Goal: Task Accomplishment & Management: Manage account settings

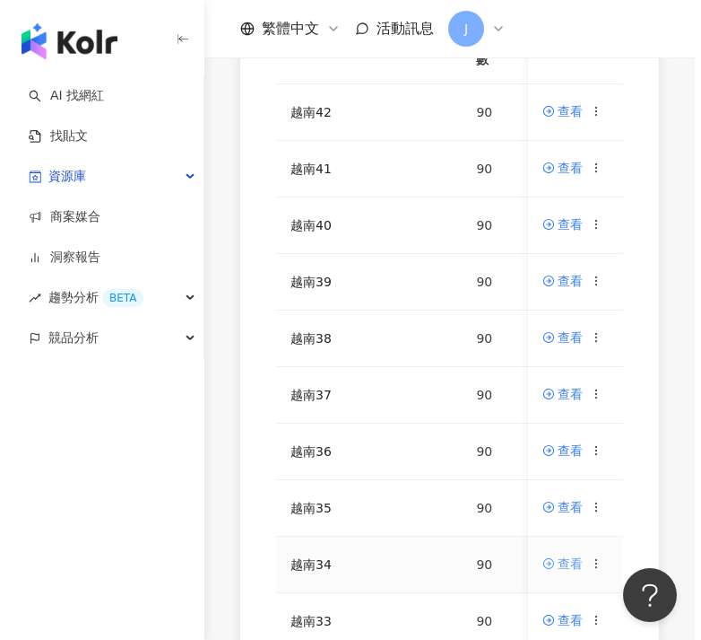
scroll to position [492, 0]
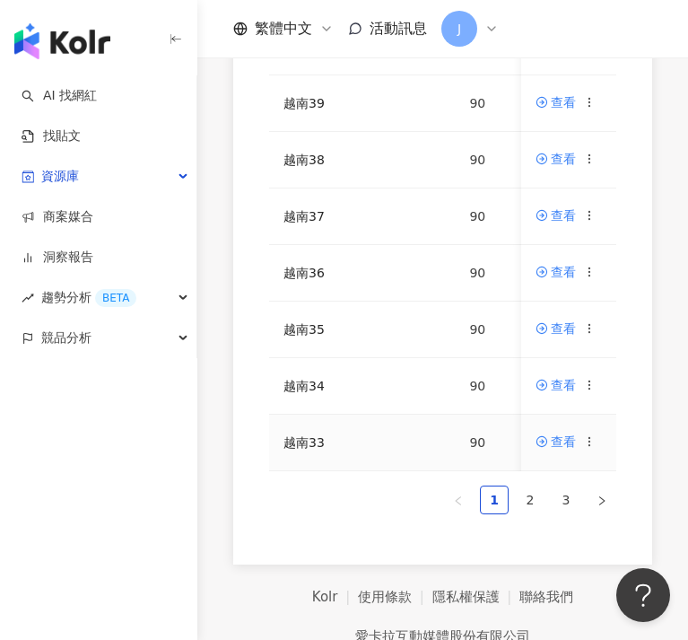
click at [589, 441] on icon at bounding box center [590, 441] width 13 height 13
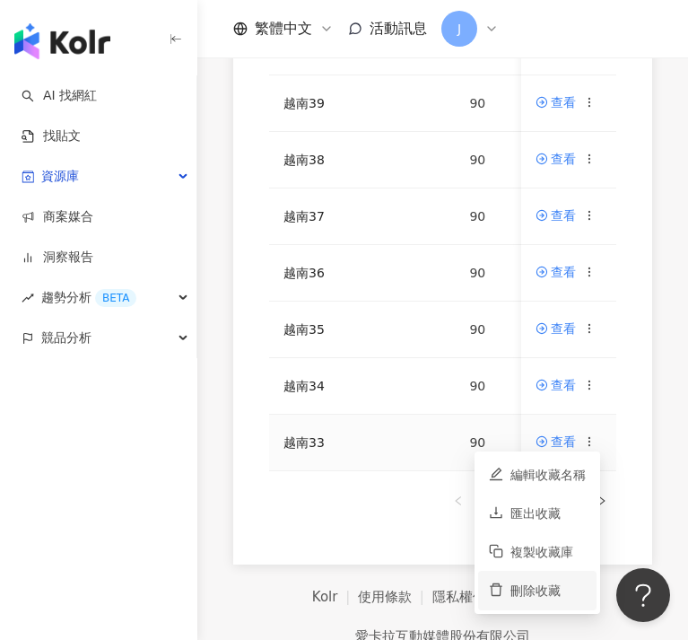
click at [557, 585] on div "刪除收藏" at bounding box center [547, 590] width 75 height 20
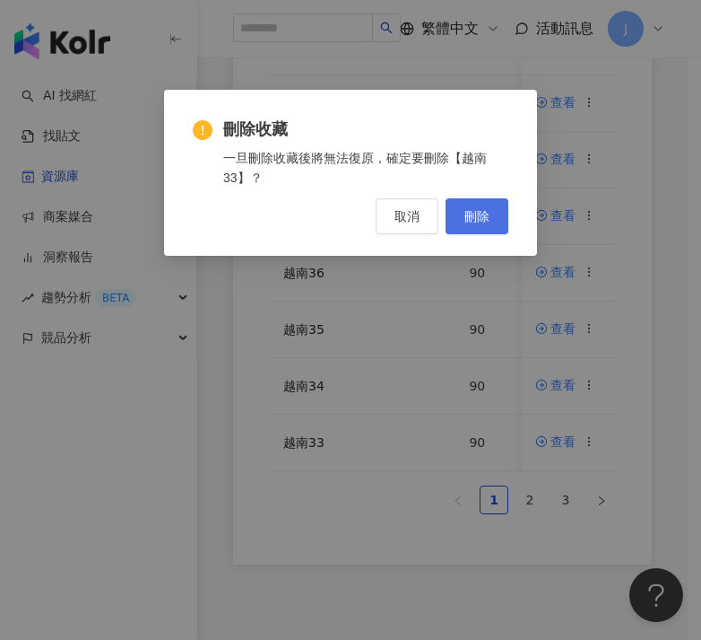
click at [471, 229] on button "刪除" at bounding box center [477, 216] width 63 height 36
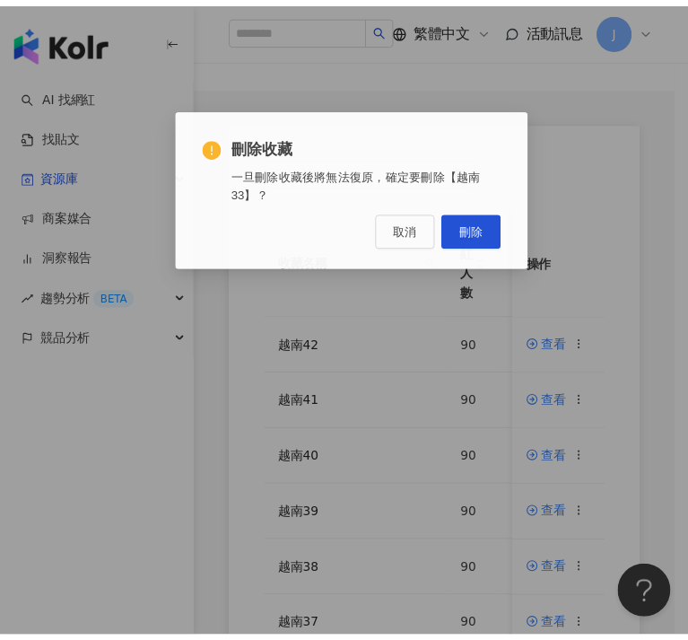
scroll to position [0, 0]
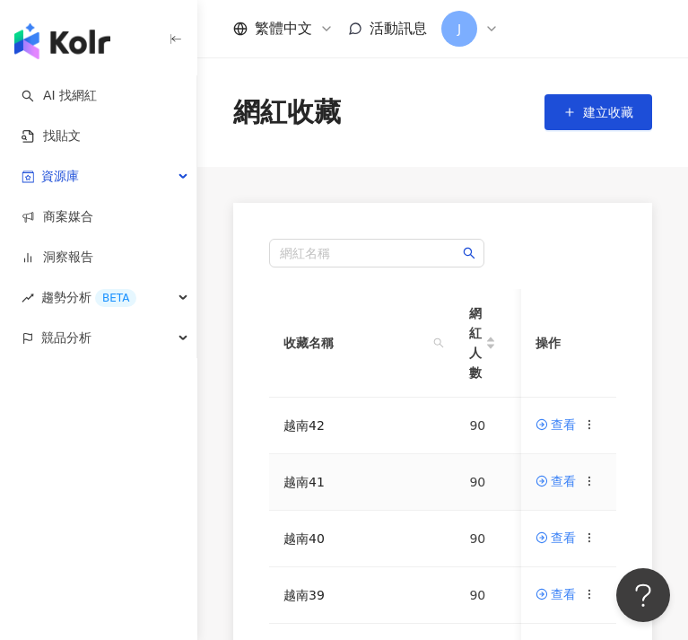
click at [597, 488] on div at bounding box center [590, 481] width 13 height 20
click at [595, 482] on icon at bounding box center [590, 481] width 13 height 13
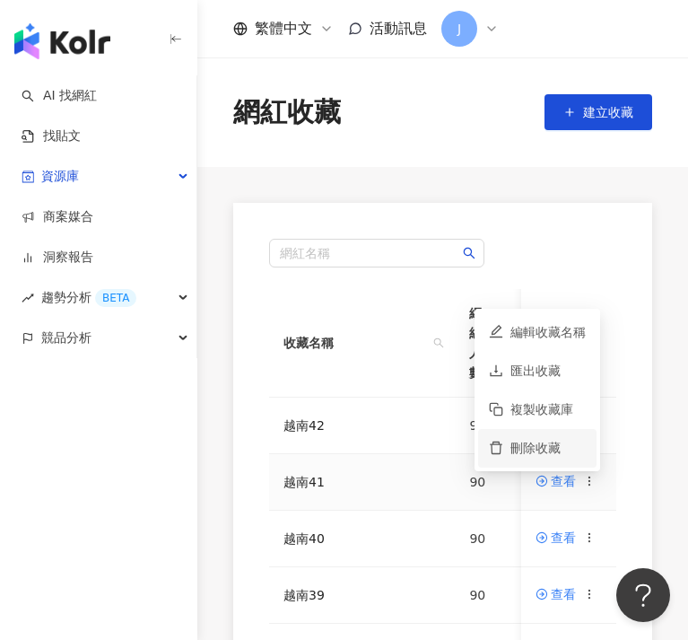
click at [572, 446] on div "刪除收藏" at bounding box center [547, 448] width 75 height 20
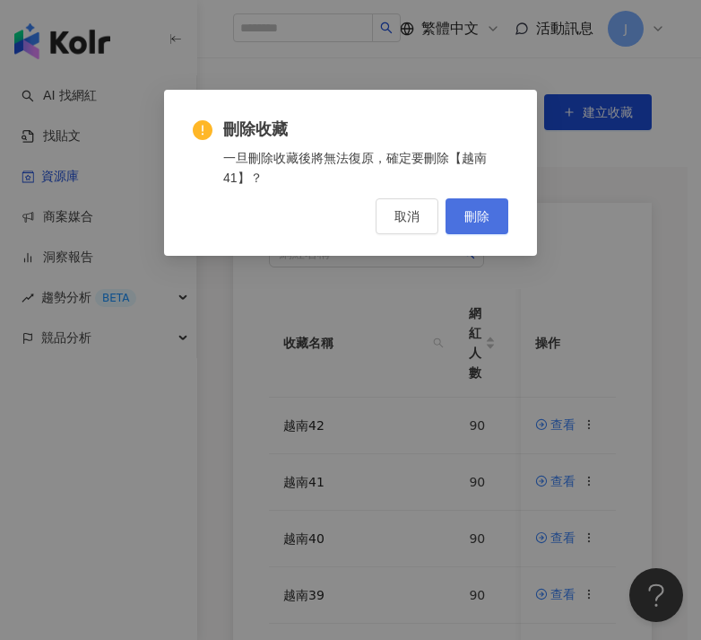
click at [493, 224] on button "刪除" at bounding box center [477, 216] width 63 height 36
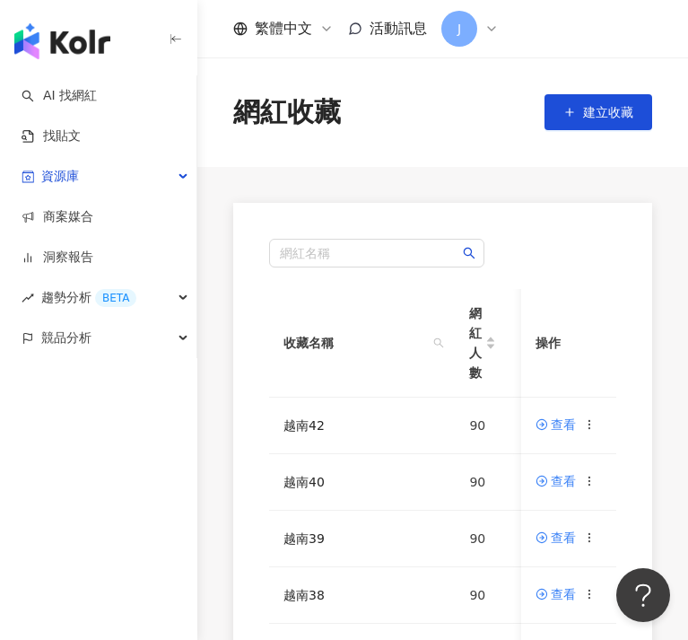
click at [594, 486] on icon at bounding box center [590, 481] width 13 height 13
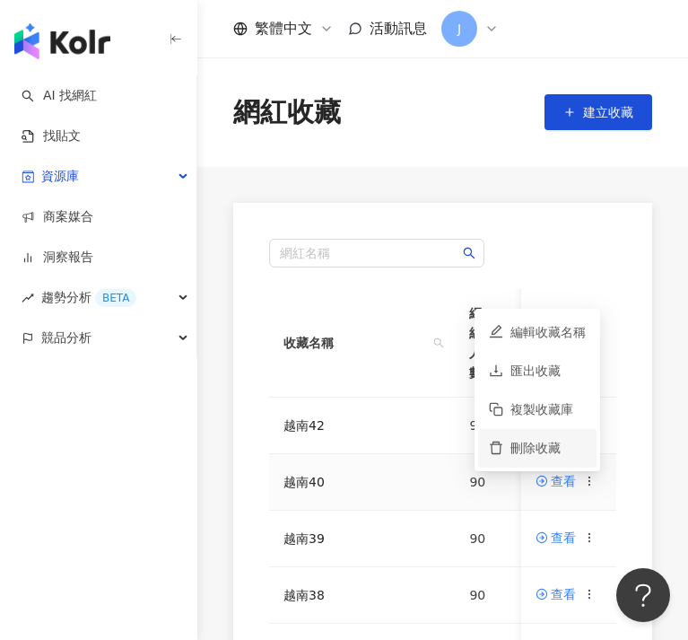
click at [579, 450] on div "刪除收藏" at bounding box center [547, 448] width 75 height 20
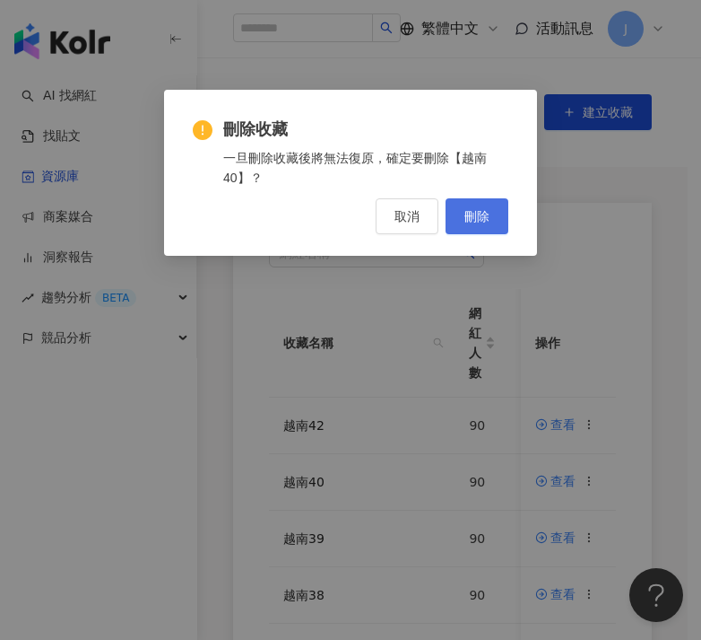
click at [491, 223] on button "刪除" at bounding box center [477, 216] width 63 height 36
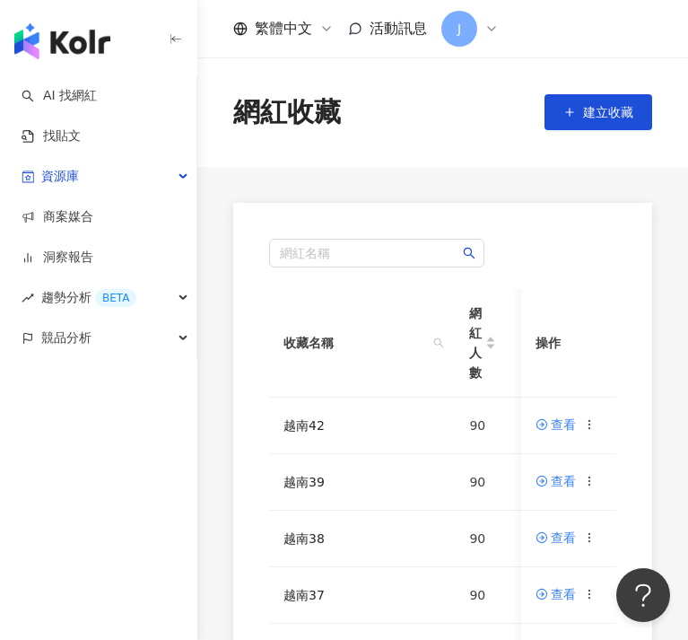
click at [597, 483] on icon at bounding box center [590, 481] width 13 height 13
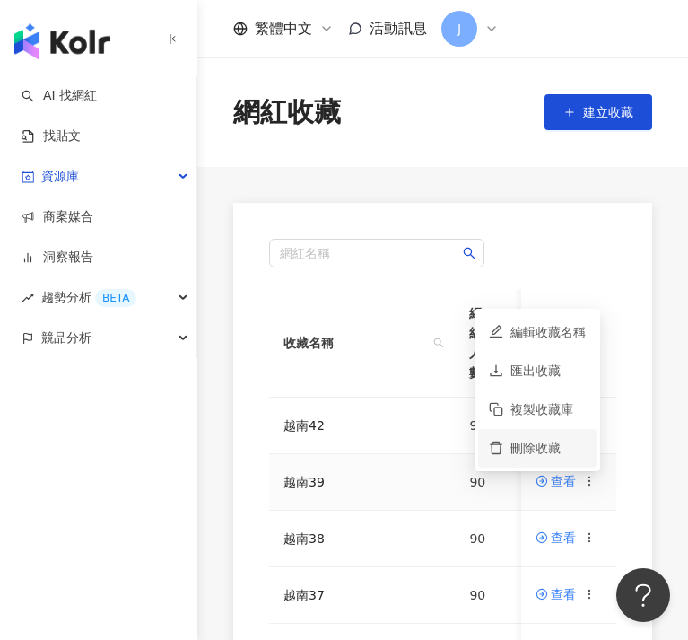
click at [569, 448] on div "刪除收藏" at bounding box center [547, 448] width 75 height 20
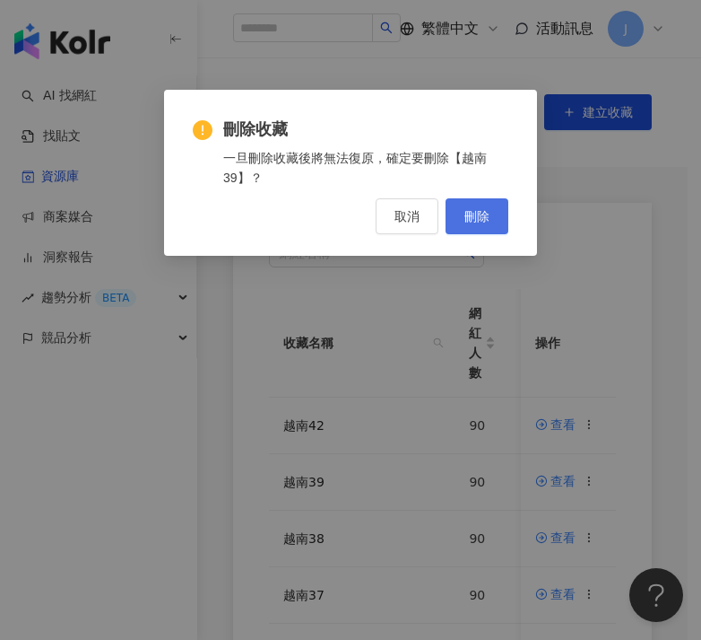
click at [483, 210] on span "刪除" at bounding box center [477, 216] width 25 height 14
click at [593, 478] on div "刪除收藏 一旦刪除收藏後將無法復原，確定要刪除【越南39】？ 取消 刪除" at bounding box center [350, 320] width 701 height 640
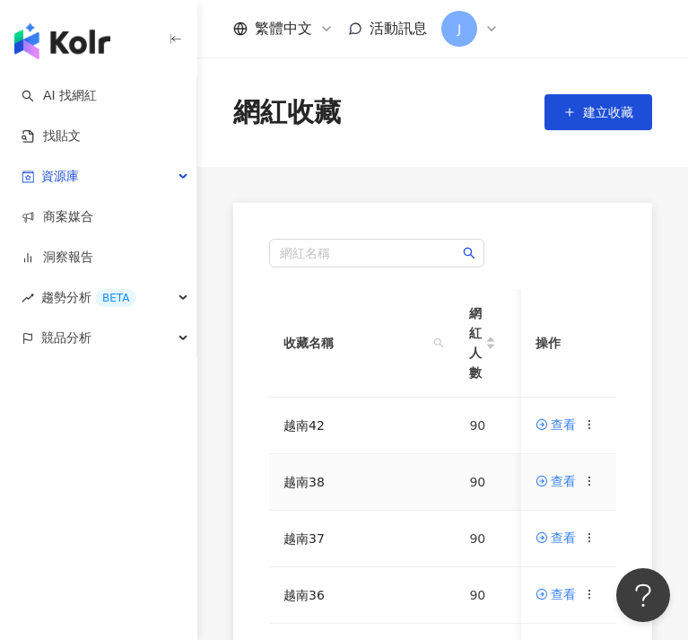
click at [595, 481] on icon at bounding box center [590, 481] width 13 height 13
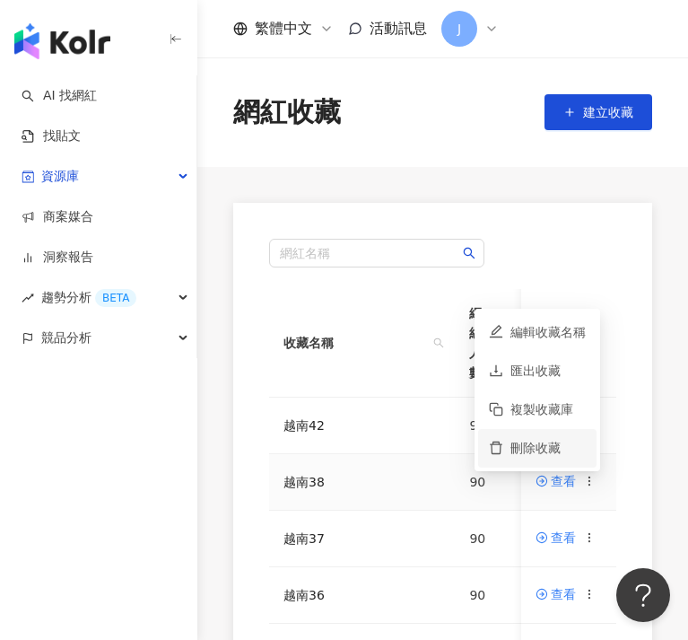
click at [577, 453] on div "刪除收藏" at bounding box center [547, 448] width 75 height 20
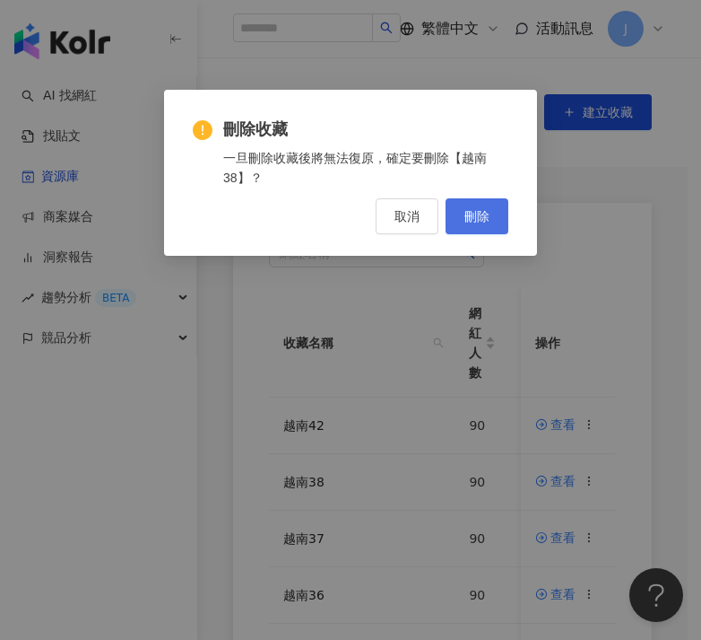
click at [484, 219] on span "刪除" at bounding box center [477, 216] width 25 height 14
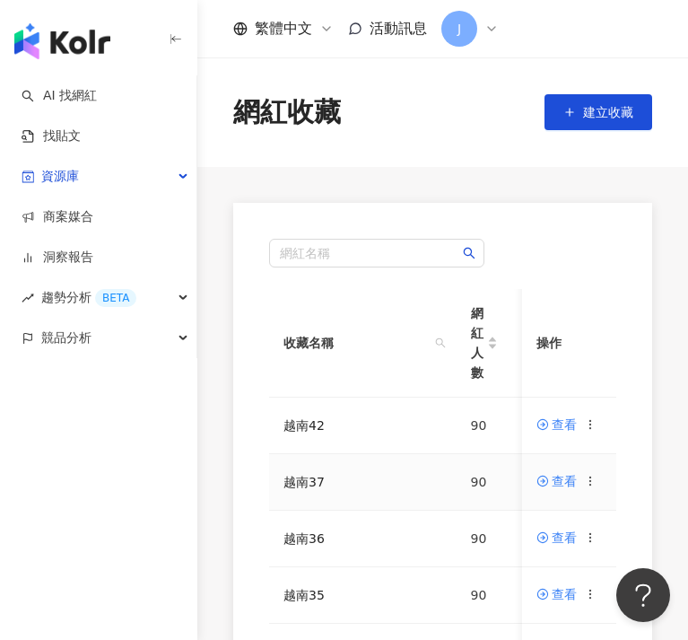
click at [597, 482] on icon at bounding box center [591, 481] width 13 height 13
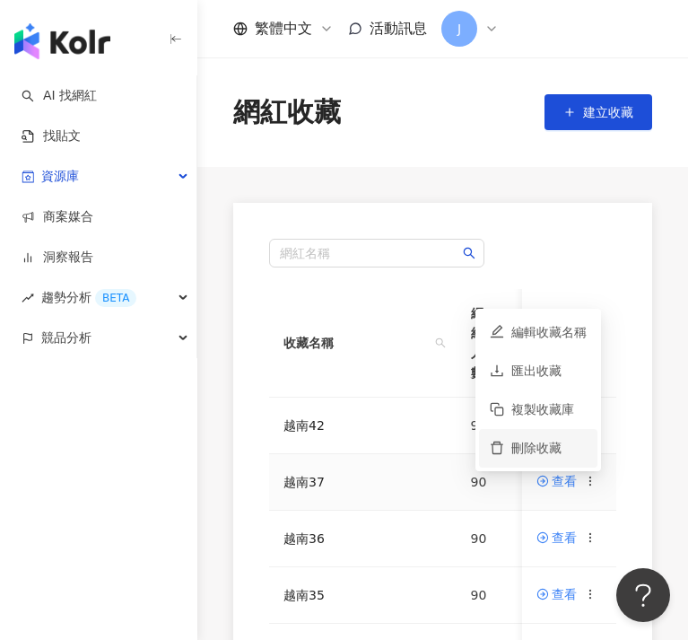
click at [567, 442] on div "刪除收藏" at bounding box center [548, 448] width 75 height 20
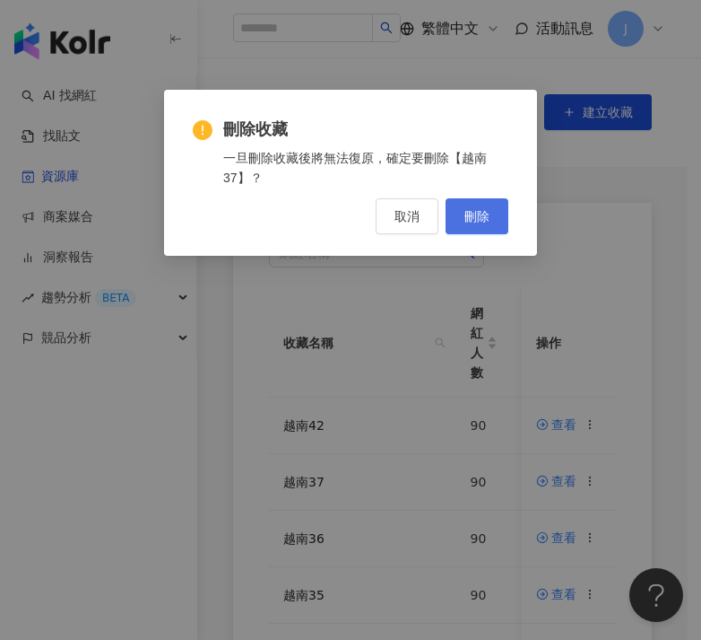
click at [487, 201] on button "刪除" at bounding box center [477, 216] width 63 height 36
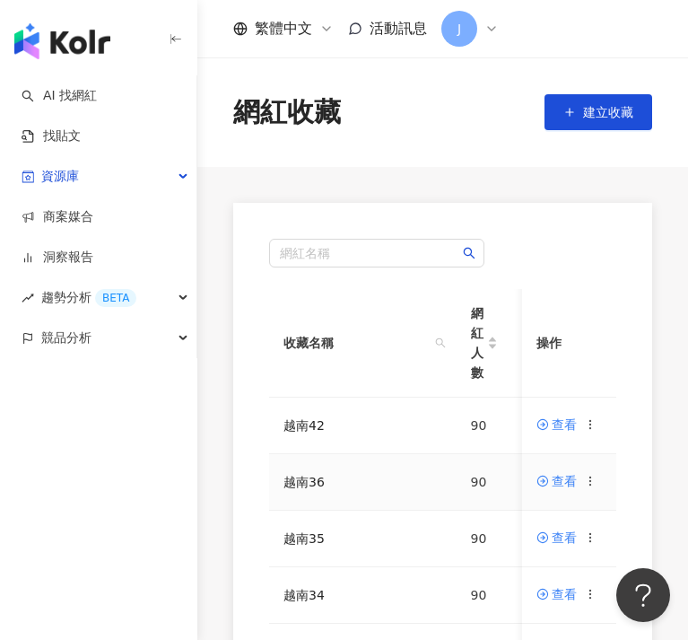
click at [592, 479] on icon at bounding box center [591, 481] width 13 height 13
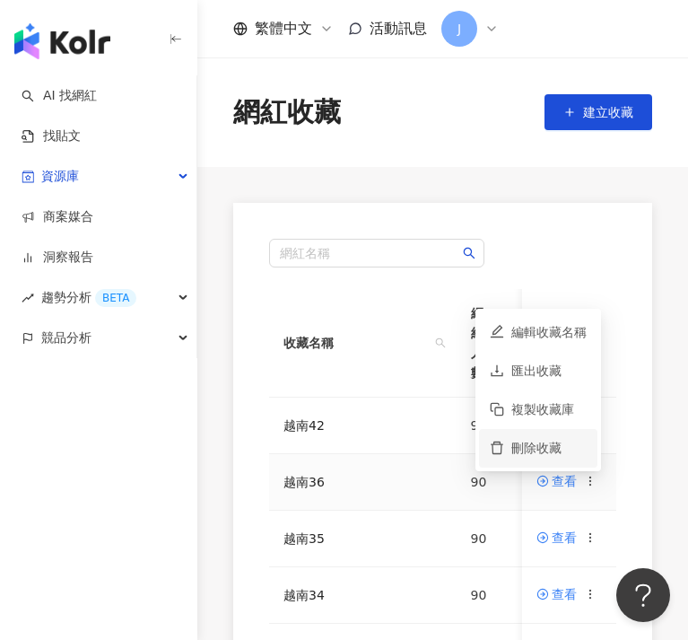
click at [569, 449] on div "刪除收藏" at bounding box center [548, 448] width 75 height 20
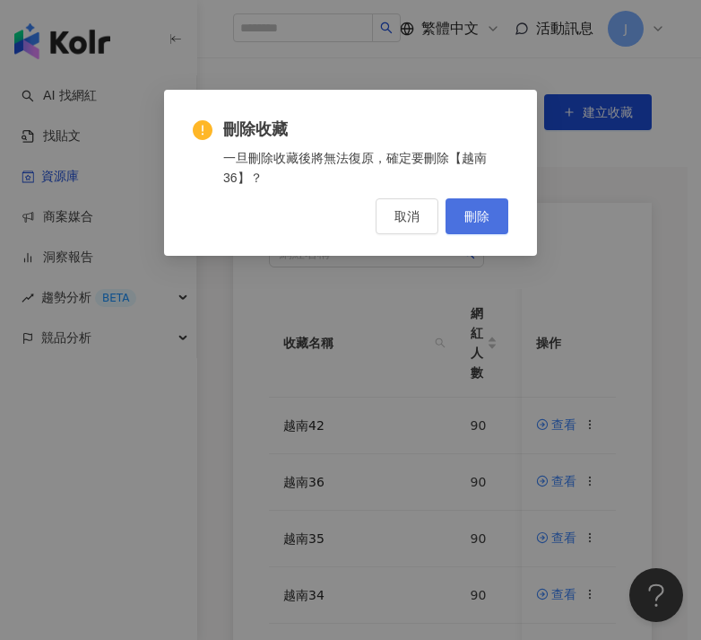
click at [487, 217] on span "刪除" at bounding box center [477, 216] width 25 height 14
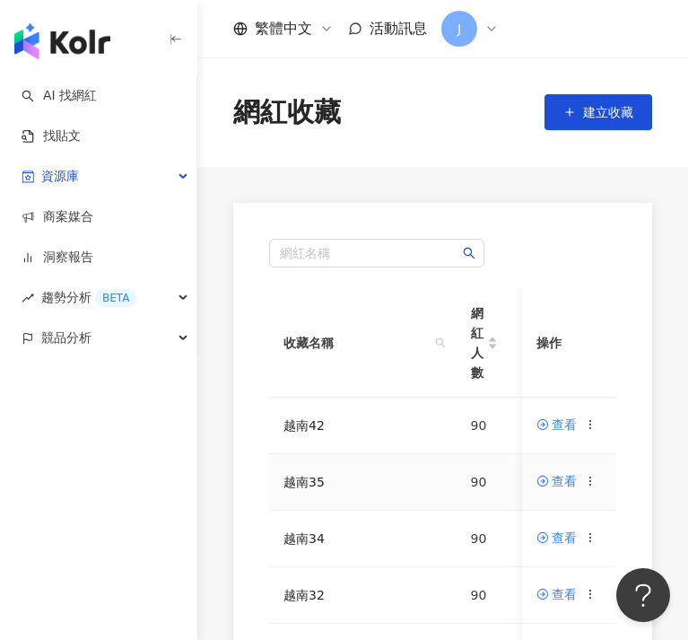
click at [591, 483] on icon at bounding box center [591, 481] width 13 height 13
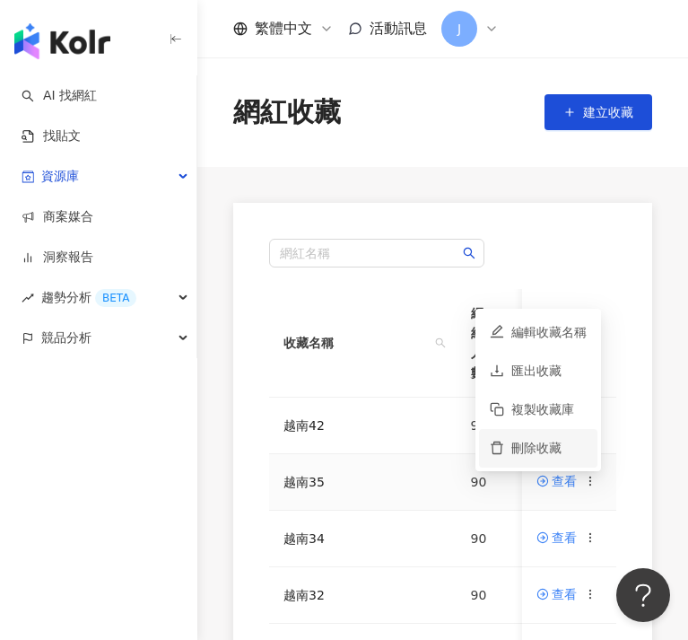
click at [578, 456] on div "刪除收藏" at bounding box center [548, 448] width 75 height 20
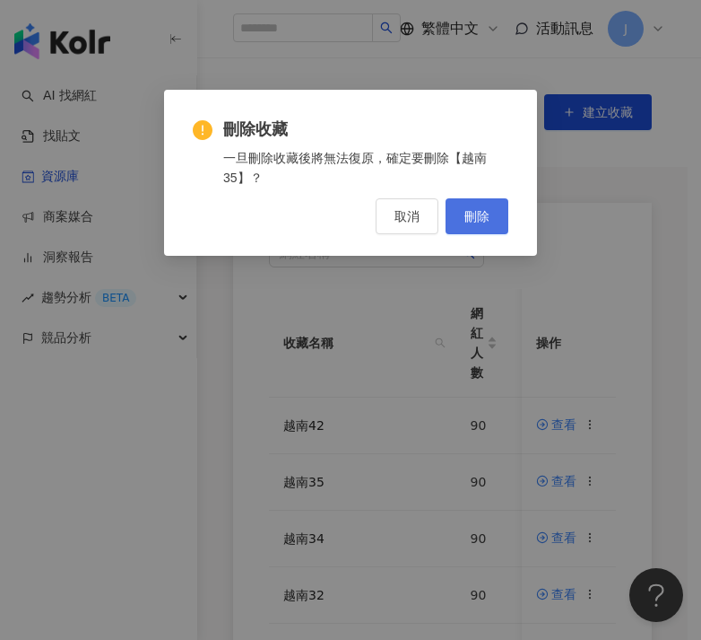
click at [495, 227] on button "刪除" at bounding box center [477, 216] width 63 height 36
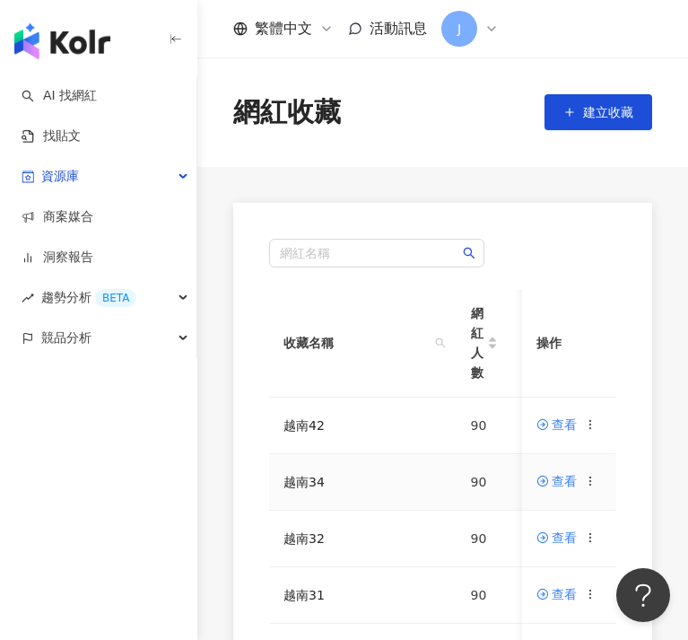
click at [589, 481] on icon at bounding box center [591, 481] width 13 height 13
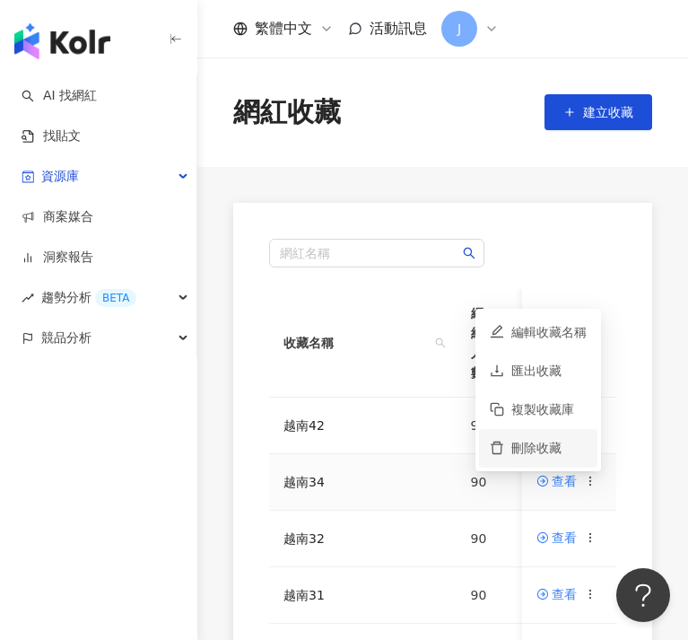
click at [567, 448] on div "刪除收藏" at bounding box center [548, 448] width 75 height 20
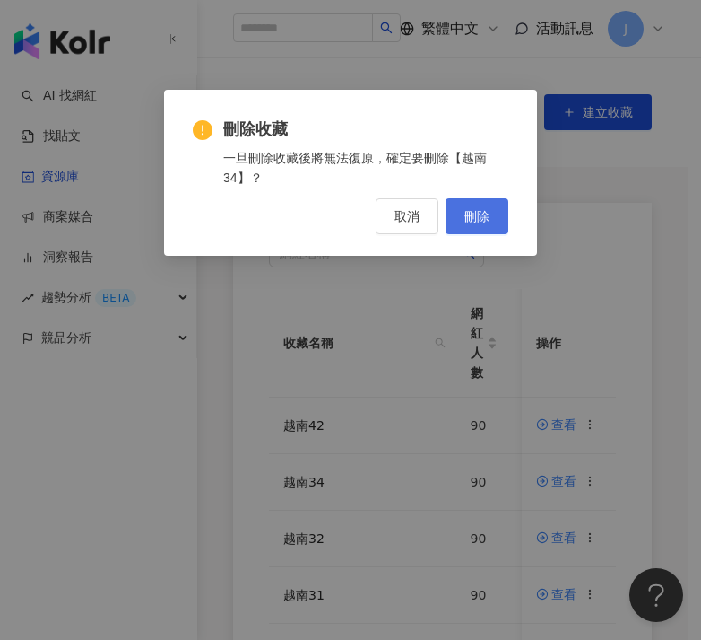
click at [480, 213] on span "刪除" at bounding box center [477, 216] width 25 height 14
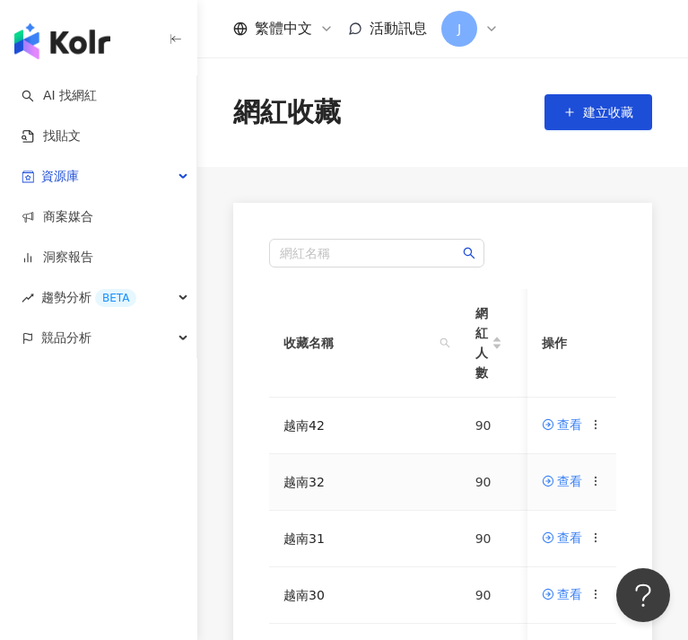
click at [595, 481] on circle at bounding box center [595, 480] width 1 height 1
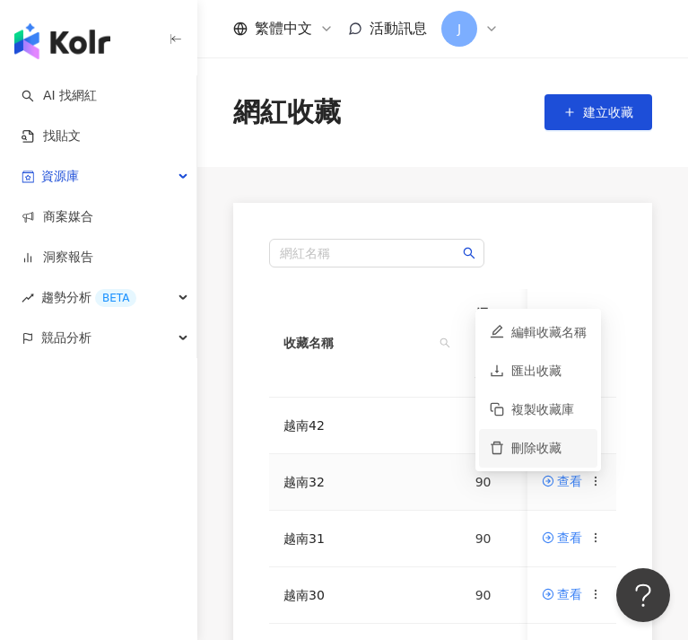
click at [540, 448] on div "刪除收藏" at bounding box center [548, 448] width 75 height 20
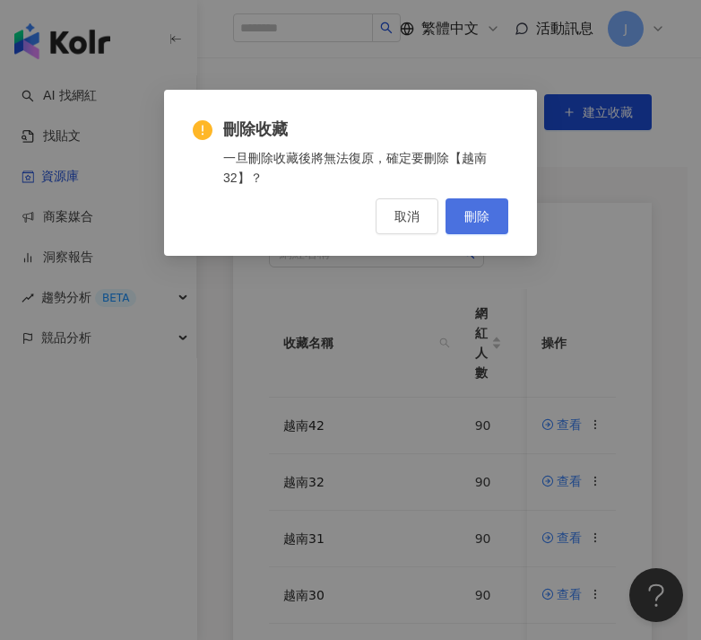
click at [494, 220] on button "刪除" at bounding box center [477, 216] width 63 height 36
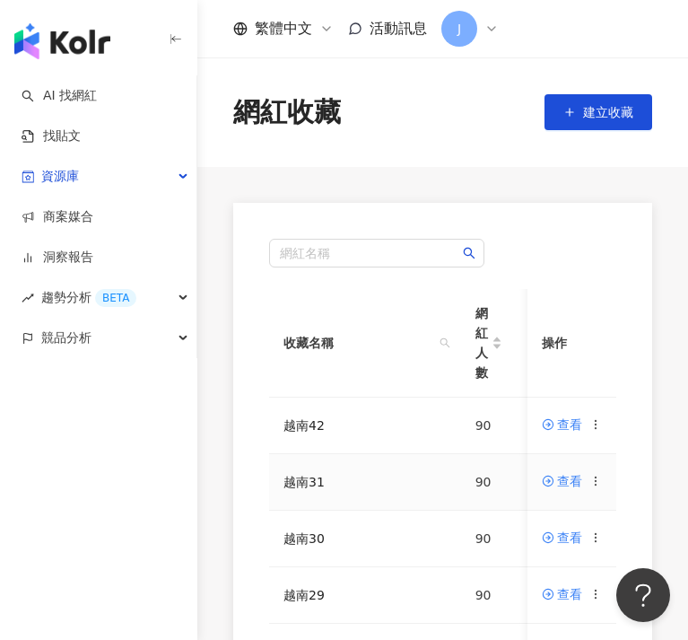
click at [595, 479] on icon at bounding box center [595, 481] width 13 height 13
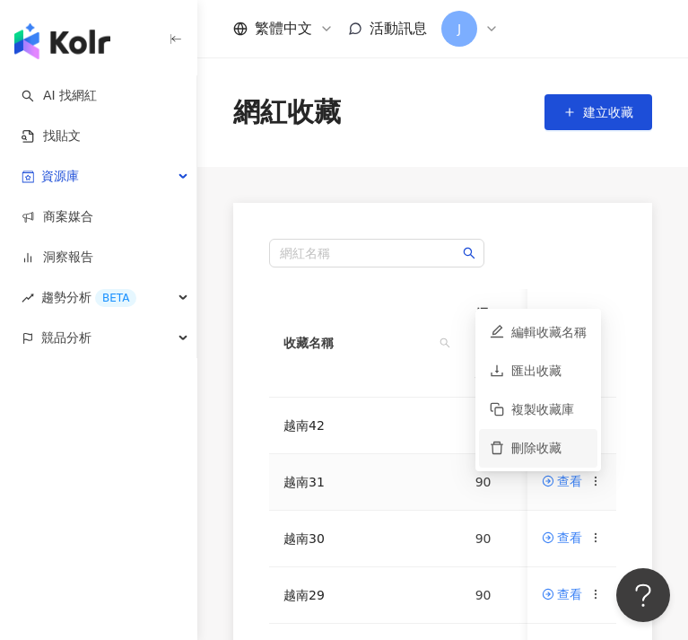
click at [589, 453] on li "刪除收藏" at bounding box center [538, 448] width 118 height 39
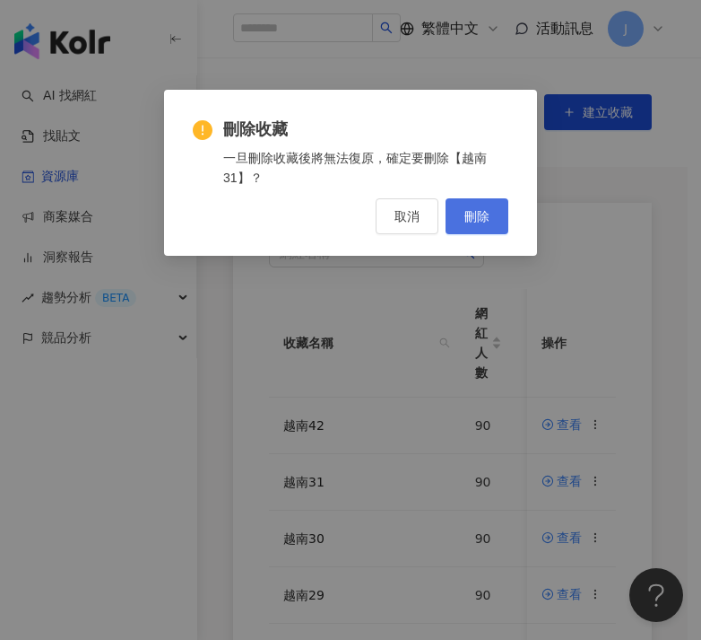
click at [472, 224] on button "刪除" at bounding box center [477, 216] width 63 height 36
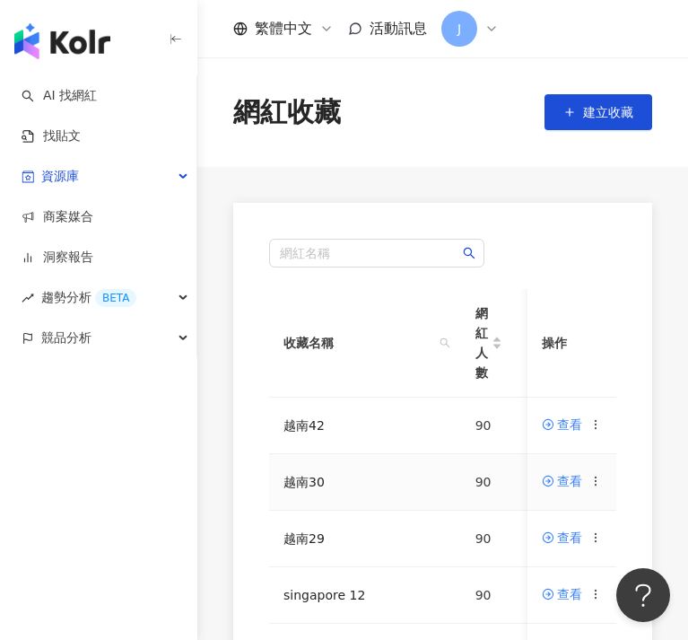
click at [593, 480] on icon at bounding box center [595, 481] width 13 height 13
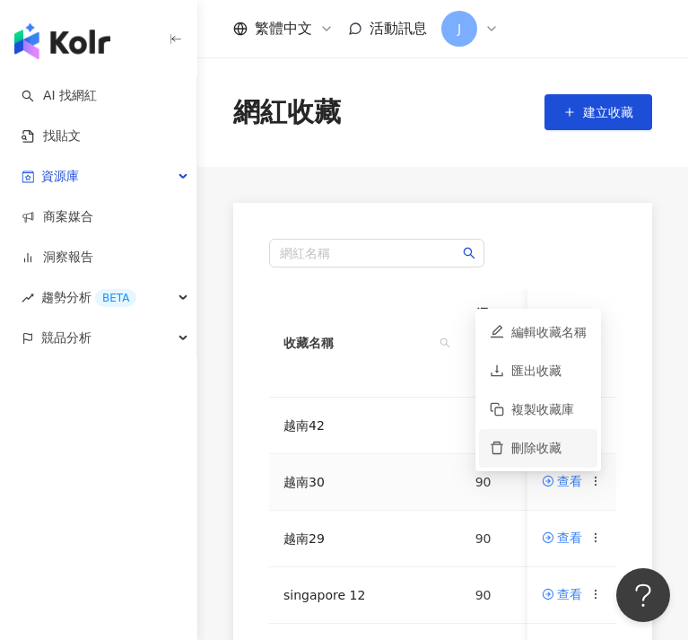
click at [579, 462] on li "刪除收藏" at bounding box center [538, 448] width 118 height 39
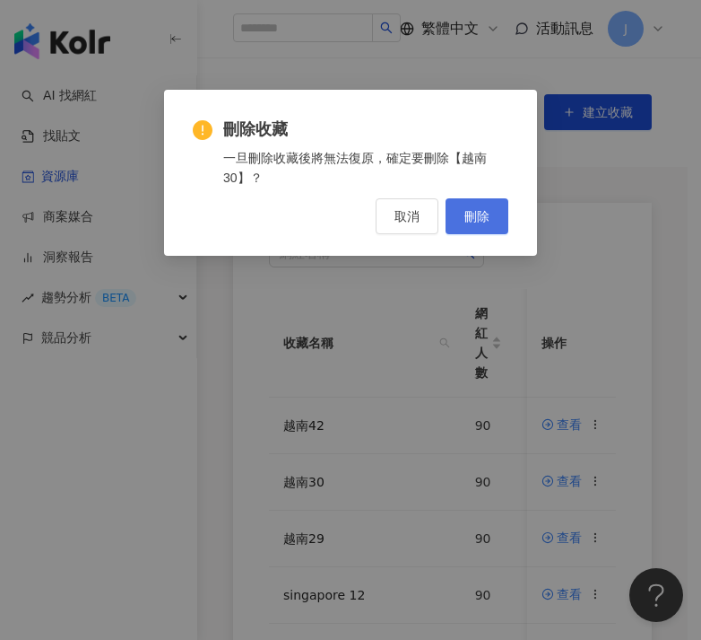
click at [484, 215] on span "刪除" at bounding box center [477, 216] width 25 height 14
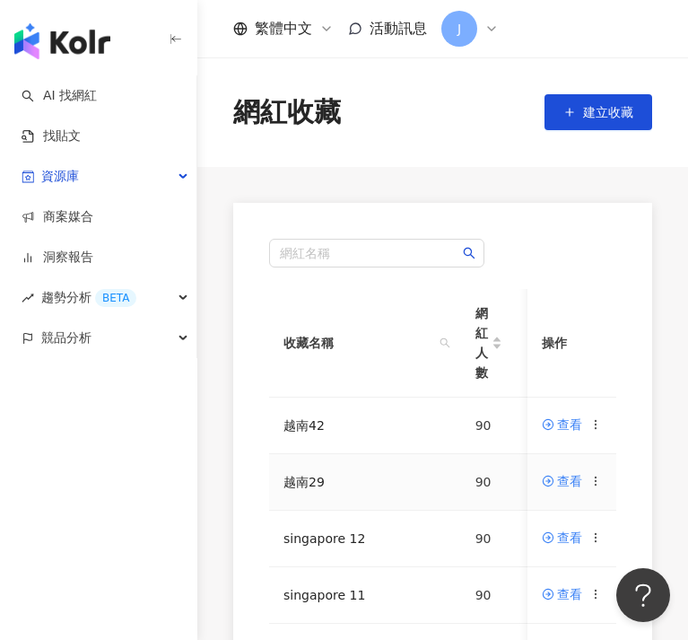
click at [591, 480] on icon at bounding box center [595, 481] width 13 height 13
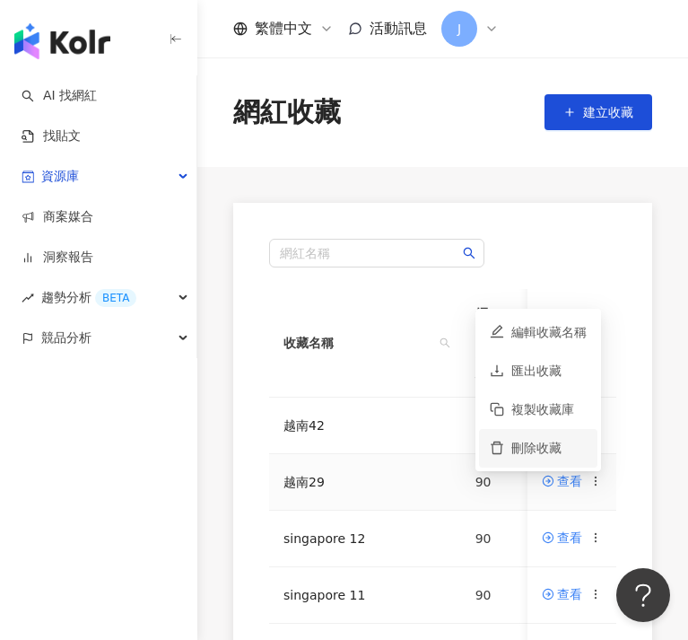
click at [586, 456] on div "刪除收藏" at bounding box center [548, 448] width 75 height 20
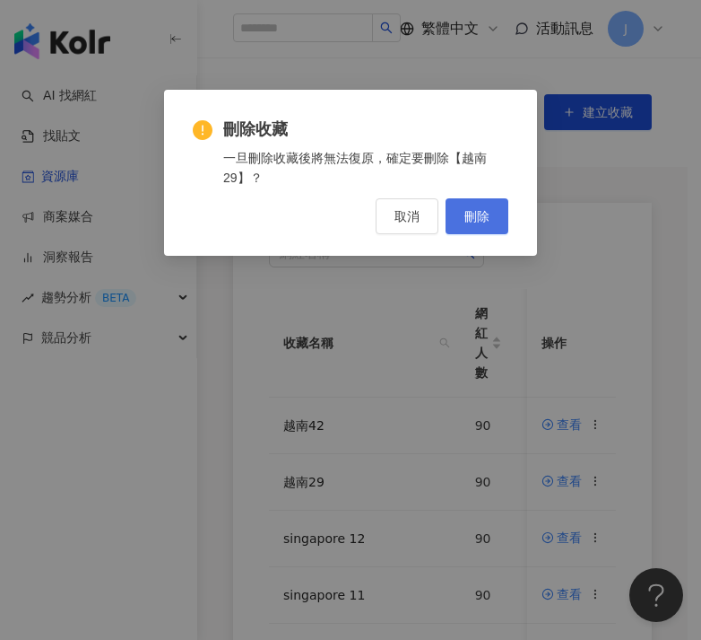
click at [483, 213] on span "刪除" at bounding box center [477, 216] width 25 height 14
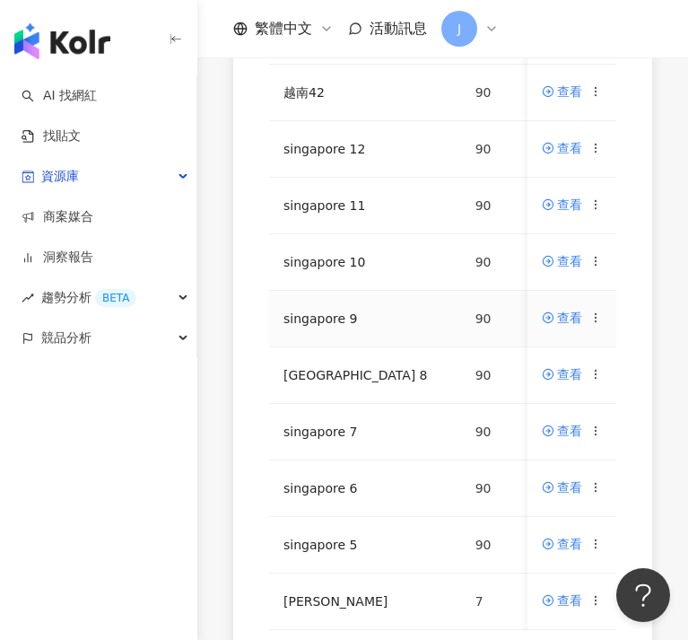
scroll to position [494, 0]
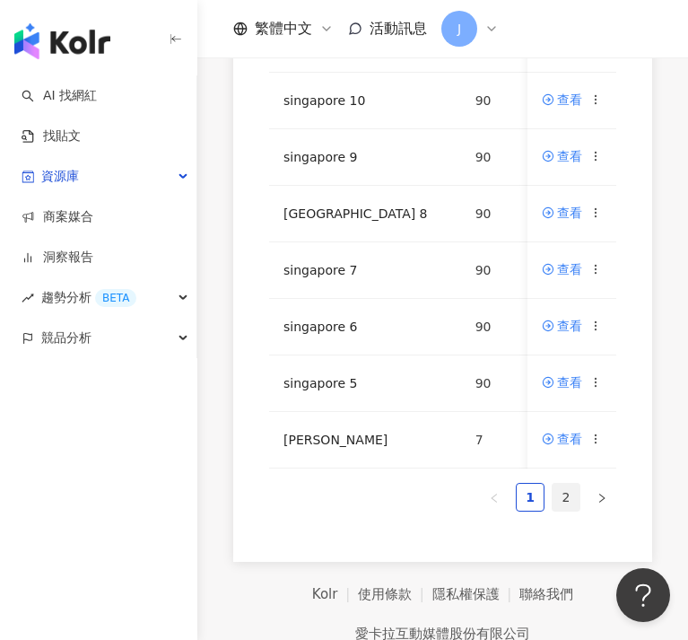
click at [570, 501] on link "2" at bounding box center [566, 496] width 27 height 27
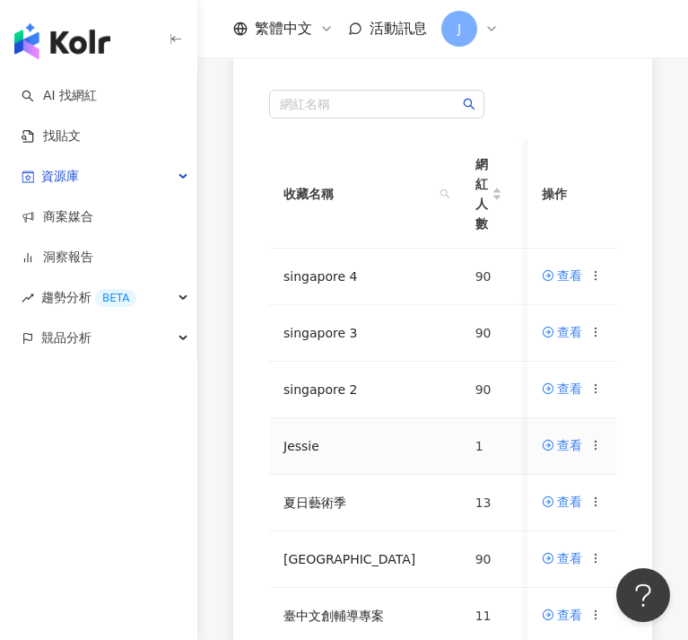
scroll to position [308, 0]
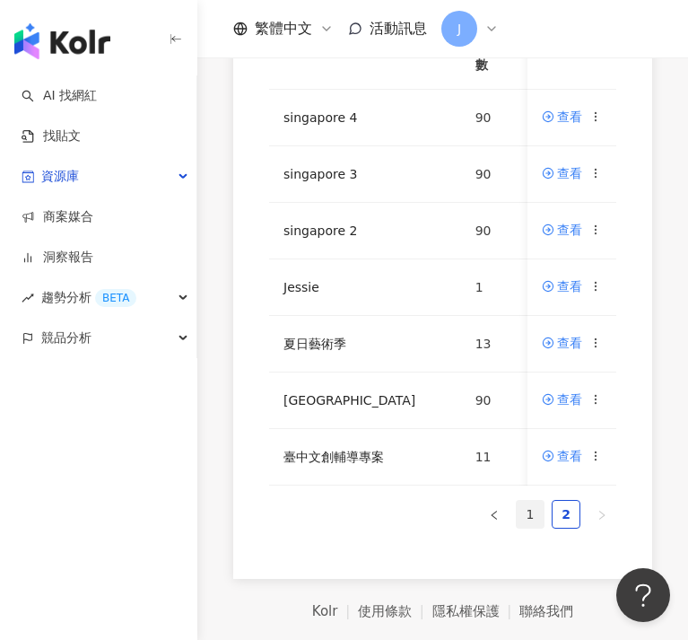
click at [523, 525] on link "1" at bounding box center [530, 514] width 27 height 27
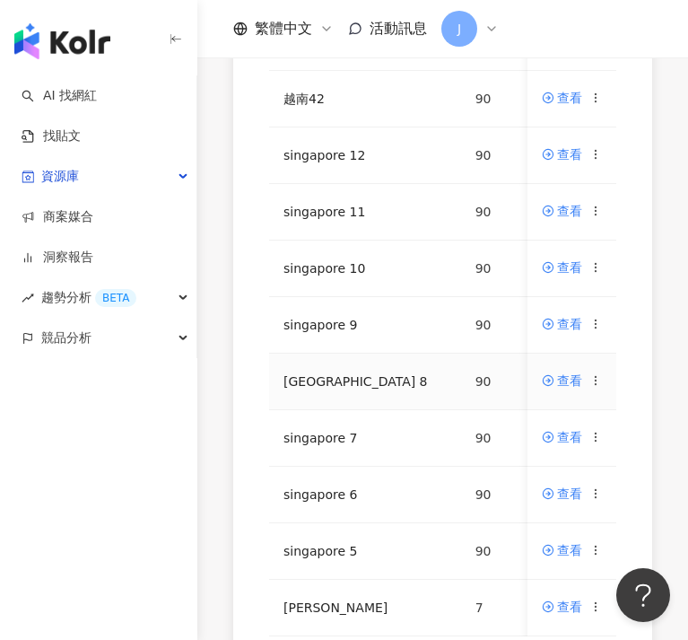
scroll to position [589, 0]
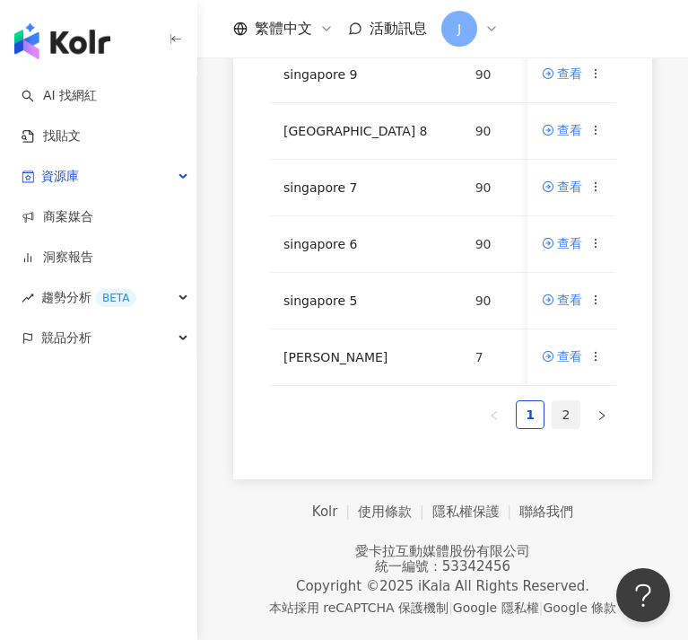
click at [577, 416] on link "2" at bounding box center [566, 414] width 27 height 27
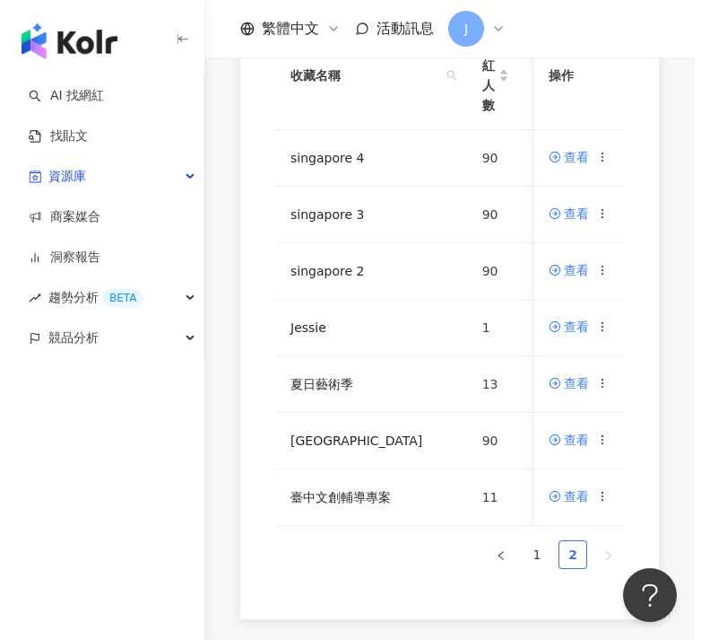
scroll to position [264, 0]
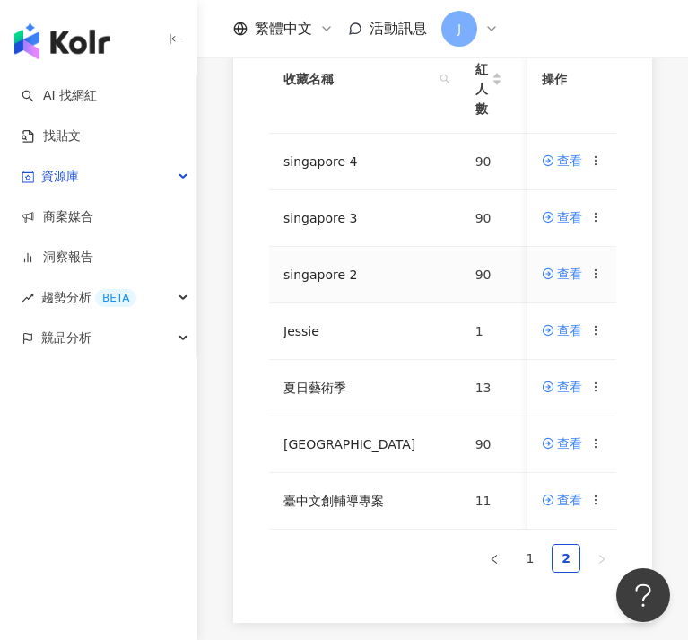
click at [593, 276] on icon at bounding box center [595, 273] width 13 height 13
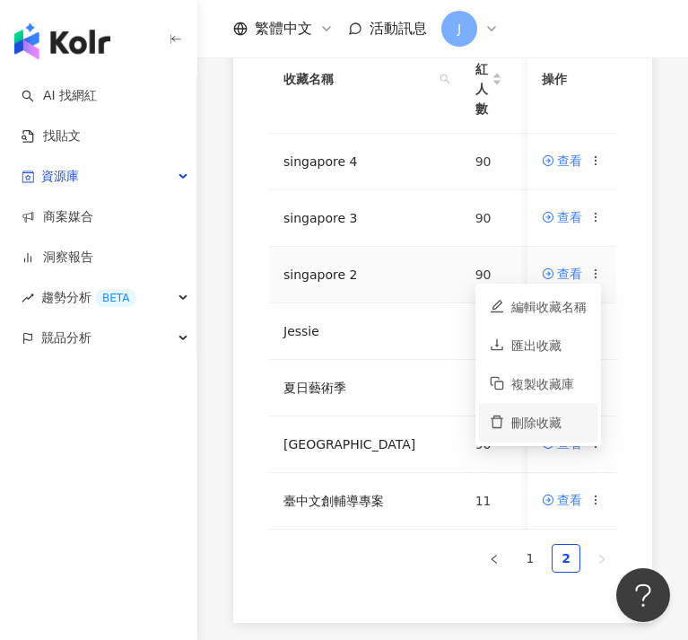
click at [577, 415] on div "刪除收藏" at bounding box center [548, 423] width 75 height 20
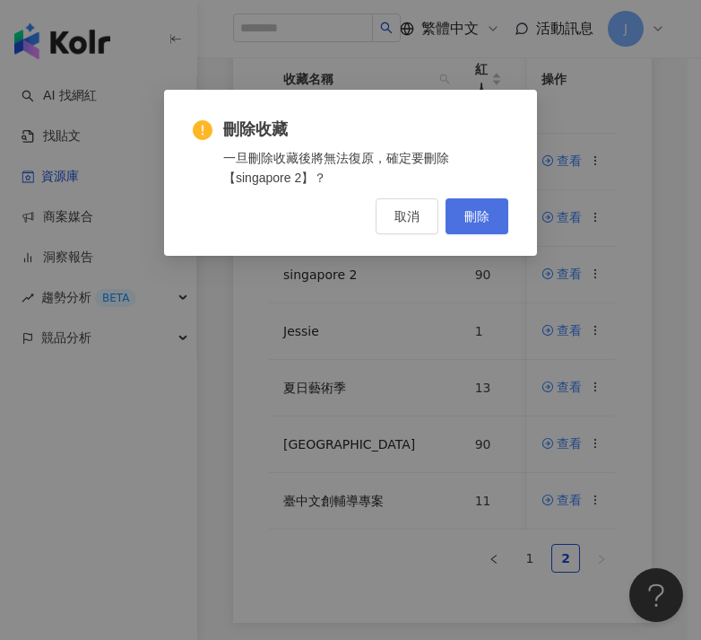
click at [476, 205] on button "刪除" at bounding box center [477, 216] width 63 height 36
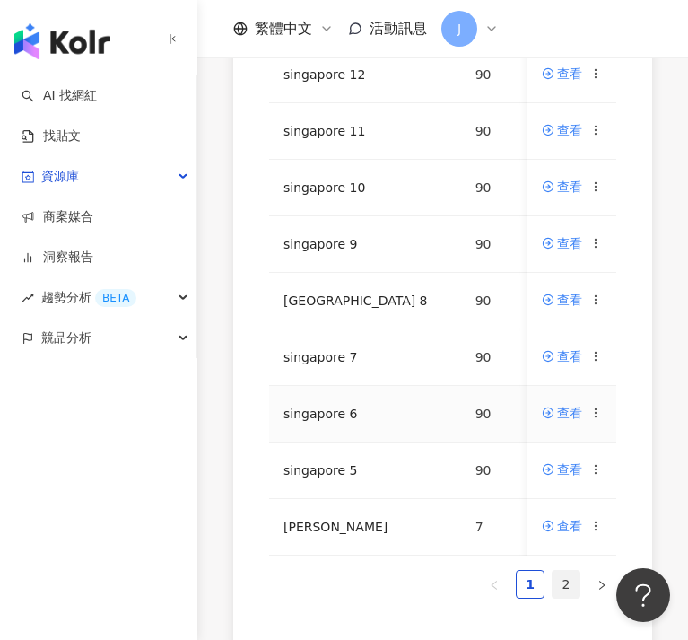
scroll to position [527, 0]
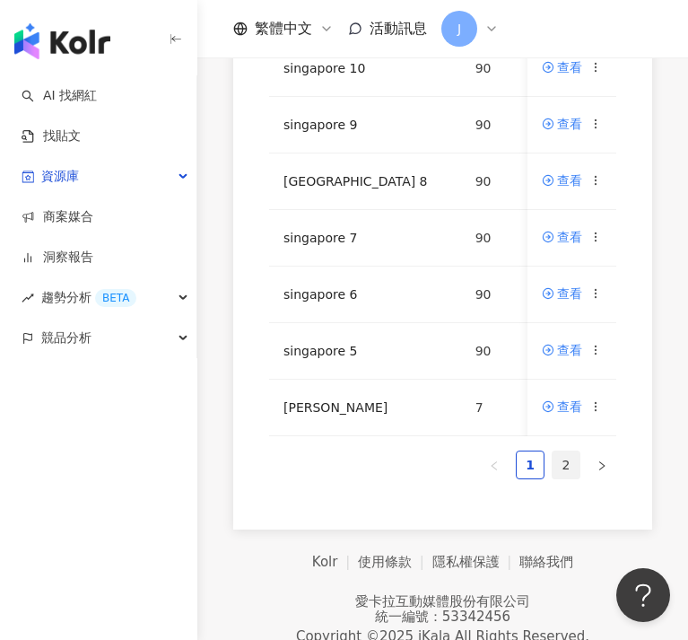
click at [570, 476] on link "2" at bounding box center [566, 464] width 27 height 27
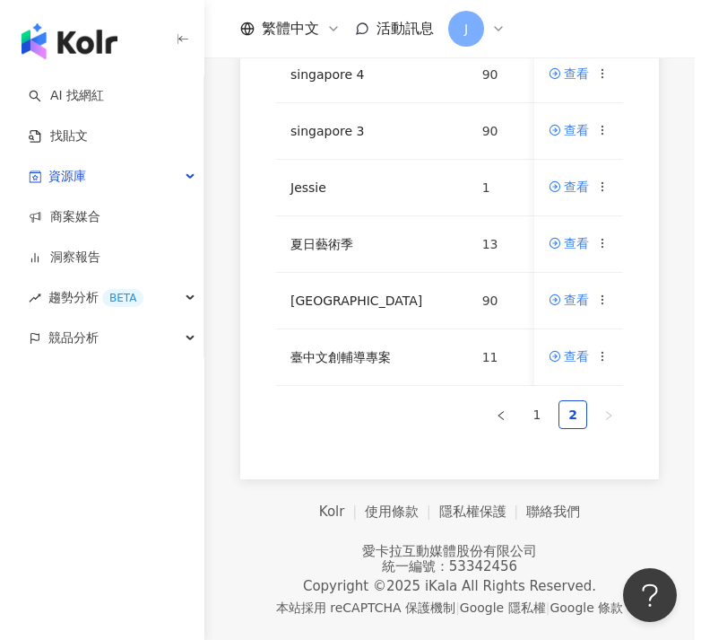
scroll to position [363, 0]
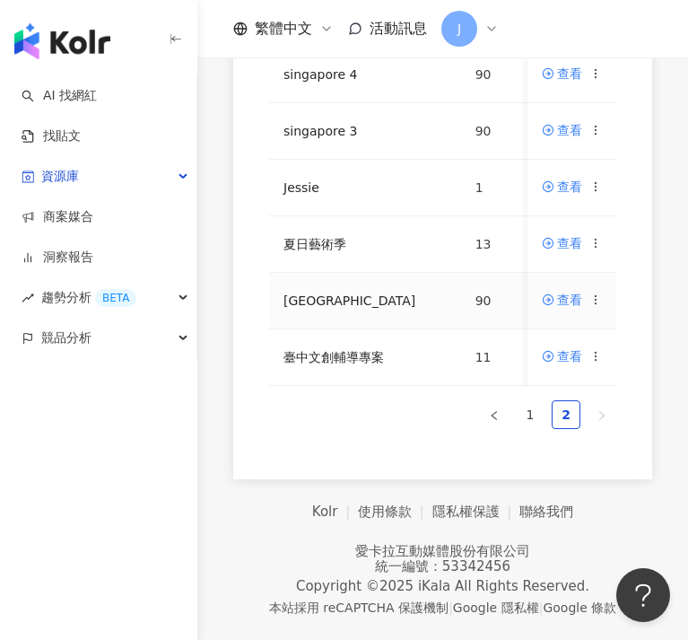
click at [593, 293] on icon at bounding box center [595, 299] width 13 height 13
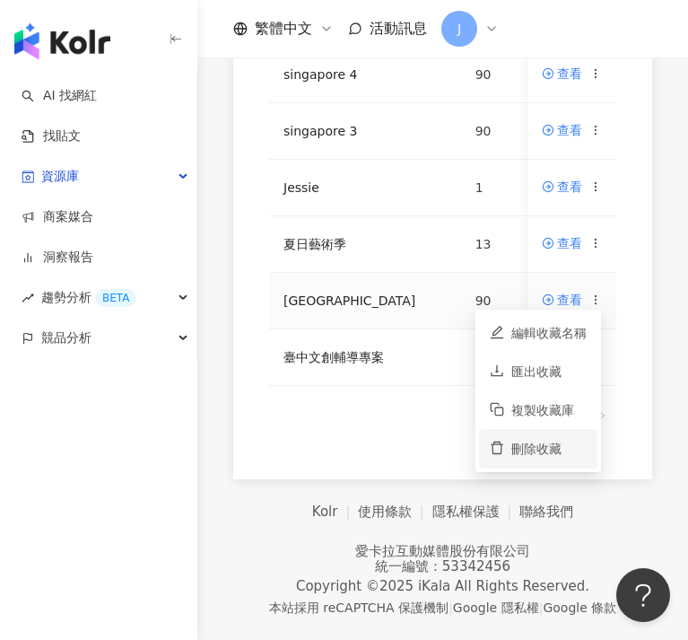
click at [554, 439] on div "刪除收藏" at bounding box center [548, 449] width 75 height 20
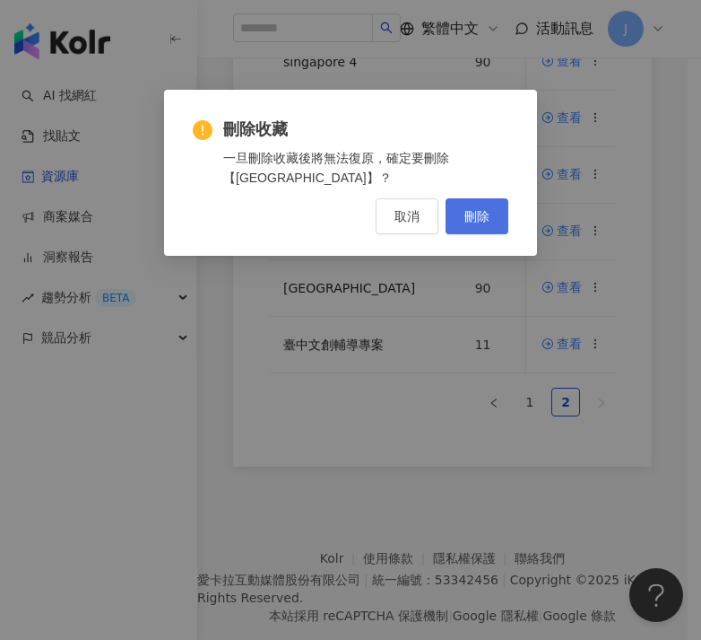
click at [490, 225] on button "刪除" at bounding box center [477, 216] width 63 height 36
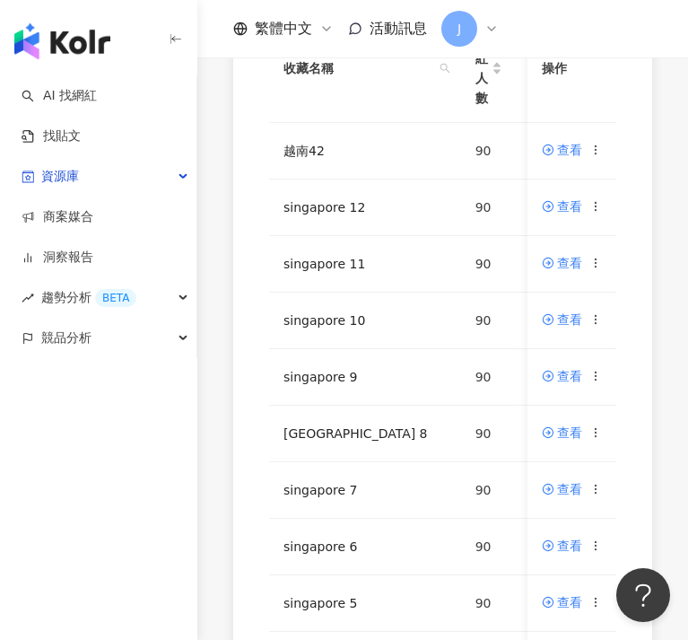
scroll to position [460, 0]
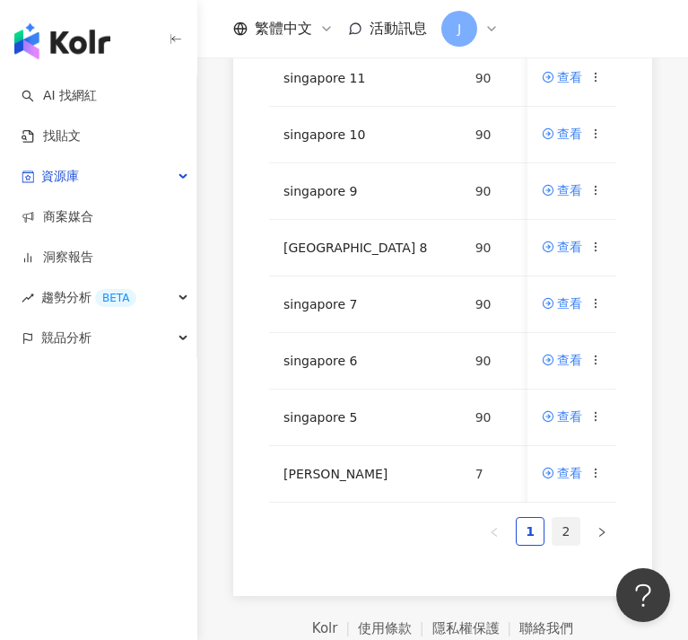
click at [569, 543] on link "2" at bounding box center [566, 531] width 27 height 27
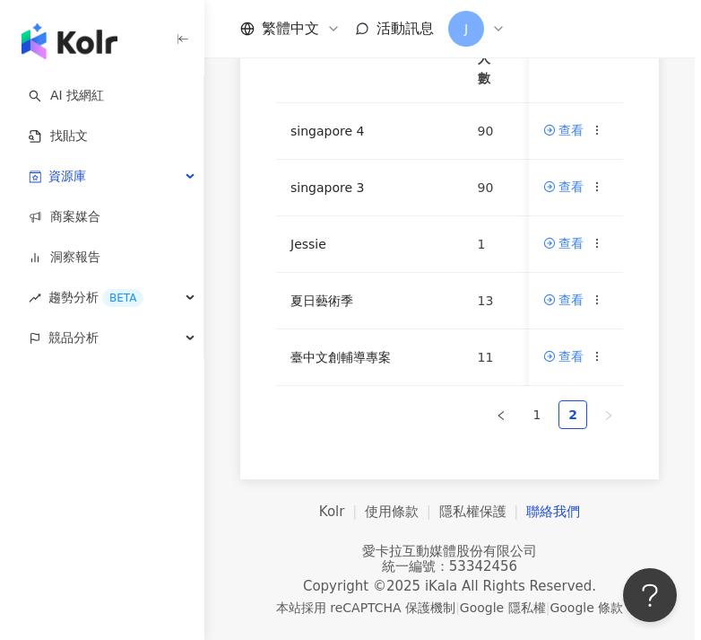
scroll to position [307, 0]
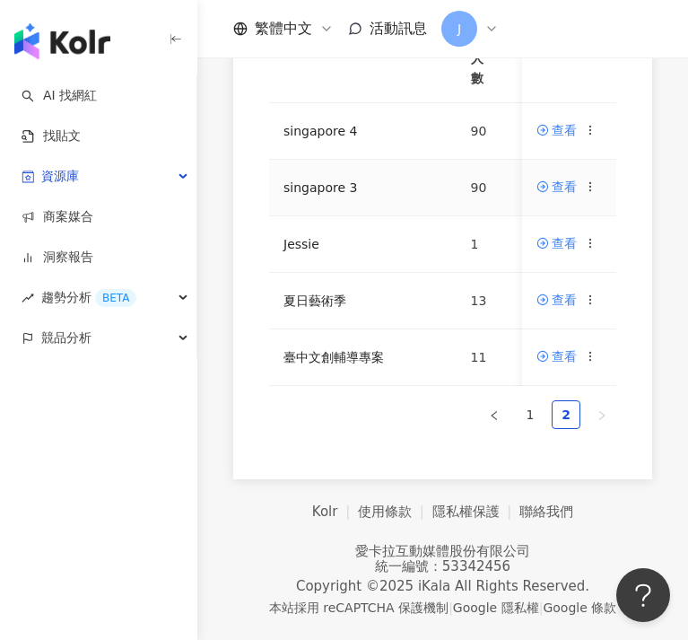
click at [593, 180] on icon at bounding box center [591, 186] width 13 height 13
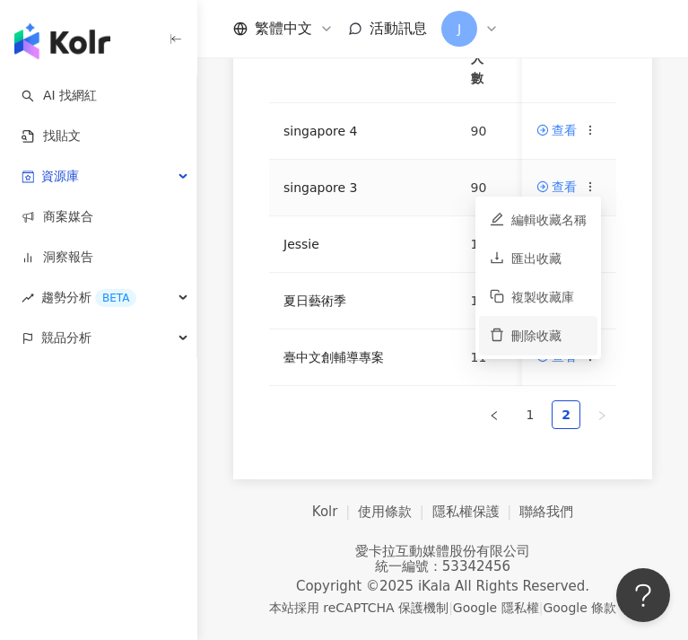
click at [551, 327] on div "刪除收藏" at bounding box center [548, 336] width 75 height 20
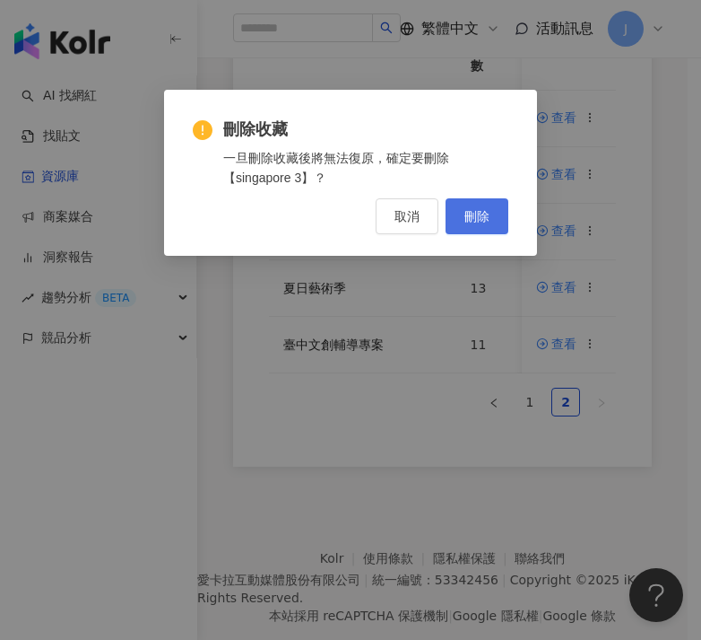
click at [487, 211] on span "刪除" at bounding box center [477, 216] width 25 height 14
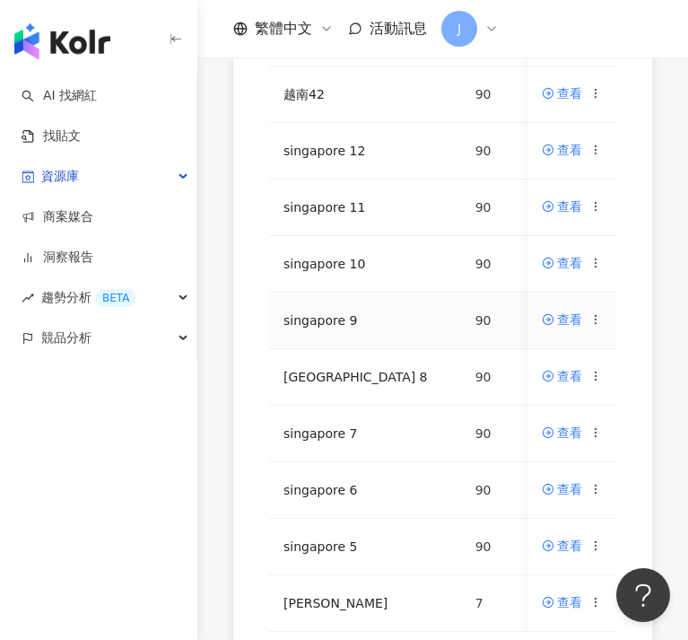
scroll to position [450, 0]
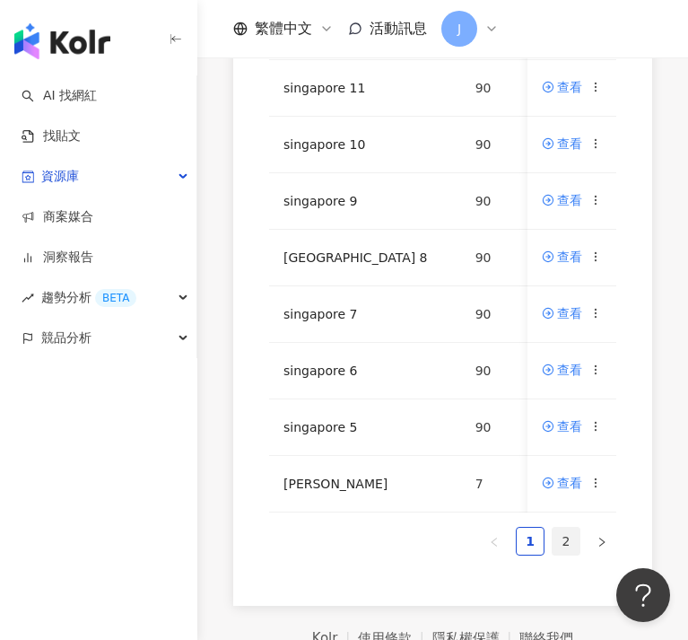
click at [571, 550] on link "2" at bounding box center [566, 540] width 27 height 27
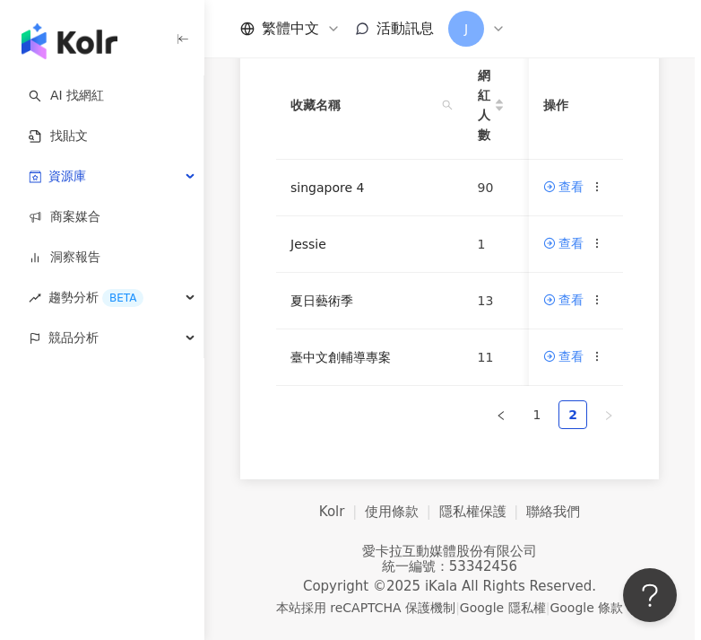
scroll to position [146, 0]
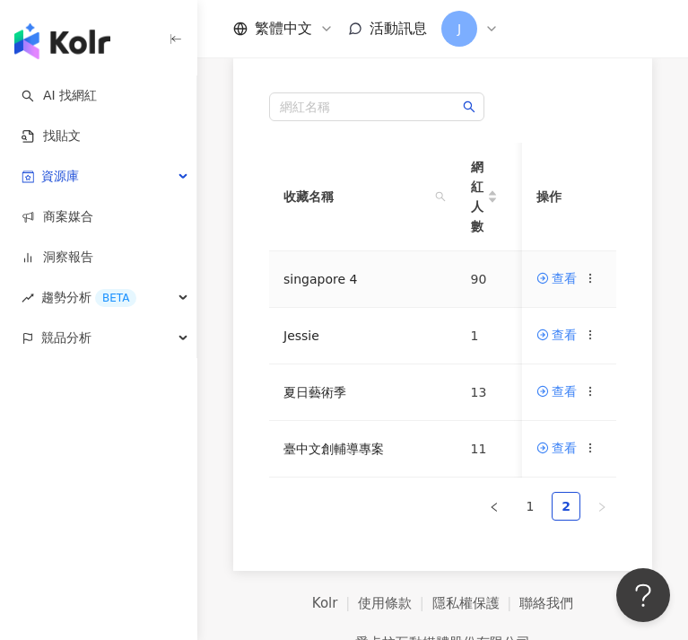
click at [597, 280] on icon at bounding box center [591, 278] width 13 height 13
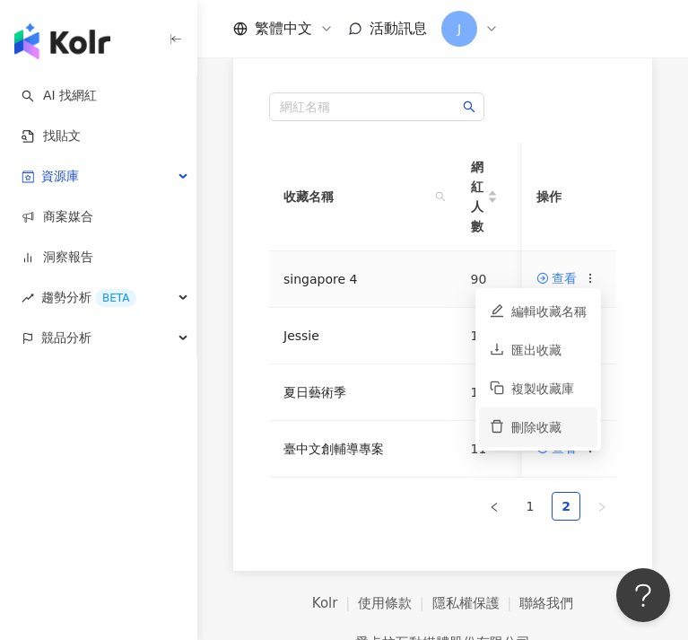
click at [563, 415] on li "刪除收藏" at bounding box center [538, 426] width 118 height 39
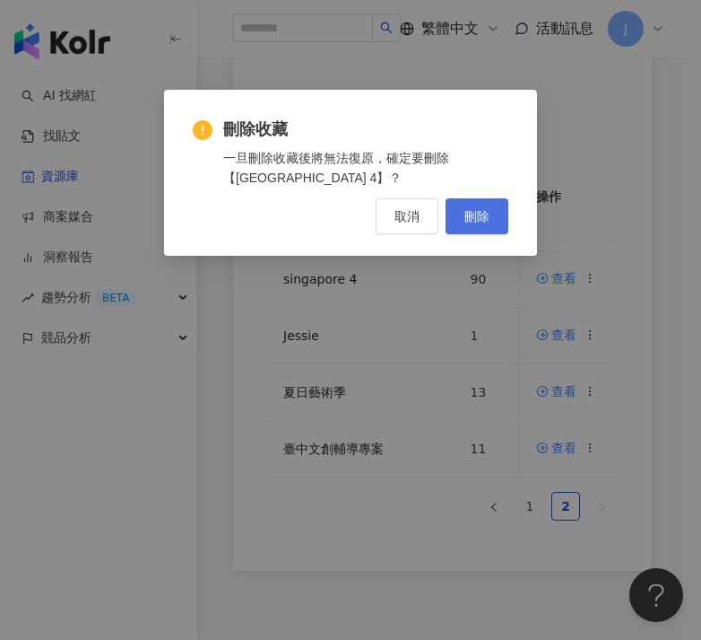
click at [489, 206] on button "刪除" at bounding box center [477, 216] width 63 height 36
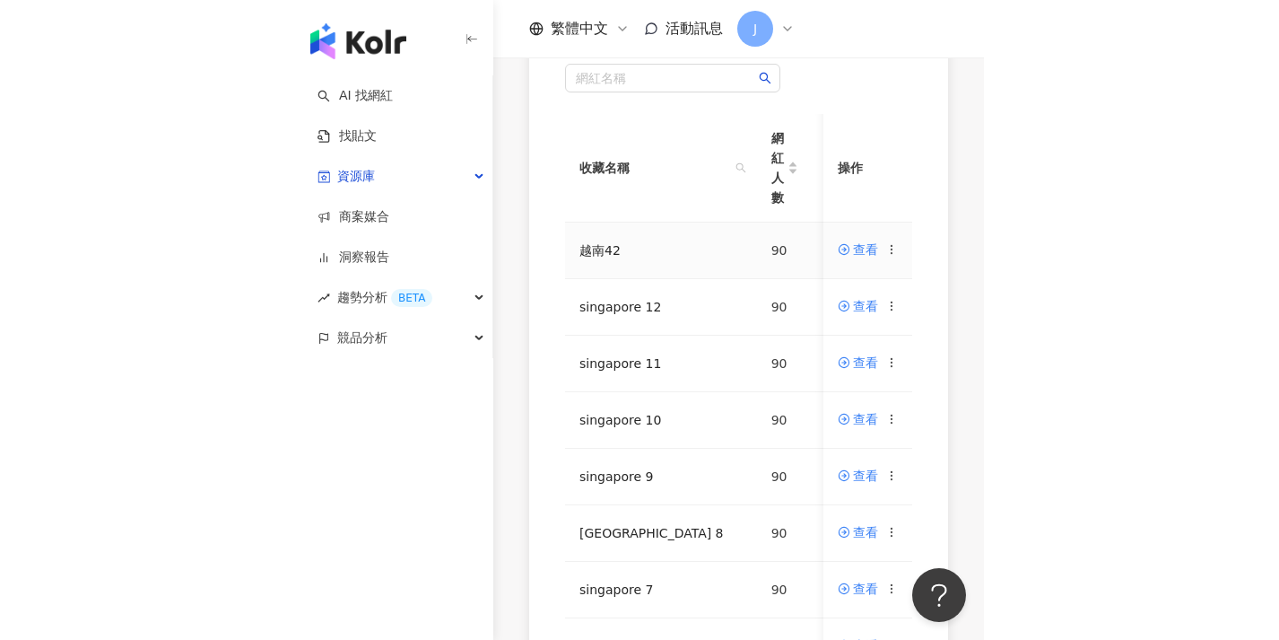
scroll to position [0, 0]
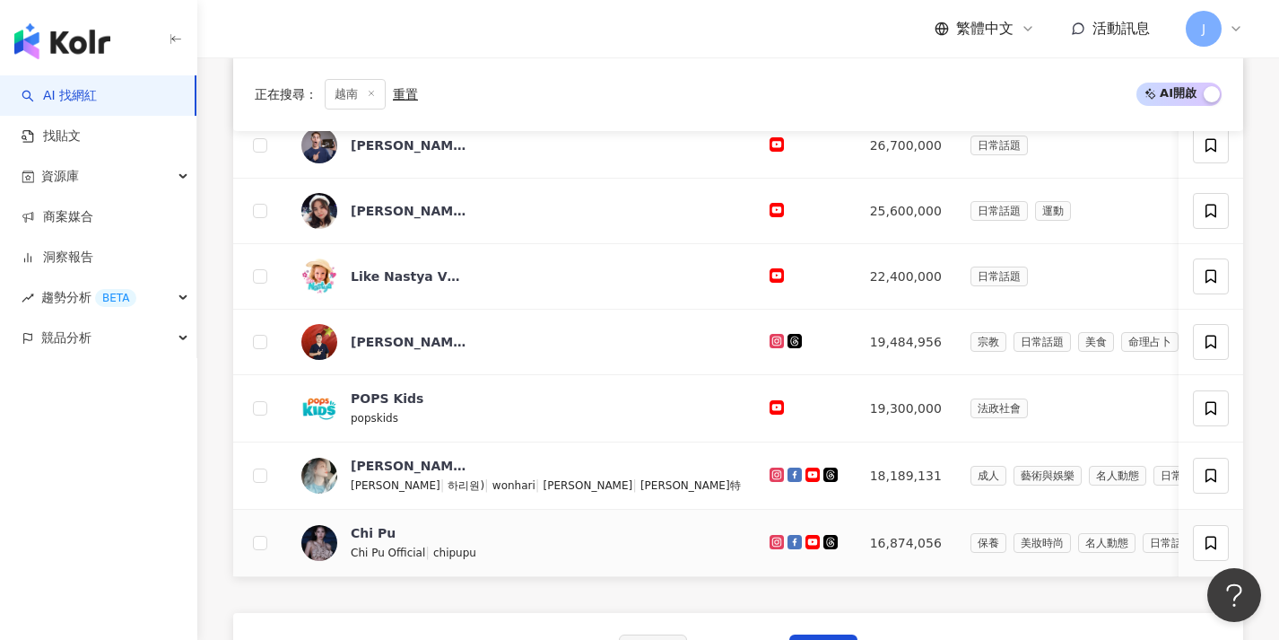
scroll to position [753, 0]
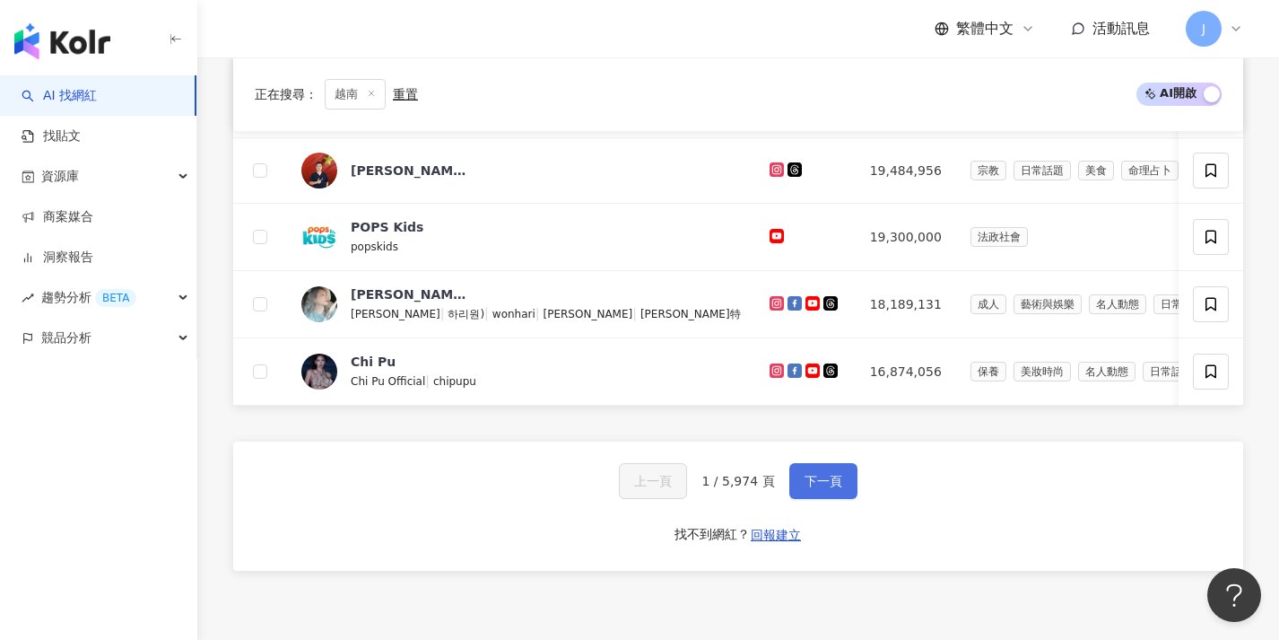
click at [844, 498] on button "下一頁" at bounding box center [823, 481] width 68 height 36
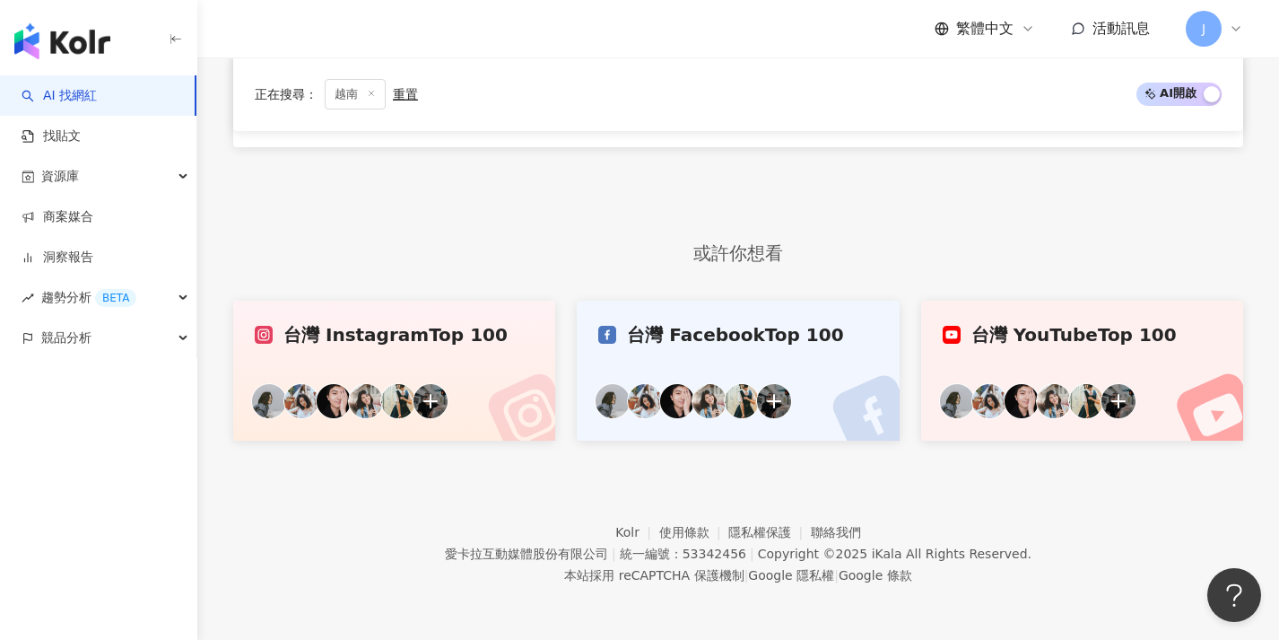
scroll to position [832, 0]
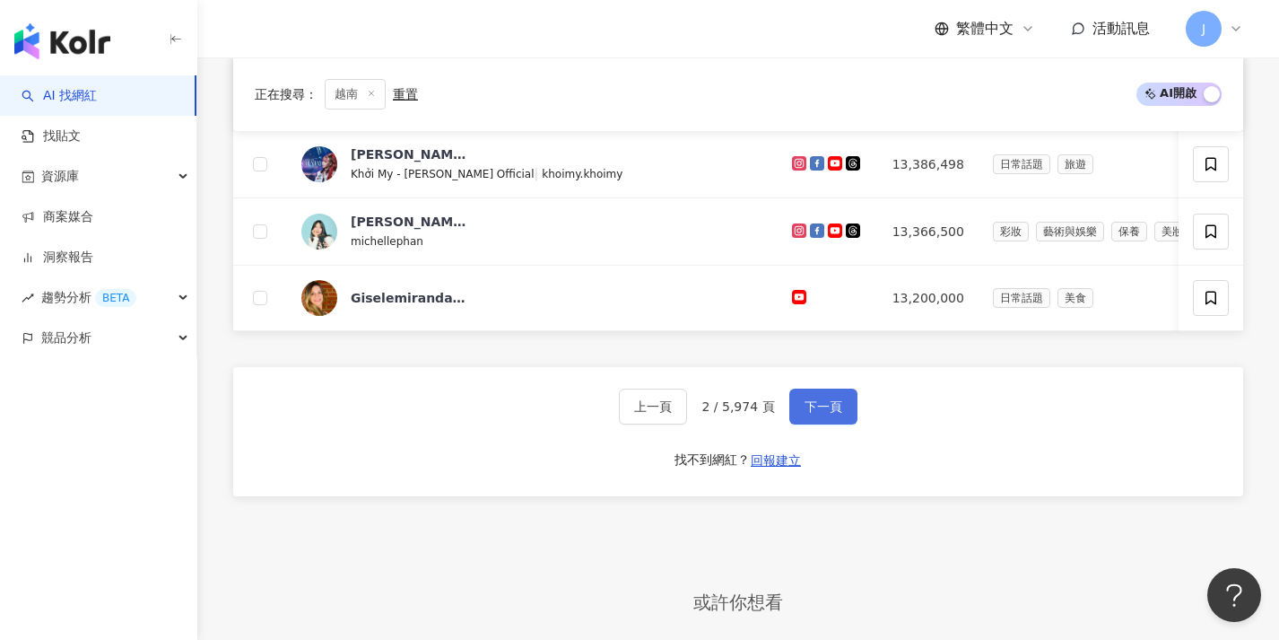
click at [805, 414] on span "下一頁" at bounding box center [824, 406] width 38 height 14
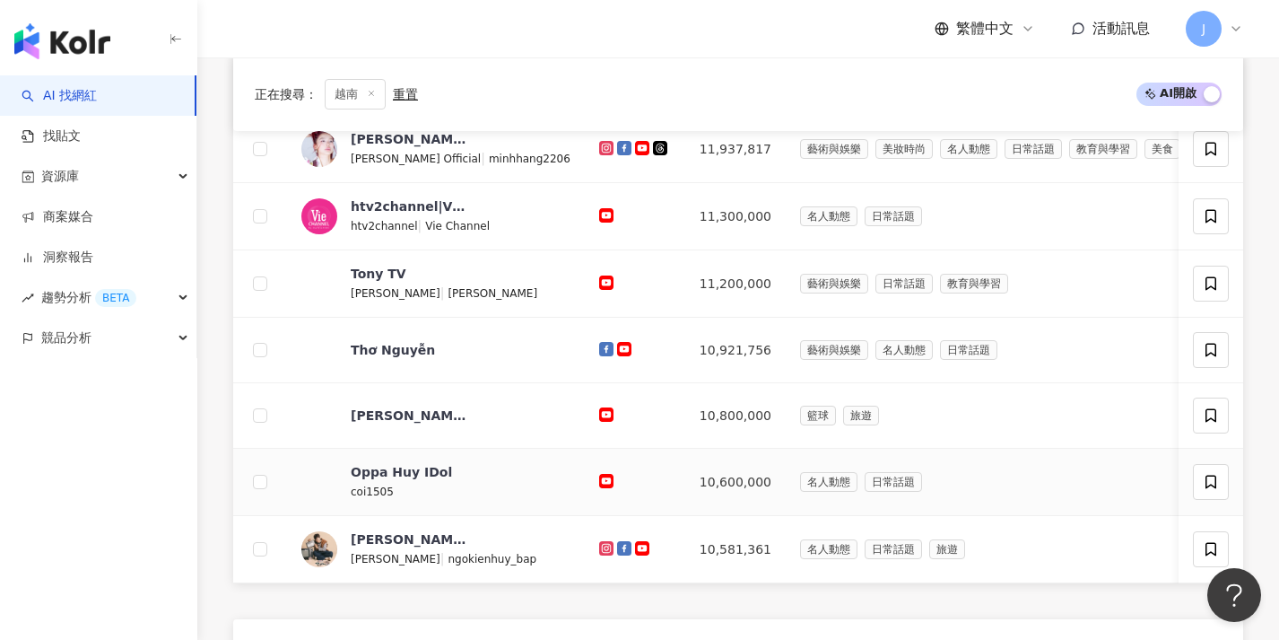
scroll to position [668, 0]
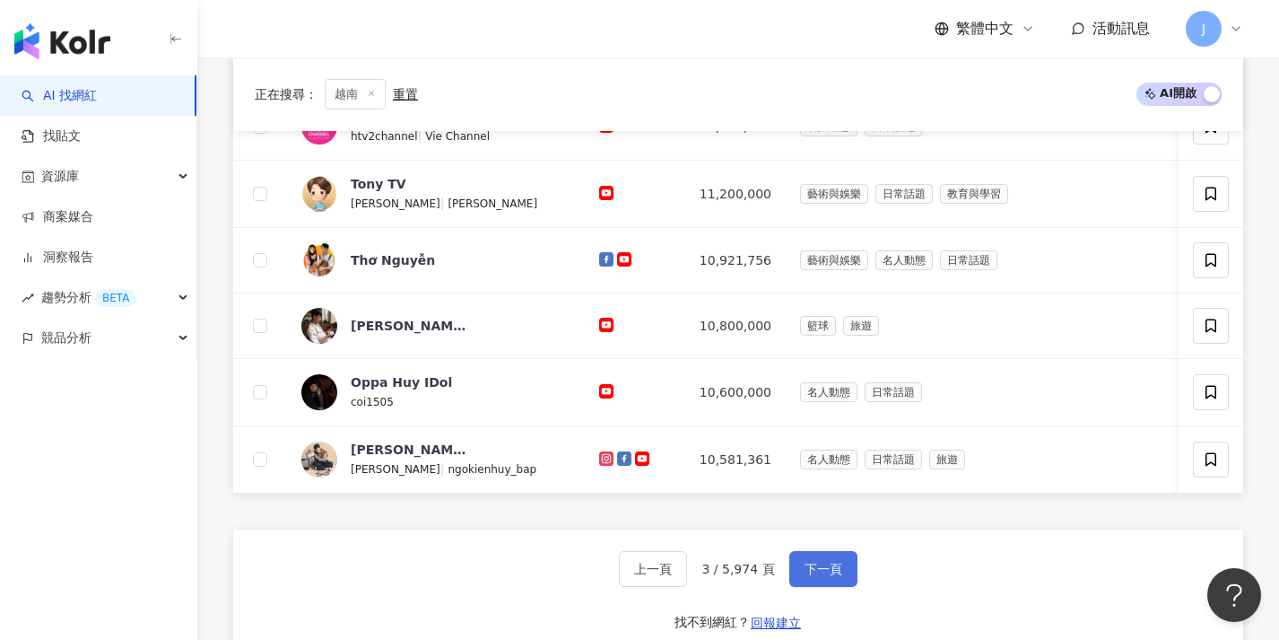
click at [822, 576] on span "下一頁" at bounding box center [824, 569] width 38 height 14
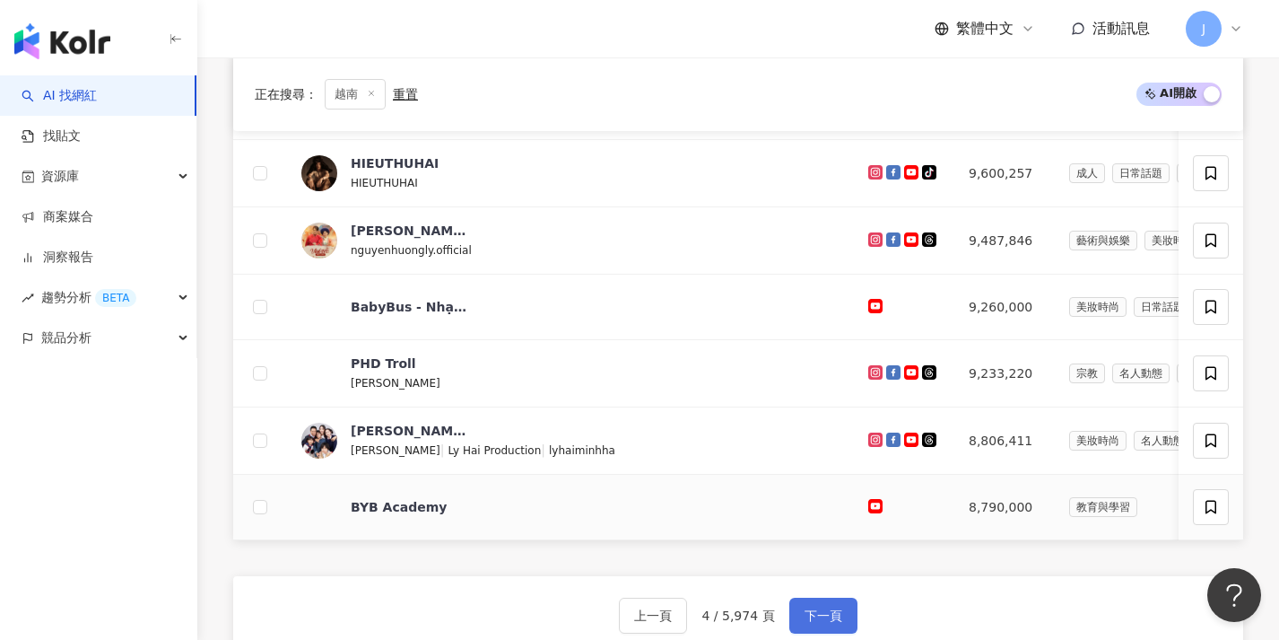
scroll to position [647, 0]
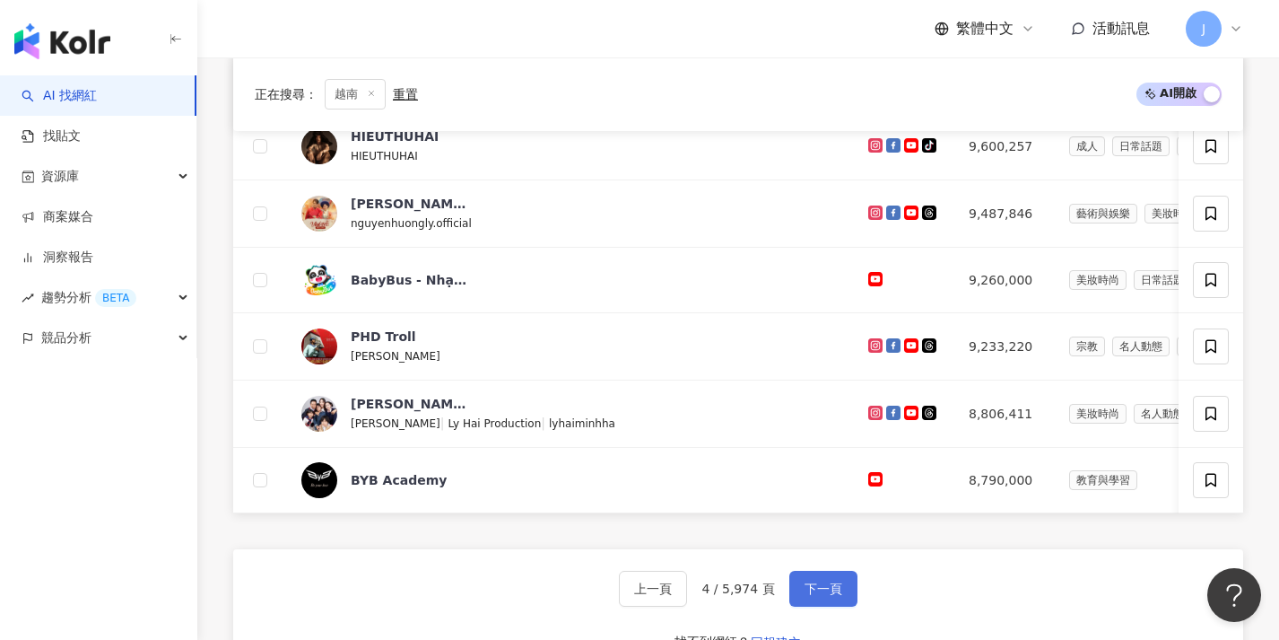
click at [813, 606] on button "下一頁" at bounding box center [823, 588] width 68 height 36
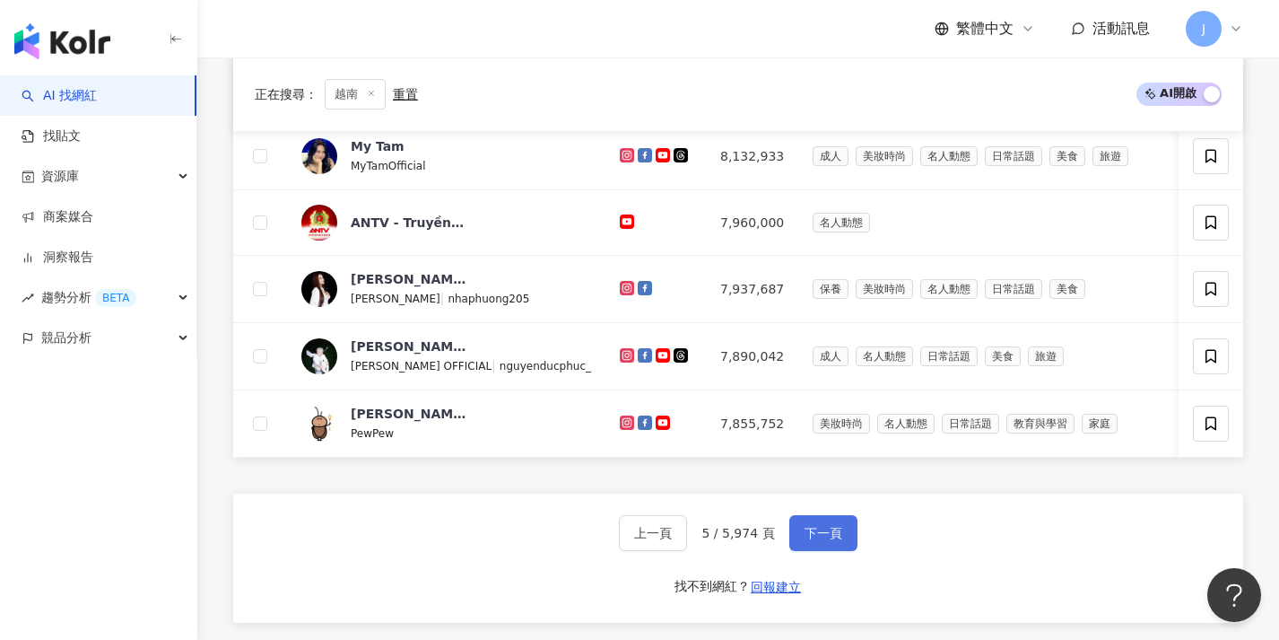
click at [828, 551] on button "下一頁" at bounding box center [823, 533] width 68 height 36
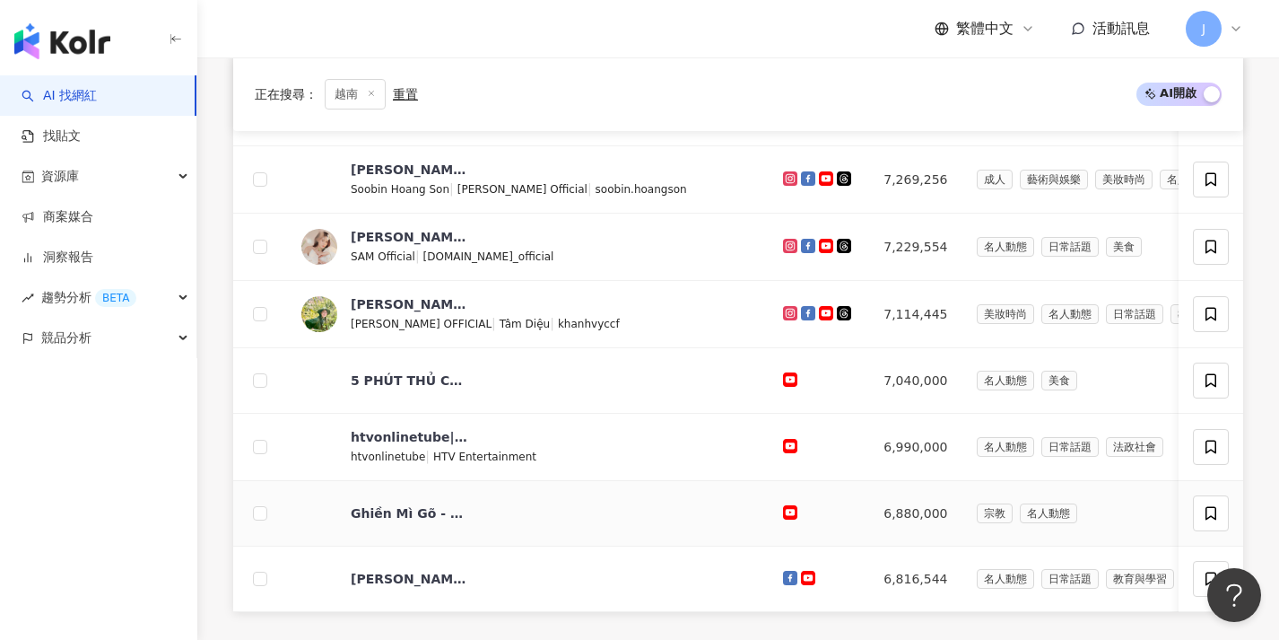
scroll to position [630, 0]
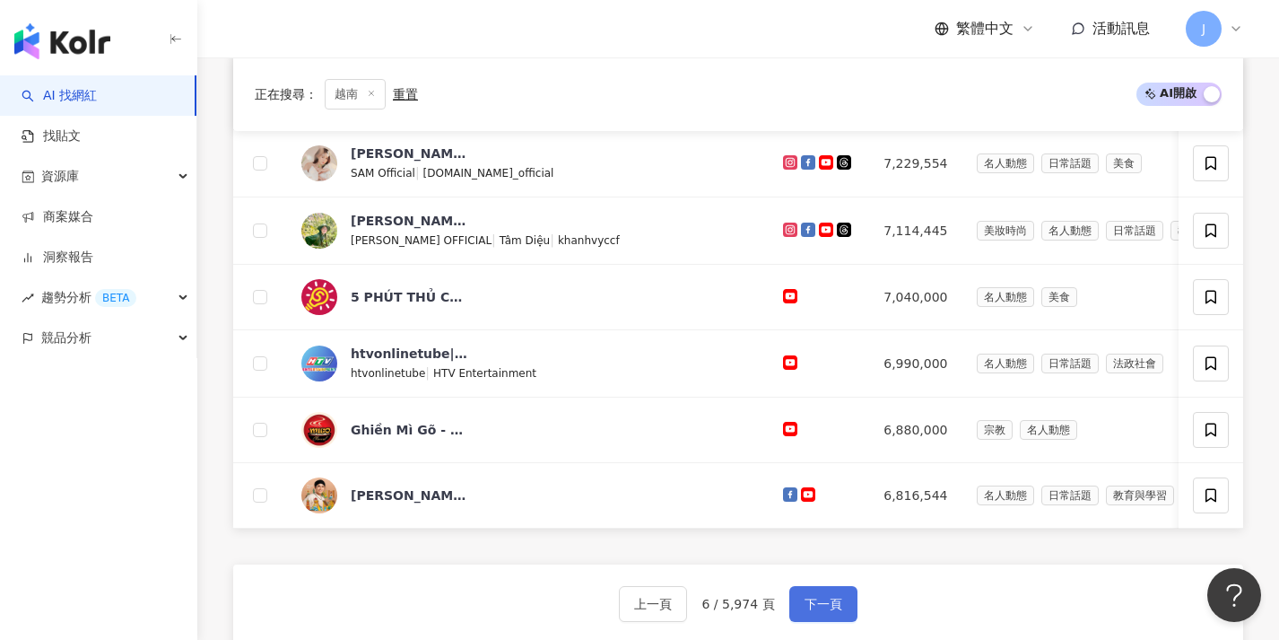
click at [843, 600] on button "下一頁" at bounding box center [823, 604] width 68 height 36
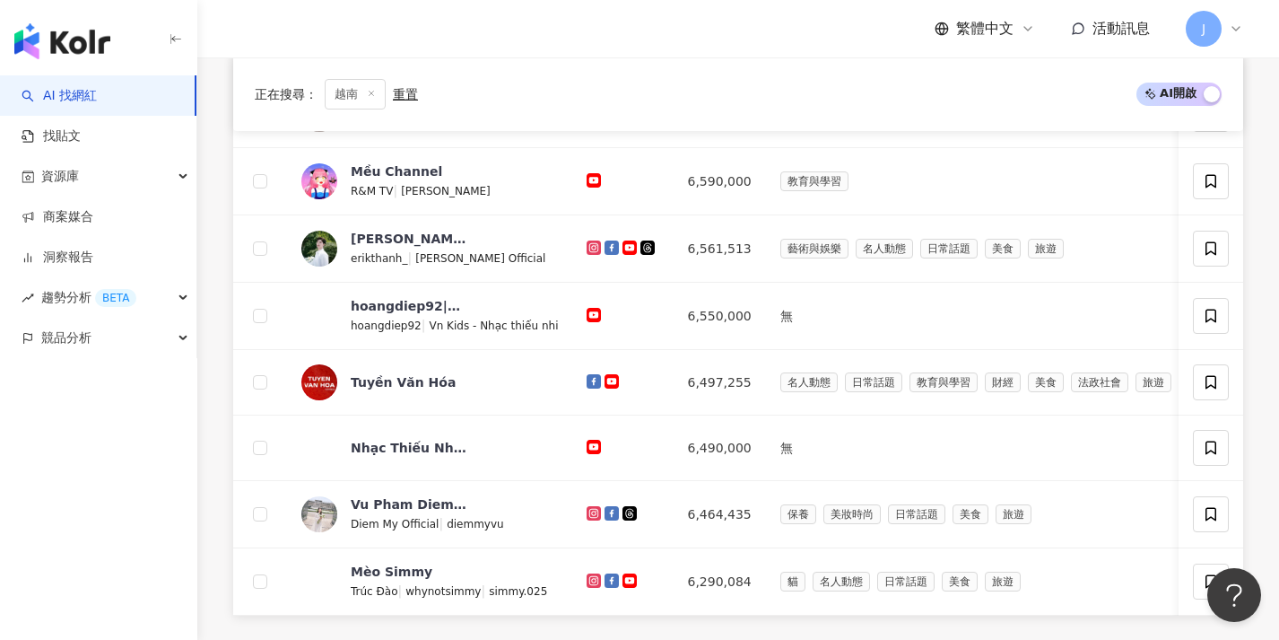
scroll to position [723, 0]
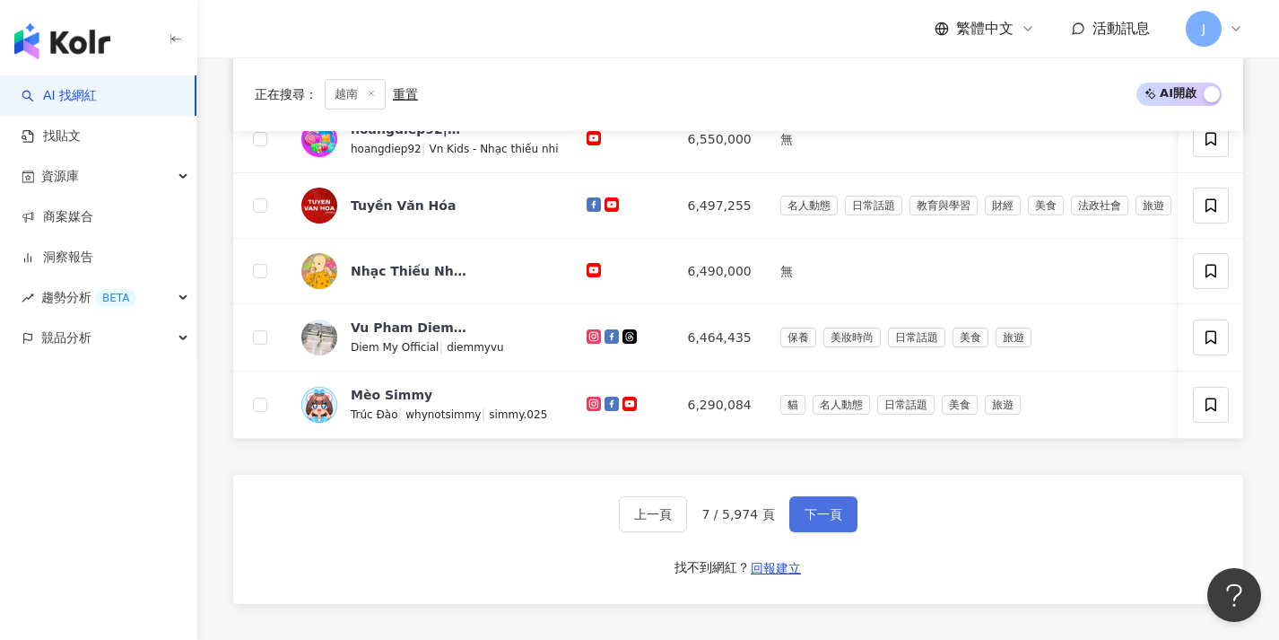
click at [824, 521] on span "下一頁" at bounding box center [824, 514] width 38 height 14
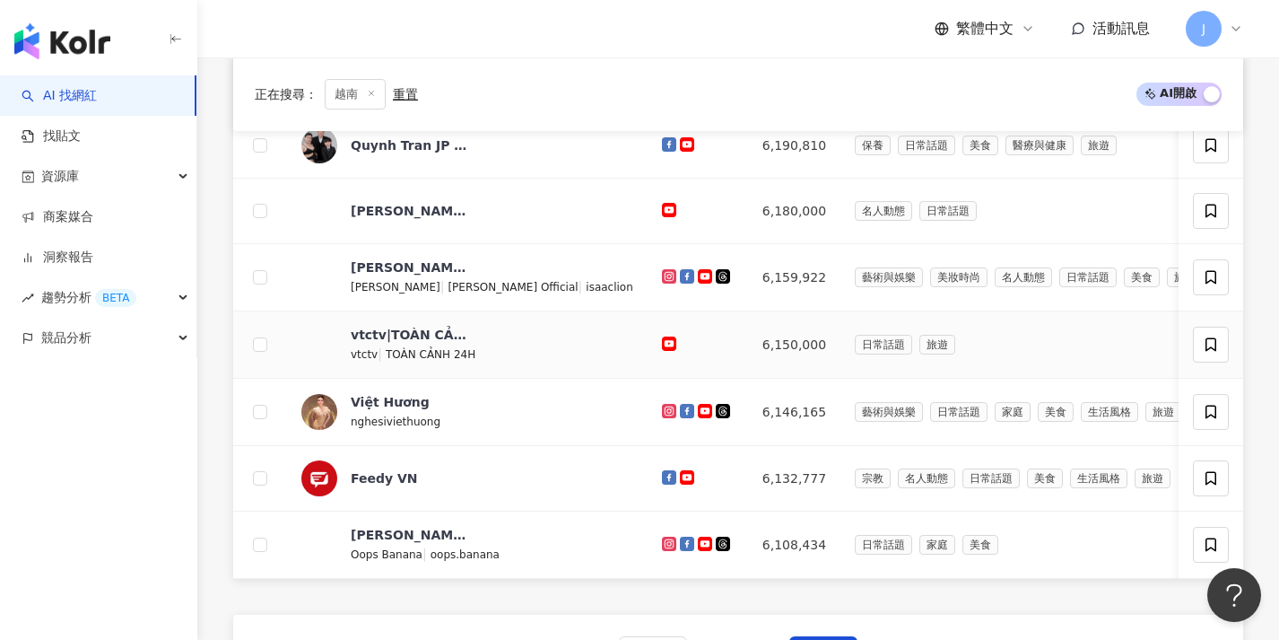
scroll to position [673, 0]
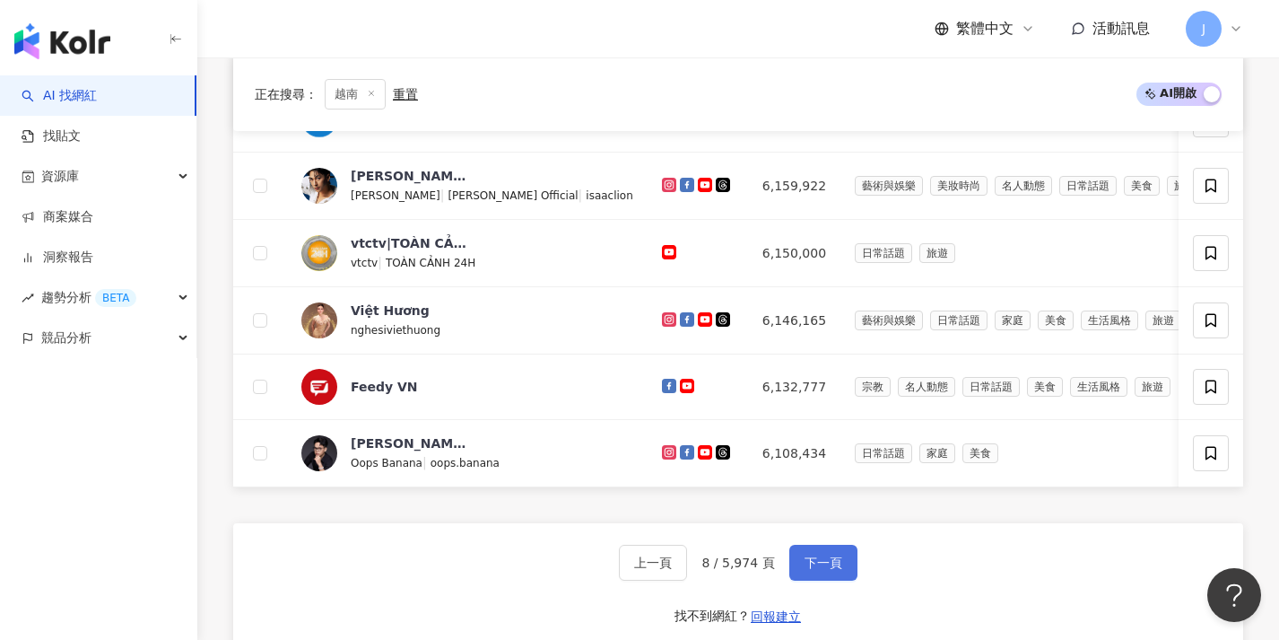
click at [824, 570] on span "下一頁" at bounding box center [824, 562] width 38 height 14
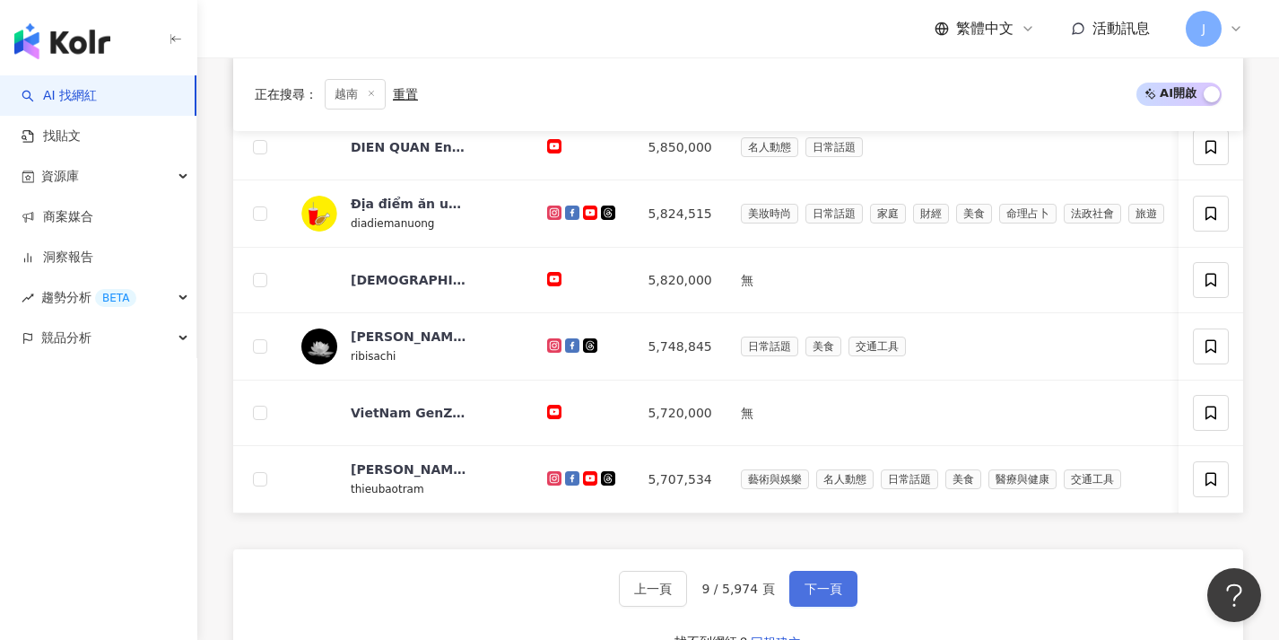
scroll to position [713, 0]
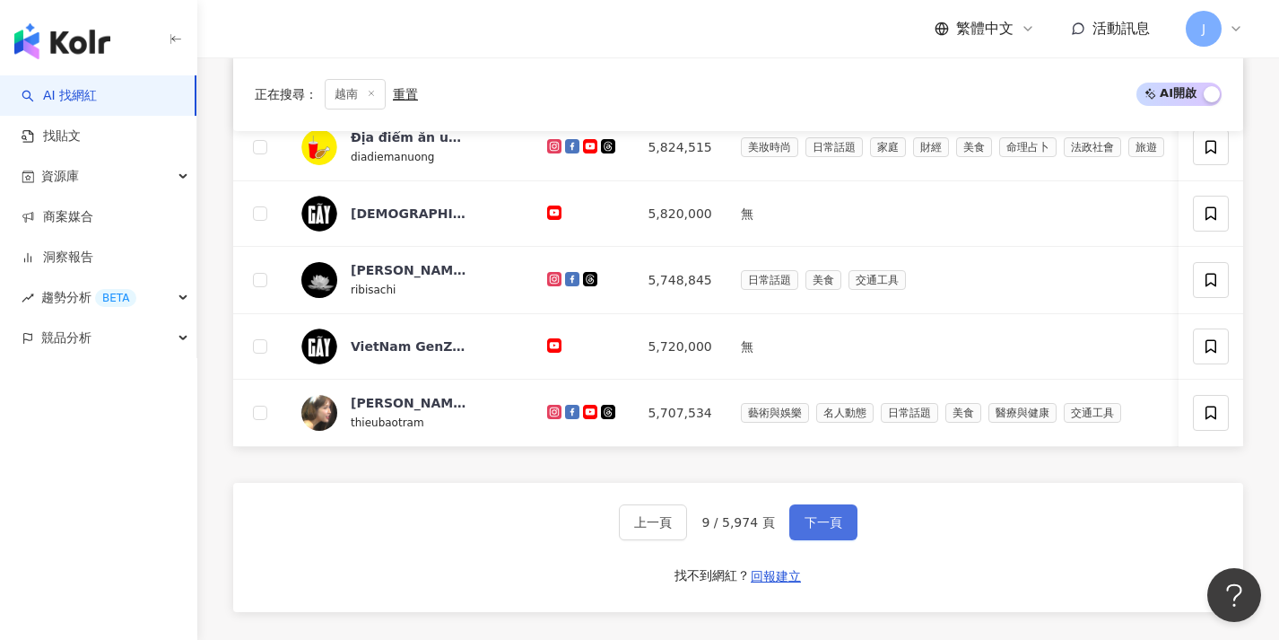
click at [832, 529] on span "下一頁" at bounding box center [824, 522] width 38 height 14
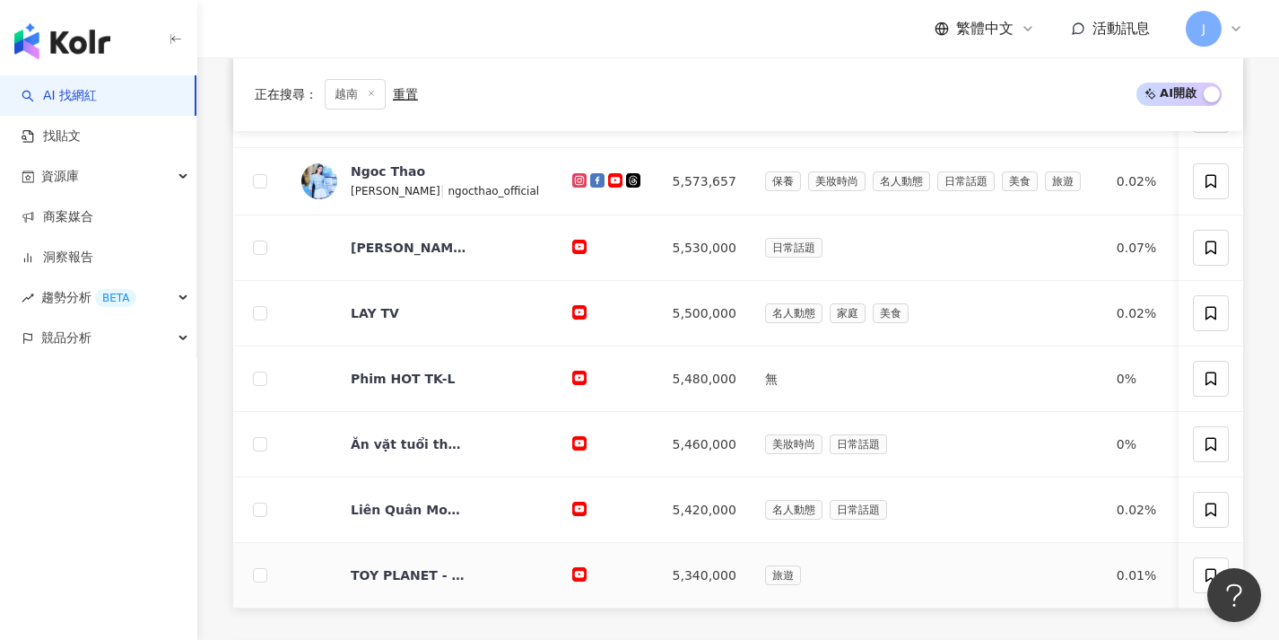
scroll to position [755, 0]
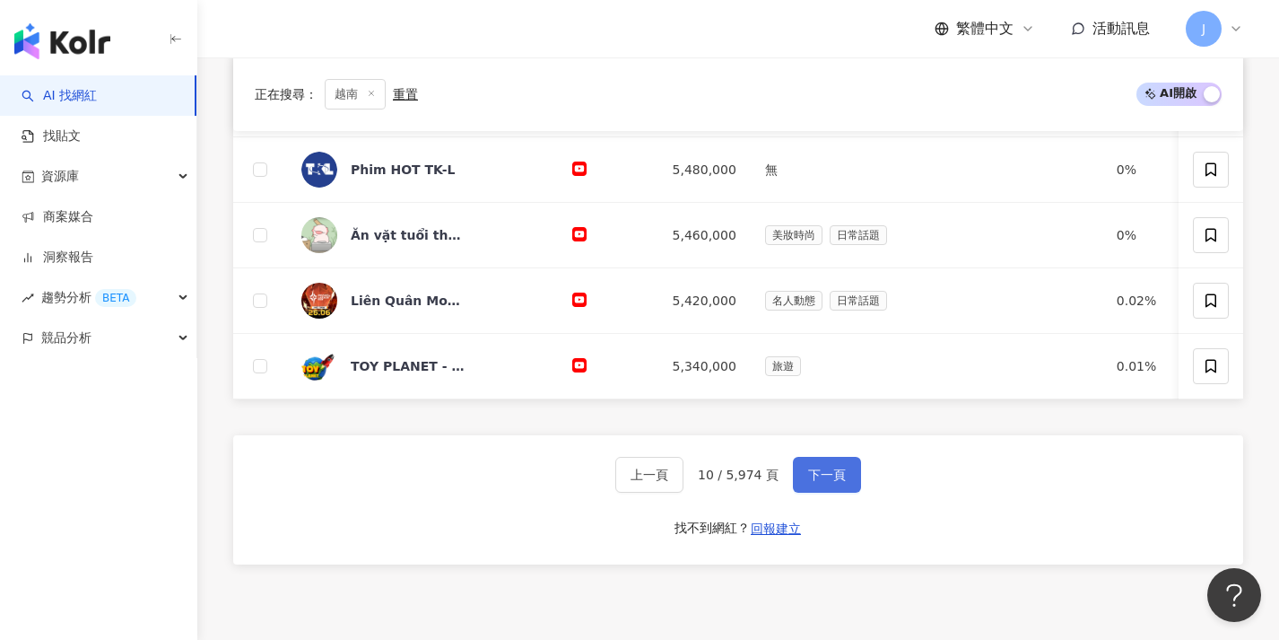
click at [829, 482] on span "下一頁" at bounding box center [827, 474] width 38 height 14
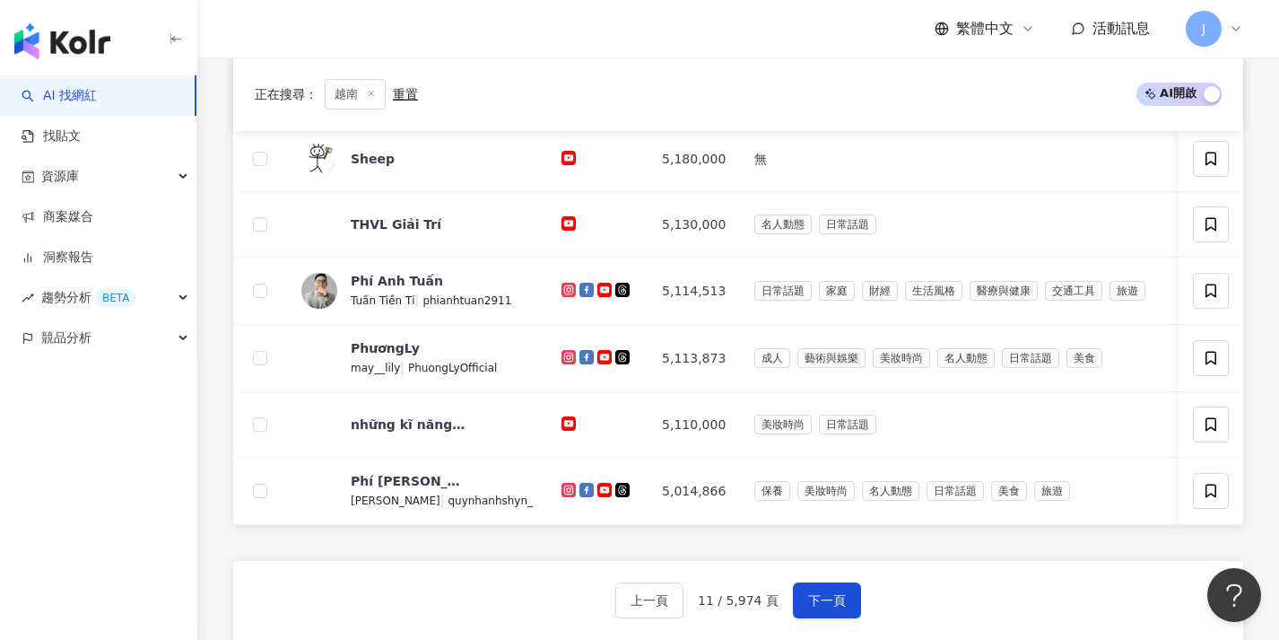
scroll to position [635, 0]
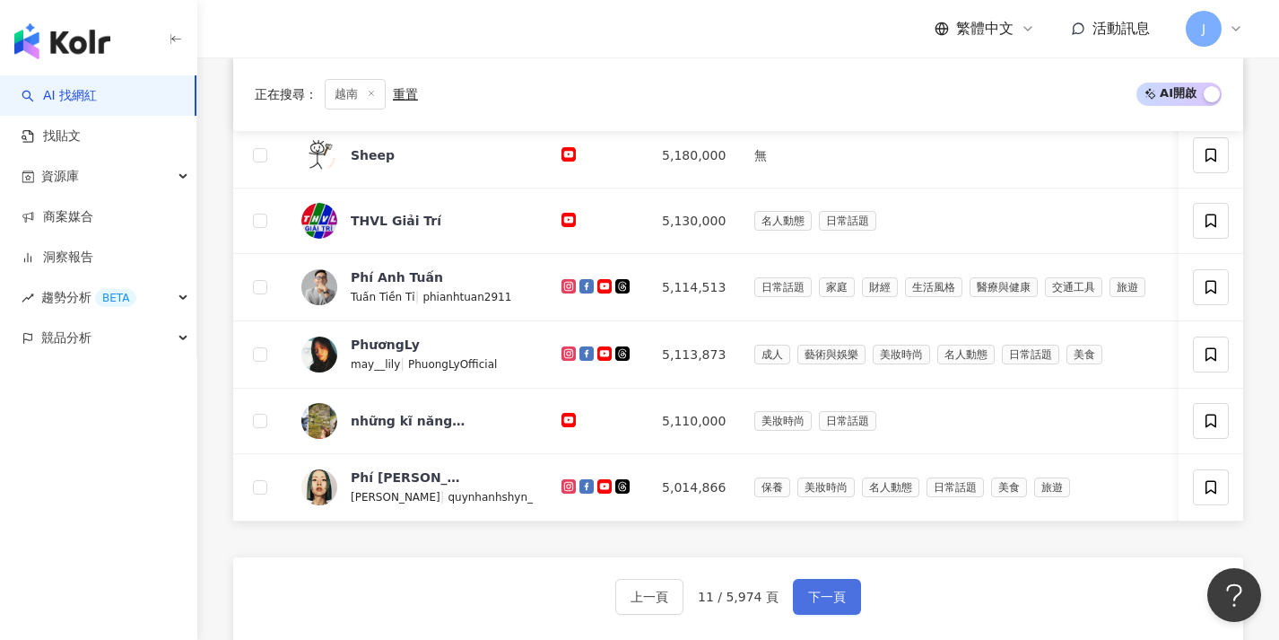
click at [800, 614] on button "下一頁" at bounding box center [827, 597] width 68 height 36
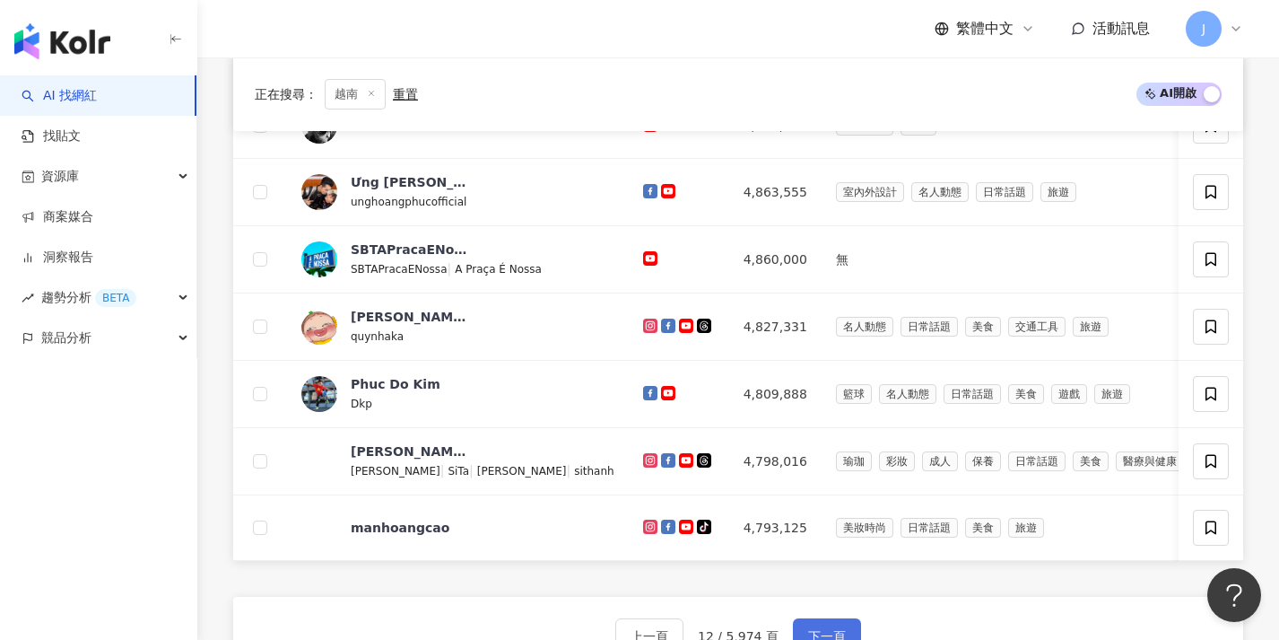
scroll to position [638, 0]
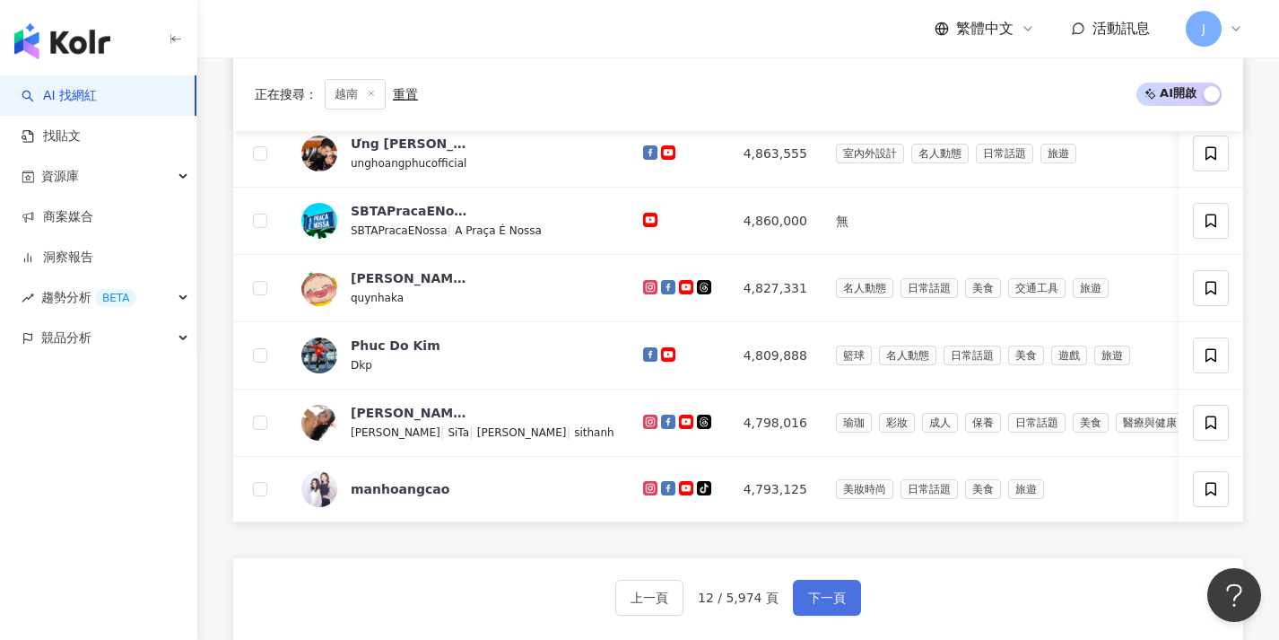
click at [818, 604] on span "下一頁" at bounding box center [827, 597] width 38 height 14
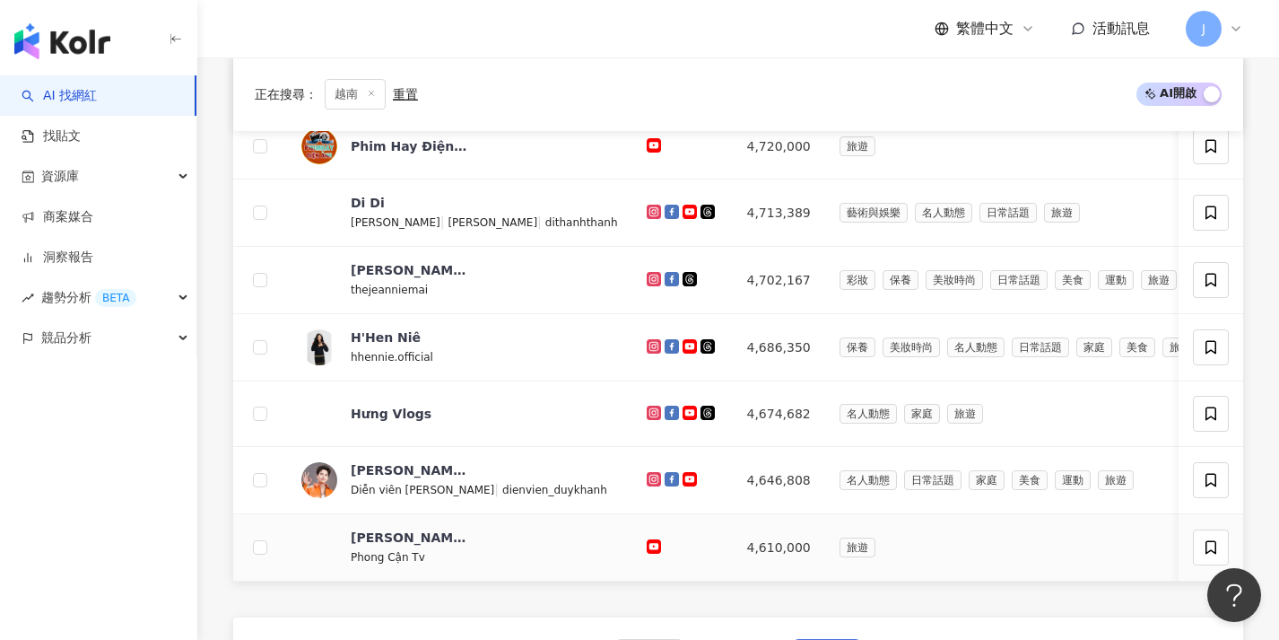
scroll to position [679, 0]
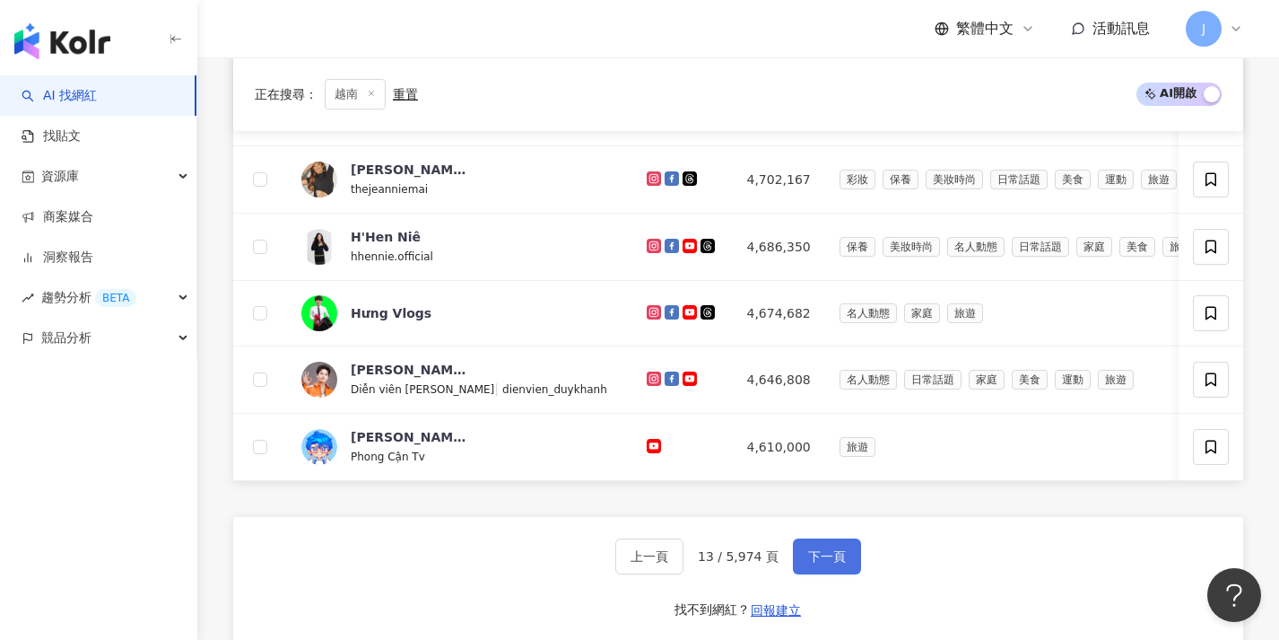
click at [836, 563] on span "下一頁" at bounding box center [827, 556] width 38 height 14
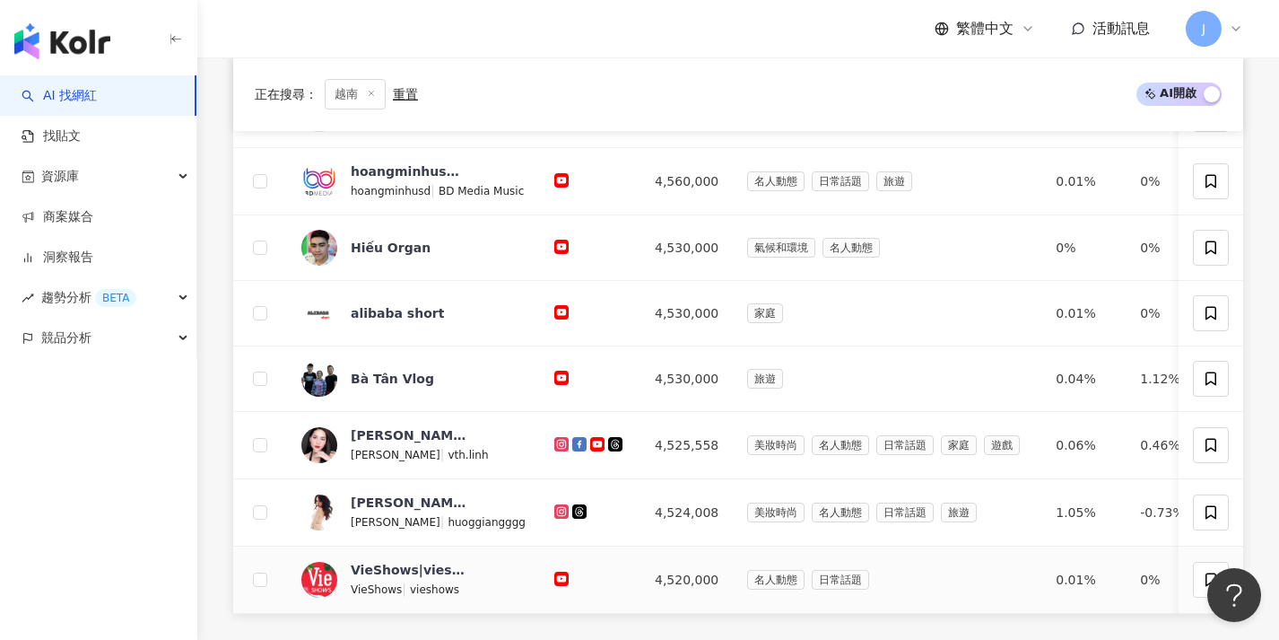
scroll to position [733, 0]
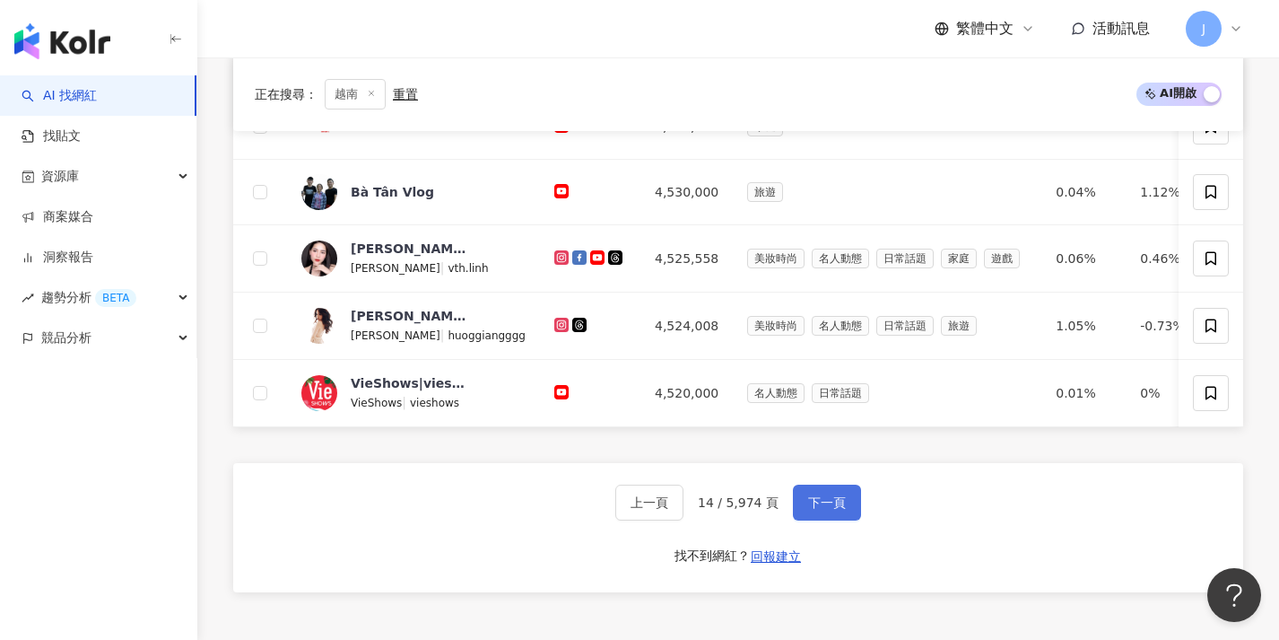
click at [823, 520] on button "下一頁" at bounding box center [827, 502] width 68 height 36
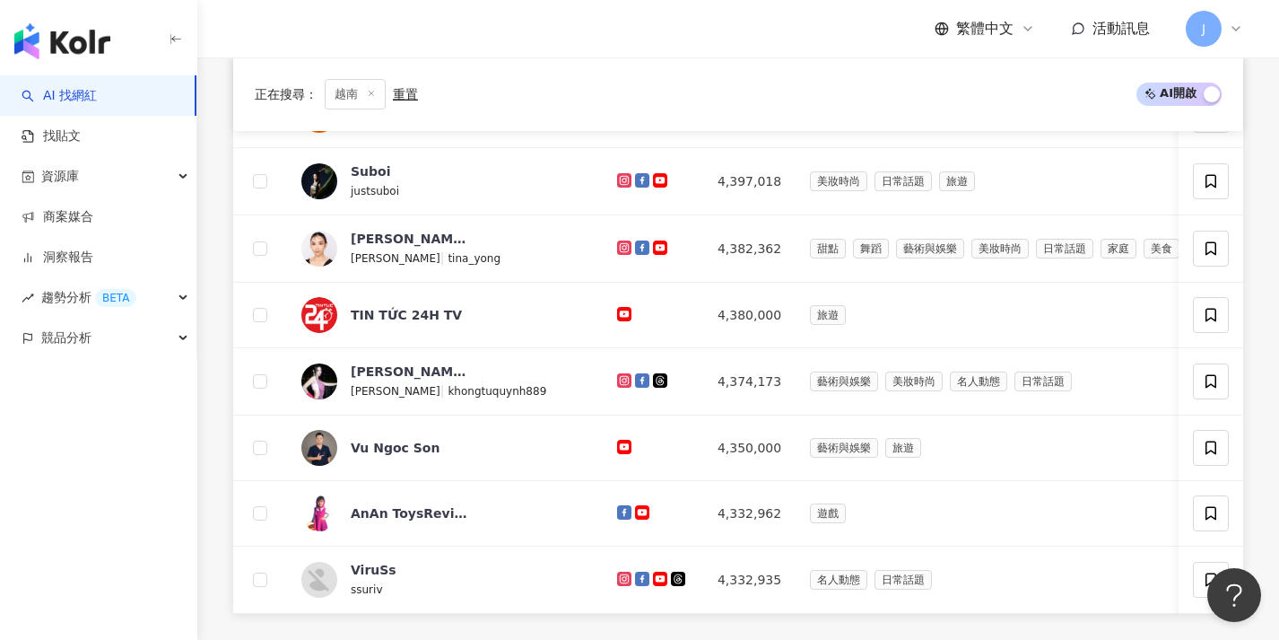
scroll to position [684, 0]
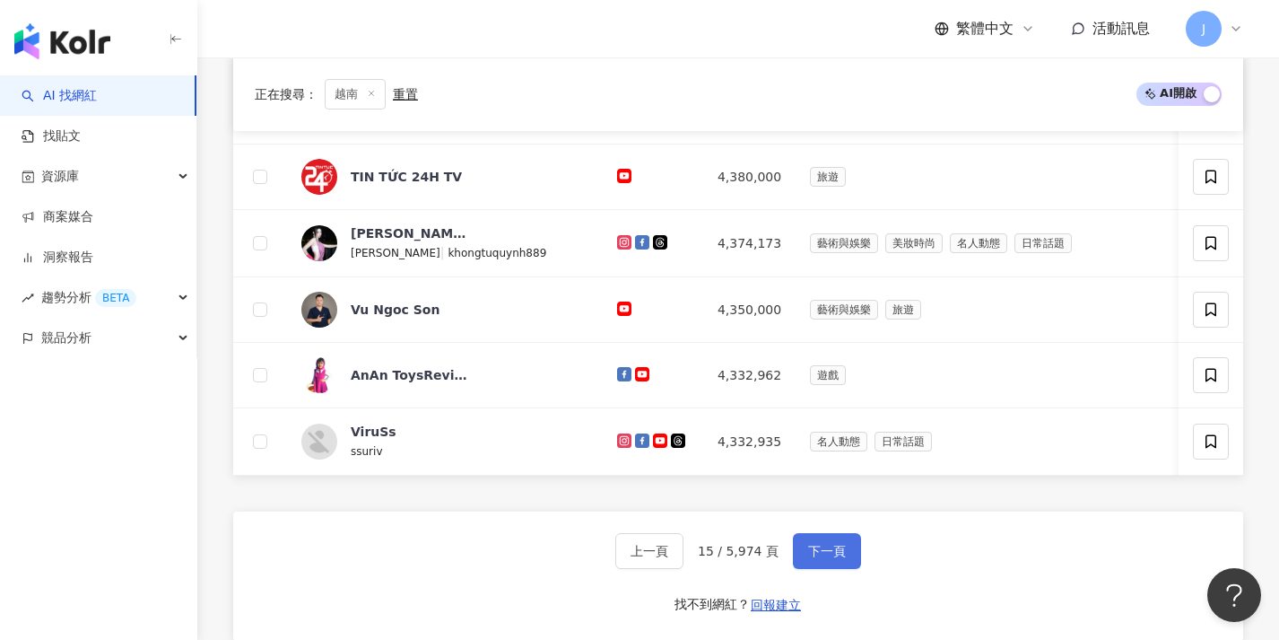
click at [825, 558] on span "下一頁" at bounding box center [827, 551] width 38 height 14
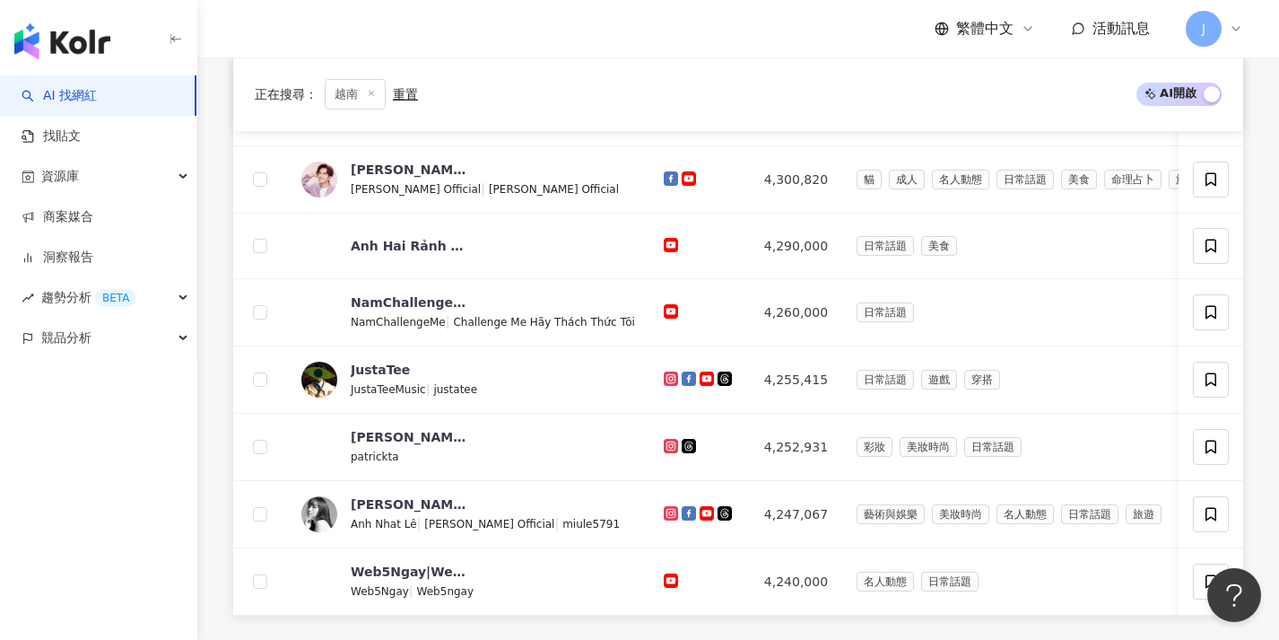
scroll to position [714, 0]
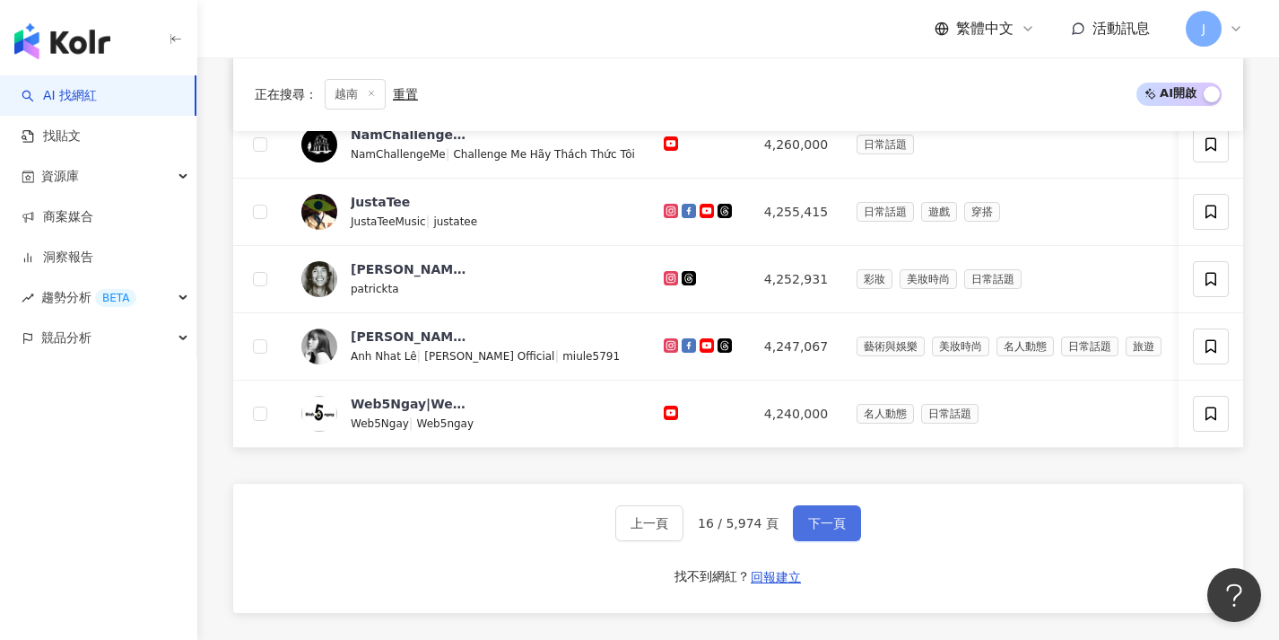
click at [827, 530] on span "下一頁" at bounding box center [827, 523] width 38 height 14
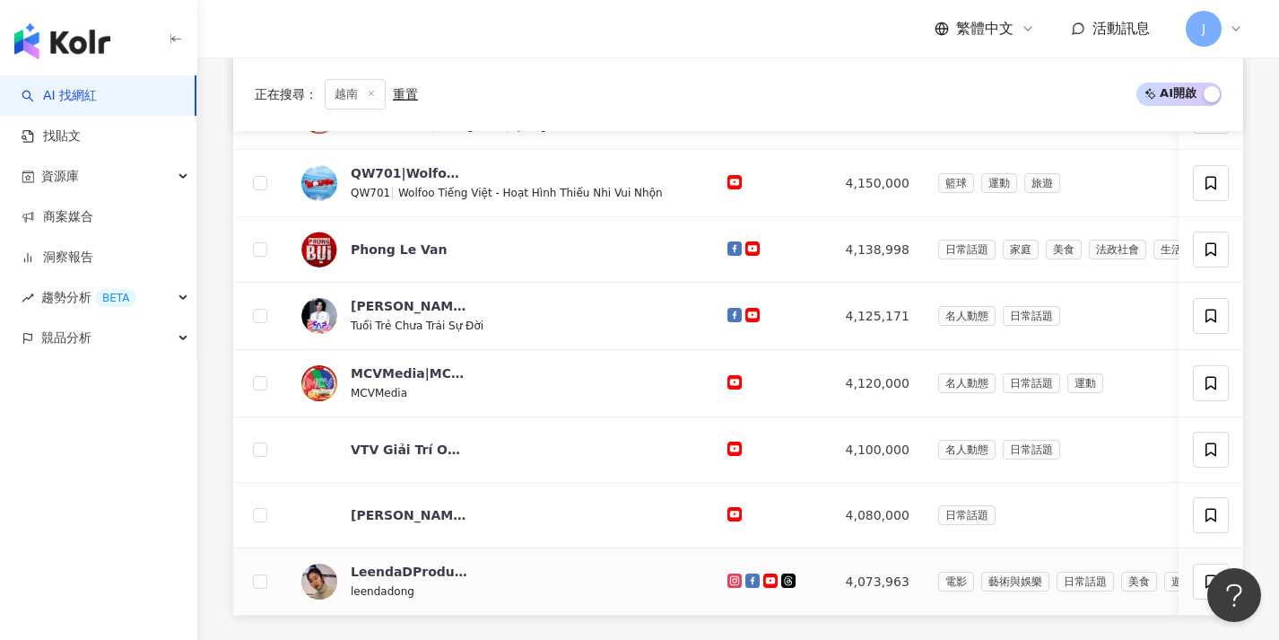
scroll to position [655, 0]
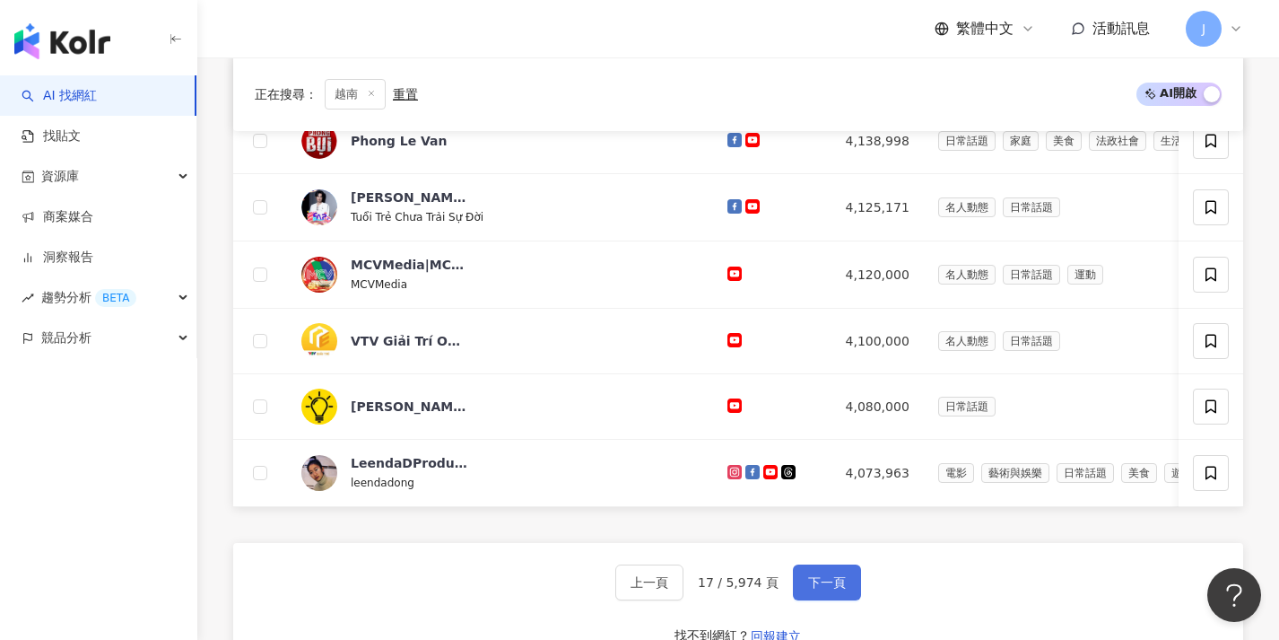
click at [820, 600] on button "下一頁" at bounding box center [827, 582] width 68 height 36
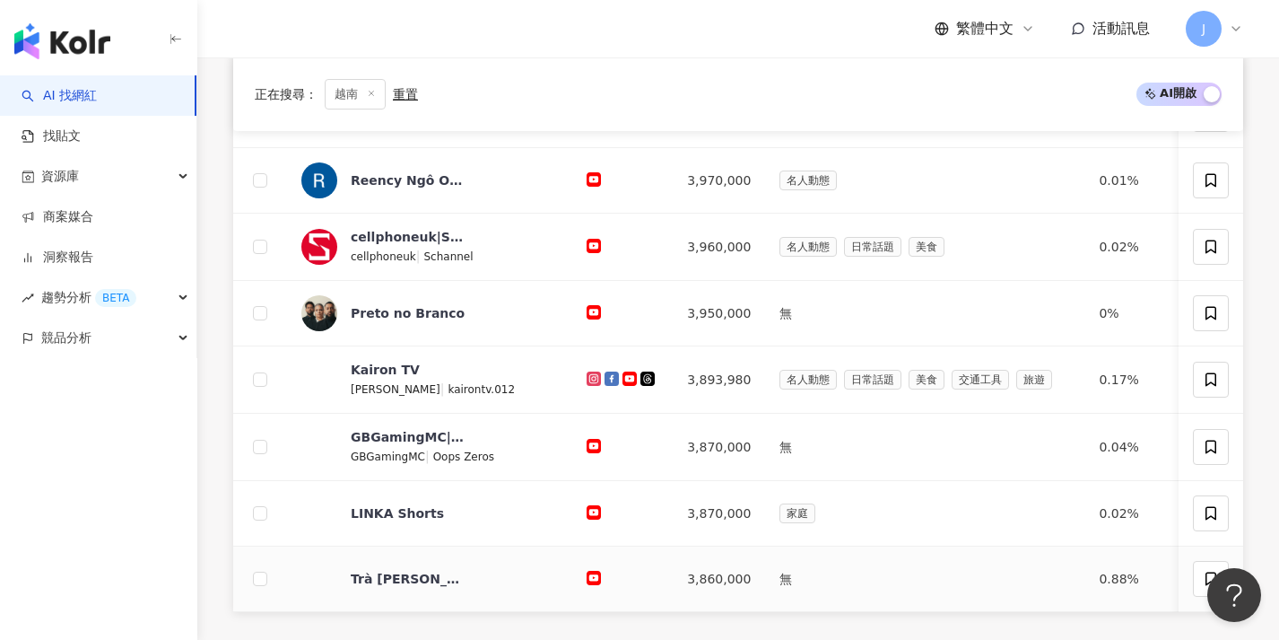
scroll to position [615, 0]
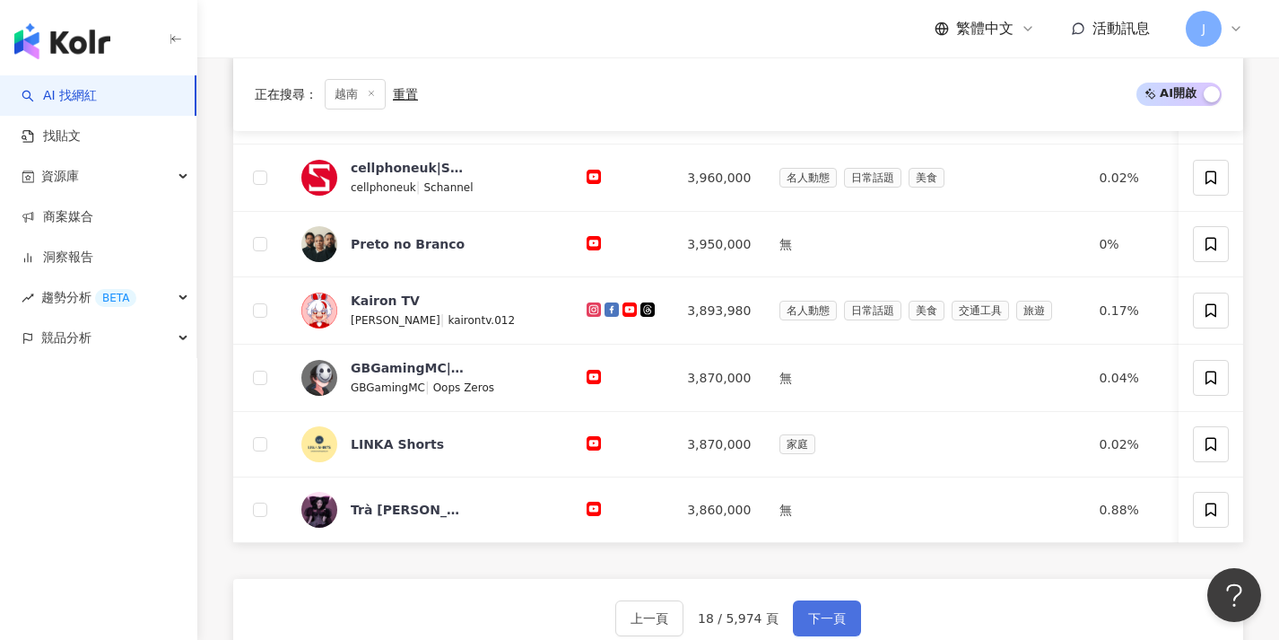
click at [832, 617] on button "下一頁" at bounding box center [827, 618] width 68 height 36
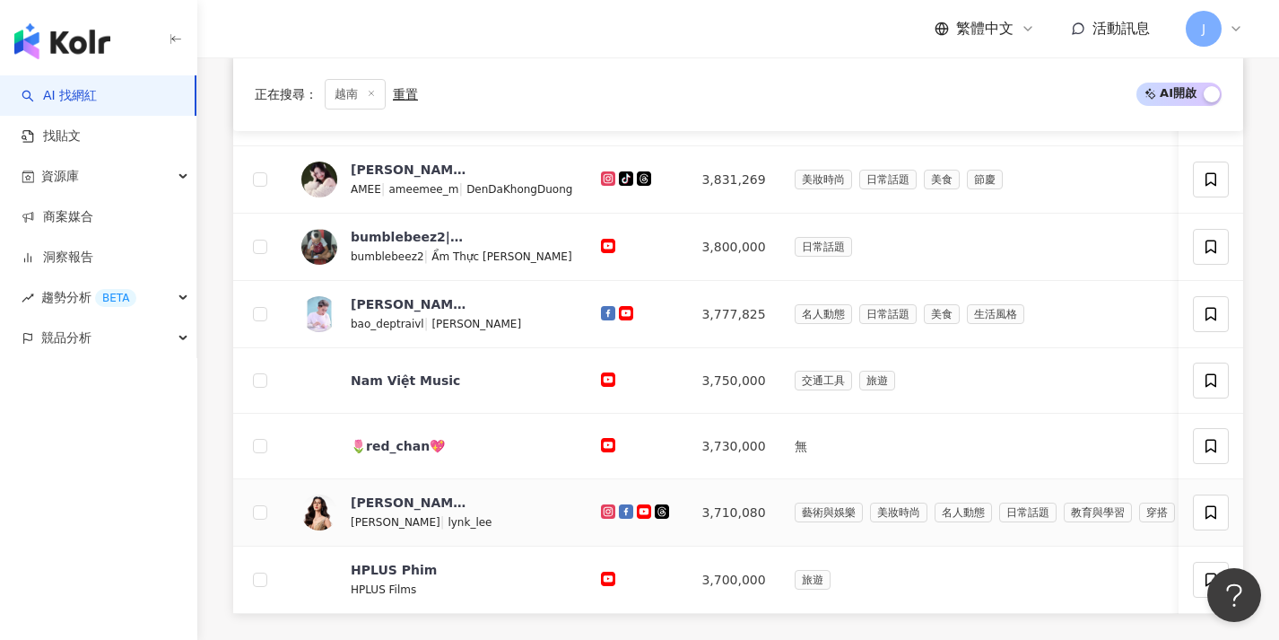
scroll to position [731, 0]
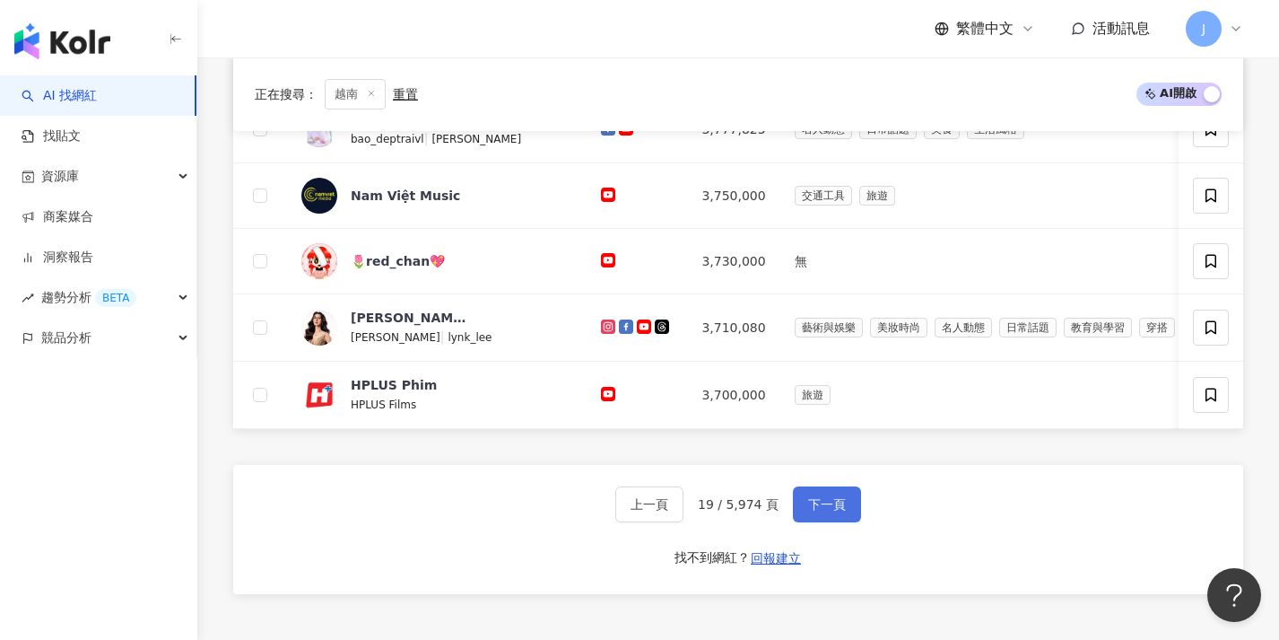
click at [843, 509] on button "下一頁" at bounding box center [827, 504] width 68 height 36
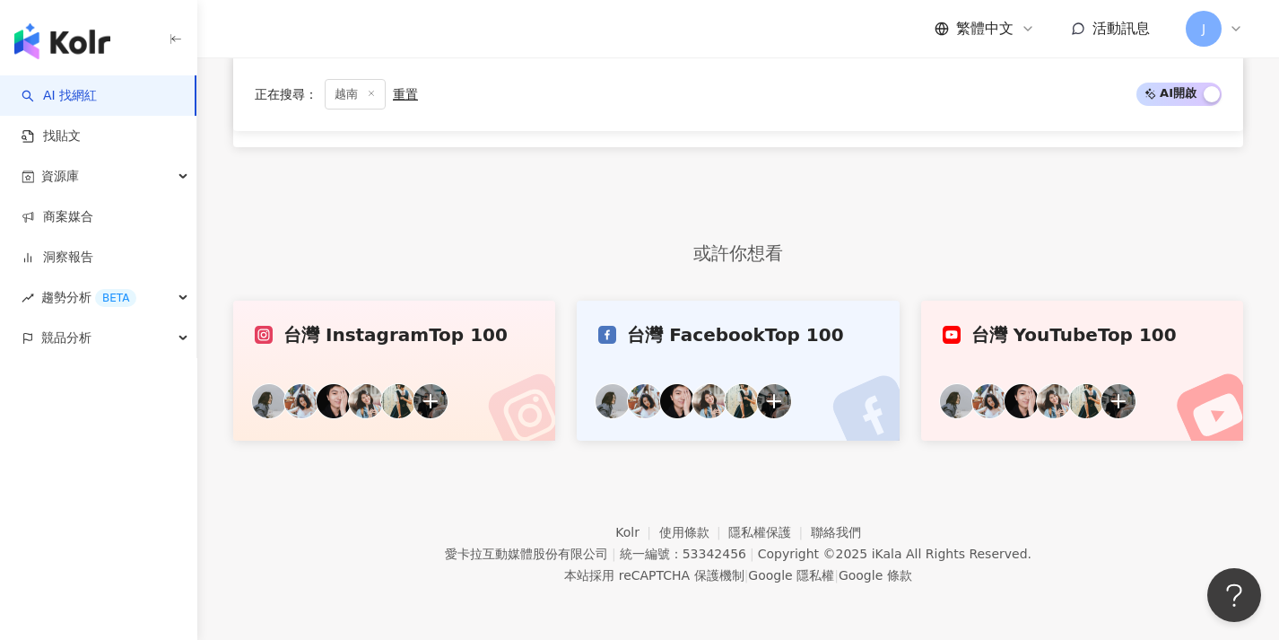
scroll to position [546, 0]
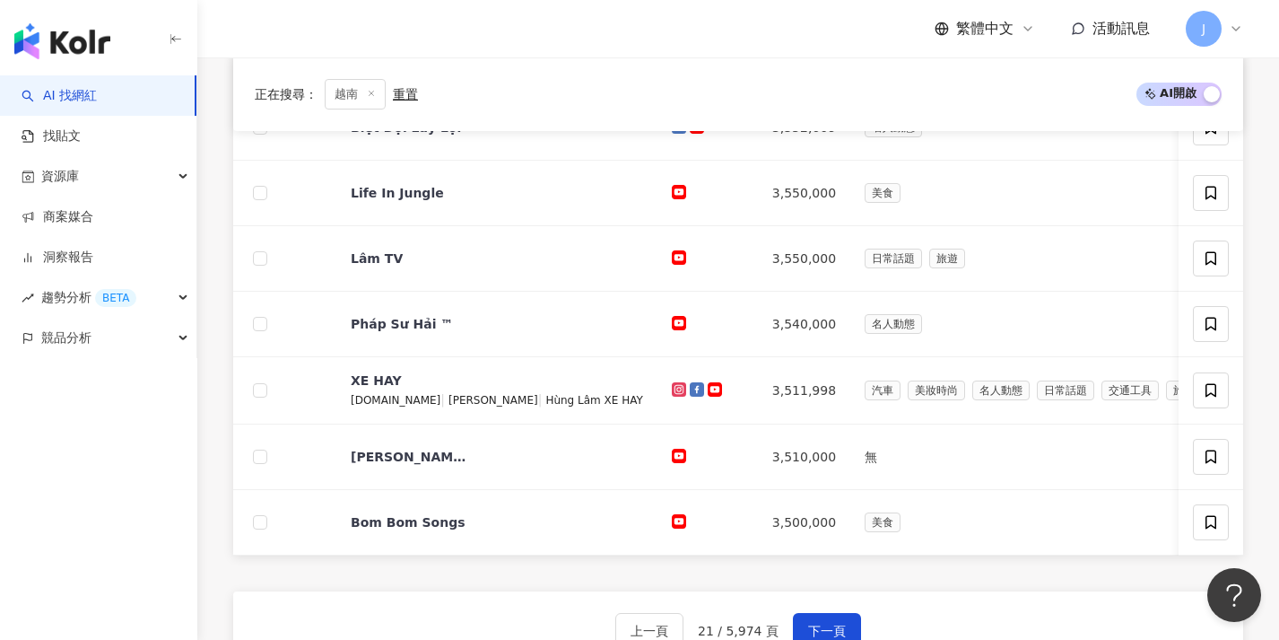
scroll to position [631, 0]
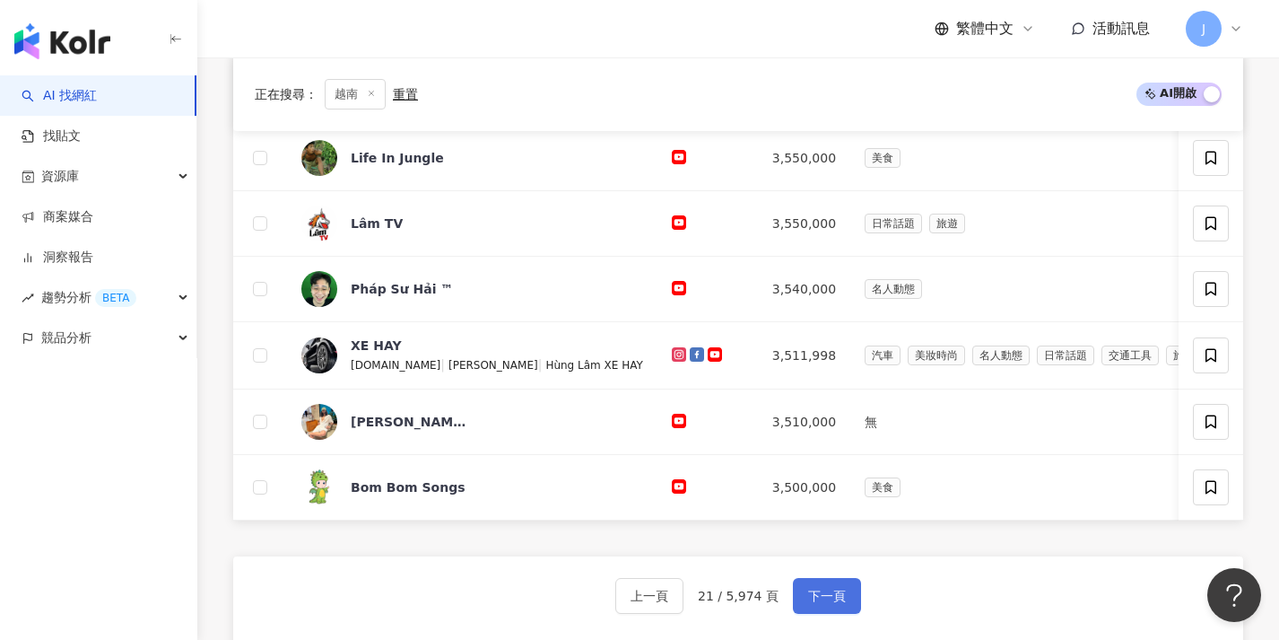
click at [831, 597] on button "下一頁" at bounding box center [827, 596] width 68 height 36
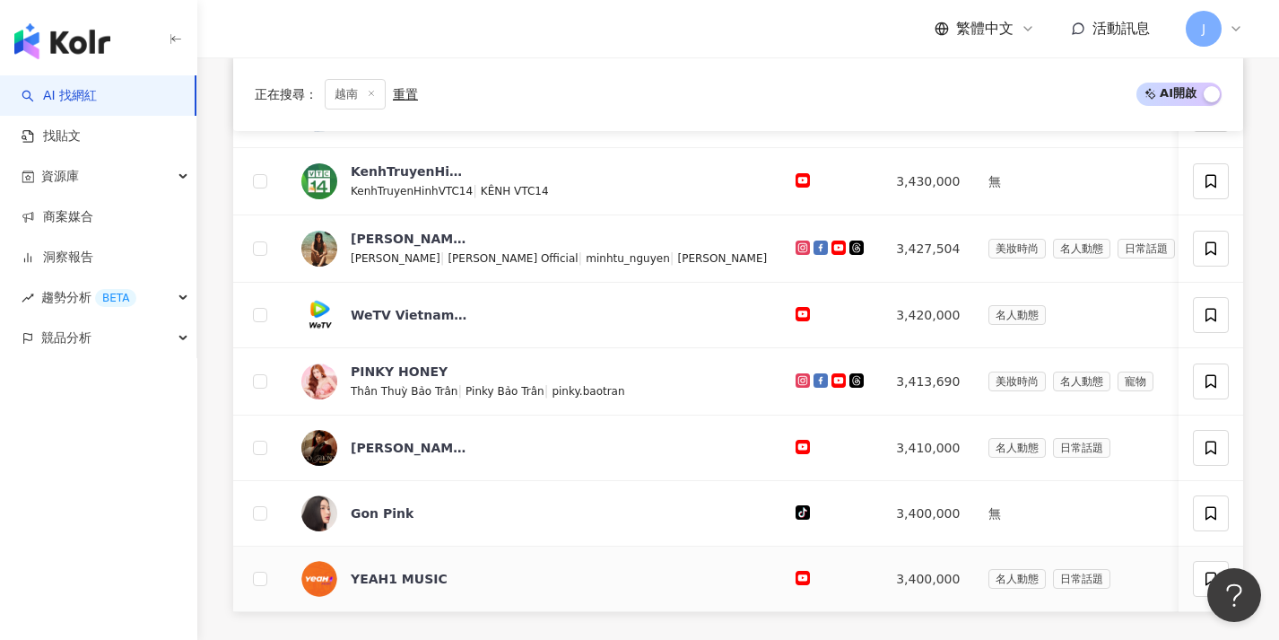
scroll to position [657, 0]
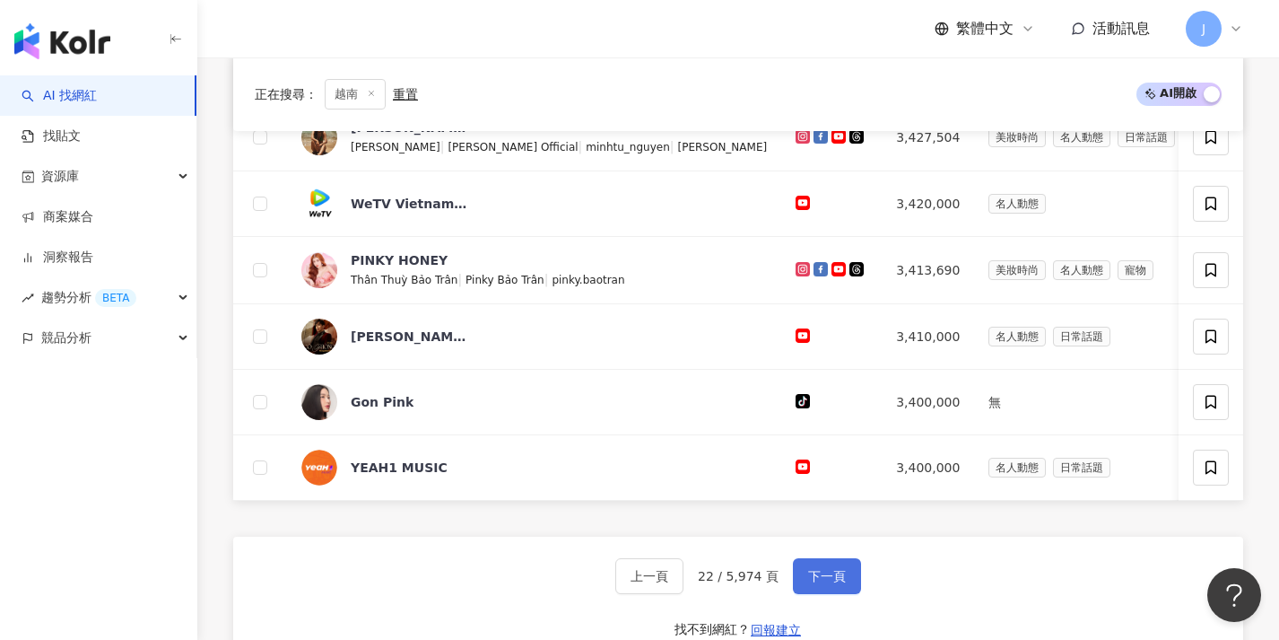
click at [842, 583] on span "下一頁" at bounding box center [827, 576] width 38 height 14
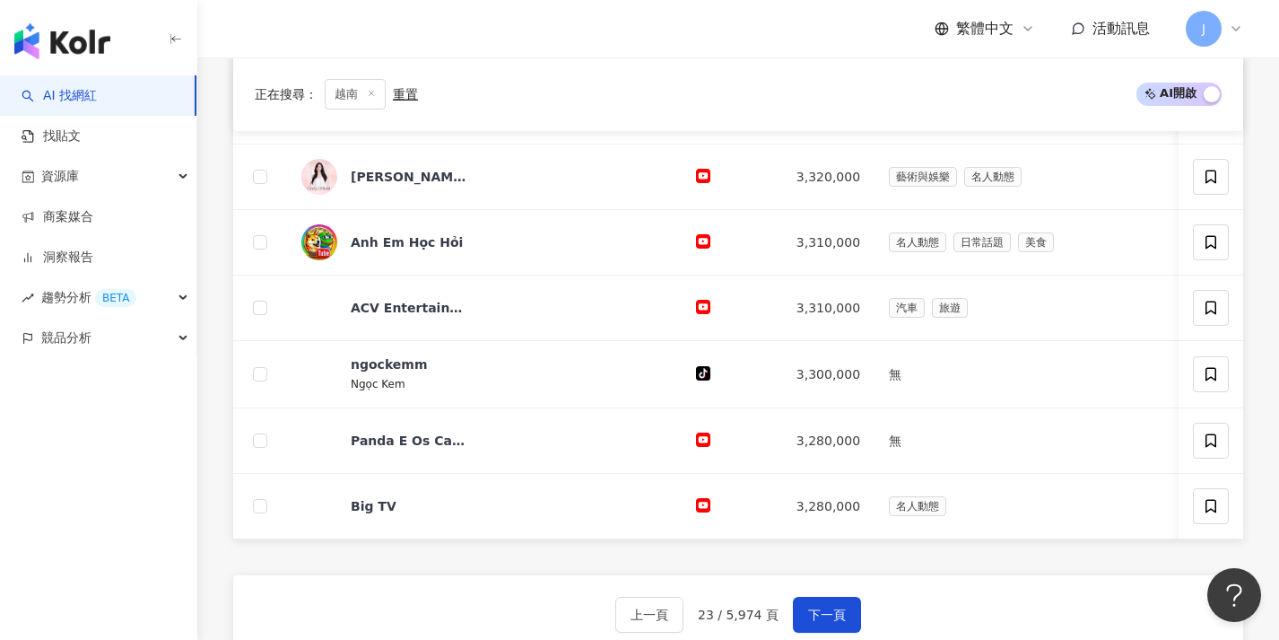
scroll to position [617, 0]
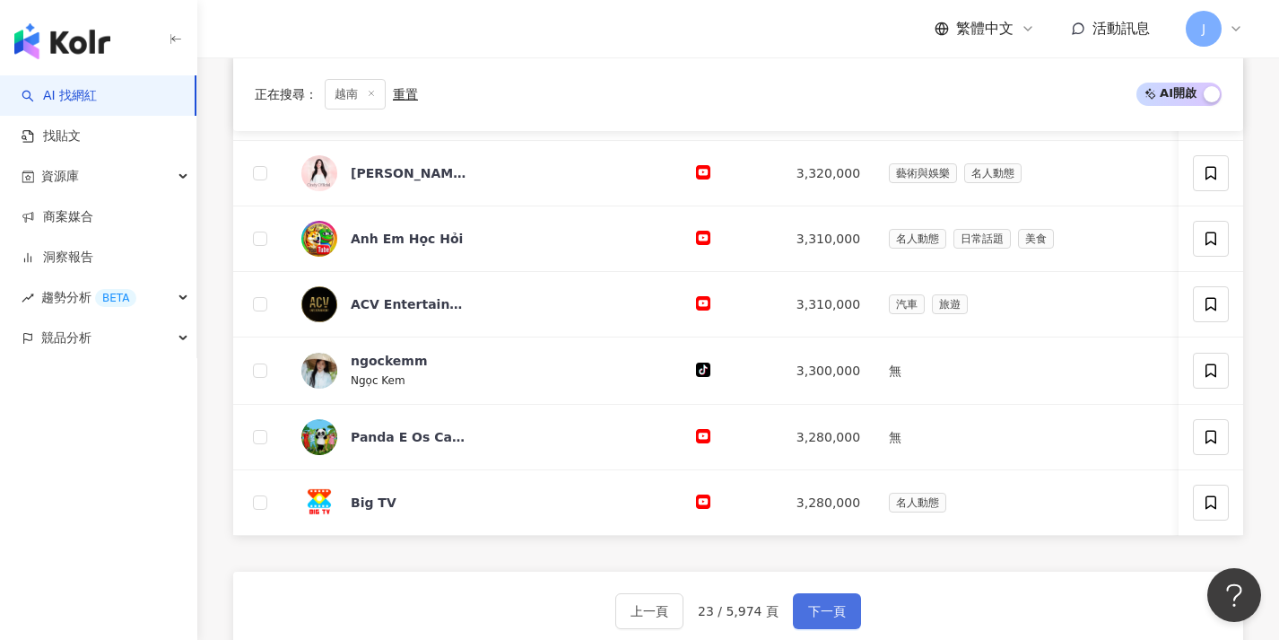
click at [823, 610] on button "下一頁" at bounding box center [827, 611] width 68 height 36
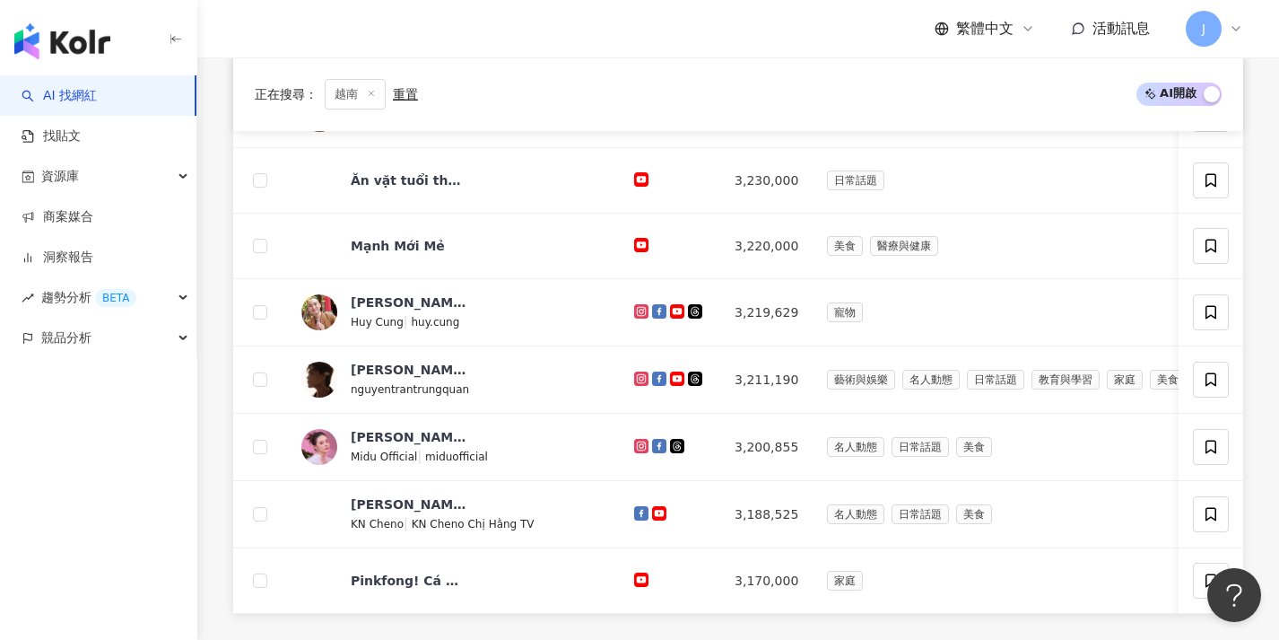
scroll to position [685, 0]
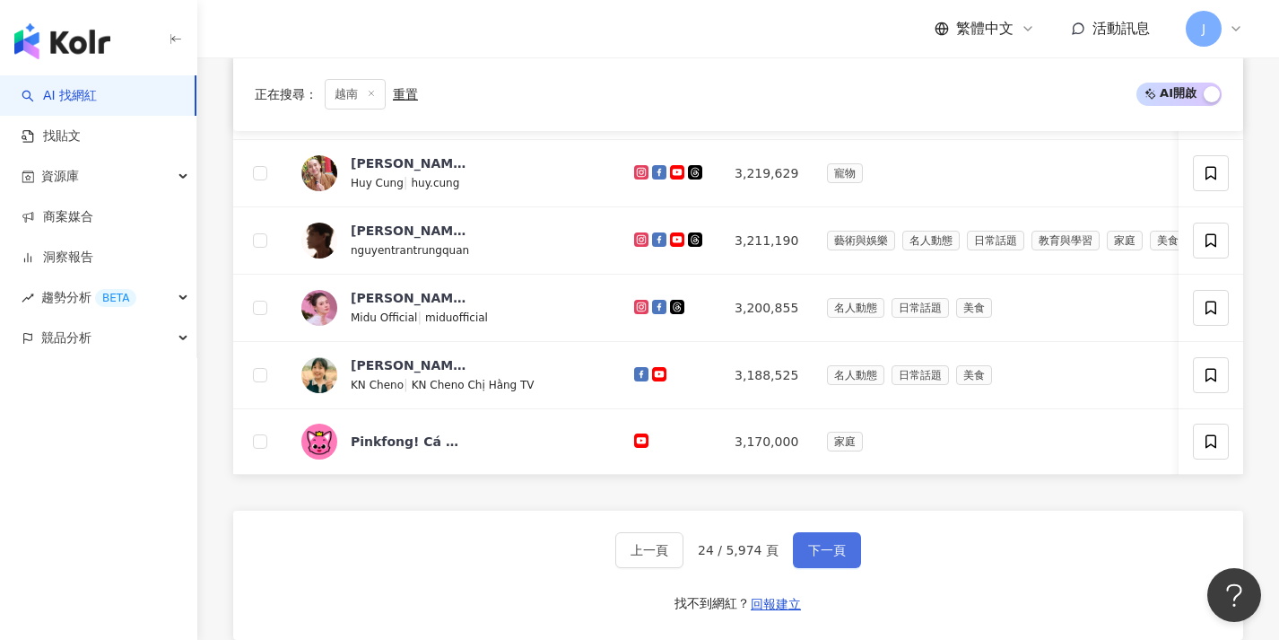
click at [843, 568] on button "下一頁" at bounding box center [827, 550] width 68 height 36
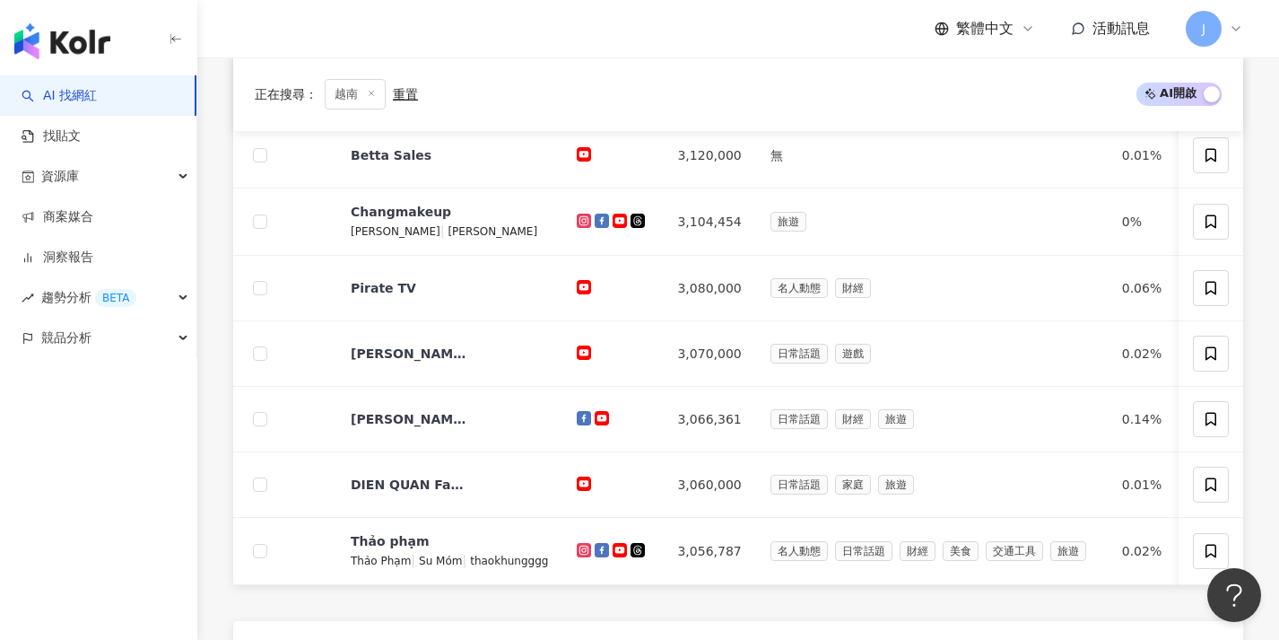
scroll to position [733, 0]
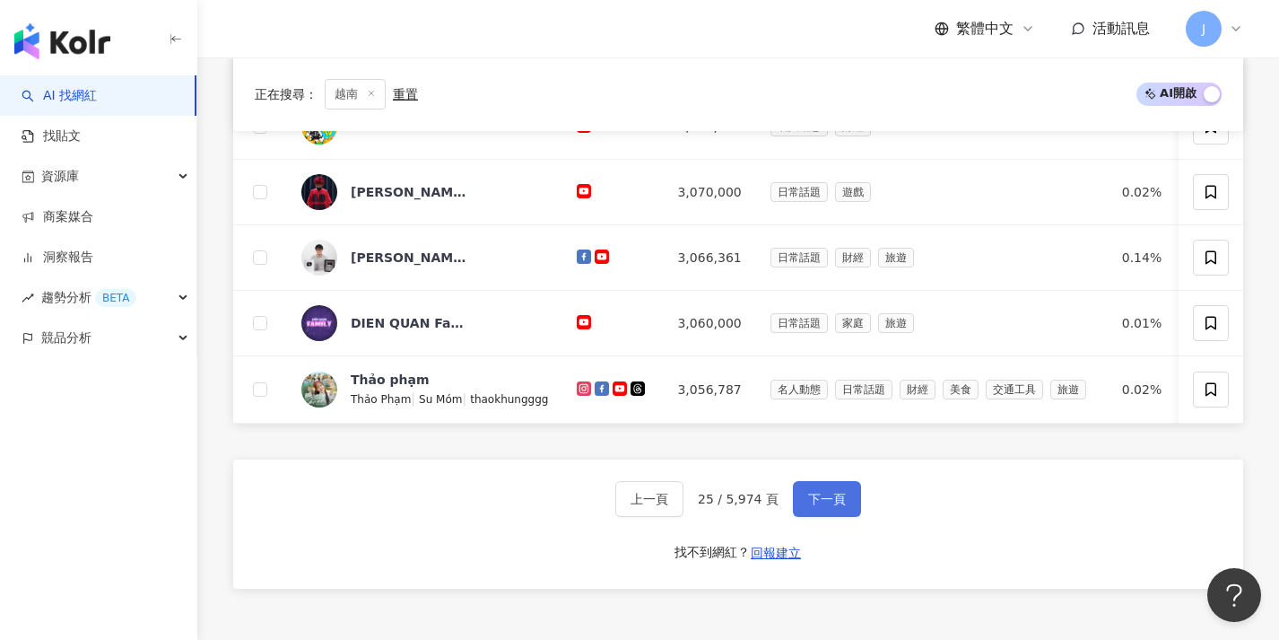
click at [849, 517] on button "下一頁" at bounding box center [827, 499] width 68 height 36
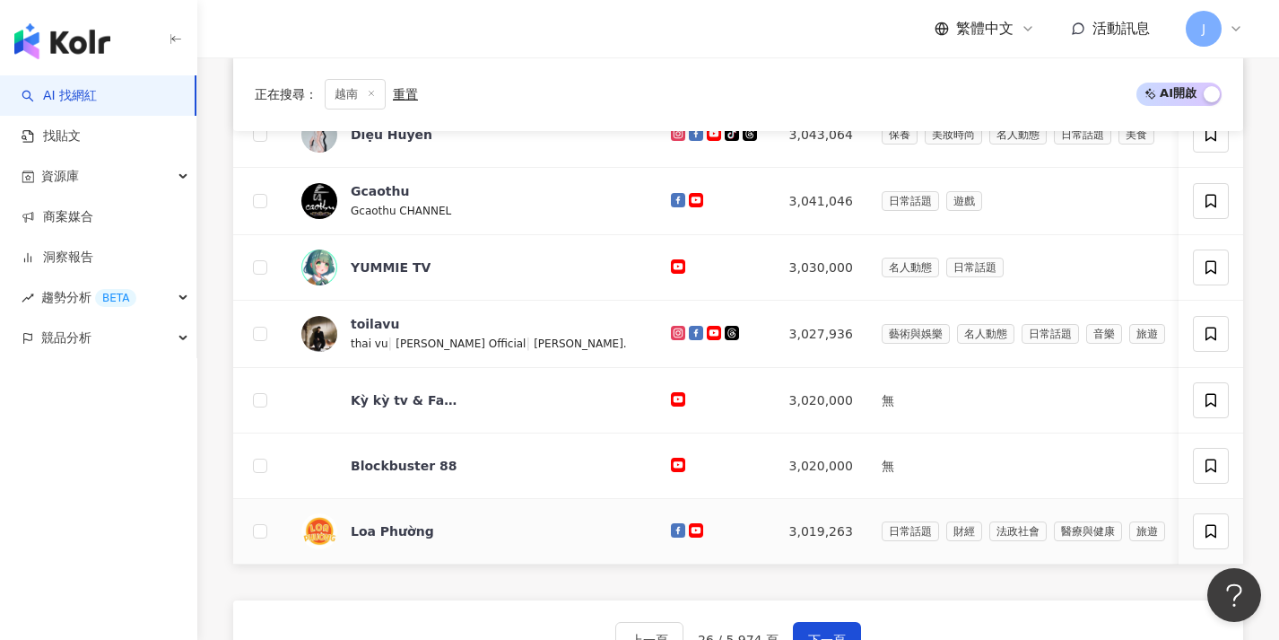
scroll to position [731, 0]
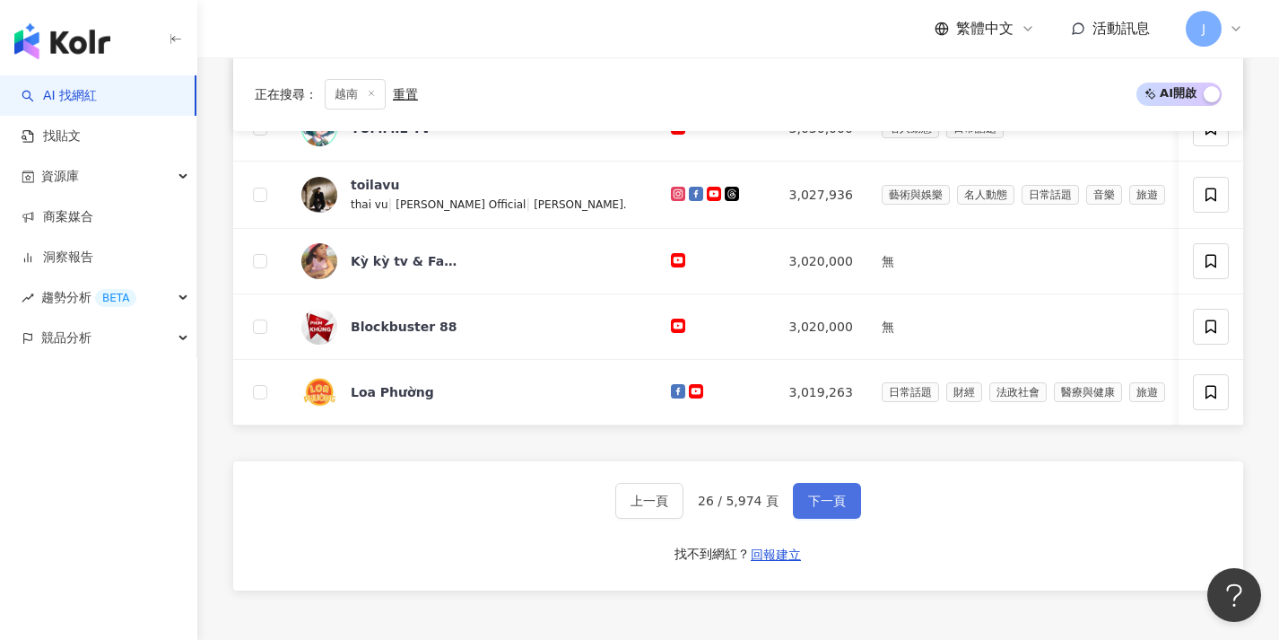
click at [850, 513] on button "下一頁" at bounding box center [827, 501] width 68 height 36
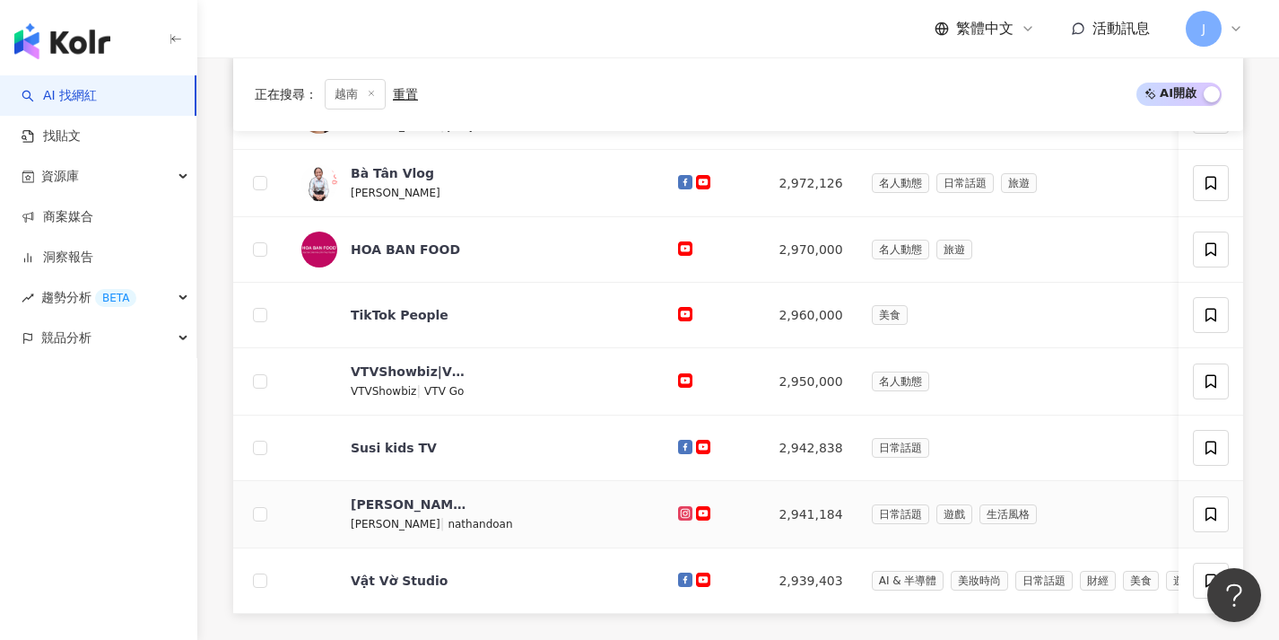
scroll to position [734, 0]
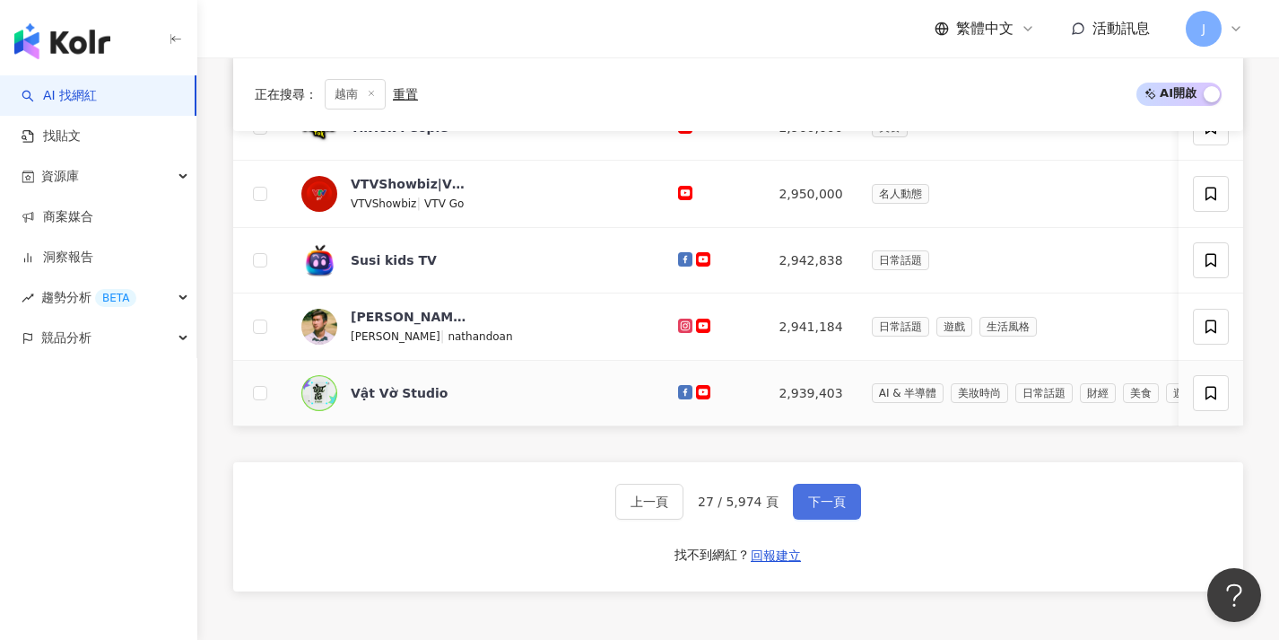
click at [848, 518] on button "下一頁" at bounding box center [827, 501] width 68 height 36
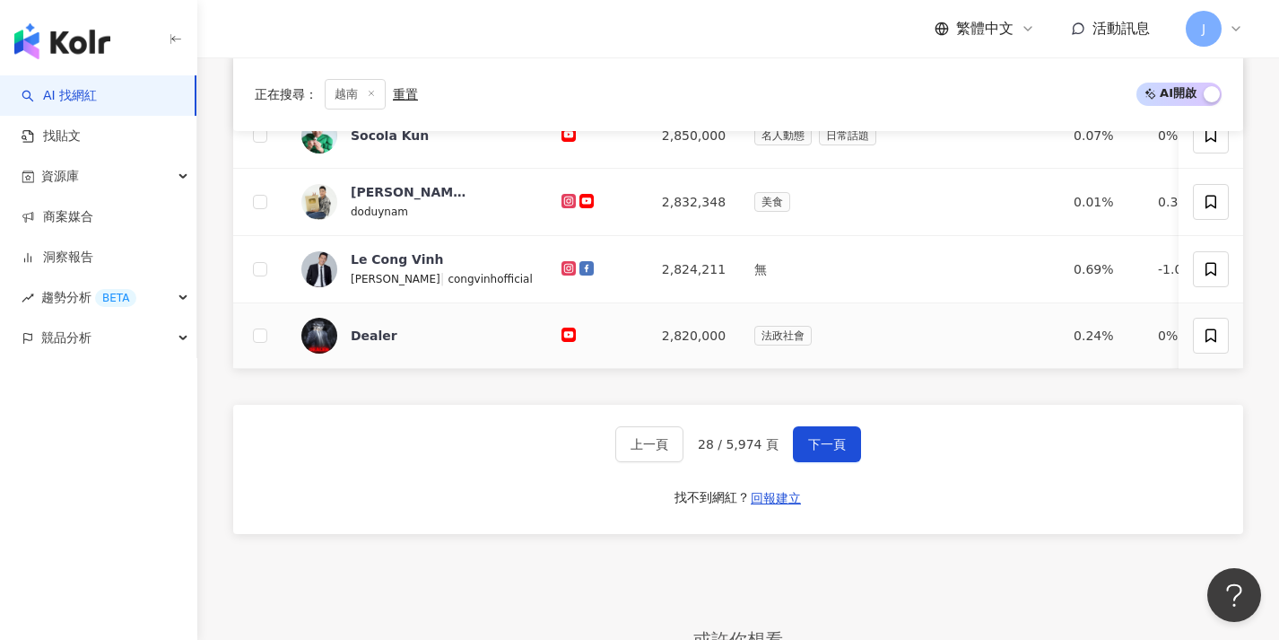
scroll to position [1028, 0]
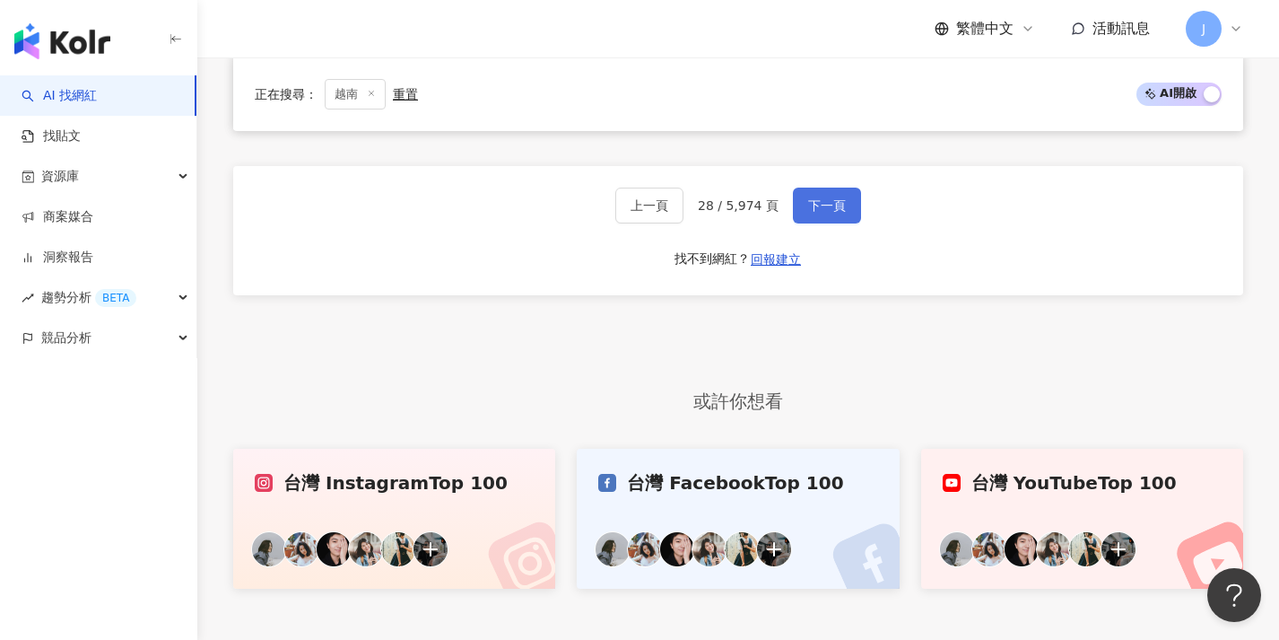
click at [840, 213] on span "下一頁" at bounding box center [827, 205] width 38 height 14
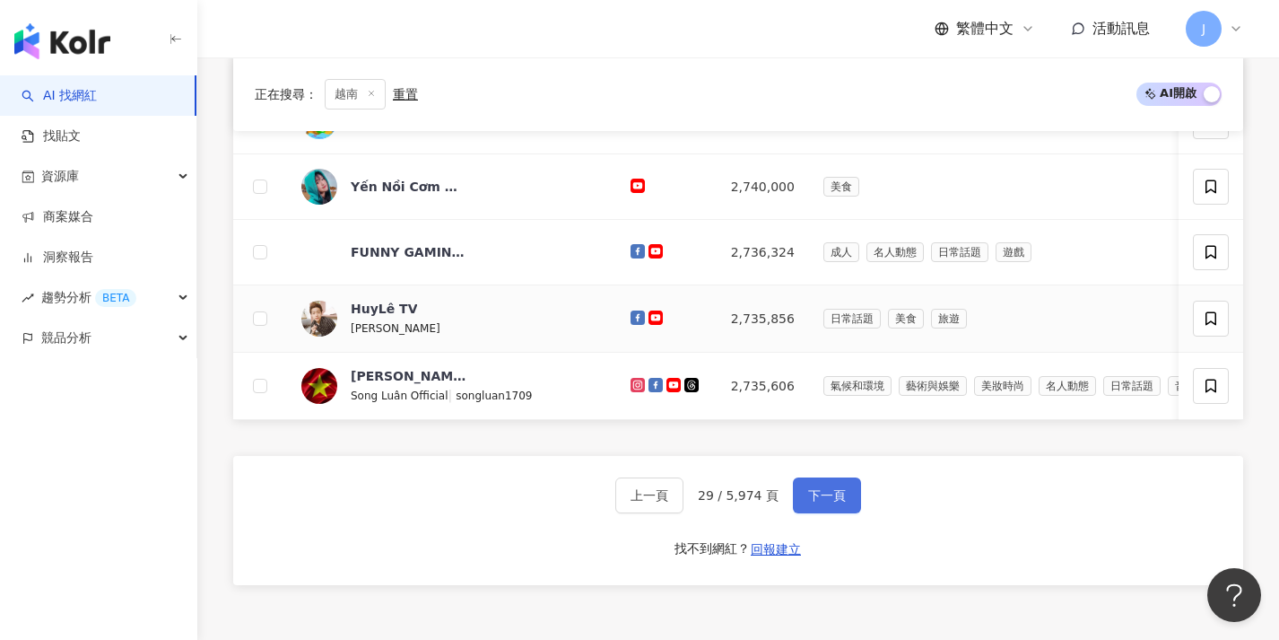
scroll to position [869, 0]
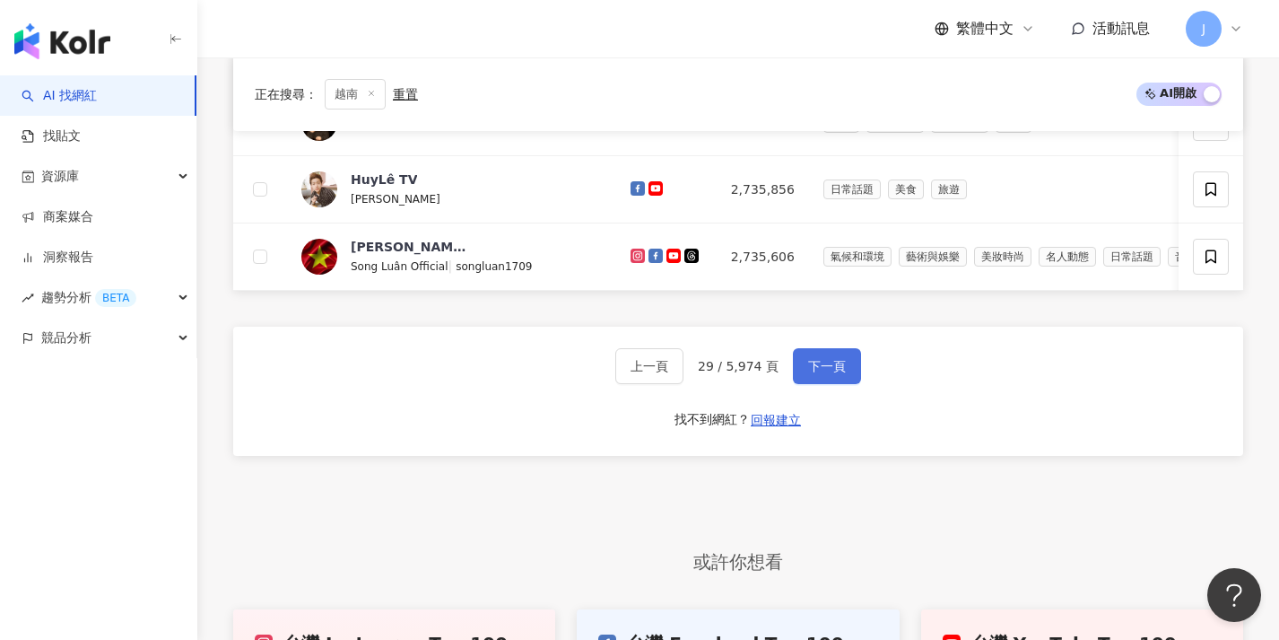
click at [835, 373] on span "下一頁" at bounding box center [827, 366] width 38 height 14
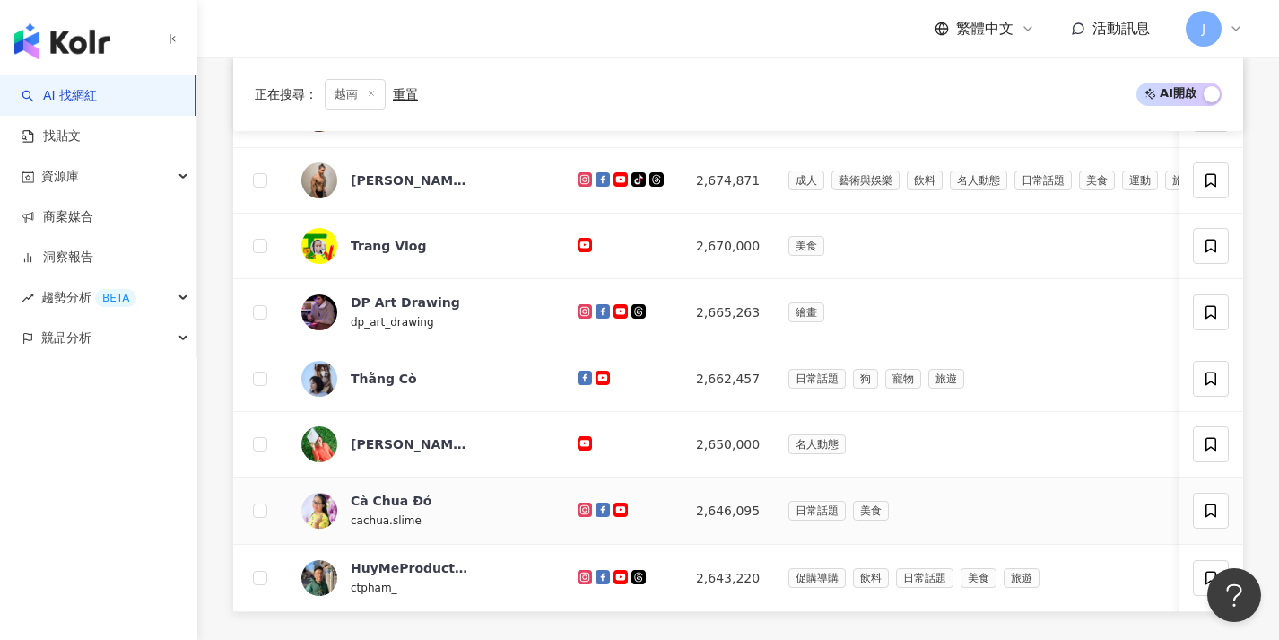
scroll to position [751, 0]
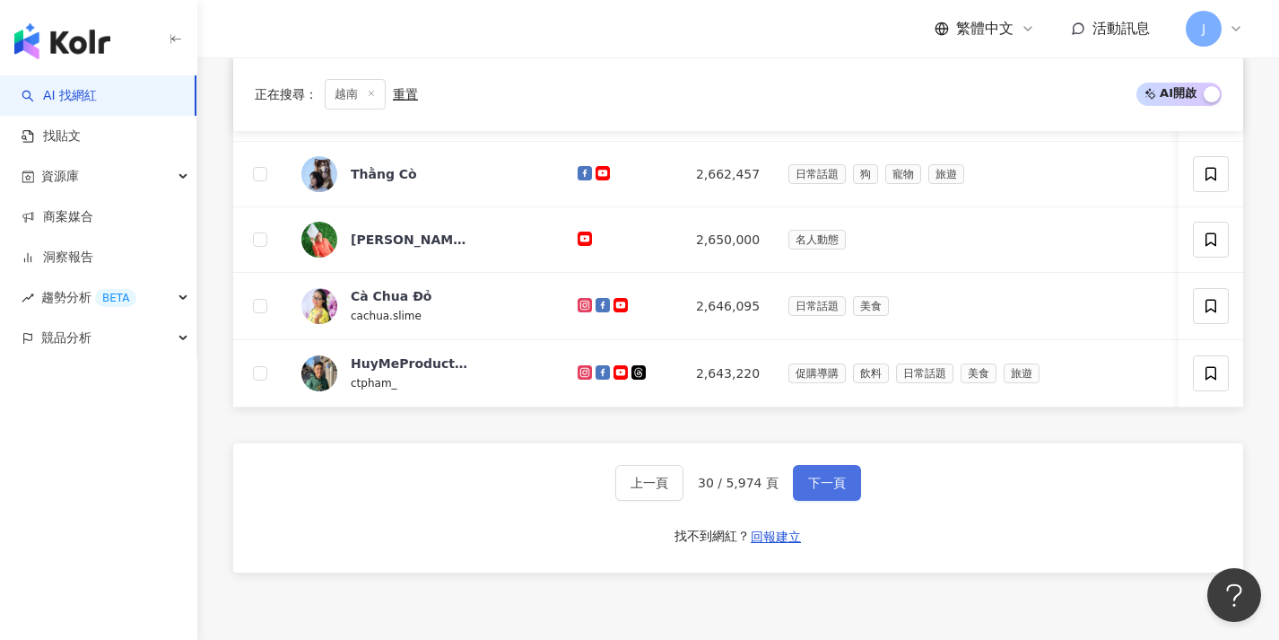
click at [840, 501] on button "下一頁" at bounding box center [827, 483] width 68 height 36
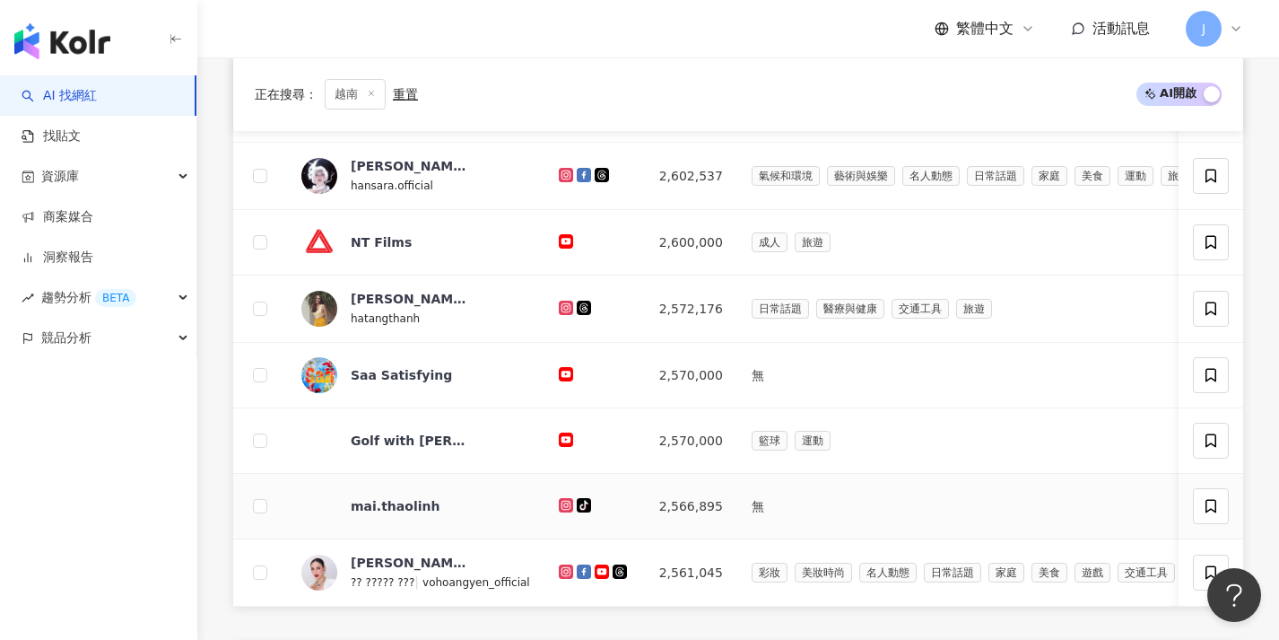
scroll to position [714, 0]
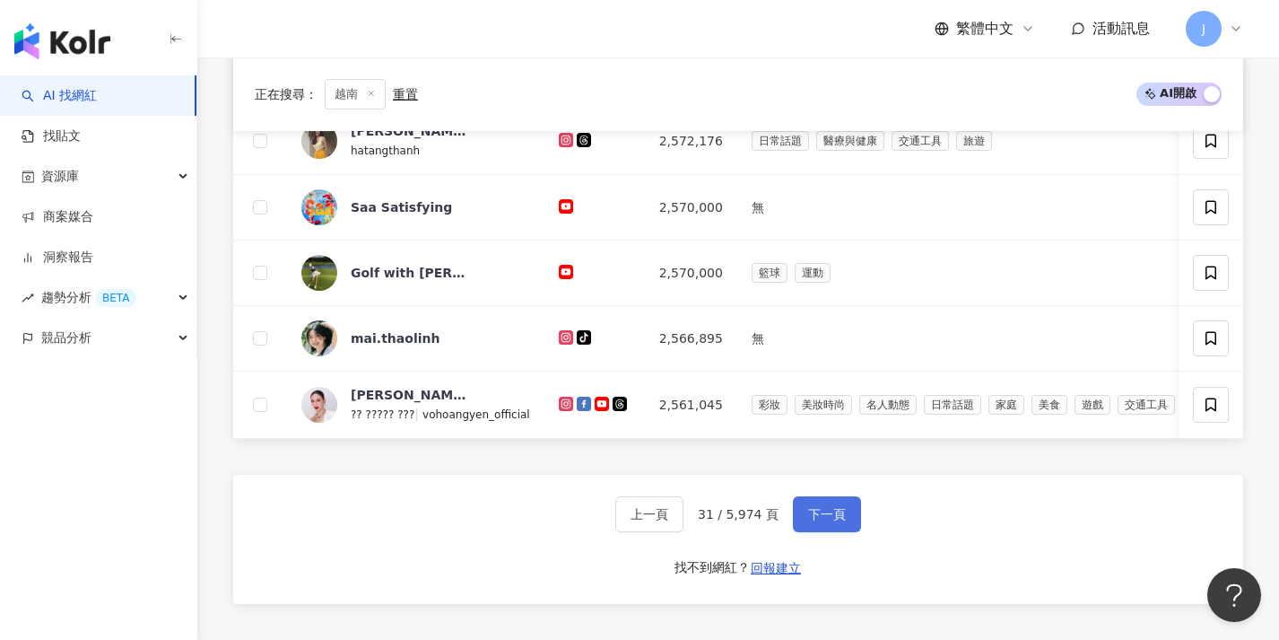
drag, startPoint x: 824, startPoint y: 554, endPoint x: 831, endPoint y: 543, distance: 13.2
click at [825, 553] on div "上一頁 31 / 5,974 頁 下一頁 找不到網紅？ 回報建立" at bounding box center [738, 539] width 1010 height 129
click at [833, 532] on button "下一頁" at bounding box center [827, 514] width 68 height 36
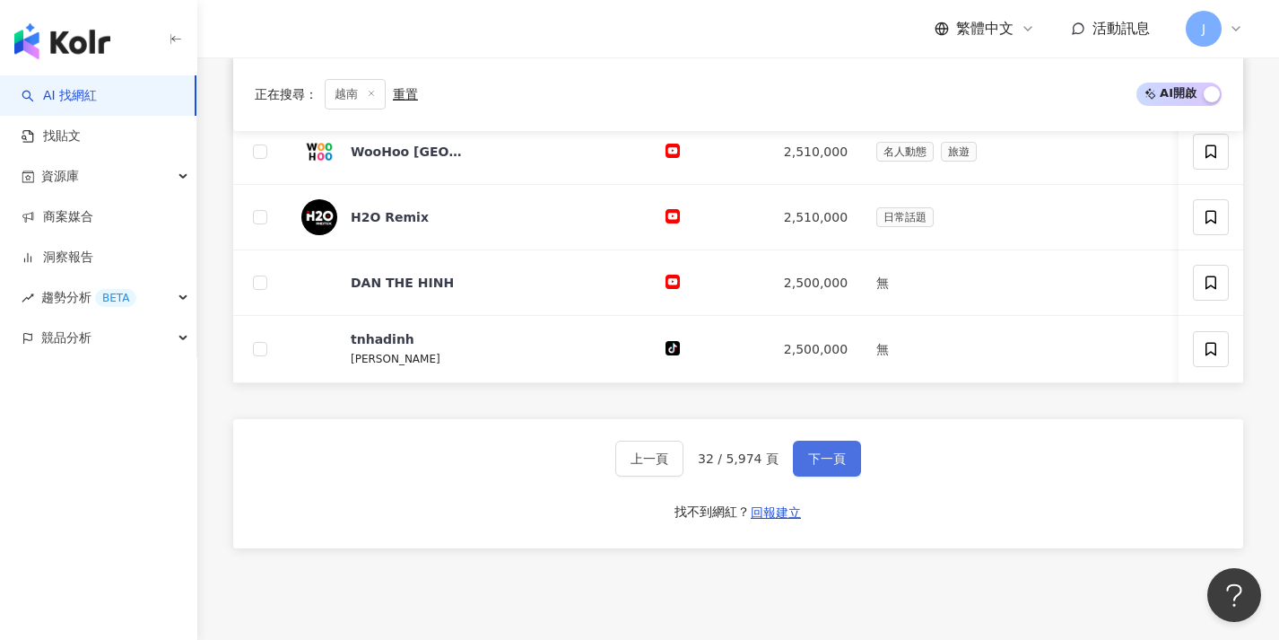
scroll to position [1000, 0]
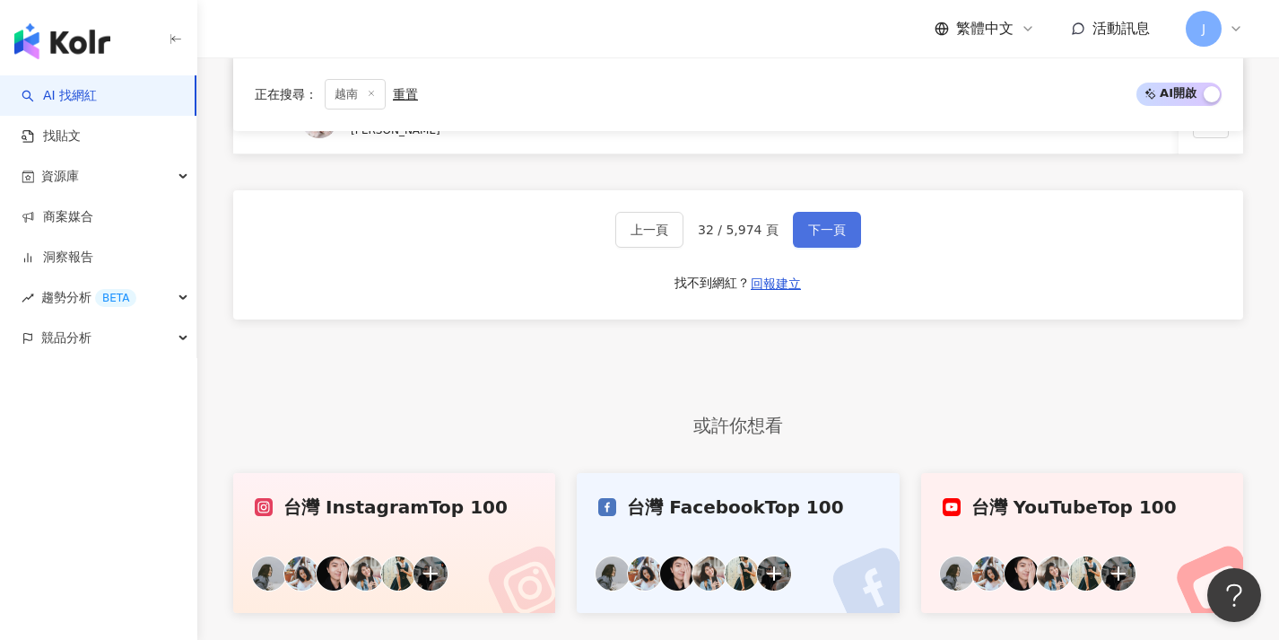
click at [835, 237] on span "下一頁" at bounding box center [827, 229] width 38 height 14
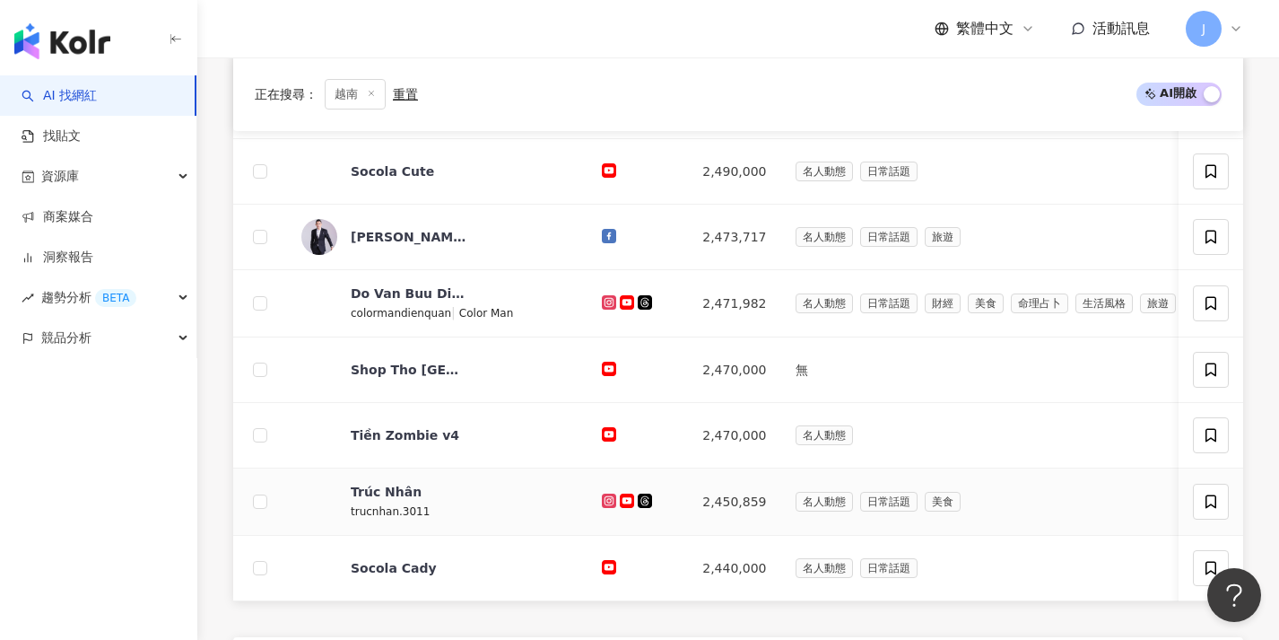
scroll to position [771, 0]
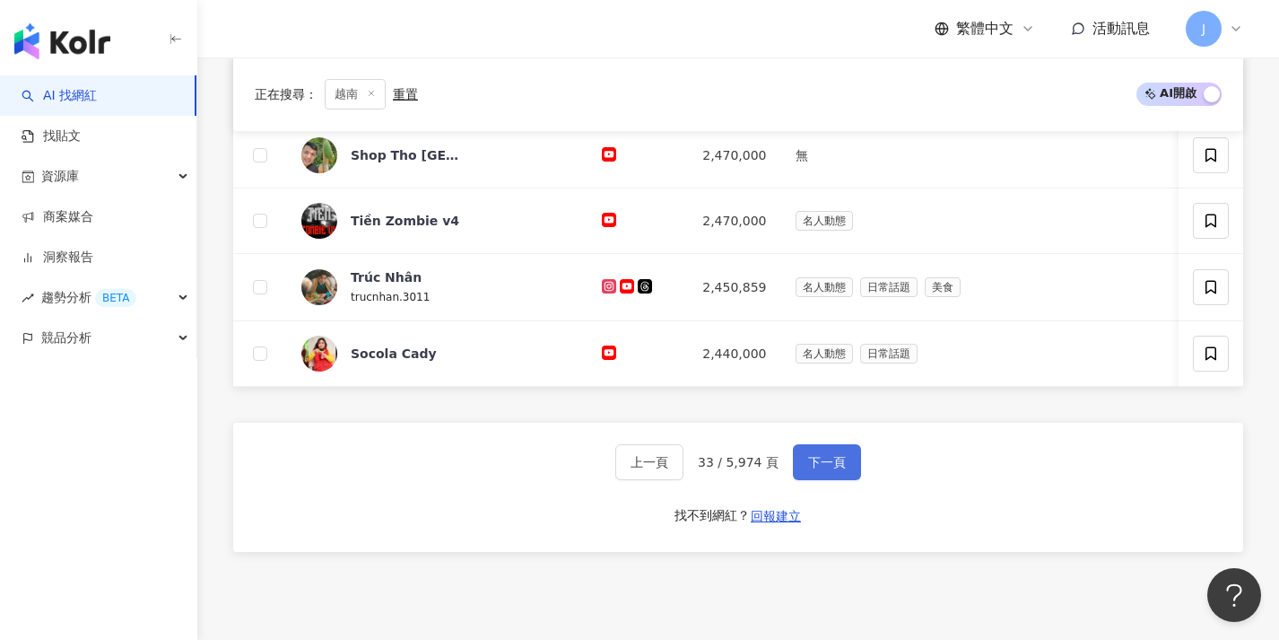
click at [840, 463] on button "下一頁" at bounding box center [827, 462] width 68 height 36
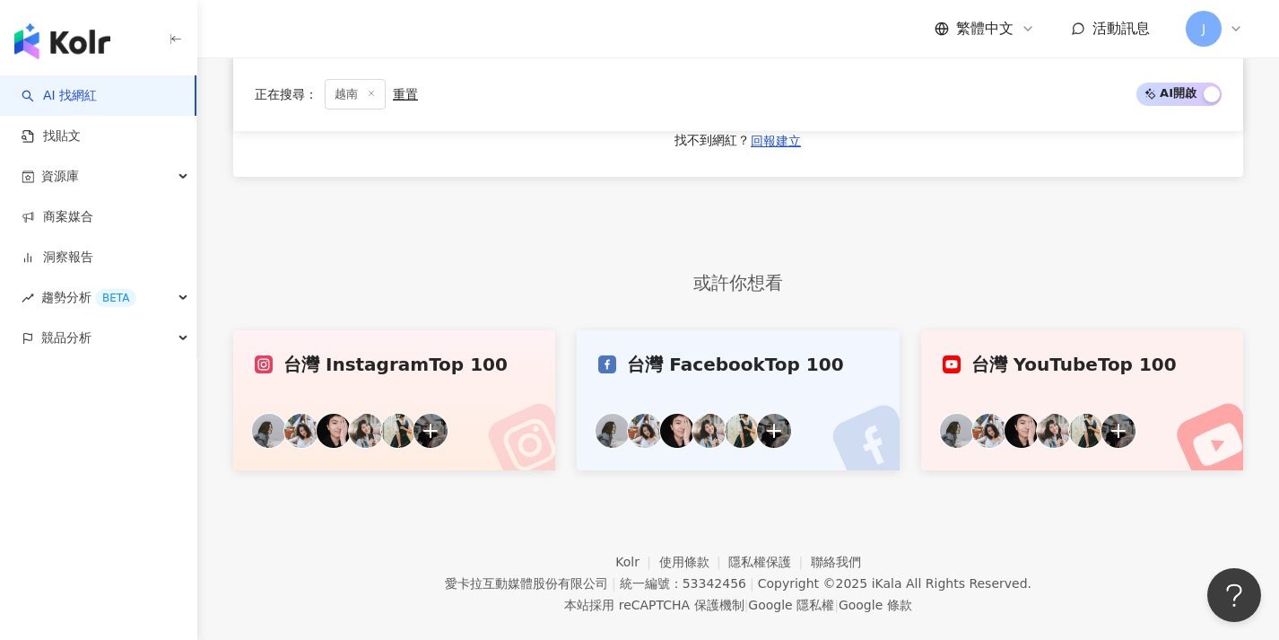
scroll to position [1031, 0]
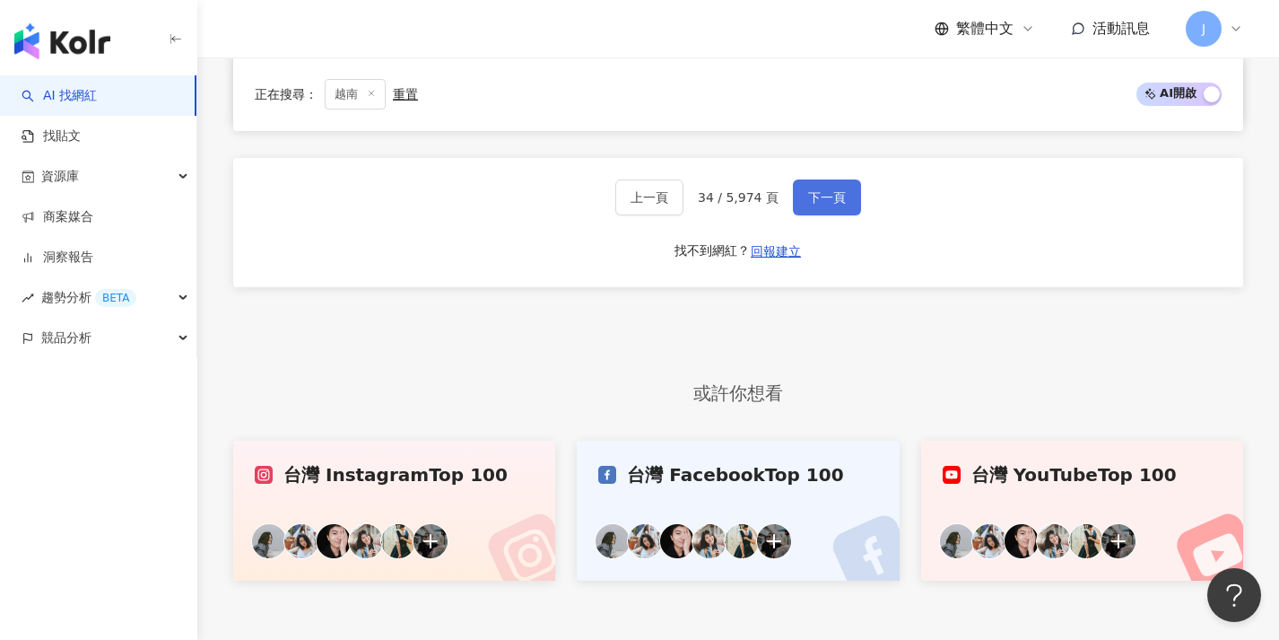
click at [843, 215] on button "下一頁" at bounding box center [827, 197] width 68 height 36
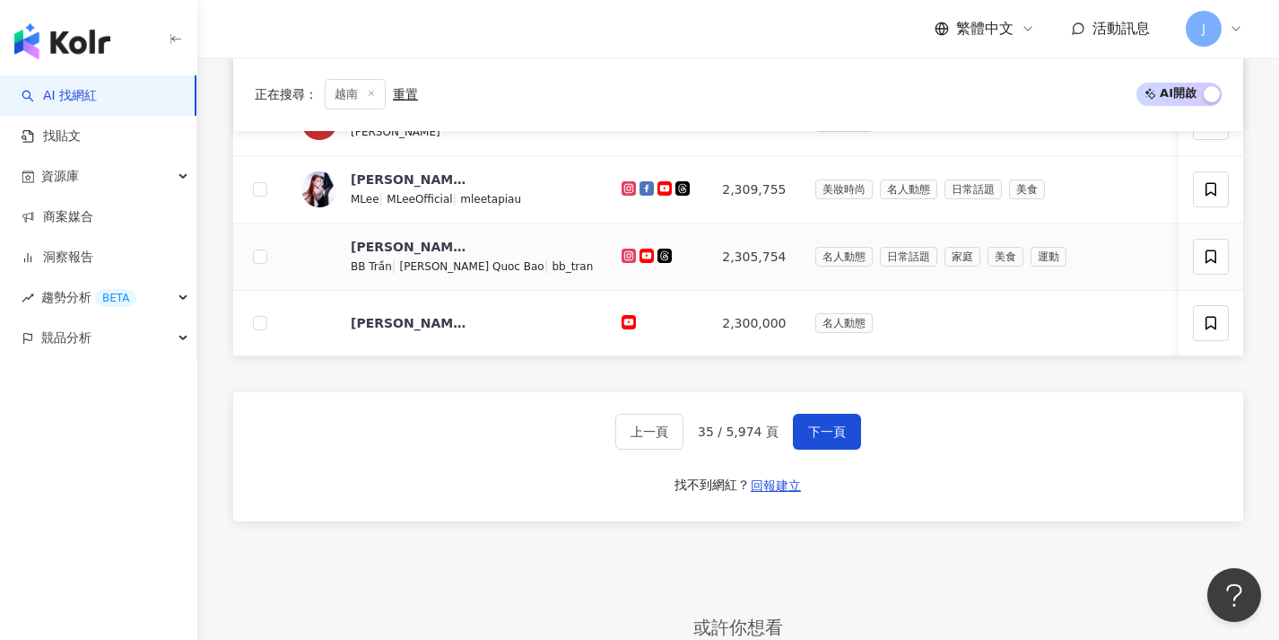
scroll to position [928, 0]
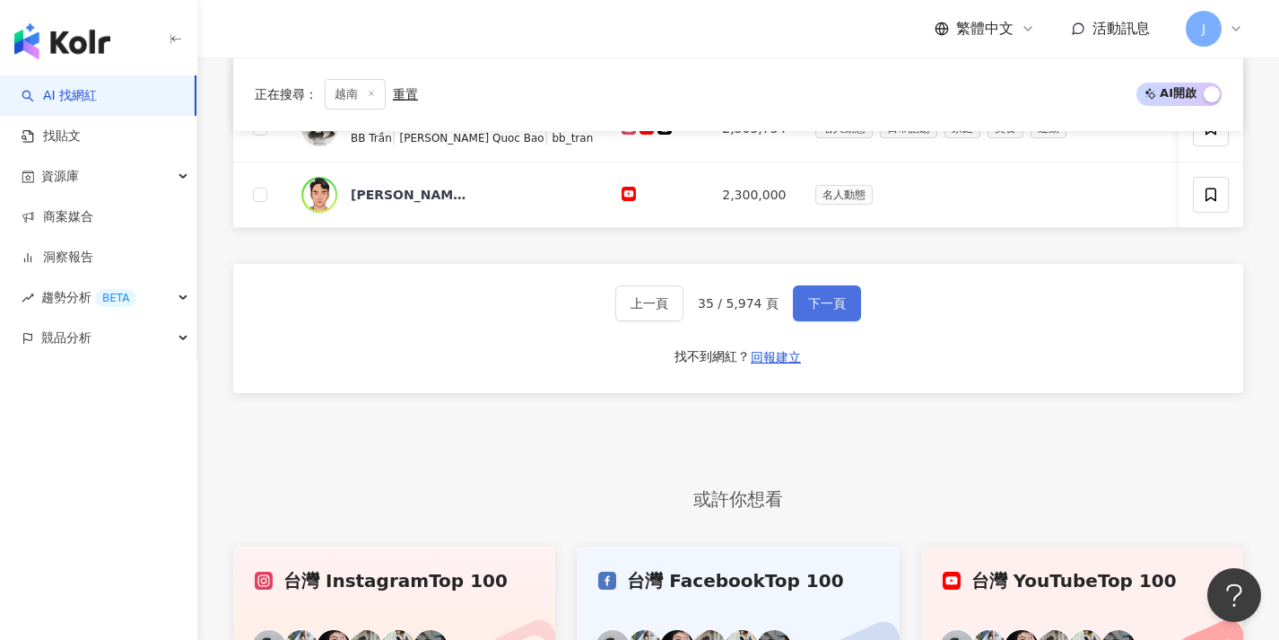
click at [854, 306] on button "下一頁" at bounding box center [827, 303] width 68 height 36
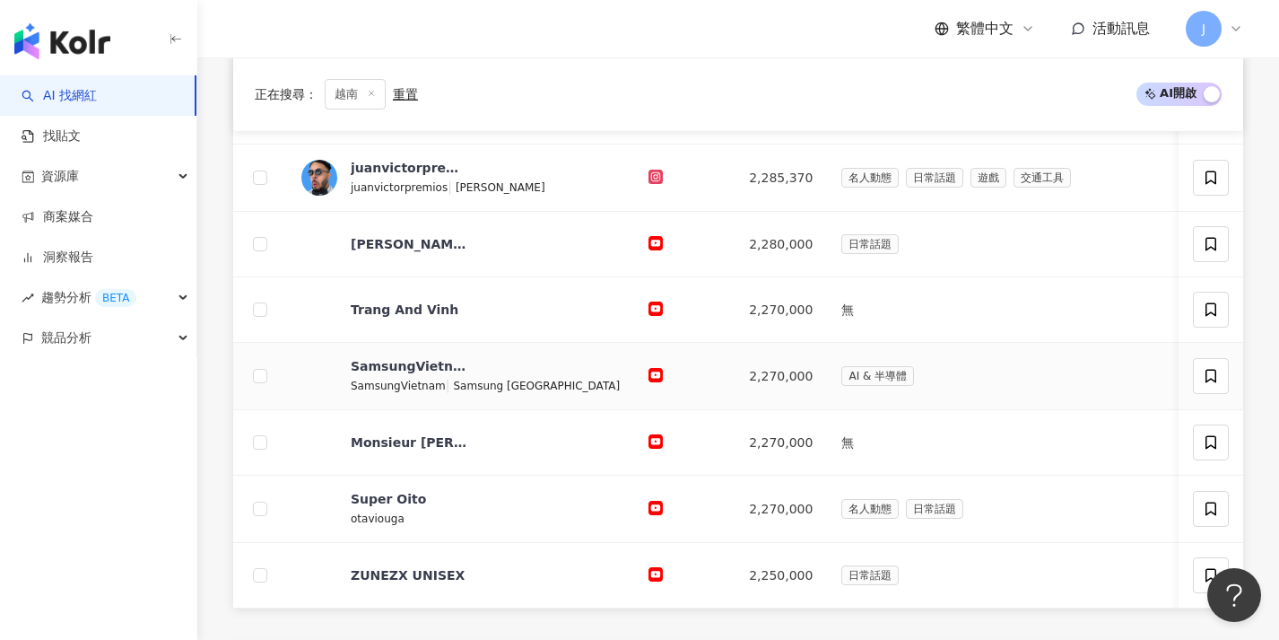
scroll to position [667, 0]
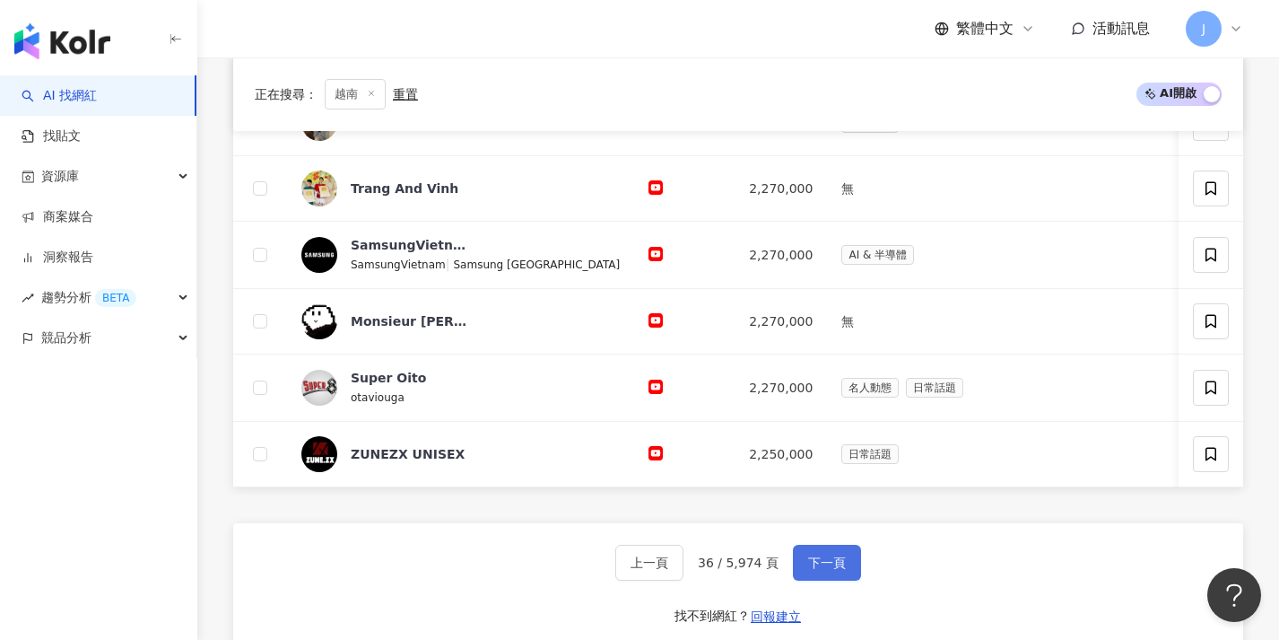
click at [832, 570] on span "下一頁" at bounding box center [827, 562] width 38 height 14
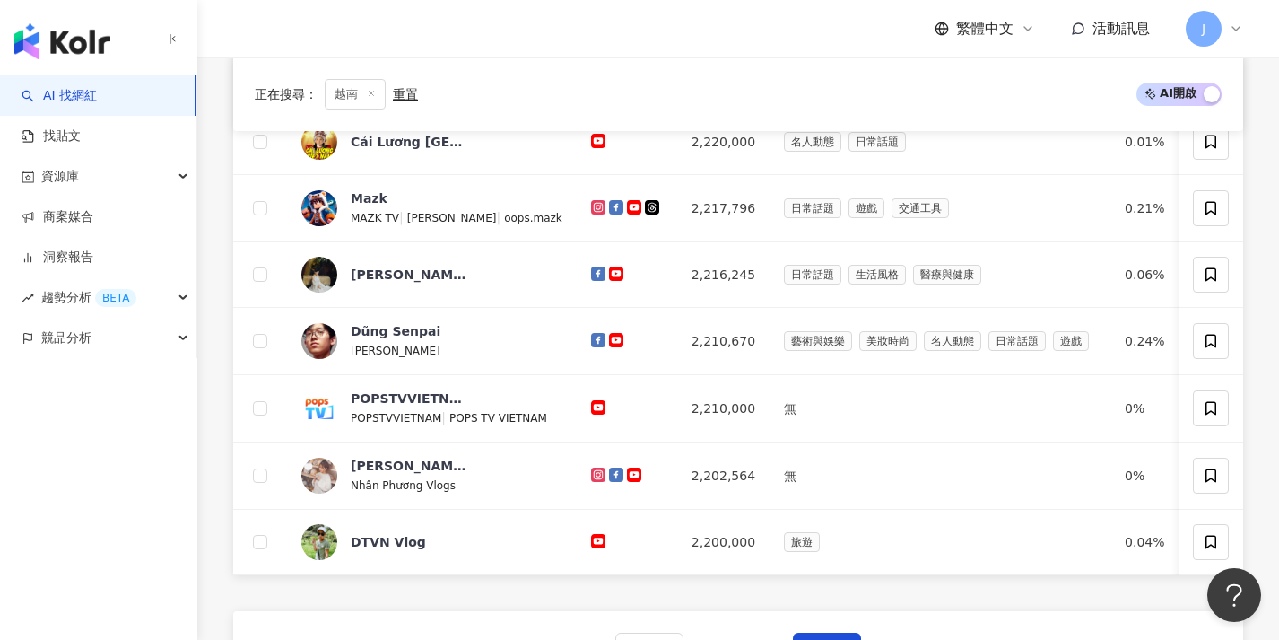
scroll to position [629, 0]
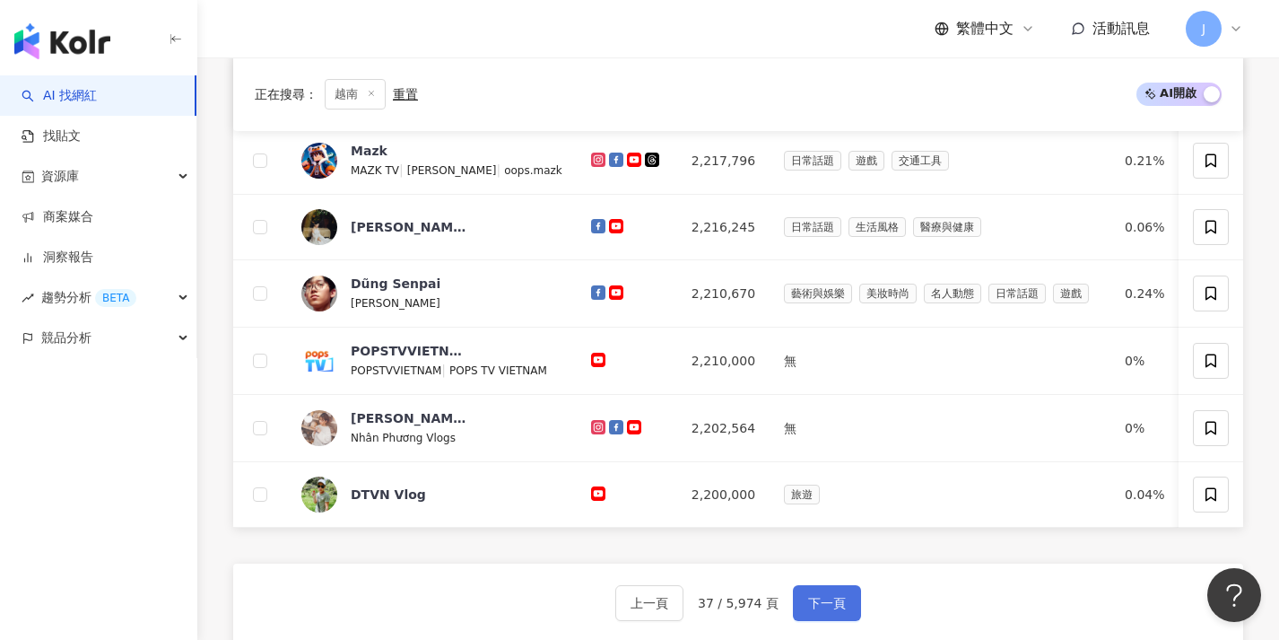
click at [814, 610] on span "下一頁" at bounding box center [827, 603] width 38 height 14
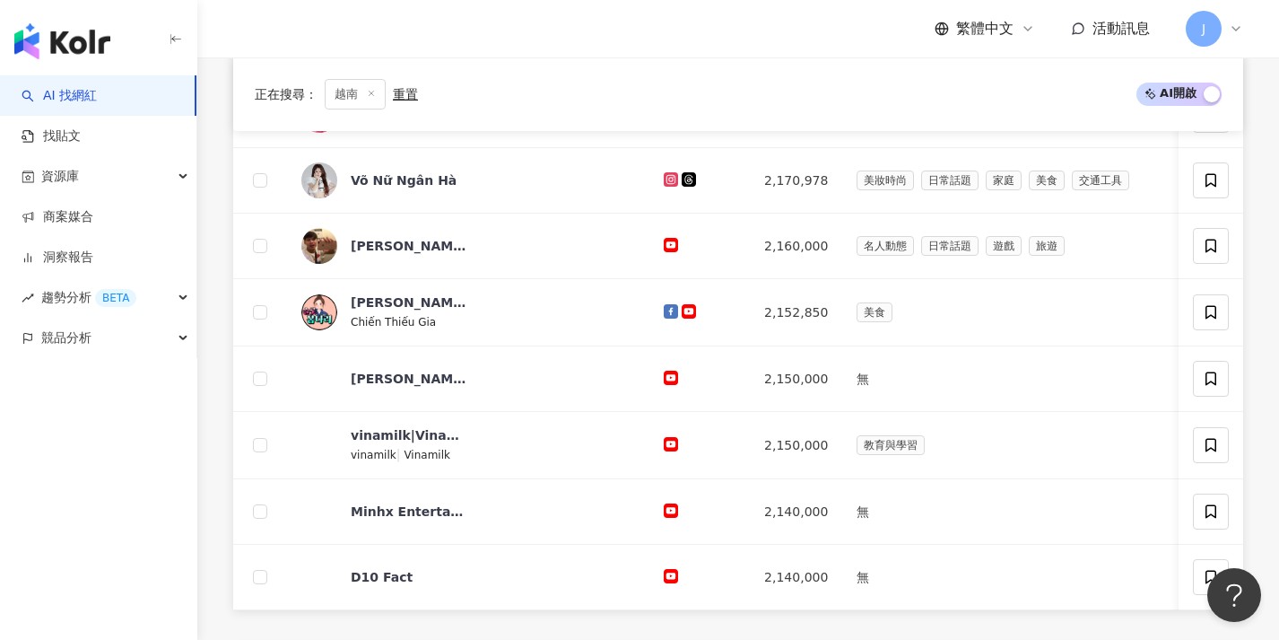
scroll to position [761, 0]
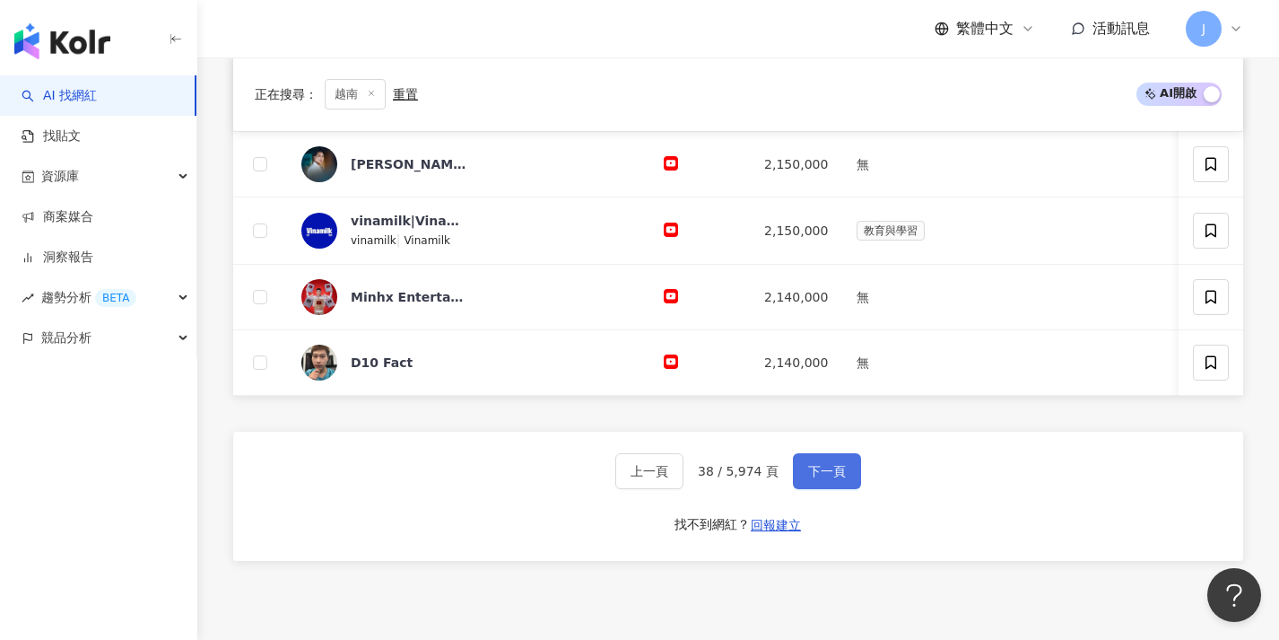
click at [844, 489] on button "下一頁" at bounding box center [827, 471] width 68 height 36
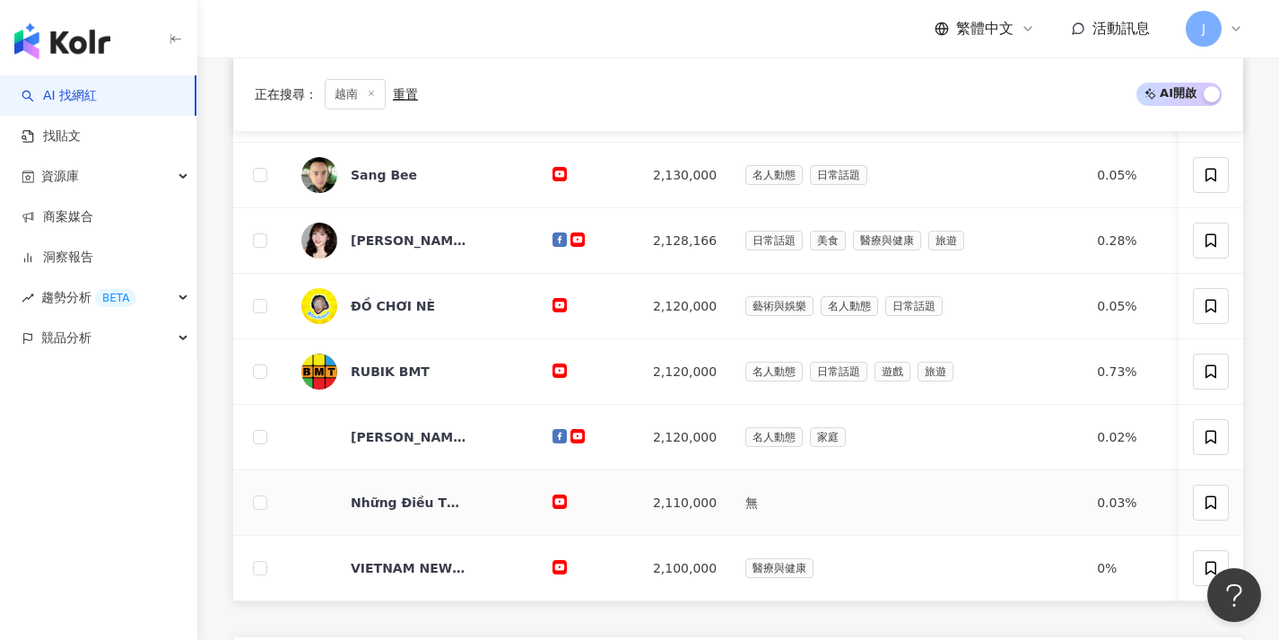
scroll to position [735, 0]
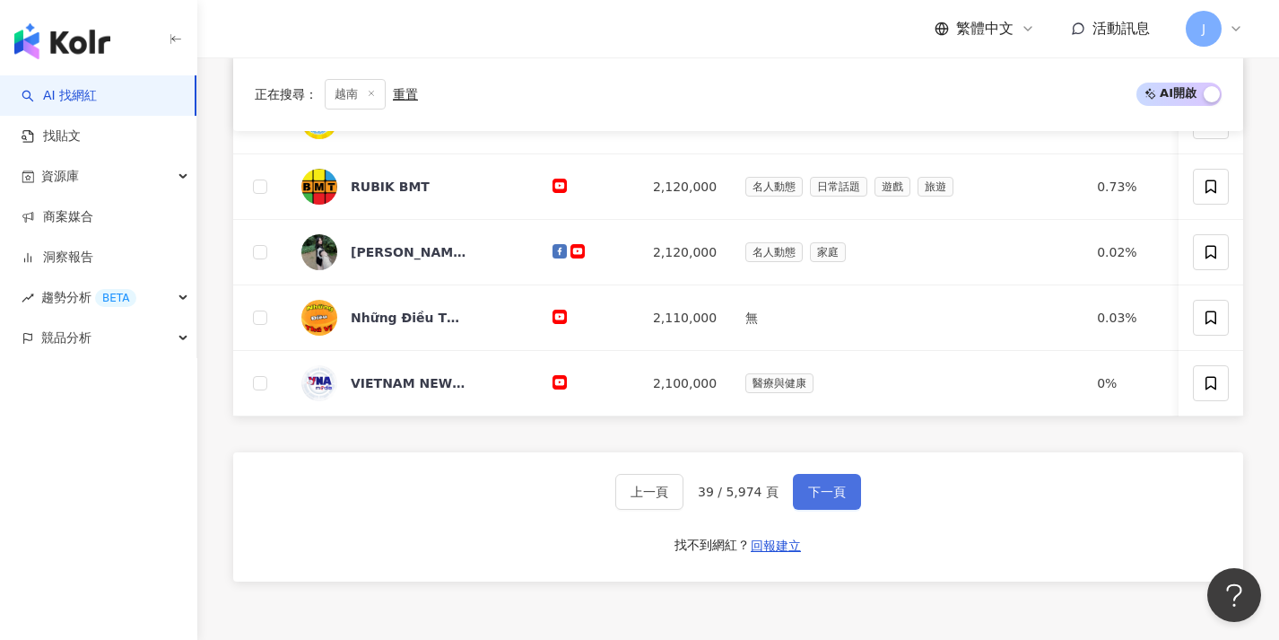
click at [828, 499] on span "下一頁" at bounding box center [827, 491] width 38 height 14
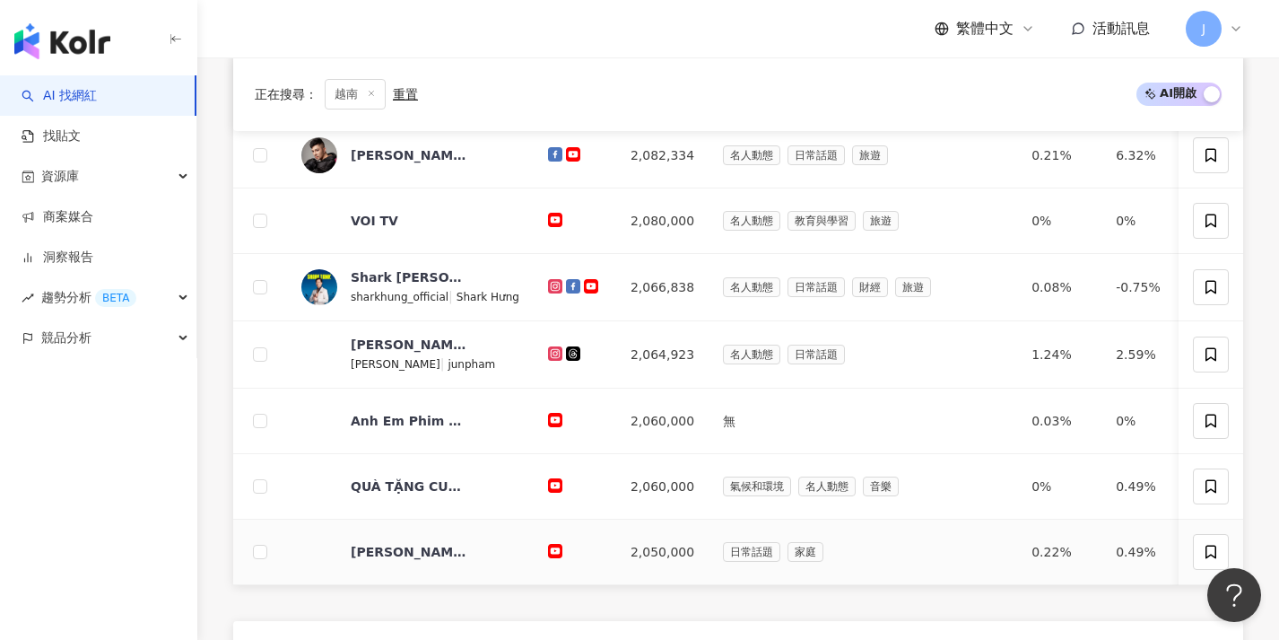
scroll to position [720, 0]
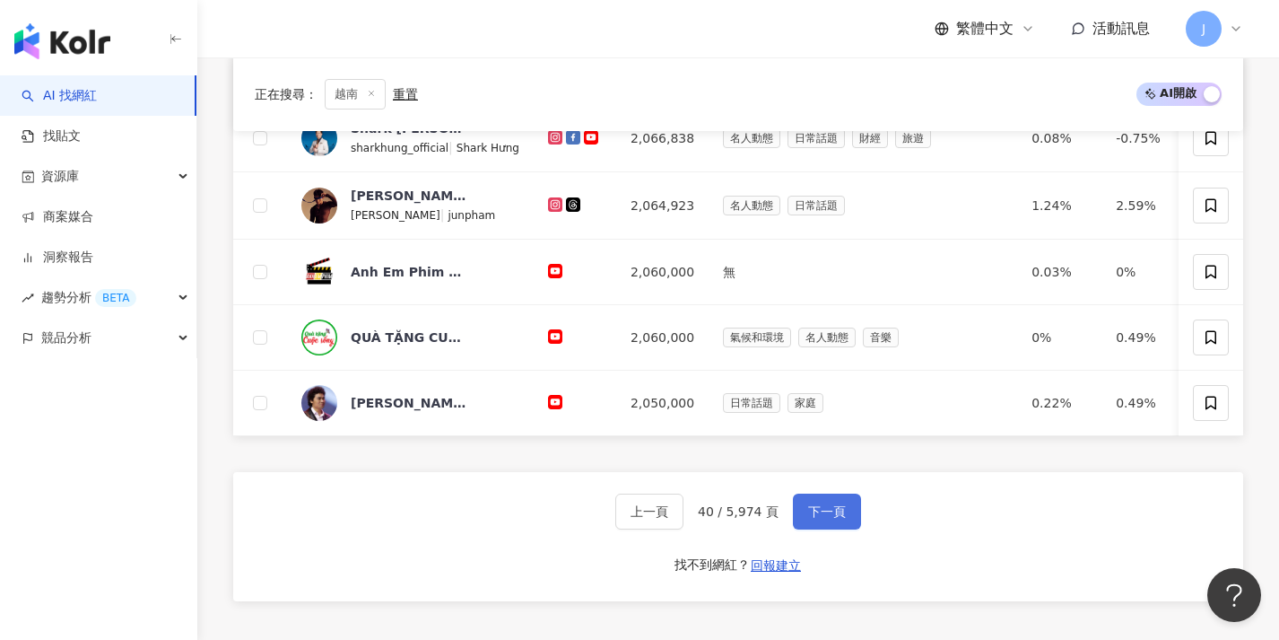
click at [826, 518] on span "下一頁" at bounding box center [827, 511] width 38 height 14
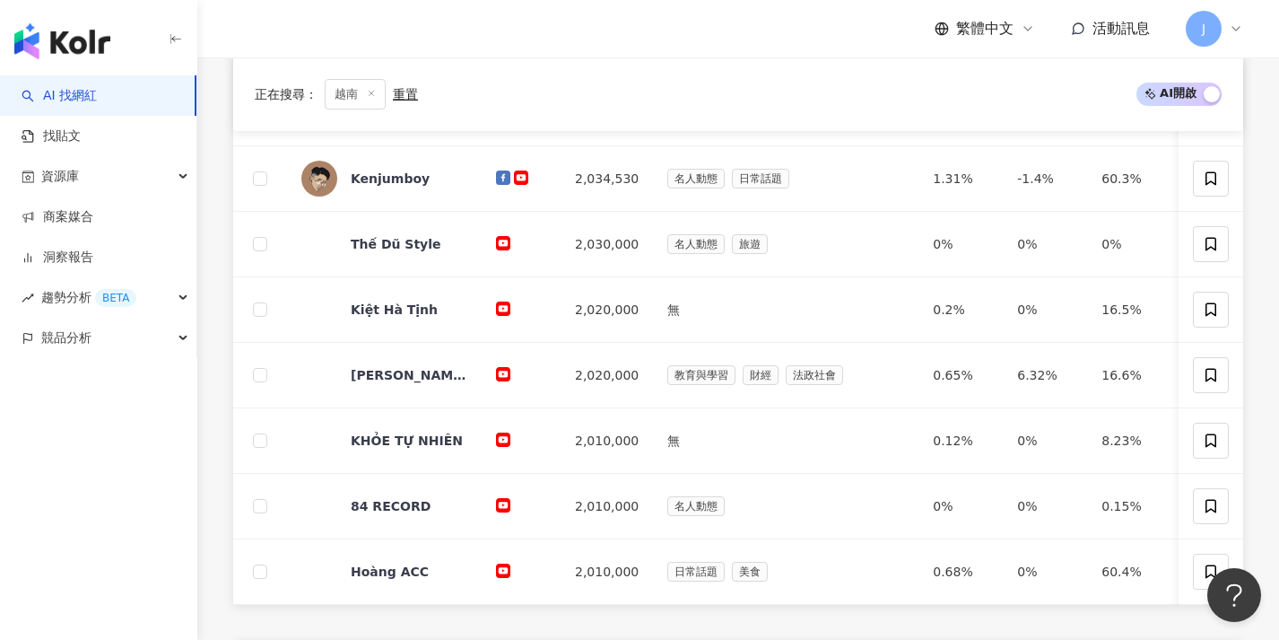
scroll to position [649, 0]
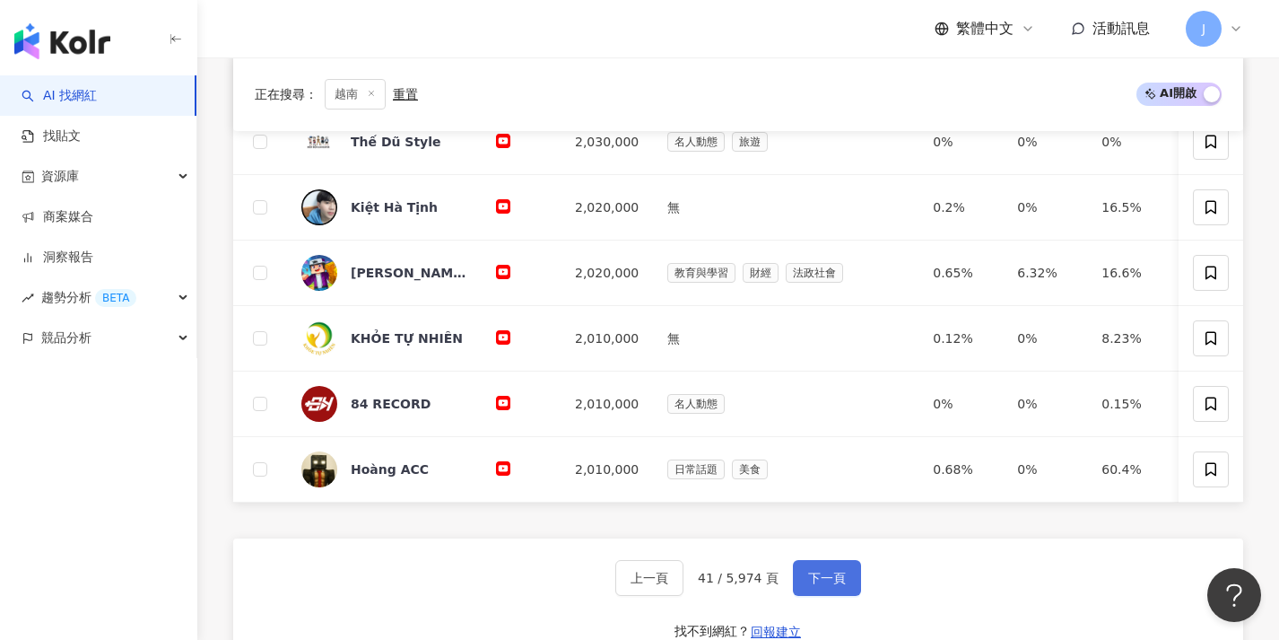
click at [826, 596] on button "下一頁" at bounding box center [827, 578] width 68 height 36
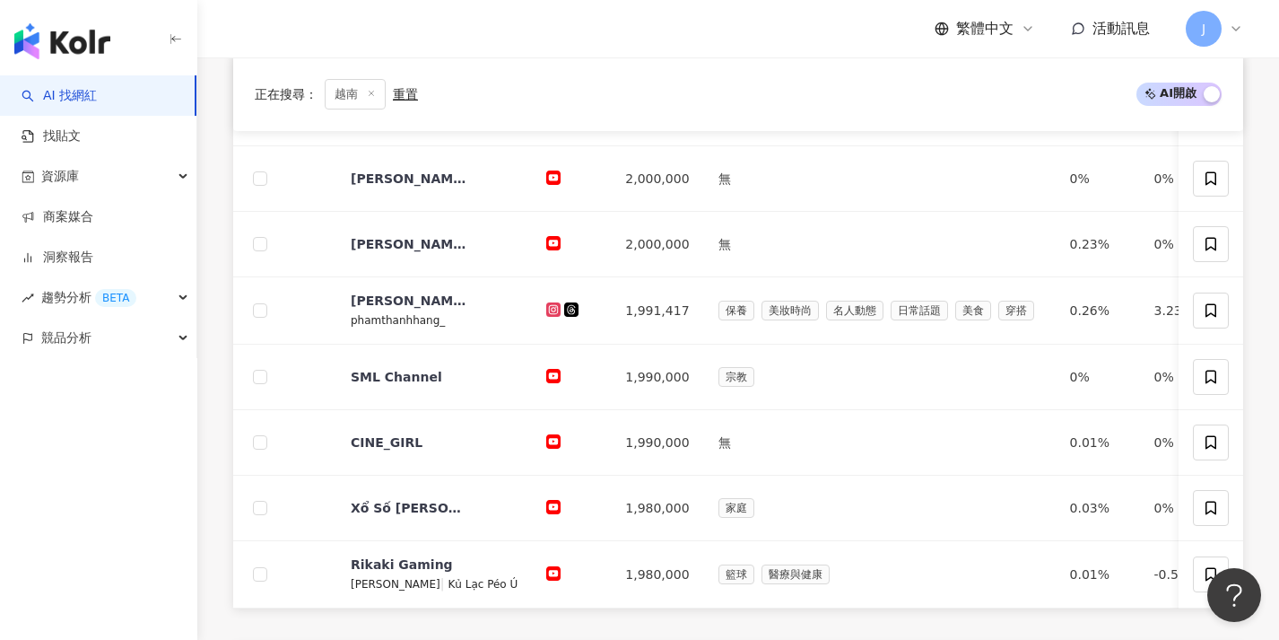
scroll to position [673, 0]
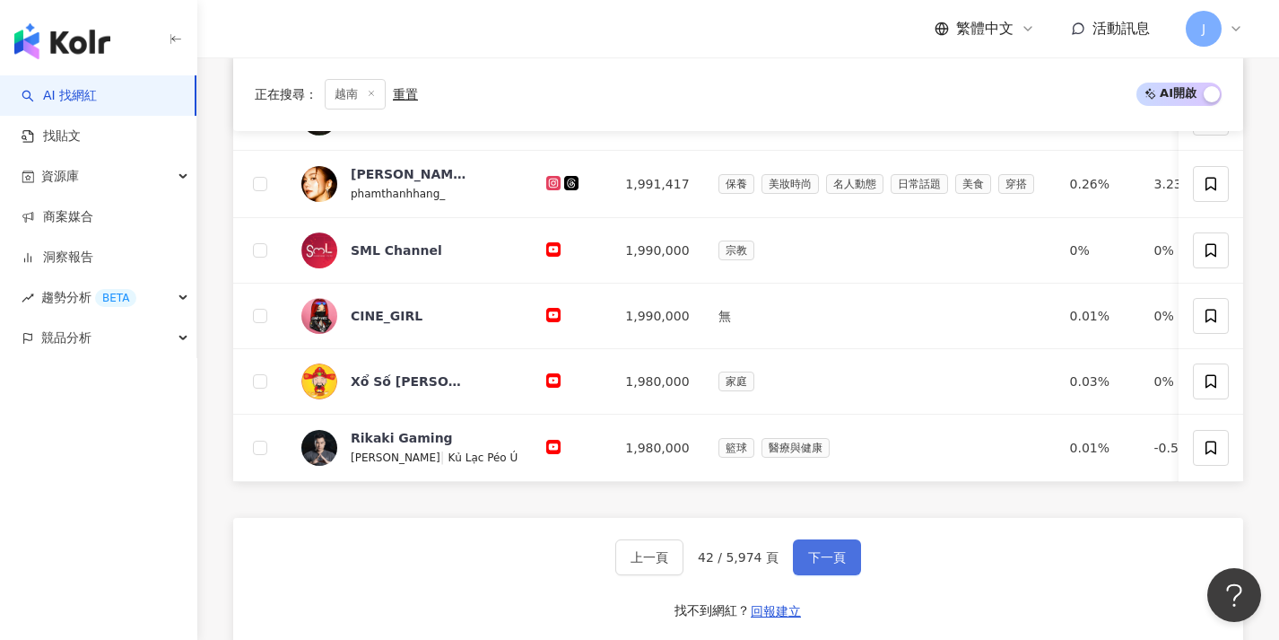
click at [832, 564] on span "下一頁" at bounding box center [827, 557] width 38 height 14
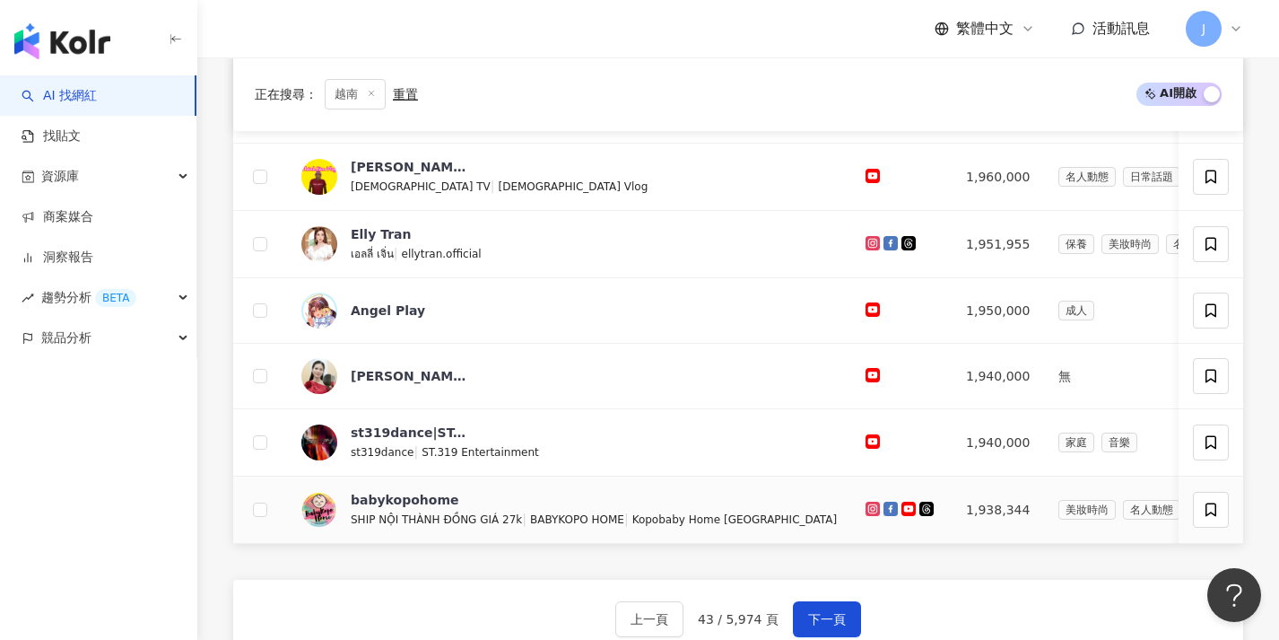
scroll to position [727, 0]
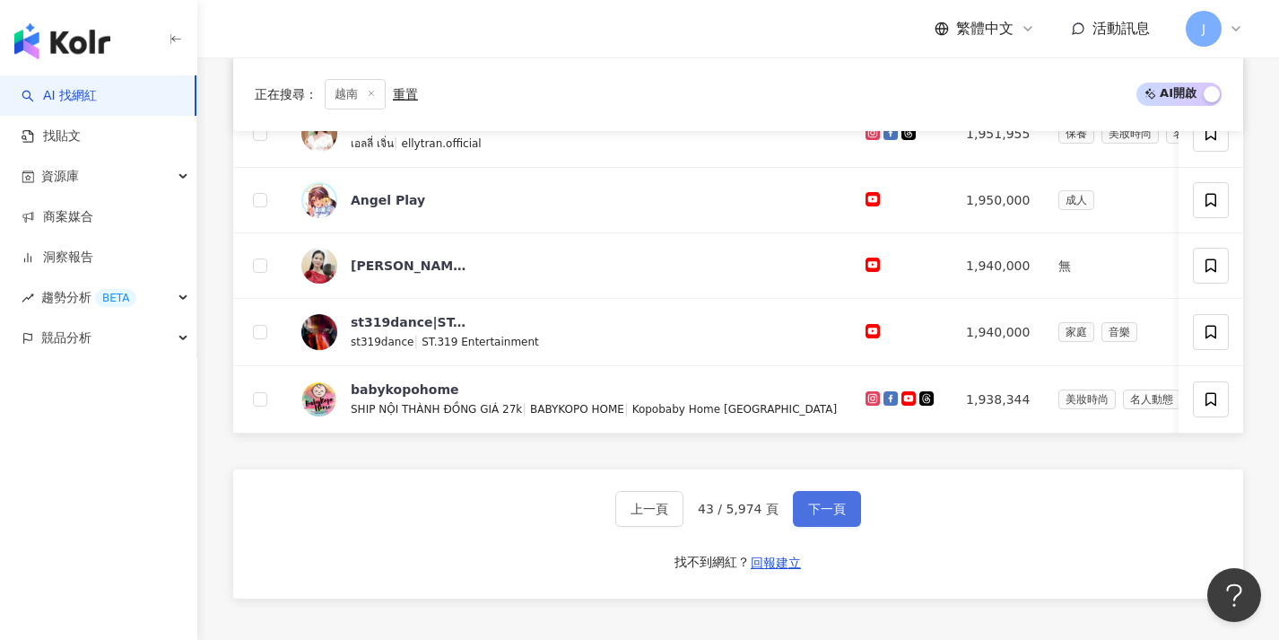
click at [833, 527] on button "下一頁" at bounding box center [827, 509] width 68 height 36
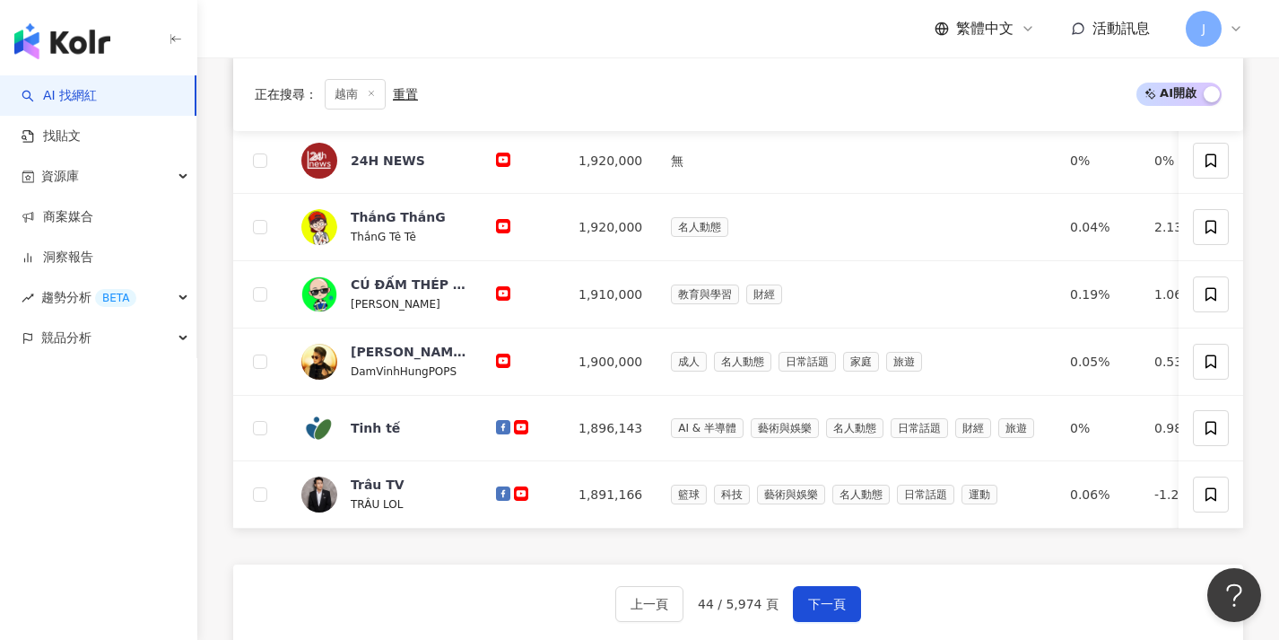
scroll to position [633, 0]
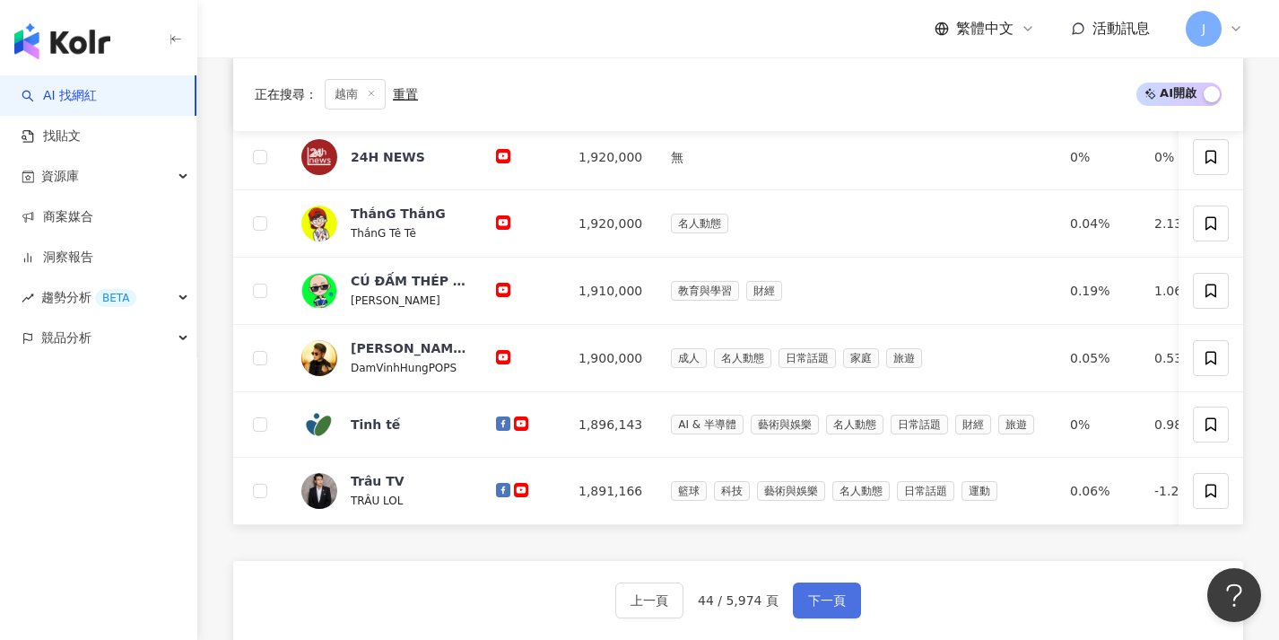
click at [818, 607] on span "下一頁" at bounding box center [827, 600] width 38 height 14
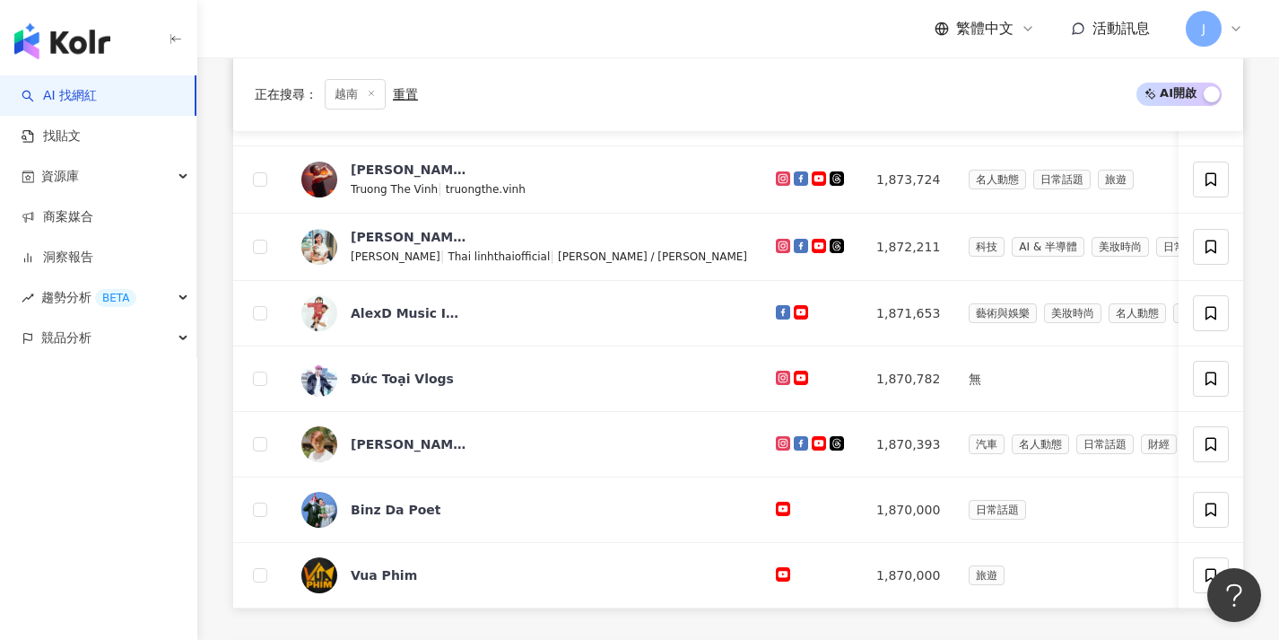
scroll to position [682, 0]
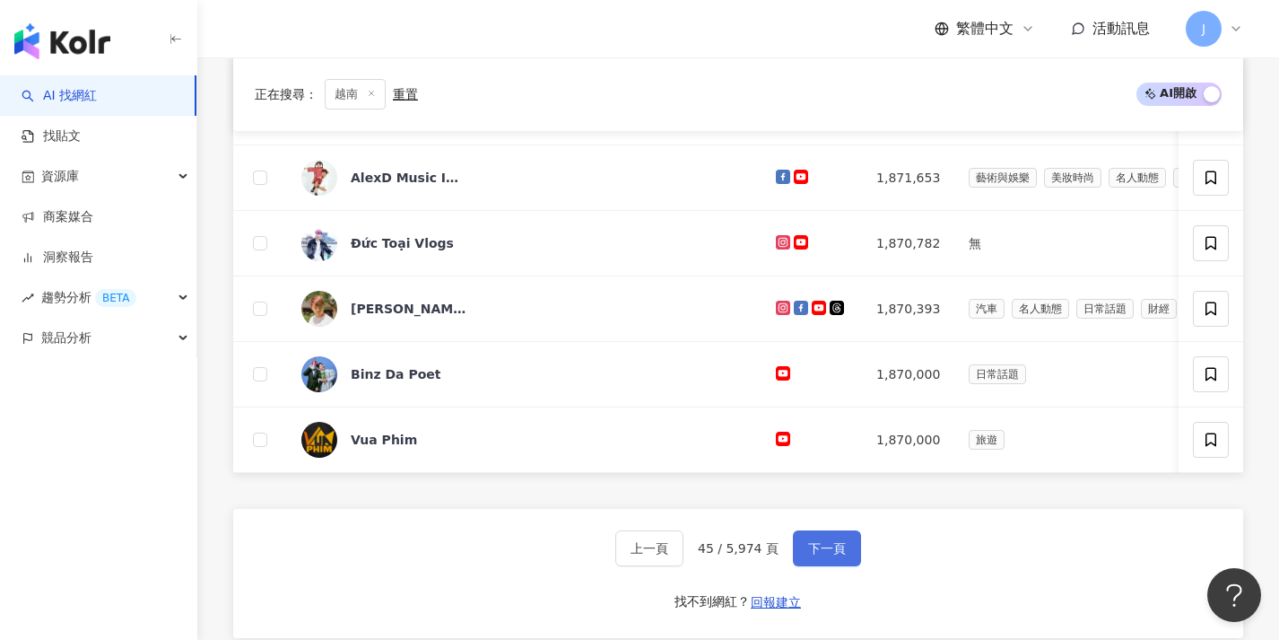
click at [813, 554] on span "下一頁" at bounding box center [827, 548] width 38 height 14
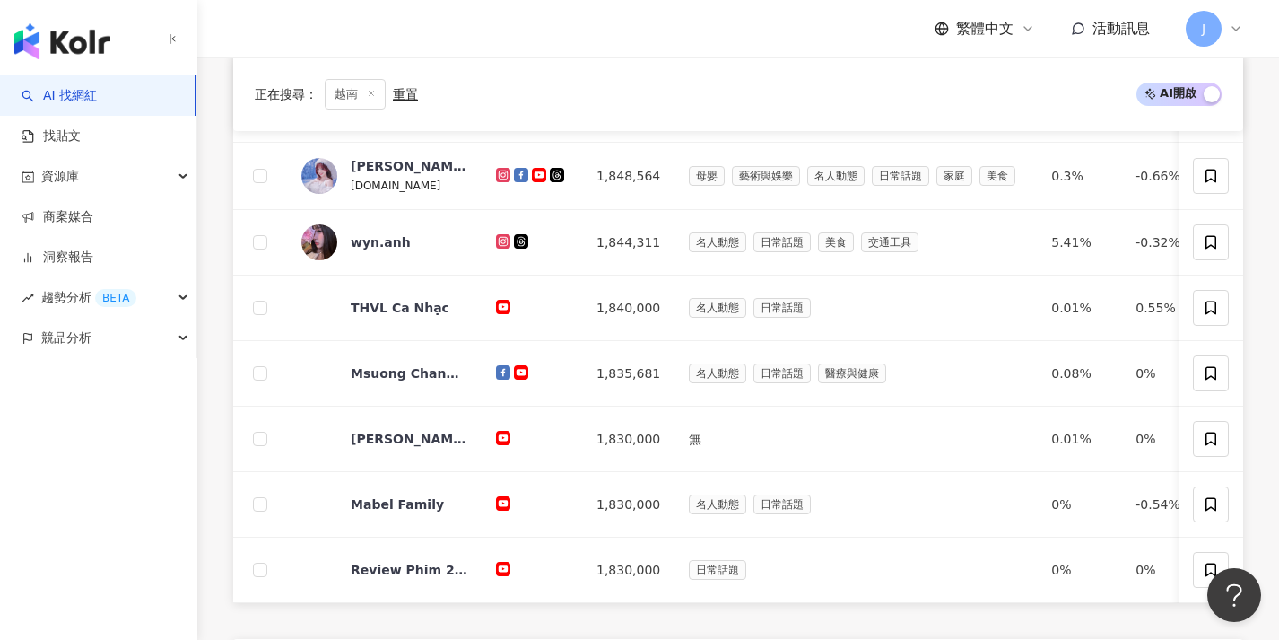
scroll to position [664, 0]
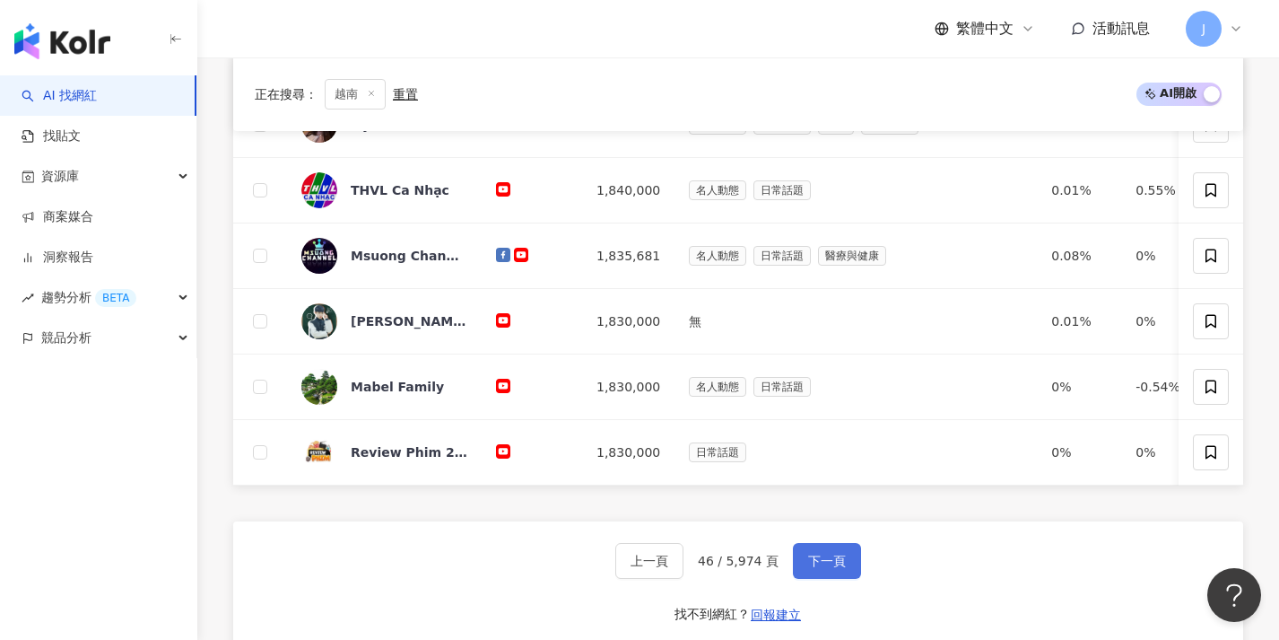
click at [816, 568] on span "下一頁" at bounding box center [827, 560] width 38 height 14
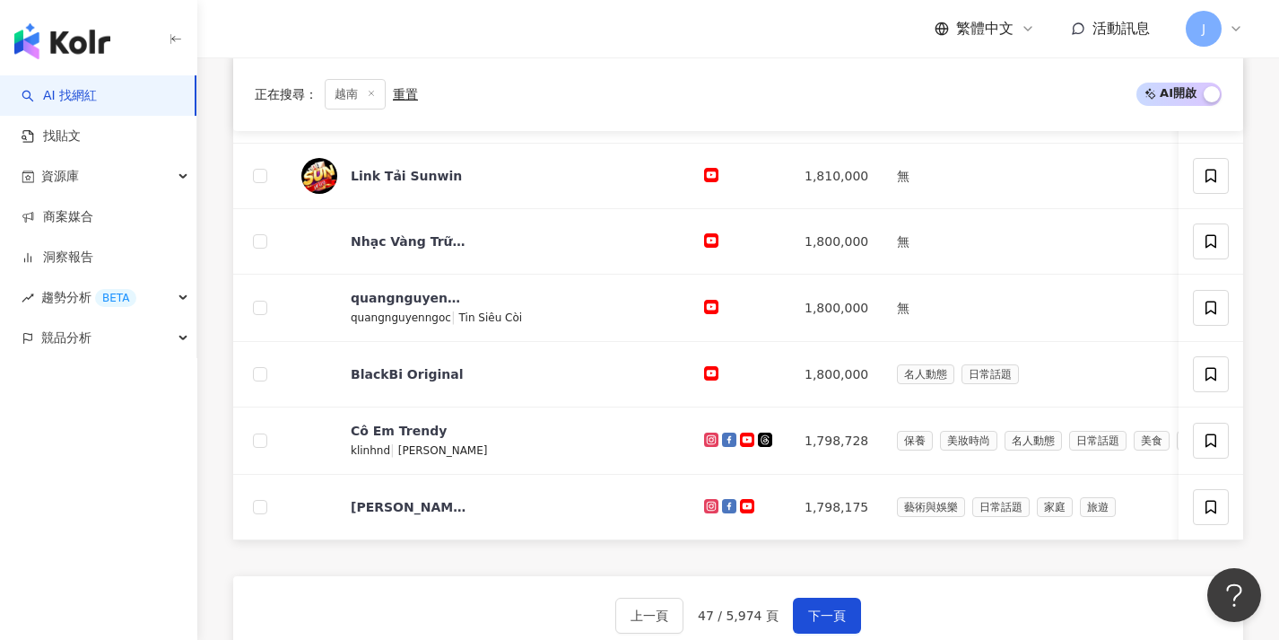
scroll to position [651, 0]
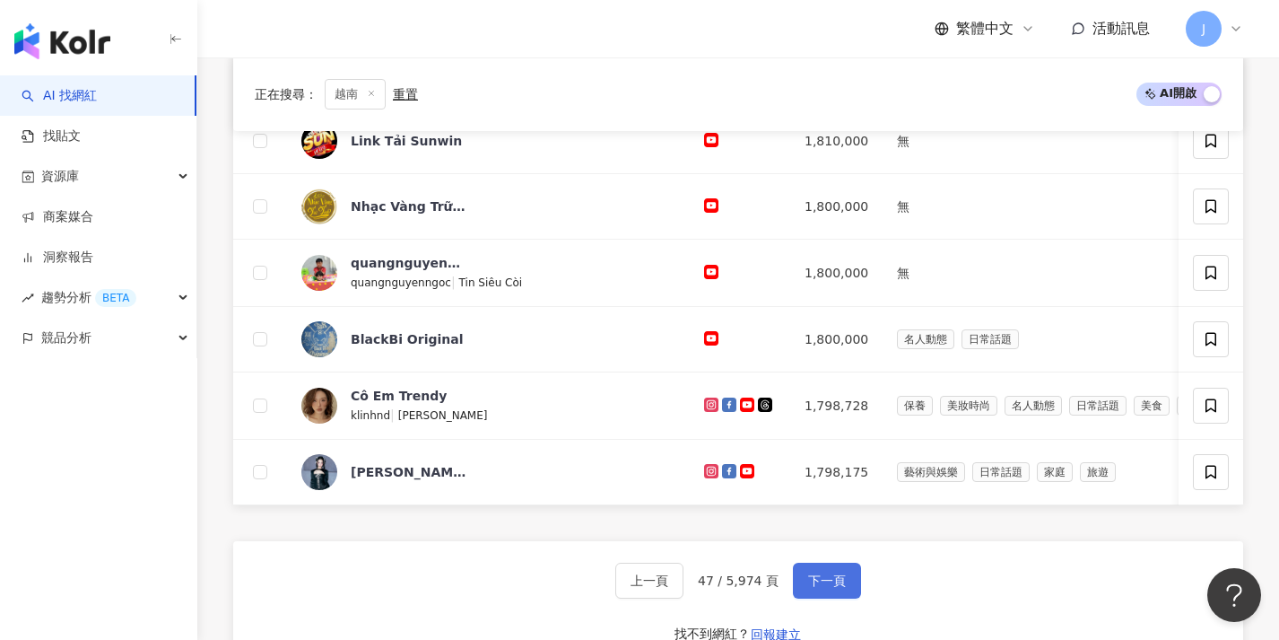
click at [817, 588] on span "下一頁" at bounding box center [827, 580] width 38 height 14
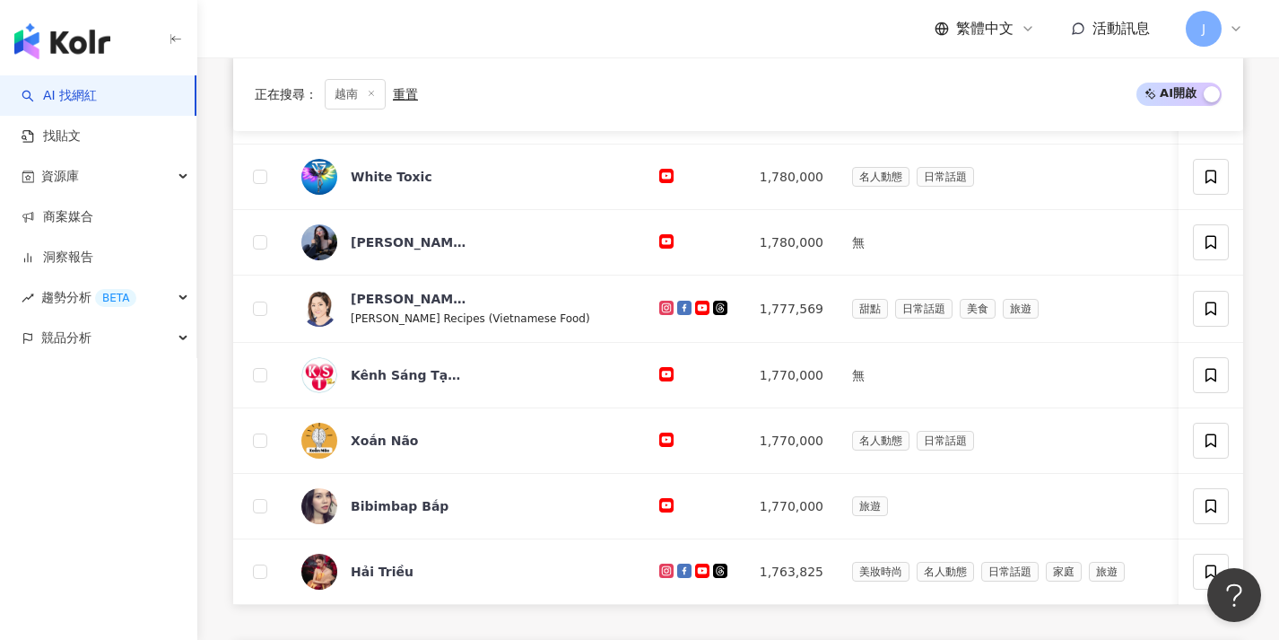
scroll to position [655, 0]
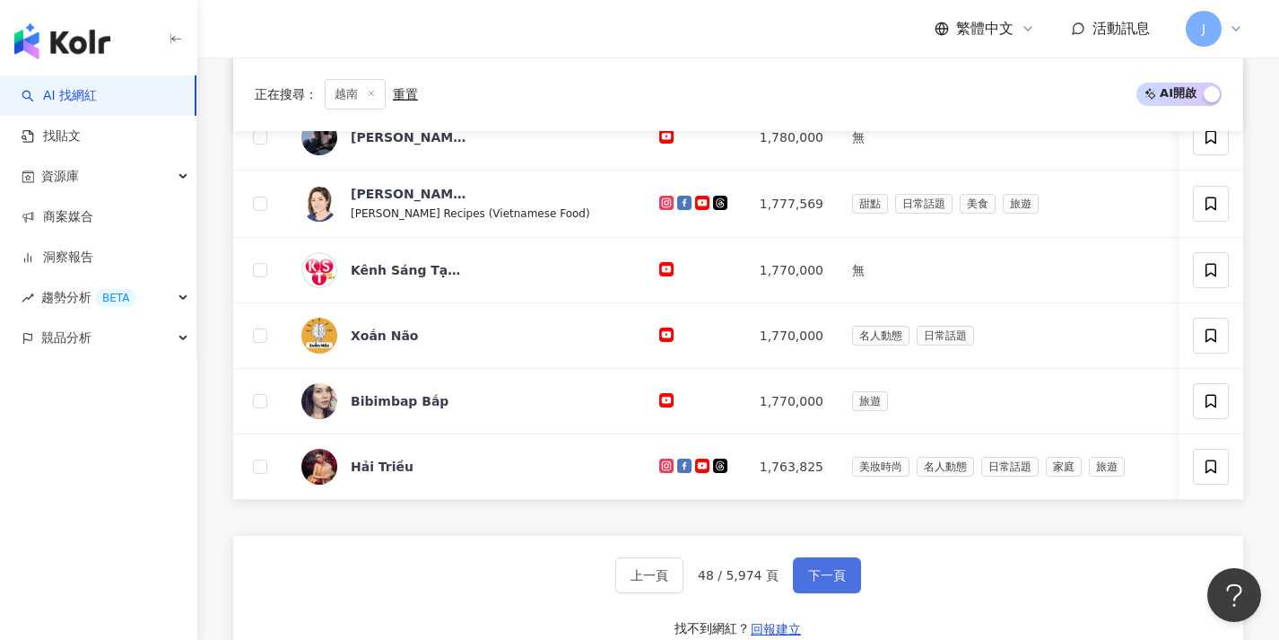
click at [818, 582] on span "下一頁" at bounding box center [827, 575] width 38 height 14
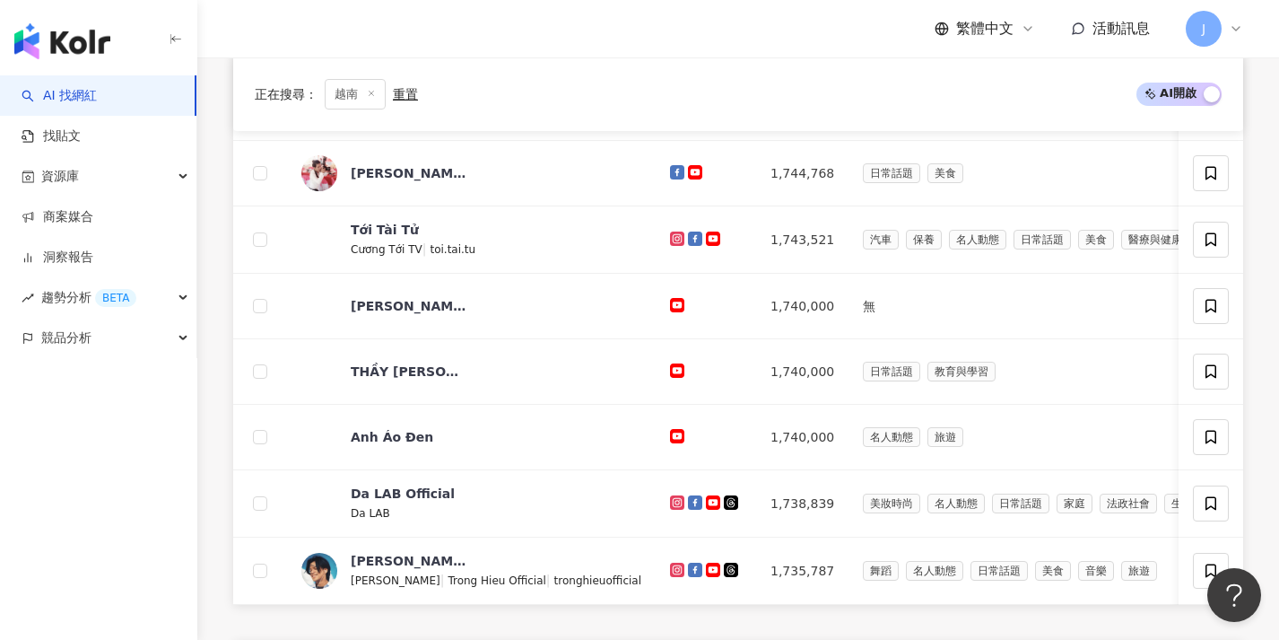
scroll to position [619, 0]
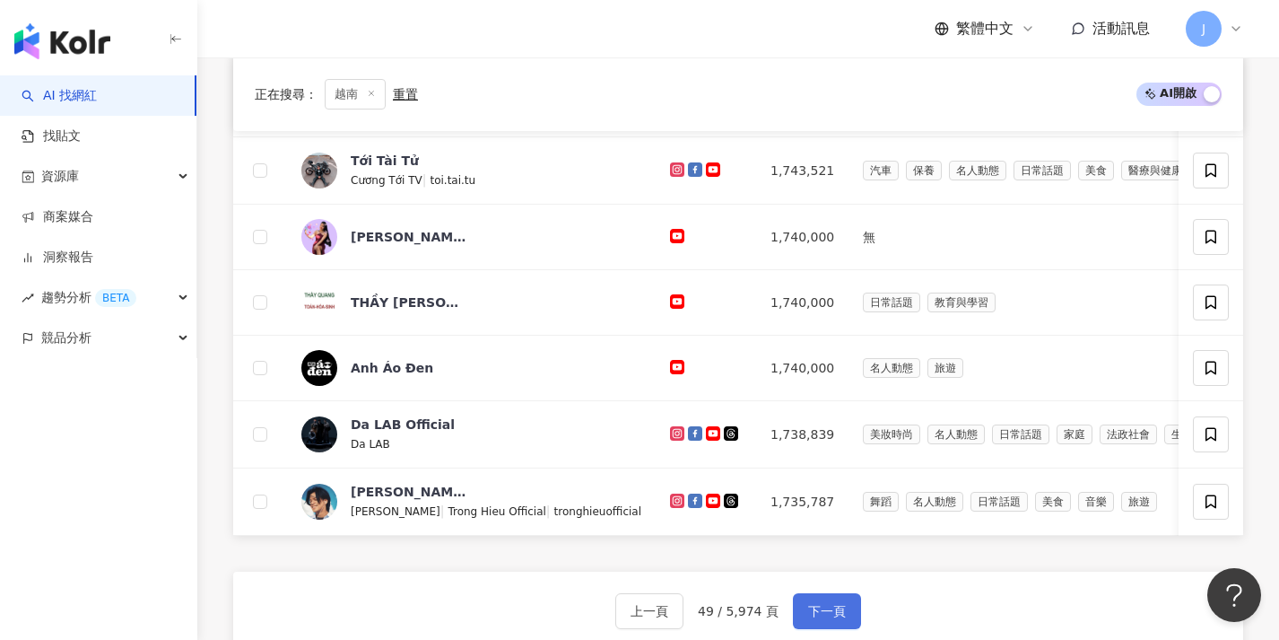
click at [822, 611] on button "下一頁" at bounding box center [827, 611] width 68 height 36
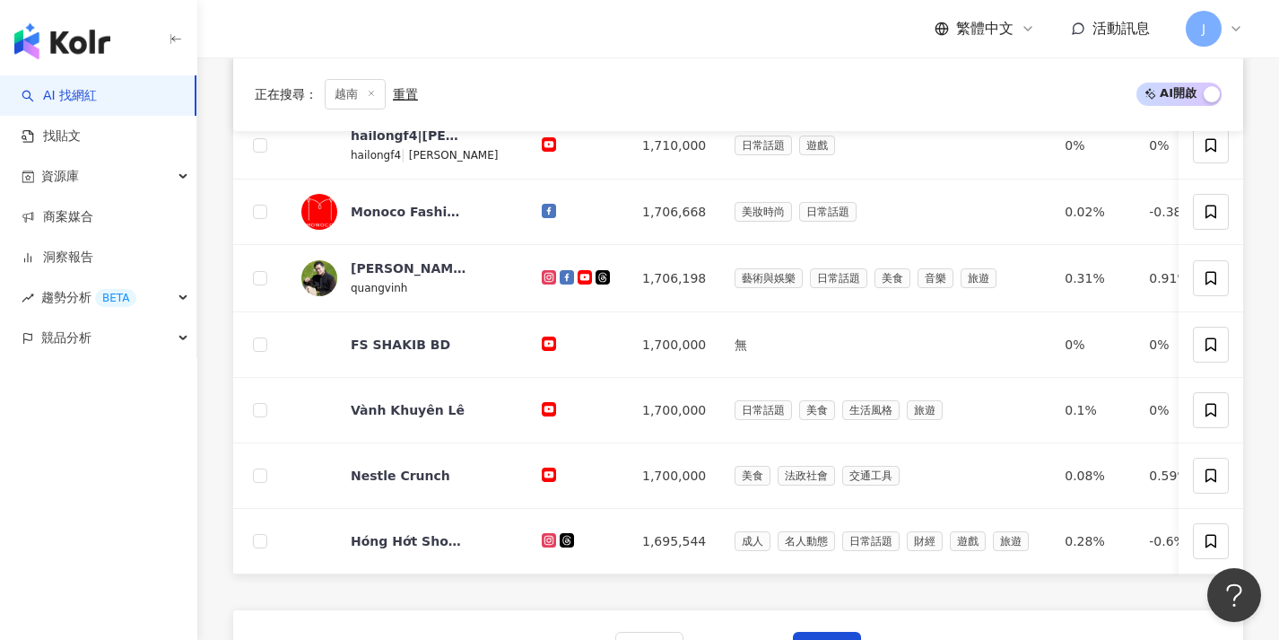
scroll to position [600, 0]
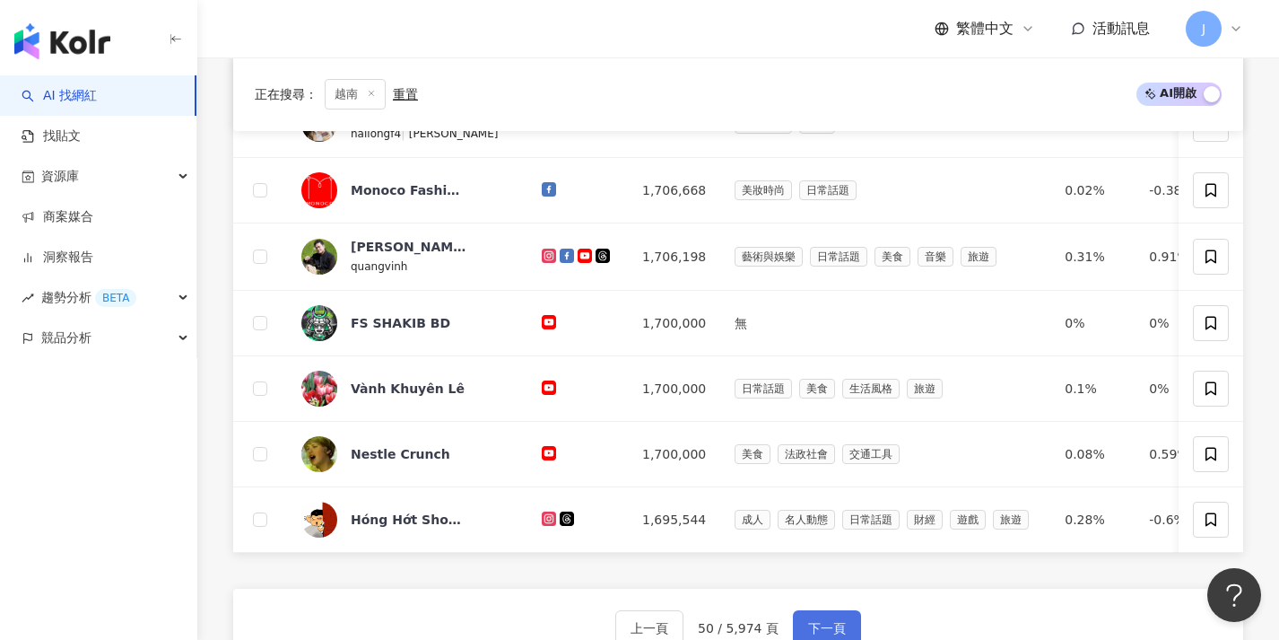
click at [818, 633] on span "下一頁" at bounding box center [827, 628] width 38 height 14
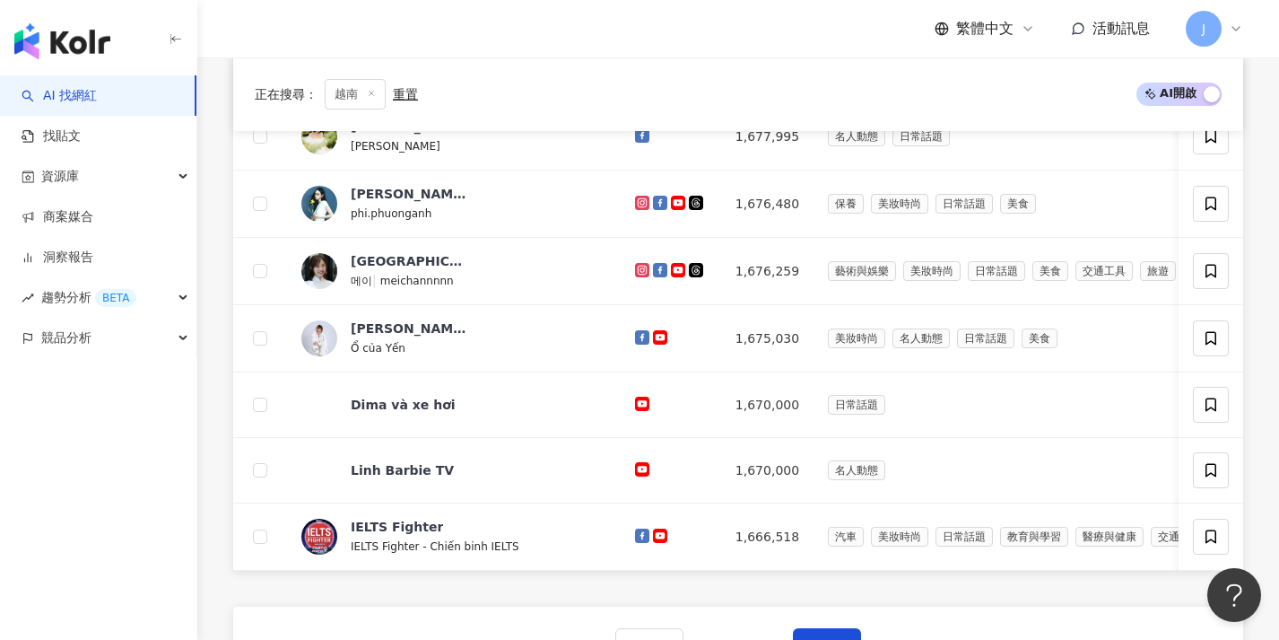
scroll to position [628, 0]
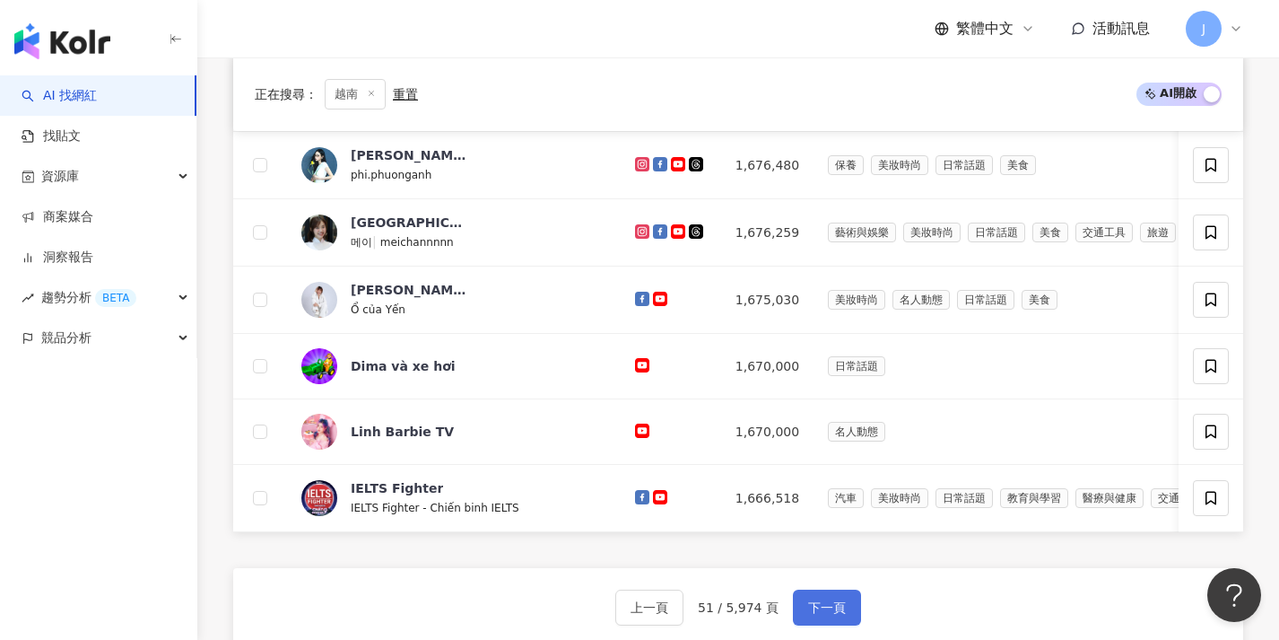
click at [822, 612] on span "下一頁" at bounding box center [827, 607] width 38 height 14
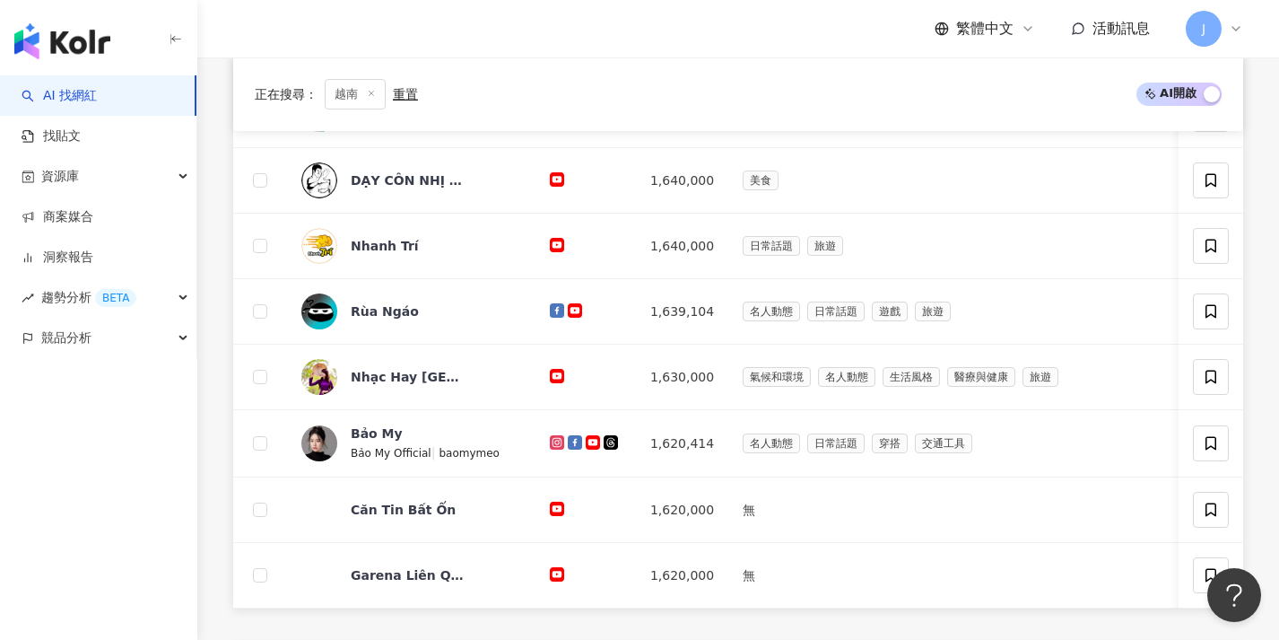
scroll to position [708, 0]
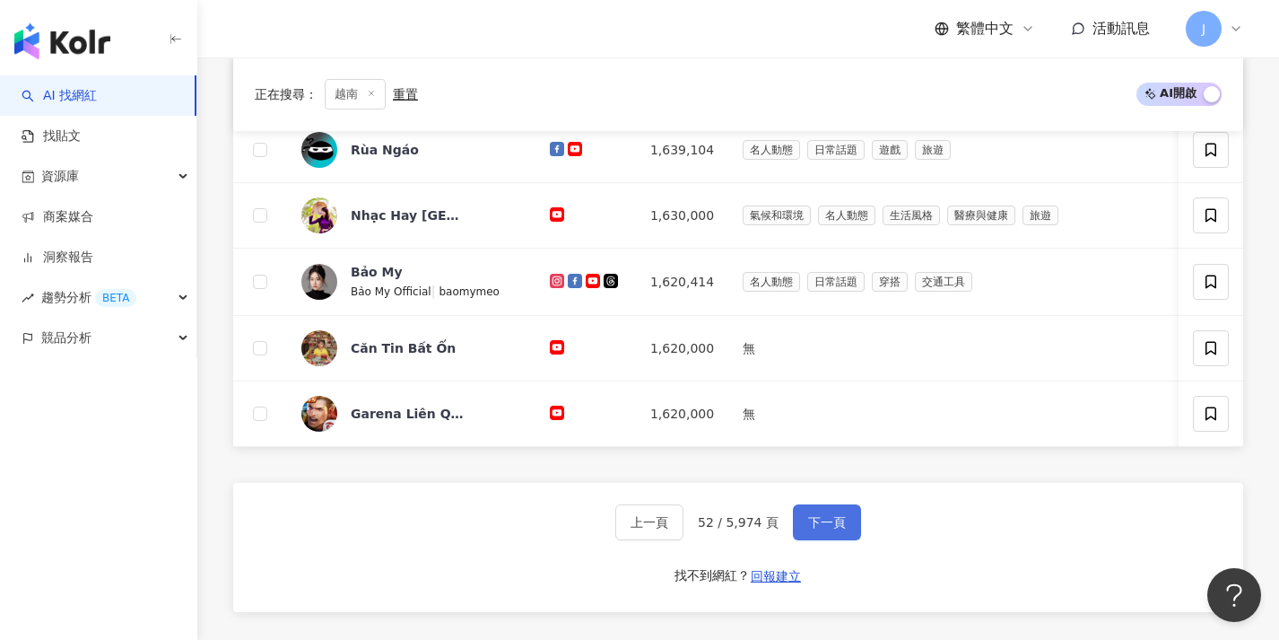
click at [823, 540] on button "下一頁" at bounding box center [827, 522] width 68 height 36
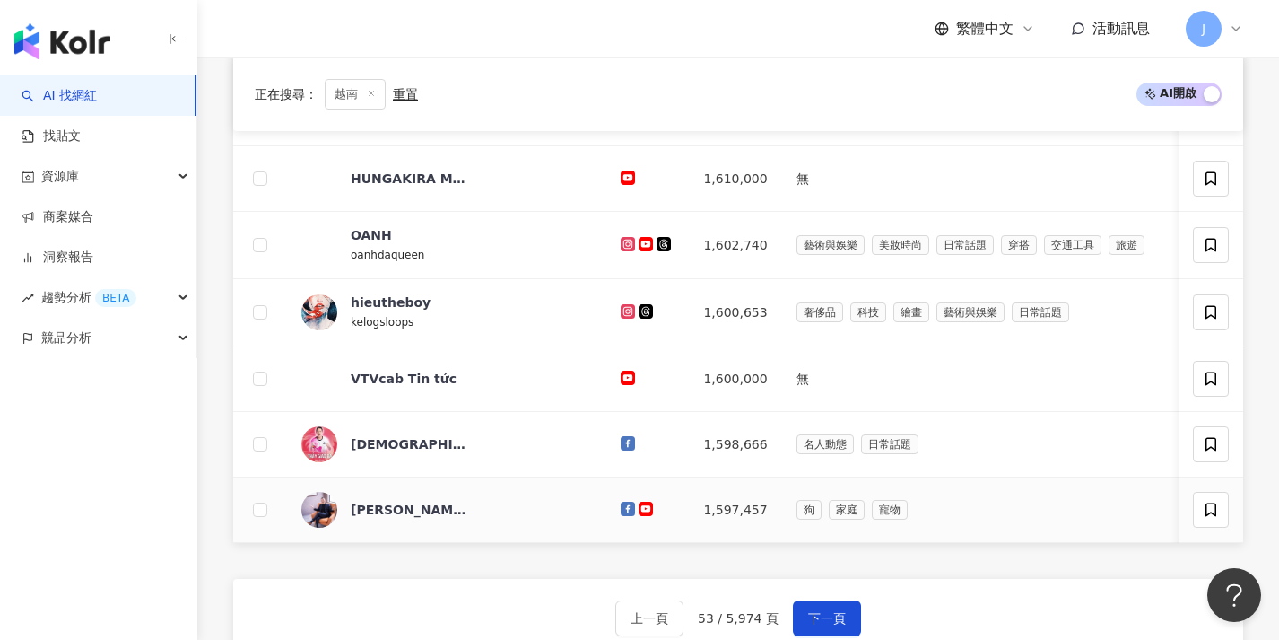
scroll to position [644, 0]
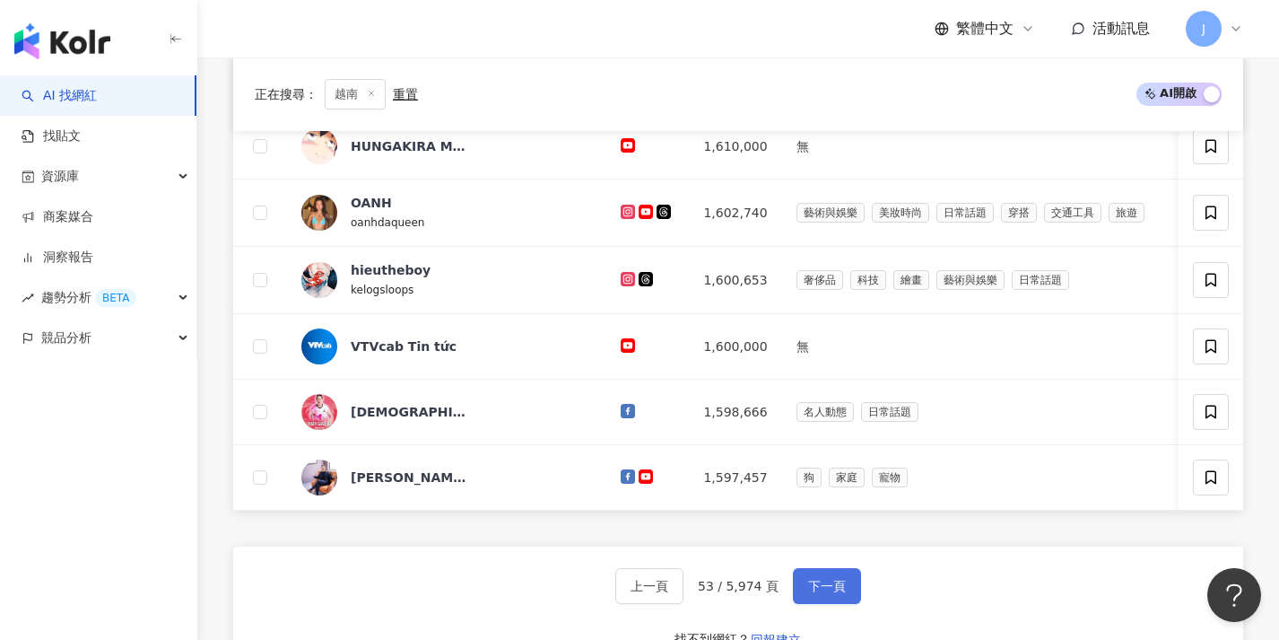
click at [813, 593] on span "下一頁" at bounding box center [827, 586] width 38 height 14
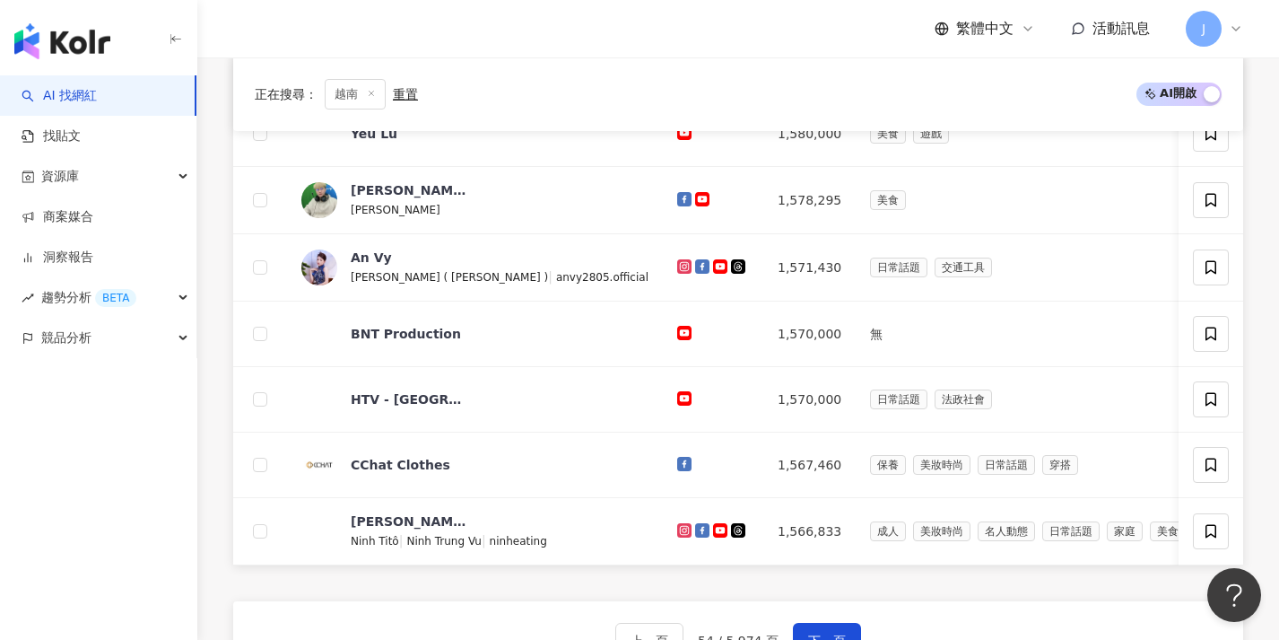
scroll to position [624, 0]
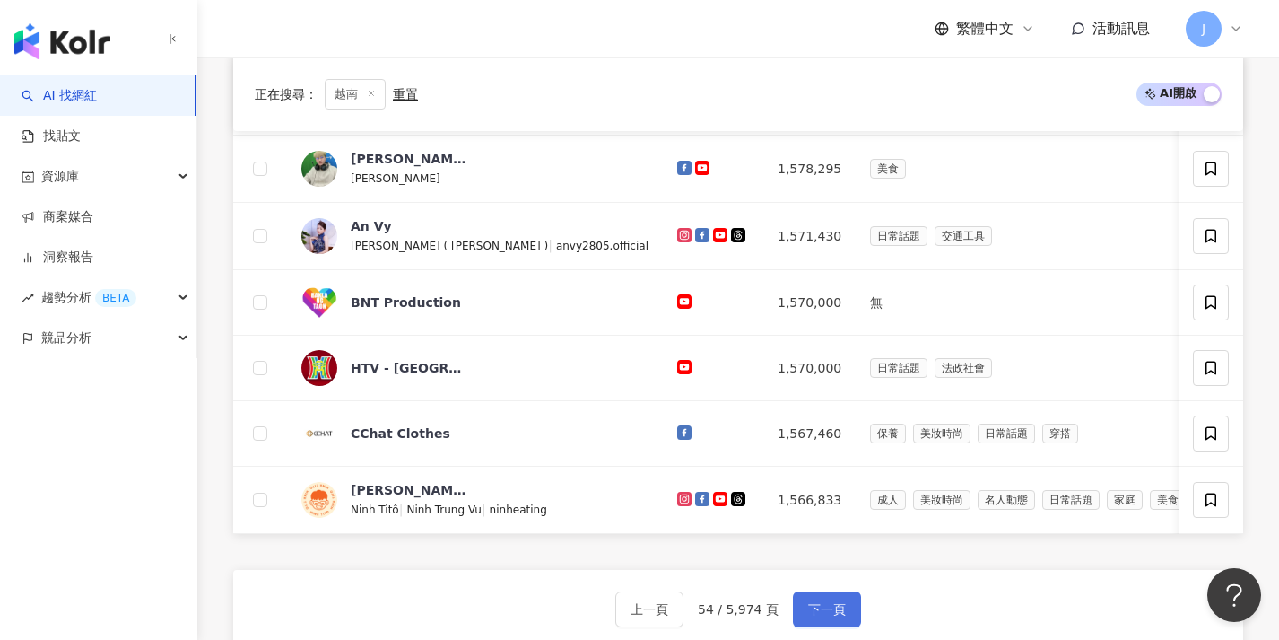
click at [814, 609] on button "下一頁" at bounding box center [827, 609] width 68 height 36
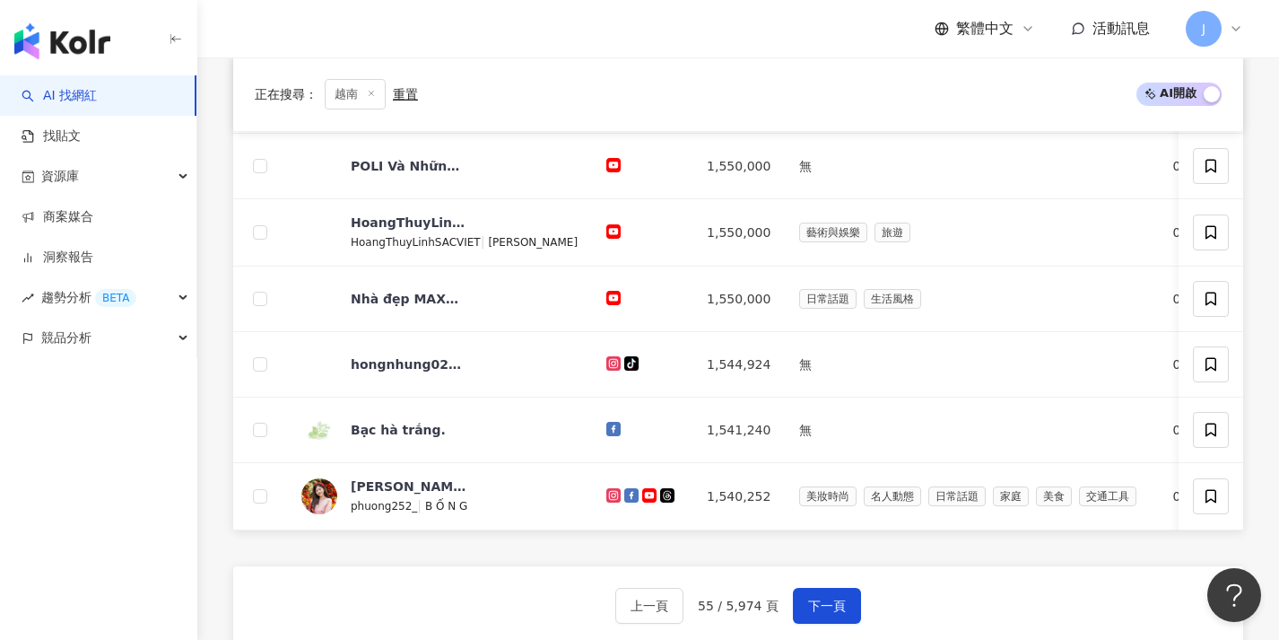
scroll to position [633, 0]
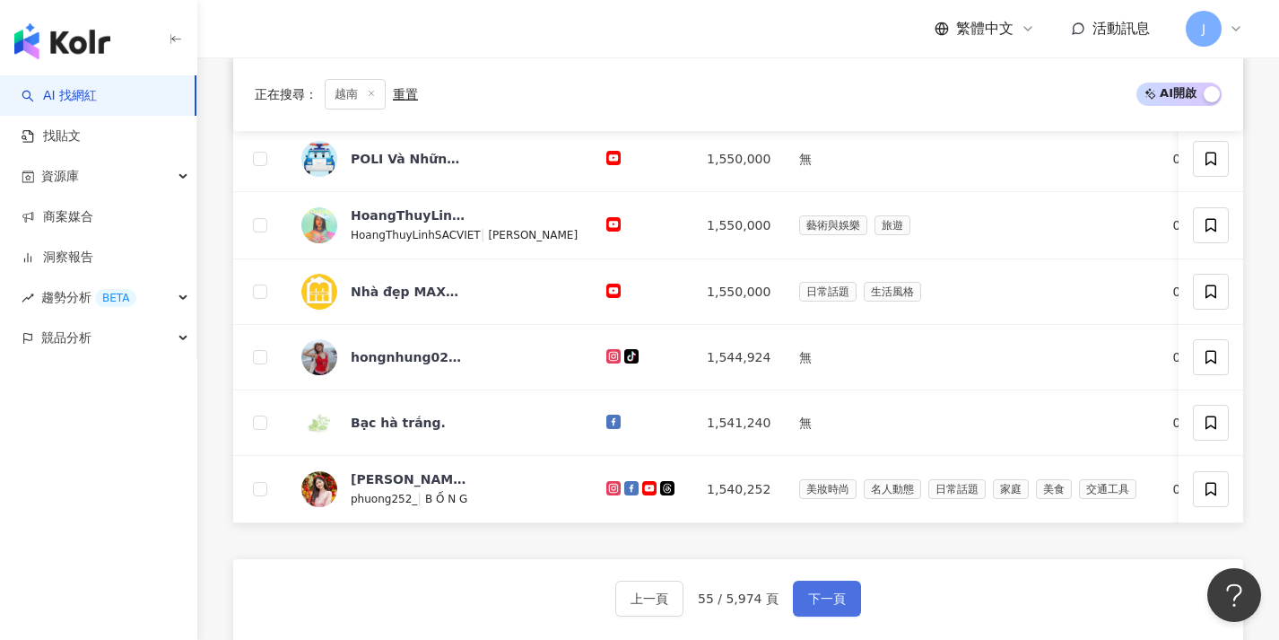
click at [814, 605] on span "下一頁" at bounding box center [827, 598] width 38 height 14
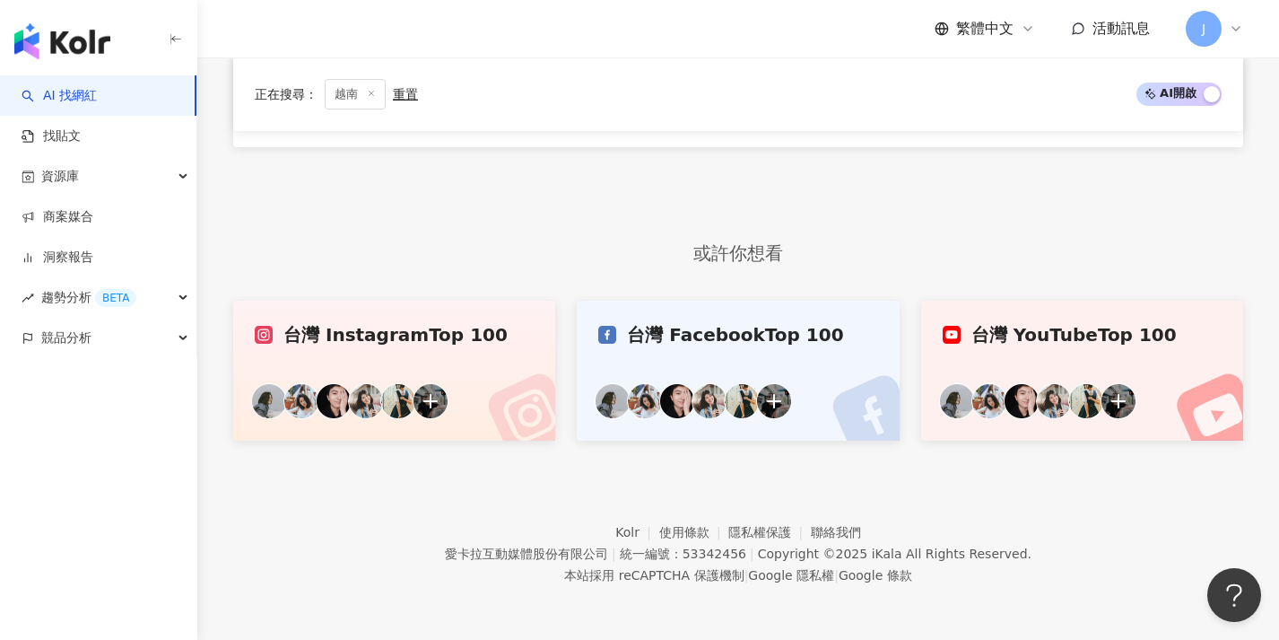
scroll to position [699, 0]
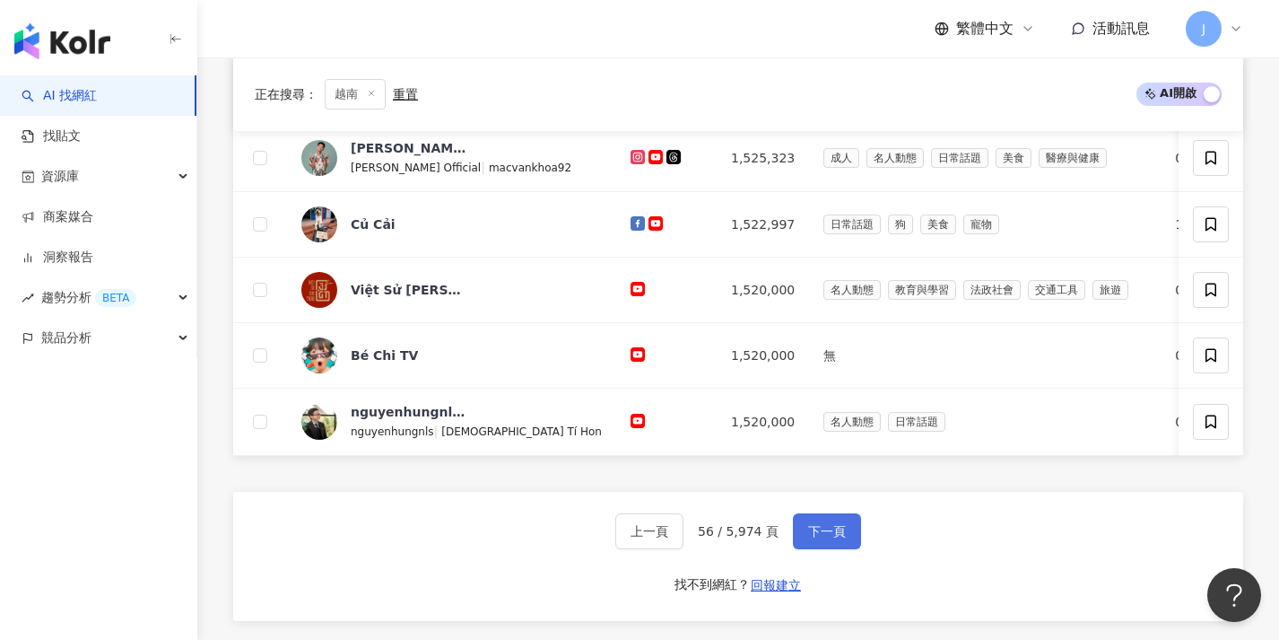
click at [831, 538] on span "下一頁" at bounding box center [827, 531] width 38 height 14
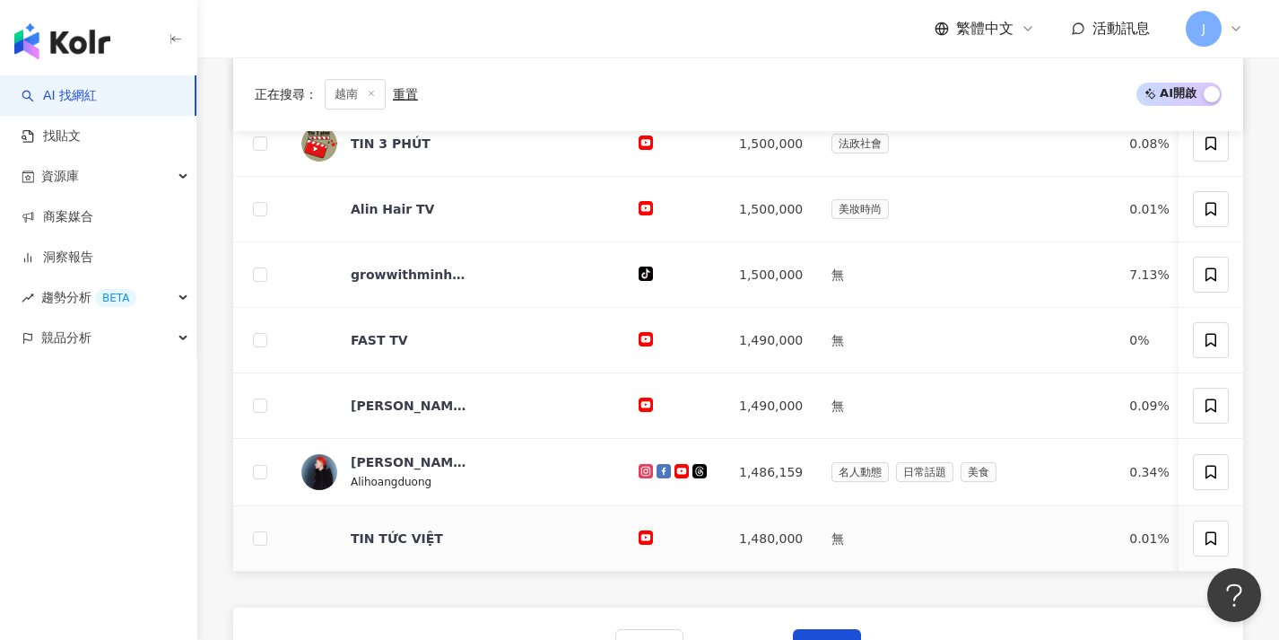
scroll to position [620, 0]
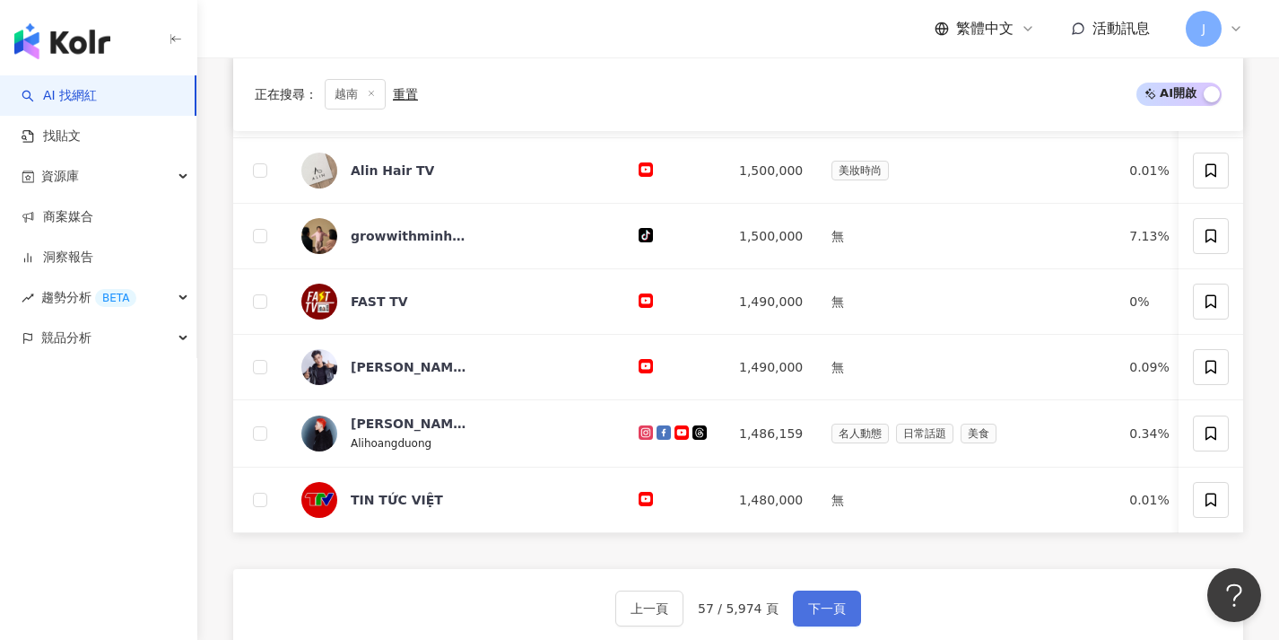
click at [823, 610] on button "下一頁" at bounding box center [827, 608] width 68 height 36
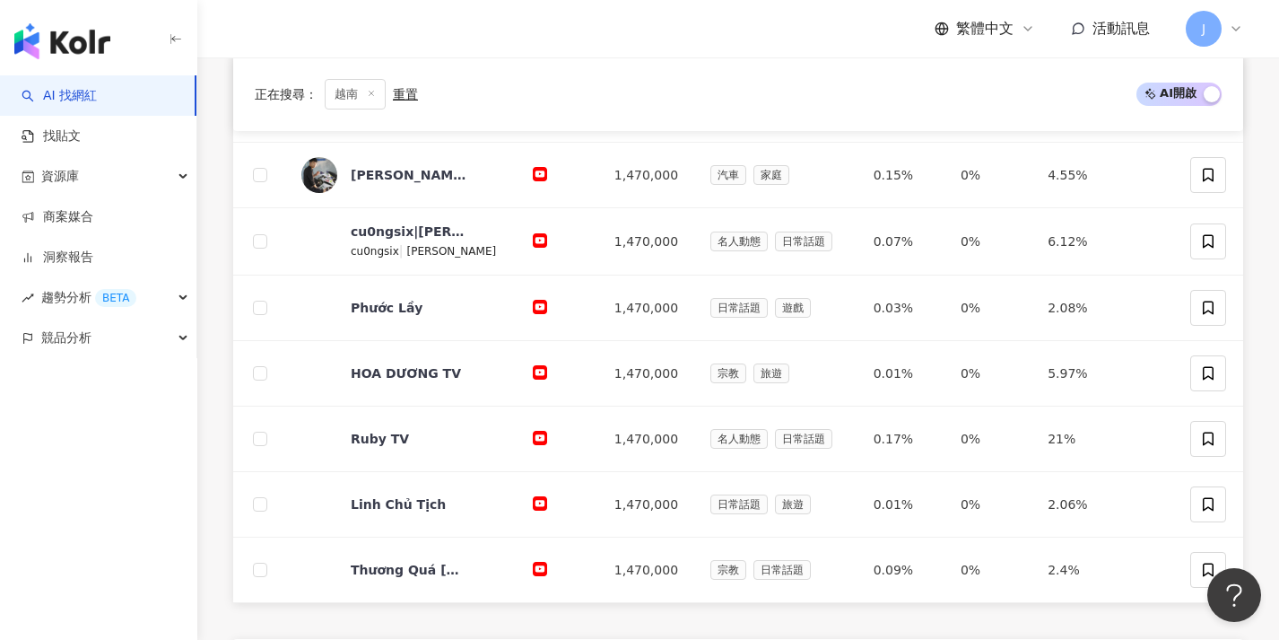
scroll to position [714, 0]
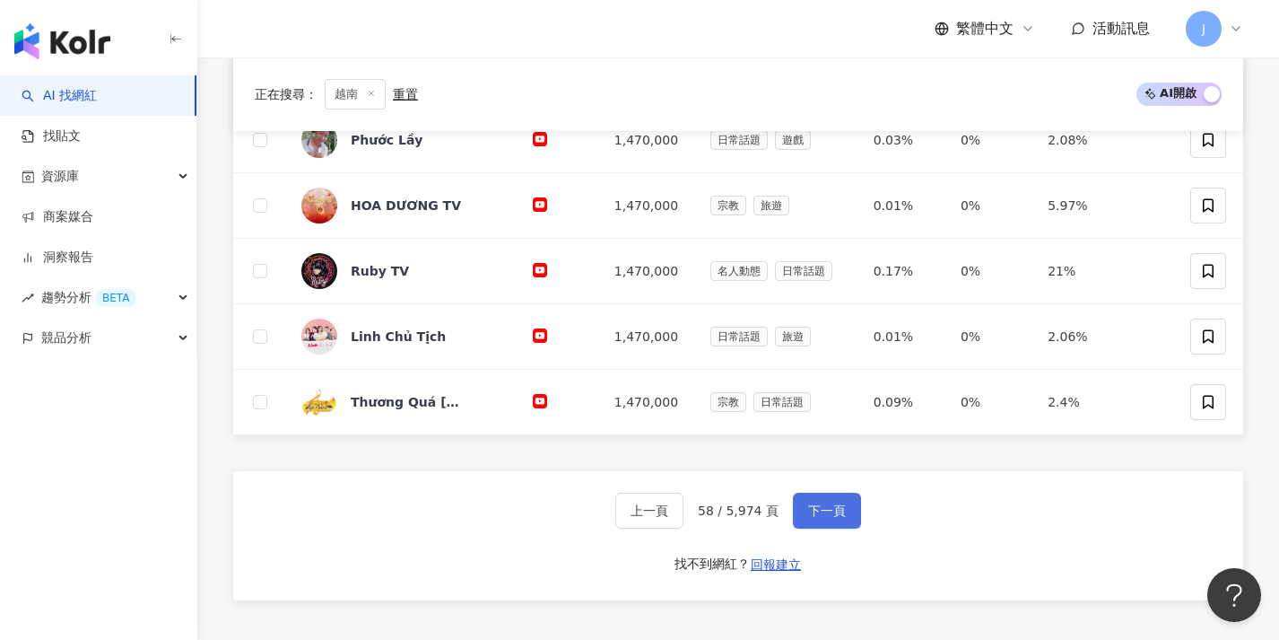
click at [808, 512] on span "下一頁" at bounding box center [827, 510] width 38 height 14
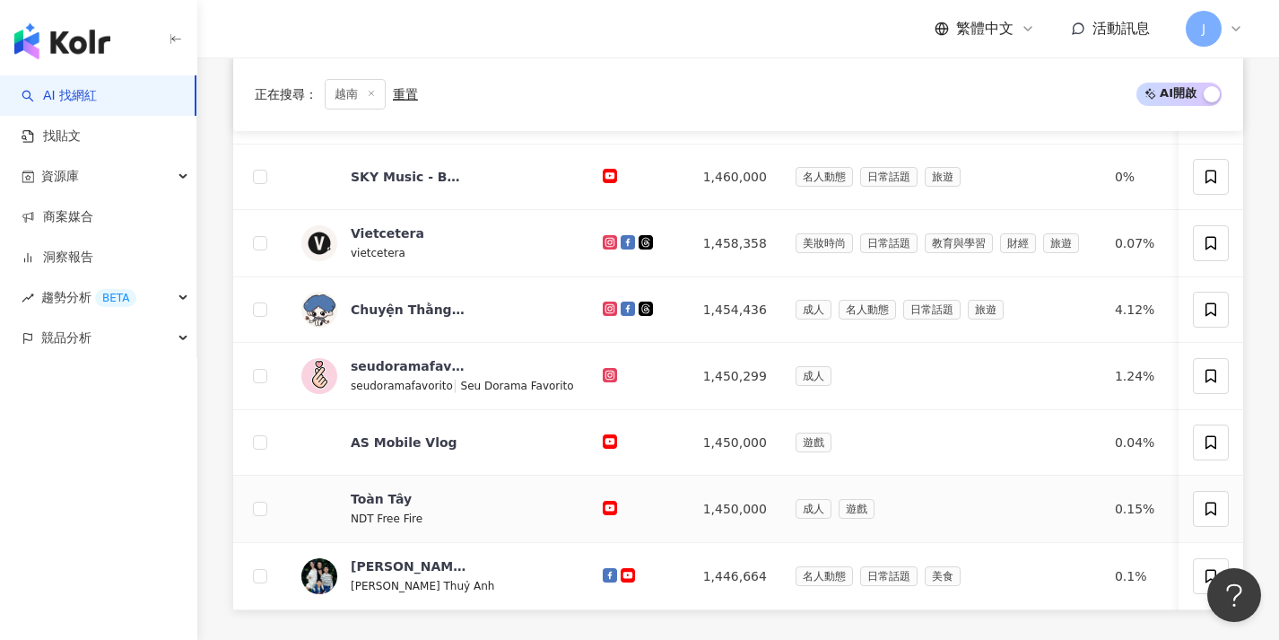
scroll to position [675, 0]
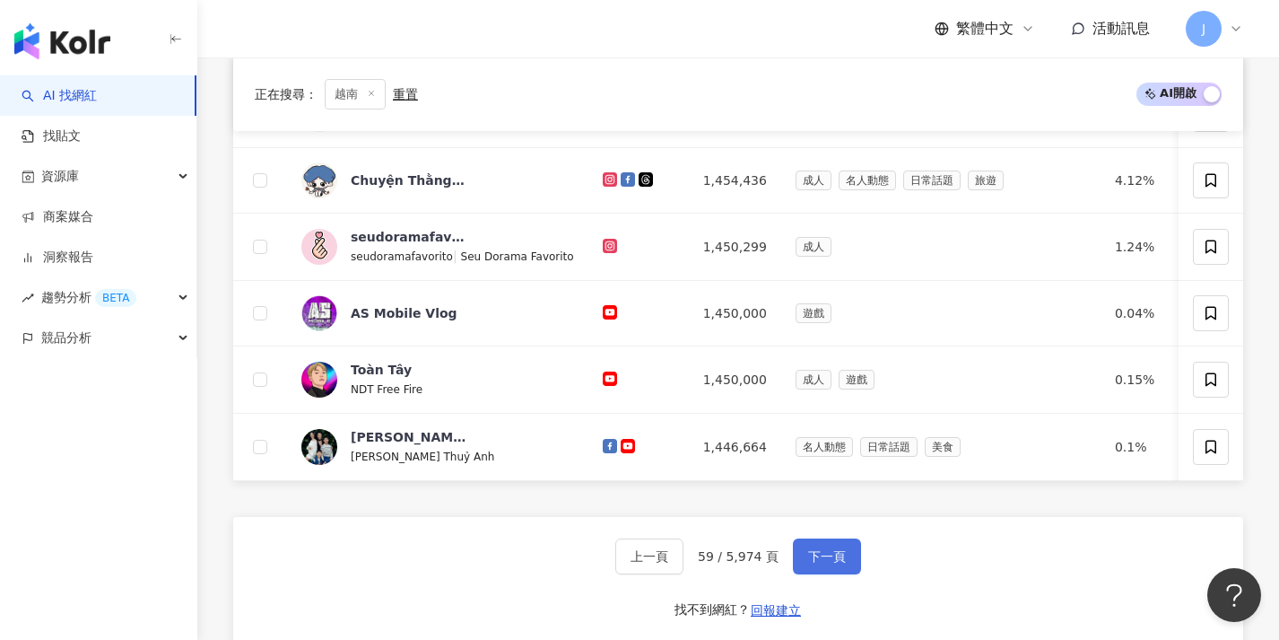
click at [814, 574] on button "下一頁" at bounding box center [827, 556] width 68 height 36
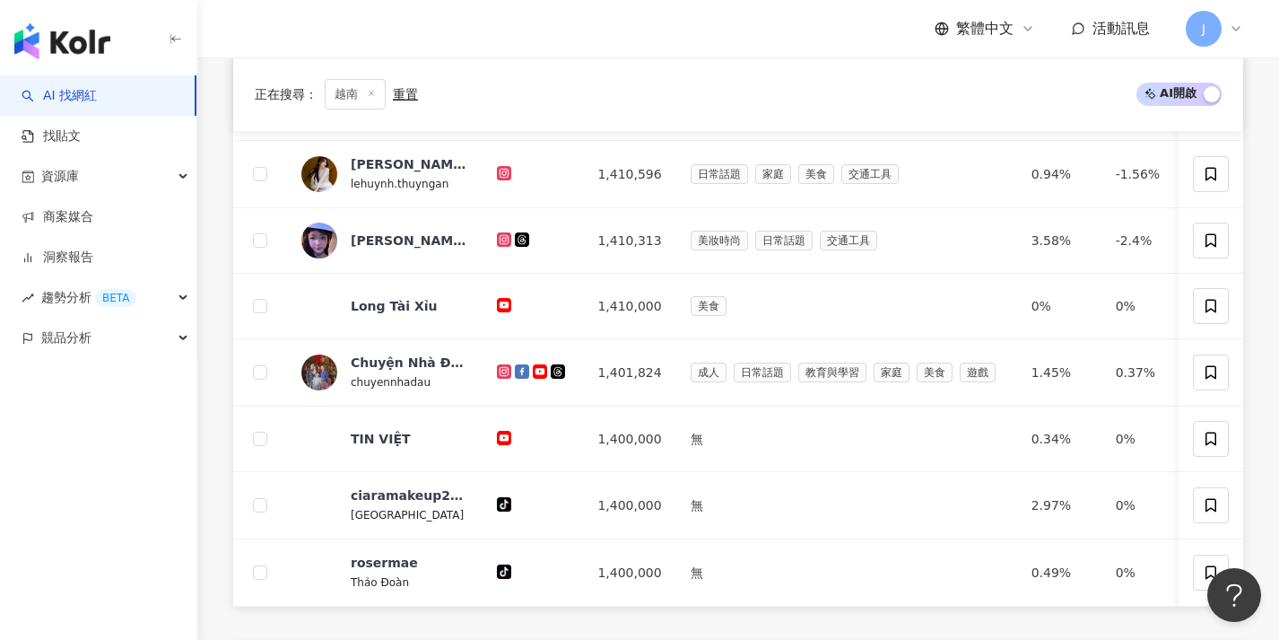
scroll to position [625, 0]
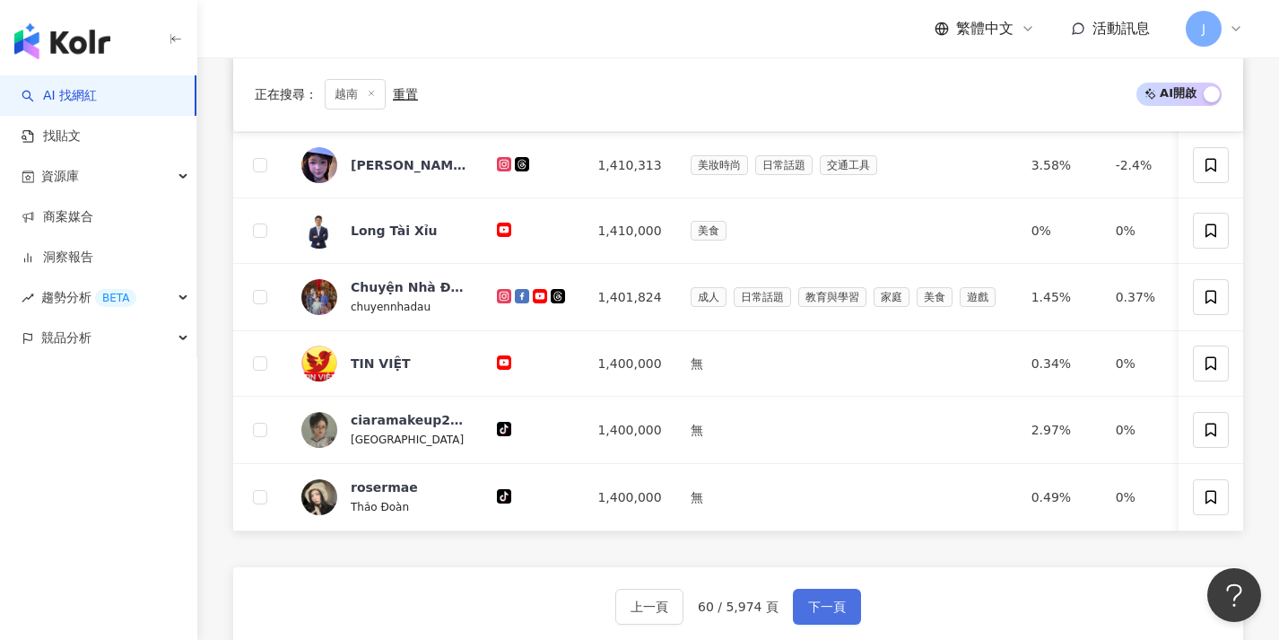
click at [821, 609] on button "下一頁" at bounding box center [827, 606] width 68 height 36
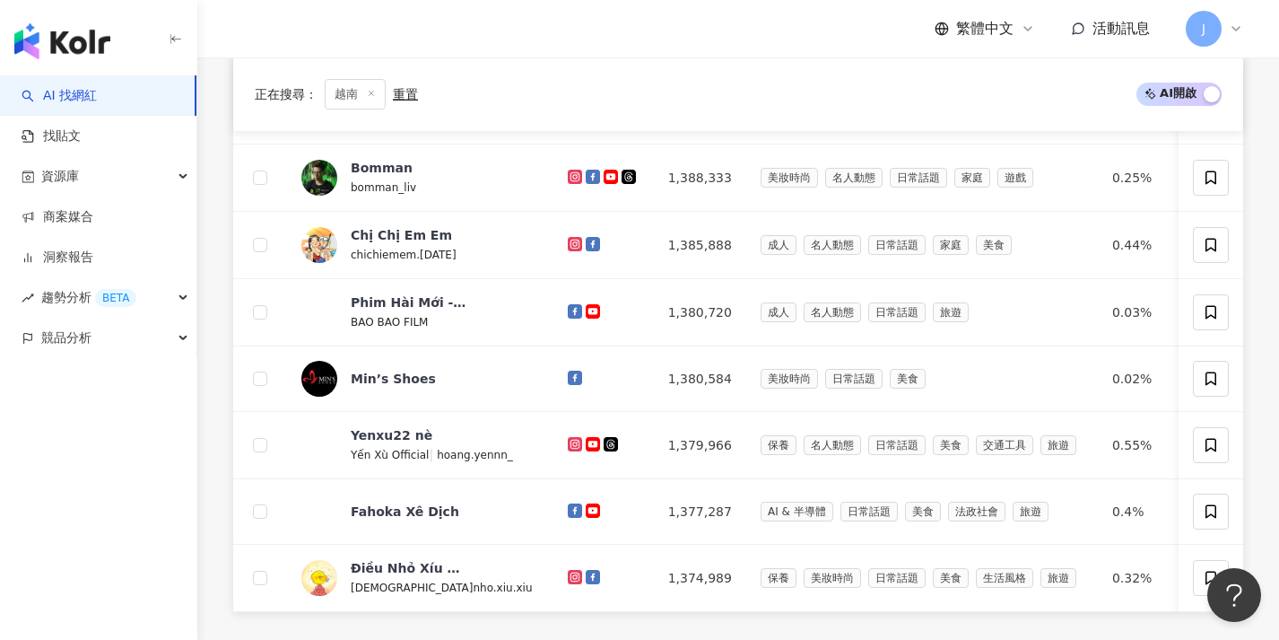
scroll to position [649, 0]
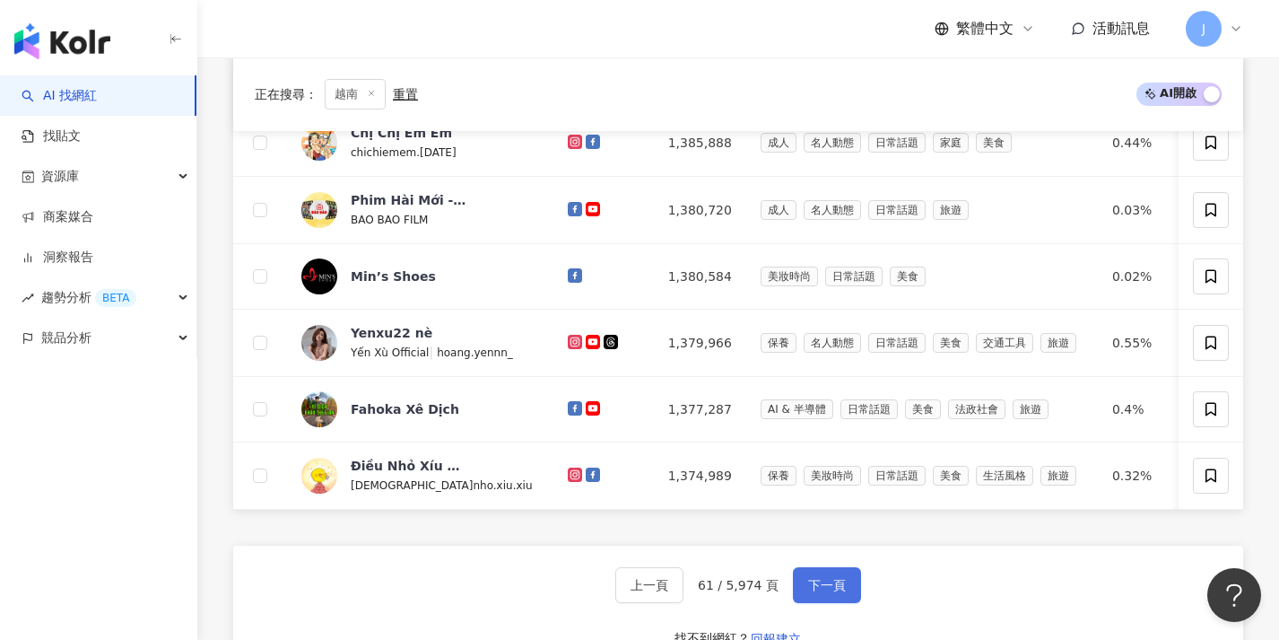
click at [817, 592] on span "下一頁" at bounding box center [827, 585] width 38 height 14
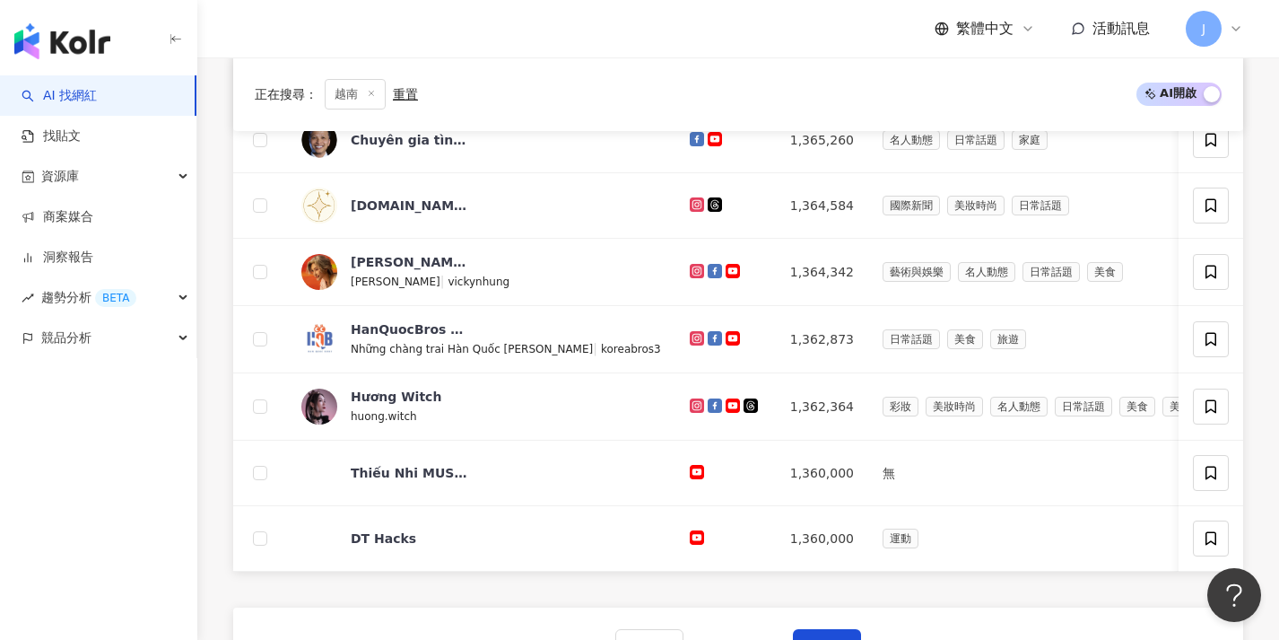
scroll to position [620, 0]
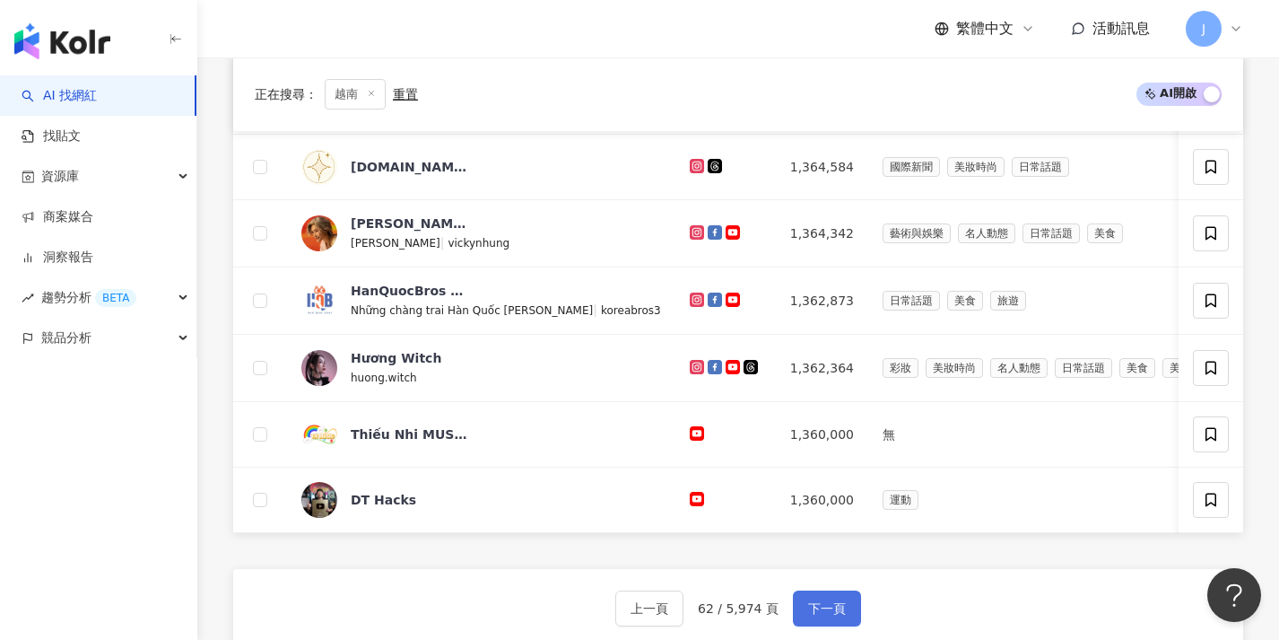
click at [816, 612] on button "下一頁" at bounding box center [827, 608] width 68 height 36
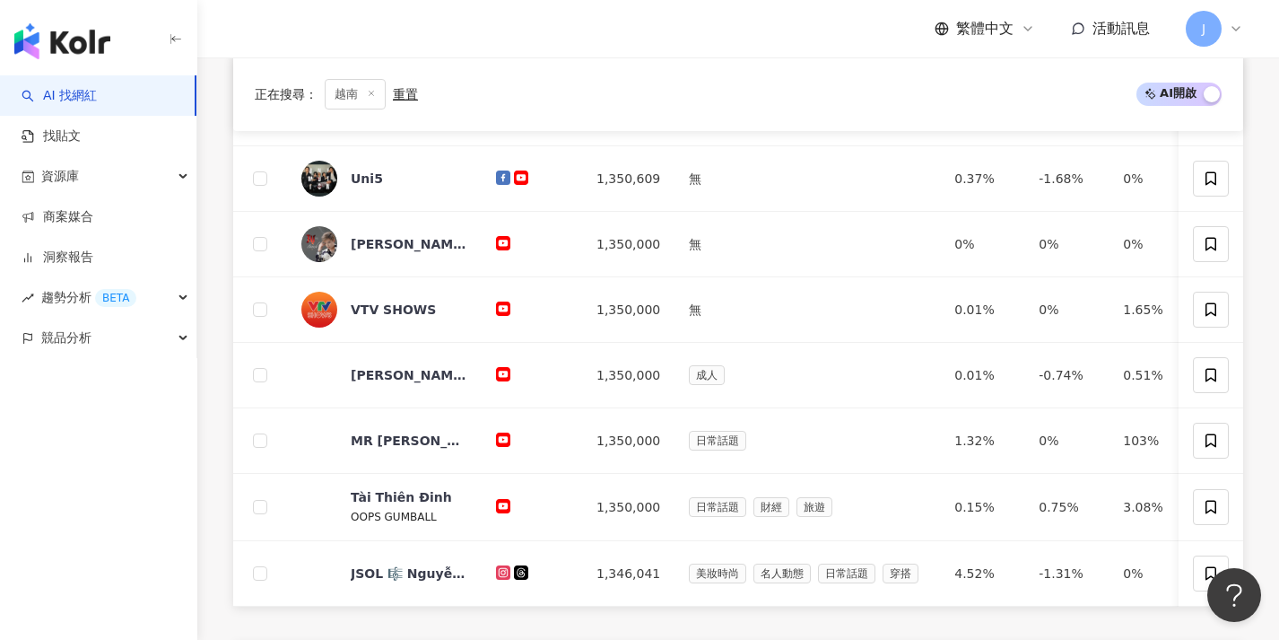
scroll to position [629, 0]
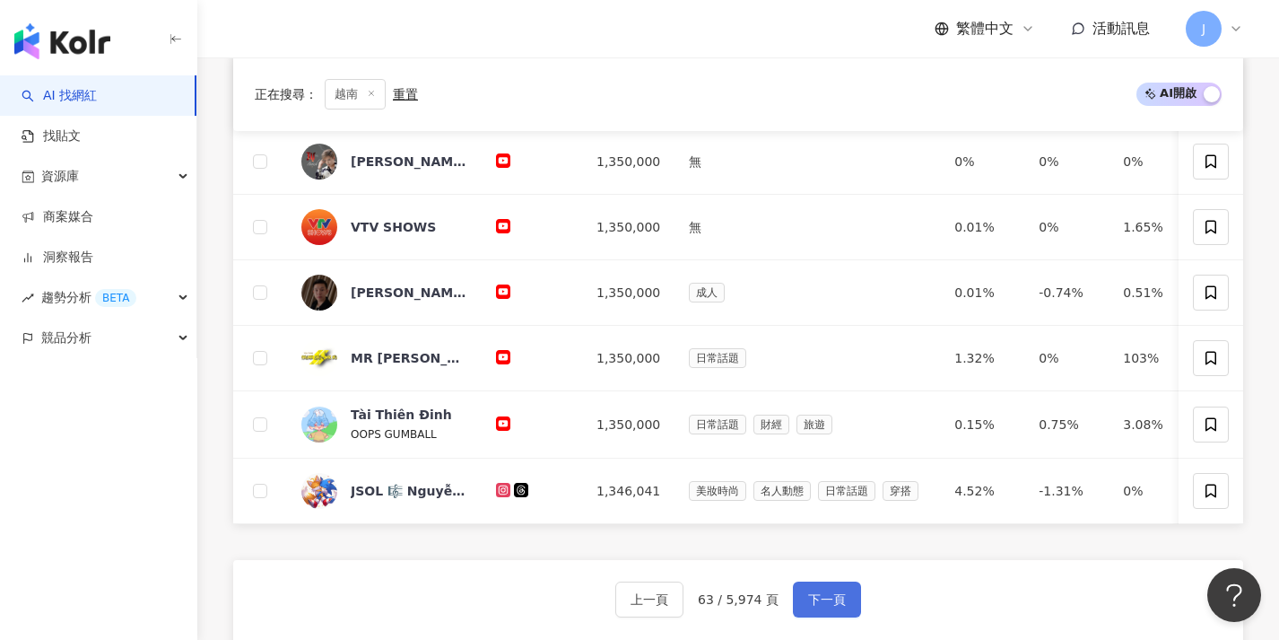
click at [814, 606] on span "下一頁" at bounding box center [827, 599] width 38 height 14
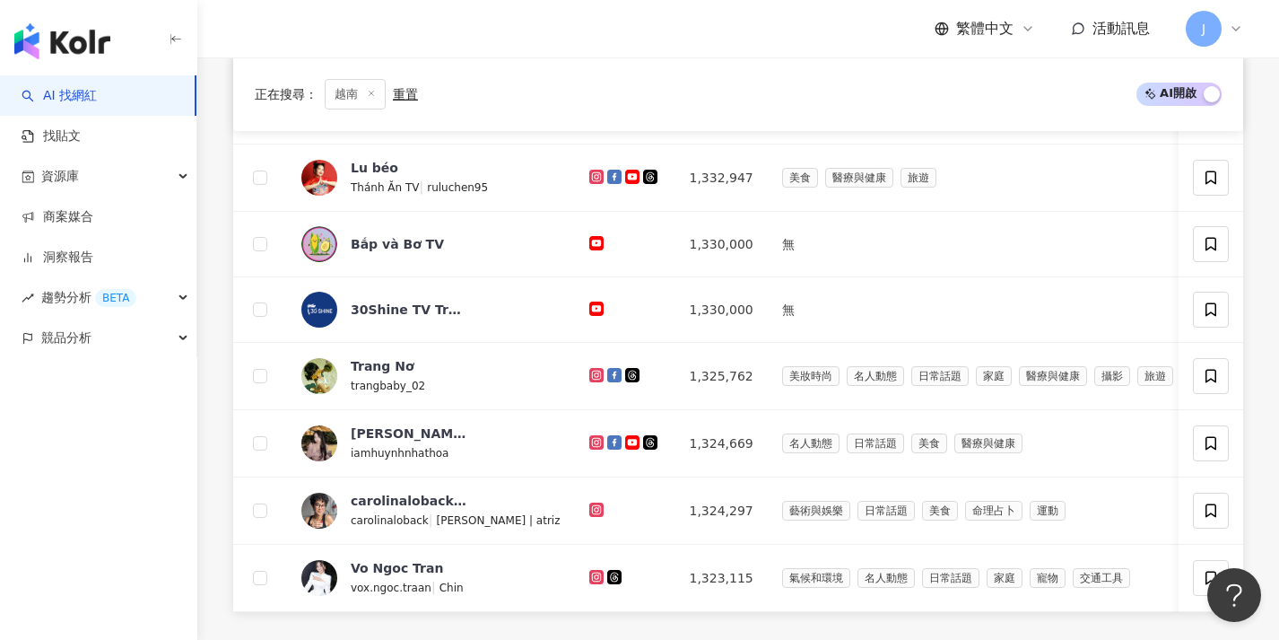
scroll to position [761, 0]
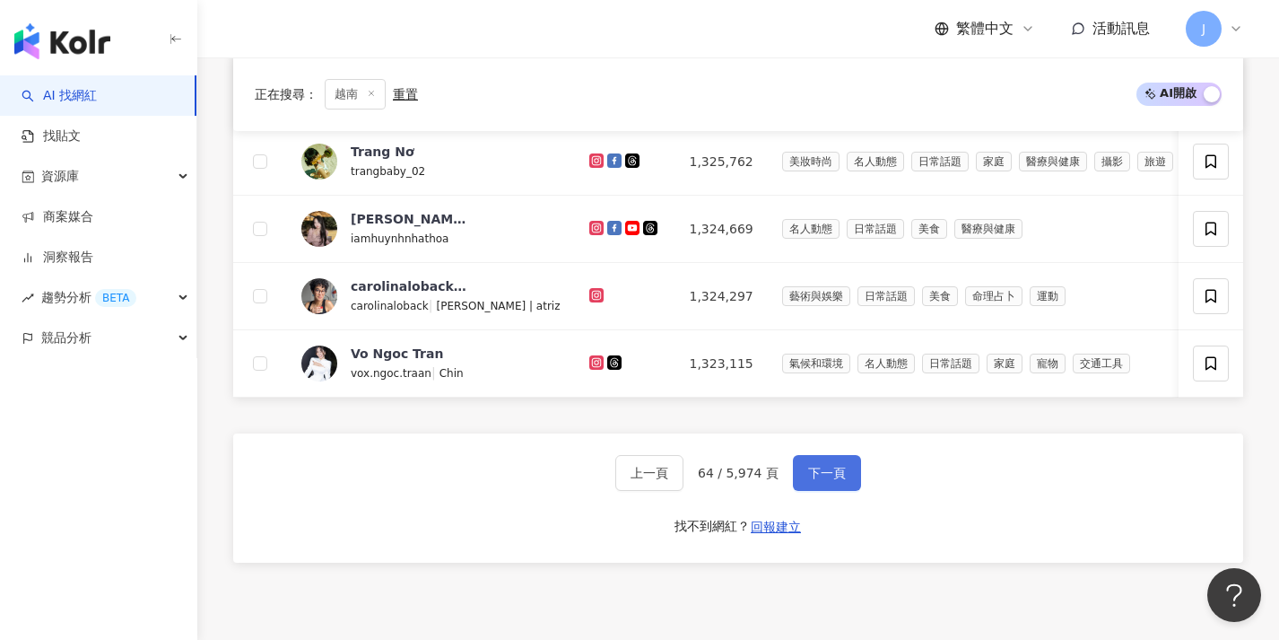
click at [840, 475] on button "下一頁" at bounding box center [827, 473] width 68 height 36
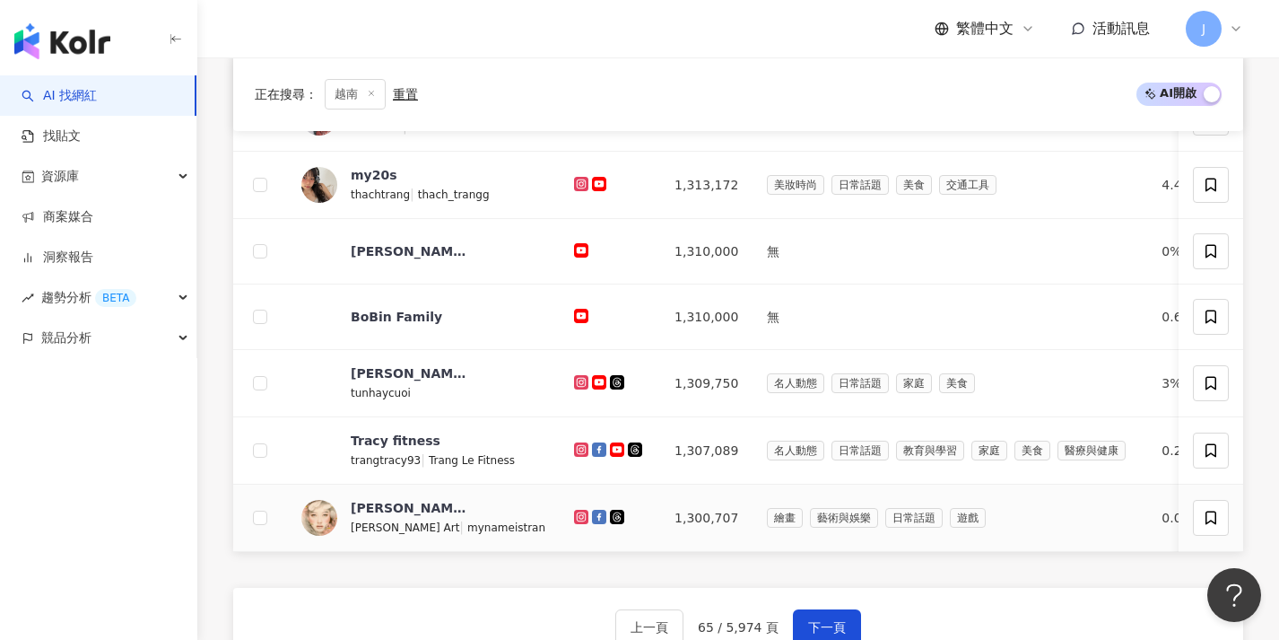
scroll to position [644, 0]
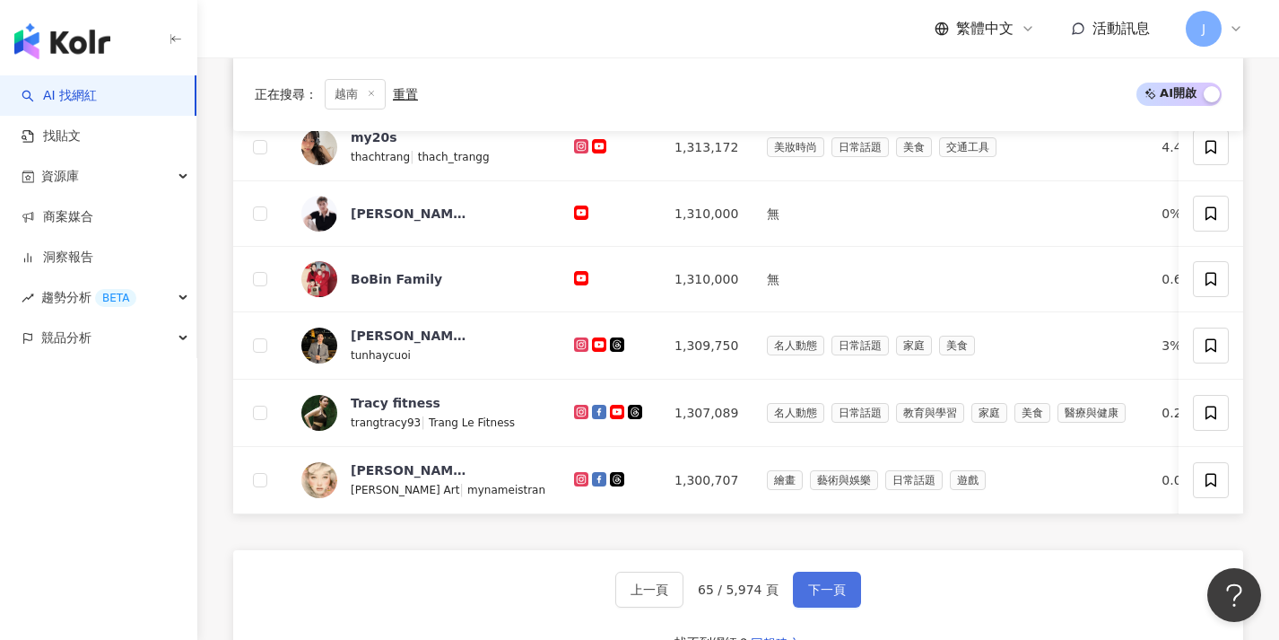
click at [825, 597] on span "下一頁" at bounding box center [827, 589] width 38 height 14
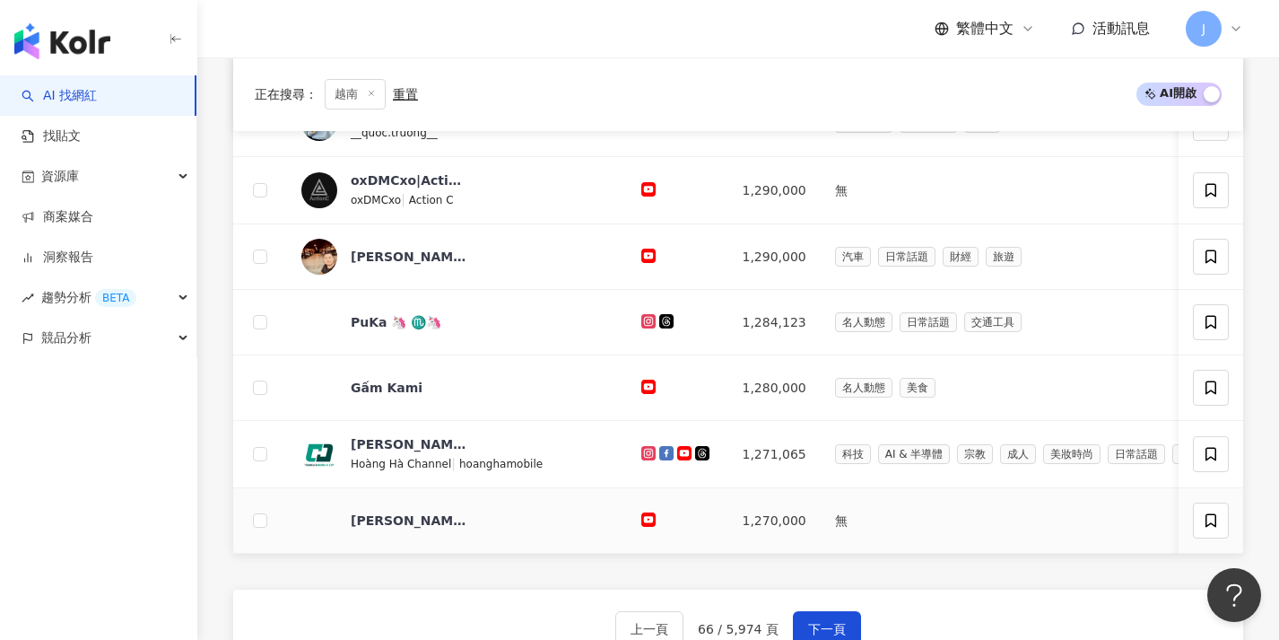
scroll to position [606, 0]
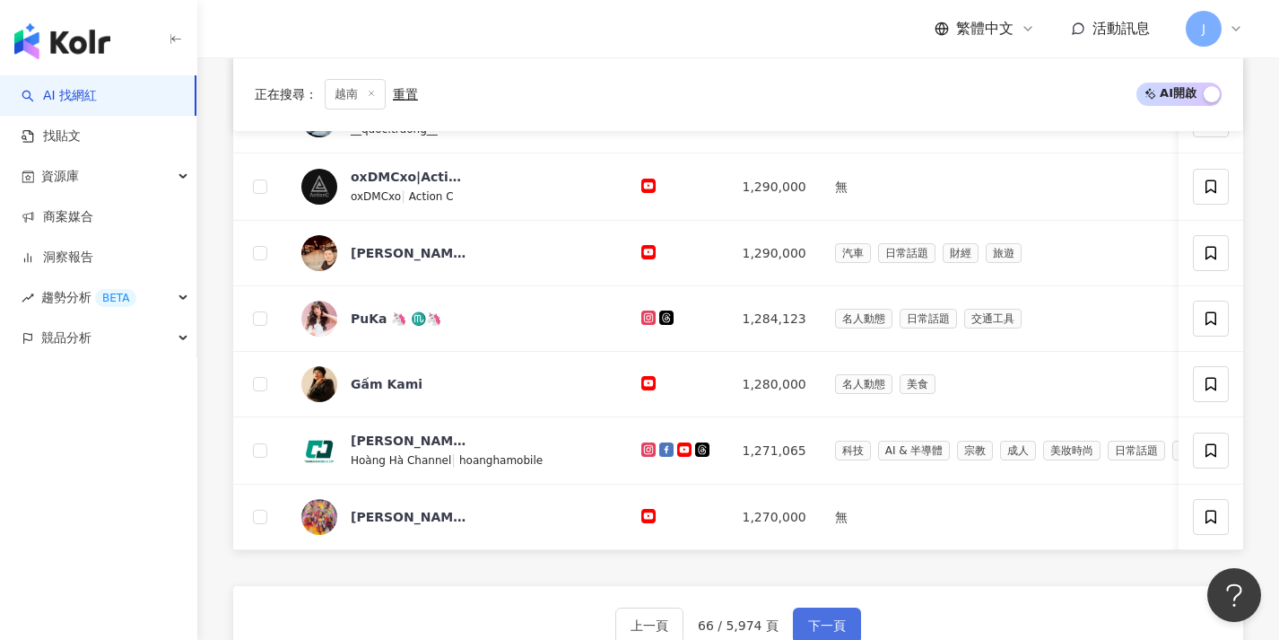
click at [825, 623] on button "下一頁" at bounding box center [827, 625] width 68 height 36
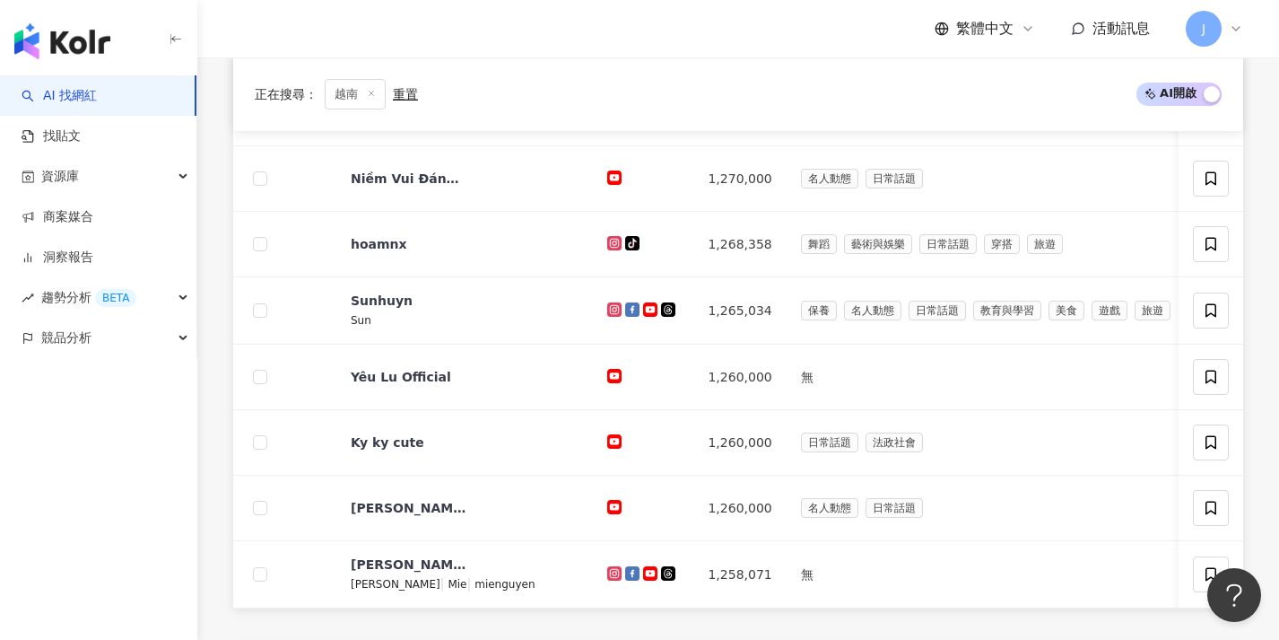
scroll to position [724, 0]
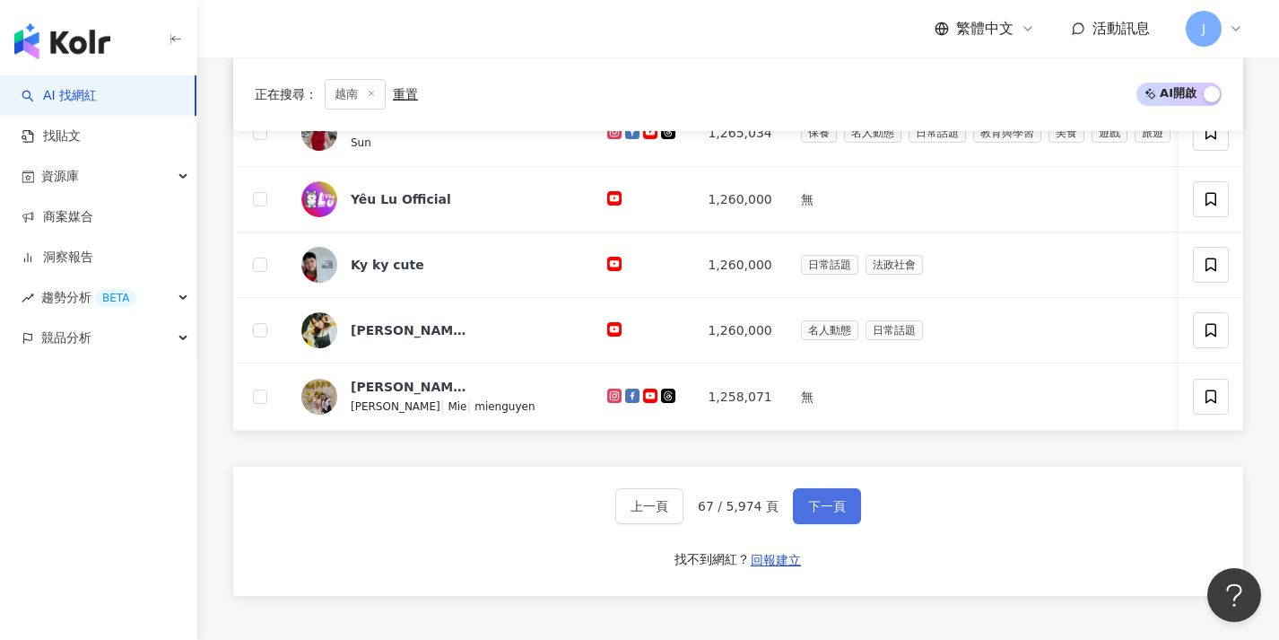
click at [835, 513] on span "下一頁" at bounding box center [827, 506] width 38 height 14
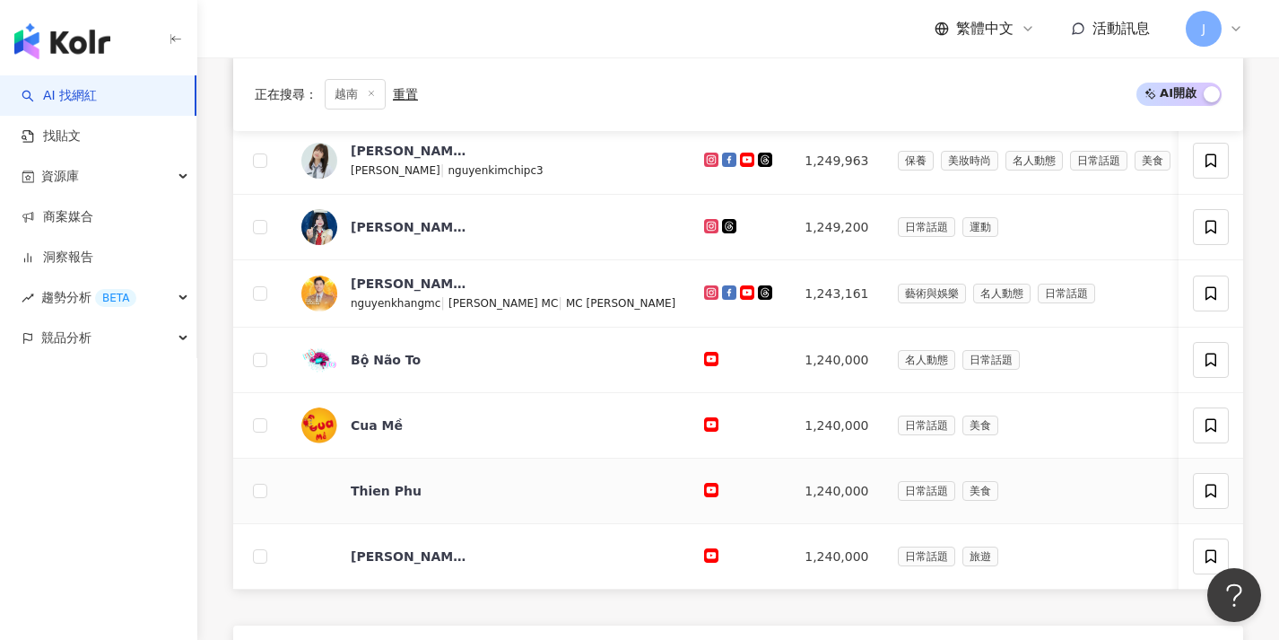
scroll to position [600, 0]
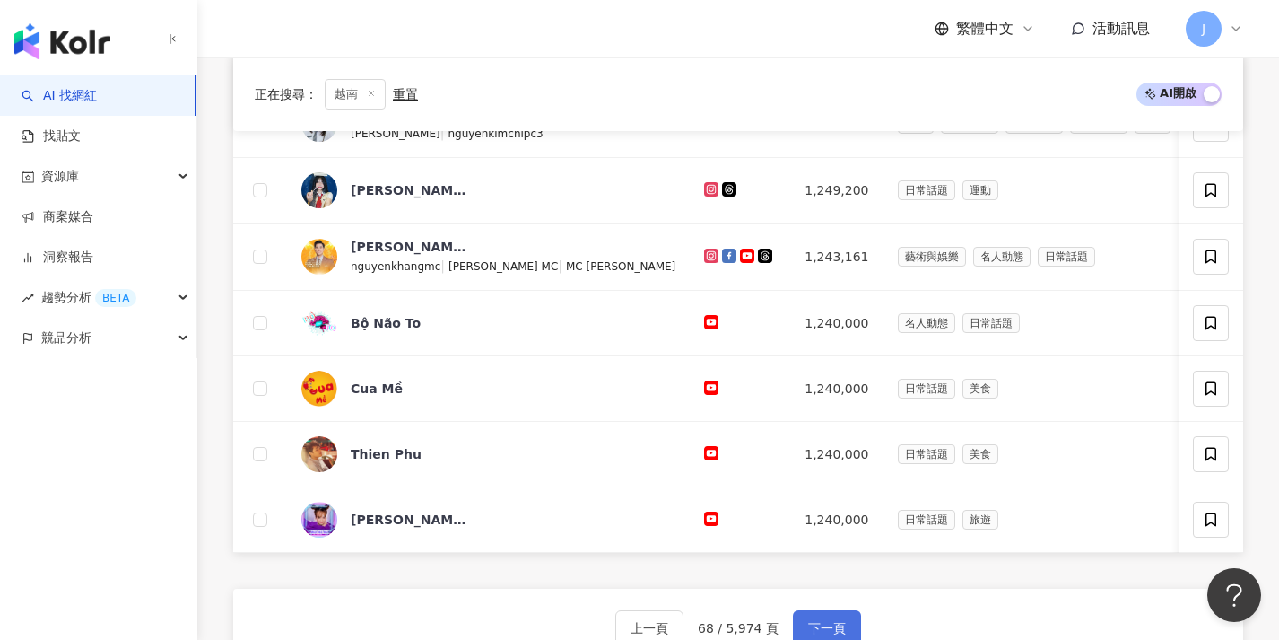
click at [827, 623] on button "下一頁" at bounding box center [827, 628] width 68 height 36
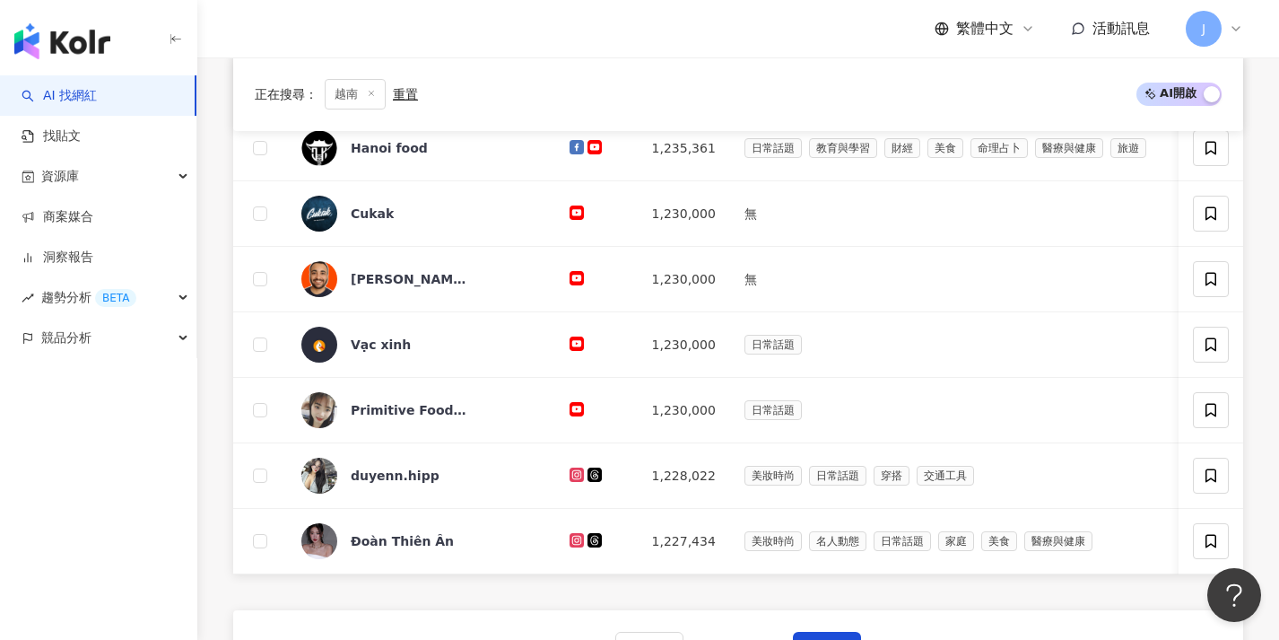
scroll to position [790, 0]
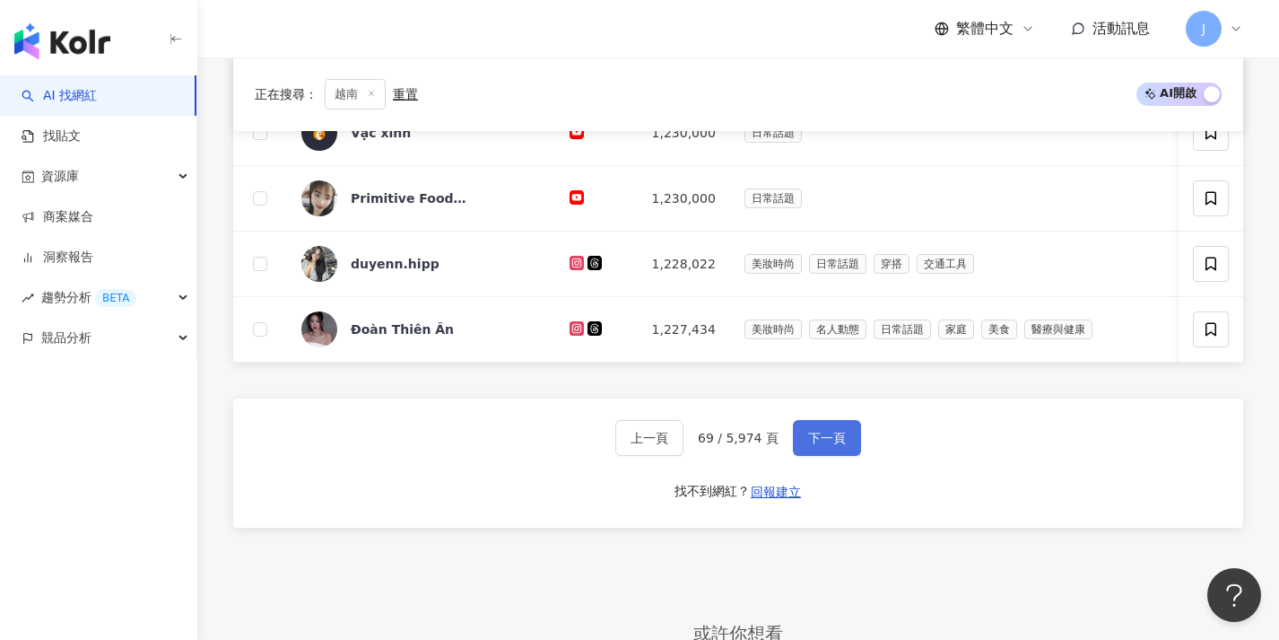
click at [838, 445] on span "下一頁" at bounding box center [827, 438] width 38 height 14
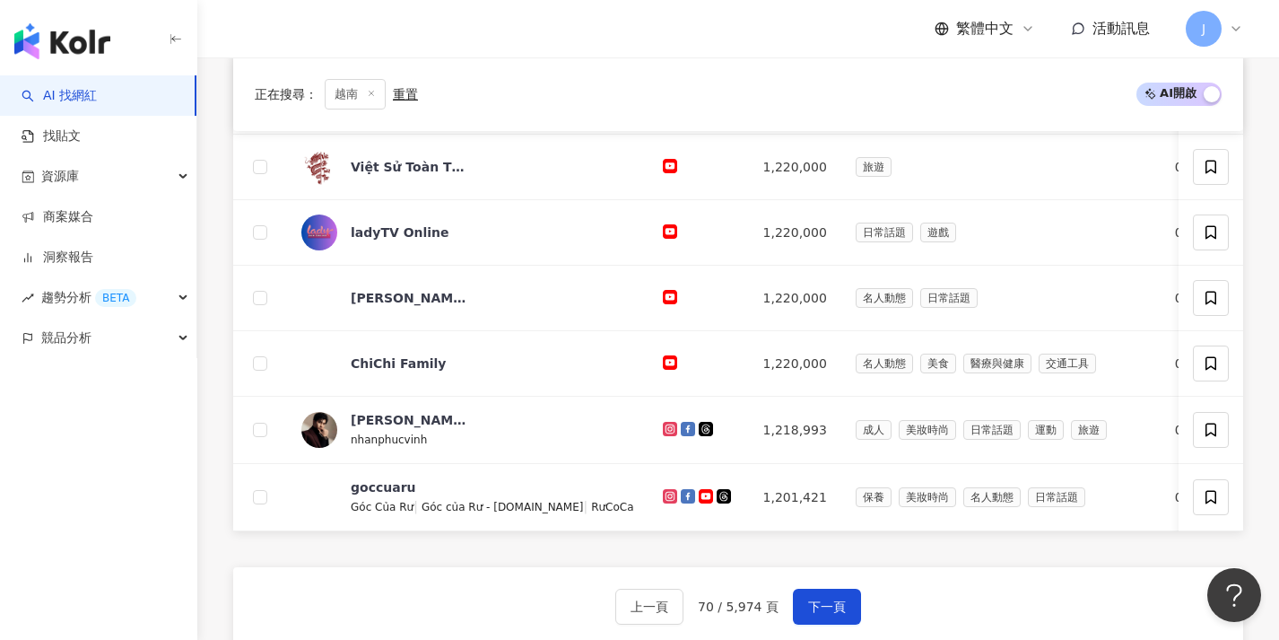
scroll to position [648, 0]
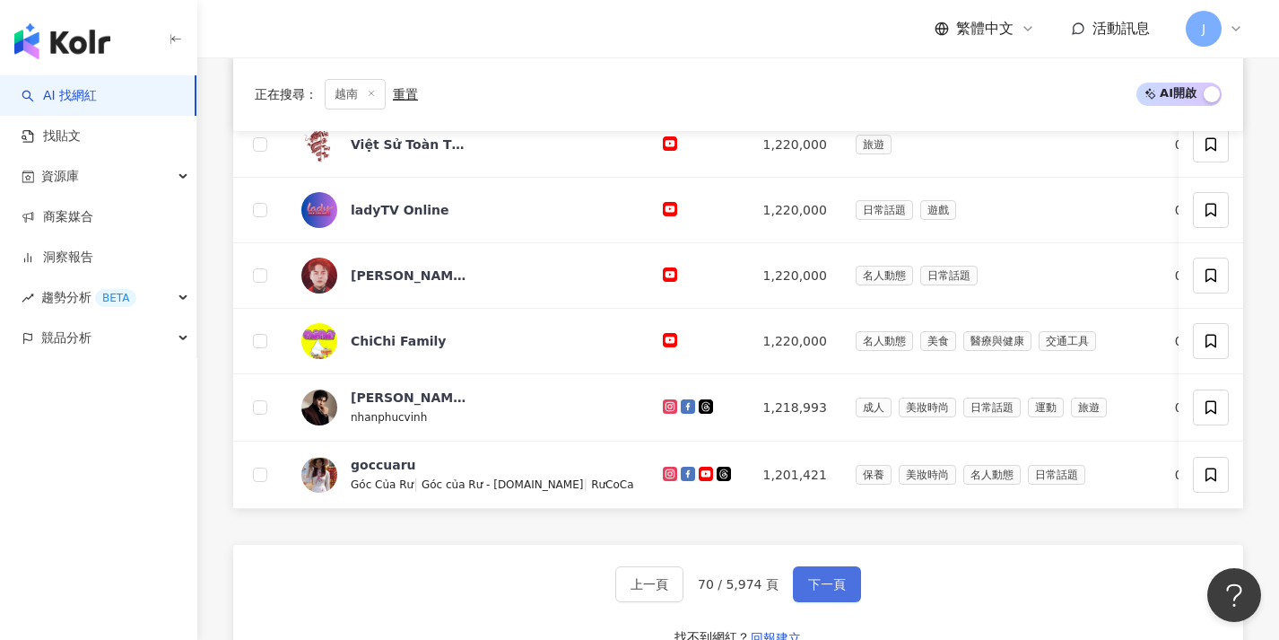
click at [816, 591] on span "下一頁" at bounding box center [827, 584] width 38 height 14
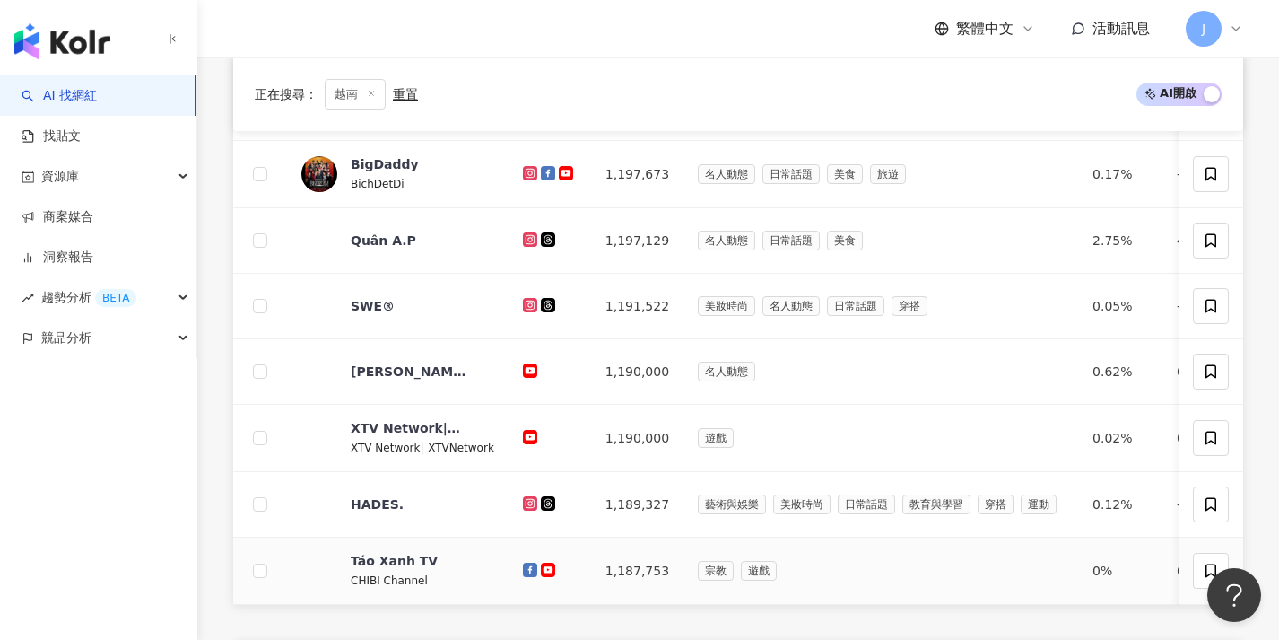
scroll to position [692, 0]
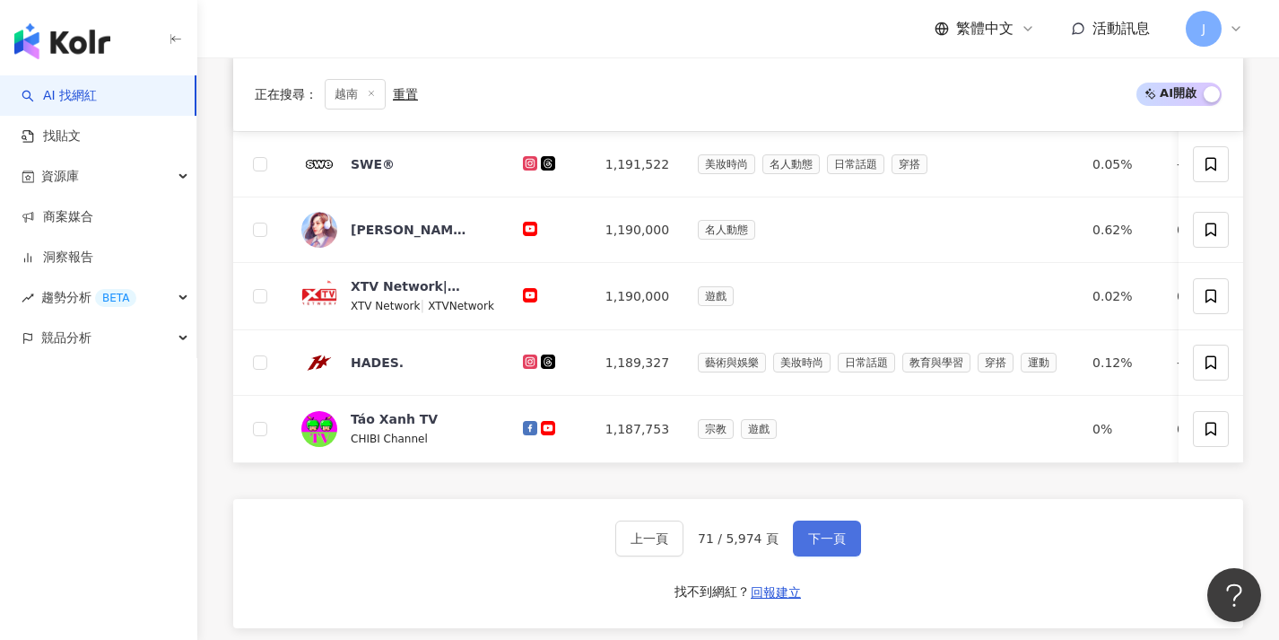
click at [810, 556] on button "下一頁" at bounding box center [827, 538] width 68 height 36
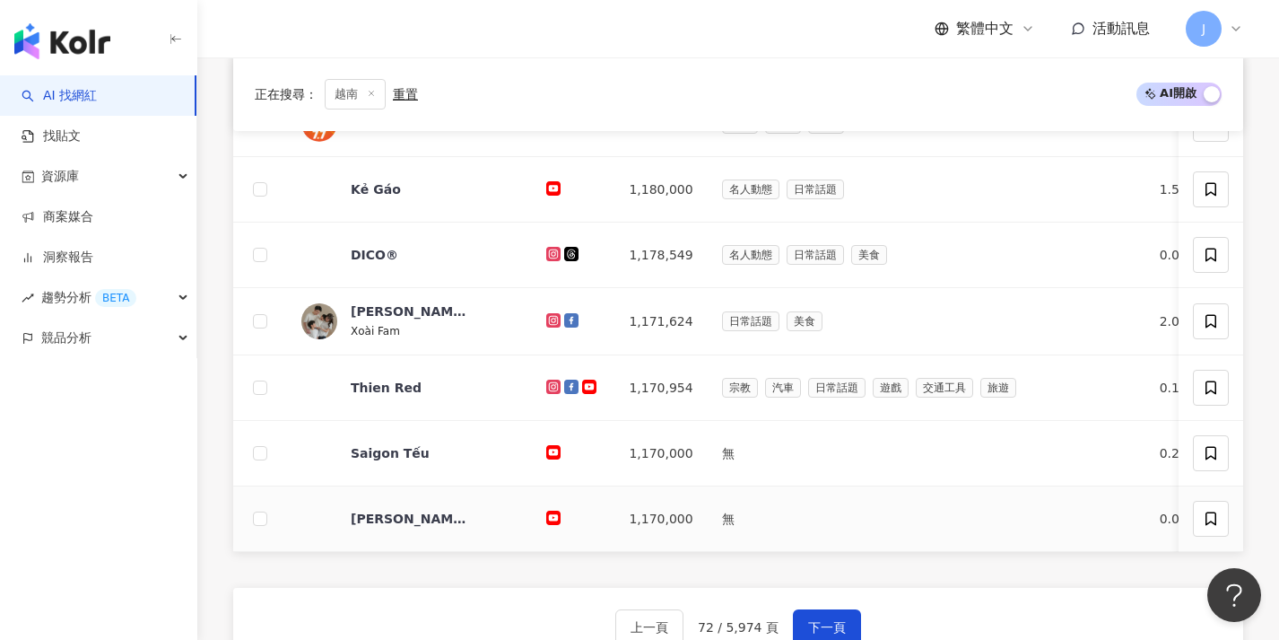
scroll to position [661, 0]
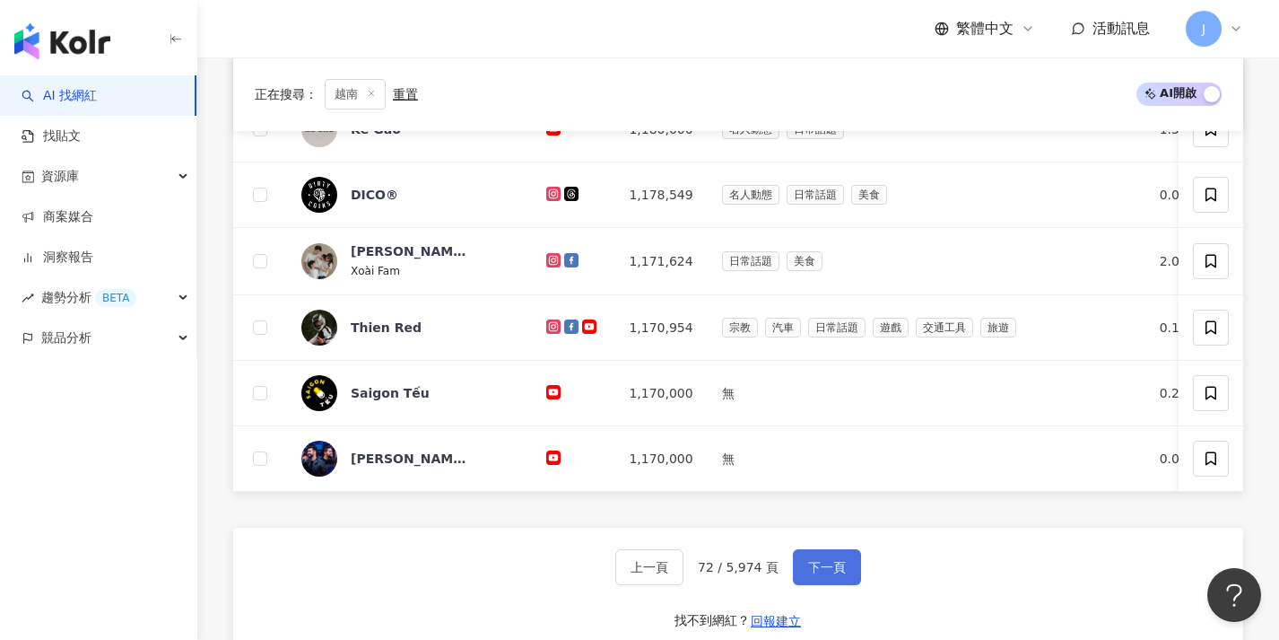
click at [813, 574] on span "下一頁" at bounding box center [827, 567] width 38 height 14
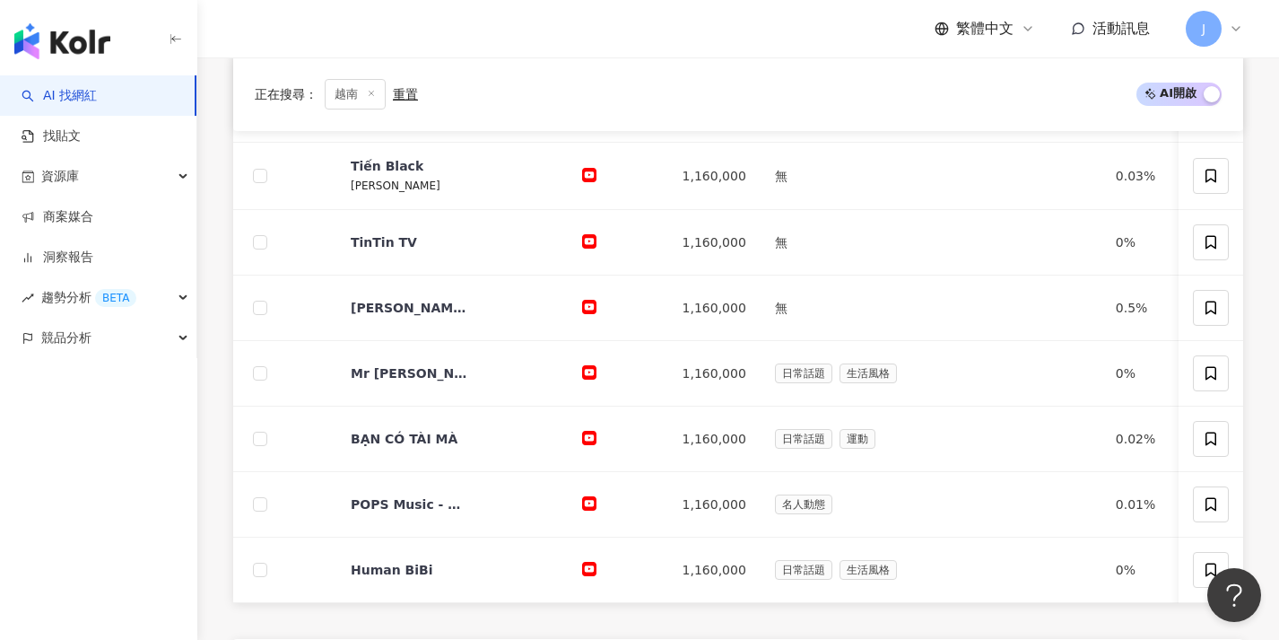
scroll to position [678, 0]
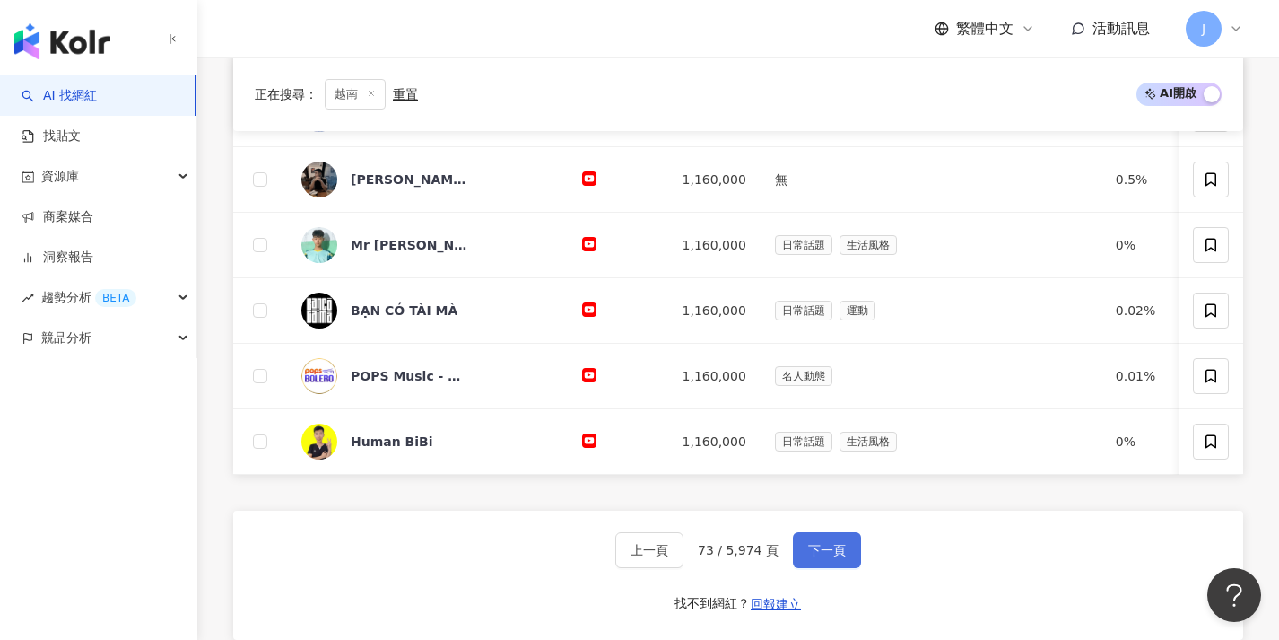
click at [815, 557] on span "下一頁" at bounding box center [827, 550] width 38 height 14
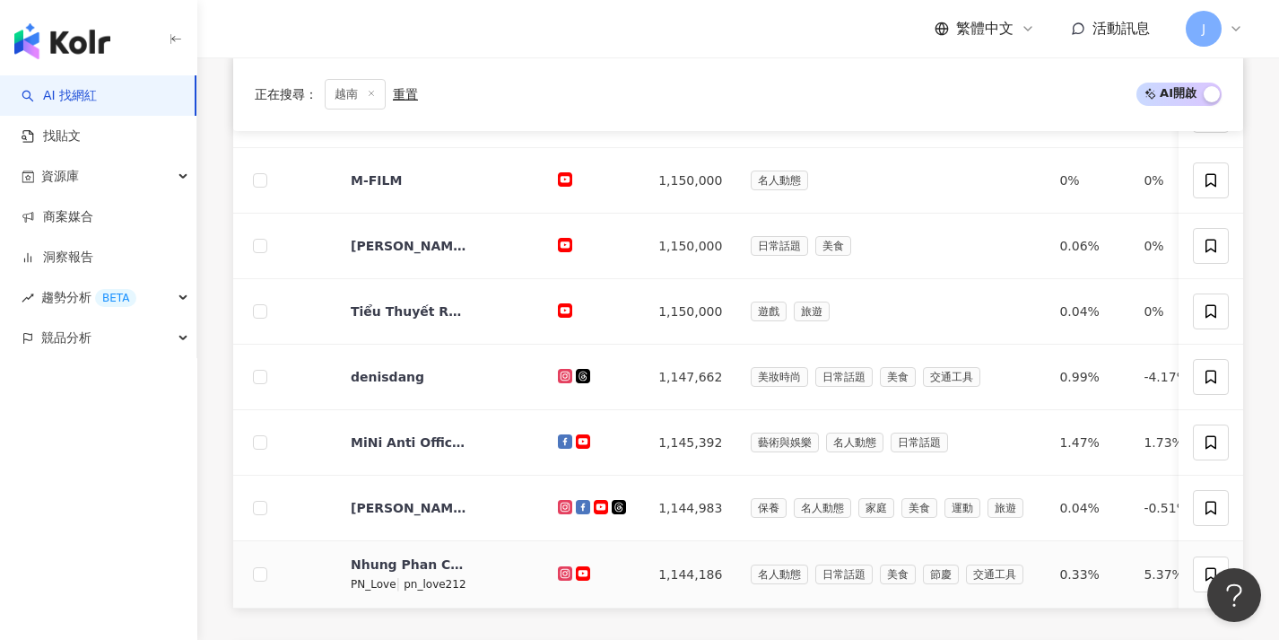
scroll to position [682, 0]
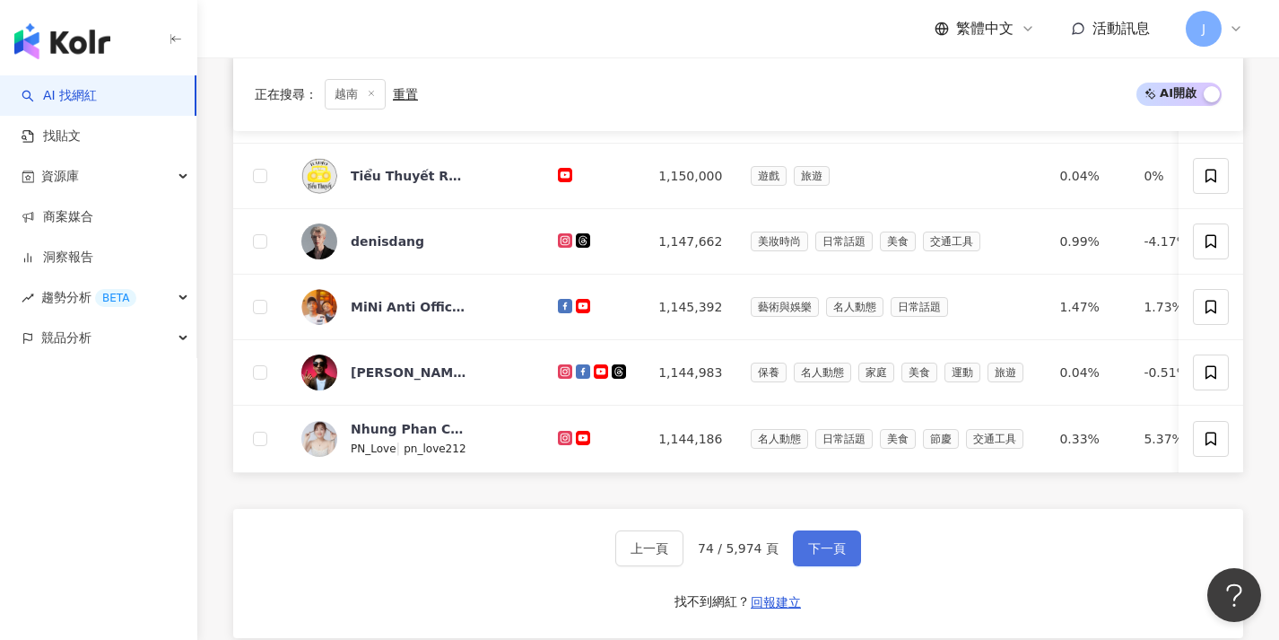
click at [811, 555] on span "下一頁" at bounding box center [827, 548] width 38 height 14
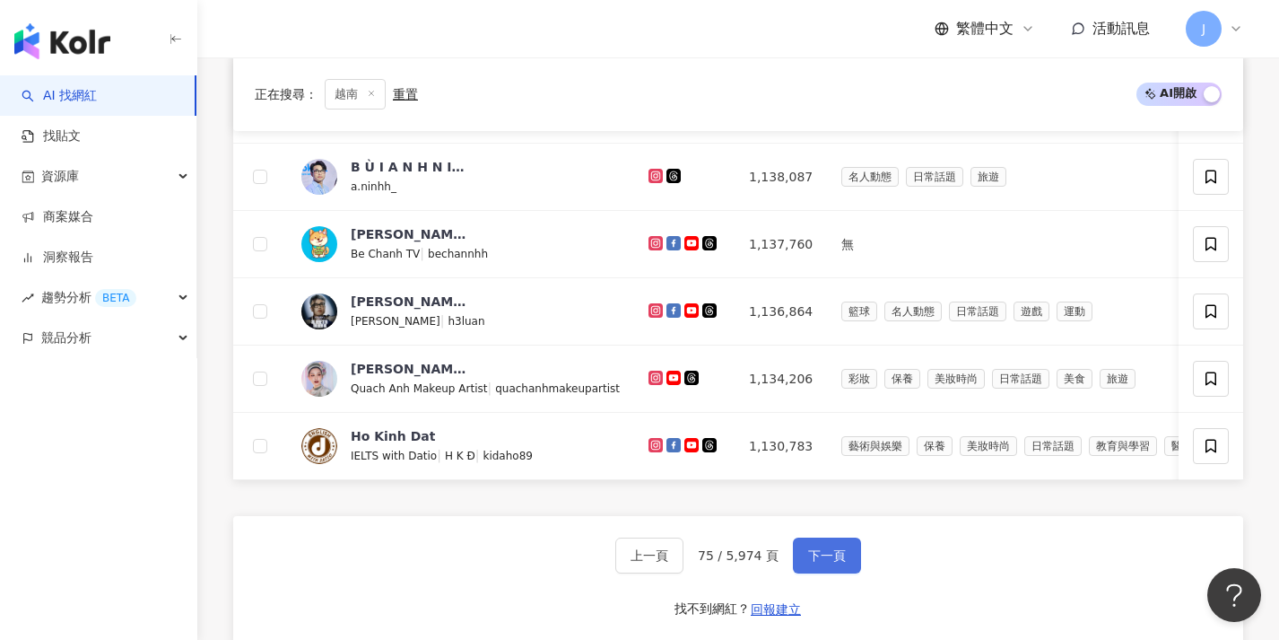
click at [810, 562] on span "下一頁" at bounding box center [827, 555] width 38 height 14
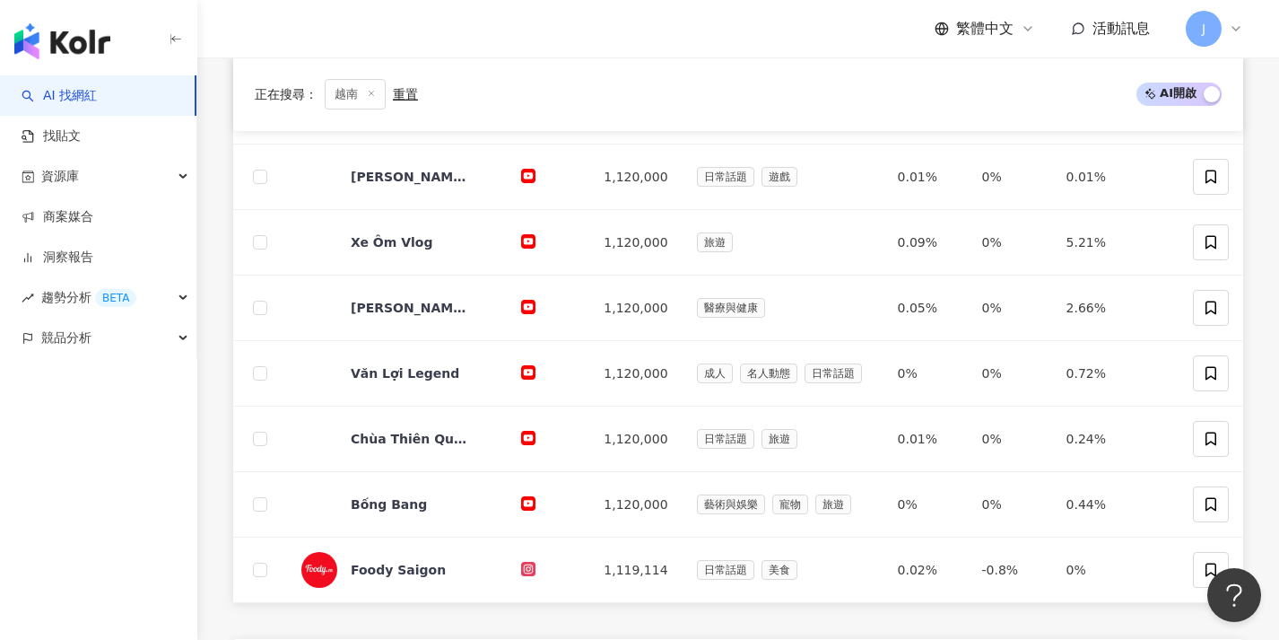
scroll to position [615, 0]
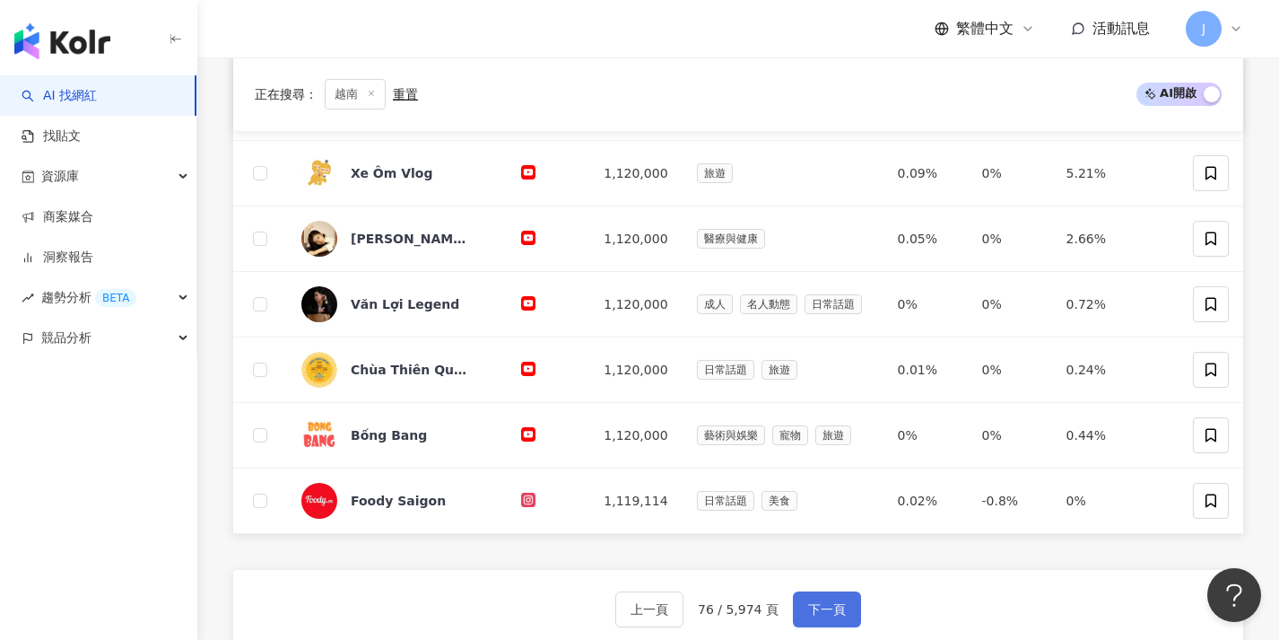
click at [808, 604] on span "下一頁" at bounding box center [827, 609] width 38 height 14
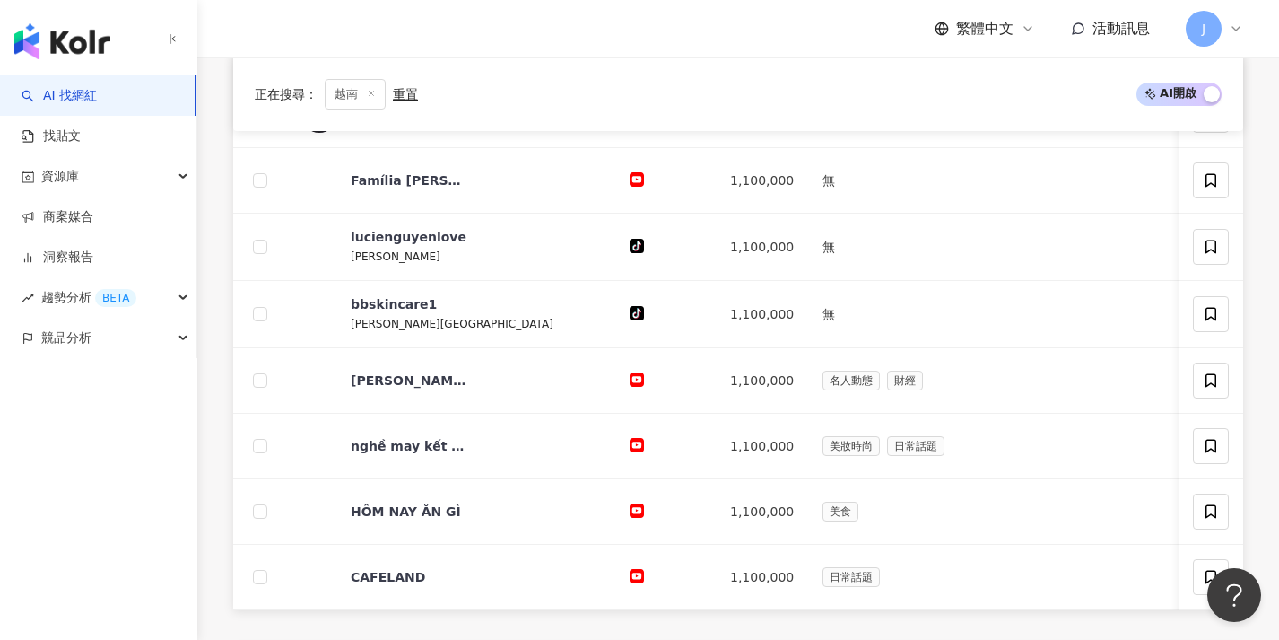
scroll to position [616, 0]
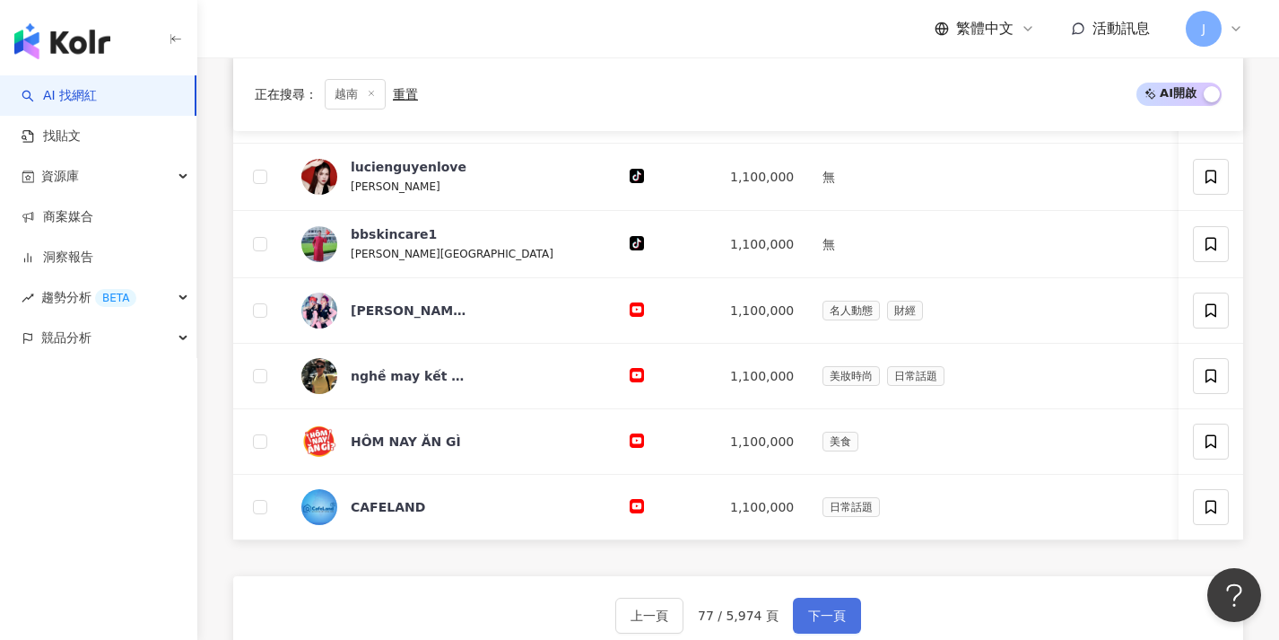
click at [811, 616] on button "下一頁" at bounding box center [827, 615] width 68 height 36
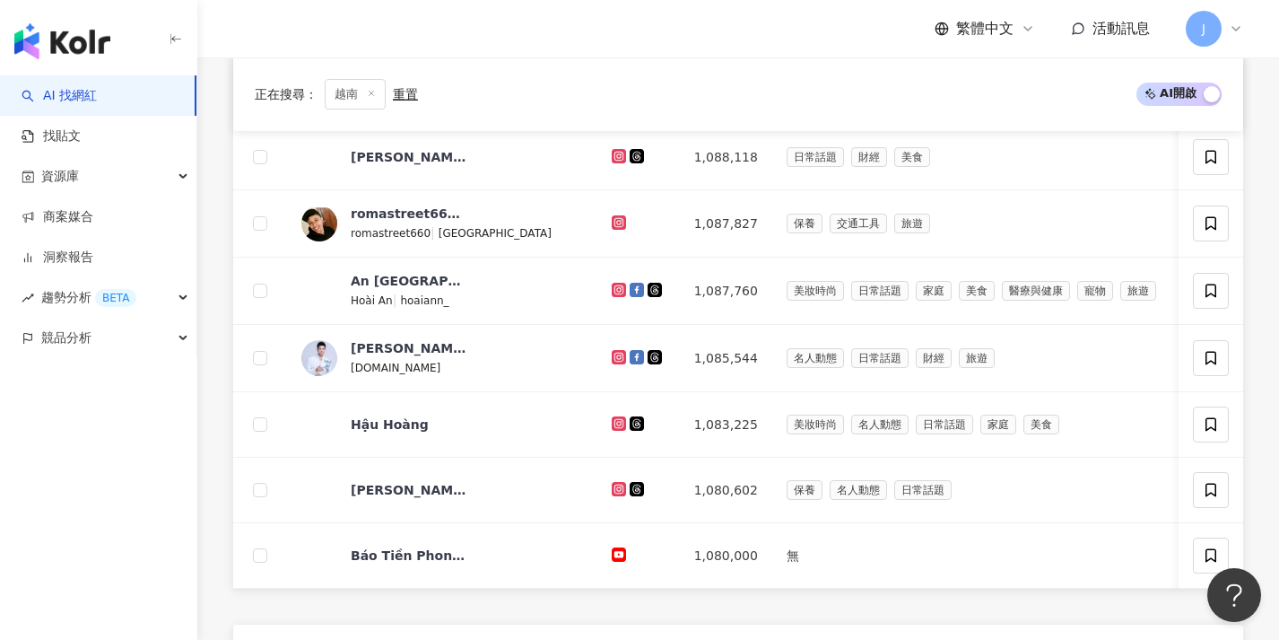
scroll to position [605, 0]
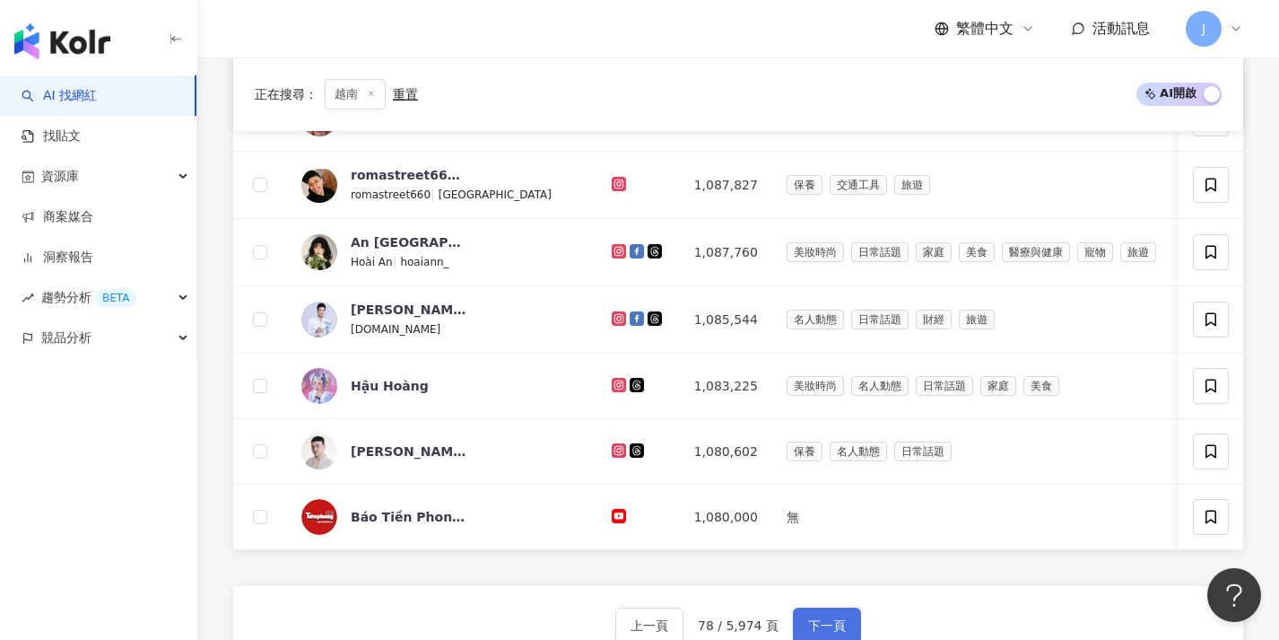
click at [809, 623] on button "下一頁" at bounding box center [827, 625] width 68 height 36
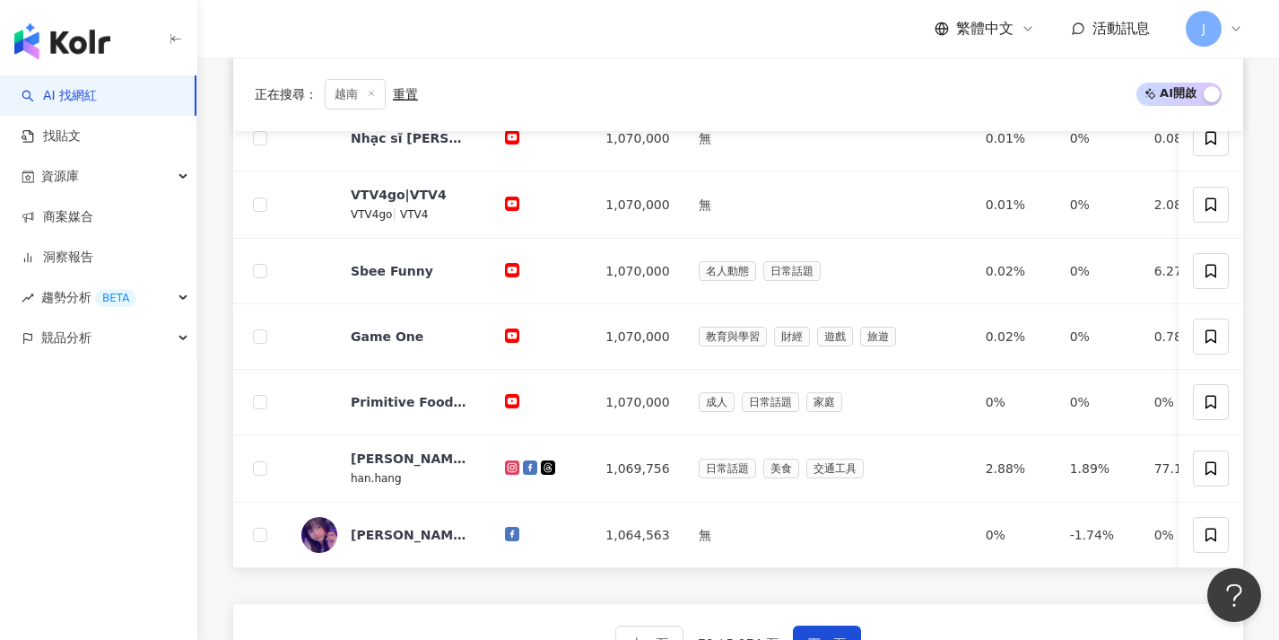
scroll to position [650, 0]
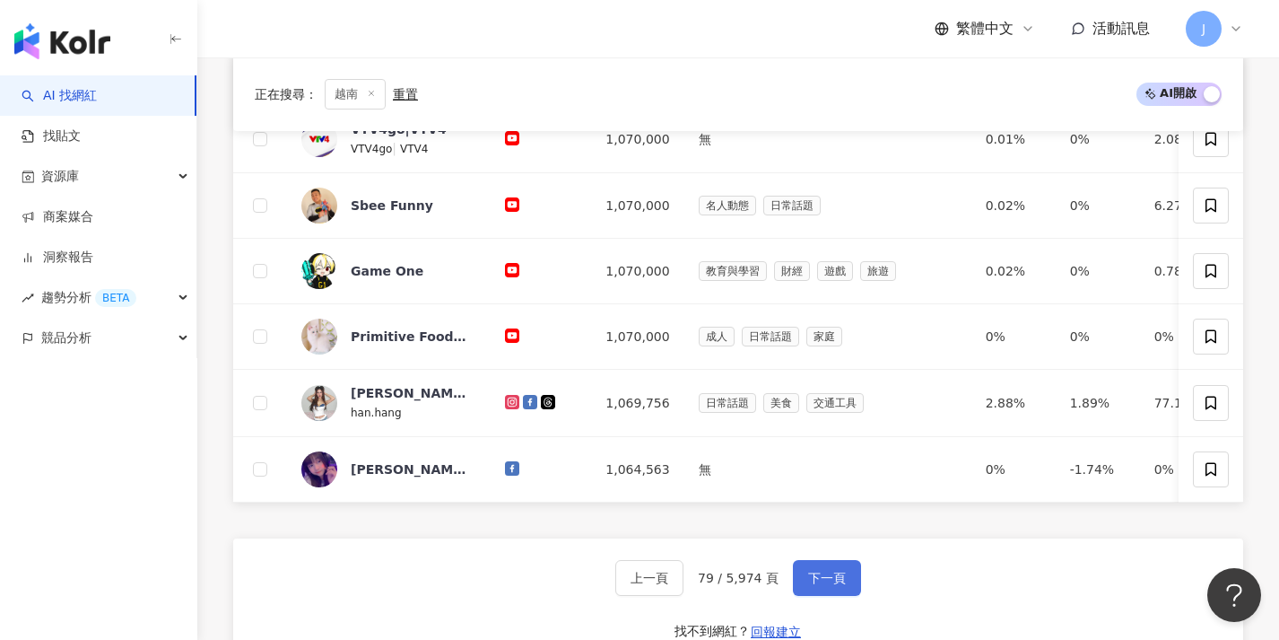
click at [813, 596] on button "下一頁" at bounding box center [827, 578] width 68 height 36
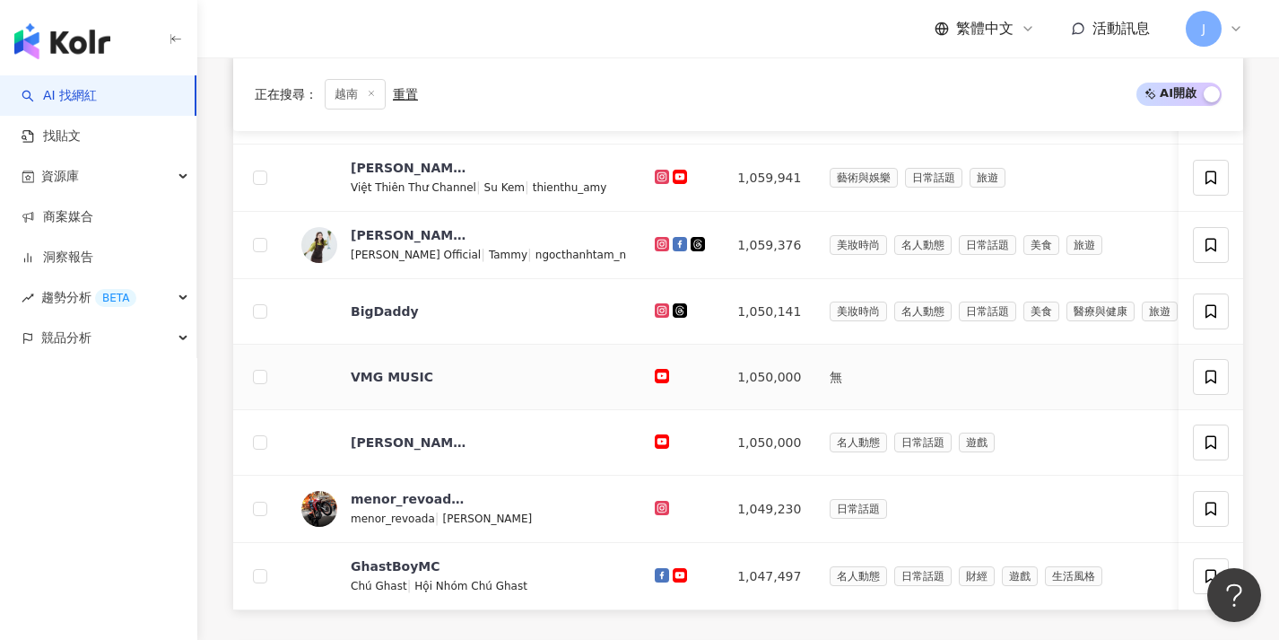
scroll to position [625, 0]
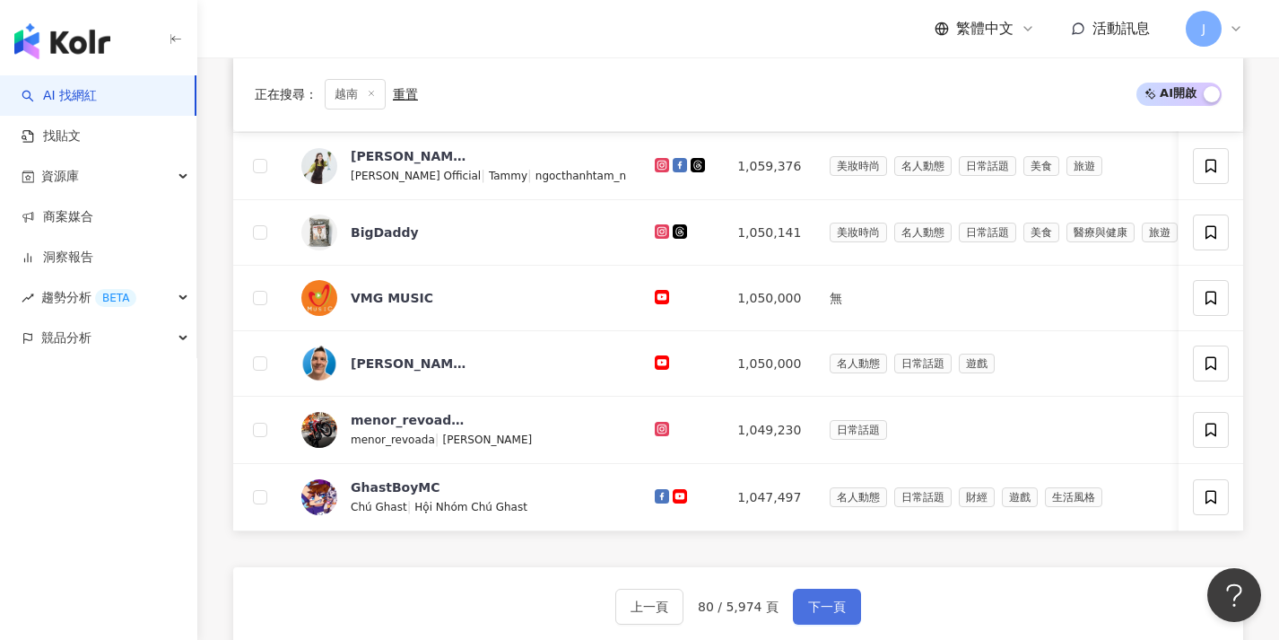
click at [840, 624] on button "下一頁" at bounding box center [827, 606] width 68 height 36
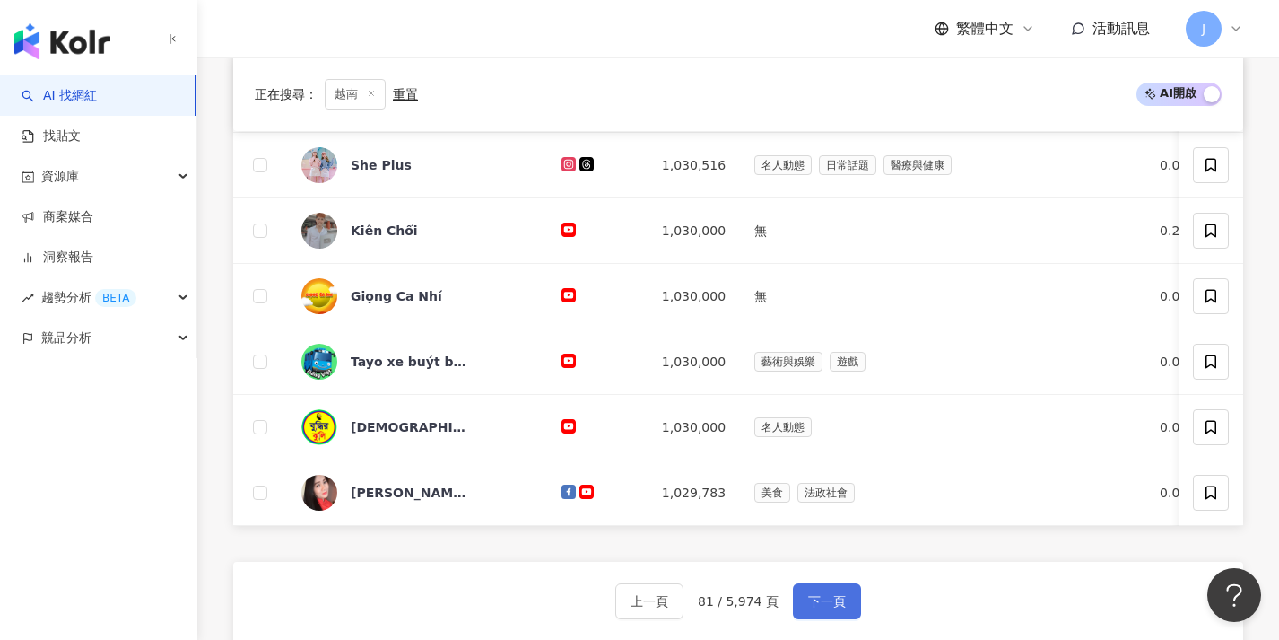
scroll to position [671, 0]
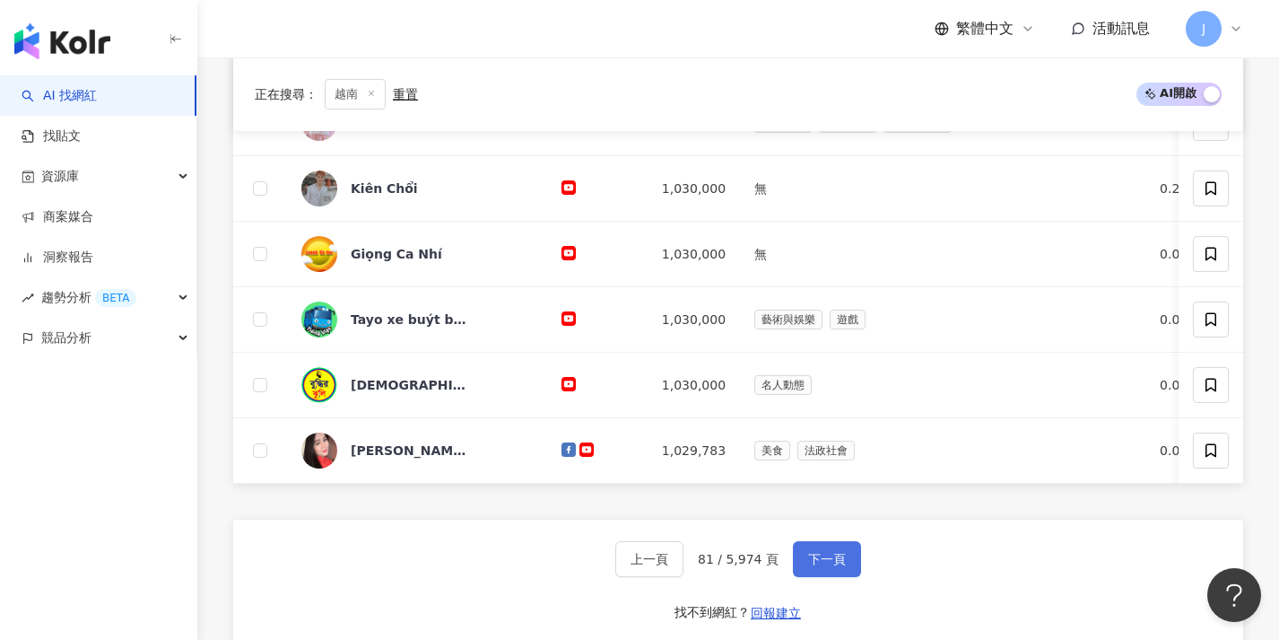
click at [820, 564] on span "下一頁" at bounding box center [827, 559] width 38 height 14
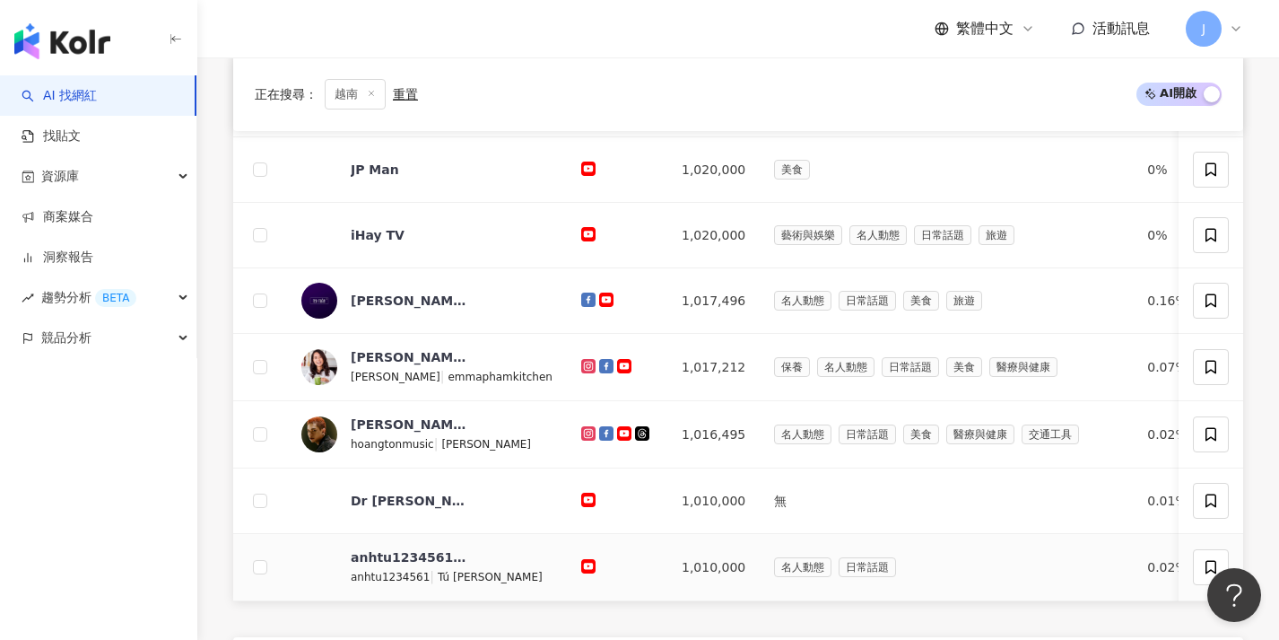
scroll to position [624, 0]
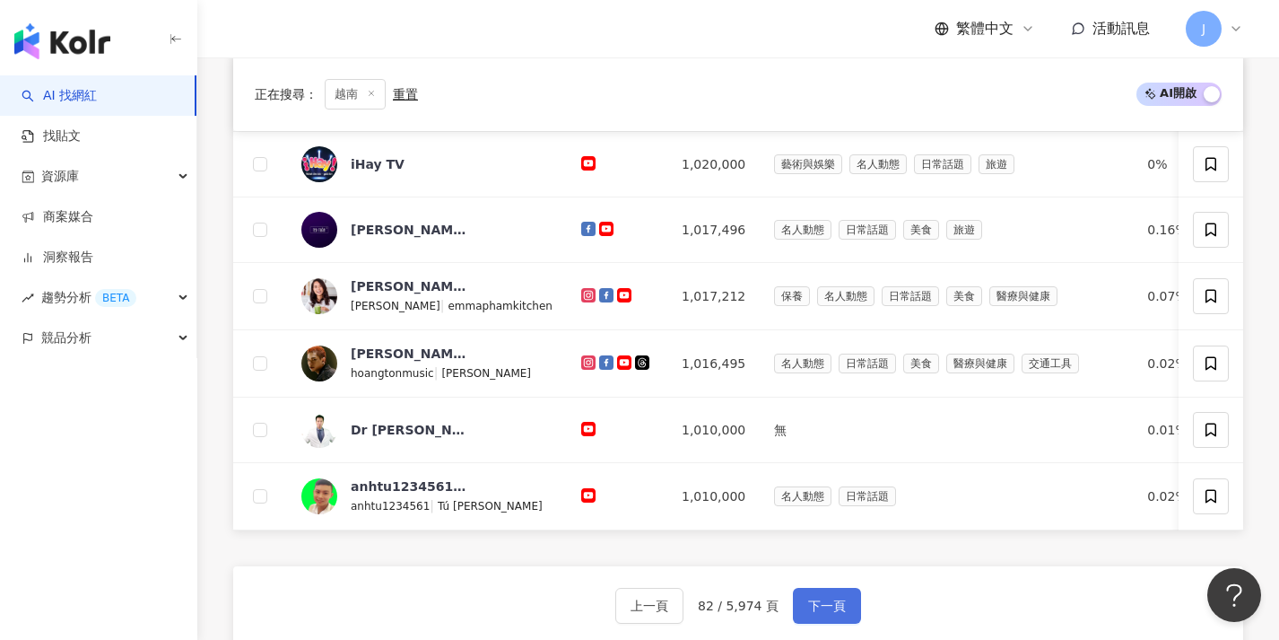
click at [825, 608] on button "下一頁" at bounding box center [827, 606] width 68 height 36
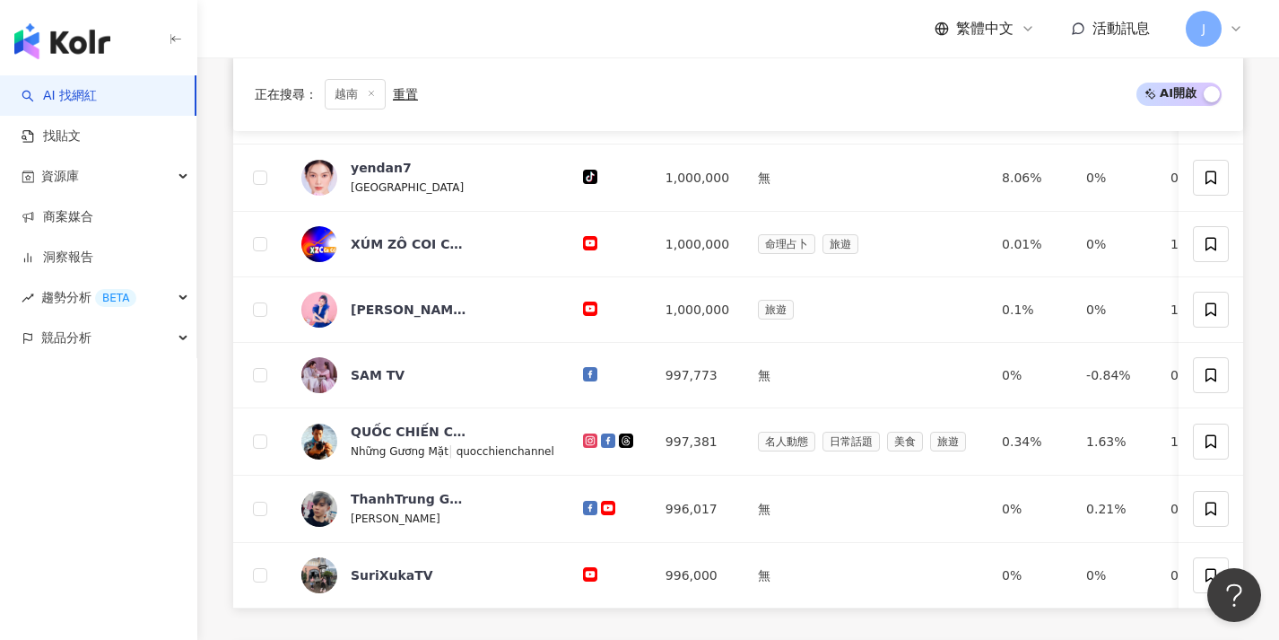
scroll to position [747, 0]
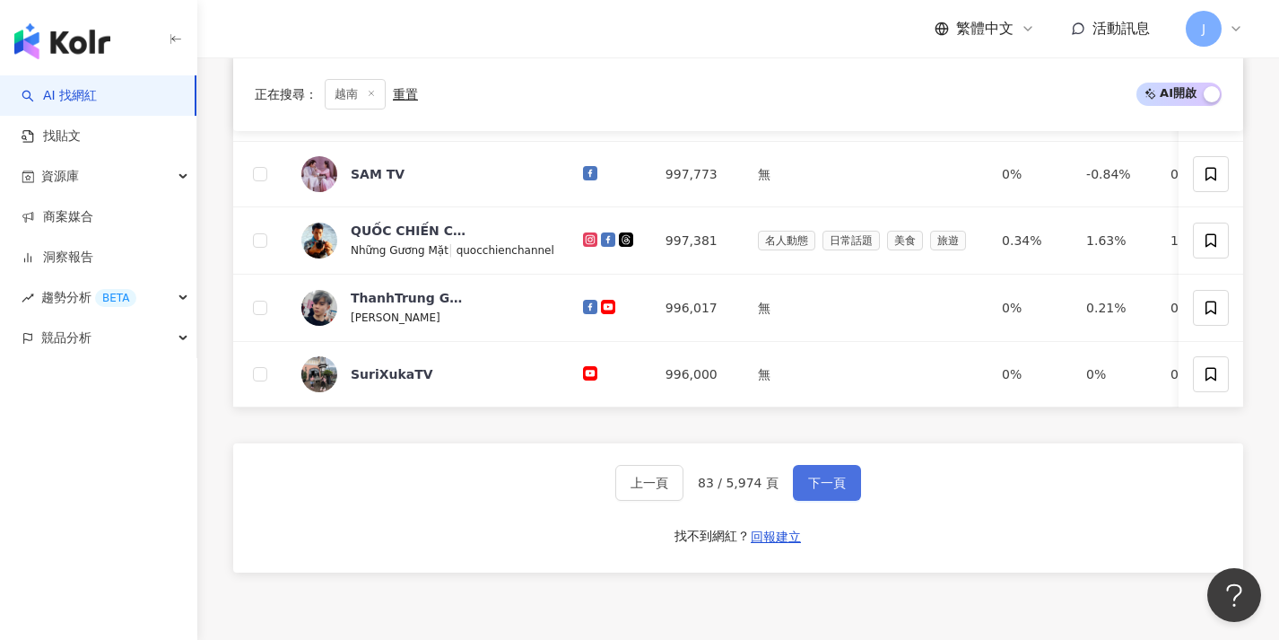
click at [847, 500] on button "下一頁" at bounding box center [827, 483] width 68 height 36
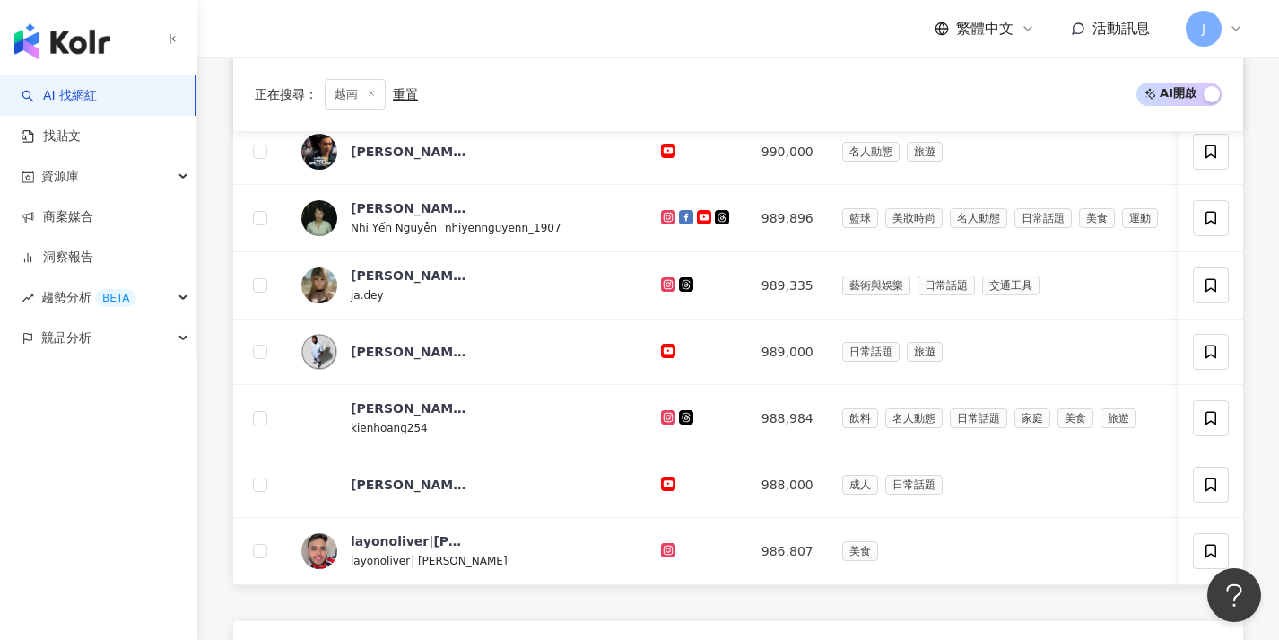
scroll to position [649, 0]
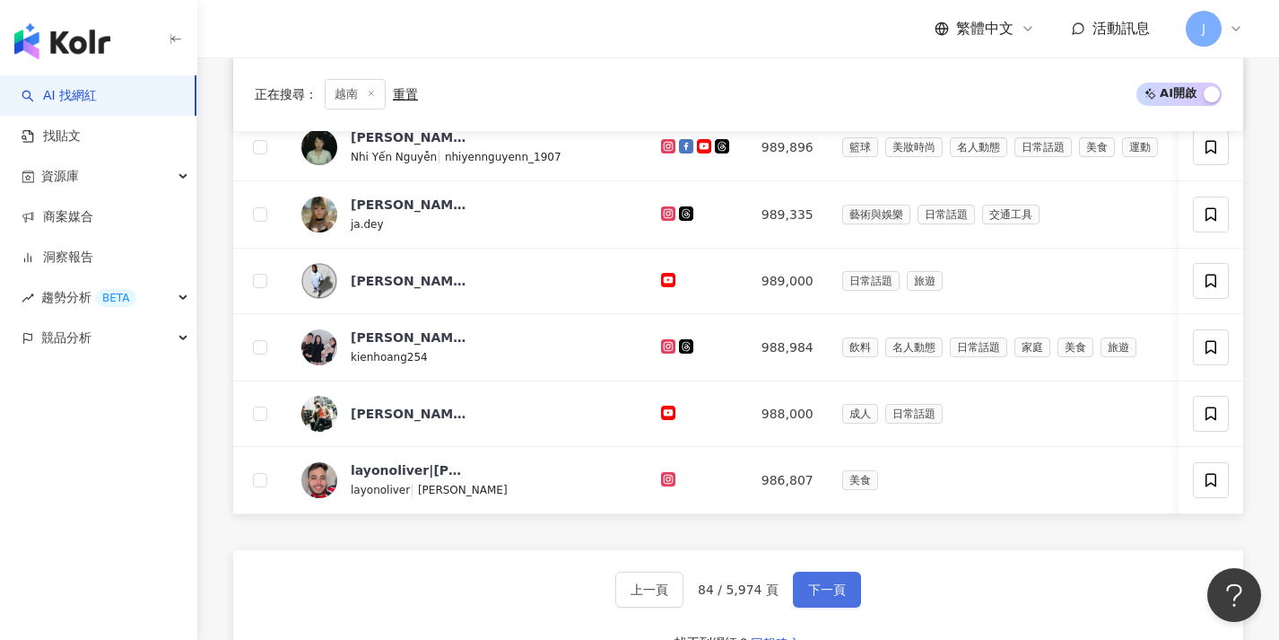
click at [846, 604] on button "下一頁" at bounding box center [827, 589] width 68 height 36
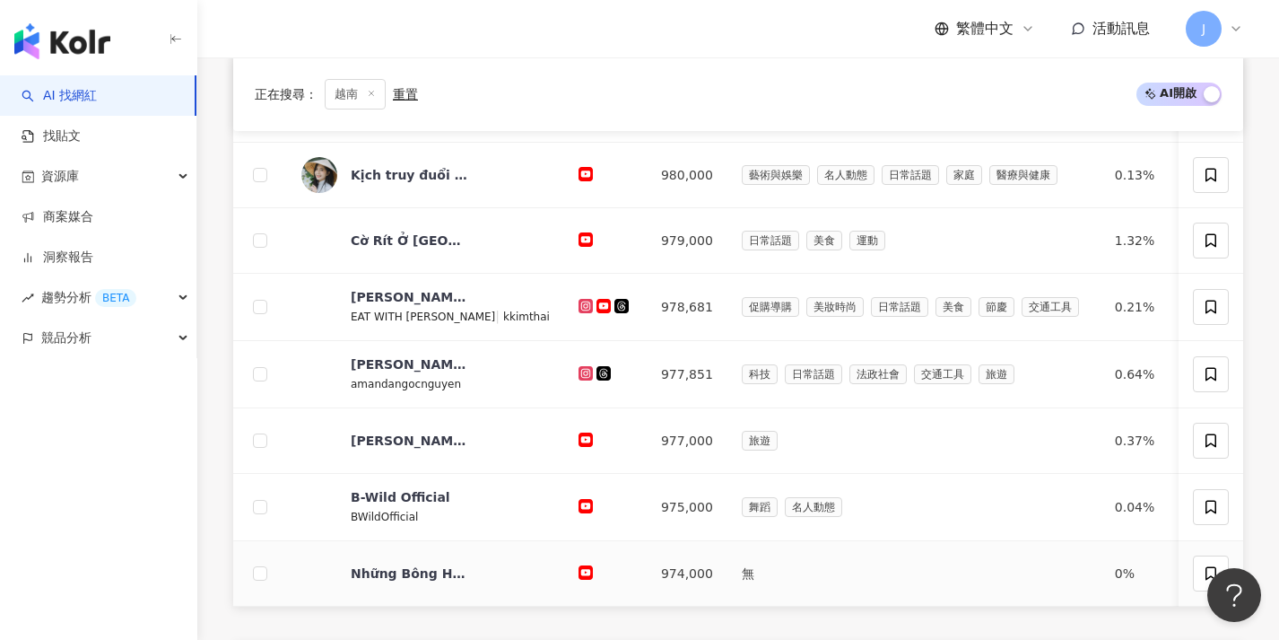
scroll to position [640, 0]
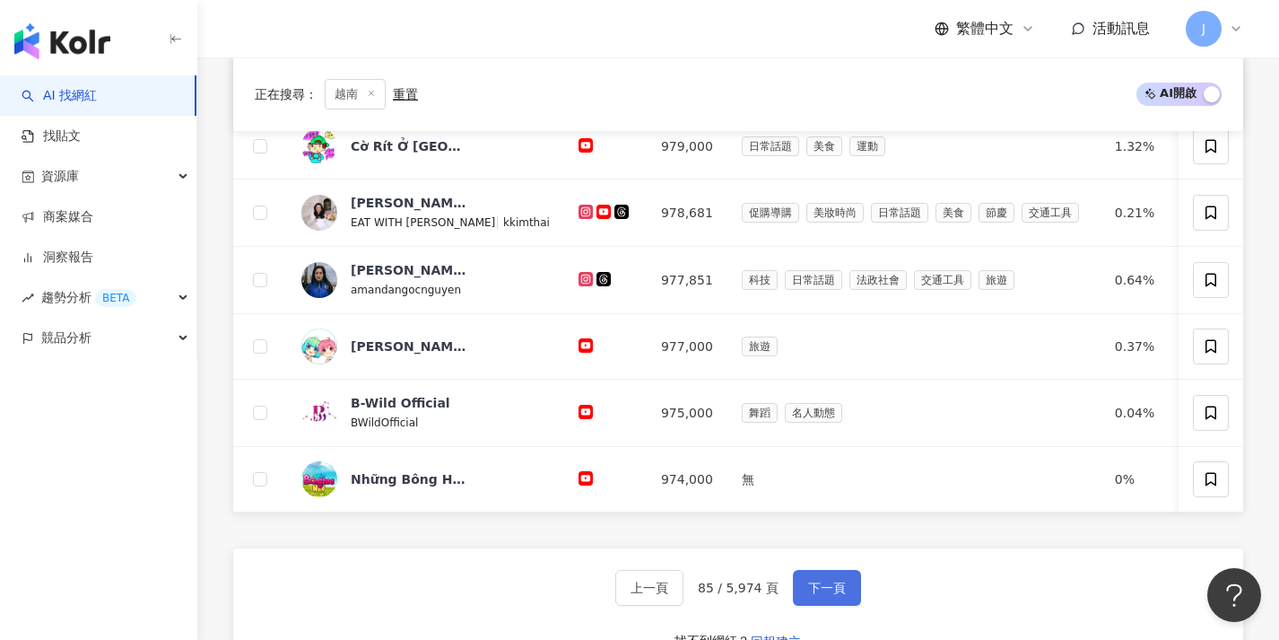
click at [845, 585] on button "下一頁" at bounding box center [827, 588] width 68 height 36
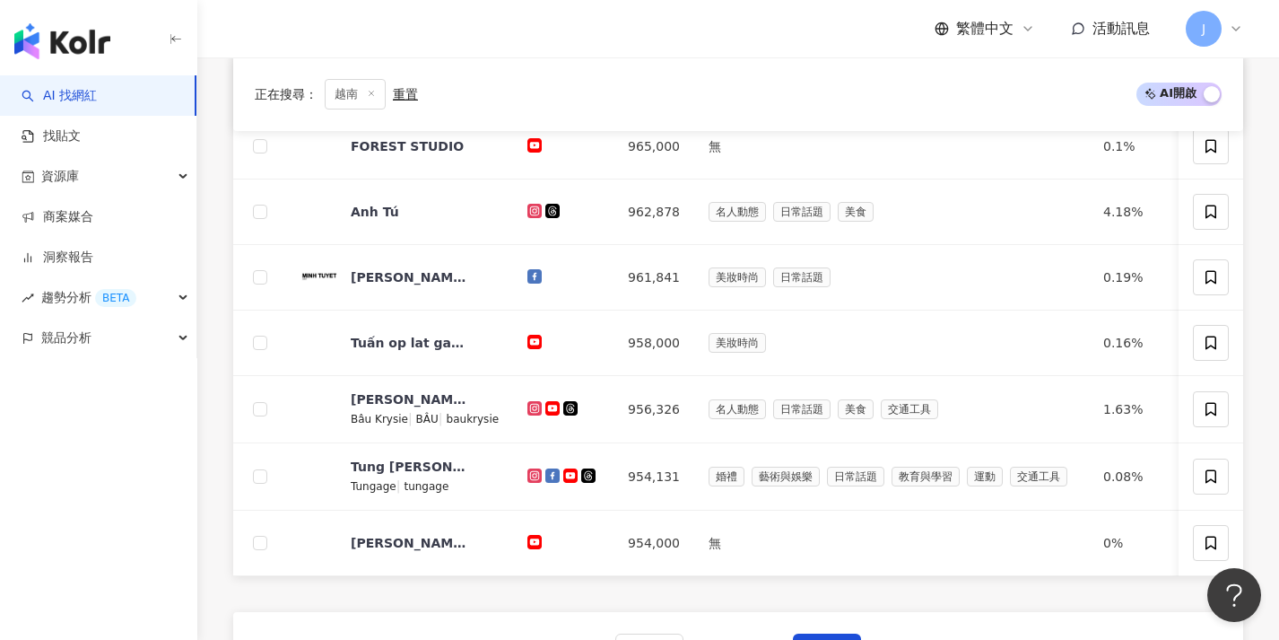
scroll to position [604, 0]
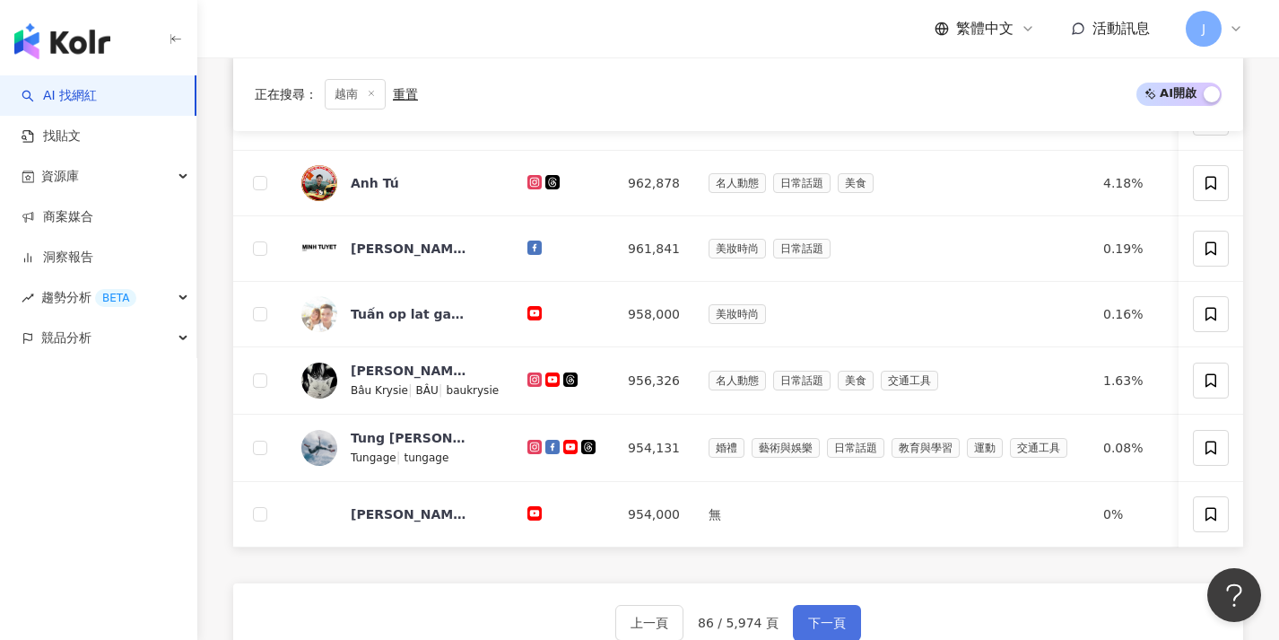
click at [843, 618] on button "下一頁" at bounding box center [827, 623] width 68 height 36
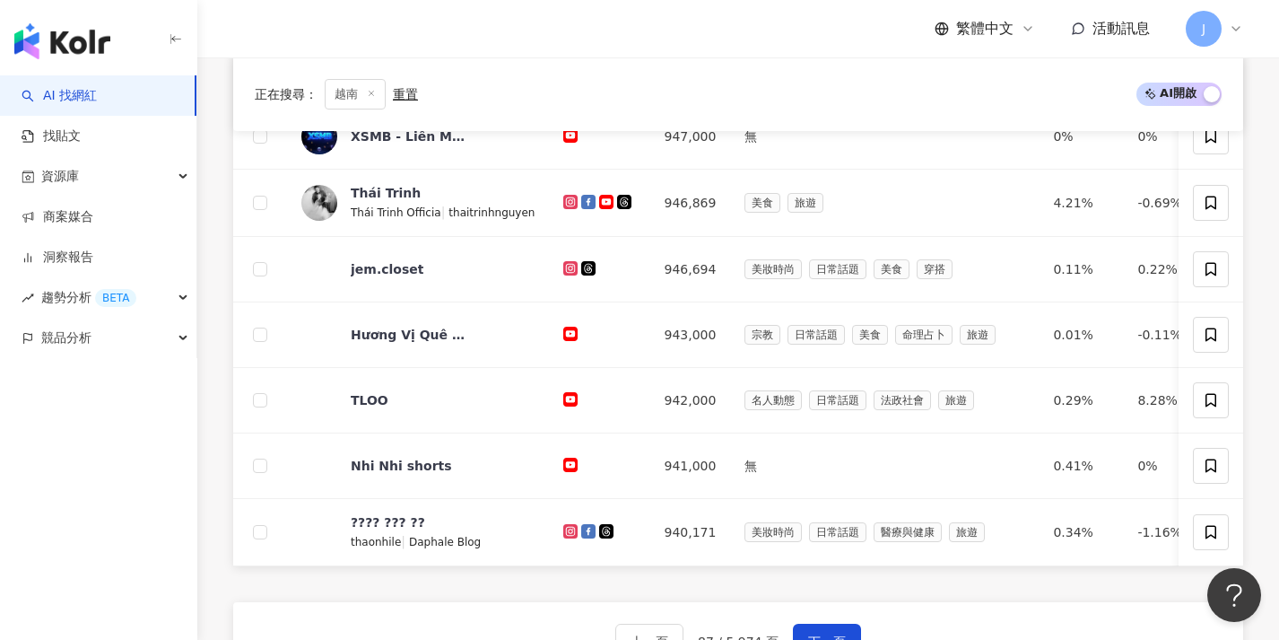
scroll to position [1097, 0]
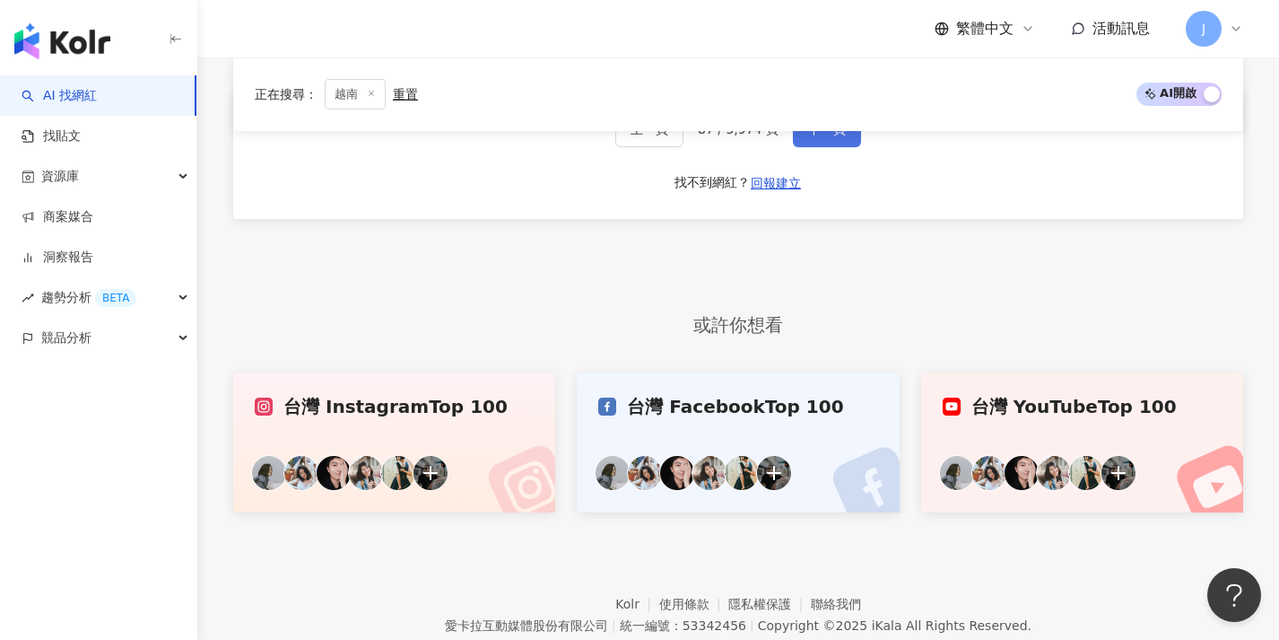
click at [850, 147] on button "下一頁" at bounding box center [827, 129] width 68 height 36
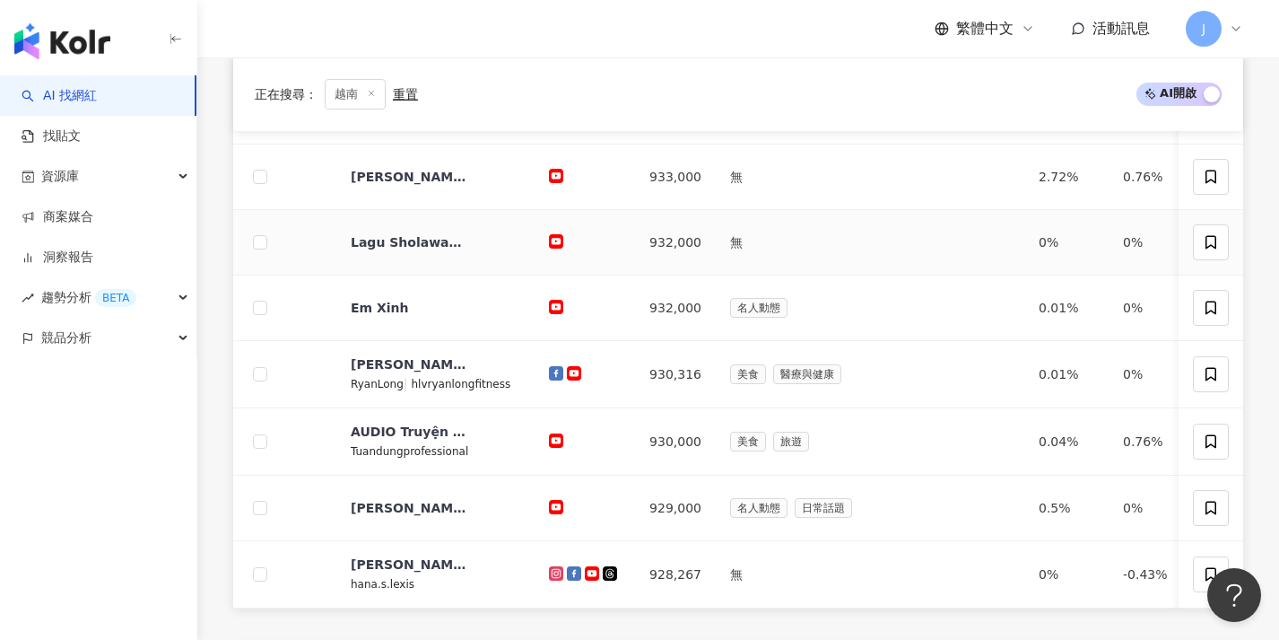
scroll to position [673, 0]
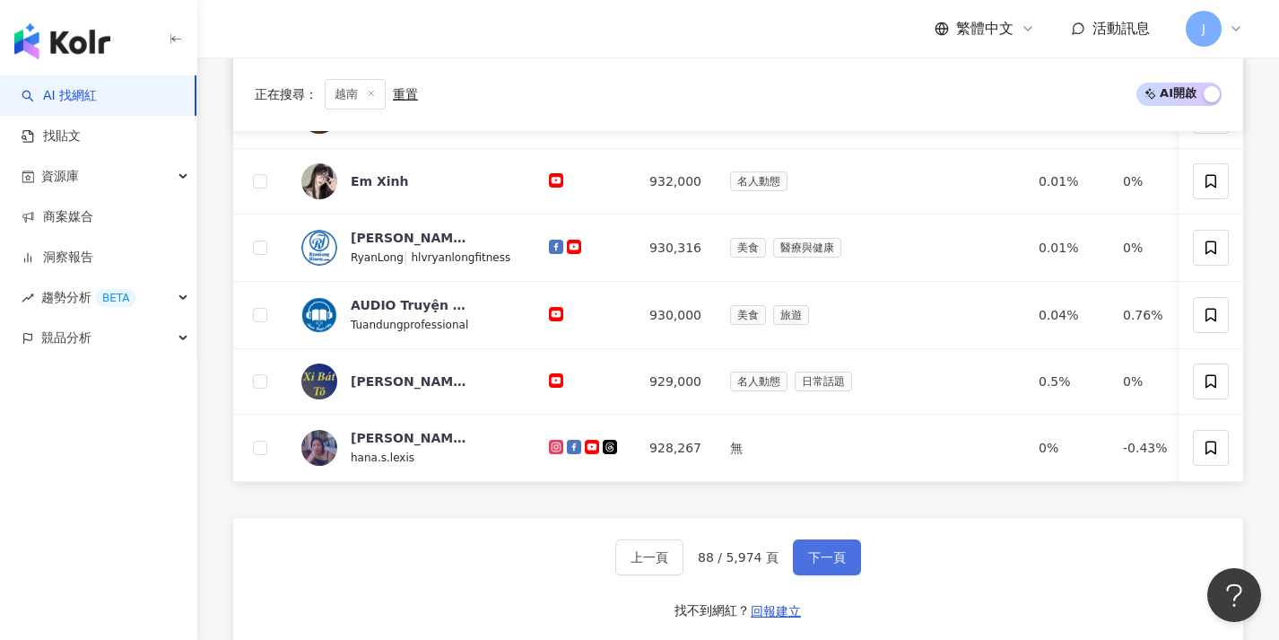
click at [823, 559] on button "下一頁" at bounding box center [827, 557] width 68 height 36
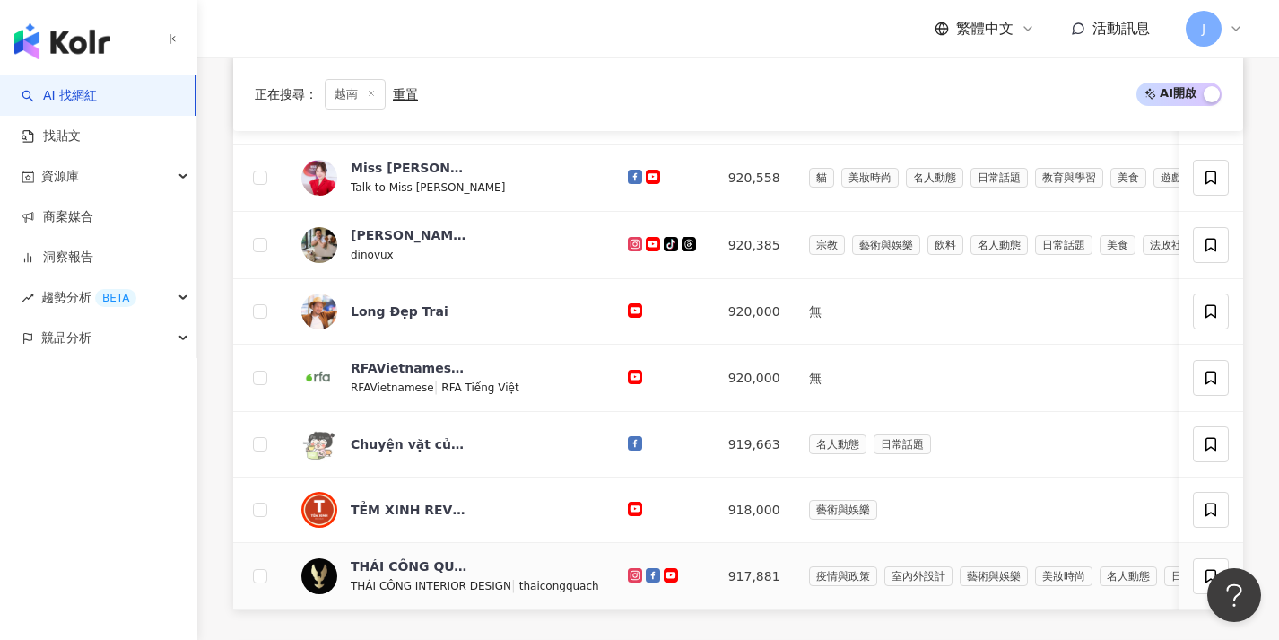
scroll to position [899, 0]
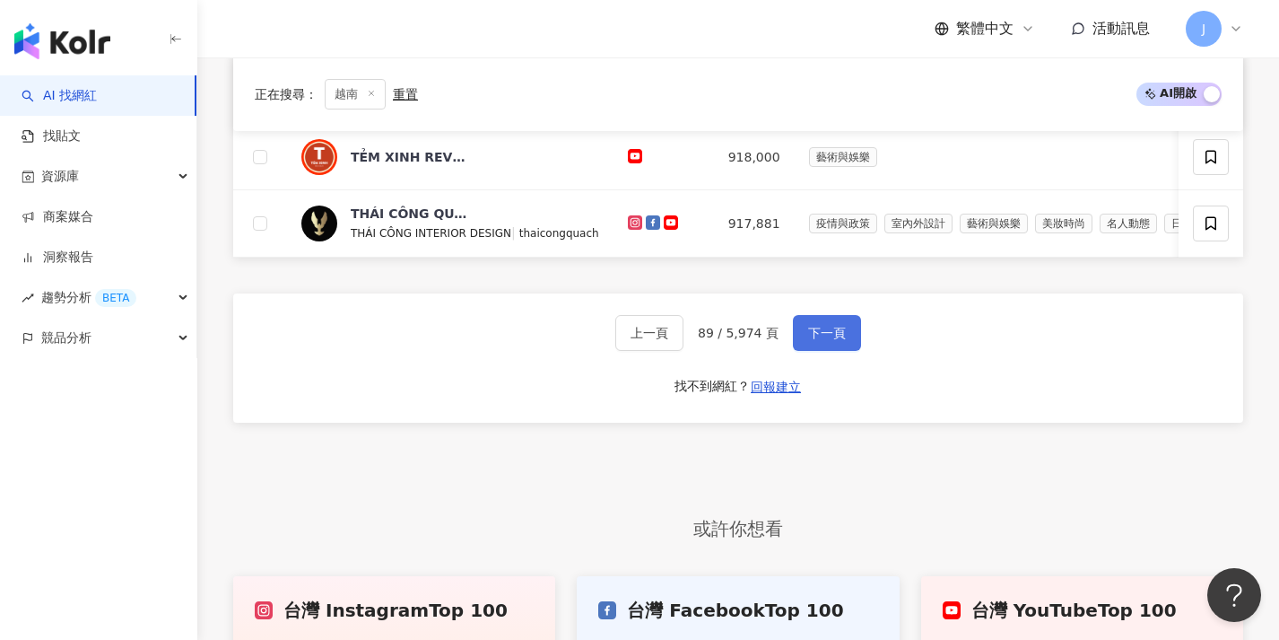
click at [832, 335] on button "下一頁" at bounding box center [827, 333] width 68 height 36
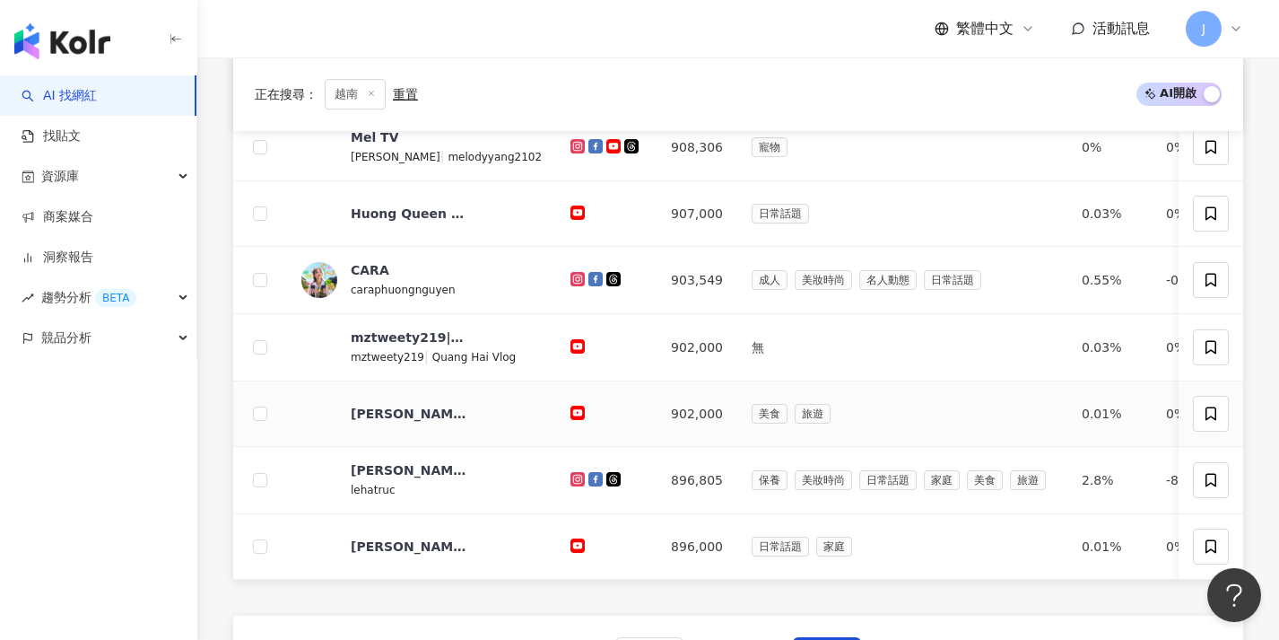
scroll to position [692, 0]
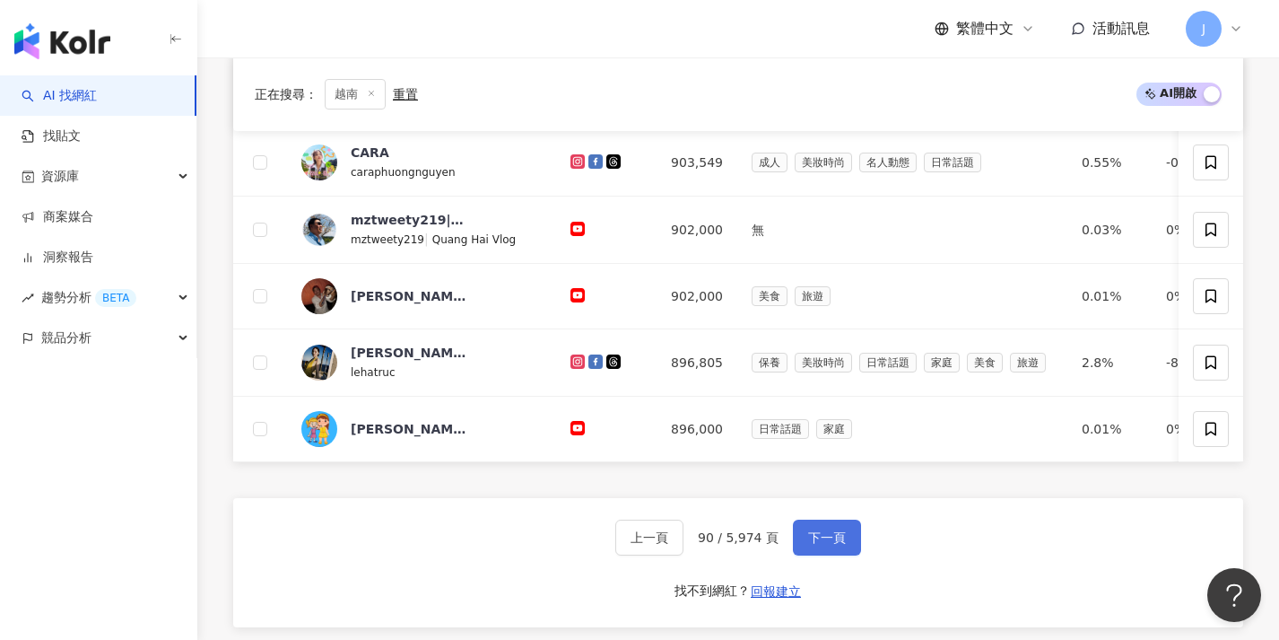
click at [826, 539] on button "下一頁" at bounding box center [827, 537] width 68 height 36
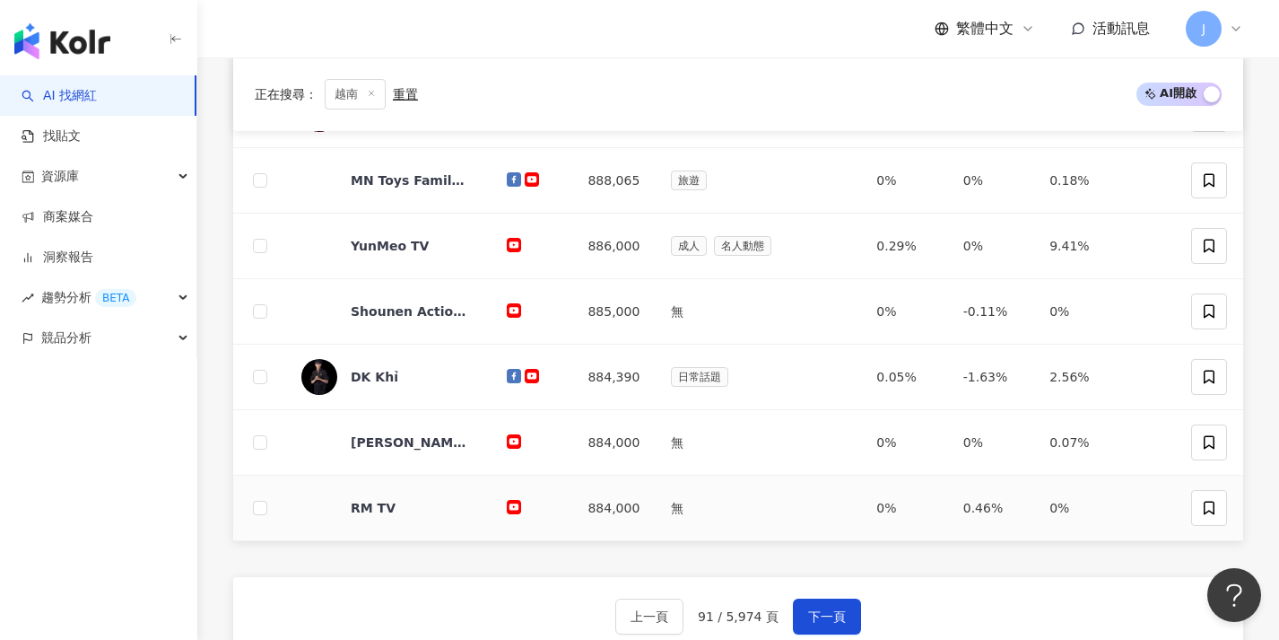
scroll to position [614, 0]
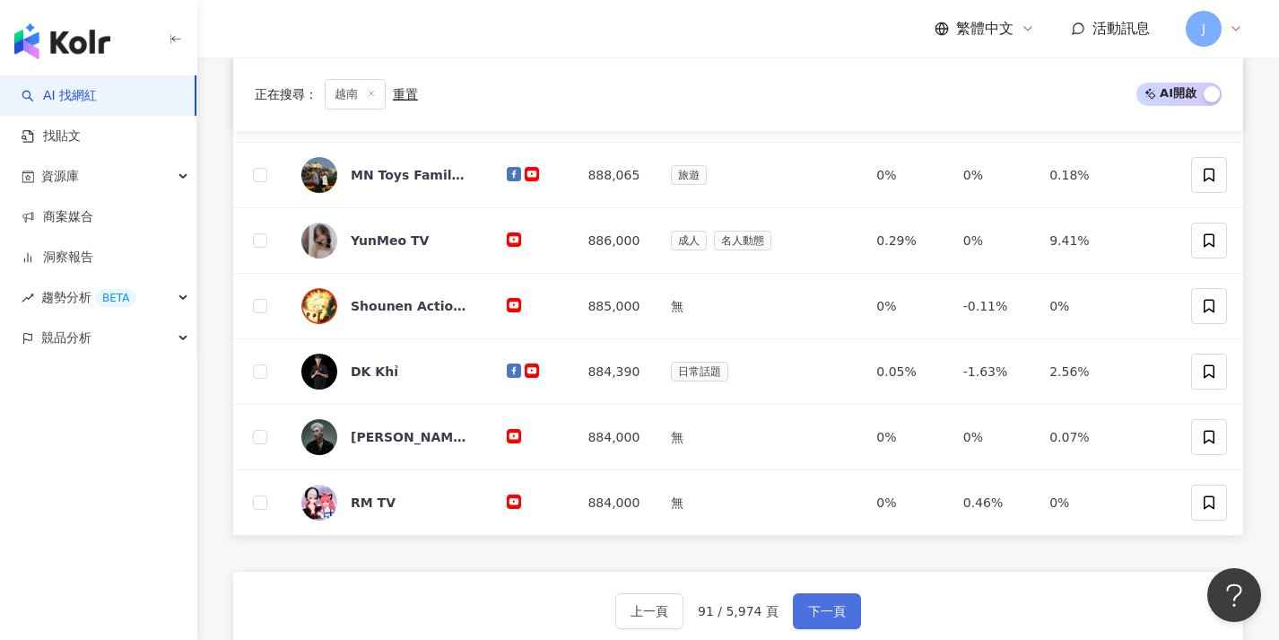
click at [842, 598] on button "下一頁" at bounding box center [827, 611] width 68 height 36
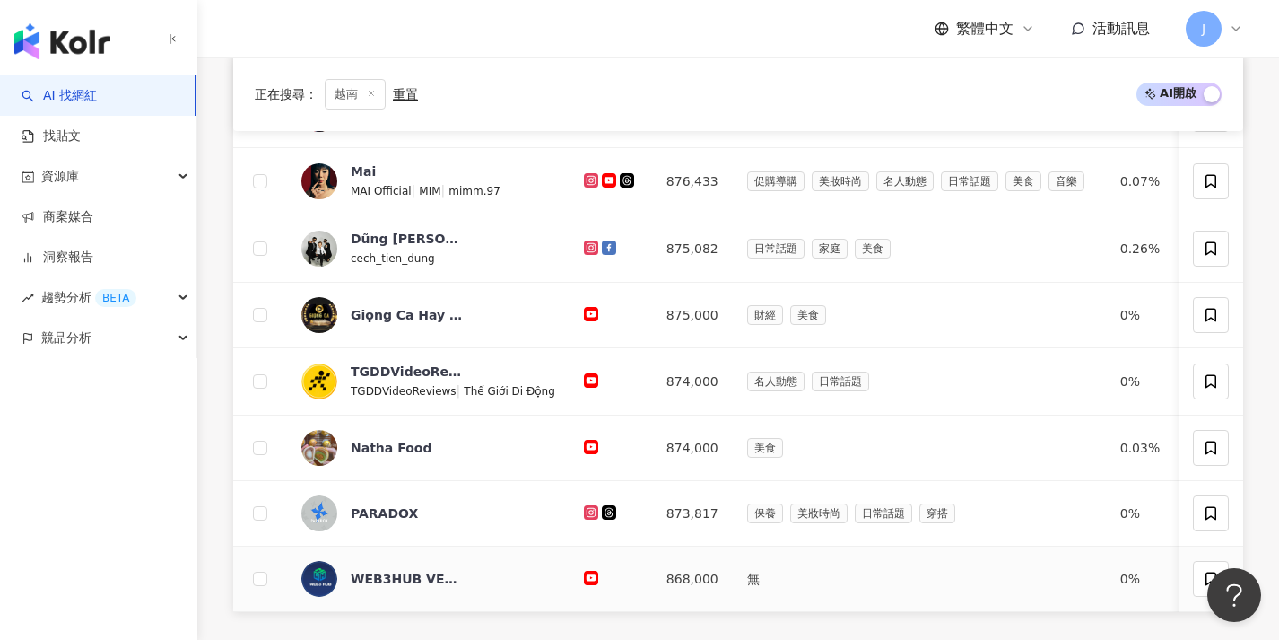
scroll to position [718, 0]
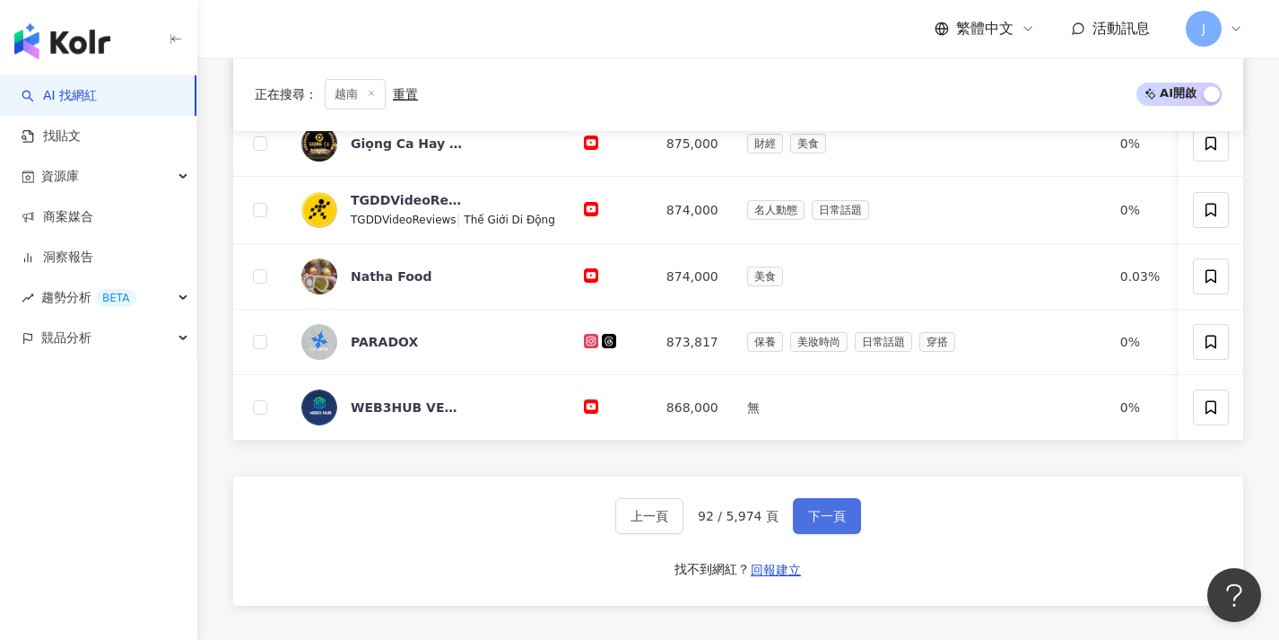
click at [845, 534] on button "下一頁" at bounding box center [827, 516] width 68 height 36
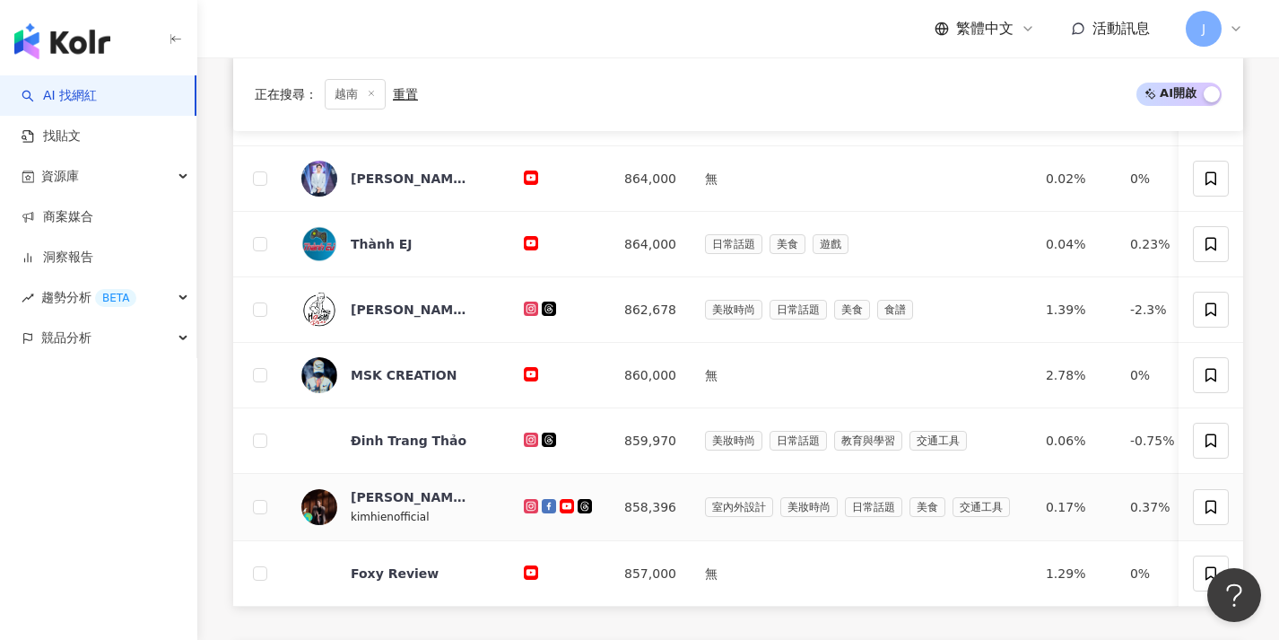
scroll to position [727, 0]
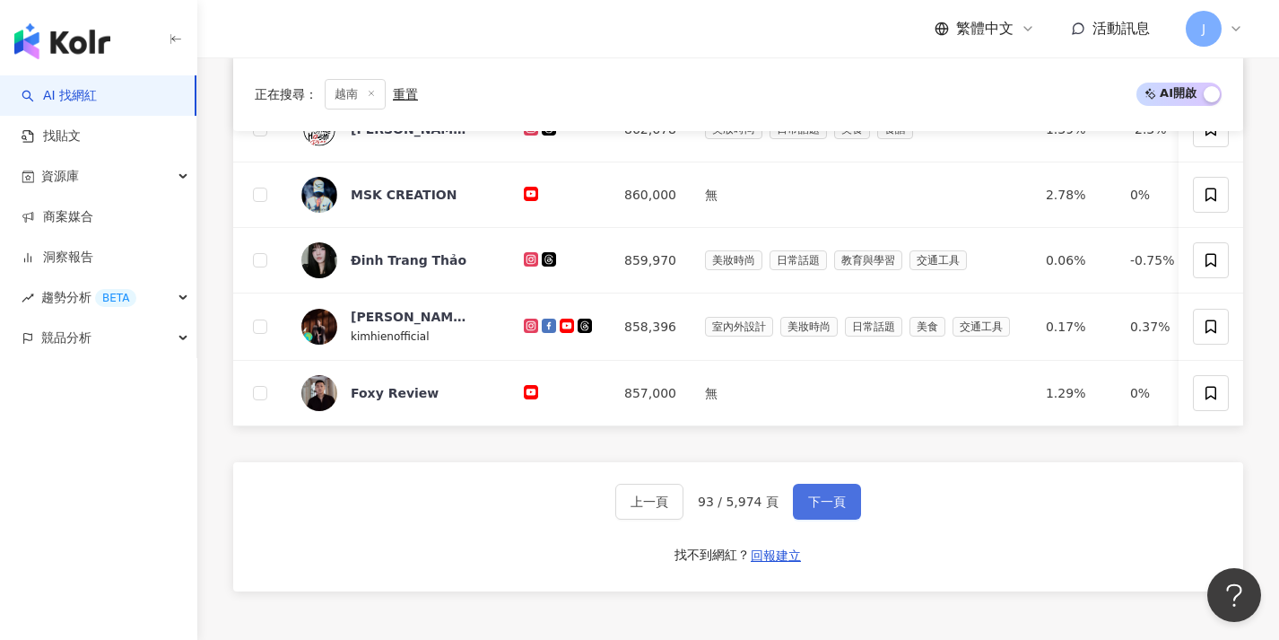
click at [826, 519] on button "下一頁" at bounding box center [827, 501] width 68 height 36
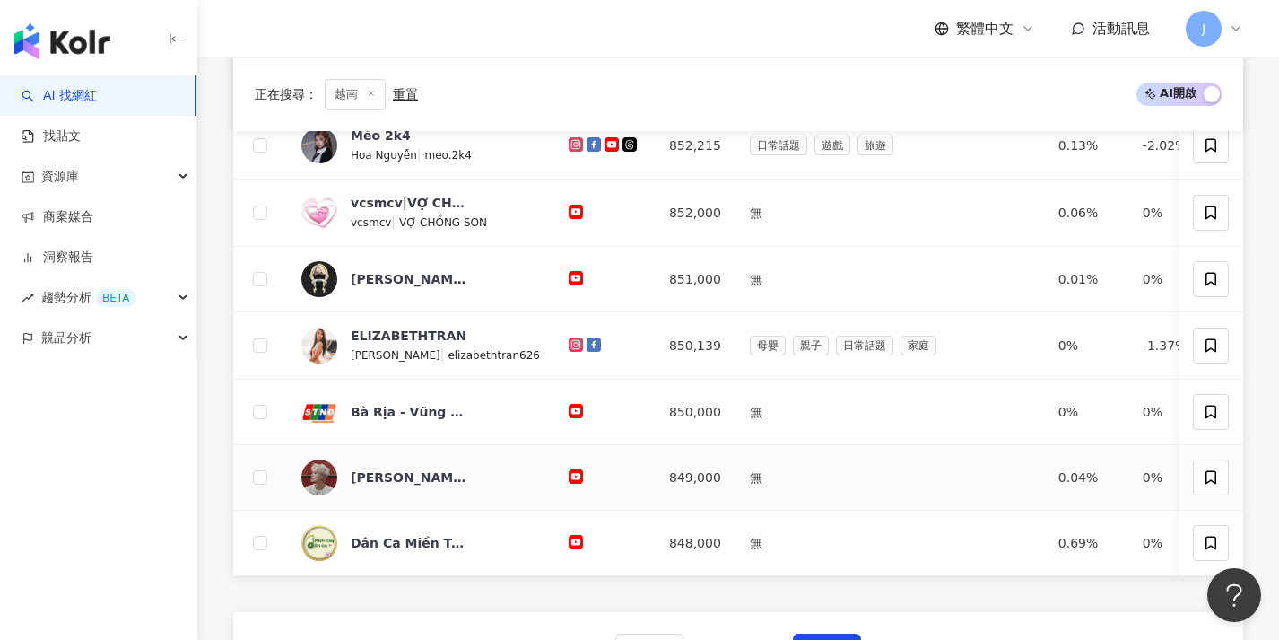
scroll to position [721, 0]
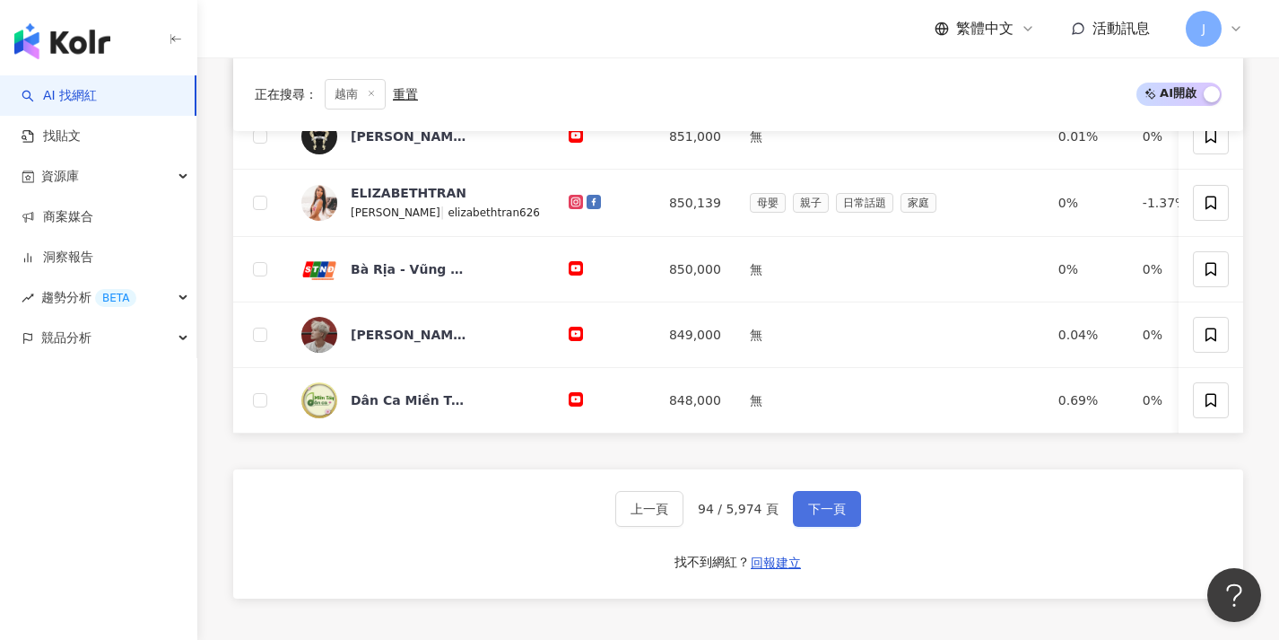
click at [847, 516] on button "下一頁" at bounding box center [827, 509] width 68 height 36
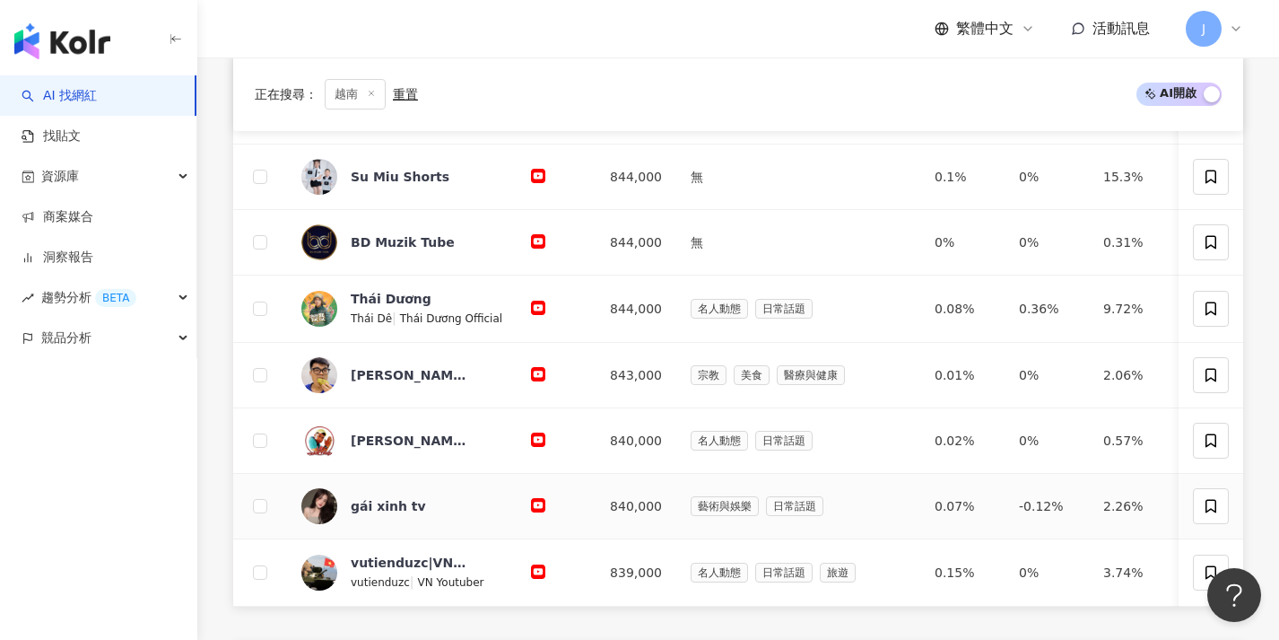
scroll to position [695, 0]
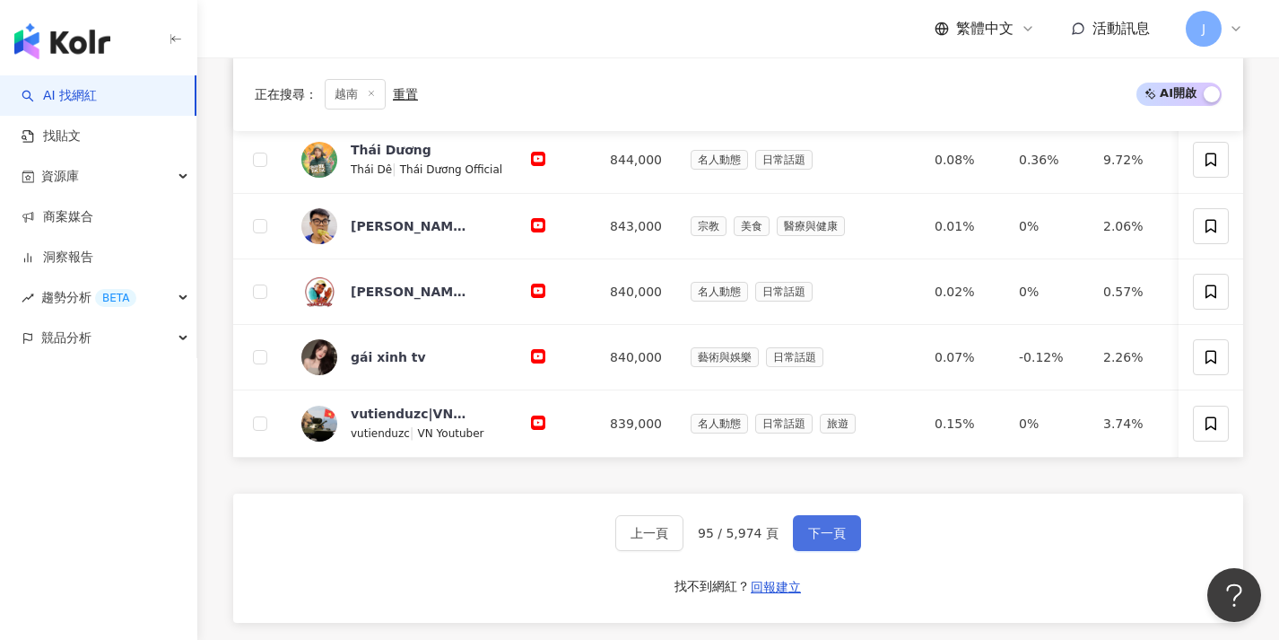
click at [837, 540] on span "下一頁" at bounding box center [827, 533] width 38 height 14
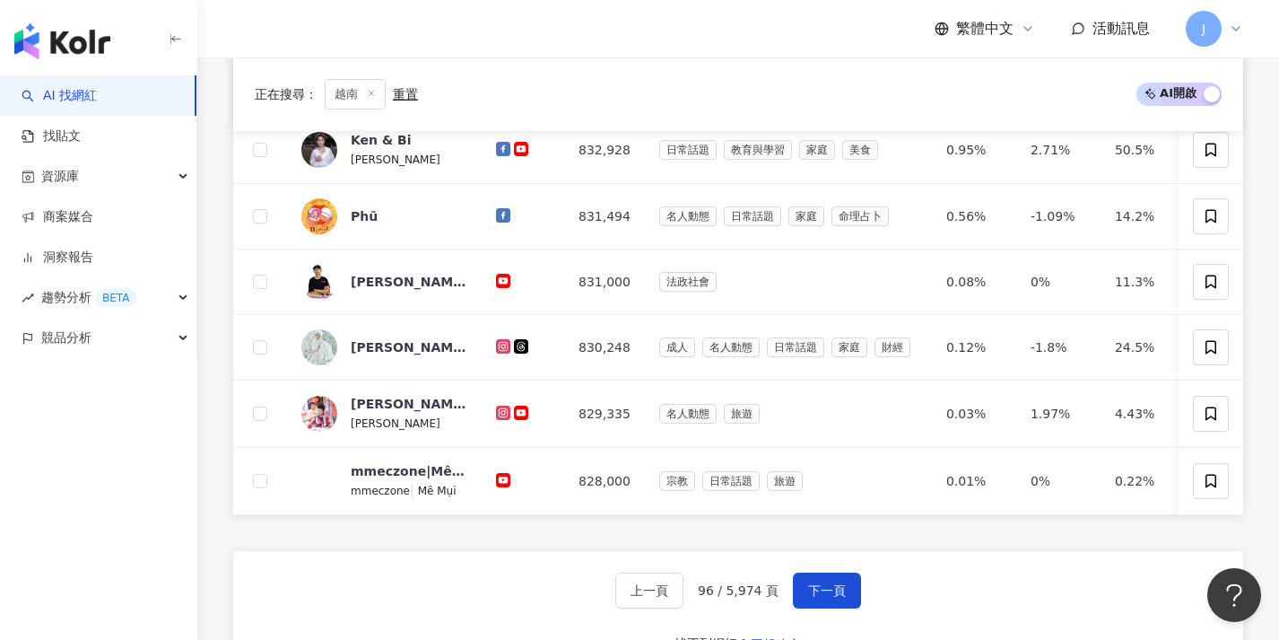
scroll to position [670, 0]
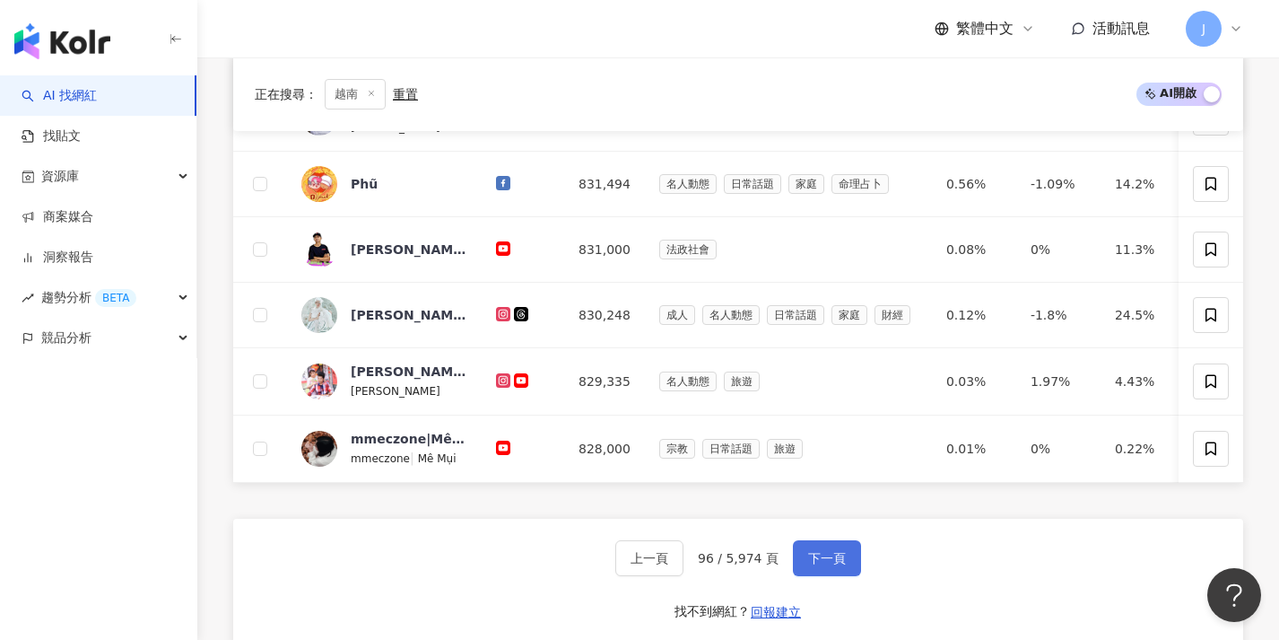
click at [823, 576] on button "下一頁" at bounding box center [827, 558] width 68 height 36
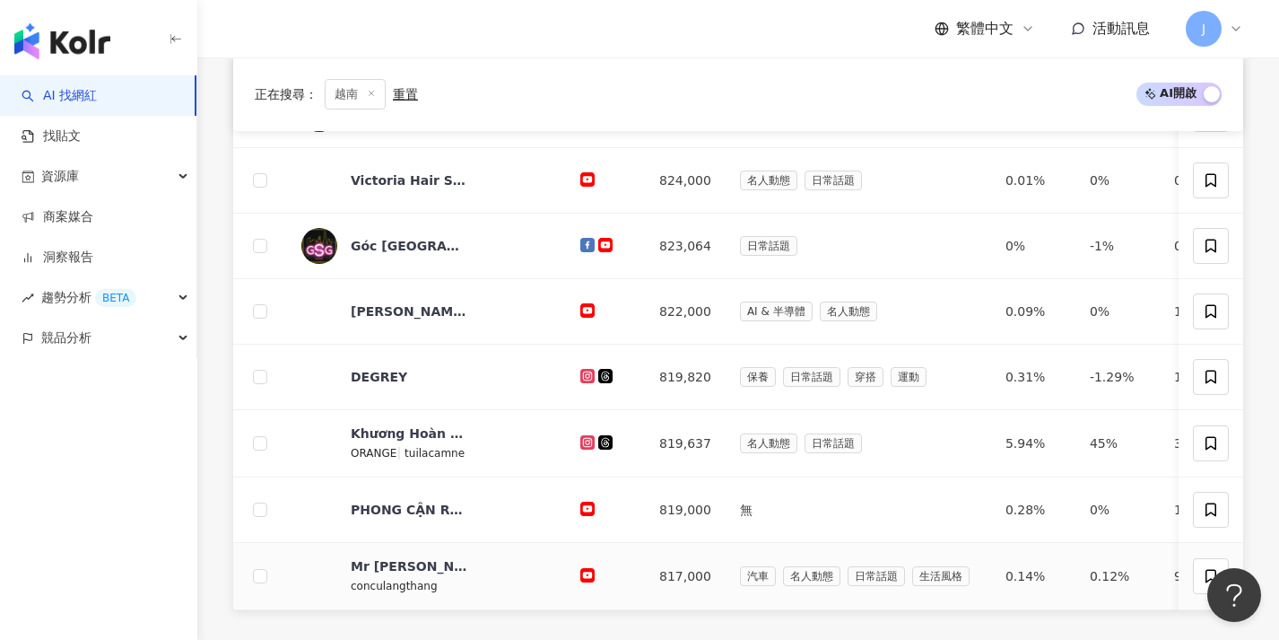
scroll to position [664, 0]
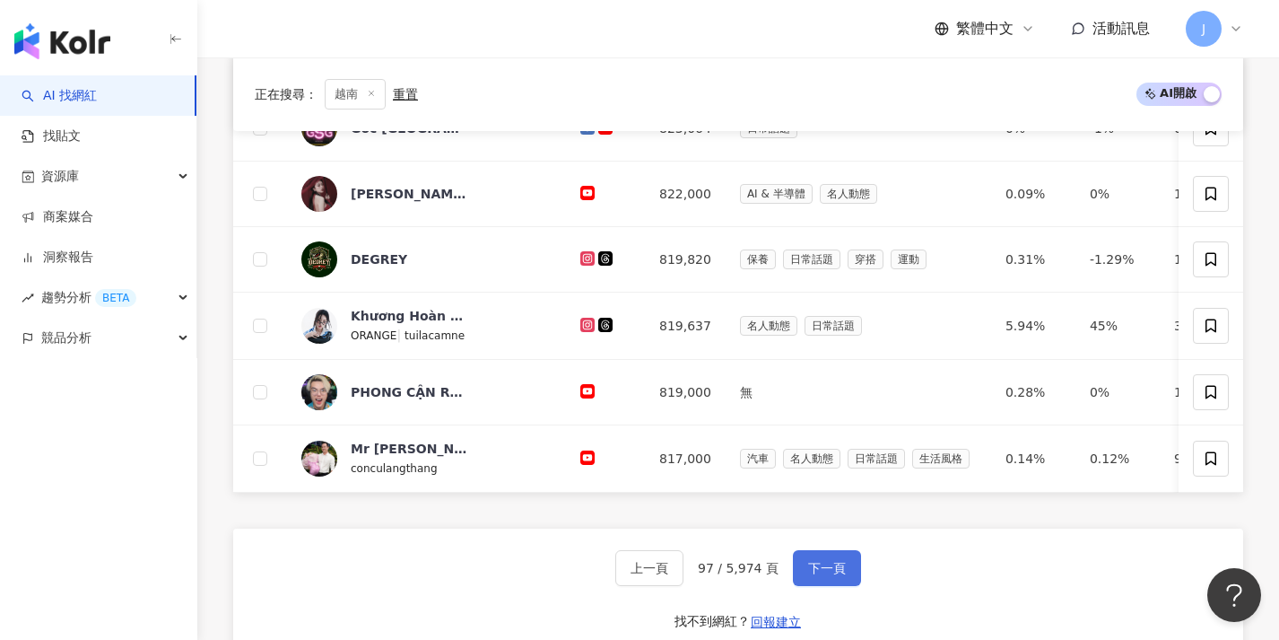
click at [841, 575] on span "下一頁" at bounding box center [827, 568] width 38 height 14
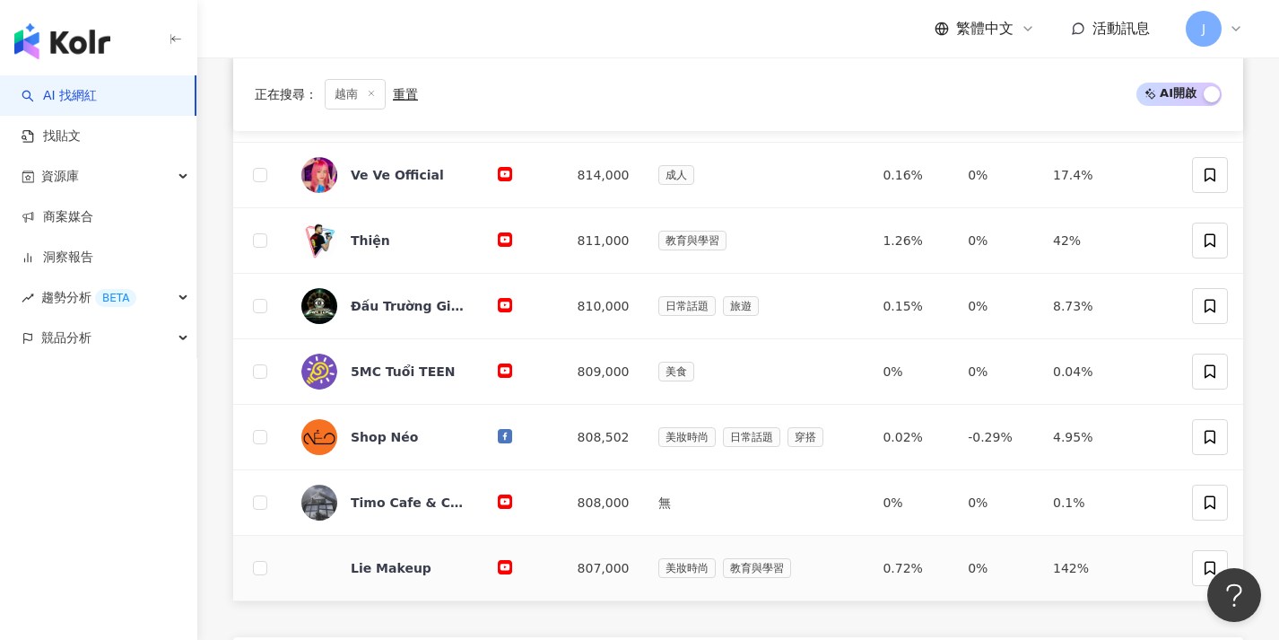
scroll to position [704, 0]
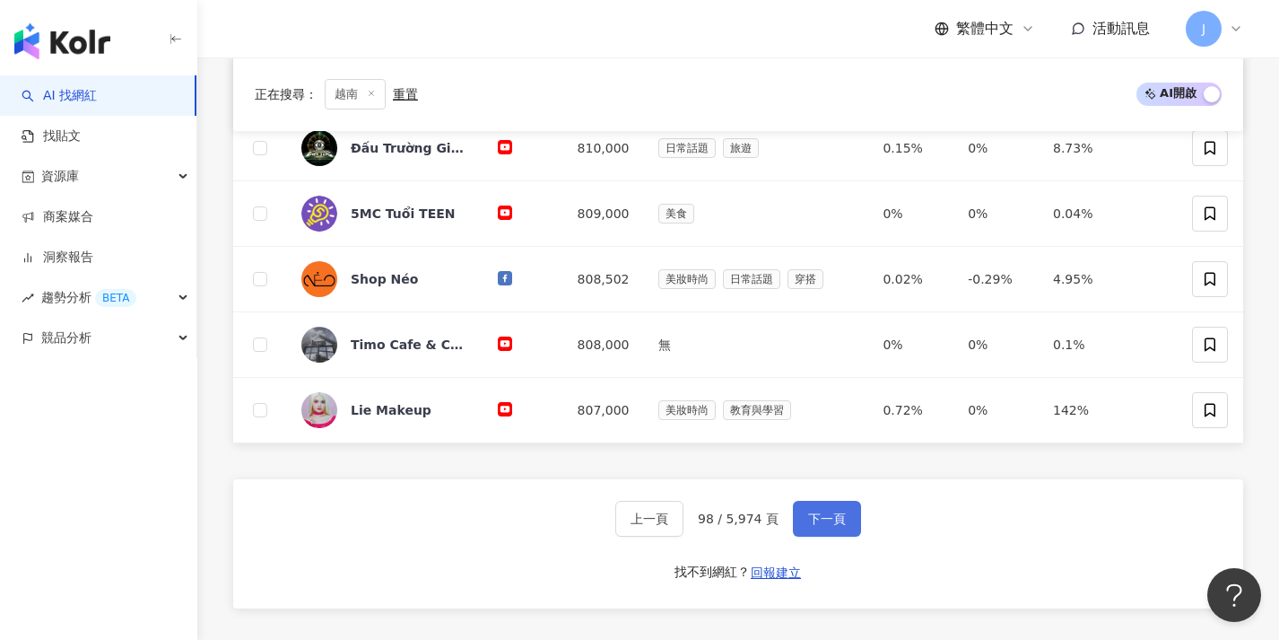
click at [848, 518] on button "下一頁" at bounding box center [827, 519] width 68 height 36
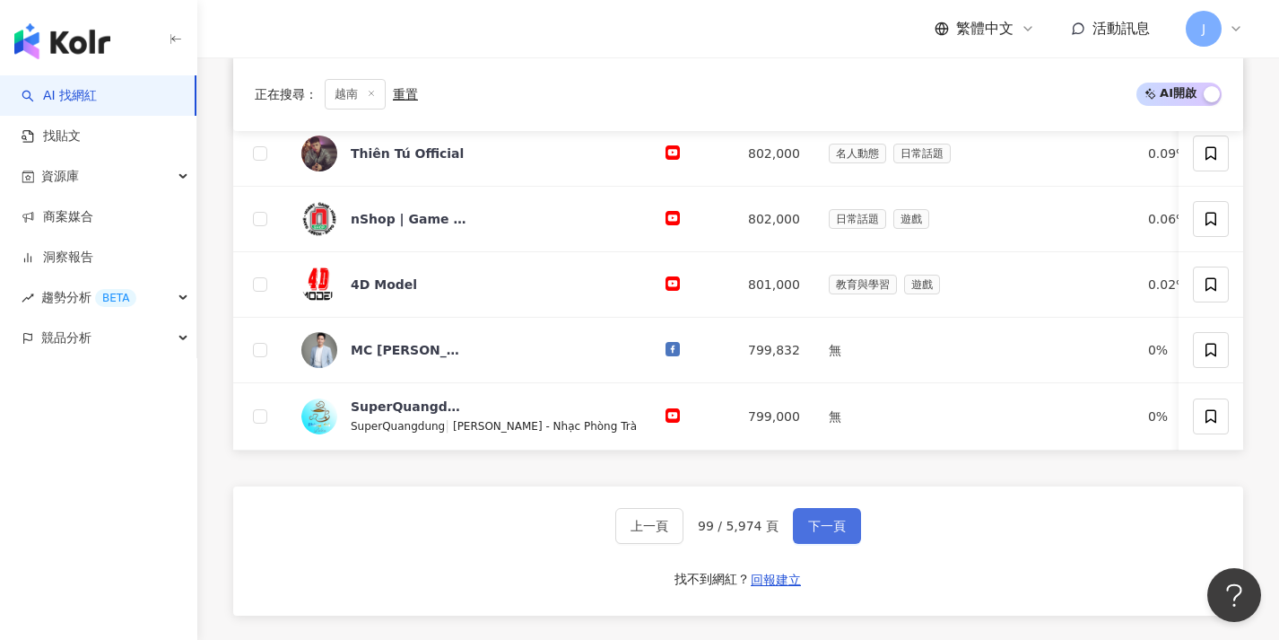
click at [835, 525] on button "下一頁" at bounding box center [827, 526] width 68 height 36
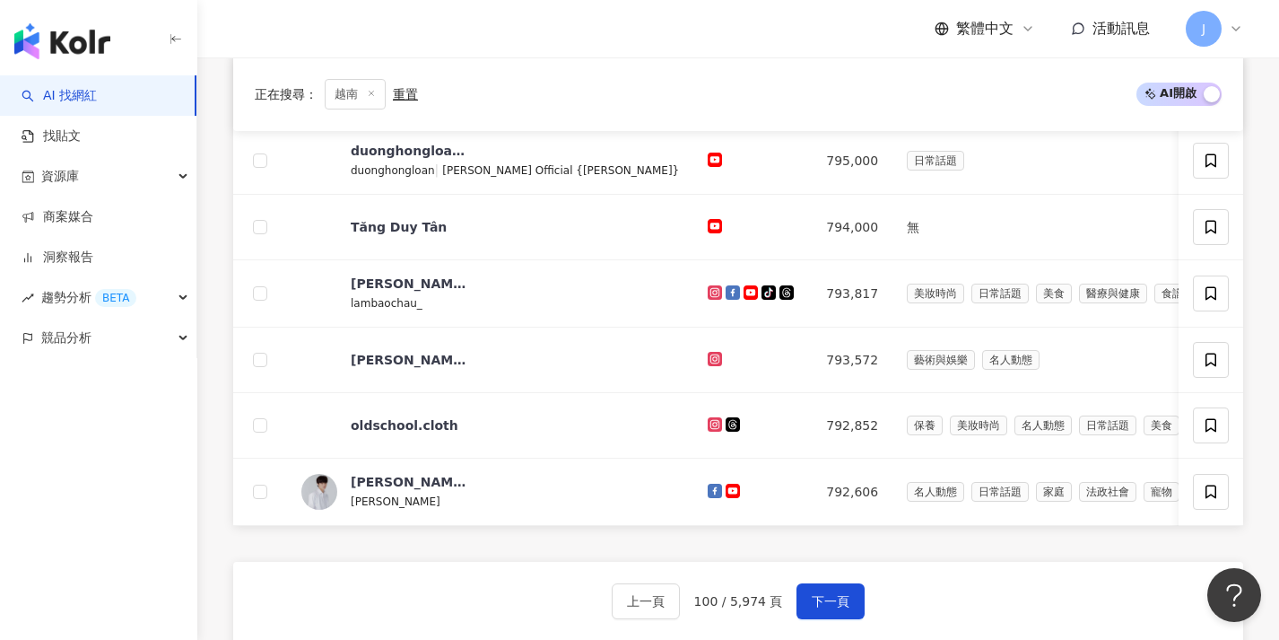
scroll to position [632, 0]
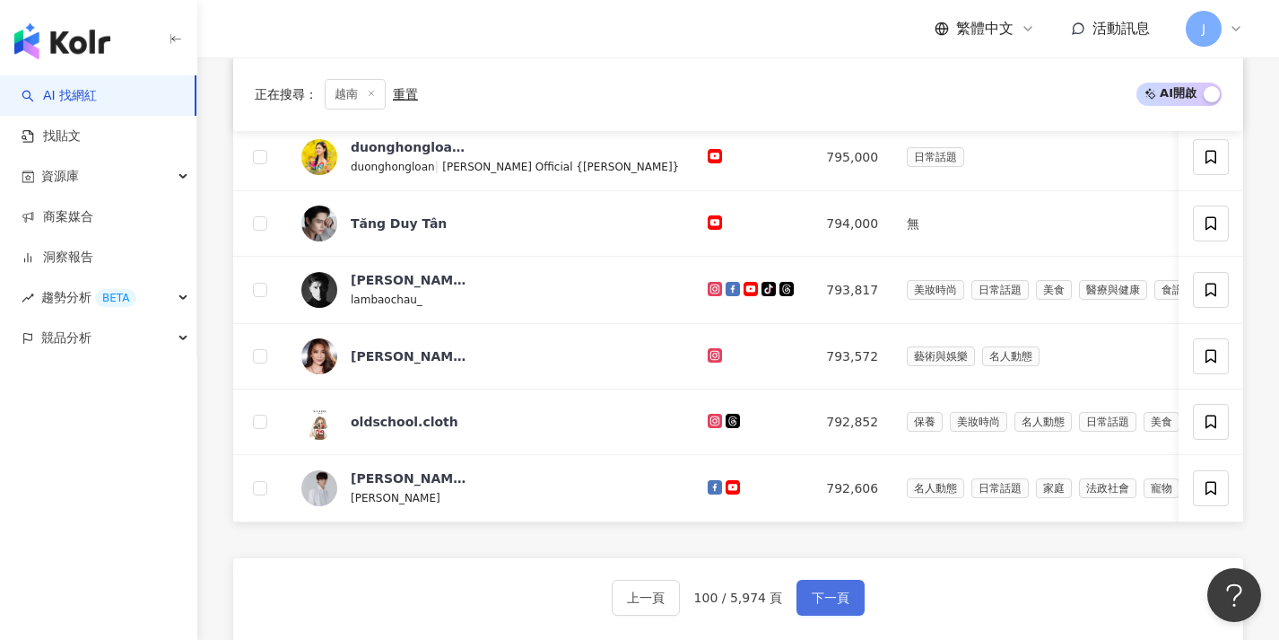
click at [816, 601] on button "下一頁" at bounding box center [831, 597] width 68 height 36
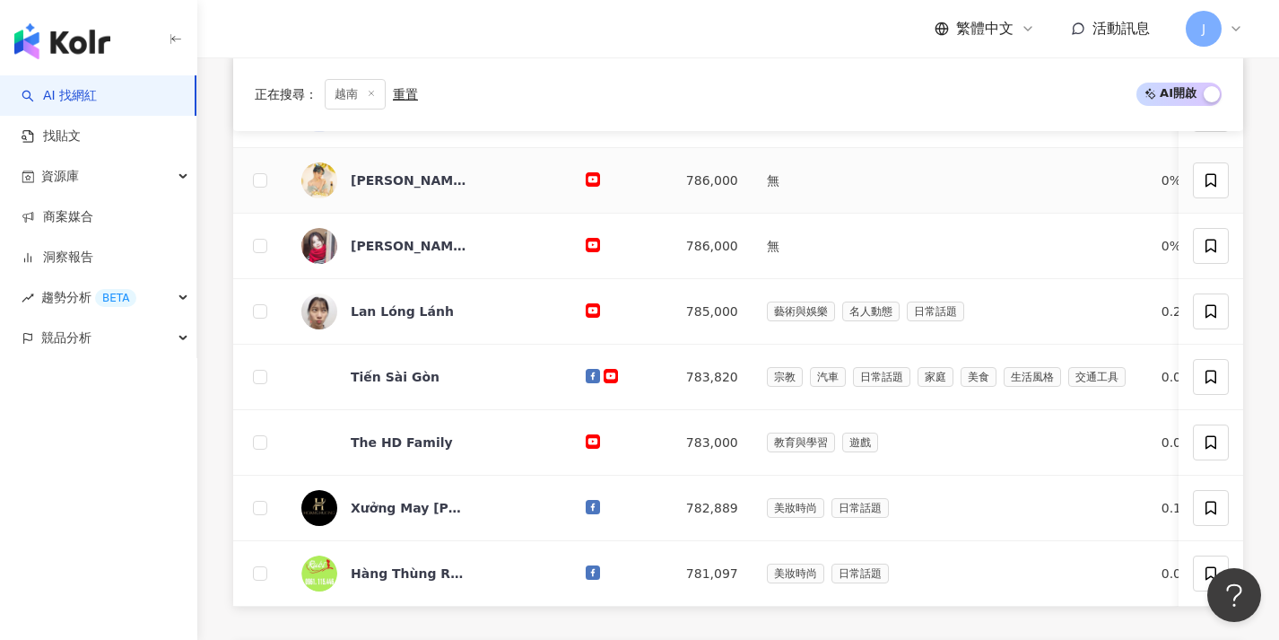
scroll to position [986, 0]
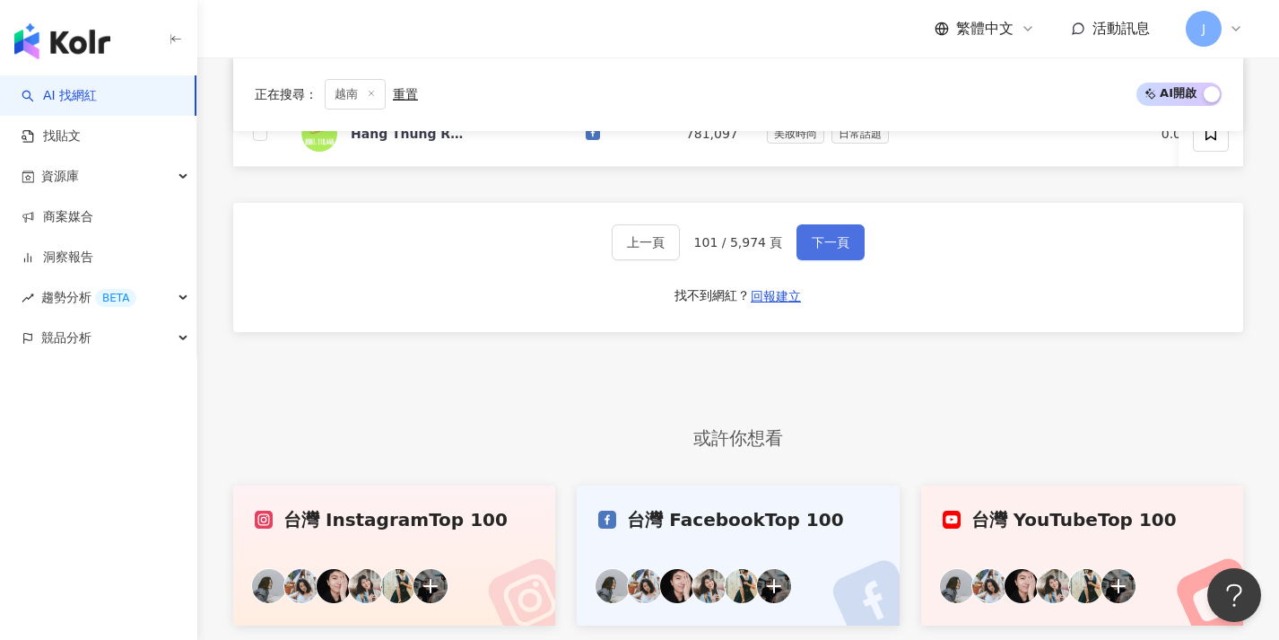
click at [827, 260] on button "下一頁" at bounding box center [831, 242] width 68 height 36
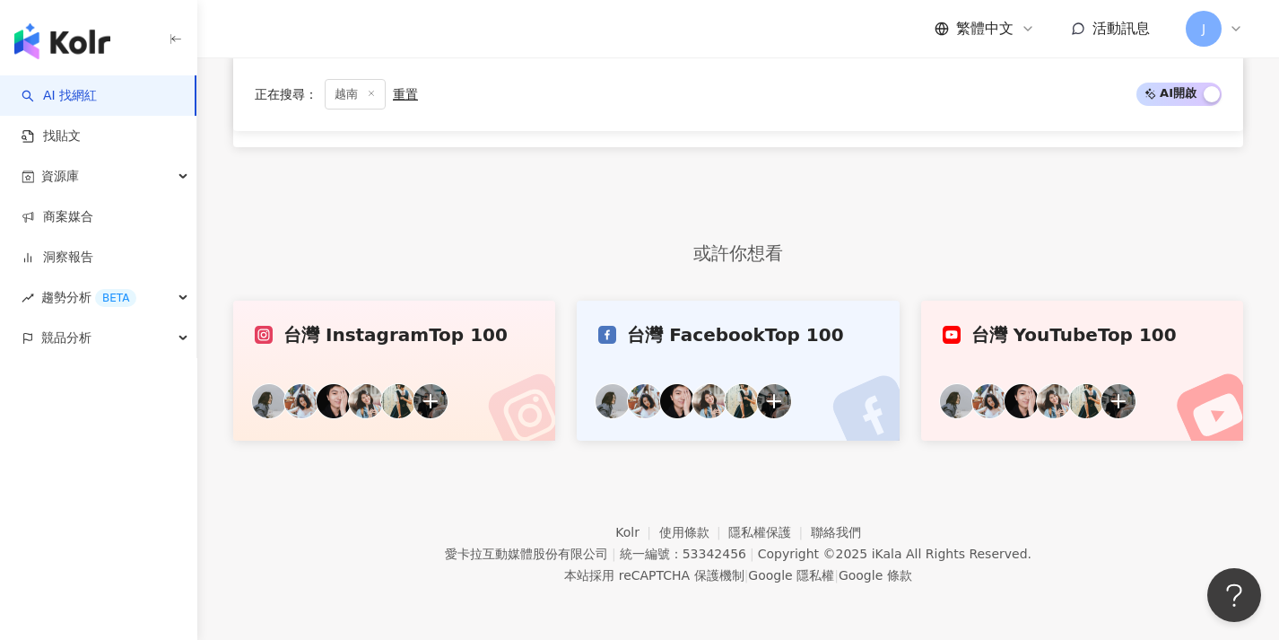
scroll to position [546, 0]
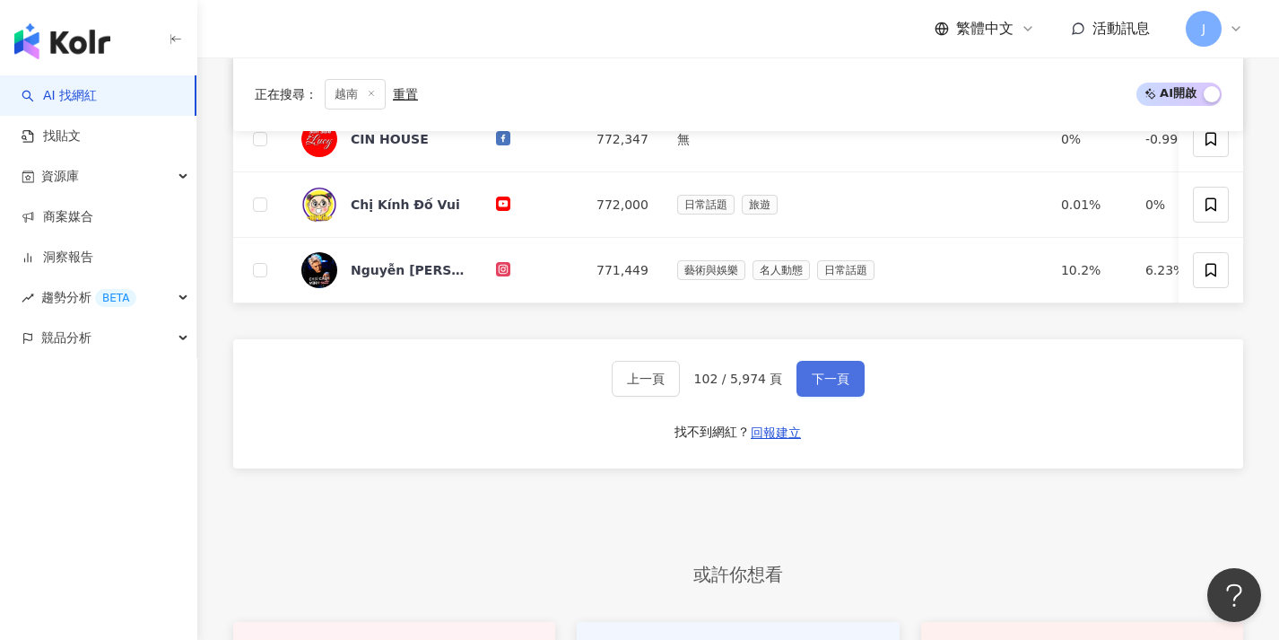
click at [846, 386] on span "下一頁" at bounding box center [831, 378] width 38 height 14
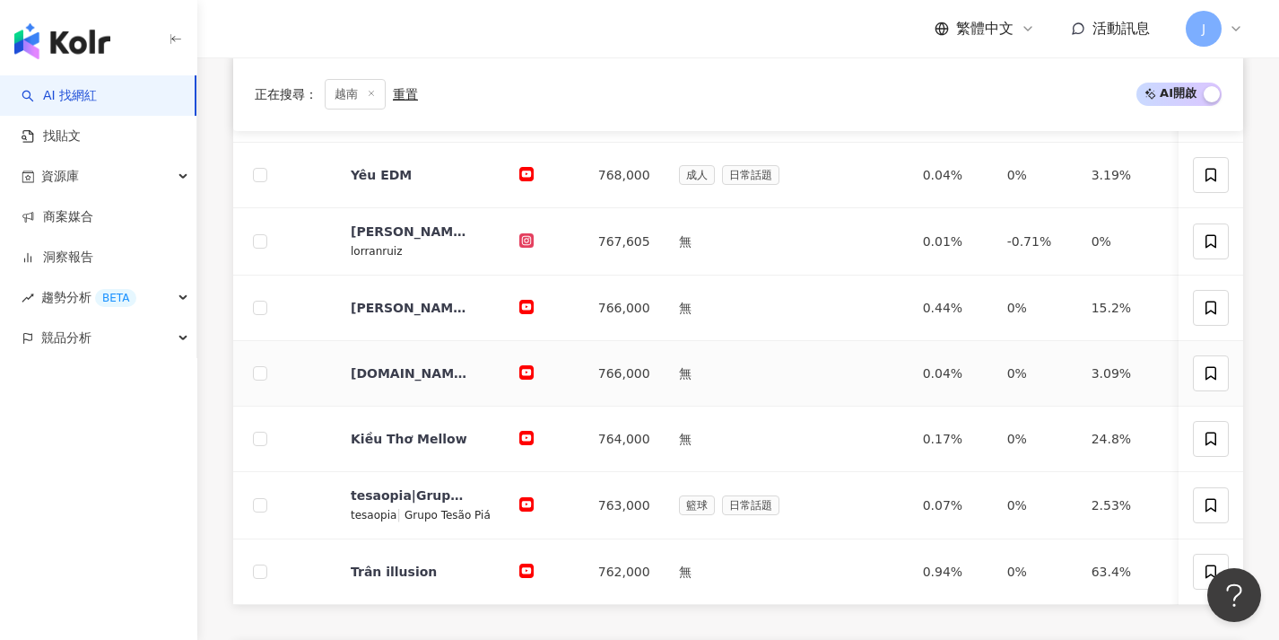
scroll to position [704, 0]
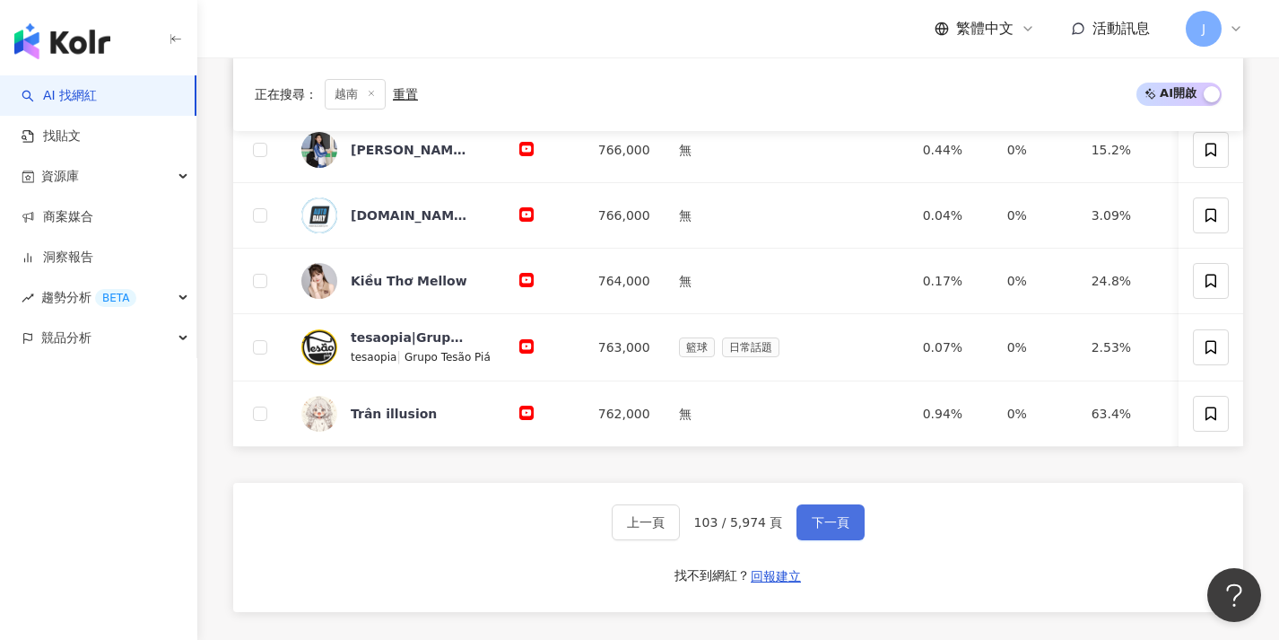
click at [825, 529] on span "下一頁" at bounding box center [831, 522] width 38 height 14
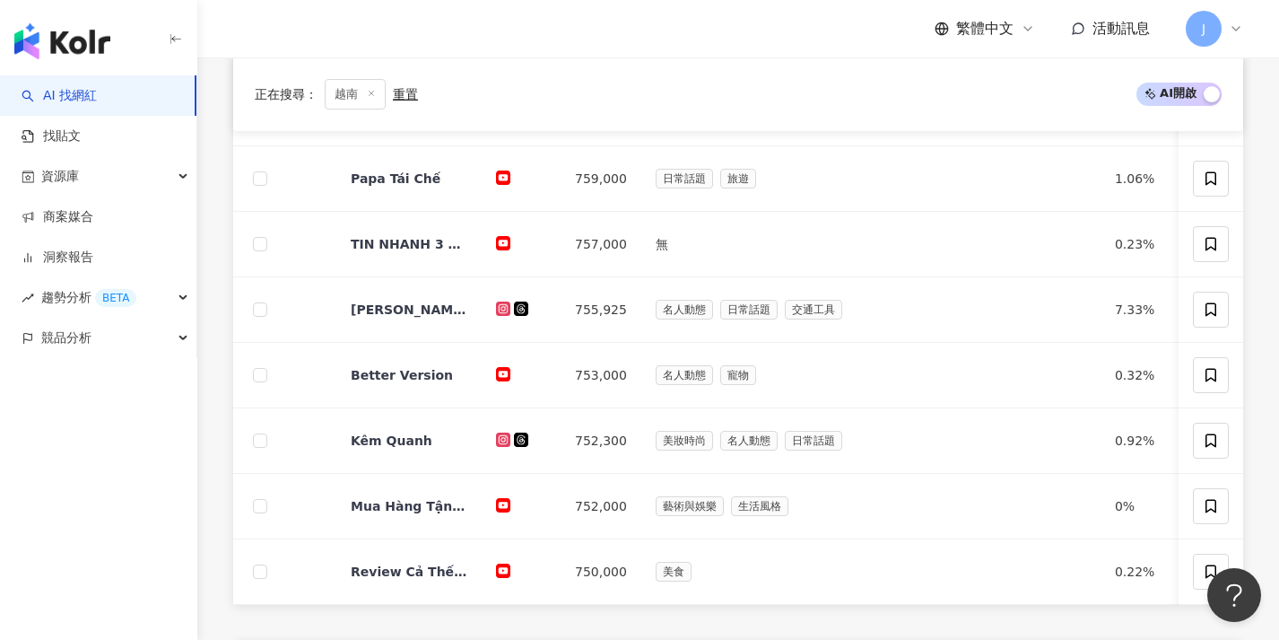
scroll to position [691, 0]
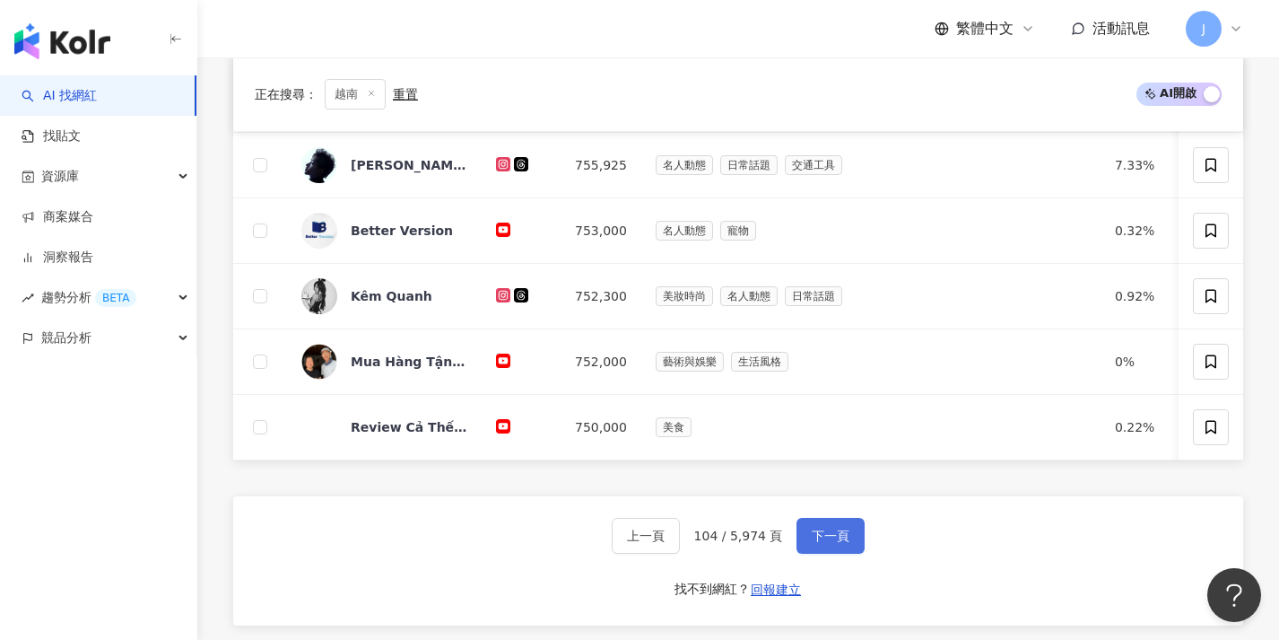
click at [839, 543] on span "下一頁" at bounding box center [831, 535] width 38 height 14
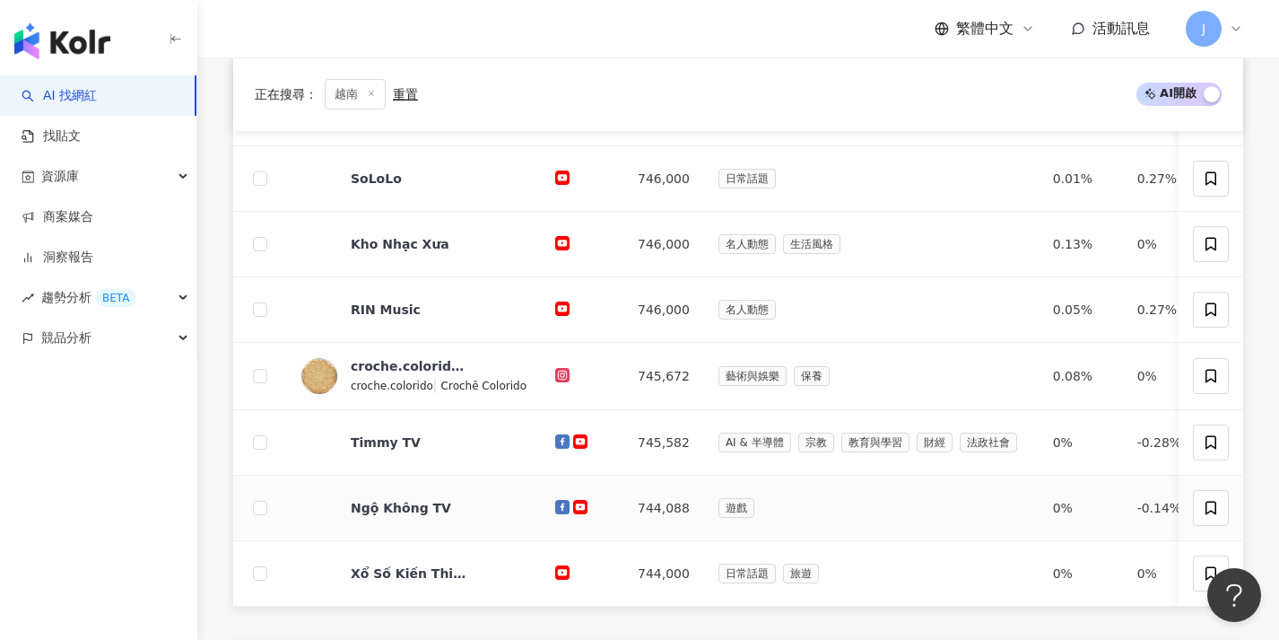
scroll to position [682, 0]
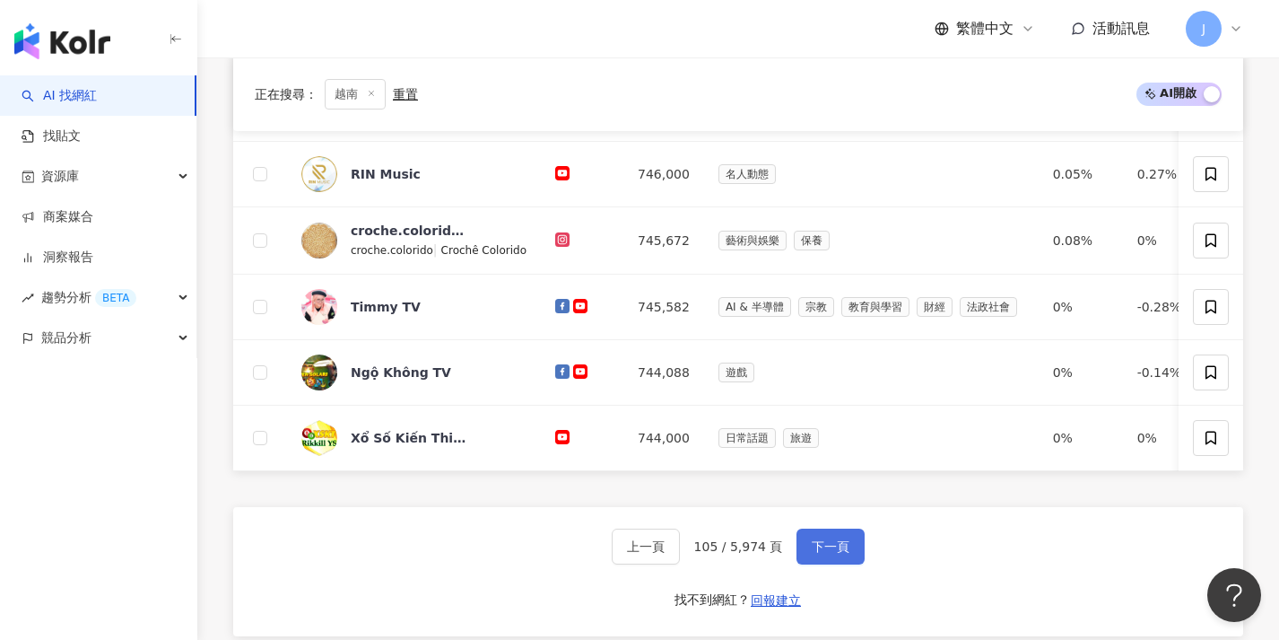
click at [822, 553] on span "下一頁" at bounding box center [831, 546] width 38 height 14
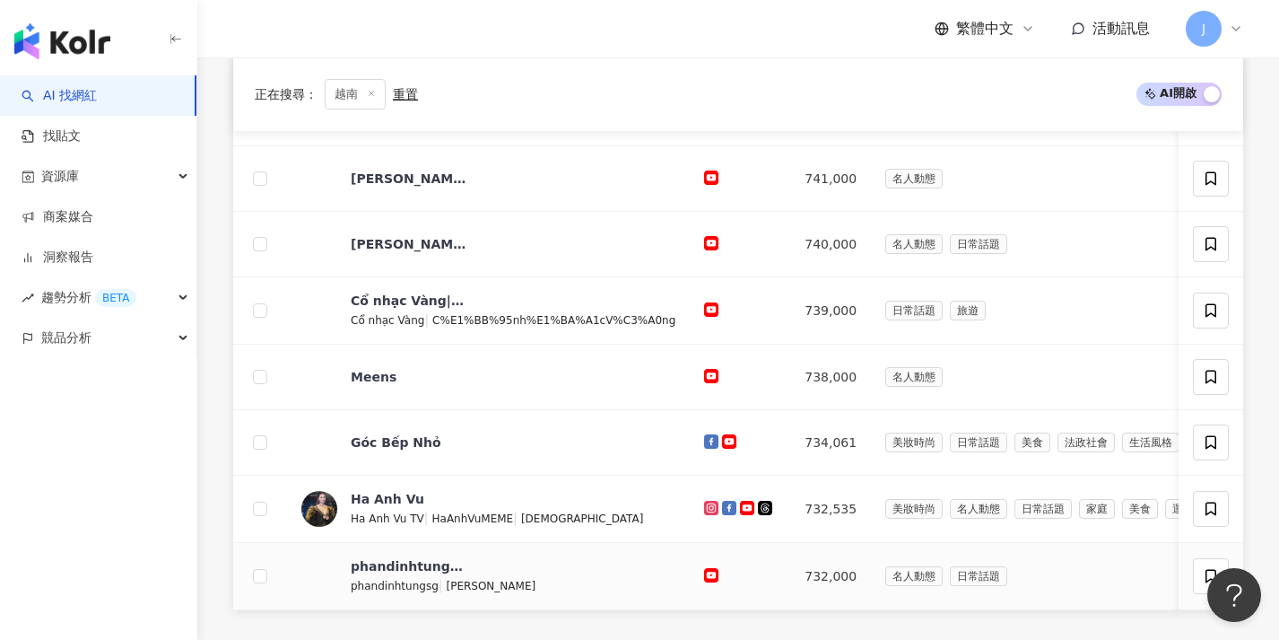
scroll to position [685, 0]
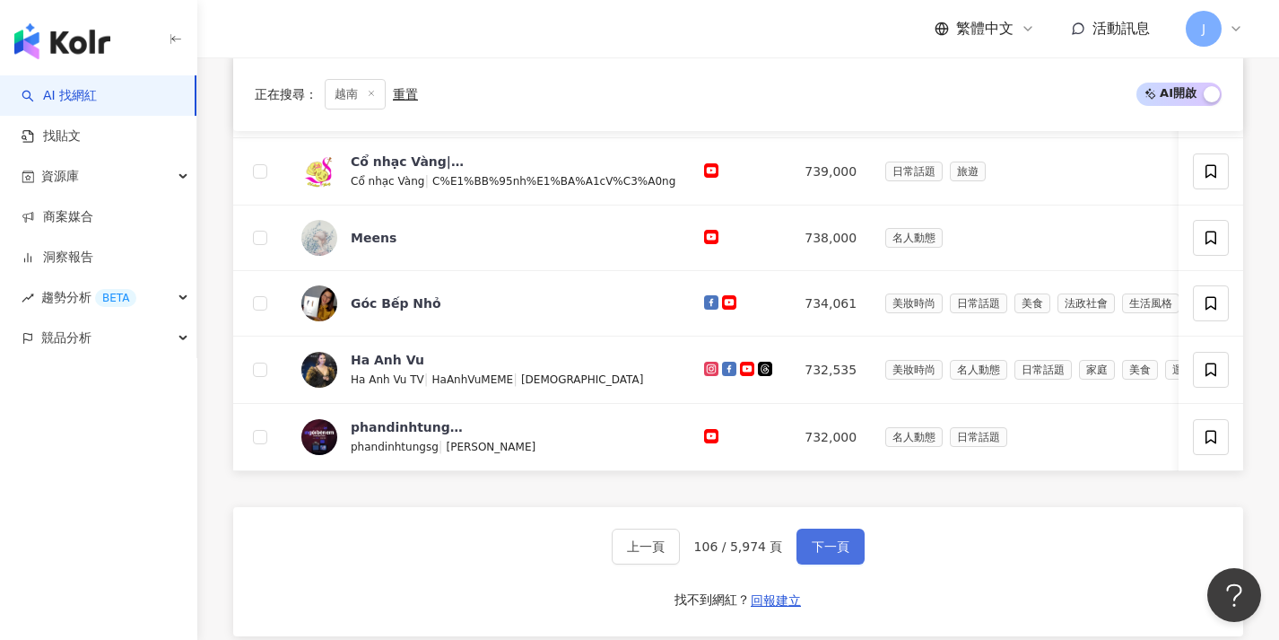
click at [841, 553] on span "下一頁" at bounding box center [831, 546] width 38 height 14
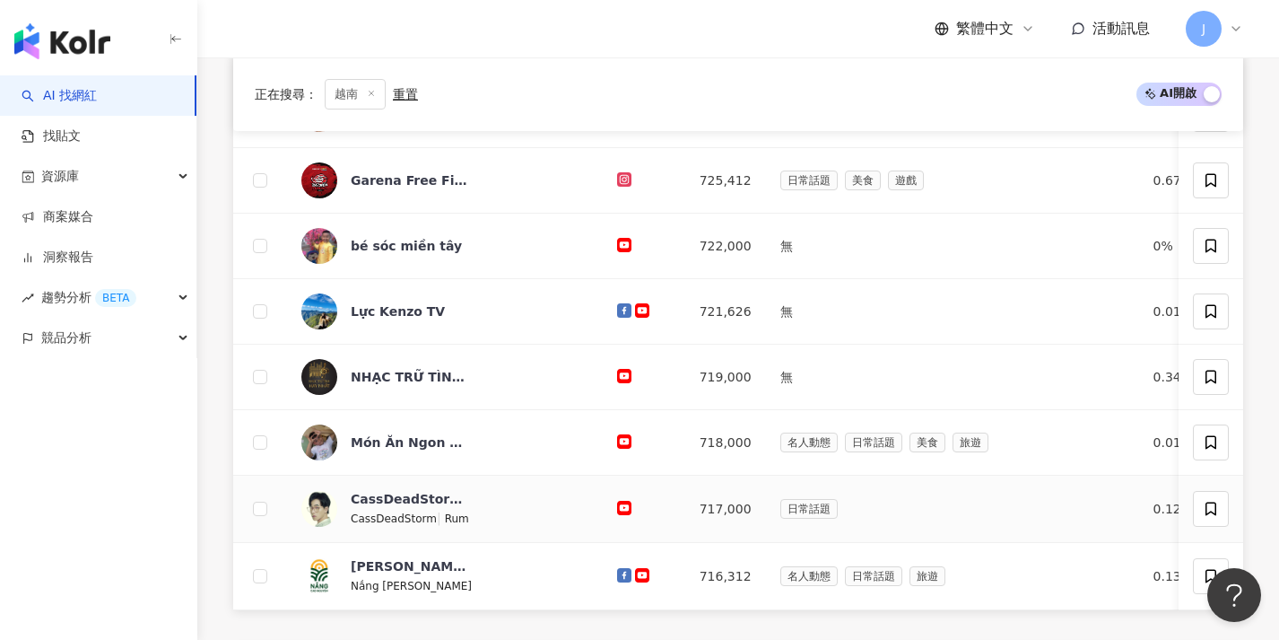
scroll to position [669, 0]
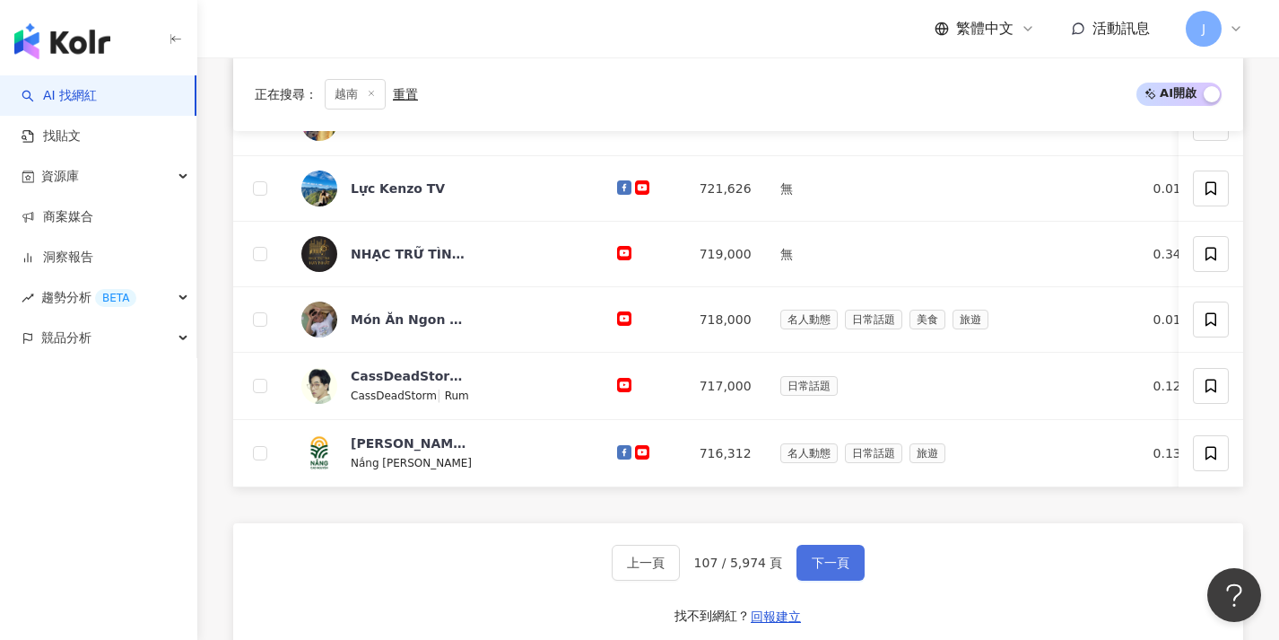
click at [842, 570] on span "下一頁" at bounding box center [831, 562] width 38 height 14
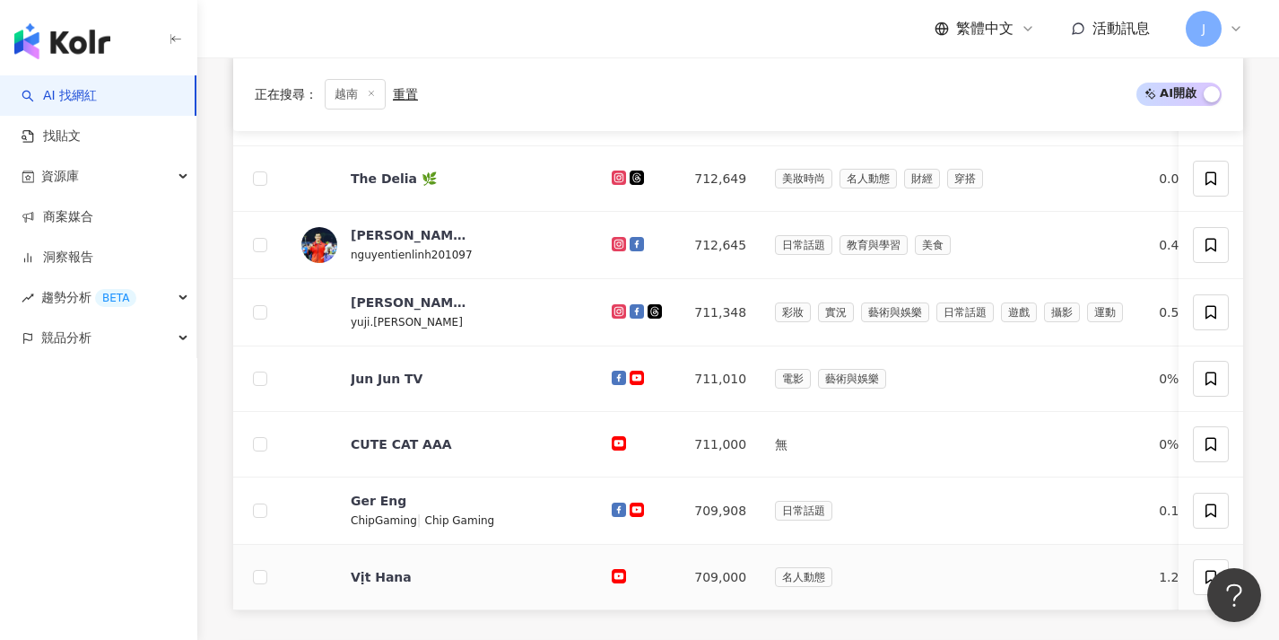
scroll to position [618, 0]
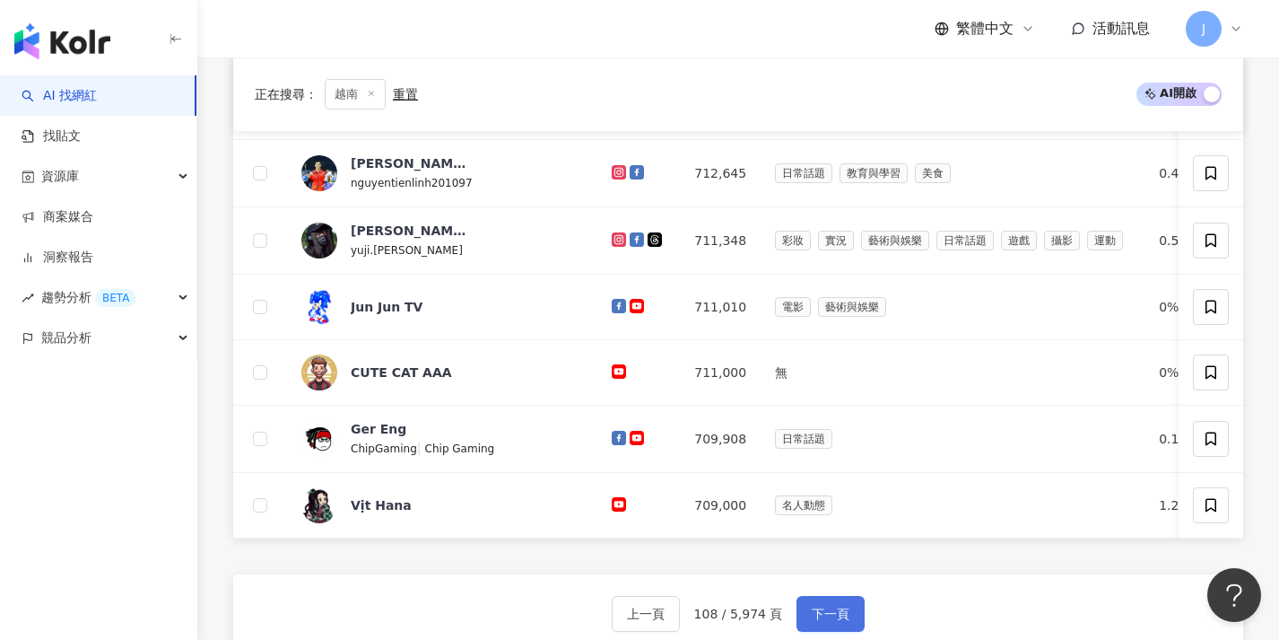
click at [839, 617] on button "下一頁" at bounding box center [831, 614] width 68 height 36
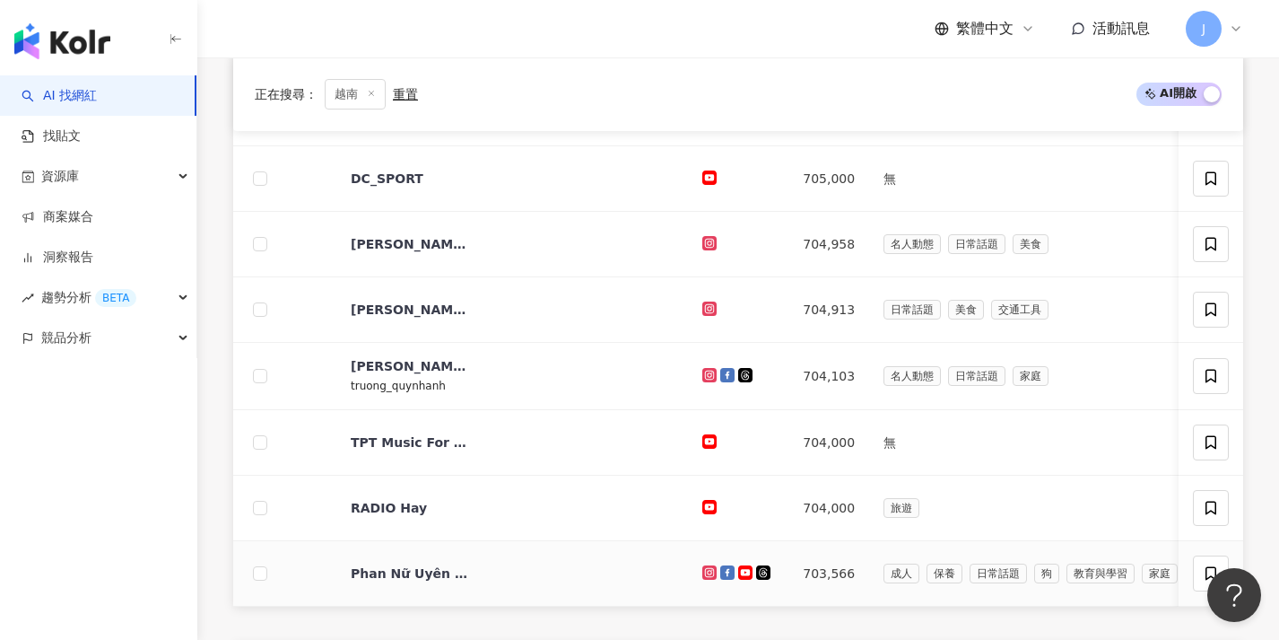
scroll to position [661, 0]
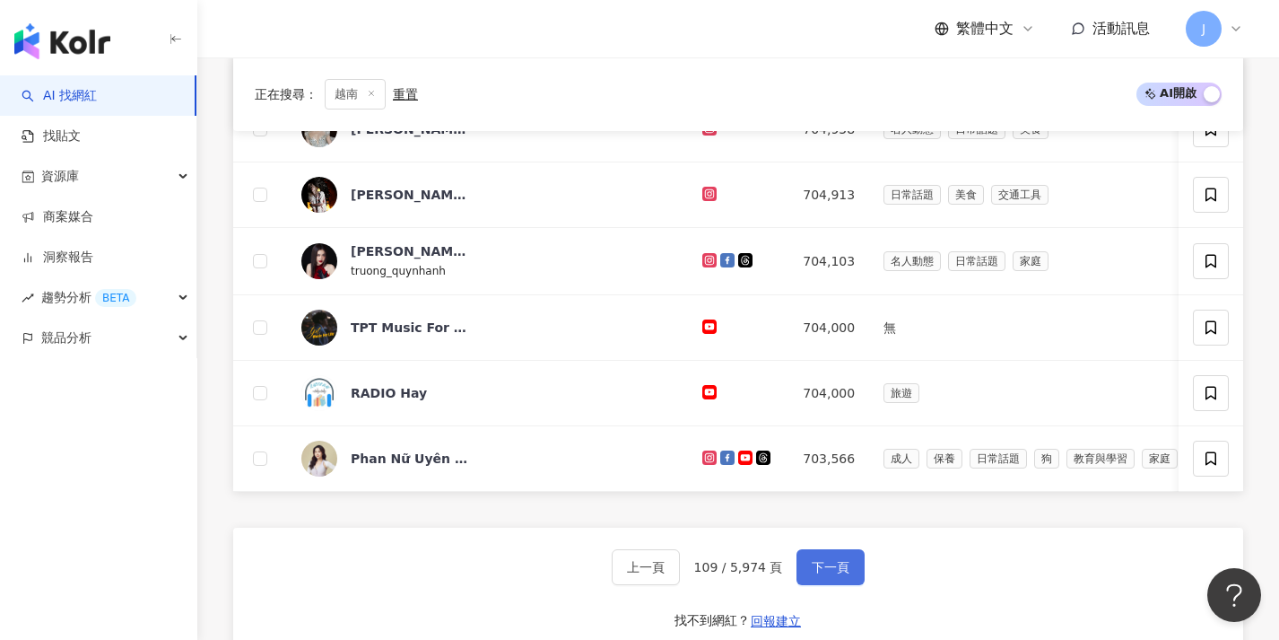
click at [837, 574] on span "下一頁" at bounding box center [831, 567] width 38 height 14
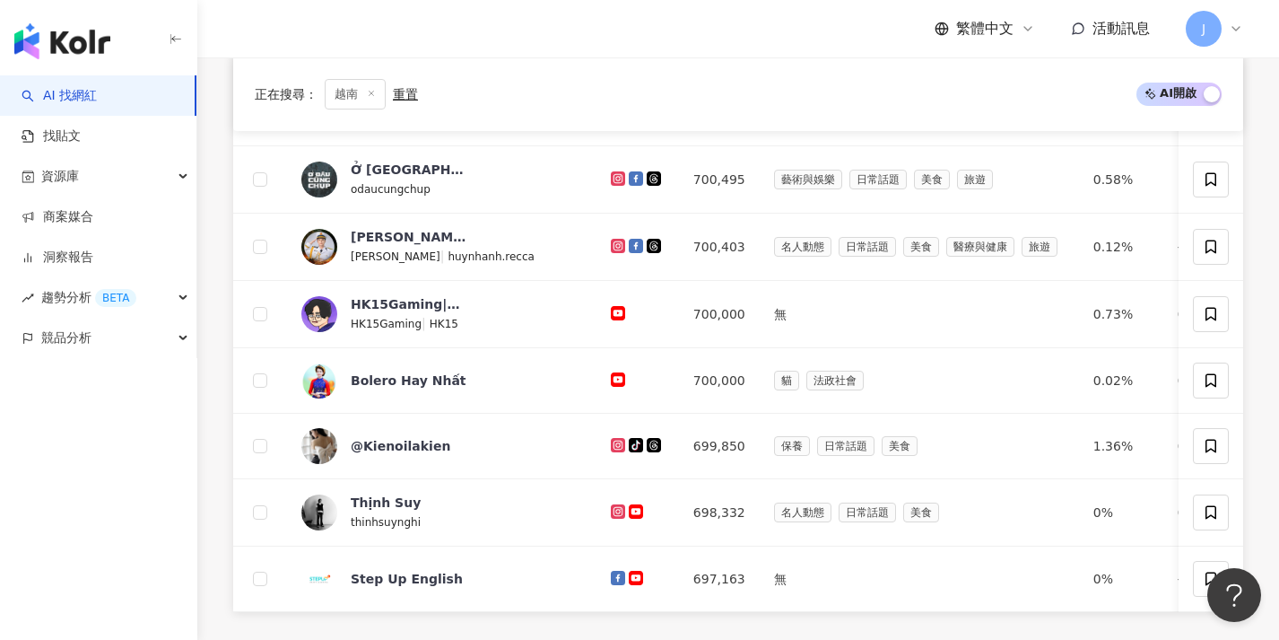
scroll to position [597, 0]
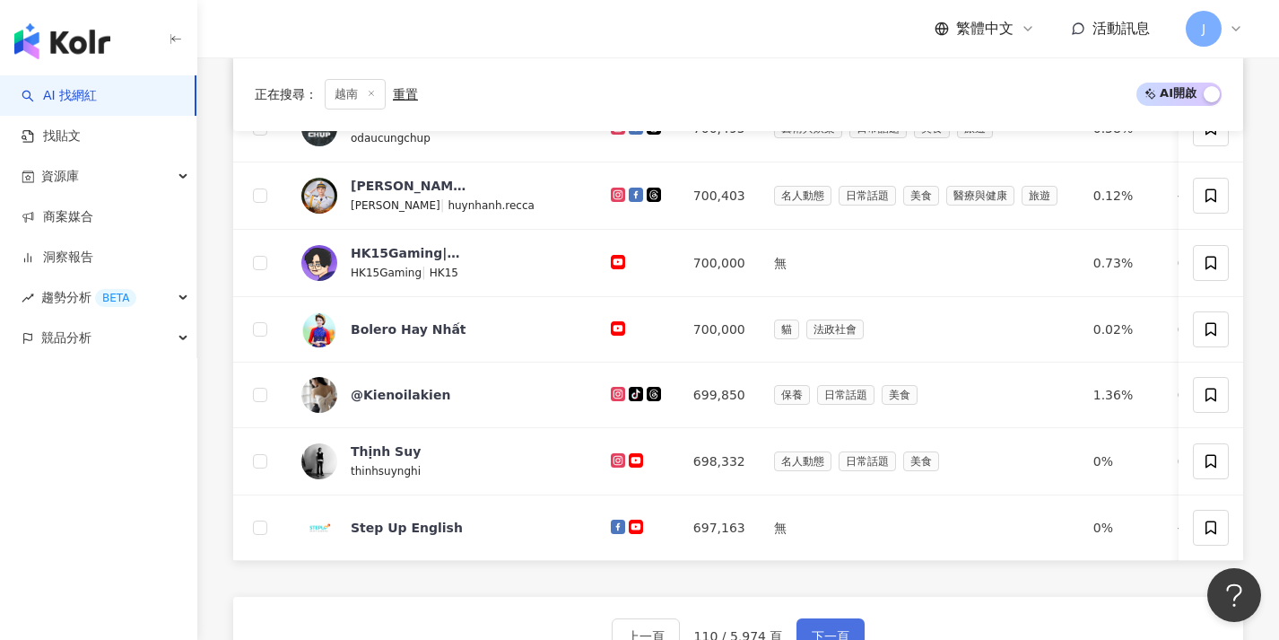
click at [834, 631] on button "下一頁" at bounding box center [831, 636] width 68 height 36
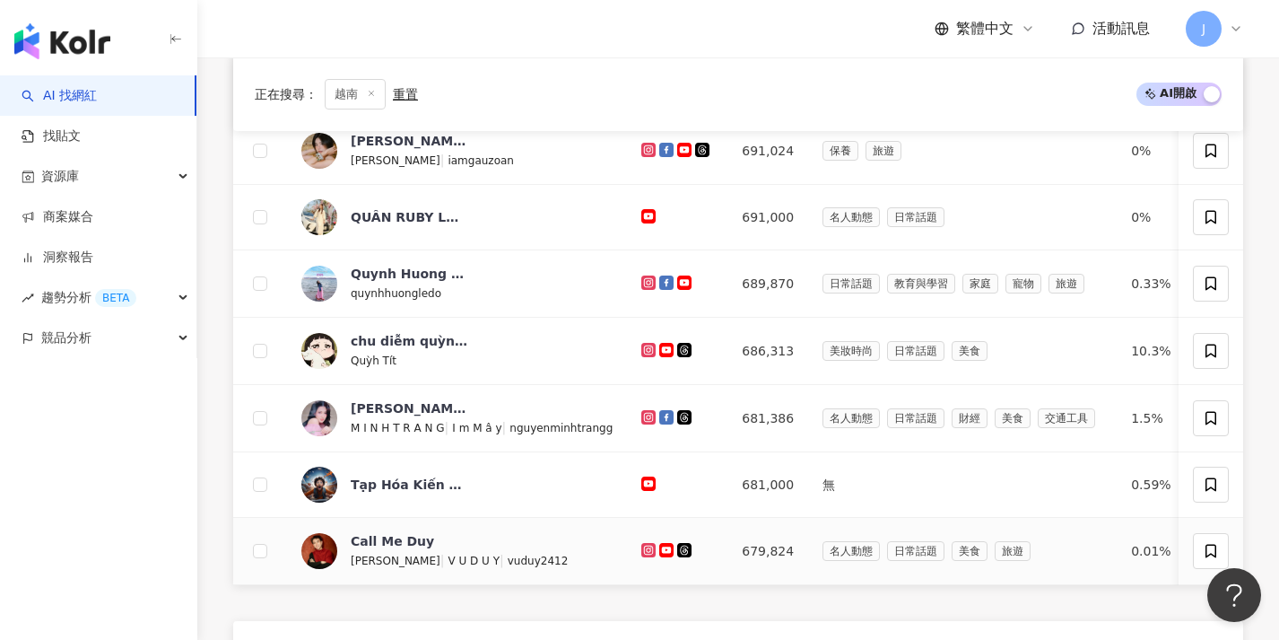
scroll to position [746, 0]
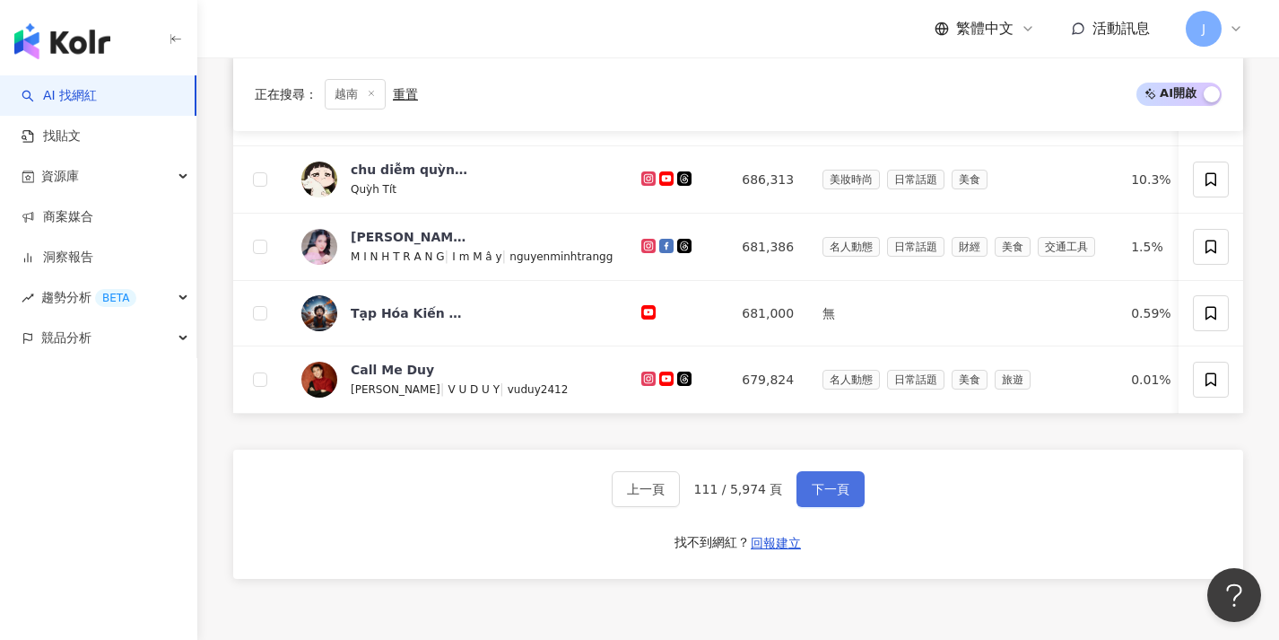
click at [841, 496] on span "下一頁" at bounding box center [831, 489] width 38 height 14
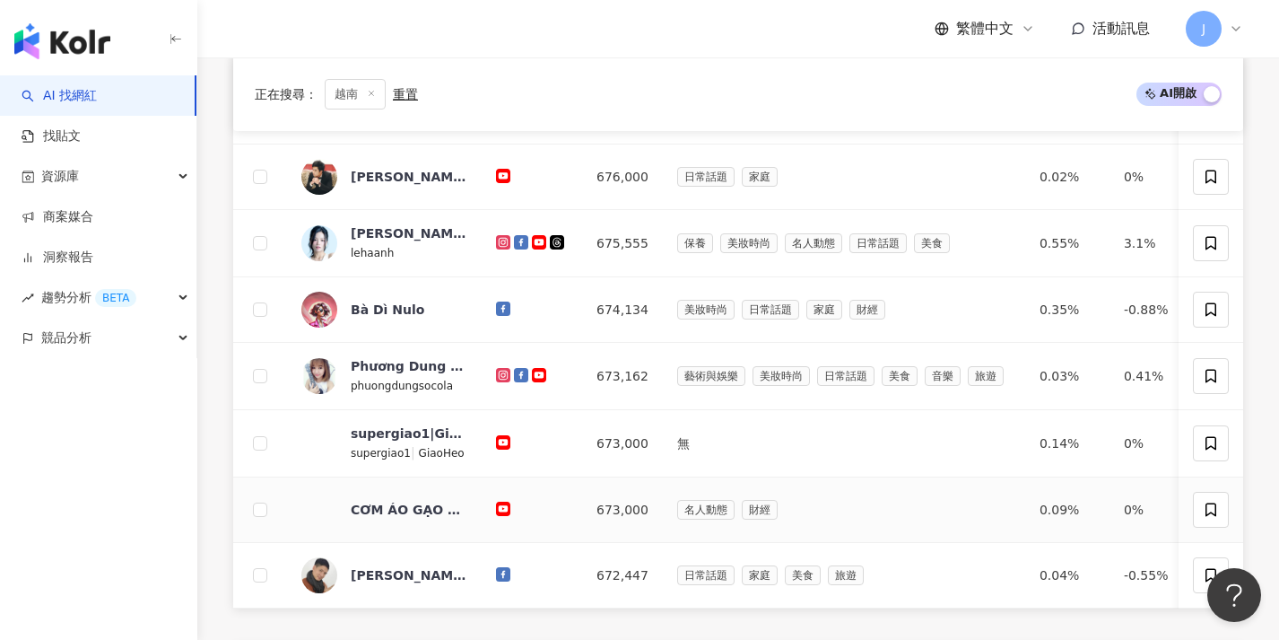
scroll to position [682, 0]
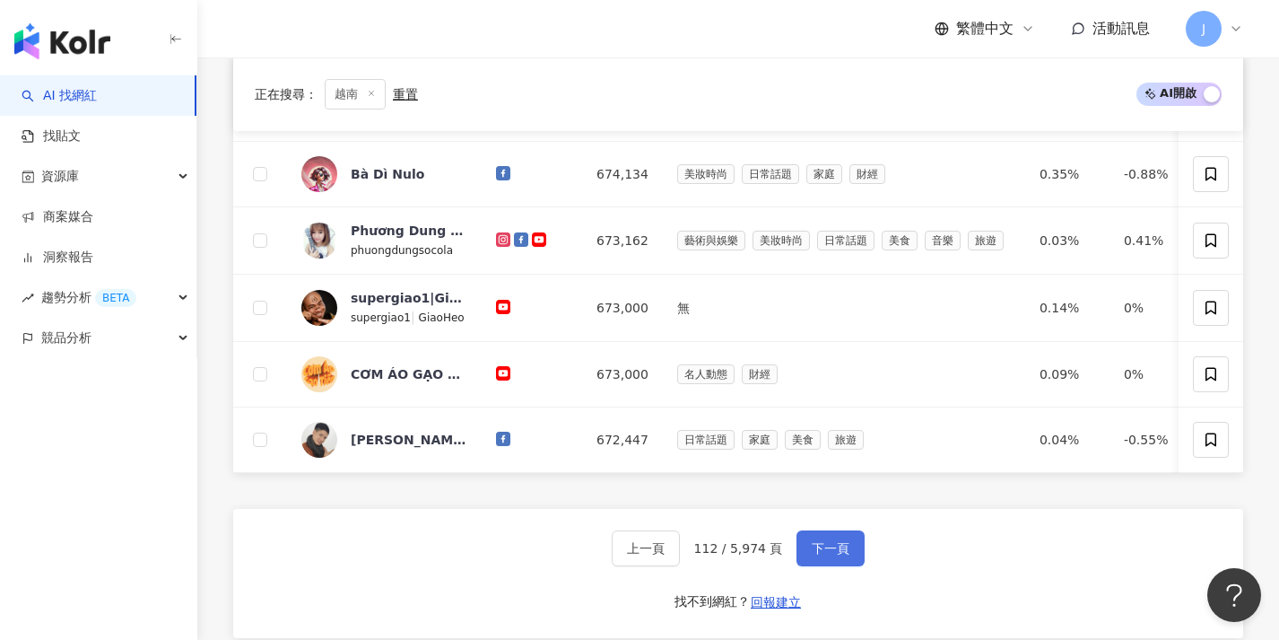
click at [824, 555] on span "下一頁" at bounding box center [831, 548] width 38 height 14
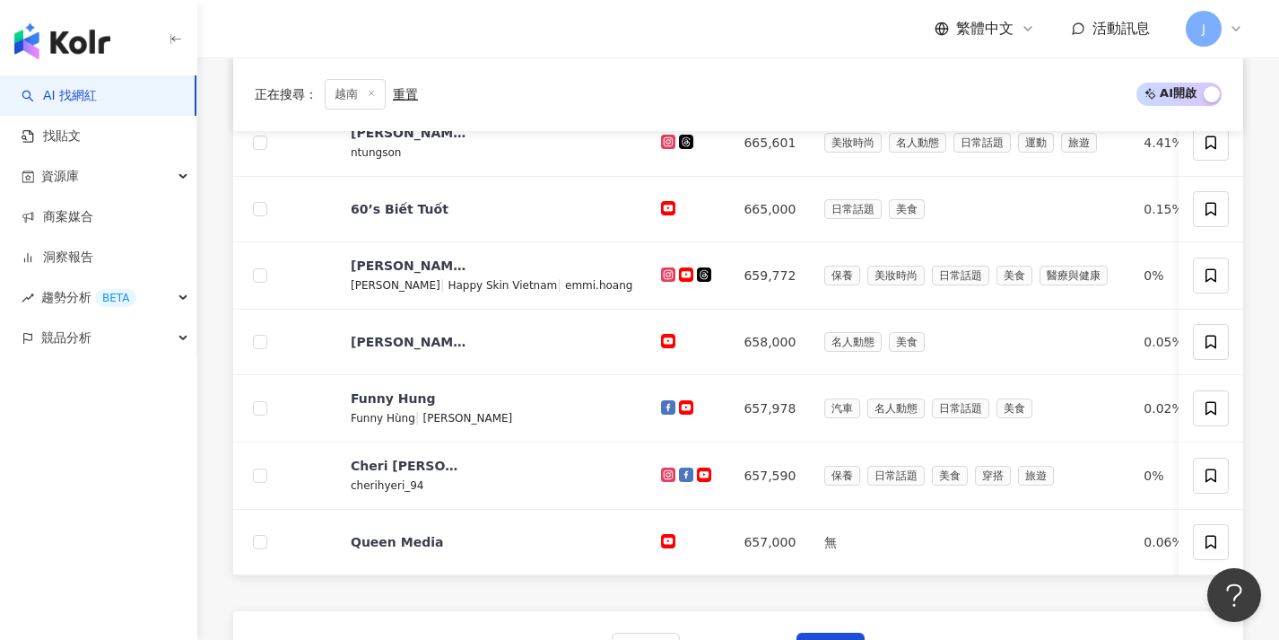
scroll to position [715, 0]
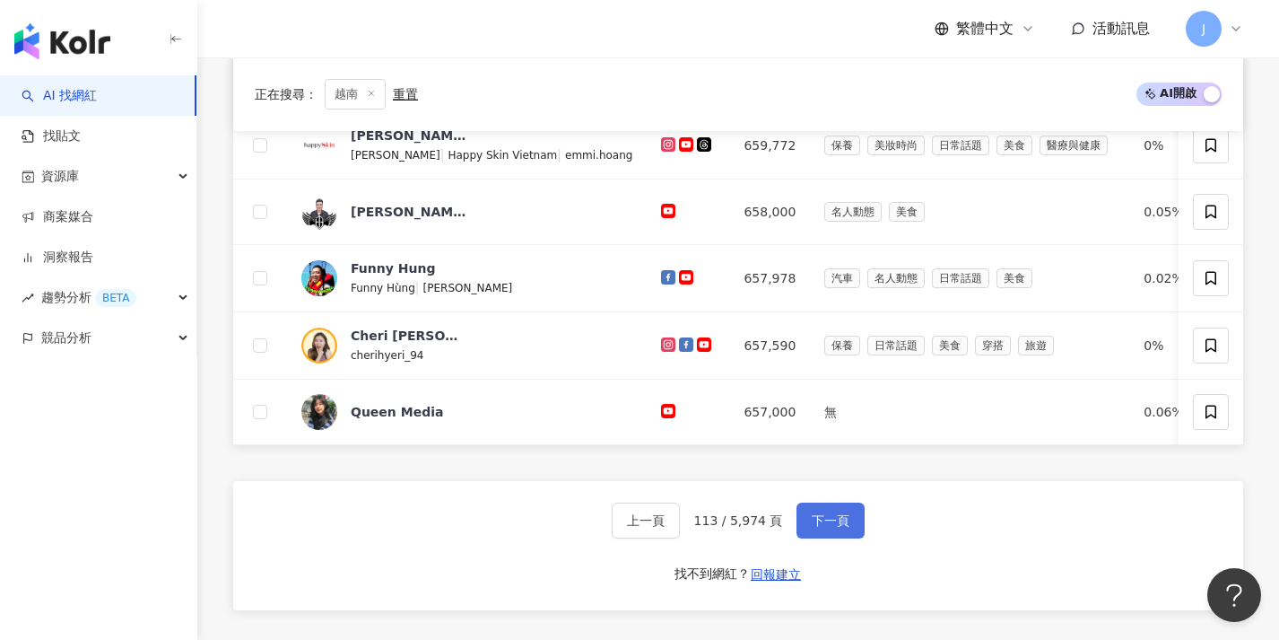
click at [838, 527] on span "下一頁" at bounding box center [831, 520] width 38 height 14
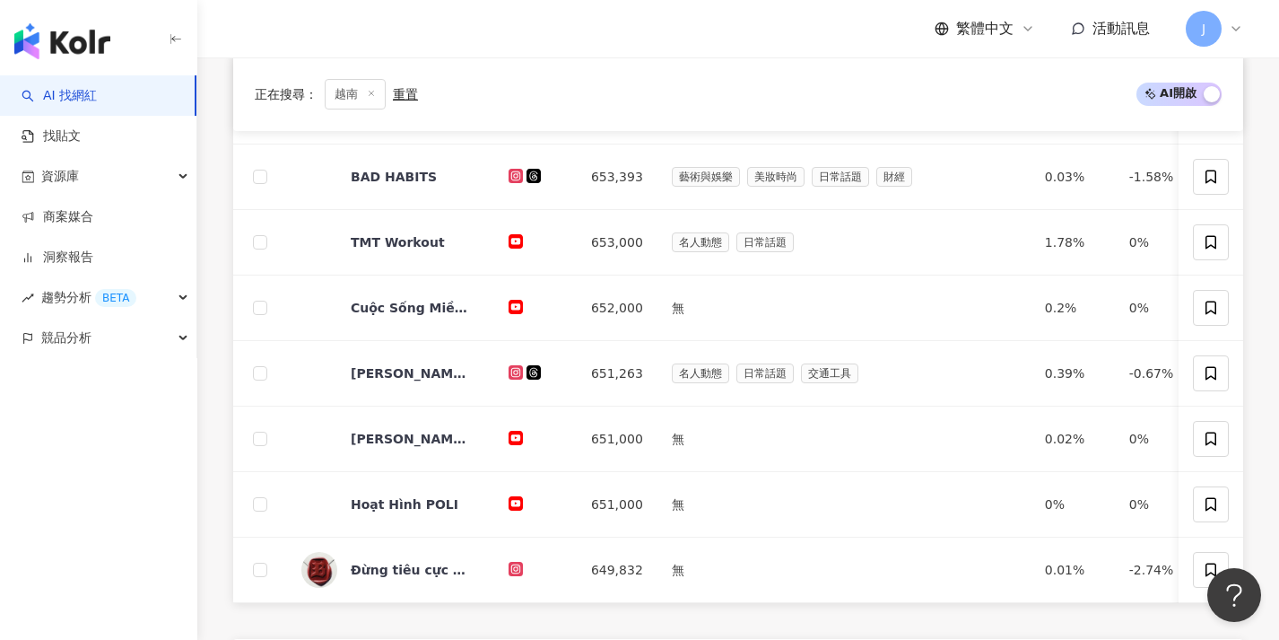
scroll to position [676, 0]
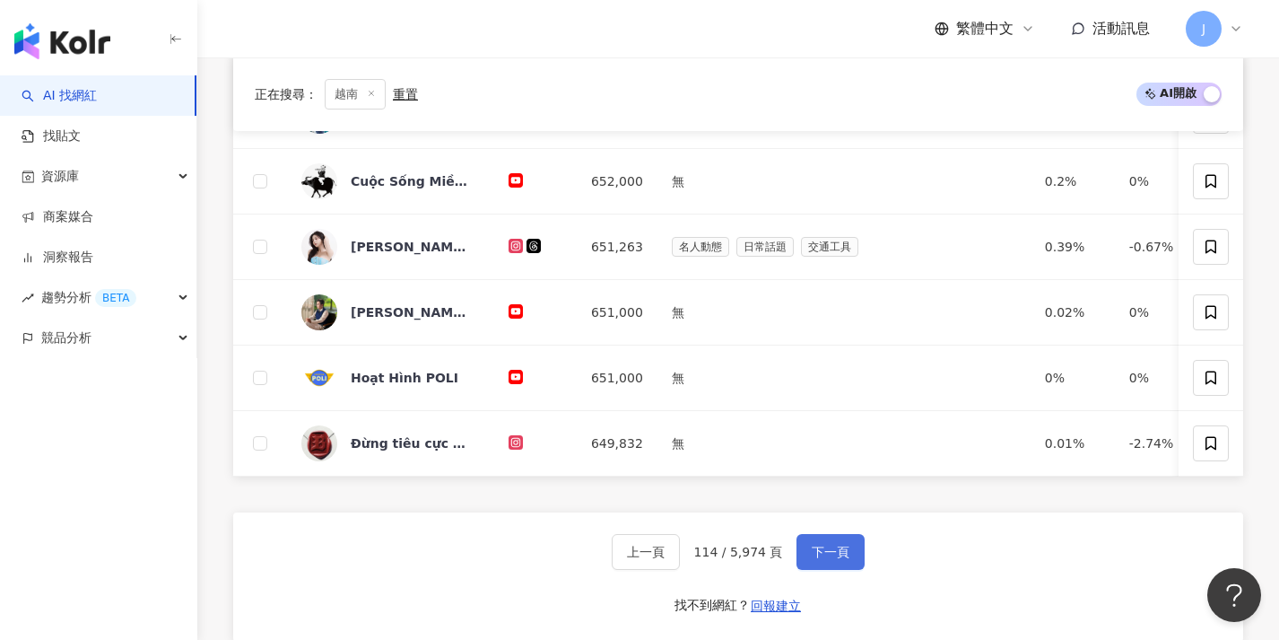
click at [829, 556] on span "下一頁" at bounding box center [831, 551] width 38 height 14
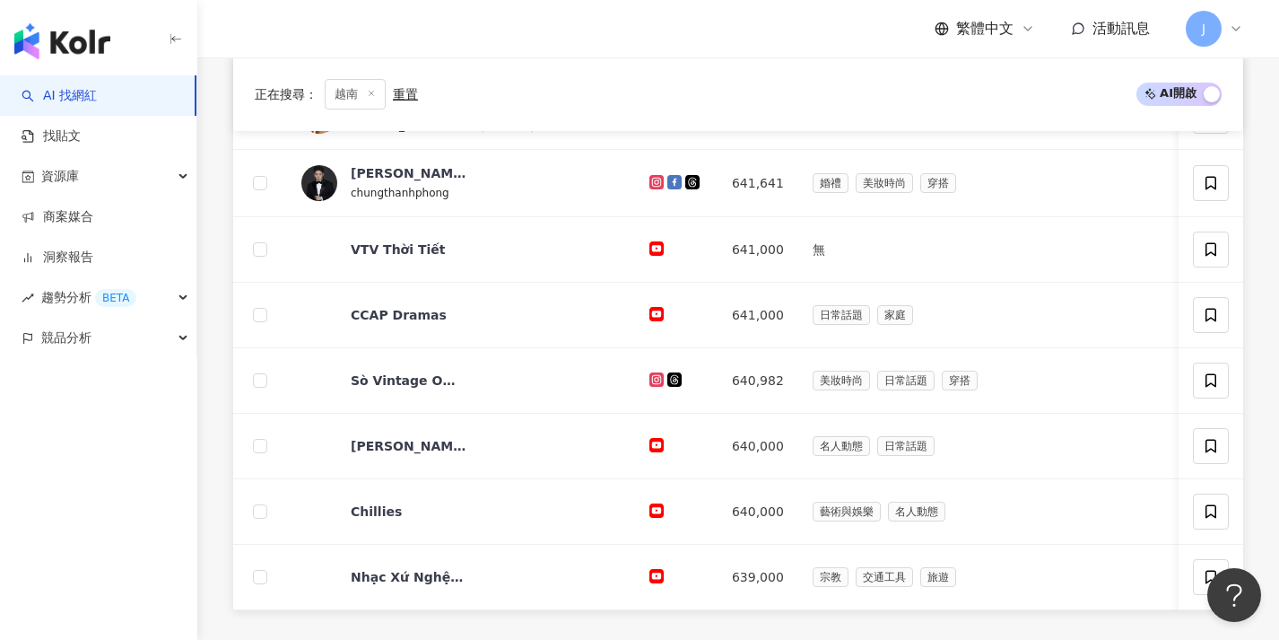
scroll to position [664, 0]
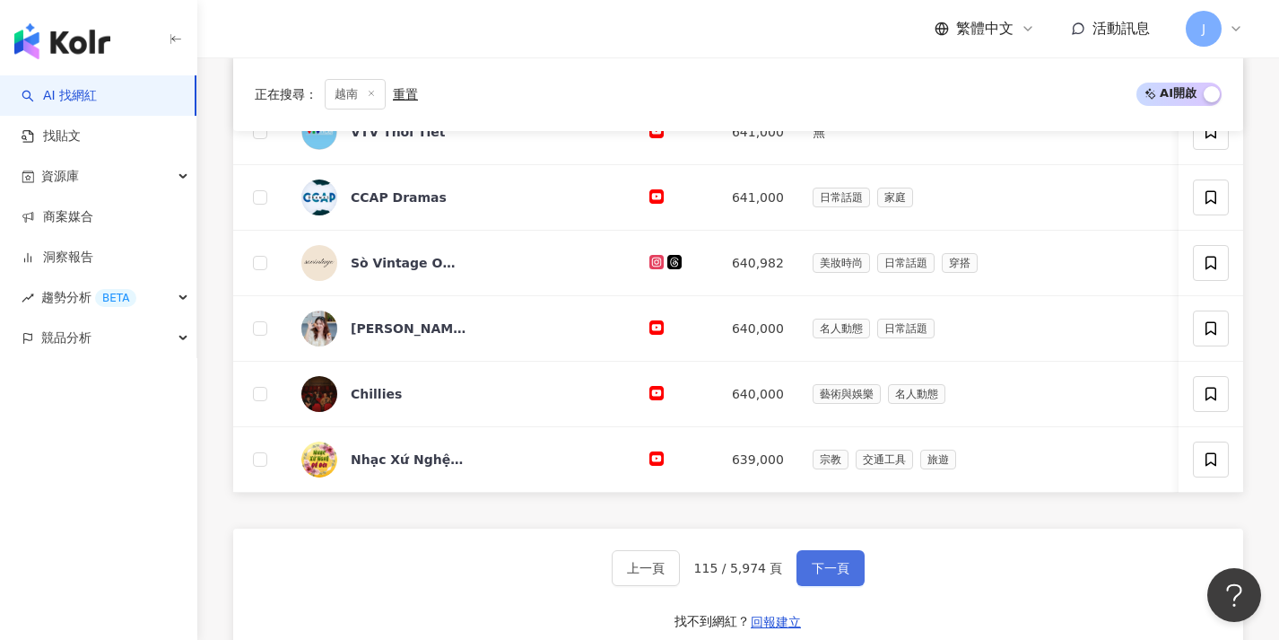
click at [832, 573] on span "下一頁" at bounding box center [831, 568] width 38 height 14
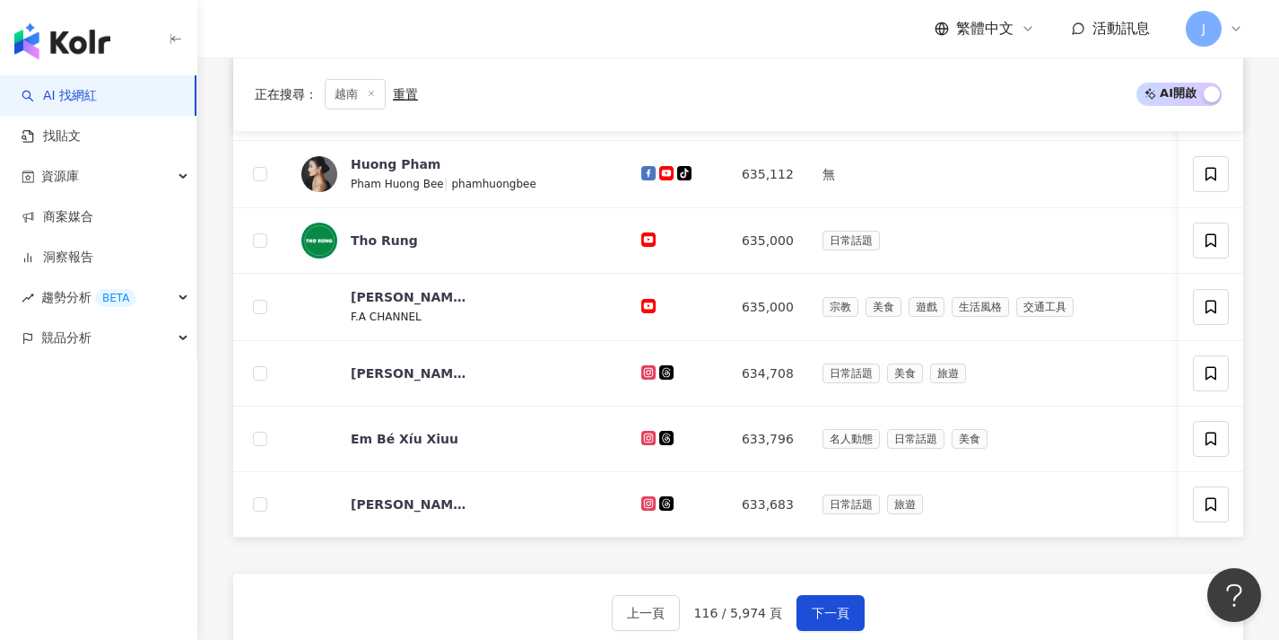
scroll to position [644, 0]
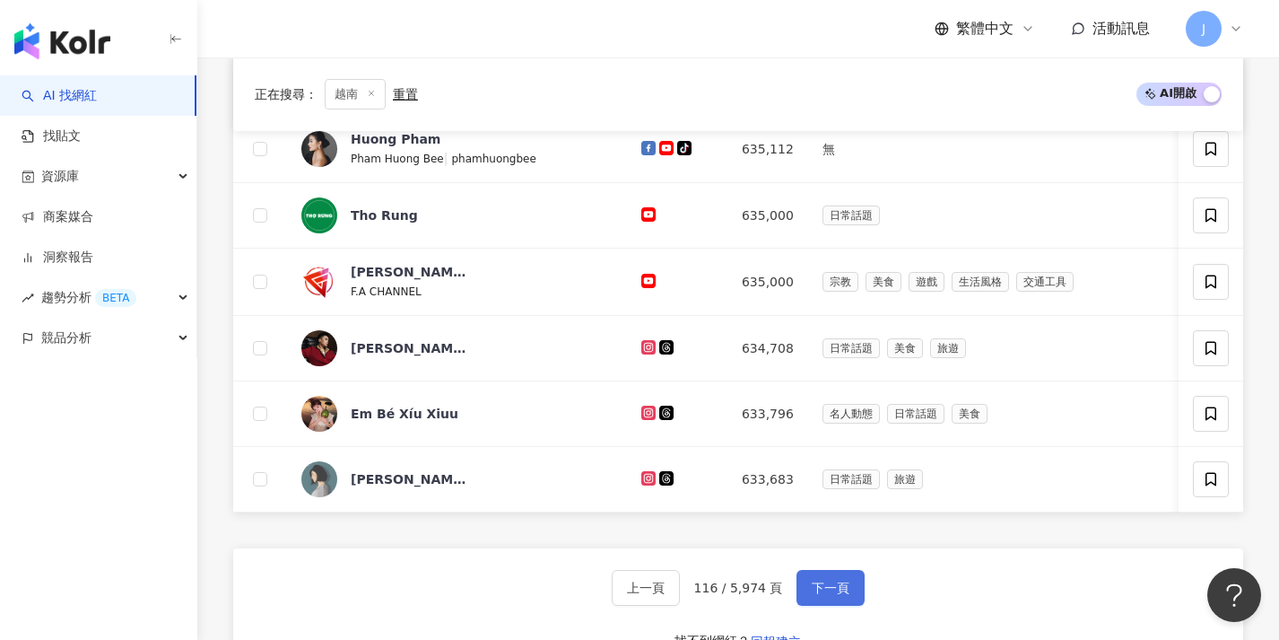
click at [840, 595] on span "下一頁" at bounding box center [831, 587] width 38 height 14
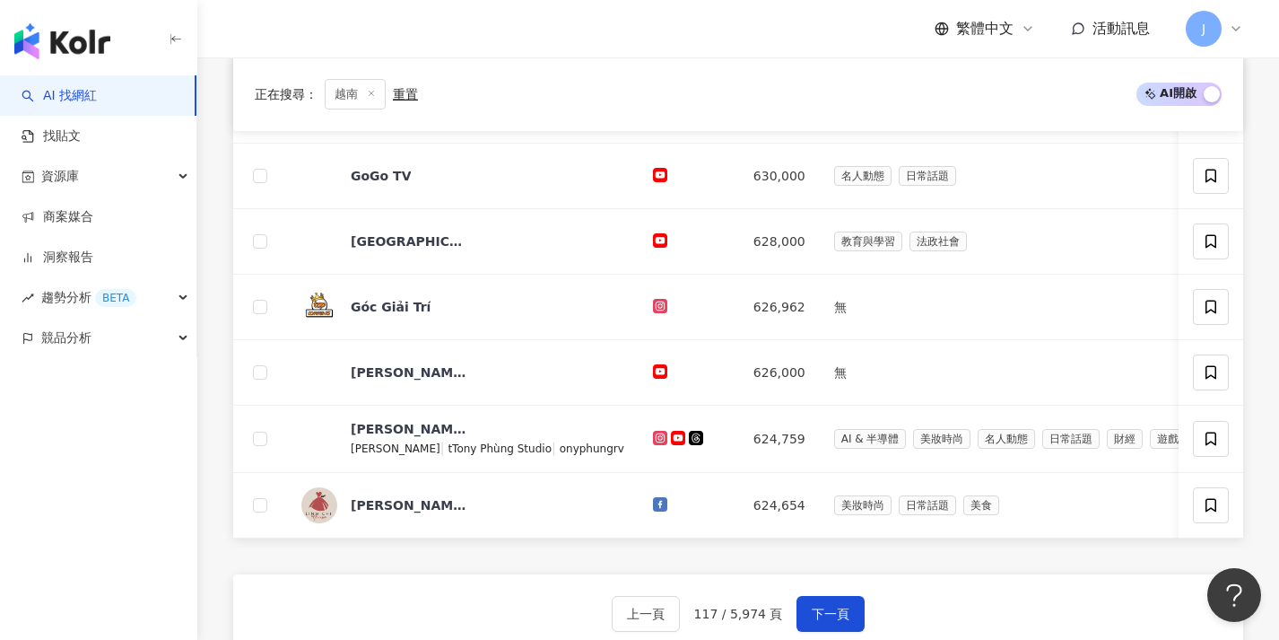
scroll to position [717, 0]
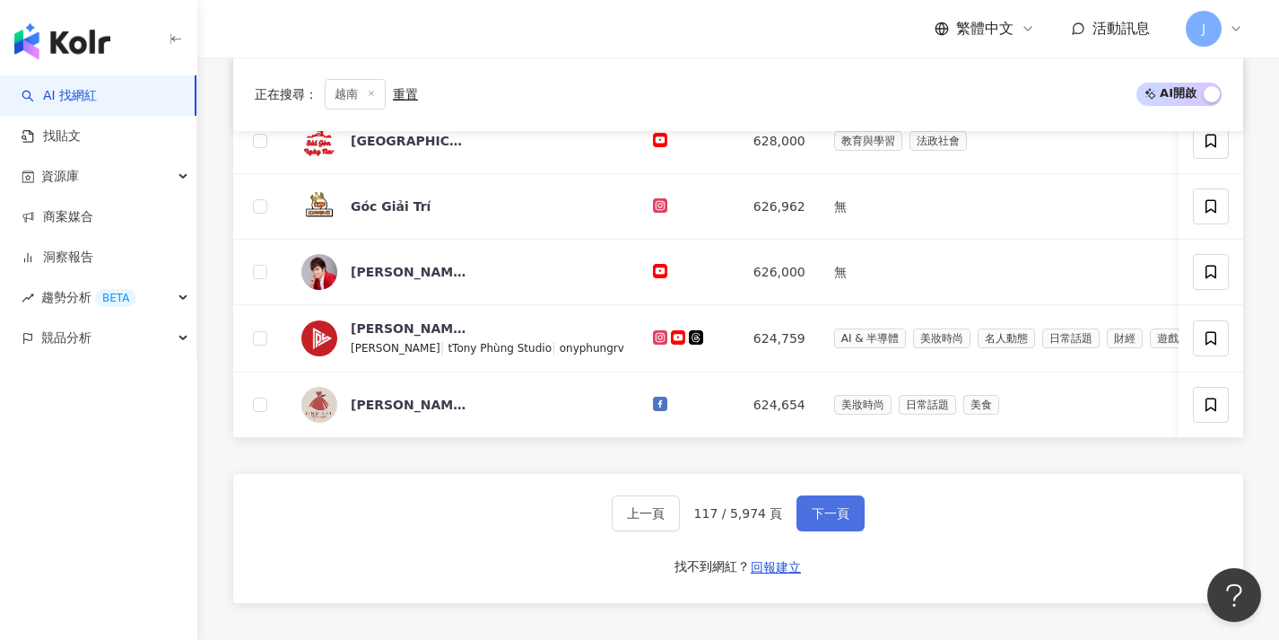
click at [843, 531] on button "下一頁" at bounding box center [831, 513] width 68 height 36
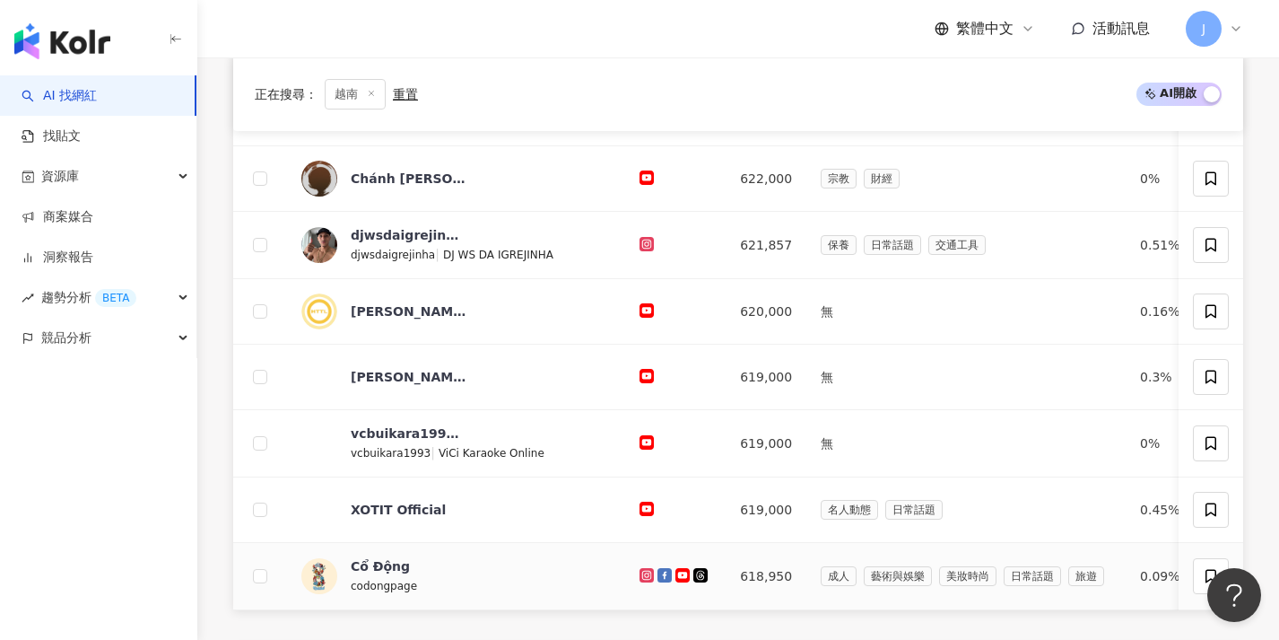
scroll to position [701, 0]
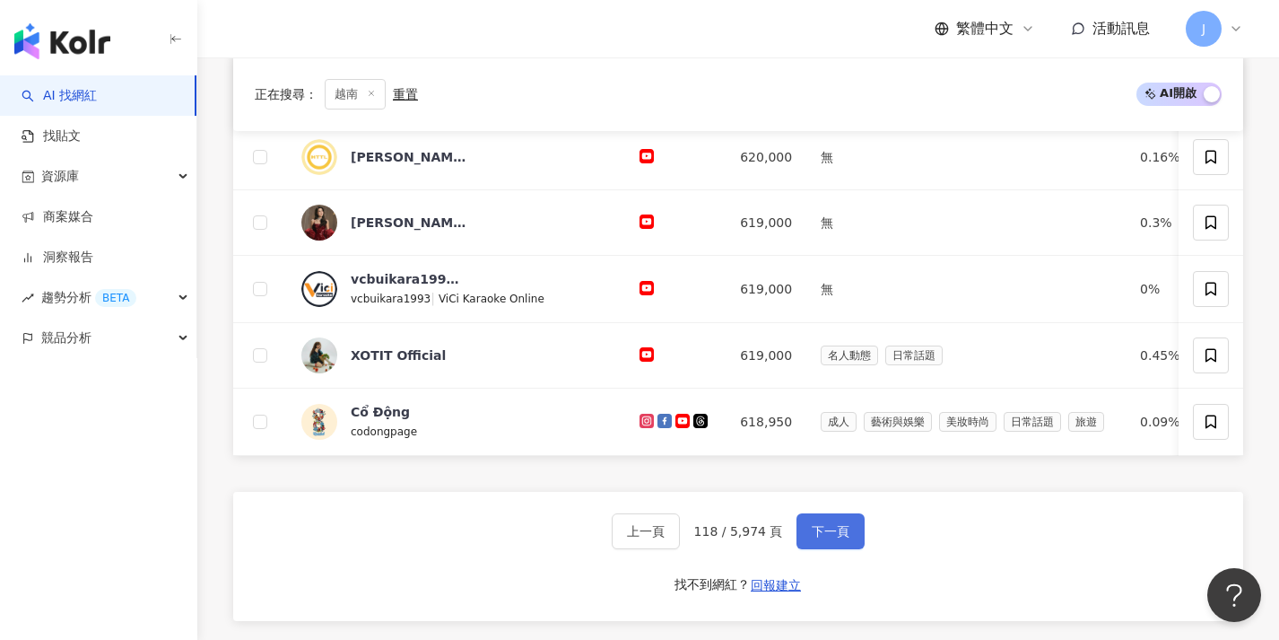
click at [844, 528] on button "下一頁" at bounding box center [831, 531] width 68 height 36
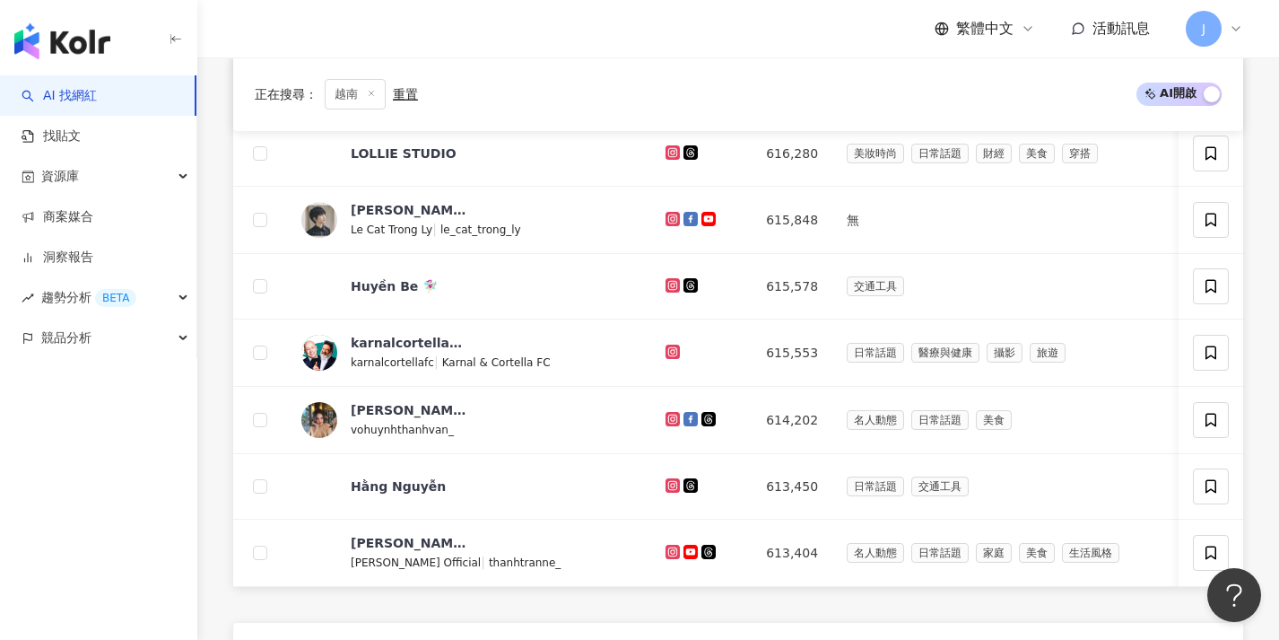
scroll to position [675, 0]
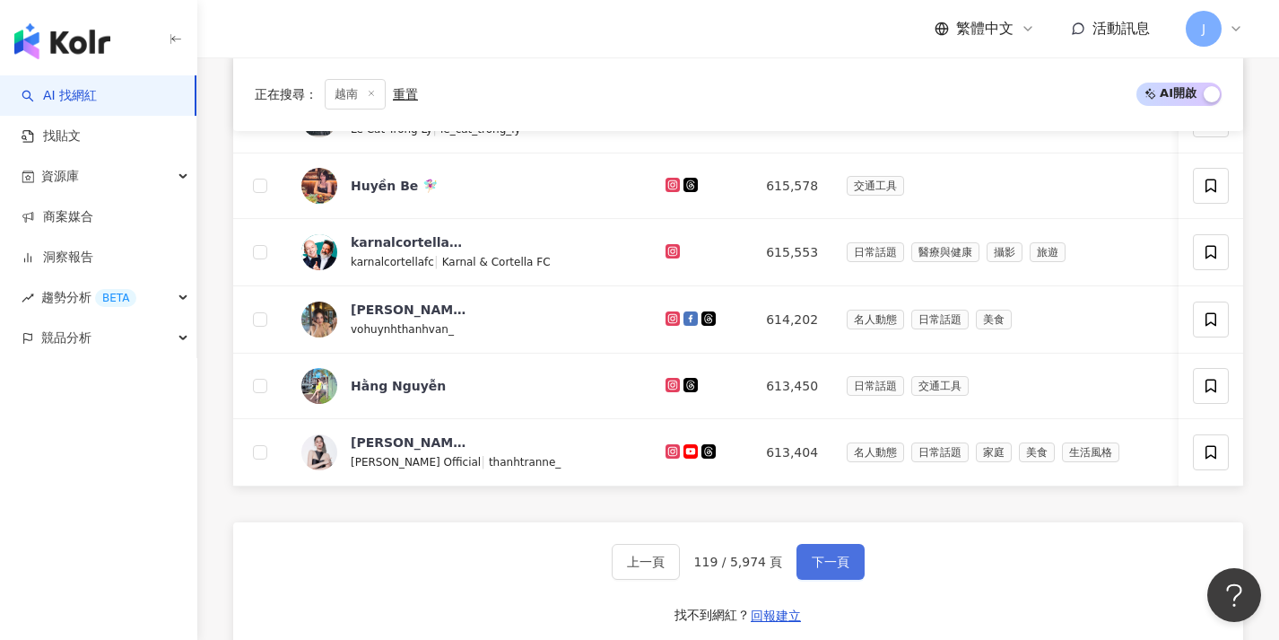
click at [838, 565] on button "下一頁" at bounding box center [831, 562] width 68 height 36
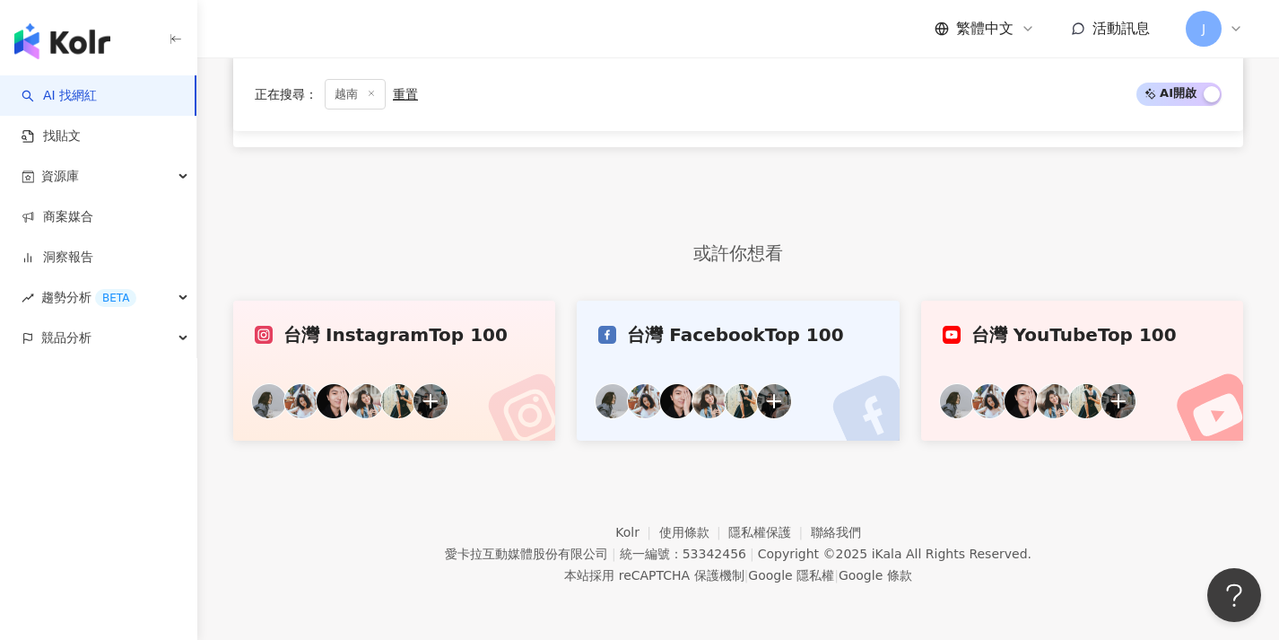
scroll to position [546, 0]
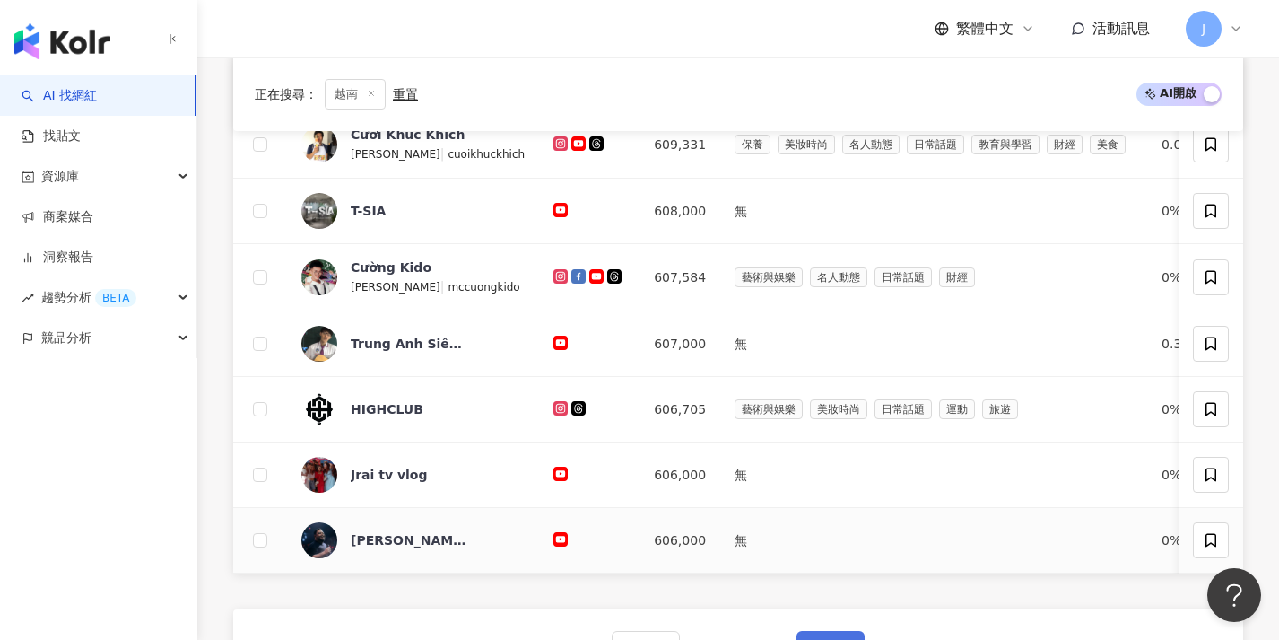
click at [834, 639] on span "下一頁" at bounding box center [831, 648] width 38 height 14
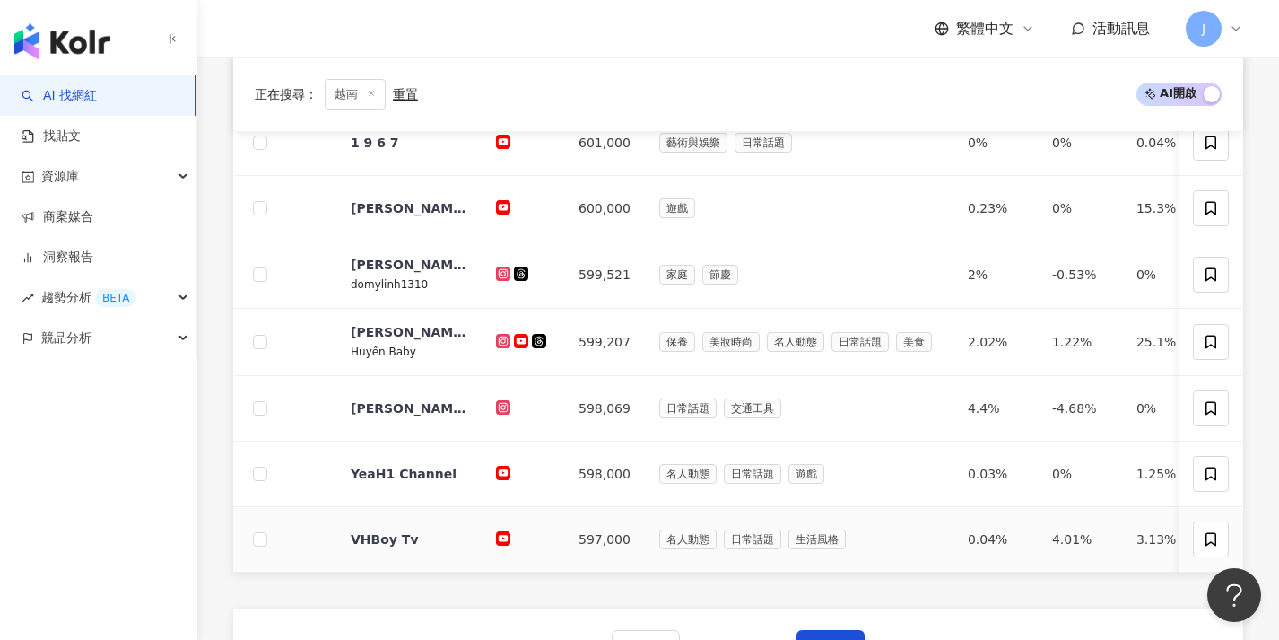
scroll to position [612, 0]
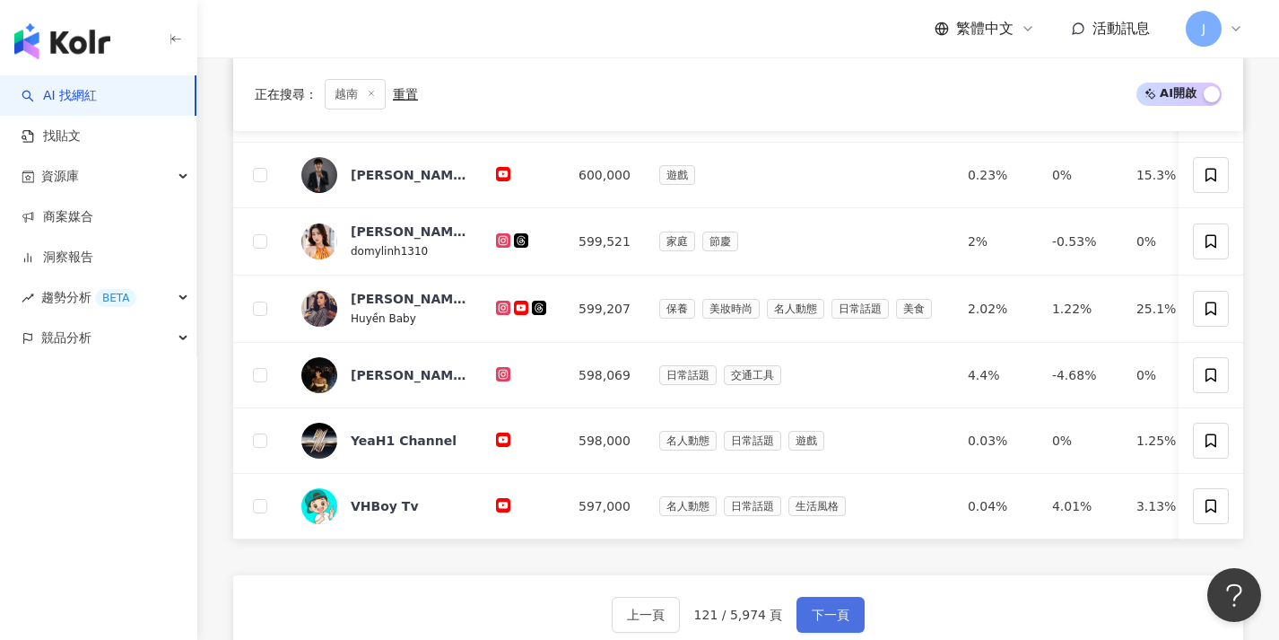
click at [821, 622] on span "下一頁" at bounding box center [831, 614] width 38 height 14
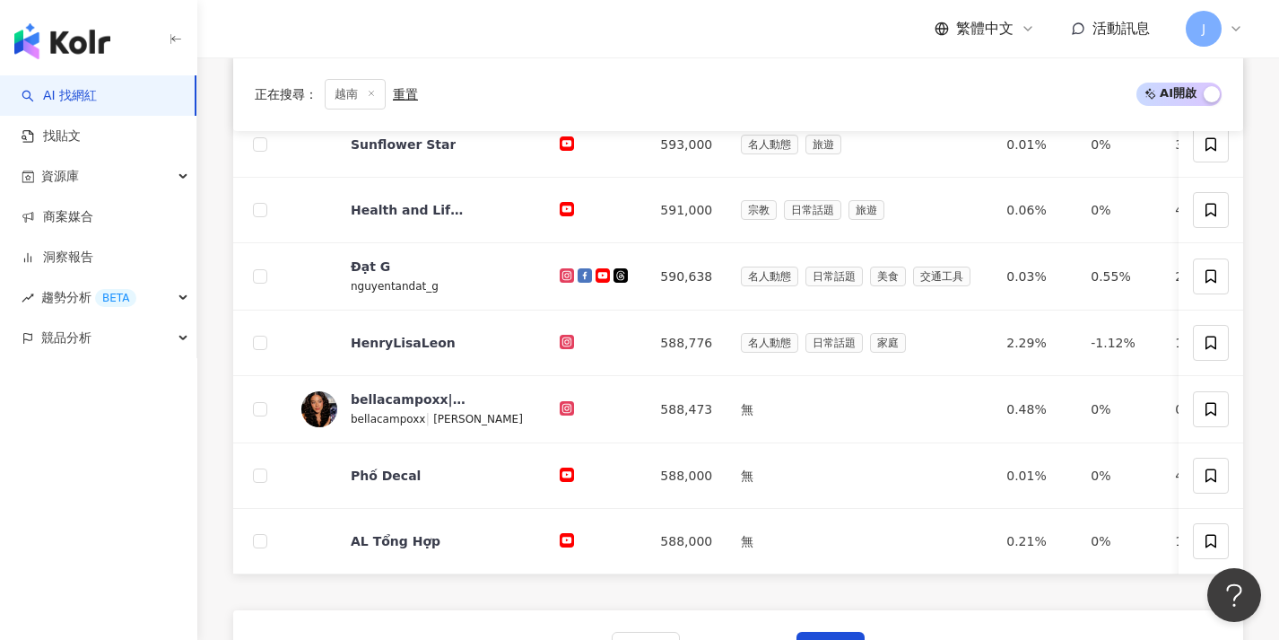
scroll to position [637, 0]
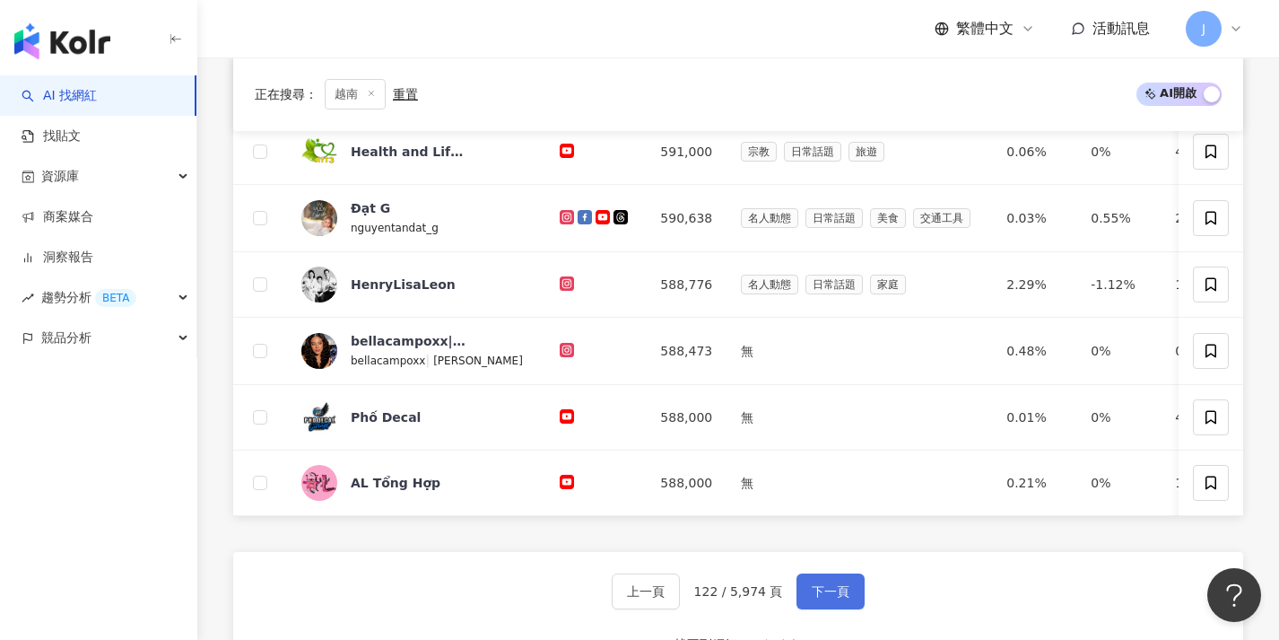
click at [840, 598] on span "下一頁" at bounding box center [831, 591] width 38 height 14
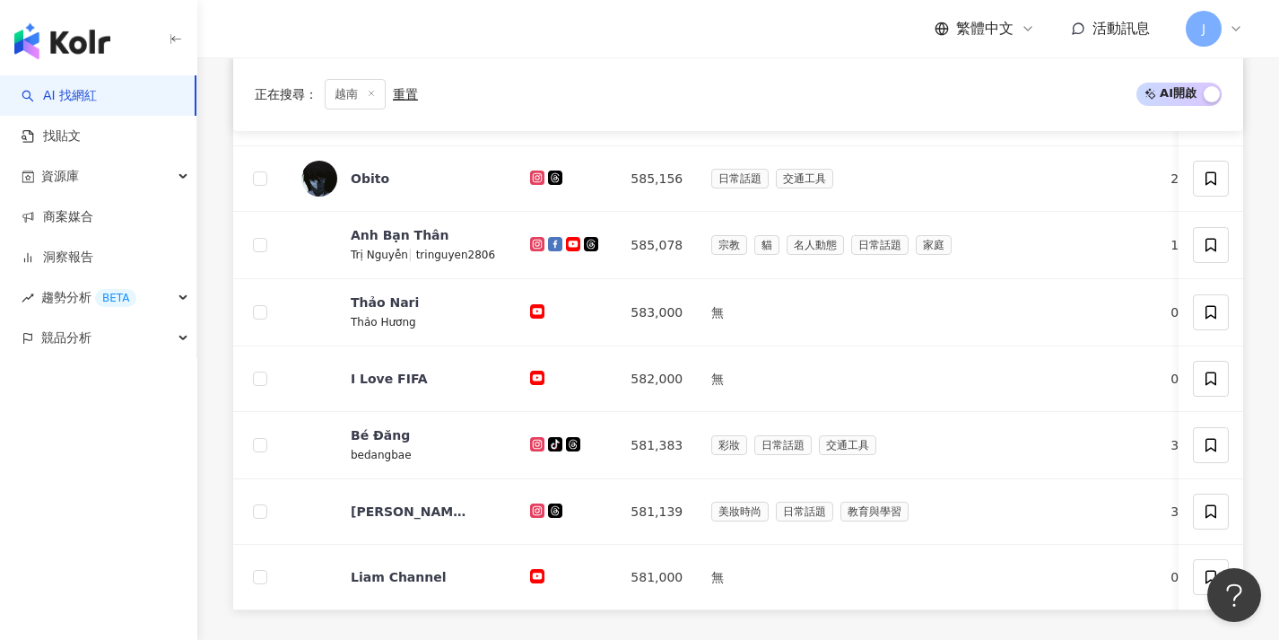
scroll to position [714, 0]
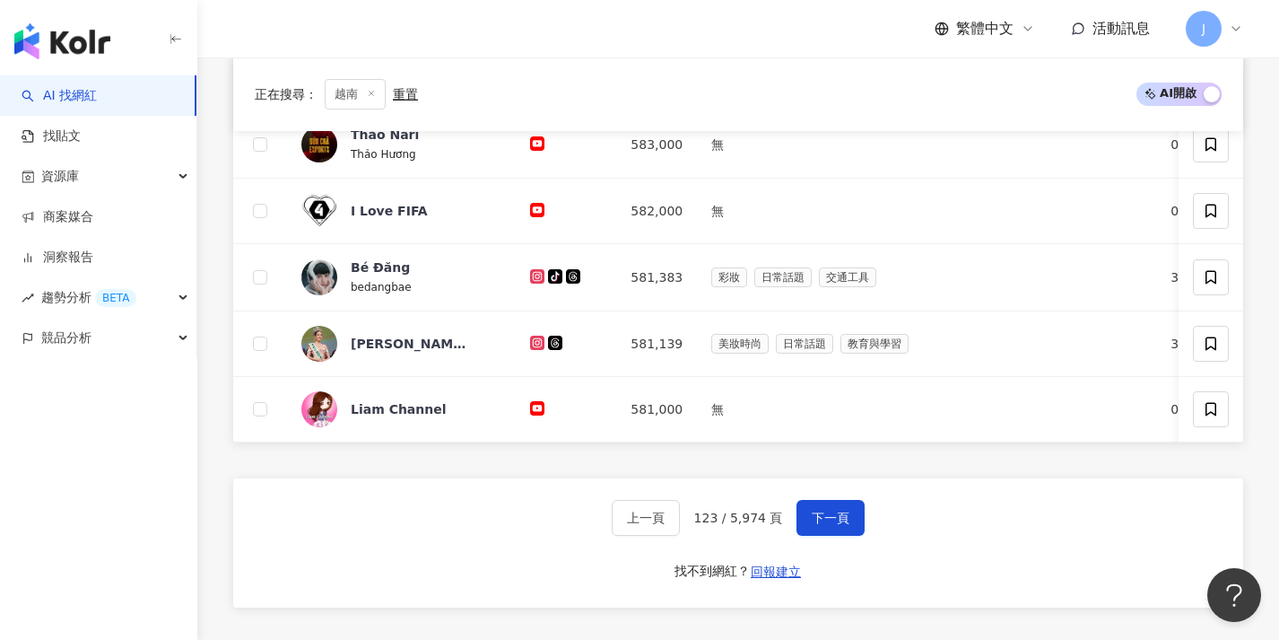
click at [855, 511] on div "上一頁 123 / 5,974 頁 下一頁 找不到網紅？ 回報建立" at bounding box center [738, 542] width 1010 height 129
click at [842, 525] on span "下一頁" at bounding box center [831, 517] width 38 height 14
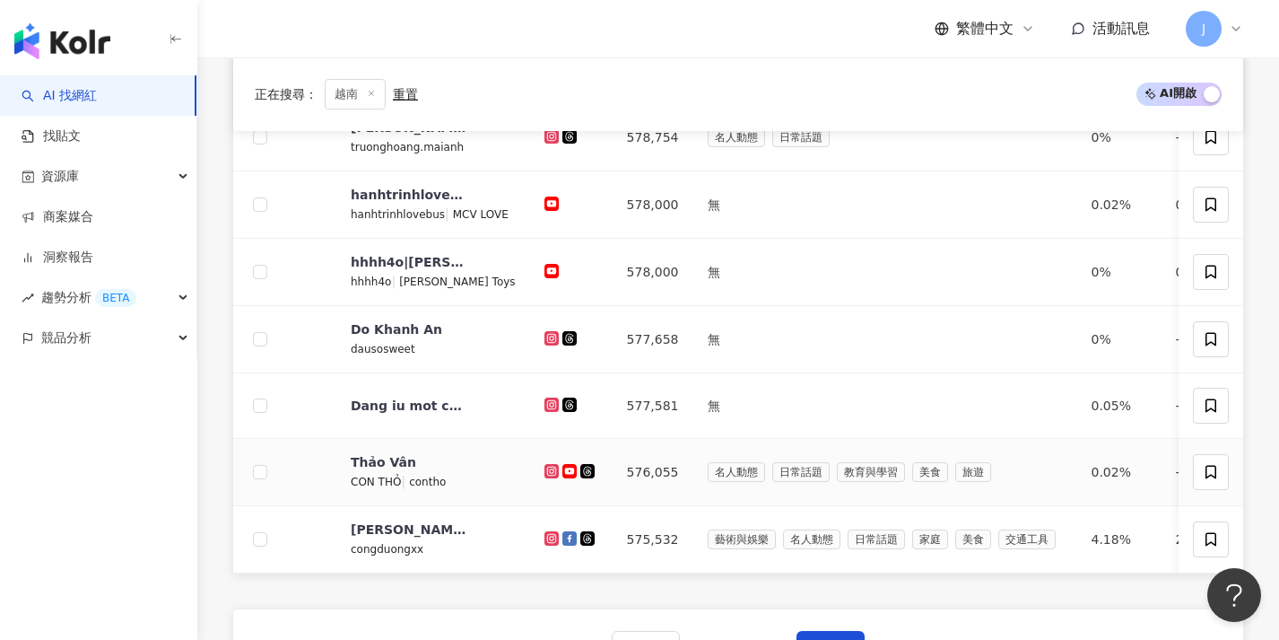
scroll to position [727, 0]
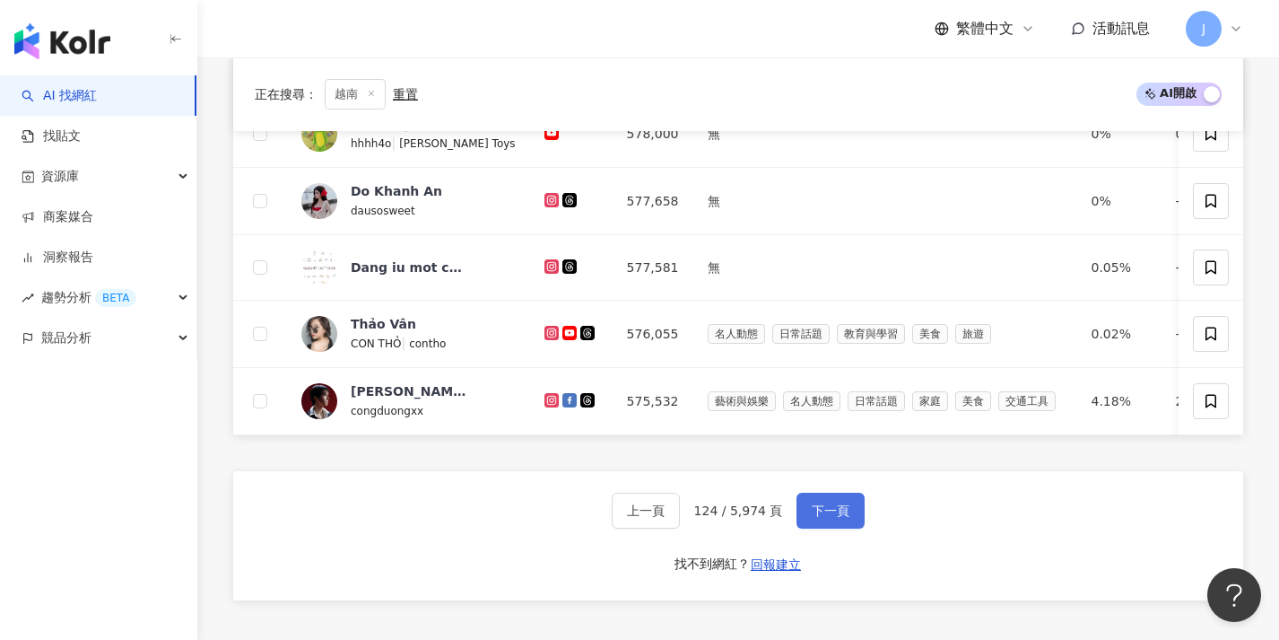
click at [841, 528] on button "下一頁" at bounding box center [831, 510] width 68 height 36
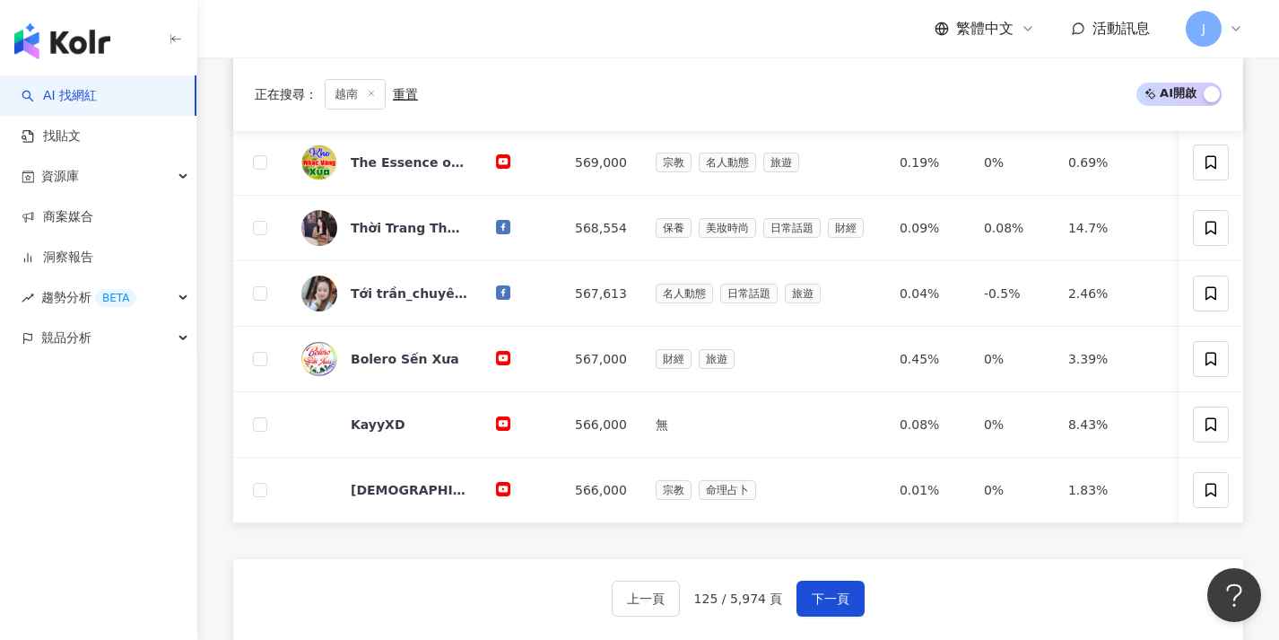
scroll to position [630, 0]
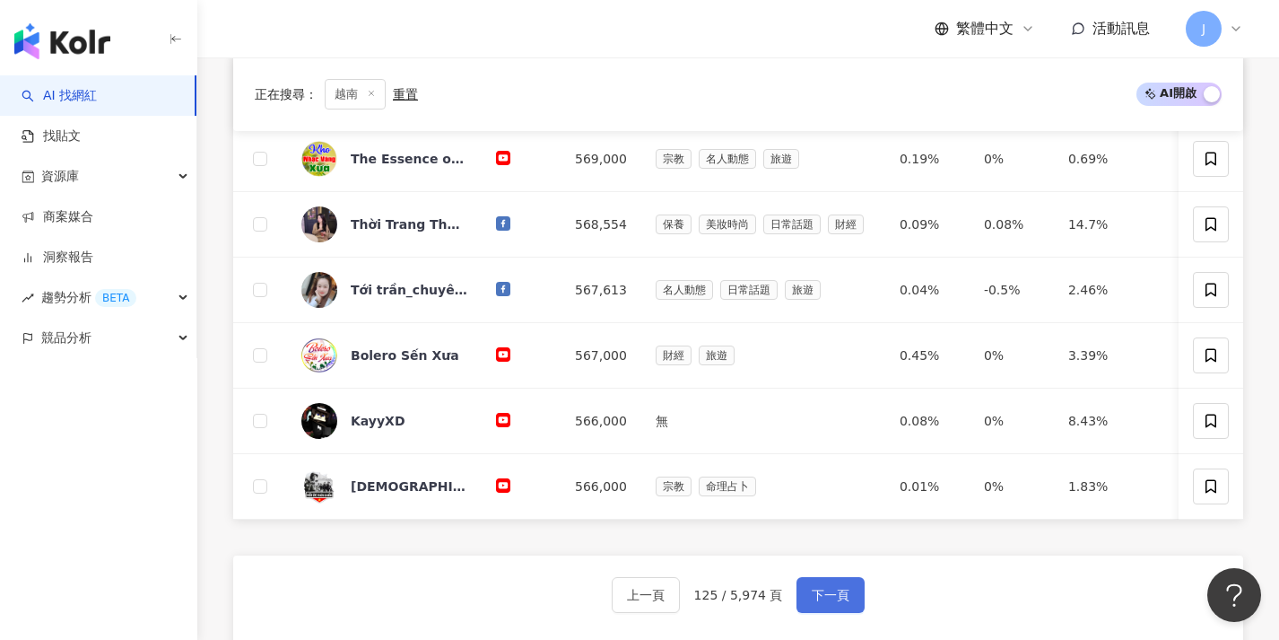
click at [800, 601] on button "下一頁" at bounding box center [831, 595] width 68 height 36
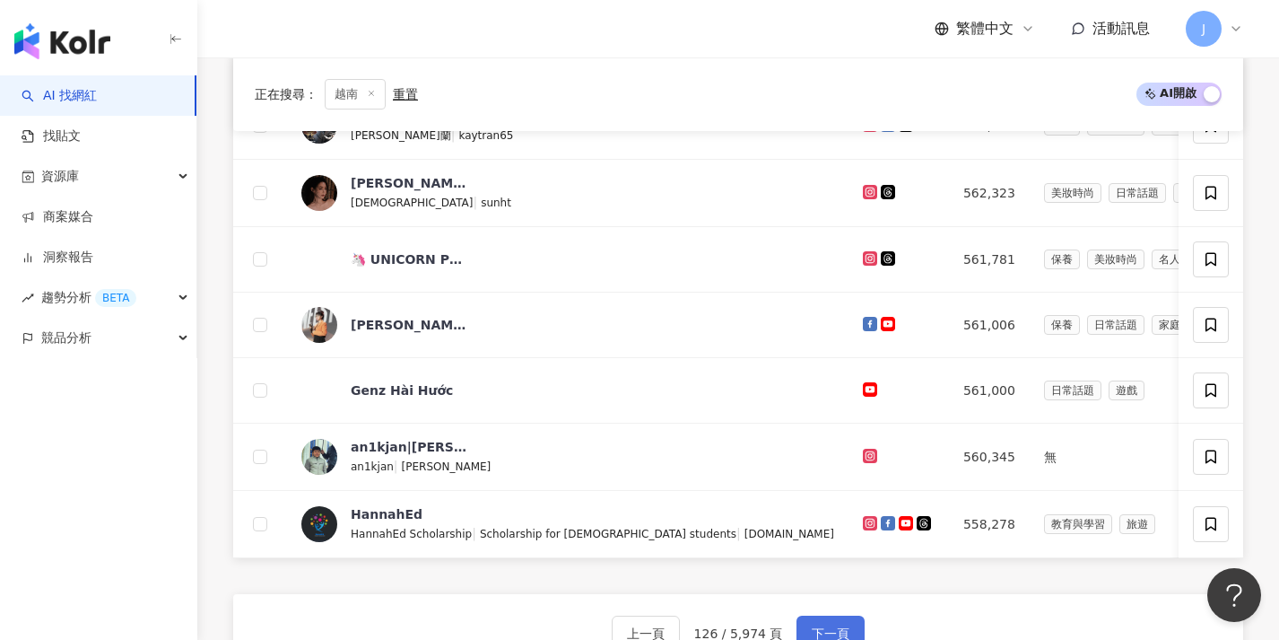
scroll to position [637, 0]
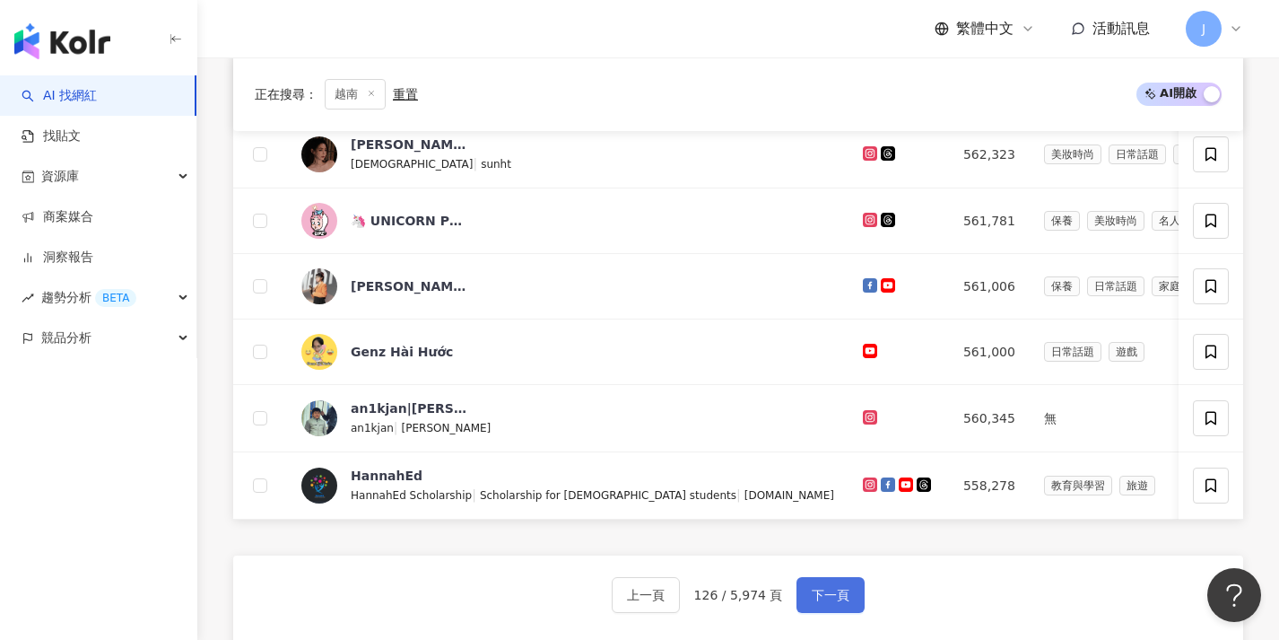
click at [823, 601] on span "下一頁" at bounding box center [831, 595] width 38 height 14
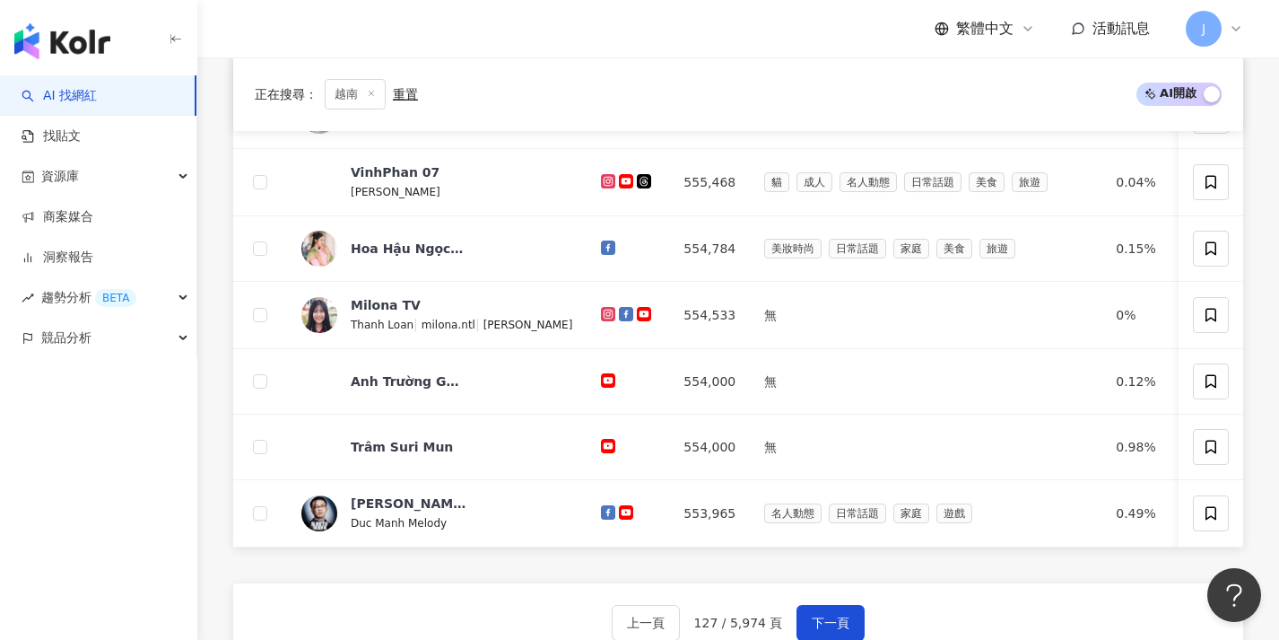
scroll to position [653, 0]
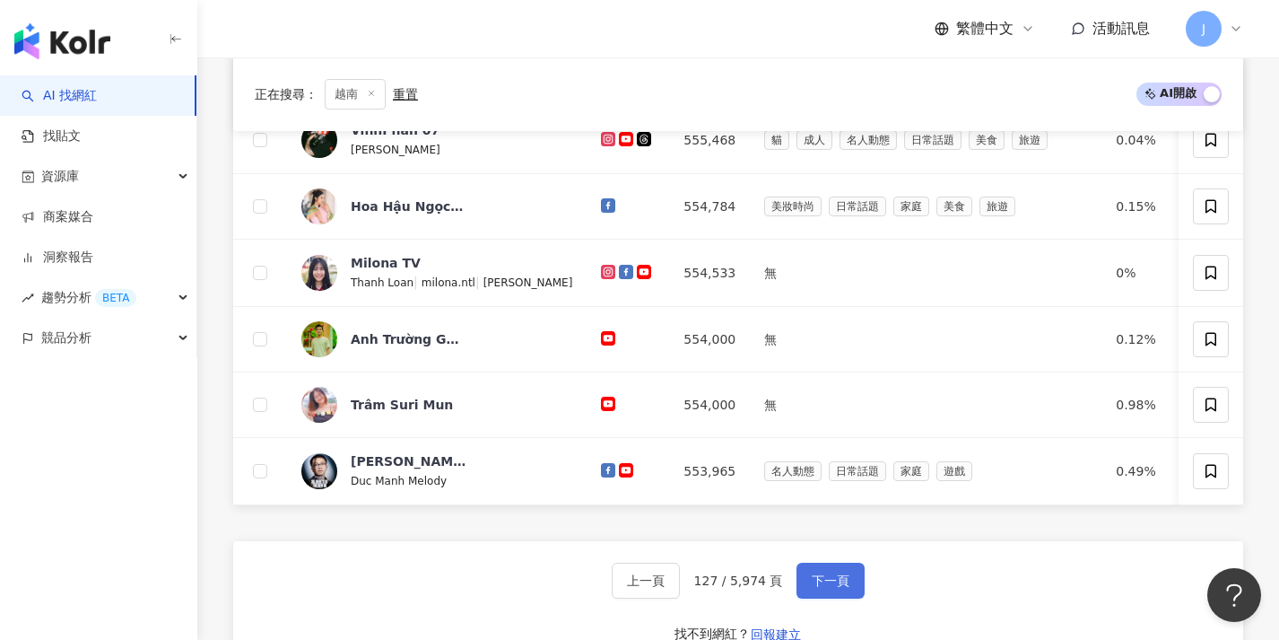
click at [823, 588] on span "下一頁" at bounding box center [831, 580] width 38 height 14
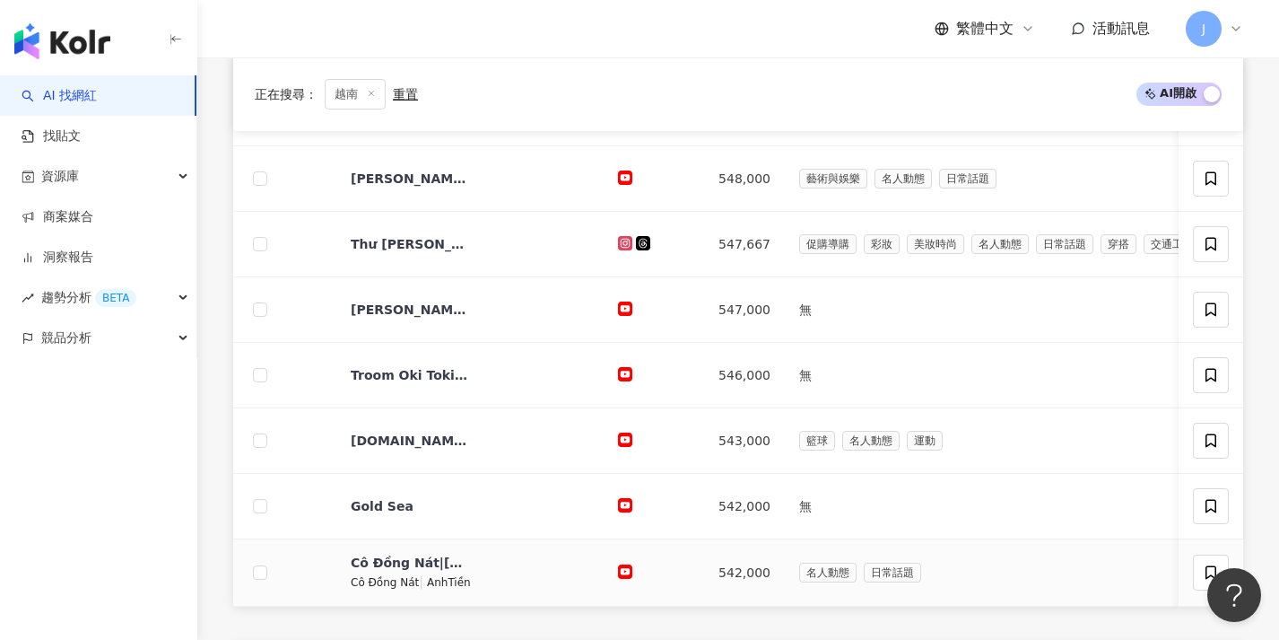
scroll to position [740, 0]
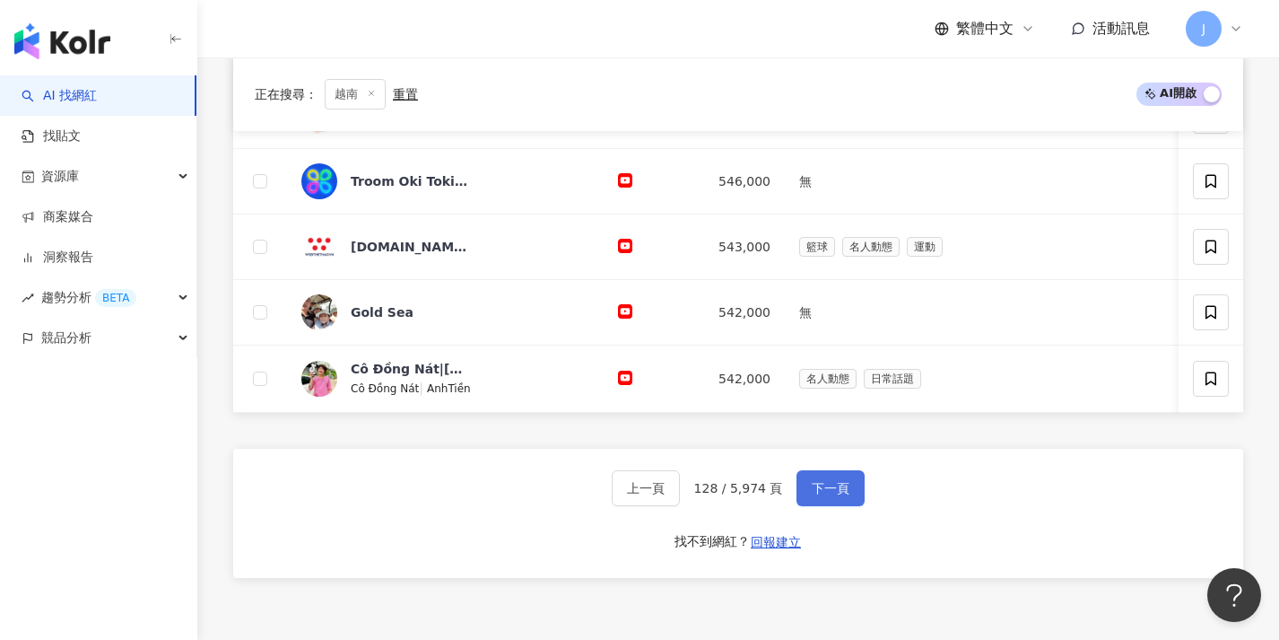
click at [834, 495] on span "下一頁" at bounding box center [831, 488] width 38 height 14
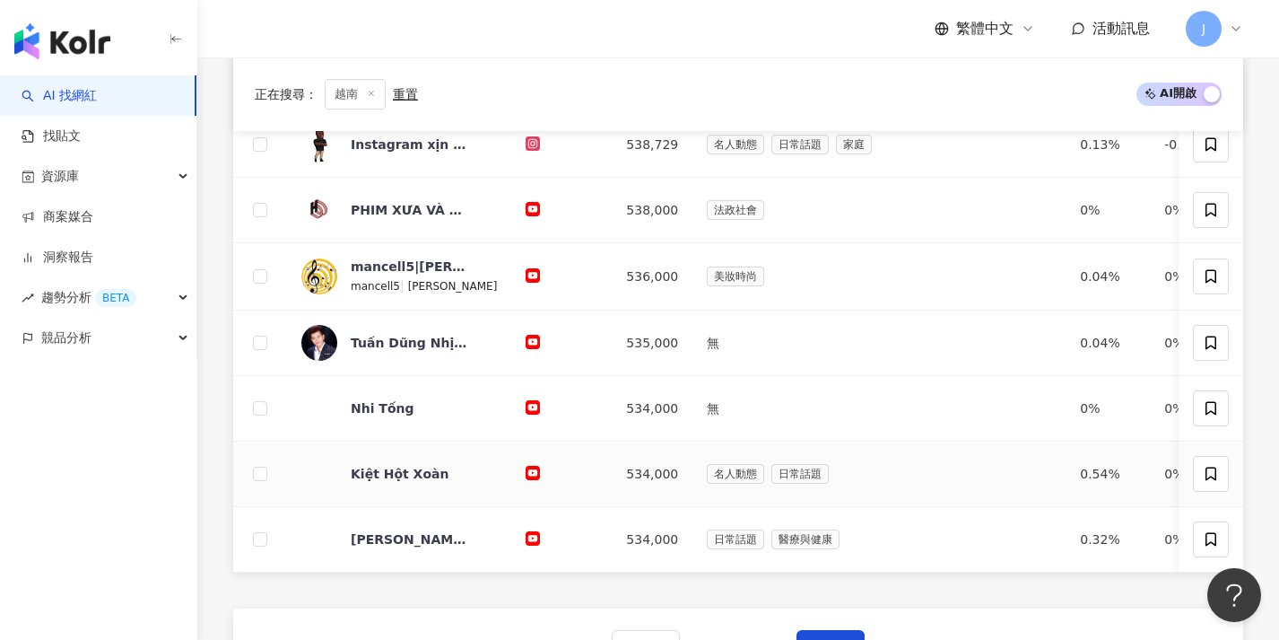
scroll to position [648, 0]
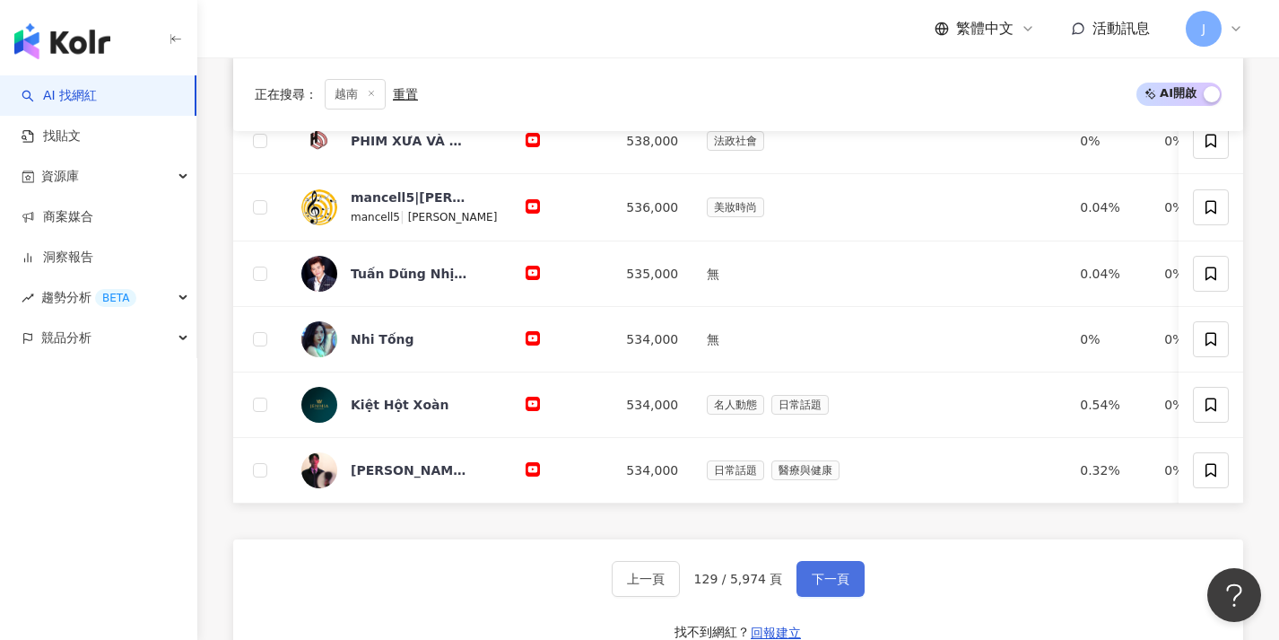
click at [825, 583] on span "下一頁" at bounding box center [831, 578] width 38 height 14
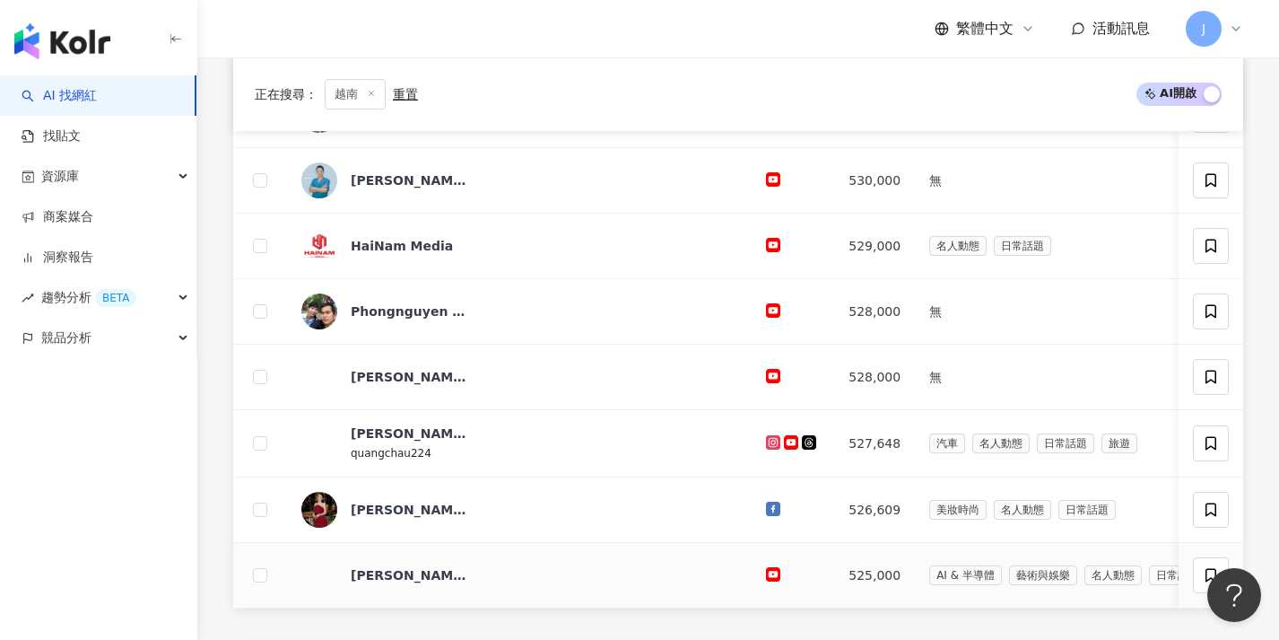
scroll to position [982, 0]
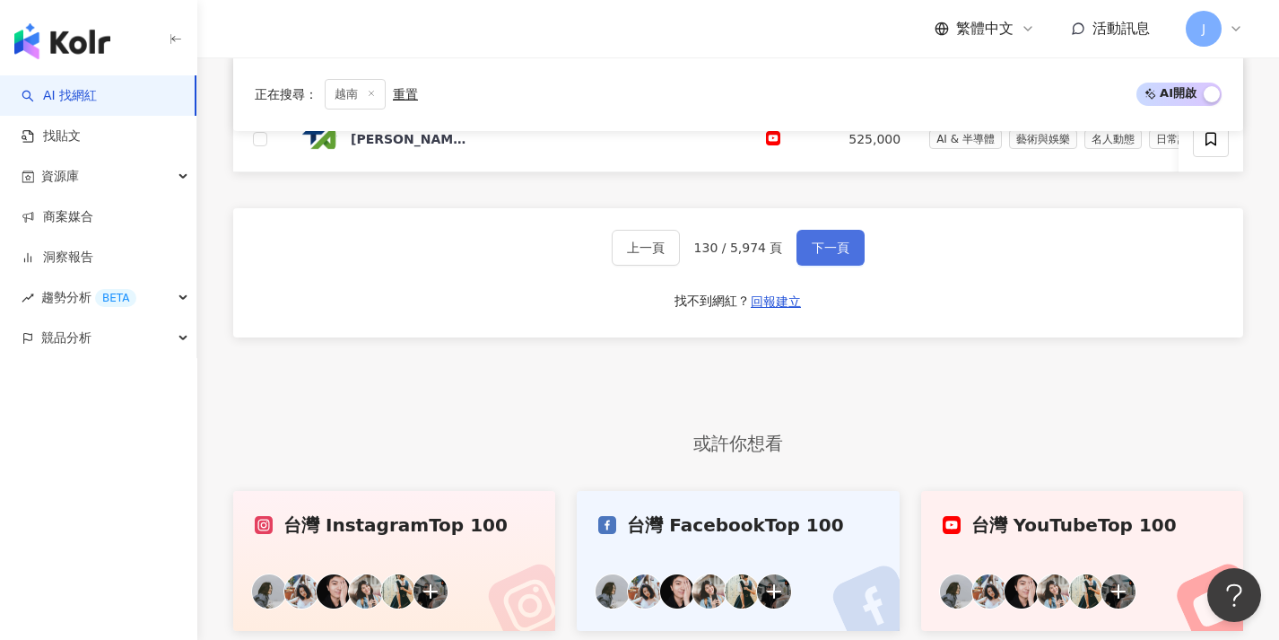
click at [805, 266] on button "下一頁" at bounding box center [831, 248] width 68 height 36
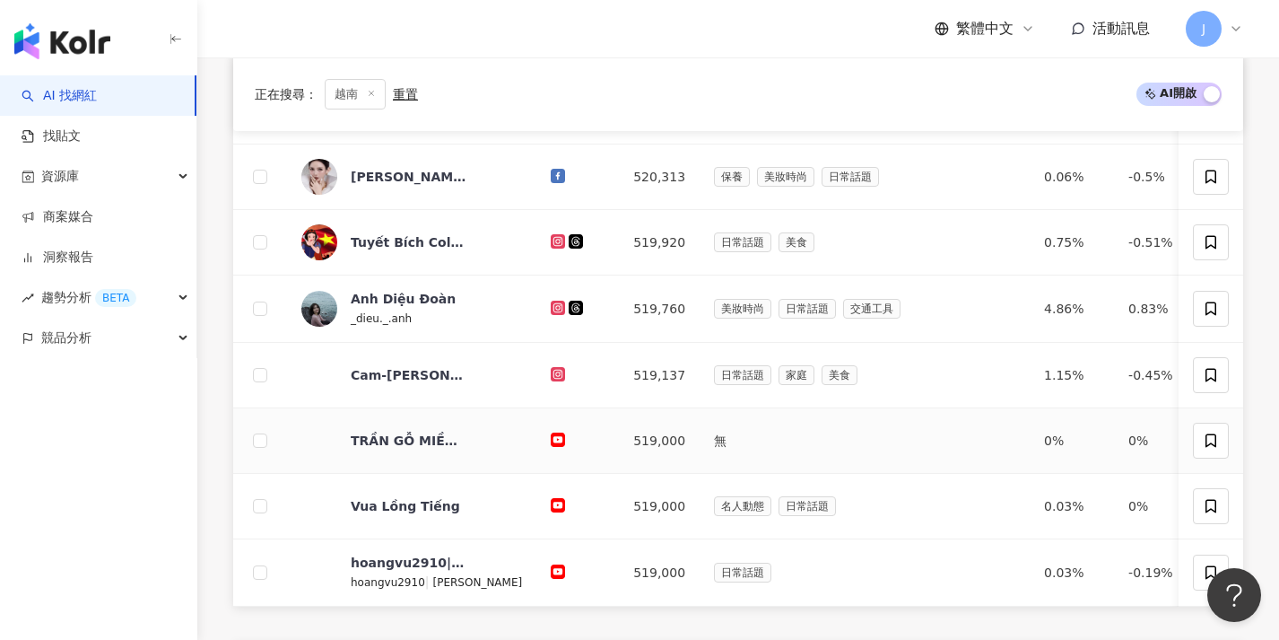
scroll to position [832, 0]
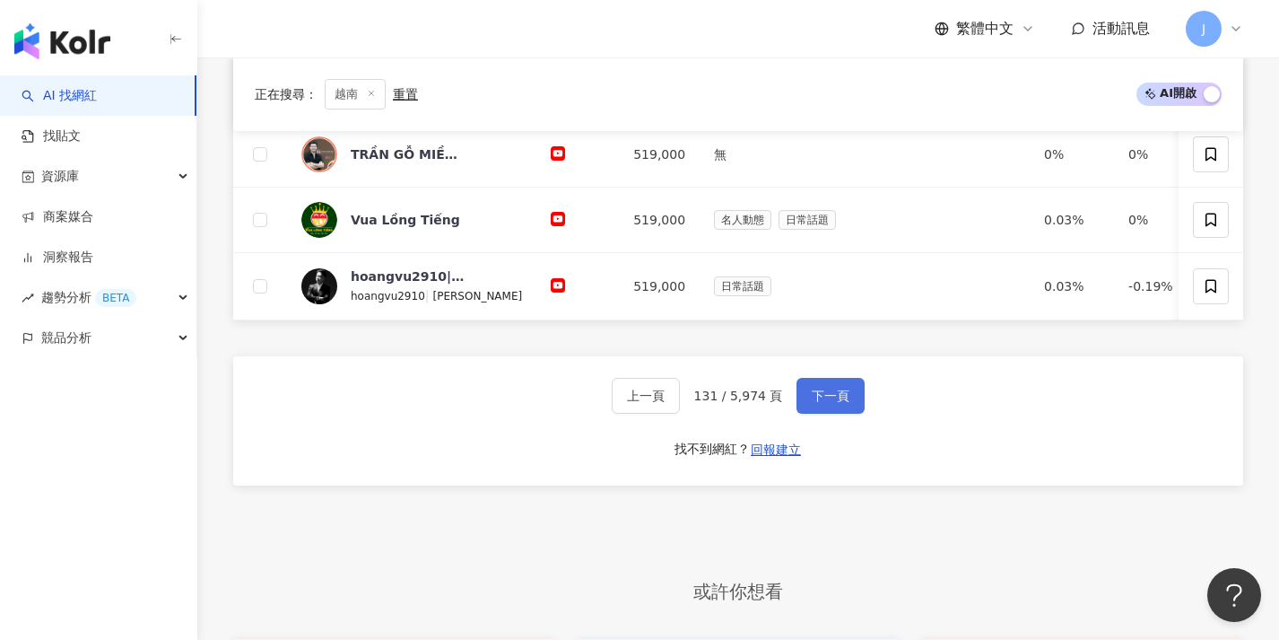
click at [832, 414] on button "下一頁" at bounding box center [831, 396] width 68 height 36
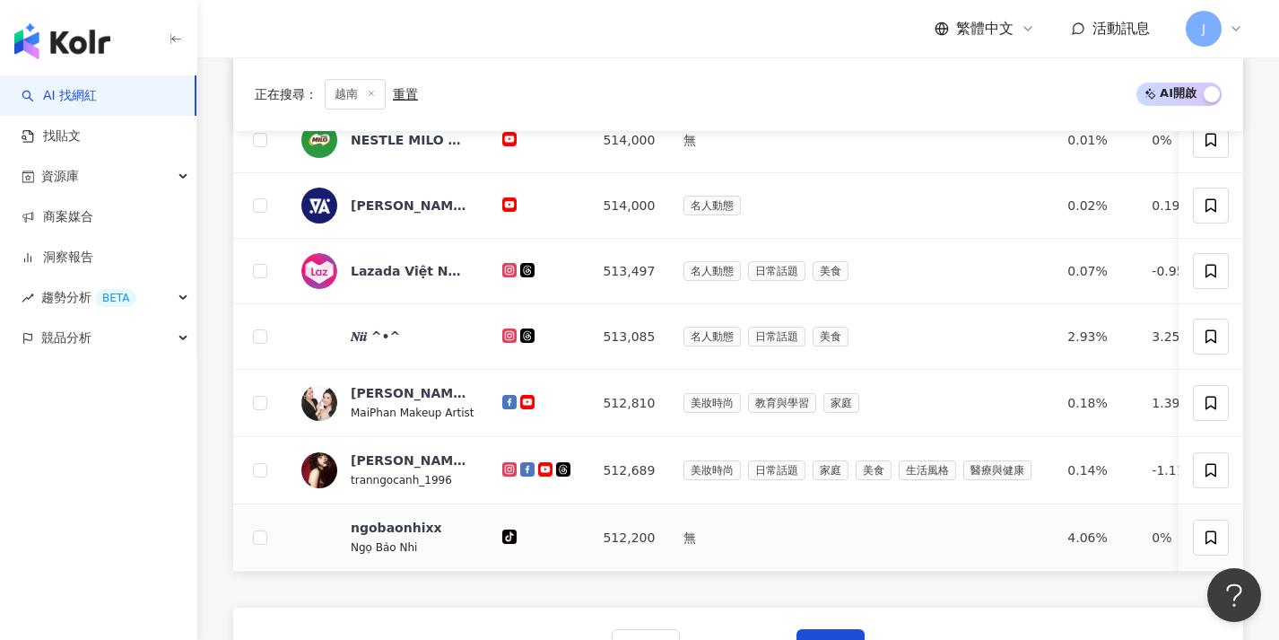
scroll to position [629, 0]
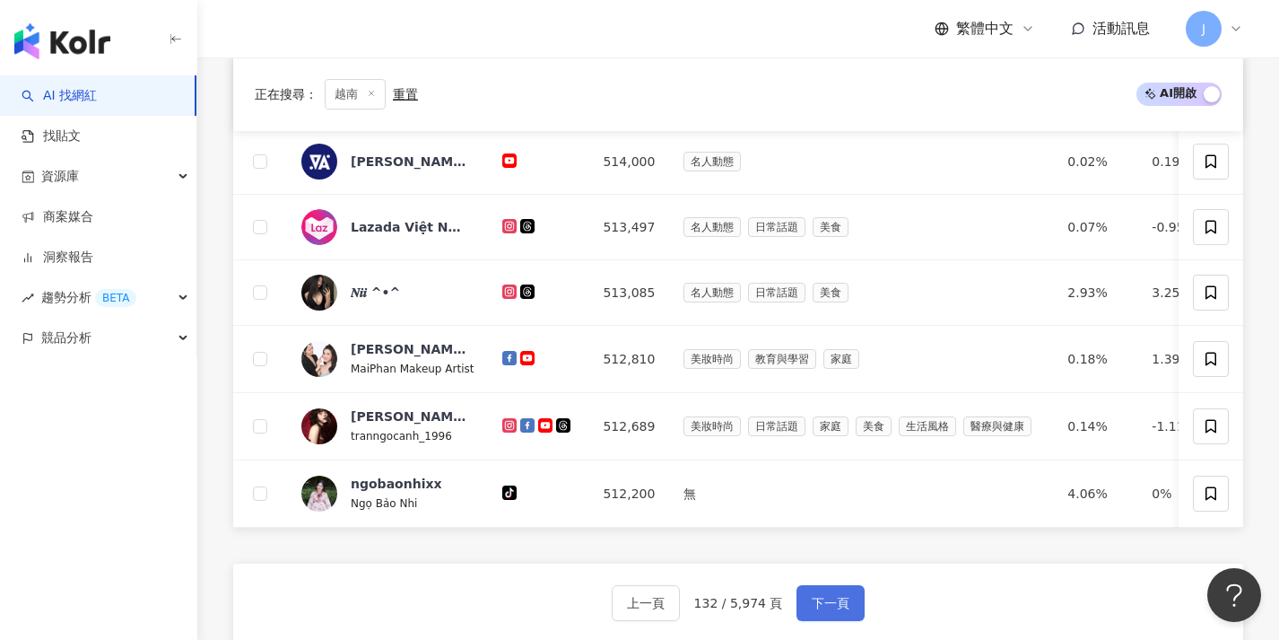
click at [841, 601] on button "下一頁" at bounding box center [831, 603] width 68 height 36
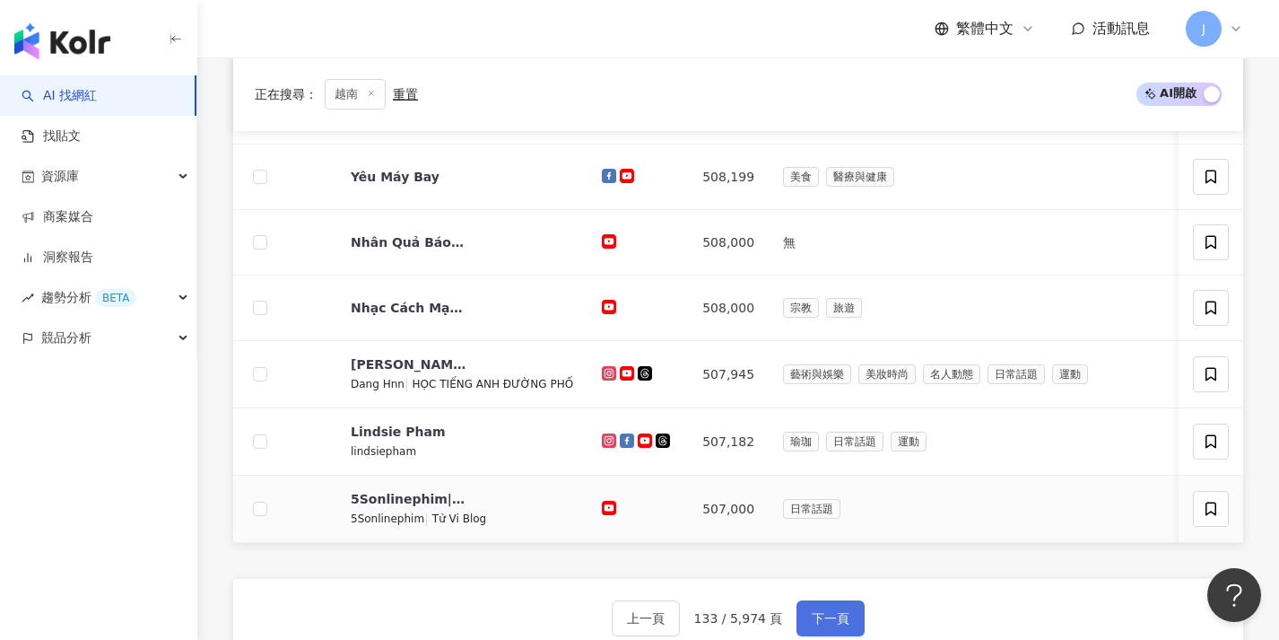
scroll to position [735, 0]
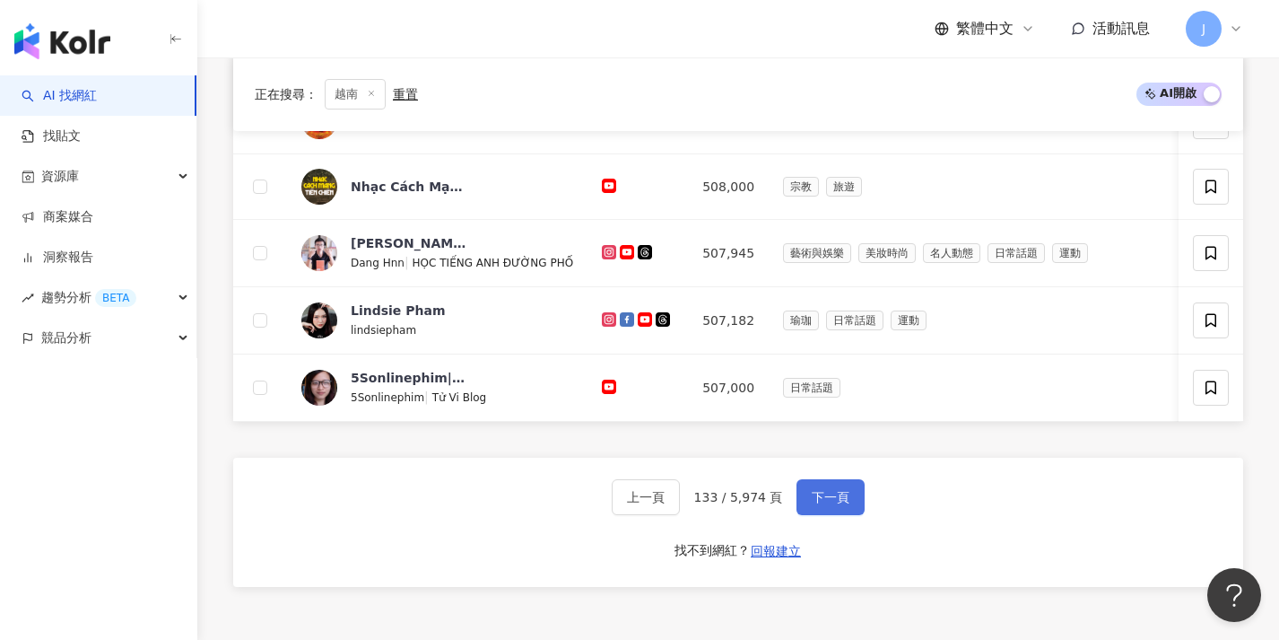
click at [823, 504] on span "下一頁" at bounding box center [831, 497] width 38 height 14
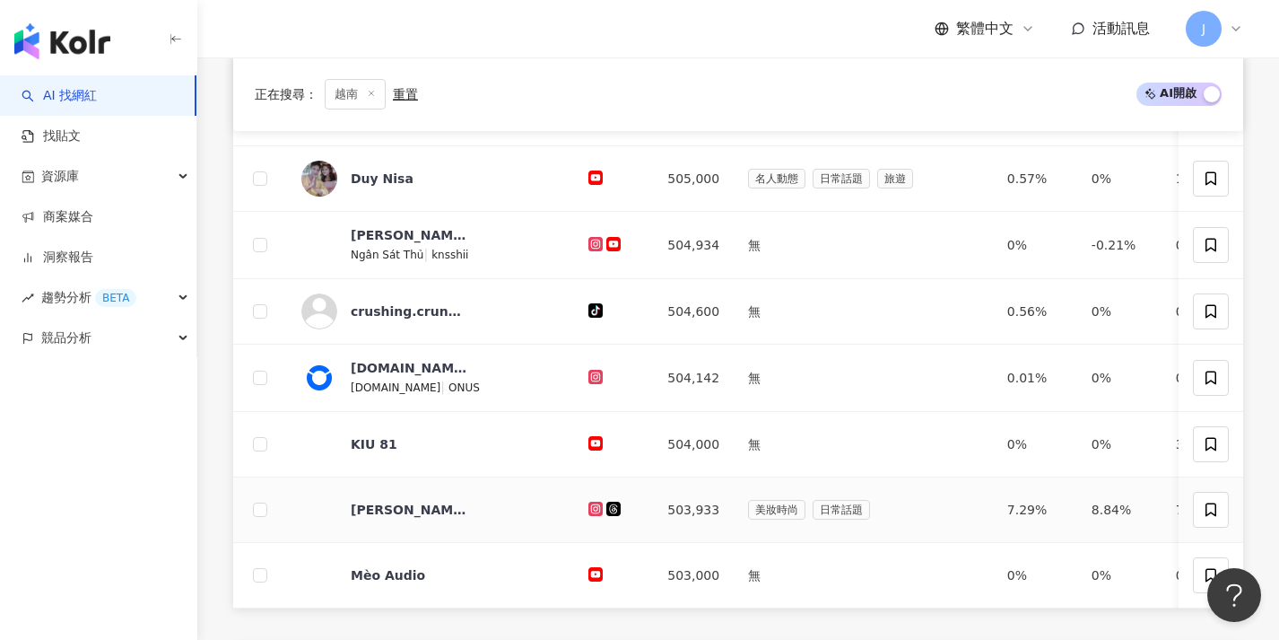
scroll to position [708, 0]
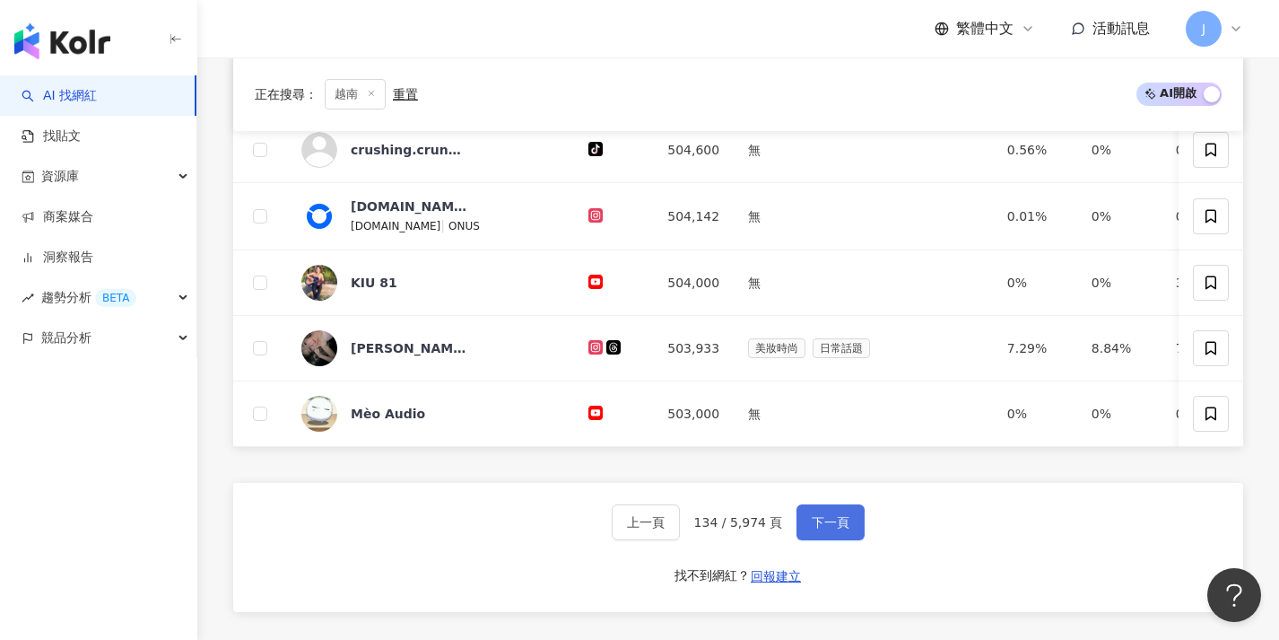
click at [832, 524] on button "下一頁" at bounding box center [831, 522] width 68 height 36
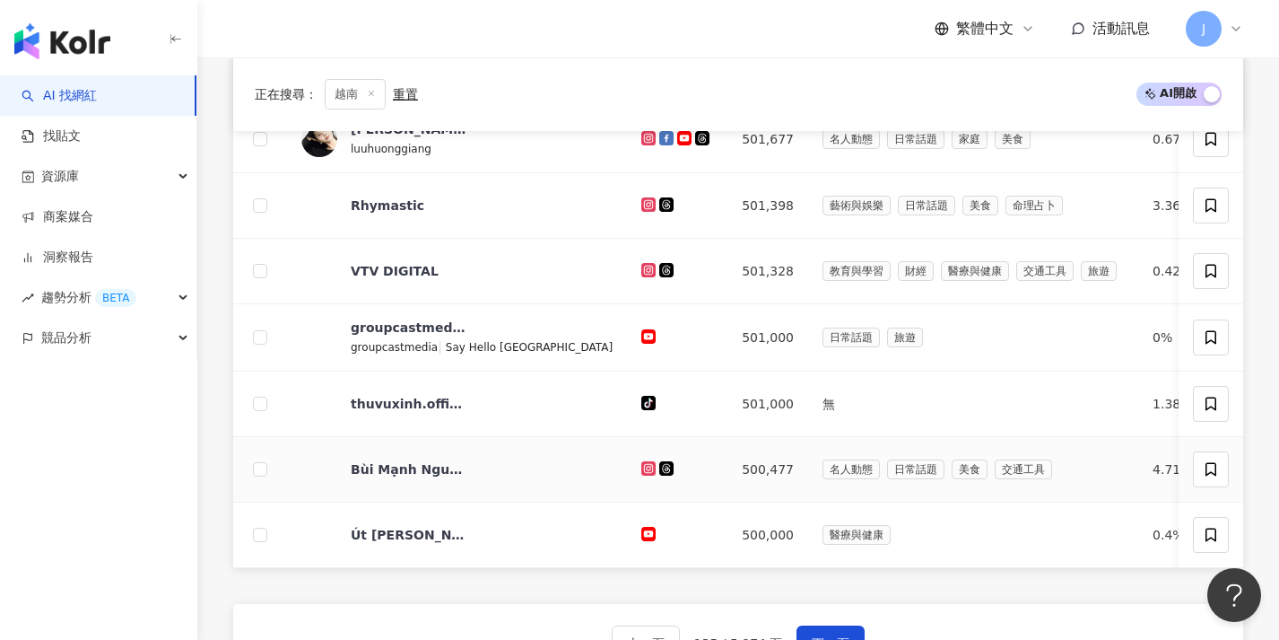
scroll to position [685, 0]
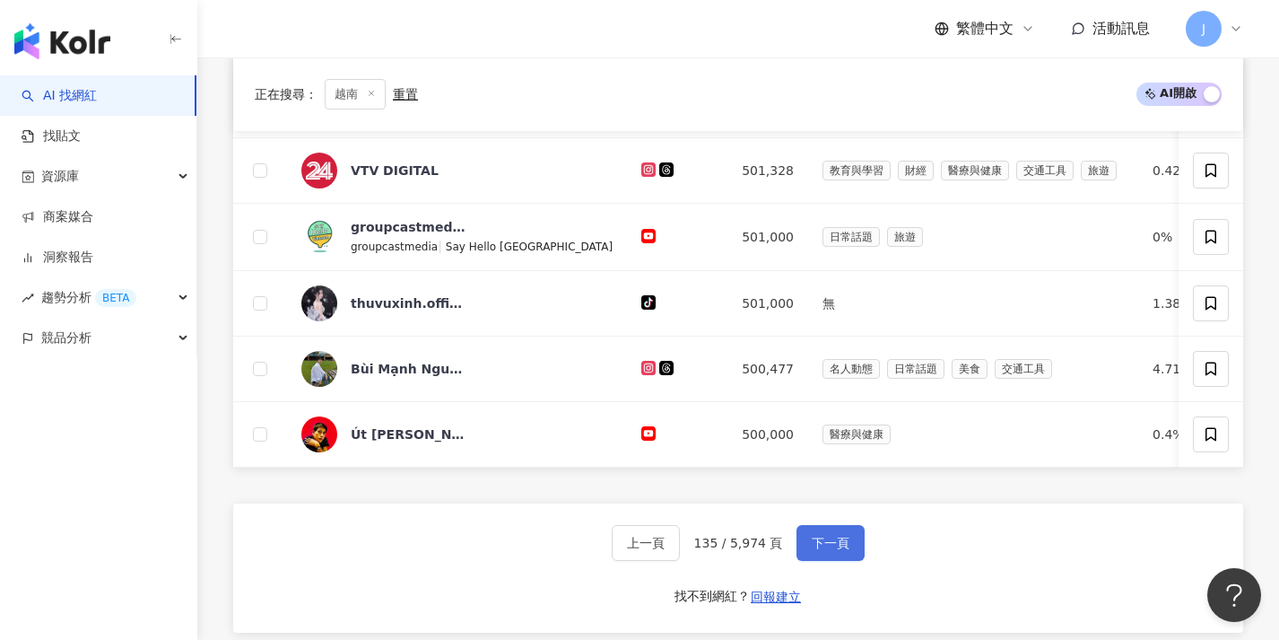
click at [857, 544] on button "下一頁" at bounding box center [831, 543] width 68 height 36
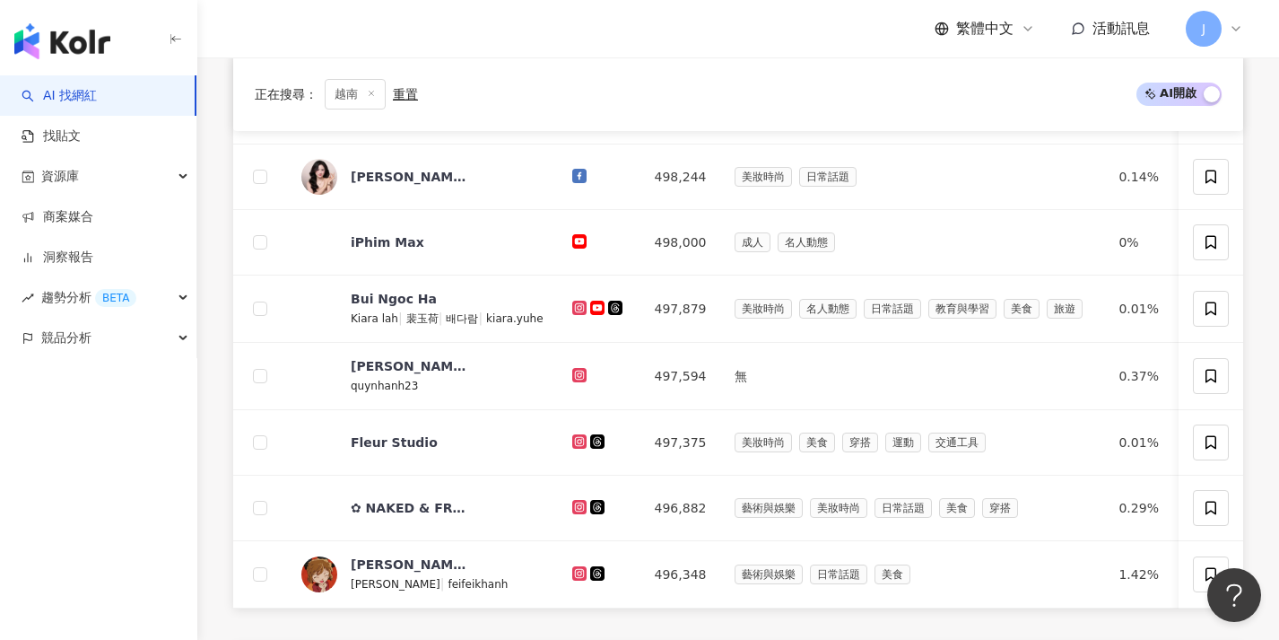
scroll to position [670, 0]
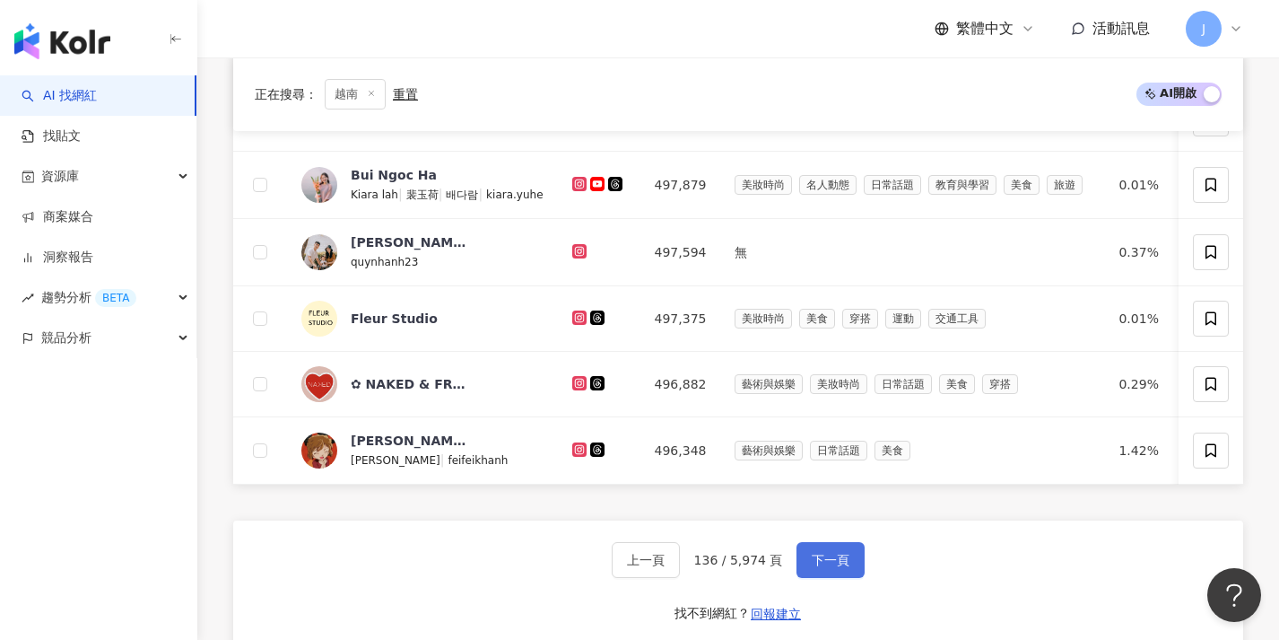
click at [847, 561] on button "下一頁" at bounding box center [831, 560] width 68 height 36
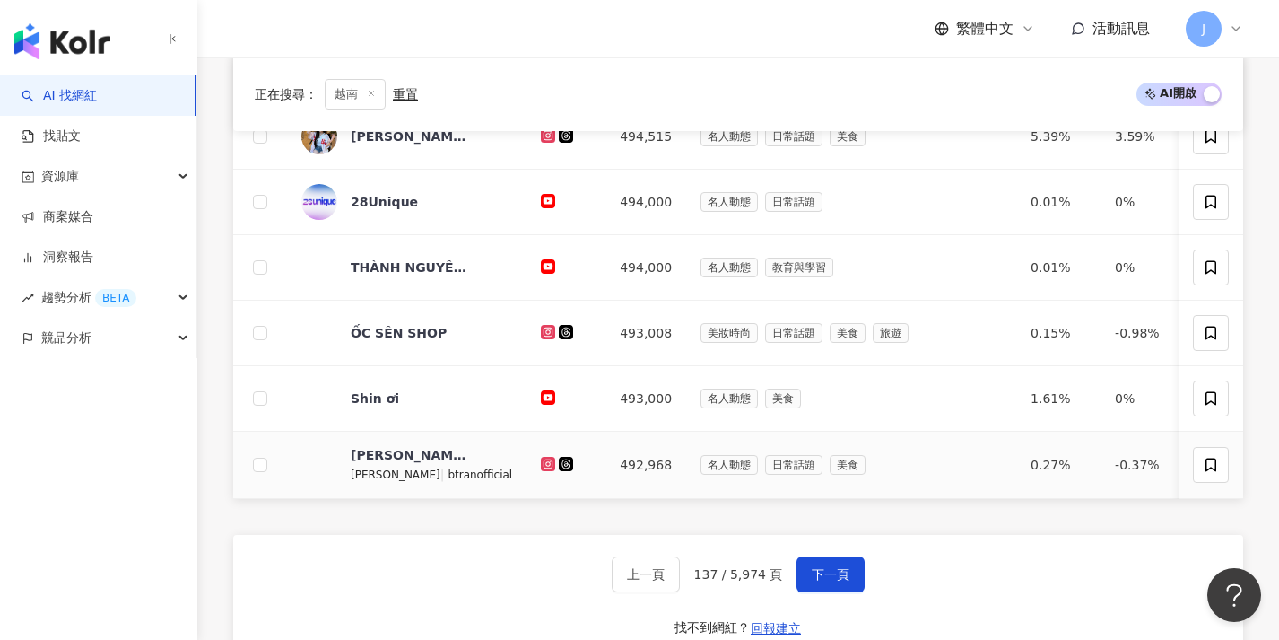
scroll to position [659, 0]
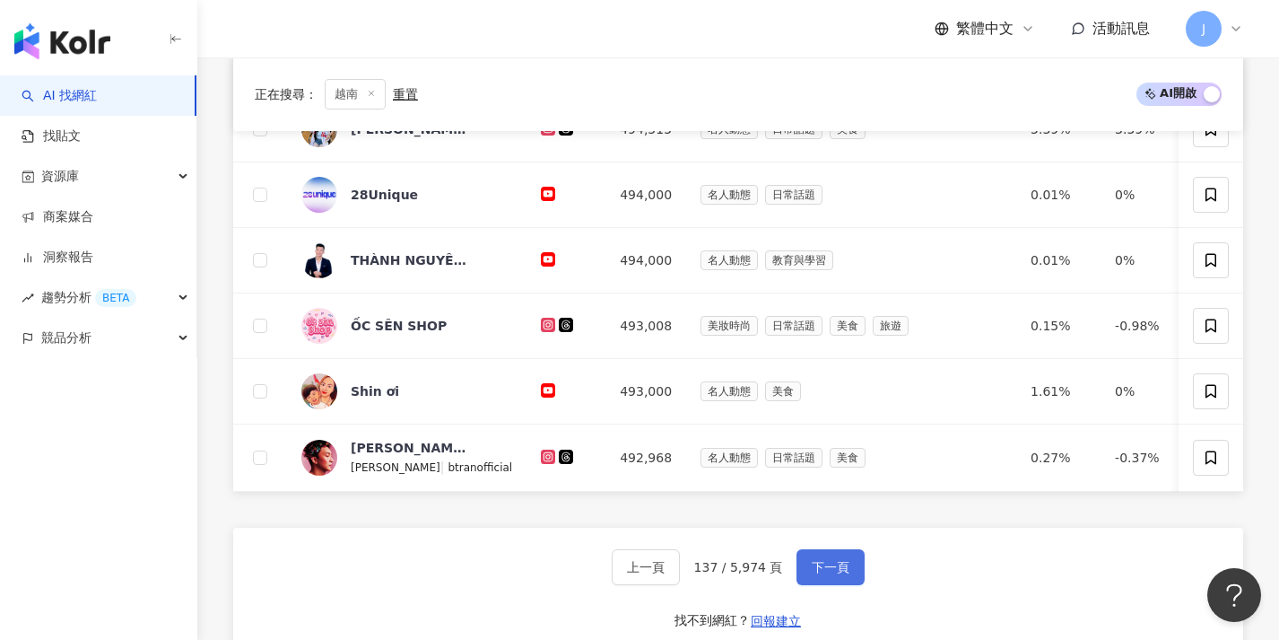
click at [833, 565] on button "下一頁" at bounding box center [831, 567] width 68 height 36
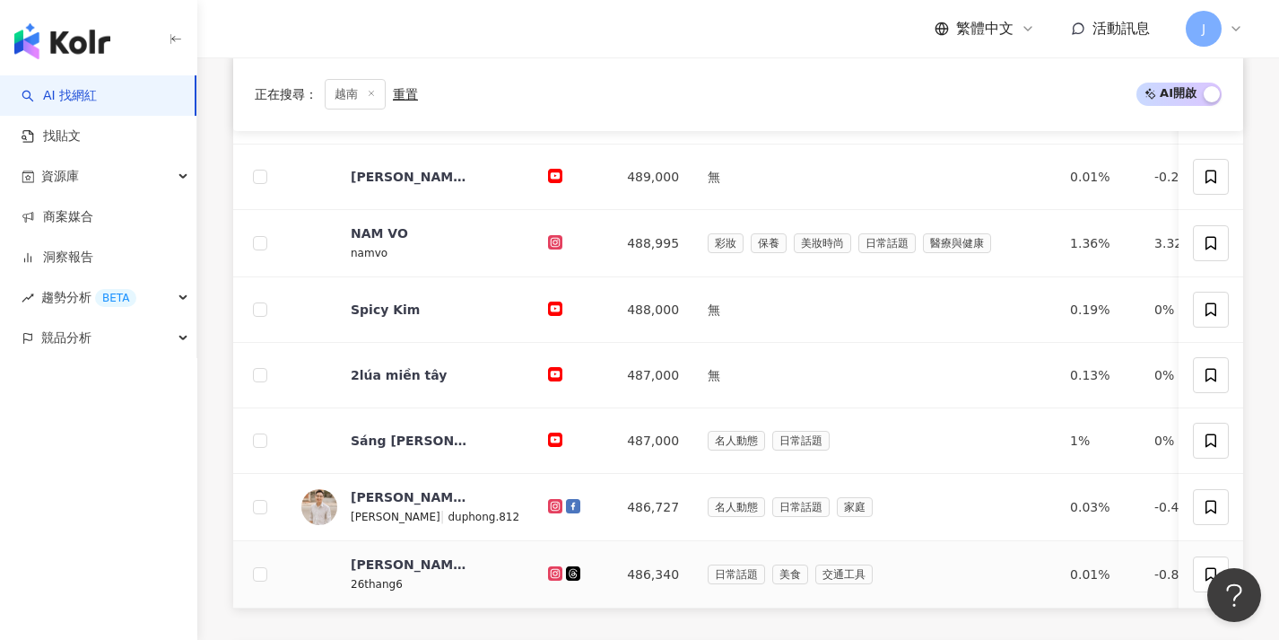
scroll to position [728, 0]
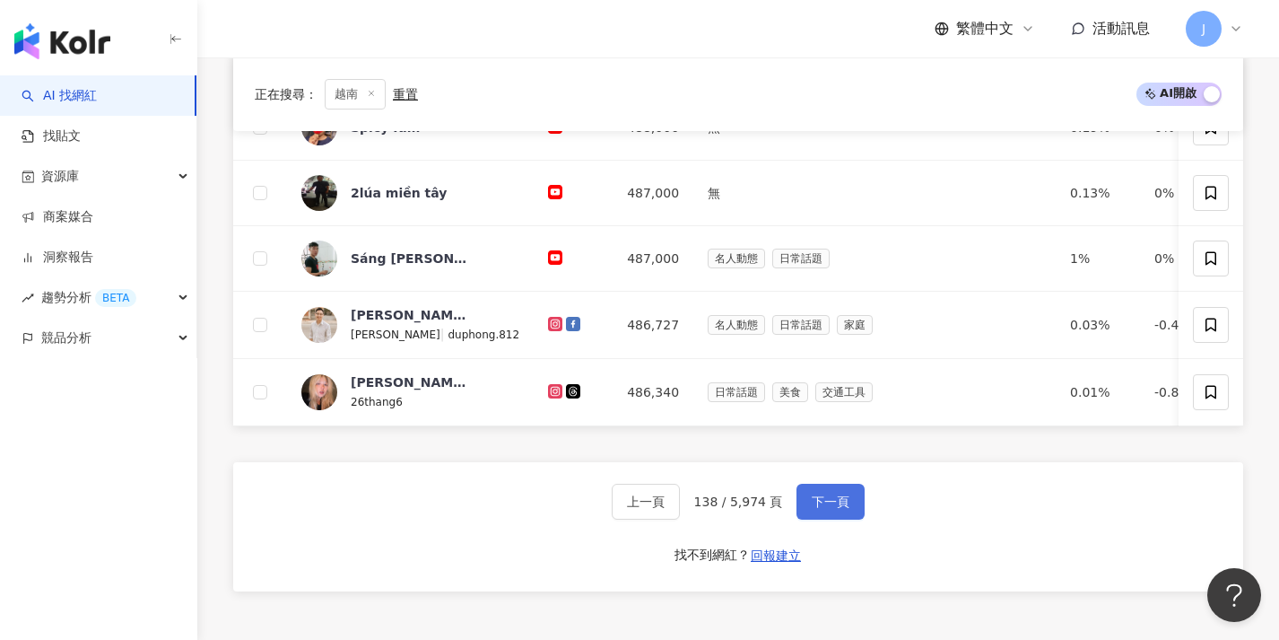
click at [852, 519] on button "下一頁" at bounding box center [831, 501] width 68 height 36
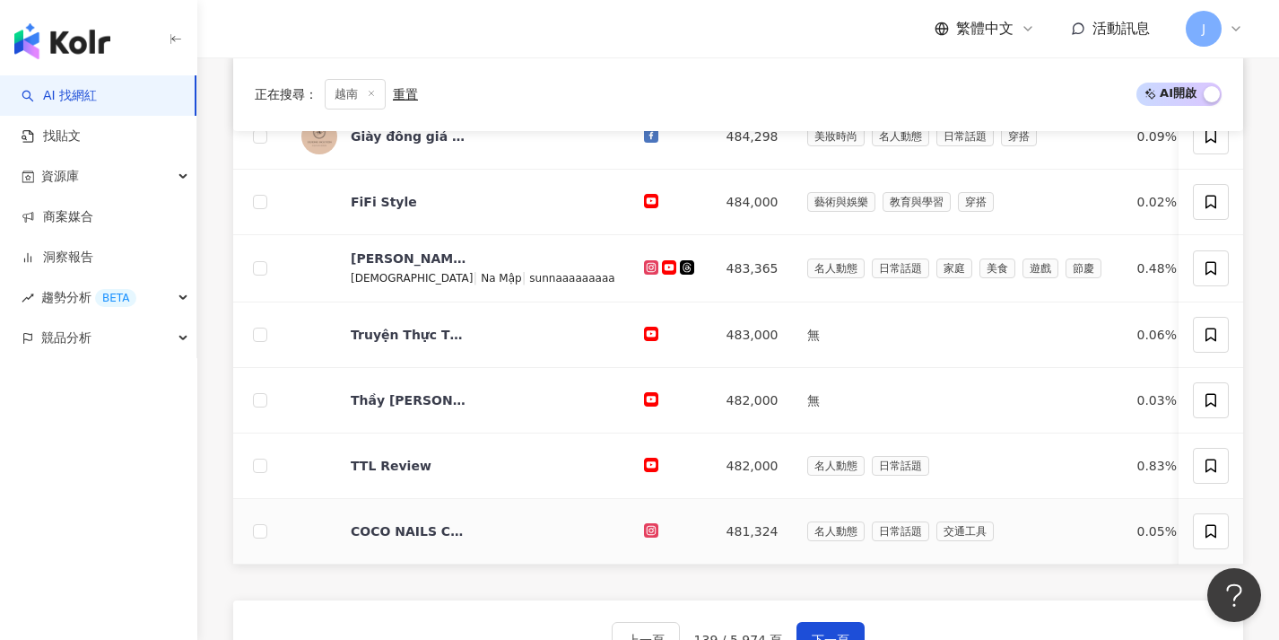
scroll to position [614, 0]
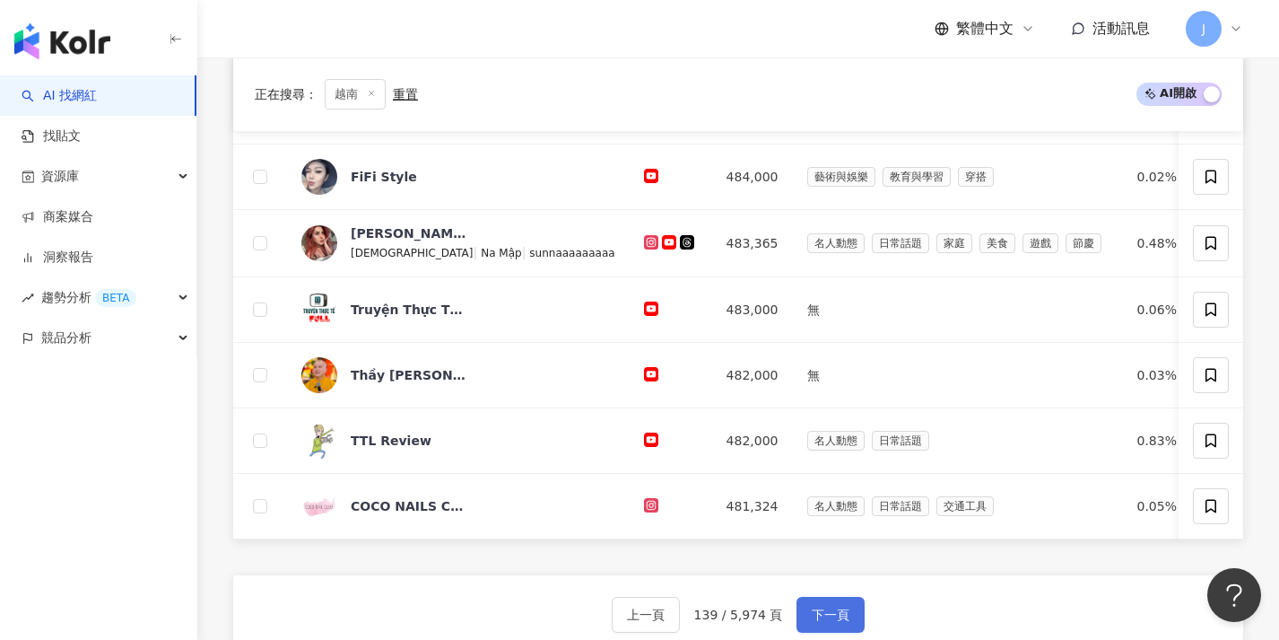
click at [849, 619] on button "下一頁" at bounding box center [831, 615] width 68 height 36
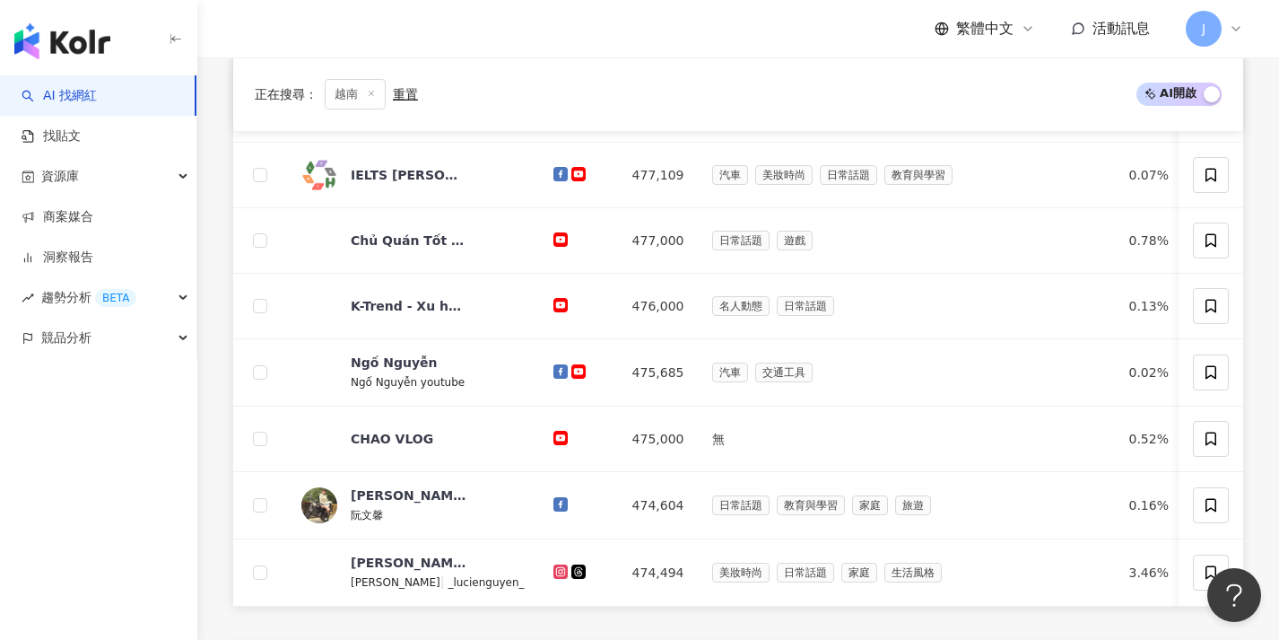
scroll to position [769, 0]
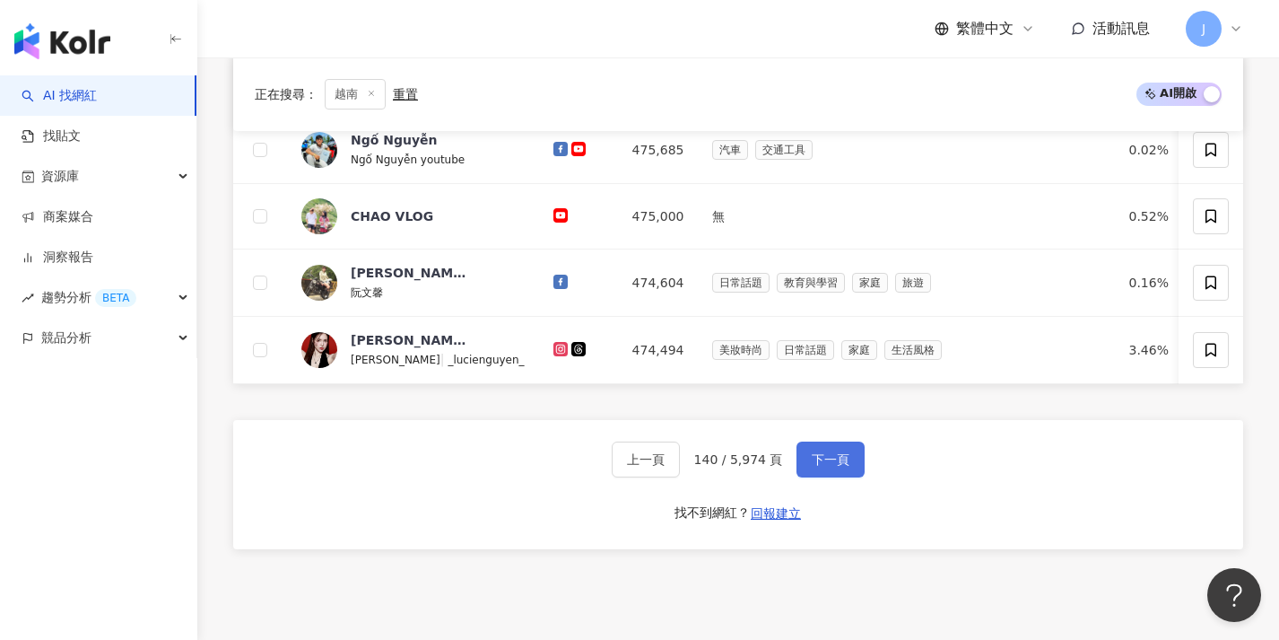
click at [845, 466] on span "下一頁" at bounding box center [831, 459] width 38 height 14
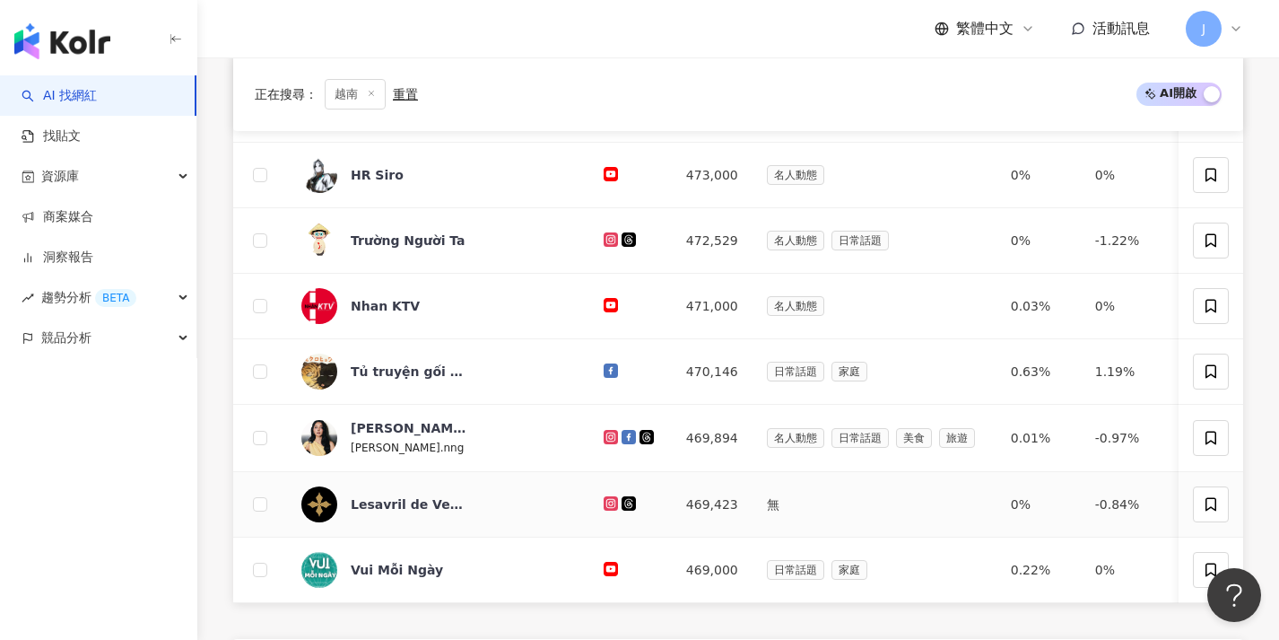
scroll to position [626, 0]
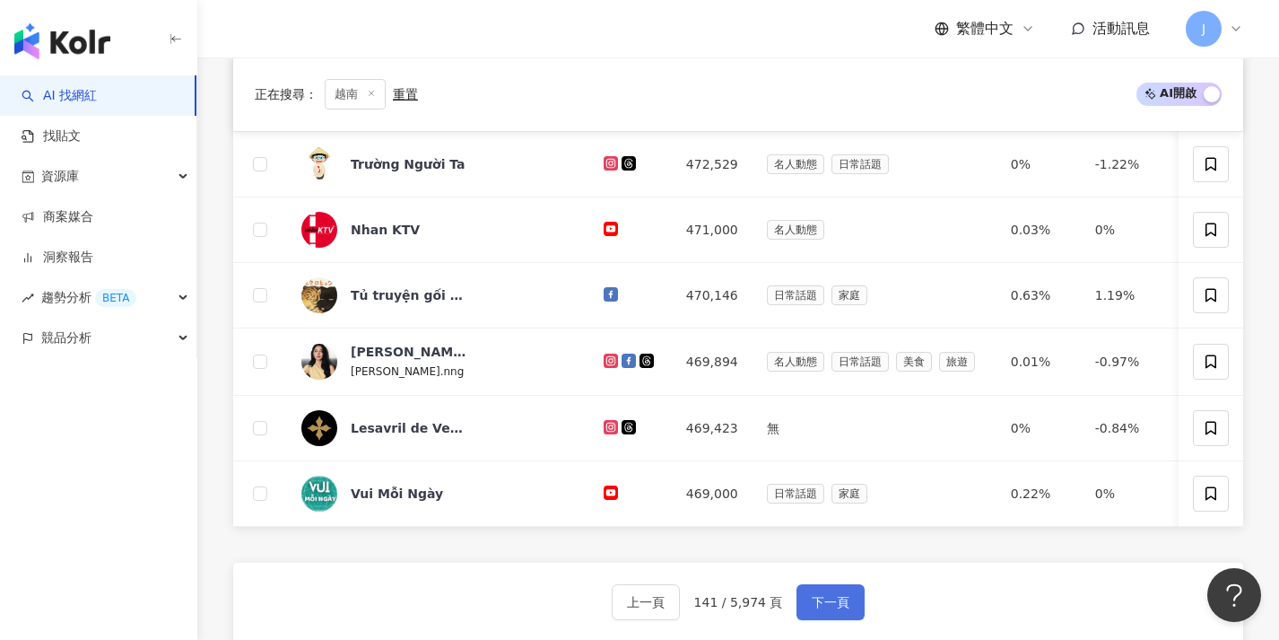
click at [831, 602] on button "下一頁" at bounding box center [831, 602] width 68 height 36
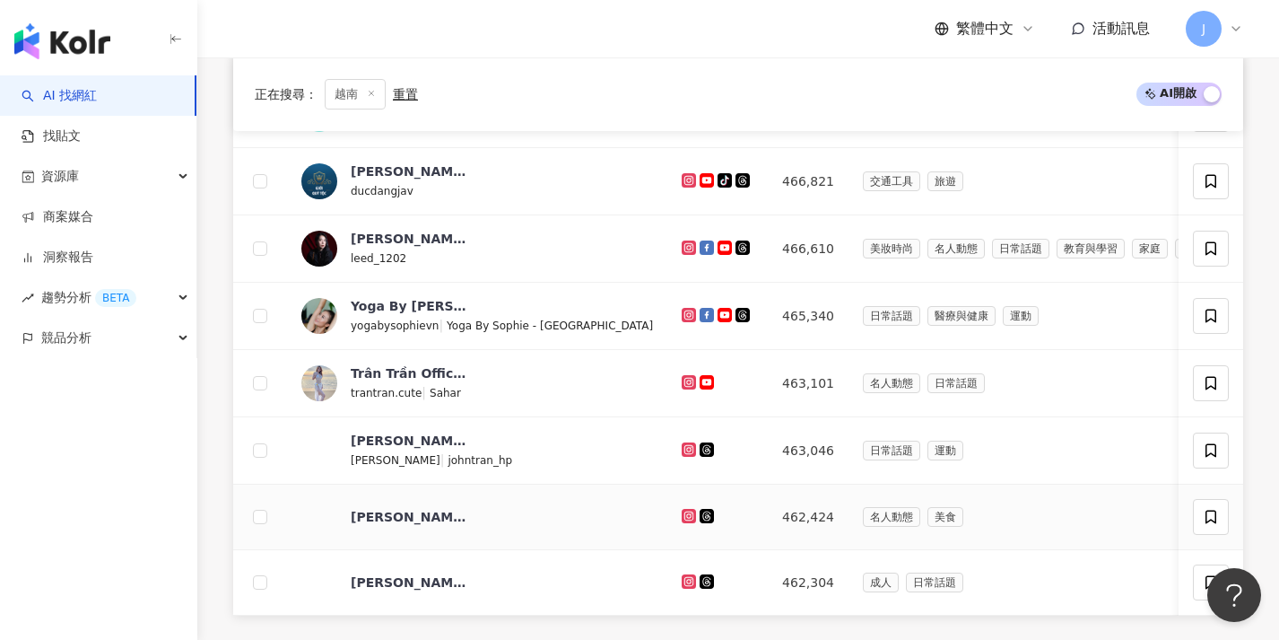
scroll to position [679, 0]
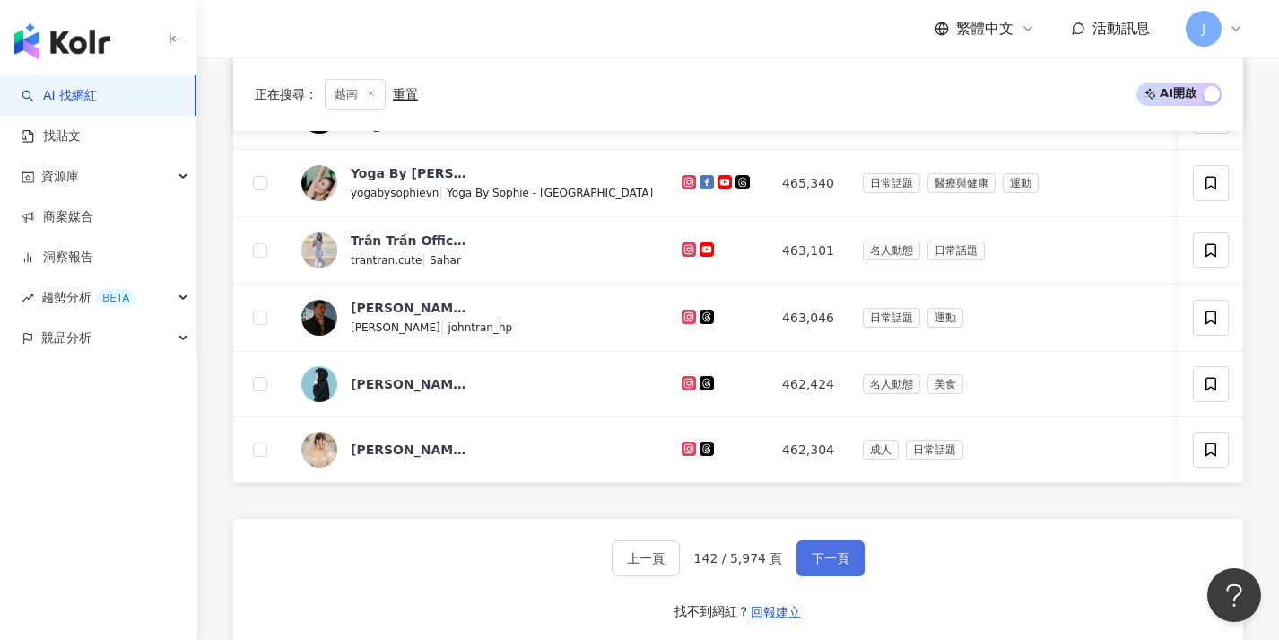
click at [841, 576] on button "下一頁" at bounding box center [831, 558] width 68 height 36
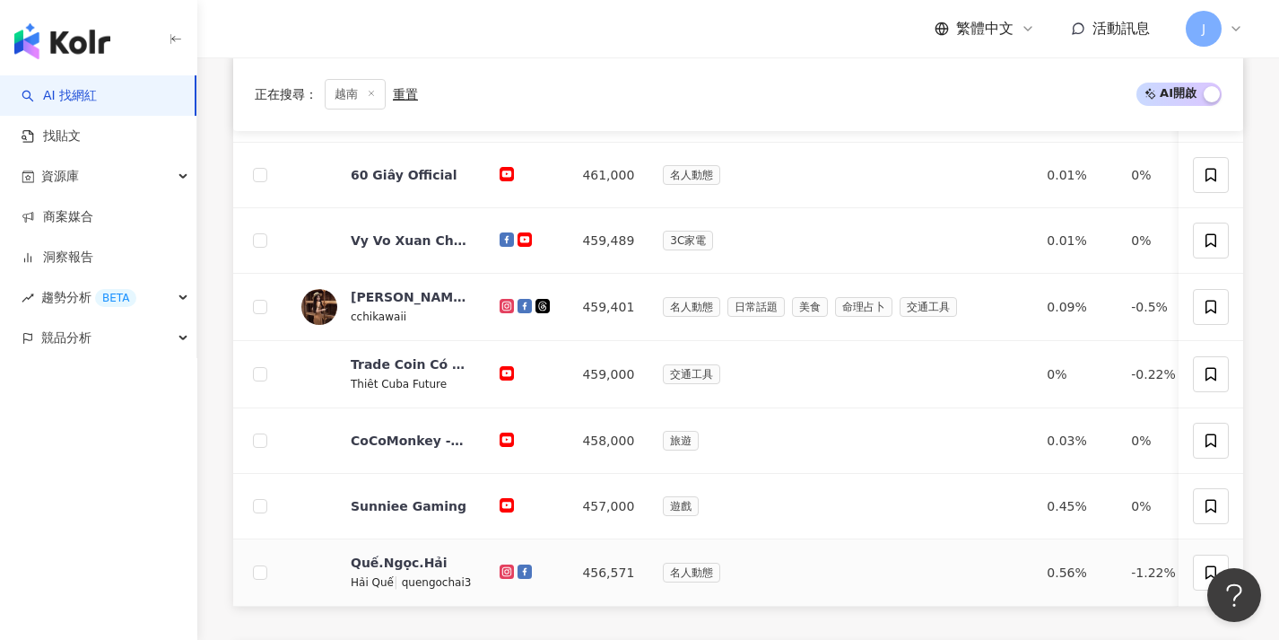
scroll to position [661, 0]
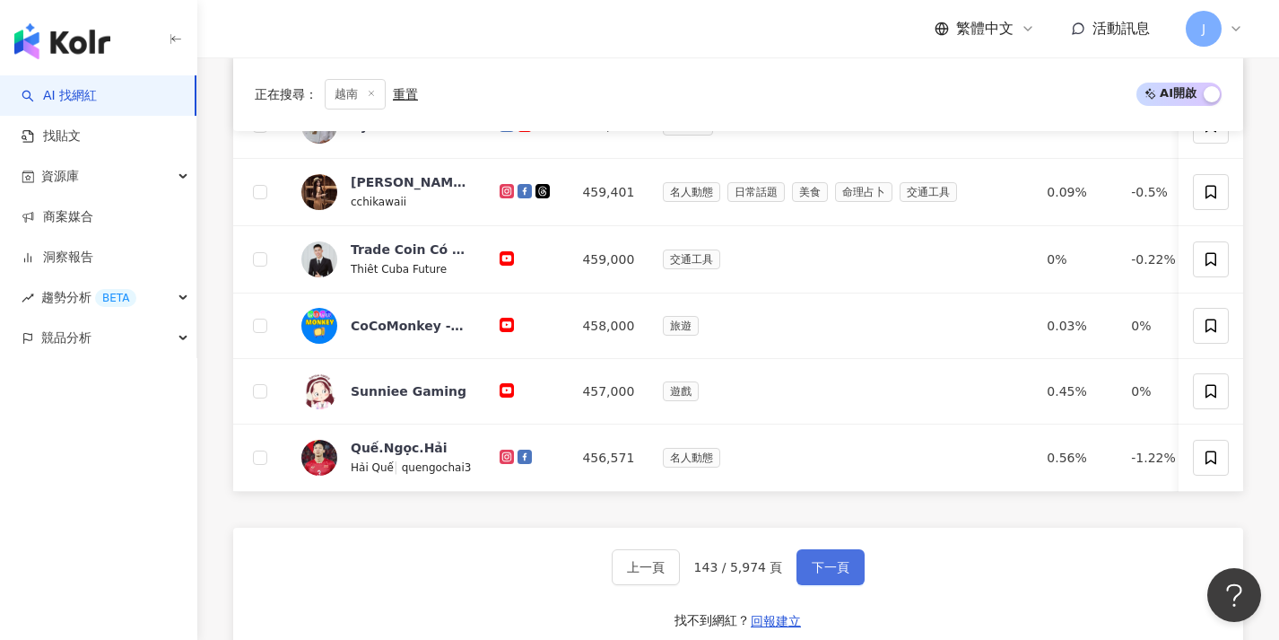
click at [844, 570] on button "下一頁" at bounding box center [831, 567] width 68 height 36
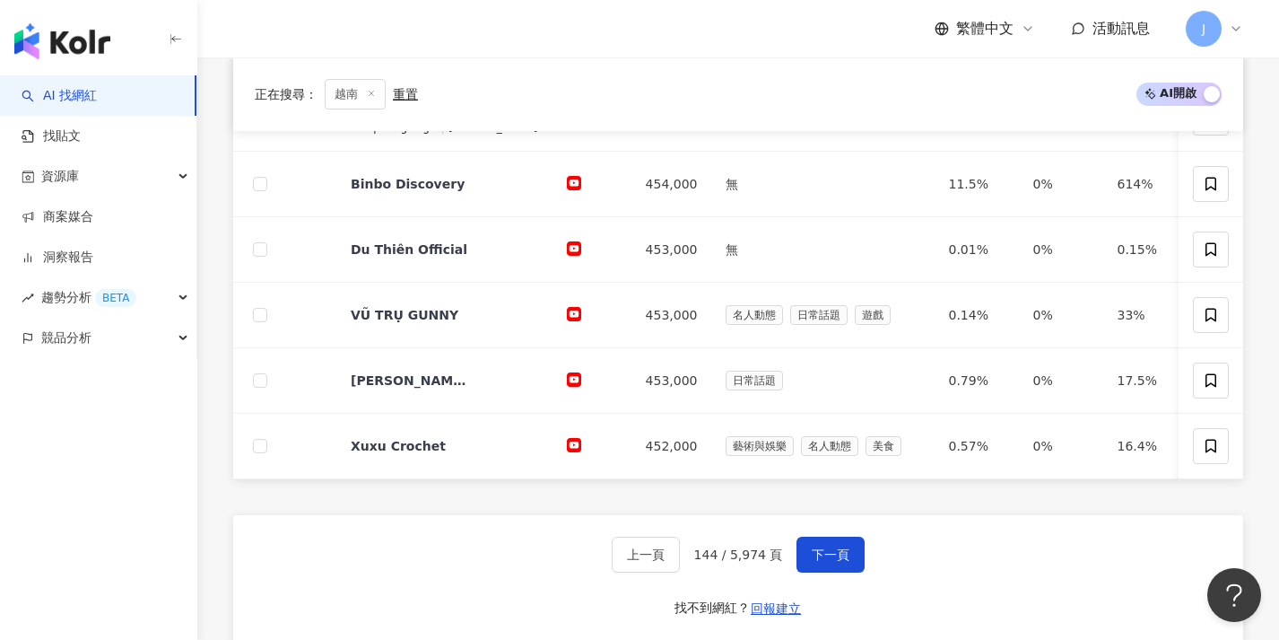
scroll to position [742, 0]
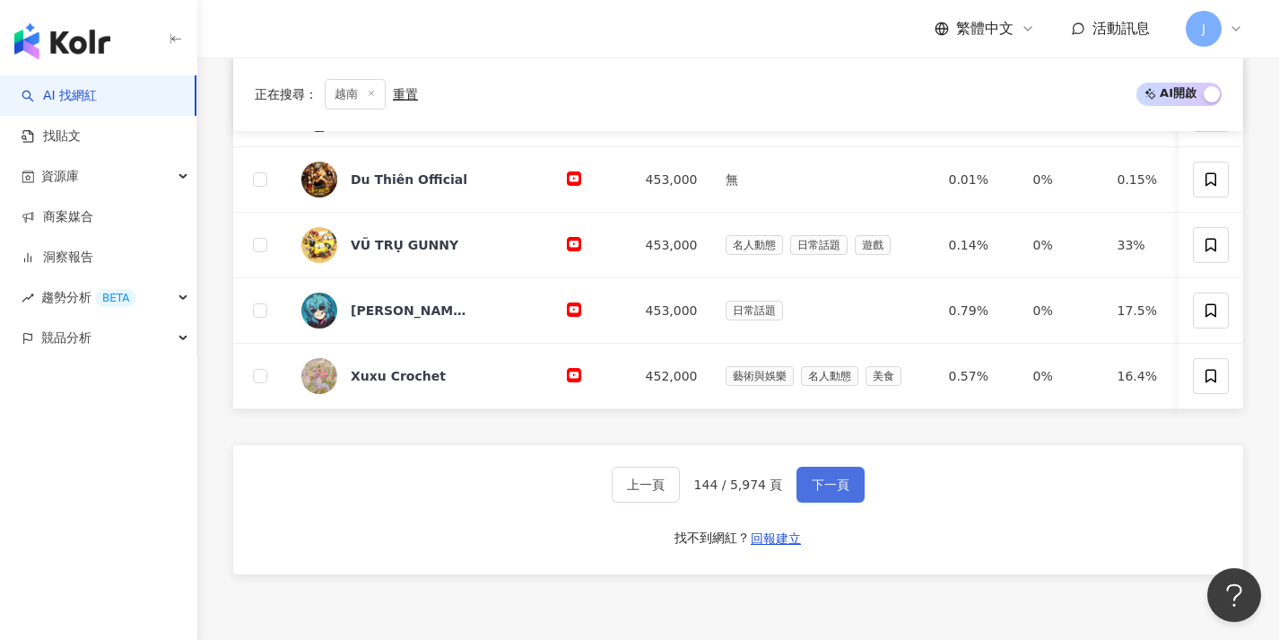
click at [848, 502] on button "下一頁" at bounding box center [831, 484] width 68 height 36
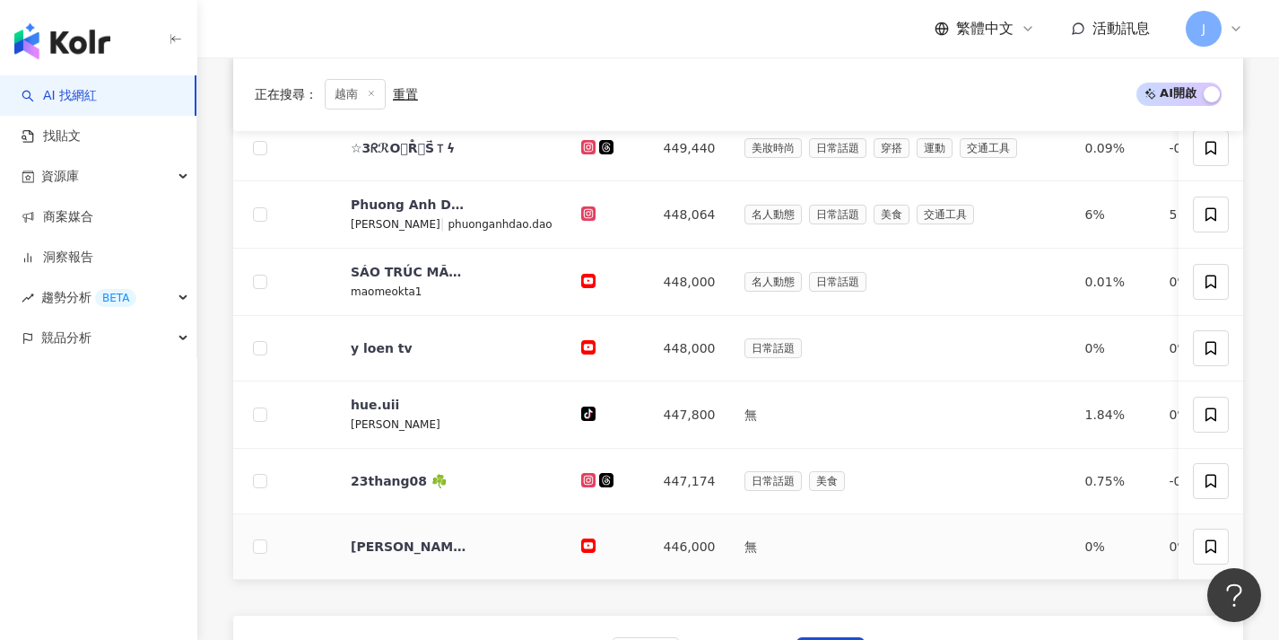
scroll to position [623, 0]
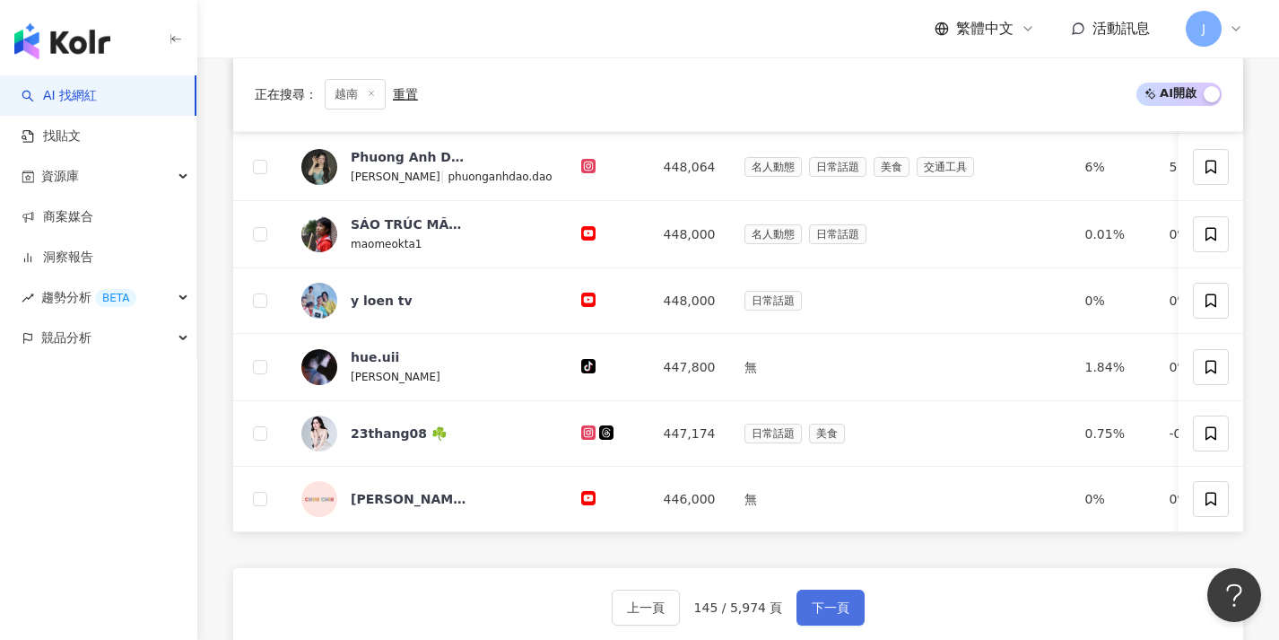
click at [846, 608] on button "下一頁" at bounding box center [831, 607] width 68 height 36
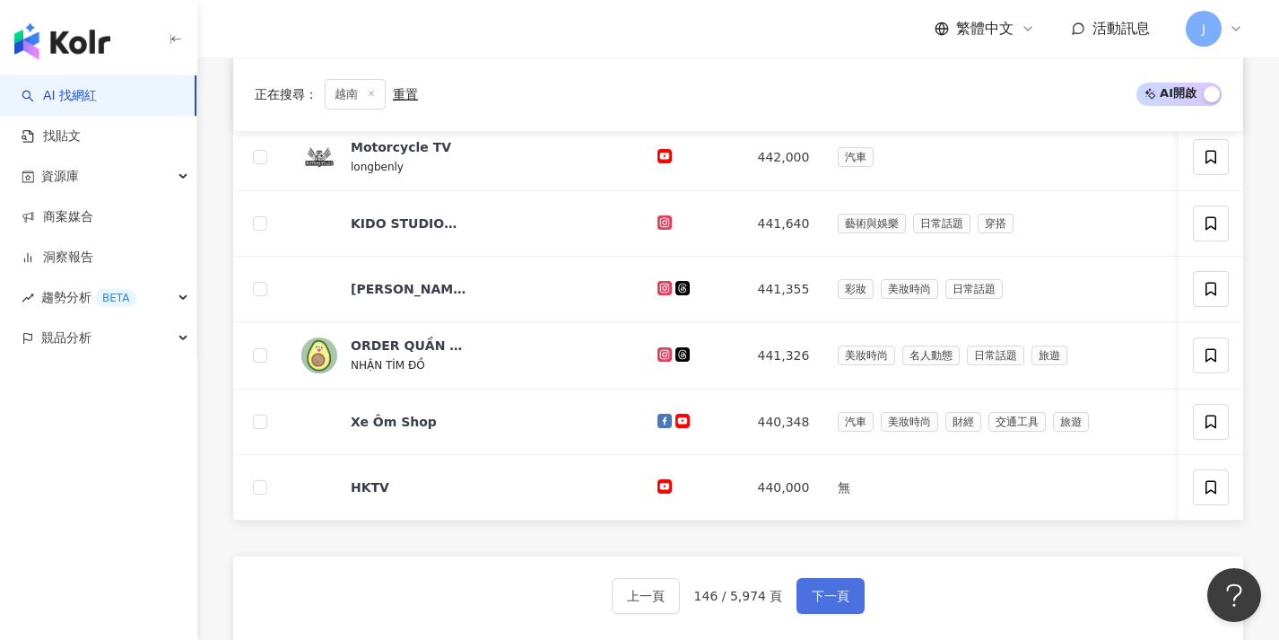
scroll to position [720, 0]
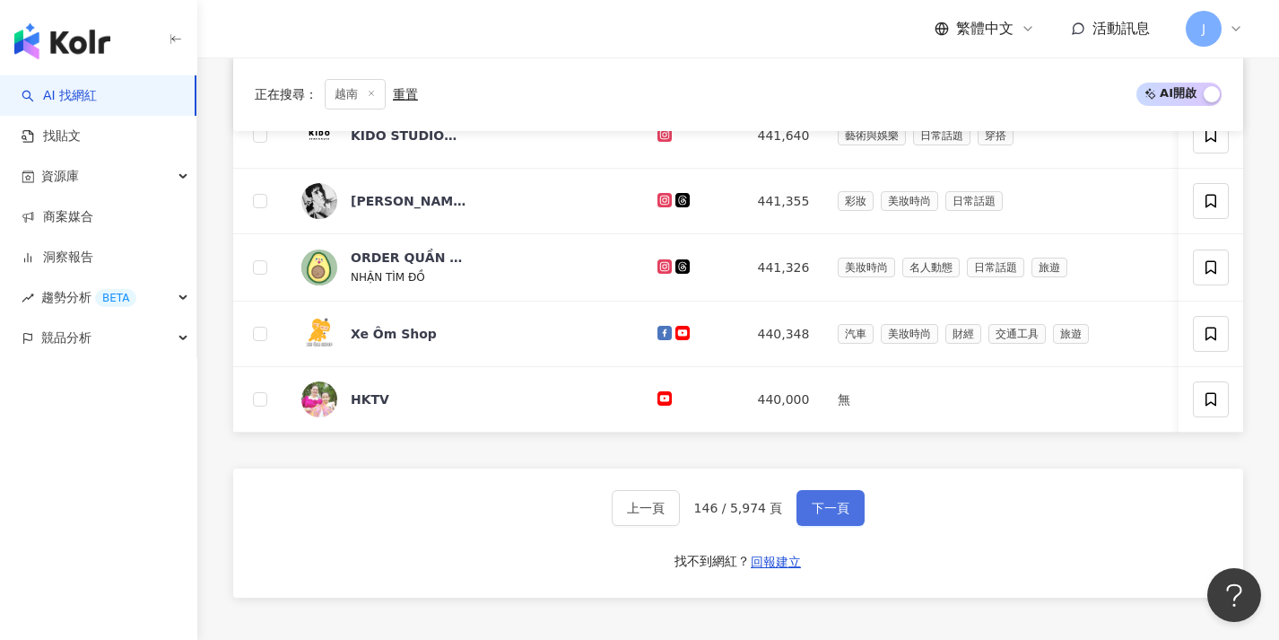
click at [841, 514] on span "下一頁" at bounding box center [831, 508] width 38 height 14
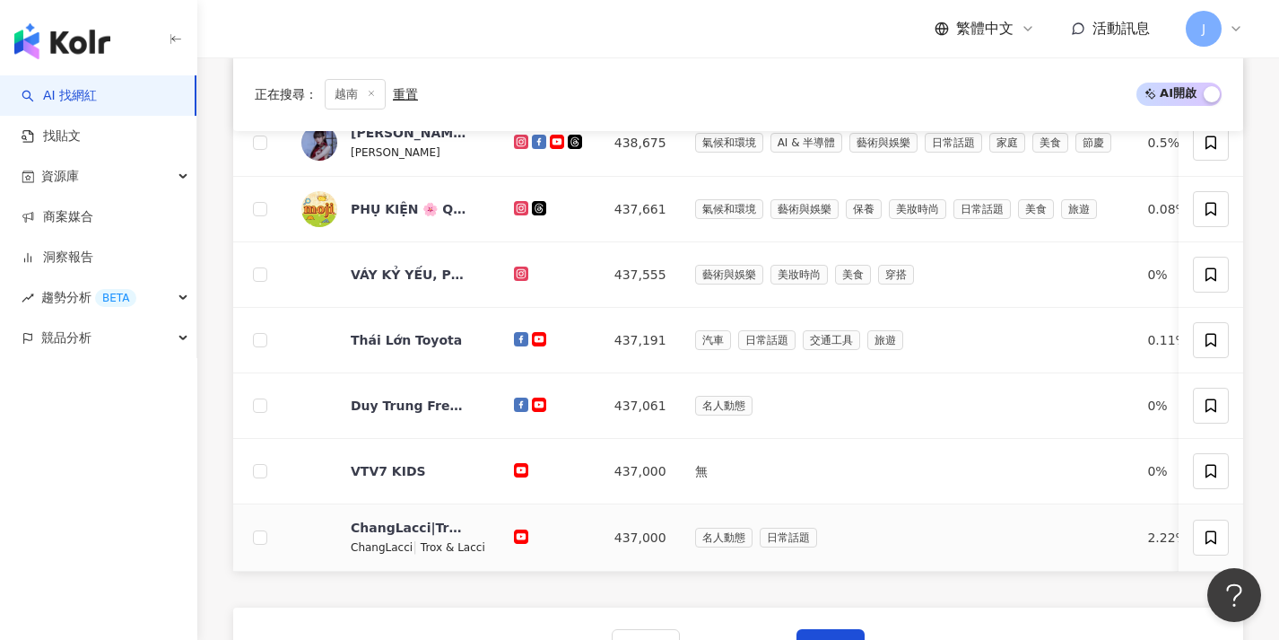
scroll to position [655, 0]
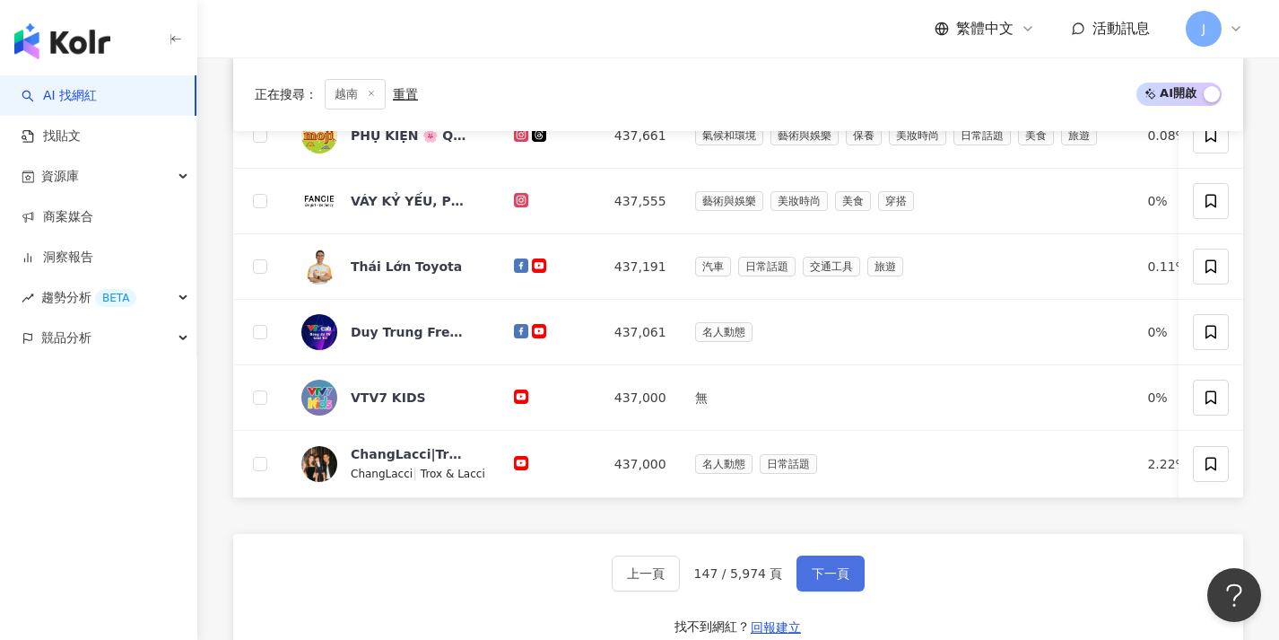
click at [814, 578] on span "下一頁" at bounding box center [831, 573] width 38 height 14
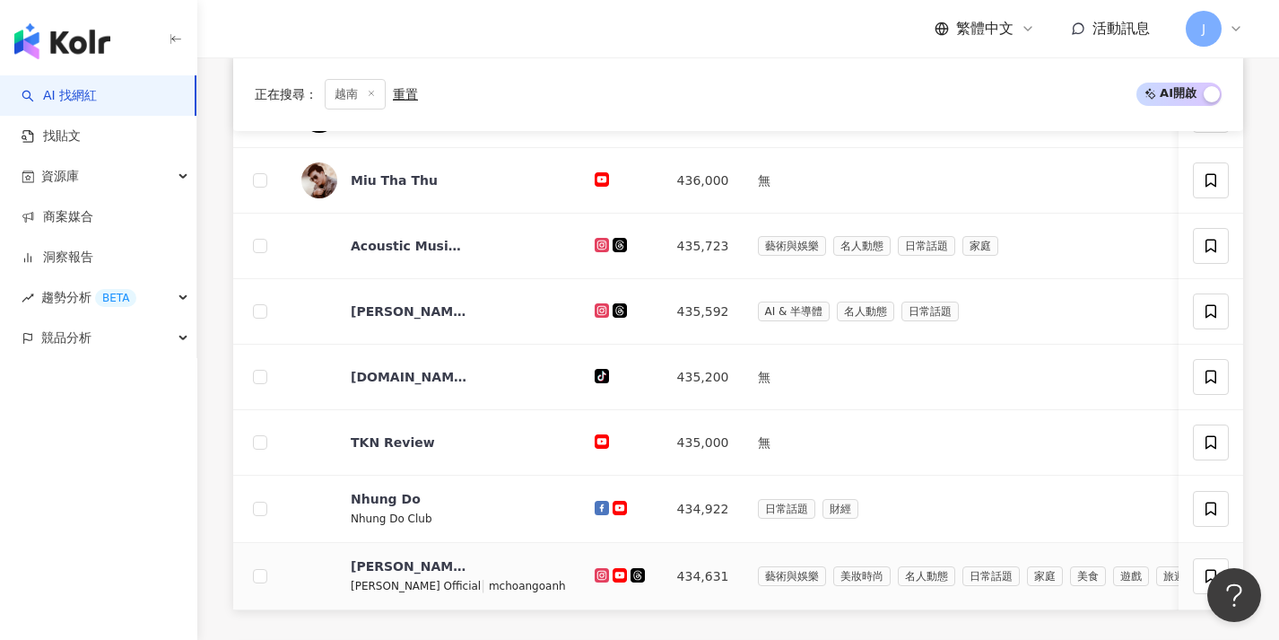
scroll to position [664, 0]
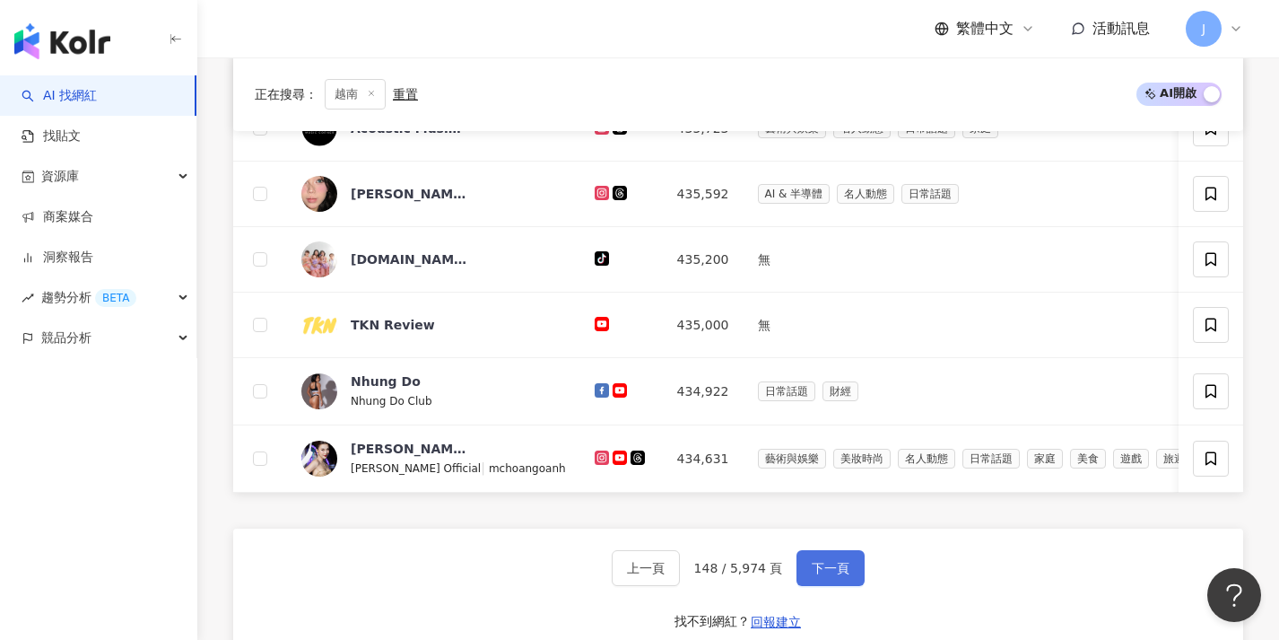
click at [812, 575] on span "下一頁" at bounding box center [831, 568] width 38 height 14
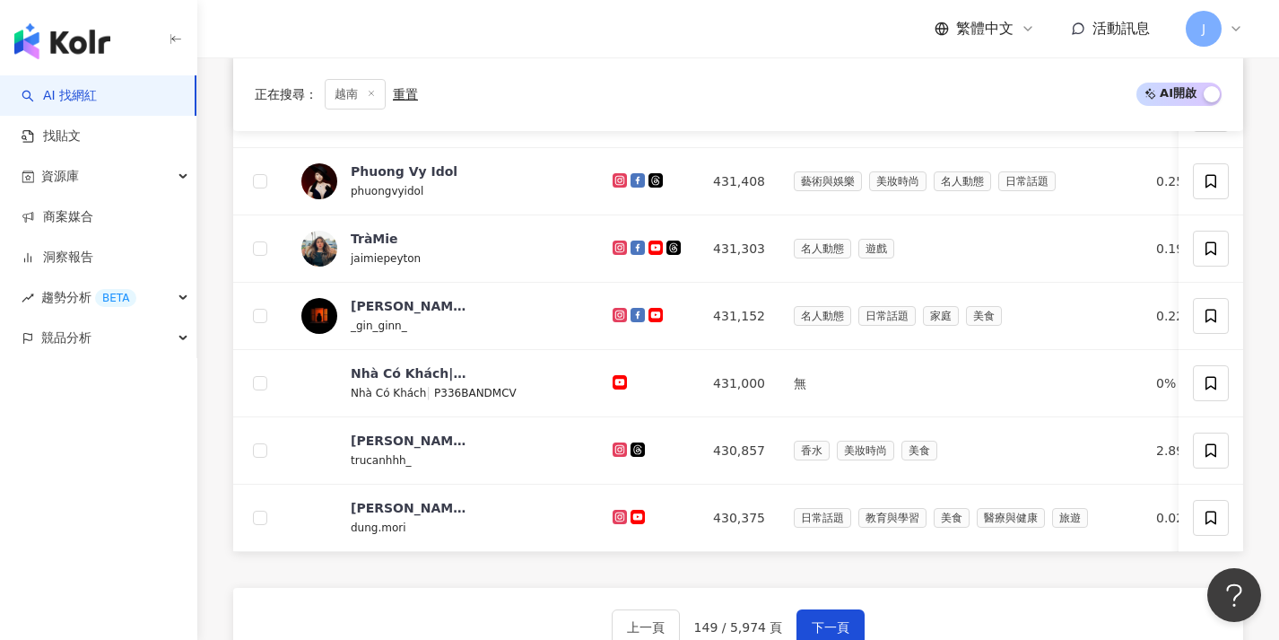
scroll to position [636, 0]
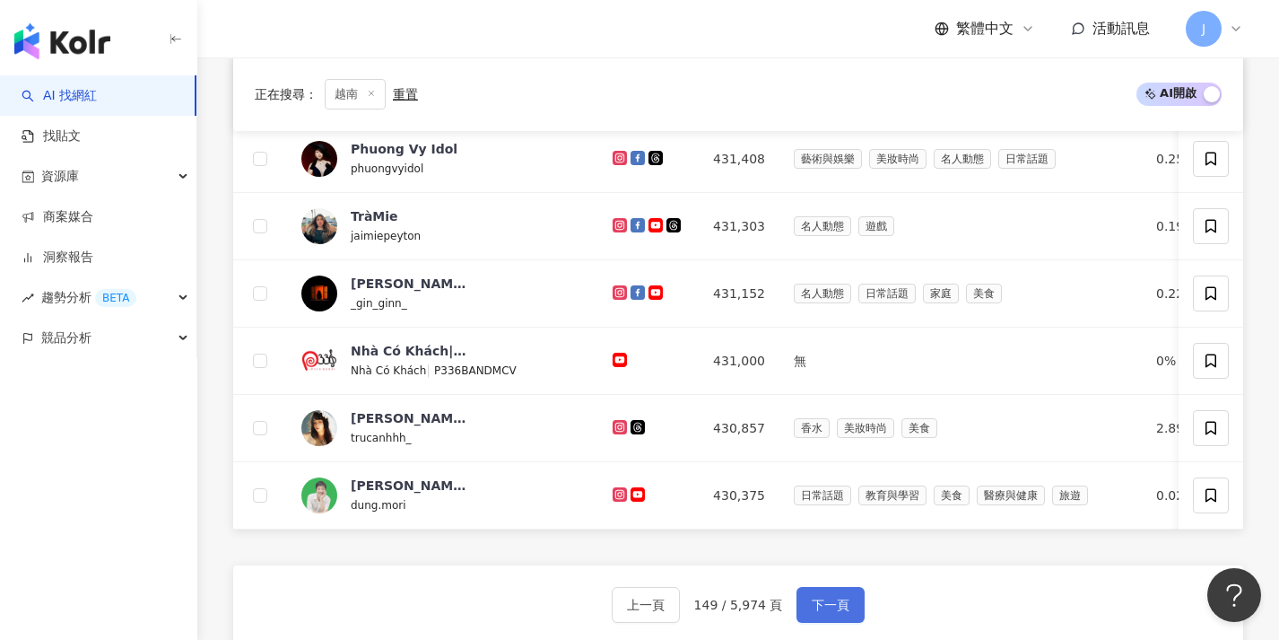
click at [828, 603] on button "下一頁" at bounding box center [831, 605] width 68 height 36
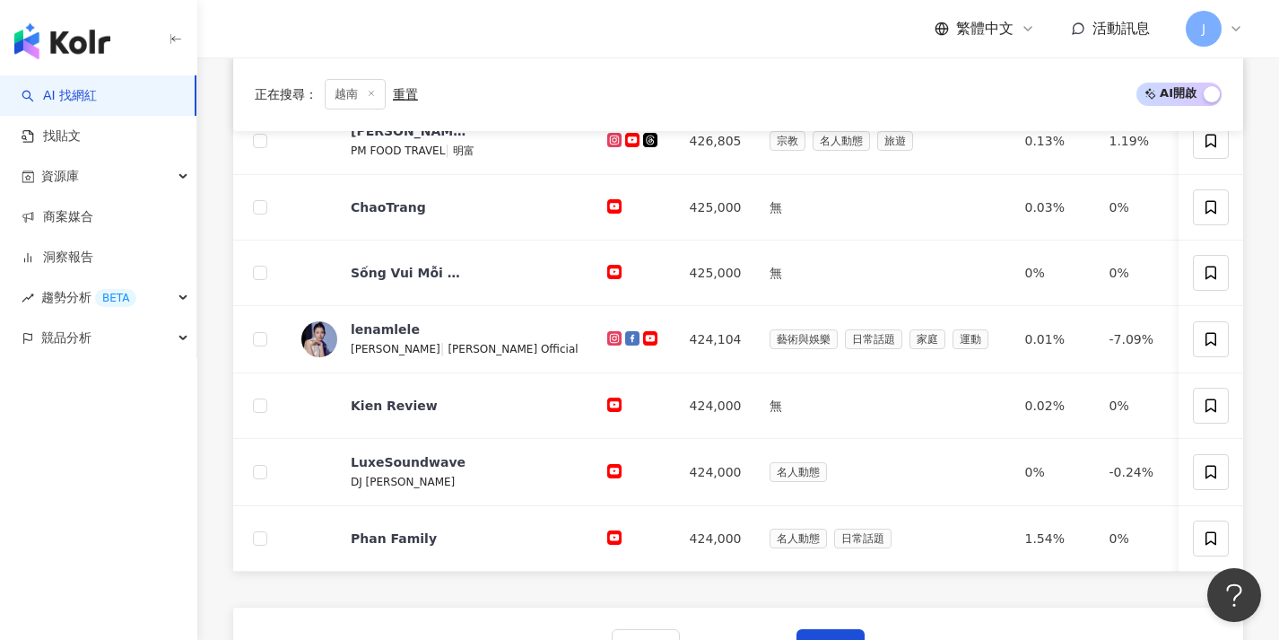
scroll to position [695, 0]
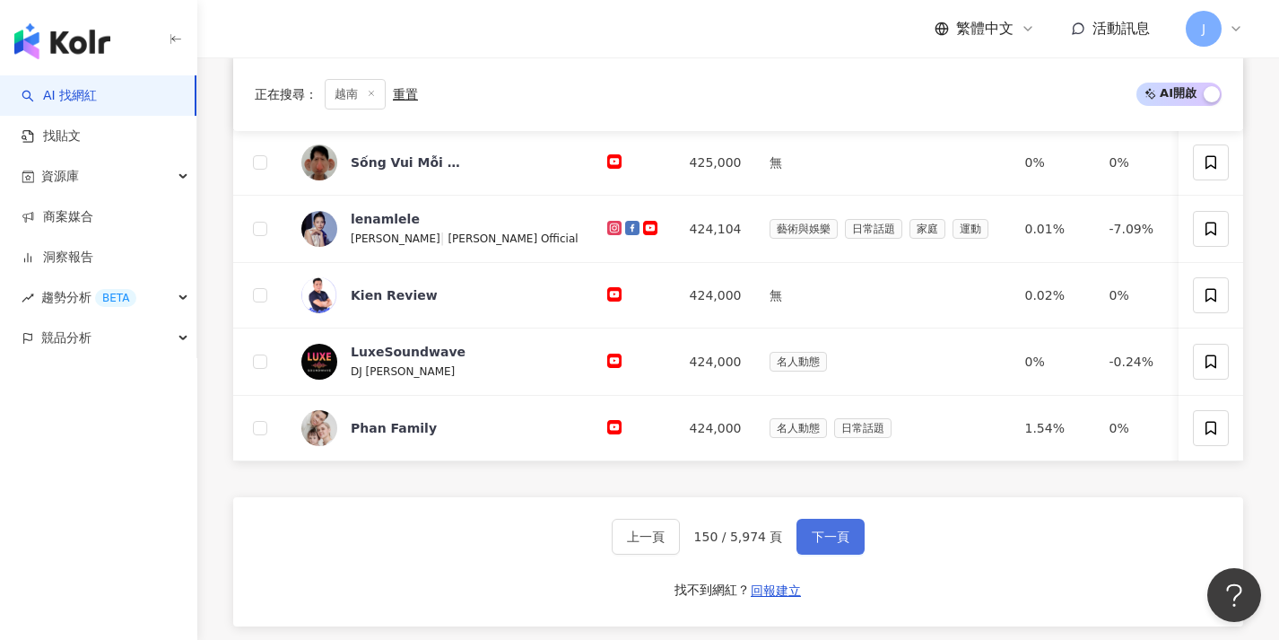
click at [849, 554] on button "下一頁" at bounding box center [831, 536] width 68 height 36
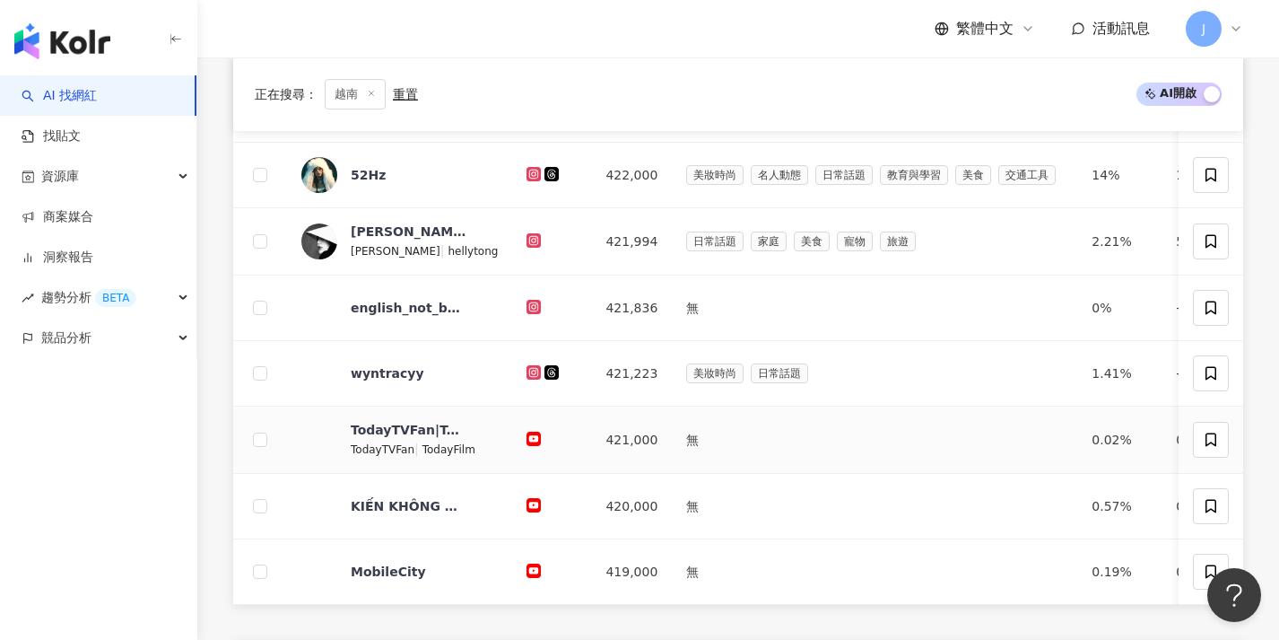
scroll to position [901, 0]
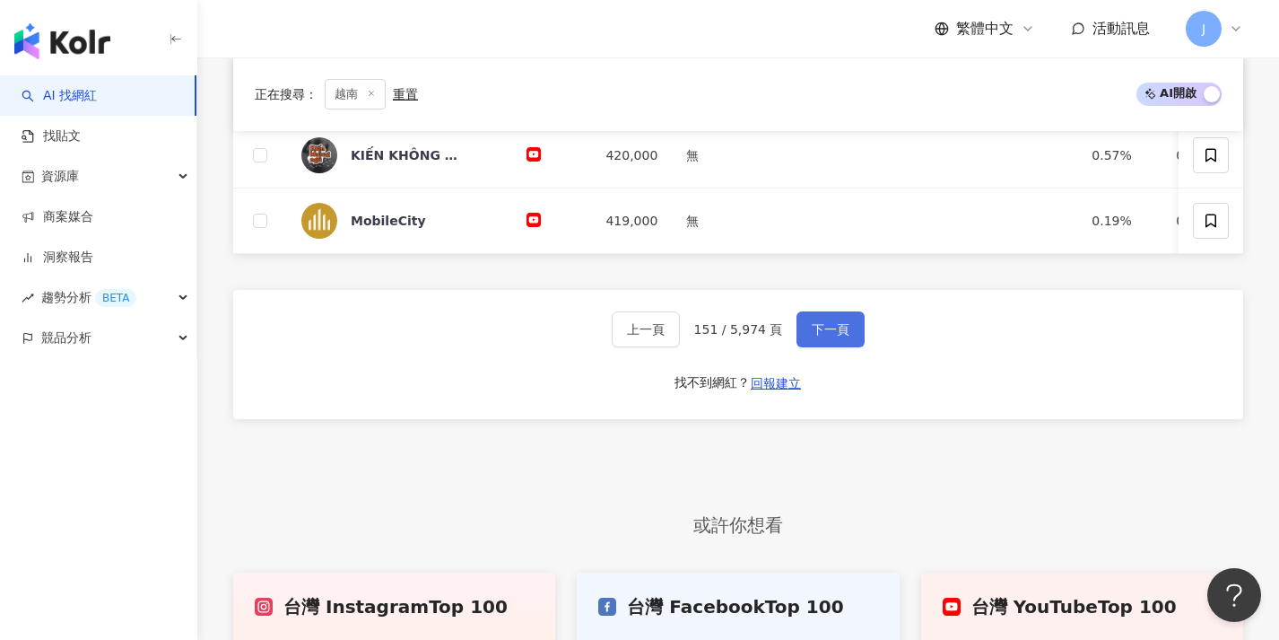
click at [840, 347] on button "下一頁" at bounding box center [831, 329] width 68 height 36
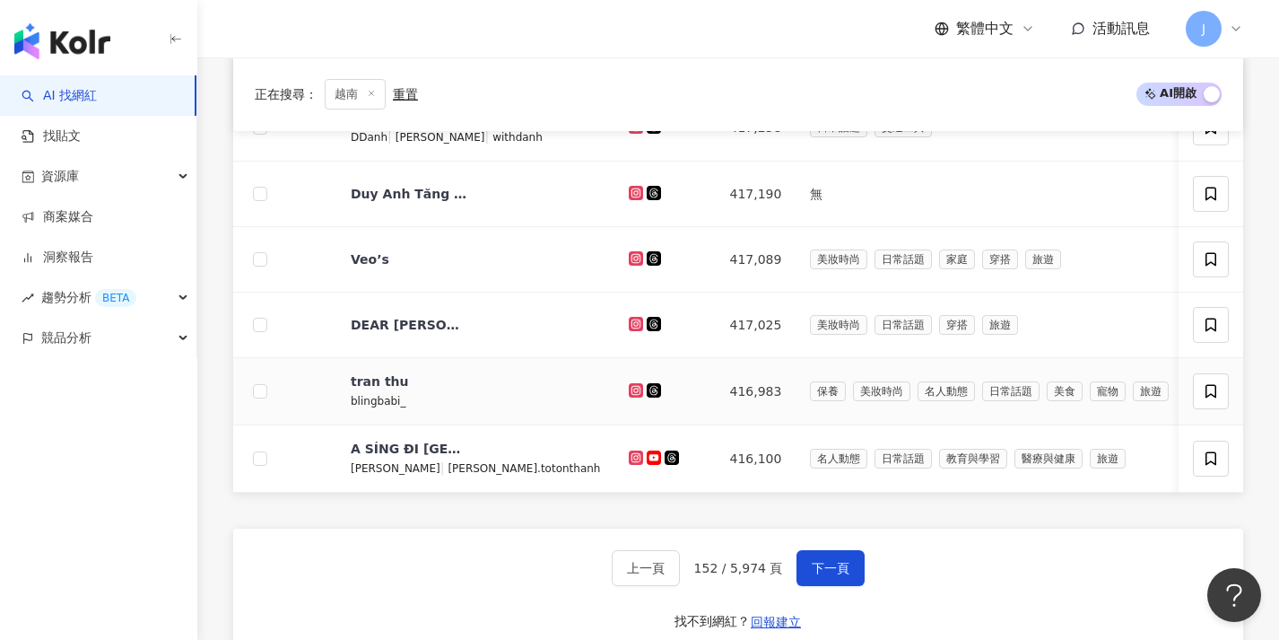
scroll to position [762, 0]
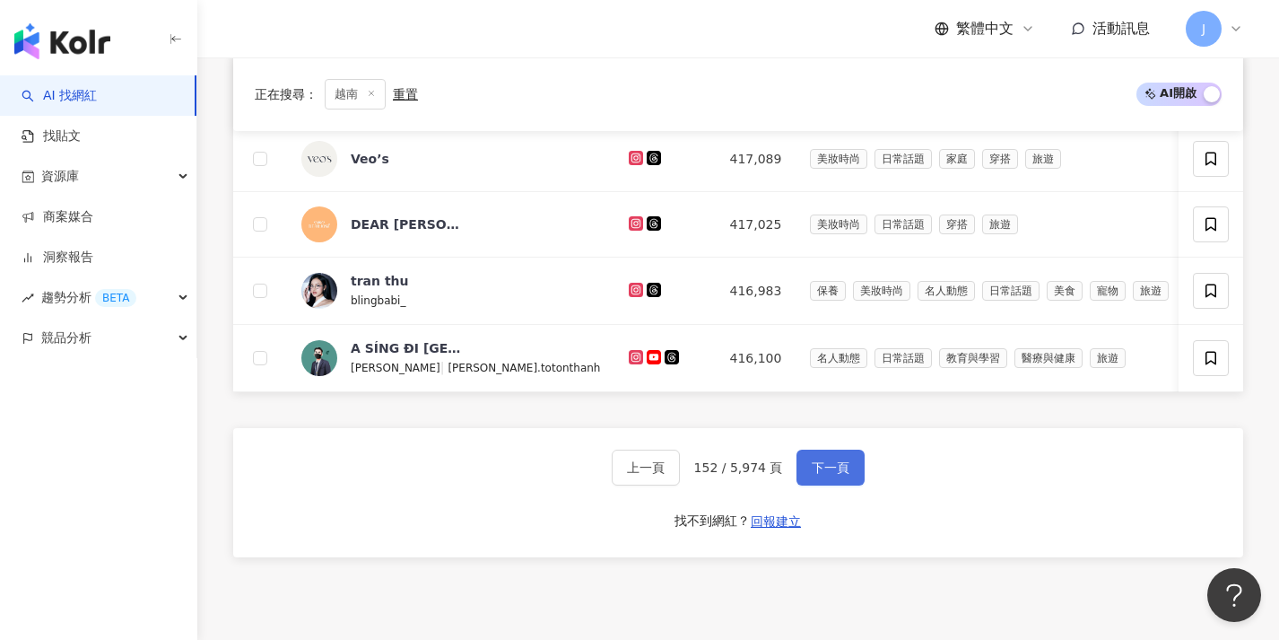
click at [845, 468] on button "下一頁" at bounding box center [831, 467] width 68 height 36
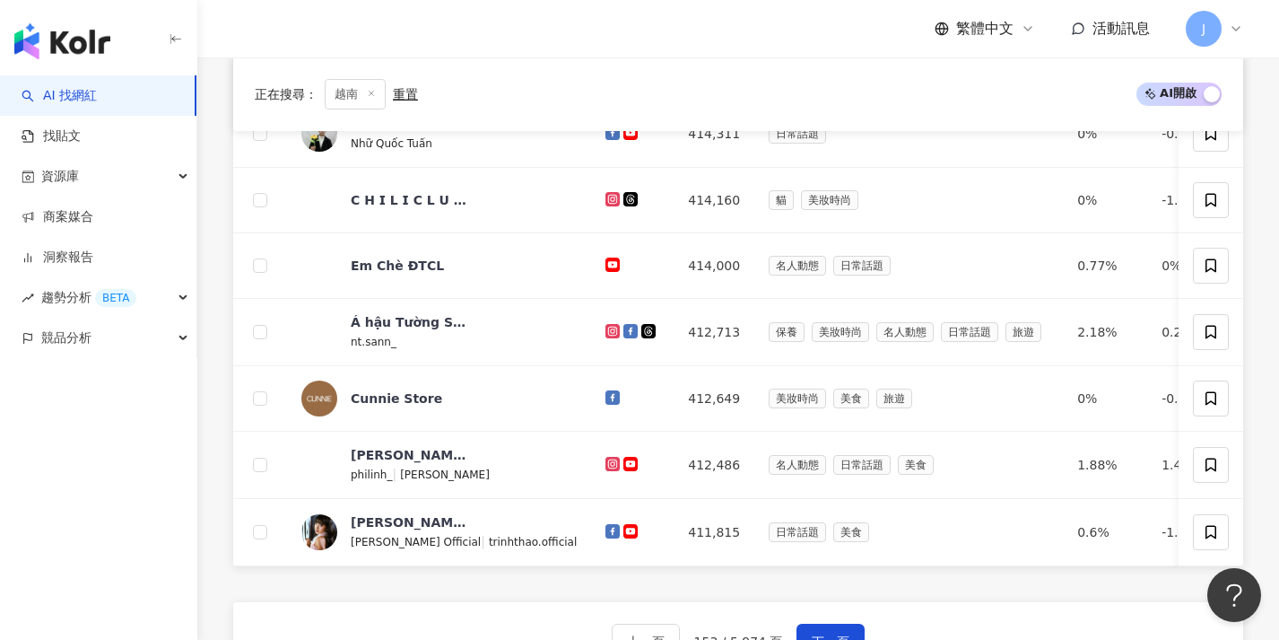
scroll to position [809, 0]
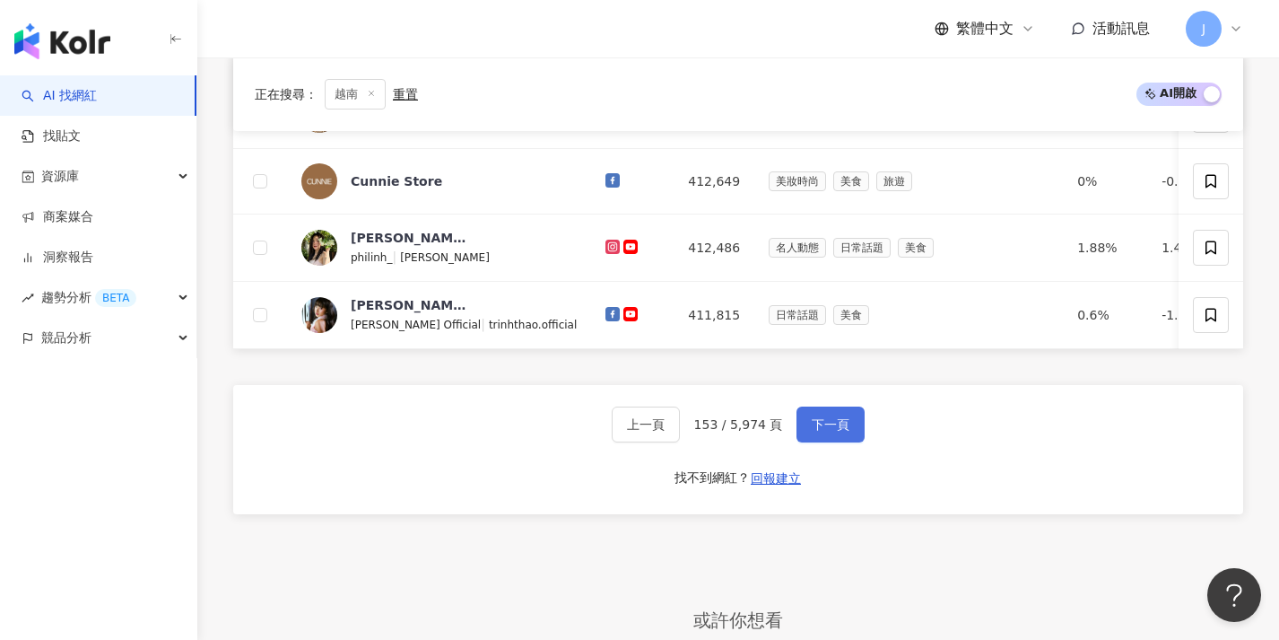
click at [833, 431] on span "下一頁" at bounding box center [831, 424] width 38 height 14
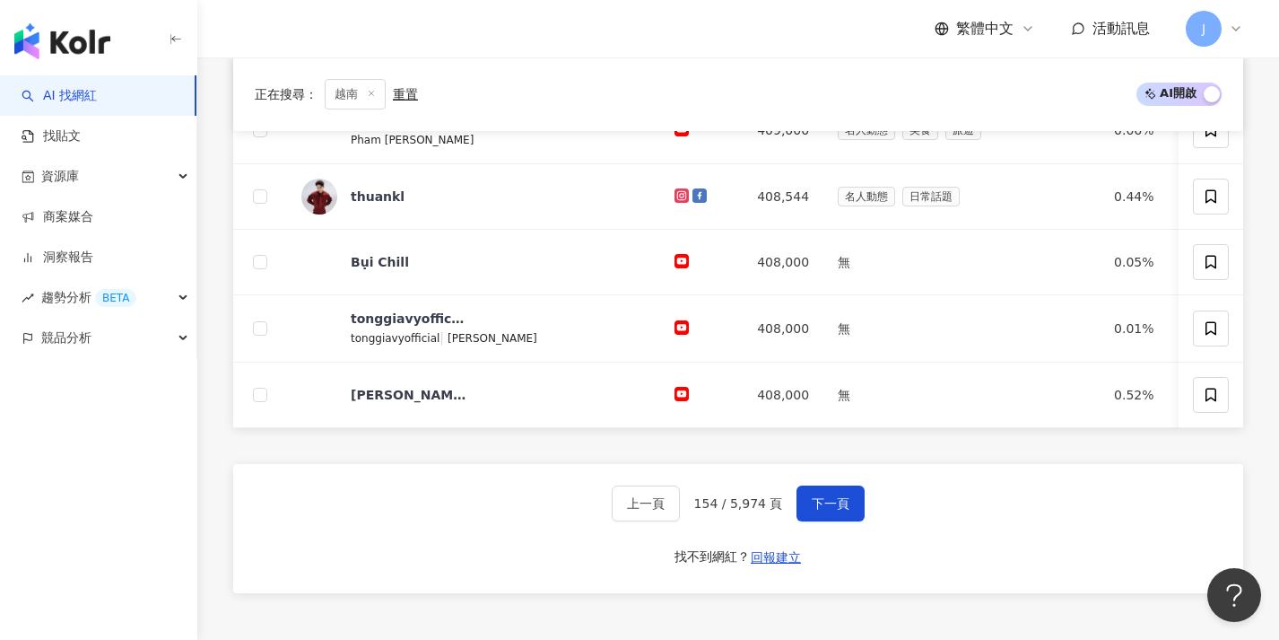
scroll to position [919, 0]
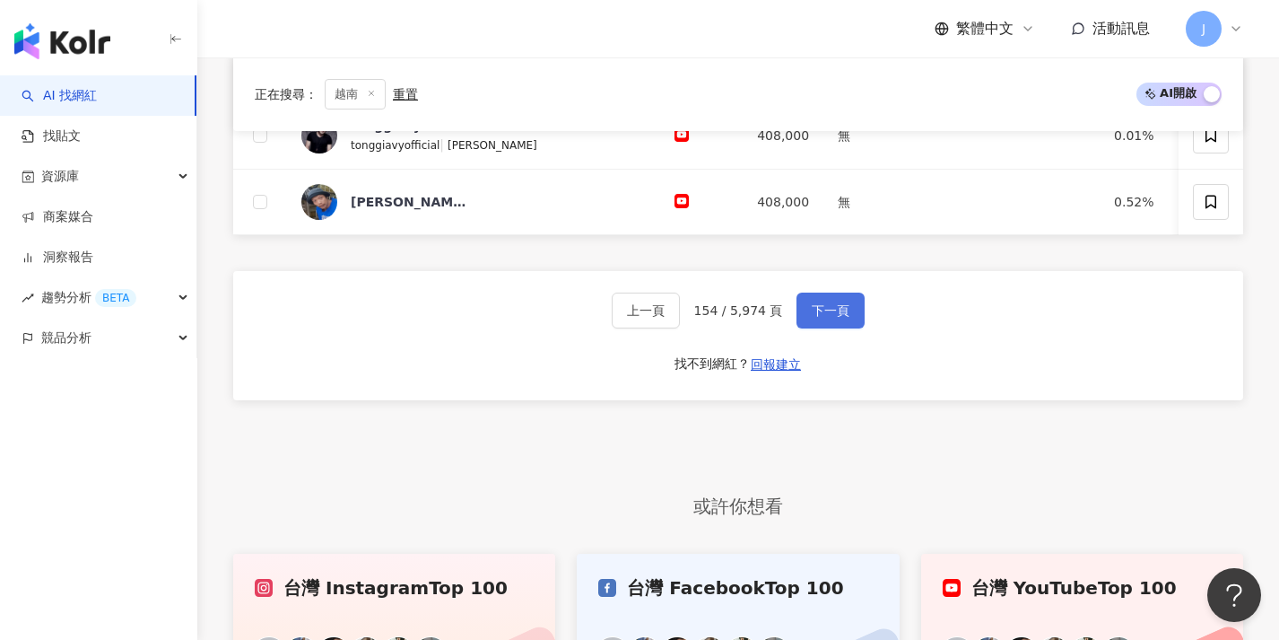
click at [807, 314] on button "下一頁" at bounding box center [831, 310] width 68 height 36
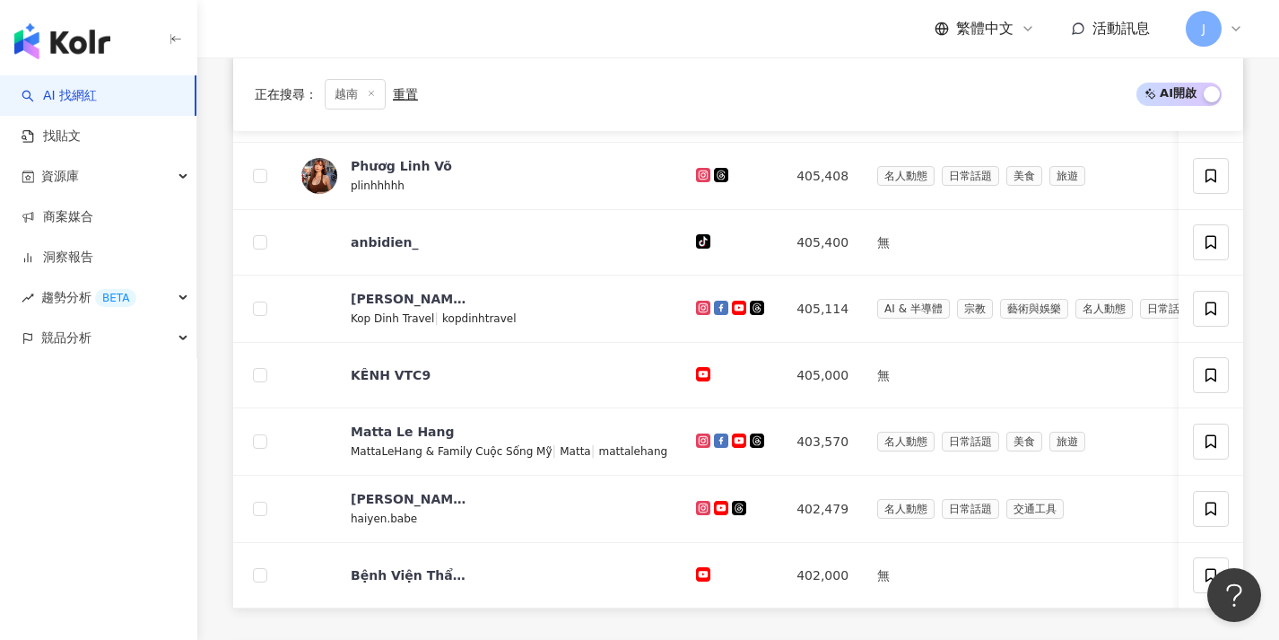
scroll to position [892, 0]
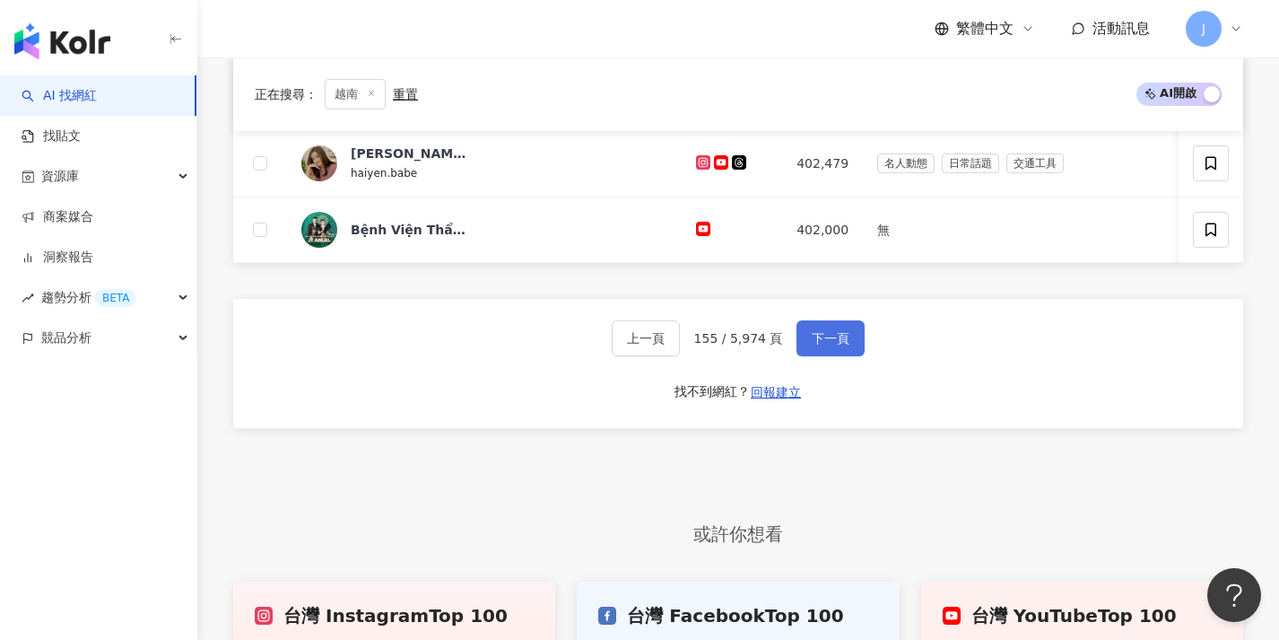
click at [798, 344] on button "下一頁" at bounding box center [831, 338] width 68 height 36
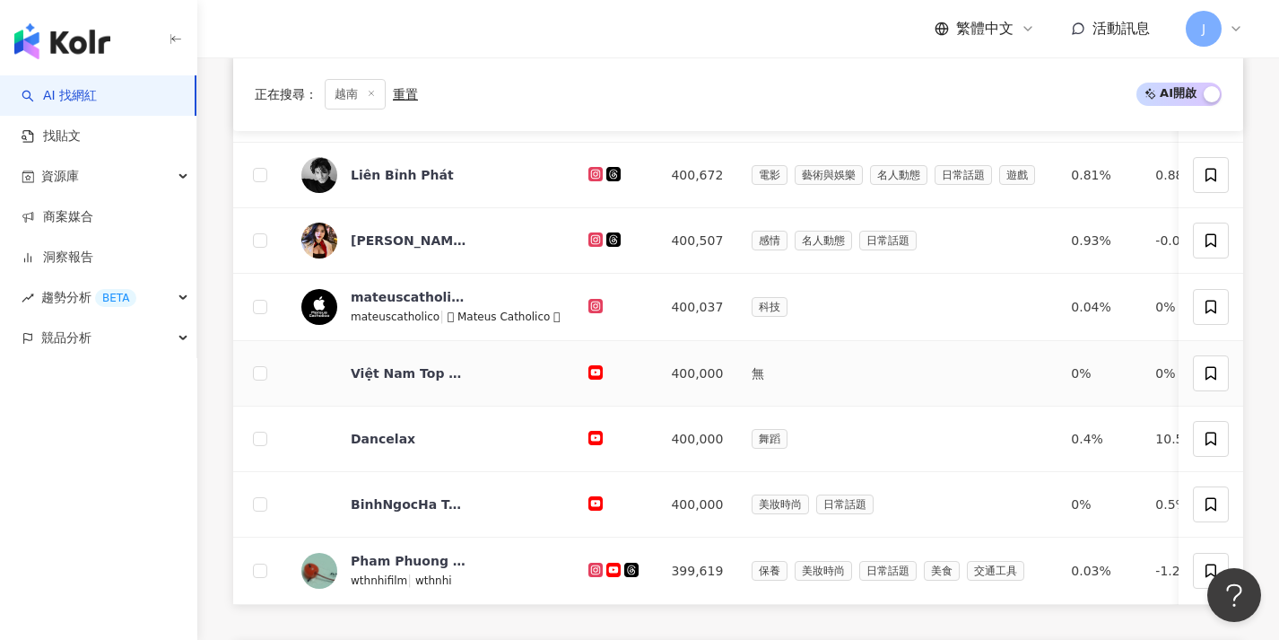
scroll to position [714, 0]
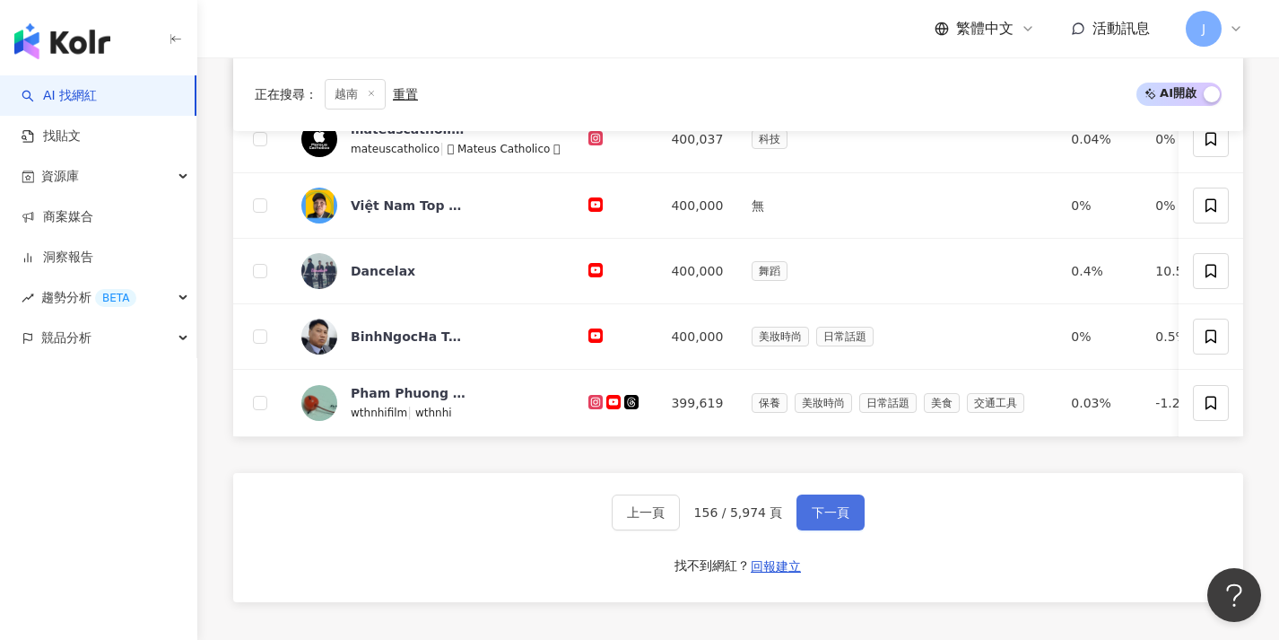
click at [845, 519] on span "下一頁" at bounding box center [831, 512] width 38 height 14
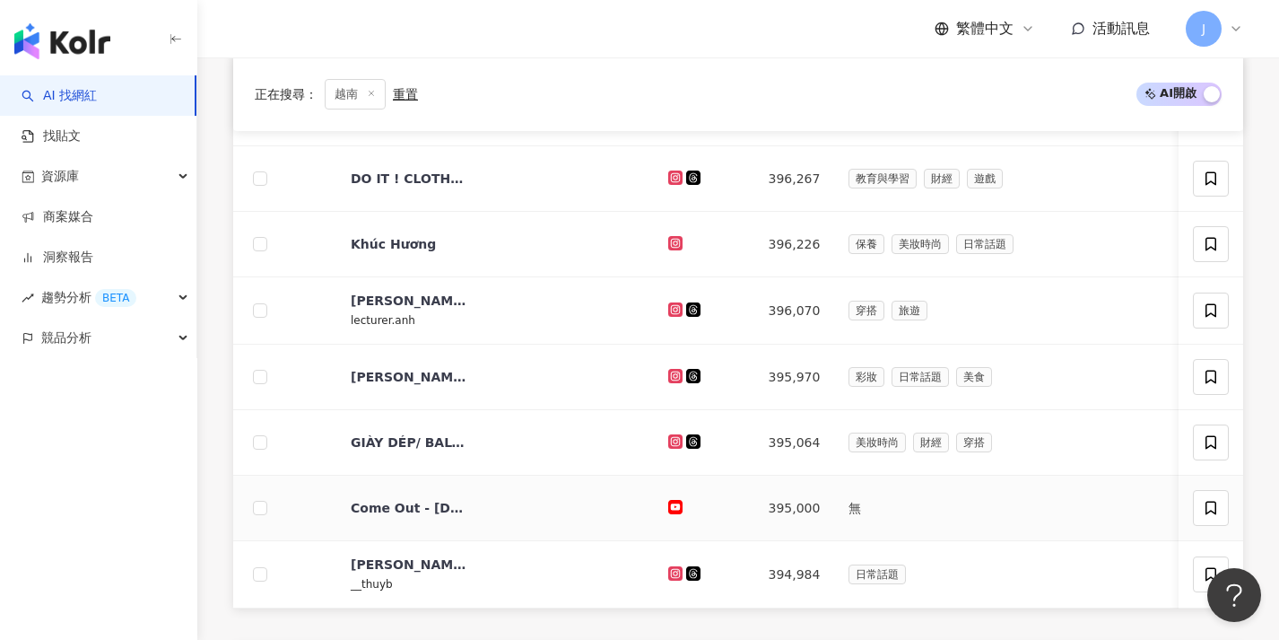
scroll to position [857, 0]
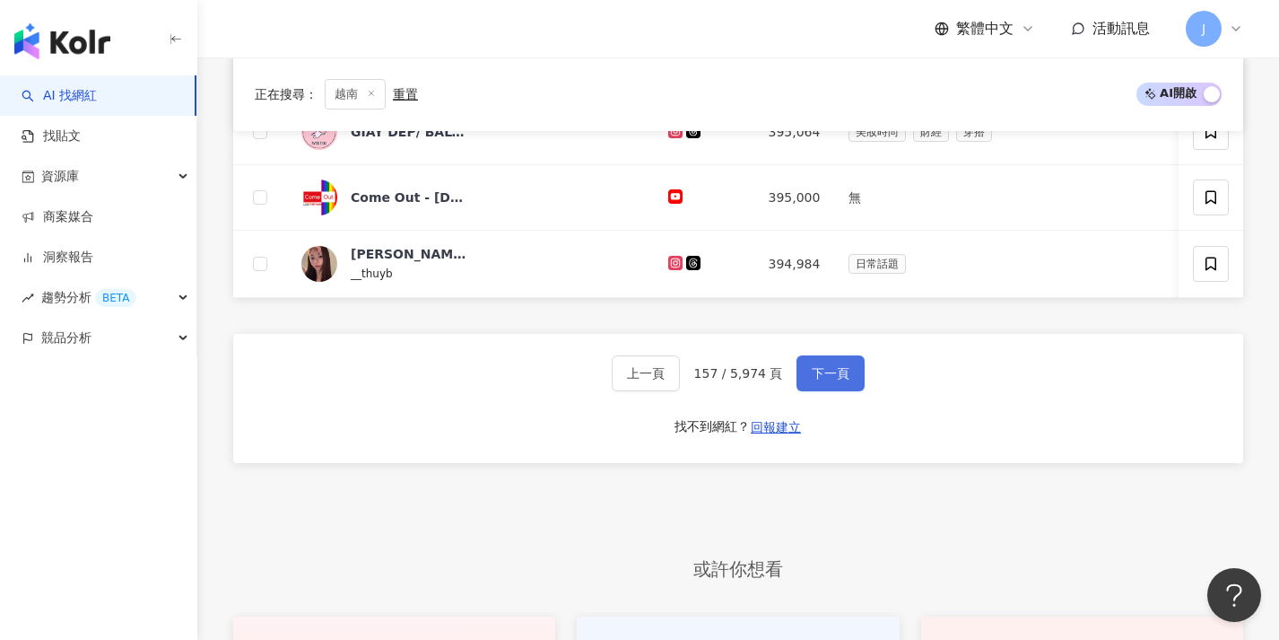
click at [813, 379] on span "下一頁" at bounding box center [831, 373] width 38 height 14
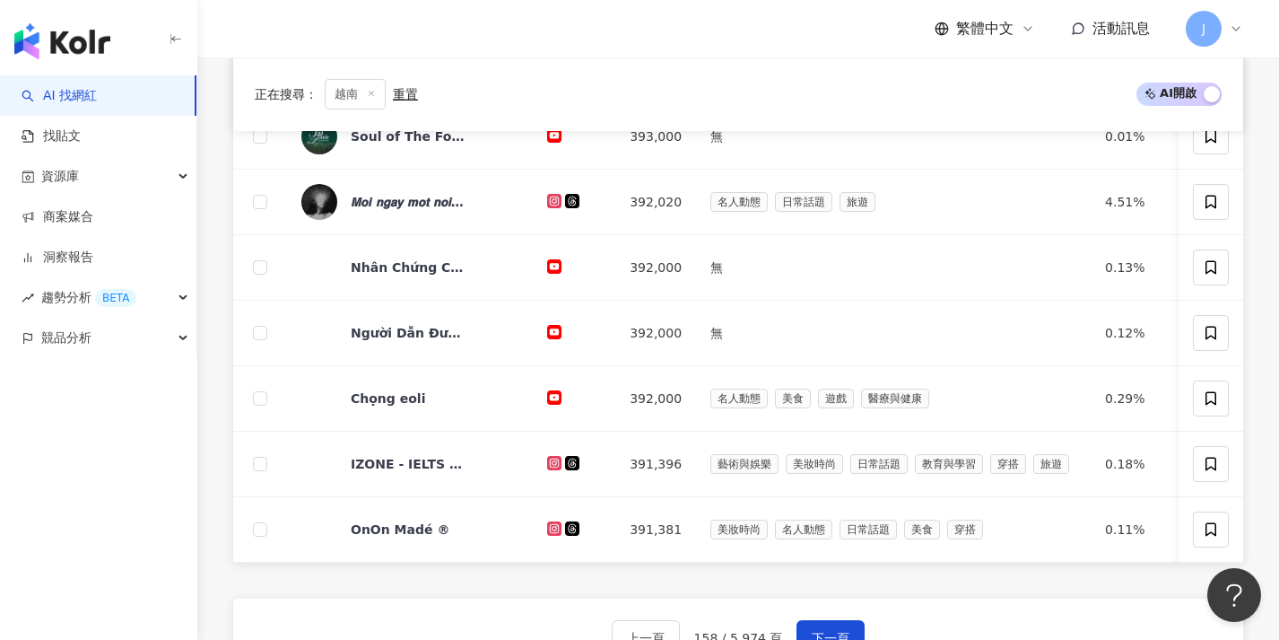
scroll to position [915, 0]
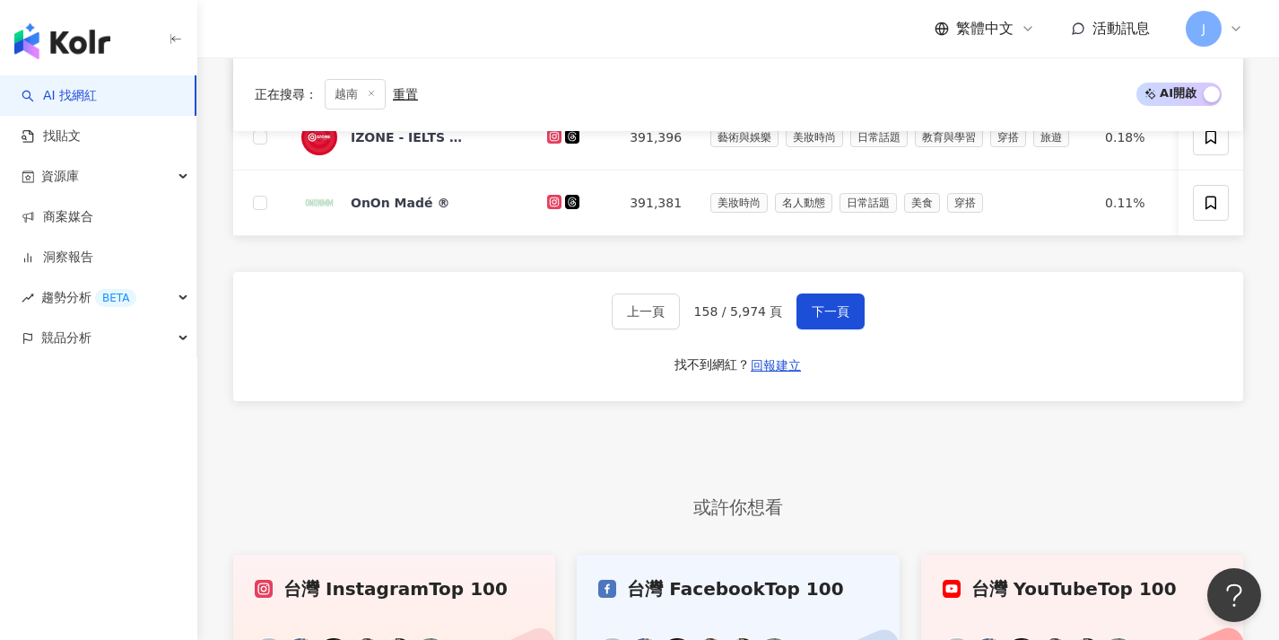
click at [842, 342] on div "上一頁 158 / 5,974 頁 下一頁 找不到網紅？ 回報建立" at bounding box center [738, 336] width 1010 height 129
click at [845, 318] on span "下一頁" at bounding box center [831, 311] width 38 height 14
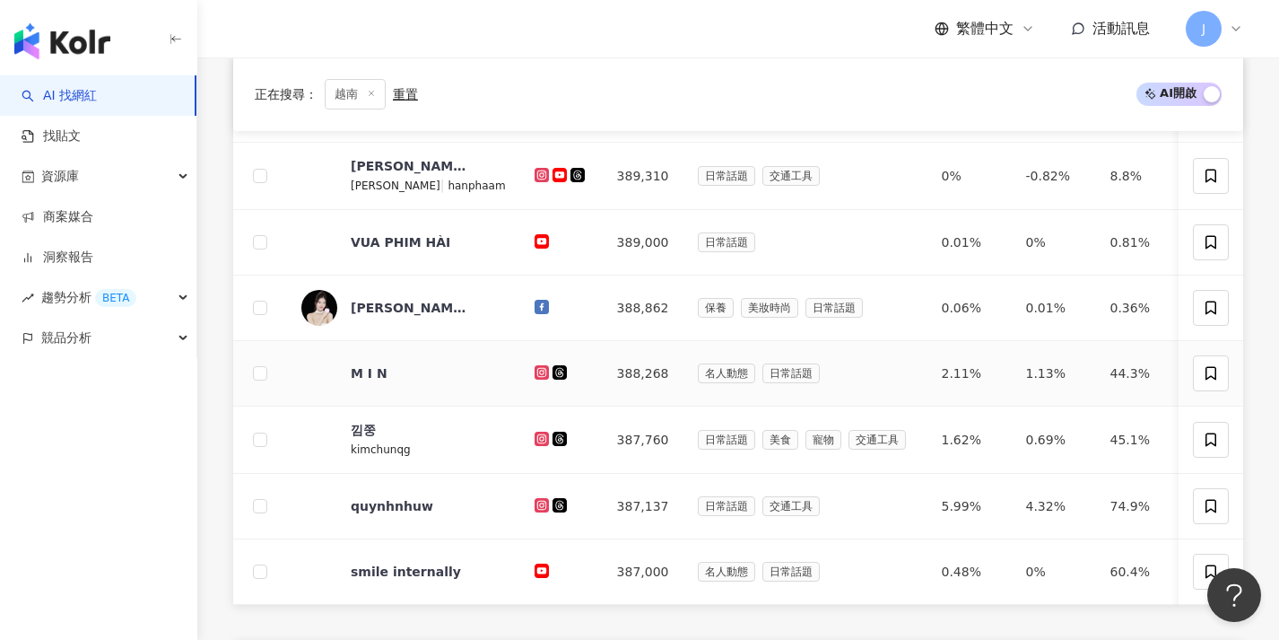
scroll to position [723, 0]
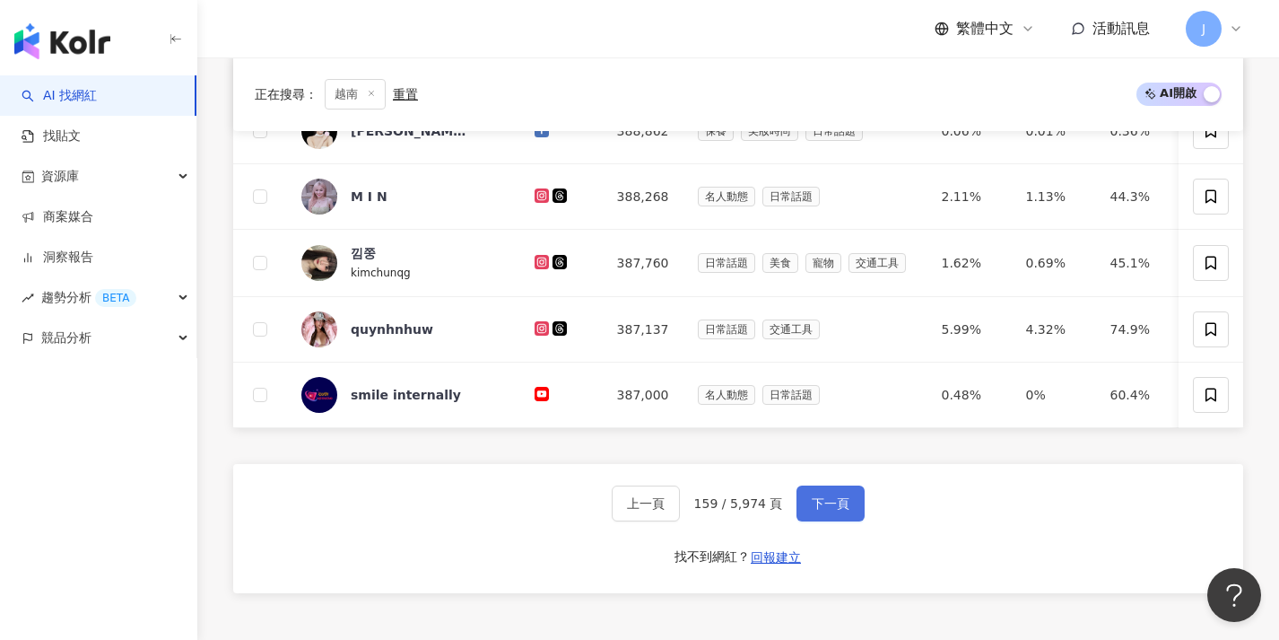
click at [805, 521] on button "下一頁" at bounding box center [831, 503] width 68 height 36
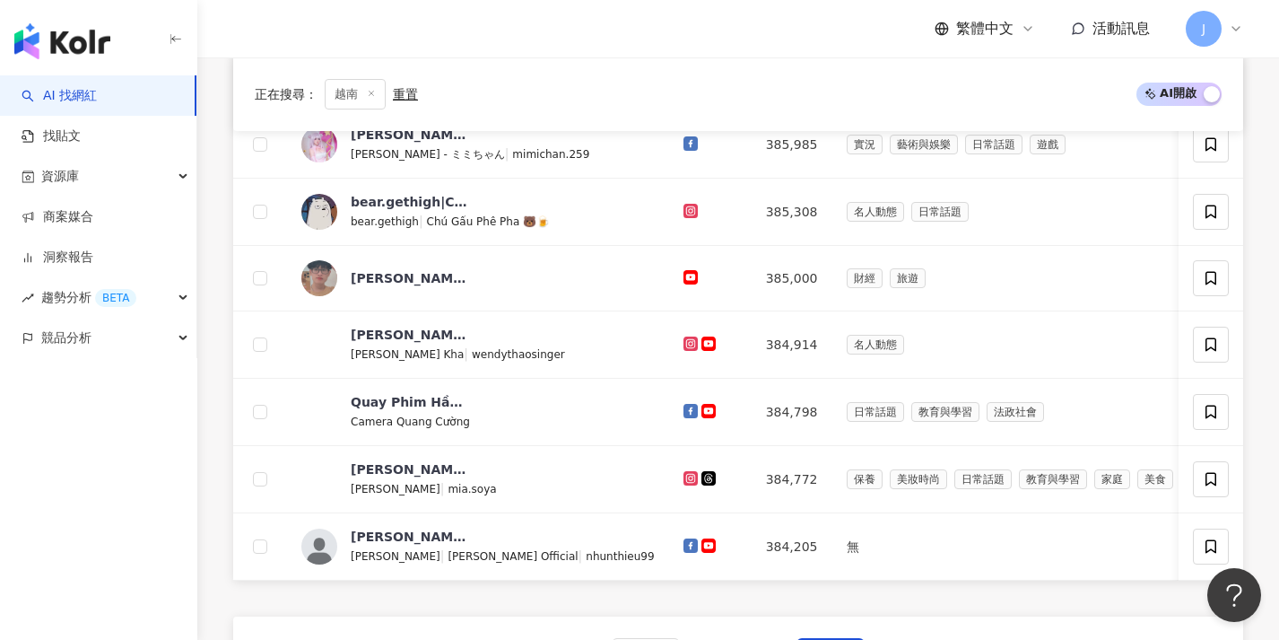
scroll to position [673, 0]
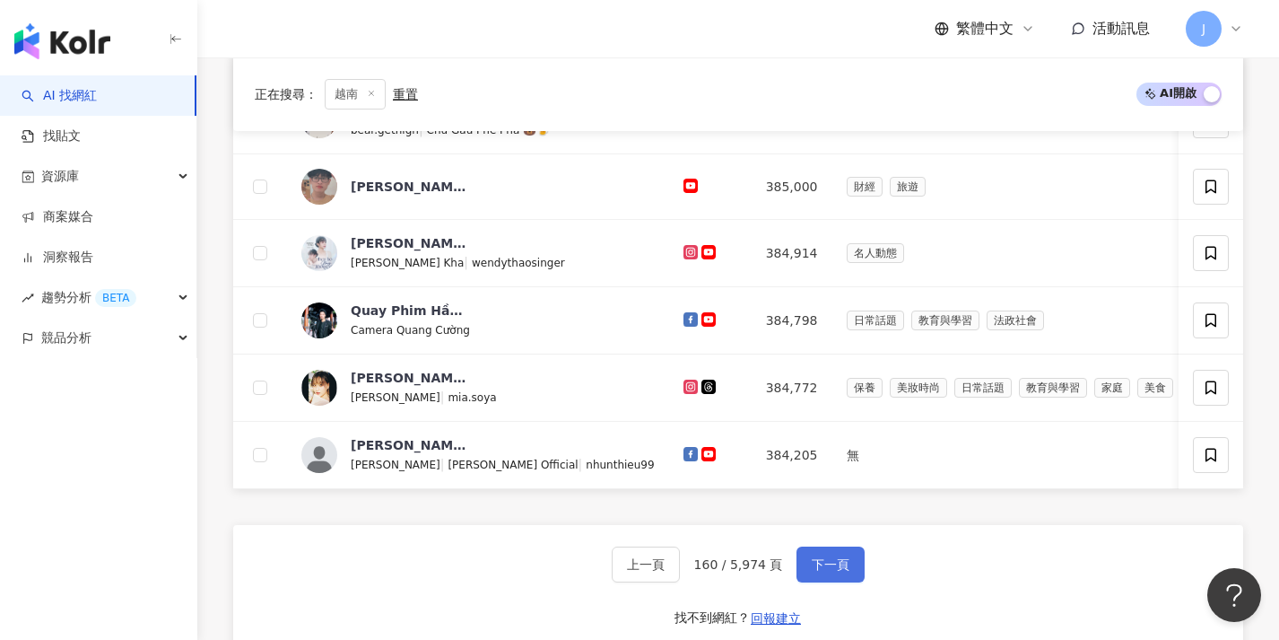
click at [821, 571] on span "下一頁" at bounding box center [831, 564] width 38 height 14
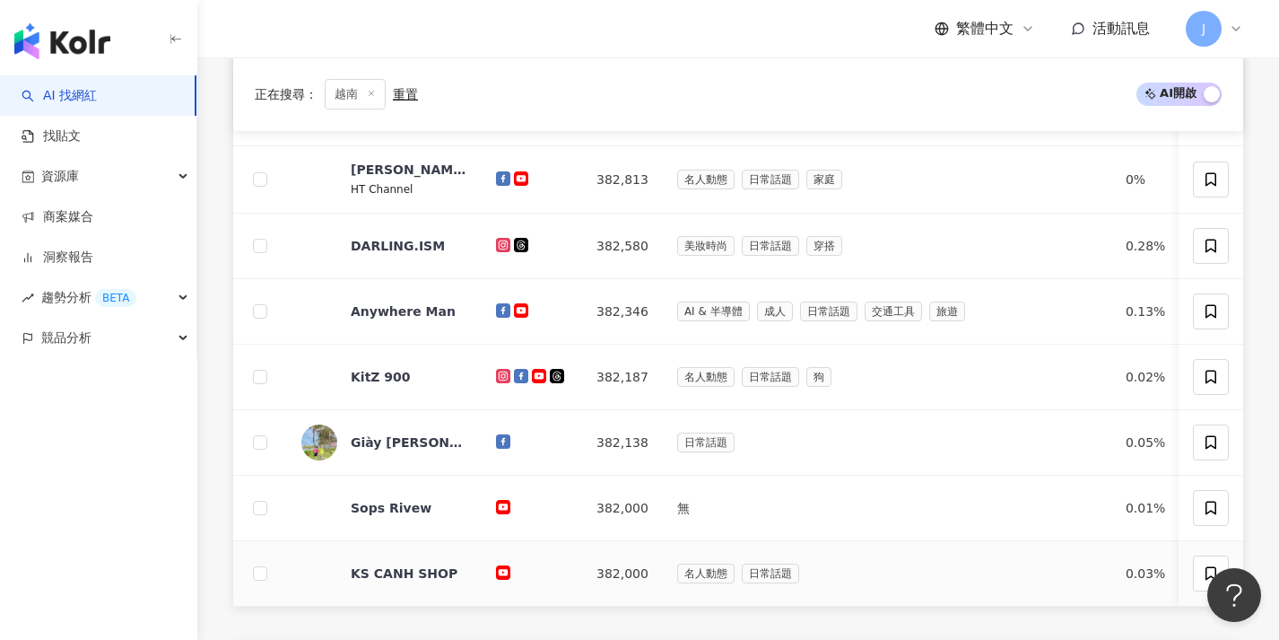
scroll to position [737, 0]
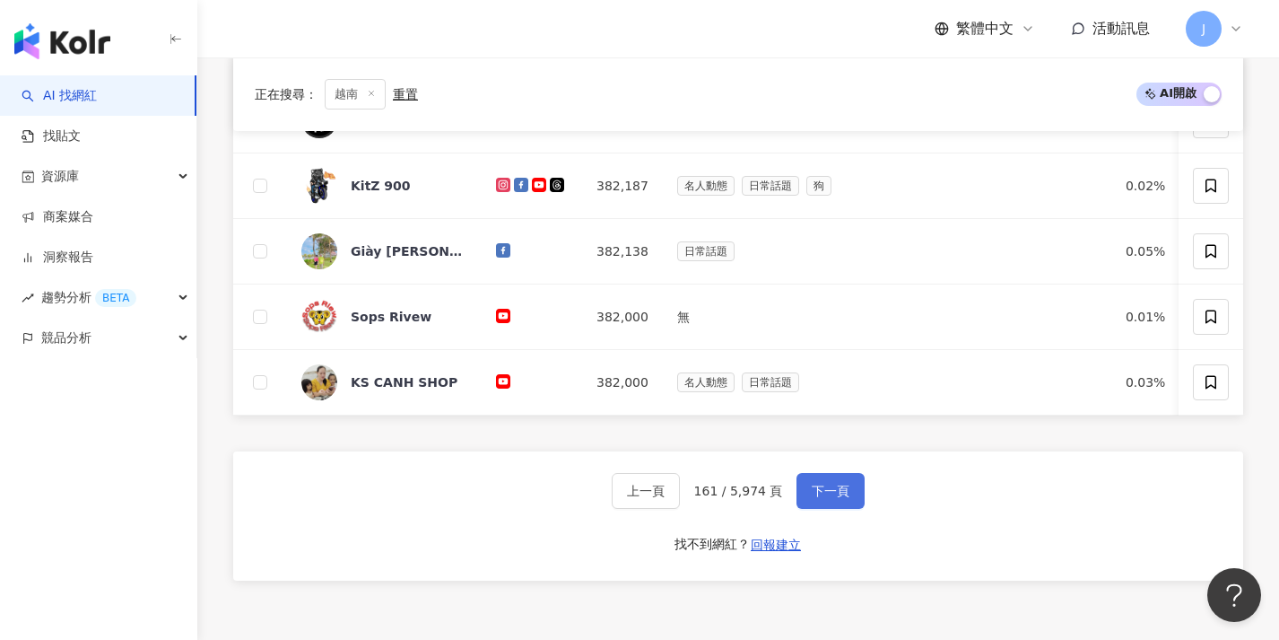
click at [845, 509] on button "下一頁" at bounding box center [831, 491] width 68 height 36
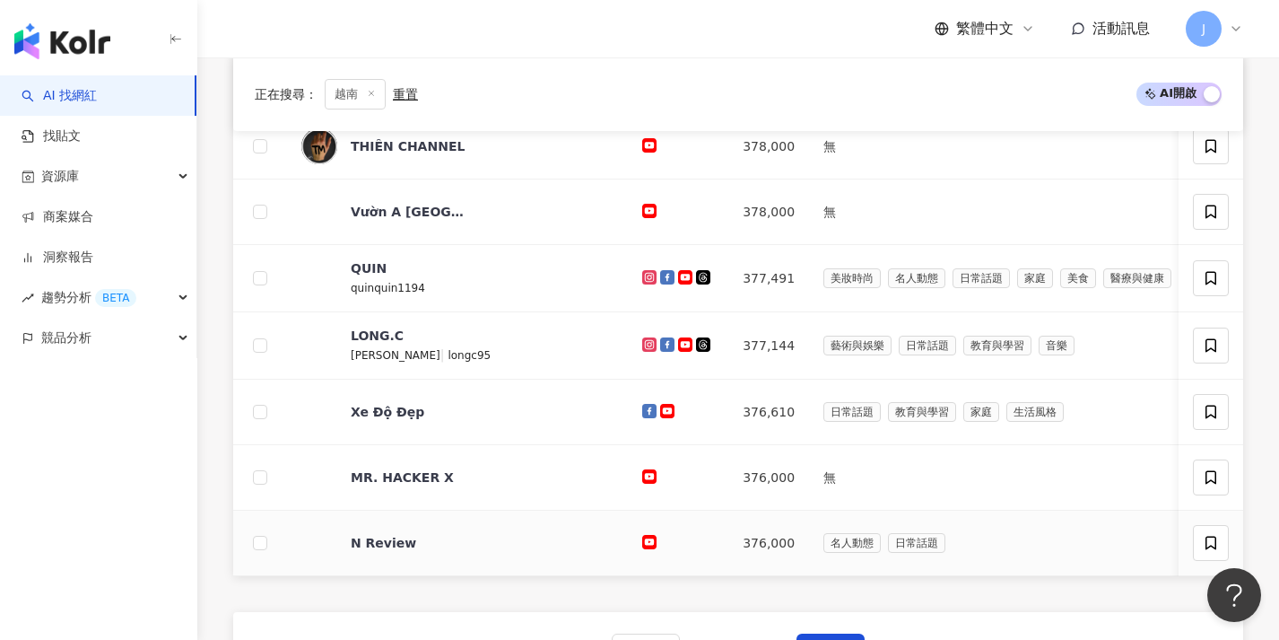
scroll to position [740, 0]
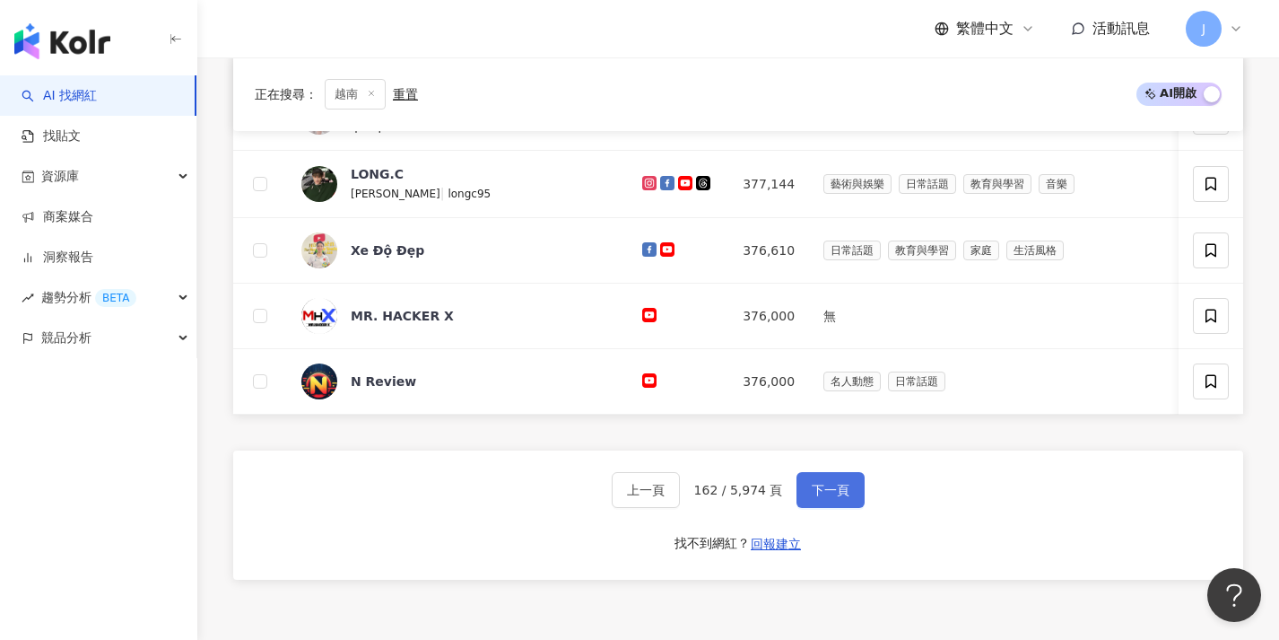
click at [836, 497] on span "下一頁" at bounding box center [831, 490] width 38 height 14
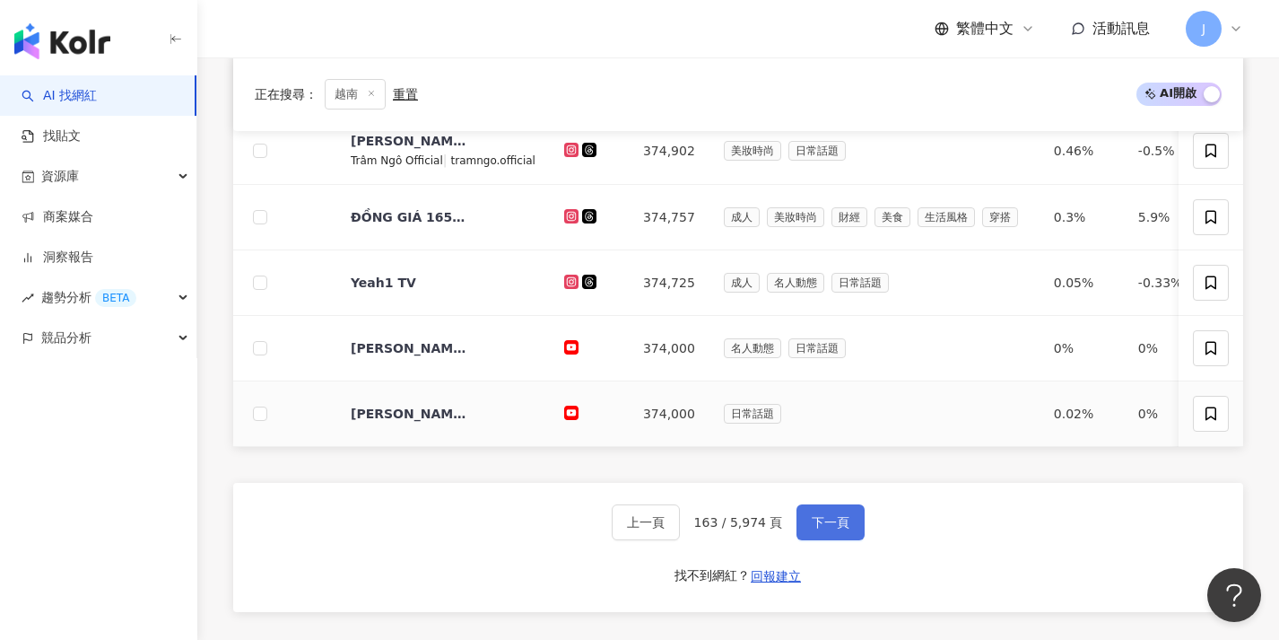
scroll to position [729, 0]
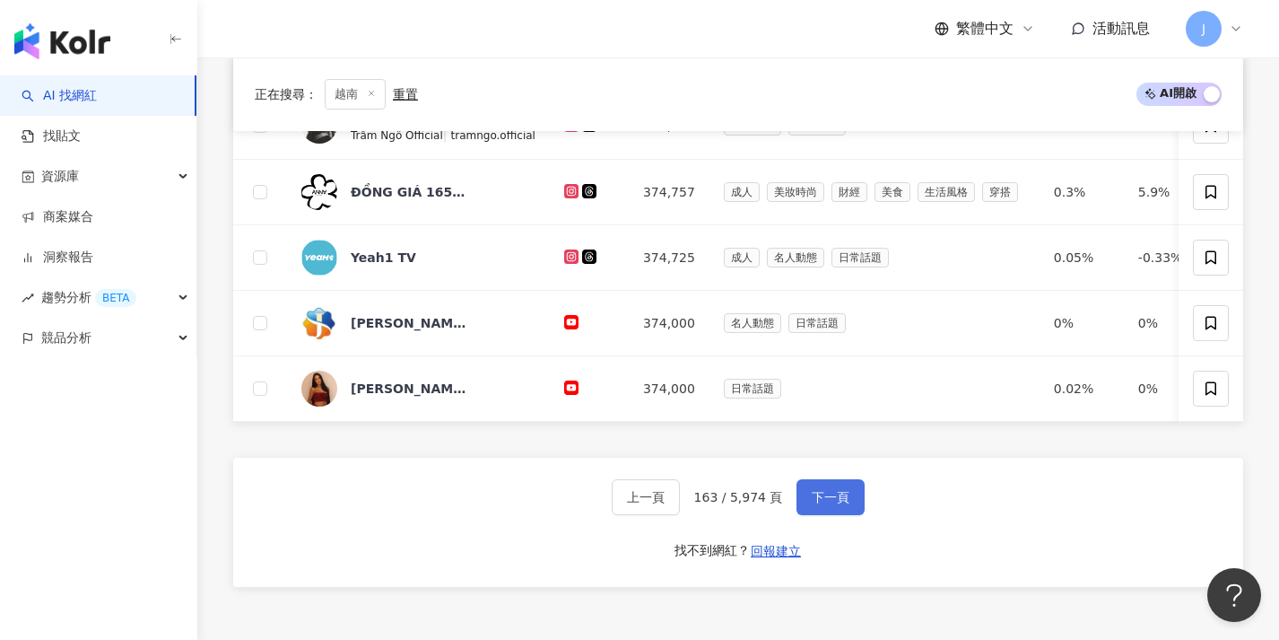
click at [820, 503] on span "下一頁" at bounding box center [831, 497] width 38 height 14
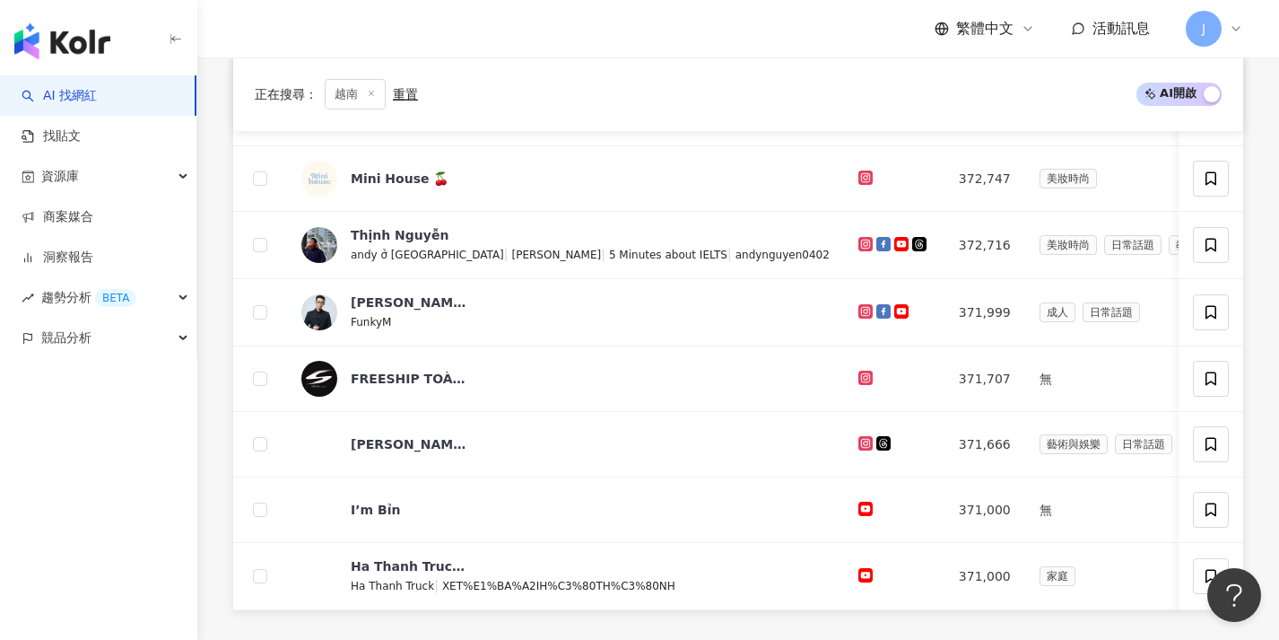
scroll to position [832, 0]
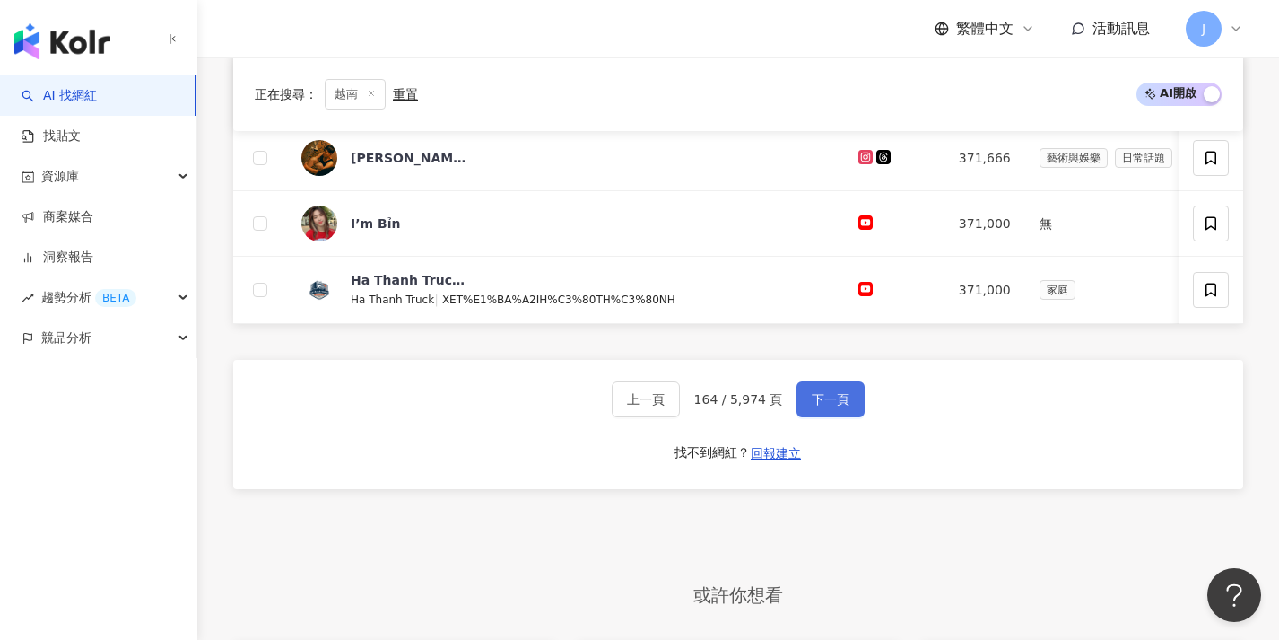
click at [829, 406] on span "下一頁" at bounding box center [831, 399] width 38 height 14
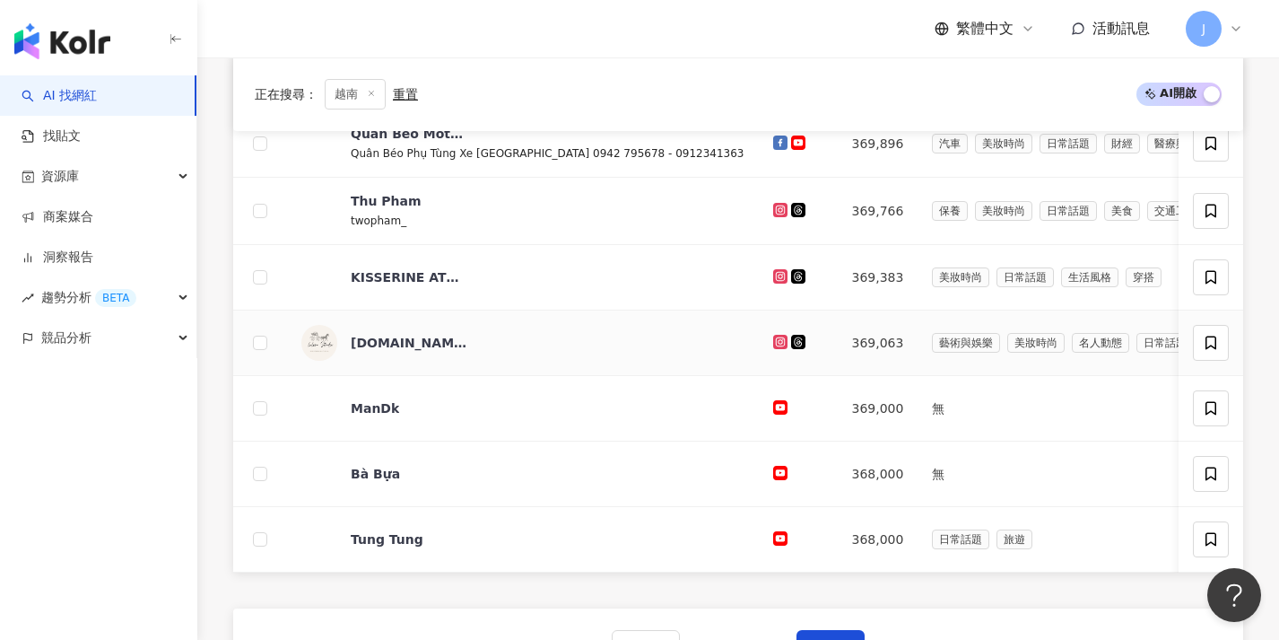
scroll to position [617, 0]
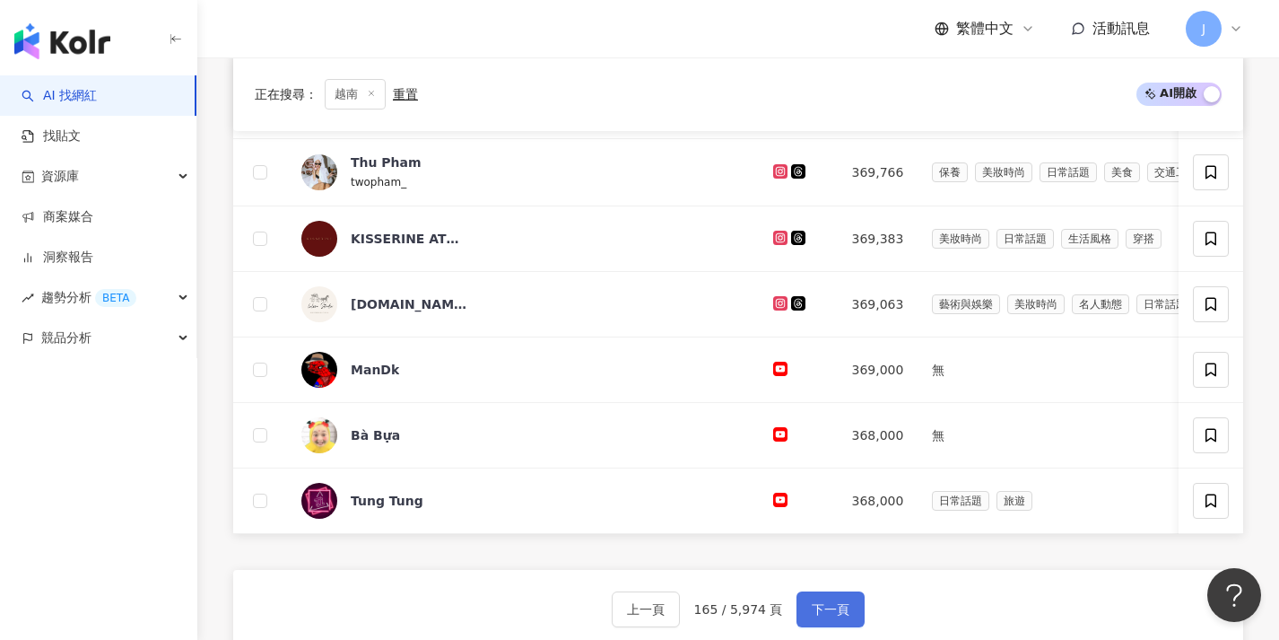
click at [834, 616] on span "下一頁" at bounding box center [831, 609] width 38 height 14
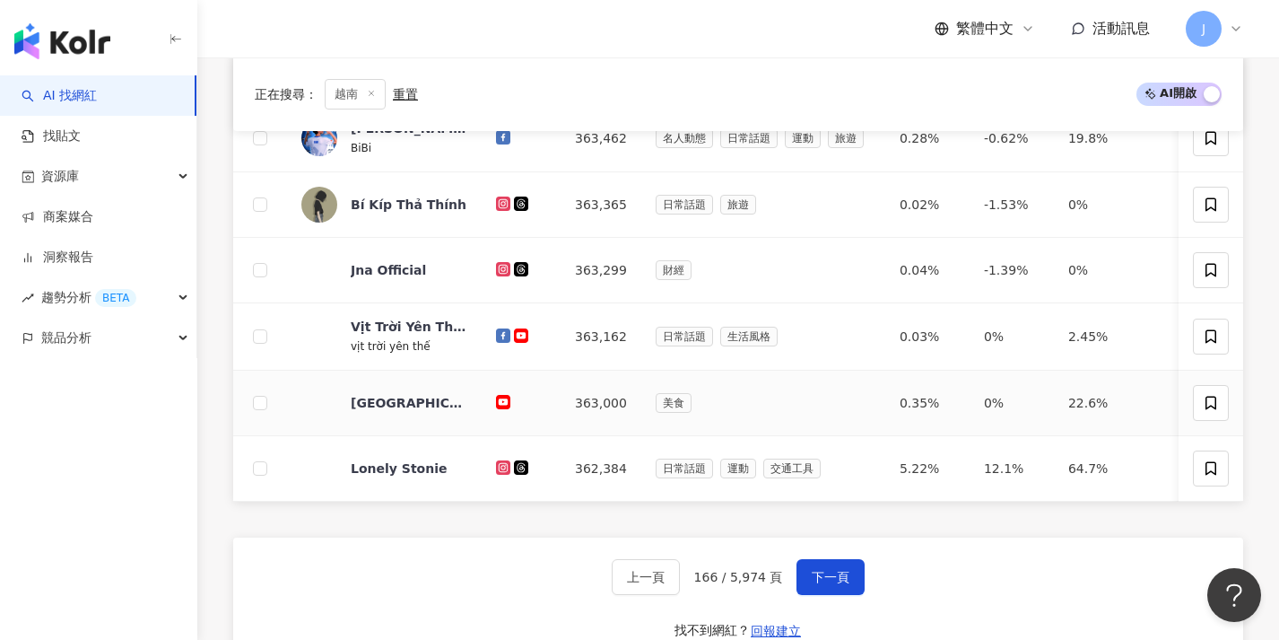
scroll to position [714, 0]
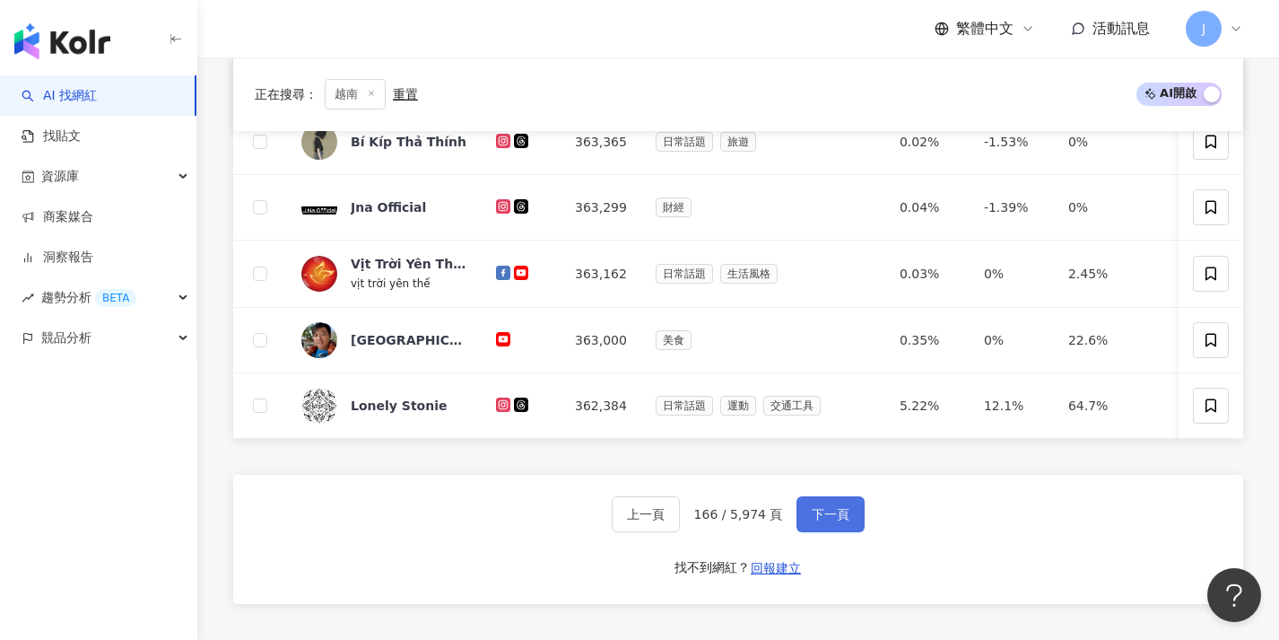
click at [845, 532] on button "下一頁" at bounding box center [831, 514] width 68 height 36
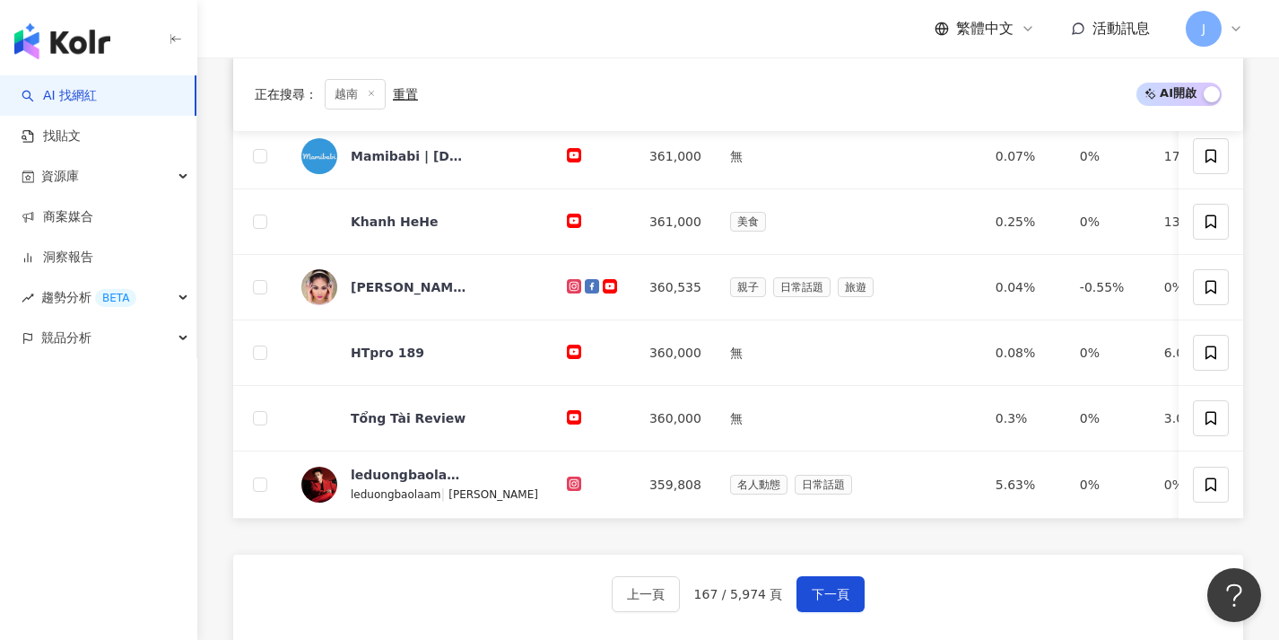
scroll to position [826, 0]
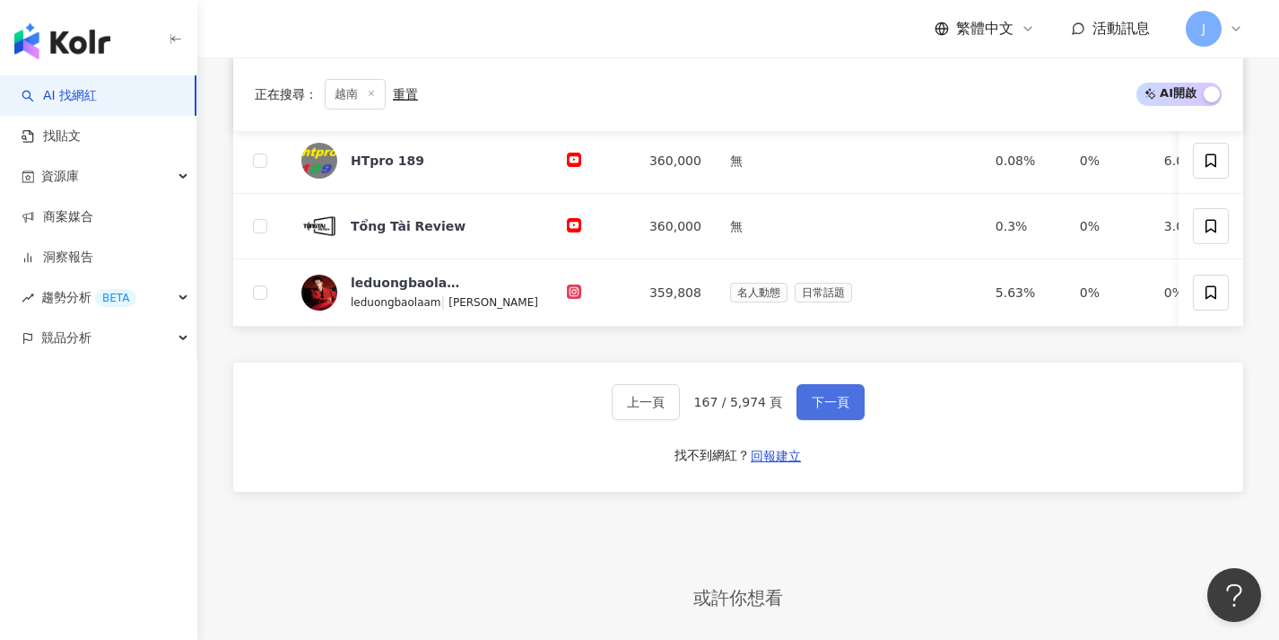
click at [847, 420] on button "下一頁" at bounding box center [831, 402] width 68 height 36
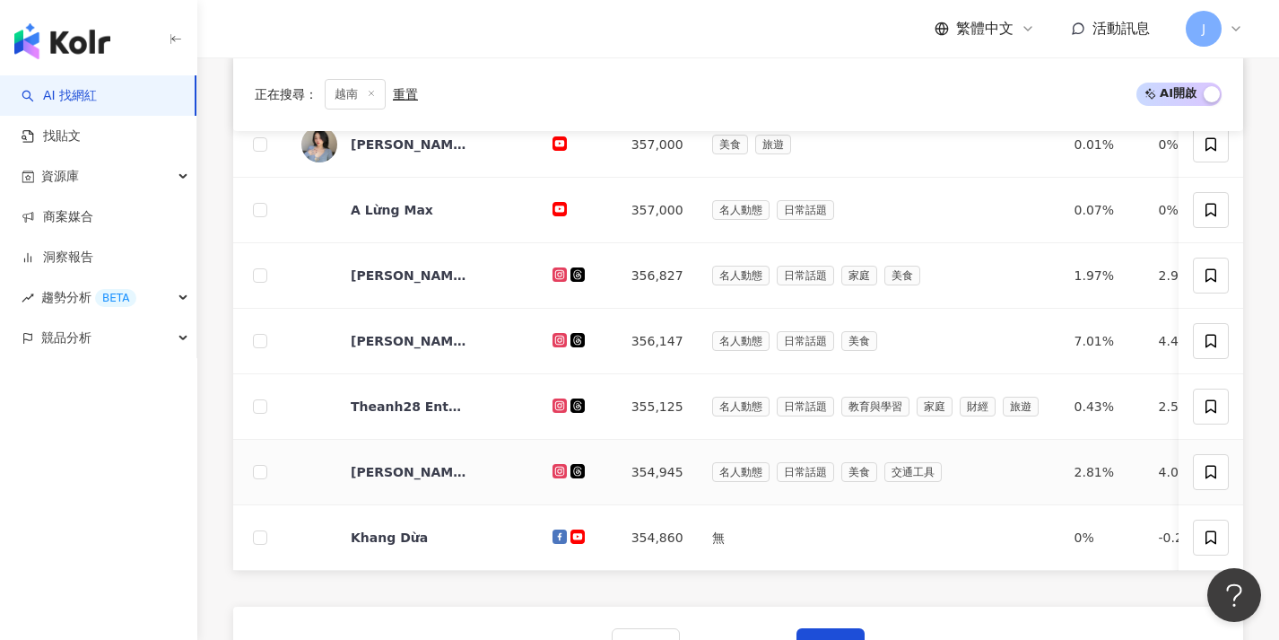
scroll to position [610, 0]
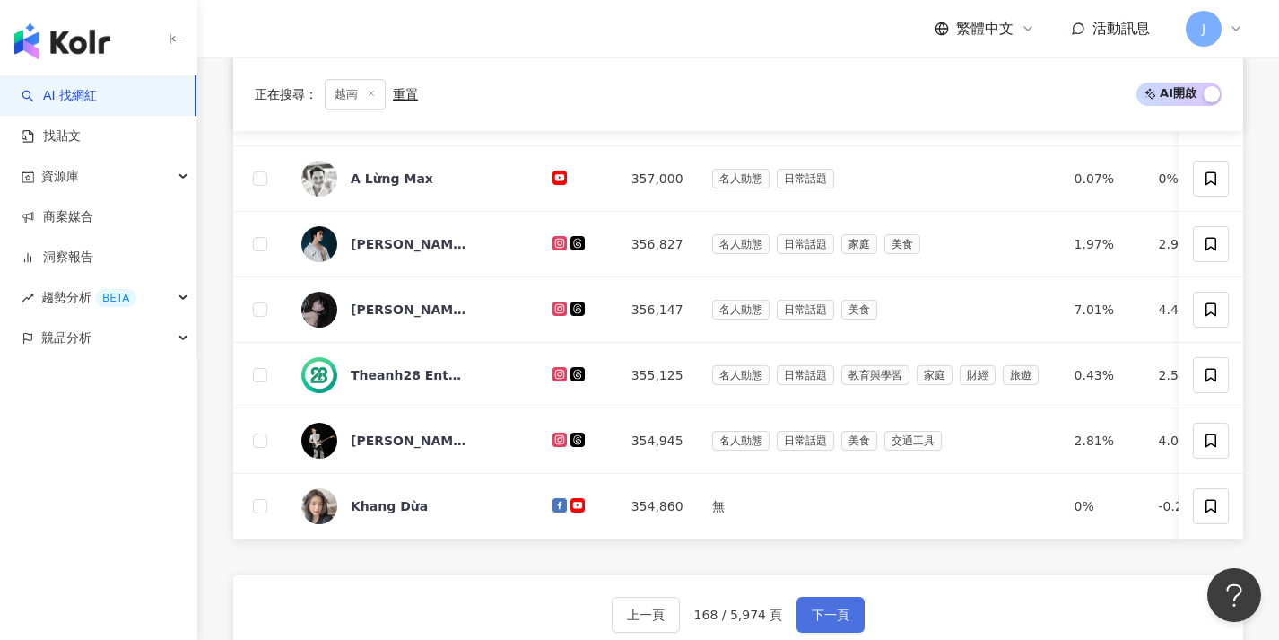
click at [828, 613] on button "下一頁" at bounding box center [831, 615] width 68 height 36
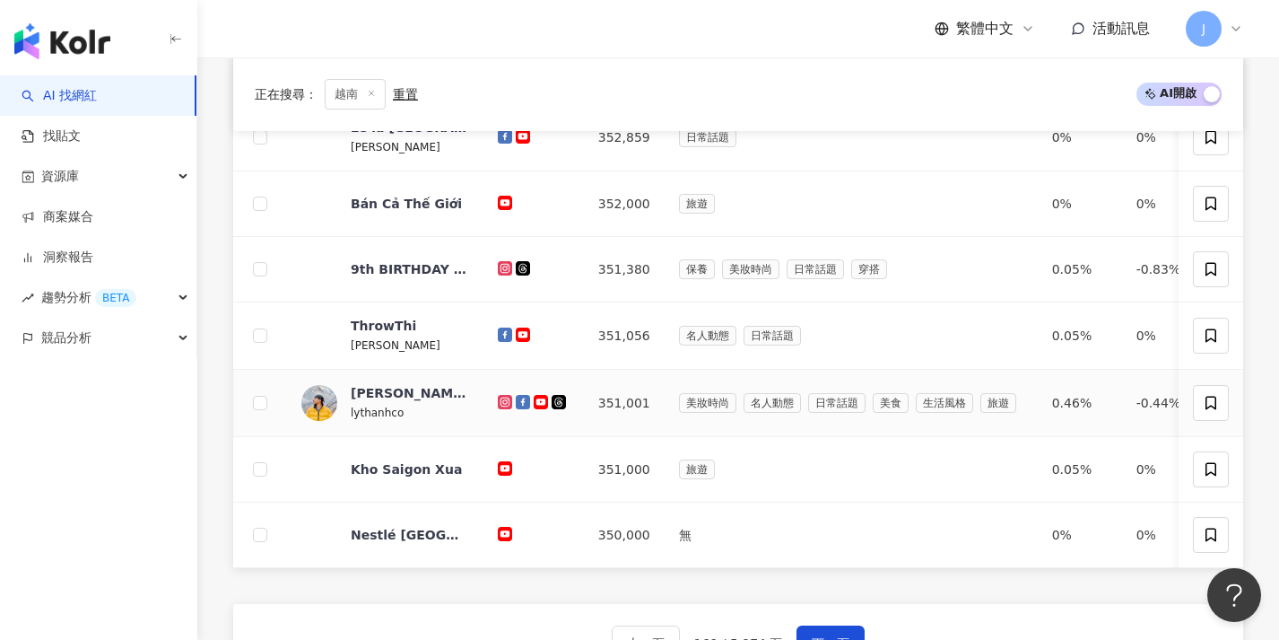
scroll to position [747, 0]
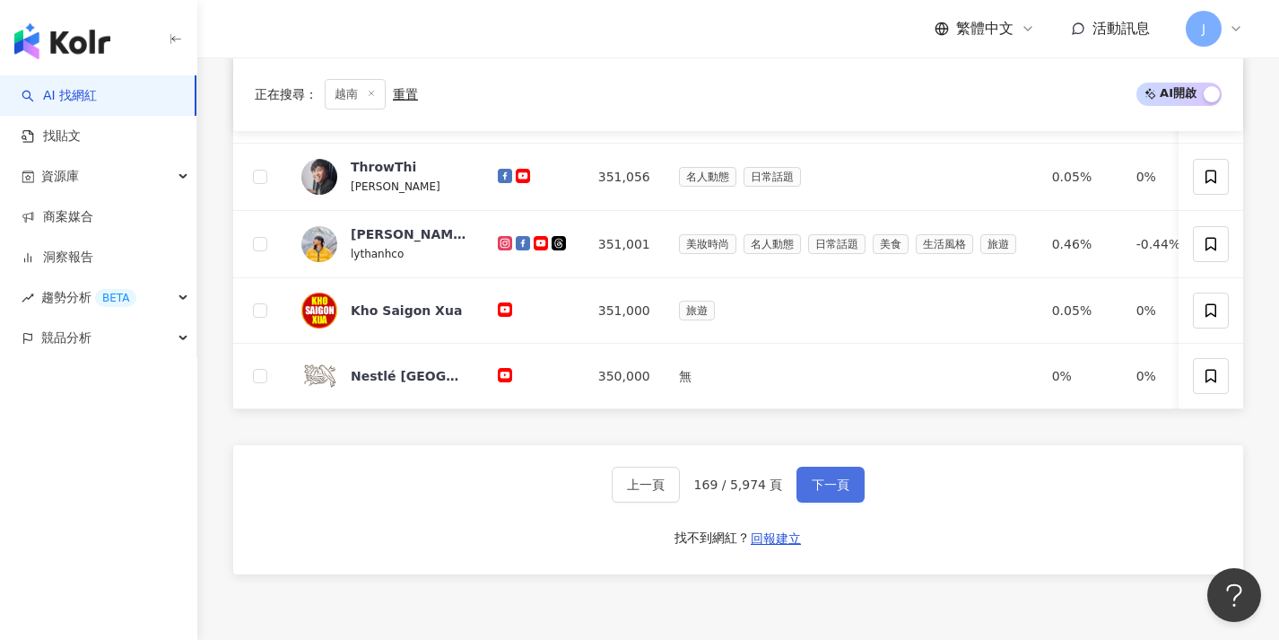
click at [847, 495] on button "下一頁" at bounding box center [831, 484] width 68 height 36
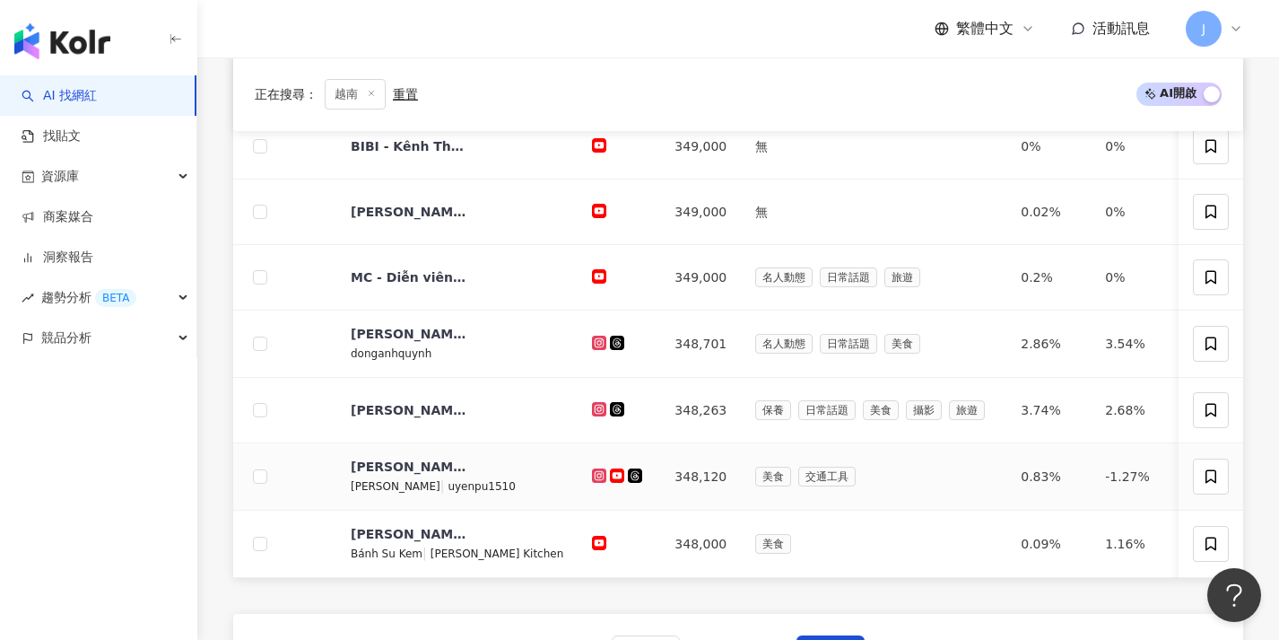
scroll to position [759, 0]
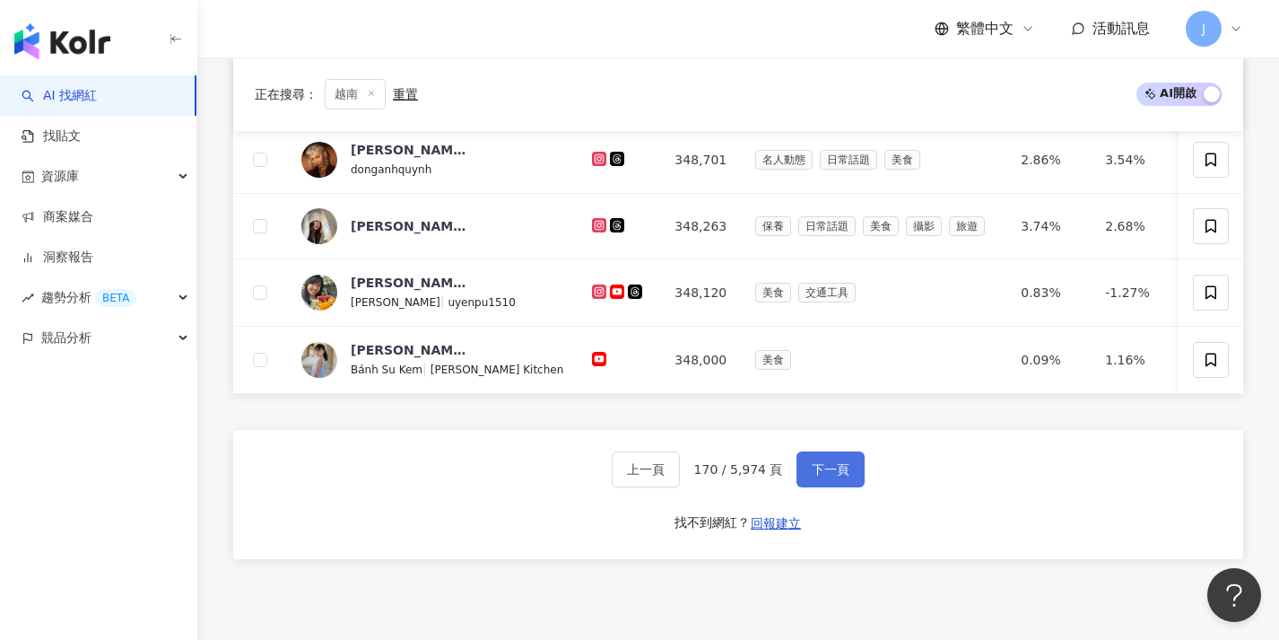
click at [840, 487] on button "下一頁" at bounding box center [831, 469] width 68 height 36
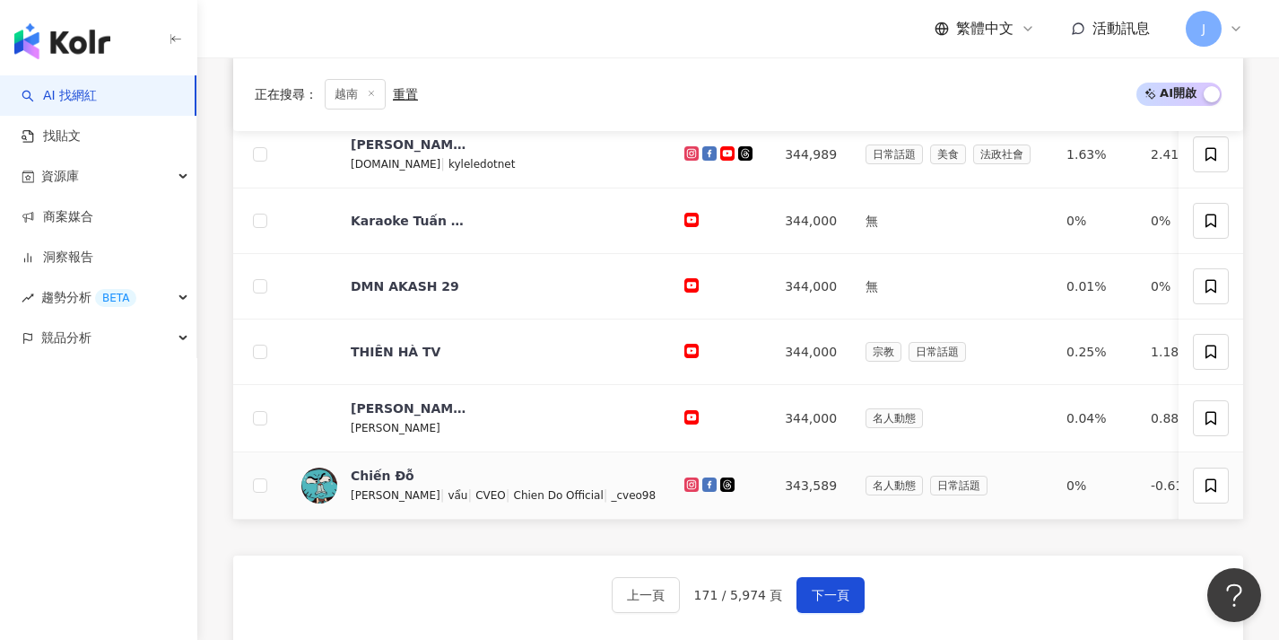
scroll to position [806, 0]
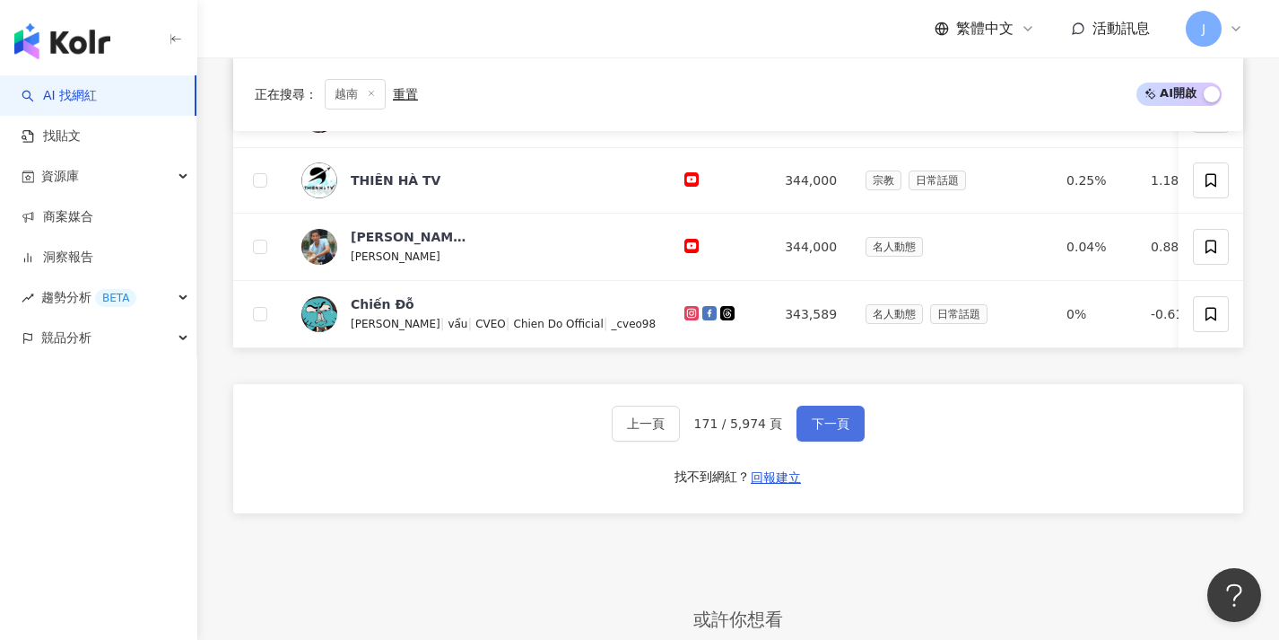
click at [815, 429] on span "下一頁" at bounding box center [831, 423] width 38 height 14
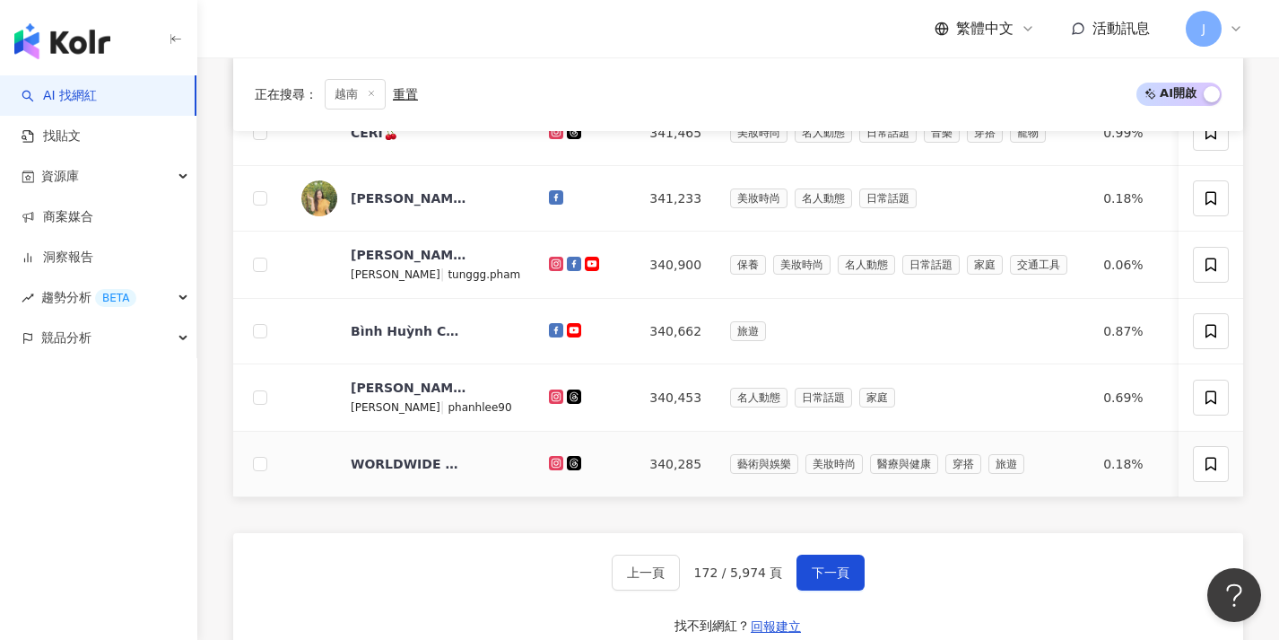
scroll to position [694, 0]
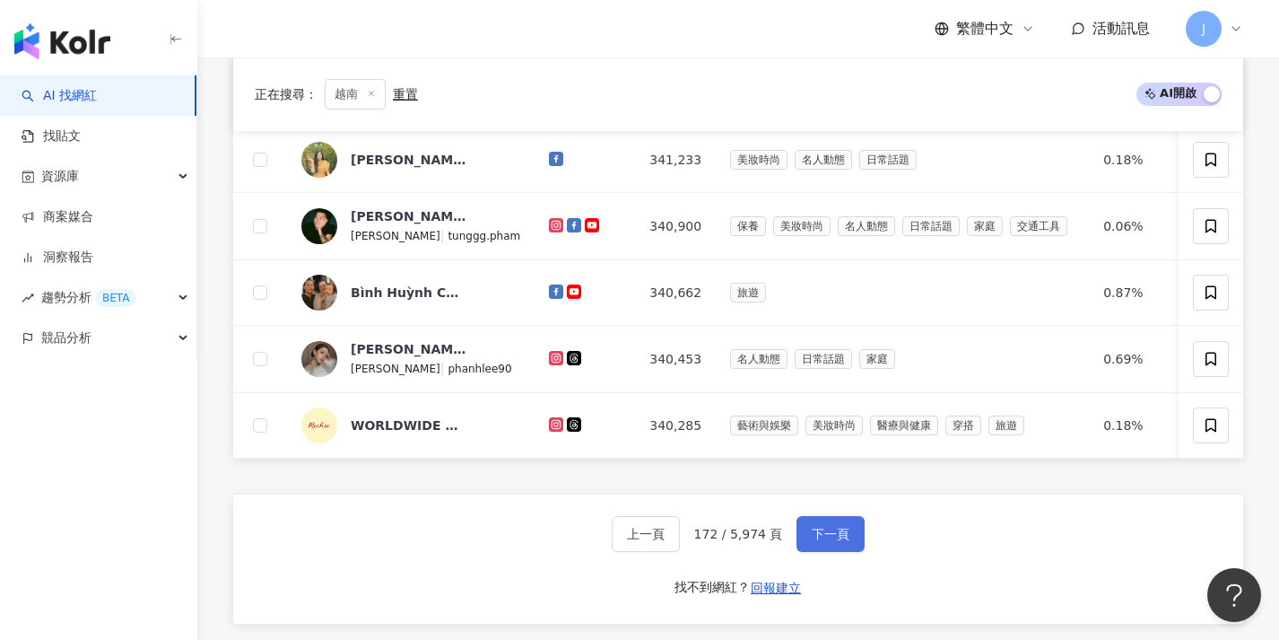
click at [812, 541] on span "下一頁" at bounding box center [831, 534] width 38 height 14
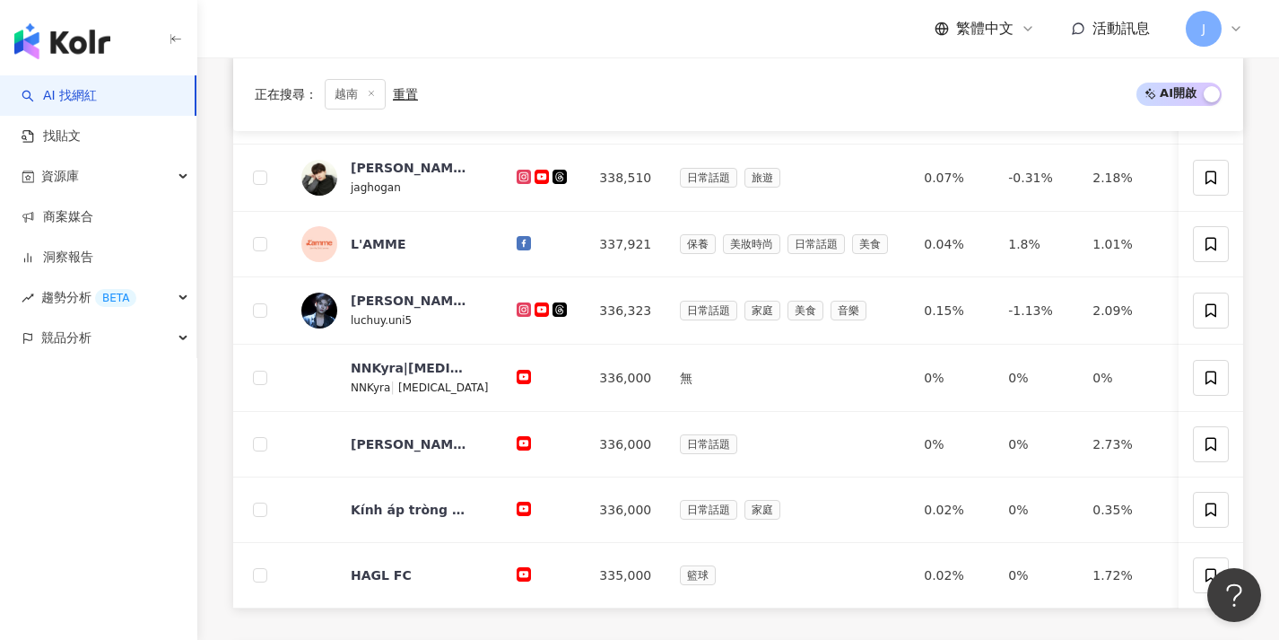
scroll to position [642, 0]
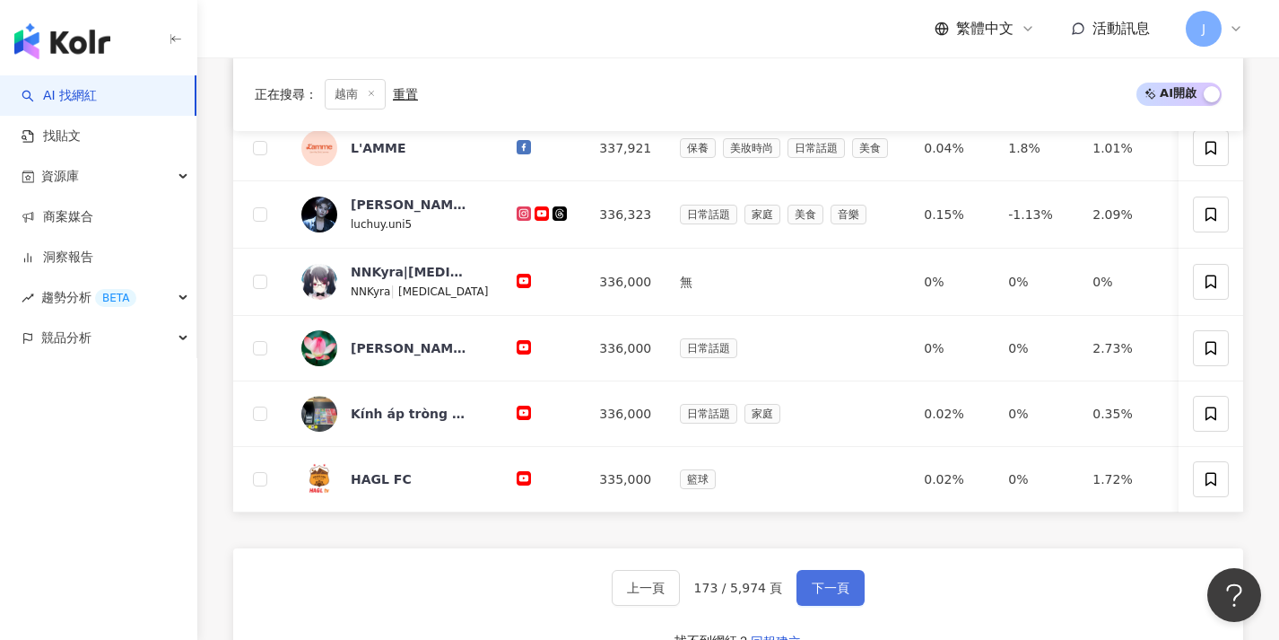
click at [820, 595] on span "下一頁" at bounding box center [831, 587] width 38 height 14
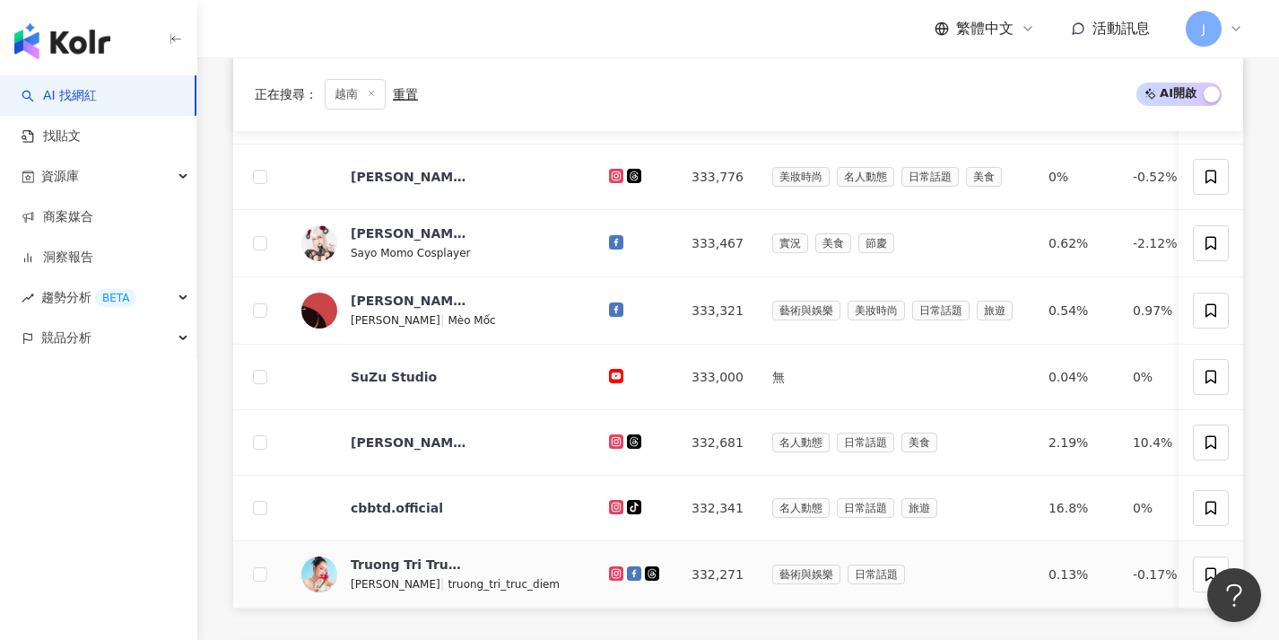
scroll to position [652, 0]
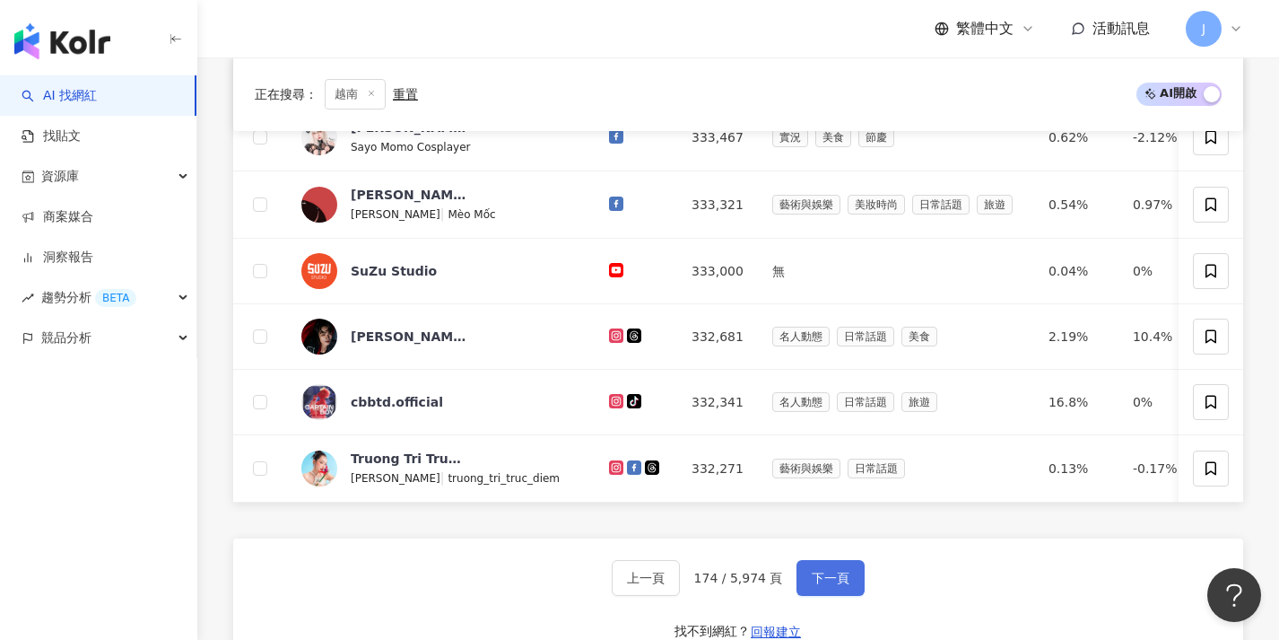
click at [816, 585] on span "下一頁" at bounding box center [831, 577] width 38 height 14
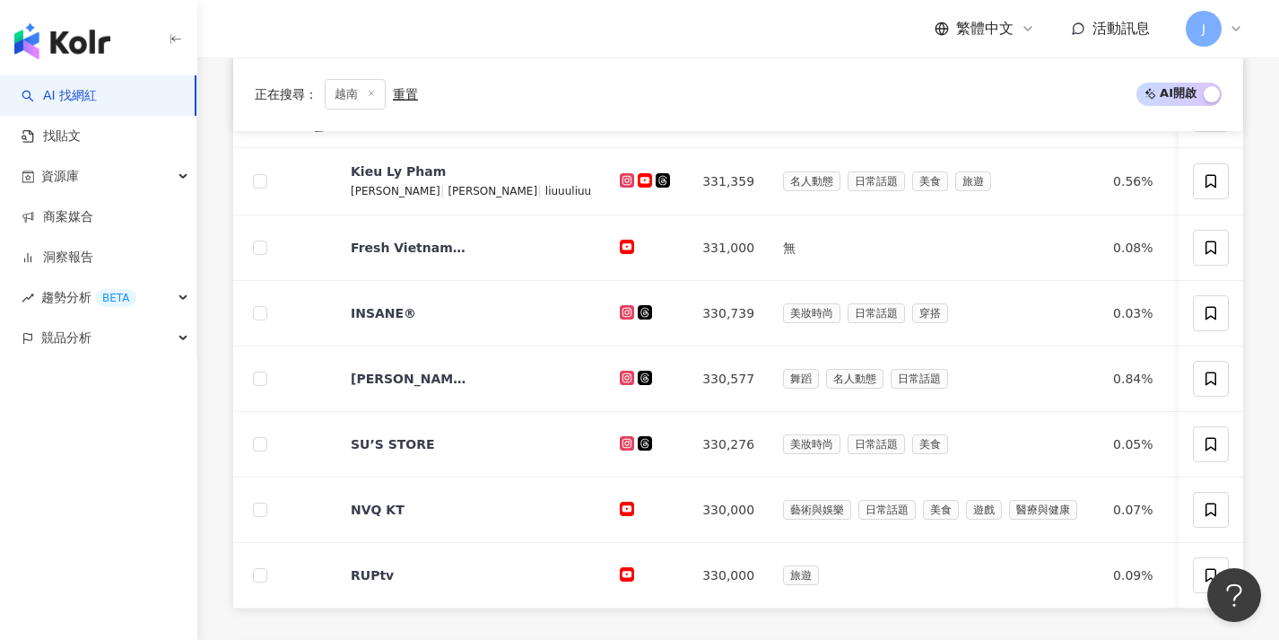
scroll to position [615, 0]
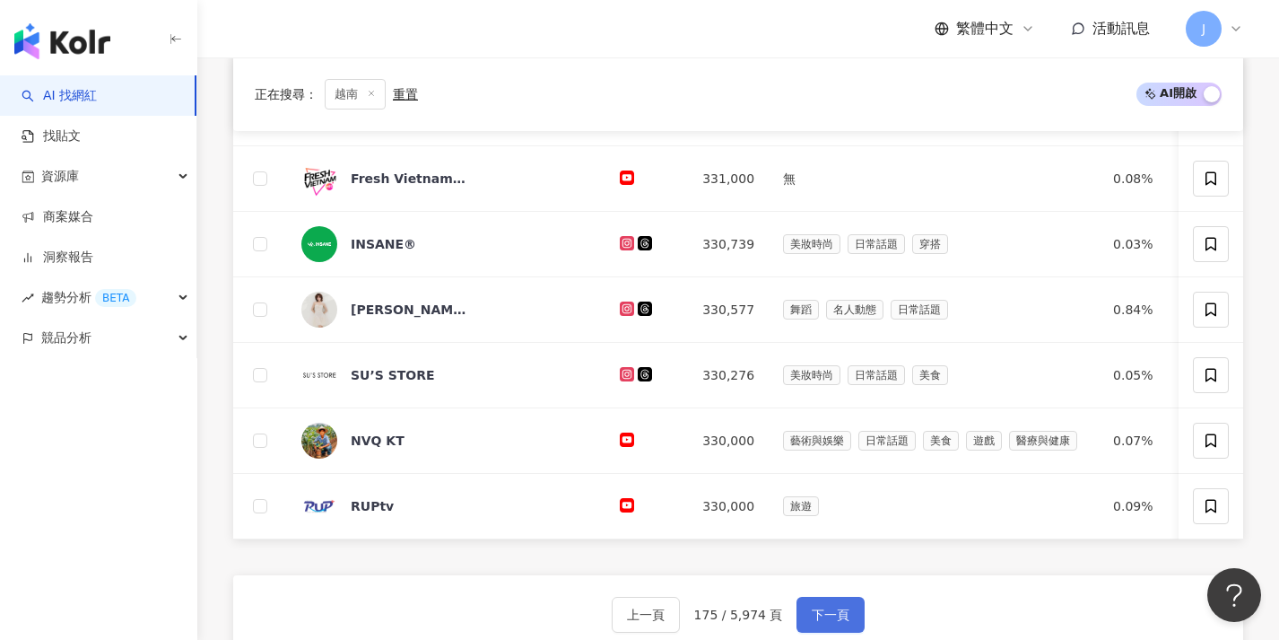
click at [819, 614] on button "下一頁" at bounding box center [831, 615] width 68 height 36
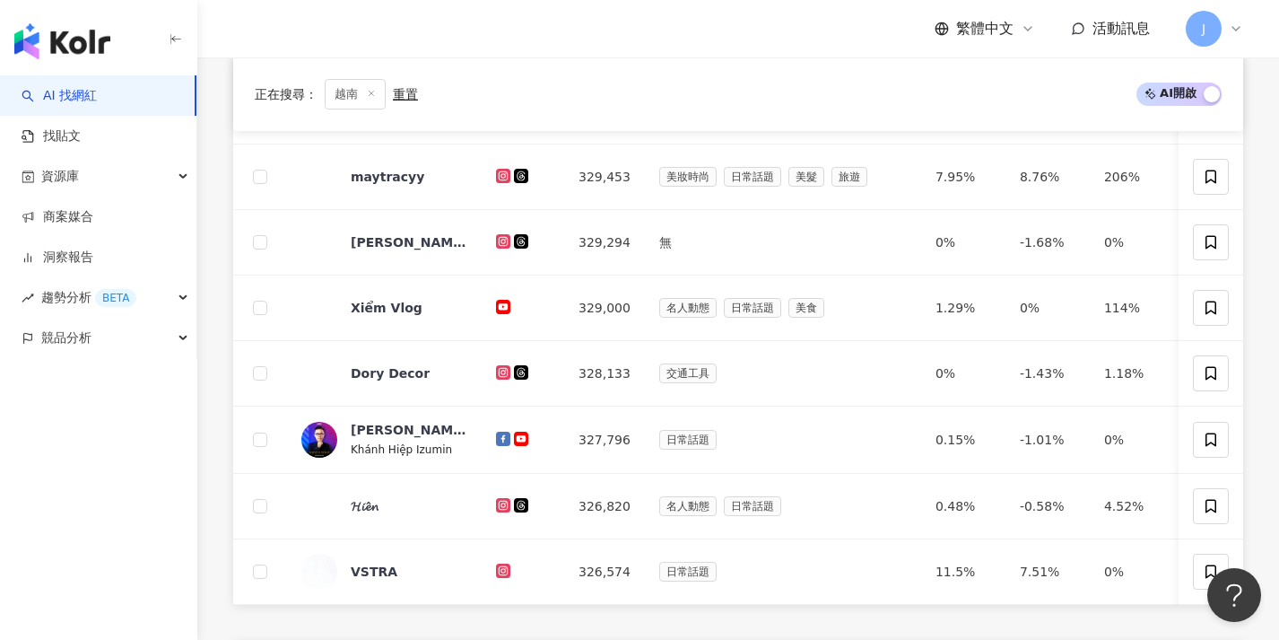
scroll to position [625, 0]
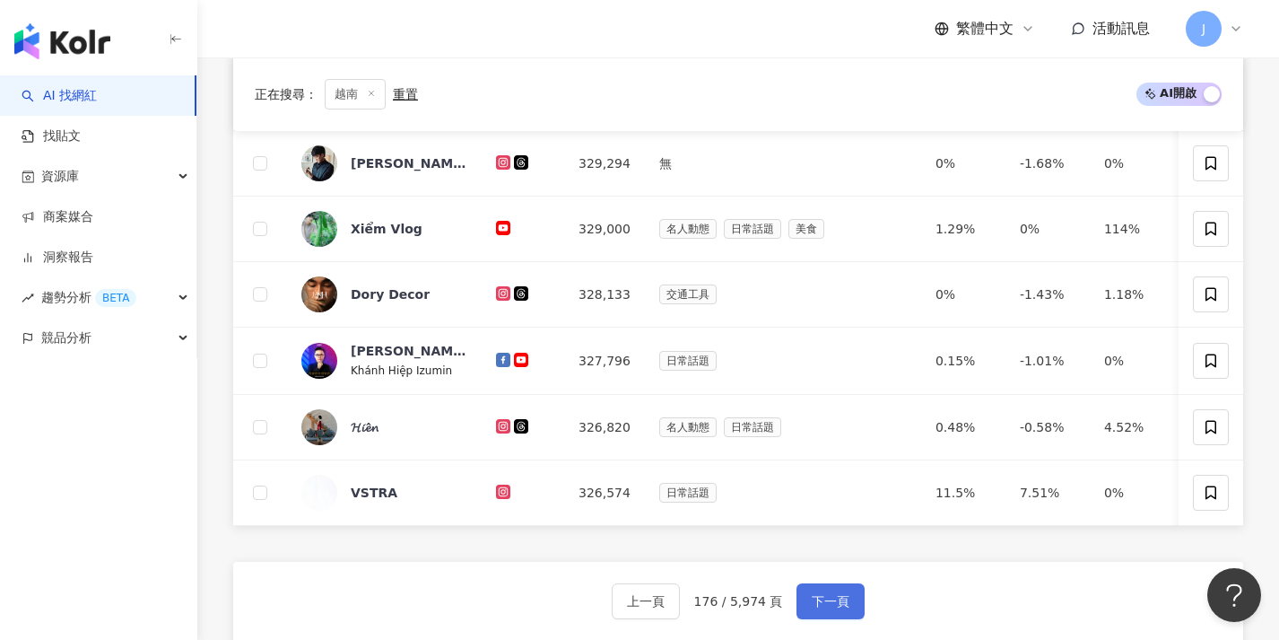
click at [824, 608] on span "下一頁" at bounding box center [831, 601] width 38 height 14
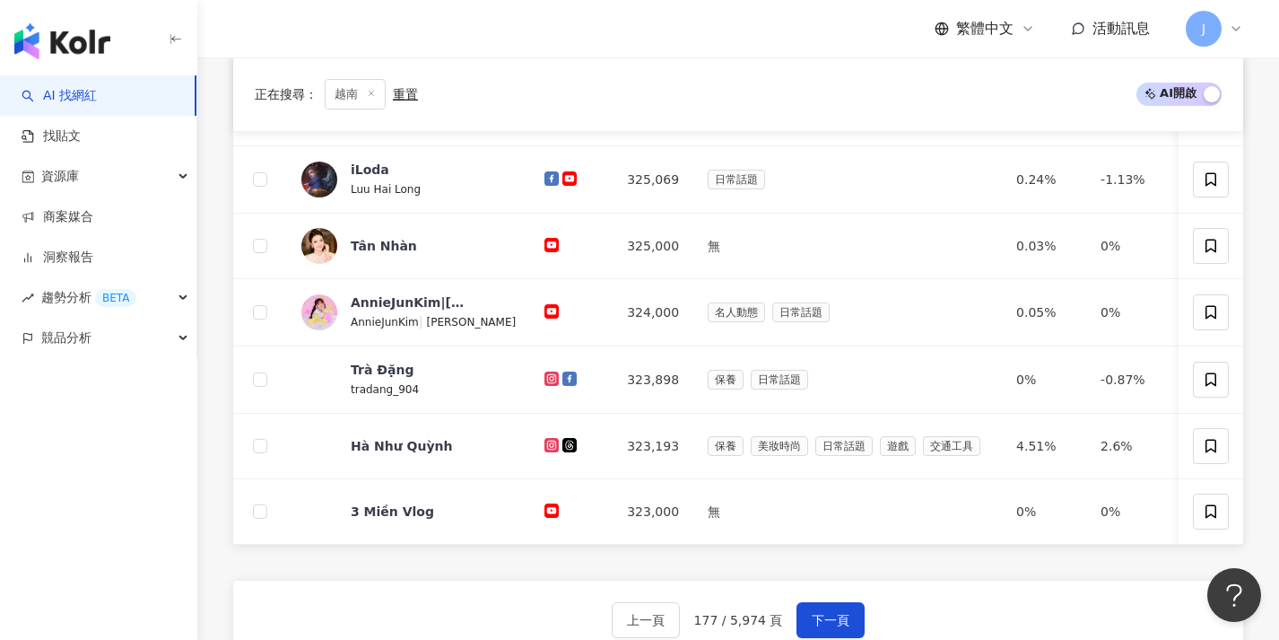
scroll to position [619, 0]
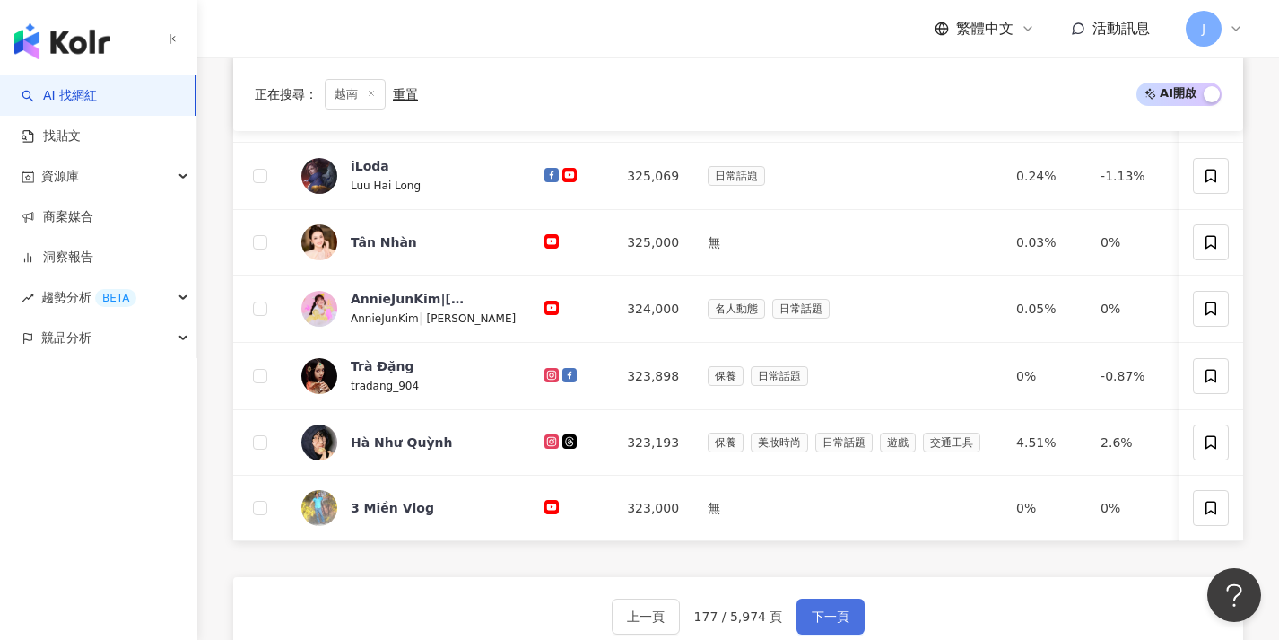
click at [823, 617] on button "下一頁" at bounding box center [831, 616] width 68 height 36
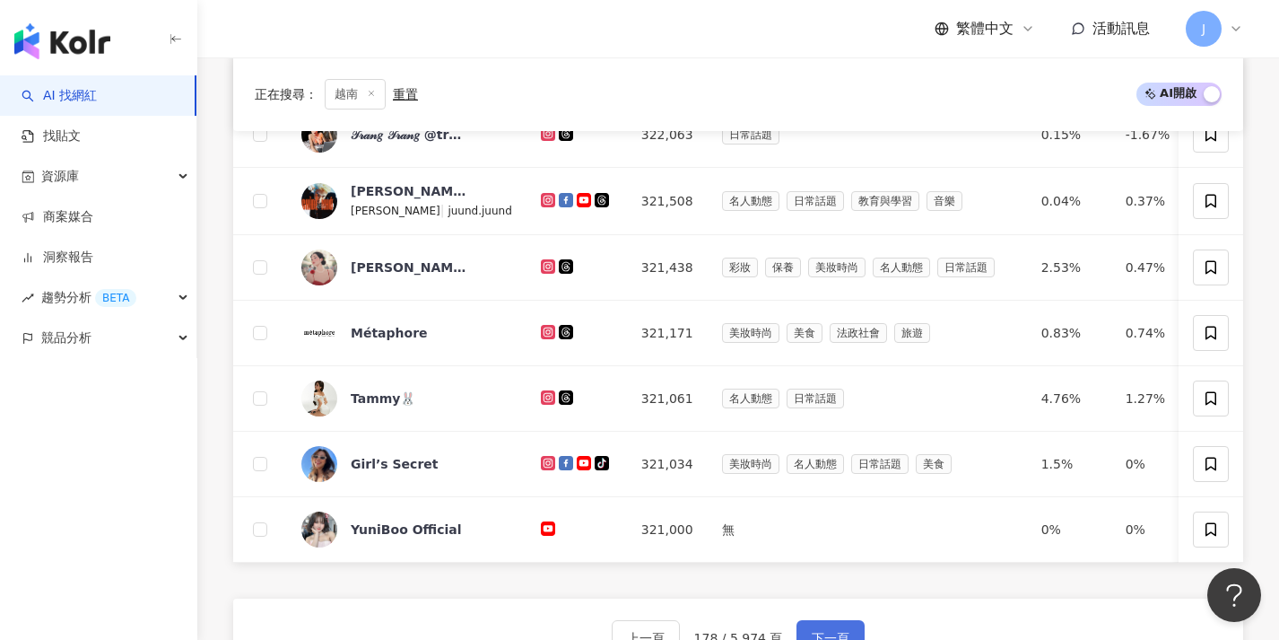
scroll to position [689, 0]
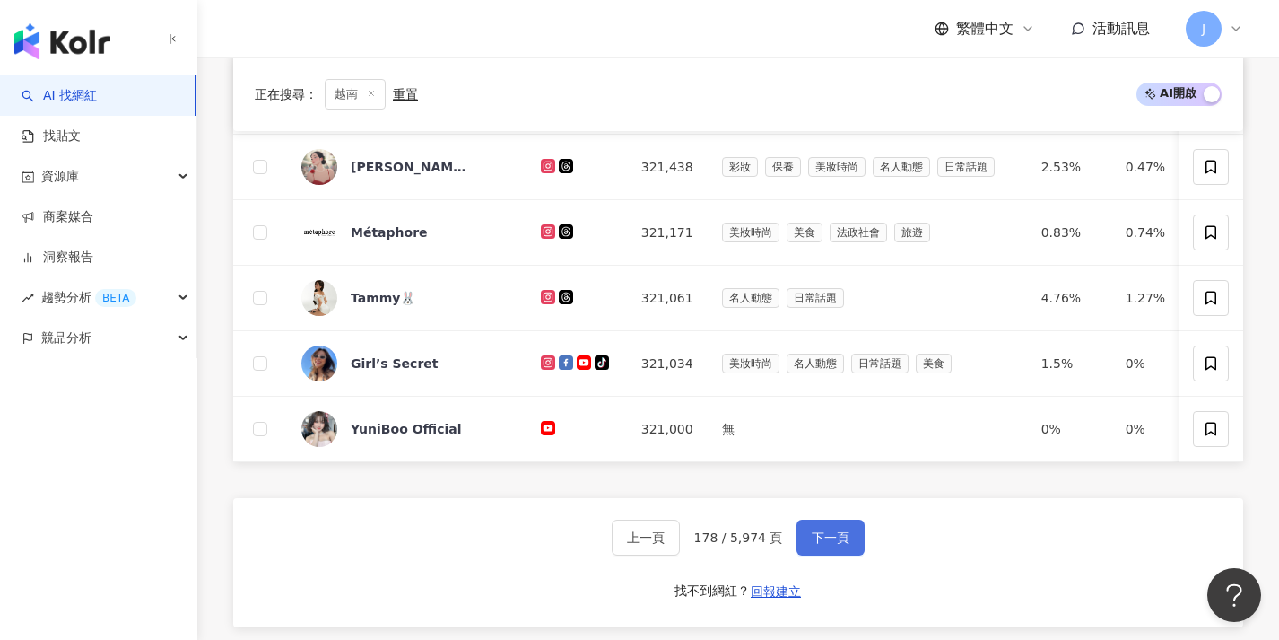
click at [812, 544] on span "下一頁" at bounding box center [831, 537] width 38 height 14
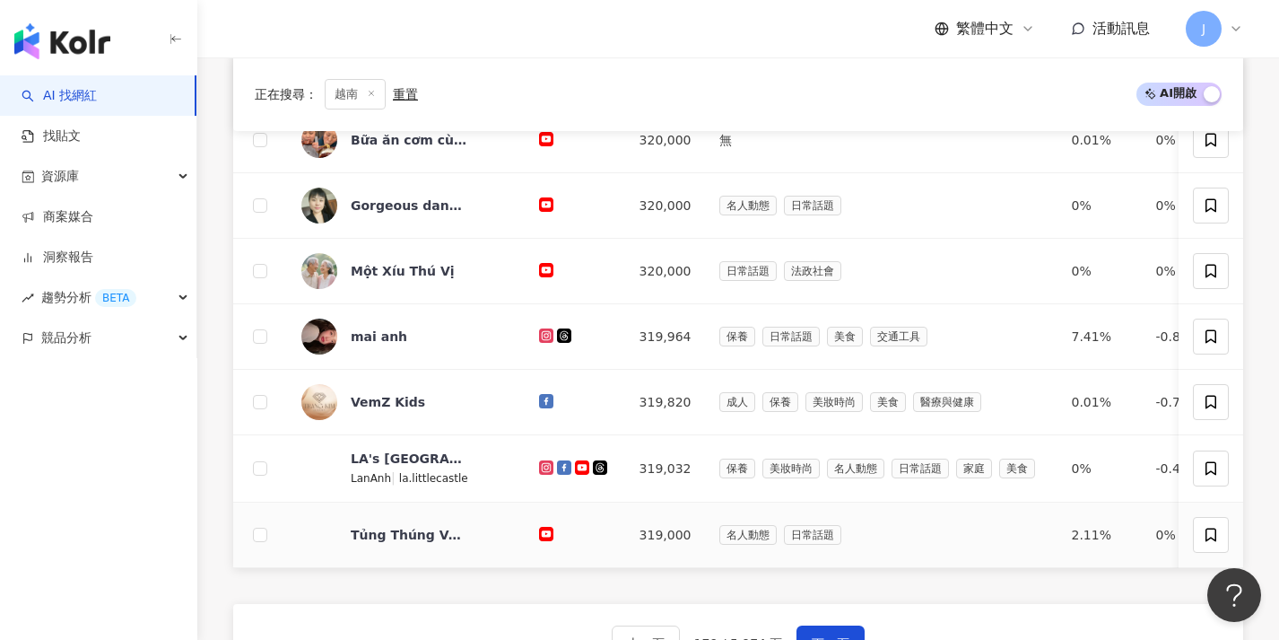
scroll to position [627, 0]
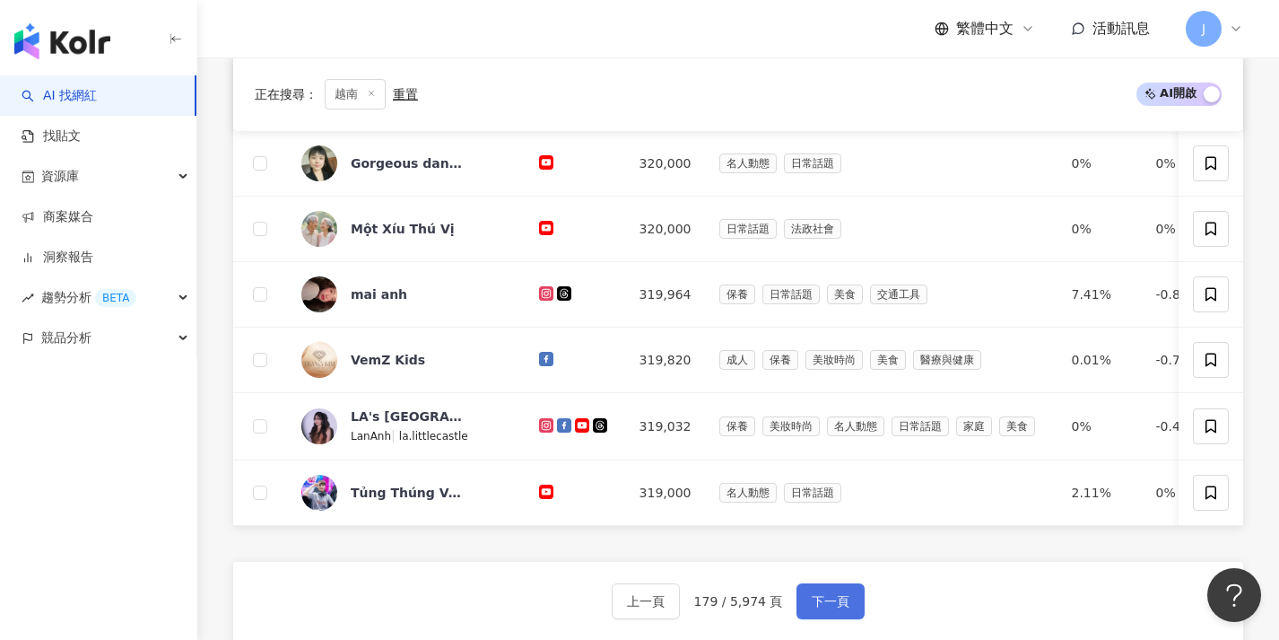
click at [818, 606] on span "下一頁" at bounding box center [831, 601] width 38 height 14
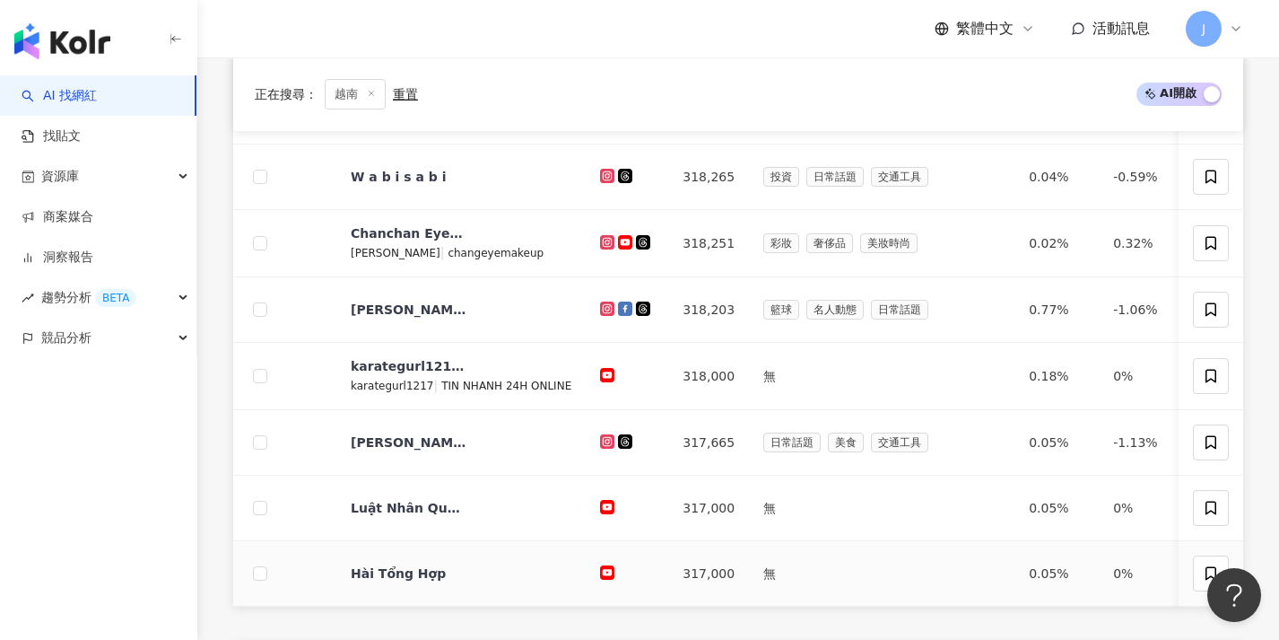
scroll to position [723, 0]
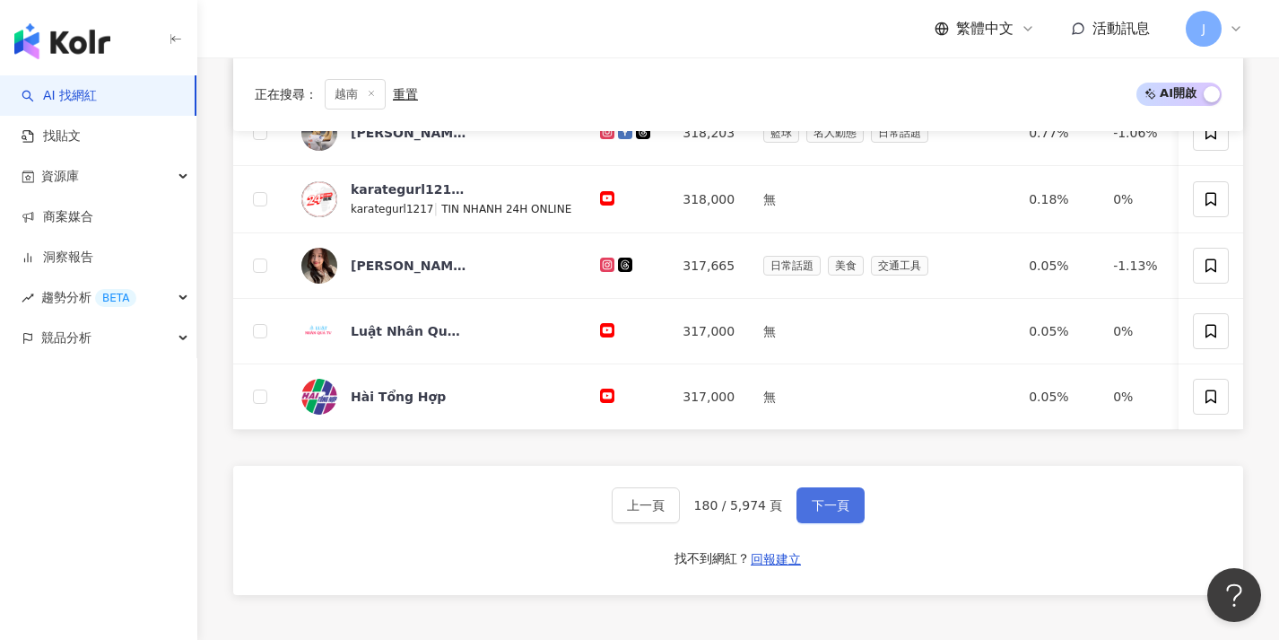
click at [806, 517] on button "下一頁" at bounding box center [831, 505] width 68 height 36
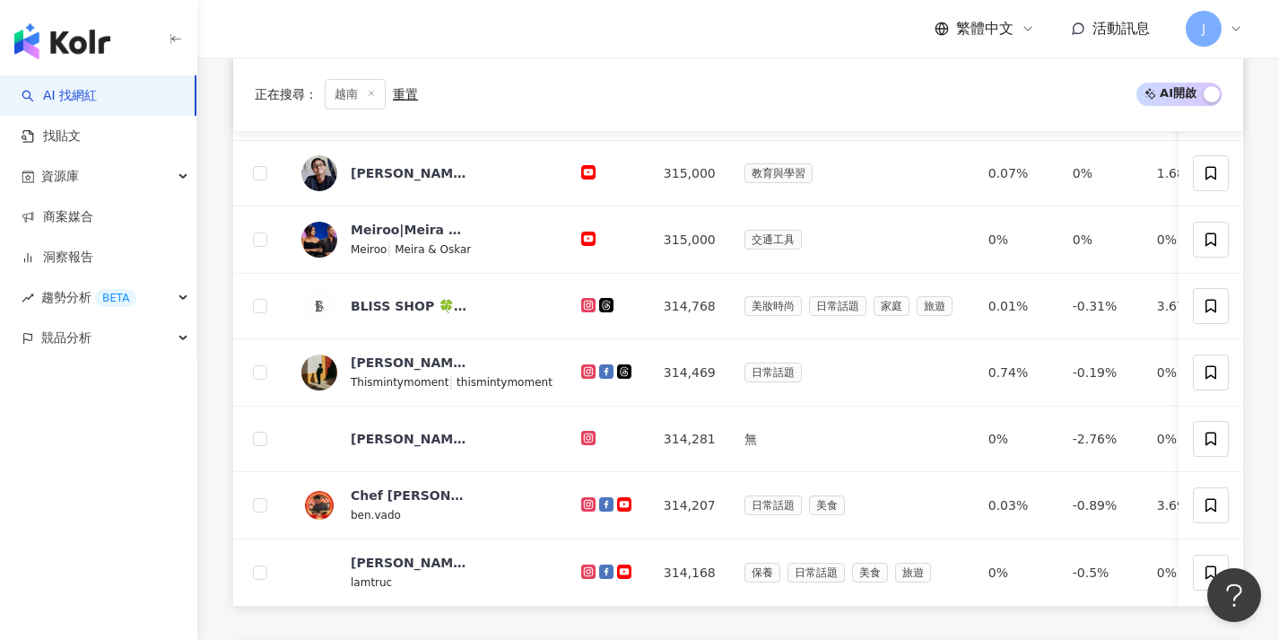
scroll to position [655, 0]
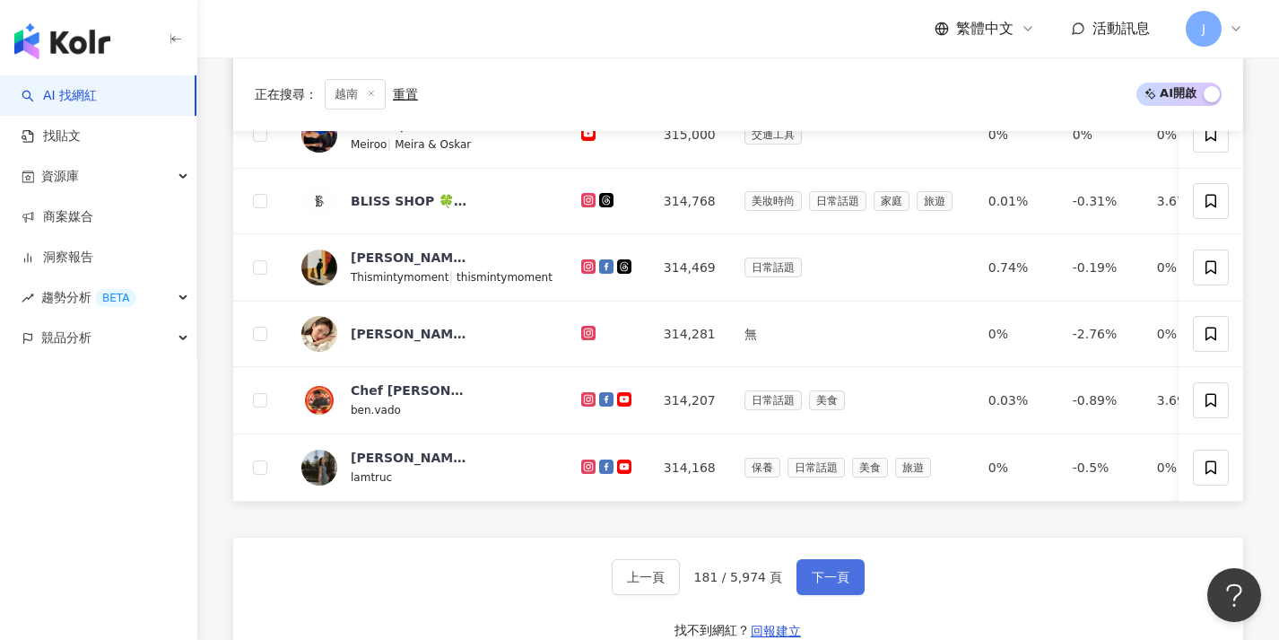
click at [812, 584] on span "下一頁" at bounding box center [831, 577] width 38 height 14
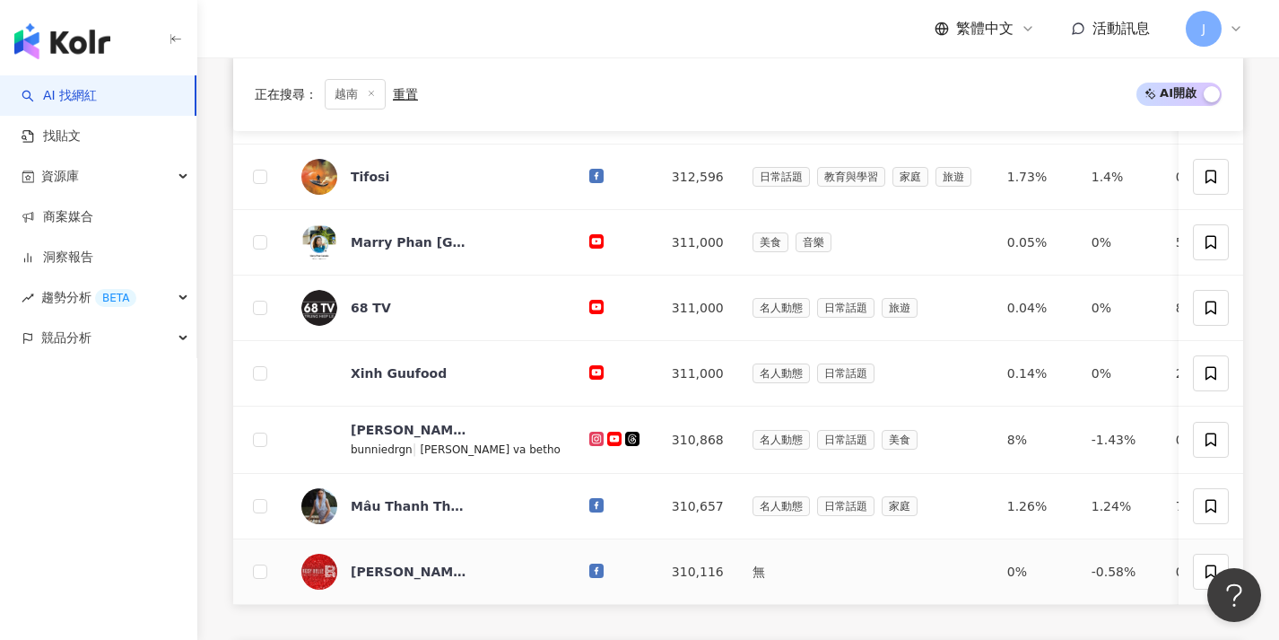
scroll to position [649, 0]
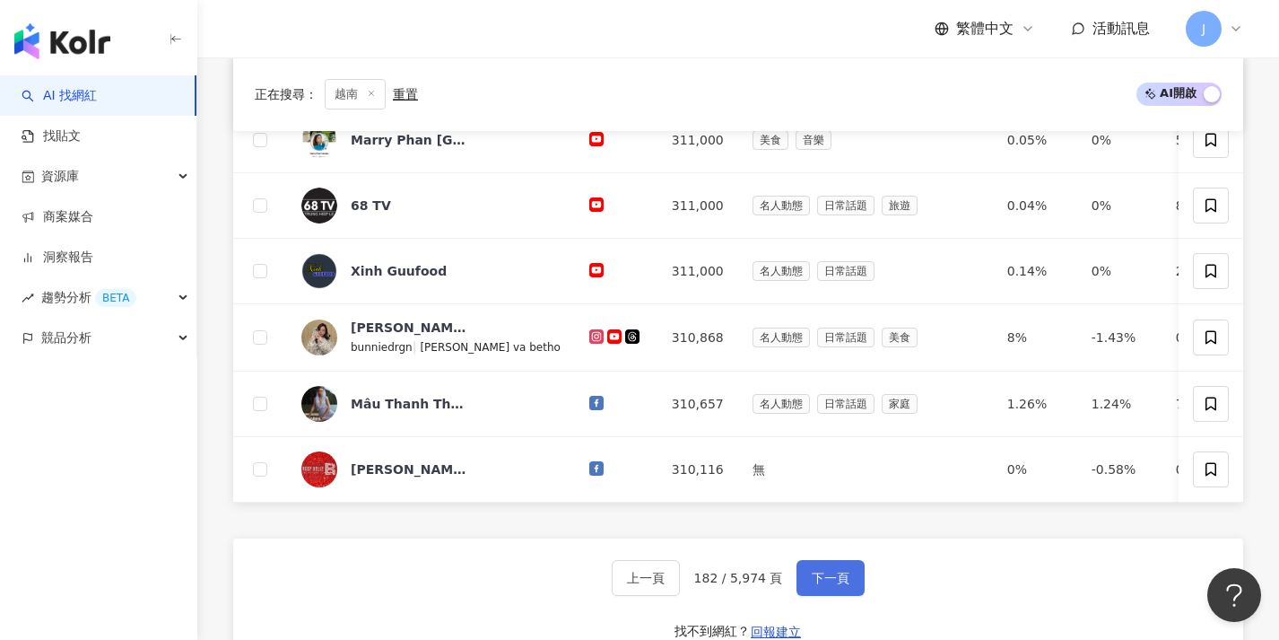
click at [815, 579] on button "下一頁" at bounding box center [831, 578] width 68 height 36
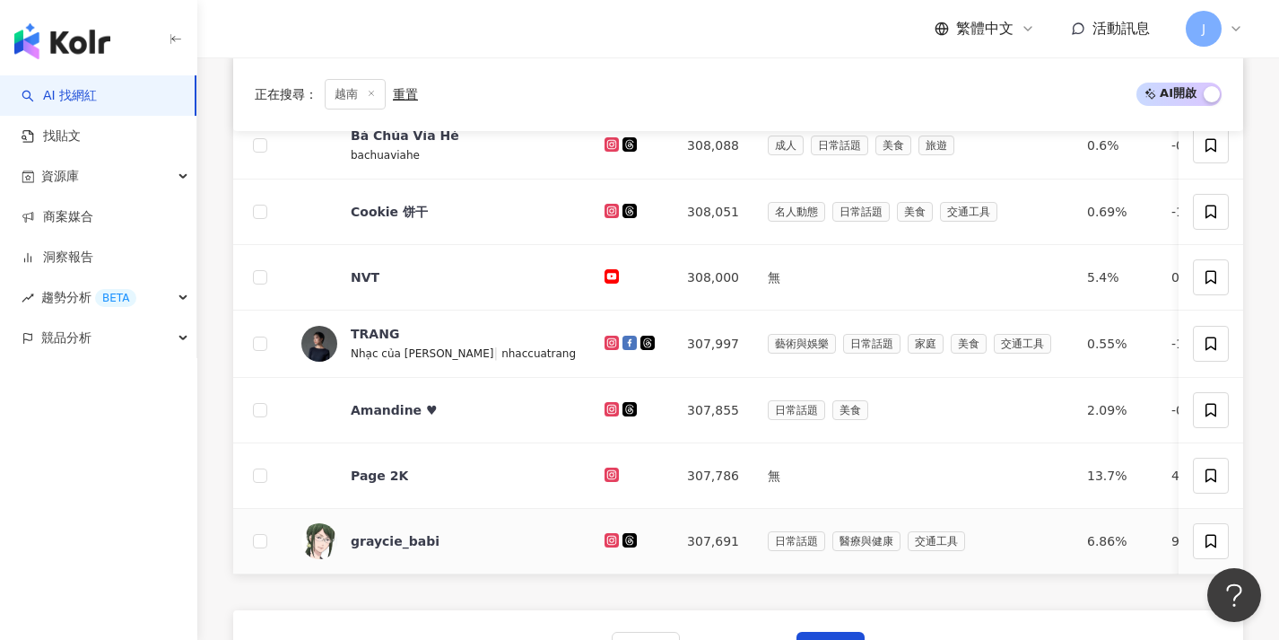
scroll to position [624, 0]
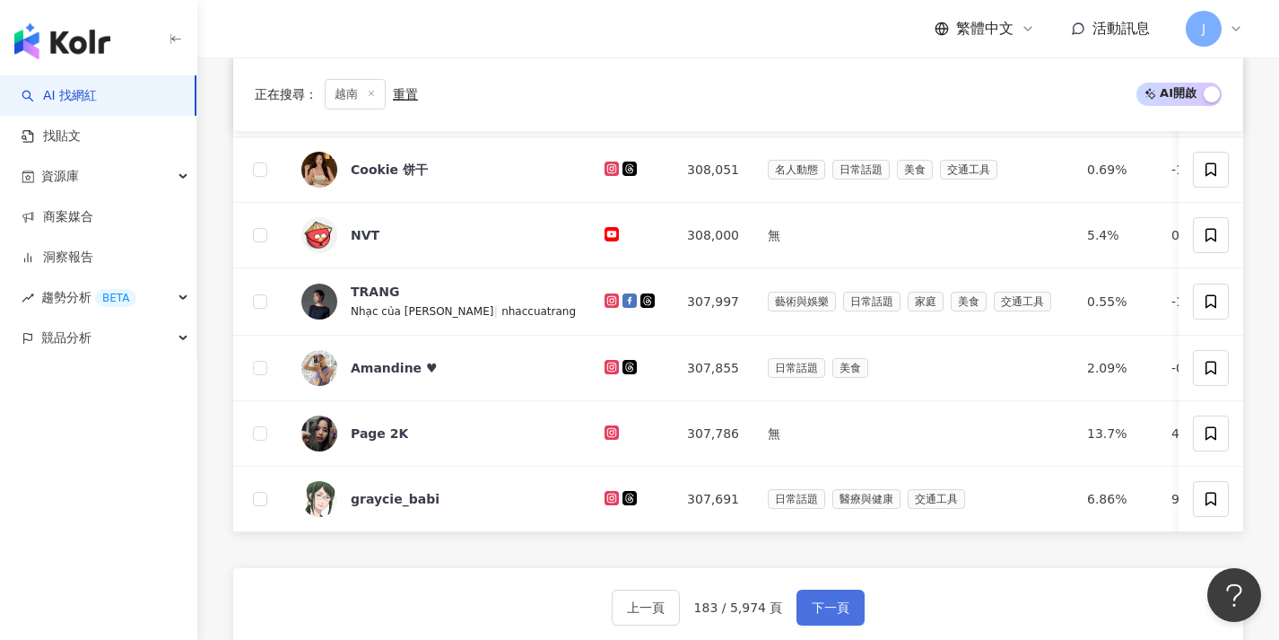
click at [817, 606] on button "下一頁" at bounding box center [831, 607] width 68 height 36
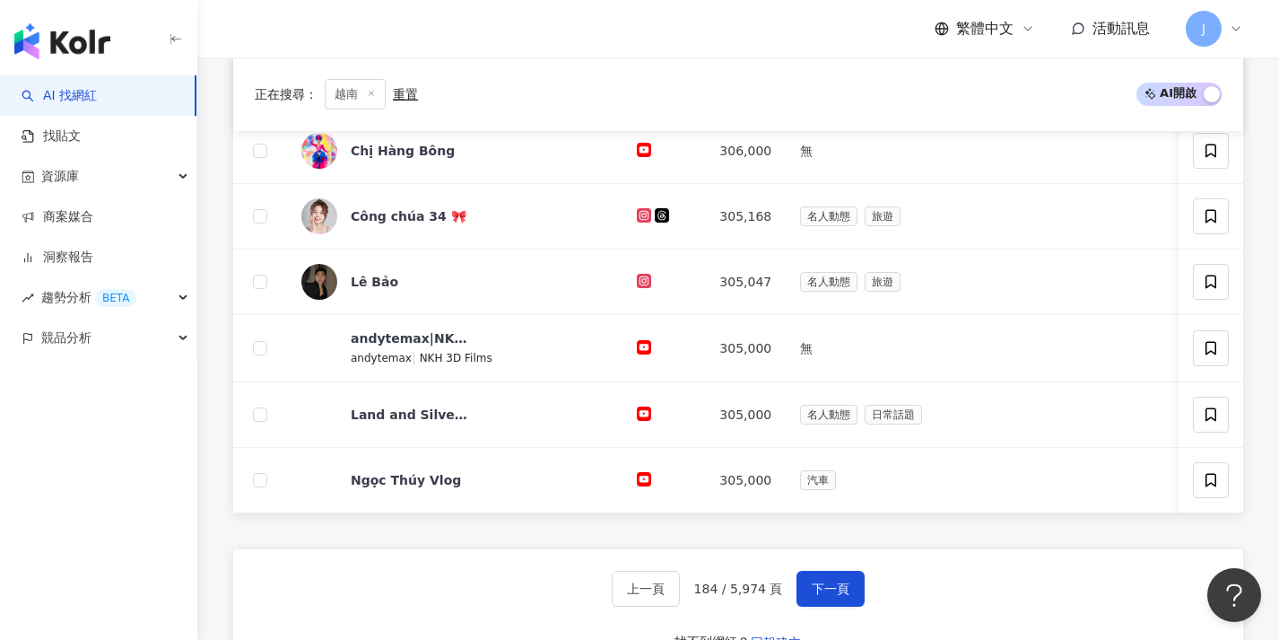
scroll to position [756, 0]
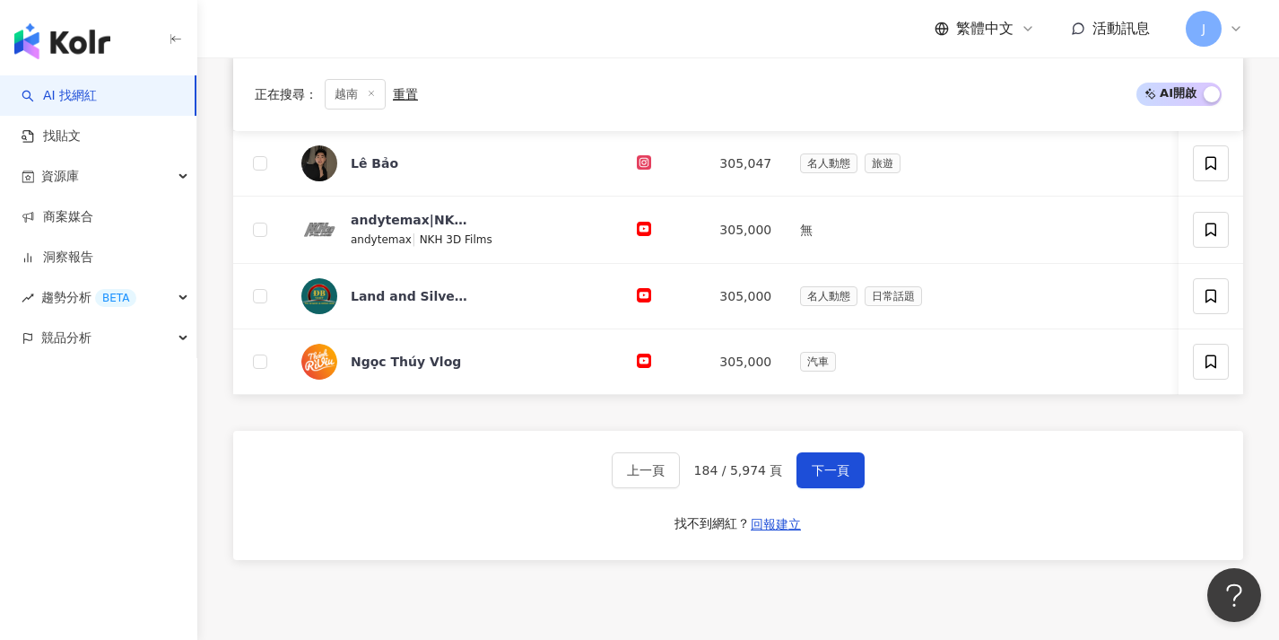
click at [818, 471] on button "下一頁" at bounding box center [831, 470] width 68 height 36
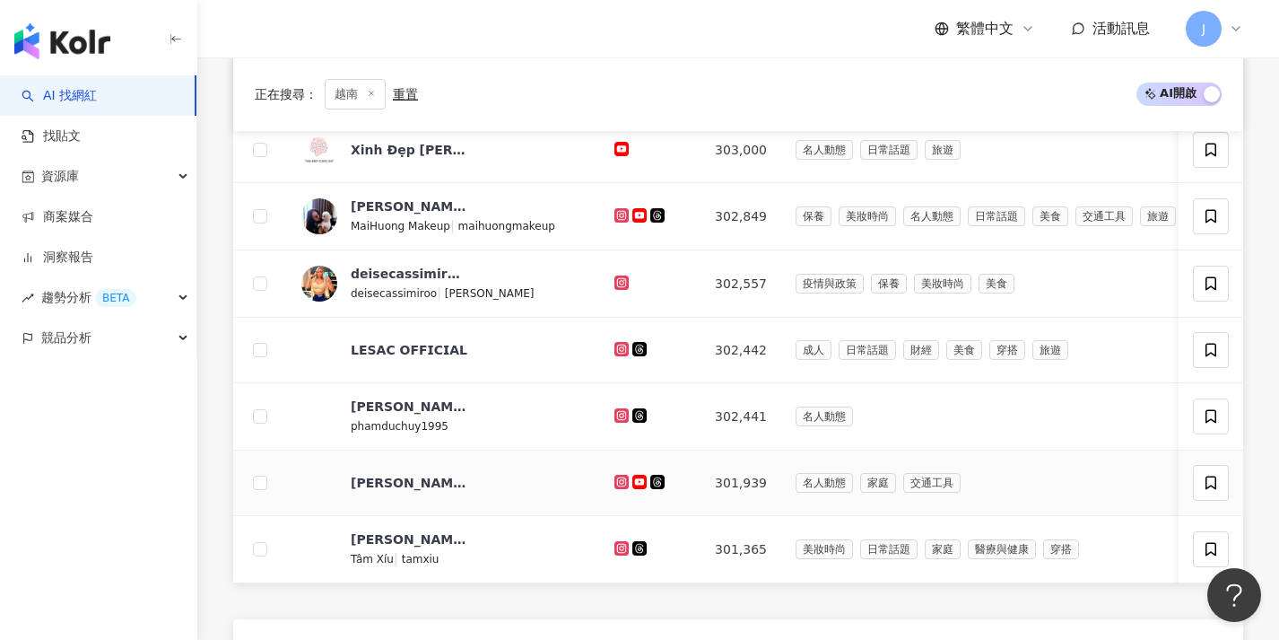
scroll to position [705, 0]
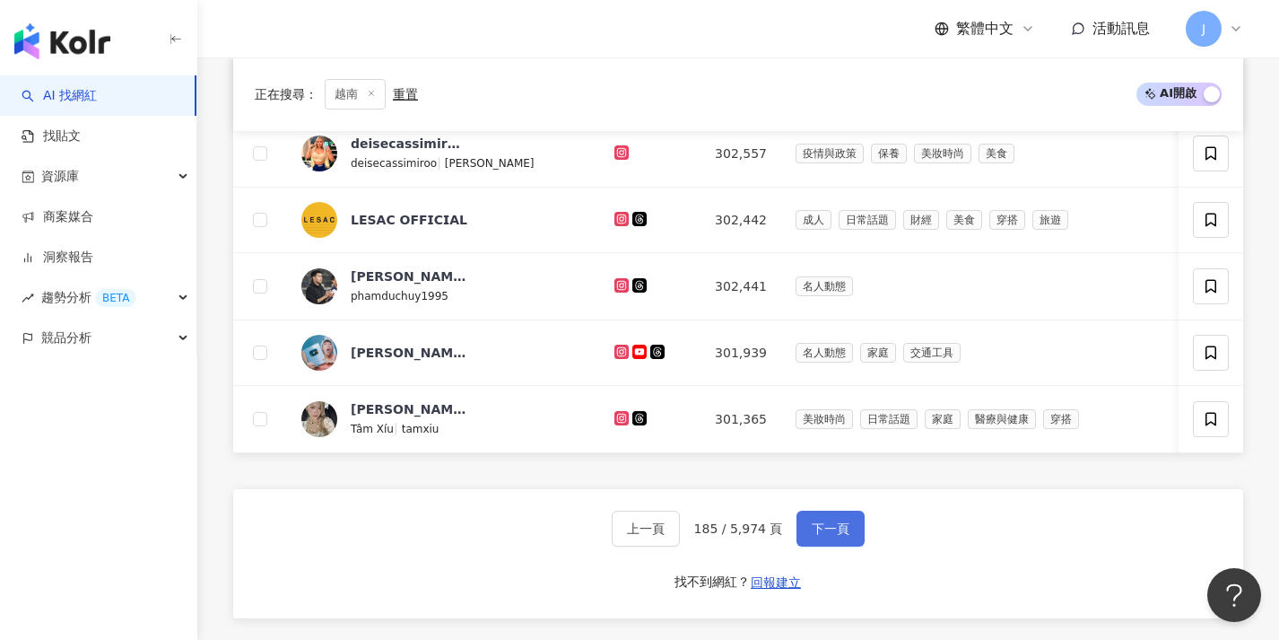
click at [823, 530] on button "下一頁" at bounding box center [831, 528] width 68 height 36
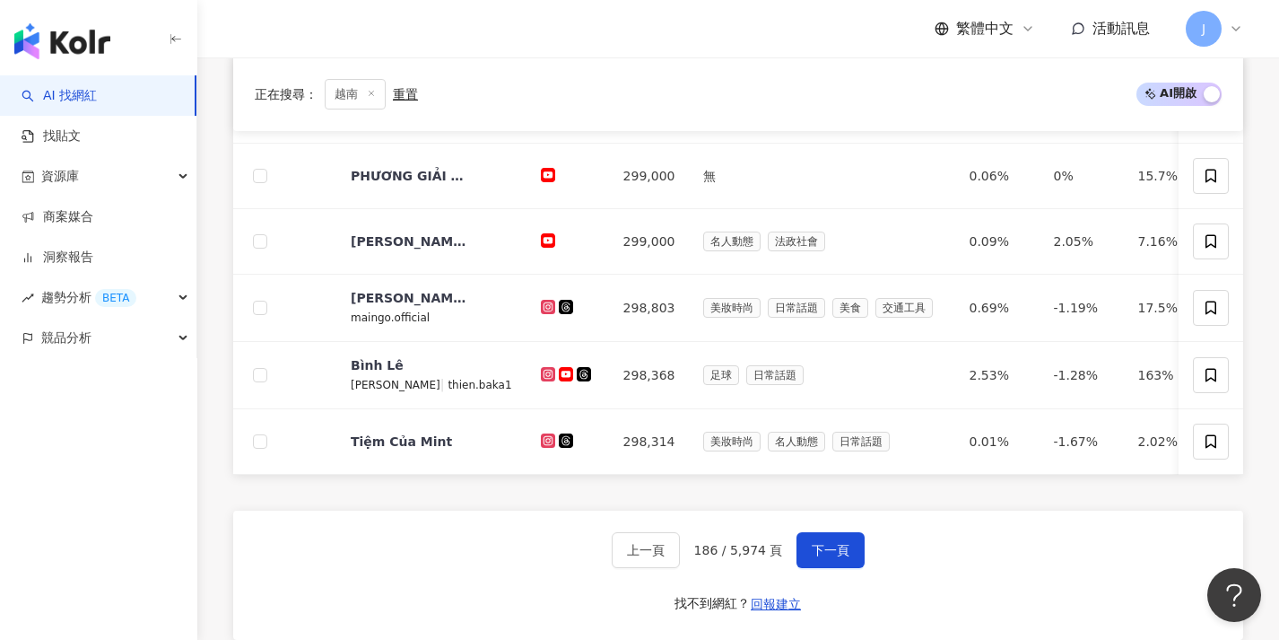
scroll to position [715, 0]
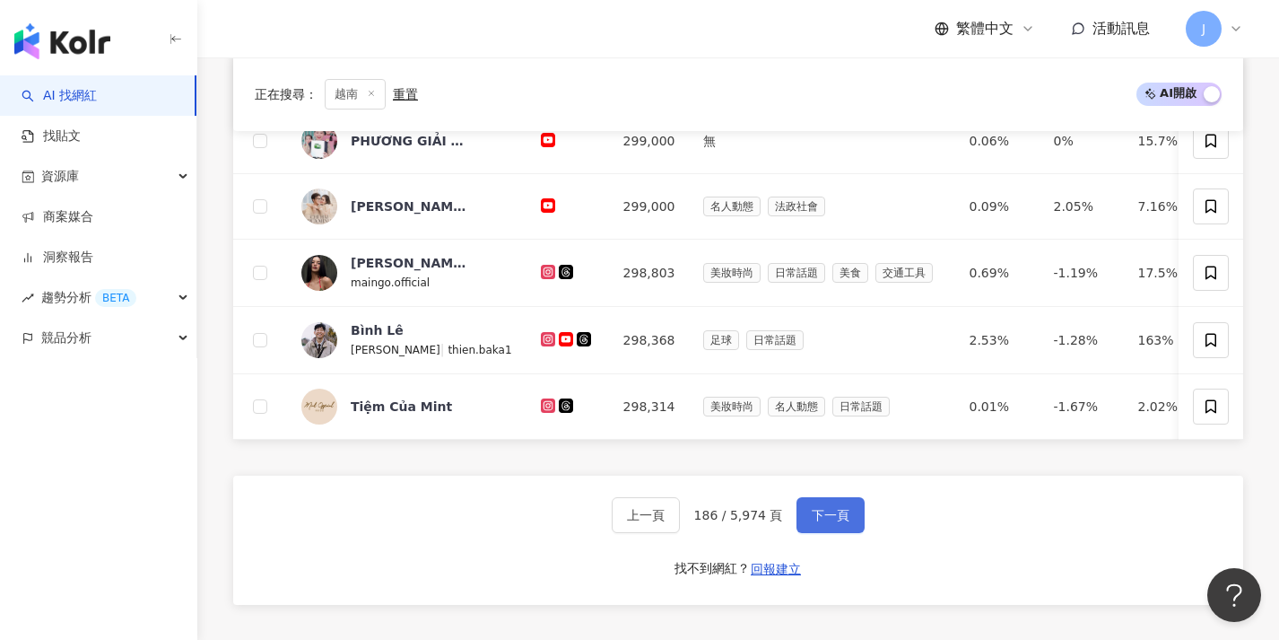
click at [823, 522] on span "下一頁" at bounding box center [831, 515] width 38 height 14
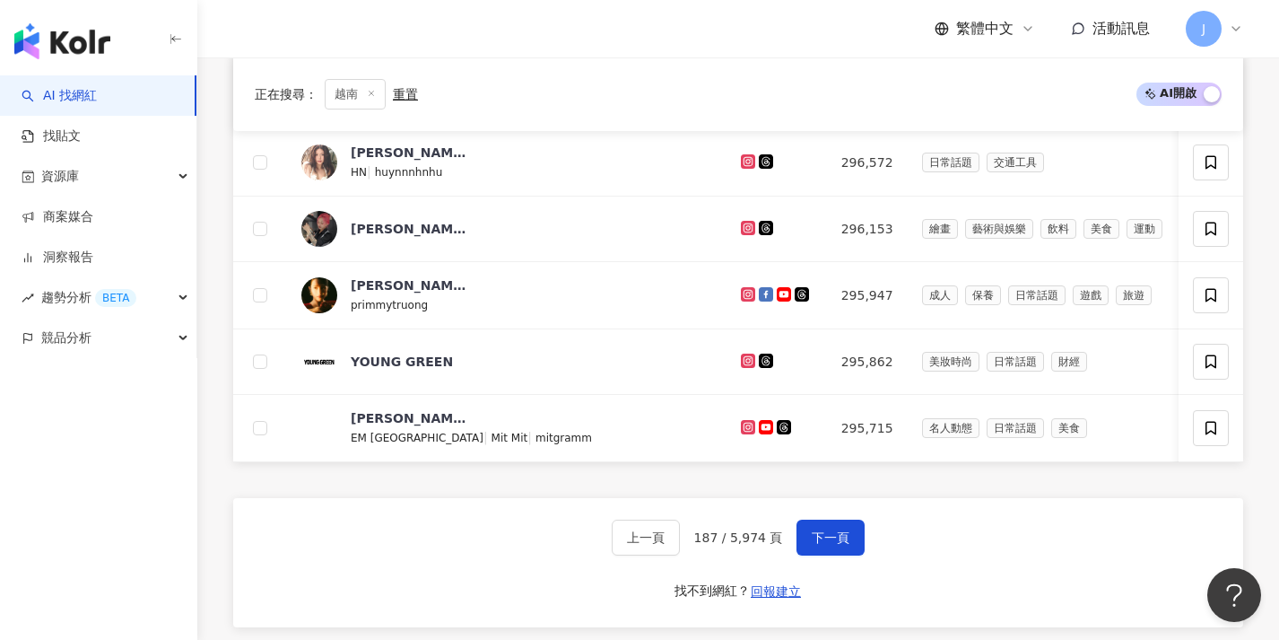
scroll to position [698, 0]
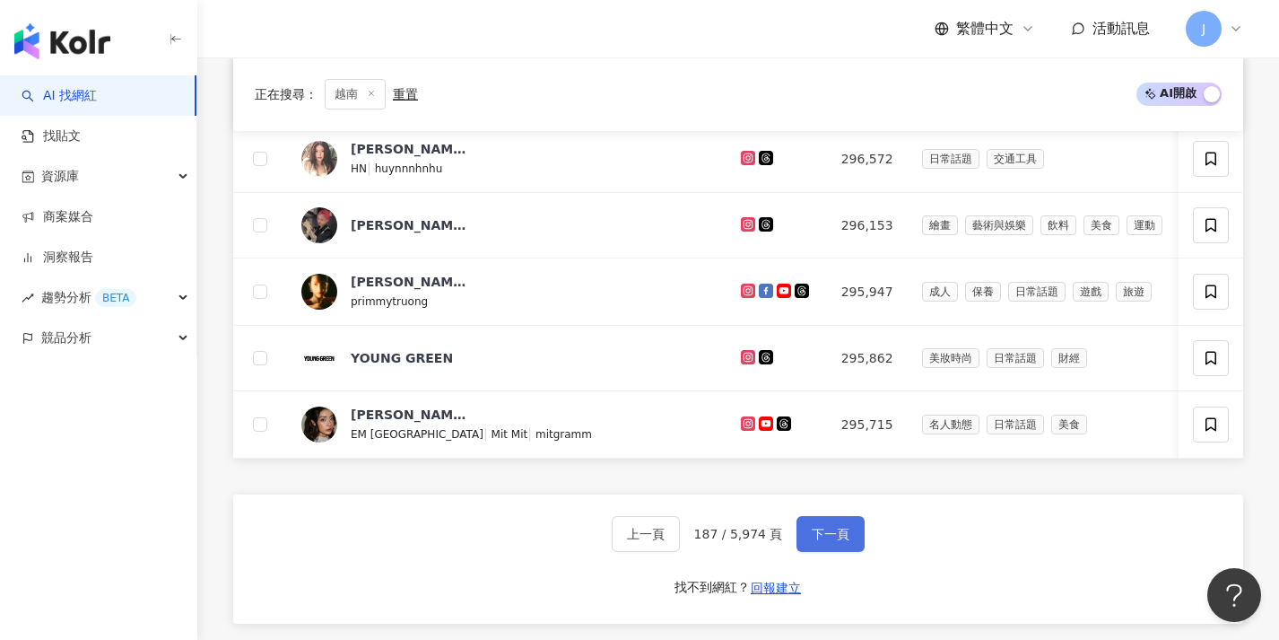
click at [823, 533] on button "下一頁" at bounding box center [831, 534] width 68 height 36
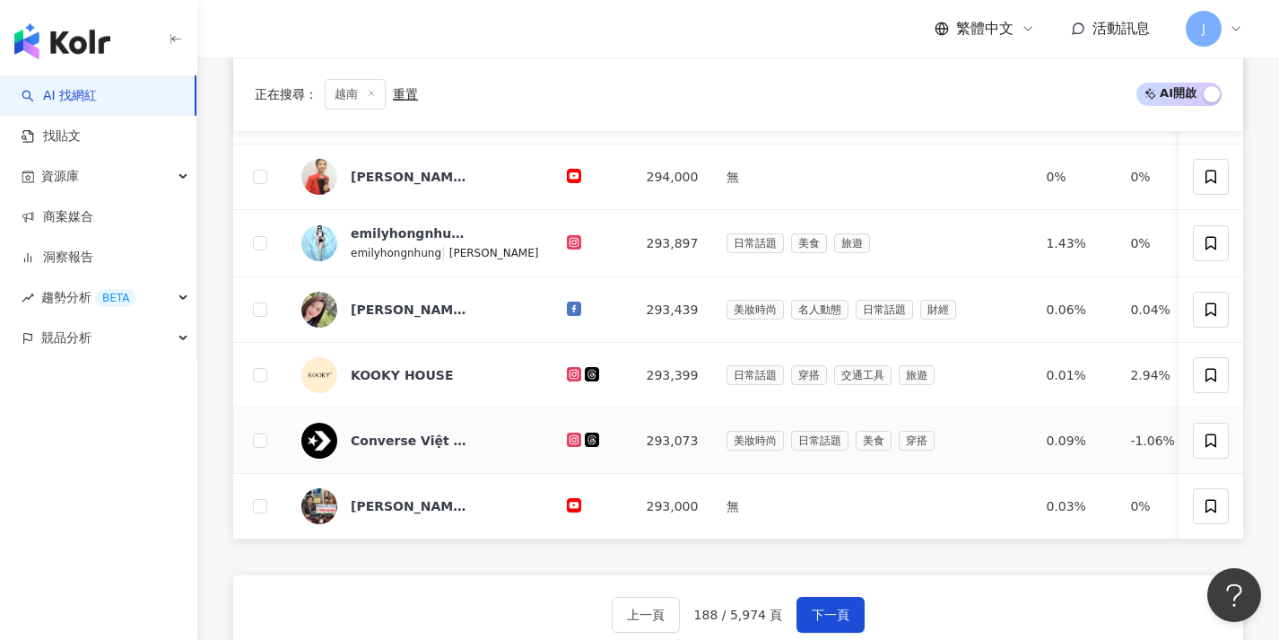
scroll to position [684, 0]
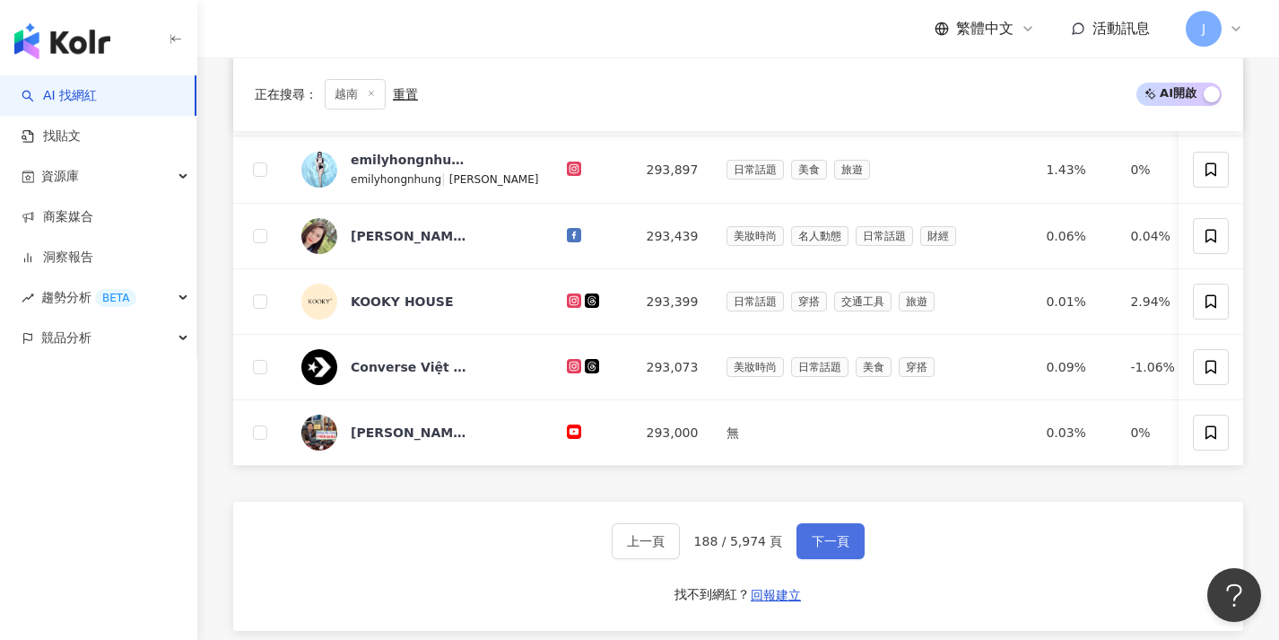
click at [822, 548] on span "下一頁" at bounding box center [831, 541] width 38 height 14
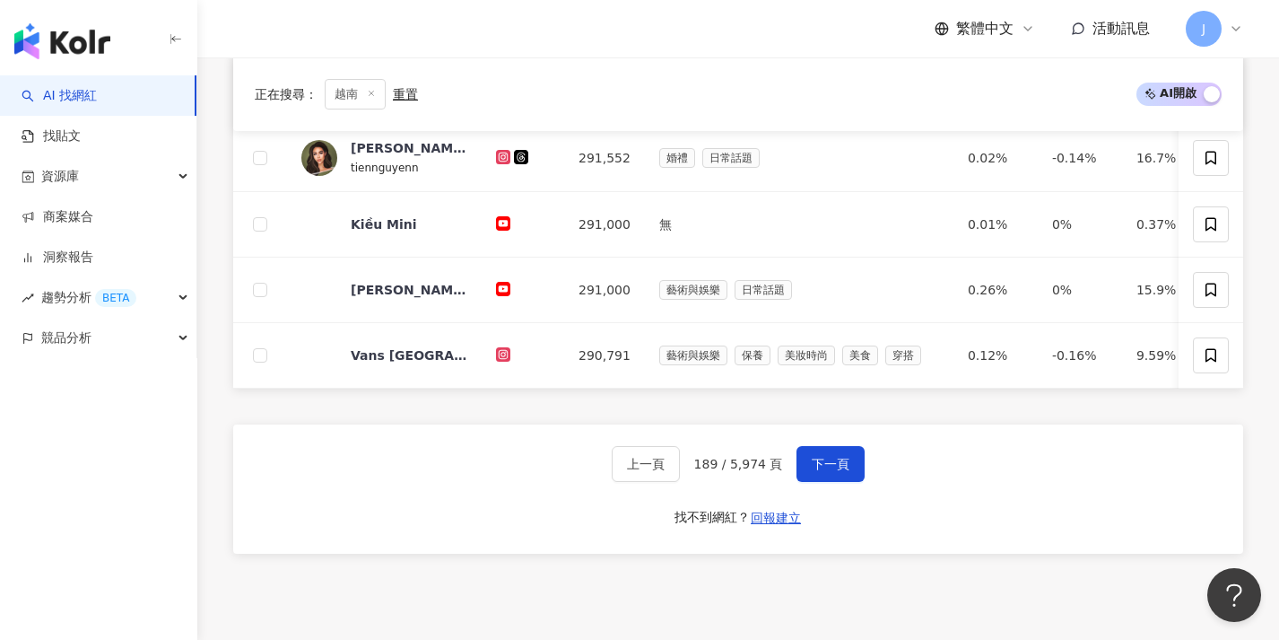
scroll to position [761, 0]
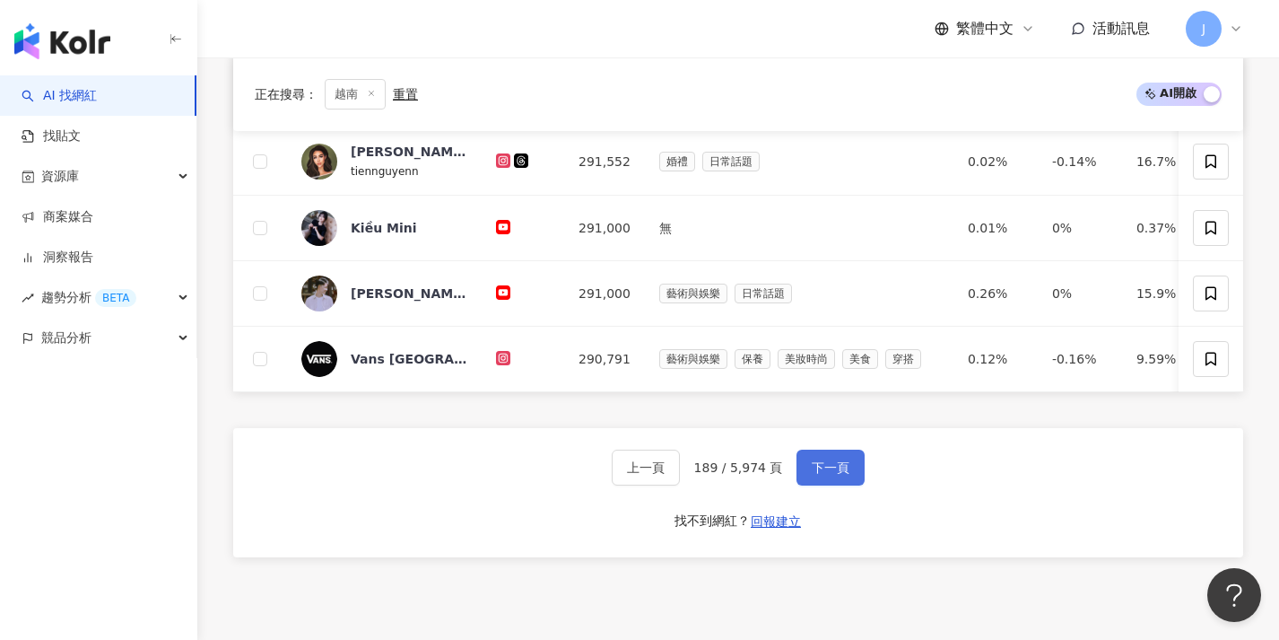
click at [815, 485] on button "下一頁" at bounding box center [831, 467] width 68 height 36
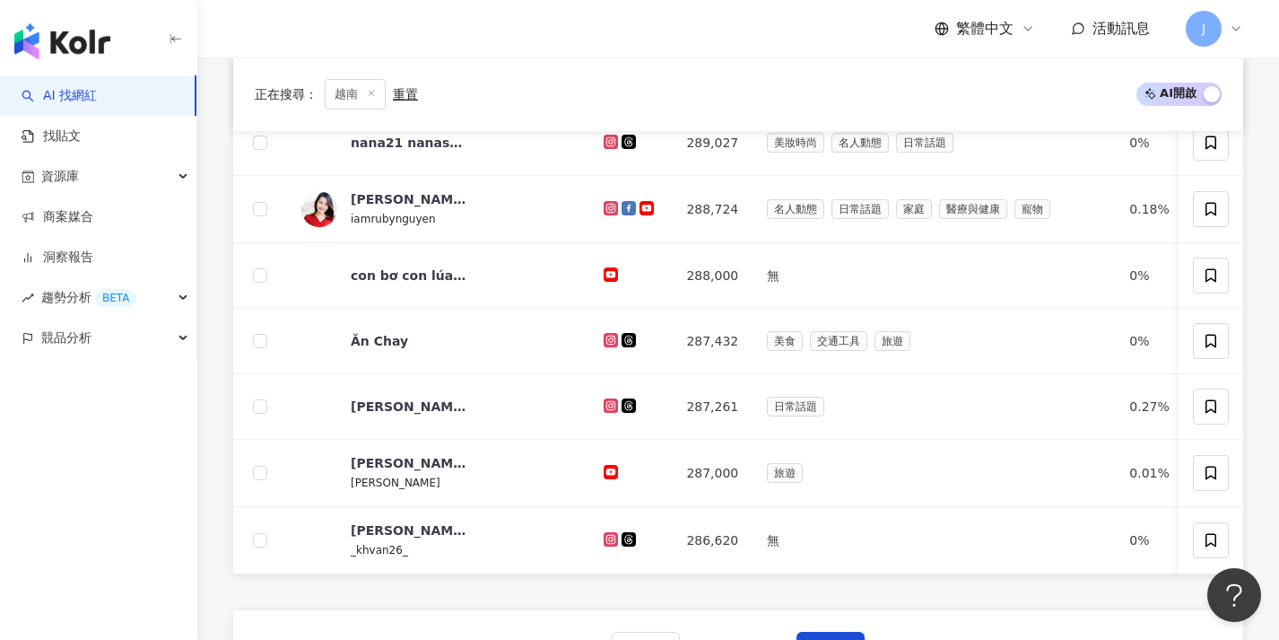
scroll to position [675, 0]
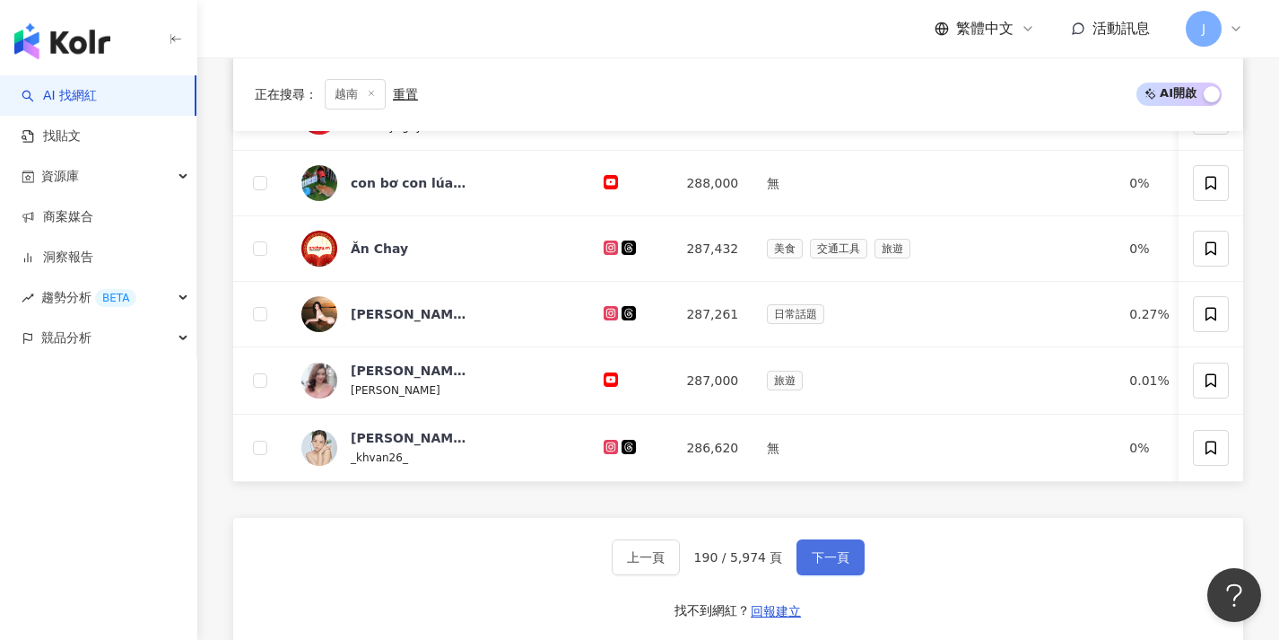
click at [845, 564] on span "下一頁" at bounding box center [831, 557] width 38 height 14
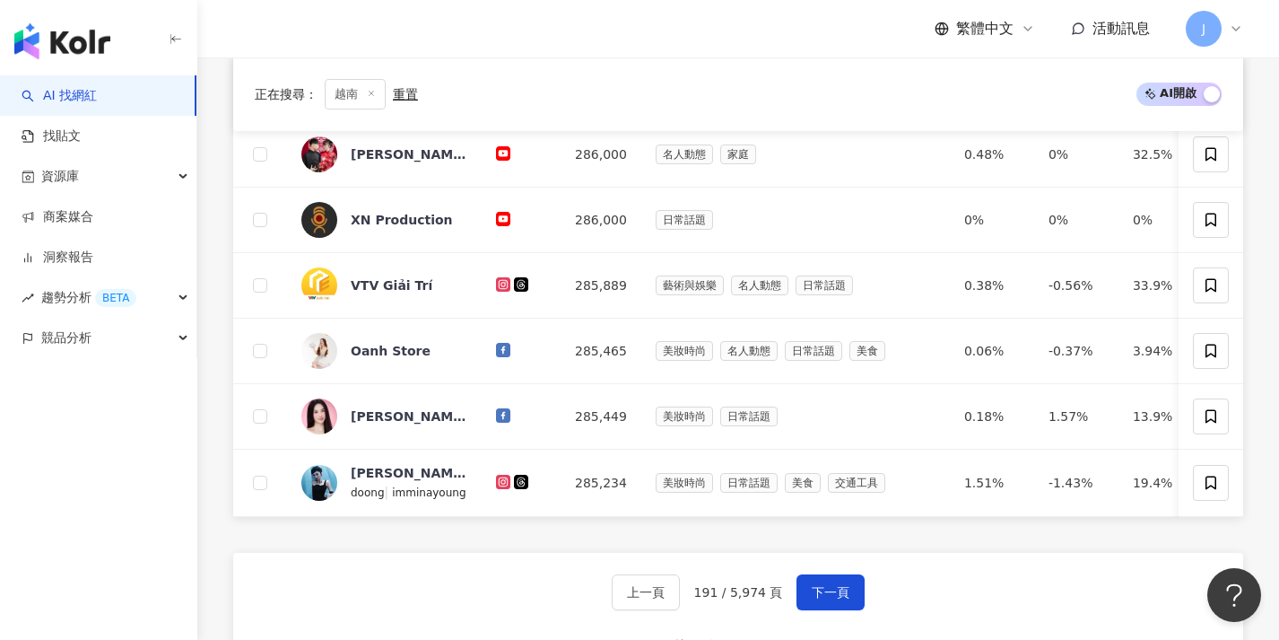
scroll to position [724, 0]
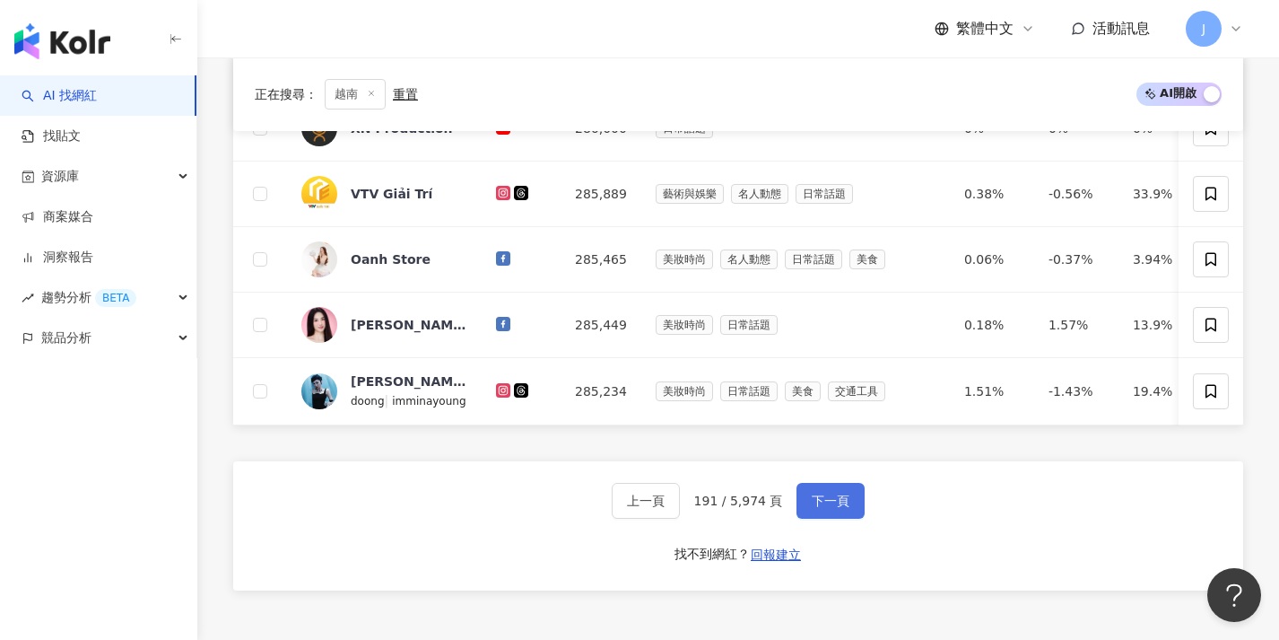
click at [836, 518] on button "下一頁" at bounding box center [831, 501] width 68 height 36
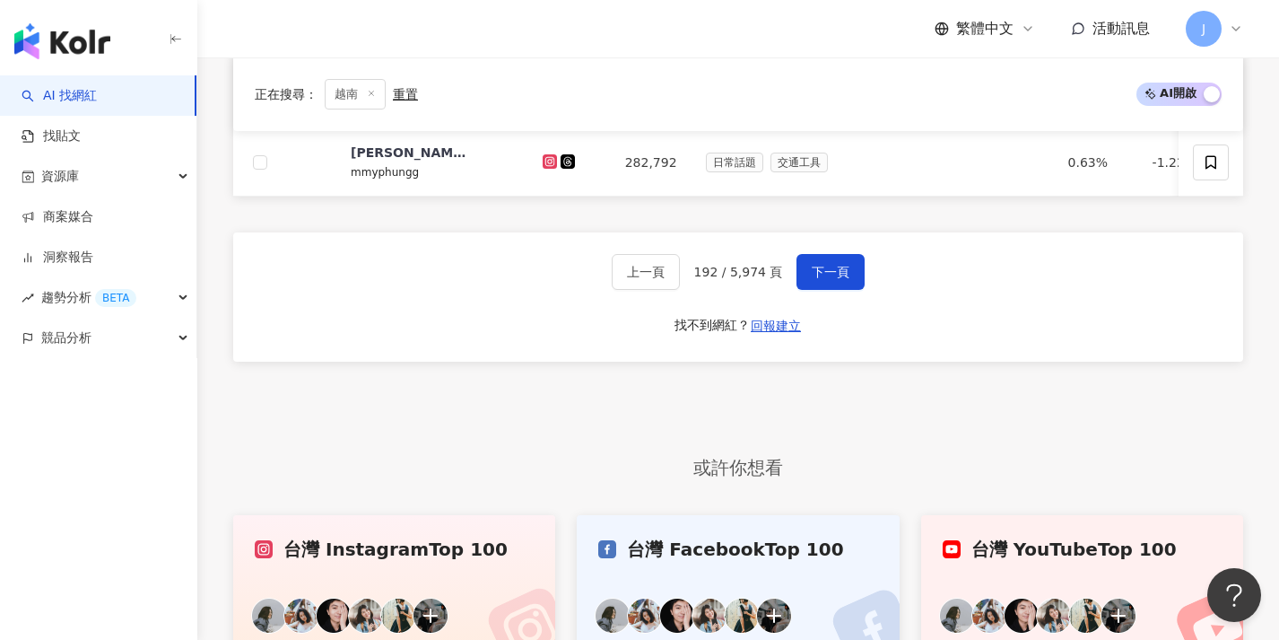
scroll to position [951, 0]
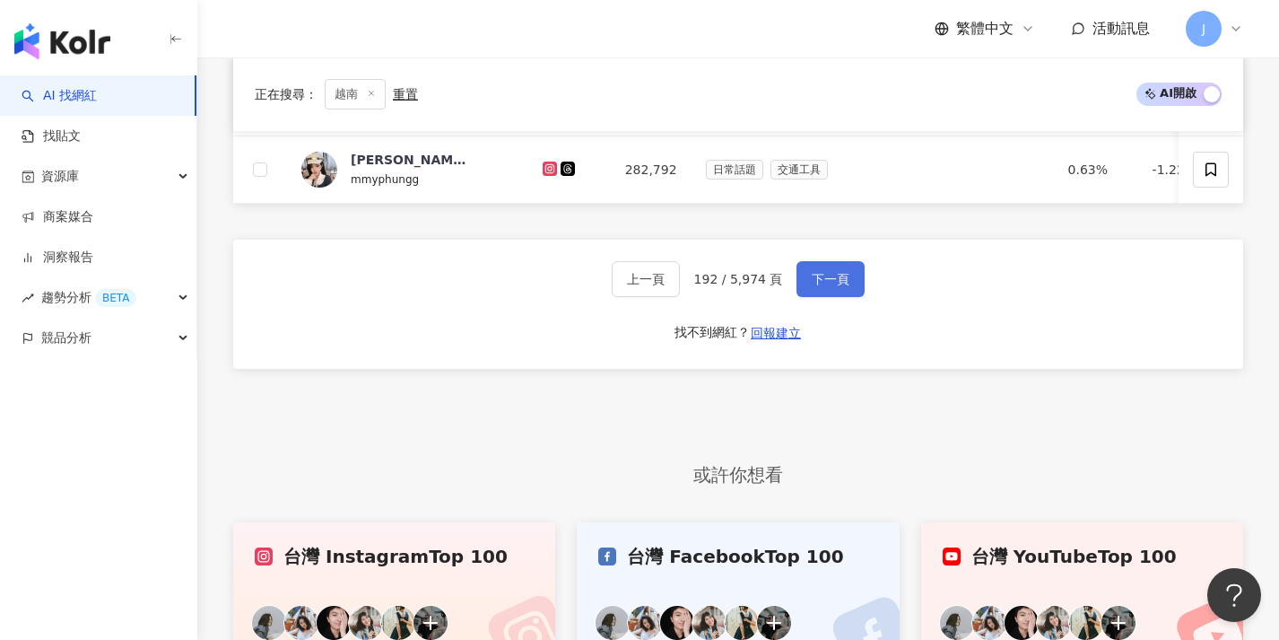
click at [819, 278] on button "下一頁" at bounding box center [831, 279] width 68 height 36
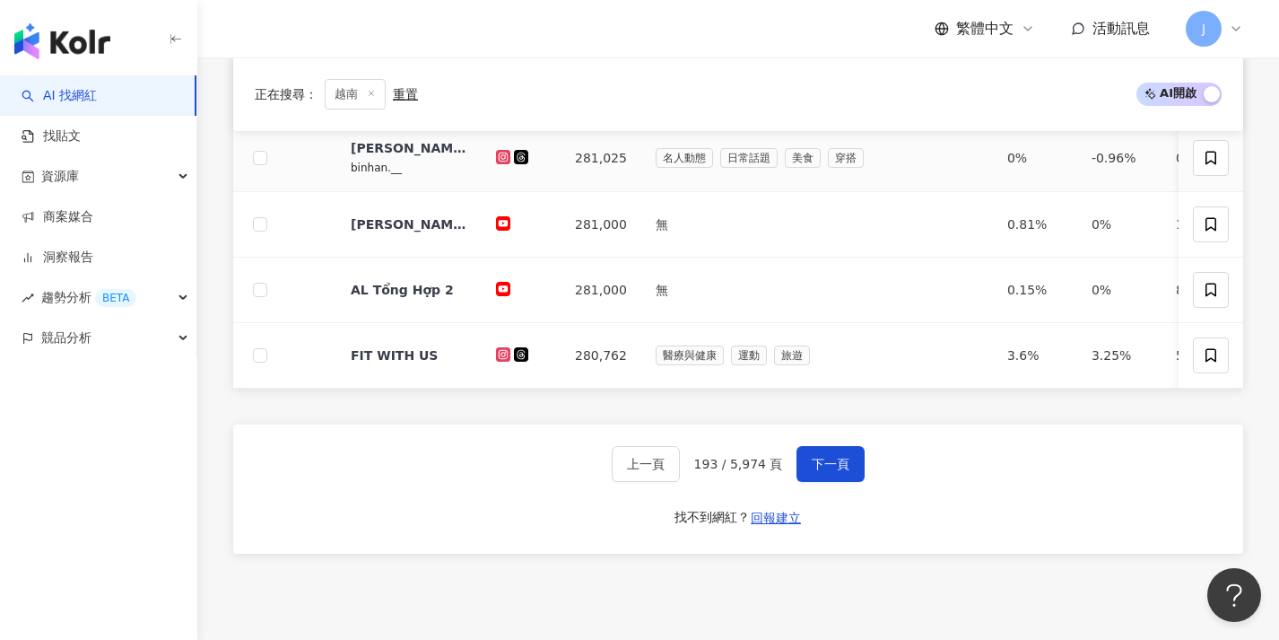
scroll to position [843, 0]
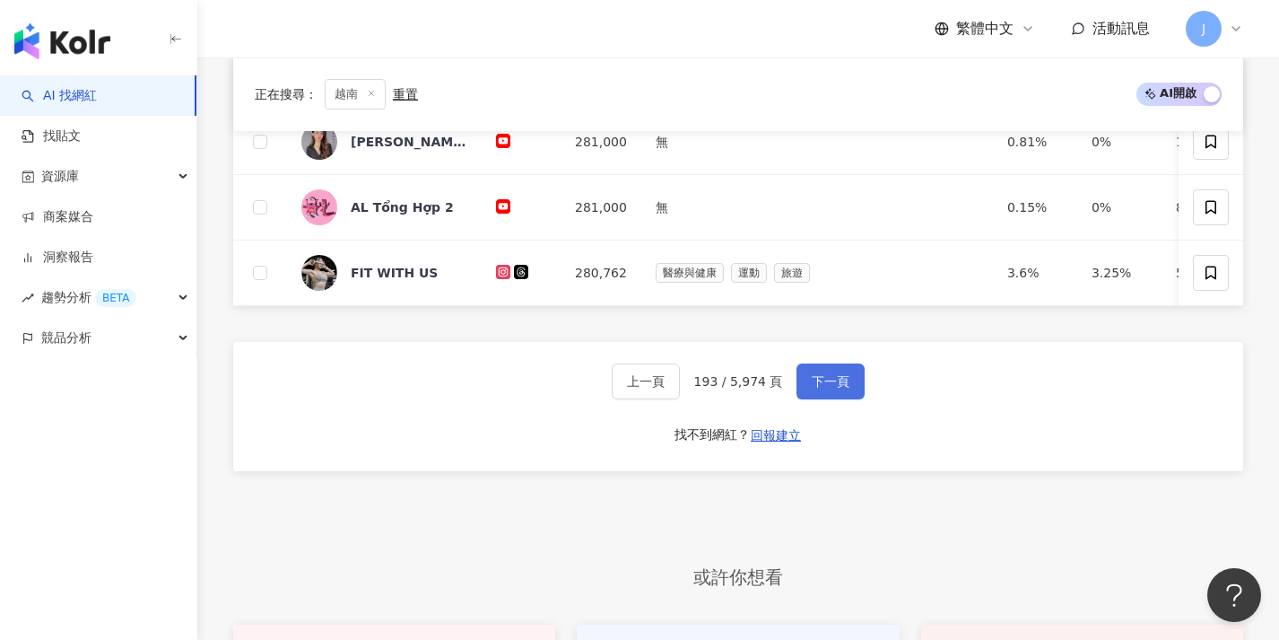
click at [828, 379] on button "下一頁" at bounding box center [831, 381] width 68 height 36
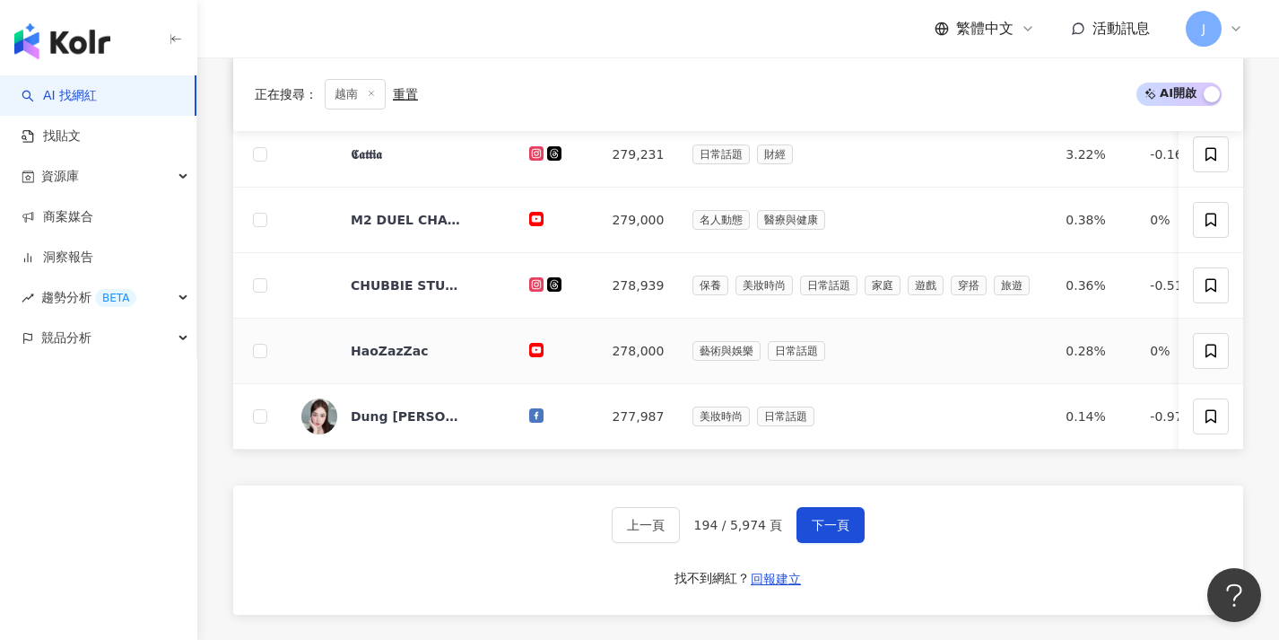
scroll to position [723, 0]
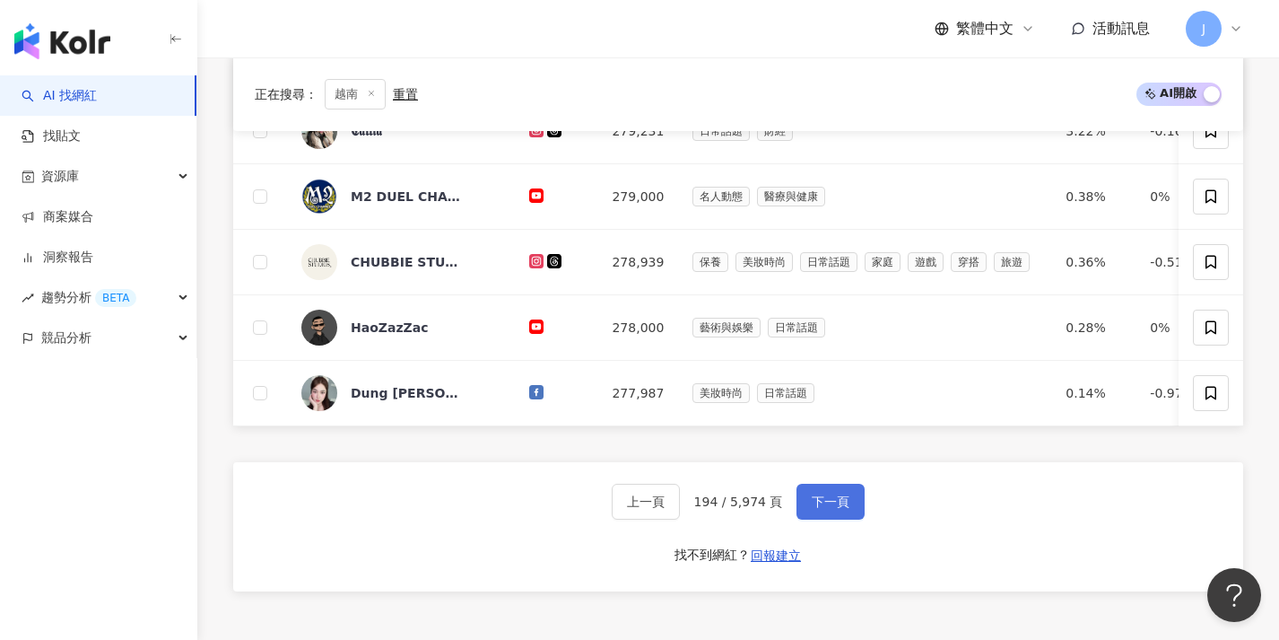
click at [832, 509] on span "下一頁" at bounding box center [831, 501] width 38 height 14
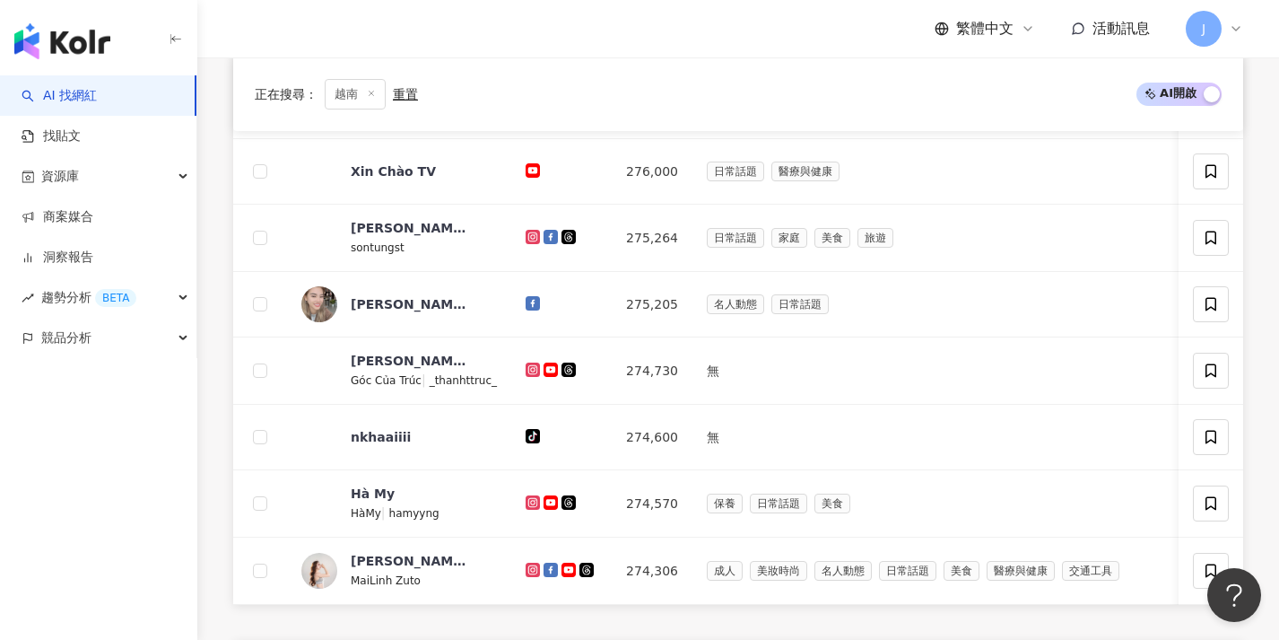
scroll to position [651, 0]
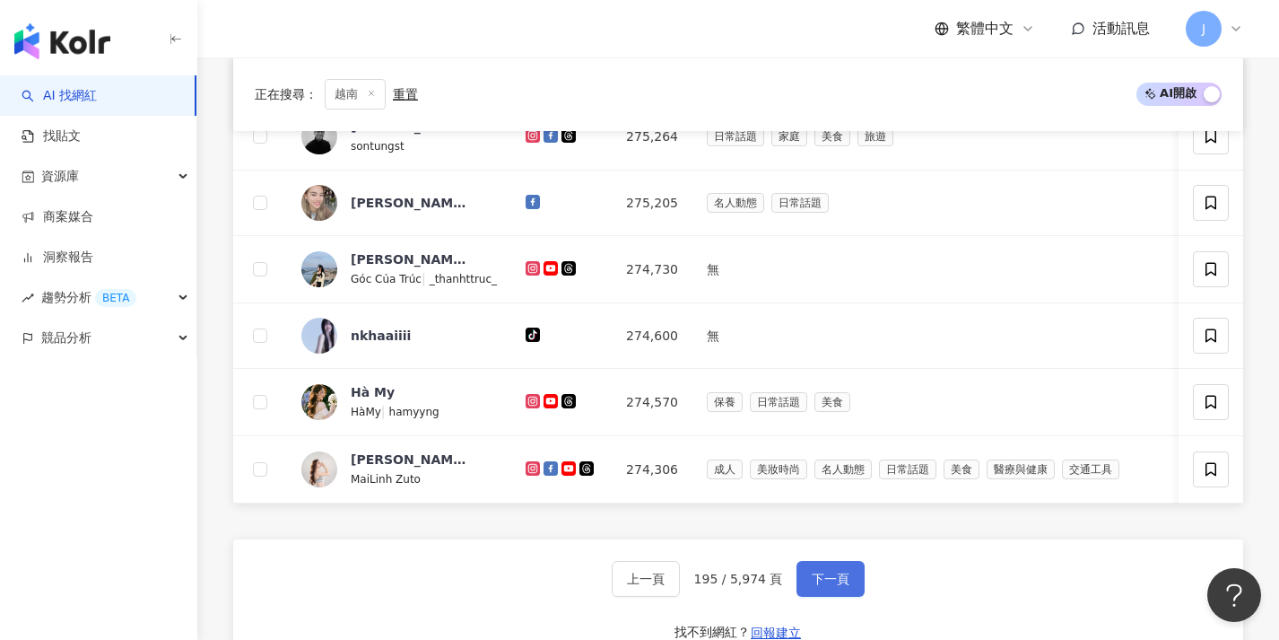
click at [848, 578] on button "下一頁" at bounding box center [831, 579] width 68 height 36
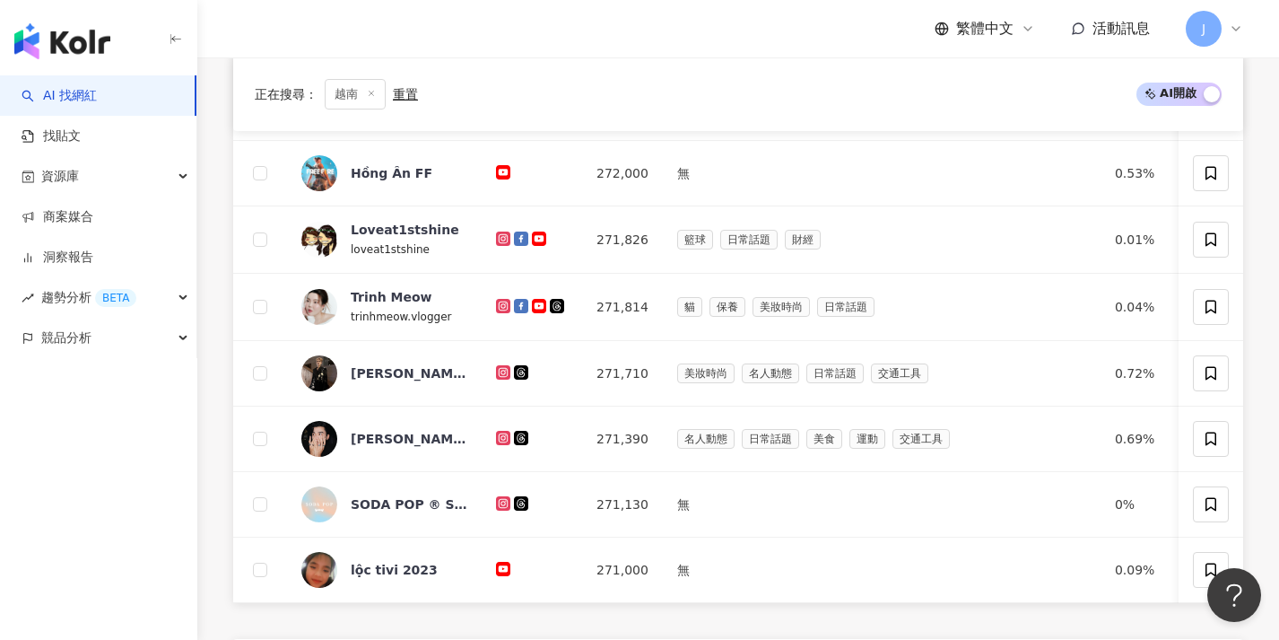
scroll to position [663, 0]
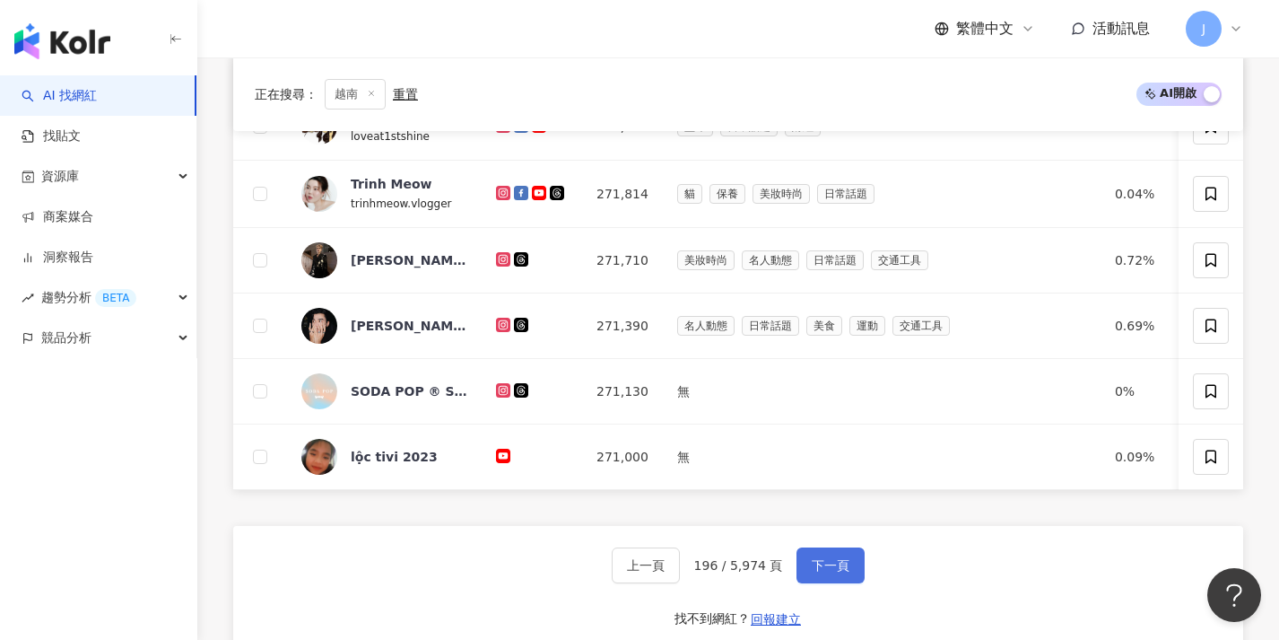
click at [832, 572] on span "下一頁" at bounding box center [831, 565] width 38 height 14
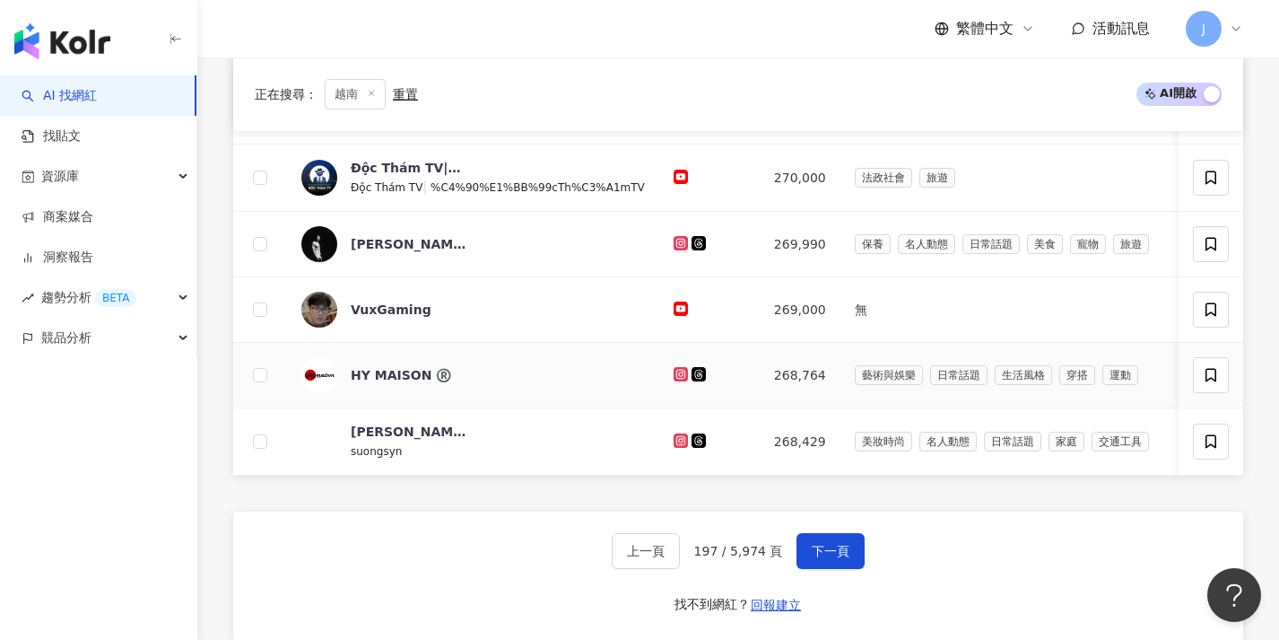
scroll to position [686, 0]
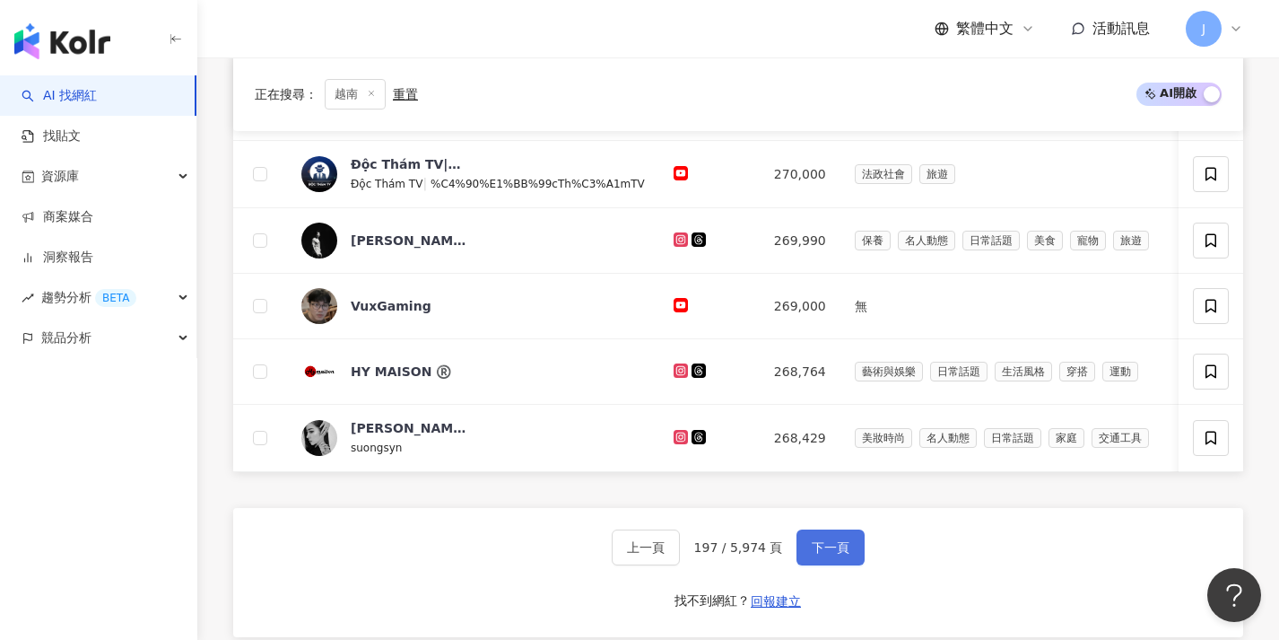
click at [825, 551] on button "下一頁" at bounding box center [831, 547] width 68 height 36
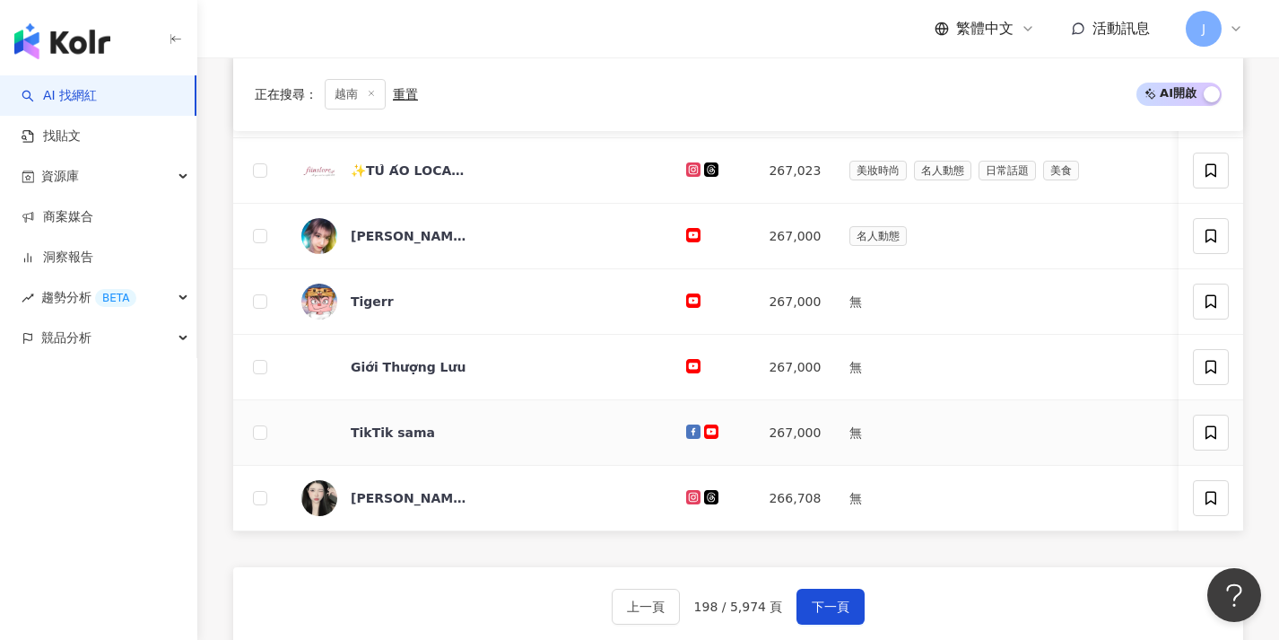
scroll to position [622, 0]
click at [832, 614] on span "下一頁" at bounding box center [831, 606] width 38 height 14
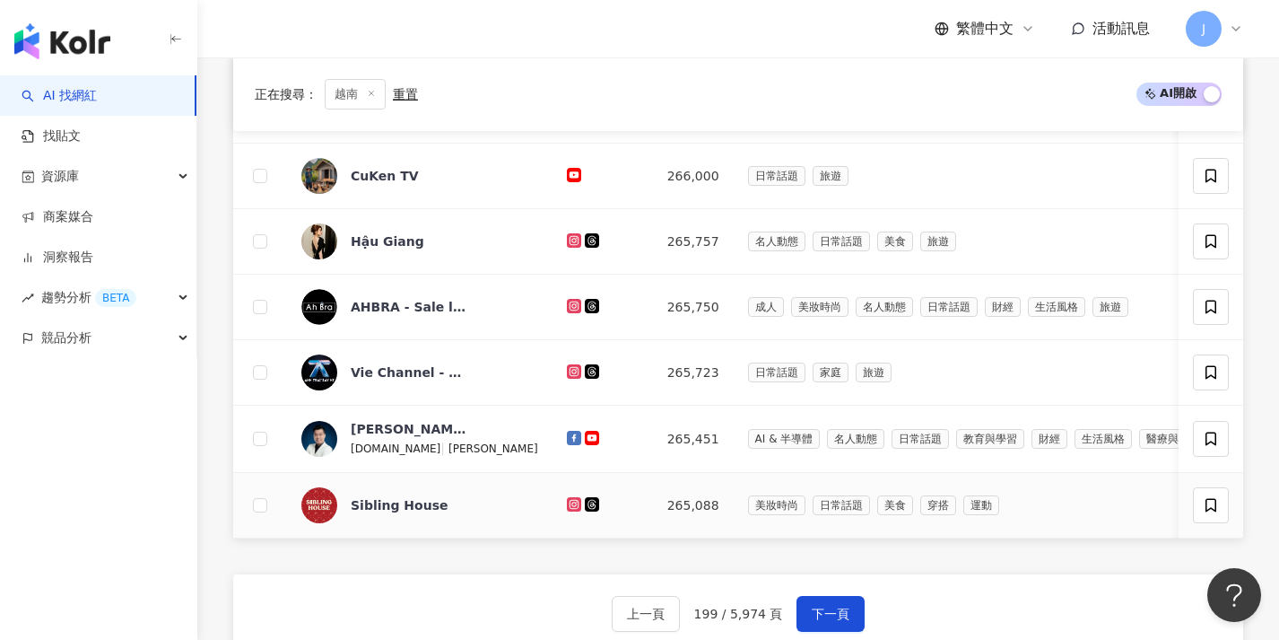
scroll to position [616, 0]
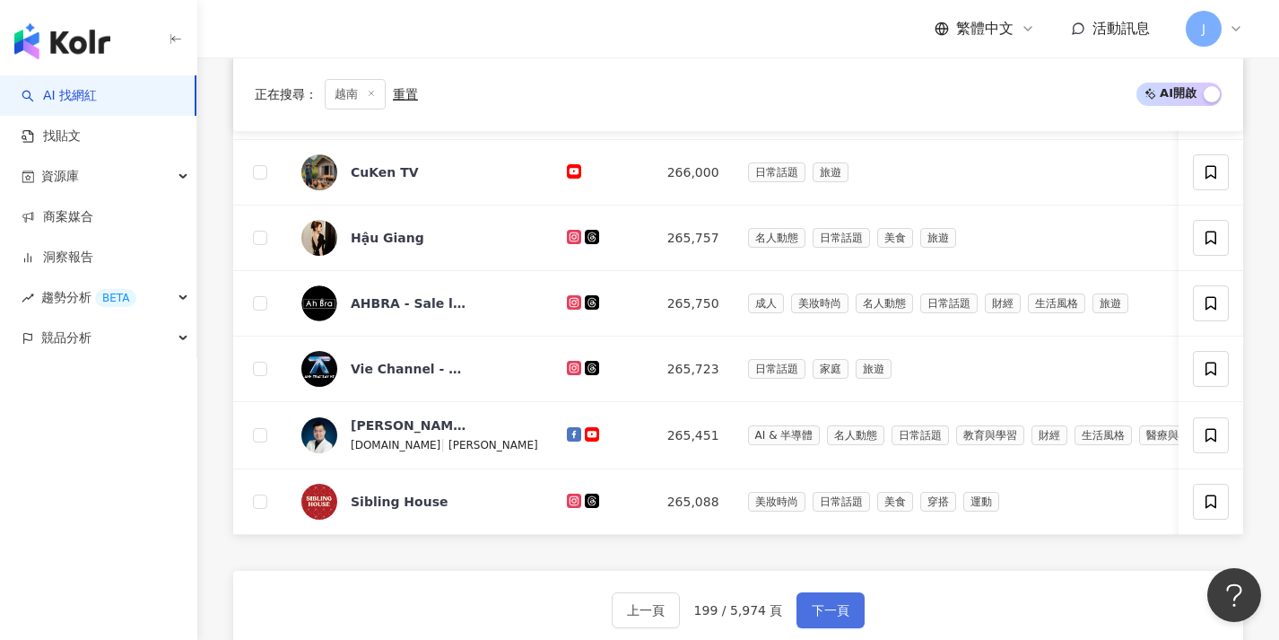
click at [823, 617] on span "下一頁" at bounding box center [831, 610] width 38 height 14
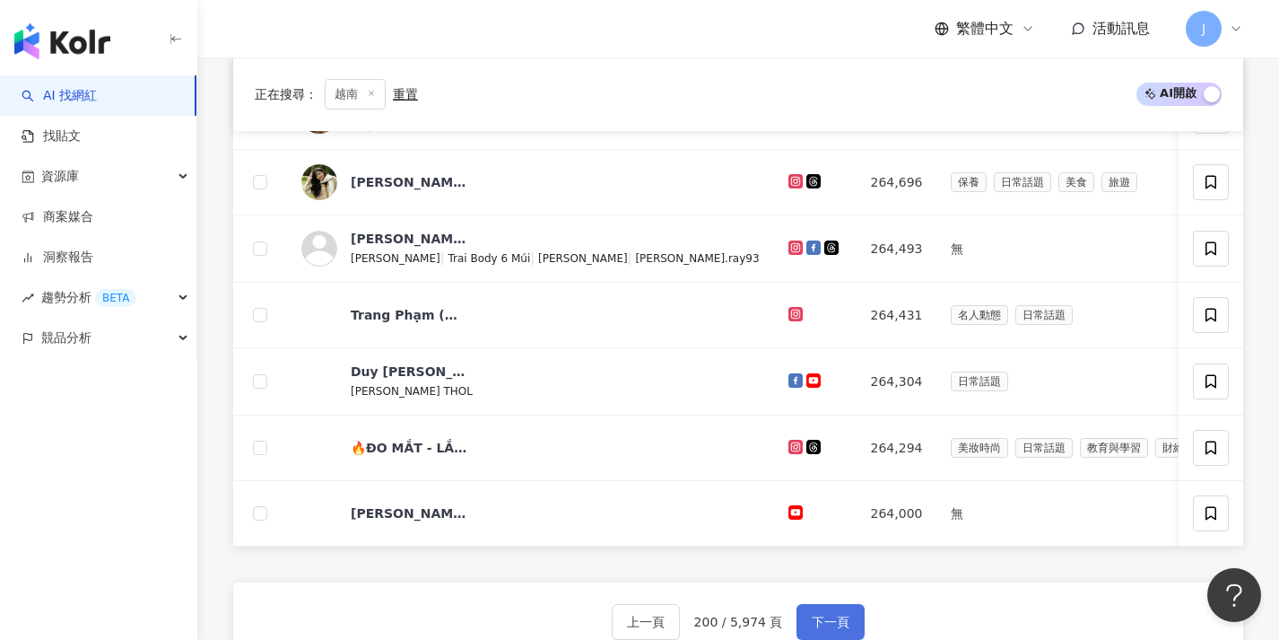
scroll to position [609, 0]
click at [823, 623] on button "下一頁" at bounding box center [831, 623] width 68 height 36
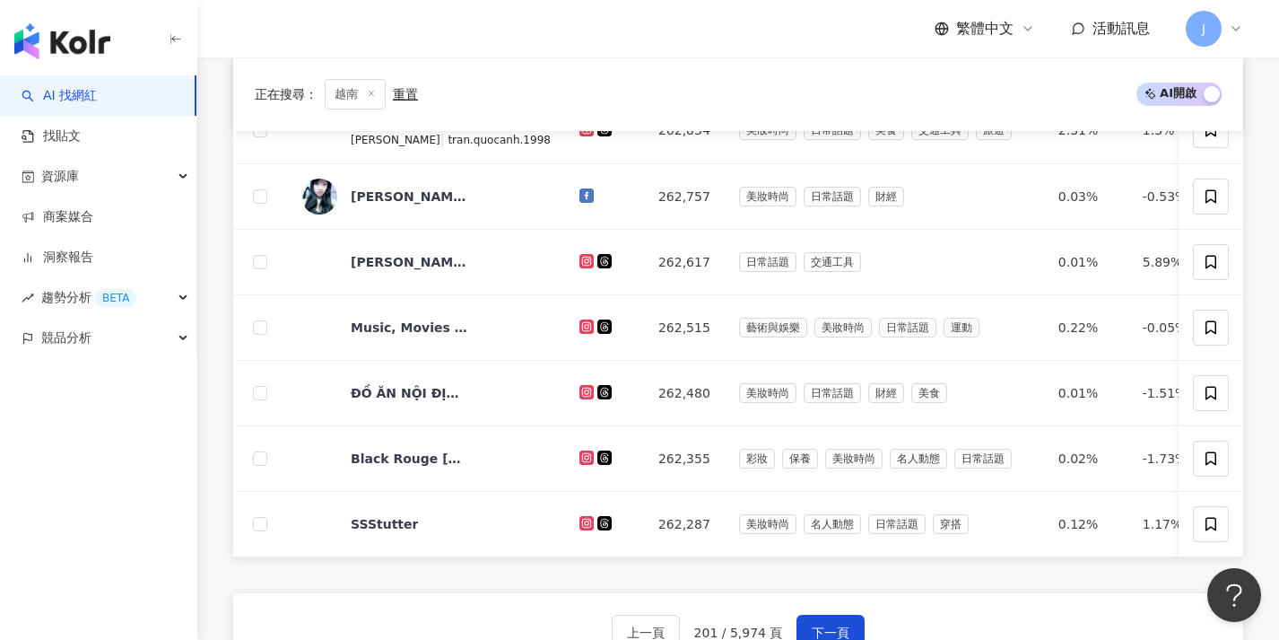
scroll to position [803, 0]
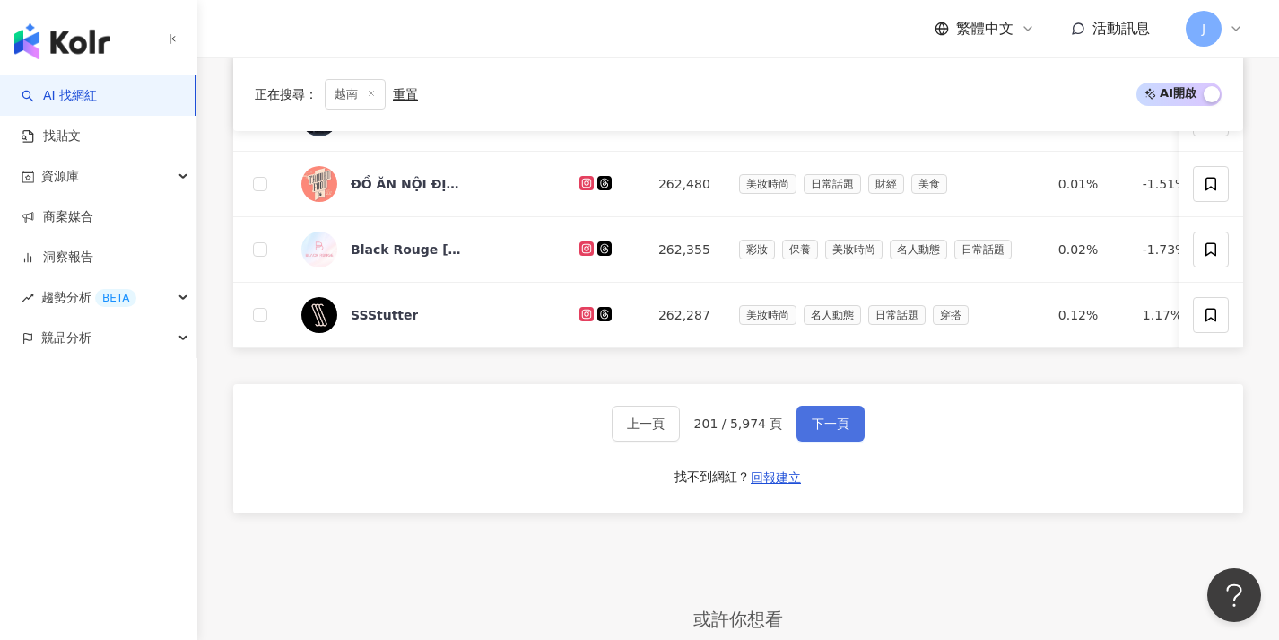
click at [843, 441] on button "下一頁" at bounding box center [831, 423] width 68 height 36
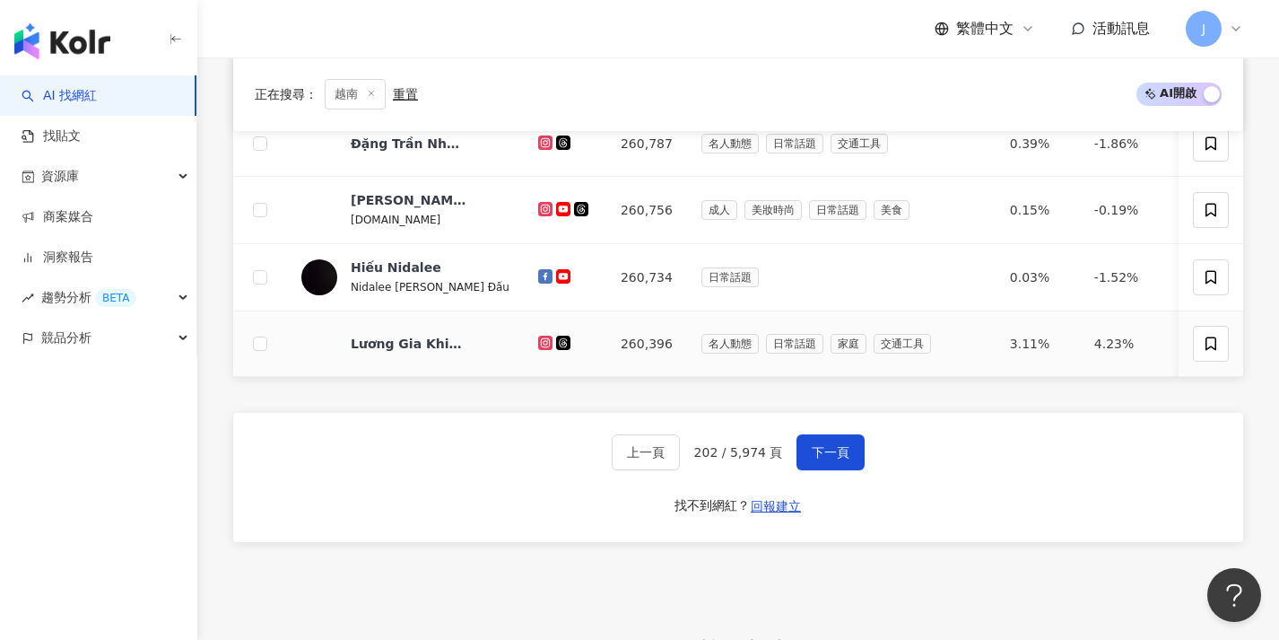
scroll to position [782, 0]
click at [833, 469] on button "下一頁" at bounding box center [831, 451] width 68 height 36
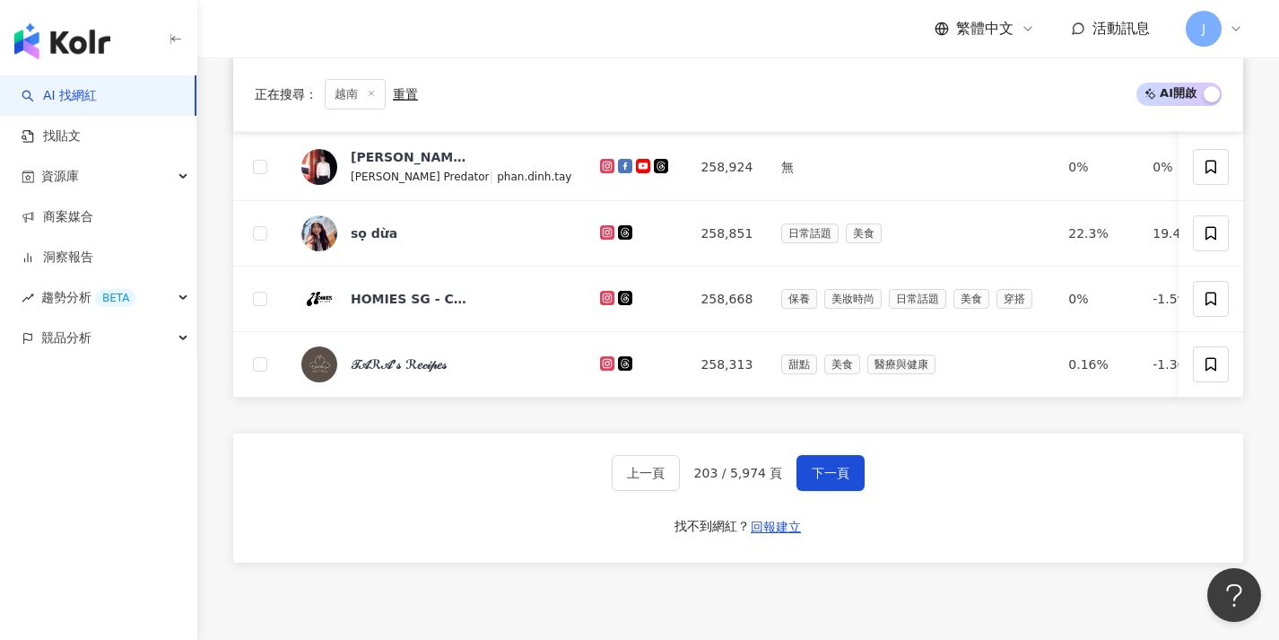
scroll to position [790, 0]
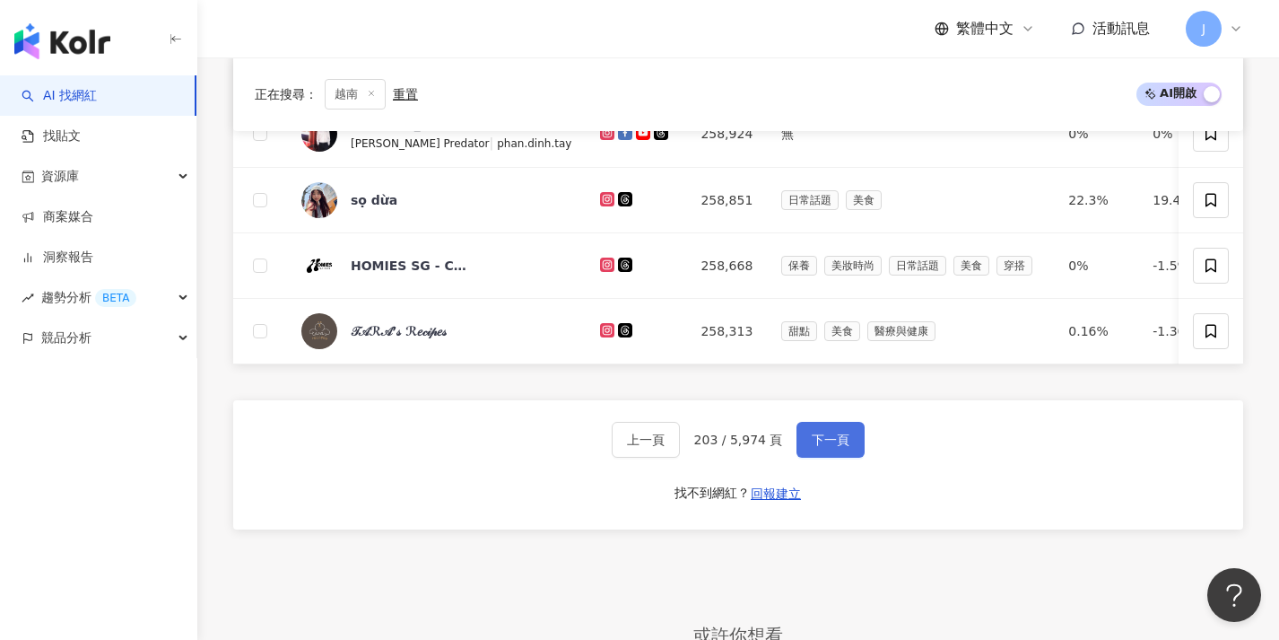
click at [843, 447] on span "下一頁" at bounding box center [831, 439] width 38 height 14
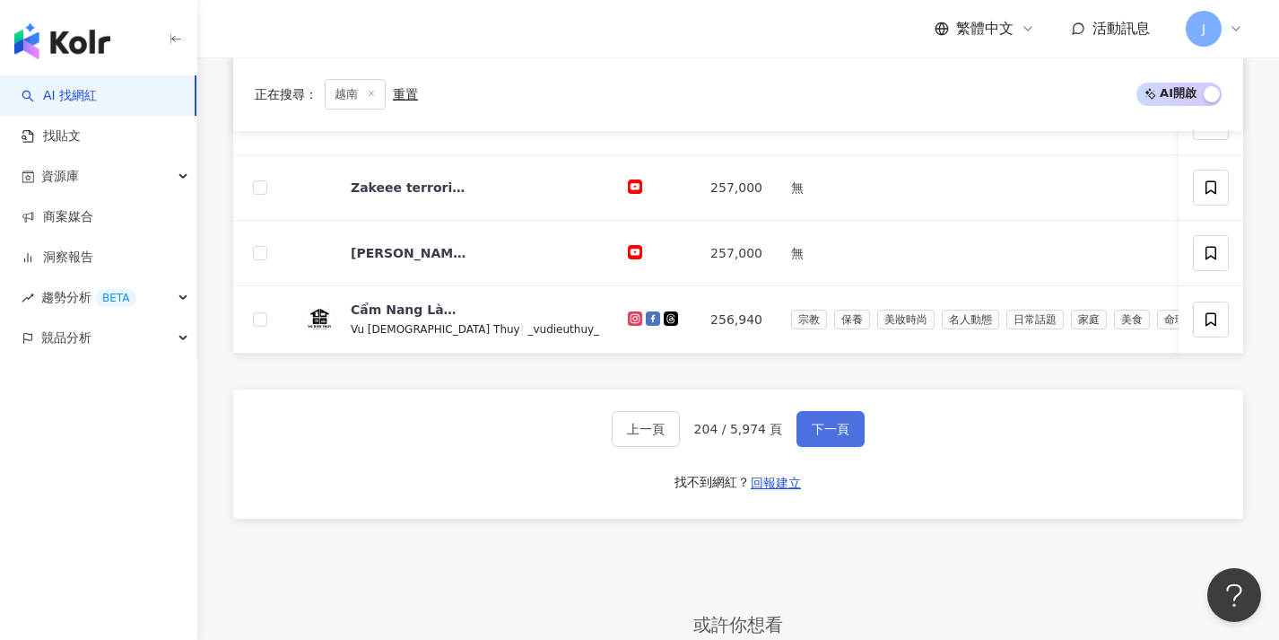
scroll to position [852, 0]
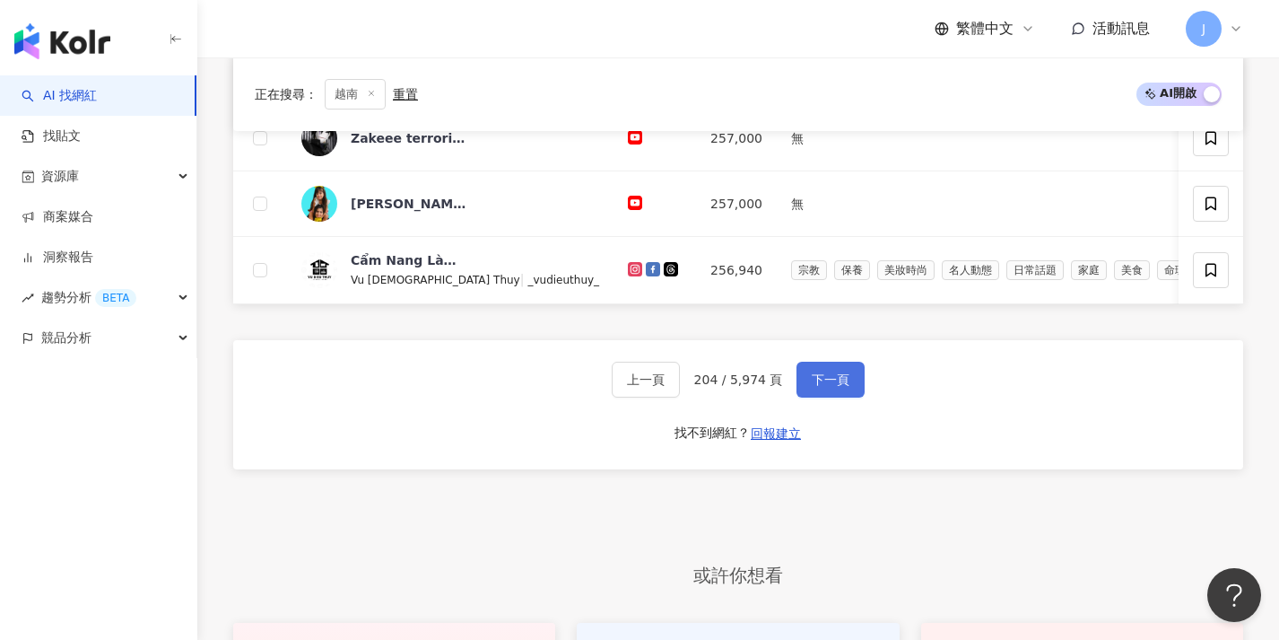
click at [818, 387] on span "下一頁" at bounding box center [831, 379] width 38 height 14
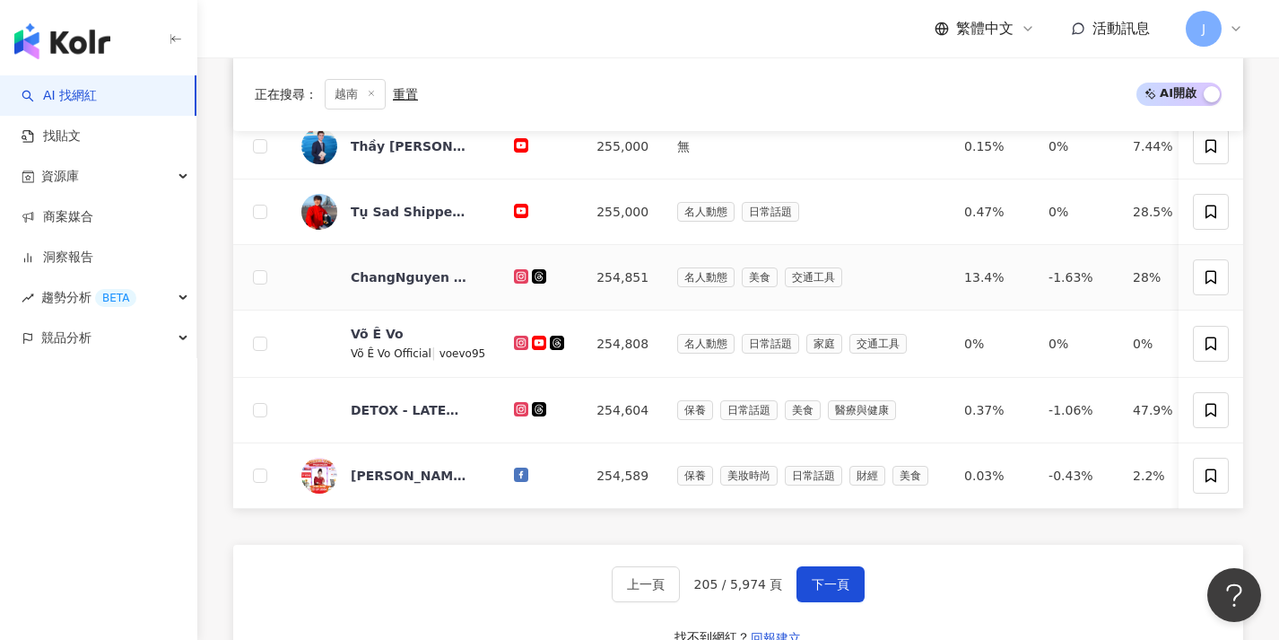
scroll to position [723, 0]
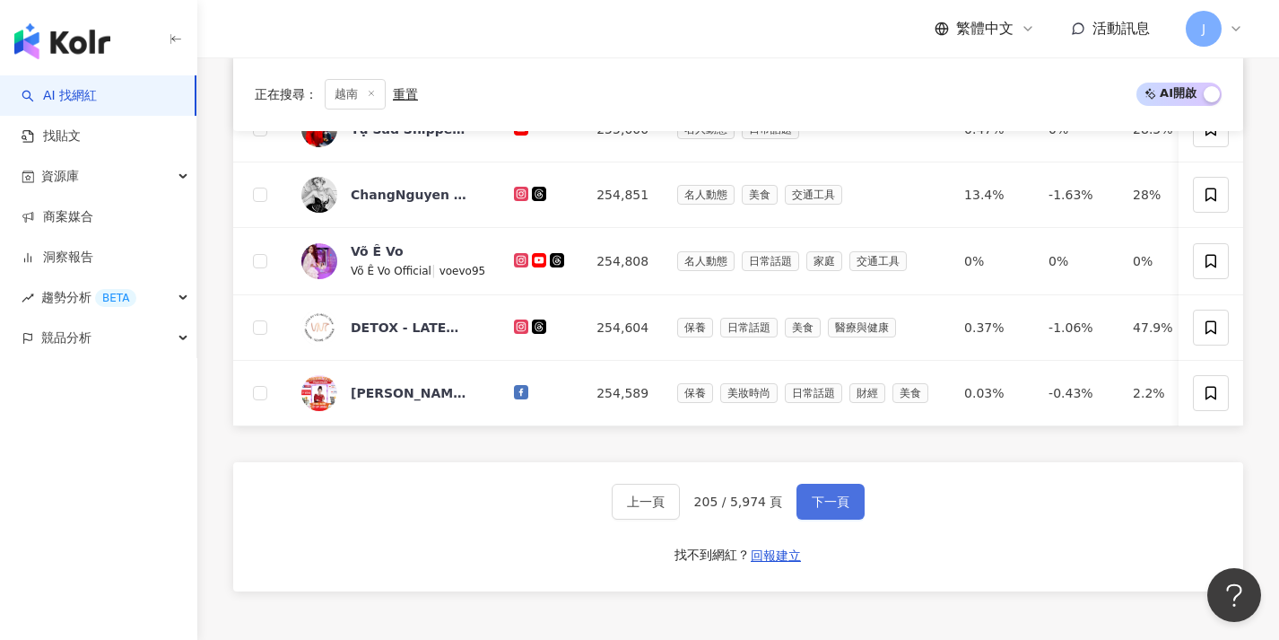
click at [832, 509] on span "下一頁" at bounding box center [831, 501] width 38 height 14
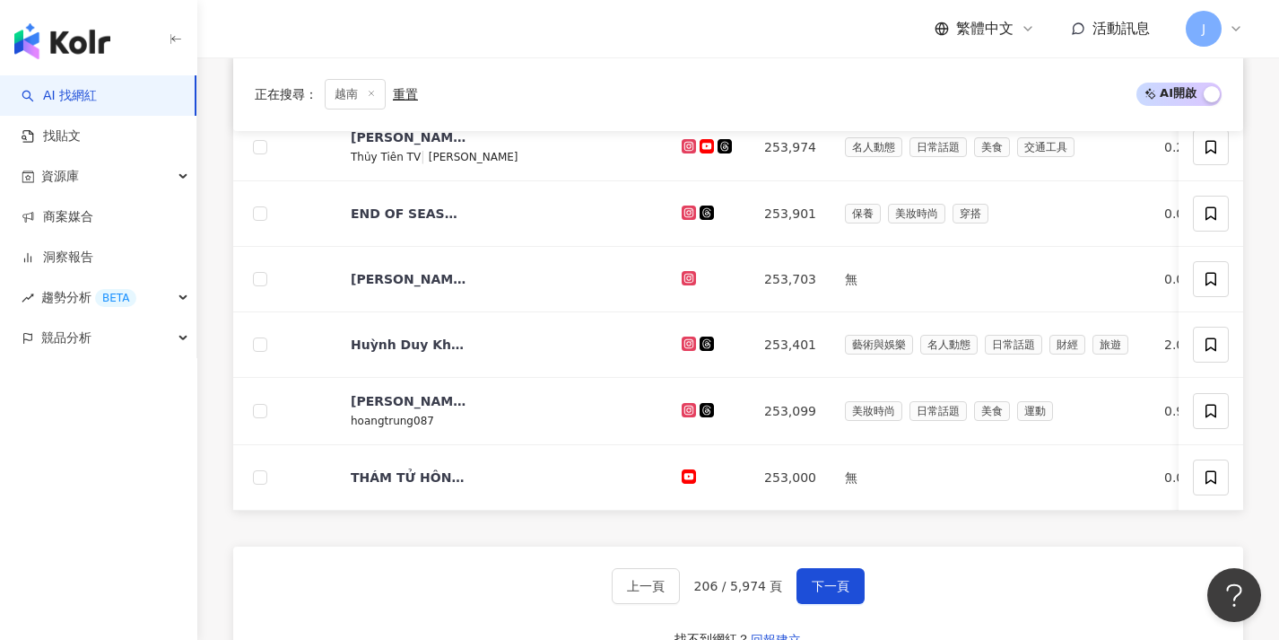
scroll to position [694, 0]
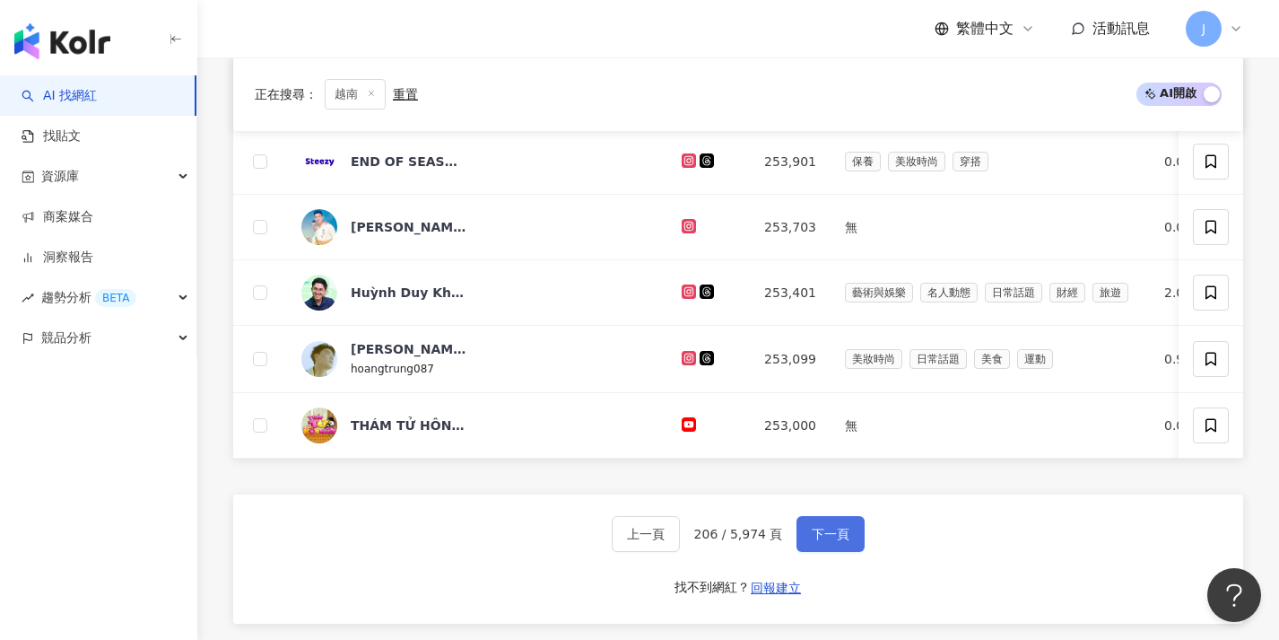
click at [841, 541] on span "下一頁" at bounding box center [831, 534] width 38 height 14
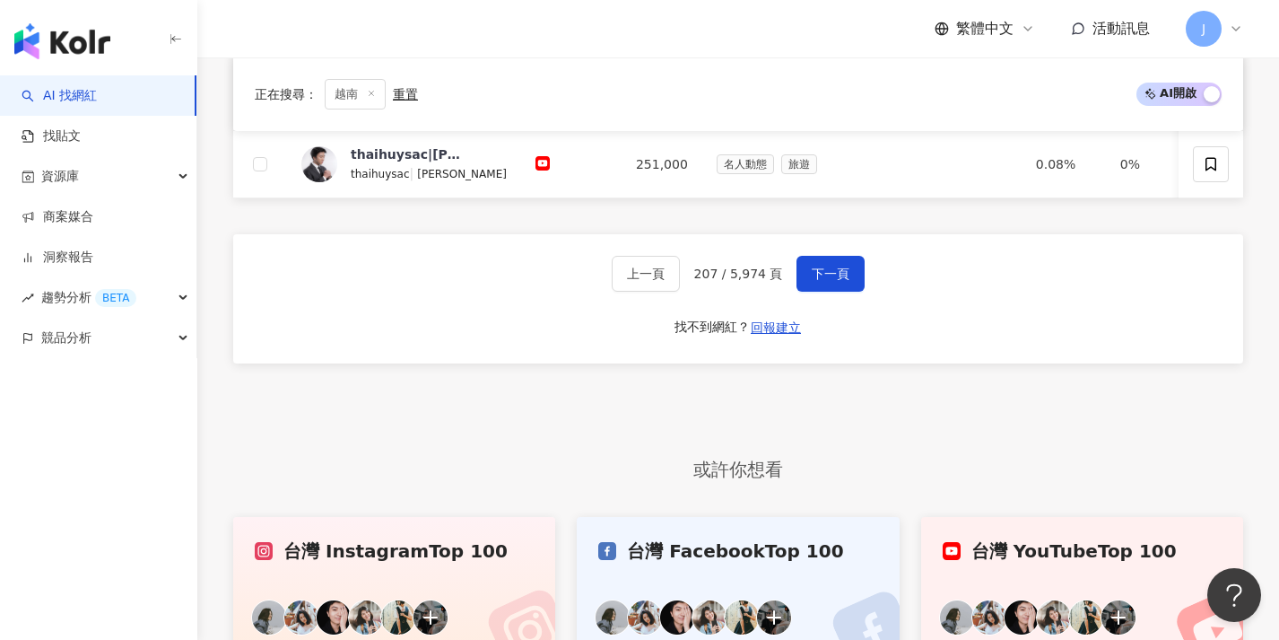
scroll to position [921, 0]
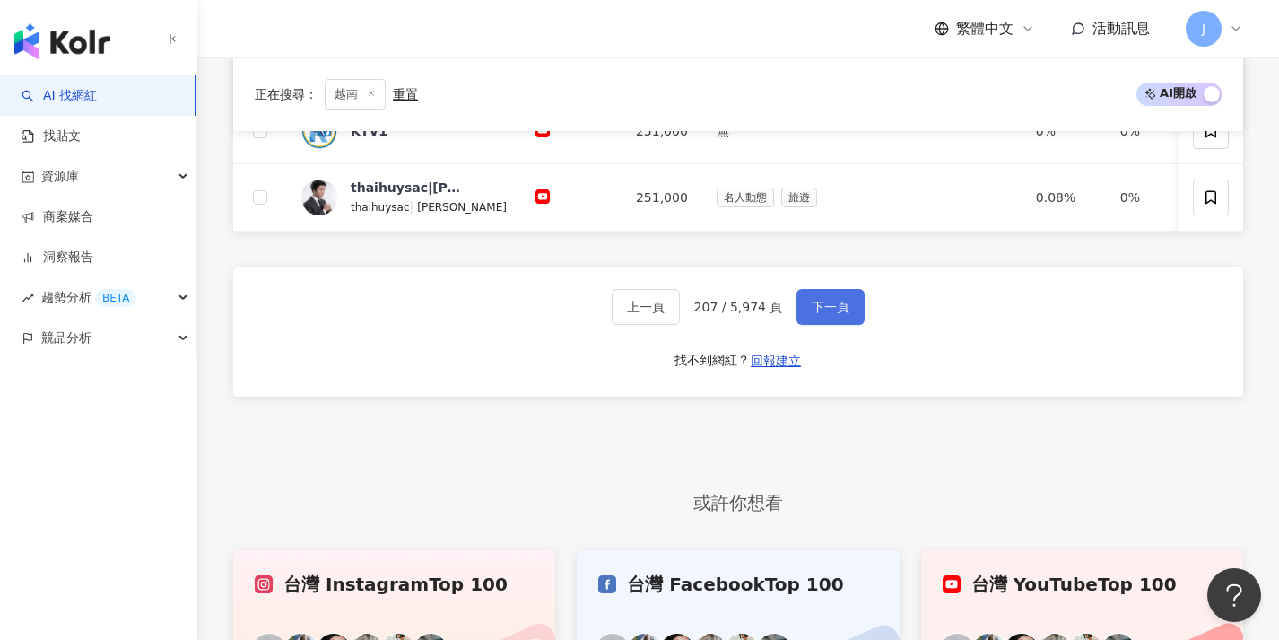
click at [829, 325] on button "下一頁" at bounding box center [831, 307] width 68 height 36
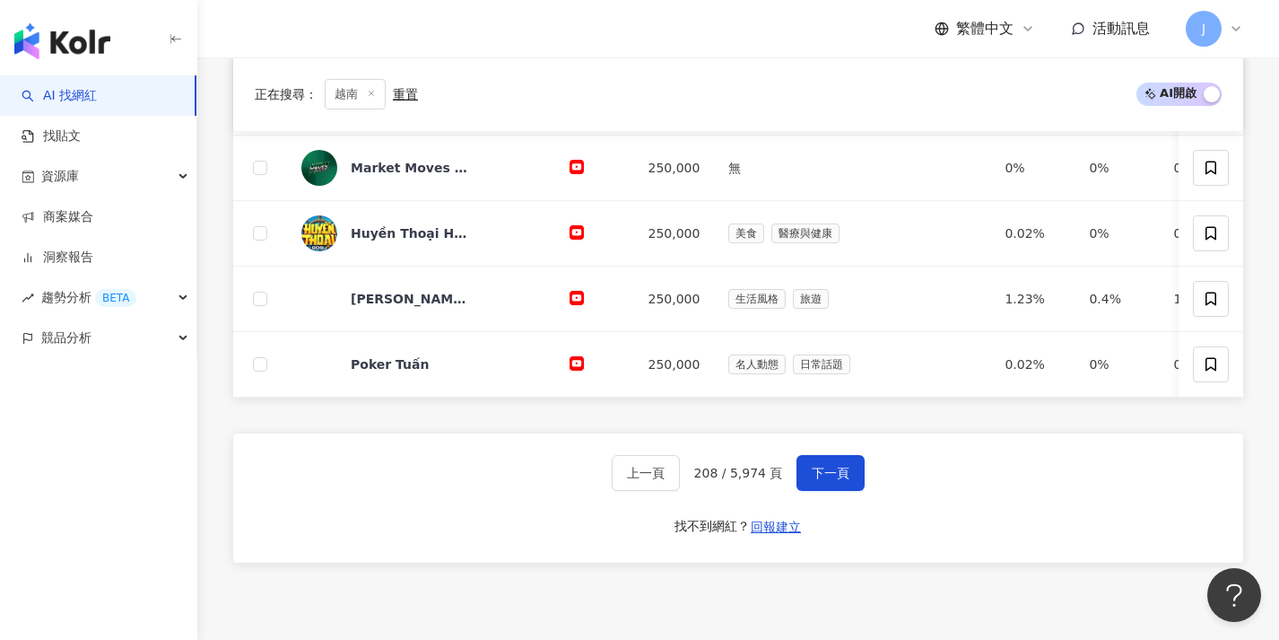
scroll to position [813, 0]
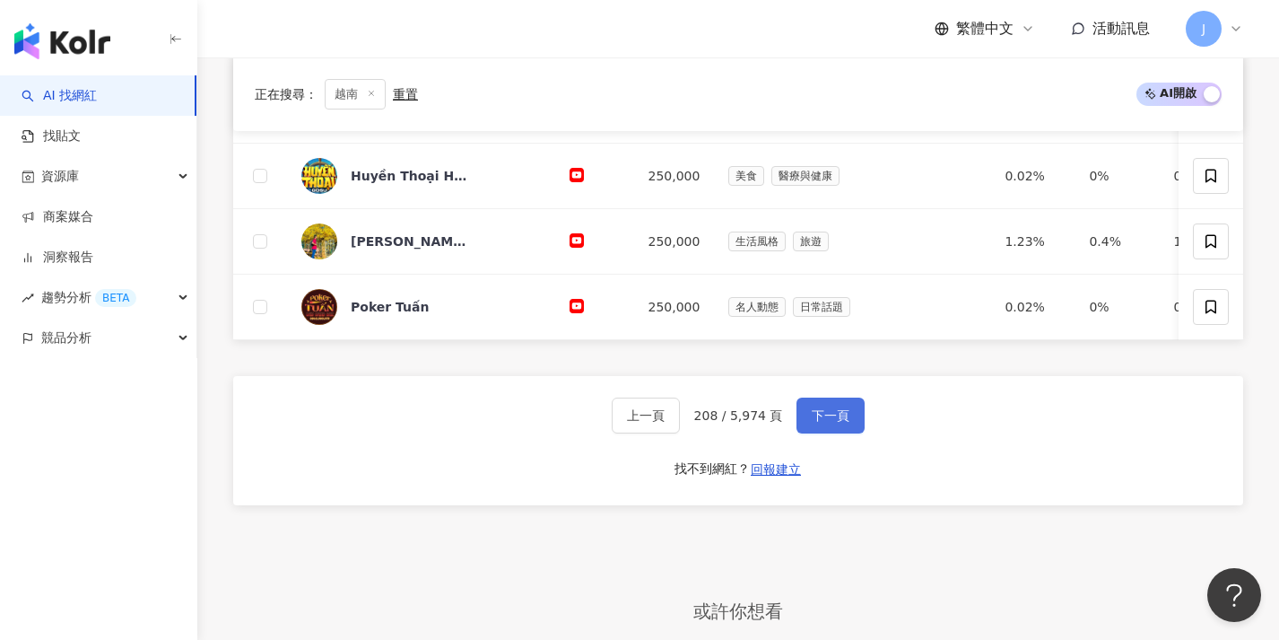
click at [824, 419] on button "下一頁" at bounding box center [831, 415] width 68 height 36
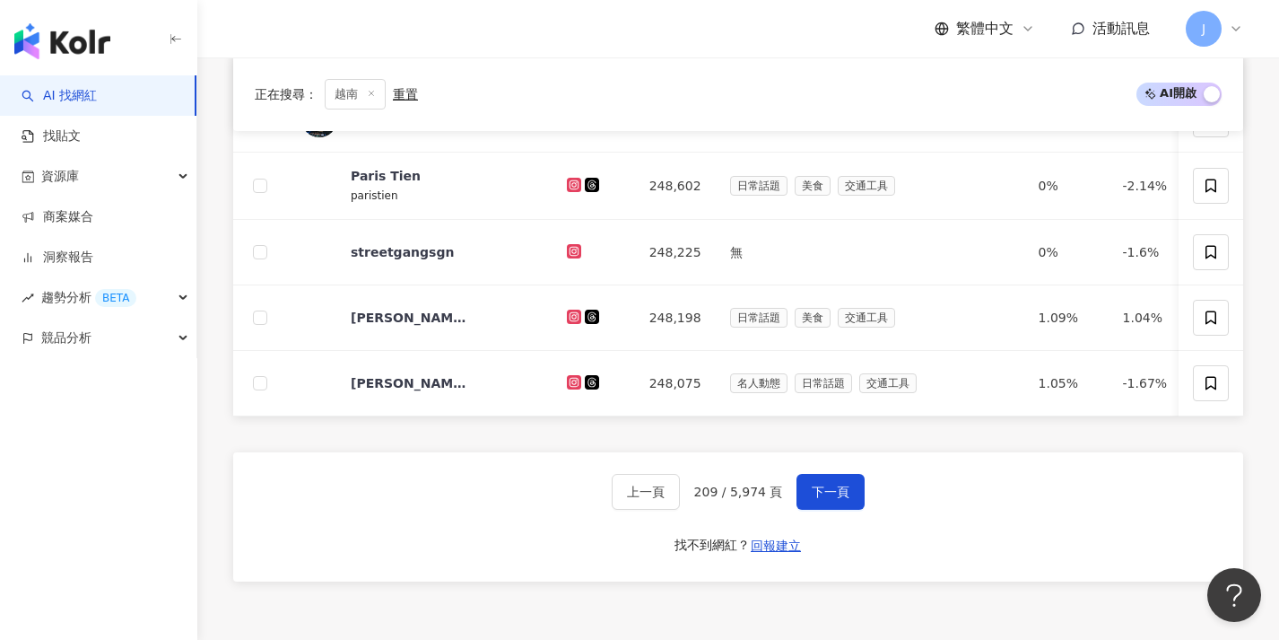
scroll to position [748, 0]
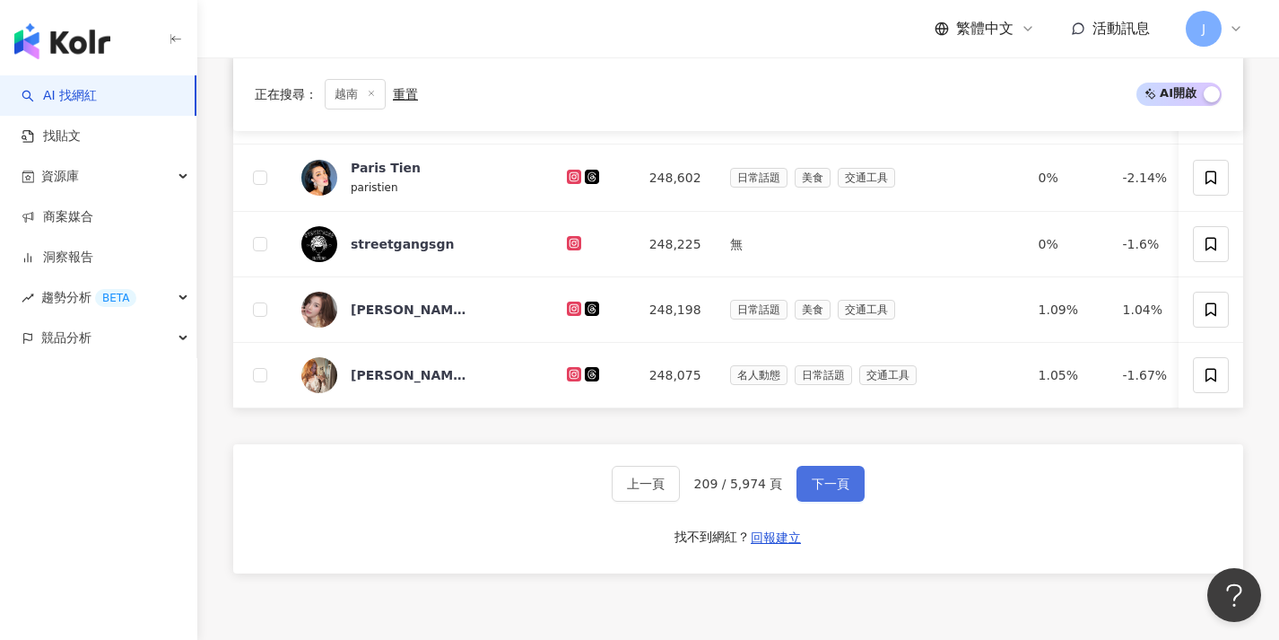
click at [833, 491] on span "下一頁" at bounding box center [831, 483] width 38 height 14
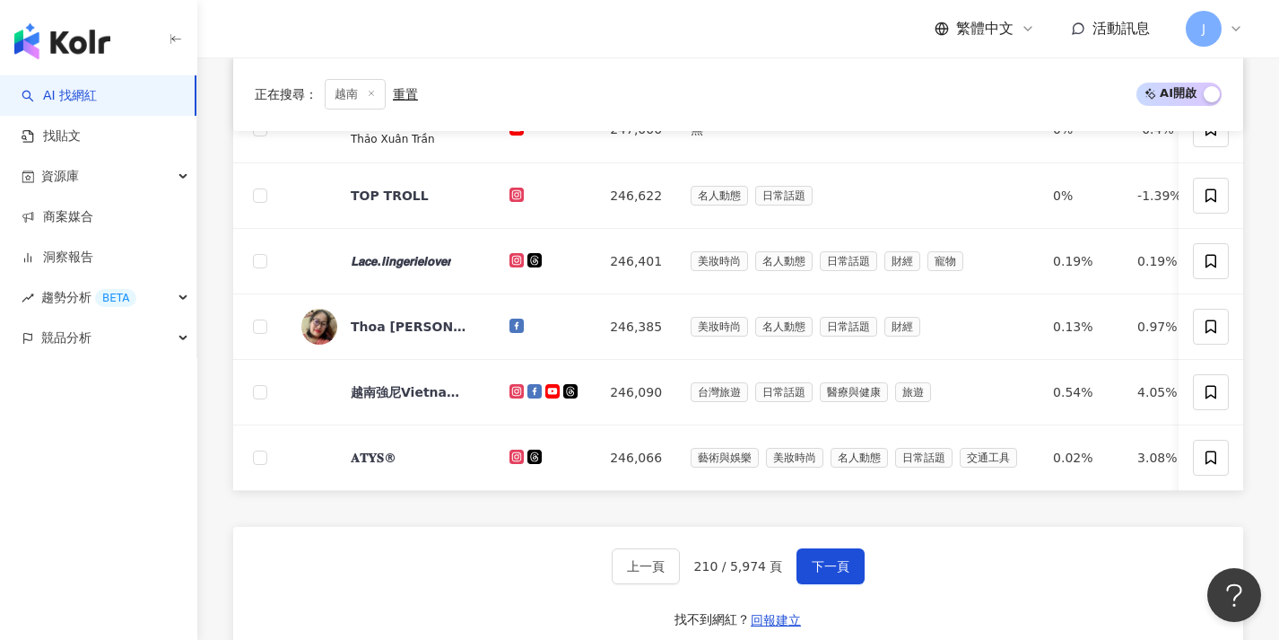
scroll to position [718, 0]
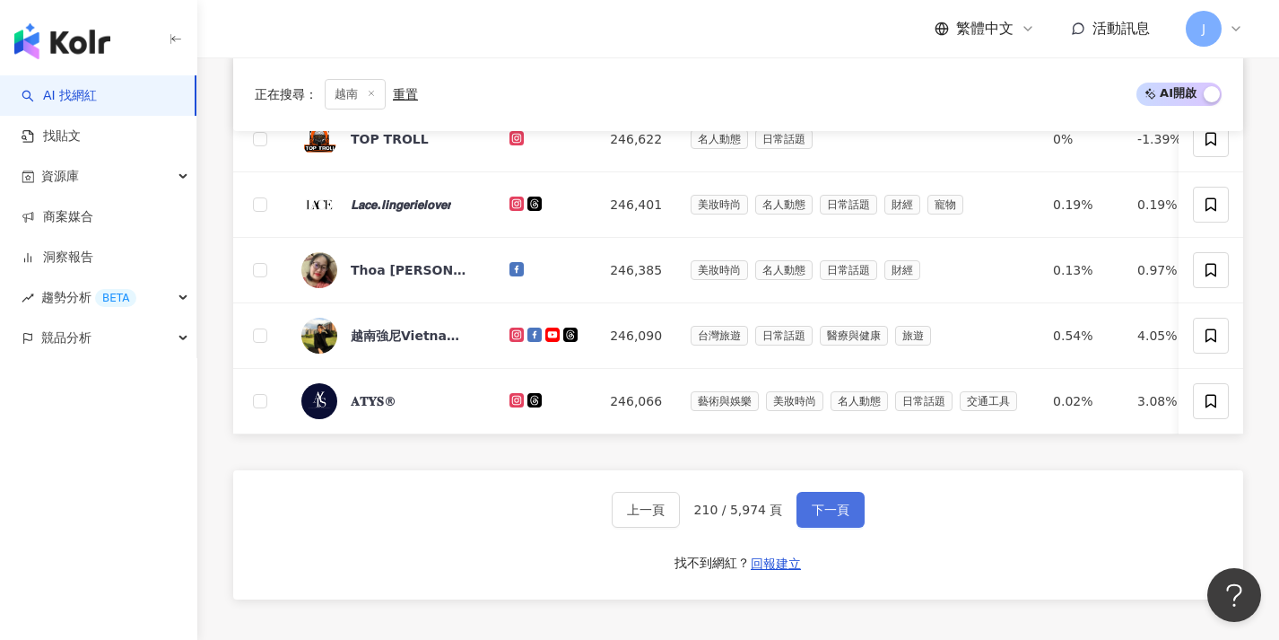
click at [838, 516] on span "下一頁" at bounding box center [831, 509] width 38 height 14
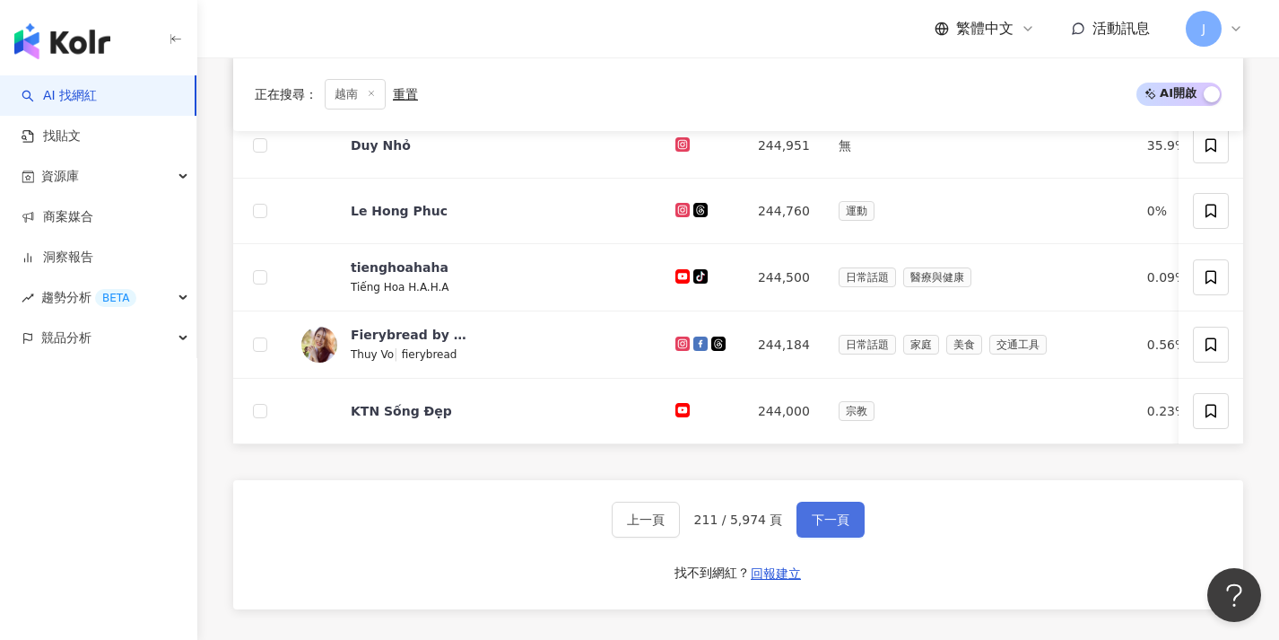
scroll to position [764, 0]
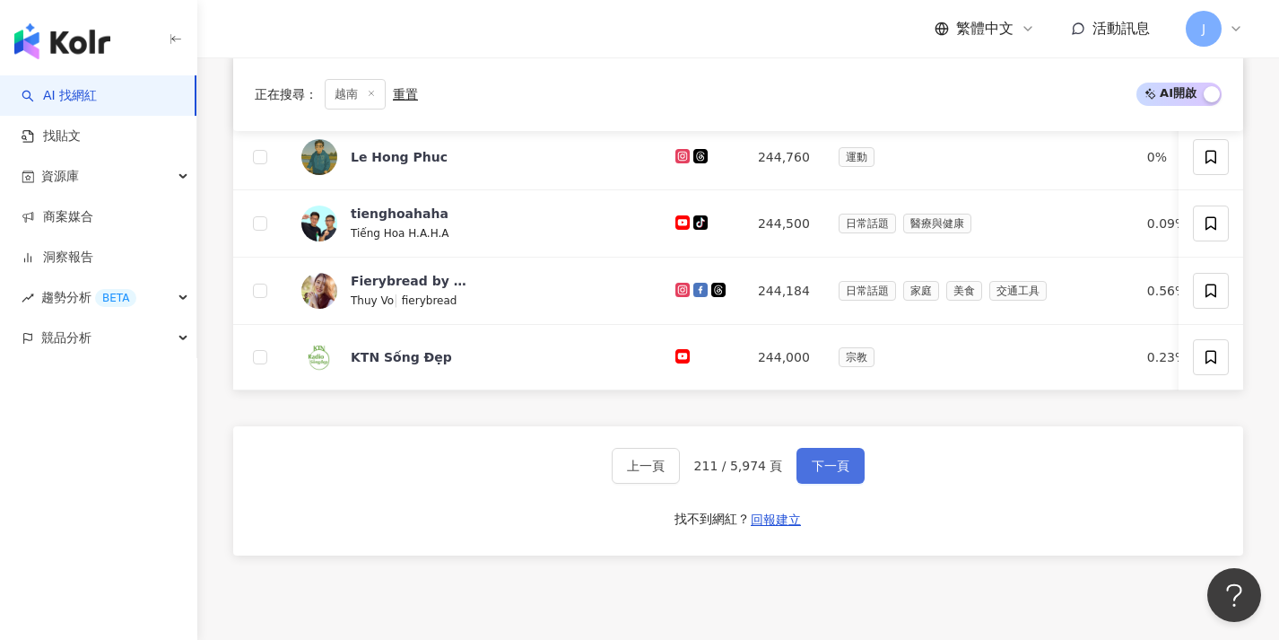
click at [813, 473] on span "下一頁" at bounding box center [831, 465] width 38 height 14
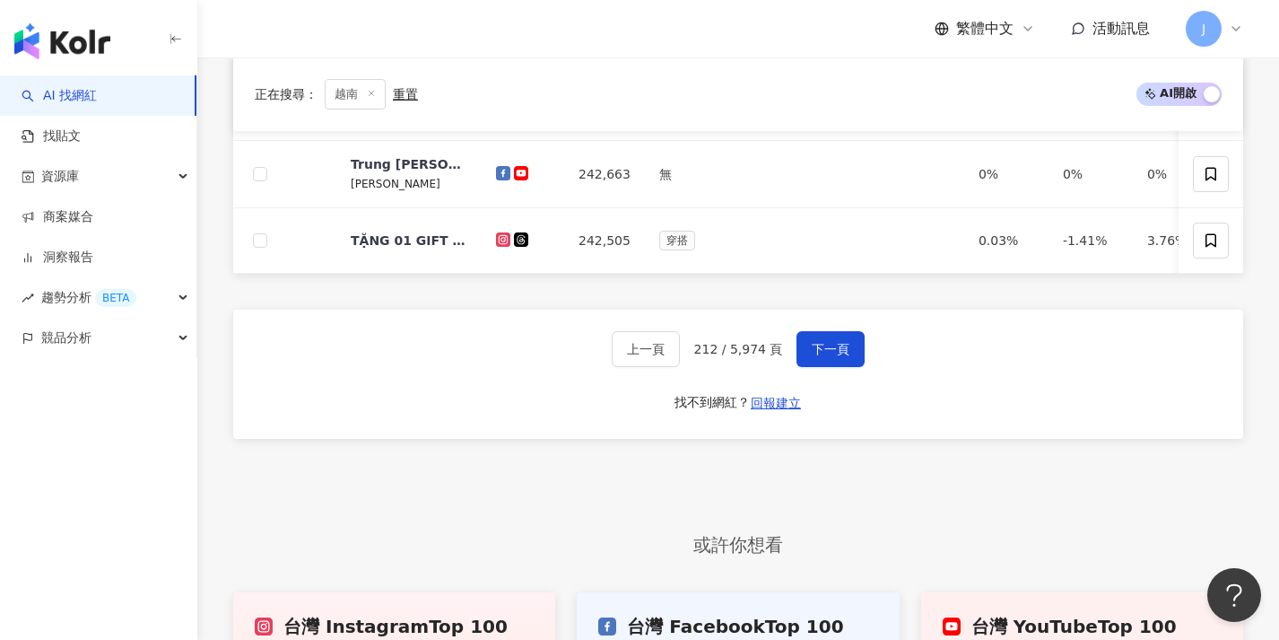
scroll to position [880, 0]
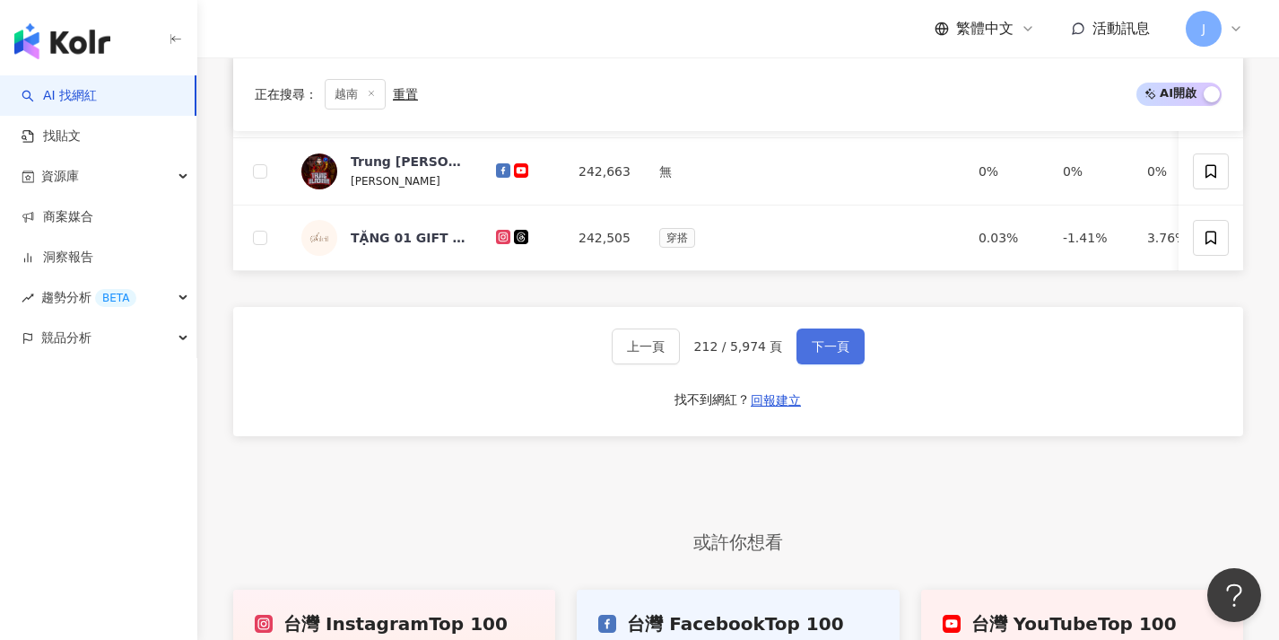
click at [813, 353] on span "下一頁" at bounding box center [831, 346] width 38 height 14
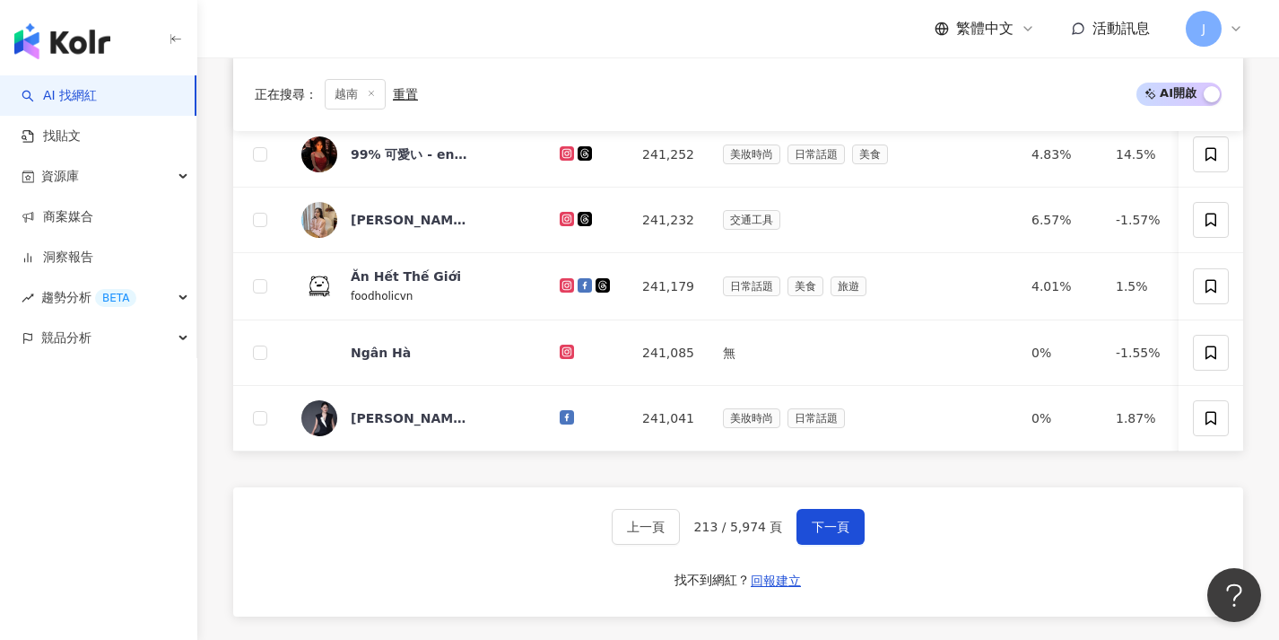
scroll to position [740, 0]
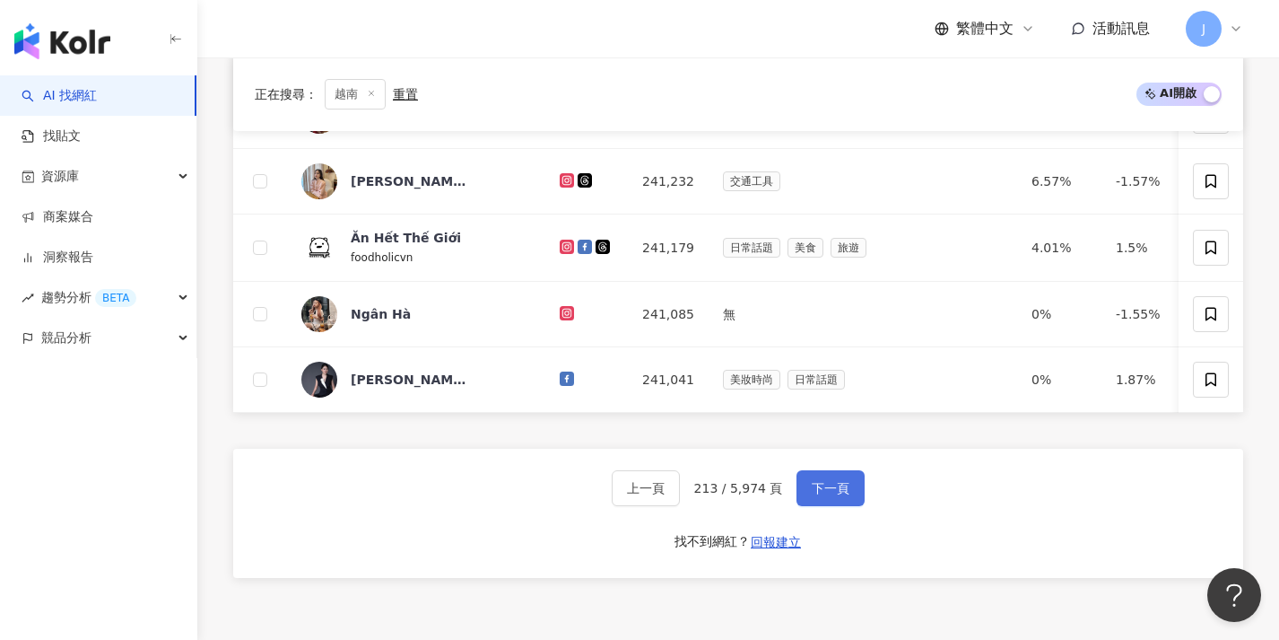
click at [819, 495] on span "下一頁" at bounding box center [831, 488] width 38 height 14
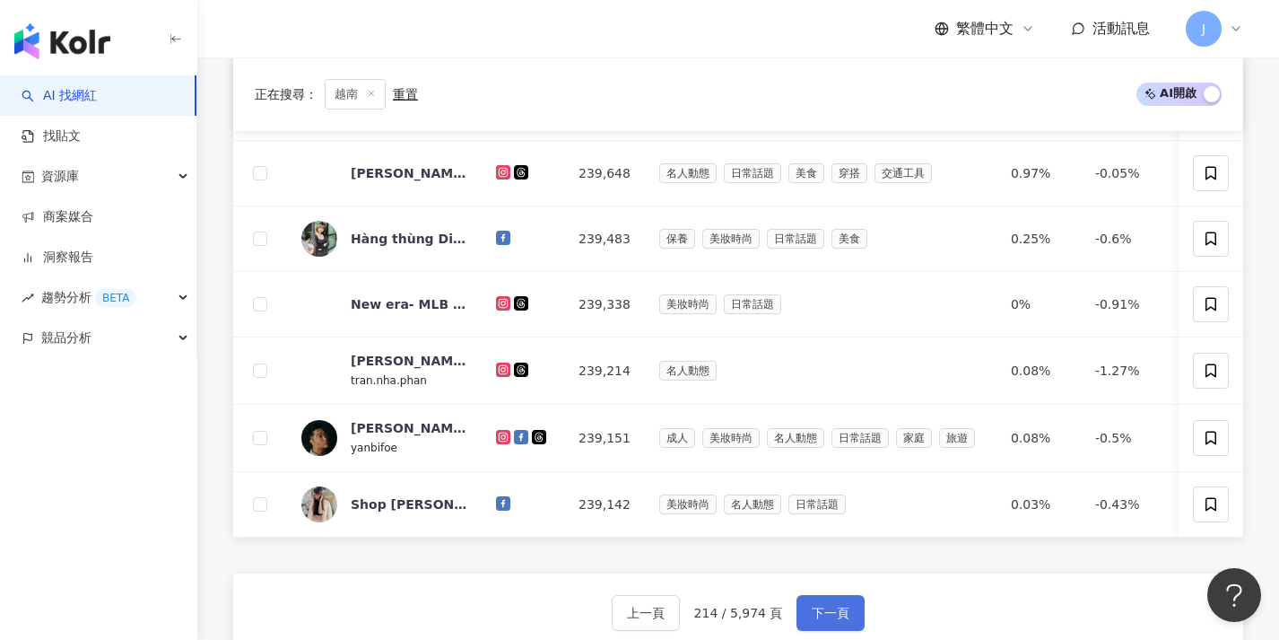
scroll to position [727, 0]
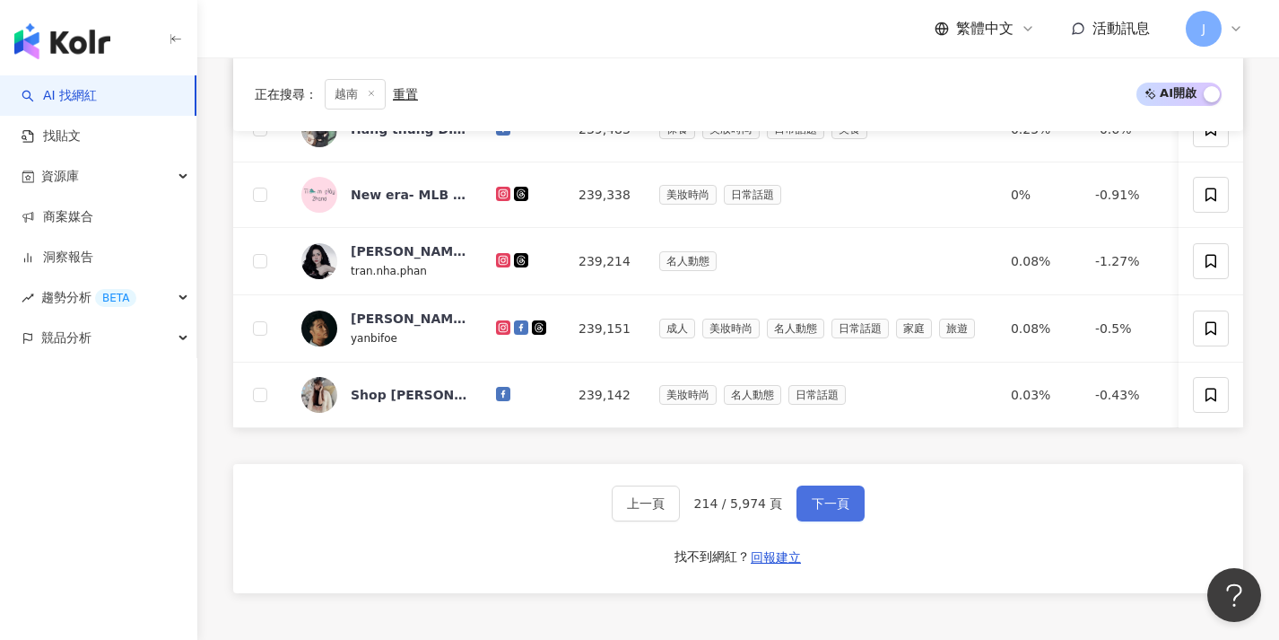
click at [822, 510] on span "下一頁" at bounding box center [831, 503] width 38 height 14
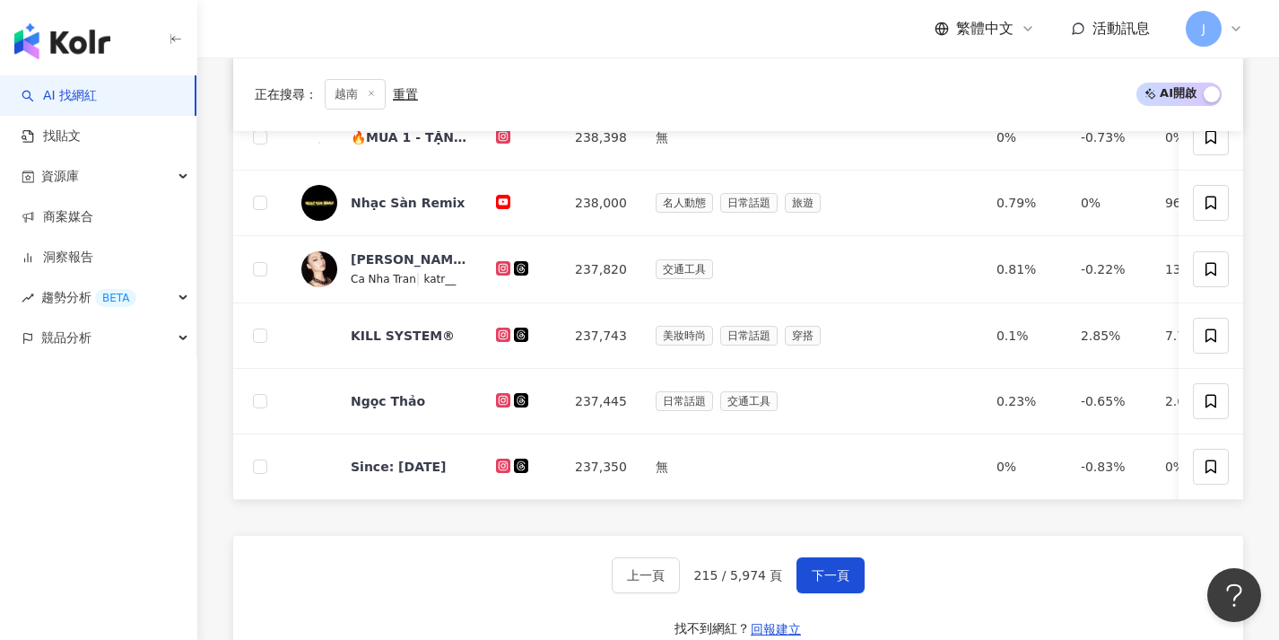
scroll to position [657, 0]
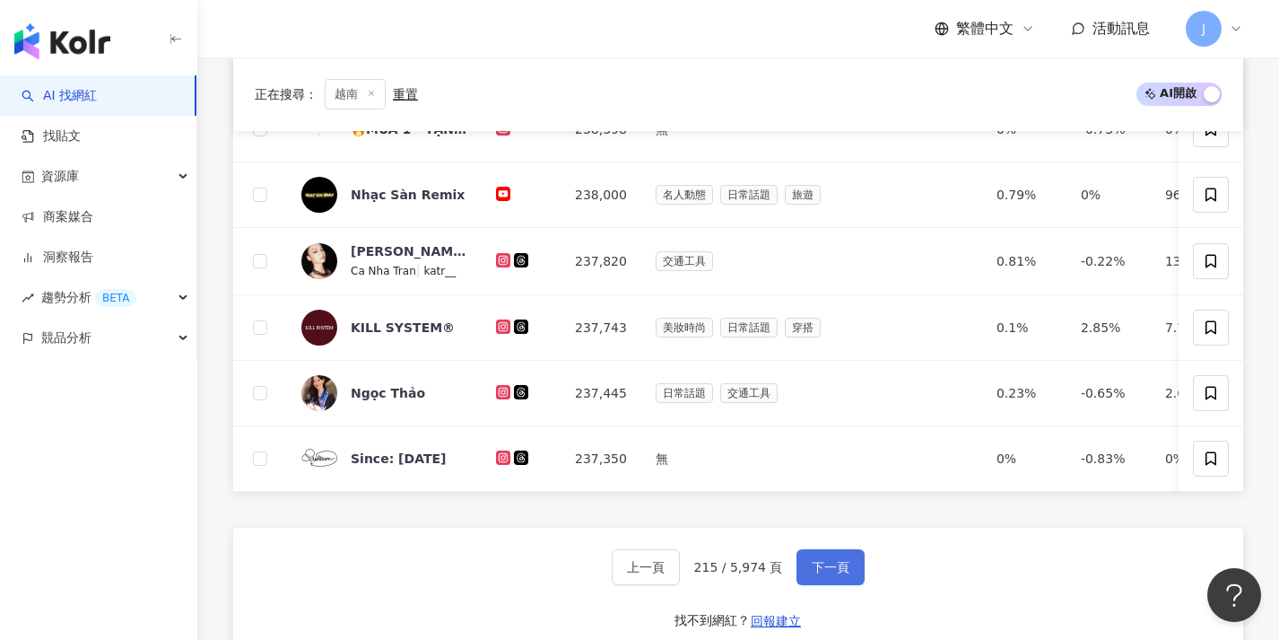
click at [812, 573] on span "下一頁" at bounding box center [831, 567] width 38 height 14
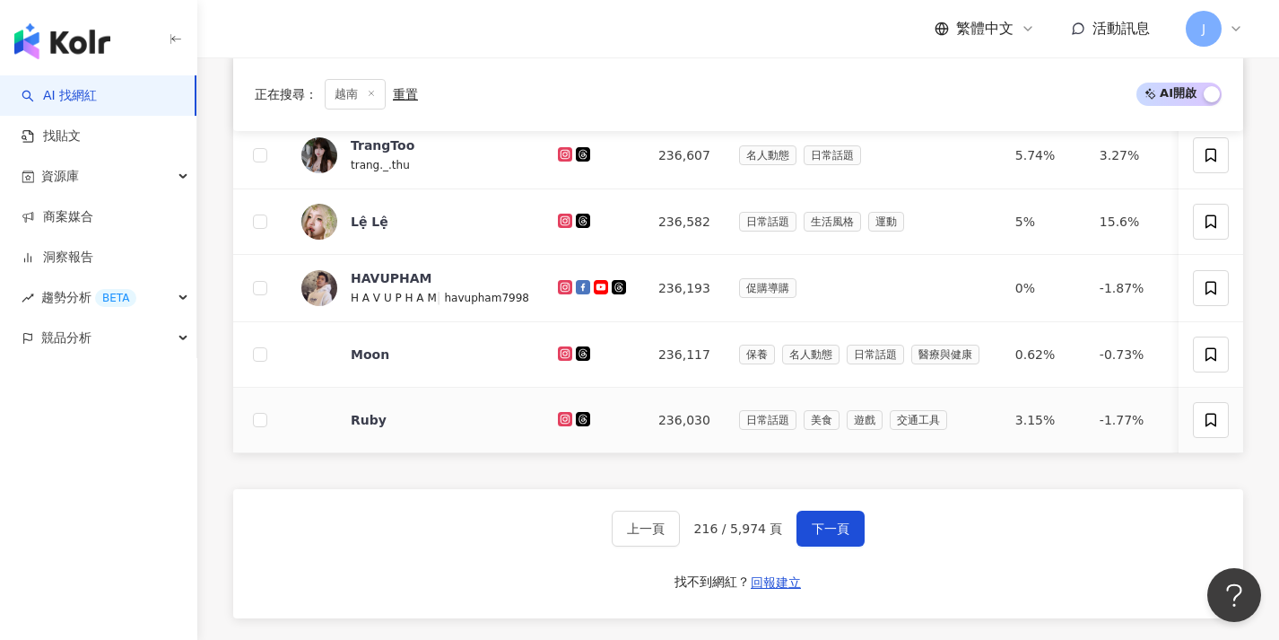
scroll to position [714, 0]
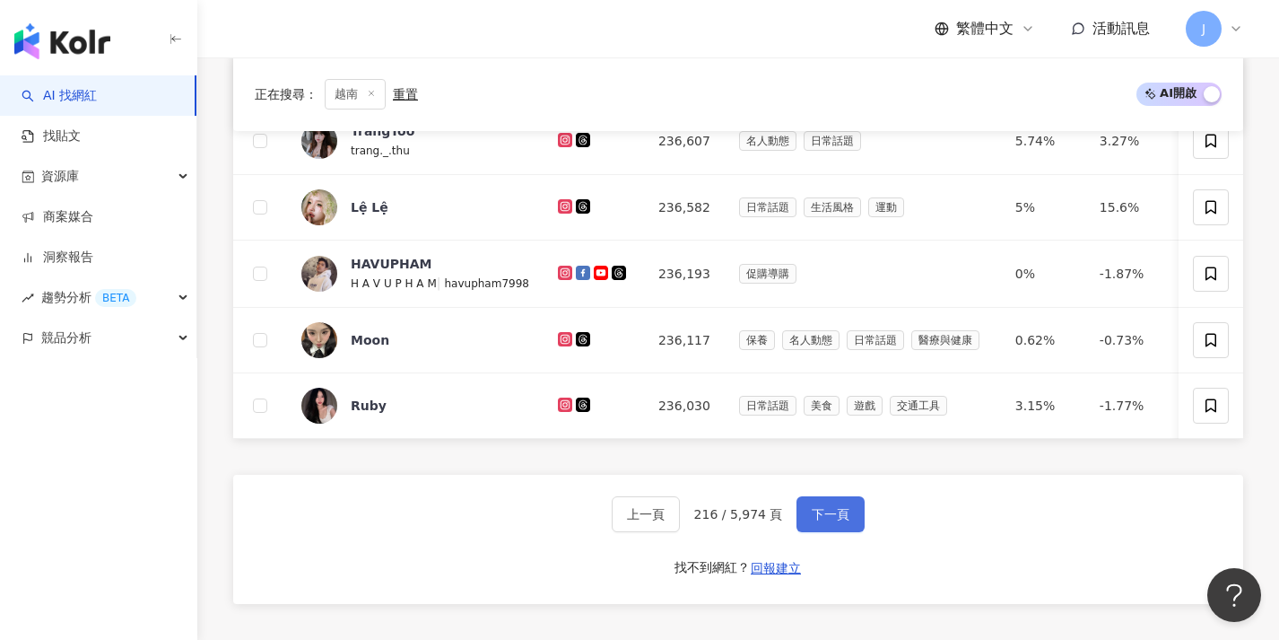
click at [820, 521] on span "下一頁" at bounding box center [831, 514] width 38 height 14
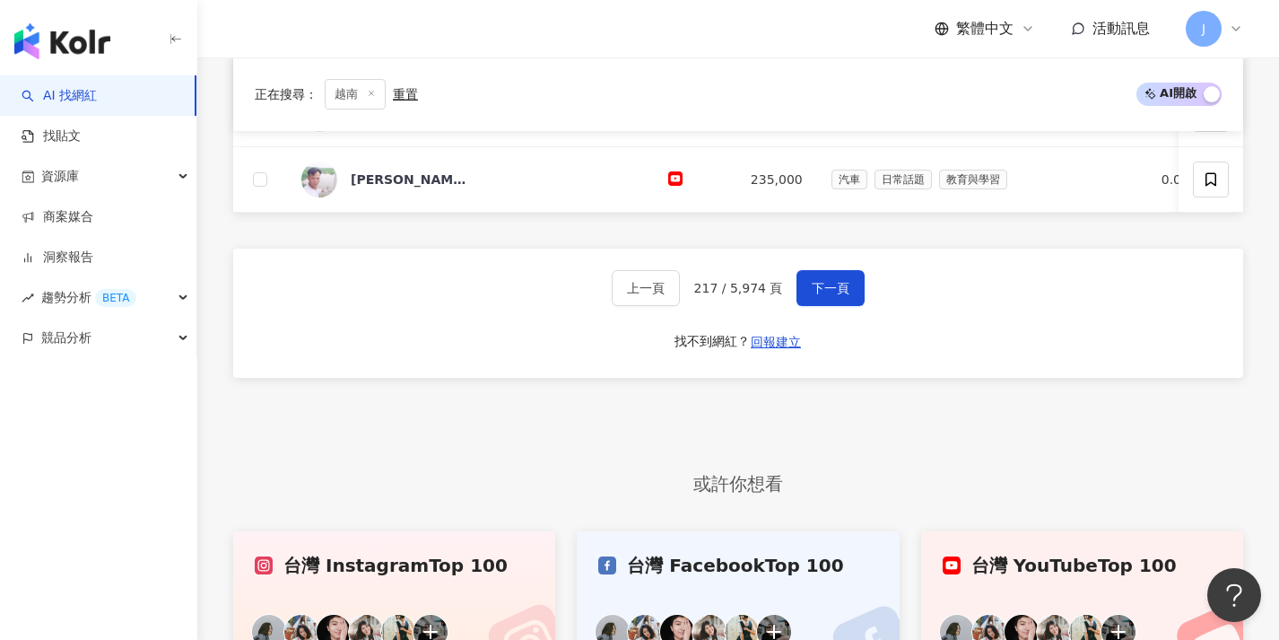
scroll to position [939, 0]
click at [803, 292] on button "下一頁" at bounding box center [831, 287] width 68 height 36
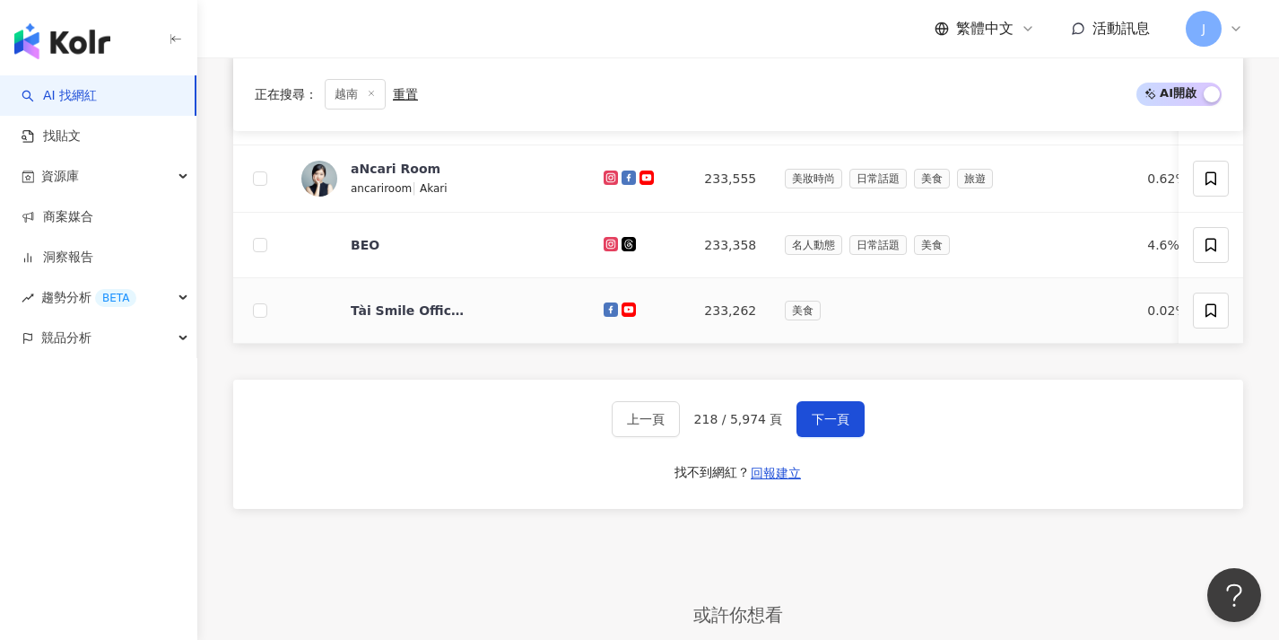
scroll to position [830, 0]
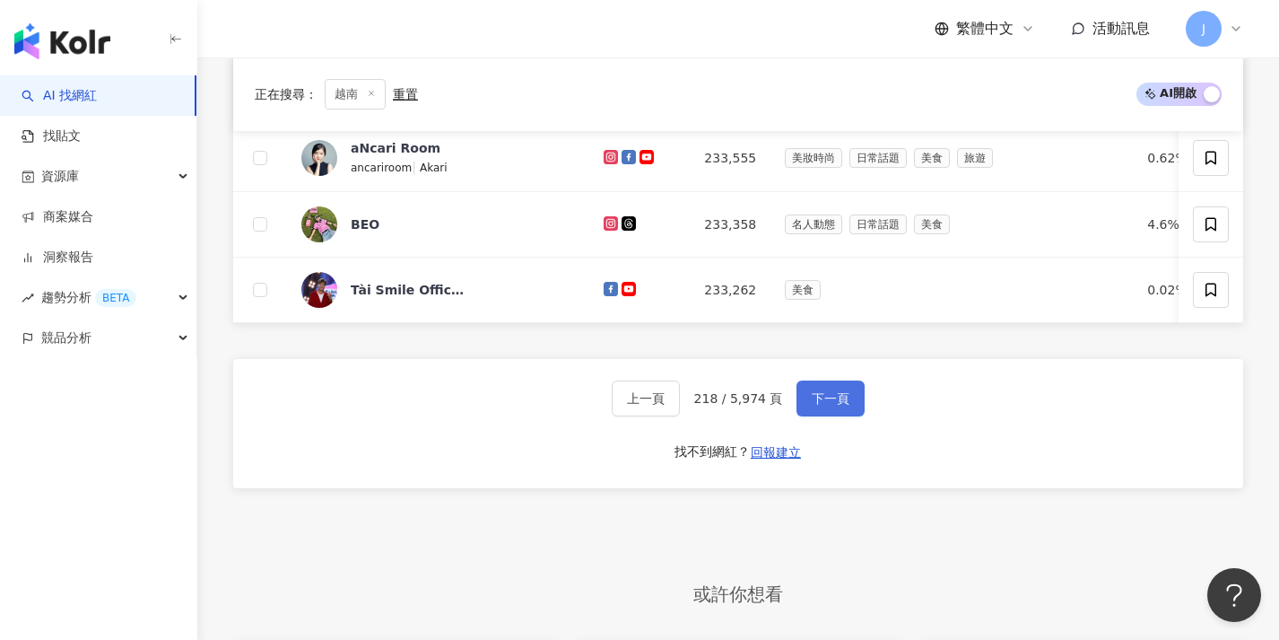
click at [832, 405] on span "下一頁" at bounding box center [831, 398] width 38 height 14
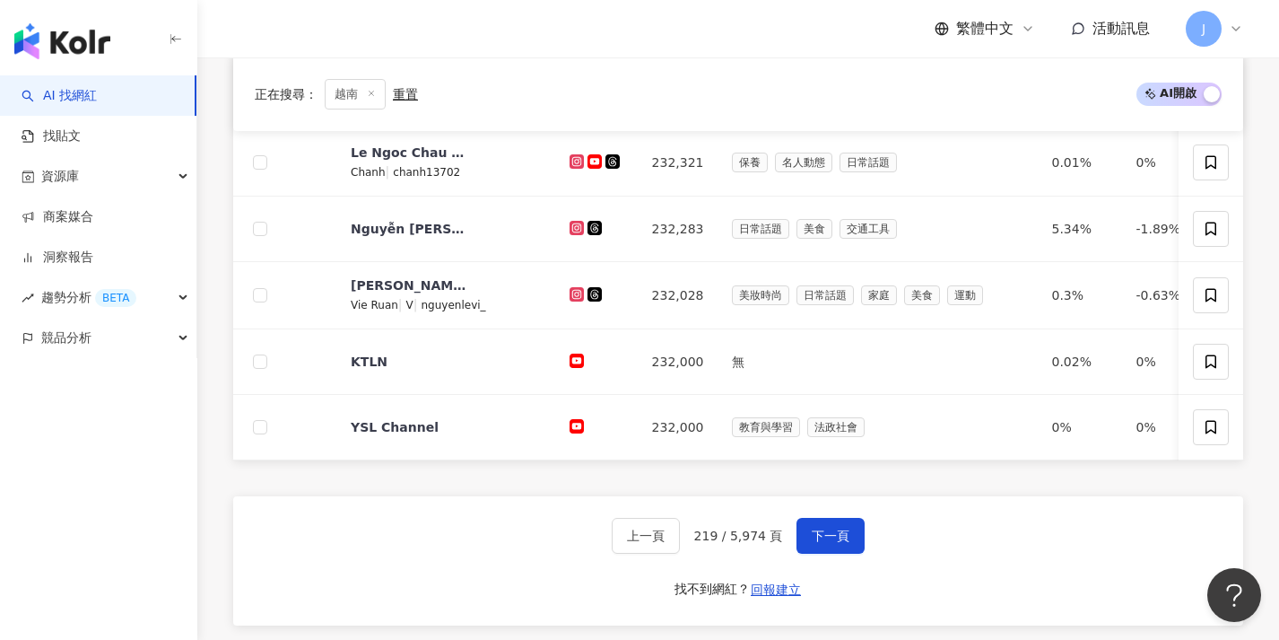
scroll to position [764, 0]
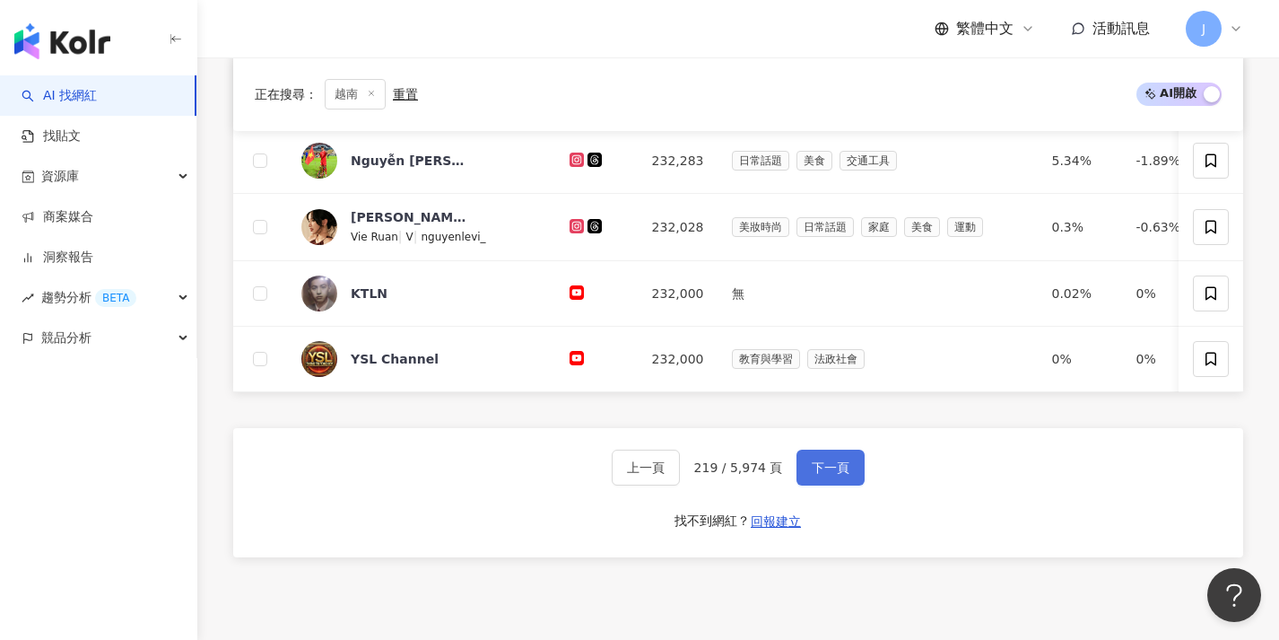
click at [838, 485] on button "下一頁" at bounding box center [831, 467] width 68 height 36
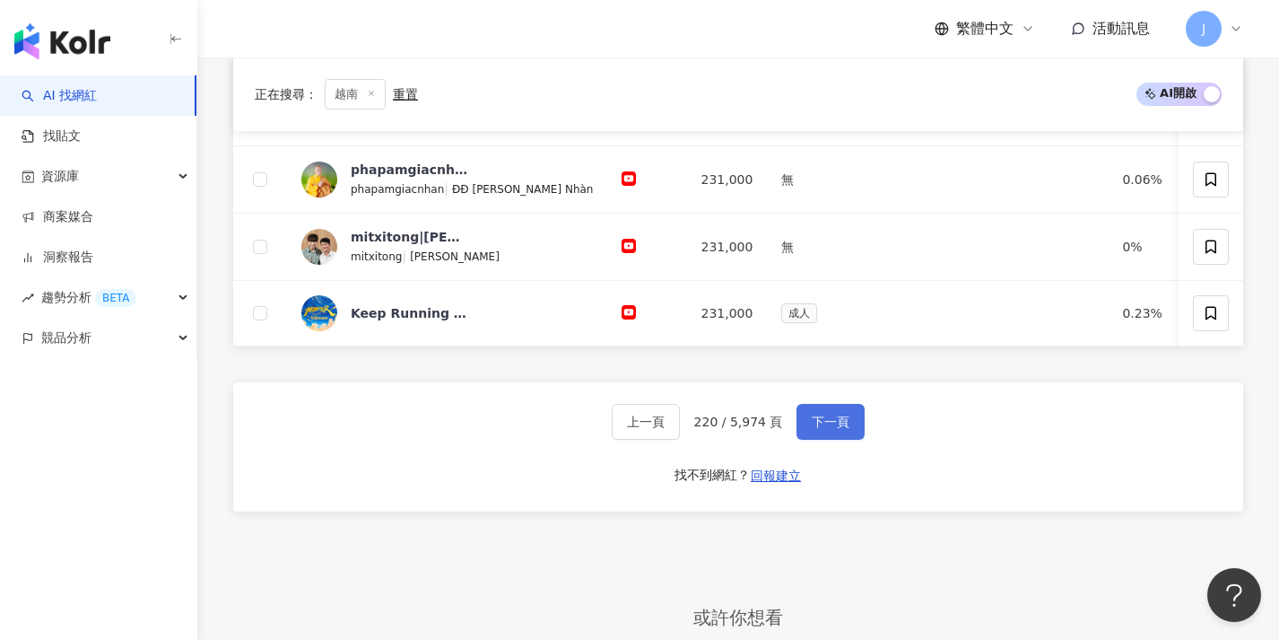
scroll to position [806, 0]
click at [818, 427] on span "下一頁" at bounding box center [831, 420] width 38 height 14
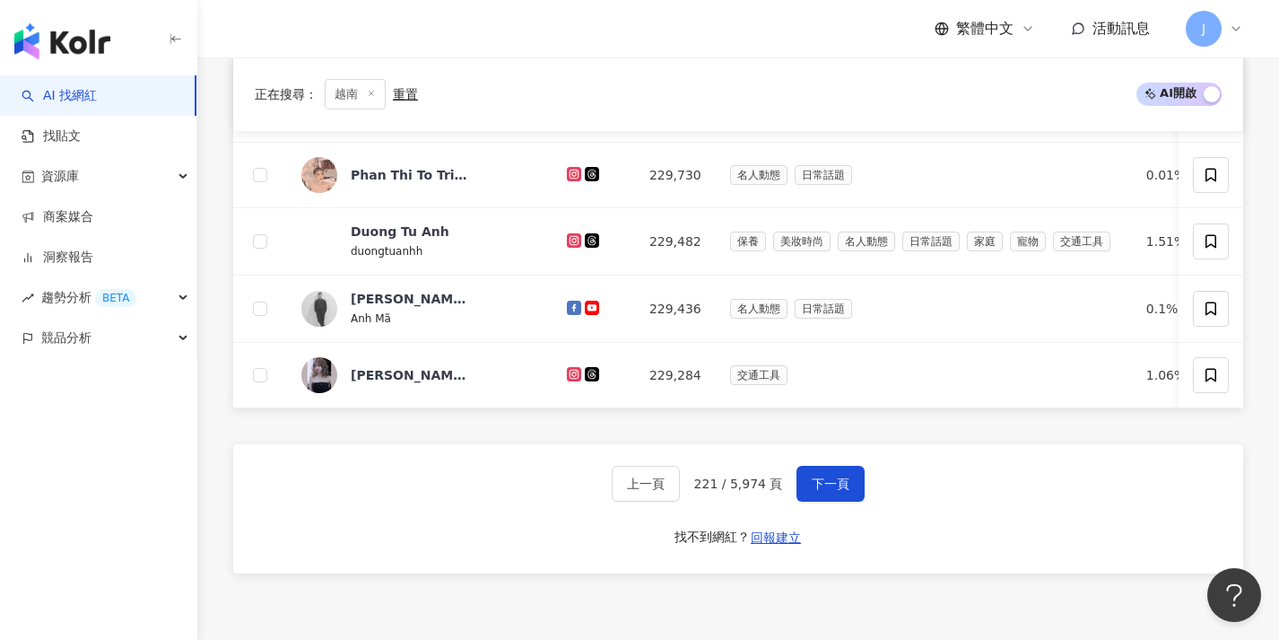
scroll to position [810, 0]
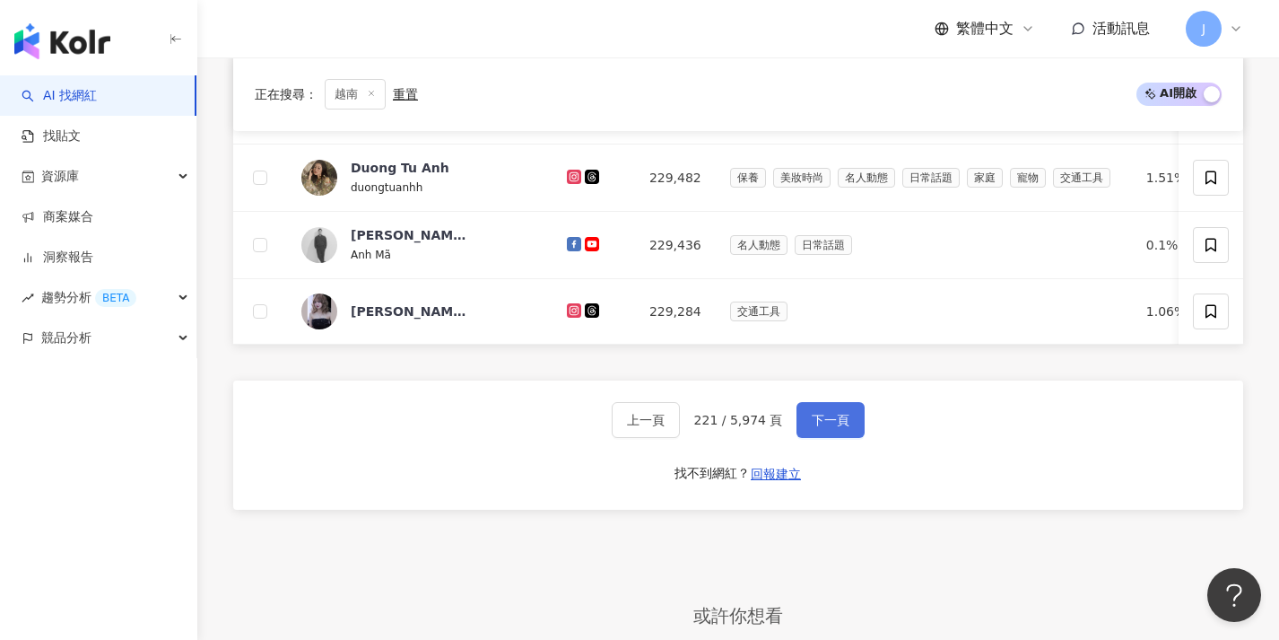
click at [840, 438] on button "下一頁" at bounding box center [831, 420] width 68 height 36
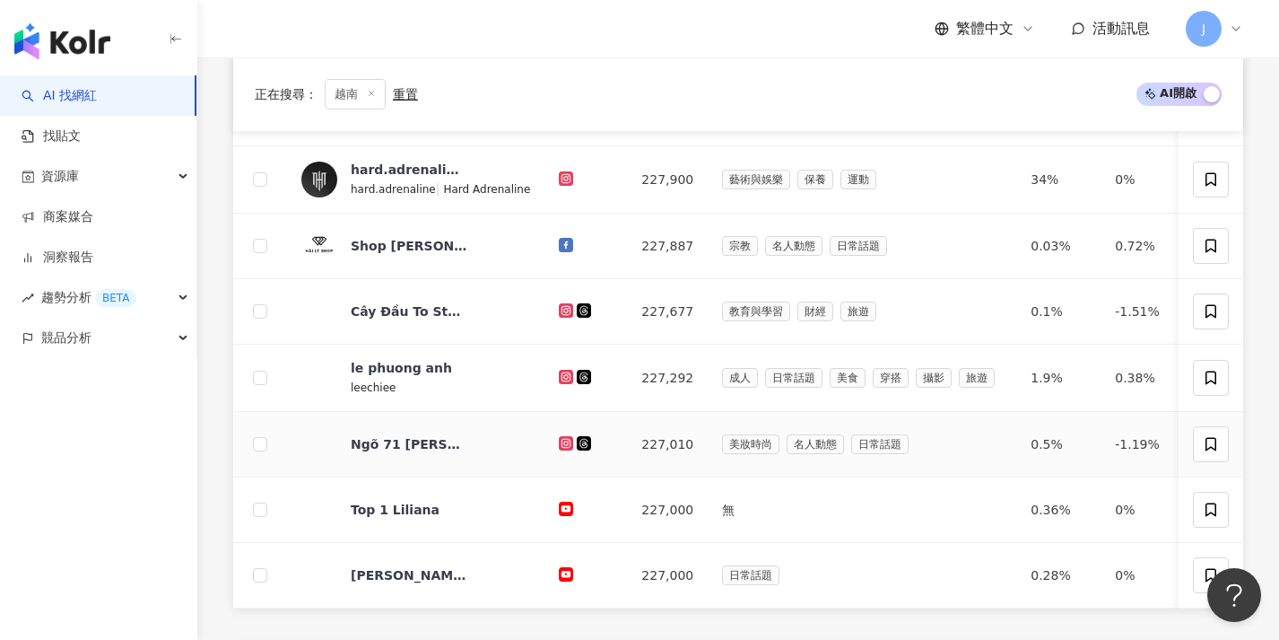
scroll to position [765, 0]
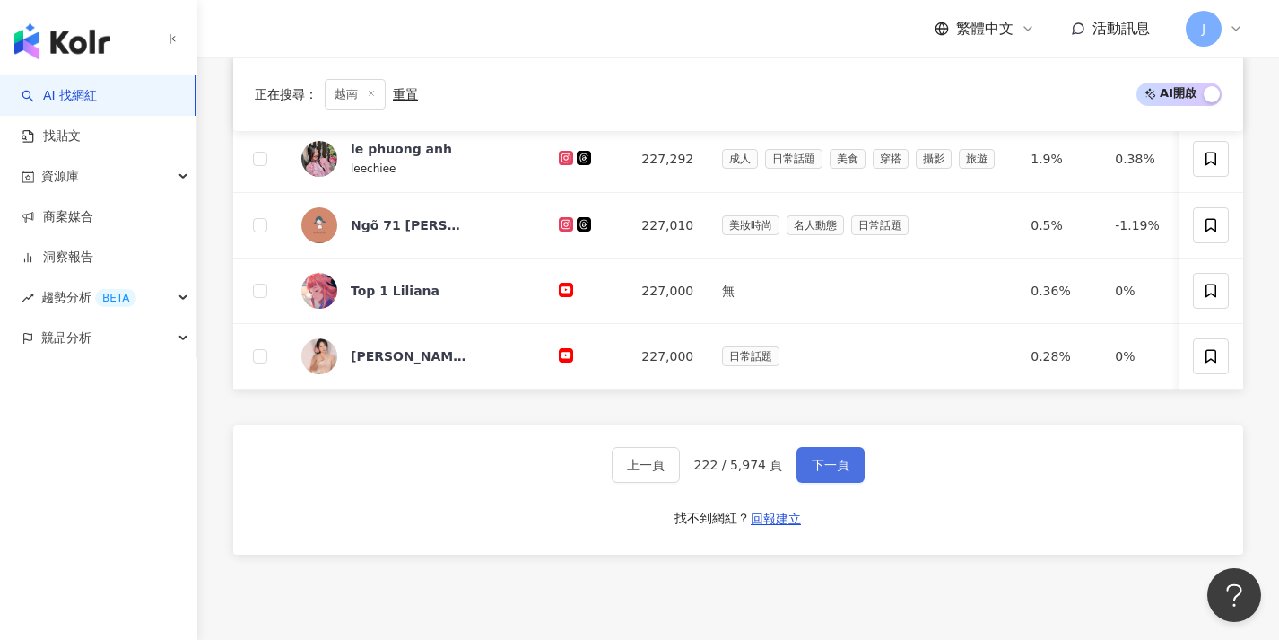
click at [823, 470] on span "下一頁" at bounding box center [831, 464] width 38 height 14
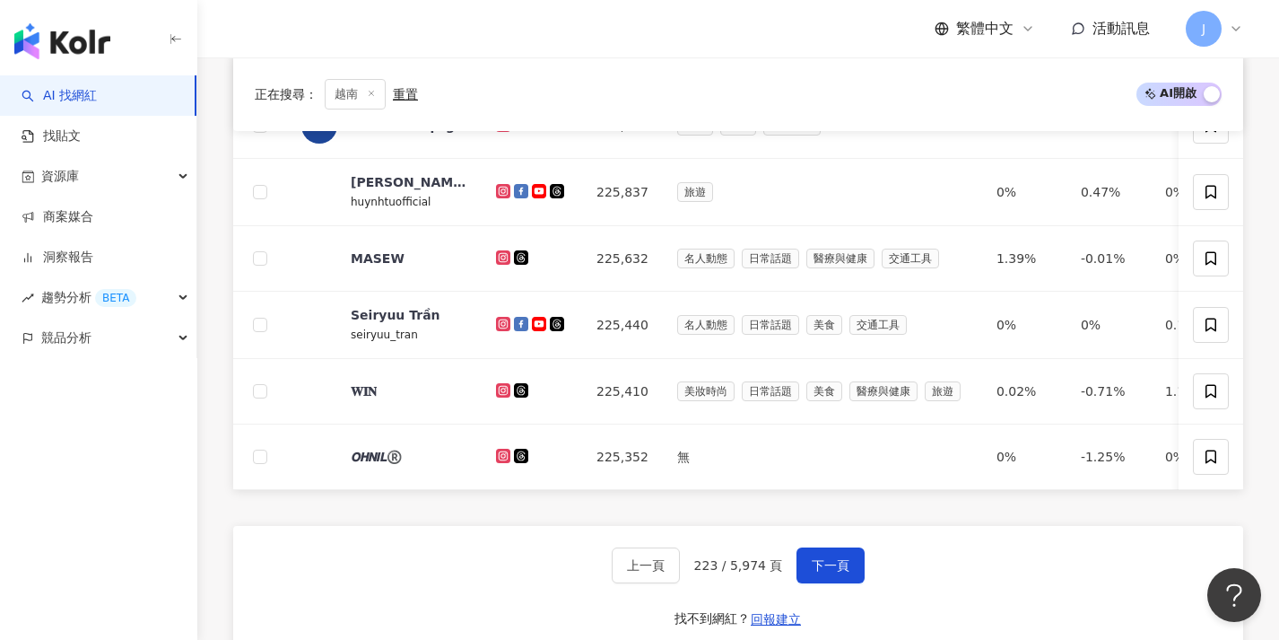
scroll to position [705, 0]
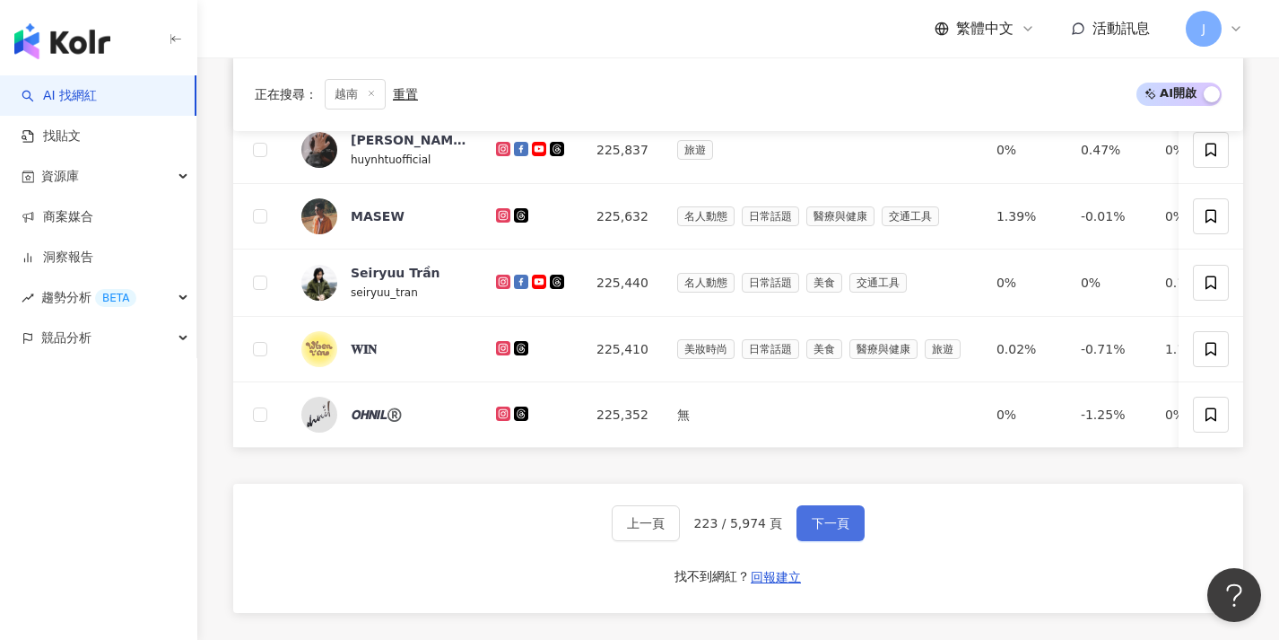
click at [821, 523] on button "下一頁" at bounding box center [831, 523] width 68 height 36
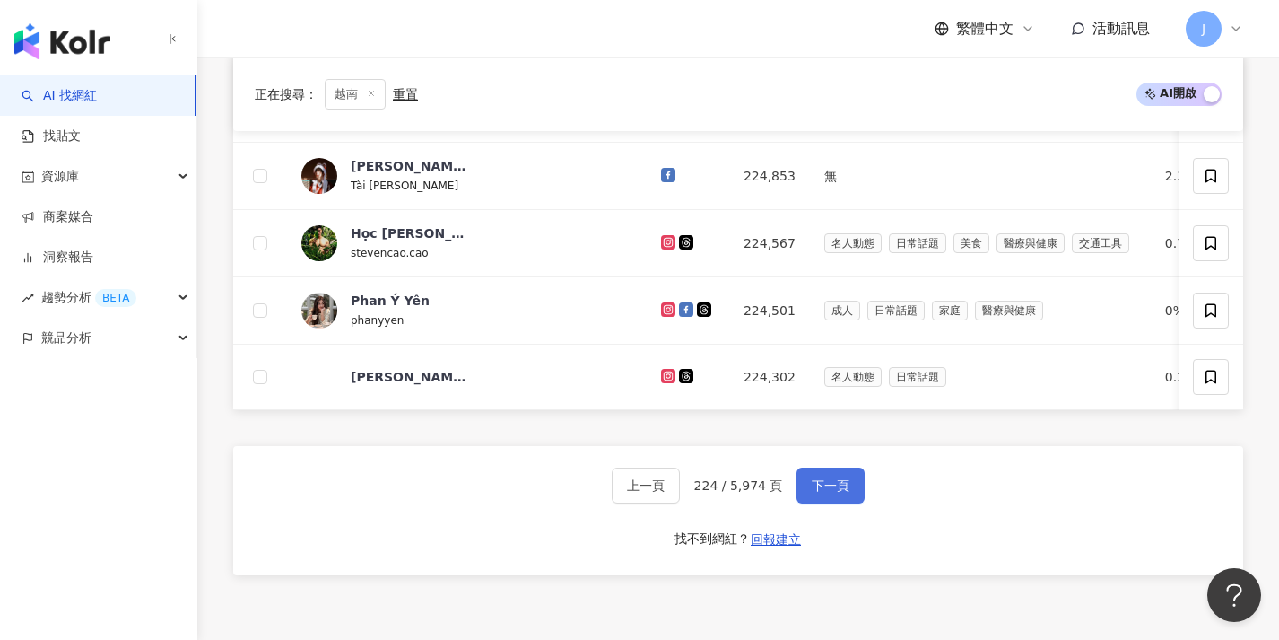
scroll to position [746, 0]
click at [827, 491] on span "下一頁" at bounding box center [831, 483] width 38 height 14
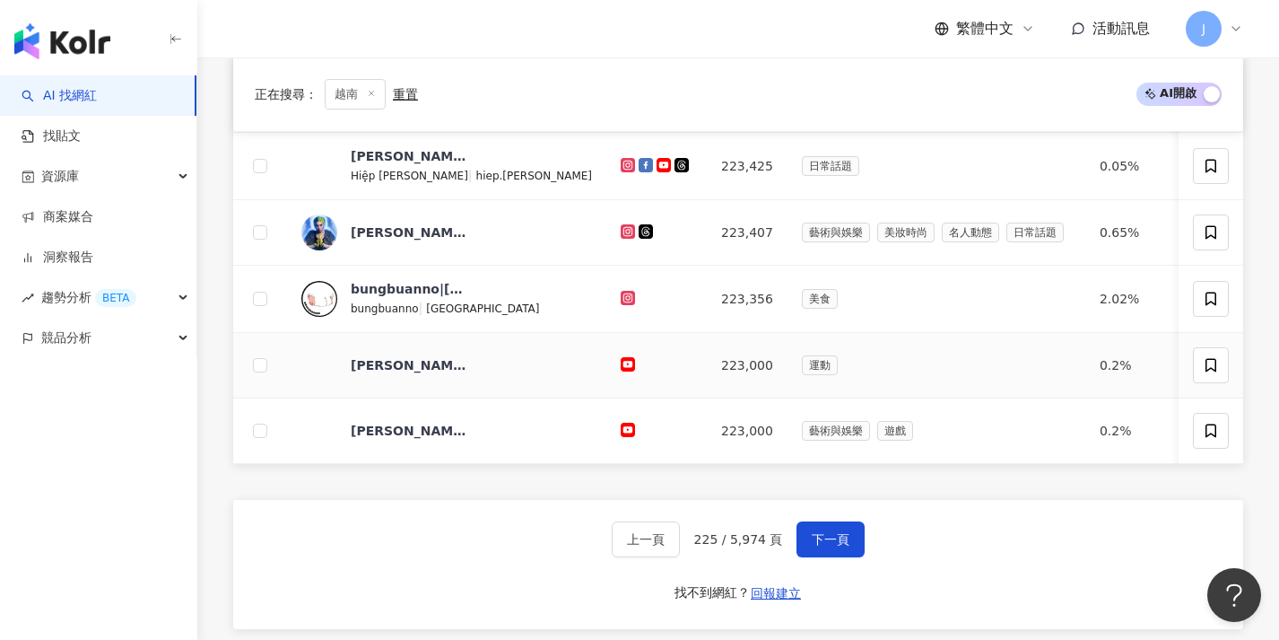
scroll to position [720, 0]
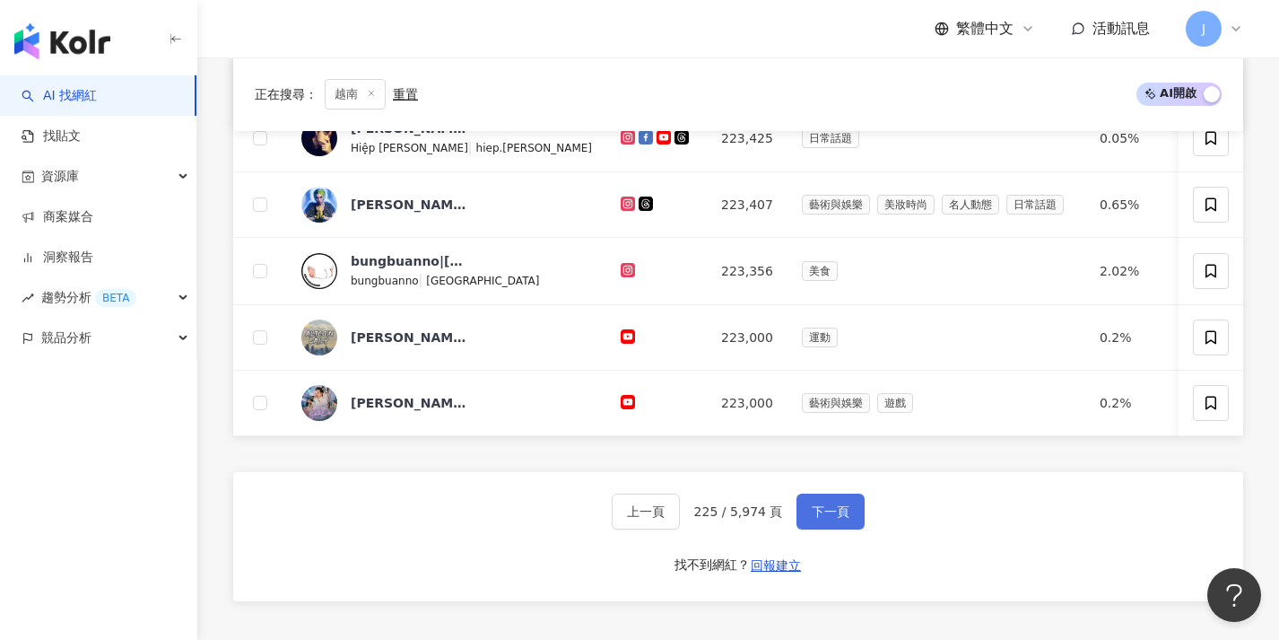
click at [825, 515] on button "下一頁" at bounding box center [831, 511] width 68 height 36
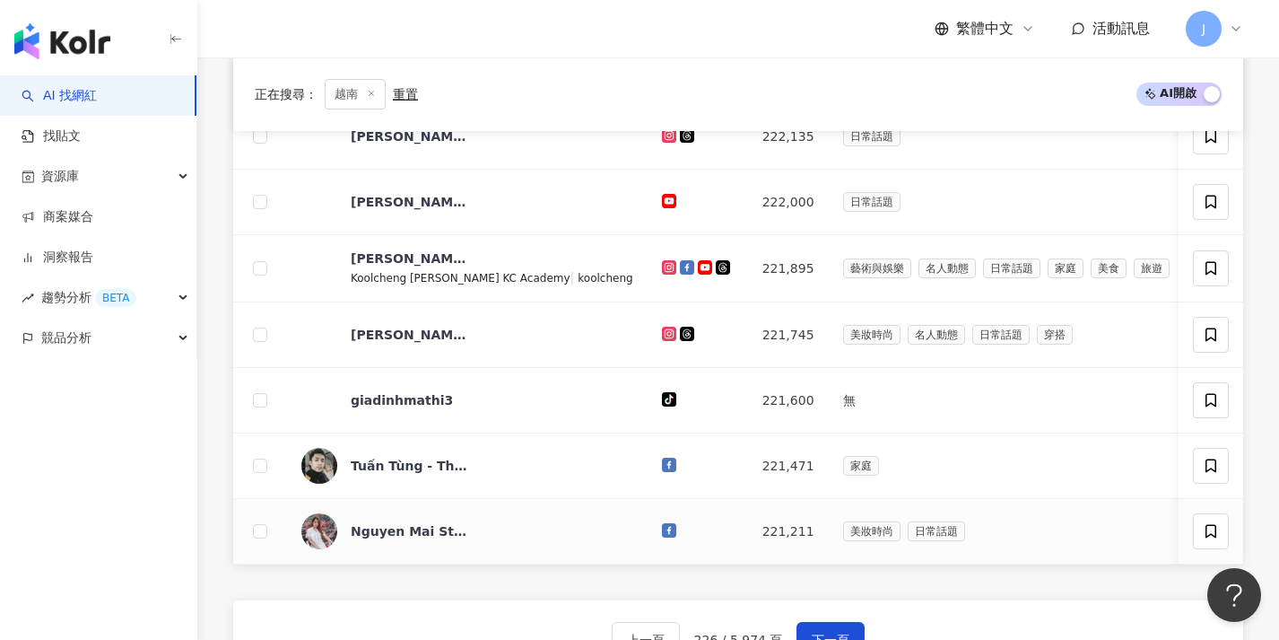
scroll to position [747, 0]
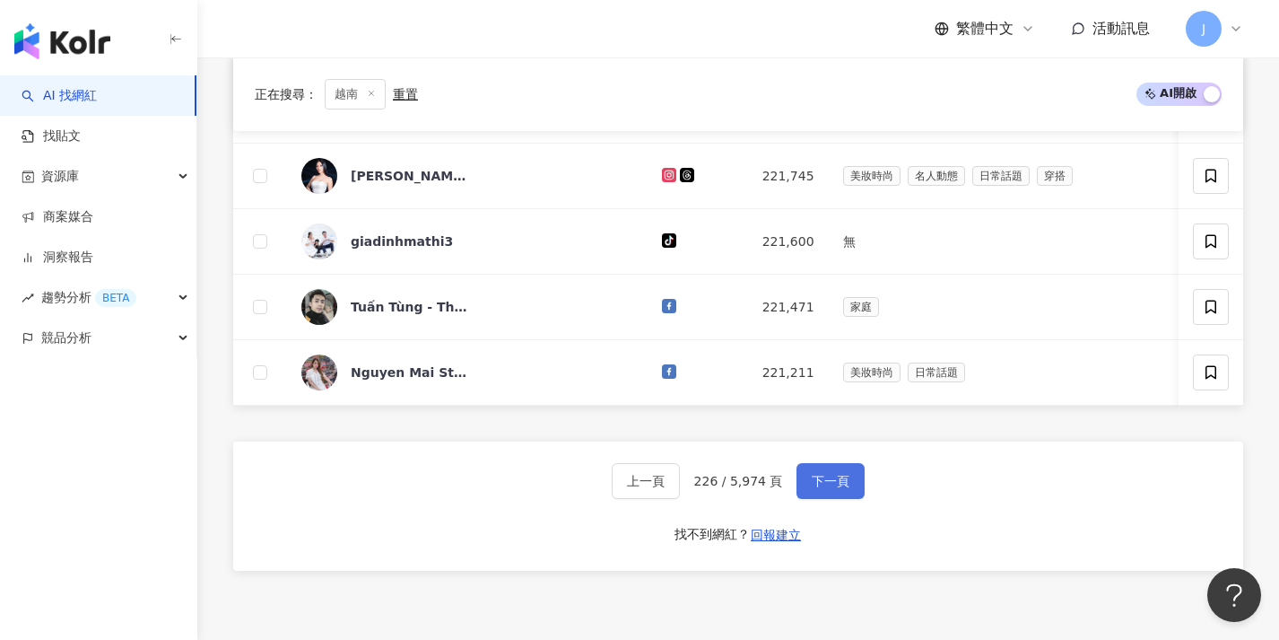
click at [818, 488] on span "下一頁" at bounding box center [831, 481] width 38 height 14
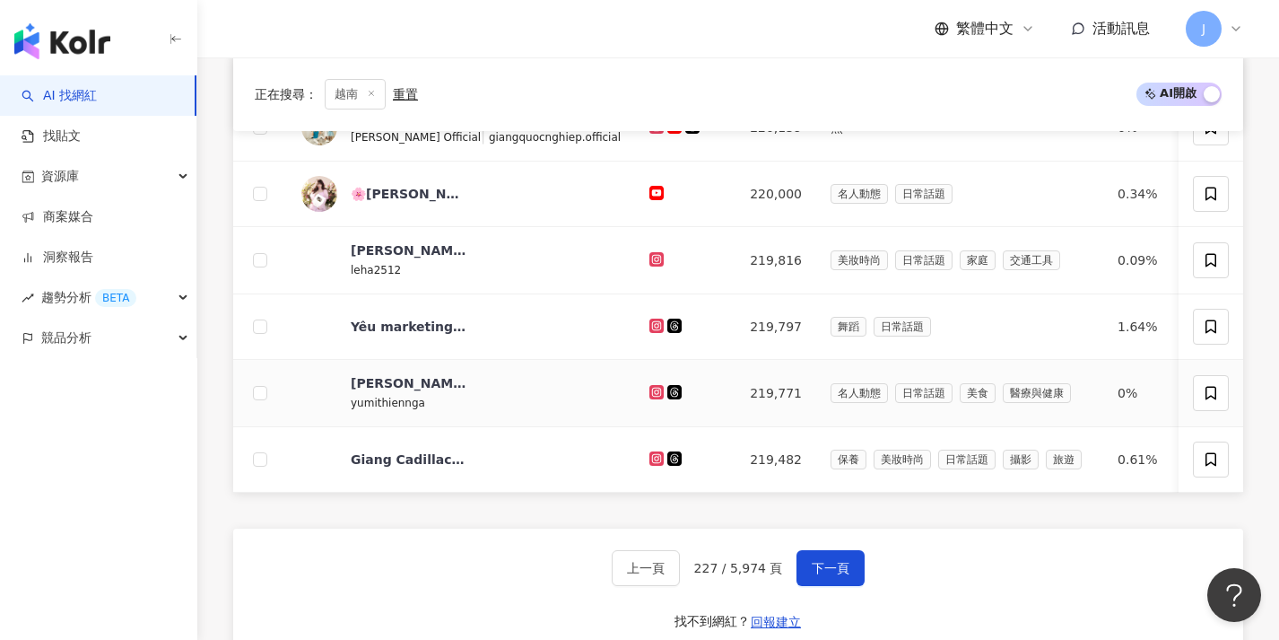
scroll to position [676, 0]
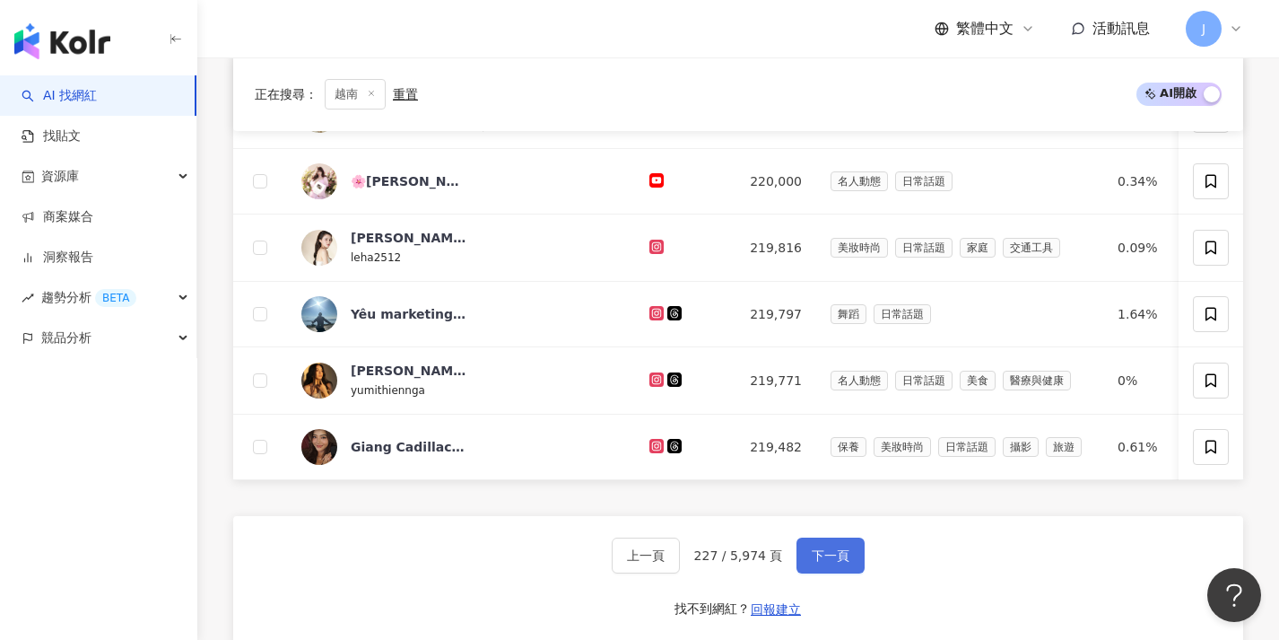
click at [826, 562] on span "下一頁" at bounding box center [831, 555] width 38 height 14
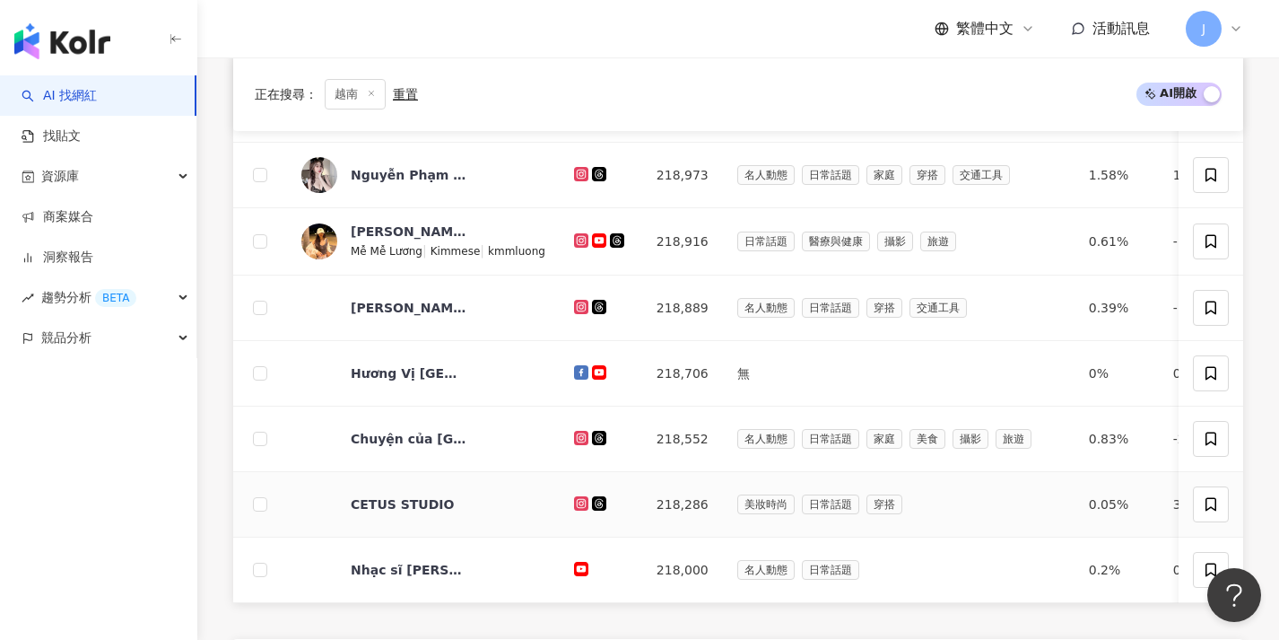
scroll to position [784, 0]
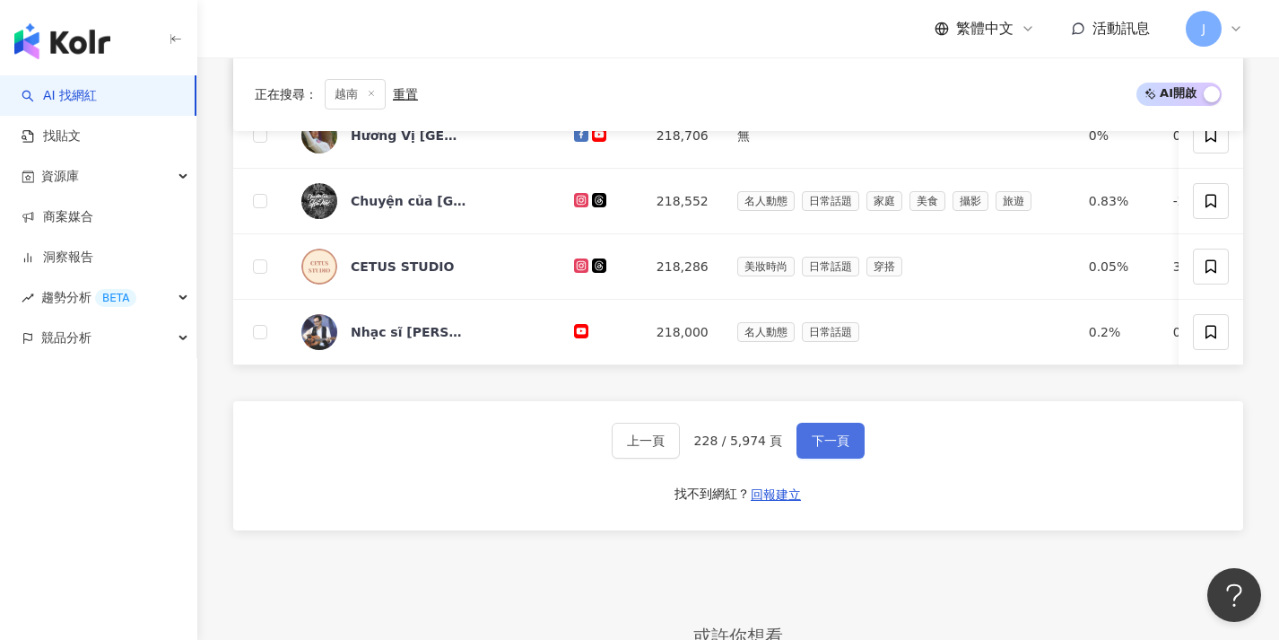
click at [807, 449] on button "下一頁" at bounding box center [831, 440] width 68 height 36
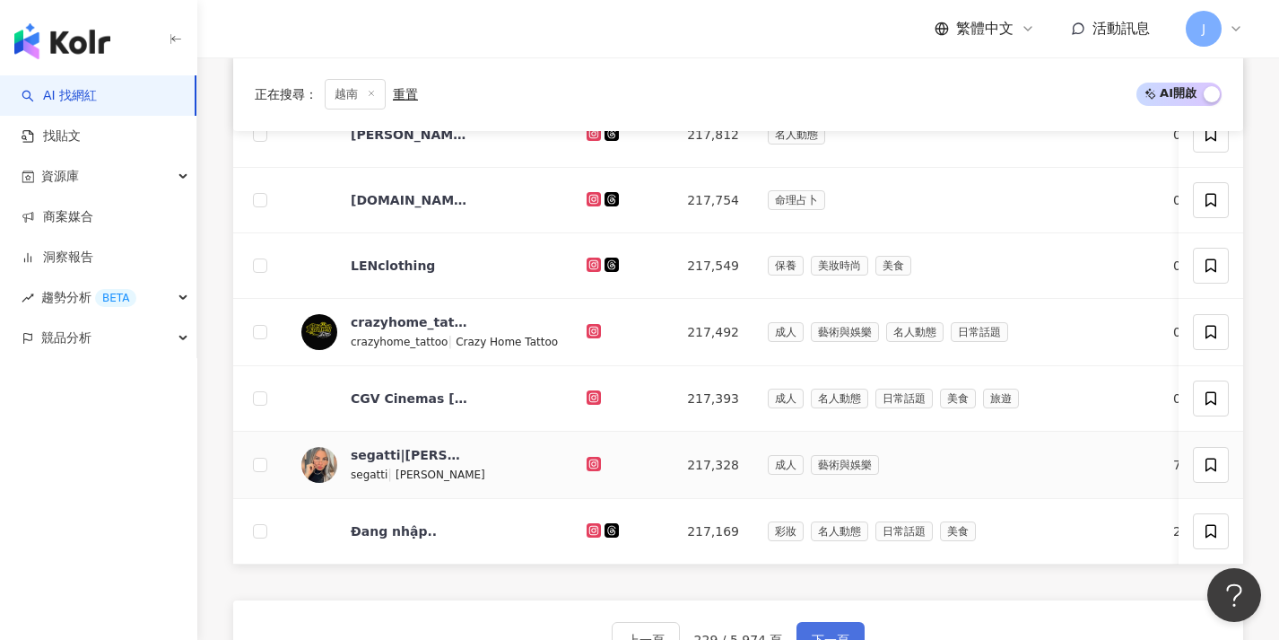
scroll to position [816, 0]
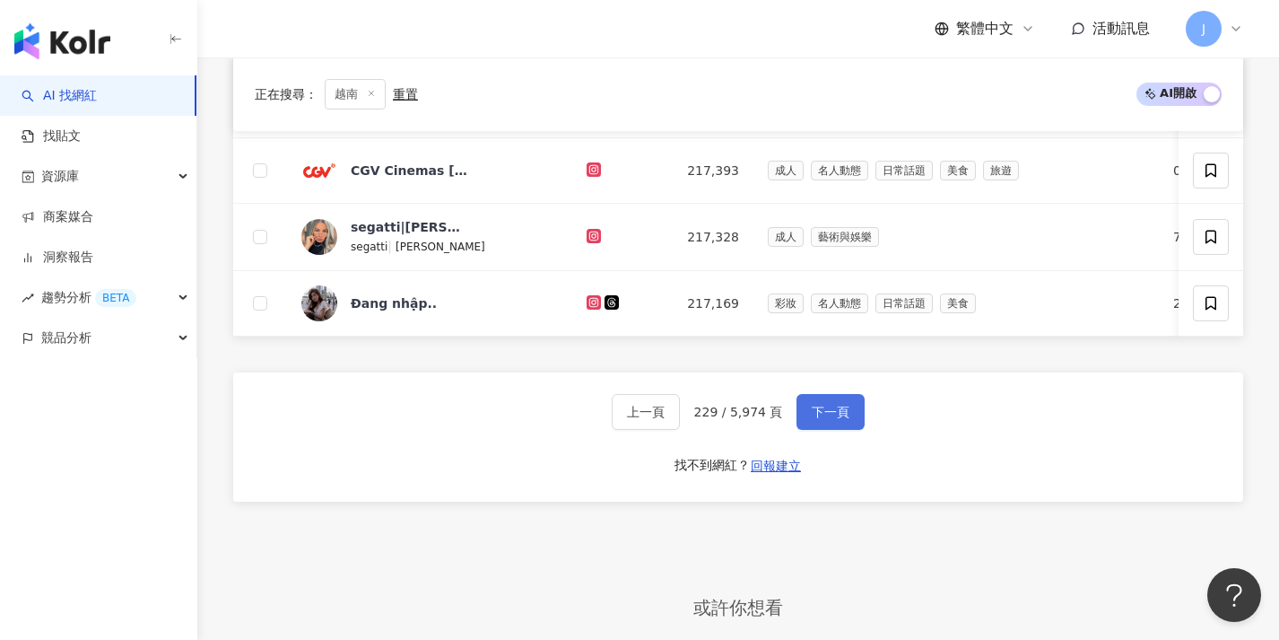
click at [819, 413] on button "下一頁" at bounding box center [831, 412] width 68 height 36
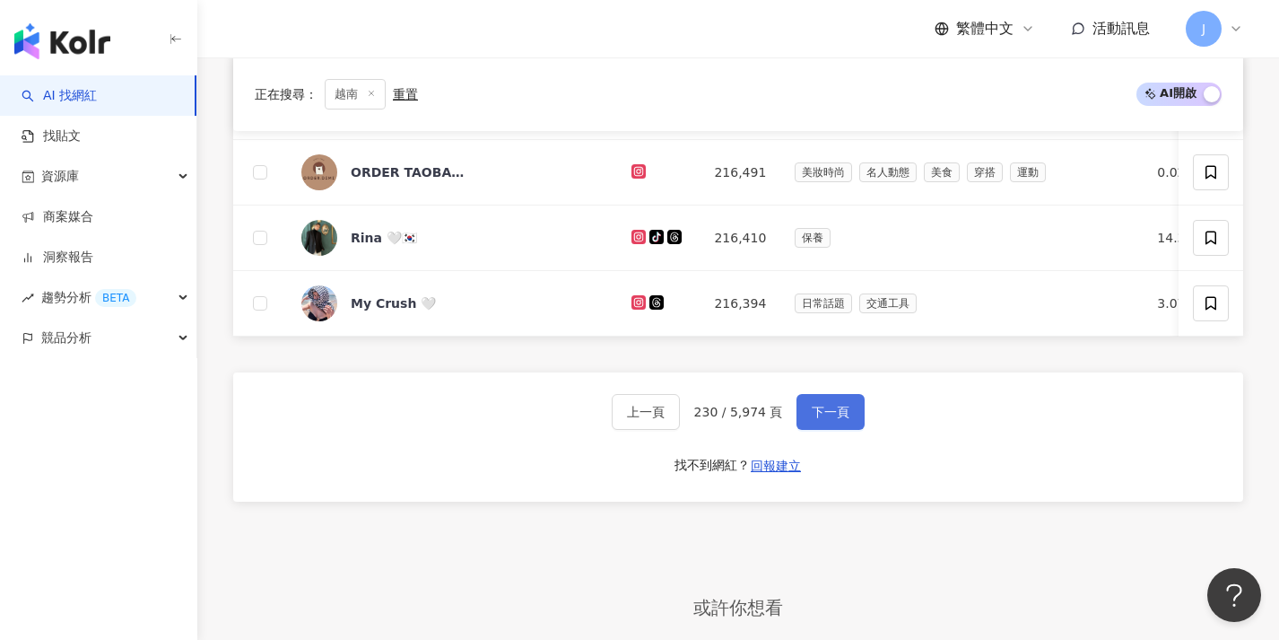
click at [814, 430] on button "下一頁" at bounding box center [831, 412] width 68 height 36
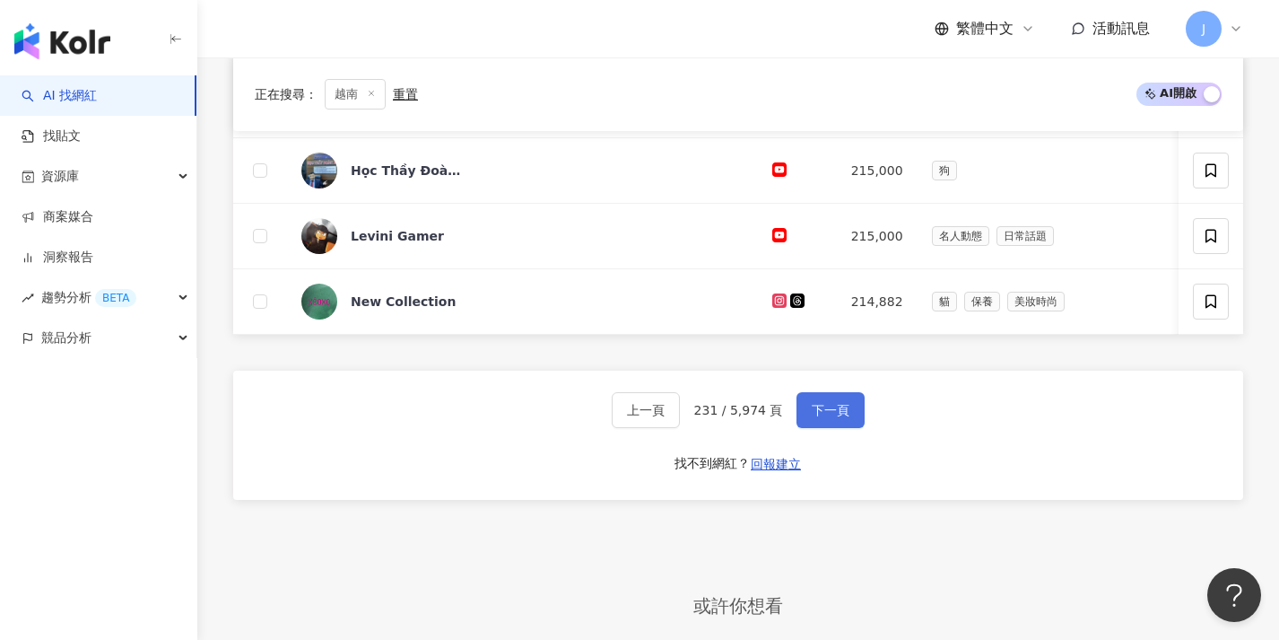
click at [824, 415] on span "下一頁" at bounding box center [831, 410] width 38 height 14
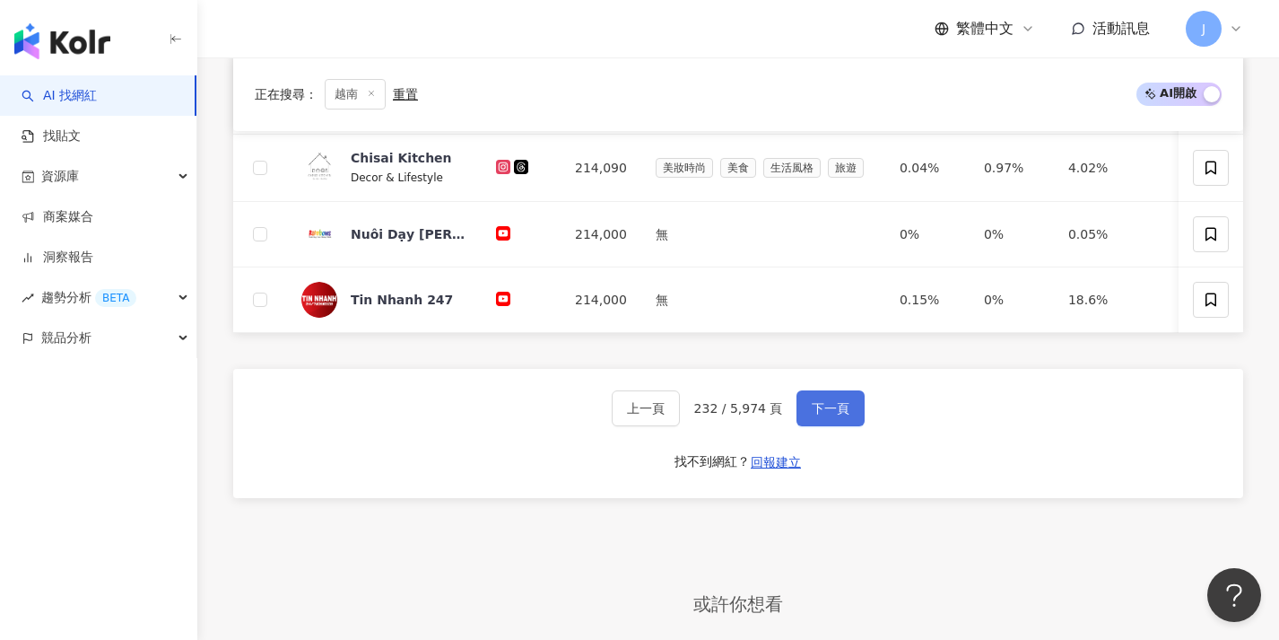
click at [821, 414] on span "下一頁" at bounding box center [831, 408] width 38 height 14
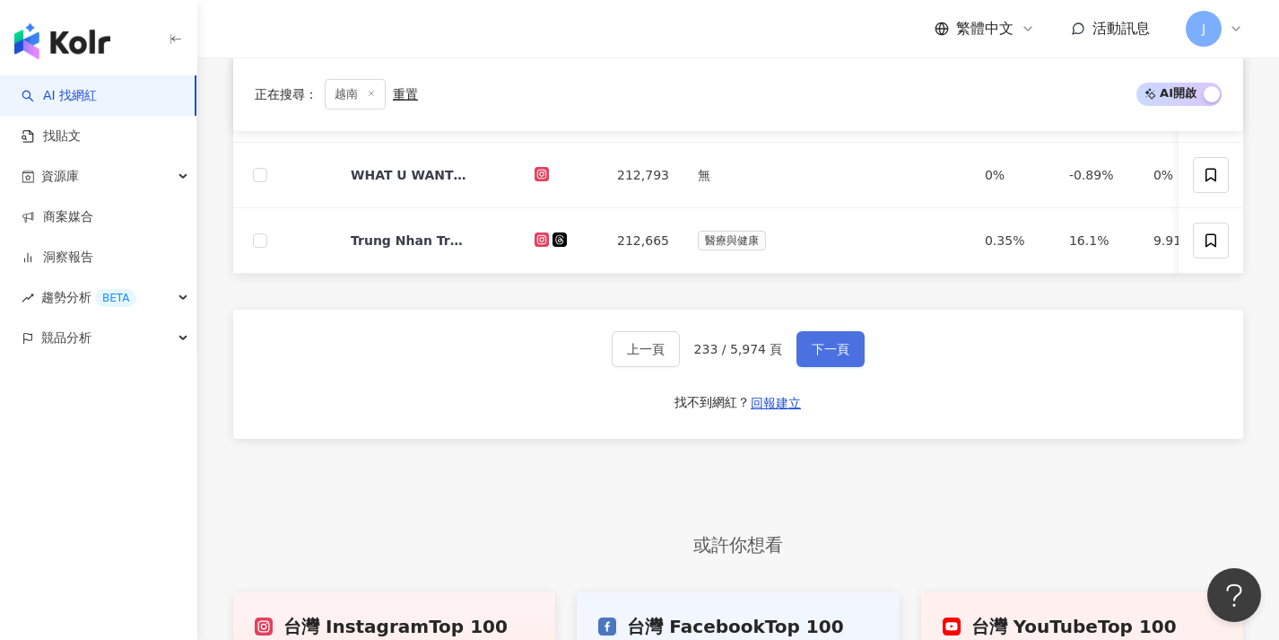
scroll to position [869, 0]
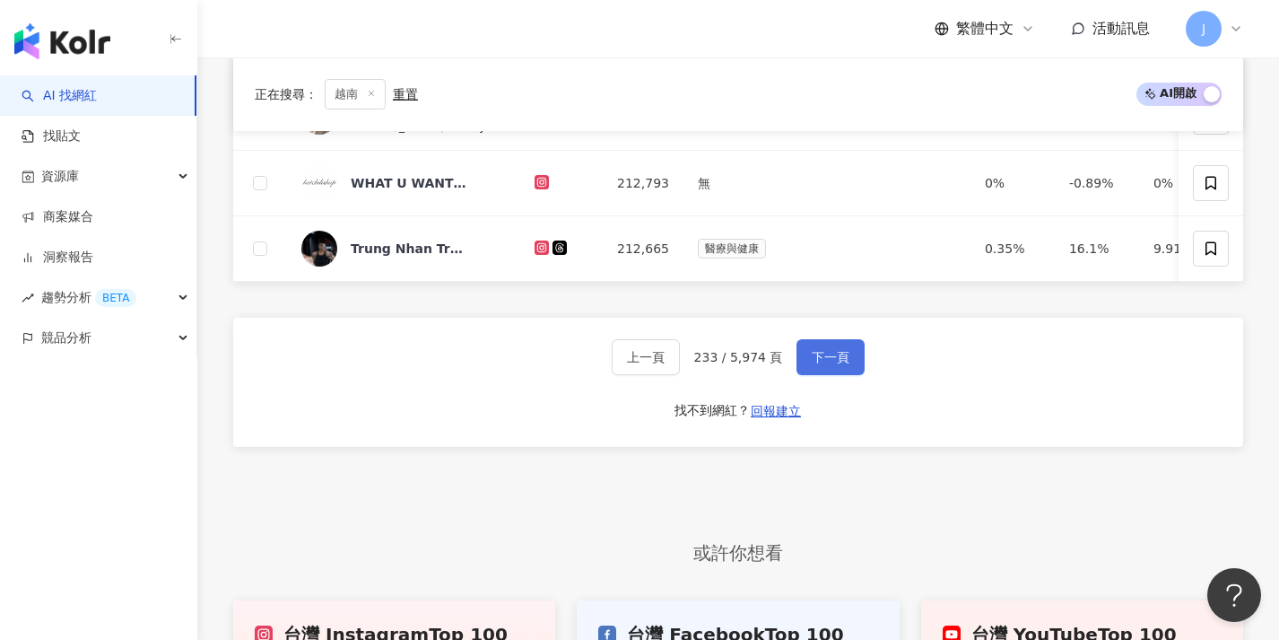
click at [804, 362] on button "下一頁" at bounding box center [831, 357] width 68 height 36
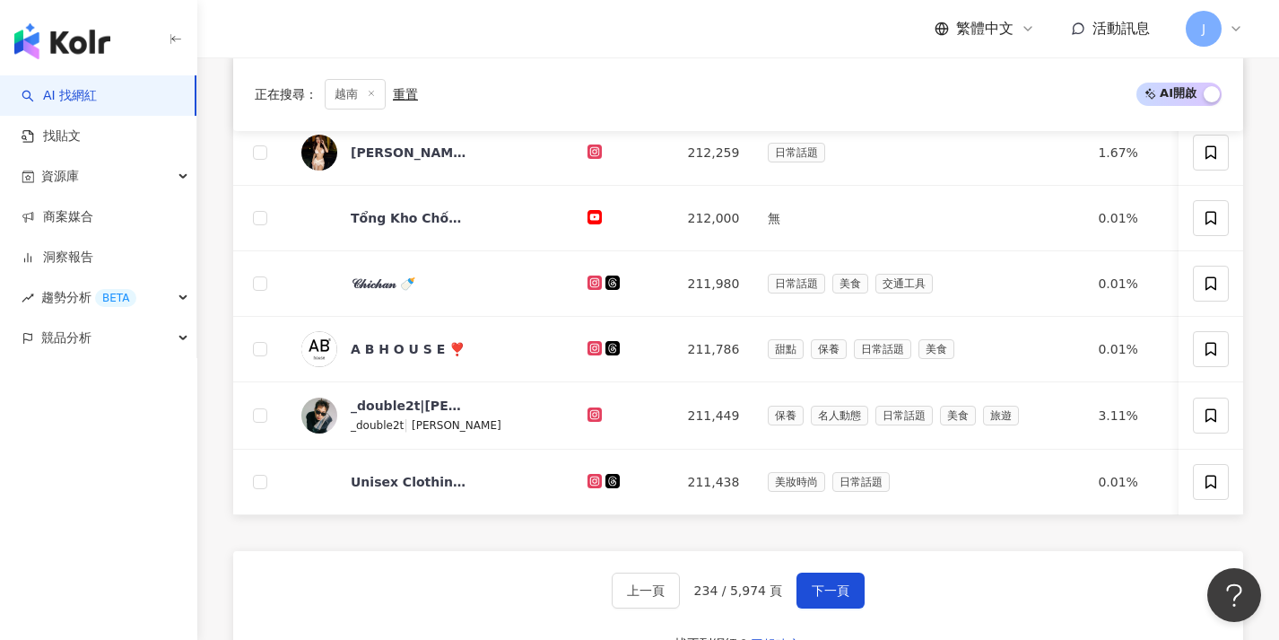
scroll to position [764, 0]
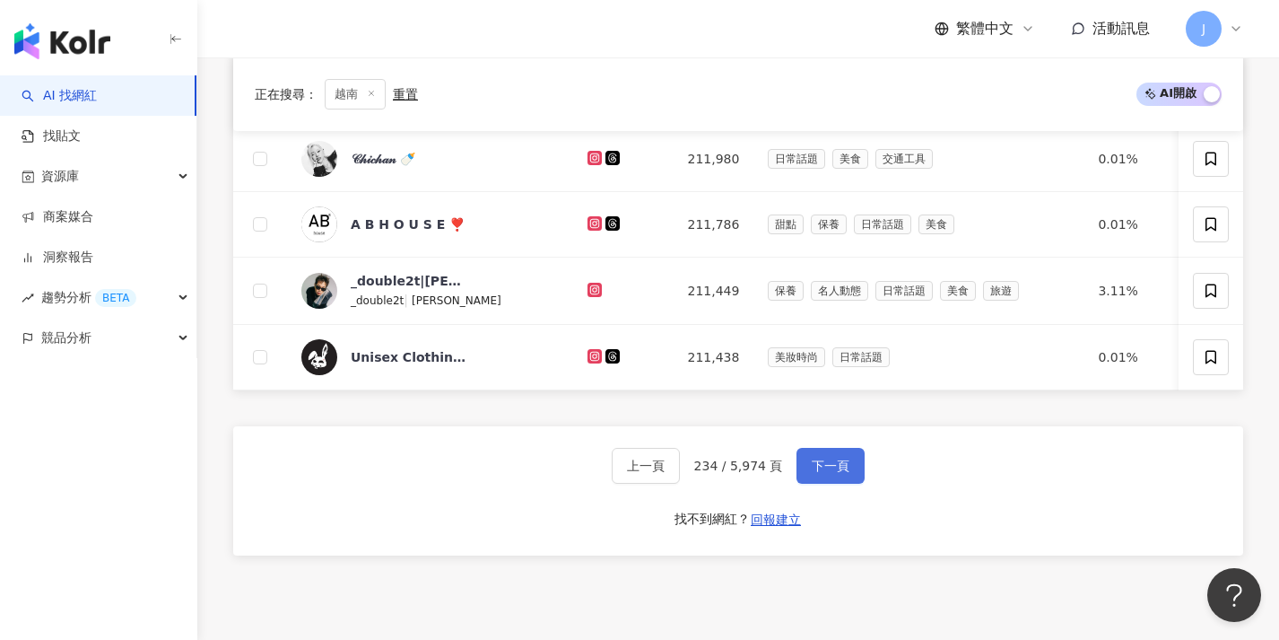
click at [804, 479] on button "下一頁" at bounding box center [831, 466] width 68 height 36
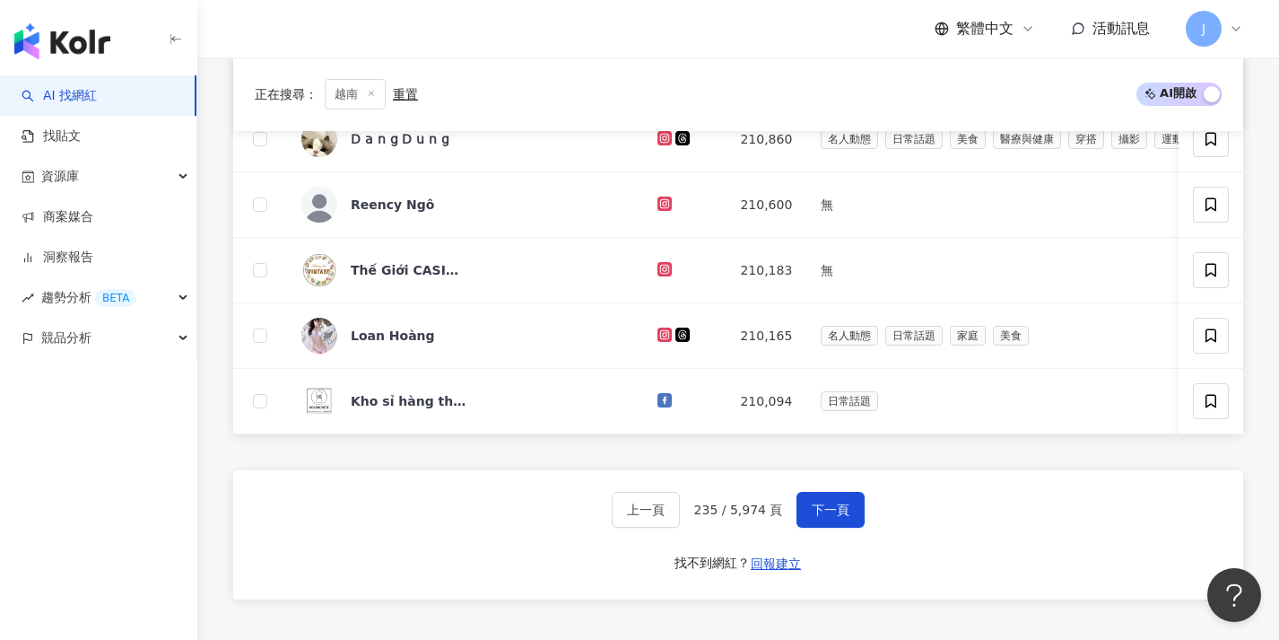
scroll to position [722, 0]
click at [801, 520] on button "下一頁" at bounding box center [831, 508] width 68 height 36
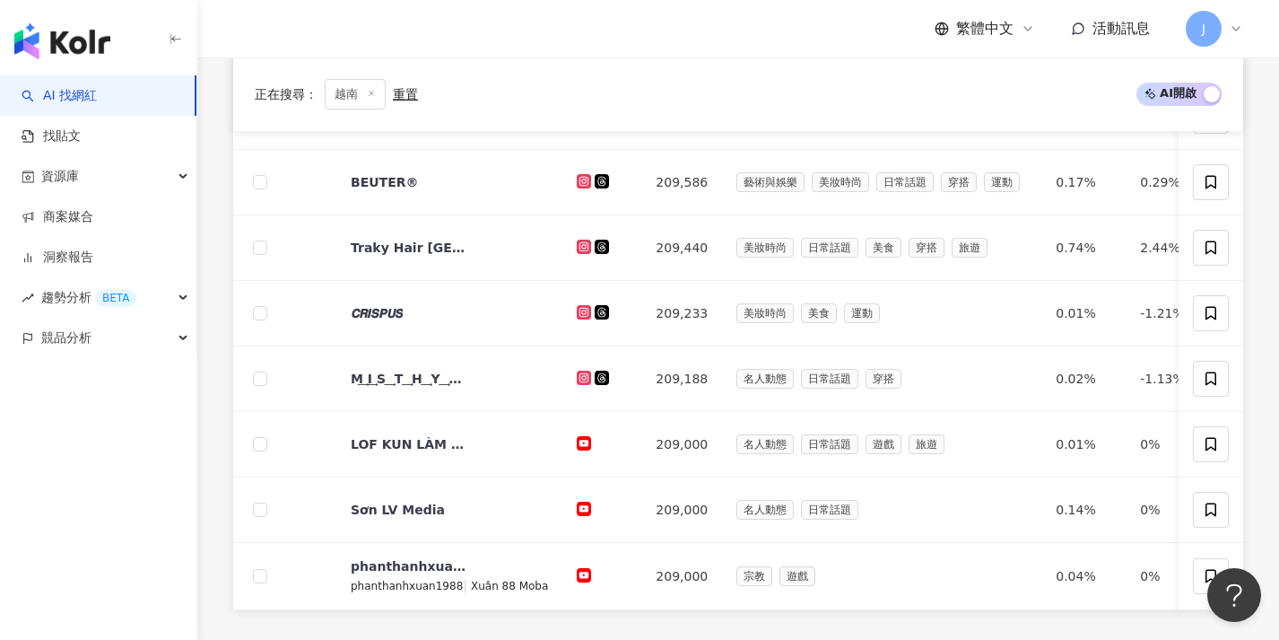
scroll to position [695, 0]
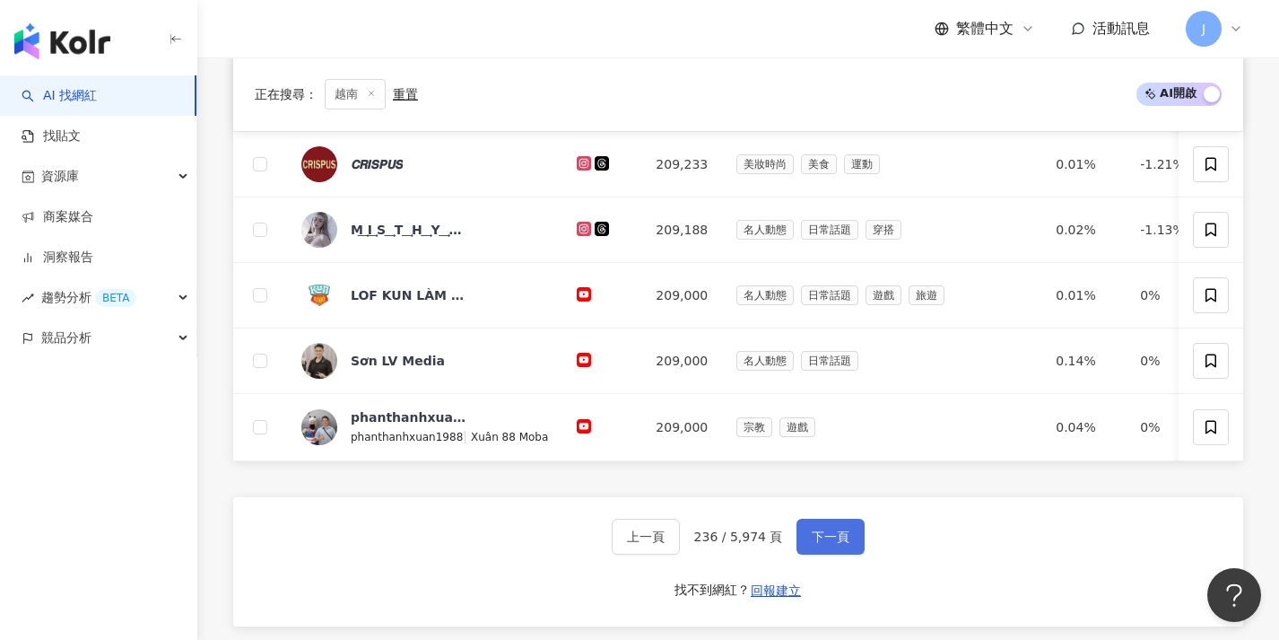
click at [804, 542] on button "下一頁" at bounding box center [831, 536] width 68 height 36
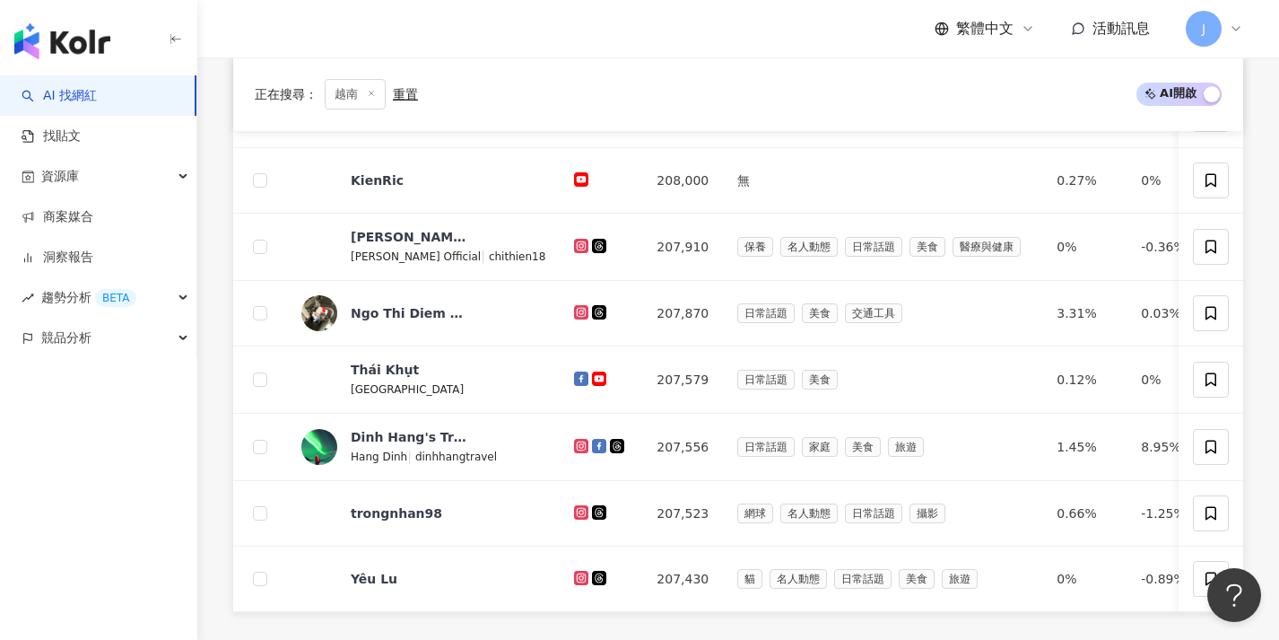
scroll to position [720, 0]
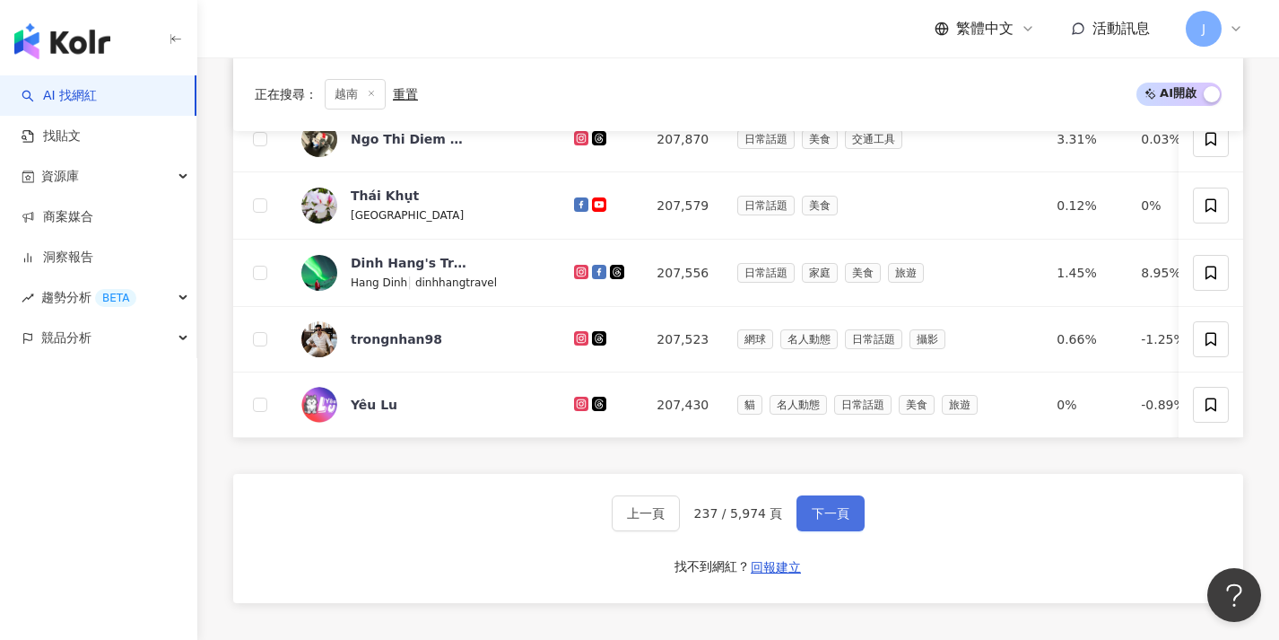
click at [805, 531] on button "下一頁" at bounding box center [831, 513] width 68 height 36
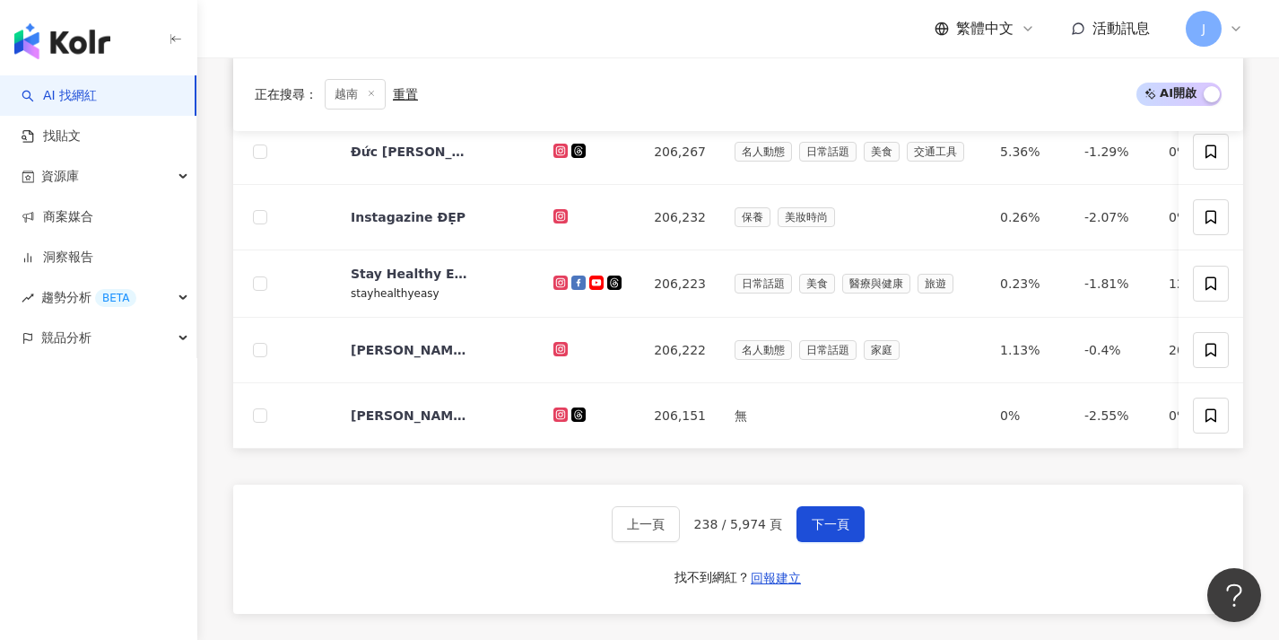
scroll to position [749, 0]
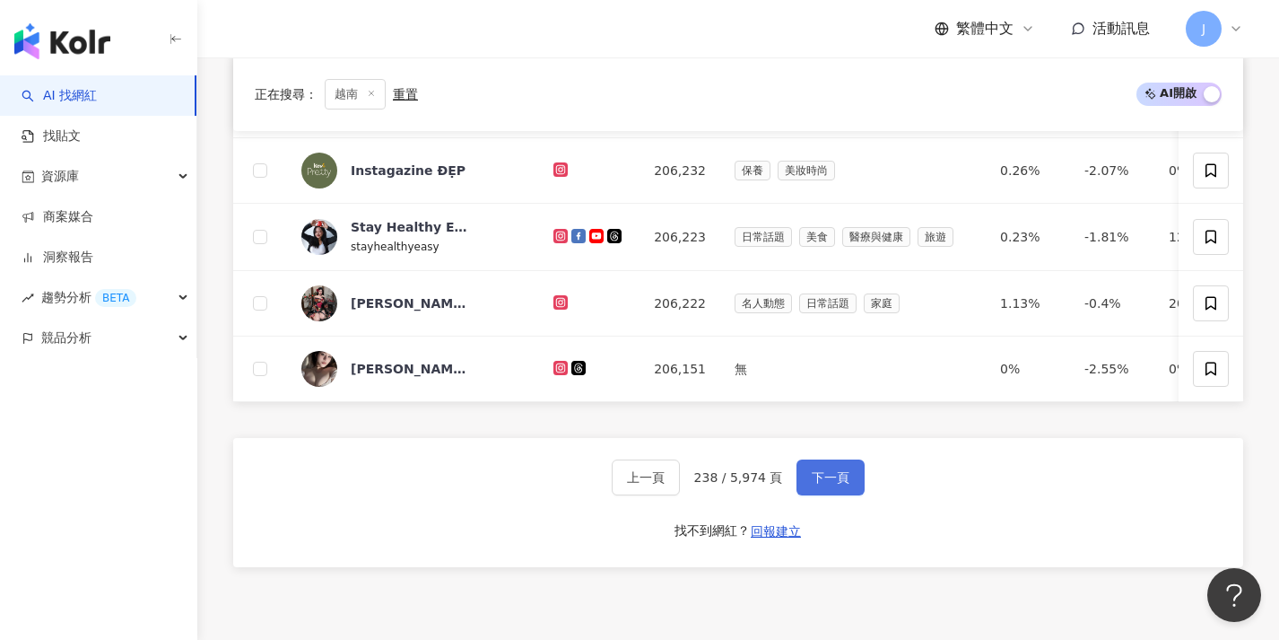
click at [812, 484] on span "下一頁" at bounding box center [831, 477] width 38 height 14
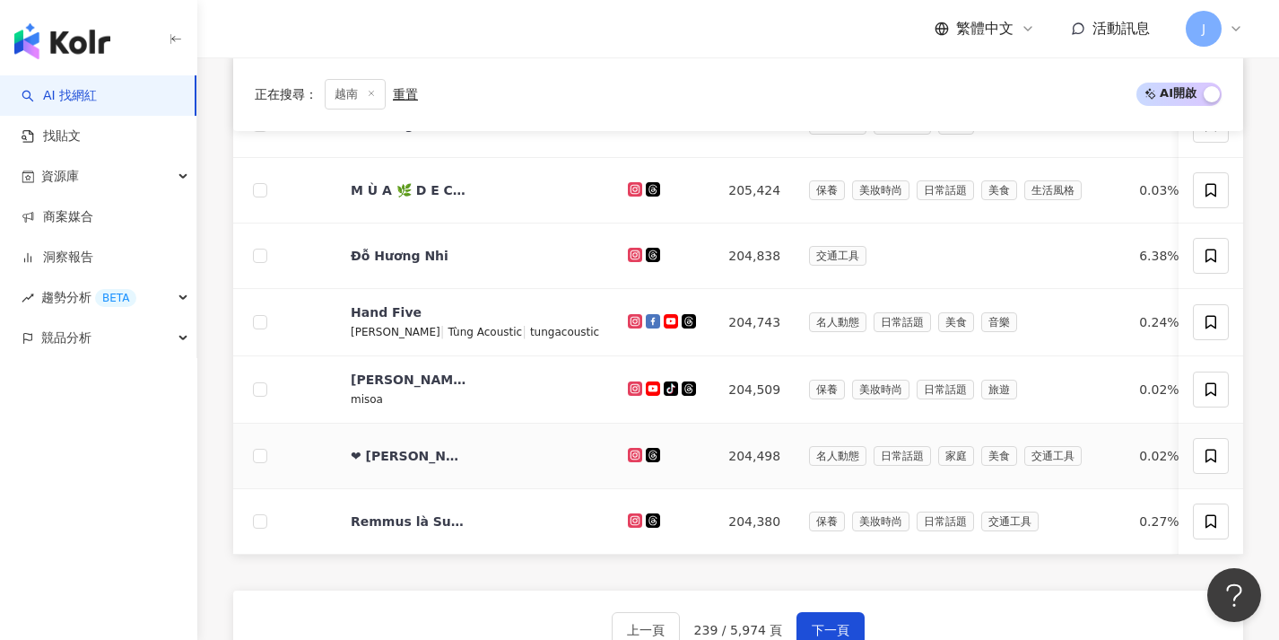
scroll to position [740, 0]
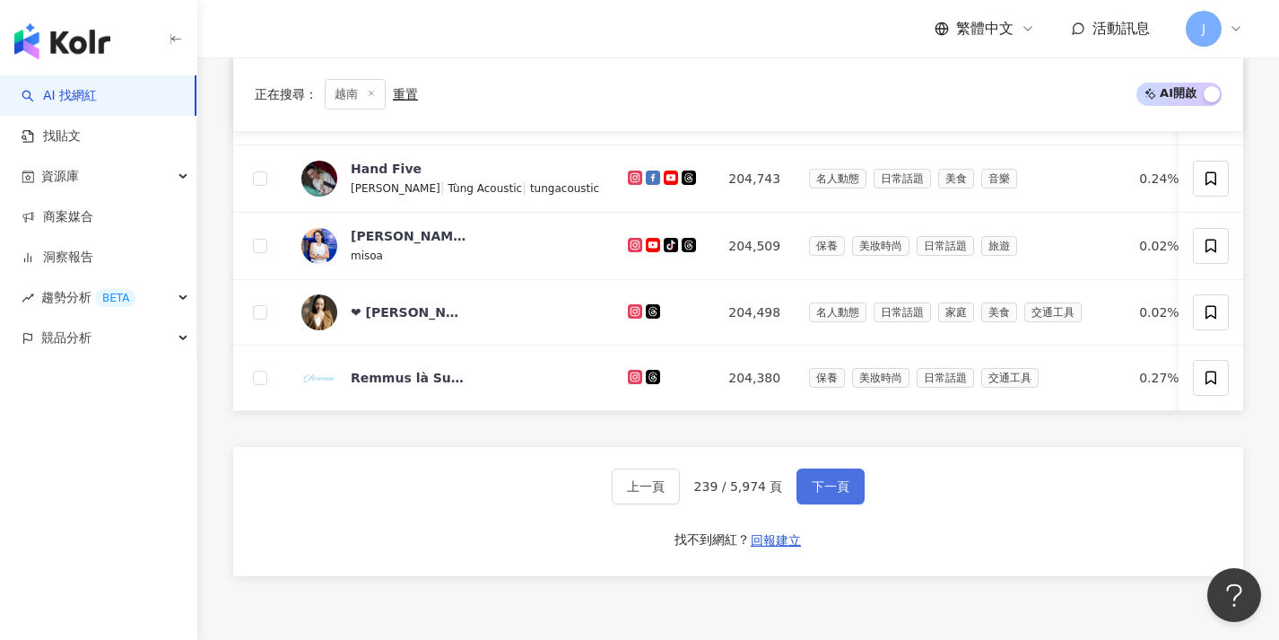
click at [804, 504] on button "下一頁" at bounding box center [831, 486] width 68 height 36
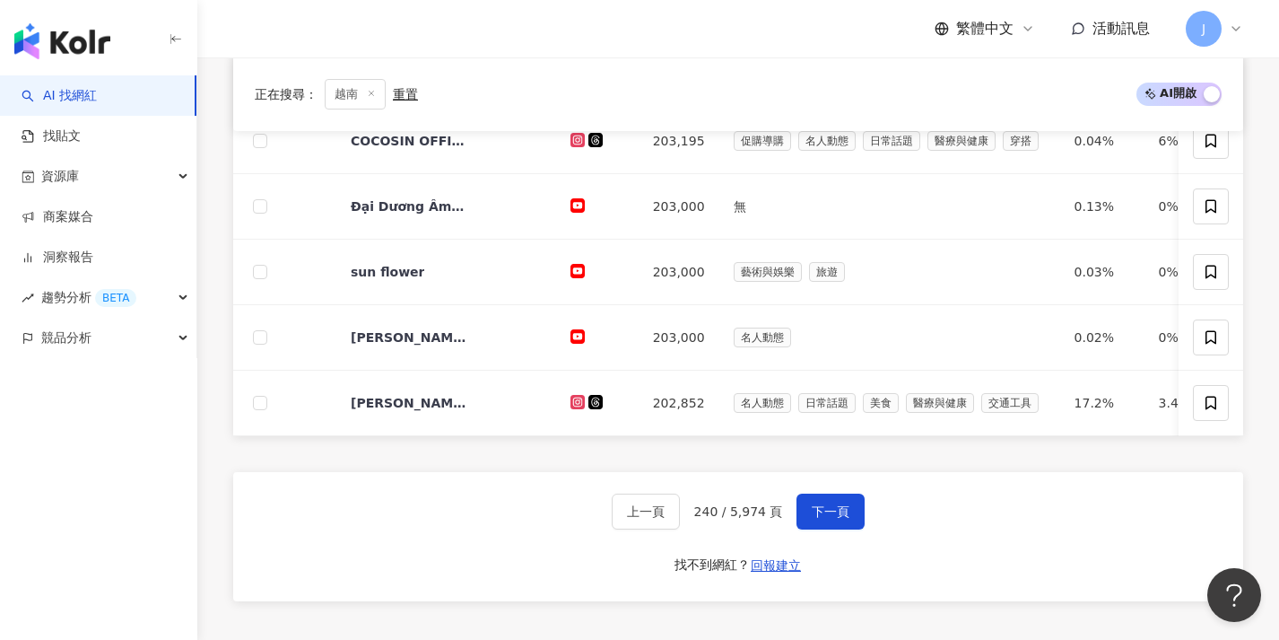
scroll to position [736, 0]
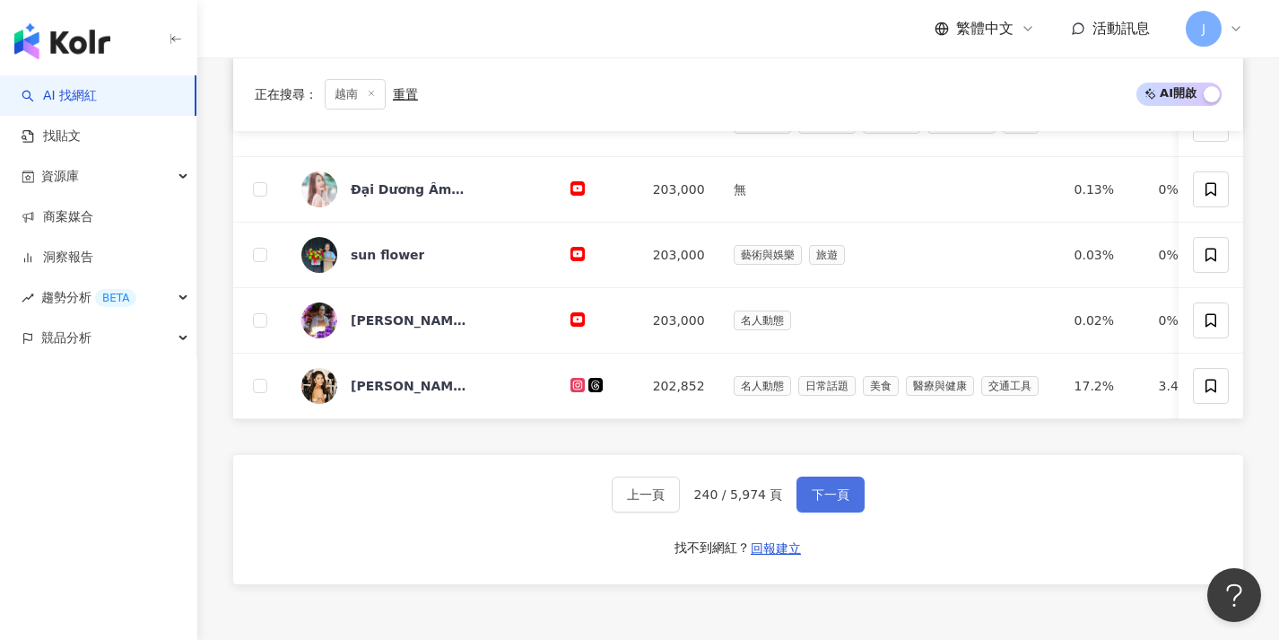
click at [806, 506] on button "下一頁" at bounding box center [831, 494] width 68 height 36
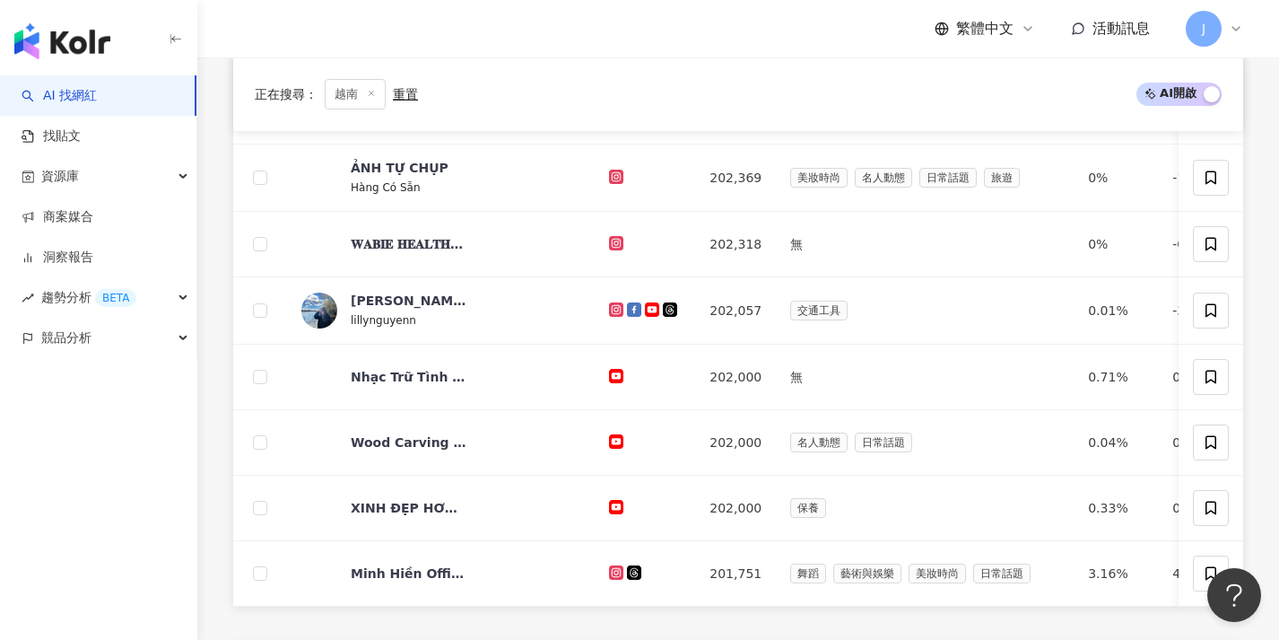
scroll to position [788, 0]
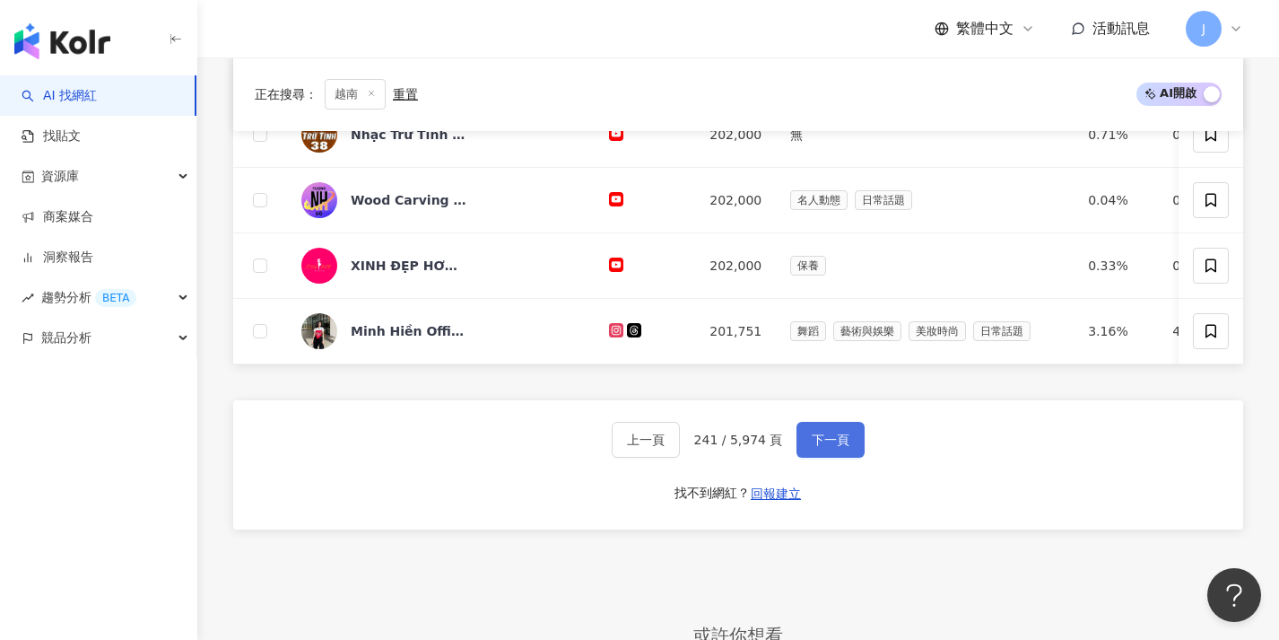
click at [797, 457] on button "下一頁" at bounding box center [831, 440] width 68 height 36
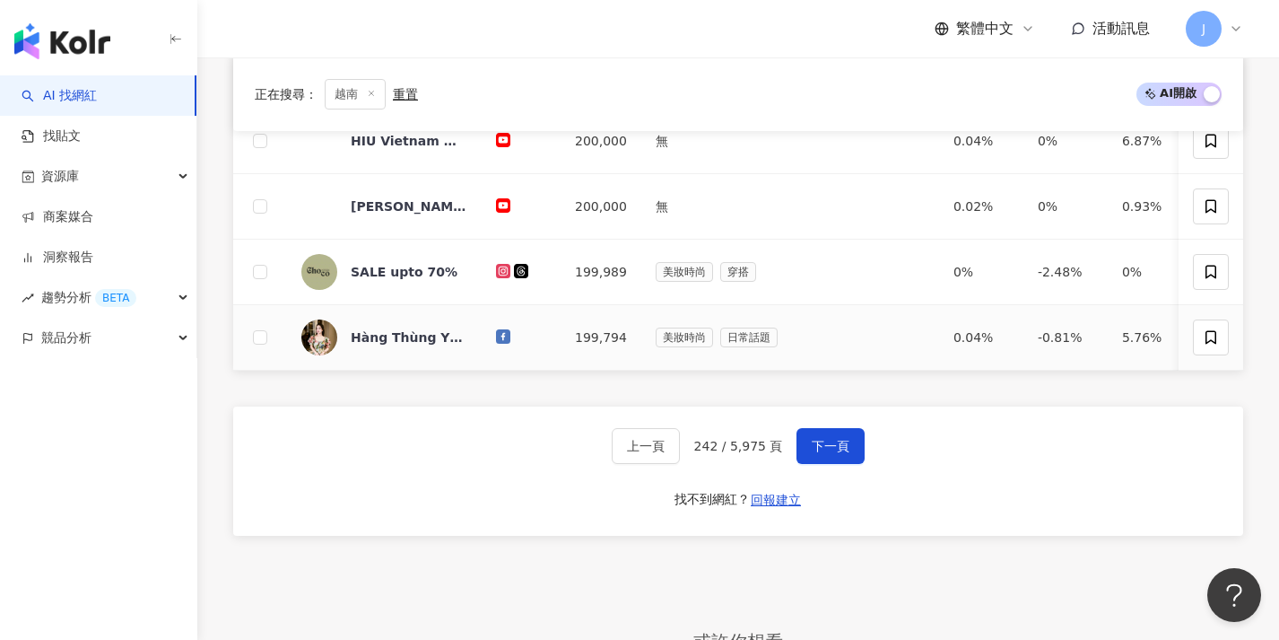
scroll to position [779, 0]
click at [802, 456] on button "下一頁" at bounding box center [831, 444] width 68 height 36
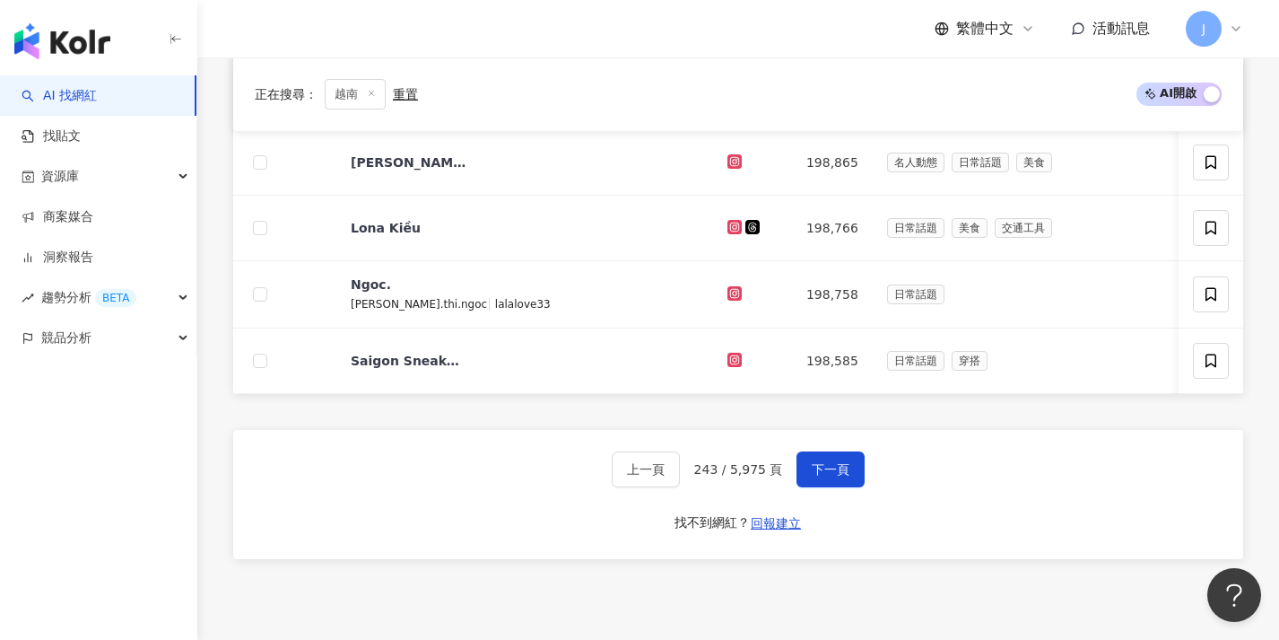
scroll to position [769, 0]
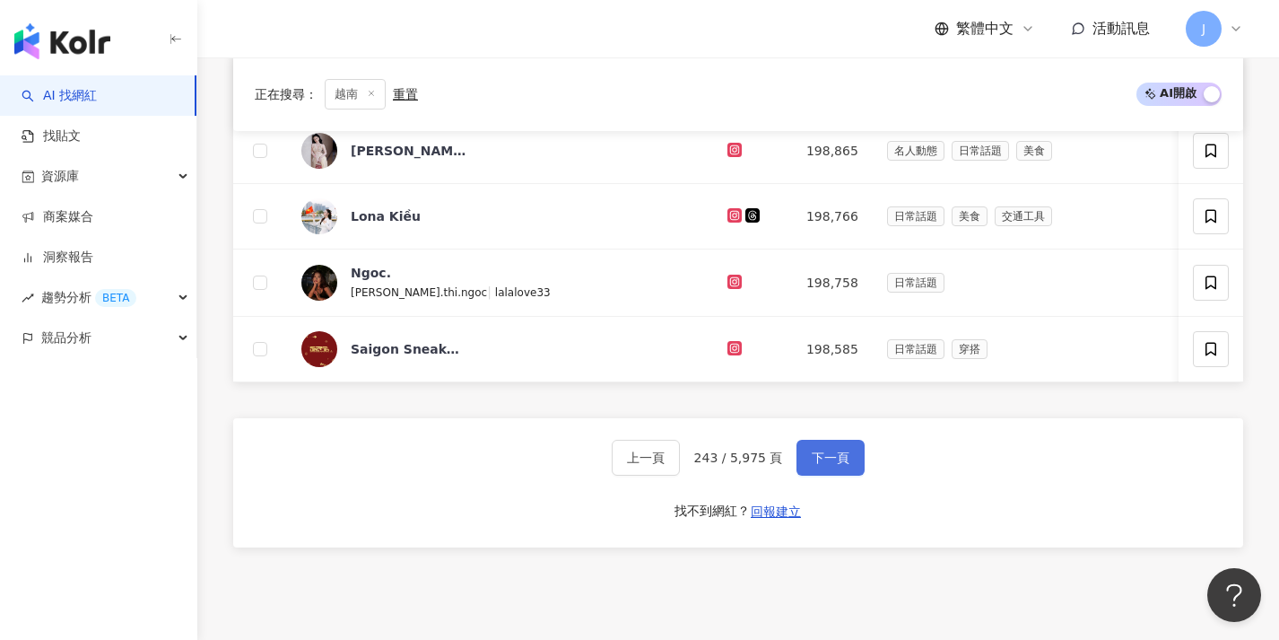
click at [812, 465] on span "下一頁" at bounding box center [831, 457] width 38 height 14
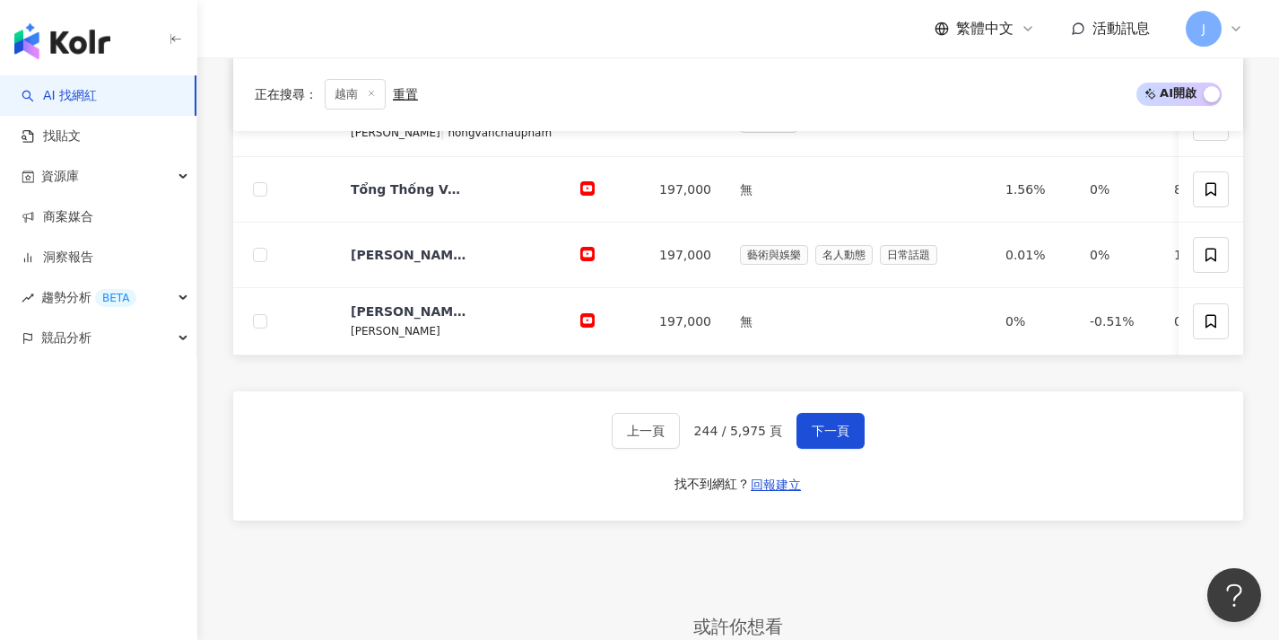
scroll to position [805, 0]
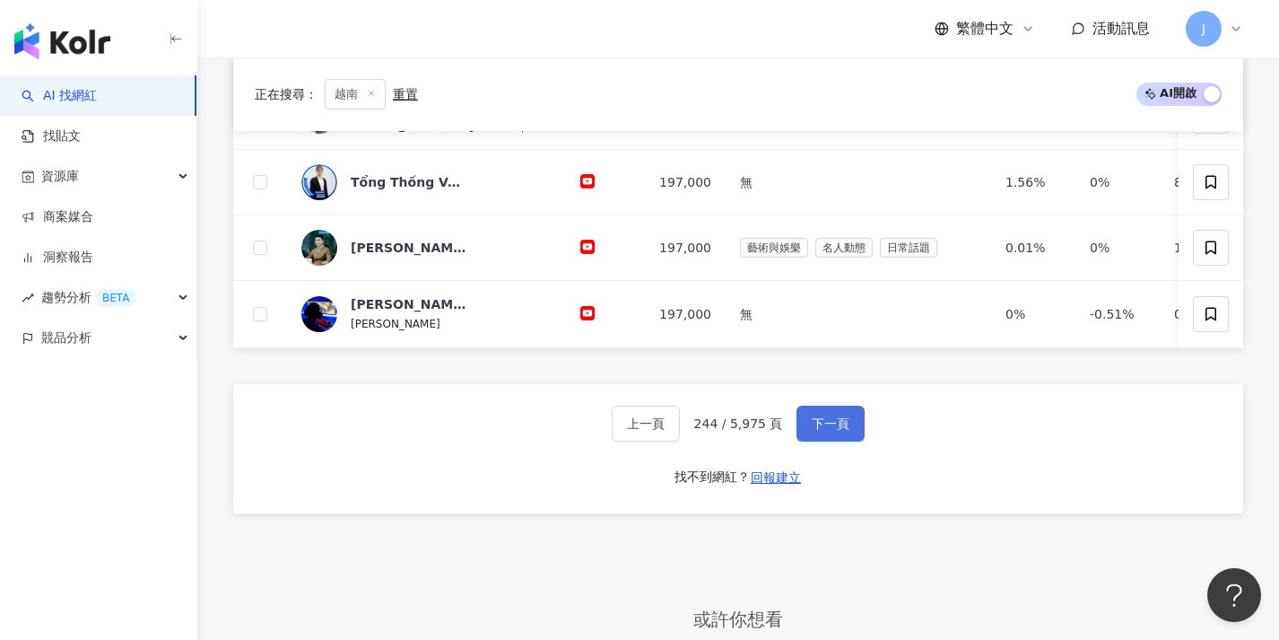
click at [815, 429] on span "下一頁" at bounding box center [831, 423] width 38 height 14
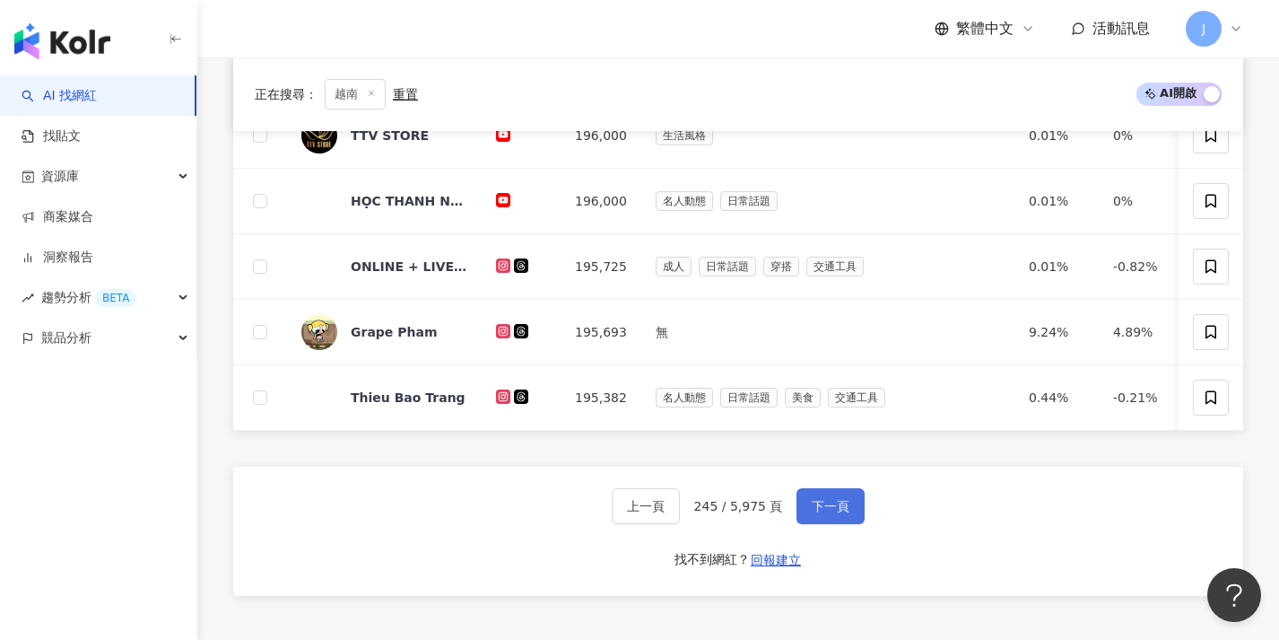
scroll to position [803, 0]
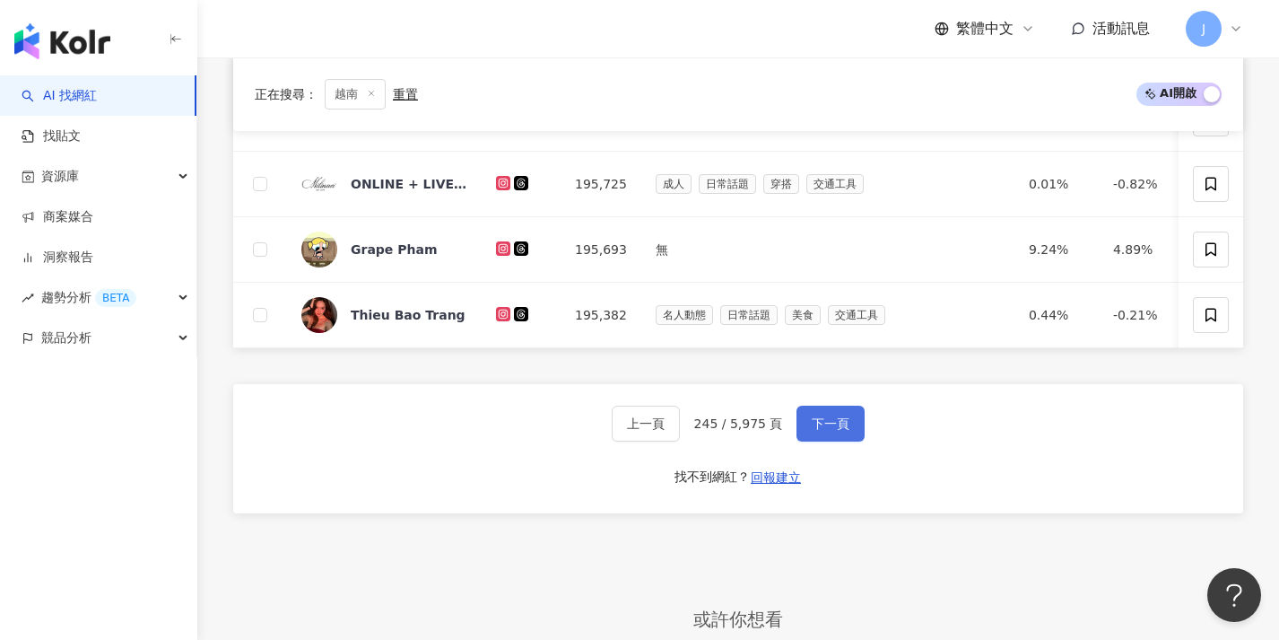
click at [817, 431] on span "下一頁" at bounding box center [831, 423] width 38 height 14
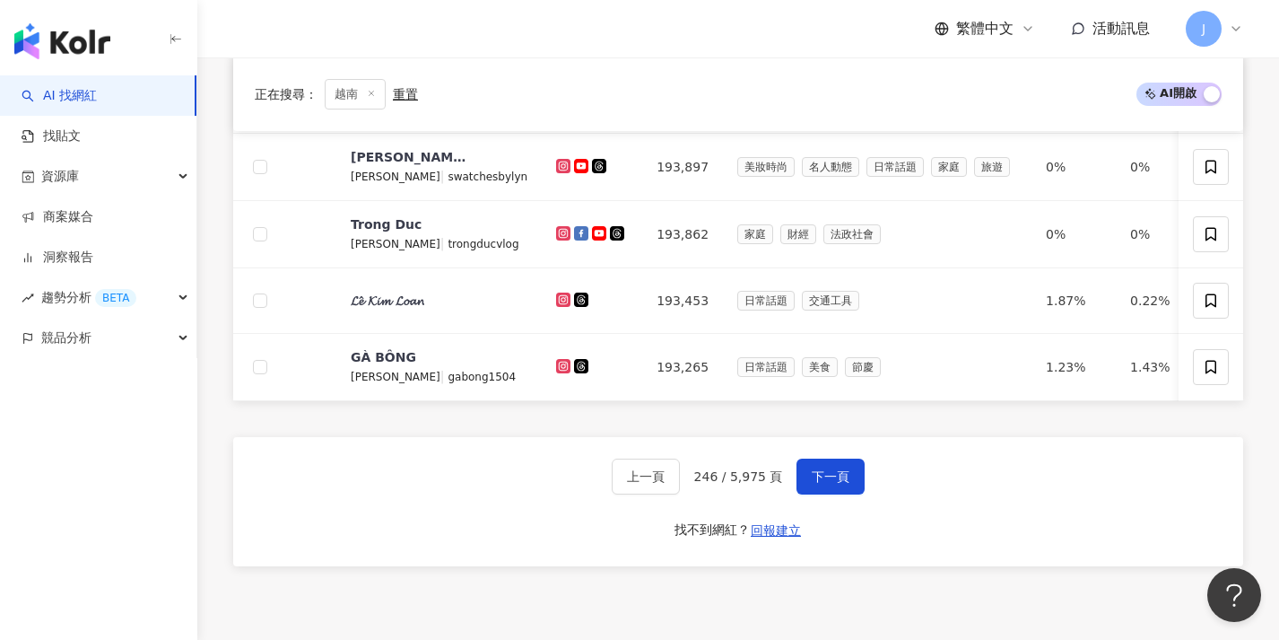
scroll to position [757, 0]
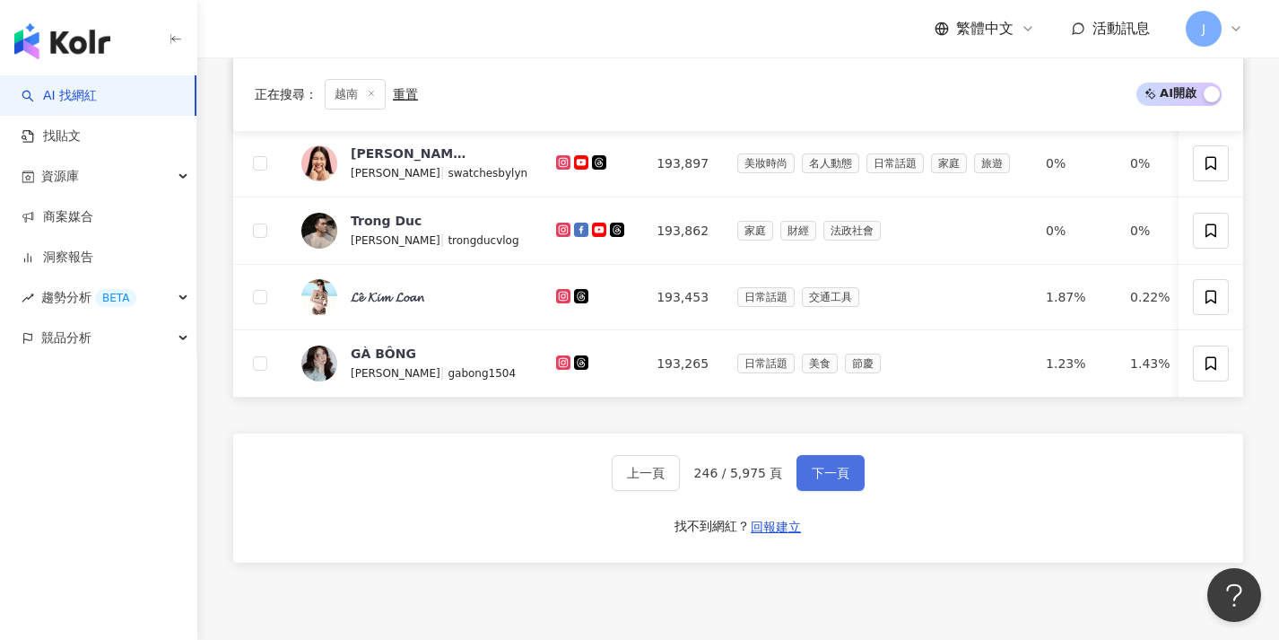
click at [819, 491] on button "下一頁" at bounding box center [831, 473] width 68 height 36
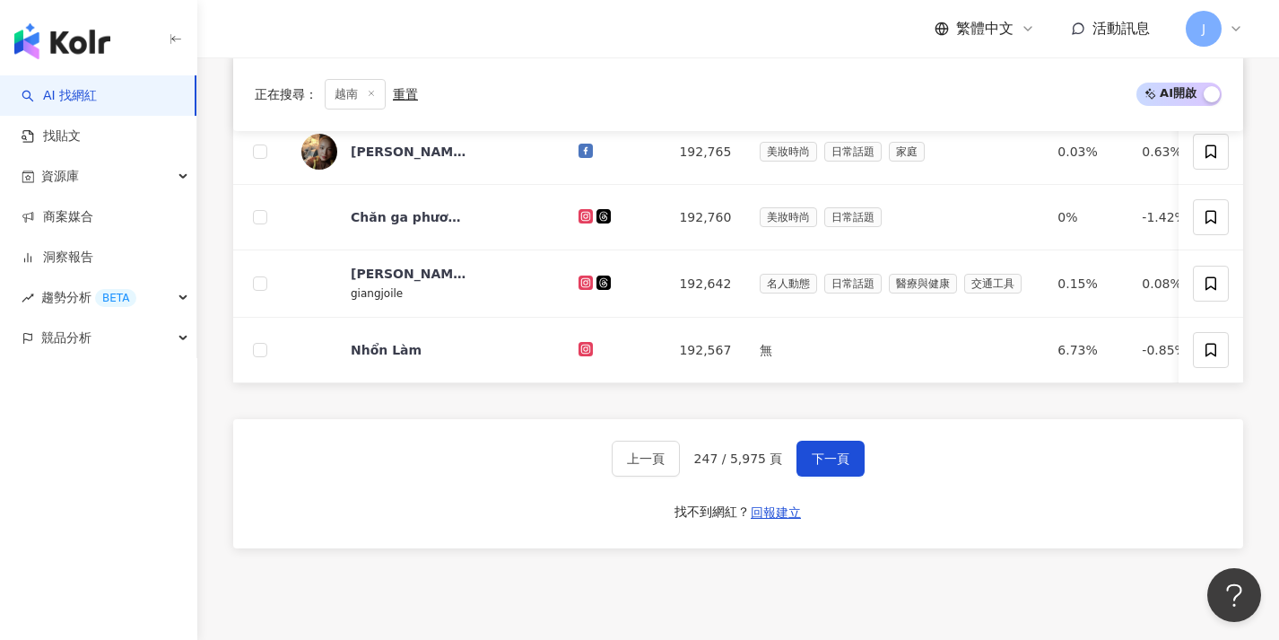
scroll to position [800, 0]
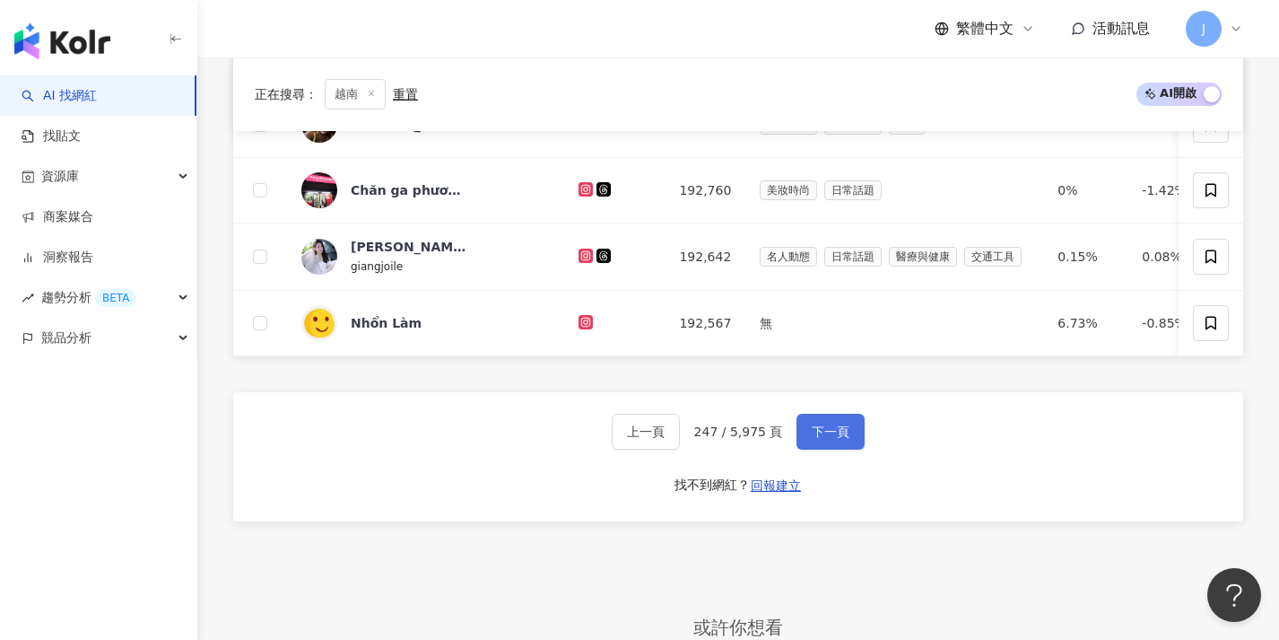
click at [806, 449] on button "下一頁" at bounding box center [831, 432] width 68 height 36
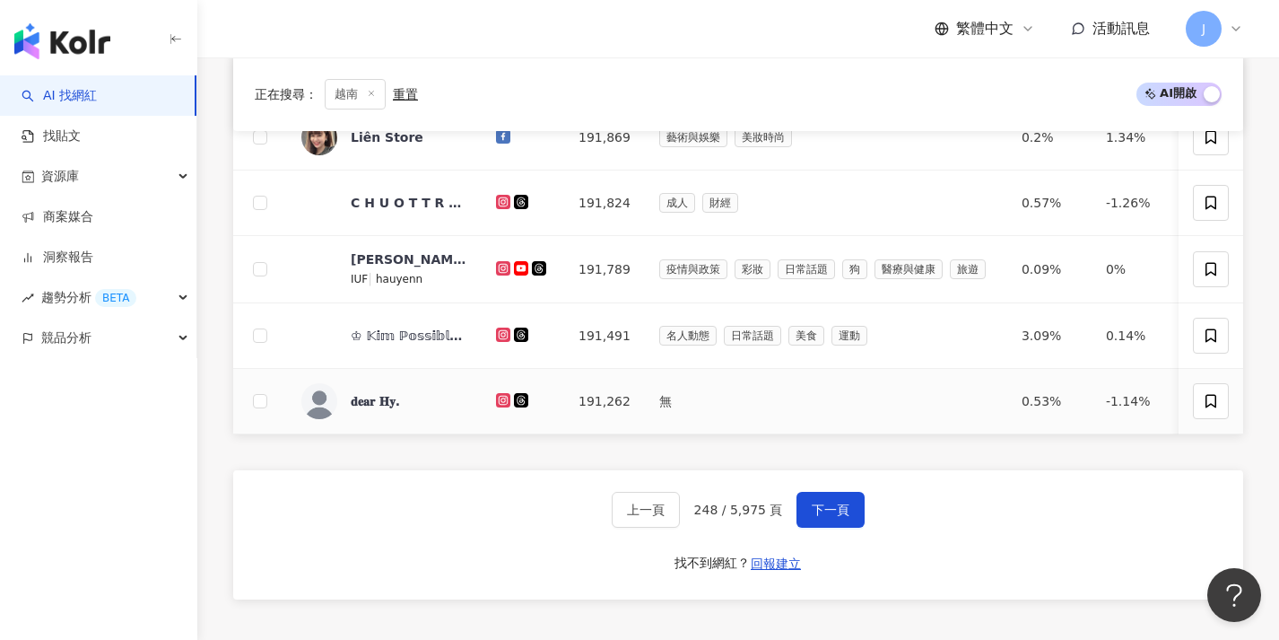
scroll to position [721, 0]
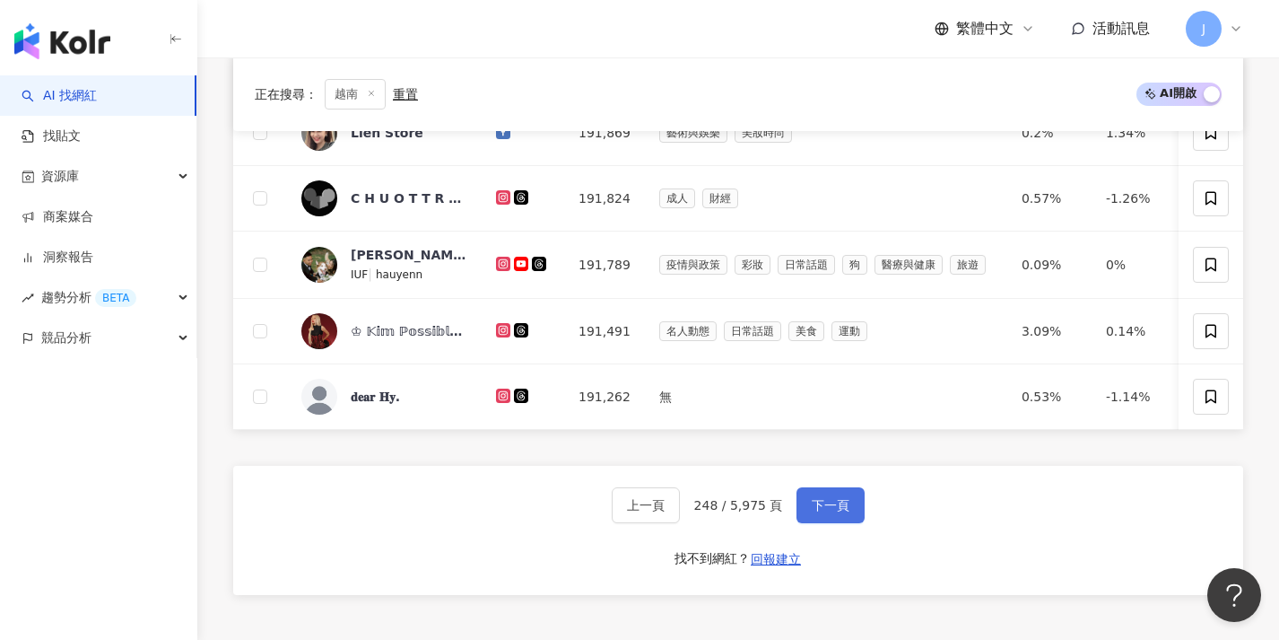
click at [812, 512] on span "下一頁" at bounding box center [831, 505] width 38 height 14
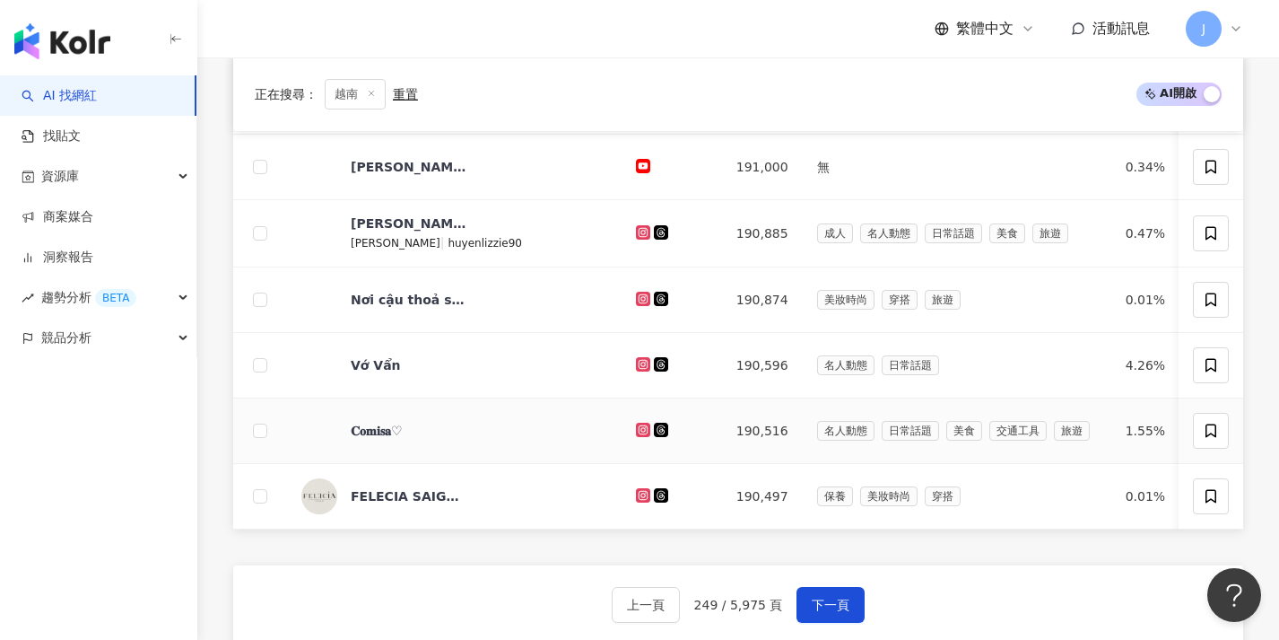
scroll to position [648, 0]
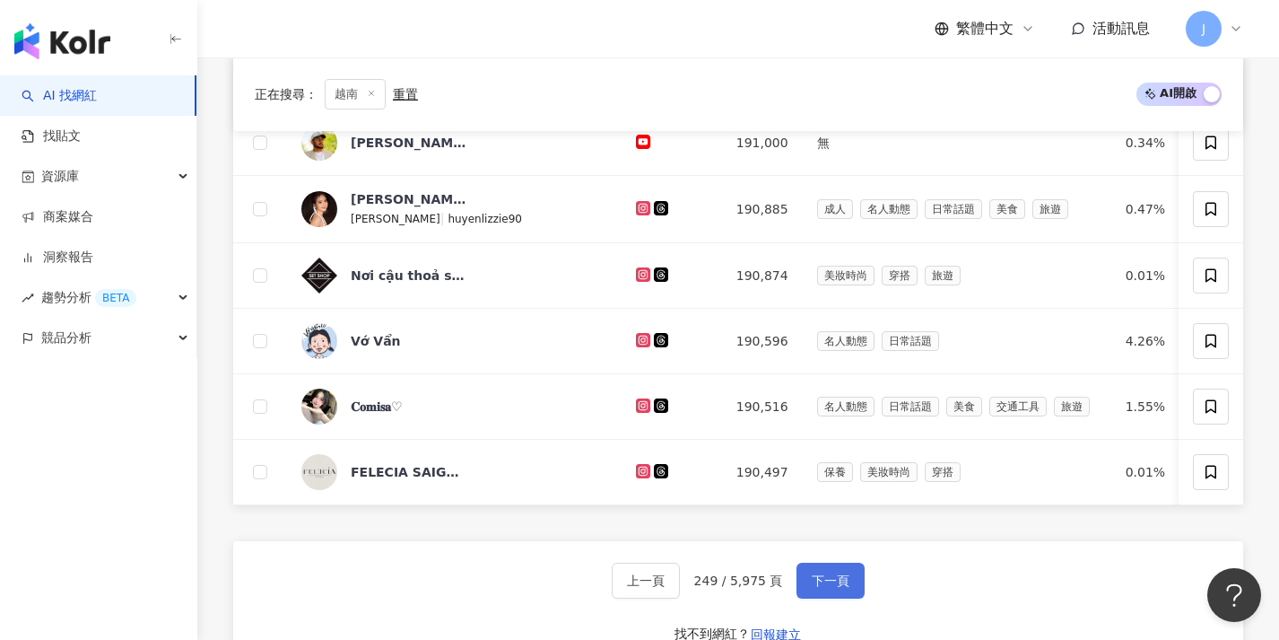
click at [820, 588] on span "下一頁" at bounding box center [831, 580] width 38 height 14
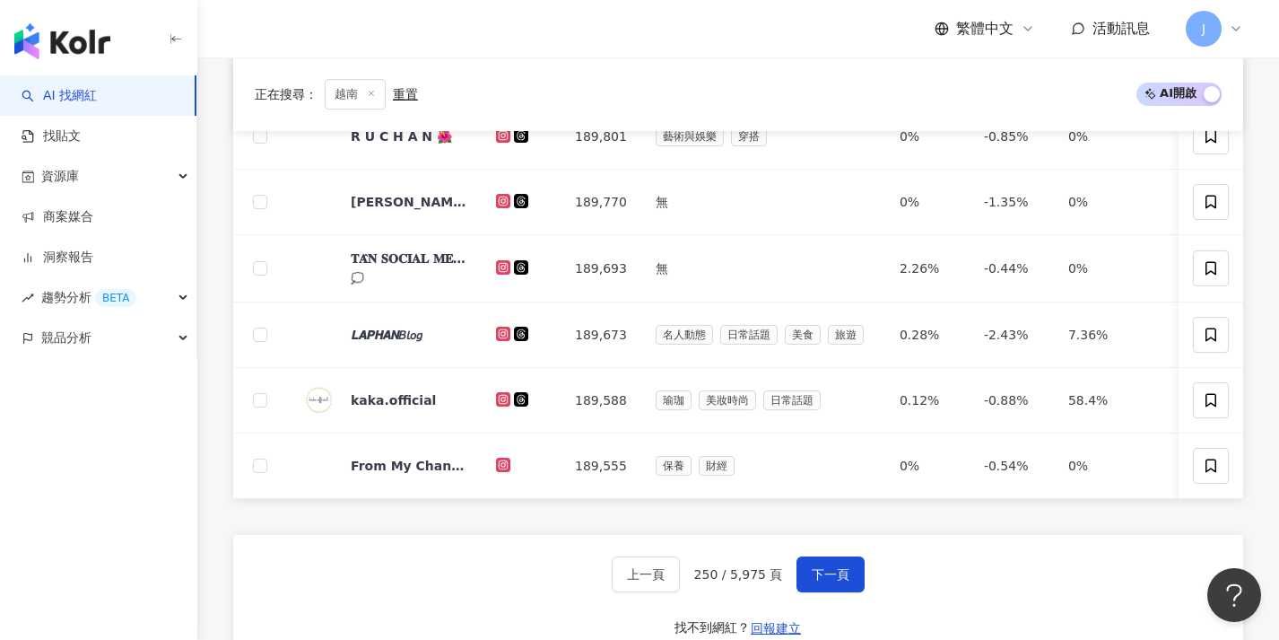
scroll to position [690, 0]
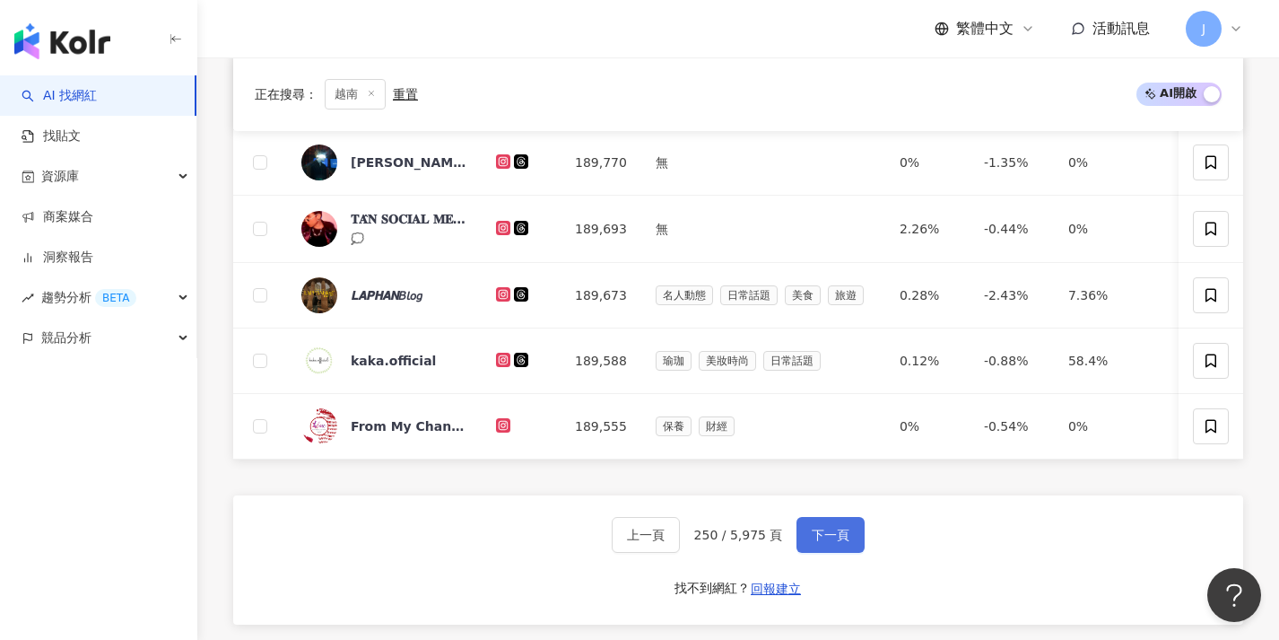
click at [827, 553] on button "下一頁" at bounding box center [831, 535] width 68 height 36
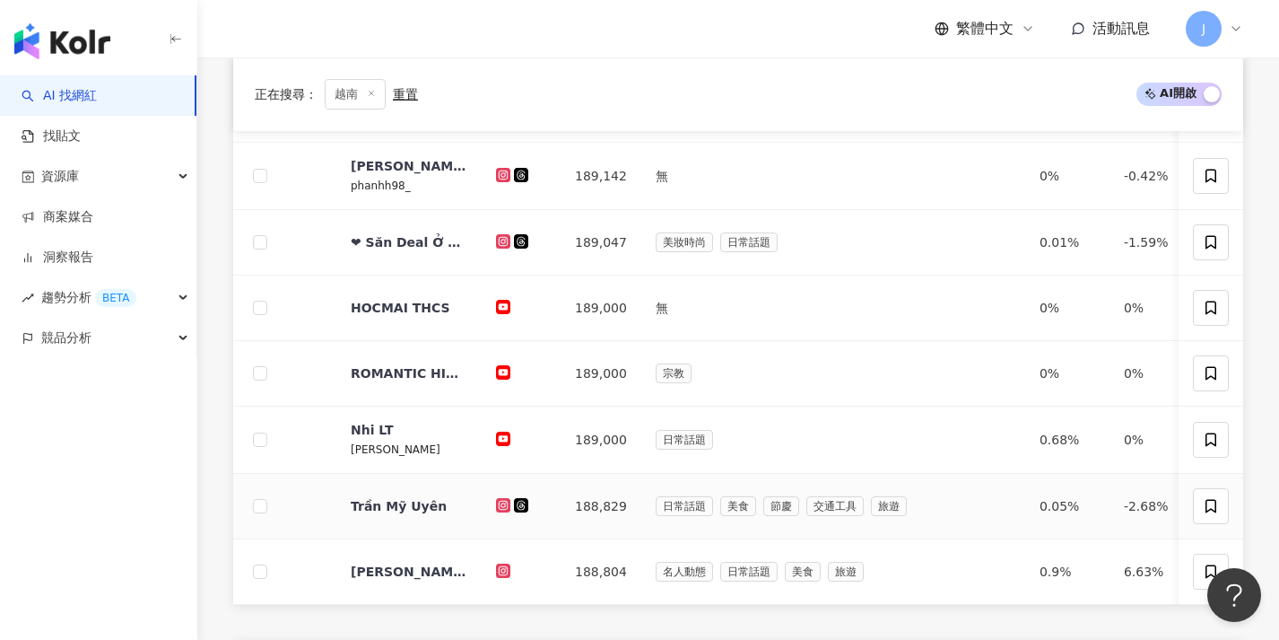
scroll to position [727, 0]
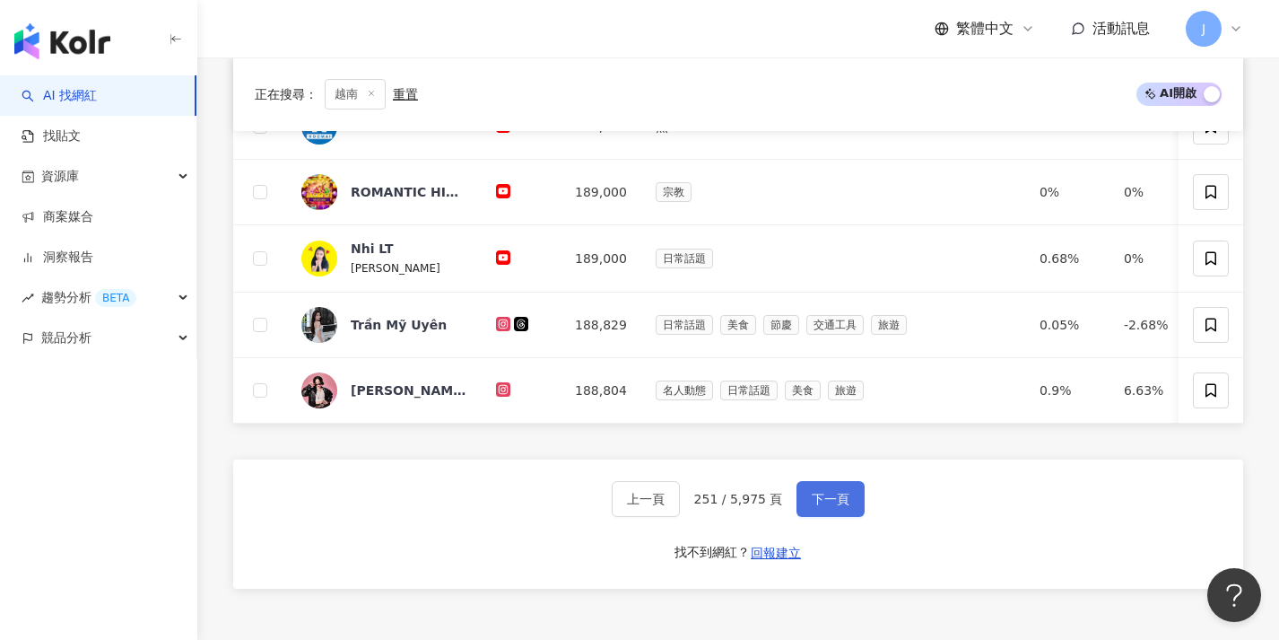
click at [825, 506] on span "下一頁" at bounding box center [831, 499] width 38 height 14
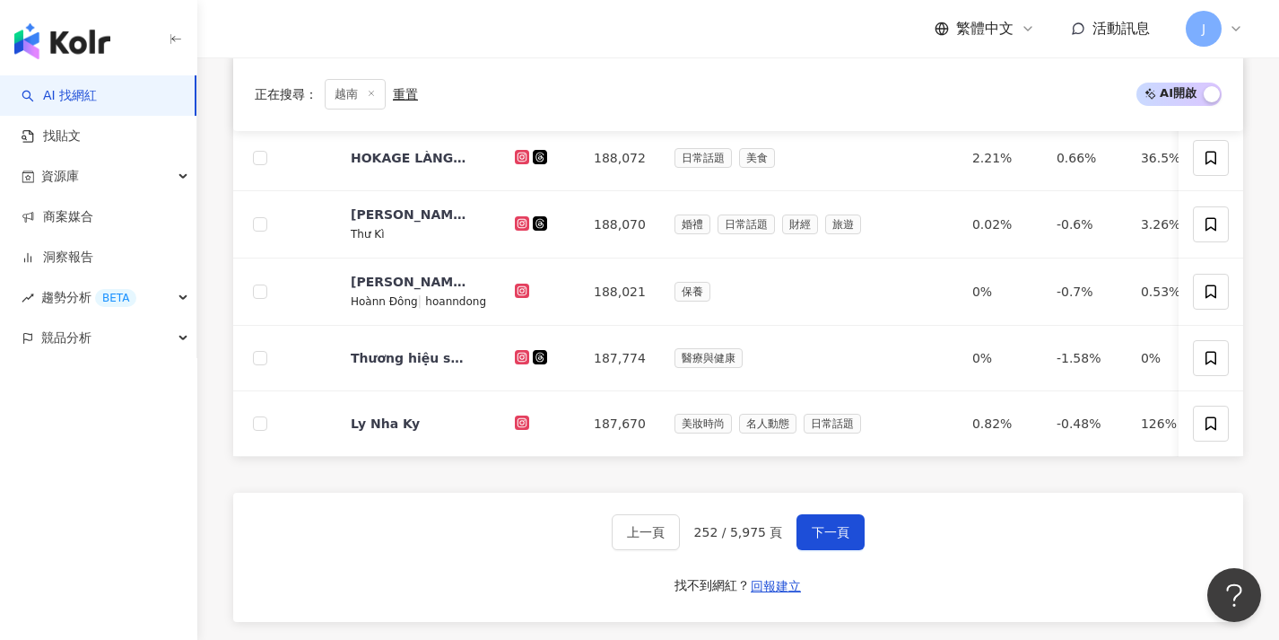
scroll to position [698, 0]
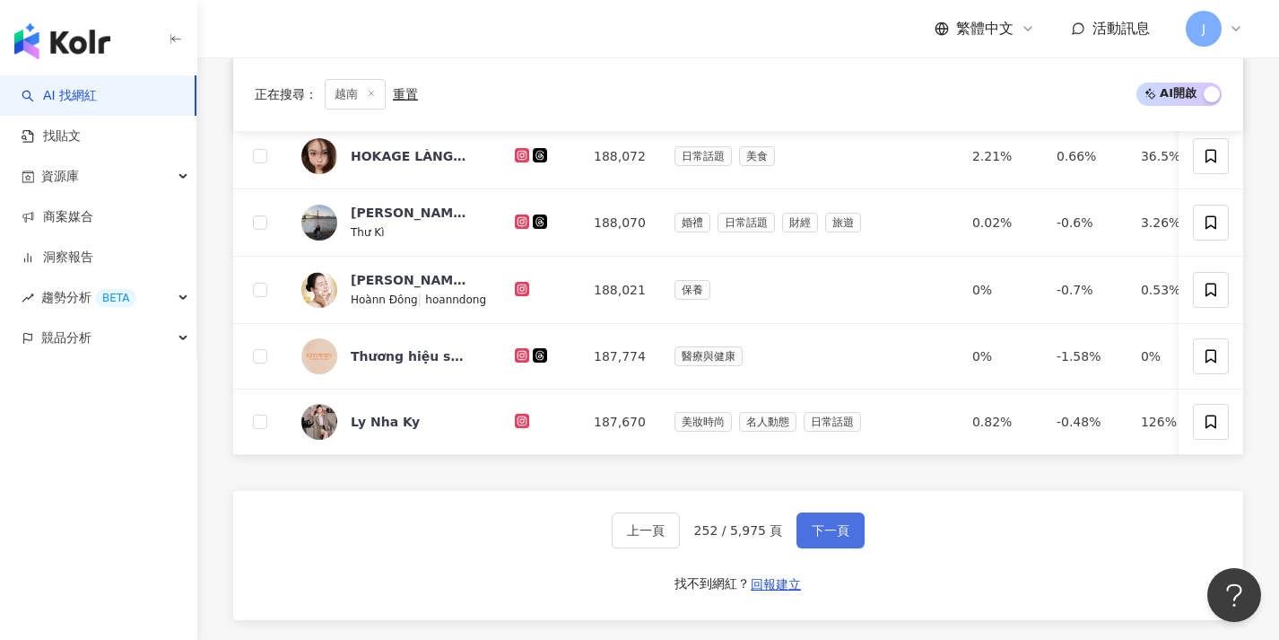
click at [826, 548] on button "下一頁" at bounding box center [831, 530] width 68 height 36
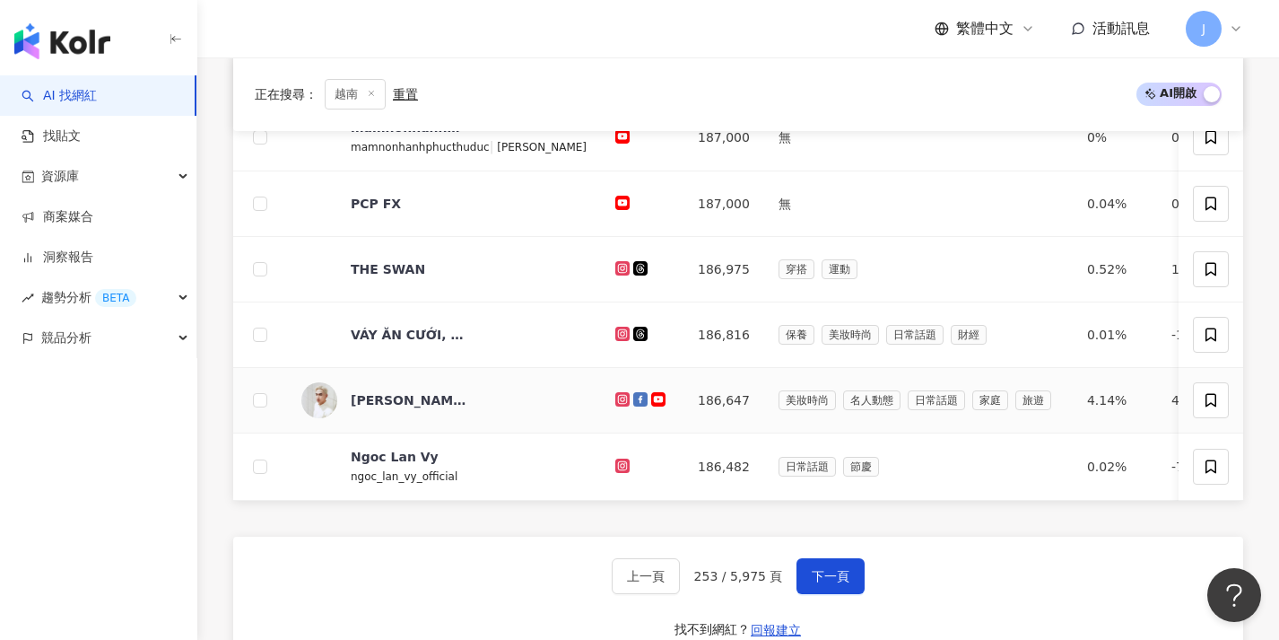
scroll to position [721, 0]
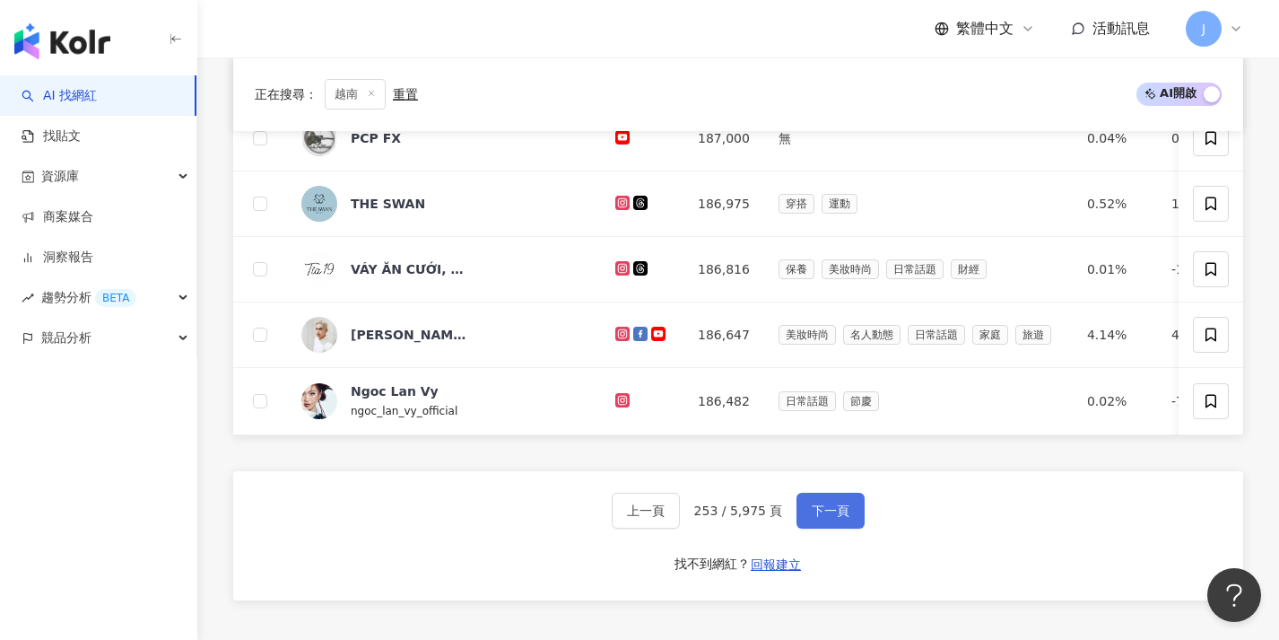
click at [826, 528] on button "下一頁" at bounding box center [831, 510] width 68 height 36
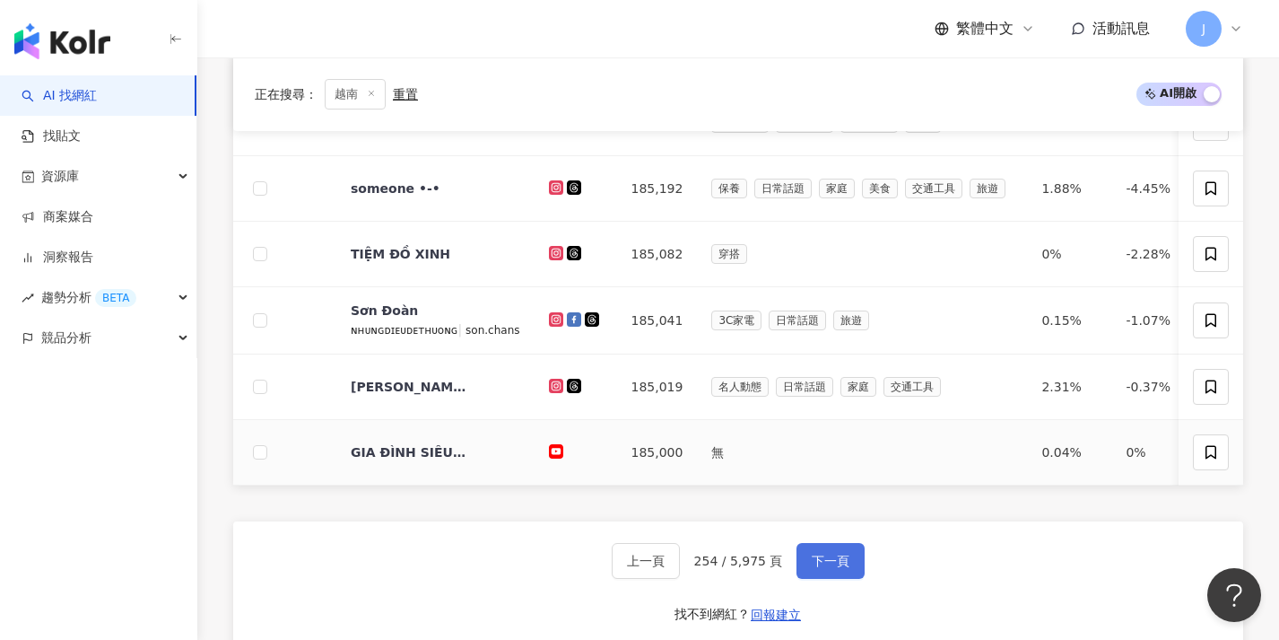
scroll to position [695, 0]
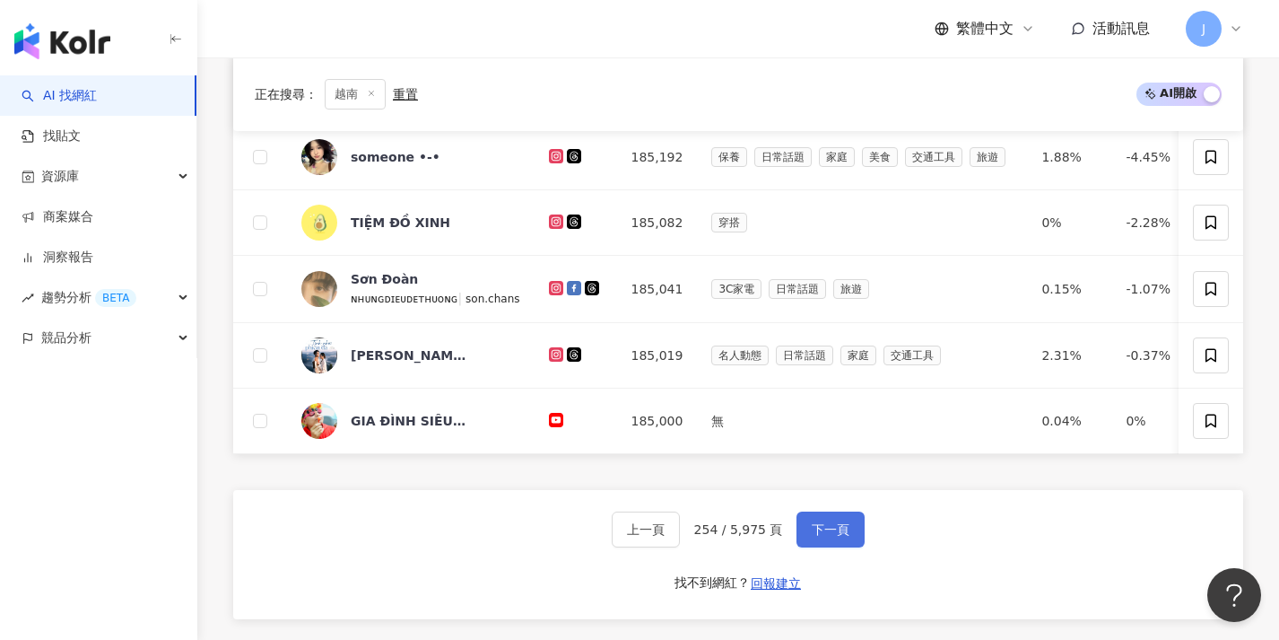
click at [823, 536] on span "下一頁" at bounding box center [831, 529] width 38 height 14
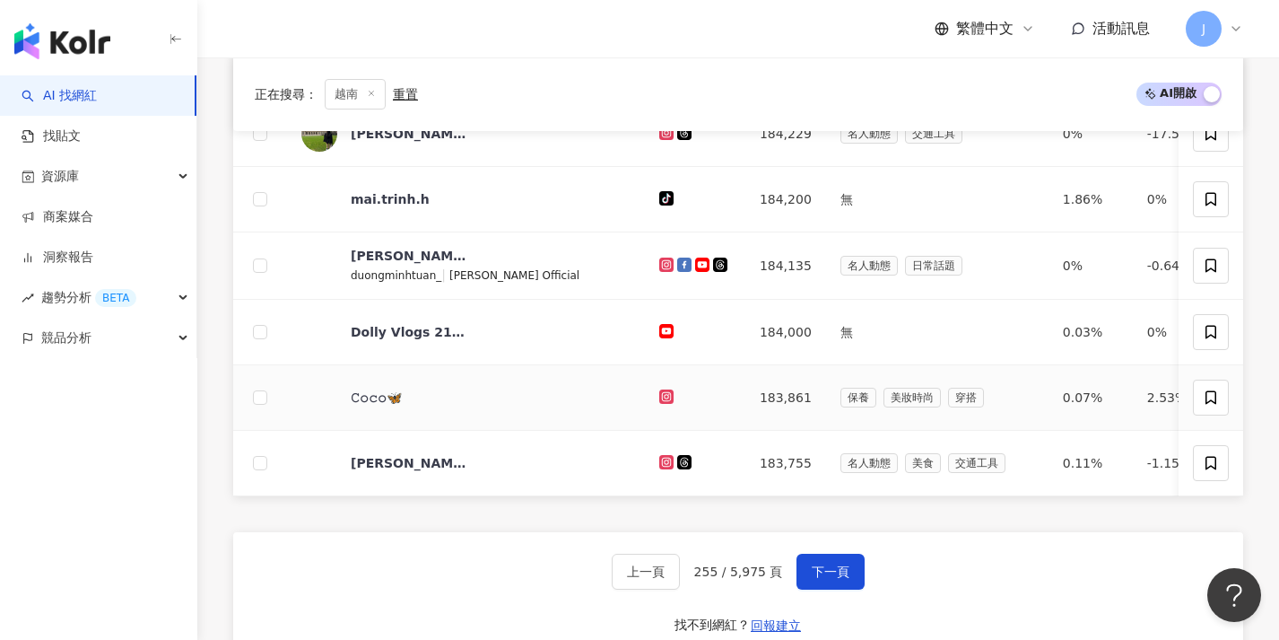
scroll to position [675, 0]
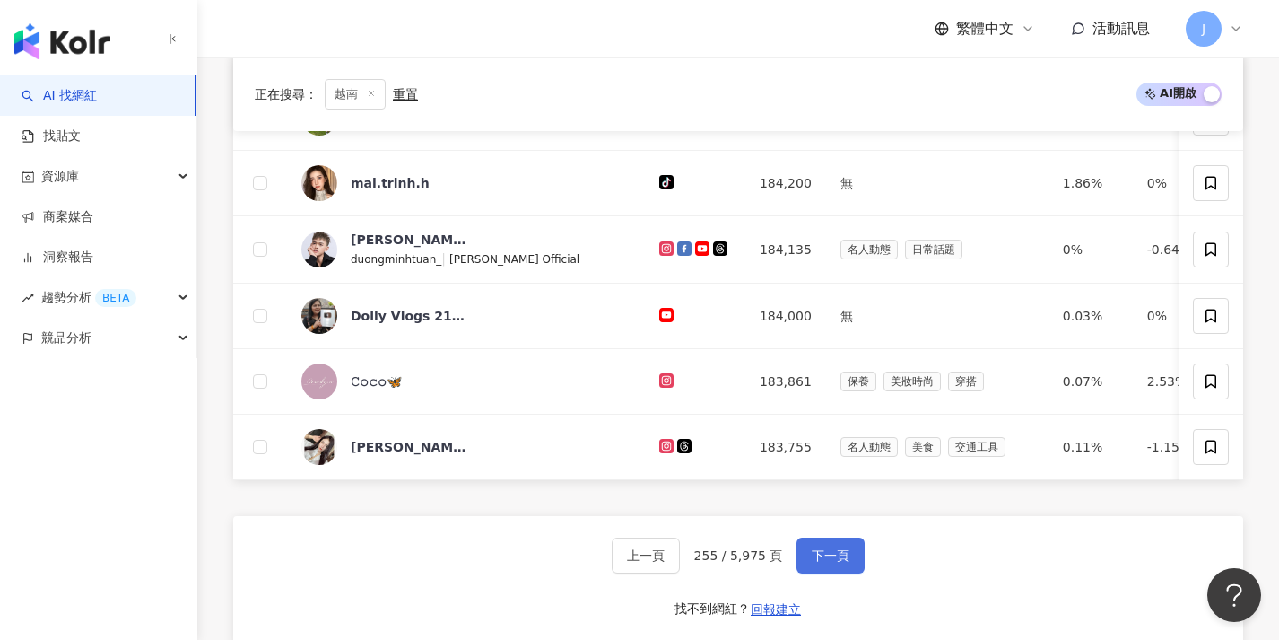
click at [820, 559] on button "下一頁" at bounding box center [831, 555] width 68 height 36
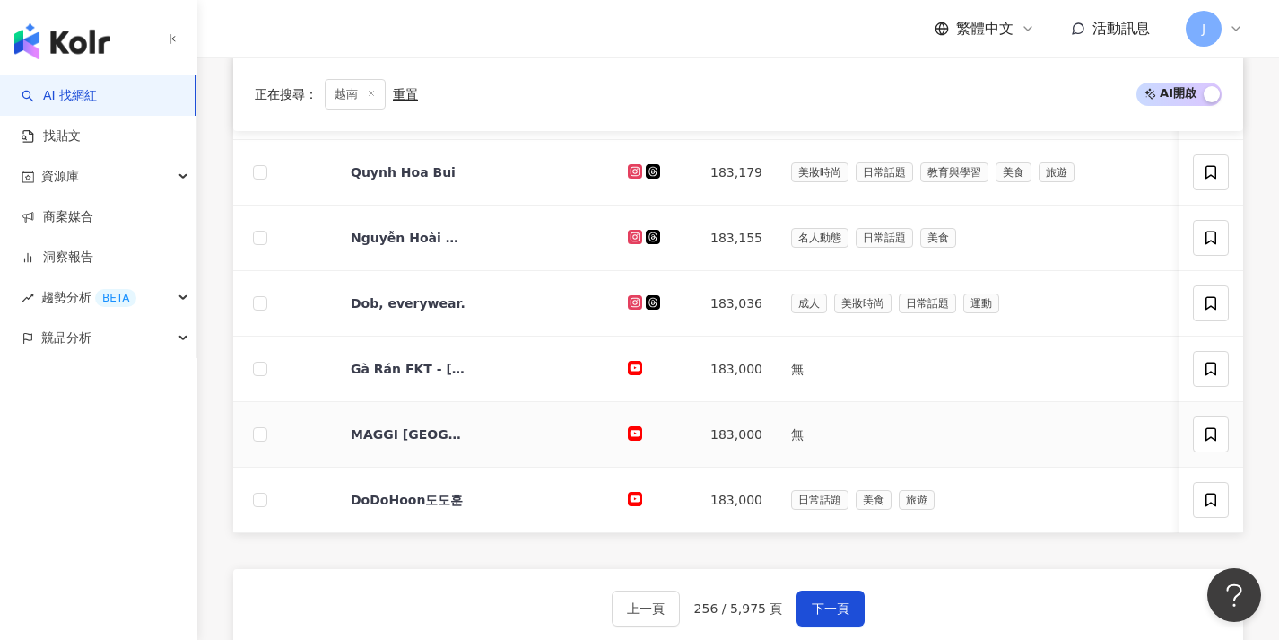
scroll to position [717, 0]
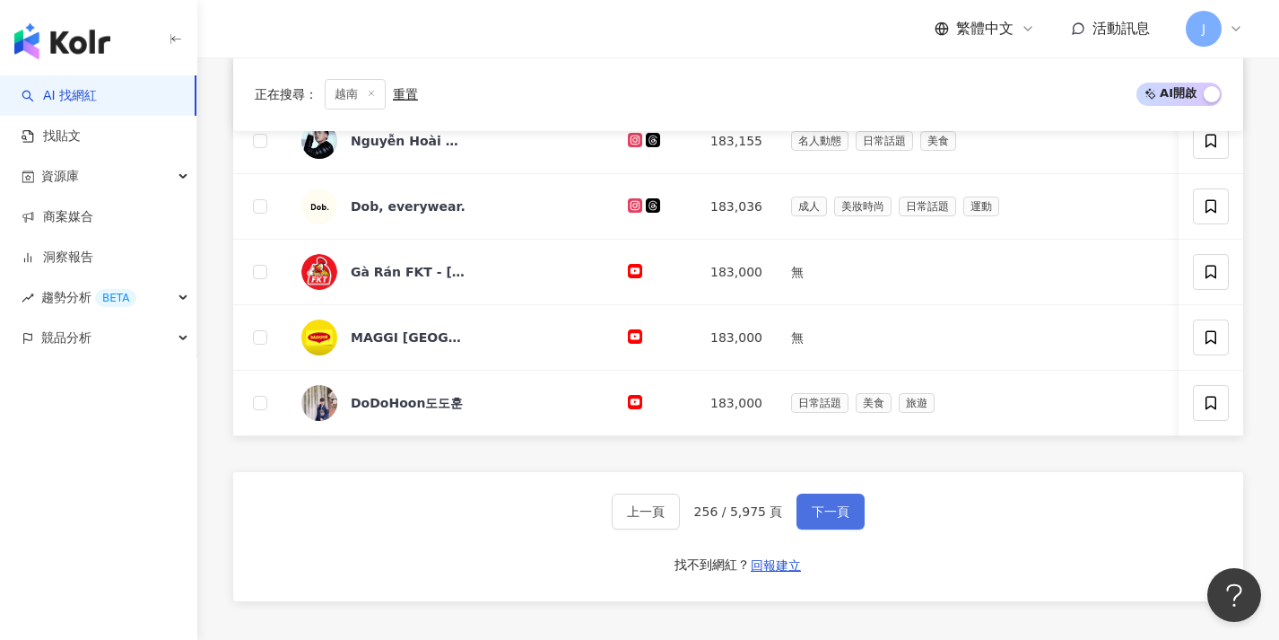
click at [825, 518] on span "下一頁" at bounding box center [831, 511] width 38 height 14
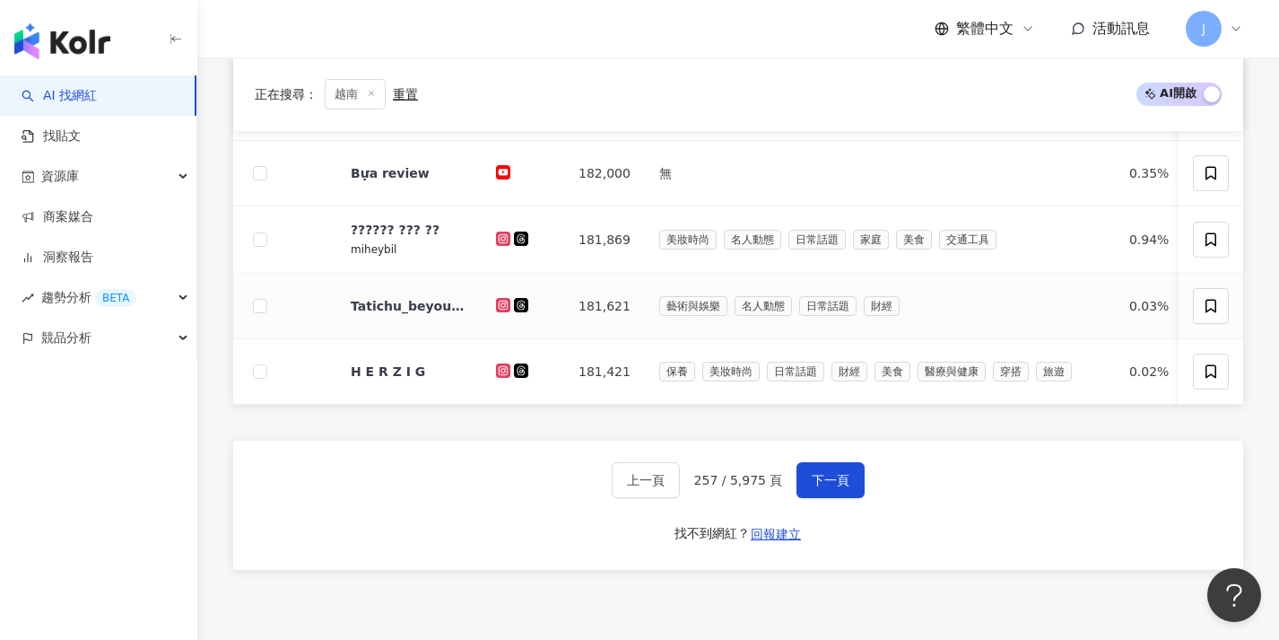
scroll to position [757, 0]
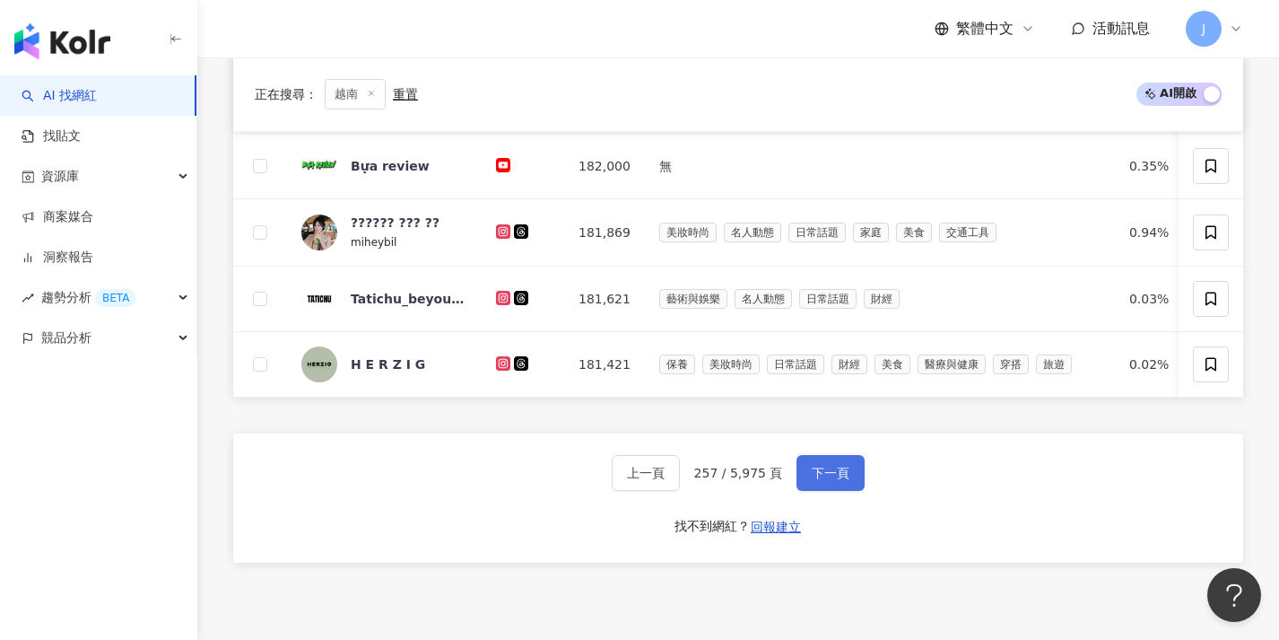
click at [828, 480] on span "下一頁" at bounding box center [831, 473] width 38 height 14
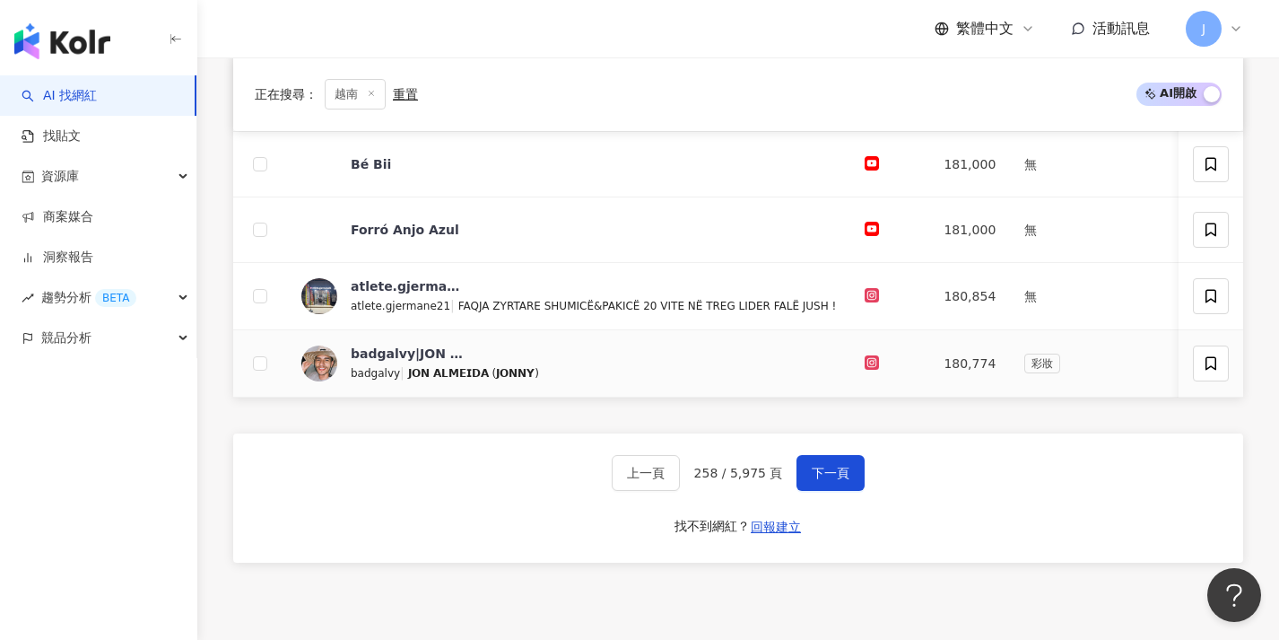
scroll to position [717, 0]
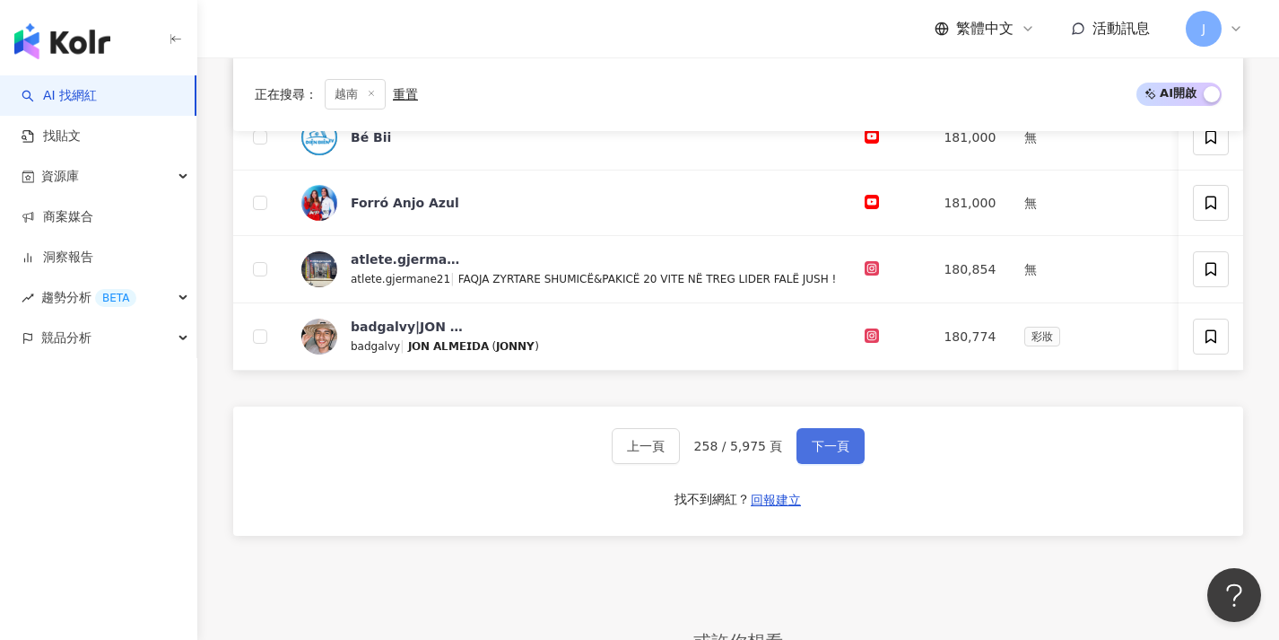
click at [832, 464] on button "下一頁" at bounding box center [831, 446] width 68 height 36
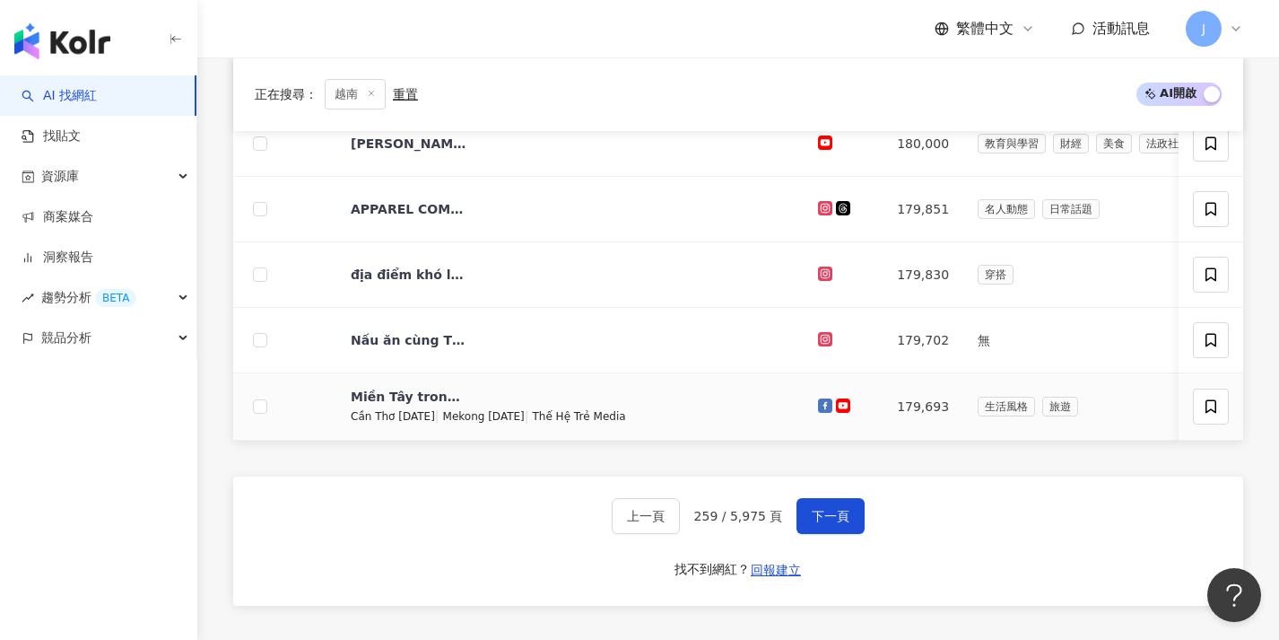
scroll to position [780, 0]
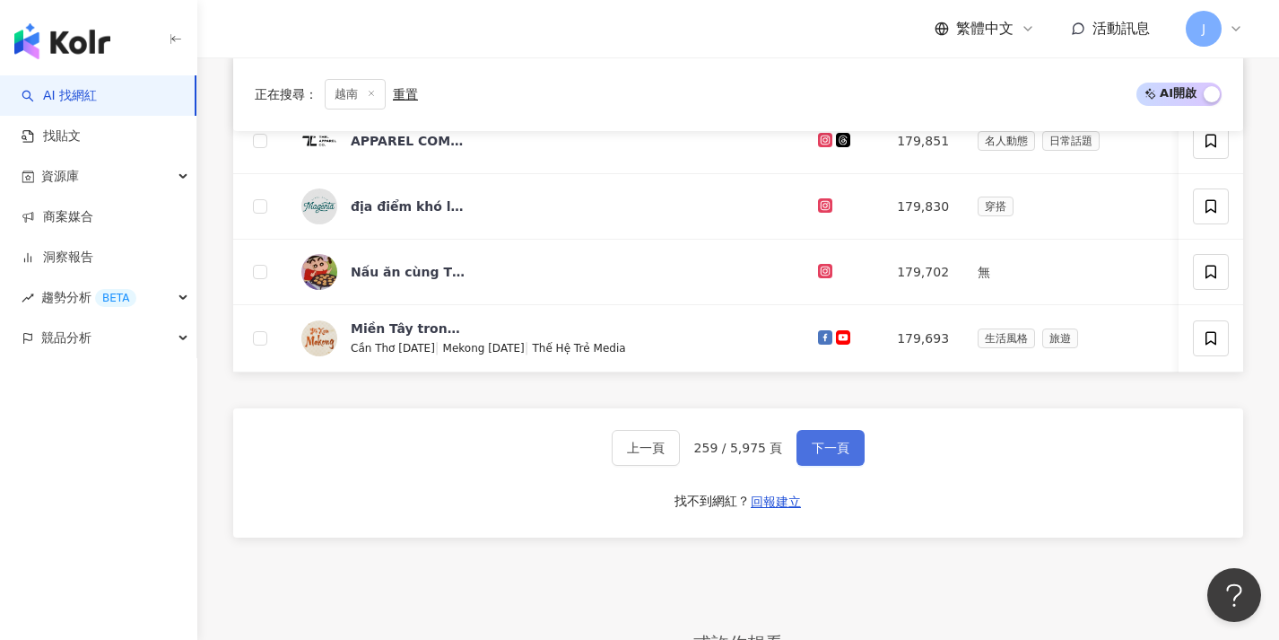
click at [829, 466] on button "下一頁" at bounding box center [831, 448] width 68 height 36
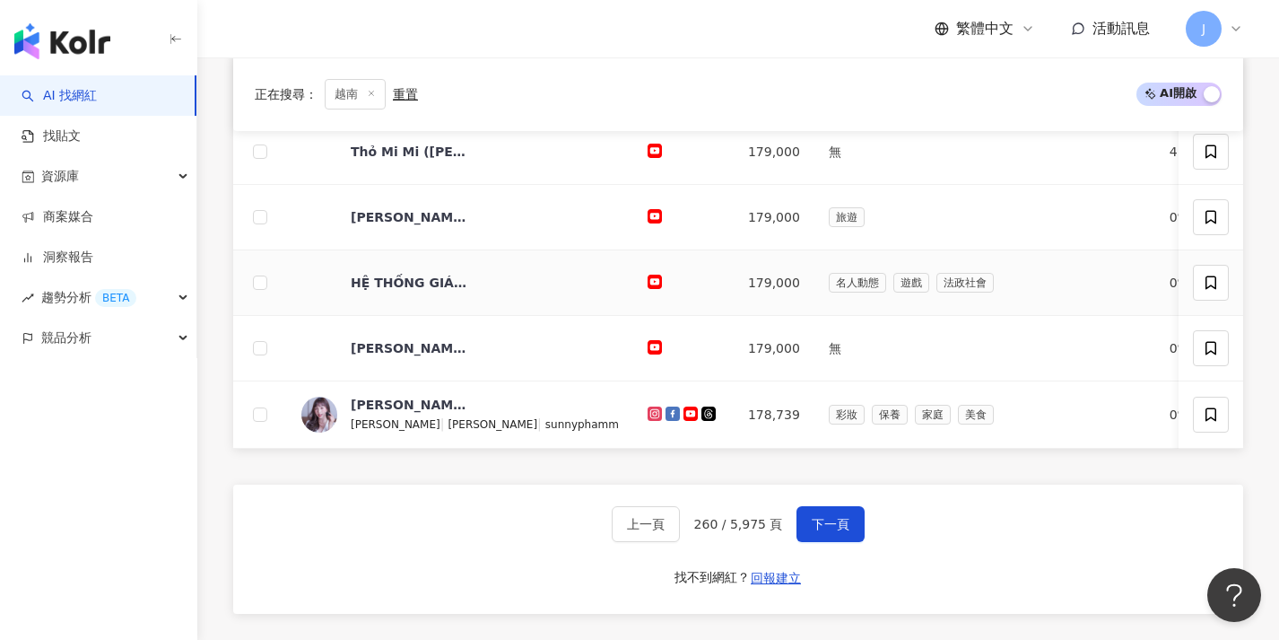
scroll to position [710, 0]
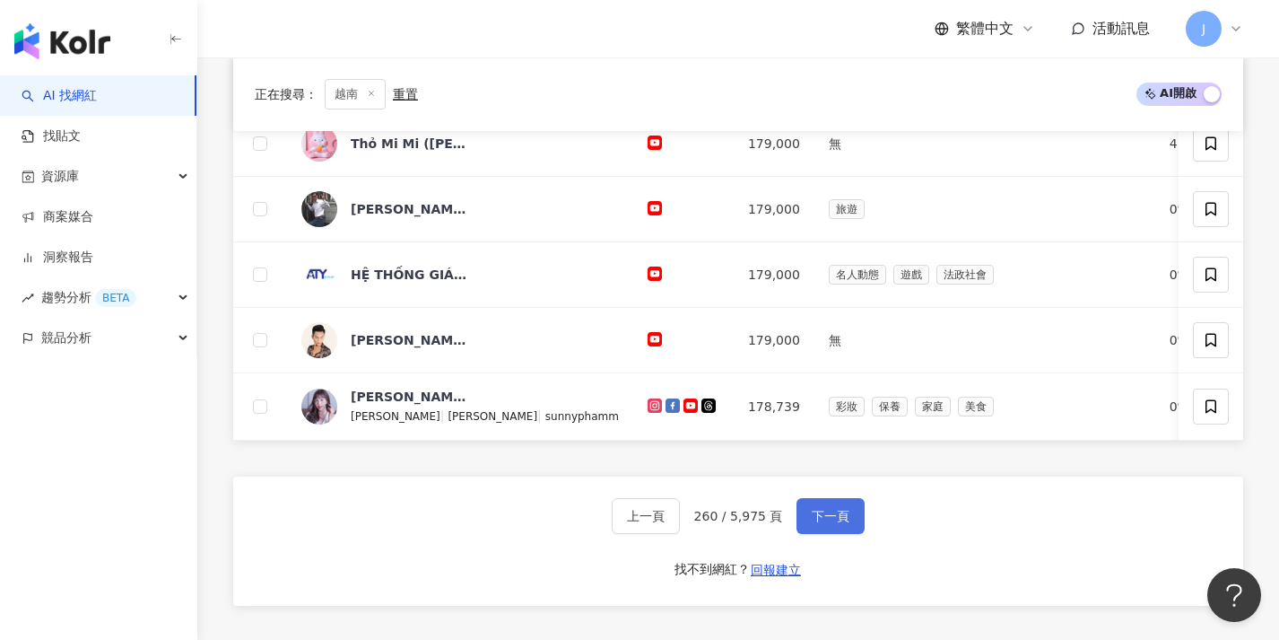
click at [820, 520] on span "下一頁" at bounding box center [831, 516] width 38 height 14
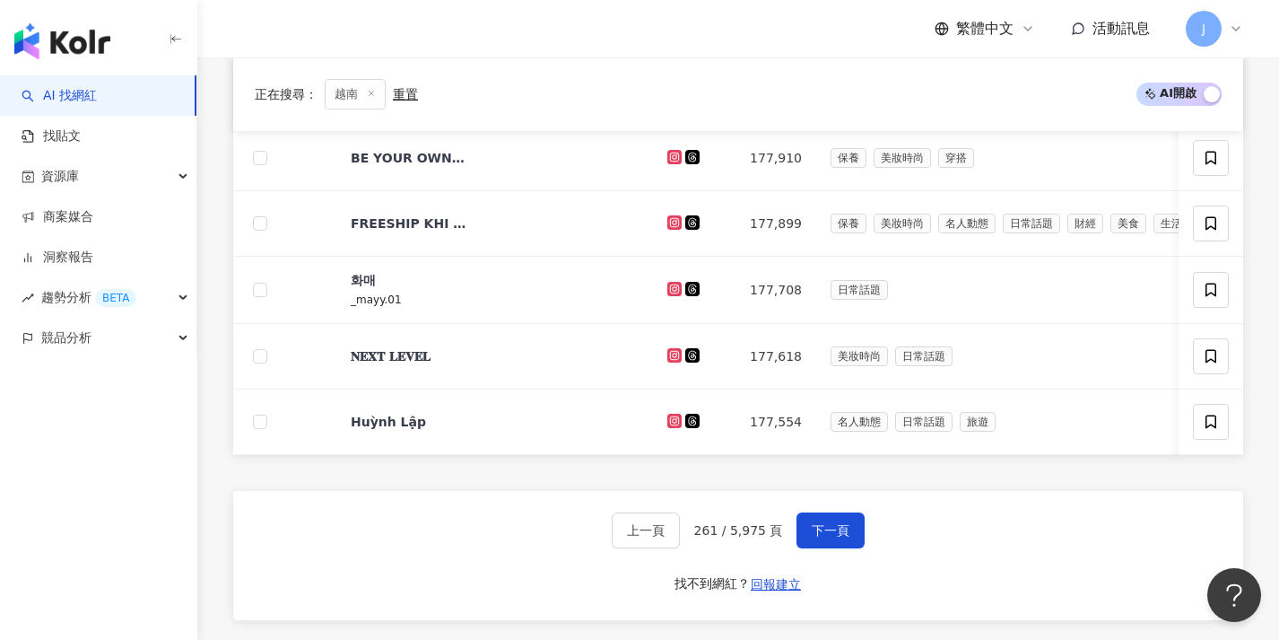
scroll to position [701, 0]
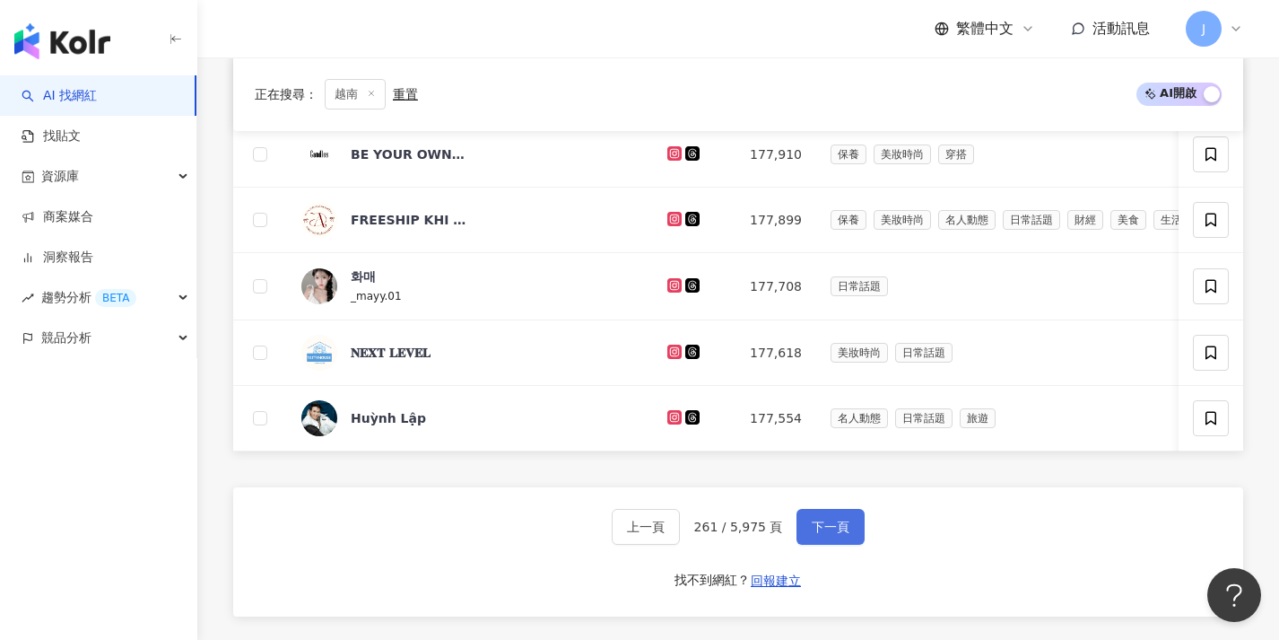
click at [822, 529] on button "下一頁" at bounding box center [831, 527] width 68 height 36
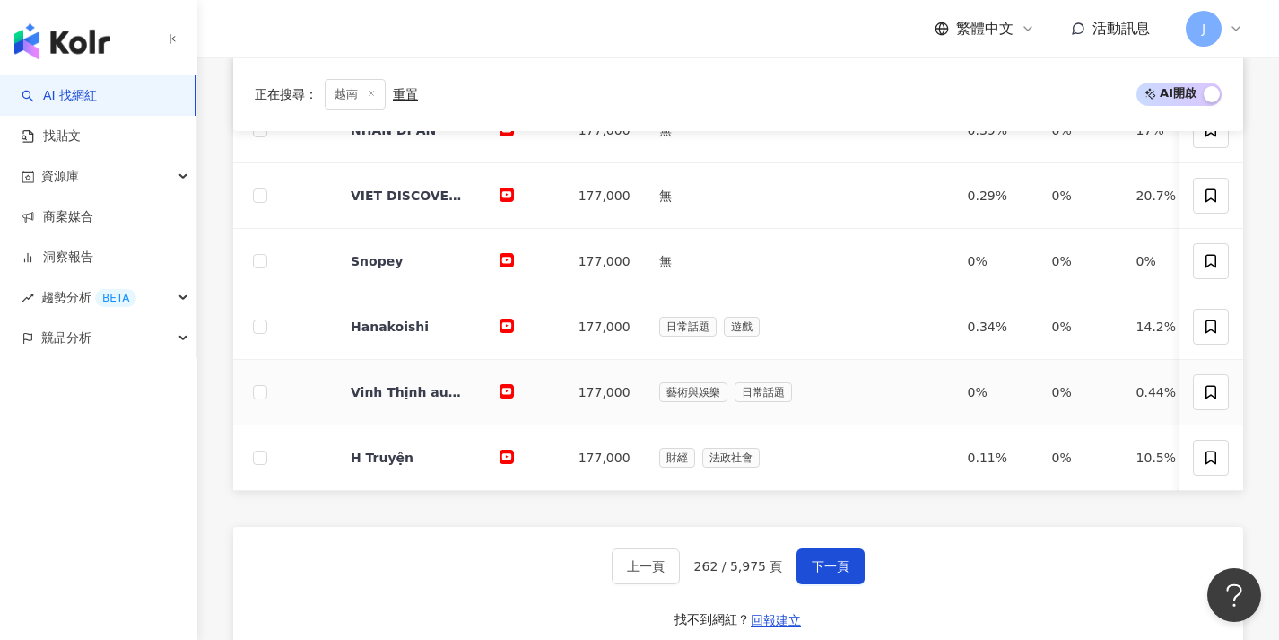
scroll to position [691, 0]
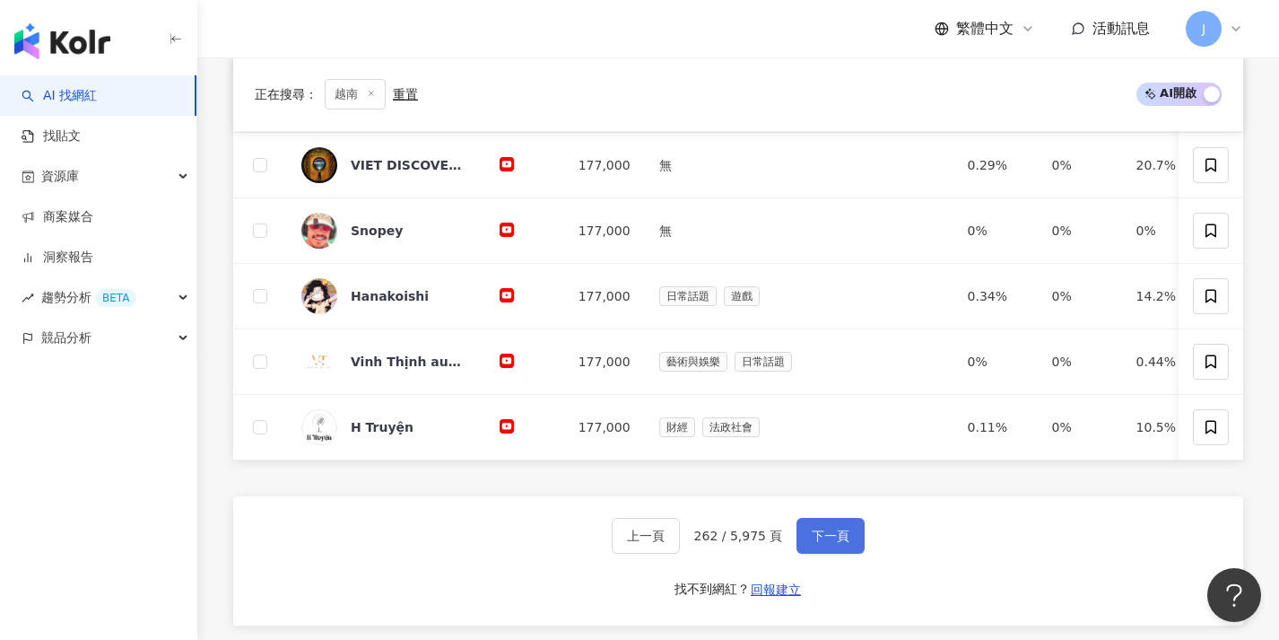
click at [820, 536] on button "下一頁" at bounding box center [831, 536] width 68 height 36
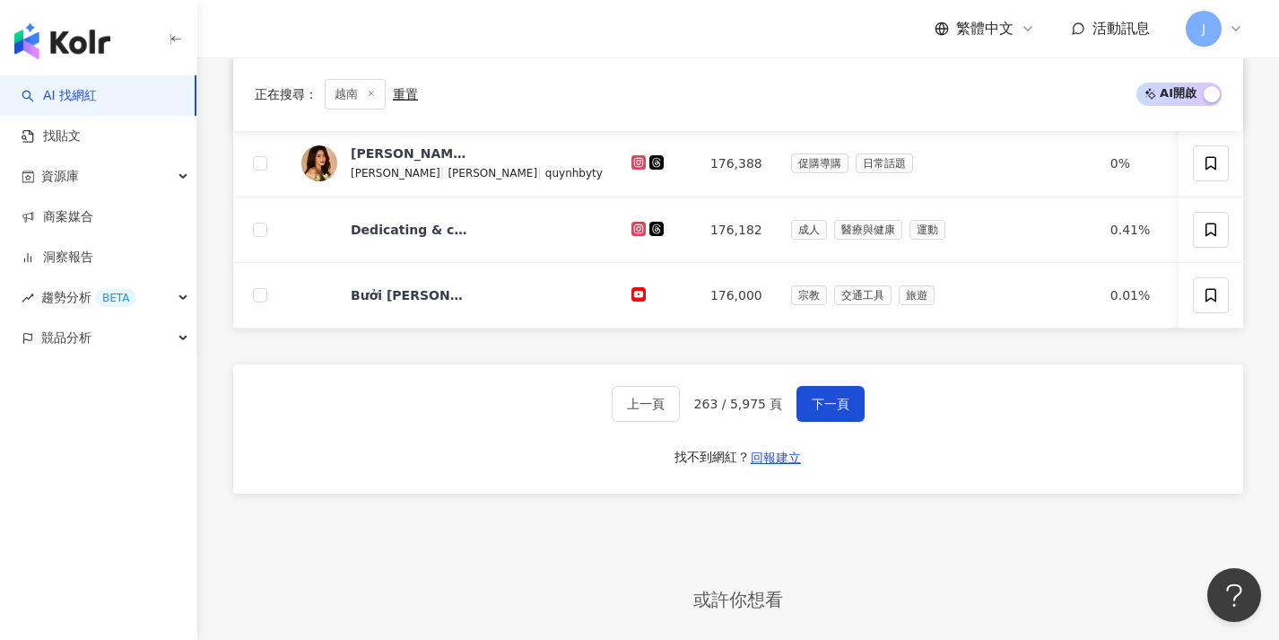
scroll to position [878, 0]
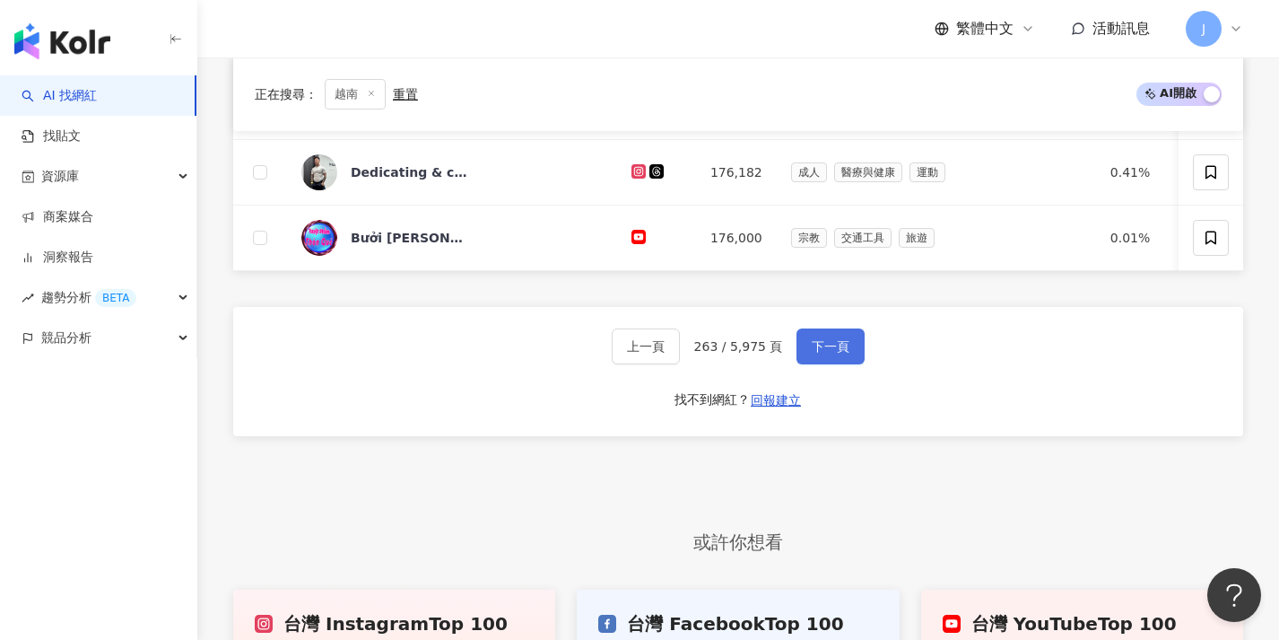
click at [846, 353] on span "下一頁" at bounding box center [831, 346] width 38 height 14
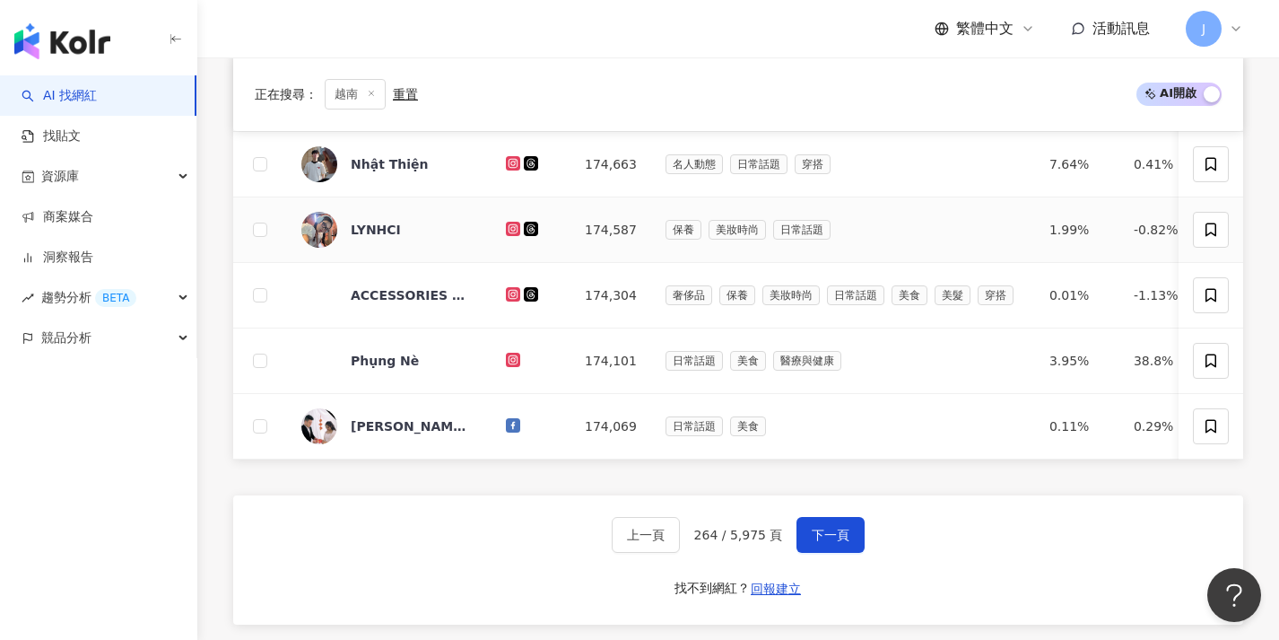
scroll to position [787, 0]
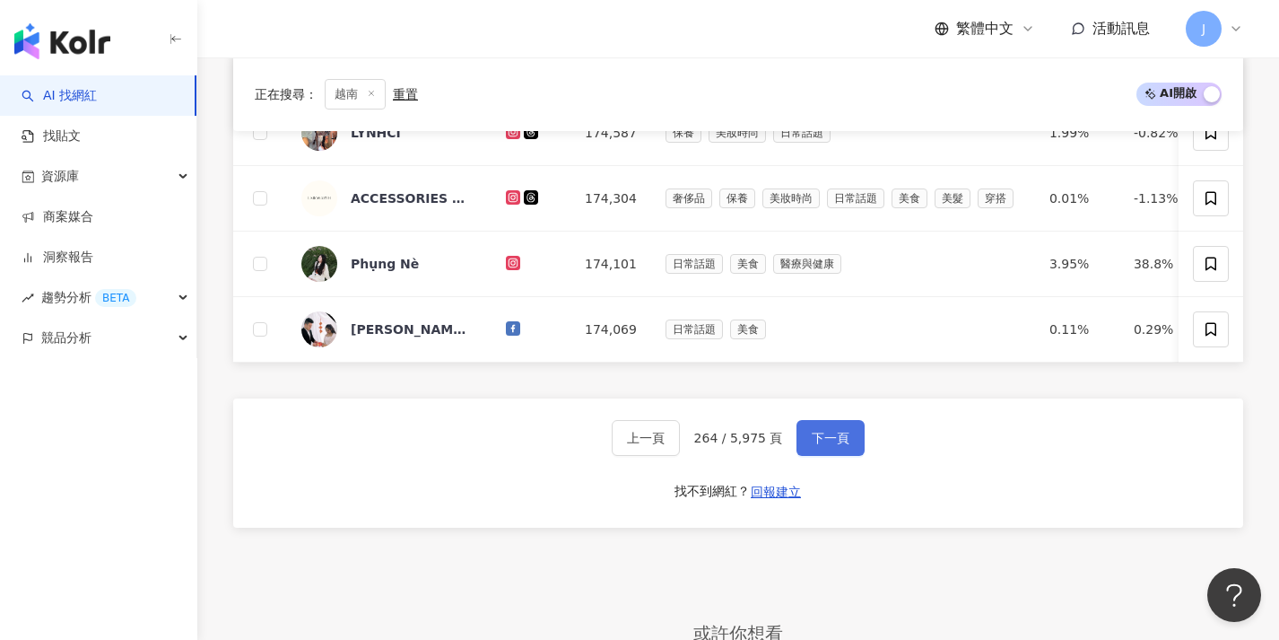
click at [832, 436] on button "下一頁" at bounding box center [831, 438] width 68 height 36
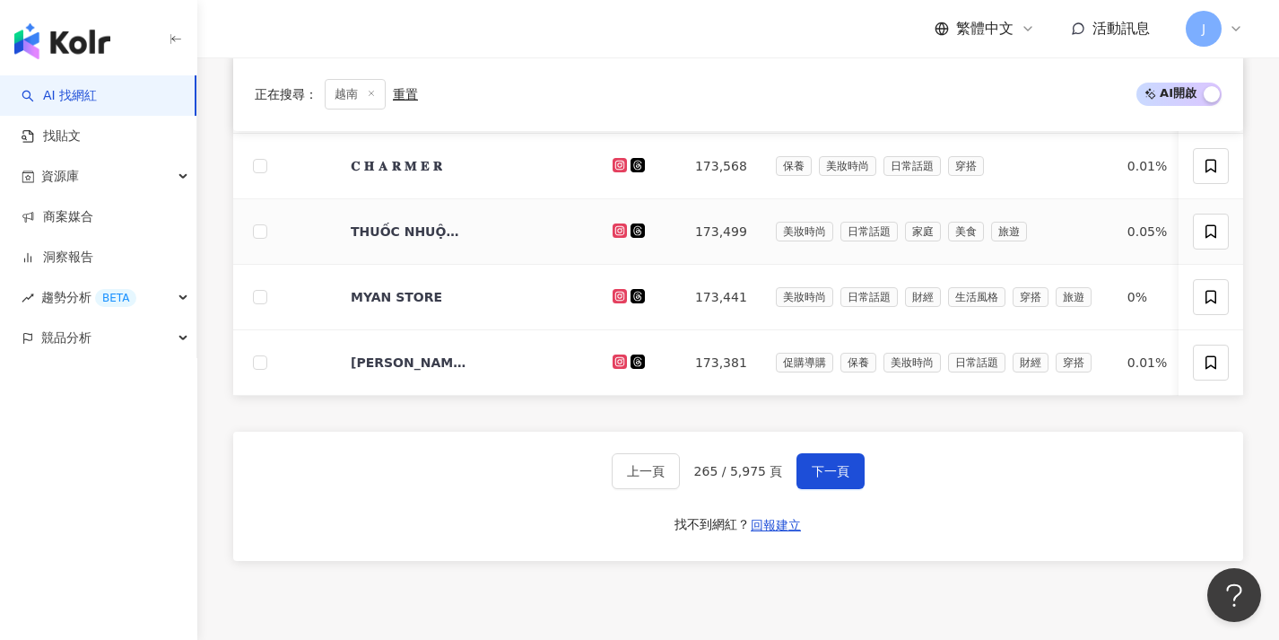
scroll to position [778, 0]
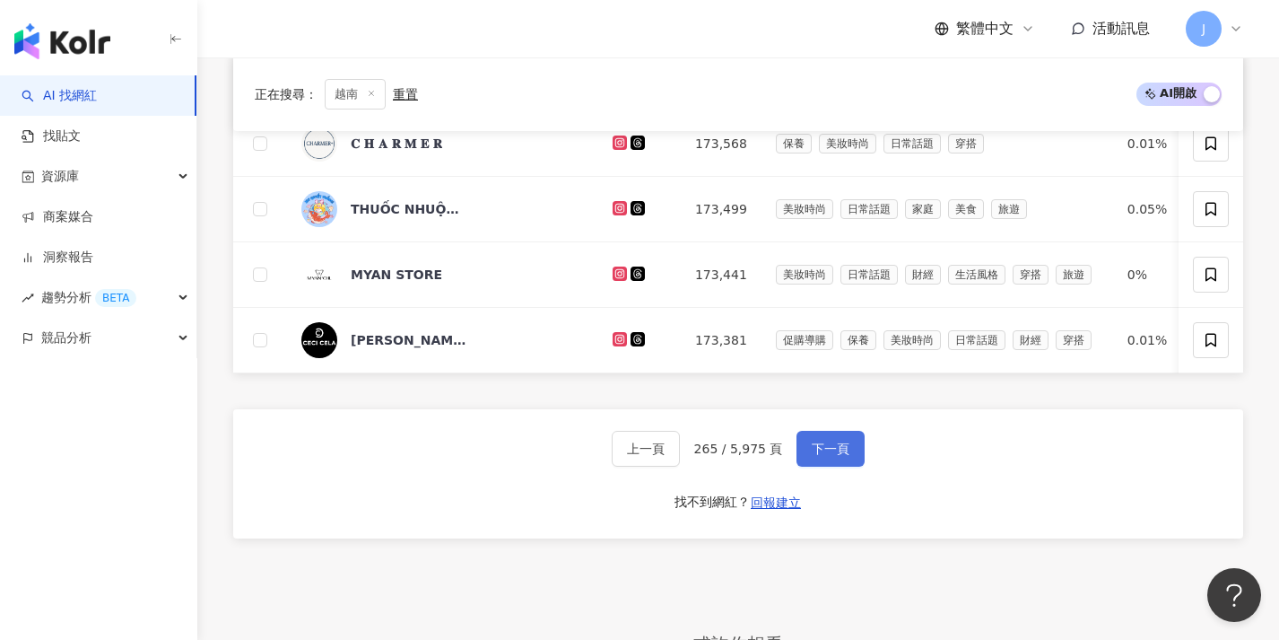
click at [830, 448] on button "下一頁" at bounding box center [831, 449] width 68 height 36
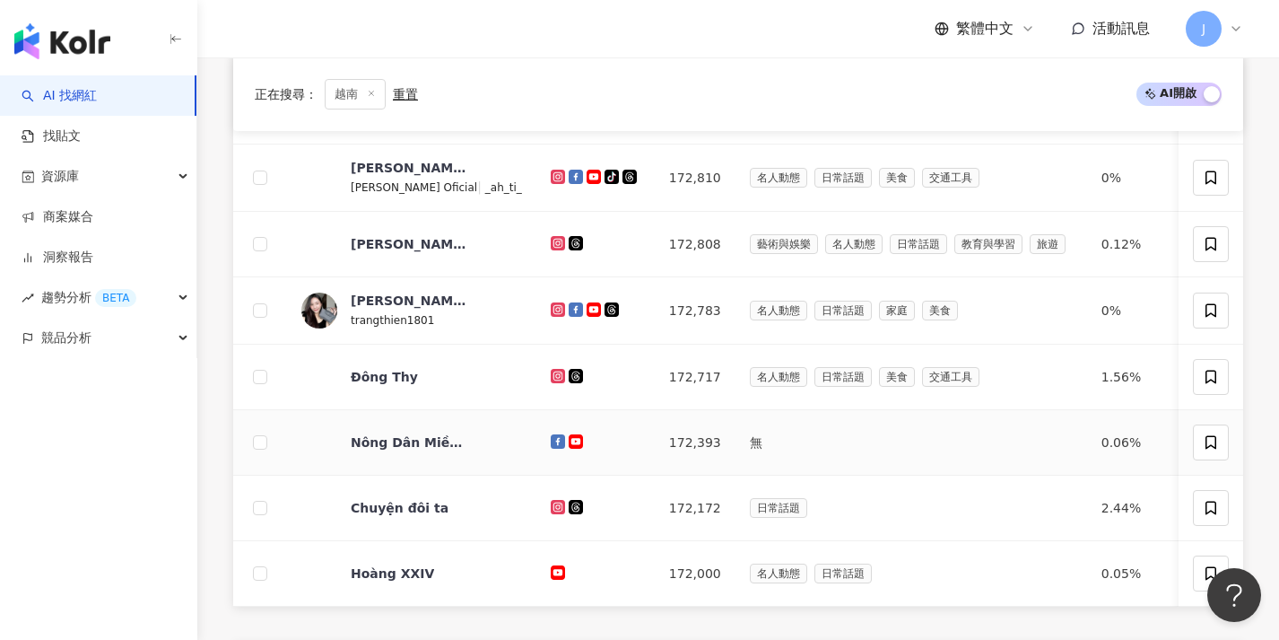
scroll to position [749, 0]
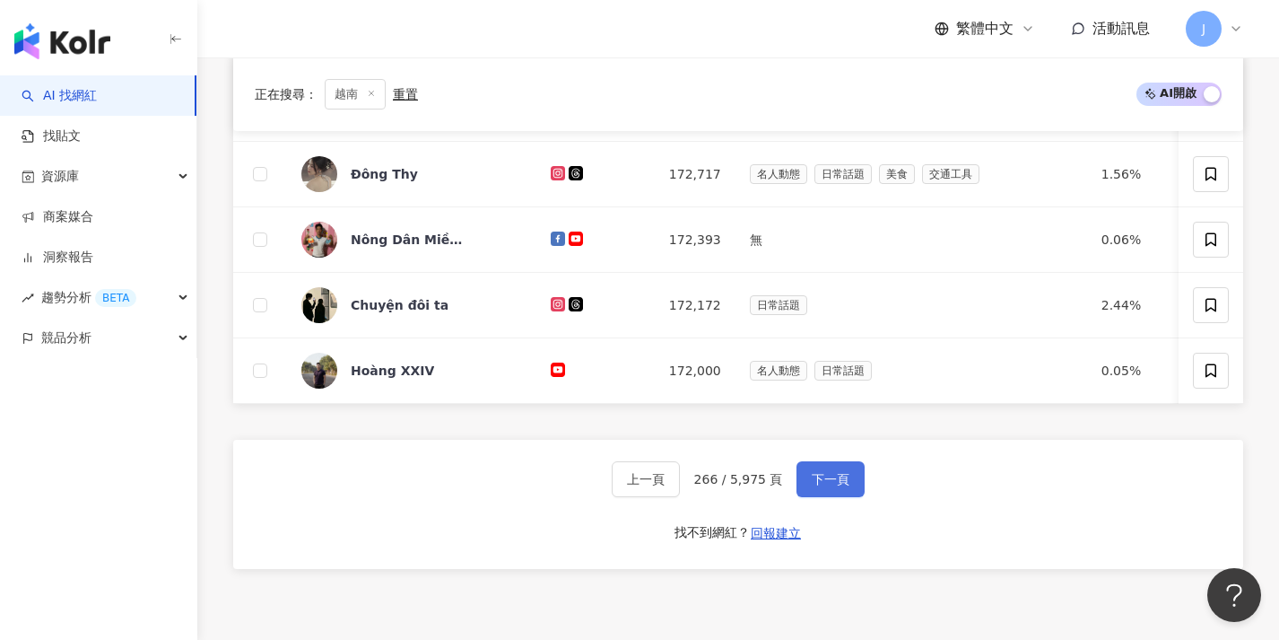
click at [823, 482] on button "下一頁" at bounding box center [831, 479] width 68 height 36
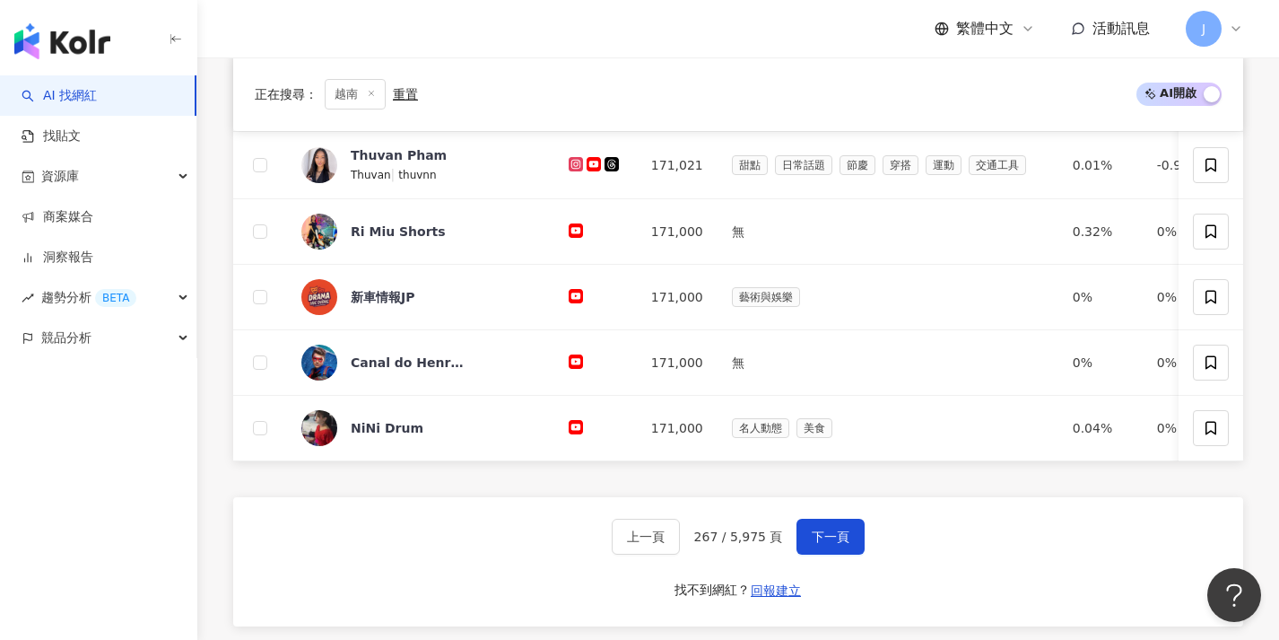
scroll to position [726, 0]
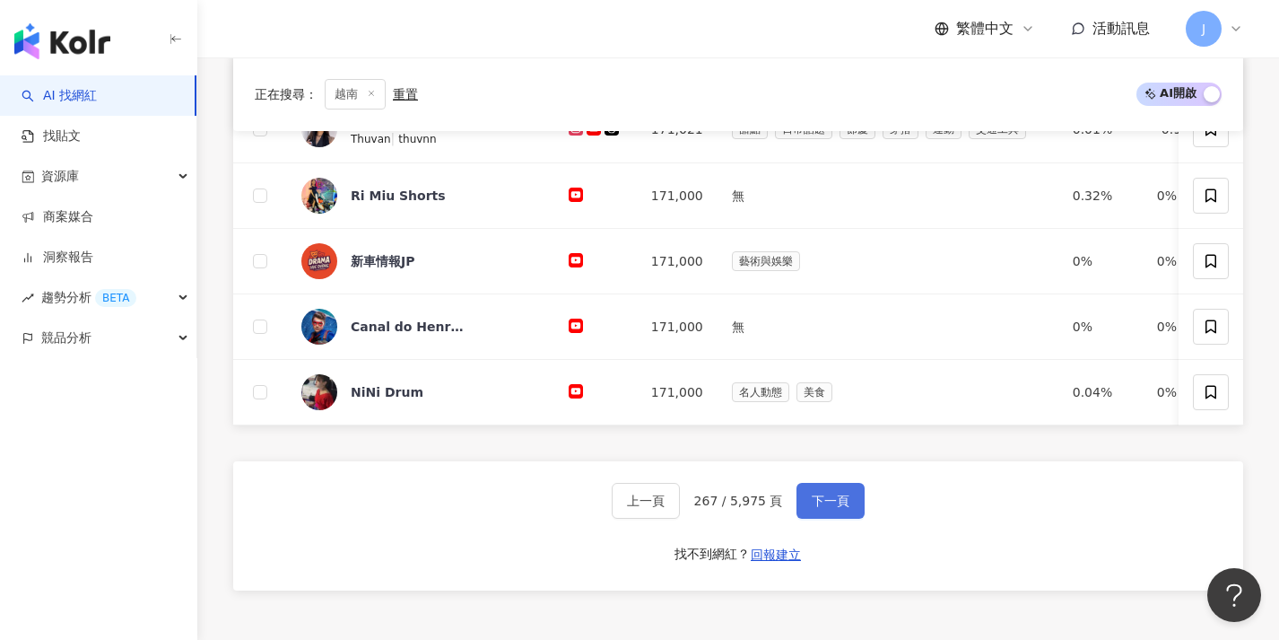
click at [814, 508] on span "下一頁" at bounding box center [831, 500] width 38 height 14
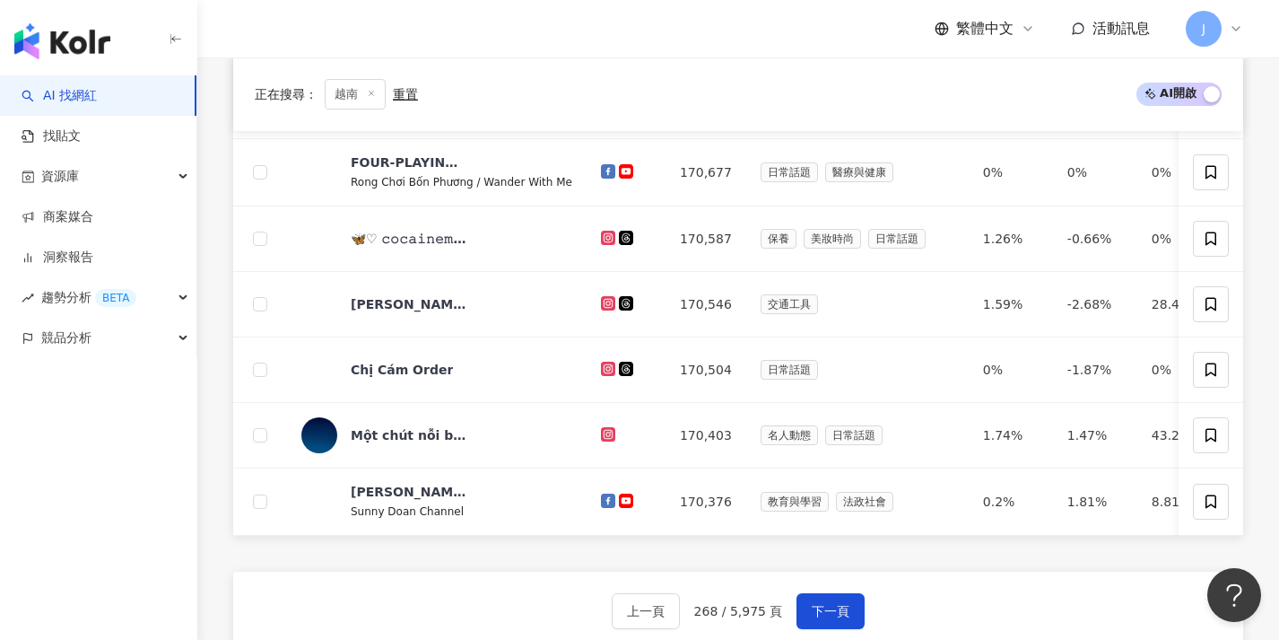
scroll to position [619, 0]
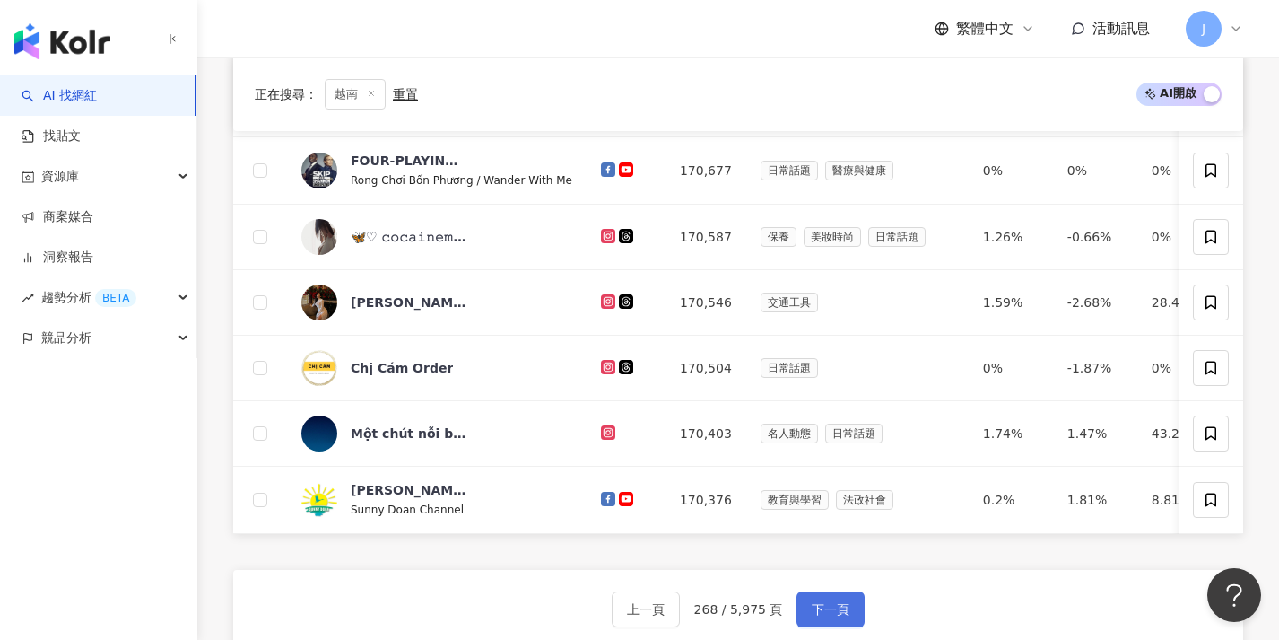
click at [819, 616] on span "下一頁" at bounding box center [831, 609] width 38 height 14
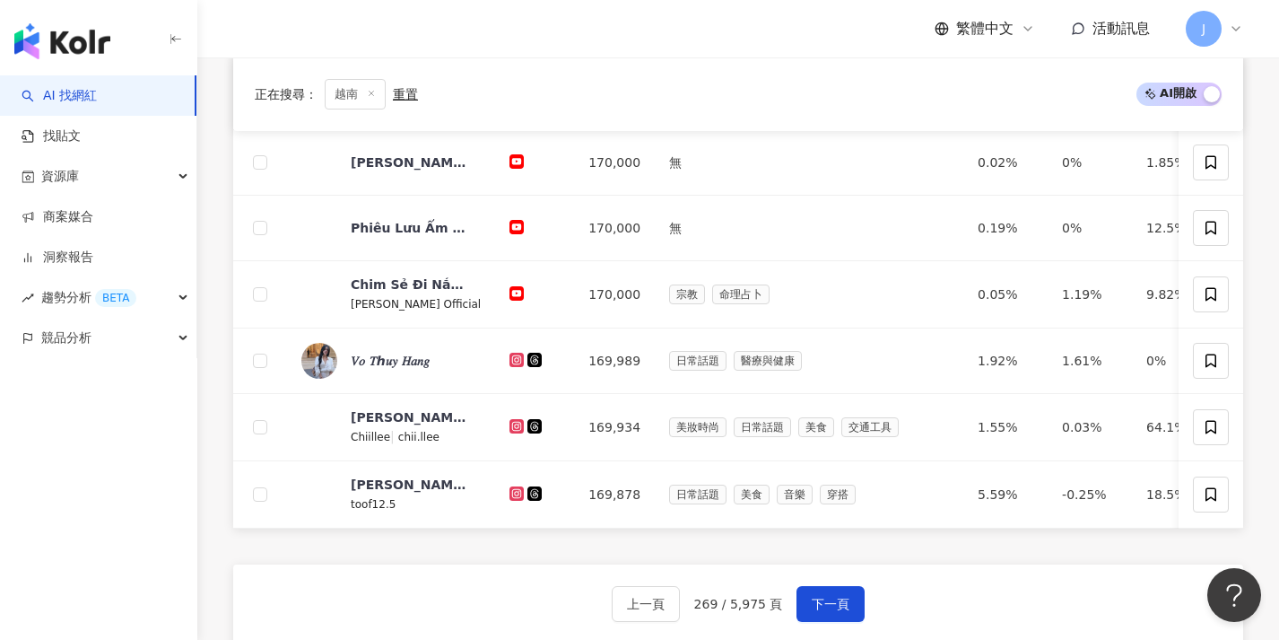
scroll to position [649, 0]
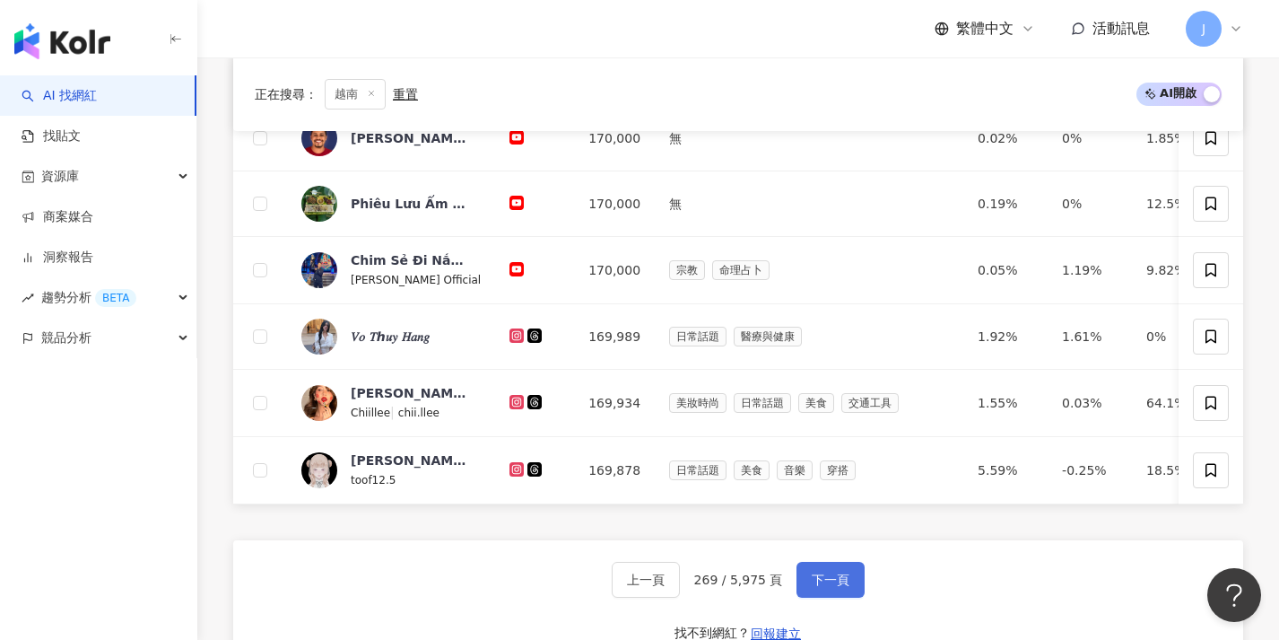
click at [802, 592] on button "下一頁" at bounding box center [831, 580] width 68 height 36
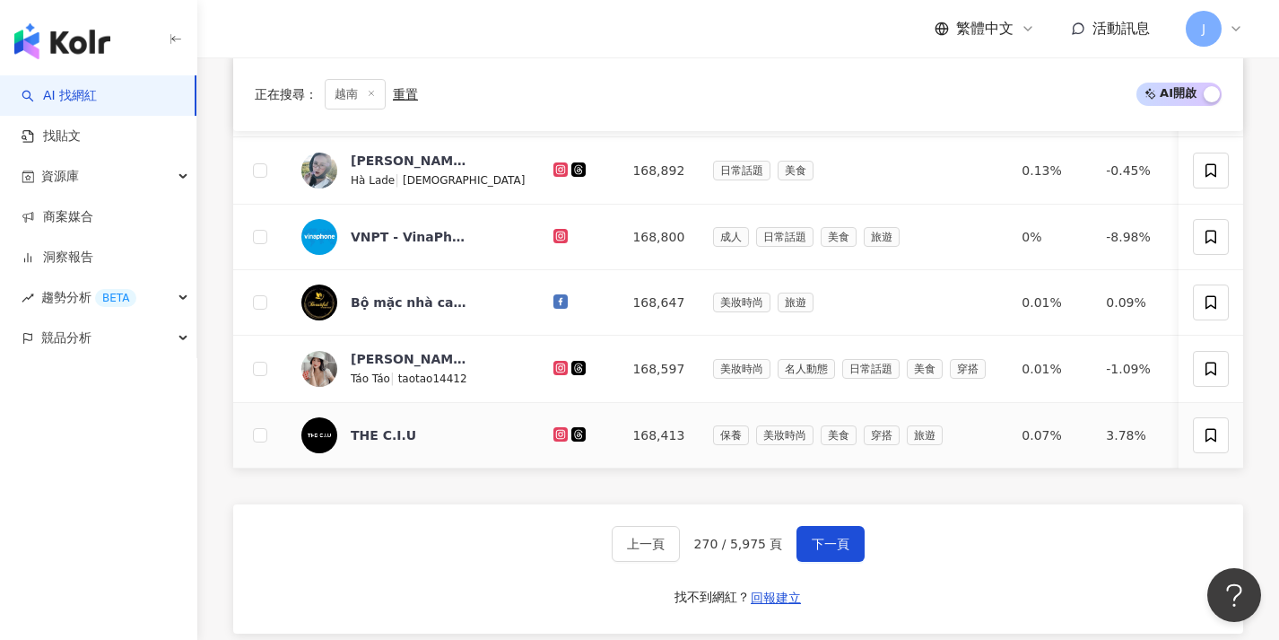
scroll to position [698, 0]
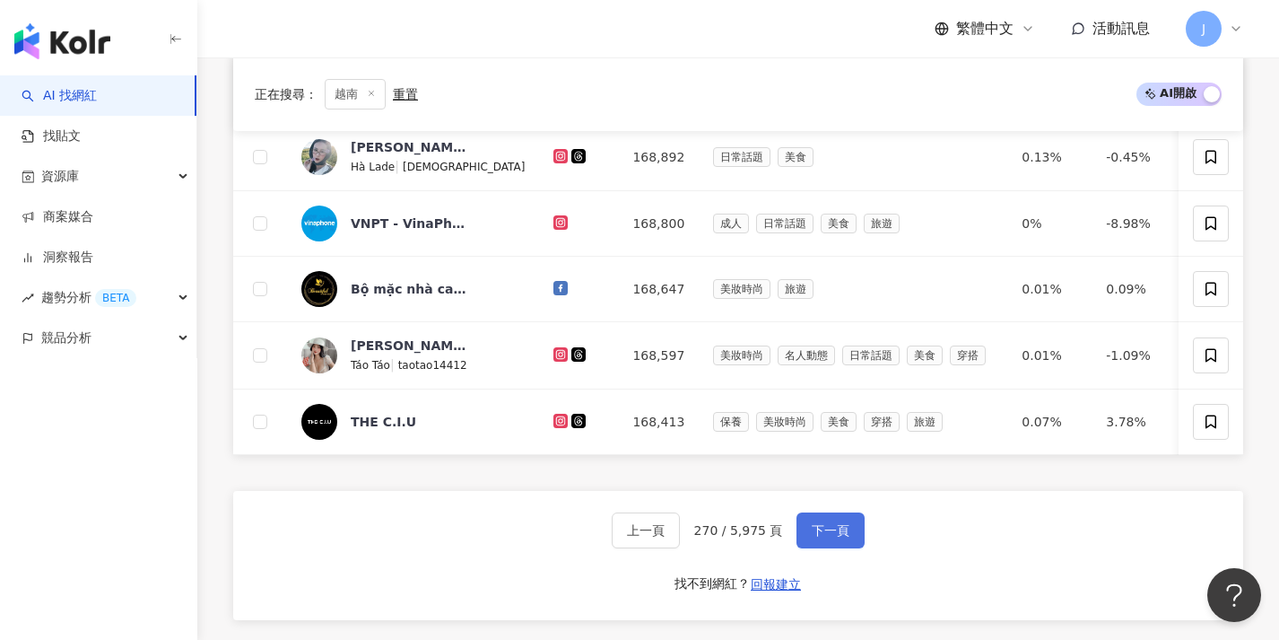
click at [814, 537] on span "下一頁" at bounding box center [831, 530] width 38 height 14
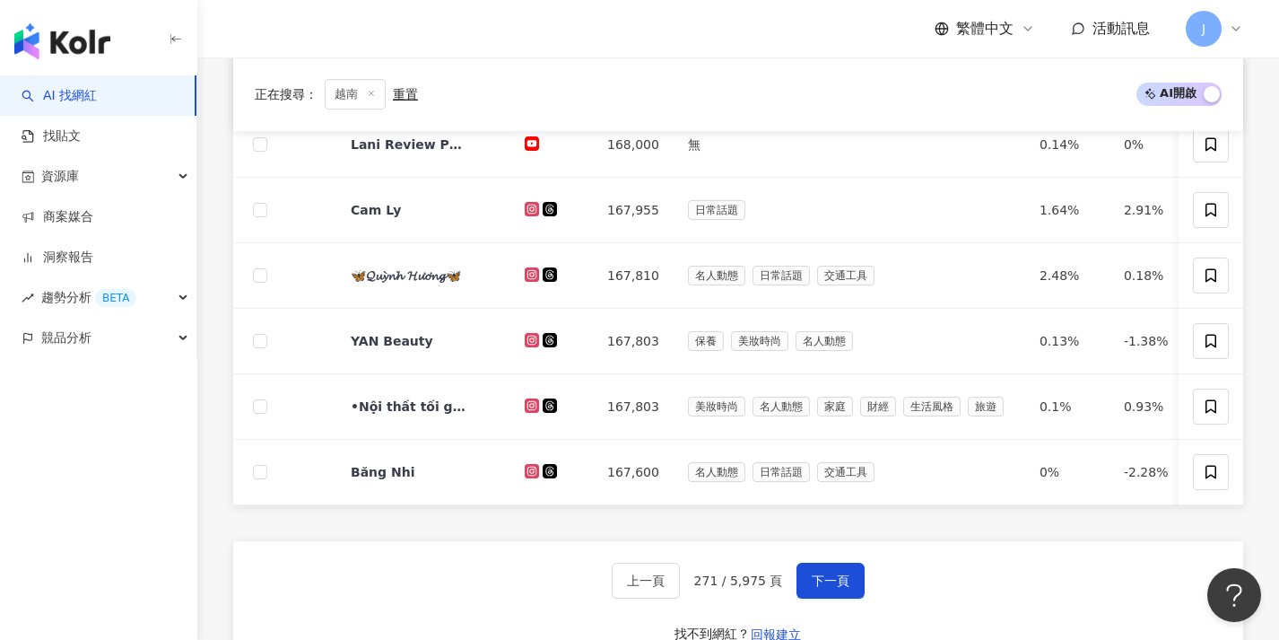
scroll to position [794, 0]
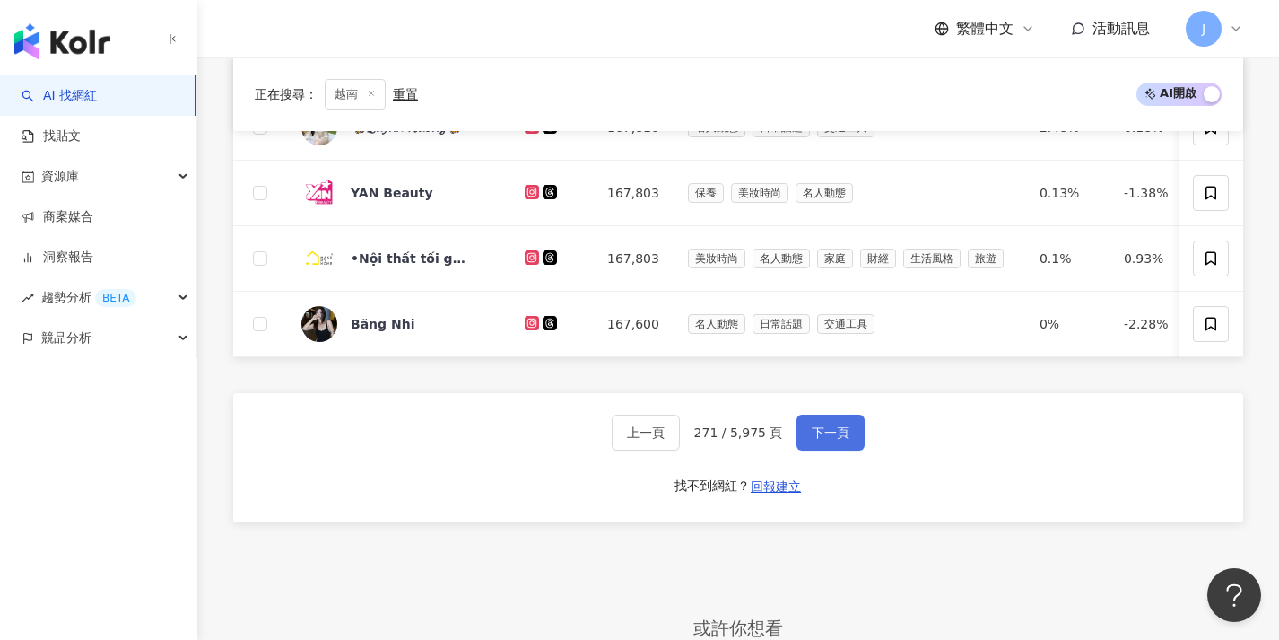
click at [832, 450] on button "下一頁" at bounding box center [831, 432] width 68 height 36
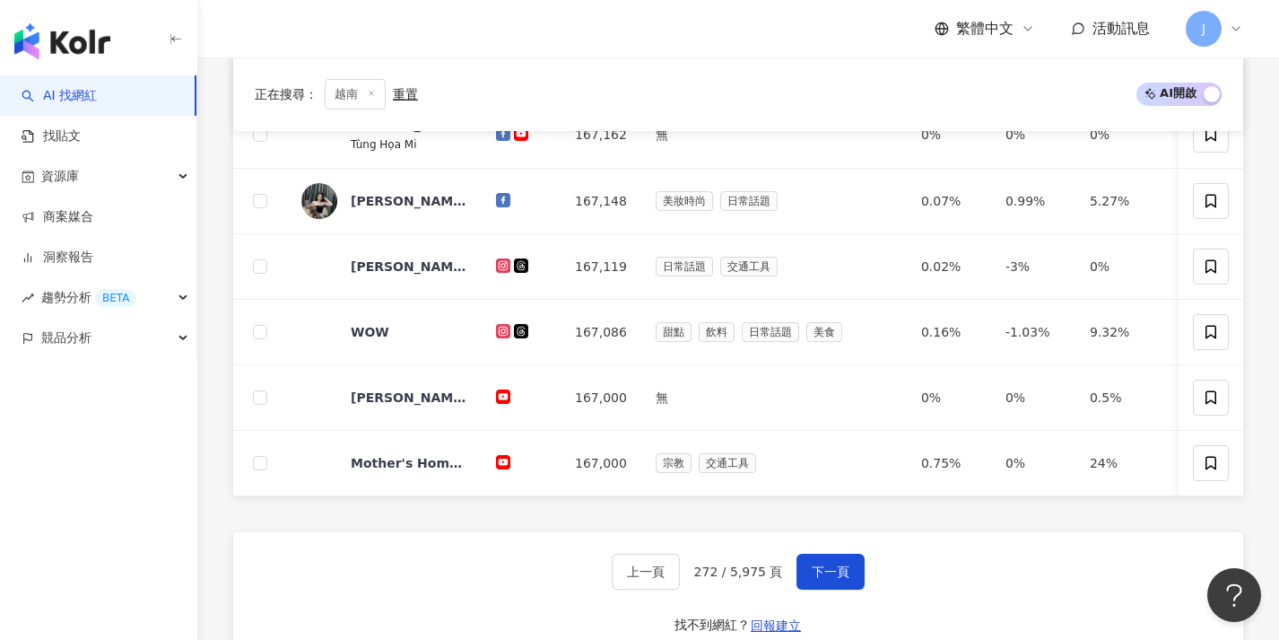
scroll to position [665, 0]
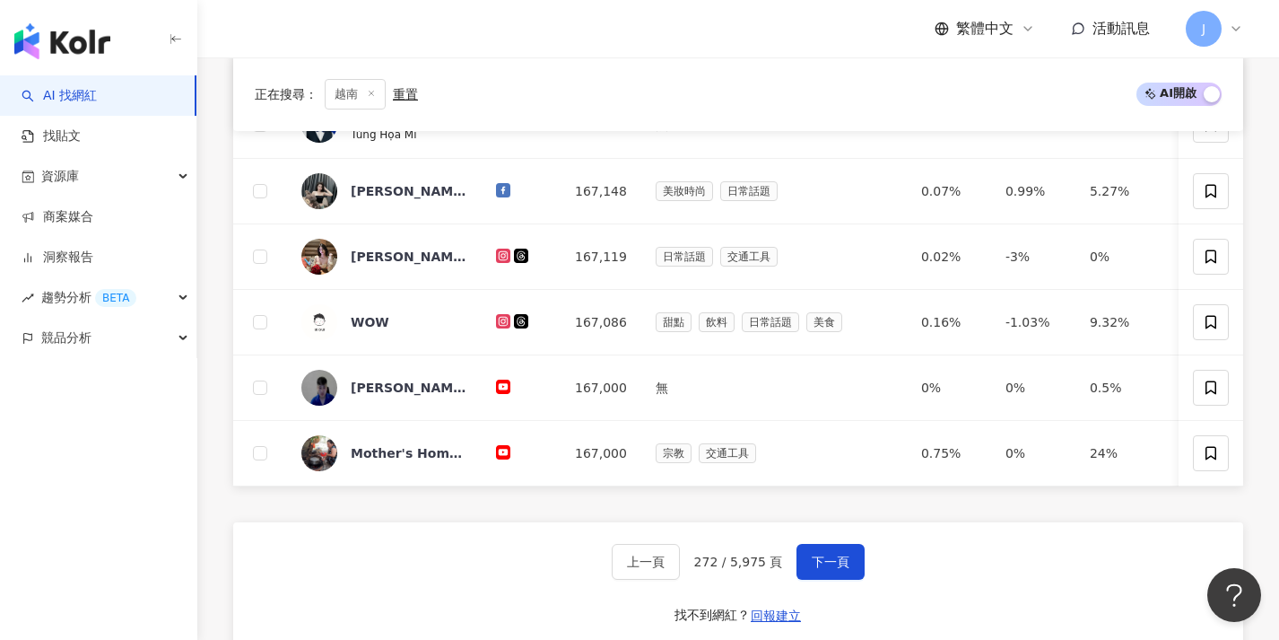
drag, startPoint x: 801, startPoint y: 568, endPoint x: 791, endPoint y: 562, distance: 11.7
click at [799, 567] on button "下一頁" at bounding box center [831, 562] width 68 height 36
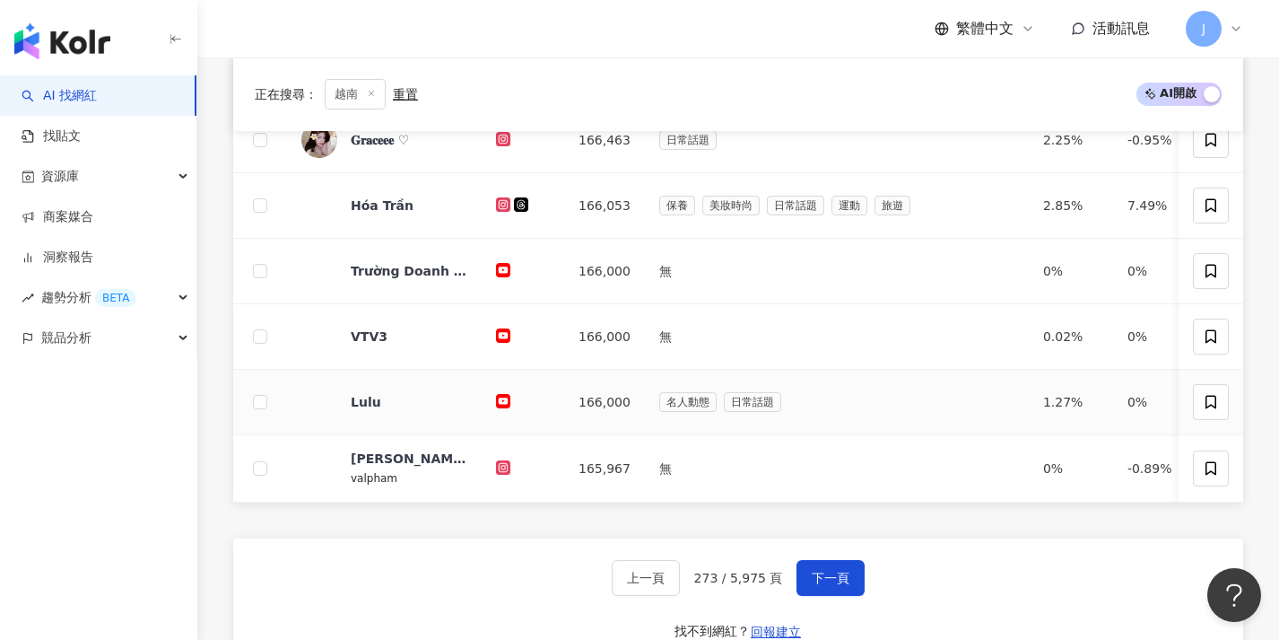
scroll to position [715, 0]
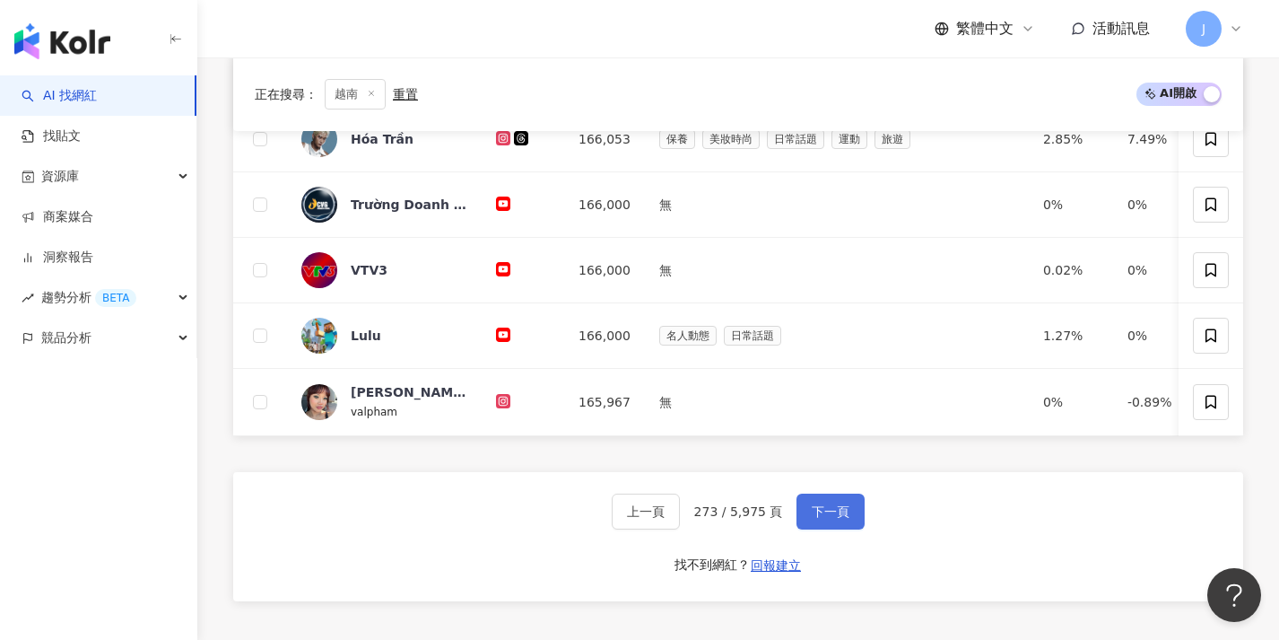
click at [812, 518] on span "下一頁" at bounding box center [831, 511] width 38 height 14
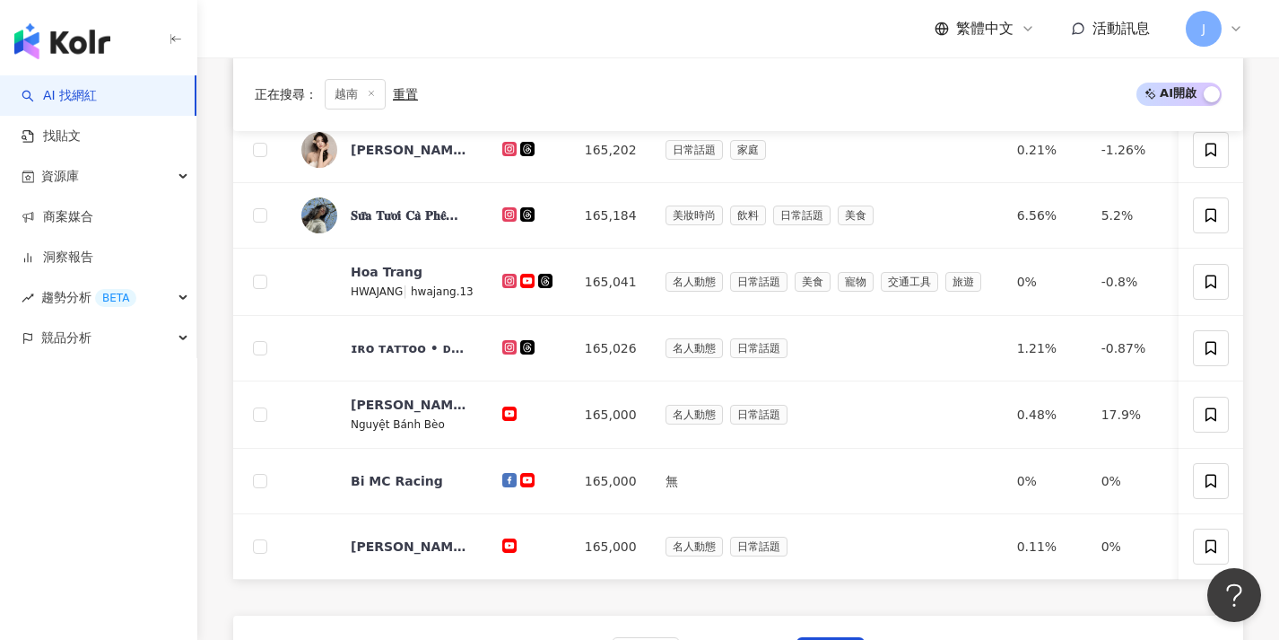
scroll to position [649, 0]
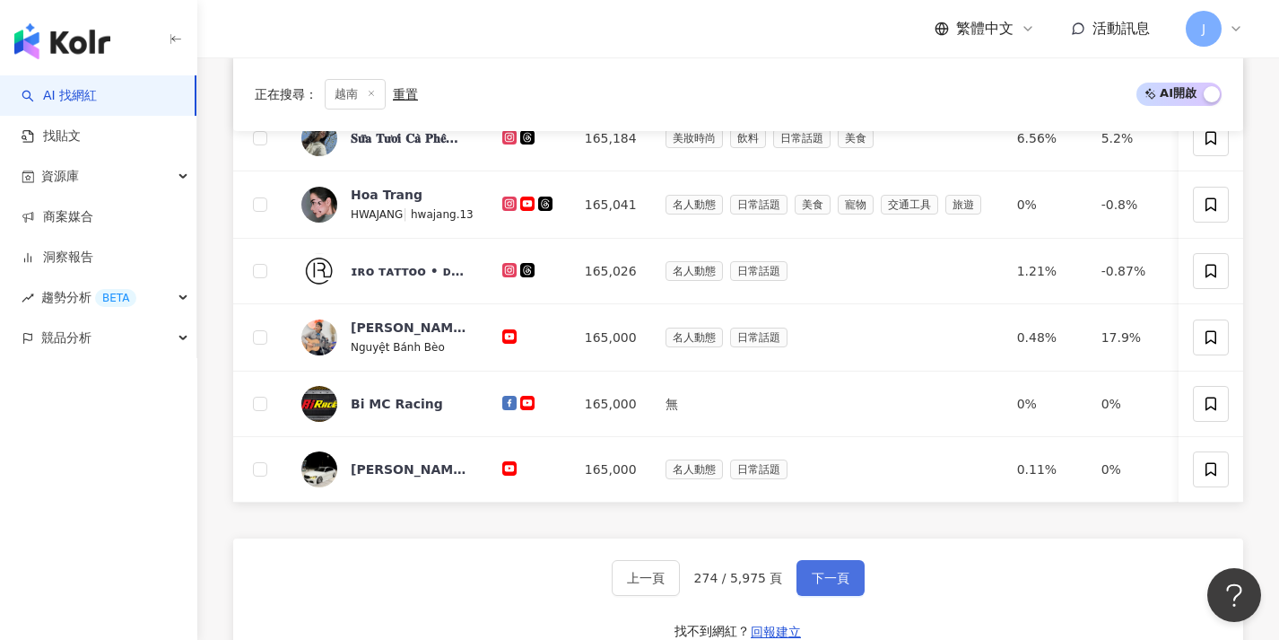
click at [806, 579] on button "下一頁" at bounding box center [831, 578] width 68 height 36
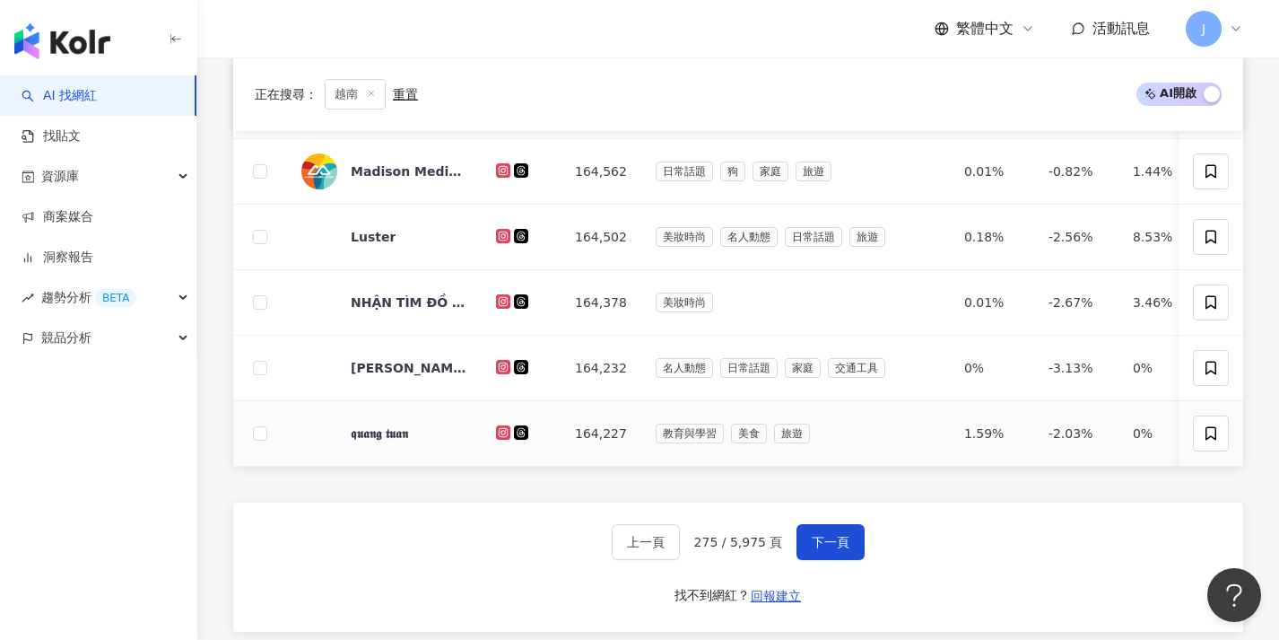
scroll to position [702, 0]
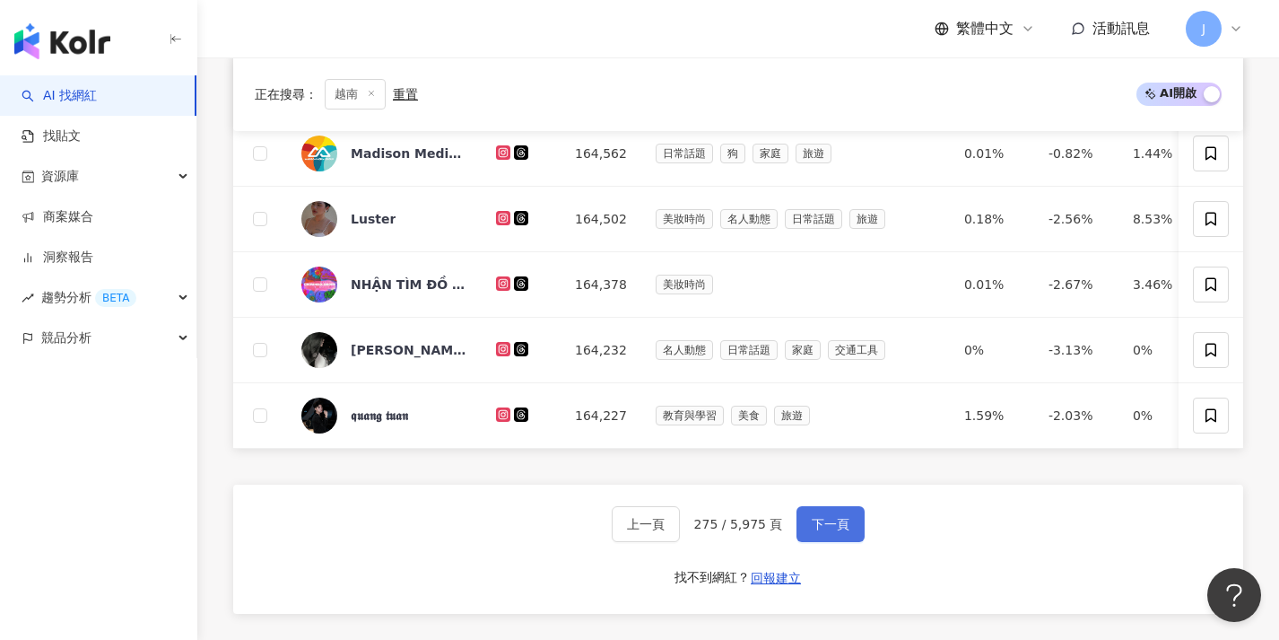
click at [826, 527] on button "下一頁" at bounding box center [831, 524] width 68 height 36
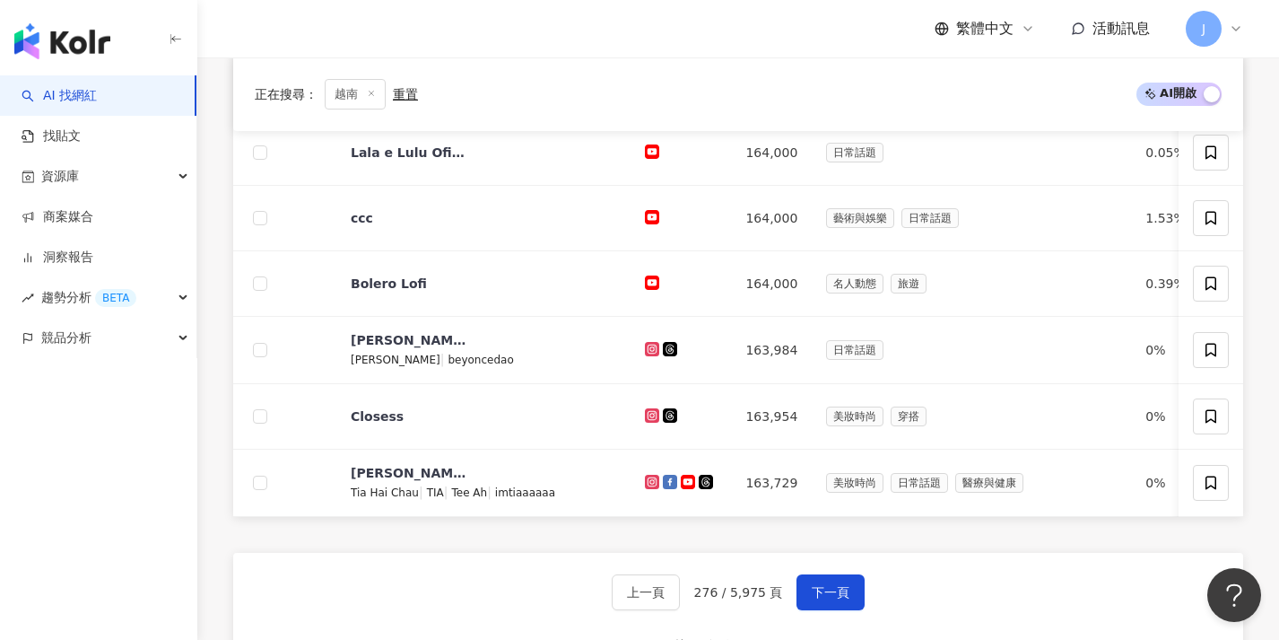
scroll to position [655, 0]
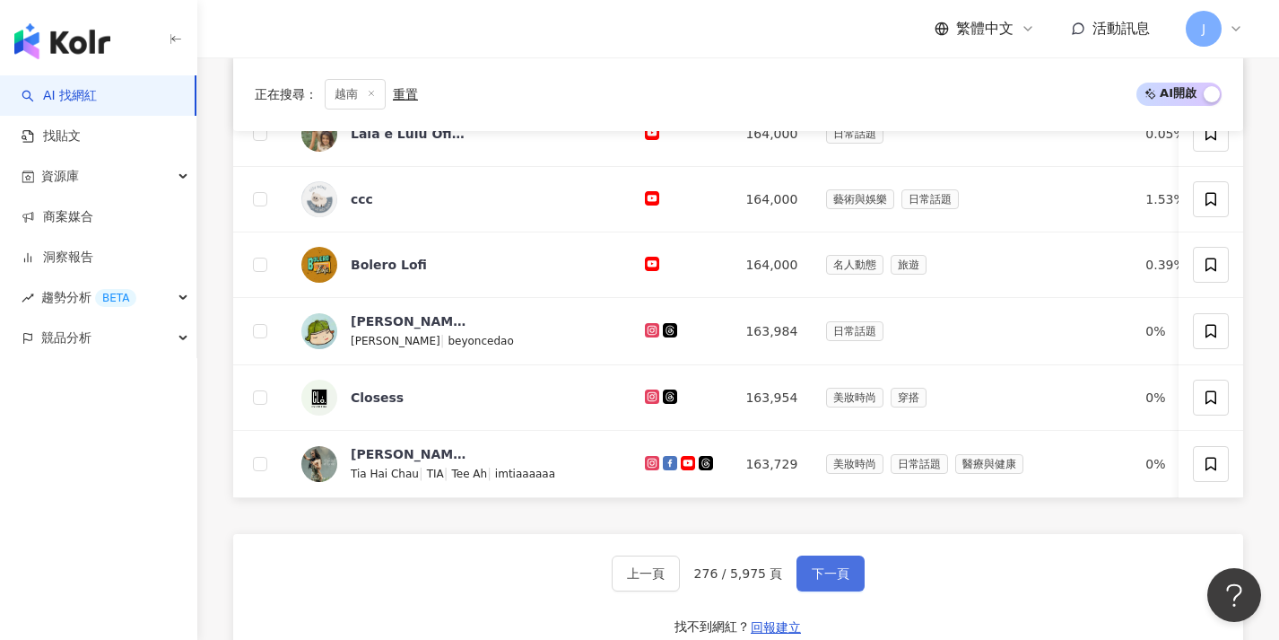
click at [807, 588] on button "下一頁" at bounding box center [831, 573] width 68 height 36
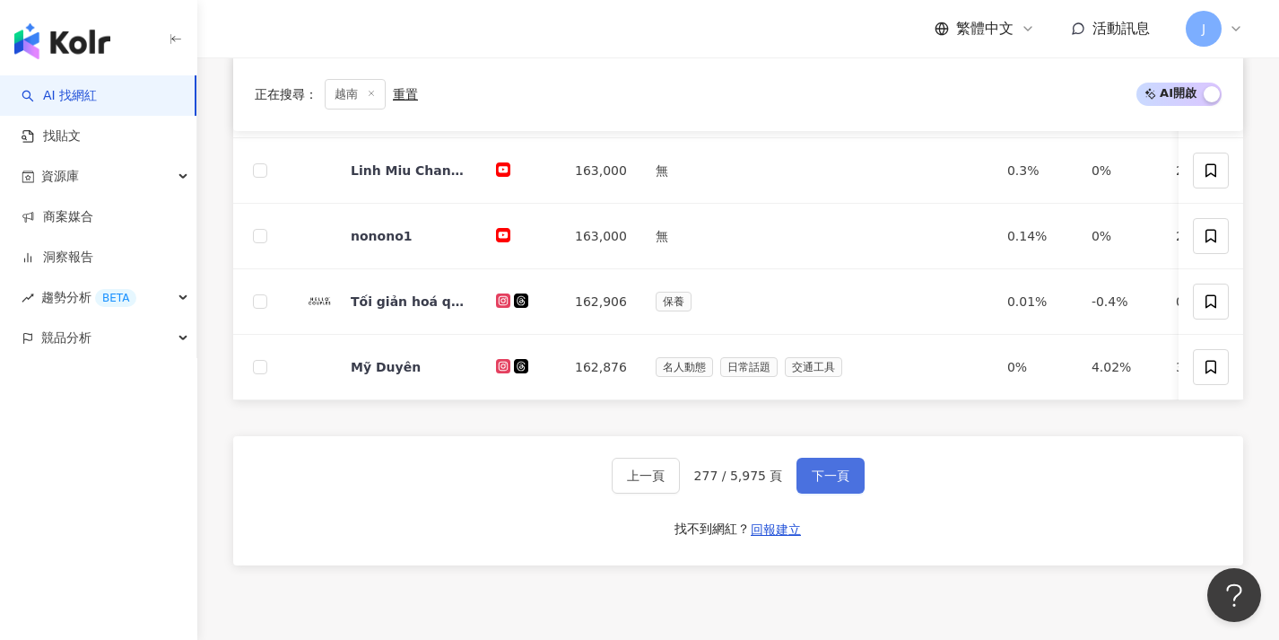
scroll to position [750, 0]
click at [845, 482] on span "下一頁" at bounding box center [831, 474] width 38 height 14
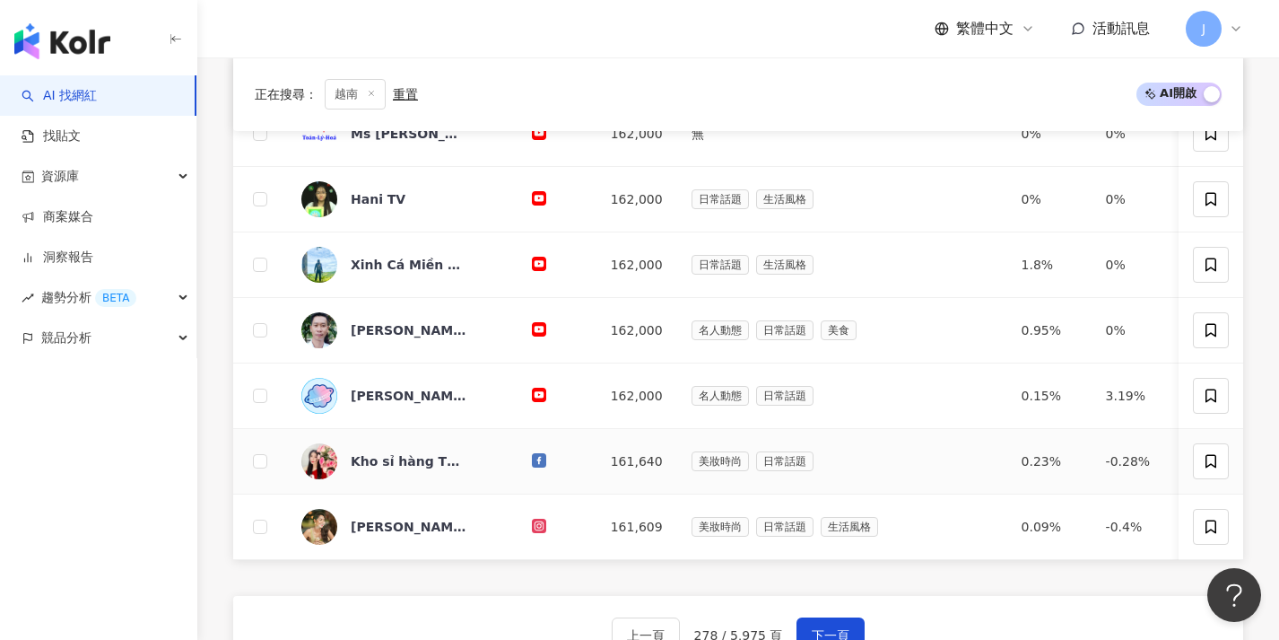
scroll to position [613, 0]
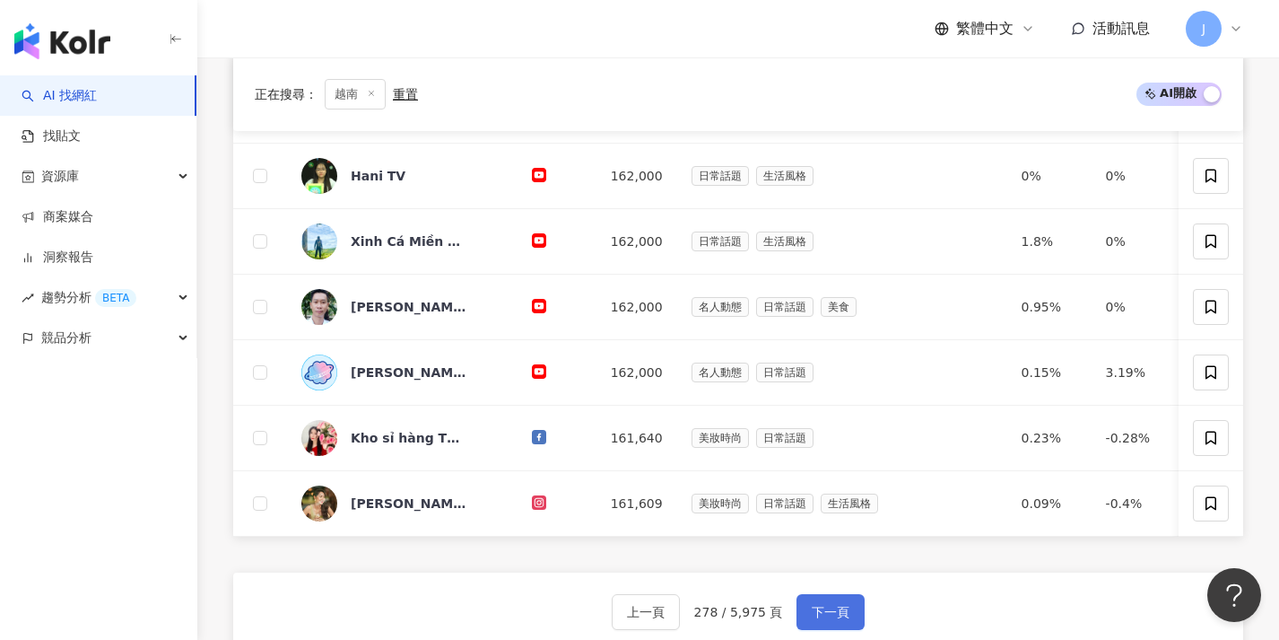
click at [812, 616] on span "下一頁" at bounding box center [831, 612] width 38 height 14
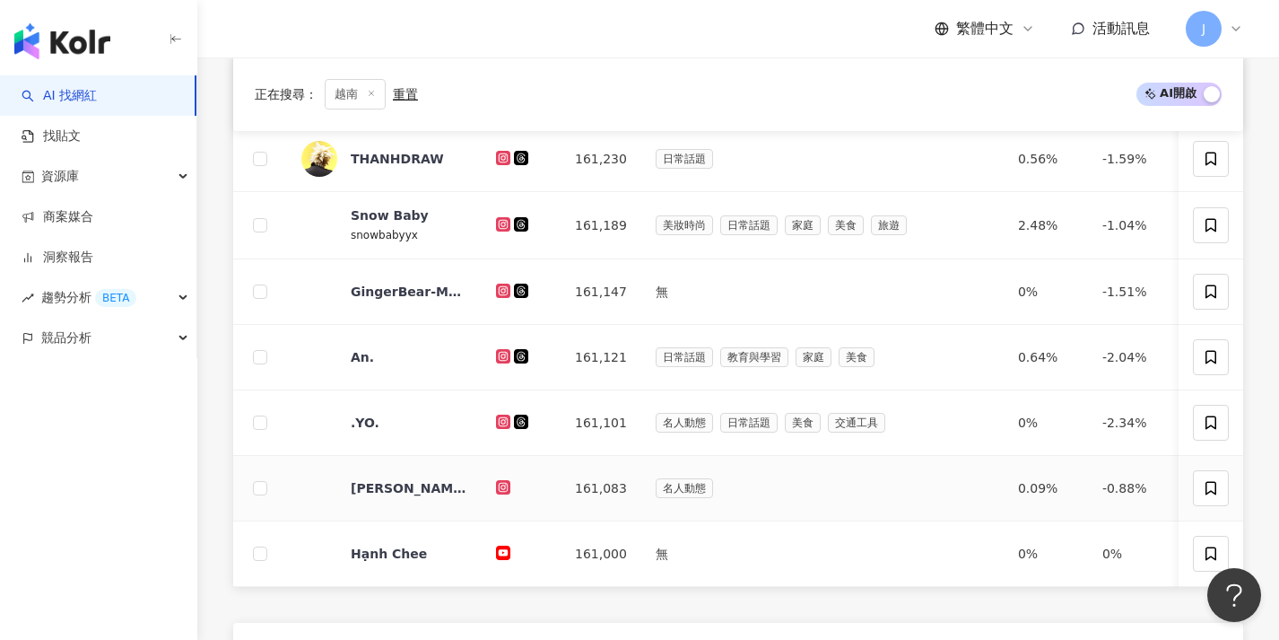
scroll to position [637, 0]
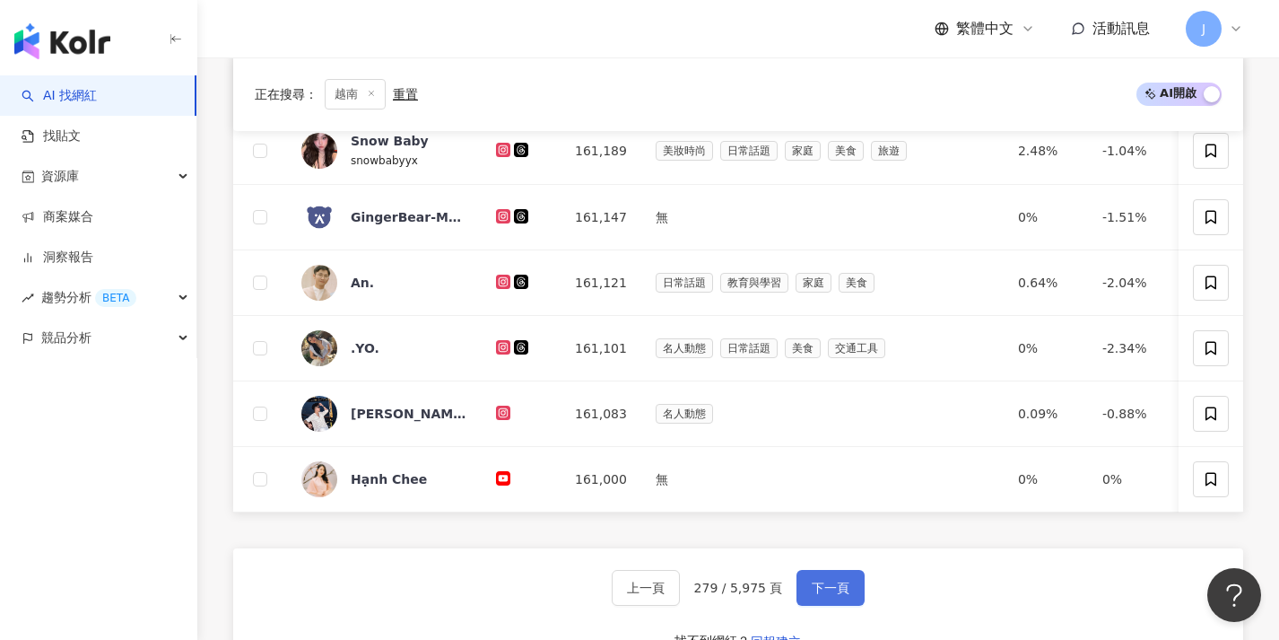
click at [807, 586] on button "下一頁" at bounding box center [831, 588] width 68 height 36
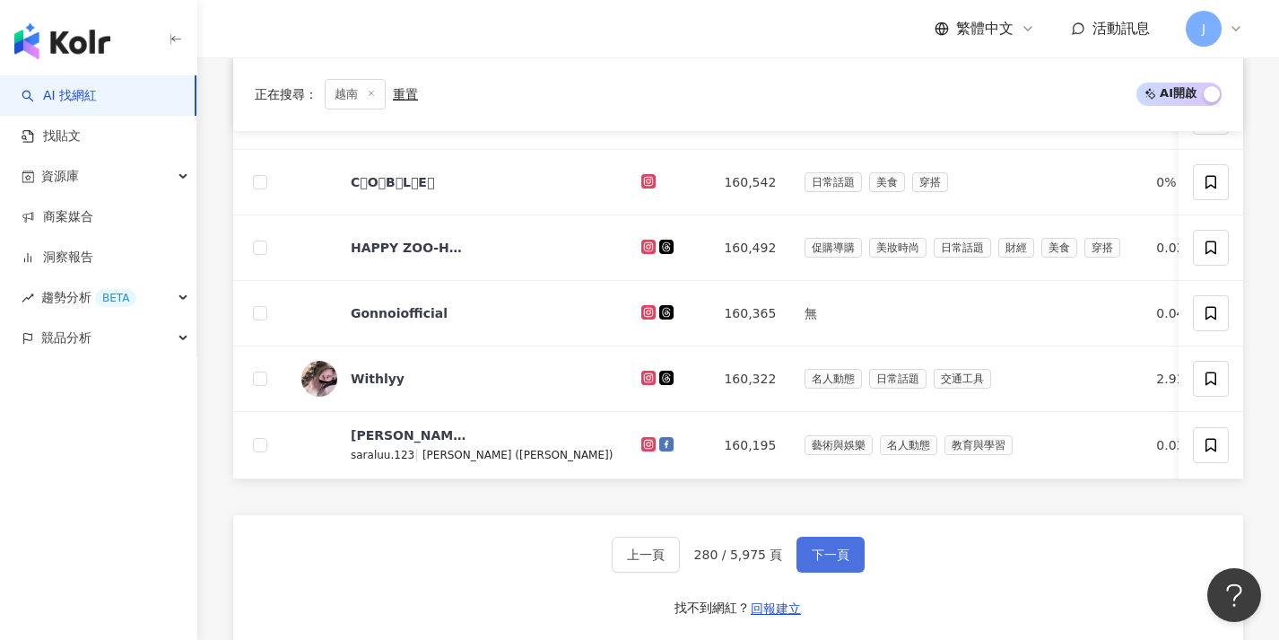
scroll to position [681, 0]
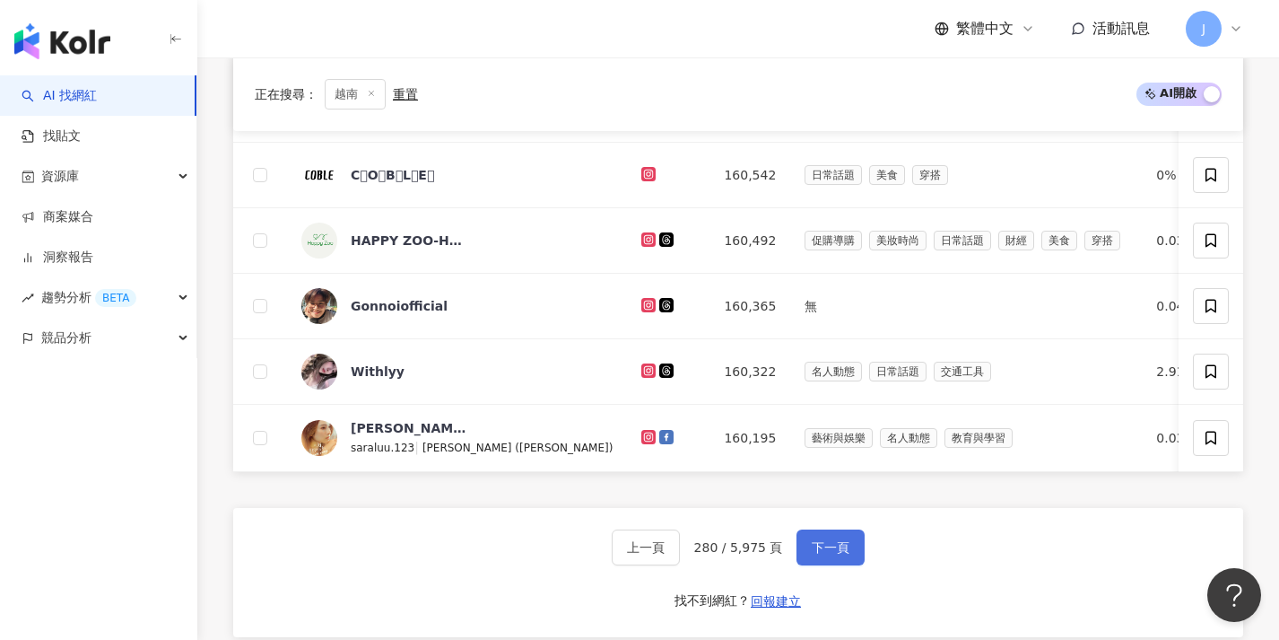
click at [813, 565] on button "下一頁" at bounding box center [831, 547] width 68 height 36
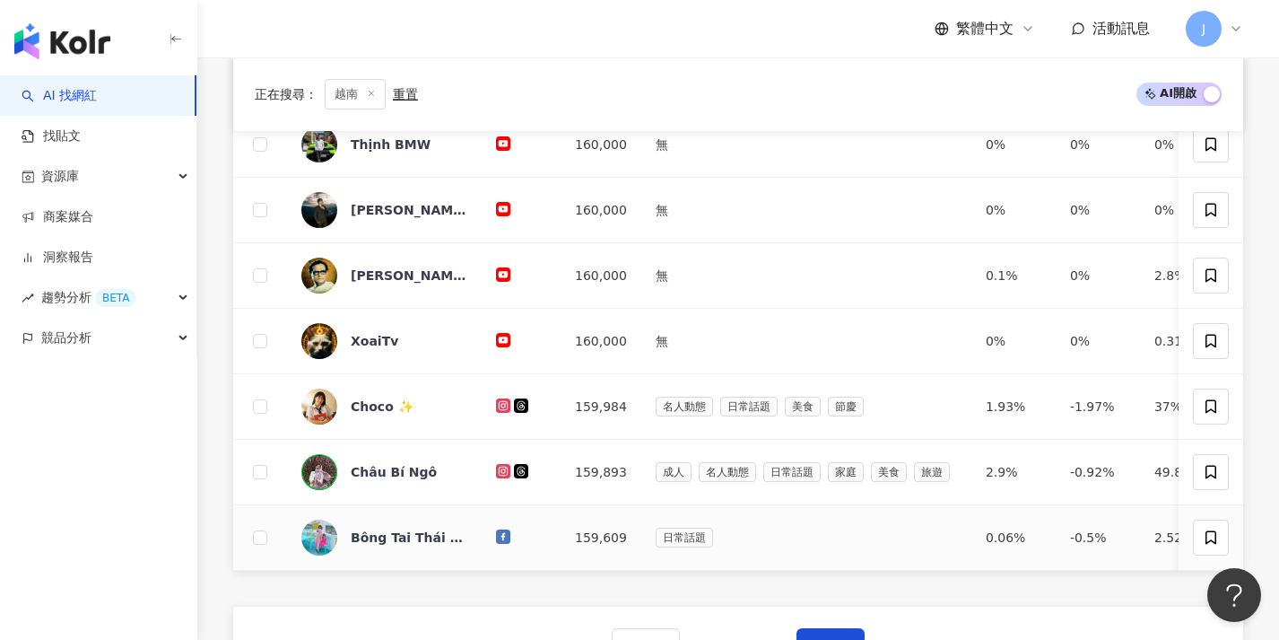
scroll to position [633, 0]
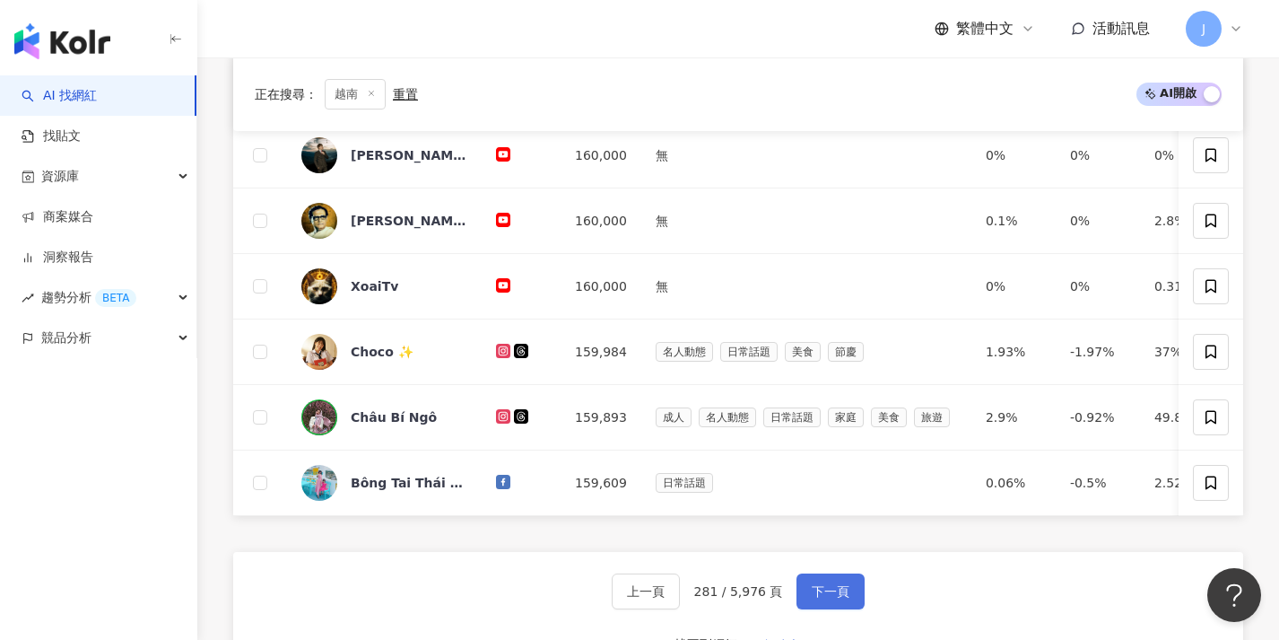
click at [801, 607] on button "下一頁" at bounding box center [831, 591] width 68 height 36
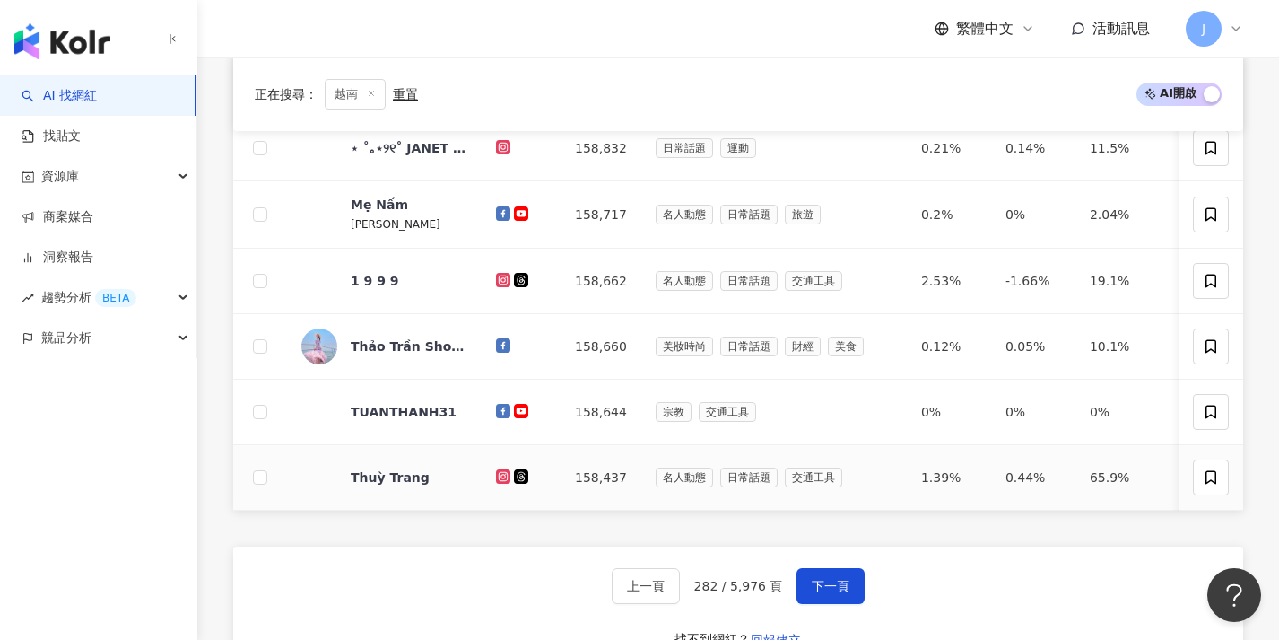
scroll to position [691, 0]
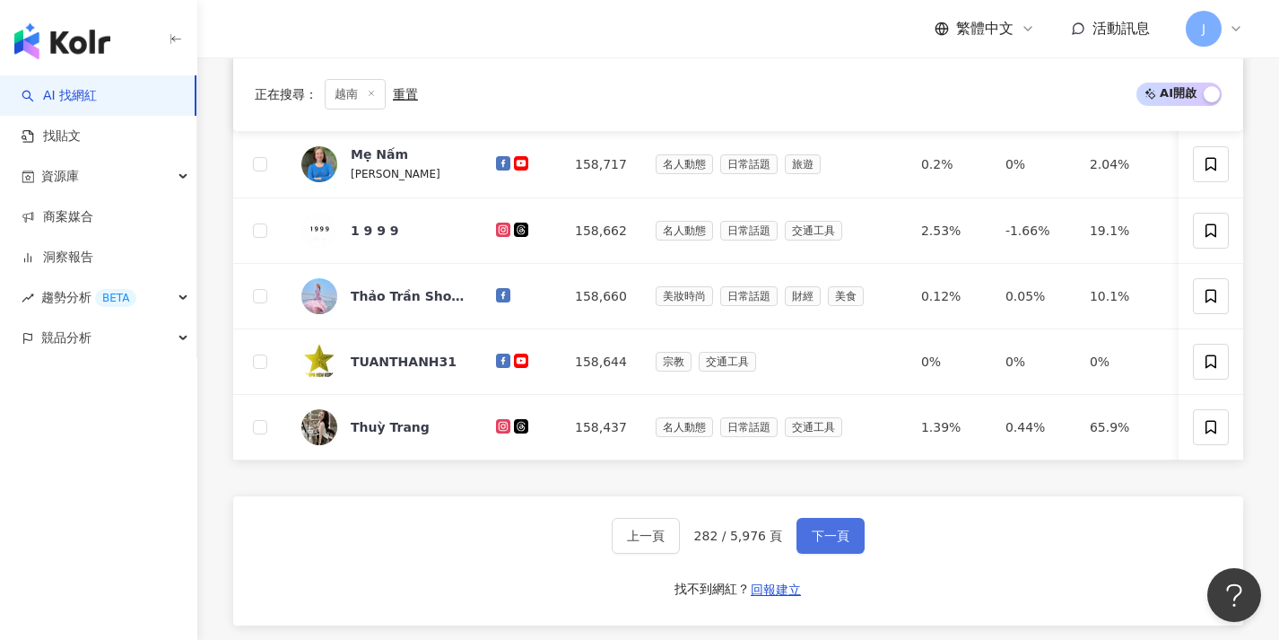
click at [823, 543] on span "下一頁" at bounding box center [831, 535] width 38 height 14
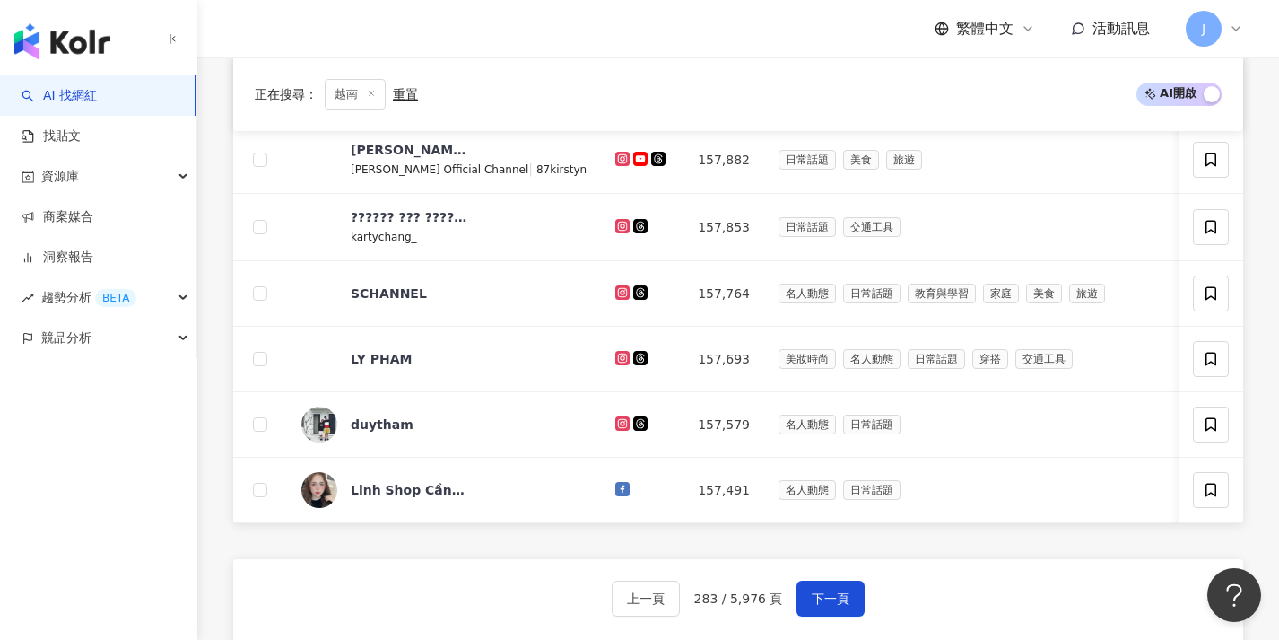
scroll to position [643, 0]
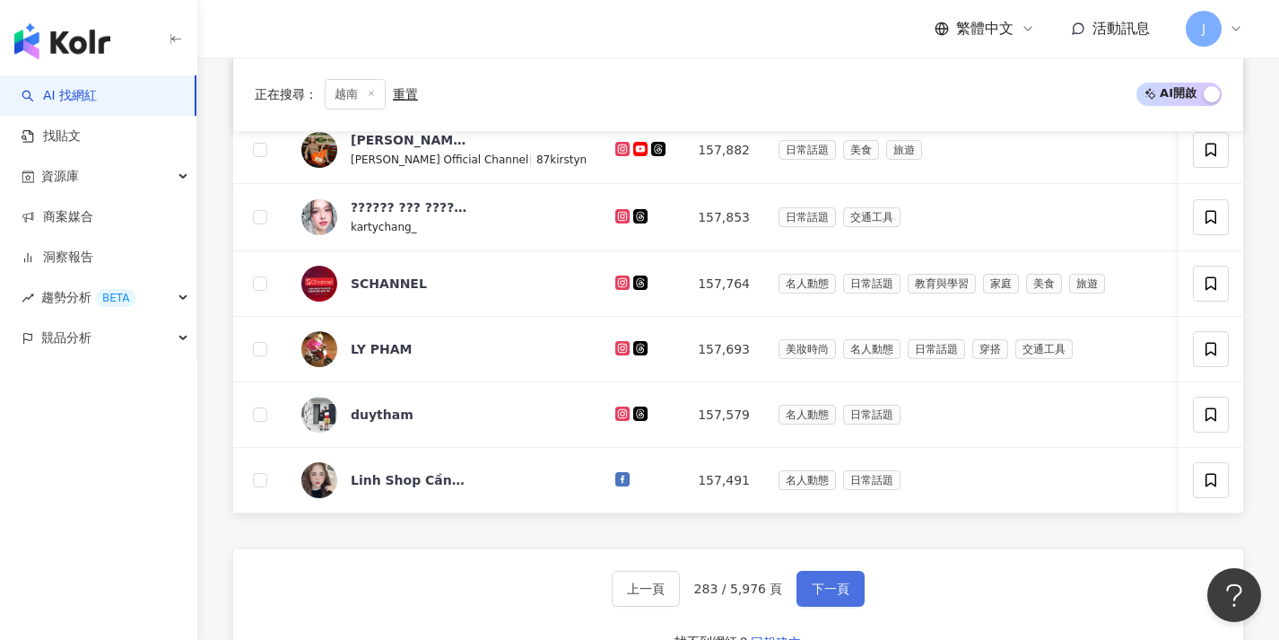
click at [814, 588] on button "下一頁" at bounding box center [831, 588] width 68 height 36
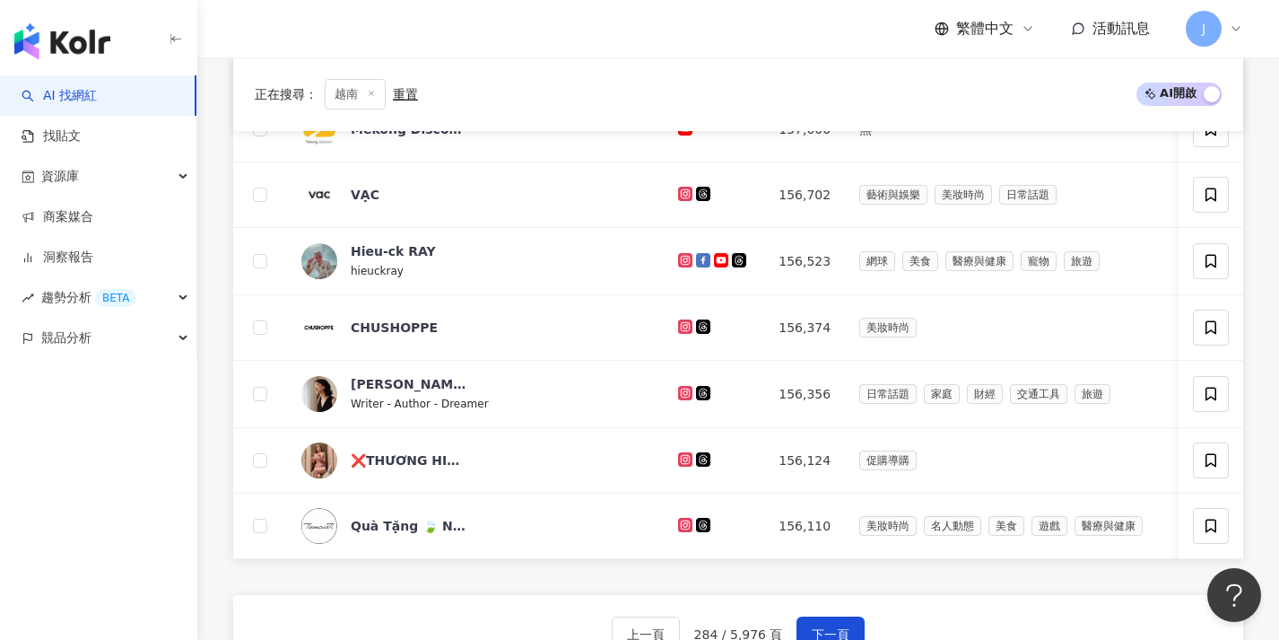
scroll to position [660, 0]
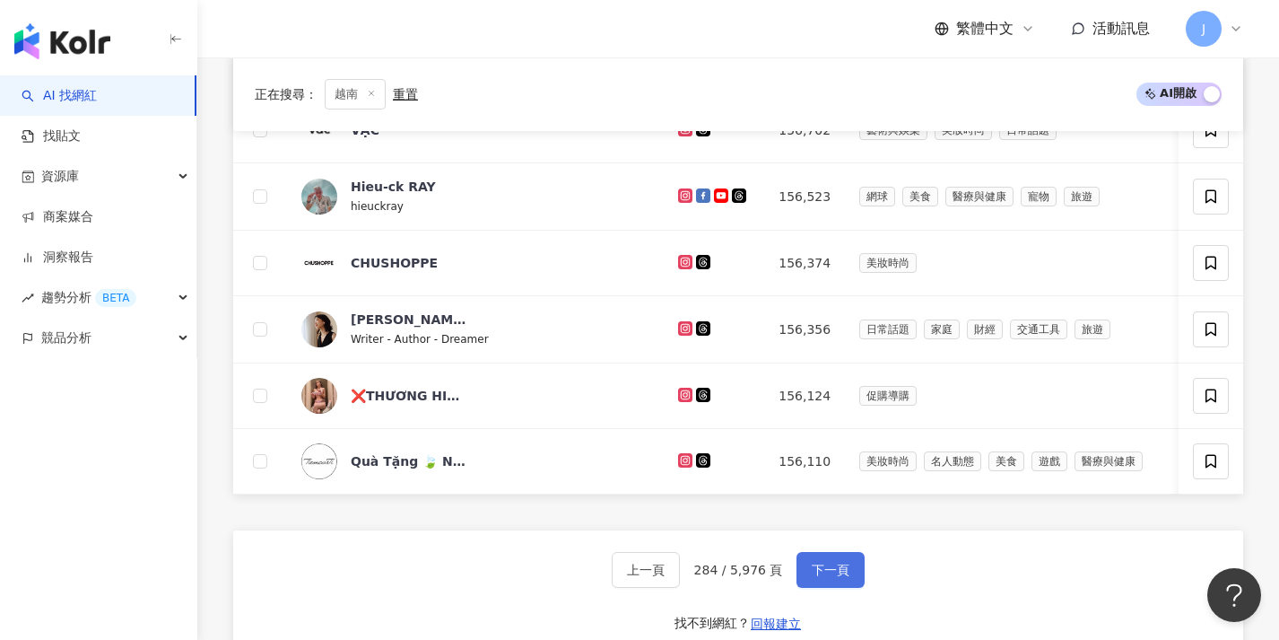
click at [812, 577] on span "下一頁" at bounding box center [831, 569] width 38 height 14
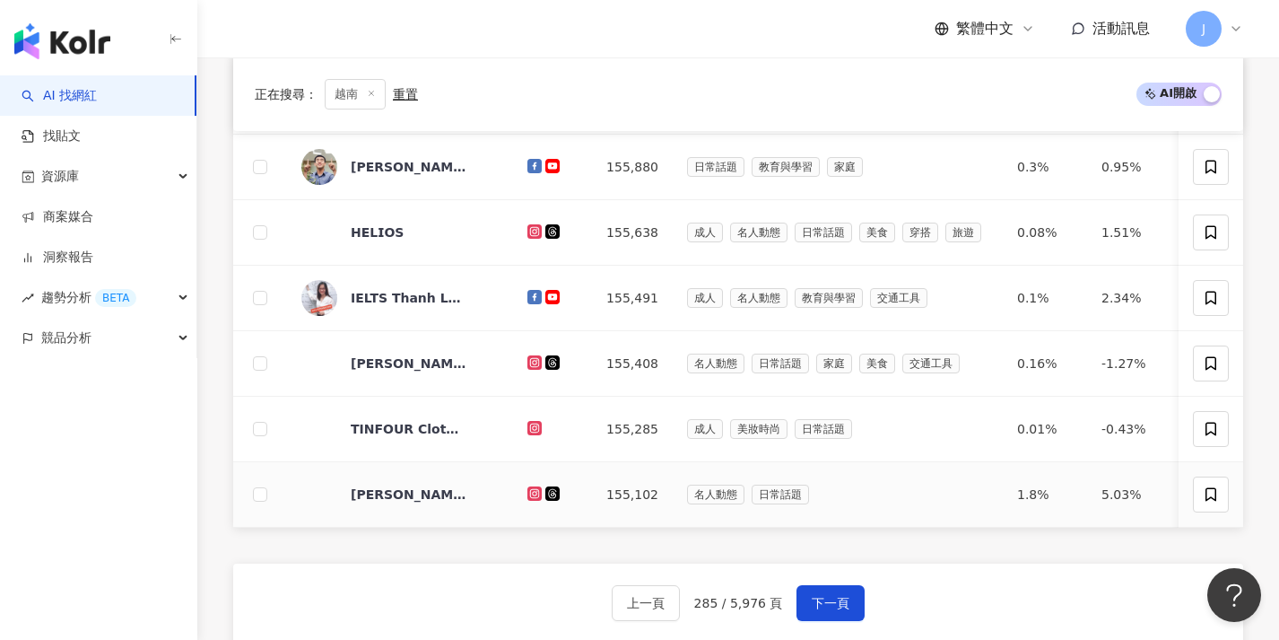
scroll to position [646, 0]
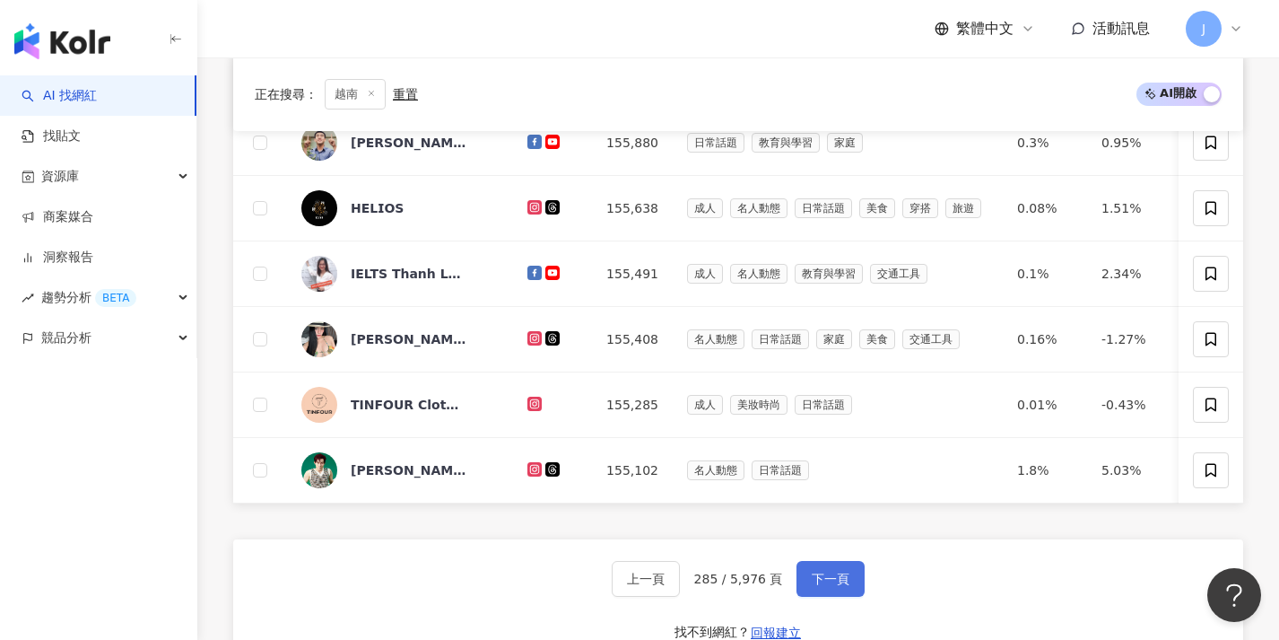
click at [812, 583] on span "下一頁" at bounding box center [831, 578] width 38 height 14
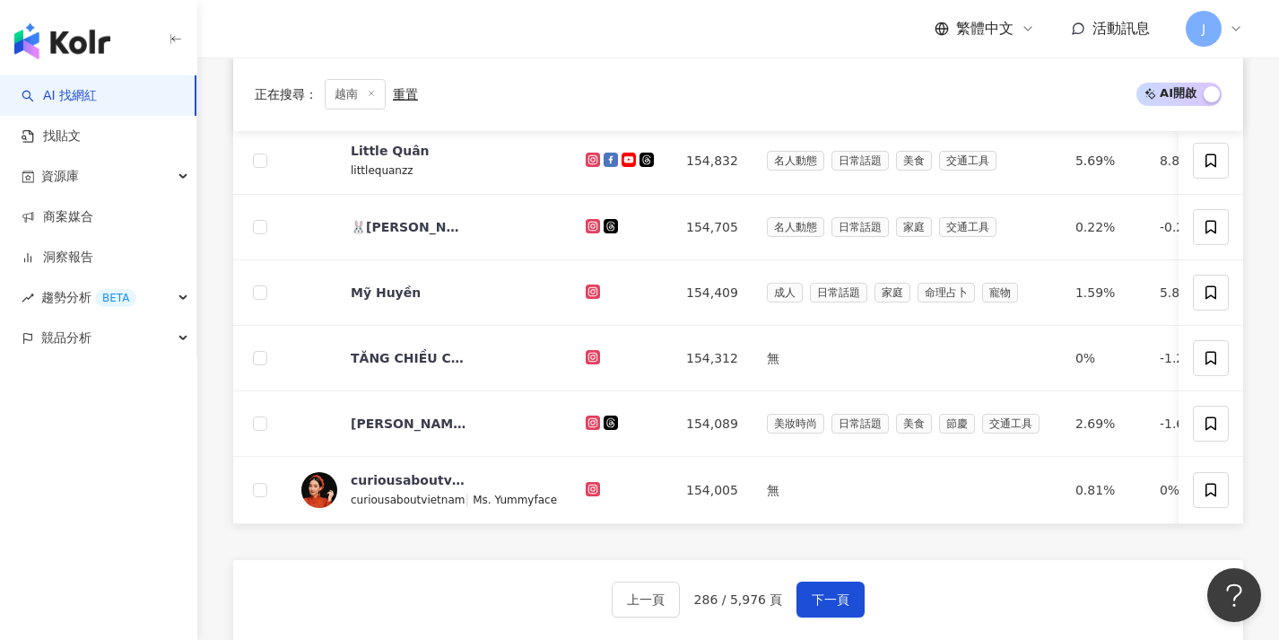
scroll to position [677, 0]
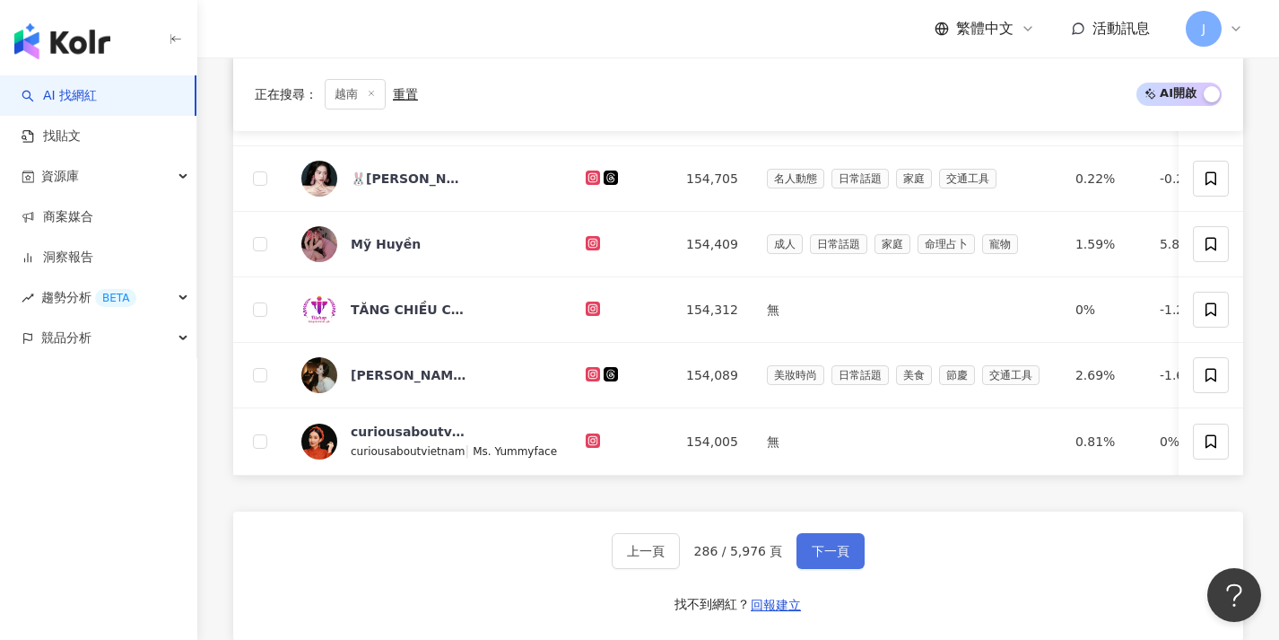
click at [818, 558] on span "下一頁" at bounding box center [831, 551] width 38 height 14
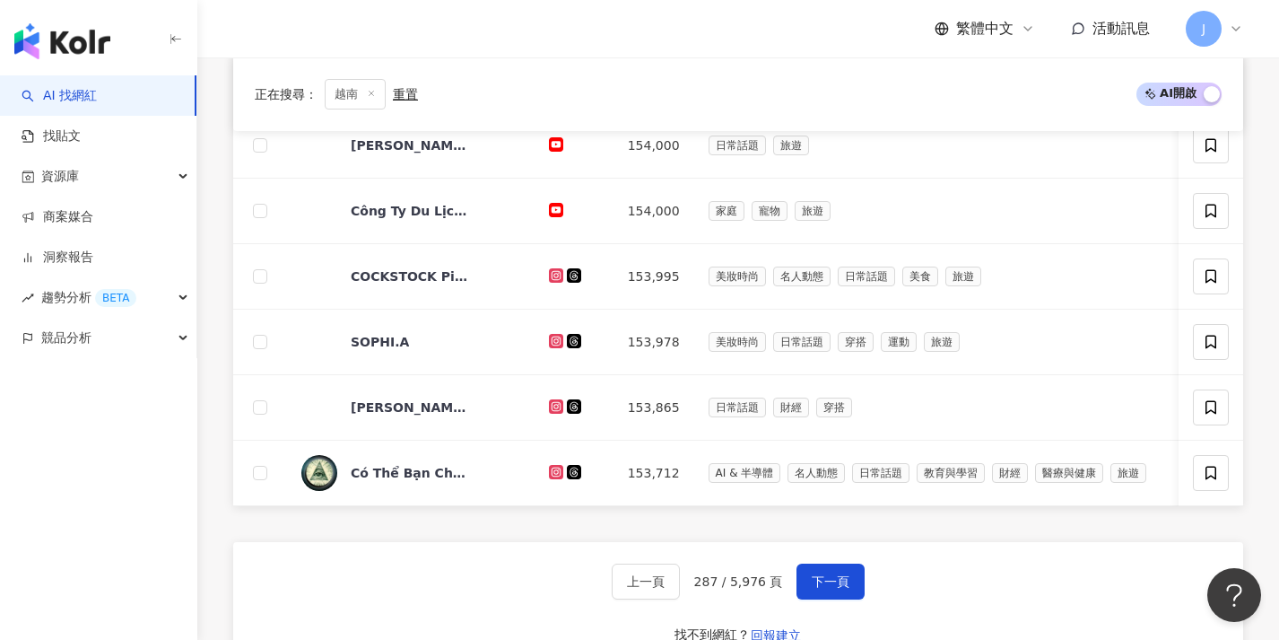
scroll to position [710, 0]
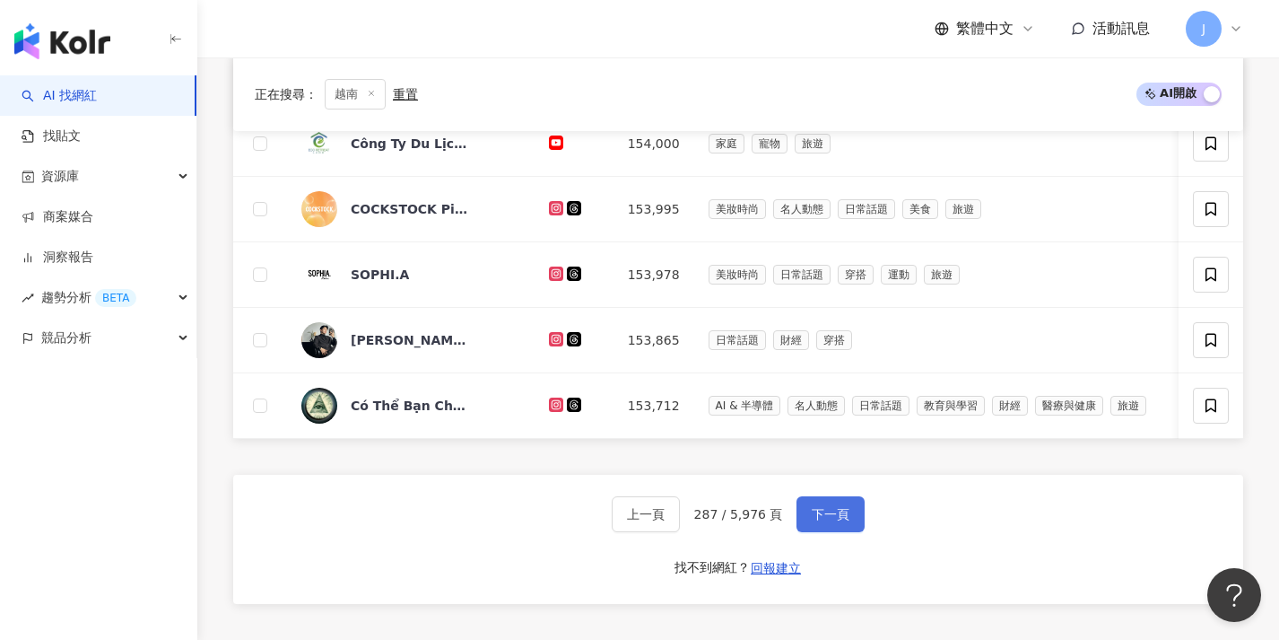
click at [840, 520] on span "下一頁" at bounding box center [831, 514] width 38 height 14
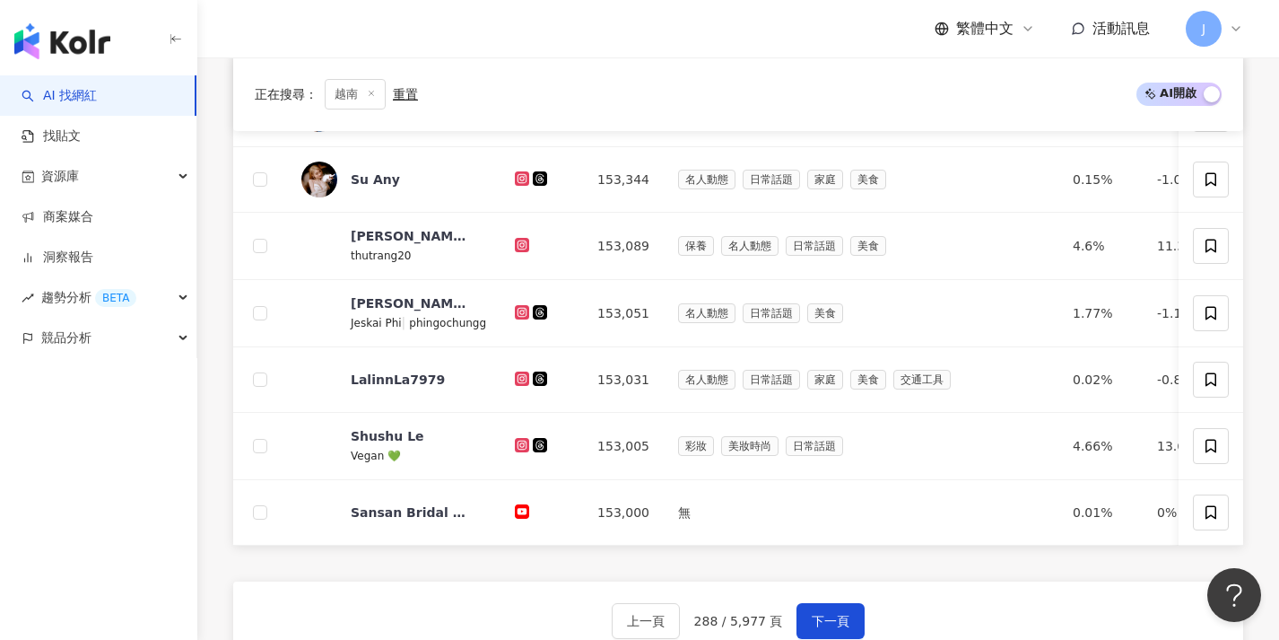
scroll to position [649, 0]
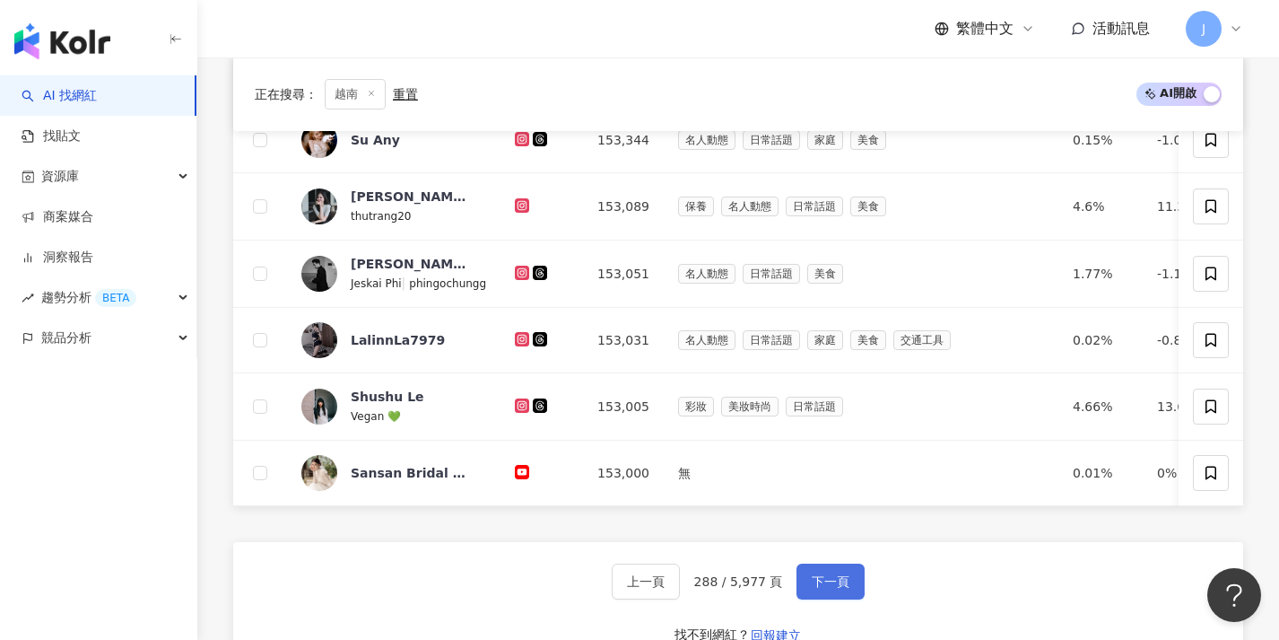
click at [807, 588] on button "下一頁" at bounding box center [831, 581] width 68 height 36
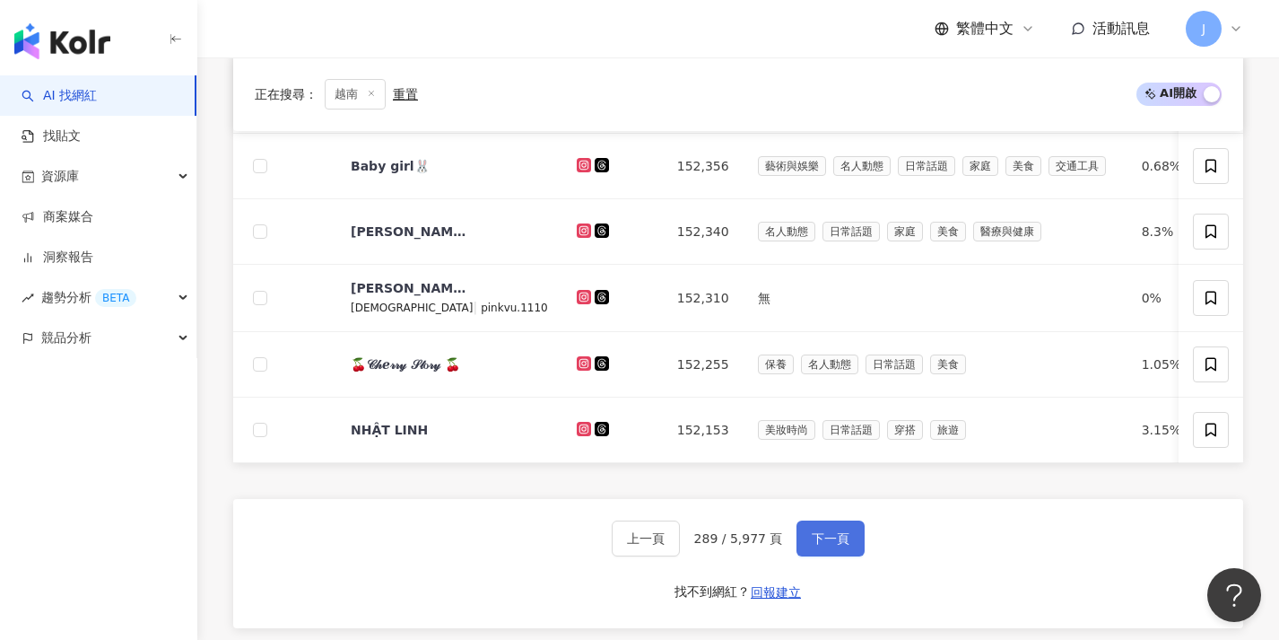
scroll to position [700, 0]
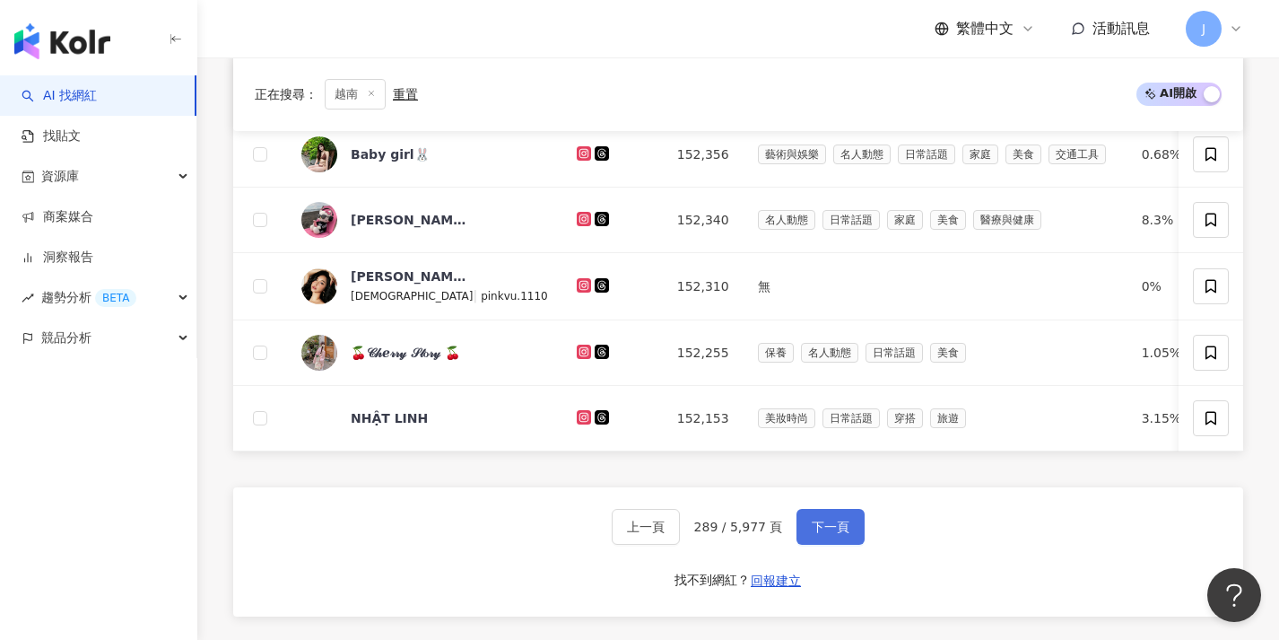
click at [822, 544] on button "下一頁" at bounding box center [831, 527] width 68 height 36
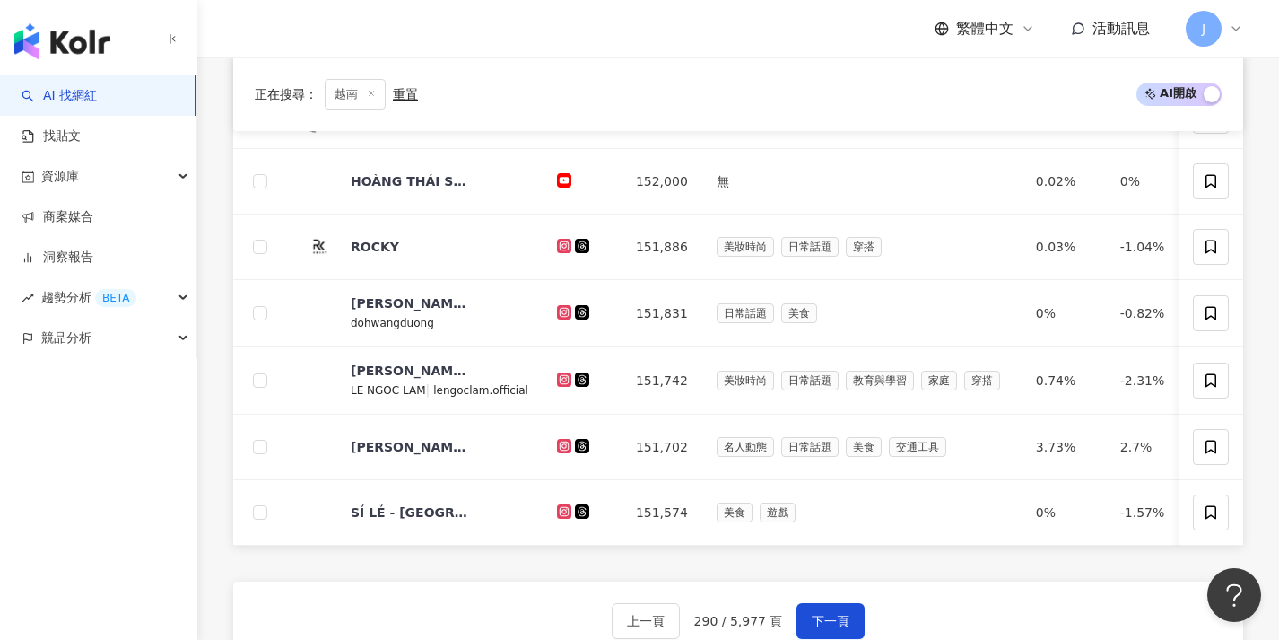
scroll to position [620, 0]
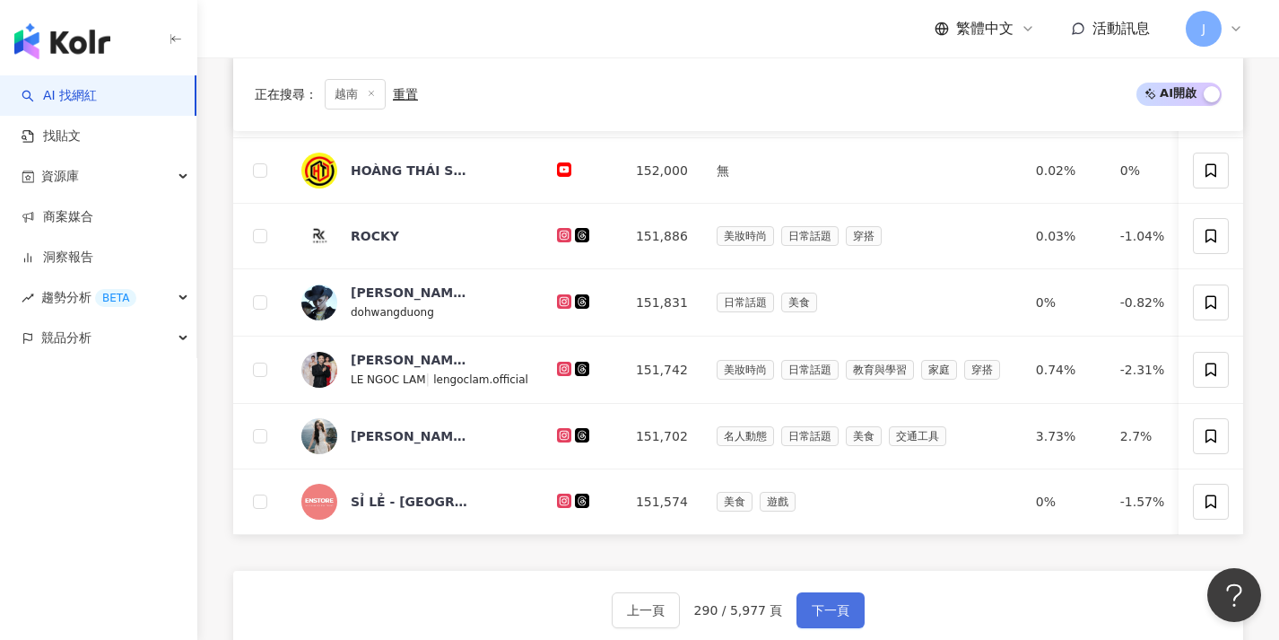
click at [805, 616] on button "下一頁" at bounding box center [831, 610] width 68 height 36
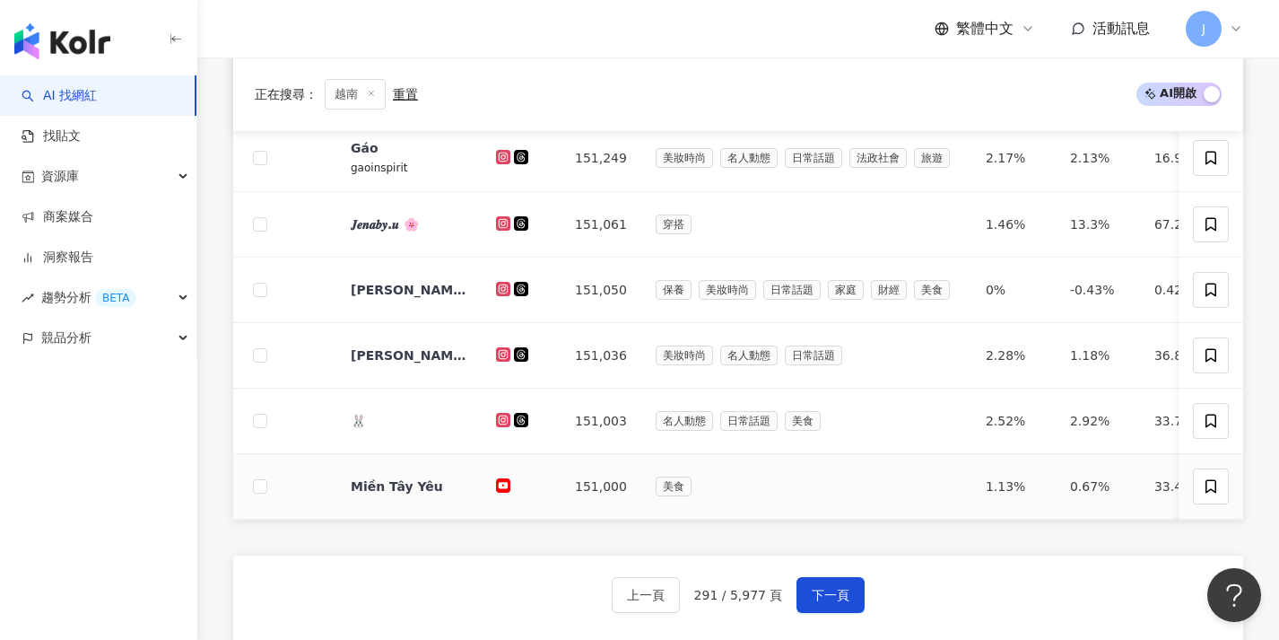
scroll to position [677, 0]
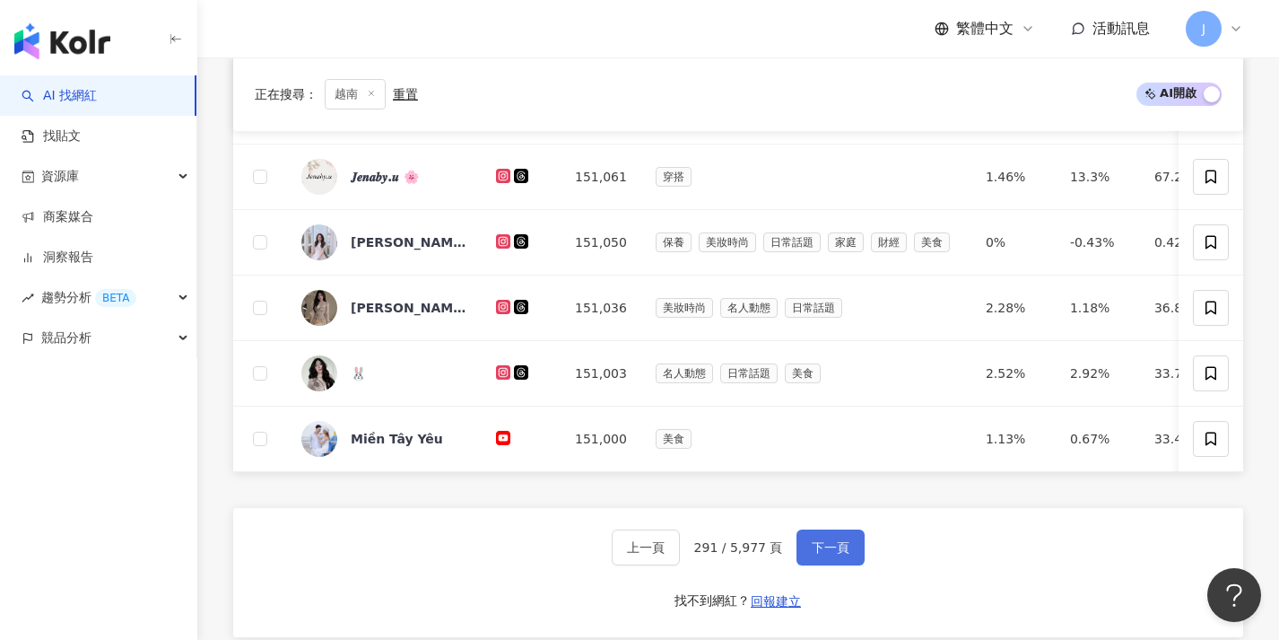
click at [821, 553] on span "下一頁" at bounding box center [831, 547] width 38 height 14
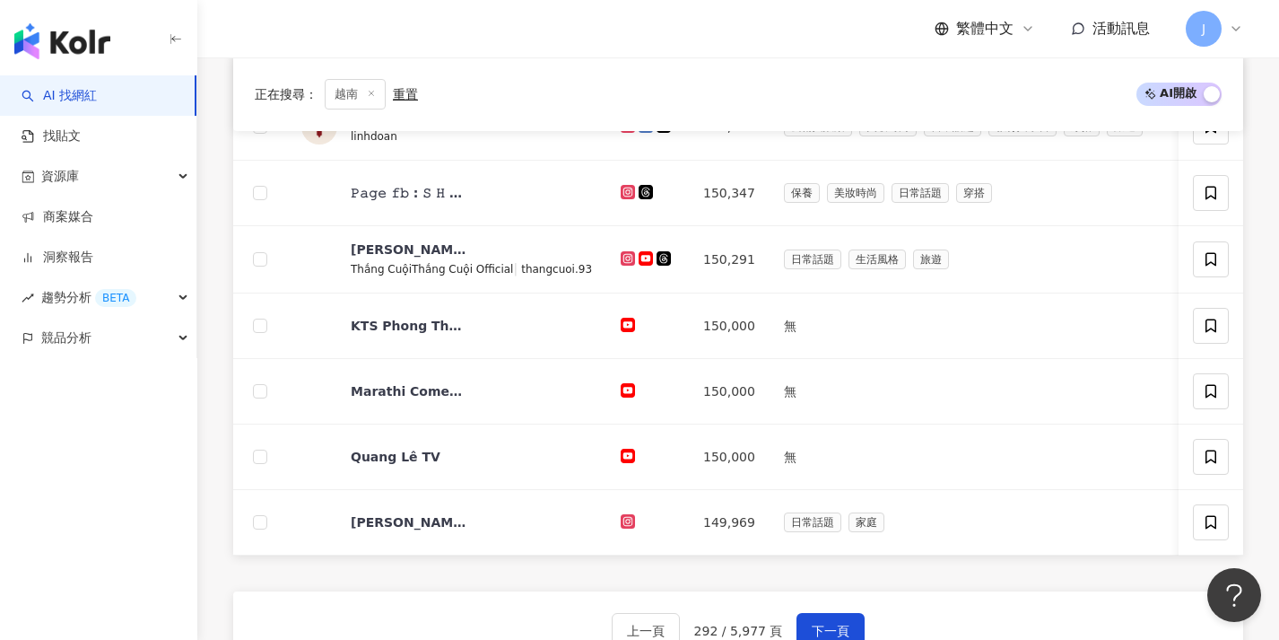
scroll to position [614, 0]
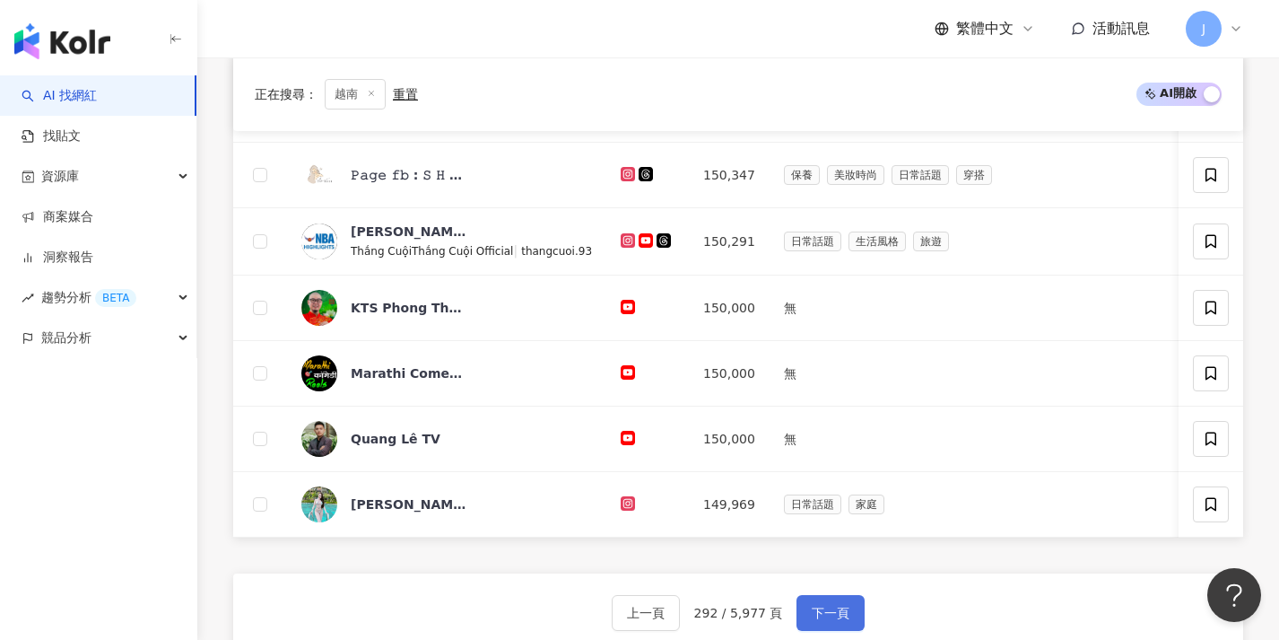
click at [805, 609] on button "下一頁" at bounding box center [831, 613] width 68 height 36
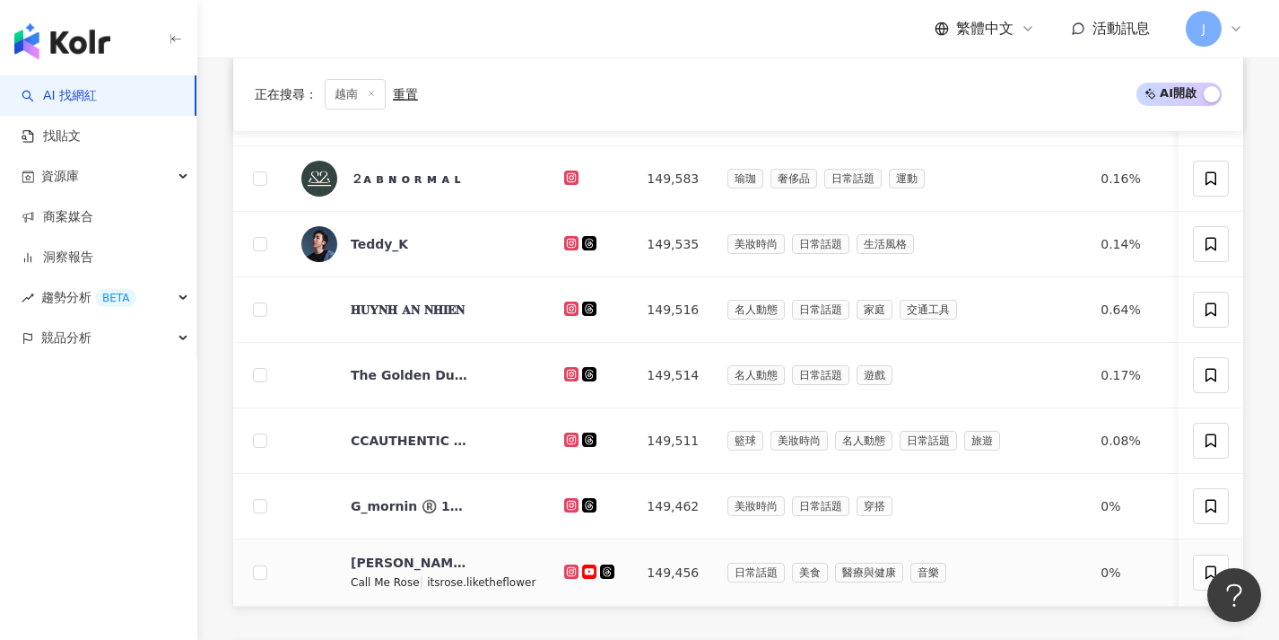
scroll to position [819, 0]
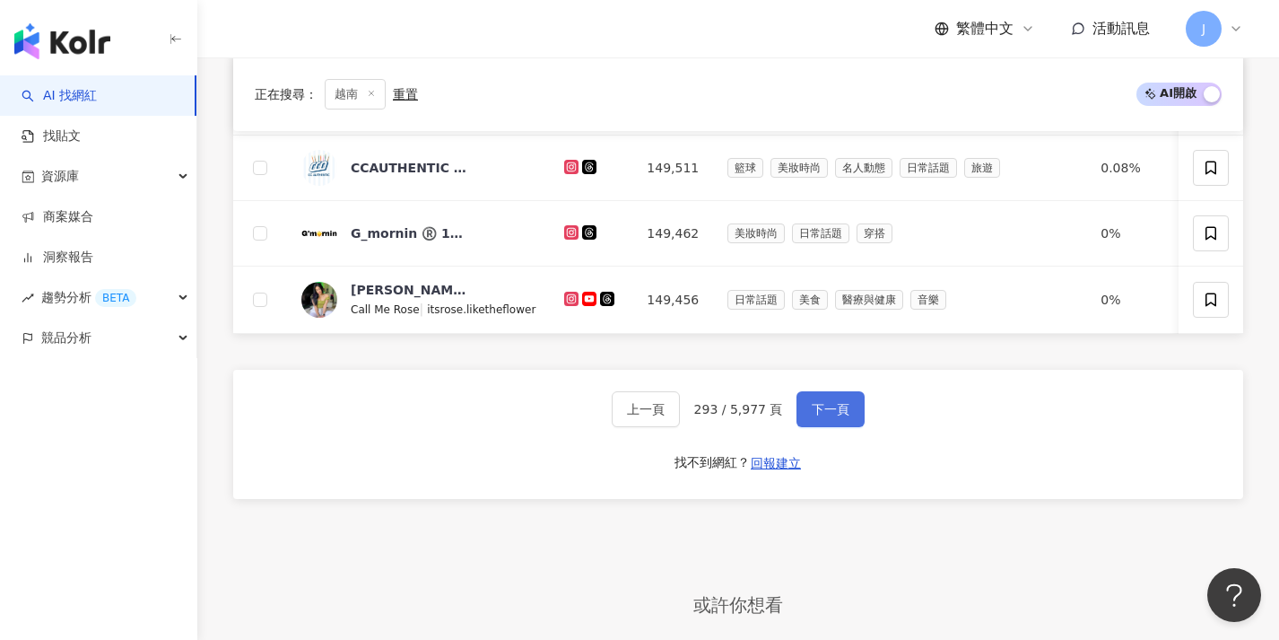
click at [848, 422] on button "下一頁" at bounding box center [831, 409] width 68 height 36
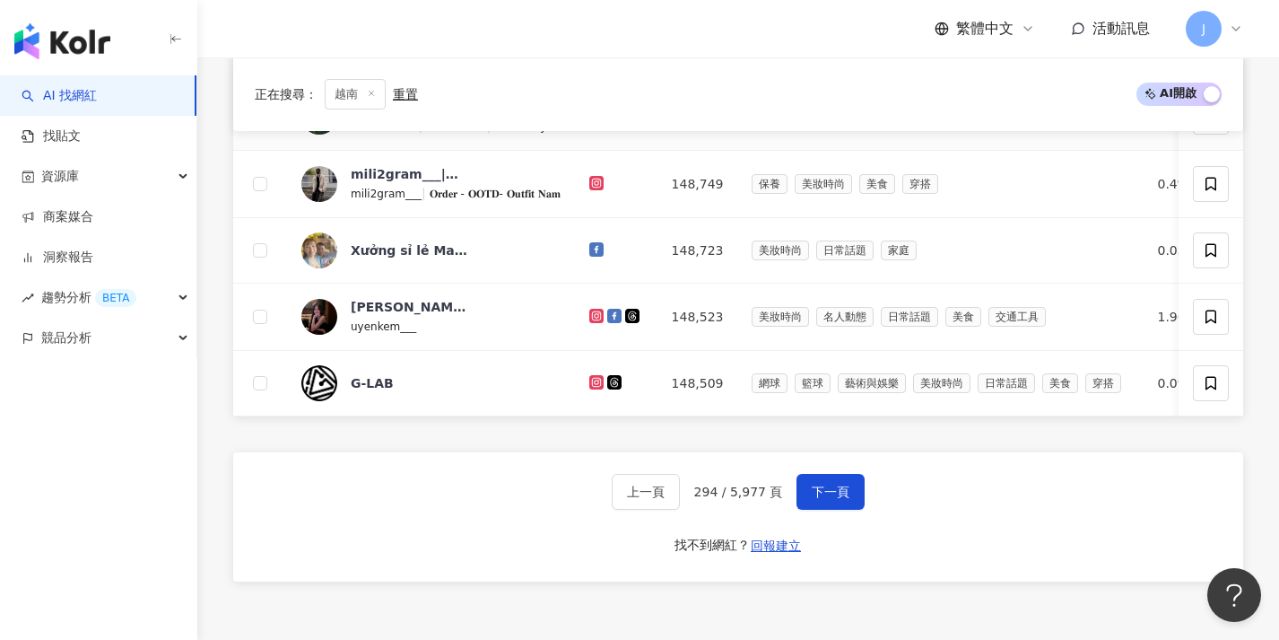
scroll to position [743, 0]
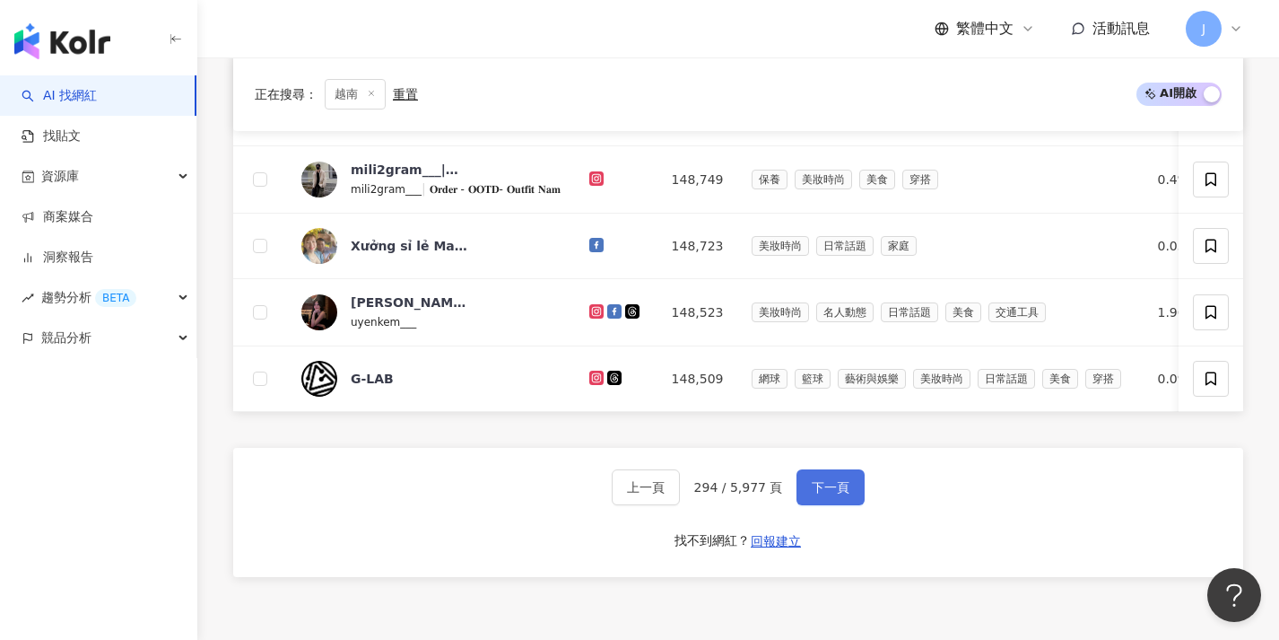
click at [819, 494] on span "下一頁" at bounding box center [831, 487] width 38 height 14
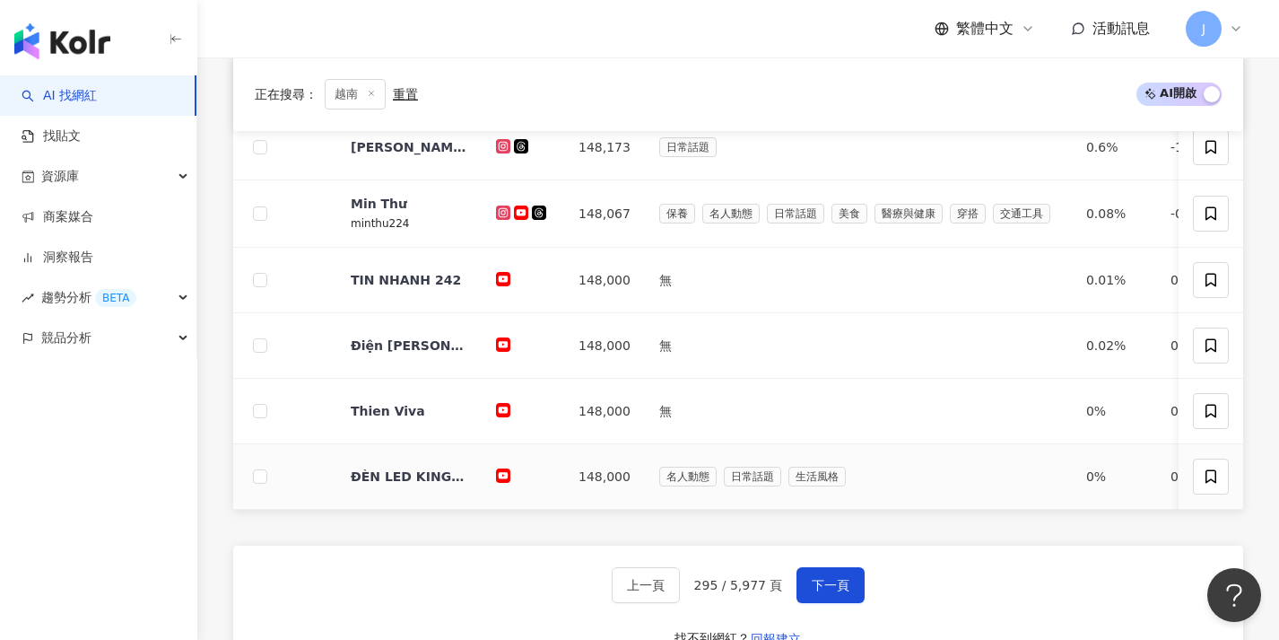
scroll to position [640, 0]
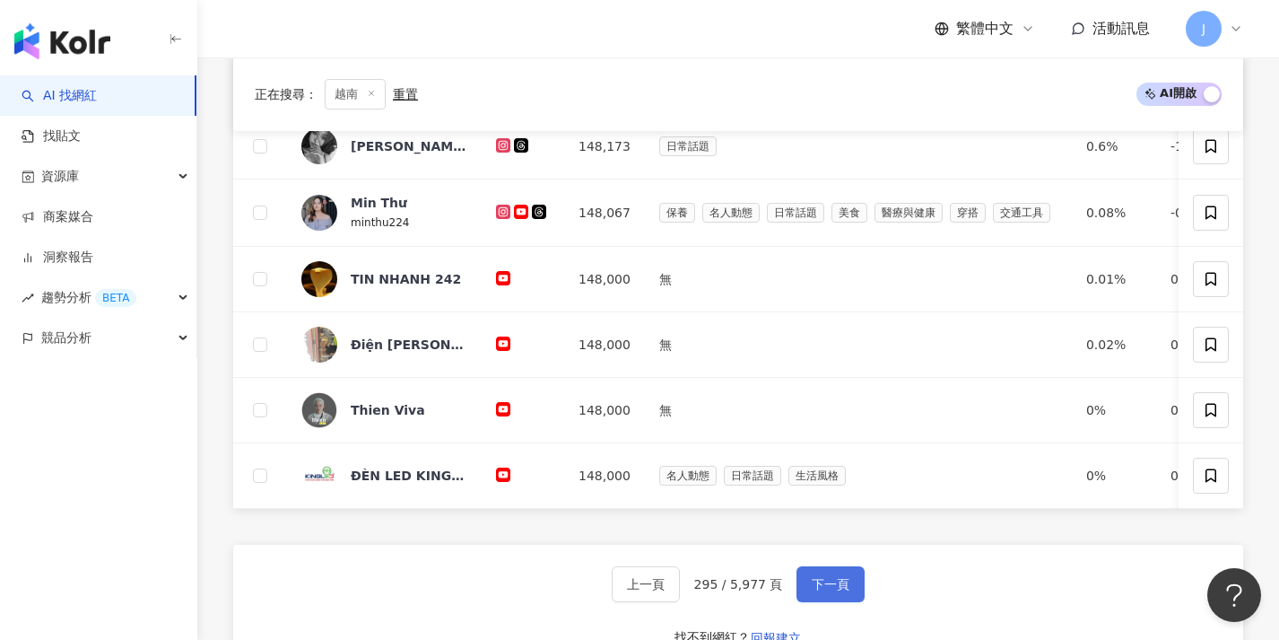
click at [812, 591] on span "下一頁" at bounding box center [831, 584] width 38 height 14
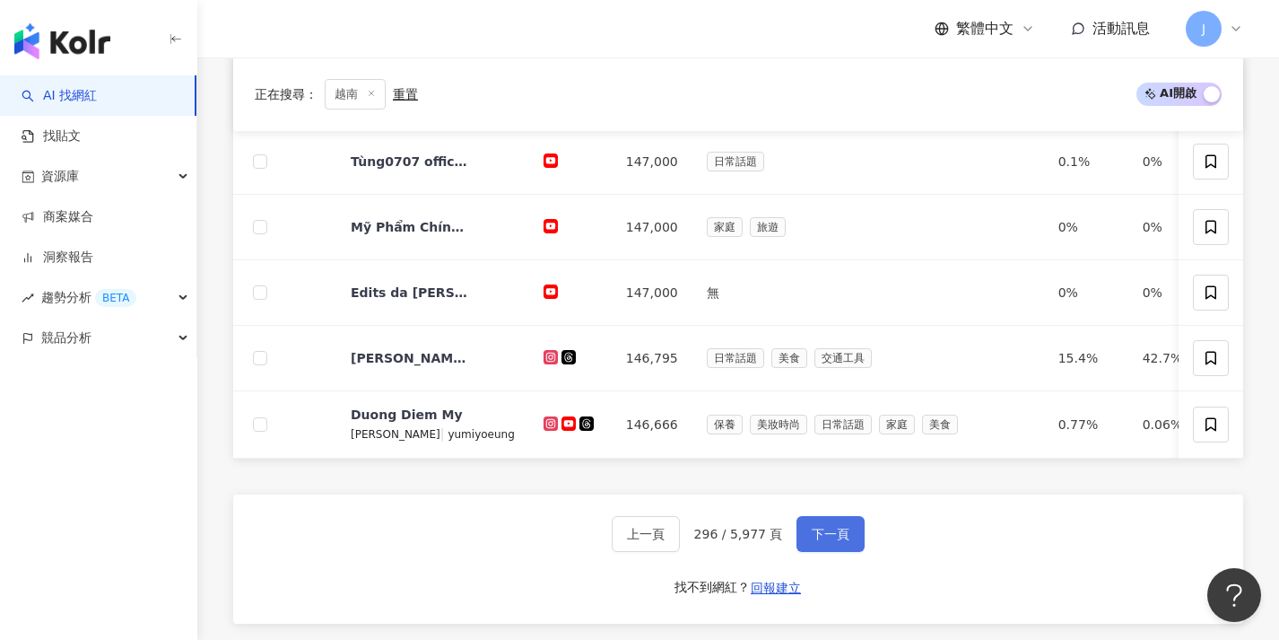
scroll to position [702, 0]
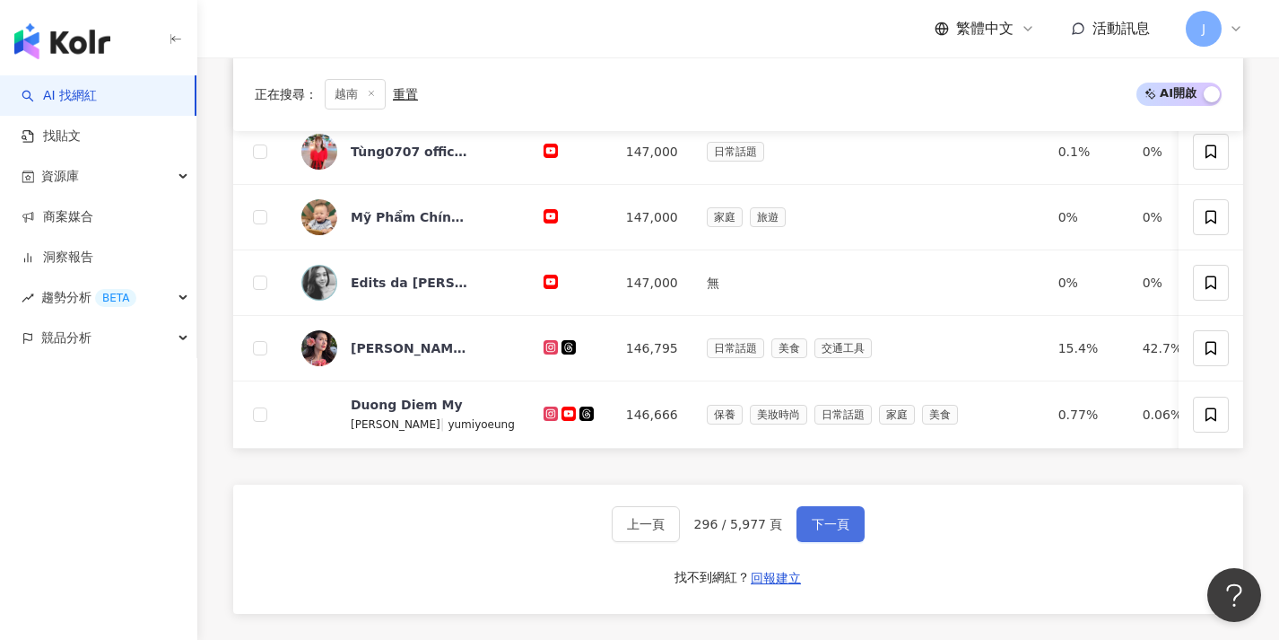
click at [818, 531] on span "下一頁" at bounding box center [831, 524] width 38 height 14
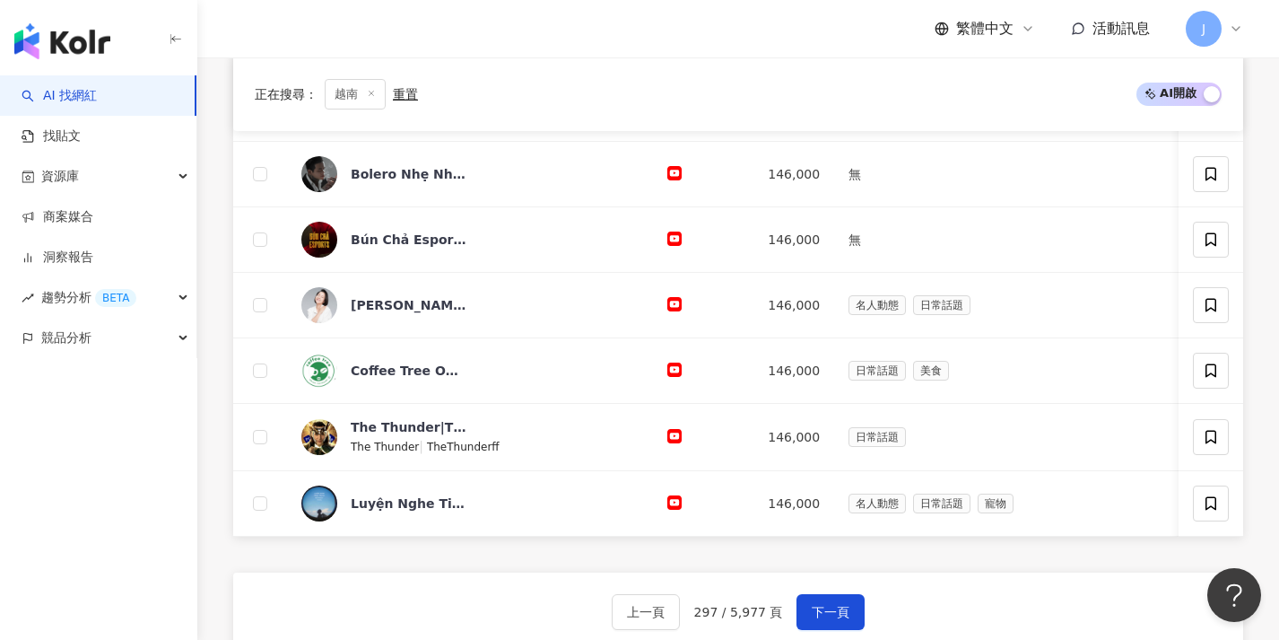
scroll to position [682, 0]
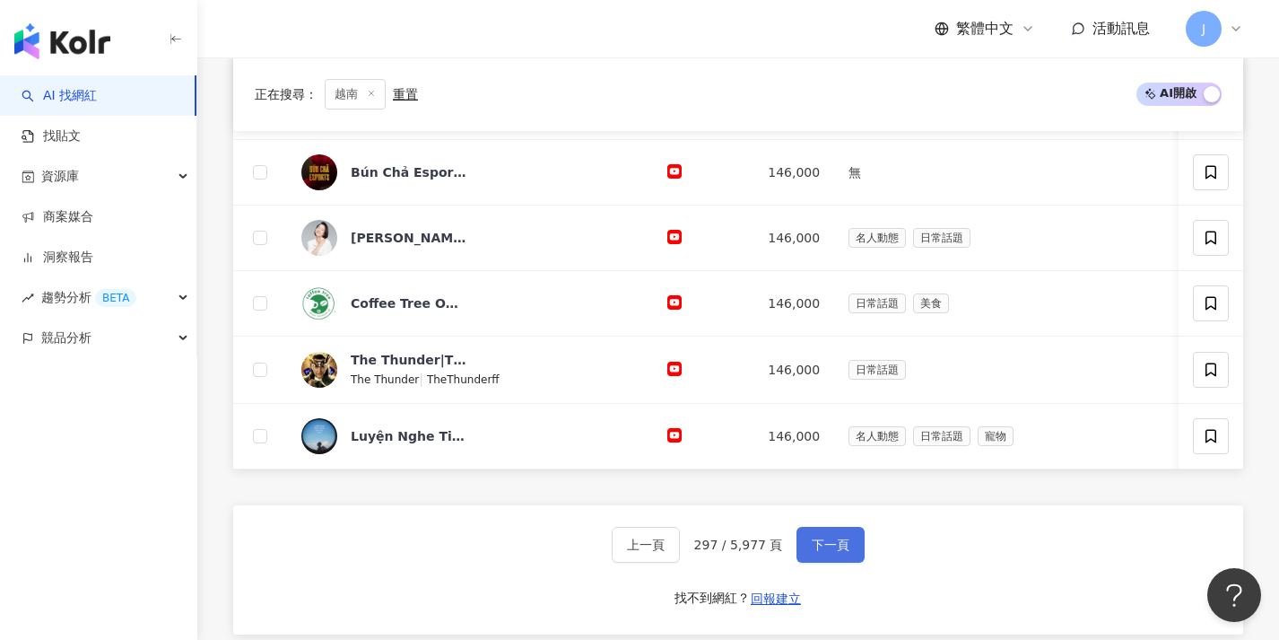
click at [813, 552] on span "下一頁" at bounding box center [831, 544] width 38 height 14
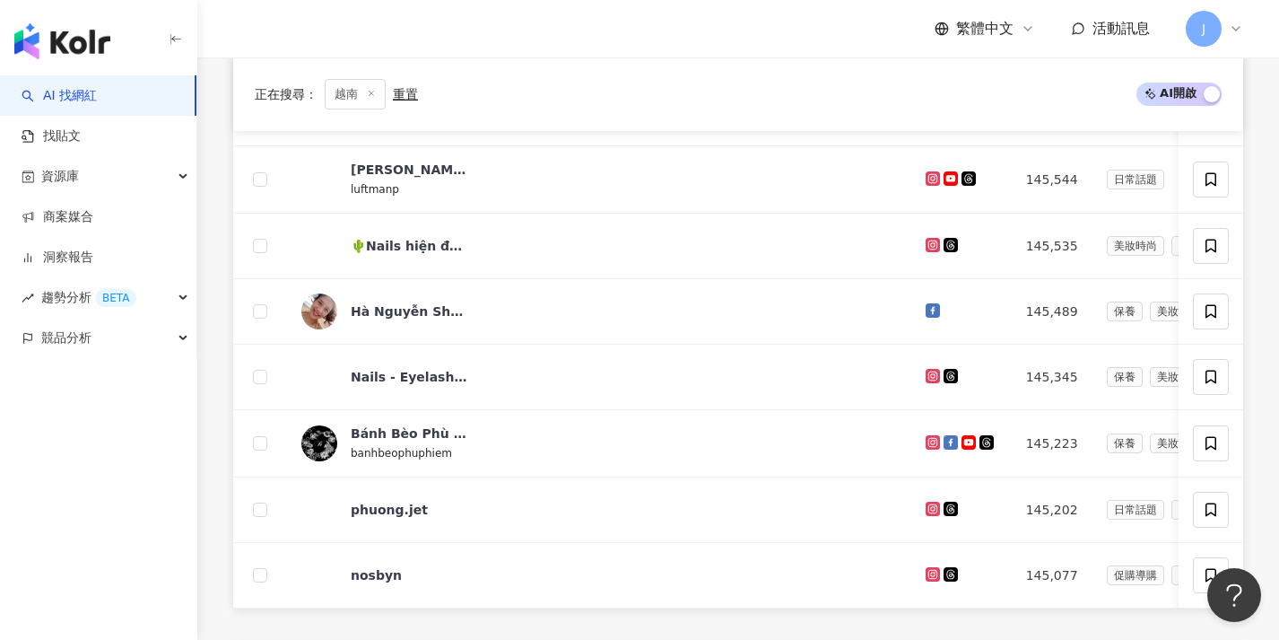
scroll to position [723, 0]
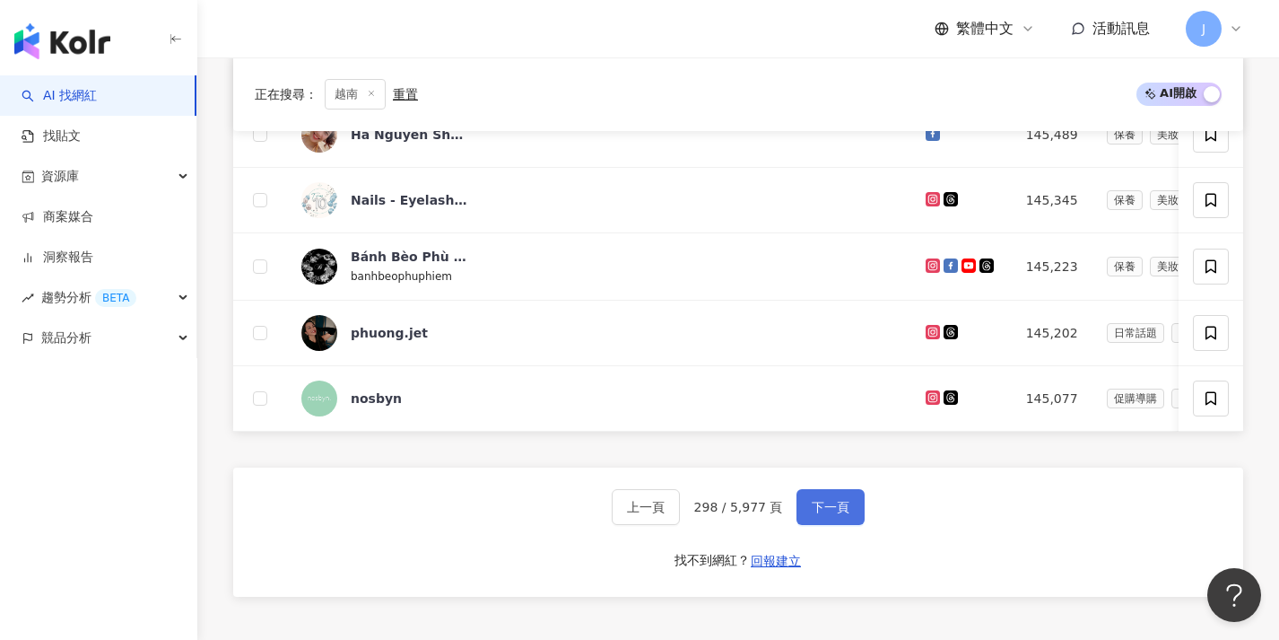
click at [823, 514] on span "下一頁" at bounding box center [831, 507] width 38 height 14
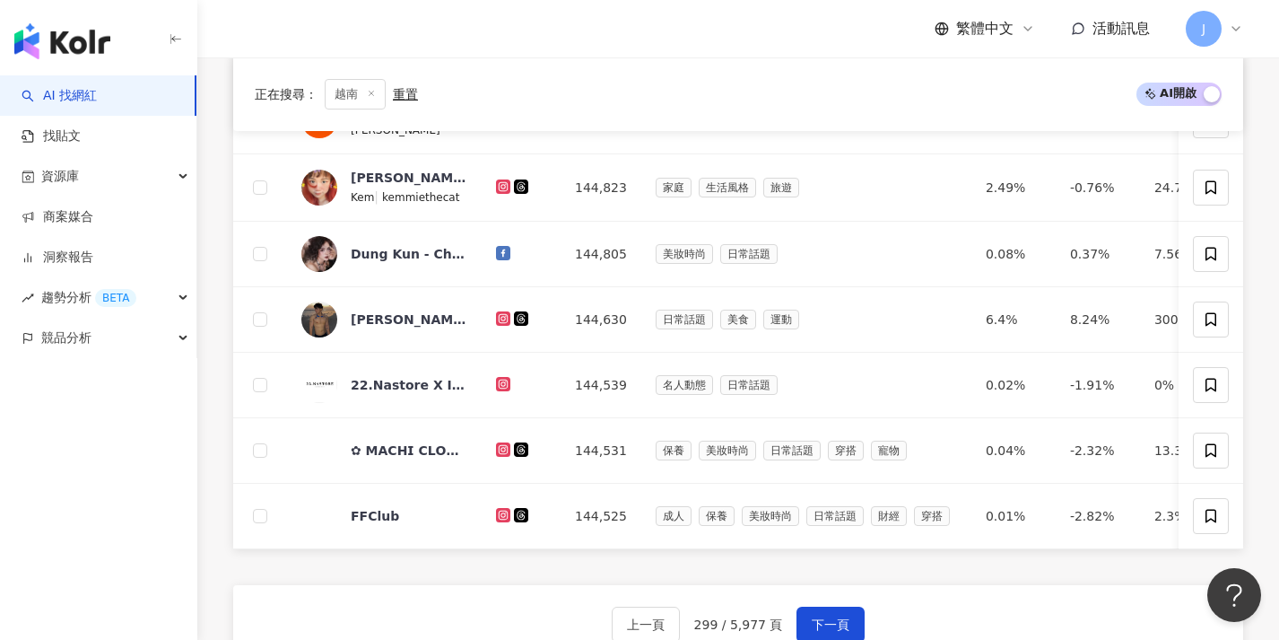
scroll to position [638, 0]
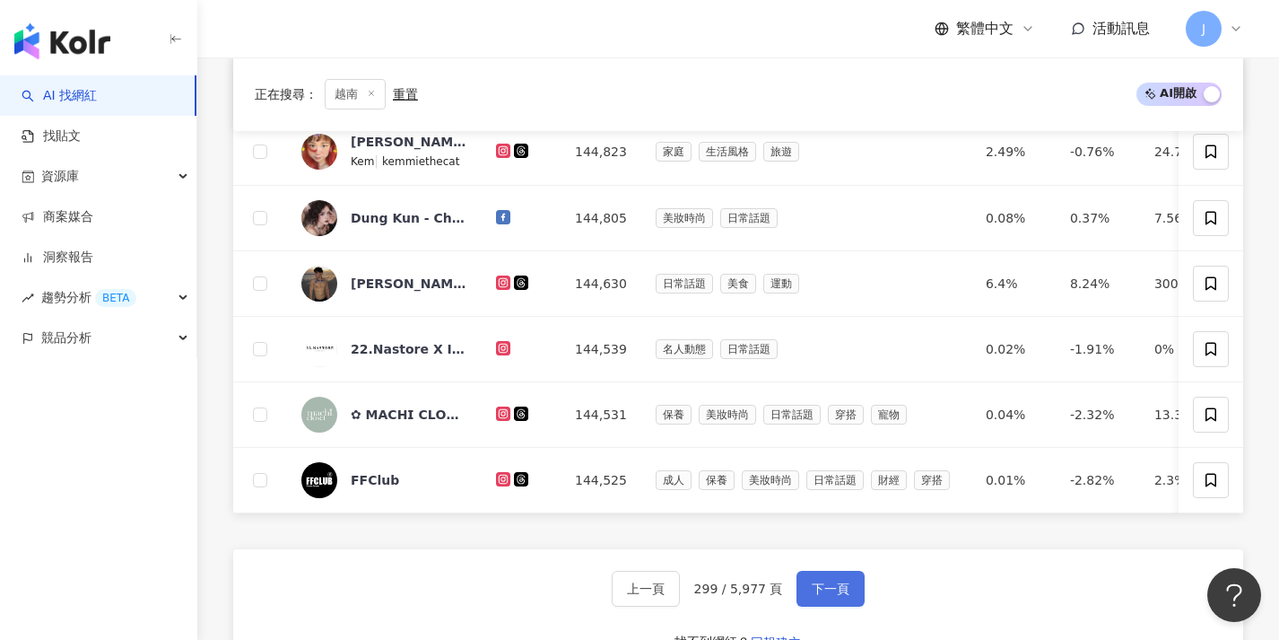
click at [823, 596] on span "下一頁" at bounding box center [831, 588] width 38 height 14
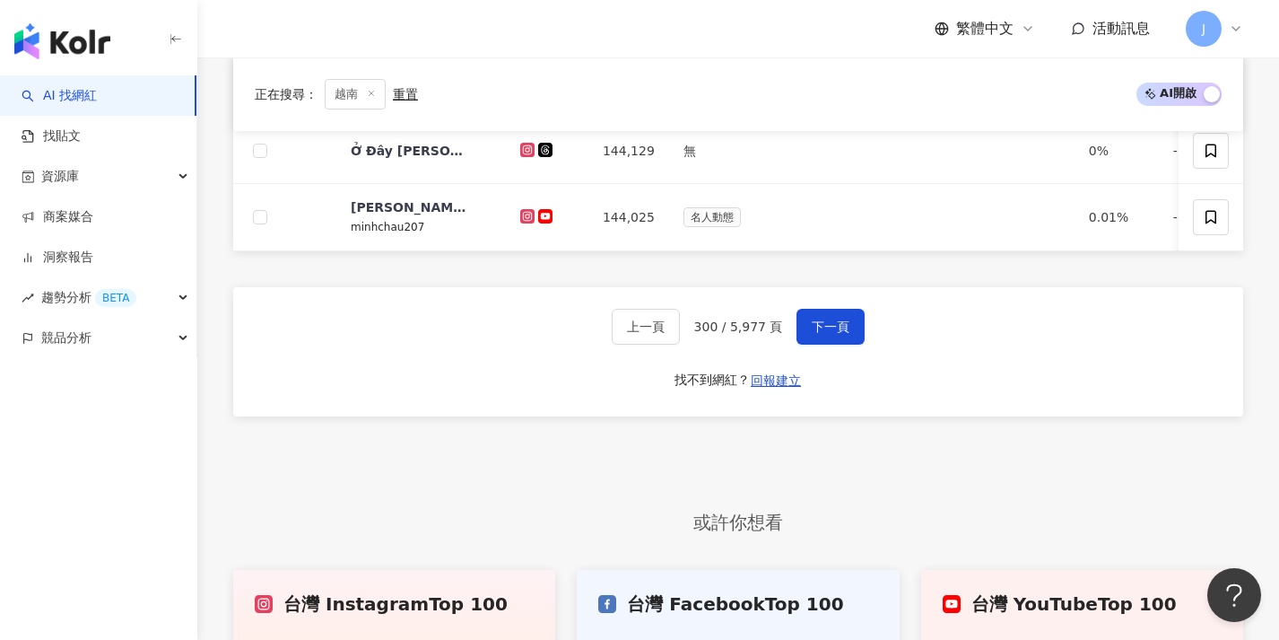
scroll to position [893, 0]
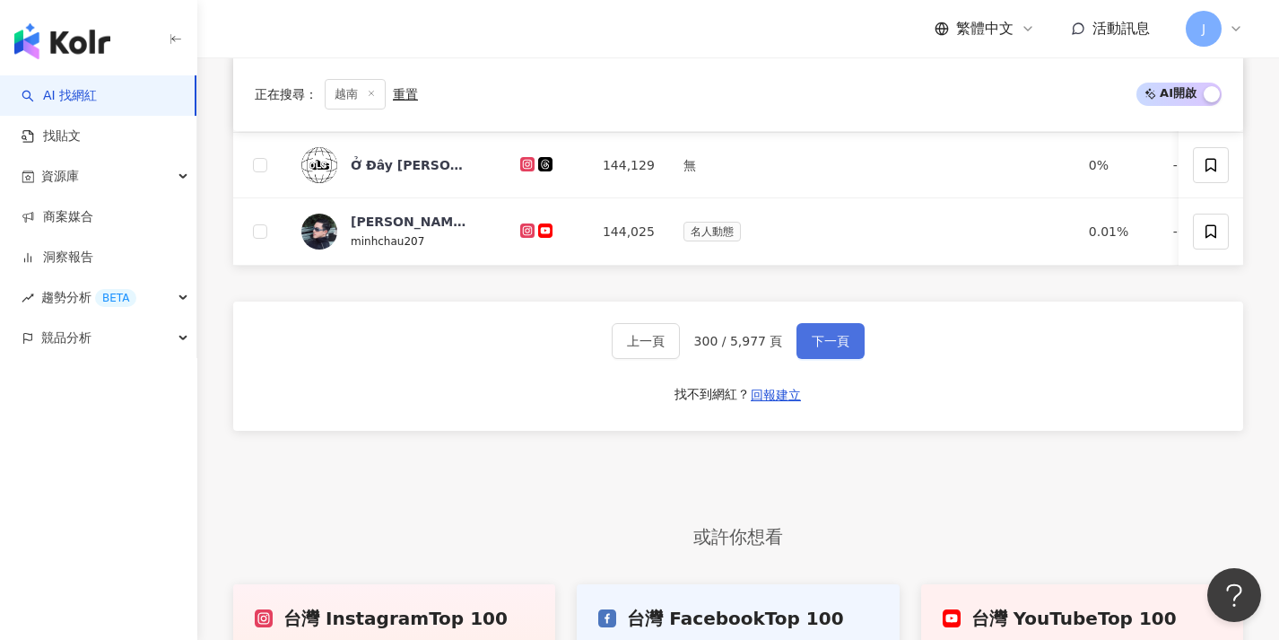
click at [839, 341] on button "下一頁" at bounding box center [831, 341] width 68 height 36
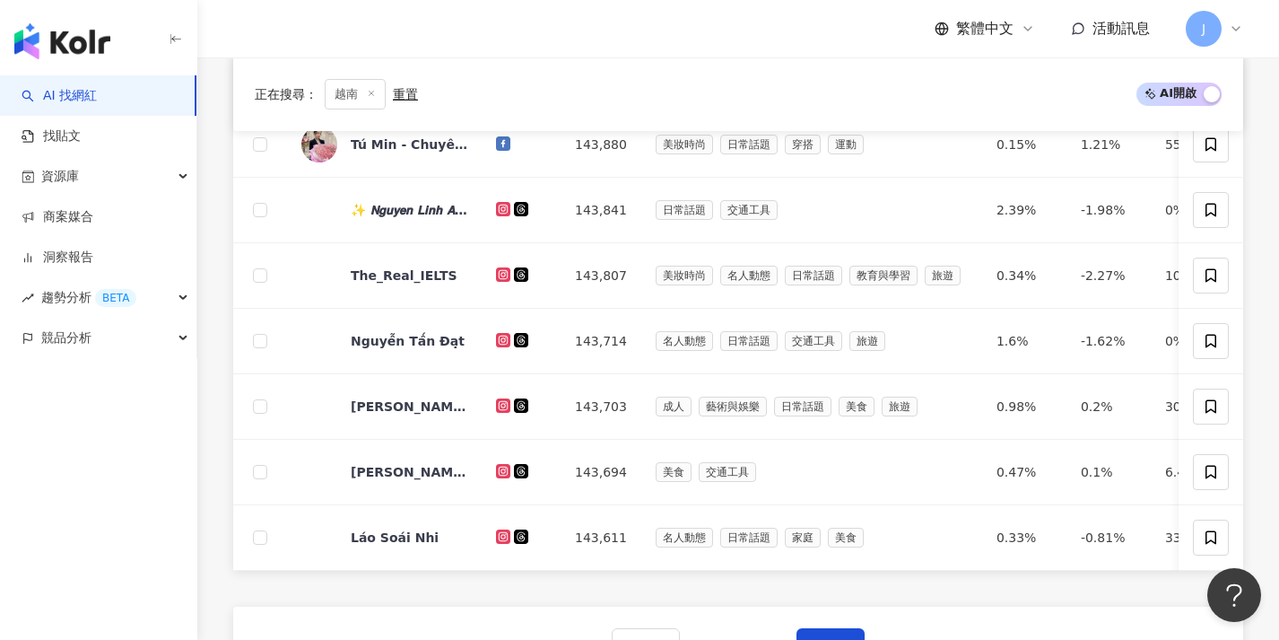
scroll to position [613, 0]
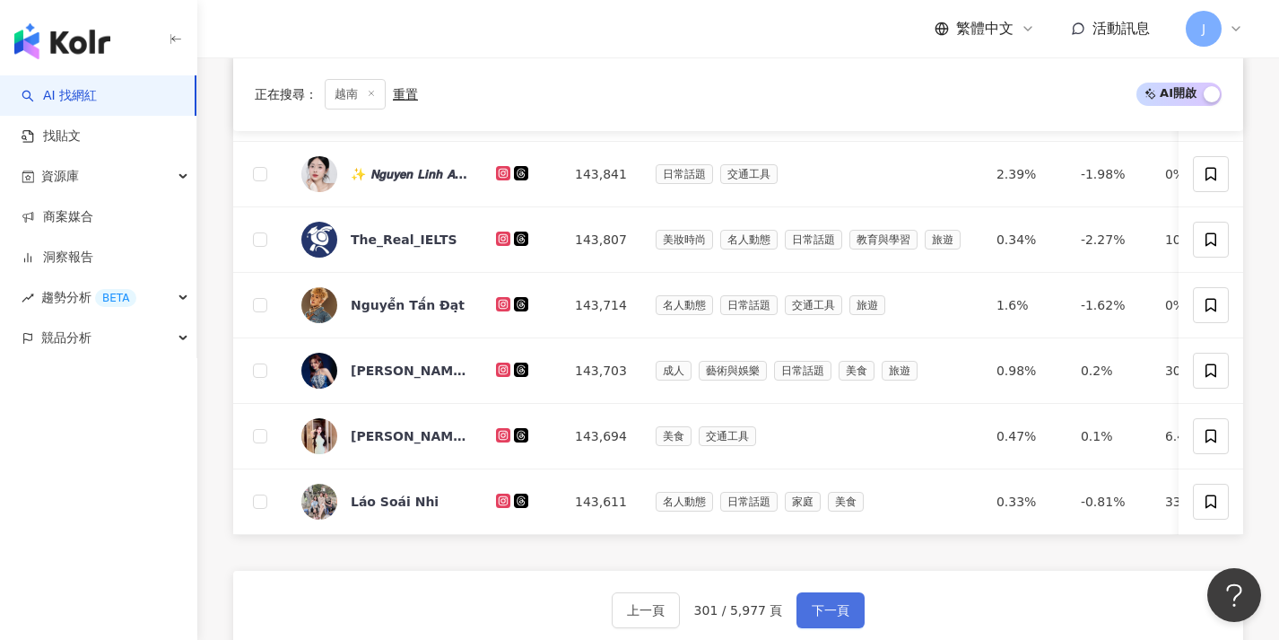
click at [817, 617] on span "下一頁" at bounding box center [831, 610] width 38 height 14
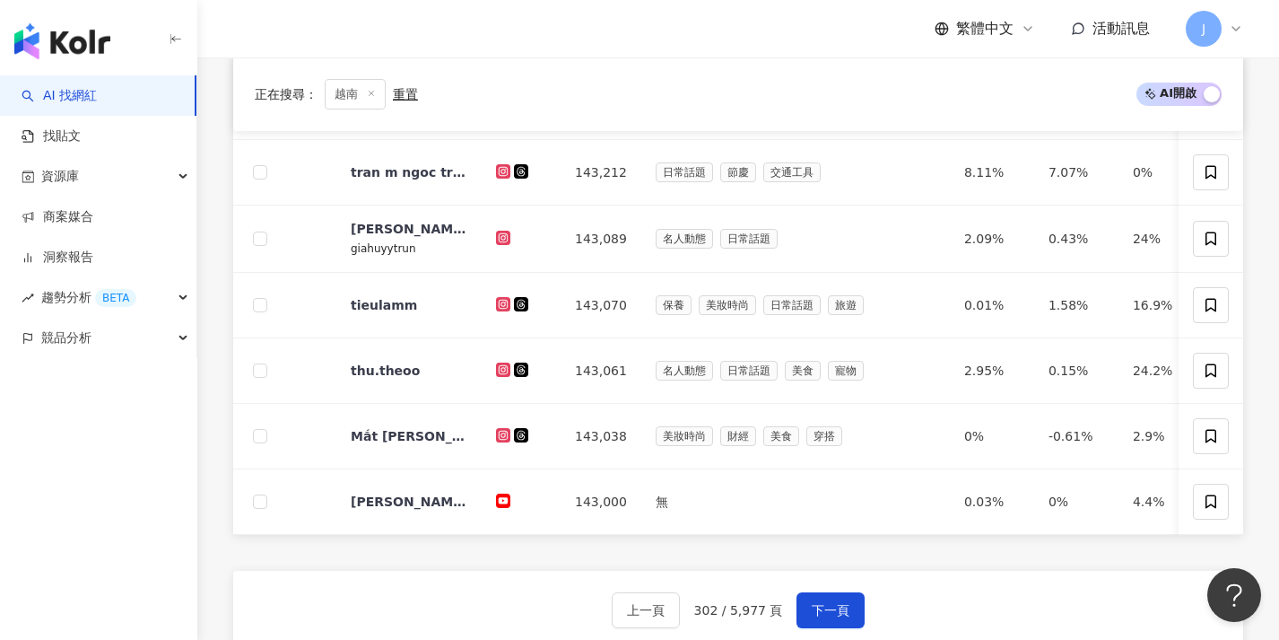
scroll to position [622, 0]
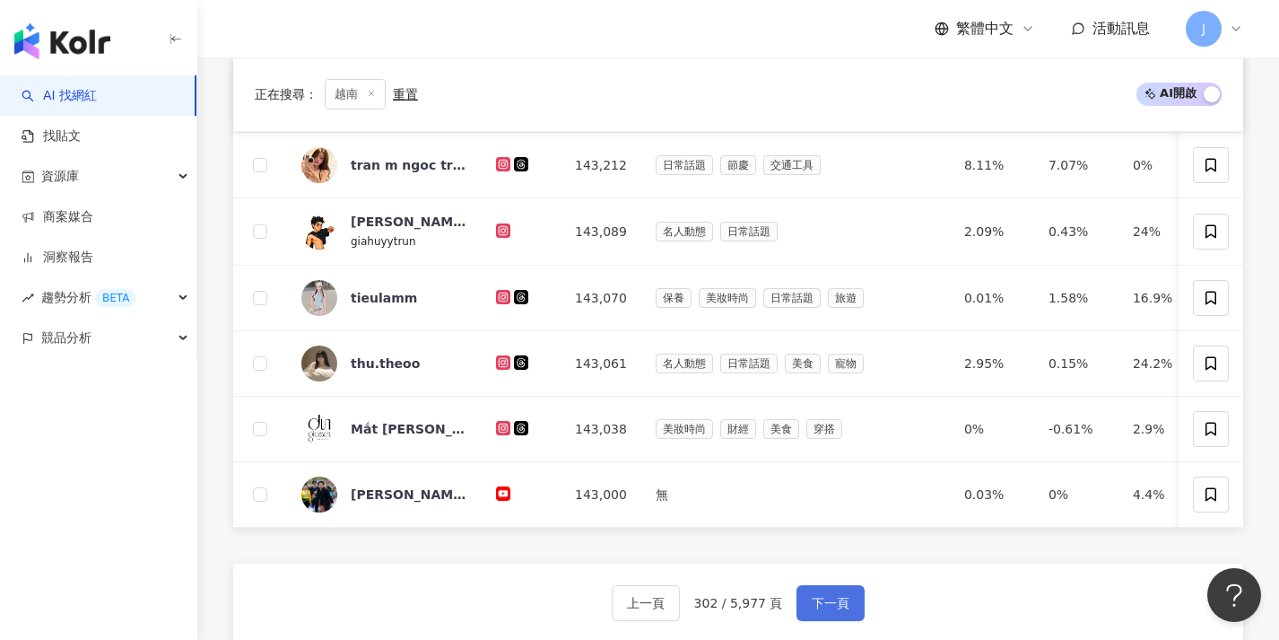
click at [822, 610] on span "下一頁" at bounding box center [831, 603] width 38 height 14
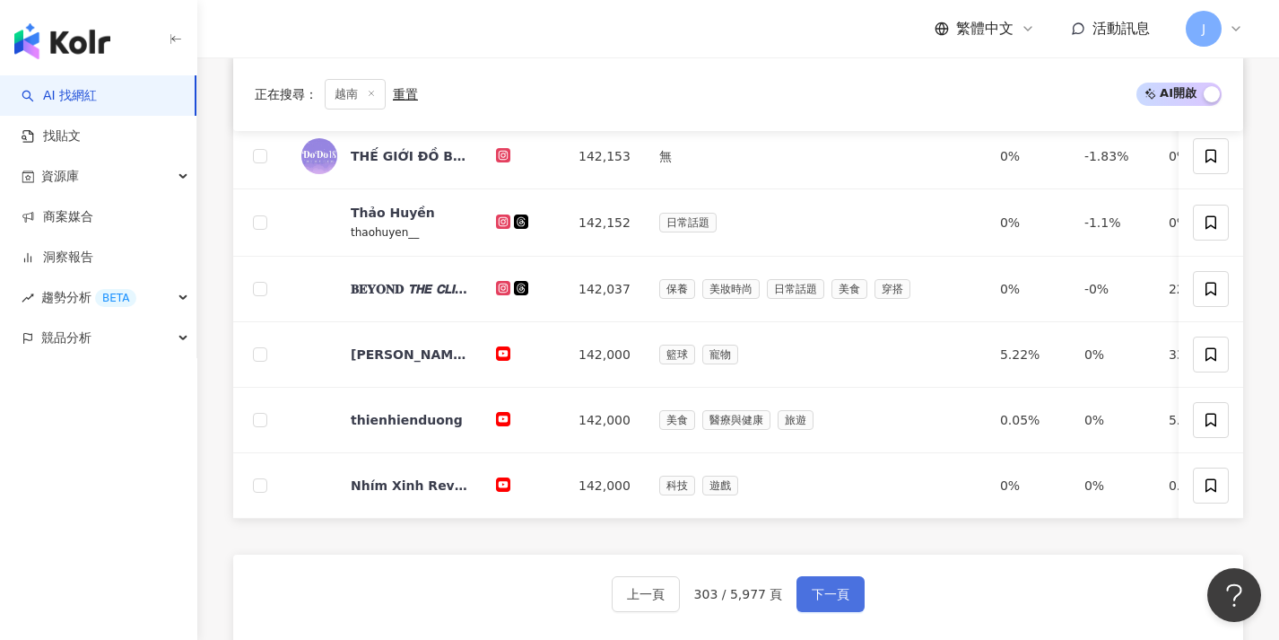
scroll to position [680, 0]
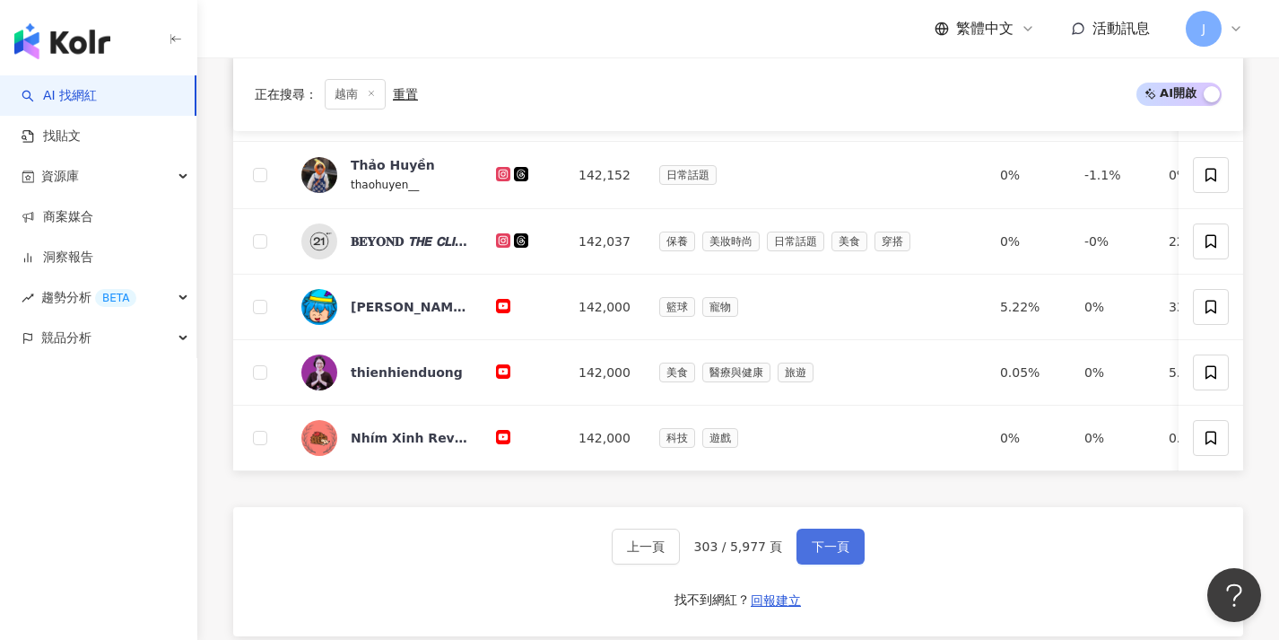
click at [843, 564] on button "下一頁" at bounding box center [831, 546] width 68 height 36
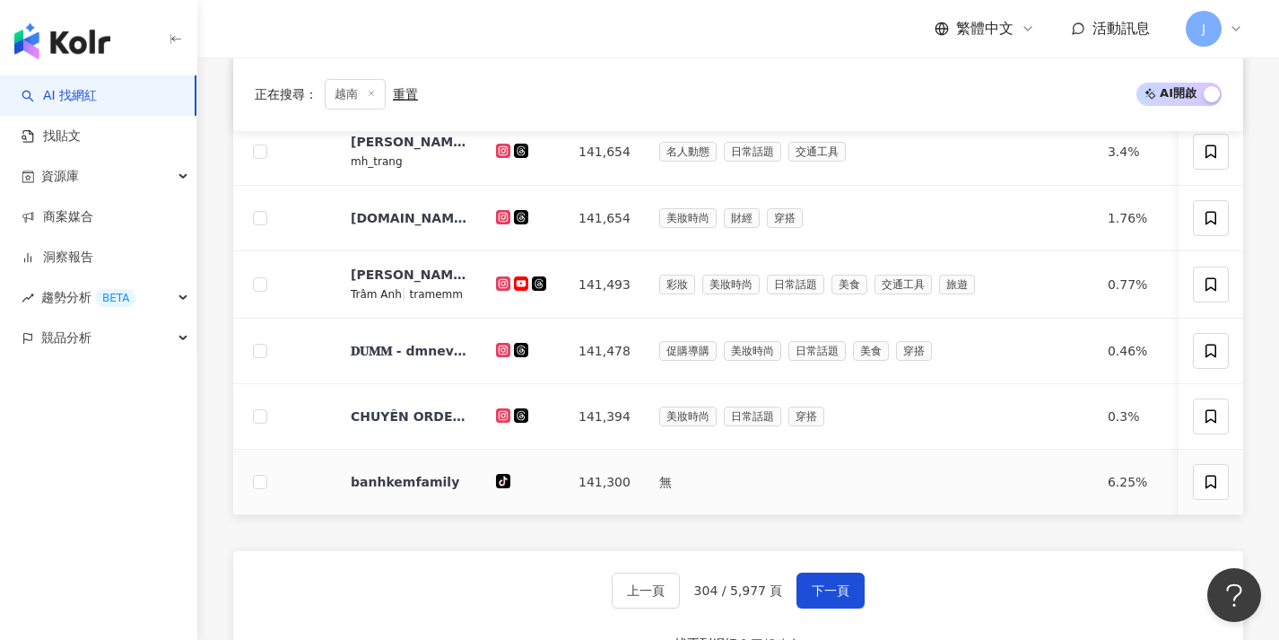
scroll to position [687, 0]
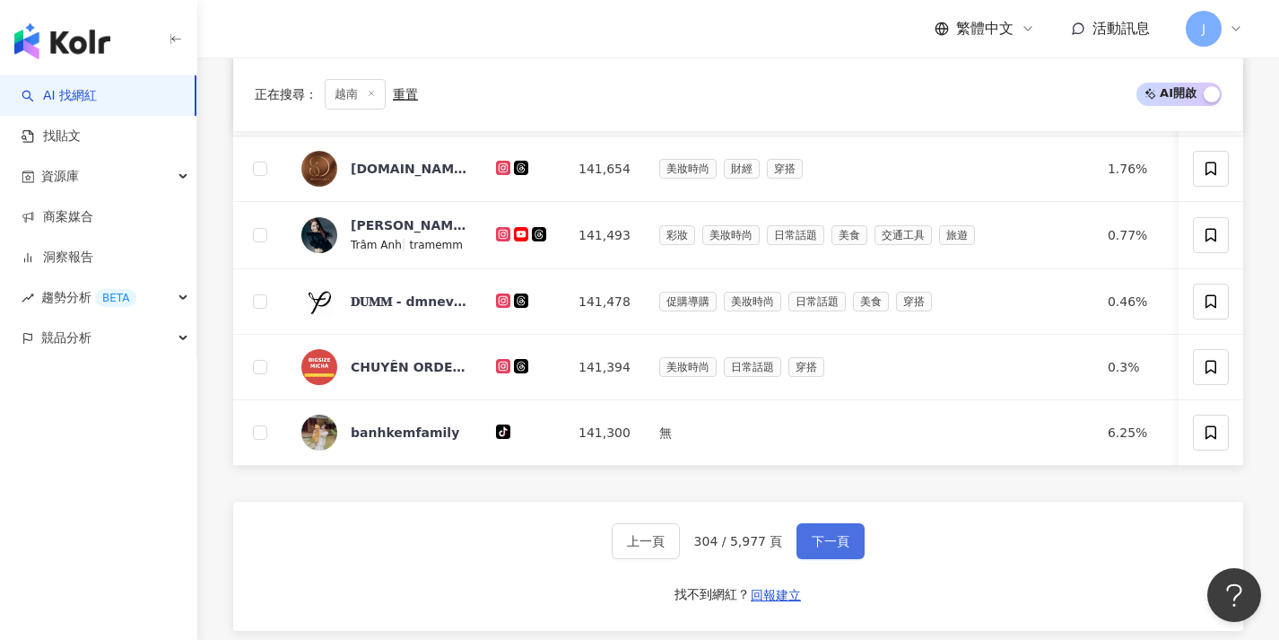
click at [848, 559] on button "下一頁" at bounding box center [831, 541] width 68 height 36
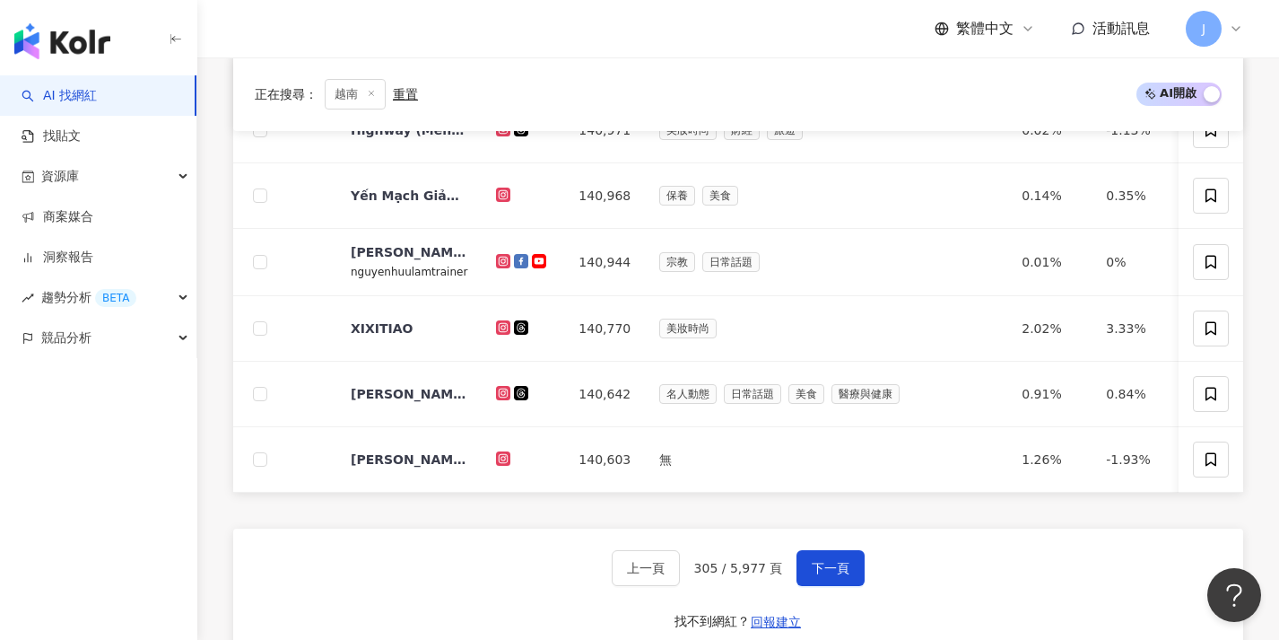
scroll to position [682, 0]
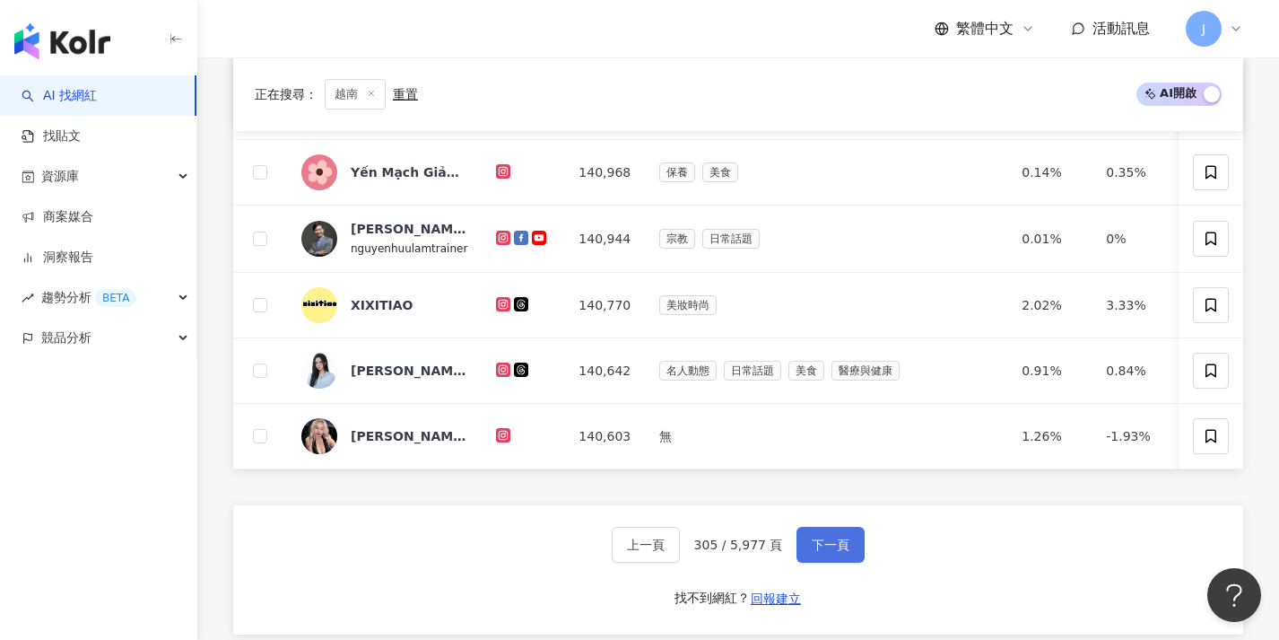
click at [852, 553] on button "下一頁" at bounding box center [831, 545] width 68 height 36
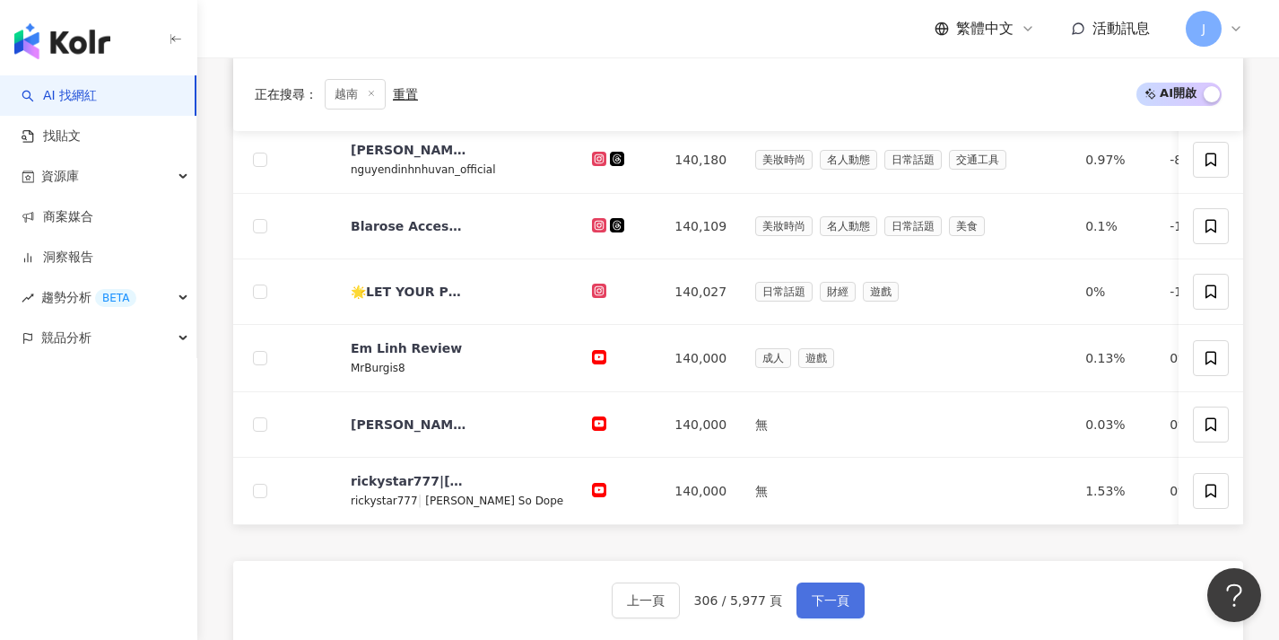
scroll to position [716, 0]
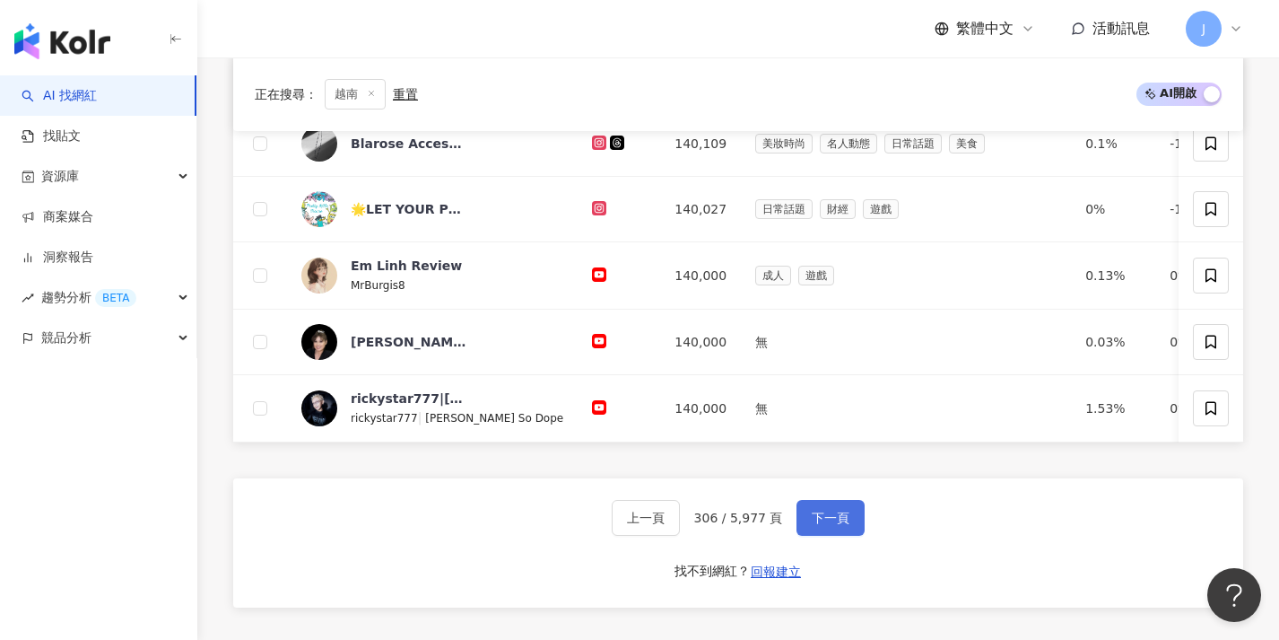
click at [851, 525] on button "下一頁" at bounding box center [831, 518] width 68 height 36
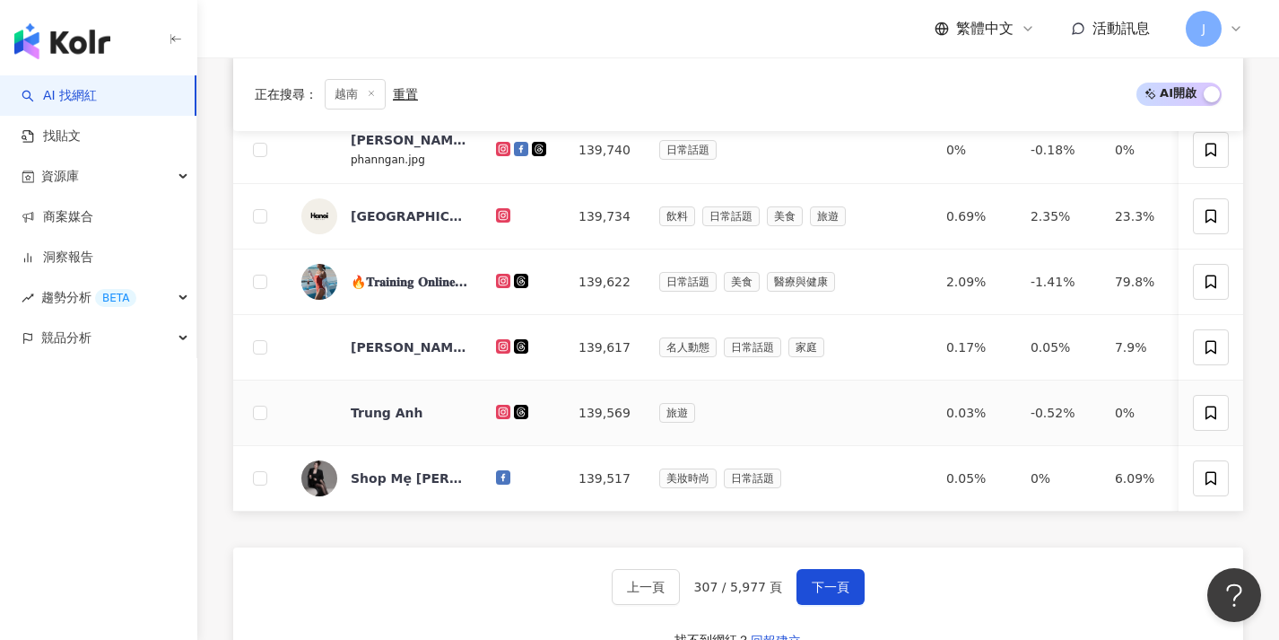
scroll to position [675, 0]
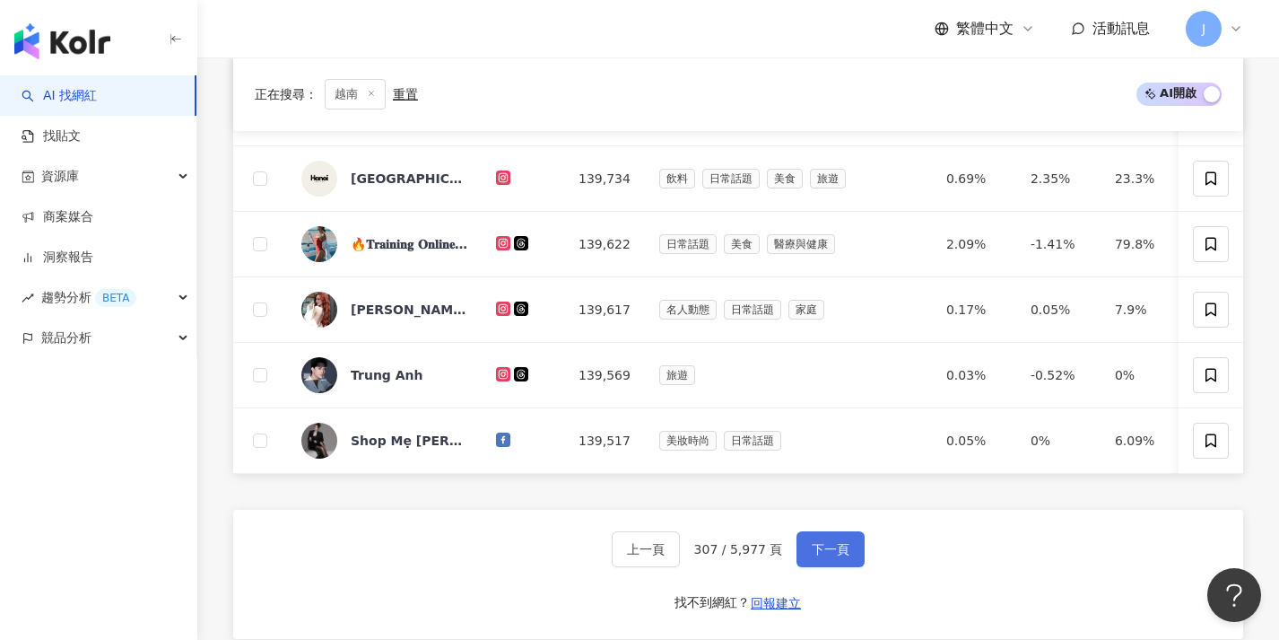
click at [825, 552] on button "下一頁" at bounding box center [831, 549] width 68 height 36
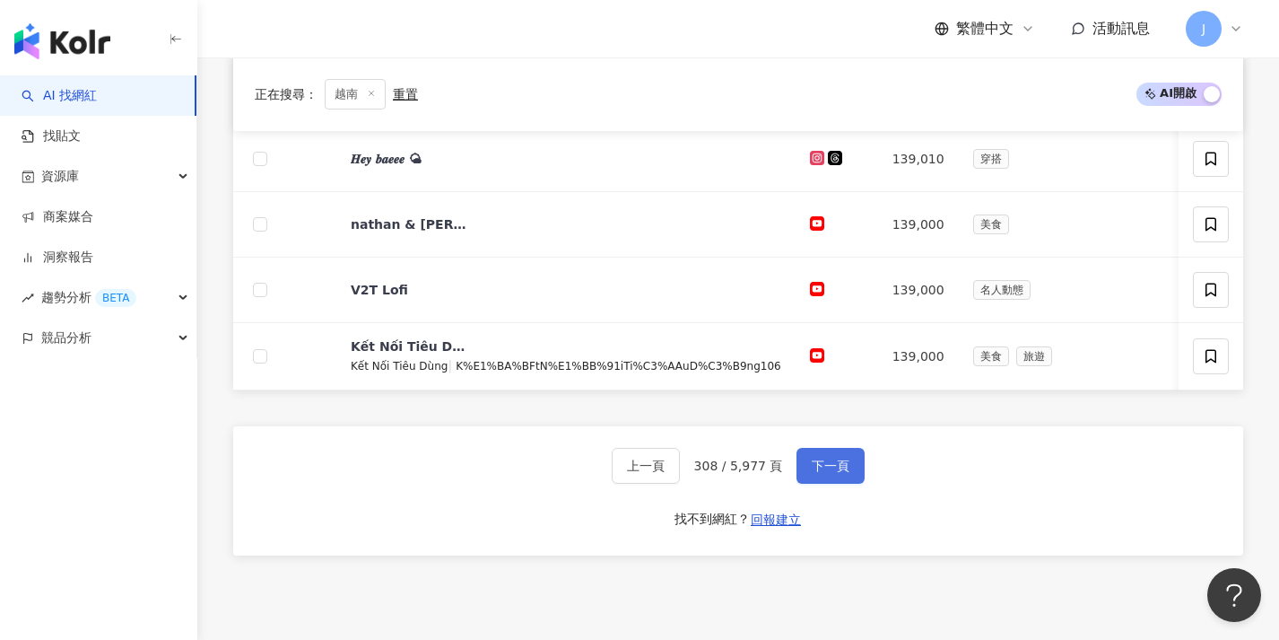
scroll to position [835, 0]
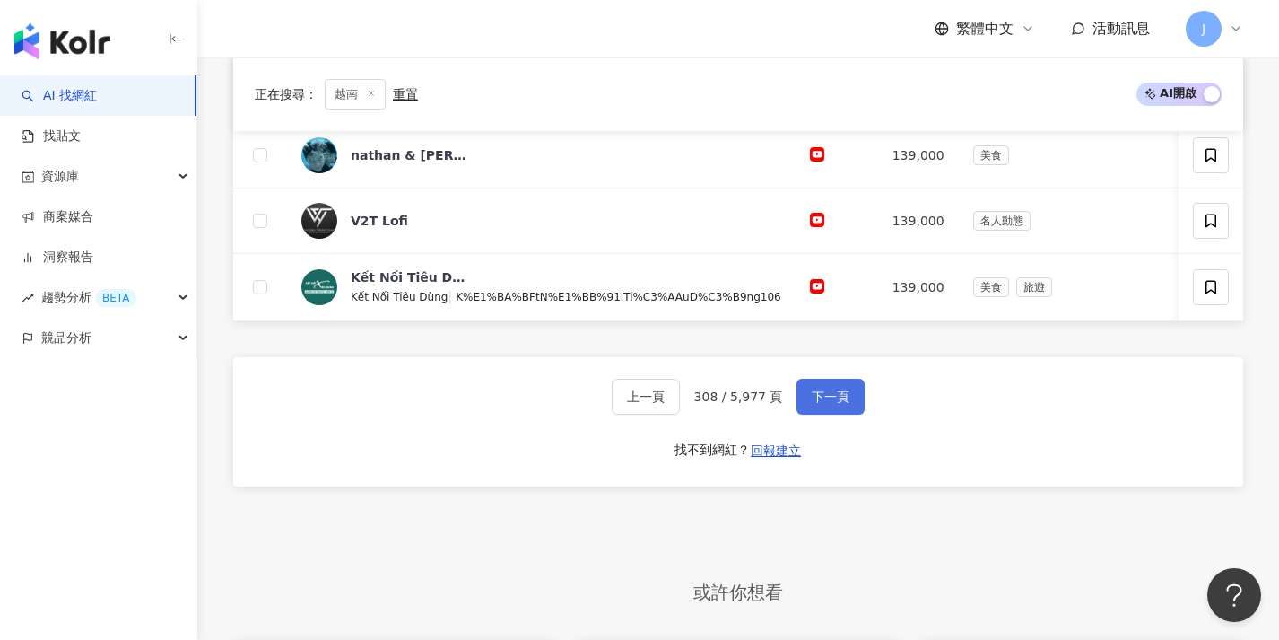
click at [853, 414] on button "下一頁" at bounding box center [831, 397] width 68 height 36
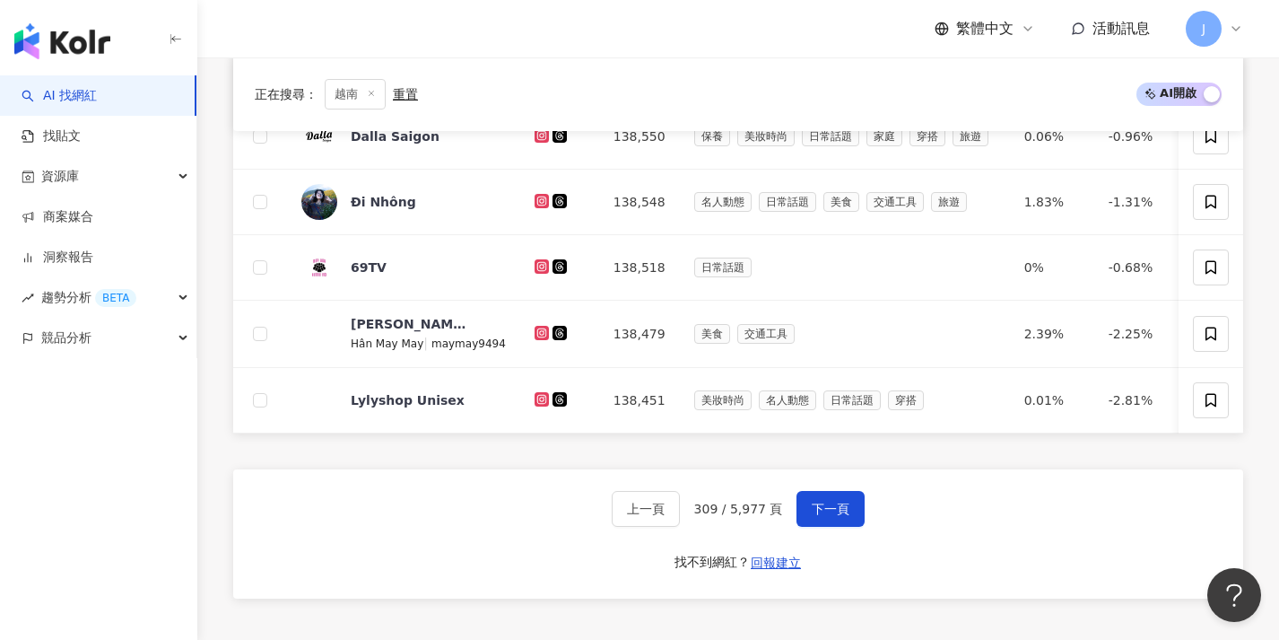
scroll to position [725, 0]
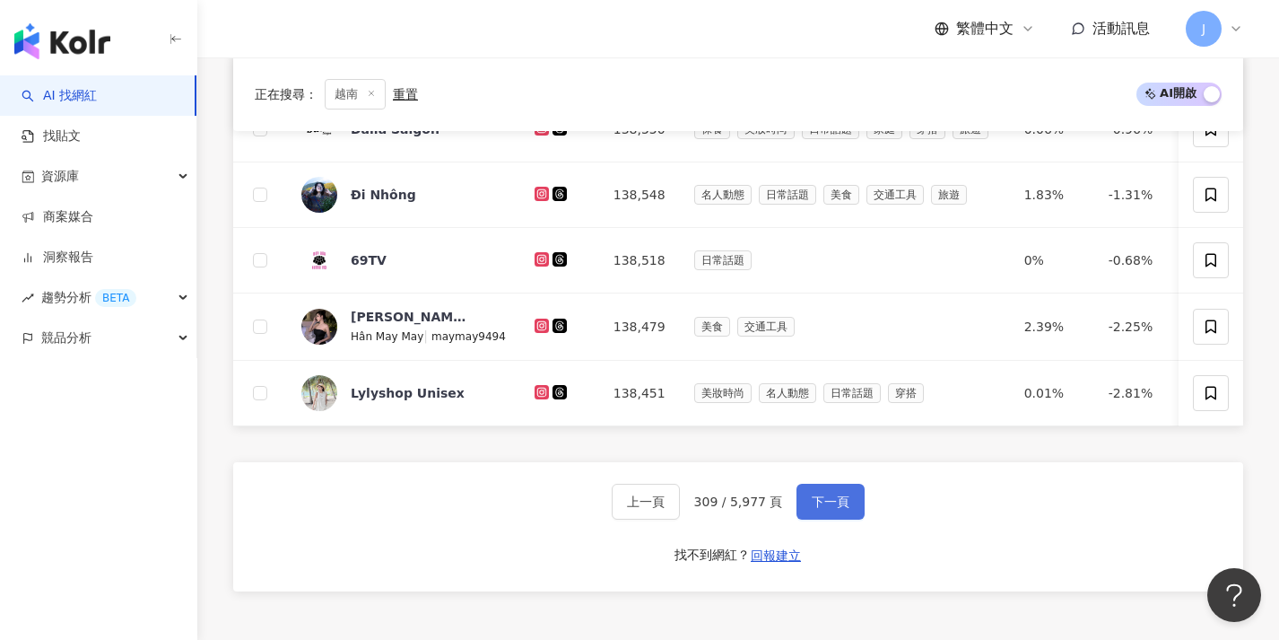
click at [815, 509] on span "下一頁" at bounding box center [831, 501] width 38 height 14
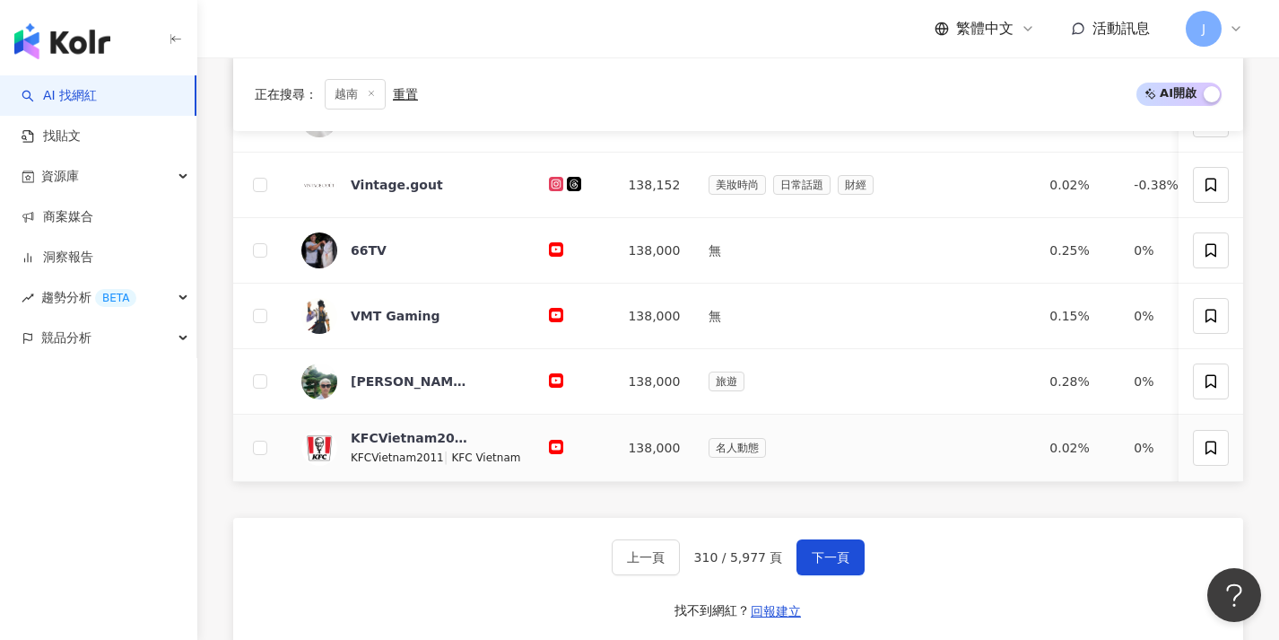
scroll to position [672, 0]
click at [825, 560] on button "下一頁" at bounding box center [831, 556] width 68 height 36
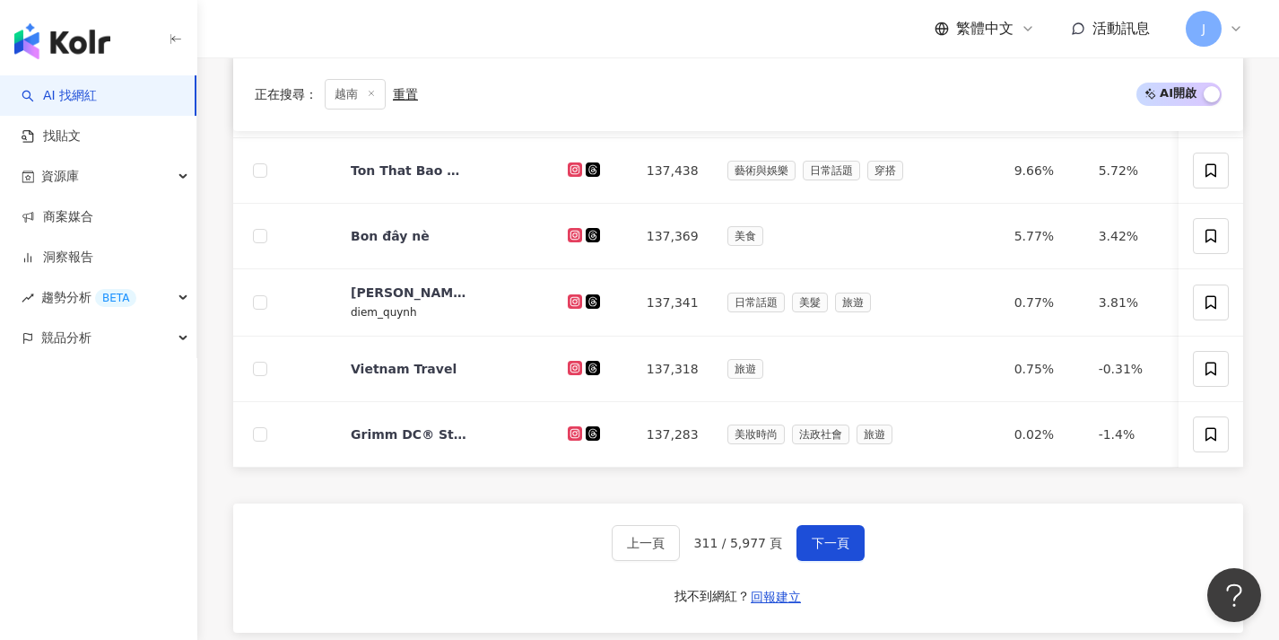
scroll to position [685, 0]
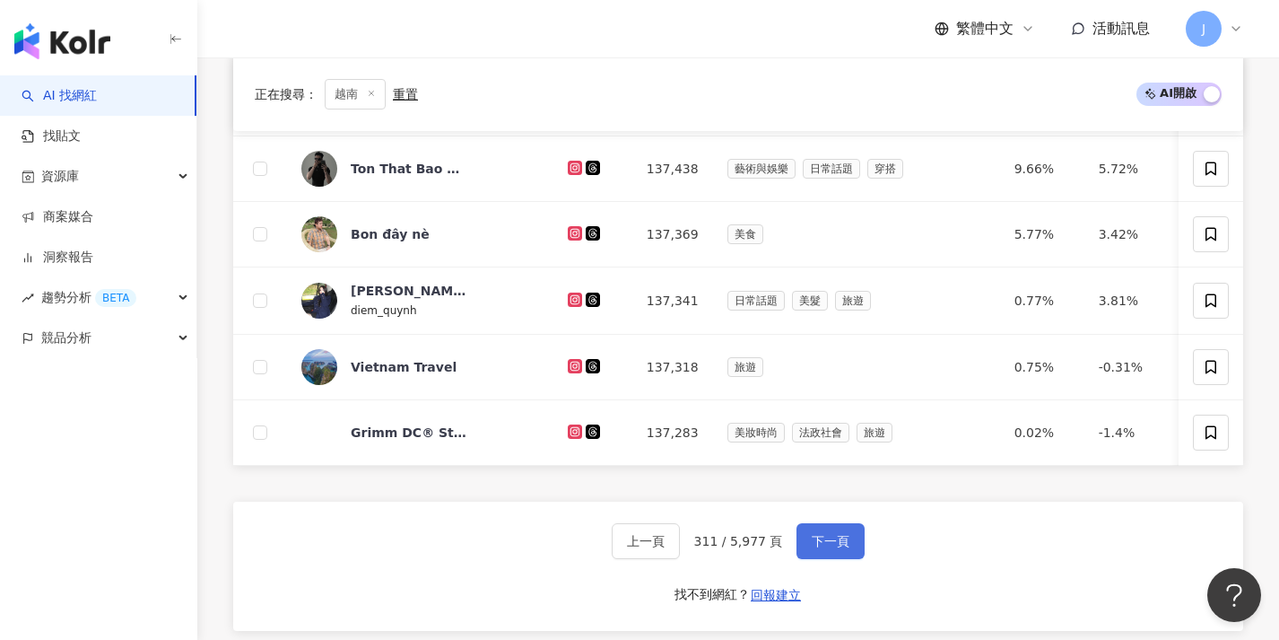
click at [830, 543] on button "下一頁" at bounding box center [831, 541] width 68 height 36
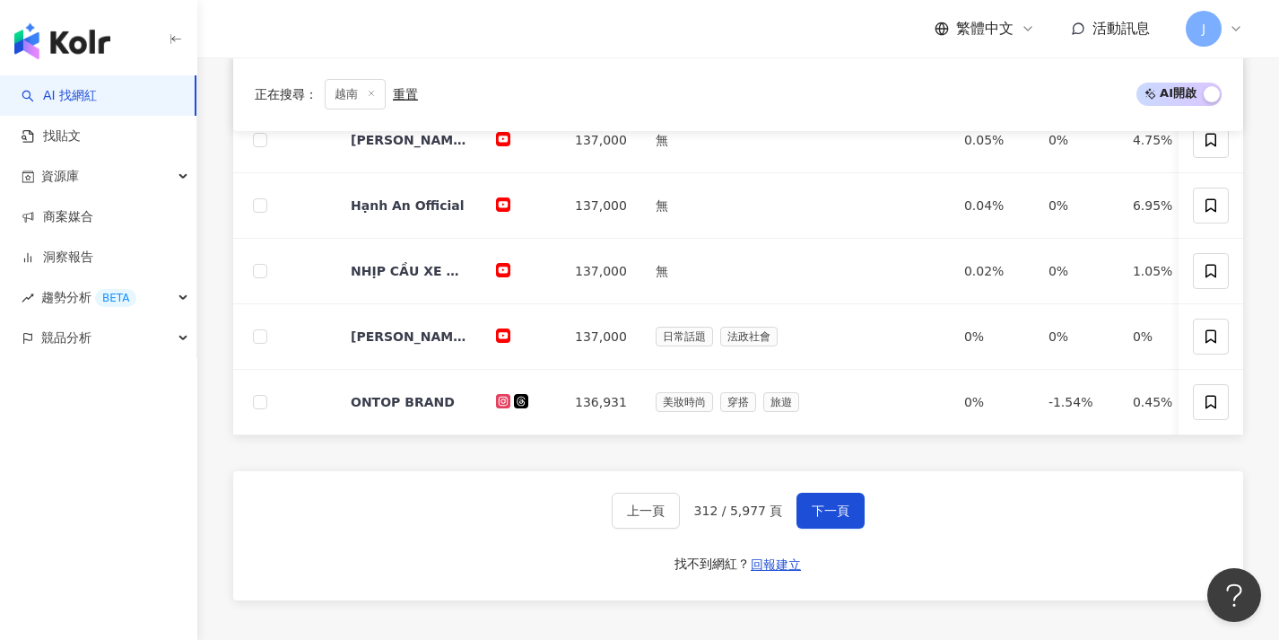
scroll to position [723, 0]
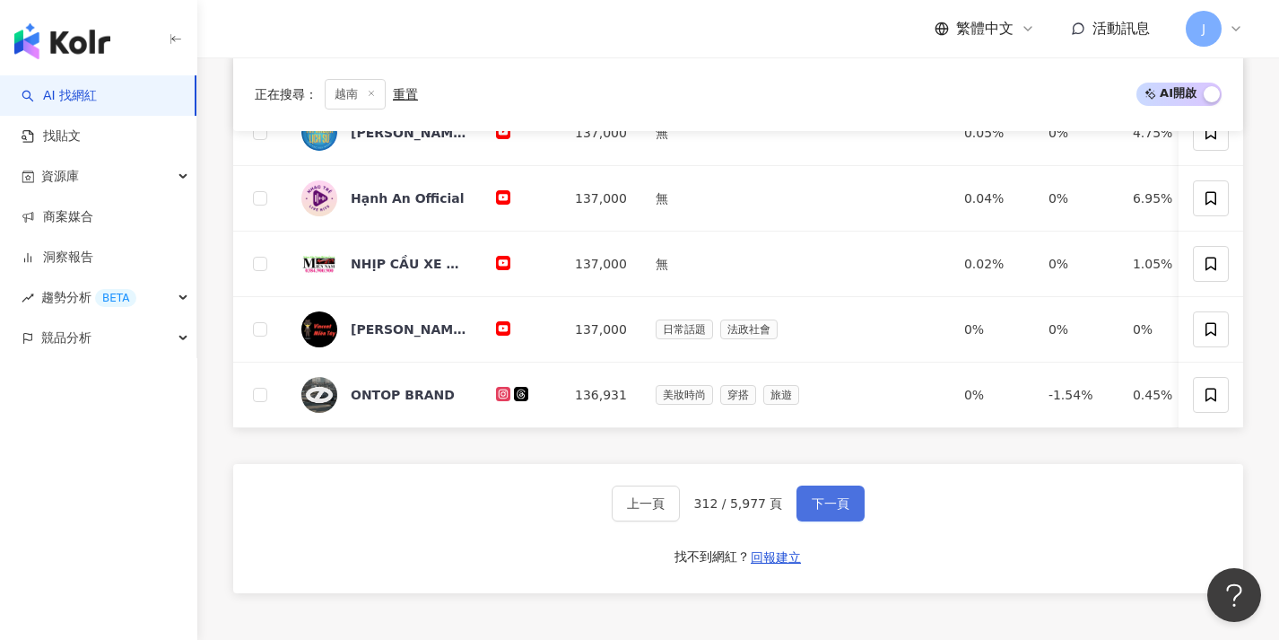
click at [848, 513] on button "下一頁" at bounding box center [831, 503] width 68 height 36
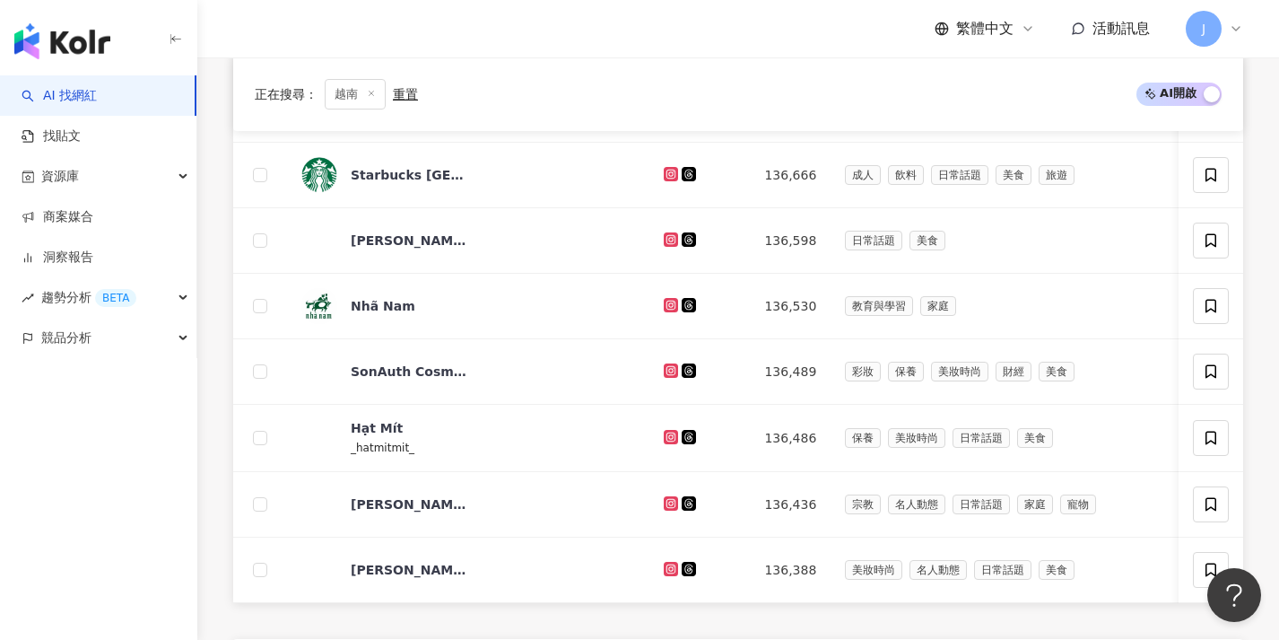
scroll to position [936, 0]
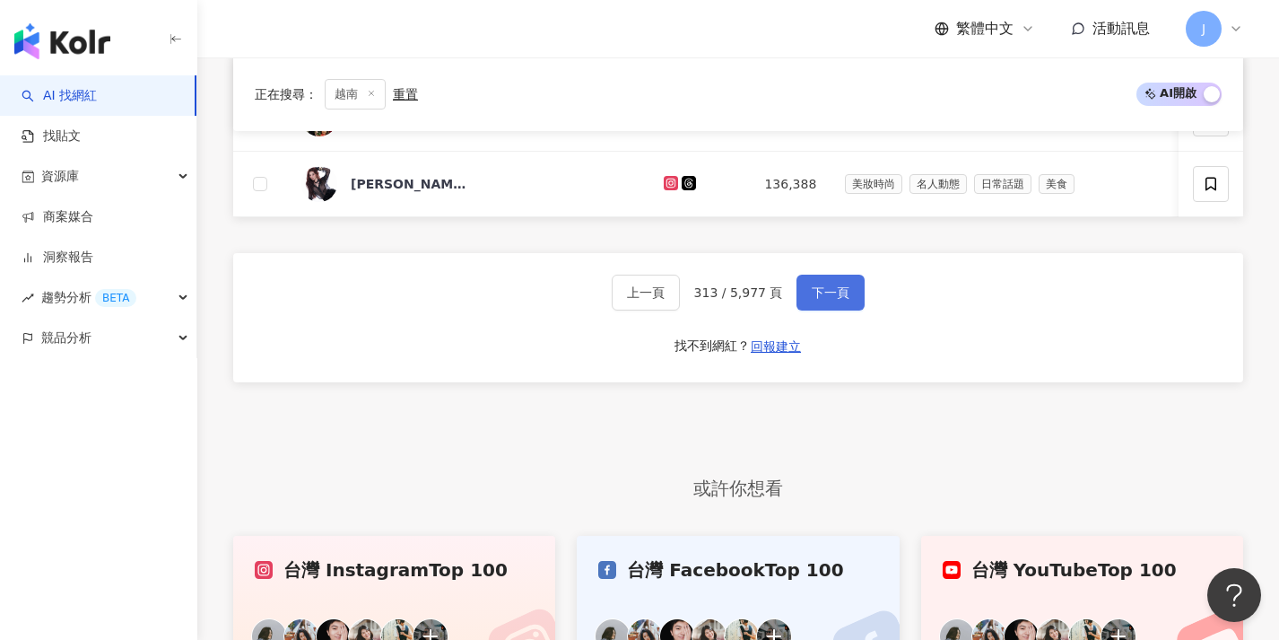
click at [823, 300] on span "下一頁" at bounding box center [831, 292] width 38 height 14
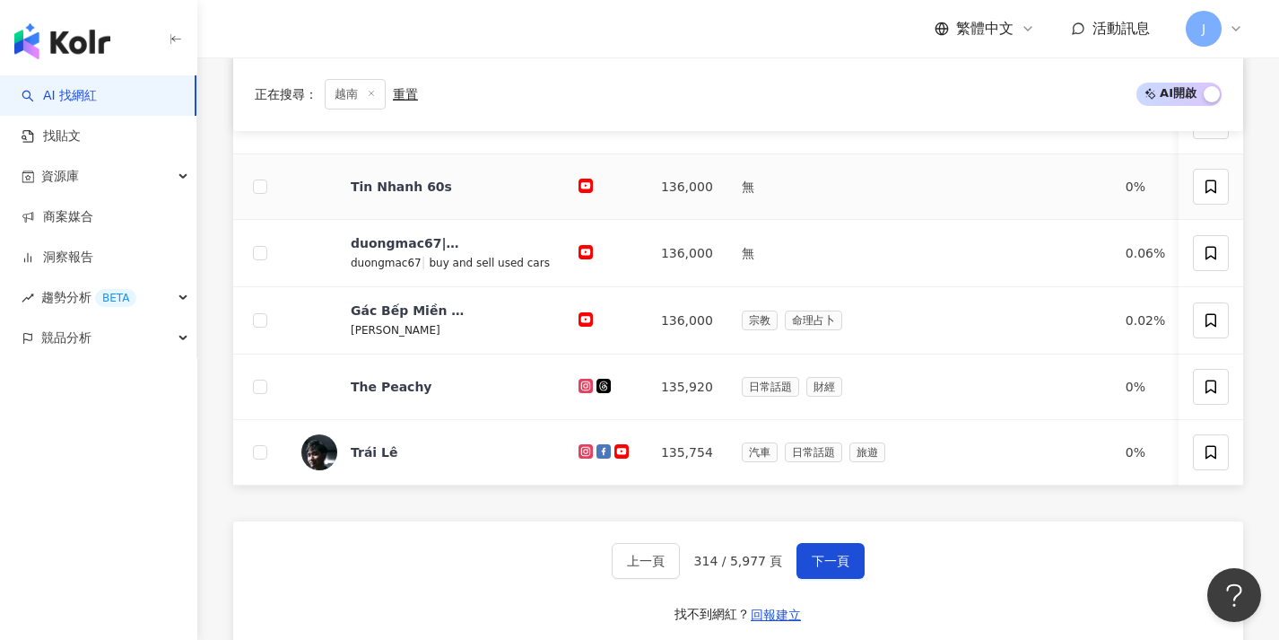
scroll to position [666, 0]
click at [817, 567] on span "下一頁" at bounding box center [831, 560] width 38 height 14
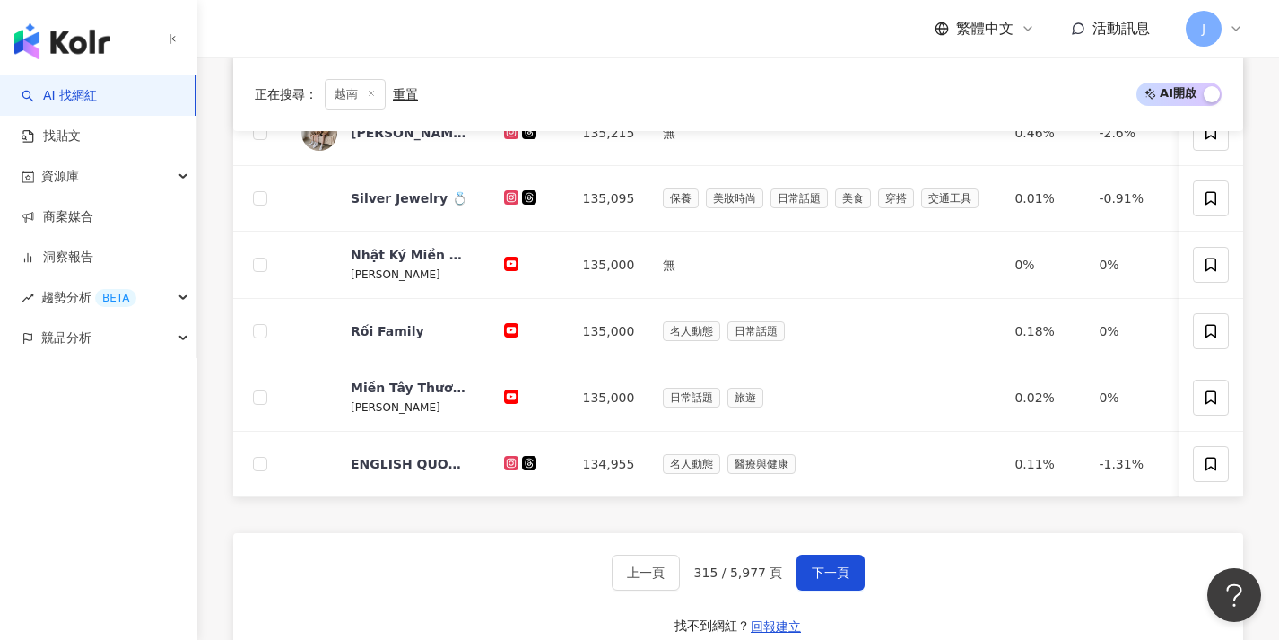
scroll to position [680, 0]
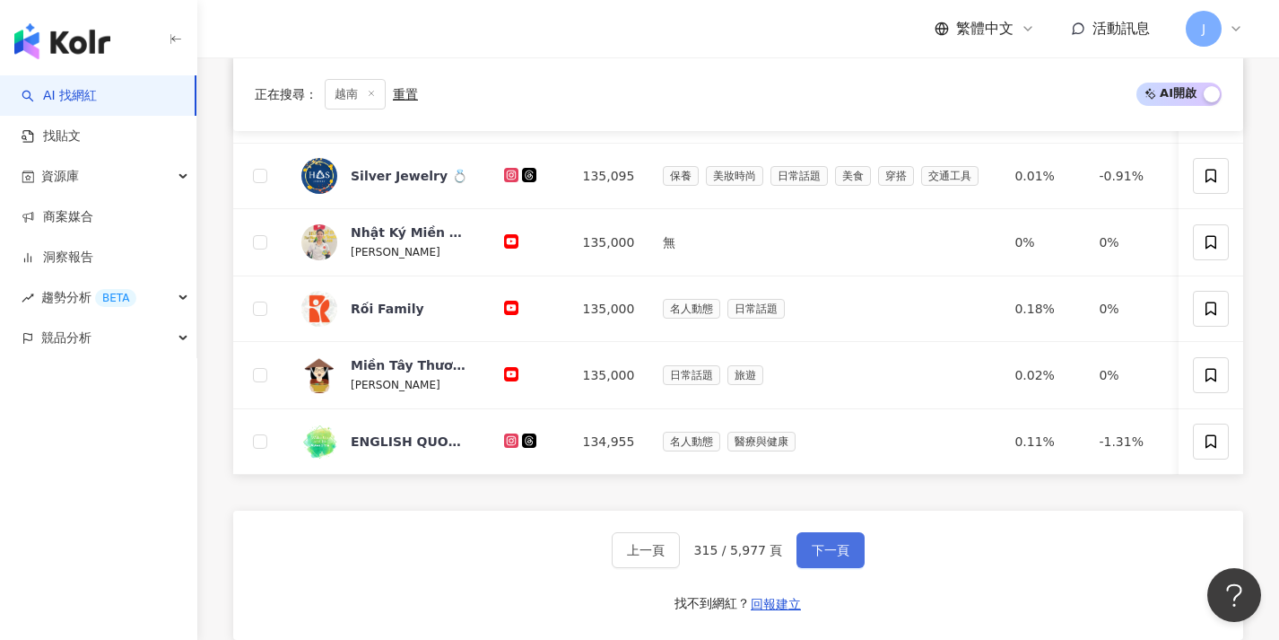
click at [814, 557] on span "下一頁" at bounding box center [831, 550] width 38 height 14
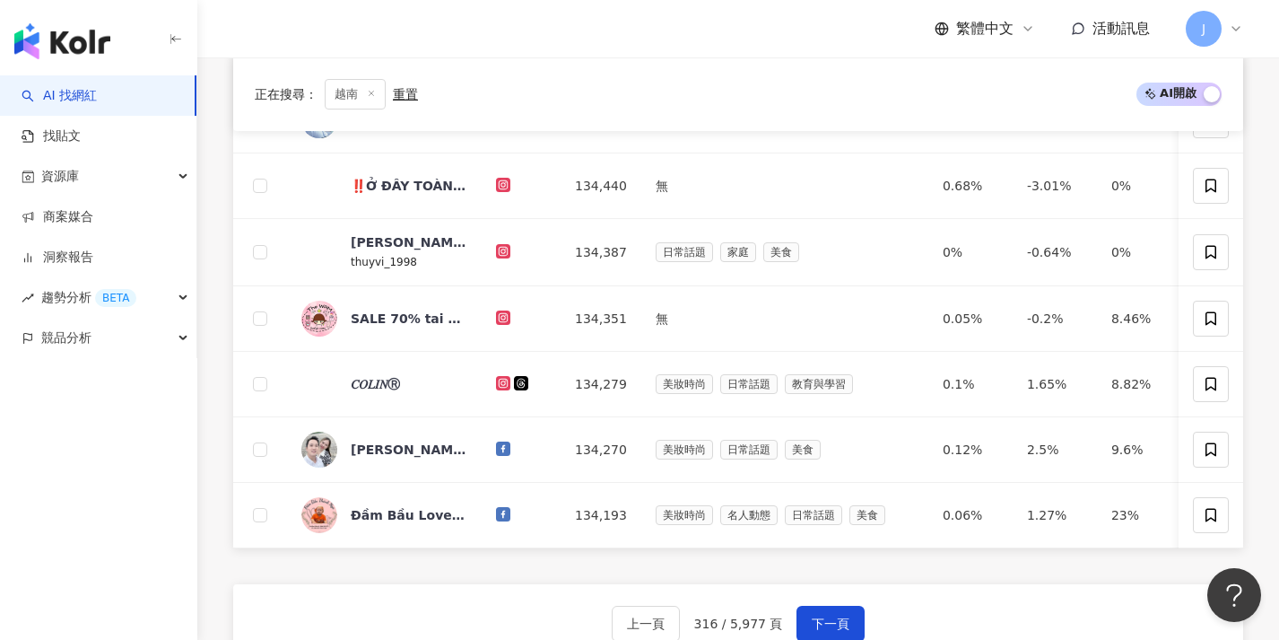
scroll to position [605, 0]
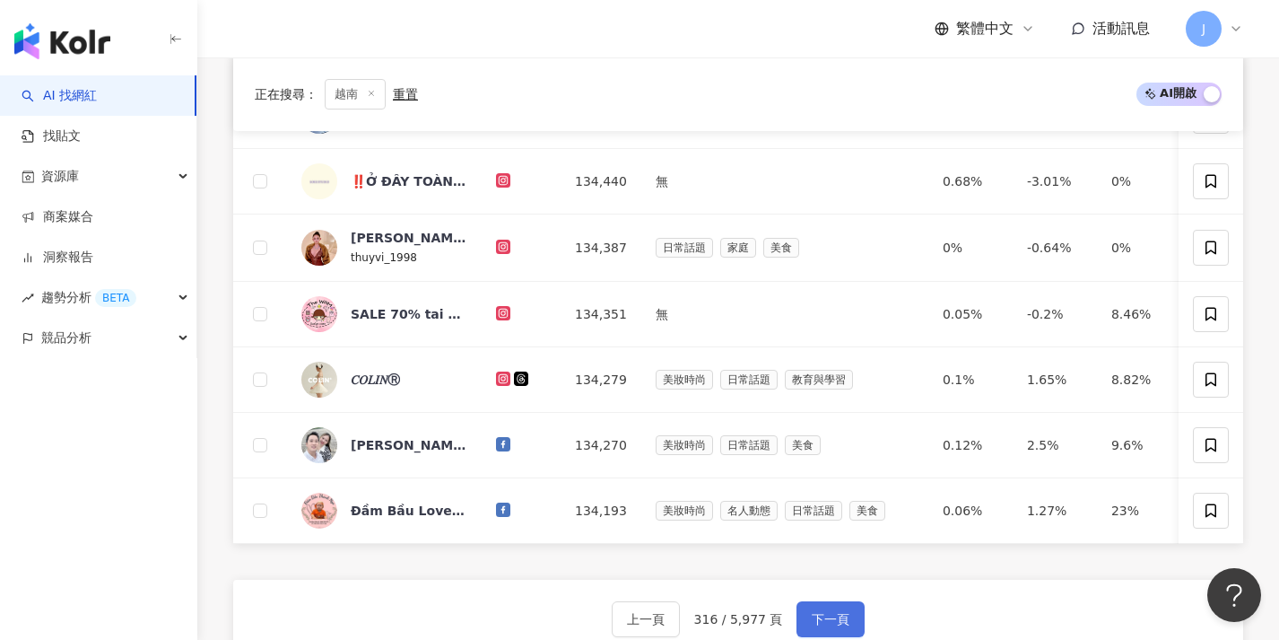
click at [815, 623] on button "下一頁" at bounding box center [831, 619] width 68 height 36
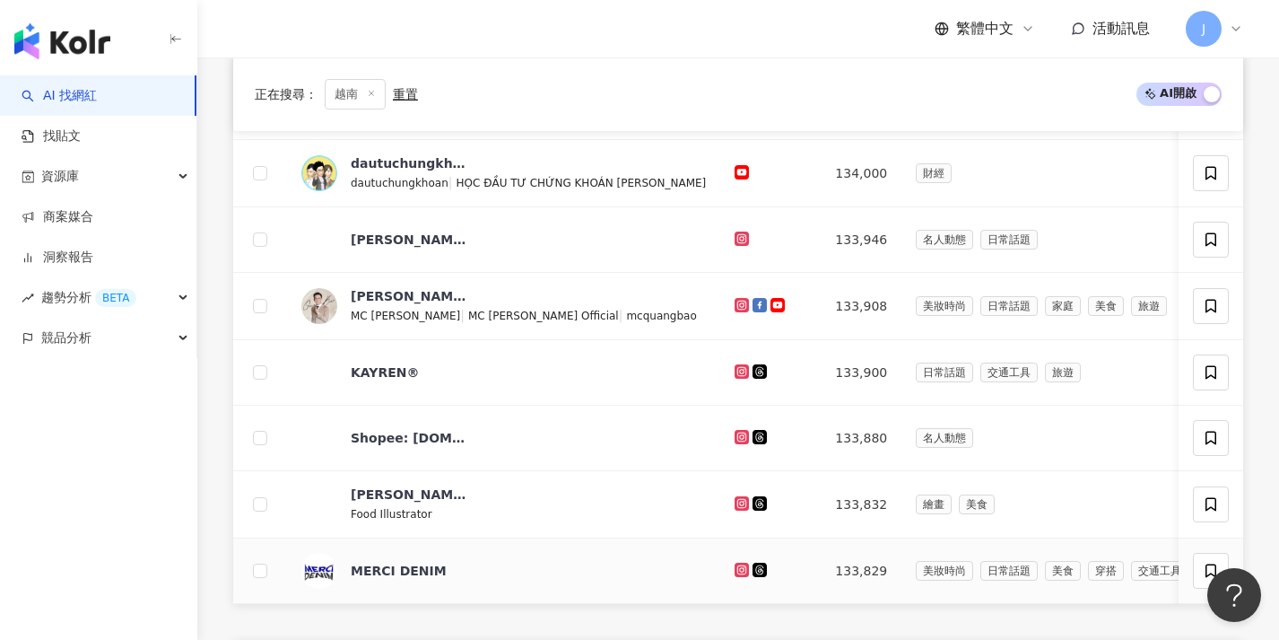
scroll to position [718, 0]
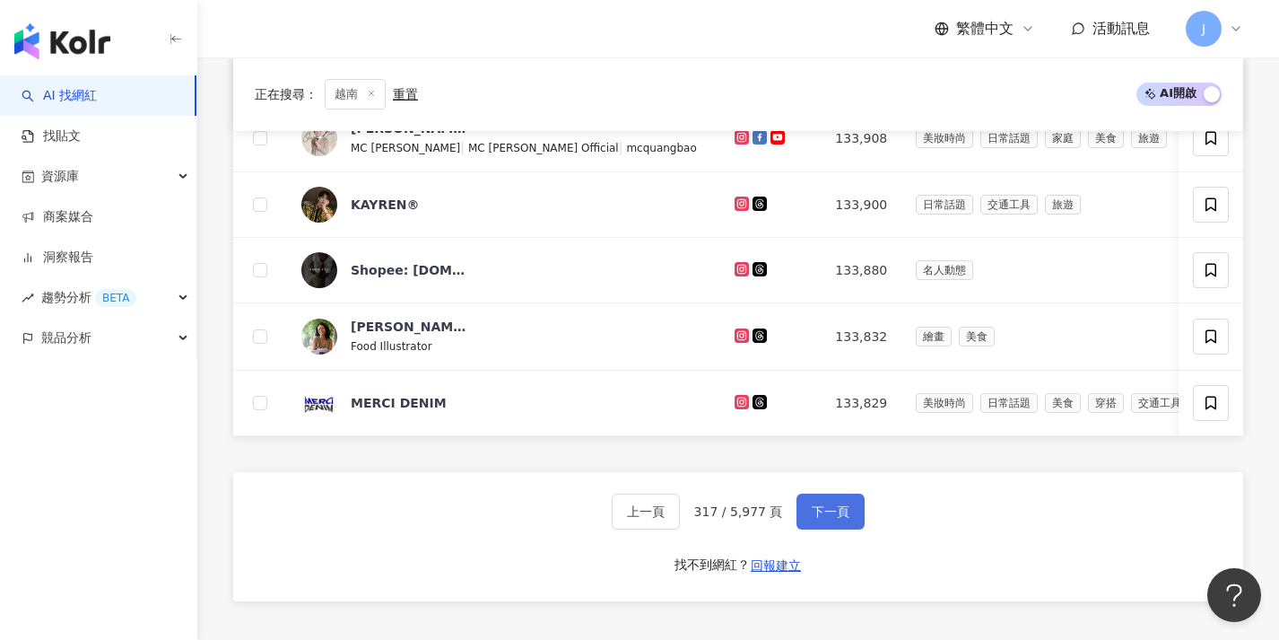
click at [832, 518] on span "下一頁" at bounding box center [831, 511] width 38 height 14
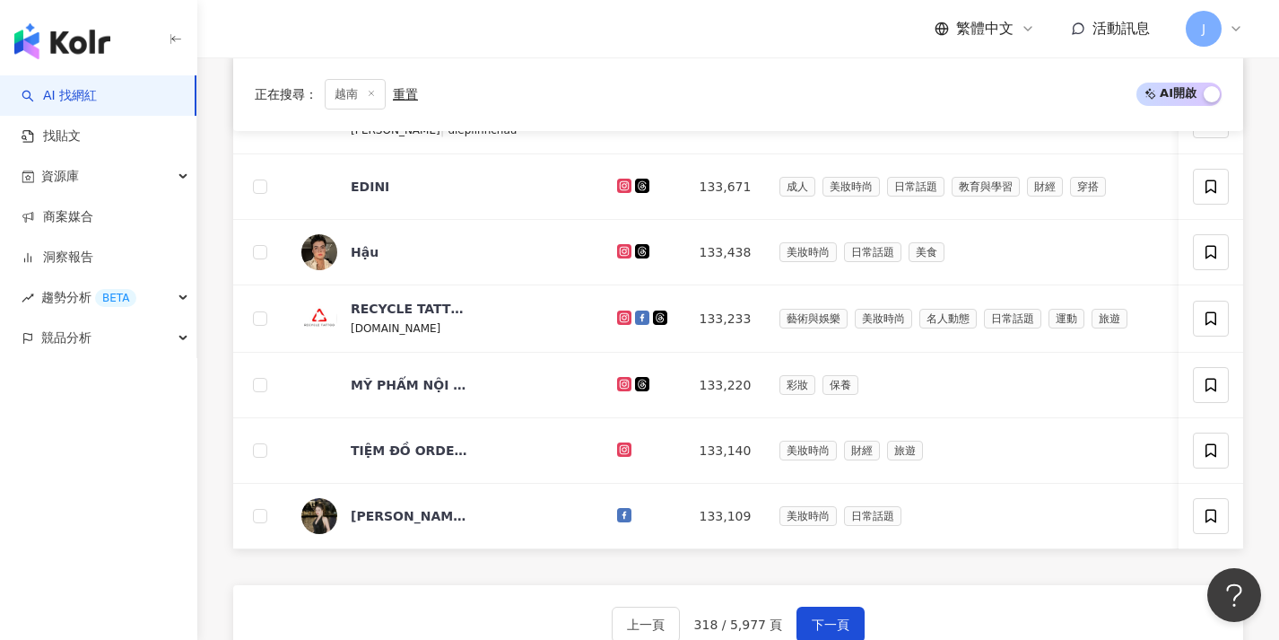
scroll to position [677, 0]
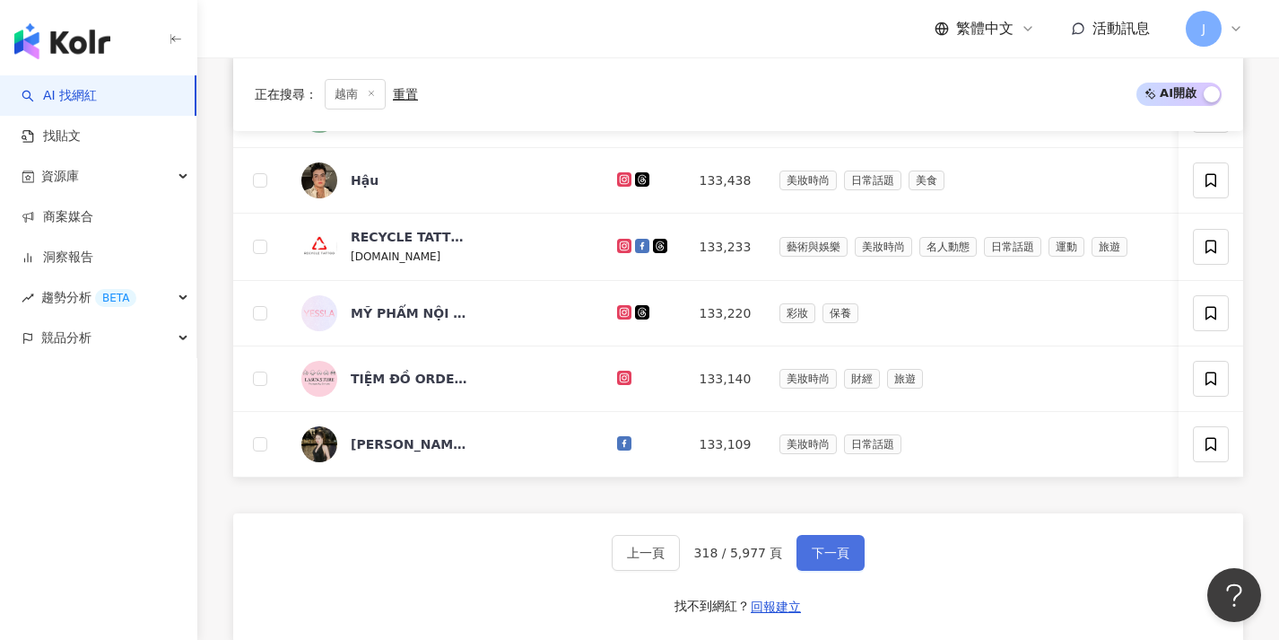
click at [813, 558] on span "下一頁" at bounding box center [831, 552] width 38 height 14
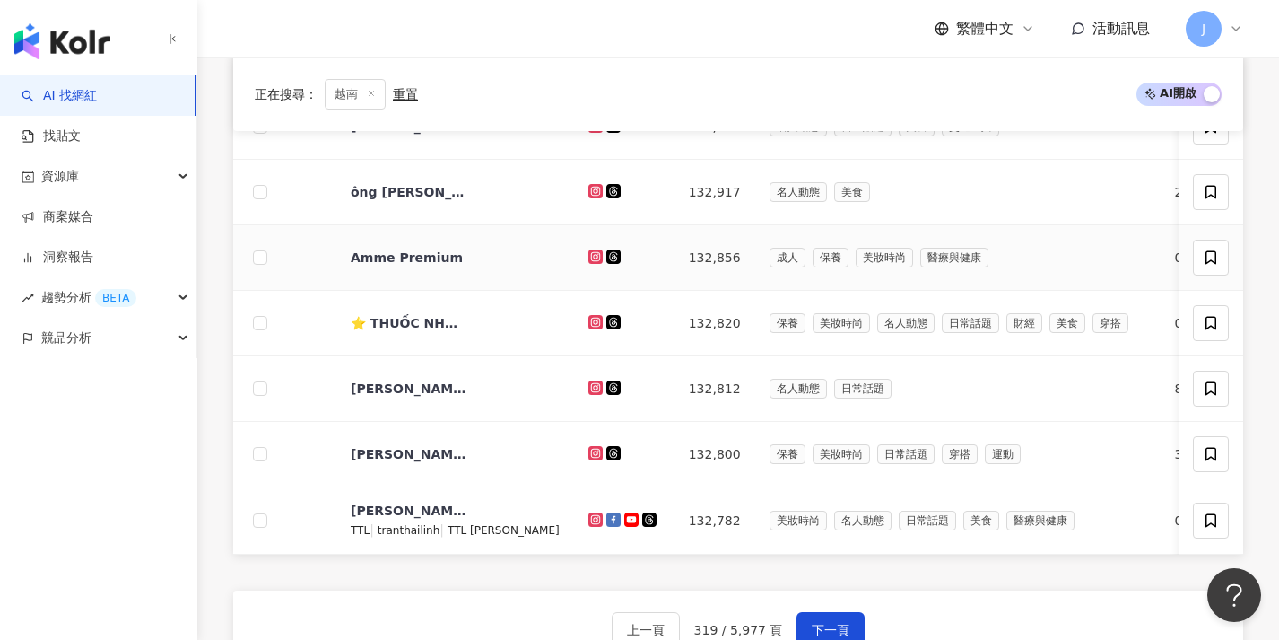
scroll to position [631, 0]
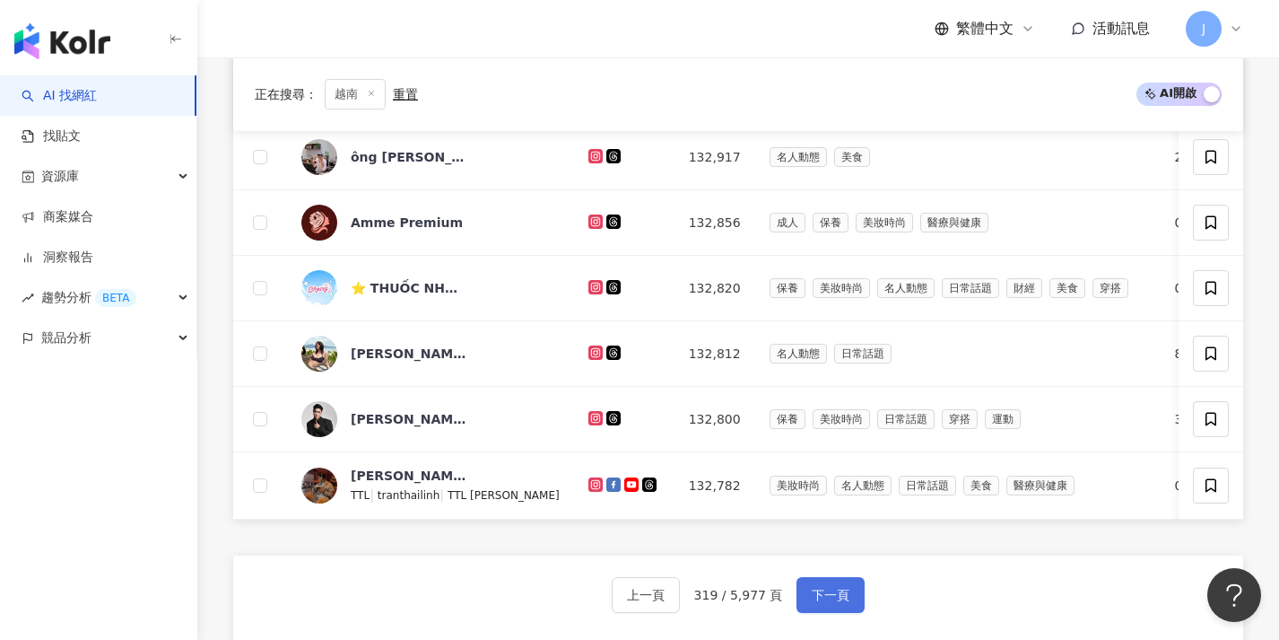
click at [823, 597] on button "下一頁" at bounding box center [831, 595] width 68 height 36
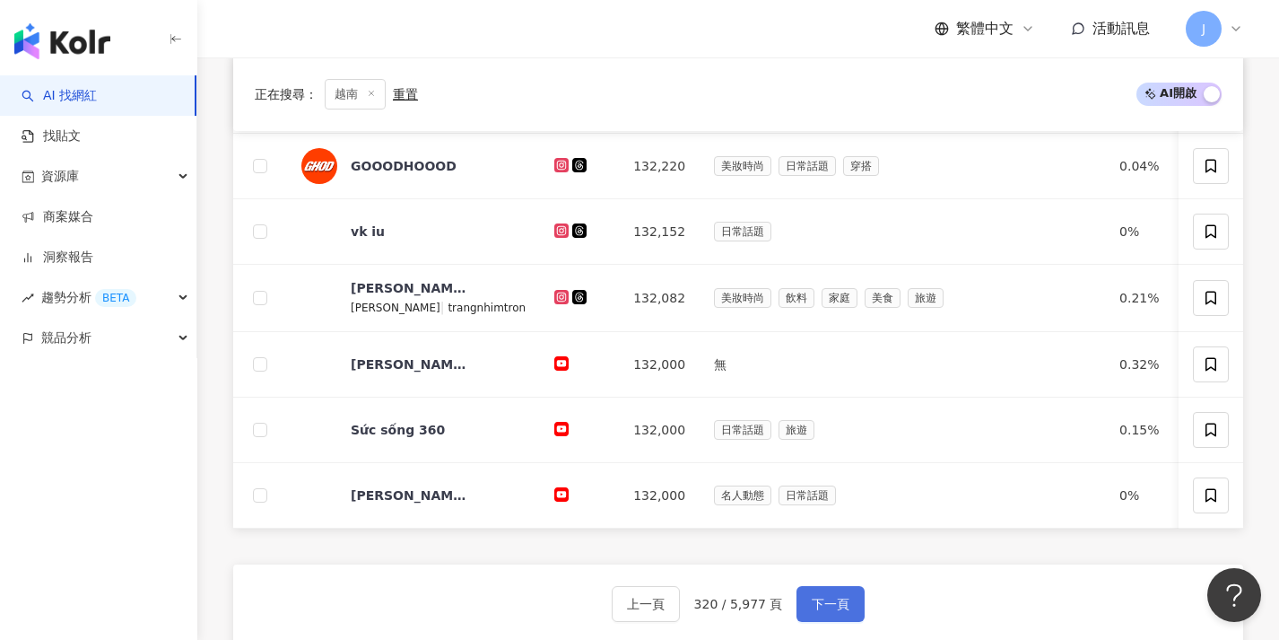
scroll to position [656, 0]
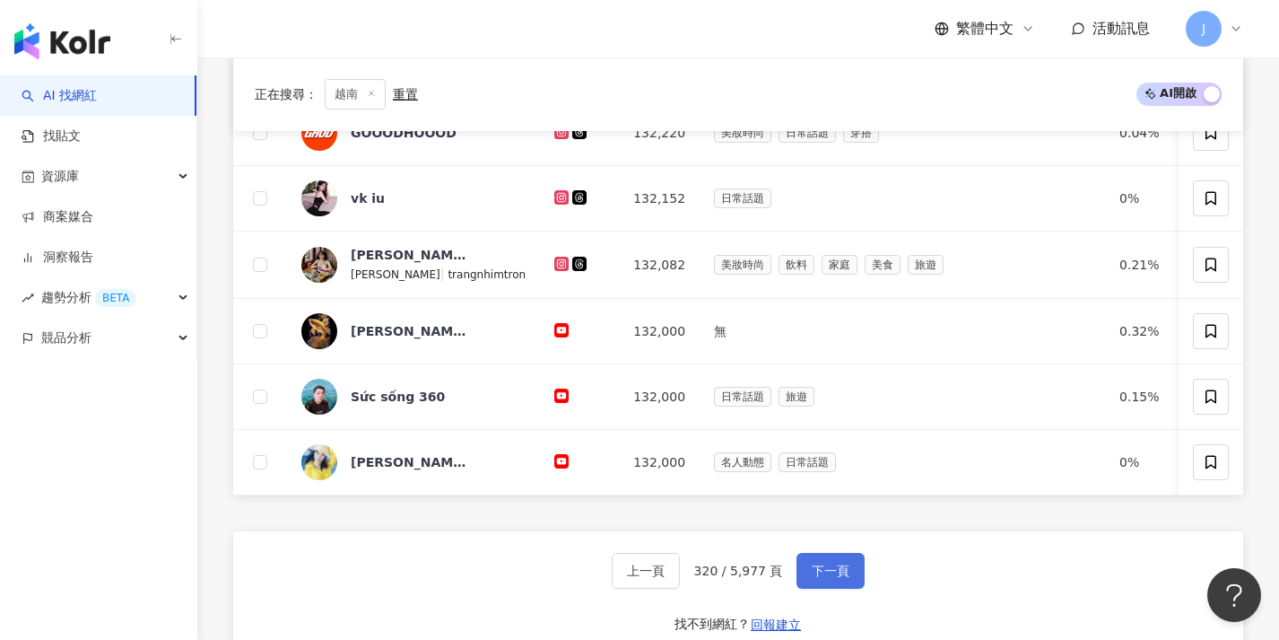
click at [813, 576] on span "下一頁" at bounding box center [831, 570] width 38 height 14
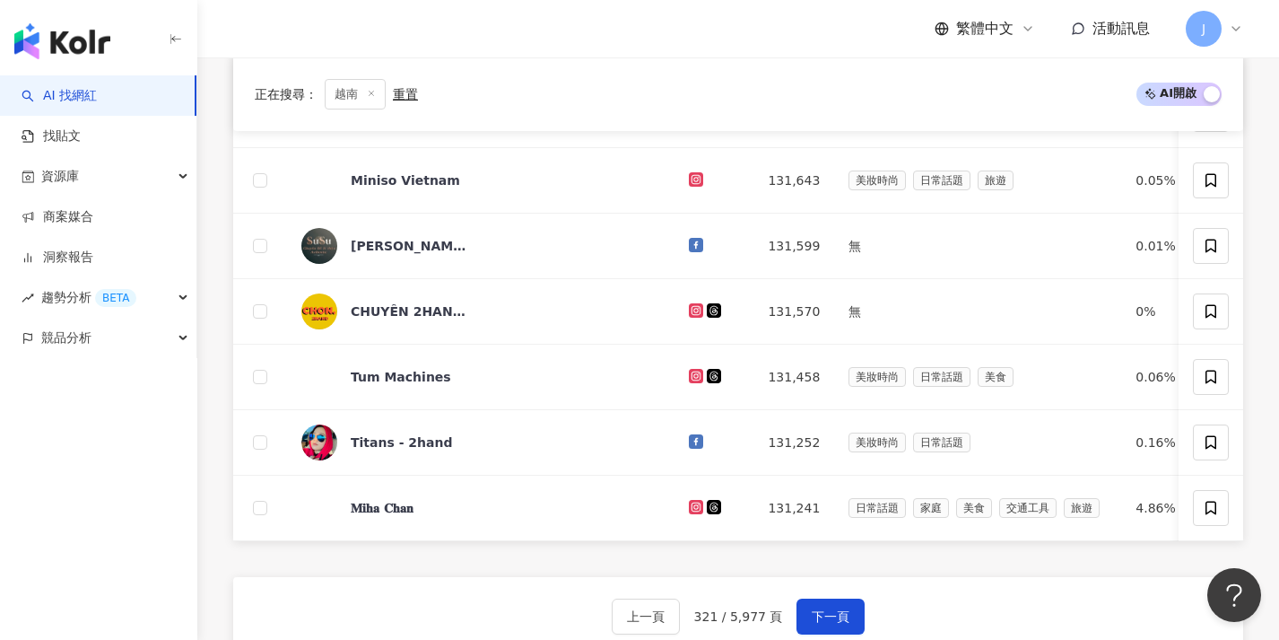
scroll to position [665, 0]
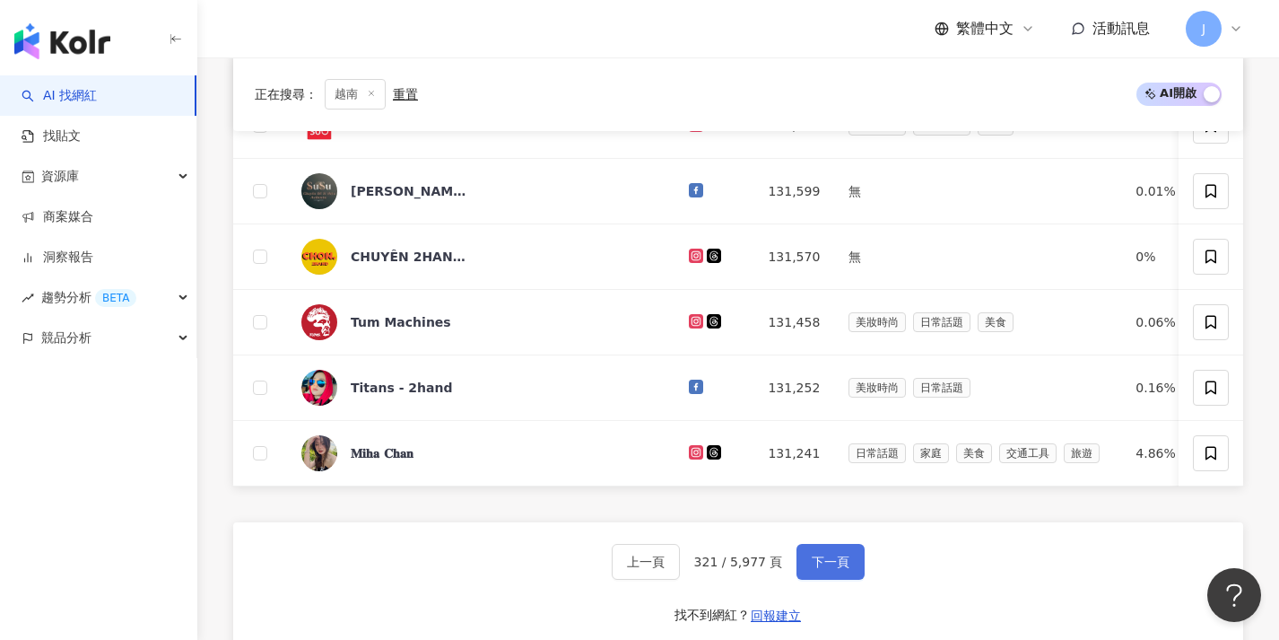
click at [812, 569] on span "下一頁" at bounding box center [831, 561] width 38 height 14
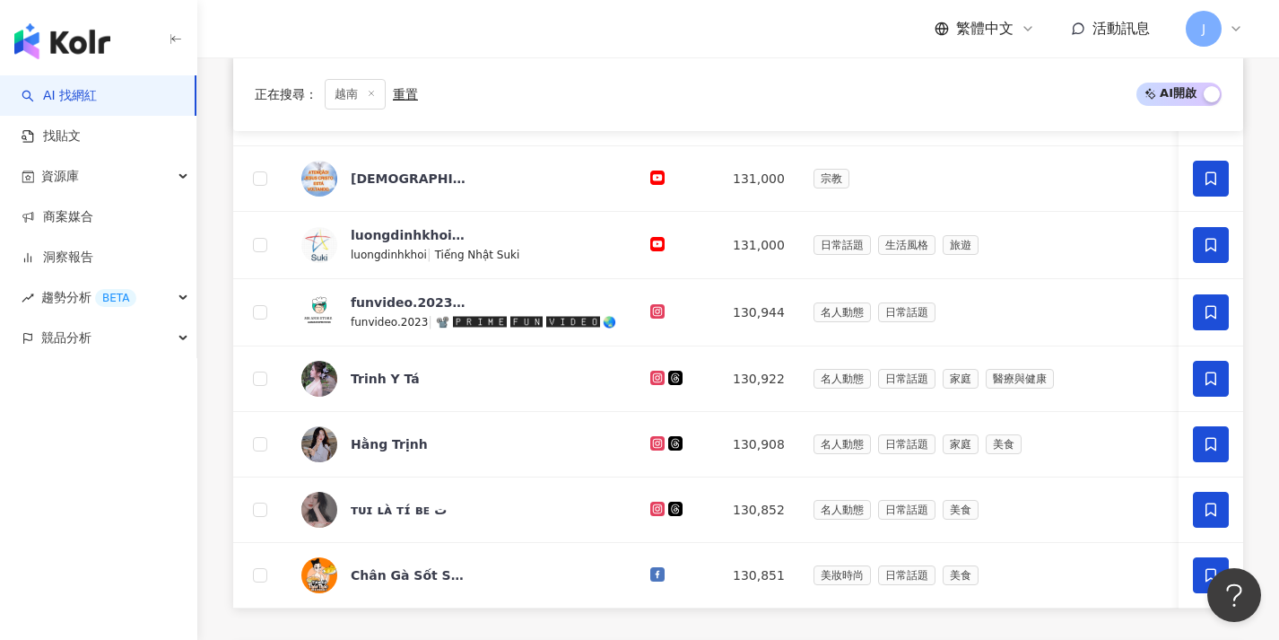
scroll to position [728, 0]
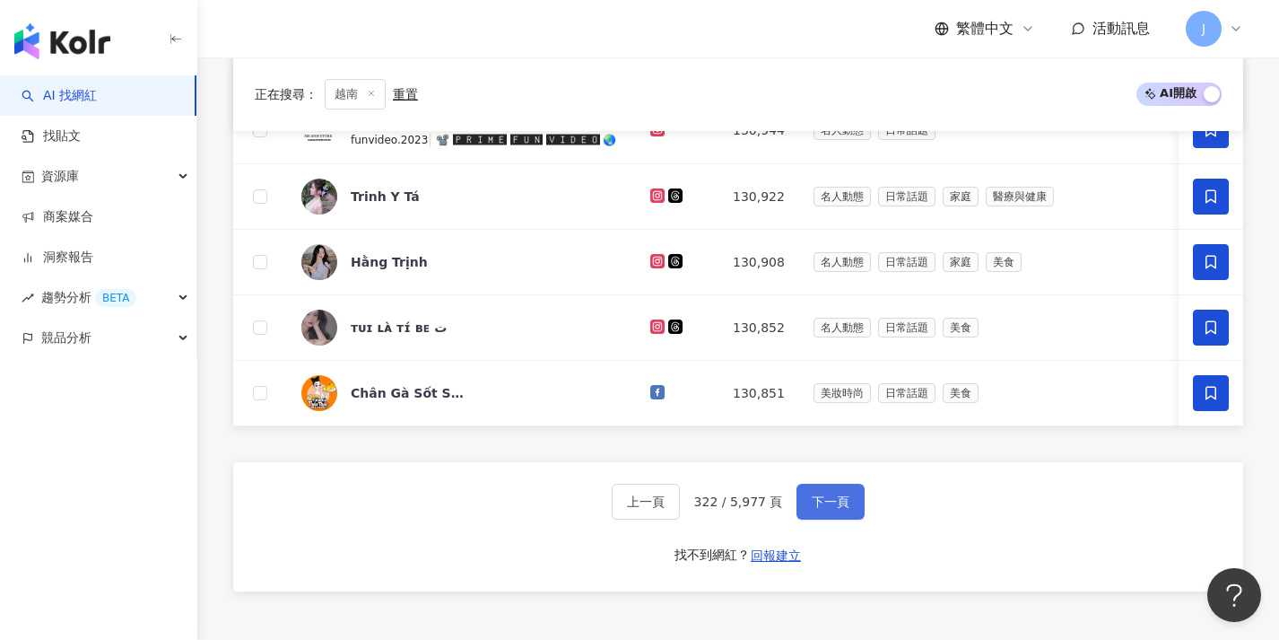
click at [828, 507] on span "下一頁" at bounding box center [831, 501] width 38 height 14
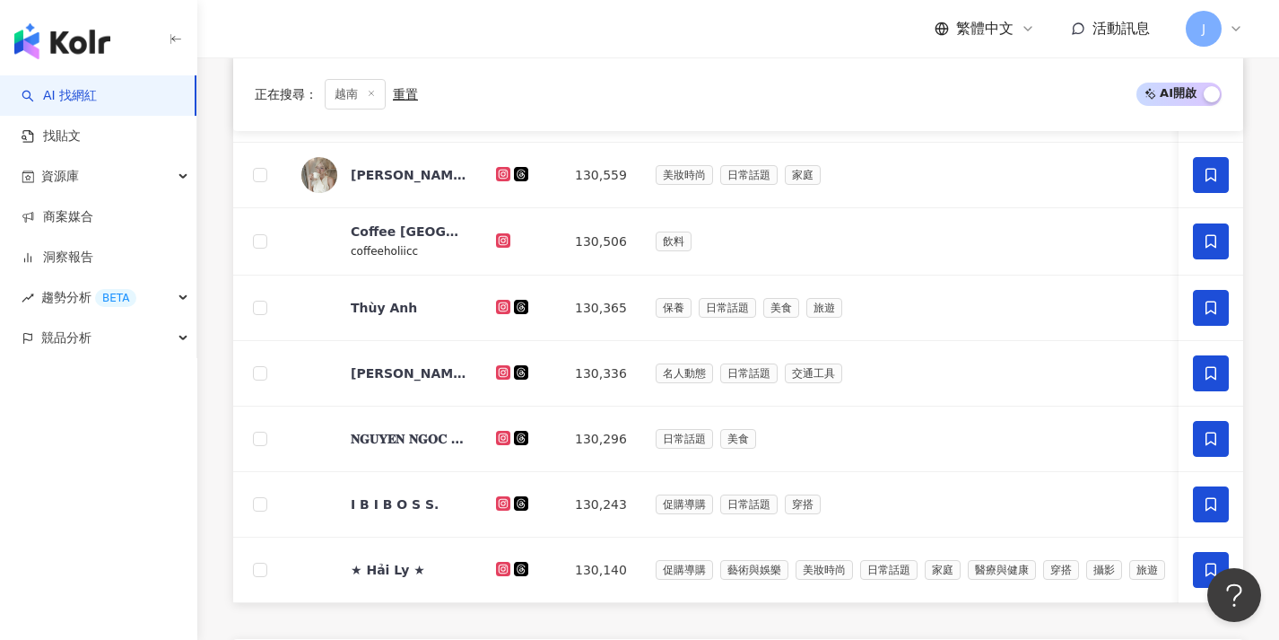
scroll to position [777, 0]
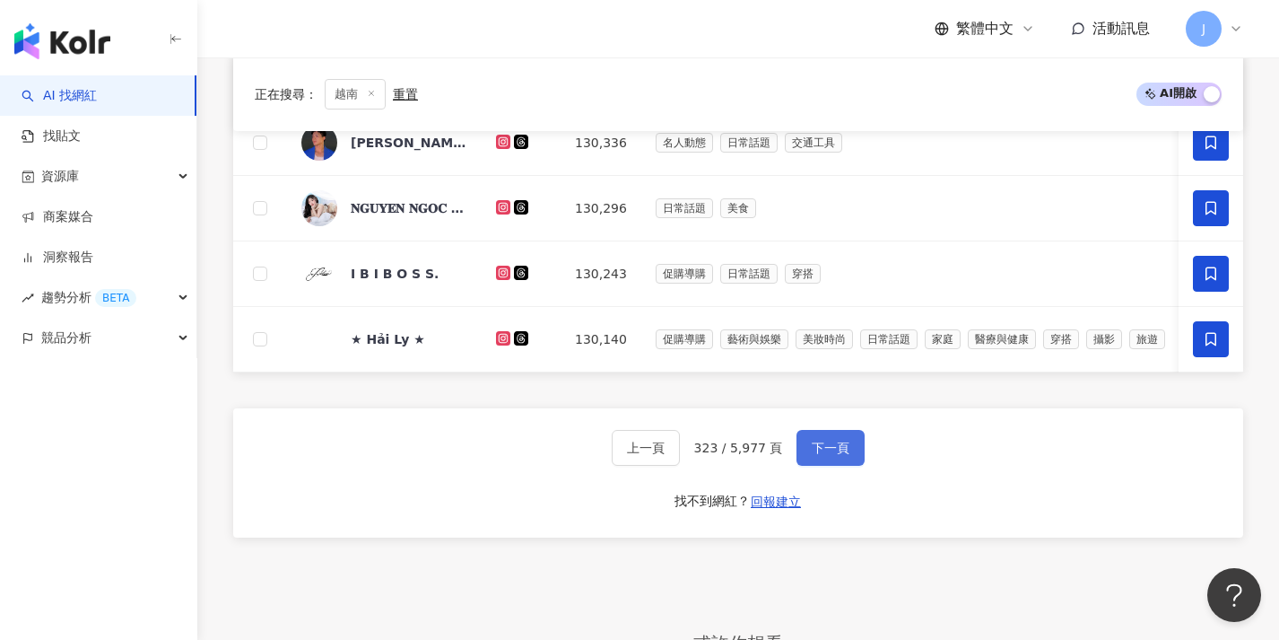
click at [834, 466] on button "下一頁" at bounding box center [831, 448] width 68 height 36
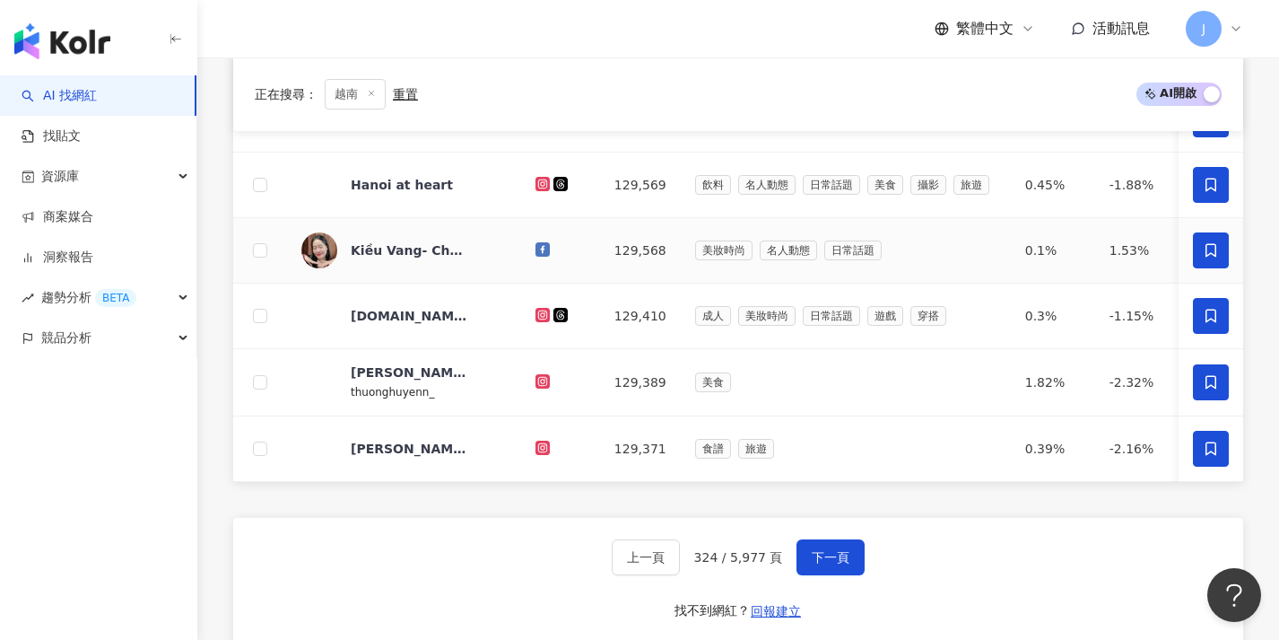
scroll to position [683, 0]
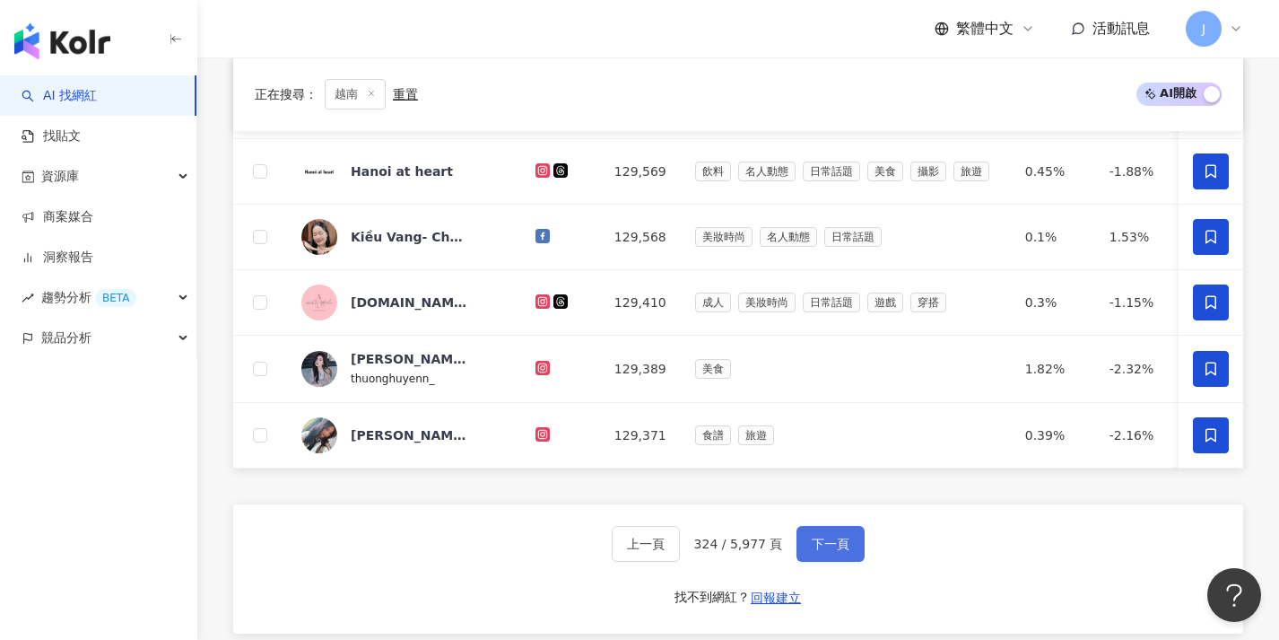
click at [812, 551] on span "下一頁" at bounding box center [831, 543] width 38 height 14
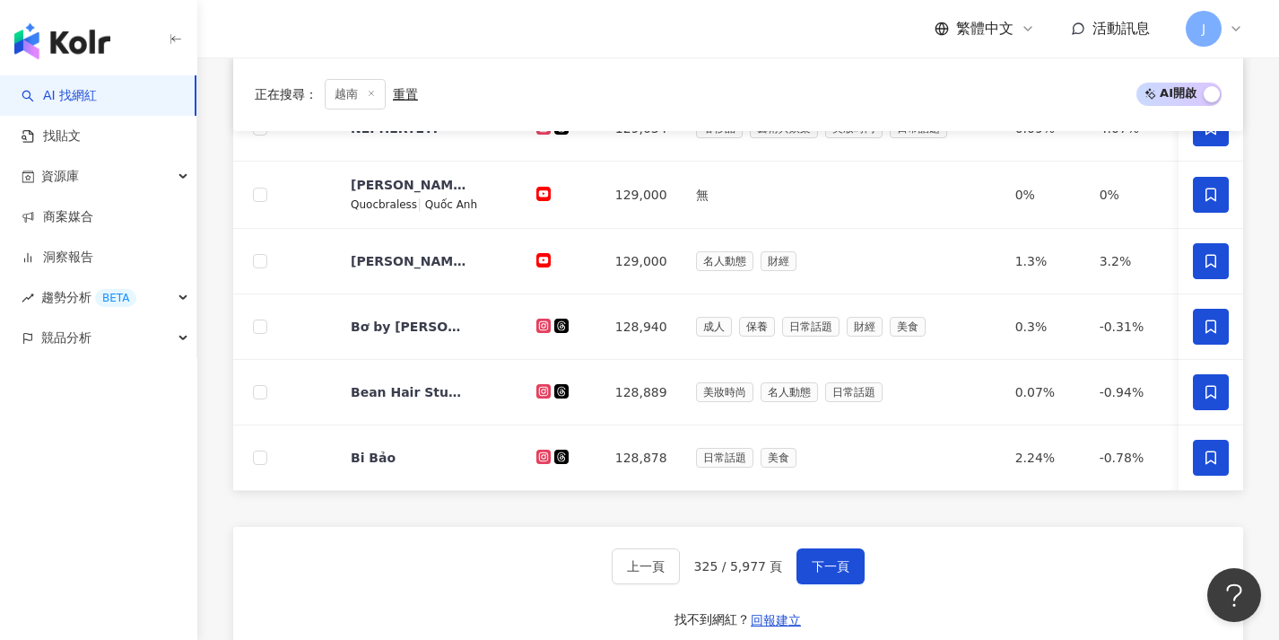
scroll to position [666, 0]
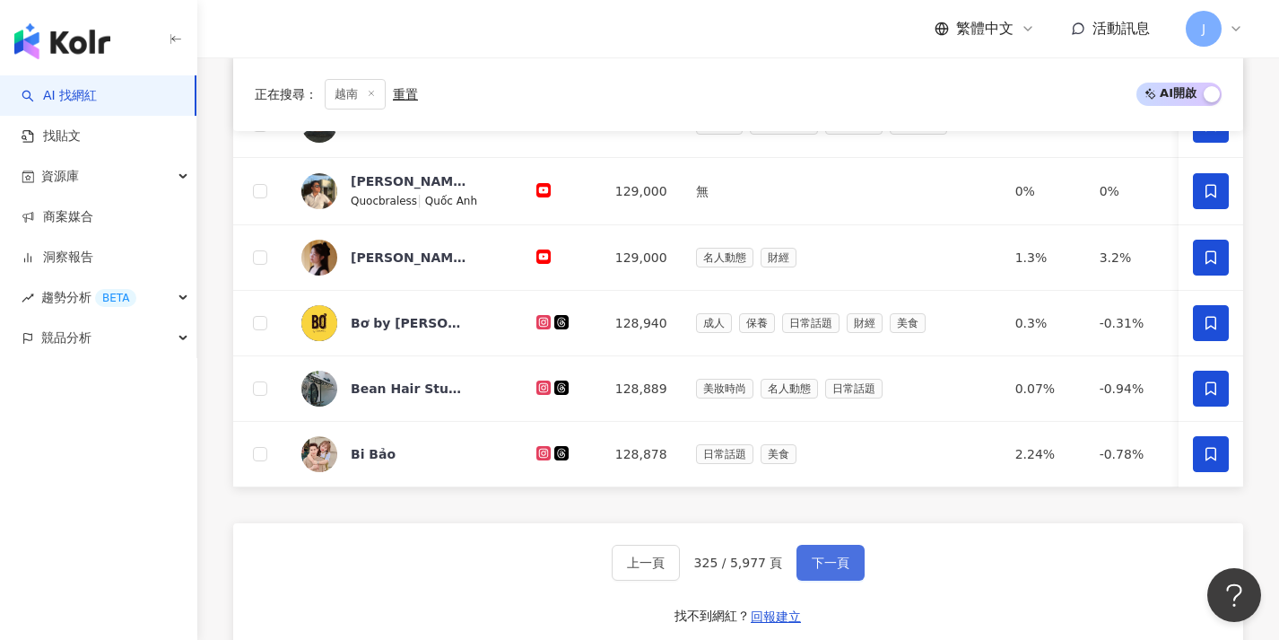
click at [818, 570] on span "下一頁" at bounding box center [831, 562] width 38 height 14
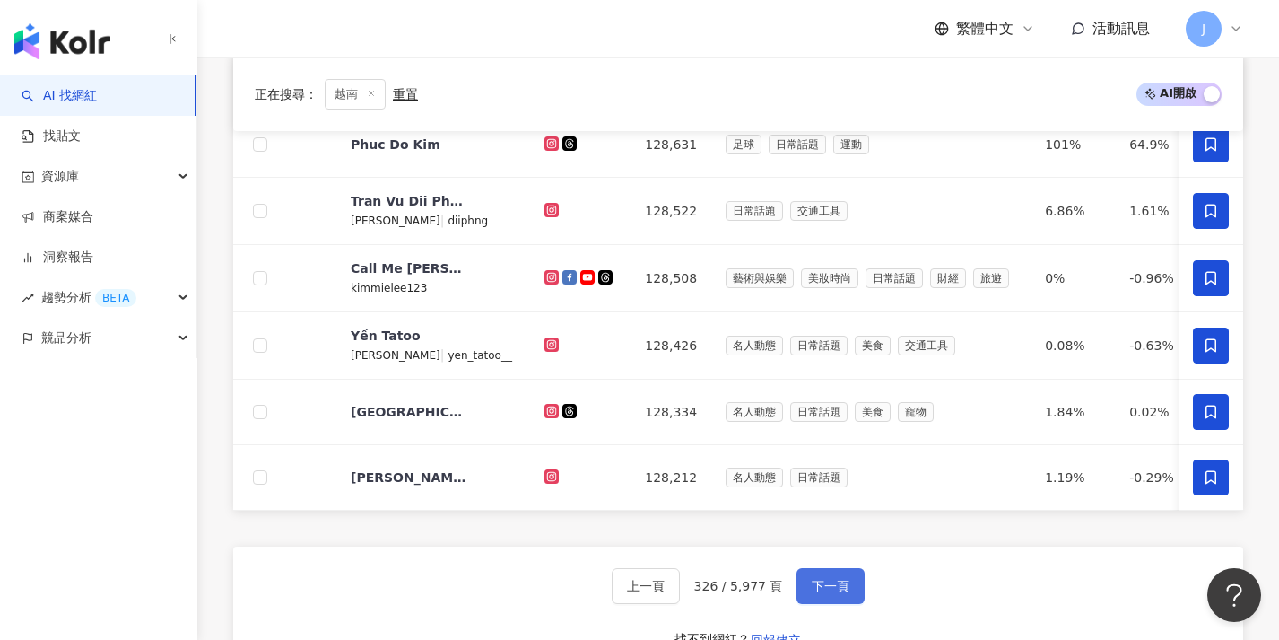
scroll to position [649, 0]
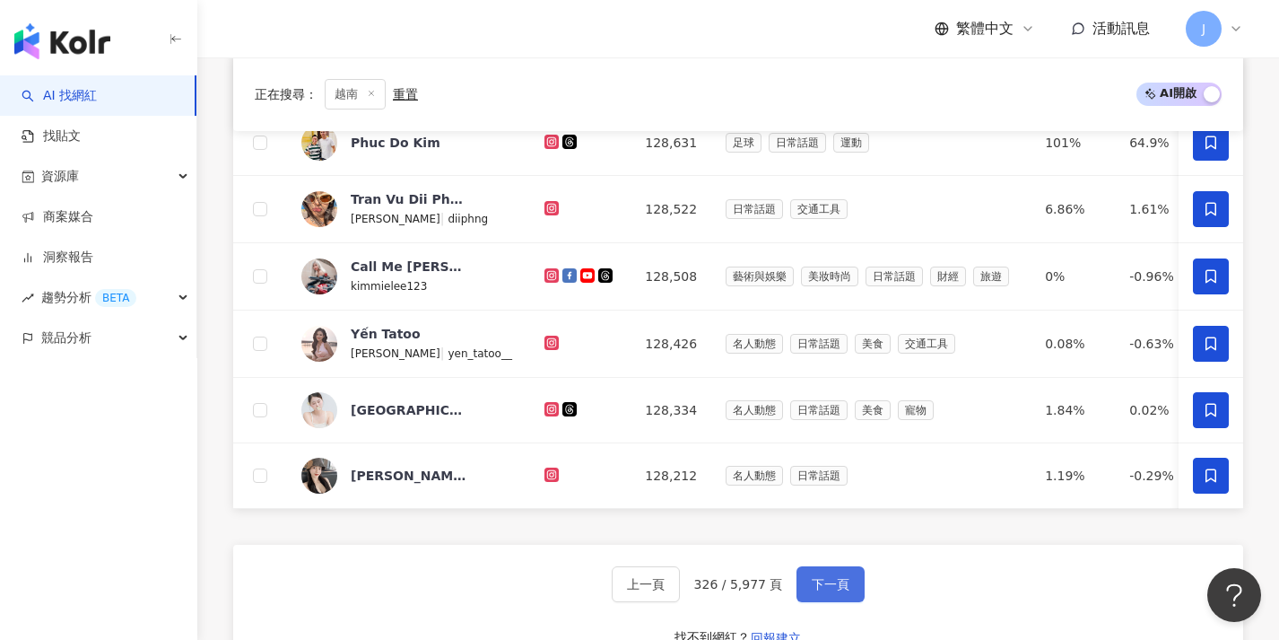
click at [799, 596] on button "下一頁" at bounding box center [831, 584] width 68 height 36
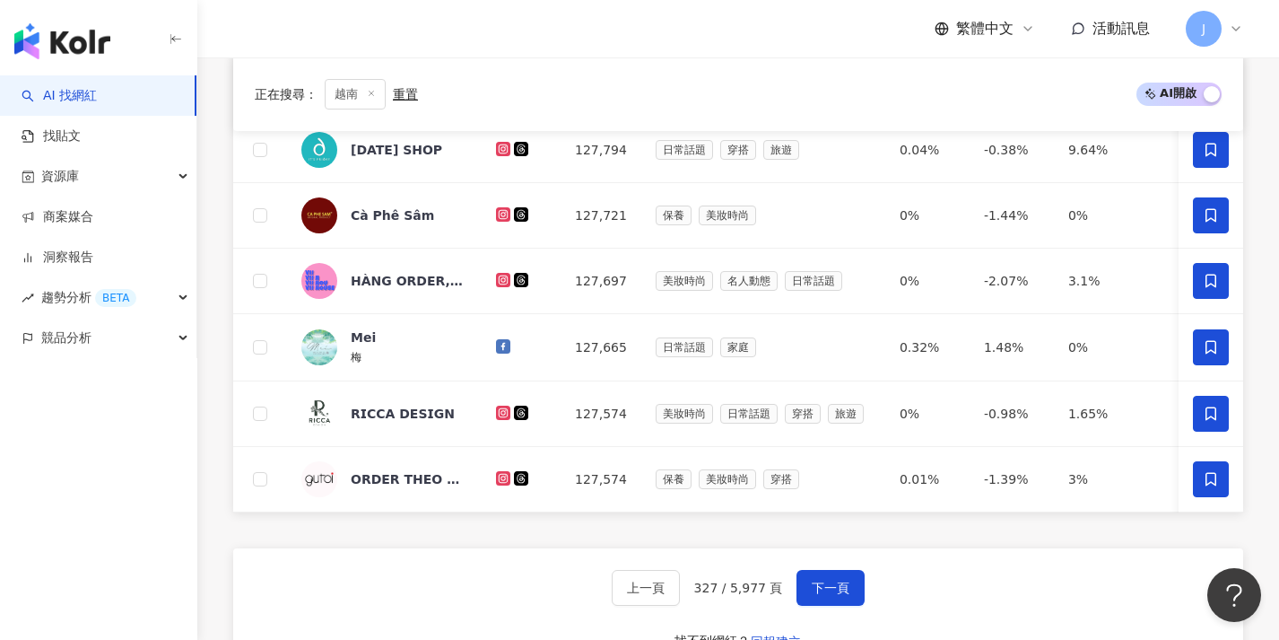
scroll to position [695, 0]
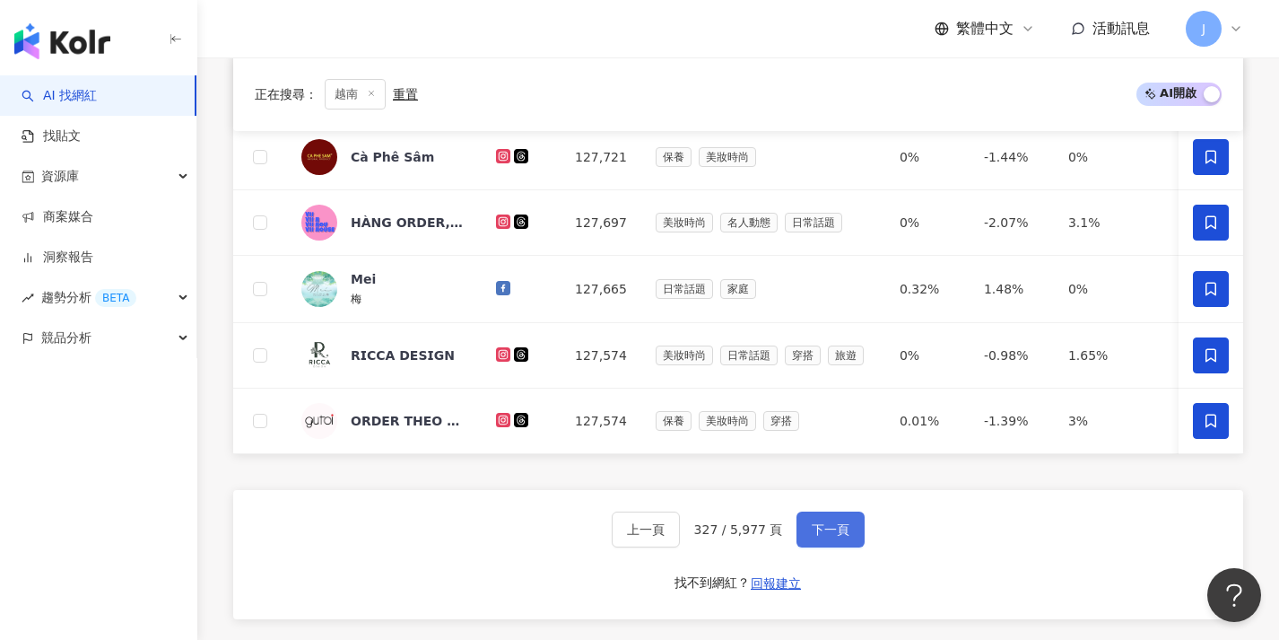
click at [837, 535] on span "下一頁" at bounding box center [831, 529] width 38 height 14
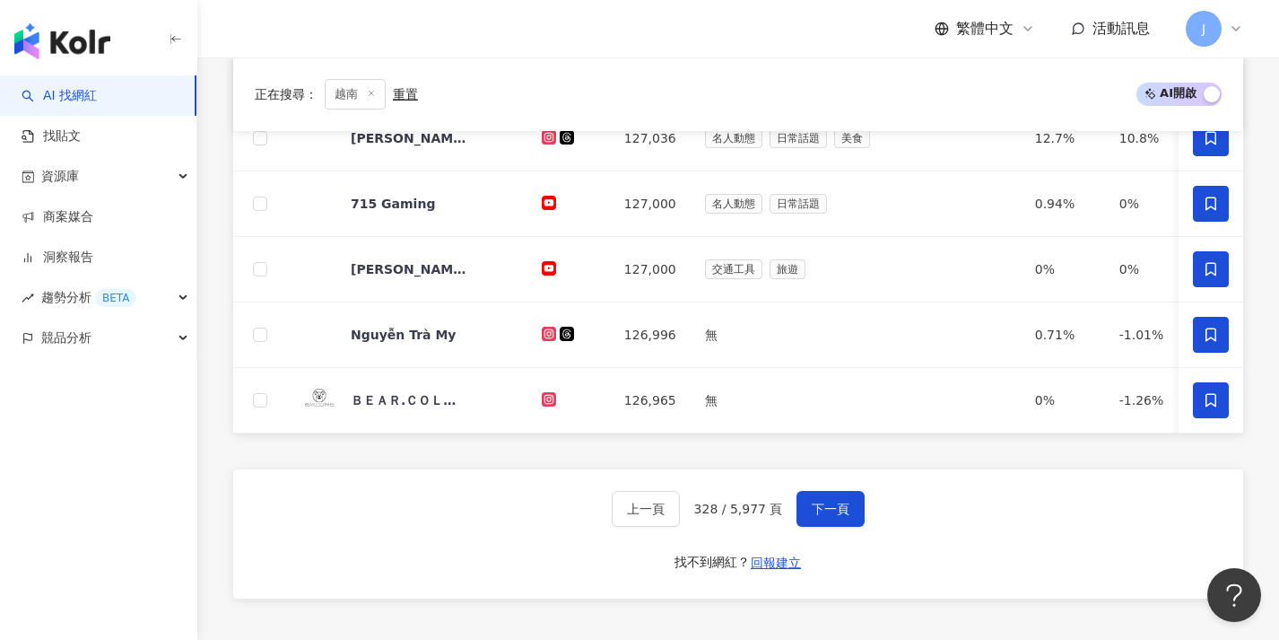
scroll to position [722, 0]
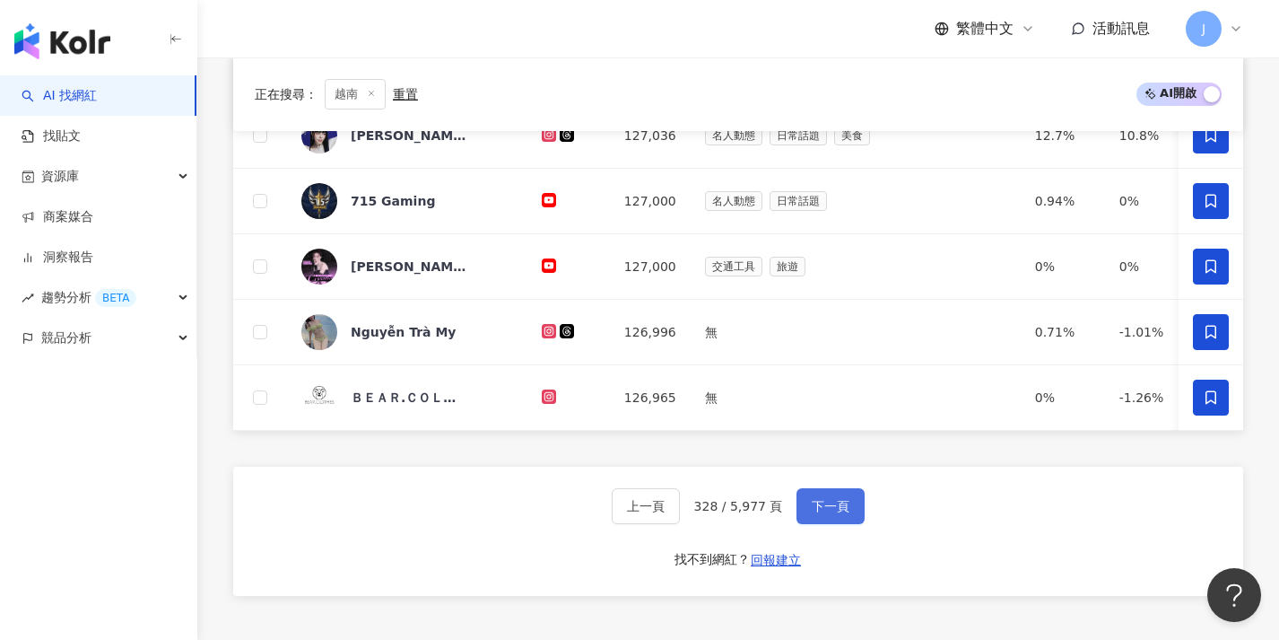
click at [827, 513] on span "下一頁" at bounding box center [831, 506] width 38 height 14
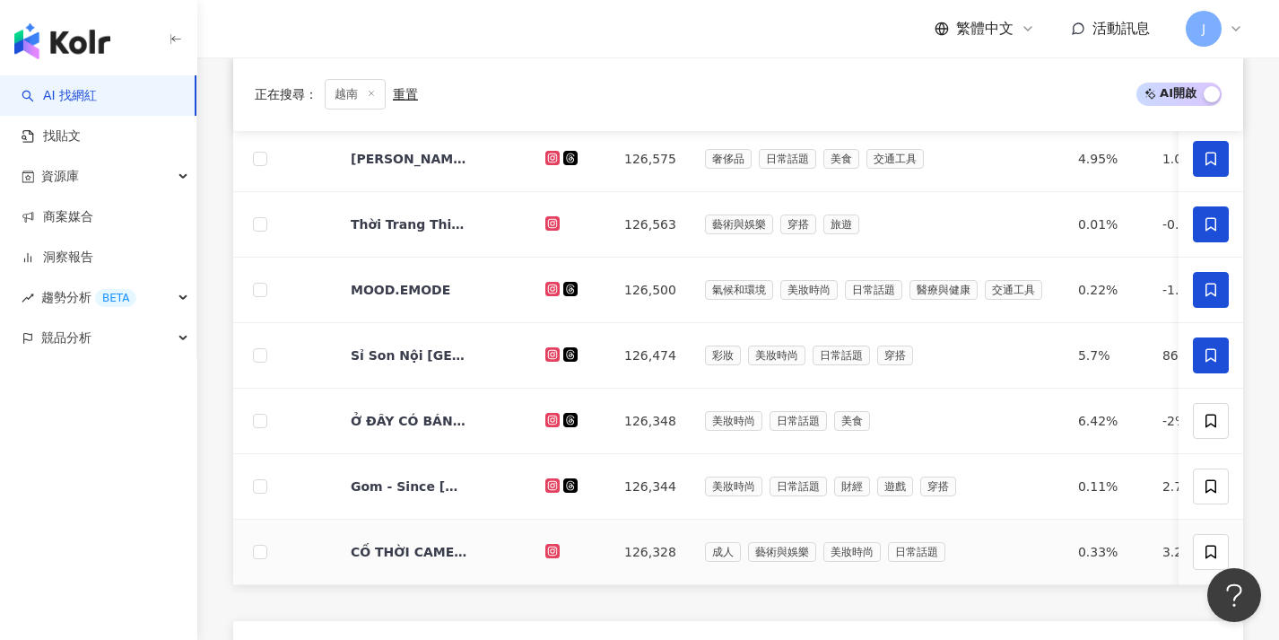
scroll to position [721, 0]
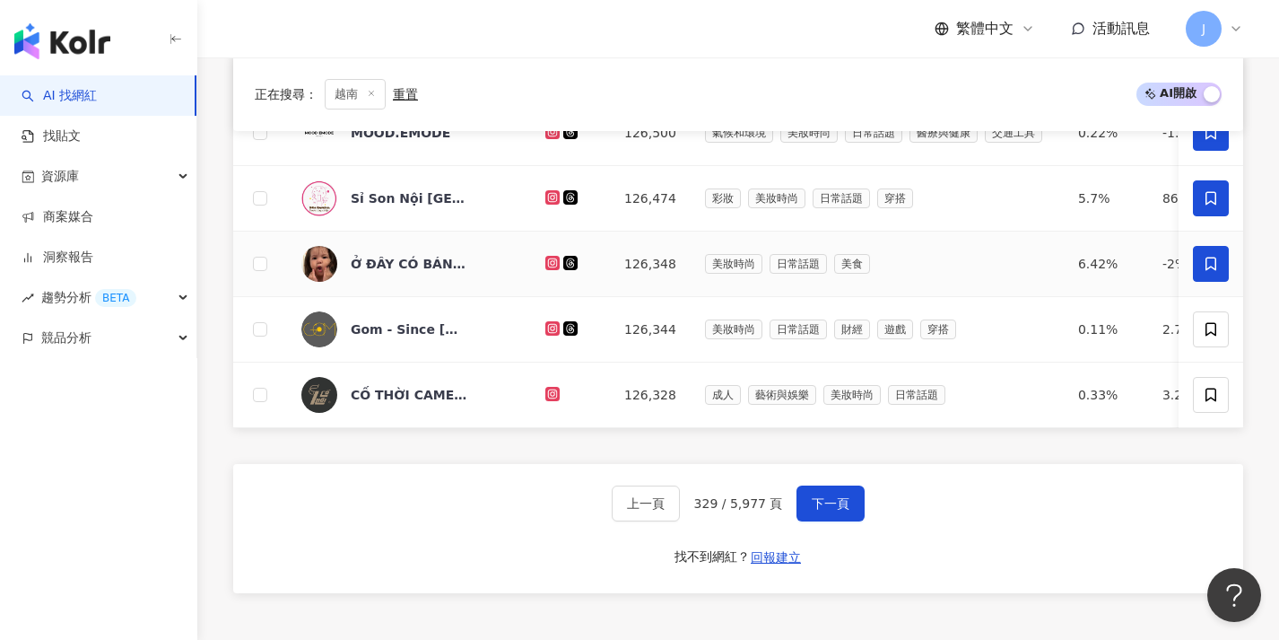
click at [1209, 279] on span at bounding box center [1211, 264] width 36 height 36
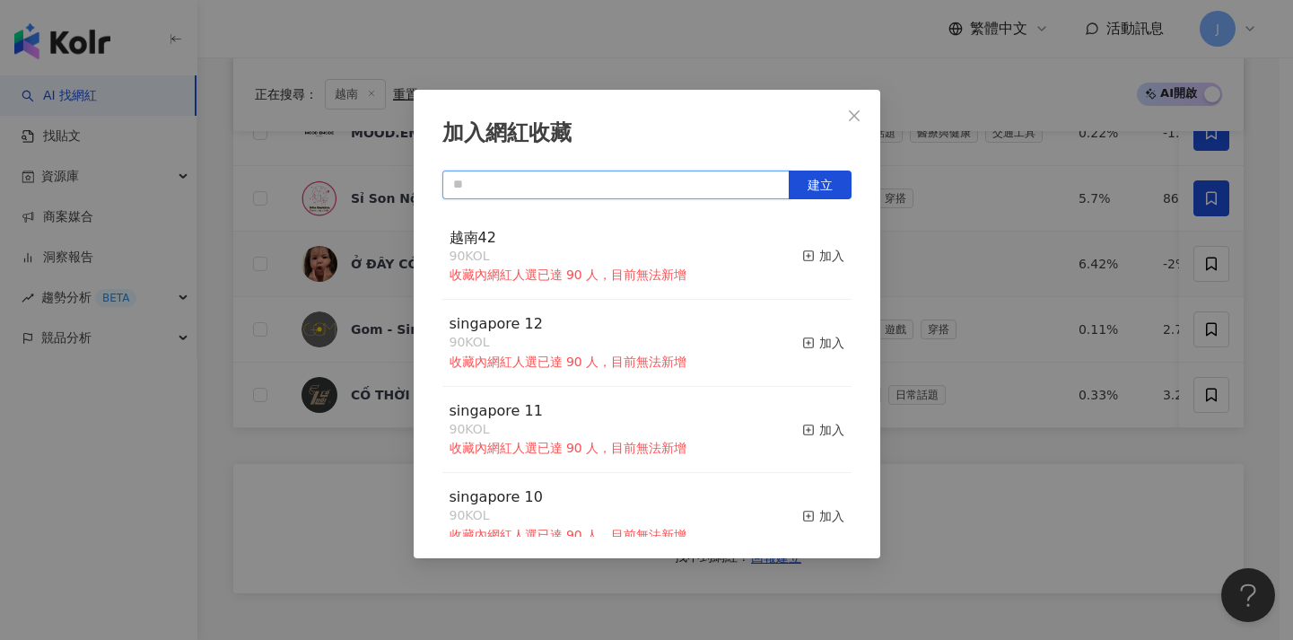
click at [716, 182] on input "text" at bounding box center [615, 184] width 347 height 29
drag, startPoint x: 504, startPoint y: 233, endPoint x: 437, endPoint y: 245, distance: 68.3
click at [437, 245] on div "加入網紅收藏 建立 越南42 90 KOL 收藏內網紅人選已達 90 人，目前無法新增 加入 singapore 12 90 KOL 收藏內網紅人選已達 90…" at bounding box center [647, 324] width 466 height 468
drag, startPoint x: 500, startPoint y: 235, endPoint x: 447, endPoint y: 236, distance: 52.9
click at [447, 236] on div "越南42 90 KOL 收藏內網紅人選已達 90 人，目前無法新增 加入" at bounding box center [646, 256] width 409 height 87
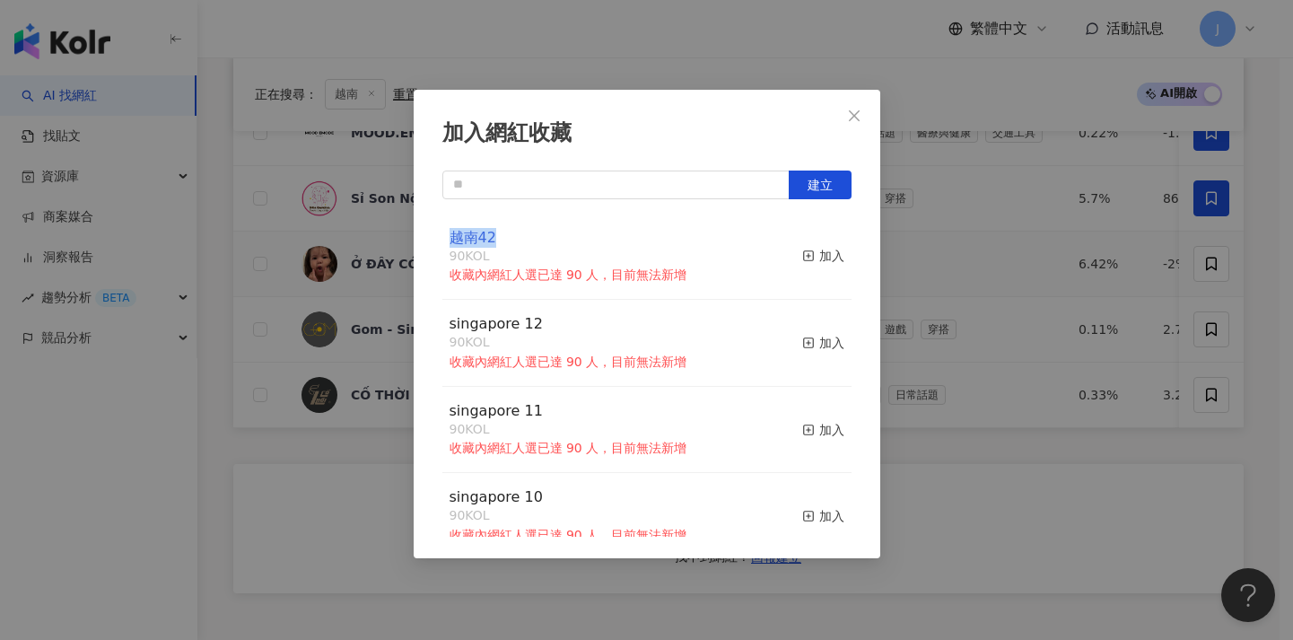
copy span "越南42"
click at [492, 183] on input "text" at bounding box center [615, 184] width 347 height 29
paste input "****"
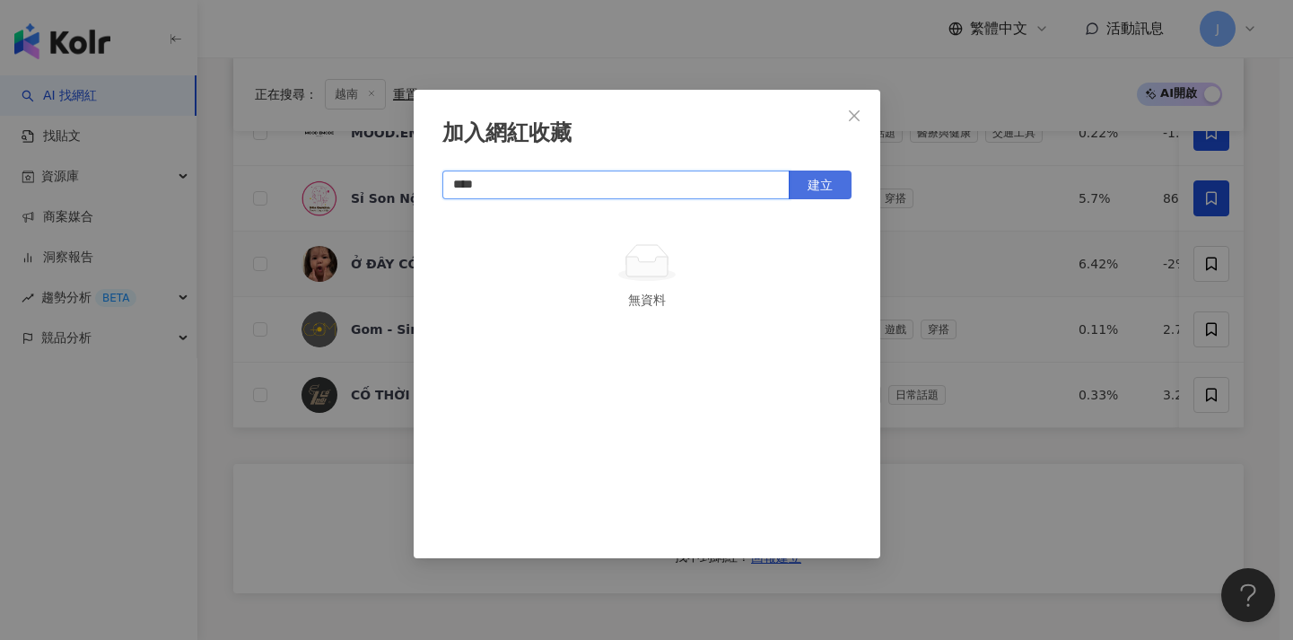
click at [822, 181] on span "建立" at bounding box center [819, 185] width 25 height 14
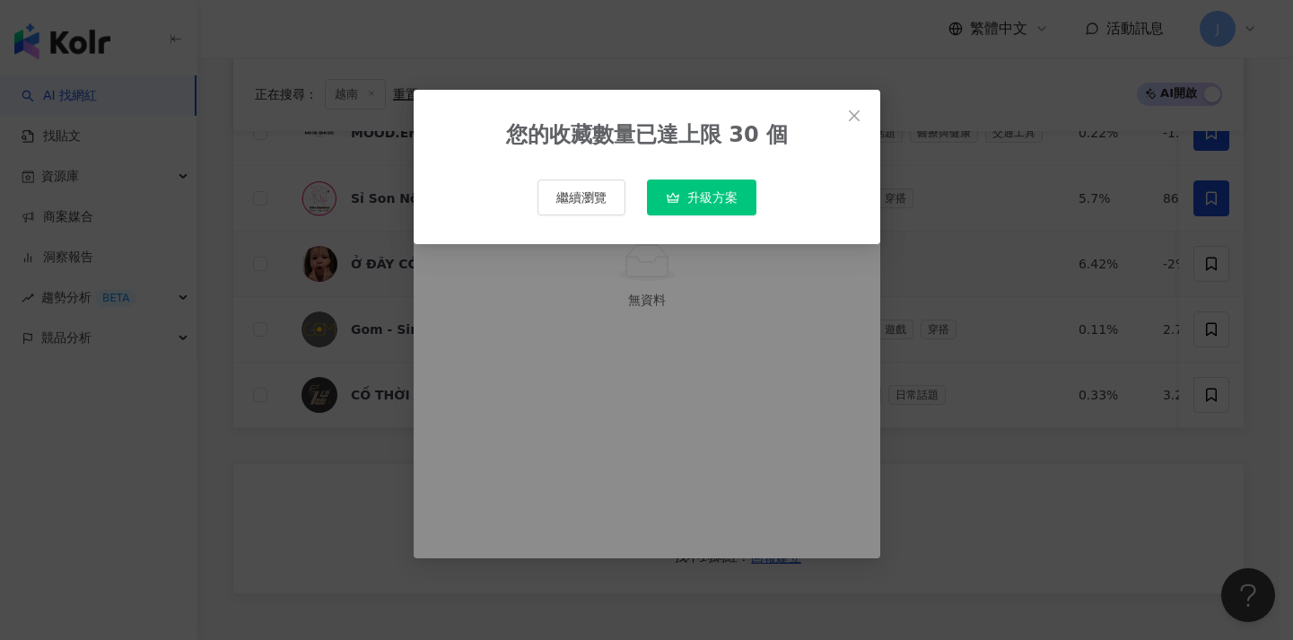
type input "****"
click at [859, 116] on icon "close" at bounding box center [854, 116] width 14 height 14
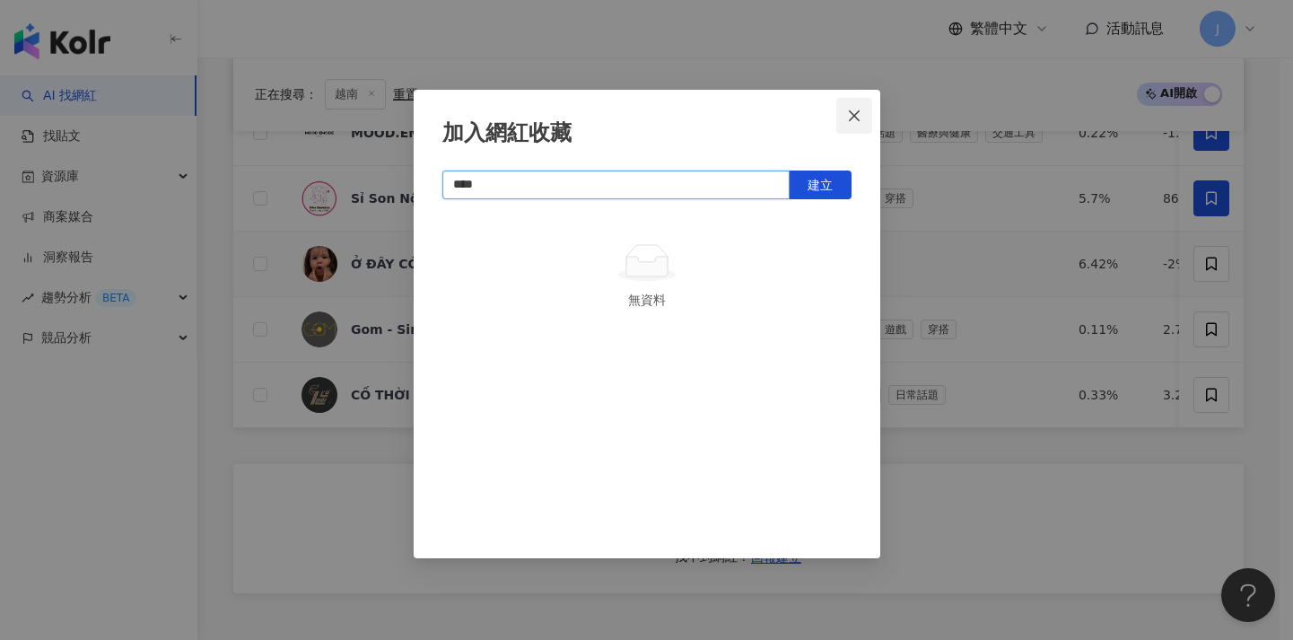
click at [838, 181] on button "建立" at bounding box center [819, 184] width 63 height 29
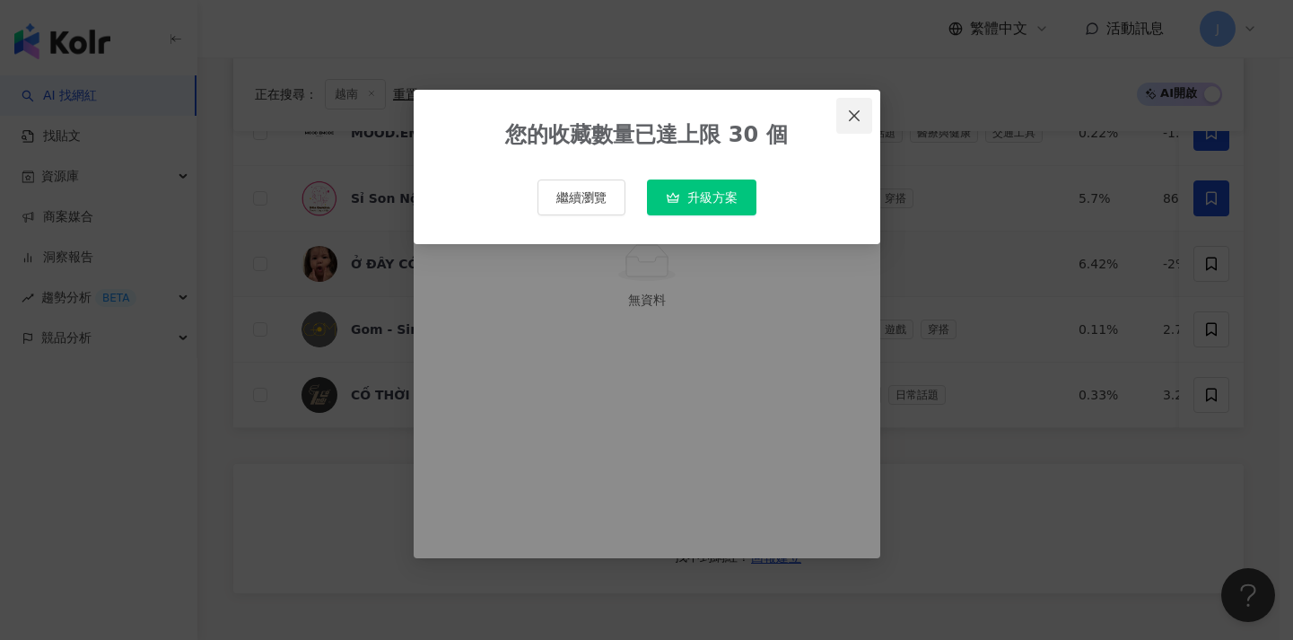
click at [851, 113] on icon "close" at bounding box center [854, 114] width 11 height 11
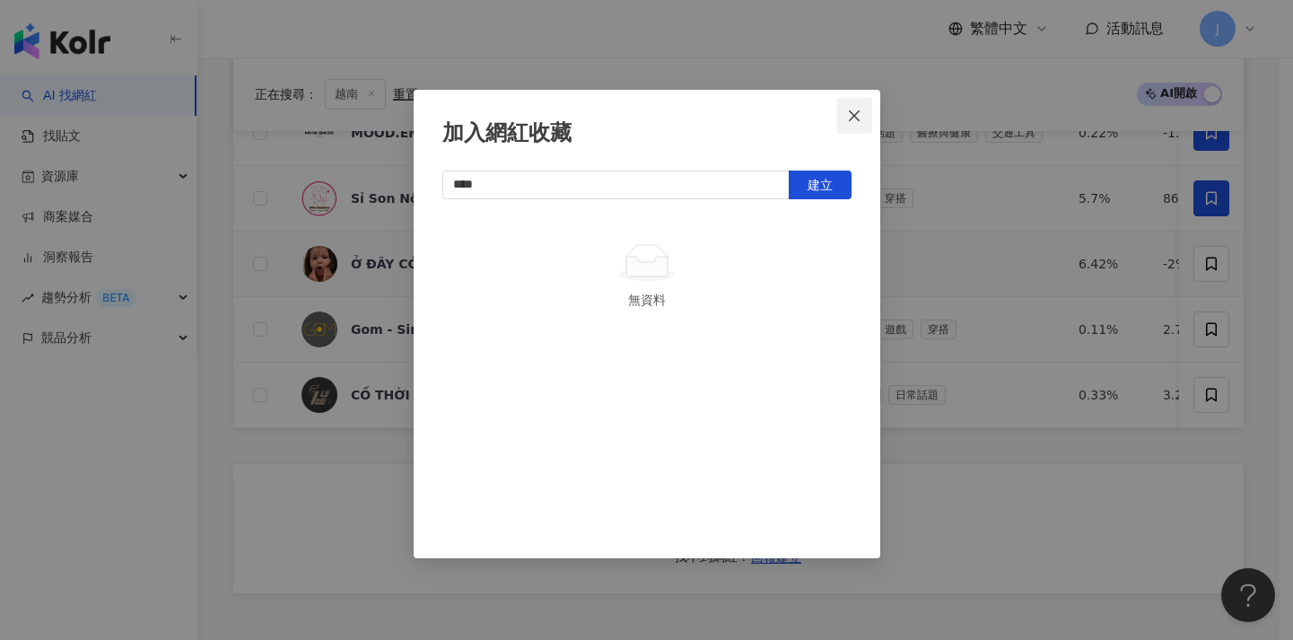
click at [857, 116] on icon "close" at bounding box center [854, 116] width 14 height 14
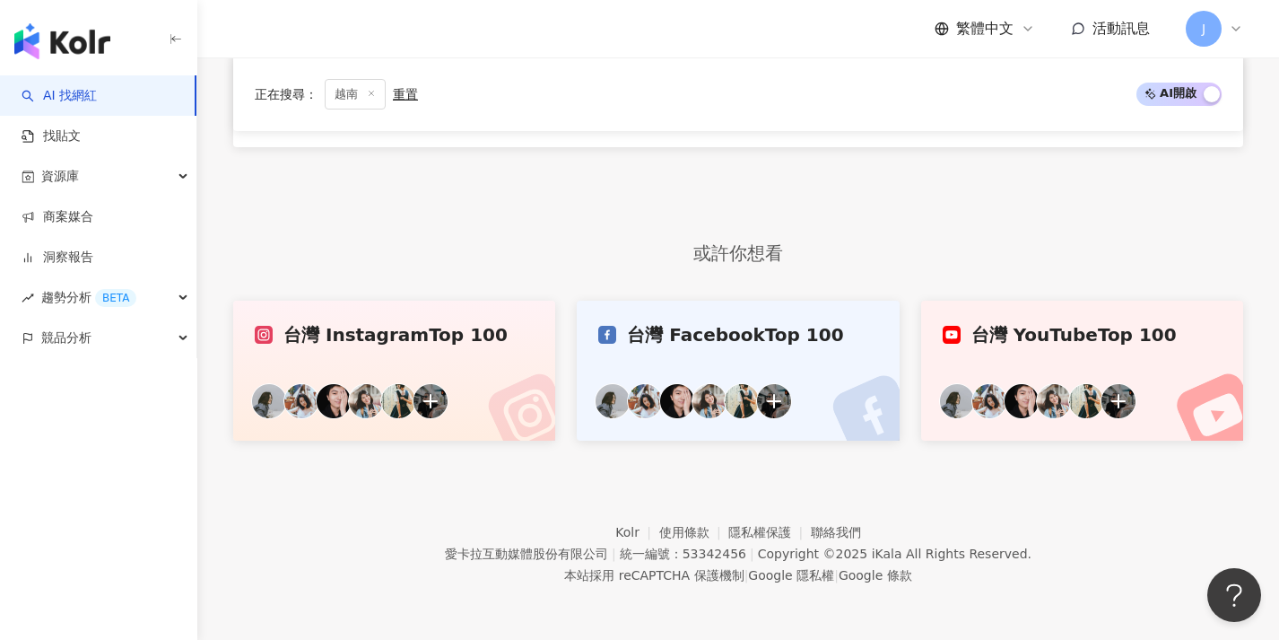
scroll to position [1017, 0]
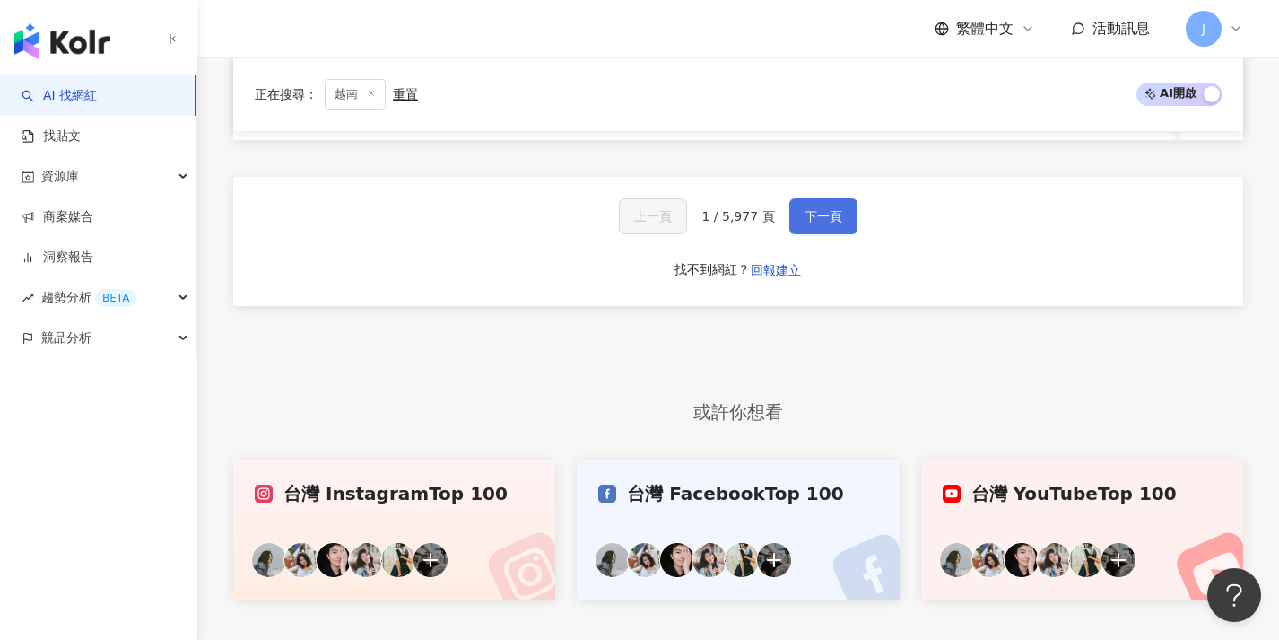
click at [807, 223] on span "下一頁" at bounding box center [824, 216] width 38 height 14
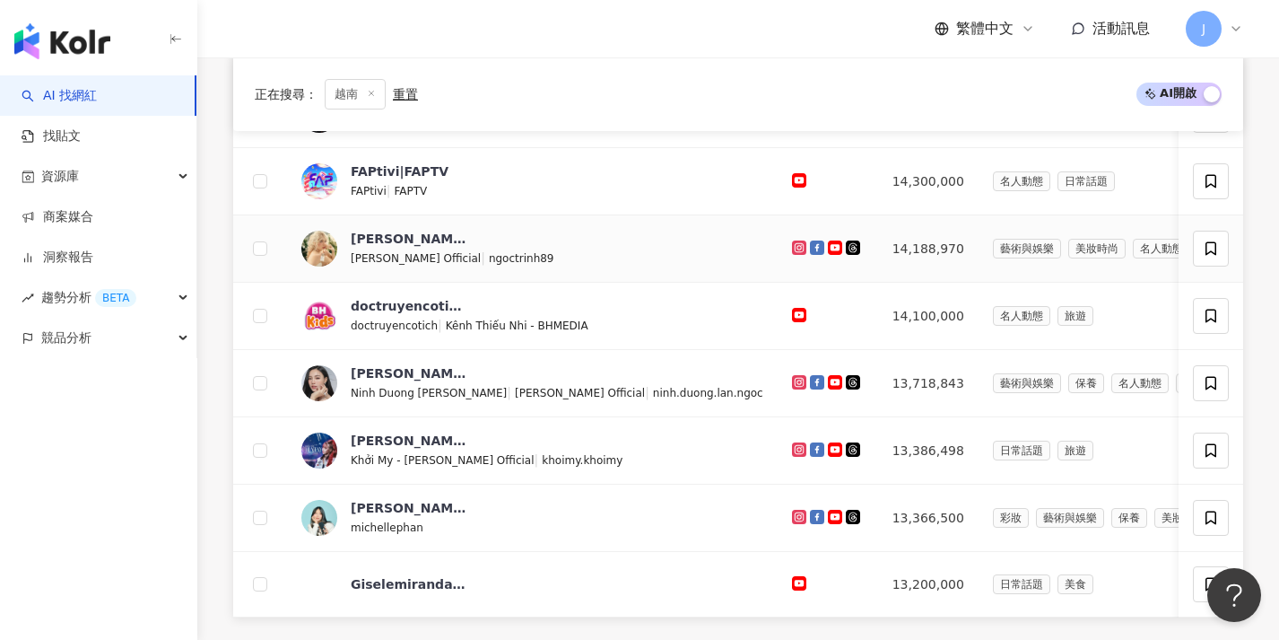
scroll to position [801, 0]
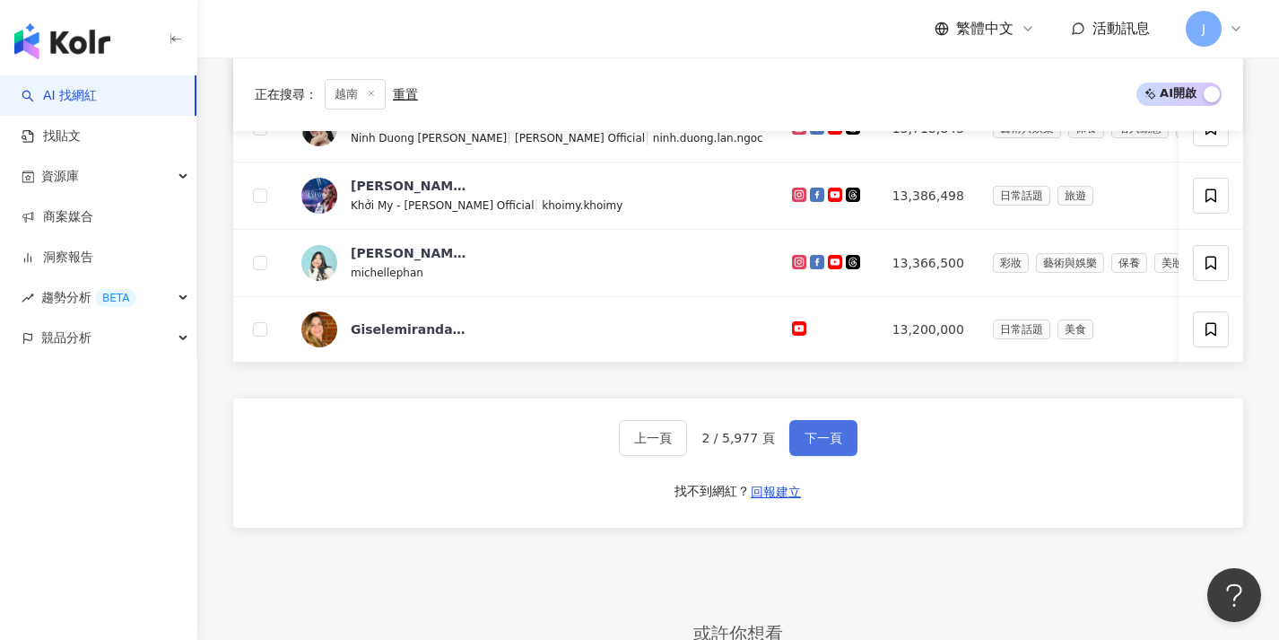
click at [840, 451] on button "下一頁" at bounding box center [823, 438] width 68 height 36
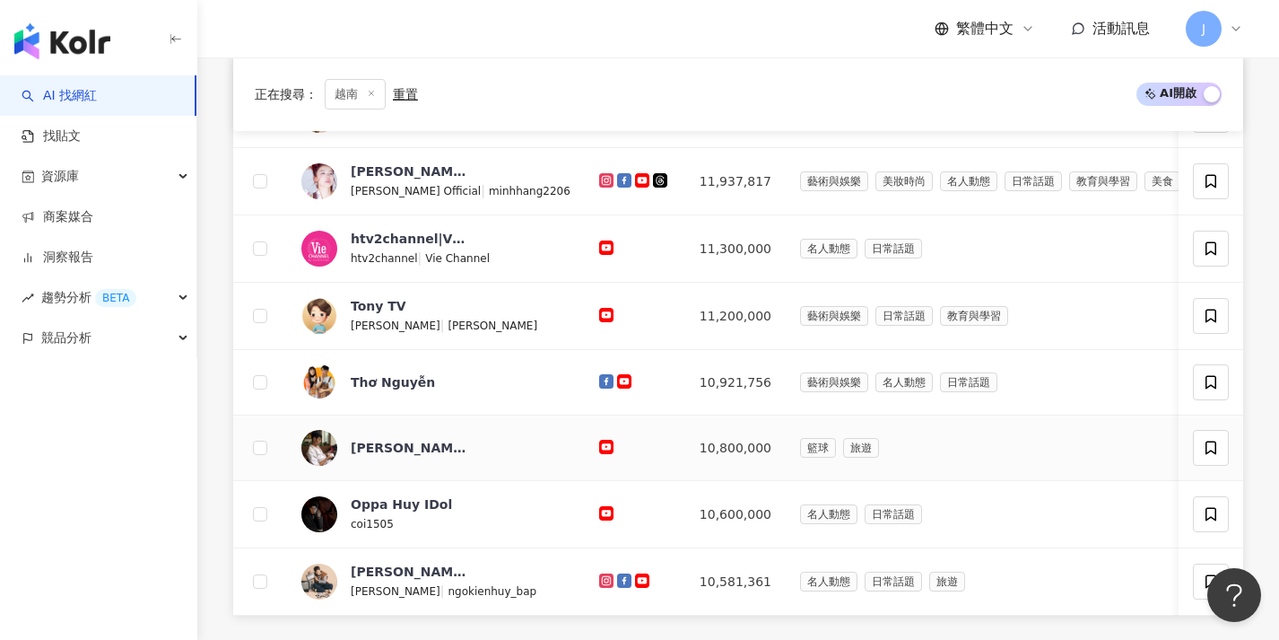
scroll to position [813, 0]
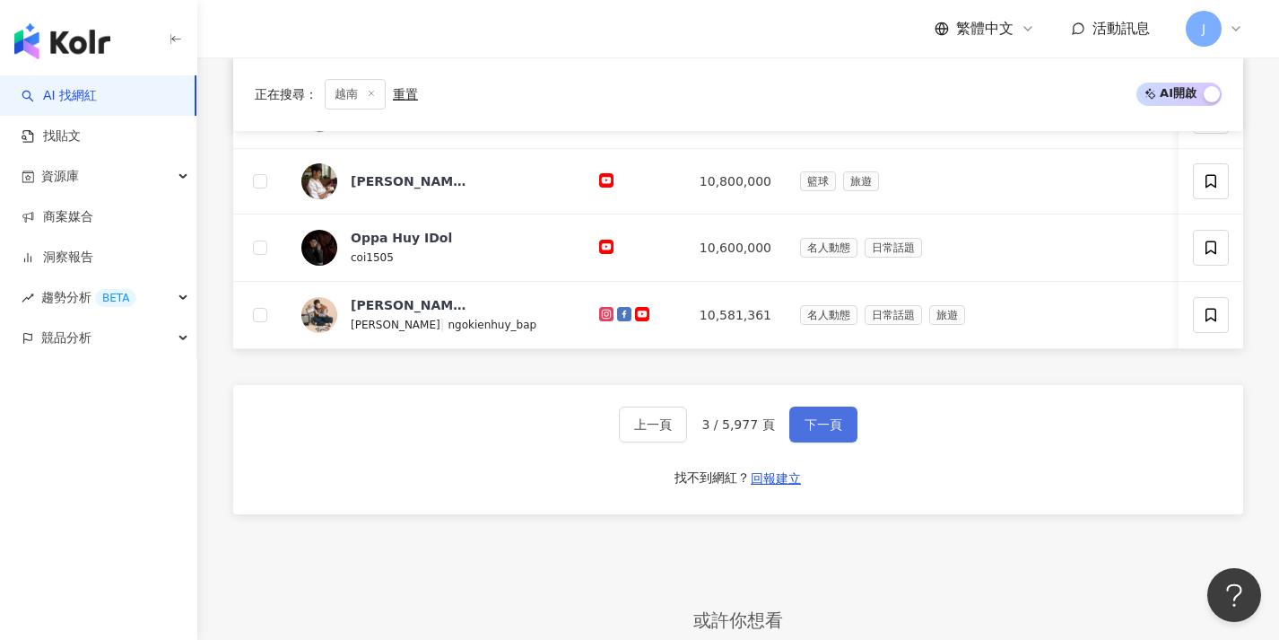
click at [839, 431] on span "下一頁" at bounding box center [824, 424] width 38 height 14
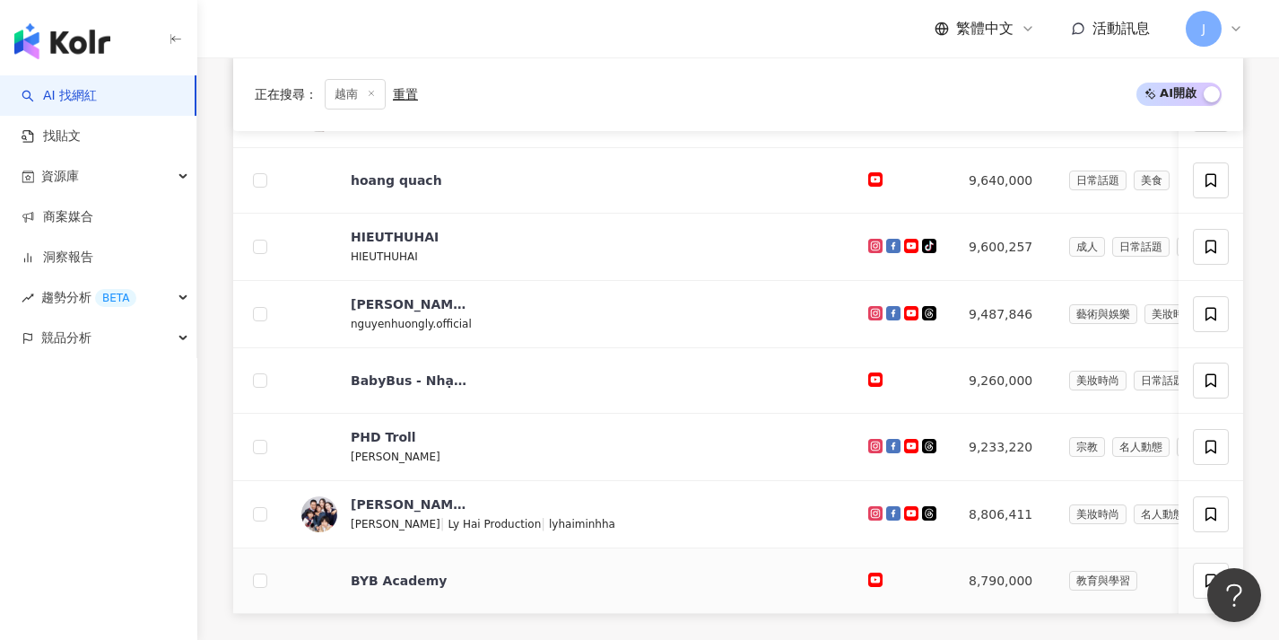
scroll to position [717, 0]
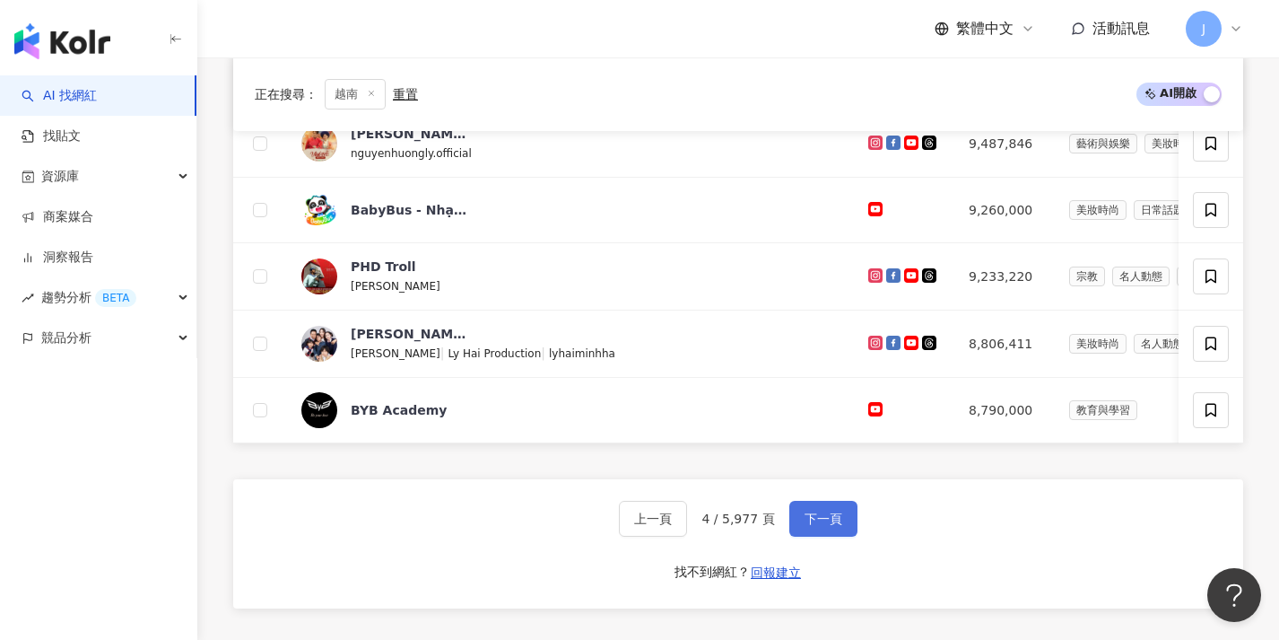
click at [830, 522] on button "下一頁" at bounding box center [823, 519] width 68 height 36
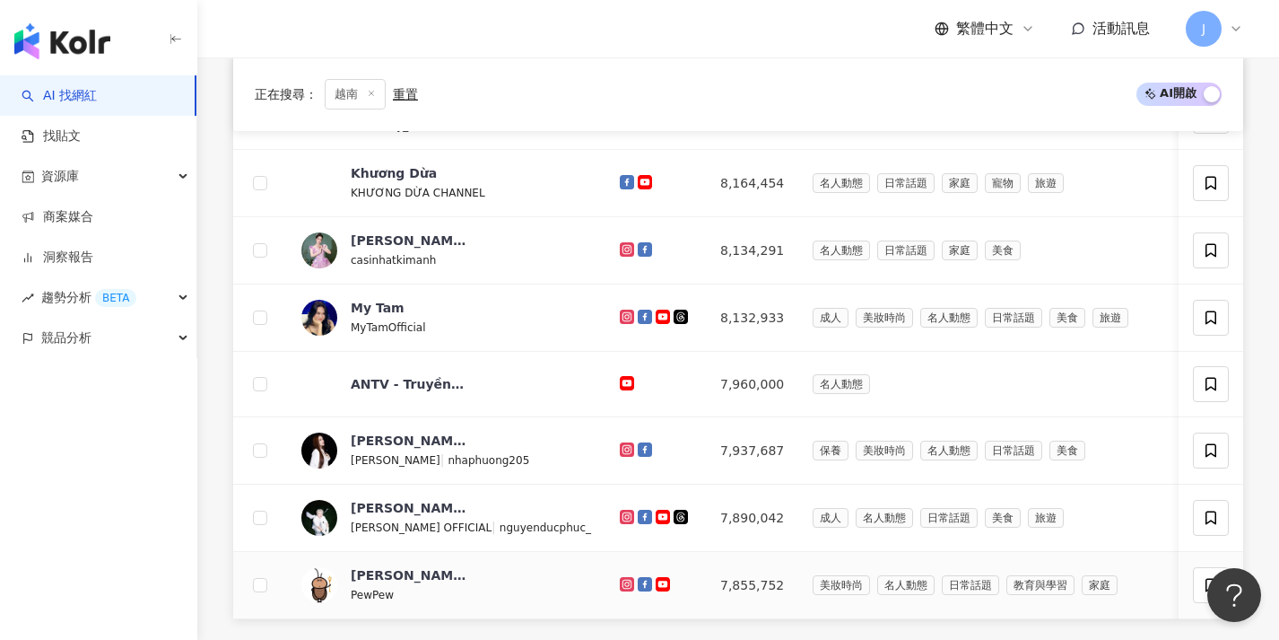
scroll to position [625, 0]
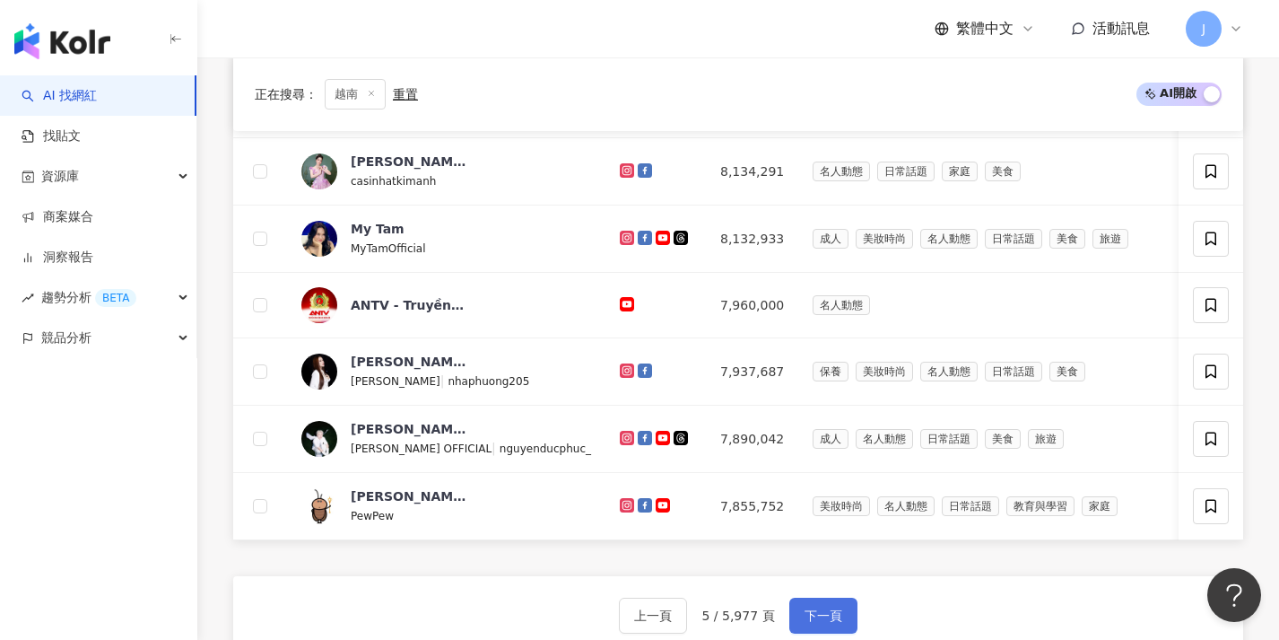
click at [835, 613] on button "下一頁" at bounding box center [823, 615] width 68 height 36
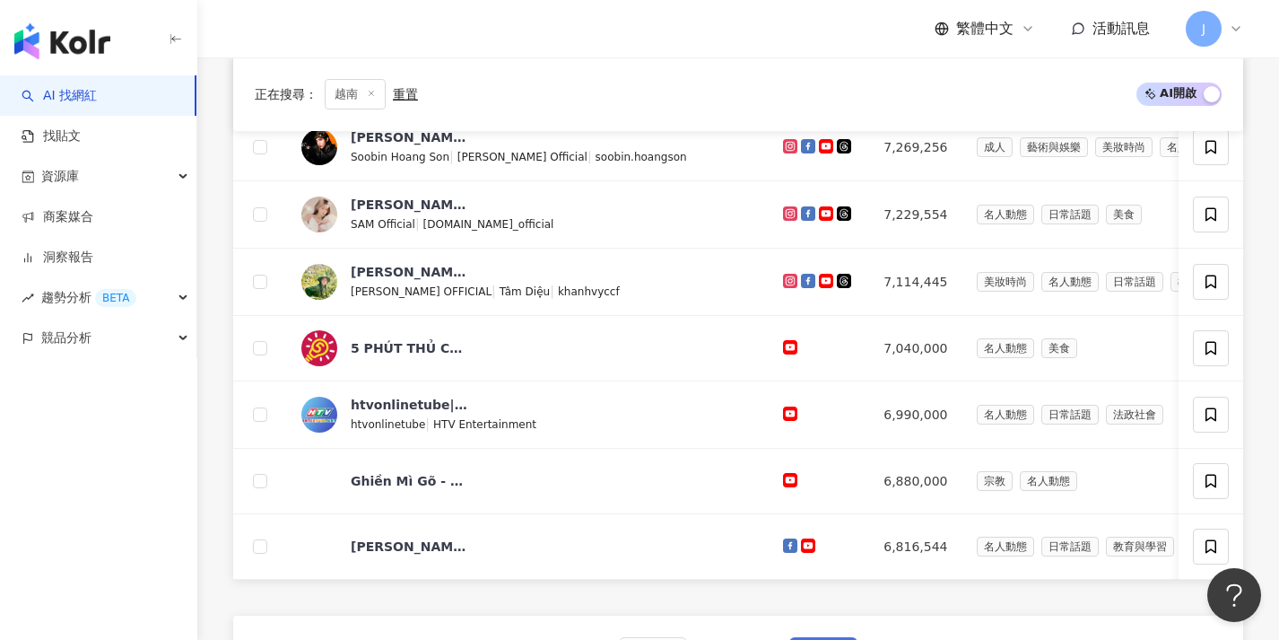
scroll to position [661, 0]
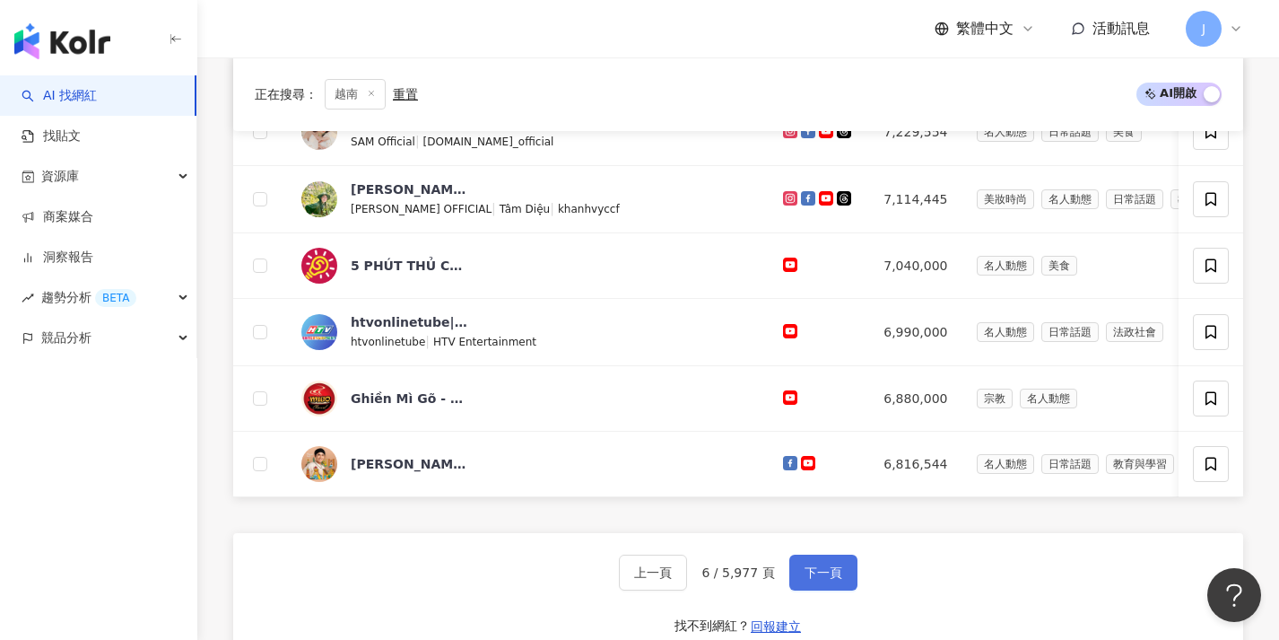
click at [831, 579] on span "下一頁" at bounding box center [824, 572] width 38 height 14
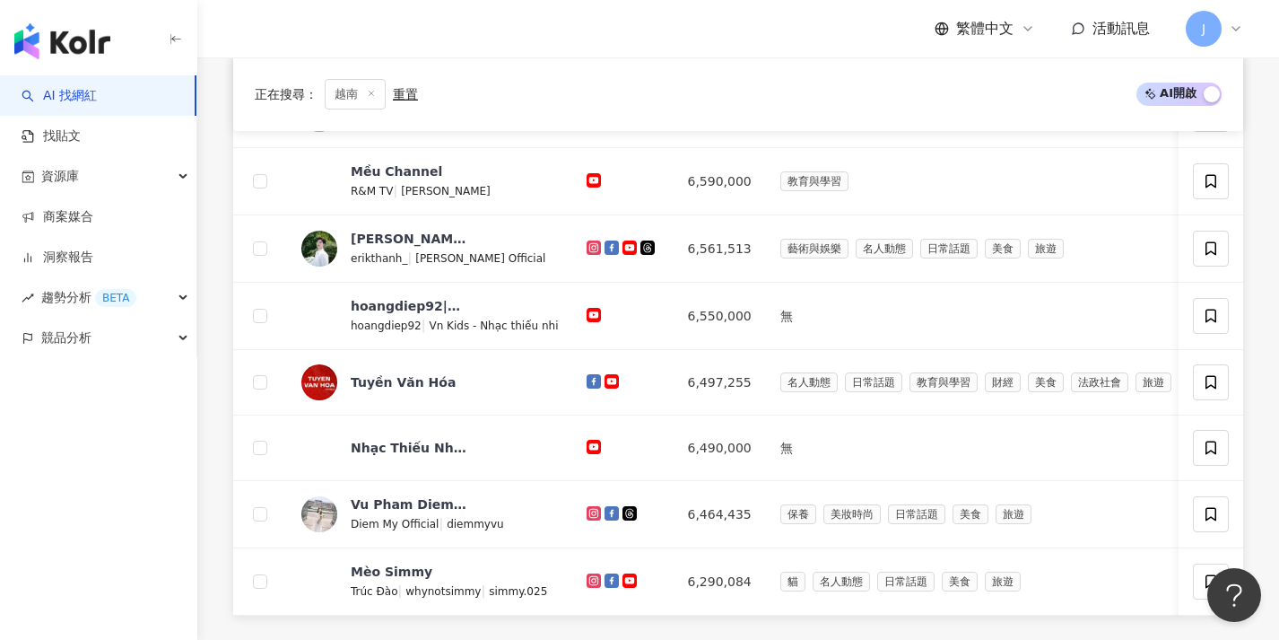
scroll to position [682, 0]
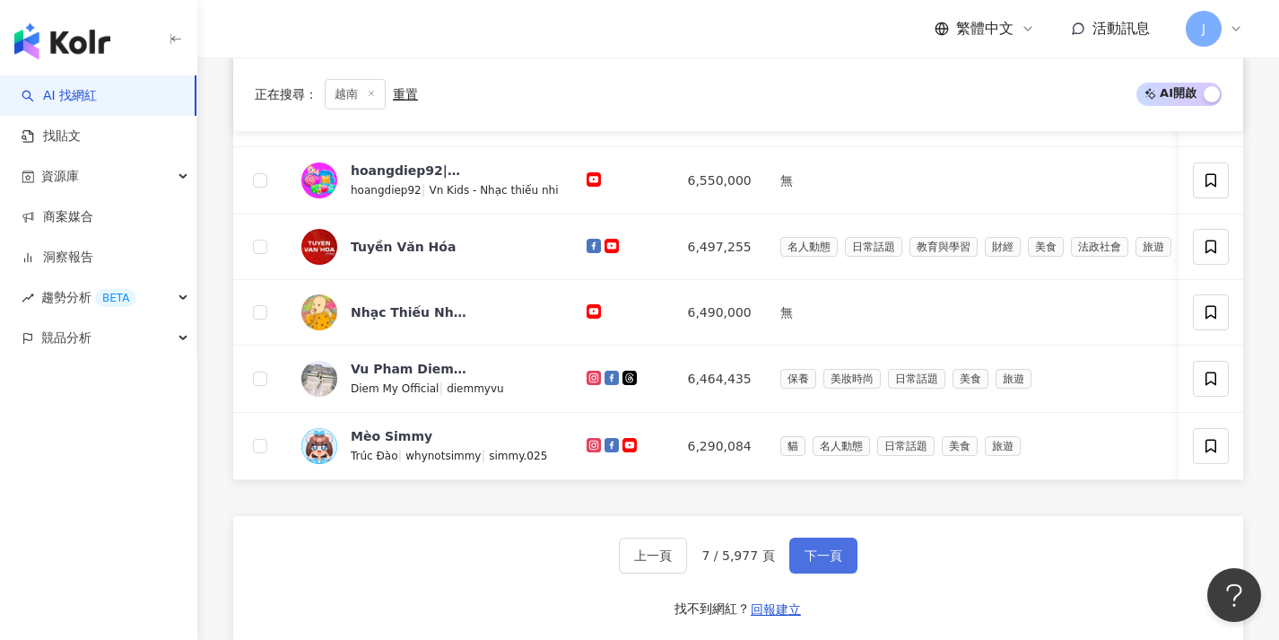
click at [827, 555] on button "下一頁" at bounding box center [823, 555] width 68 height 36
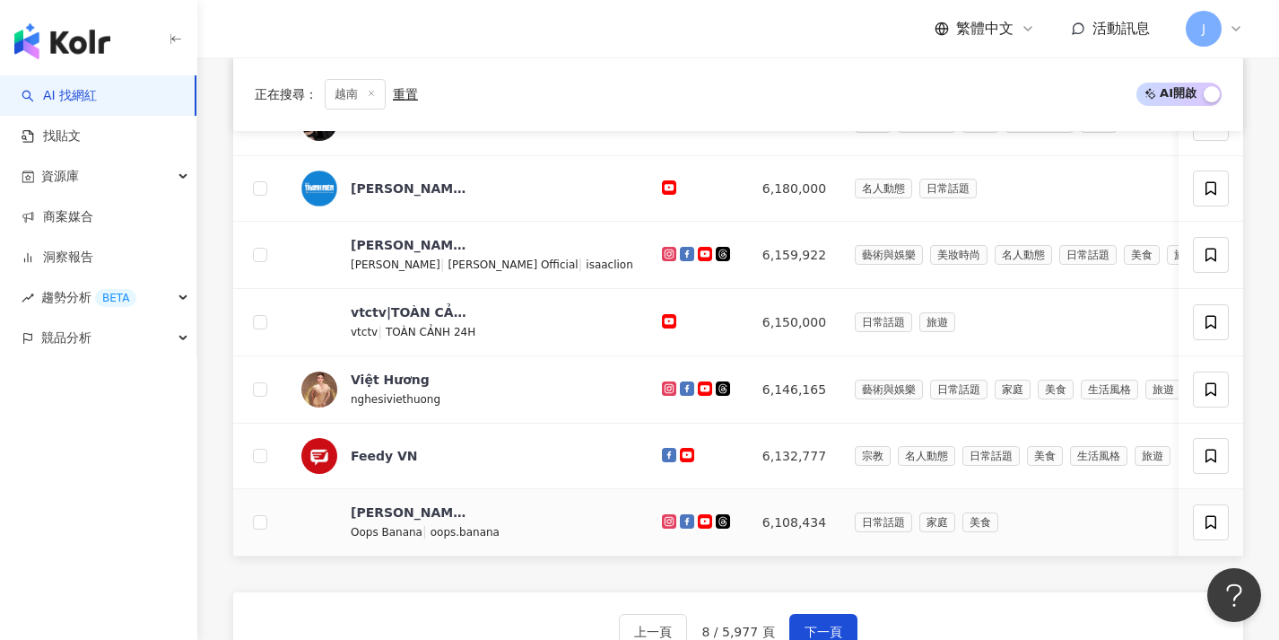
scroll to position [642, 0]
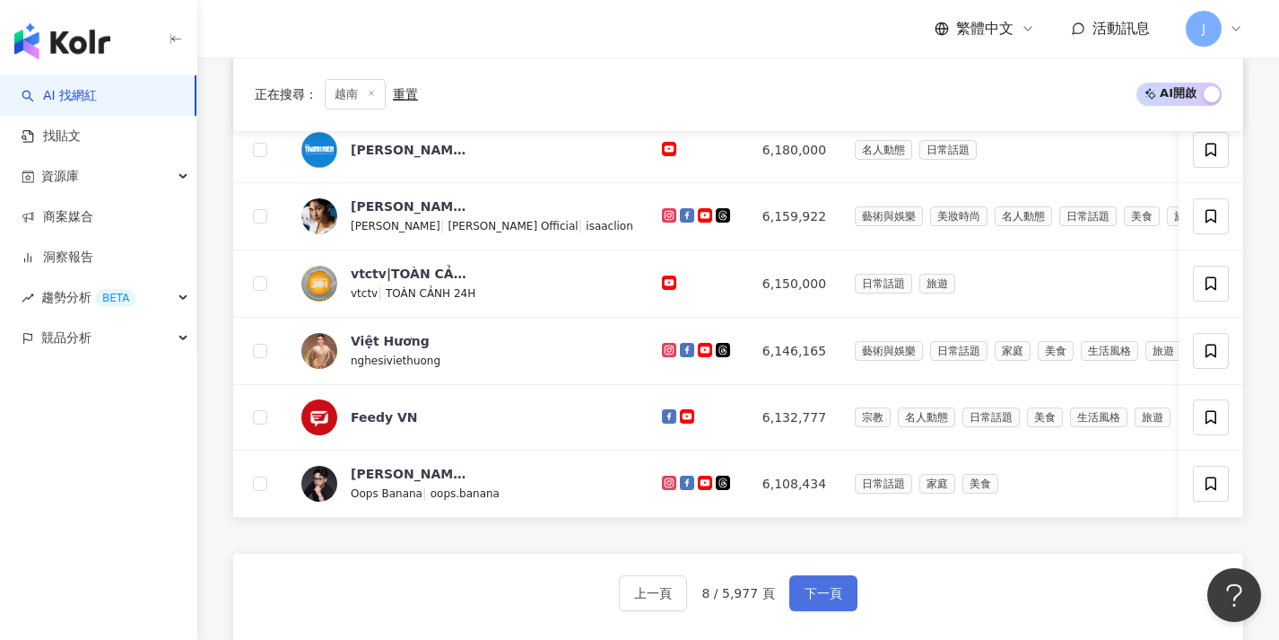
click at [816, 594] on button "下一頁" at bounding box center [823, 593] width 68 height 36
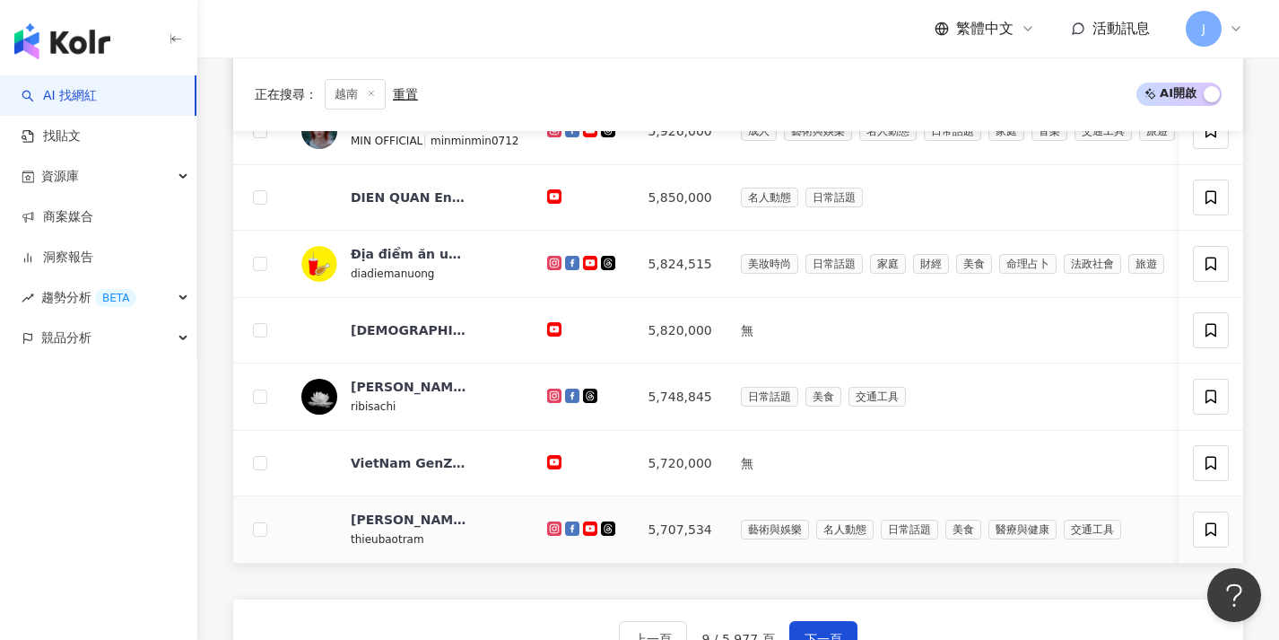
scroll to position [648, 0]
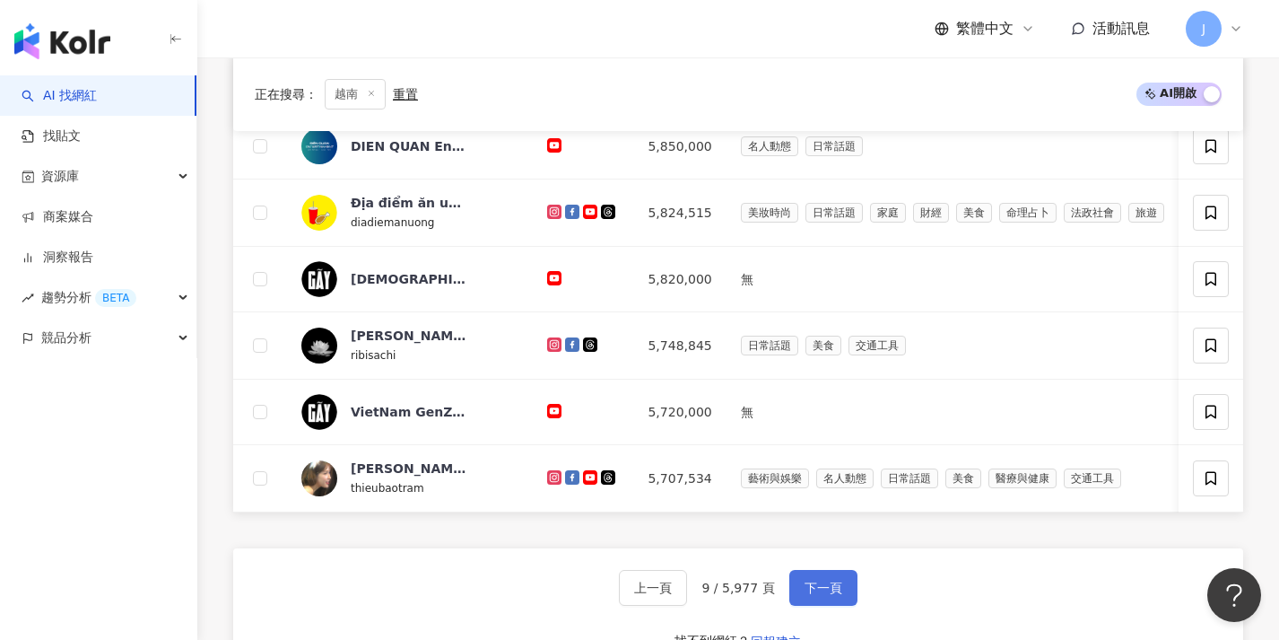
click at [826, 595] on span "下一頁" at bounding box center [824, 587] width 38 height 14
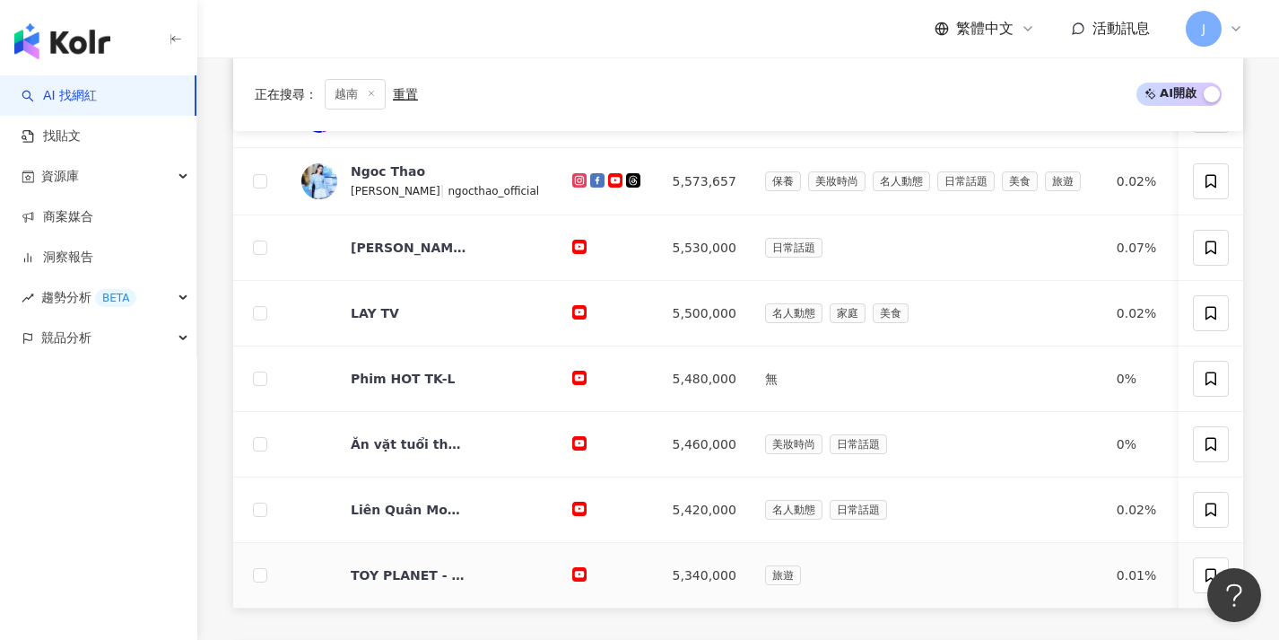
scroll to position [619, 0]
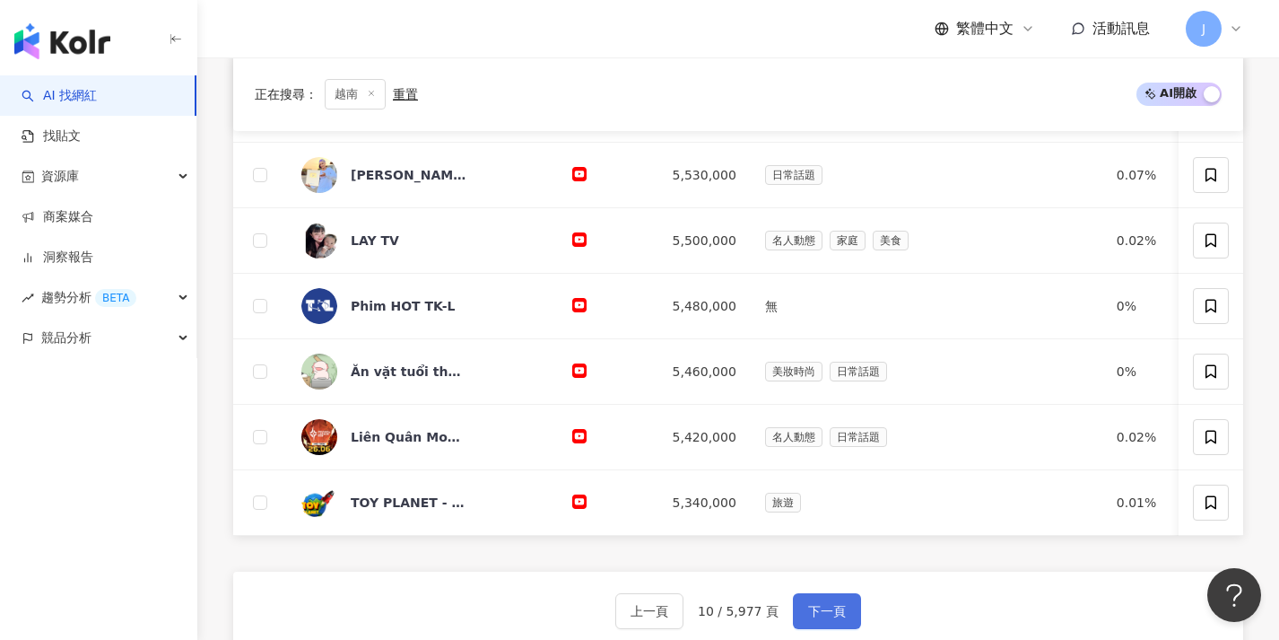
click at [823, 614] on button "下一頁" at bounding box center [827, 611] width 68 height 36
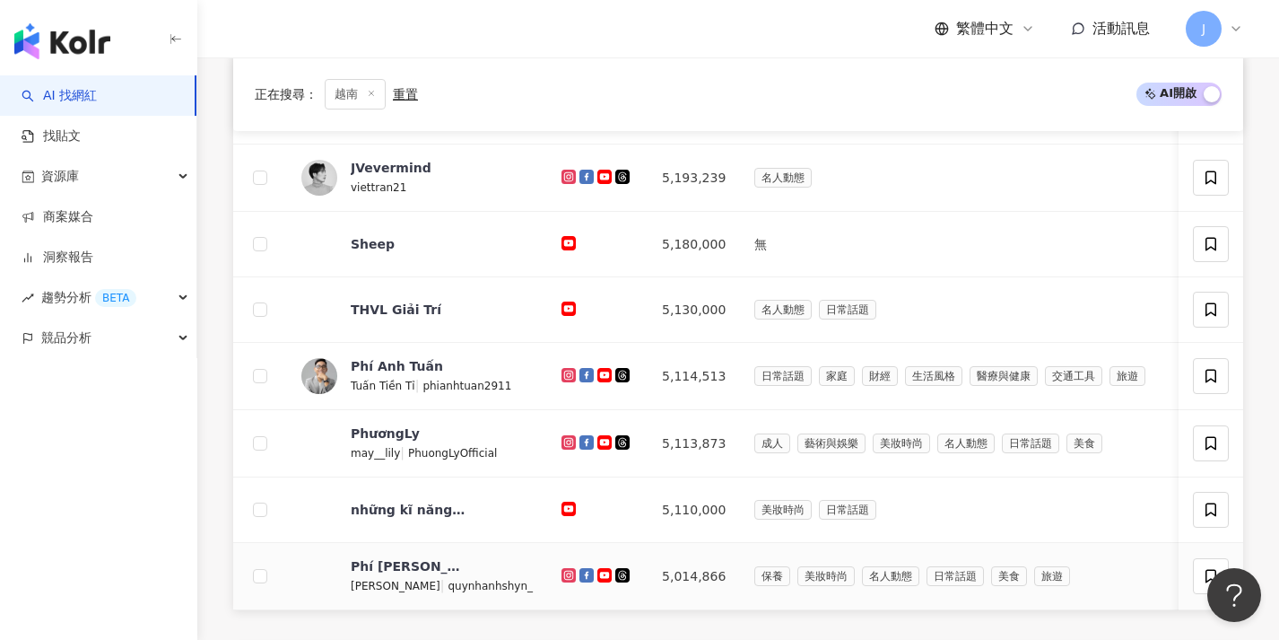
scroll to position [733, 0]
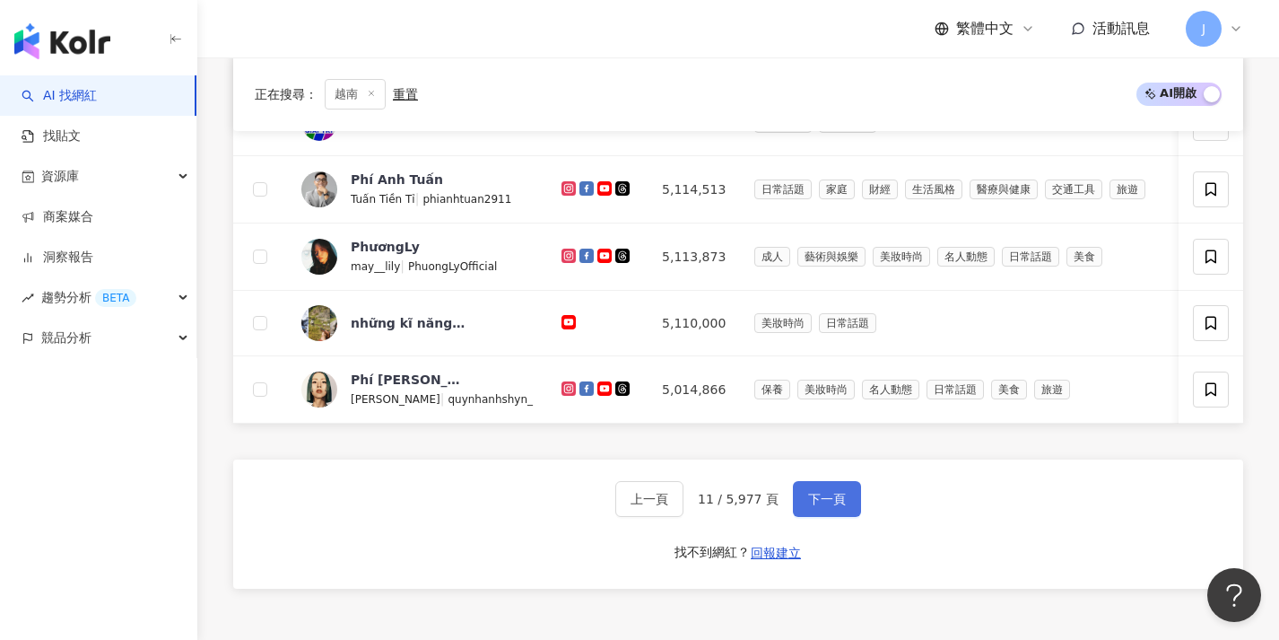
click at [842, 517] on button "下一頁" at bounding box center [827, 499] width 68 height 36
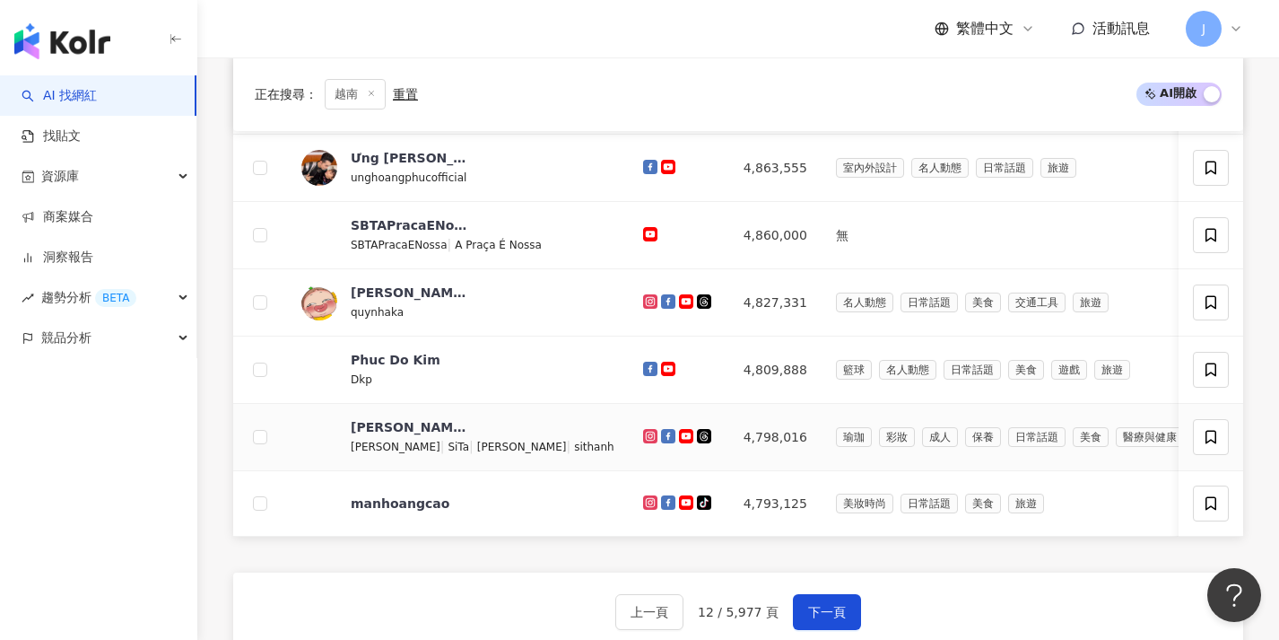
scroll to position [627, 0]
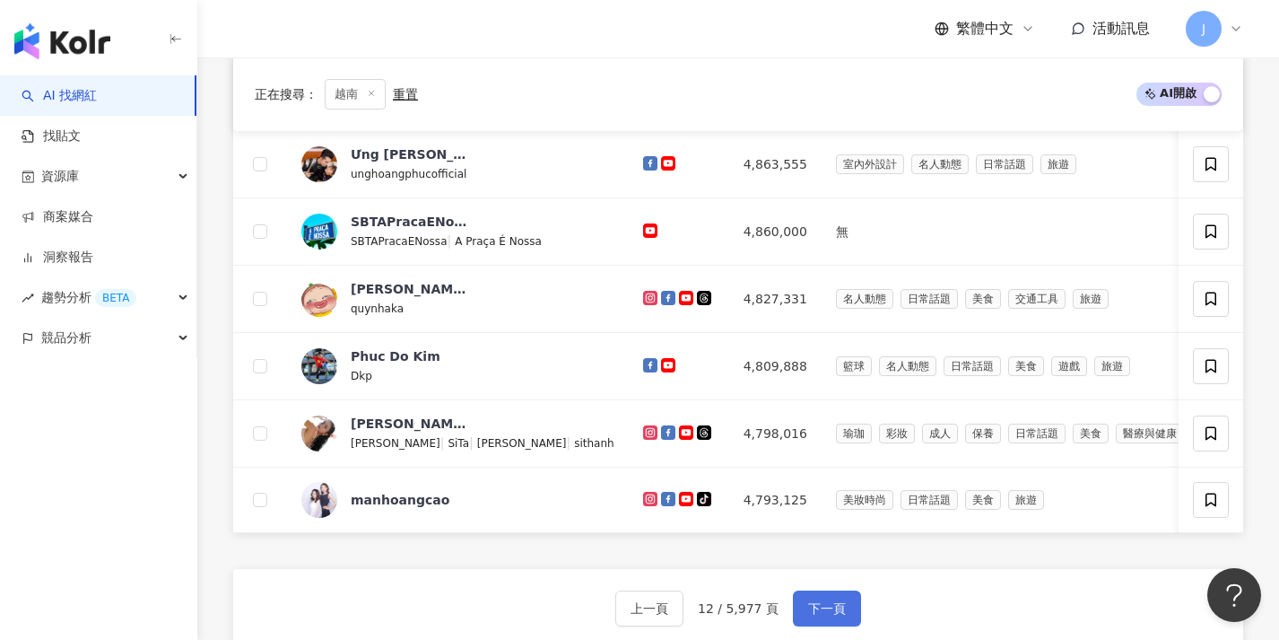
click at [832, 606] on button "下一頁" at bounding box center [827, 608] width 68 height 36
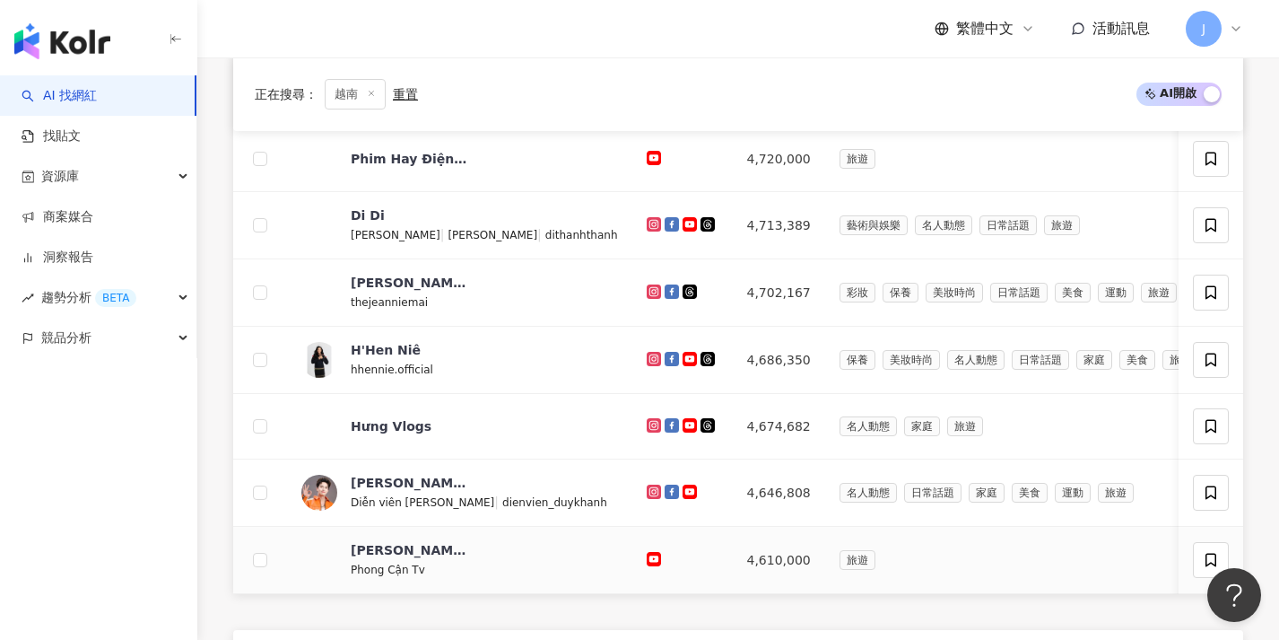
scroll to position [631, 0]
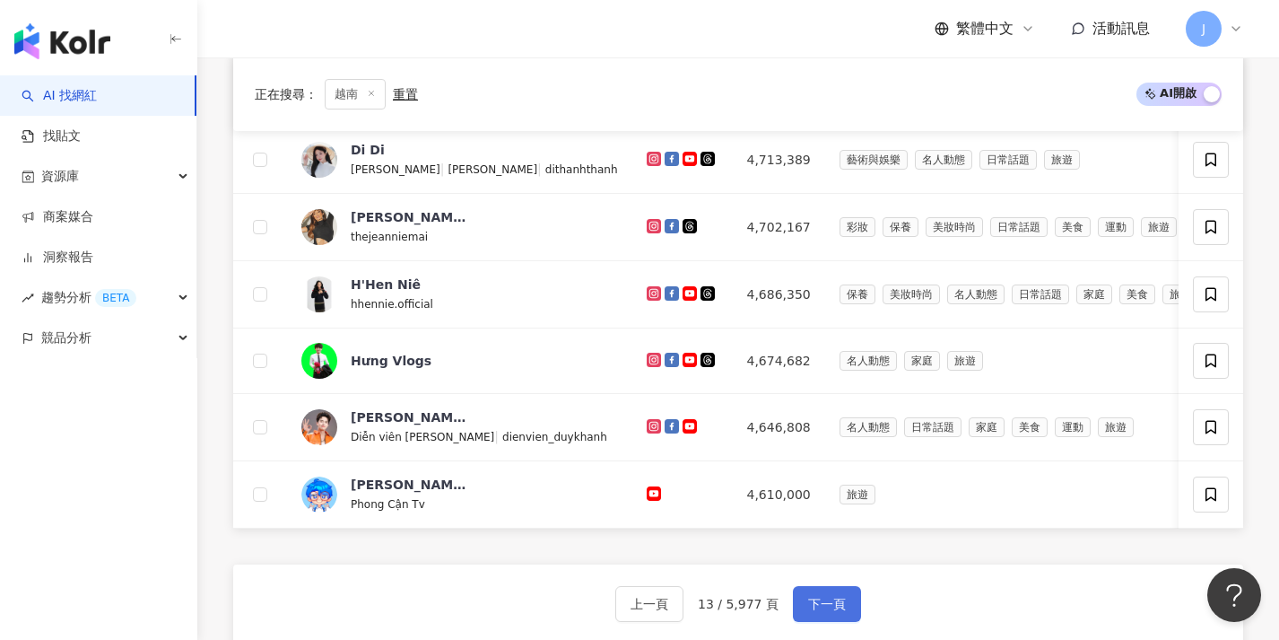
click at [823, 611] on span "下一頁" at bounding box center [827, 604] width 38 height 14
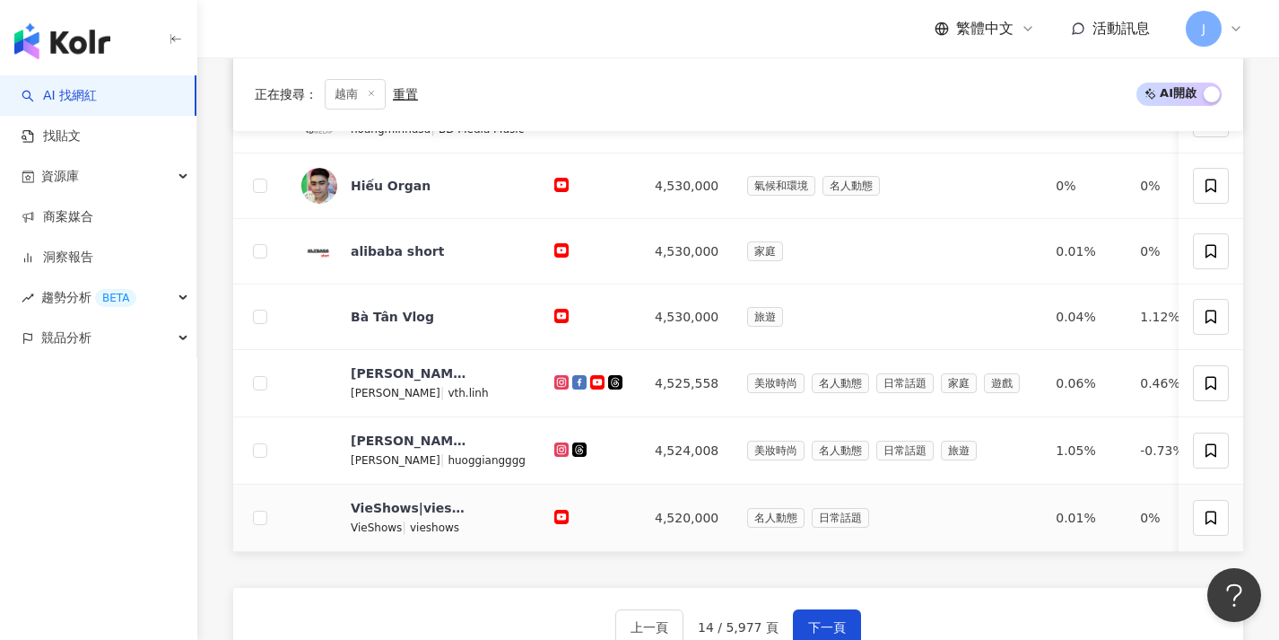
scroll to position [612, 0]
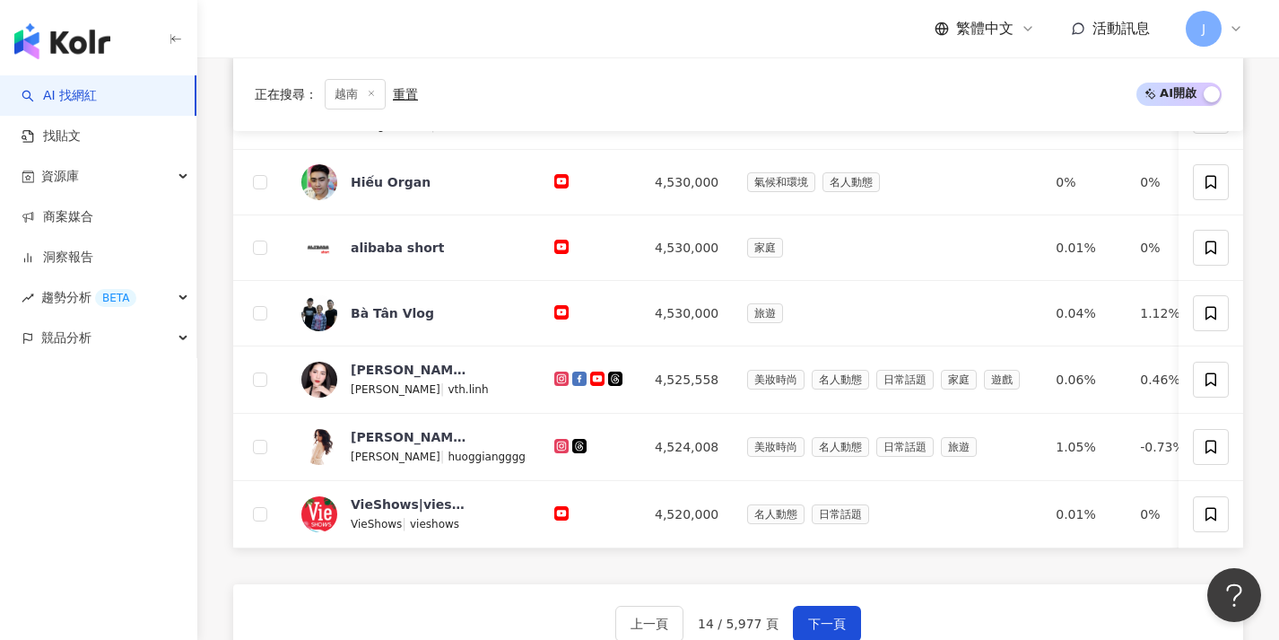
click at [826, 617] on div "上一頁 14 / 5,977 頁 下一頁 找不到網紅？ 回報建立" at bounding box center [738, 648] width 1010 height 129
click at [827, 622] on button "下一頁" at bounding box center [827, 623] width 68 height 36
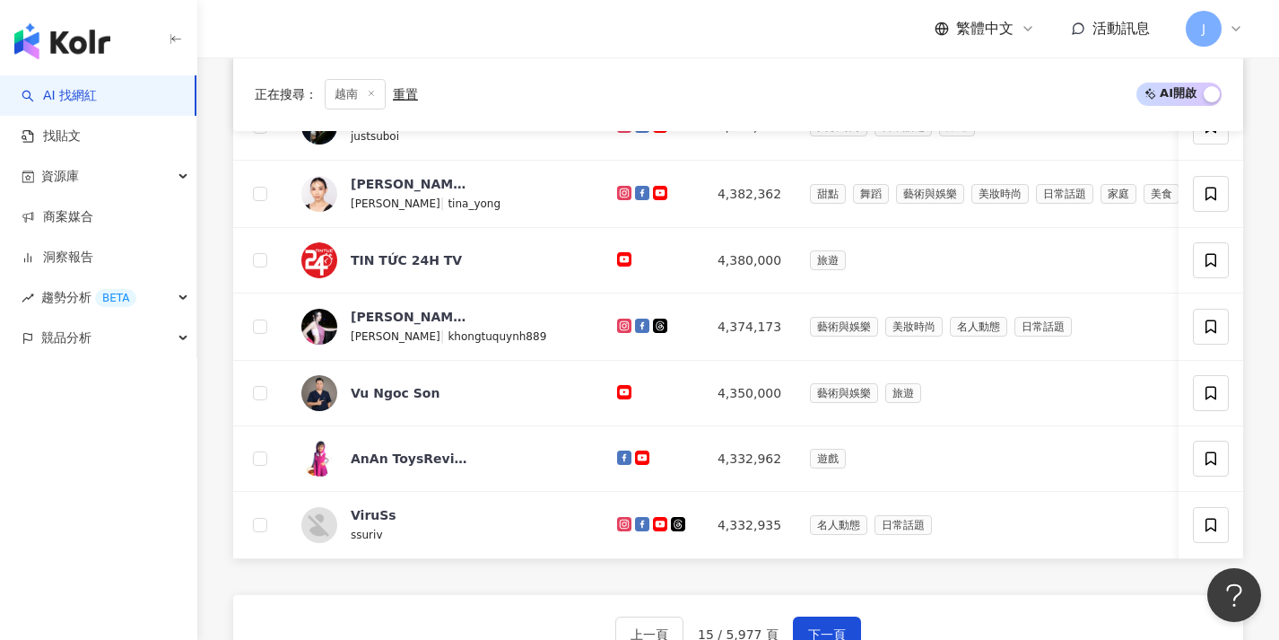
scroll to position [636, 0]
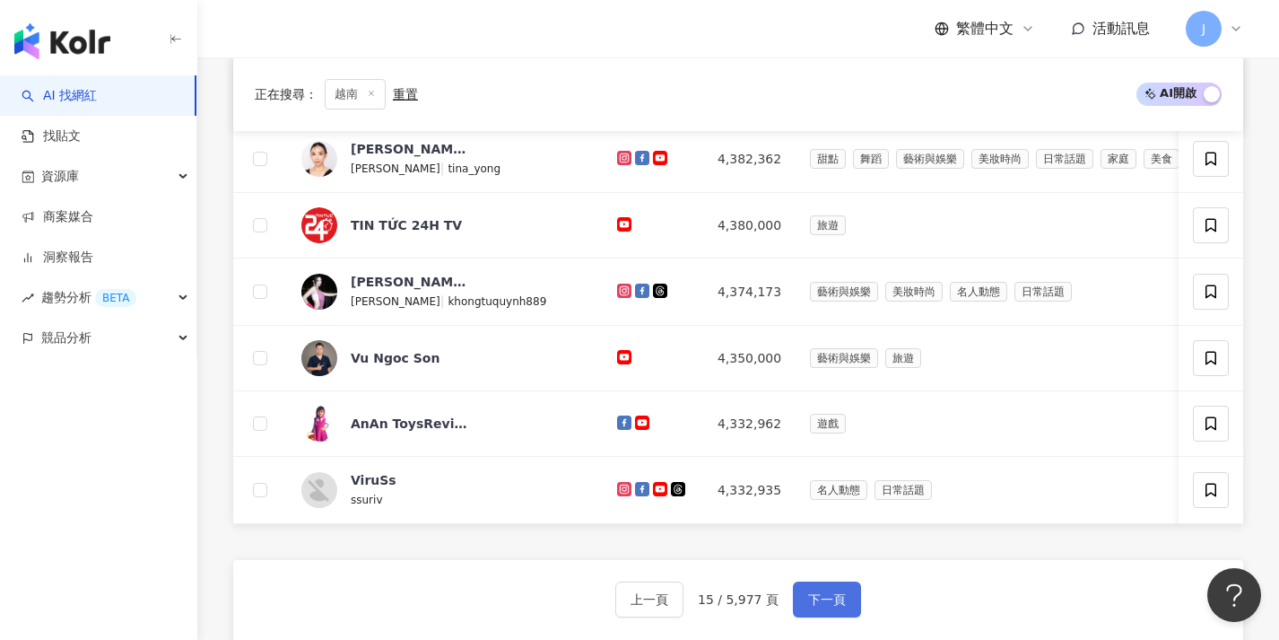
click at [825, 606] on span "下一頁" at bounding box center [827, 599] width 38 height 14
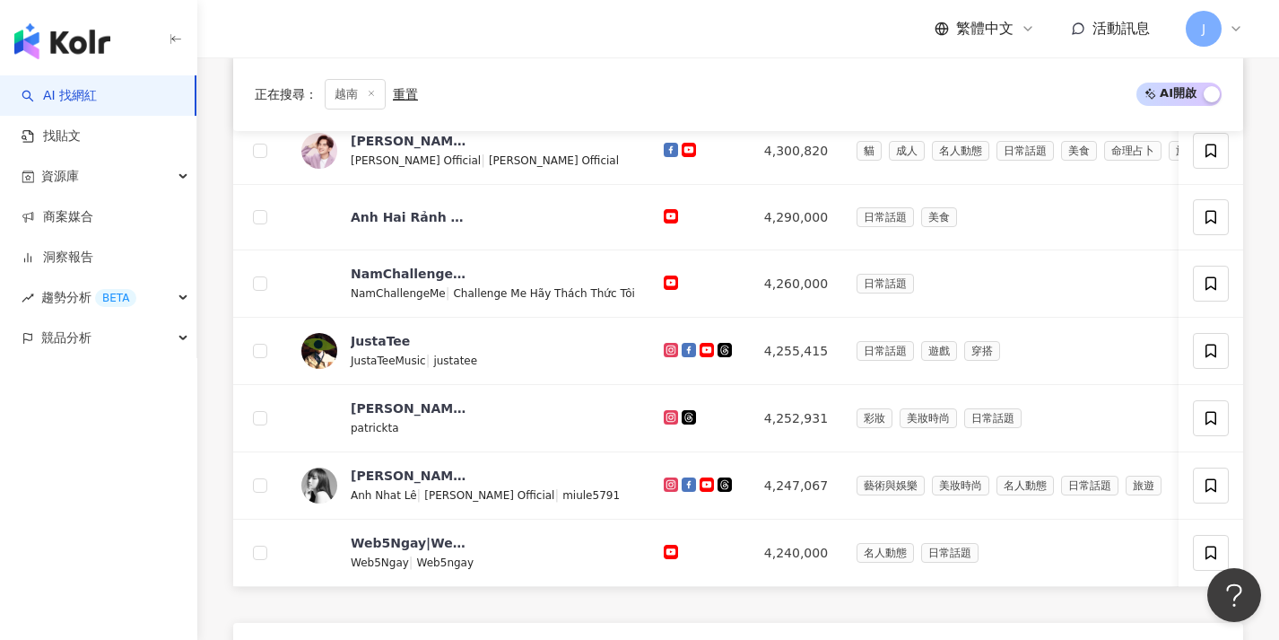
scroll to position [631, 0]
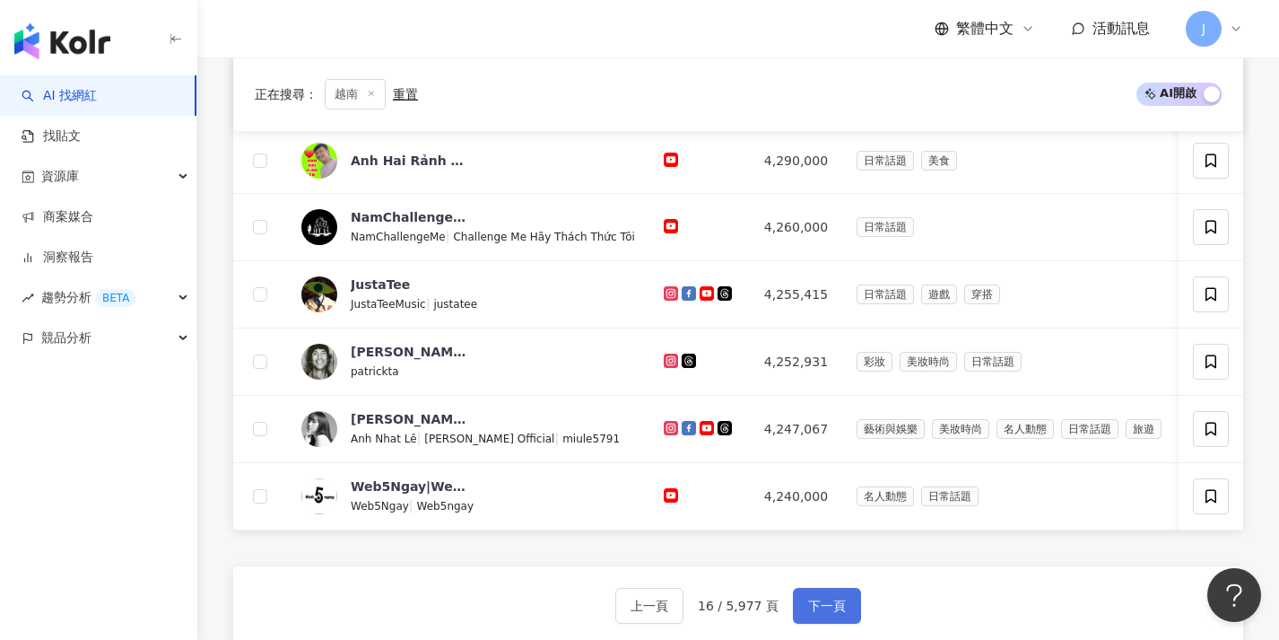
click at [825, 611] on span "下一頁" at bounding box center [827, 605] width 38 height 14
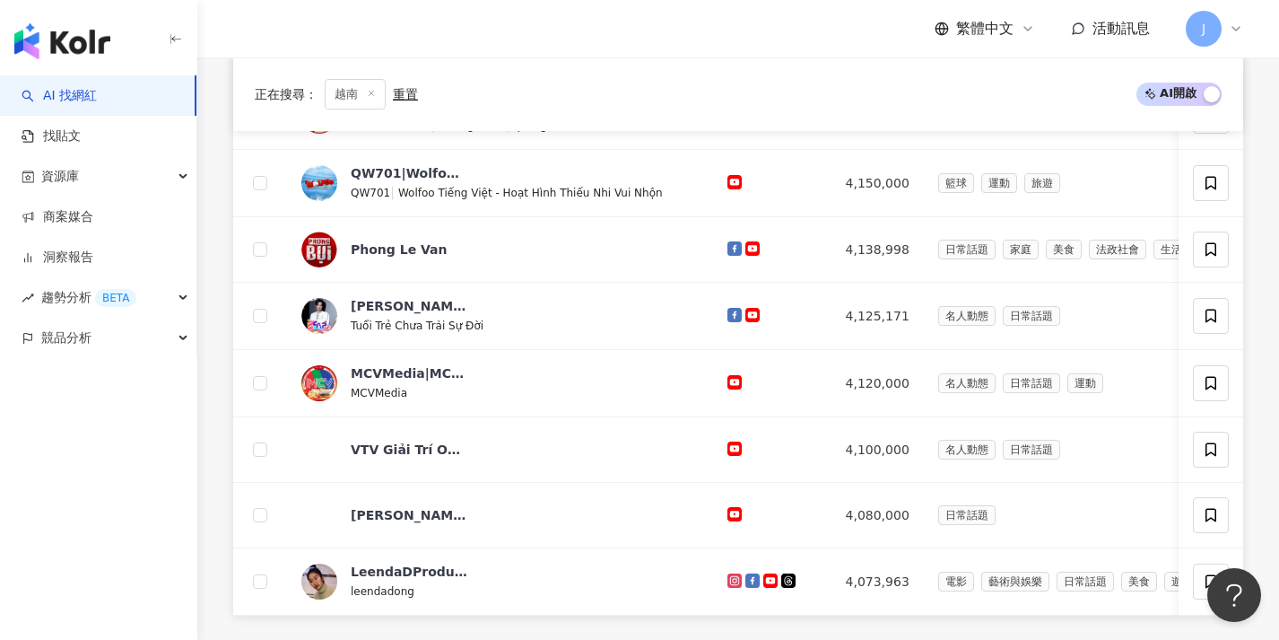
scroll to position [640, 0]
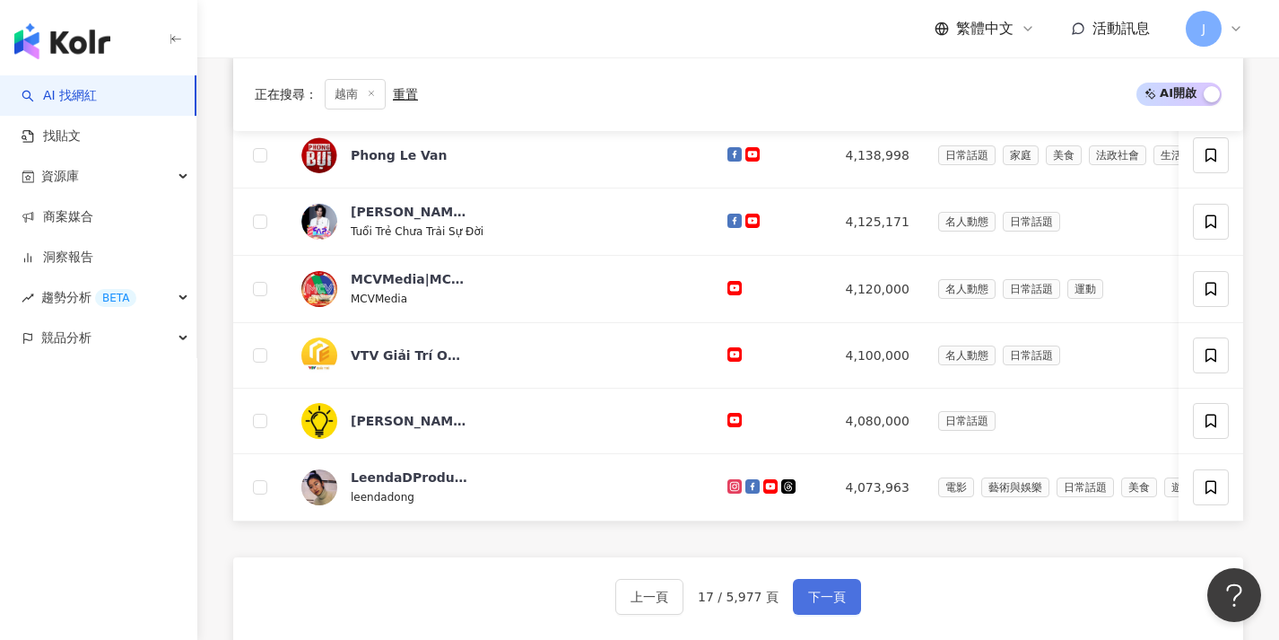
click at [826, 604] on span "下一頁" at bounding box center [827, 596] width 38 height 14
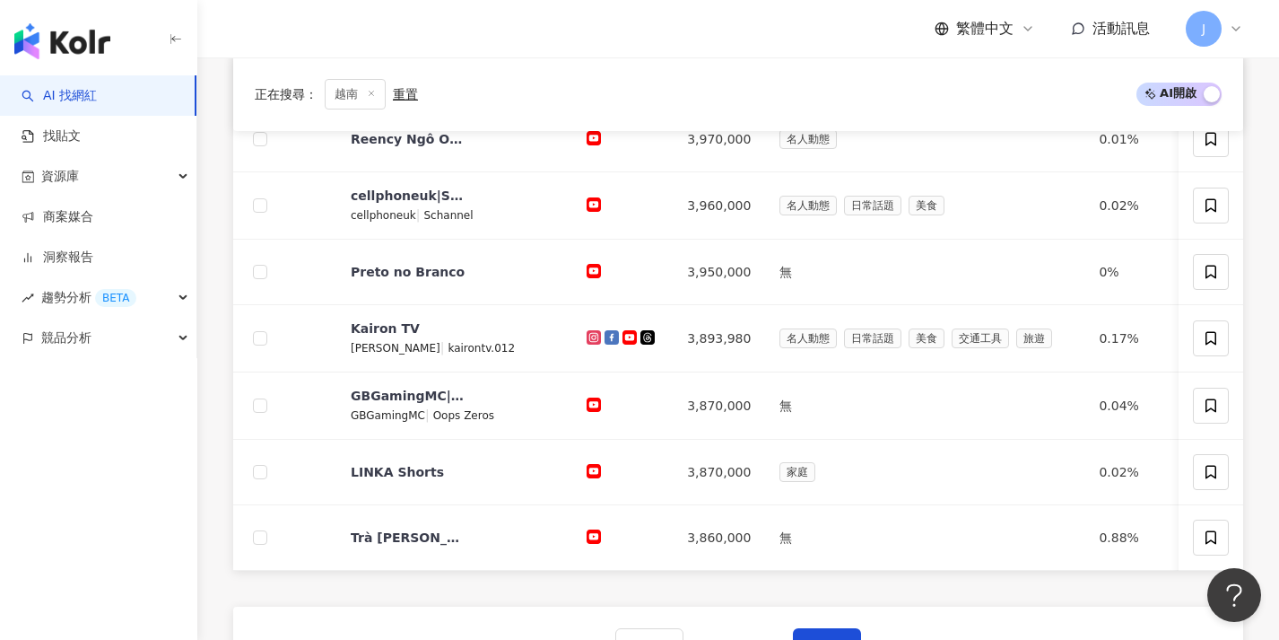
scroll to position [614, 0]
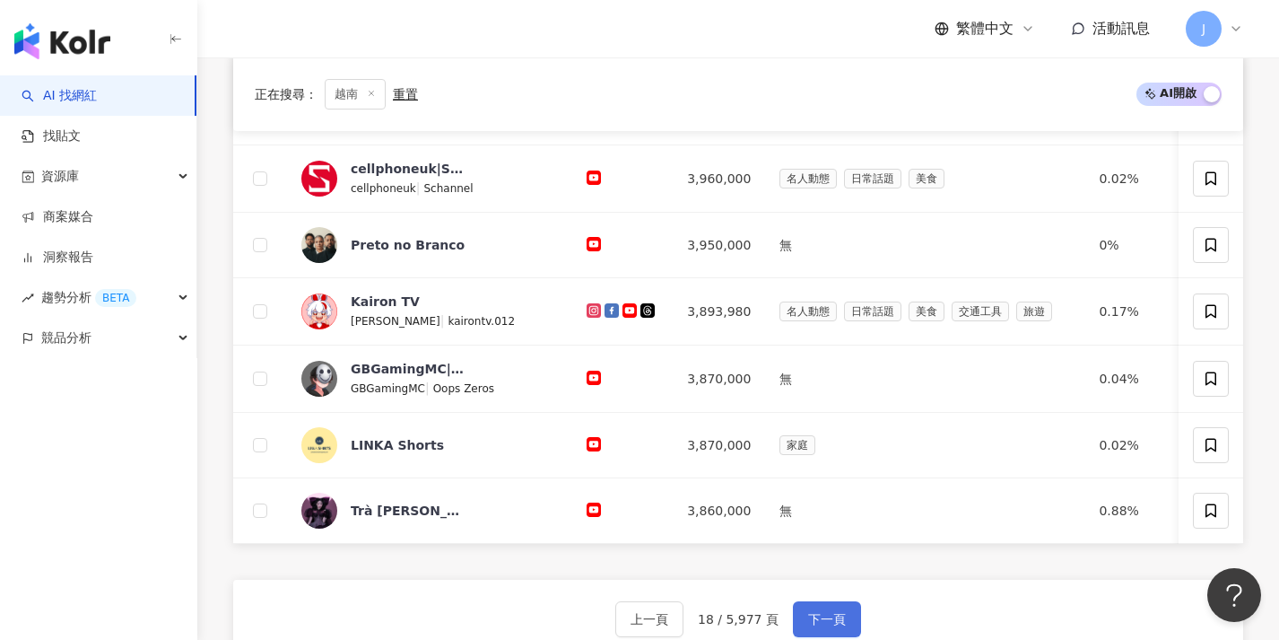
click at [828, 614] on button "下一頁" at bounding box center [827, 619] width 68 height 36
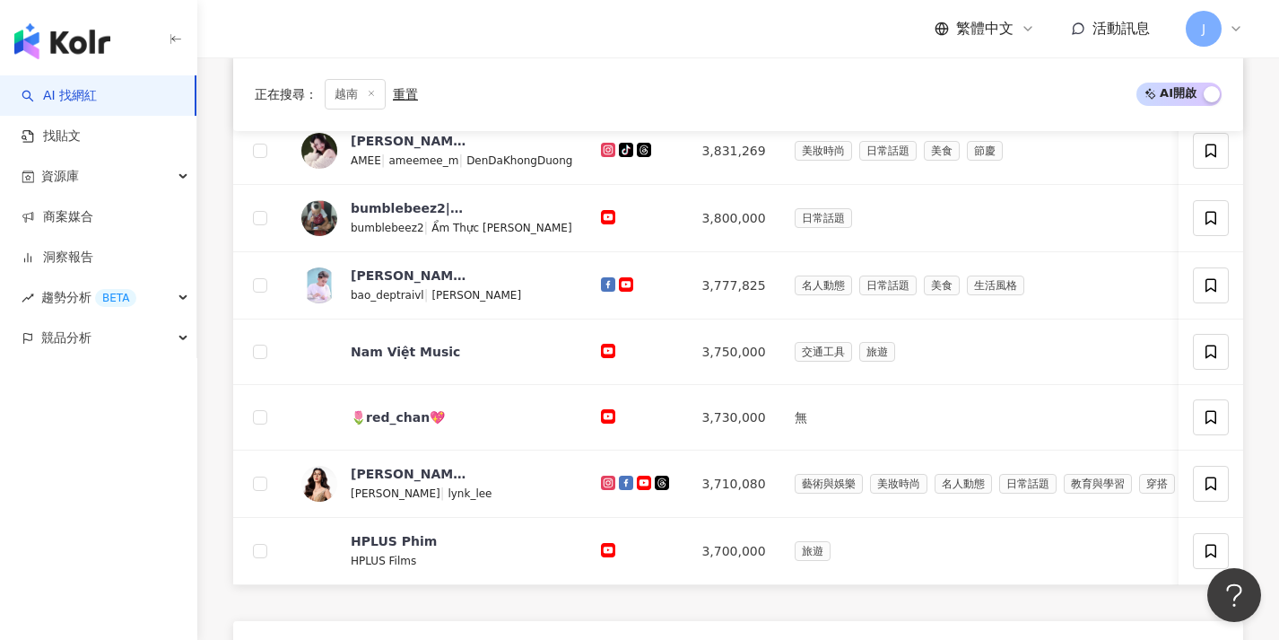
scroll to position [649, 0]
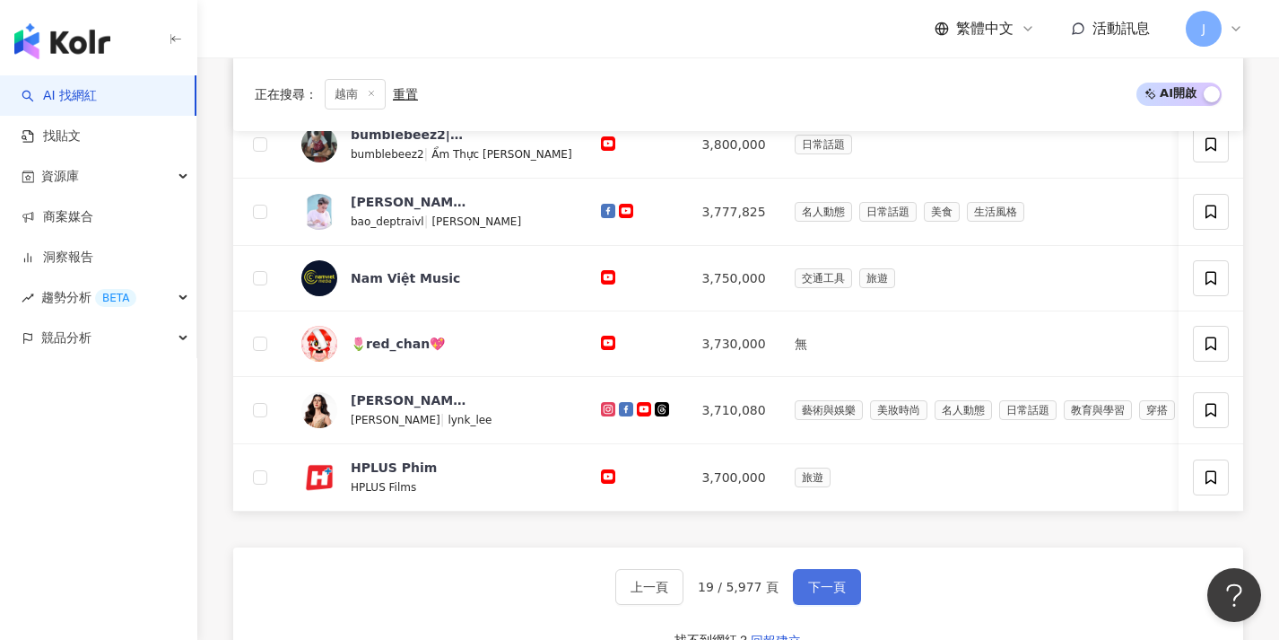
click at [826, 605] on button "下一頁" at bounding box center [827, 587] width 68 height 36
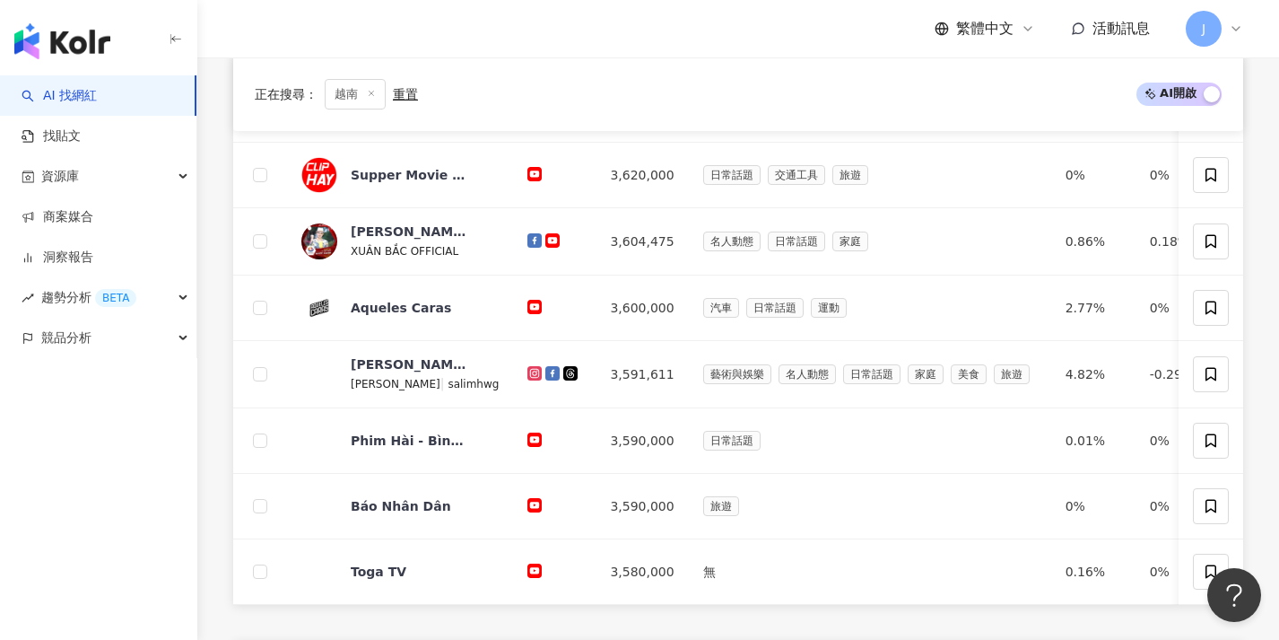
scroll to position [676, 0]
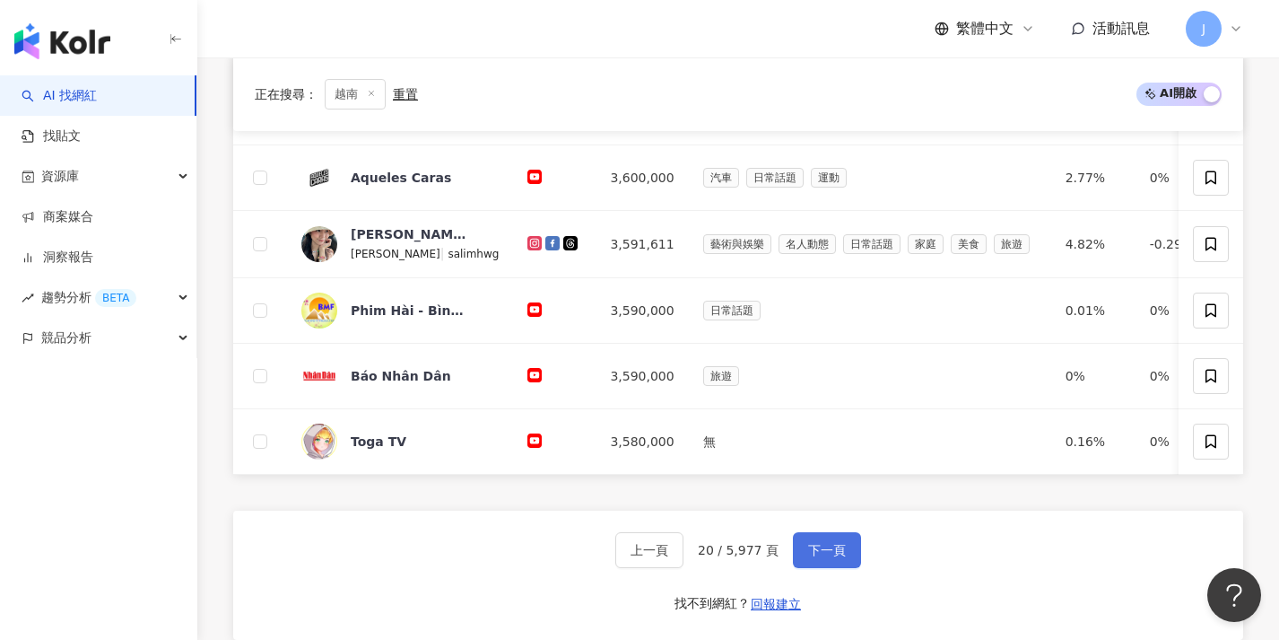
click at [831, 557] on span "下一頁" at bounding box center [827, 550] width 38 height 14
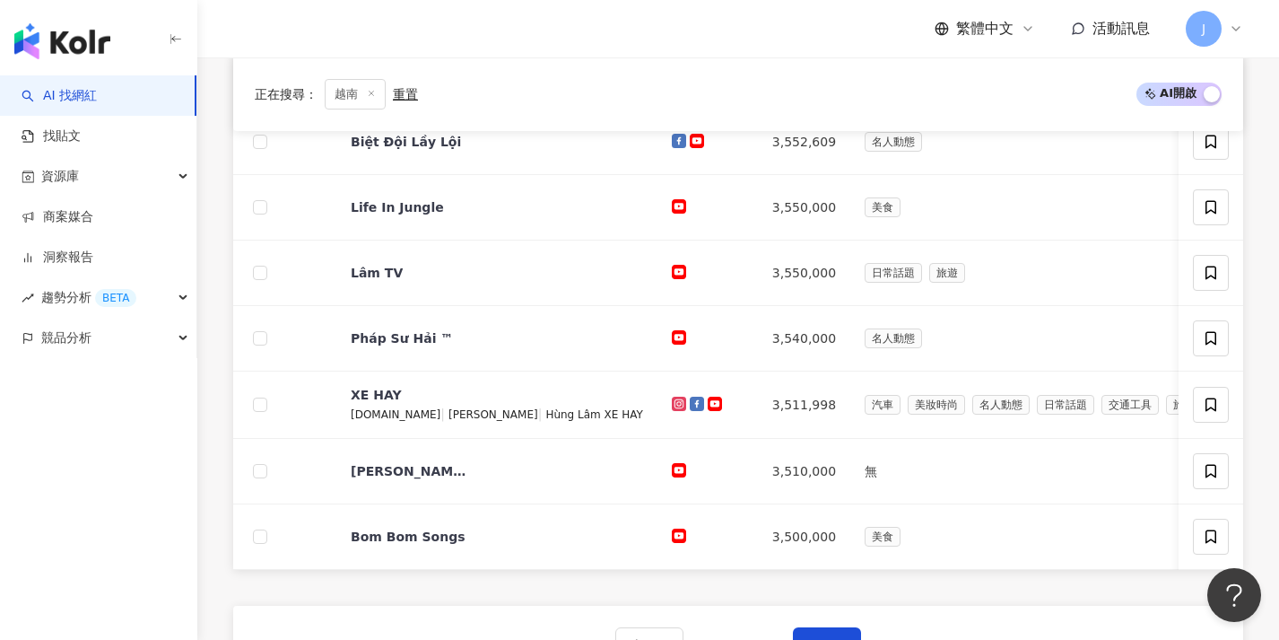
scroll to position [638, 0]
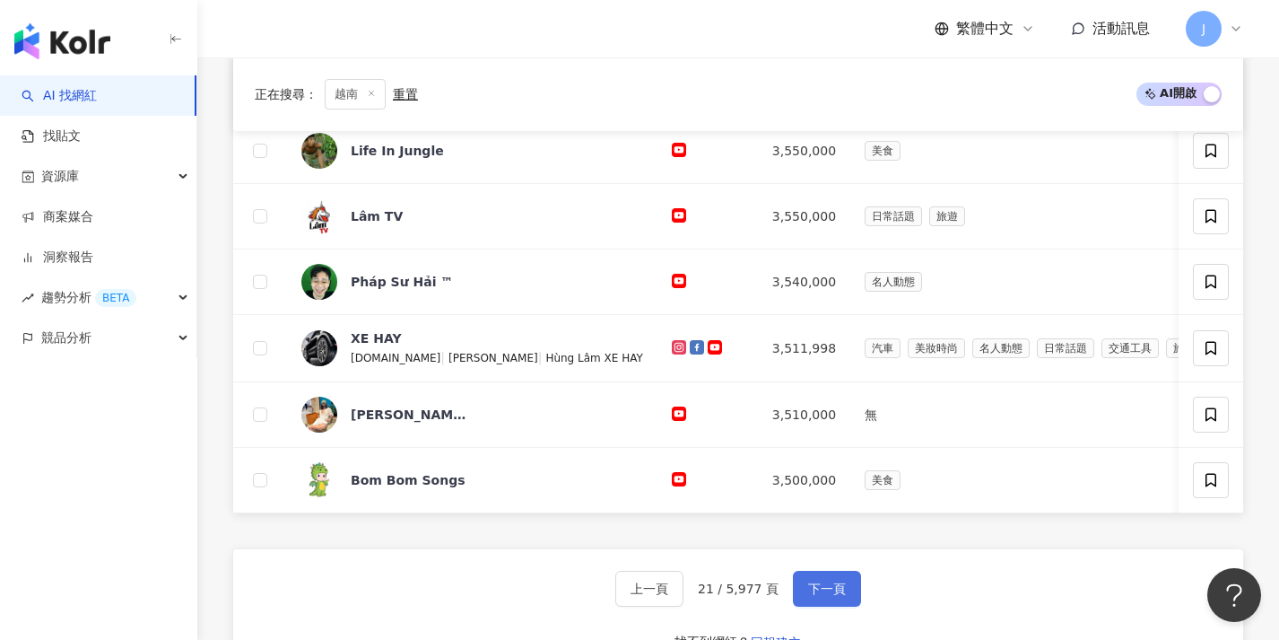
click at [831, 596] on span "下一頁" at bounding box center [827, 588] width 38 height 14
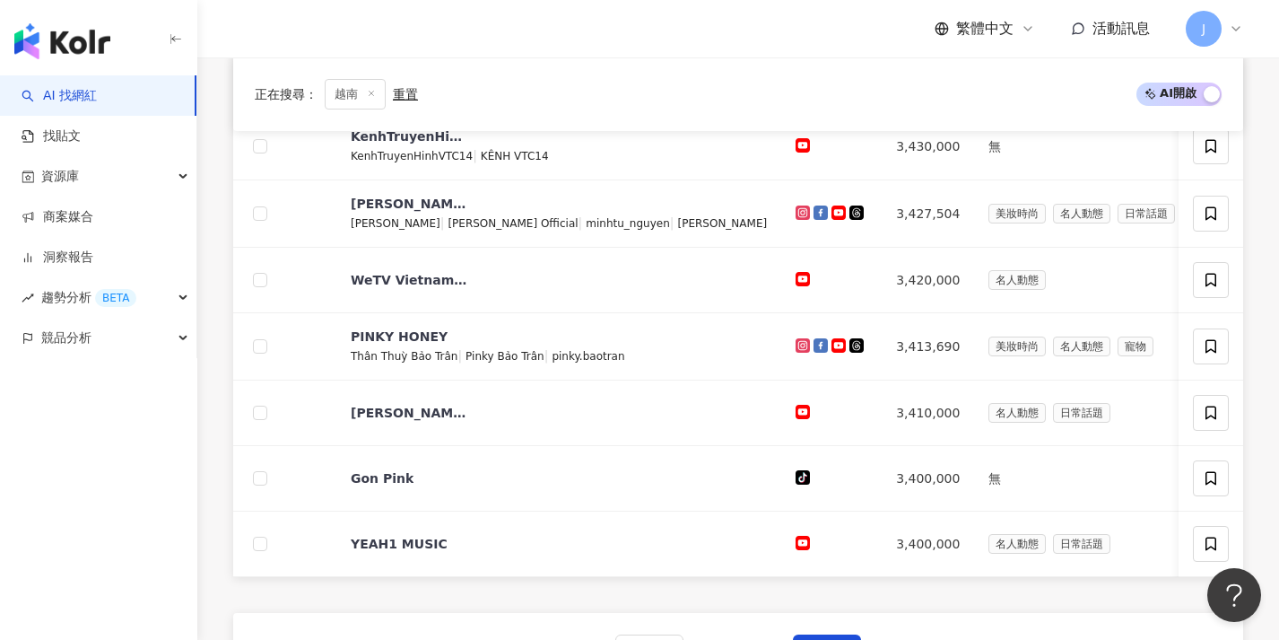
scroll to position [682, 0]
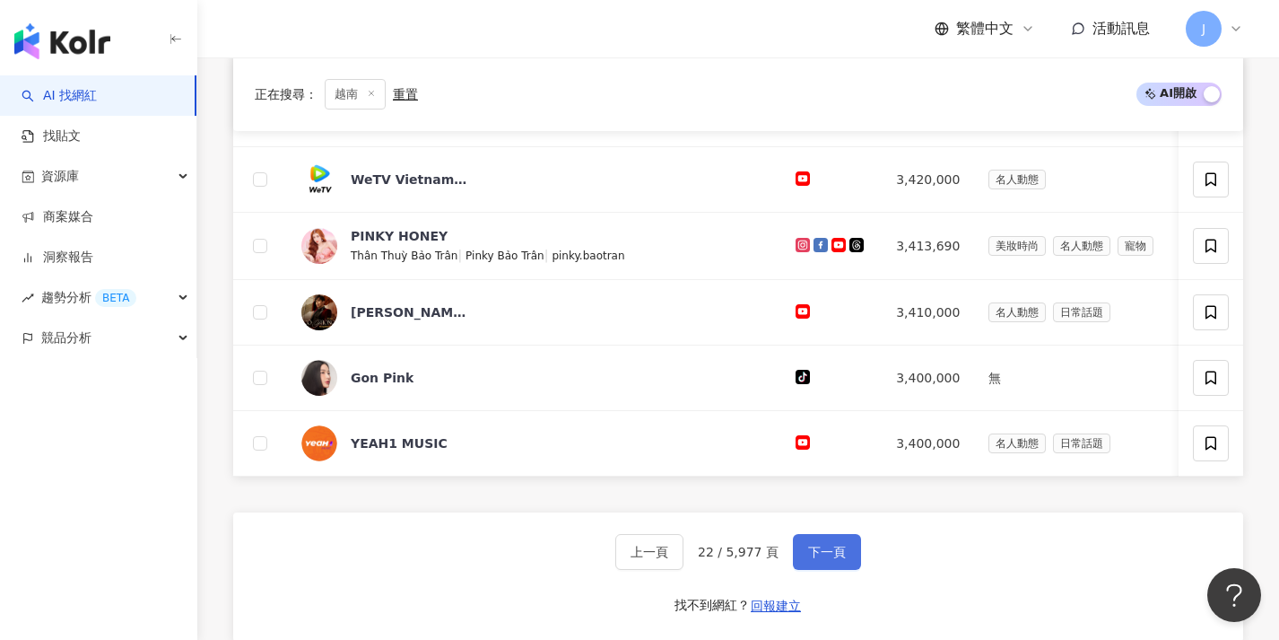
click at [832, 559] on span "下一頁" at bounding box center [827, 551] width 38 height 14
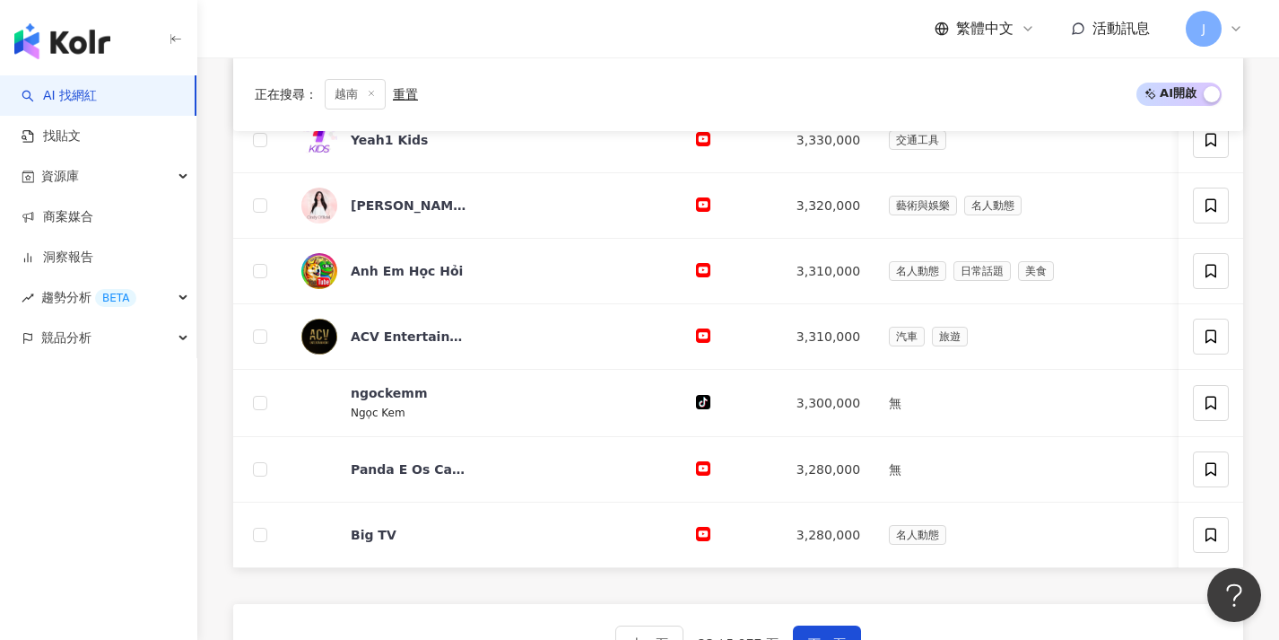
scroll to position [676, 0]
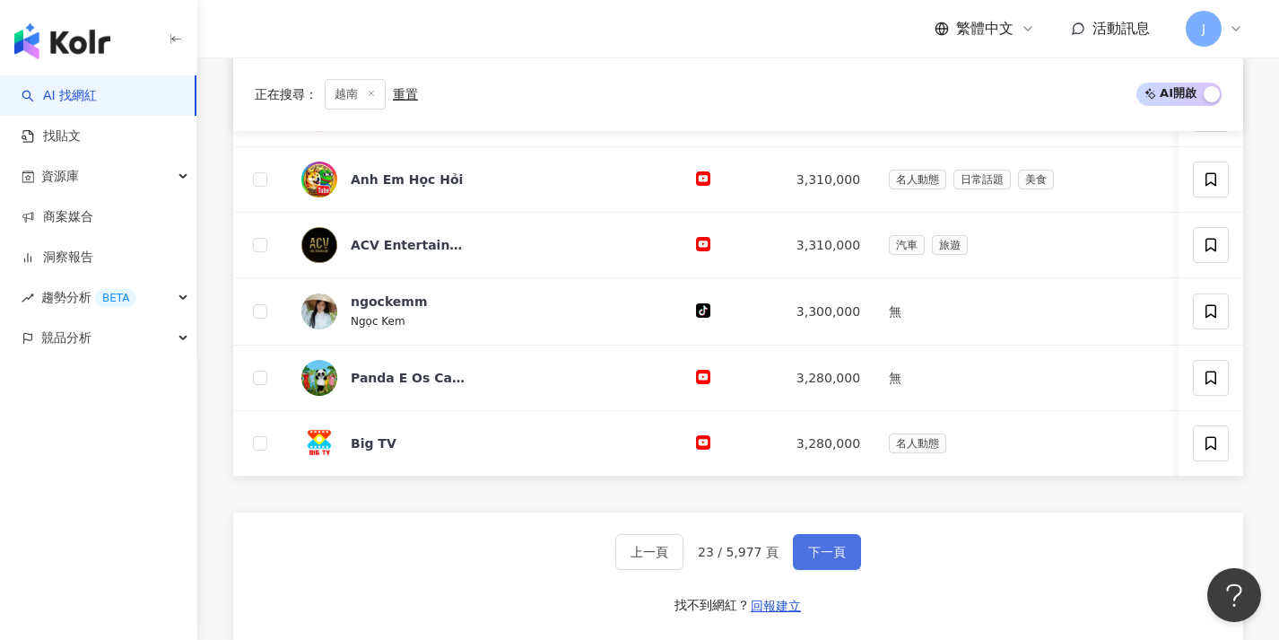
click at [829, 570] on button "下一頁" at bounding box center [827, 552] width 68 height 36
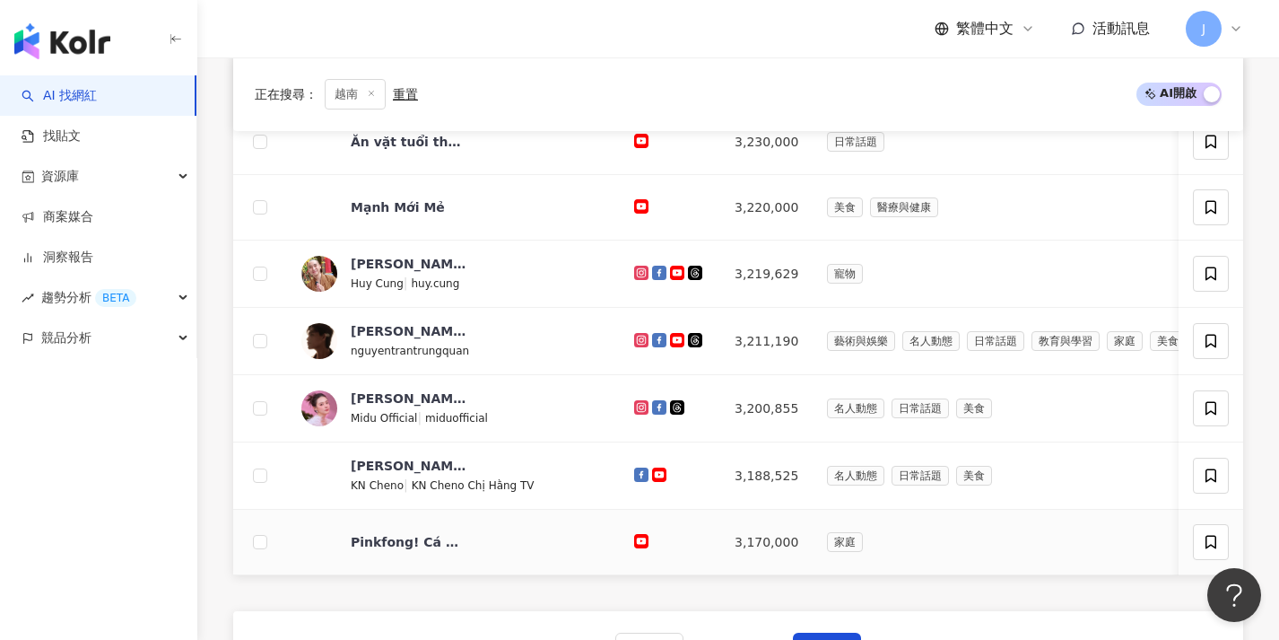
scroll to position [723, 0]
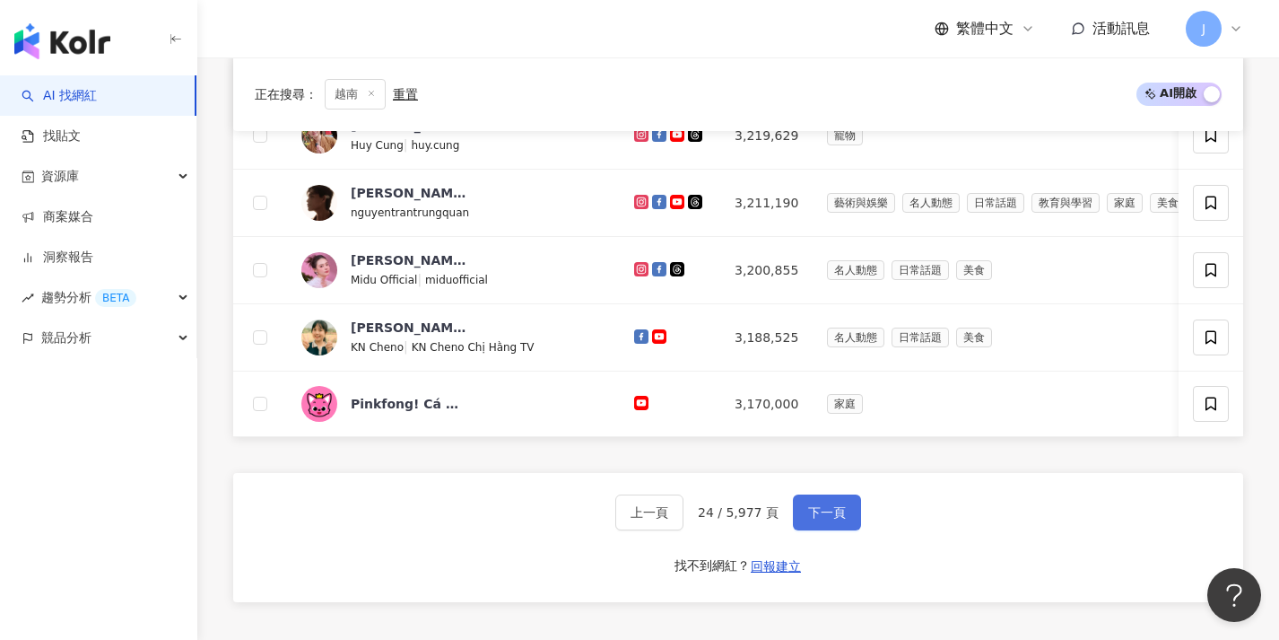
click at [846, 524] on button "下一頁" at bounding box center [827, 512] width 68 height 36
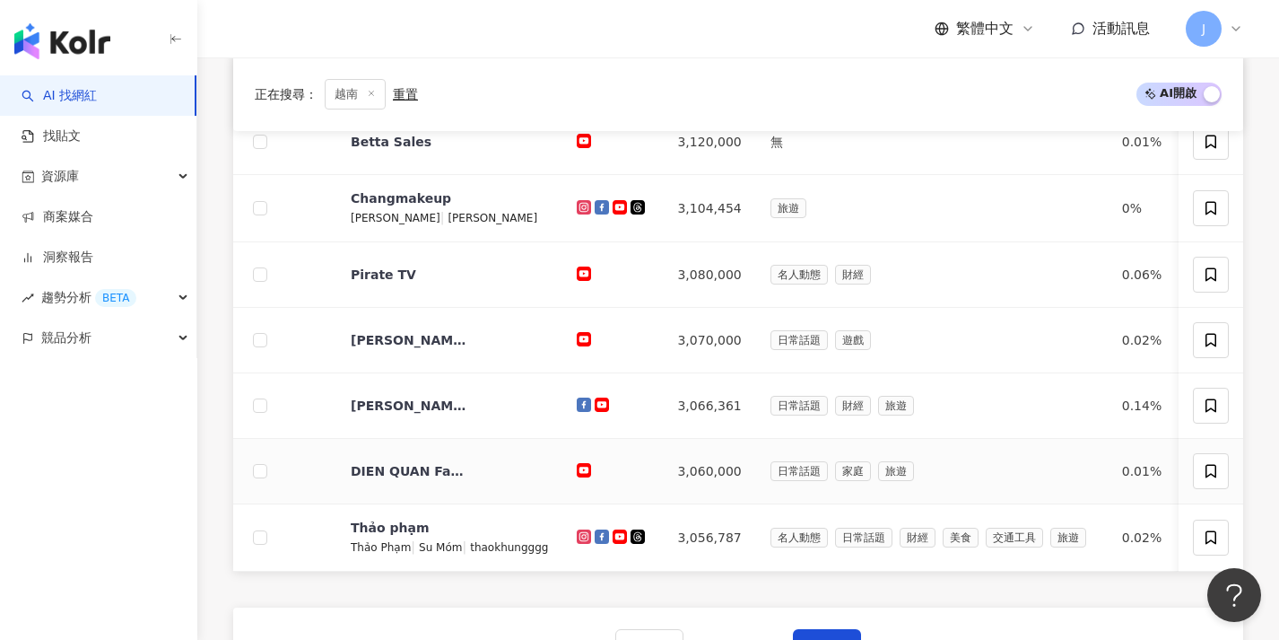
scroll to position [685, 0]
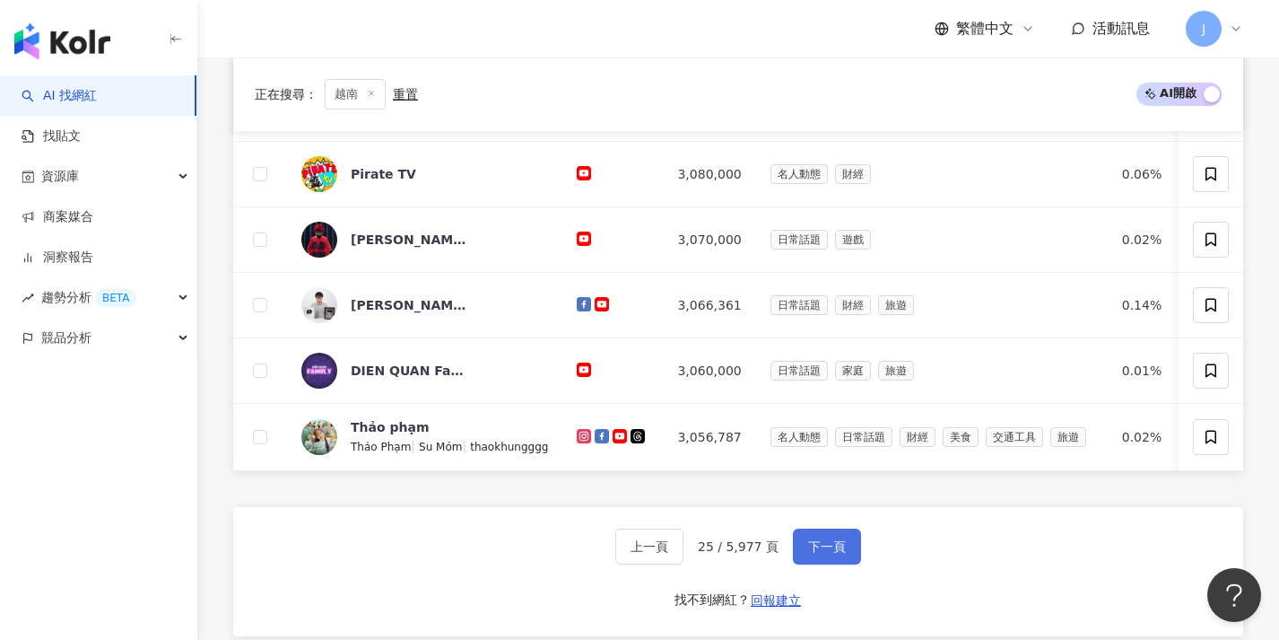
click at [824, 553] on span "下一頁" at bounding box center [827, 546] width 38 height 14
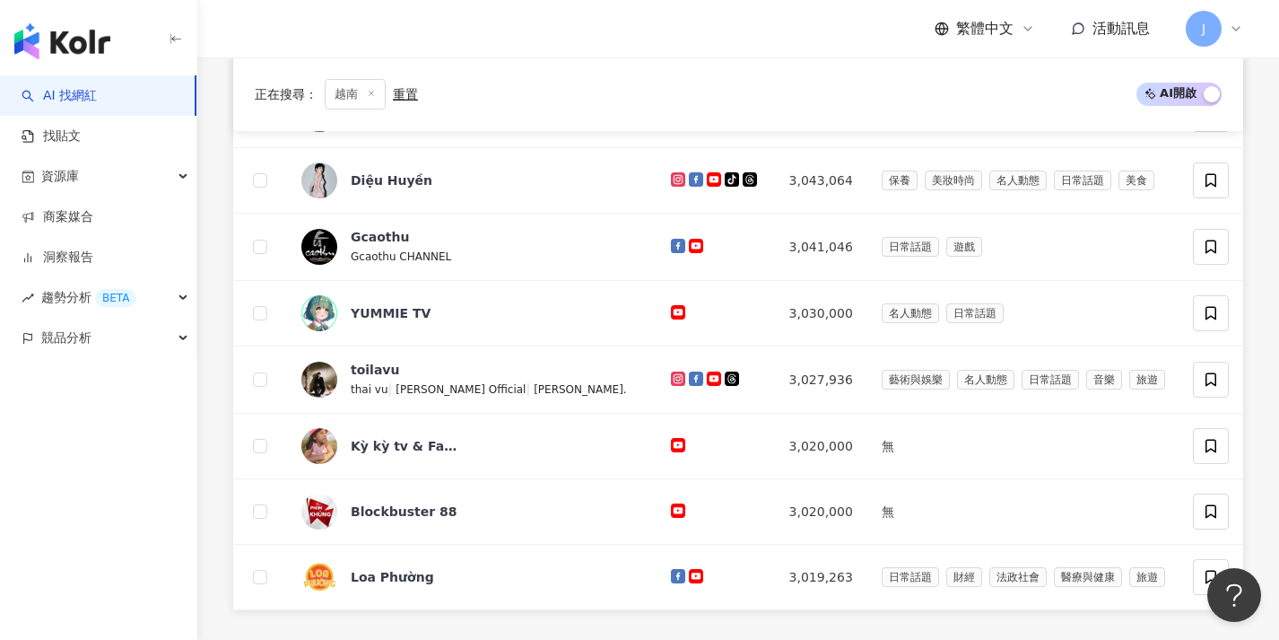
scroll to position [613, 0]
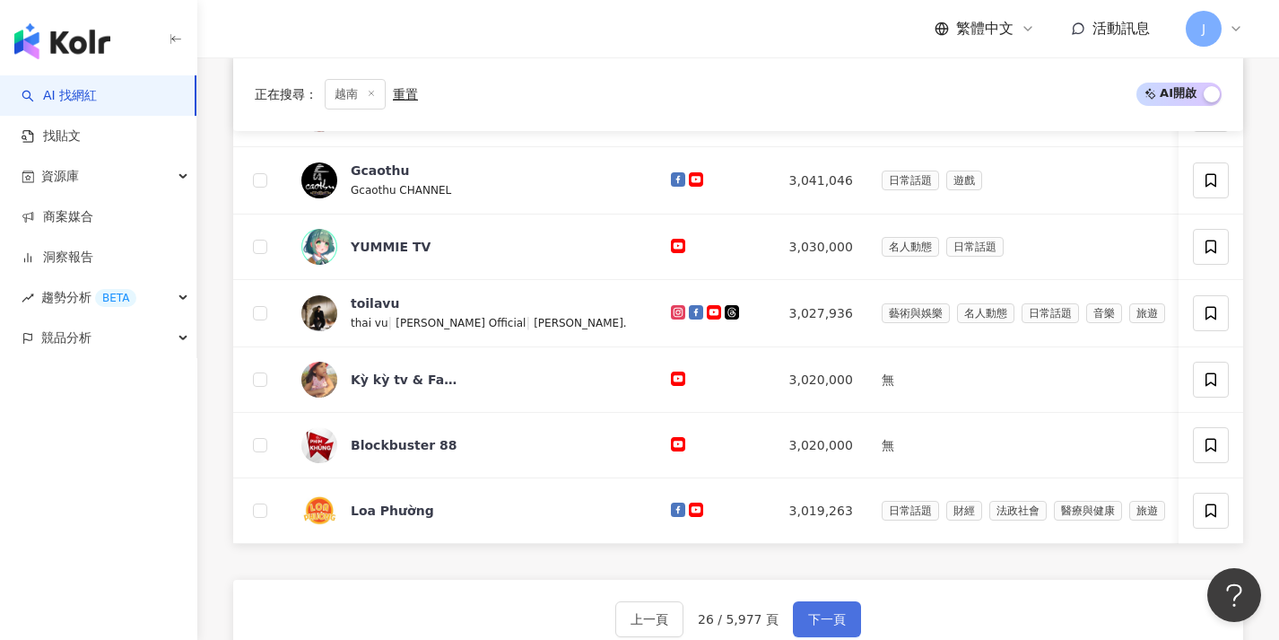
click at [827, 619] on button "下一頁" at bounding box center [827, 619] width 68 height 36
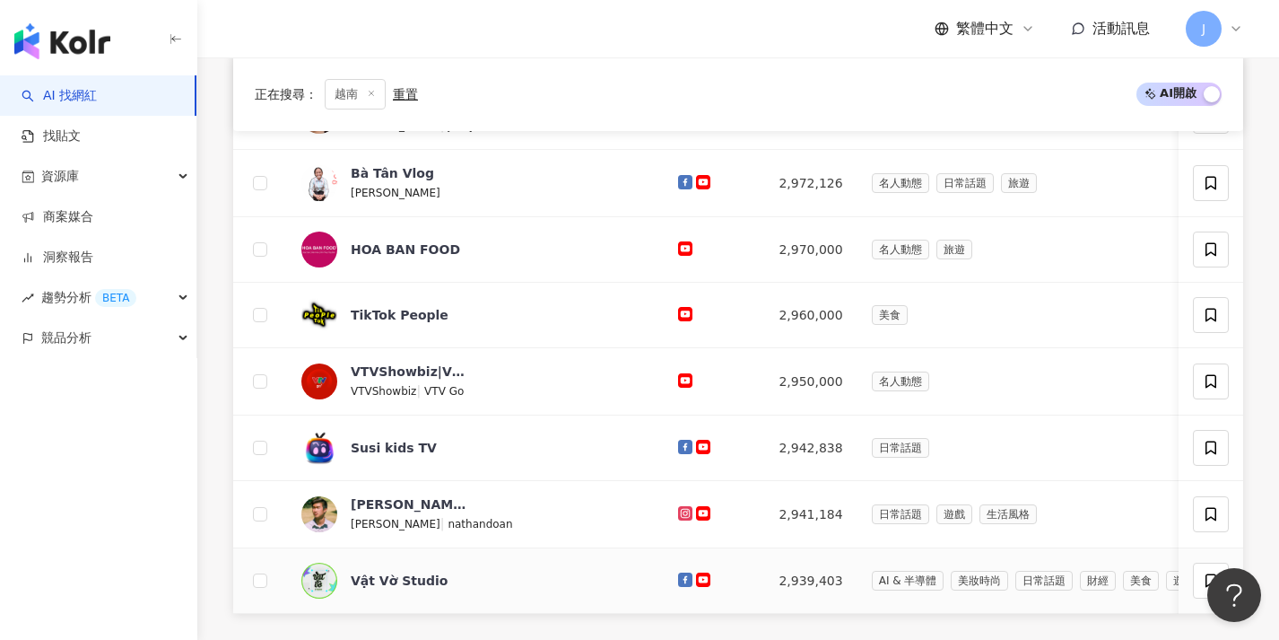
scroll to position [718, 0]
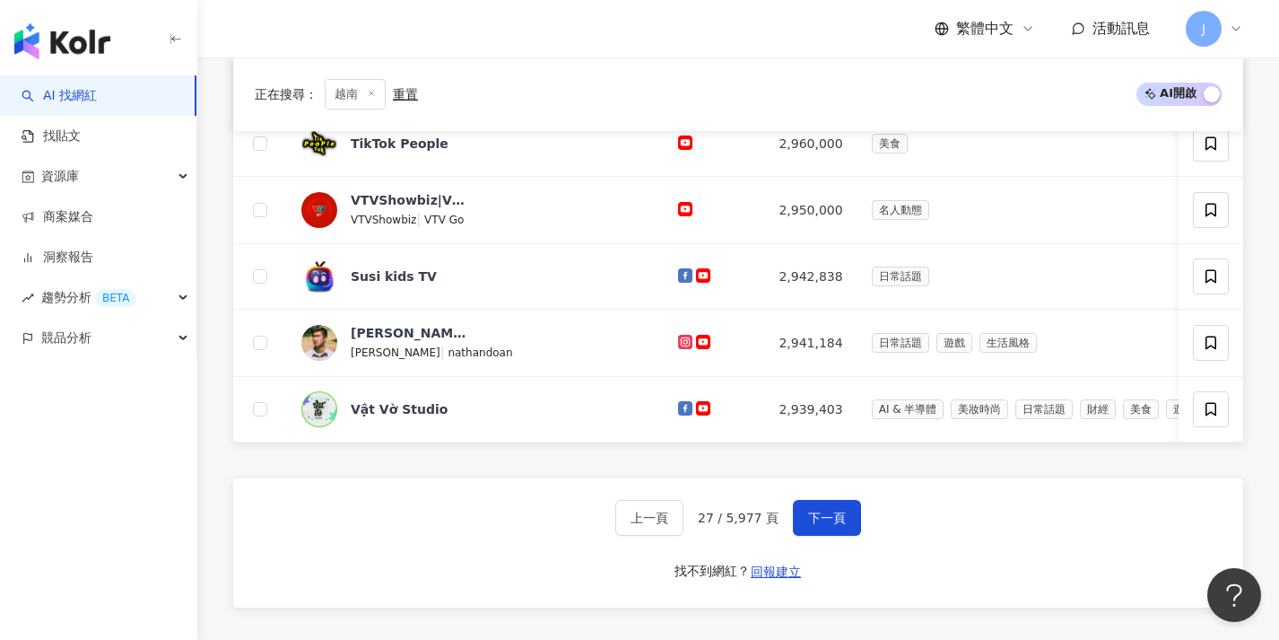
click at [837, 511] on div "上一頁 27 / 5,977 頁 下一頁 找不到網紅？ 回報建立" at bounding box center [738, 542] width 1010 height 129
click at [834, 516] on button "下一頁" at bounding box center [827, 518] width 68 height 36
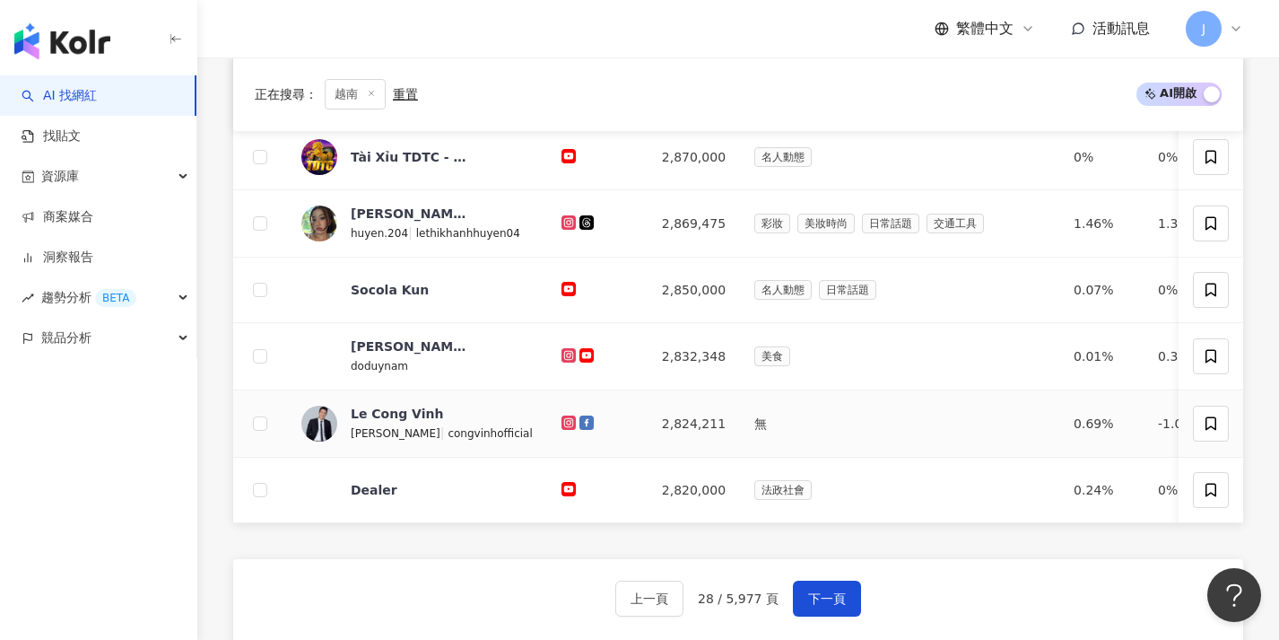
scroll to position [639, 0]
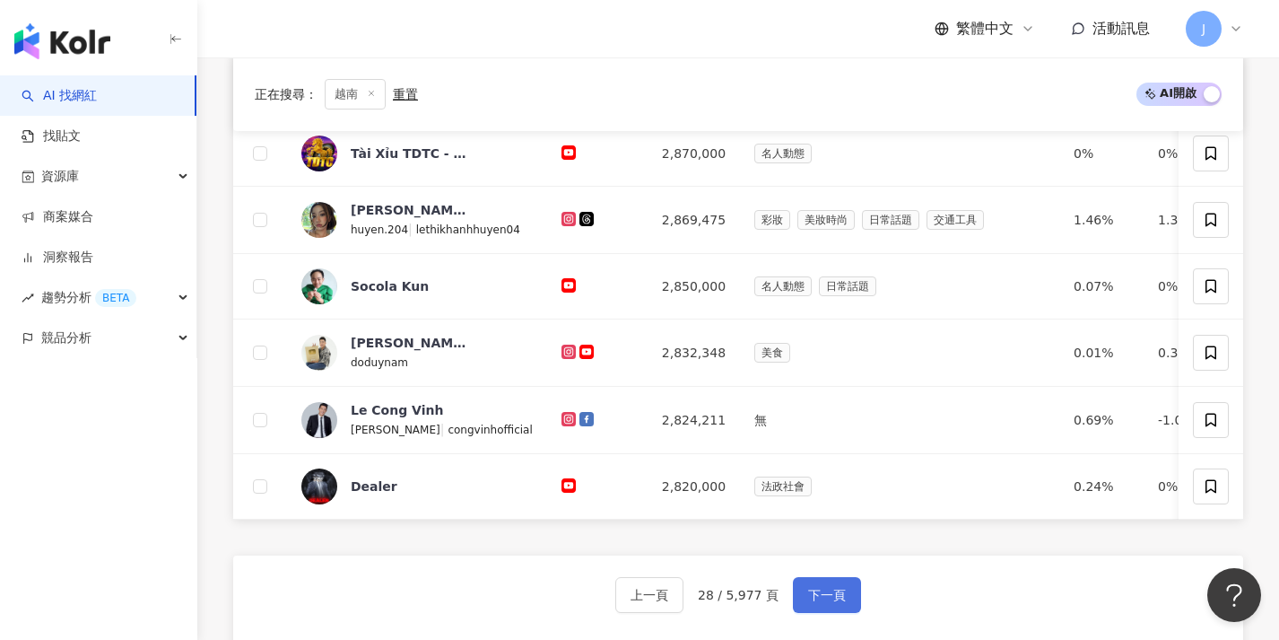
click at [833, 597] on button "下一頁" at bounding box center [827, 595] width 68 height 36
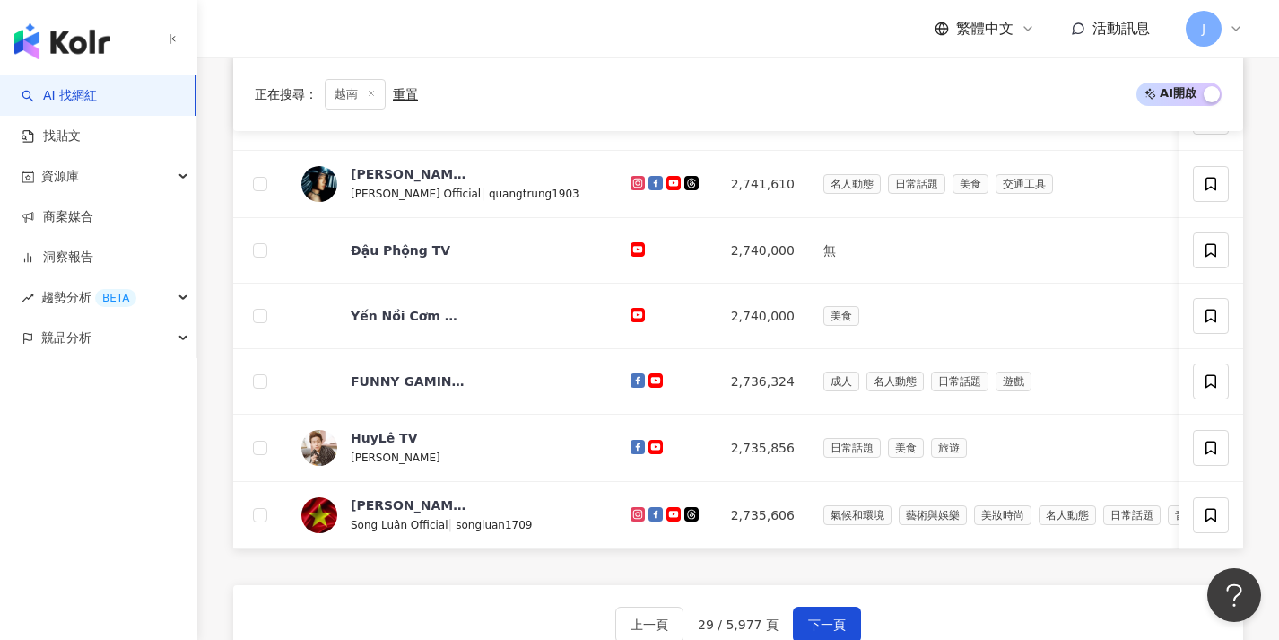
scroll to position [633, 0]
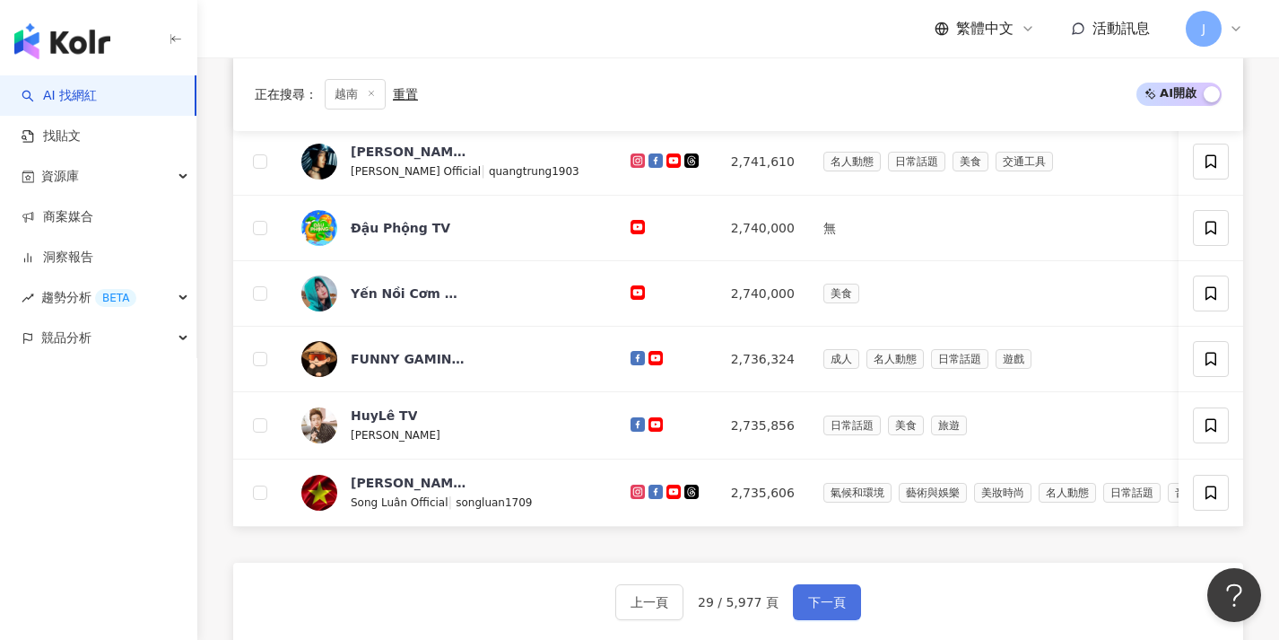
click at [833, 609] on span "下一頁" at bounding box center [827, 602] width 38 height 14
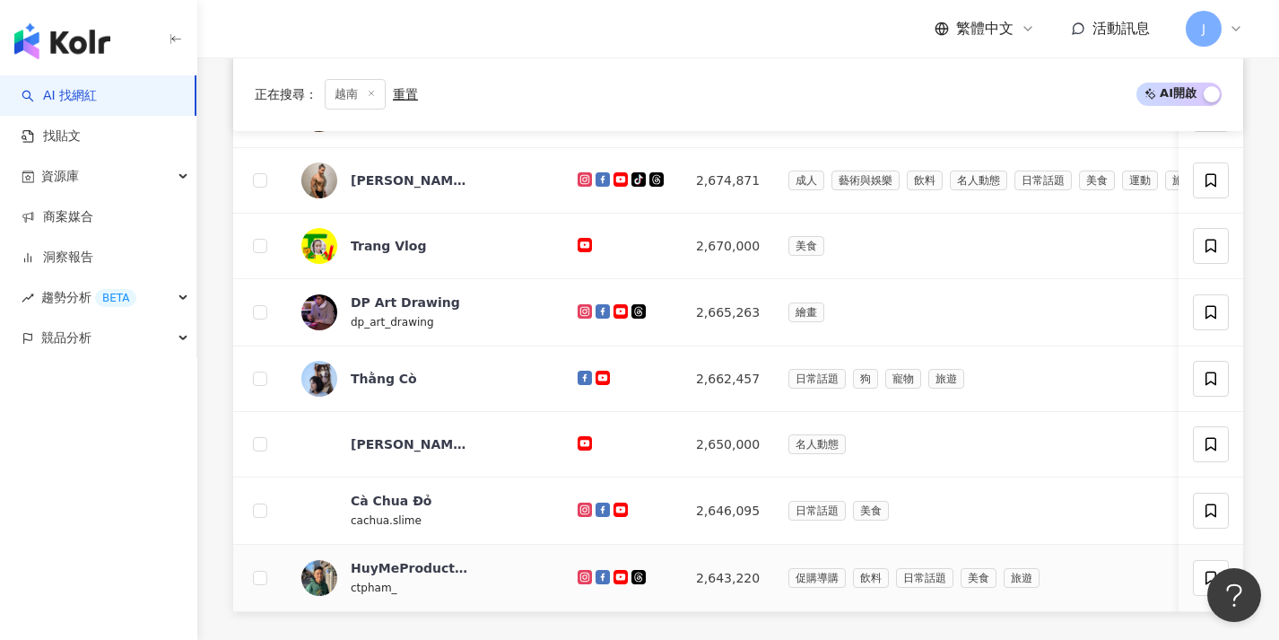
scroll to position [630, 0]
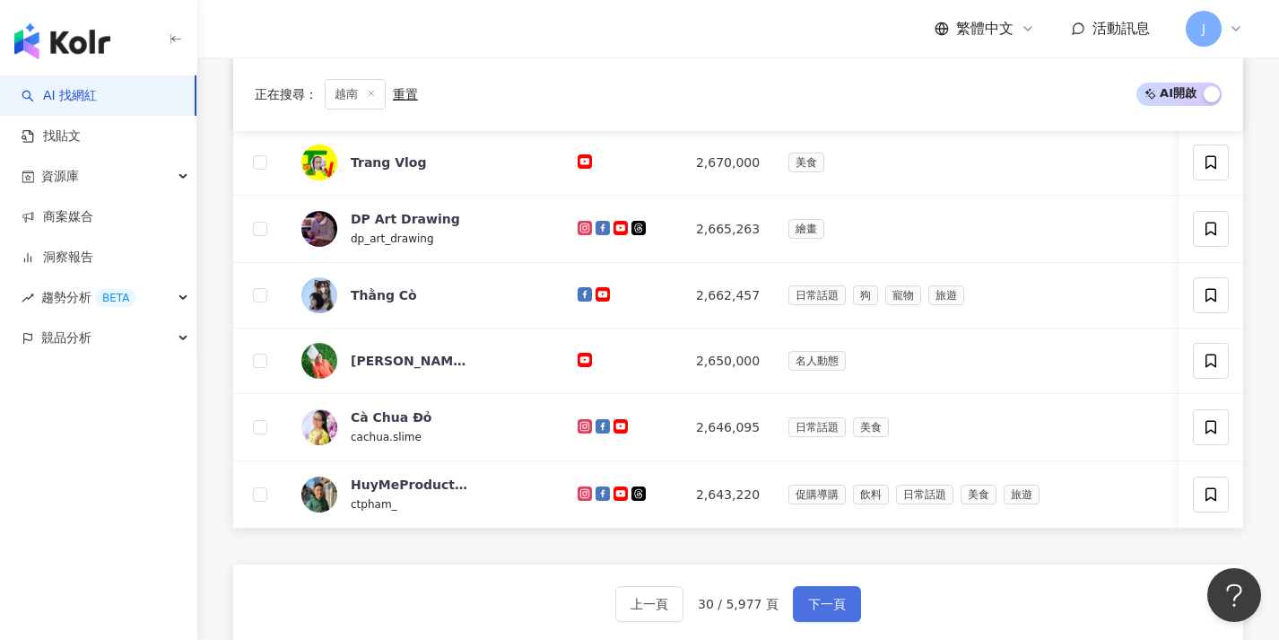
click at [812, 611] on span "下一頁" at bounding box center [827, 604] width 38 height 14
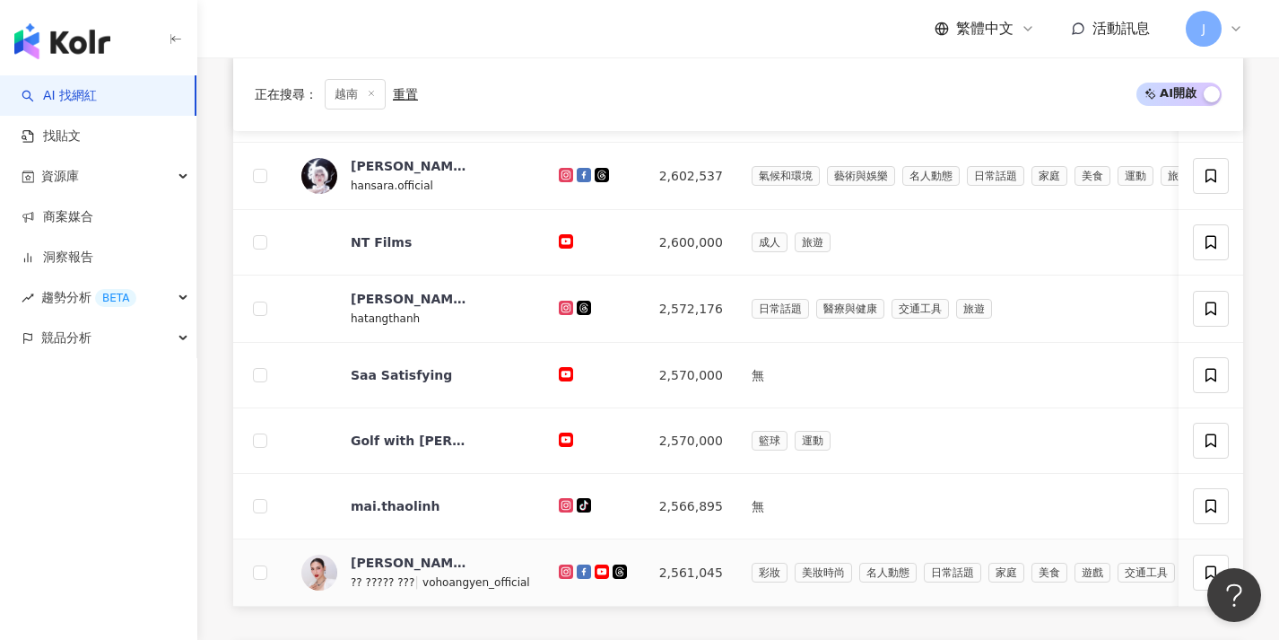
scroll to position [718, 0]
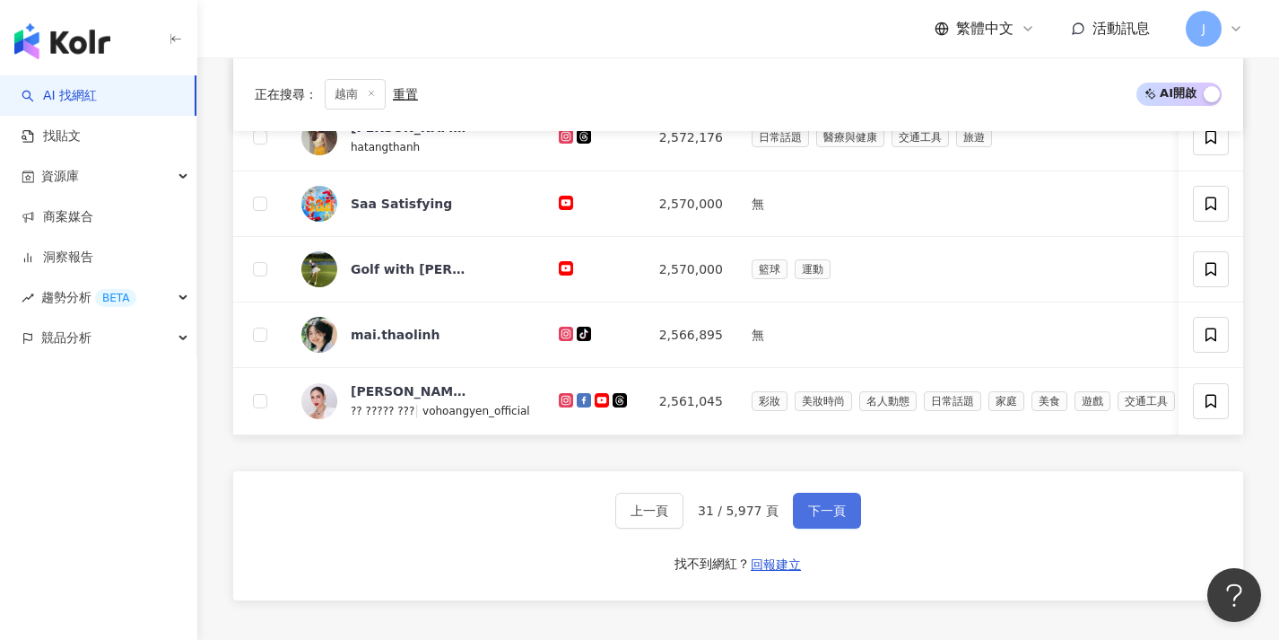
click at [836, 513] on button "下一頁" at bounding box center [827, 510] width 68 height 36
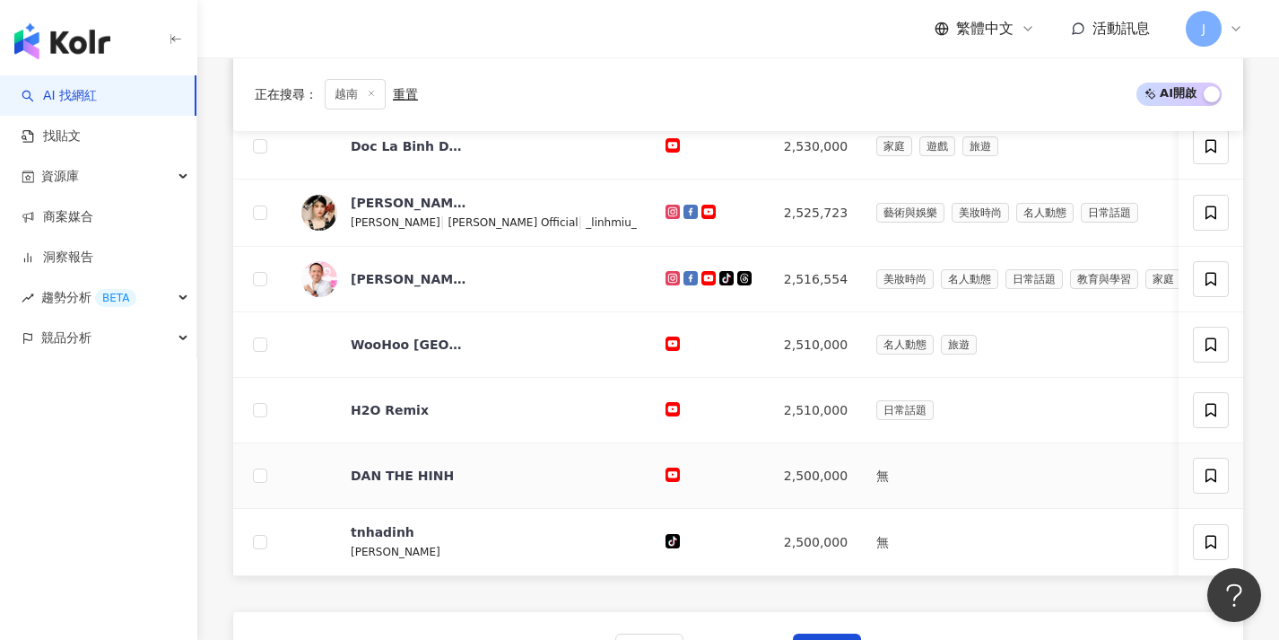
scroll to position [661, 0]
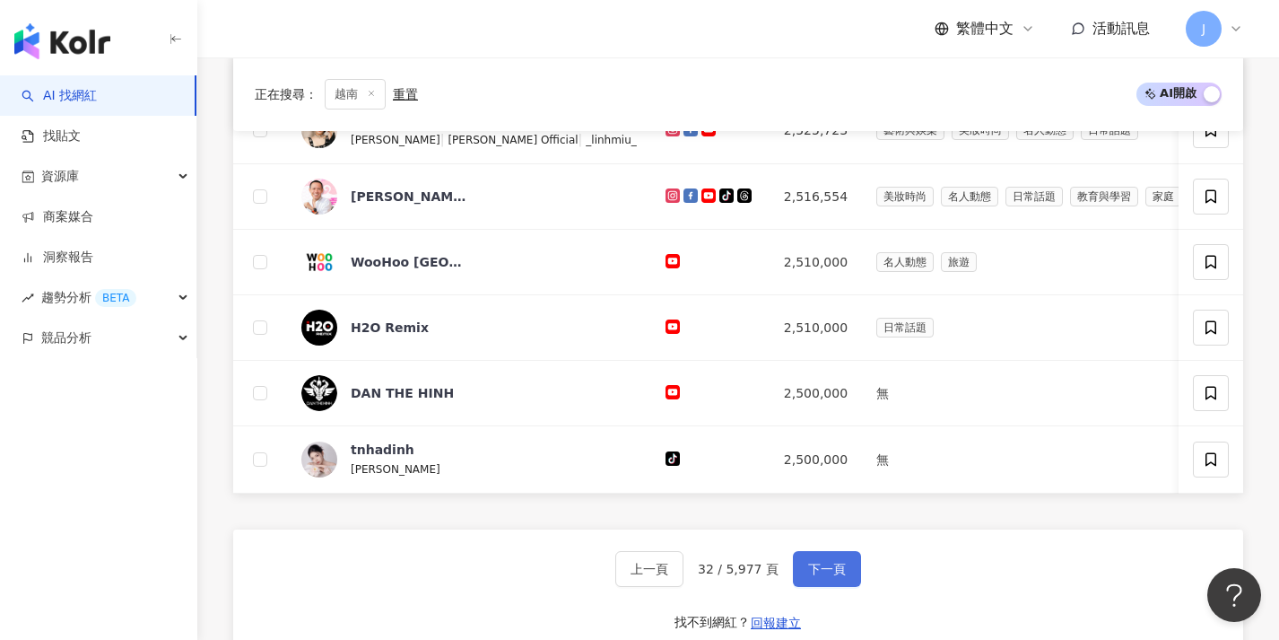
click at [832, 576] on span "下一頁" at bounding box center [827, 569] width 38 height 14
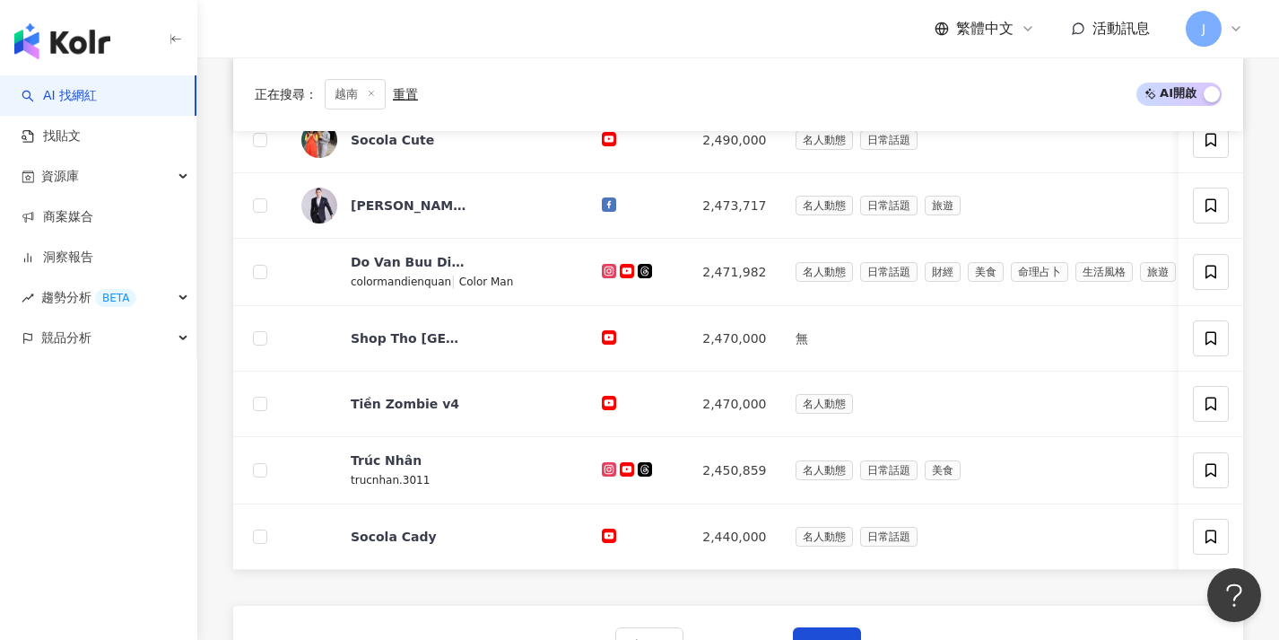
scroll to position [623, 0]
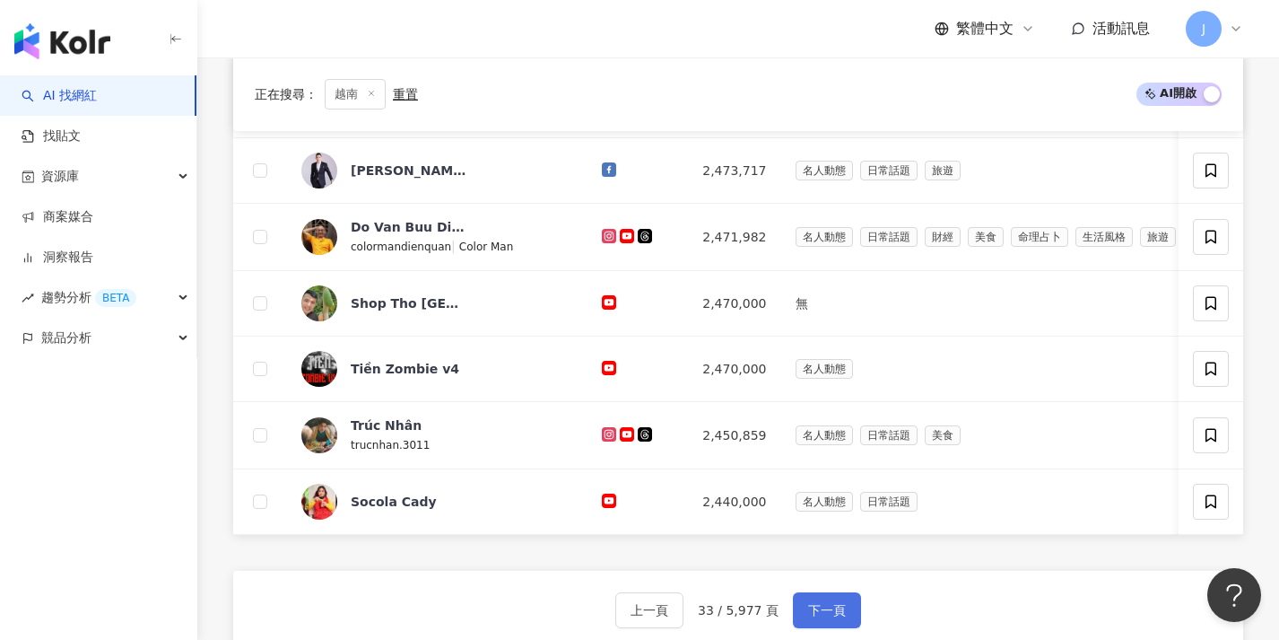
click at [831, 609] on button "下一頁" at bounding box center [827, 610] width 68 height 36
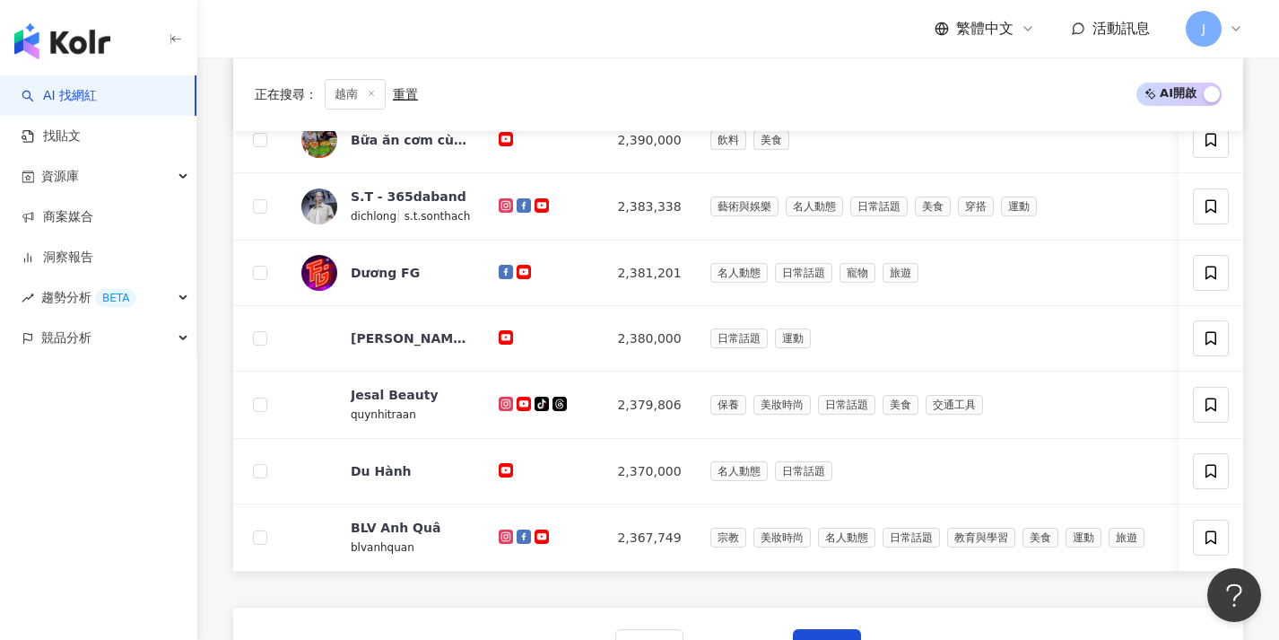
scroll to position [664, 0]
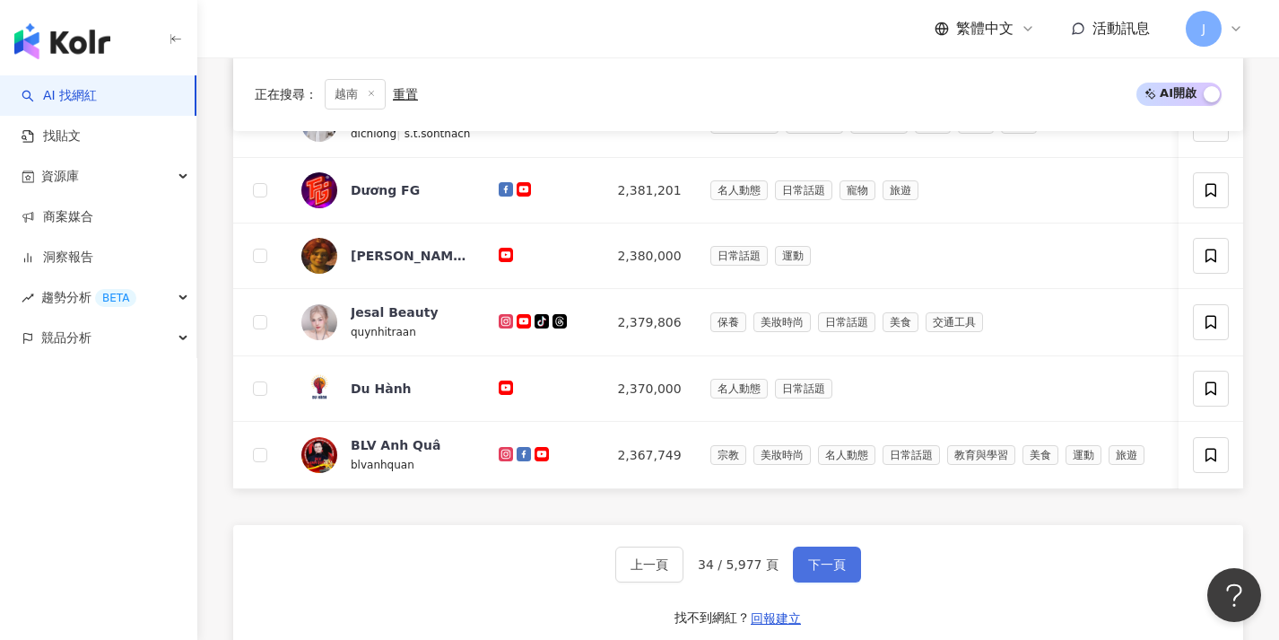
click at [832, 582] on button "下一頁" at bounding box center [827, 564] width 68 height 36
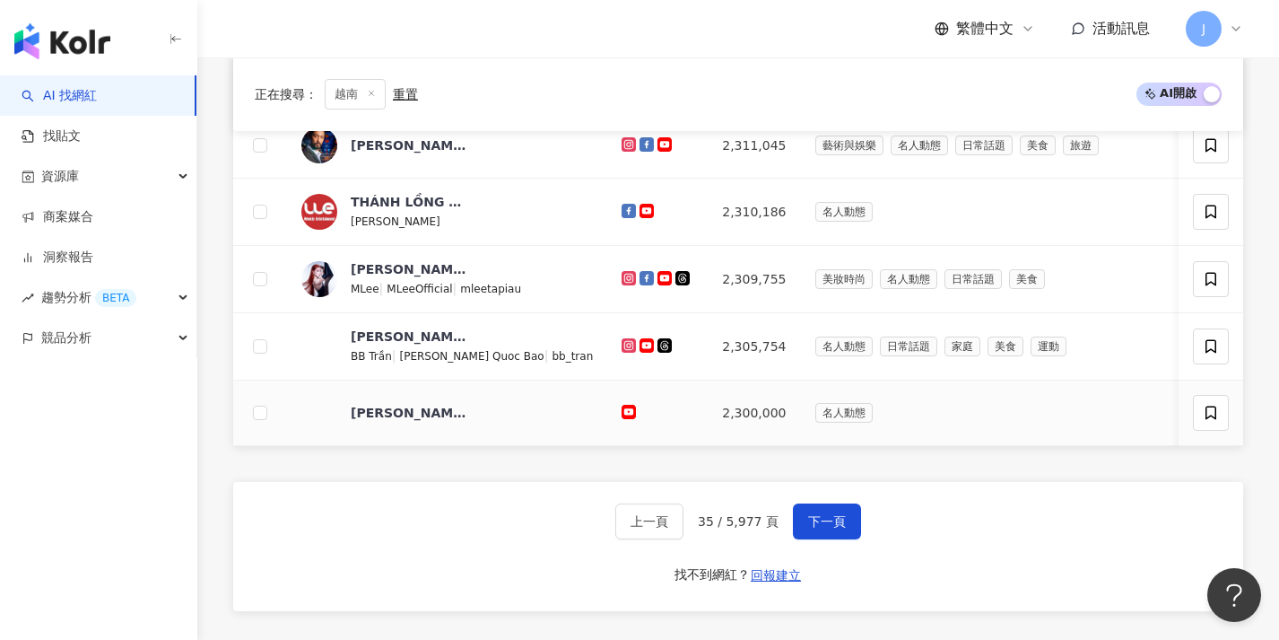
scroll to position [845, 0]
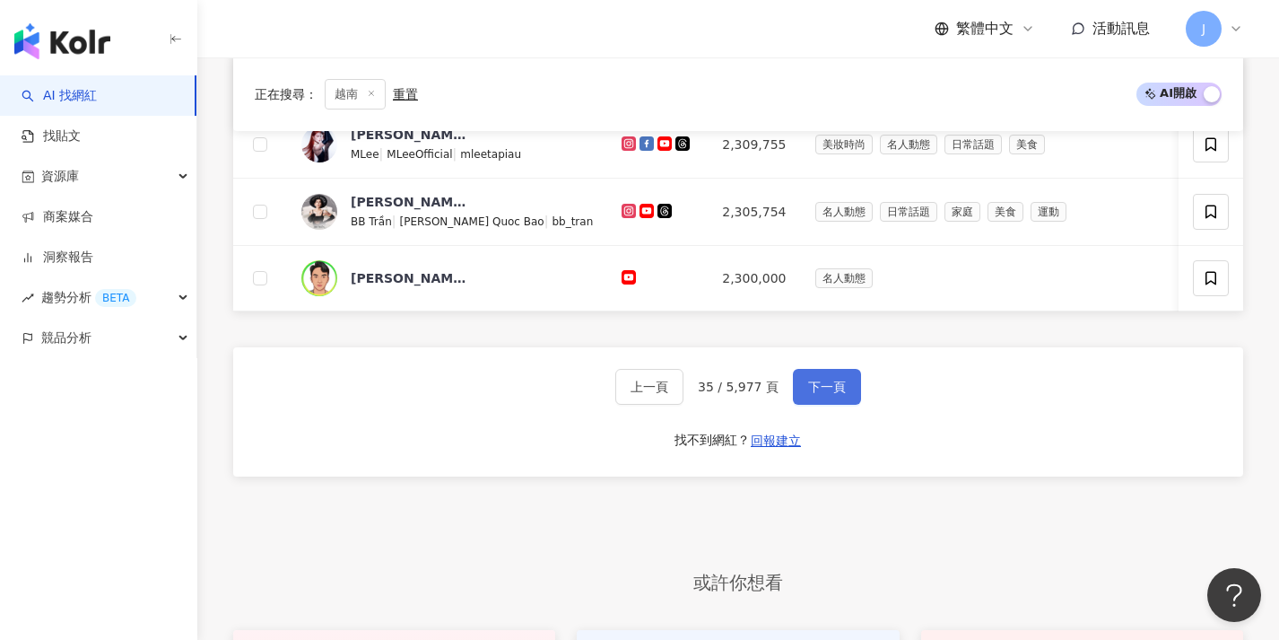
click at [808, 394] on span "下一頁" at bounding box center [827, 386] width 38 height 14
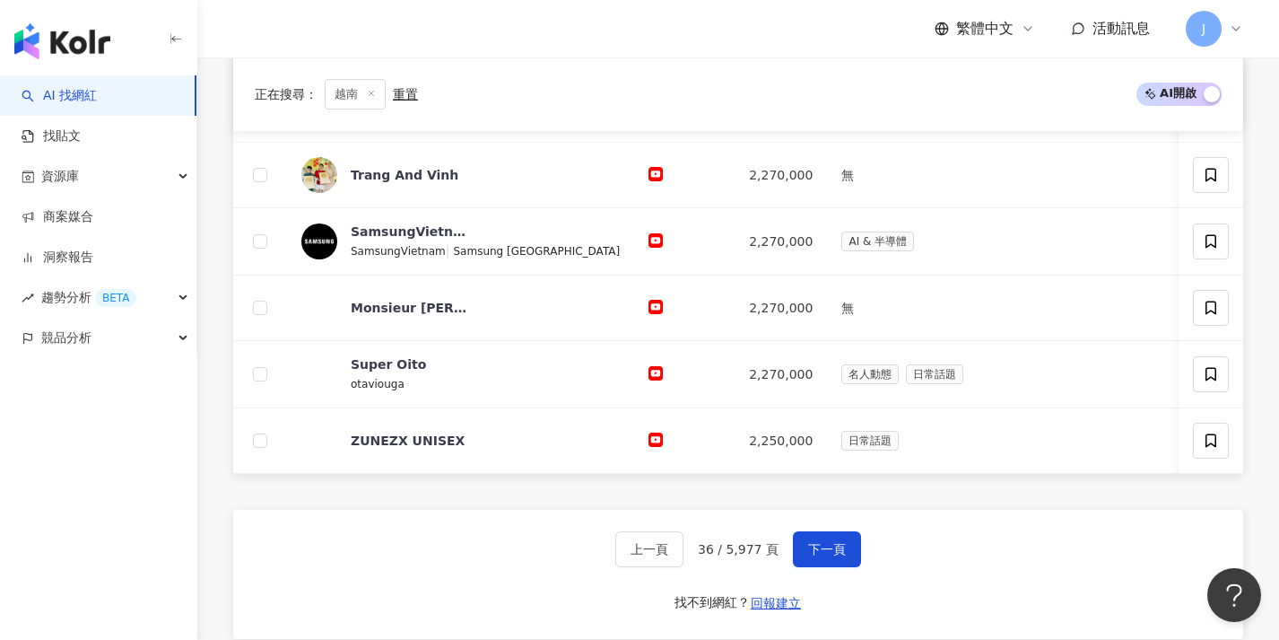
scroll to position [728, 0]
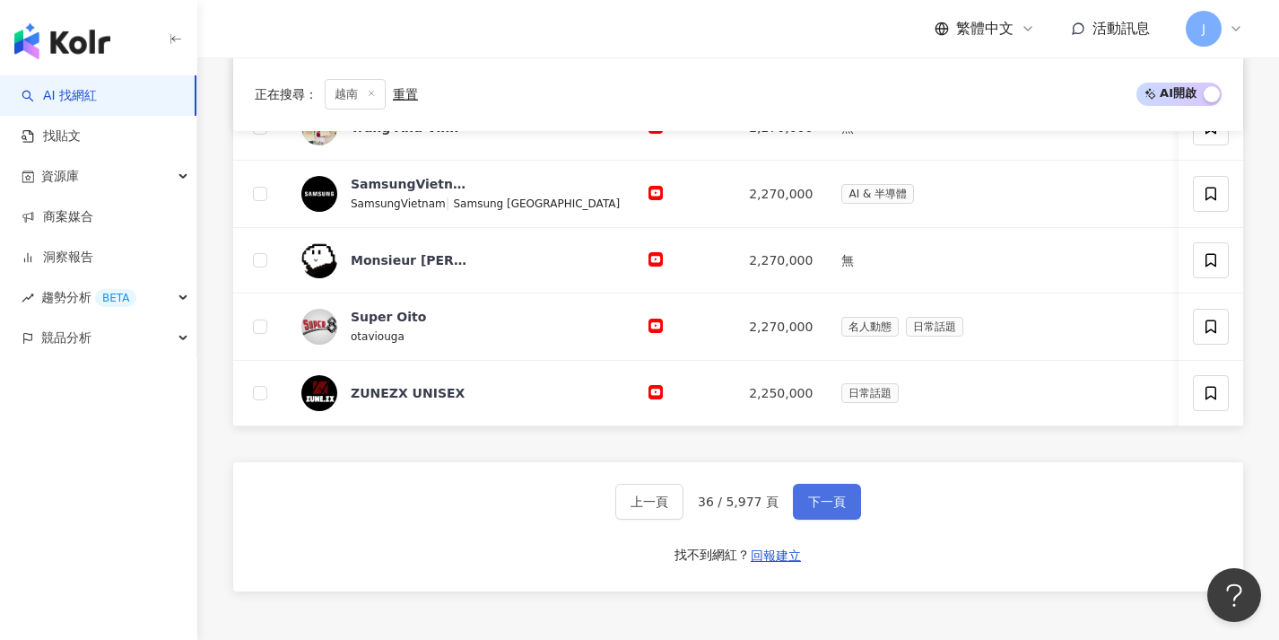
click at [844, 519] on button "下一頁" at bounding box center [827, 501] width 68 height 36
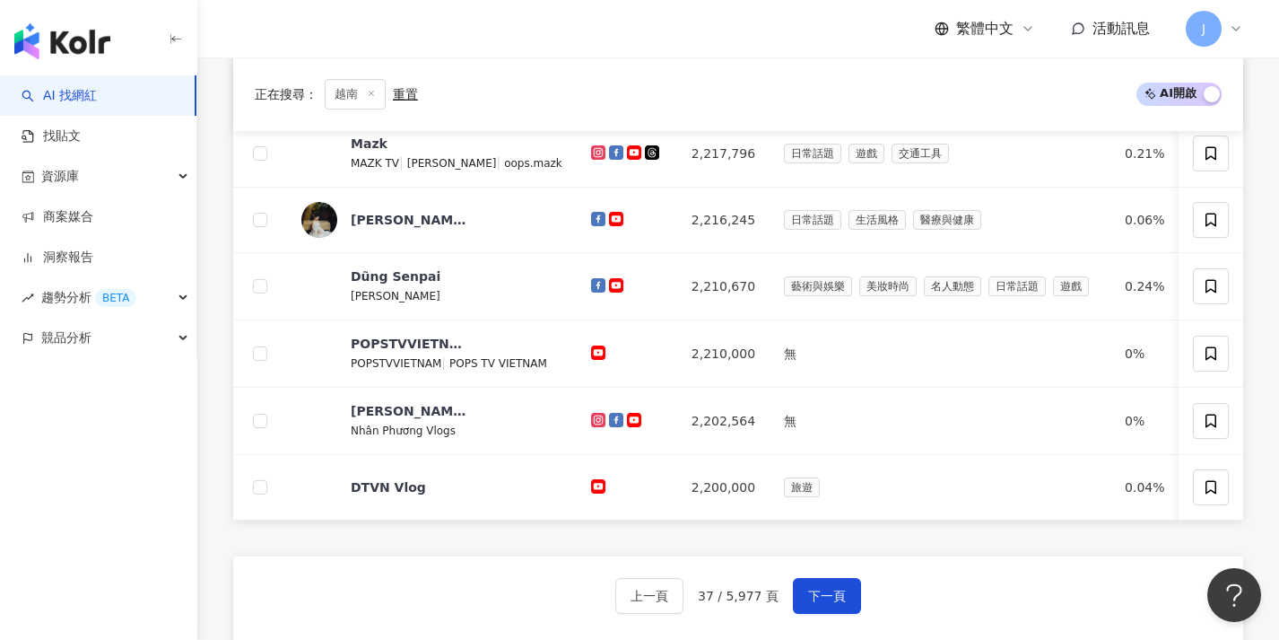
scroll to position [681, 0]
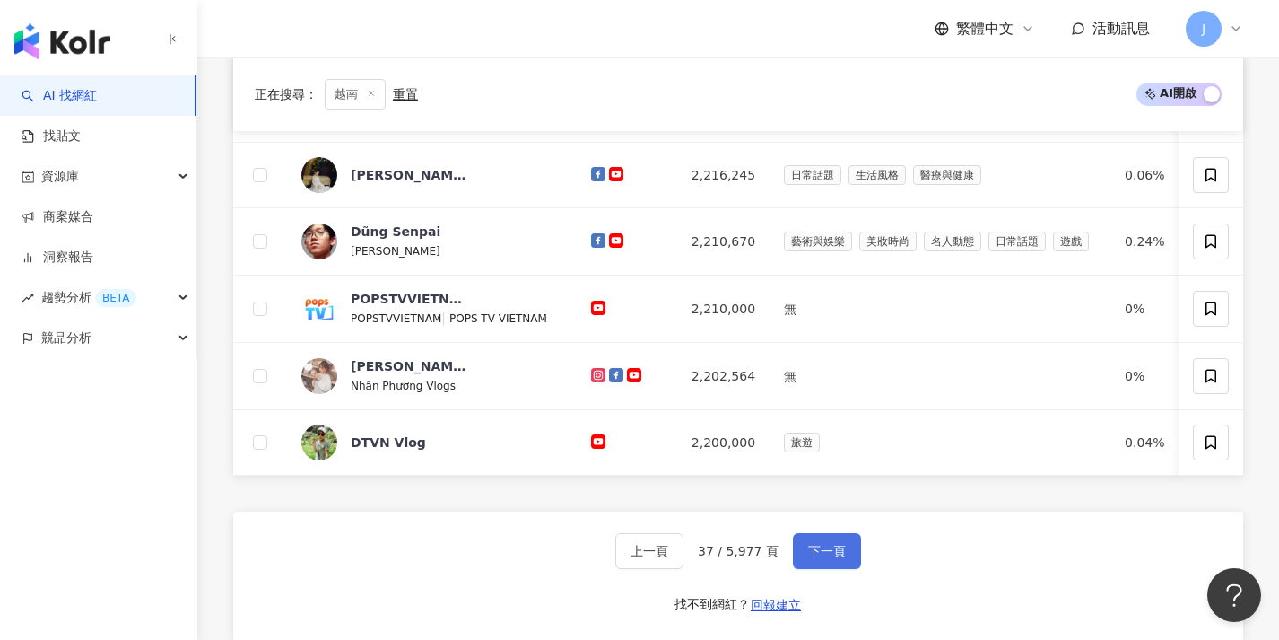
click at [831, 552] on button "下一頁" at bounding box center [827, 551] width 68 height 36
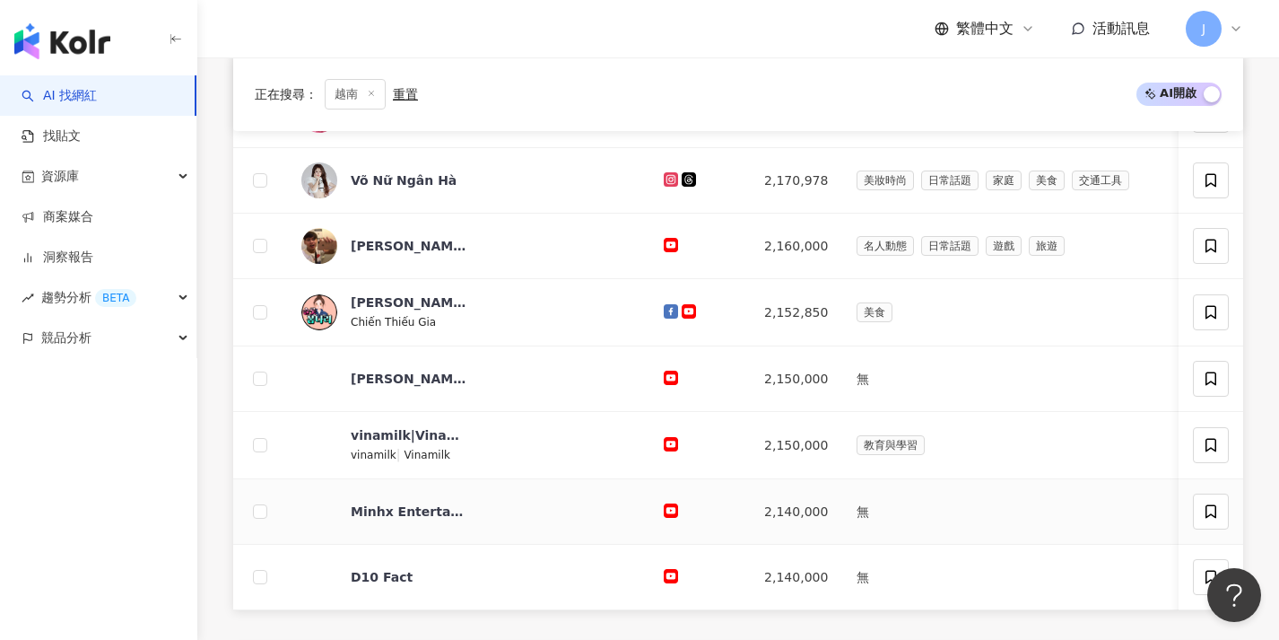
scroll to position [708, 0]
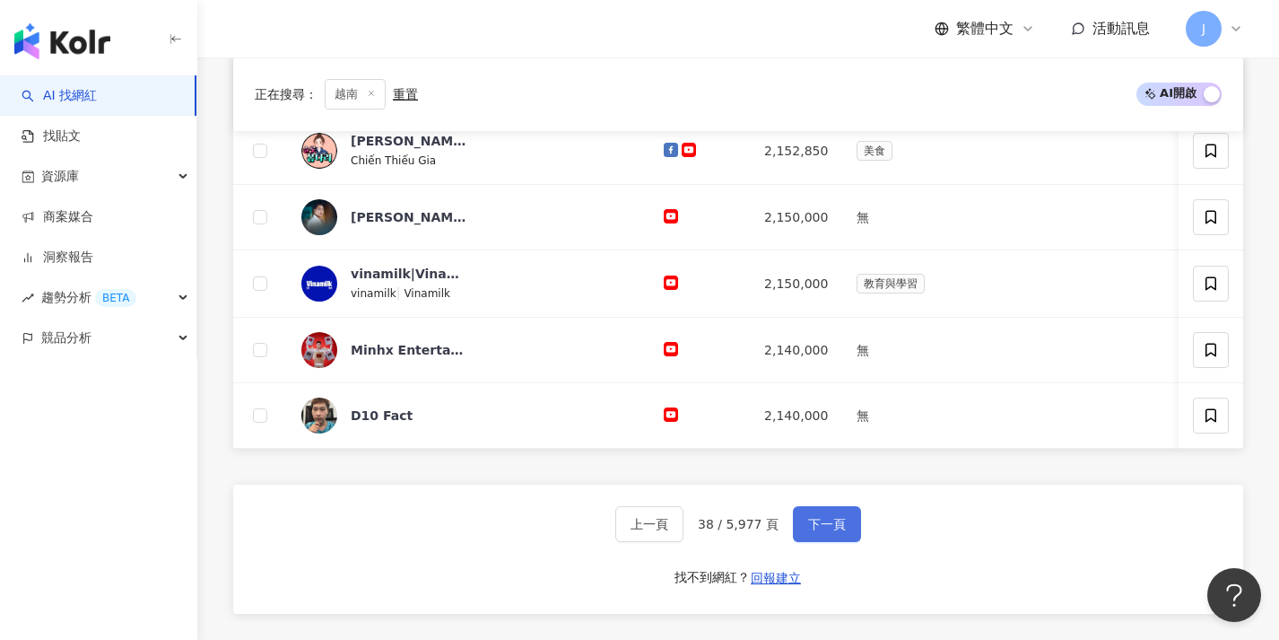
click at [828, 525] on button "下一頁" at bounding box center [827, 524] width 68 height 36
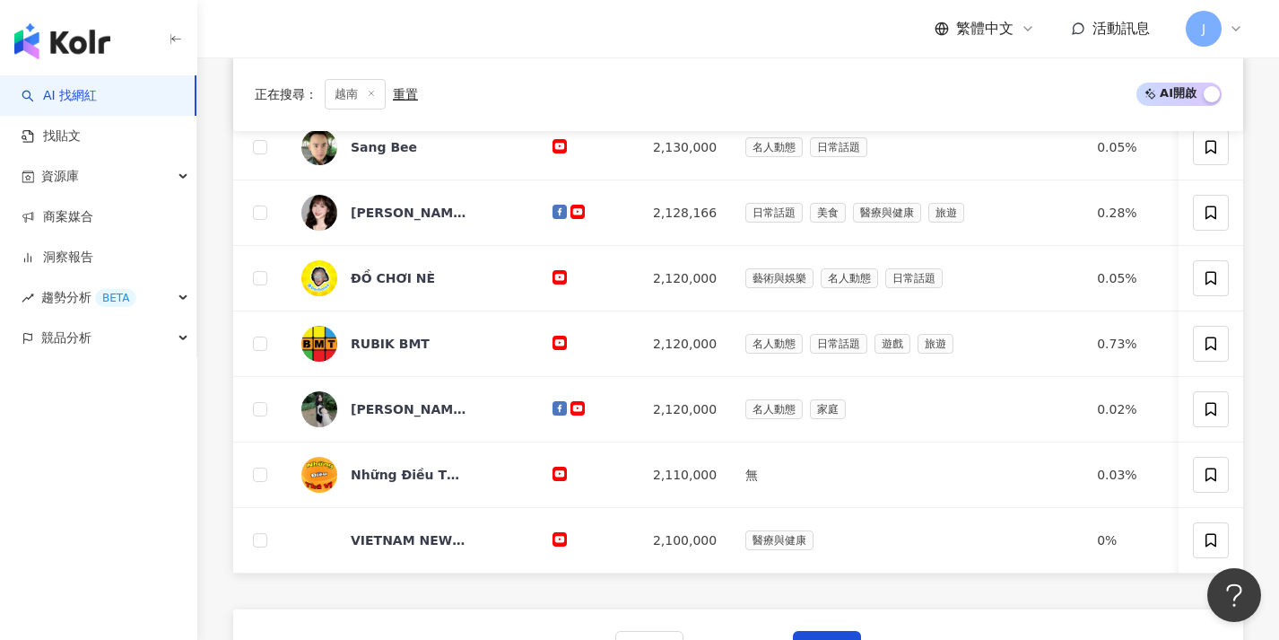
scroll to position [771, 0]
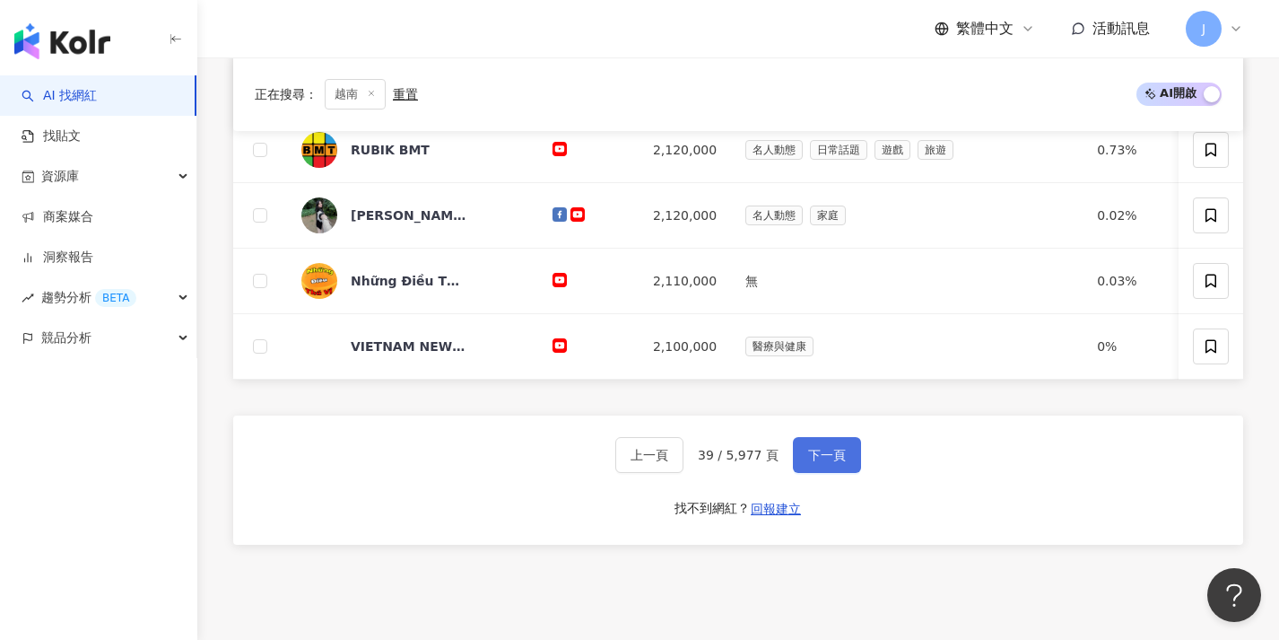
click at [830, 462] on span "下一頁" at bounding box center [827, 455] width 38 height 14
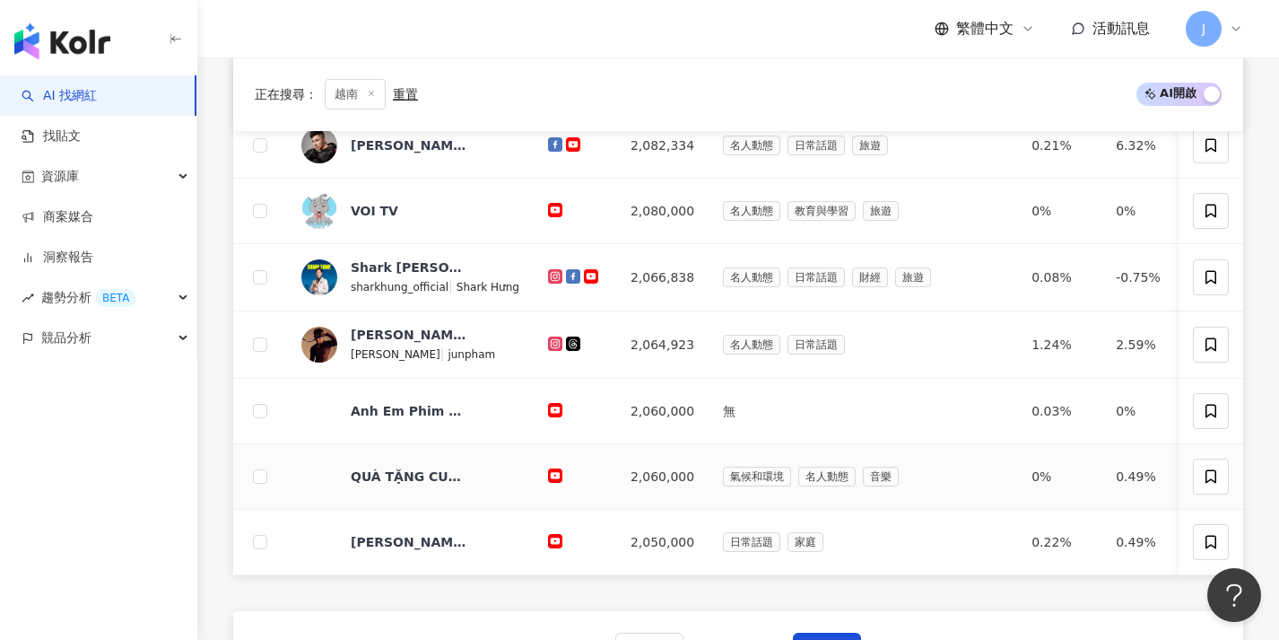
scroll to position [962, 0]
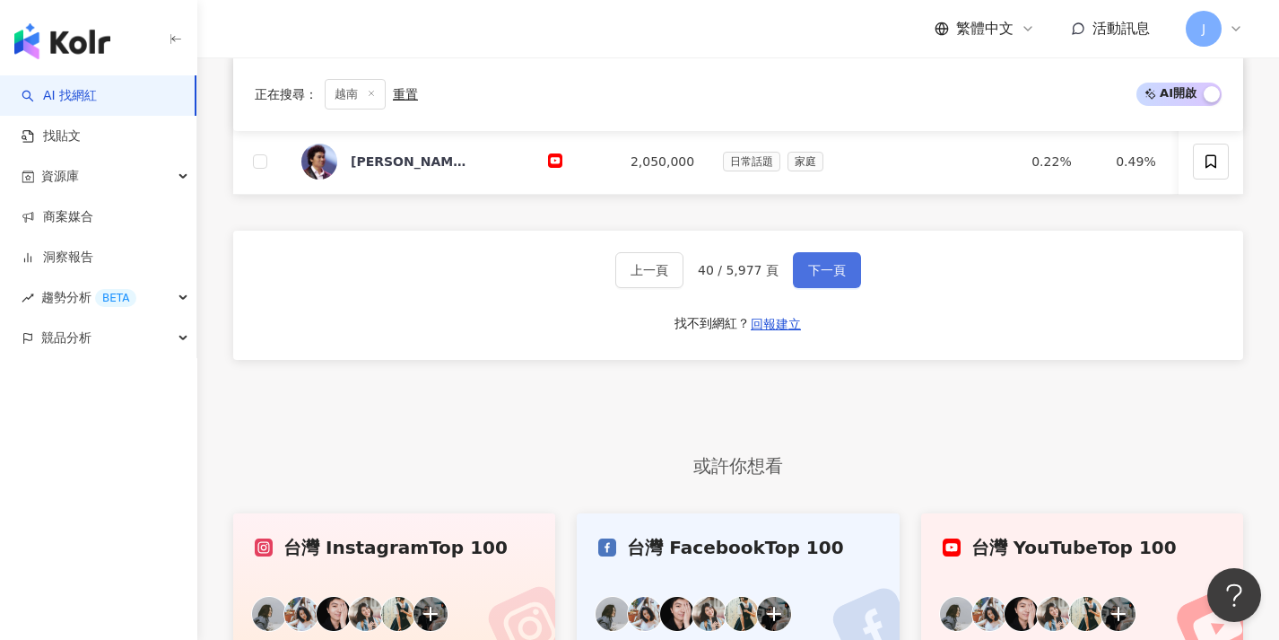
click at [808, 277] on span "下一頁" at bounding box center [827, 270] width 38 height 14
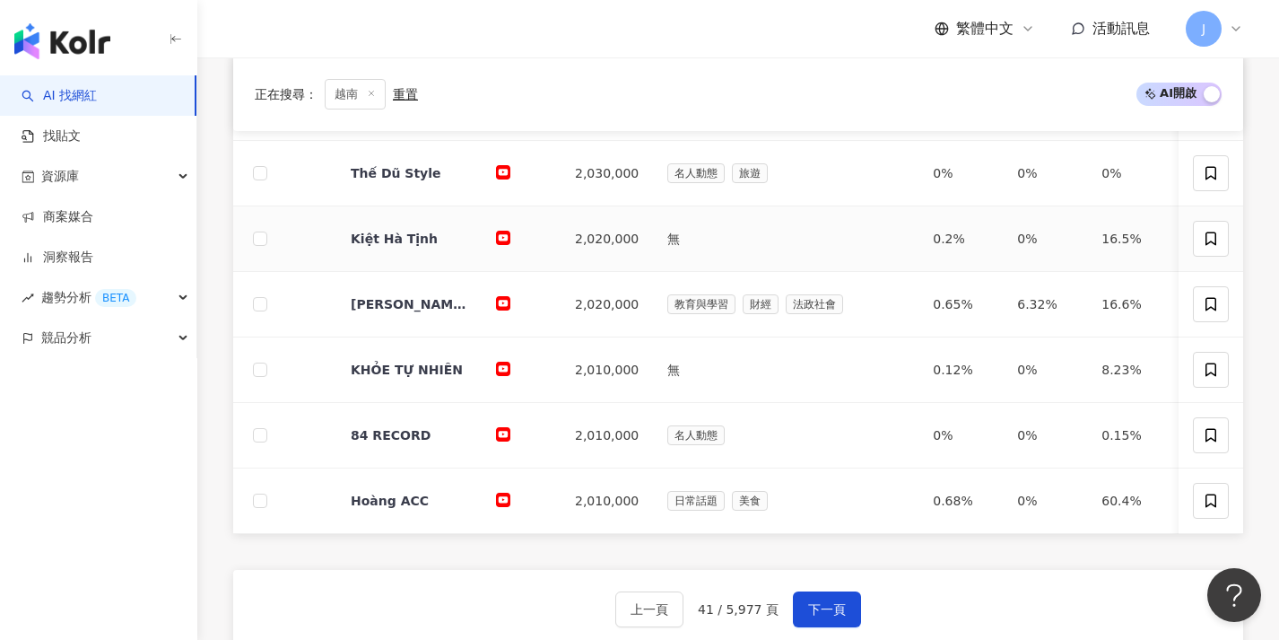
scroll to position [670, 0]
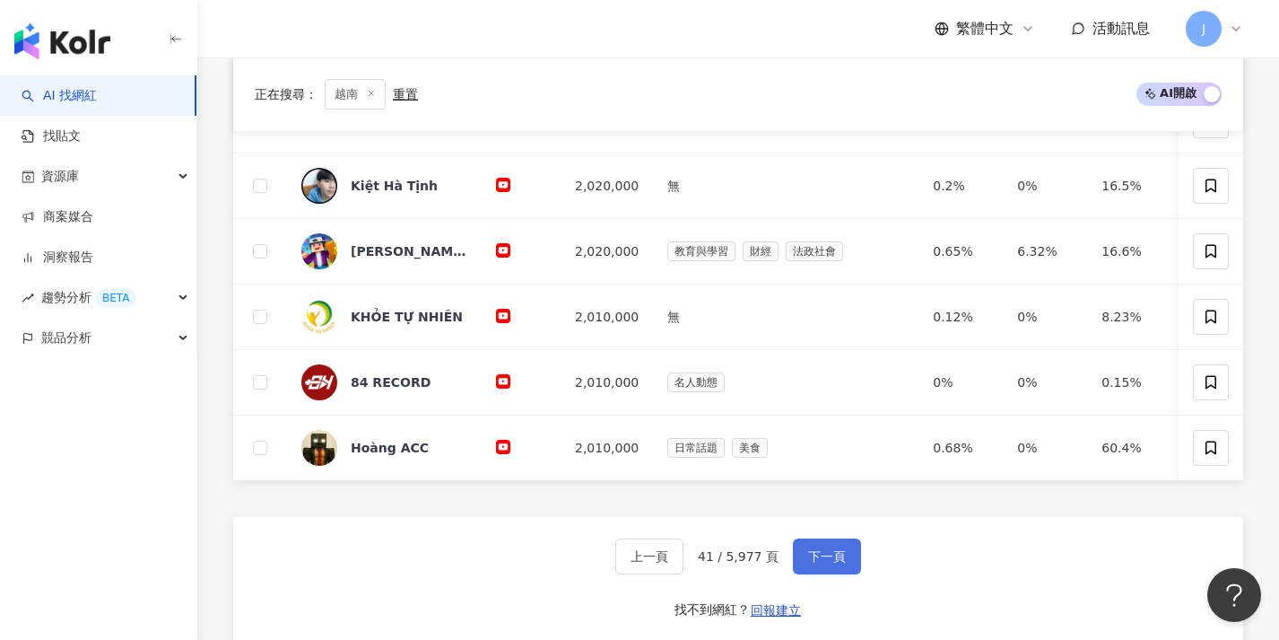
click at [845, 555] on button "下一頁" at bounding box center [827, 556] width 68 height 36
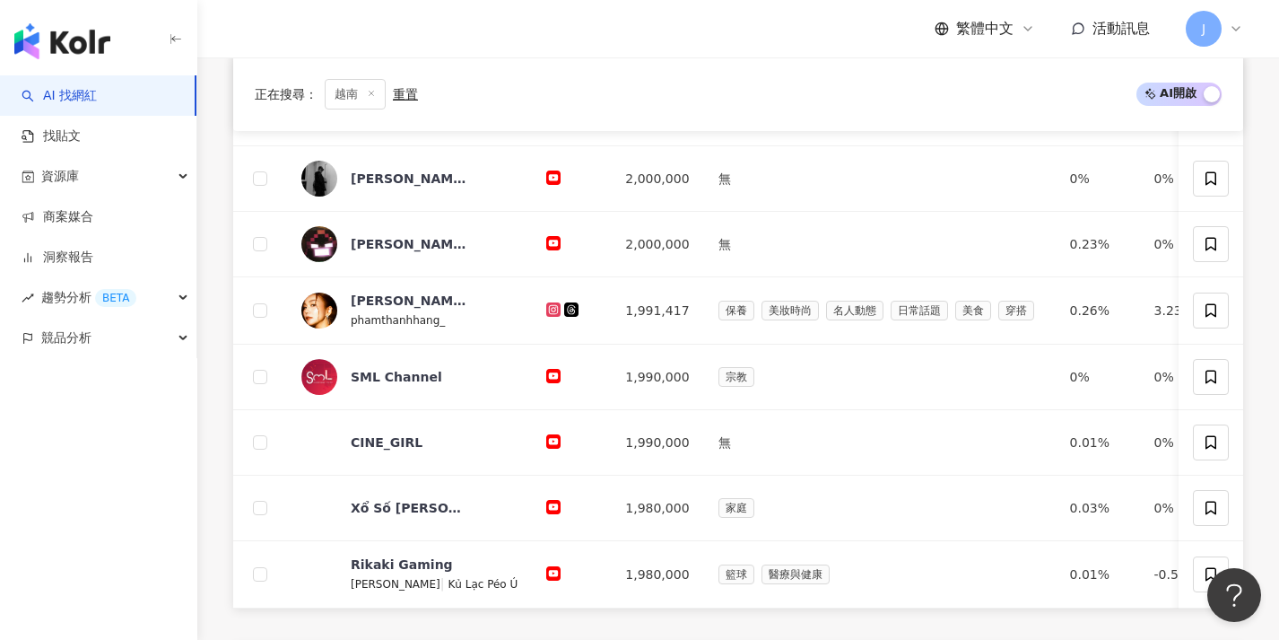
scroll to position [664, 0]
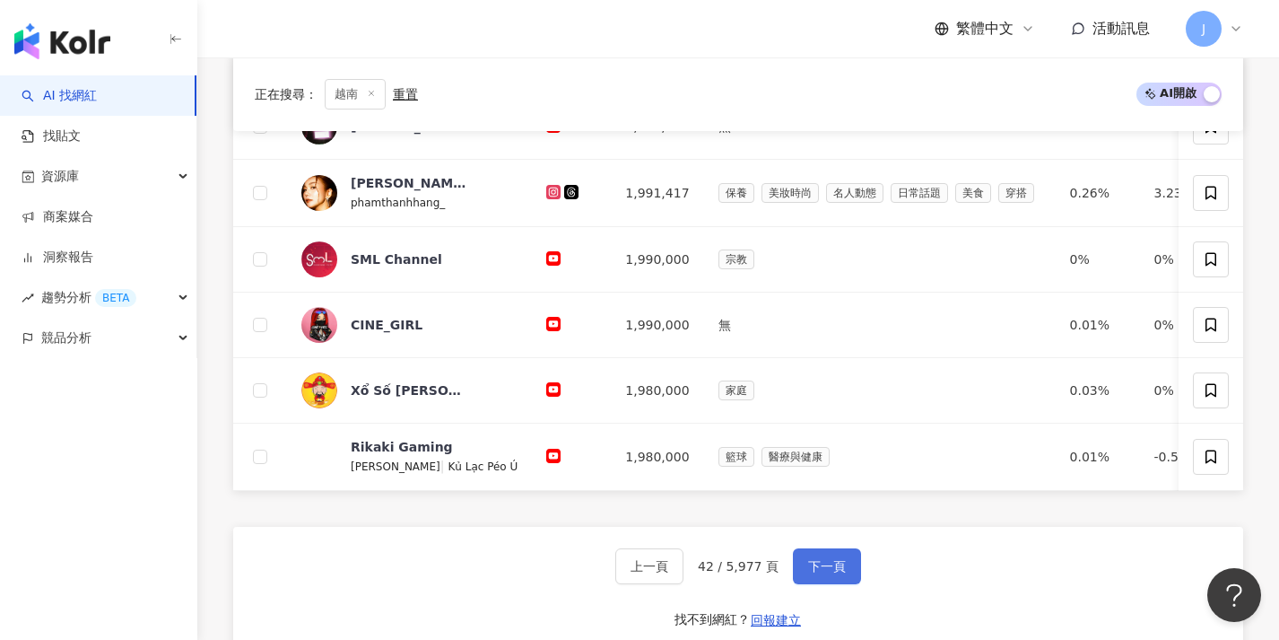
click at [822, 570] on button "下一頁" at bounding box center [827, 566] width 68 height 36
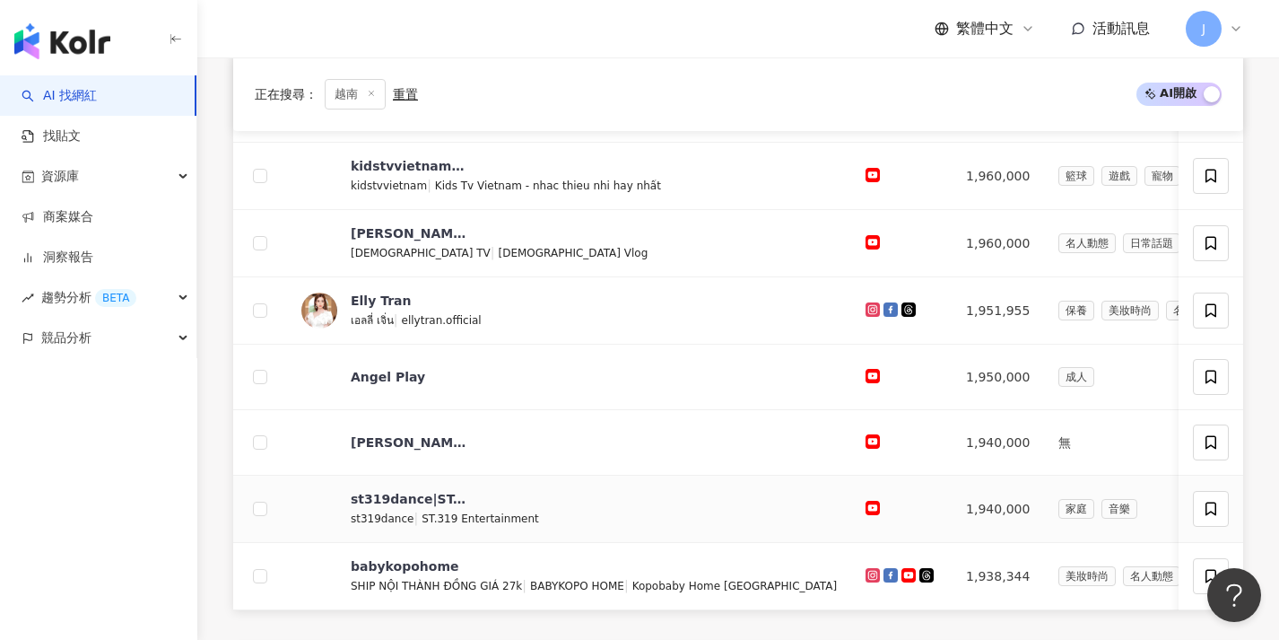
scroll to position [701, 0]
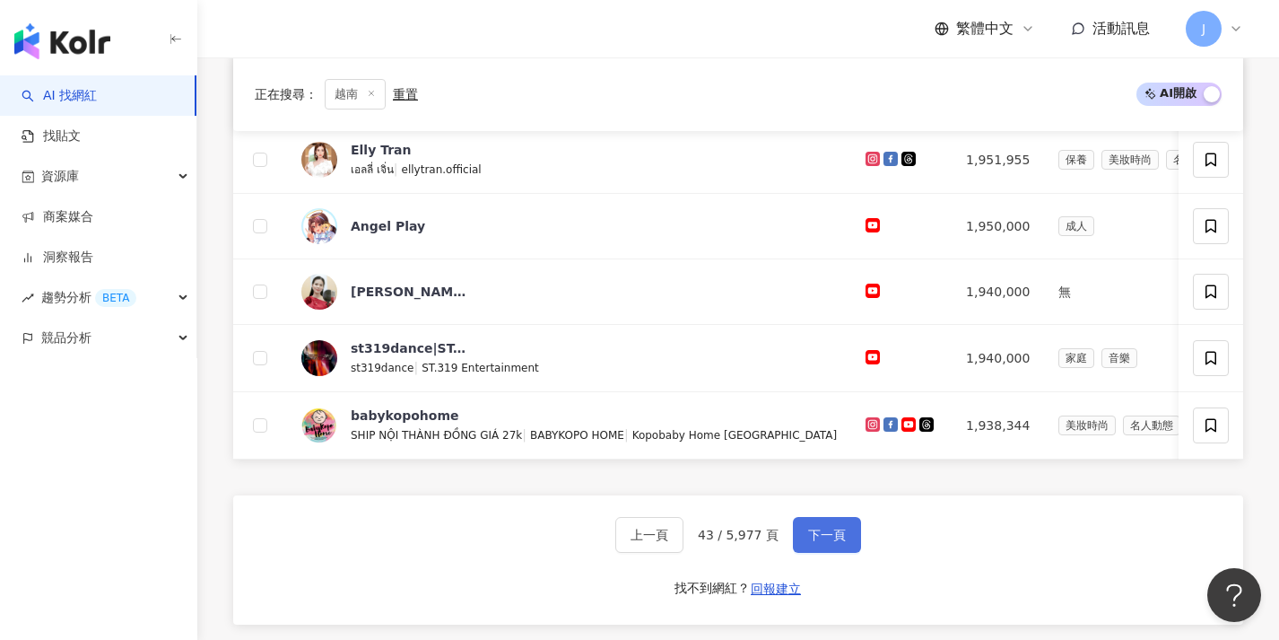
click at [826, 540] on span "下一頁" at bounding box center [827, 534] width 38 height 14
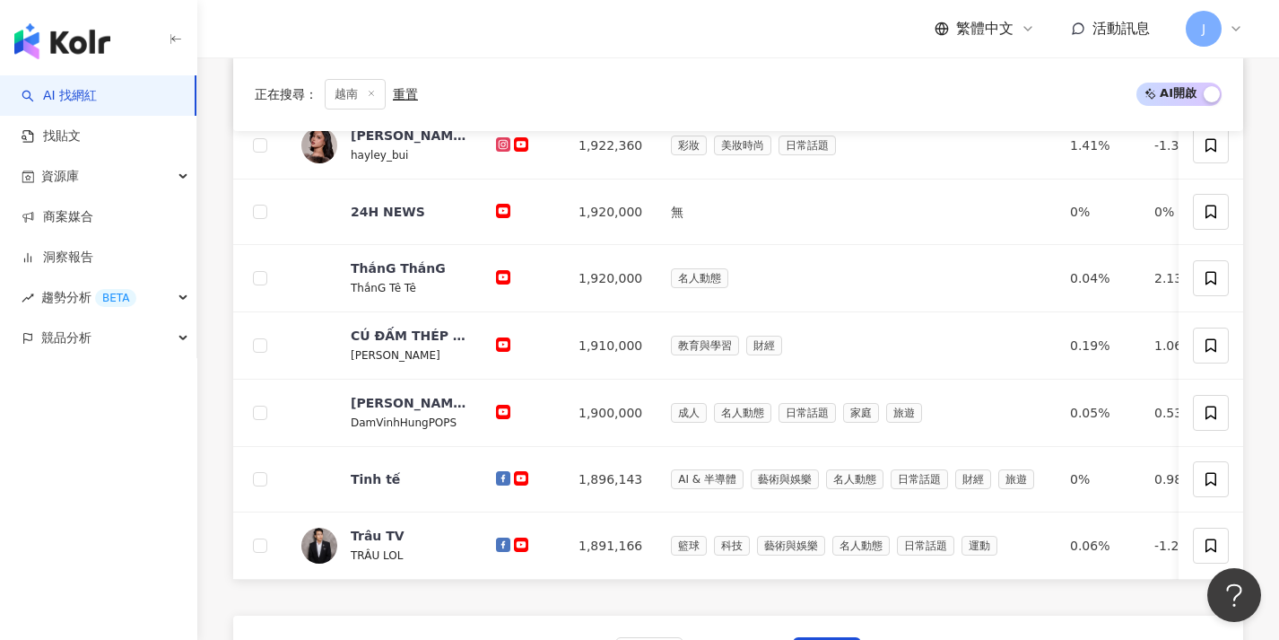
scroll to position [626, 0]
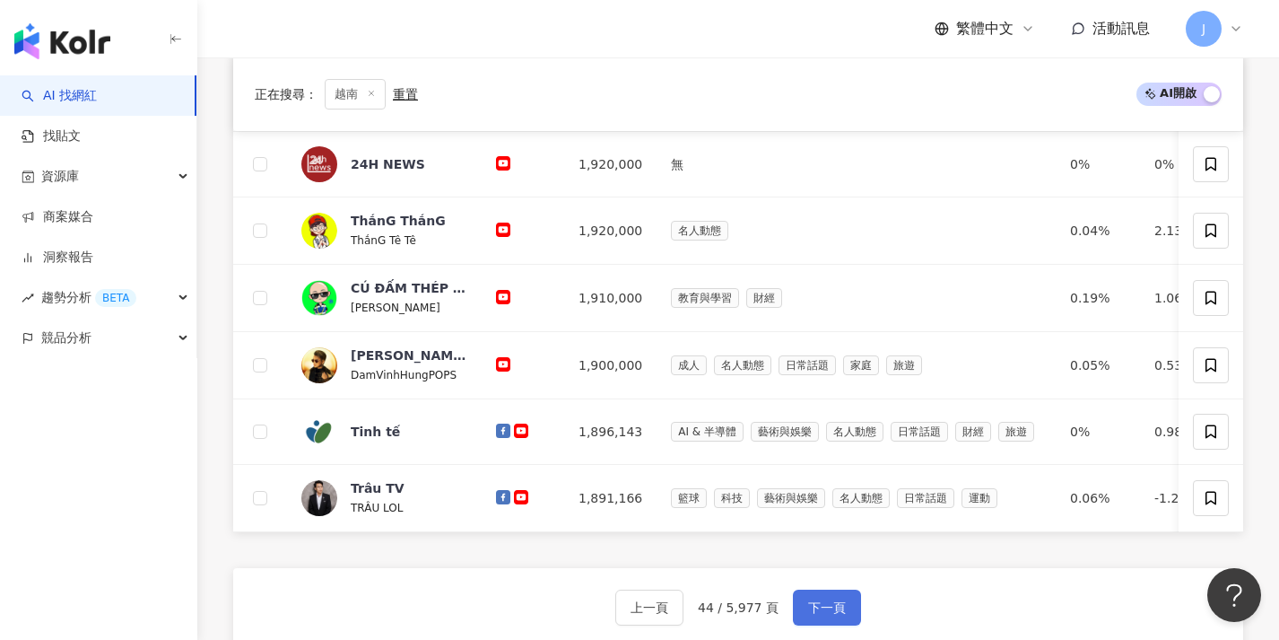
click at [814, 606] on button "下一頁" at bounding box center [827, 607] width 68 height 36
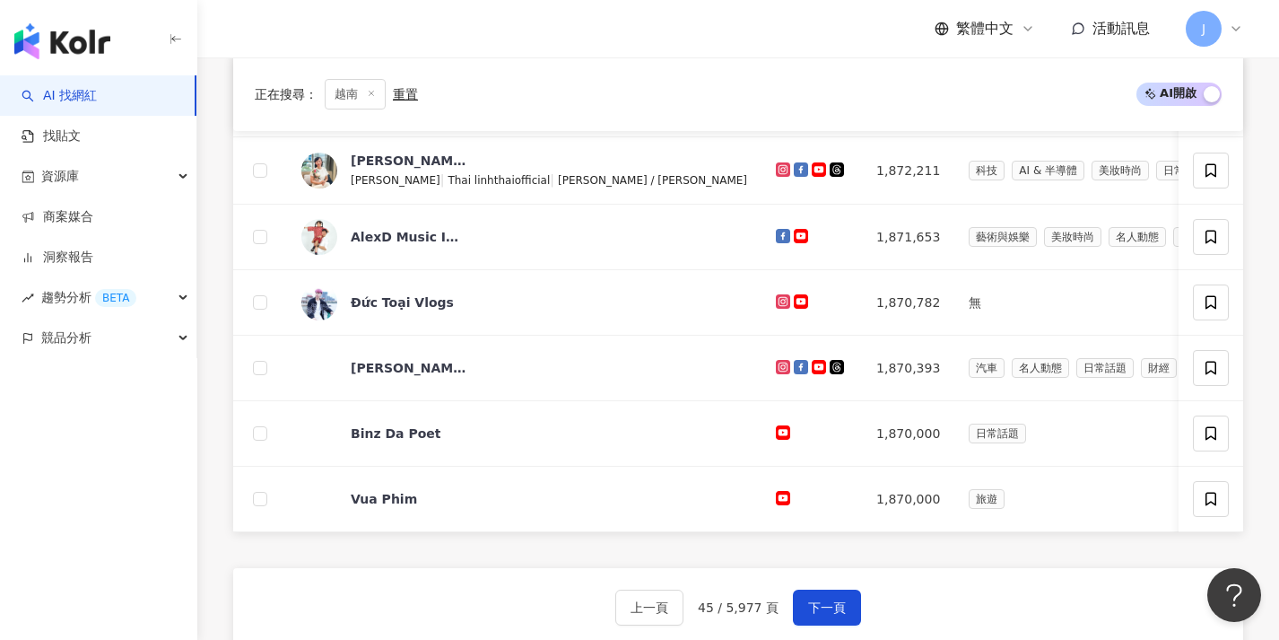
scroll to position [655, 0]
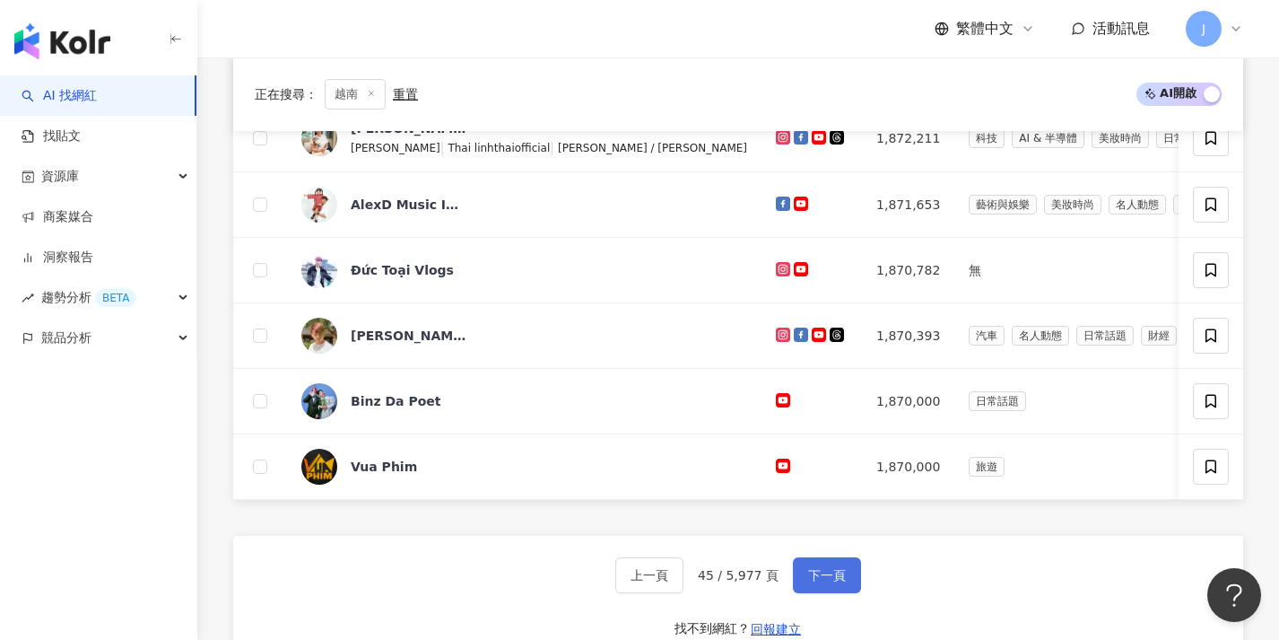
click at [815, 582] on span "下一頁" at bounding box center [827, 575] width 38 height 14
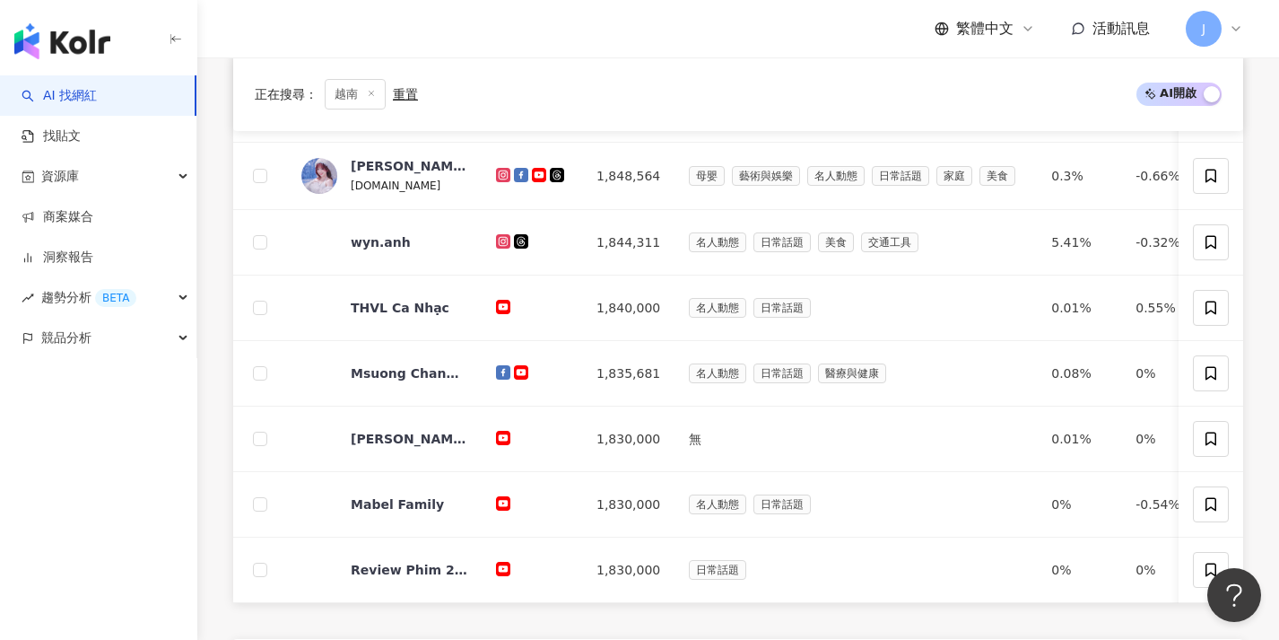
scroll to position [673, 0]
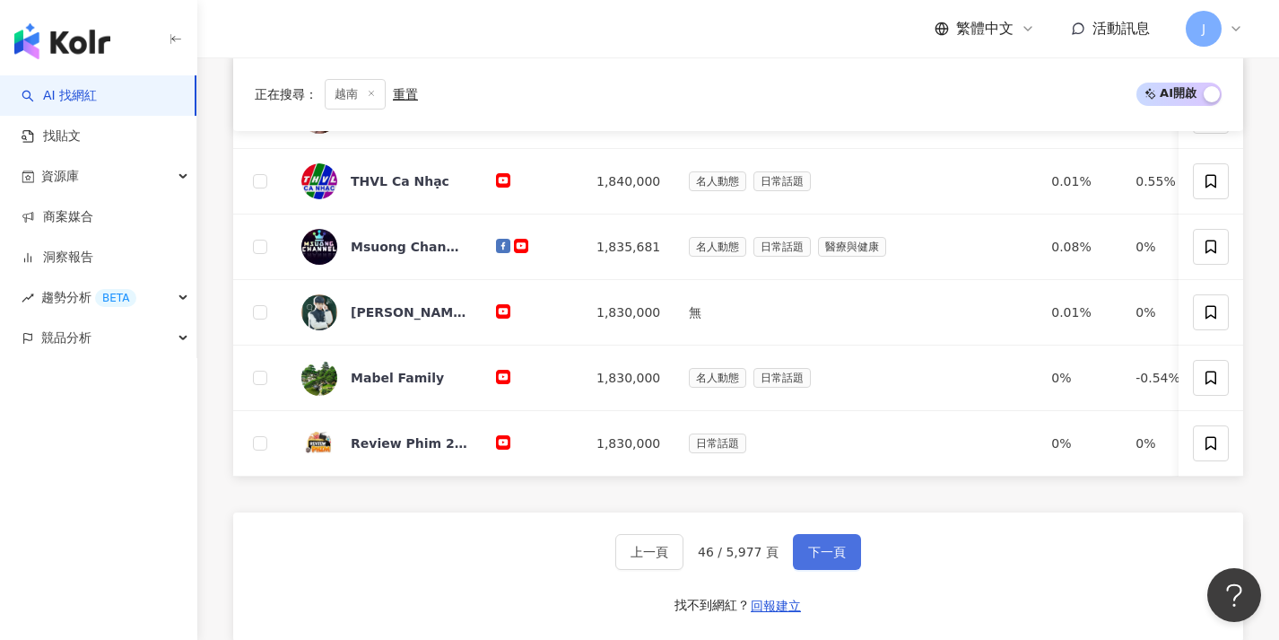
click at [828, 570] on button "下一頁" at bounding box center [827, 552] width 68 height 36
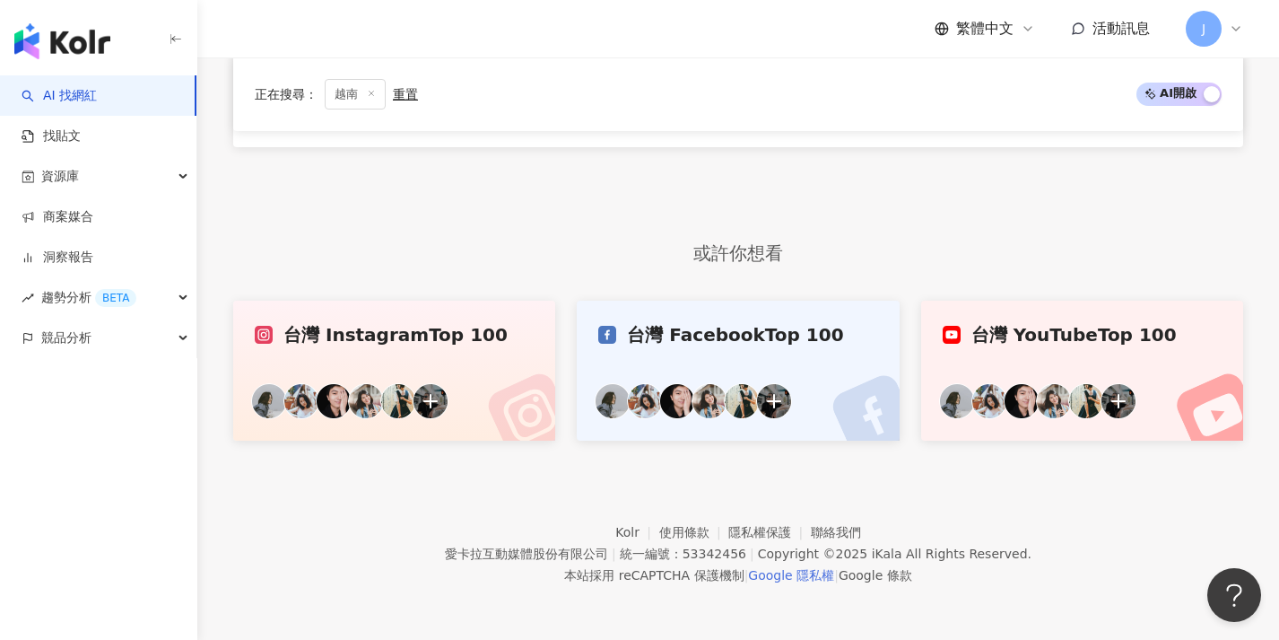
scroll to position [546, 0]
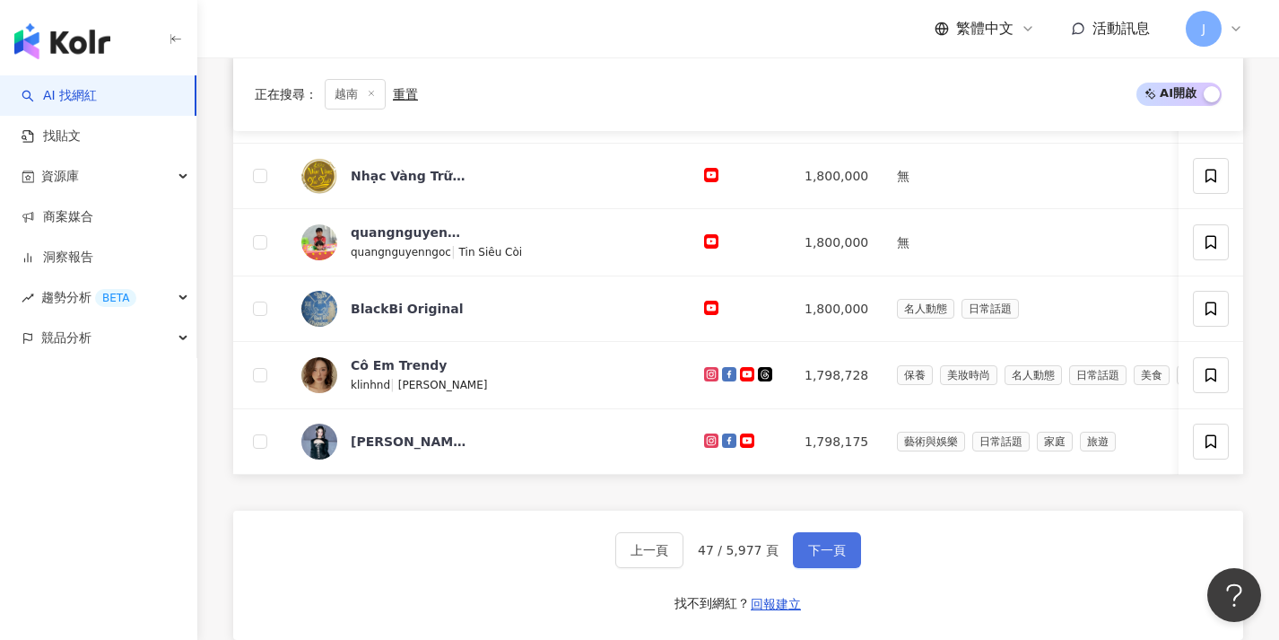
click at [830, 557] on span "下一頁" at bounding box center [827, 550] width 38 height 14
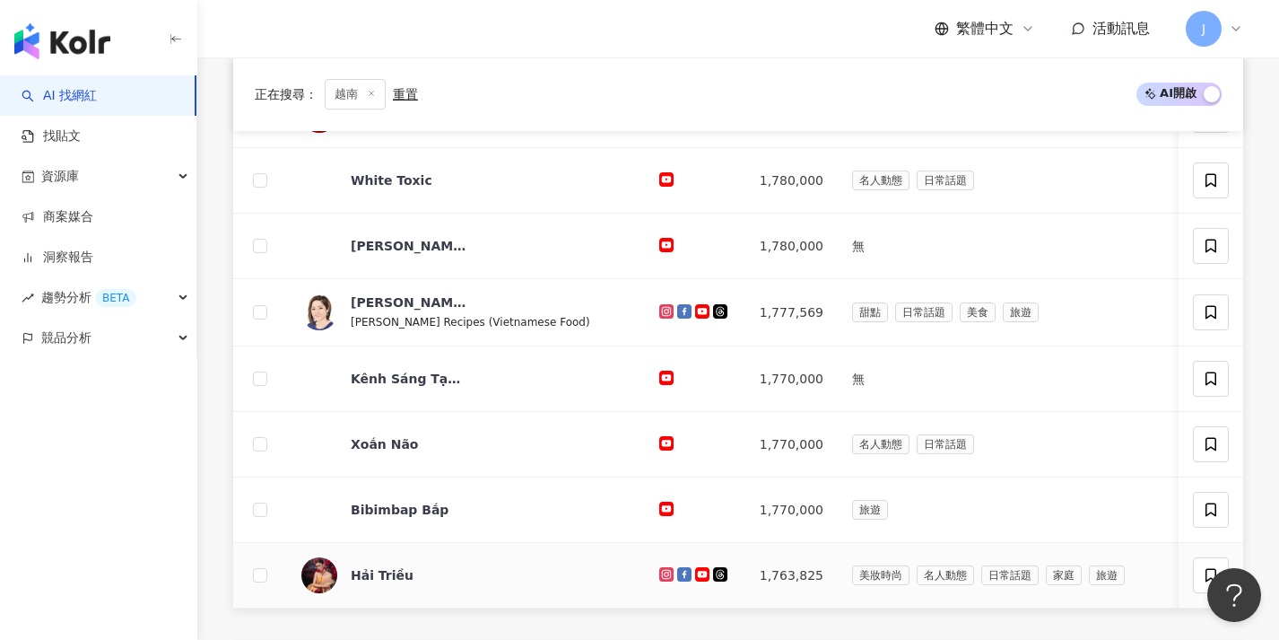
scroll to position [625, 0]
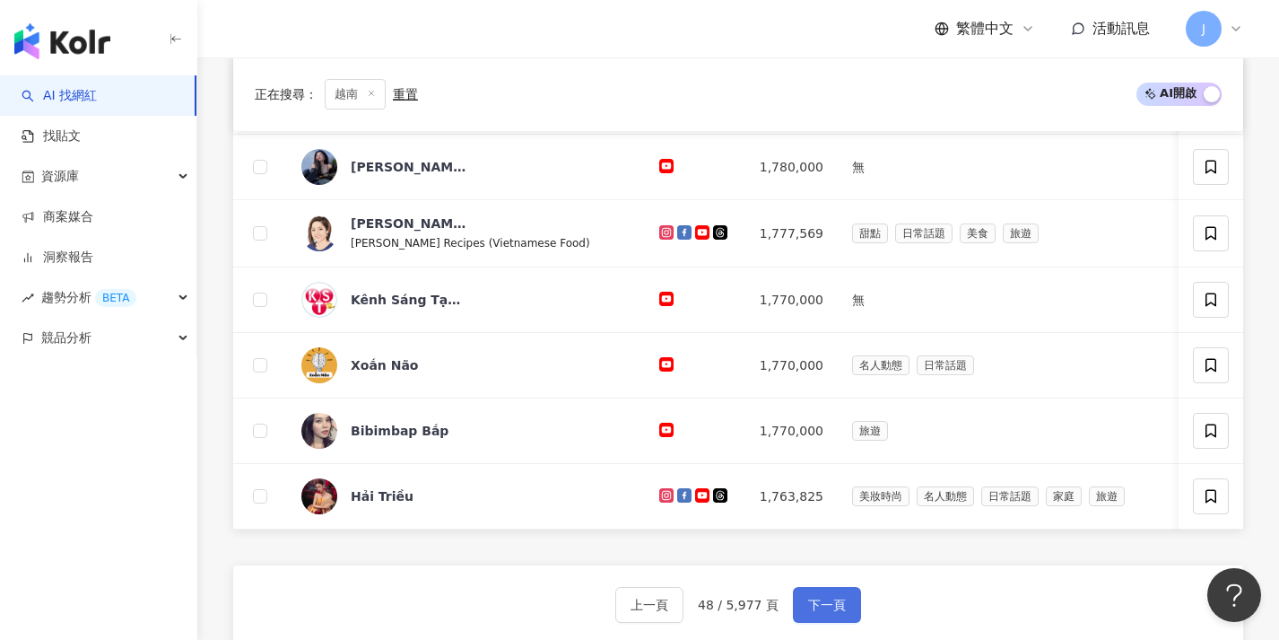
click at [831, 604] on button "下一頁" at bounding box center [827, 605] width 68 height 36
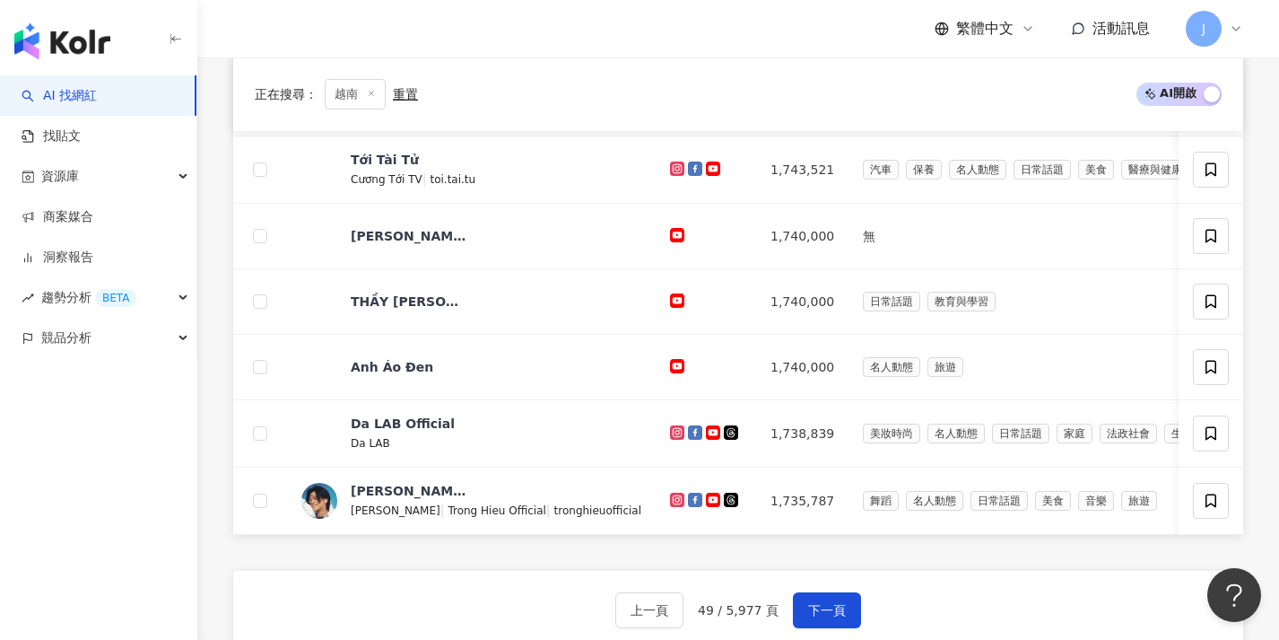
scroll to position [623, 0]
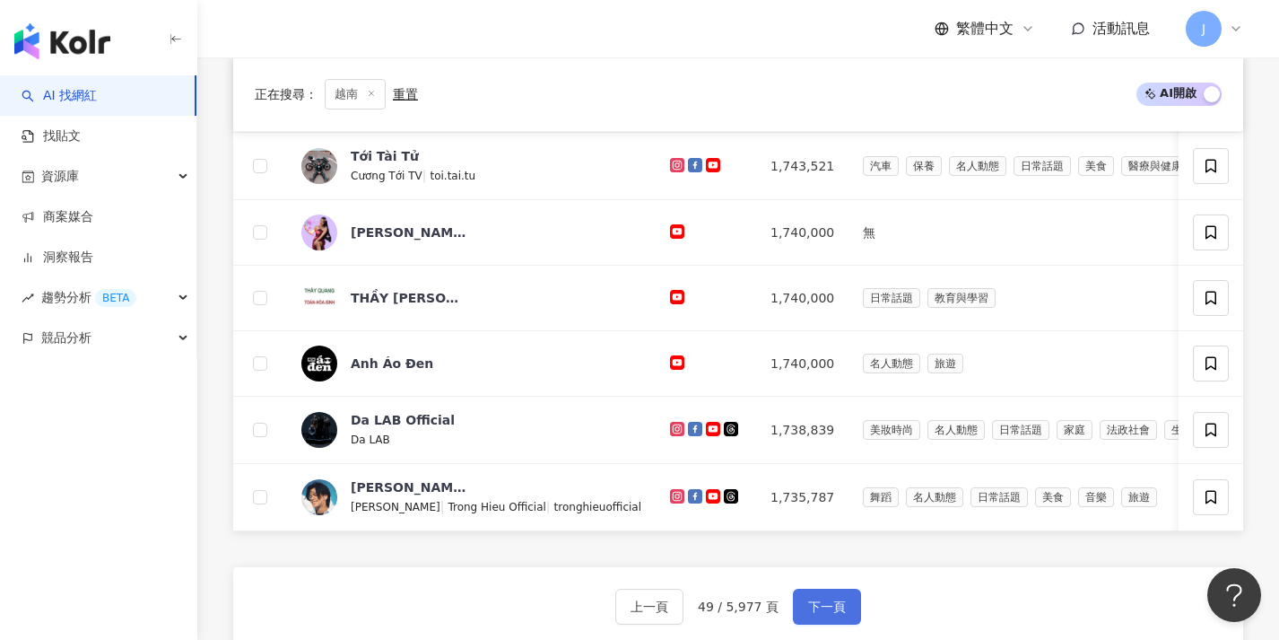
click at [831, 611] on span "下一頁" at bounding box center [827, 606] width 38 height 14
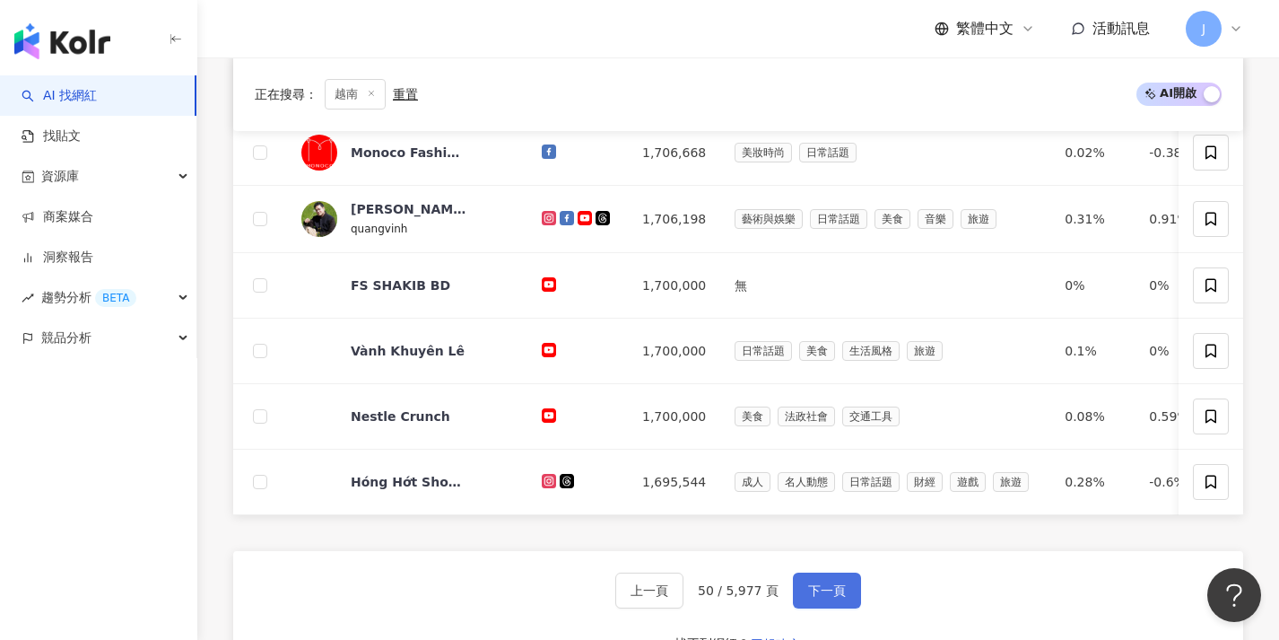
scroll to position [641, 0]
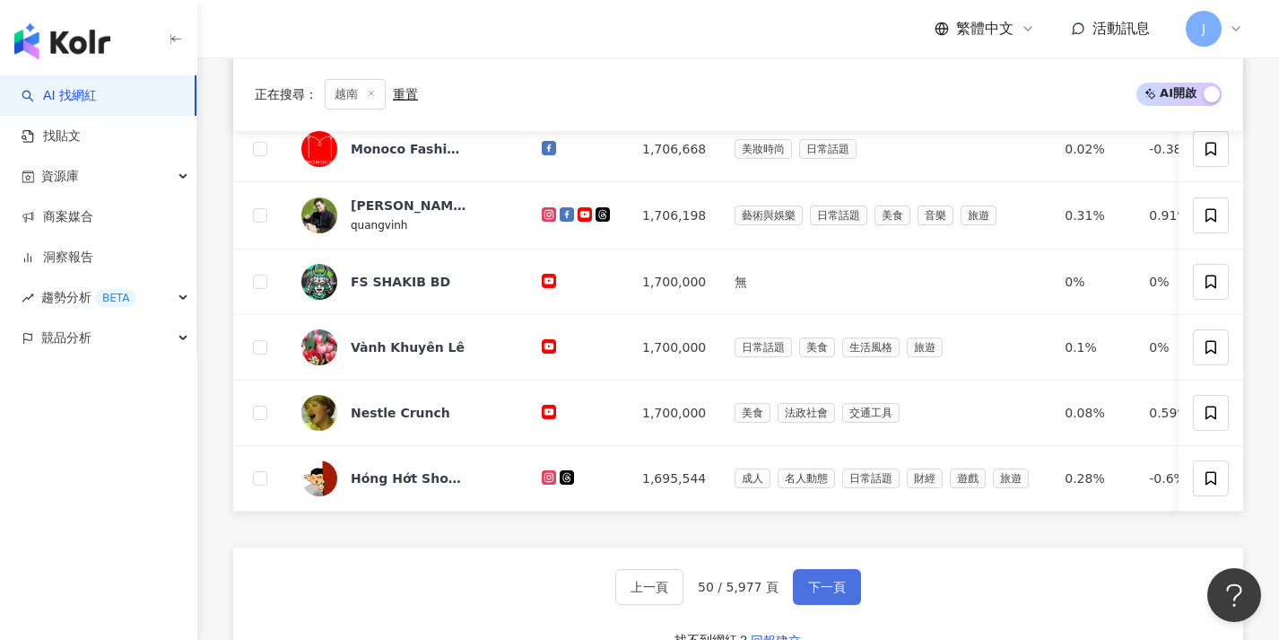
click at [838, 594] on span "下一頁" at bounding box center [827, 586] width 38 height 14
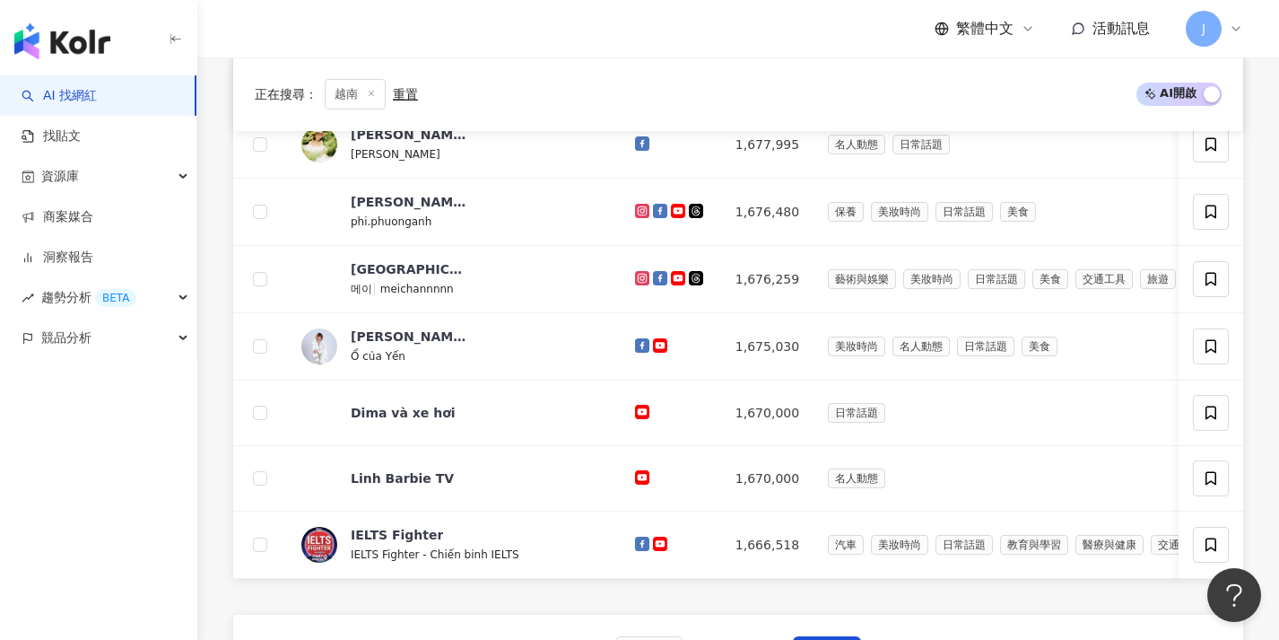
scroll to position [773, 0]
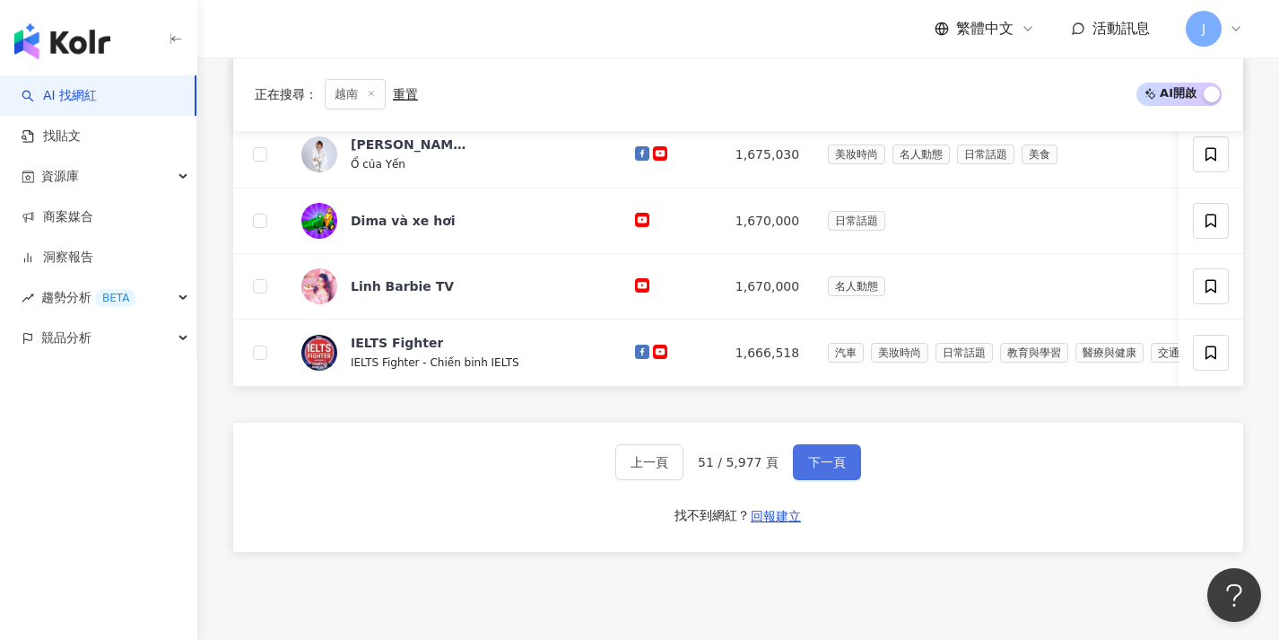
click at [811, 457] on button "下一頁" at bounding box center [827, 462] width 68 height 36
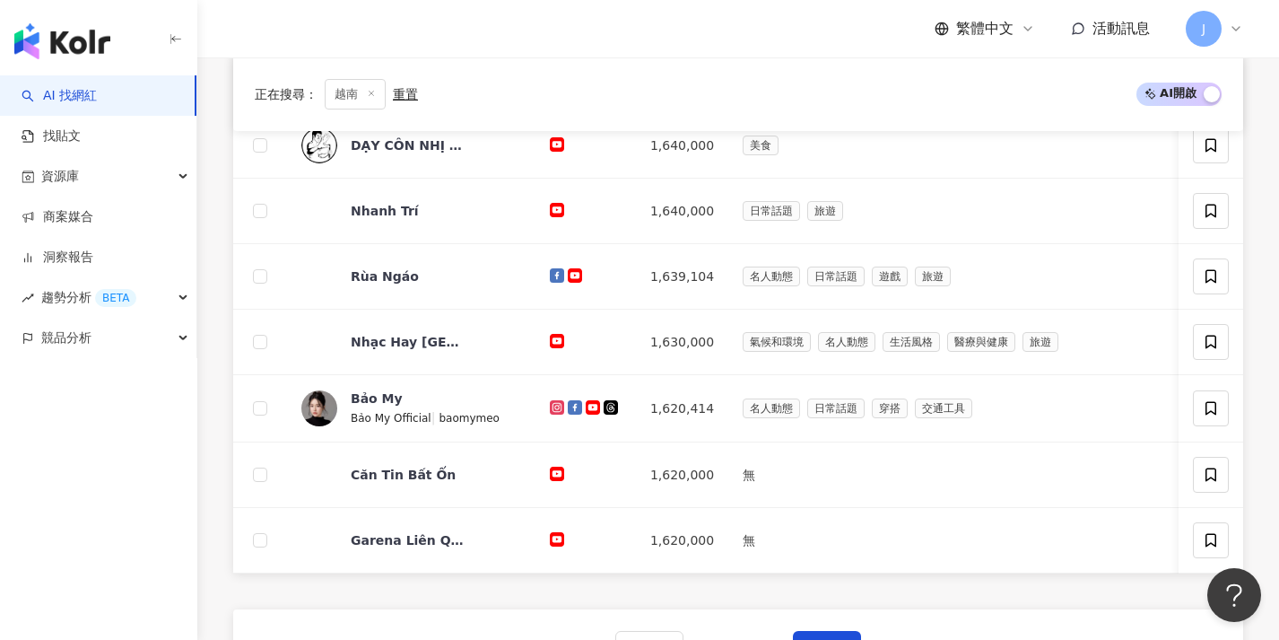
scroll to position [784, 0]
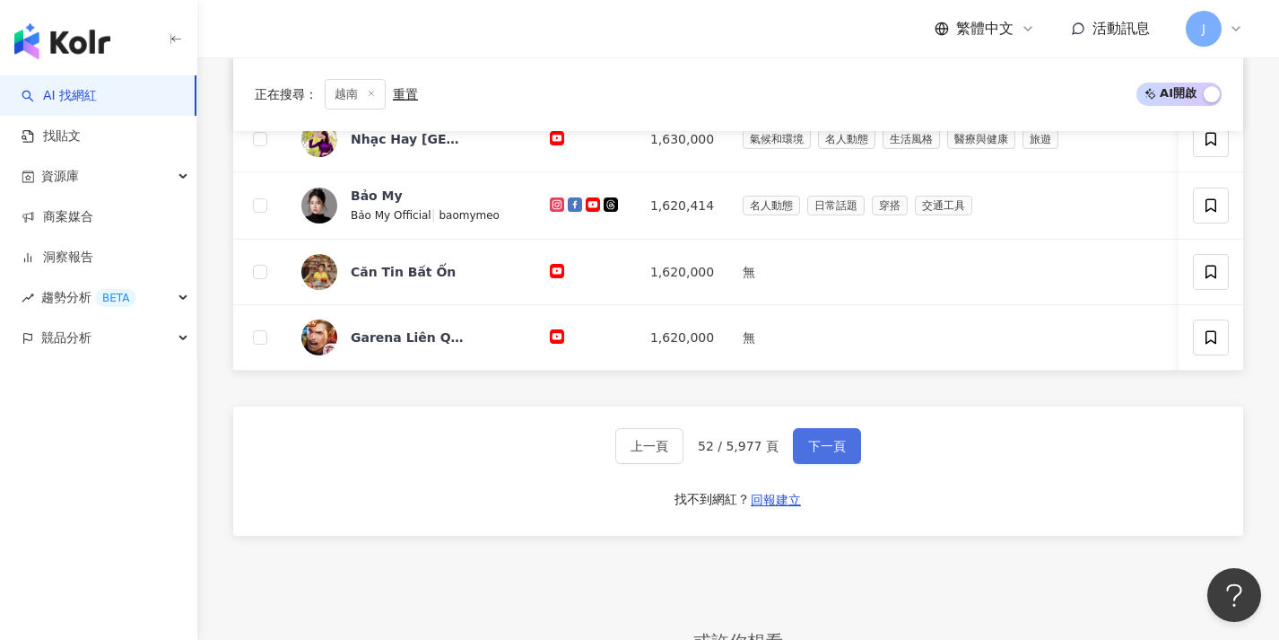
click at [814, 453] on span "下一頁" at bounding box center [827, 446] width 38 height 14
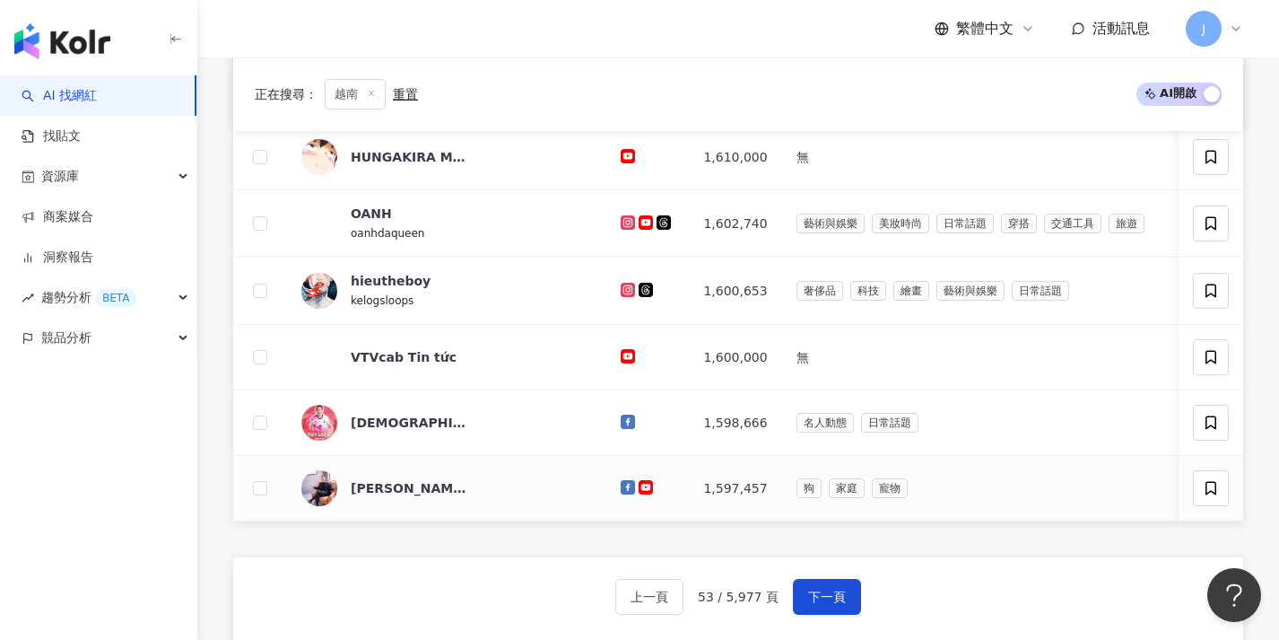
scroll to position [637, 0]
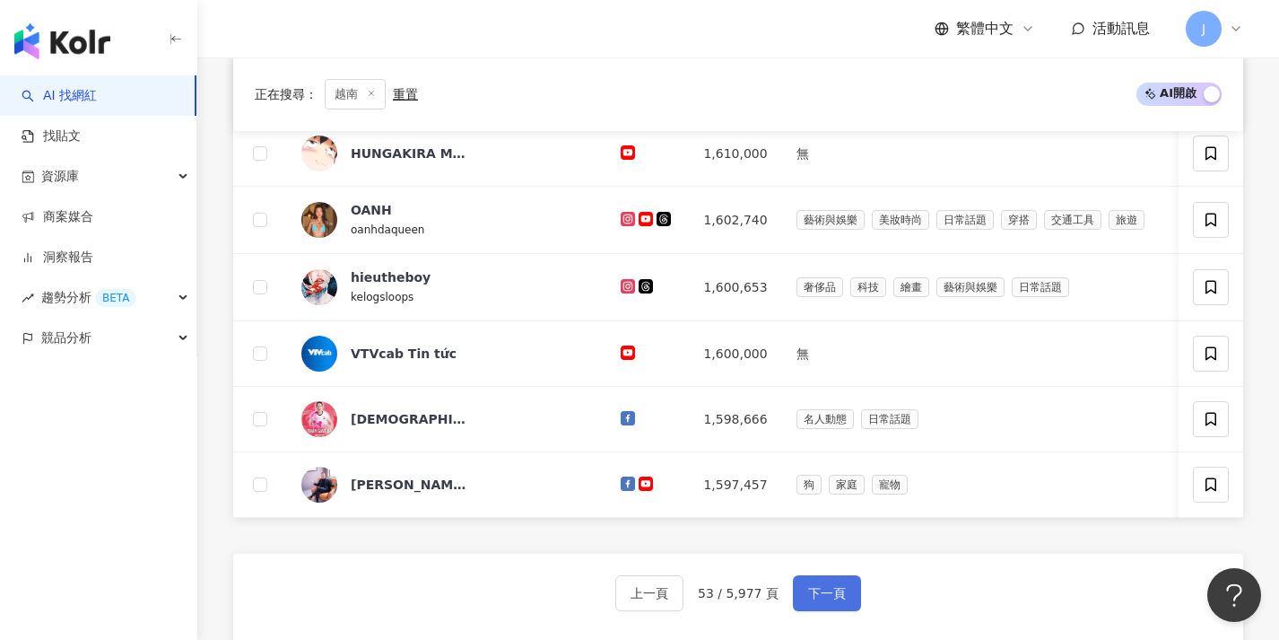
click at [822, 599] on span "下一頁" at bounding box center [827, 593] width 38 height 14
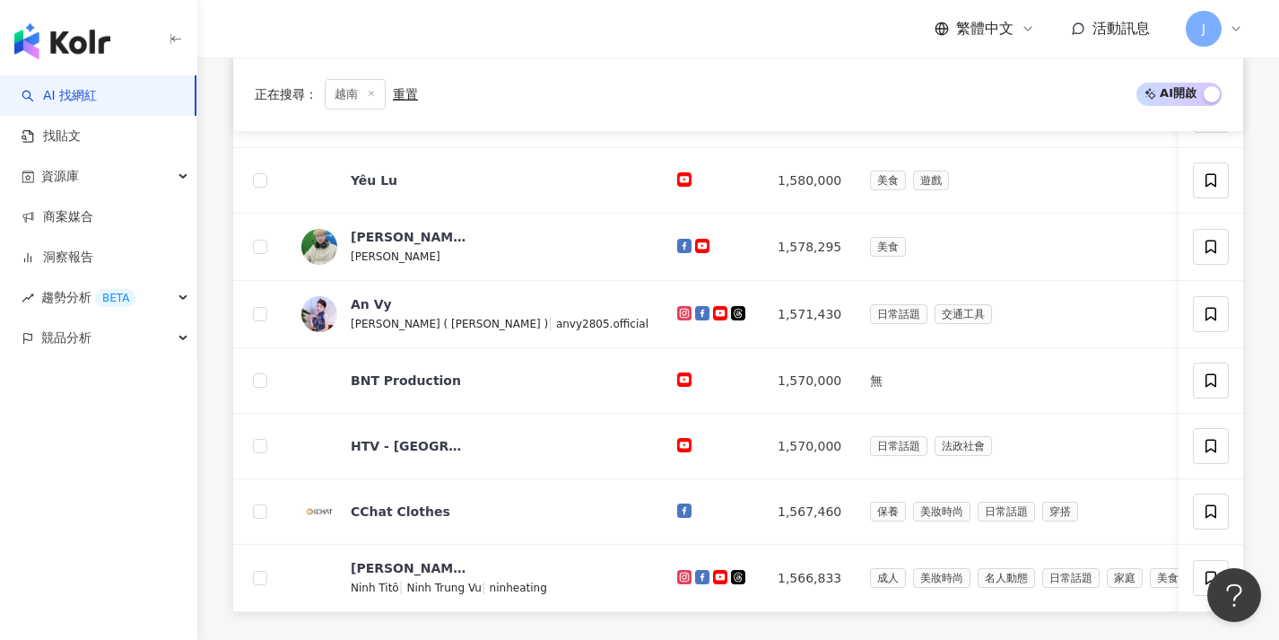
scroll to position [682, 0]
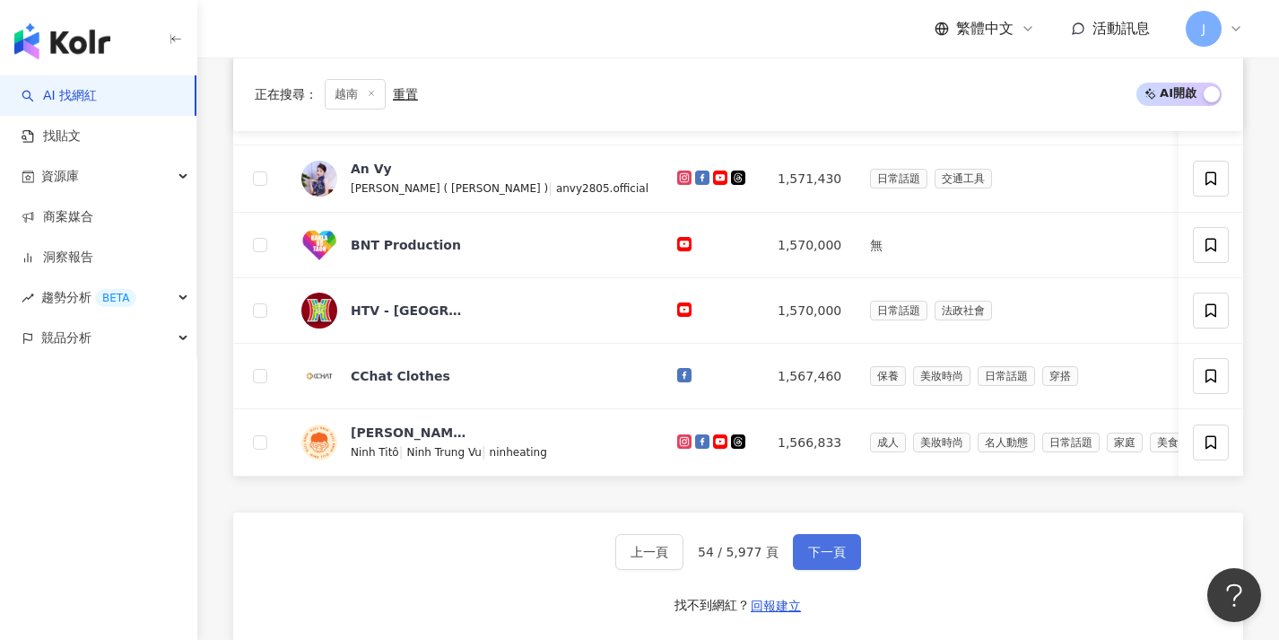
click at [831, 559] on span "下一頁" at bounding box center [827, 551] width 38 height 14
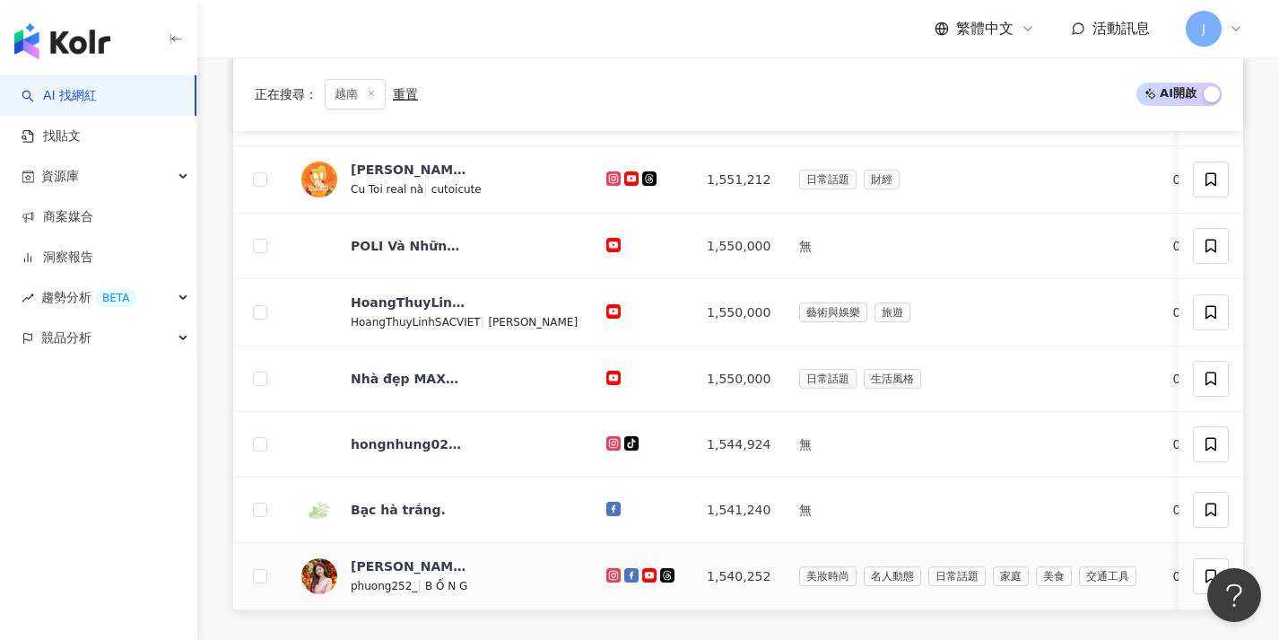
scroll to position [865, 0]
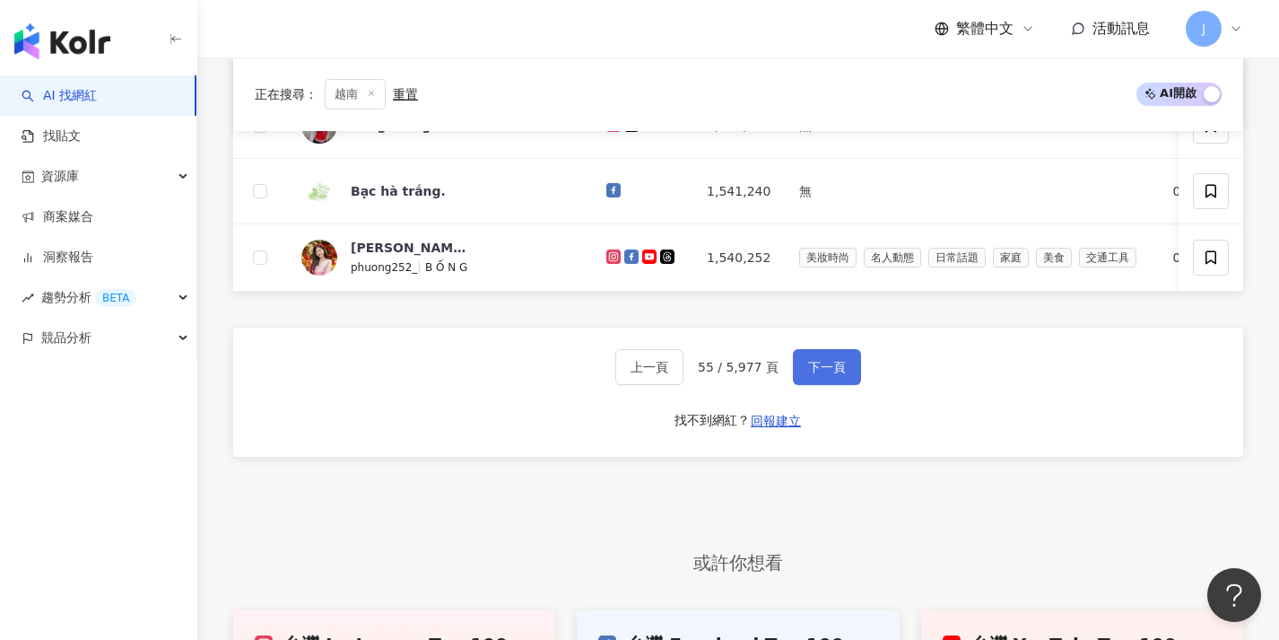
click at [842, 385] on button "下一頁" at bounding box center [827, 367] width 68 height 36
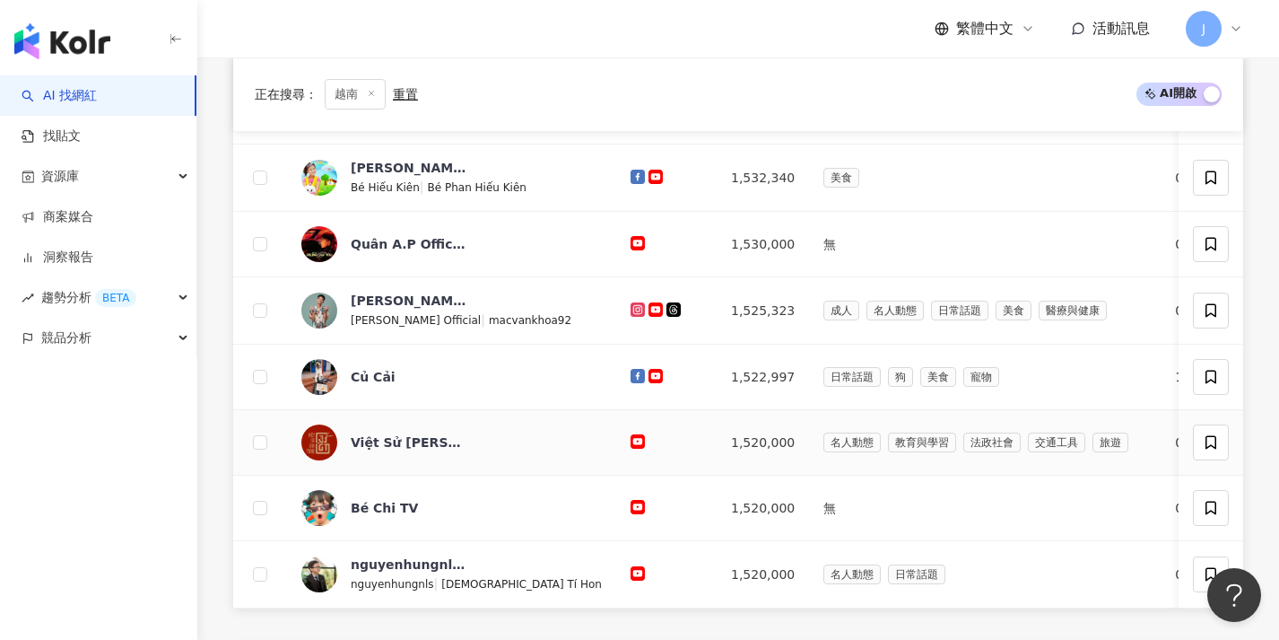
scroll to position [718, 0]
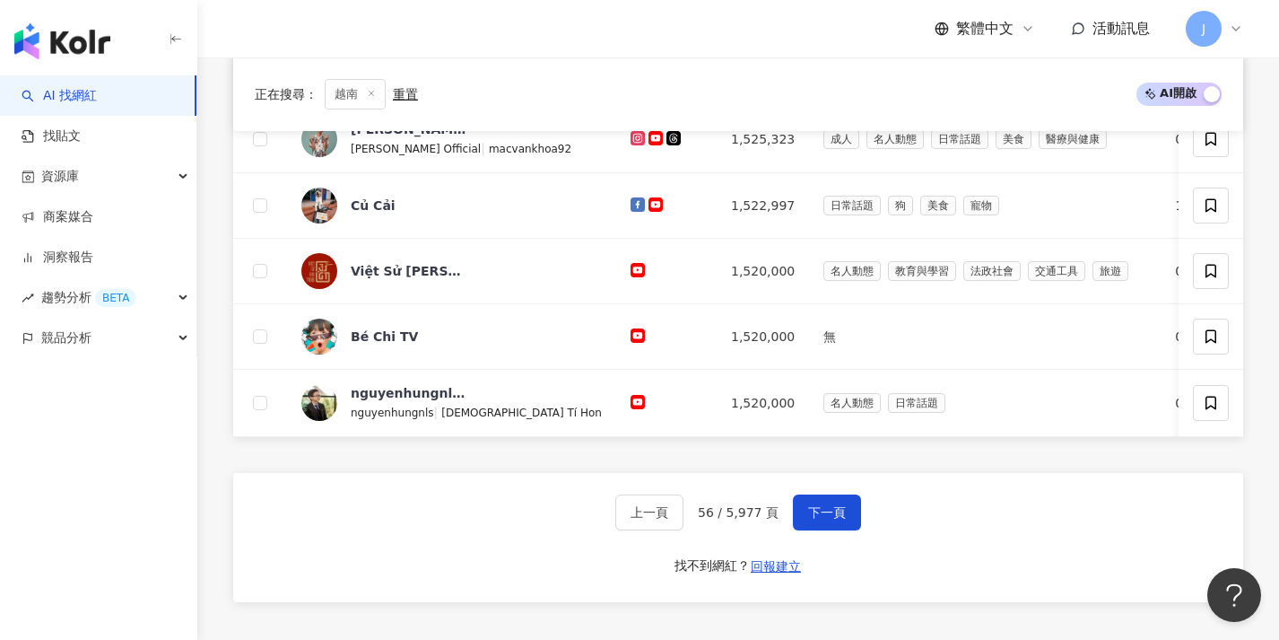
click at [840, 505] on div "上一頁 56 / 5,977 頁 下一頁 找不到網紅？ 回報建立" at bounding box center [738, 537] width 1010 height 129
click at [839, 512] on button "下一頁" at bounding box center [827, 512] width 68 height 36
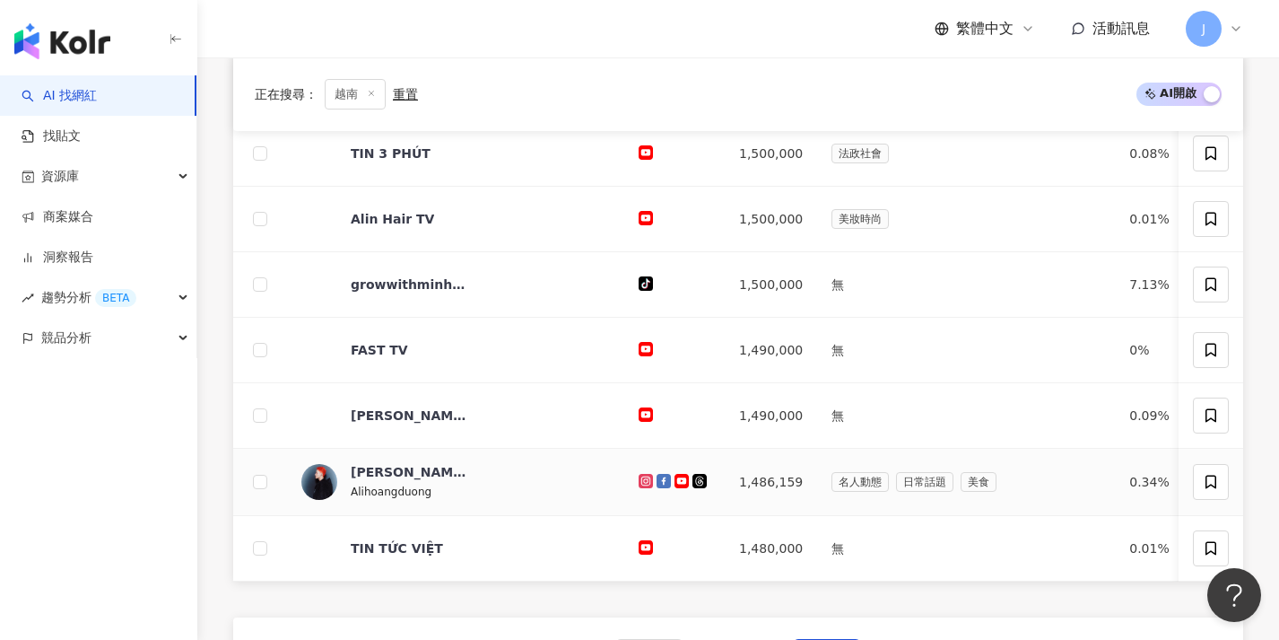
scroll to position [637, 0]
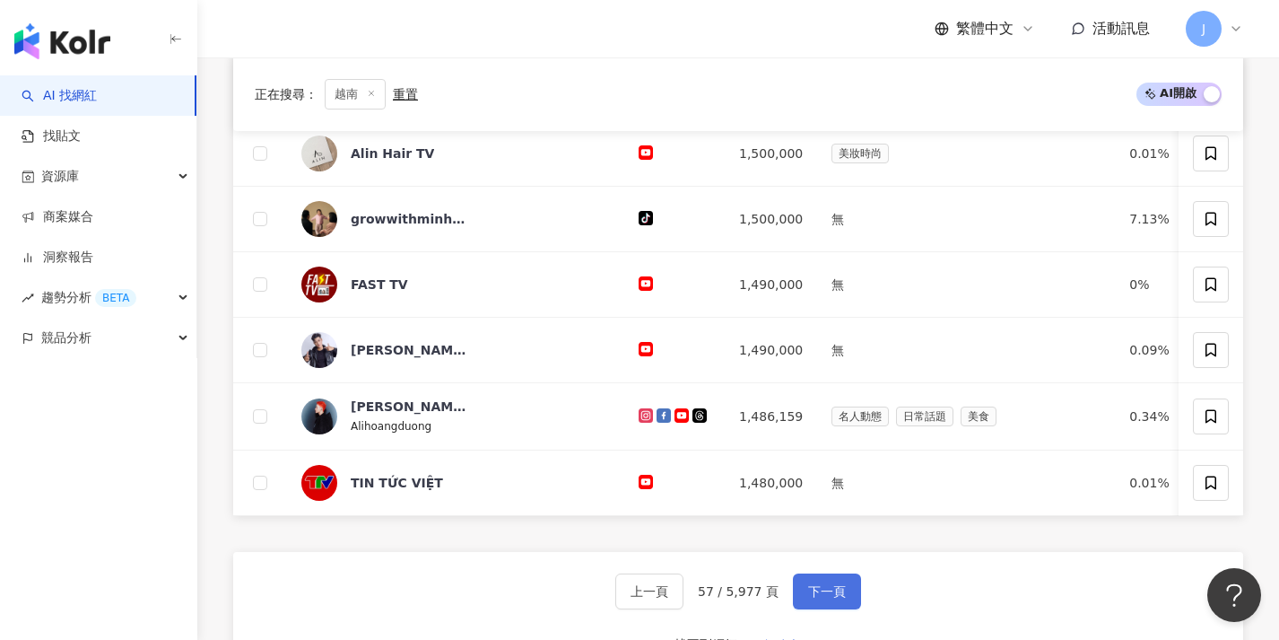
click at [828, 589] on button "下一頁" at bounding box center [827, 591] width 68 height 36
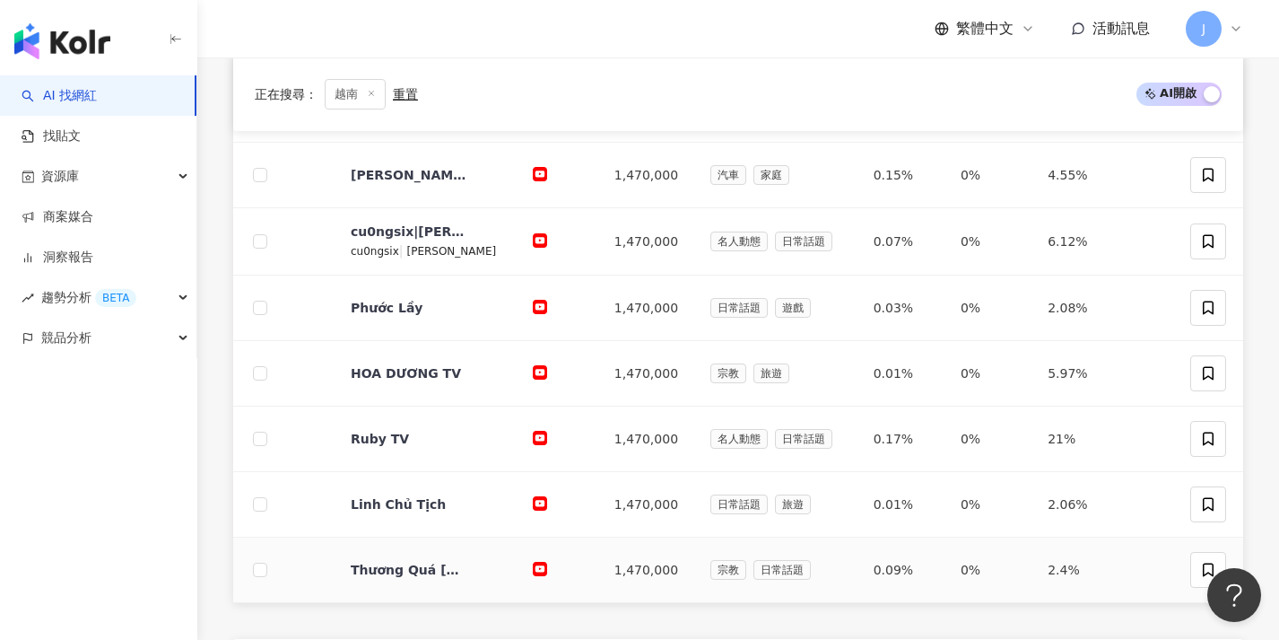
scroll to position [657, 0]
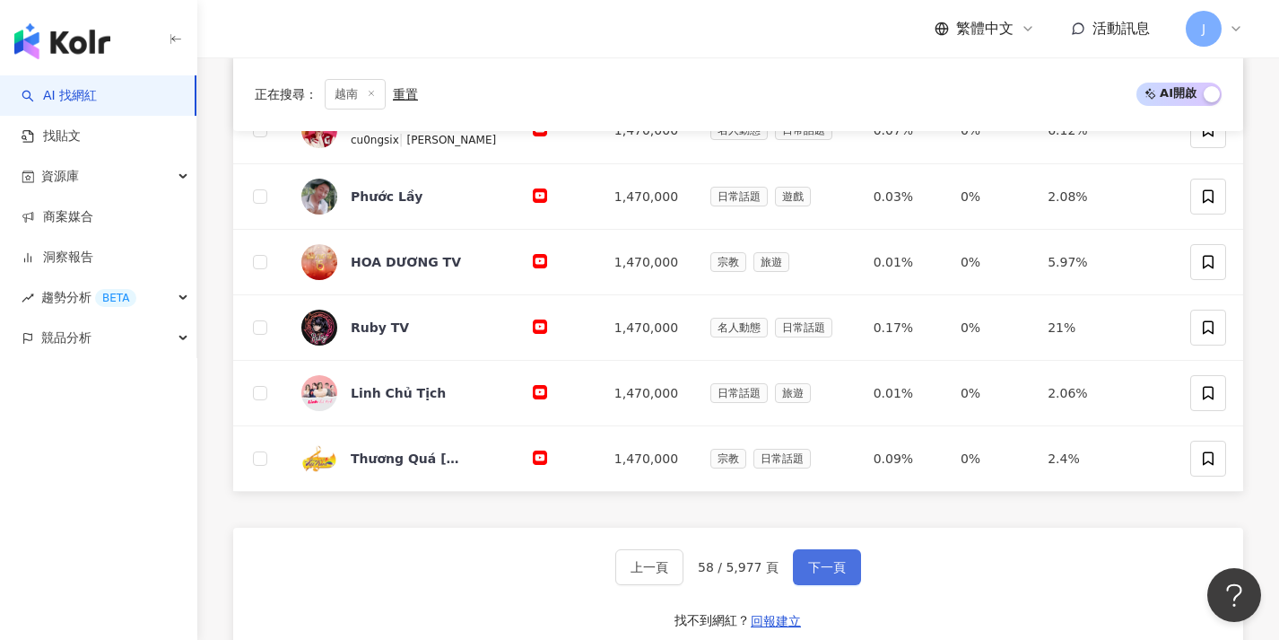
click at [823, 563] on span "下一頁" at bounding box center [827, 567] width 38 height 14
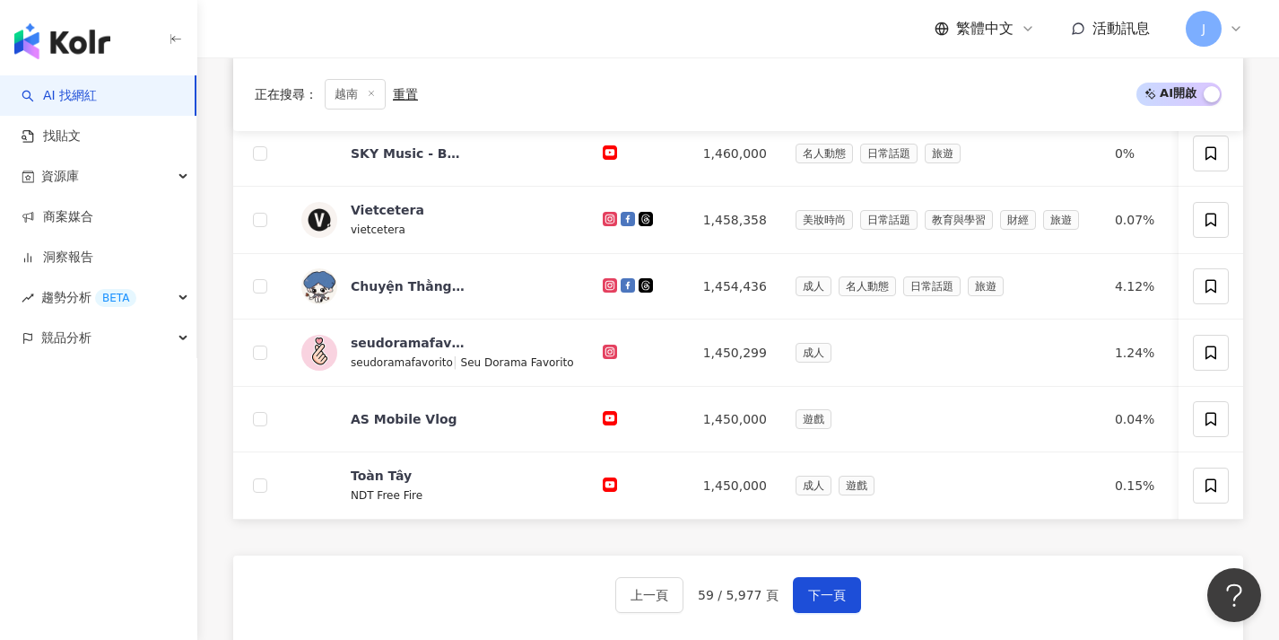
scroll to position [583, 0]
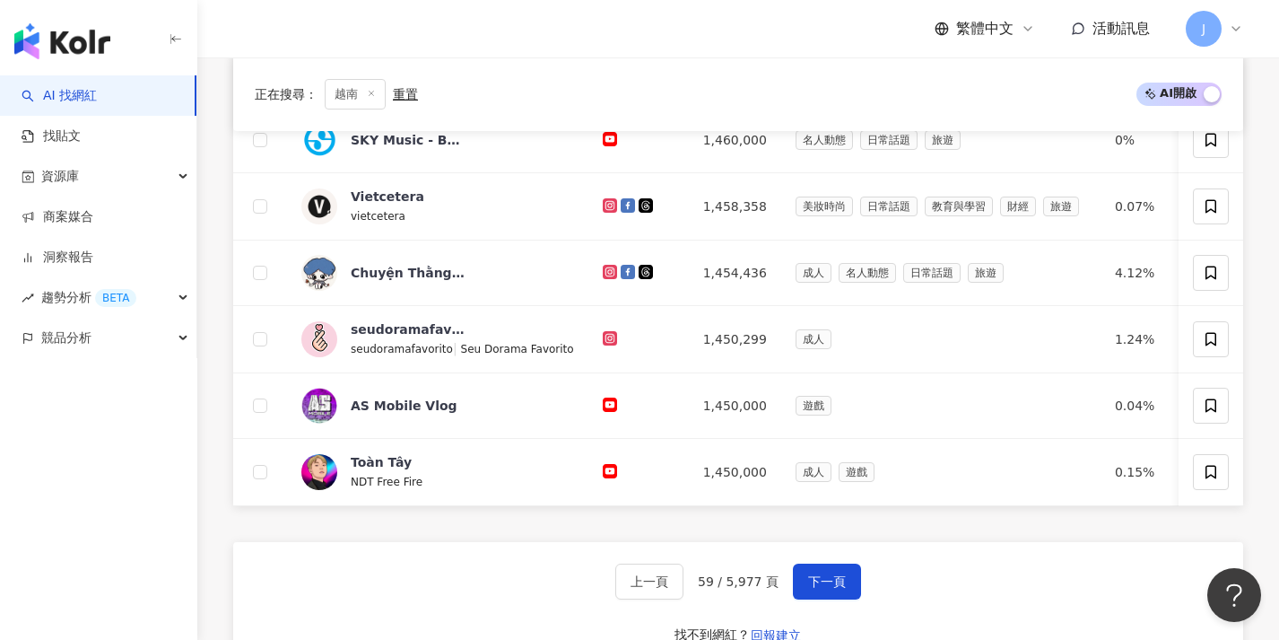
click at [826, 574] on div "上一頁 59 / 5,977 頁 下一頁 找不到網紅？ 回報建立" at bounding box center [738, 606] width 1010 height 129
click at [831, 581] on button "下一頁" at bounding box center [827, 581] width 68 height 36
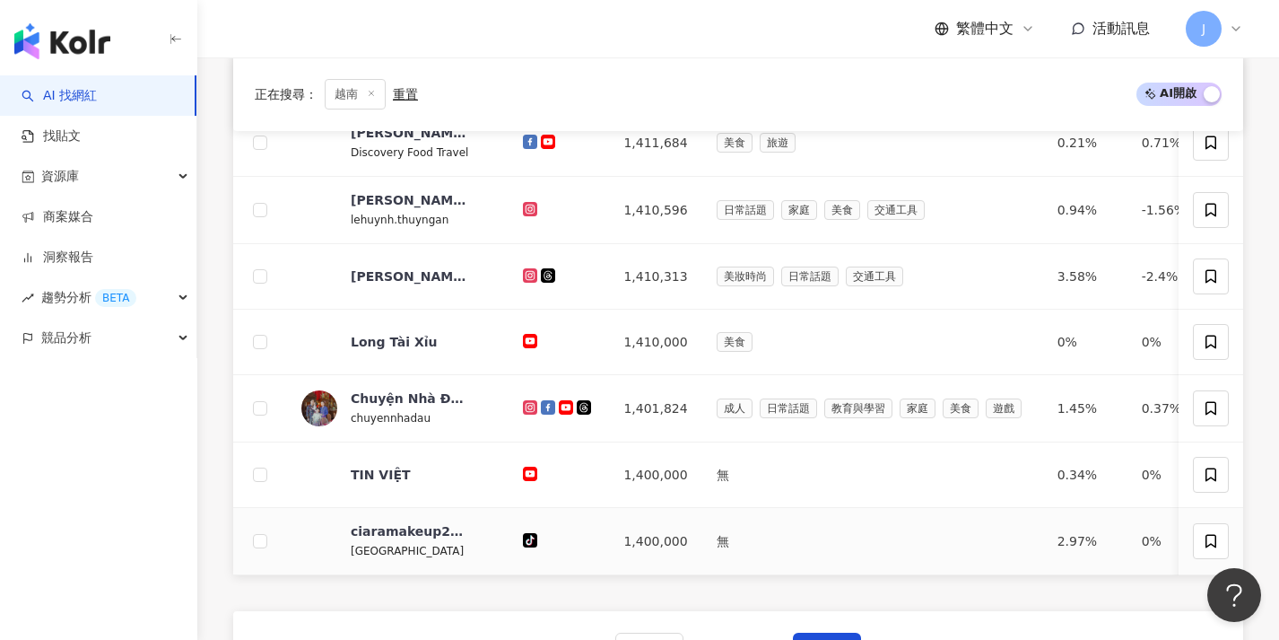
scroll to position [673, 0]
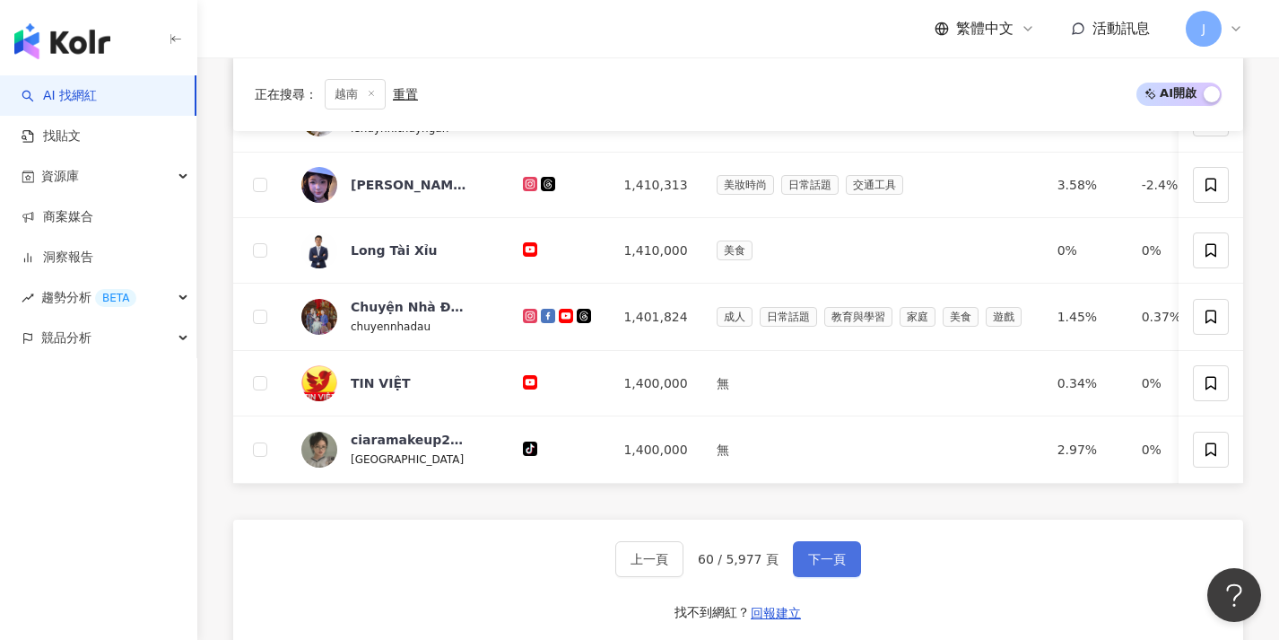
click at [827, 566] on span "下一頁" at bounding box center [827, 559] width 38 height 14
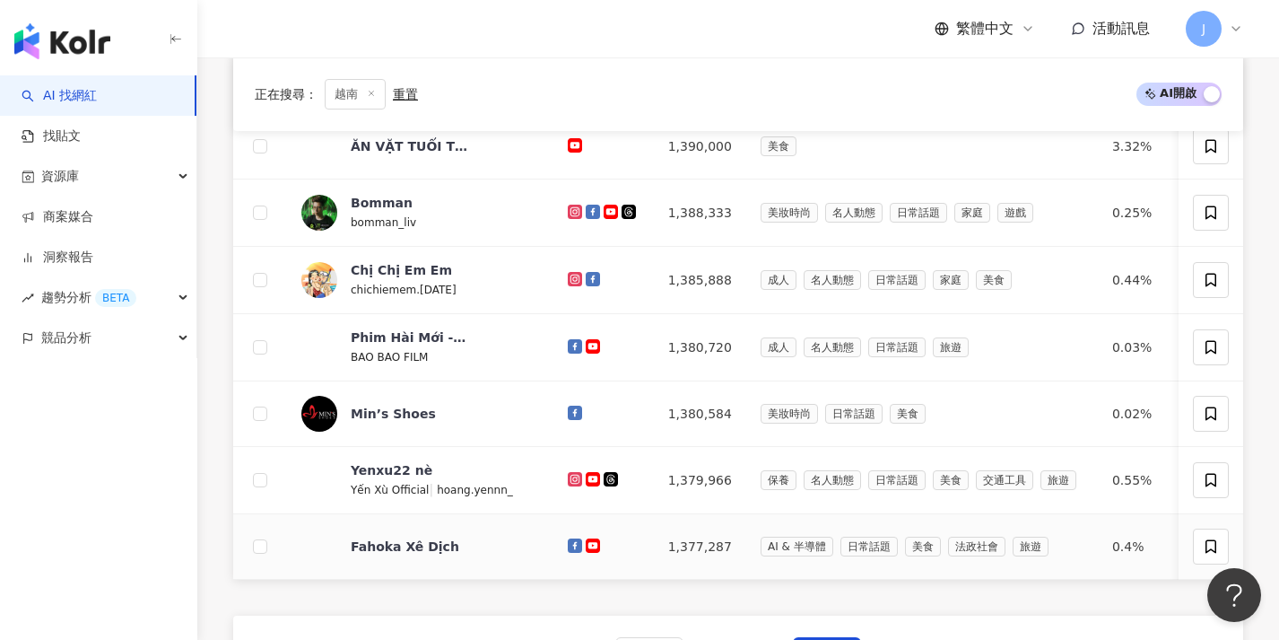
scroll to position [644, 0]
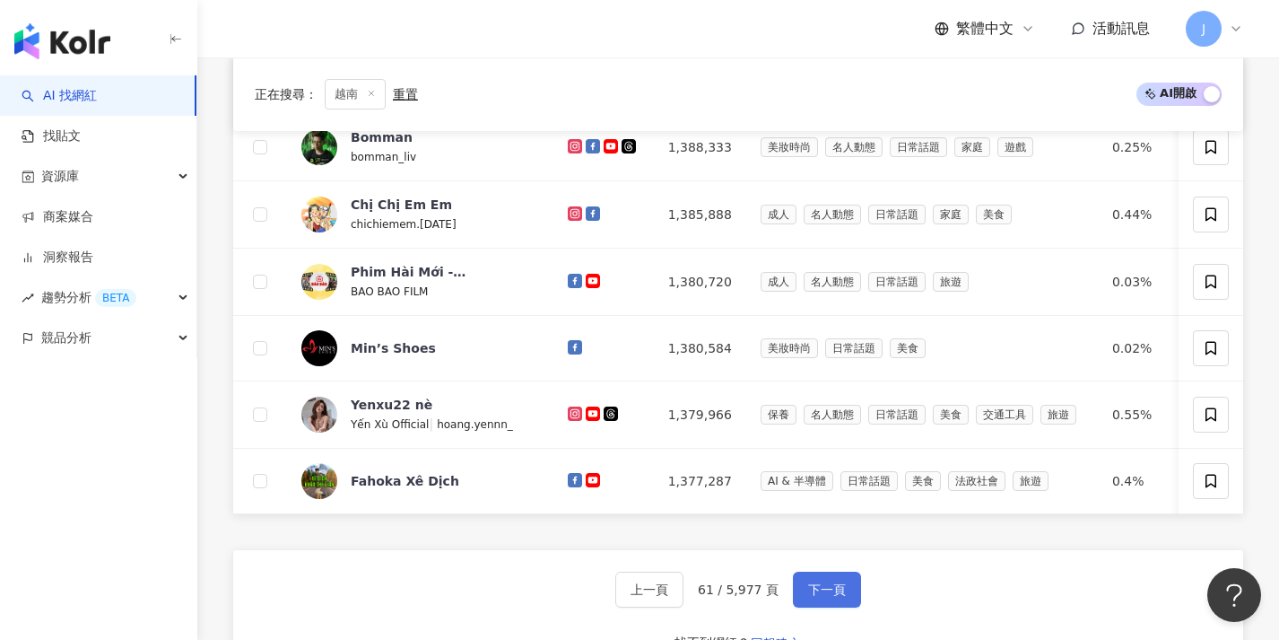
click at [831, 591] on button "下一頁" at bounding box center [827, 589] width 68 height 36
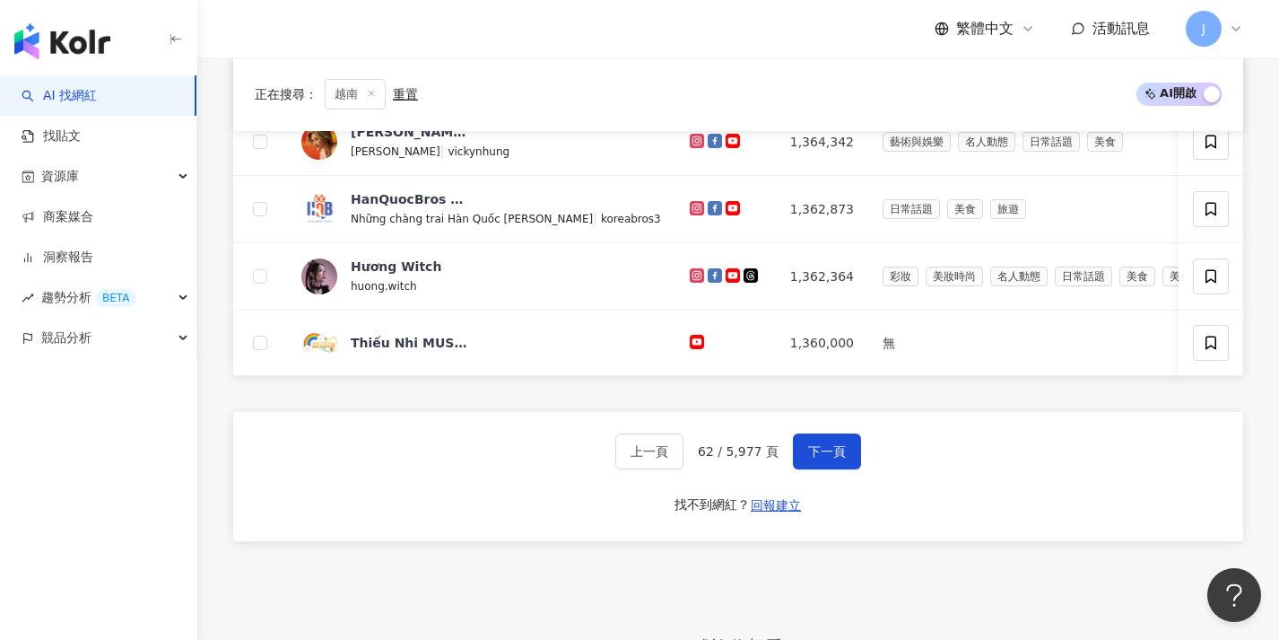
scroll to position [897, 0]
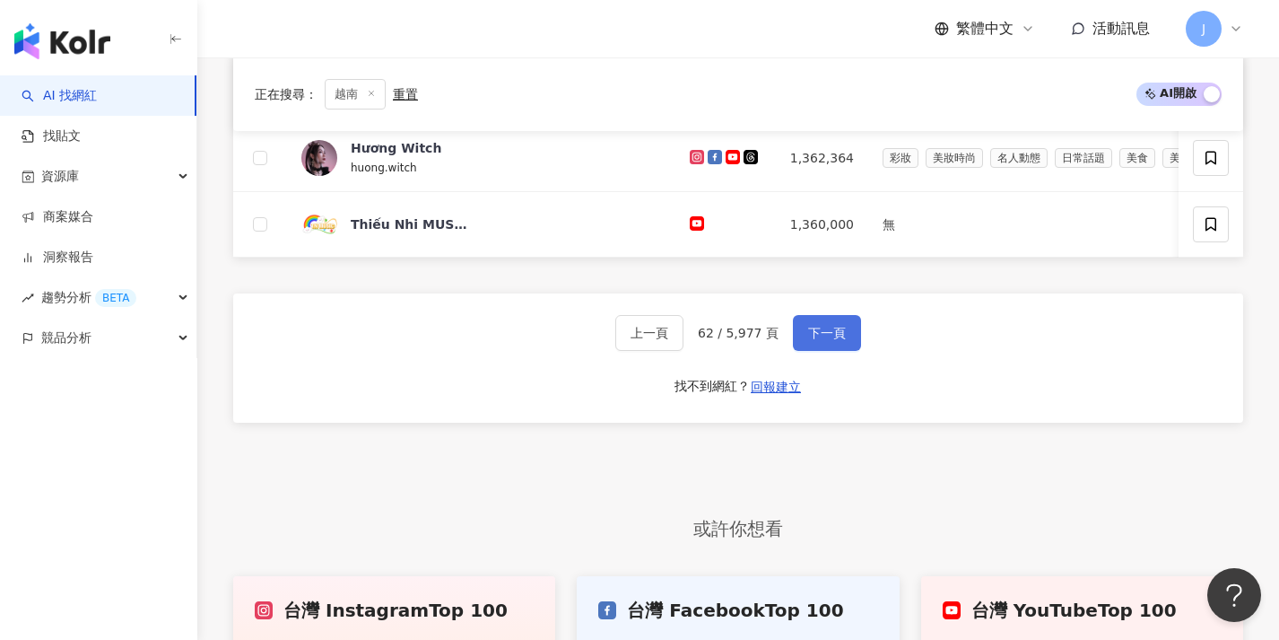
click at [827, 340] on span "下一頁" at bounding box center [827, 333] width 38 height 14
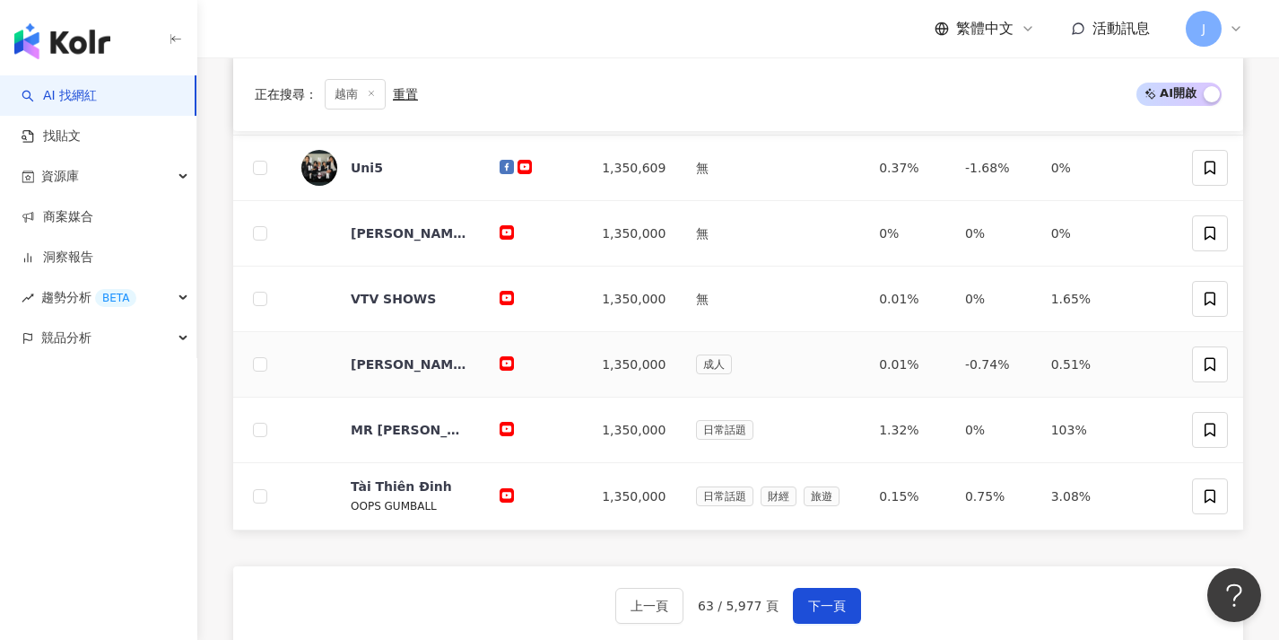
scroll to position [645, 0]
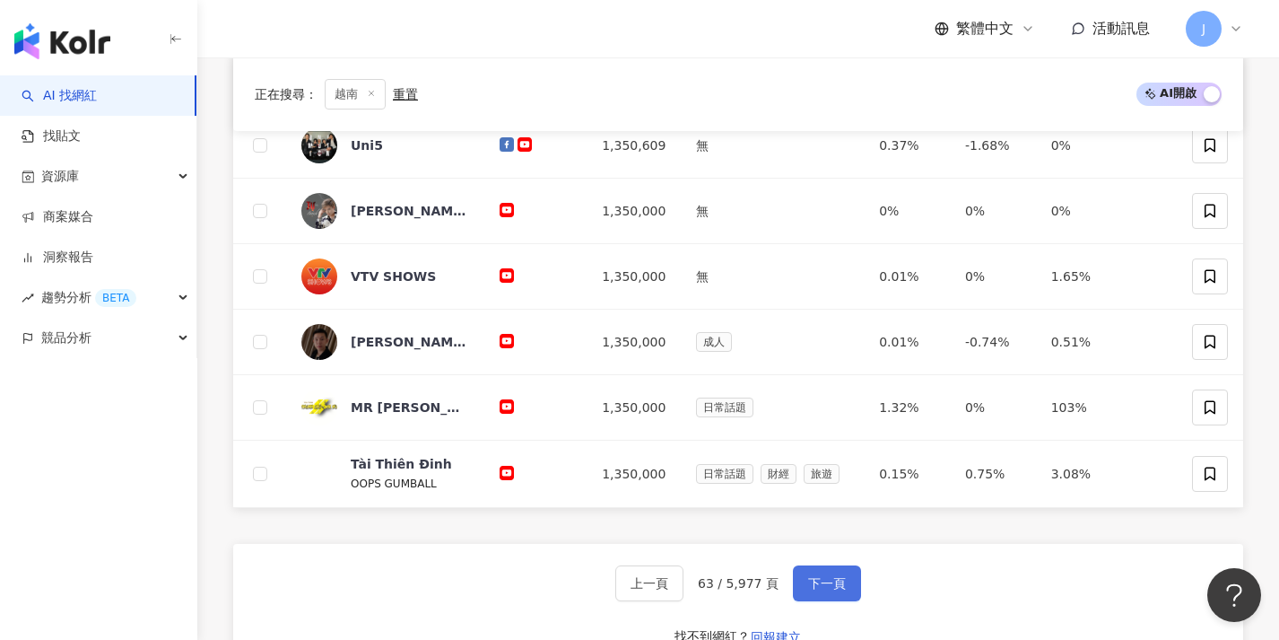
click at [823, 573] on button "下一頁" at bounding box center [827, 583] width 68 height 36
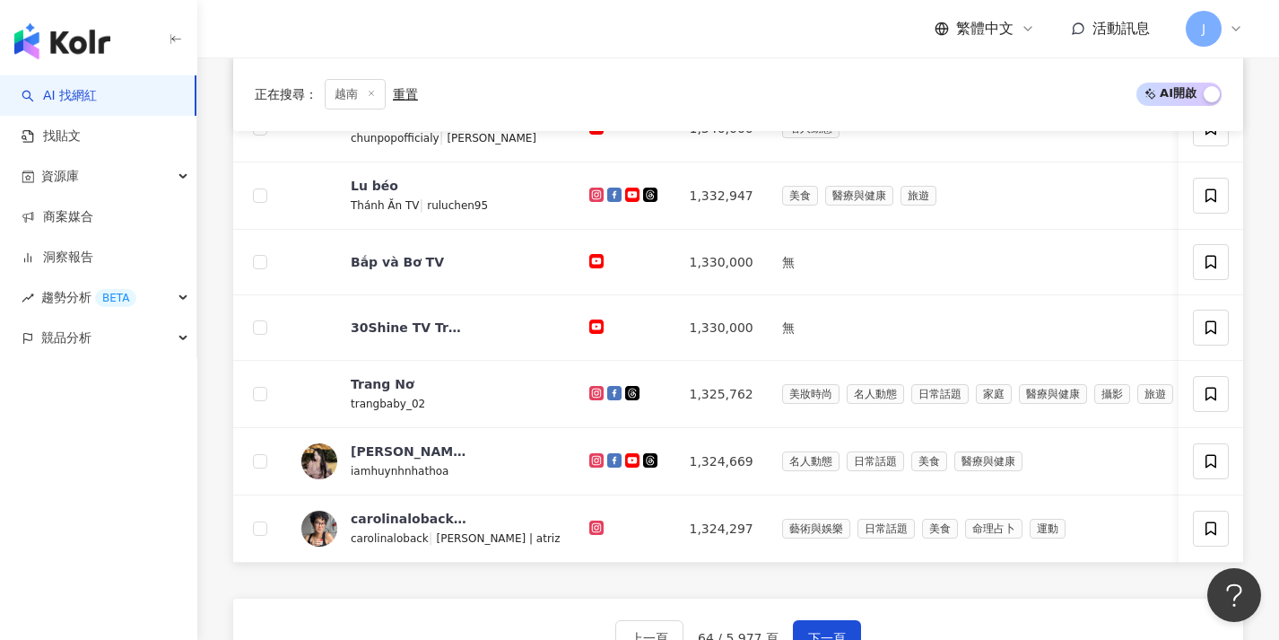
scroll to position [625, 0]
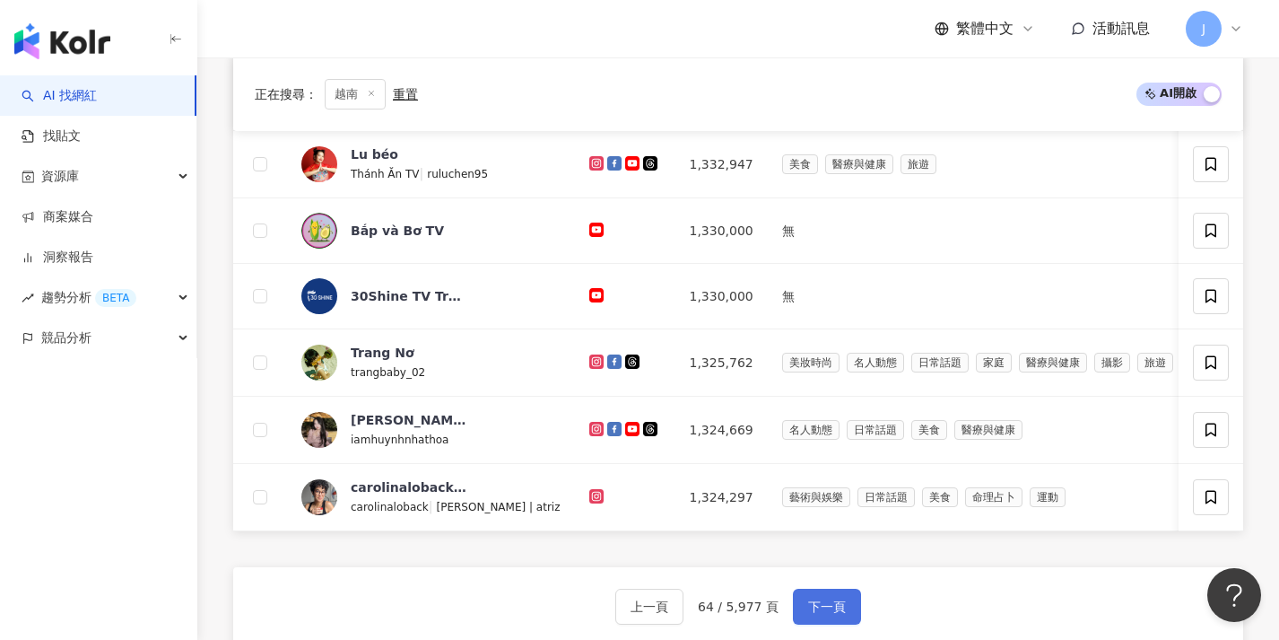
click at [824, 614] on span "下一頁" at bounding box center [827, 606] width 38 height 14
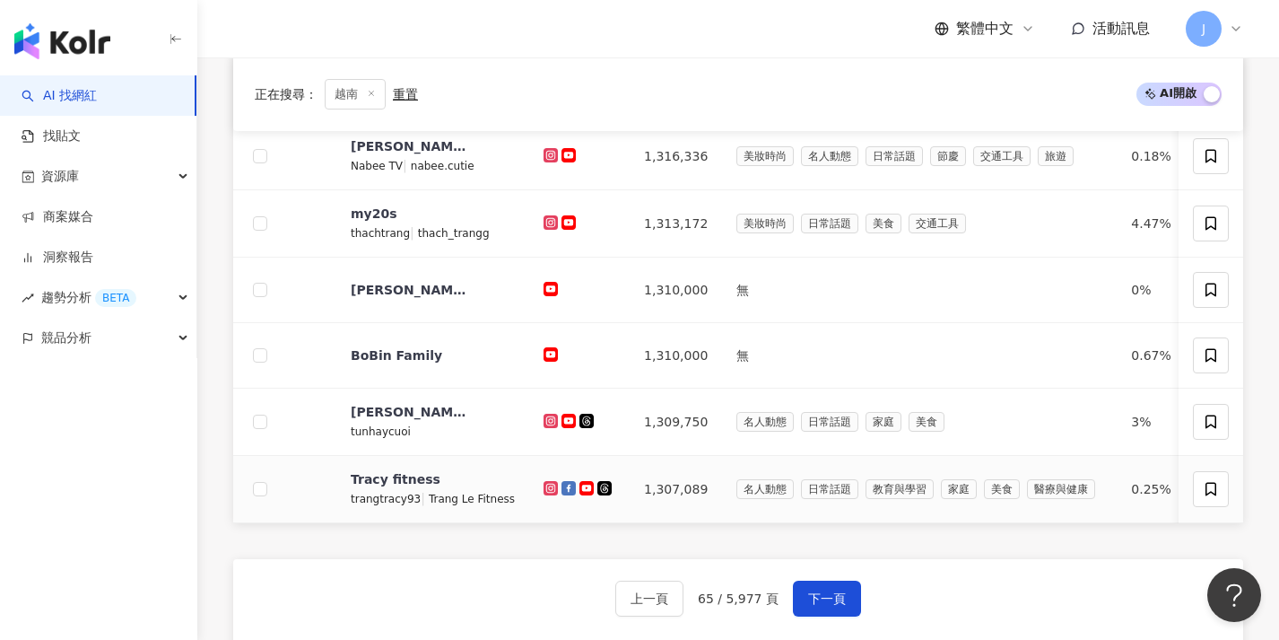
scroll to position [685, 0]
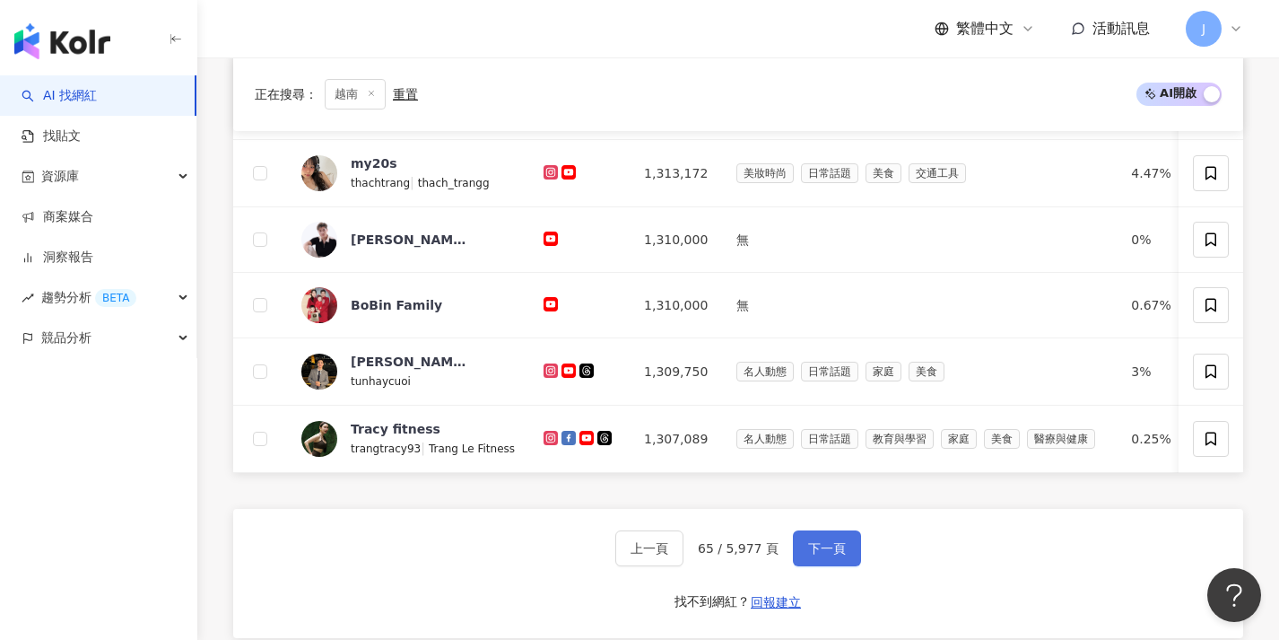
click at [831, 551] on button "下一頁" at bounding box center [827, 548] width 68 height 36
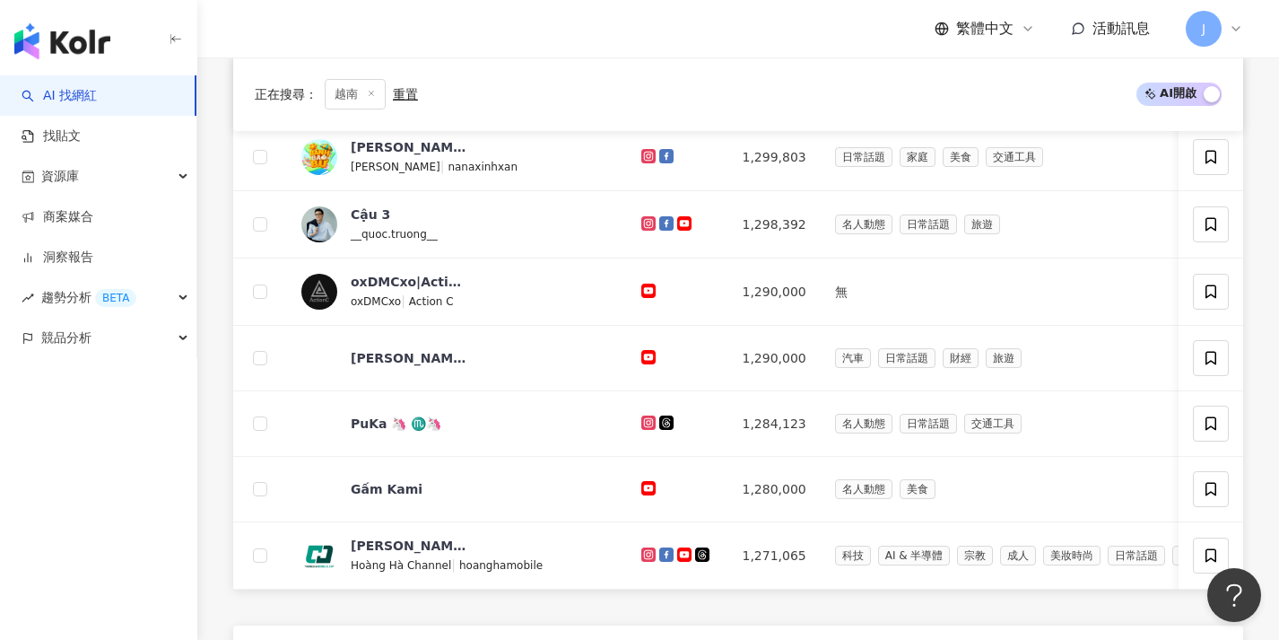
scroll to position [625, 0]
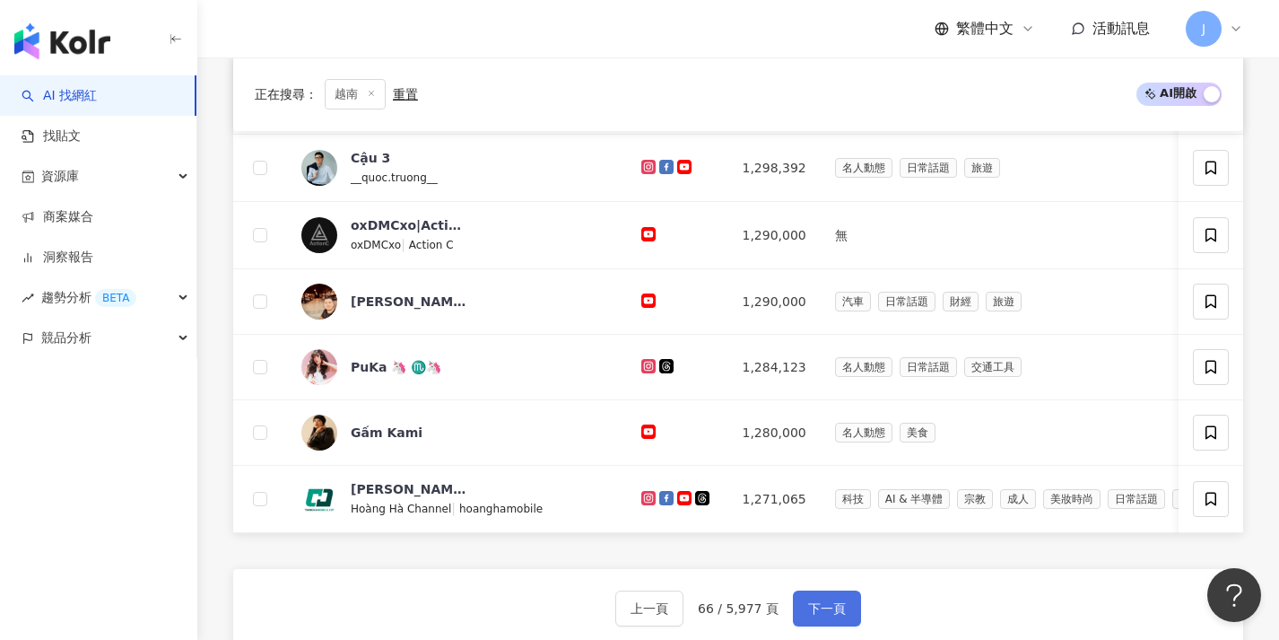
click at [826, 614] on span "下一頁" at bounding box center [827, 608] width 38 height 14
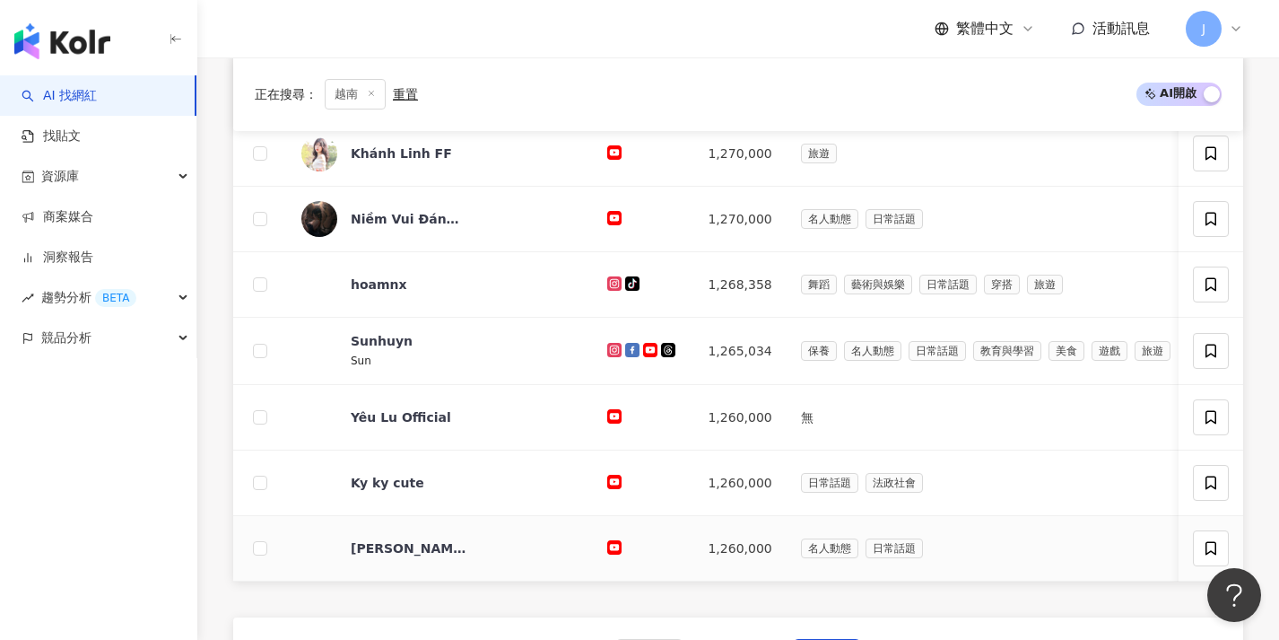
scroll to position [623, 0]
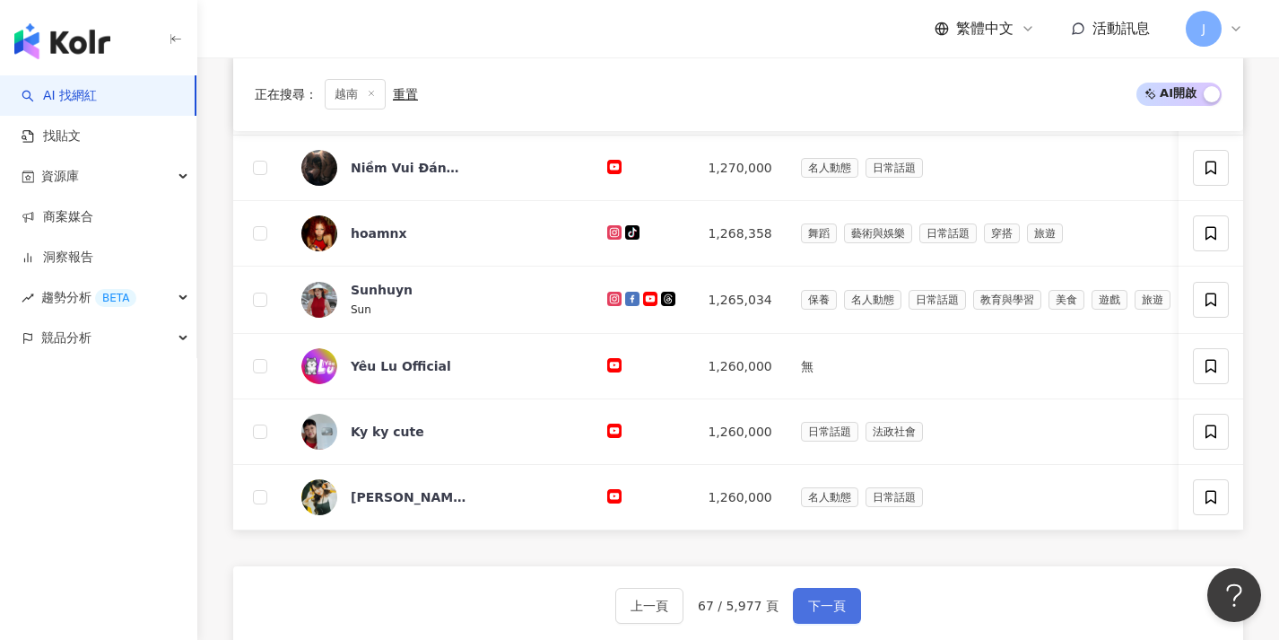
click at [825, 613] on span "下一頁" at bounding box center [827, 605] width 38 height 14
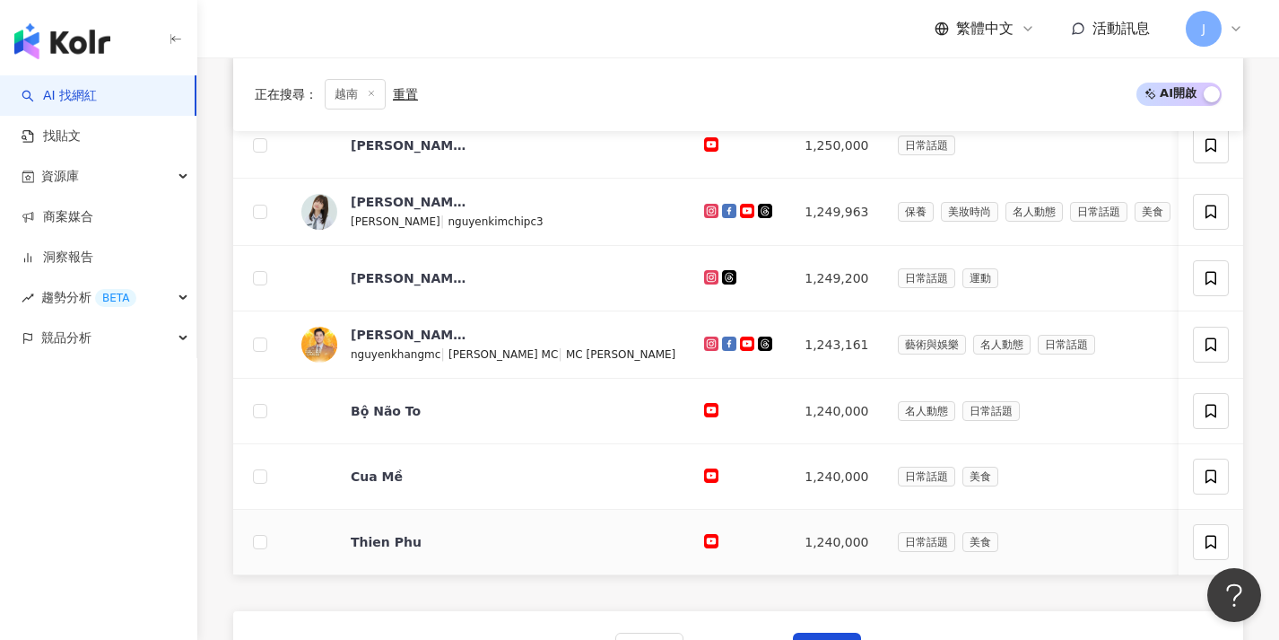
scroll to position [606, 0]
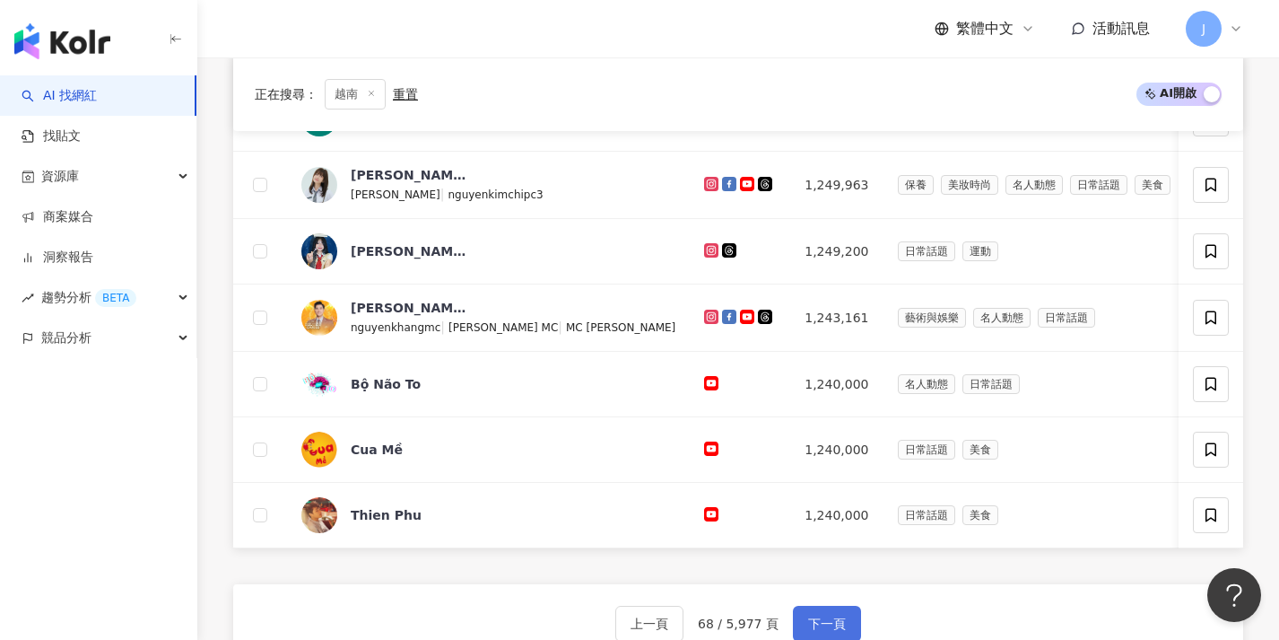
click at [828, 622] on button "下一頁" at bounding box center [827, 623] width 68 height 36
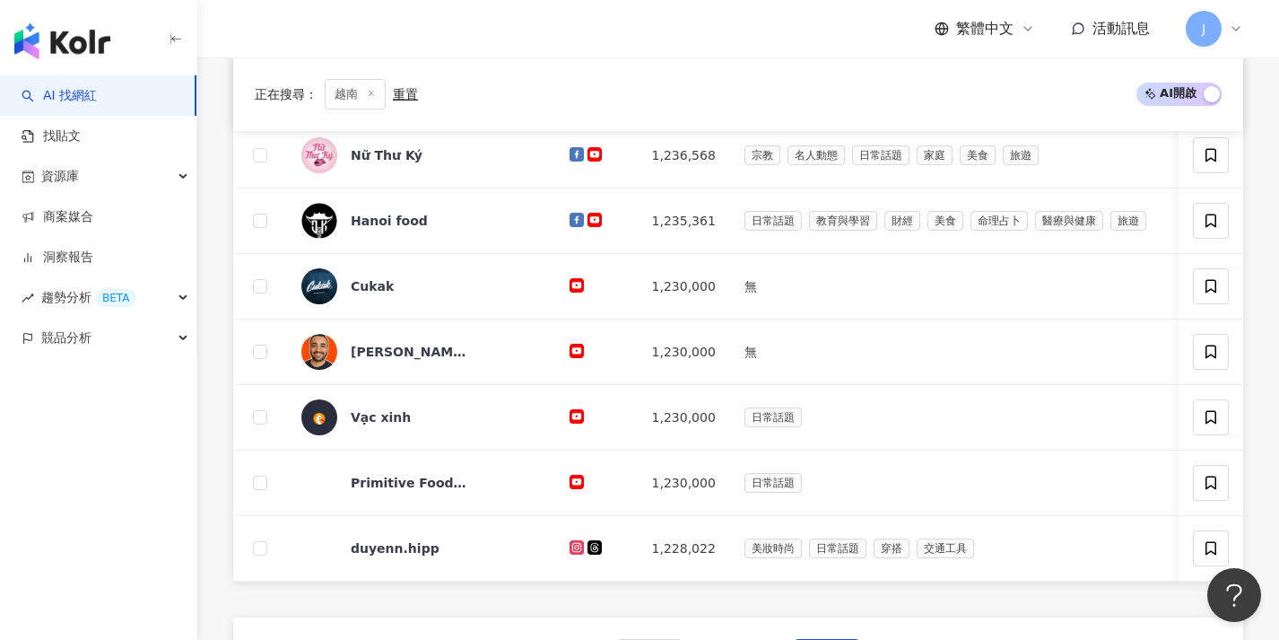
scroll to position [742, 0]
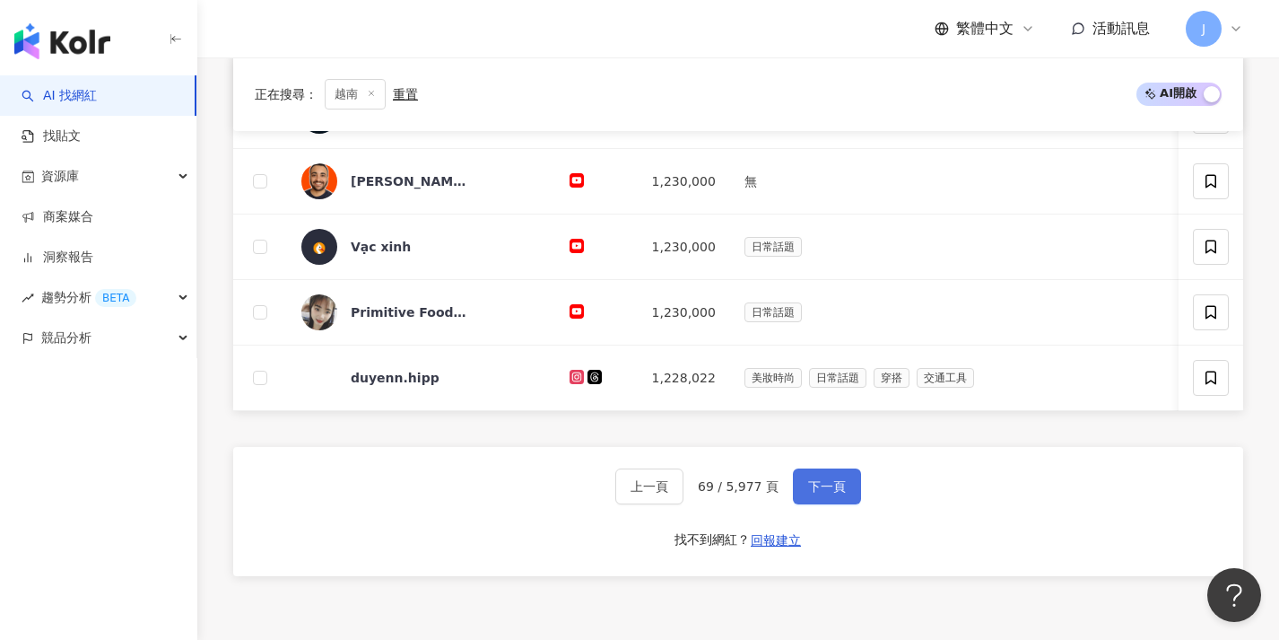
click at [831, 504] on button "下一頁" at bounding box center [827, 486] width 68 height 36
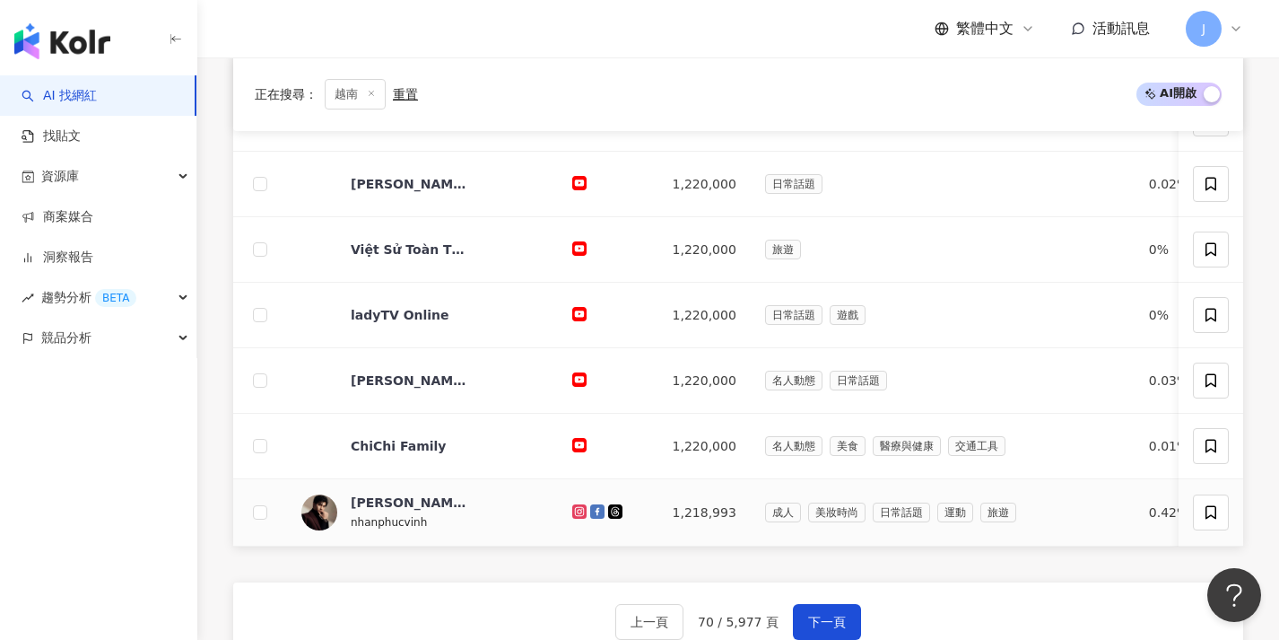
scroll to position [643, 0]
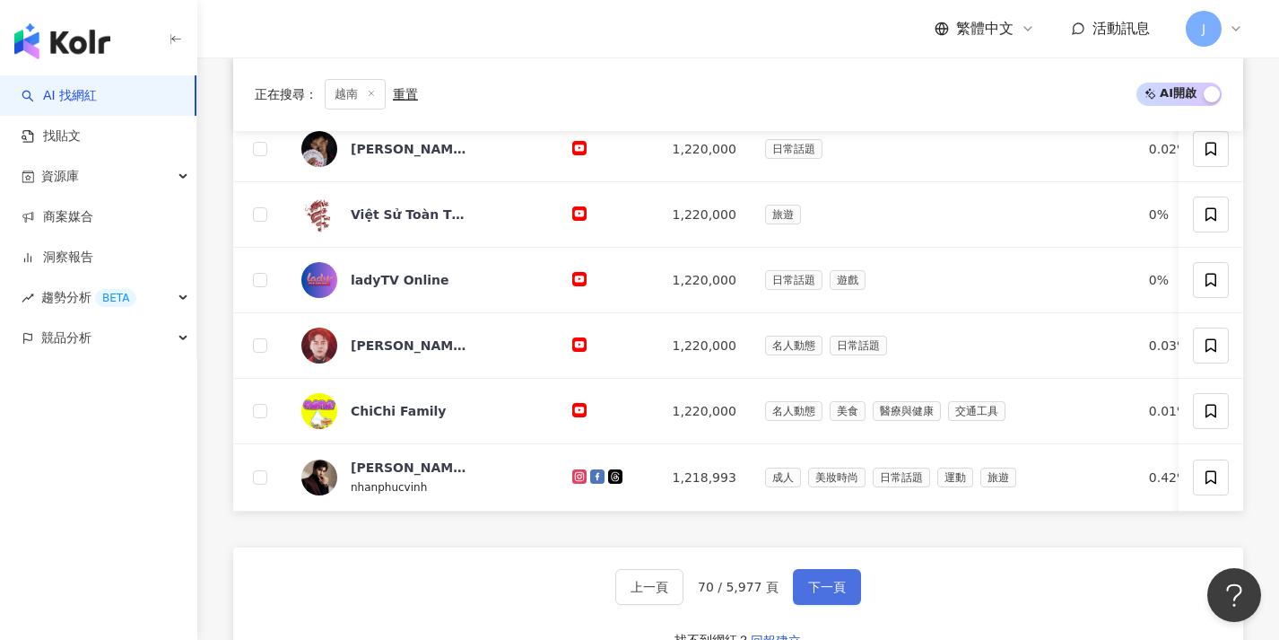
click at [827, 594] on span "下一頁" at bounding box center [827, 586] width 38 height 14
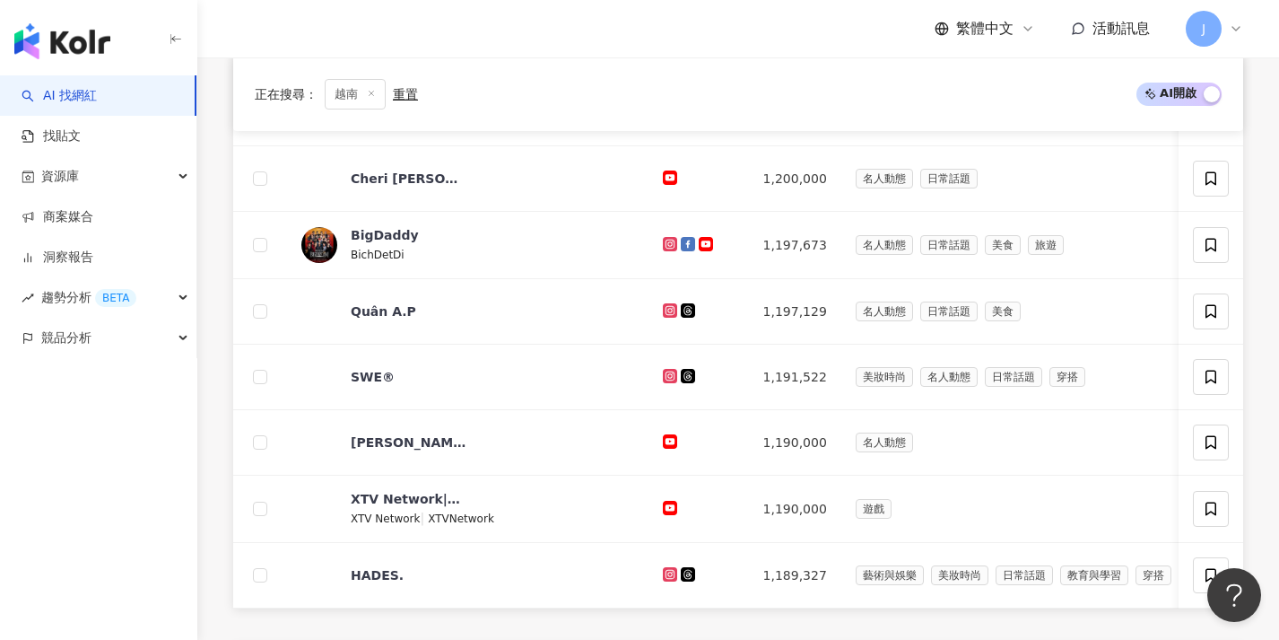
scroll to position [655, 0]
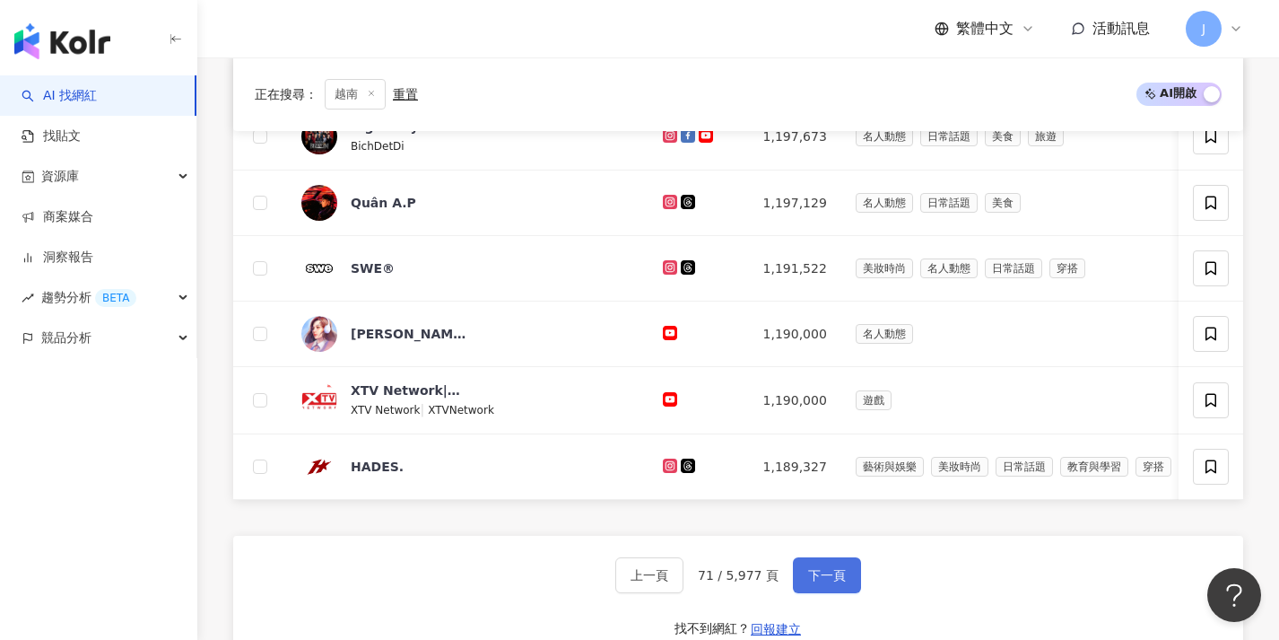
click at [831, 582] on span "下一頁" at bounding box center [827, 575] width 38 height 14
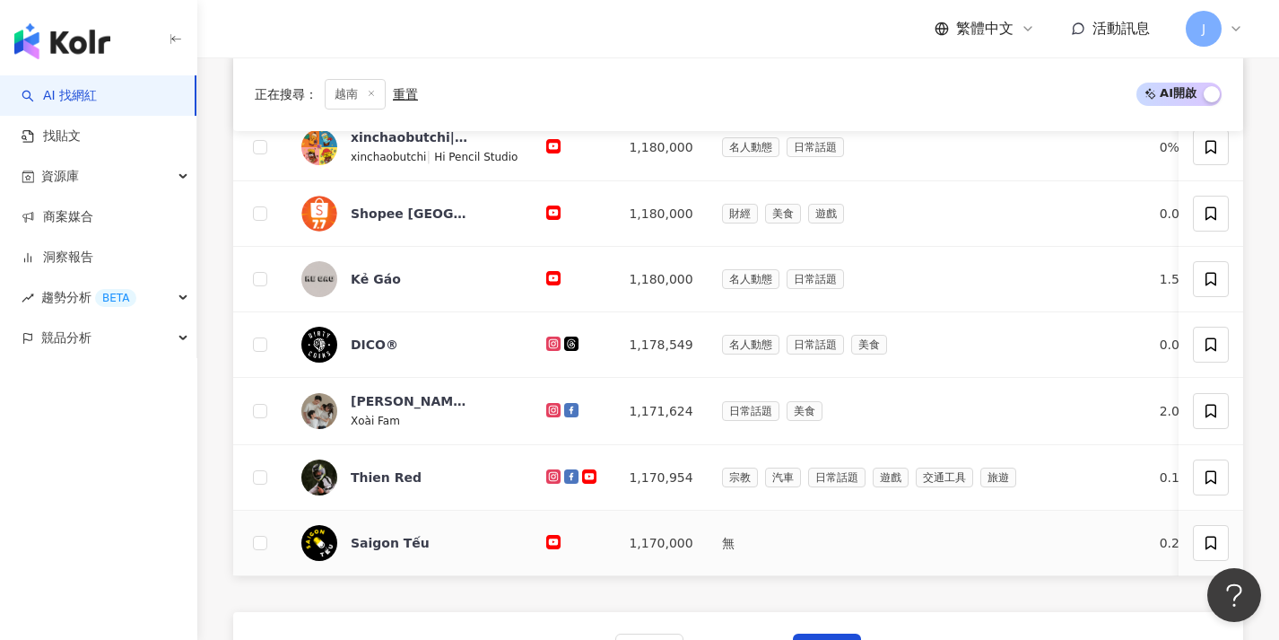
scroll to position [661, 0]
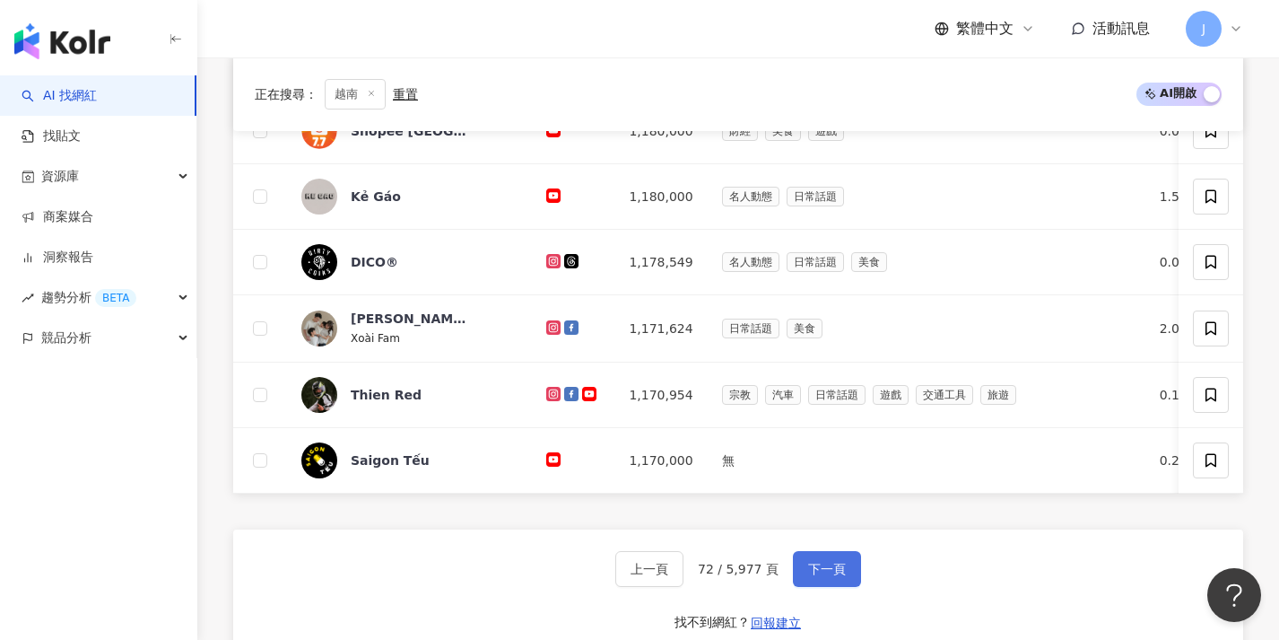
click at [829, 576] on span "下一頁" at bounding box center [827, 569] width 38 height 14
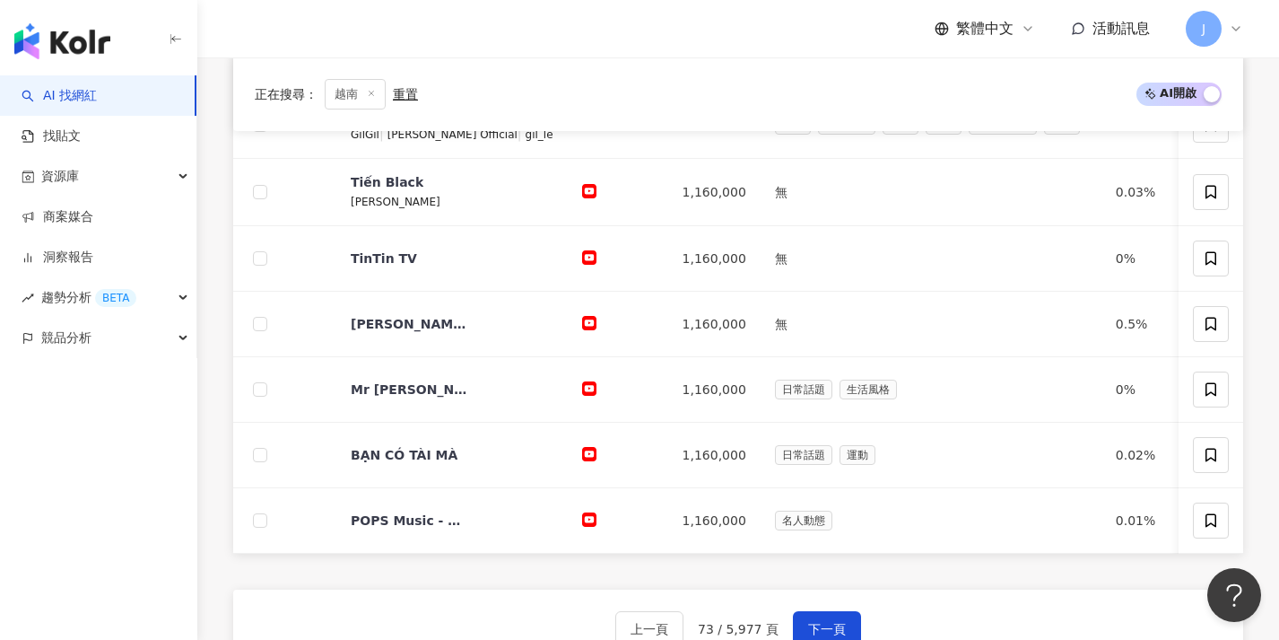
scroll to position [824, 0]
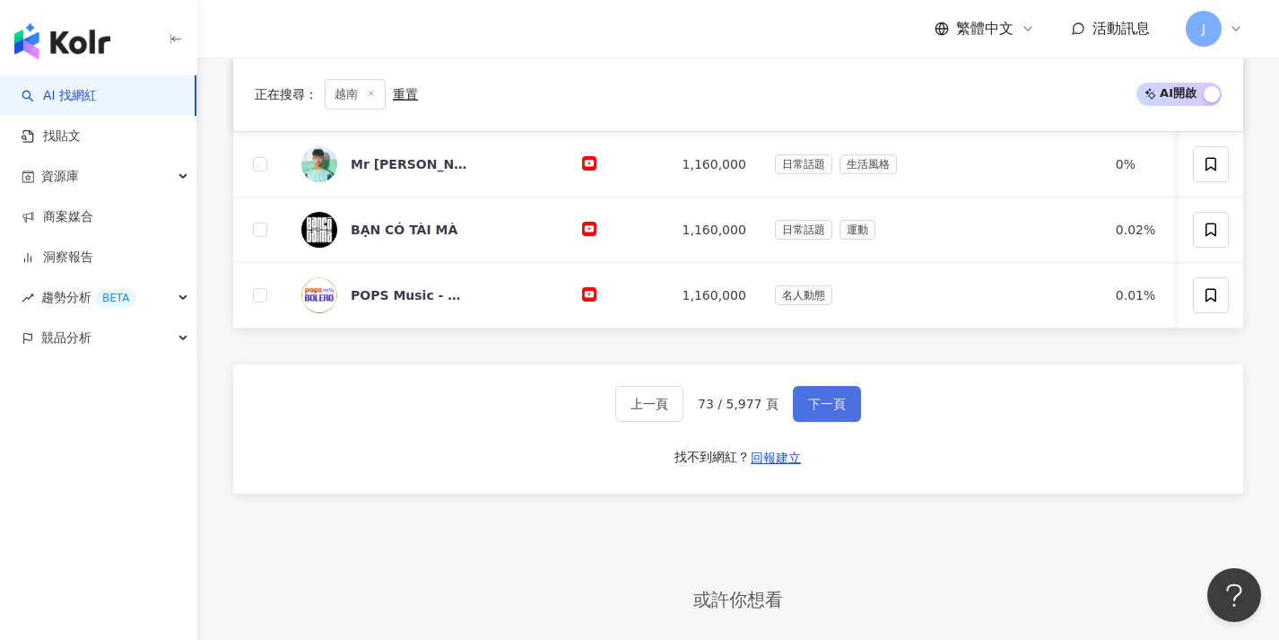
click at [845, 422] on button "下一頁" at bounding box center [827, 404] width 68 height 36
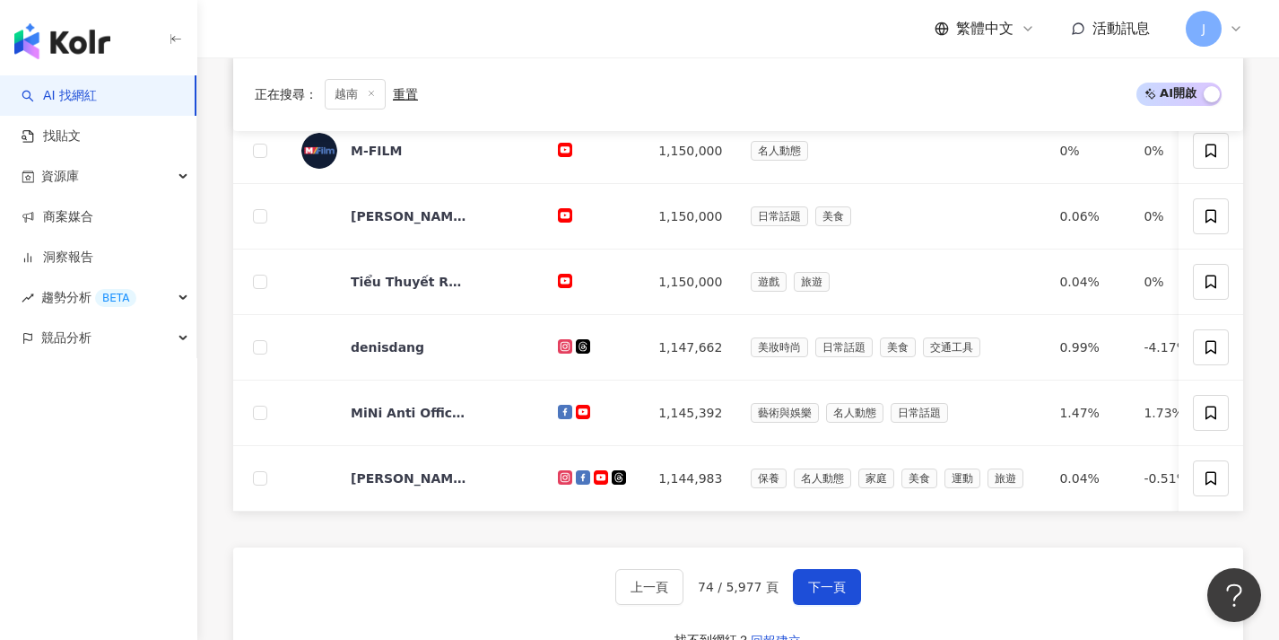
scroll to position [716, 0]
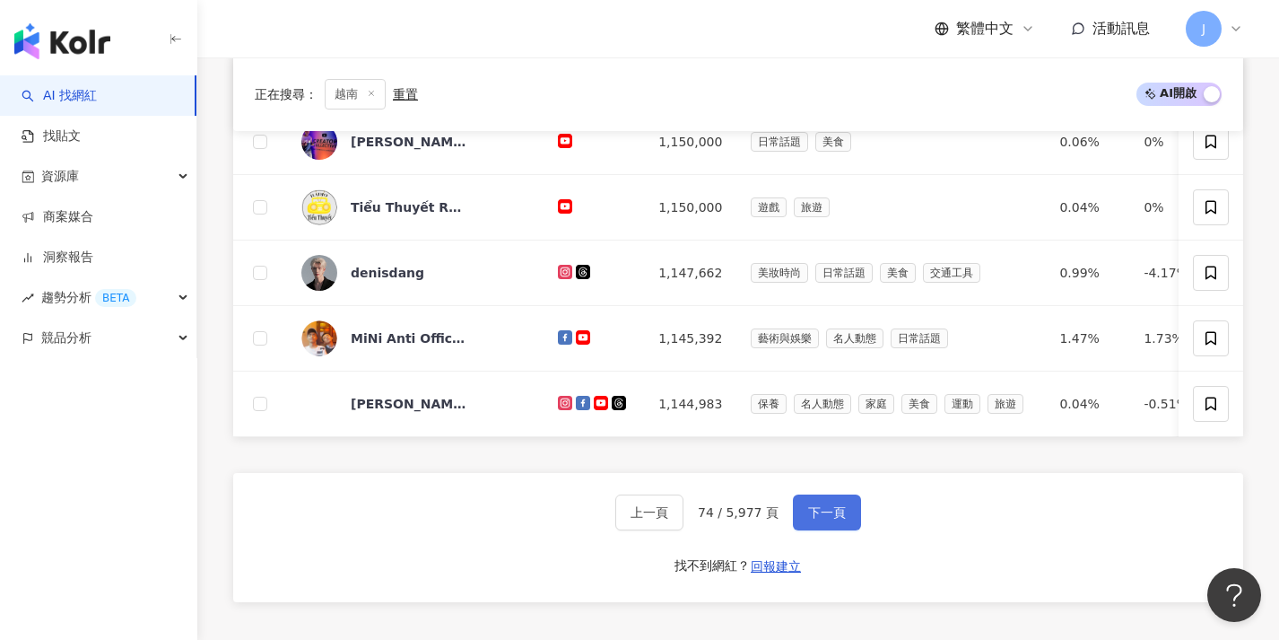
click at [823, 519] on span "下一頁" at bounding box center [827, 512] width 38 height 14
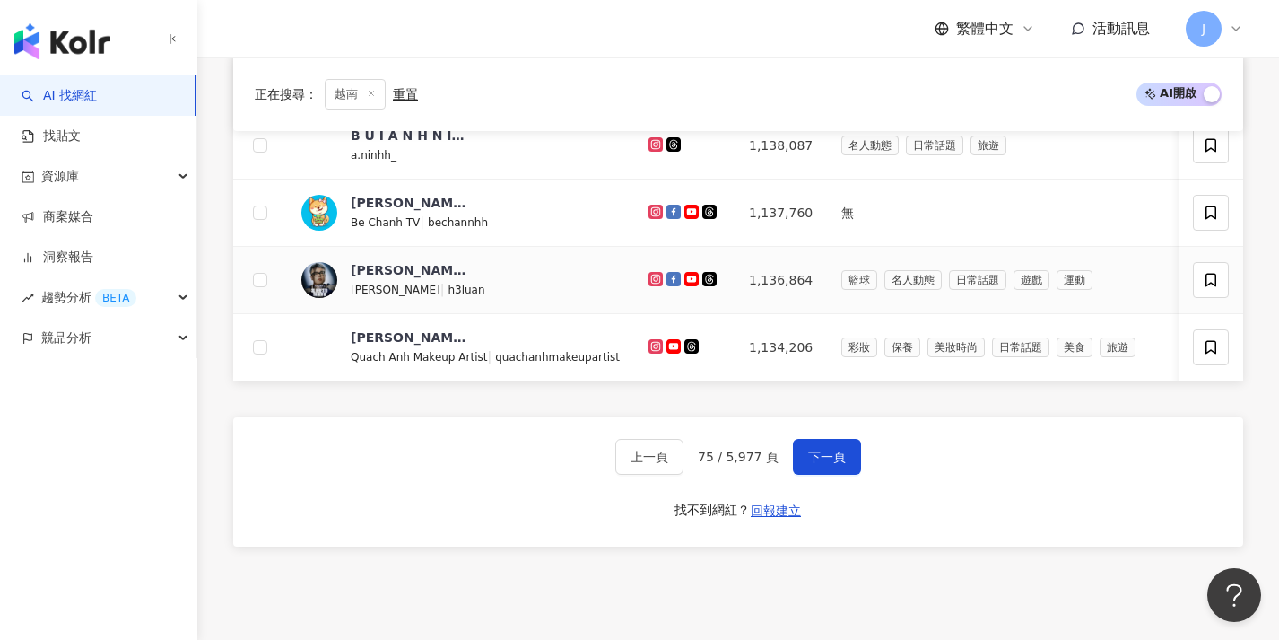
scroll to position [784, 0]
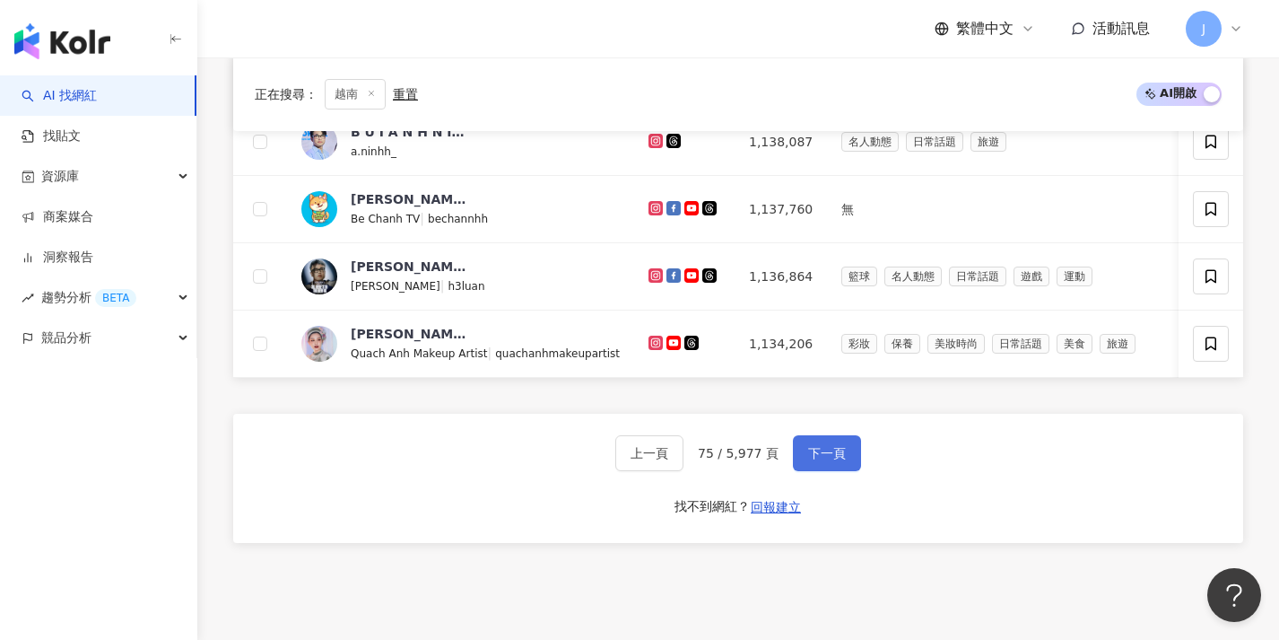
click at [834, 460] on span "下一頁" at bounding box center [827, 453] width 38 height 14
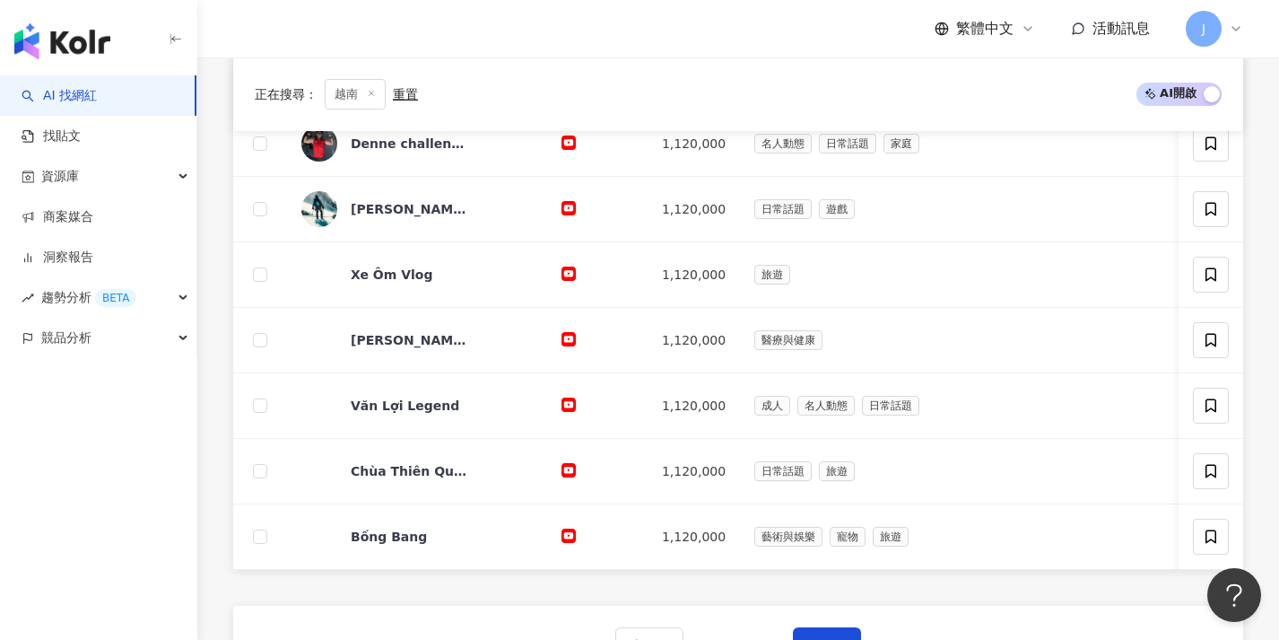
scroll to position [655, 0]
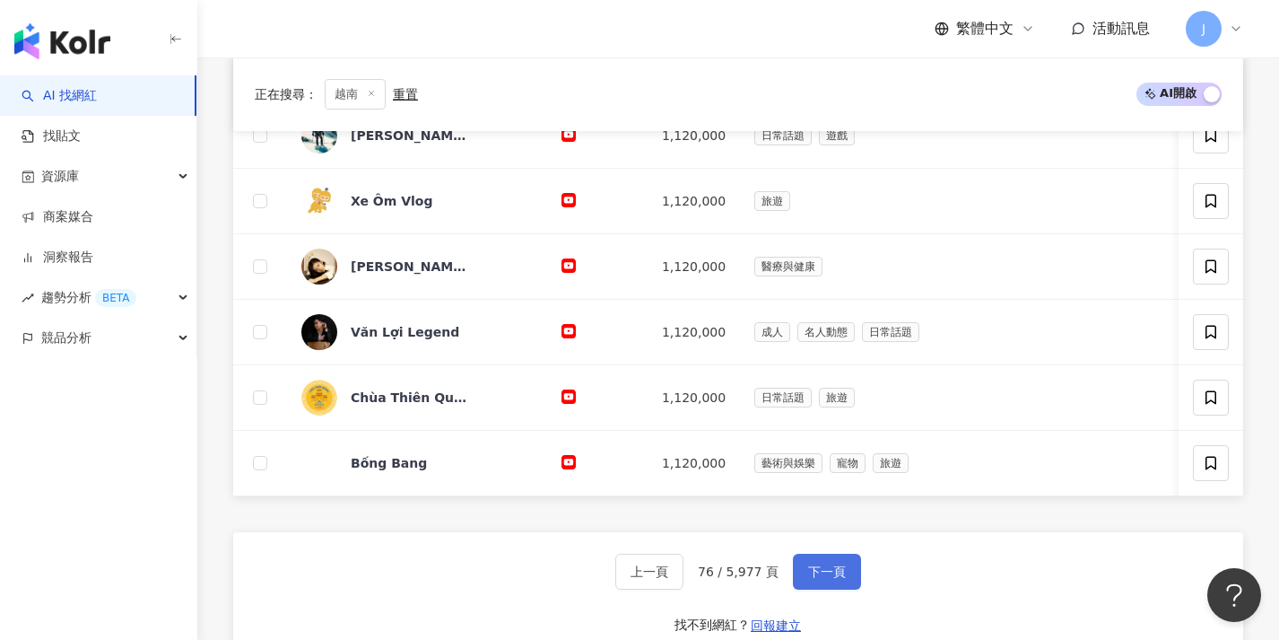
click at [830, 569] on button "下一頁" at bounding box center [827, 571] width 68 height 36
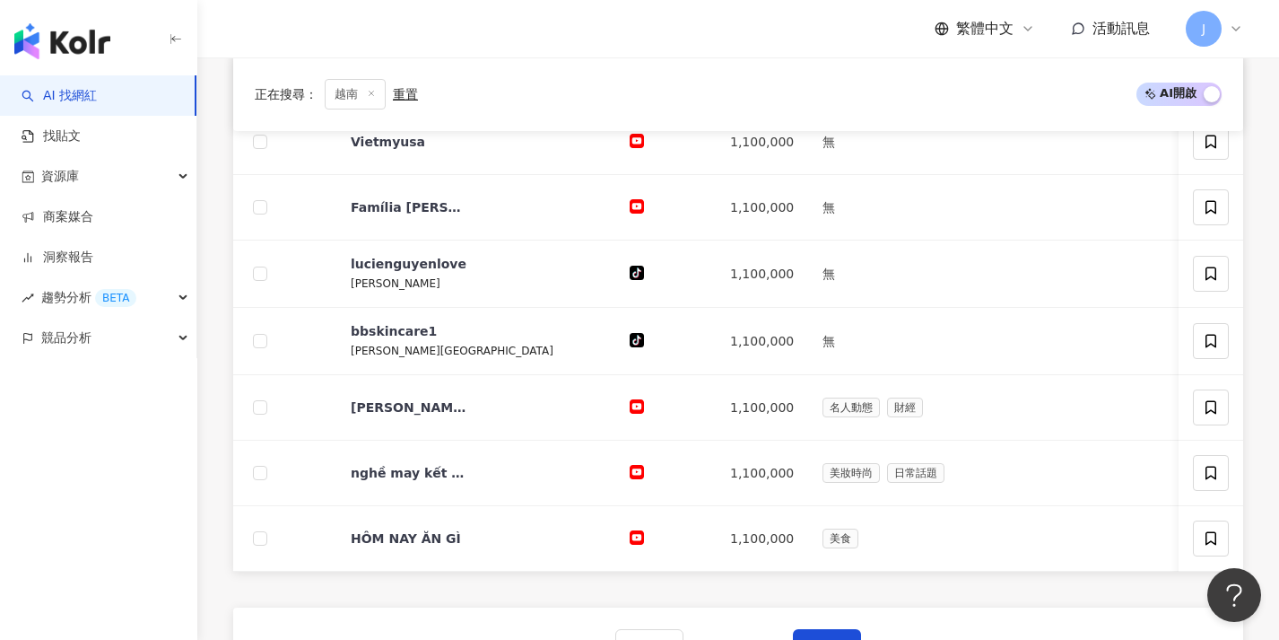
scroll to position [678, 0]
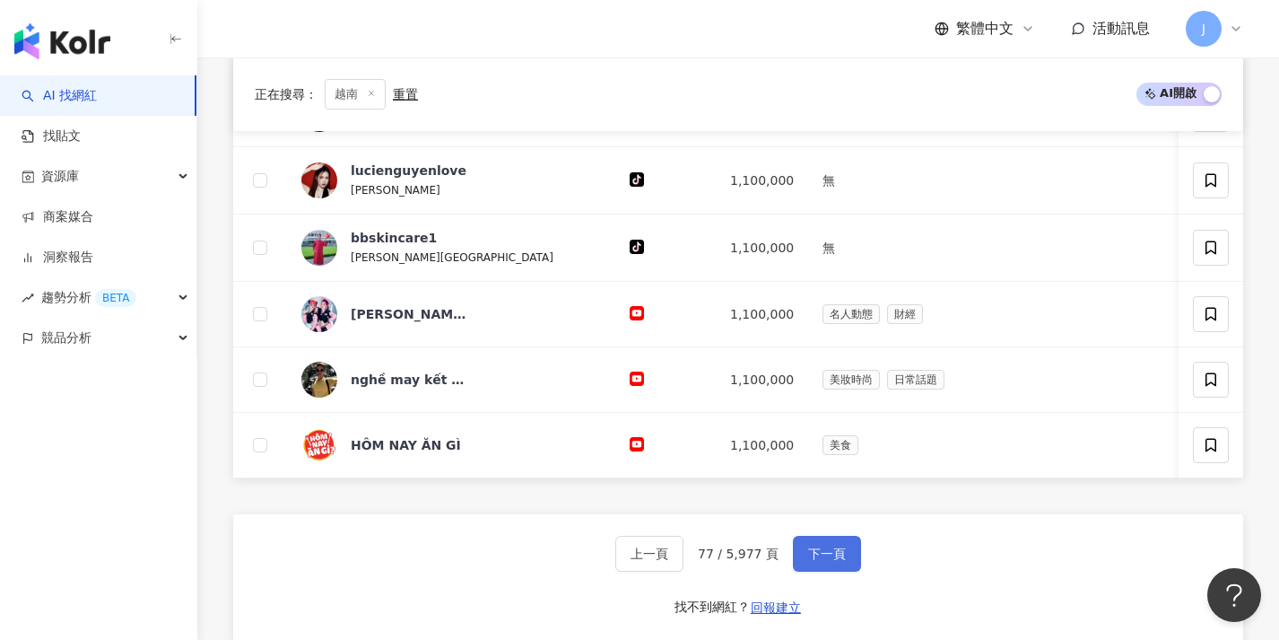
click at [830, 561] on span "下一頁" at bounding box center [827, 553] width 38 height 14
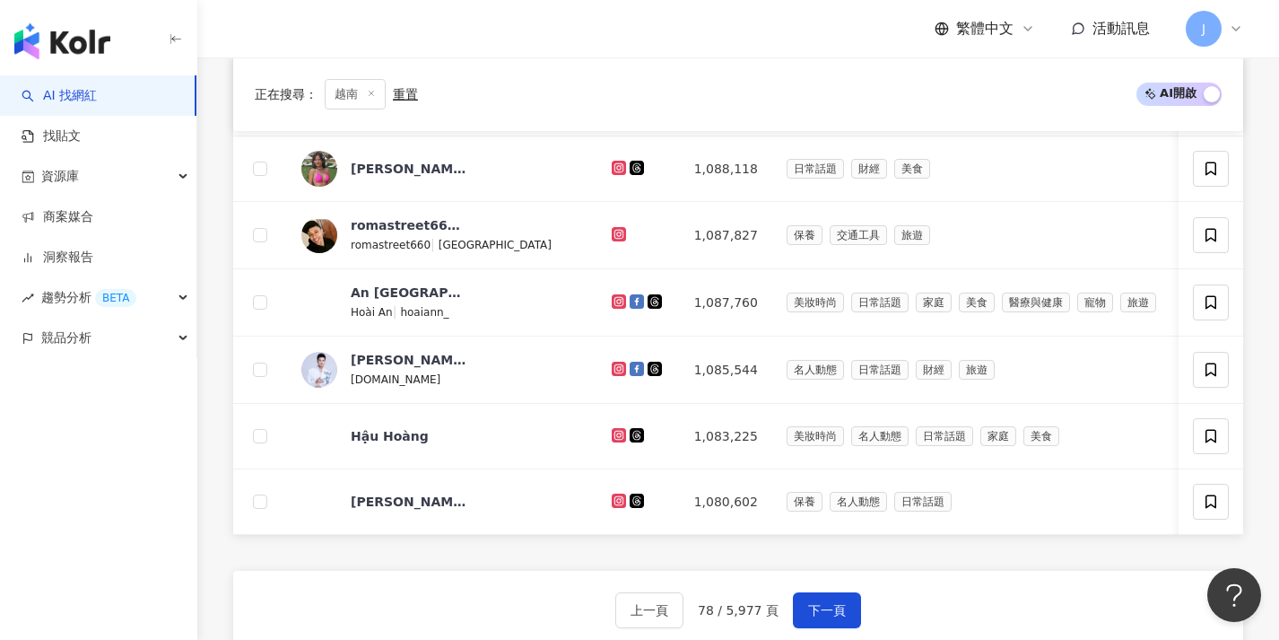
scroll to position [674, 0]
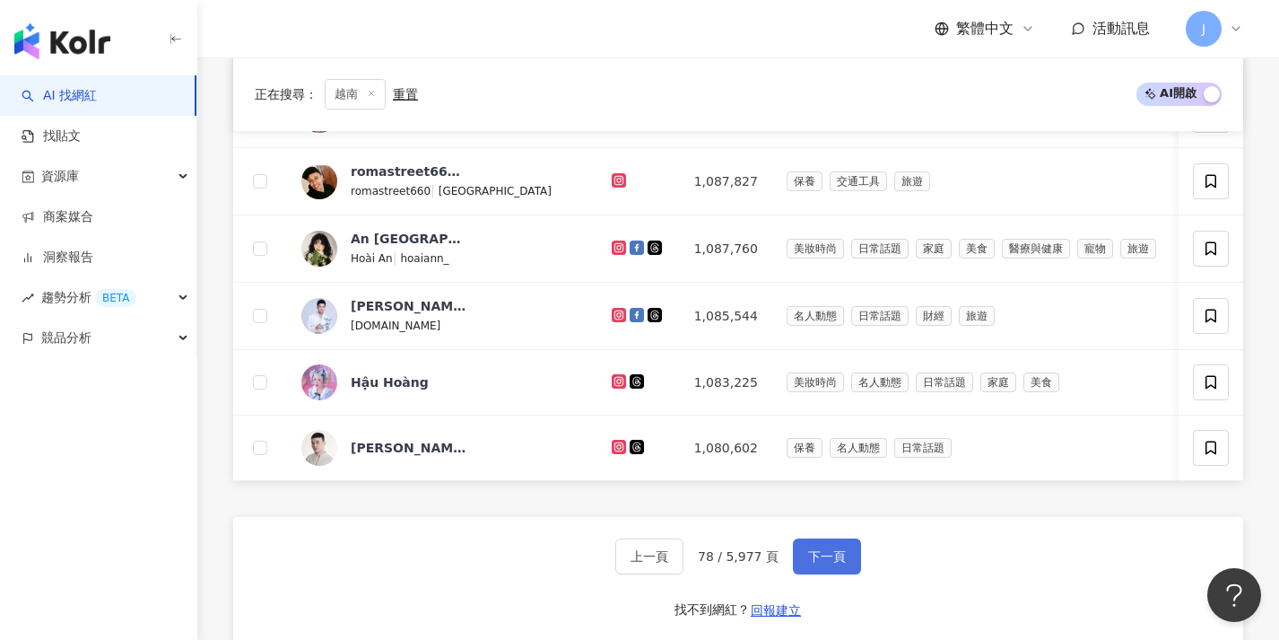
click at [829, 563] on span "下一頁" at bounding box center [827, 556] width 38 height 14
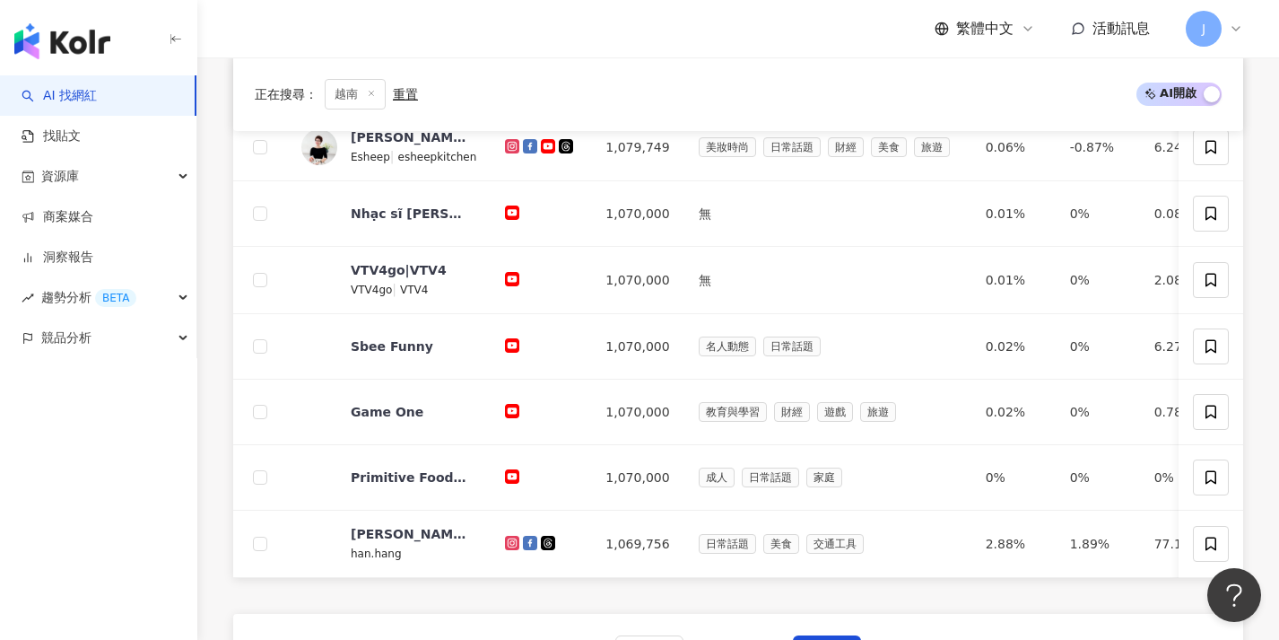
scroll to position [800, 0]
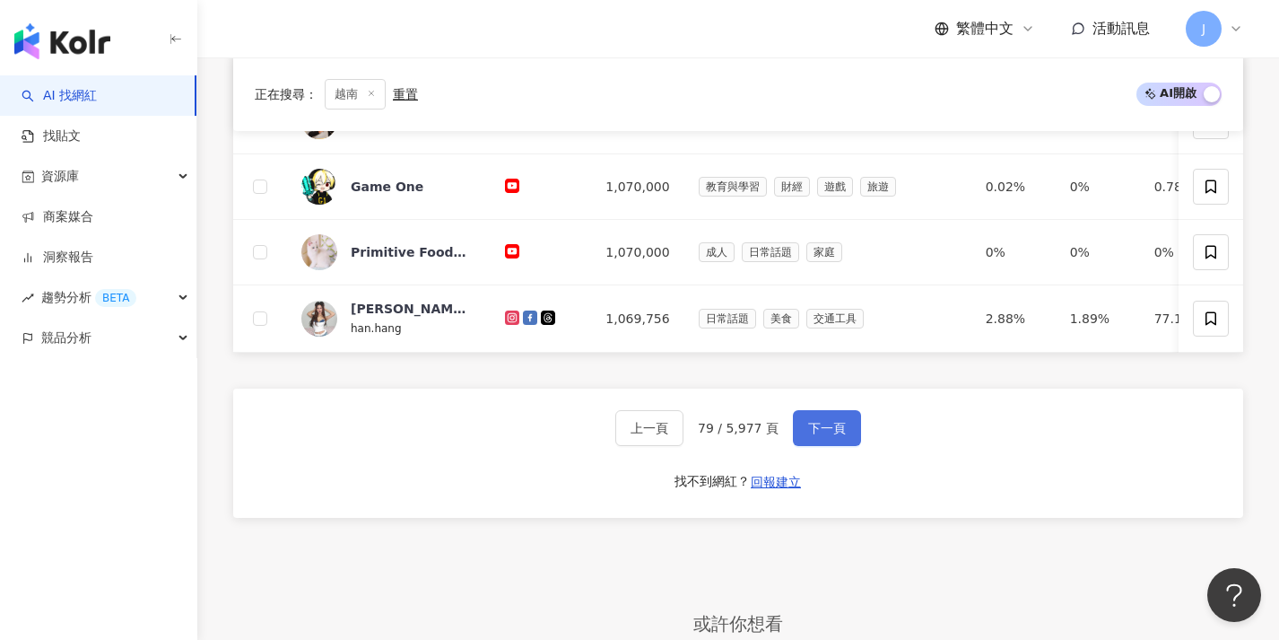
click at [847, 435] on button "下一頁" at bounding box center [827, 428] width 68 height 36
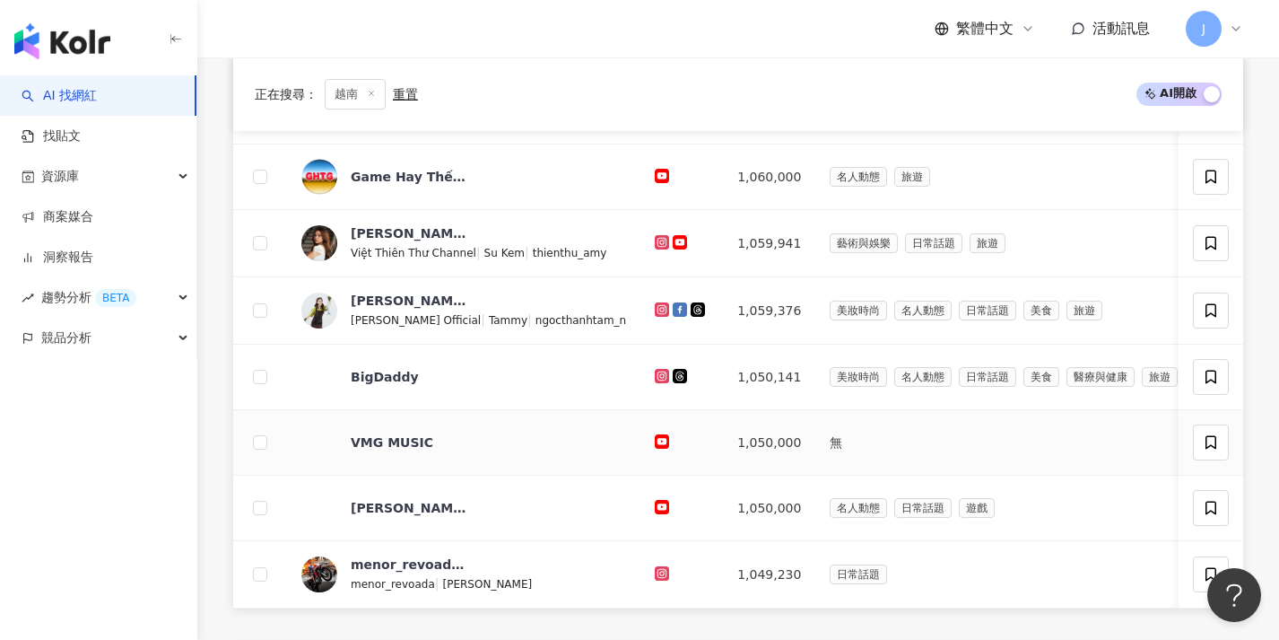
scroll to position [689, 0]
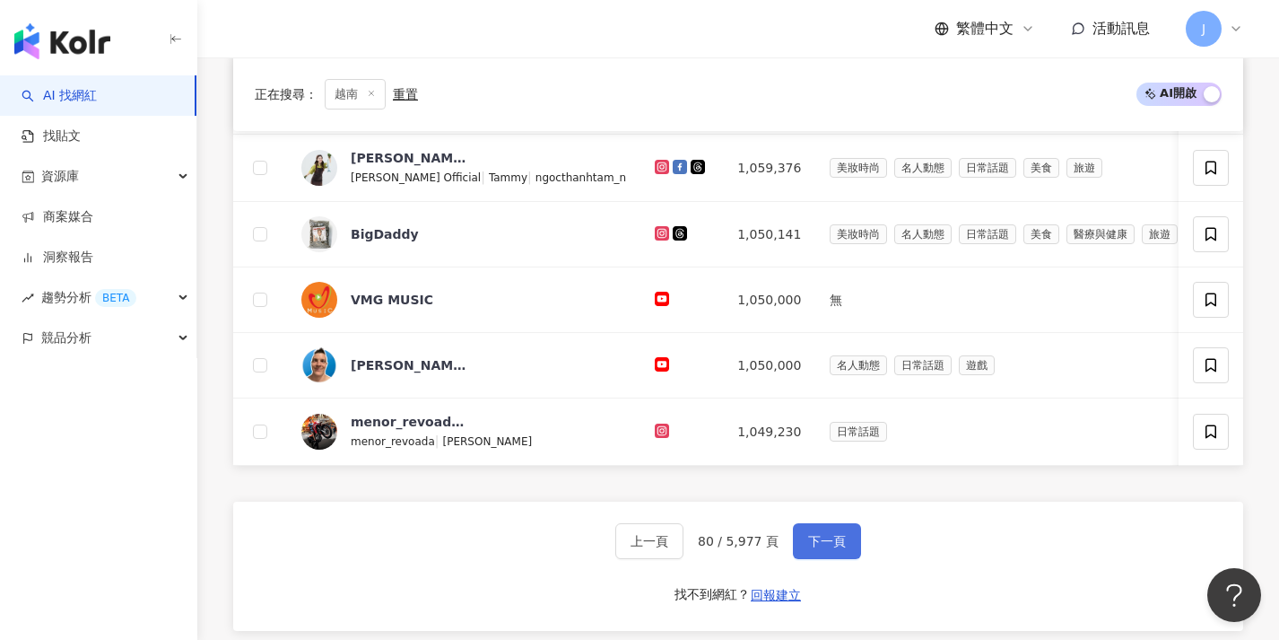
click at [833, 548] on span "下一頁" at bounding box center [827, 541] width 38 height 14
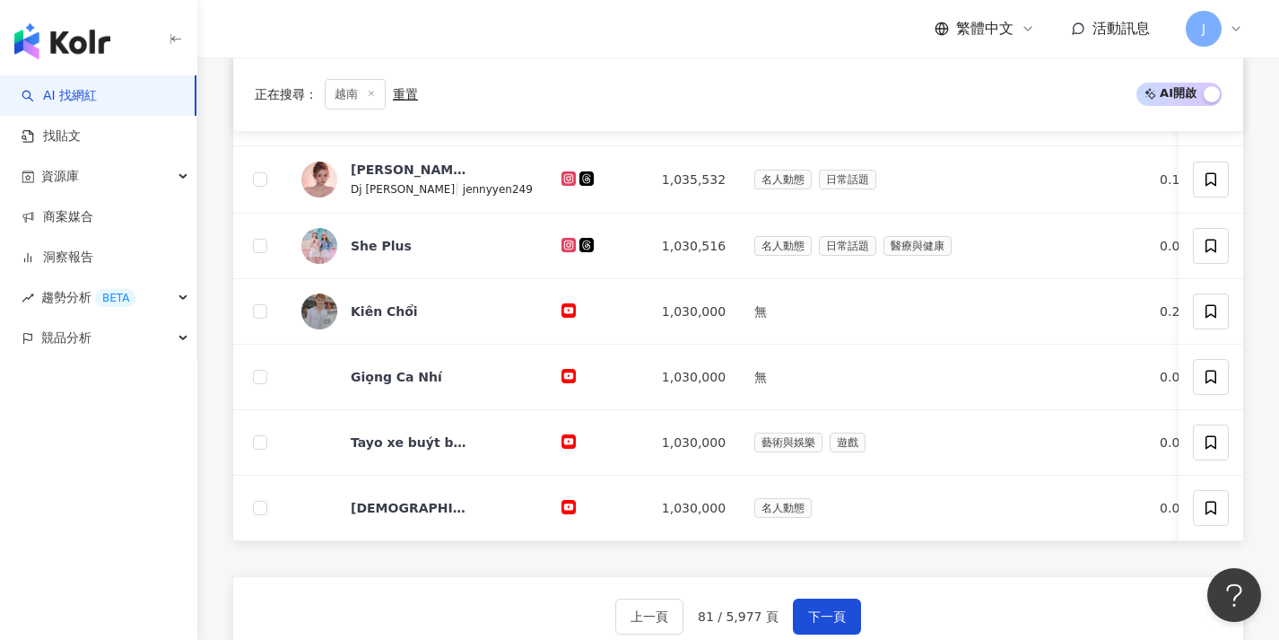
scroll to position [654, 0]
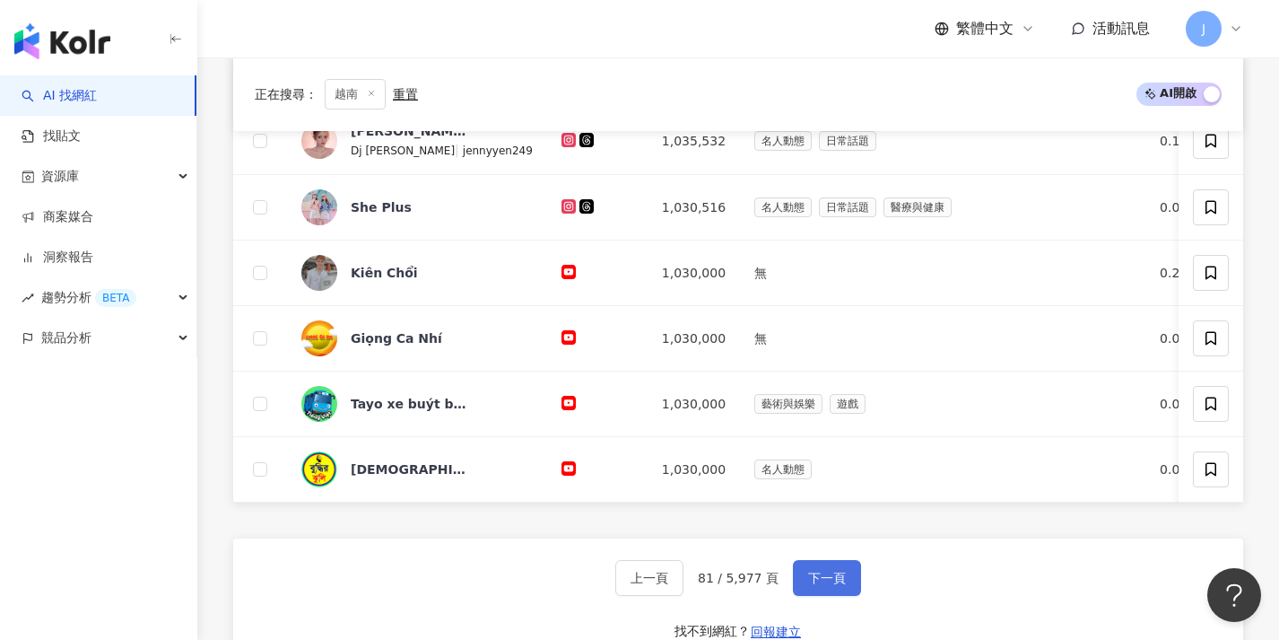
click at [836, 585] on span "下一頁" at bounding box center [827, 577] width 38 height 14
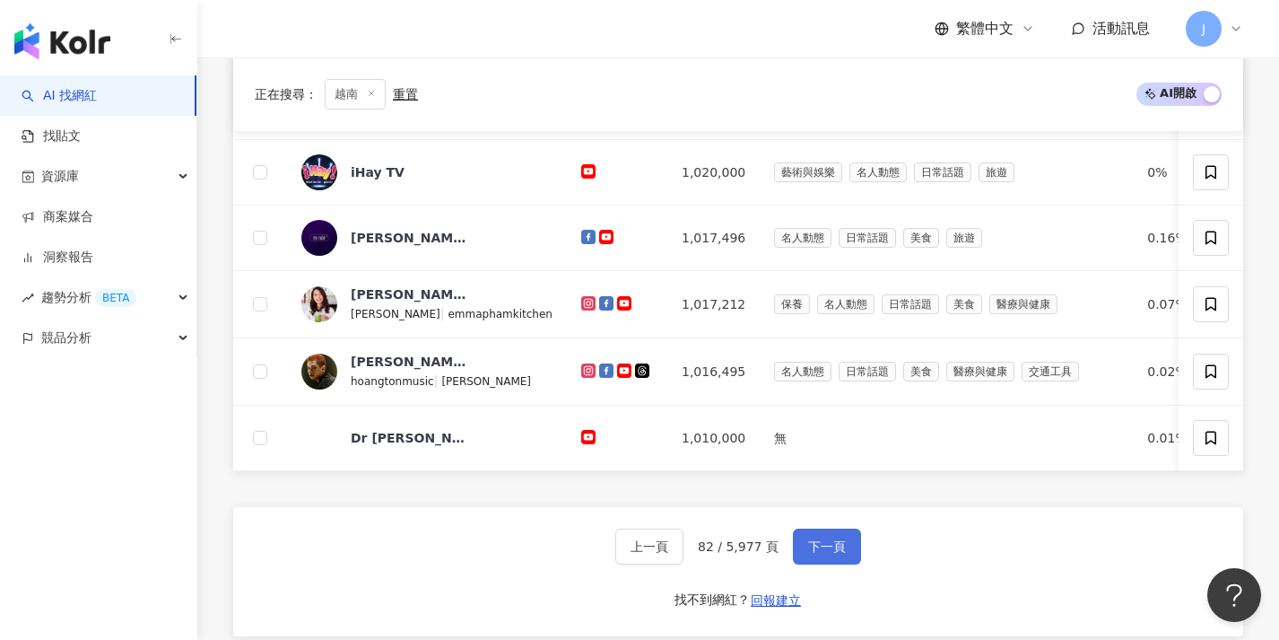
scroll to position [685, 0]
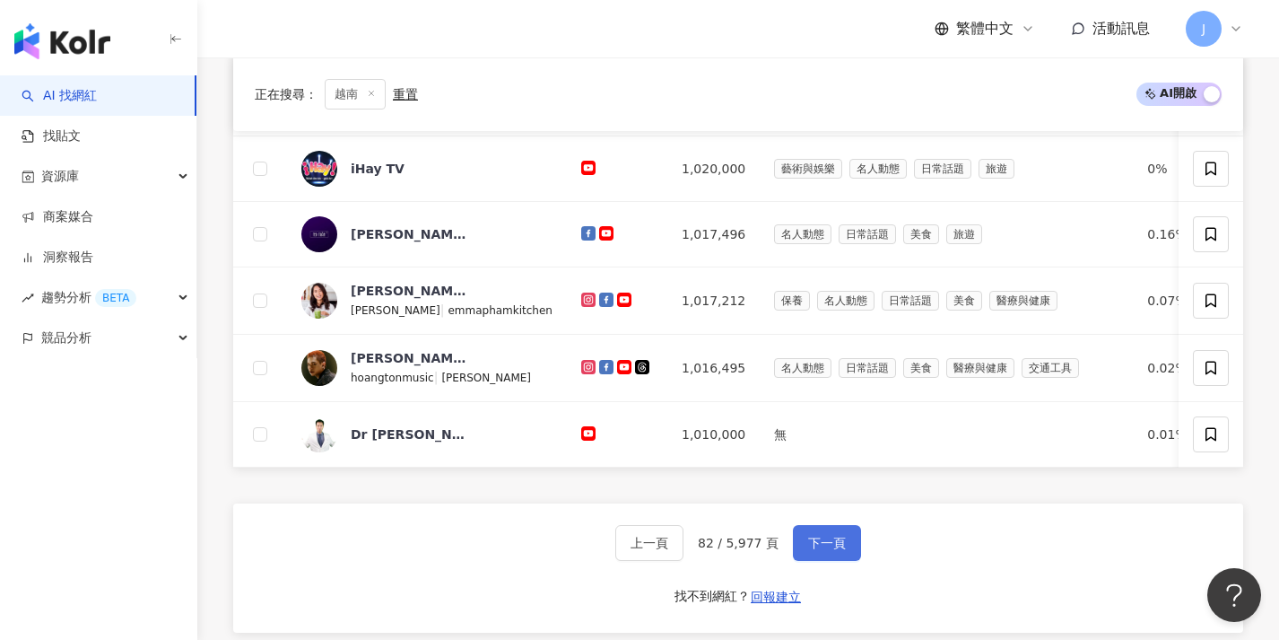
click at [851, 543] on button "下一頁" at bounding box center [827, 543] width 68 height 36
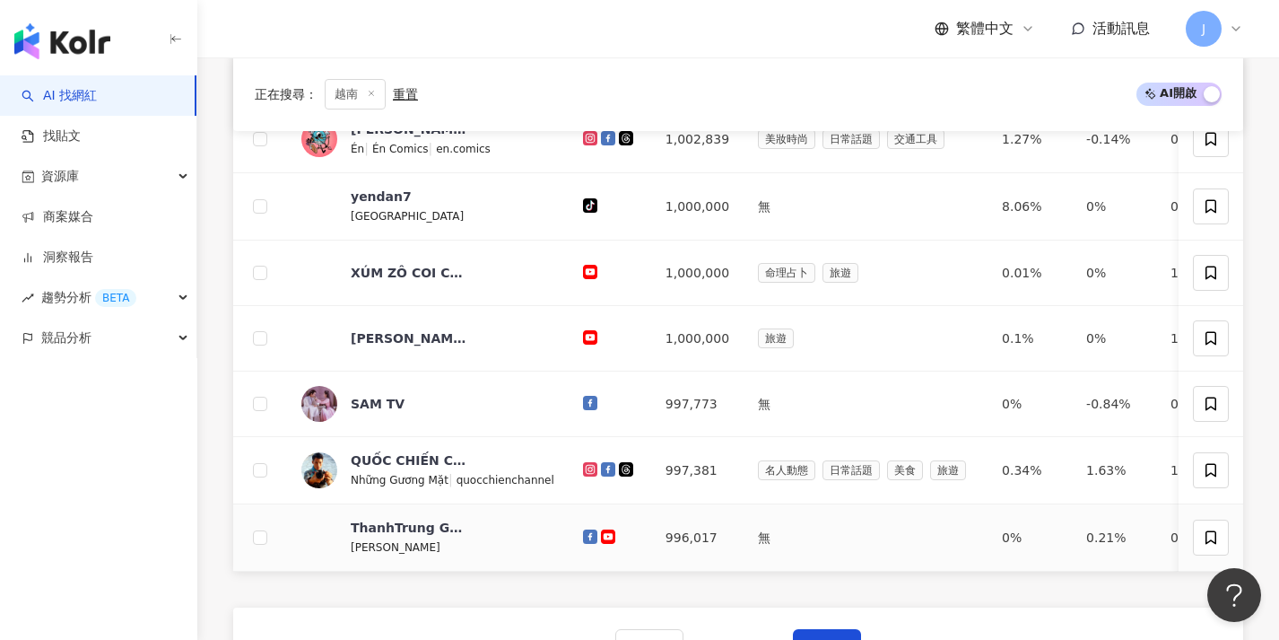
scroll to position [725, 0]
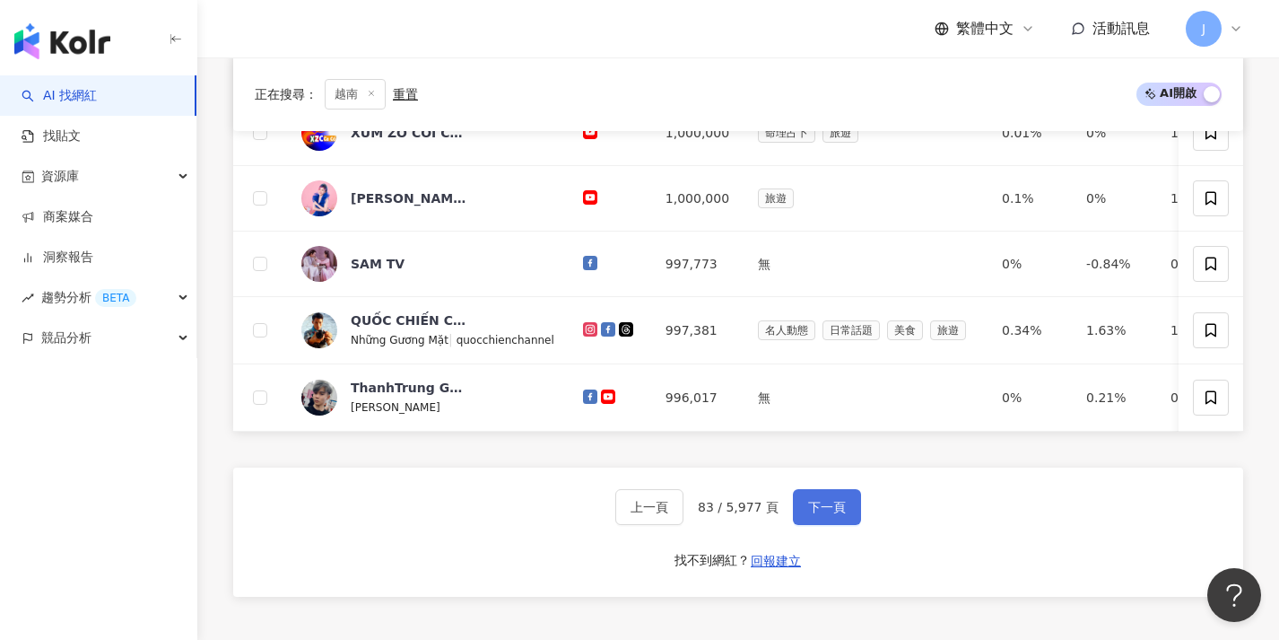
click at [850, 525] on button "下一頁" at bounding box center [827, 507] width 68 height 36
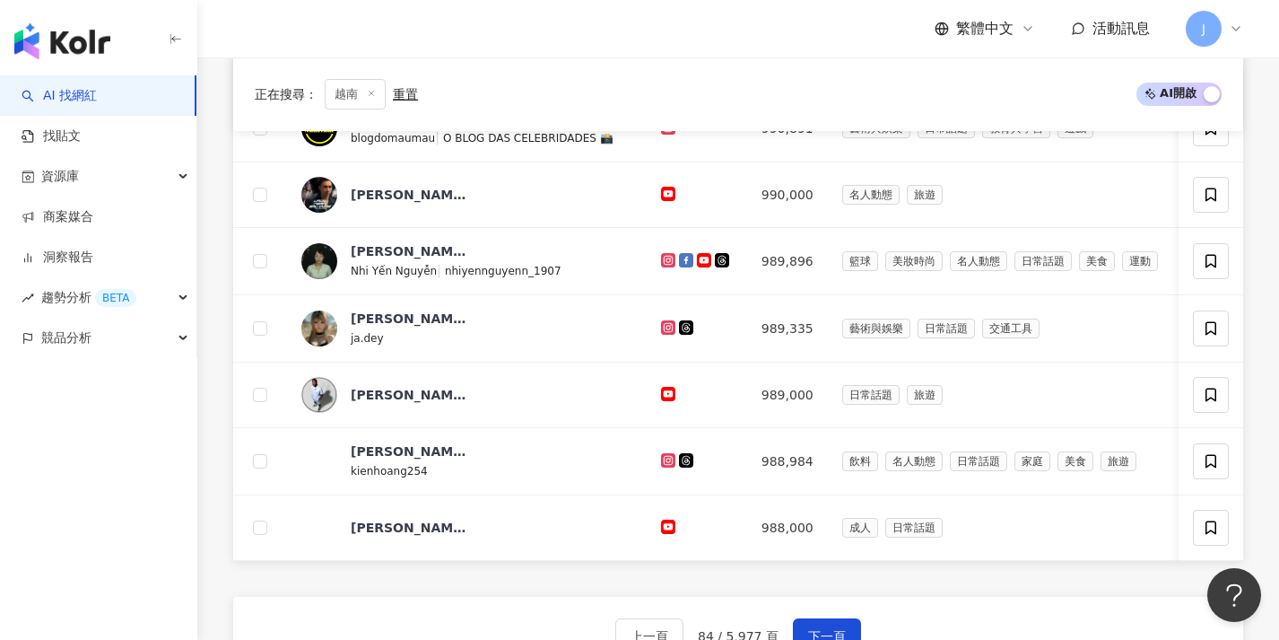
scroll to position [675, 0]
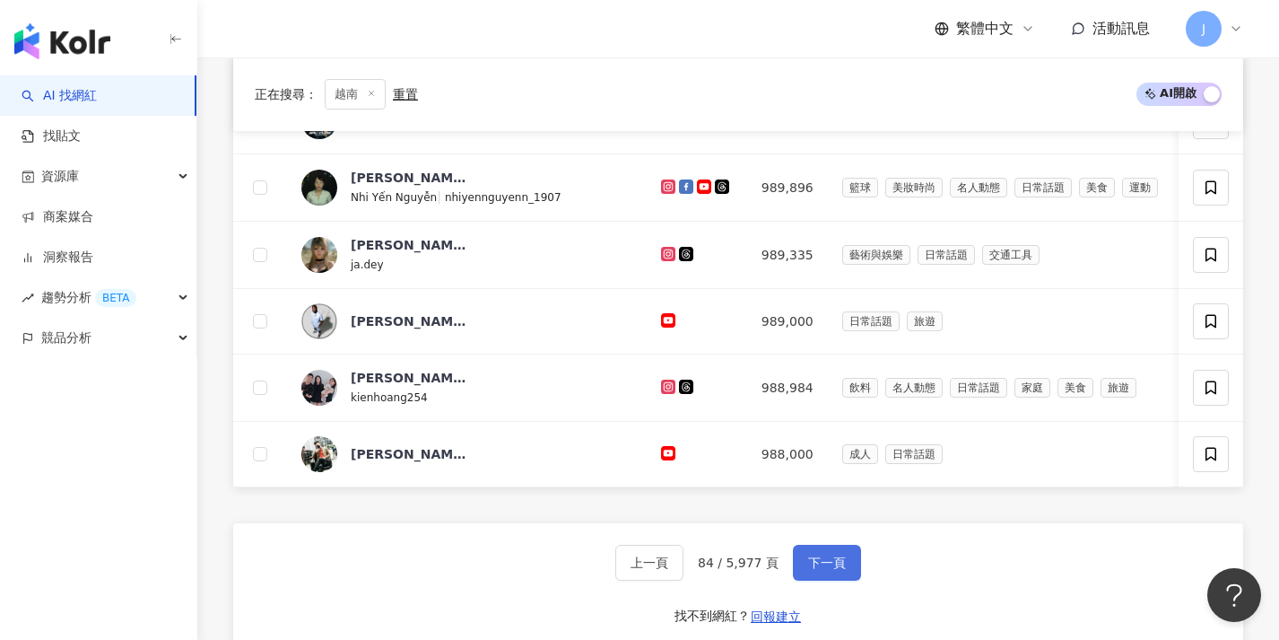
click at [840, 568] on span "下一頁" at bounding box center [827, 562] width 38 height 14
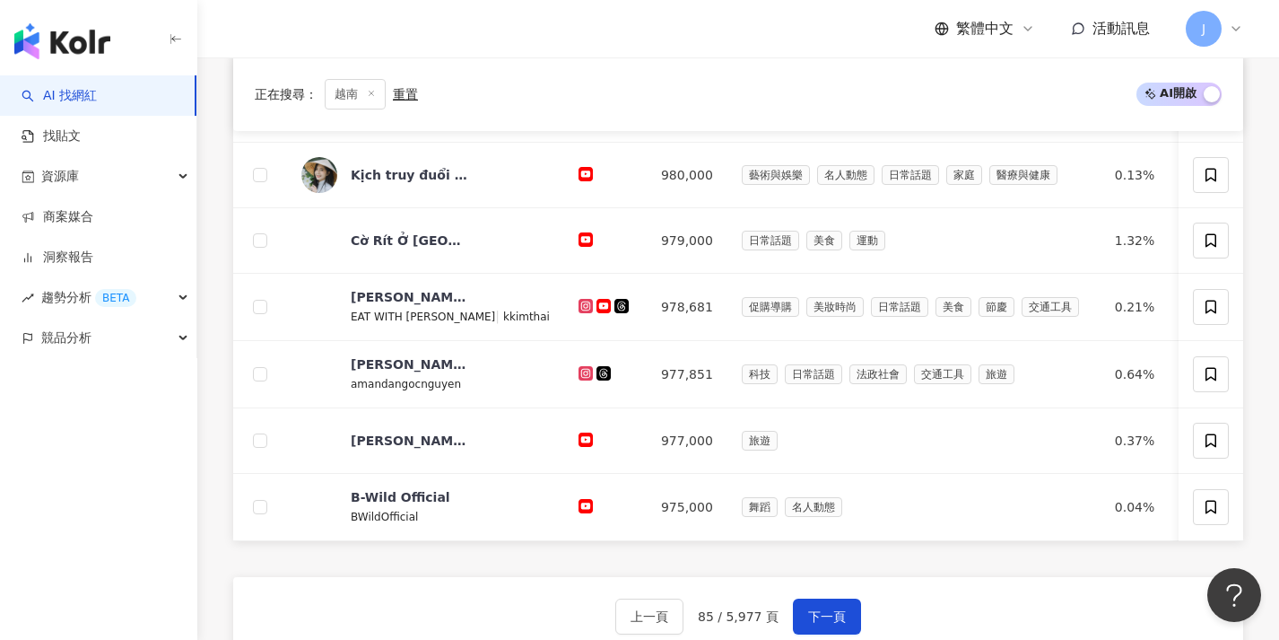
scroll to position [646, 0]
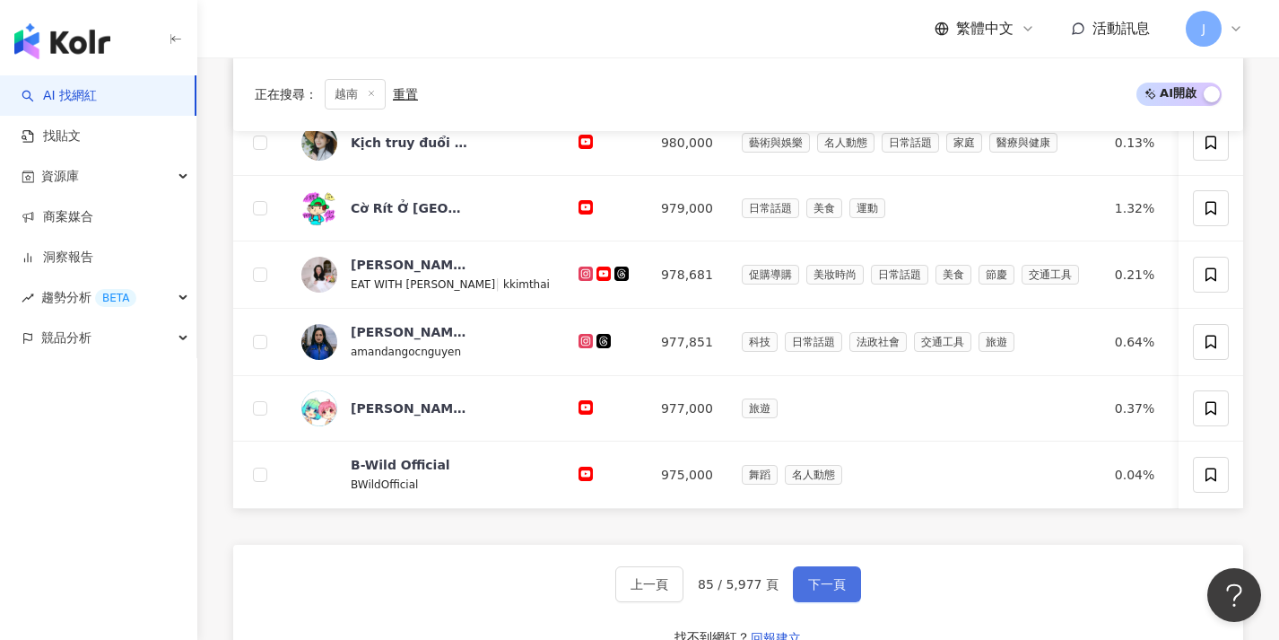
click at [842, 584] on button "下一頁" at bounding box center [827, 584] width 68 height 36
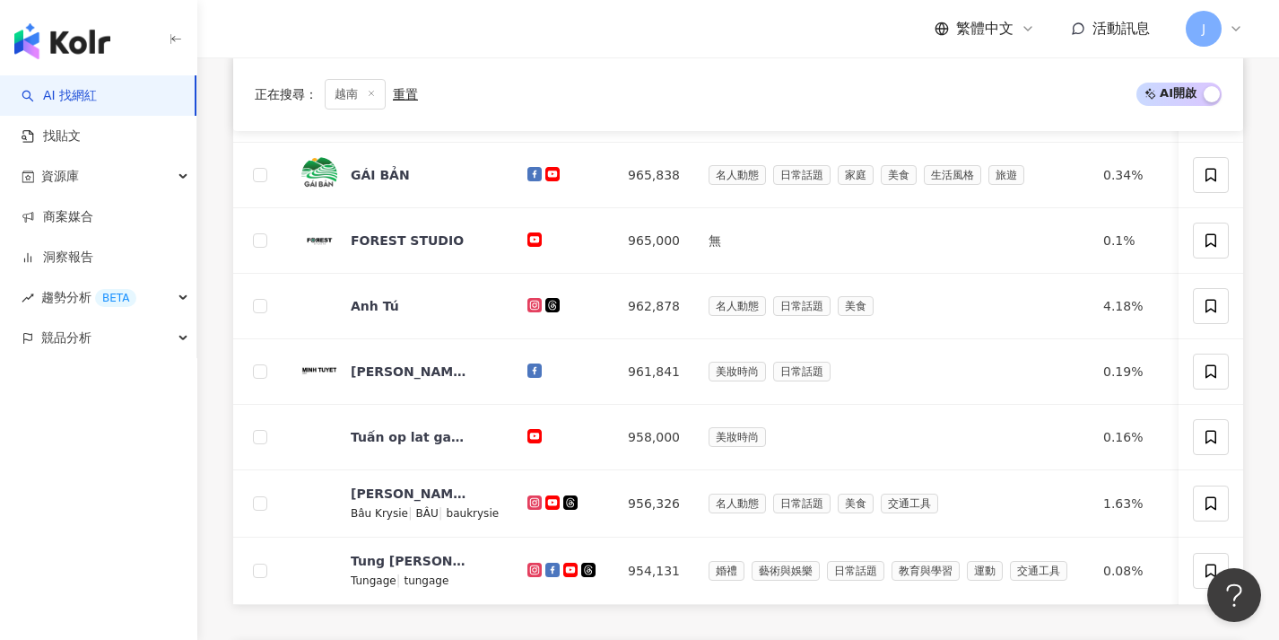
scroll to position [692, 0]
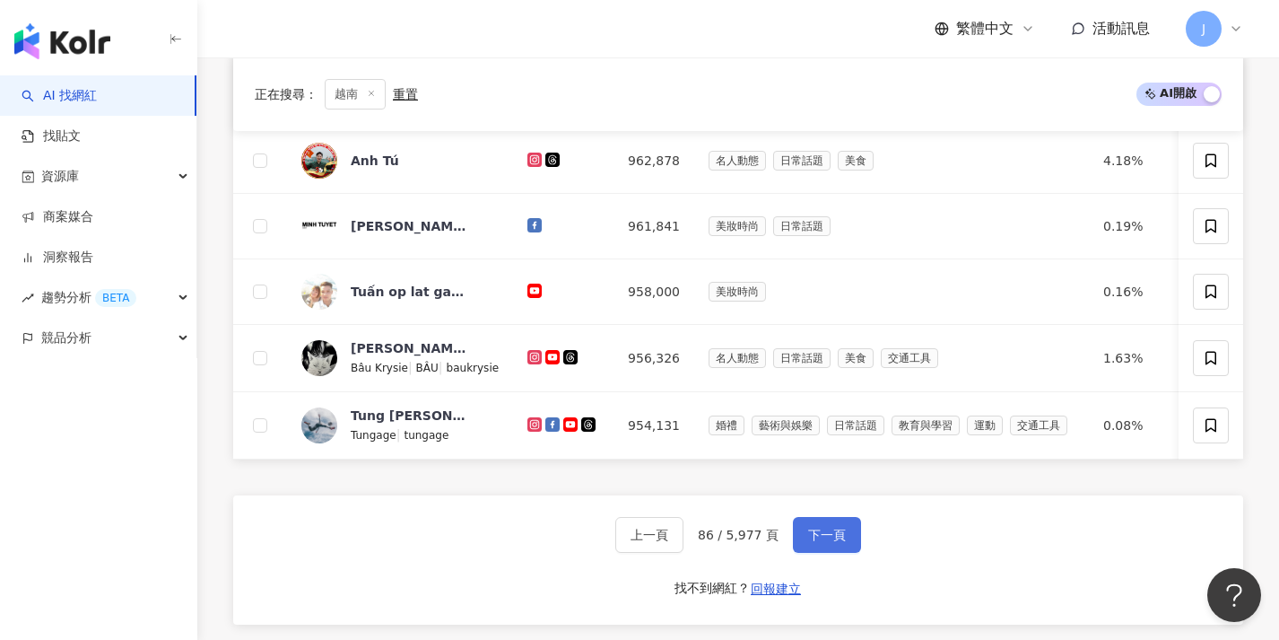
click at [845, 544] on button "下一頁" at bounding box center [827, 535] width 68 height 36
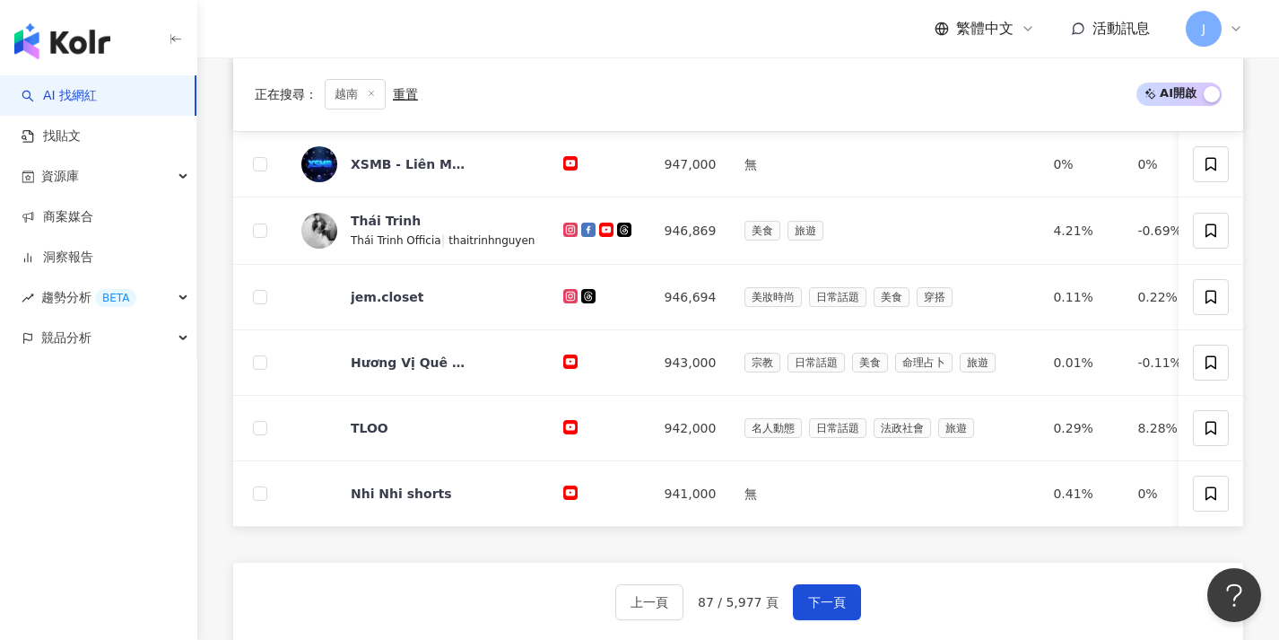
scroll to position [648, 0]
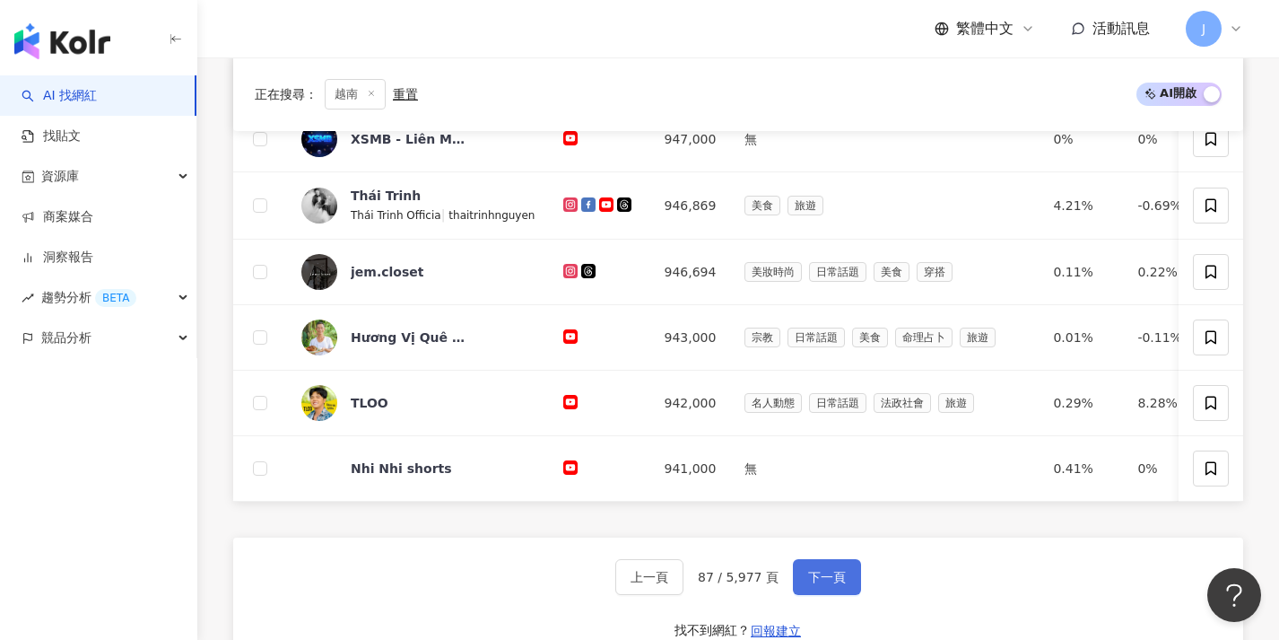
click at [845, 588] on button "下一頁" at bounding box center [827, 577] width 68 height 36
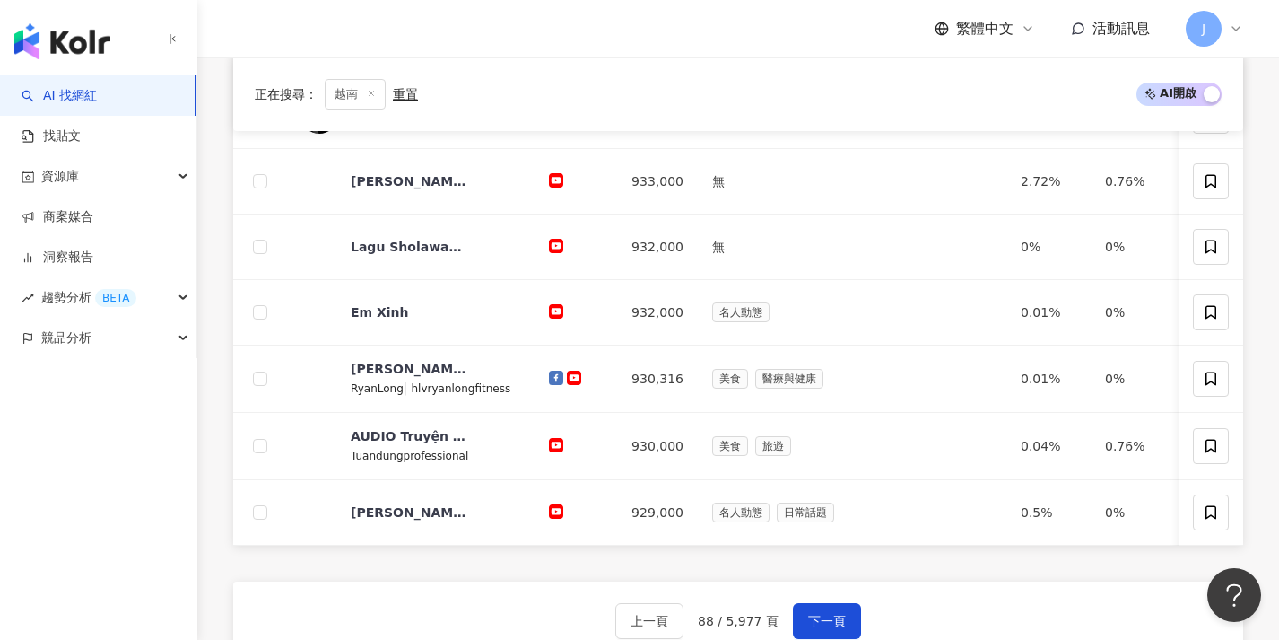
scroll to position [638, 0]
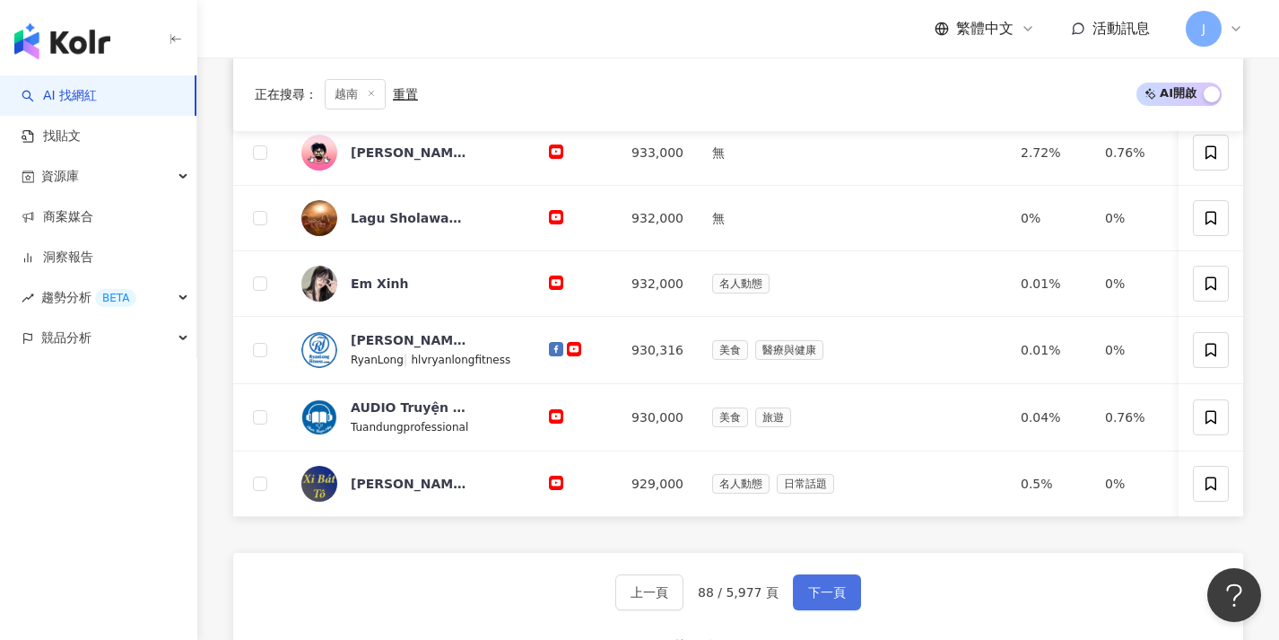
click at [837, 597] on span "下一頁" at bounding box center [827, 592] width 38 height 14
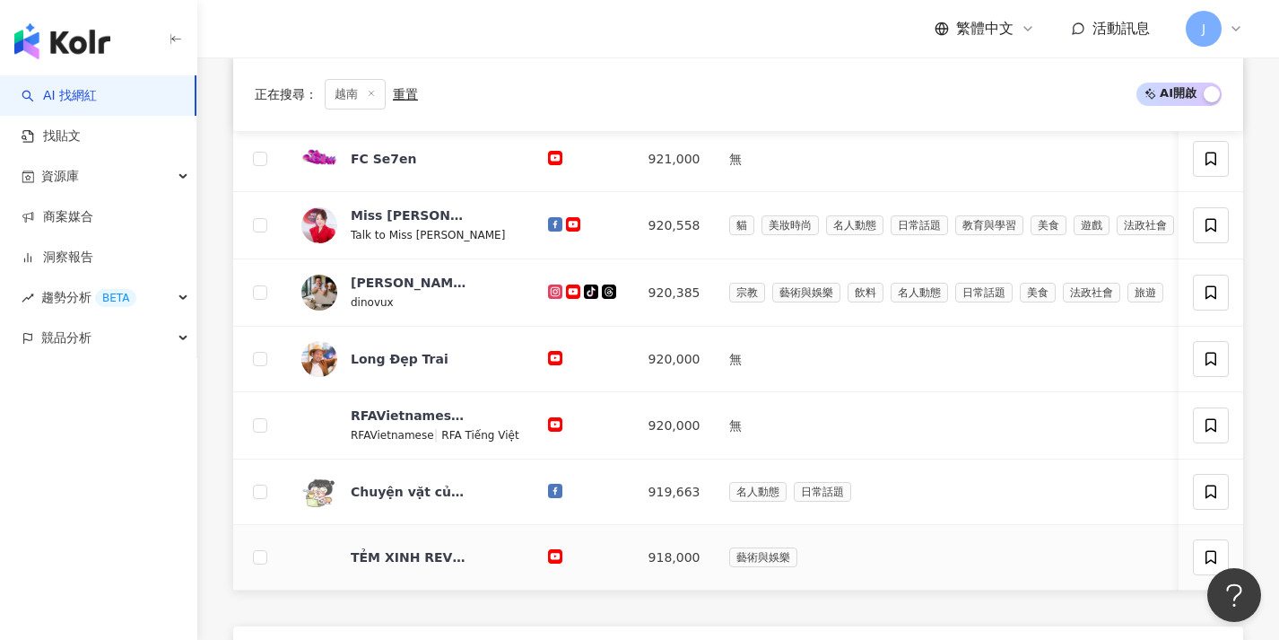
scroll to position [617, 0]
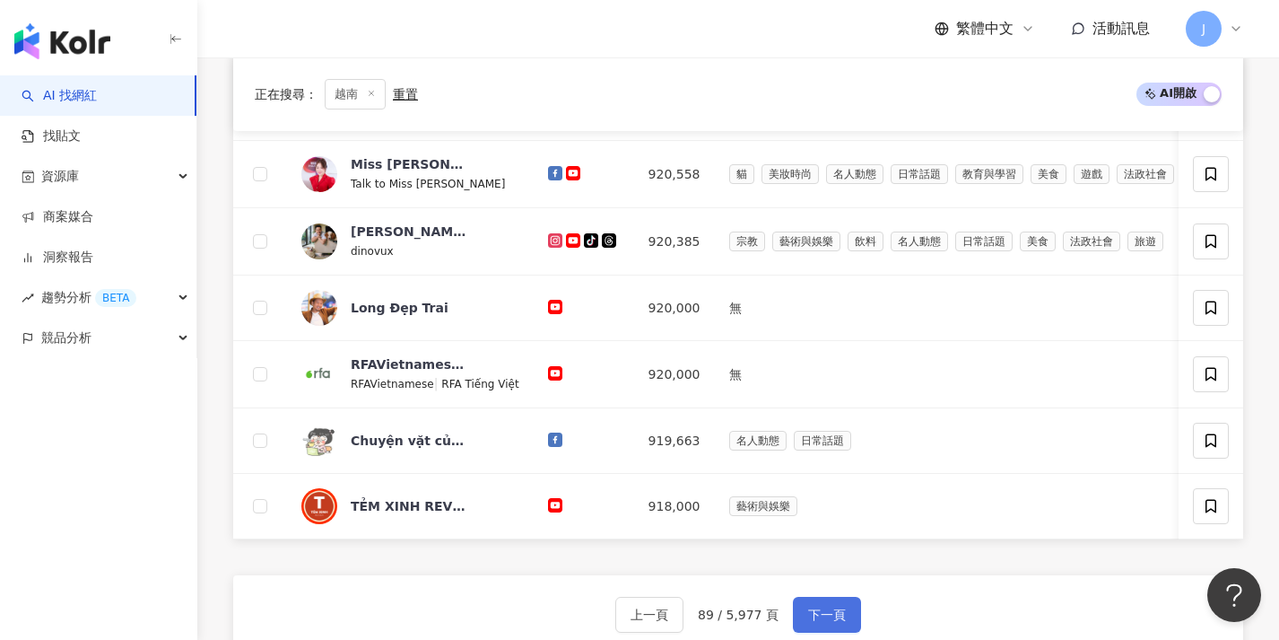
click at [832, 615] on button "下一頁" at bounding box center [827, 615] width 68 height 36
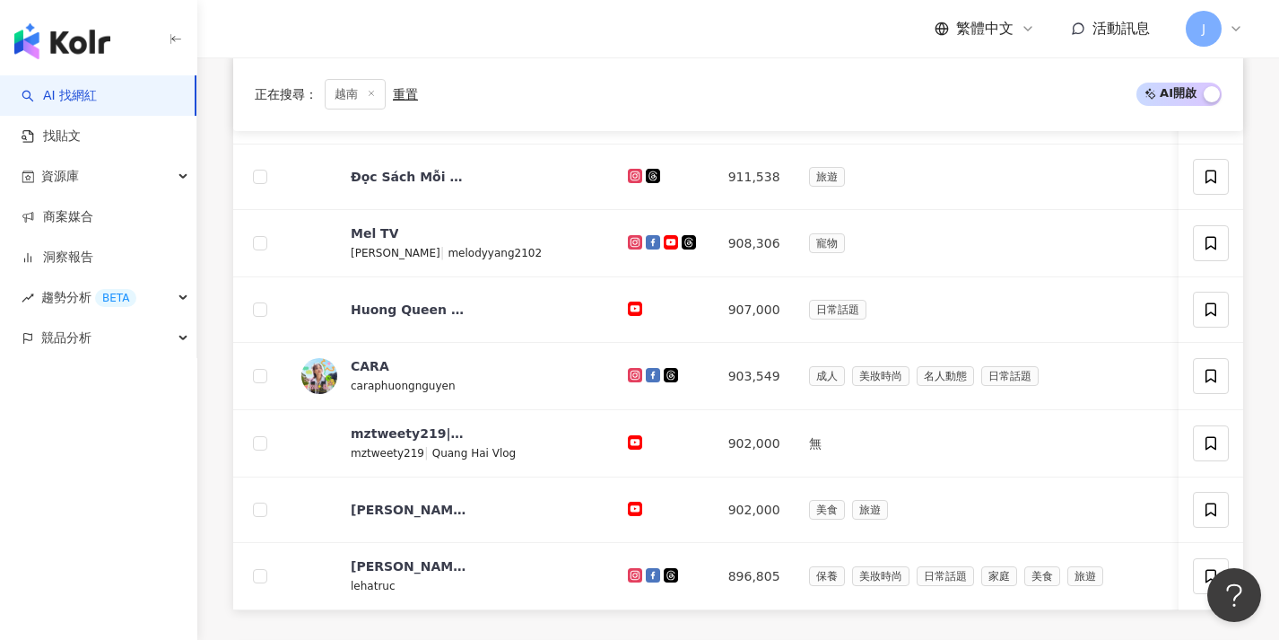
scroll to position [661, 0]
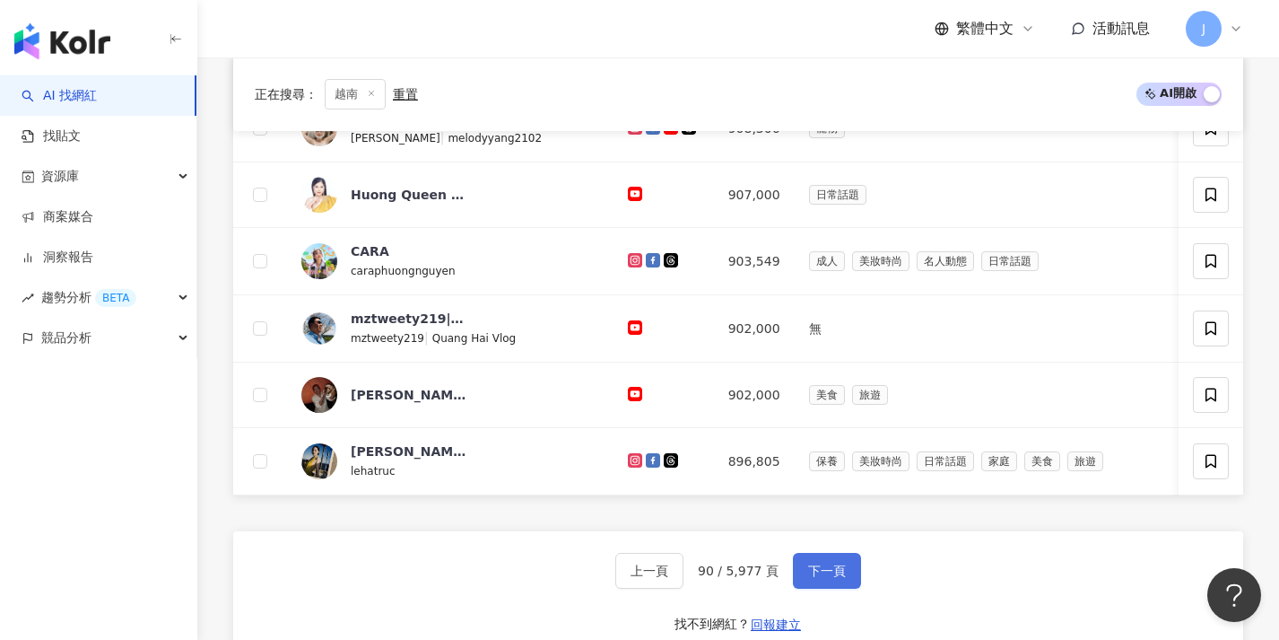
click at [839, 578] on span "下一頁" at bounding box center [827, 570] width 38 height 14
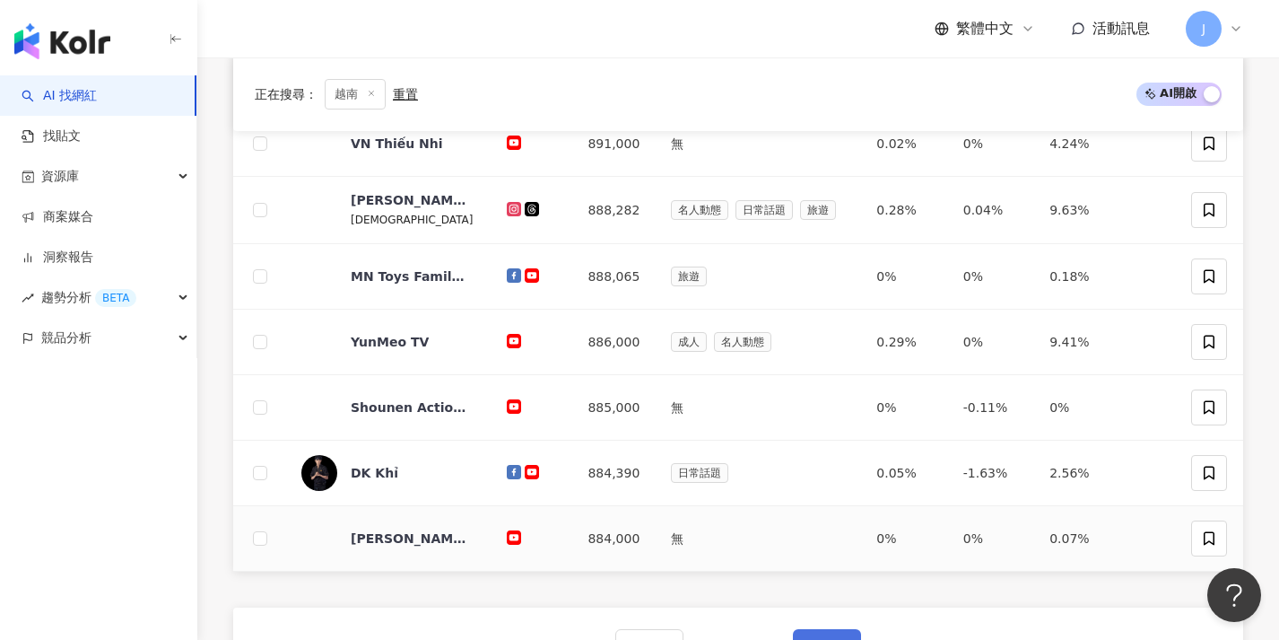
scroll to position [629, 0]
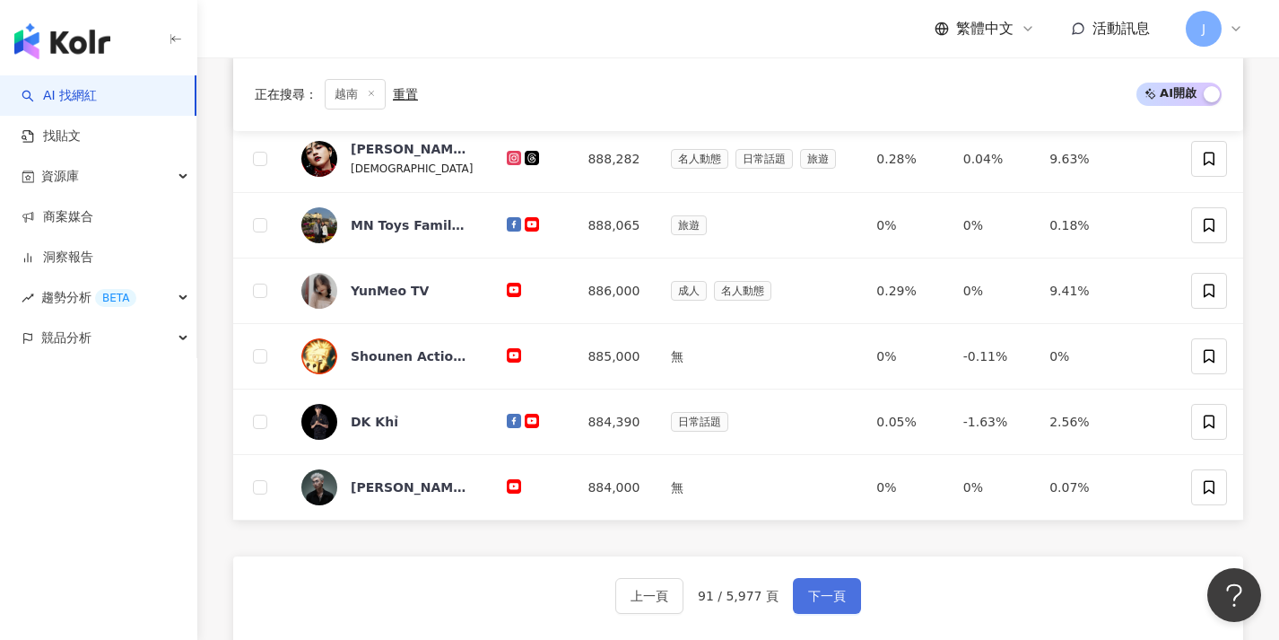
click at [835, 589] on span "下一頁" at bounding box center [827, 595] width 38 height 14
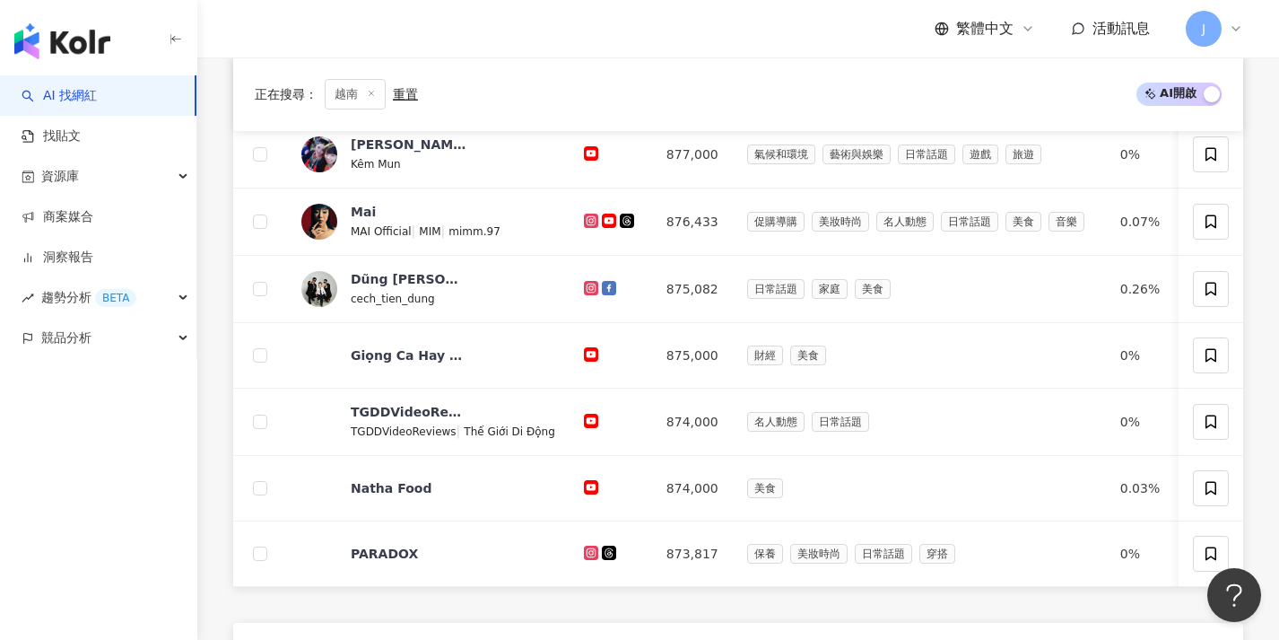
scroll to position [766, 0]
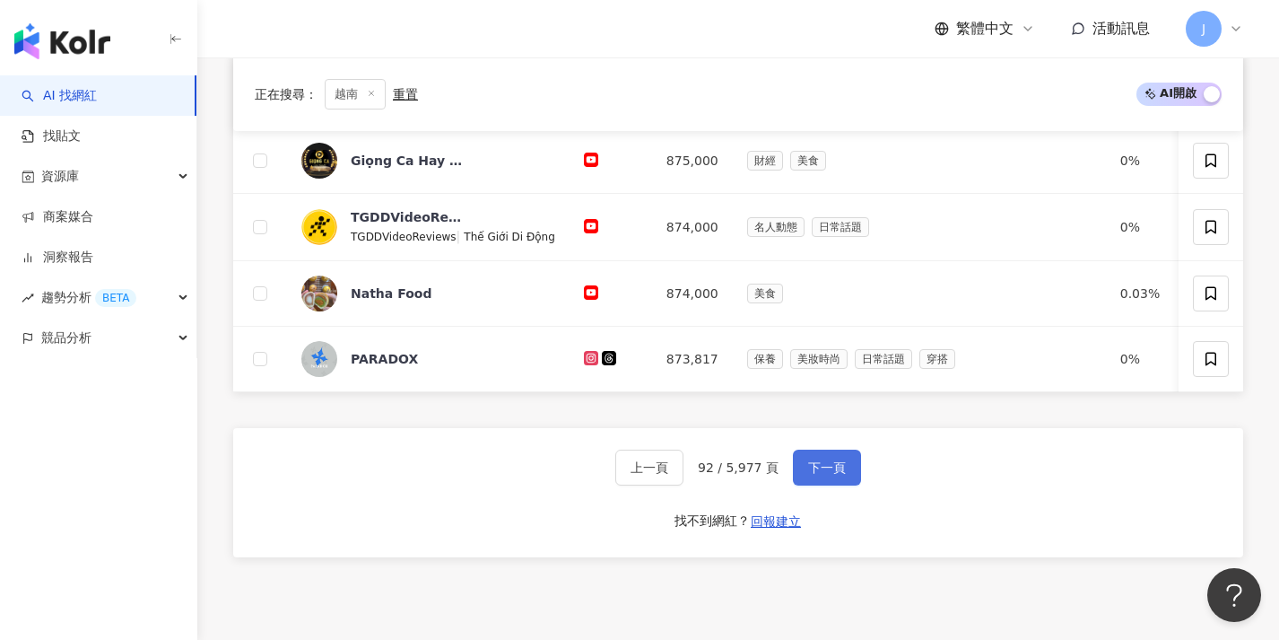
click at [840, 475] on span "下一頁" at bounding box center [827, 467] width 38 height 14
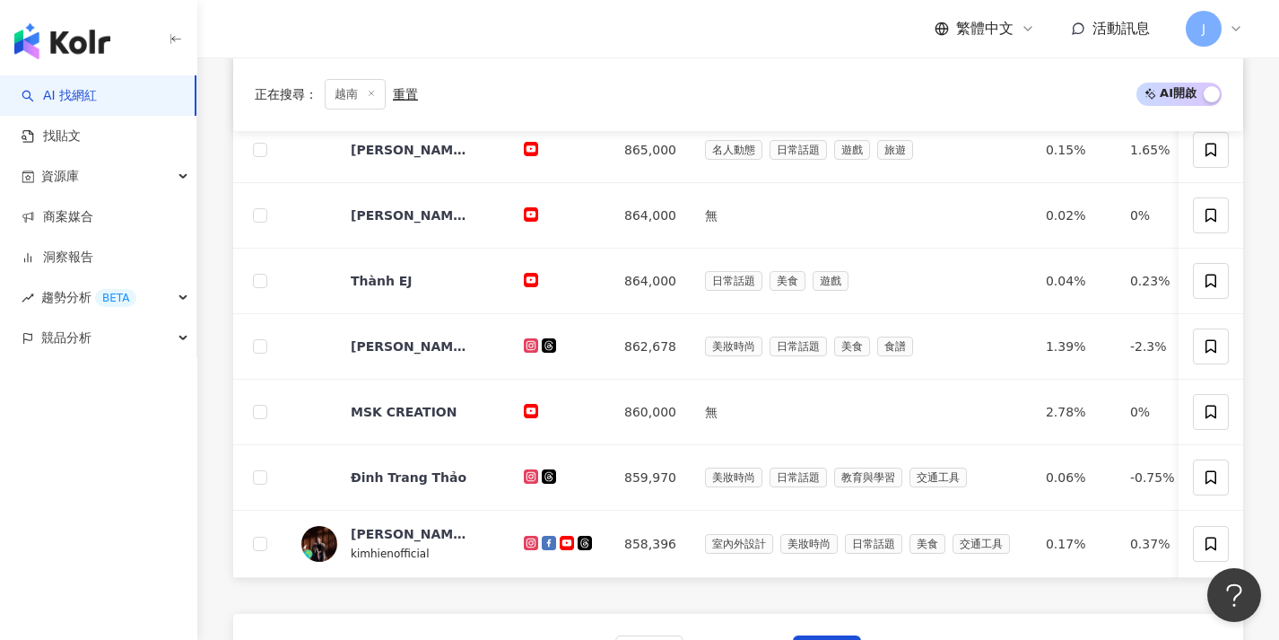
scroll to position [692, 0]
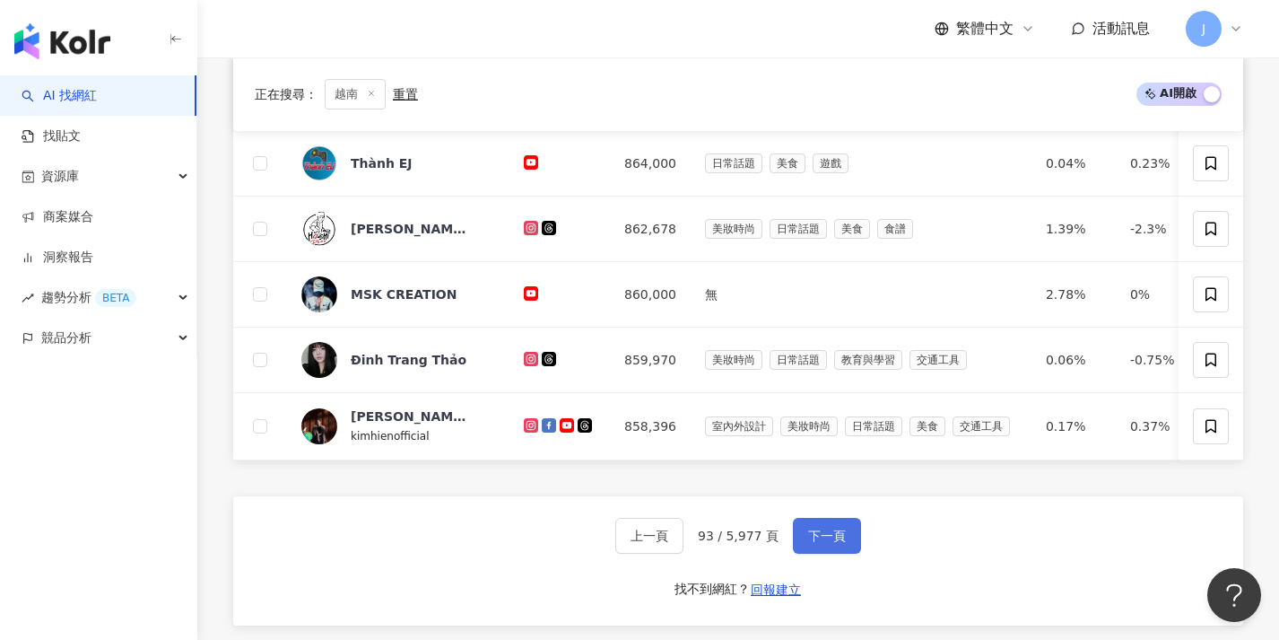
click at [830, 540] on span "下一頁" at bounding box center [827, 535] width 38 height 14
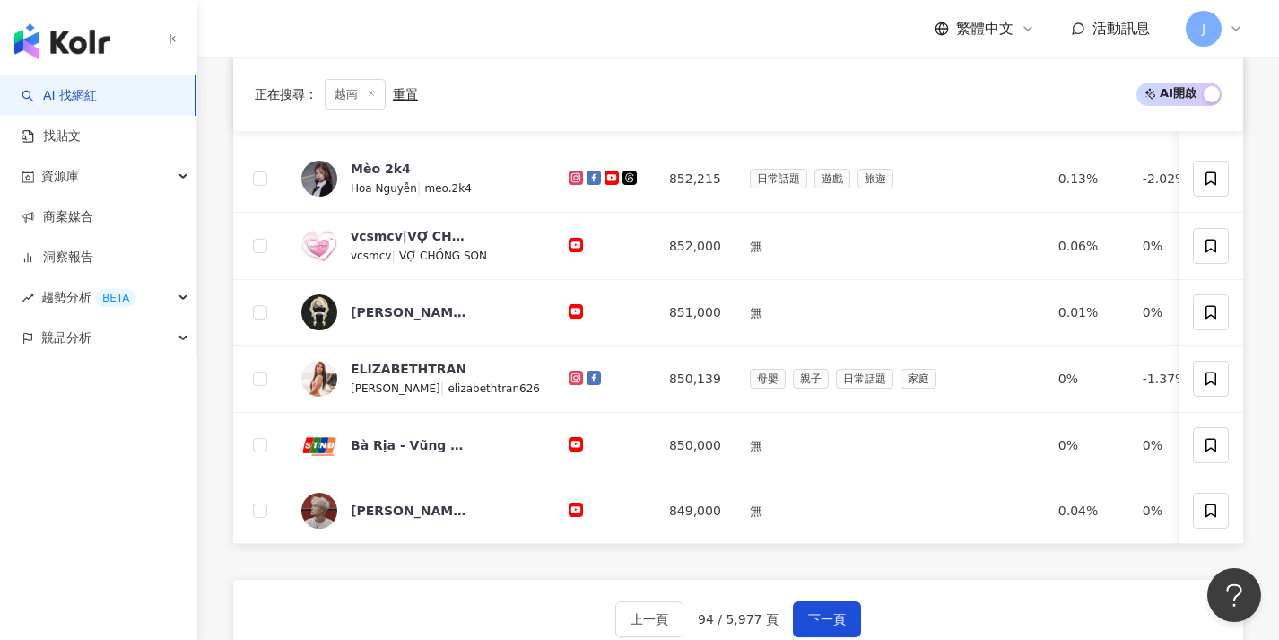
scroll to position [699, 0]
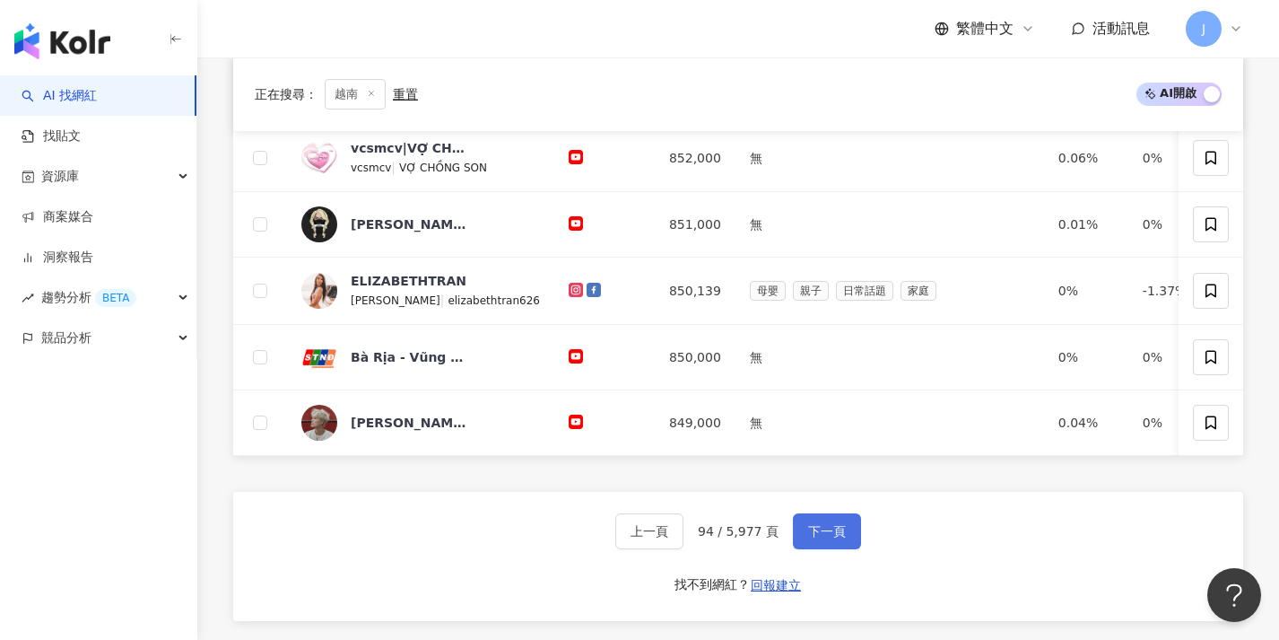
click at [830, 538] on span "下一頁" at bounding box center [827, 531] width 38 height 14
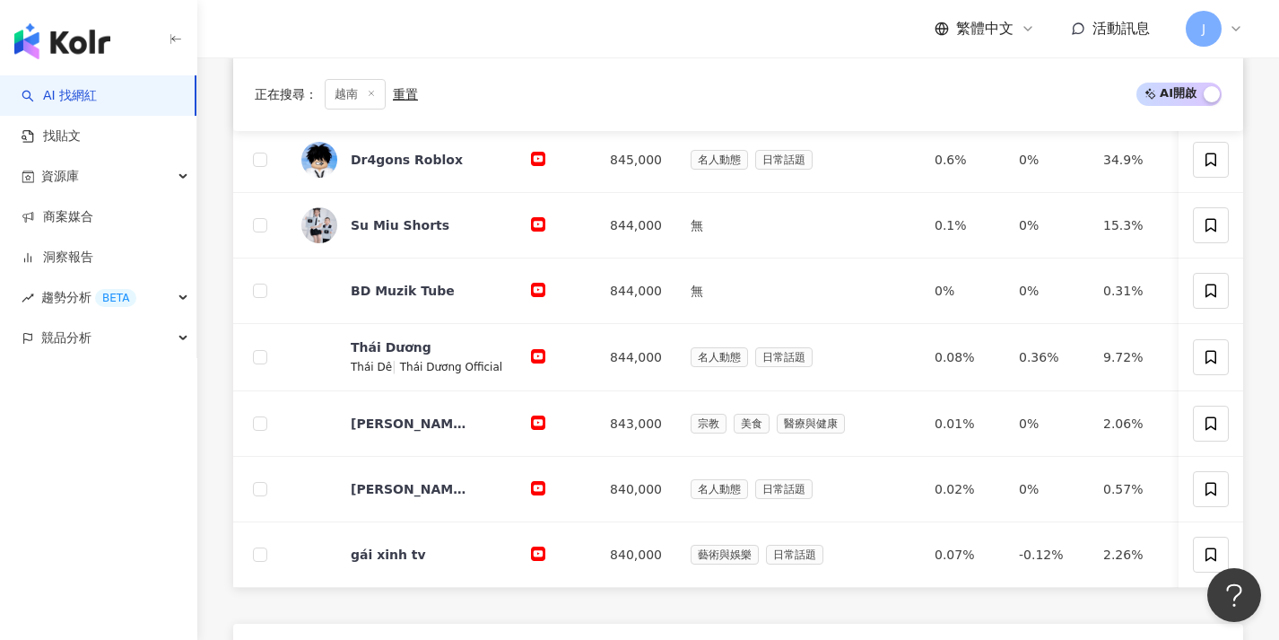
scroll to position [657, 0]
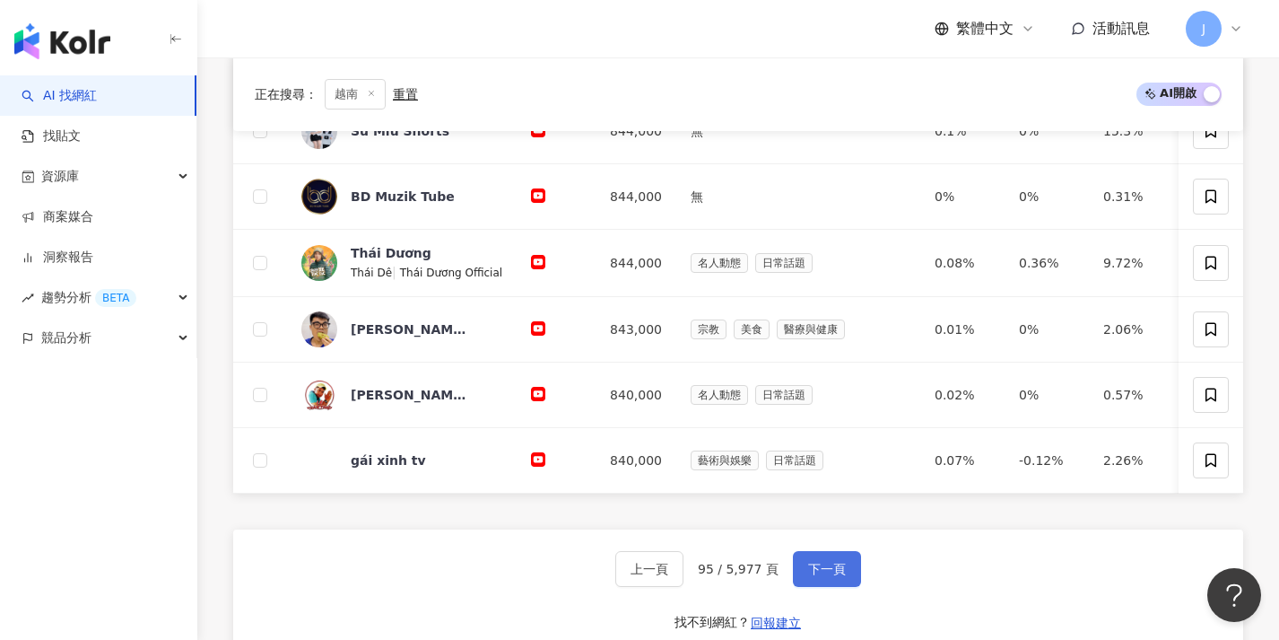
click at [831, 574] on span "下一頁" at bounding box center [827, 569] width 38 height 14
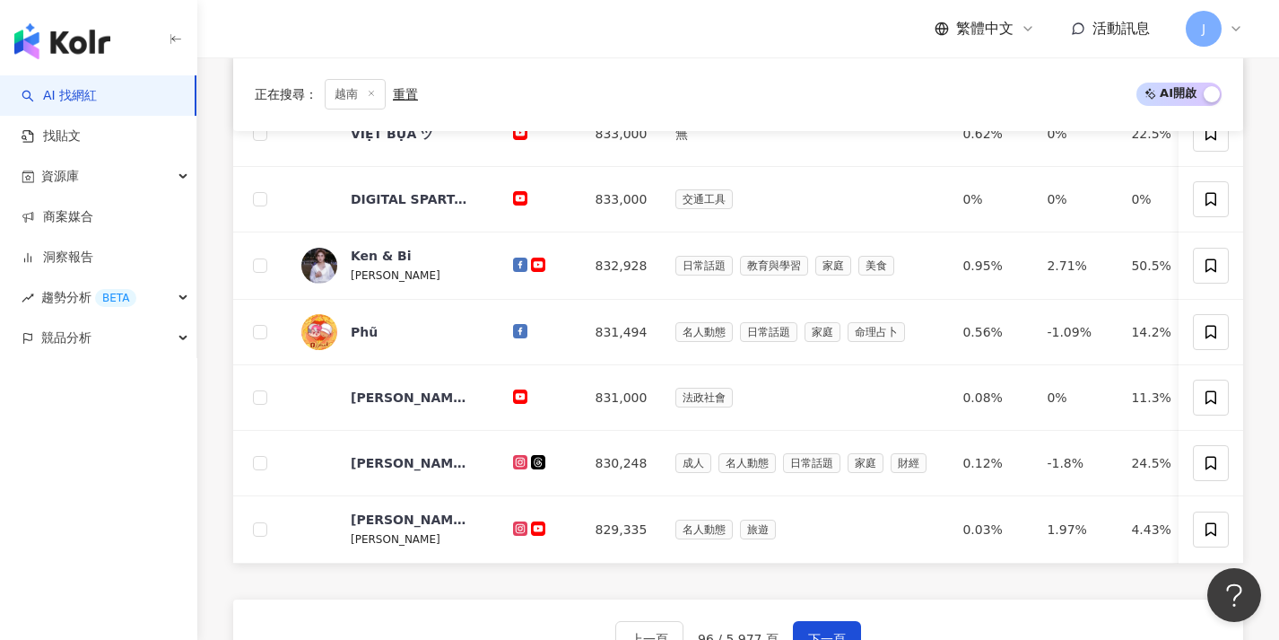
scroll to position [776, 0]
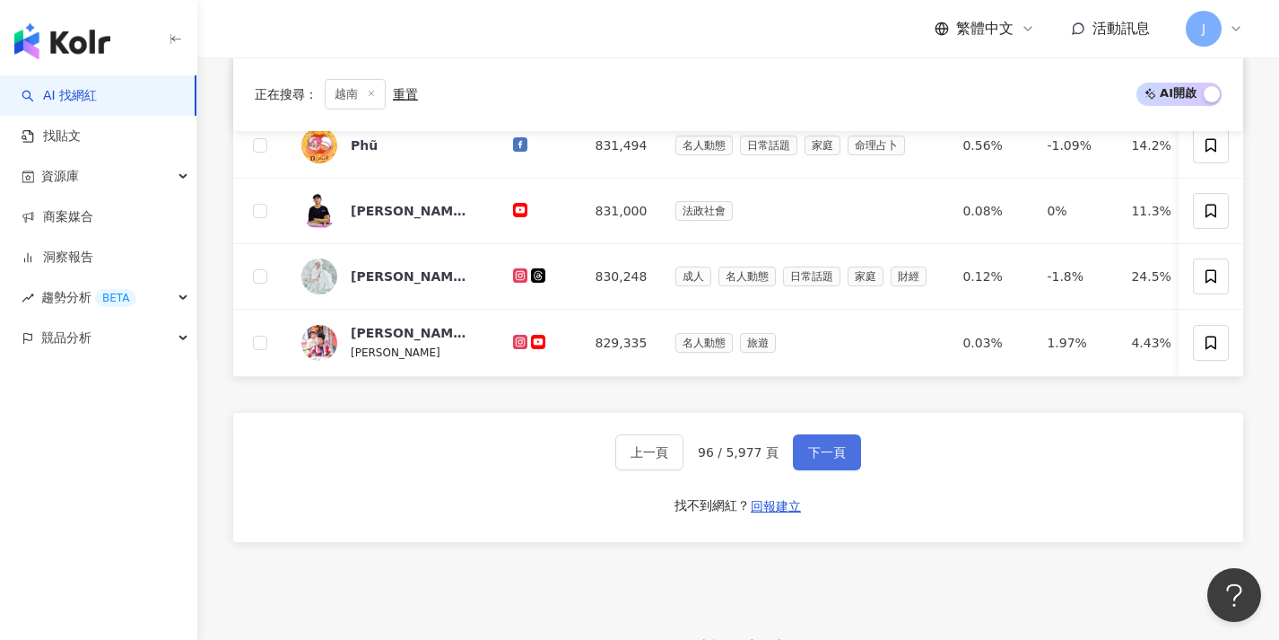
click at [841, 455] on button "下一頁" at bounding box center [827, 452] width 68 height 36
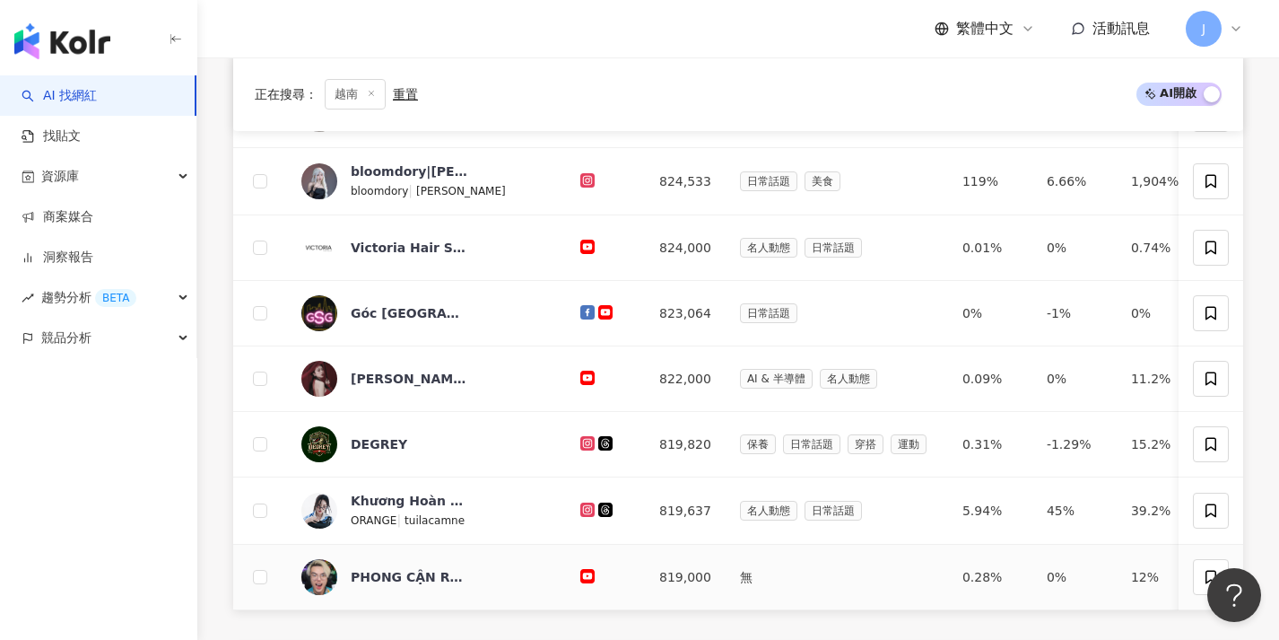
scroll to position [649, 0]
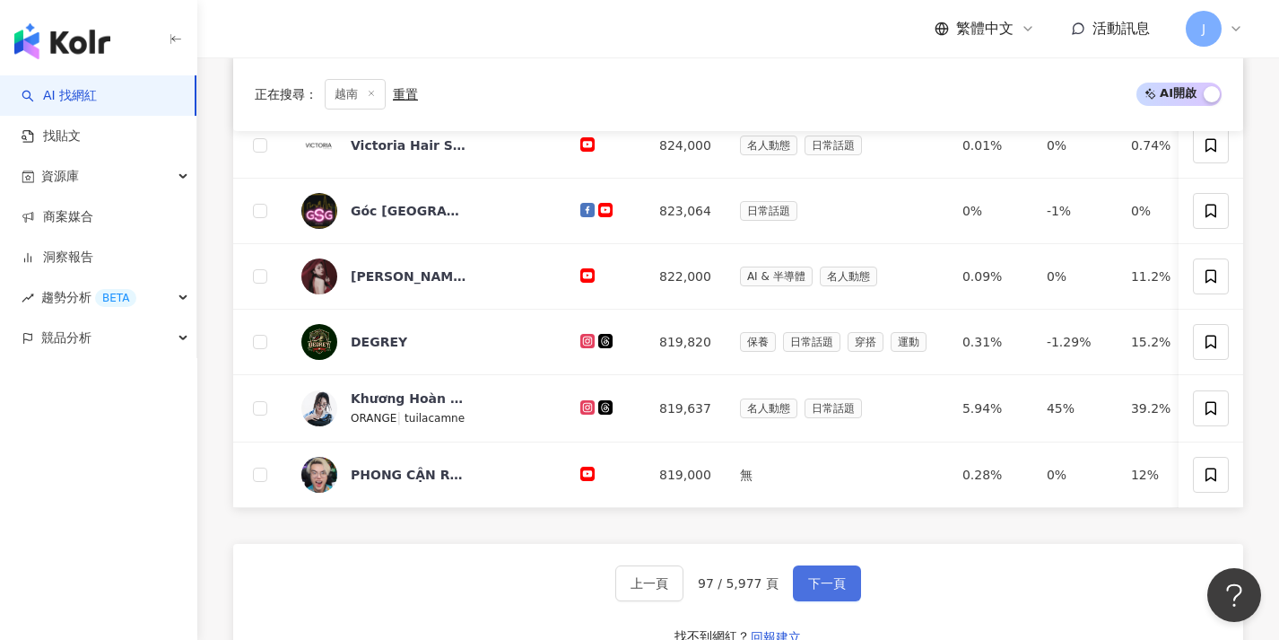
click at [838, 588] on span "下一頁" at bounding box center [827, 583] width 38 height 14
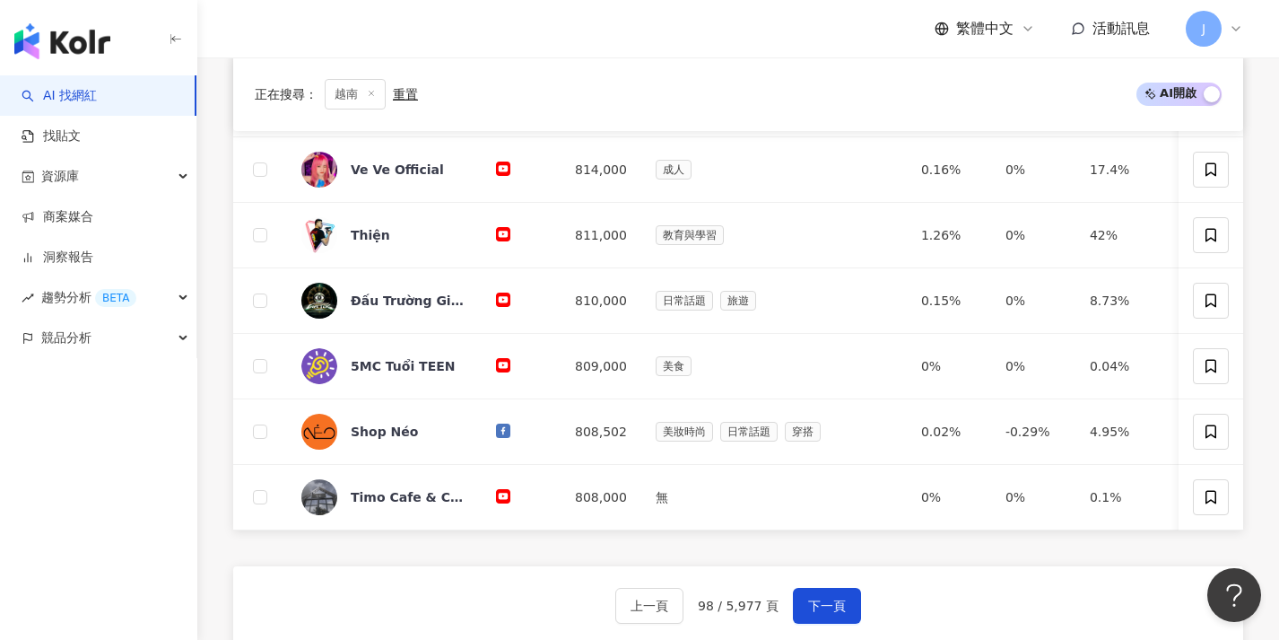
scroll to position [669, 0]
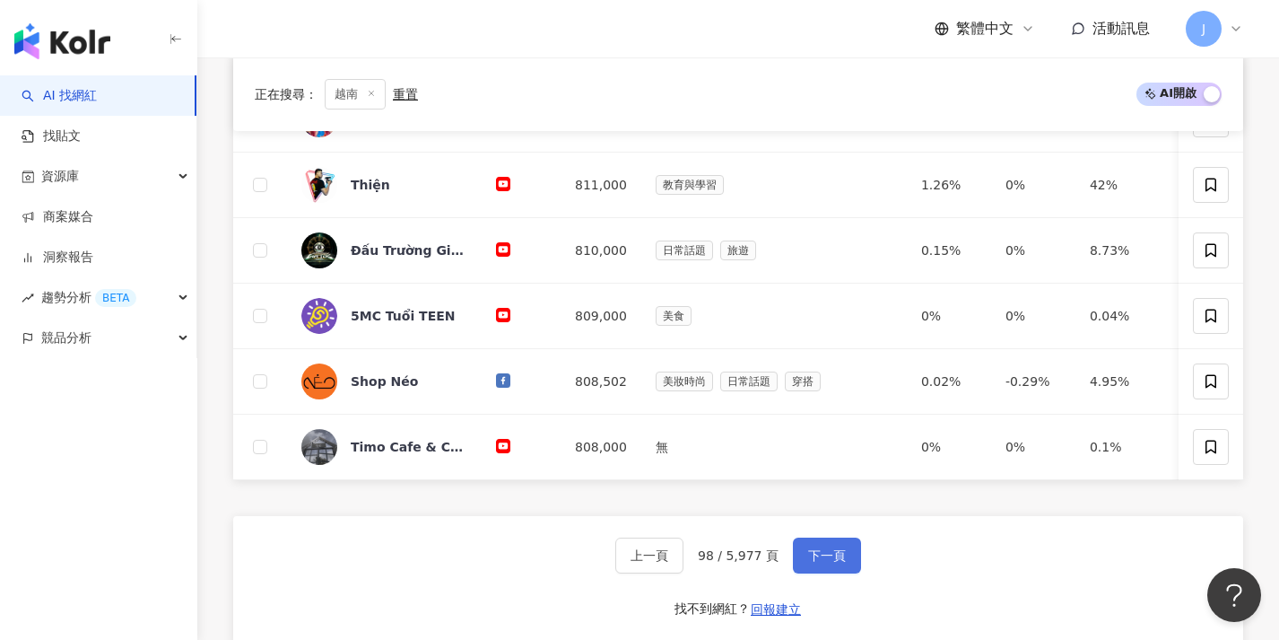
click at [843, 573] on button "下一頁" at bounding box center [827, 555] width 68 height 36
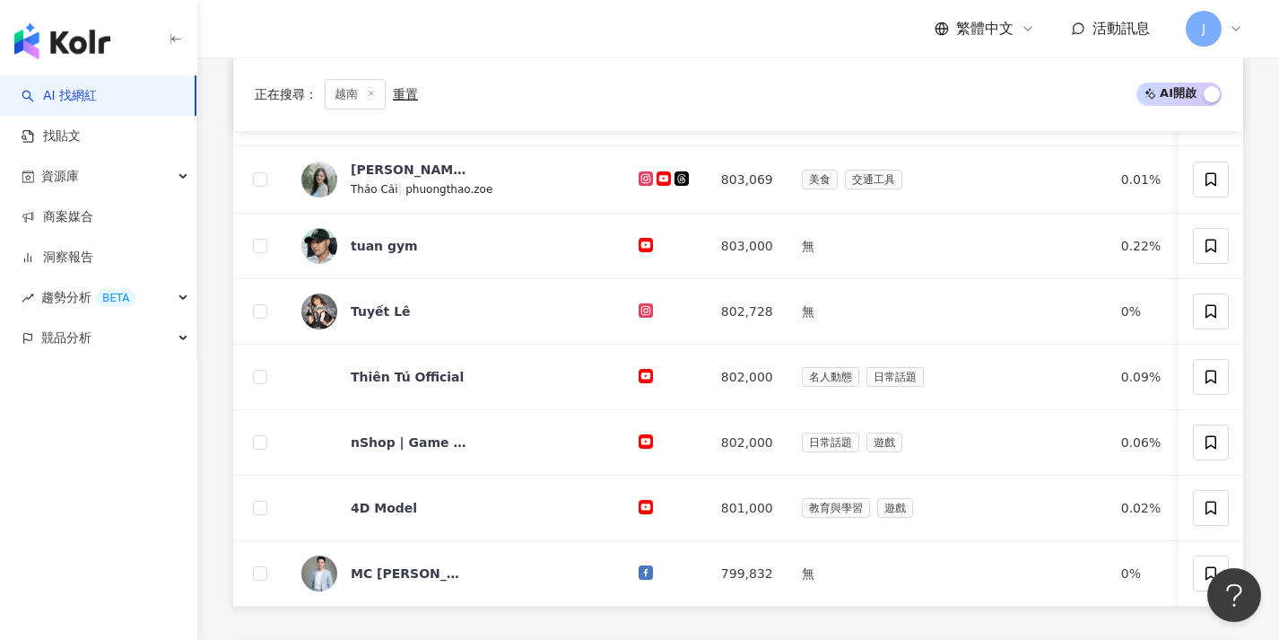
scroll to position [651, 0]
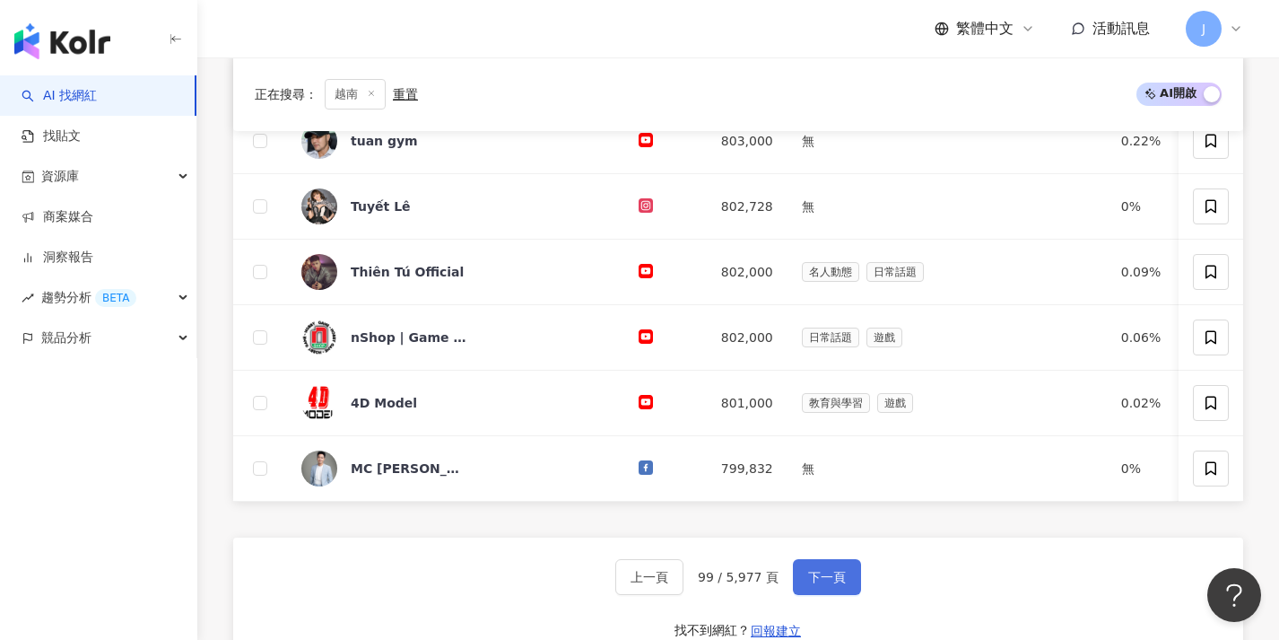
click at [846, 588] on button "下一頁" at bounding box center [827, 577] width 68 height 36
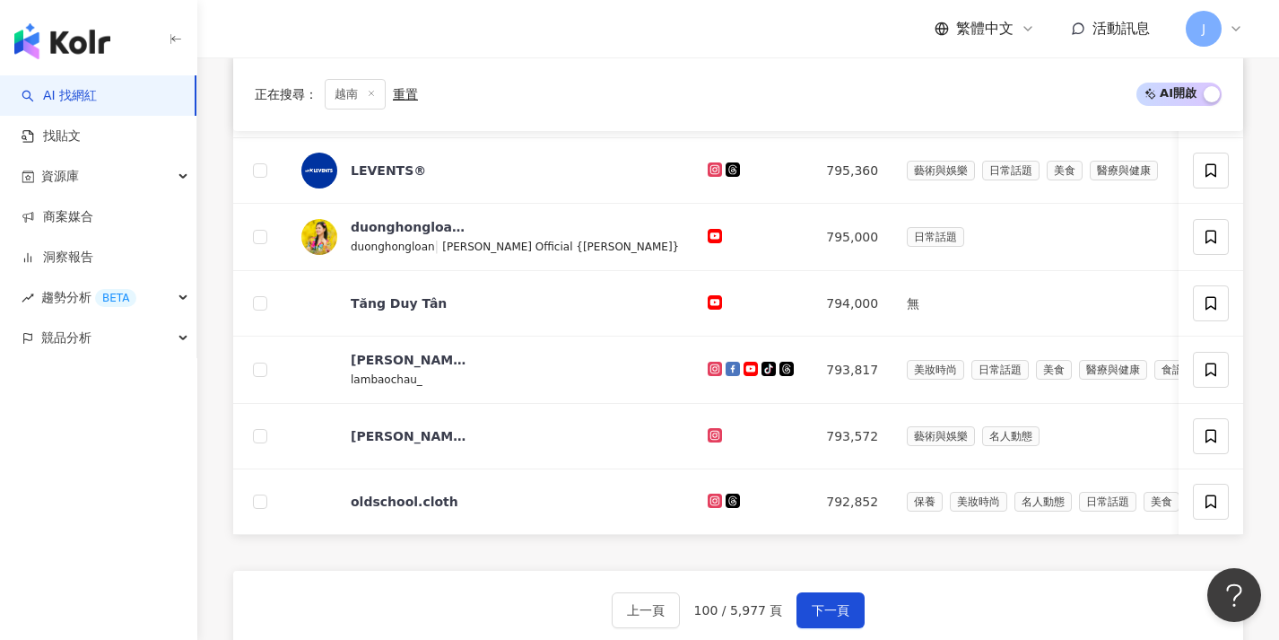
scroll to position [633, 0]
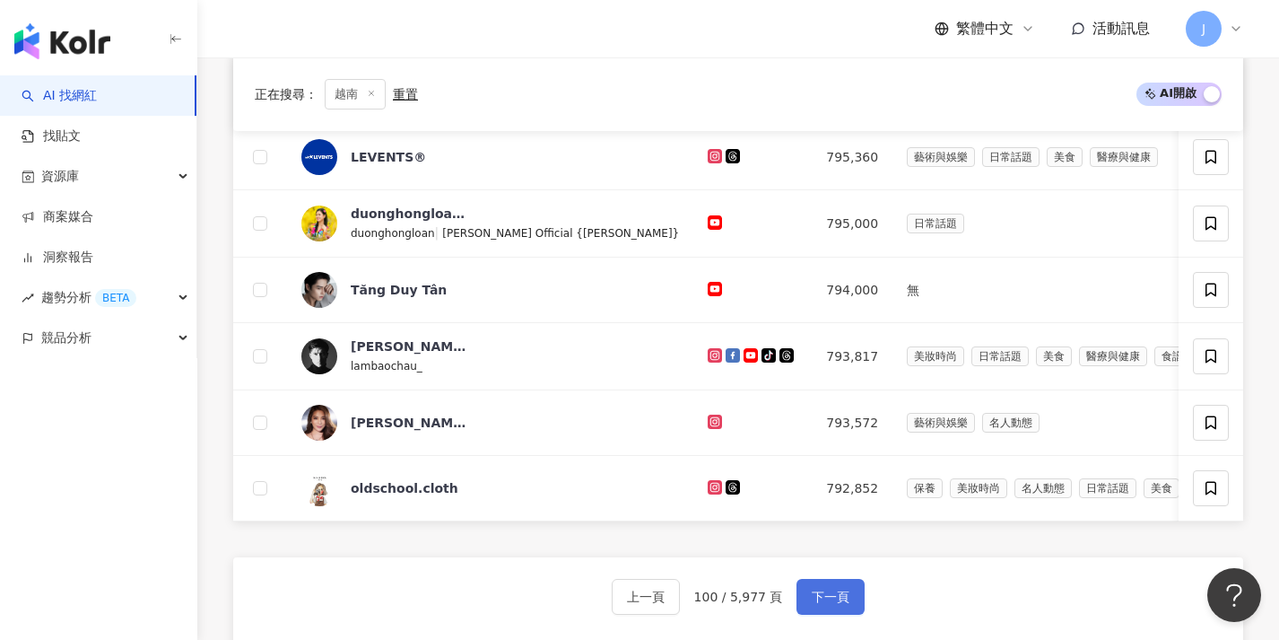
click at [845, 594] on button "下一頁" at bounding box center [831, 597] width 68 height 36
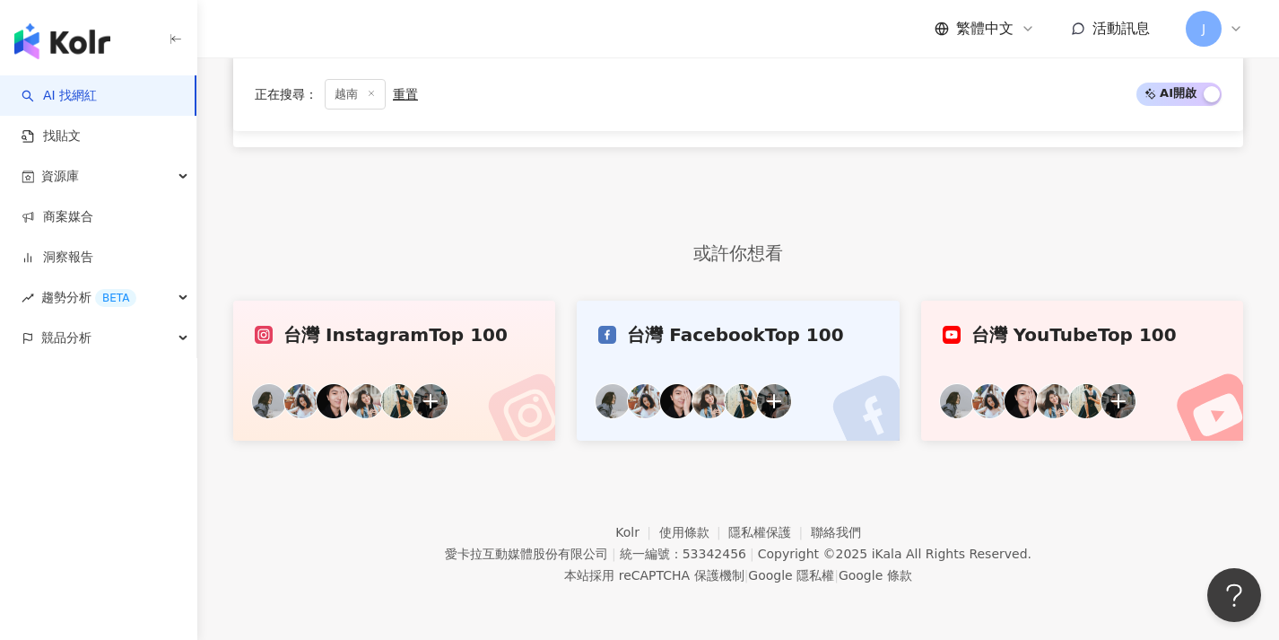
scroll to position [546, 0]
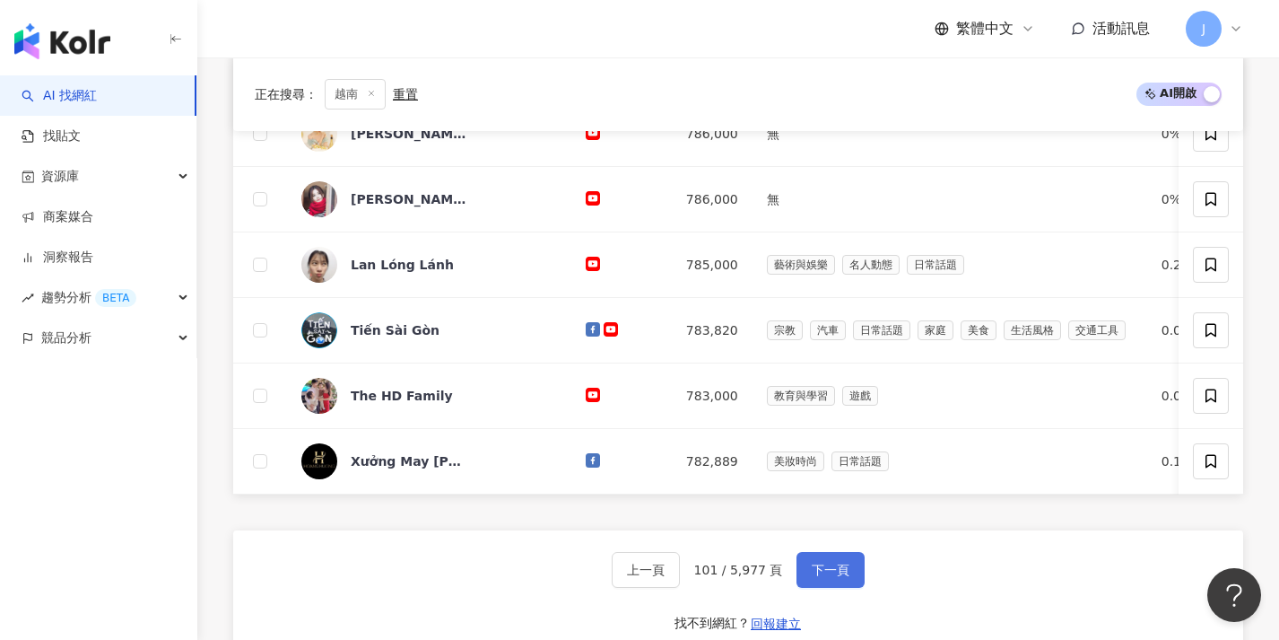
click at [844, 588] on button "下一頁" at bounding box center [831, 570] width 68 height 36
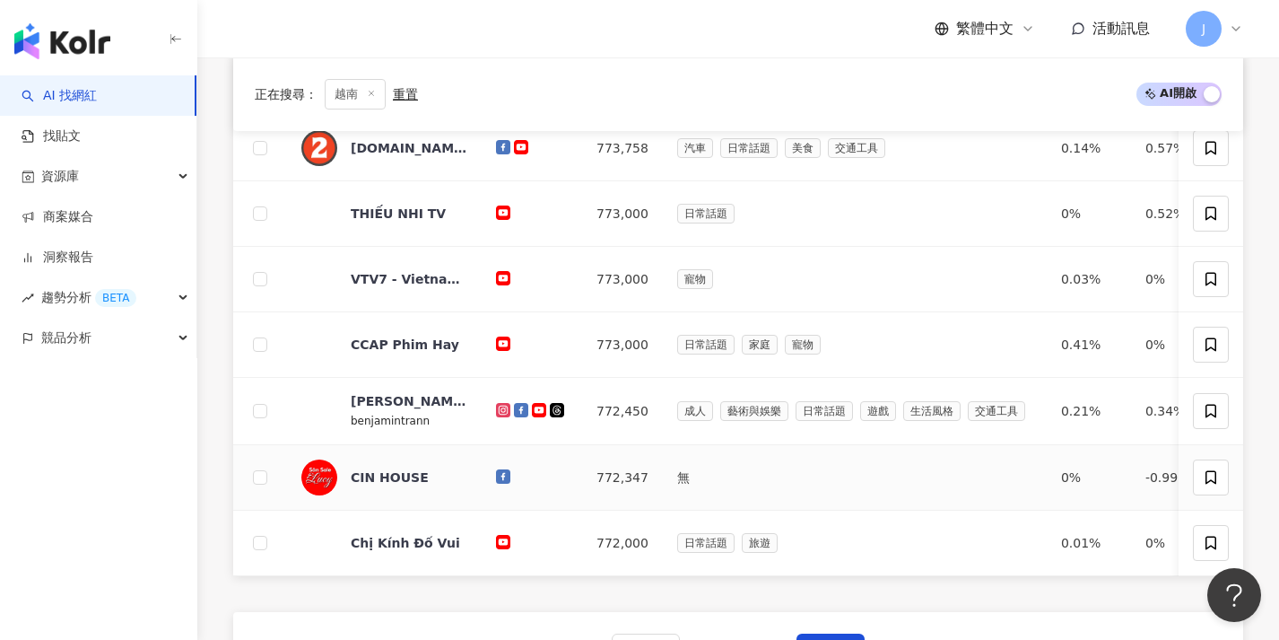
scroll to position [657, 0]
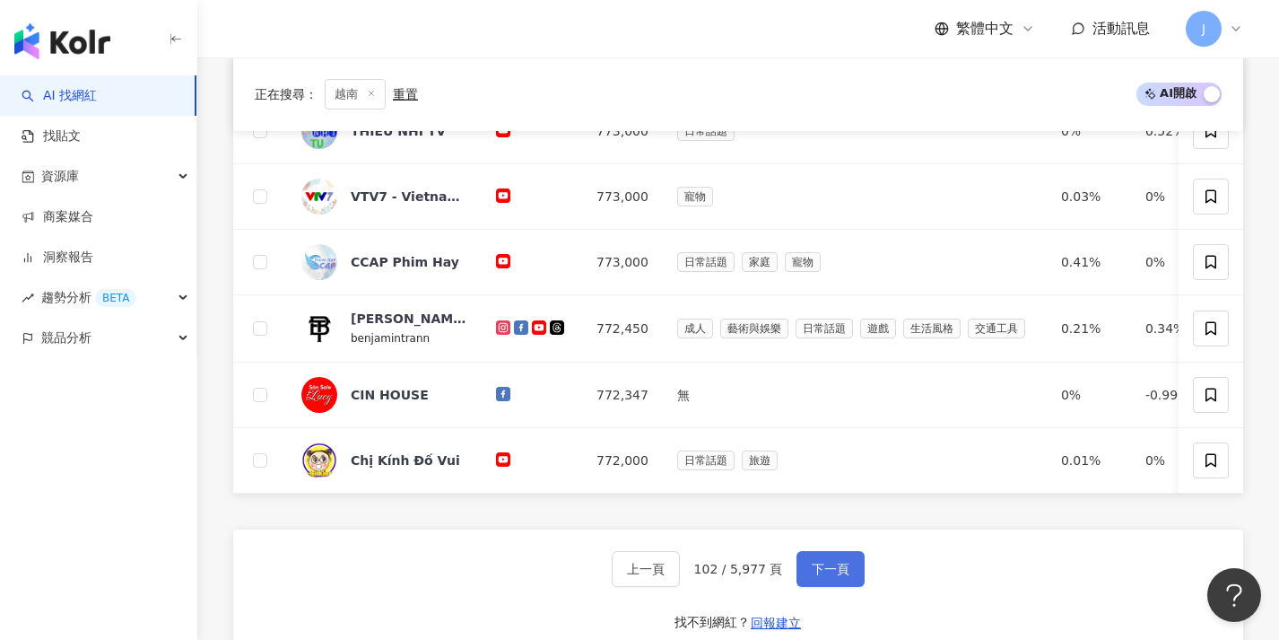
click at [835, 569] on button "下一頁" at bounding box center [831, 569] width 68 height 36
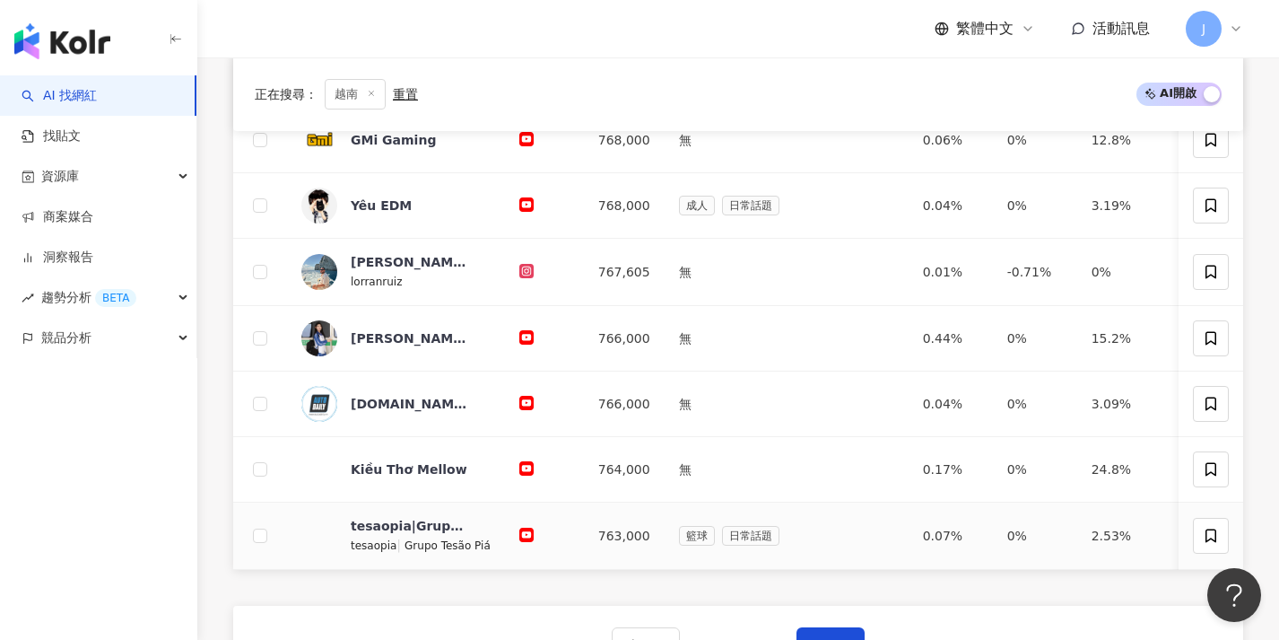
scroll to position [701, 0]
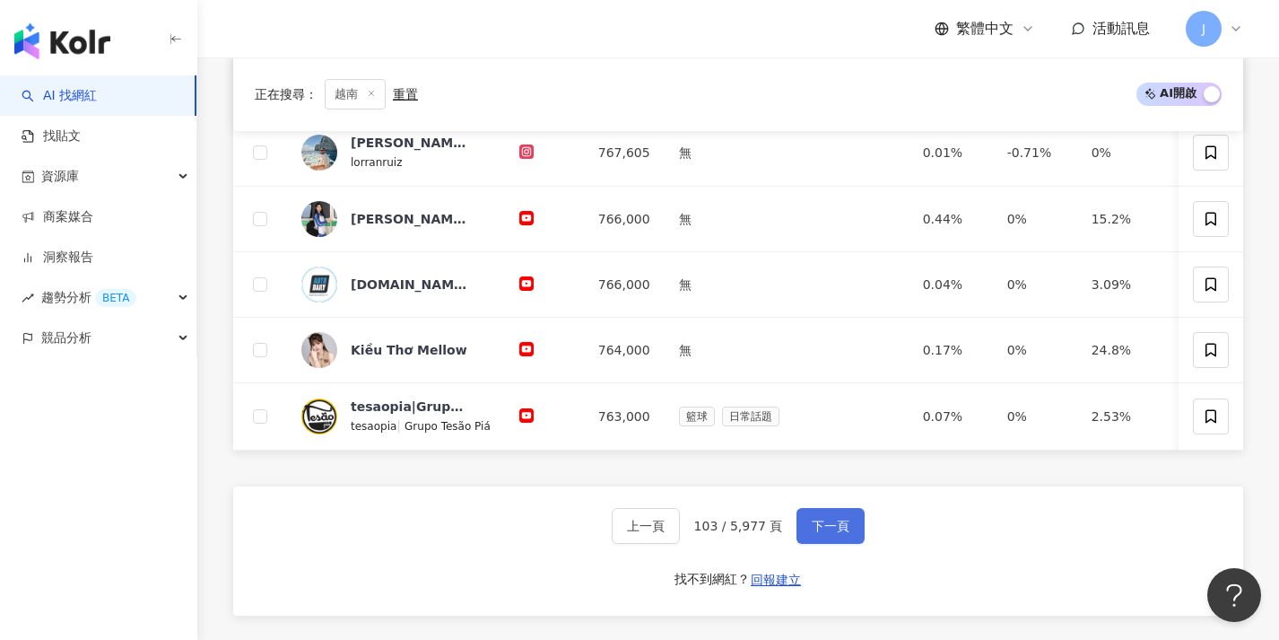
click at [832, 544] on button "下一頁" at bounding box center [831, 526] width 68 height 36
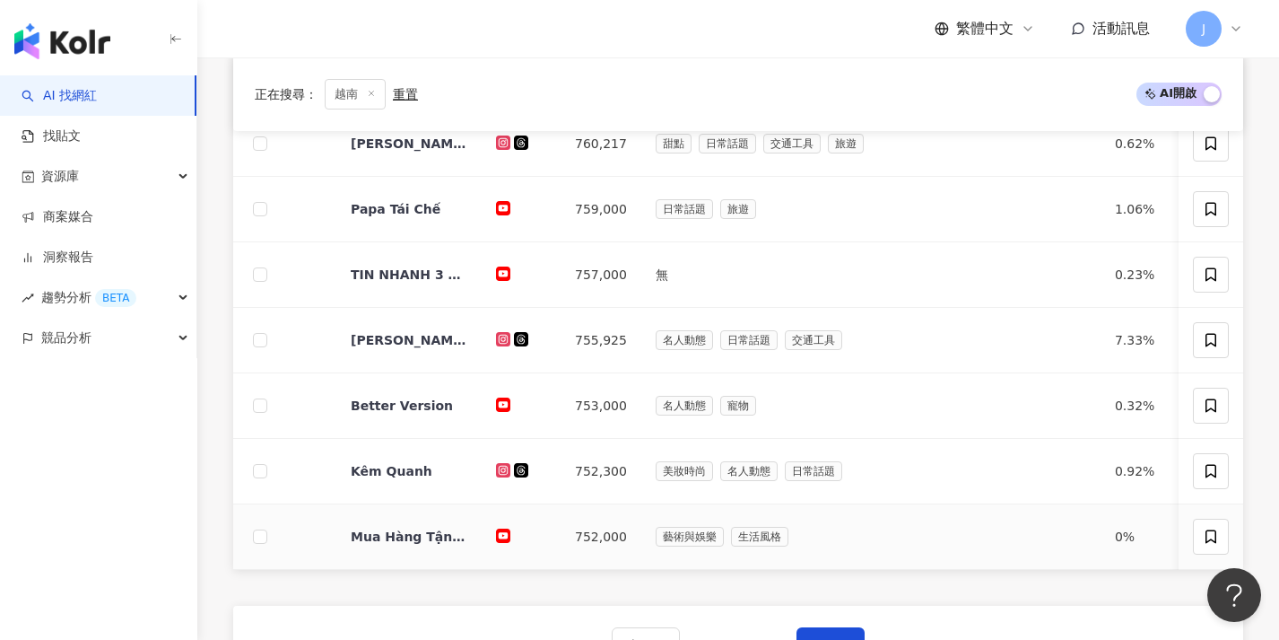
scroll to position [673, 0]
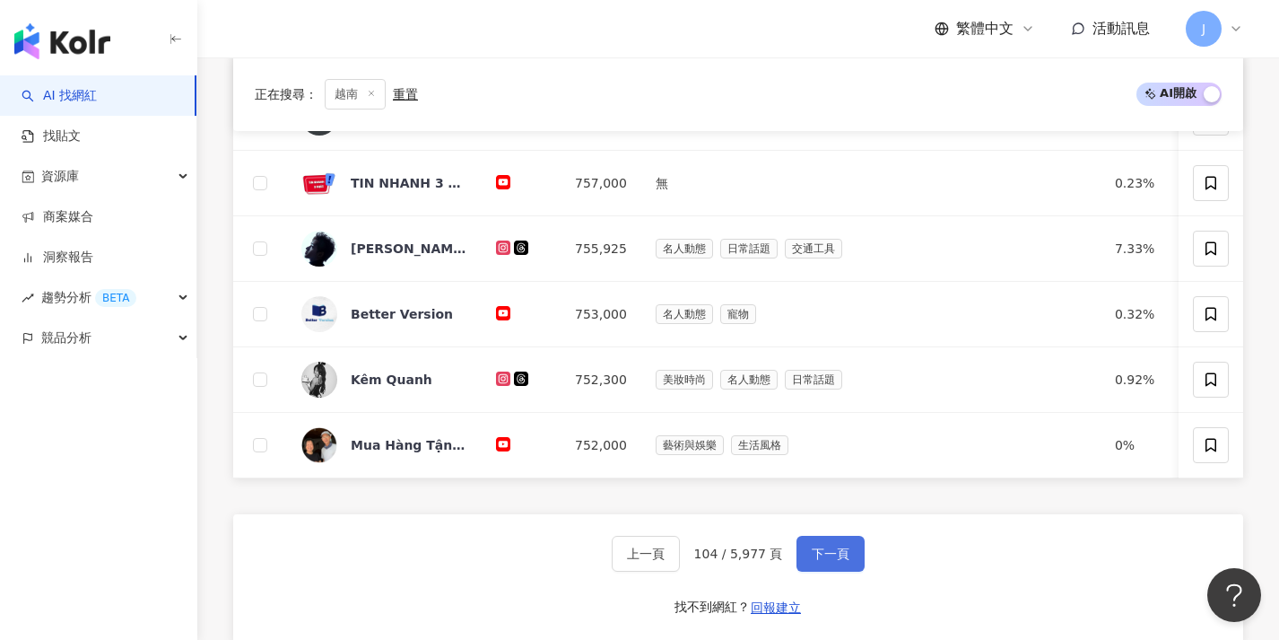
click at [814, 561] on span "下一頁" at bounding box center [831, 553] width 38 height 14
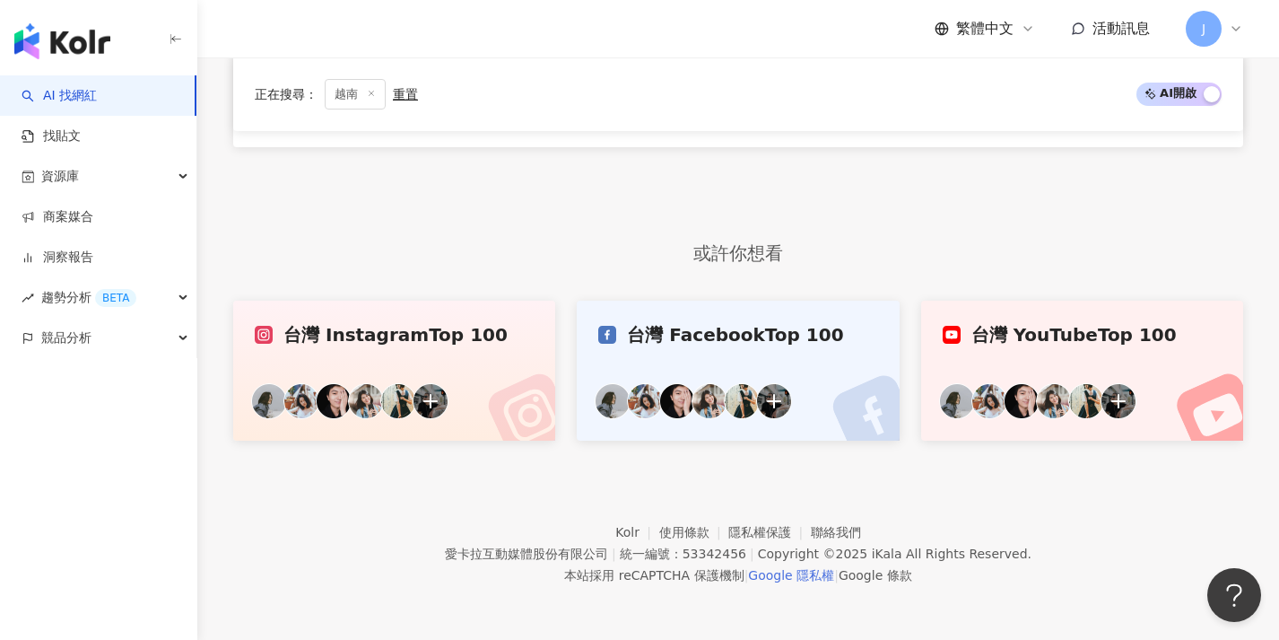
scroll to position [546, 0]
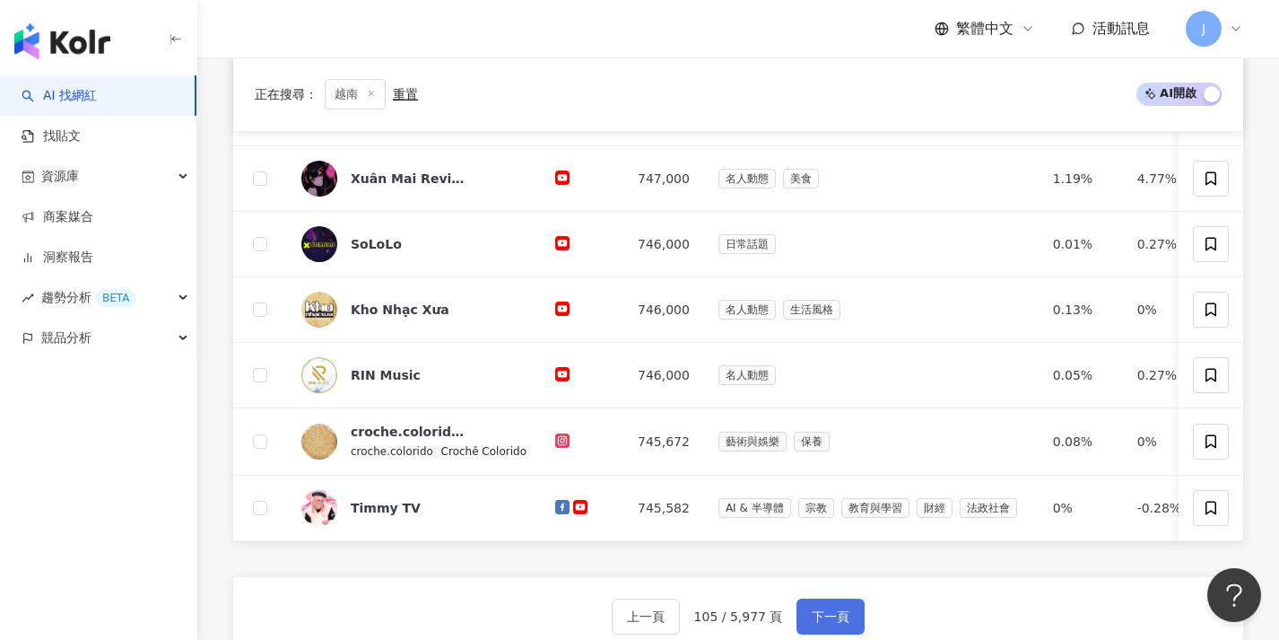
click at [823, 615] on button "下一頁" at bounding box center [831, 616] width 68 height 36
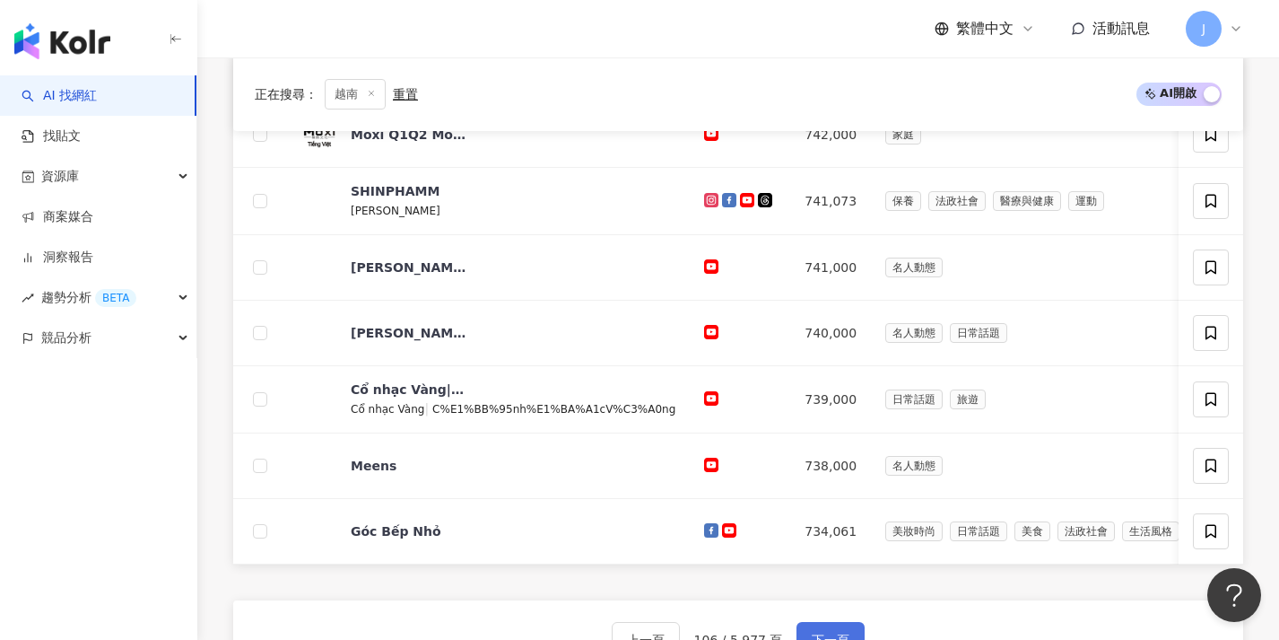
scroll to position [621, 0]
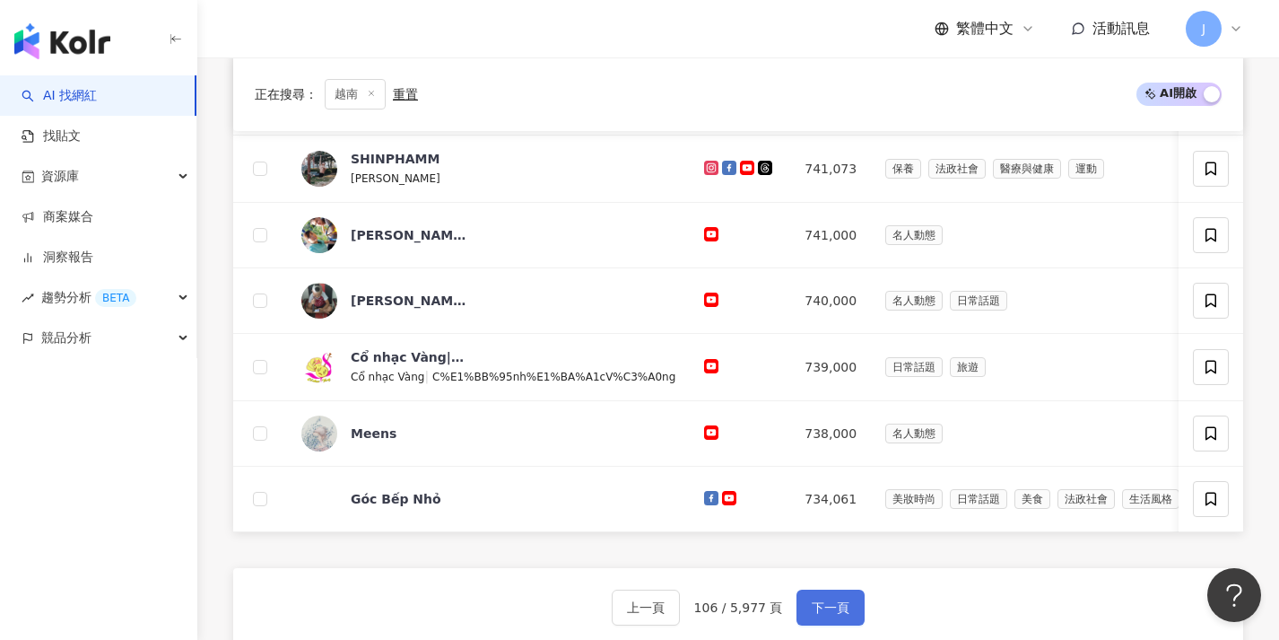
click at [819, 609] on button "下一頁" at bounding box center [831, 607] width 68 height 36
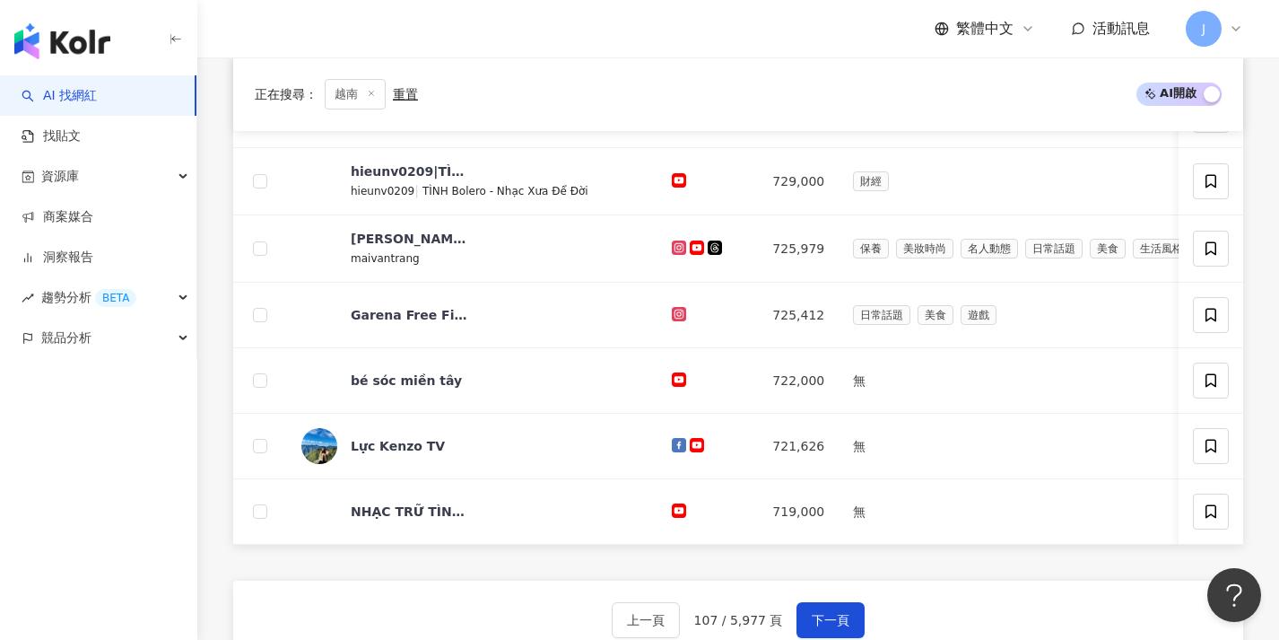
scroll to position [566, 0]
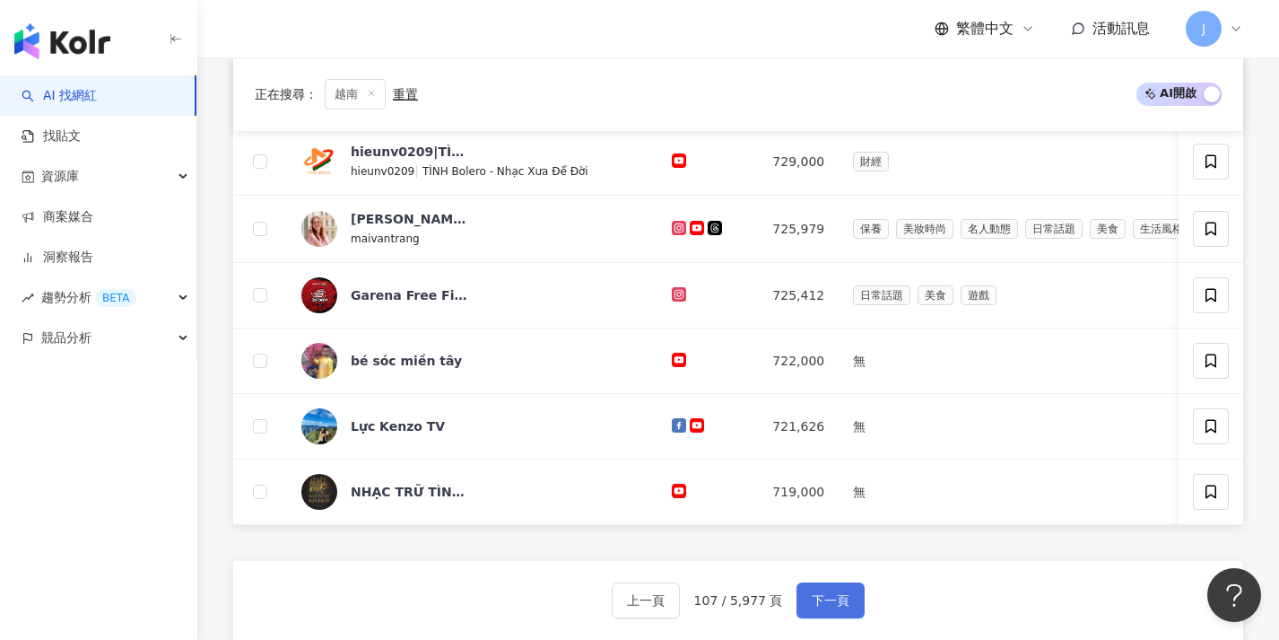
click at [819, 600] on button "下一頁" at bounding box center [831, 600] width 68 height 36
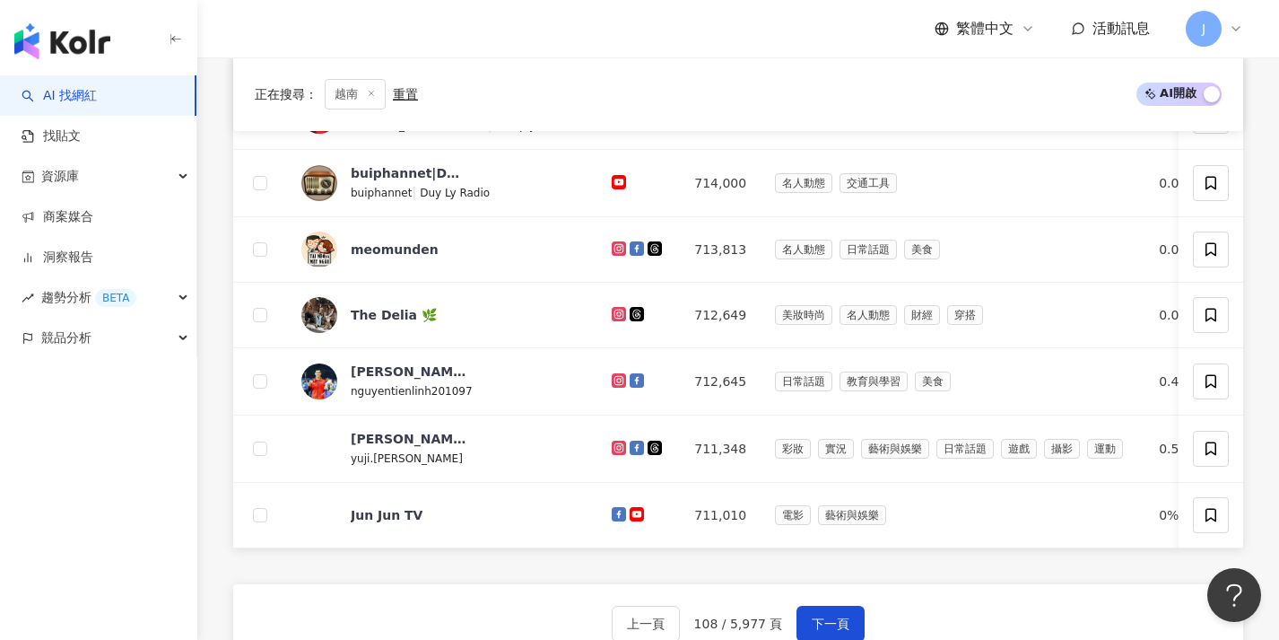
scroll to position [710, 0]
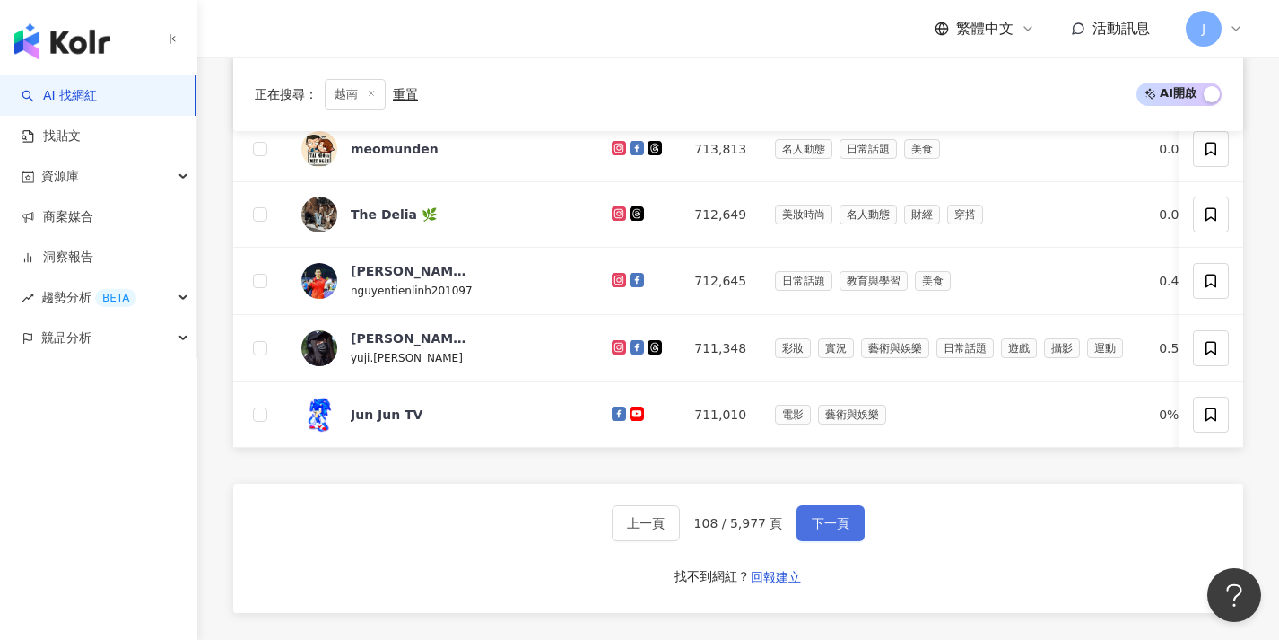
click at [834, 530] on span "下一頁" at bounding box center [831, 523] width 38 height 14
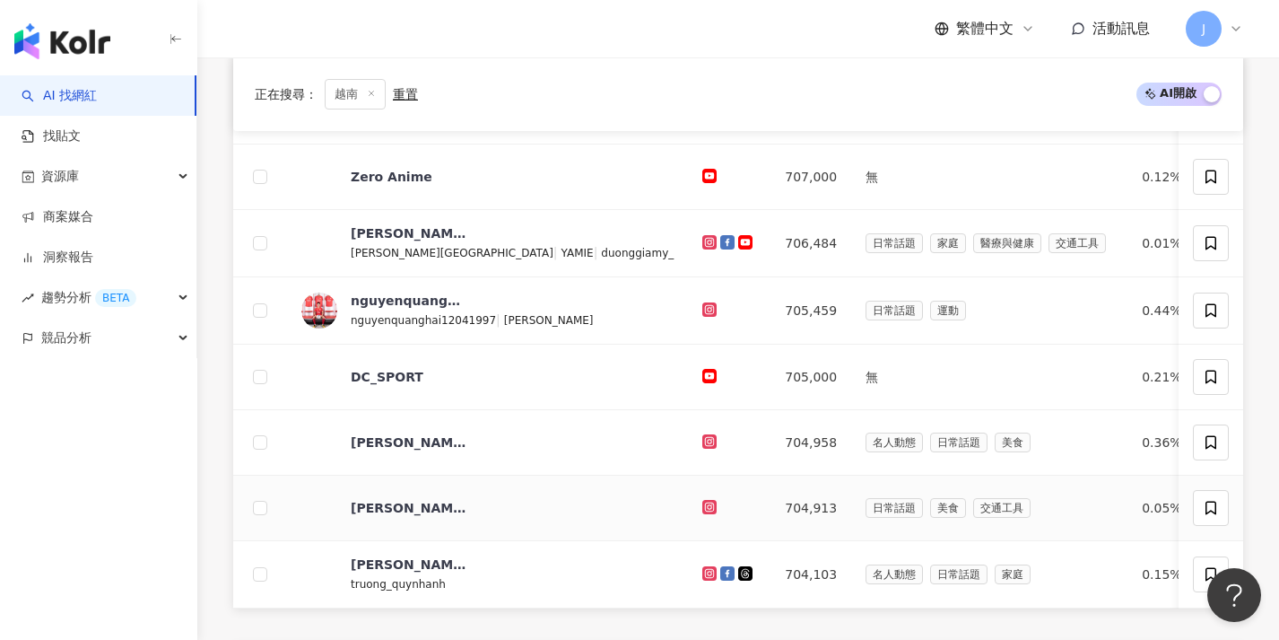
scroll to position [666, 0]
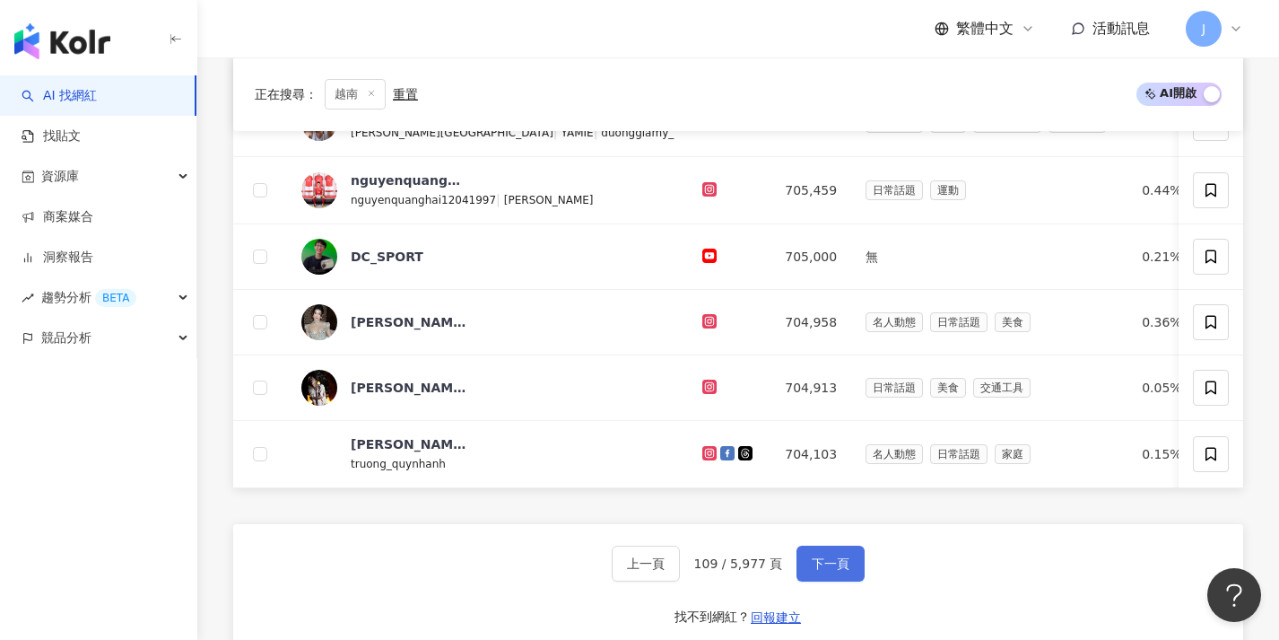
click at [829, 581] on button "下一頁" at bounding box center [831, 563] width 68 height 36
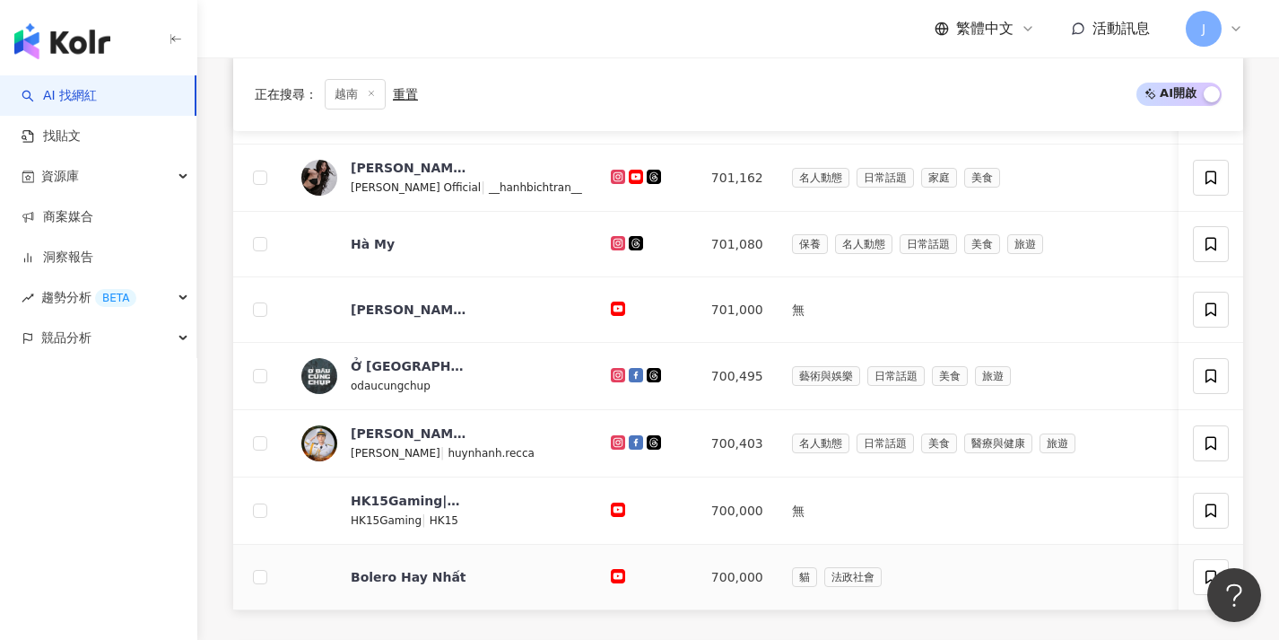
scroll to position [645, 0]
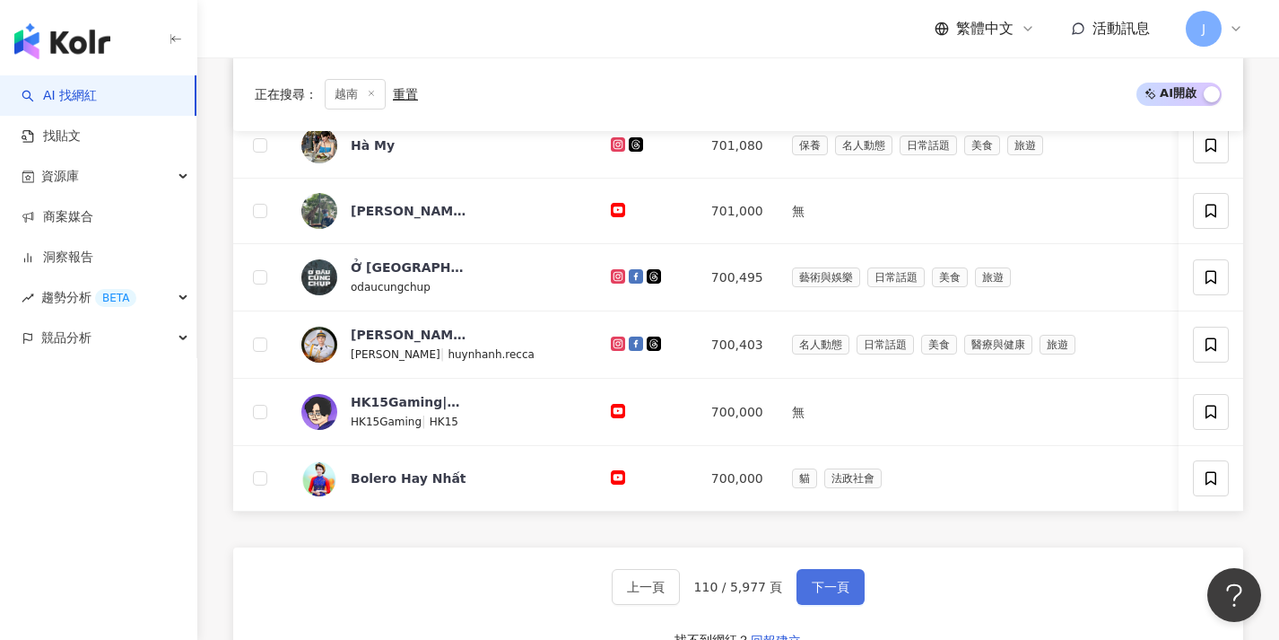
click at [806, 605] on button "下一頁" at bounding box center [831, 587] width 68 height 36
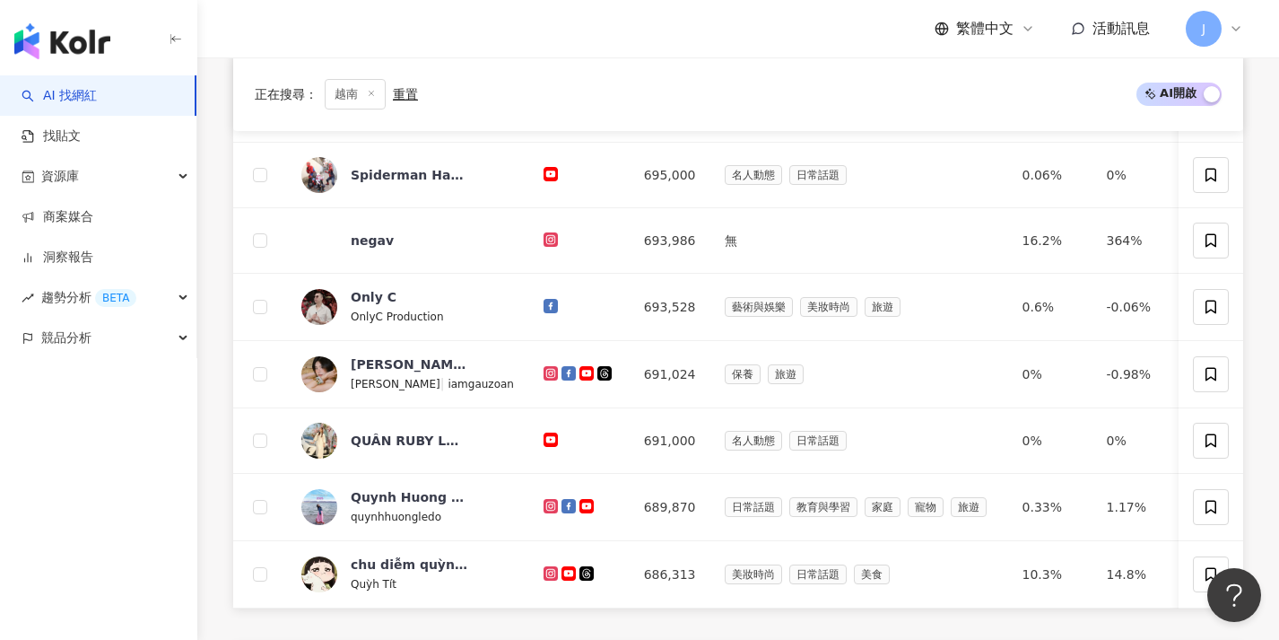
scroll to position [623, 0]
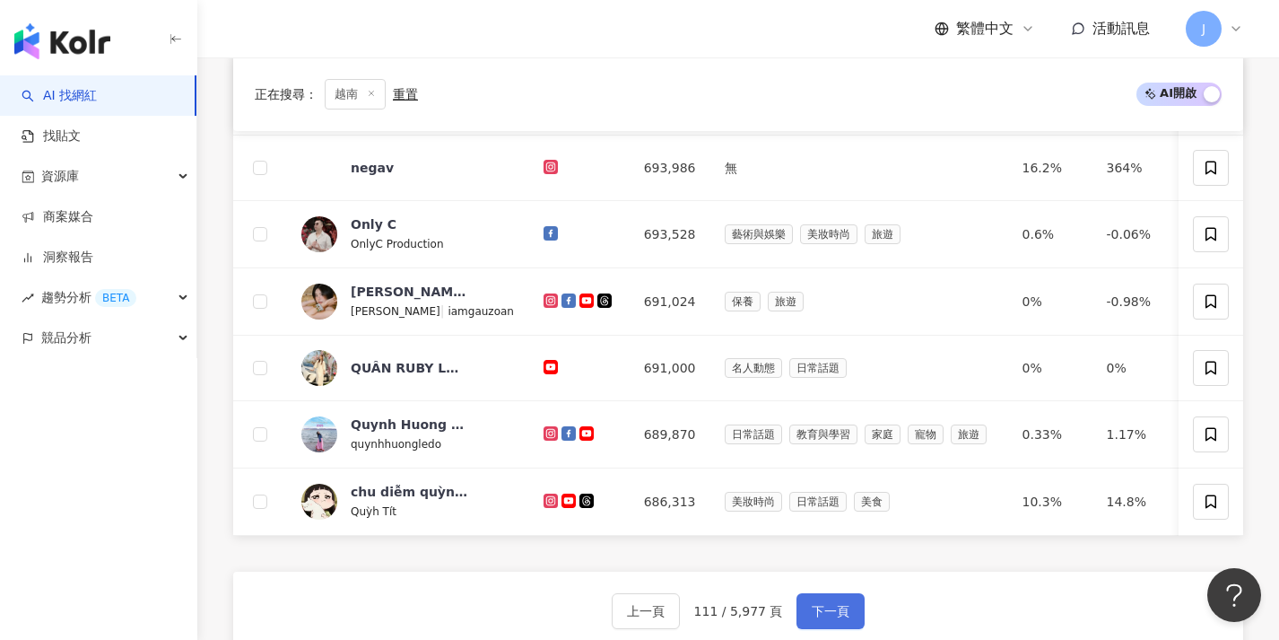
click at [816, 618] on span "下一頁" at bounding box center [831, 611] width 38 height 14
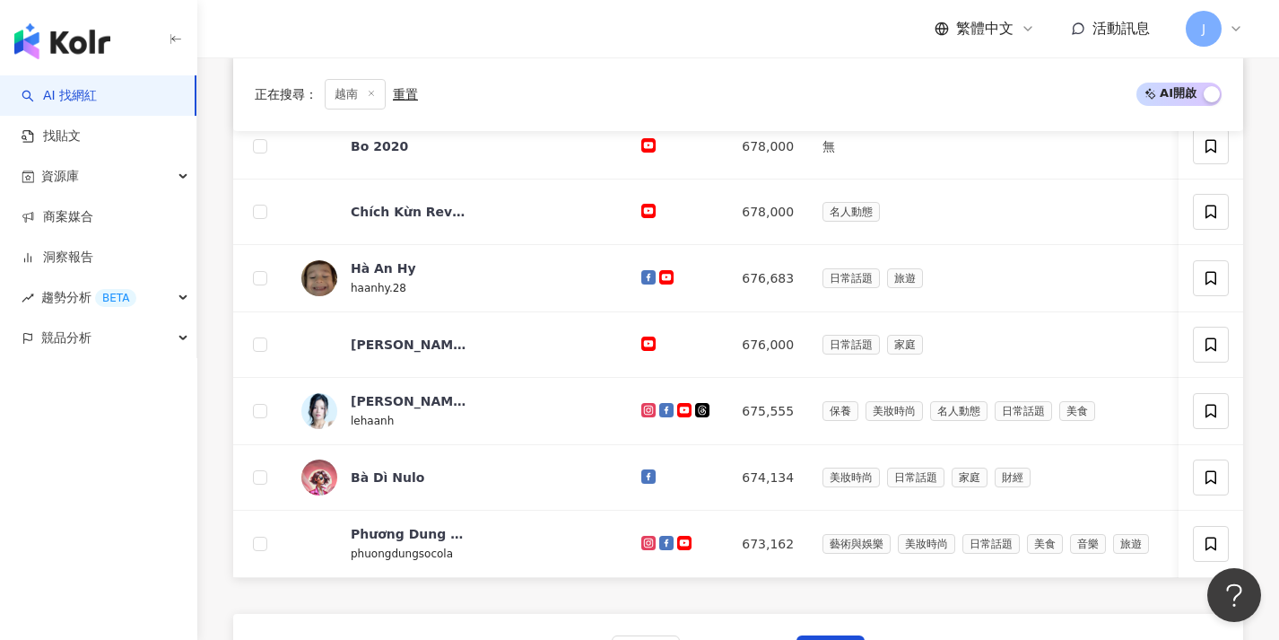
scroll to position [670, 0]
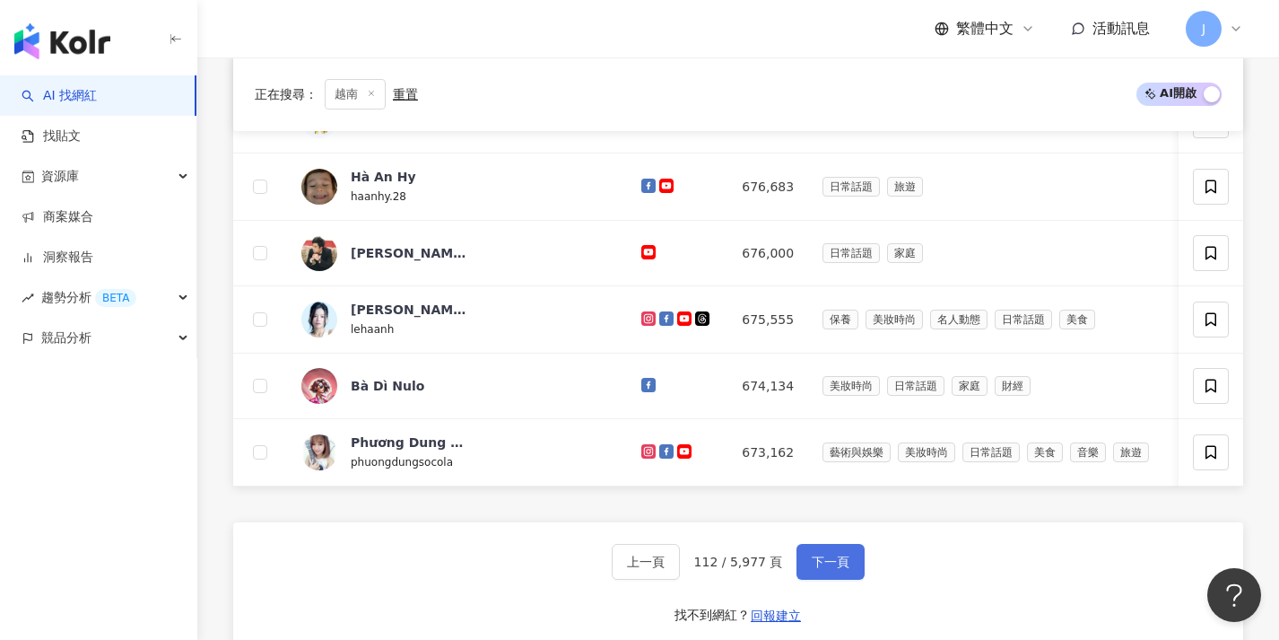
click at [831, 569] on span "下一頁" at bounding box center [831, 561] width 38 height 14
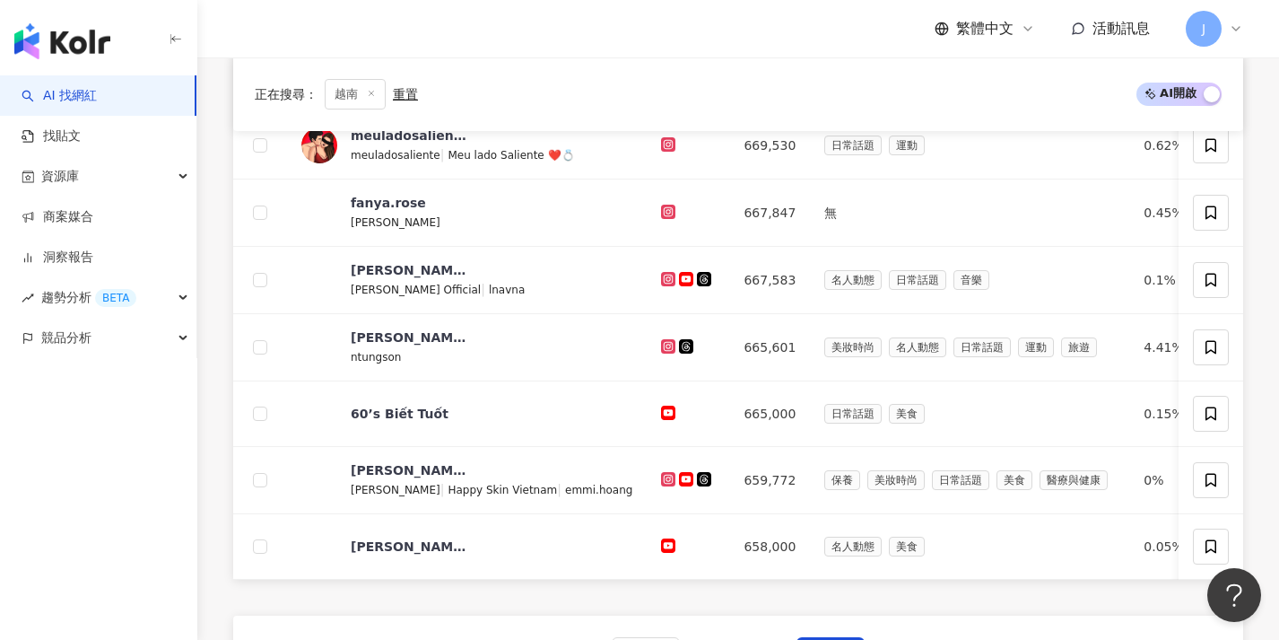
scroll to position [636, 0]
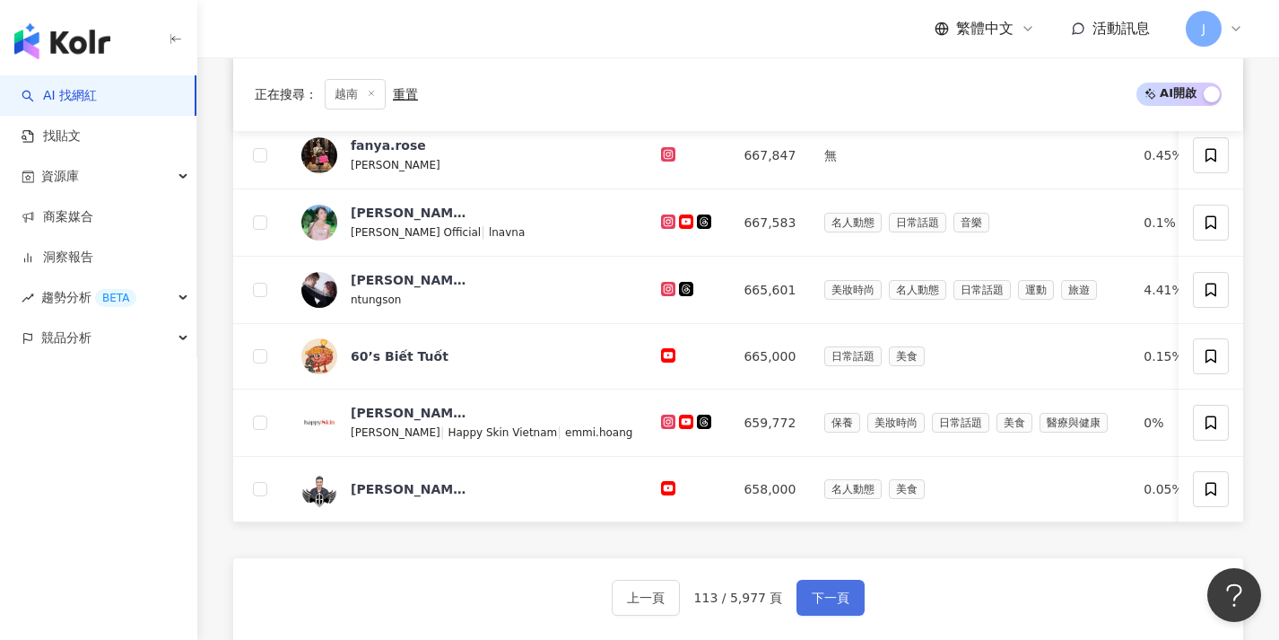
click at [828, 604] on span "下一頁" at bounding box center [831, 597] width 38 height 14
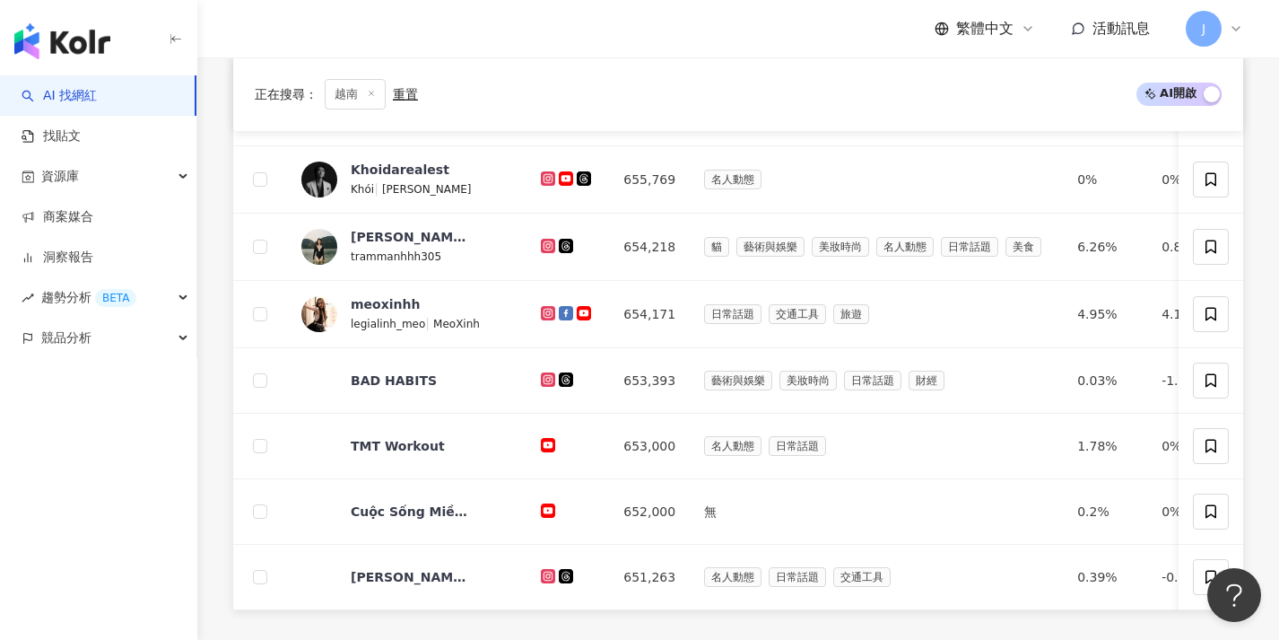
scroll to position [688, 0]
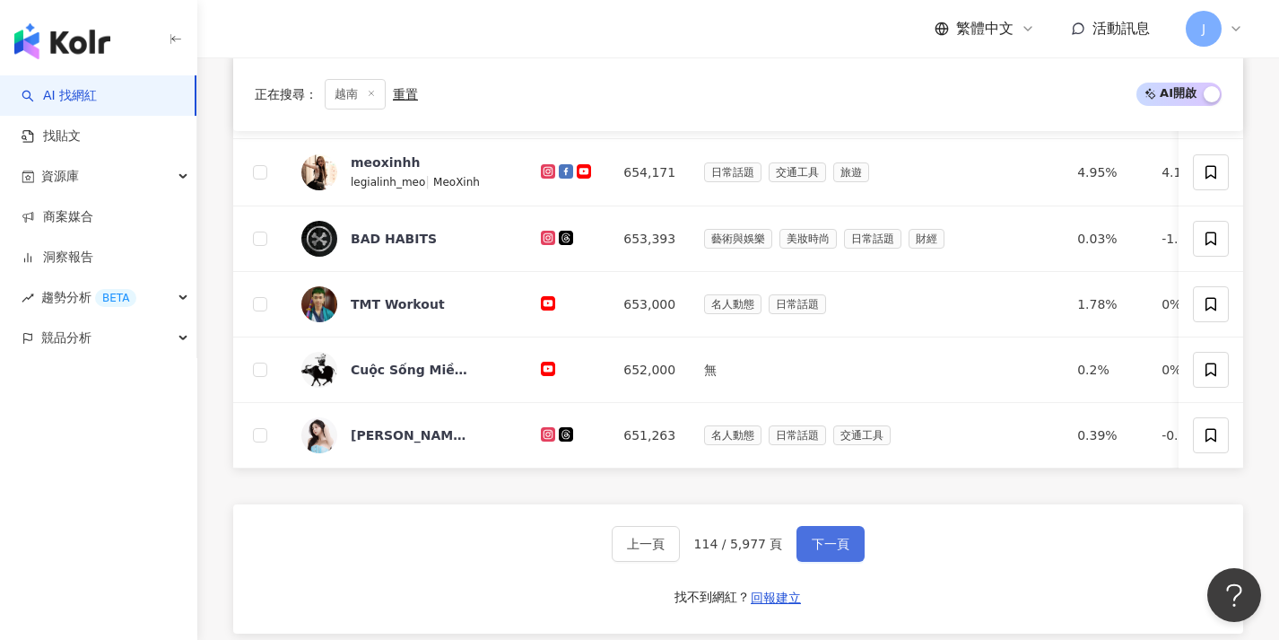
click at [846, 560] on button "下一頁" at bounding box center [831, 544] width 68 height 36
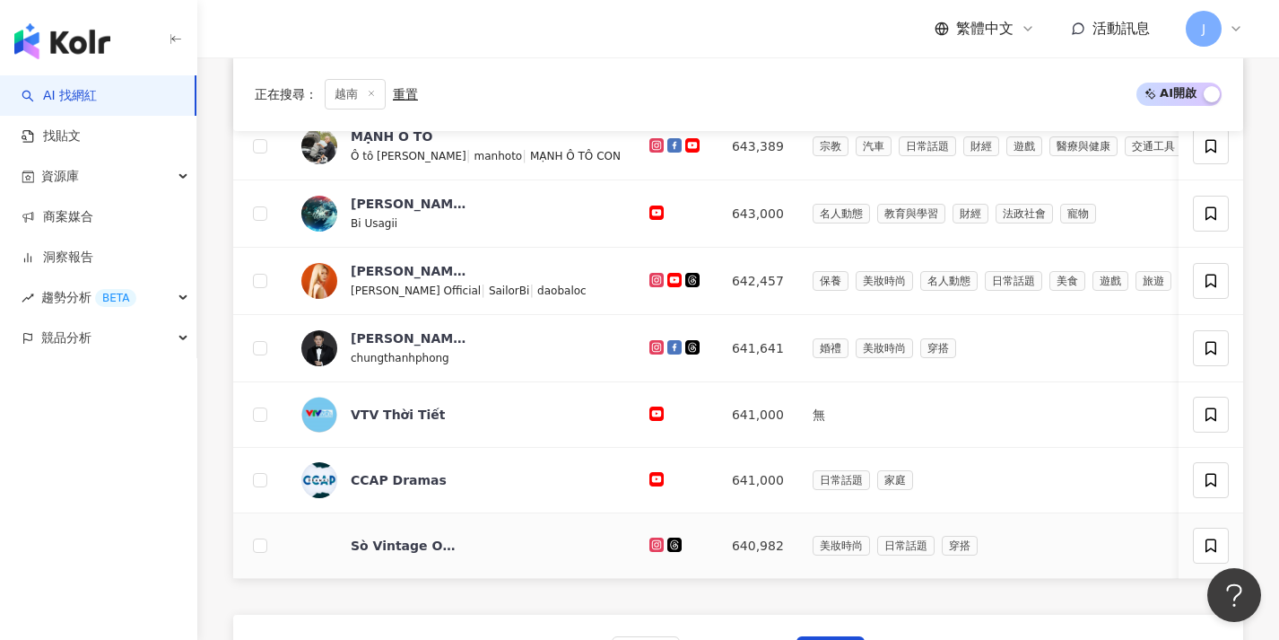
scroll to position [660, 0]
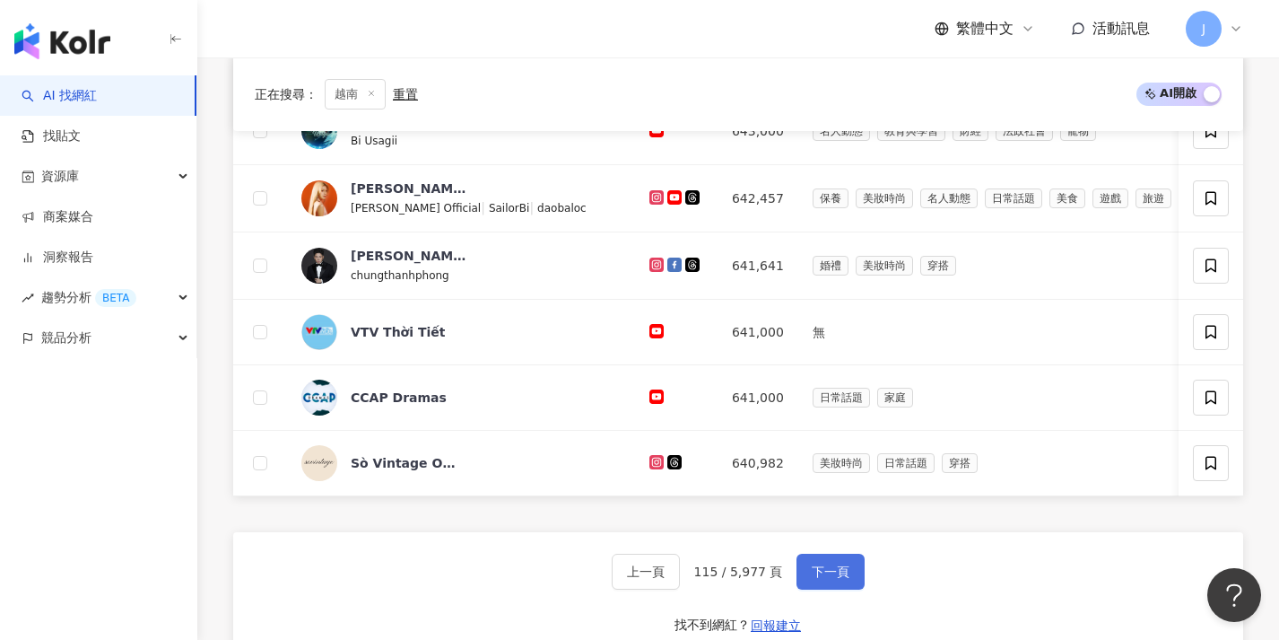
click at [827, 579] on span "下一頁" at bounding box center [831, 571] width 38 height 14
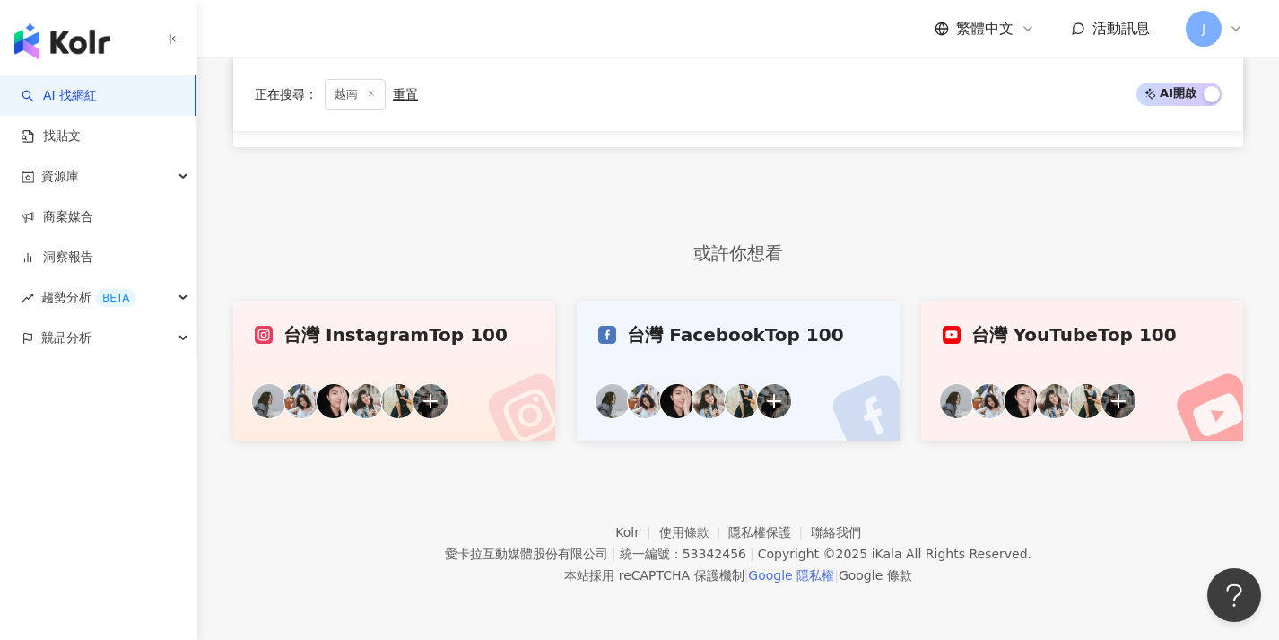
scroll to position [546, 0]
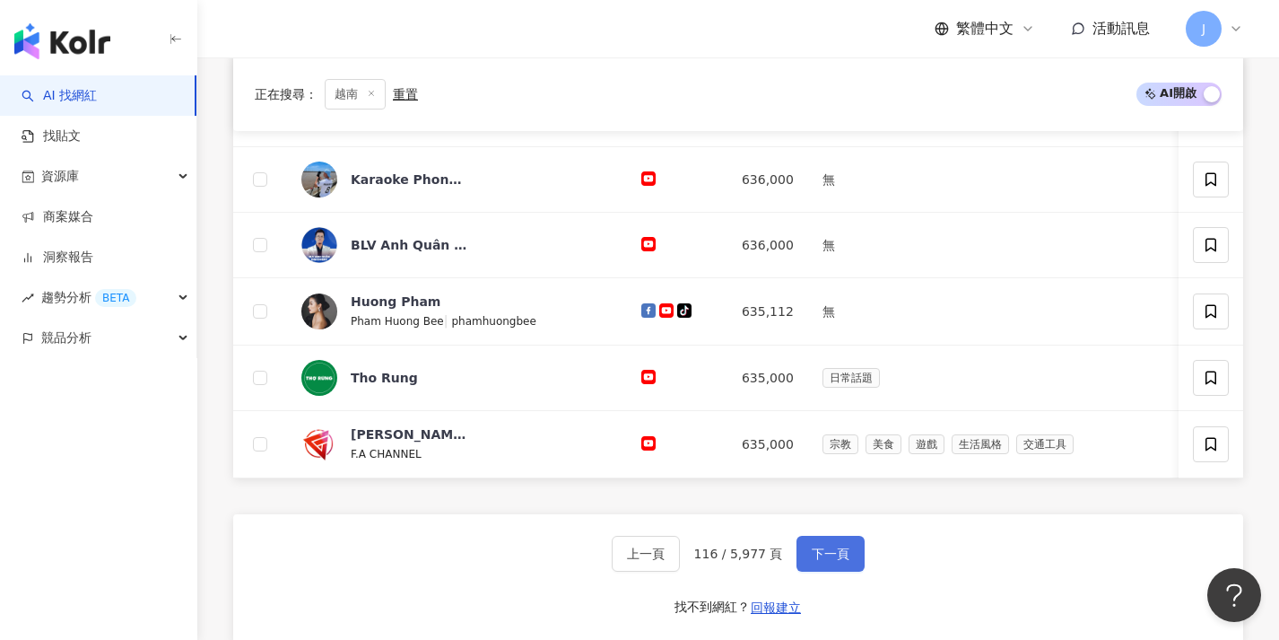
click at [821, 561] on span "下一頁" at bounding box center [831, 553] width 38 height 14
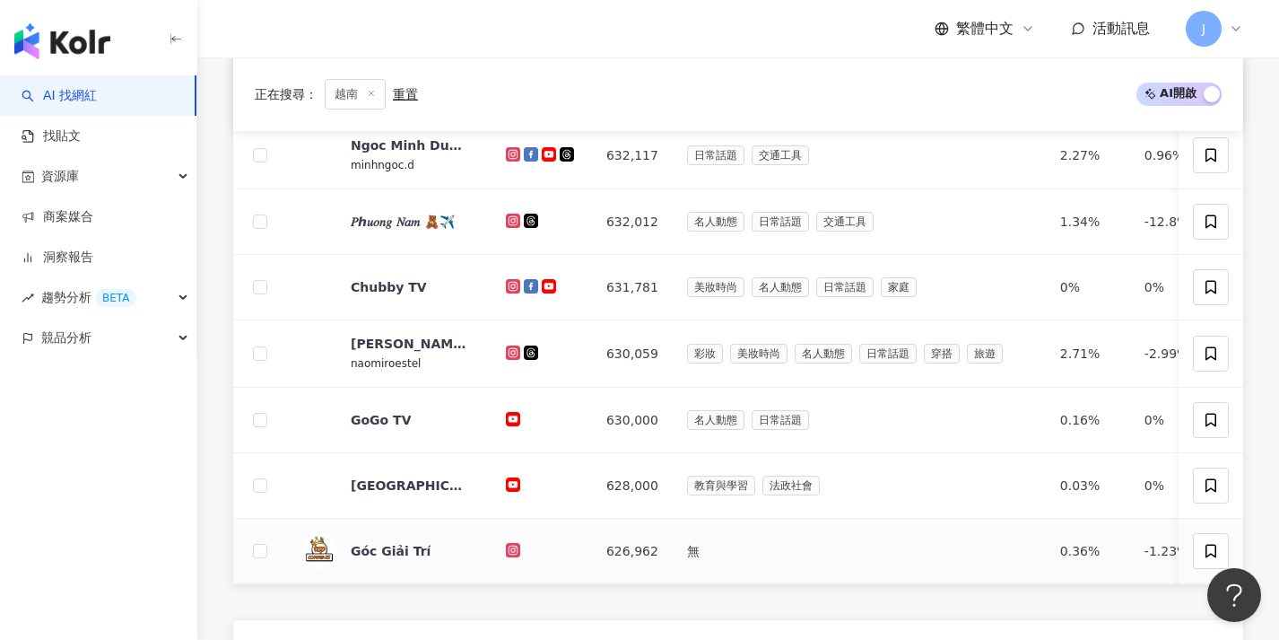
scroll to position [684, 0]
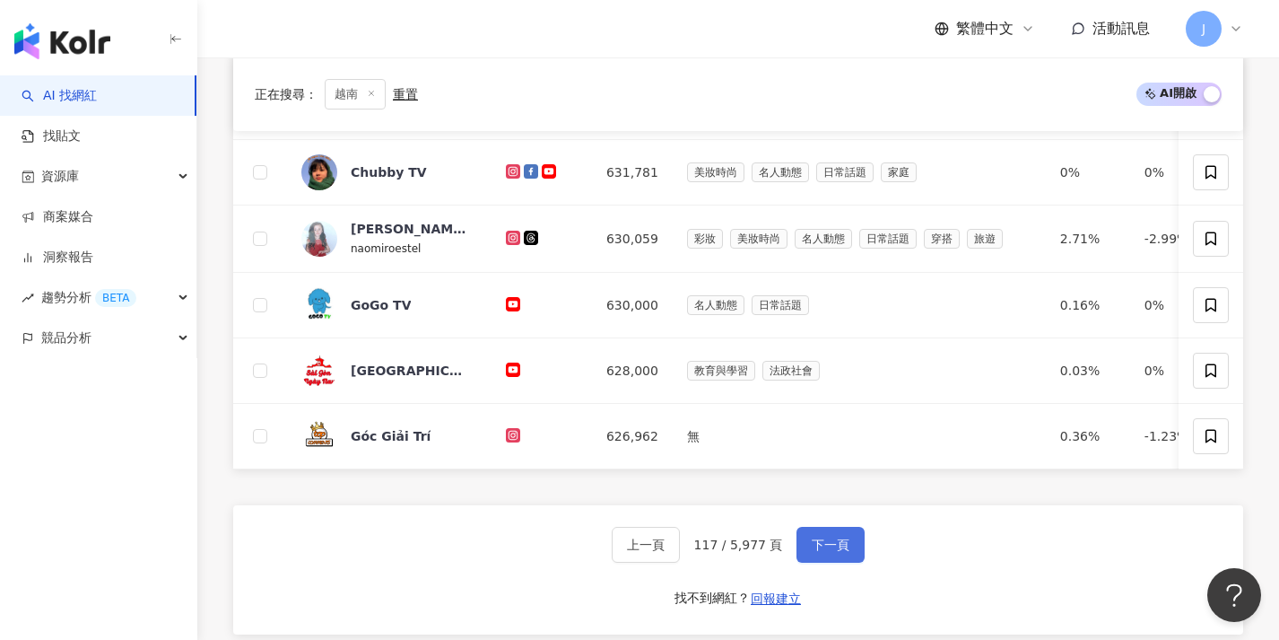
click at [825, 562] on button "下一頁" at bounding box center [831, 545] width 68 height 36
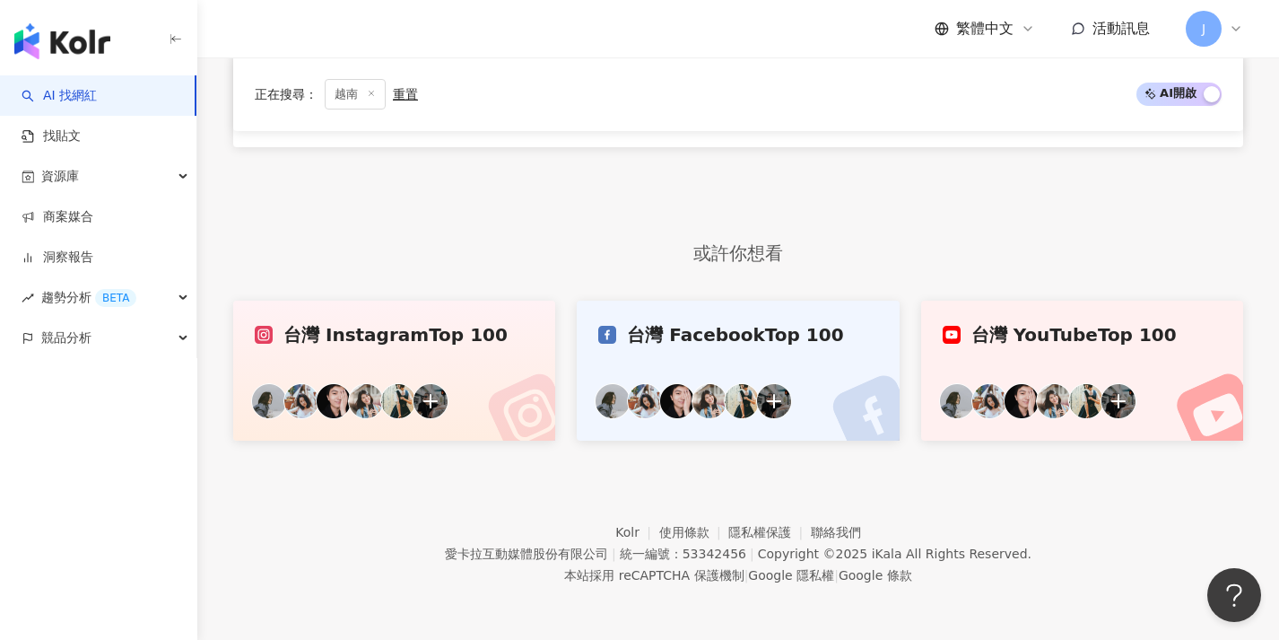
scroll to position [546, 0]
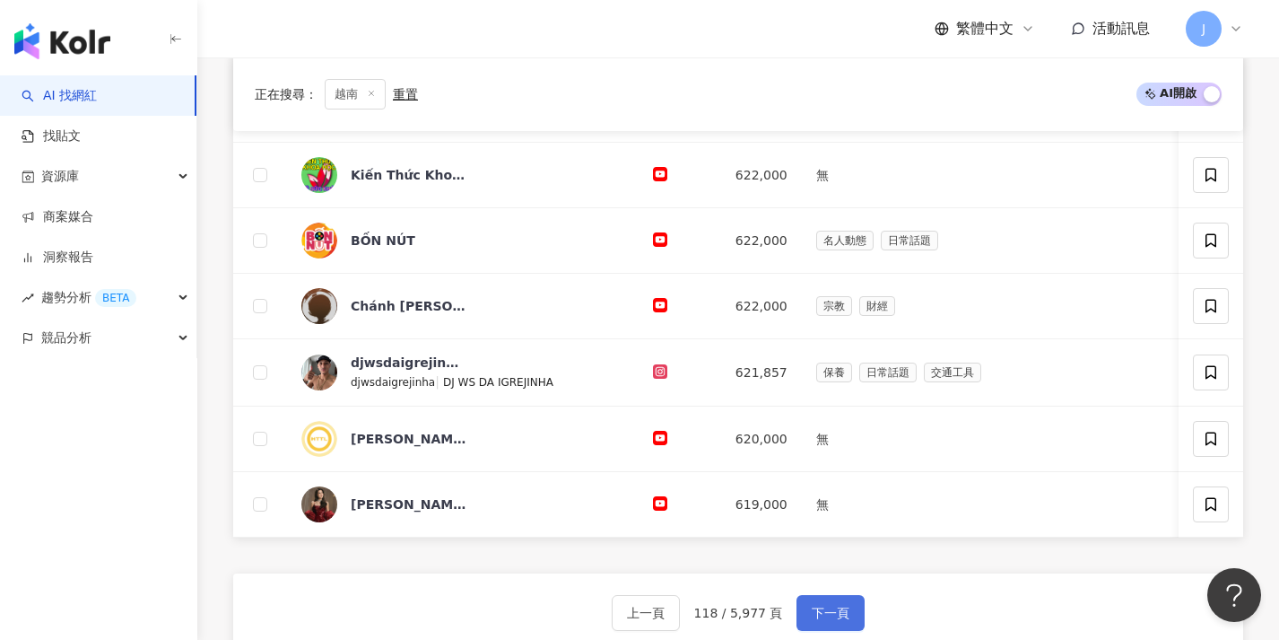
click at [812, 620] on span "下一頁" at bounding box center [831, 612] width 38 height 14
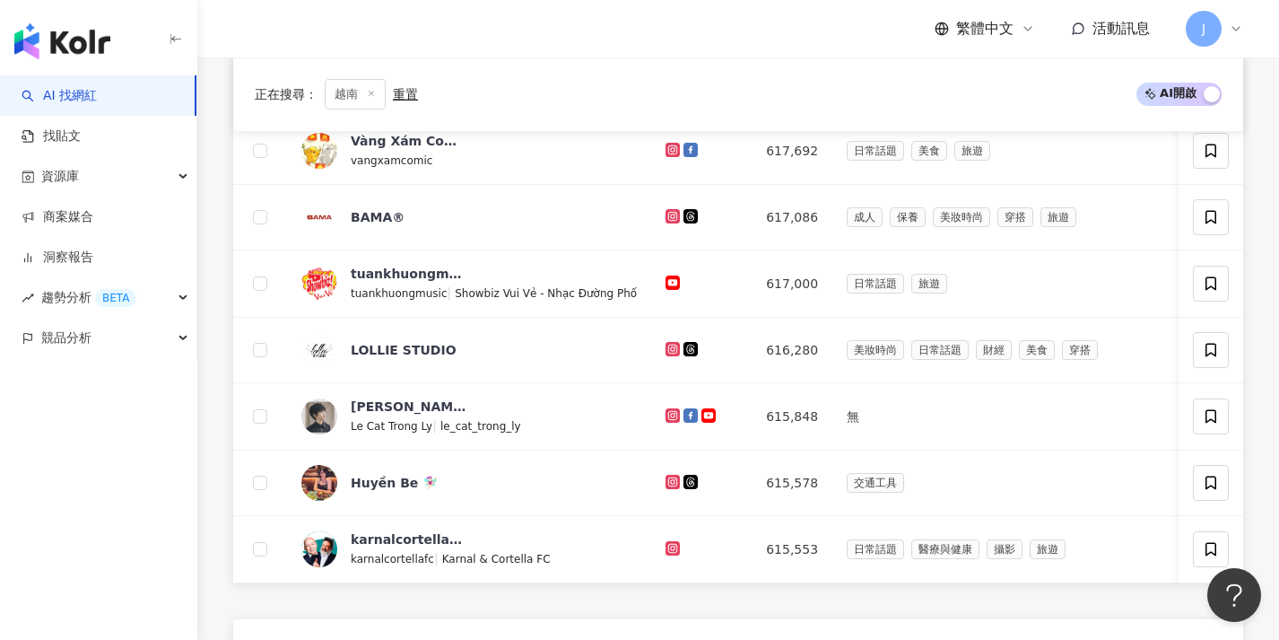
scroll to position [636, 0]
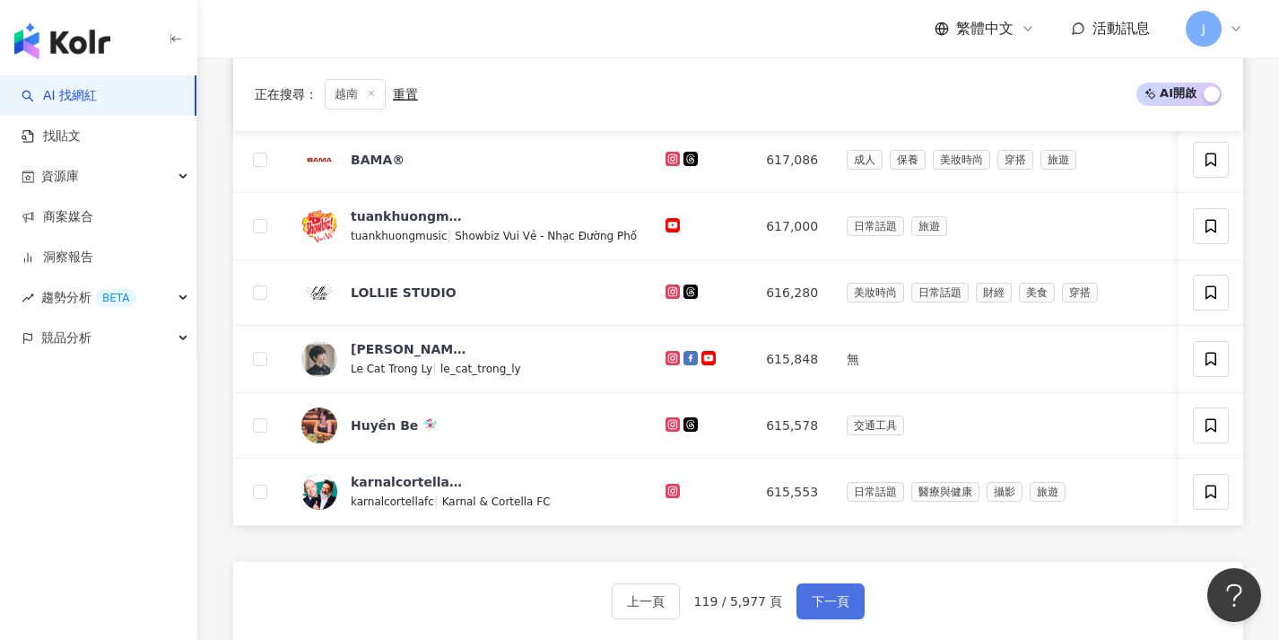
click at [814, 608] on span "下一頁" at bounding box center [831, 601] width 38 height 14
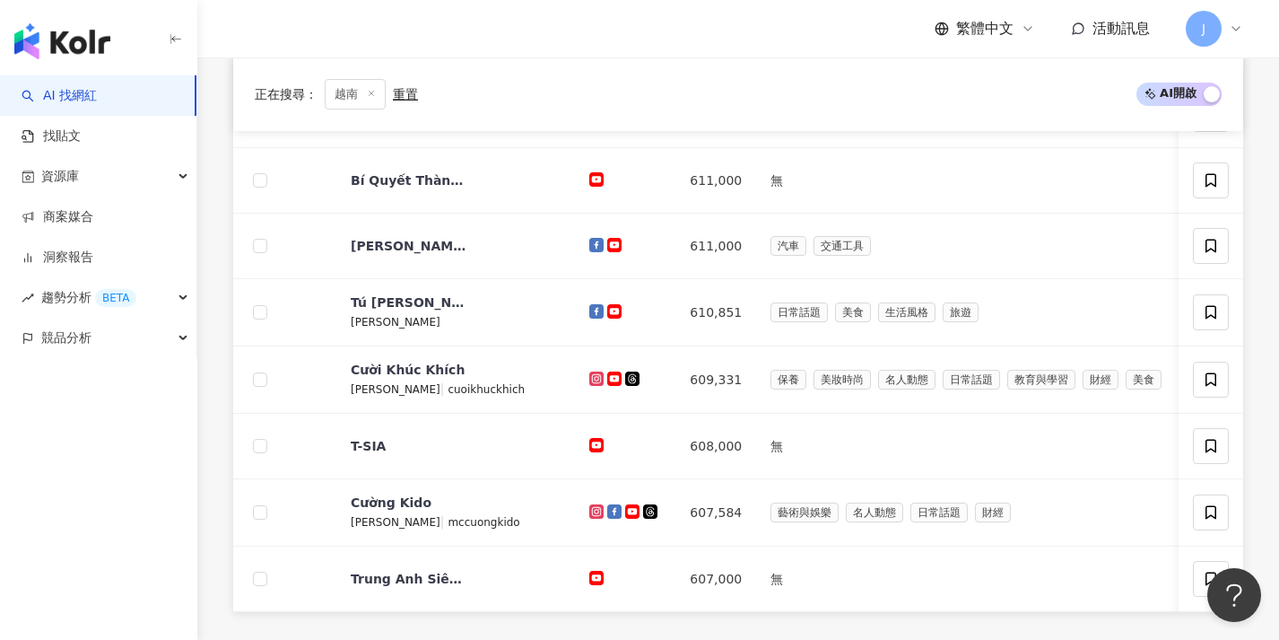
scroll to position [692, 0]
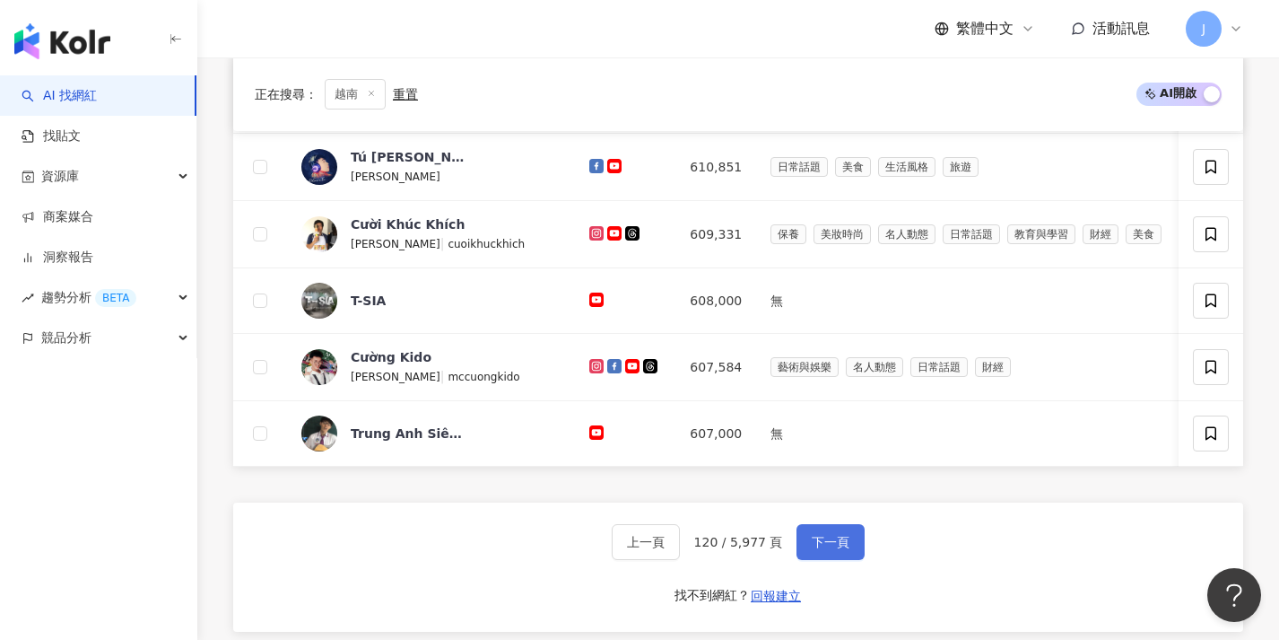
click at [827, 560] on button "下一頁" at bounding box center [831, 542] width 68 height 36
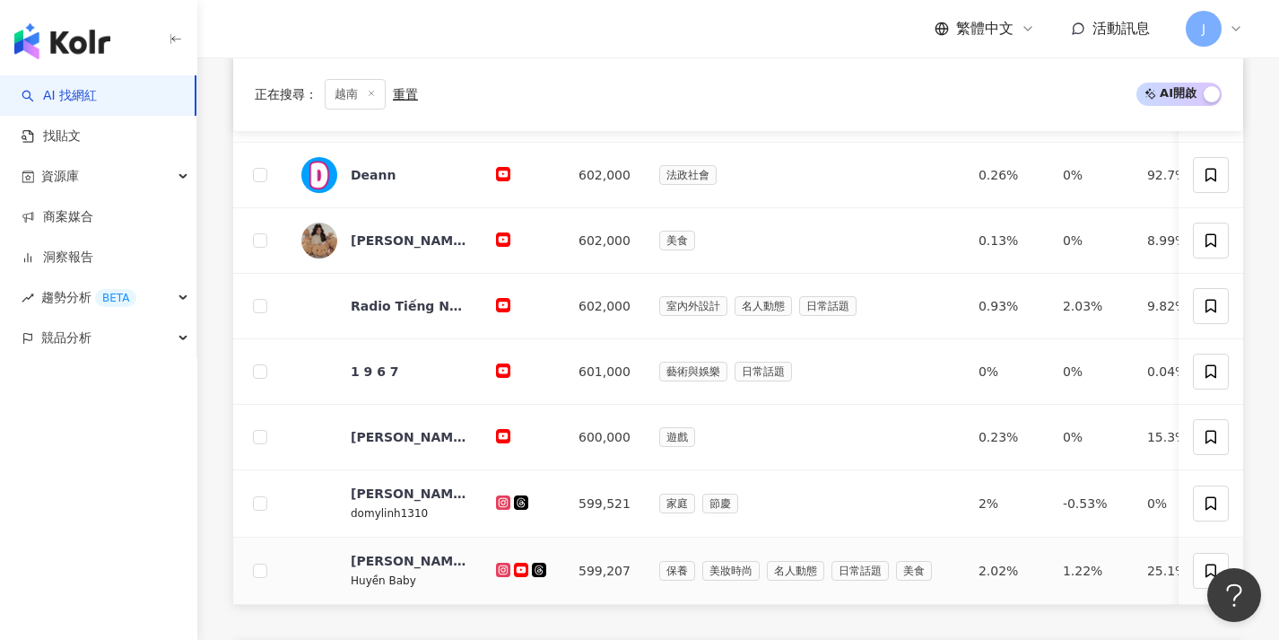
scroll to position [652, 0]
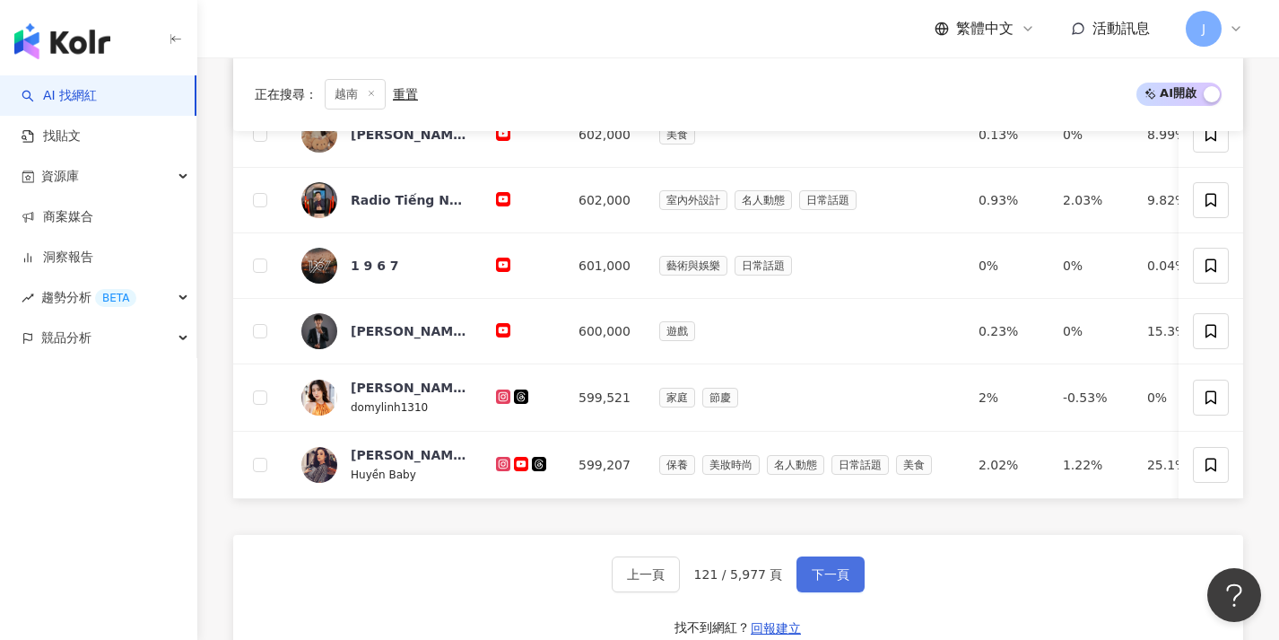
click at [832, 579] on span "下一頁" at bounding box center [831, 574] width 38 height 14
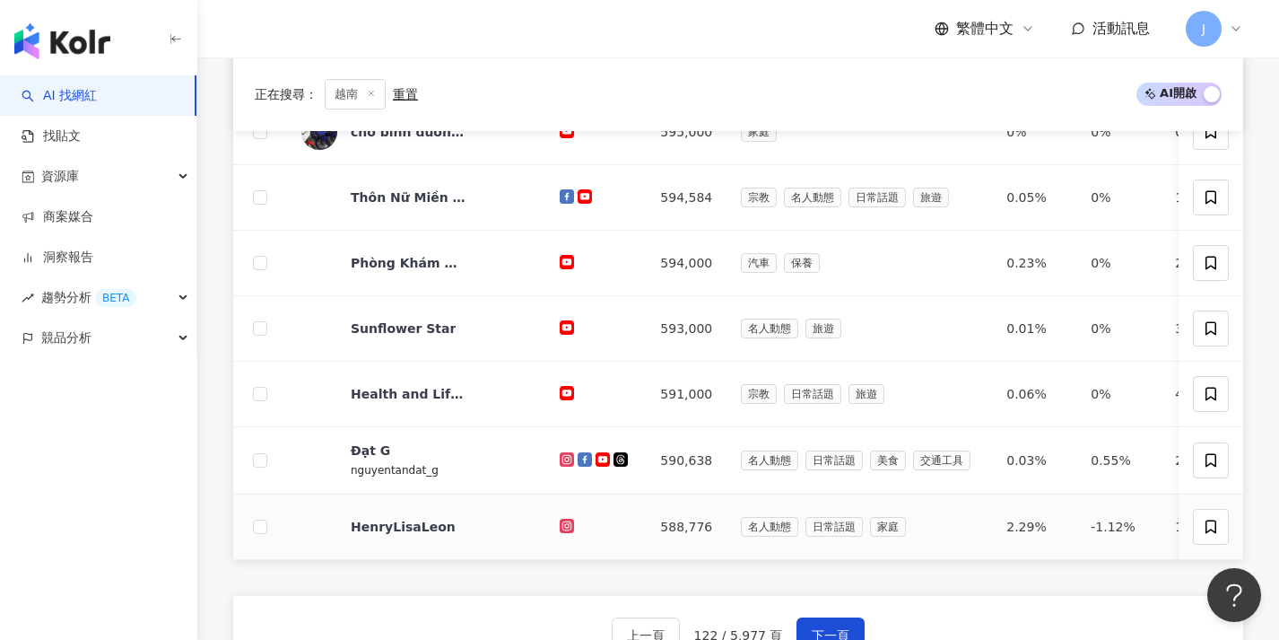
scroll to position [595, 0]
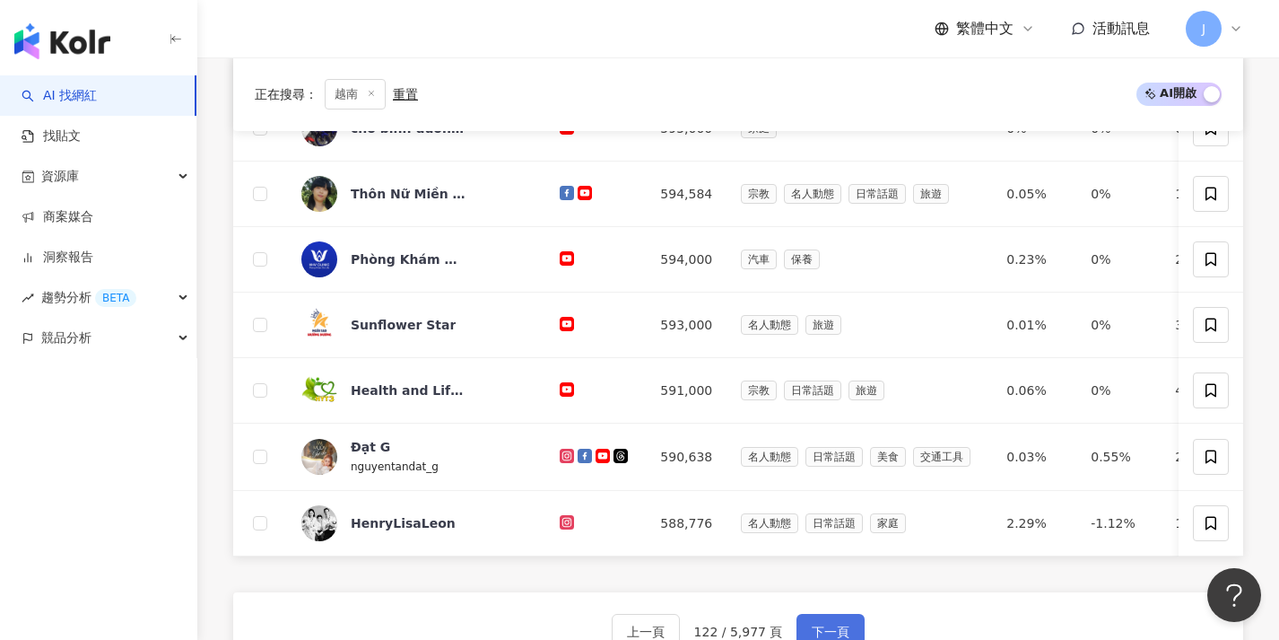
click at [828, 628] on button "下一頁" at bounding box center [831, 632] width 68 height 36
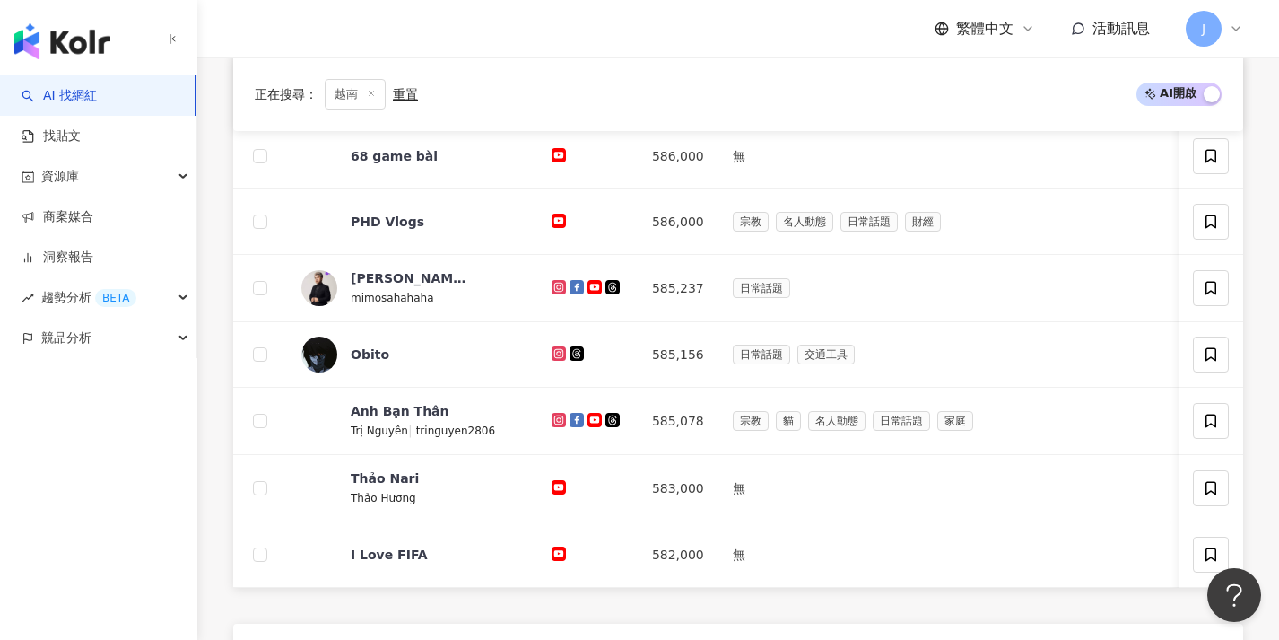
scroll to position [846, 0]
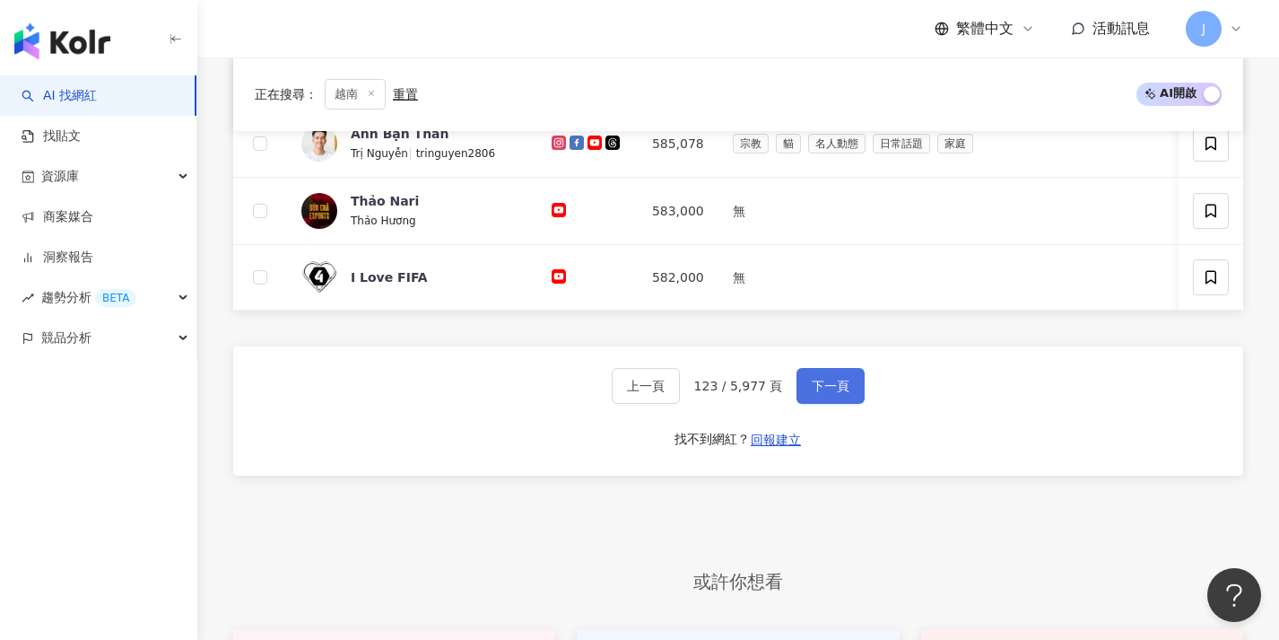
click at [814, 404] on button "下一頁" at bounding box center [831, 386] width 68 height 36
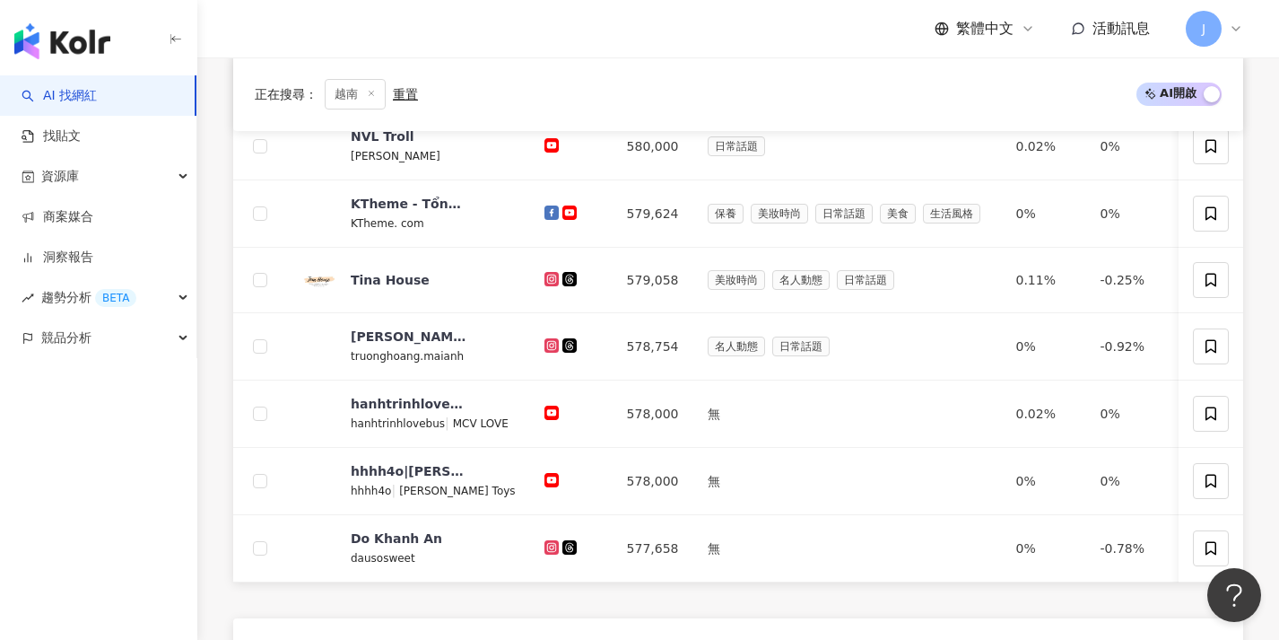
scroll to position [695, 0]
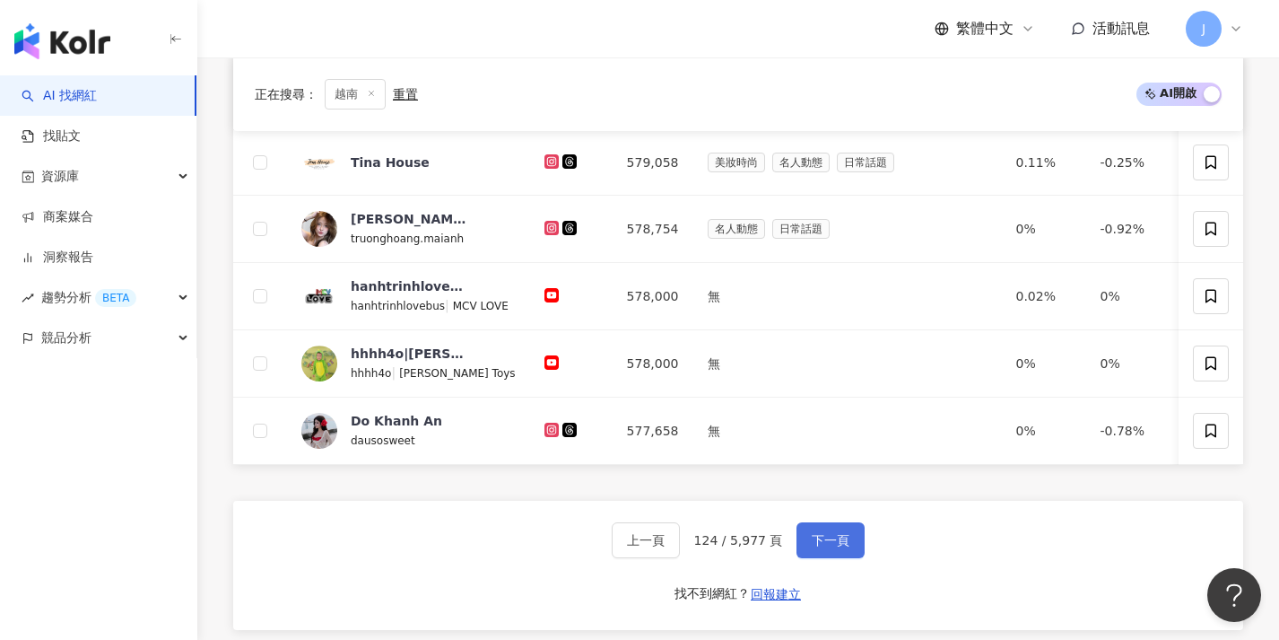
click at [855, 558] on button "下一頁" at bounding box center [831, 540] width 68 height 36
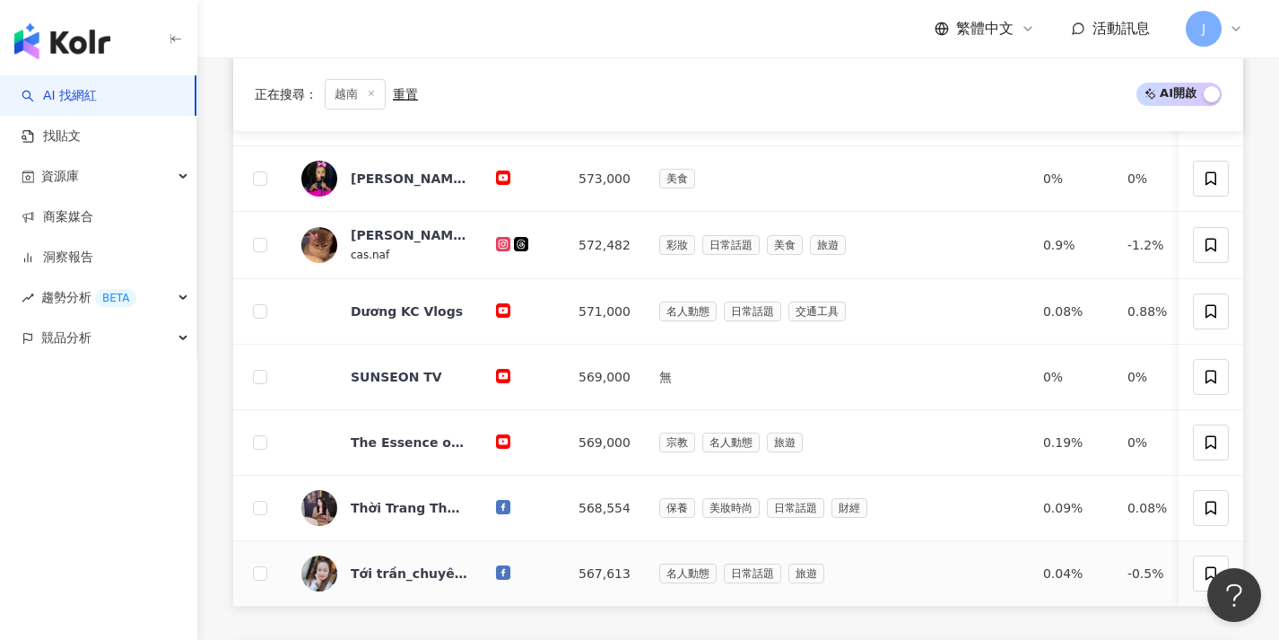
scroll to position [639, 0]
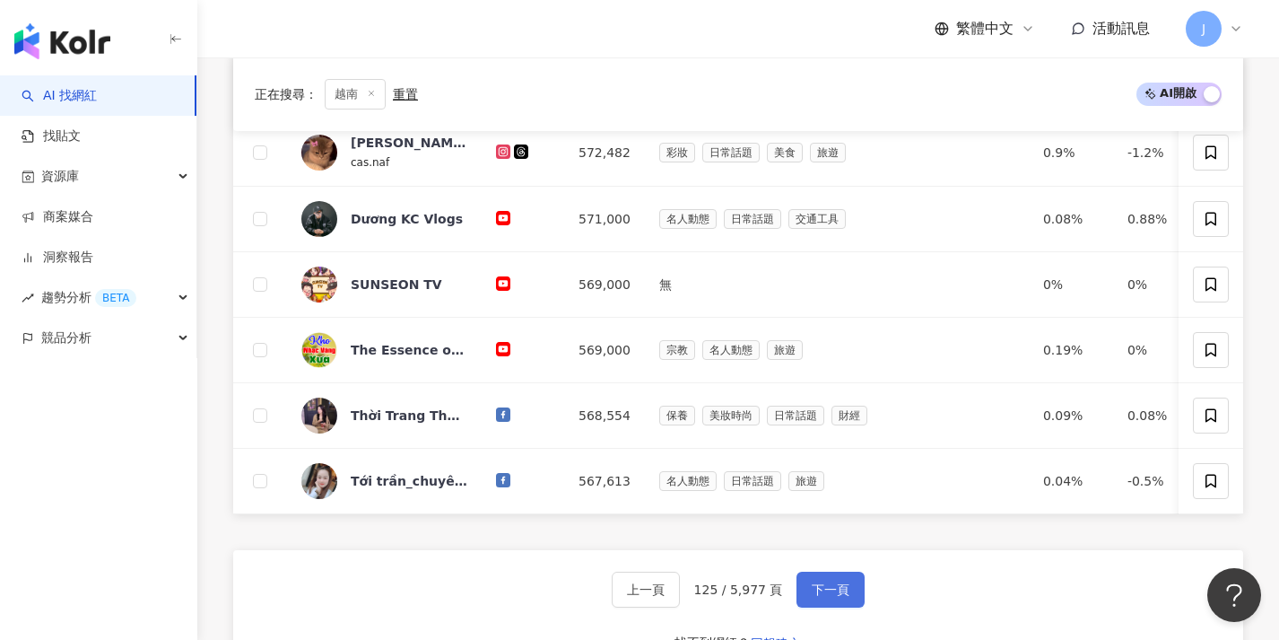
click at [823, 597] on span "下一頁" at bounding box center [831, 589] width 38 height 14
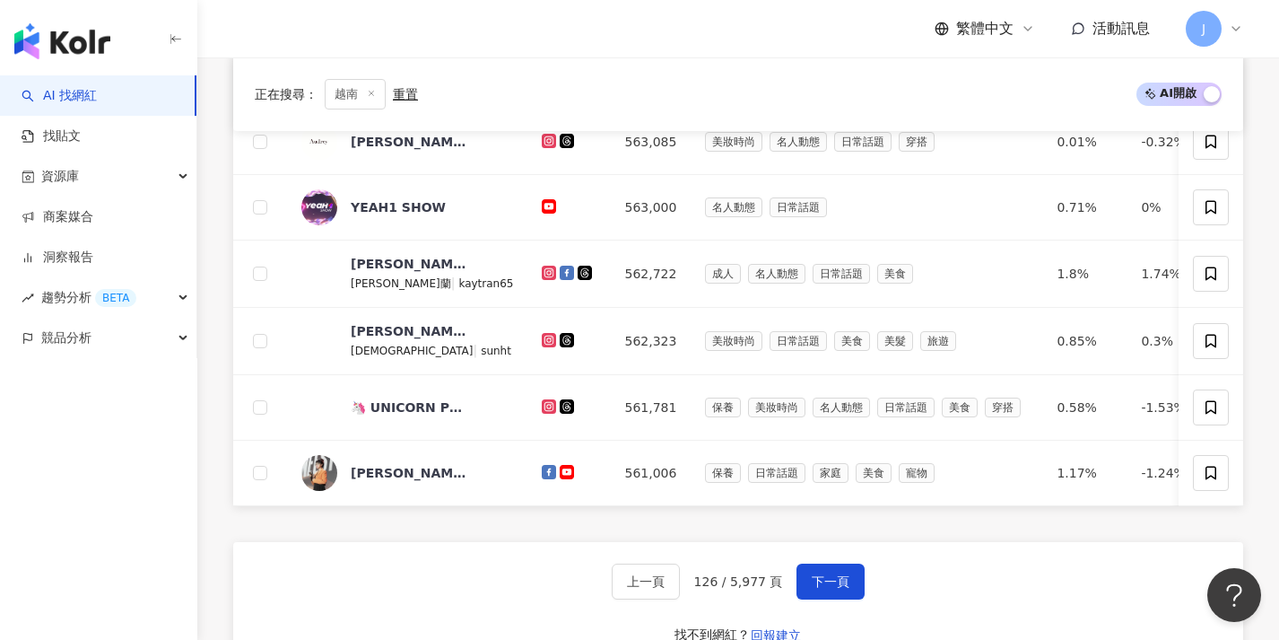
scroll to position [679, 0]
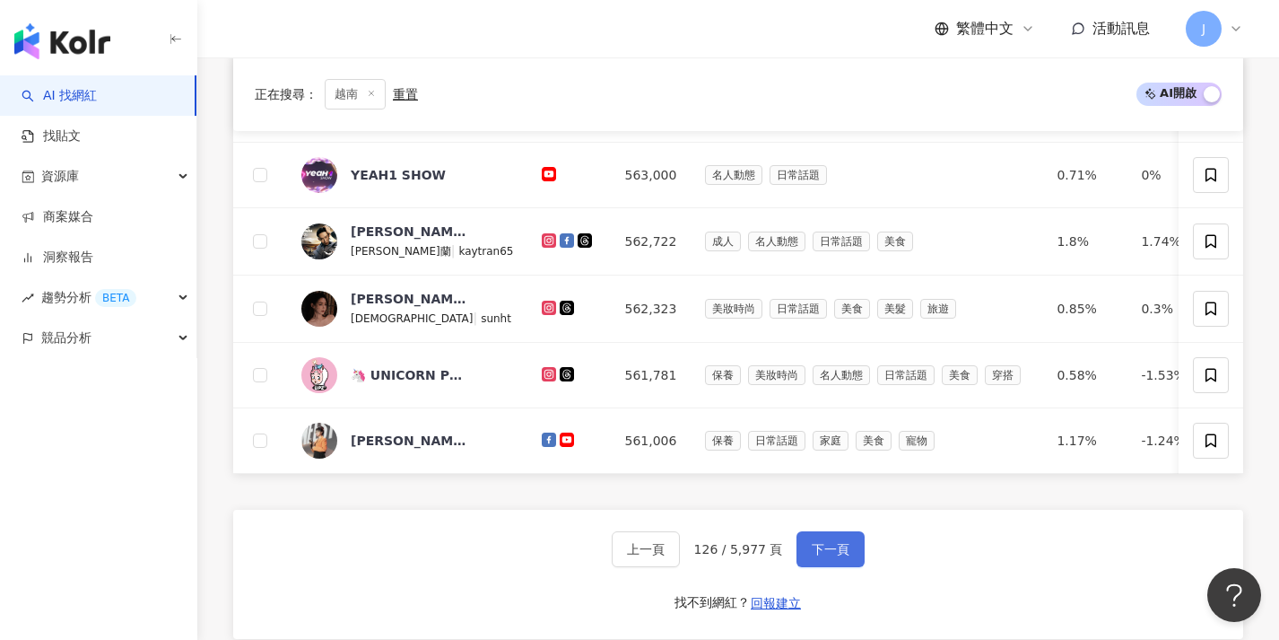
click at [827, 567] on button "下一頁" at bounding box center [831, 549] width 68 height 36
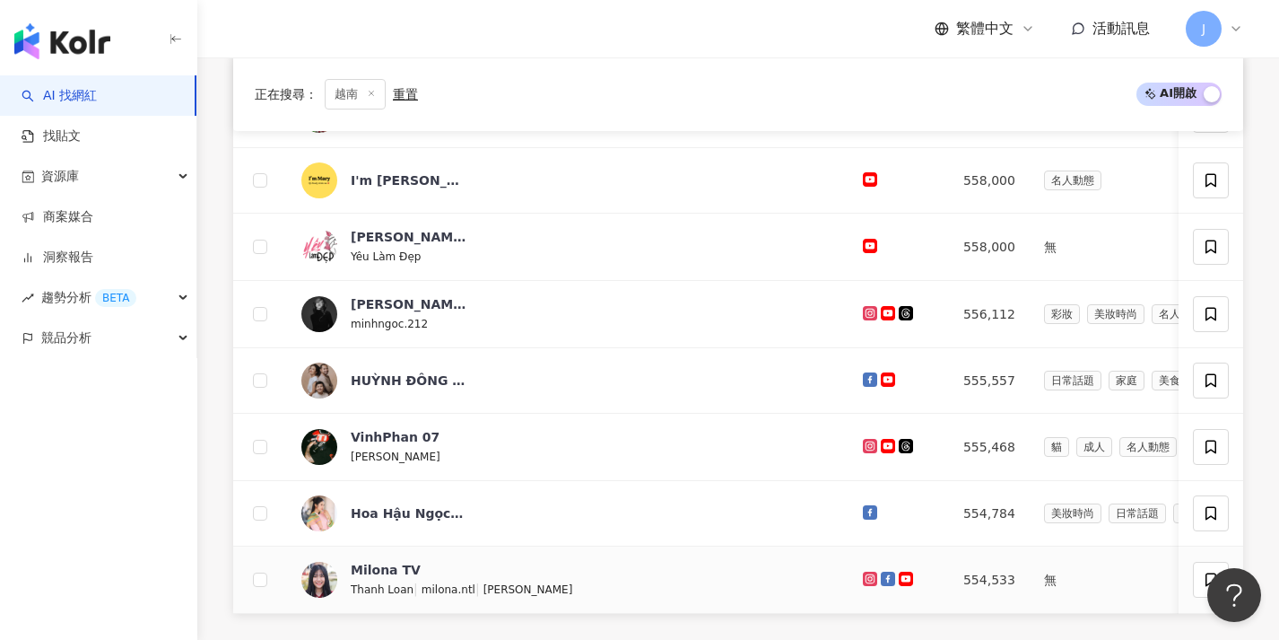
scroll to position [649, 0]
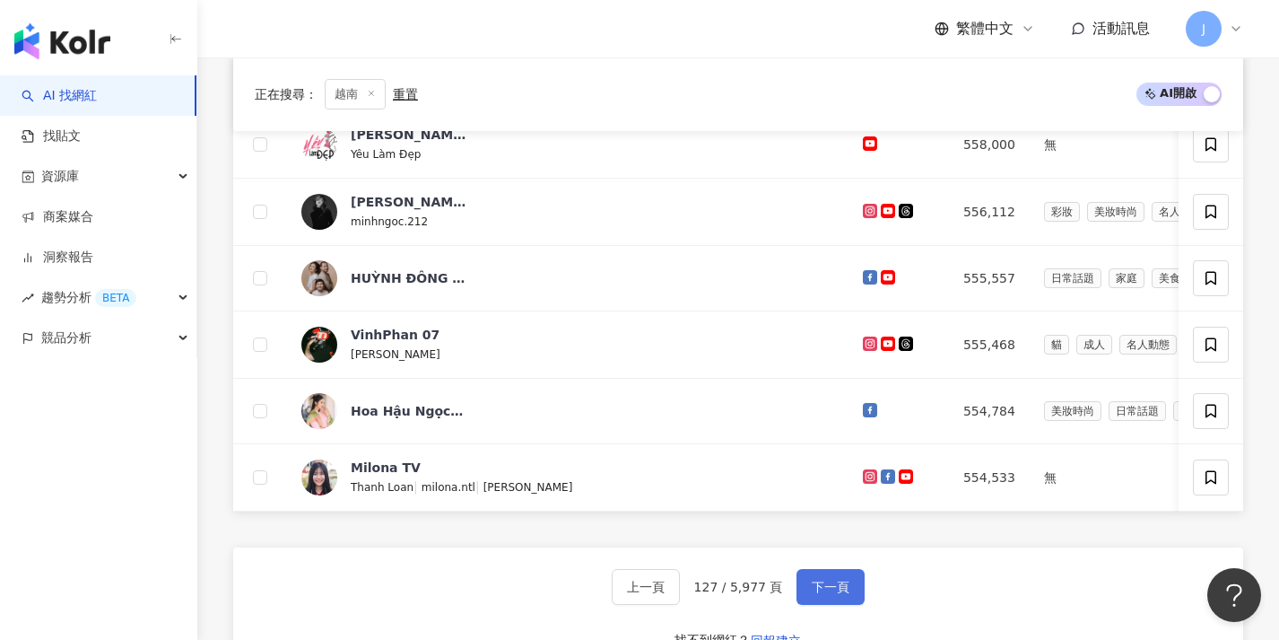
click at [815, 594] on span "下一頁" at bounding box center [831, 586] width 38 height 14
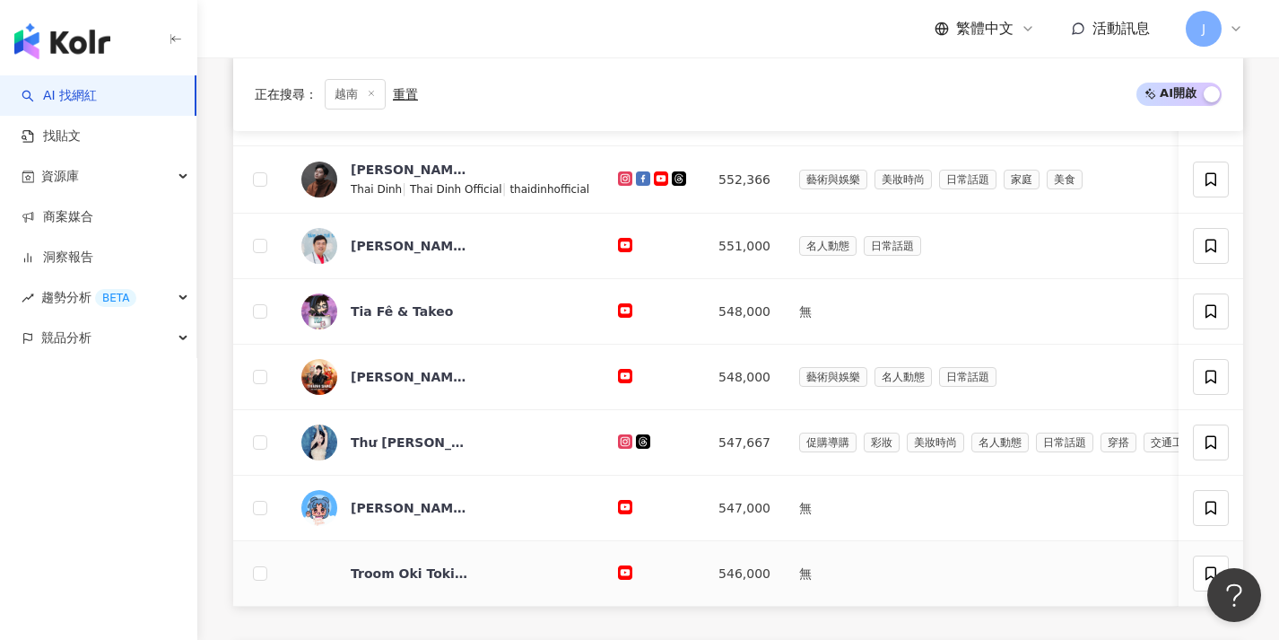
scroll to position [623, 0]
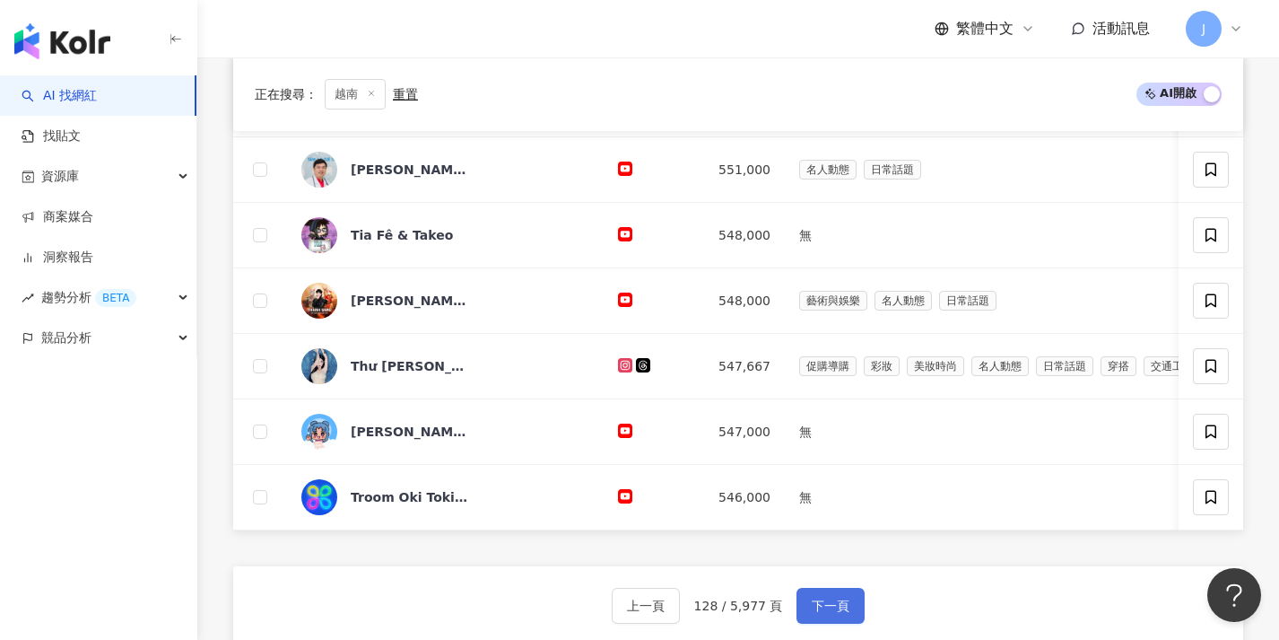
click at [814, 613] on span "下一頁" at bounding box center [831, 605] width 38 height 14
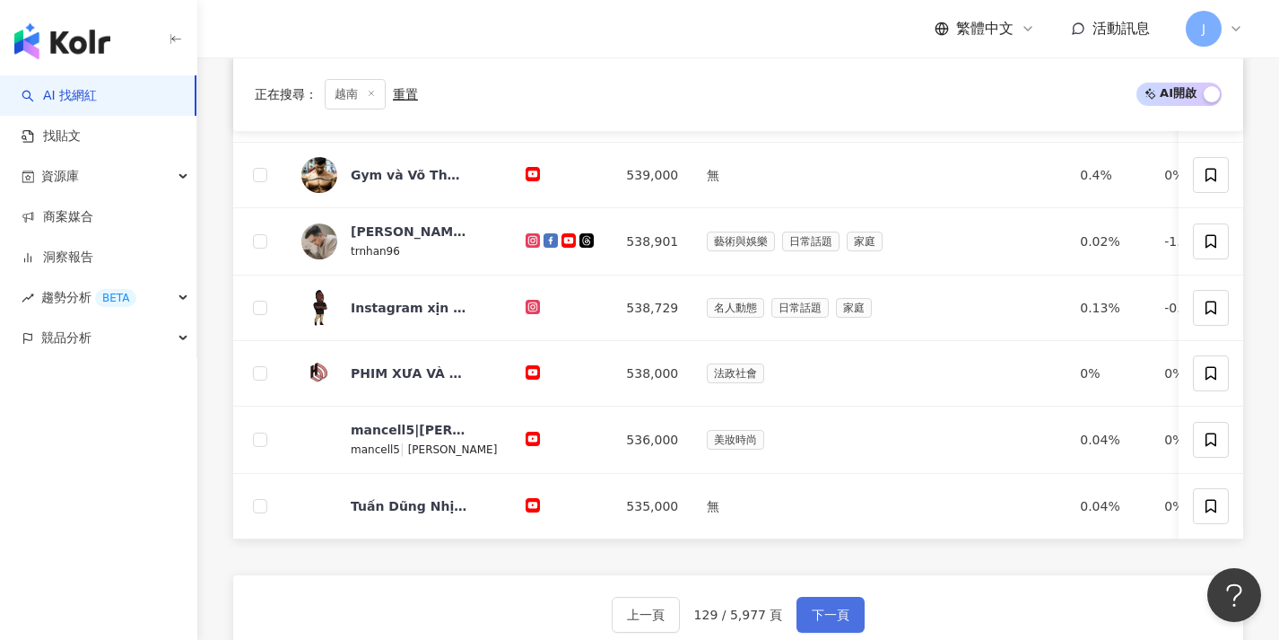
scroll to position [617, 0]
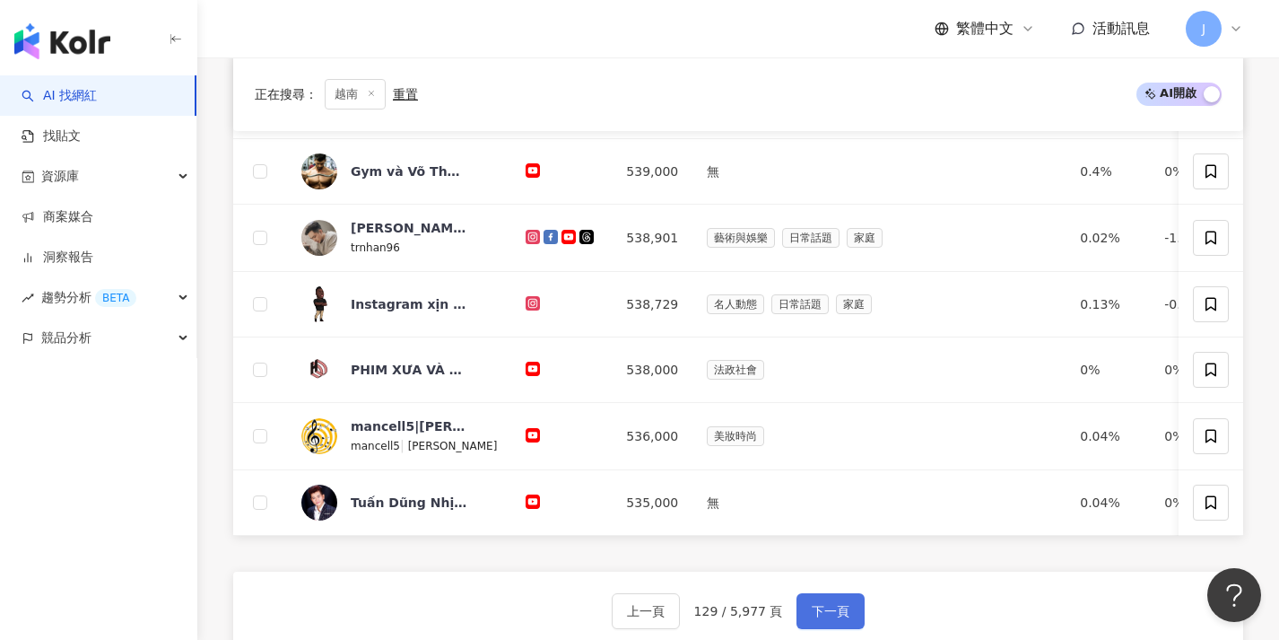
click at [809, 614] on button "下一頁" at bounding box center [831, 611] width 68 height 36
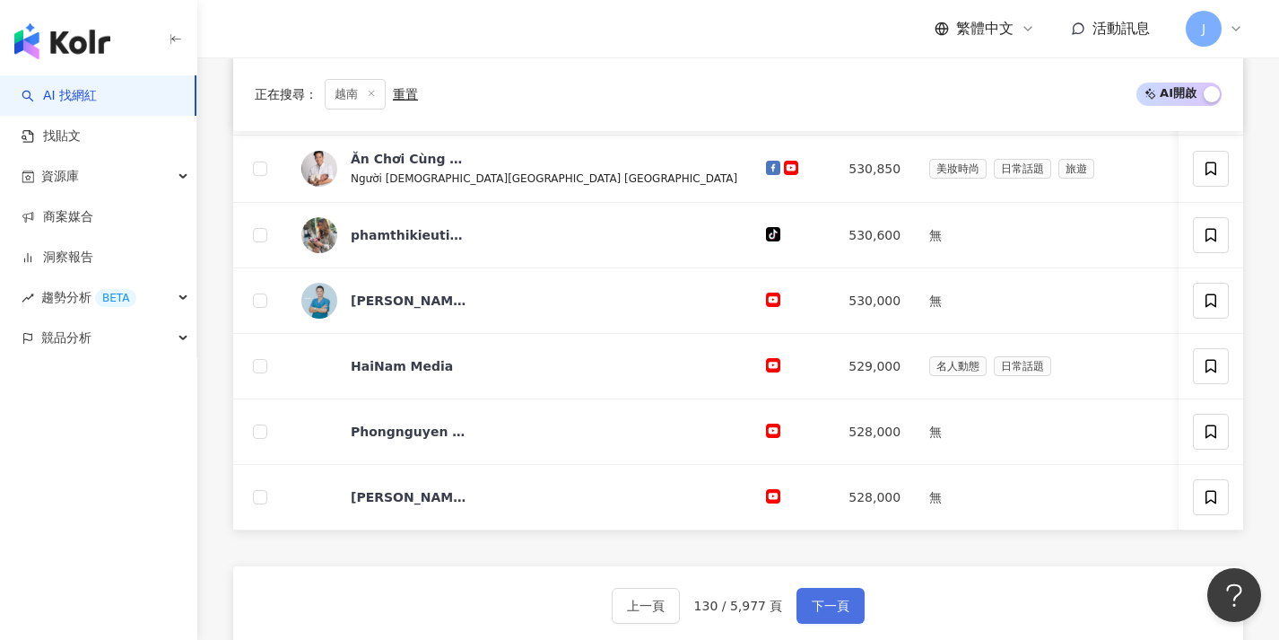
scroll to position [634, 0]
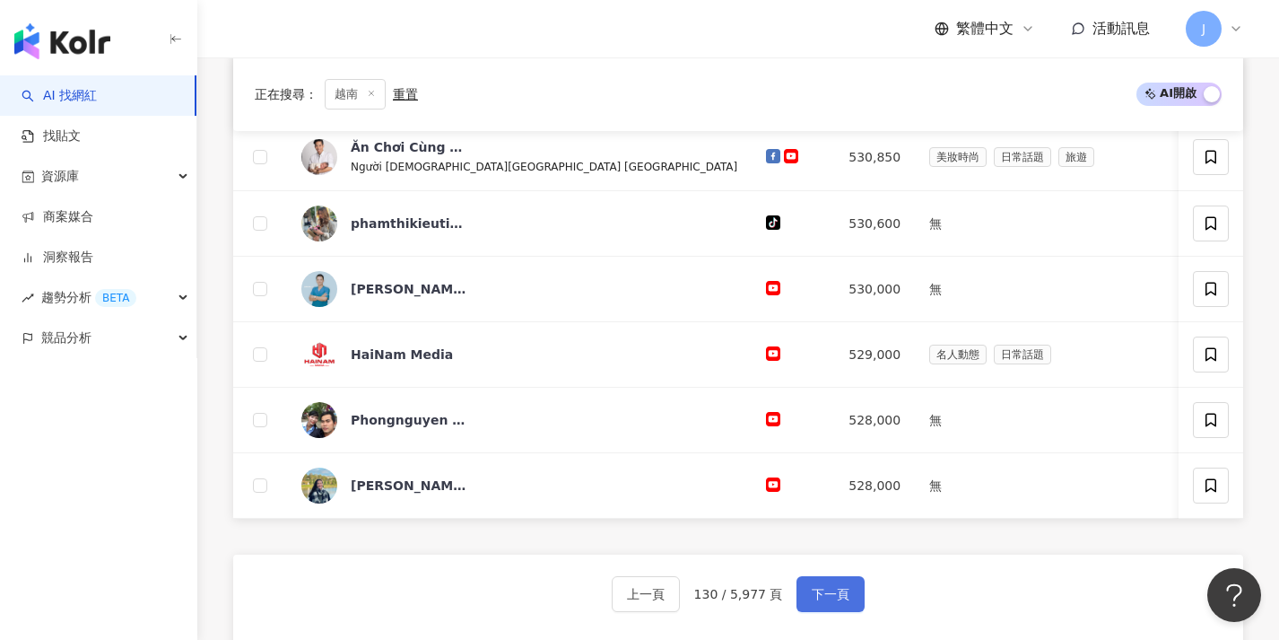
click at [808, 612] on button "下一頁" at bounding box center [831, 594] width 68 height 36
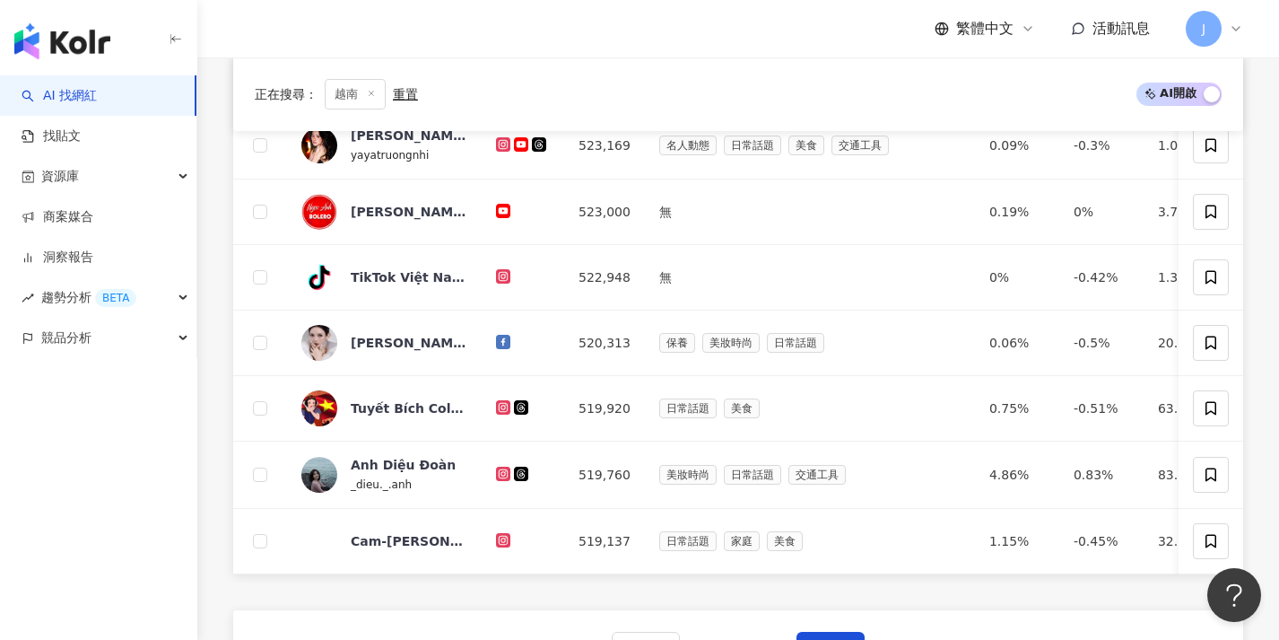
scroll to position [615, 0]
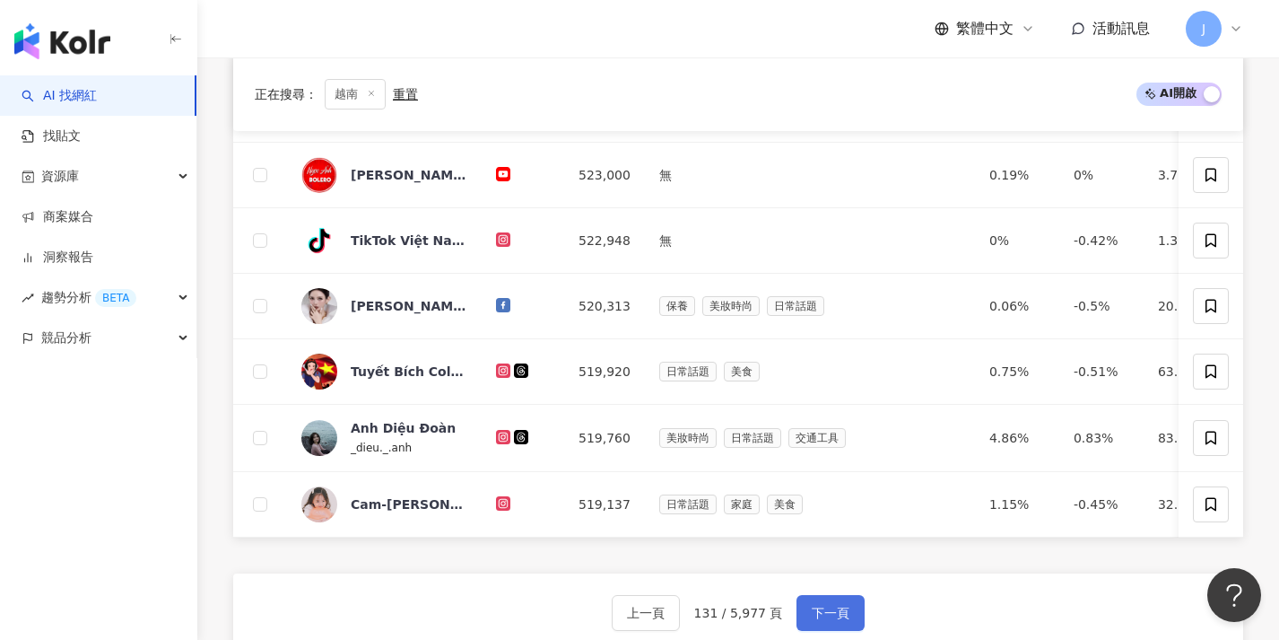
click at [809, 615] on button "下一頁" at bounding box center [831, 613] width 68 height 36
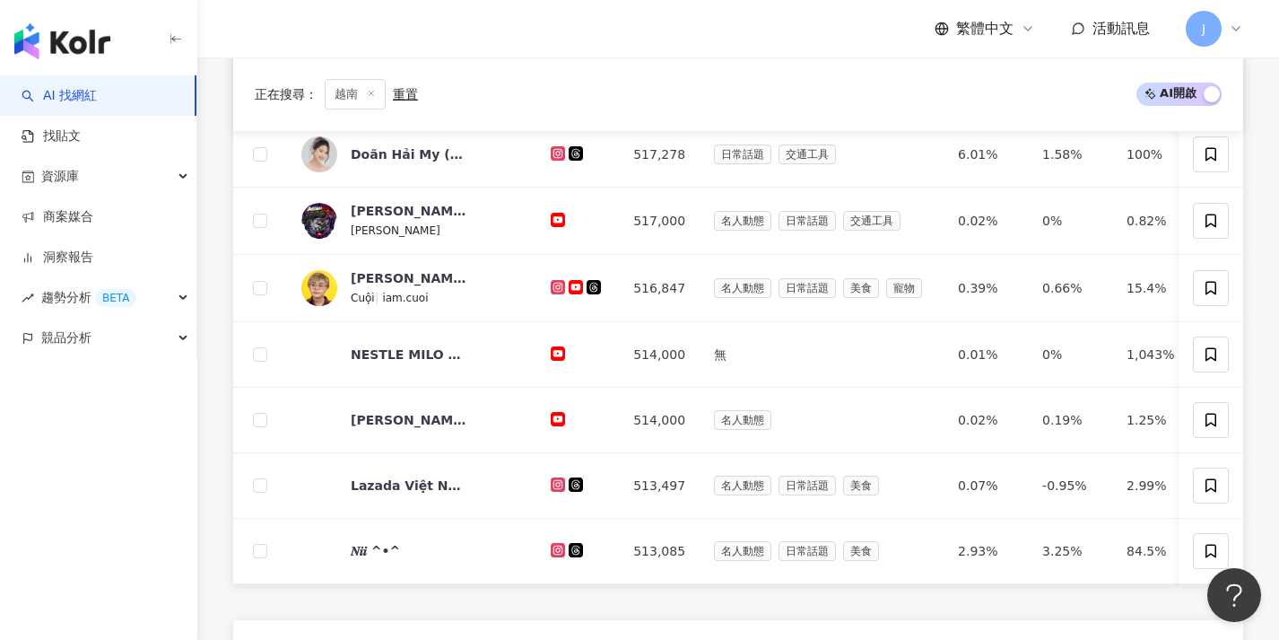
scroll to position [605, 0]
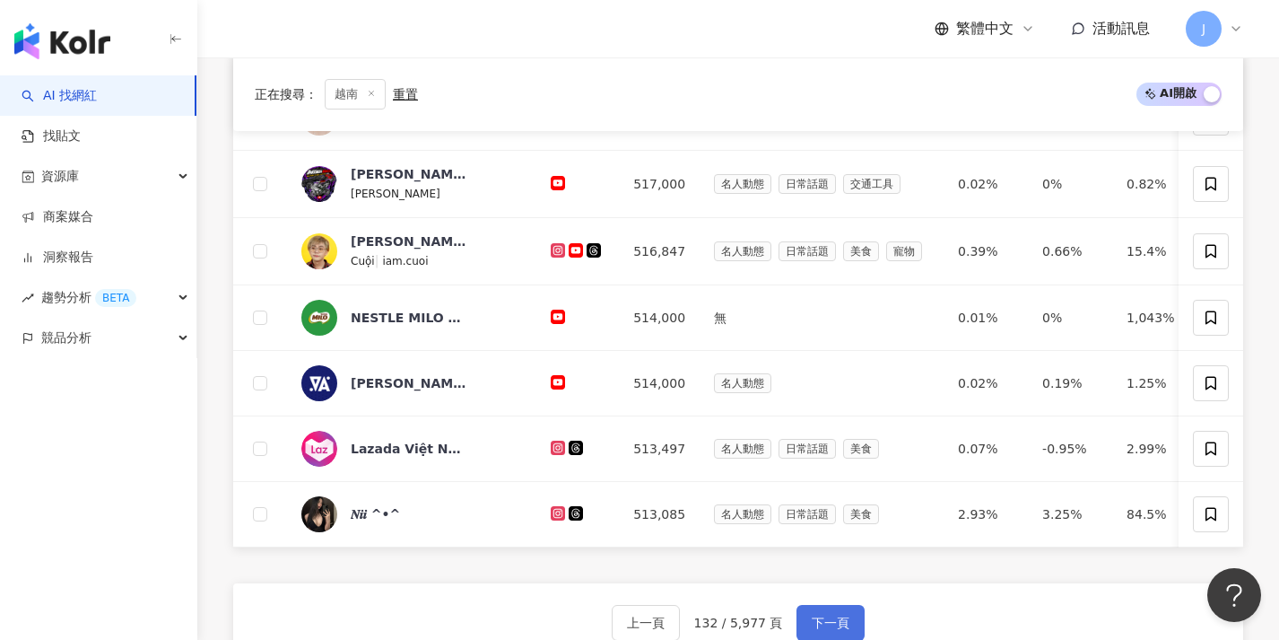
click at [813, 624] on button "下一頁" at bounding box center [831, 623] width 68 height 36
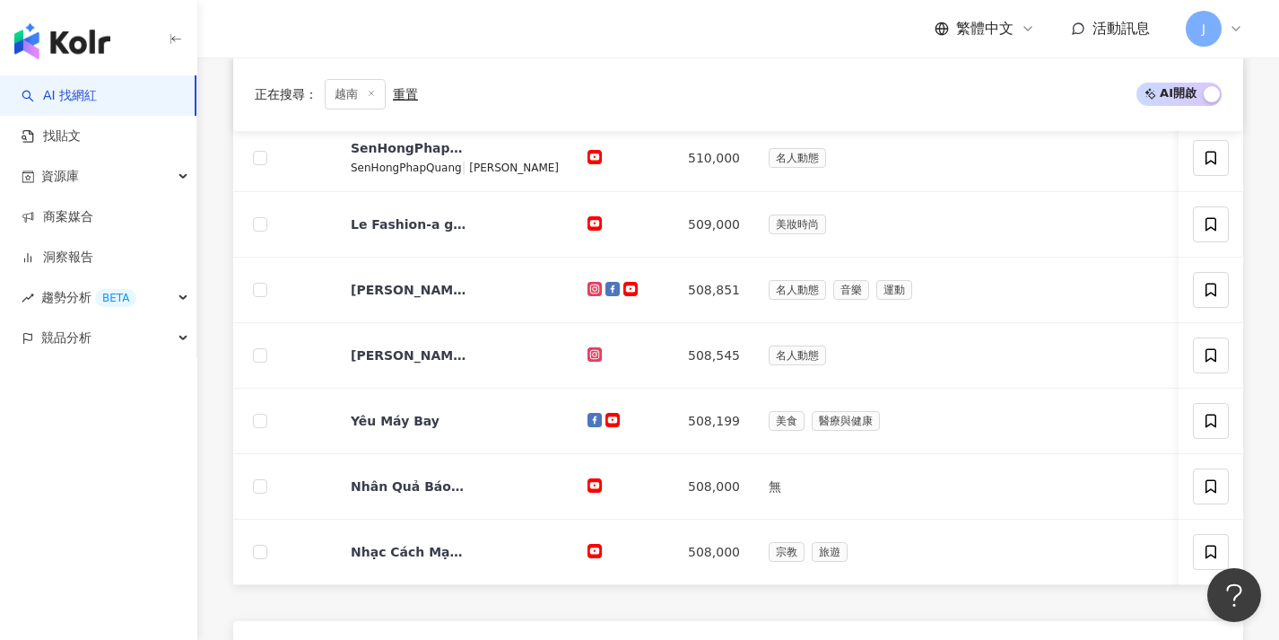
scroll to position [629, 0]
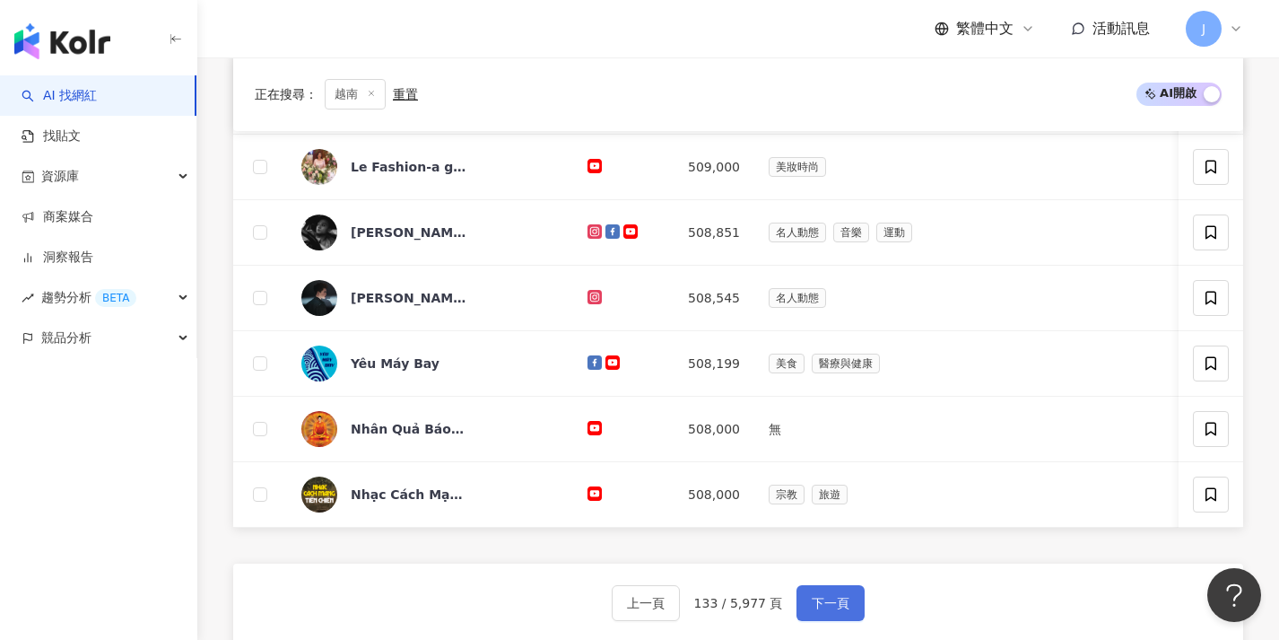
click at [814, 610] on span "下一頁" at bounding box center [831, 603] width 38 height 14
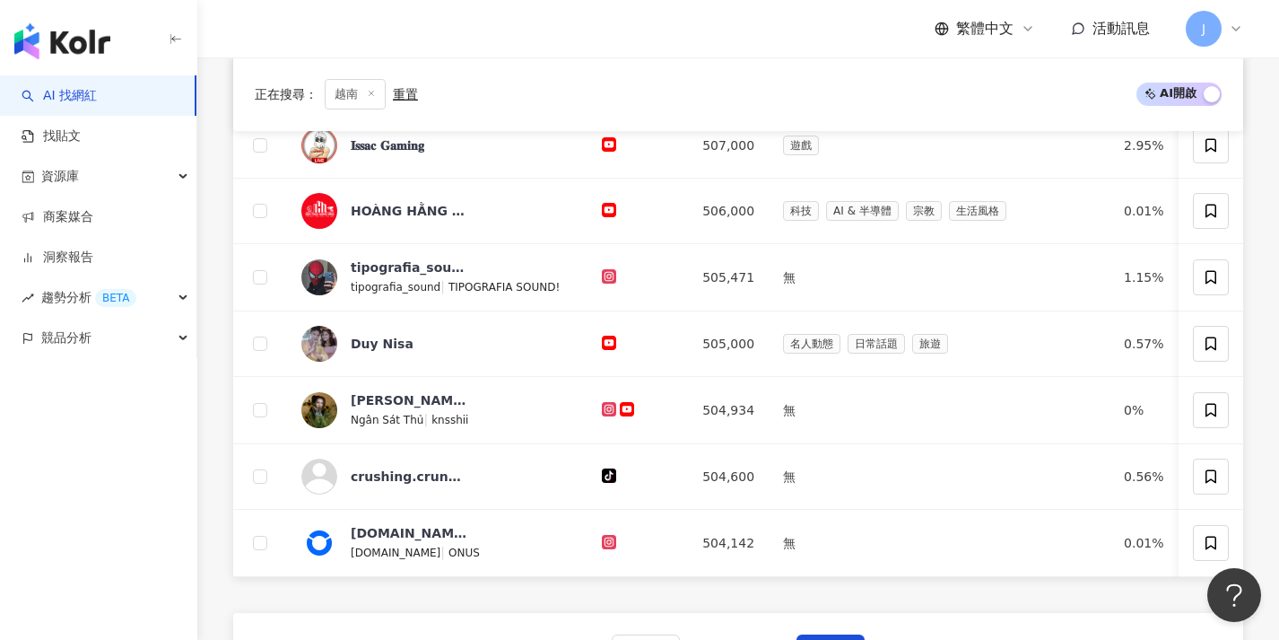
scroll to position [614, 0]
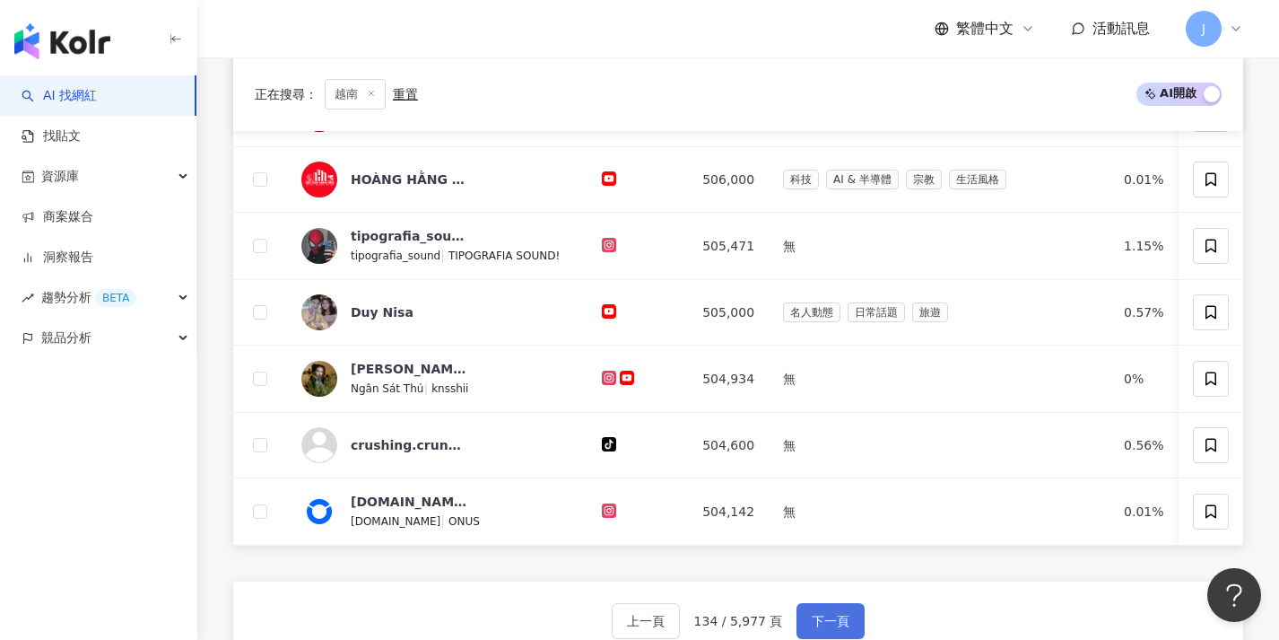
click at [818, 620] on button "下一頁" at bounding box center [831, 621] width 68 height 36
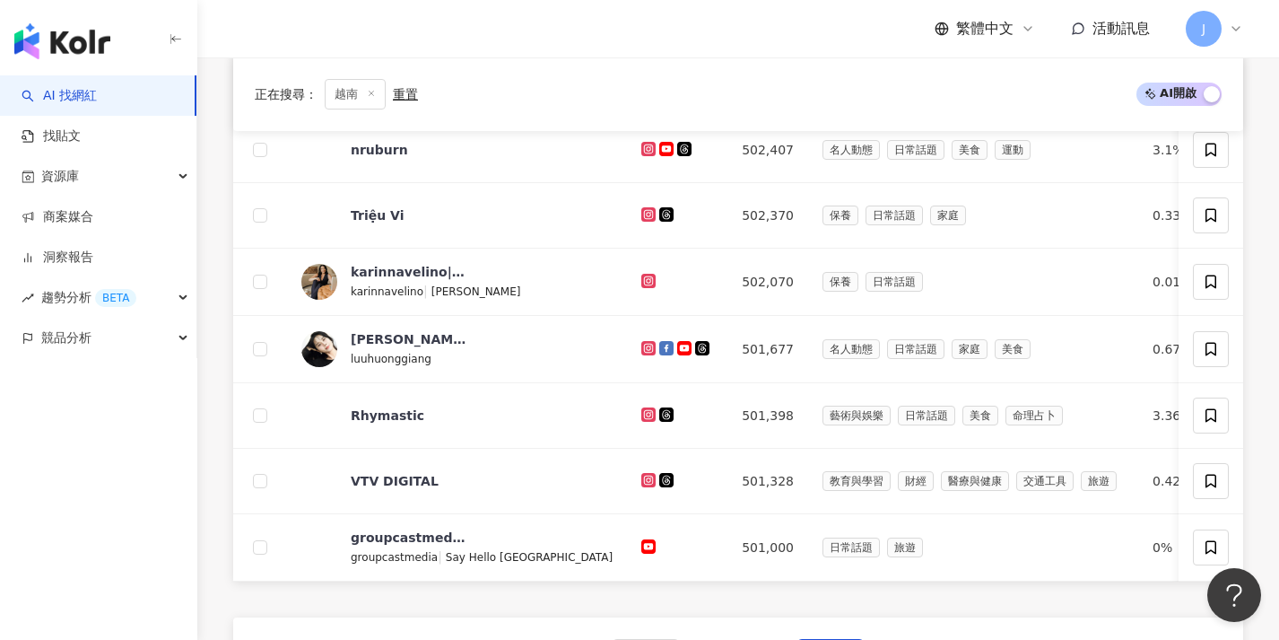
scroll to position [666, 0]
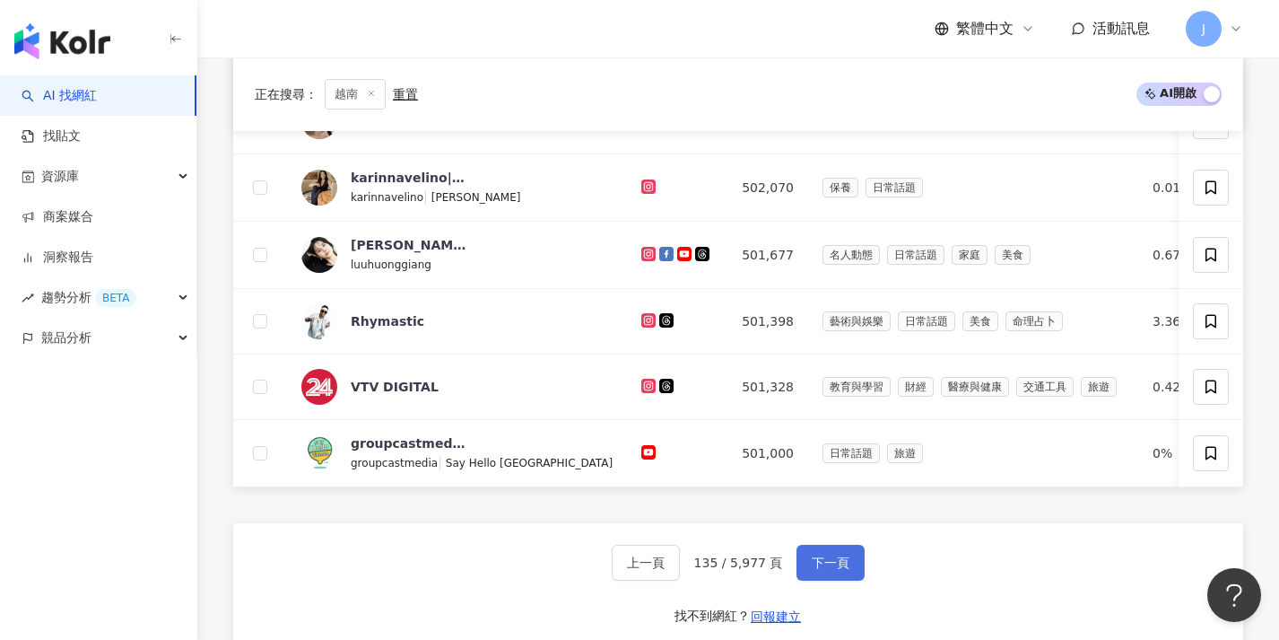
click at [823, 580] on button "下一頁" at bounding box center [831, 562] width 68 height 36
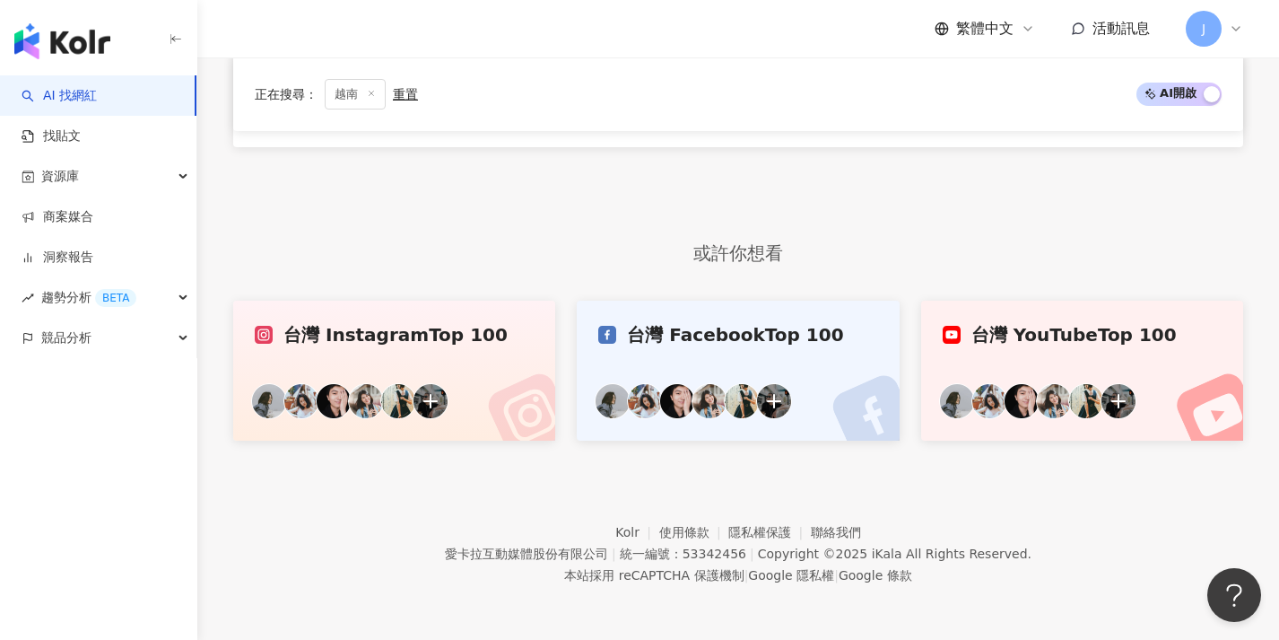
scroll to position [546, 0]
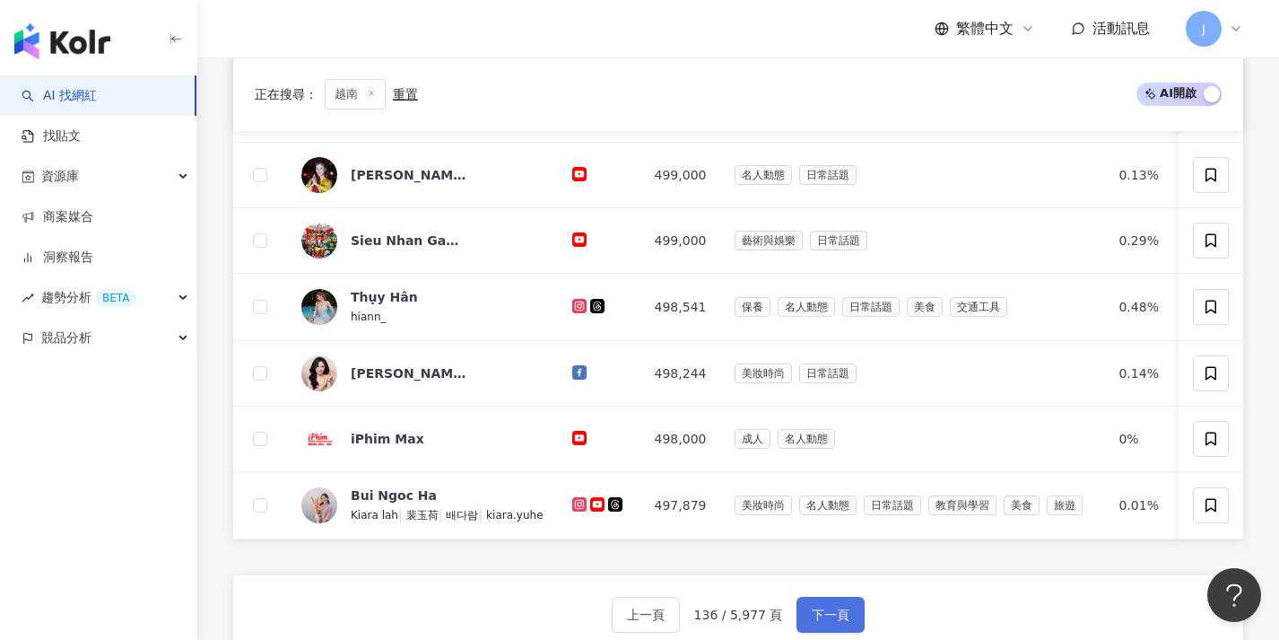
click at [812, 614] on button "下一頁" at bounding box center [831, 615] width 68 height 36
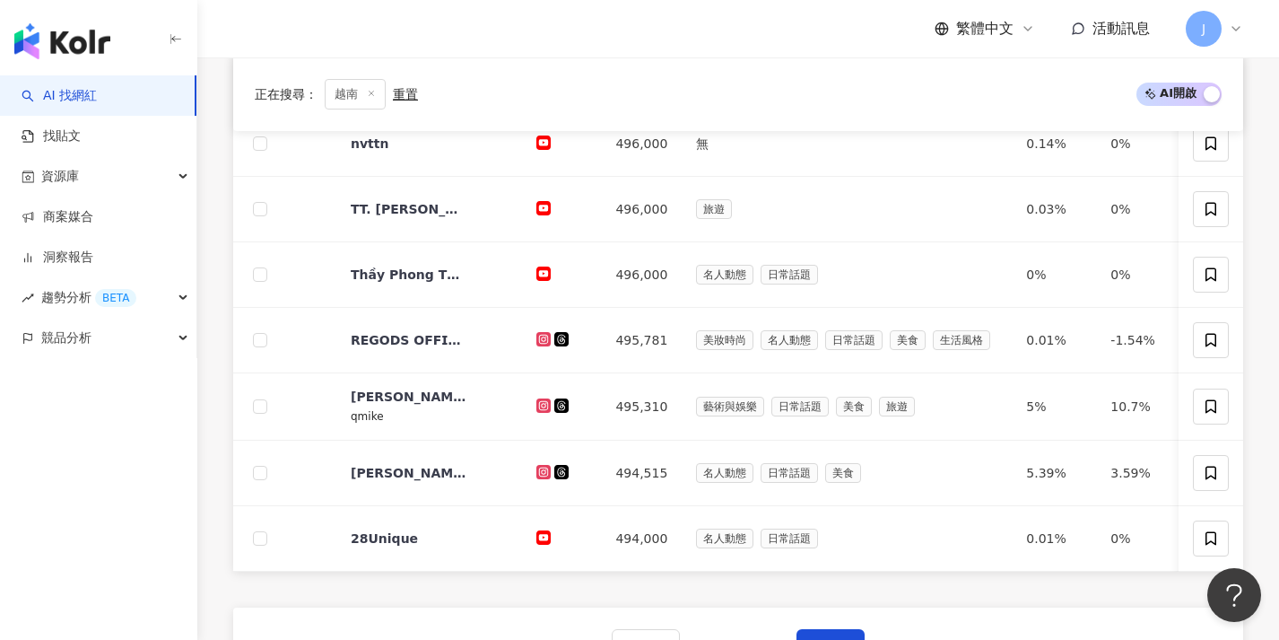
scroll to position [664, 0]
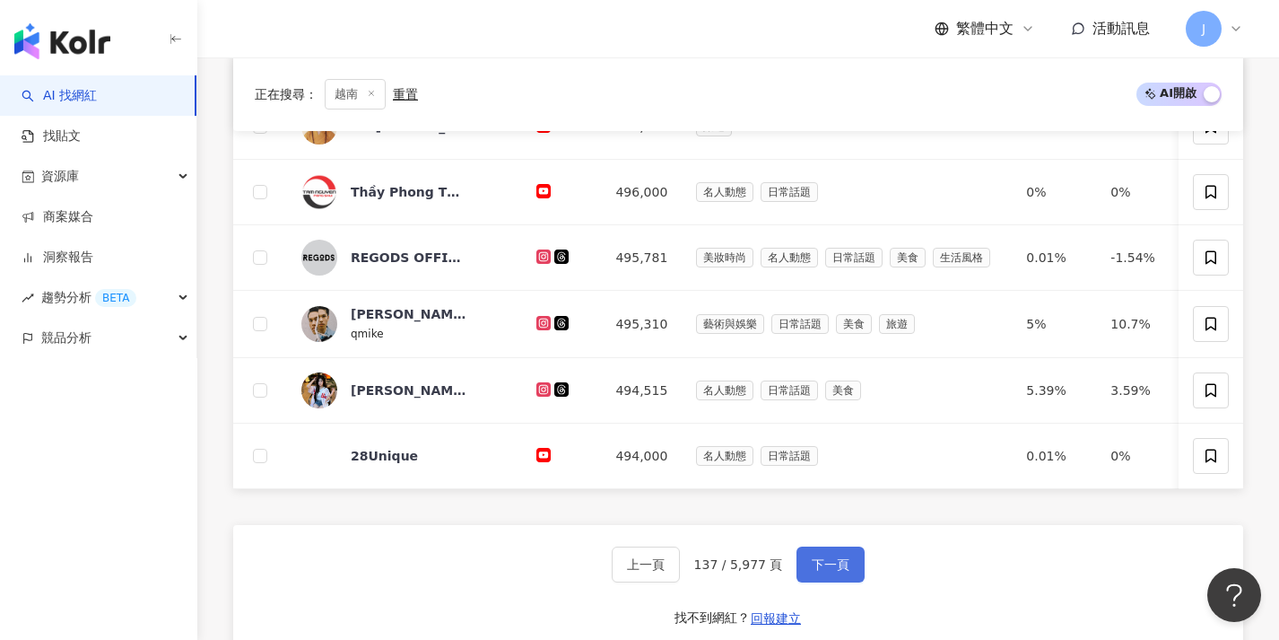
click at [824, 582] on button "下一頁" at bounding box center [831, 564] width 68 height 36
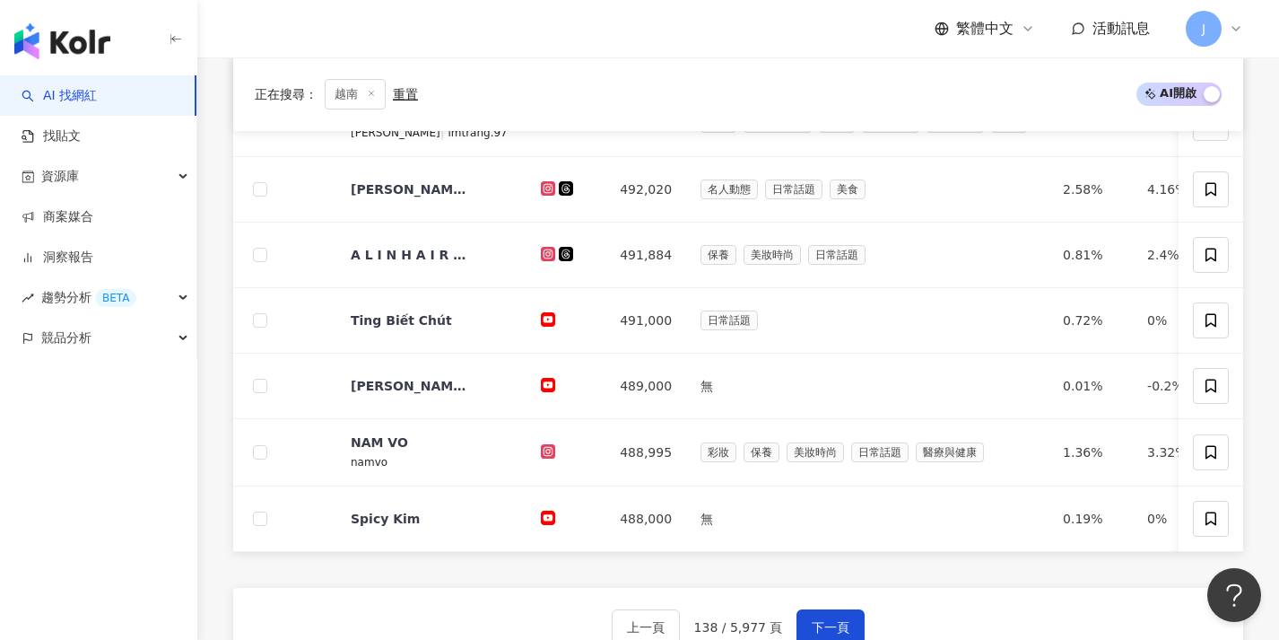
scroll to position [630, 0]
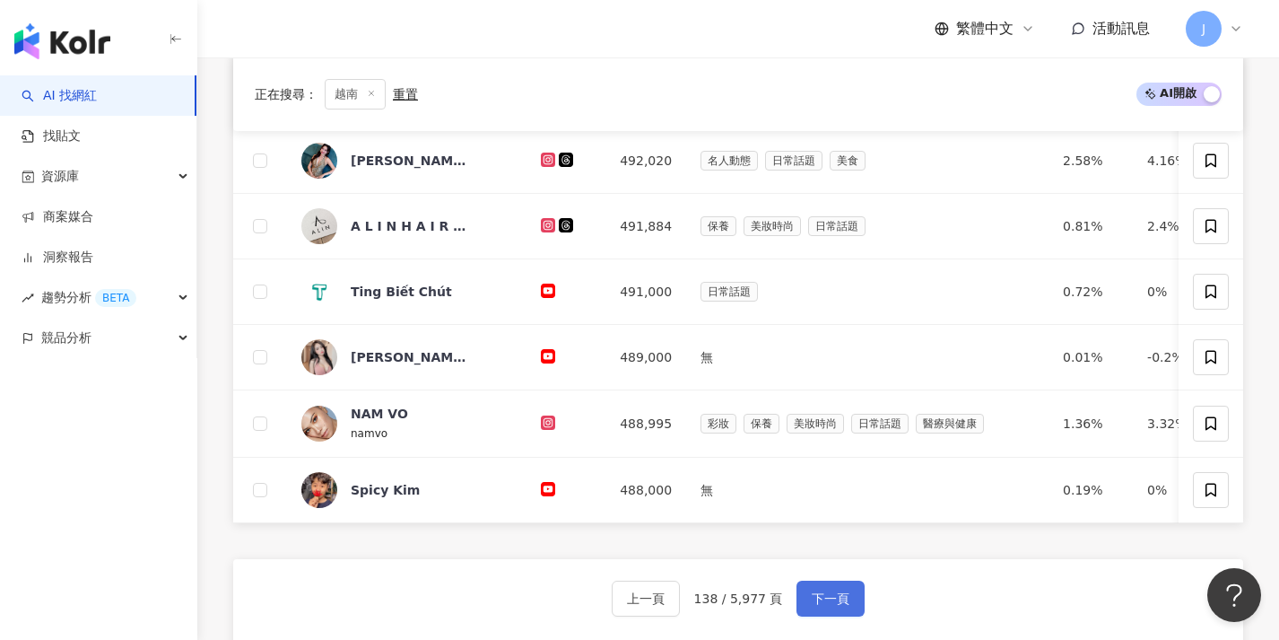
click at [821, 594] on button "下一頁" at bounding box center [831, 598] width 68 height 36
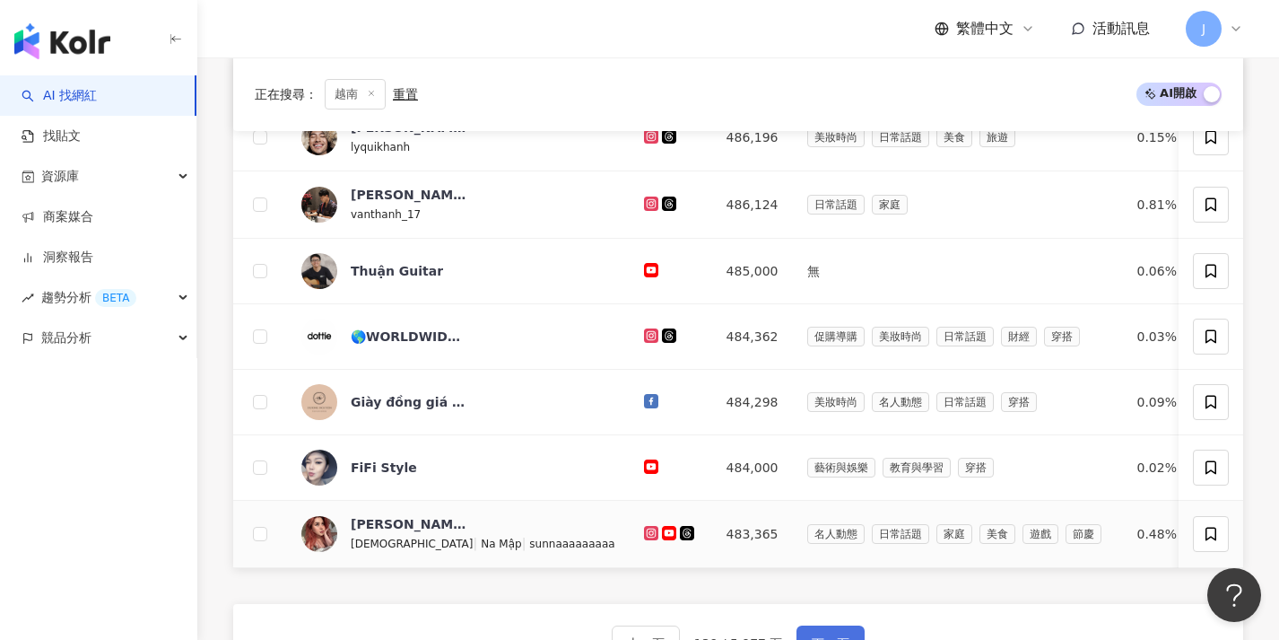
scroll to position [636, 0]
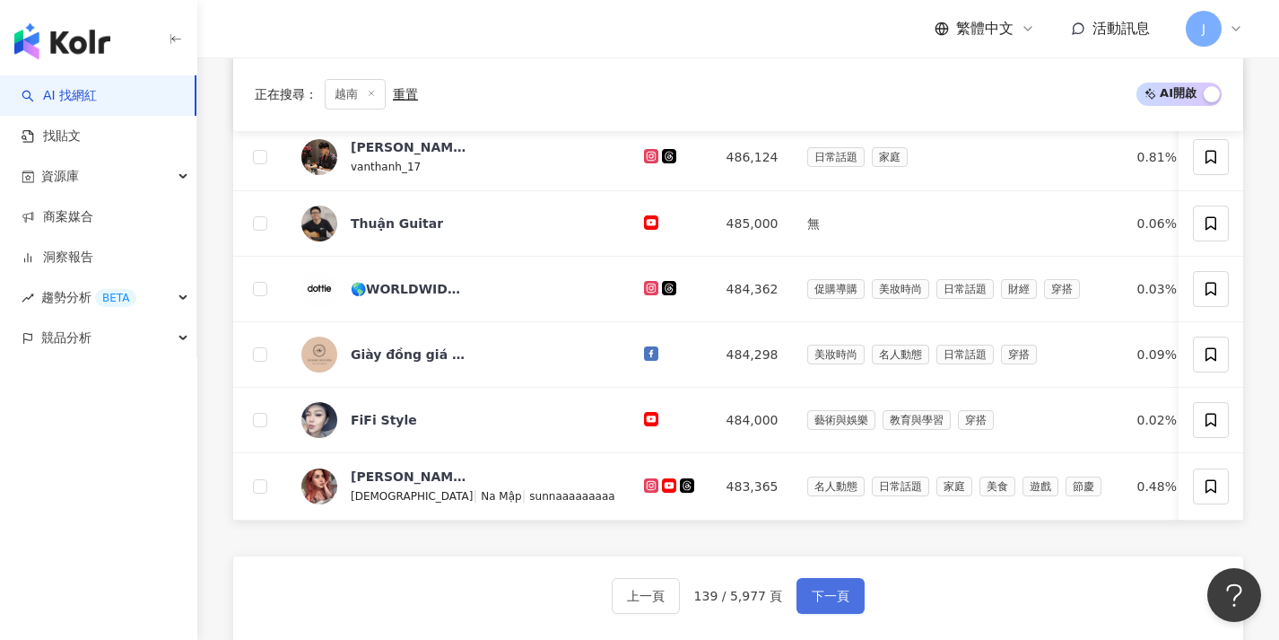
click at [820, 593] on button "下一頁" at bounding box center [831, 596] width 68 height 36
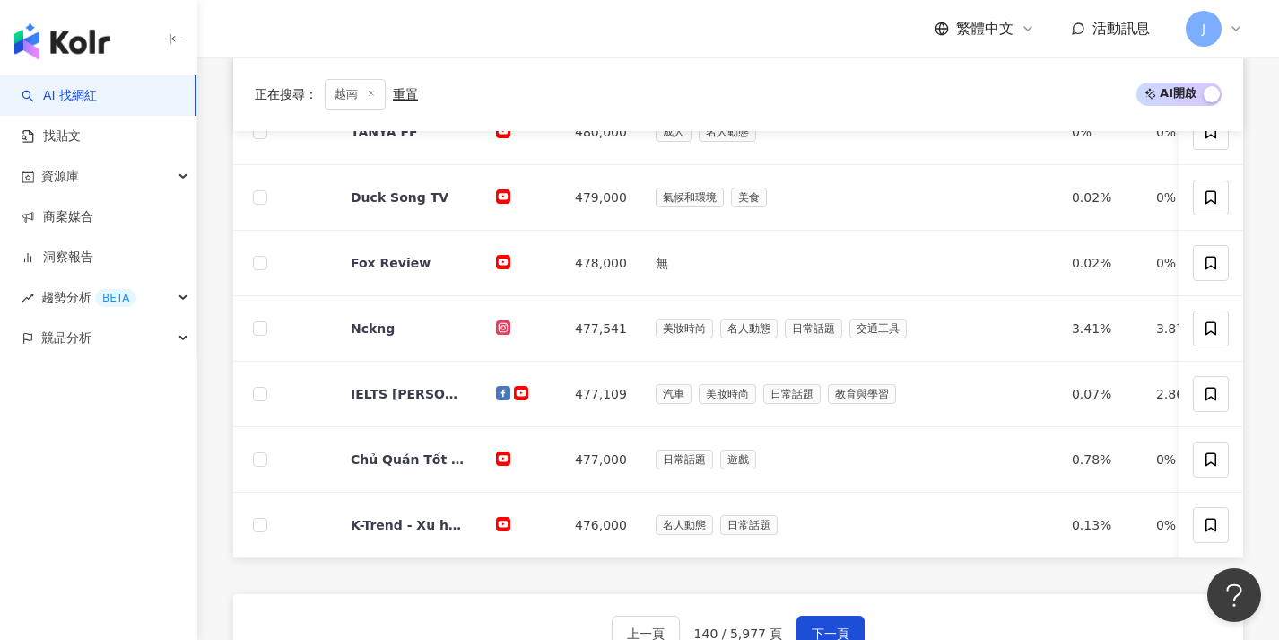
scroll to position [614, 0]
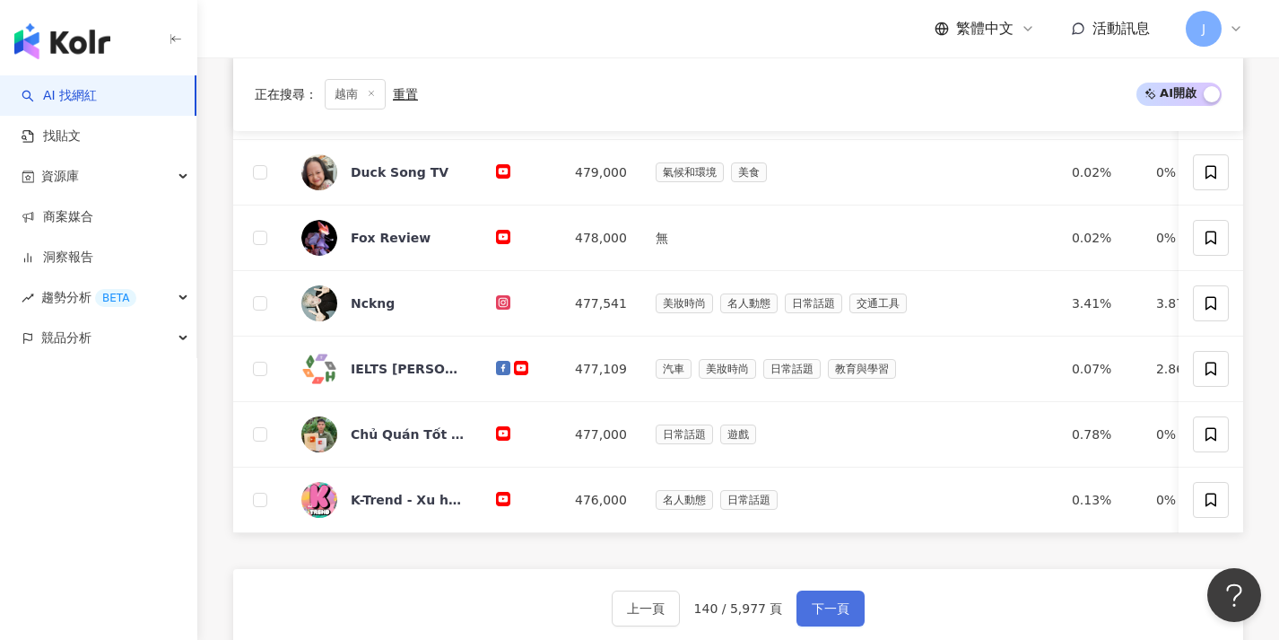
click at [817, 607] on button "下一頁" at bounding box center [831, 608] width 68 height 36
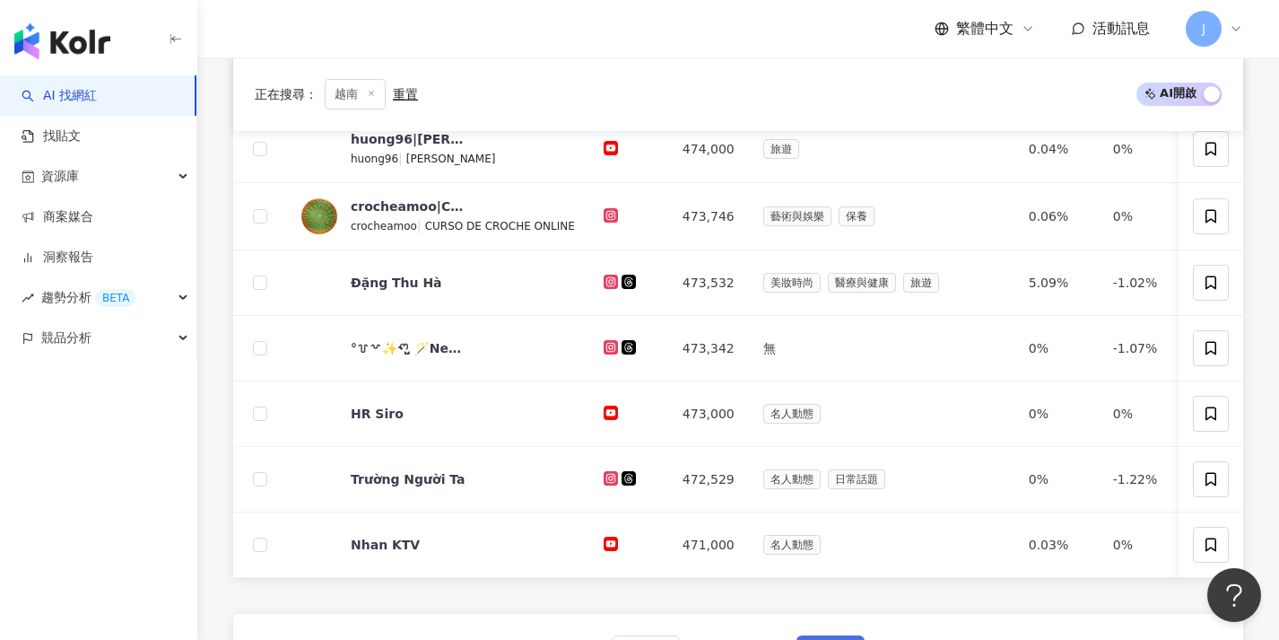
scroll to position [652, 0]
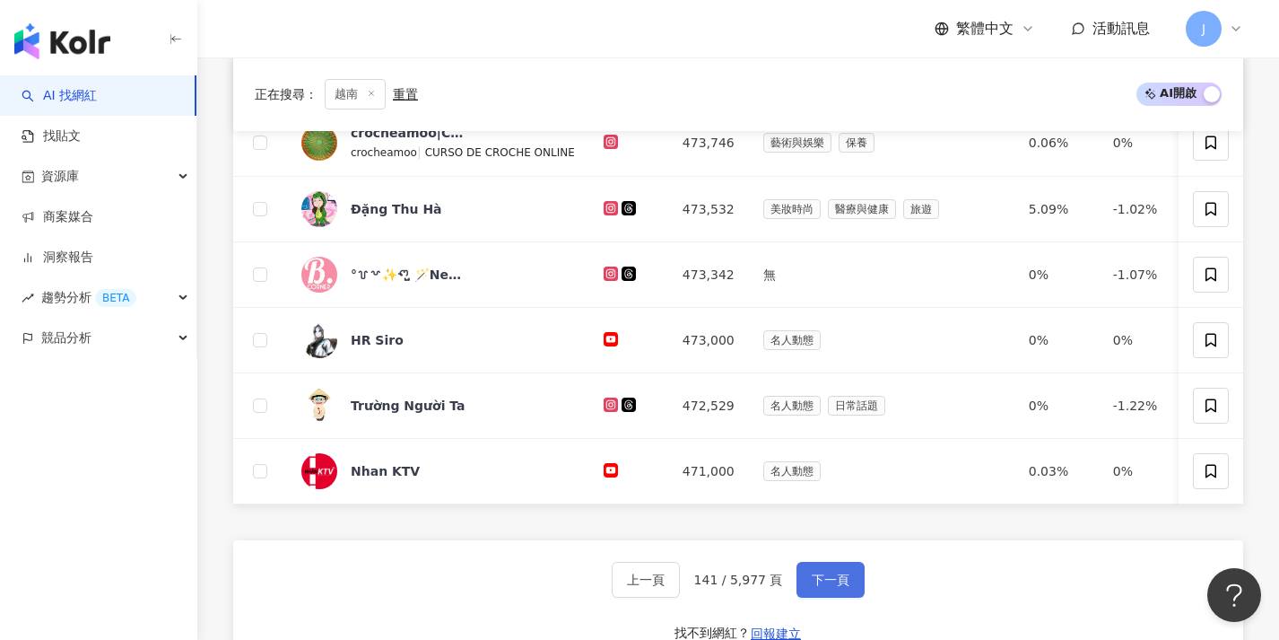
click at [821, 587] on span "下一頁" at bounding box center [831, 579] width 38 height 14
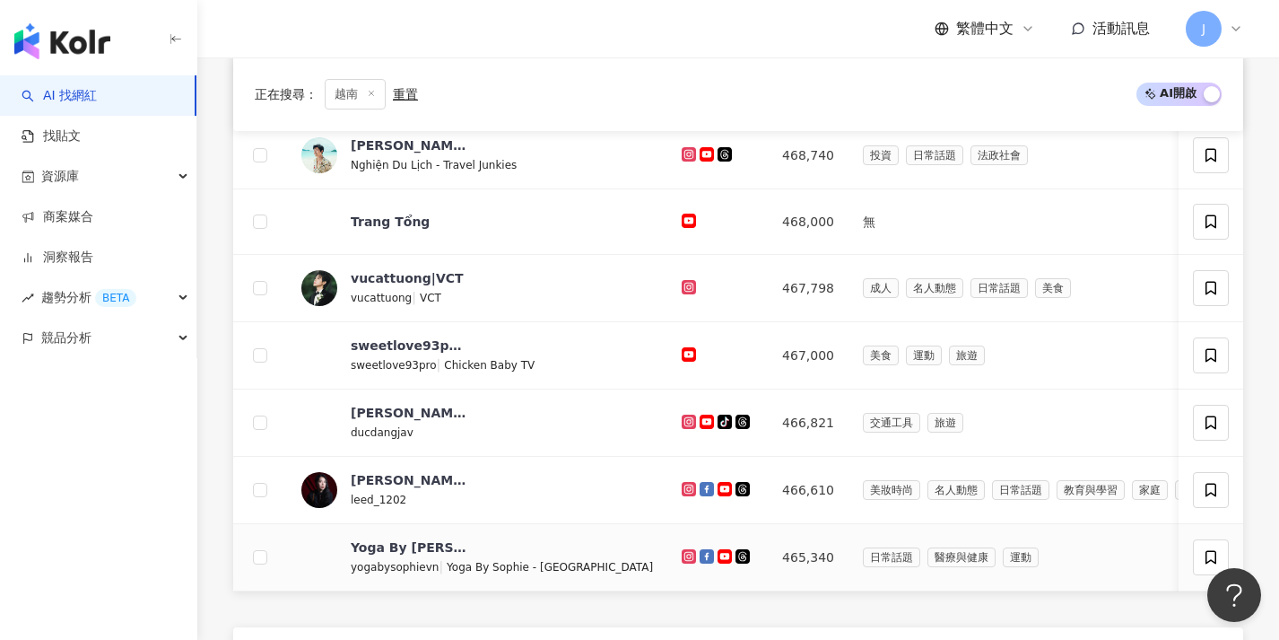
scroll to position [616, 0]
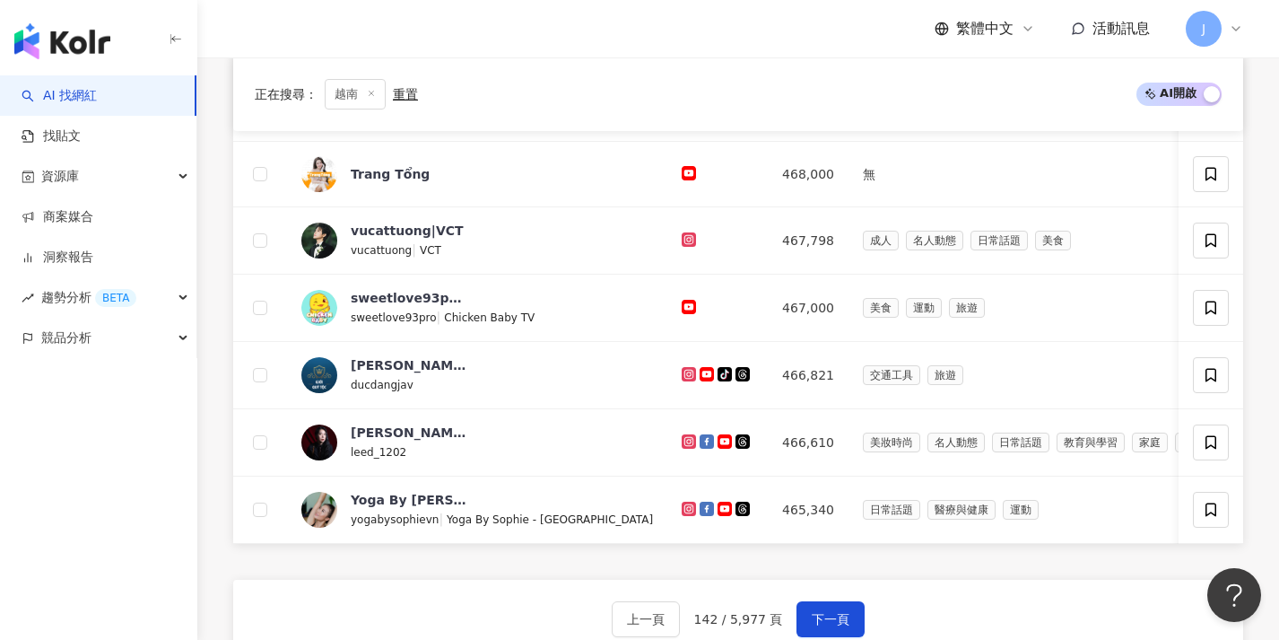
click at [821, 614] on button "下一頁" at bounding box center [831, 619] width 68 height 36
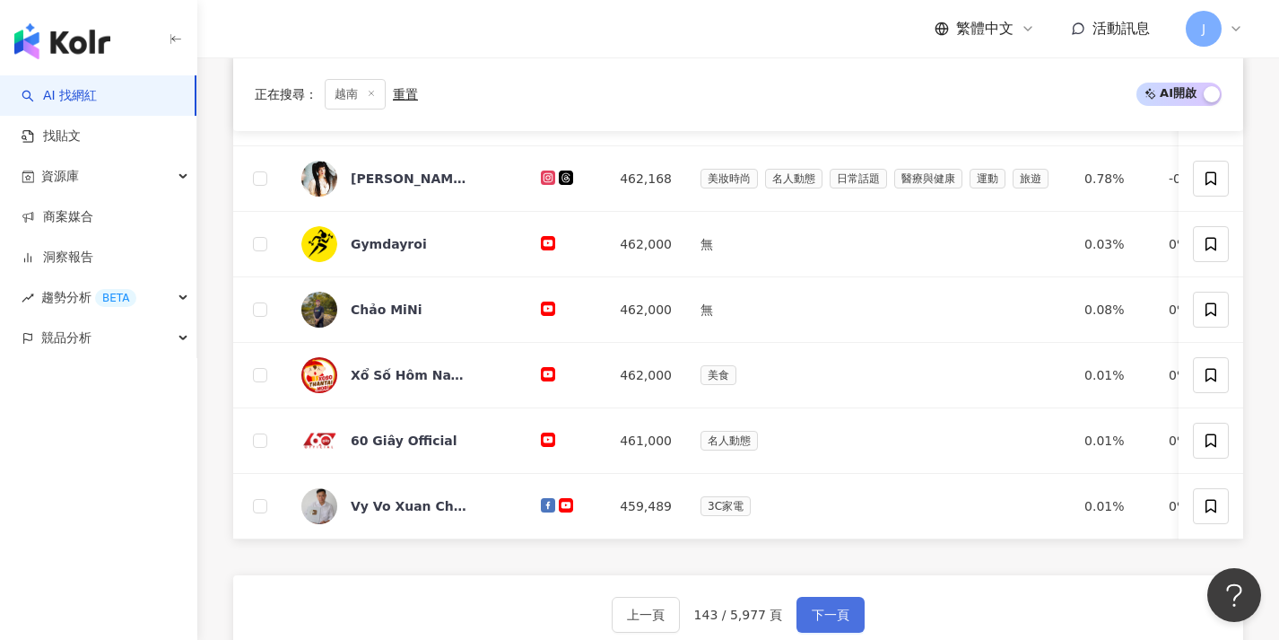
click at [819, 613] on button "下一頁" at bounding box center [831, 615] width 68 height 36
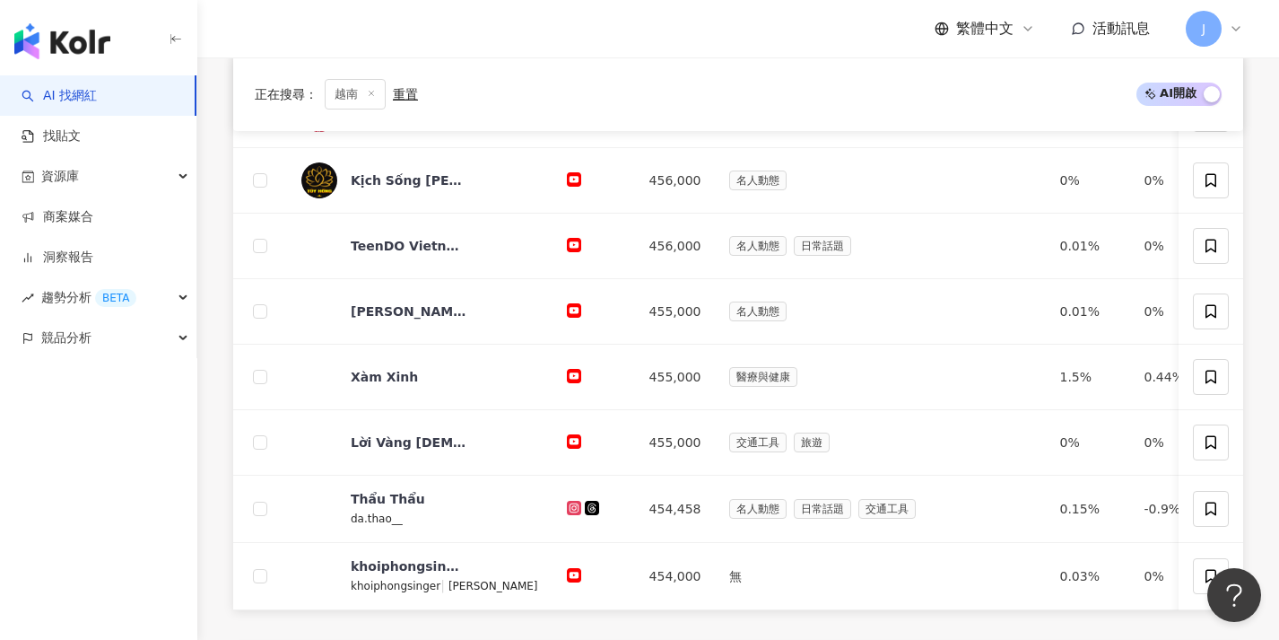
scroll to position [701, 0]
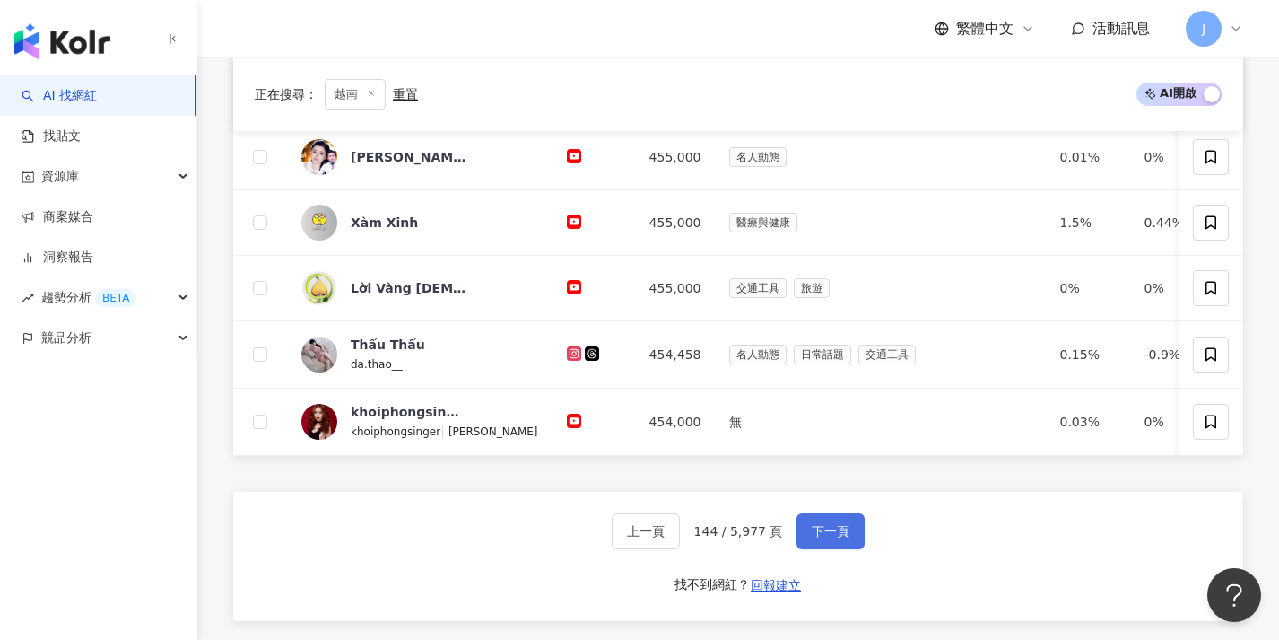
click at [831, 538] on span "下一頁" at bounding box center [831, 531] width 38 height 14
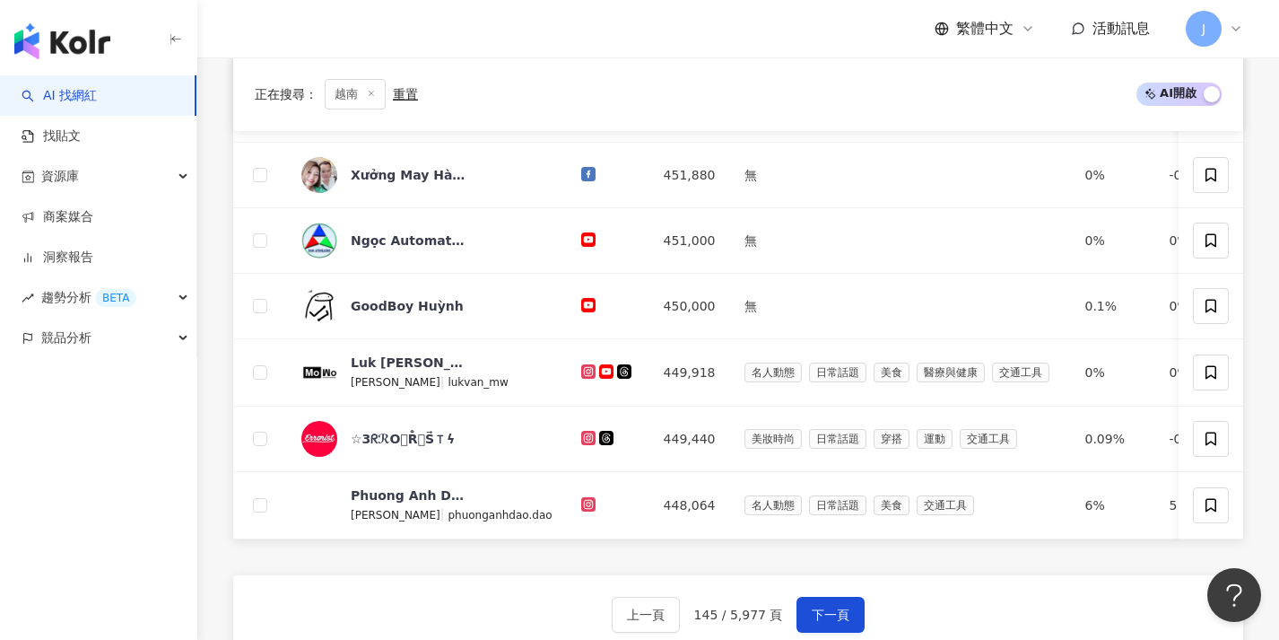
scroll to position [615, 0]
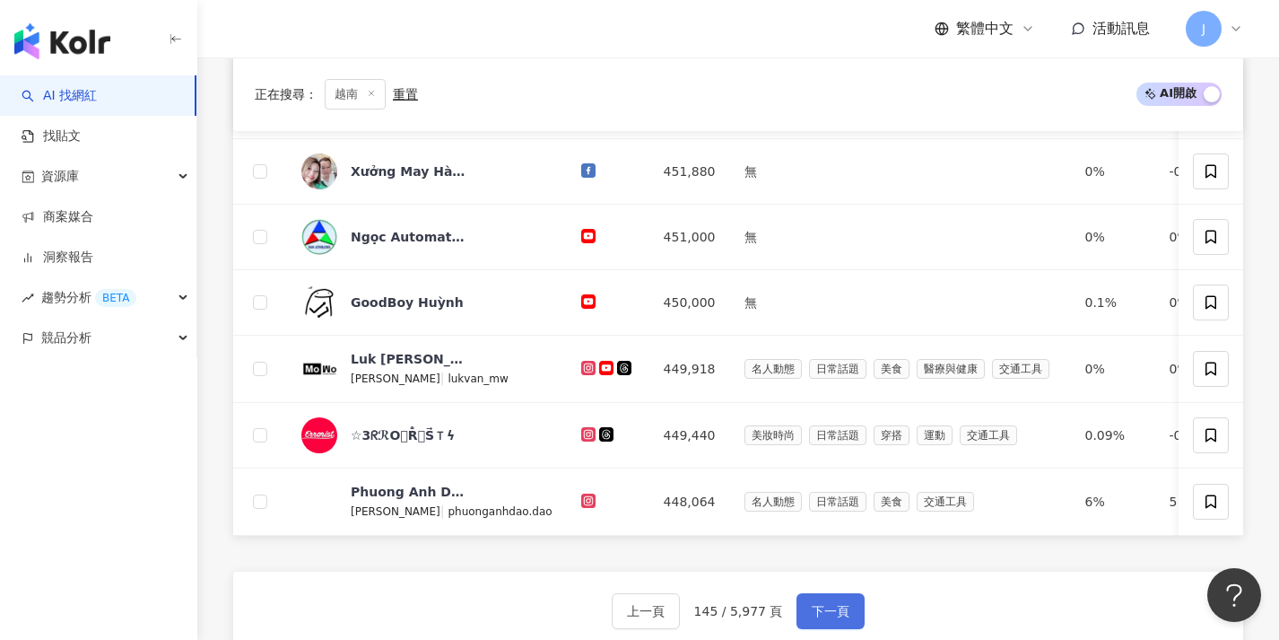
click at [823, 611] on button "下一頁" at bounding box center [831, 611] width 68 height 36
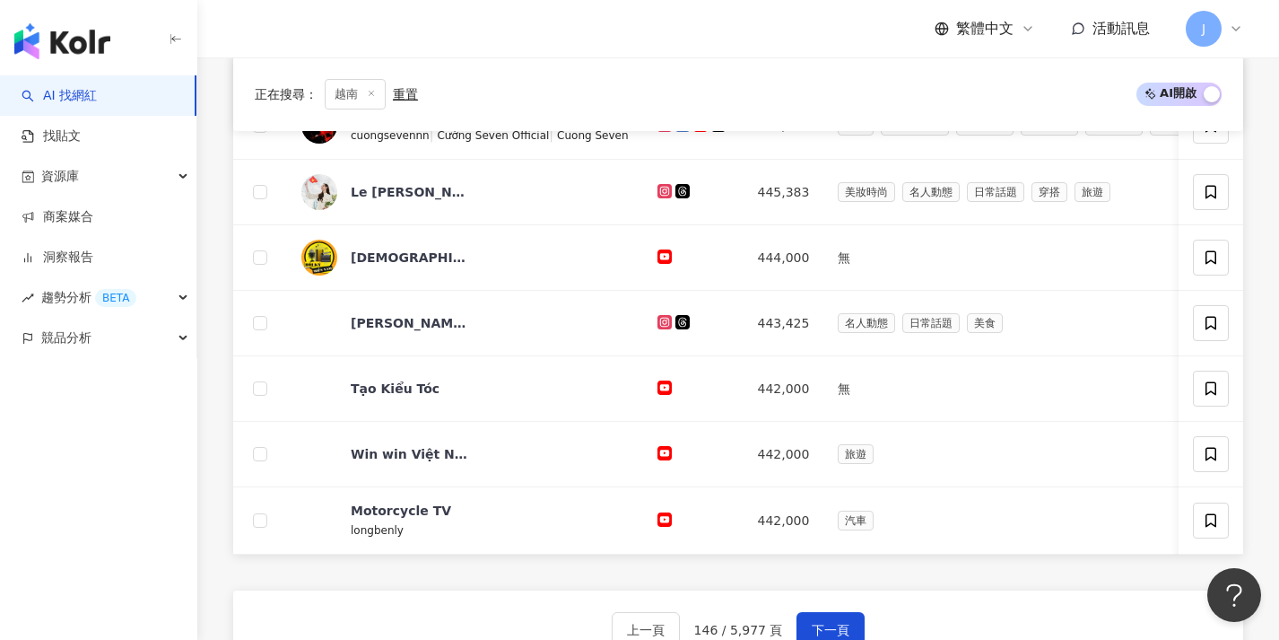
scroll to position [639, 0]
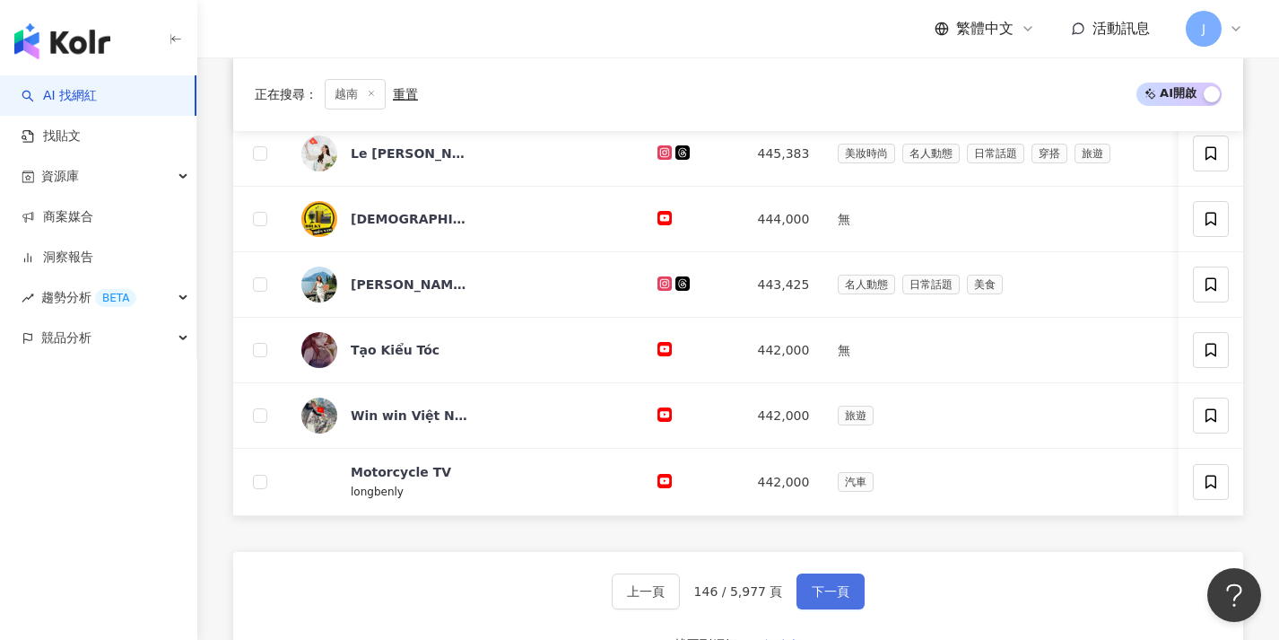
click at [819, 592] on button "下一頁" at bounding box center [831, 591] width 68 height 36
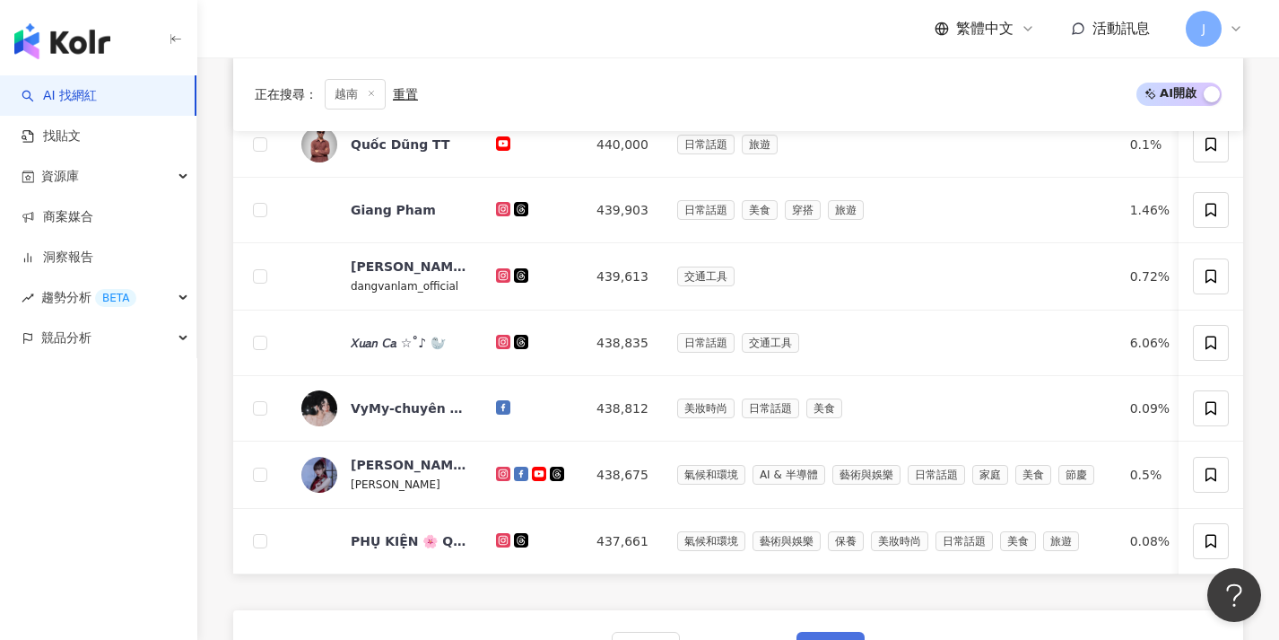
scroll to position [670, 0]
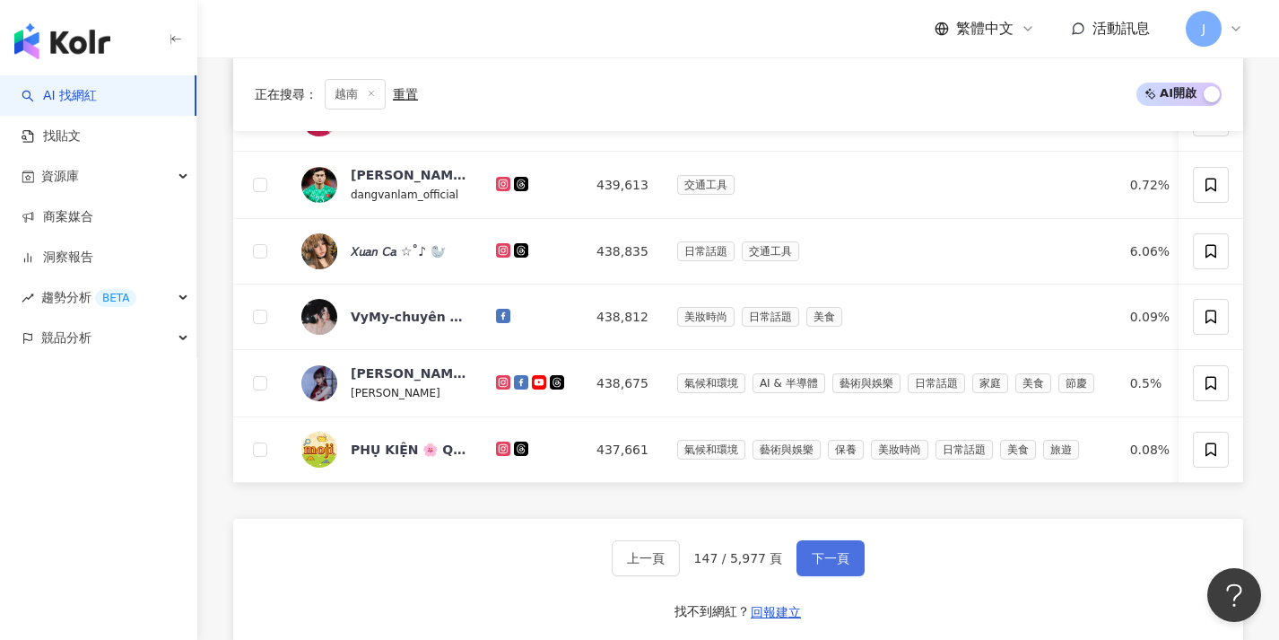
click at [825, 576] on button "下一頁" at bounding box center [831, 558] width 68 height 36
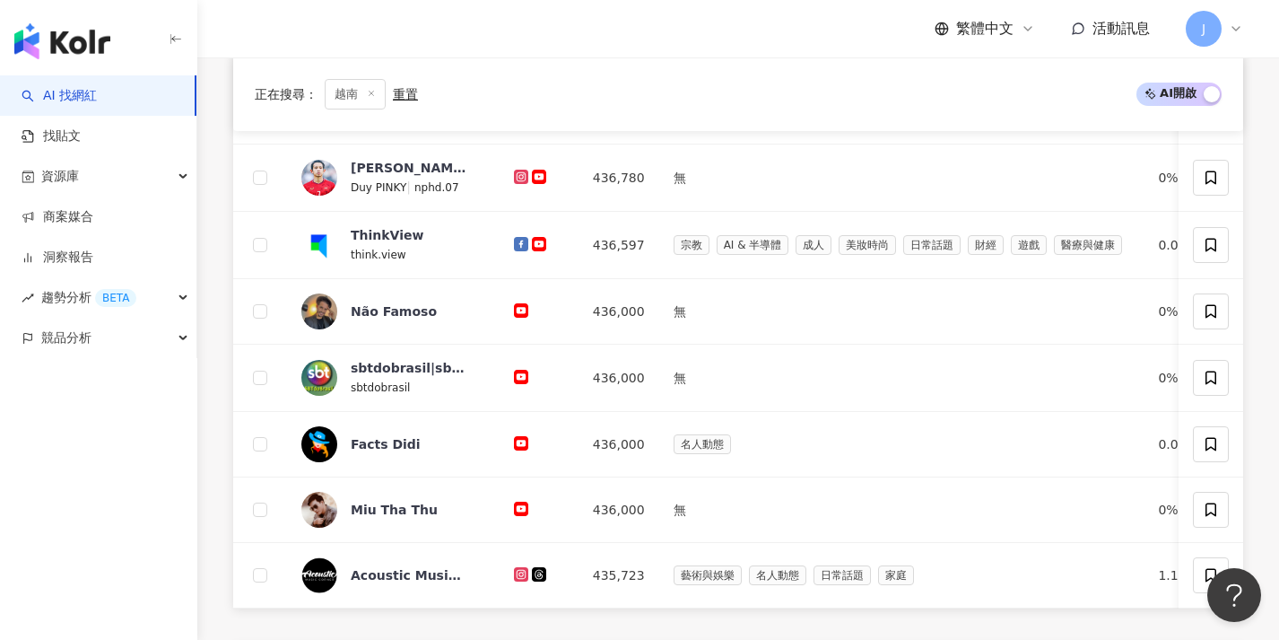
scroll to position [626, 0]
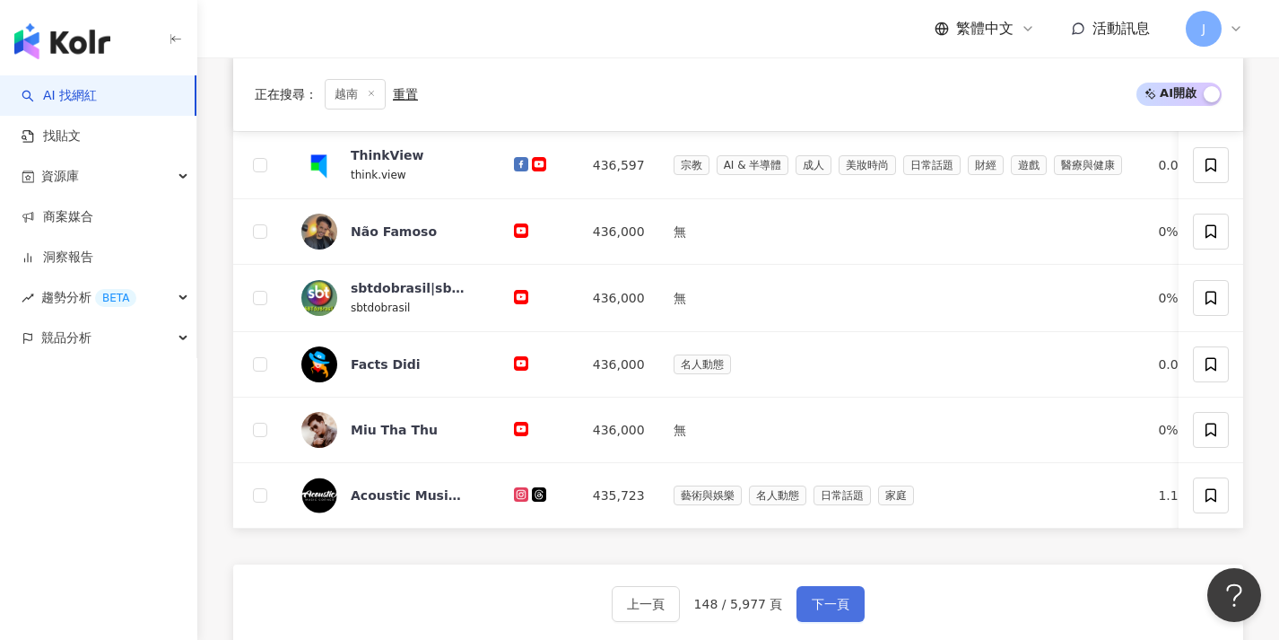
click at [822, 601] on button "下一頁" at bounding box center [831, 604] width 68 height 36
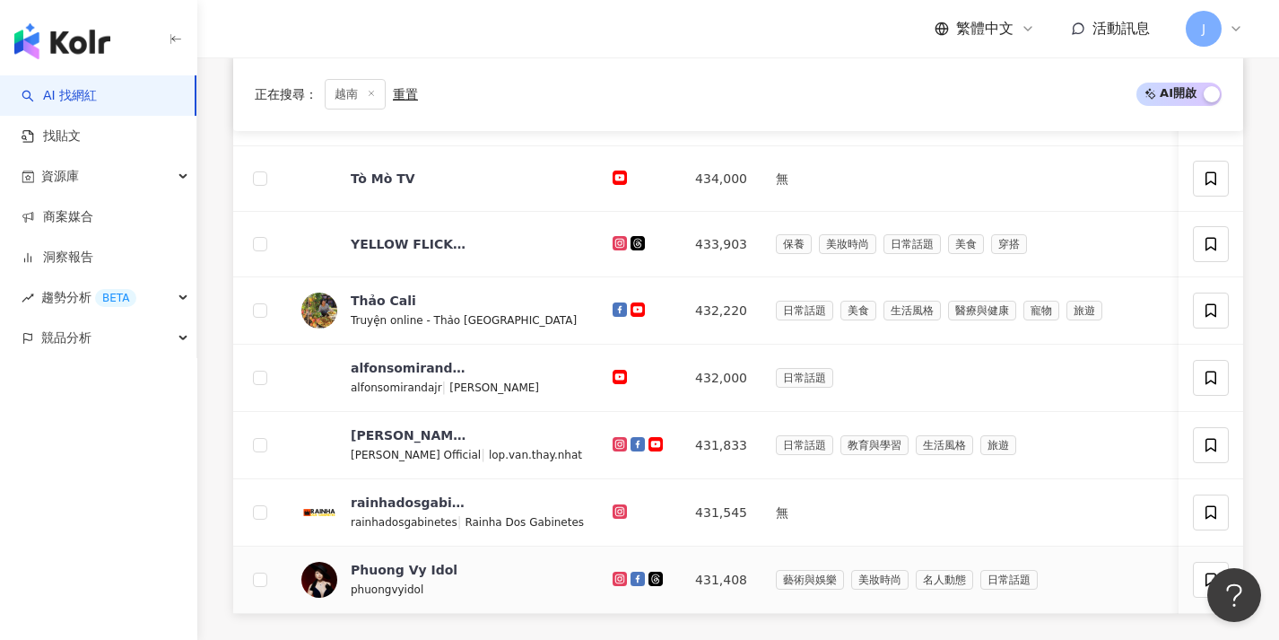
scroll to position [695, 0]
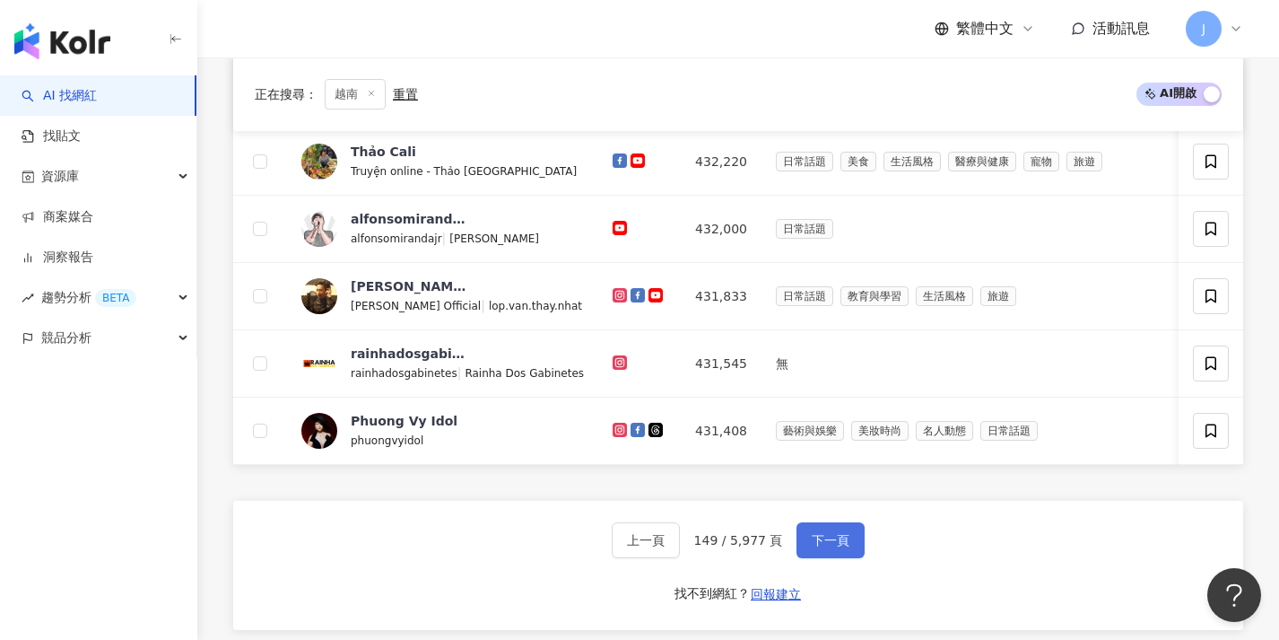
click at [832, 540] on button "下一頁" at bounding box center [831, 540] width 68 height 36
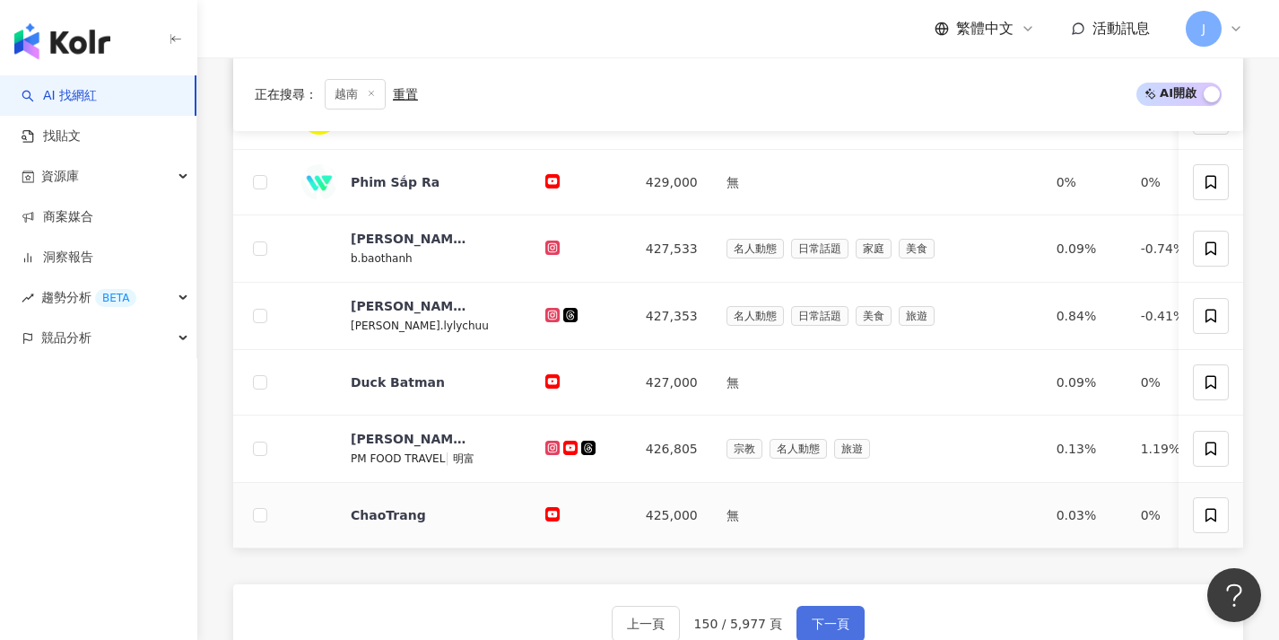
scroll to position [687, 0]
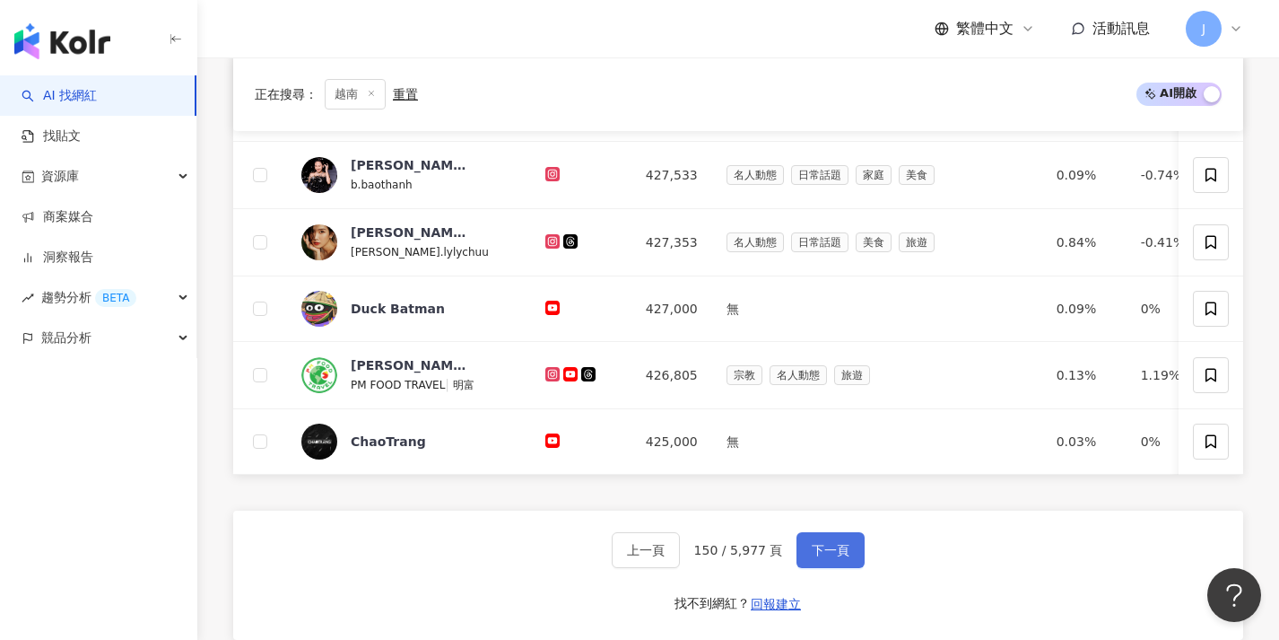
click at [824, 557] on span "下一頁" at bounding box center [831, 550] width 38 height 14
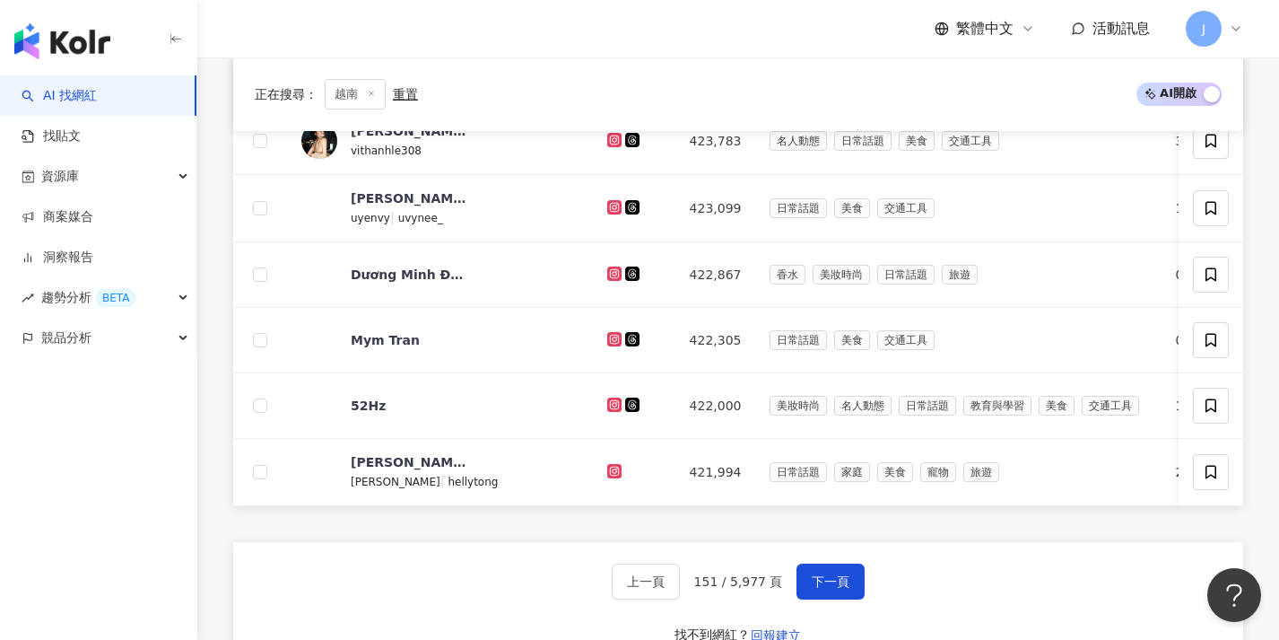
scroll to position [712, 0]
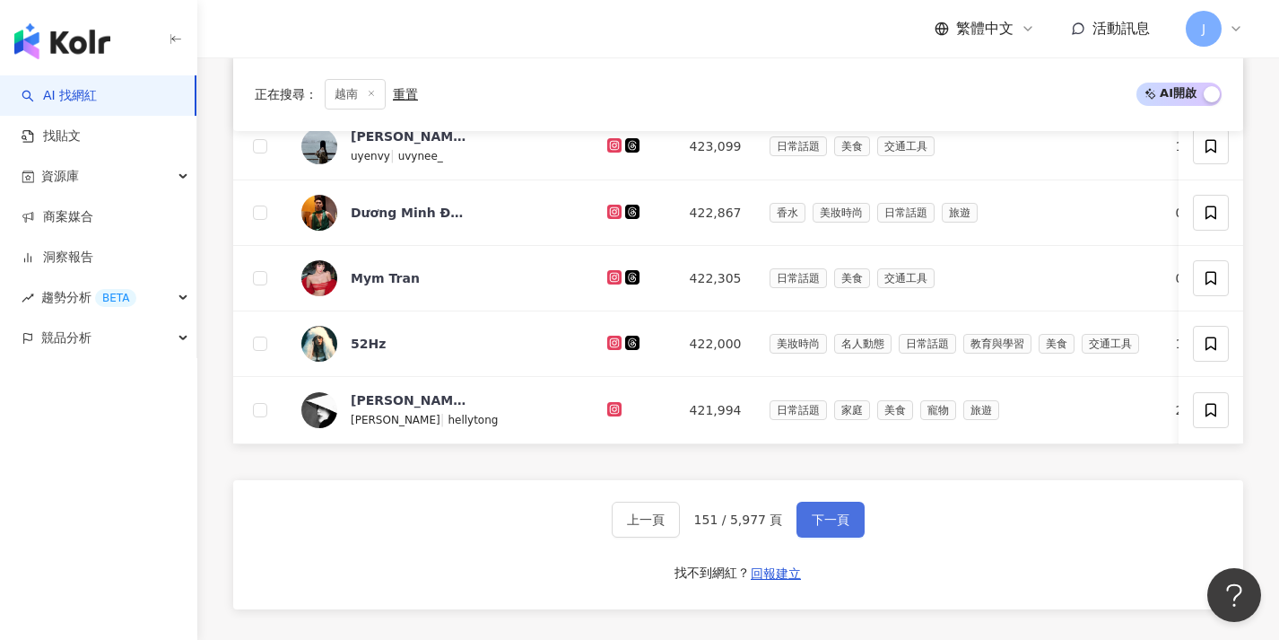
click at [809, 519] on button "下一頁" at bounding box center [831, 519] width 68 height 36
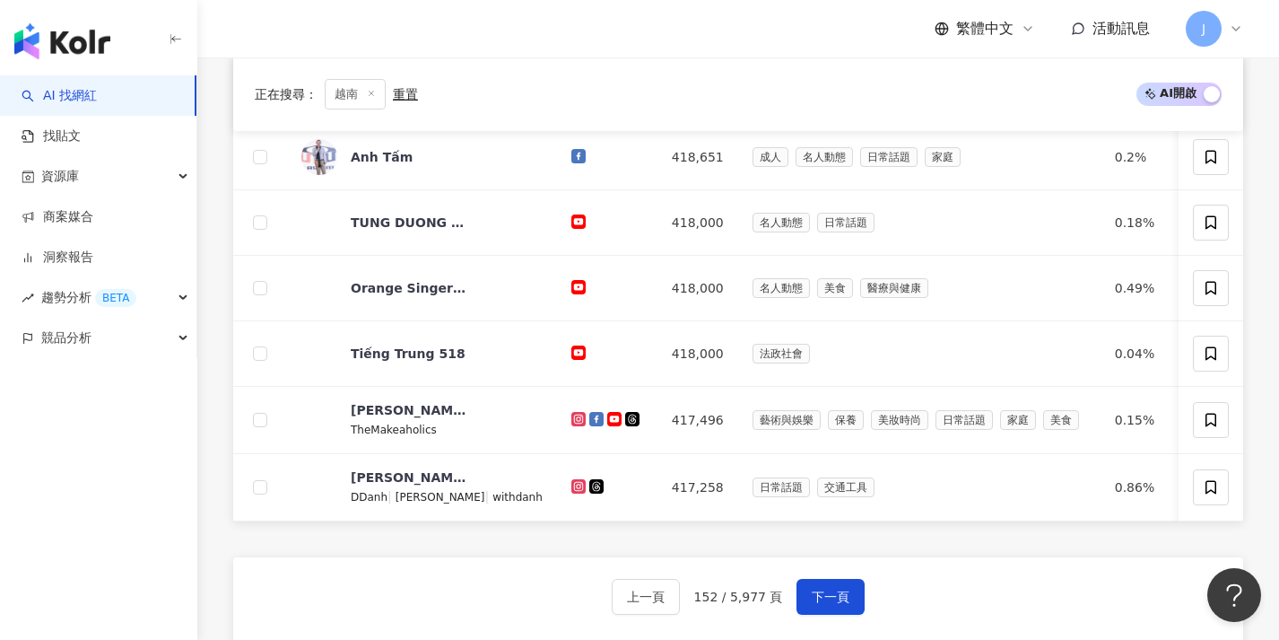
scroll to position [635, 0]
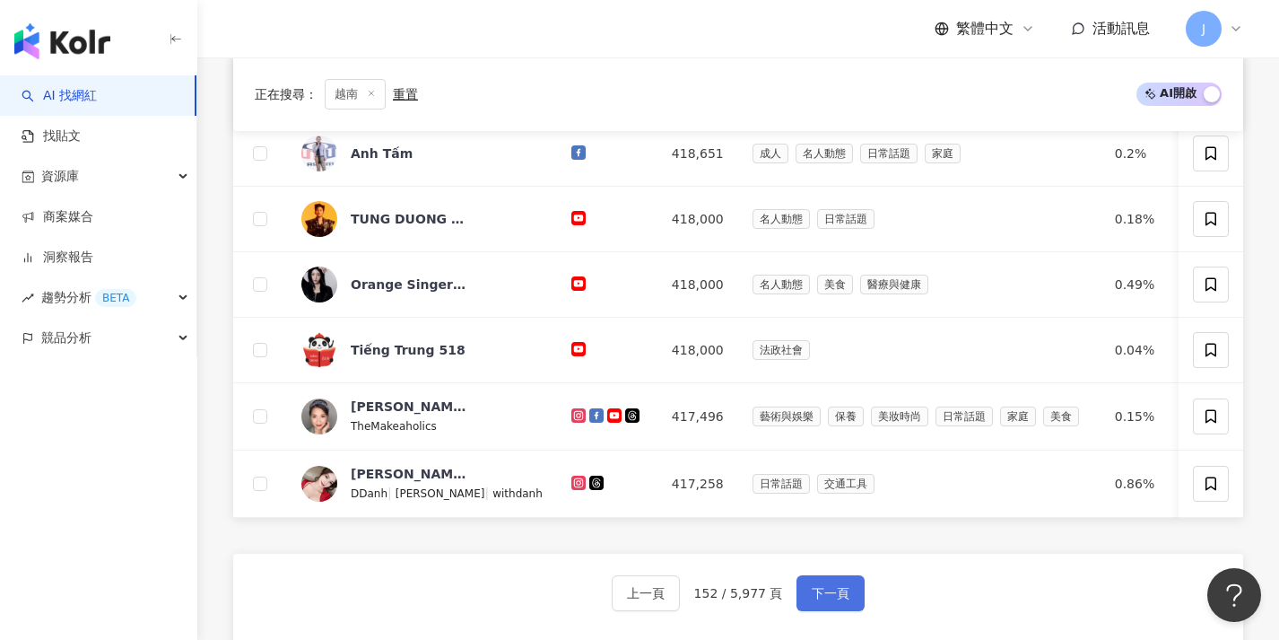
click at [830, 590] on button "下一頁" at bounding box center [831, 593] width 68 height 36
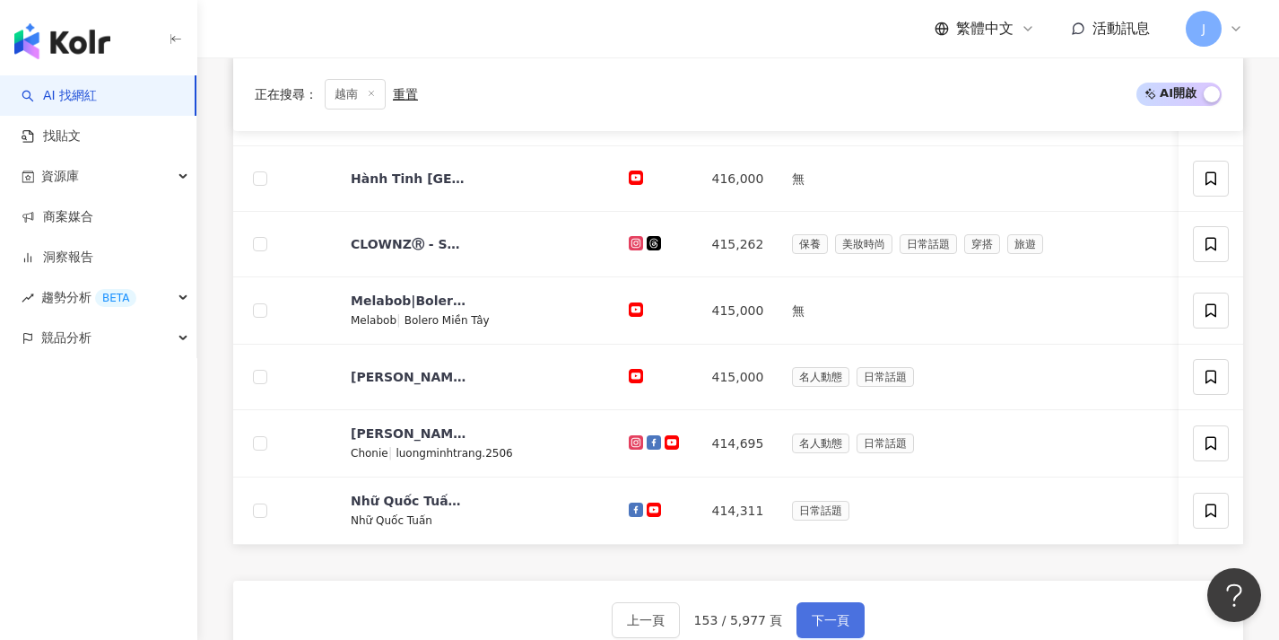
scroll to position [727, 0]
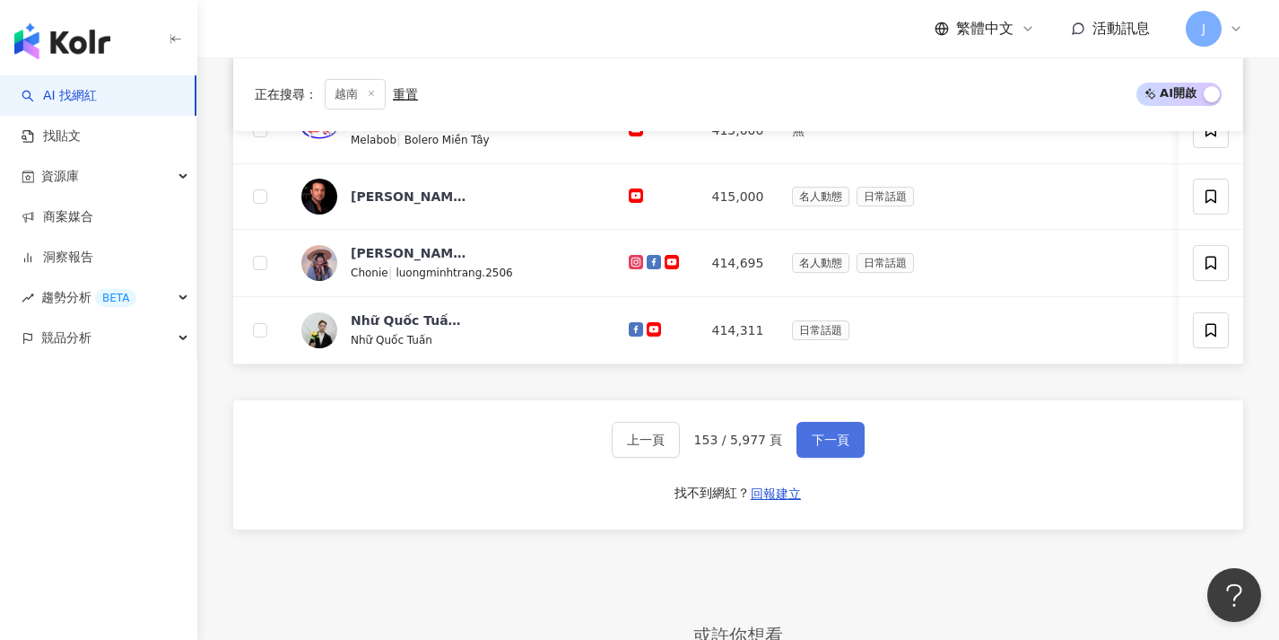
click at [838, 446] on span "下一頁" at bounding box center [831, 439] width 38 height 14
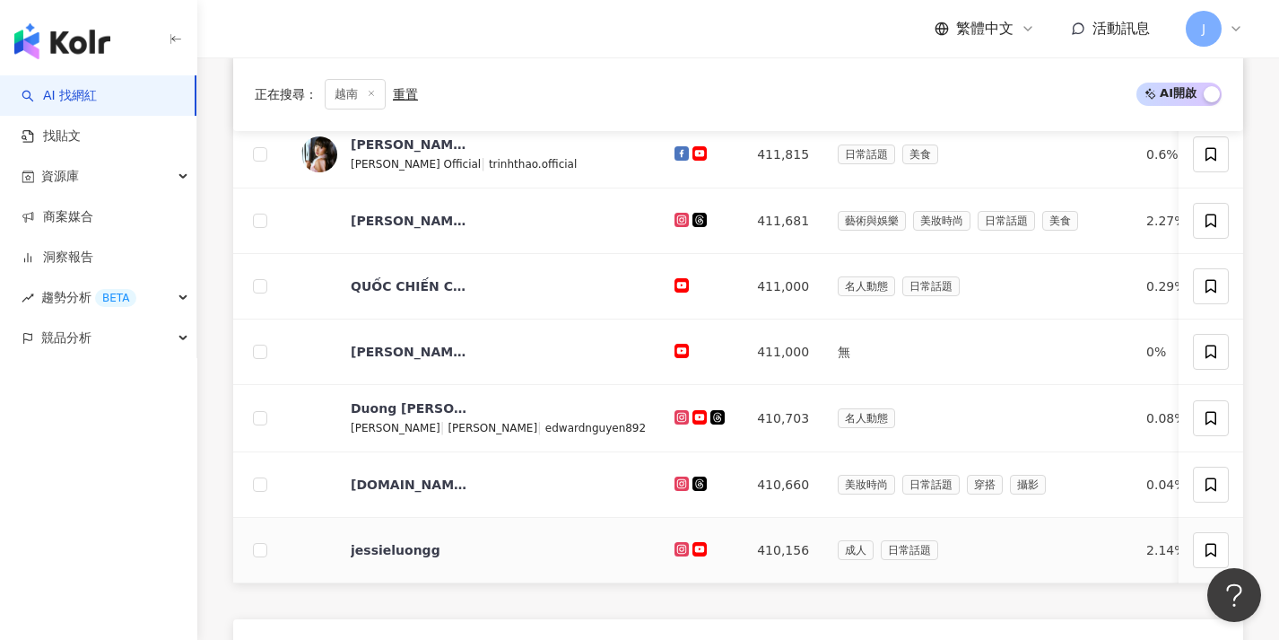
scroll to position [628, 0]
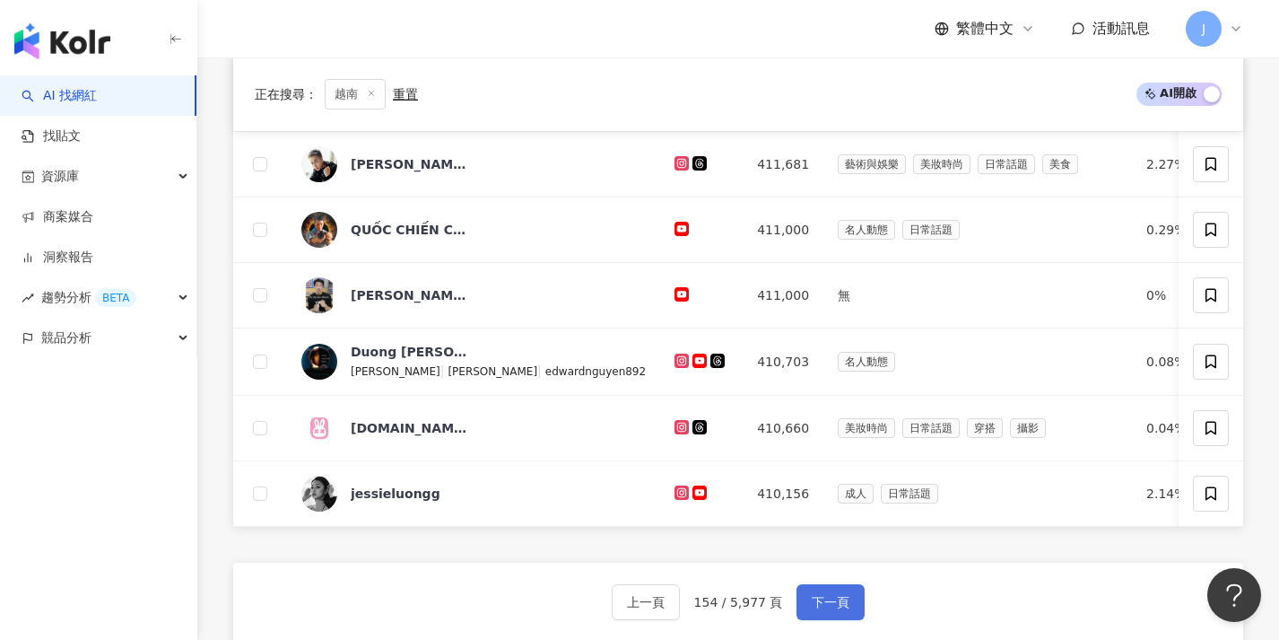
click at [821, 600] on button "下一頁" at bounding box center [831, 602] width 68 height 36
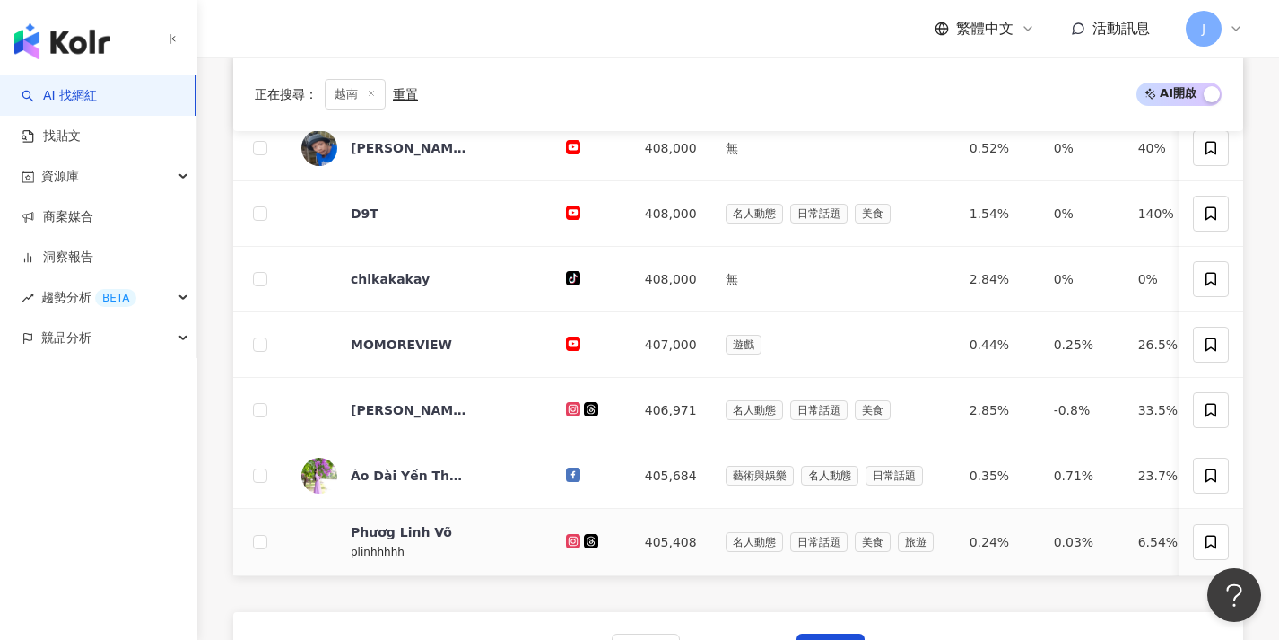
scroll to position [718, 0]
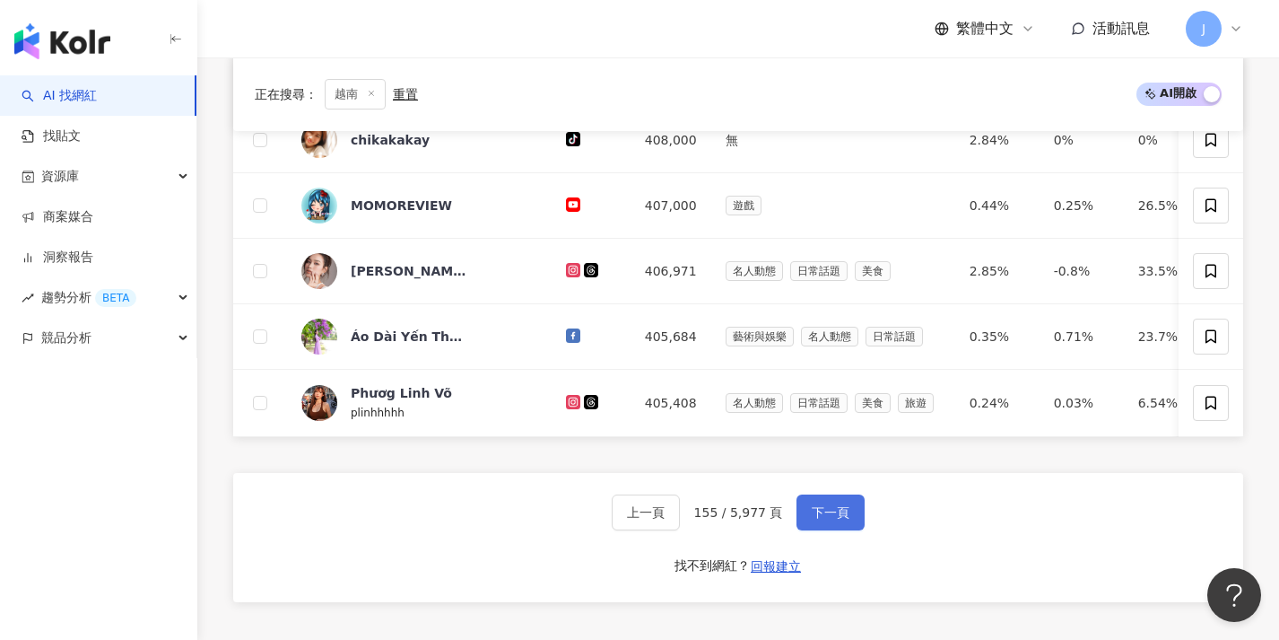
click at [833, 519] on span "下一頁" at bounding box center [831, 512] width 38 height 14
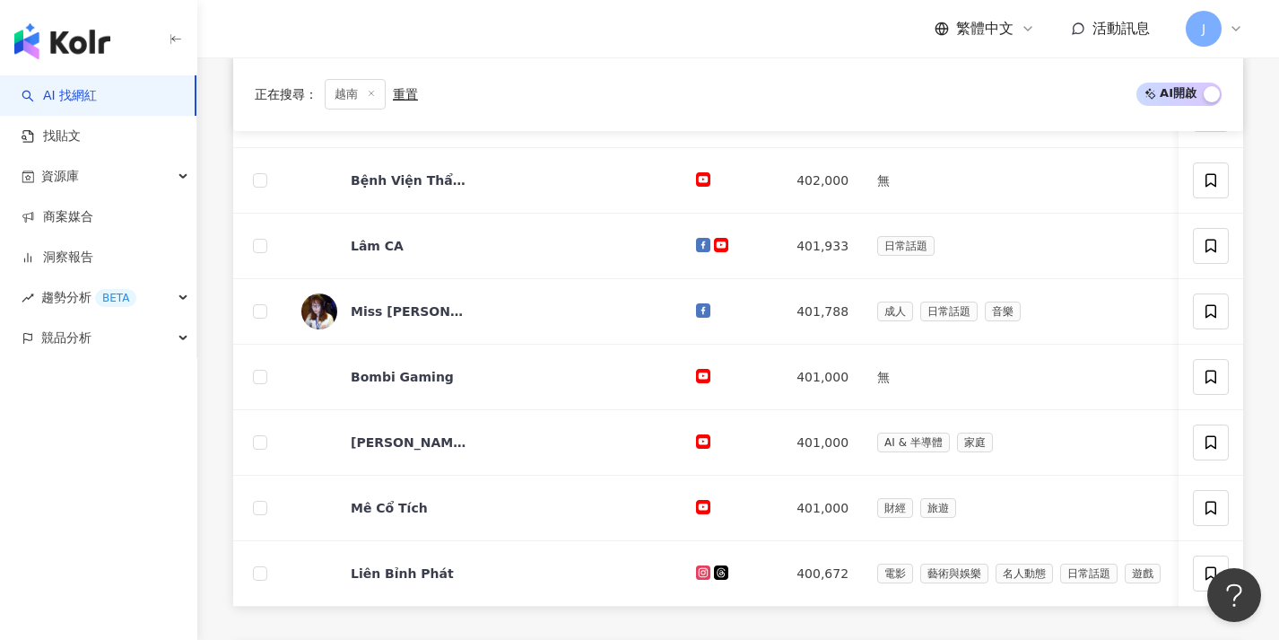
scroll to position [655, 0]
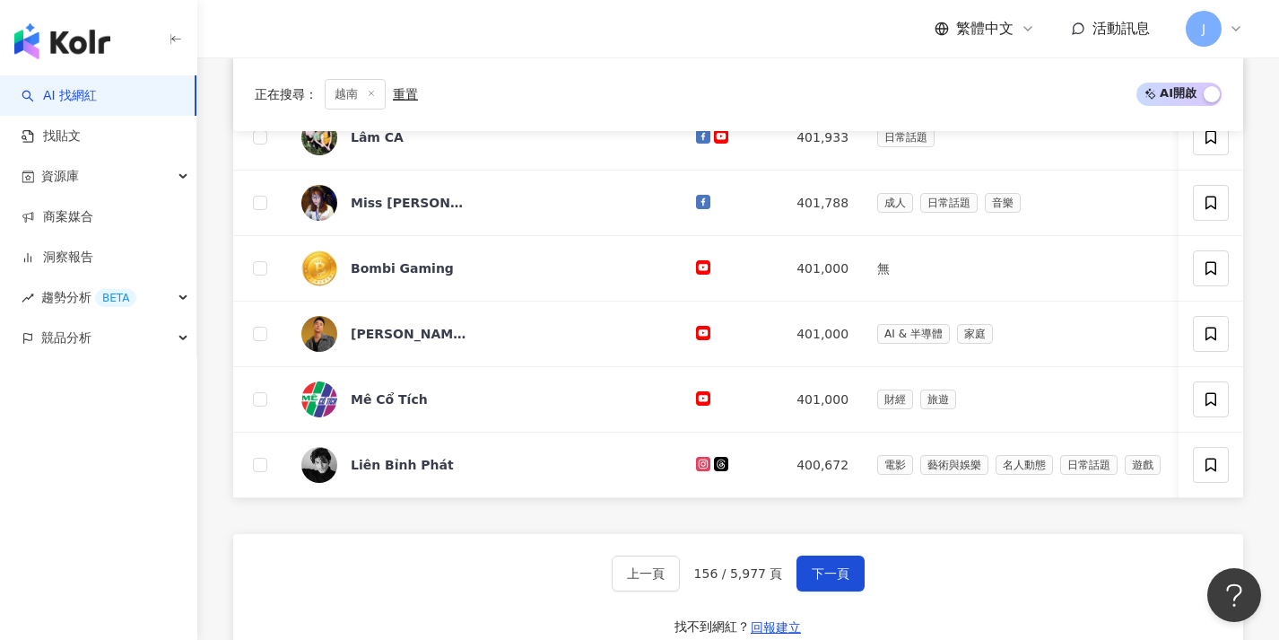
click at [814, 567] on div "上一頁 156 / 5,977 頁 下一頁 找不到網紅？ 回報建立" at bounding box center [738, 598] width 1010 height 129
click at [814, 577] on button "下一頁" at bounding box center [831, 573] width 68 height 36
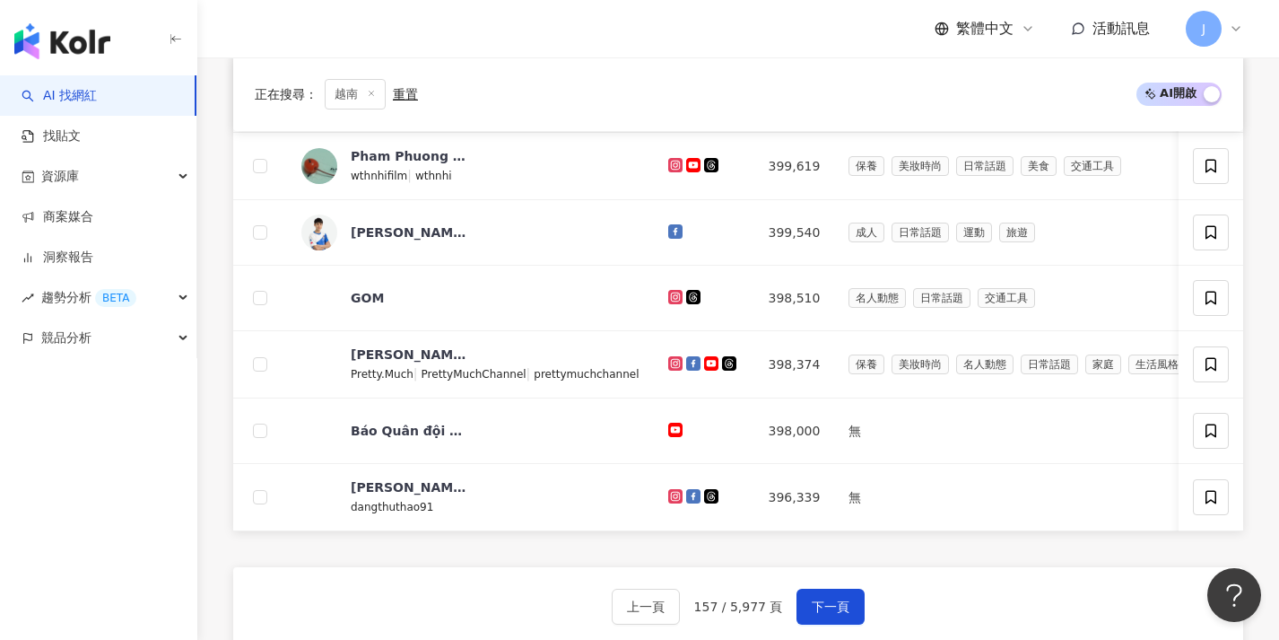
scroll to position [562, 0]
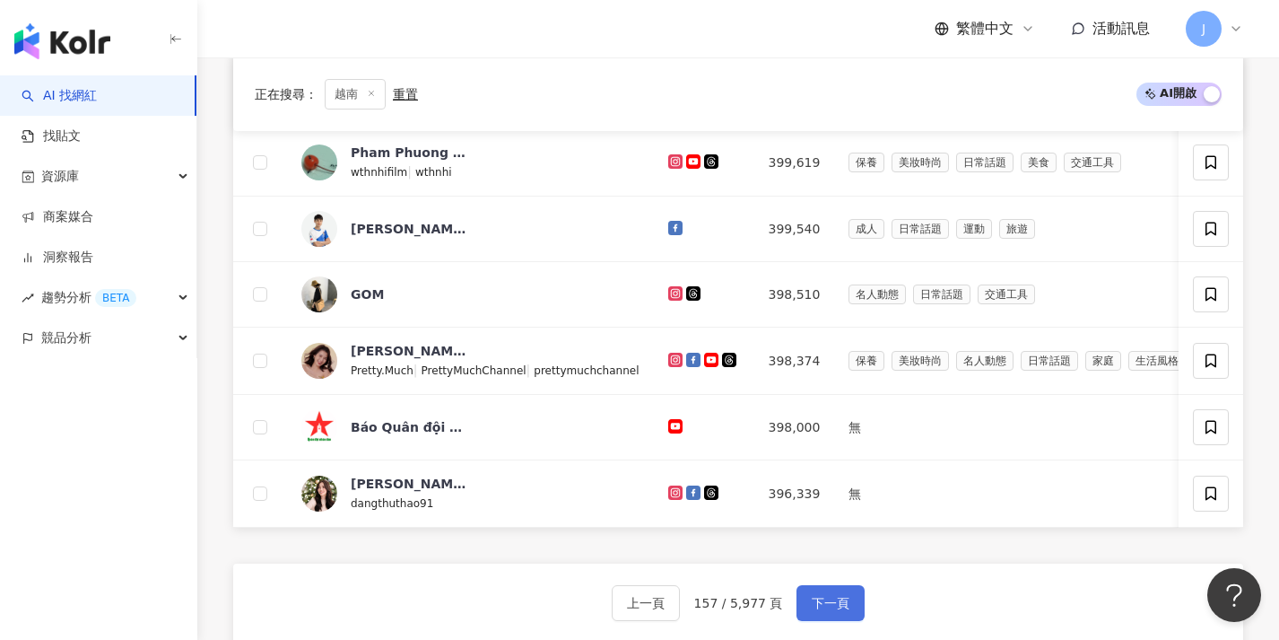
click at [824, 610] on span "下一頁" at bounding box center [831, 603] width 38 height 14
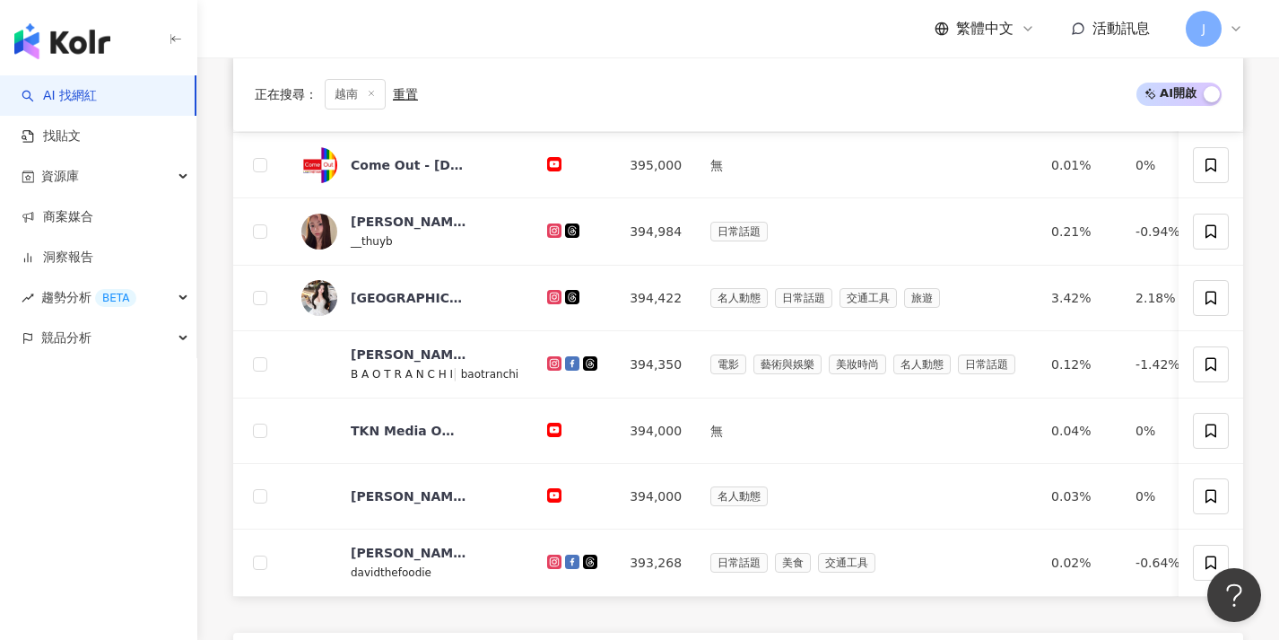
scroll to position [642, 0]
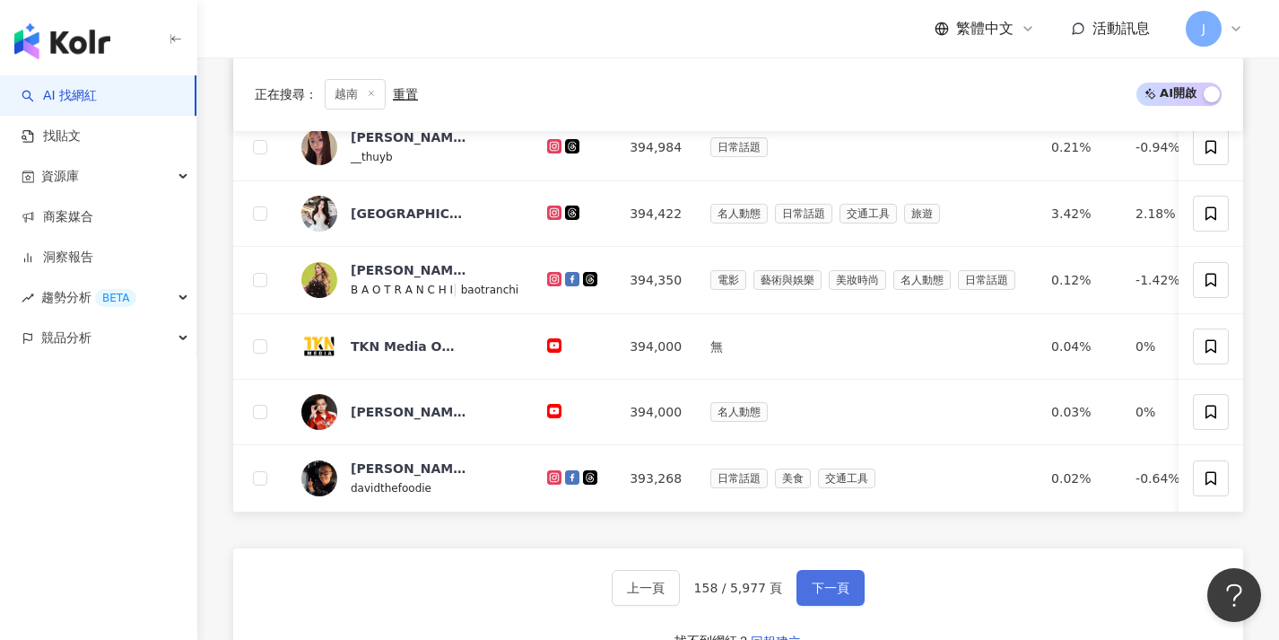
click at [817, 595] on span "下一頁" at bounding box center [831, 587] width 38 height 14
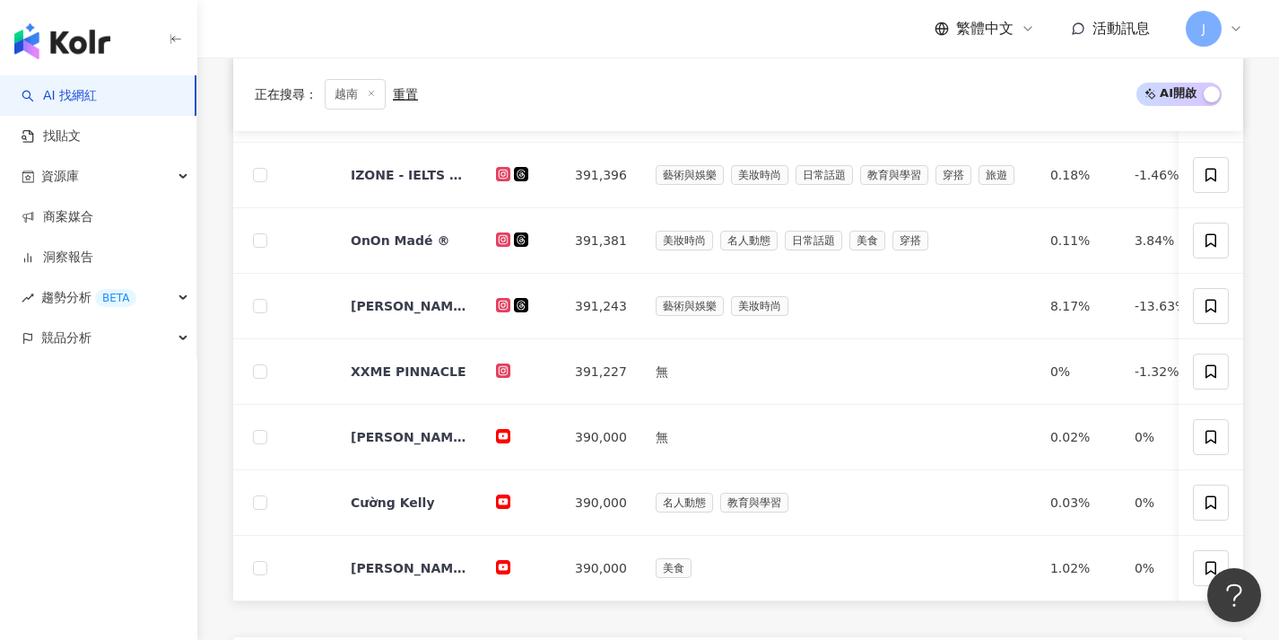
scroll to position [702, 0]
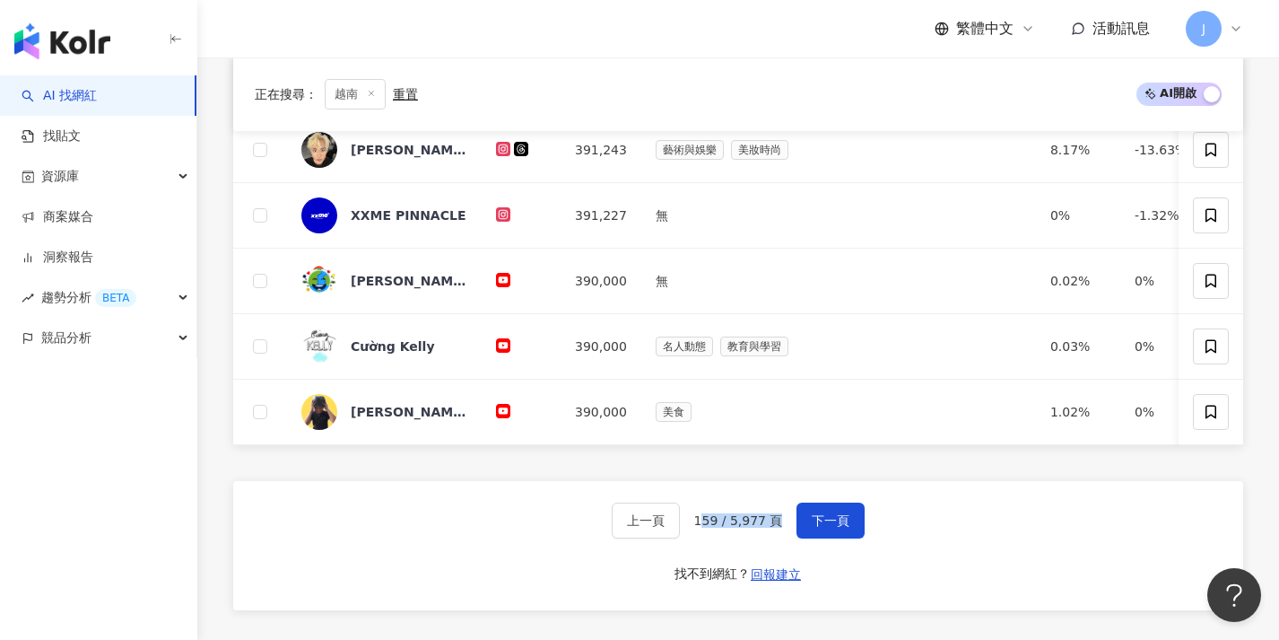
drag, startPoint x: 702, startPoint y: 535, endPoint x: 710, endPoint y: 554, distance: 21.3
click at [710, 554] on div "上一頁 159 / 5,977 頁 下一頁 找不到網紅？ 回報建立" at bounding box center [738, 545] width 1010 height 129
click at [844, 527] on span "下一頁" at bounding box center [831, 520] width 38 height 14
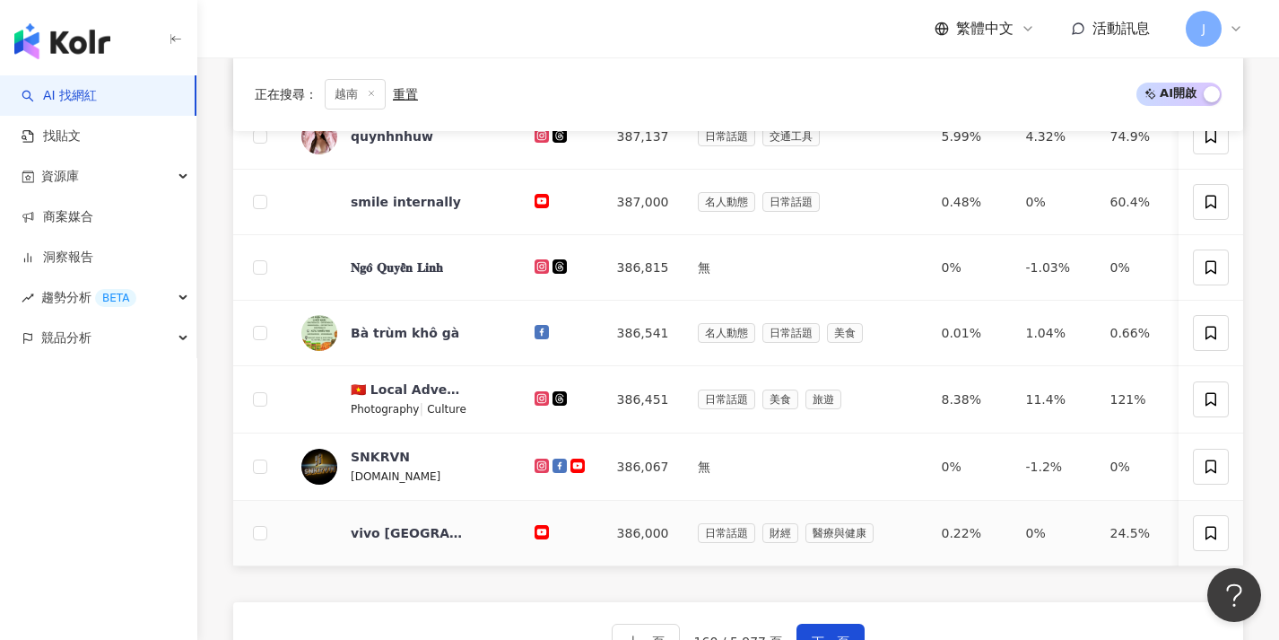
scroll to position [689, 0]
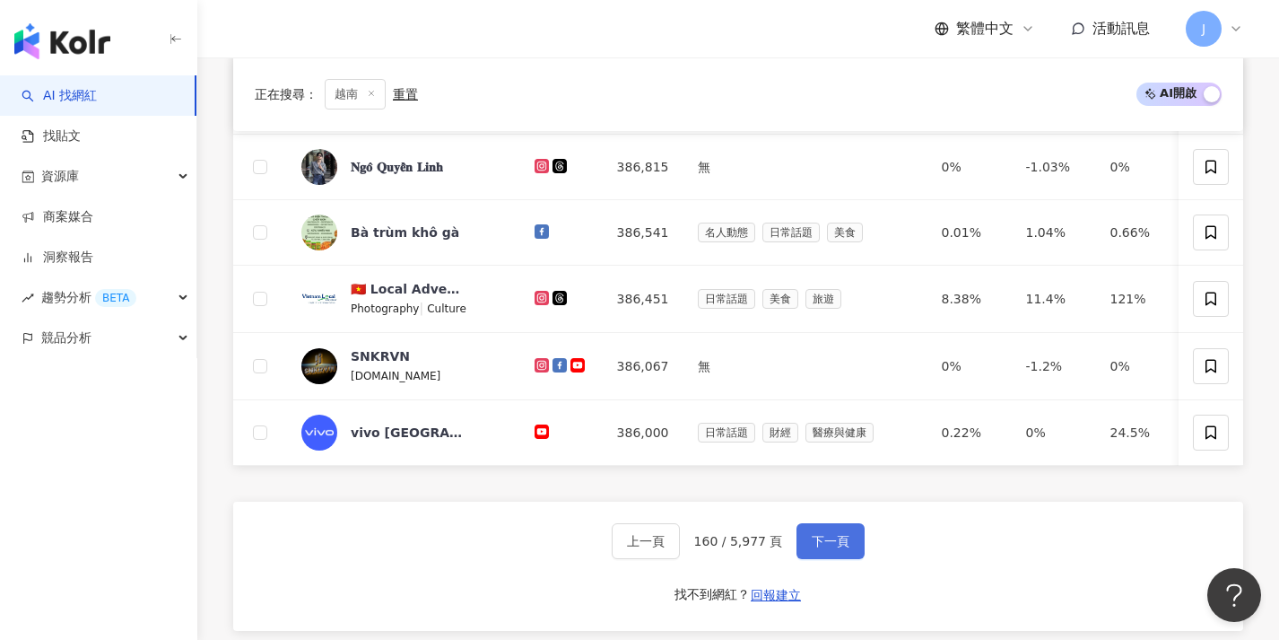
click at [846, 548] on span "下一頁" at bounding box center [831, 541] width 38 height 14
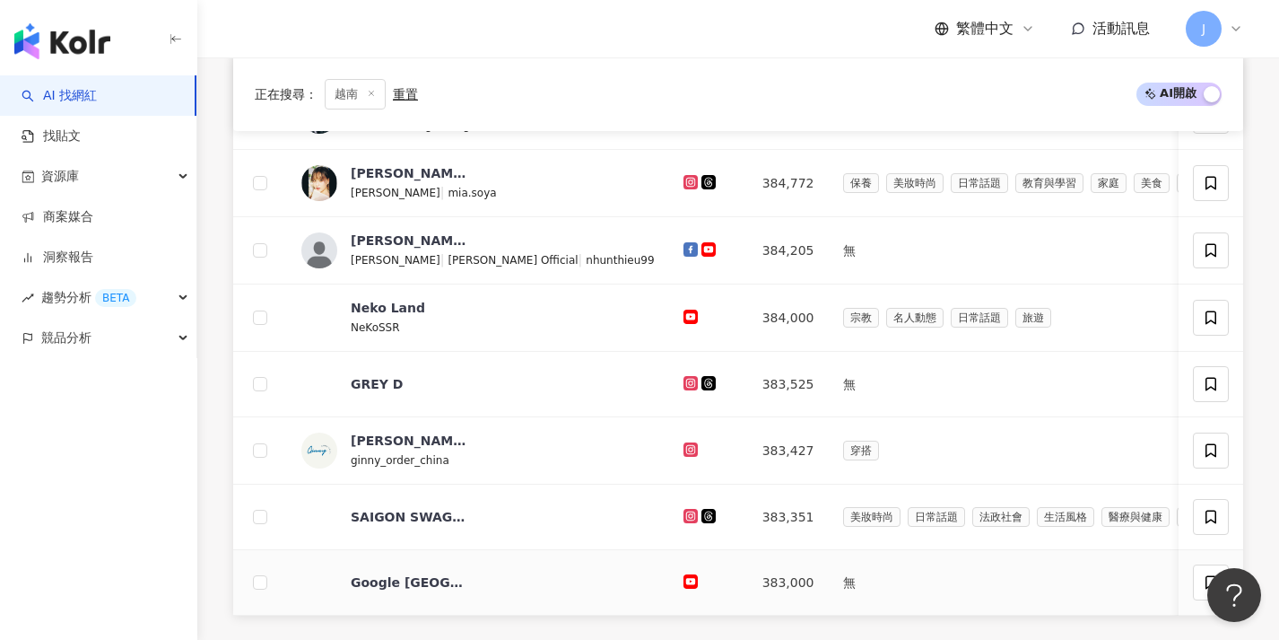
scroll to position [736, 0]
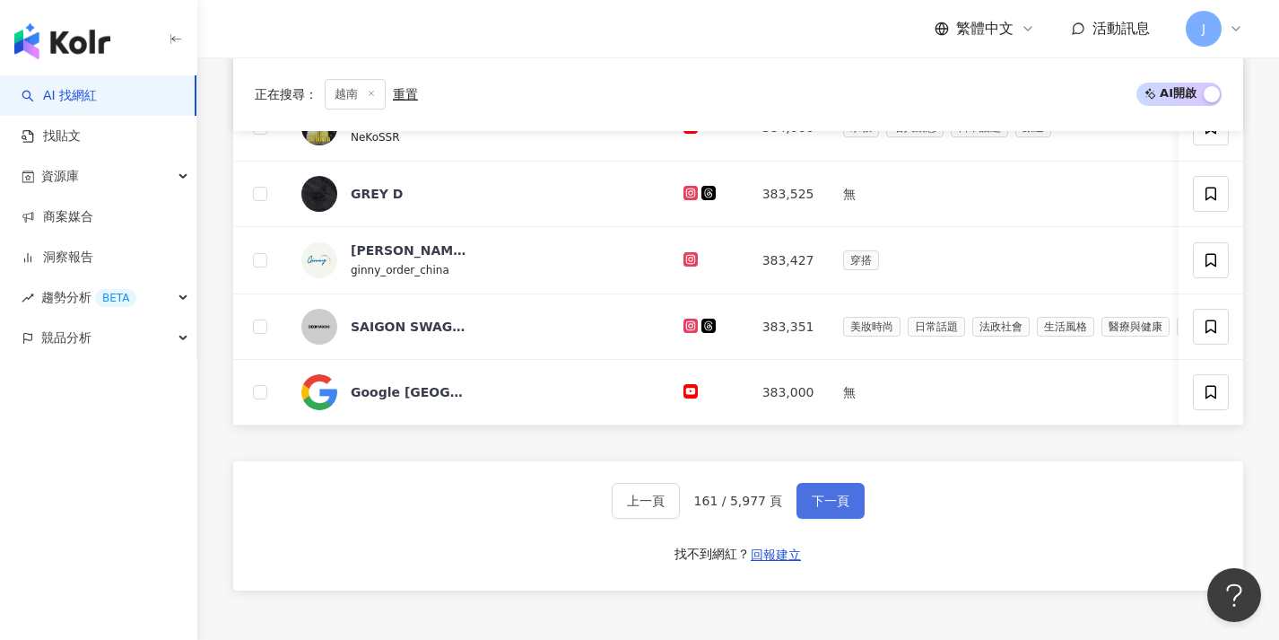
click at [800, 518] on button "下一頁" at bounding box center [831, 501] width 68 height 36
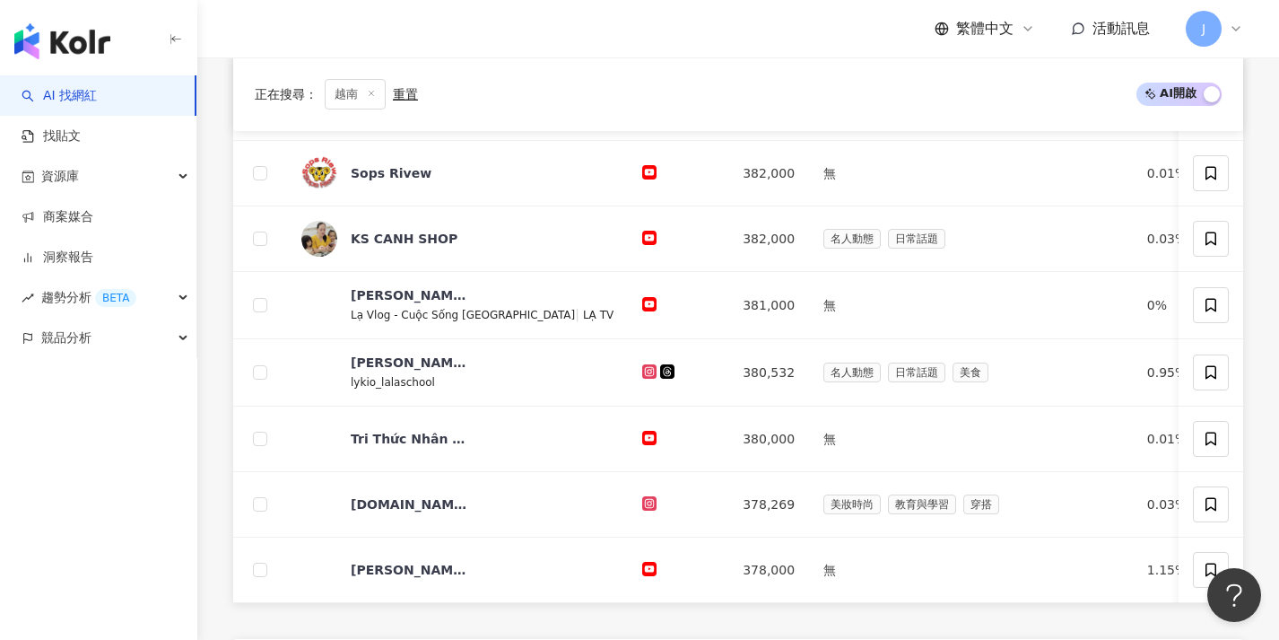
scroll to position [623, 0]
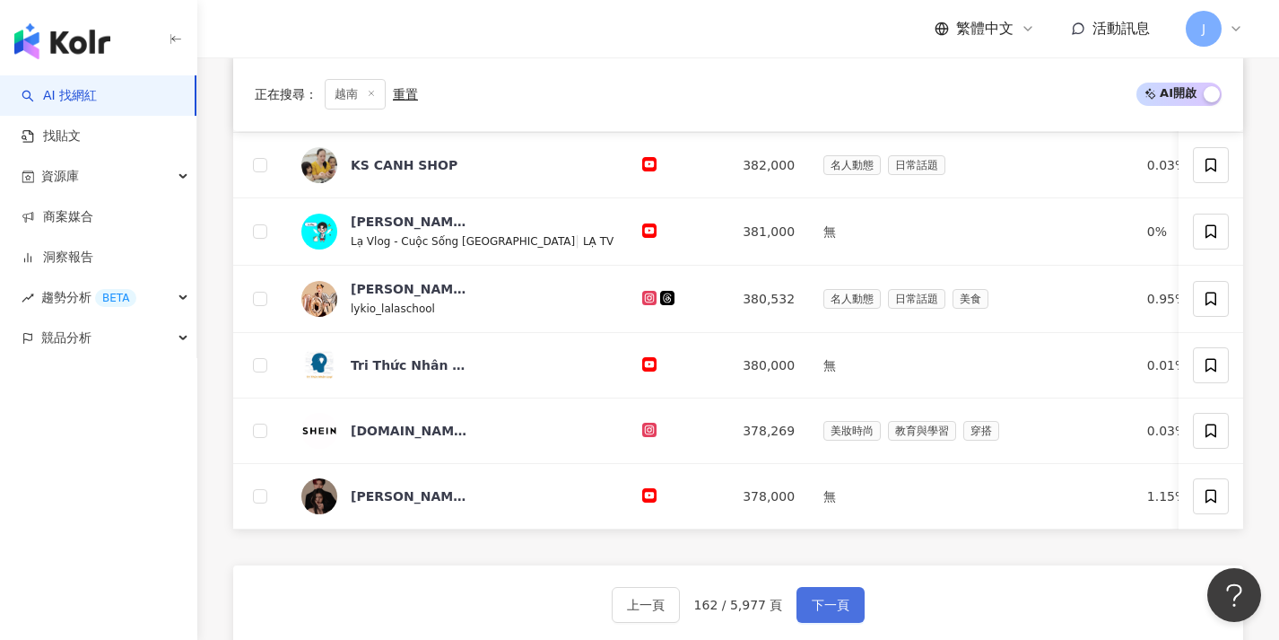
click at [820, 607] on button "下一頁" at bounding box center [831, 605] width 68 height 36
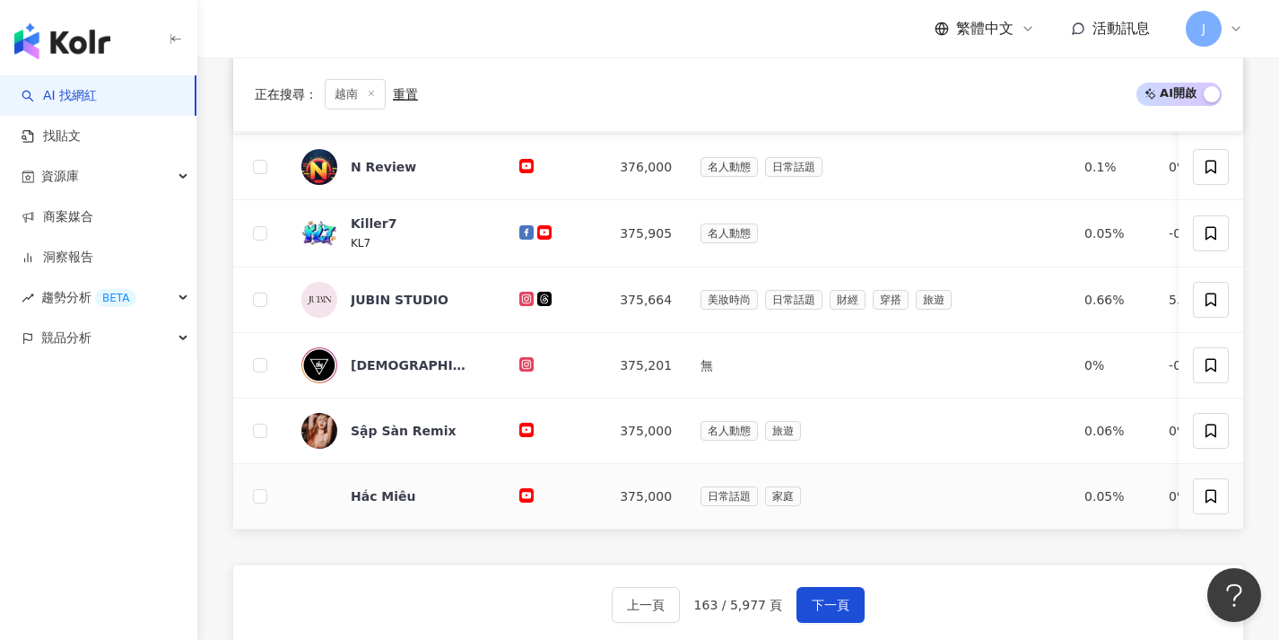
scroll to position [627, 0]
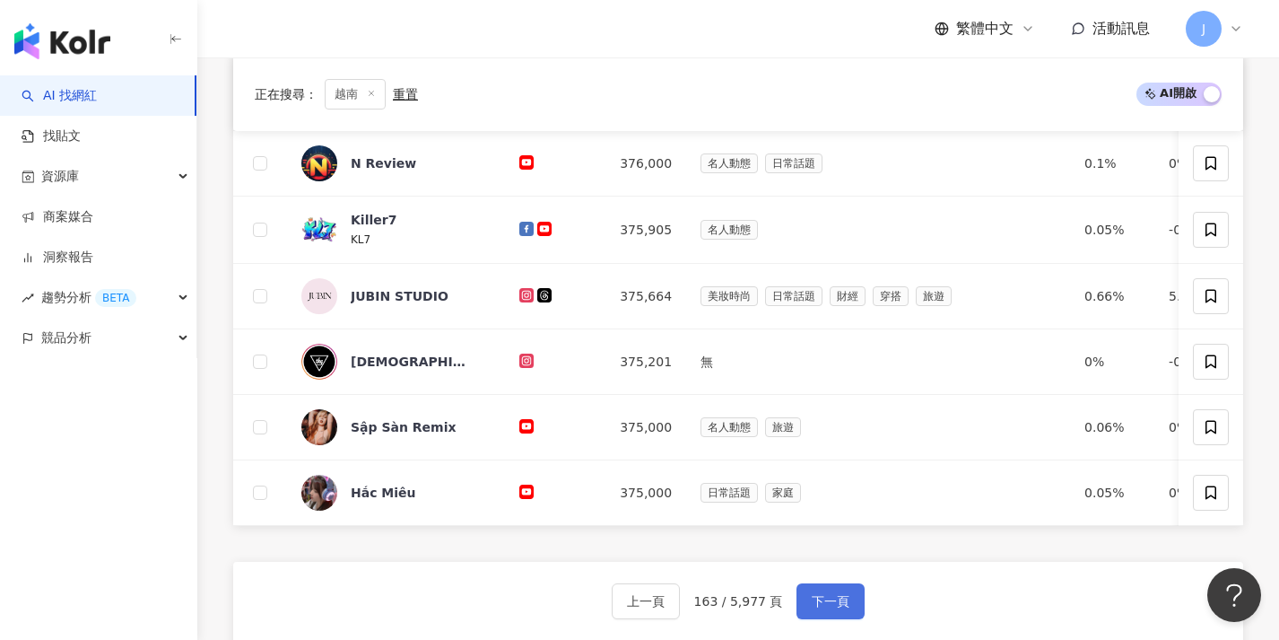
click at [830, 608] on span "下一頁" at bounding box center [831, 601] width 38 height 14
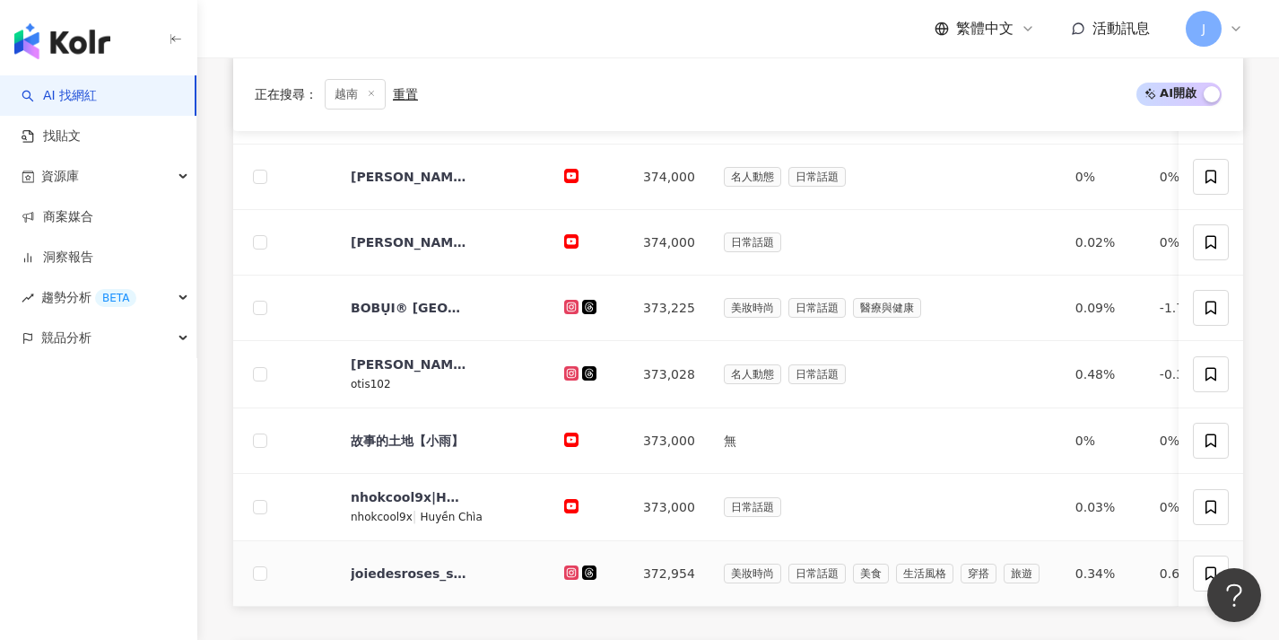
scroll to position [724, 0]
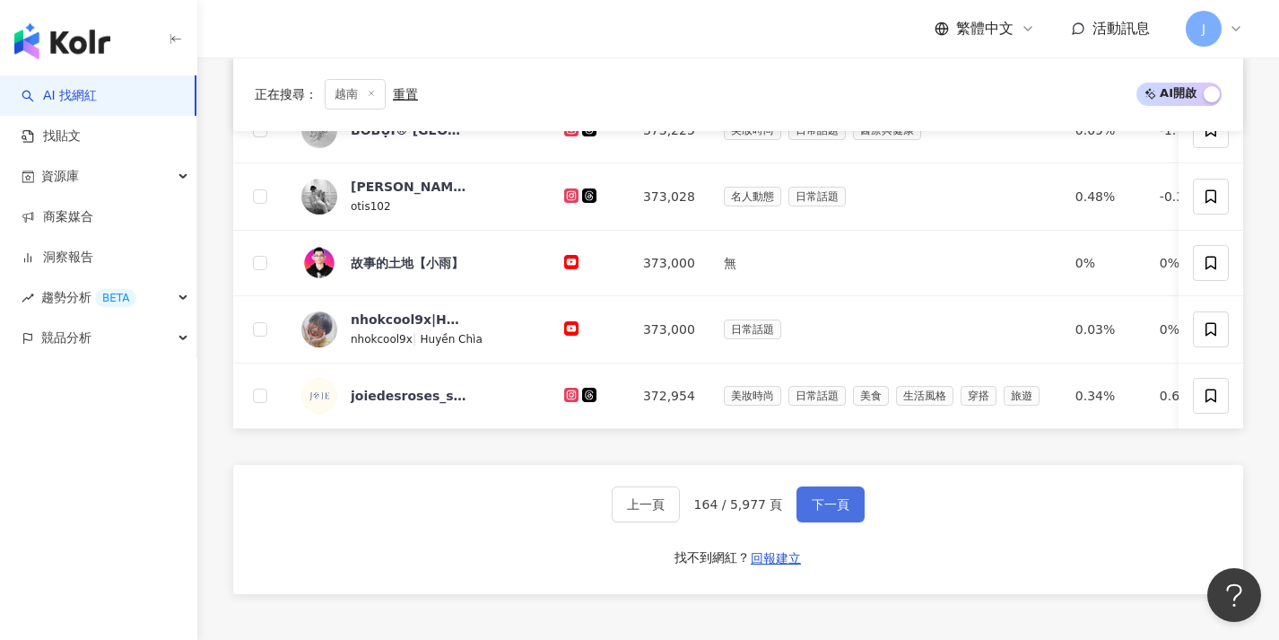
click at [811, 508] on button "下一頁" at bounding box center [831, 504] width 68 height 36
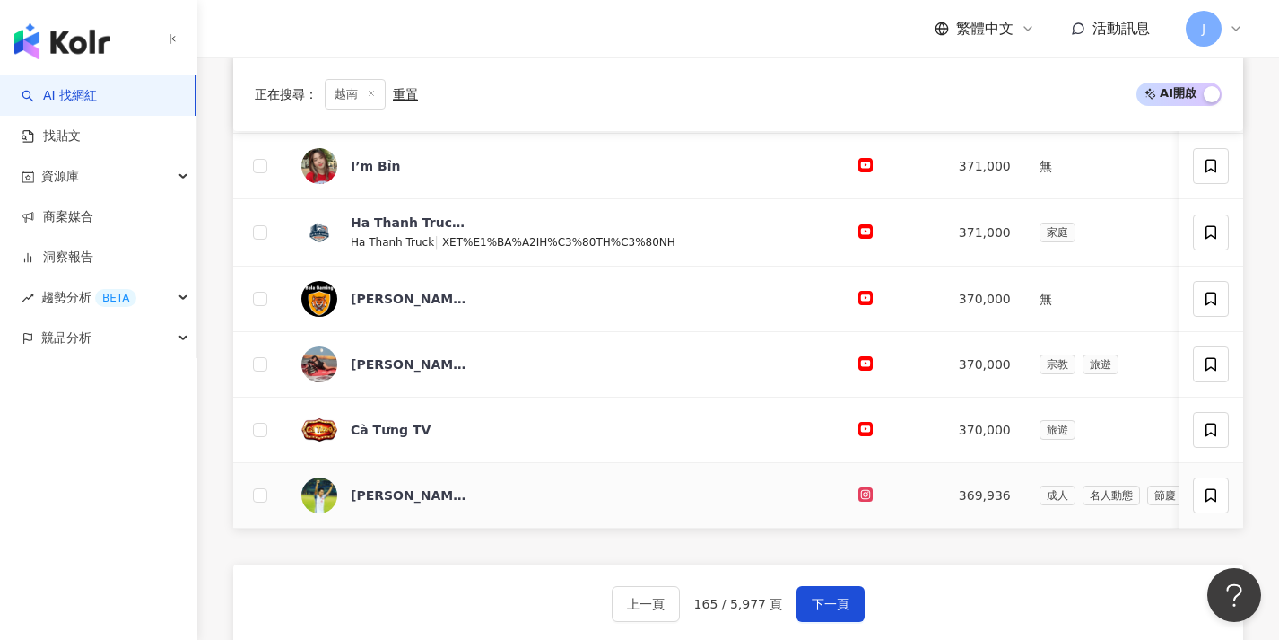
scroll to position [562, 0]
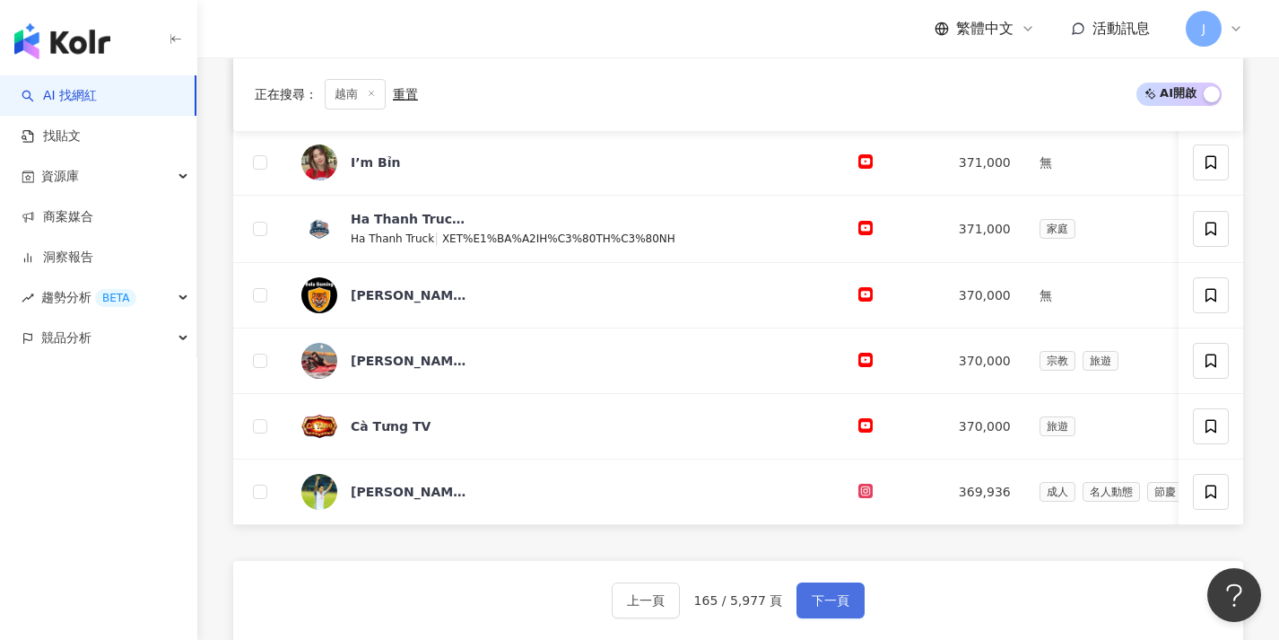
click at [827, 597] on button "下一頁" at bounding box center [831, 600] width 68 height 36
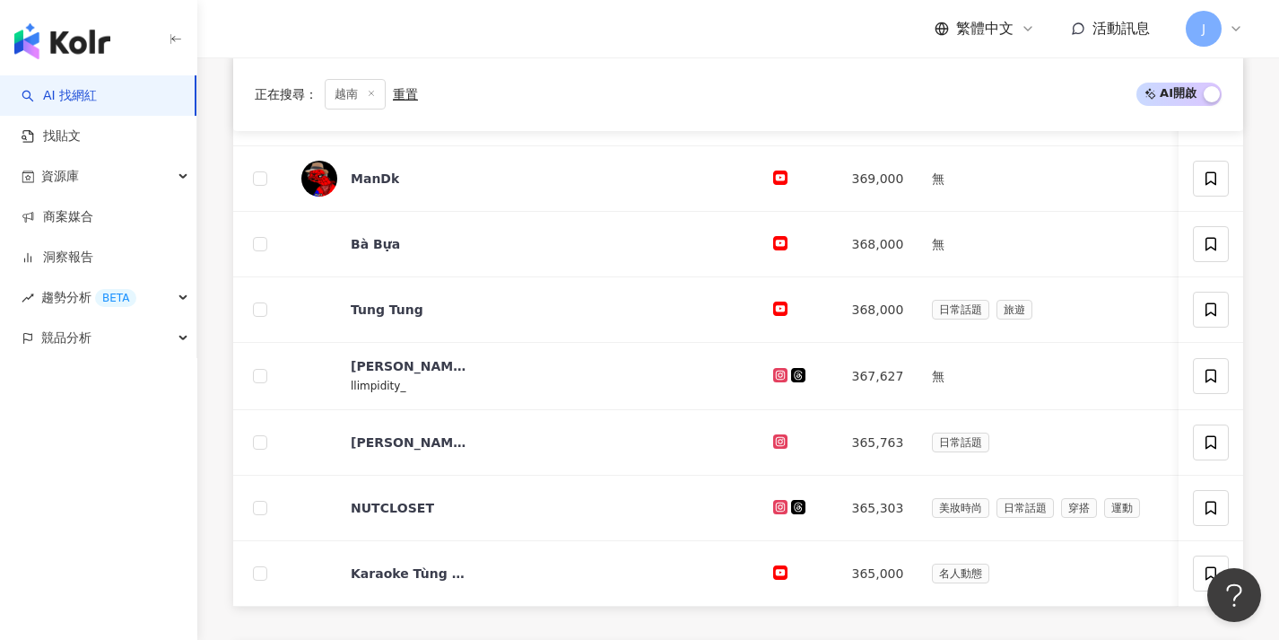
scroll to position [635, 0]
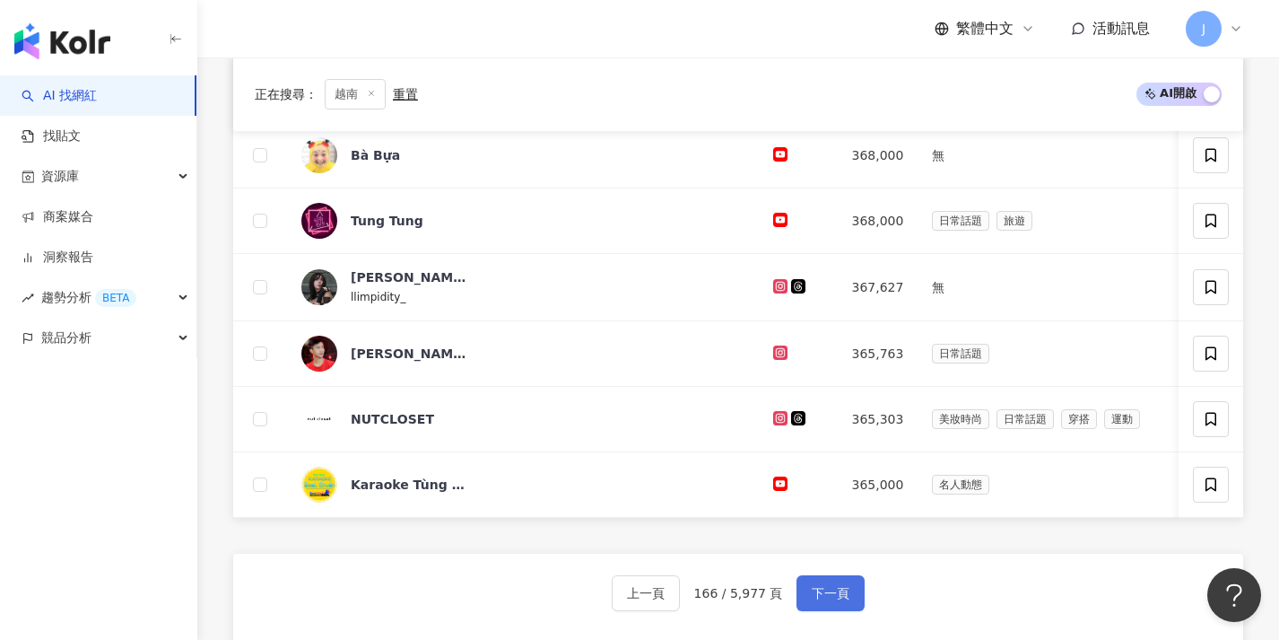
click at [825, 600] on span "下一頁" at bounding box center [831, 593] width 38 height 14
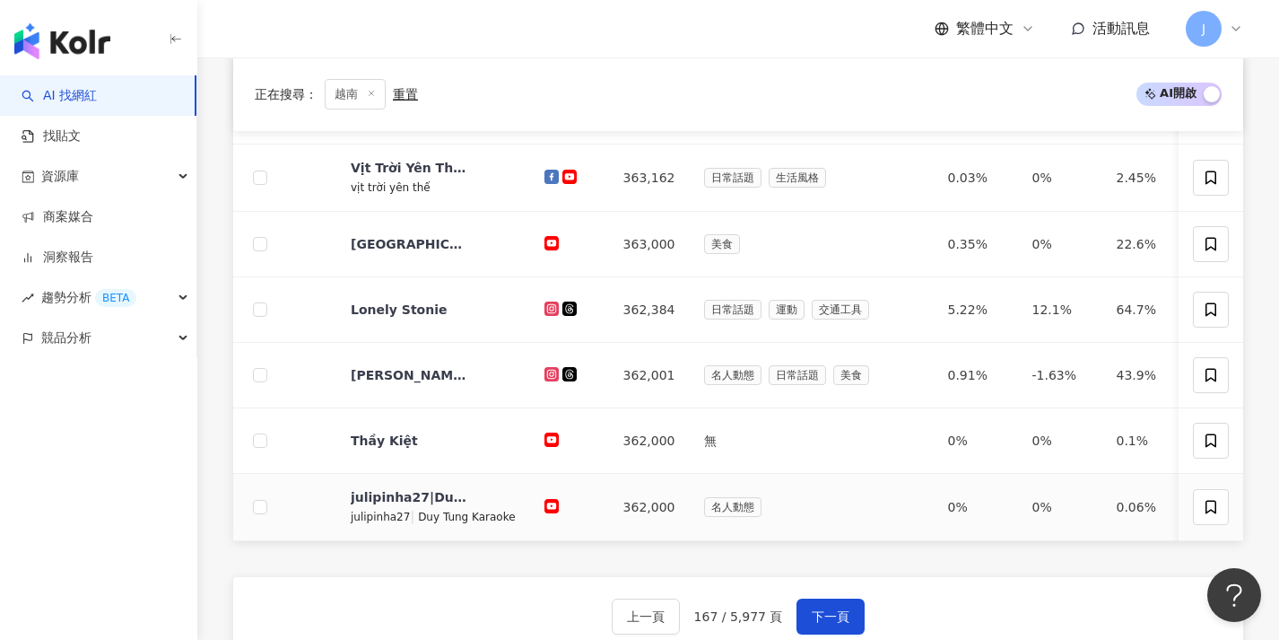
scroll to position [575, 0]
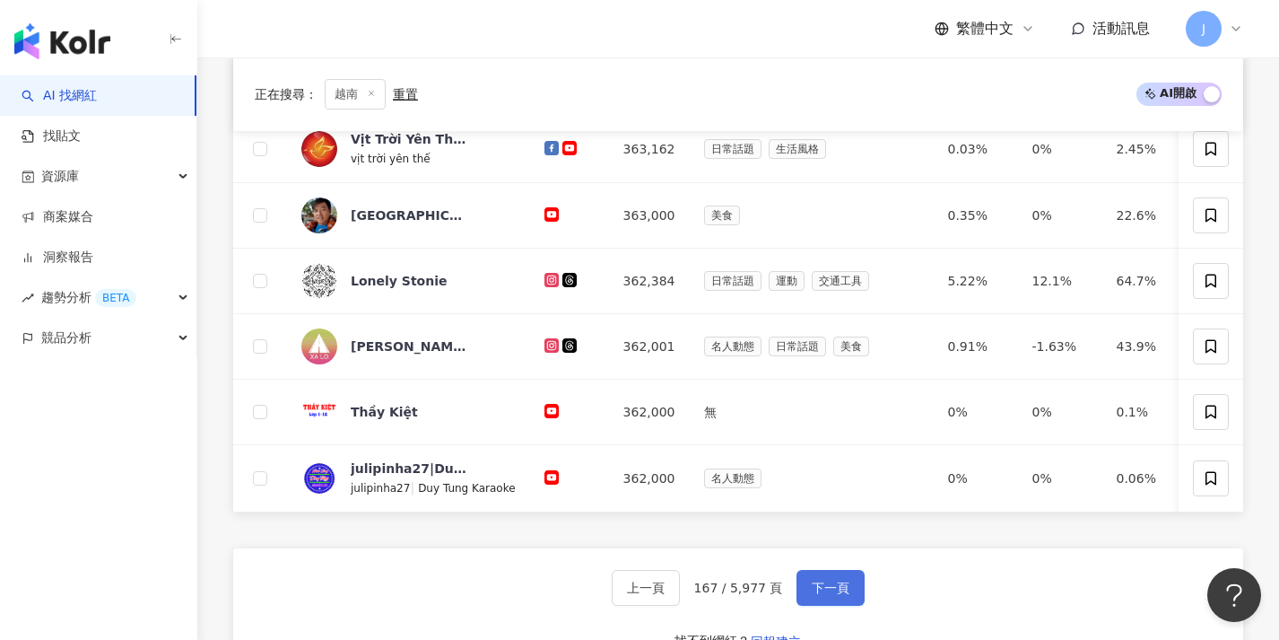
click at [827, 590] on button "下一頁" at bounding box center [831, 588] width 68 height 36
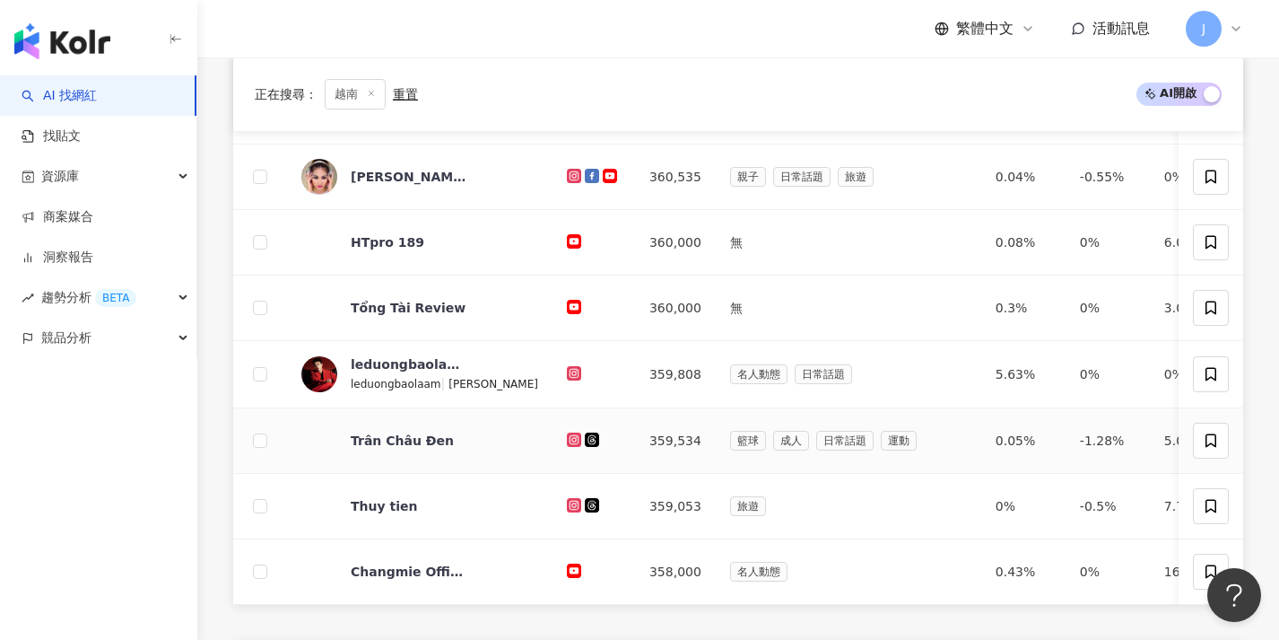
scroll to position [718, 0]
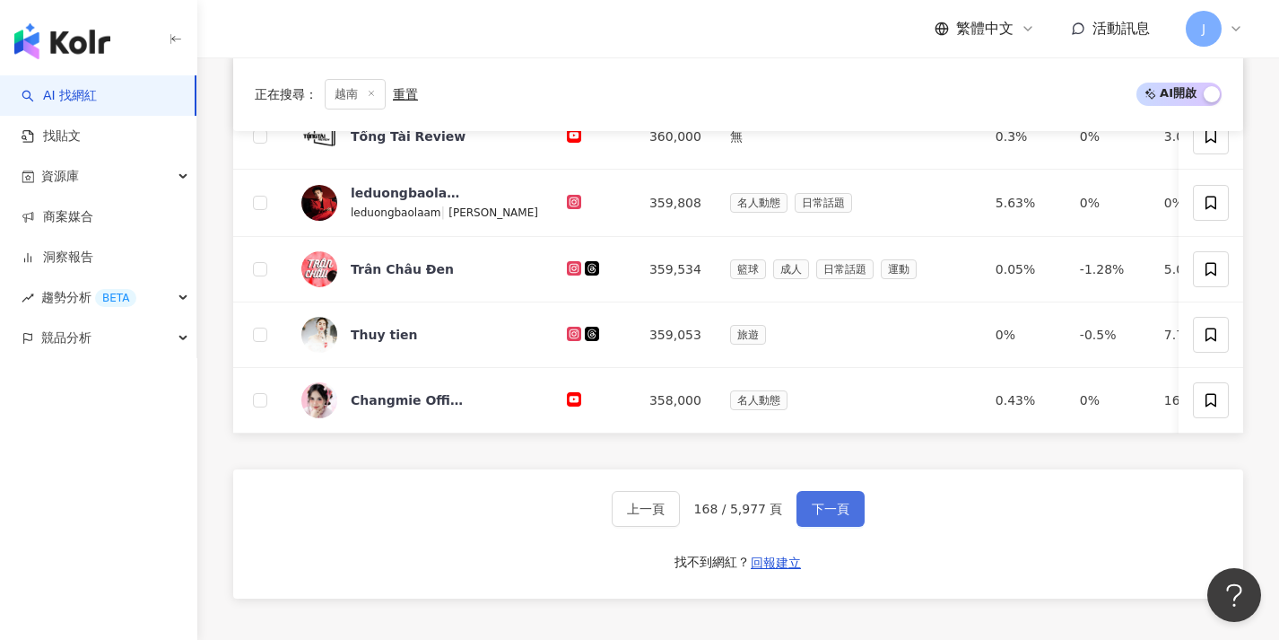
click at [832, 516] on span "下一頁" at bounding box center [831, 508] width 38 height 14
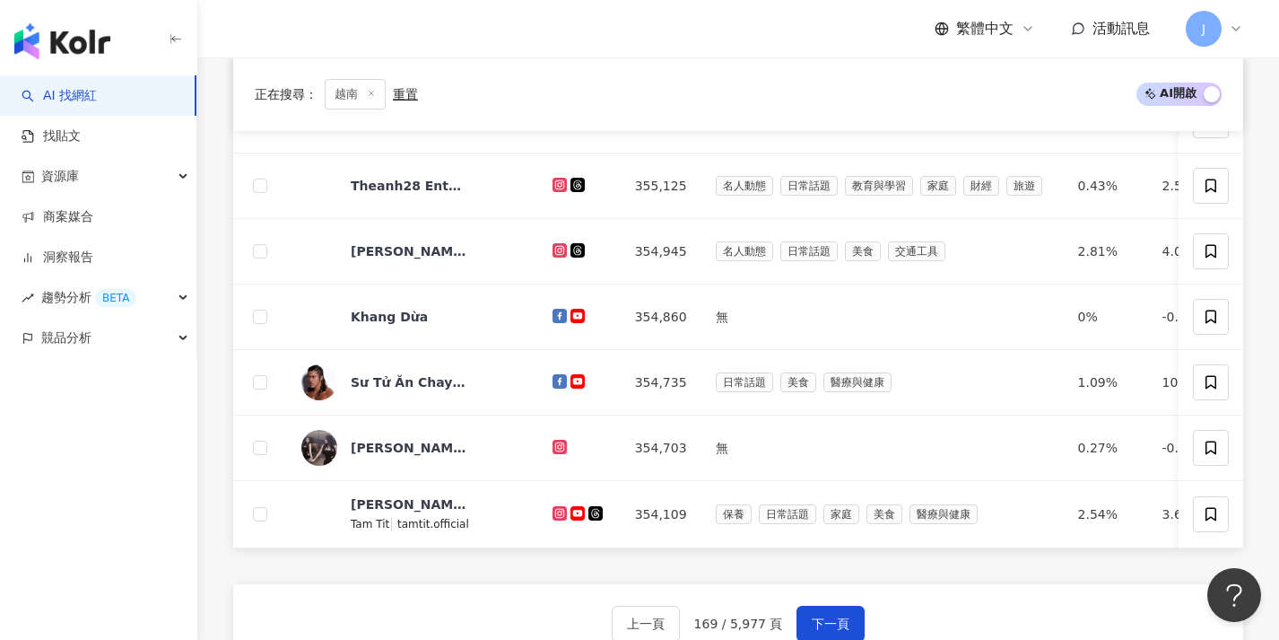
scroll to position [627, 0]
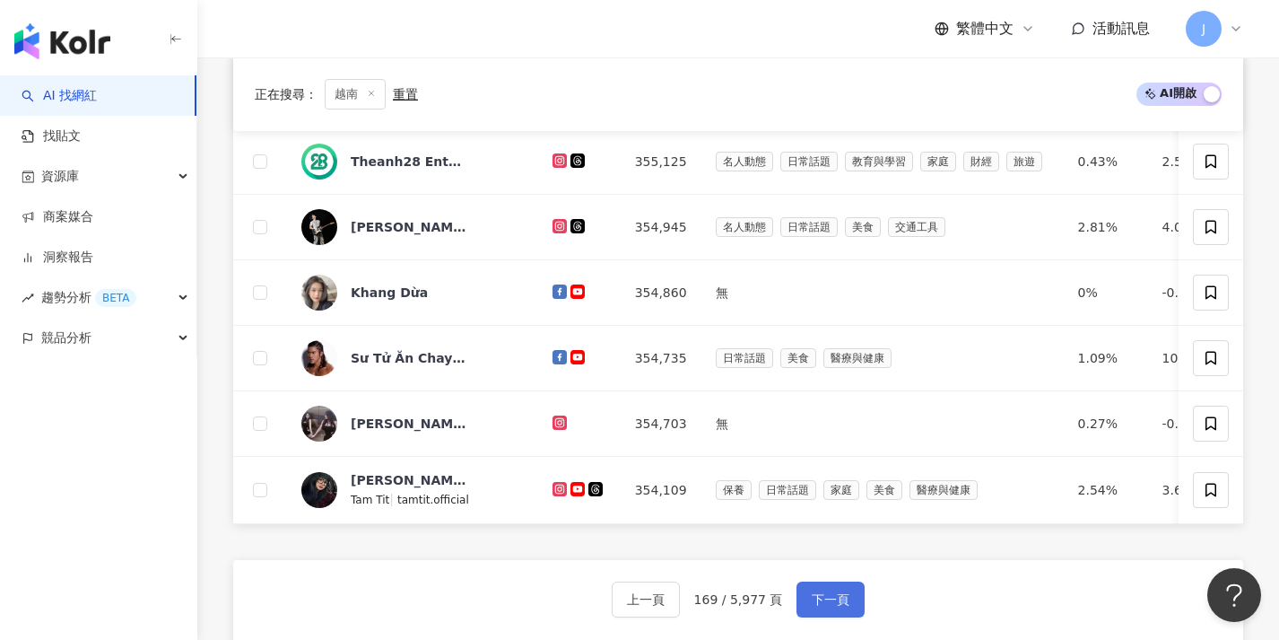
click at [830, 605] on span "下一頁" at bounding box center [831, 599] width 38 height 14
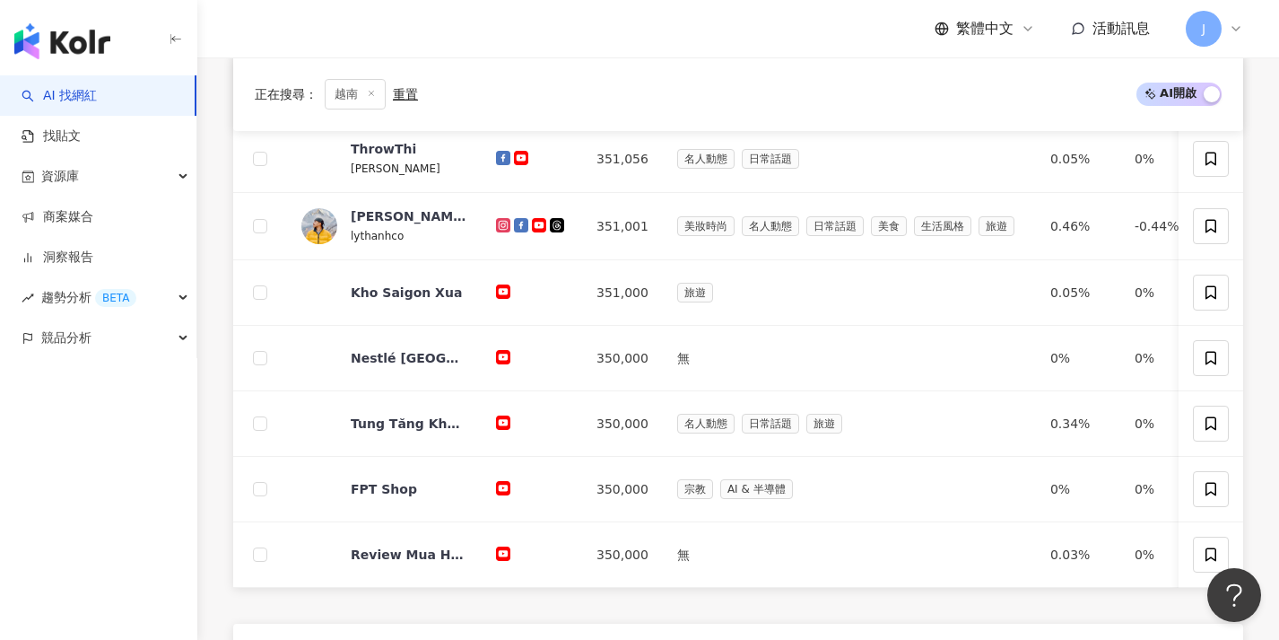
scroll to position [614, 0]
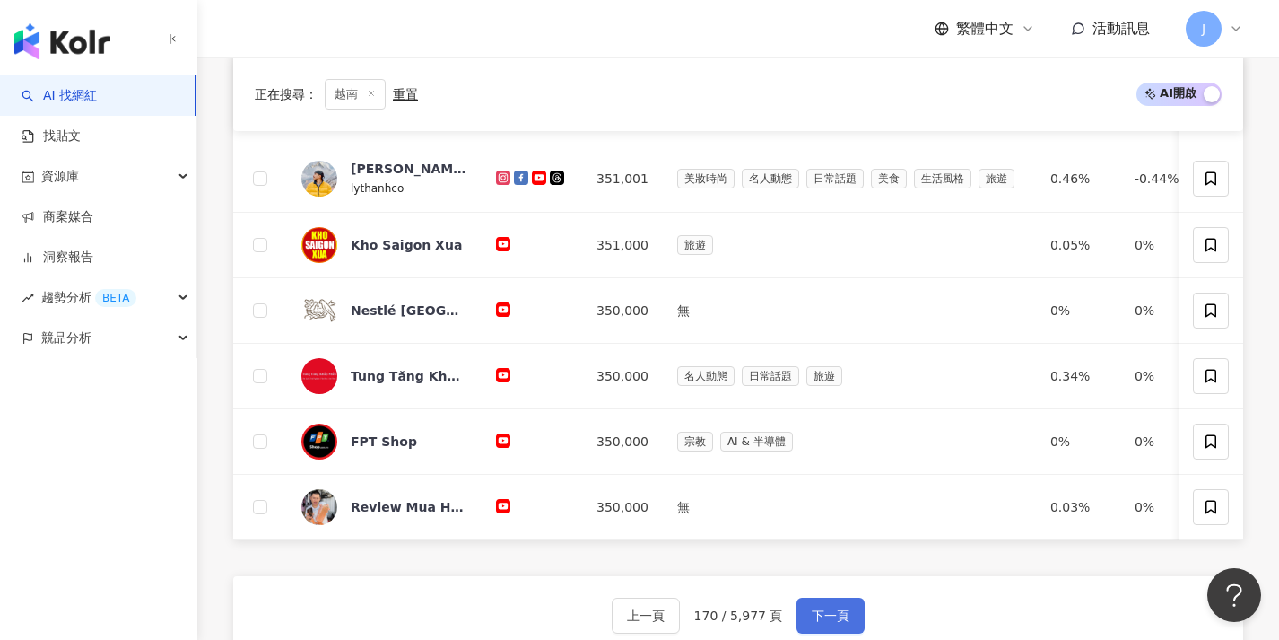
click at [846, 614] on button "下一頁" at bounding box center [831, 615] width 68 height 36
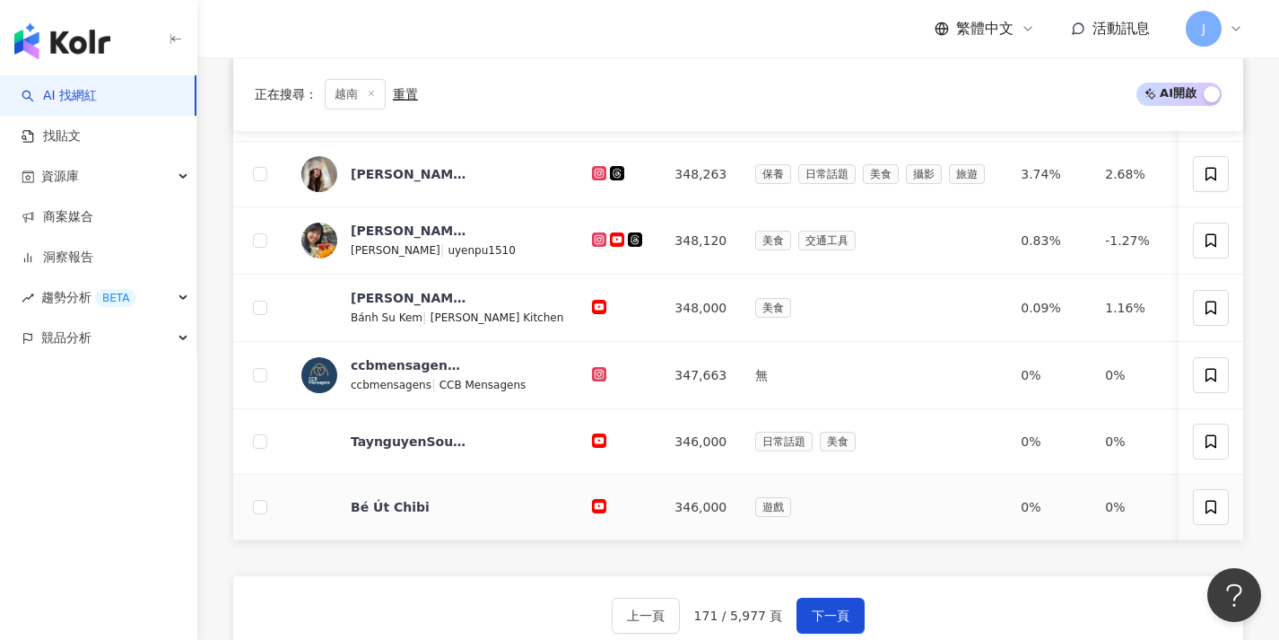
scroll to position [773, 0]
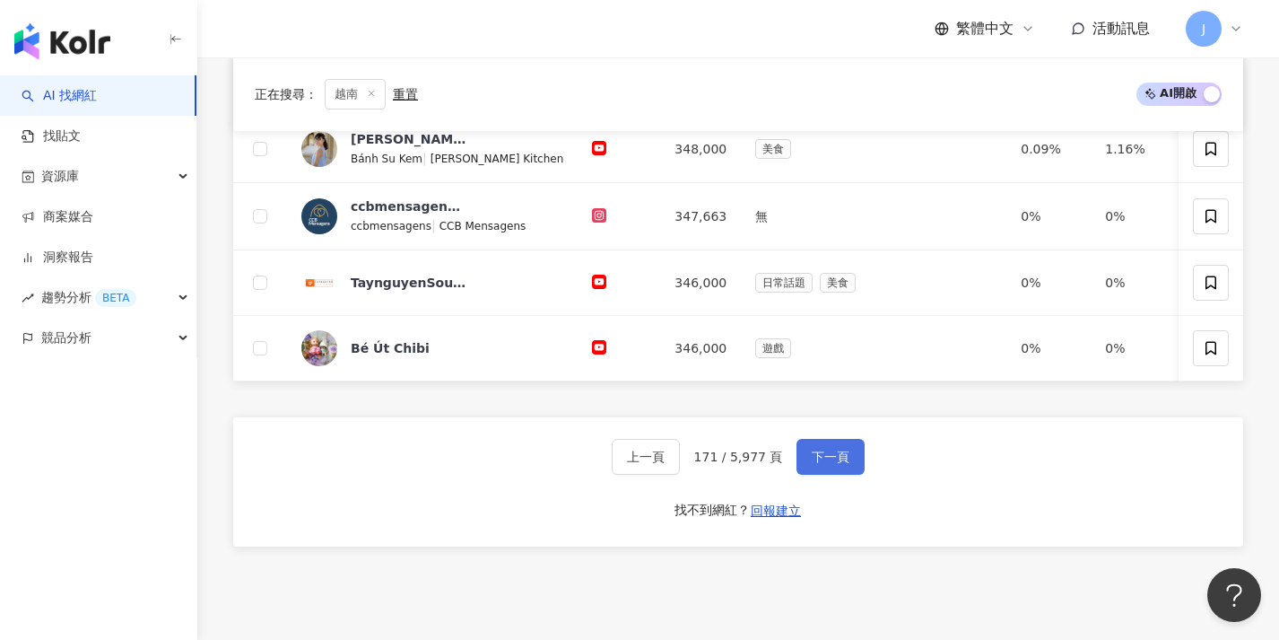
click at [839, 464] on span "下一頁" at bounding box center [831, 456] width 38 height 14
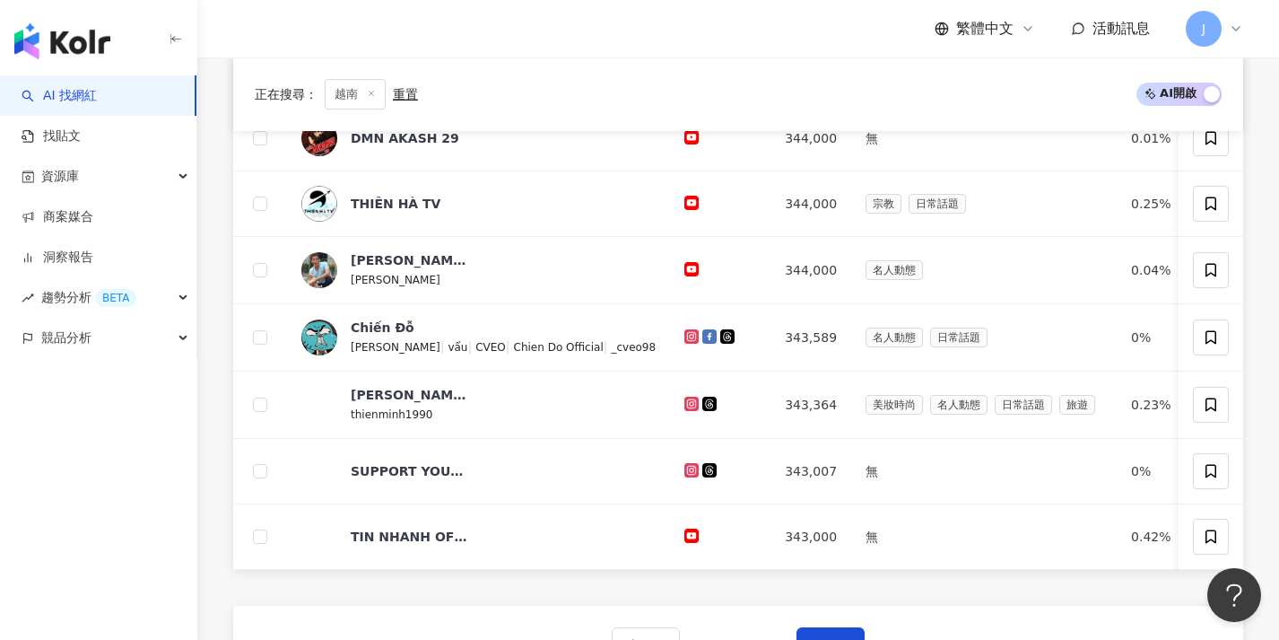
scroll to position [641, 0]
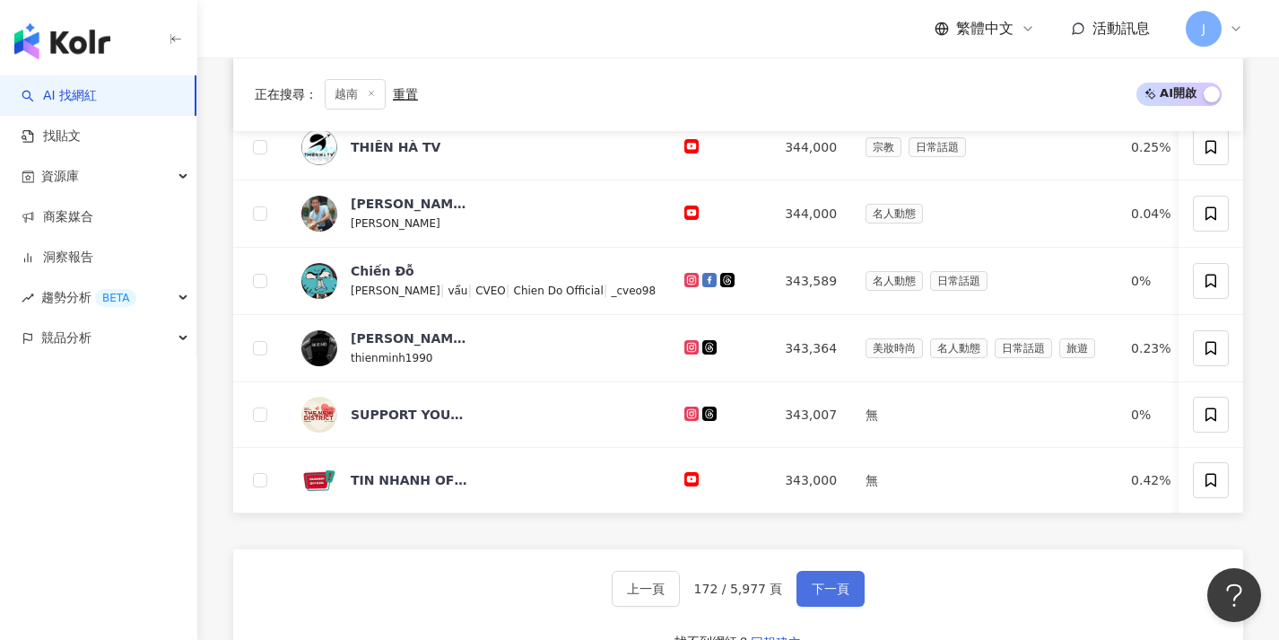
click at [824, 595] on span "下一頁" at bounding box center [831, 588] width 38 height 14
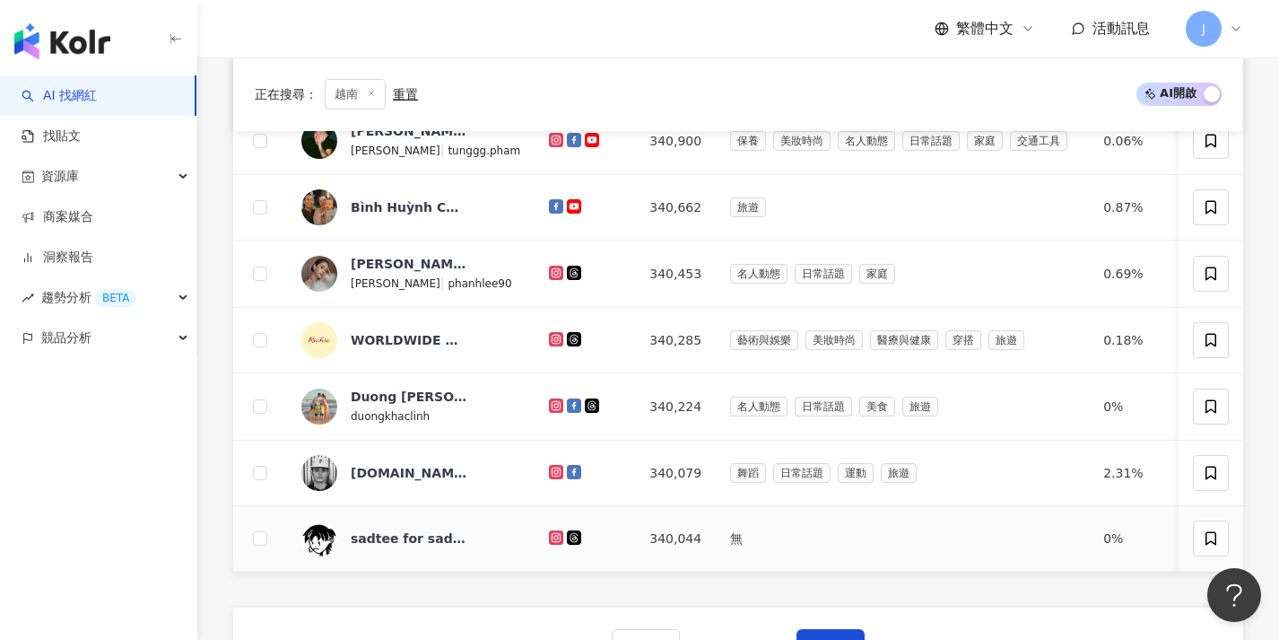
scroll to position [620, 0]
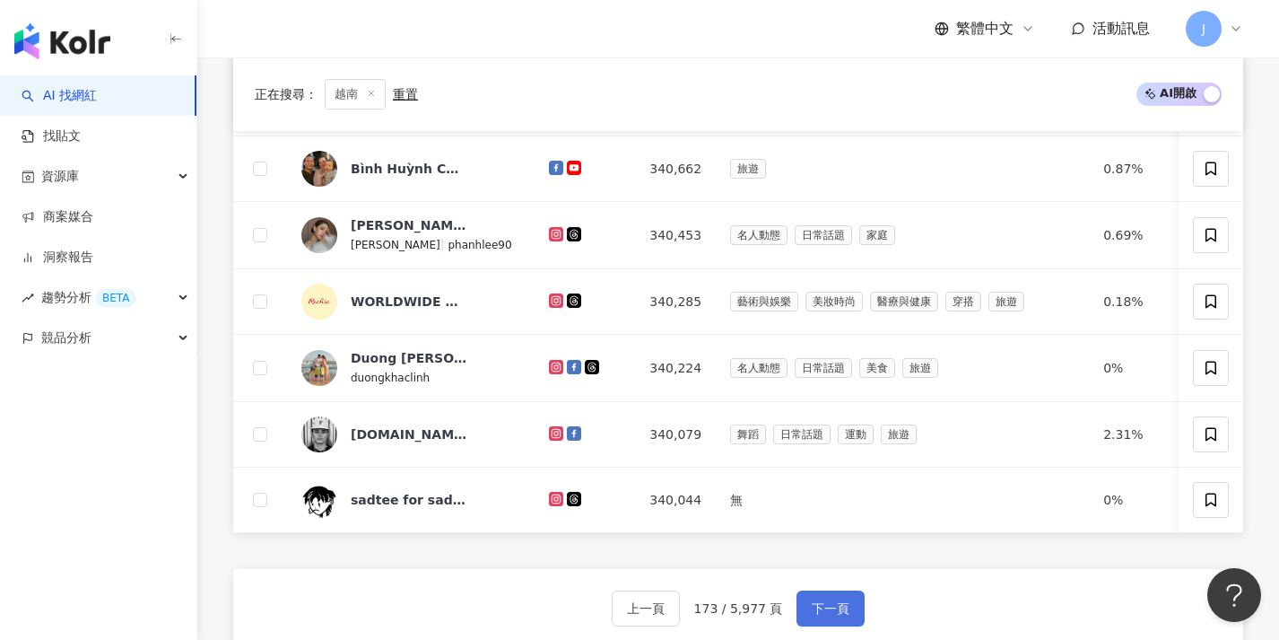
click at [815, 615] on span "下一頁" at bounding box center [831, 608] width 38 height 14
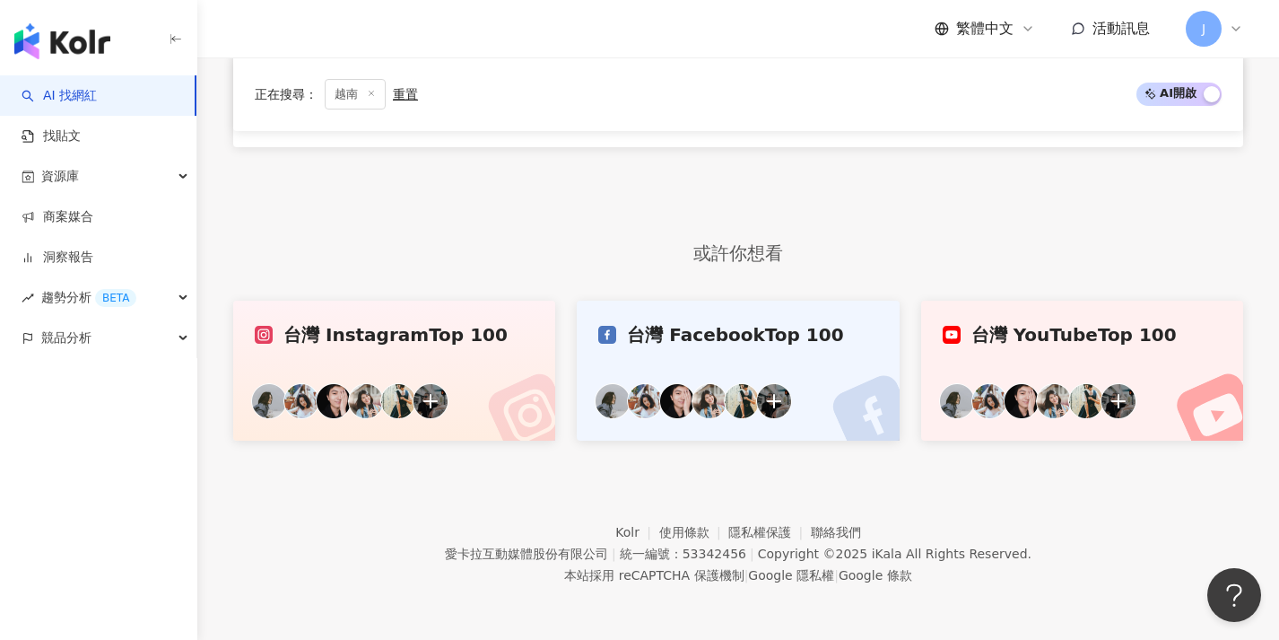
scroll to position [546, 0]
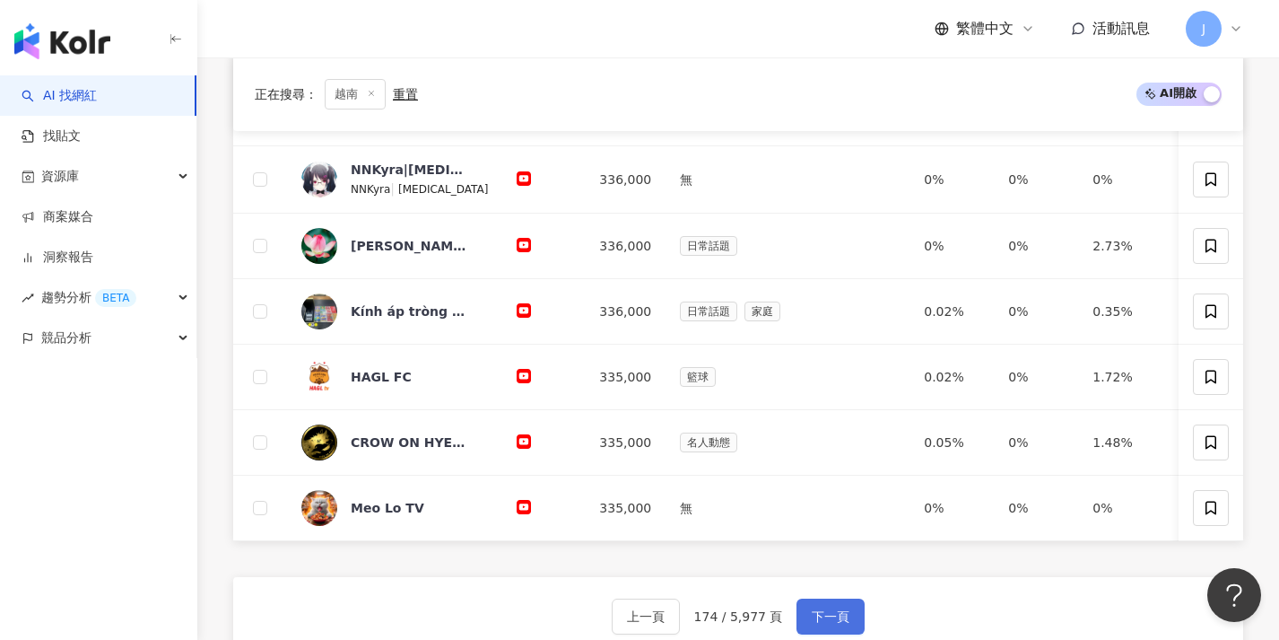
click at [815, 619] on button "下一頁" at bounding box center [831, 616] width 68 height 36
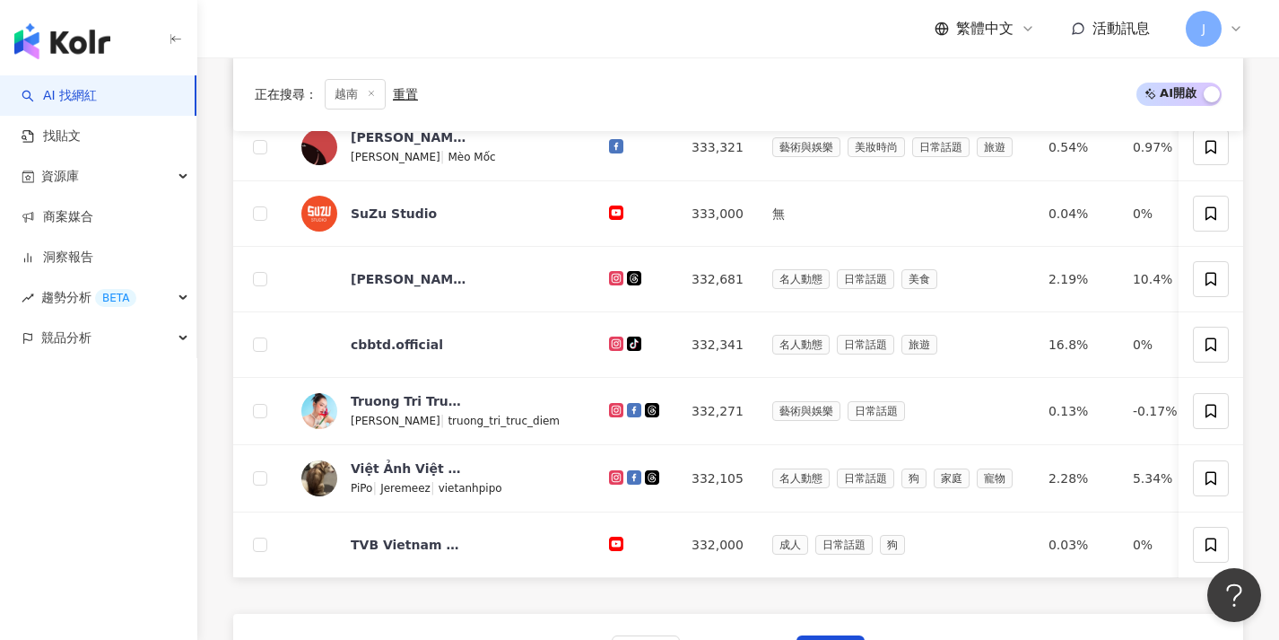
scroll to position [652, 0]
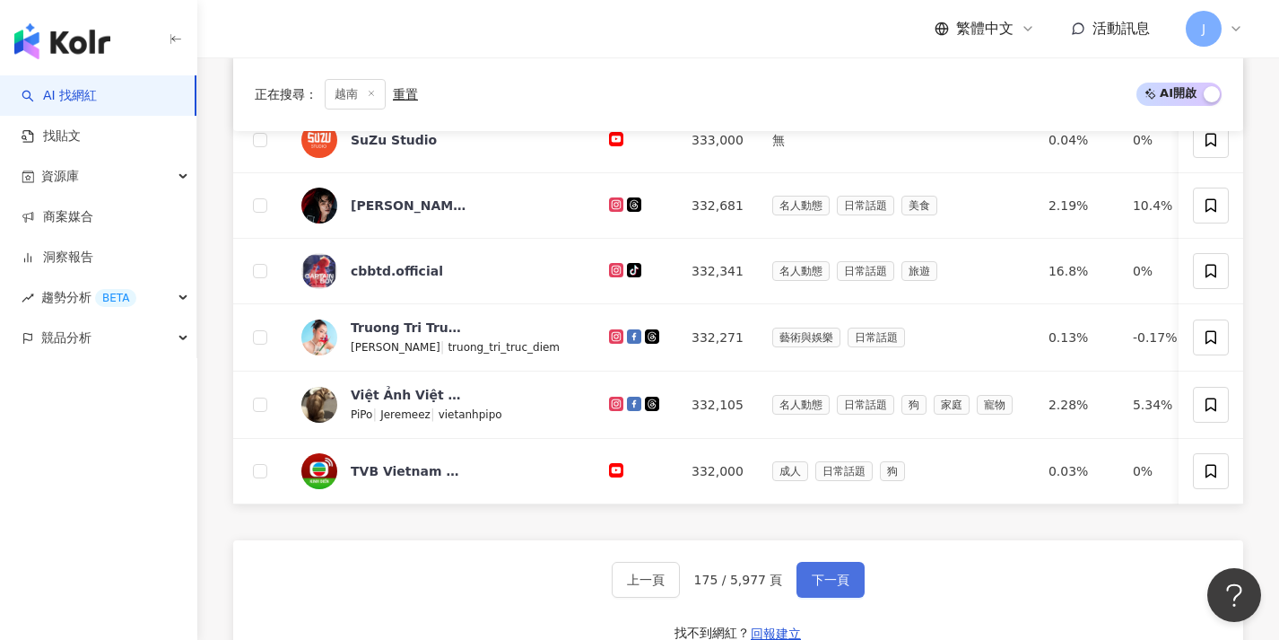
click at [826, 587] on span "下一頁" at bounding box center [831, 579] width 38 height 14
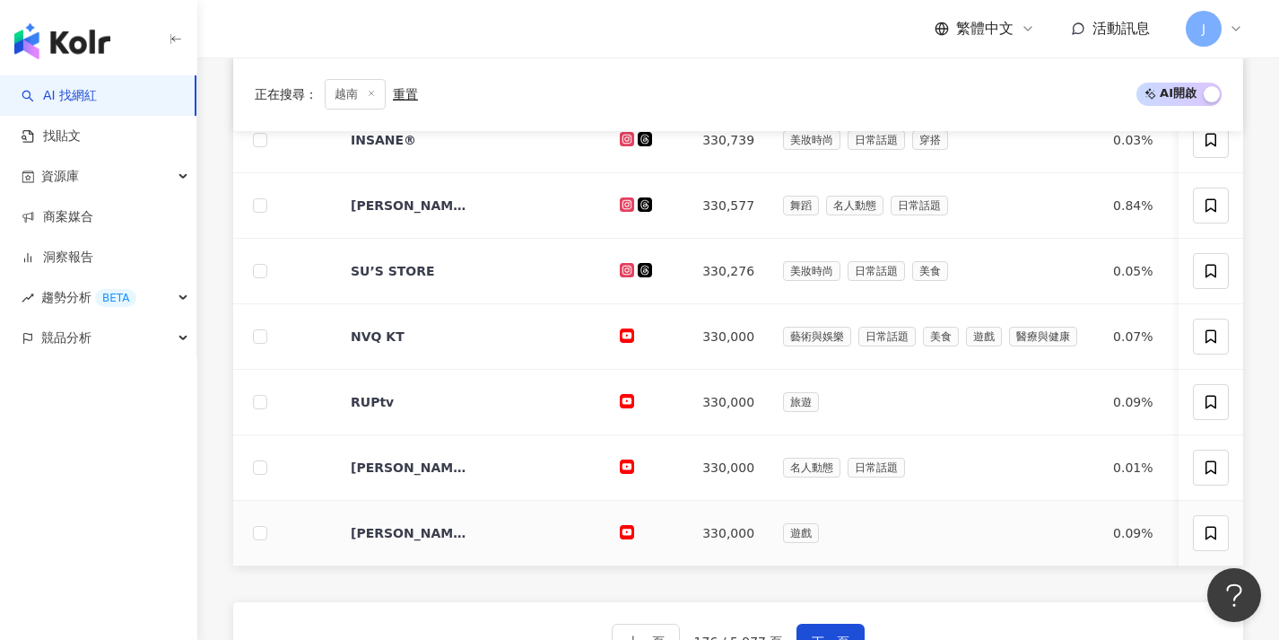
scroll to position [631, 0]
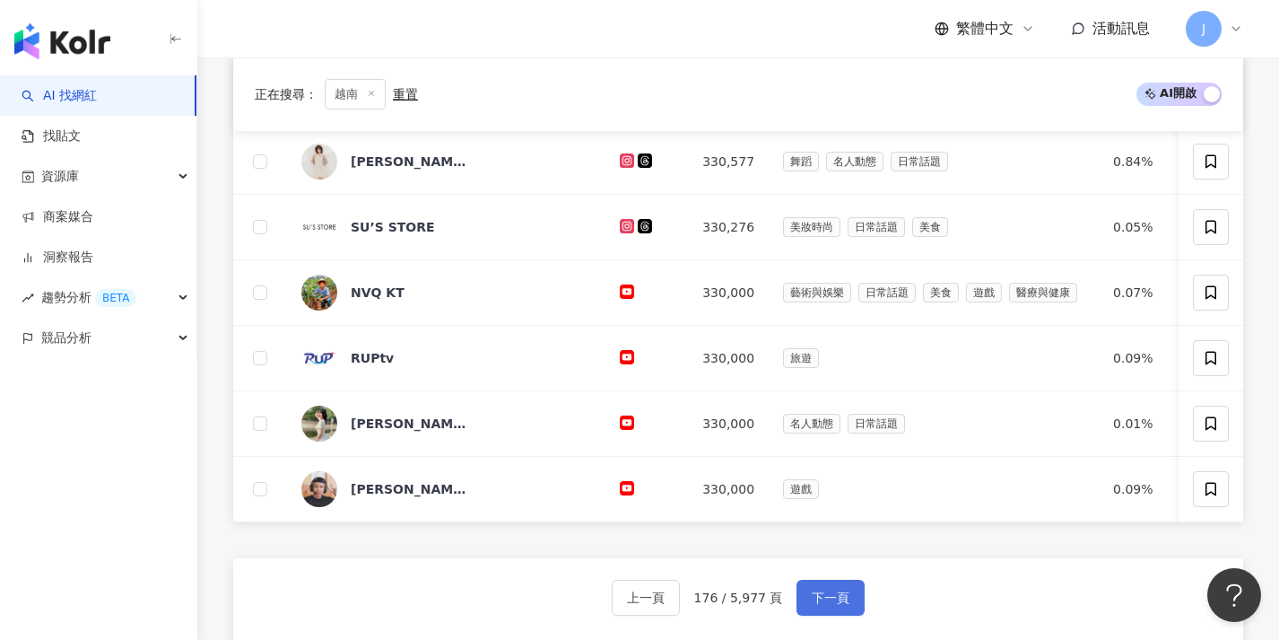
click at [840, 615] on button "下一頁" at bounding box center [831, 597] width 68 height 36
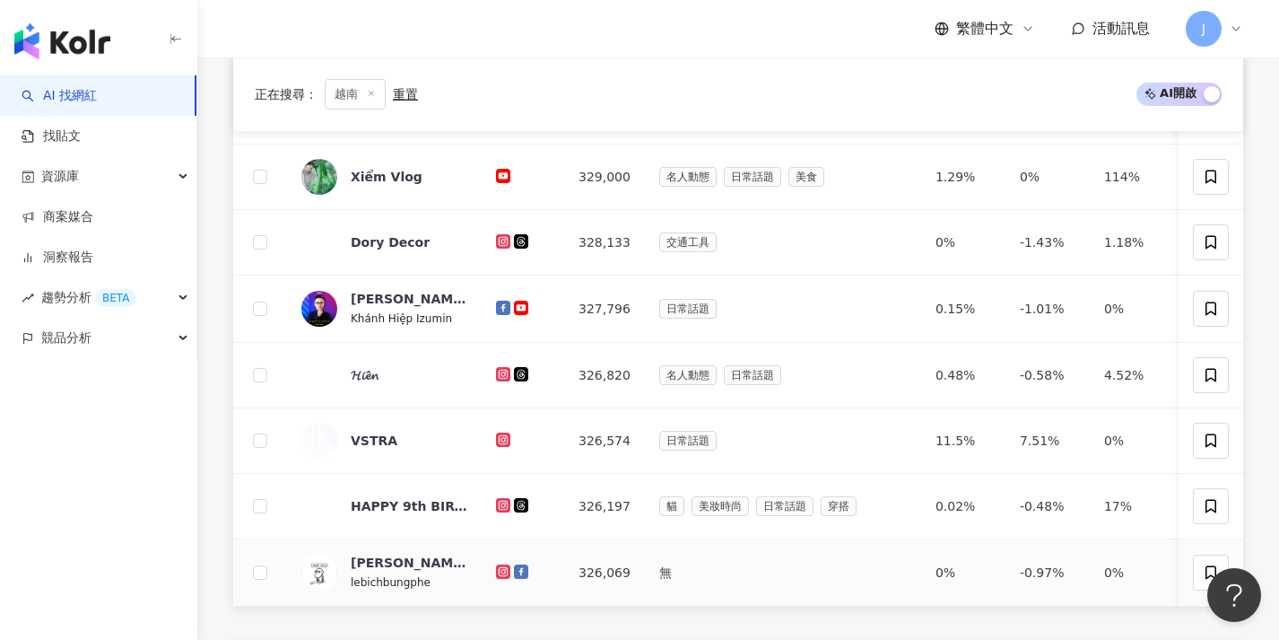
scroll to position [623, 0]
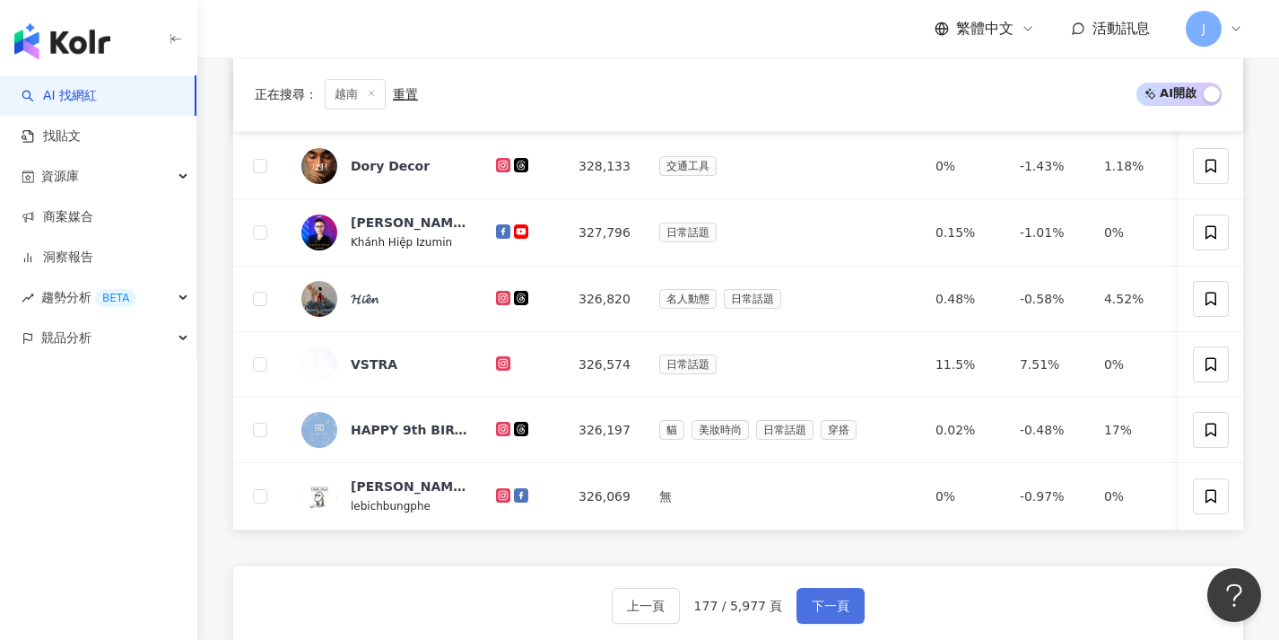
click at [843, 623] on button "下一頁" at bounding box center [831, 606] width 68 height 36
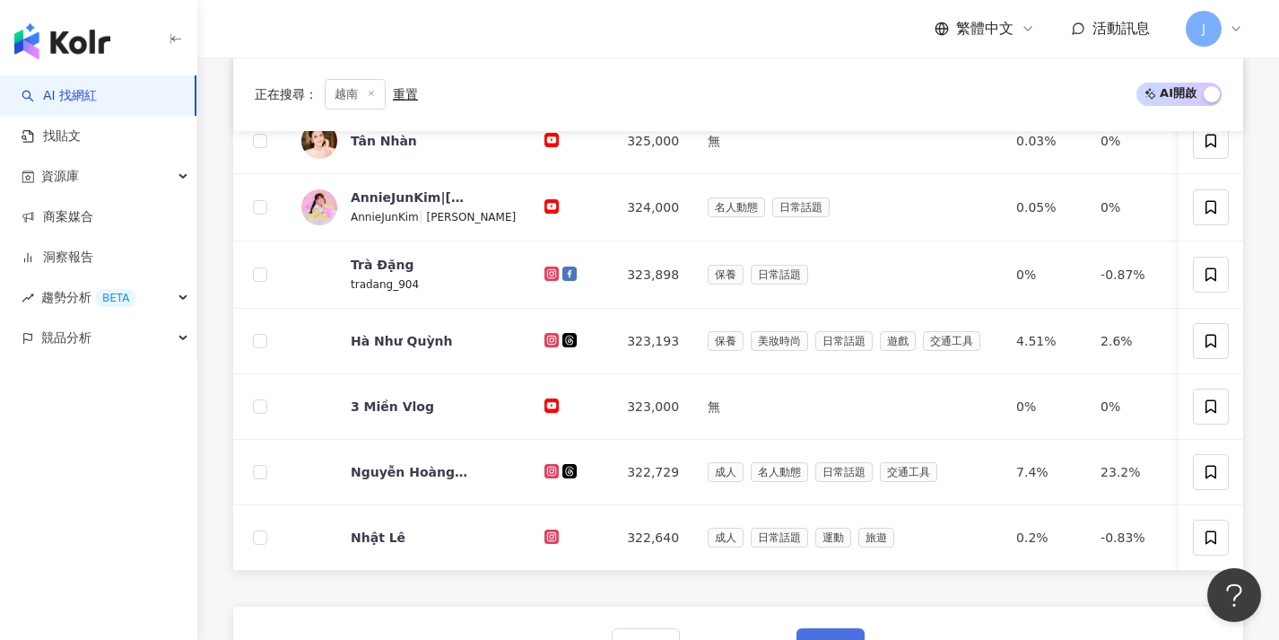
scroll to position [617, 0]
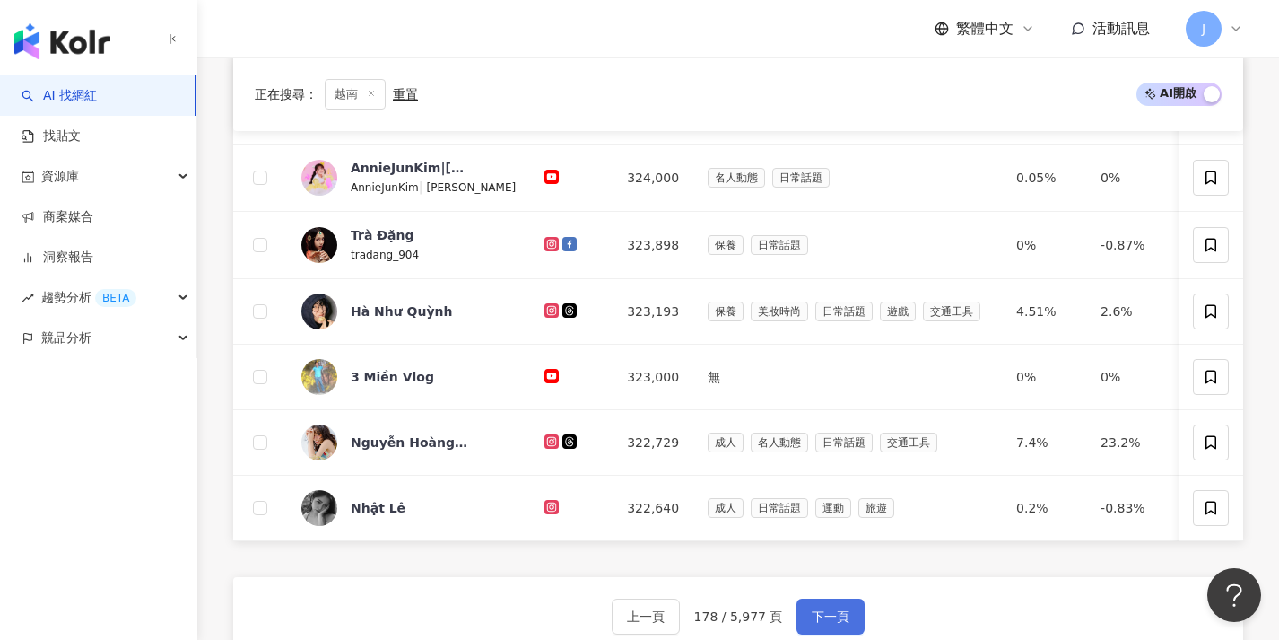
click at [840, 623] on span "下一頁" at bounding box center [831, 616] width 38 height 14
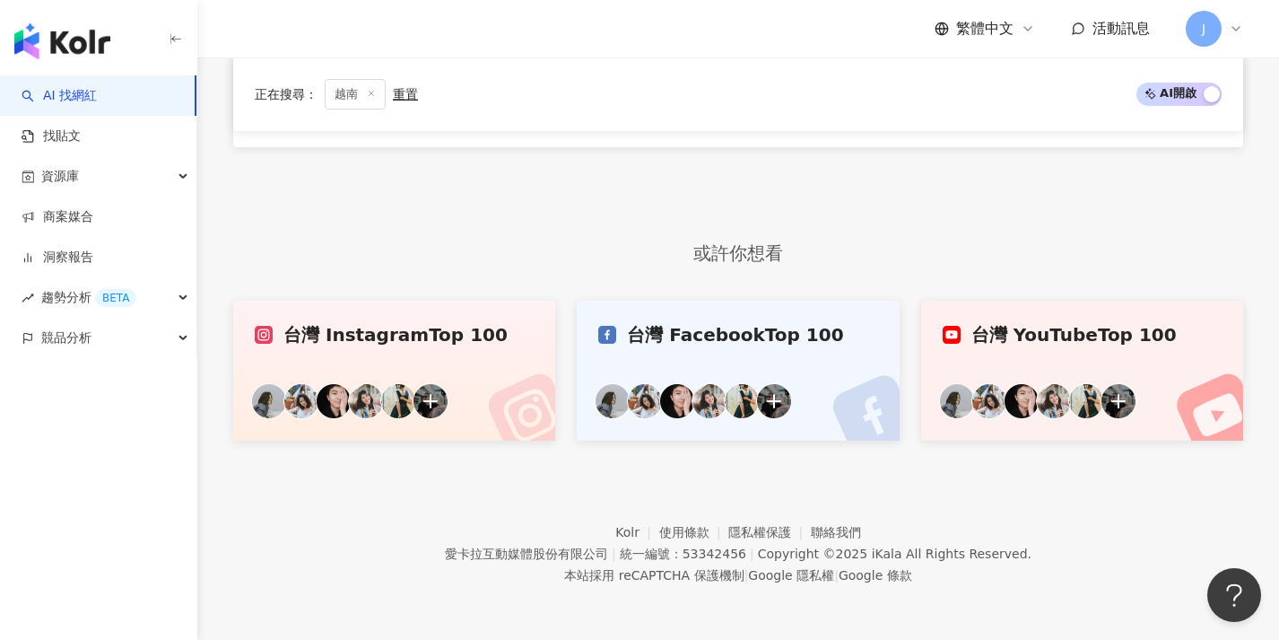
scroll to position [546, 0]
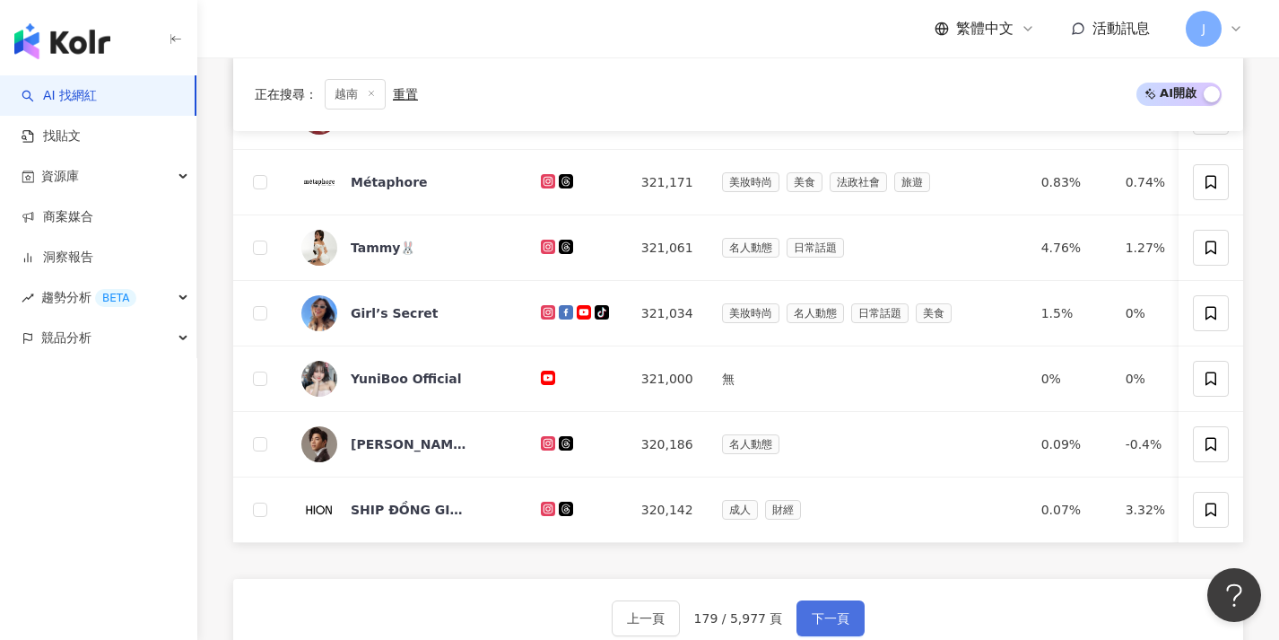
click at [840, 619] on button "下一頁" at bounding box center [831, 618] width 68 height 36
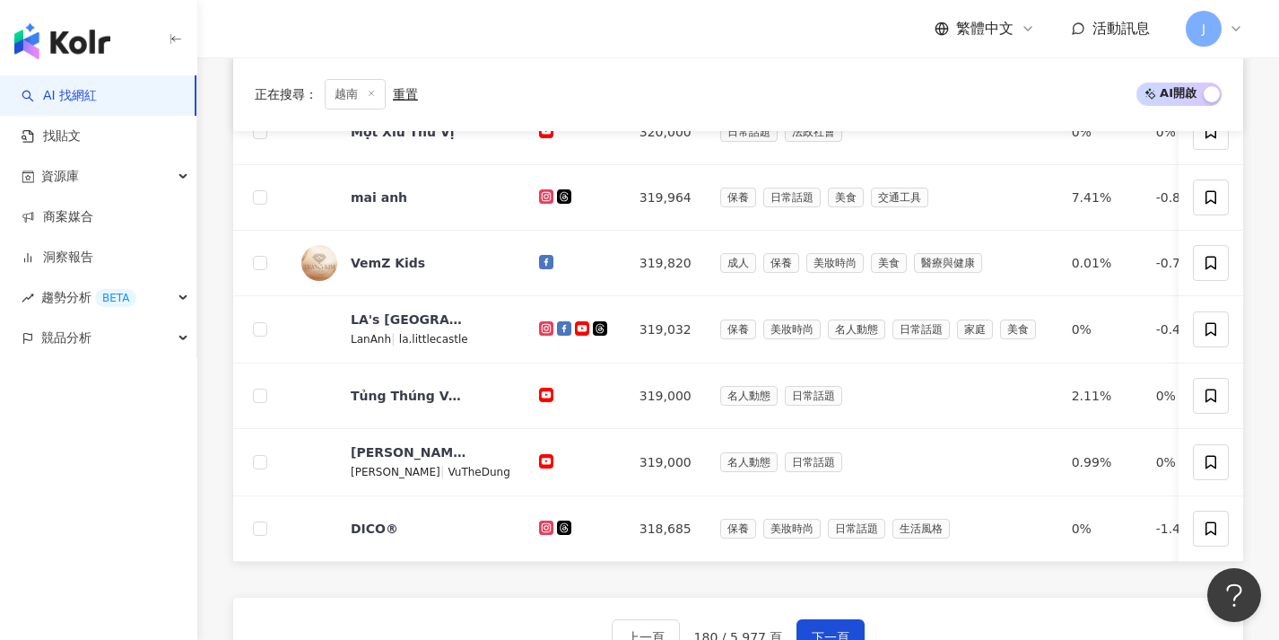
scroll to position [601, 0]
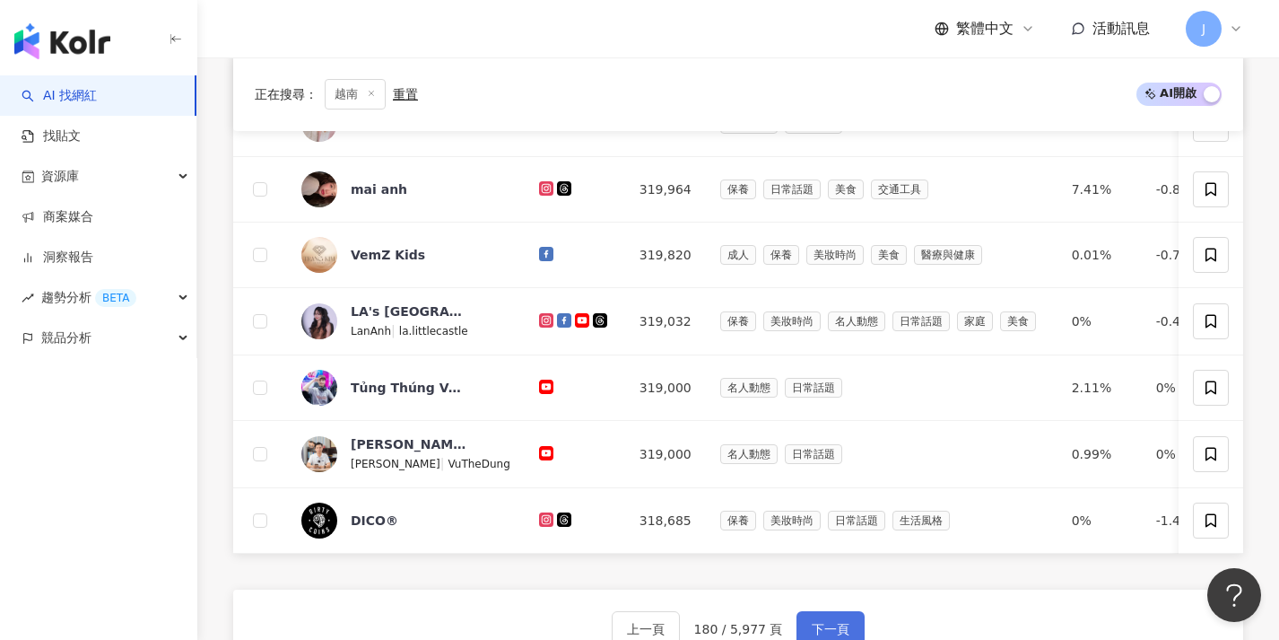
click at [840, 625] on button "下一頁" at bounding box center [831, 629] width 68 height 36
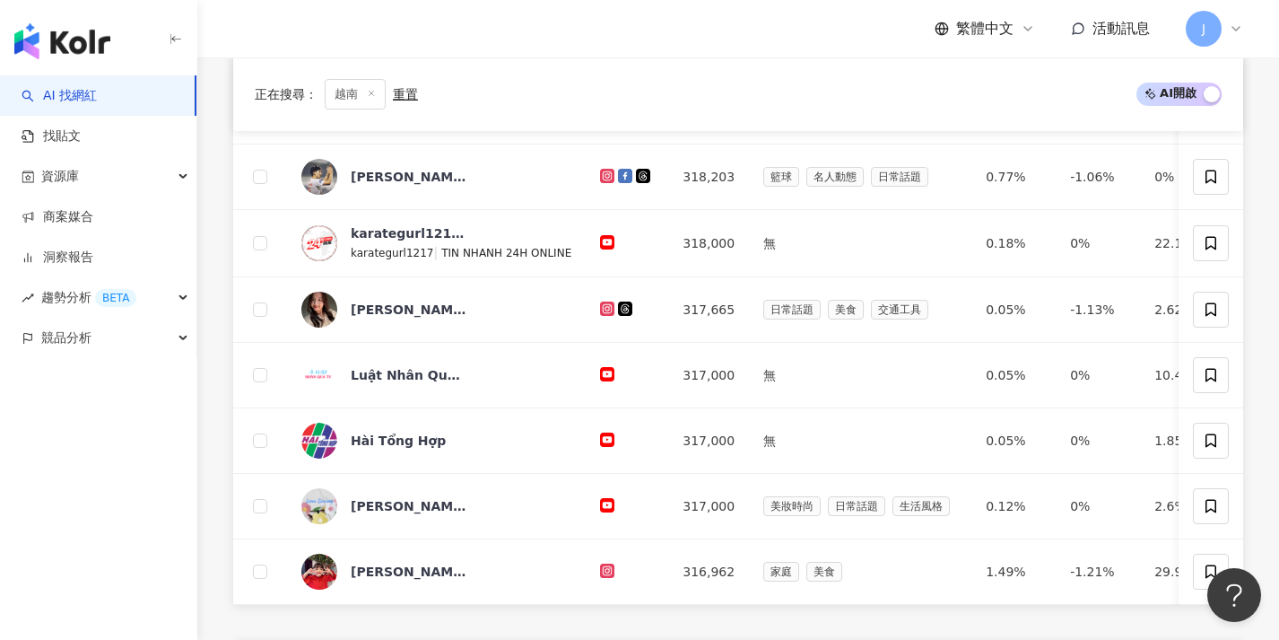
scroll to position [622, 0]
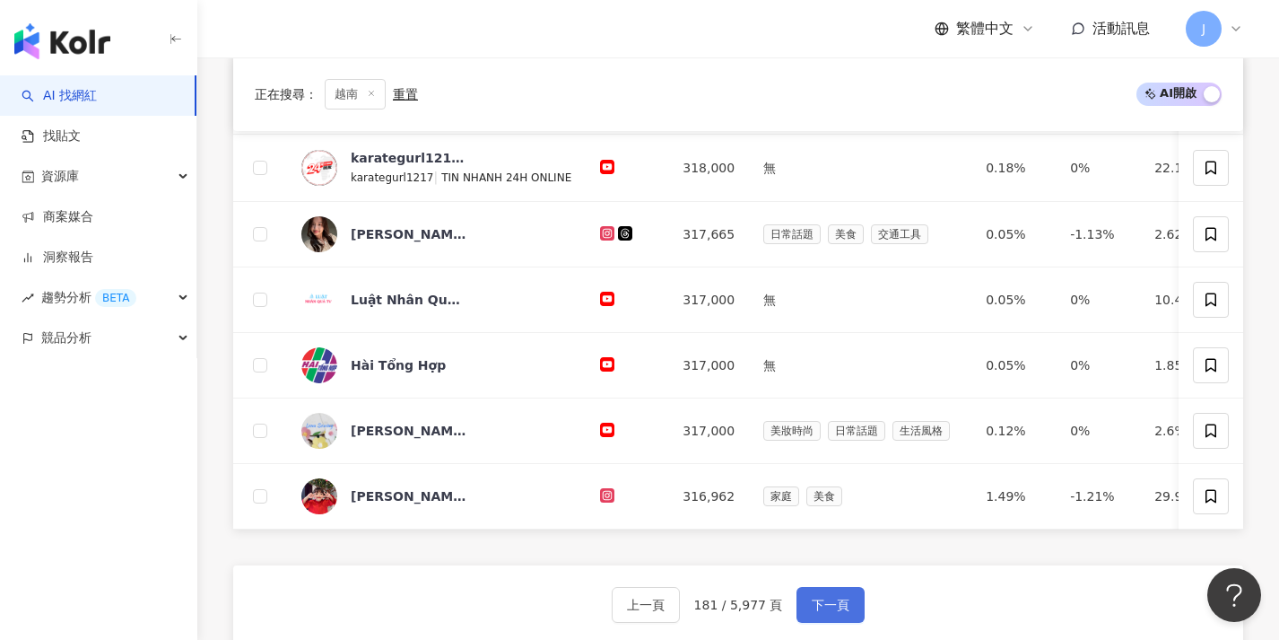
click at [844, 612] on span "下一頁" at bounding box center [831, 604] width 38 height 14
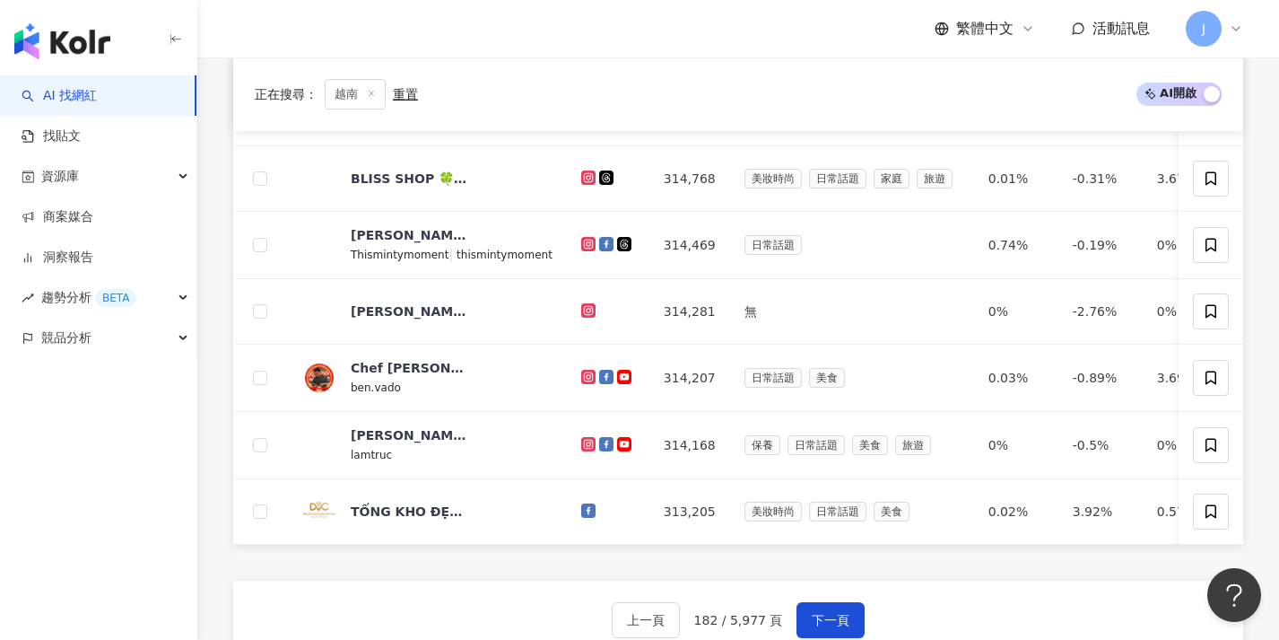
scroll to position [571, 0]
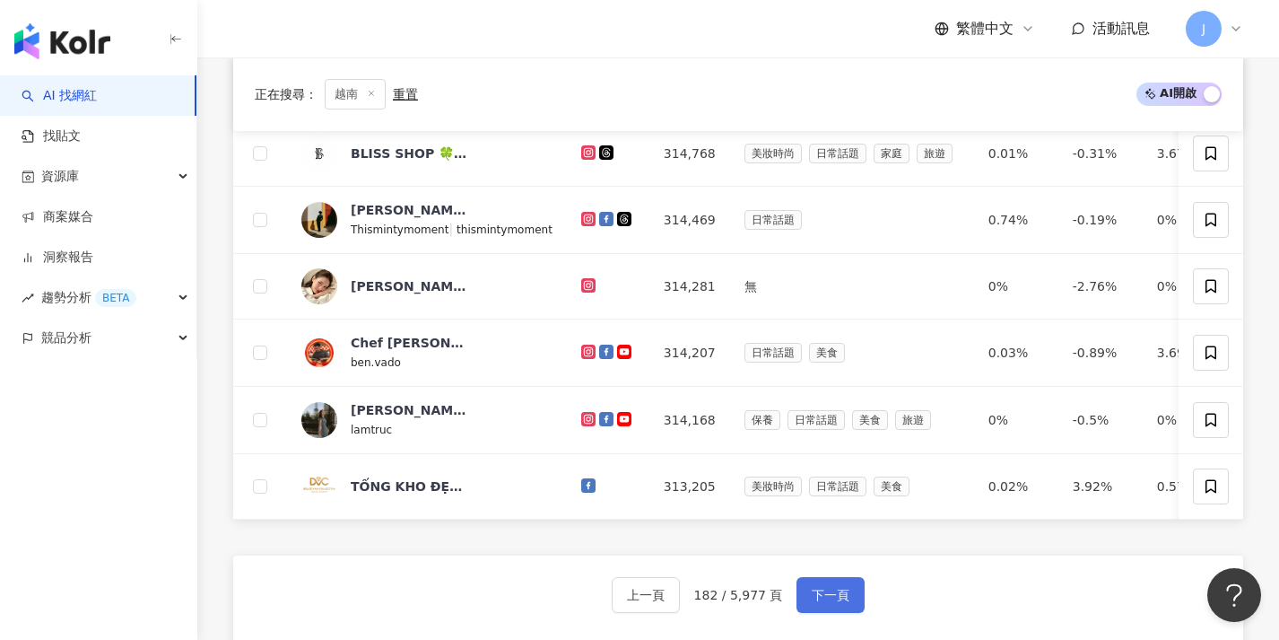
click at [844, 602] on span "下一頁" at bounding box center [831, 595] width 38 height 14
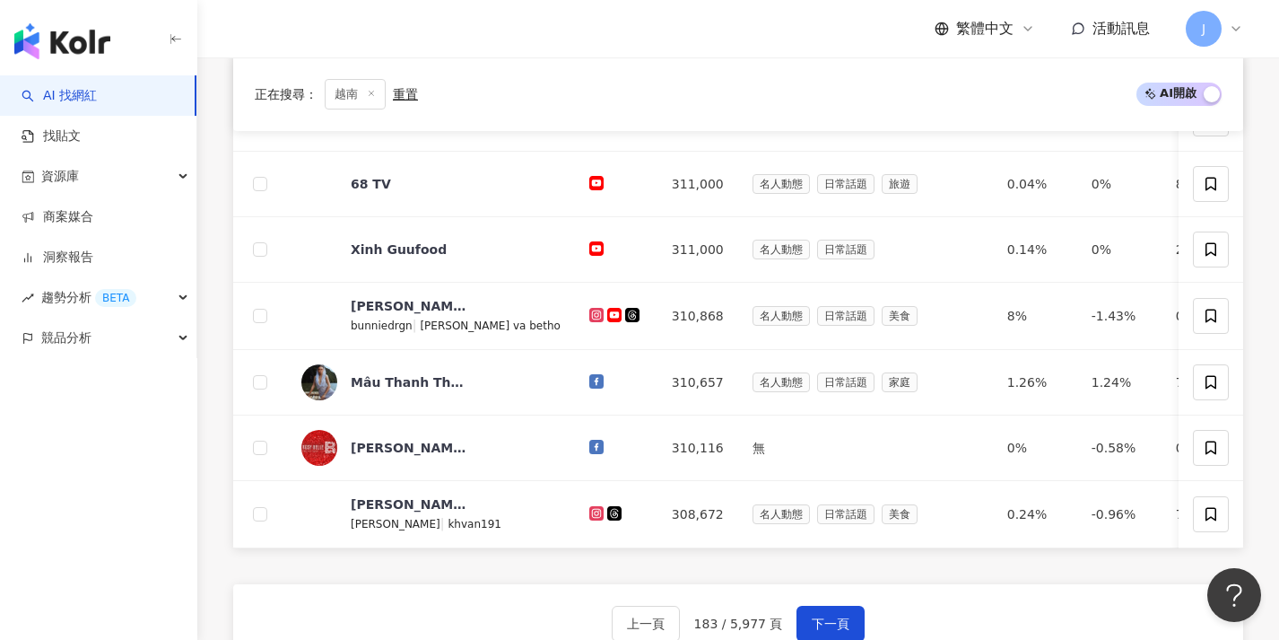
scroll to position [608, 0]
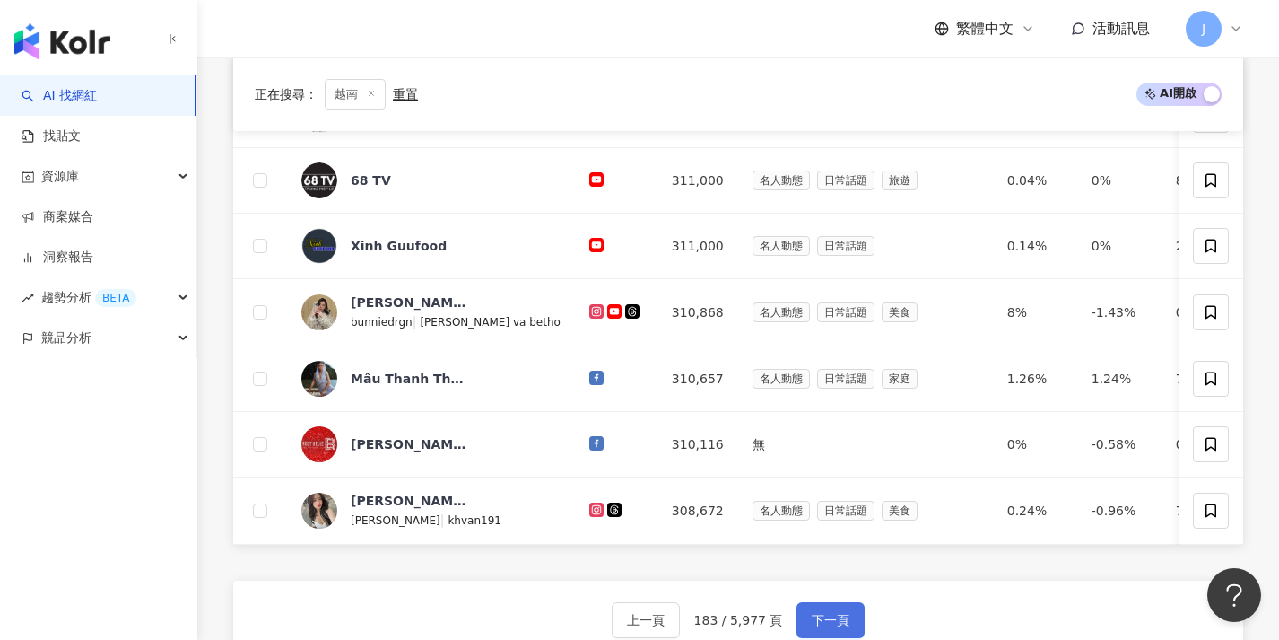
click at [843, 617] on button "下一頁" at bounding box center [831, 620] width 68 height 36
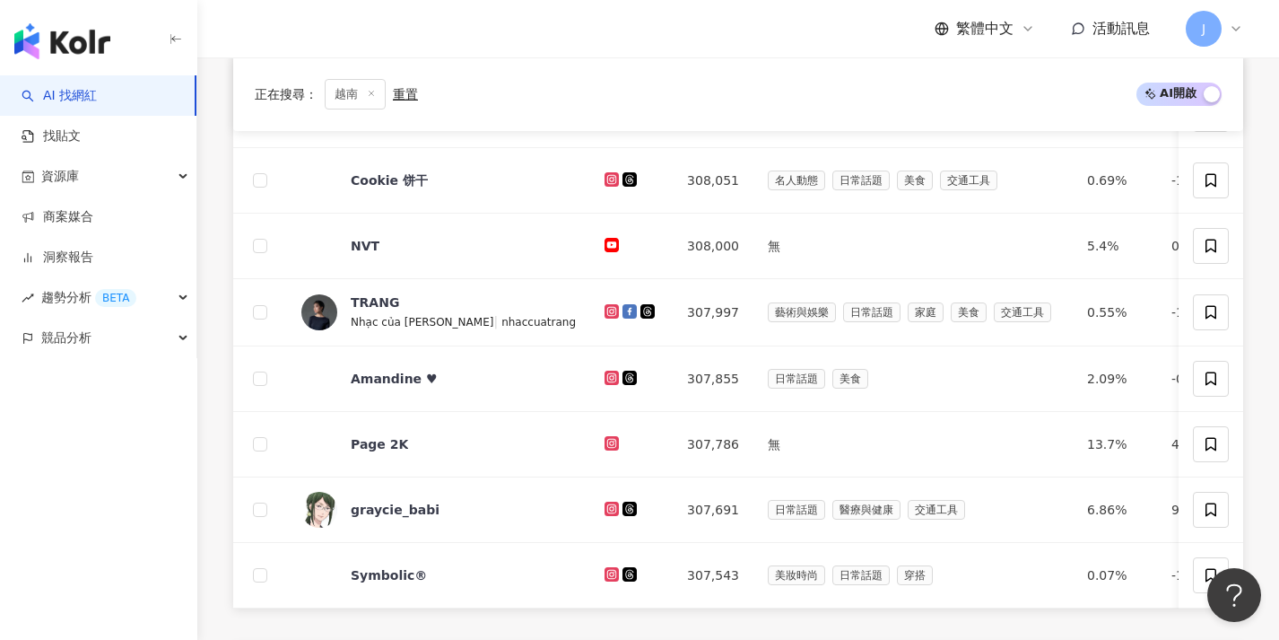
scroll to position [673, 0]
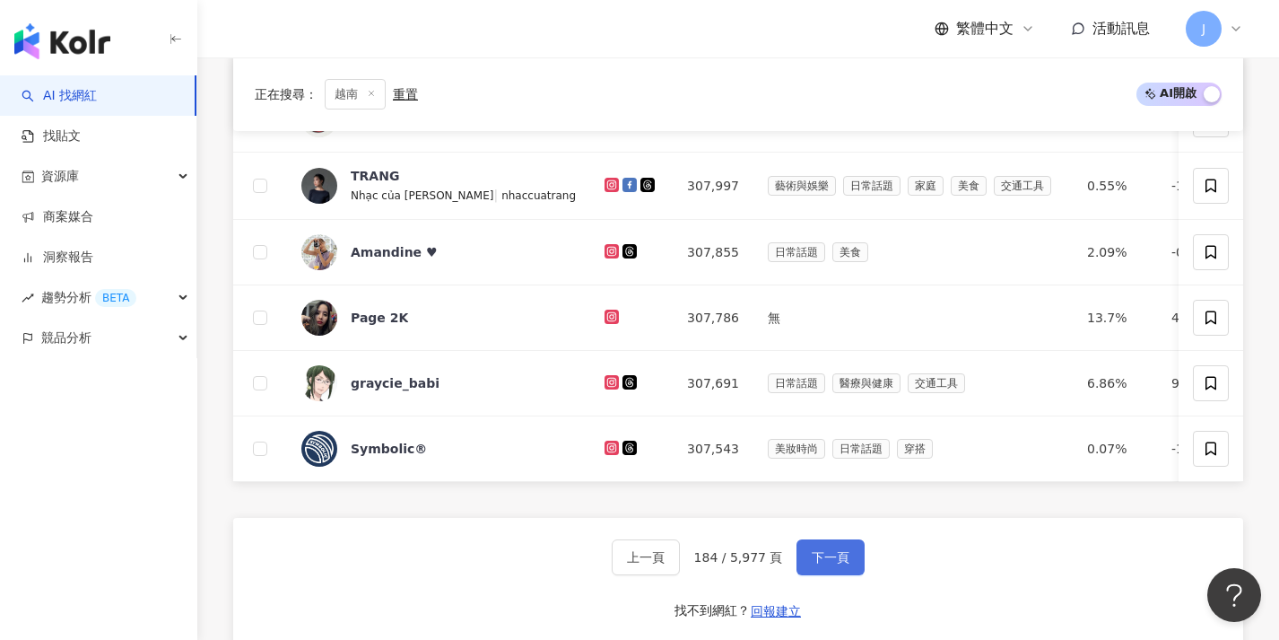
click at [849, 563] on button "下一頁" at bounding box center [831, 557] width 68 height 36
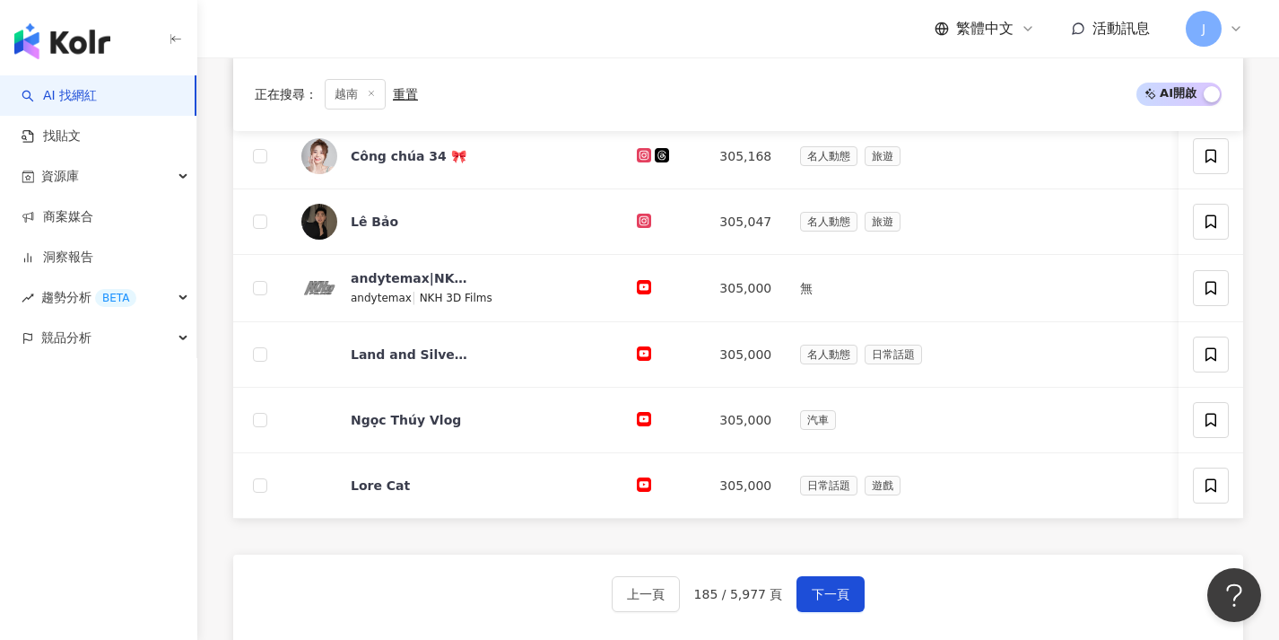
scroll to position [636, 0]
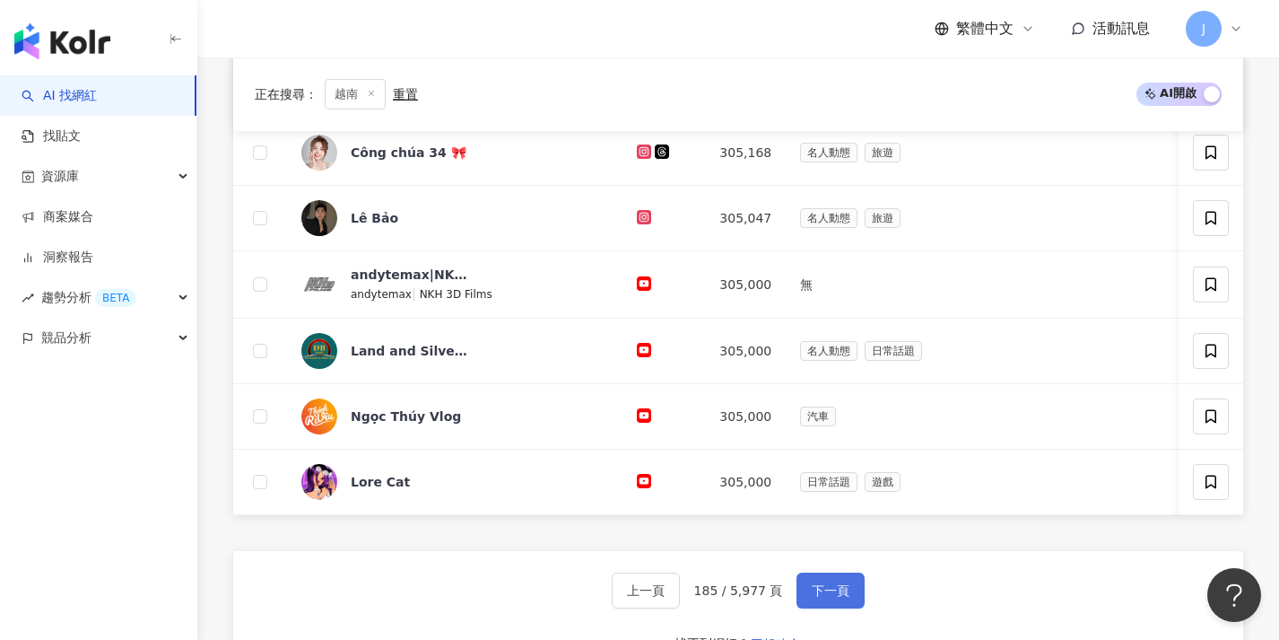
click at [847, 588] on button "下一頁" at bounding box center [831, 590] width 68 height 36
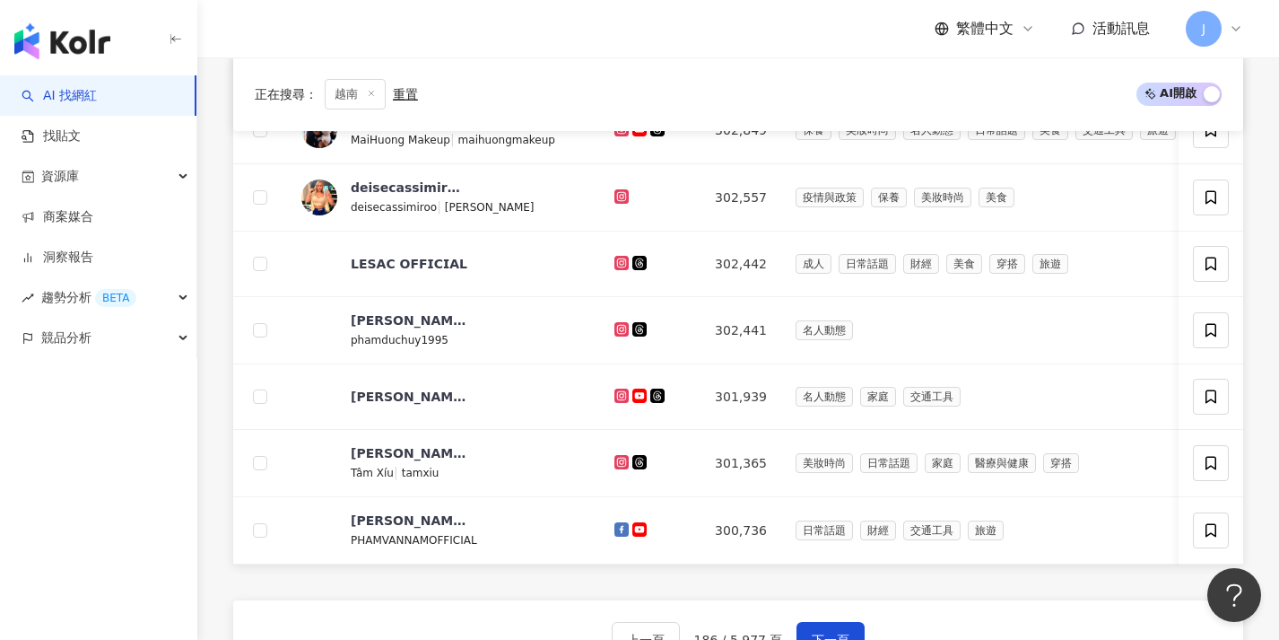
scroll to position [634, 0]
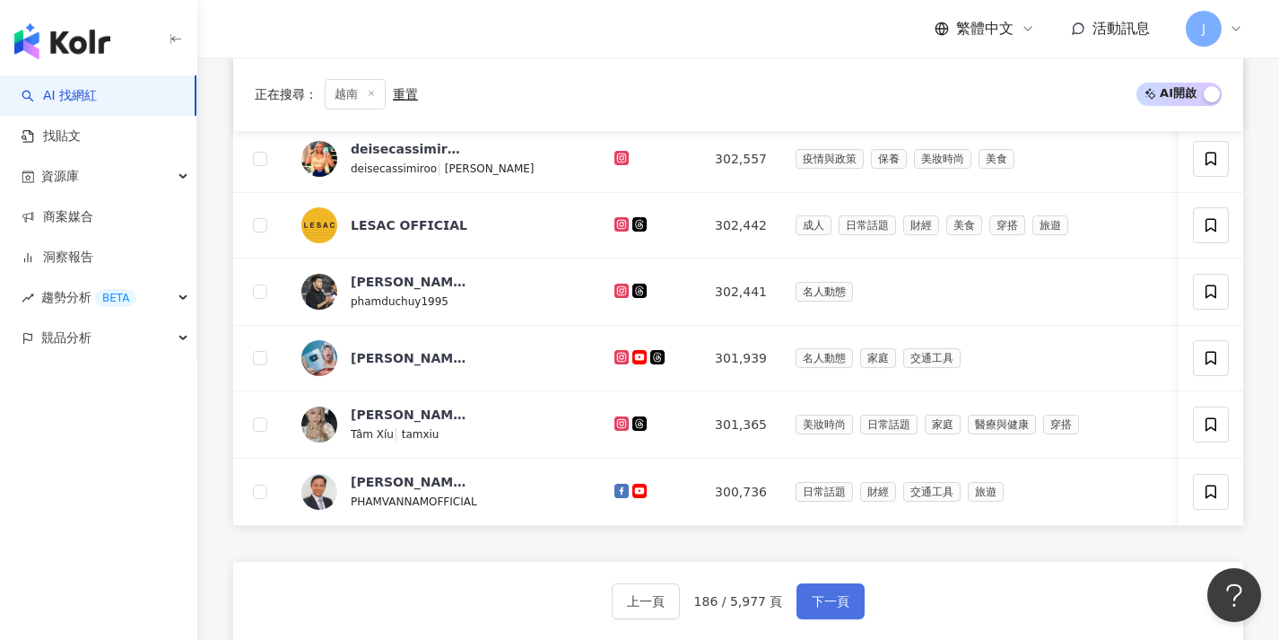
click at [841, 603] on button "下一頁" at bounding box center [831, 601] width 68 height 36
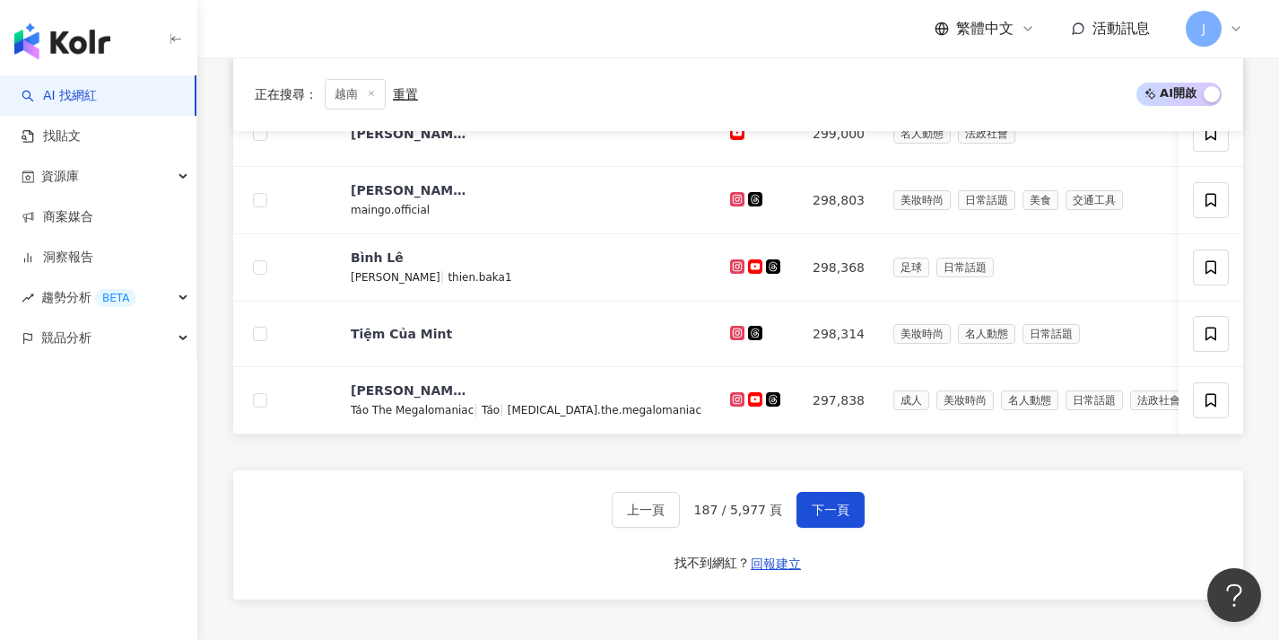
scroll to position [922, 0]
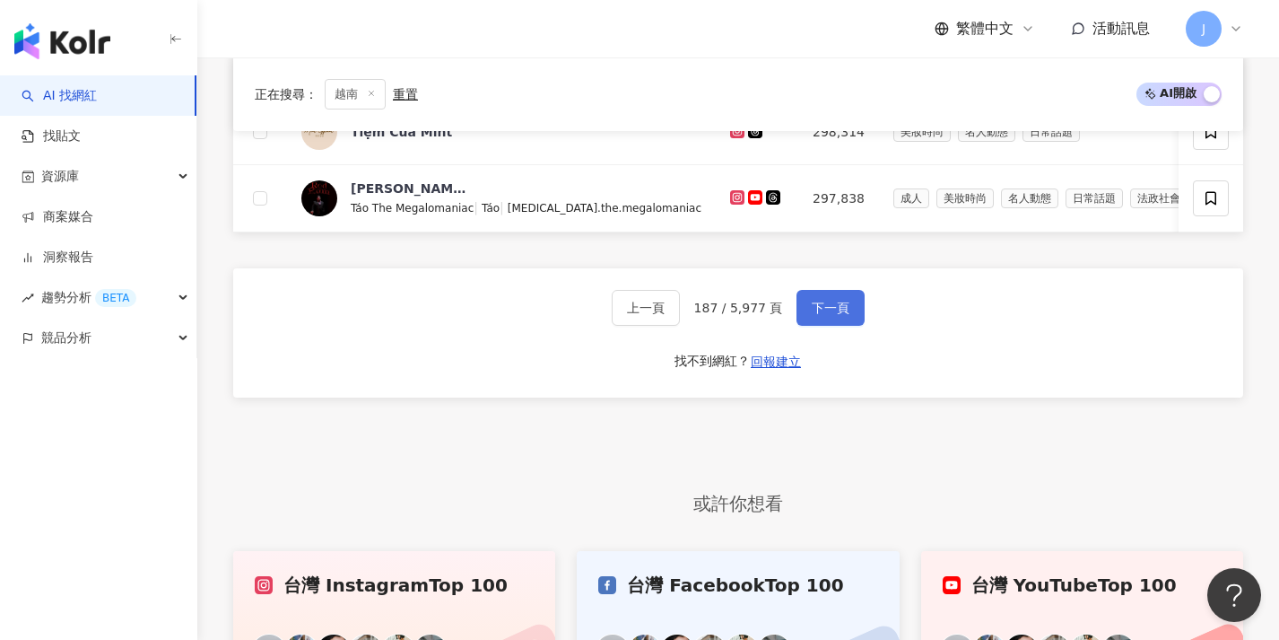
click at [806, 322] on button "下一頁" at bounding box center [831, 308] width 68 height 36
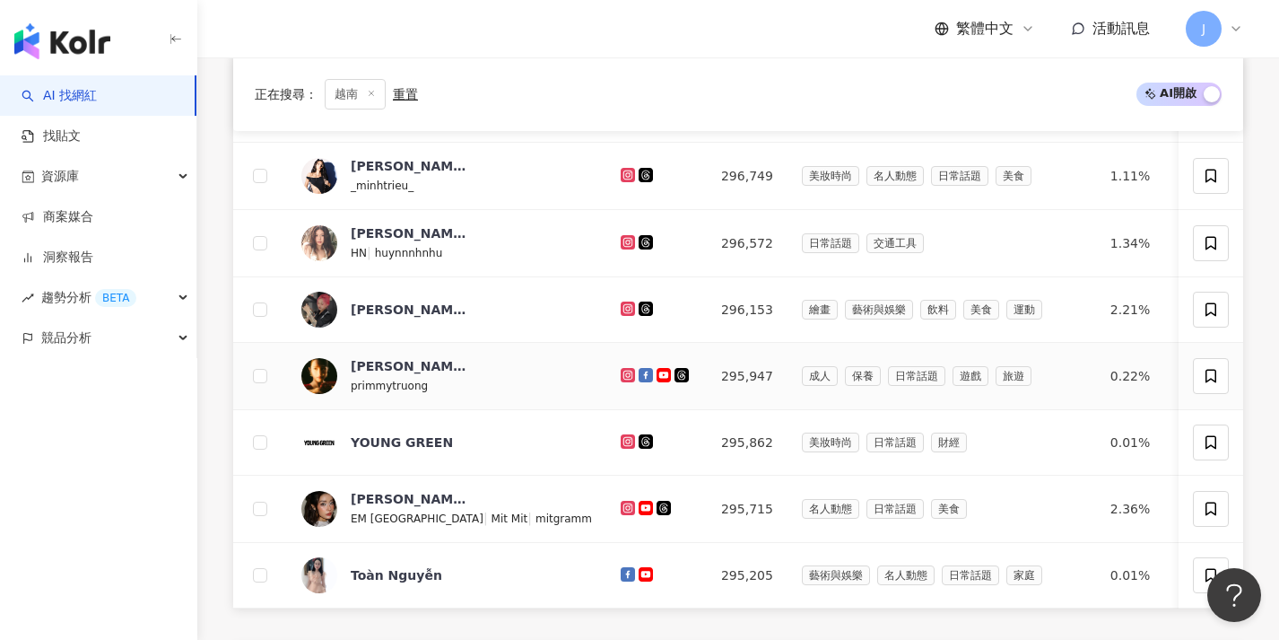
scroll to position [811, 0]
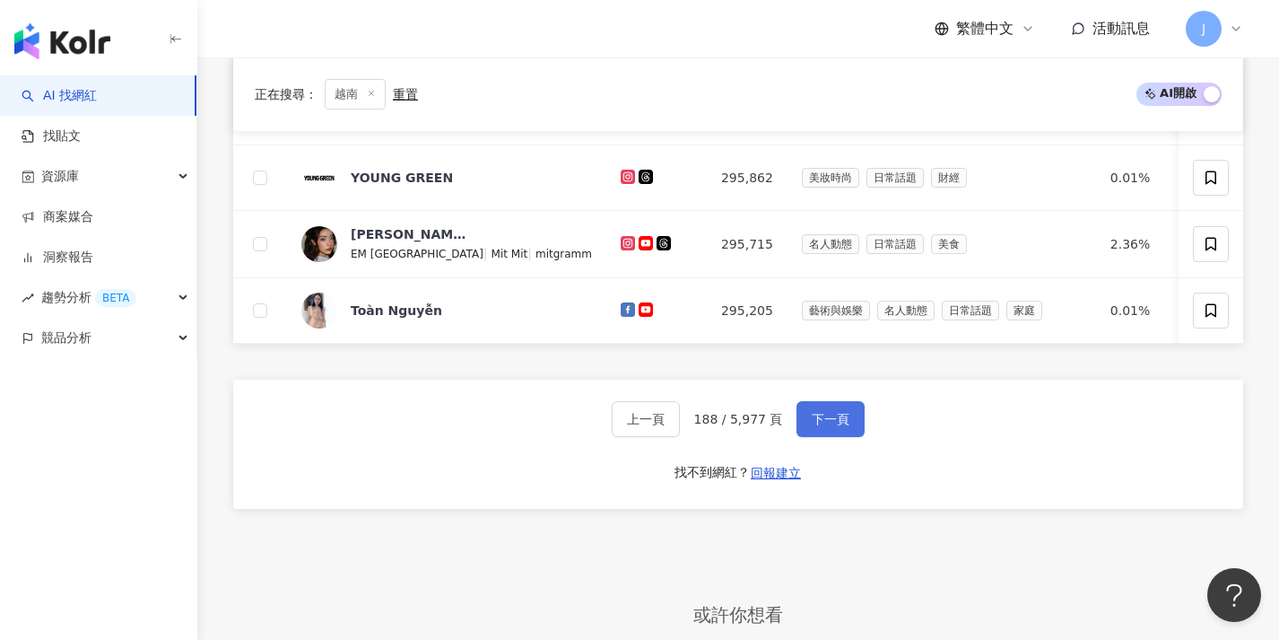
click at [816, 426] on span "下一頁" at bounding box center [831, 419] width 38 height 14
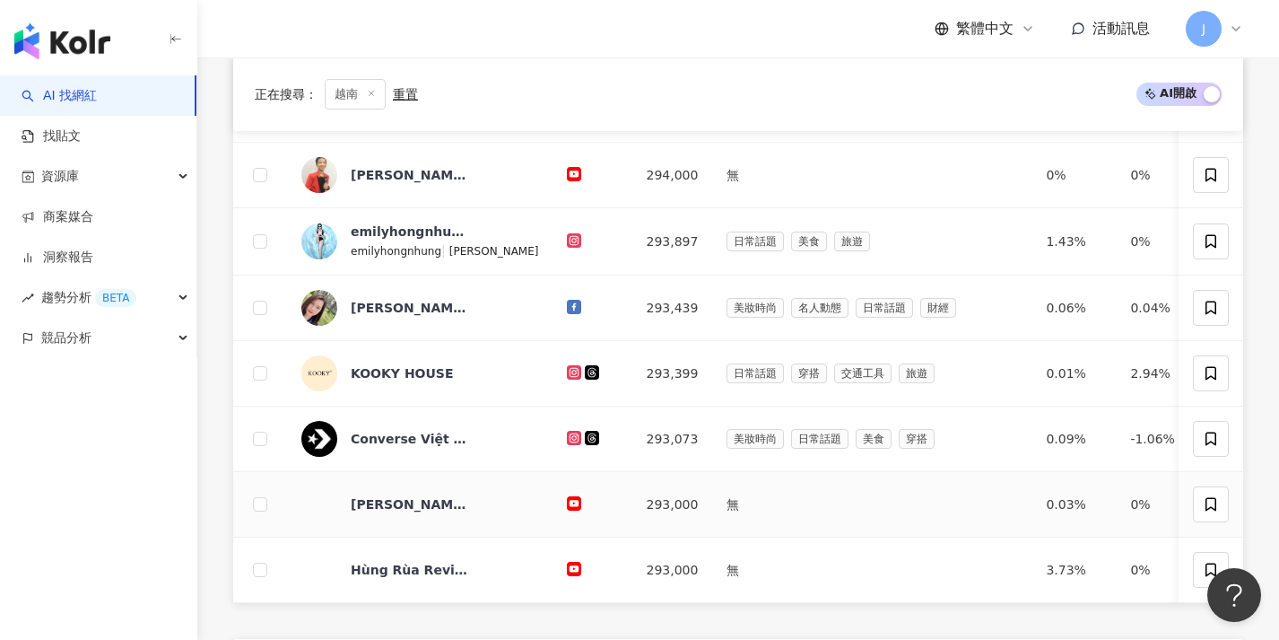
scroll to position [661, 0]
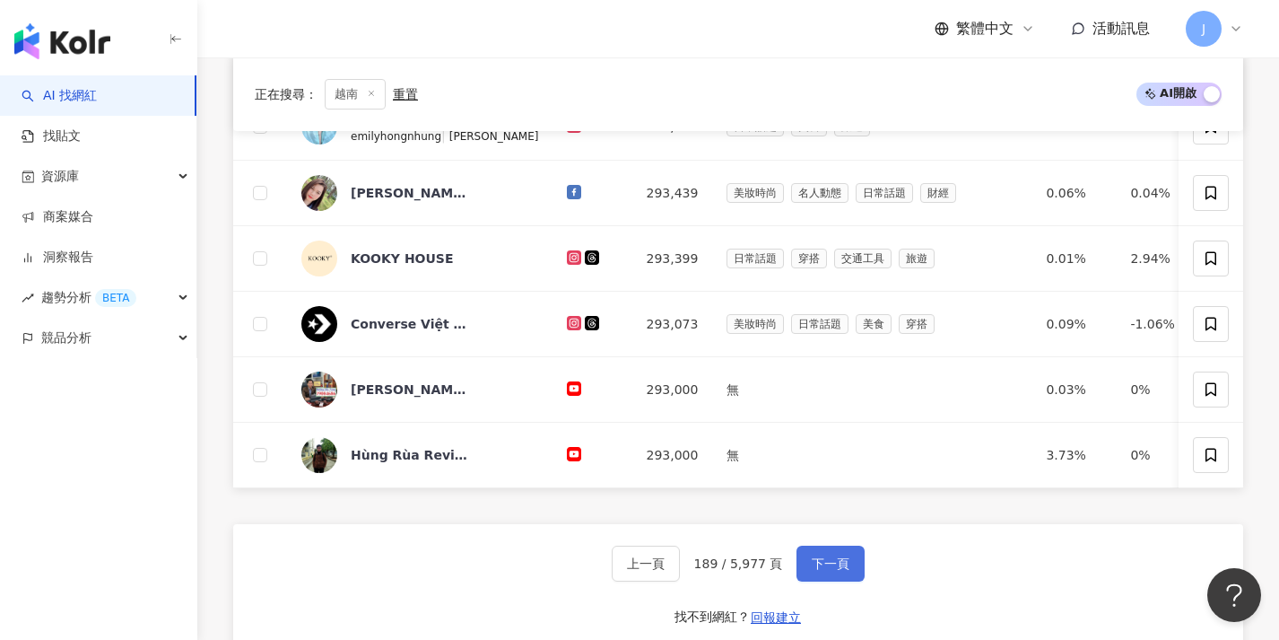
click at [819, 570] on span "下一頁" at bounding box center [831, 563] width 38 height 14
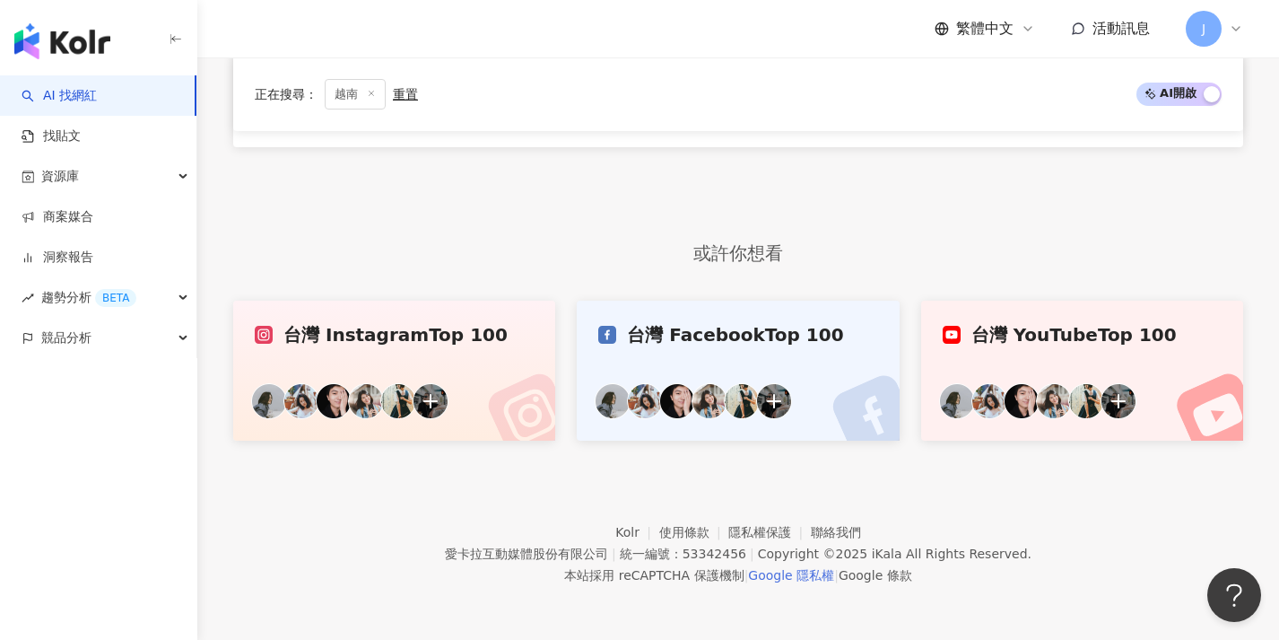
scroll to position [546, 0]
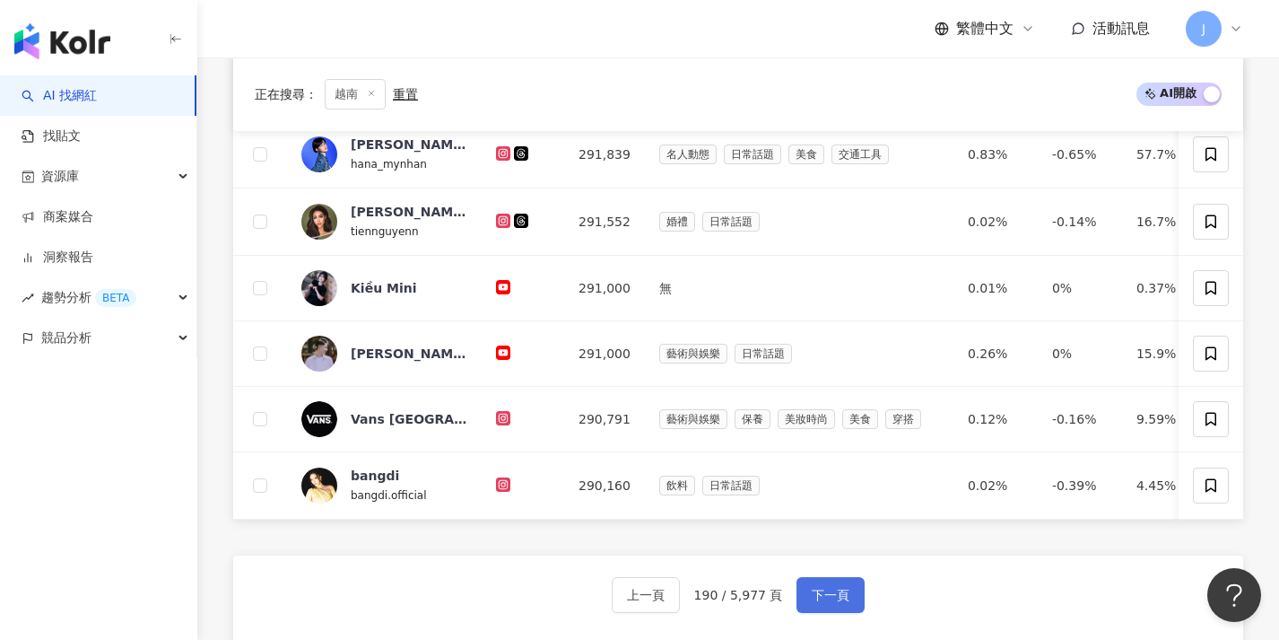
click at [815, 596] on button "下一頁" at bounding box center [831, 595] width 68 height 36
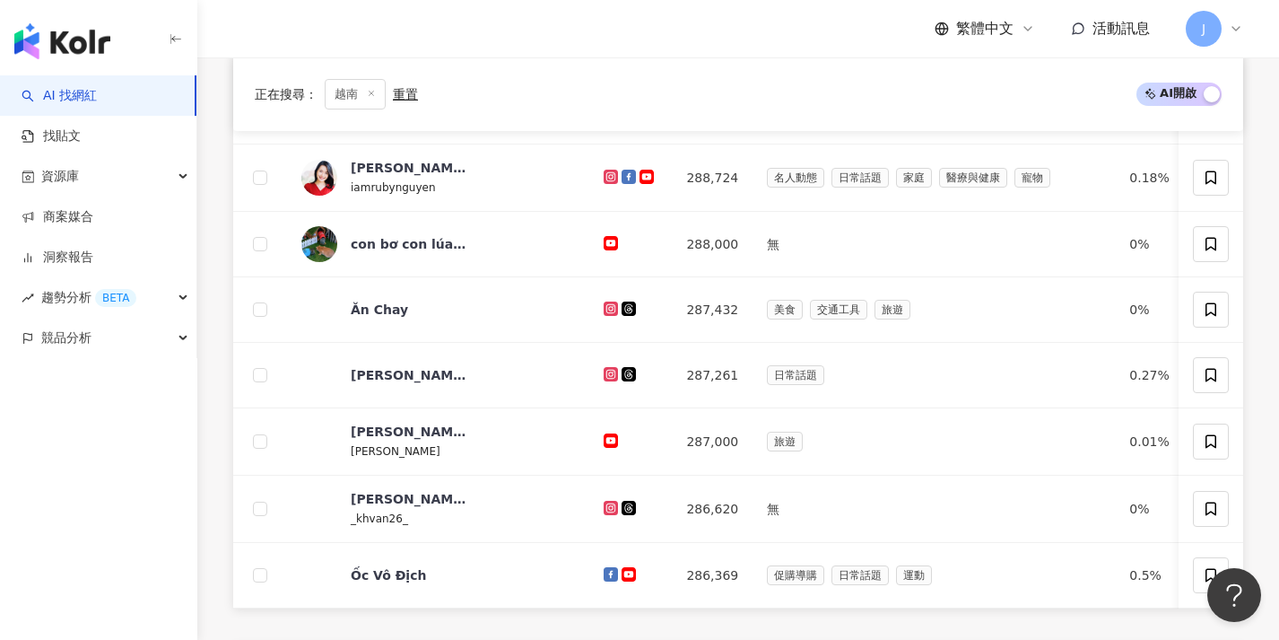
scroll to position [735, 0]
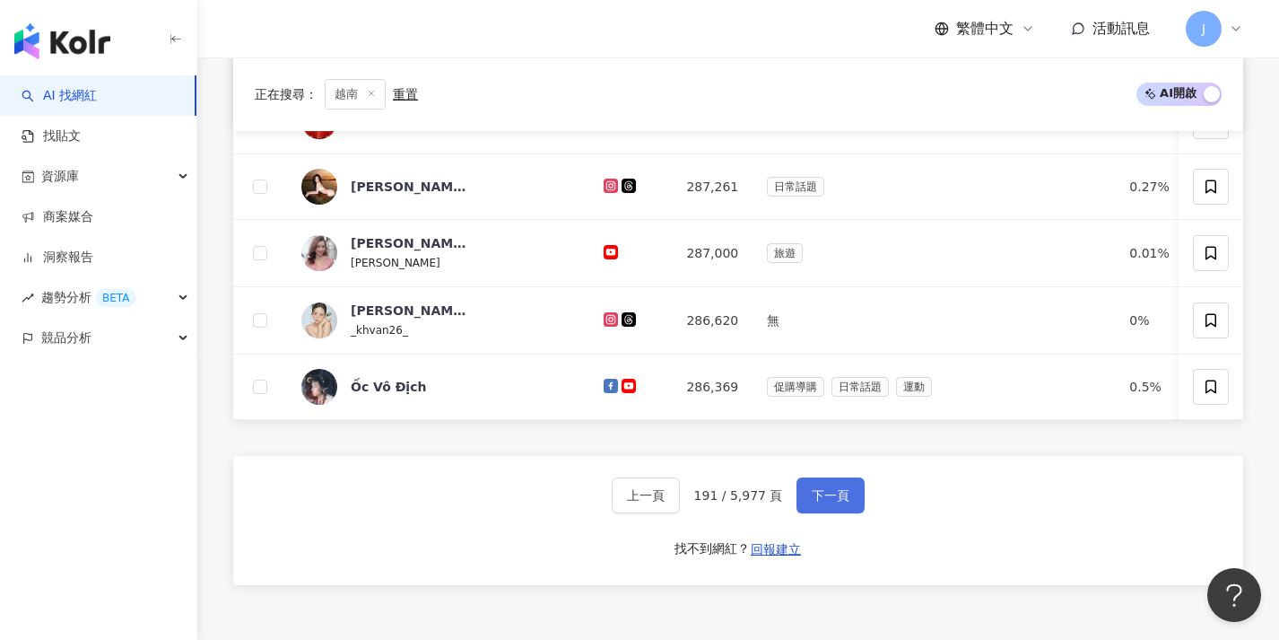
click at [834, 501] on span "下一頁" at bounding box center [831, 495] width 38 height 14
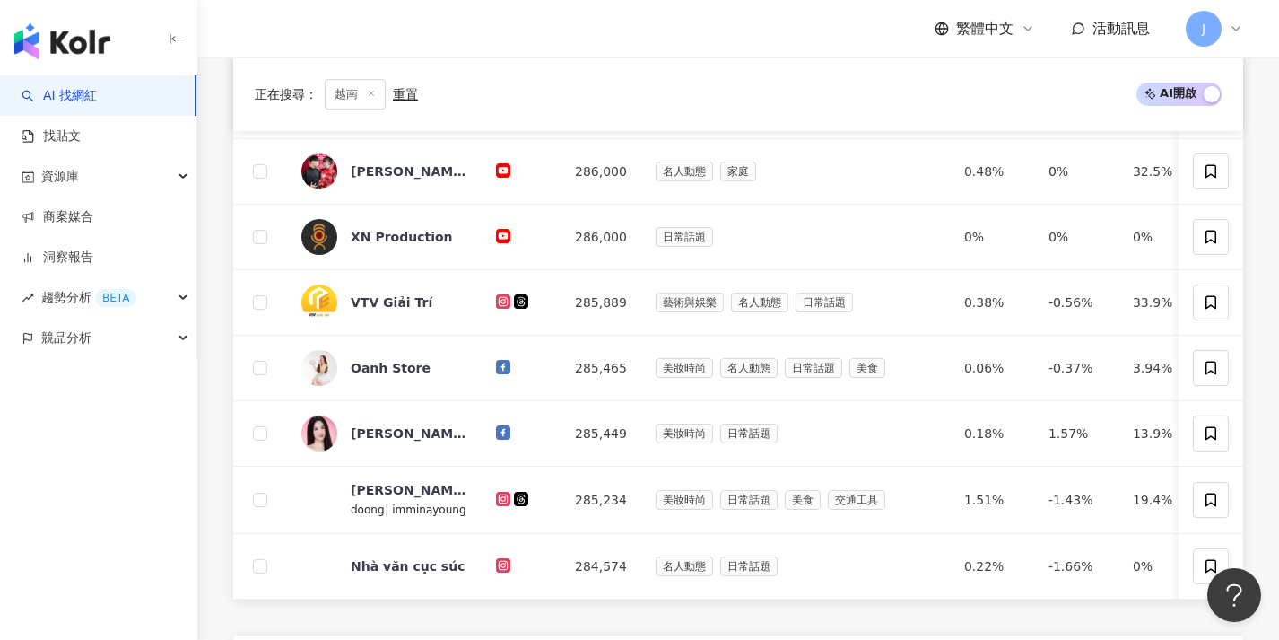
scroll to position [659, 0]
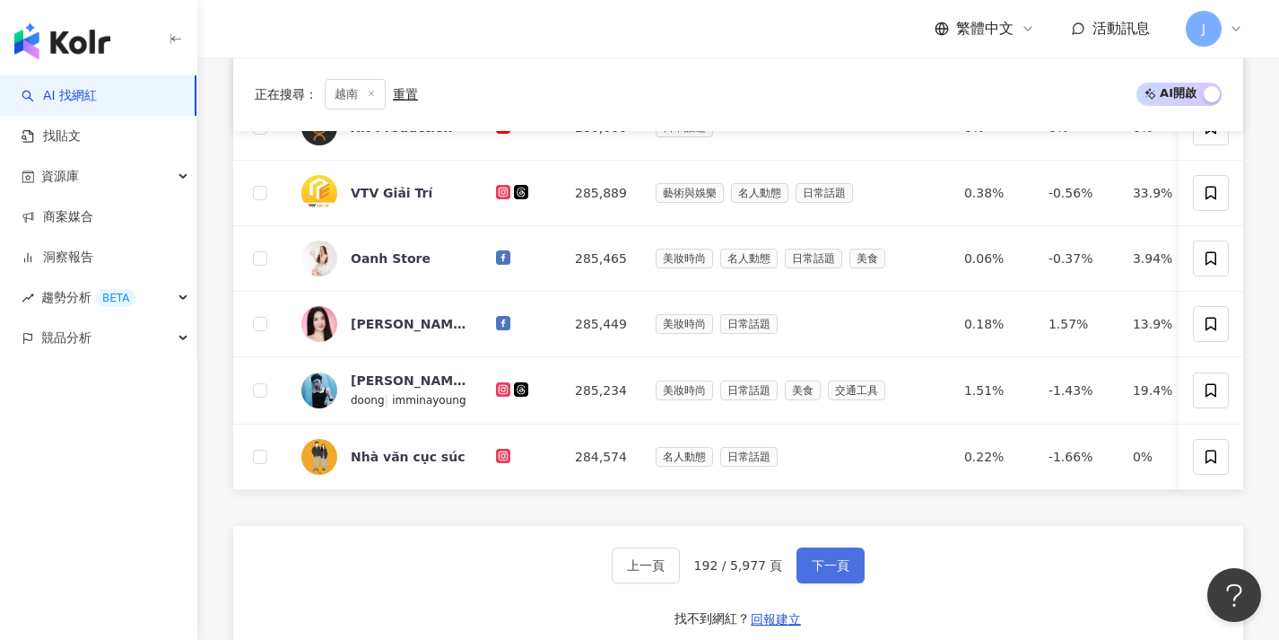
click at [812, 572] on span "下一頁" at bounding box center [831, 565] width 38 height 14
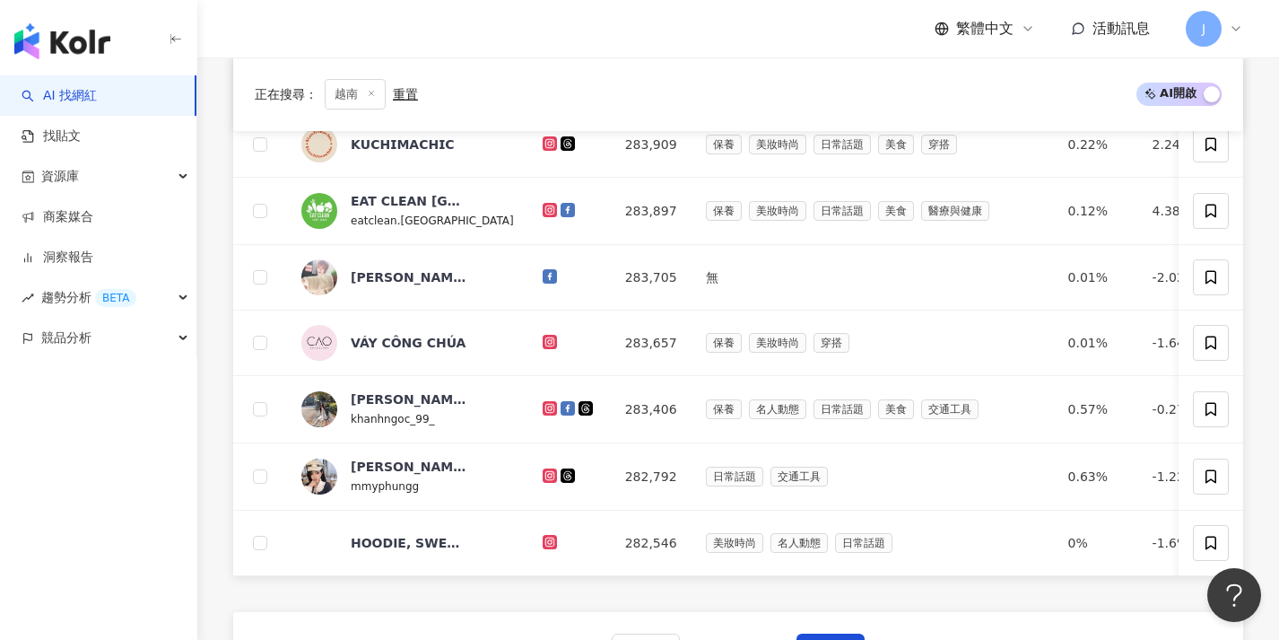
scroll to position [623, 0]
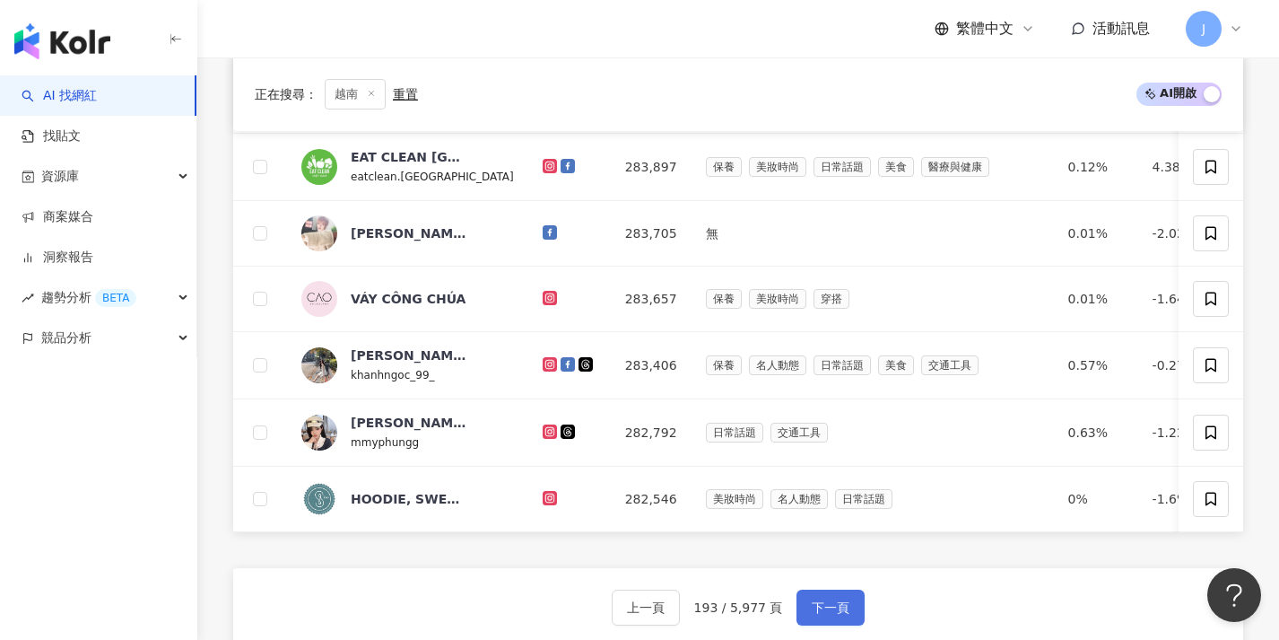
click at [812, 613] on span "下一頁" at bounding box center [831, 607] width 38 height 14
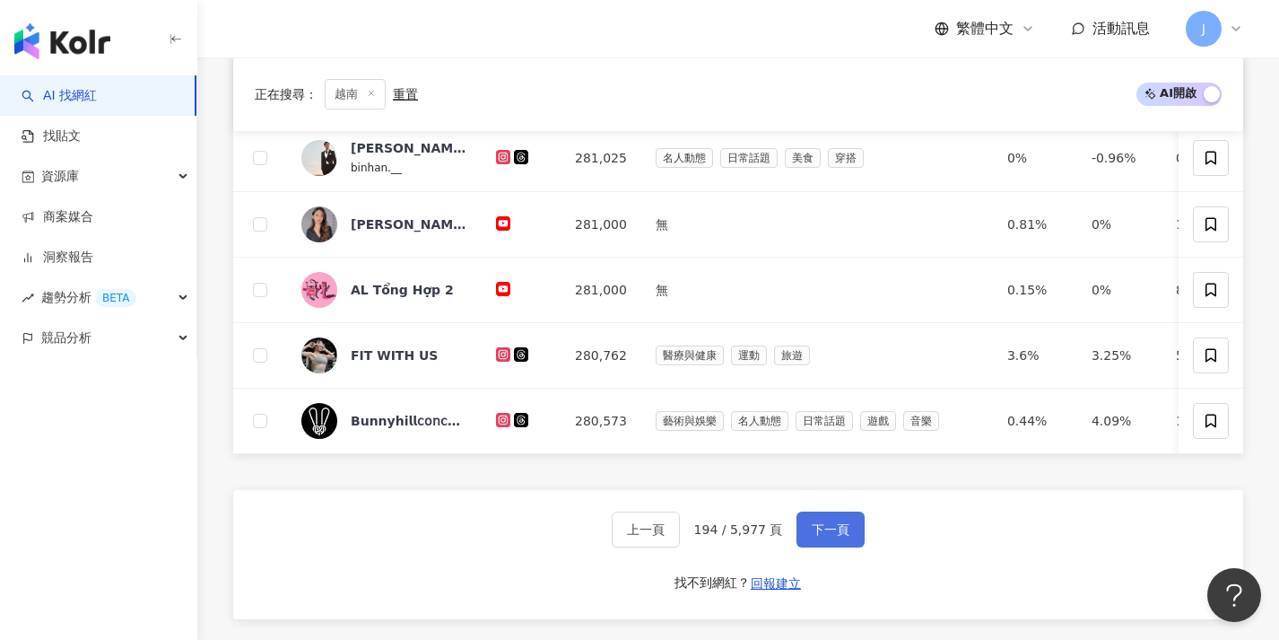
click at [842, 533] on button "下一頁" at bounding box center [831, 529] width 68 height 36
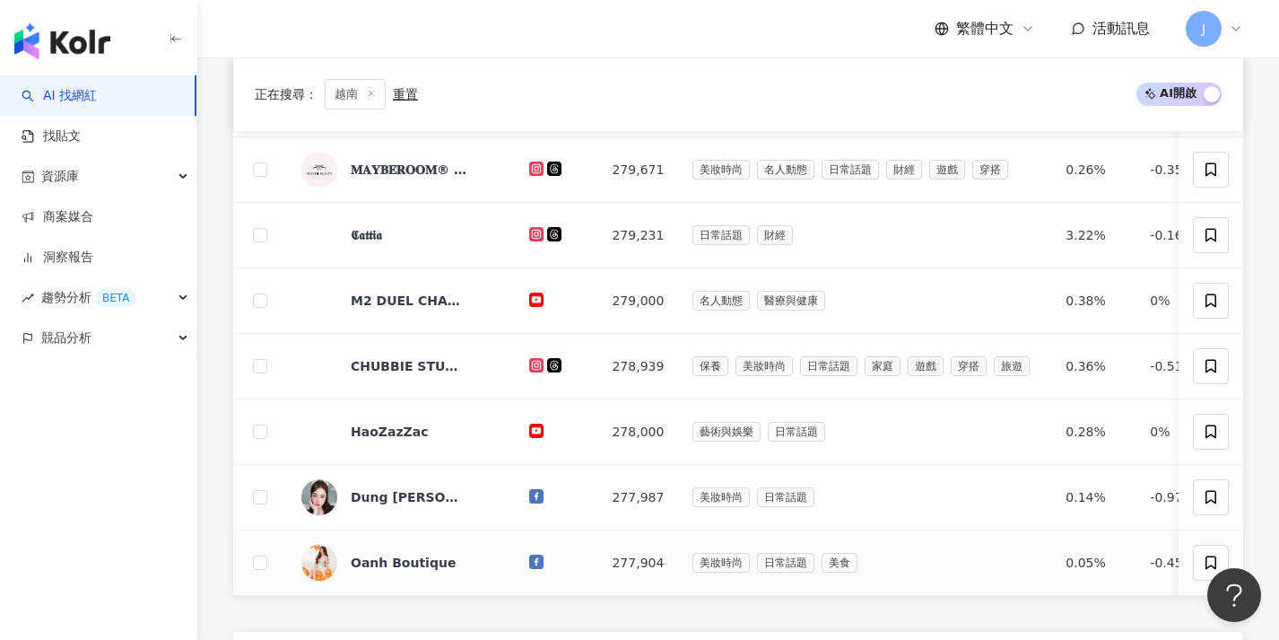
scroll to position [673, 0]
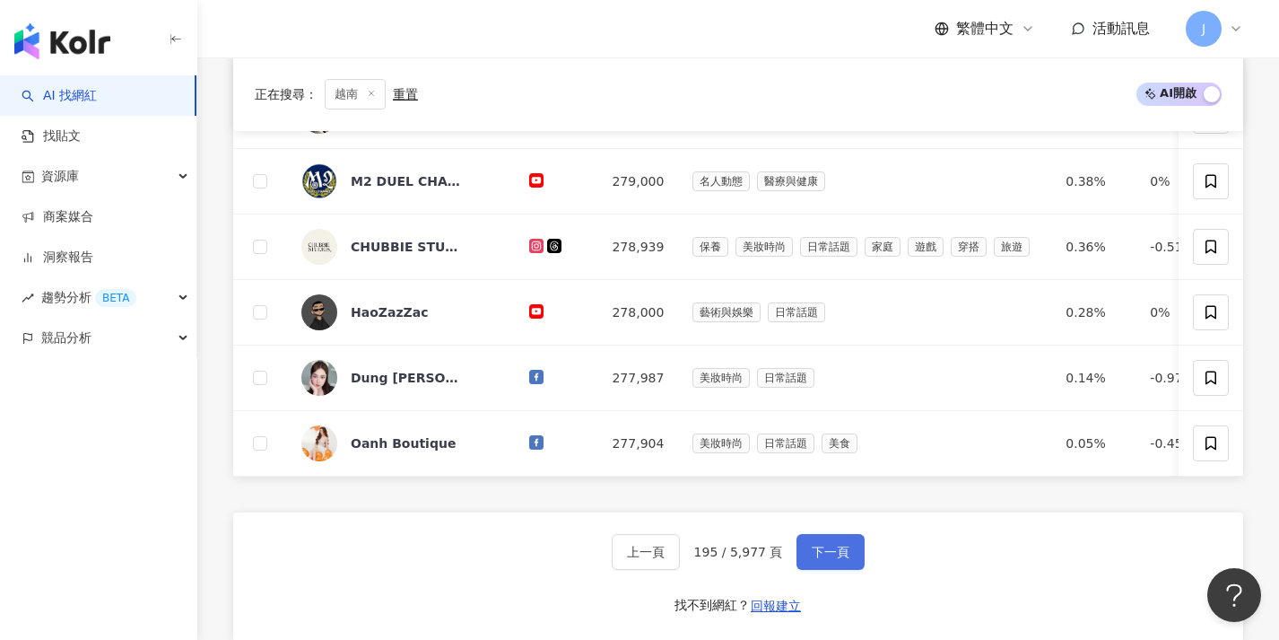
click at [827, 555] on button "下一頁" at bounding box center [831, 552] width 68 height 36
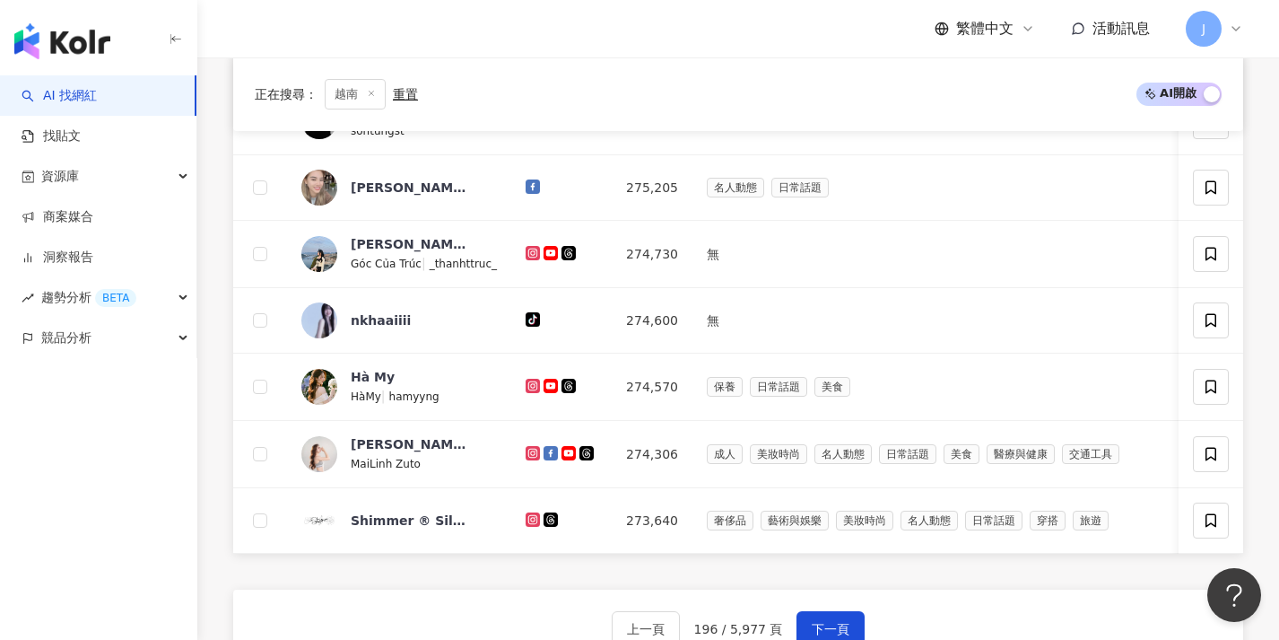
scroll to position [630, 0]
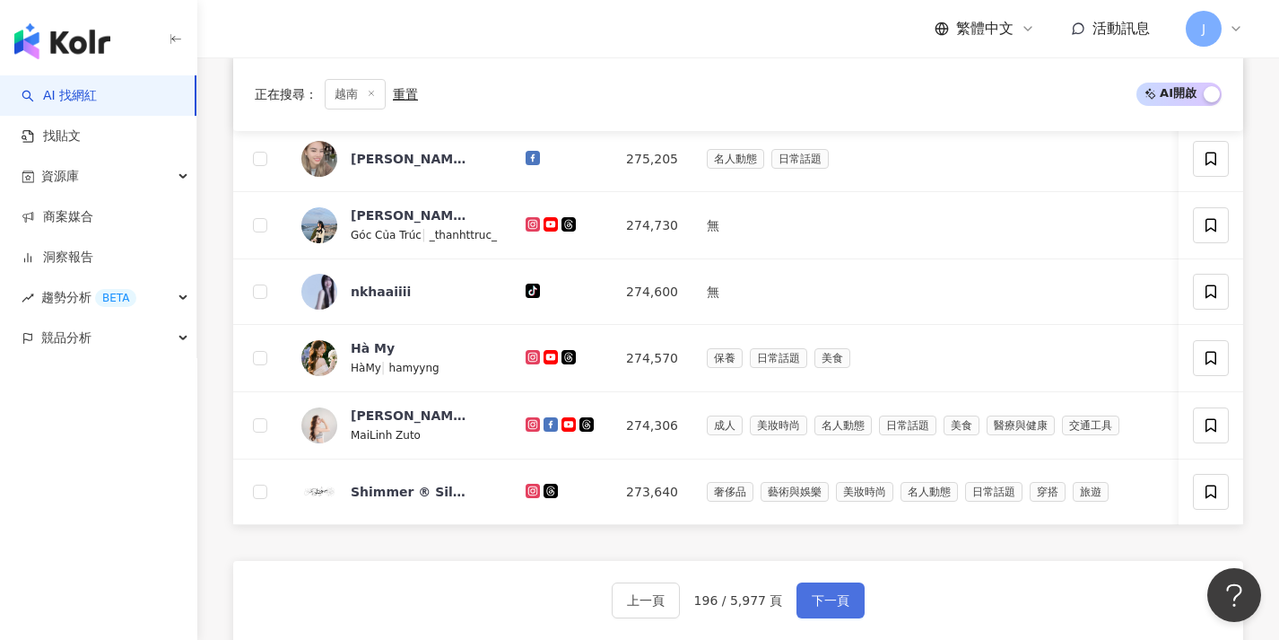
click at [822, 607] on span "下一頁" at bounding box center [831, 600] width 38 height 14
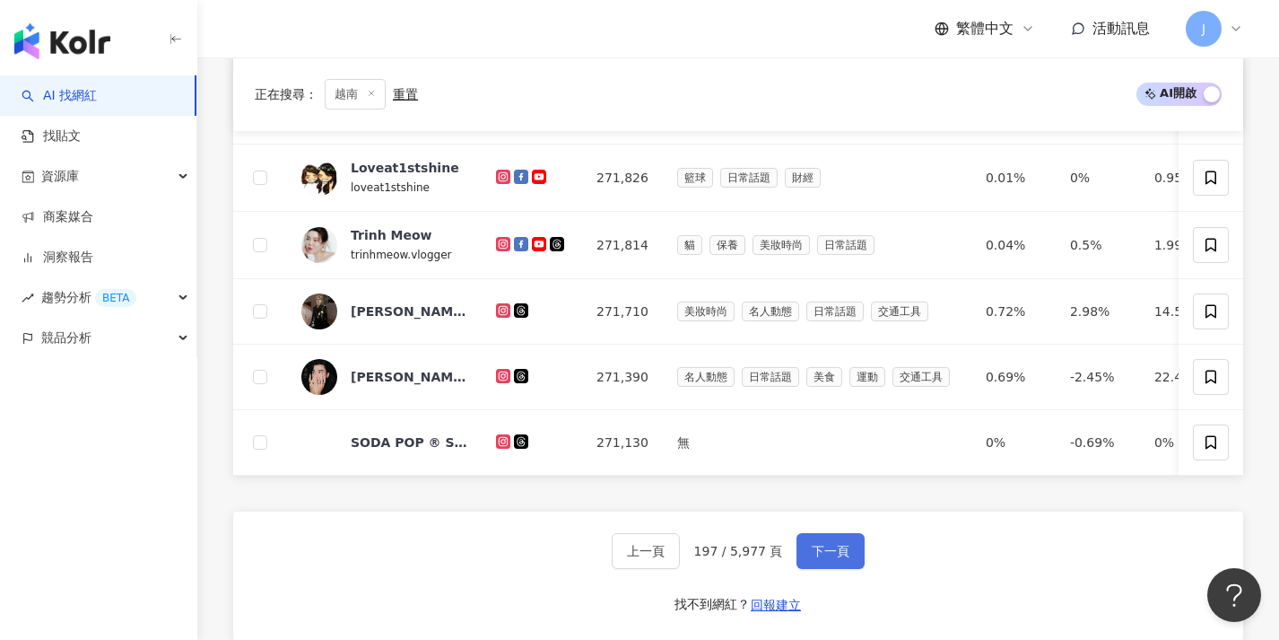
scroll to position [550, 0]
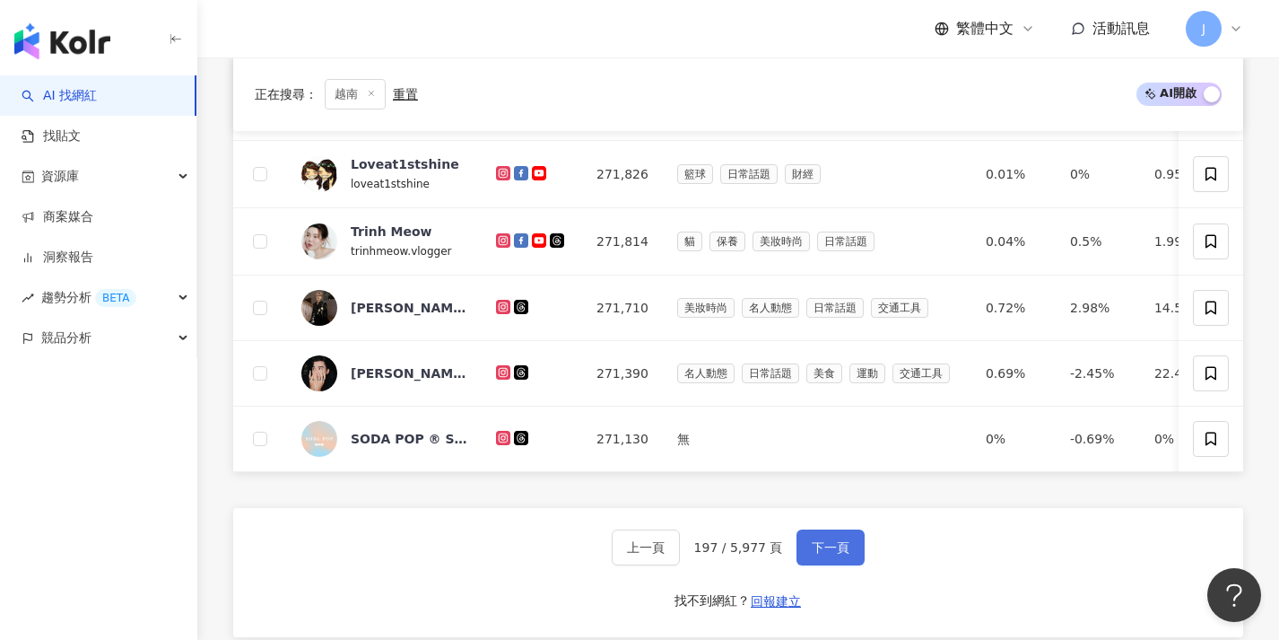
click at [835, 550] on button "下一頁" at bounding box center [831, 547] width 68 height 36
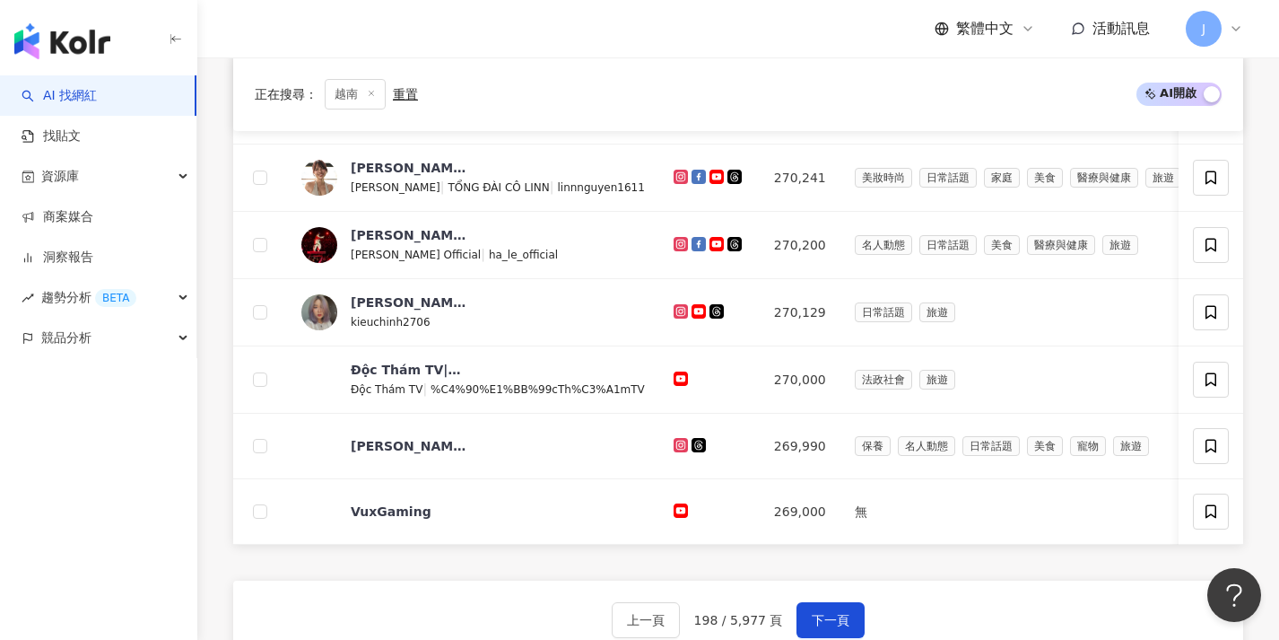
scroll to position [663, 0]
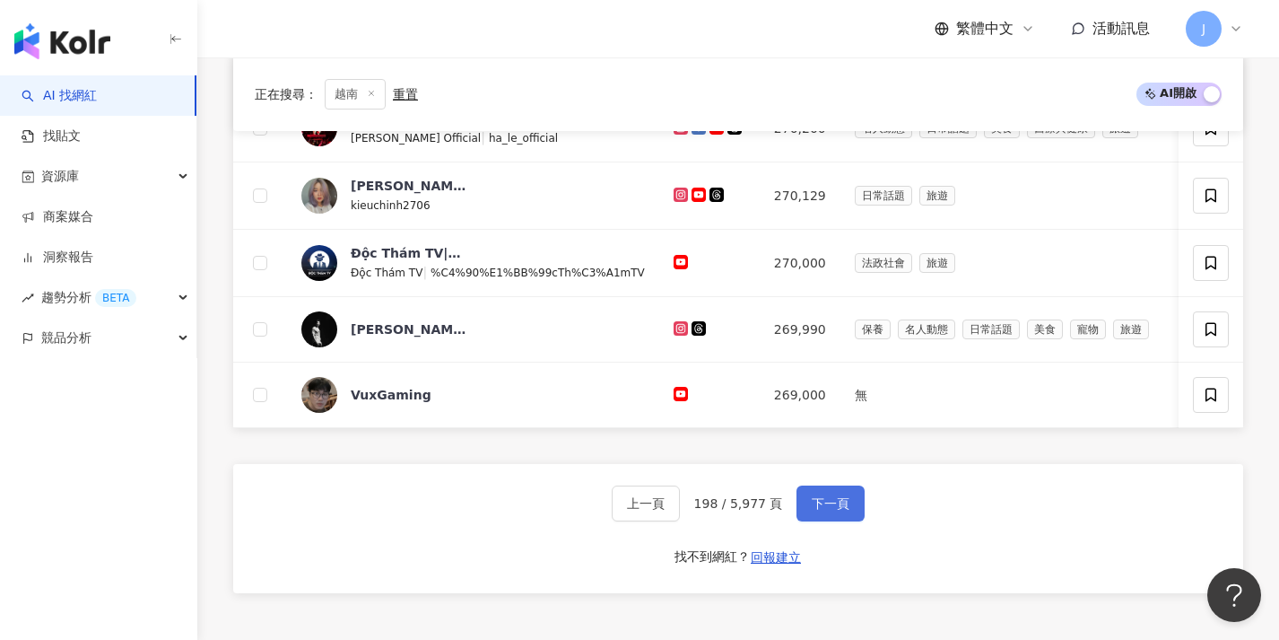
click at [840, 521] on button "下一頁" at bounding box center [831, 503] width 68 height 36
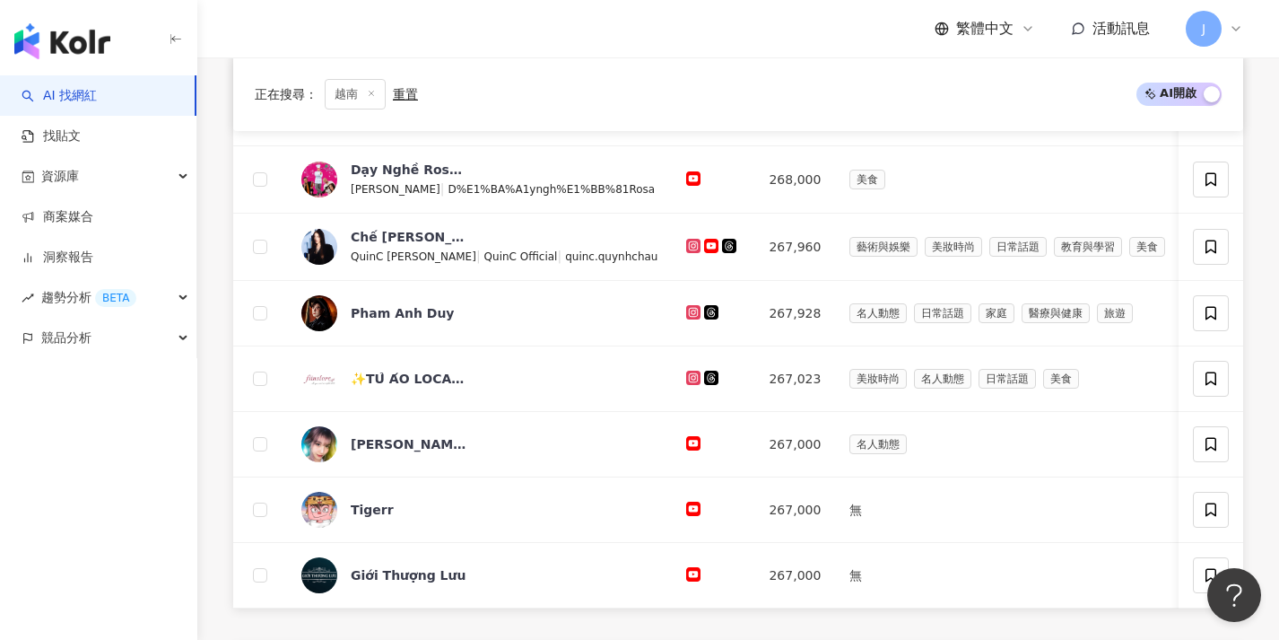
scroll to position [697, 0]
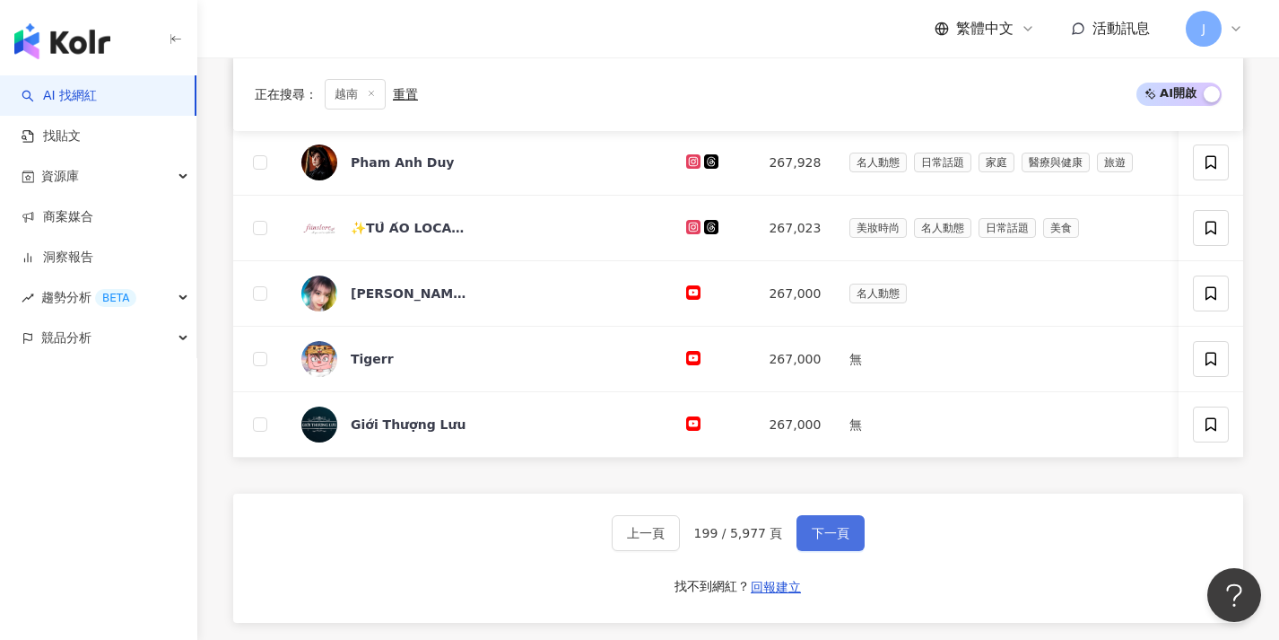
click at [828, 537] on span "下一頁" at bounding box center [831, 533] width 38 height 14
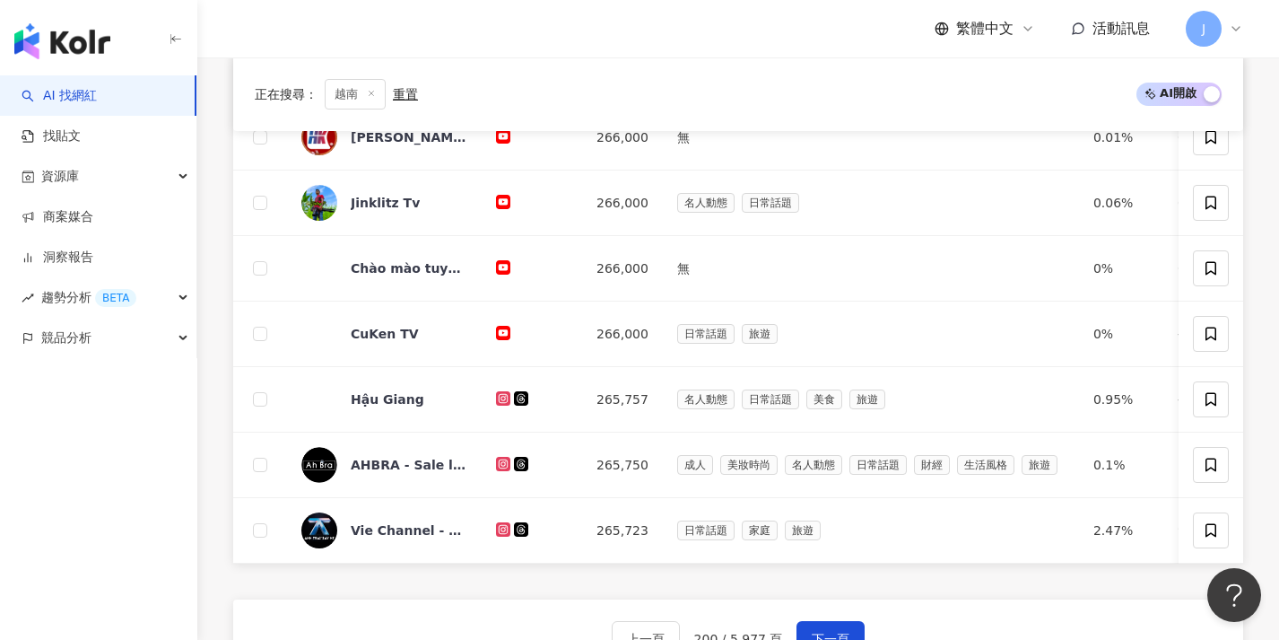
scroll to position [624, 0]
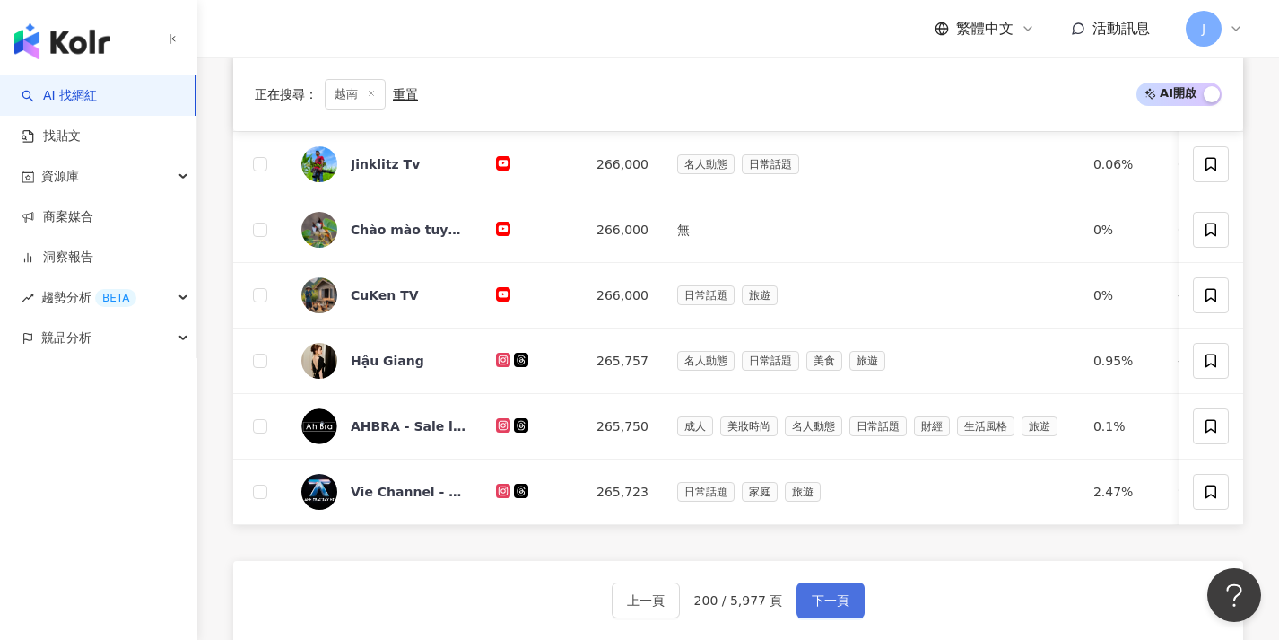
click at [823, 607] on span "下一頁" at bounding box center [831, 600] width 38 height 14
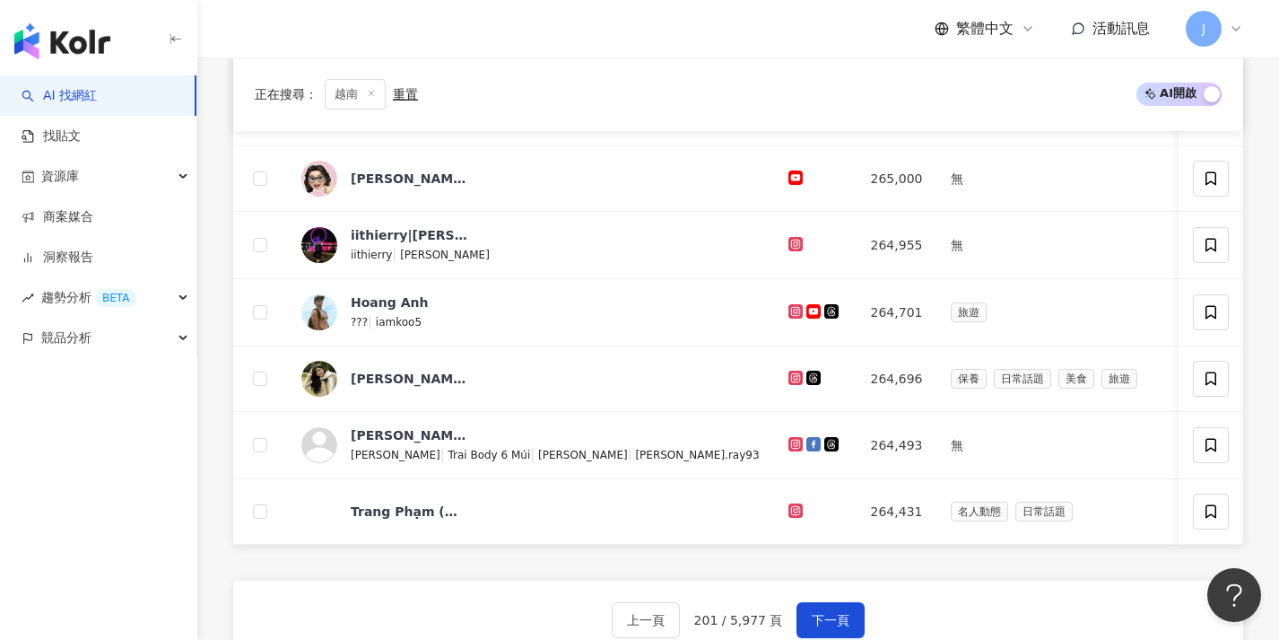
scroll to position [645, 0]
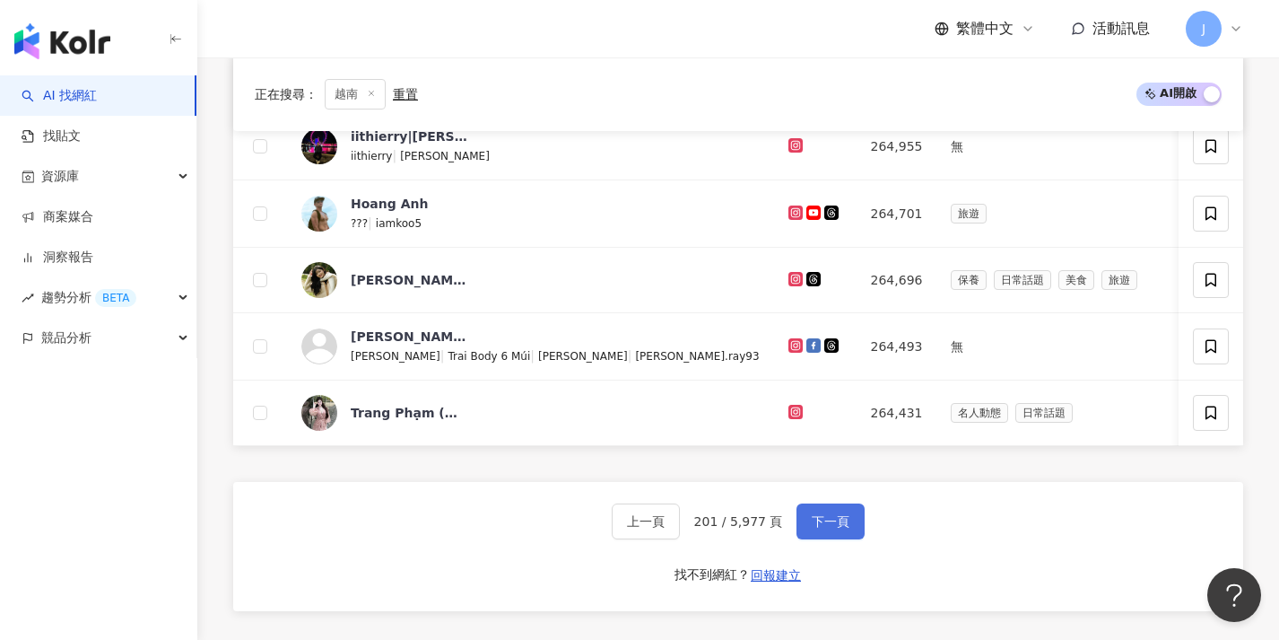
click at [840, 520] on button "下一頁" at bounding box center [831, 521] width 68 height 36
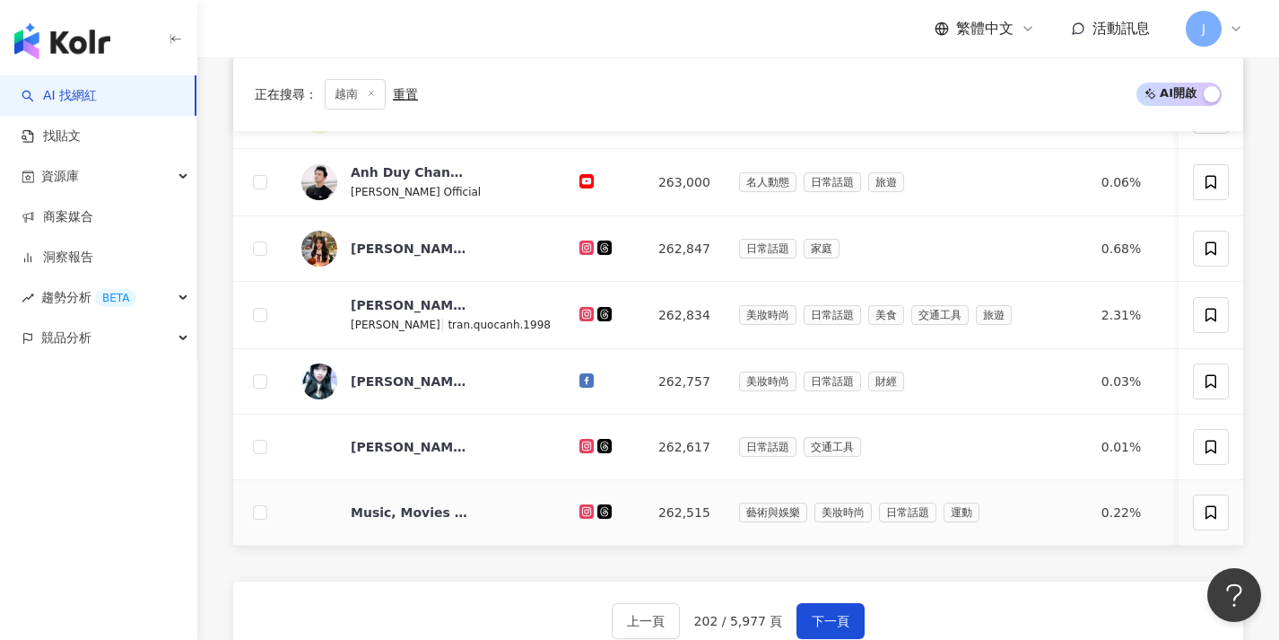
scroll to position [788, 0]
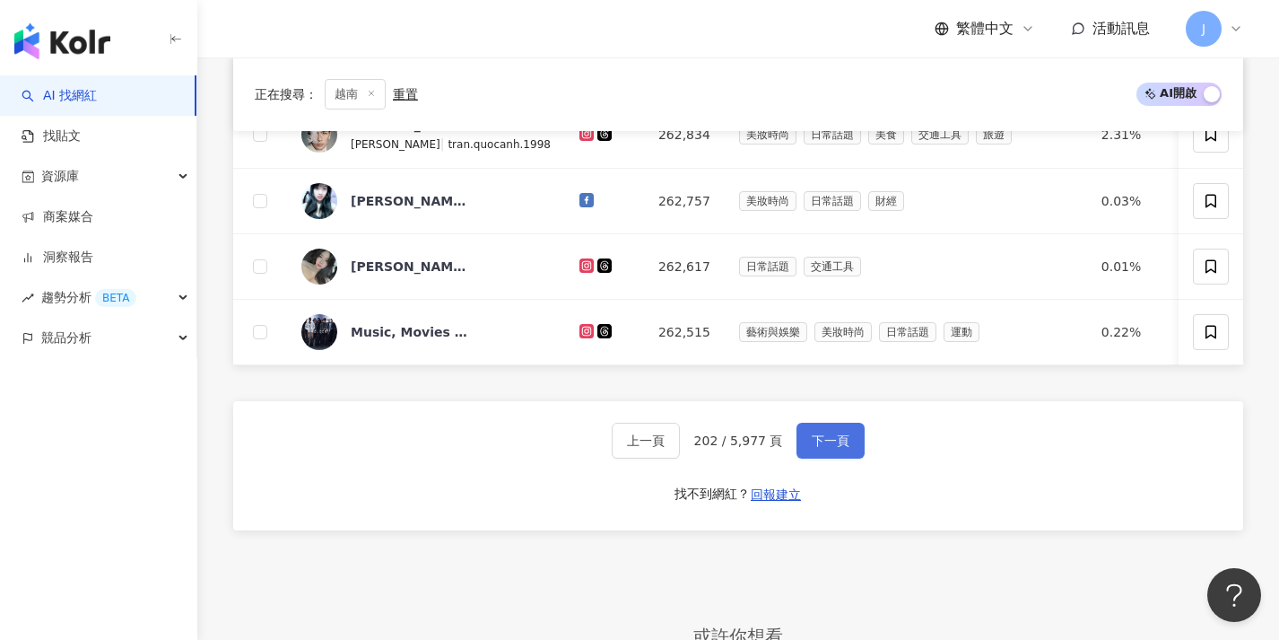
click at [842, 458] on button "下一頁" at bounding box center [831, 440] width 68 height 36
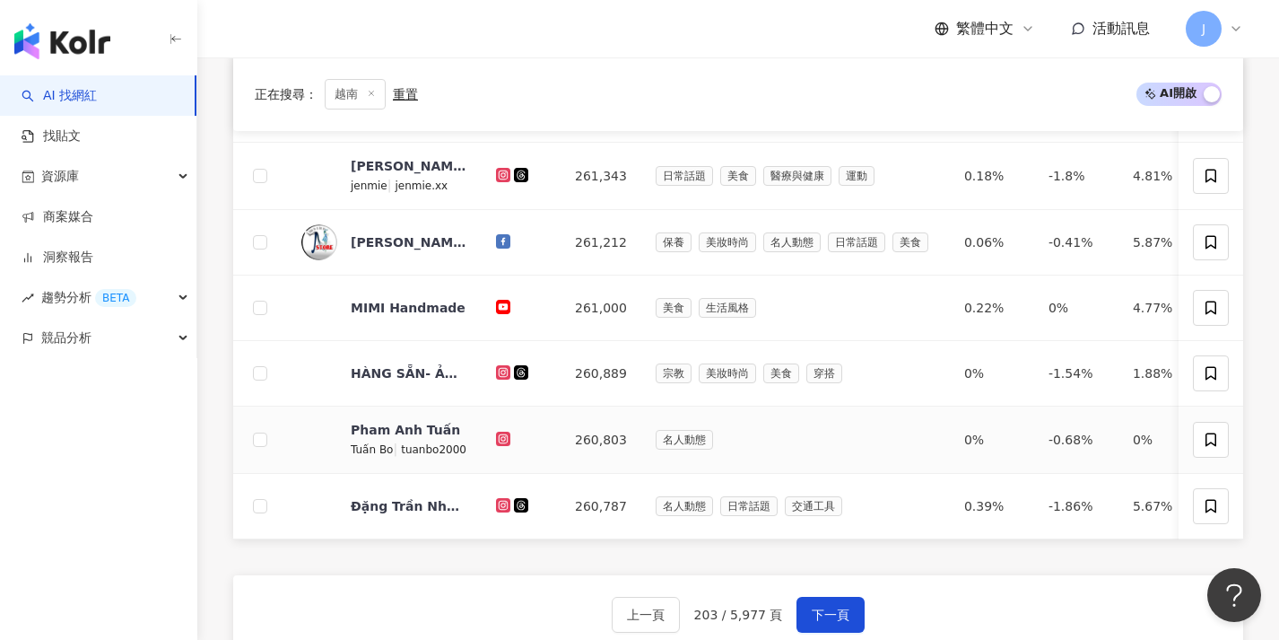
scroll to position [619, 0]
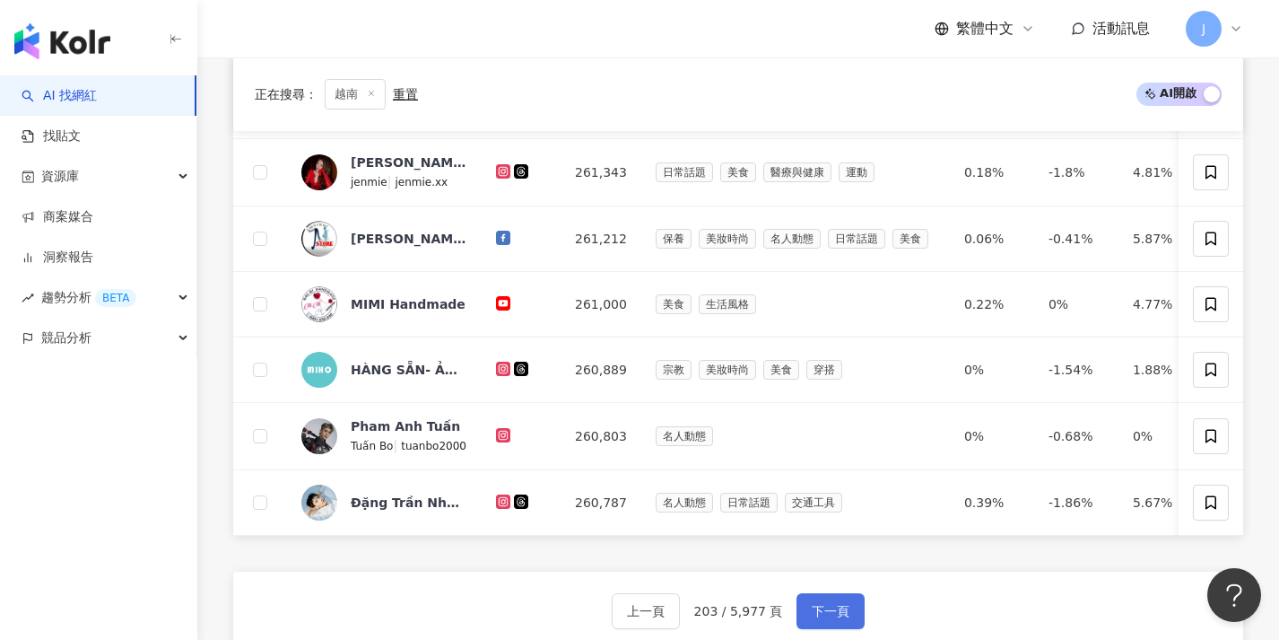
click at [824, 618] on span "下一頁" at bounding box center [831, 611] width 38 height 14
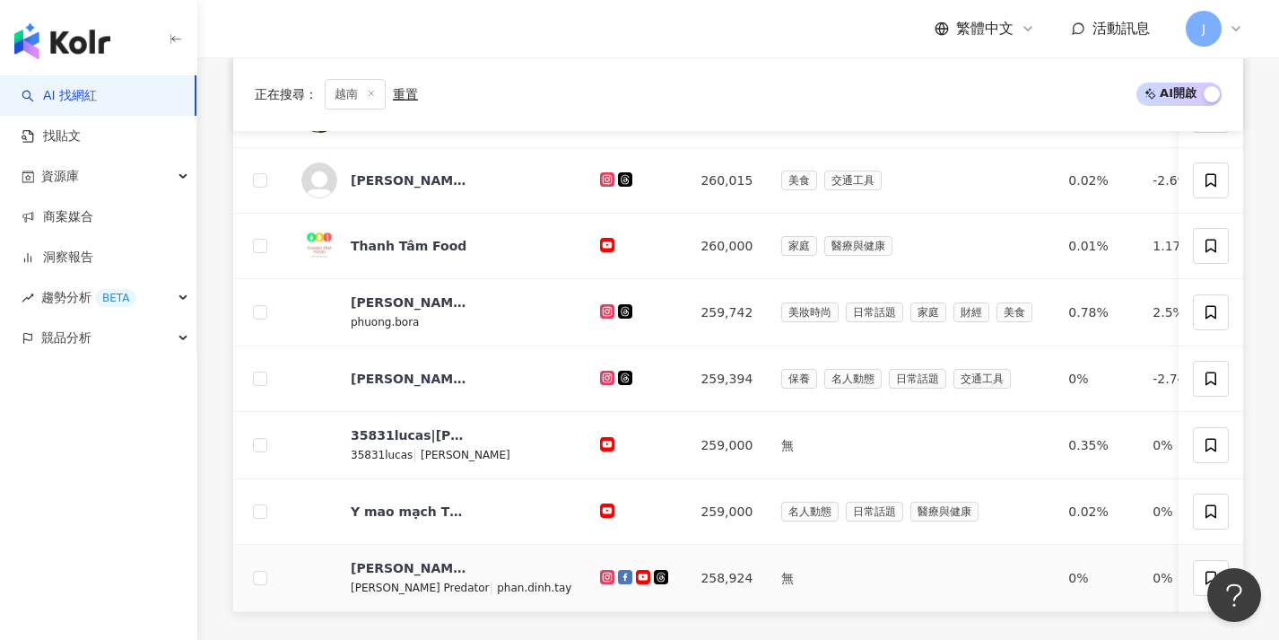
scroll to position [667, 0]
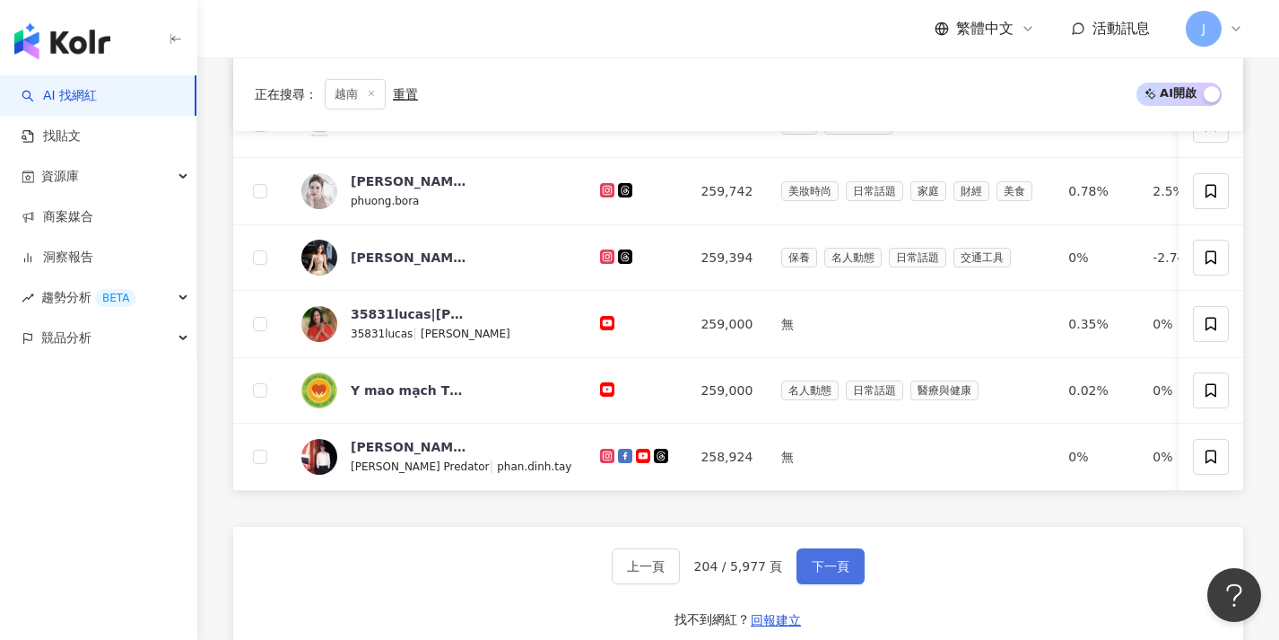
click at [830, 573] on span "下一頁" at bounding box center [831, 566] width 38 height 14
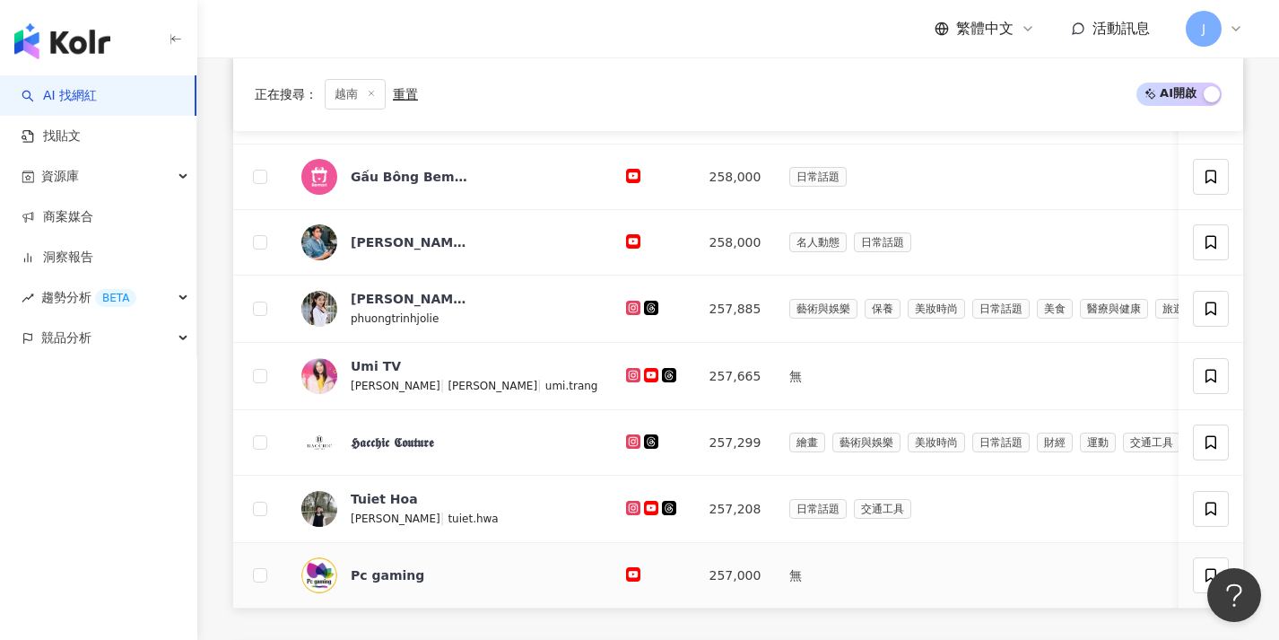
scroll to position [701, 0]
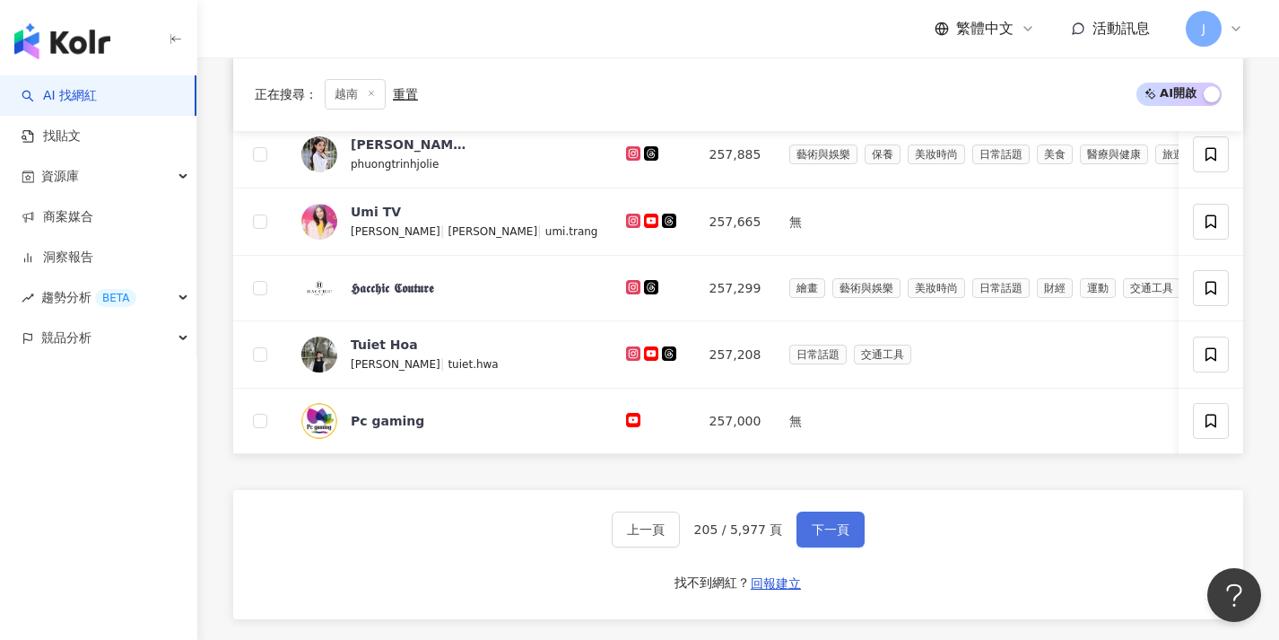
click at [832, 547] on button "下一頁" at bounding box center [831, 529] width 68 height 36
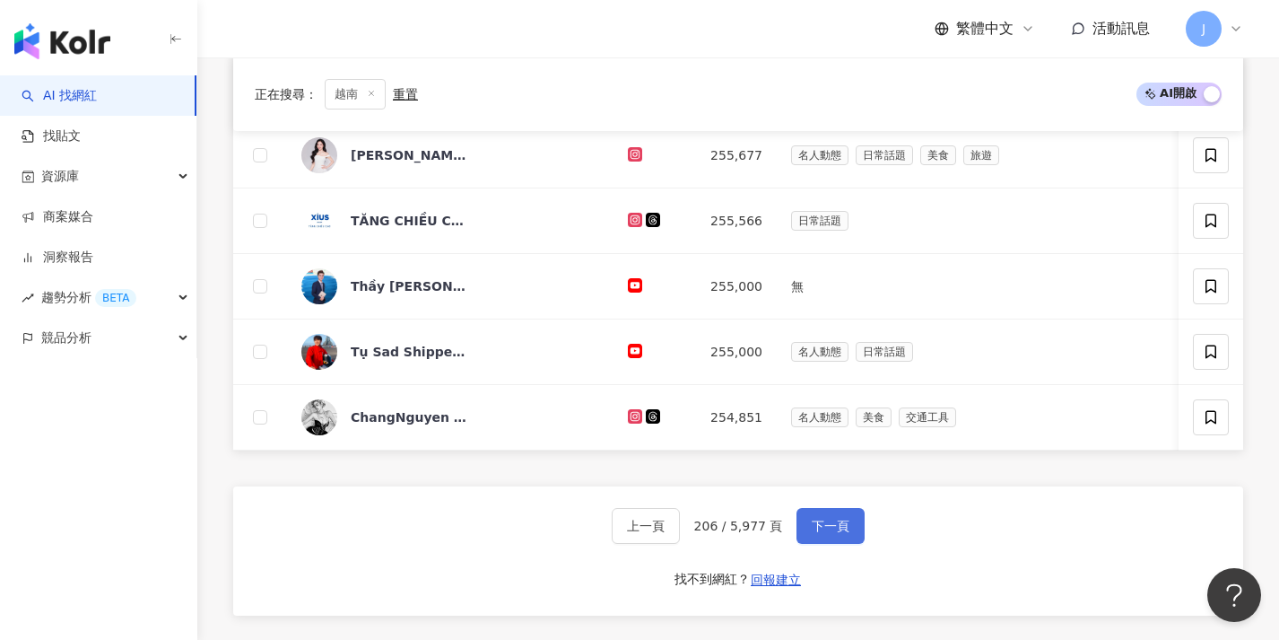
click at [833, 544] on button "下一頁" at bounding box center [831, 526] width 68 height 36
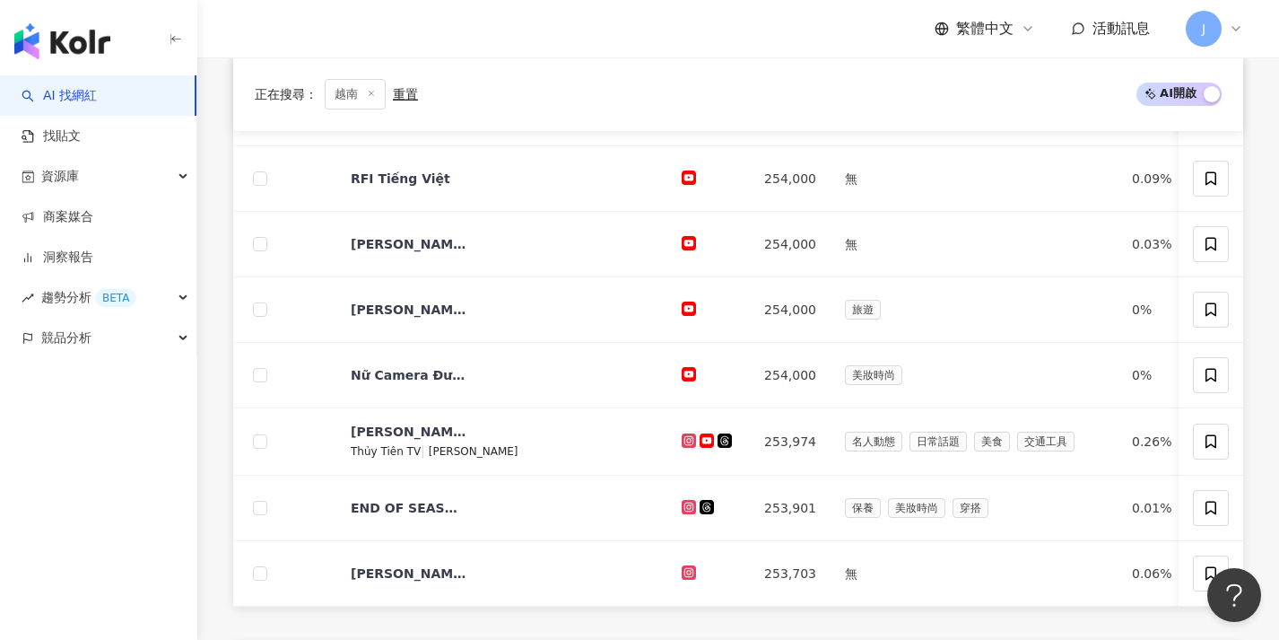
scroll to position [718, 0]
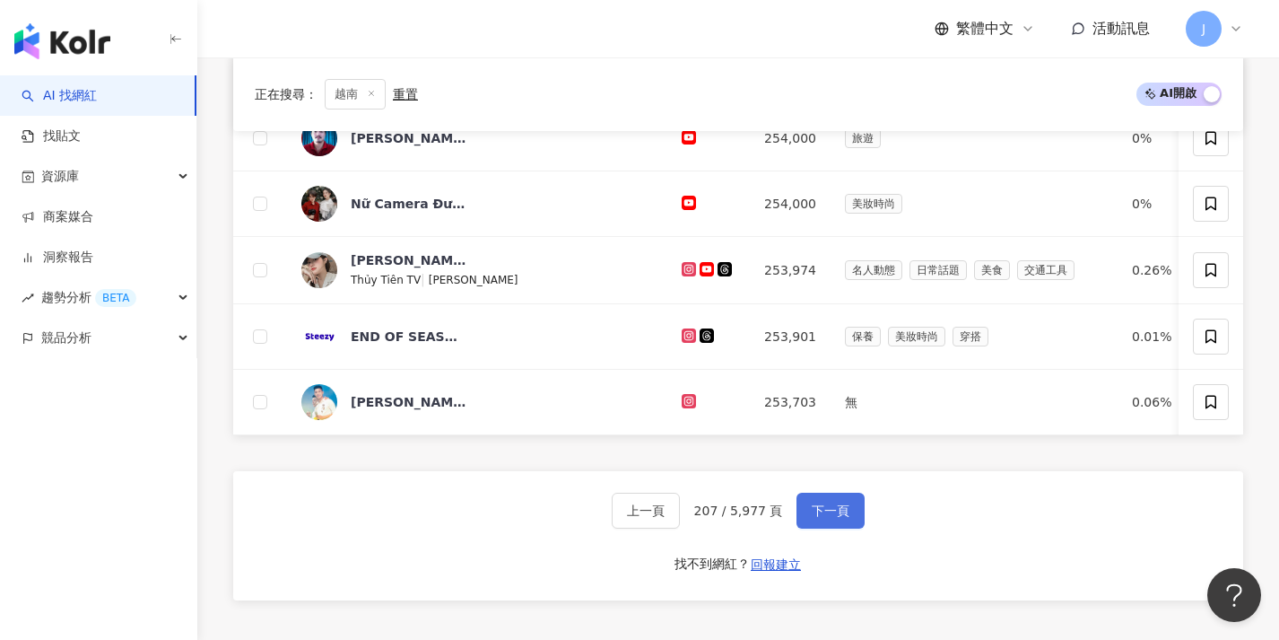
click at [839, 528] on button "下一頁" at bounding box center [831, 510] width 68 height 36
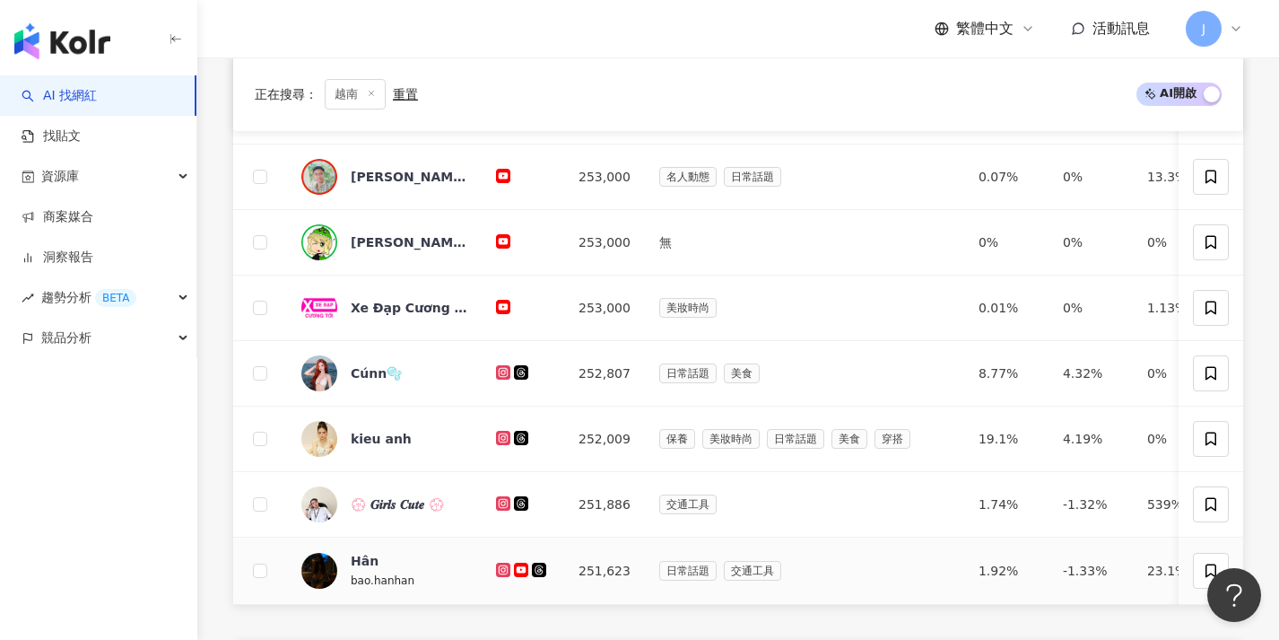
scroll to position [676, 0]
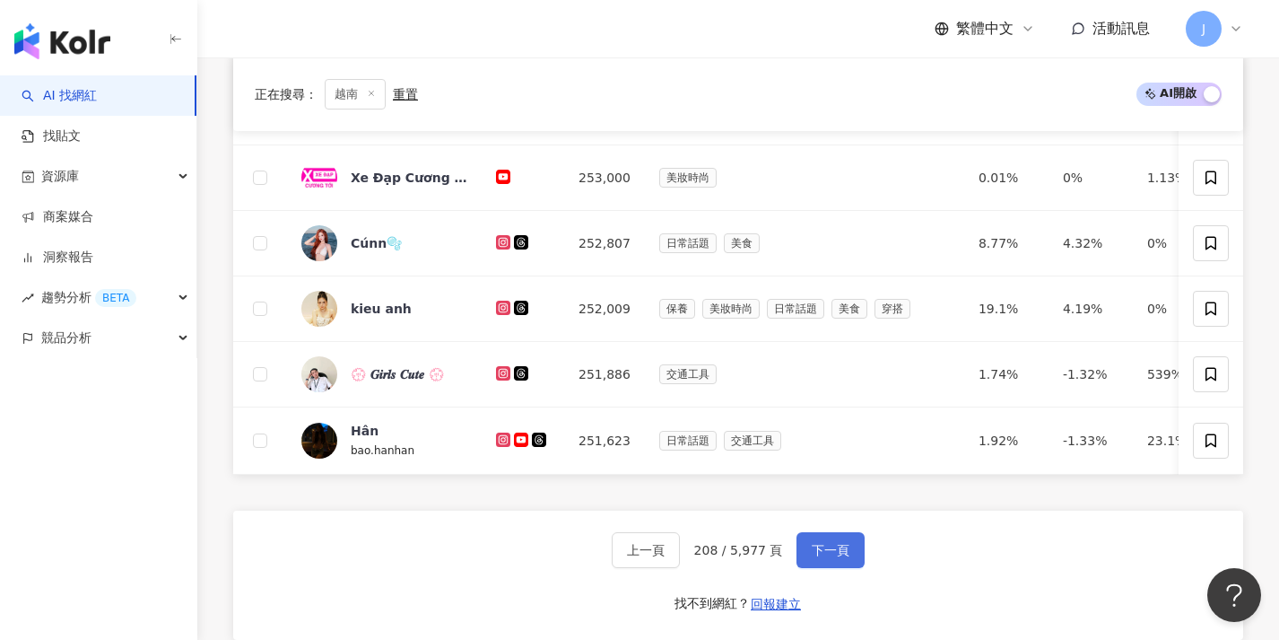
click at [824, 557] on span "下一頁" at bounding box center [831, 550] width 38 height 14
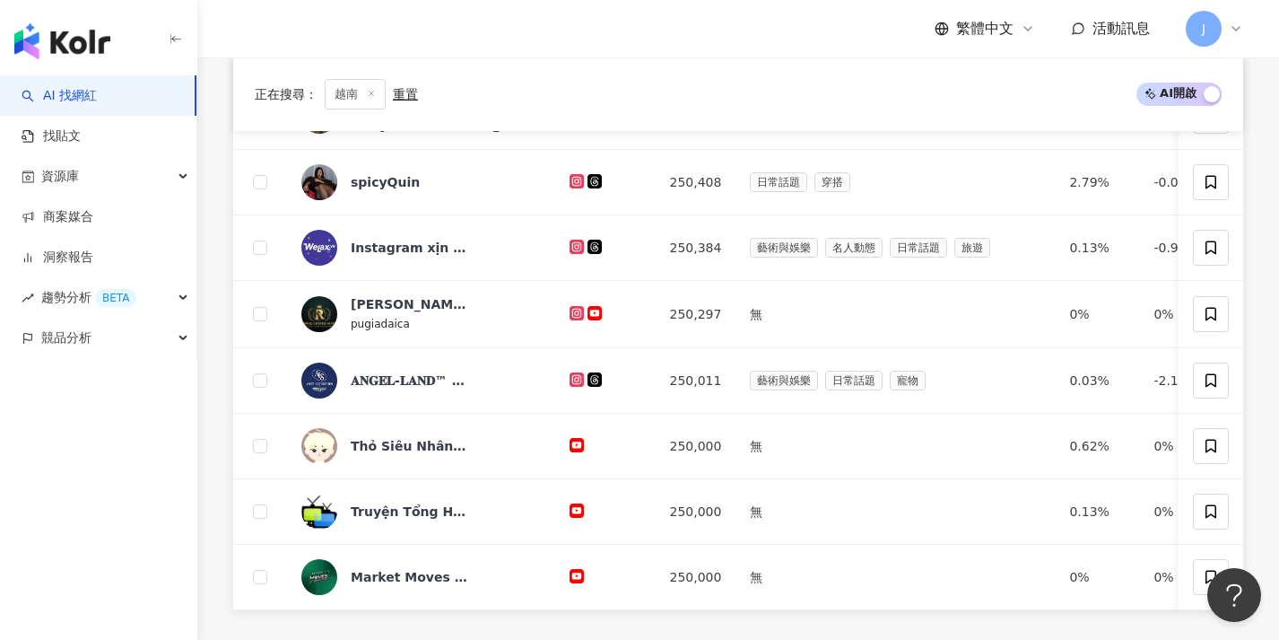
scroll to position [652, 0]
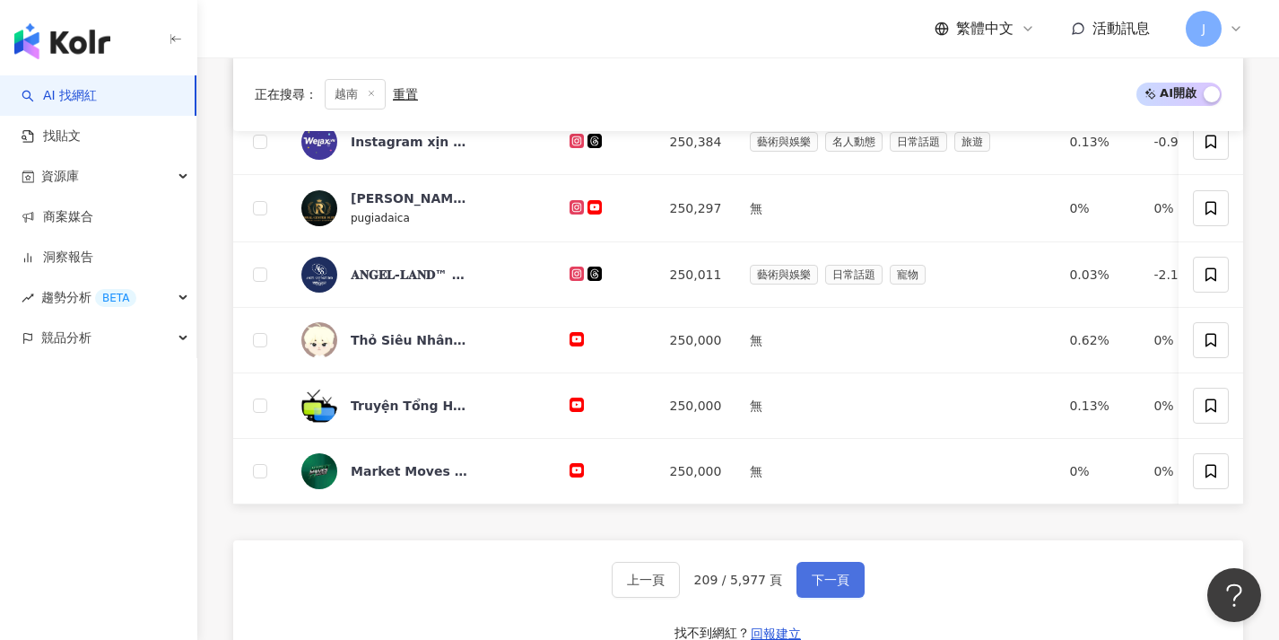
click at [833, 587] on span "下一頁" at bounding box center [831, 579] width 38 height 14
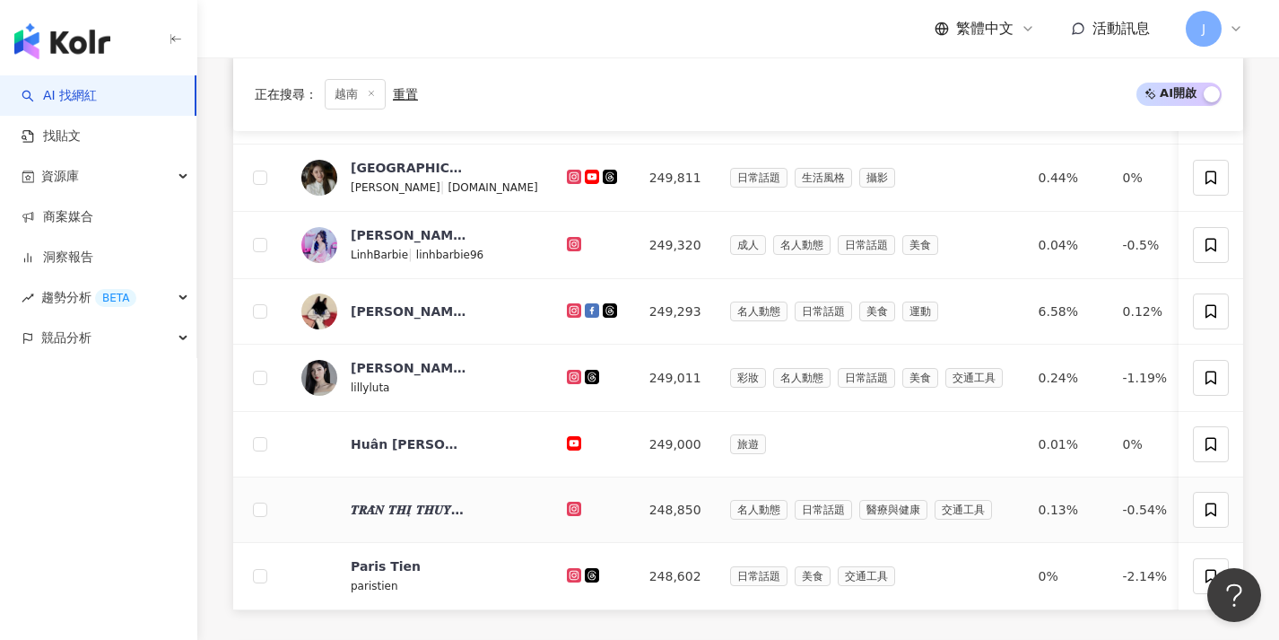
scroll to position [657, 0]
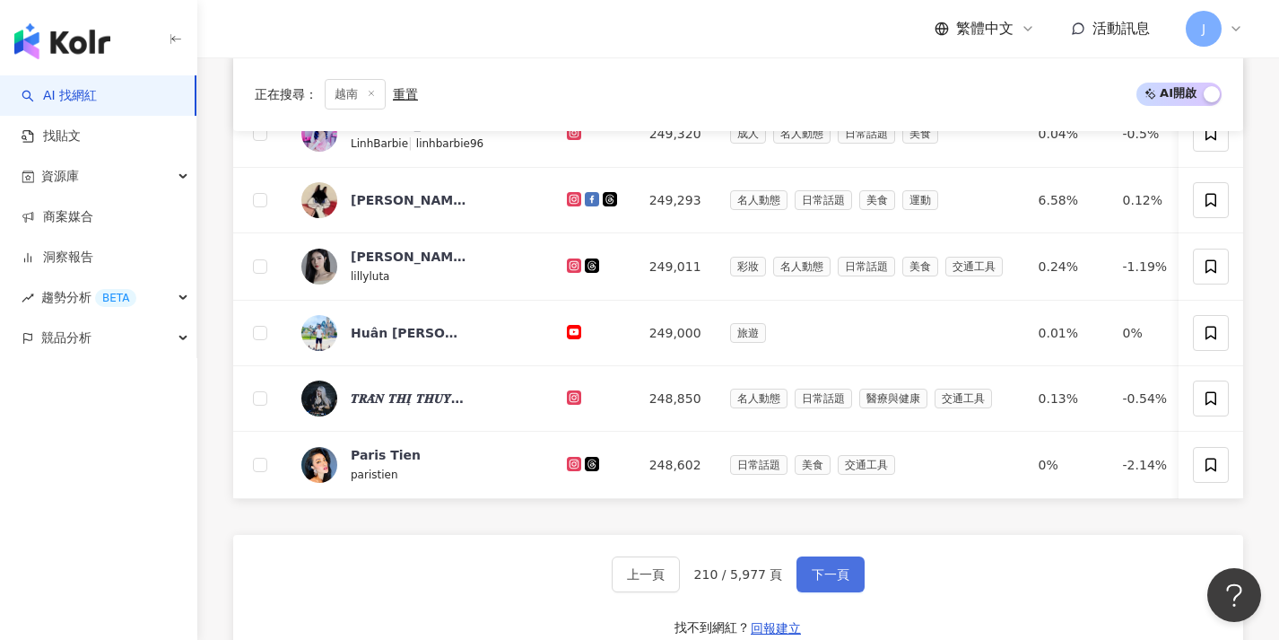
click at [837, 581] on span "下一頁" at bounding box center [831, 574] width 38 height 14
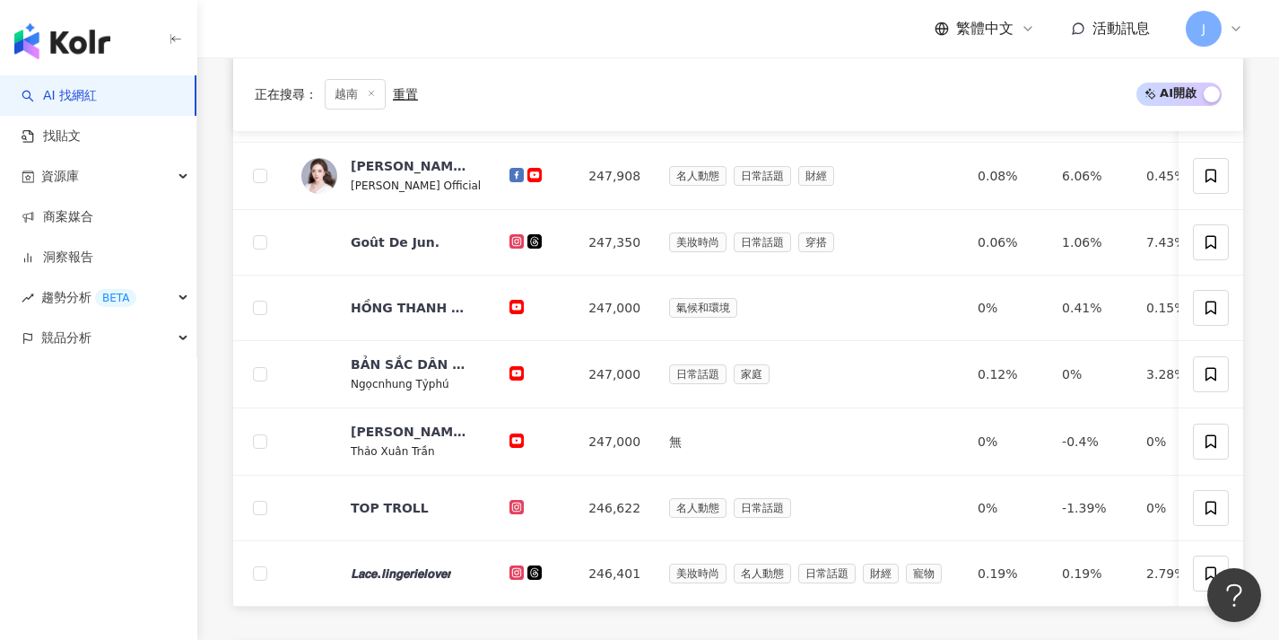
scroll to position [679, 0]
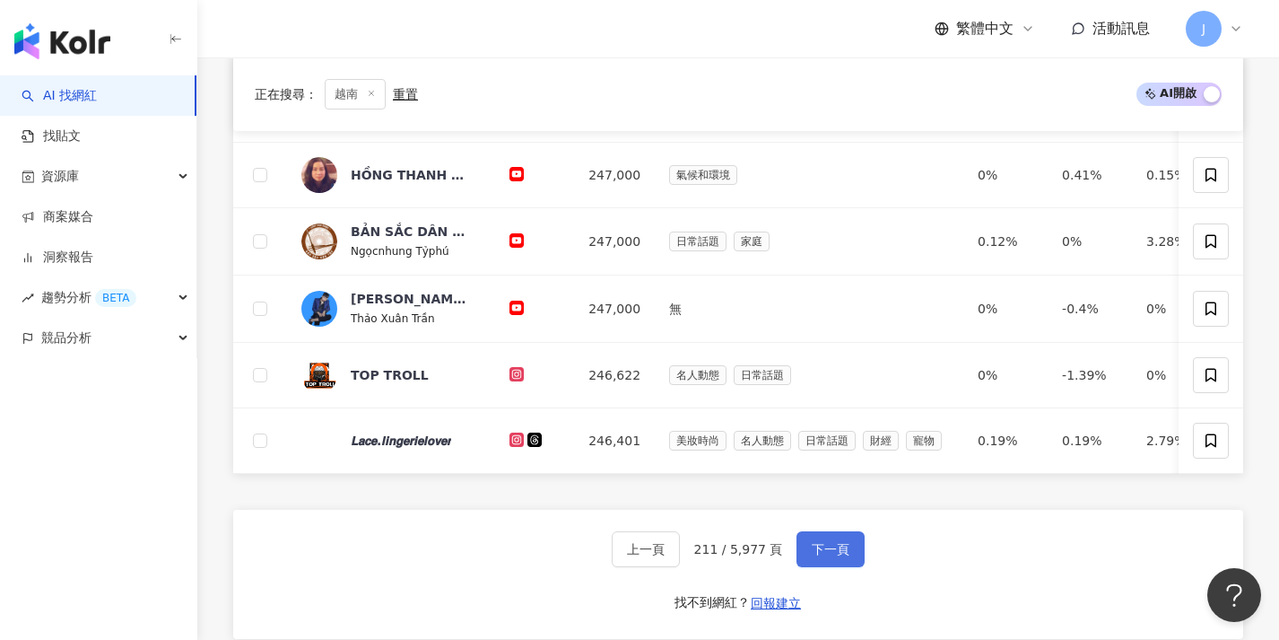
click at [827, 556] on span "下一頁" at bounding box center [831, 549] width 38 height 14
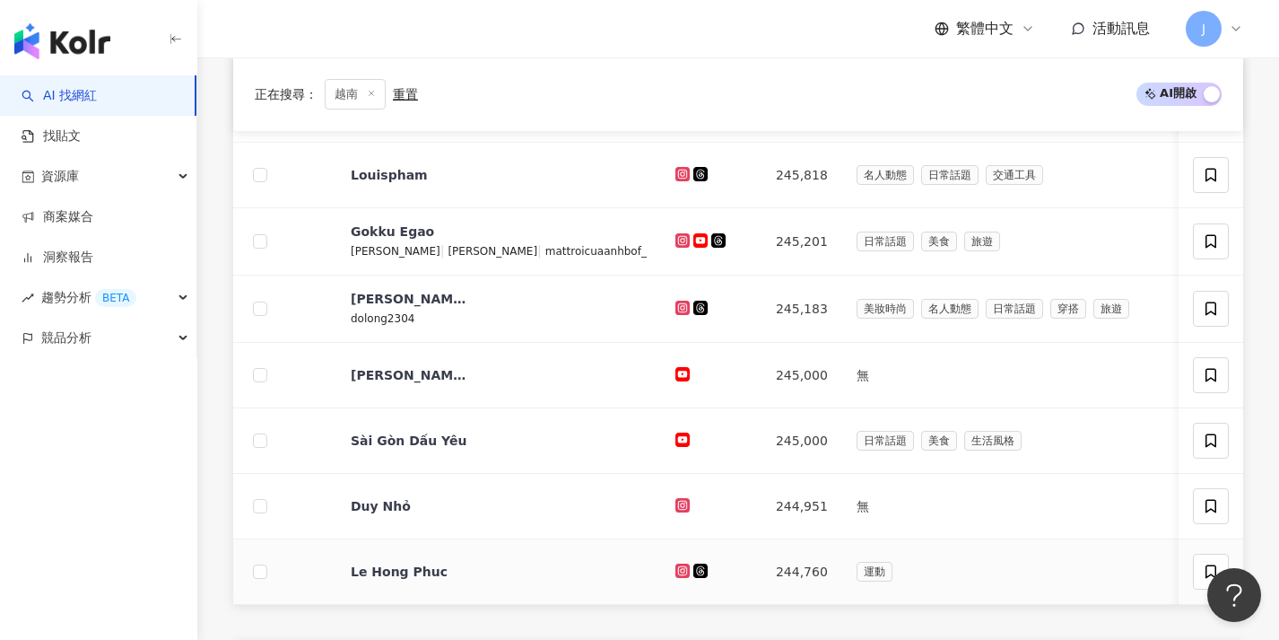
scroll to position [615, 0]
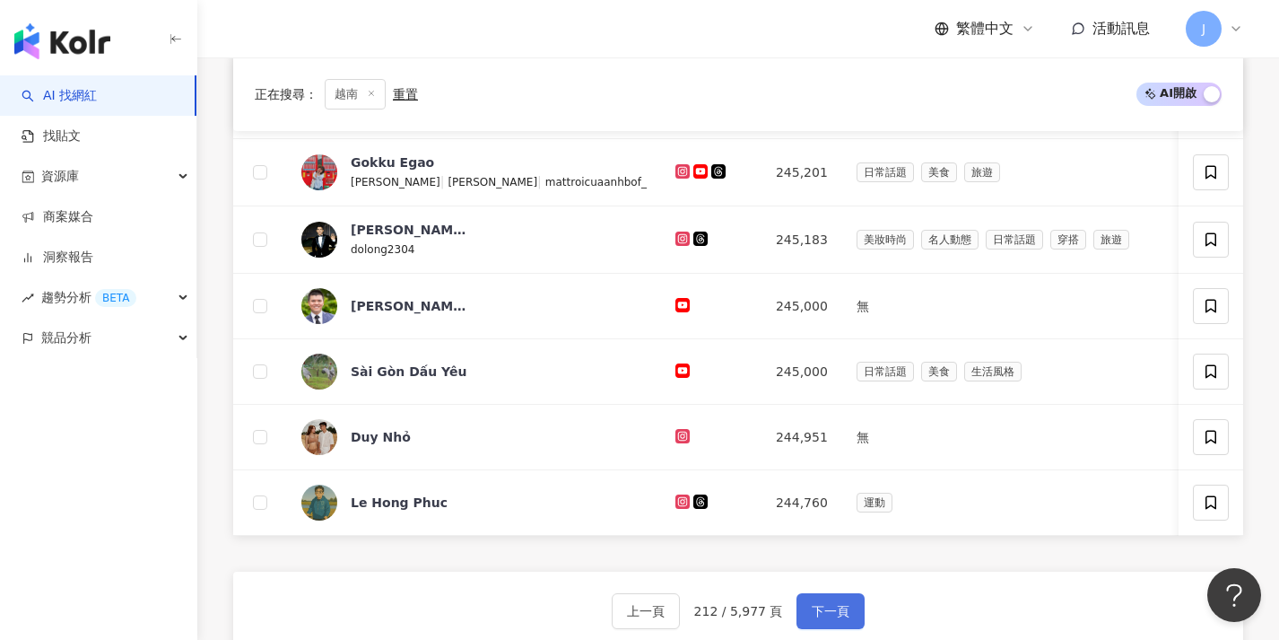
click at [820, 613] on button "下一頁" at bounding box center [831, 611] width 68 height 36
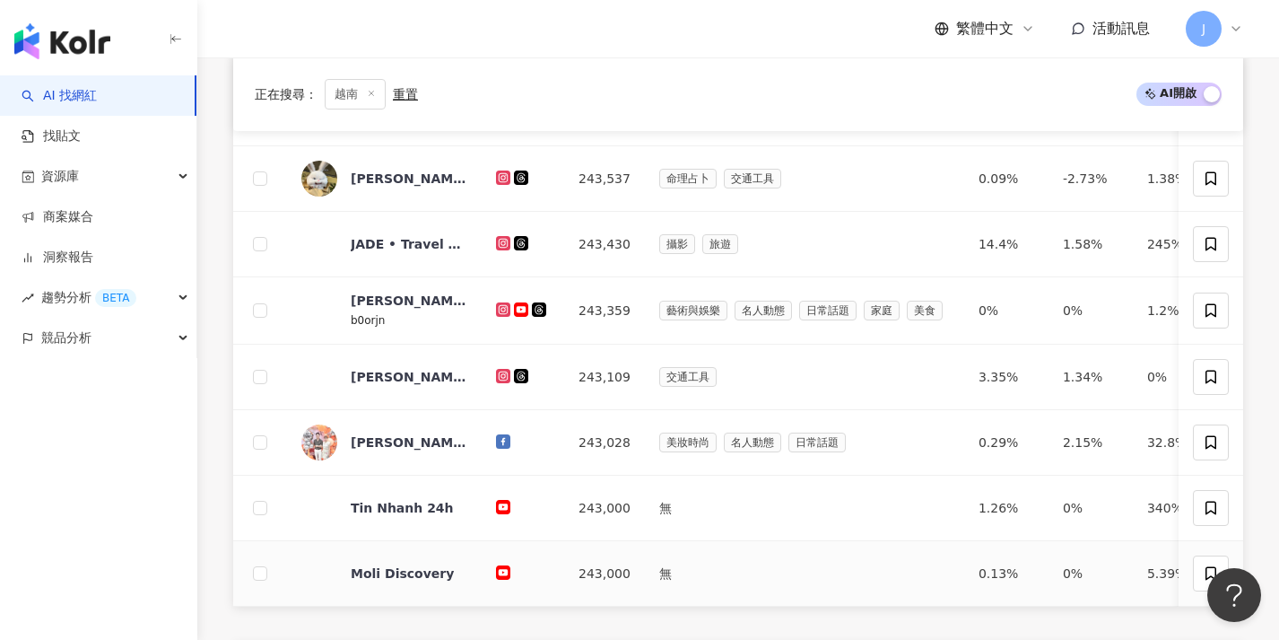
scroll to position [664, 0]
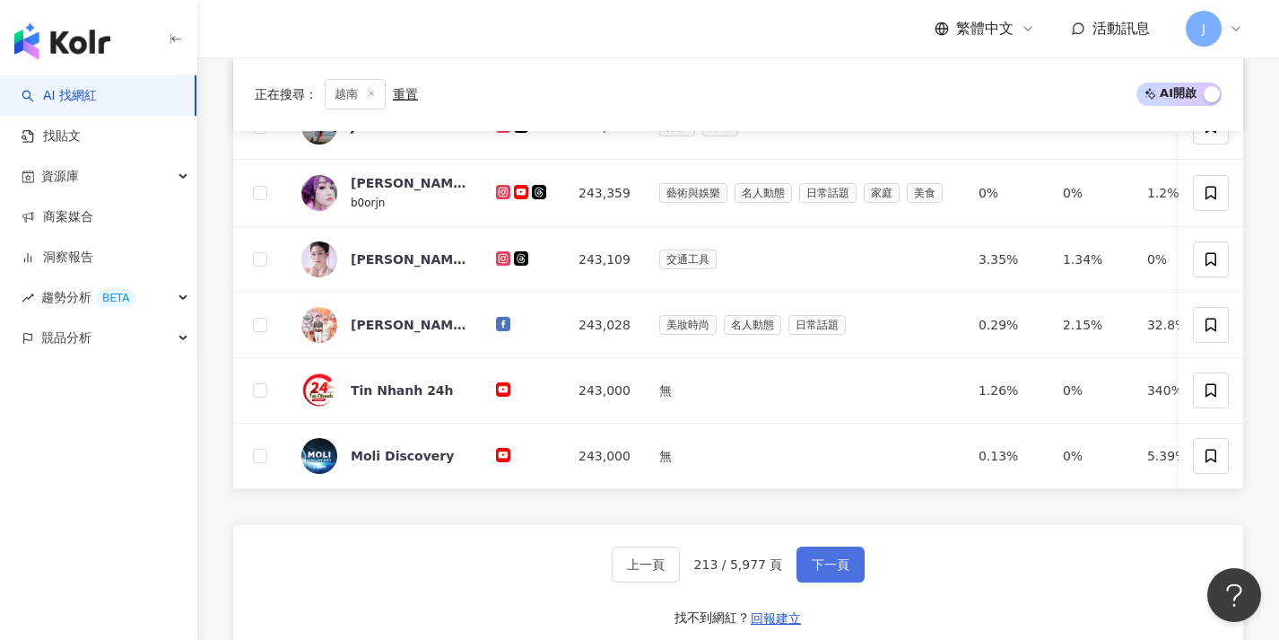
click at [830, 571] on span "下一頁" at bounding box center [831, 564] width 38 height 14
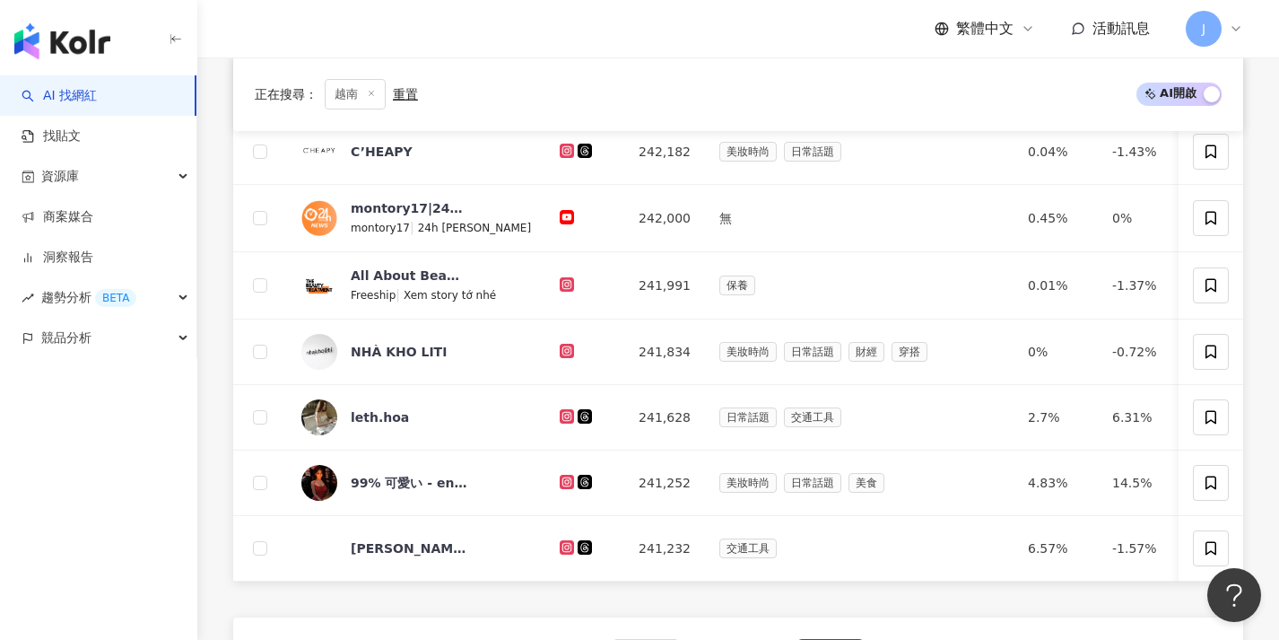
scroll to position [608, 0]
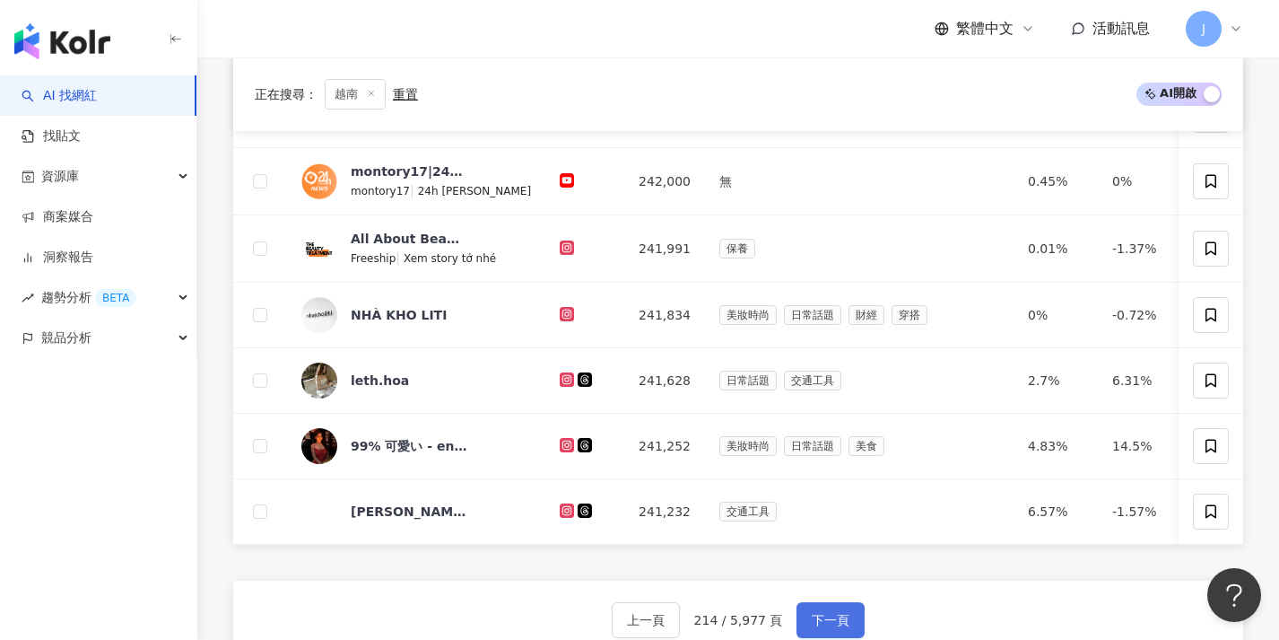
click at [816, 622] on button "下一頁" at bounding box center [831, 620] width 68 height 36
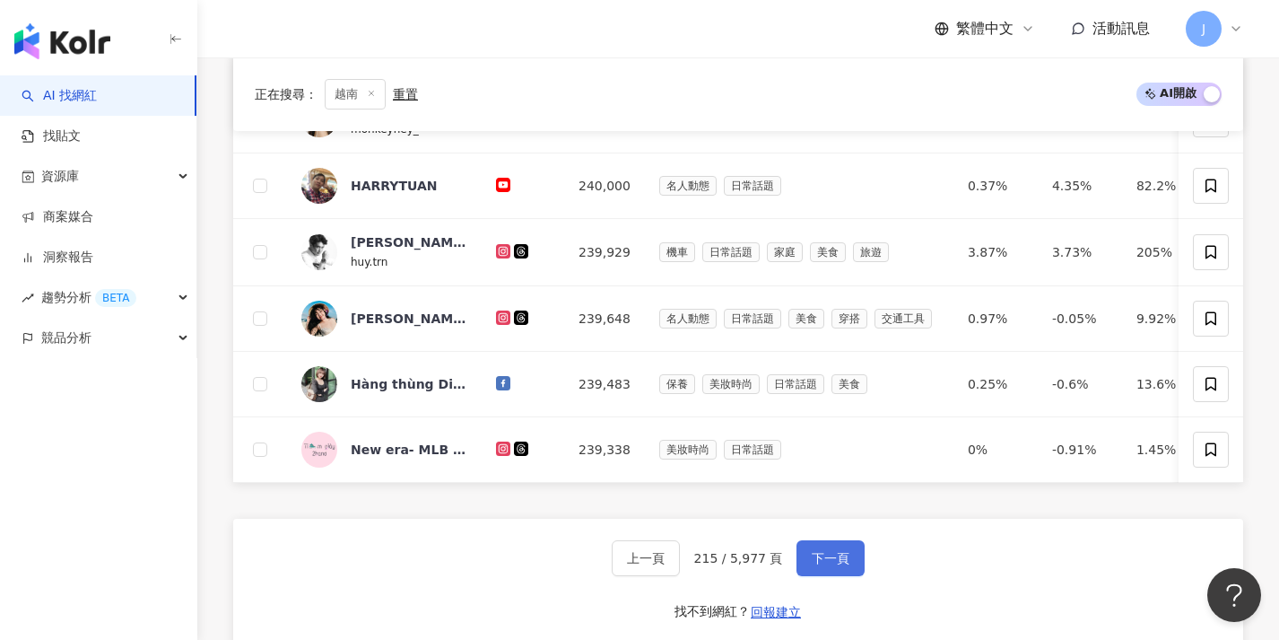
click at [829, 576] on button "下一頁" at bounding box center [831, 558] width 68 height 36
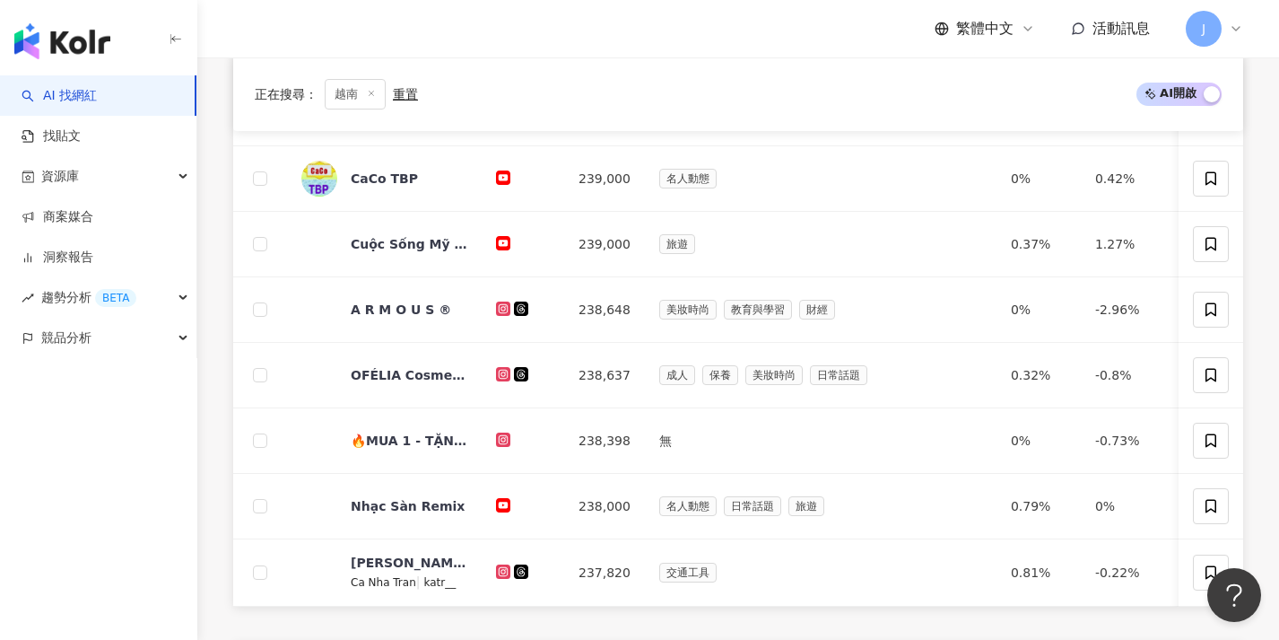
scroll to position [667, 0]
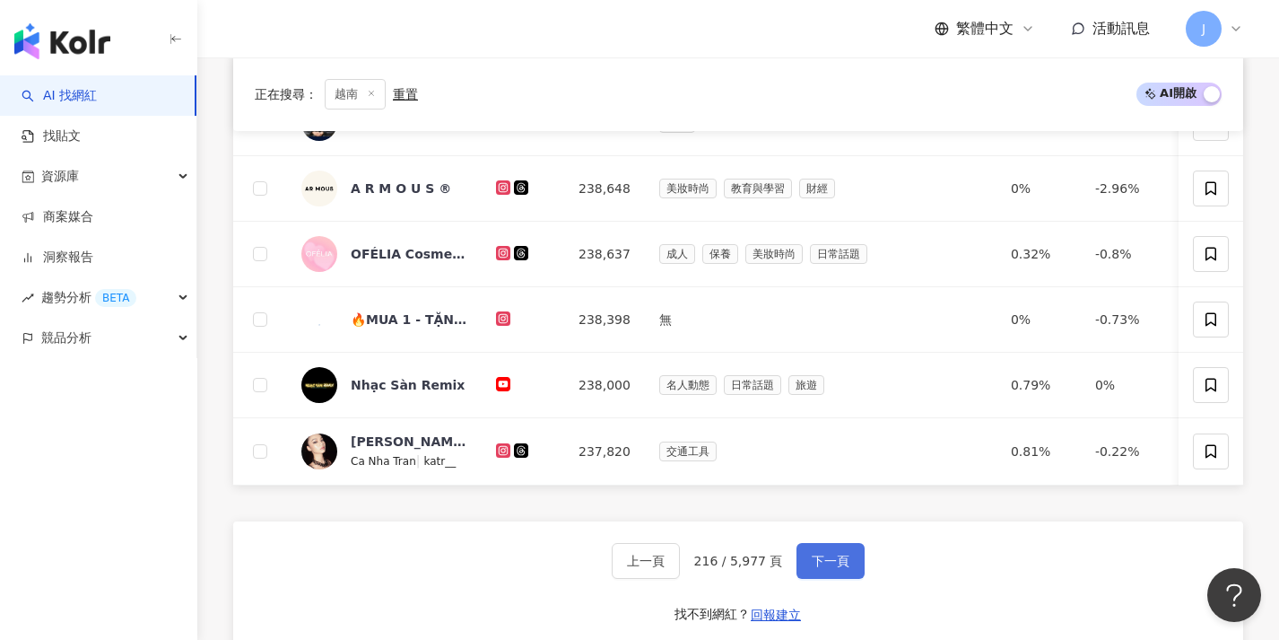
click at [825, 568] on span "下一頁" at bounding box center [831, 560] width 38 height 14
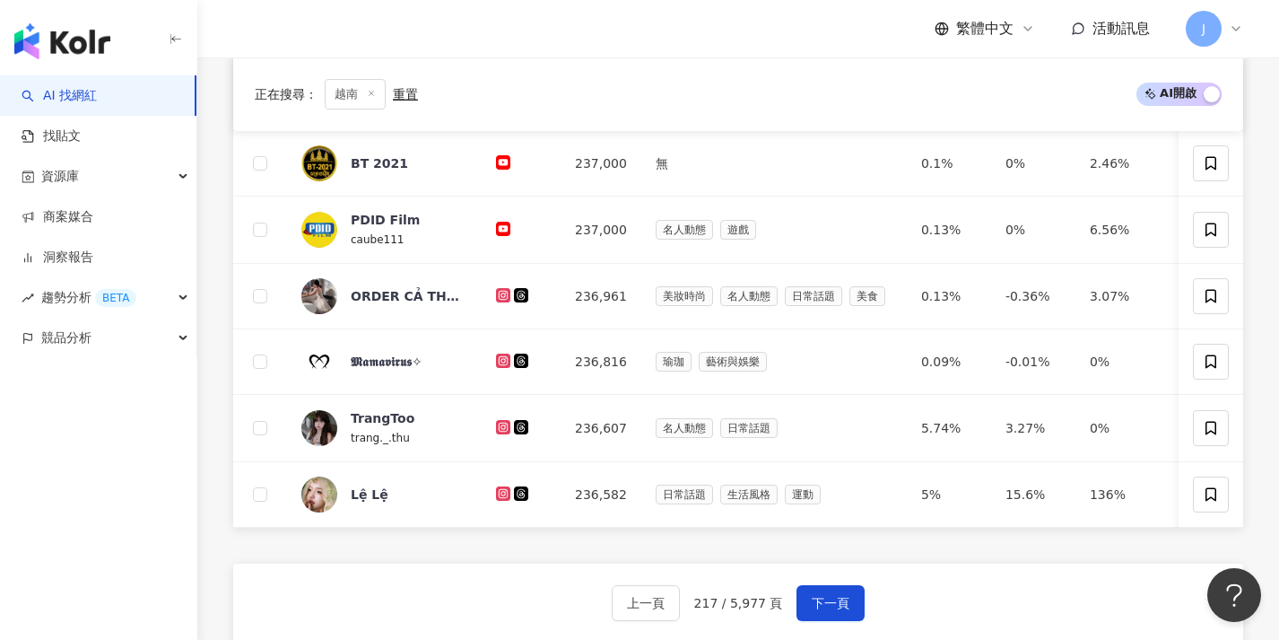
scroll to position [762, 0]
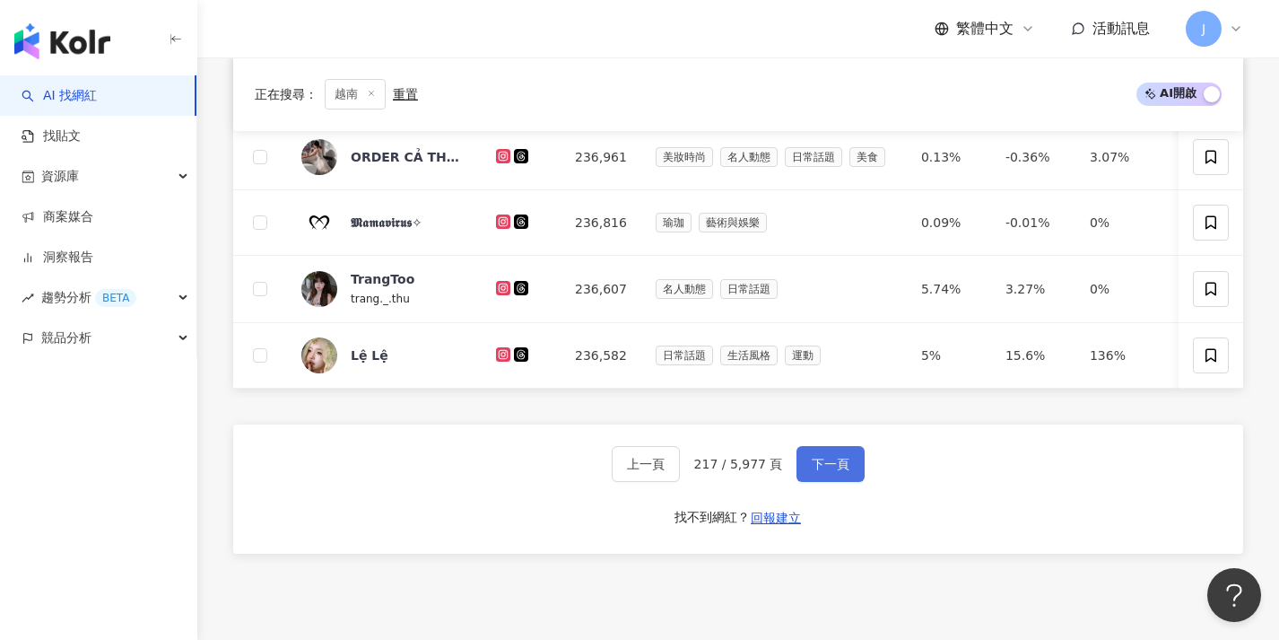
click at [819, 467] on button "下一頁" at bounding box center [831, 464] width 68 height 36
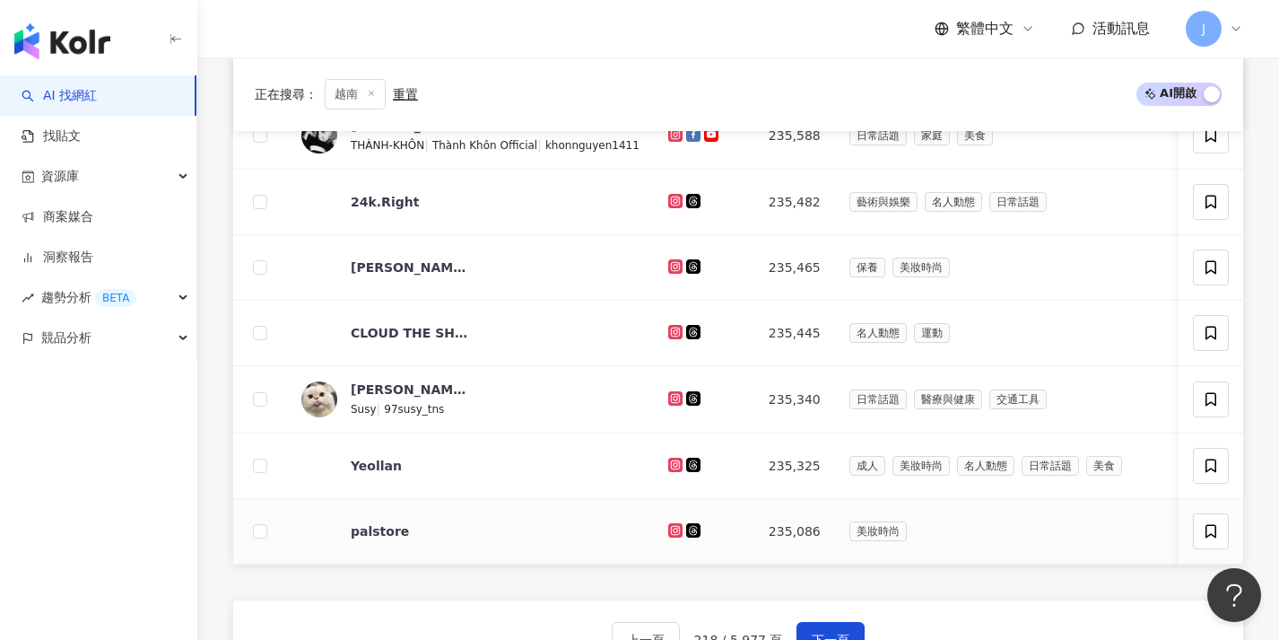
scroll to position [630, 0]
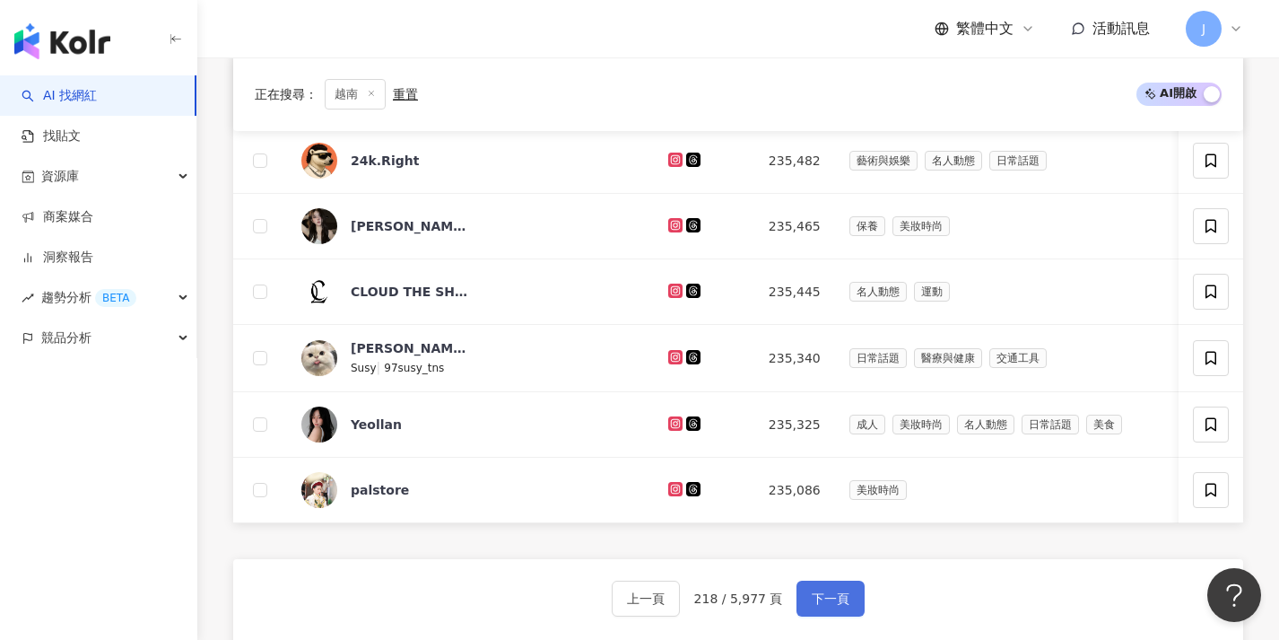
click at [805, 603] on button "下一頁" at bounding box center [831, 598] width 68 height 36
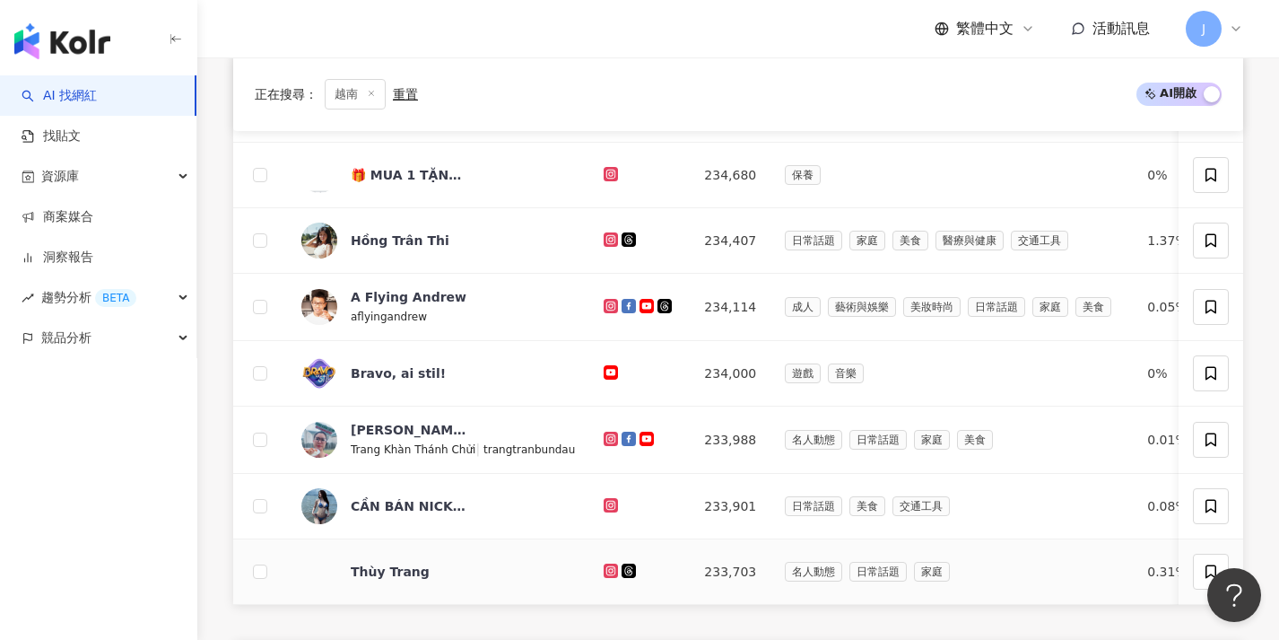
scroll to position [629, 0]
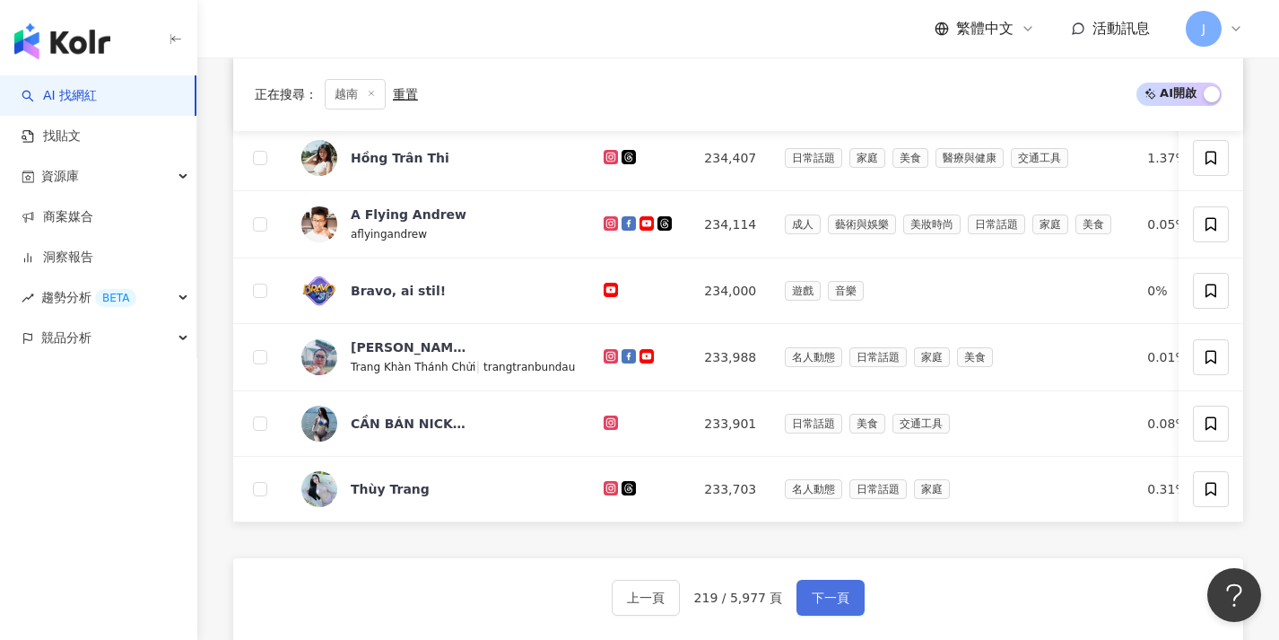
click at [831, 615] on button "下一頁" at bounding box center [831, 597] width 68 height 36
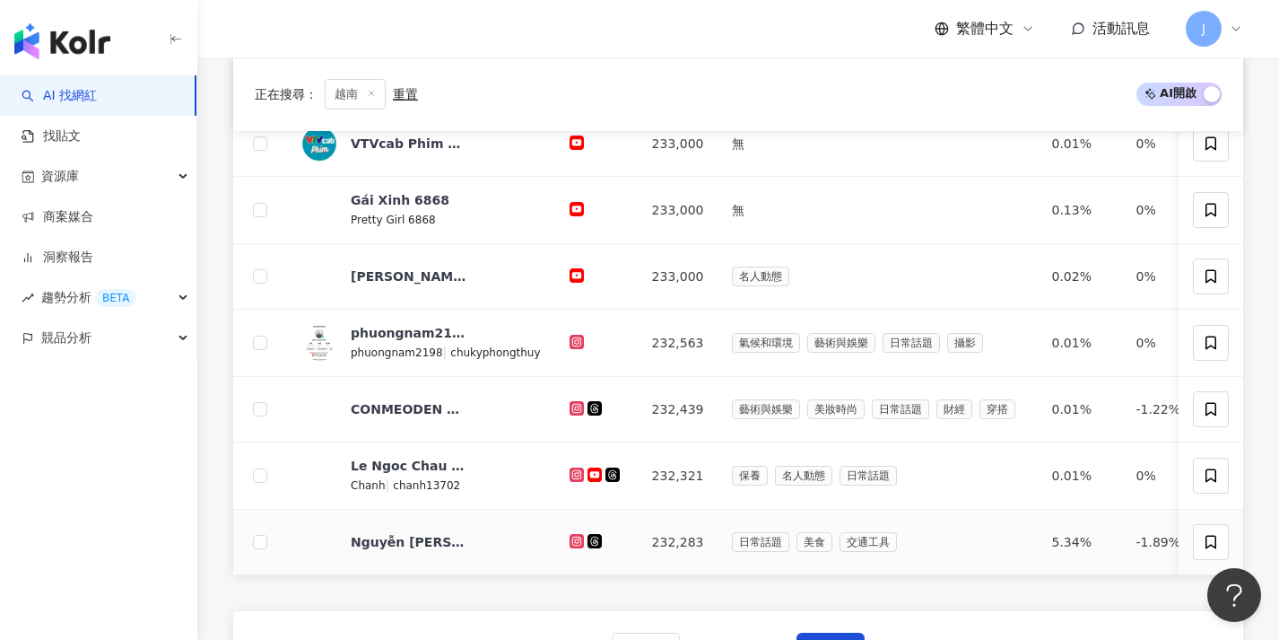
scroll to position [682, 0]
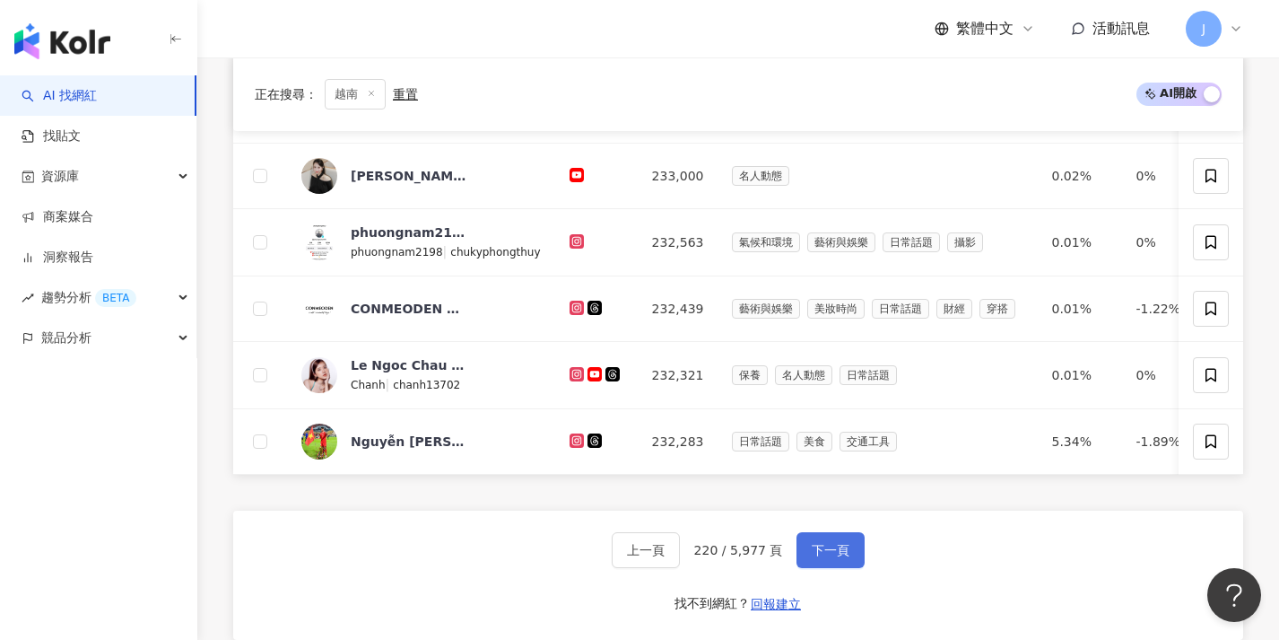
click at [825, 568] on button "下一頁" at bounding box center [831, 550] width 68 height 36
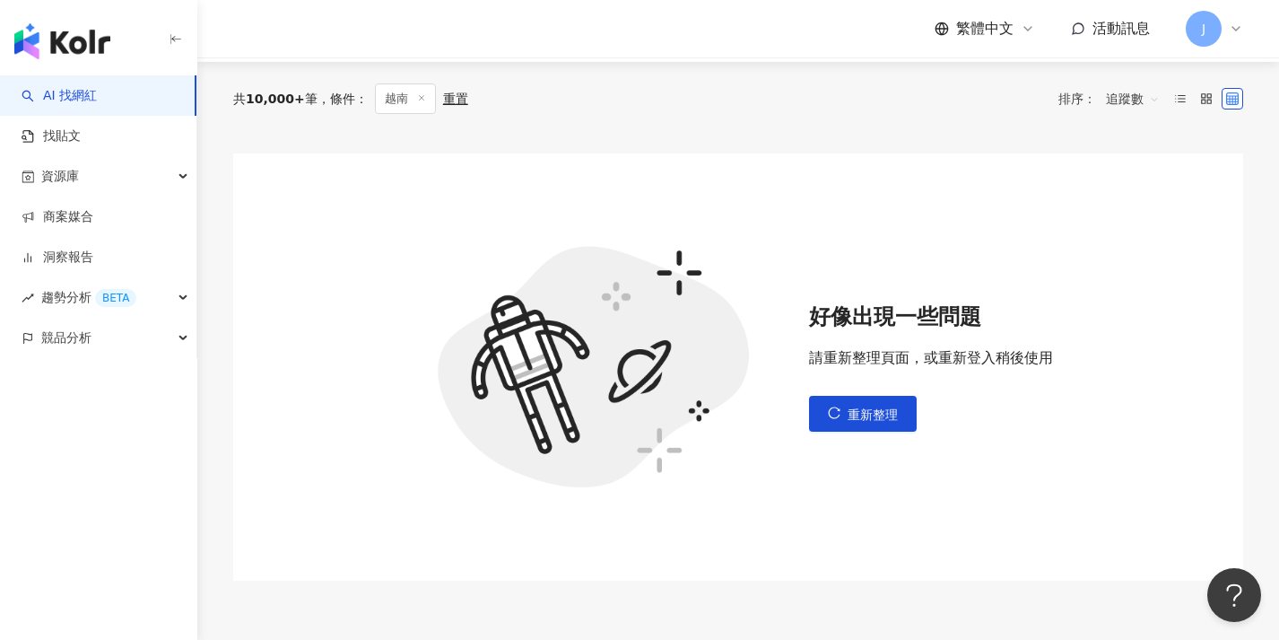
scroll to position [142, 0]
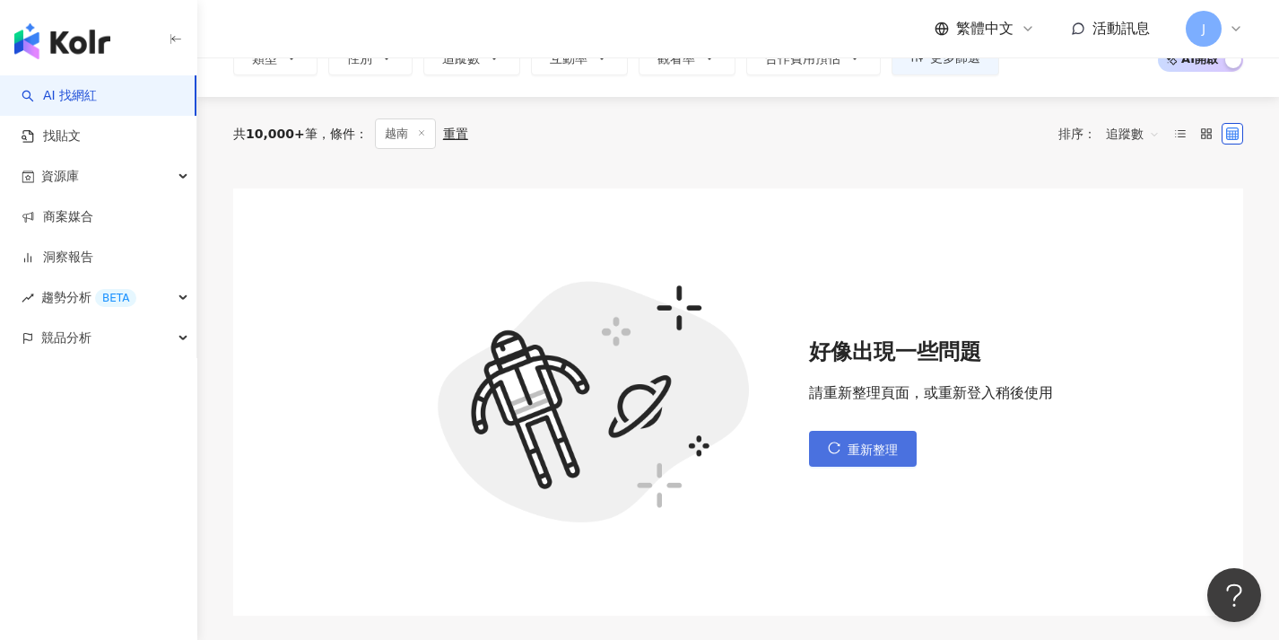
click at [856, 442] on span "重新整理" at bounding box center [873, 449] width 50 height 14
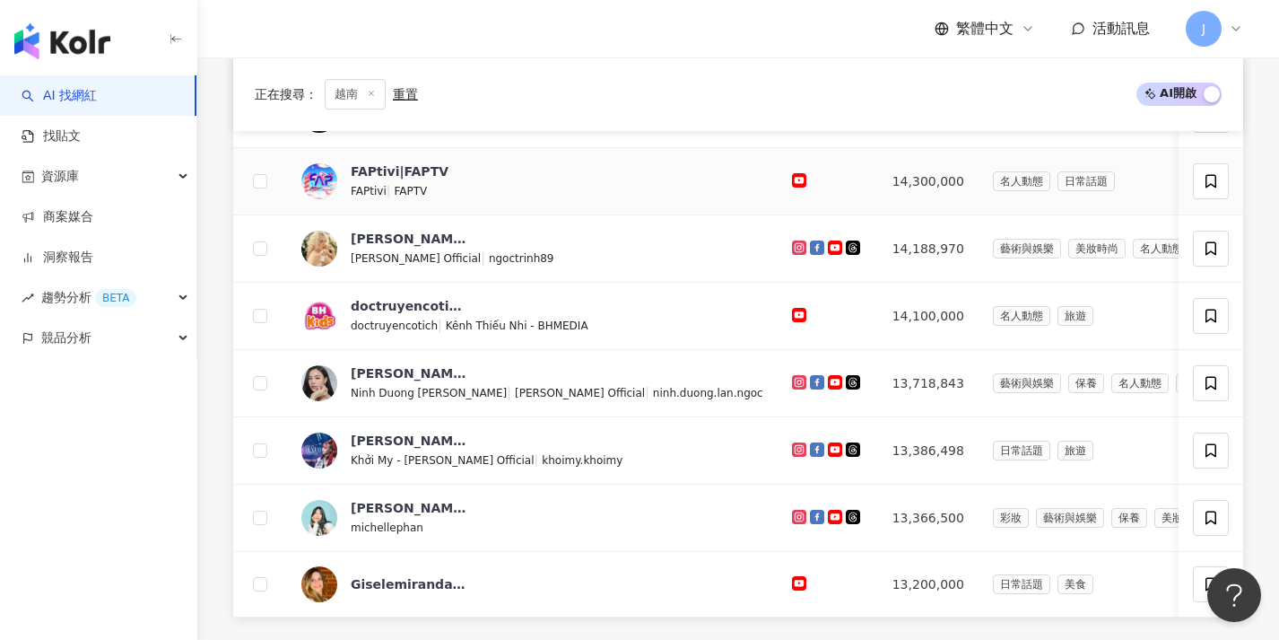
scroll to position [945, 0]
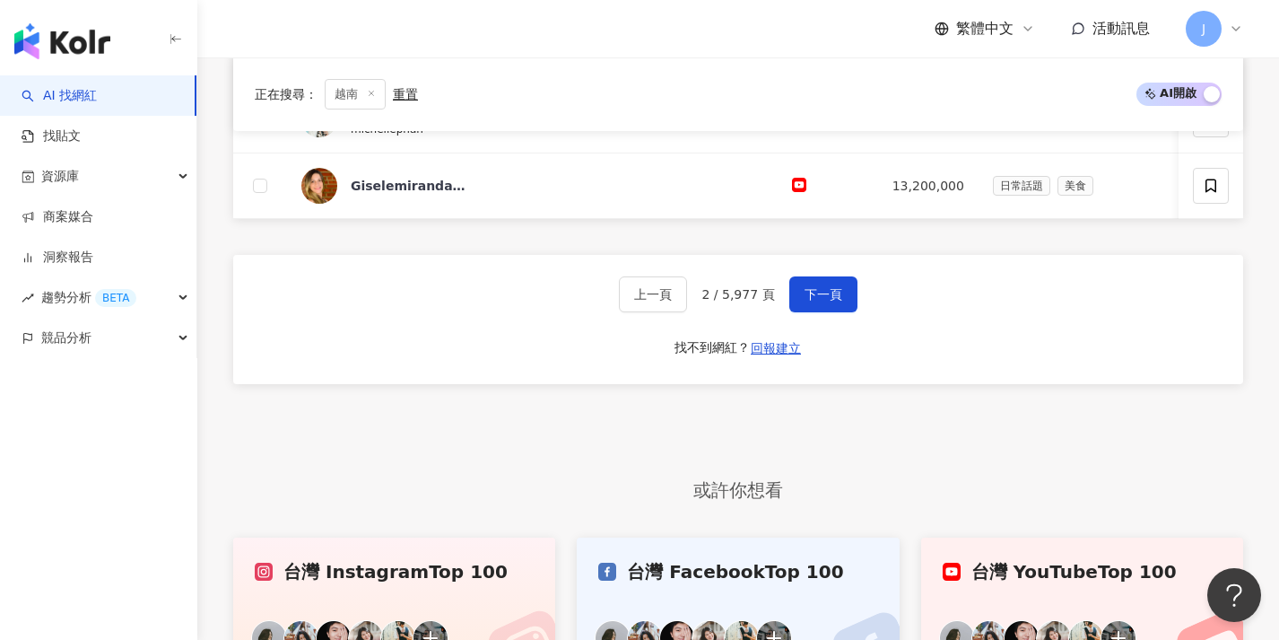
click at [797, 328] on div "上一頁 2 / 5,977 頁 下一頁 找不到網紅？ 回報建立" at bounding box center [738, 319] width 1010 height 129
click at [819, 301] on span "下一頁" at bounding box center [824, 294] width 38 height 14
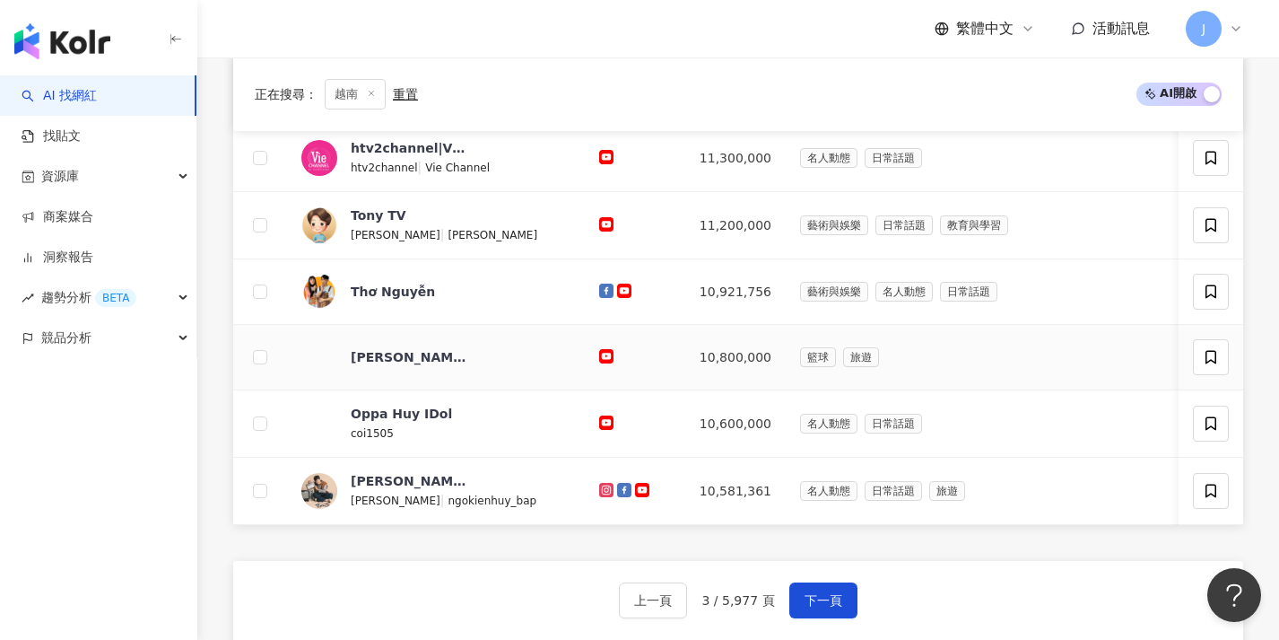
scroll to position [818, 0]
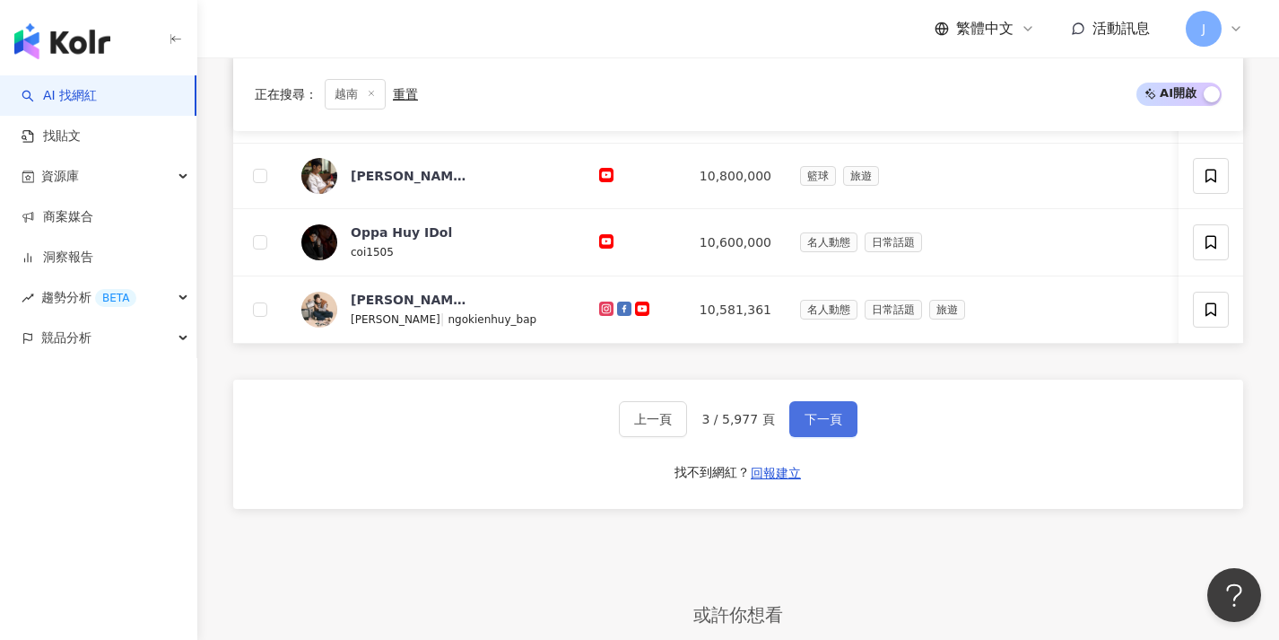
click at [805, 426] on span "下一頁" at bounding box center [824, 419] width 38 height 14
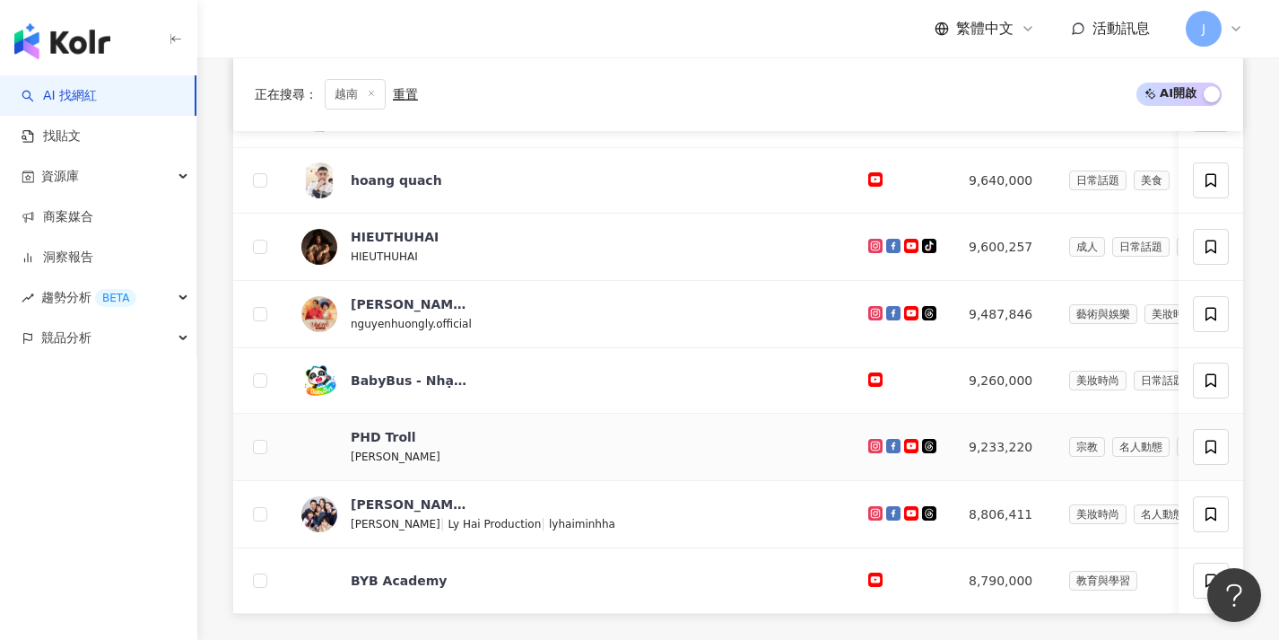
scroll to position [692, 0]
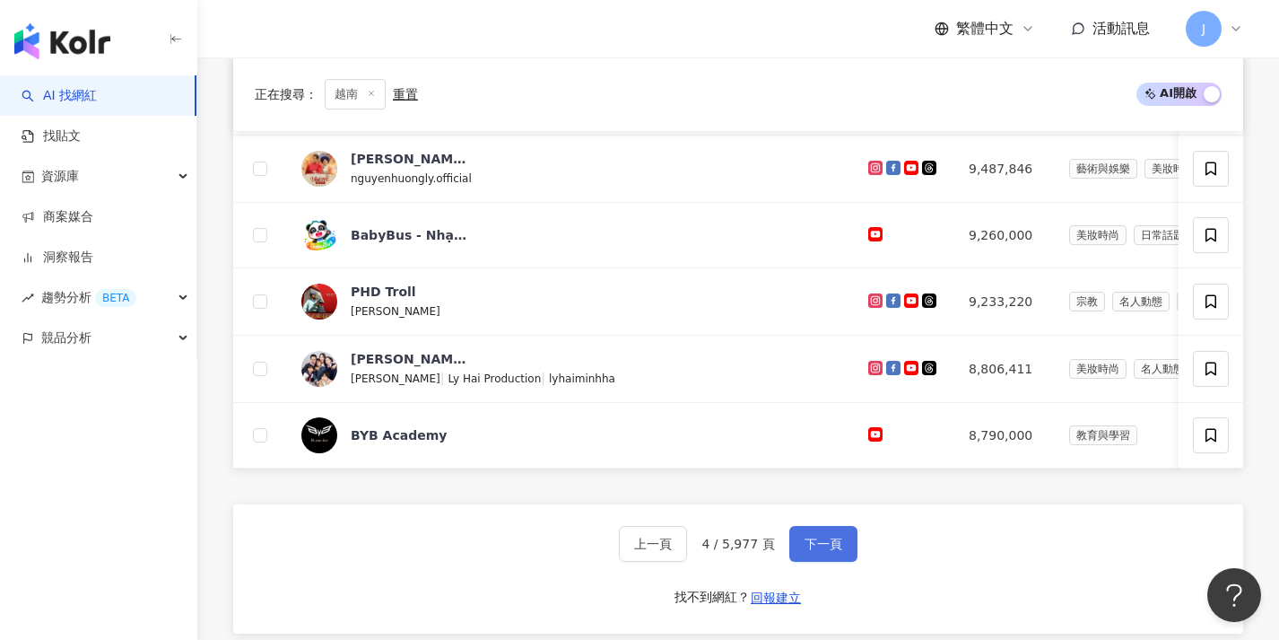
click at [823, 548] on span "下一頁" at bounding box center [824, 543] width 38 height 14
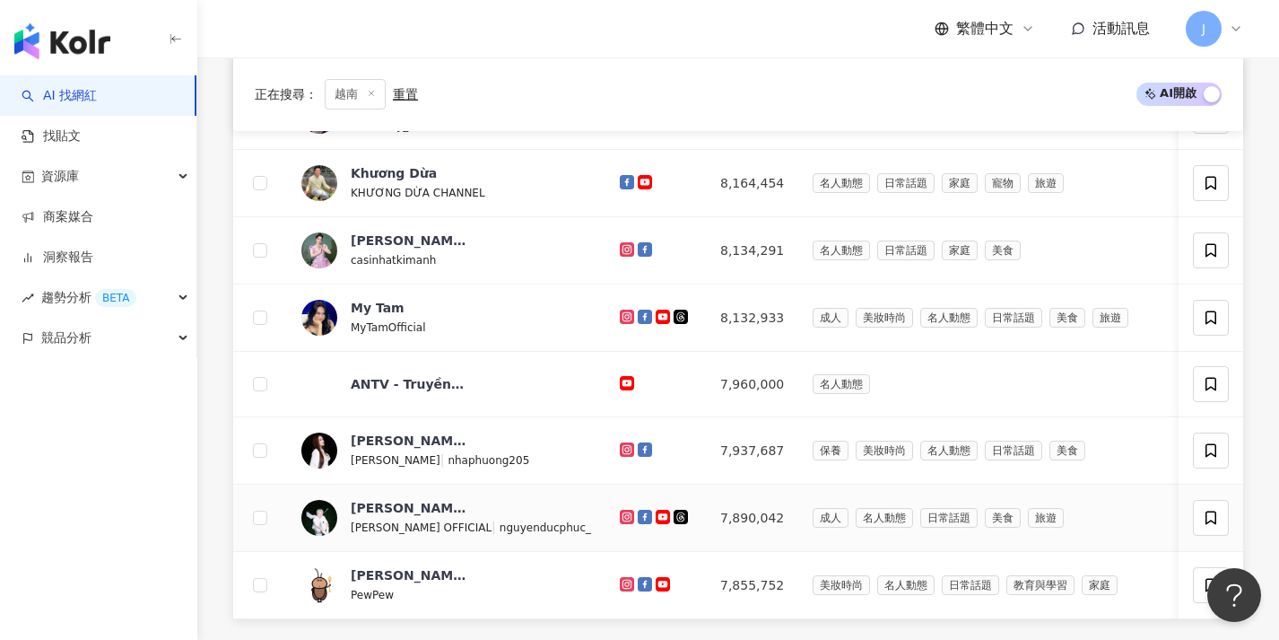
scroll to position [878, 0]
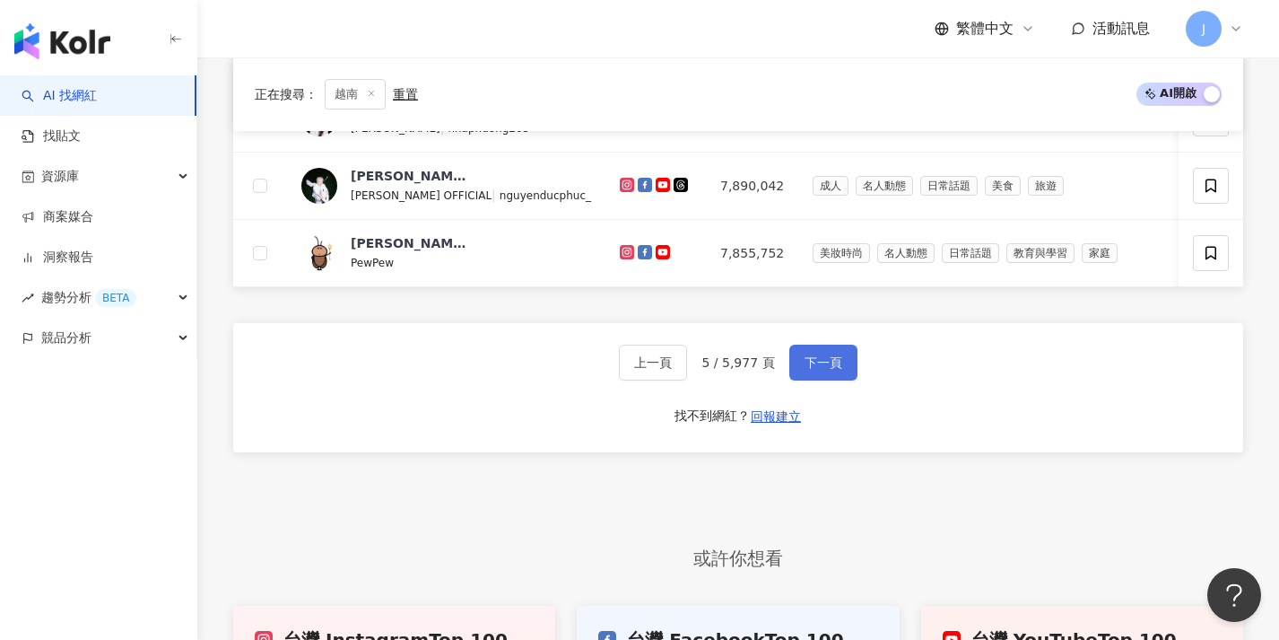
click at [823, 370] on span "下一頁" at bounding box center [824, 362] width 38 height 14
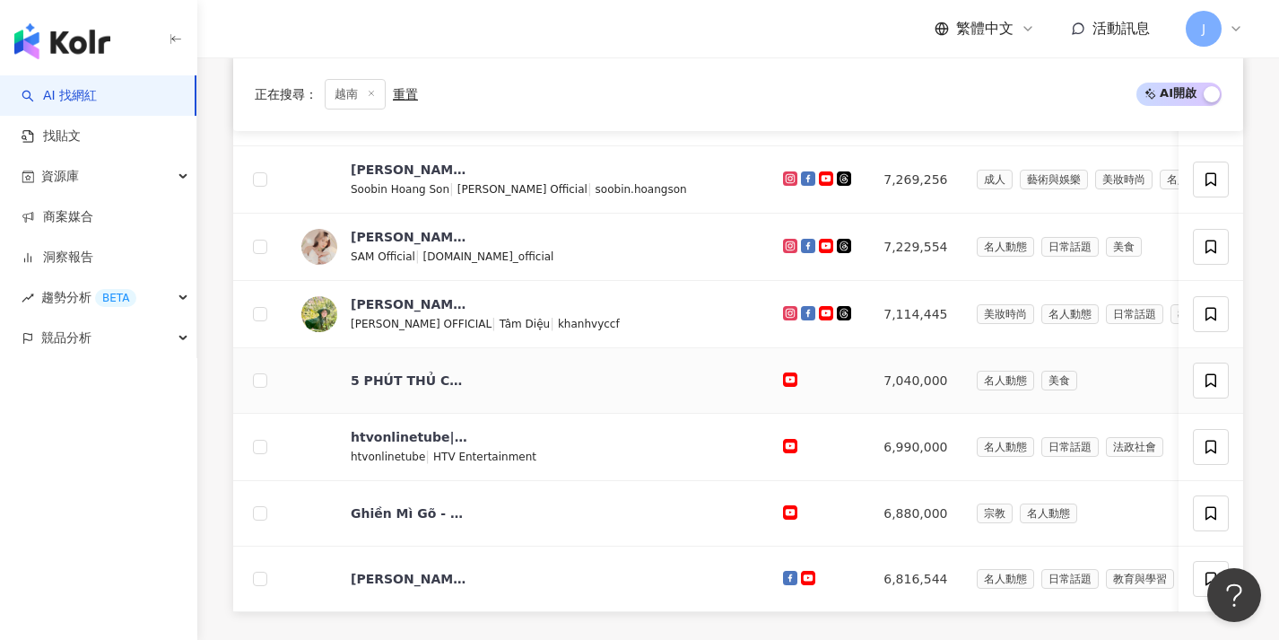
scroll to position [860, 0]
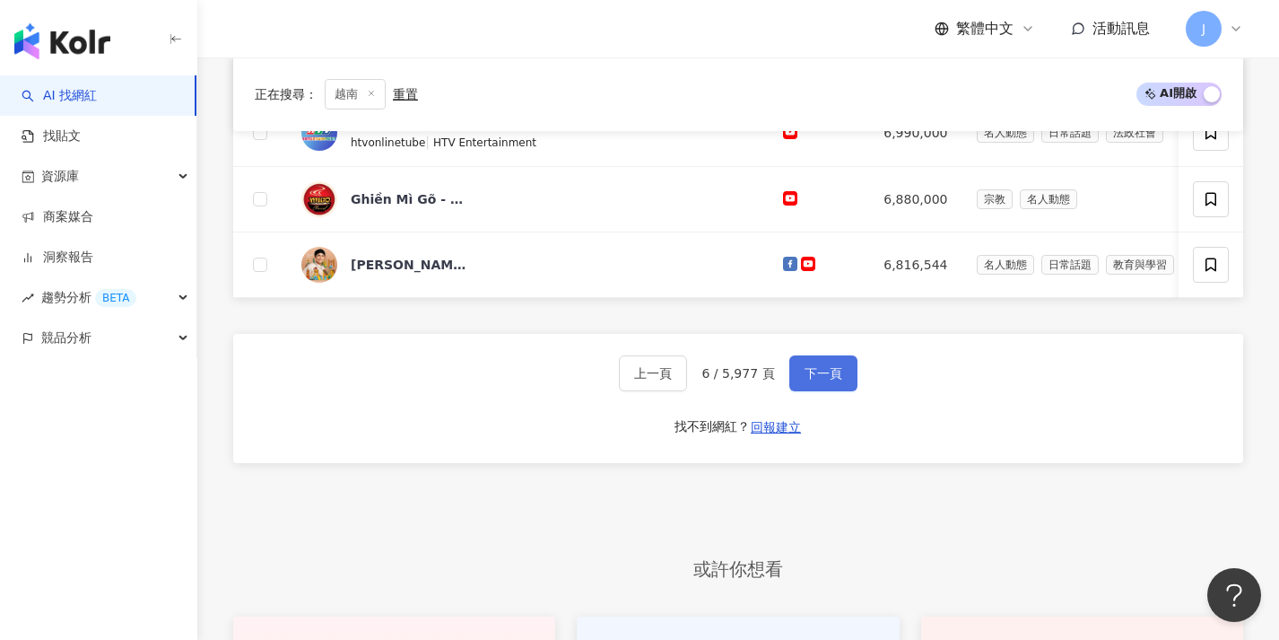
click at [830, 380] on span "下一頁" at bounding box center [824, 373] width 38 height 14
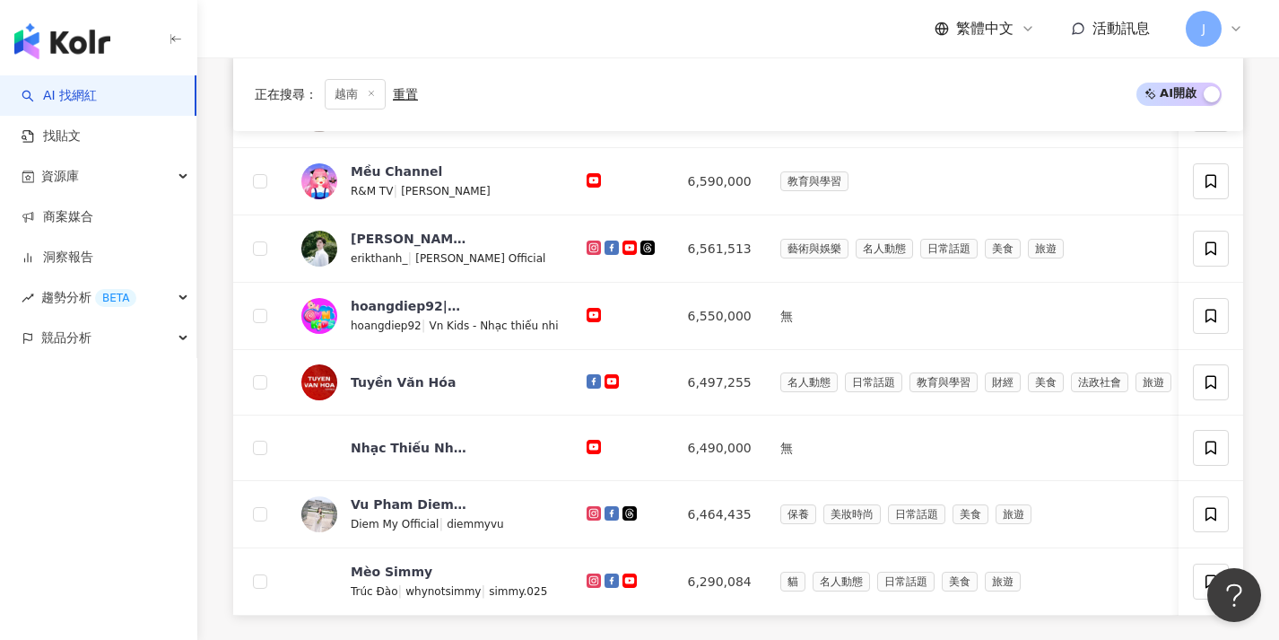
scroll to position [766, 0]
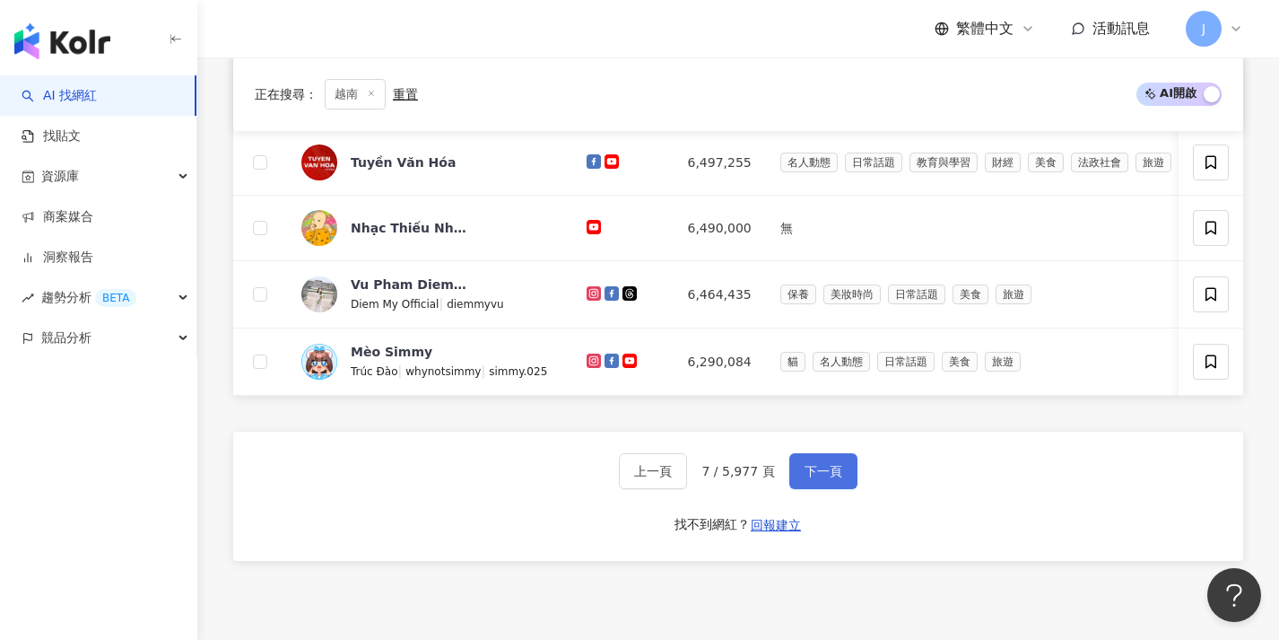
click at [811, 478] on span "下一頁" at bounding box center [824, 471] width 38 height 14
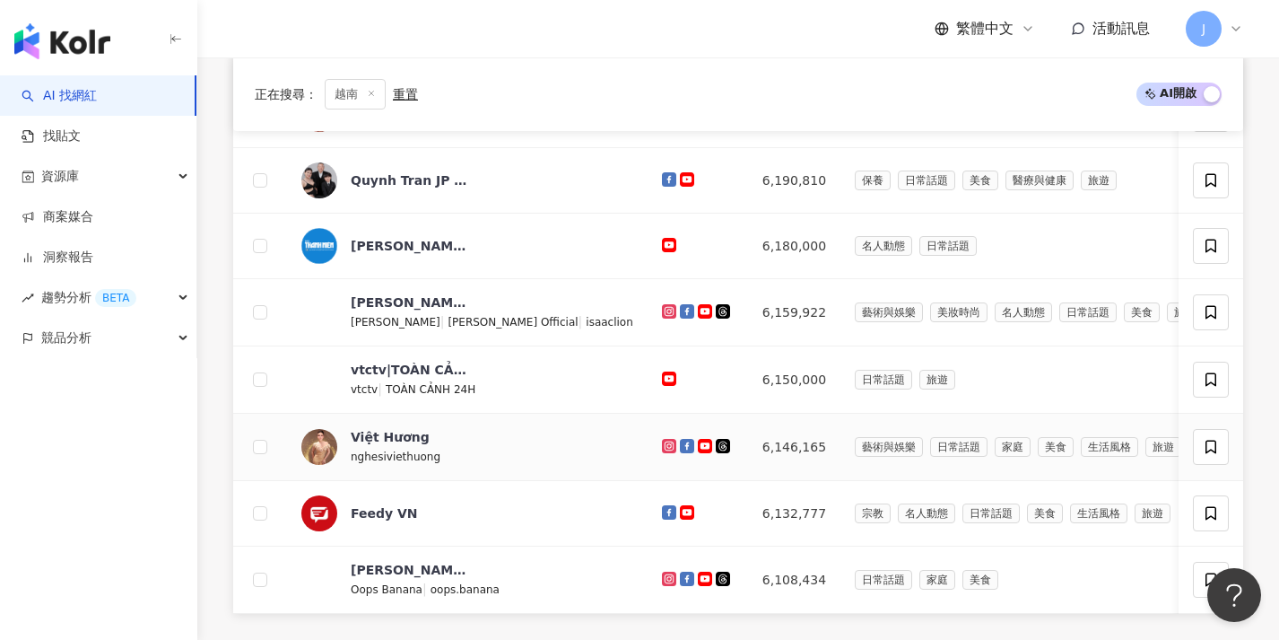
scroll to position [704, 0]
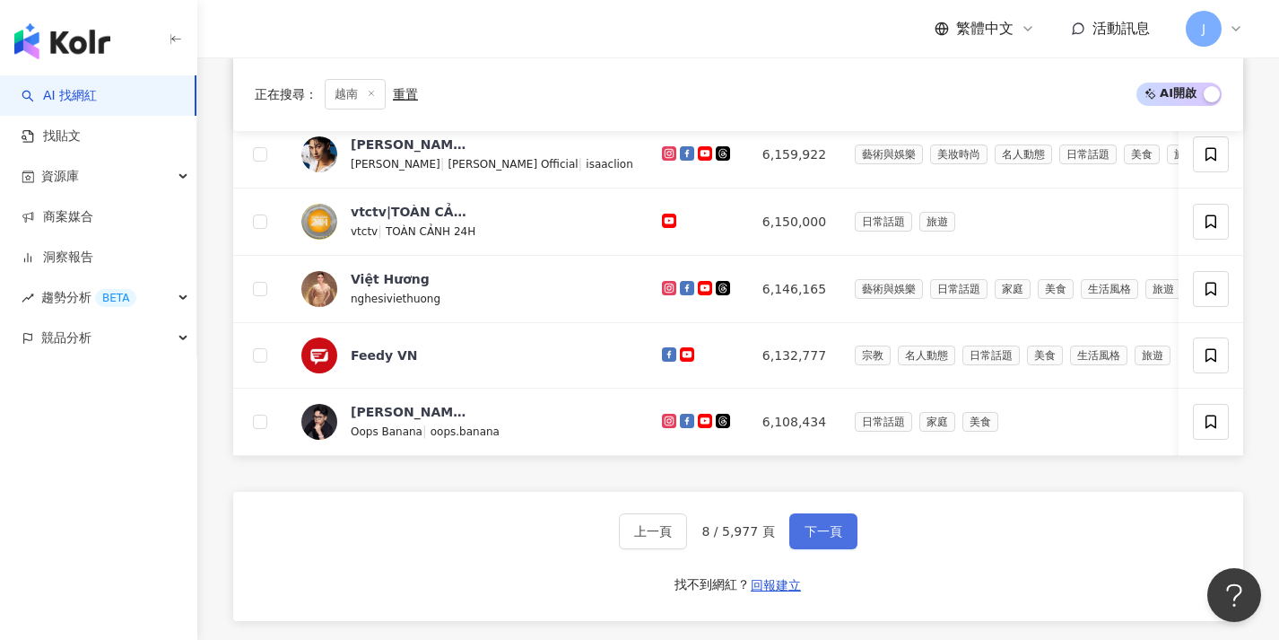
click at [823, 538] on span "下一頁" at bounding box center [824, 531] width 38 height 14
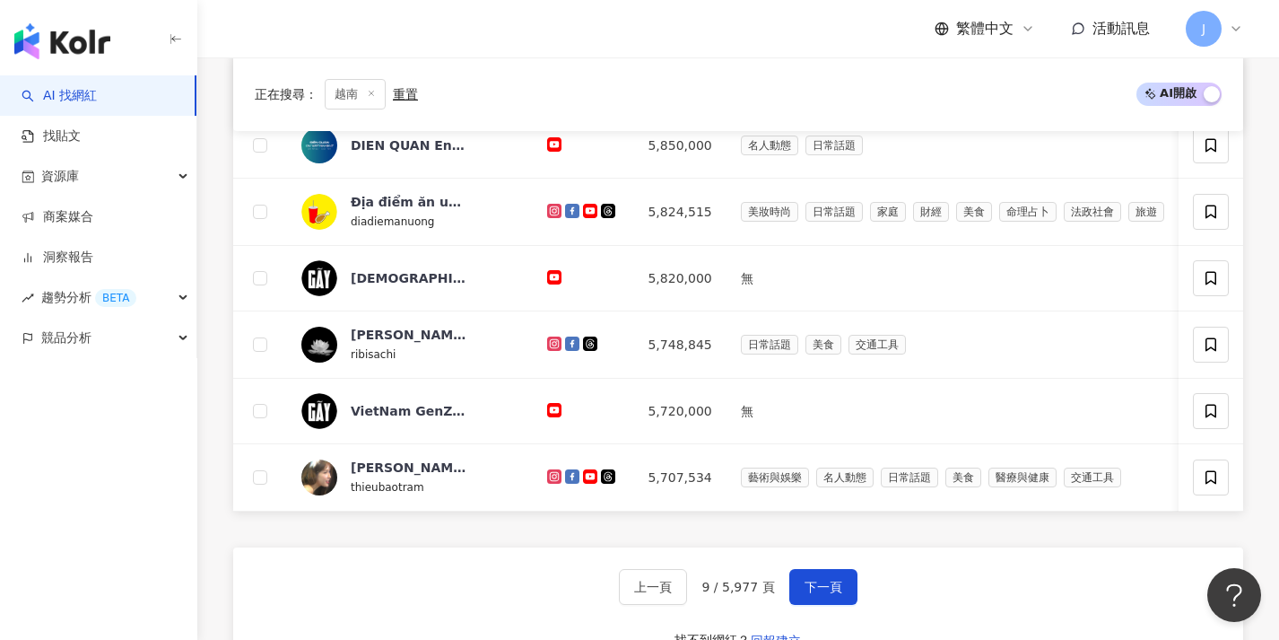
scroll to position [701, 0]
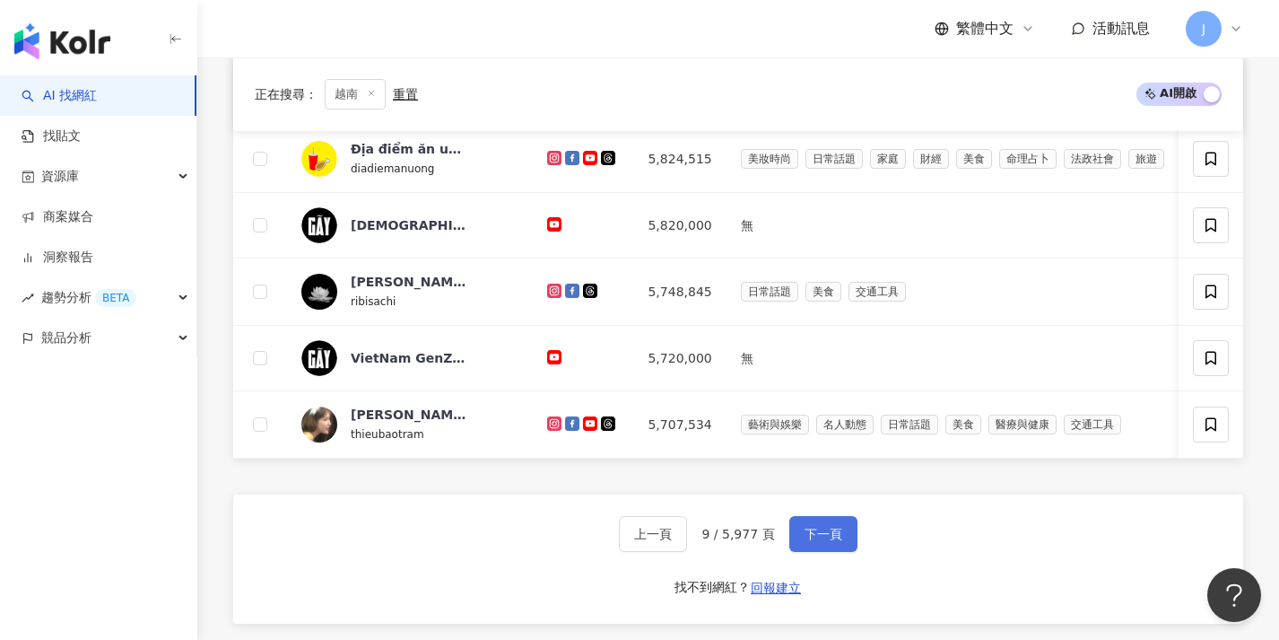
click at [834, 552] on button "下一頁" at bounding box center [823, 534] width 68 height 36
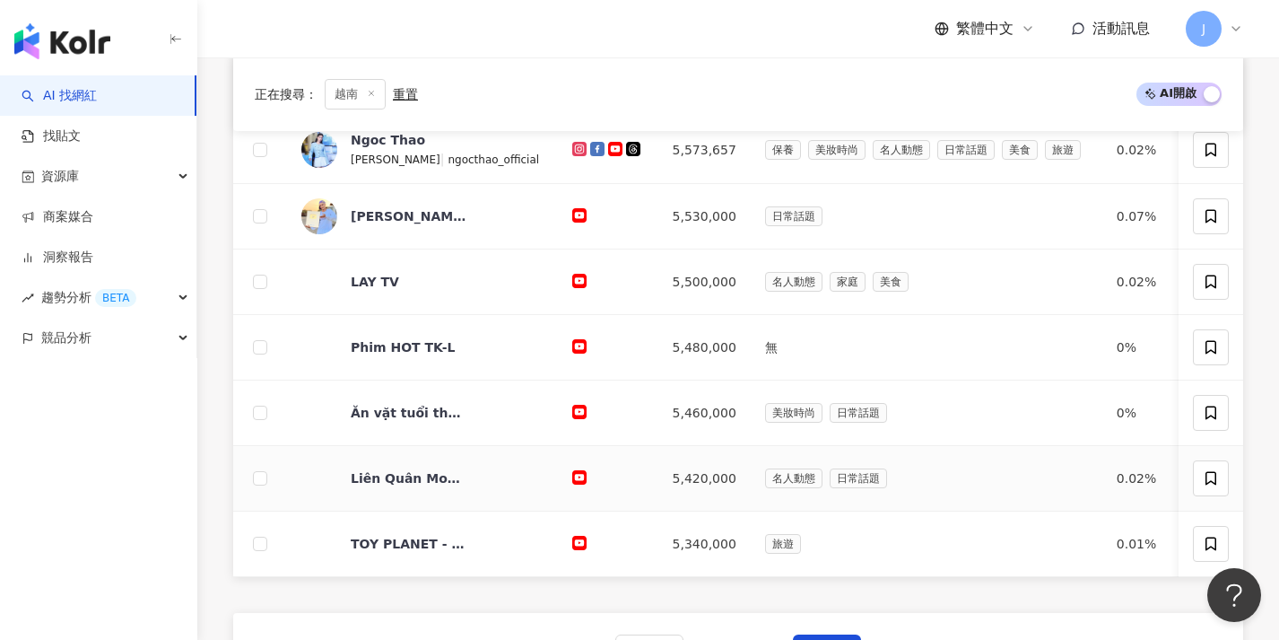
scroll to position [651, 0]
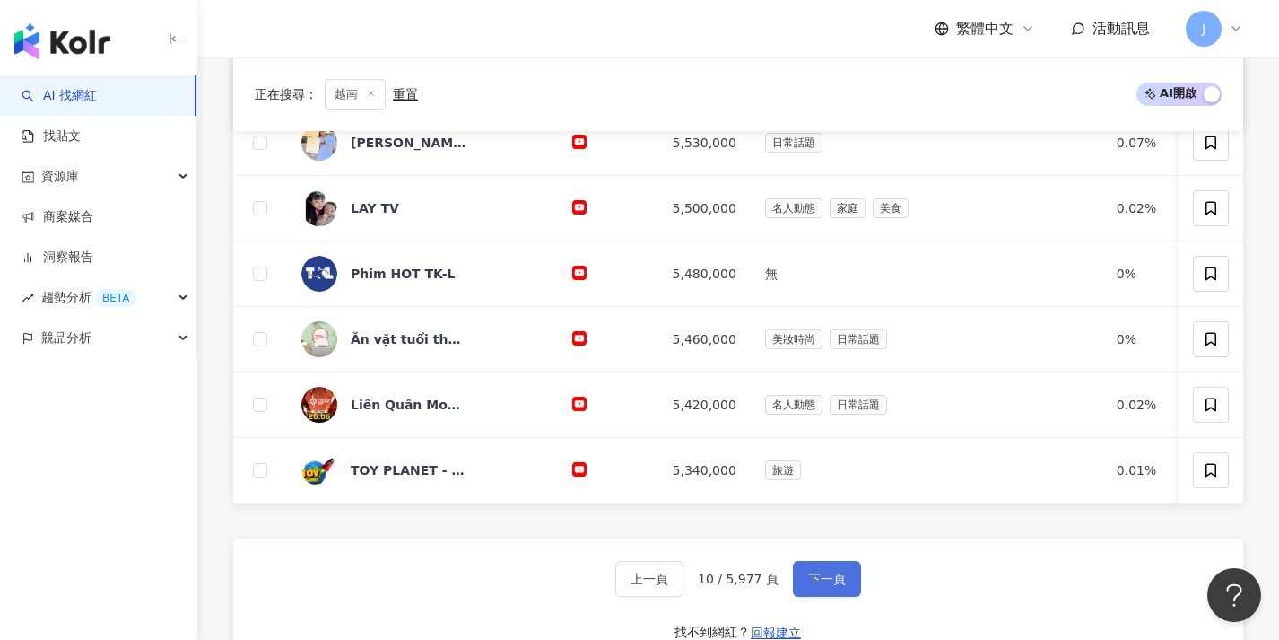
click at [820, 597] on button "下一頁" at bounding box center [827, 579] width 68 height 36
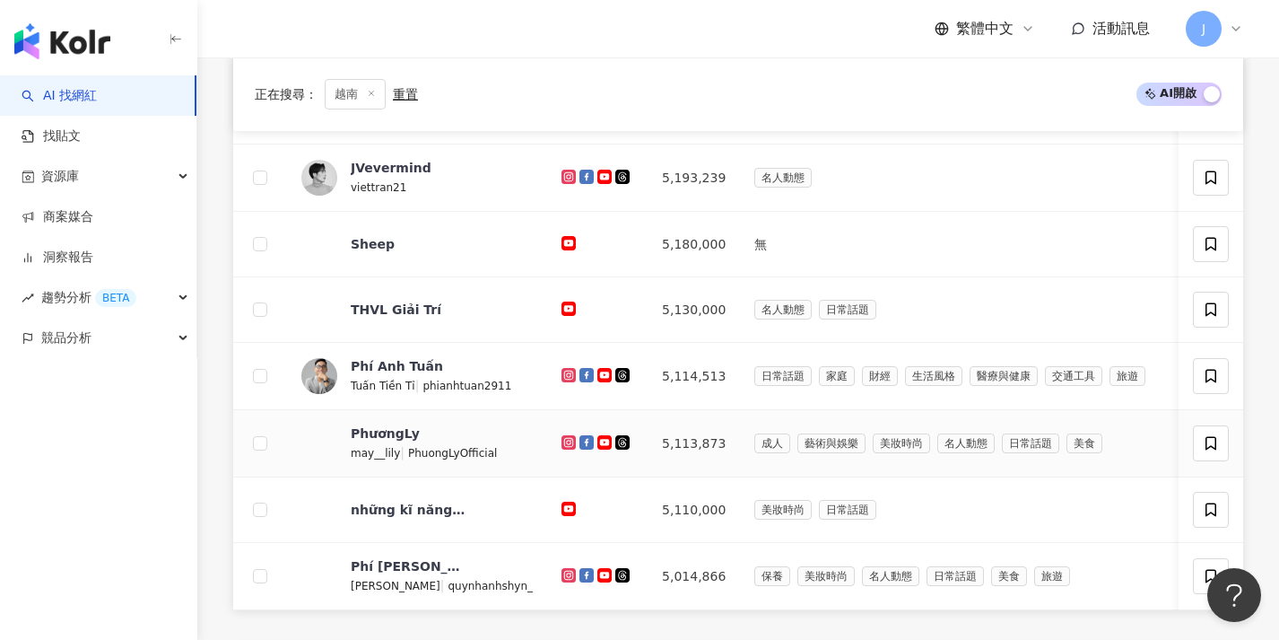
scroll to position [698, 0]
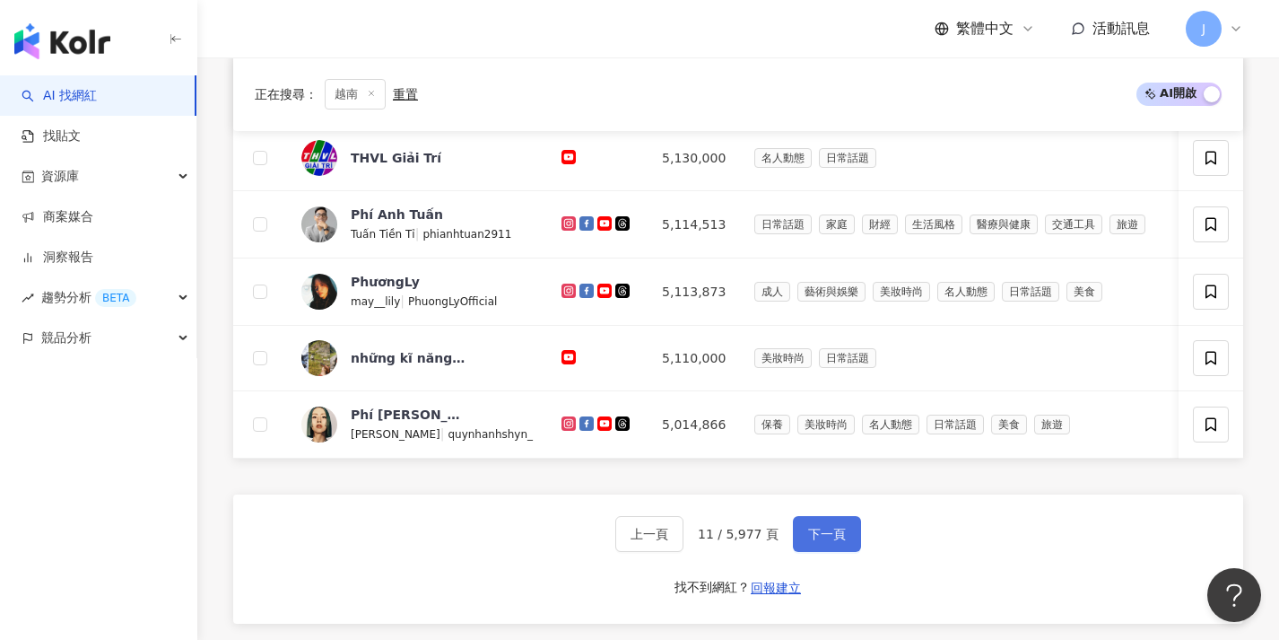
click at [808, 536] on button "下一頁" at bounding box center [827, 534] width 68 height 36
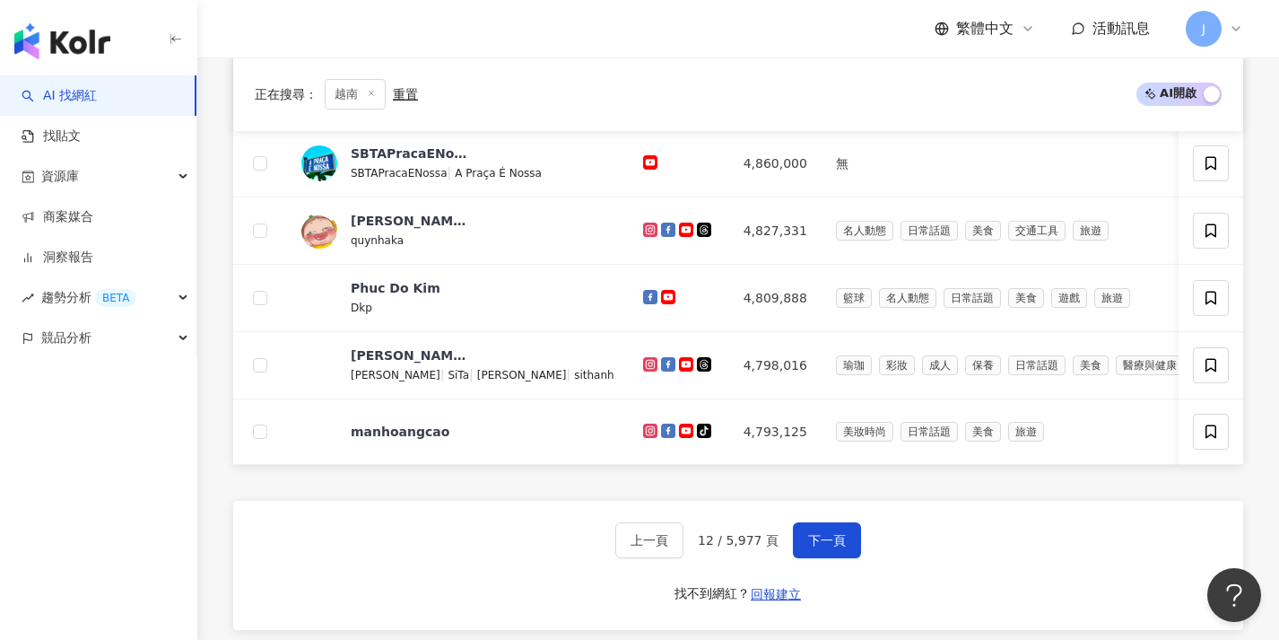
scroll to position [699, 0]
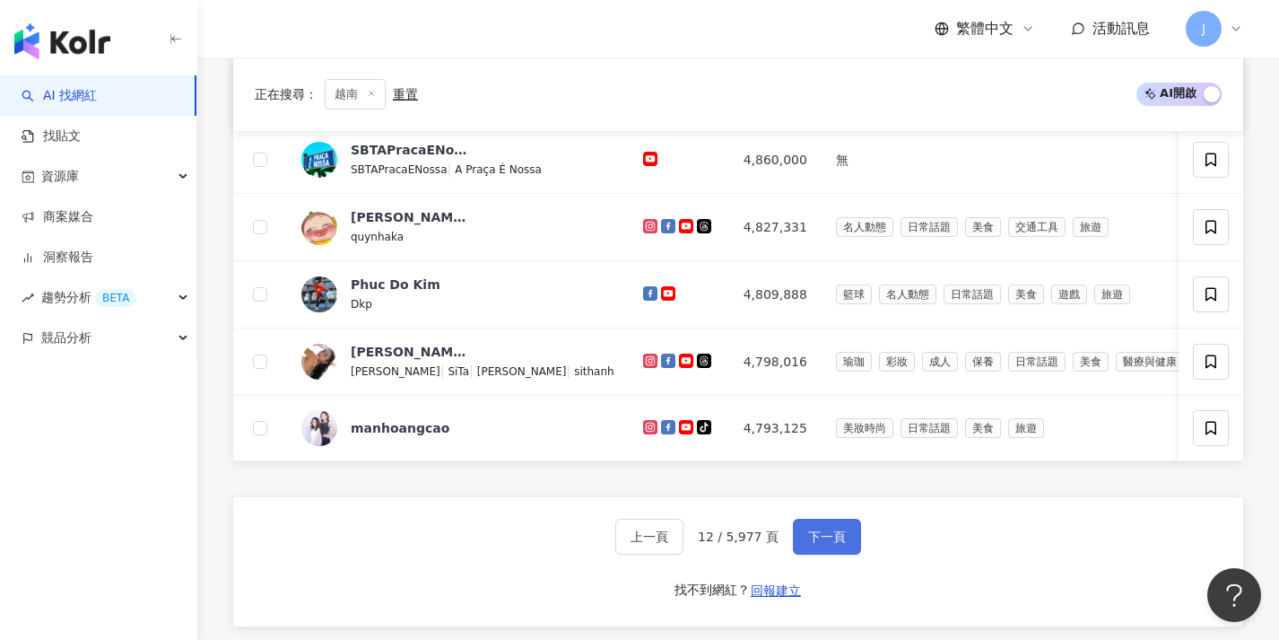
click at [838, 540] on button "下一頁" at bounding box center [827, 536] width 68 height 36
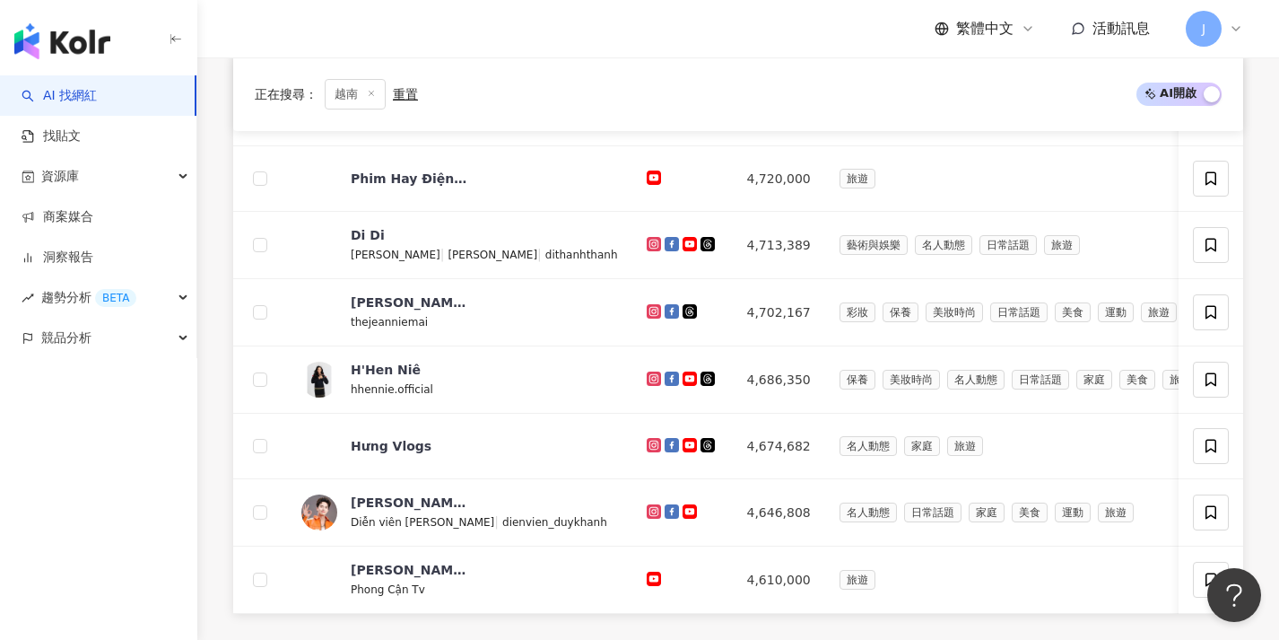
scroll to position [727, 0]
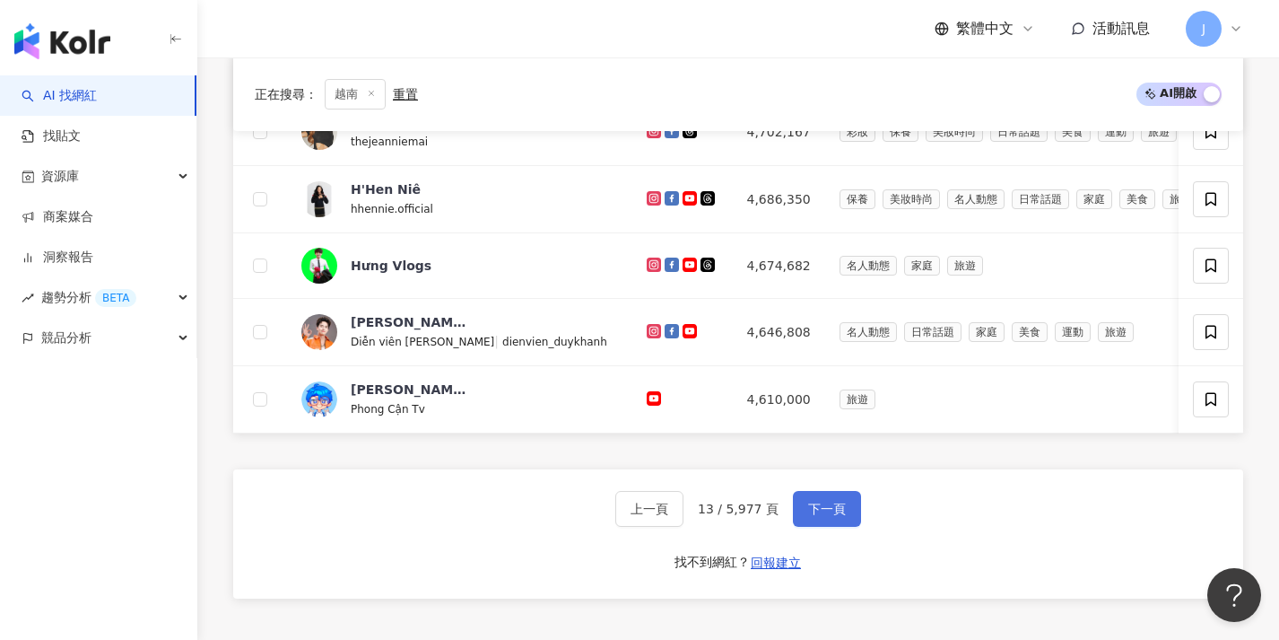
click at [842, 516] on span "下一頁" at bounding box center [827, 508] width 38 height 14
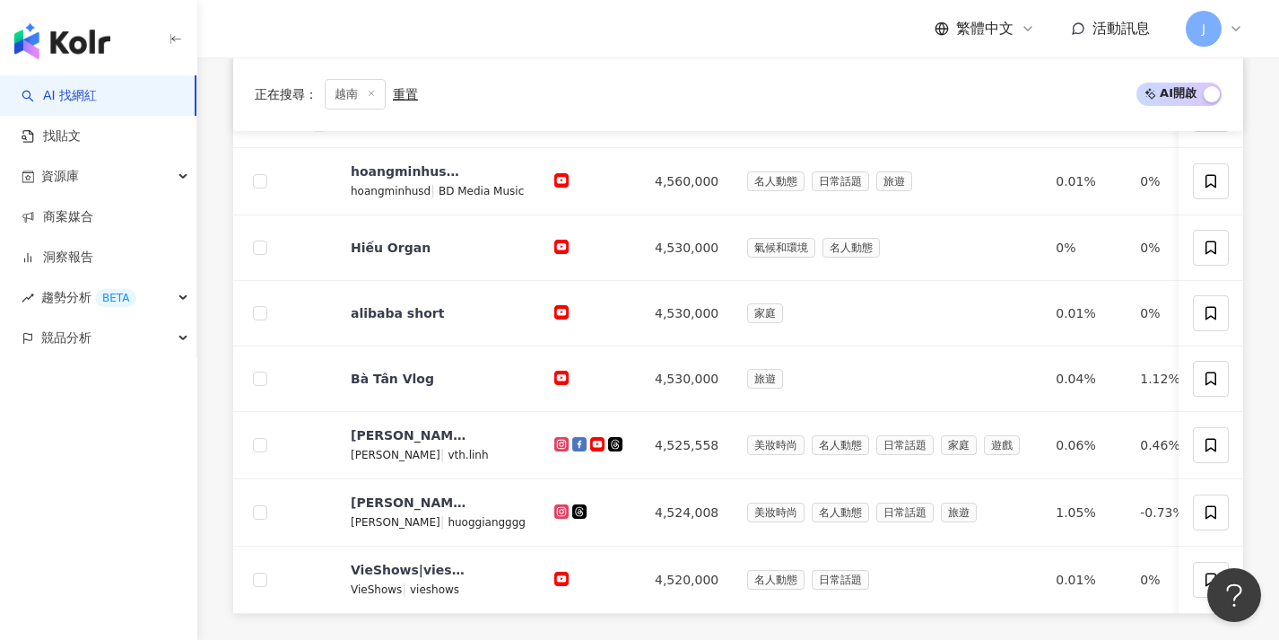
scroll to position [736, 0]
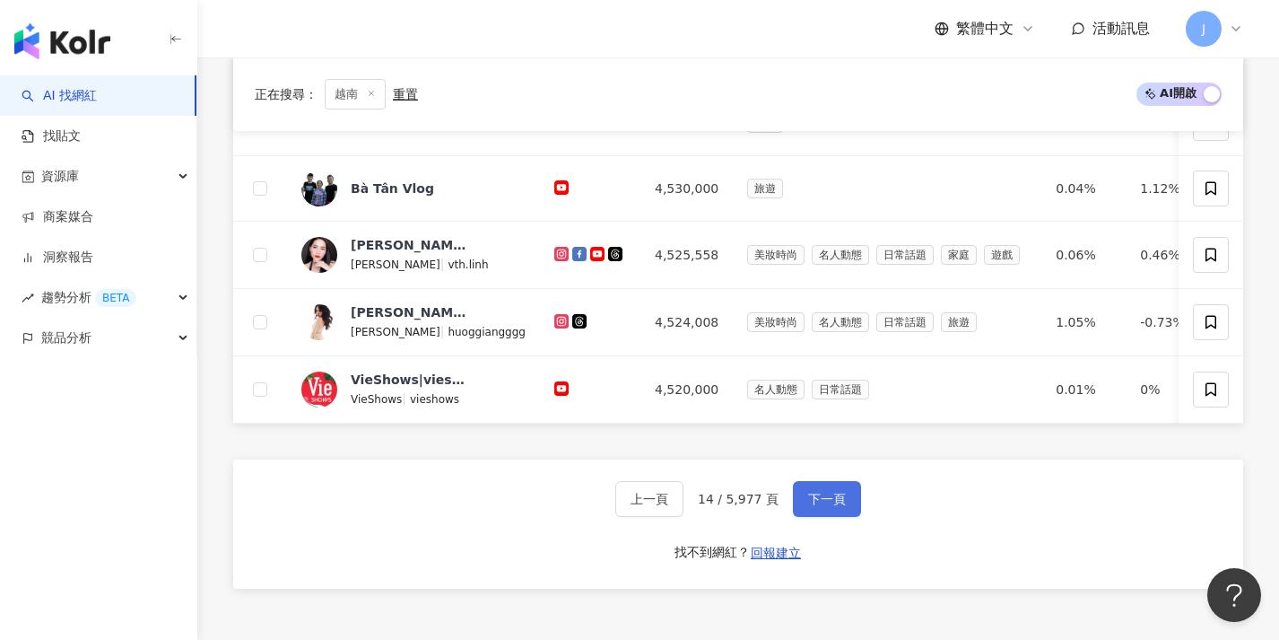
click at [811, 505] on span "下一頁" at bounding box center [827, 499] width 38 height 14
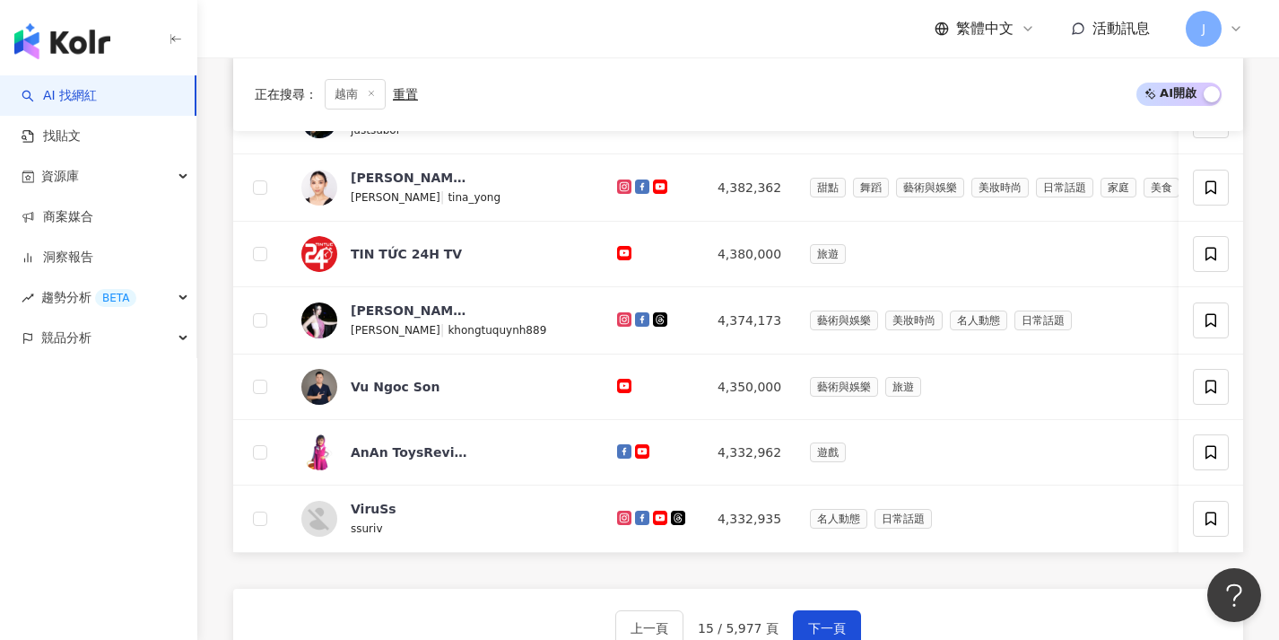
scroll to position [611, 0]
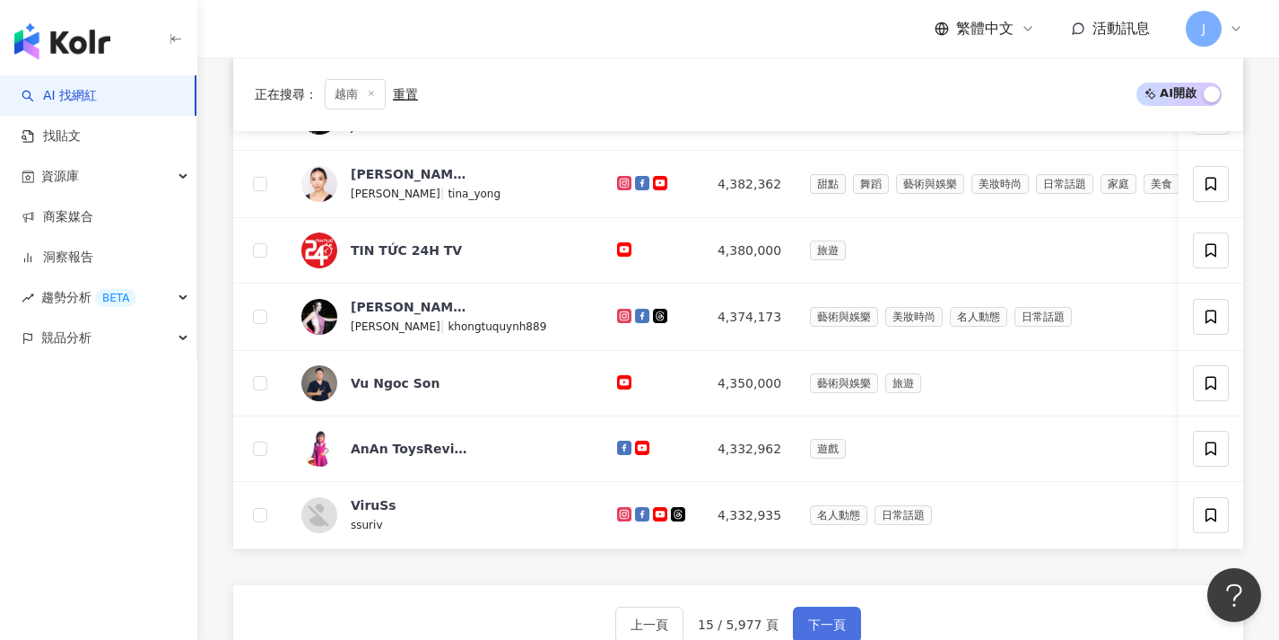
click at [836, 622] on button "下一頁" at bounding box center [827, 624] width 68 height 36
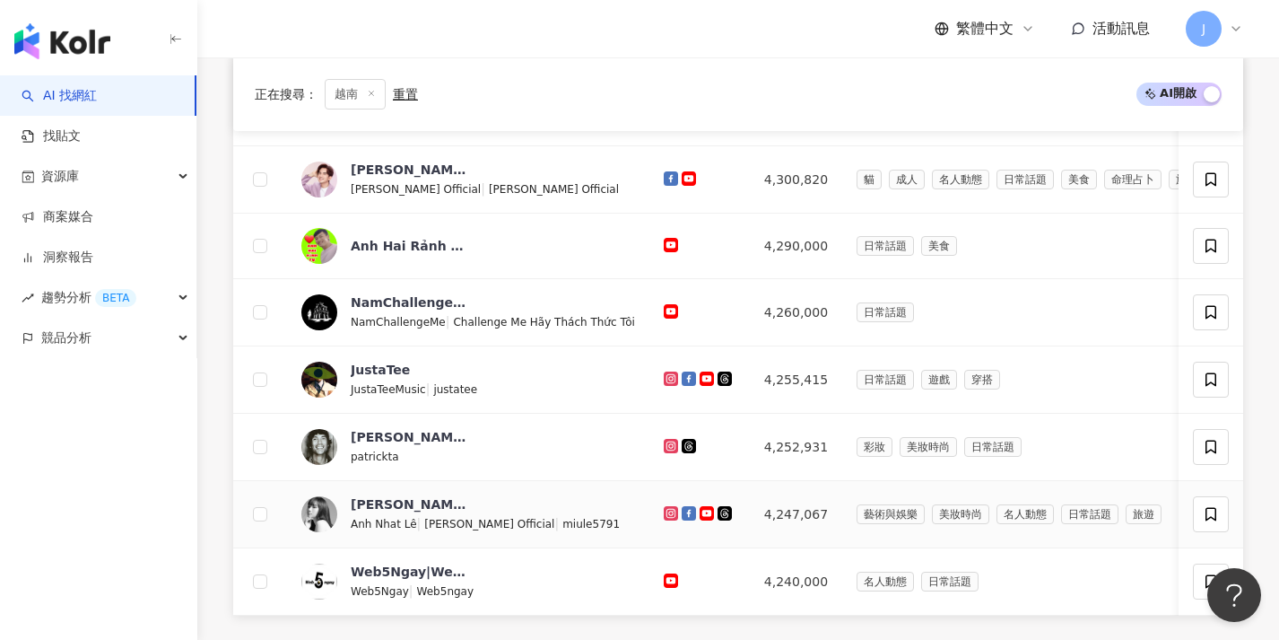
scroll to position [695, 0]
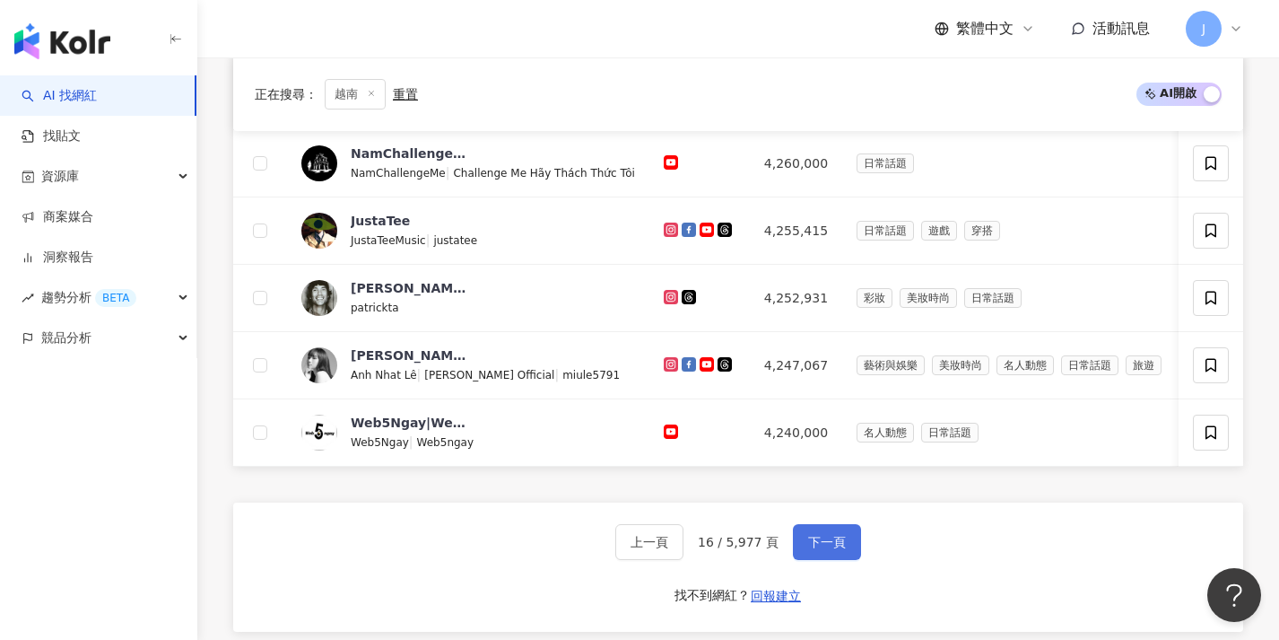
click at [827, 549] on span "下一頁" at bounding box center [827, 542] width 38 height 14
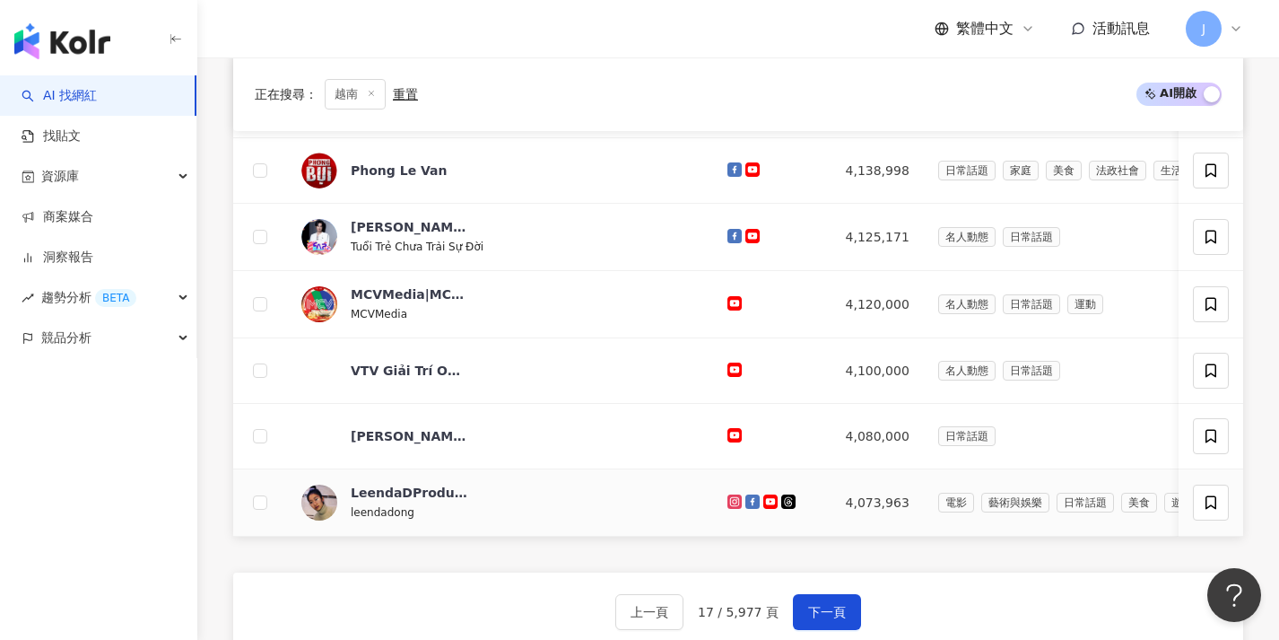
scroll to position [629, 0]
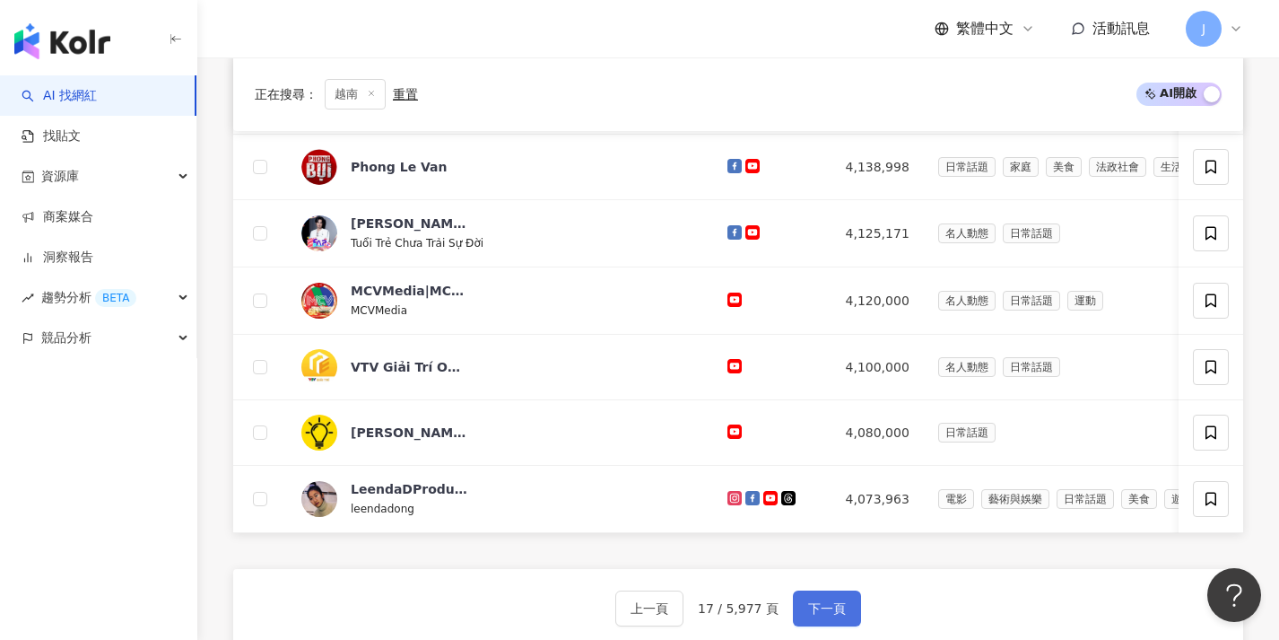
click at [829, 611] on button "下一頁" at bounding box center [827, 608] width 68 height 36
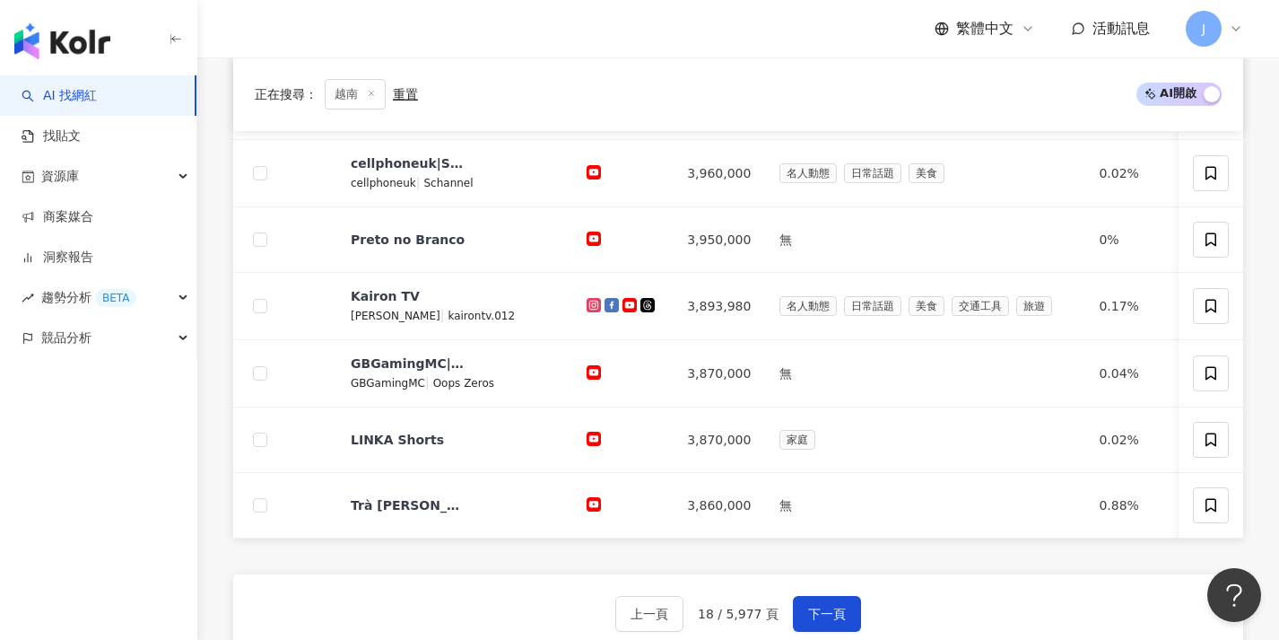
scroll to position [815, 0]
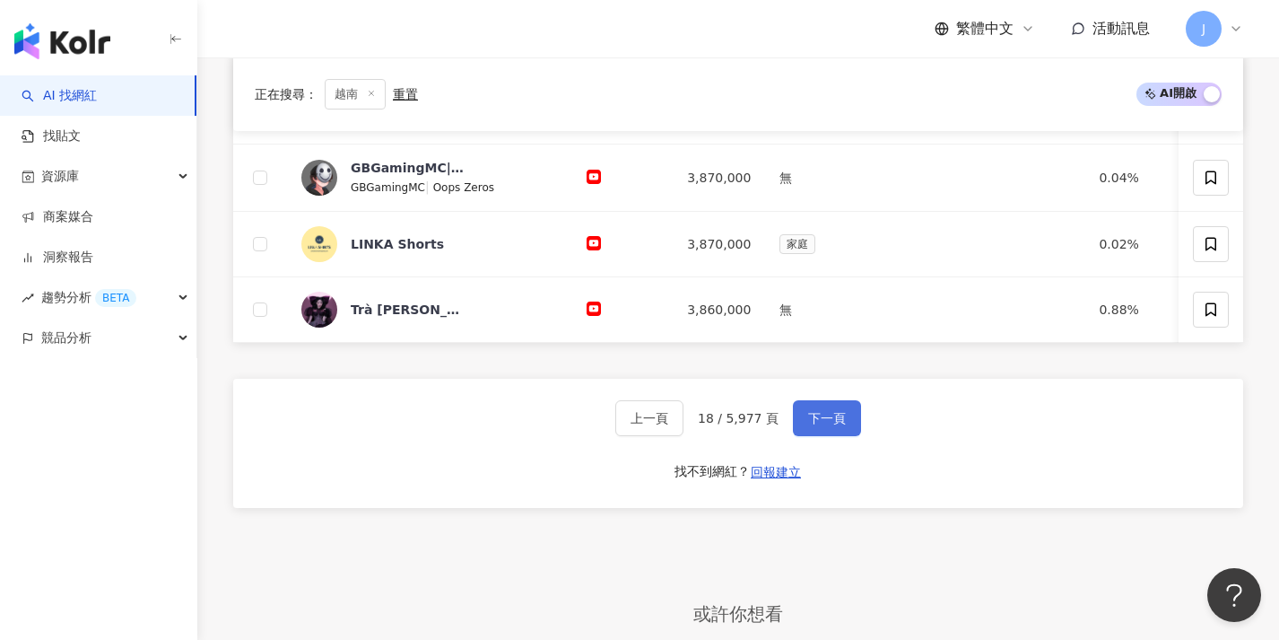
click at [835, 423] on span "下一頁" at bounding box center [827, 418] width 38 height 14
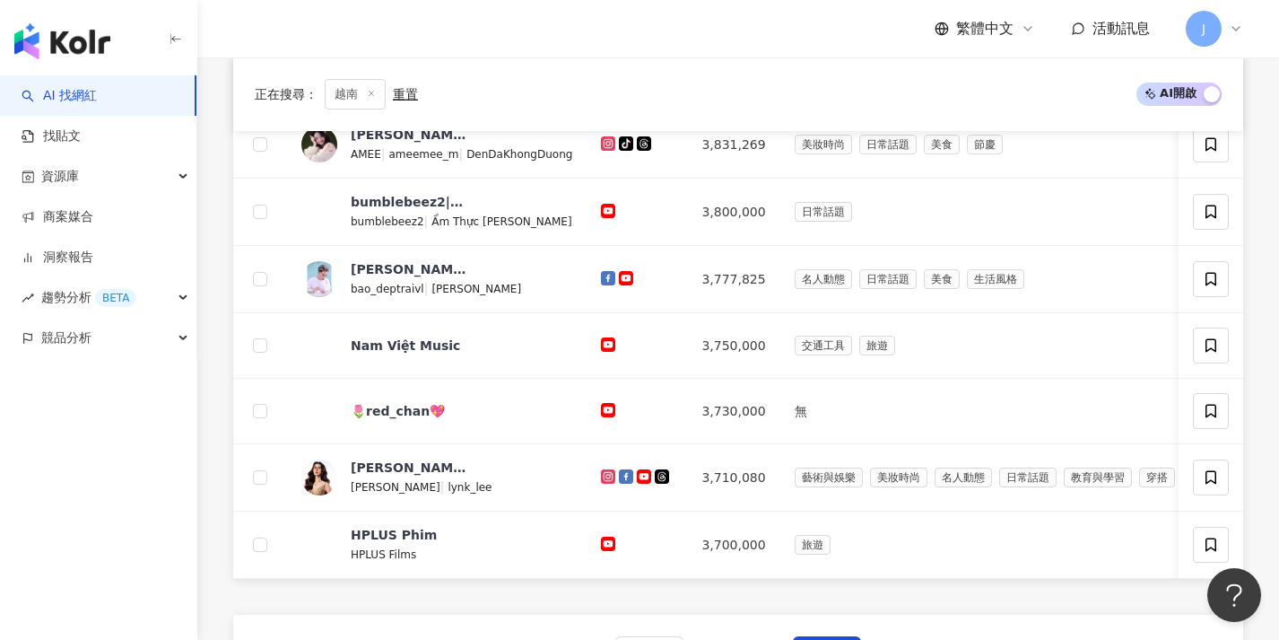
scroll to position [655, 0]
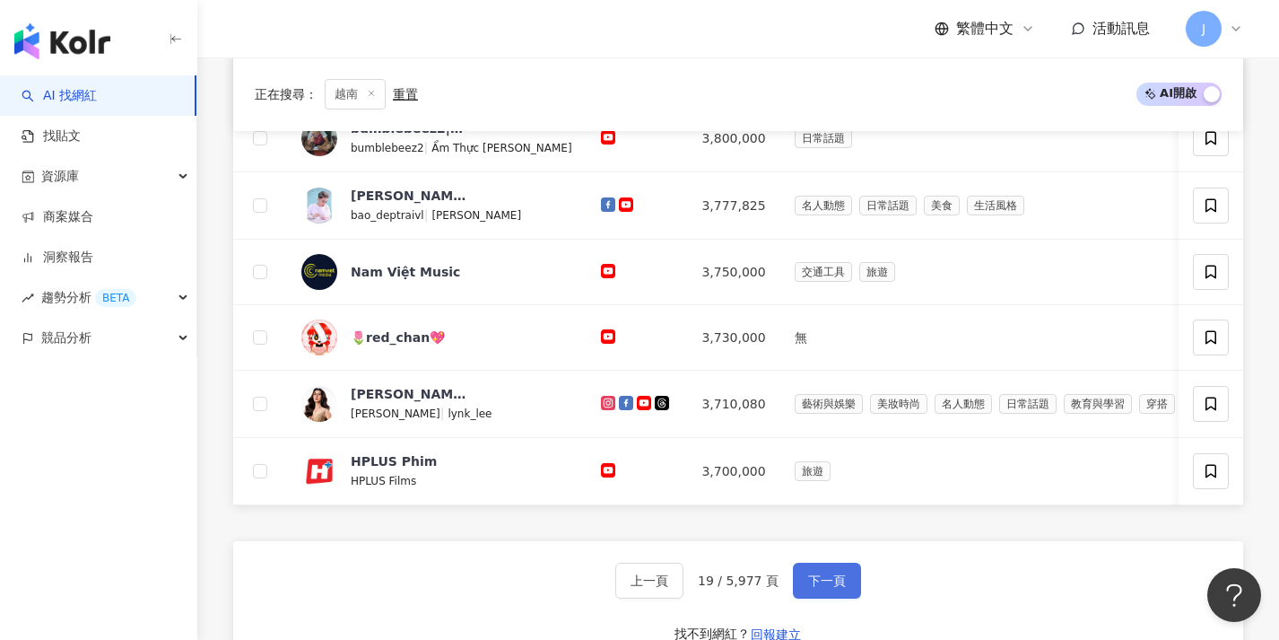
click at [799, 591] on button "下一頁" at bounding box center [827, 580] width 68 height 36
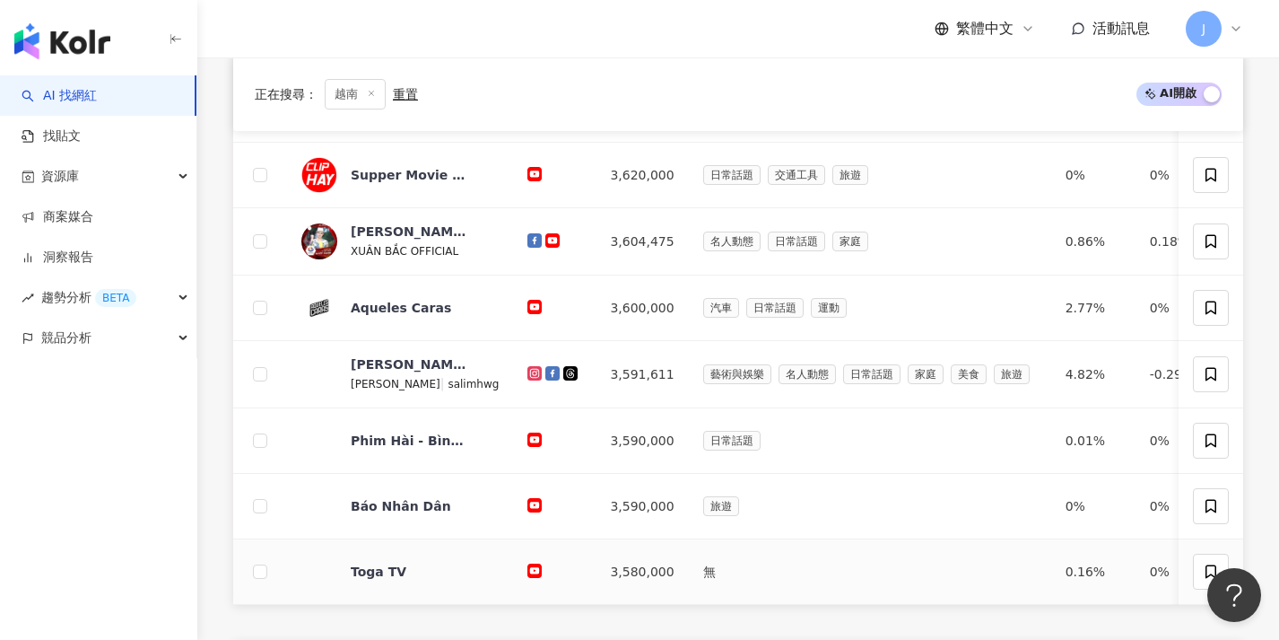
scroll to position [720, 0]
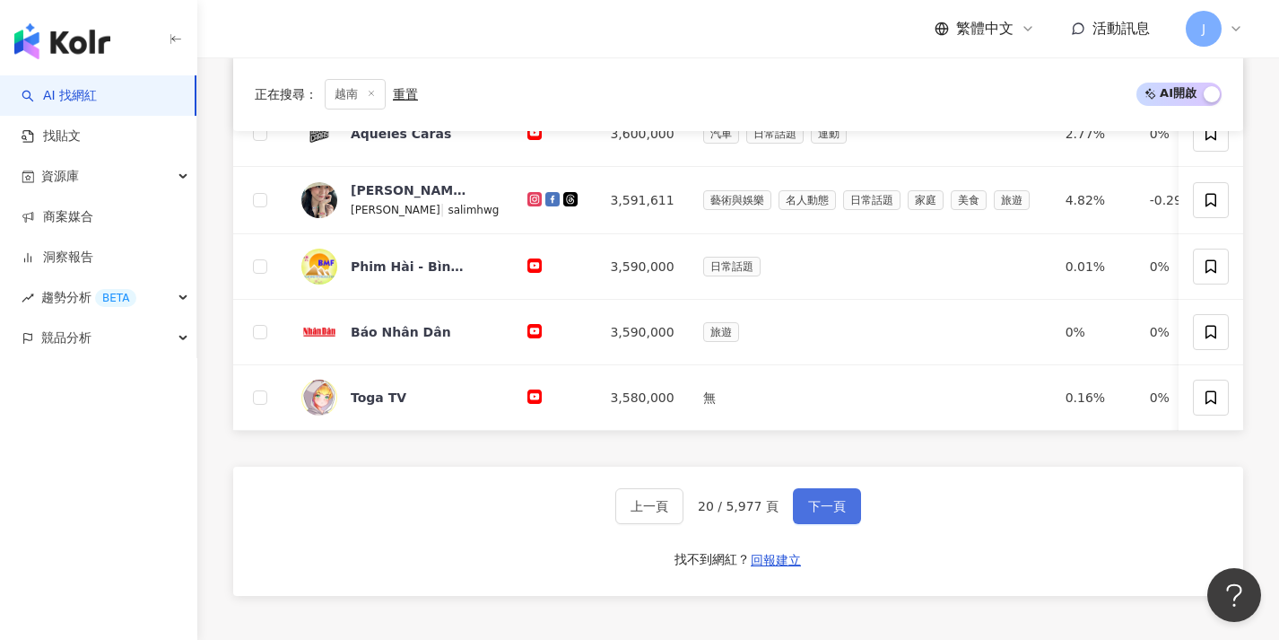
click at [819, 524] on button "下一頁" at bounding box center [827, 506] width 68 height 36
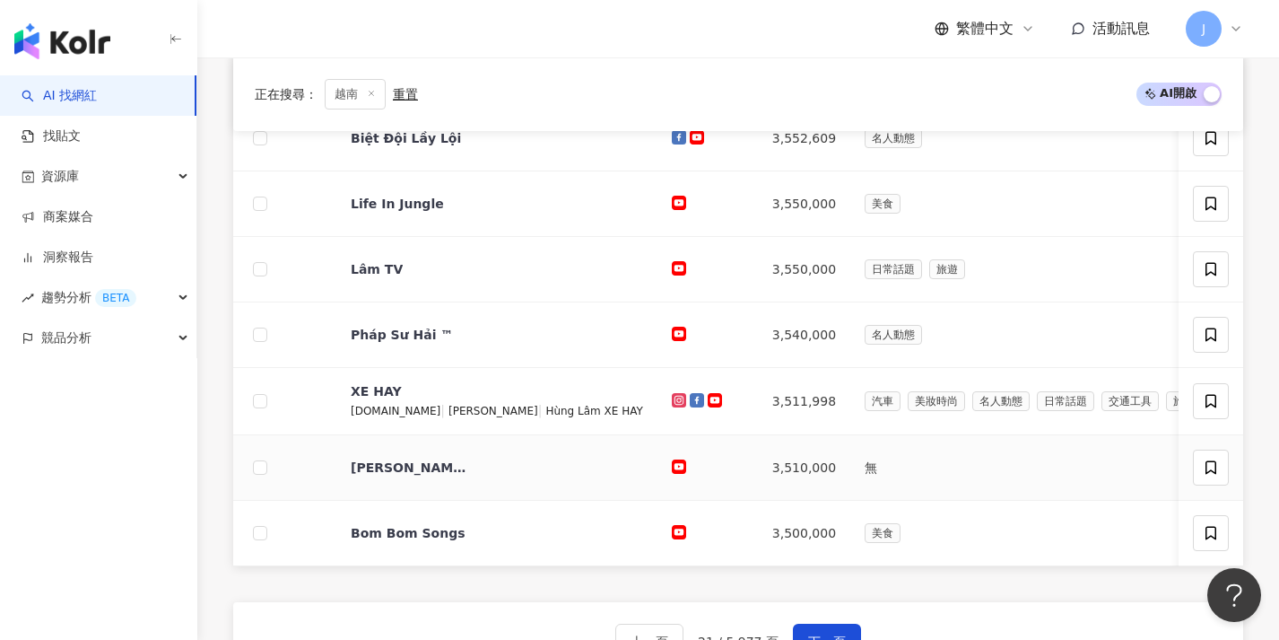
scroll to position [695, 0]
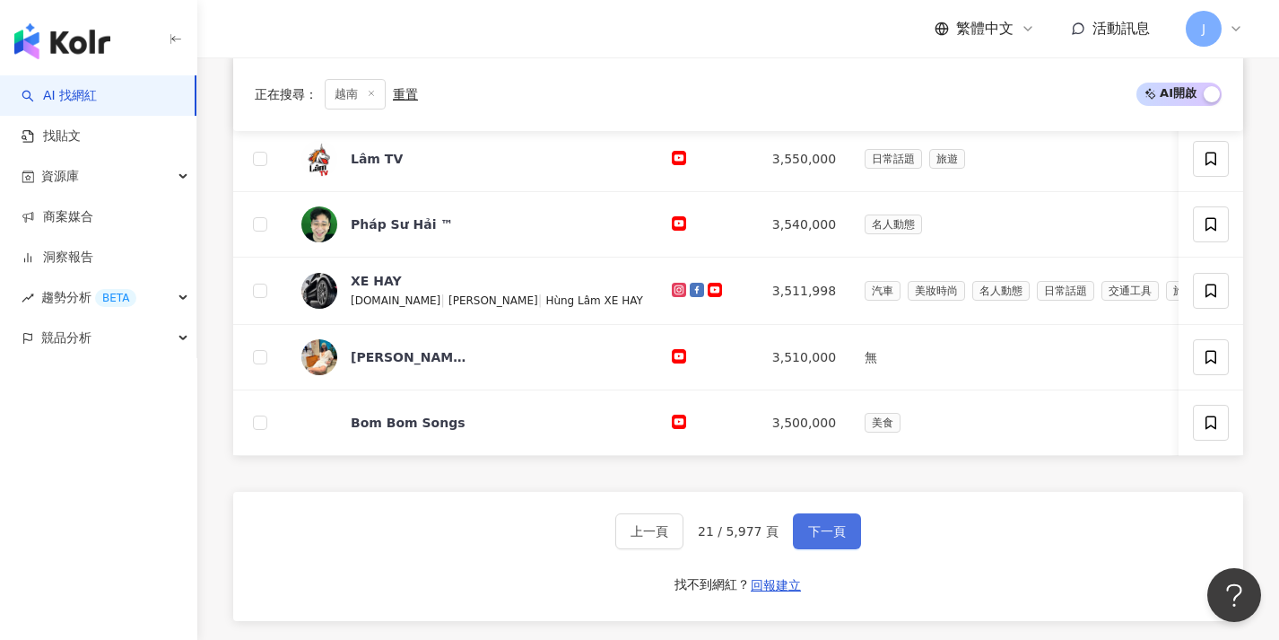
click at [825, 536] on span "下一頁" at bounding box center [827, 531] width 38 height 14
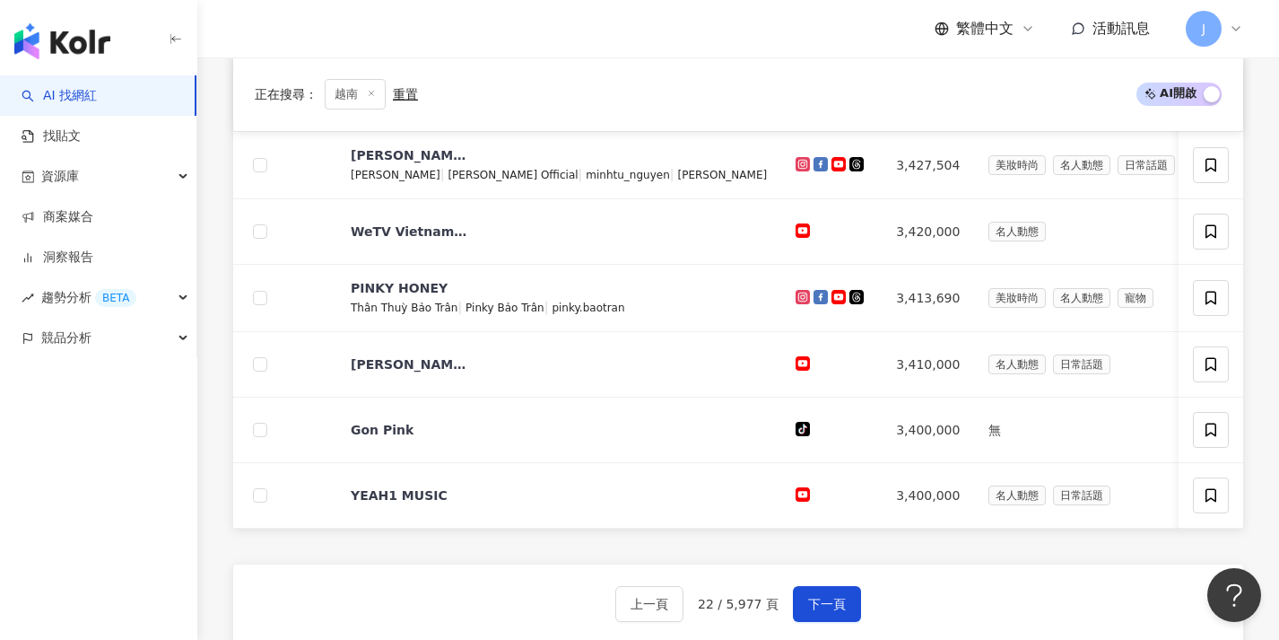
scroll to position [633, 0]
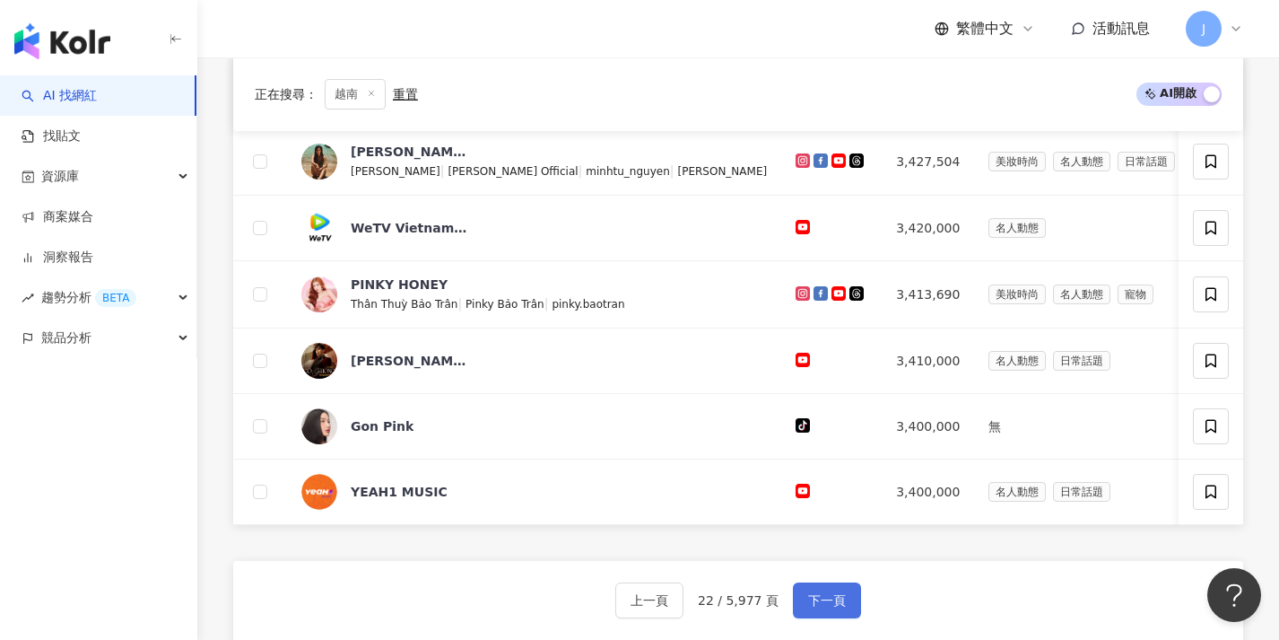
click at [836, 607] on span "下一頁" at bounding box center [827, 600] width 38 height 14
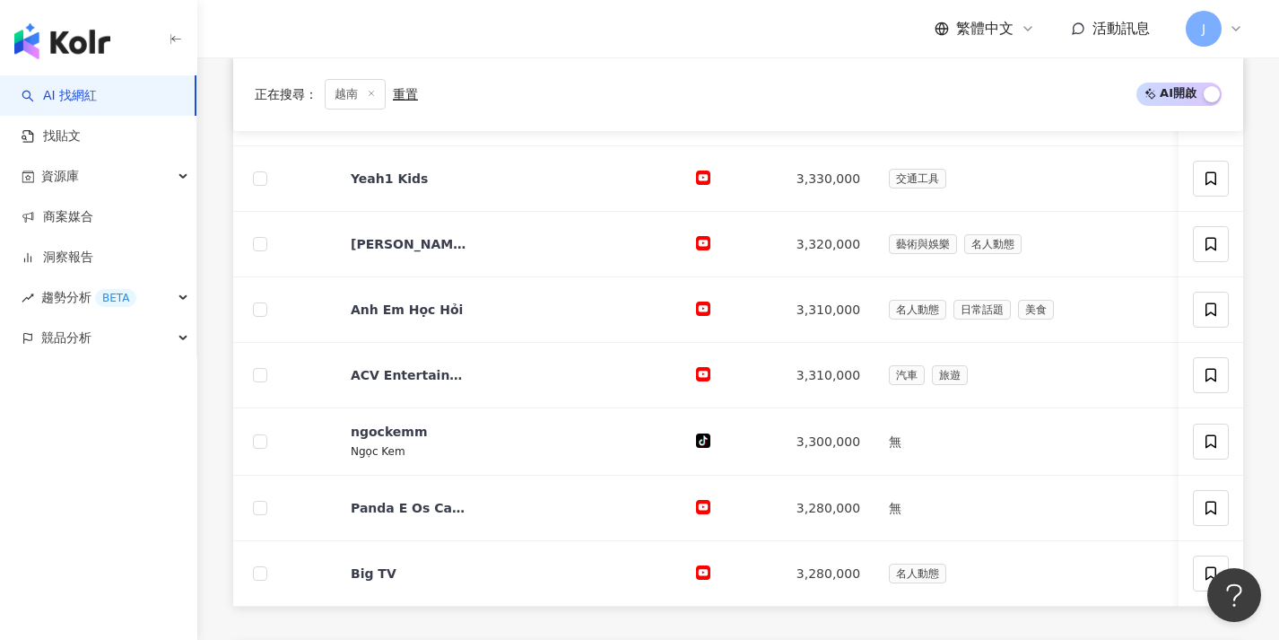
scroll to position [692, 0]
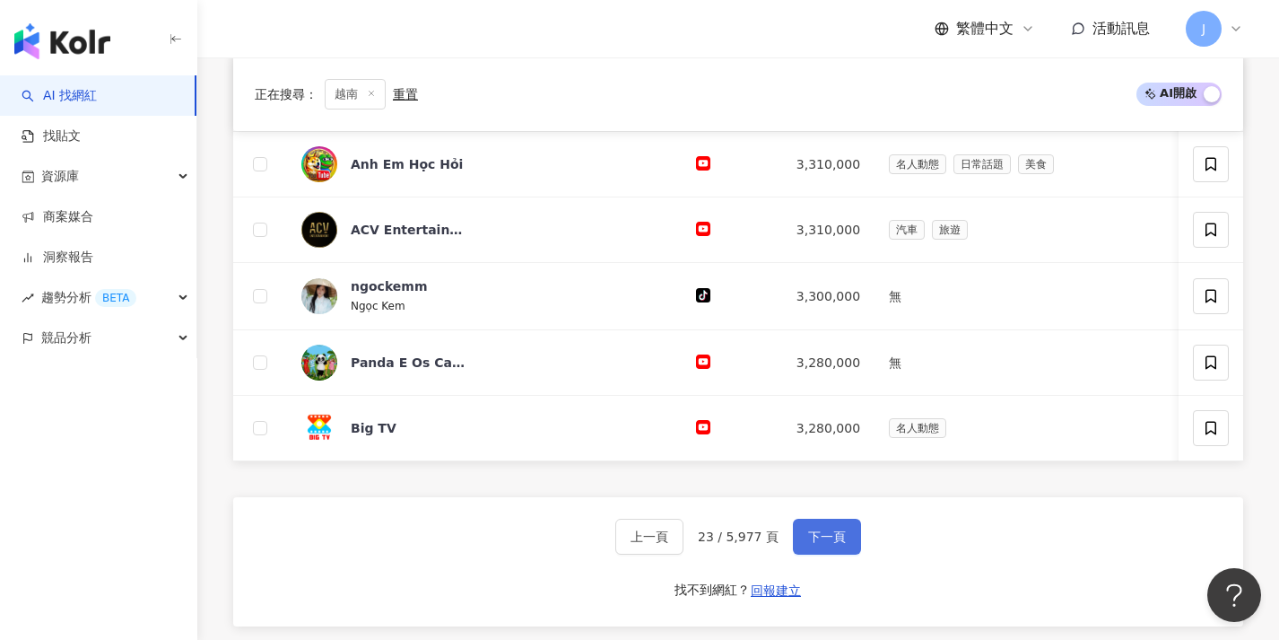
click at [840, 554] on button "下一頁" at bounding box center [827, 536] width 68 height 36
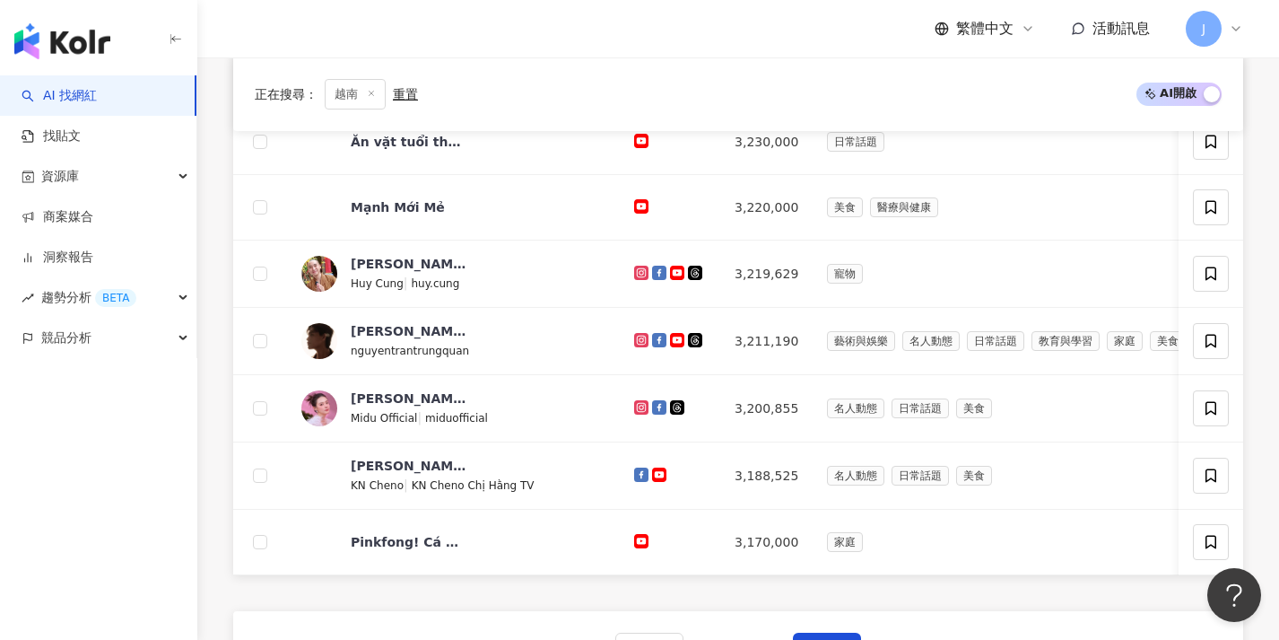
scroll to position [620, 0]
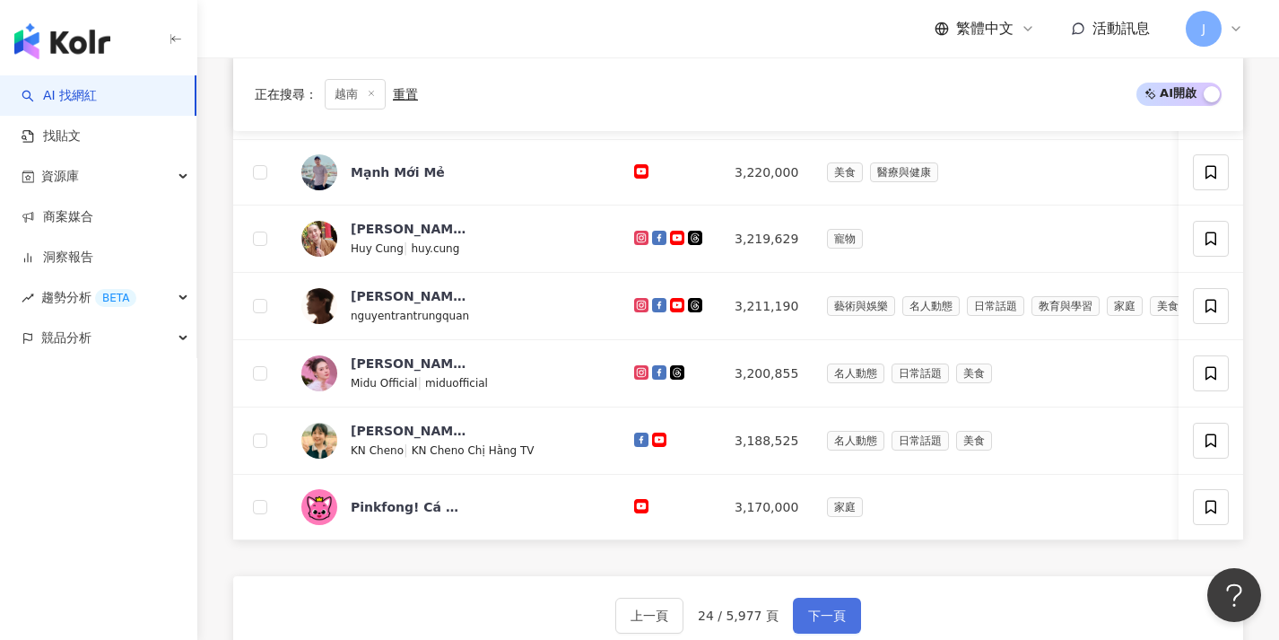
click at [825, 623] on span "下一頁" at bounding box center [827, 615] width 38 height 14
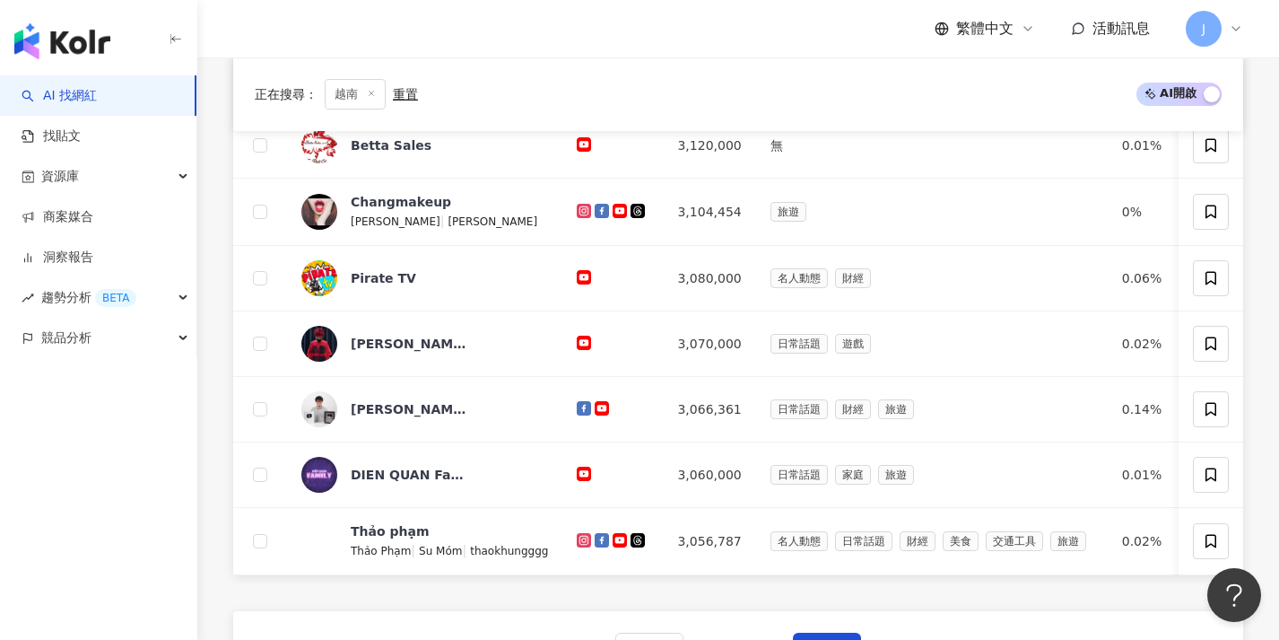
scroll to position [655, 0]
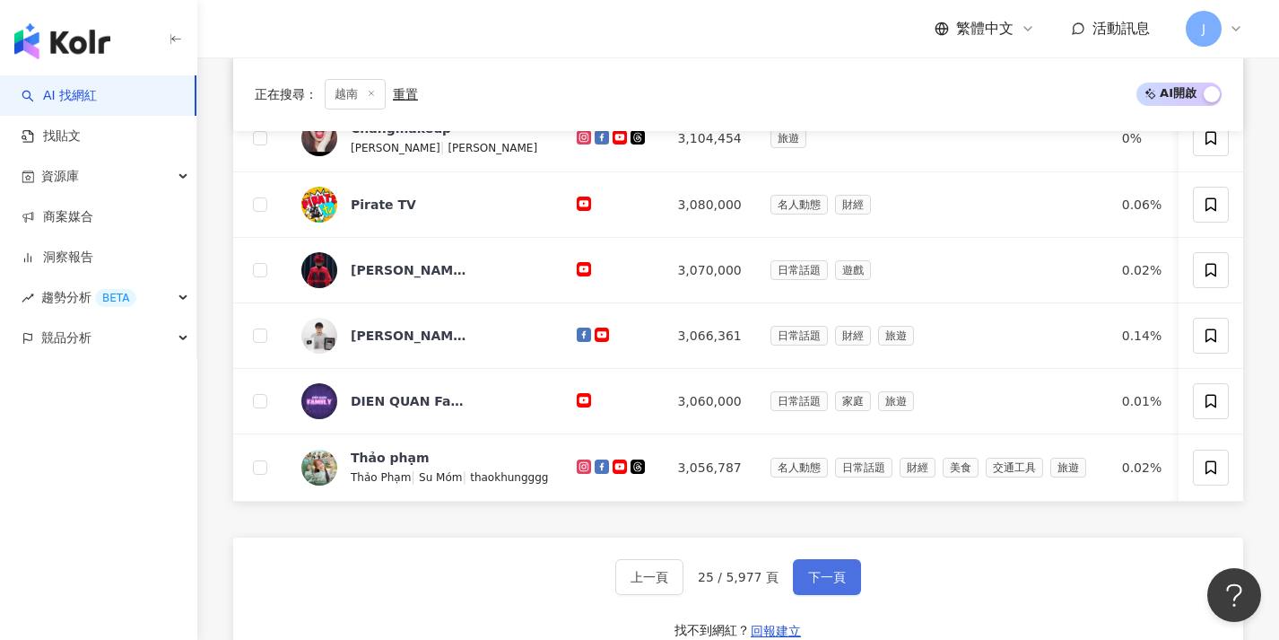
click at [823, 584] on span "下一頁" at bounding box center [827, 577] width 38 height 14
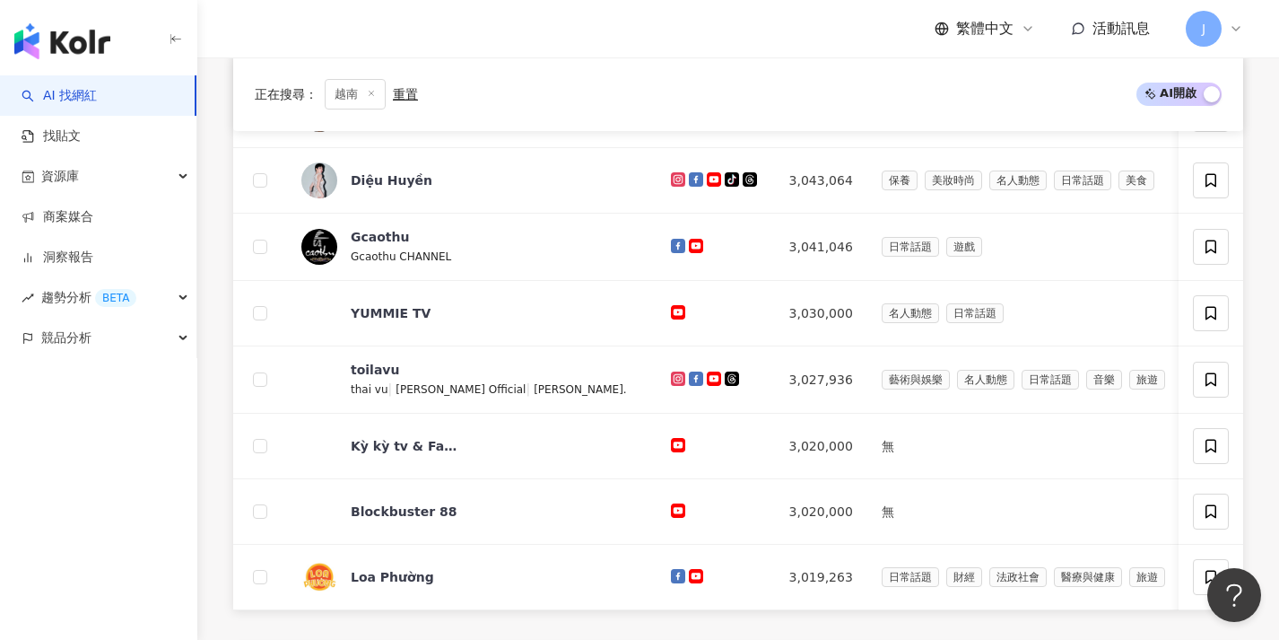
scroll to position [694, 0]
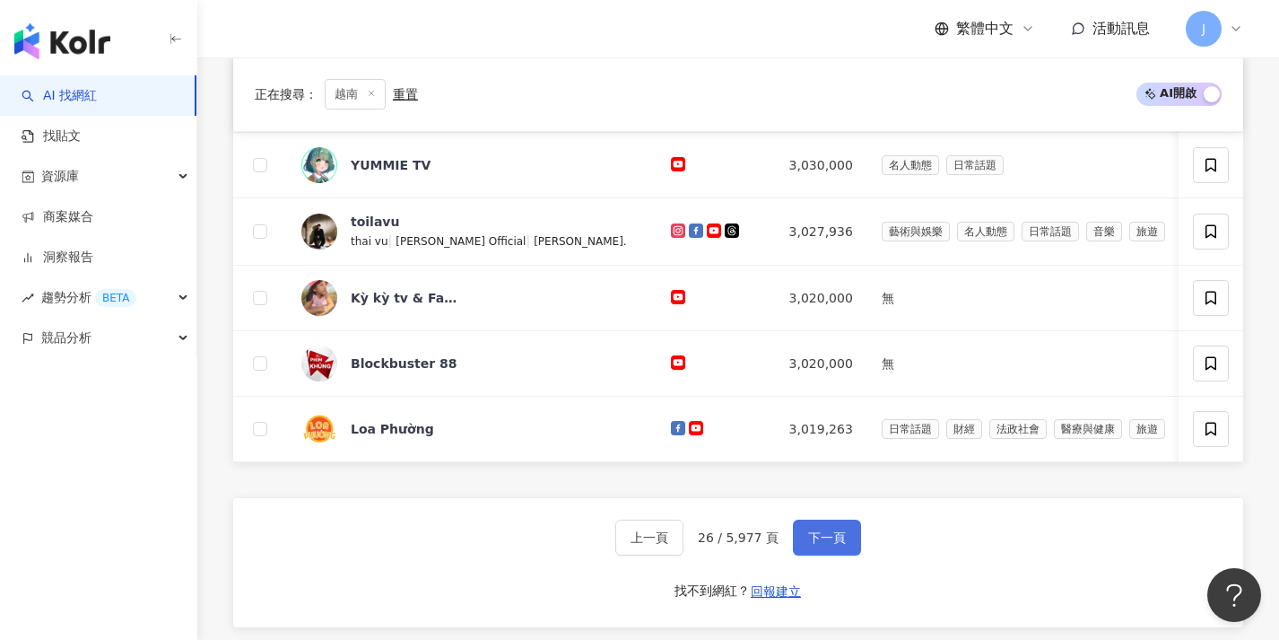
click at [823, 555] on button "下一頁" at bounding box center [827, 537] width 68 height 36
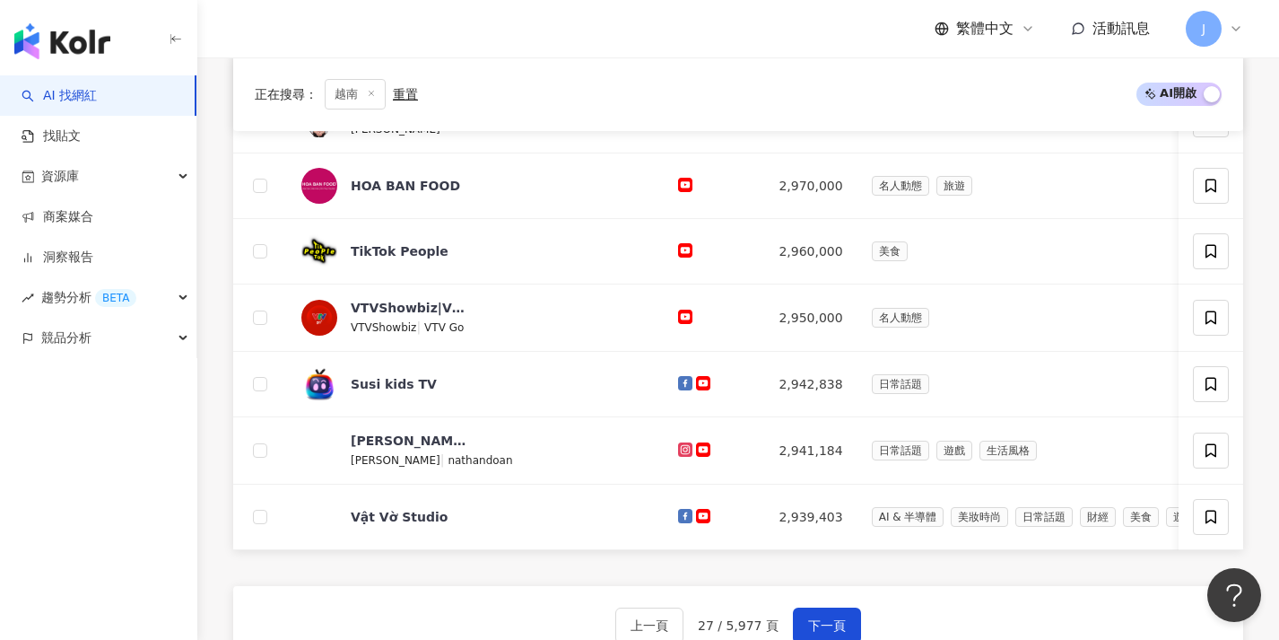
scroll to position [645, 0]
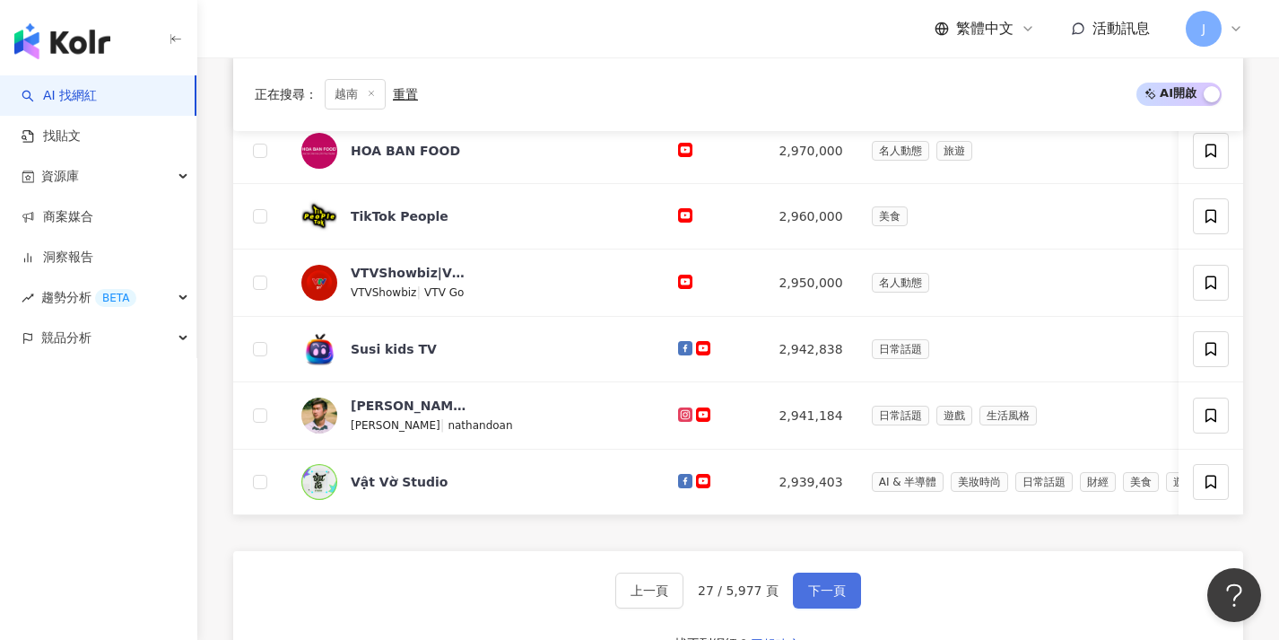
click at [818, 597] on span "下一頁" at bounding box center [827, 590] width 38 height 14
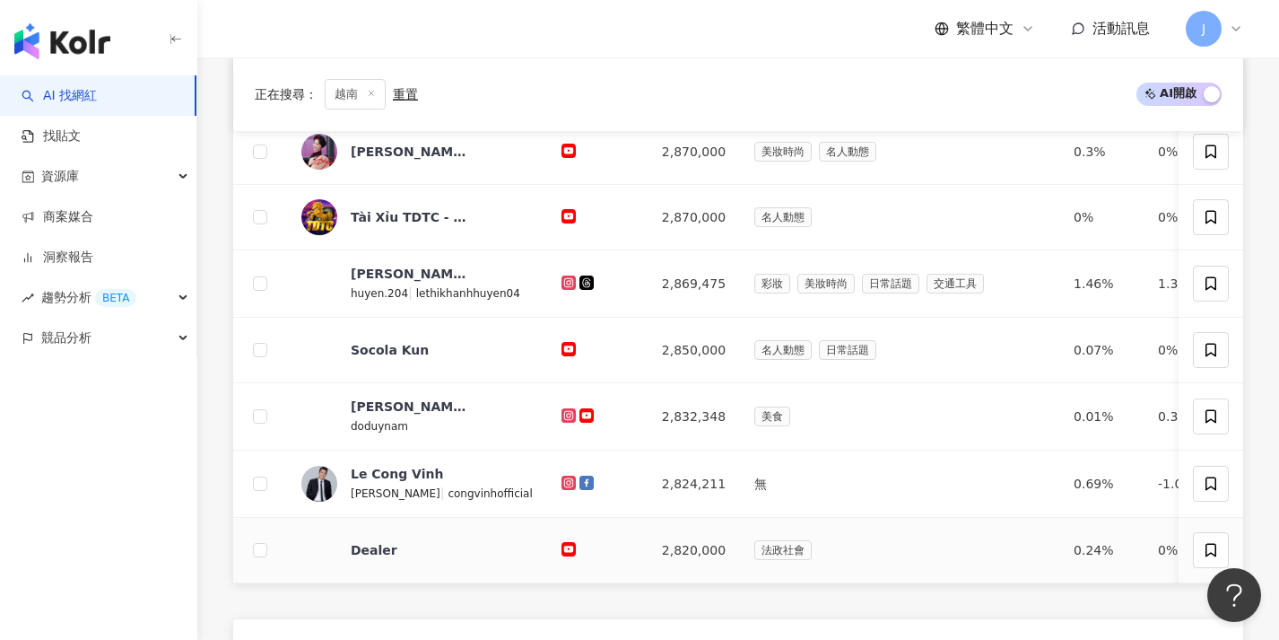
scroll to position [666, 0]
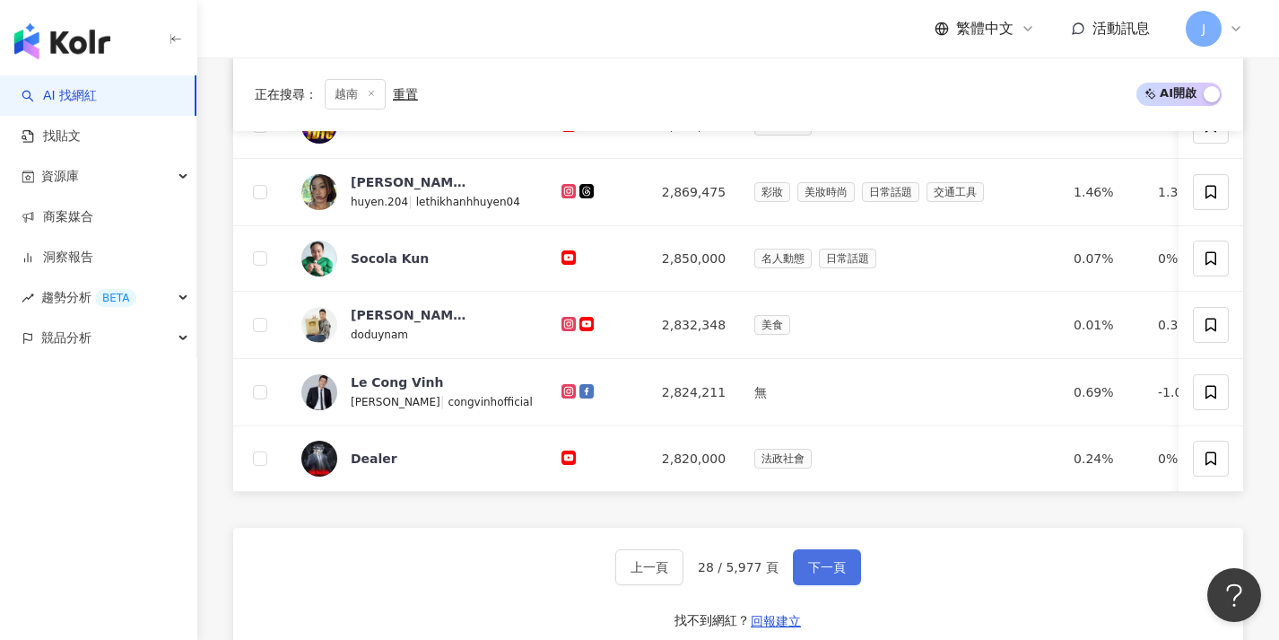
click at [800, 582] on button "下一頁" at bounding box center [827, 567] width 68 height 36
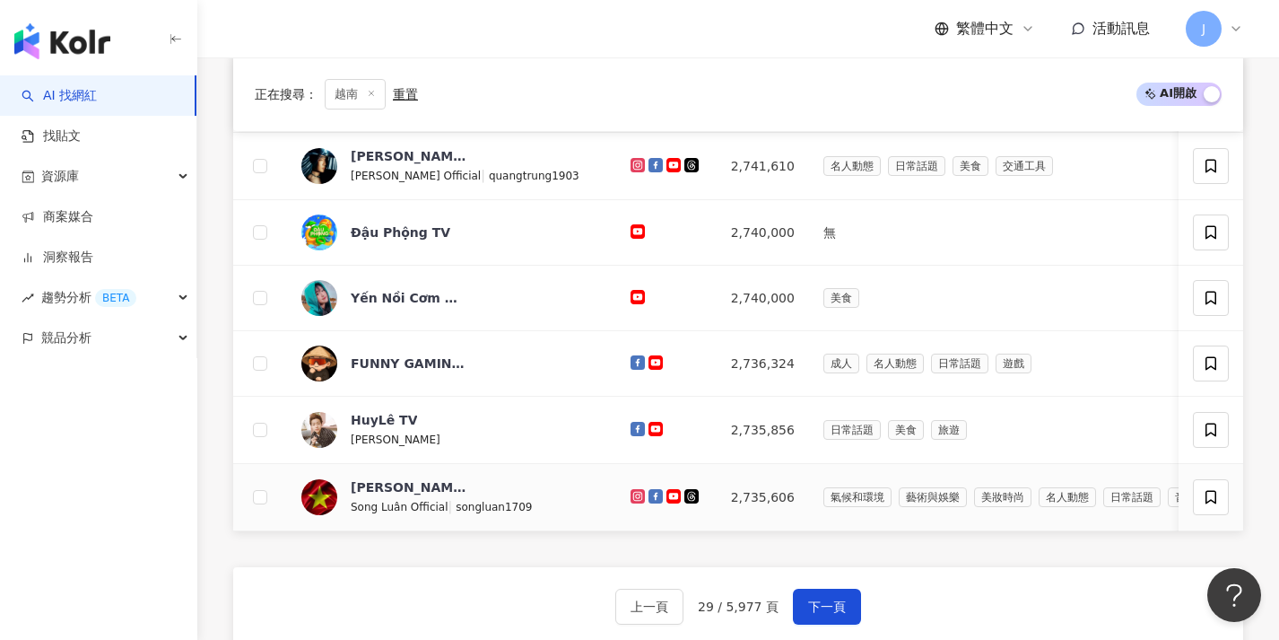
scroll to position [673, 0]
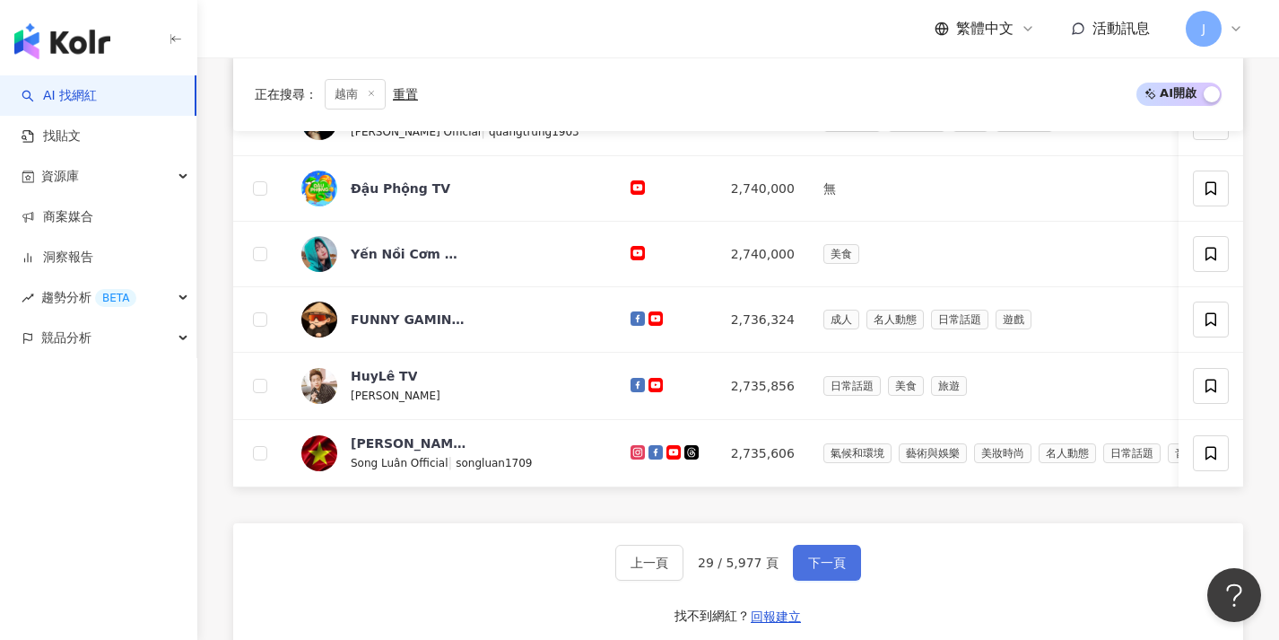
click at [808, 570] on span "下一頁" at bounding box center [827, 562] width 38 height 14
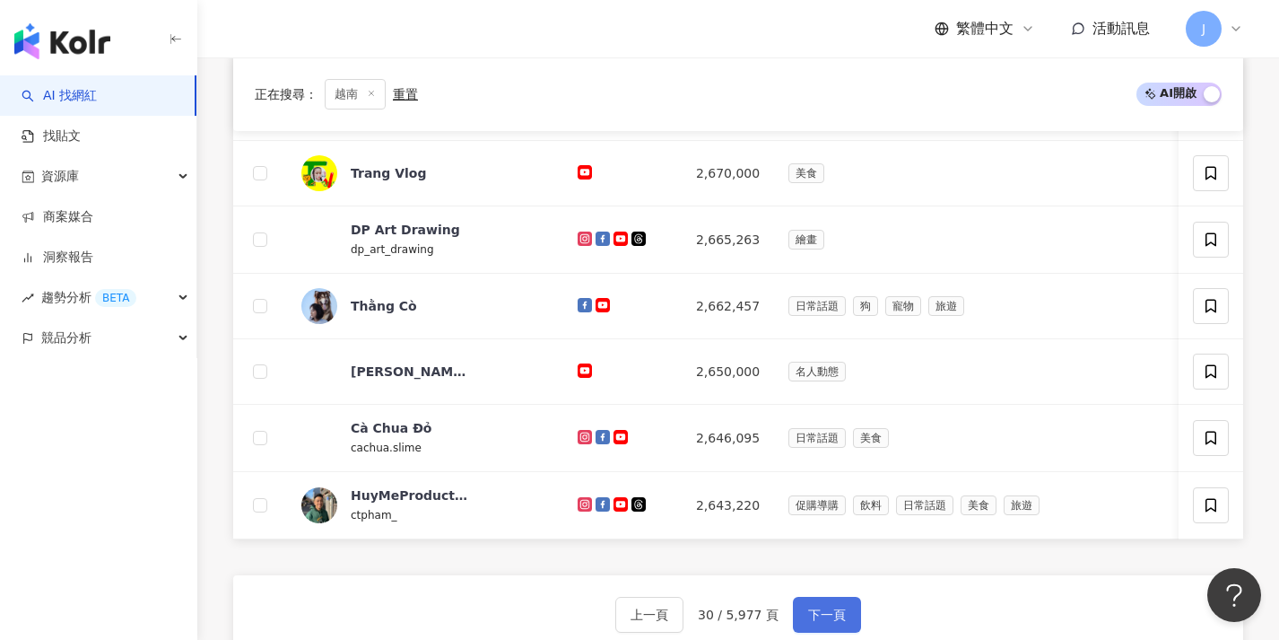
scroll to position [669, 0]
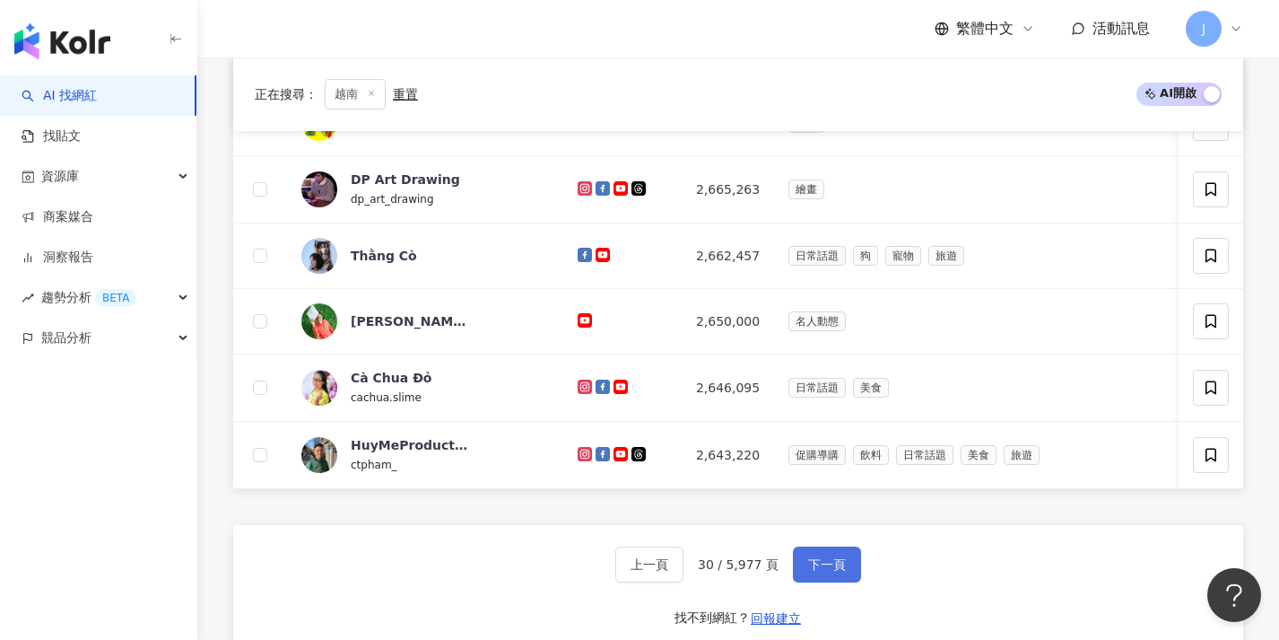
click at [808, 571] on span "下一頁" at bounding box center [827, 564] width 38 height 14
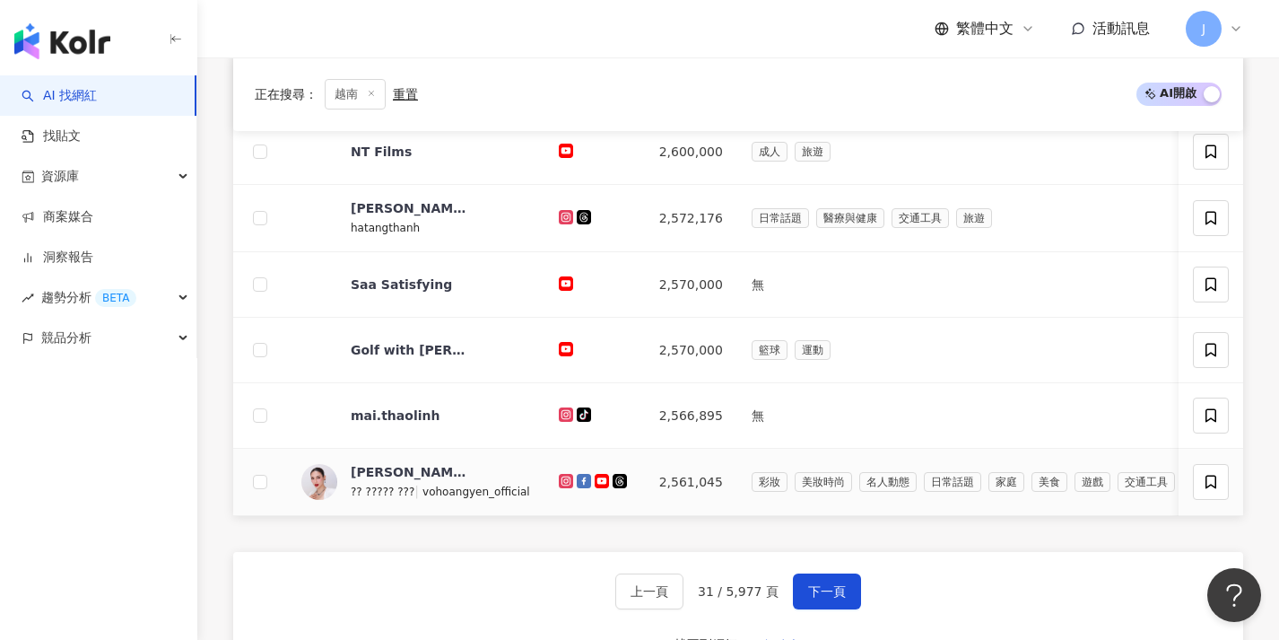
scroll to position [651, 0]
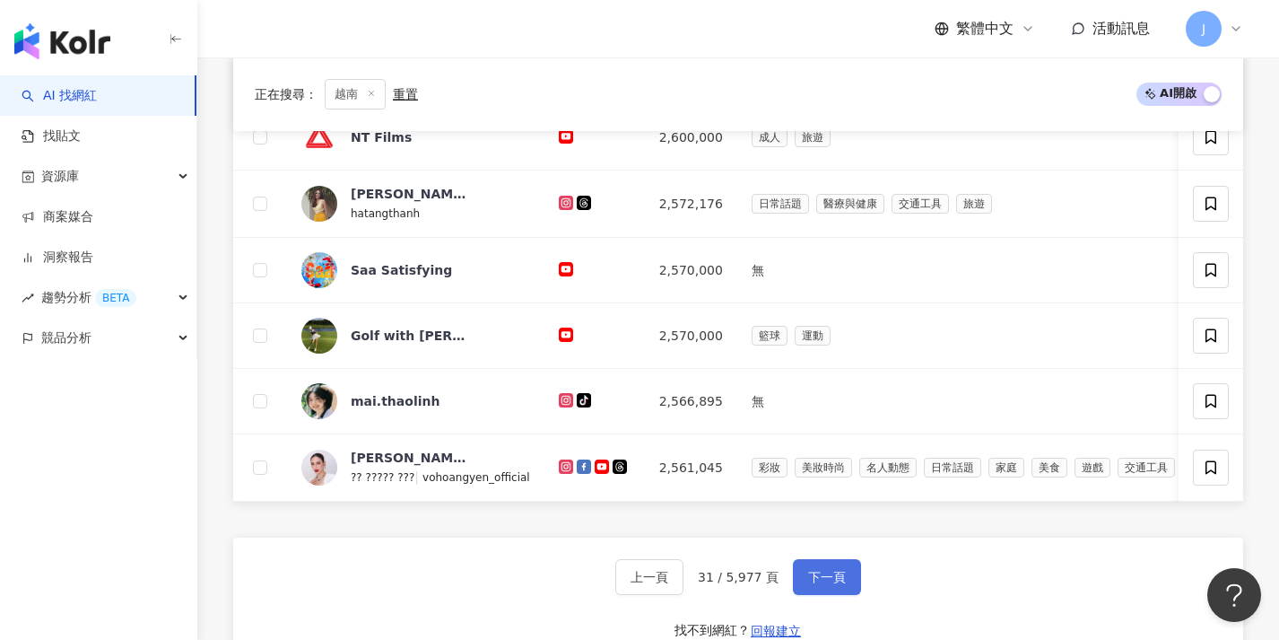
click at [820, 584] on span "下一頁" at bounding box center [827, 577] width 38 height 14
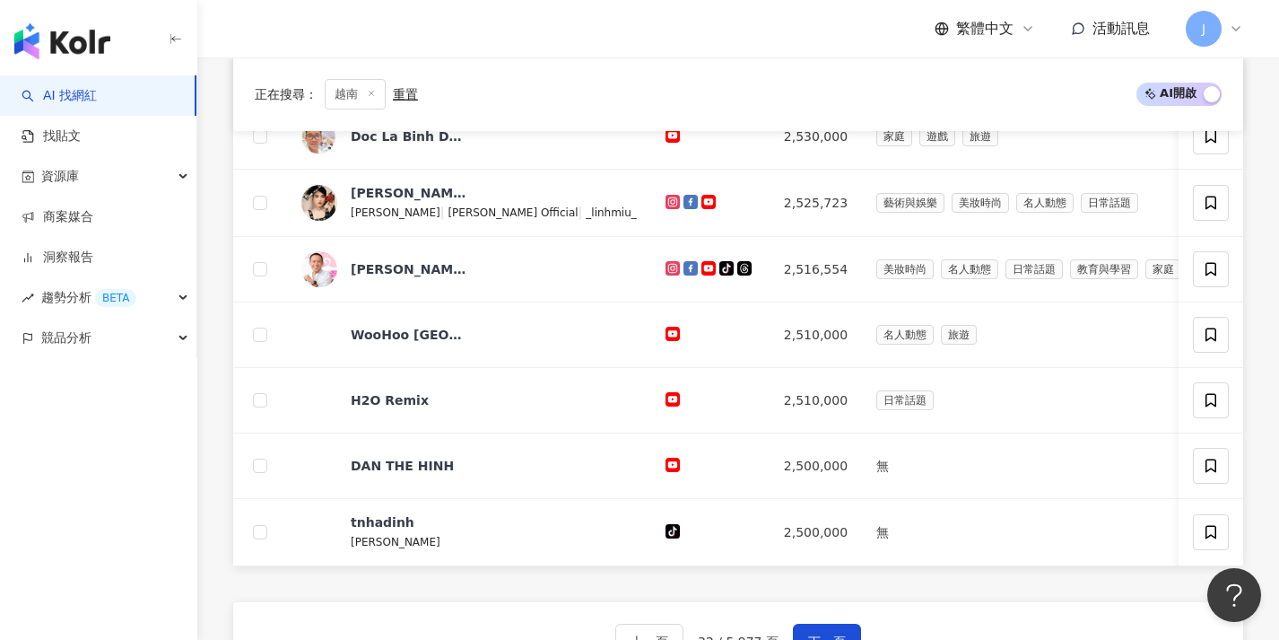
scroll to position [689, 0]
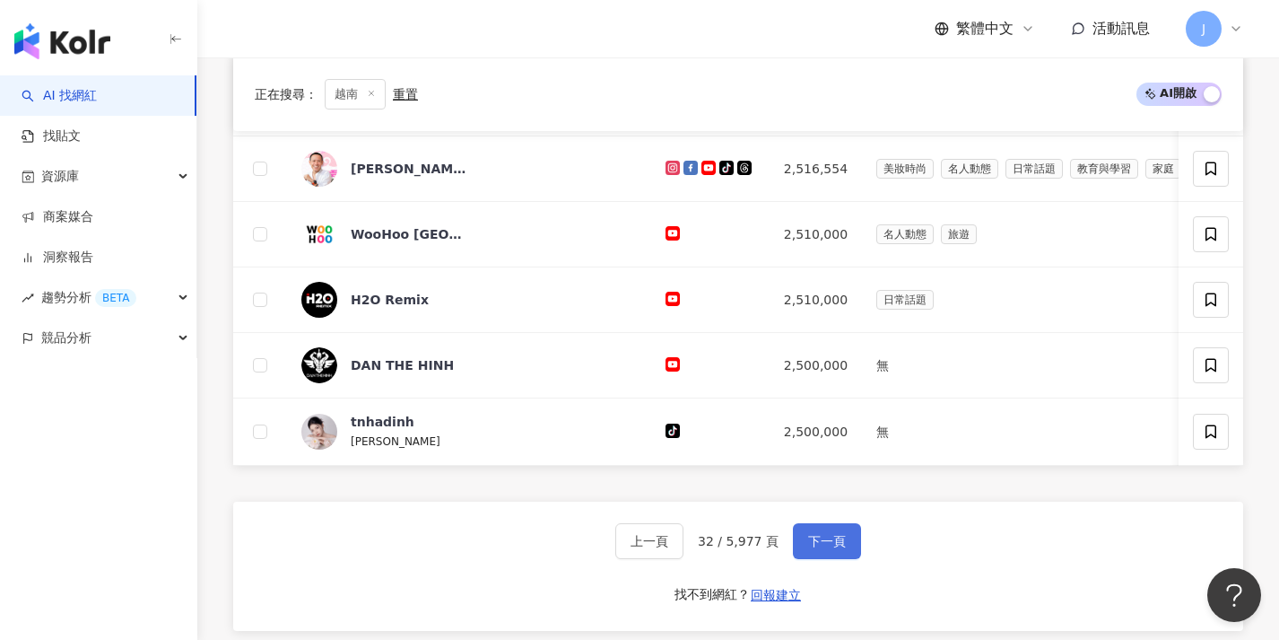
click at [827, 548] on span "下一頁" at bounding box center [827, 541] width 38 height 14
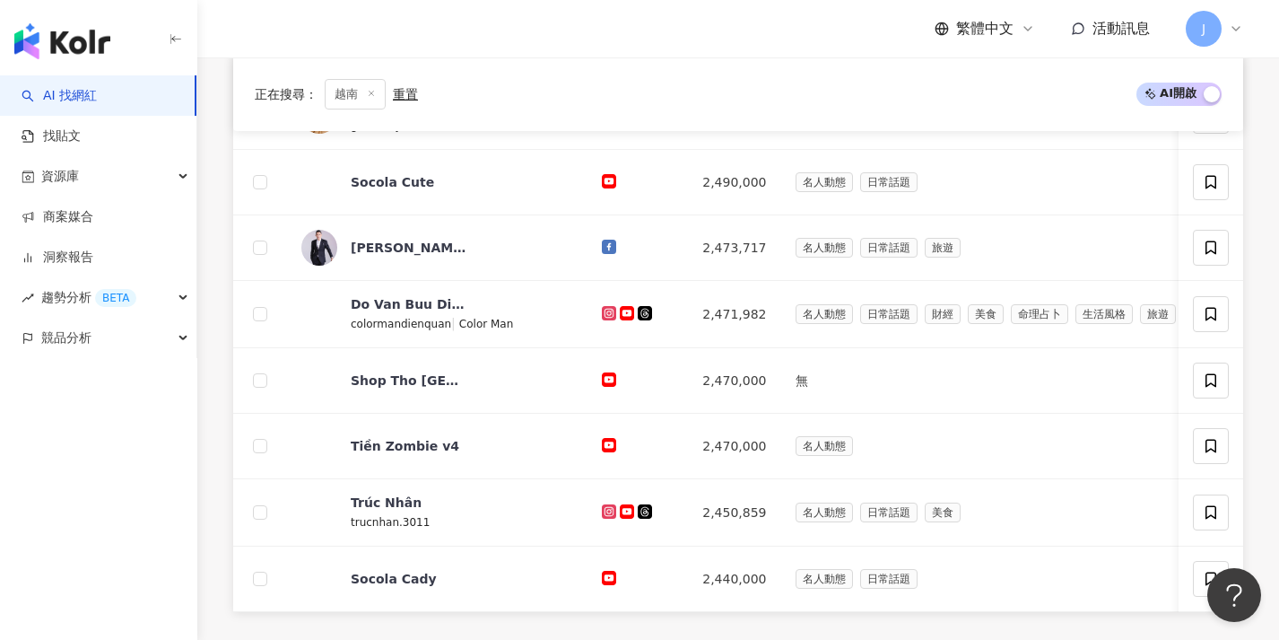
scroll to position [727, 0]
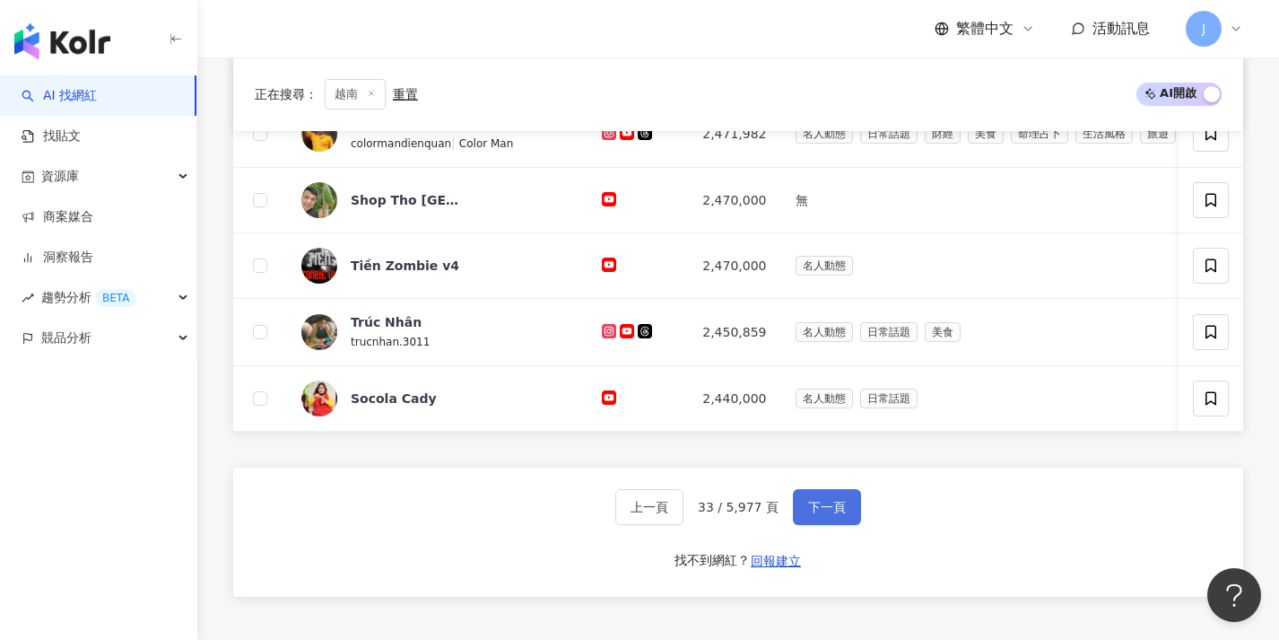
click at [823, 525] on button "下一頁" at bounding box center [827, 507] width 68 height 36
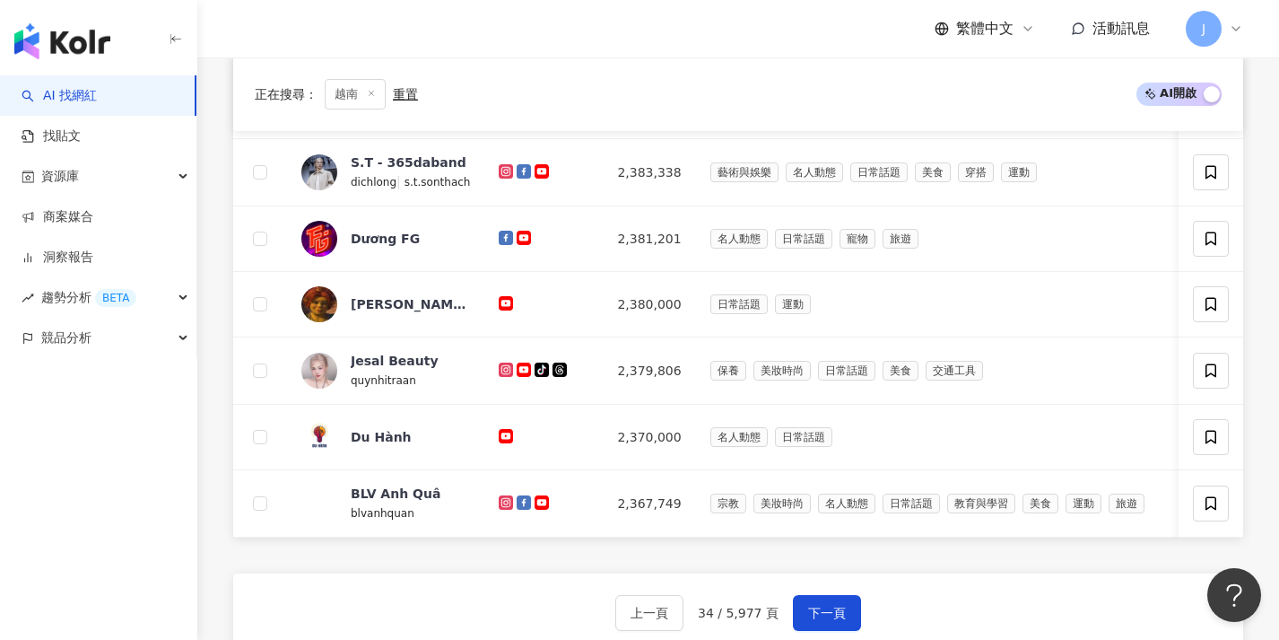
scroll to position [747, 0]
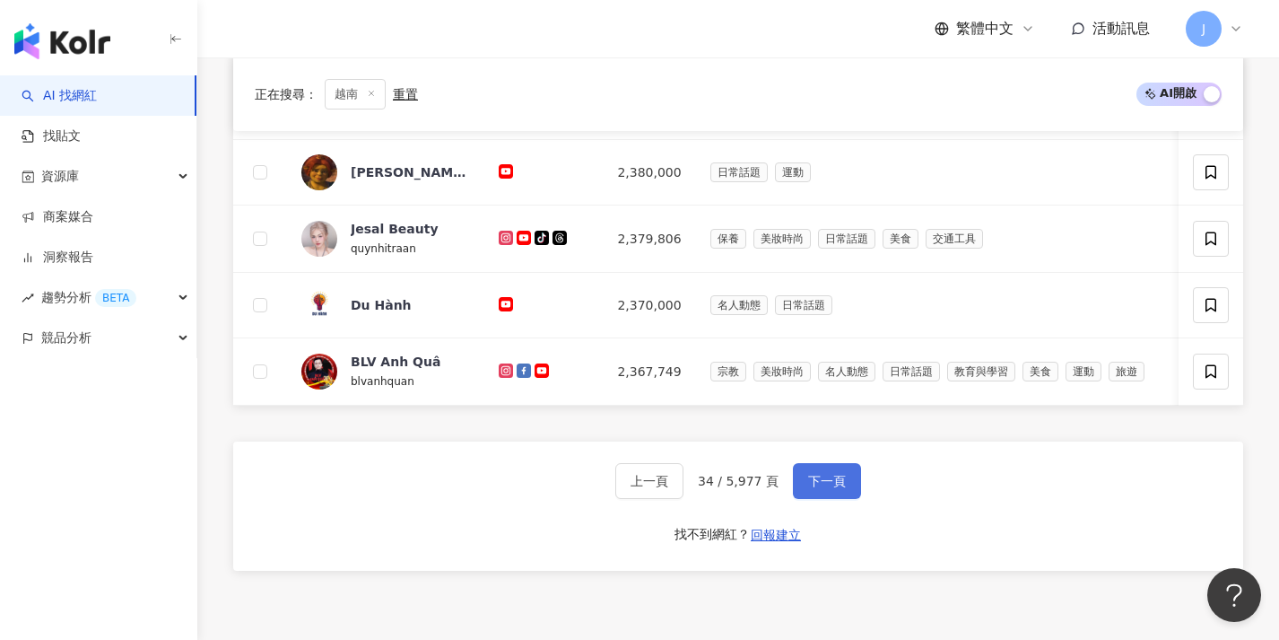
click at [830, 499] on button "下一頁" at bounding box center [827, 481] width 68 height 36
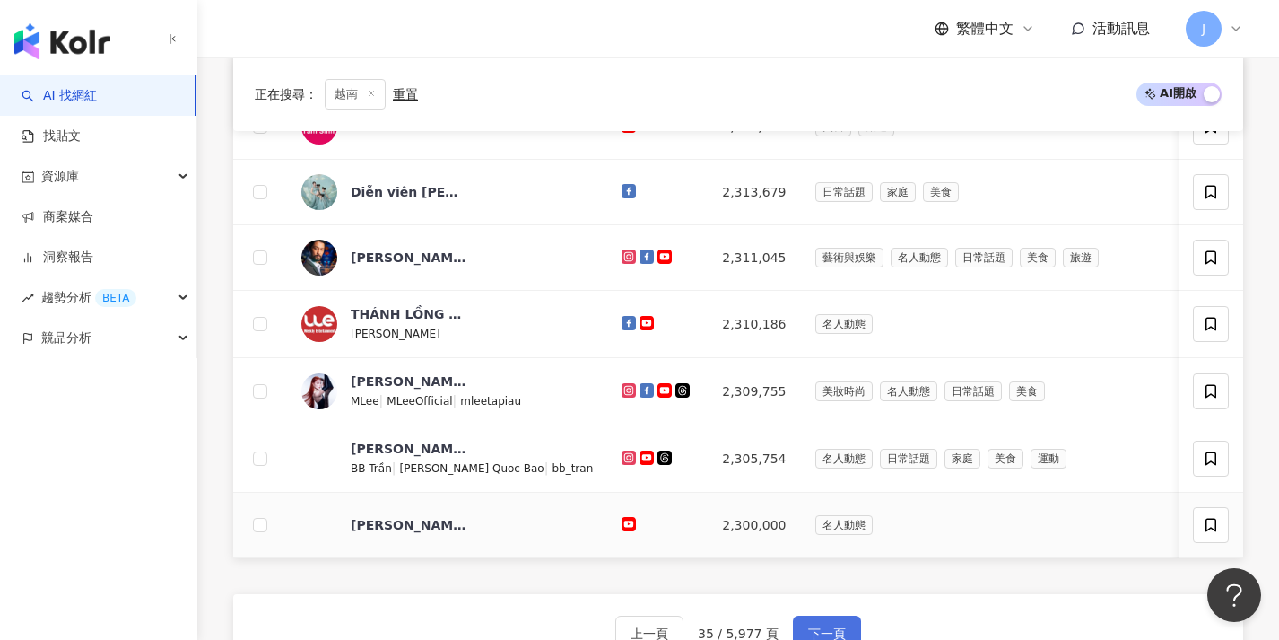
scroll to position [719, 0]
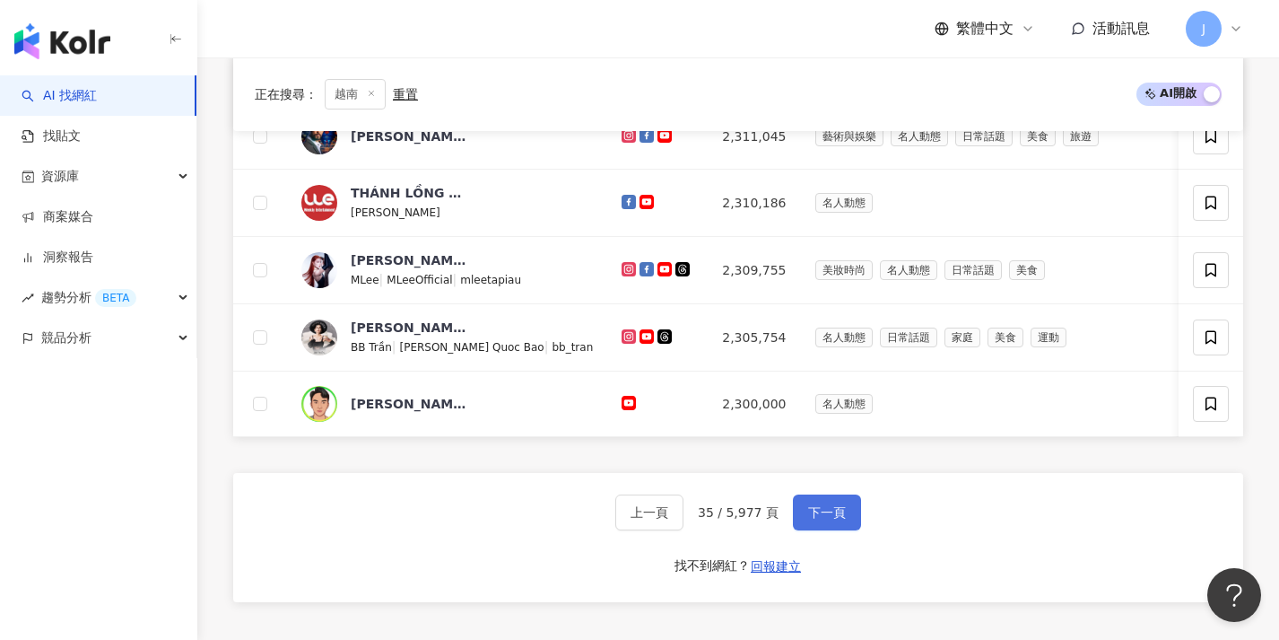
click at [833, 512] on button "下一頁" at bounding box center [827, 512] width 68 height 36
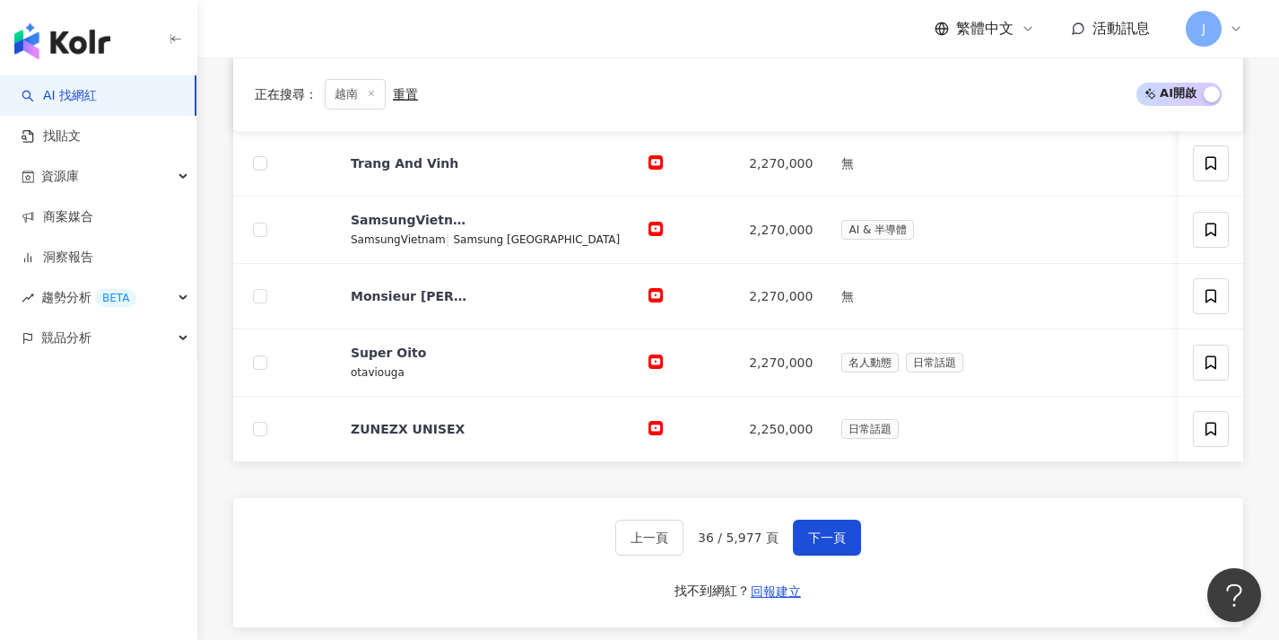
scroll to position [696, 0]
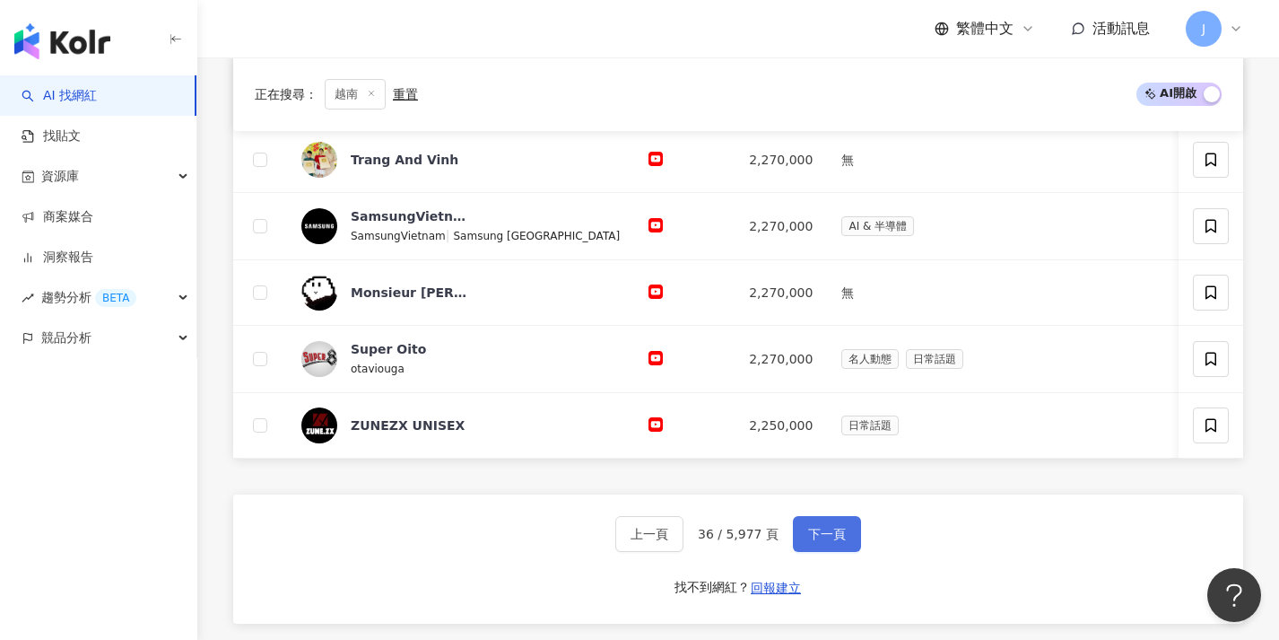
click at [824, 533] on button "下一頁" at bounding box center [827, 534] width 68 height 36
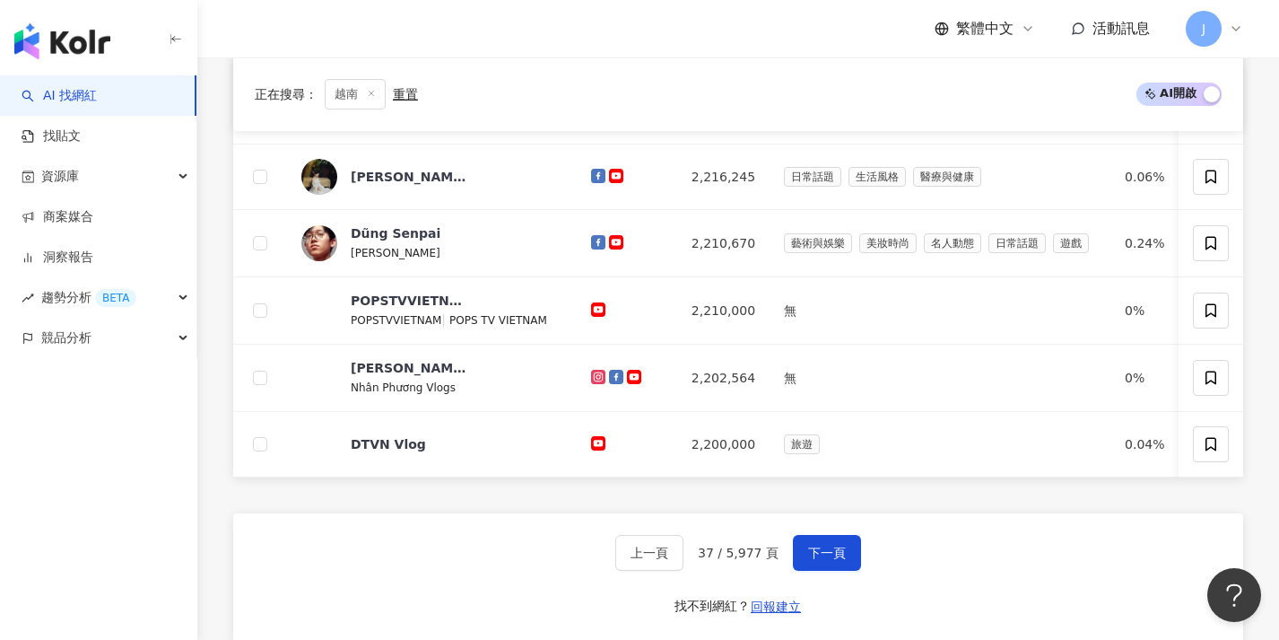
scroll to position [683, 0]
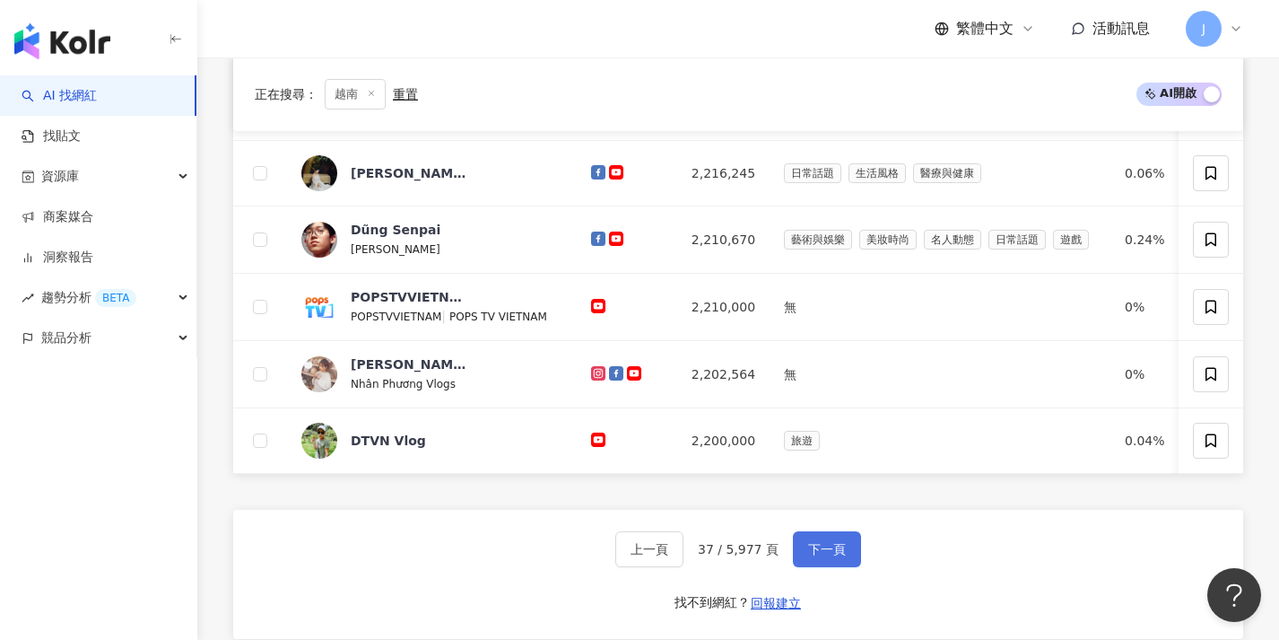
click at [823, 556] on span "下一頁" at bounding box center [827, 549] width 38 height 14
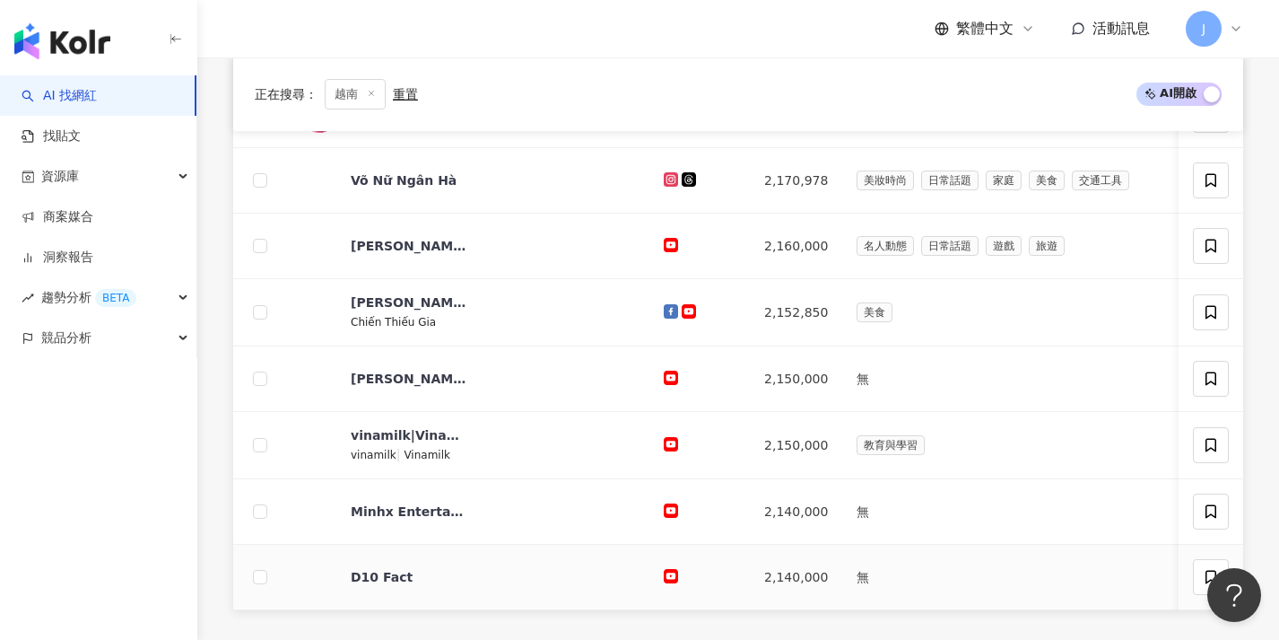
scroll to position [692, 0]
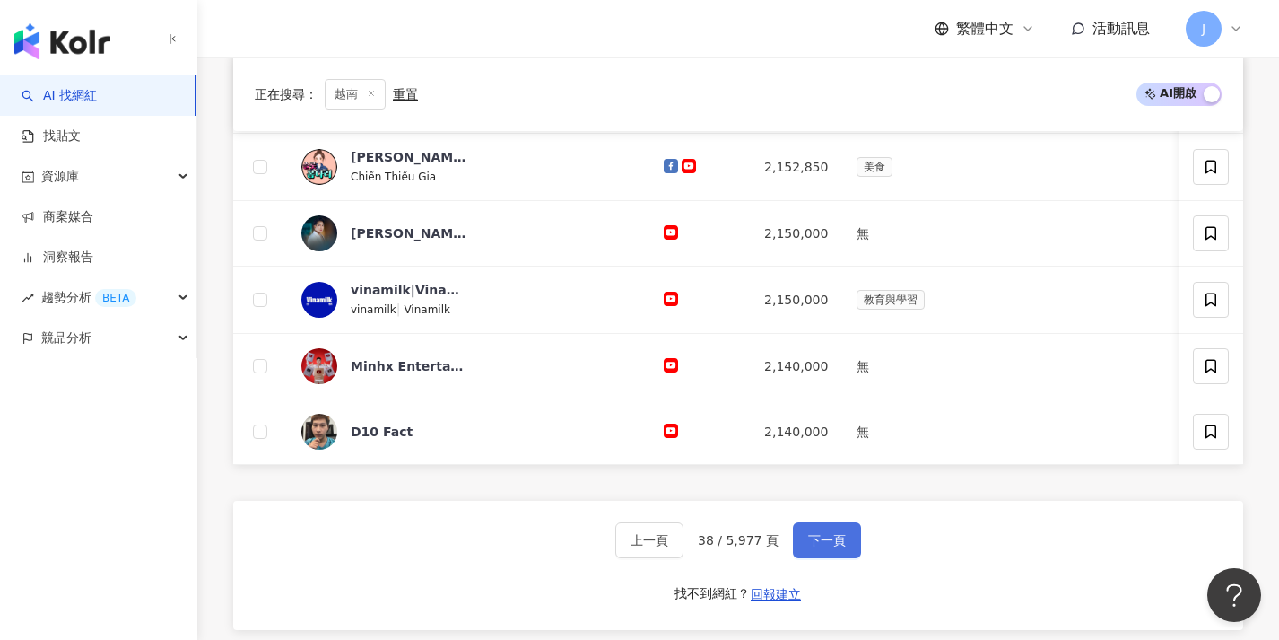
click at [818, 547] on span "下一頁" at bounding box center [827, 540] width 38 height 14
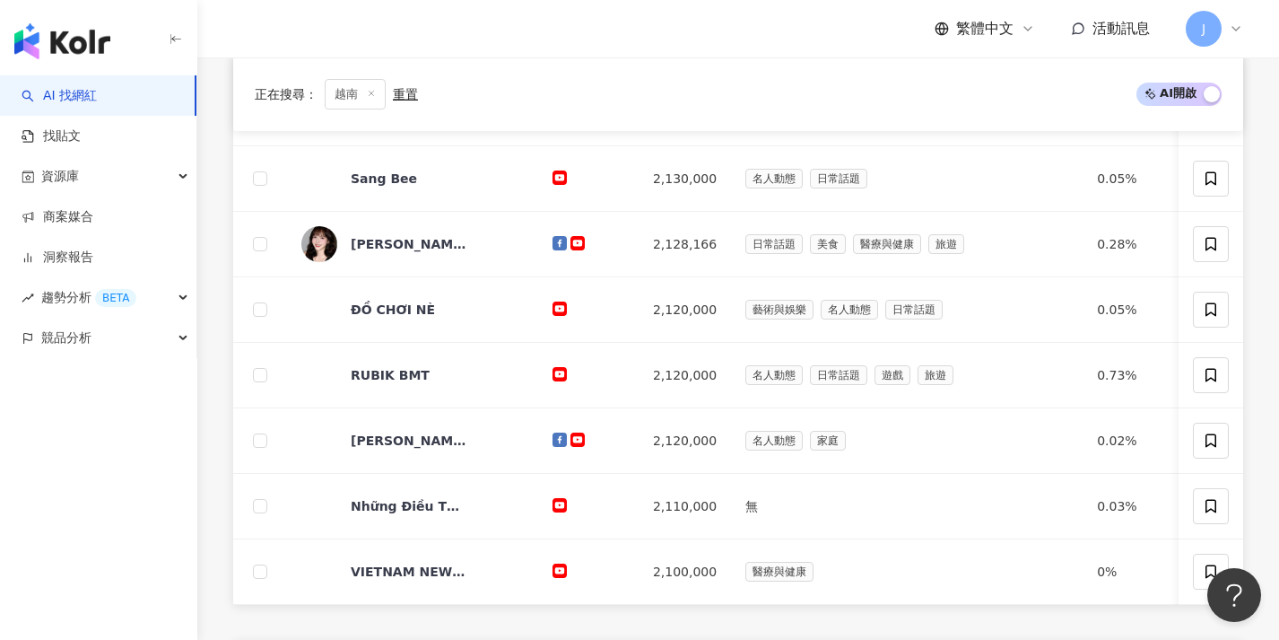
scroll to position [714, 0]
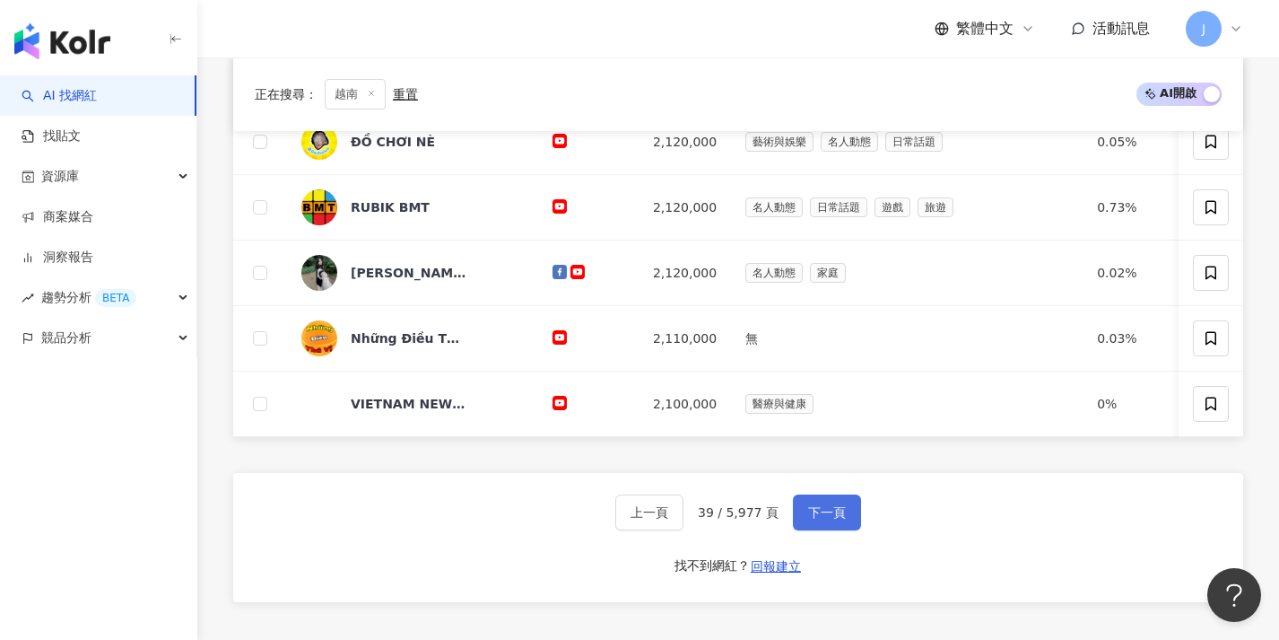
click at [832, 530] on button "下一頁" at bounding box center [827, 512] width 68 height 36
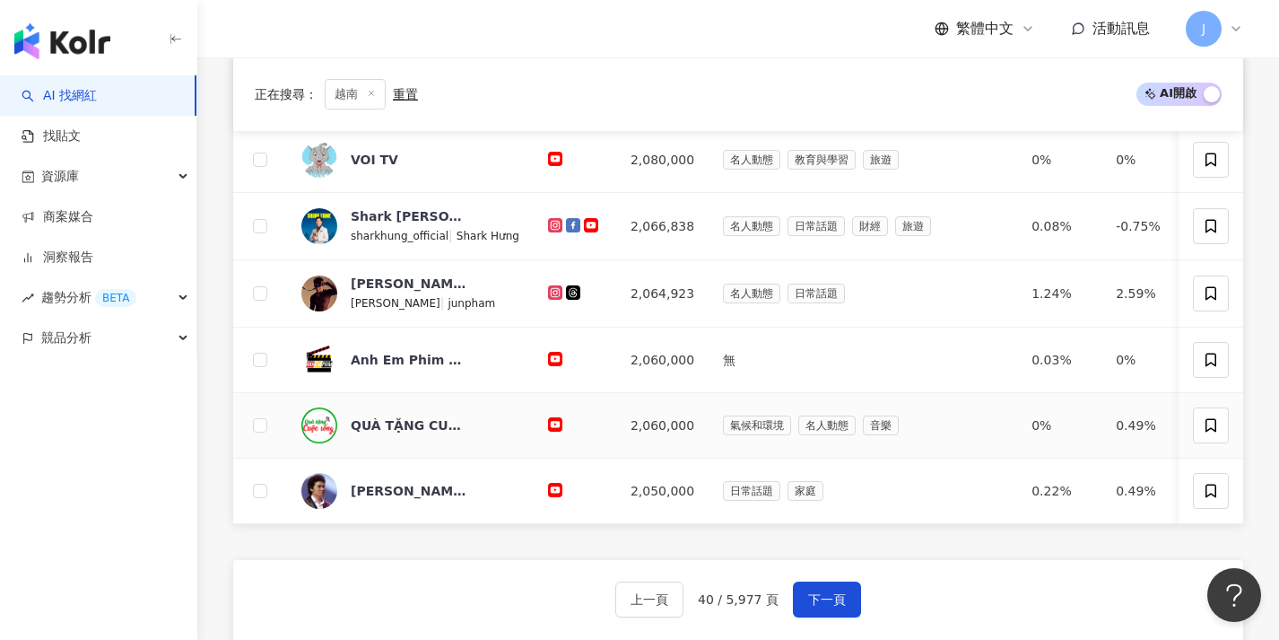
scroll to position [636, 0]
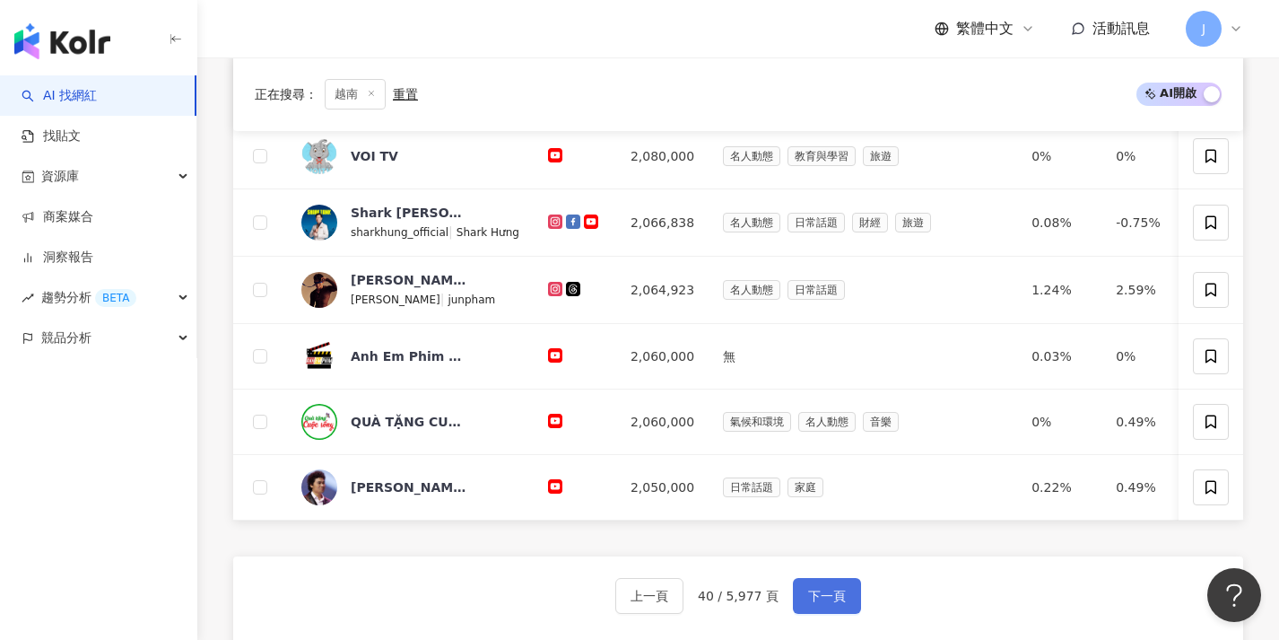
click at [836, 601] on span "下一頁" at bounding box center [827, 595] width 38 height 14
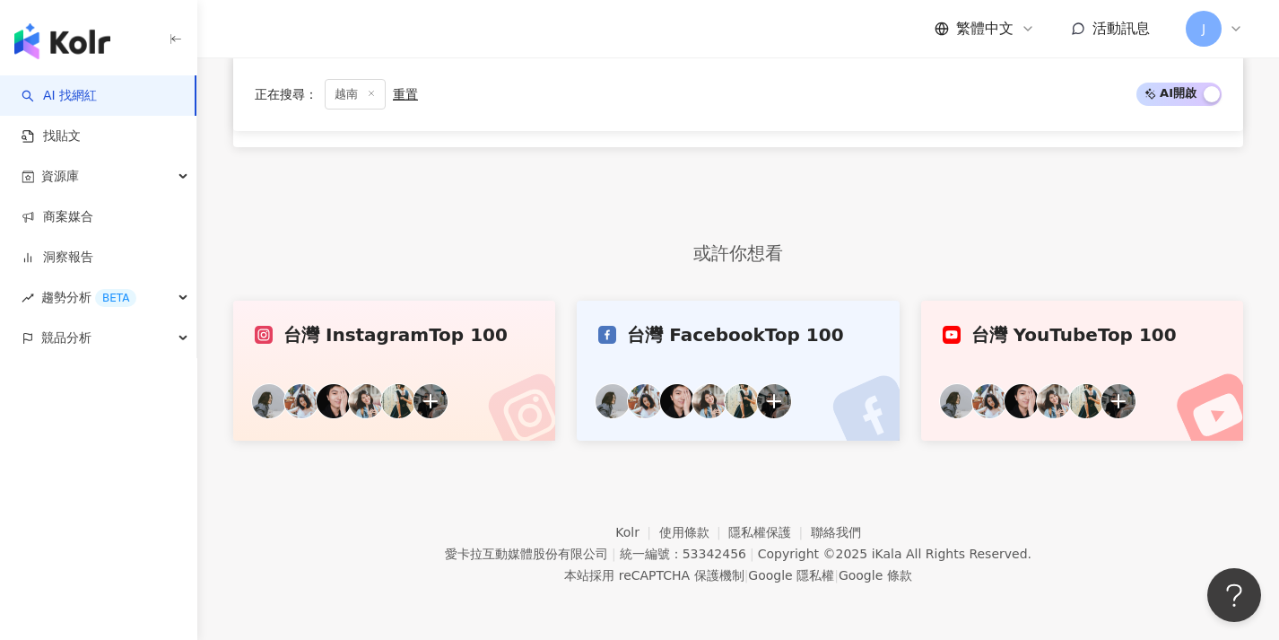
scroll to position [546, 0]
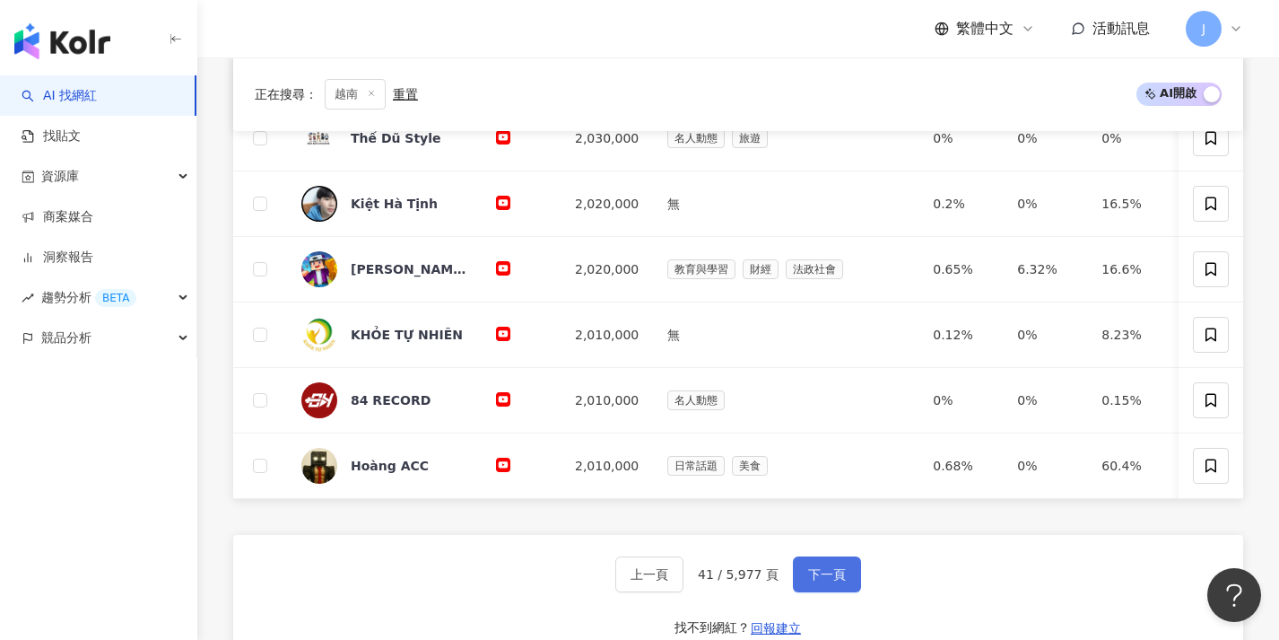
click at [831, 581] on span "下一頁" at bounding box center [827, 574] width 38 height 14
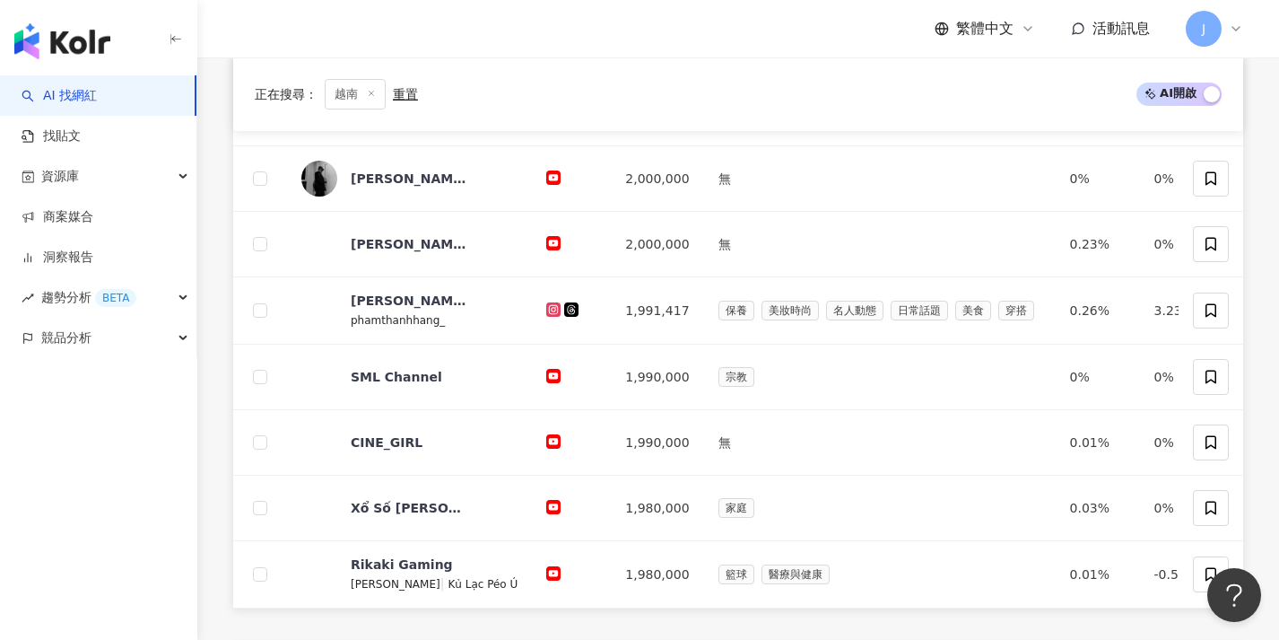
scroll to position [605, 0]
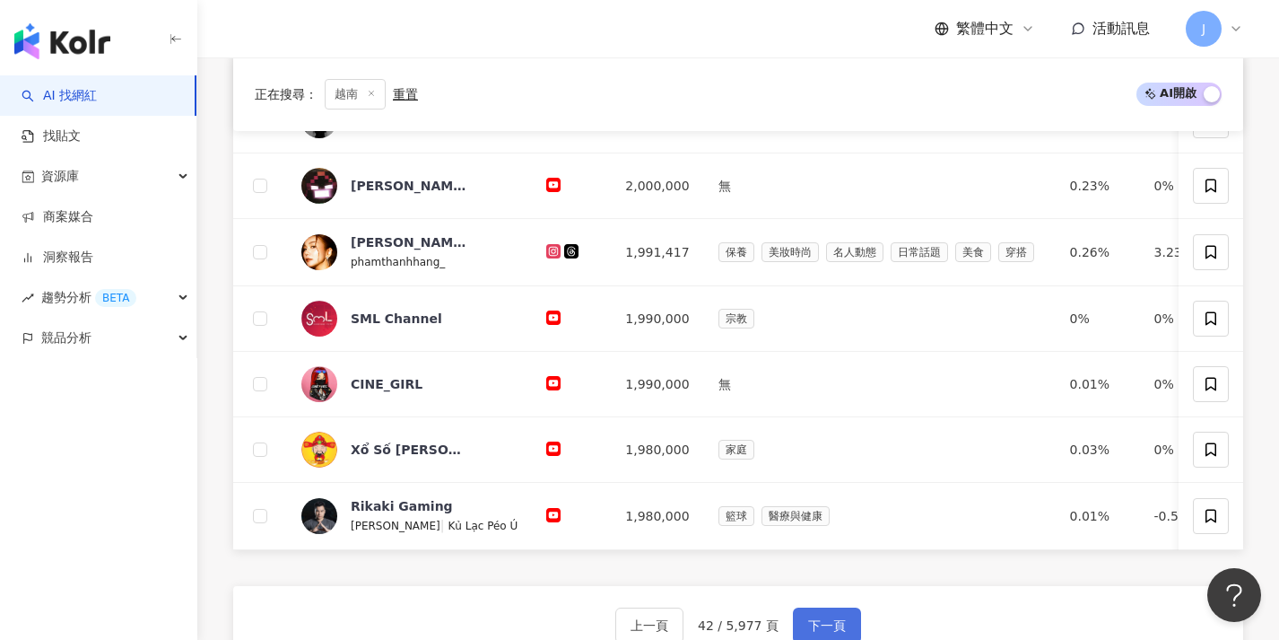
click at [818, 624] on button "下一頁" at bounding box center [827, 625] width 68 height 36
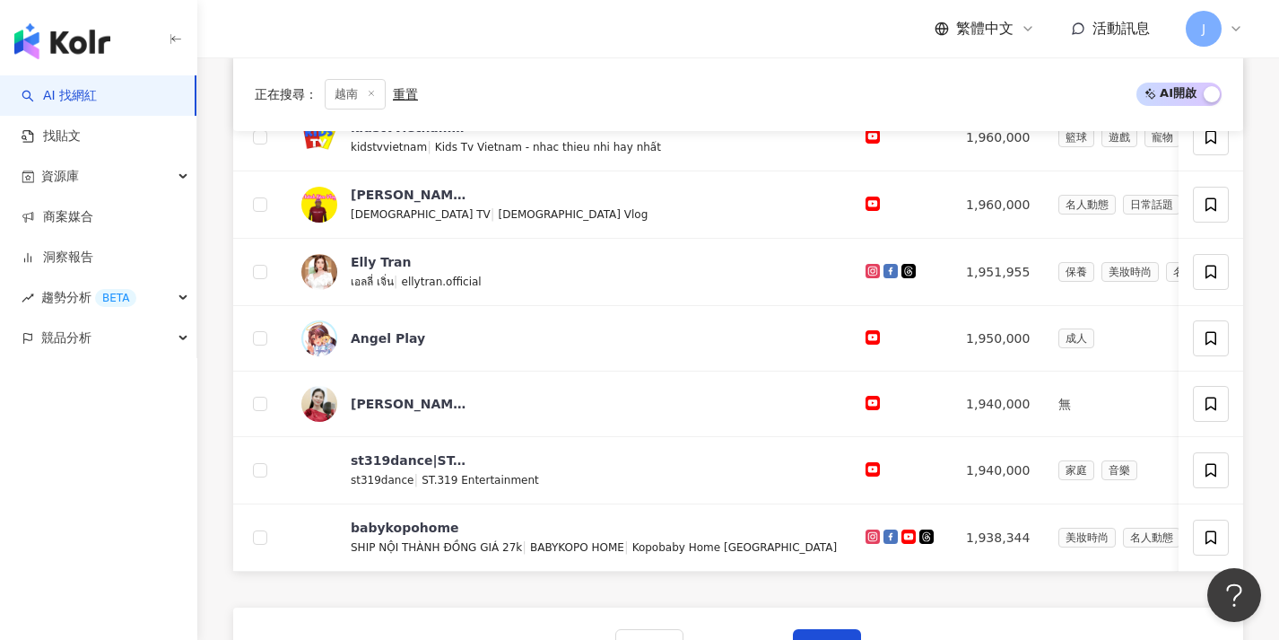
scroll to position [621, 0]
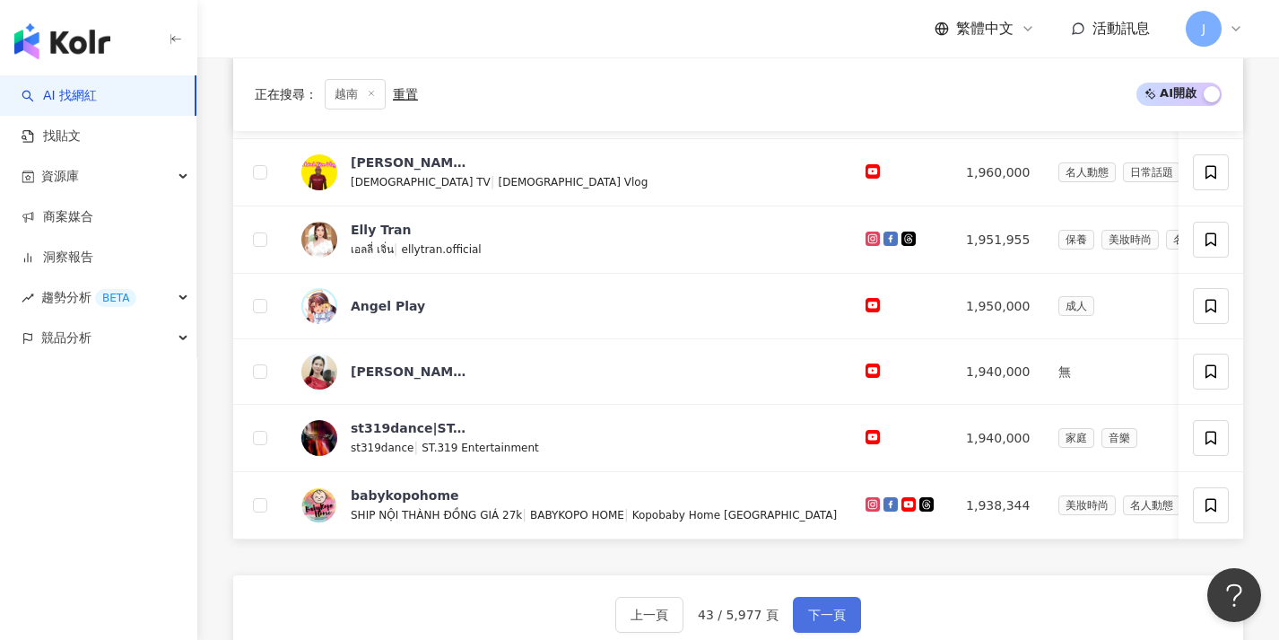
click at [826, 621] on span "下一頁" at bounding box center [827, 614] width 38 height 14
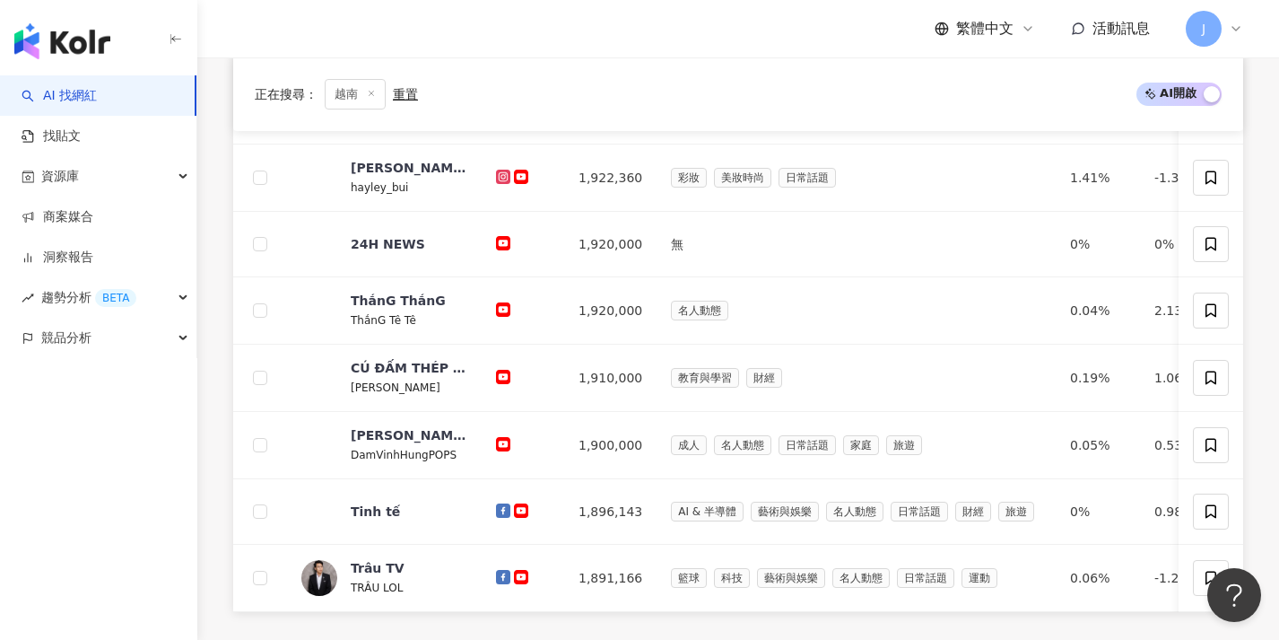
scroll to position [635, 0]
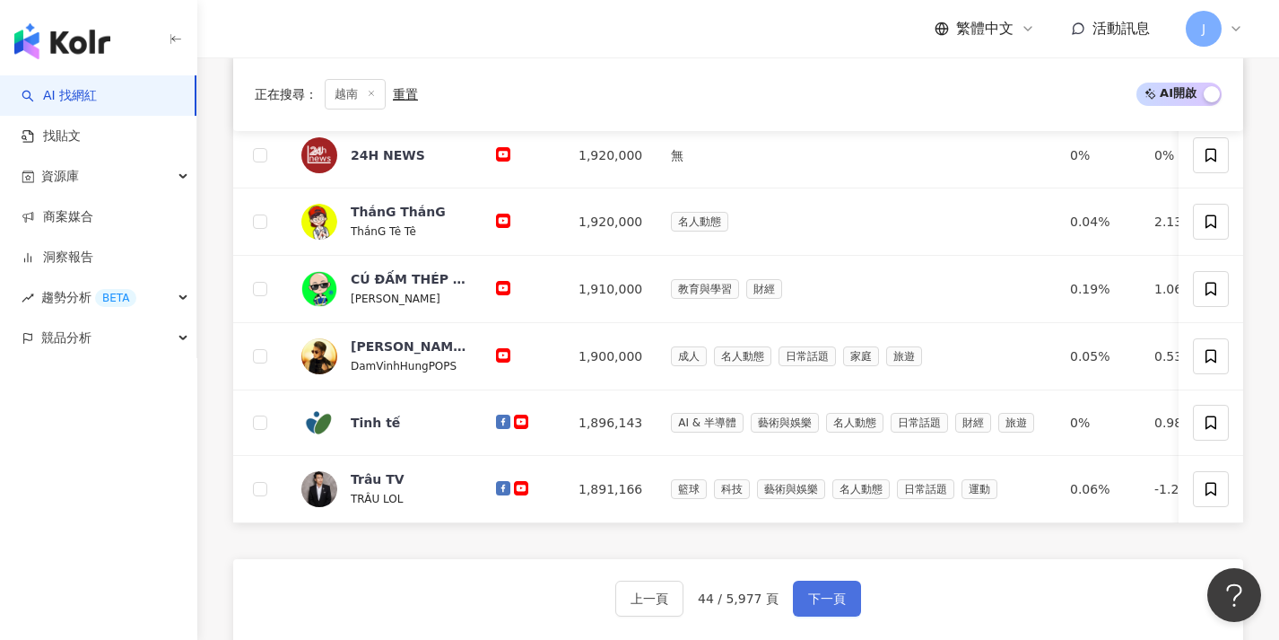
click at [844, 611] on button "下一頁" at bounding box center [827, 598] width 68 height 36
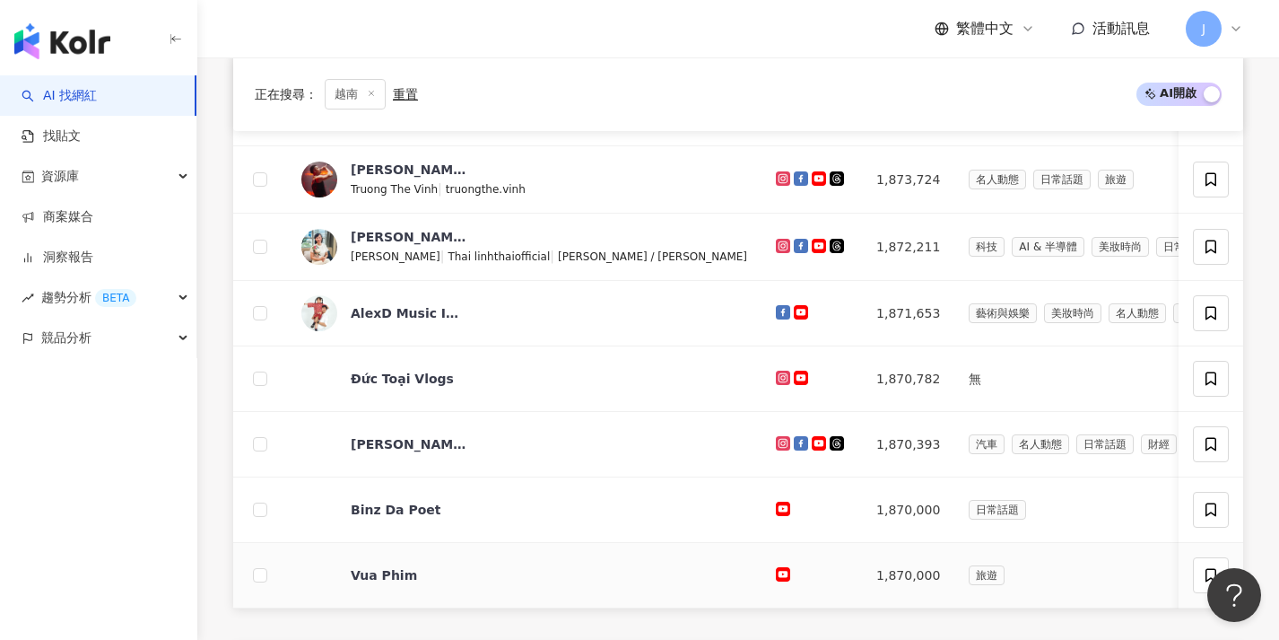
scroll to position [623, 0]
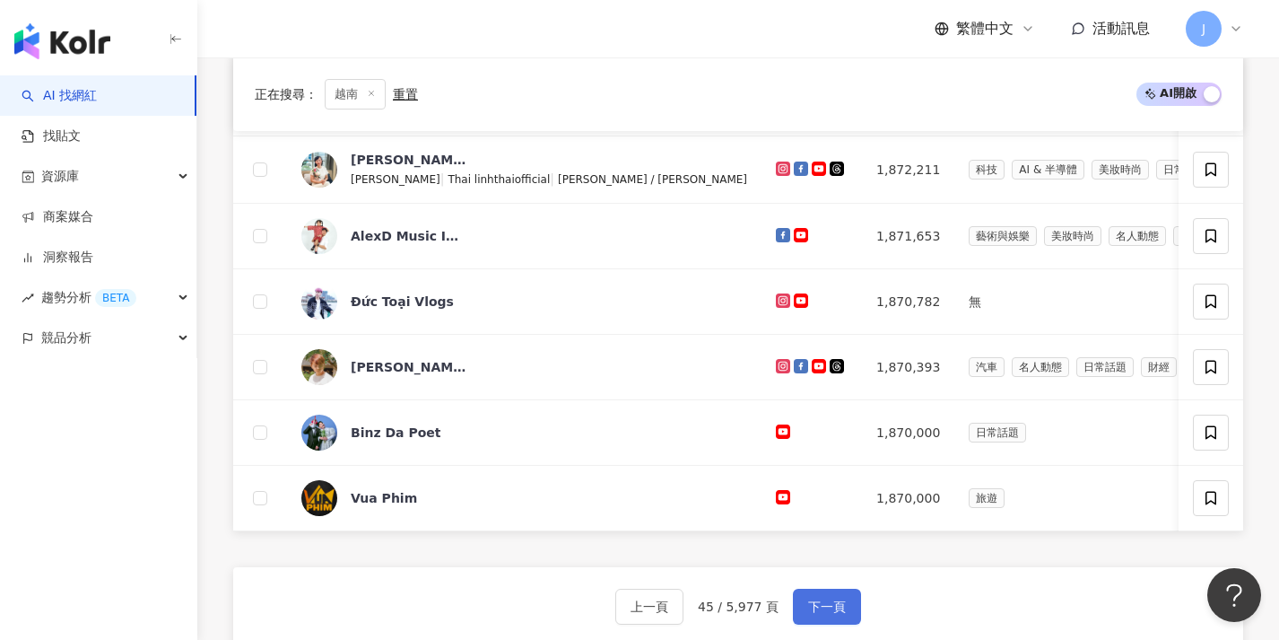
click at [820, 613] on span "下一頁" at bounding box center [827, 606] width 38 height 14
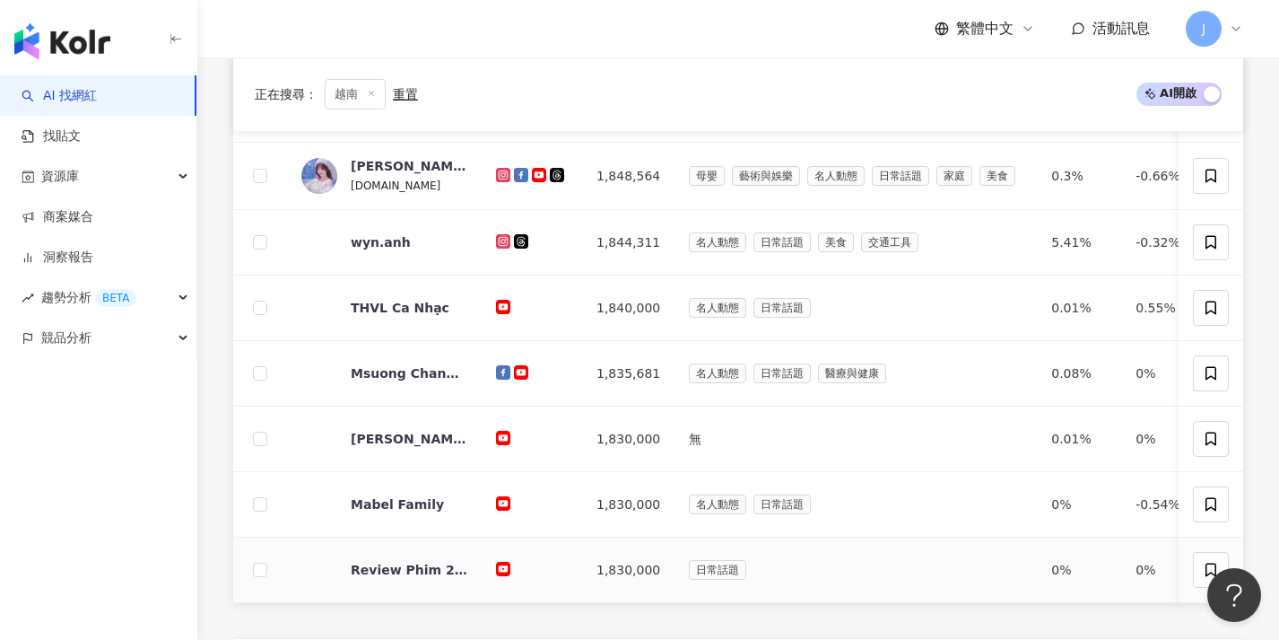
scroll to position [682, 0]
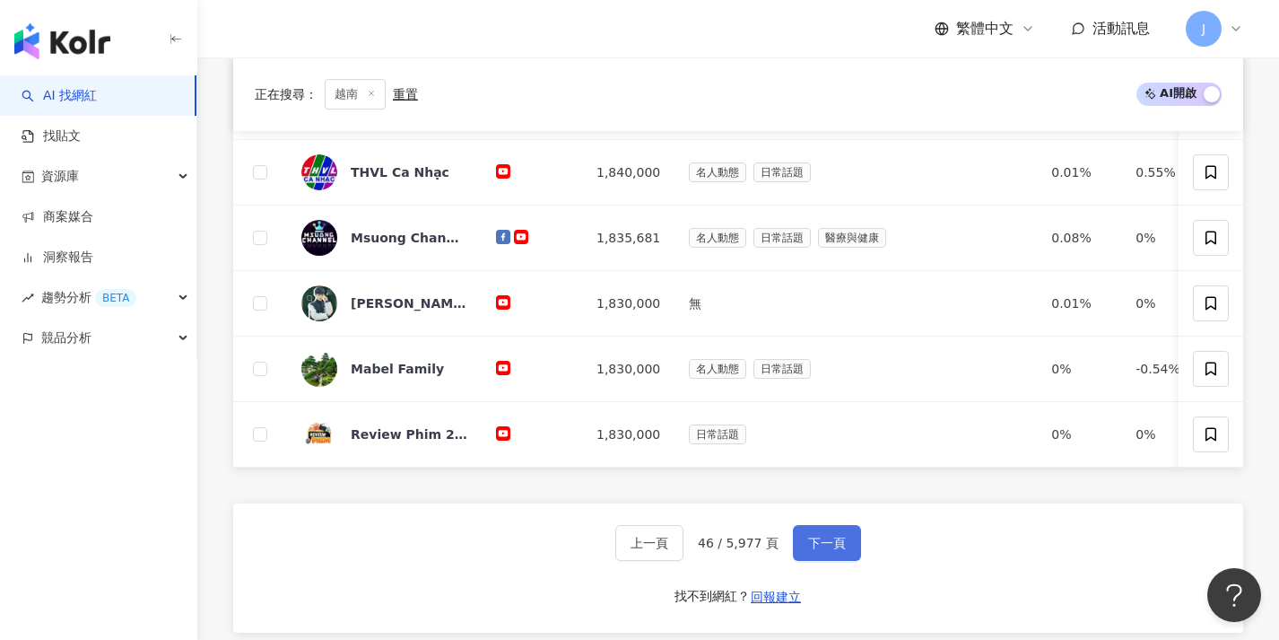
click at [837, 550] on span "下一頁" at bounding box center [827, 543] width 38 height 14
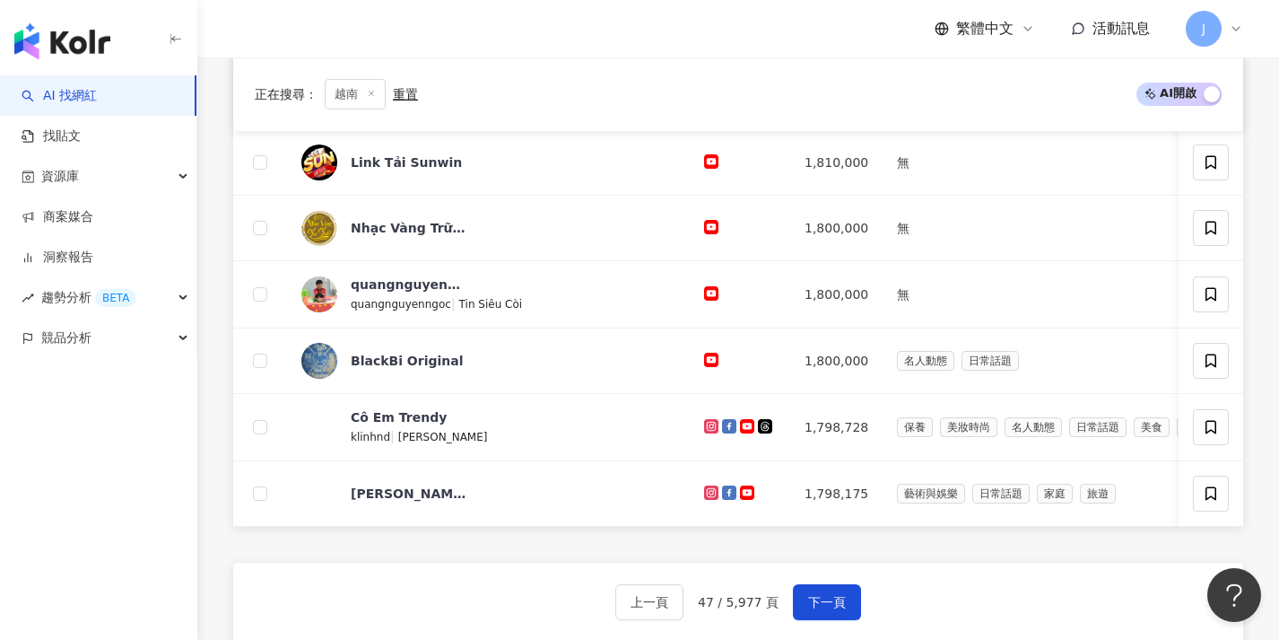
scroll to position [633, 0]
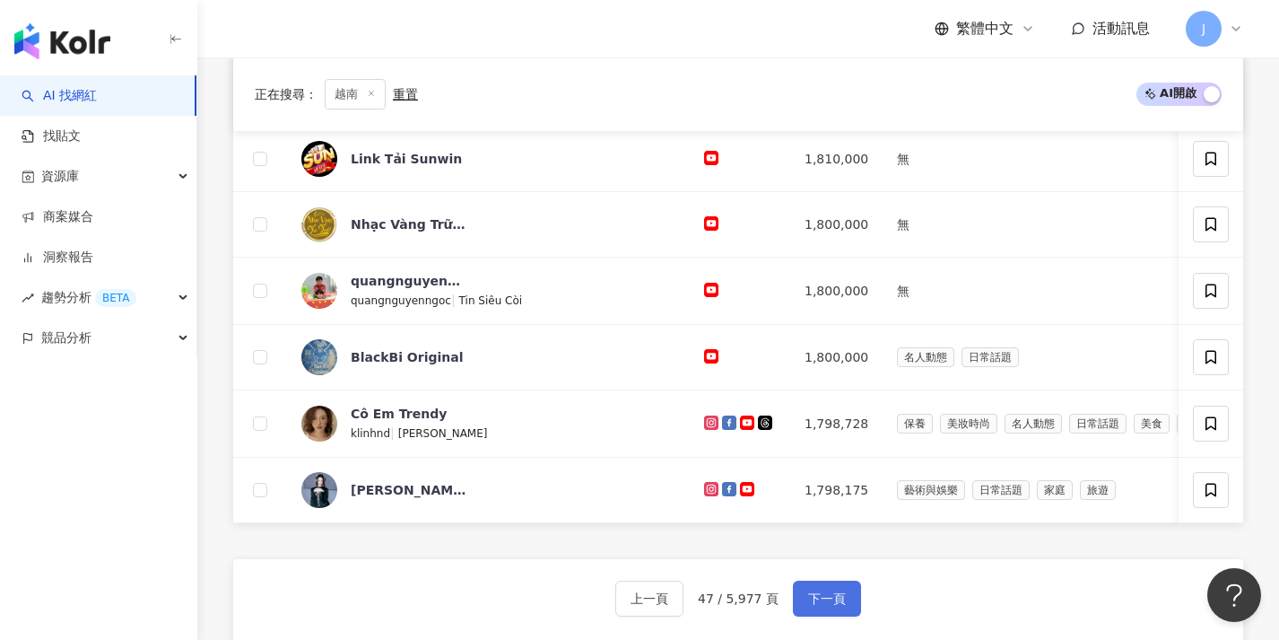
click at [815, 599] on button "下一頁" at bounding box center [827, 598] width 68 height 36
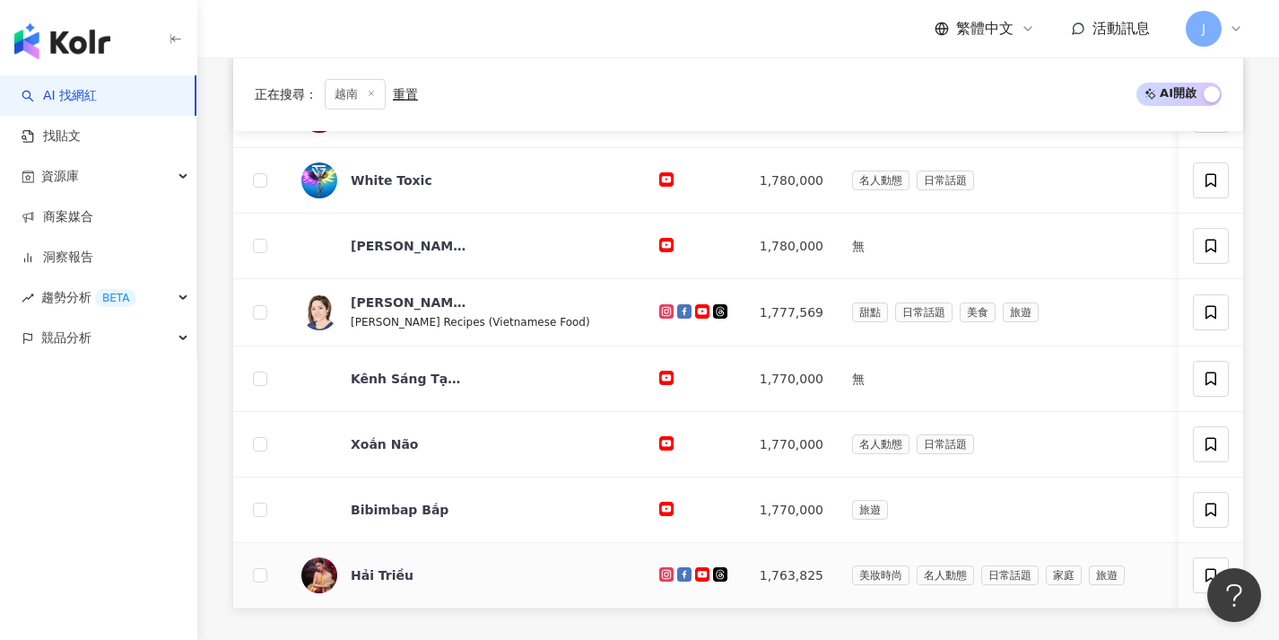
scroll to position [637, 0]
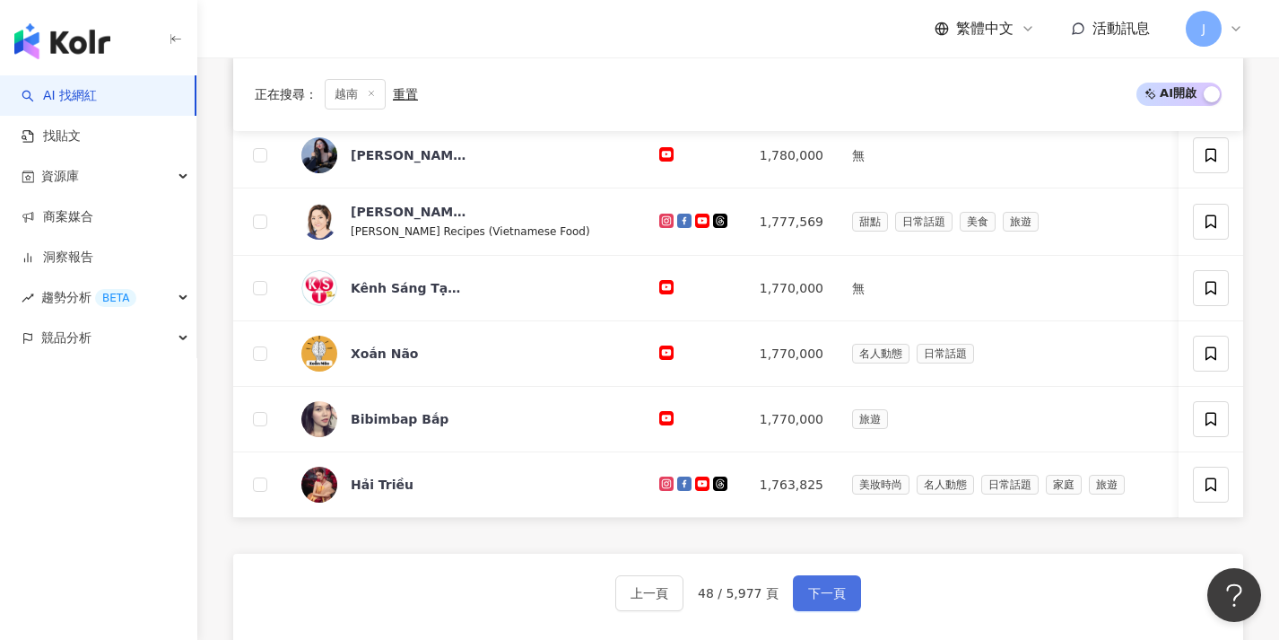
click at [817, 600] on span "下一頁" at bounding box center [827, 593] width 38 height 14
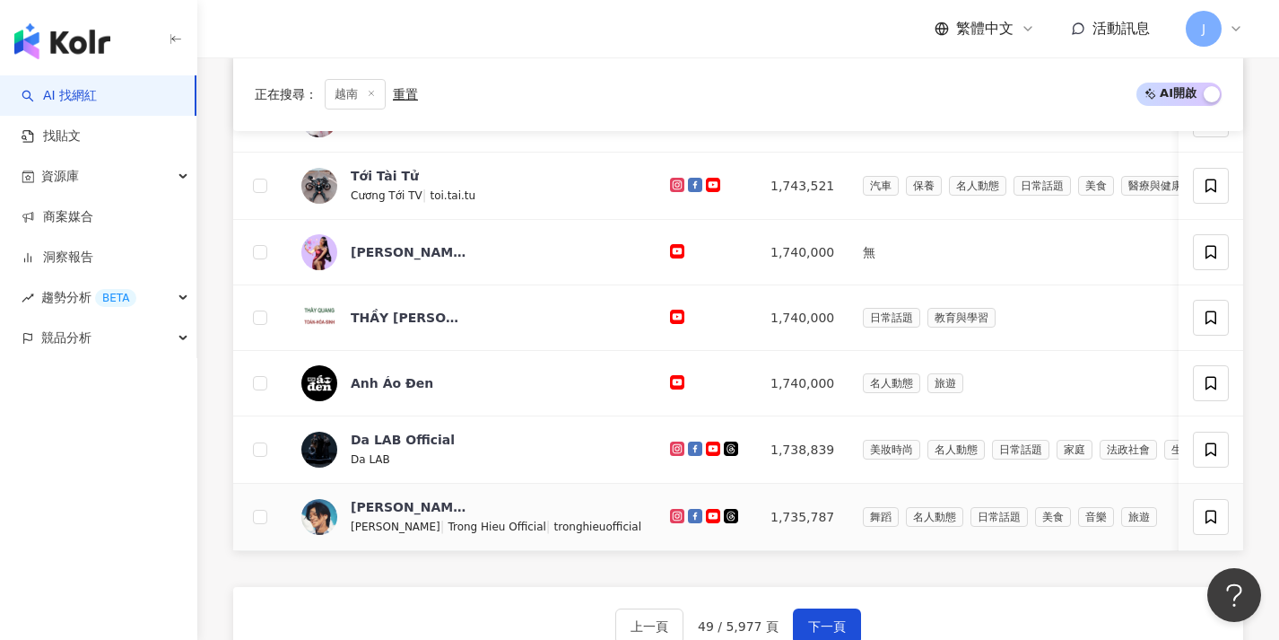
scroll to position [648, 0]
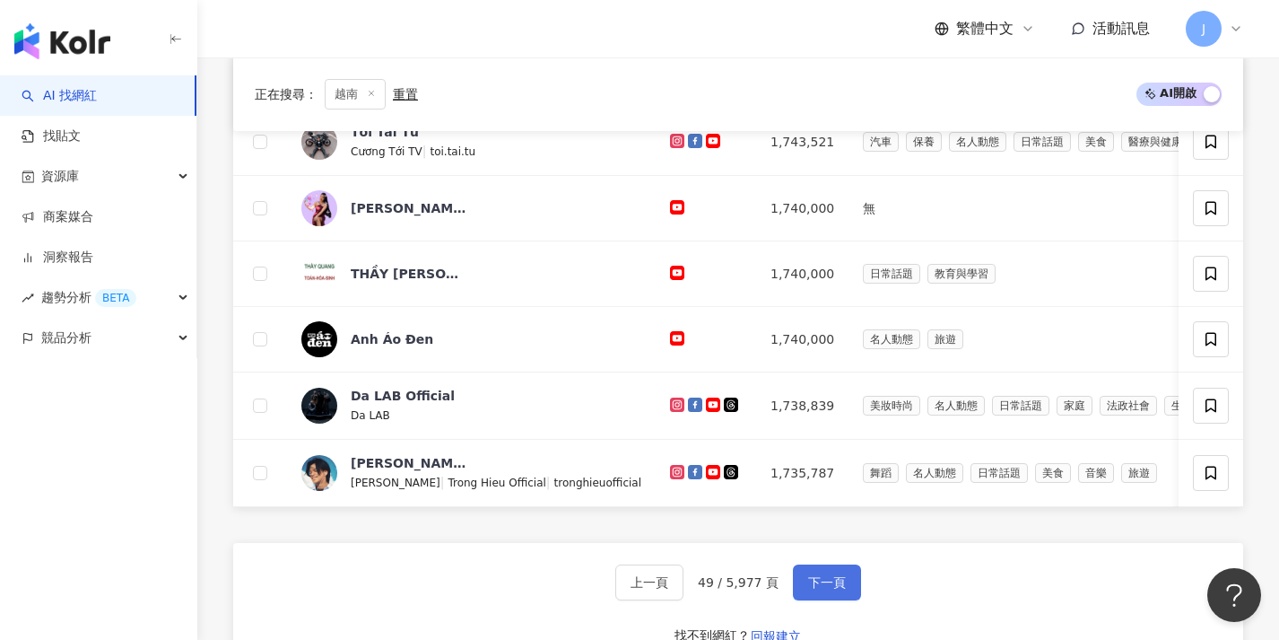
click at [814, 589] on span "下一頁" at bounding box center [827, 582] width 38 height 14
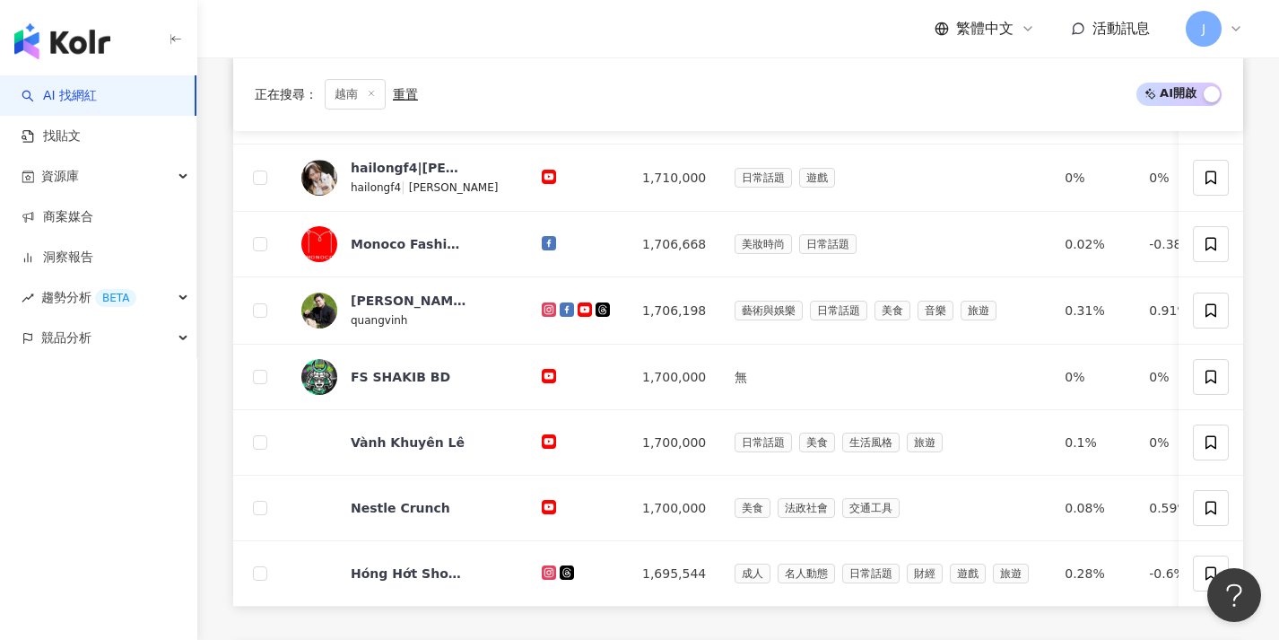
scroll to position [718, 0]
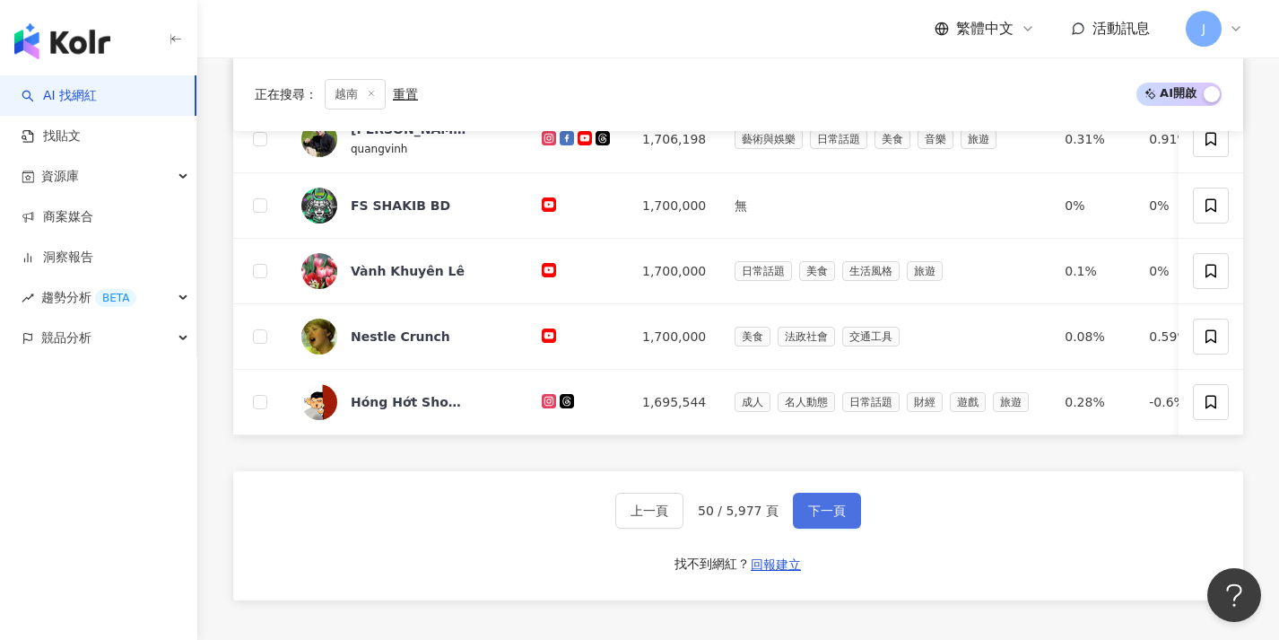
click at [842, 511] on button "下一頁" at bounding box center [827, 510] width 68 height 36
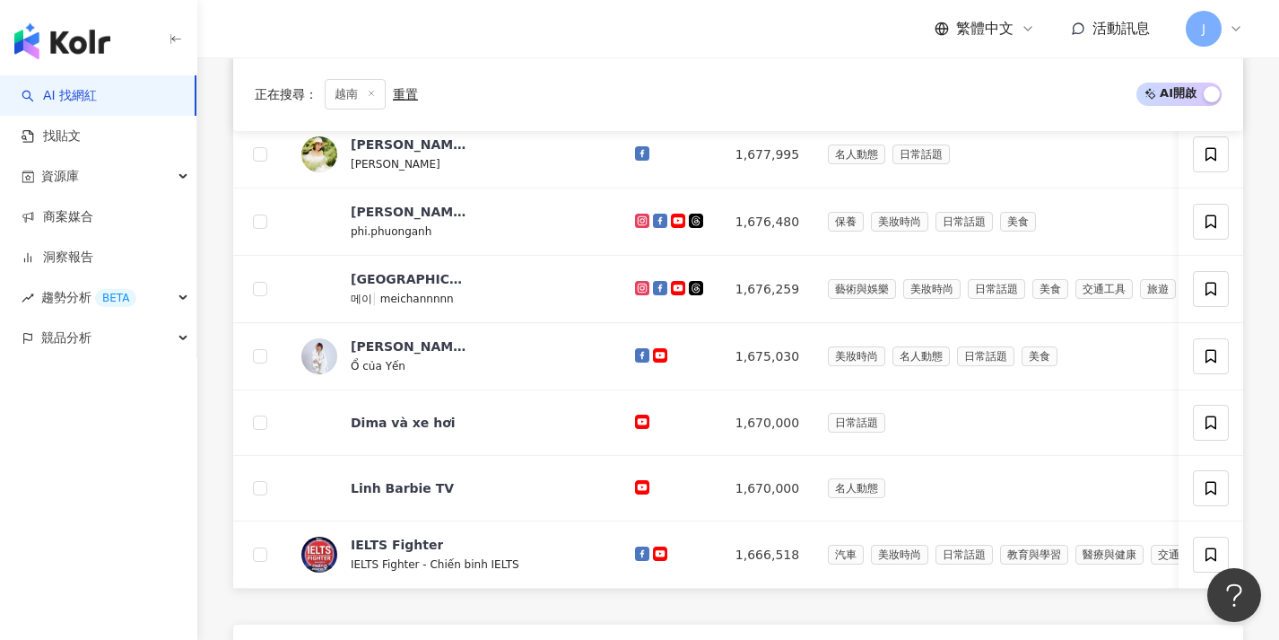
scroll to position [645, 0]
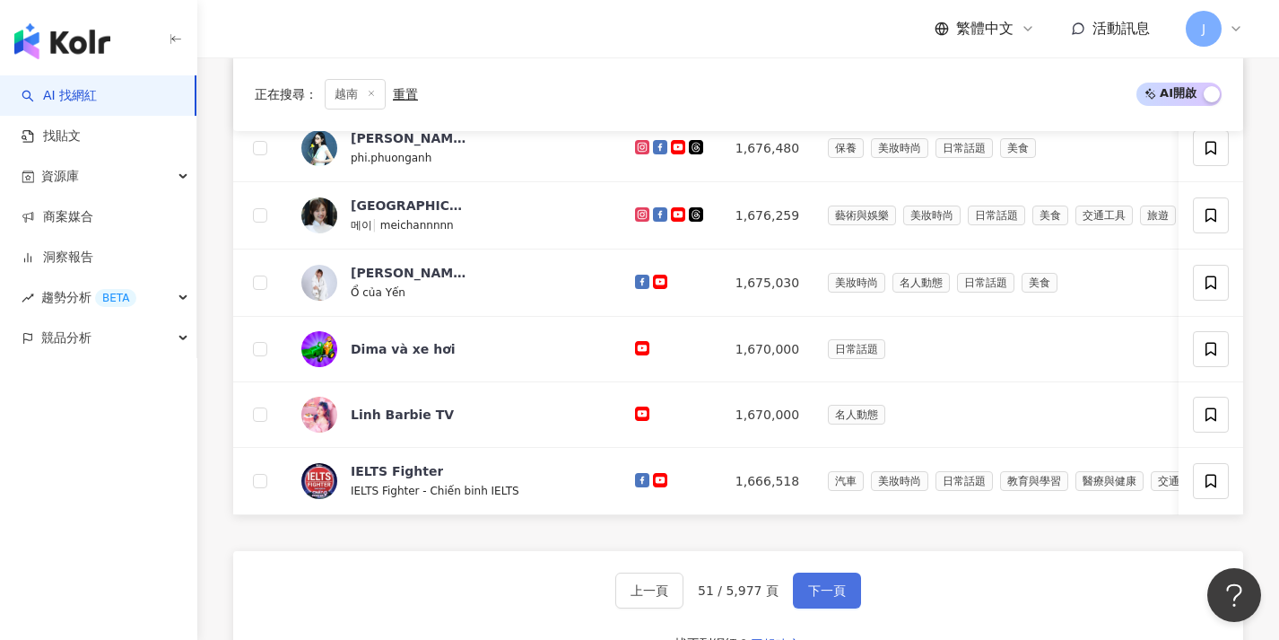
click at [816, 587] on button "下一頁" at bounding box center [827, 590] width 68 height 36
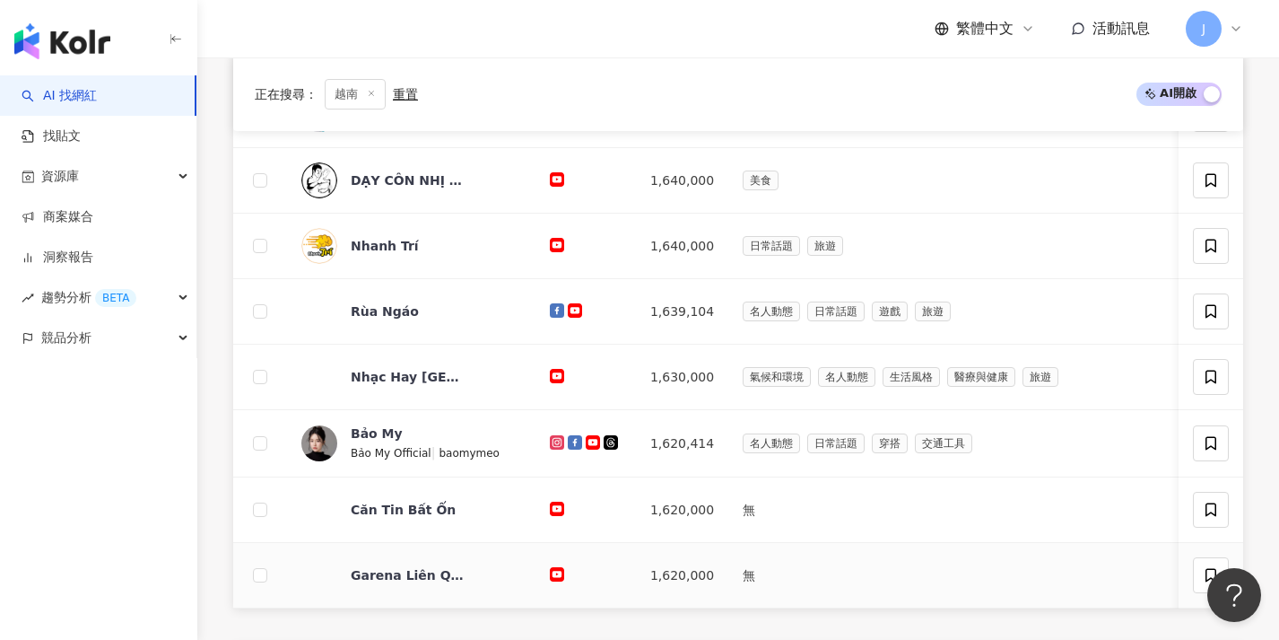
scroll to position [652, 0]
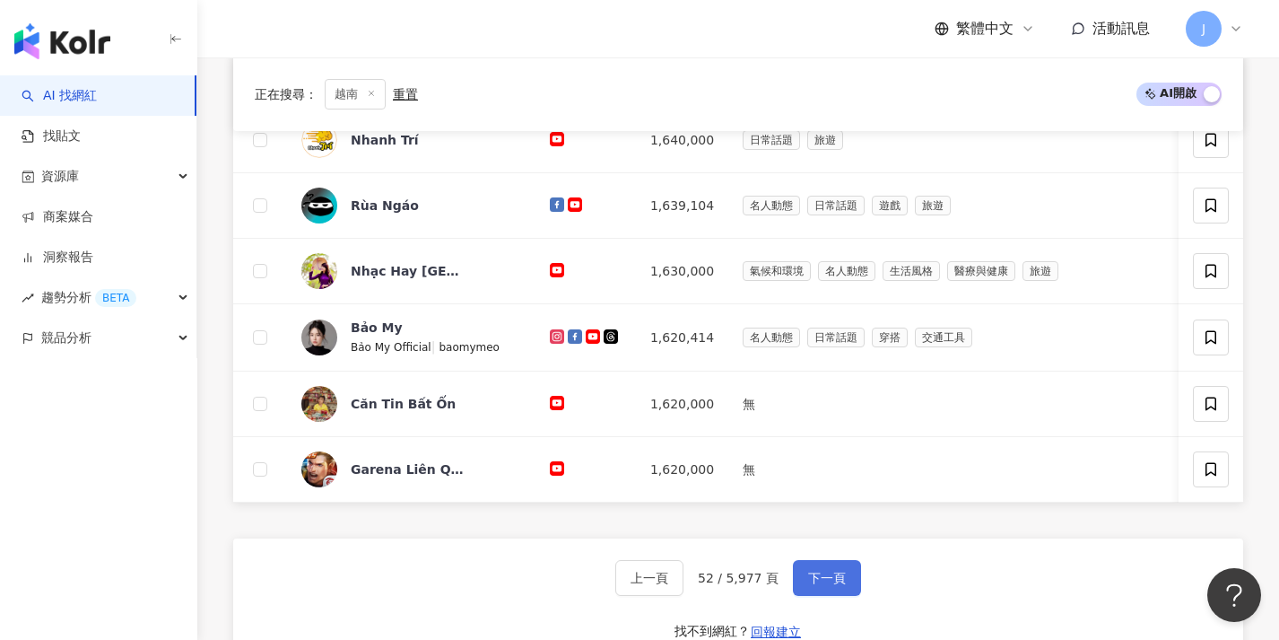
click at [814, 582] on span "下一頁" at bounding box center [827, 577] width 38 height 14
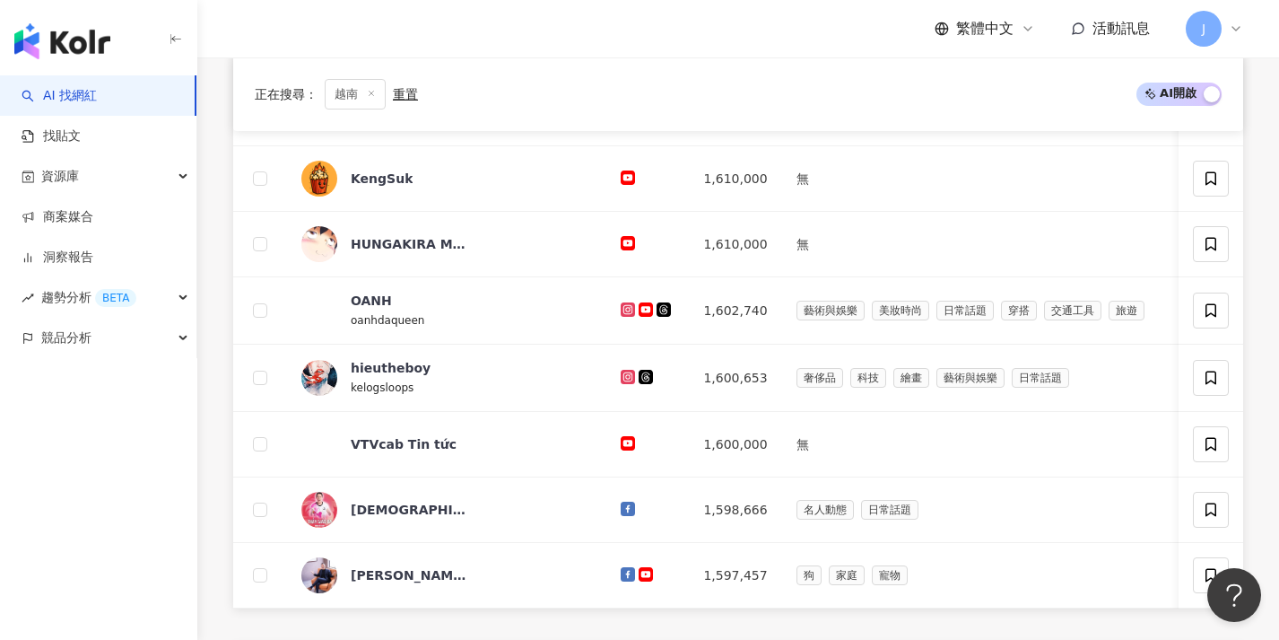
scroll to position [682, 0]
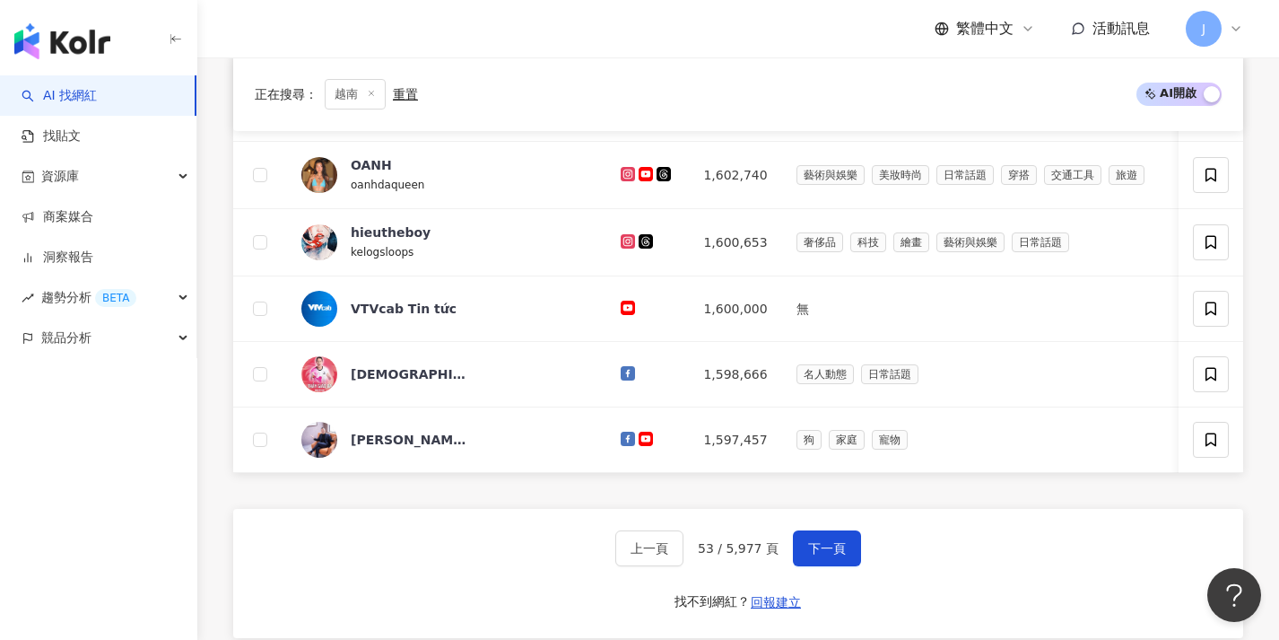
click at [814, 582] on div "上一頁 53 / 5,977 頁 下一頁 找不到網紅？ 回報建立" at bounding box center [738, 573] width 1010 height 129
click at [827, 555] on span "下一頁" at bounding box center [827, 548] width 38 height 14
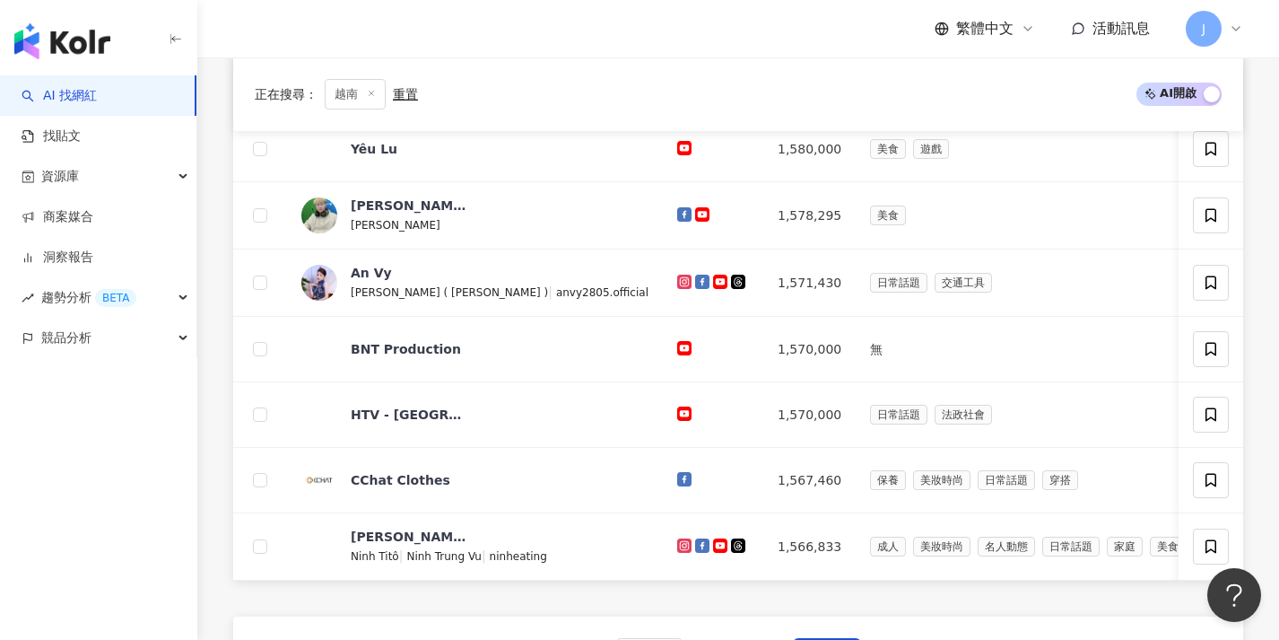
scroll to position [643, 0]
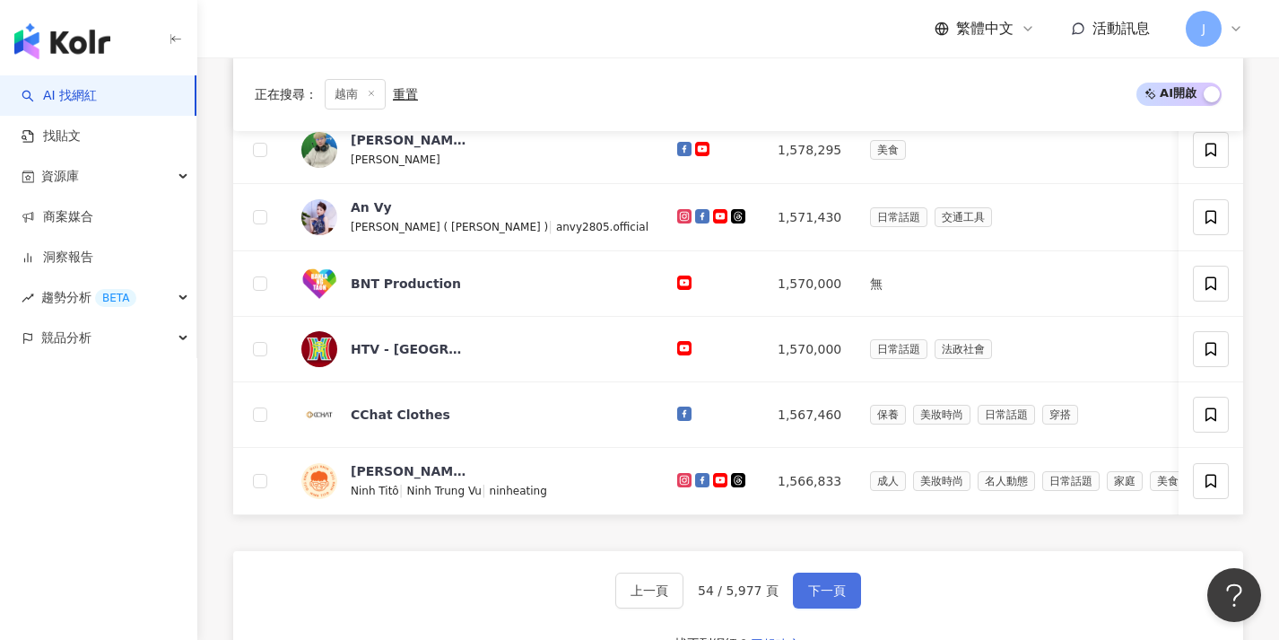
click at [821, 587] on button "下一頁" at bounding box center [827, 590] width 68 height 36
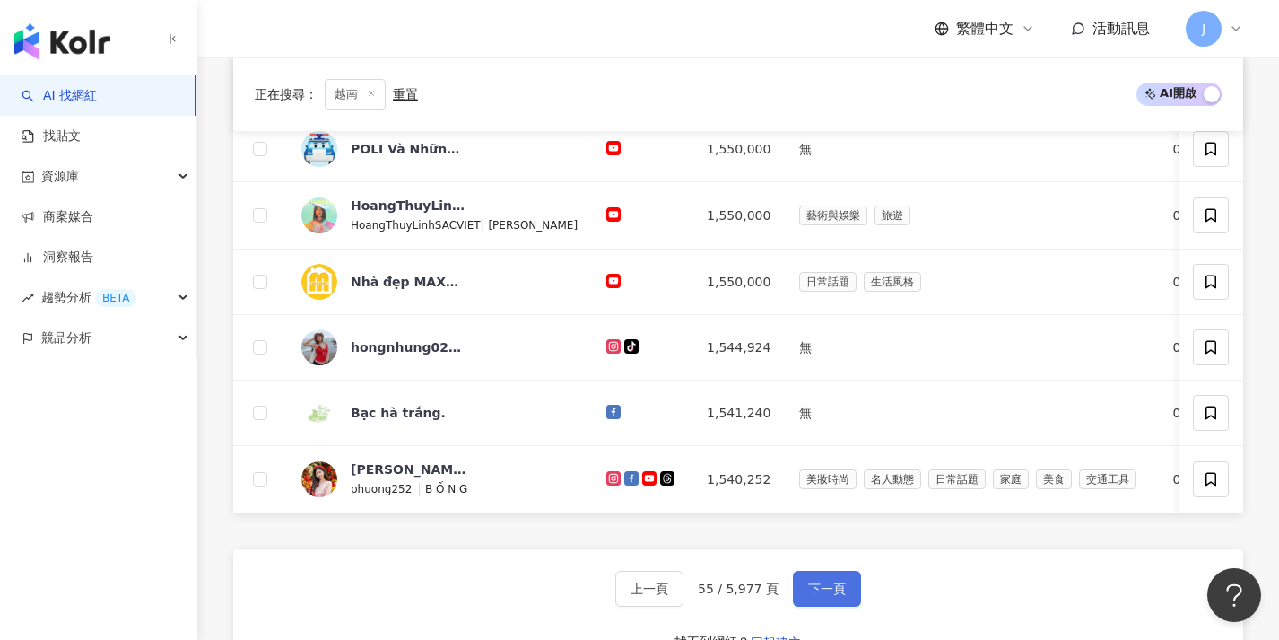
click at [825, 596] on span "下一頁" at bounding box center [827, 588] width 38 height 14
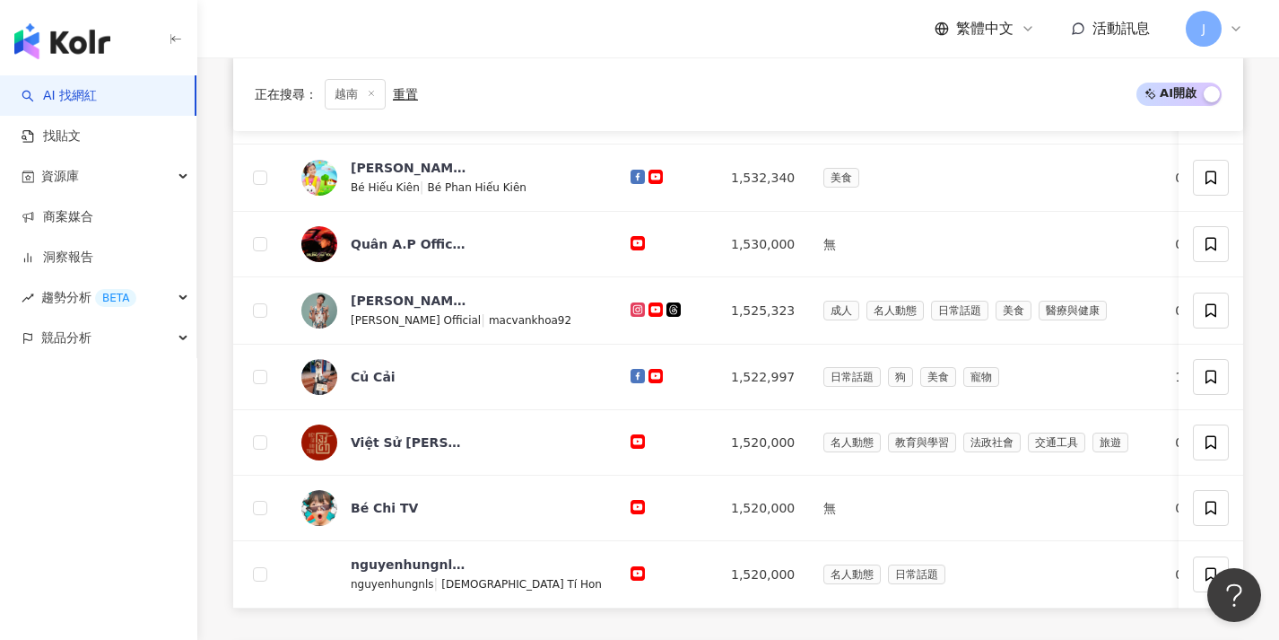
scroll to position [666, 0]
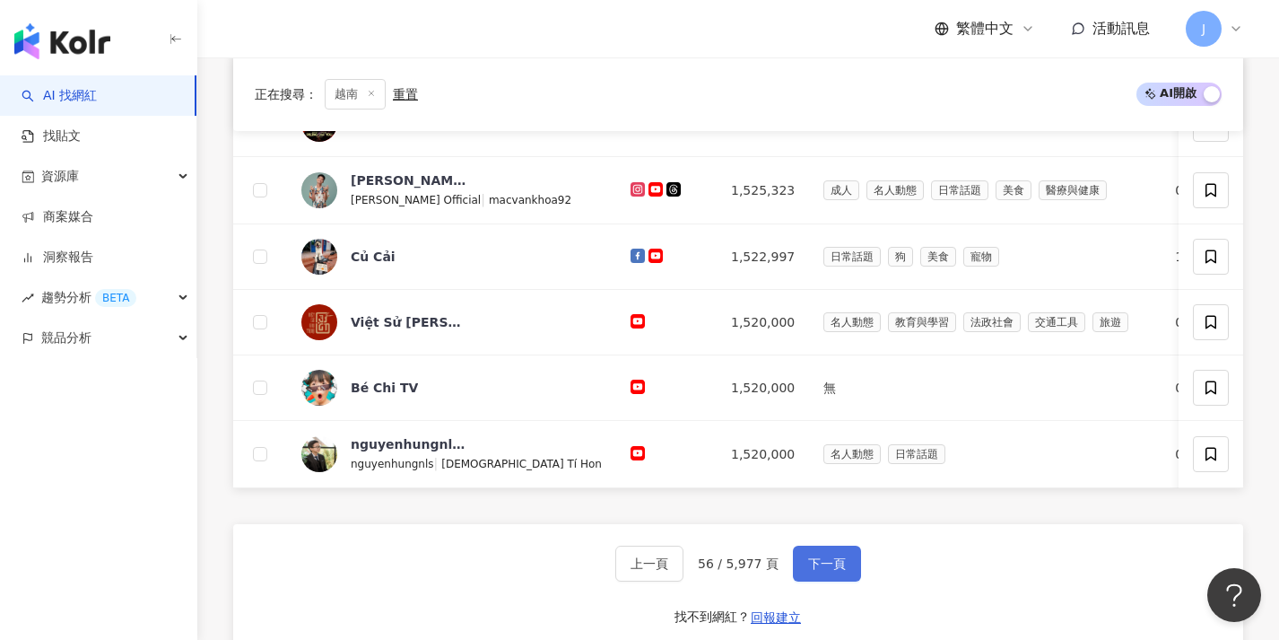
click at [824, 581] on button "下一頁" at bounding box center [827, 563] width 68 height 36
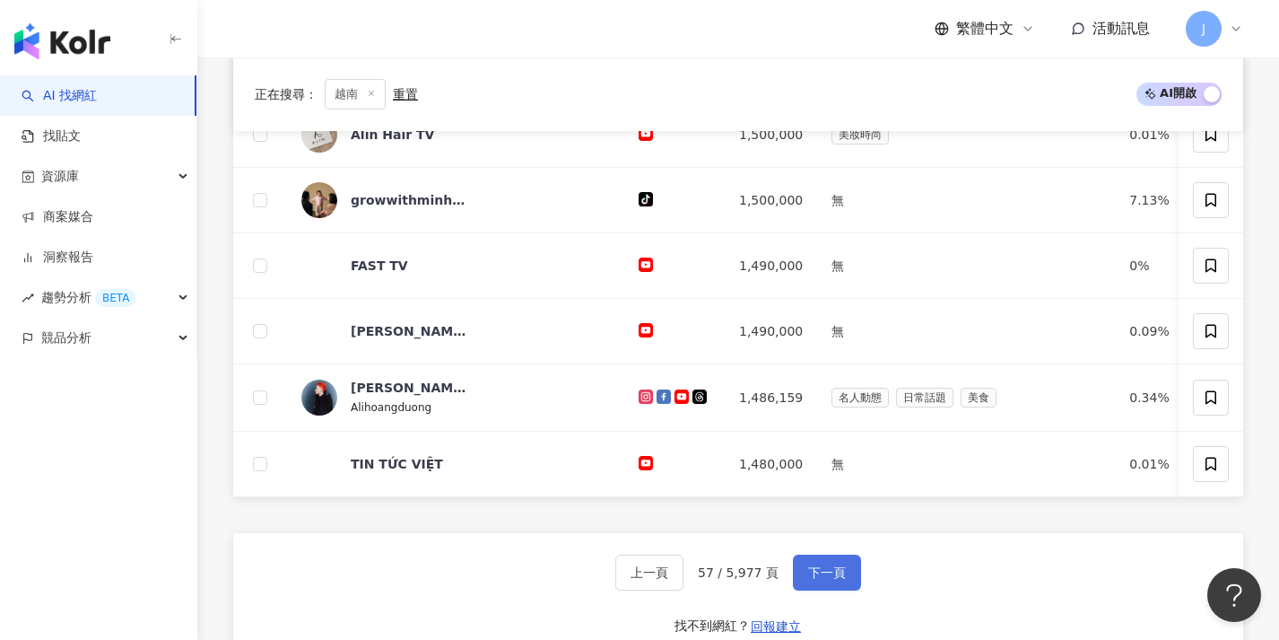
click at [828, 579] on span "下一頁" at bounding box center [827, 572] width 38 height 14
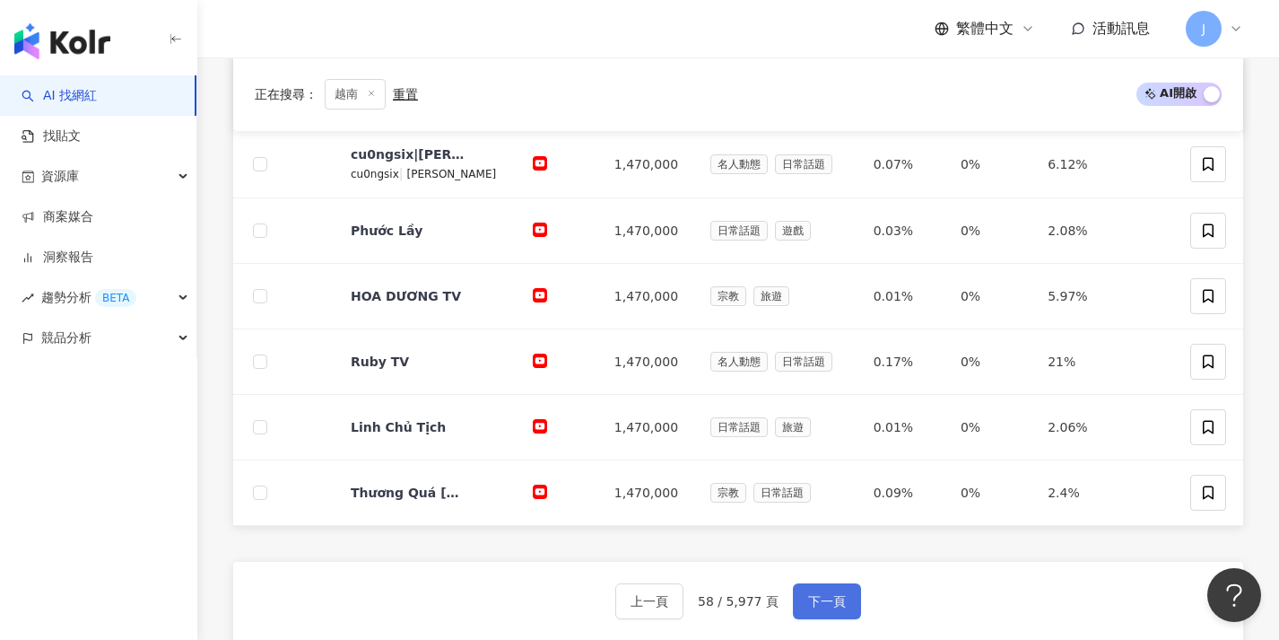
click at [826, 591] on button "下一頁" at bounding box center [827, 601] width 68 height 36
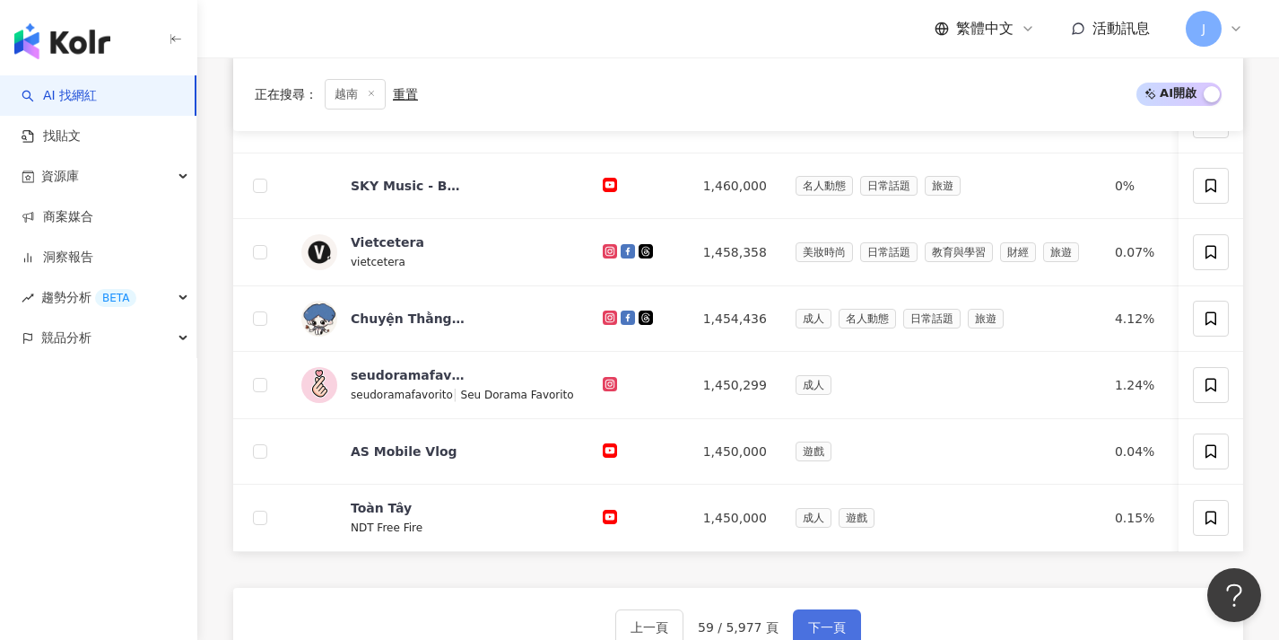
click at [814, 629] on button "下一頁" at bounding box center [827, 627] width 68 height 36
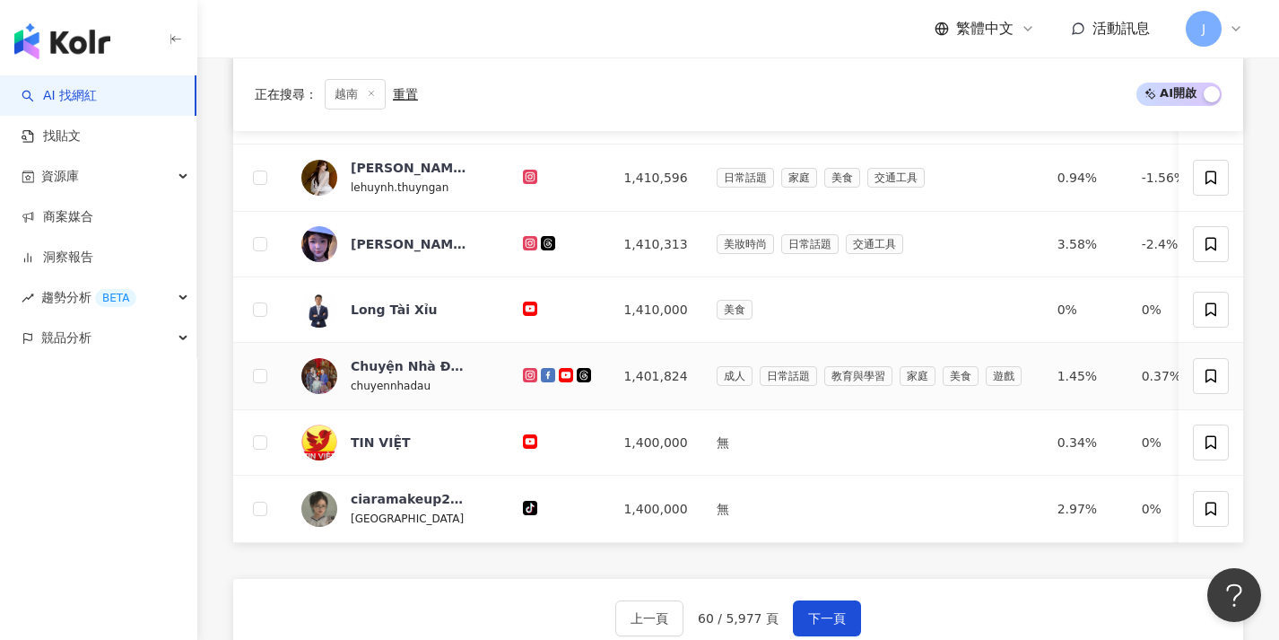
scroll to position [688, 0]
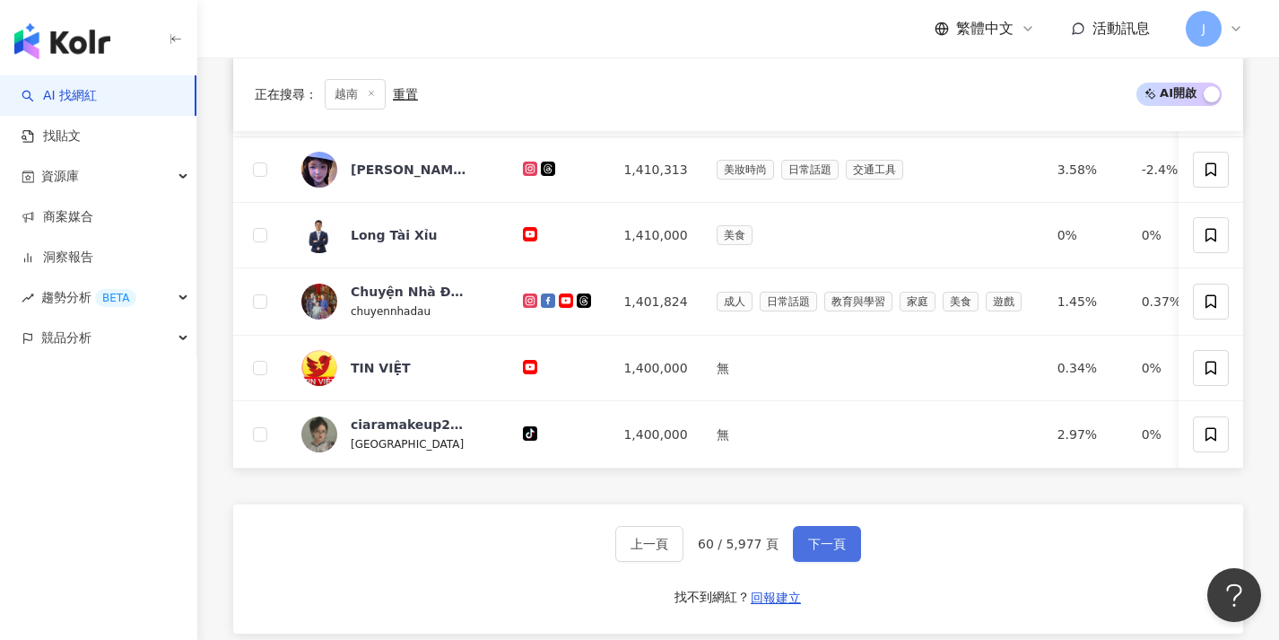
click at [834, 551] on span "下一頁" at bounding box center [827, 543] width 38 height 14
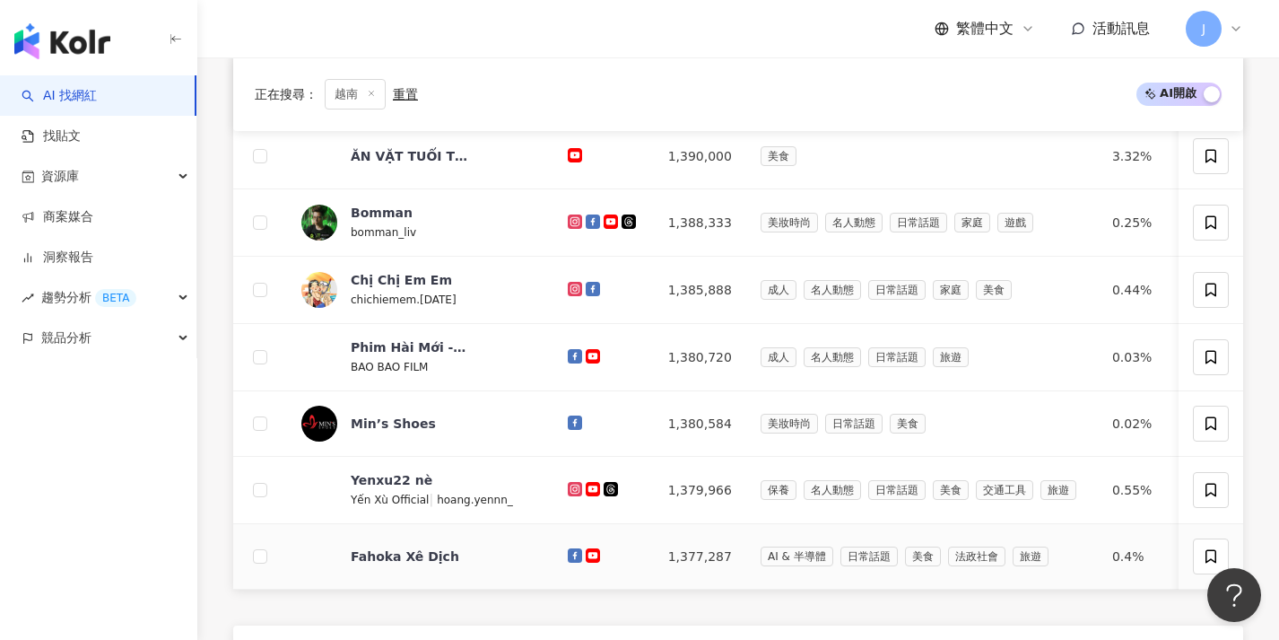
scroll to position [699, 0]
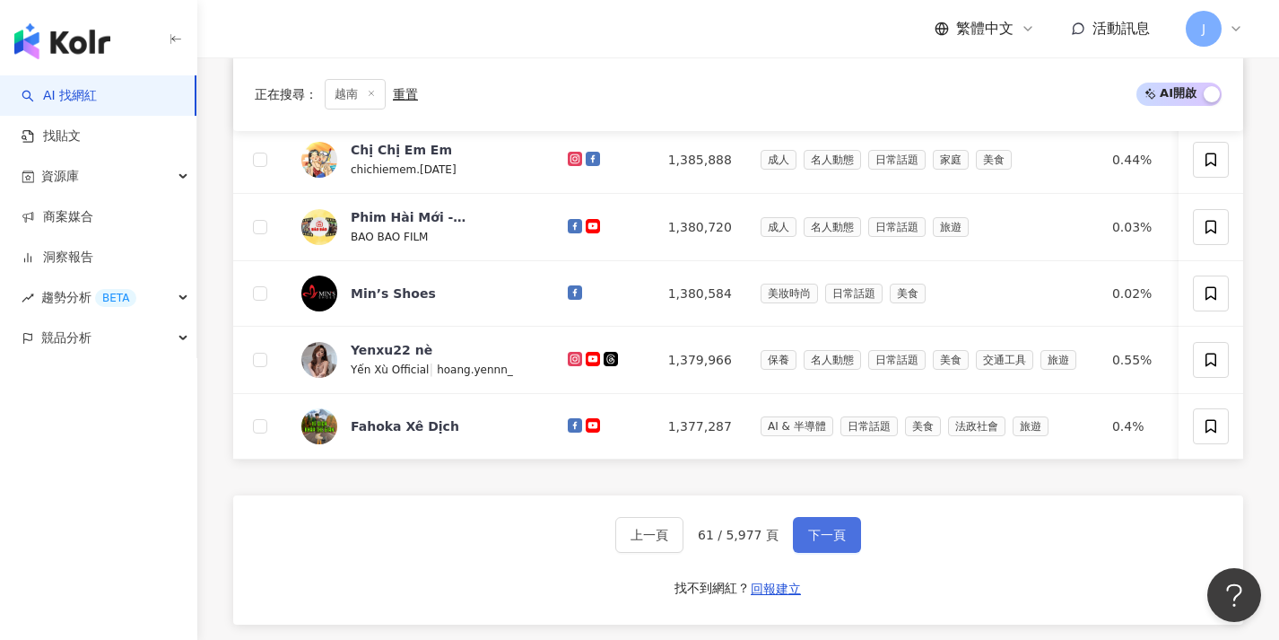
click at [811, 553] on button "下一頁" at bounding box center [827, 535] width 68 height 36
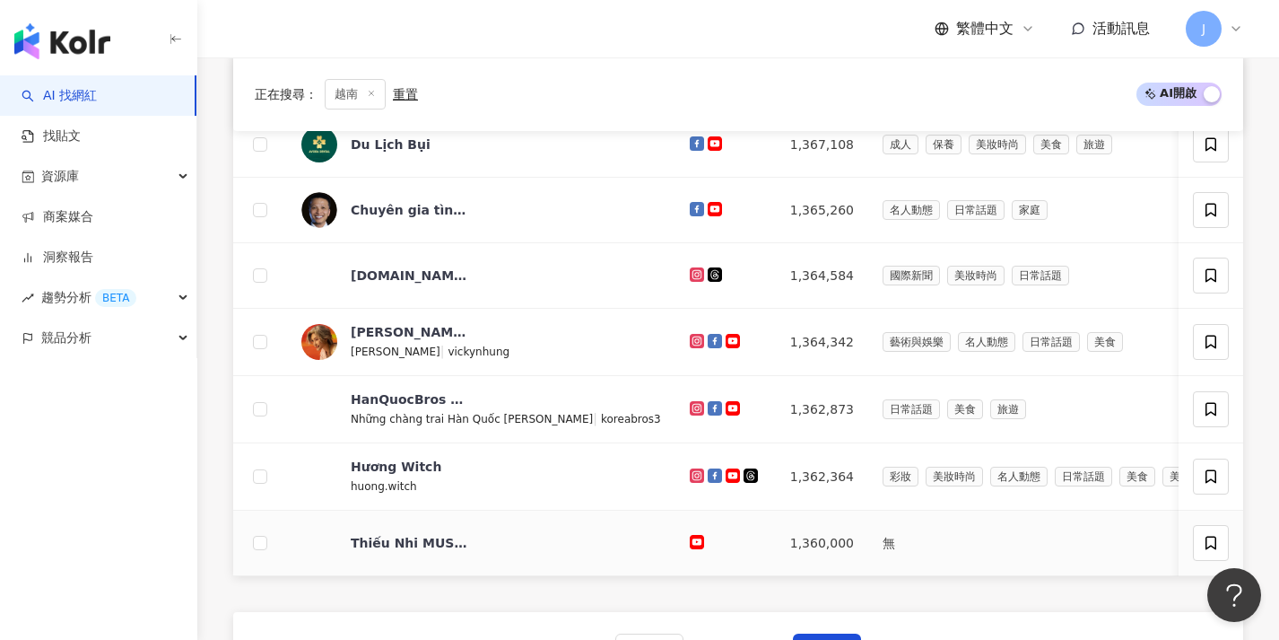
scroll to position [615, 0]
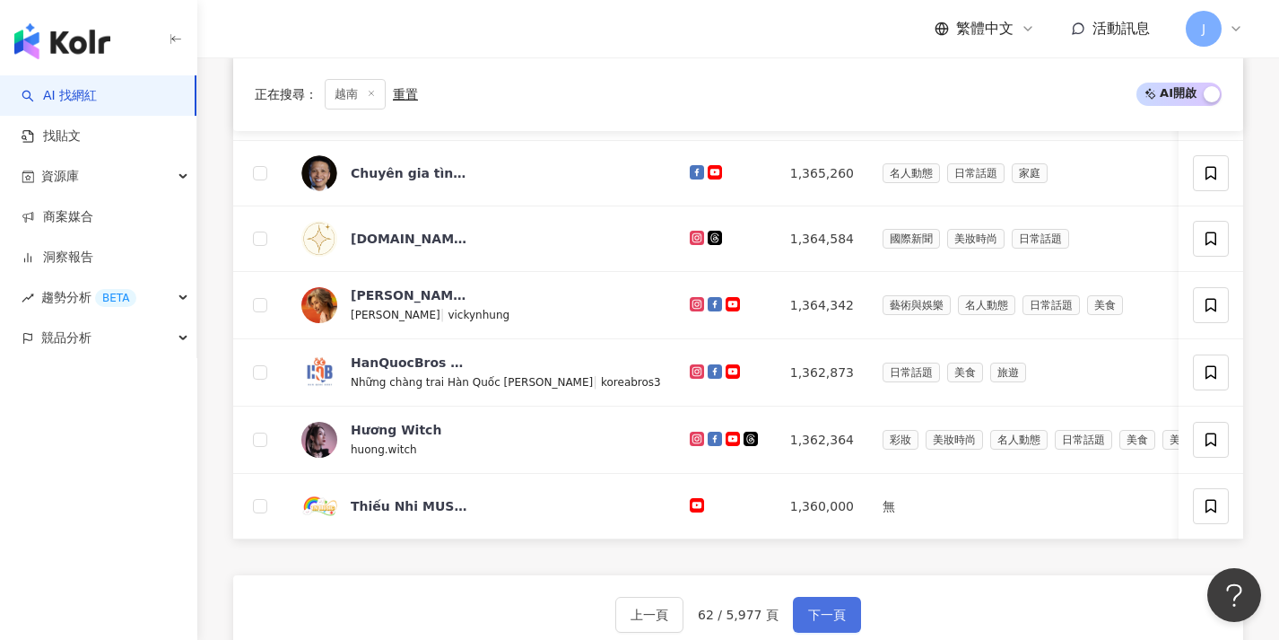
click at [806, 611] on button "下一頁" at bounding box center [827, 615] width 68 height 36
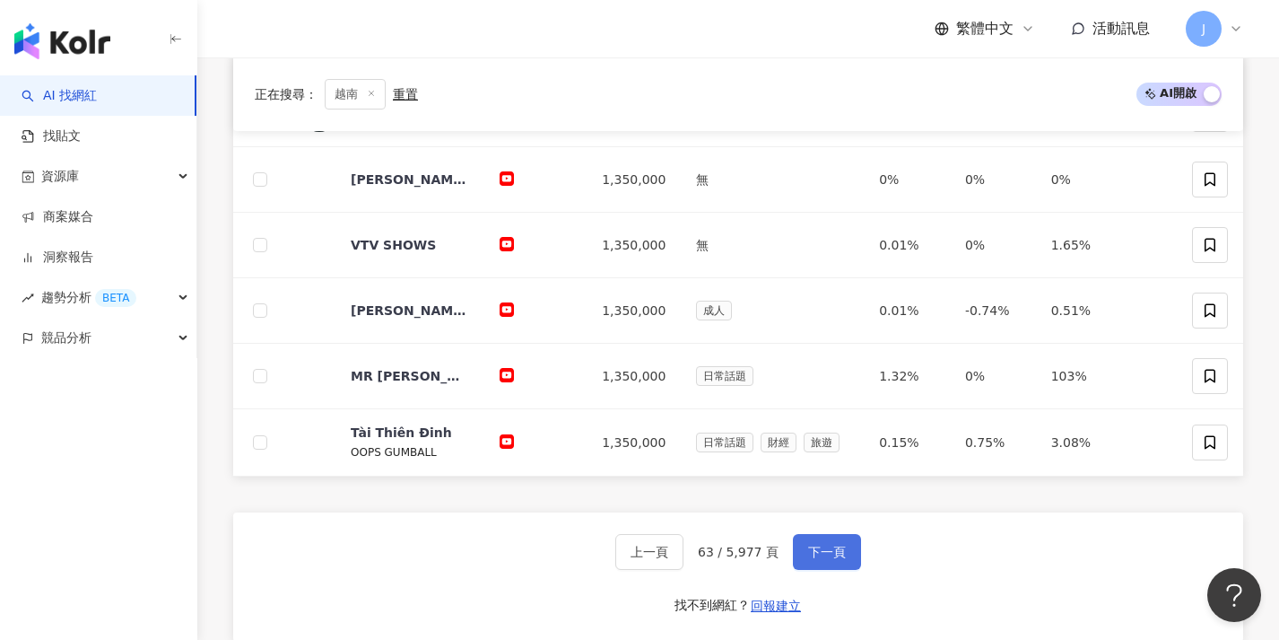
scroll to position [684, 0]
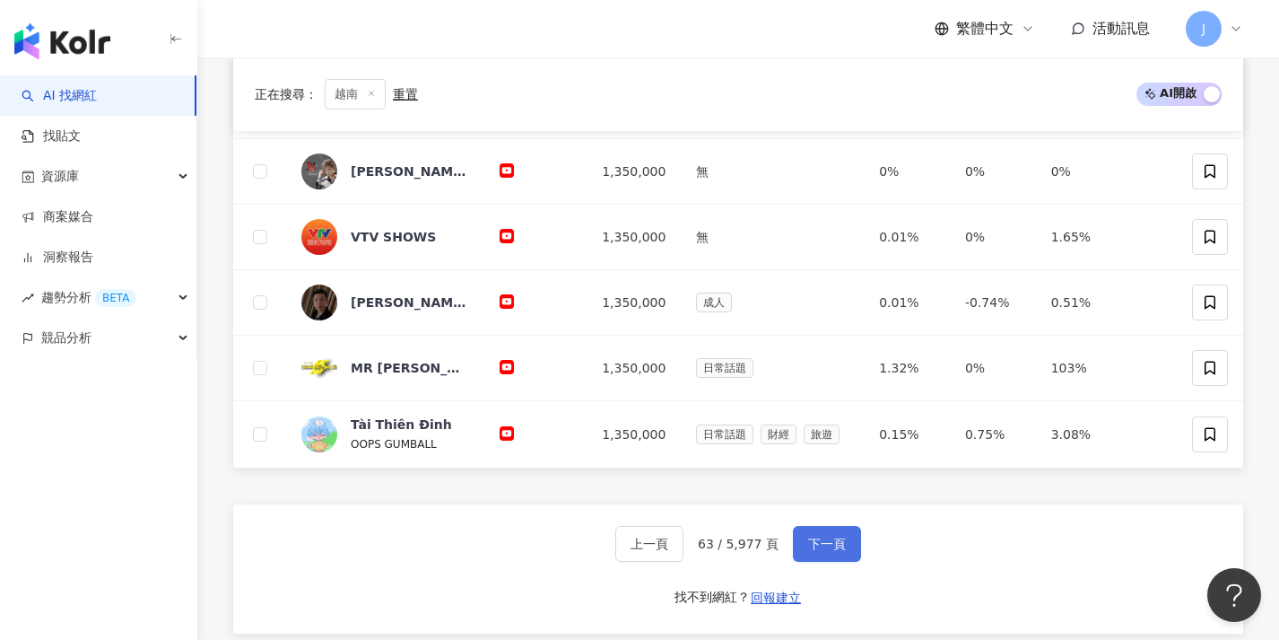
click at [808, 548] on span "下一頁" at bounding box center [827, 543] width 38 height 14
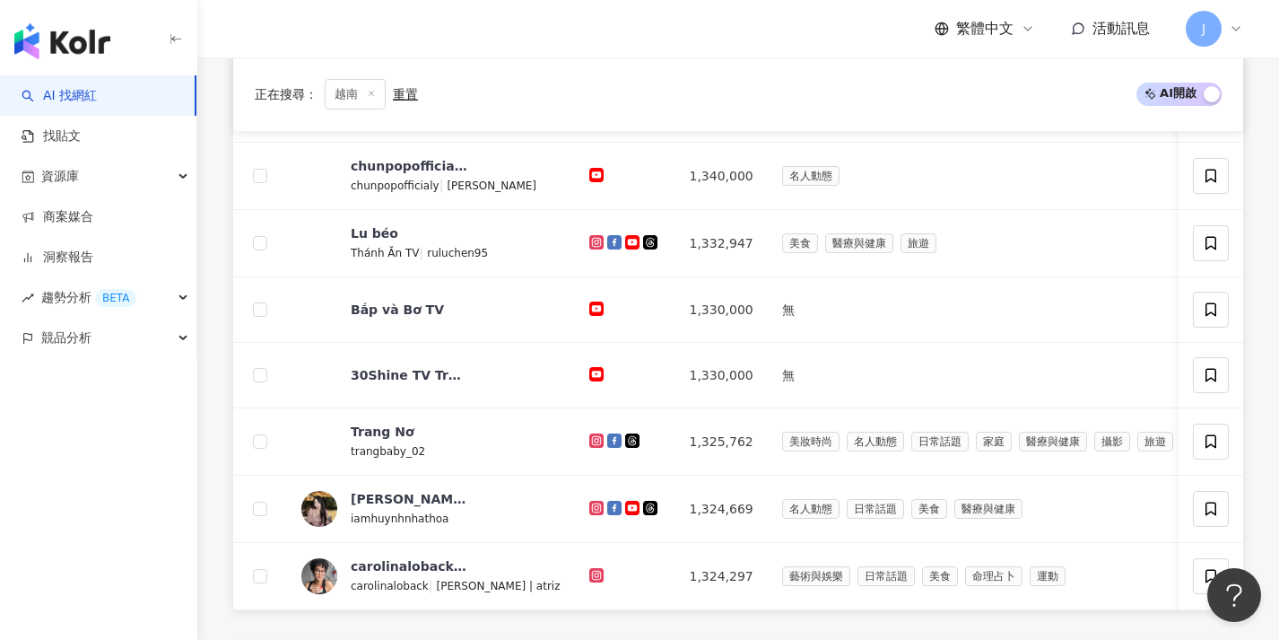
scroll to position [727, 0]
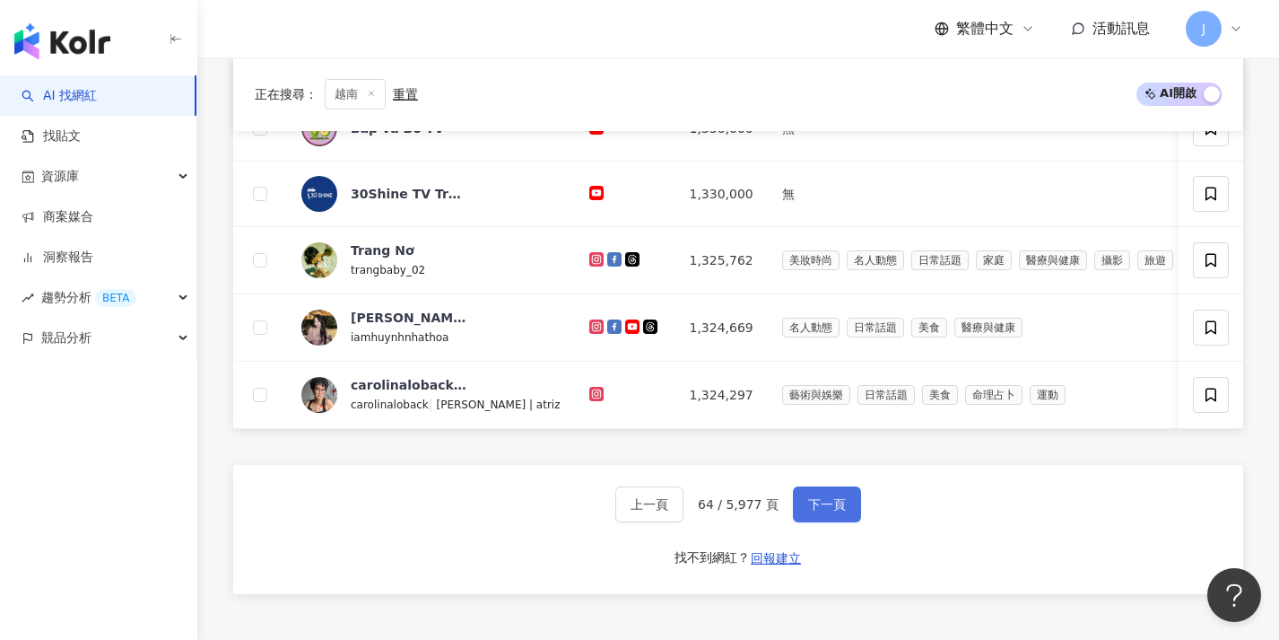
click at [823, 522] on button "下一頁" at bounding box center [827, 504] width 68 height 36
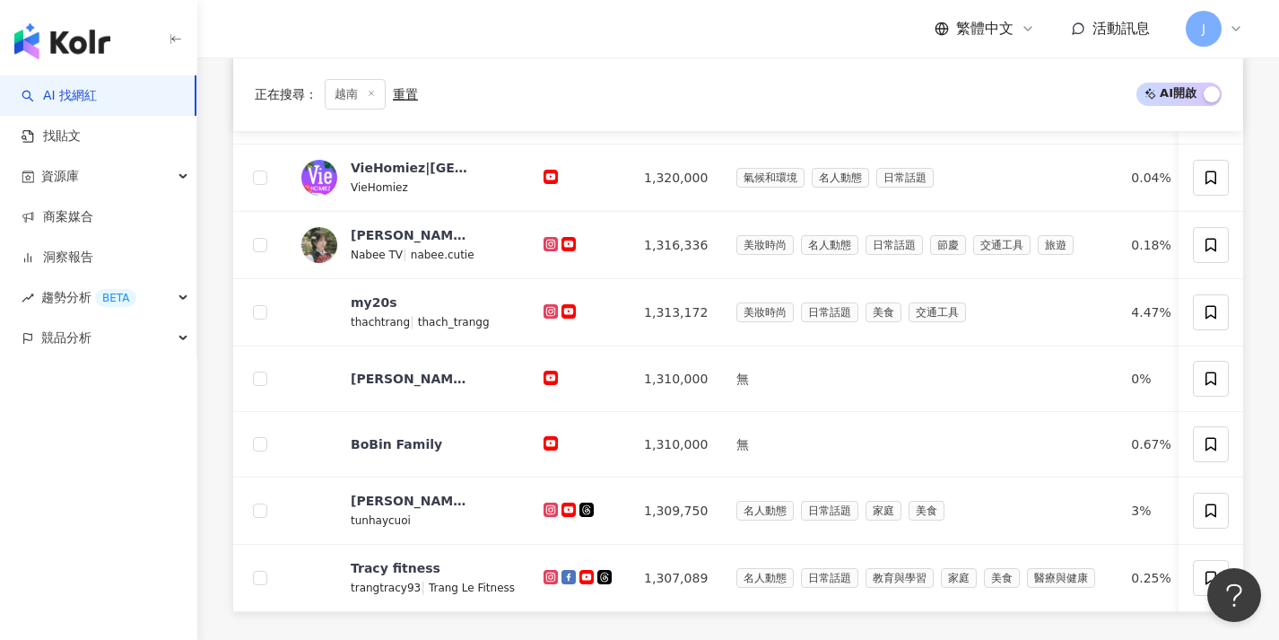
scroll to position [802, 0]
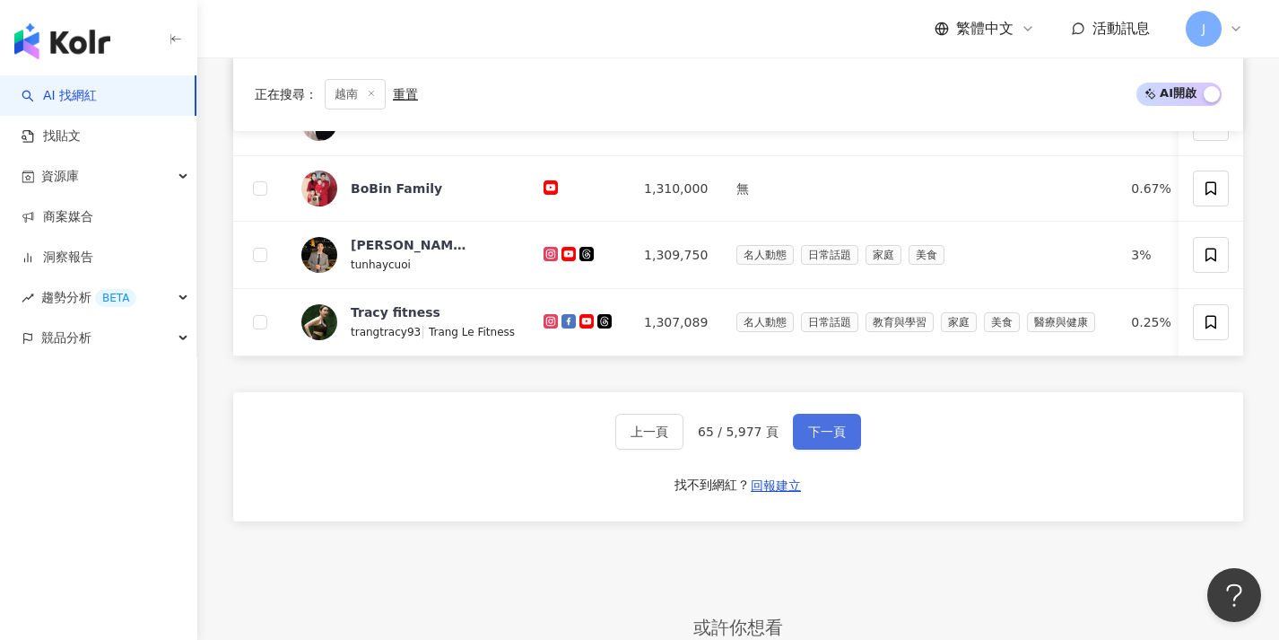
click at [824, 449] on button "下一頁" at bounding box center [827, 432] width 68 height 36
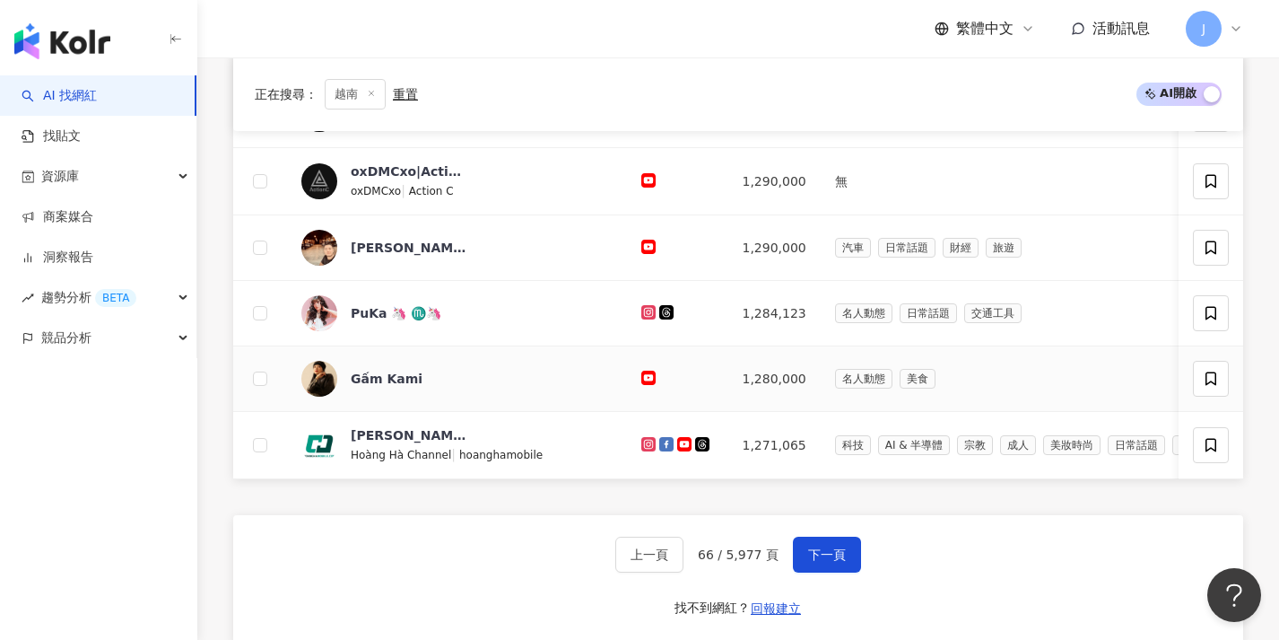
scroll to position [729, 0]
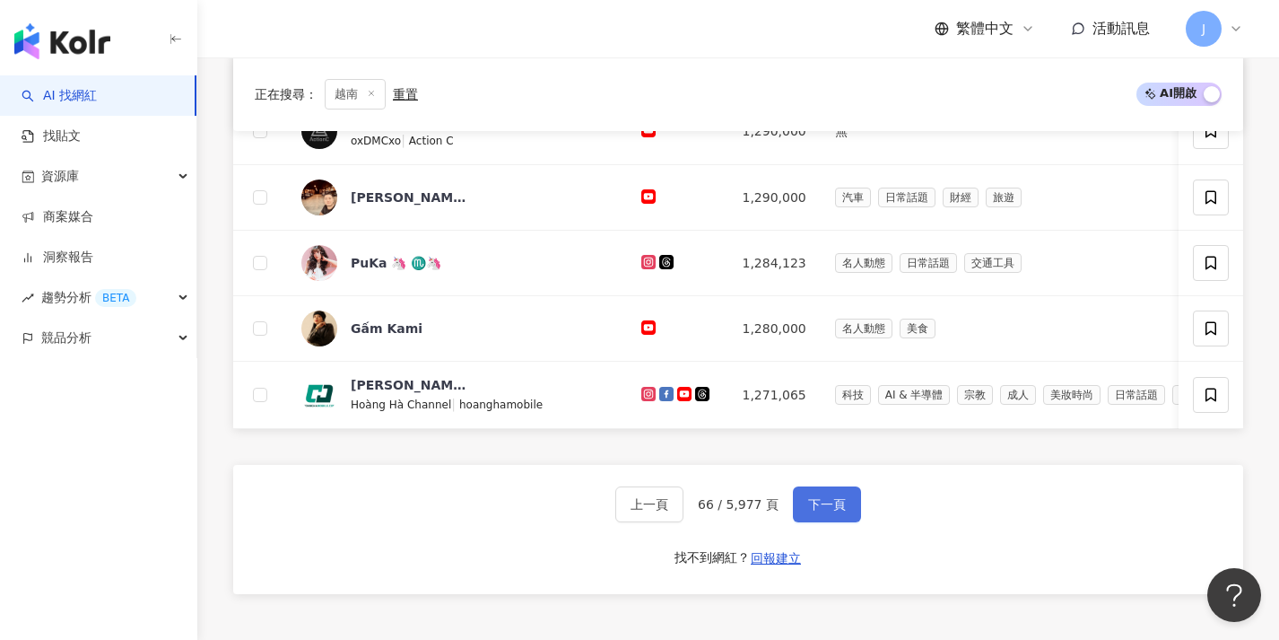
click at [824, 505] on button "下一頁" at bounding box center [827, 504] width 68 height 36
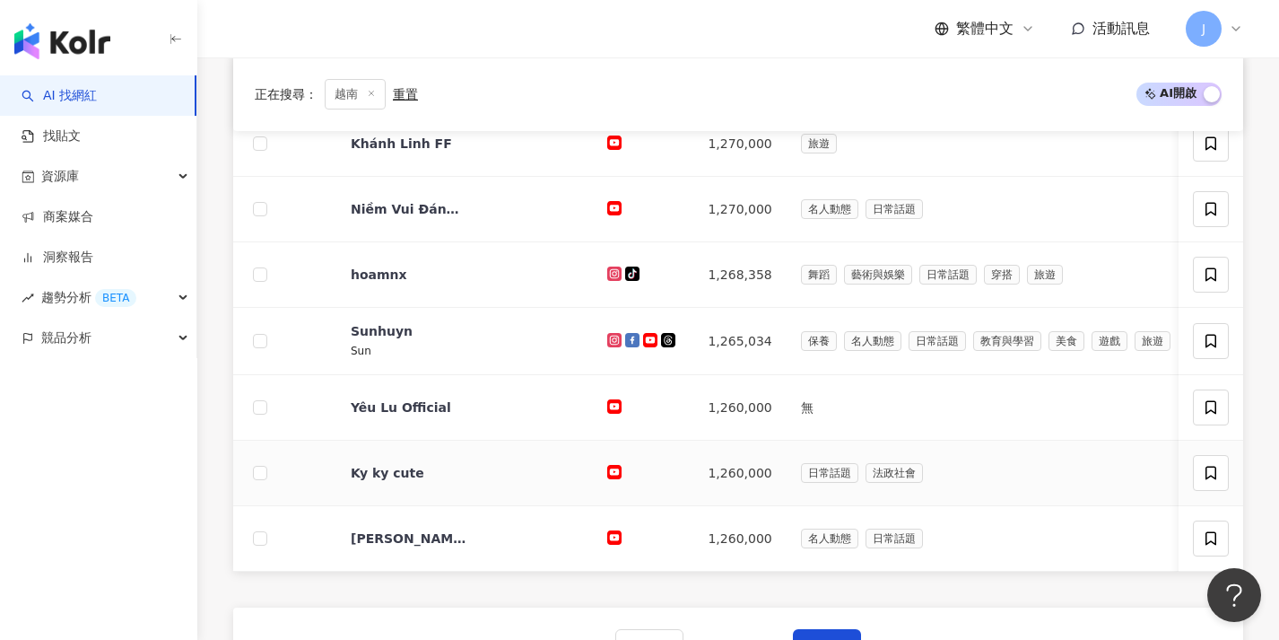
scroll to position [682, 0]
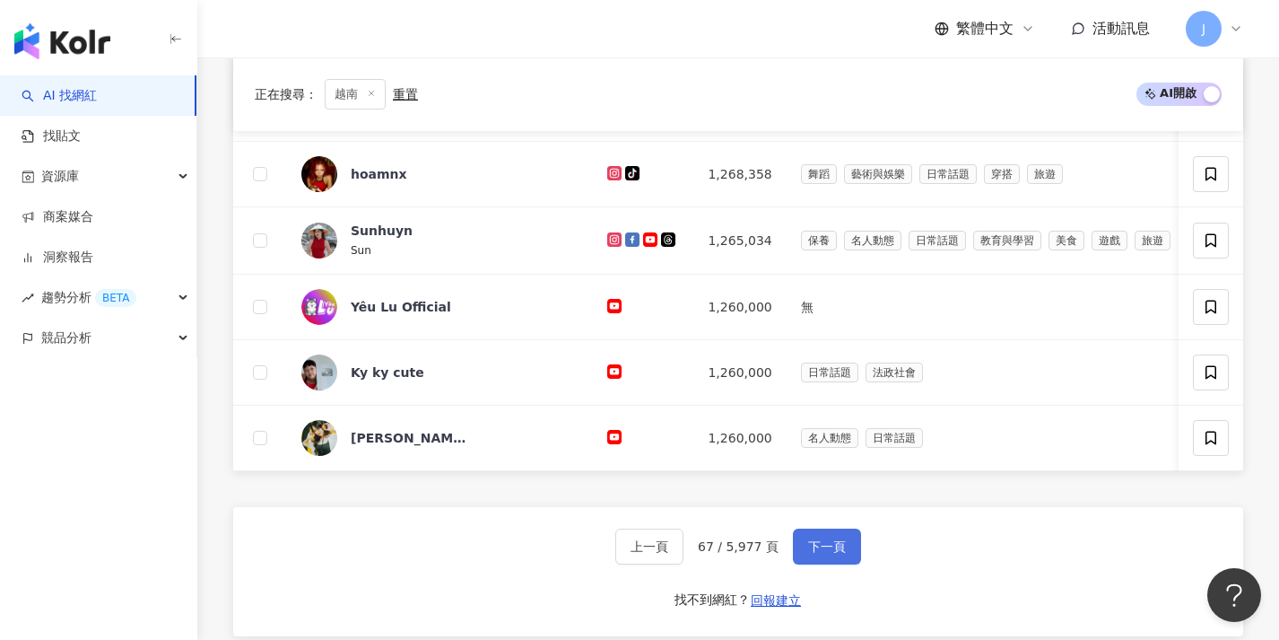
click at [819, 545] on button "下一頁" at bounding box center [827, 546] width 68 height 36
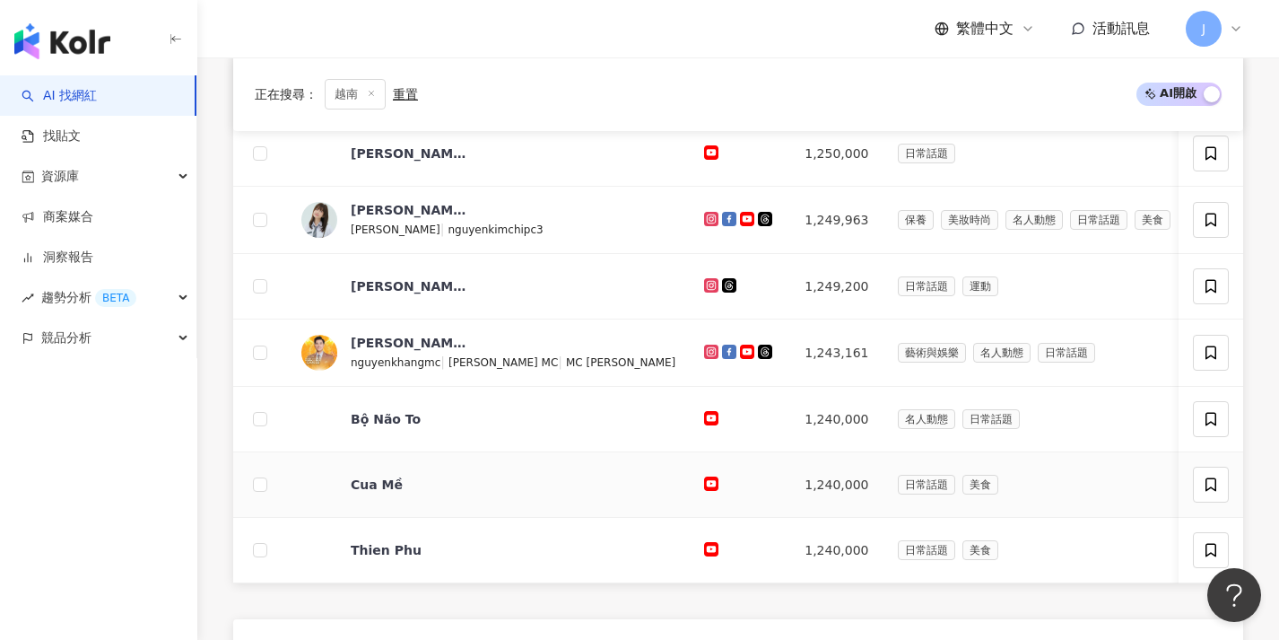
scroll to position [645, 0]
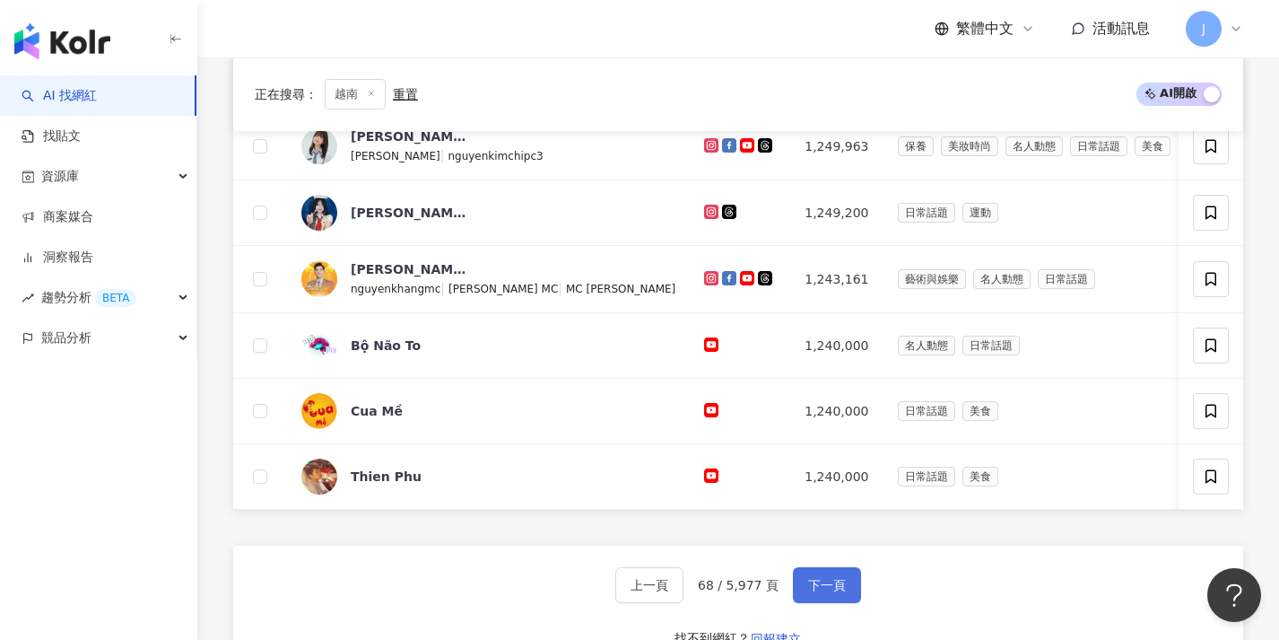
click at [821, 592] on span "下一頁" at bounding box center [827, 585] width 38 height 14
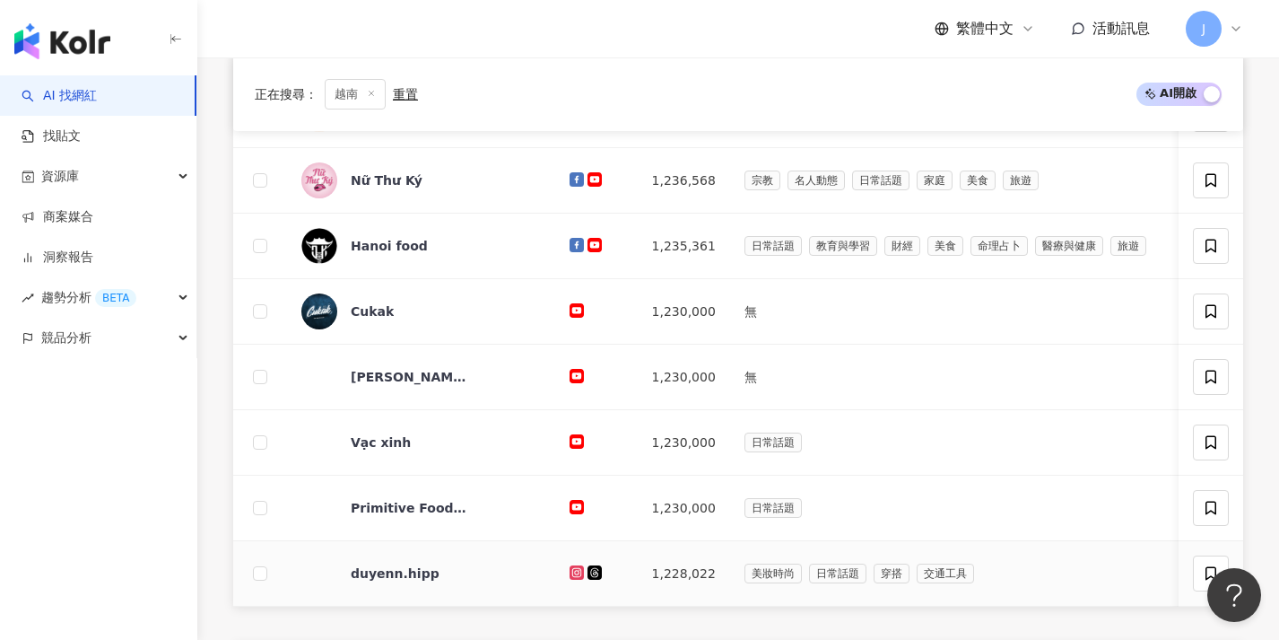
scroll to position [669, 0]
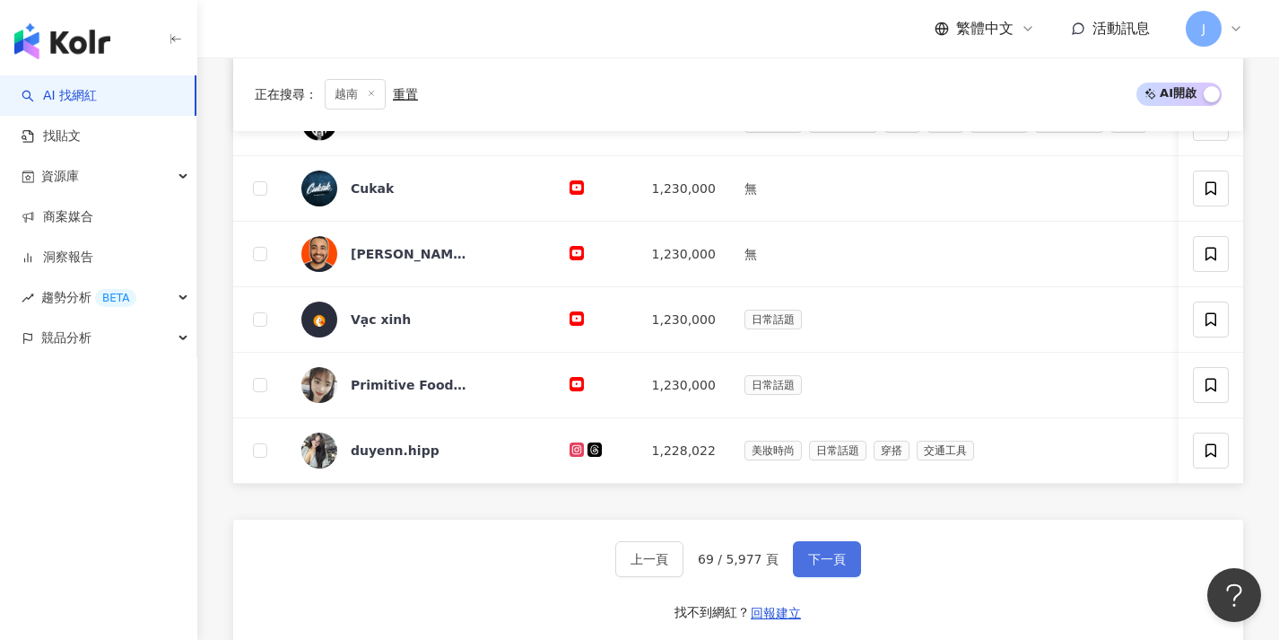
click at [824, 565] on span "下一頁" at bounding box center [827, 559] width 38 height 14
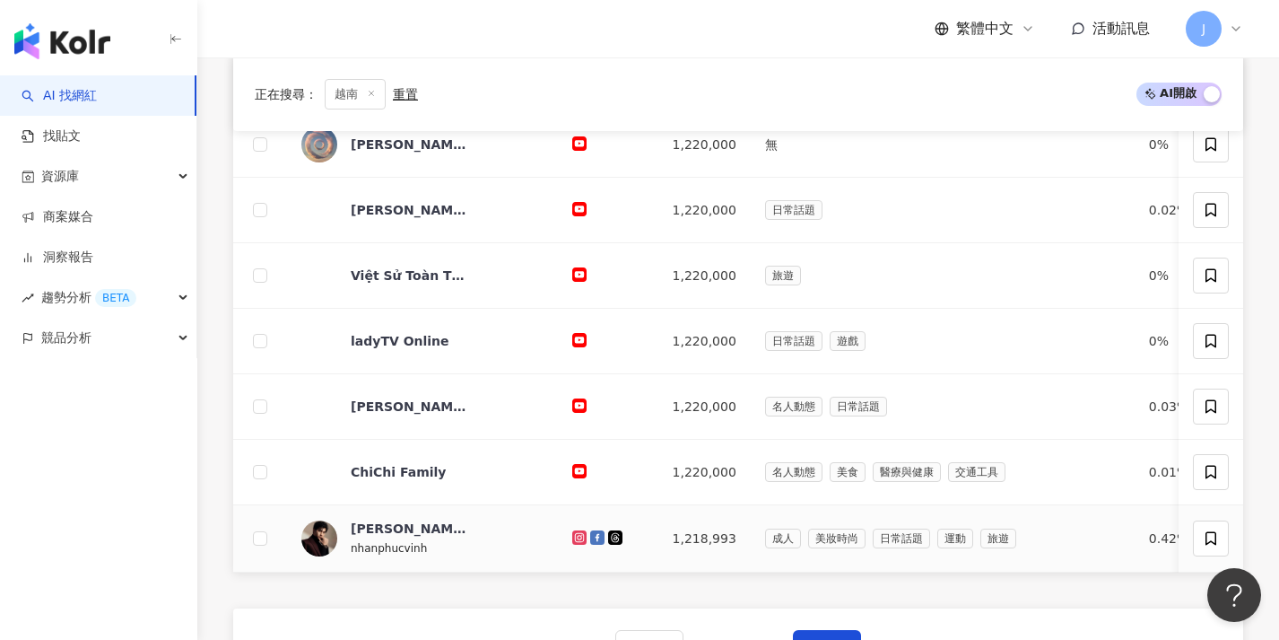
scroll to position [624, 0]
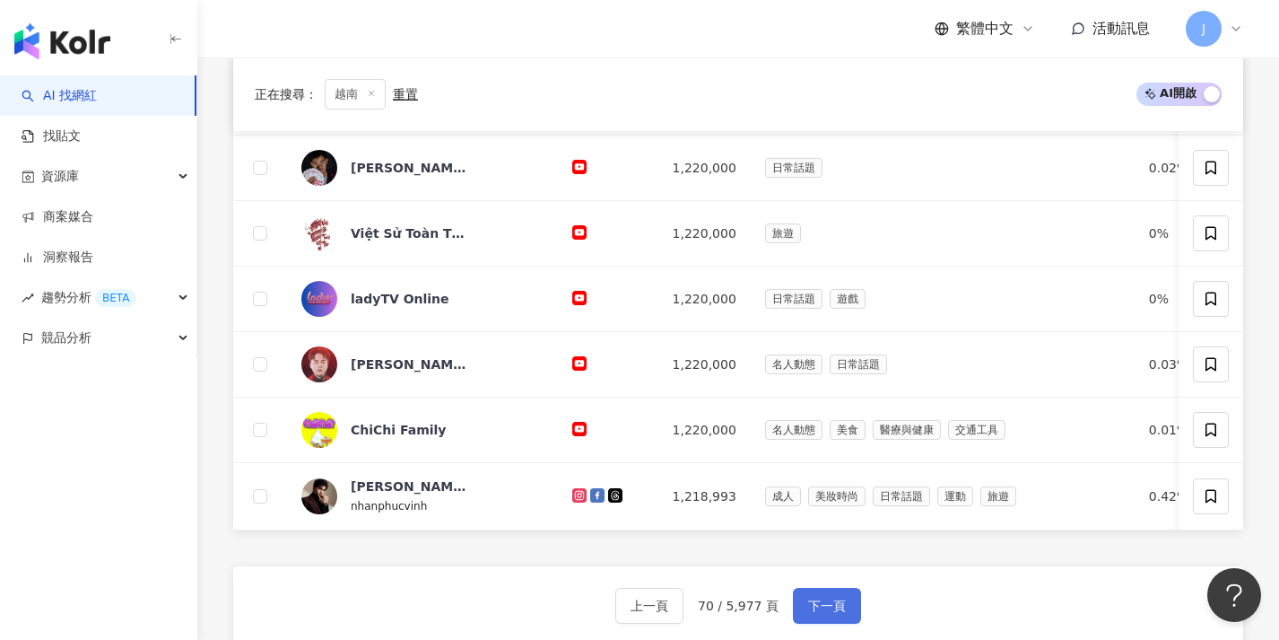
click at [820, 613] on span "下一頁" at bounding box center [827, 605] width 38 height 14
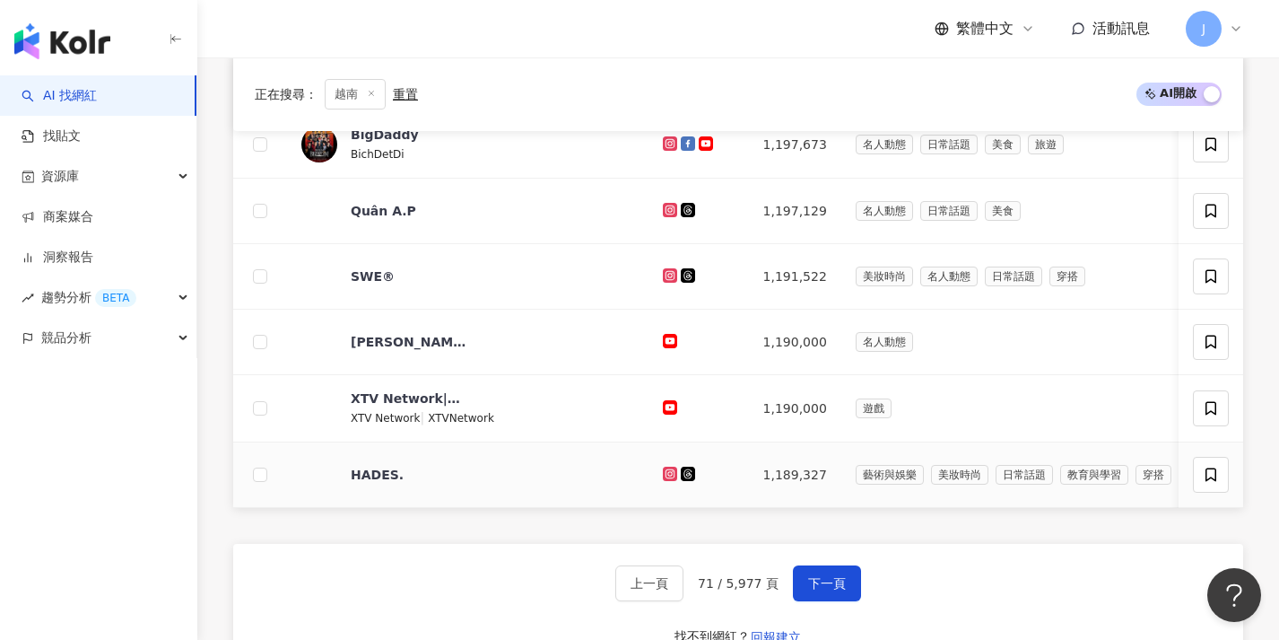
scroll to position [650, 0]
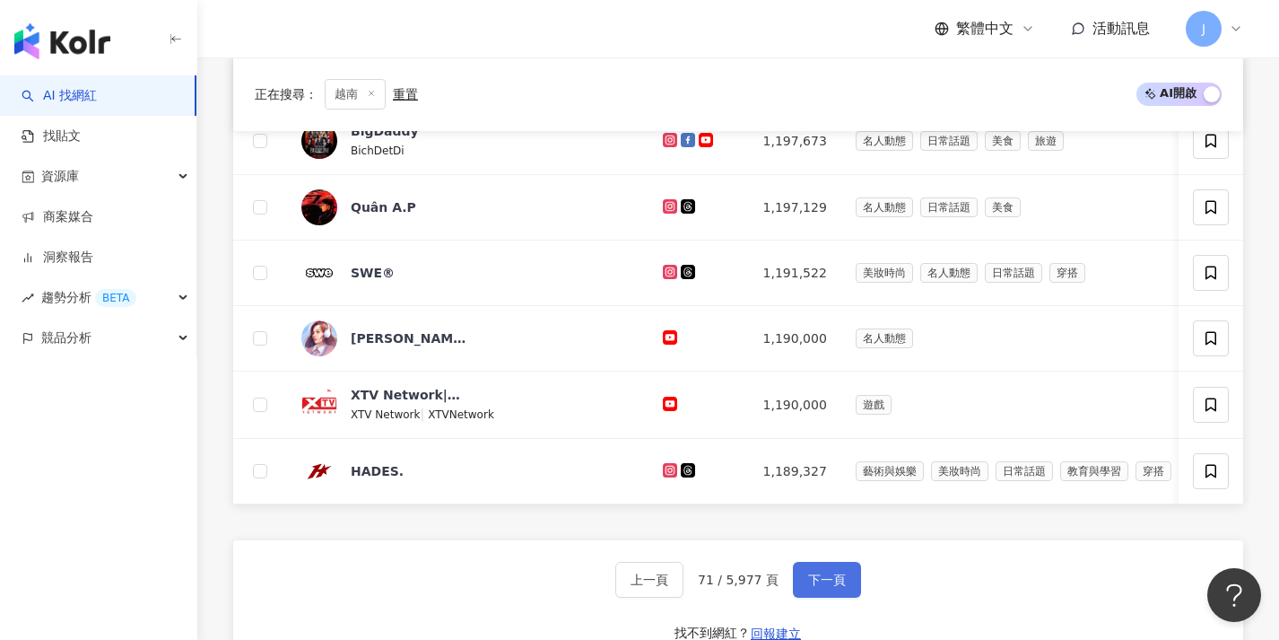
click at [817, 583] on button "下一頁" at bounding box center [827, 580] width 68 height 36
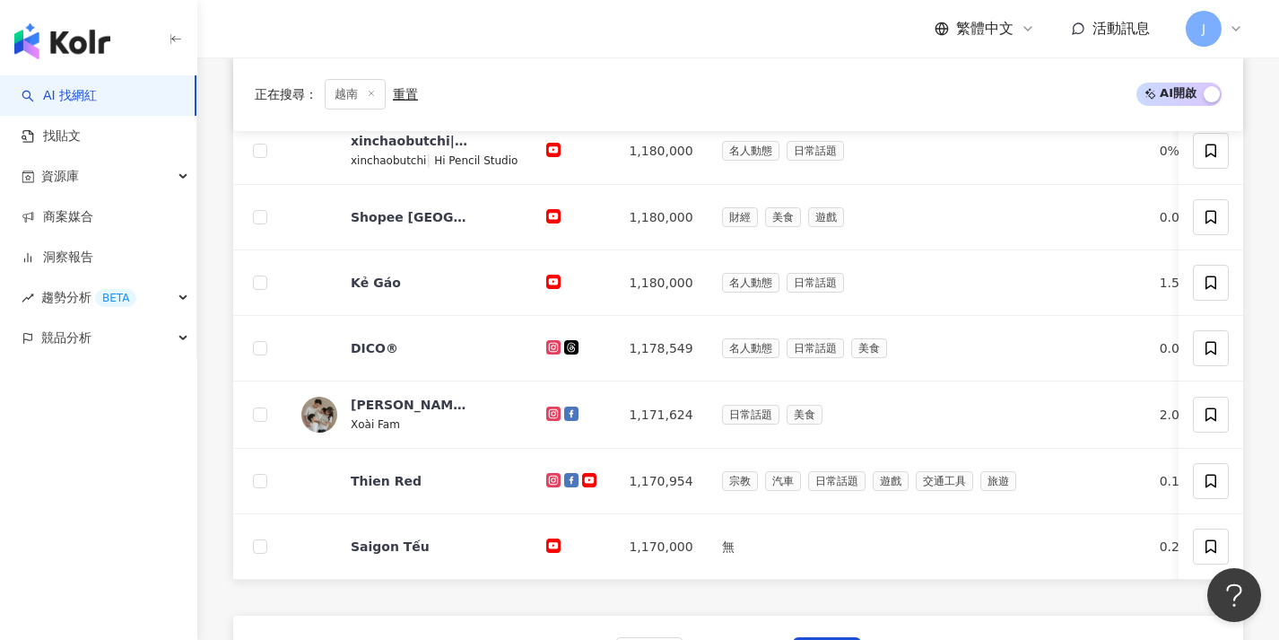
scroll to position [612, 0]
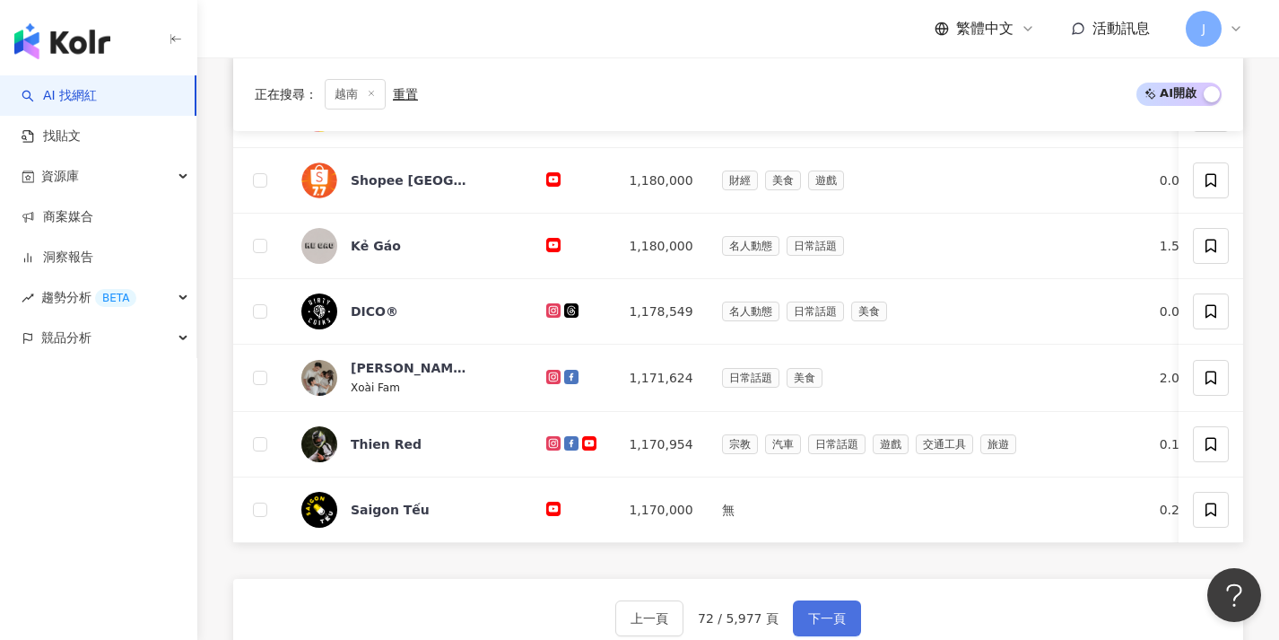
click at [823, 620] on button "下一頁" at bounding box center [827, 618] width 68 height 36
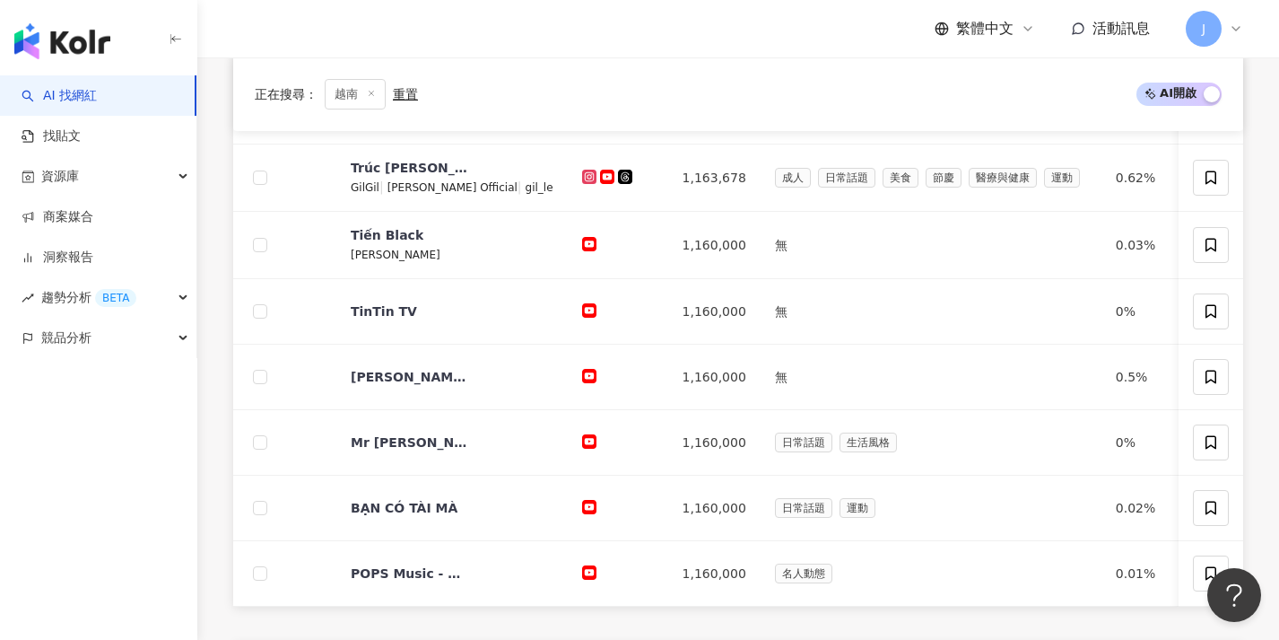
scroll to position [727, 0]
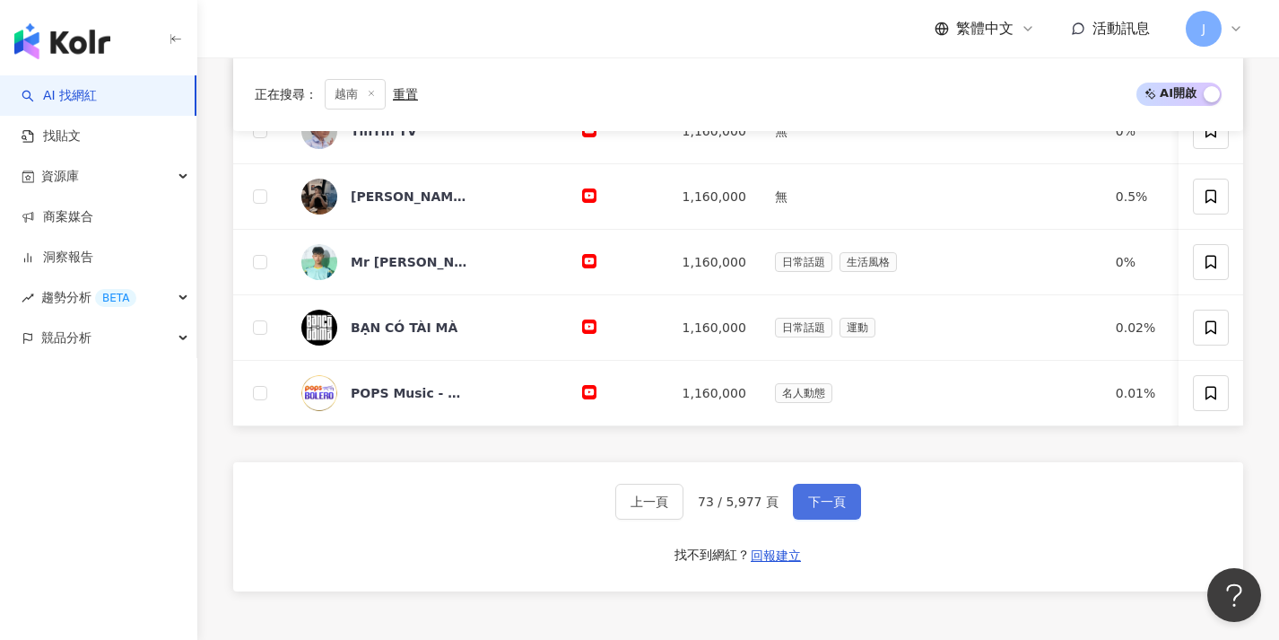
click at [823, 509] on span "下一頁" at bounding box center [827, 501] width 38 height 14
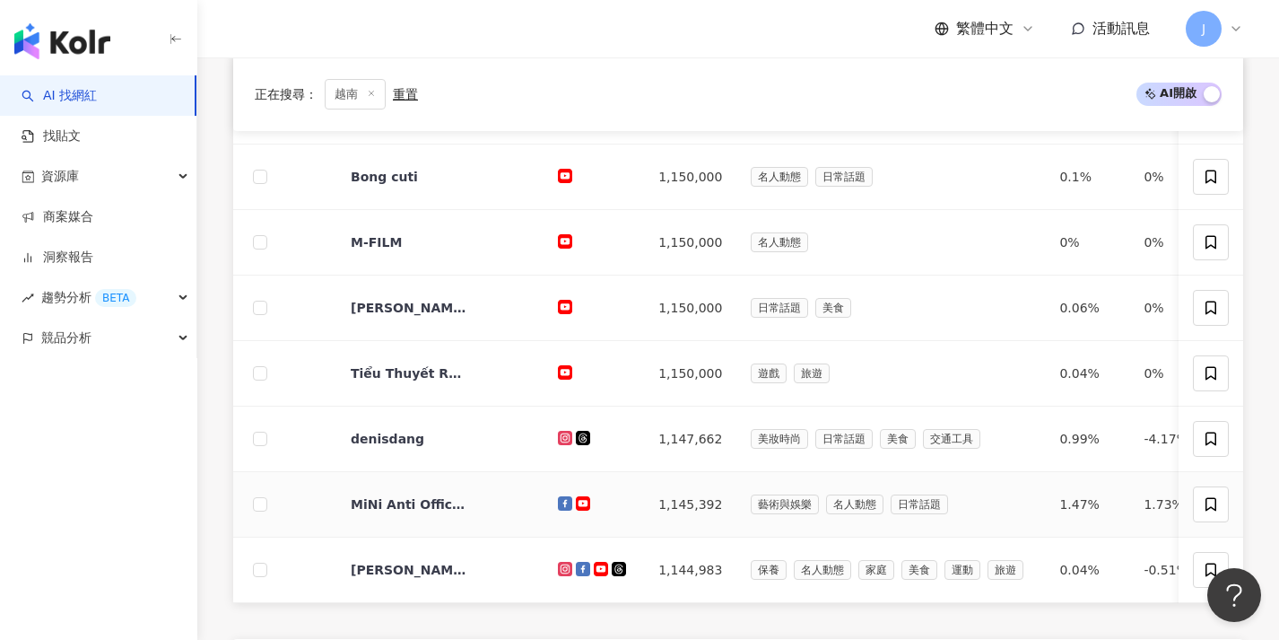
scroll to position [714, 0]
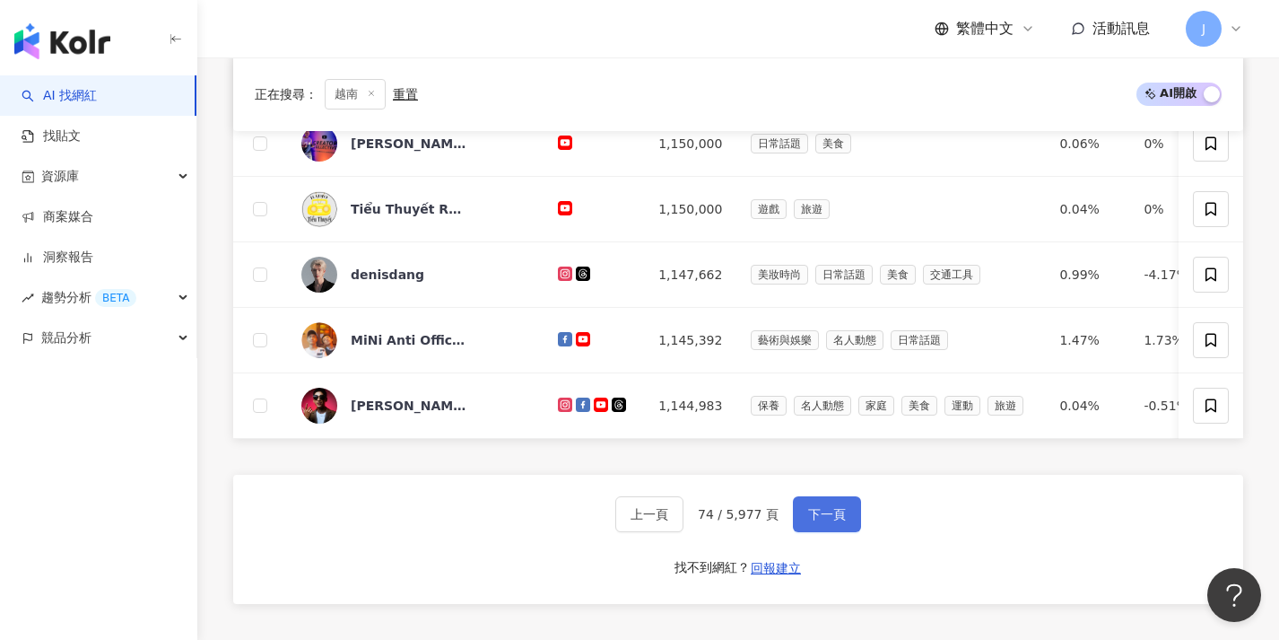
click at [815, 532] on button "下一頁" at bounding box center [827, 514] width 68 height 36
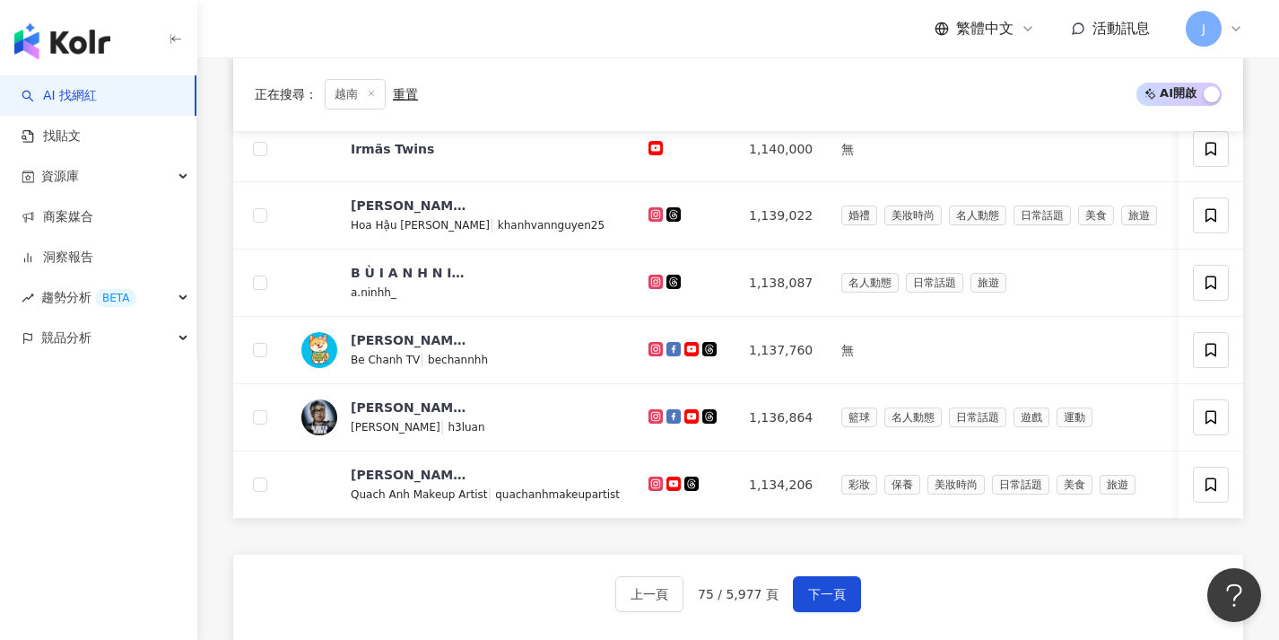
scroll to position [647, 0]
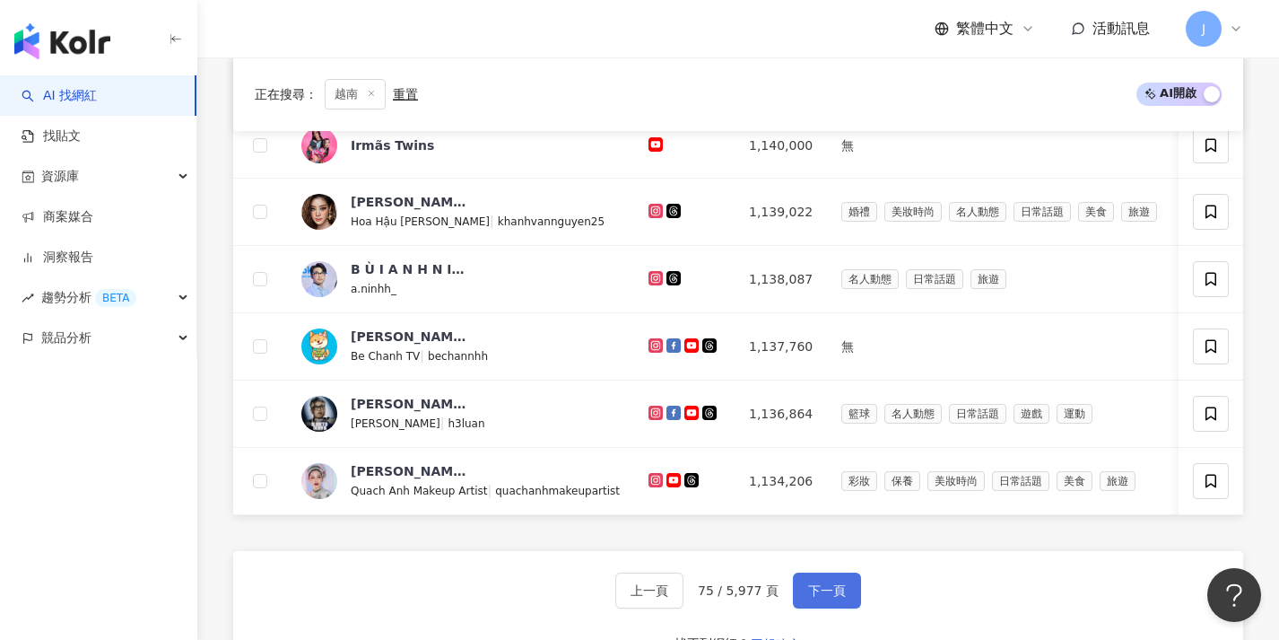
click at [823, 588] on button "下一頁" at bounding box center [827, 590] width 68 height 36
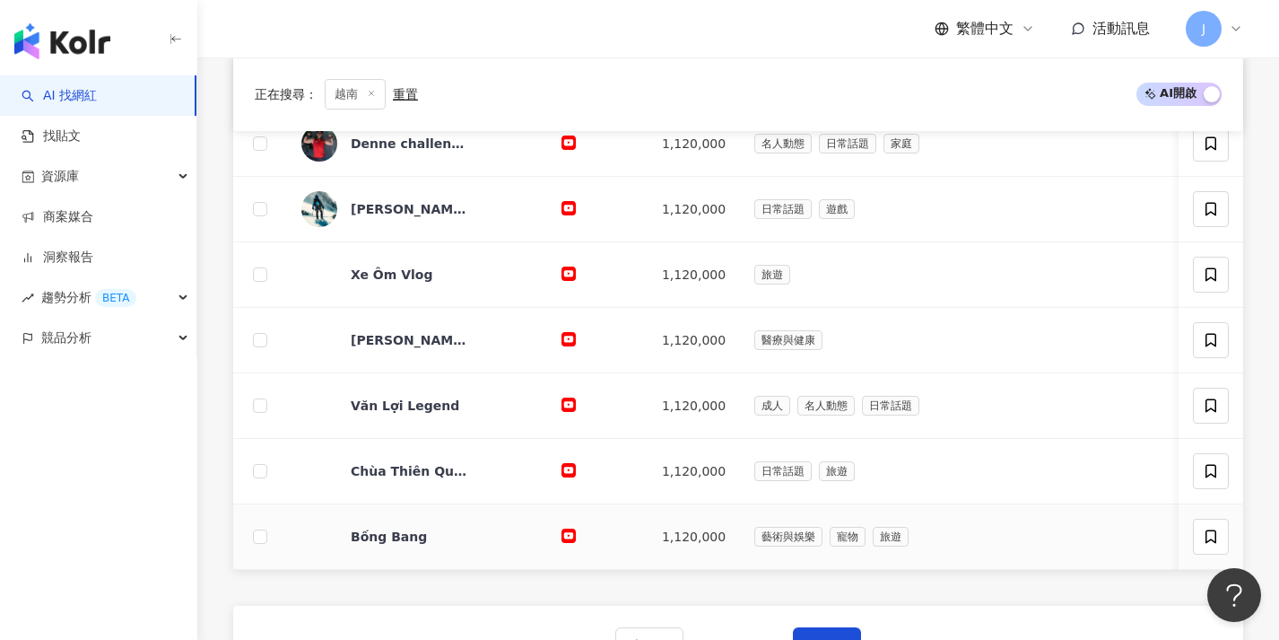
scroll to position [673, 0]
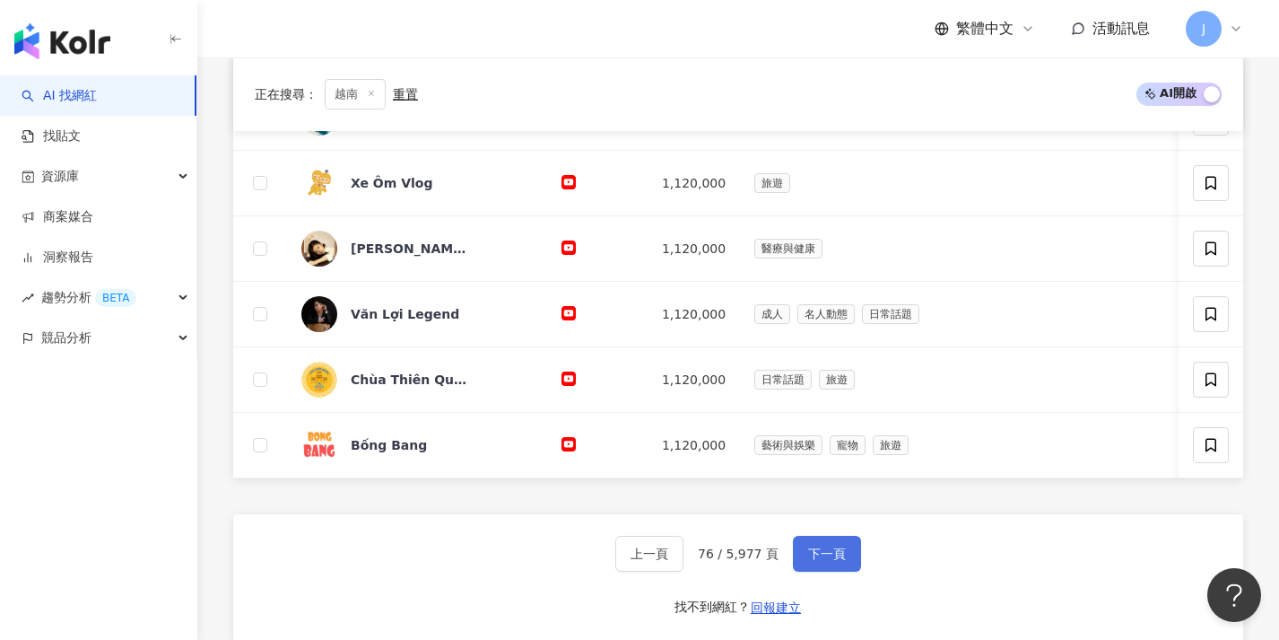
click at [822, 571] on button "下一頁" at bounding box center [827, 554] width 68 height 36
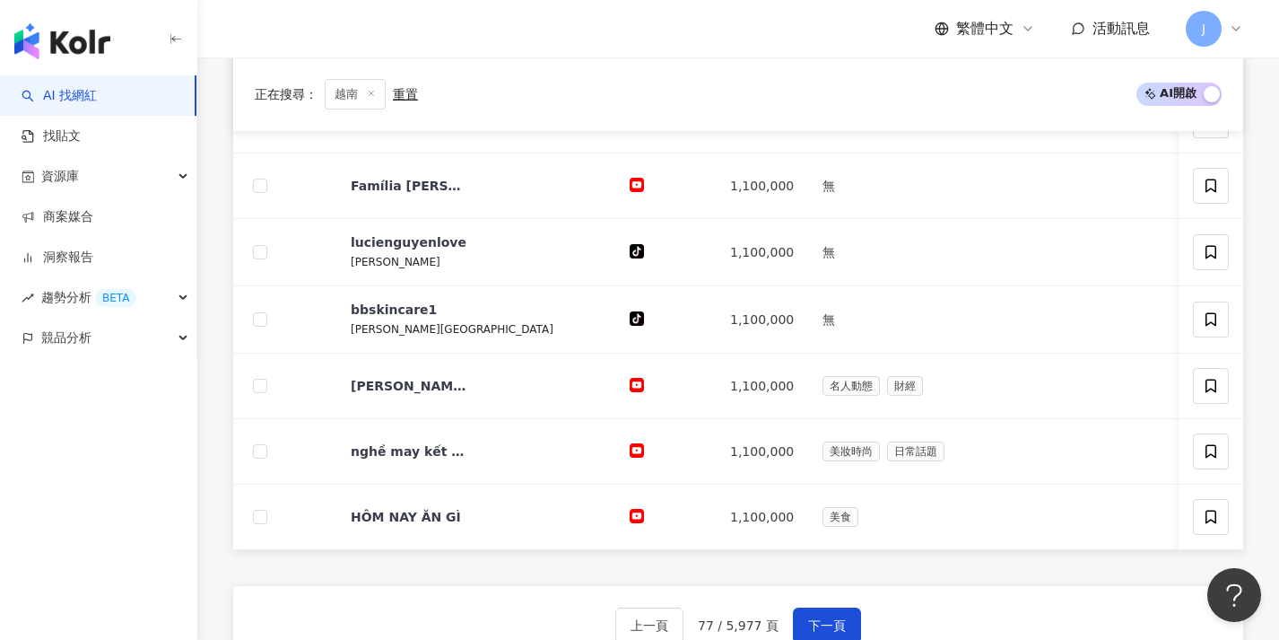
scroll to position [663, 0]
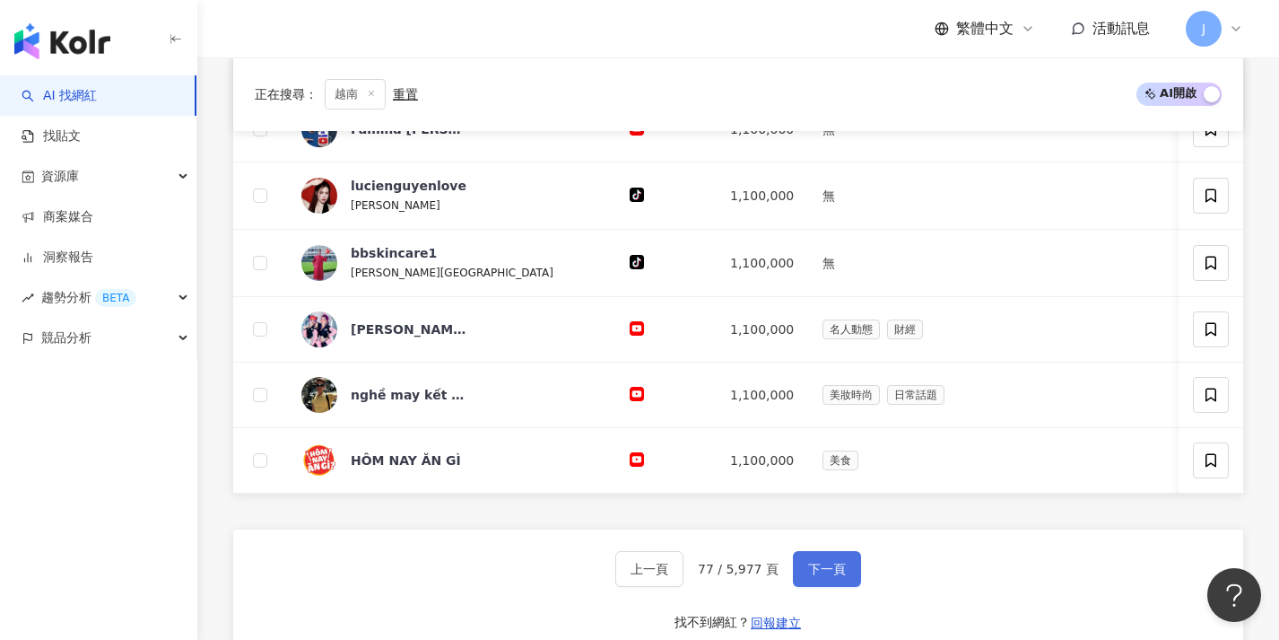
click at [822, 576] on span "下一頁" at bounding box center [827, 569] width 38 height 14
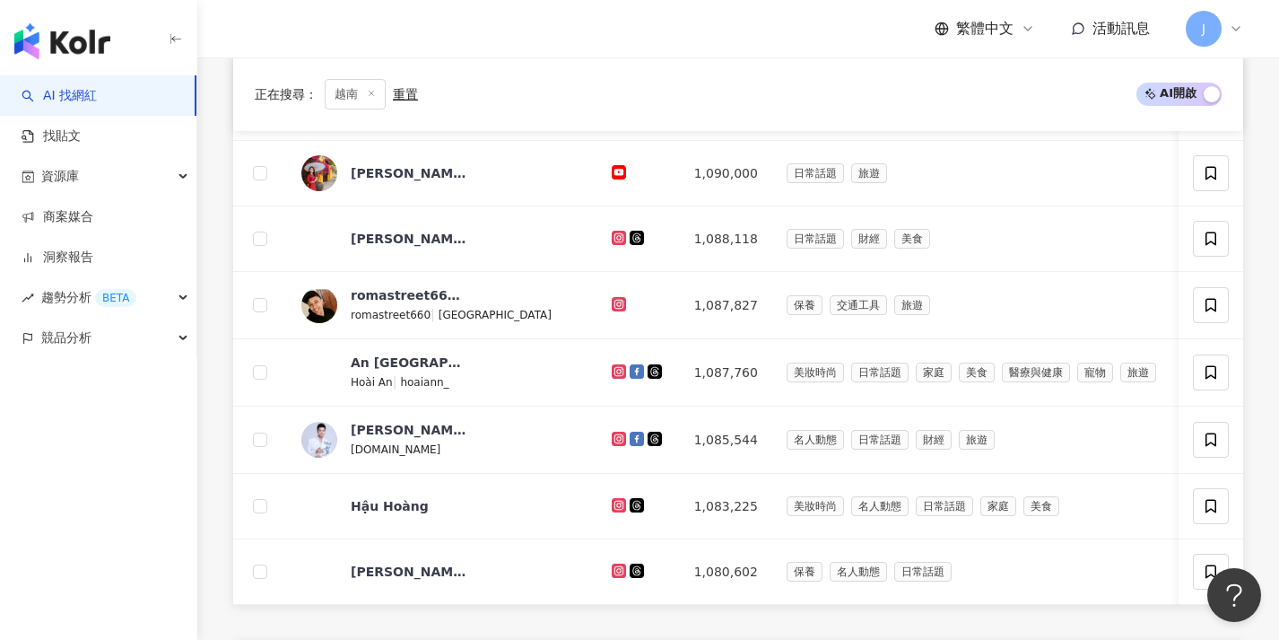
scroll to position [640, 0]
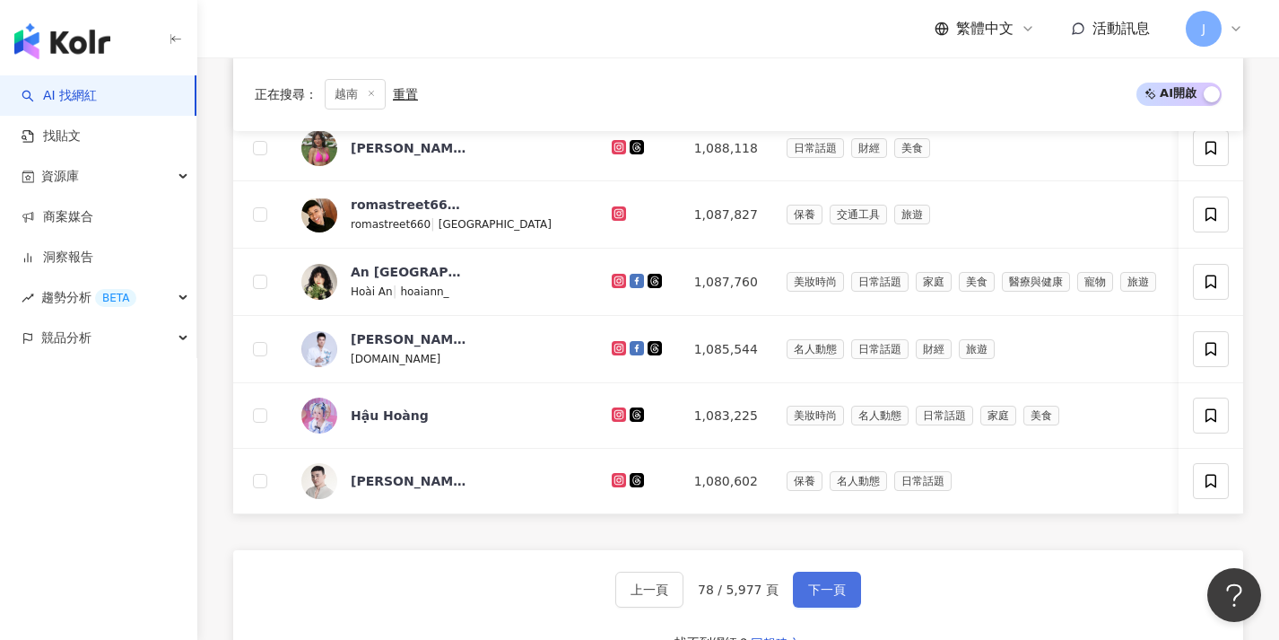
click at [808, 597] on span "下一頁" at bounding box center [827, 589] width 38 height 14
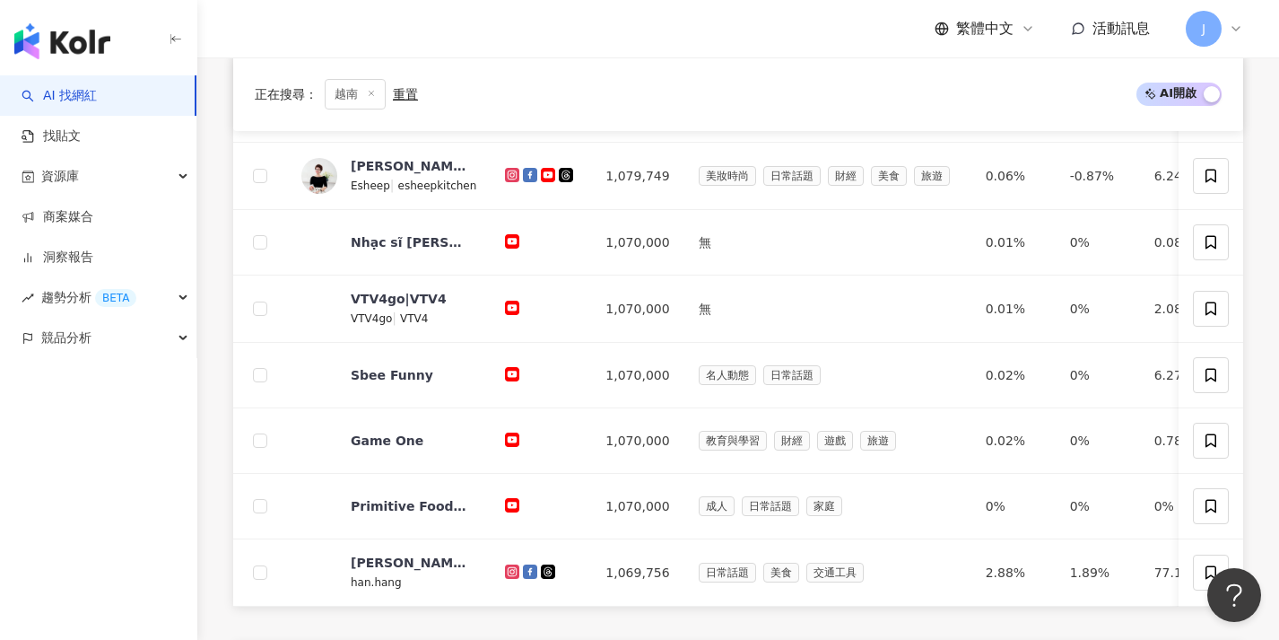
scroll to position [692, 0]
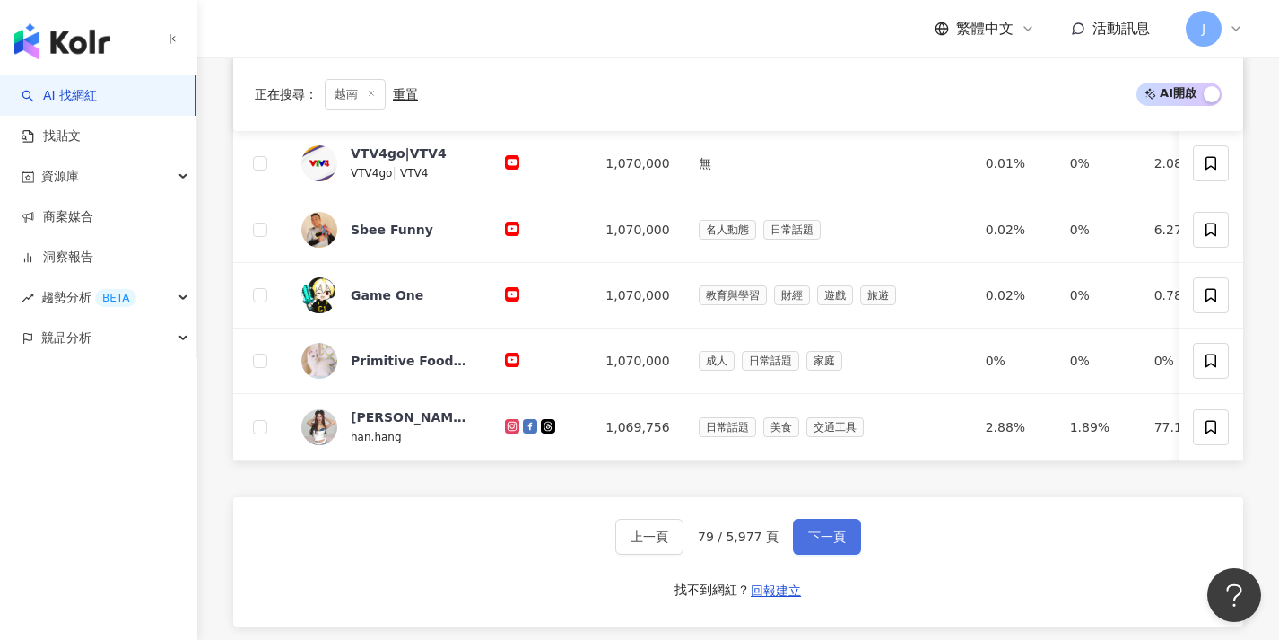
click at [814, 544] on span "下一頁" at bounding box center [827, 536] width 38 height 14
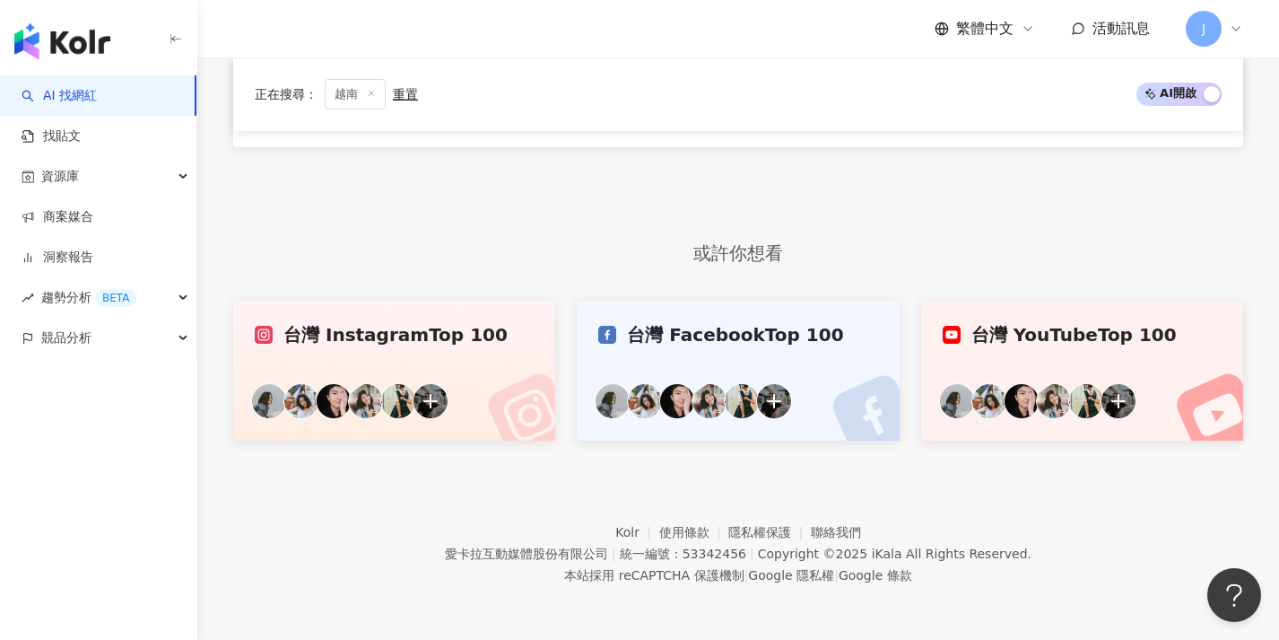
scroll to position [546, 0]
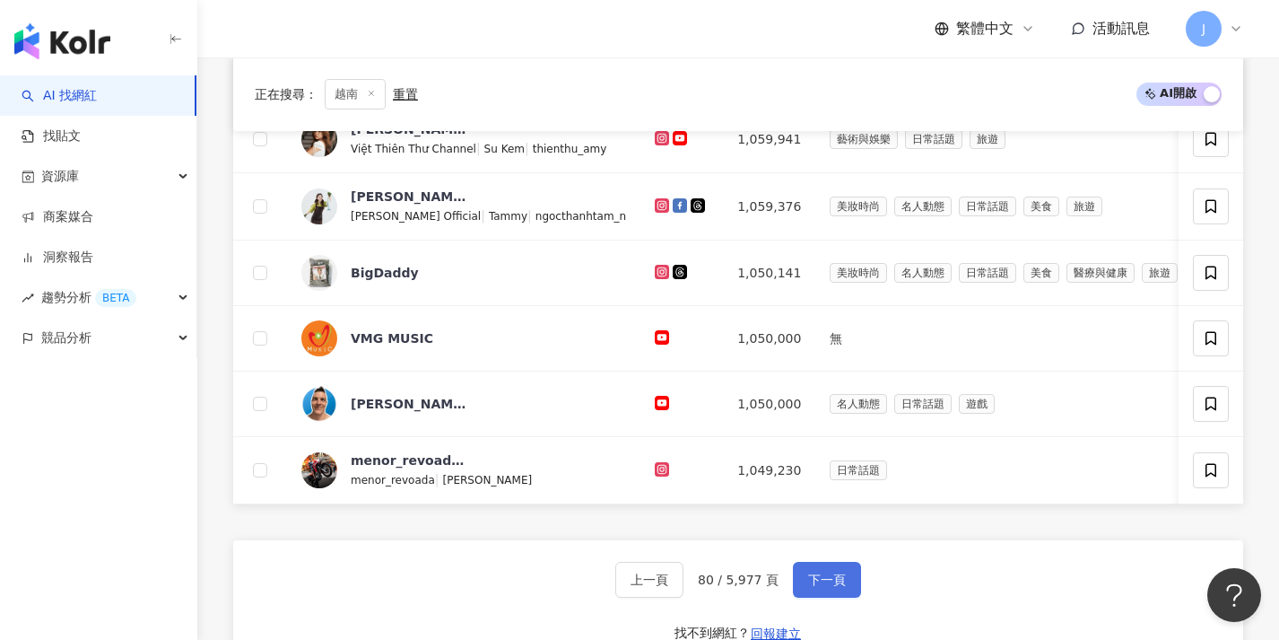
click at [803, 579] on button "下一頁" at bounding box center [827, 580] width 68 height 36
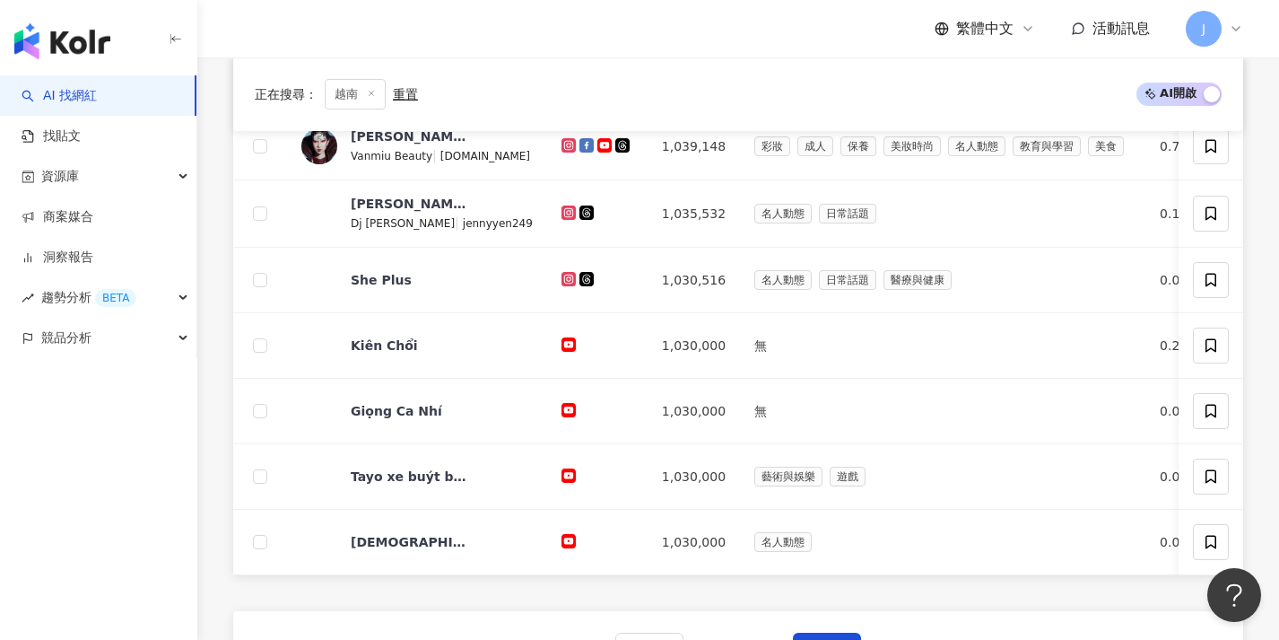
scroll to position [710, 0]
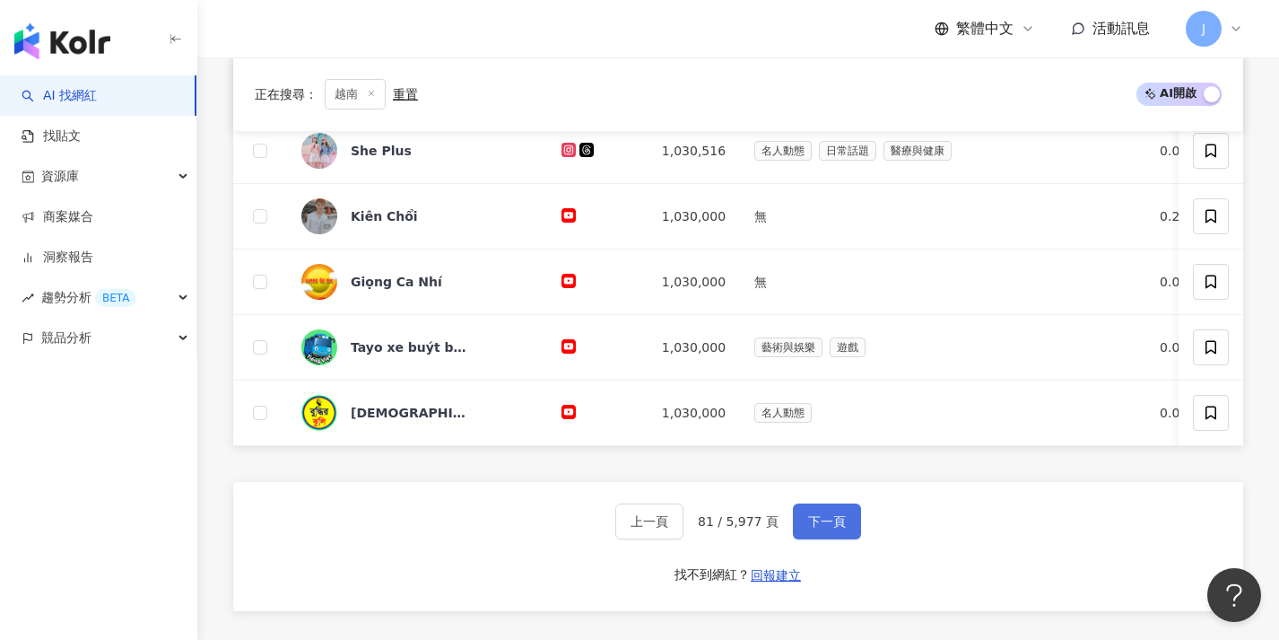
click at [829, 528] on span "下一頁" at bounding box center [827, 521] width 38 height 14
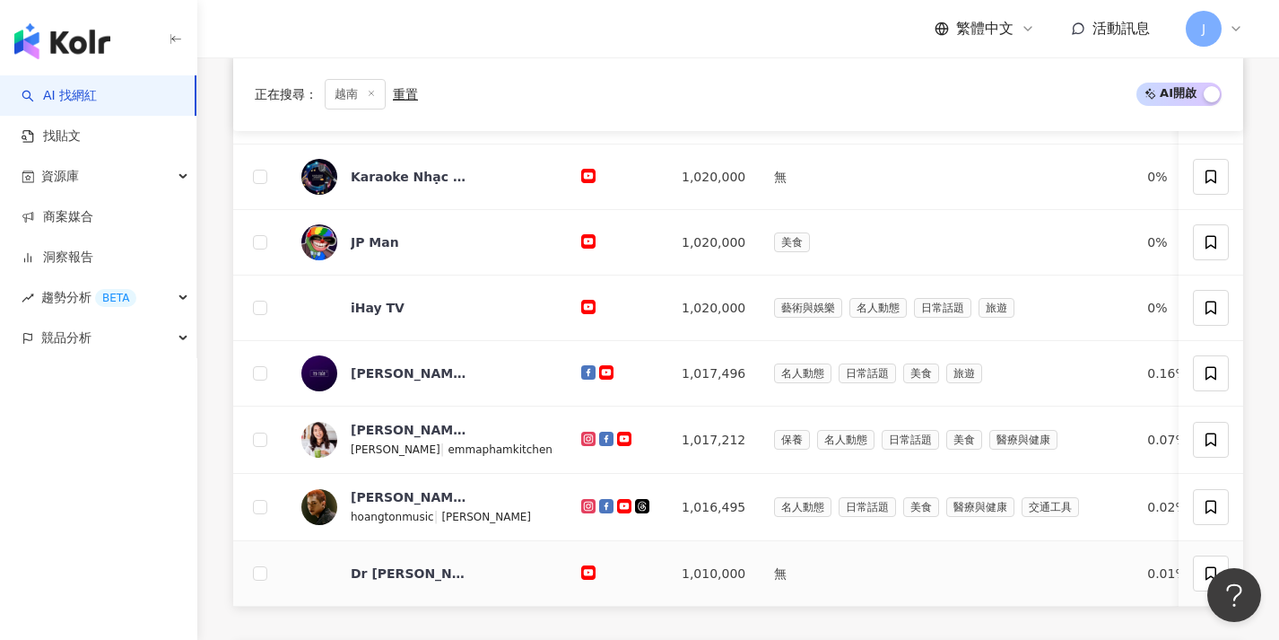
scroll to position [737, 0]
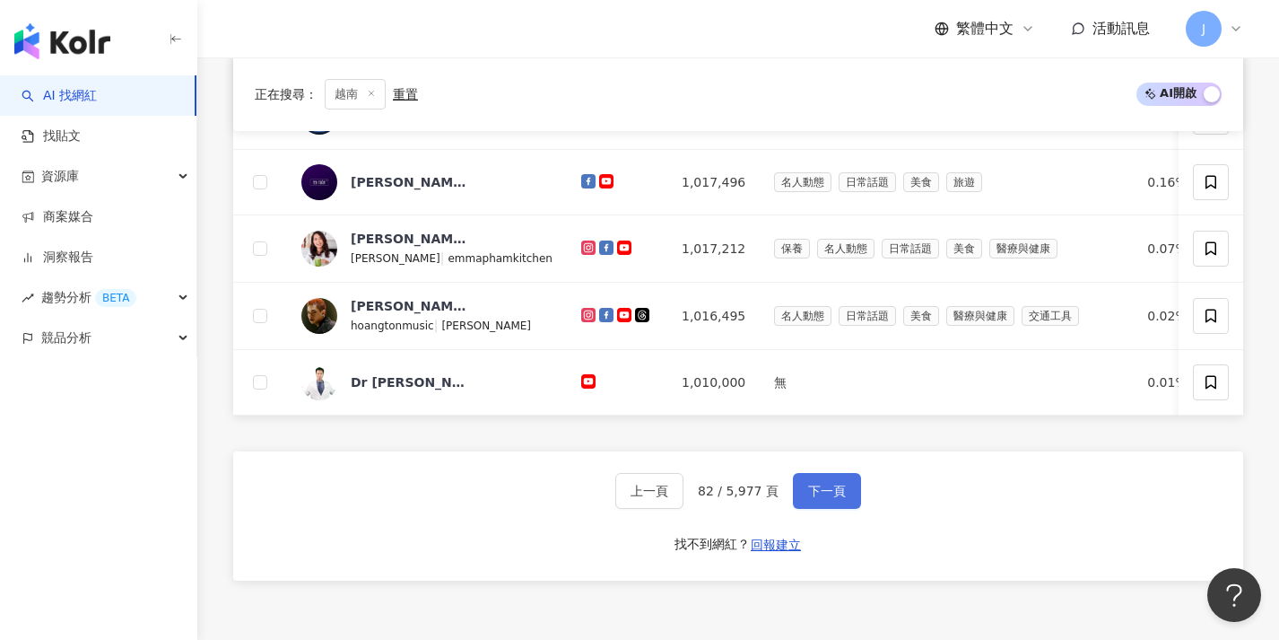
click at [823, 509] on button "下一頁" at bounding box center [827, 491] width 68 height 36
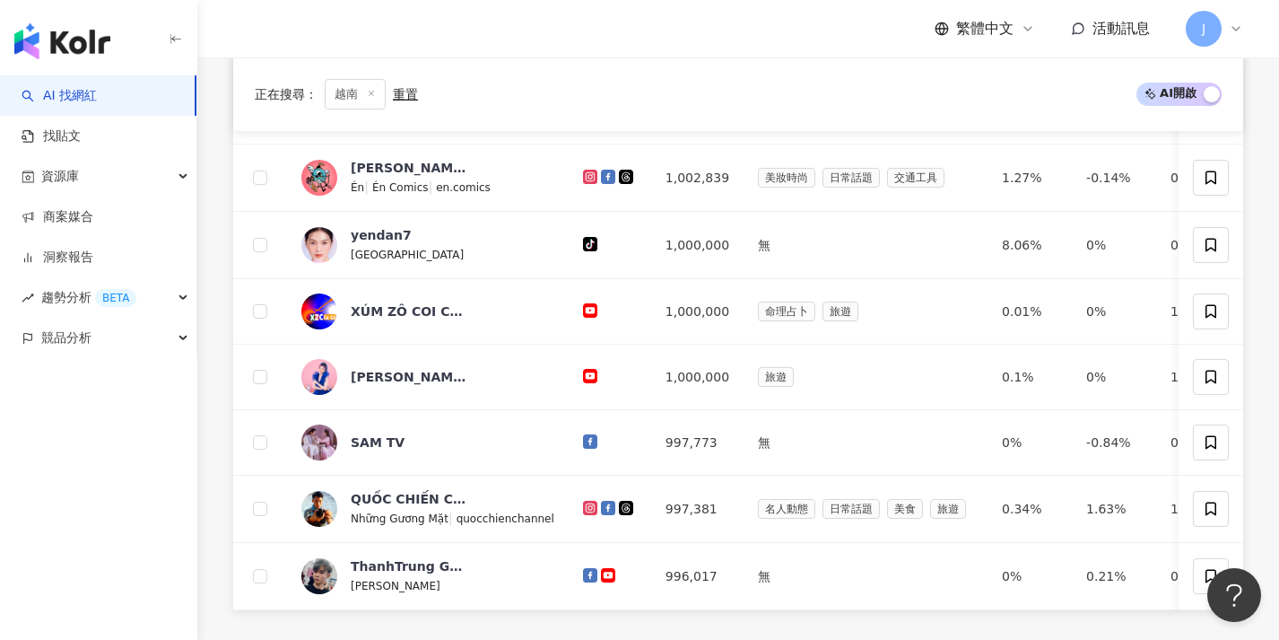
scroll to position [695, 0]
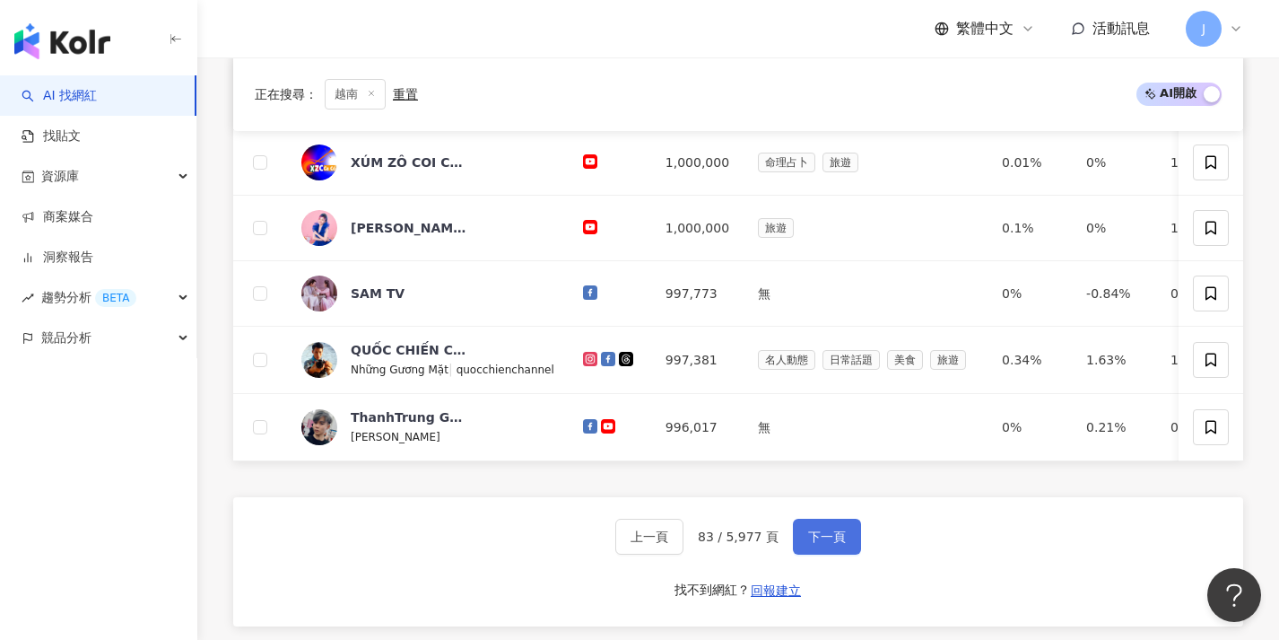
click at [802, 540] on button "下一頁" at bounding box center [827, 536] width 68 height 36
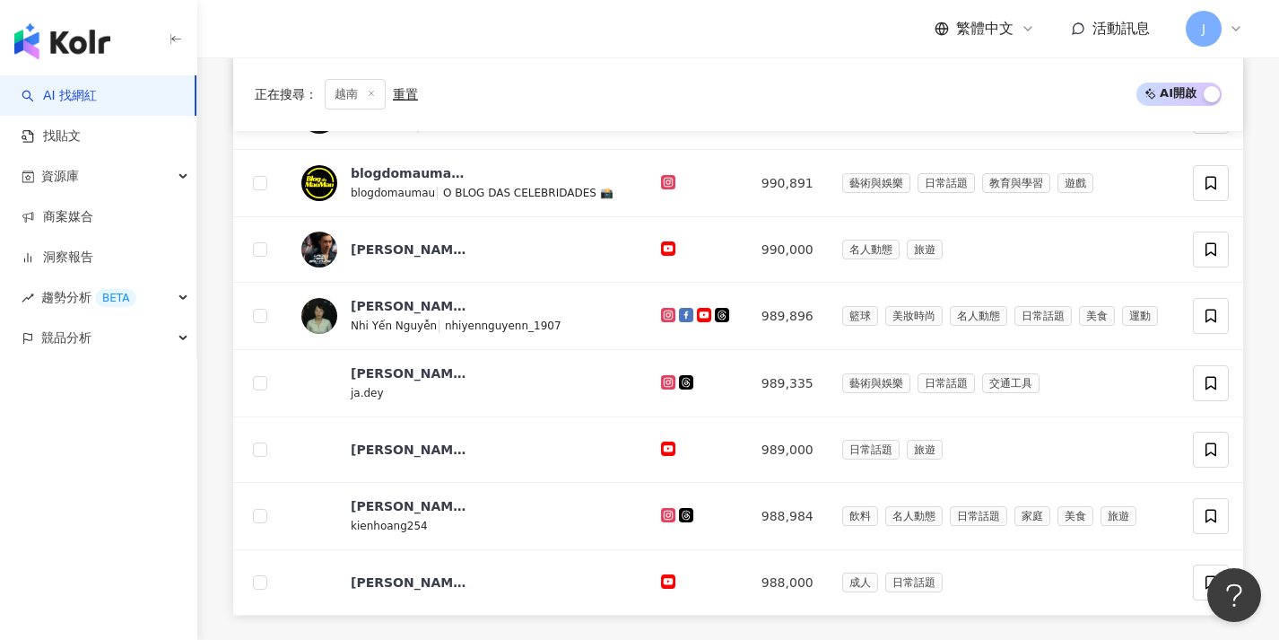
scroll to position [661, 0]
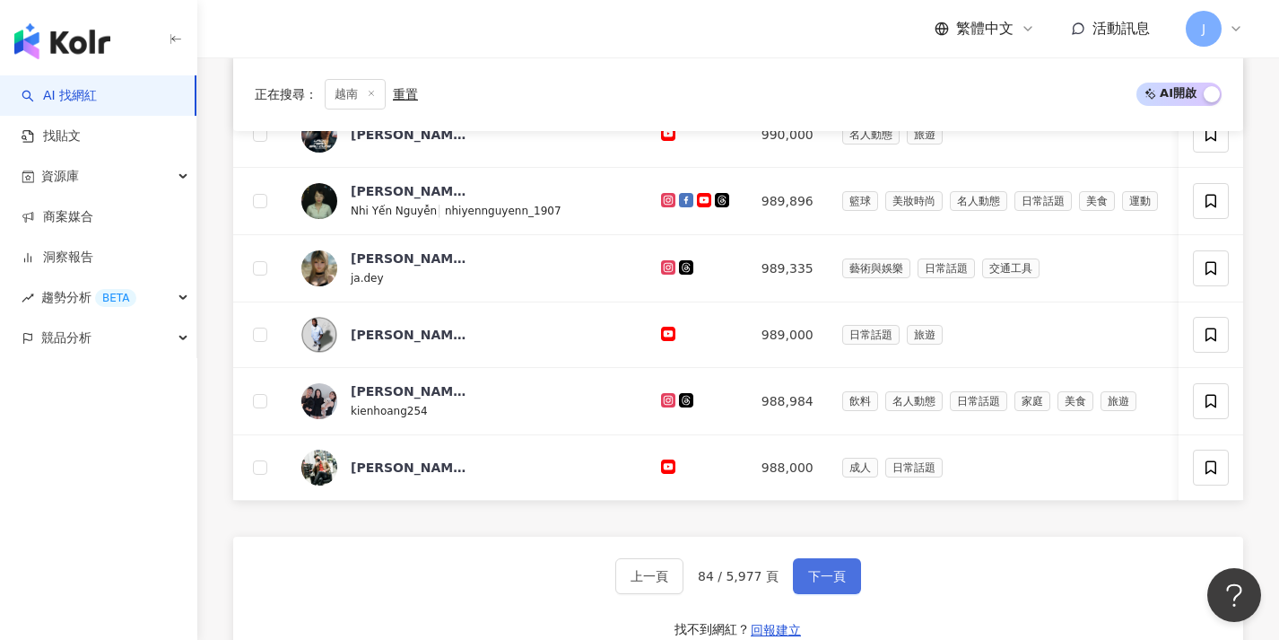
click at [808, 583] on span "下一頁" at bounding box center [827, 576] width 38 height 14
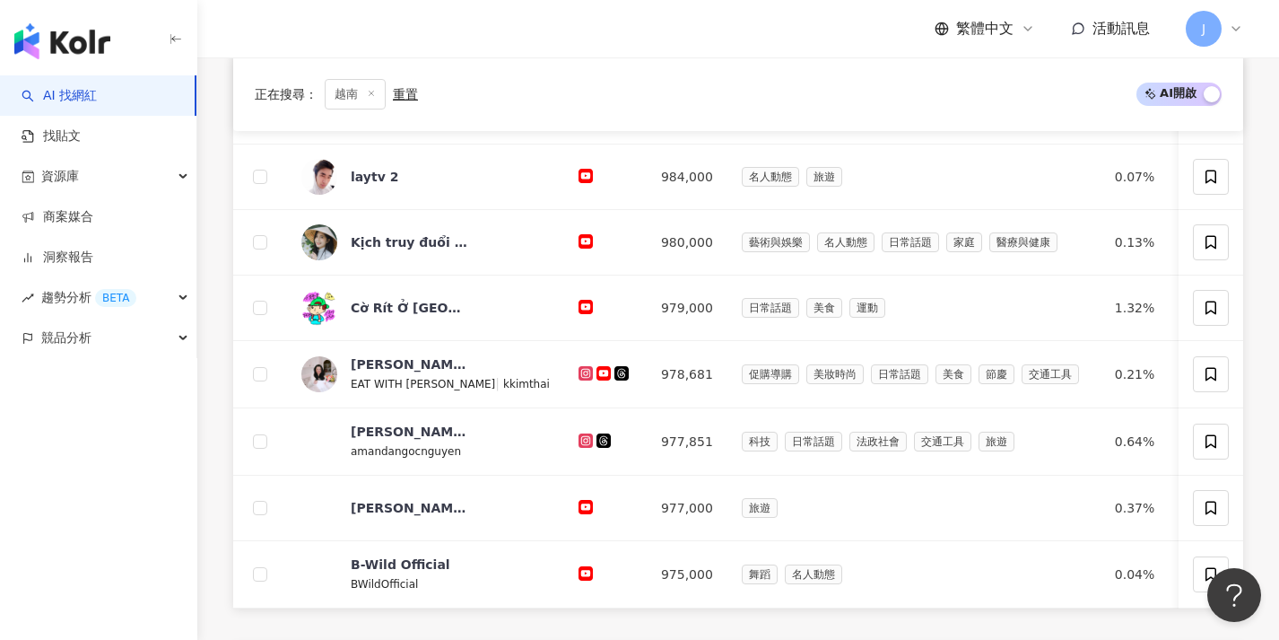
scroll to position [664, 0]
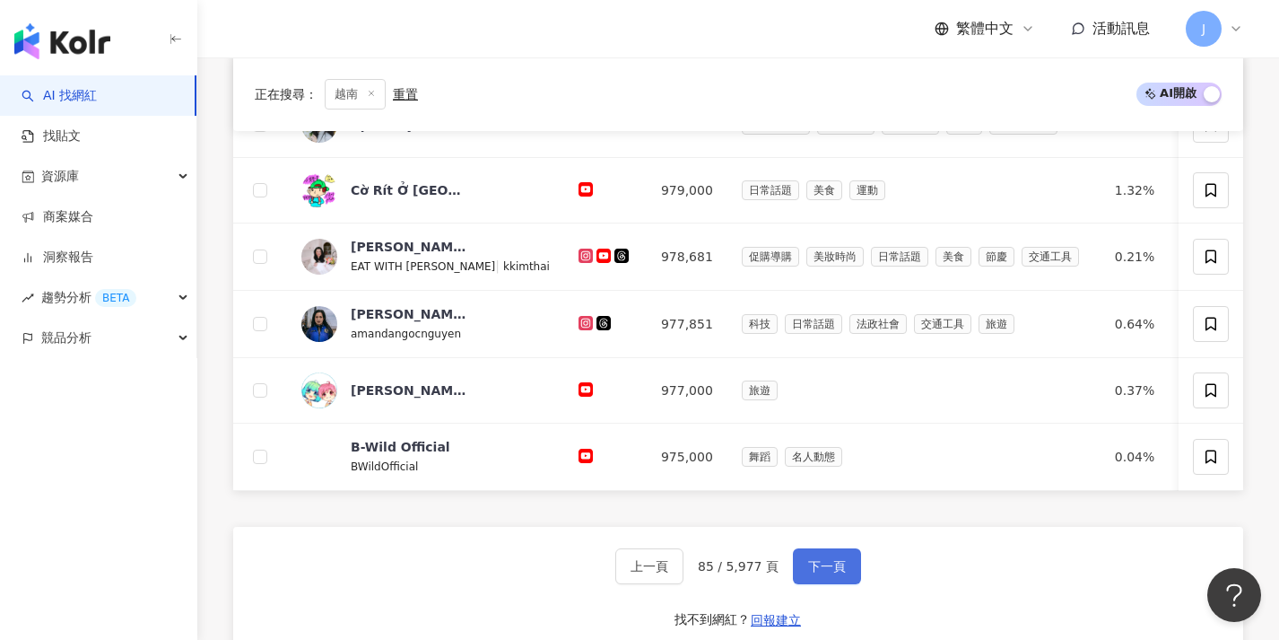
click at [808, 573] on span "下一頁" at bounding box center [827, 566] width 38 height 14
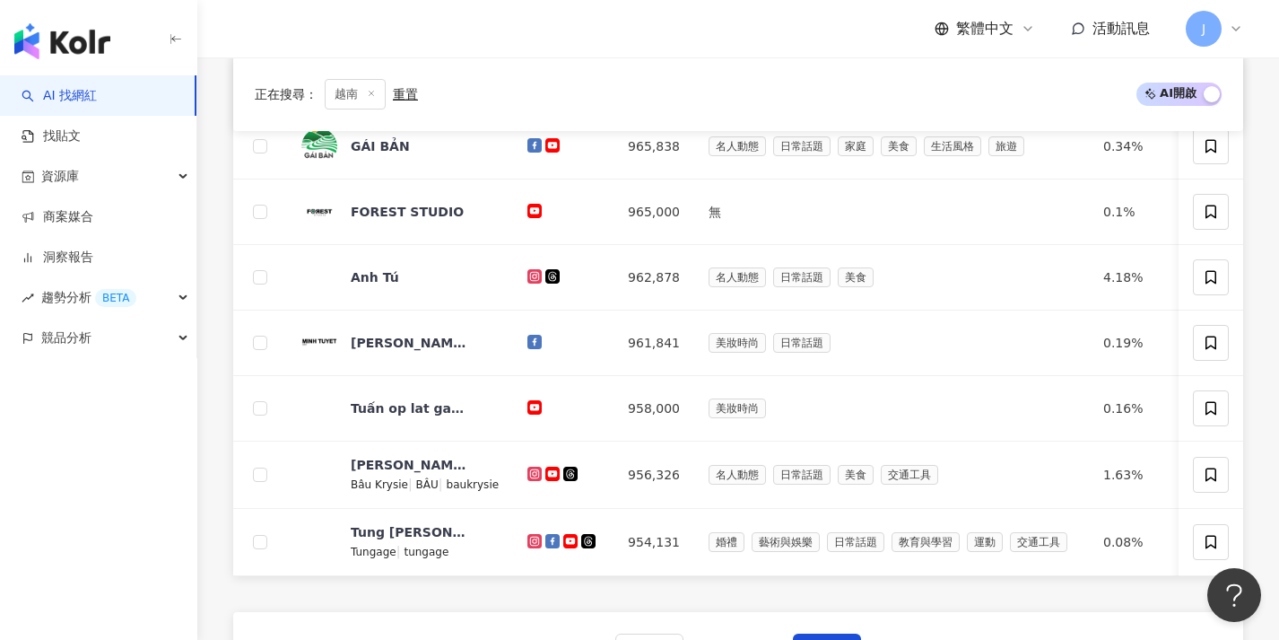
scroll to position [619, 0]
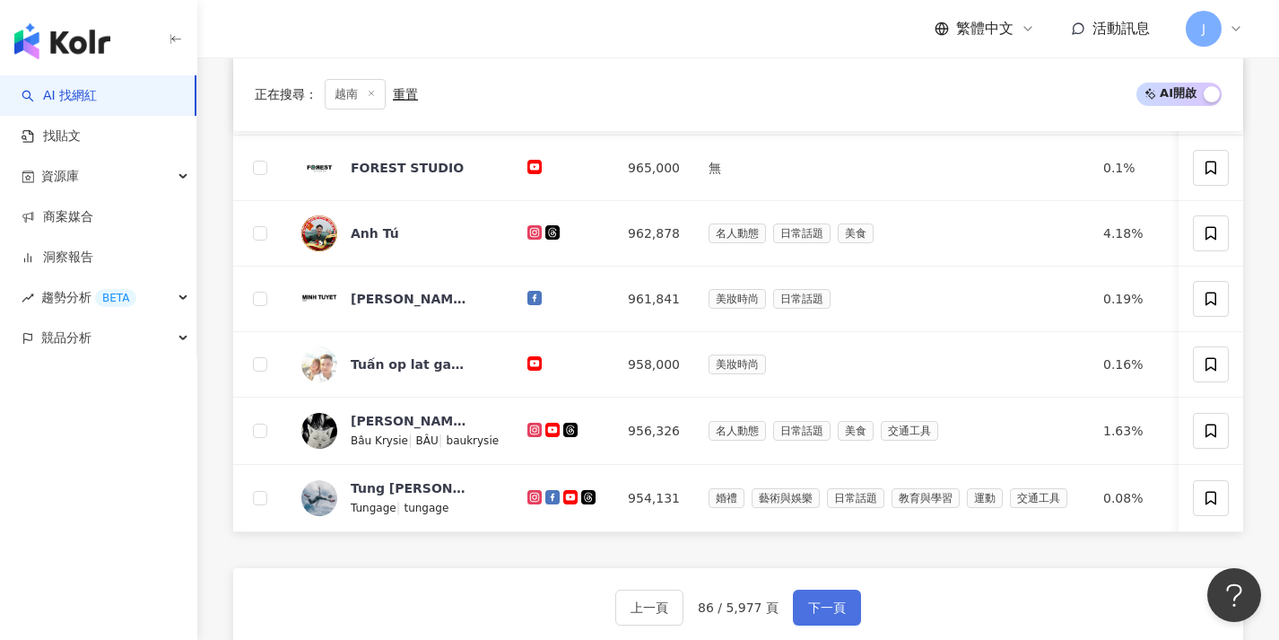
click at [799, 612] on button "下一頁" at bounding box center [827, 607] width 68 height 36
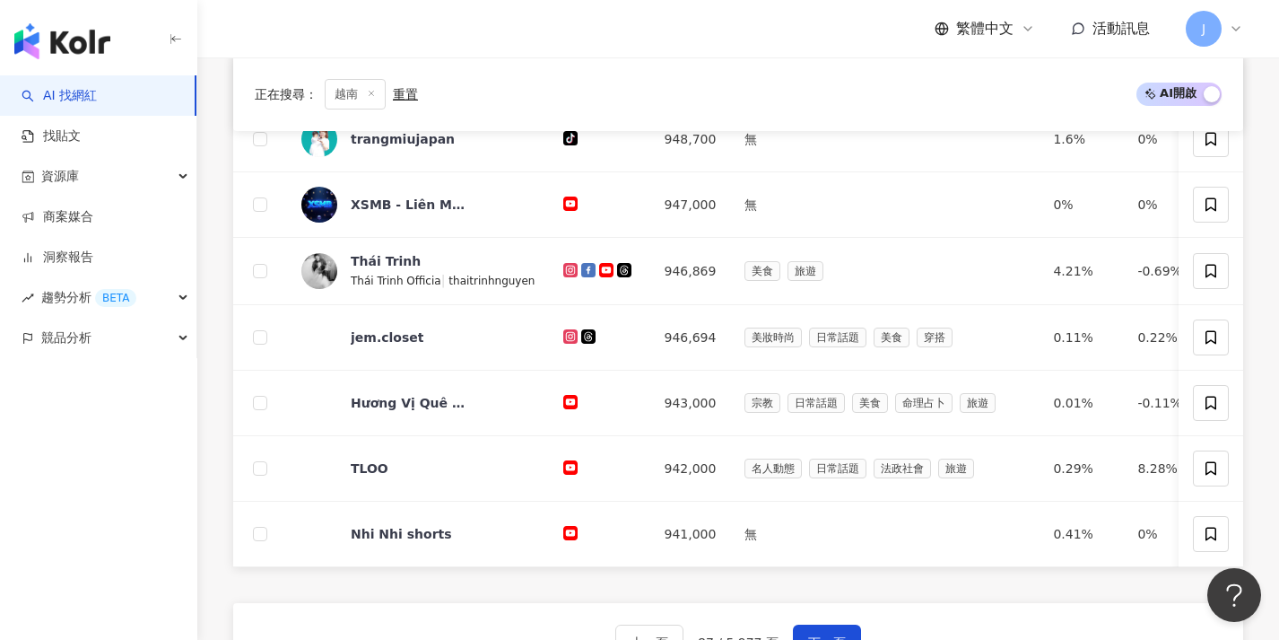
scroll to position [617, 0]
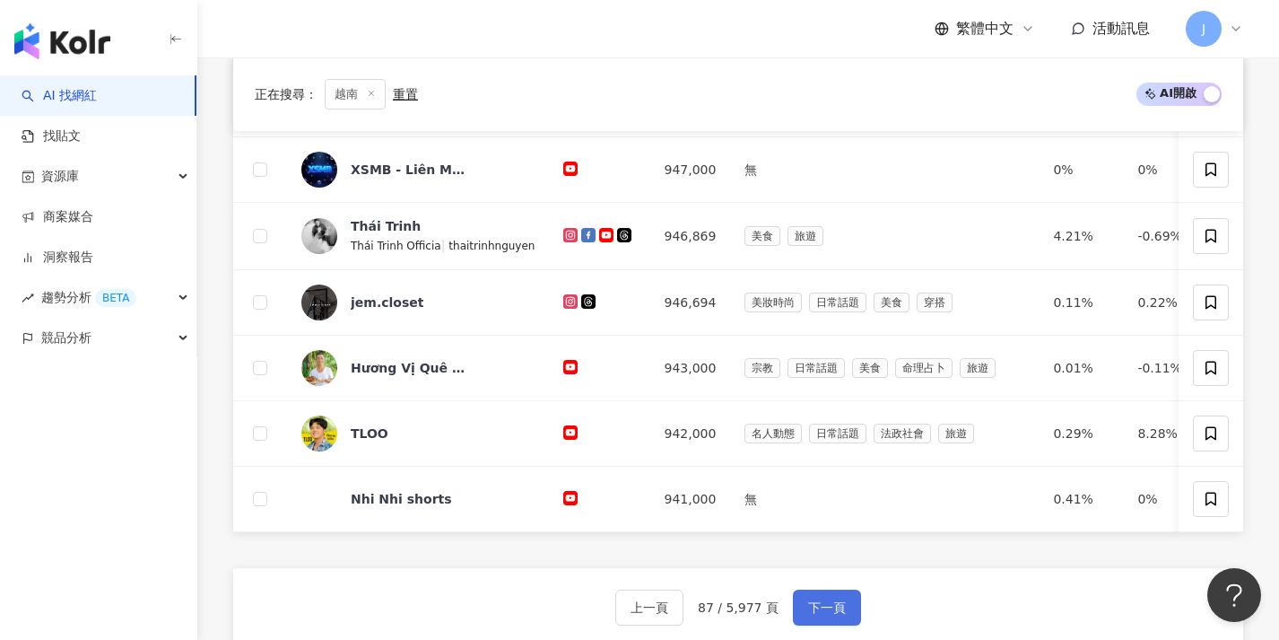
click at [799, 606] on button "下一頁" at bounding box center [827, 607] width 68 height 36
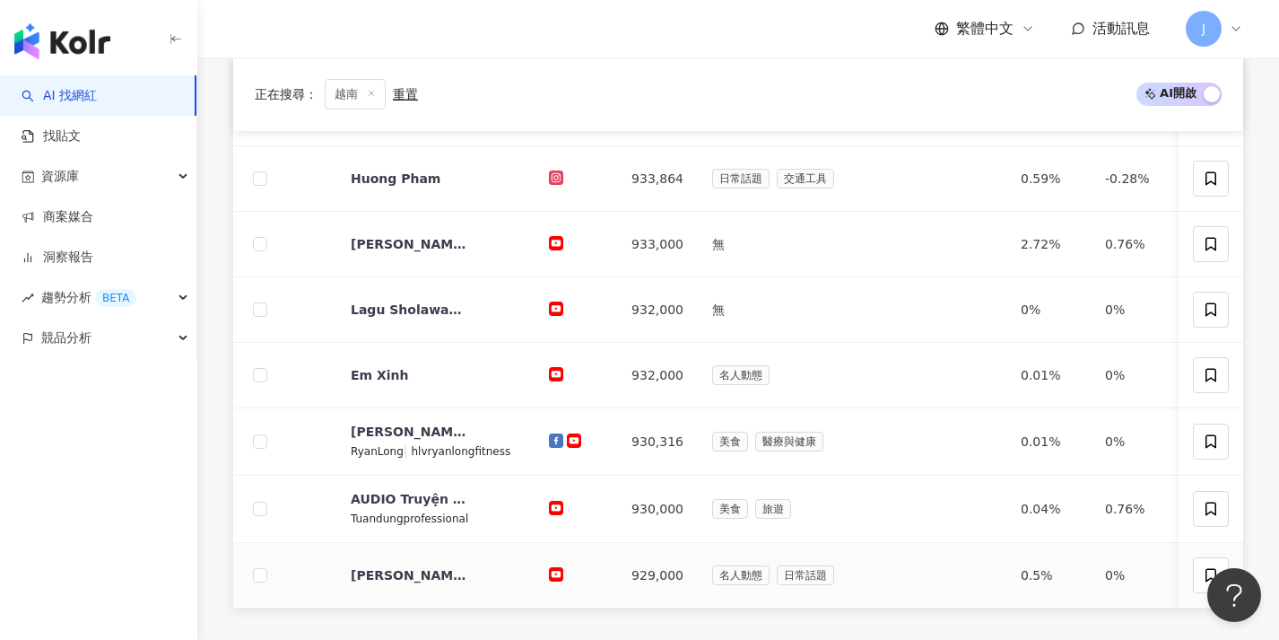
scroll to position [685, 0]
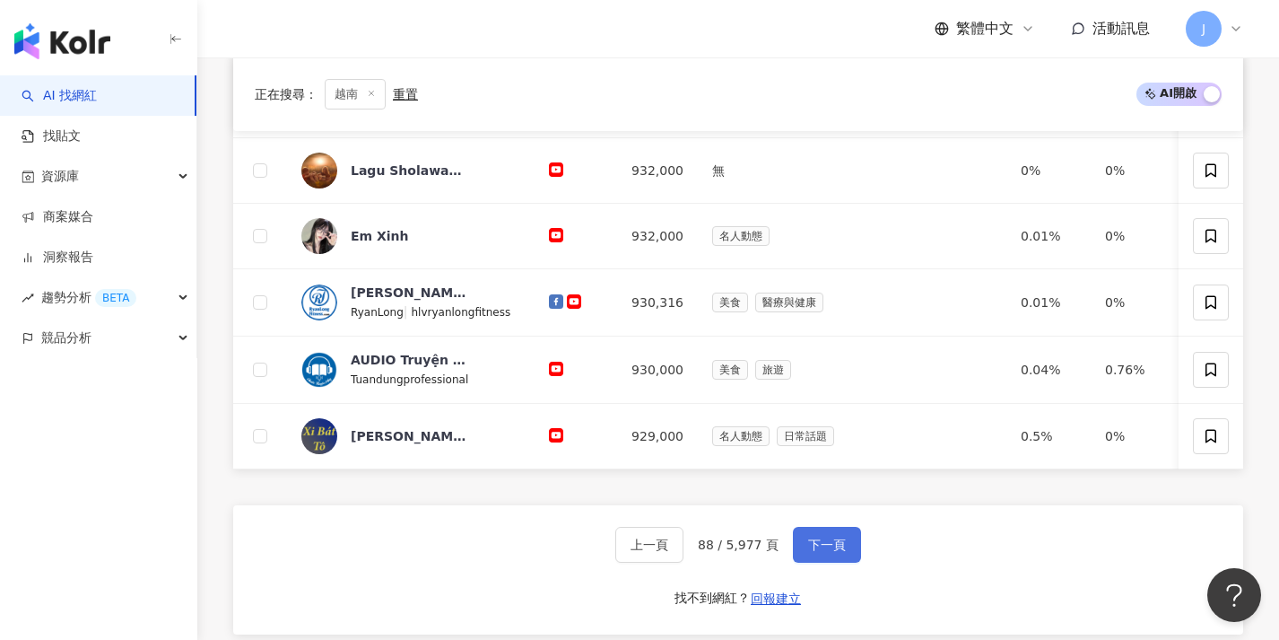
click at [814, 562] on button "下一頁" at bounding box center [827, 545] width 68 height 36
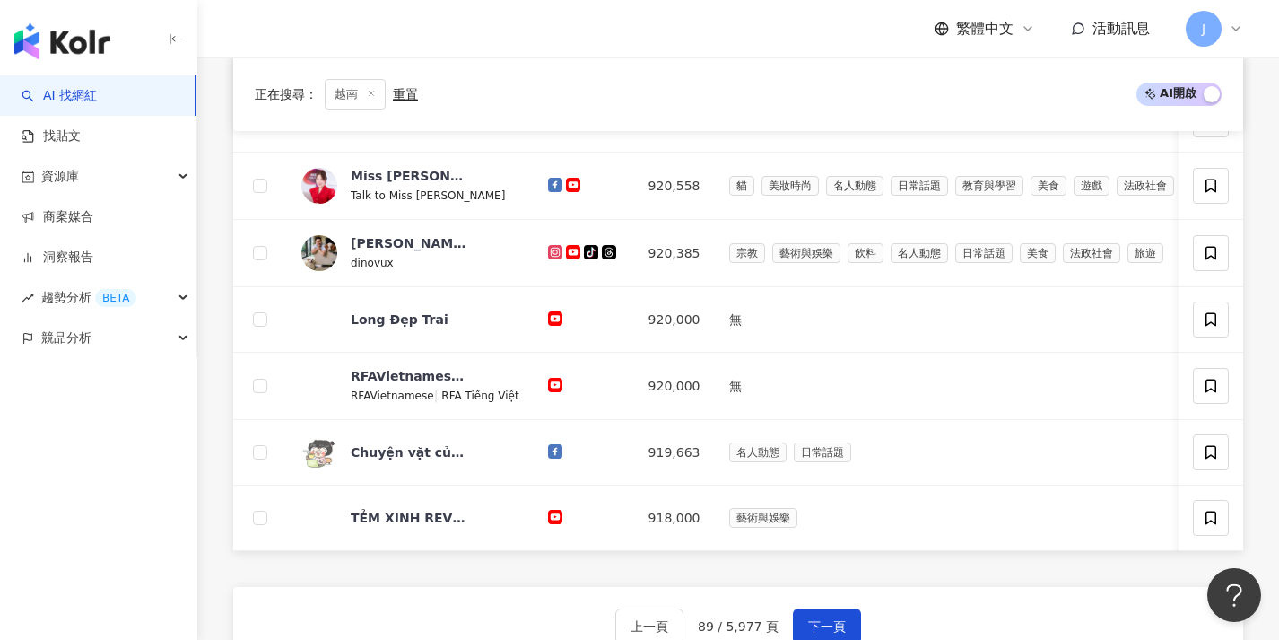
scroll to position [640, 0]
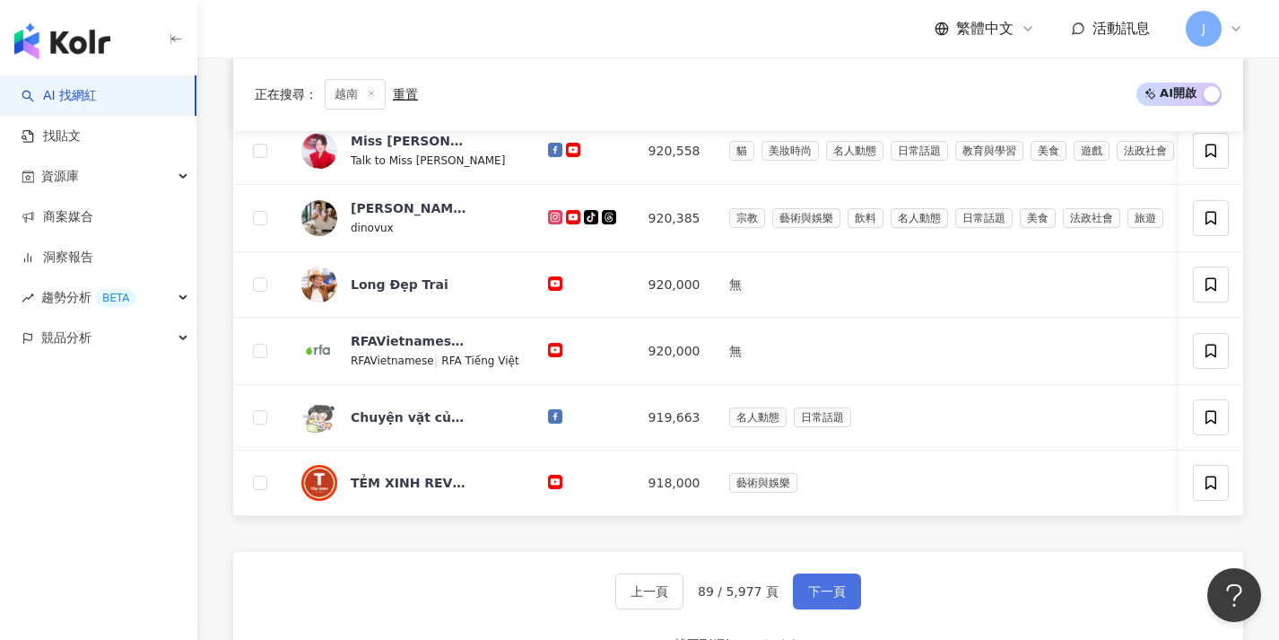
click at [816, 598] on span "下一頁" at bounding box center [827, 591] width 38 height 14
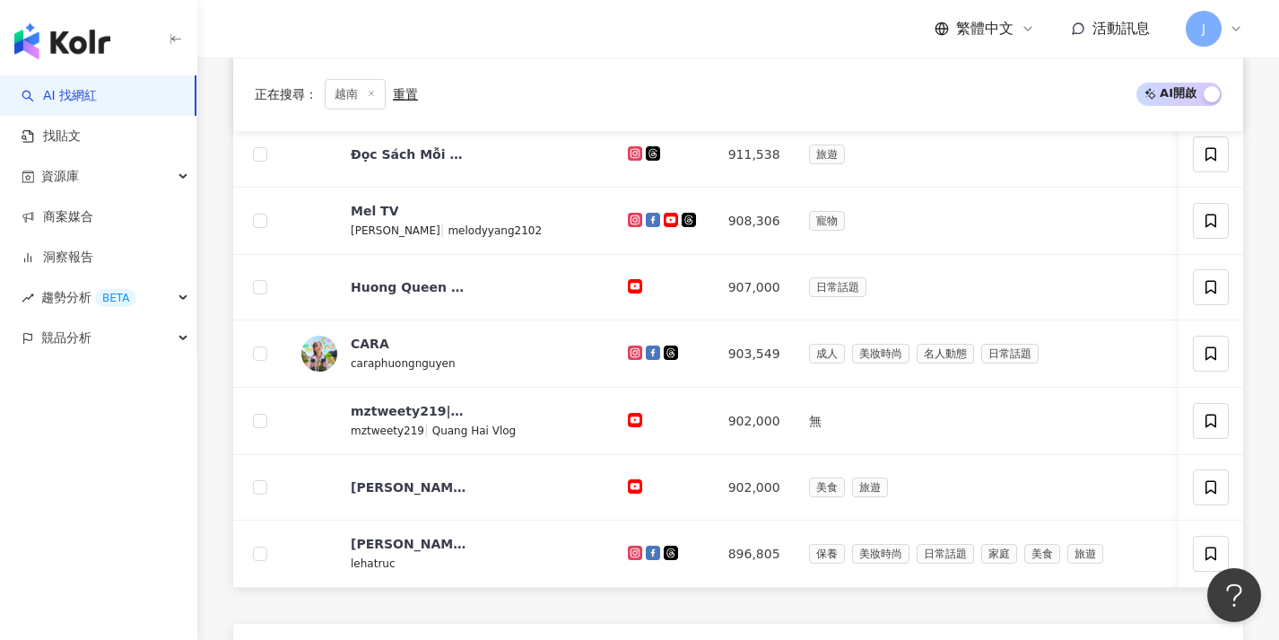
scroll to position [609, 0]
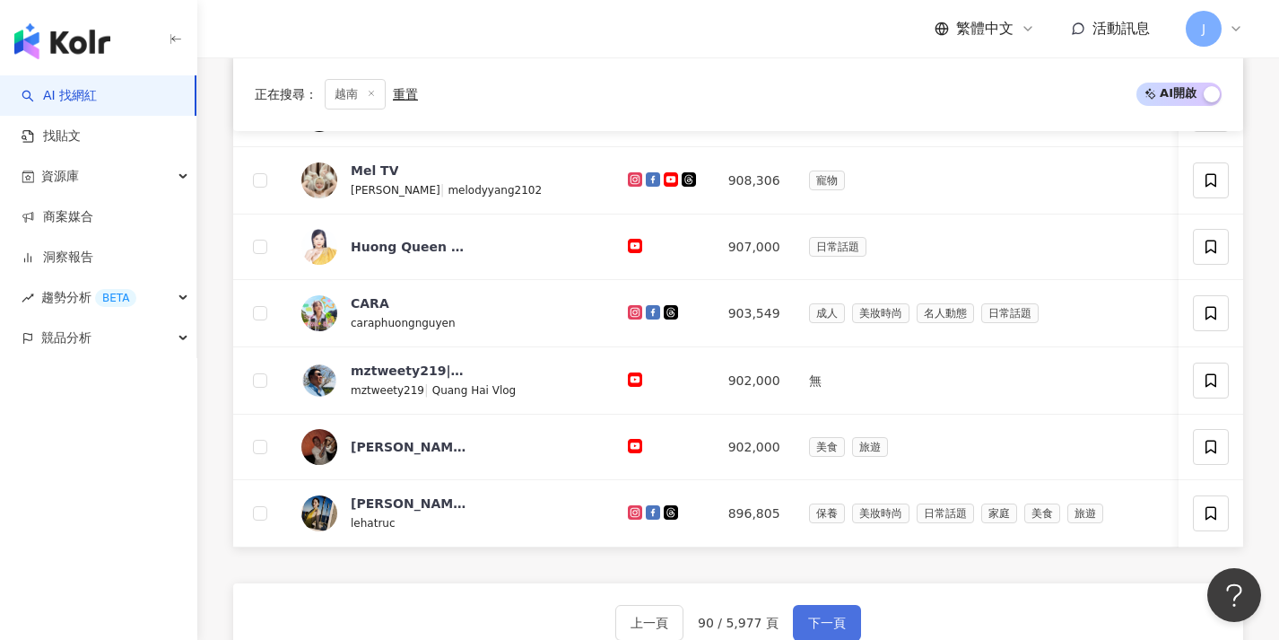
click at [810, 624] on button "下一頁" at bounding box center [827, 623] width 68 height 36
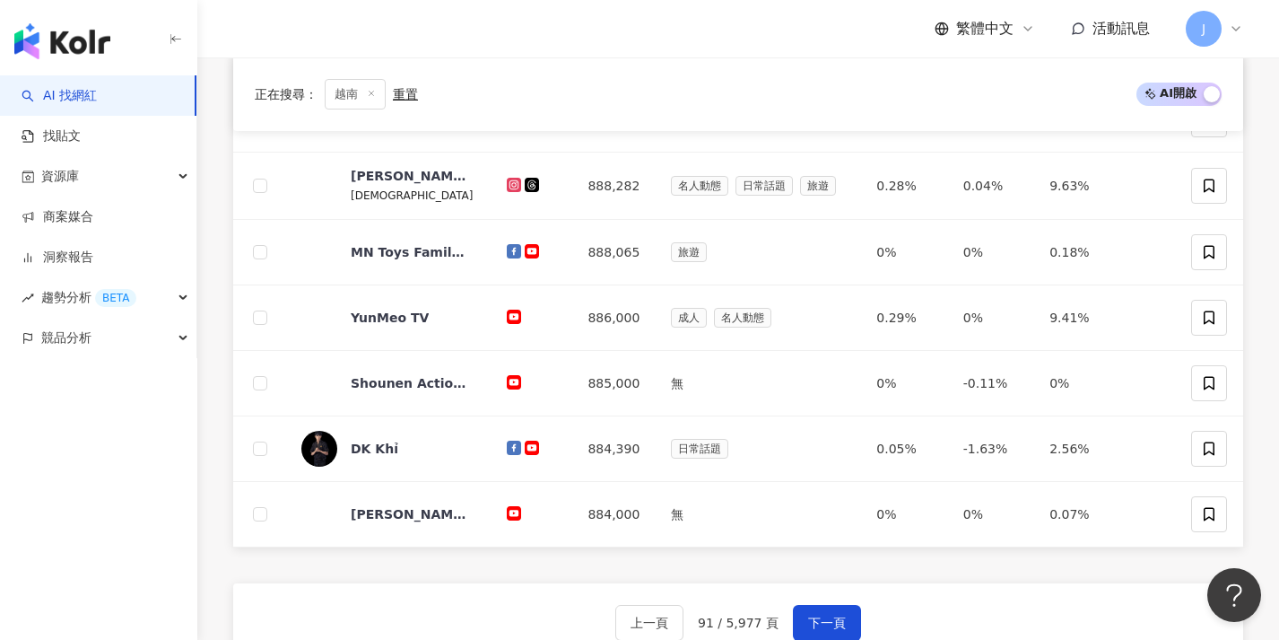
scroll to position [668, 0]
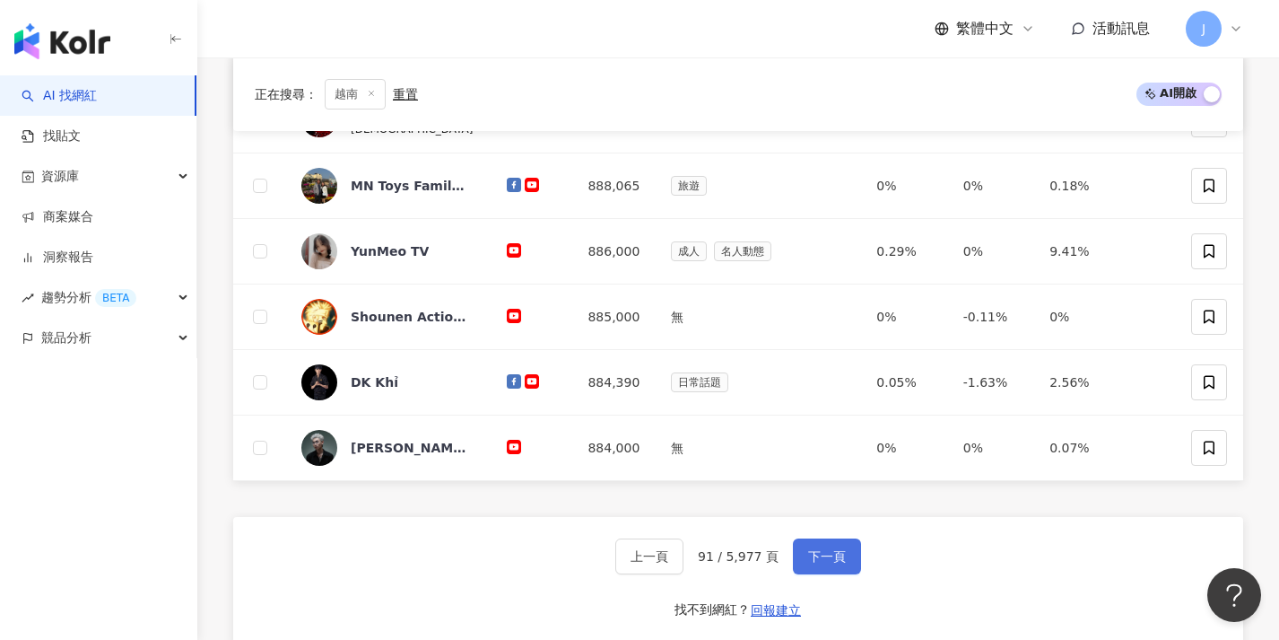
click at [807, 572] on button "下一頁" at bounding box center [827, 556] width 68 height 36
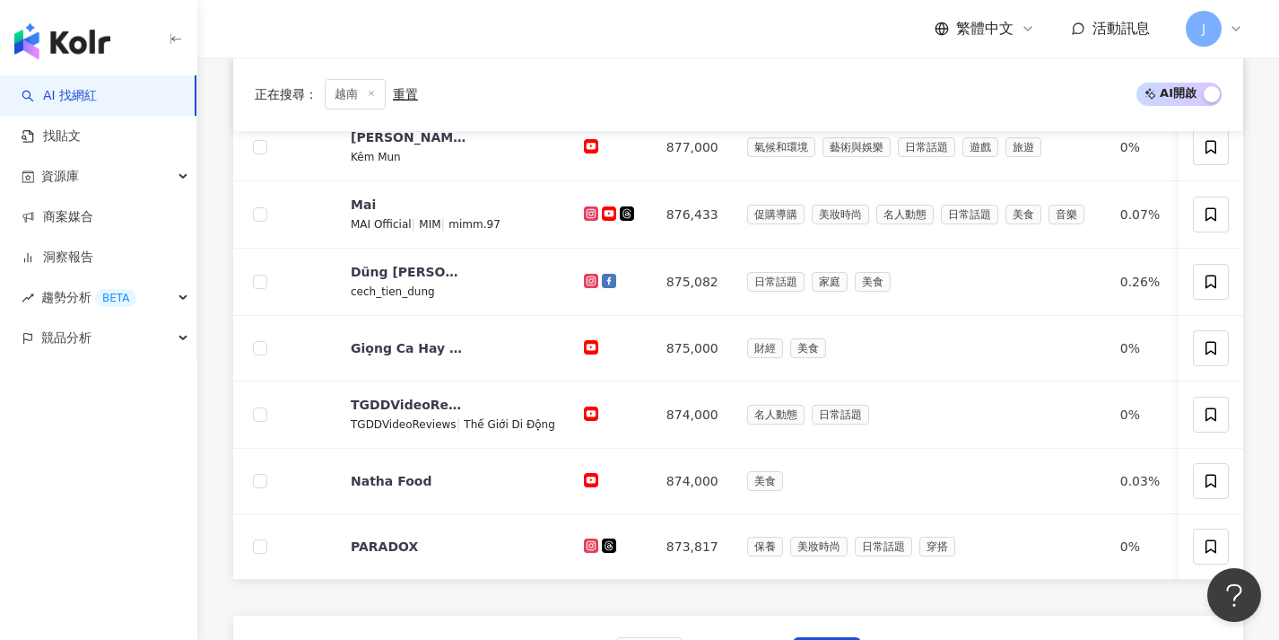
scroll to position [644, 0]
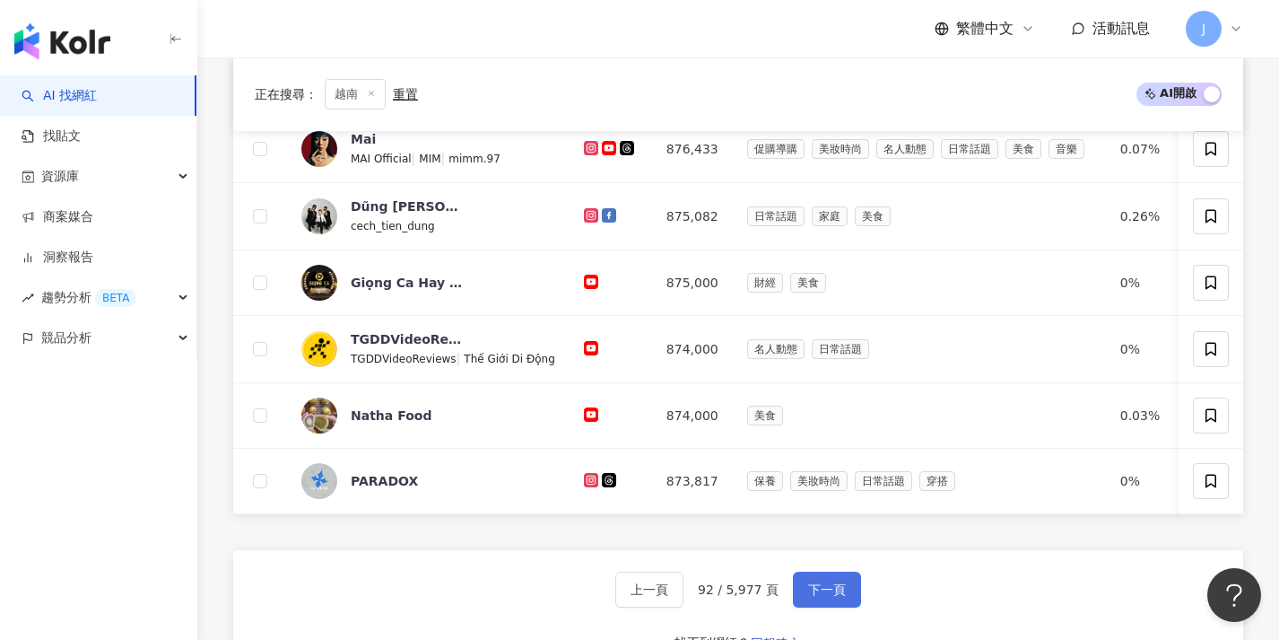
click at [812, 592] on button "下一頁" at bounding box center [827, 589] width 68 height 36
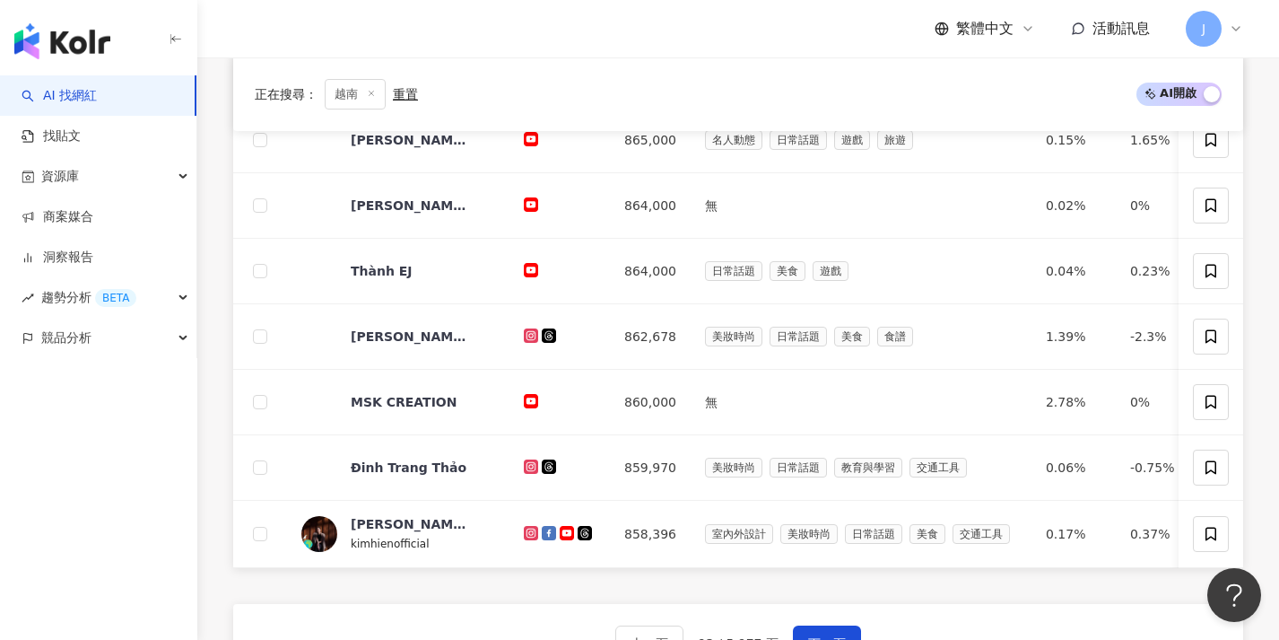
scroll to position [667, 0]
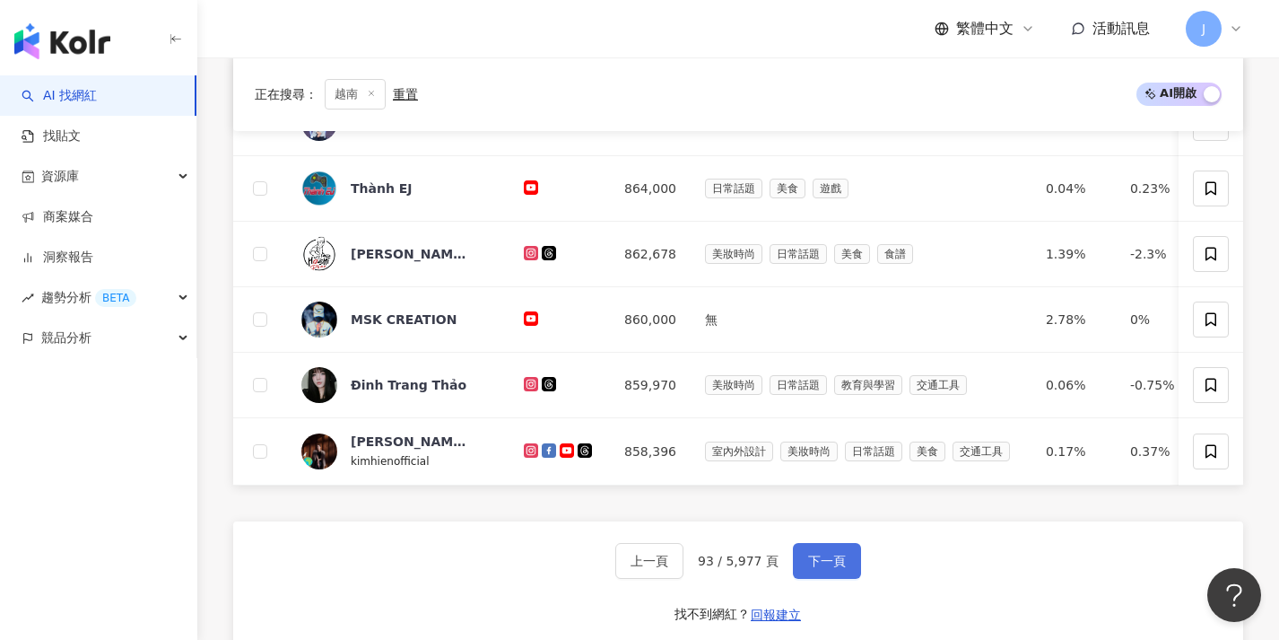
click at [812, 568] on span "下一頁" at bounding box center [827, 560] width 38 height 14
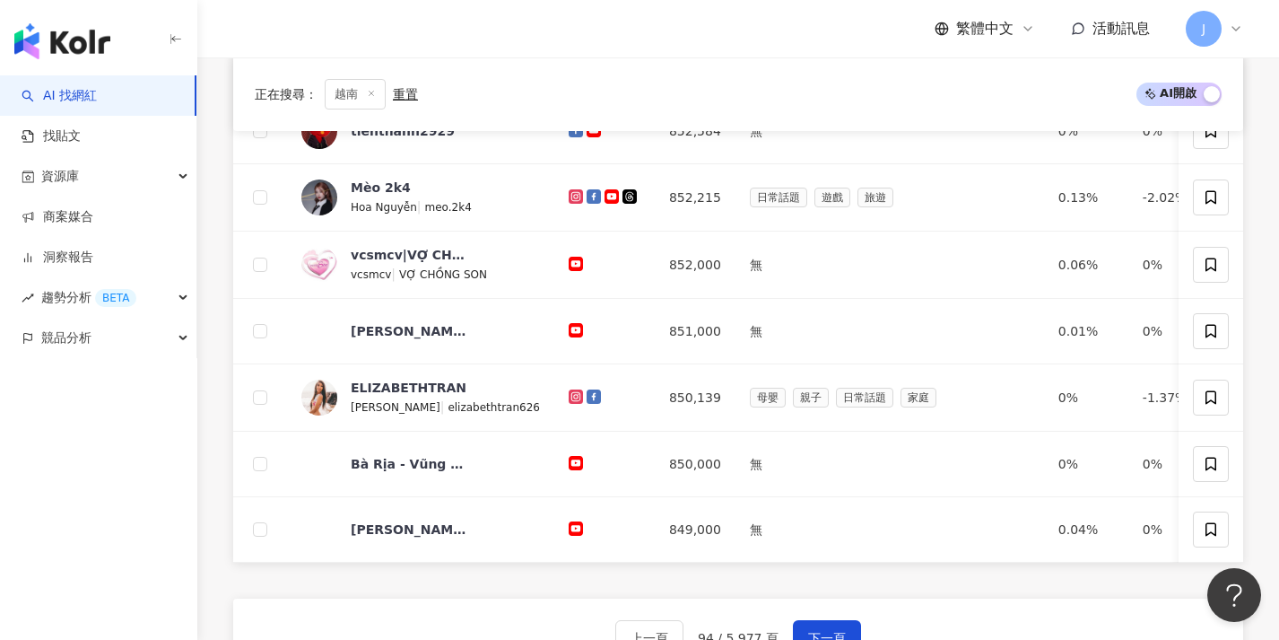
scroll to position [737, 0]
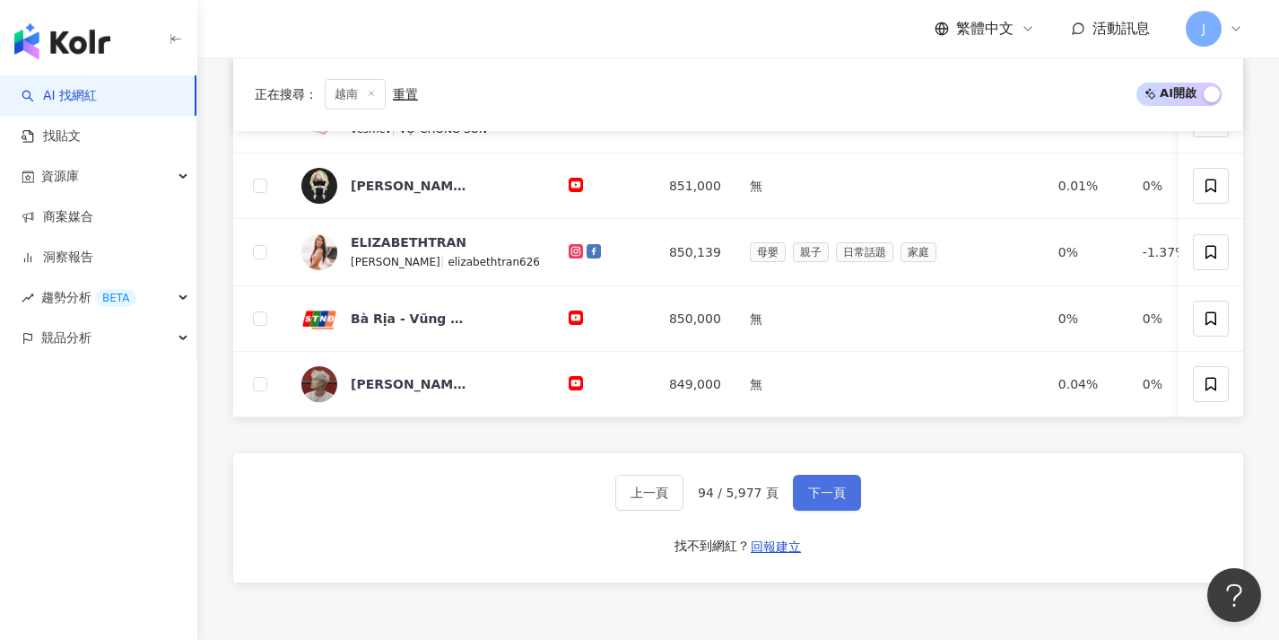
click at [816, 500] on span "下一頁" at bounding box center [827, 492] width 38 height 14
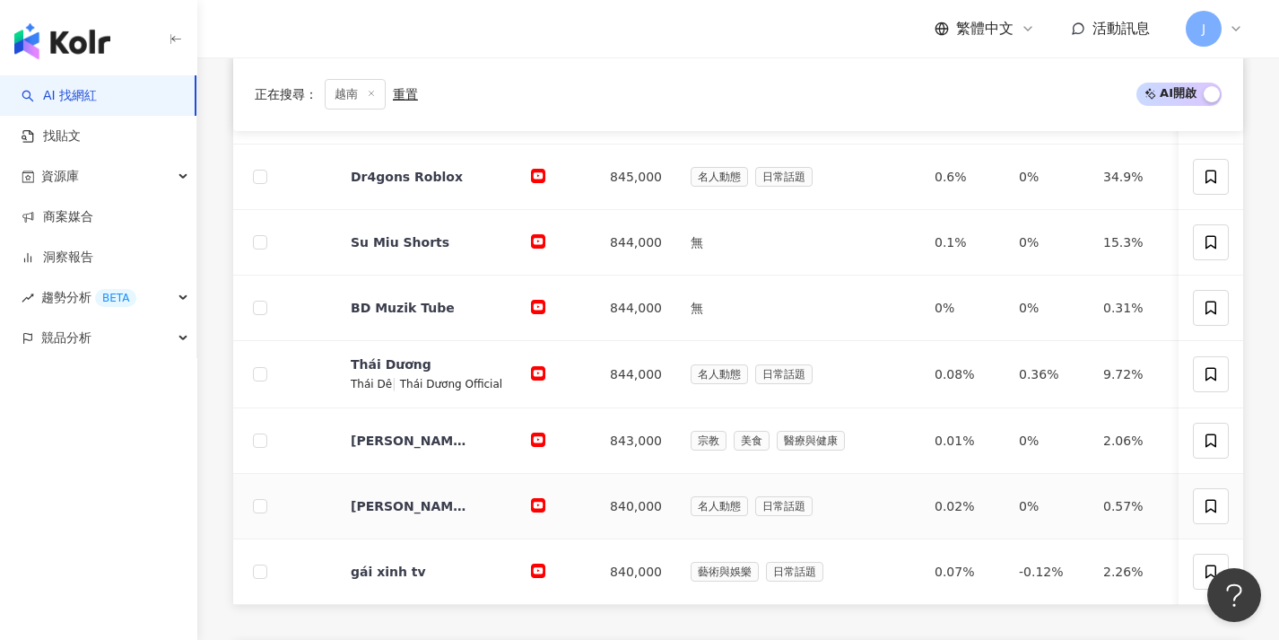
scroll to position [636, 0]
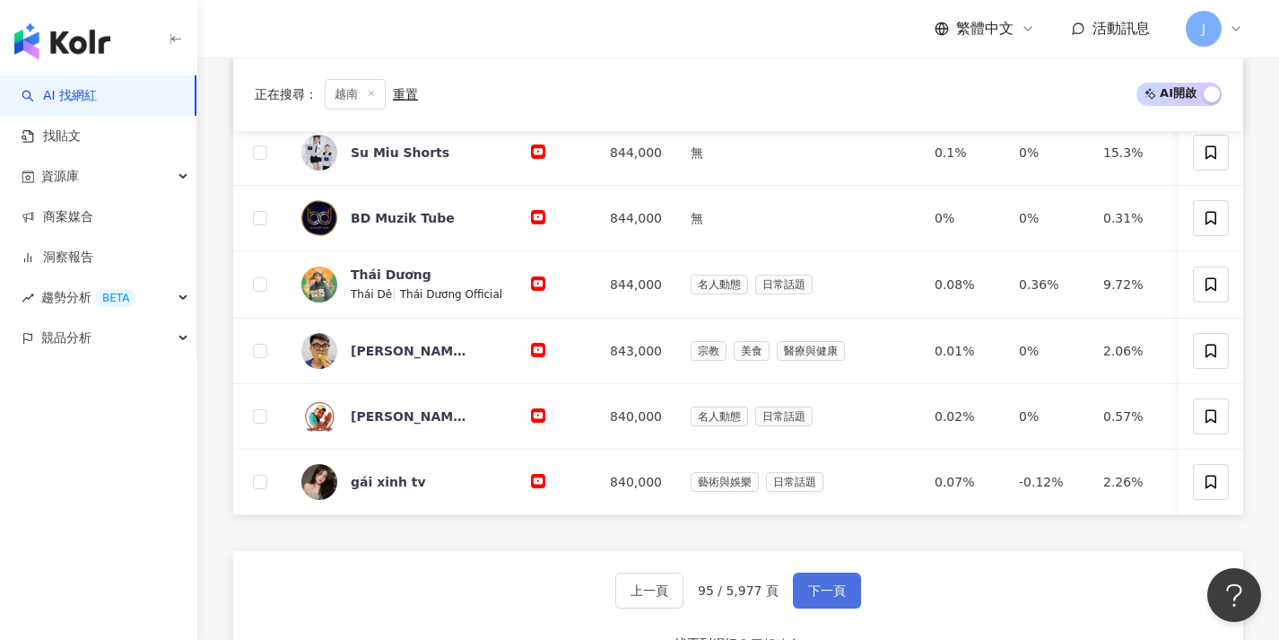
click at [823, 593] on button "下一頁" at bounding box center [827, 590] width 68 height 36
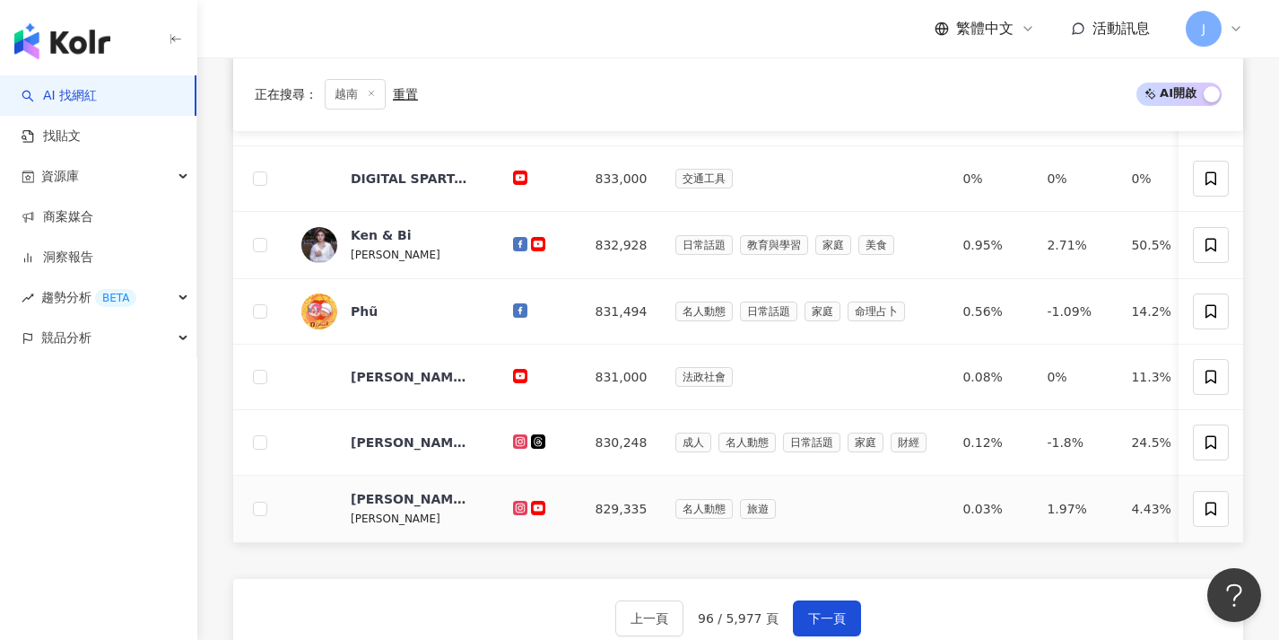
scroll to position [650, 0]
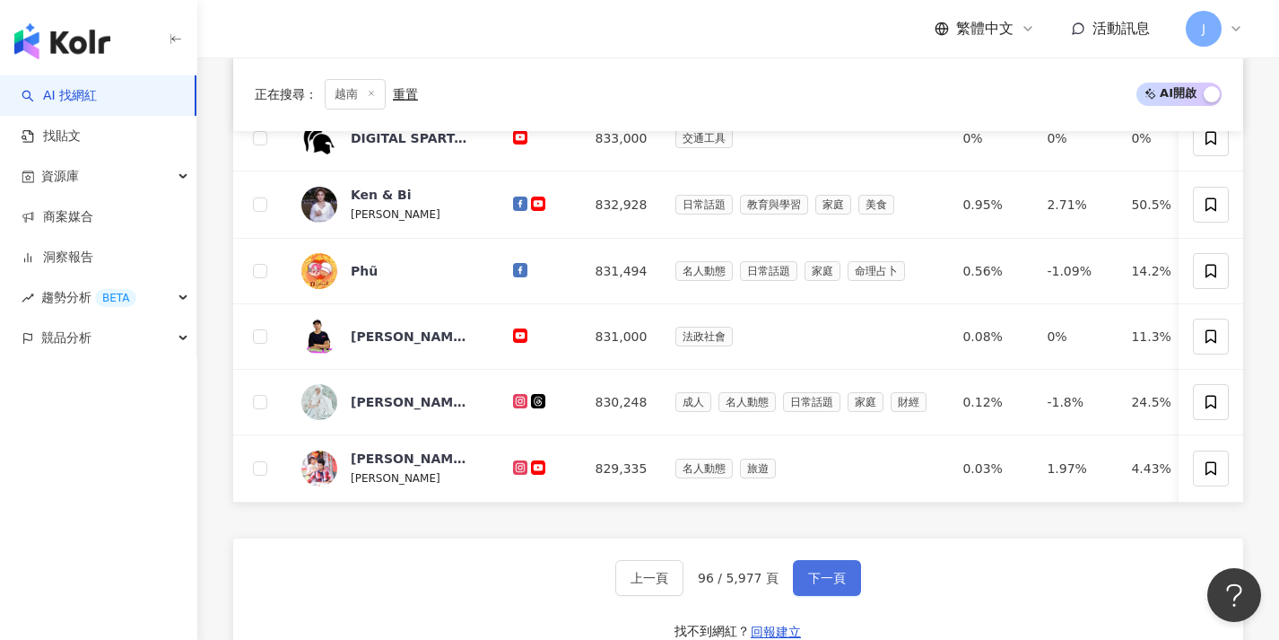
click at [814, 585] on span "下一頁" at bounding box center [827, 577] width 38 height 14
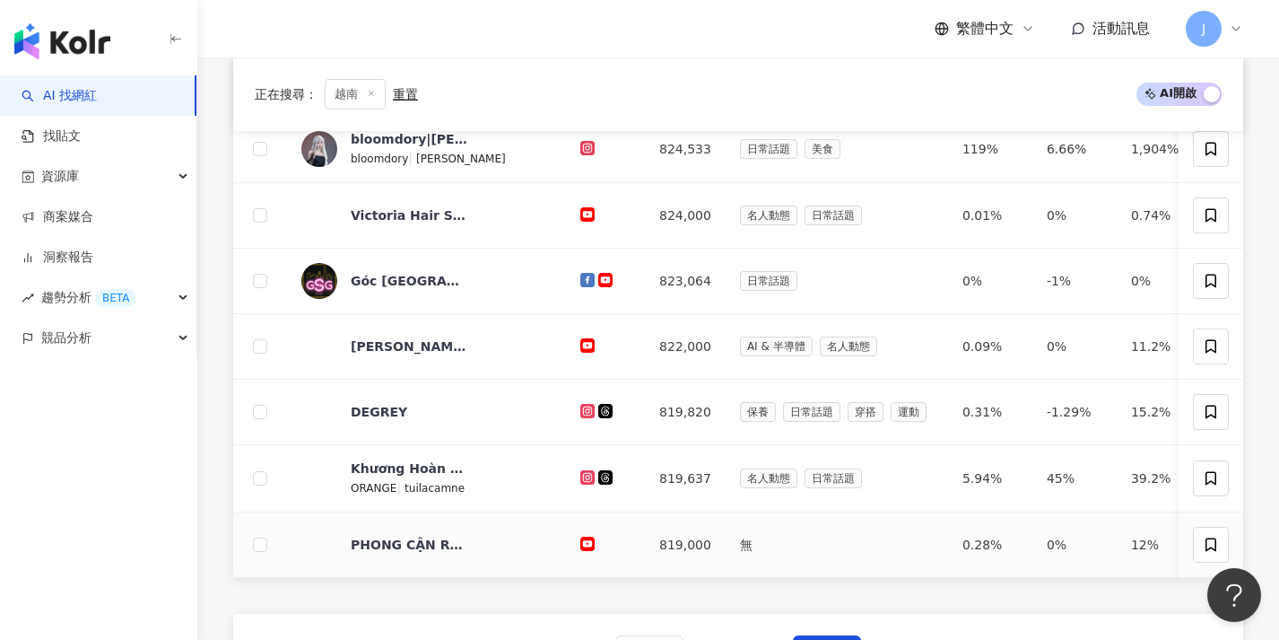
scroll to position [636, 0]
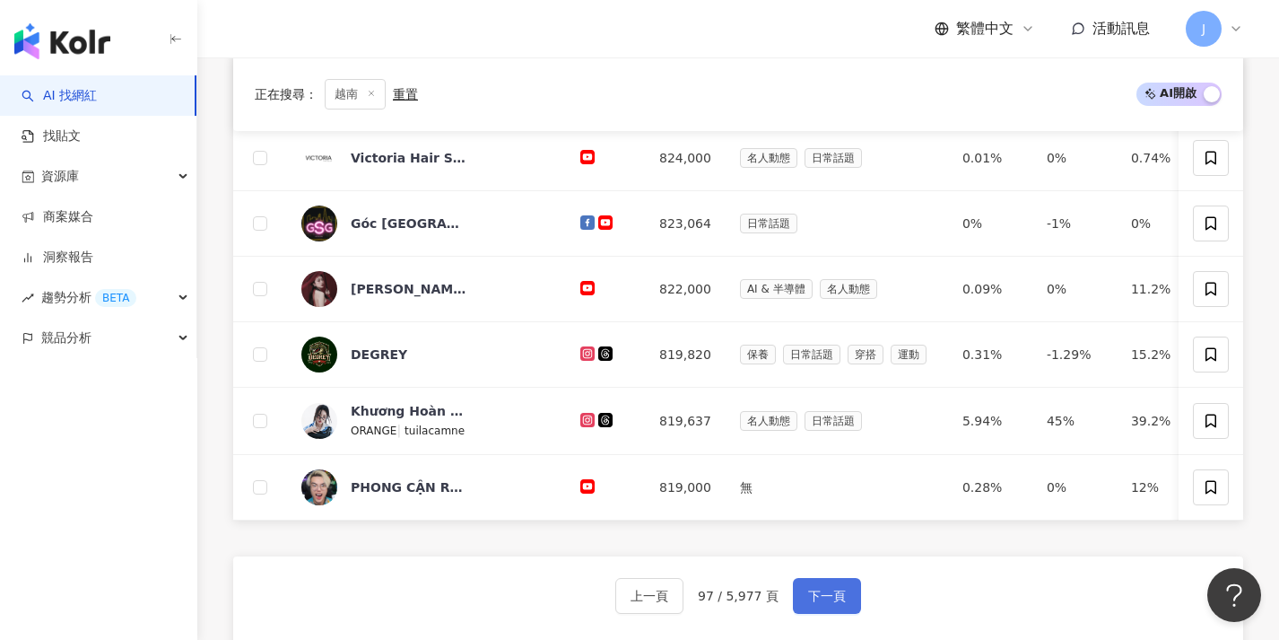
click at [817, 594] on button "下一頁" at bounding box center [827, 596] width 68 height 36
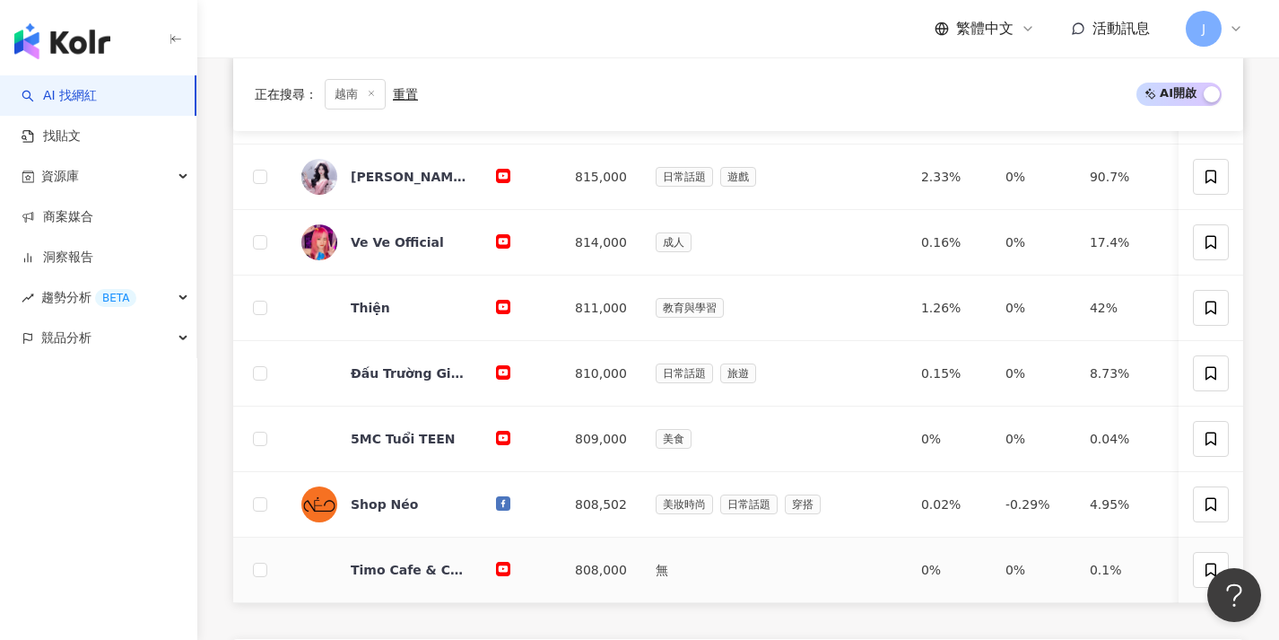
scroll to position [673, 0]
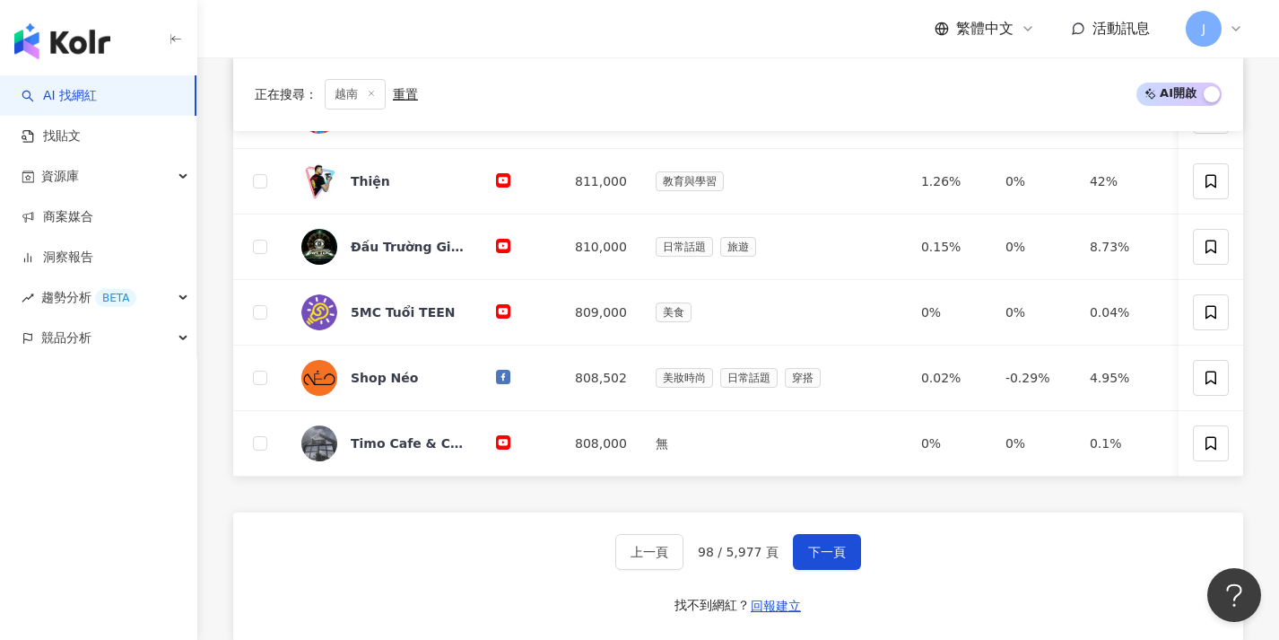
click at [830, 542] on div "上一頁 98 / 5,977 頁 下一頁 找不到網紅？ 回報建立" at bounding box center [738, 576] width 1010 height 129
click at [832, 551] on button "下一頁" at bounding box center [827, 552] width 68 height 36
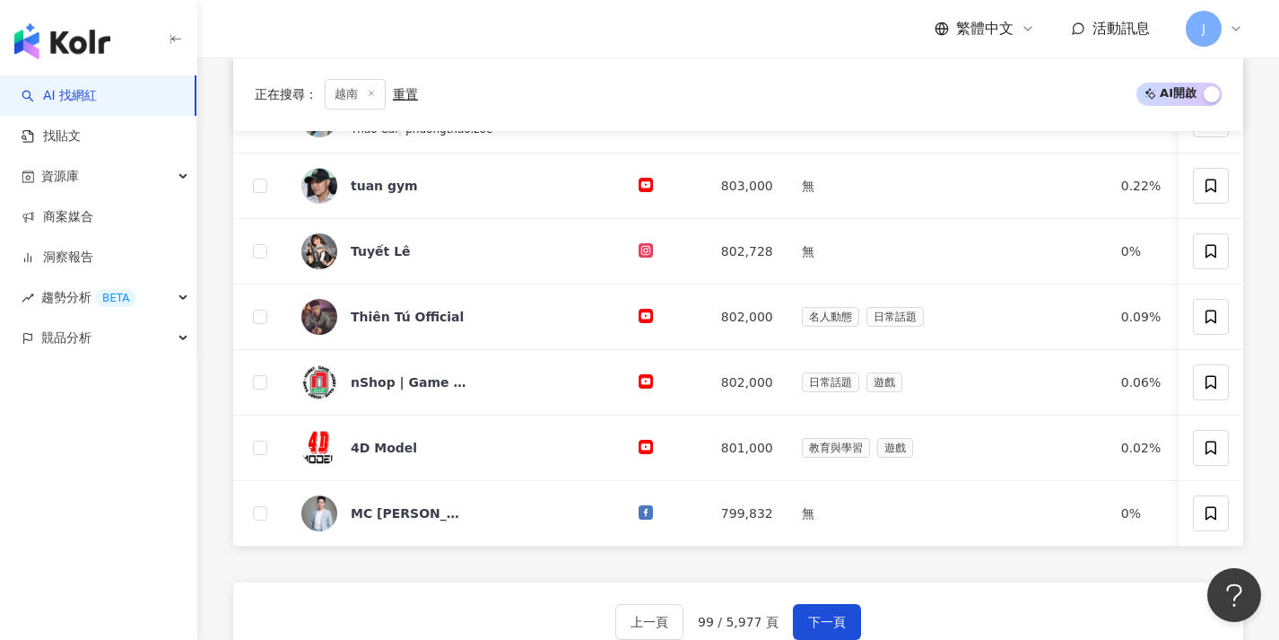
scroll to position [639, 0]
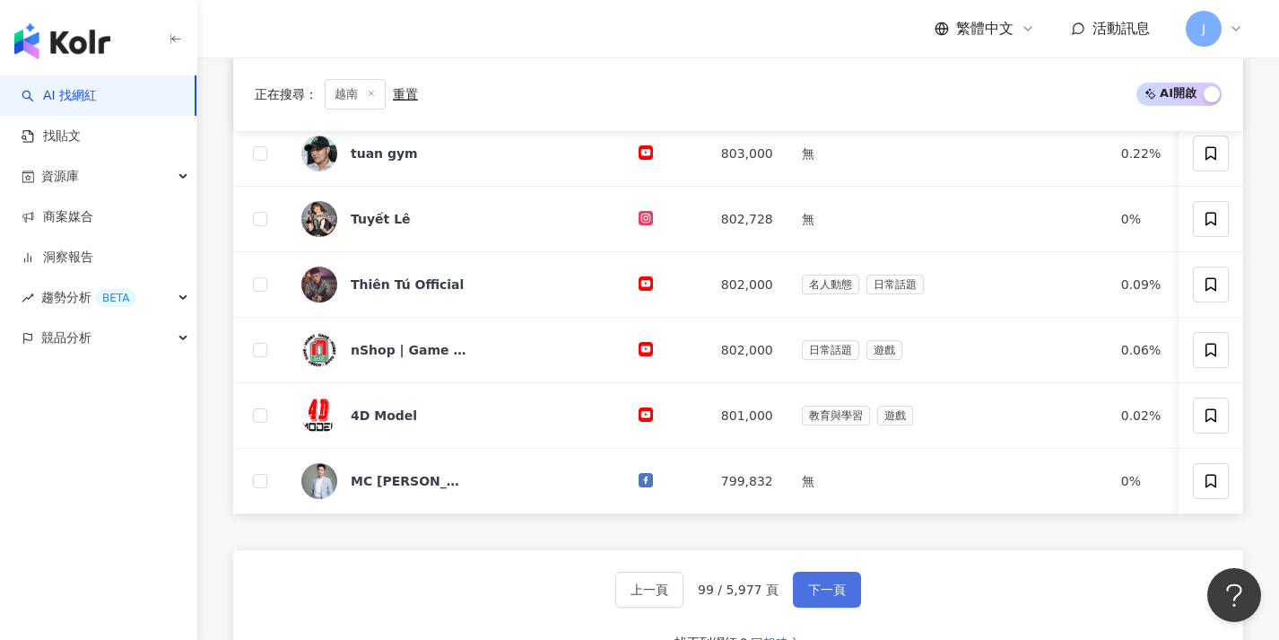
click at [832, 595] on span "下一頁" at bounding box center [827, 589] width 38 height 14
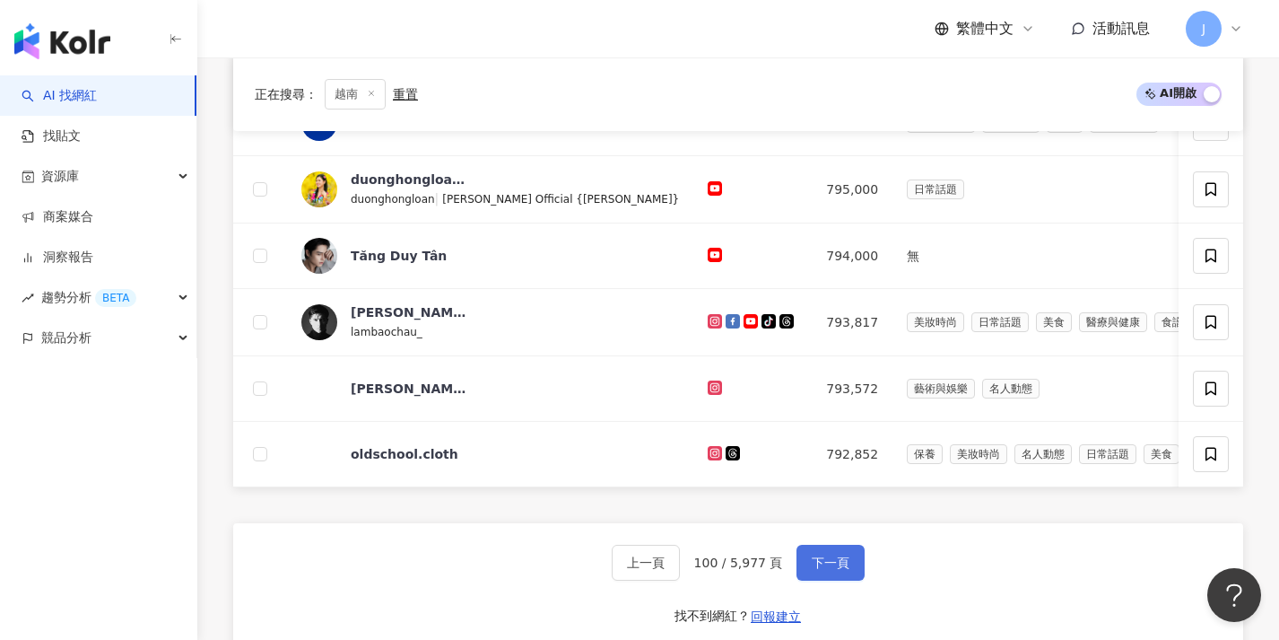
scroll to position [681, 0]
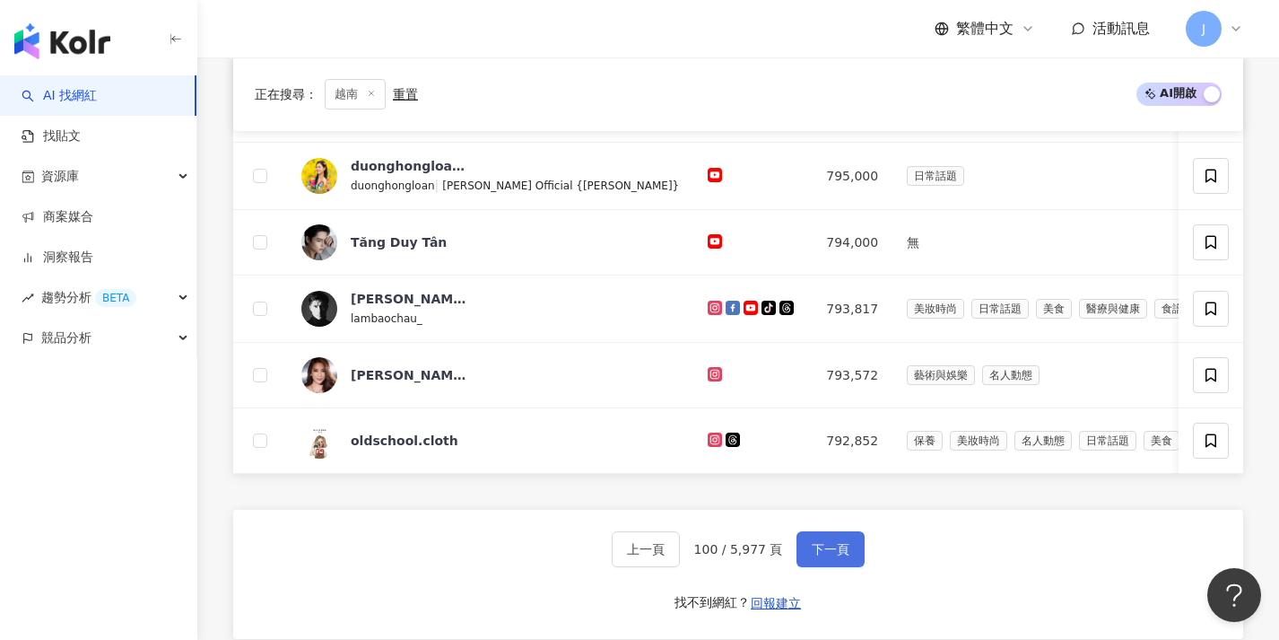
click at [832, 567] on button "下一頁" at bounding box center [831, 549] width 68 height 36
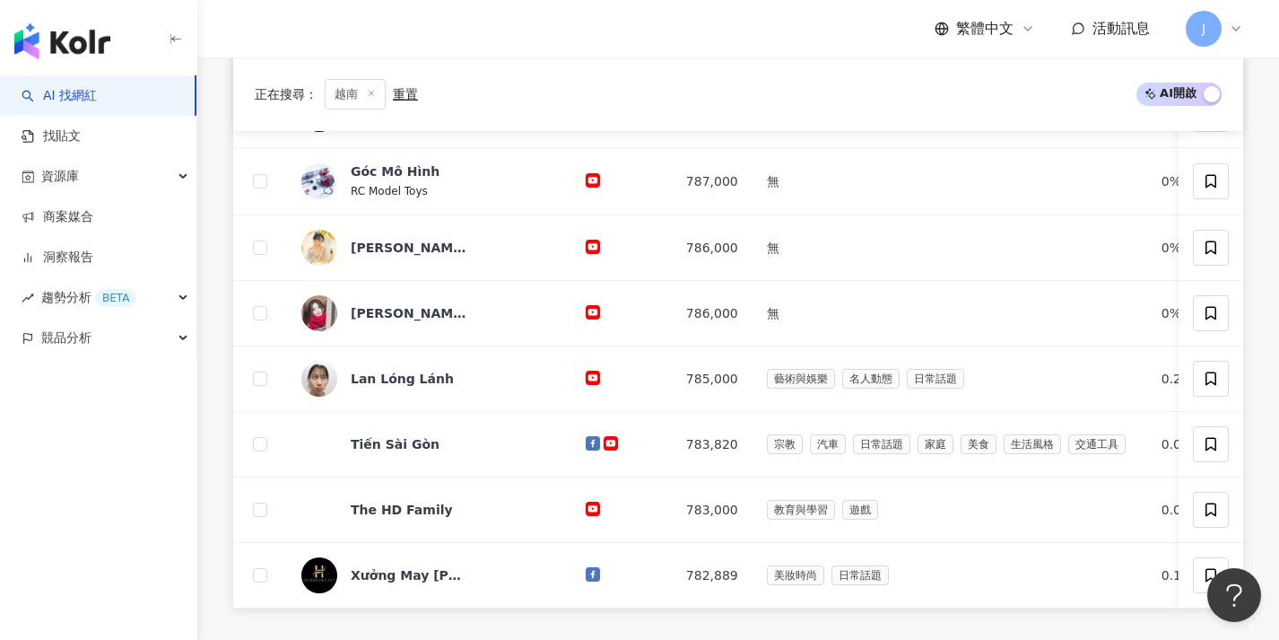
scroll to position [704, 0]
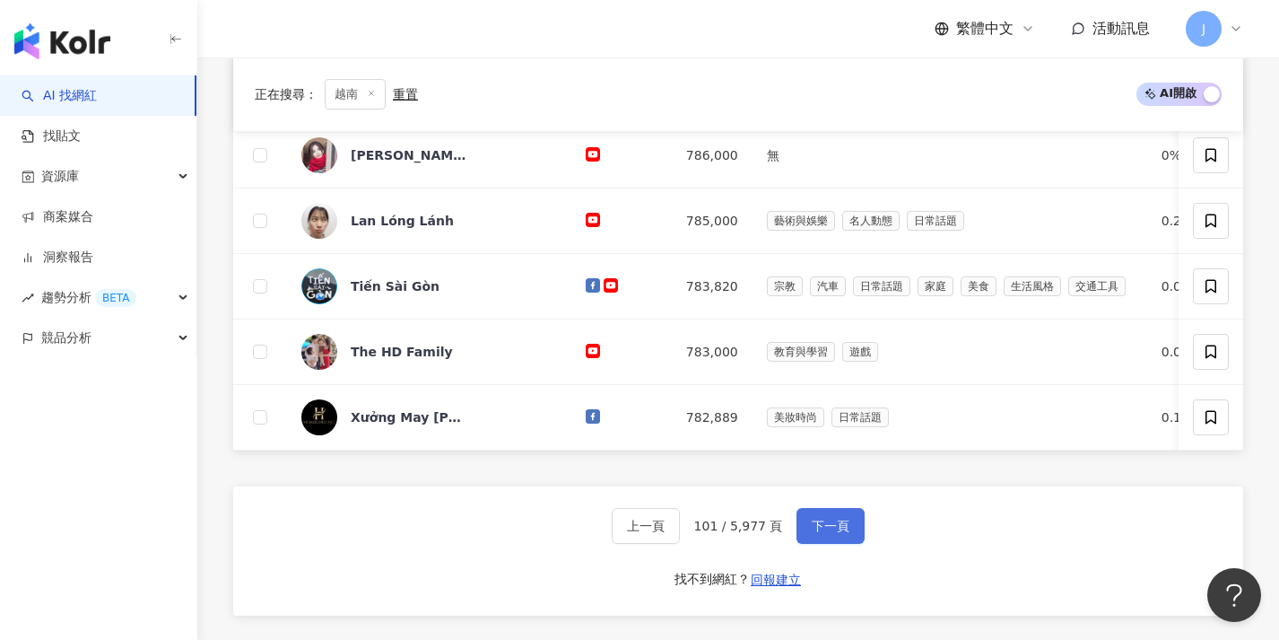
click at [834, 544] on button "下一頁" at bounding box center [831, 526] width 68 height 36
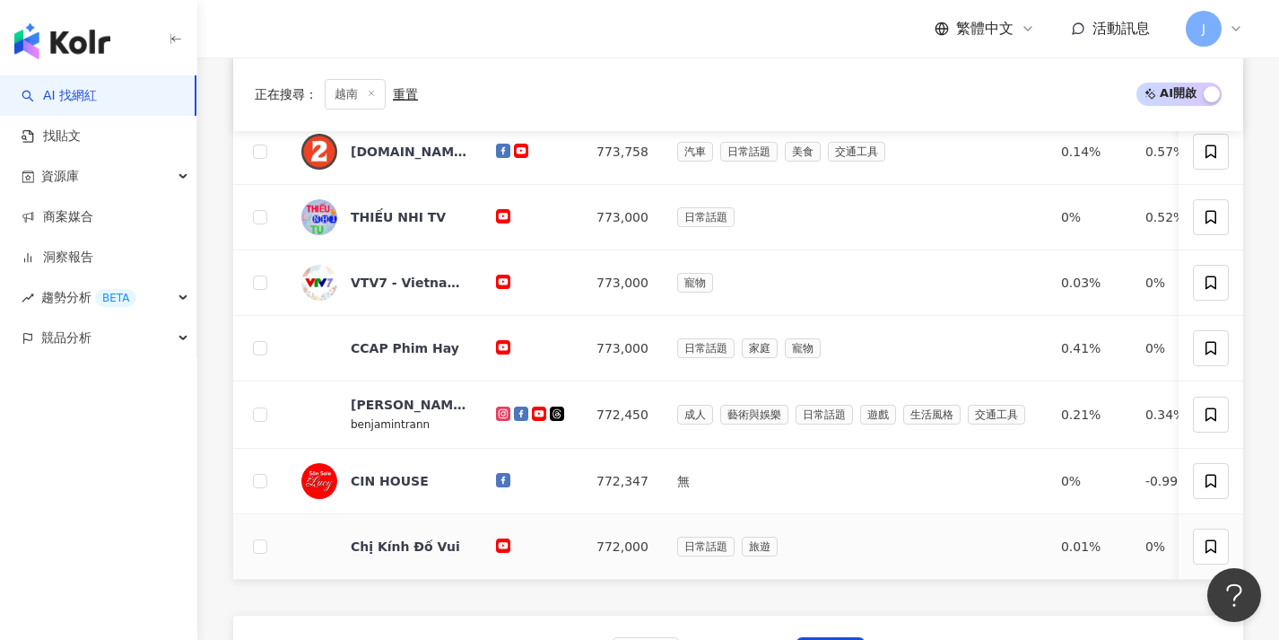
scroll to position [610, 0]
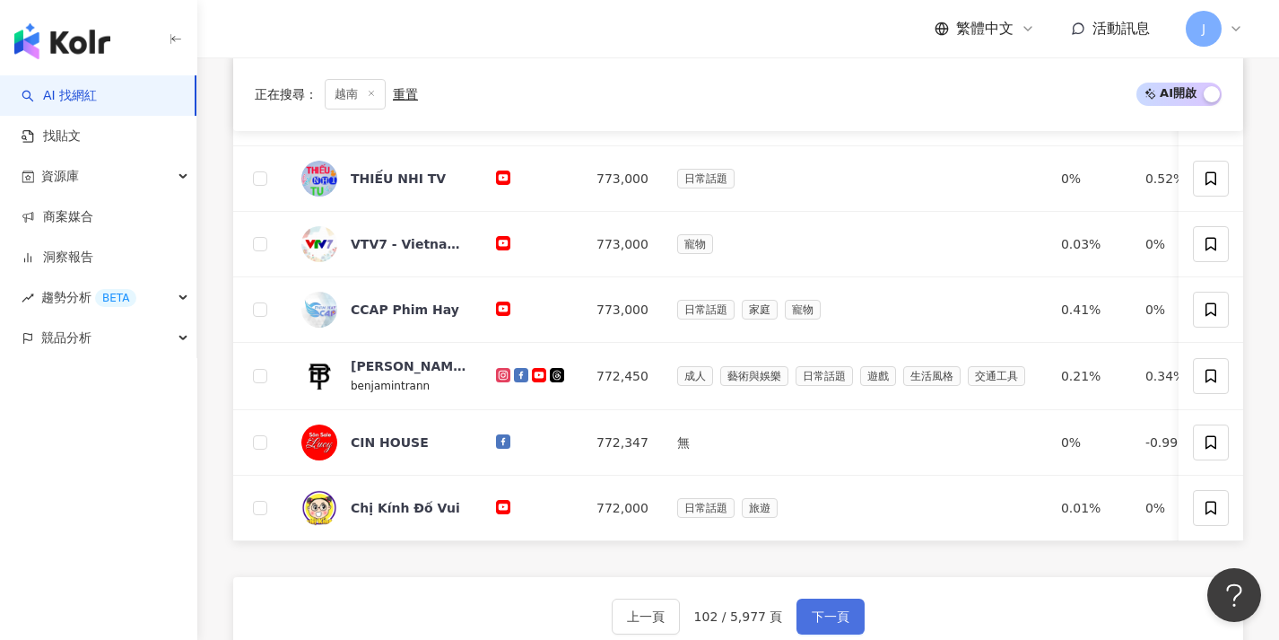
click at [836, 612] on button "下一頁" at bounding box center [831, 616] width 68 height 36
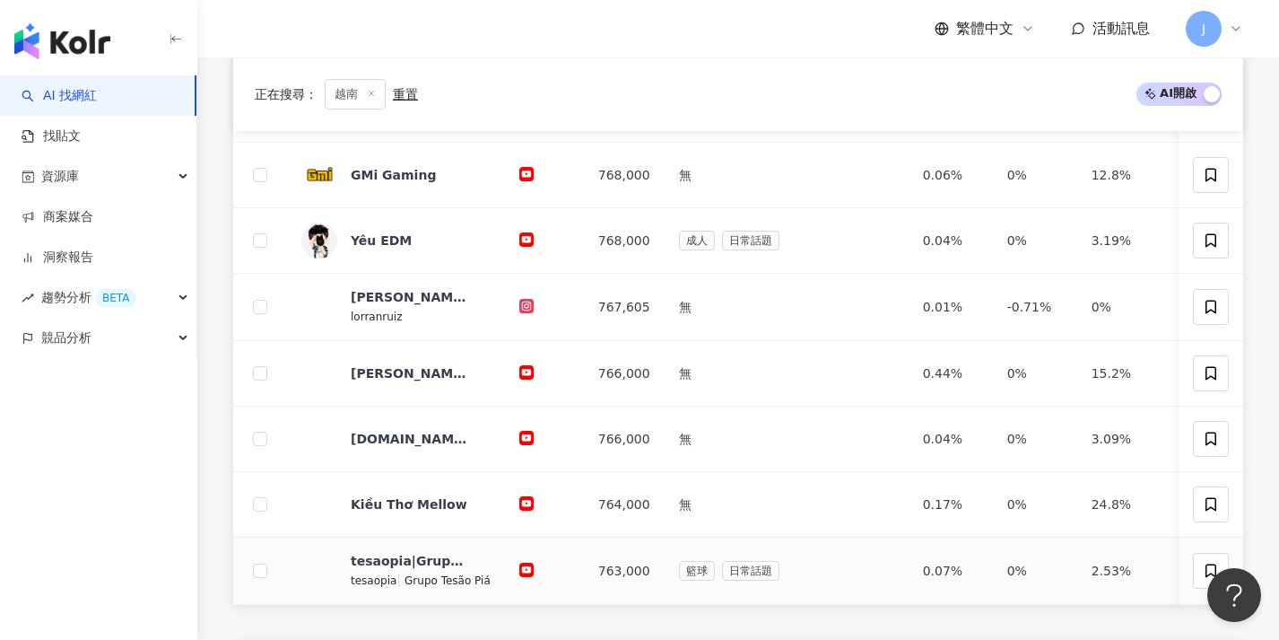
scroll to position [666, 0]
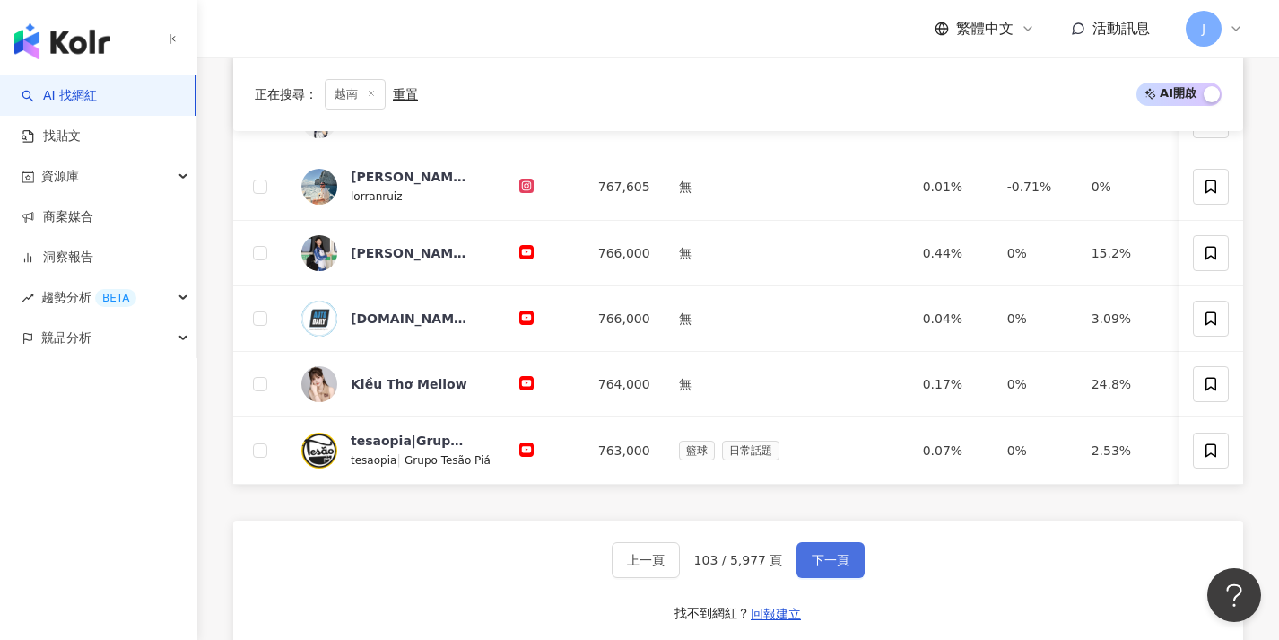
click at [833, 578] on button "下一頁" at bounding box center [831, 560] width 68 height 36
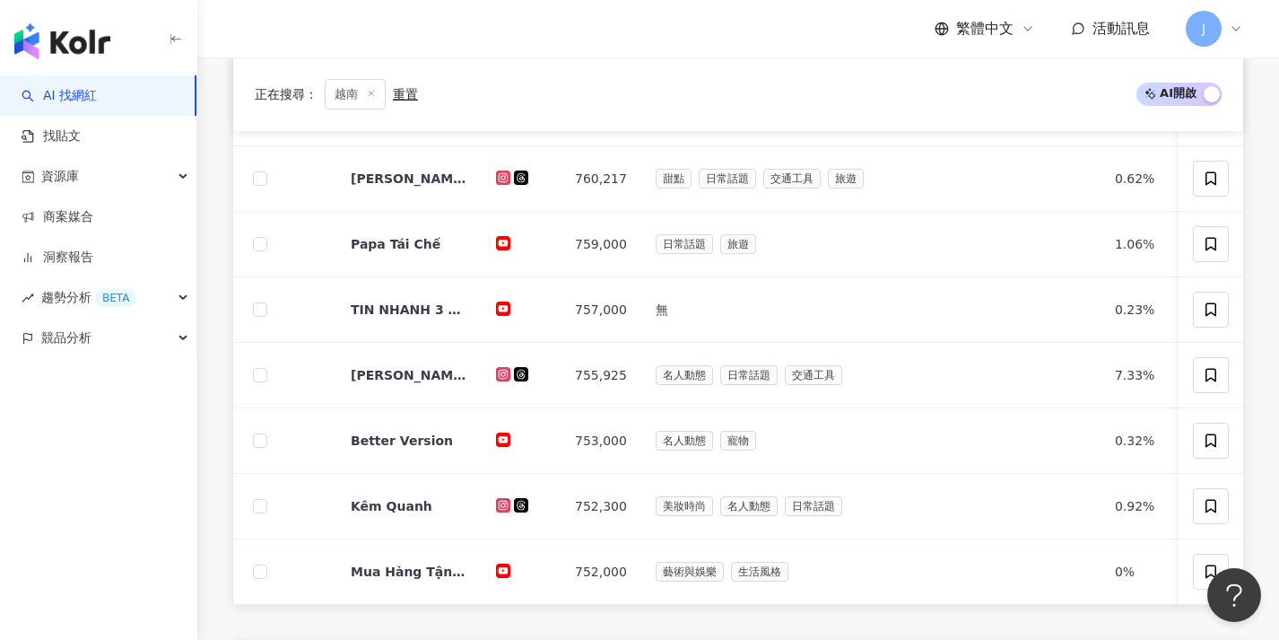
scroll to position [643, 0]
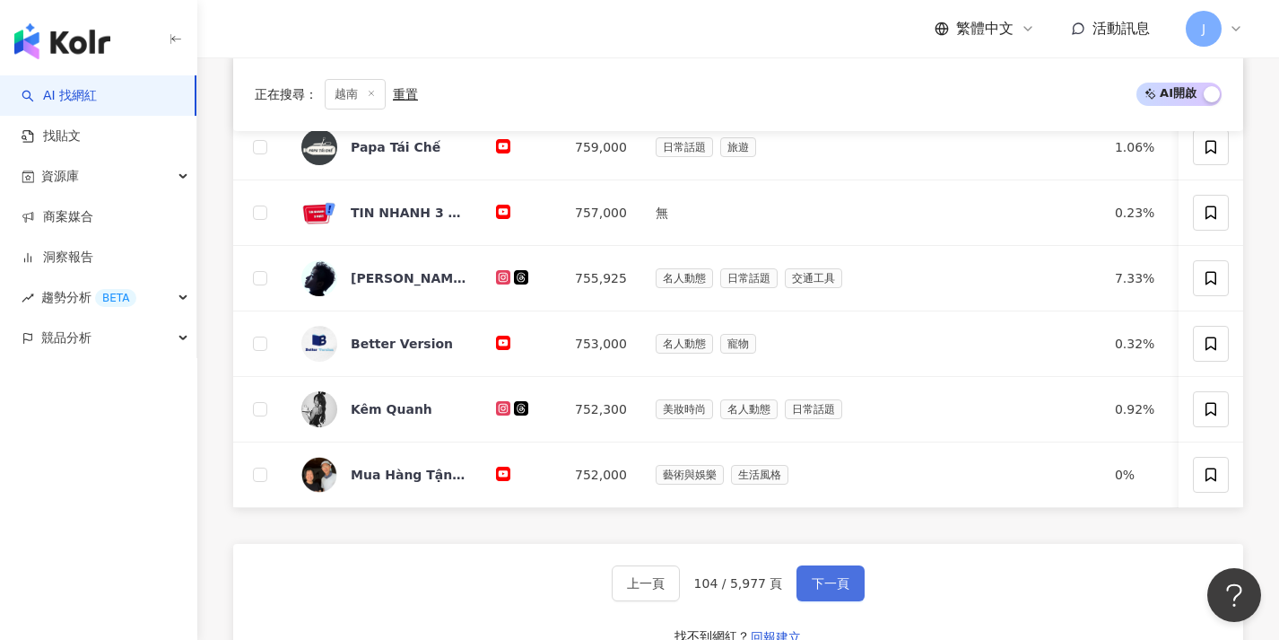
click at [832, 590] on span "下一頁" at bounding box center [831, 583] width 38 height 14
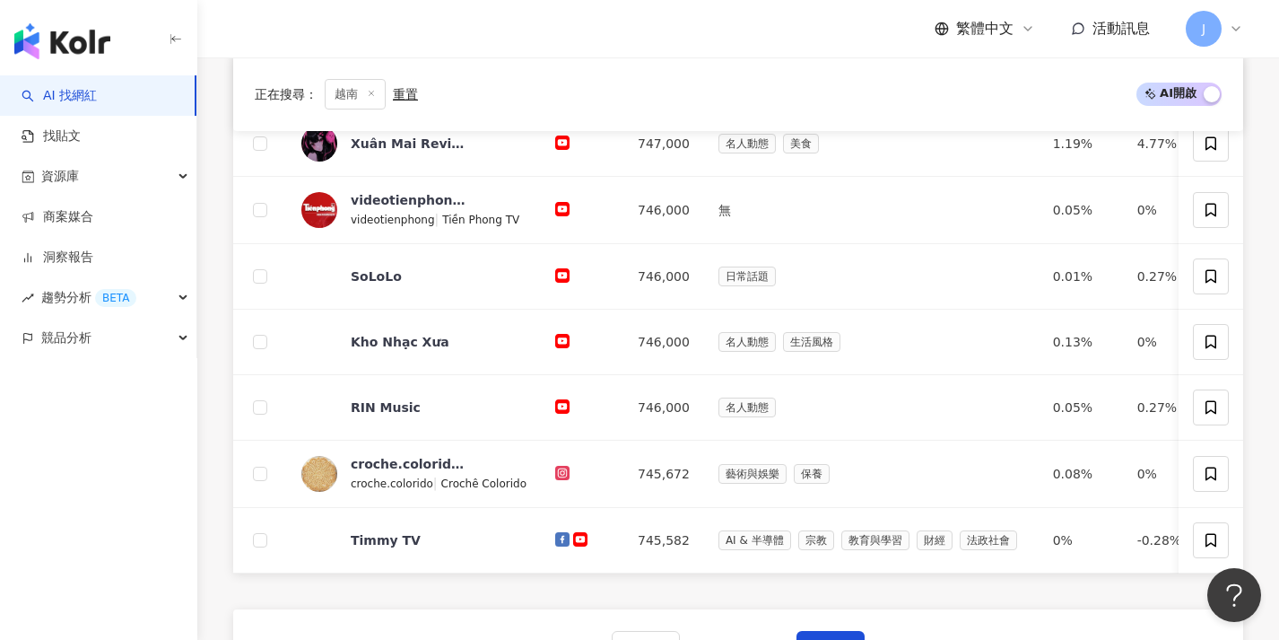
scroll to position [616, 0]
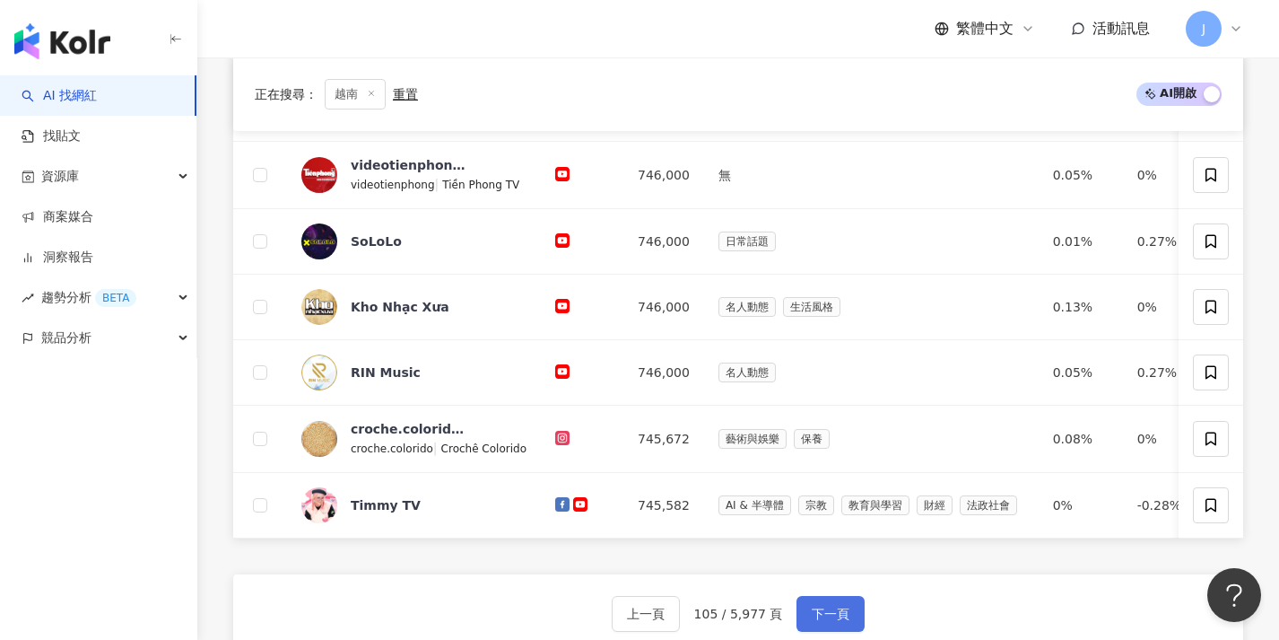
click at [835, 615] on button "下一頁" at bounding box center [831, 614] width 68 height 36
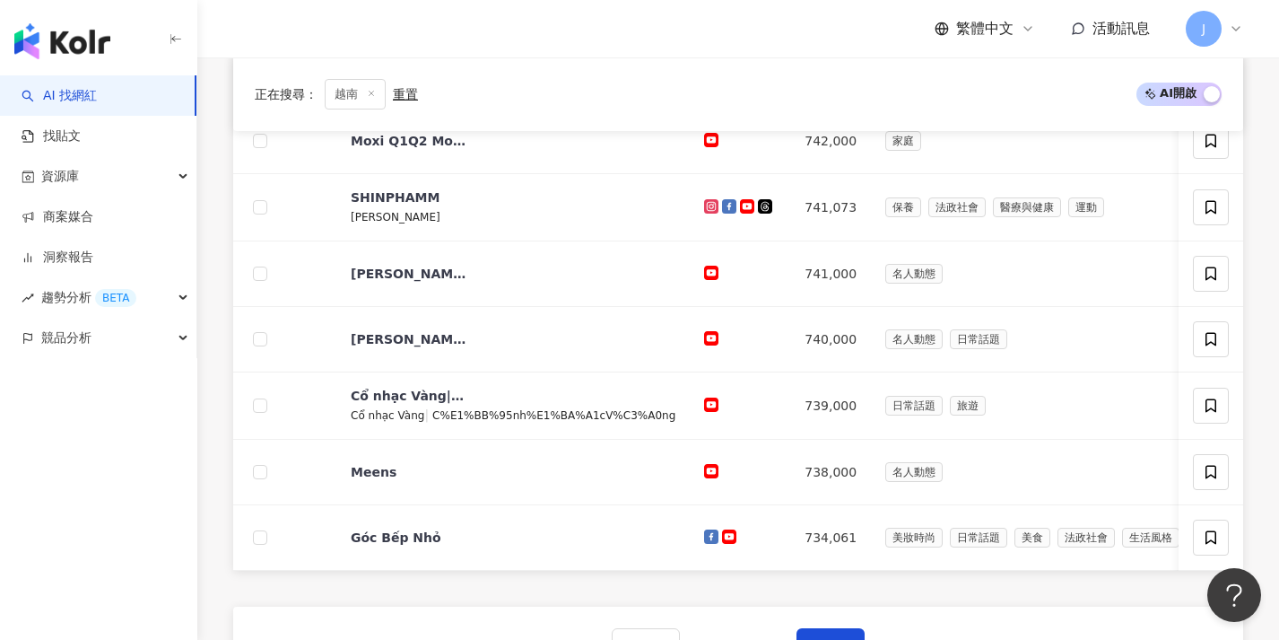
scroll to position [621, 0]
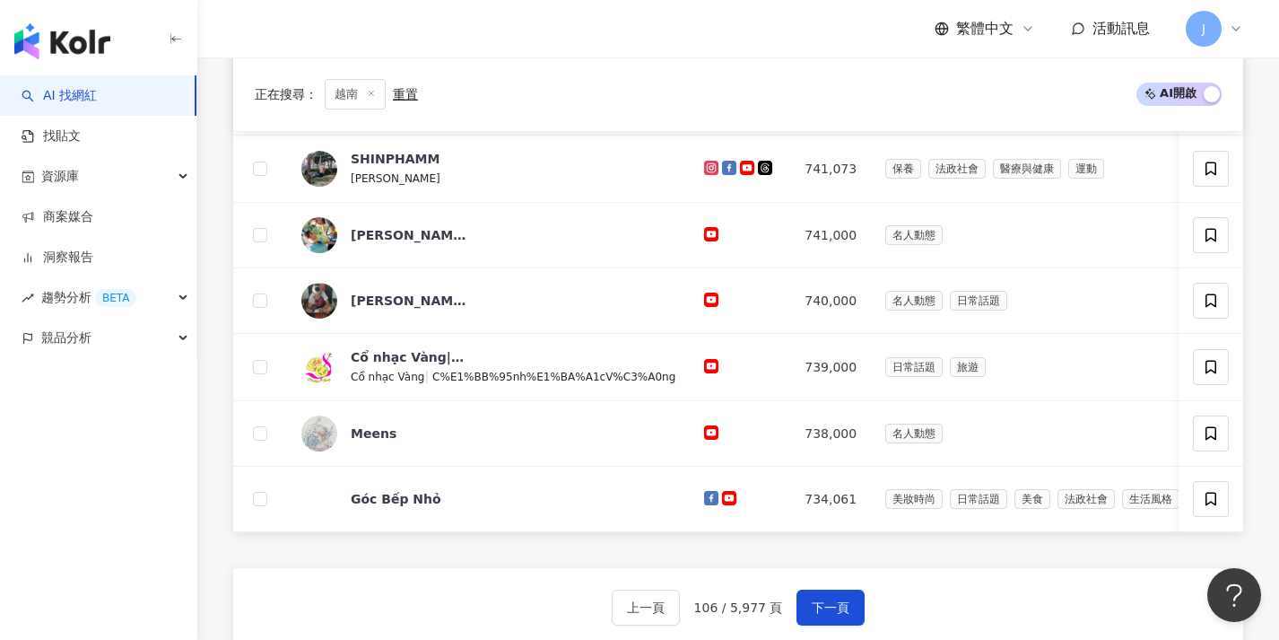
click at [860, 598] on div "上一頁 106 / 5,977 頁 下一頁 找不到網紅？ 回報建立" at bounding box center [738, 632] width 1010 height 129
click at [849, 614] on button "下一頁" at bounding box center [831, 607] width 68 height 36
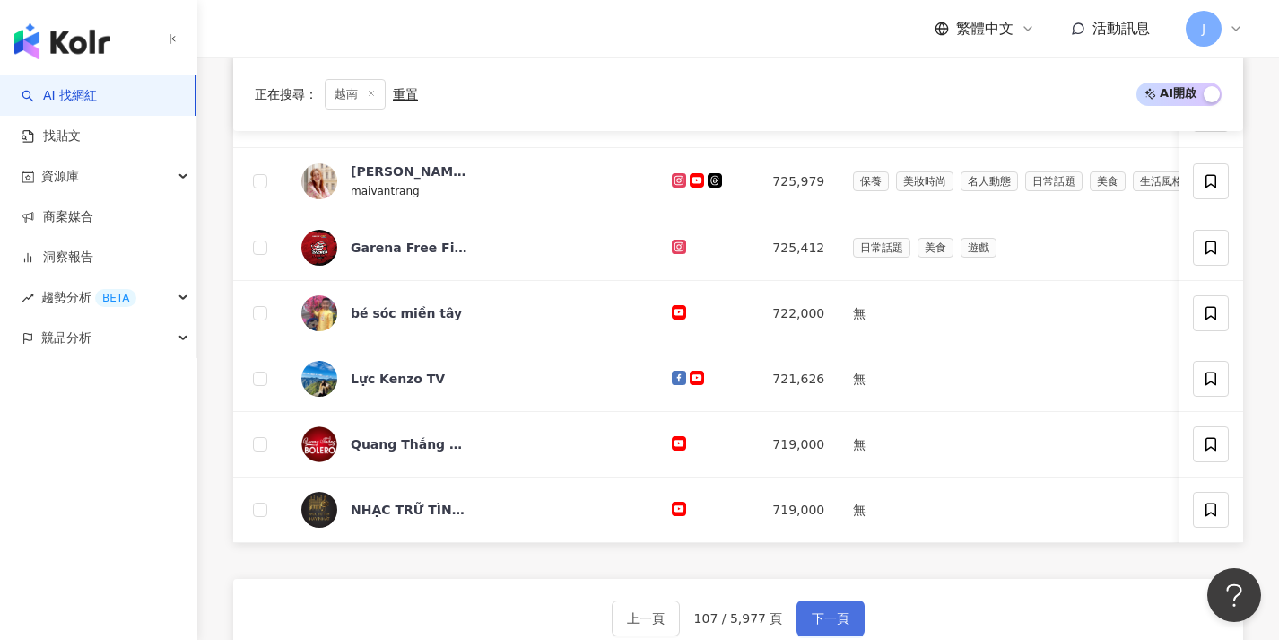
click at [849, 617] on button "下一頁" at bounding box center [831, 618] width 68 height 36
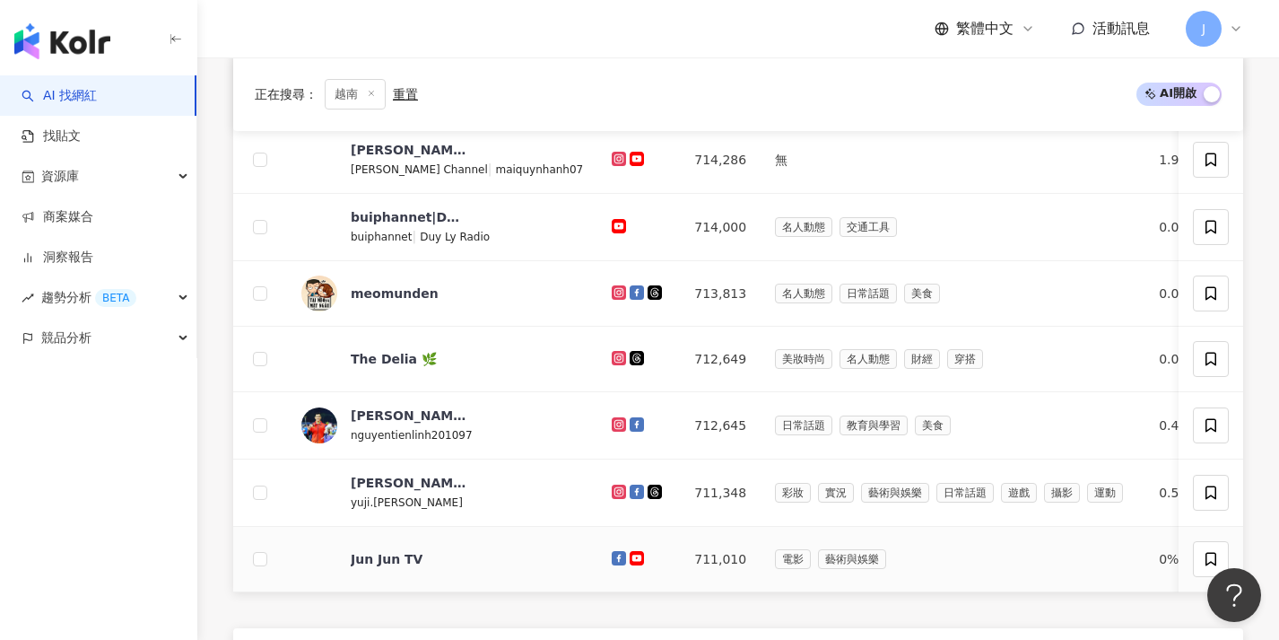
scroll to position [649, 0]
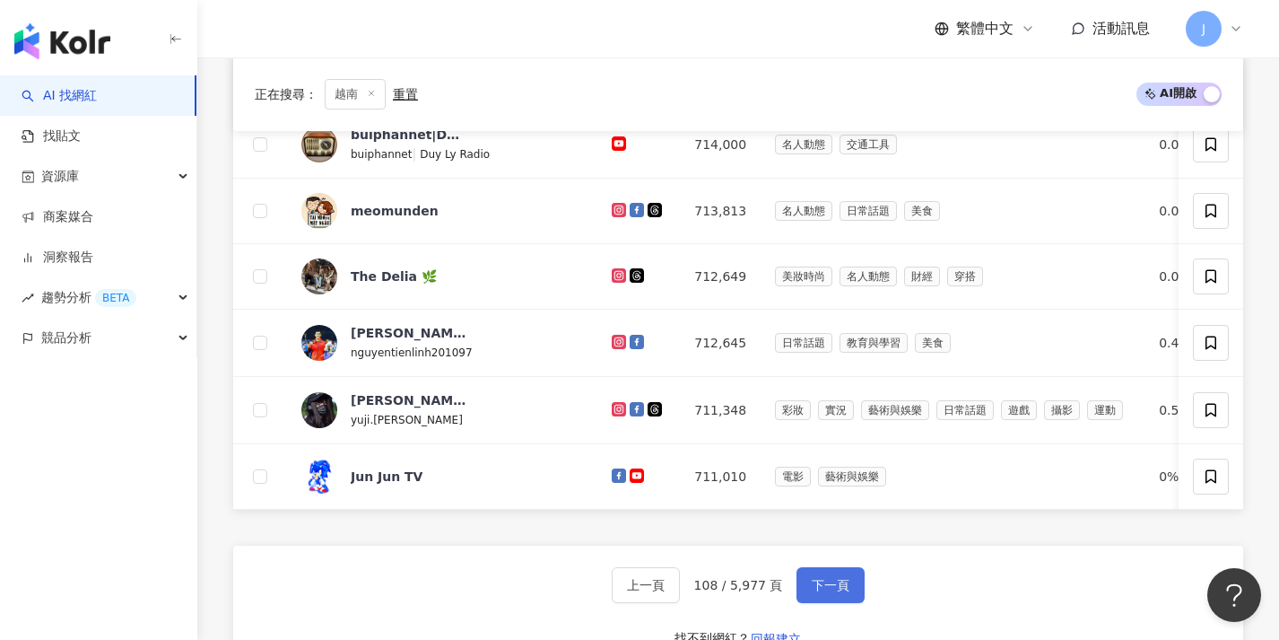
click at [818, 592] on span "下一頁" at bounding box center [831, 585] width 38 height 14
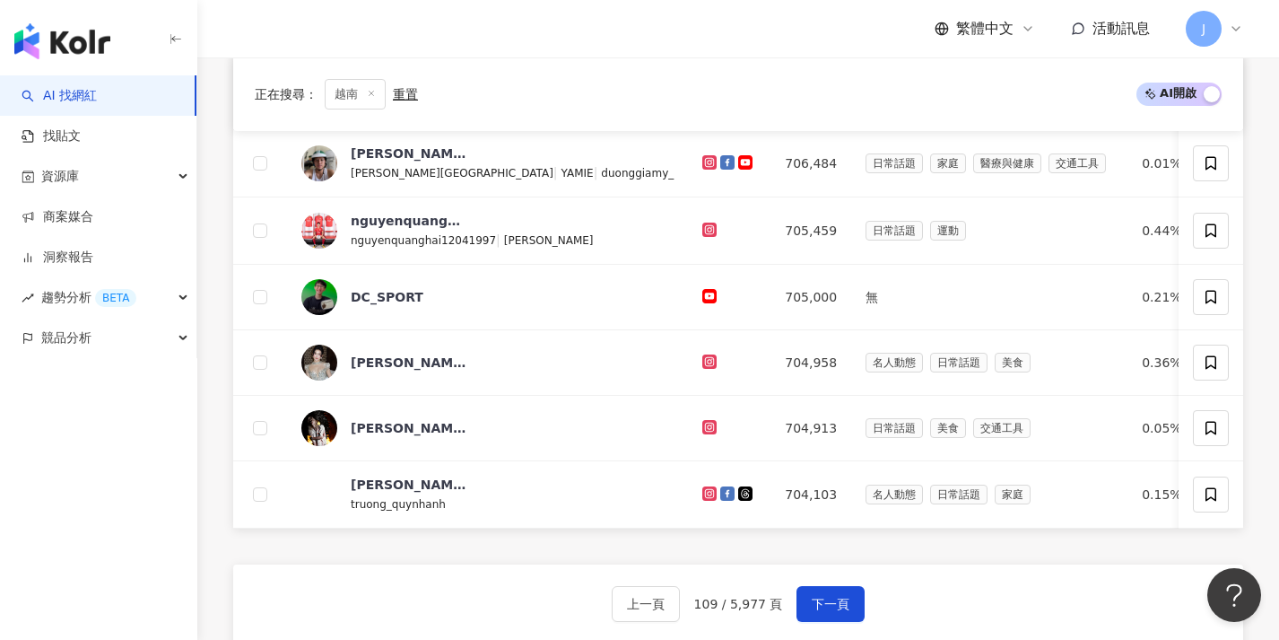
scroll to position [642, 0]
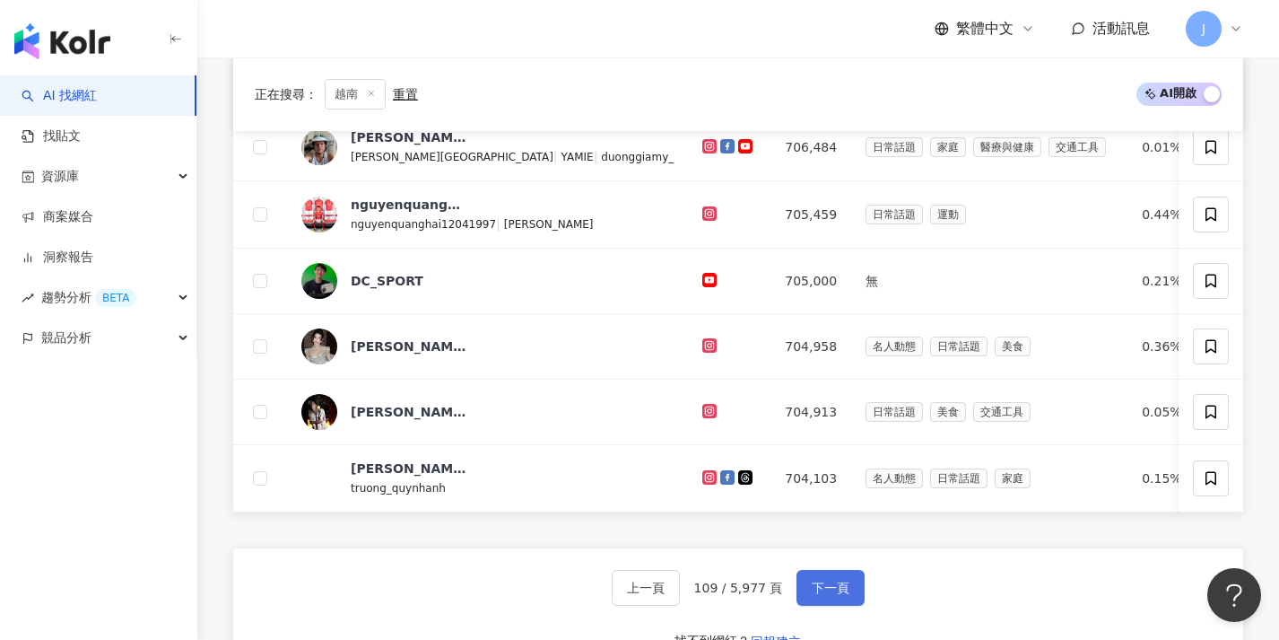
click at [834, 588] on button "下一頁" at bounding box center [831, 588] width 68 height 36
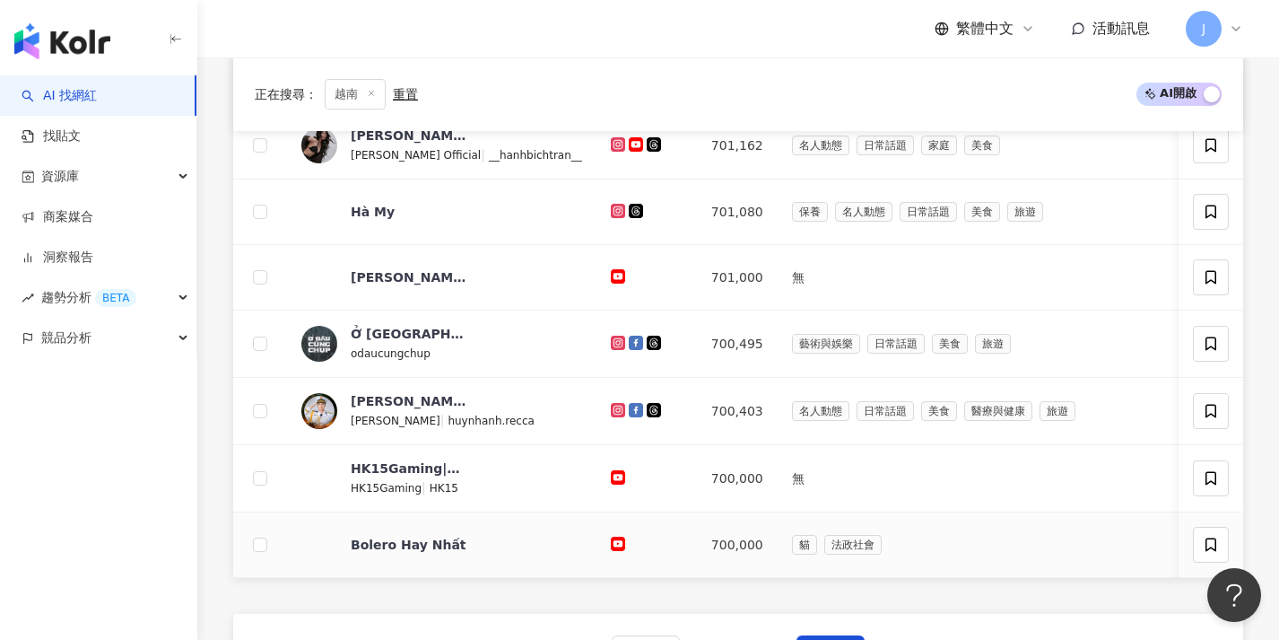
scroll to position [644, 0]
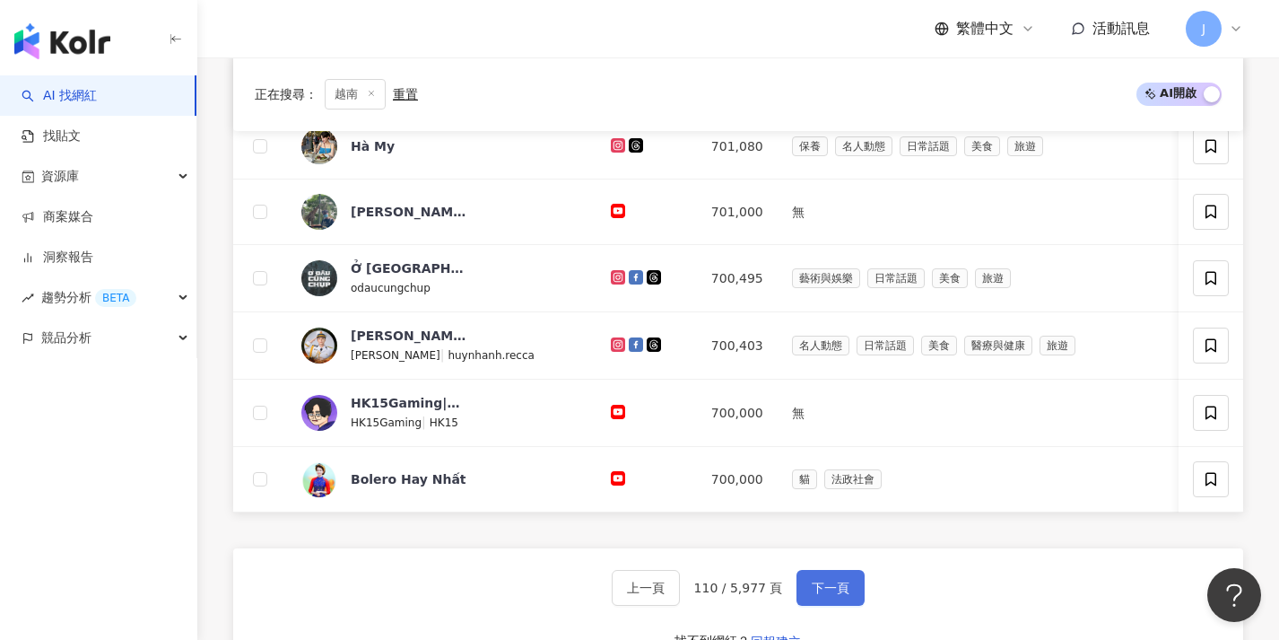
click at [849, 593] on button "下一頁" at bounding box center [831, 588] width 68 height 36
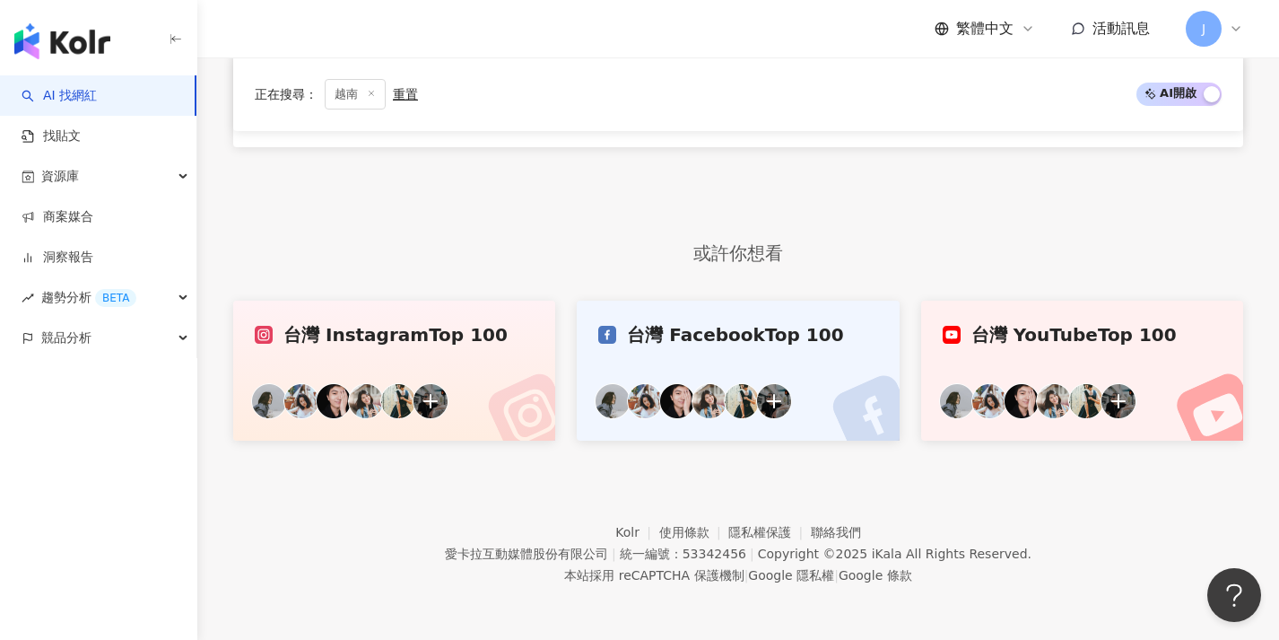
scroll to position [546, 0]
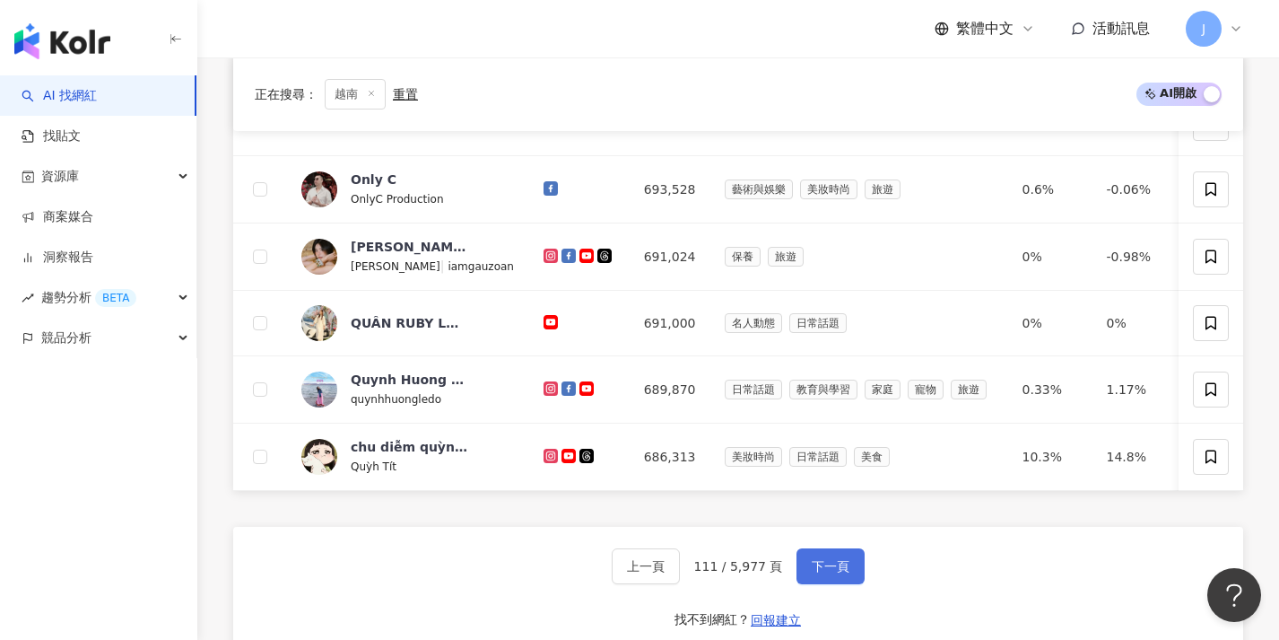
click at [845, 584] on button "下一頁" at bounding box center [831, 566] width 68 height 36
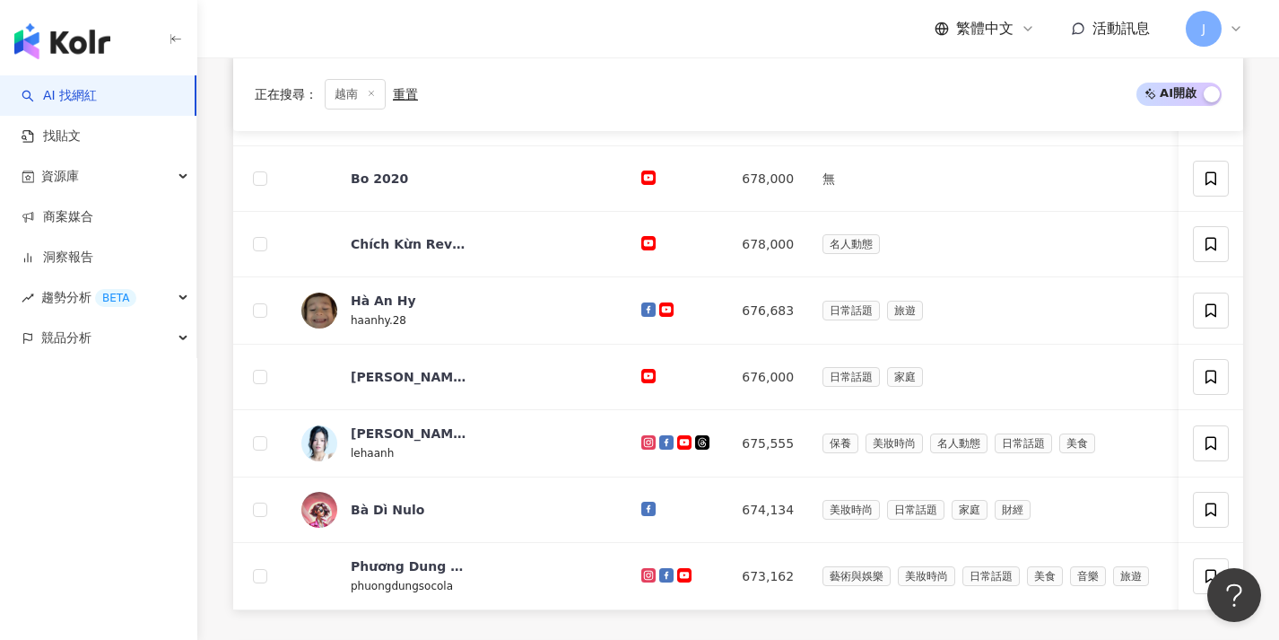
scroll to position [649, 0]
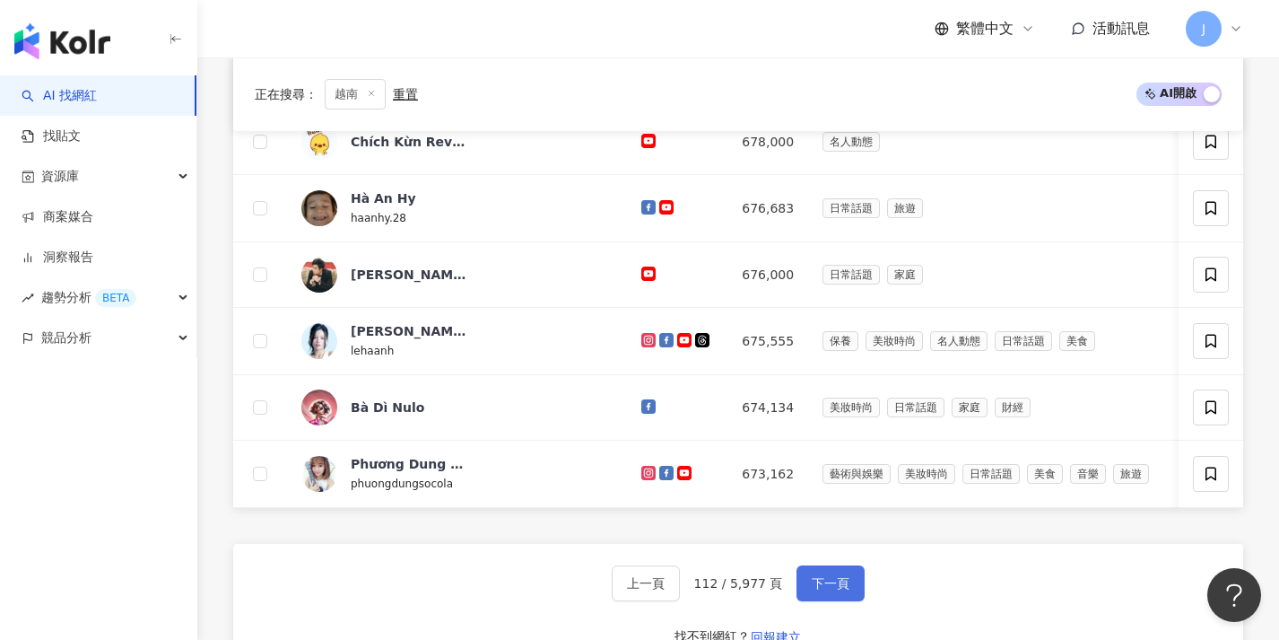
click at [843, 583] on button "下一頁" at bounding box center [831, 583] width 68 height 36
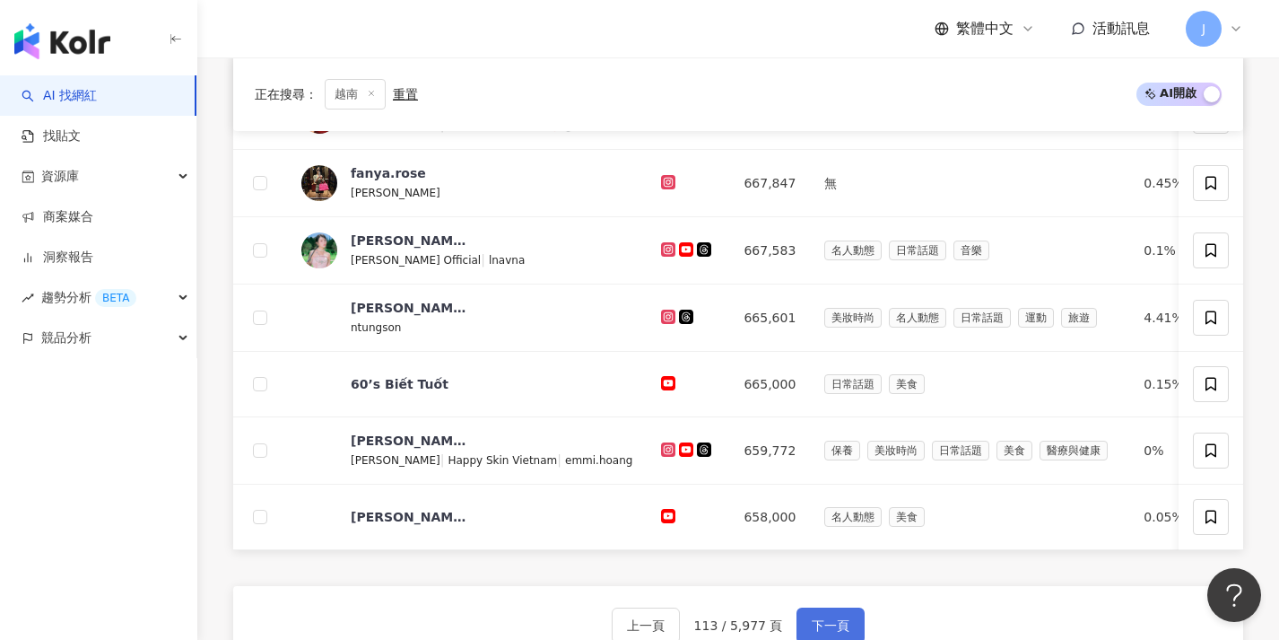
scroll to position [631, 0]
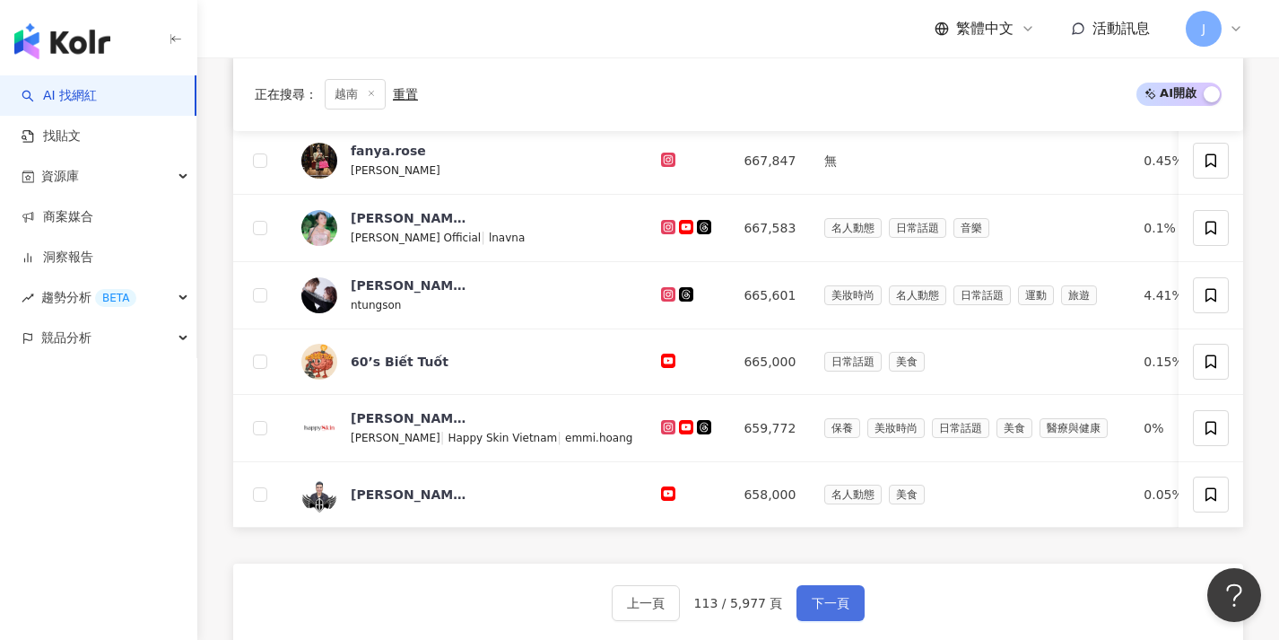
click at [839, 601] on button "下一頁" at bounding box center [831, 603] width 68 height 36
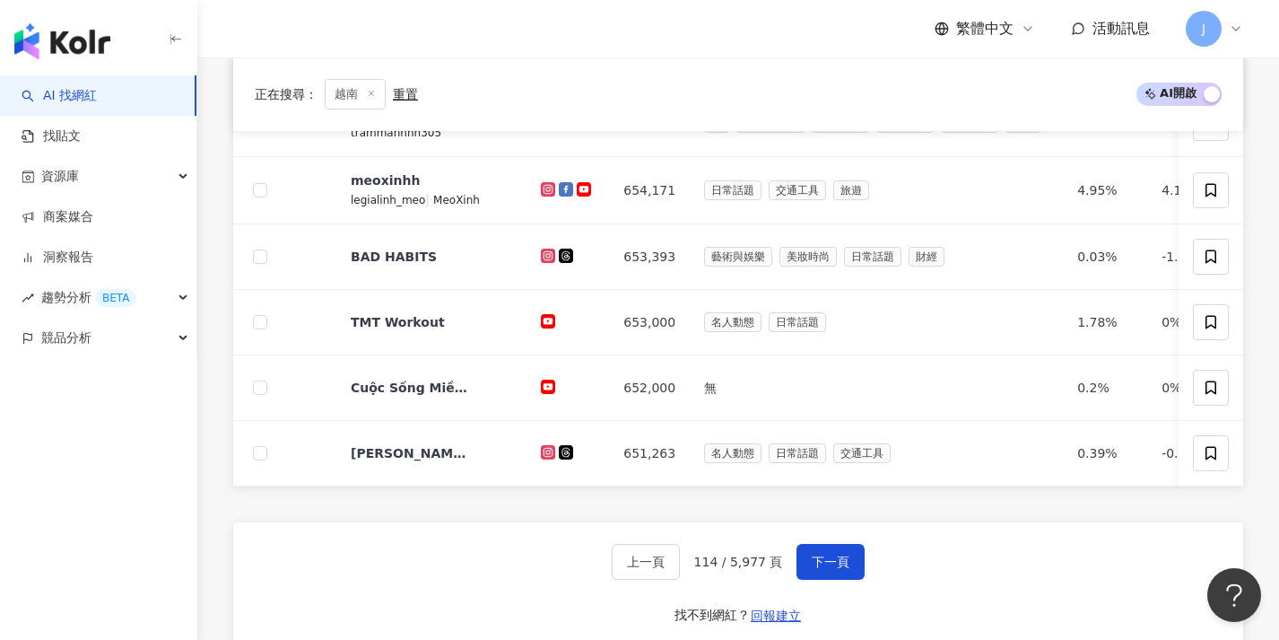
scroll to position [674, 0]
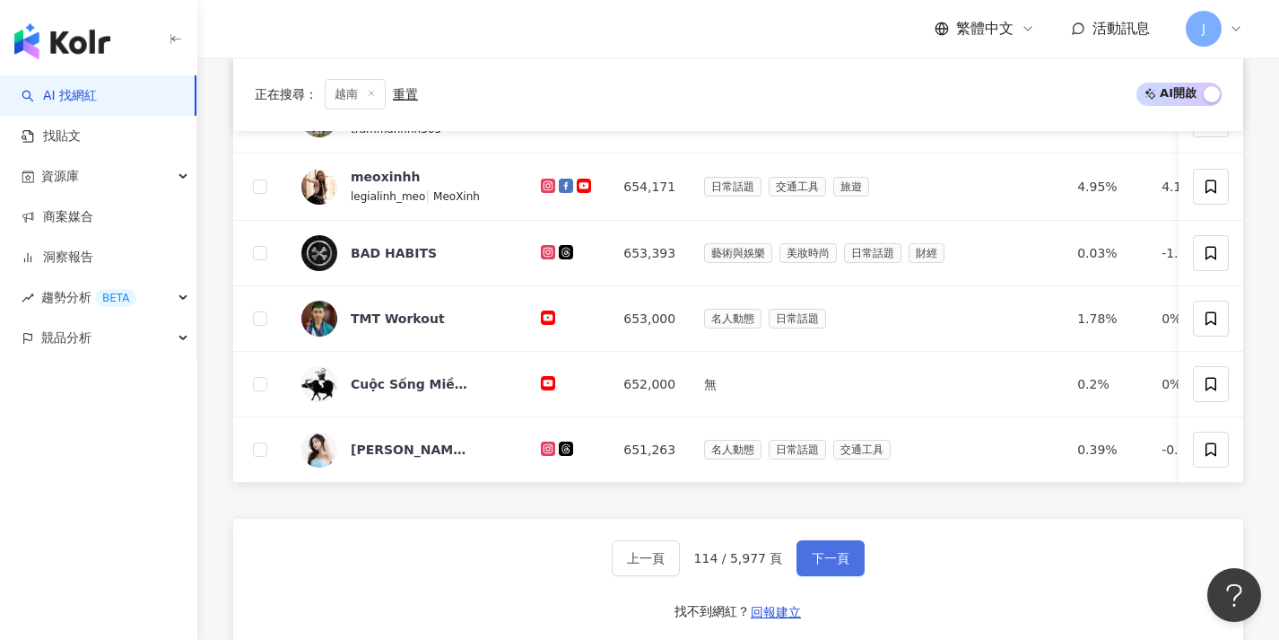
click at [837, 565] on span "下一頁" at bounding box center [831, 558] width 38 height 14
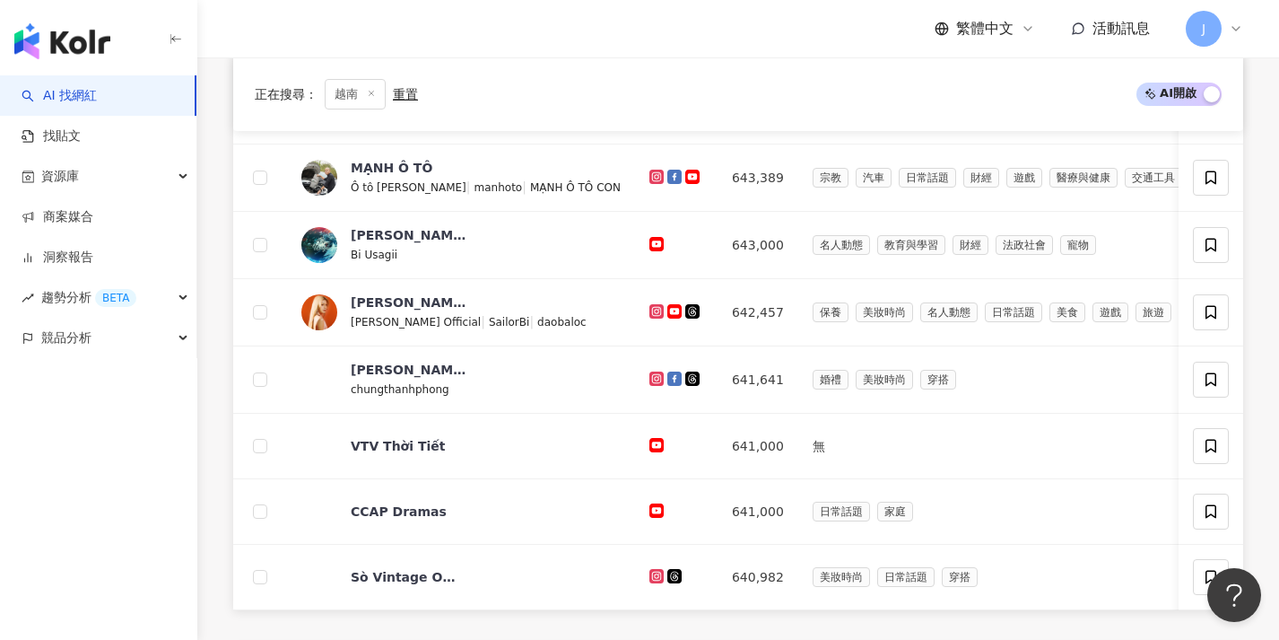
scroll to position [669, 0]
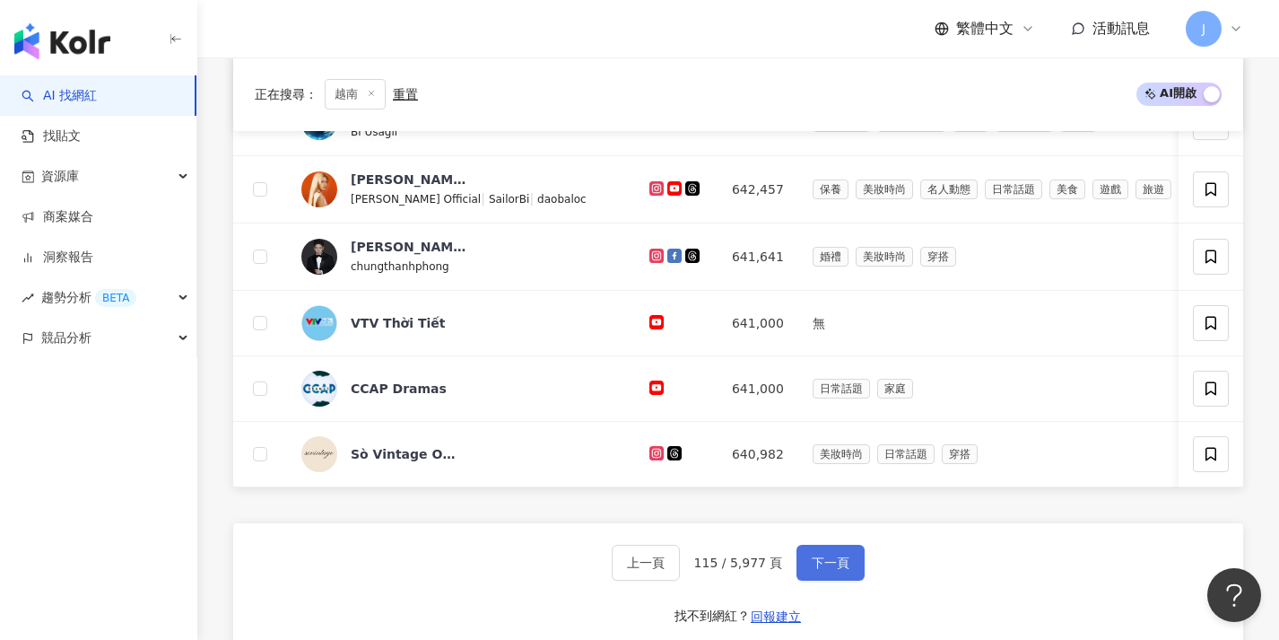
click at [837, 570] on span "下一頁" at bounding box center [831, 562] width 38 height 14
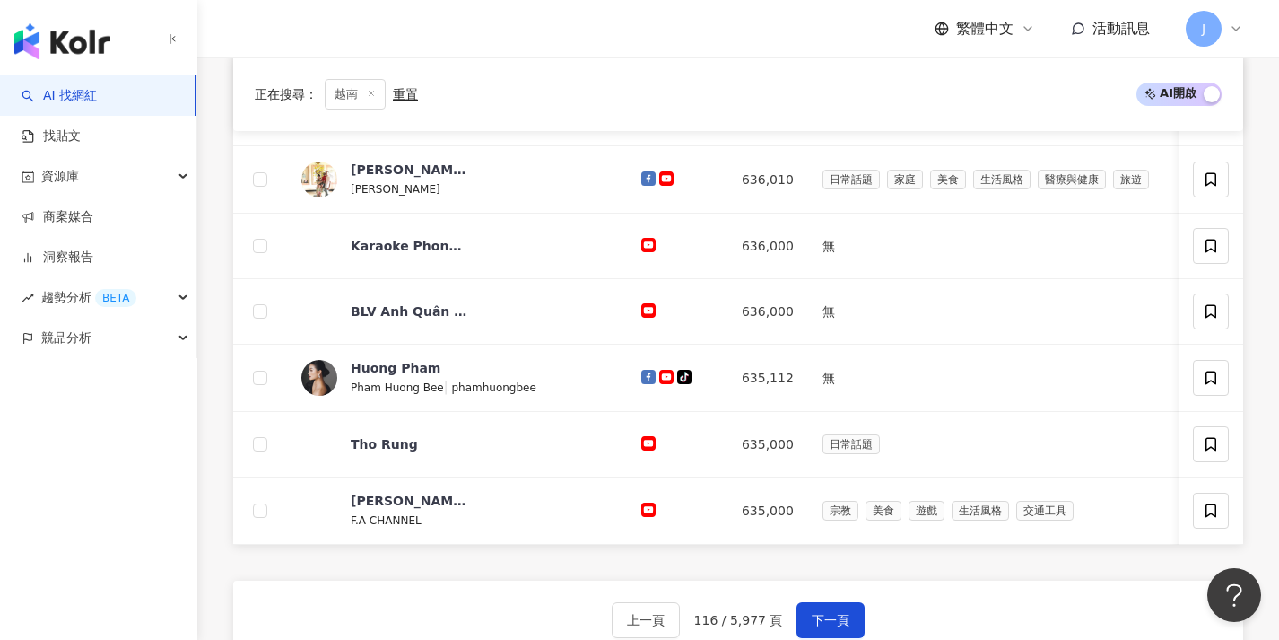
scroll to position [685, 0]
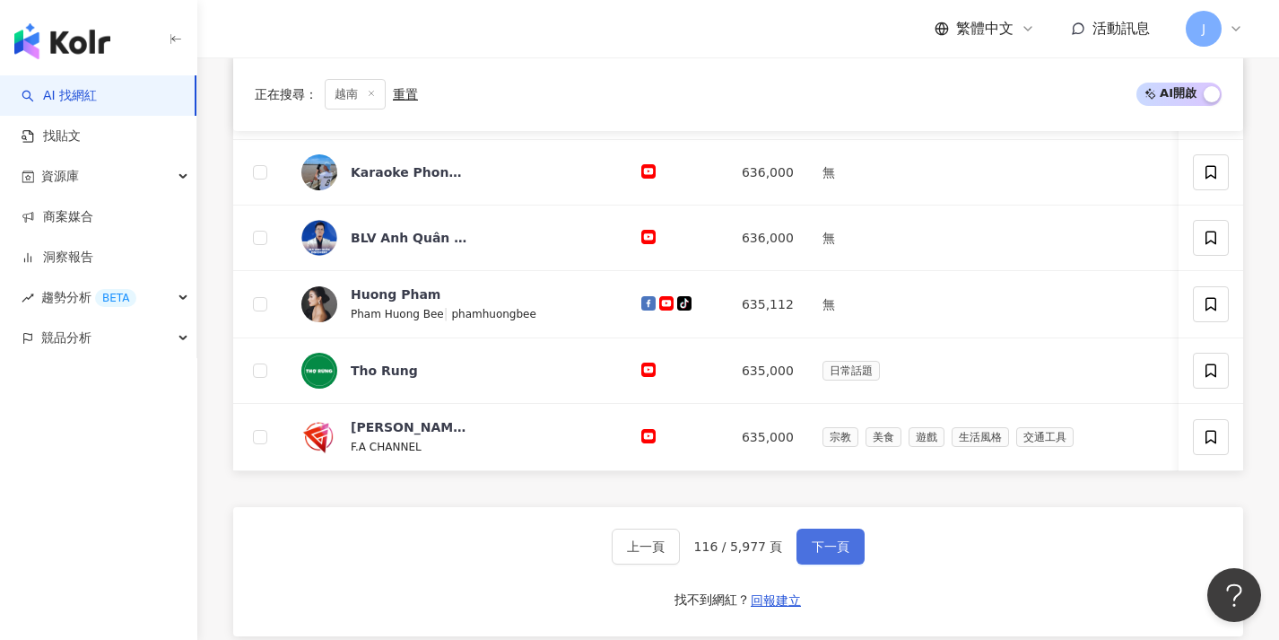
click at [837, 564] on button "下一頁" at bounding box center [831, 546] width 68 height 36
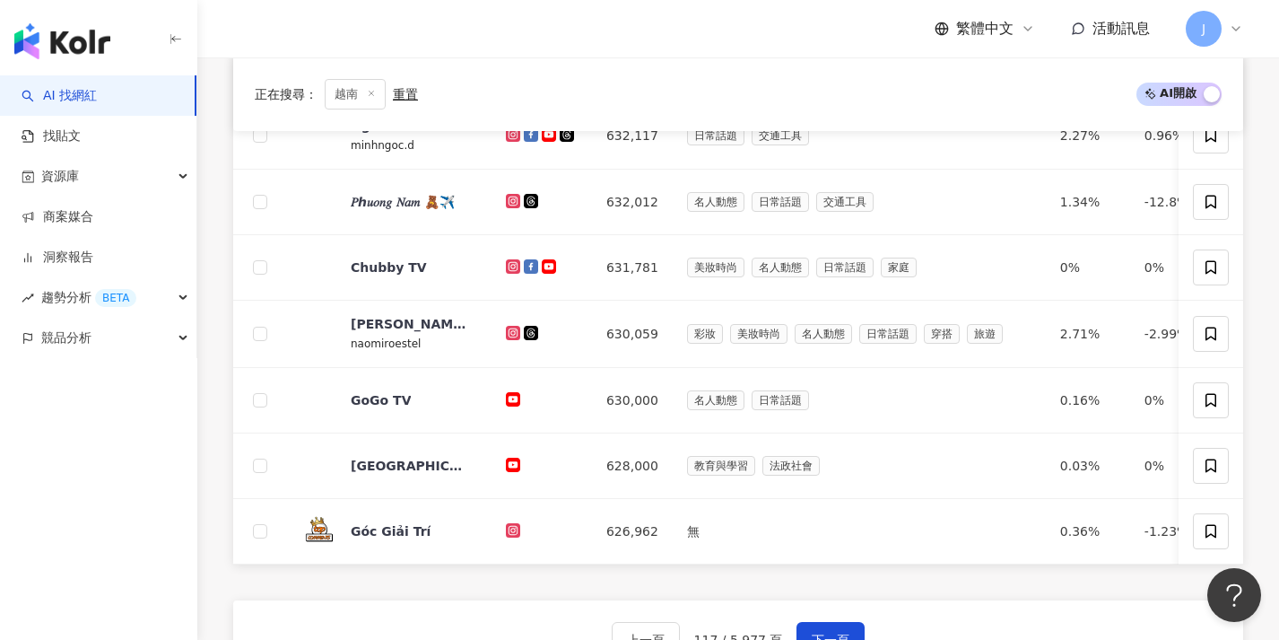
scroll to position [626, 0]
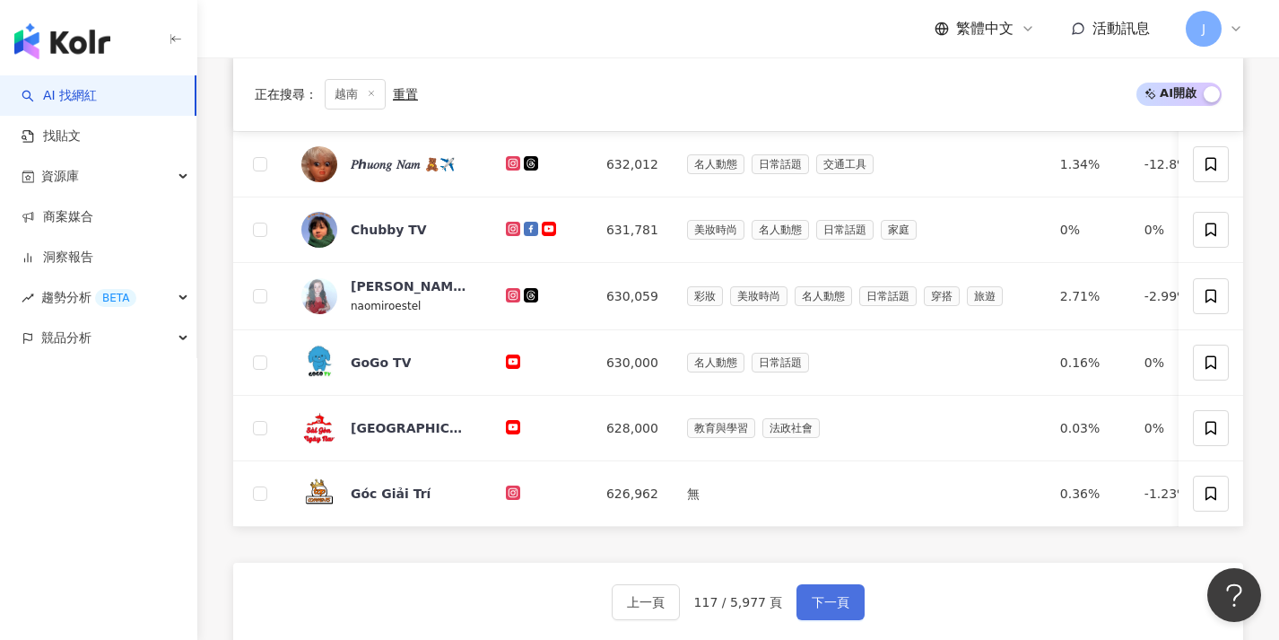
click at [838, 609] on span "下一頁" at bounding box center [831, 602] width 38 height 14
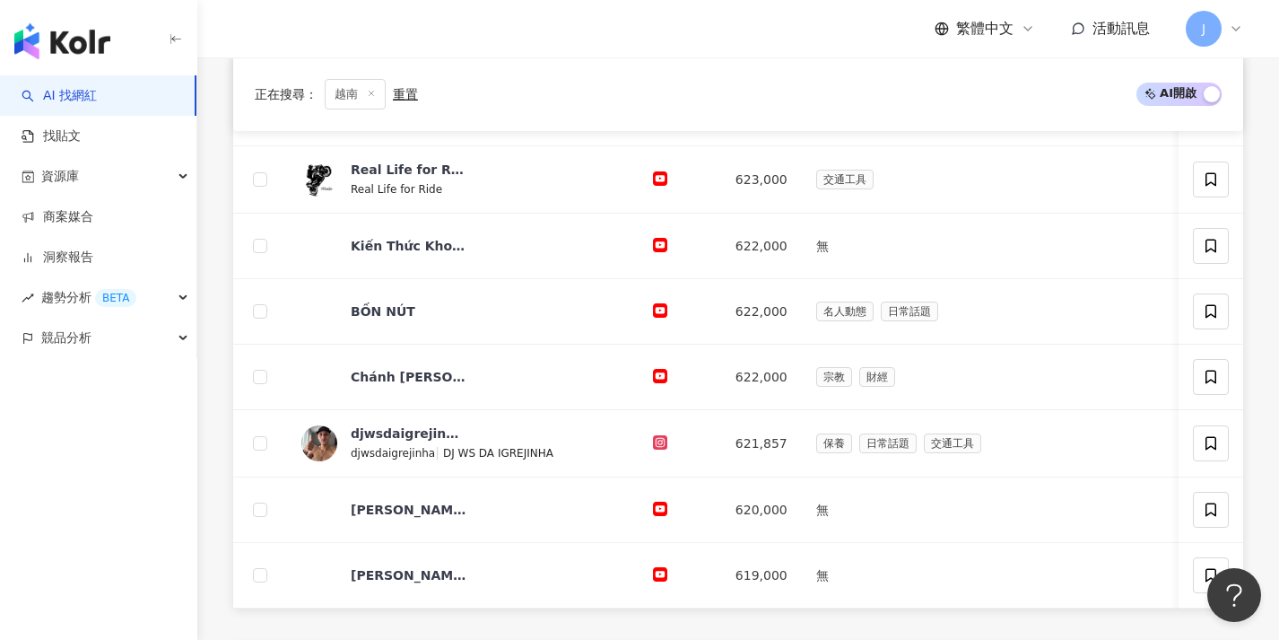
scroll to position [761, 0]
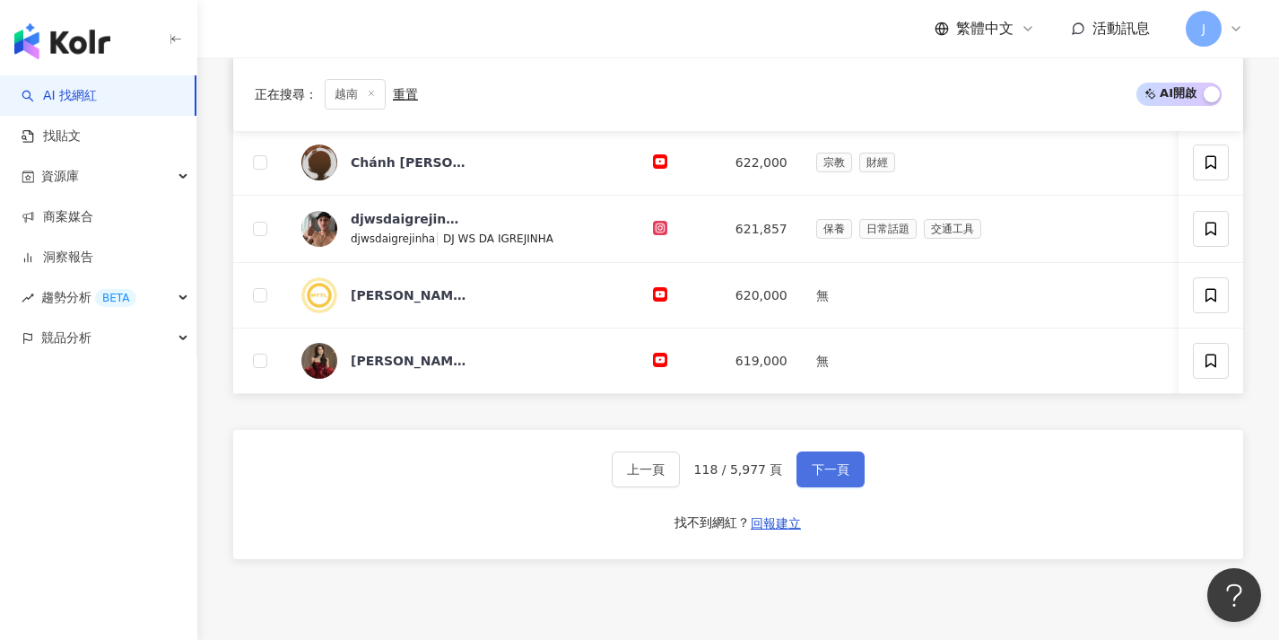
click at [827, 487] on button "下一頁" at bounding box center [831, 469] width 68 height 36
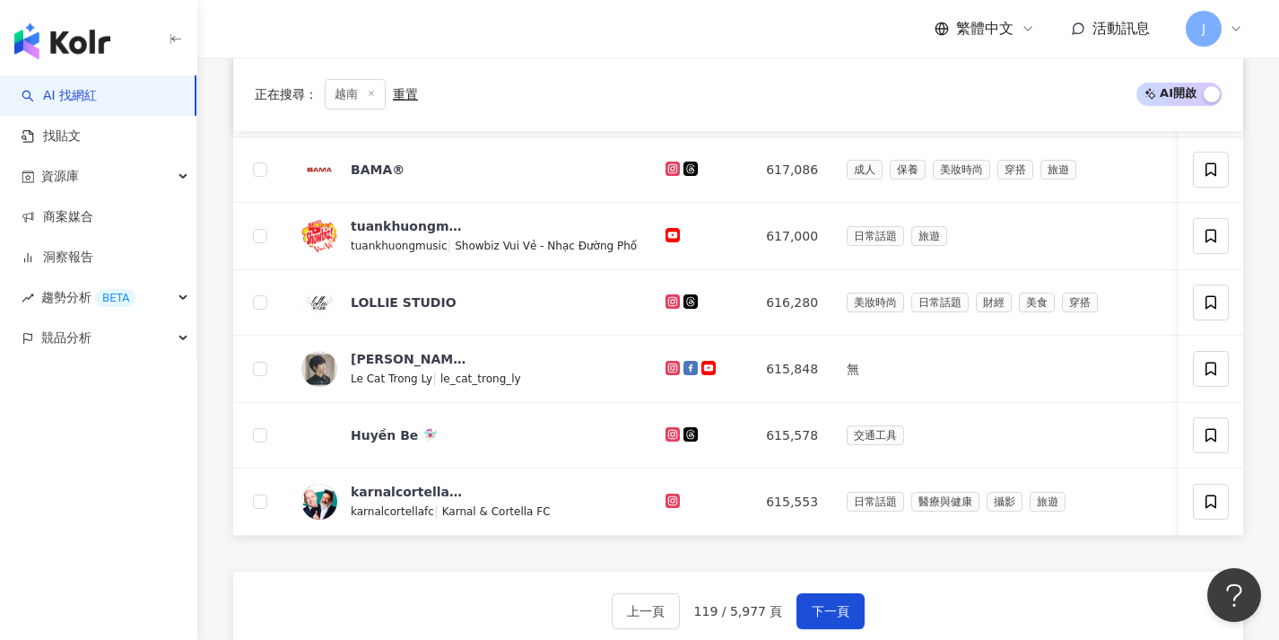
scroll to position [655, 0]
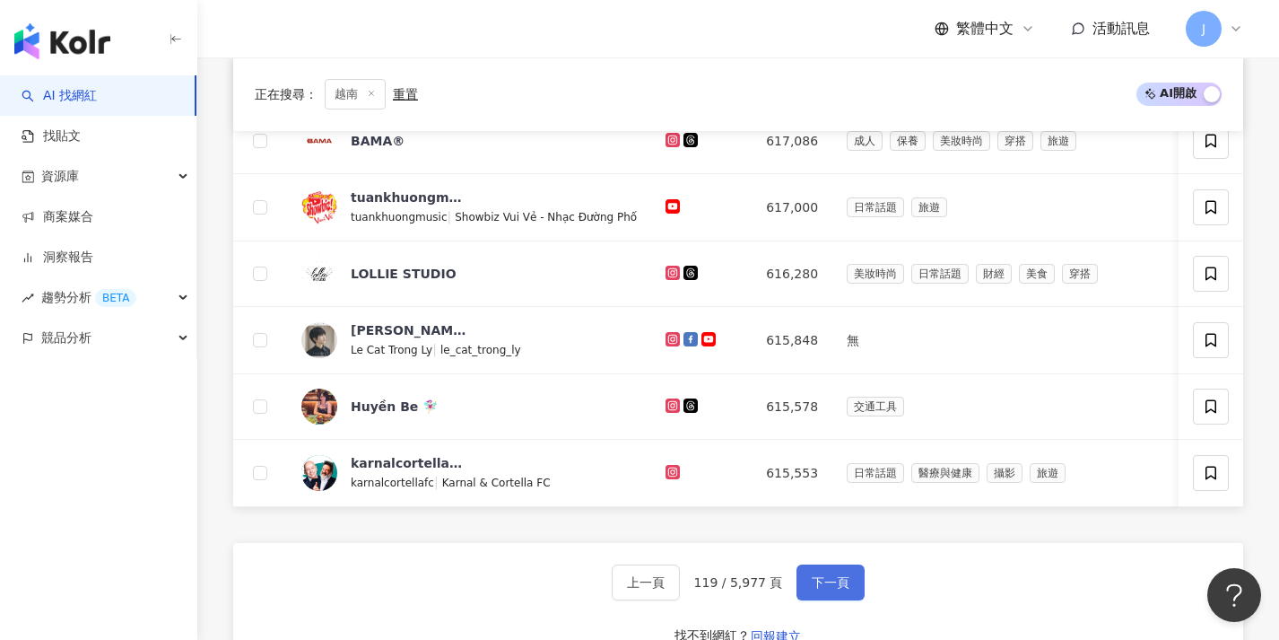
click at [814, 589] on span "下一頁" at bounding box center [831, 582] width 38 height 14
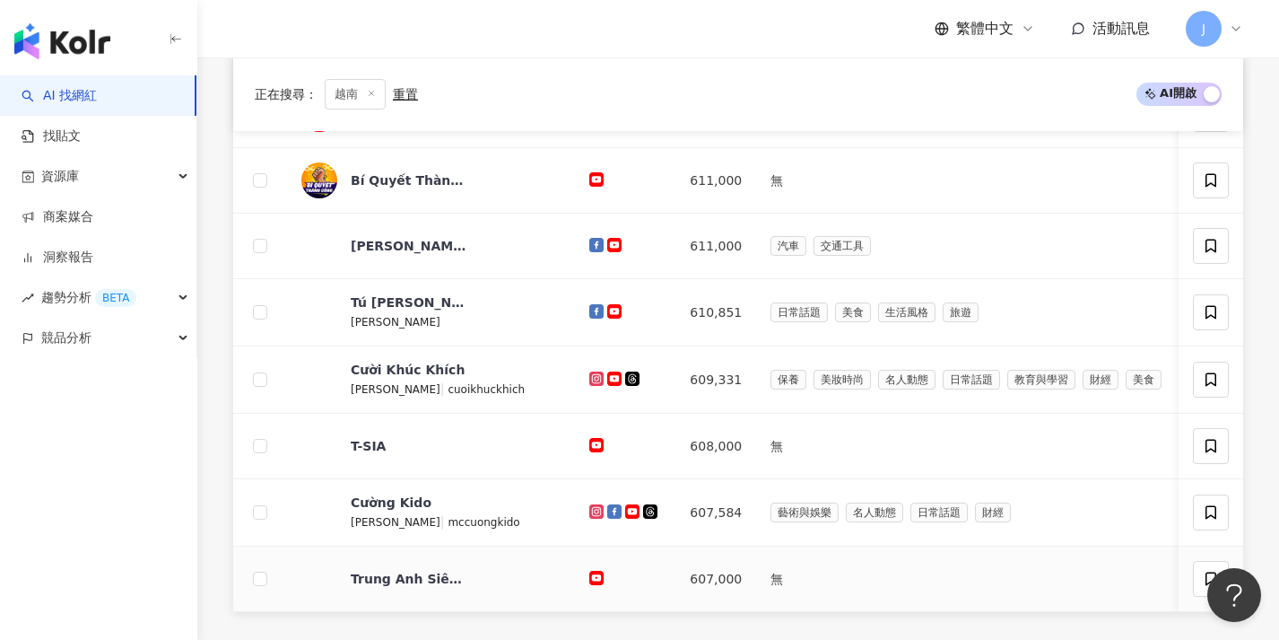
scroll to position [714, 0]
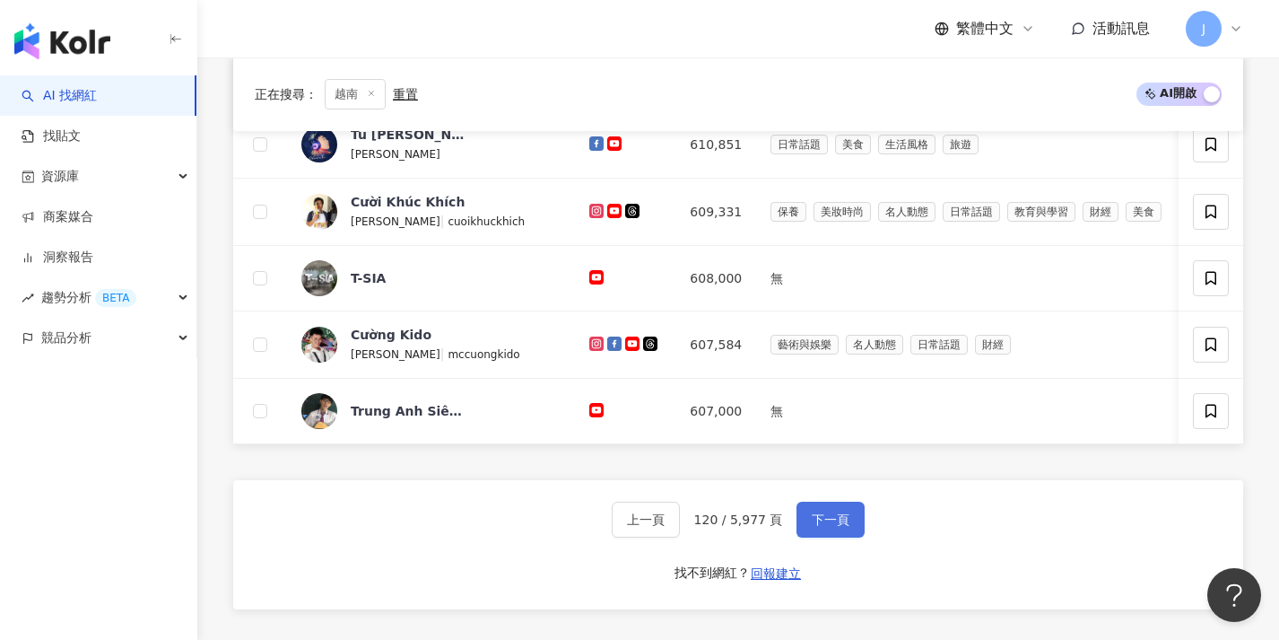
click at [830, 527] on span "下一頁" at bounding box center [831, 519] width 38 height 14
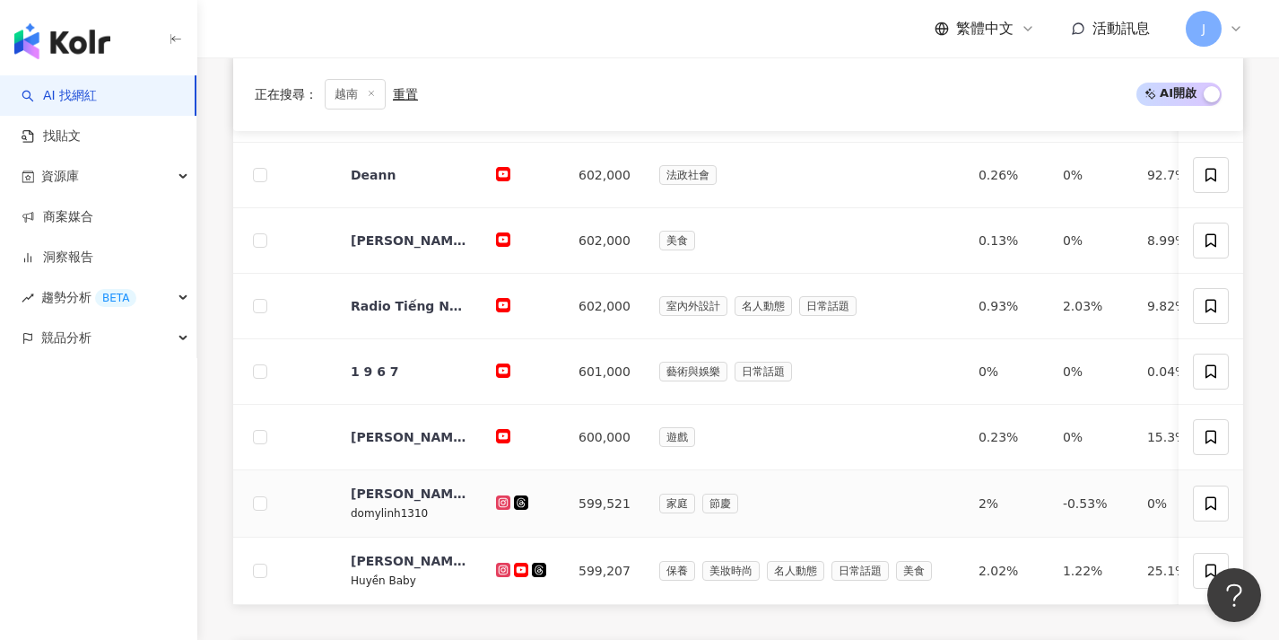
scroll to position [723, 0]
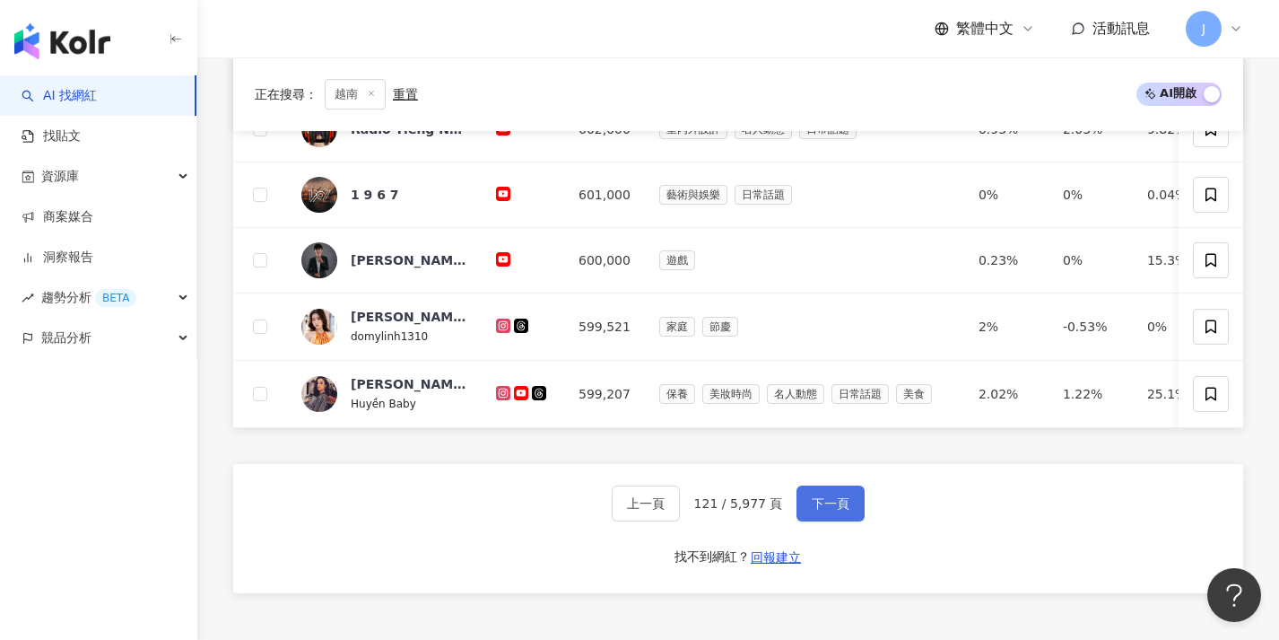
click at [826, 510] on span "下一頁" at bounding box center [831, 503] width 38 height 14
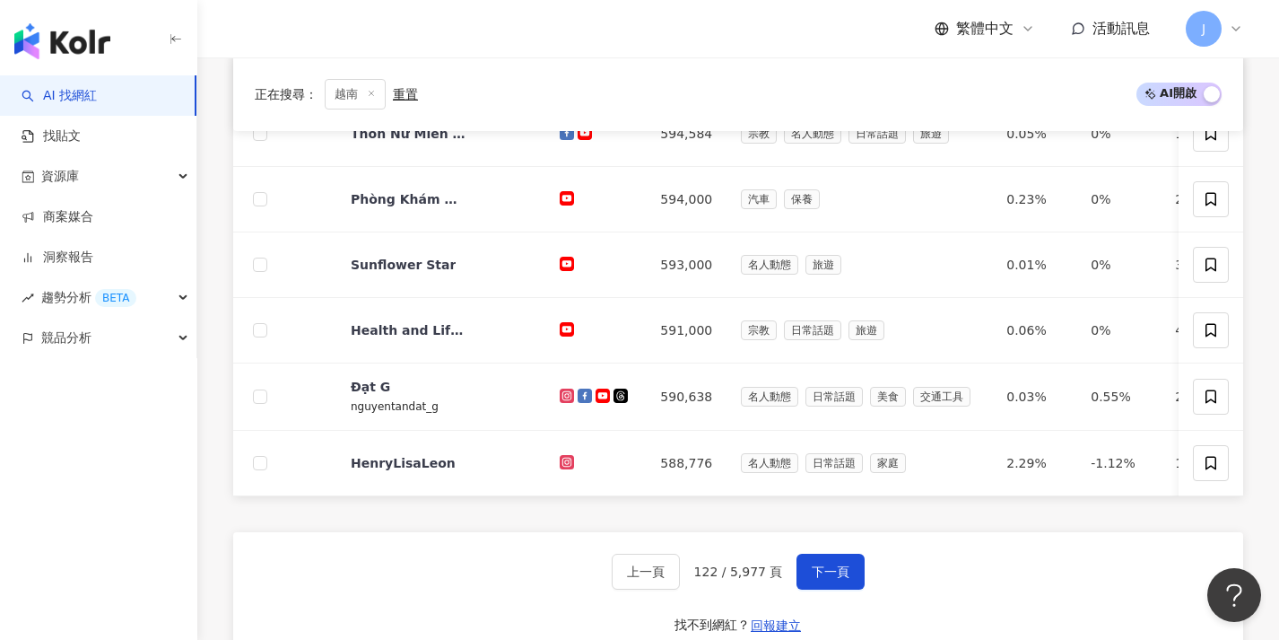
scroll to position [675, 0]
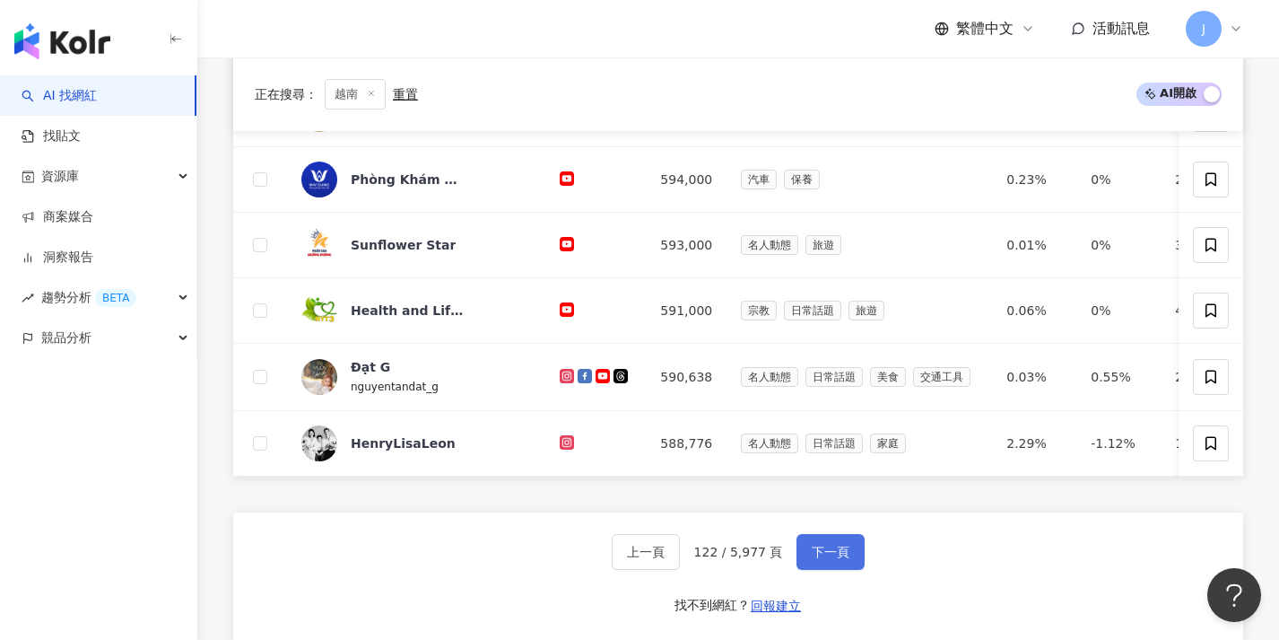
click at [852, 570] on button "下一頁" at bounding box center [831, 552] width 68 height 36
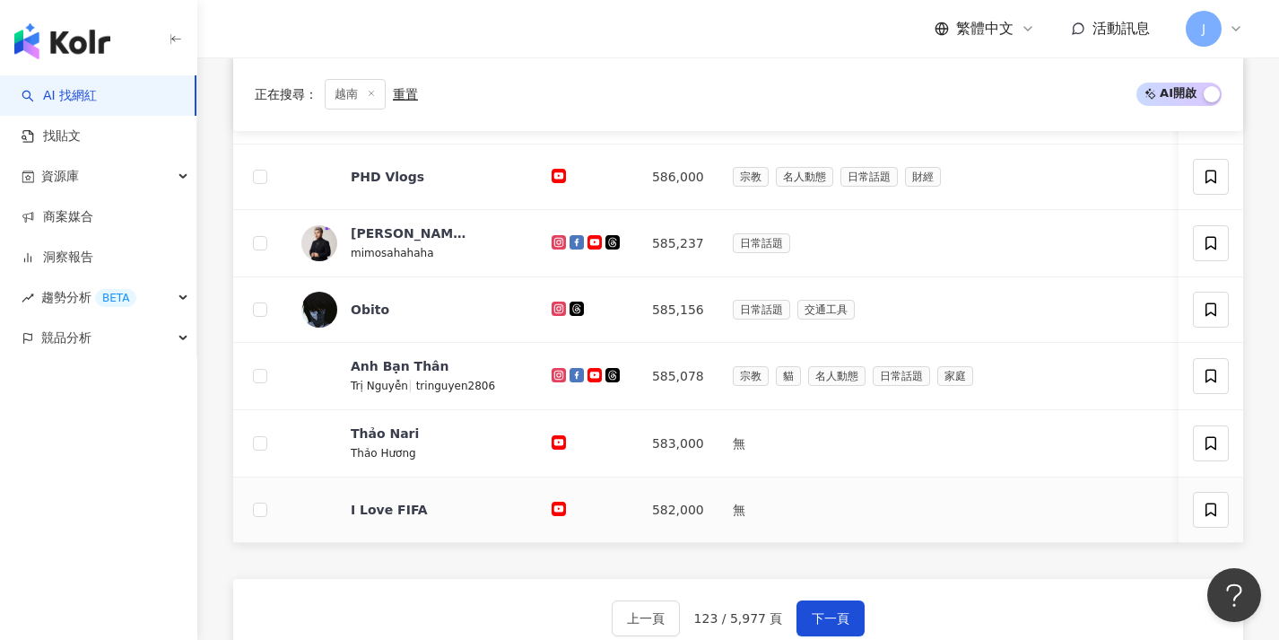
scroll to position [701, 0]
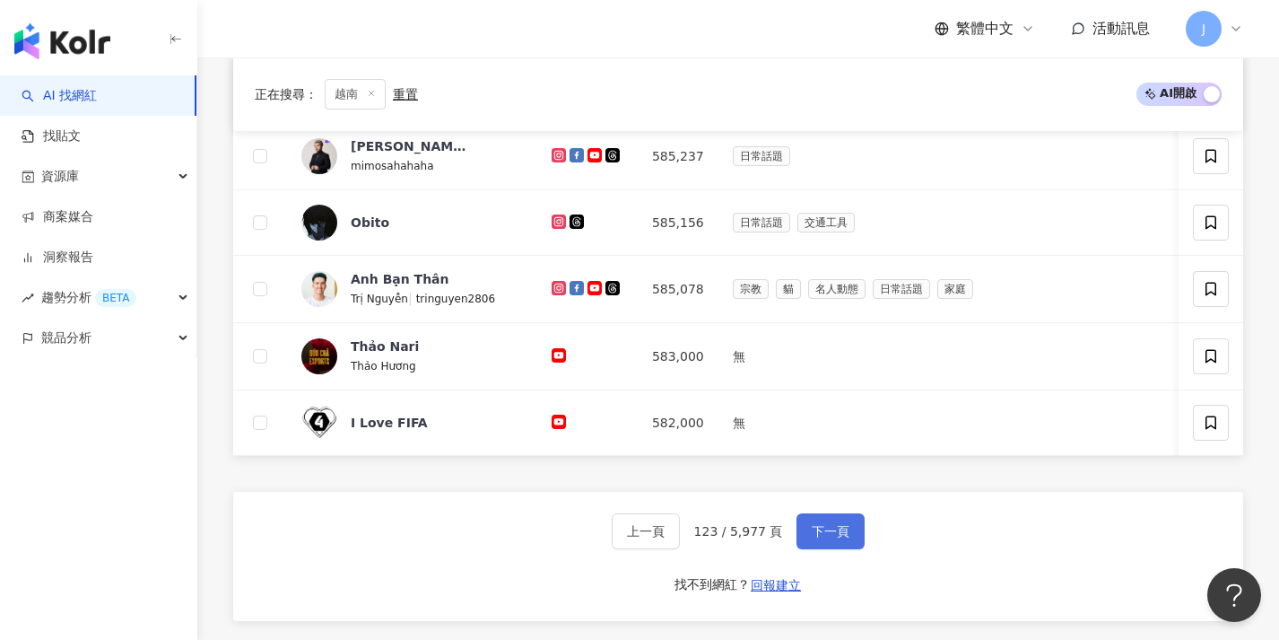
click at [832, 528] on button "下一頁" at bounding box center [831, 531] width 68 height 36
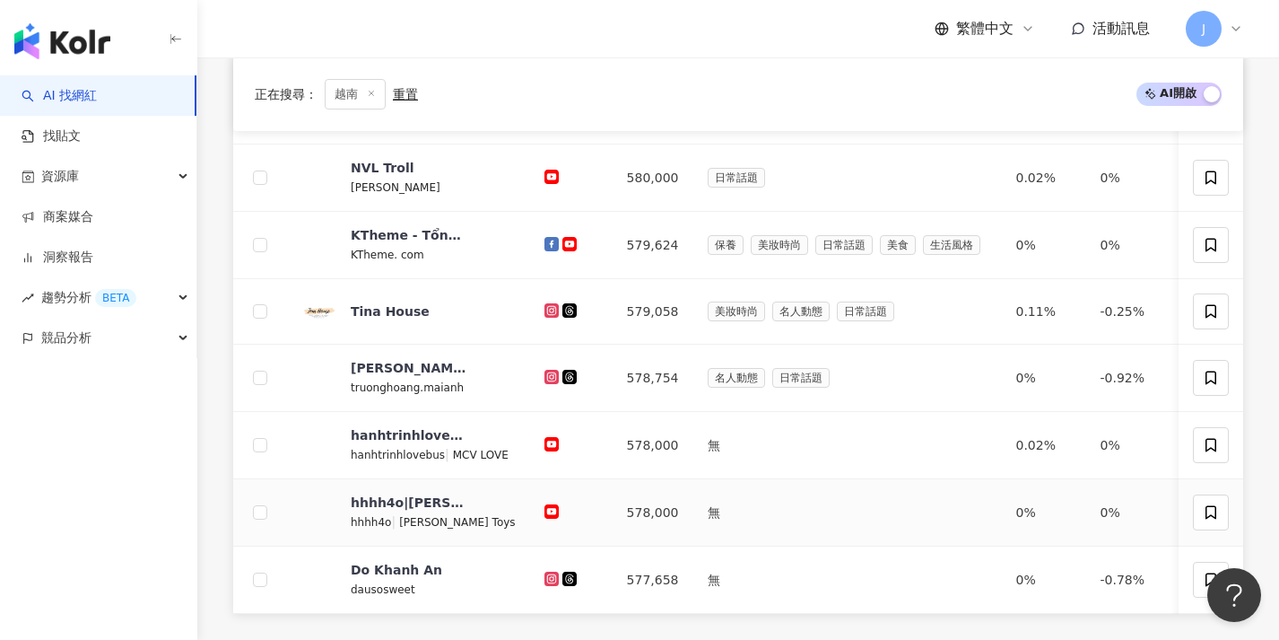
scroll to position [704, 0]
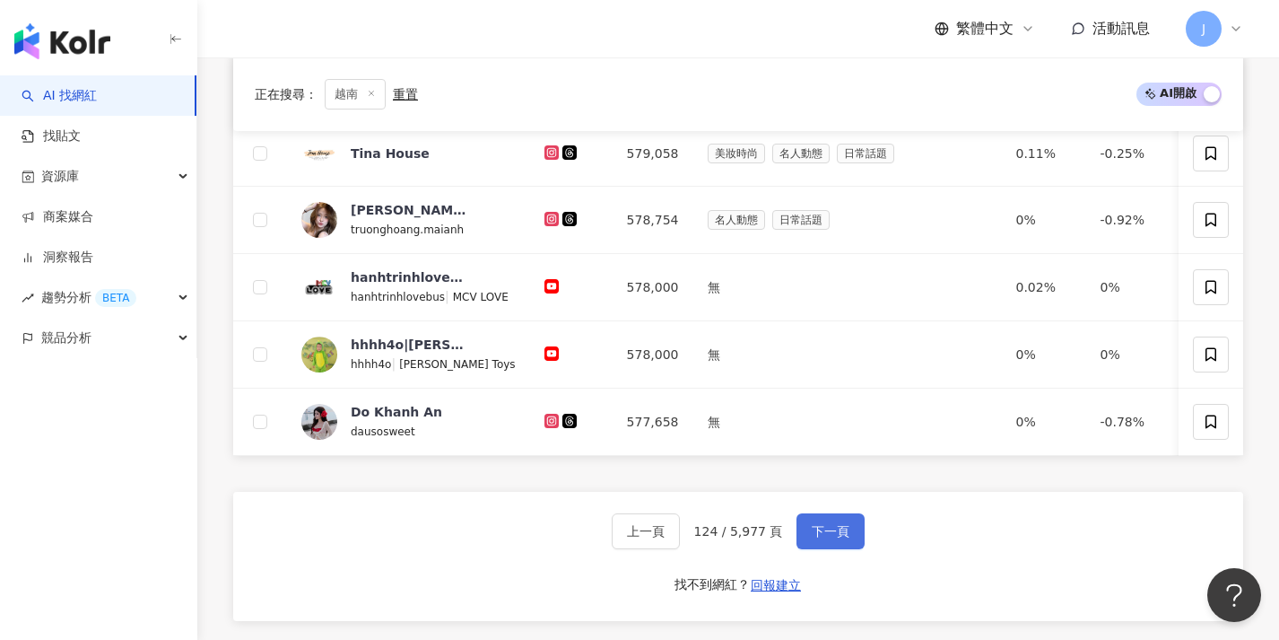
click at [828, 538] on span "下一頁" at bounding box center [831, 531] width 38 height 14
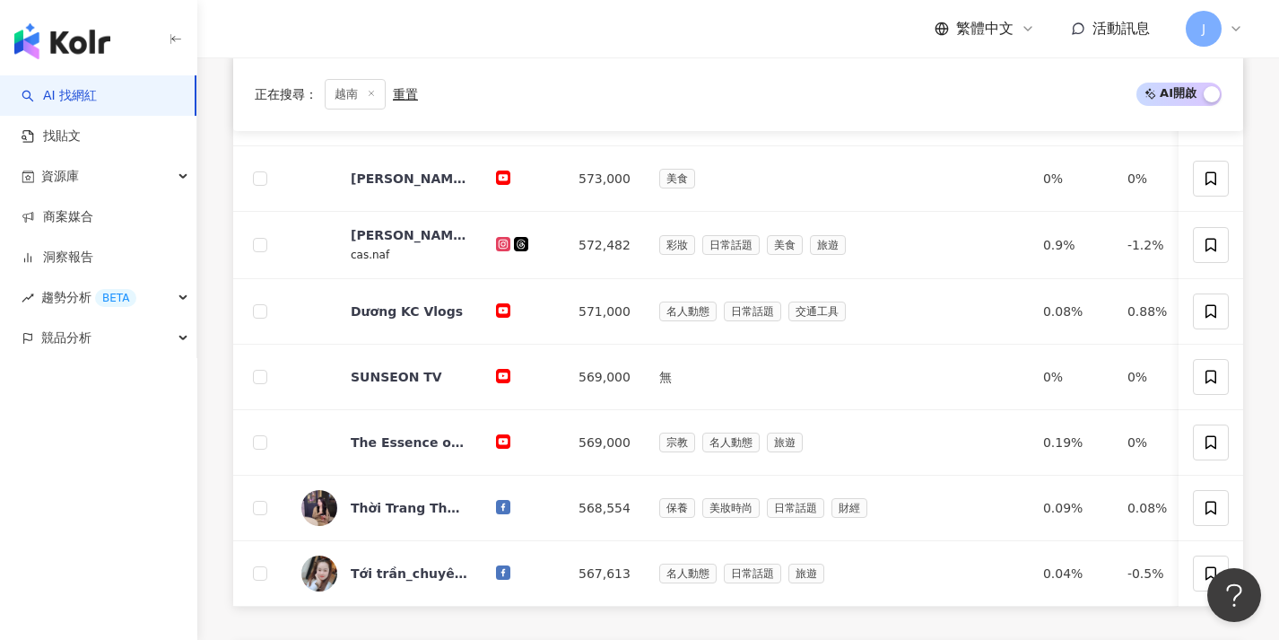
scroll to position [708, 0]
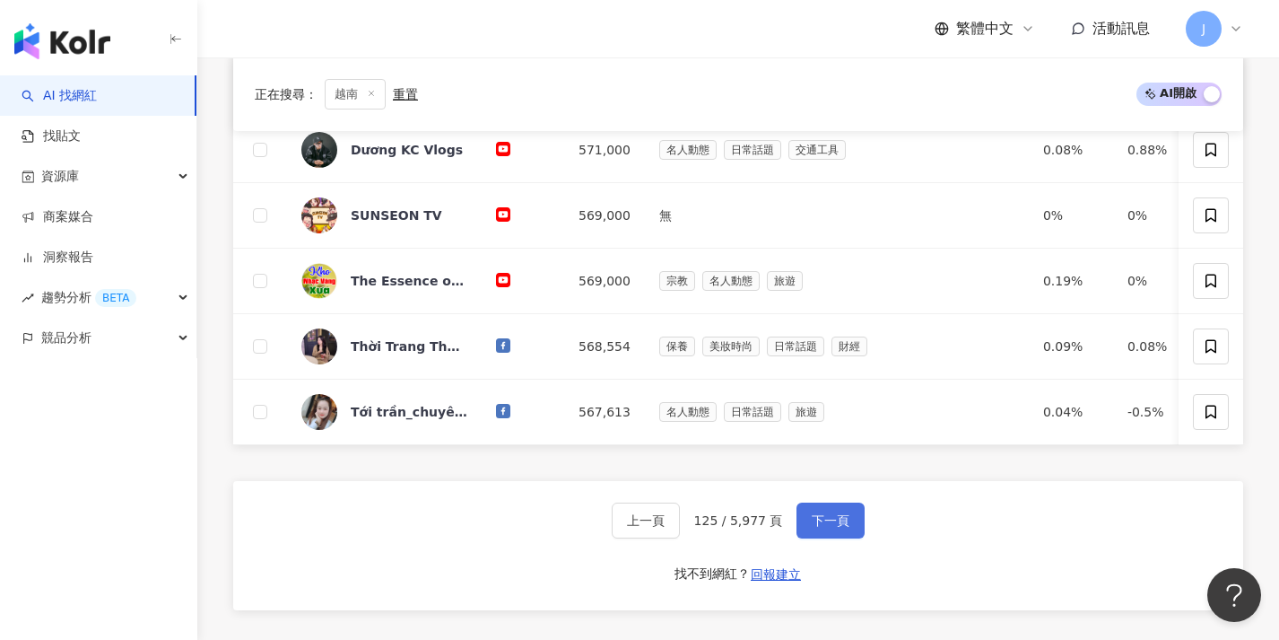
click at [828, 538] on button "下一頁" at bounding box center [831, 520] width 68 height 36
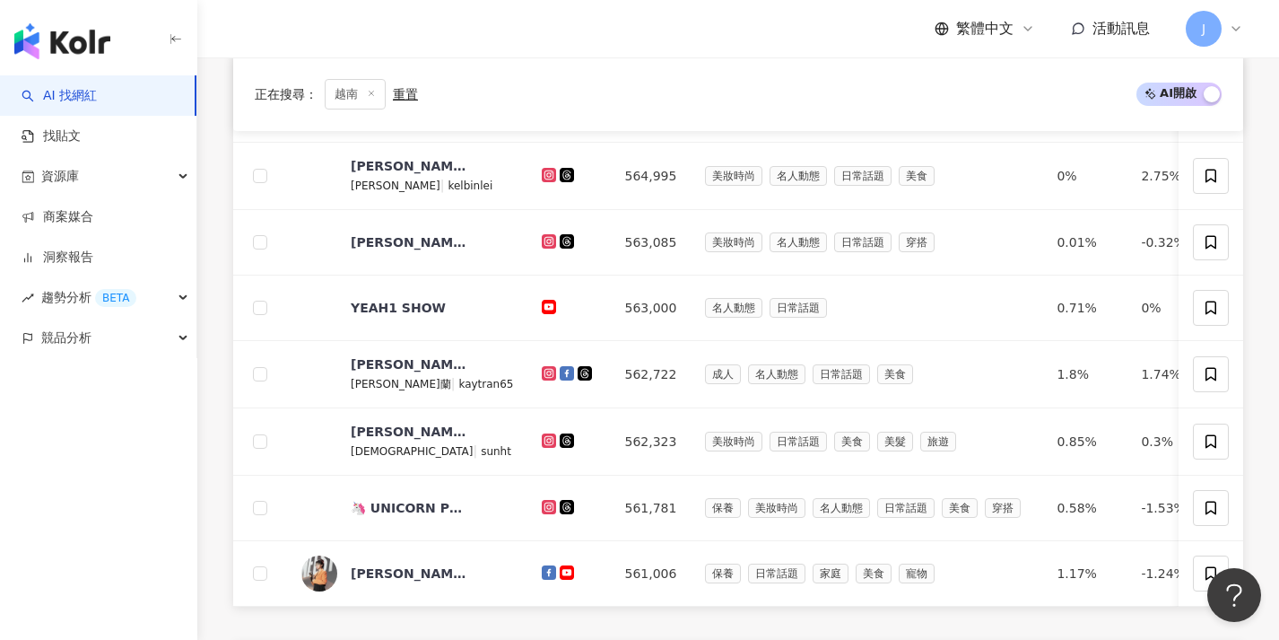
scroll to position [714, 0]
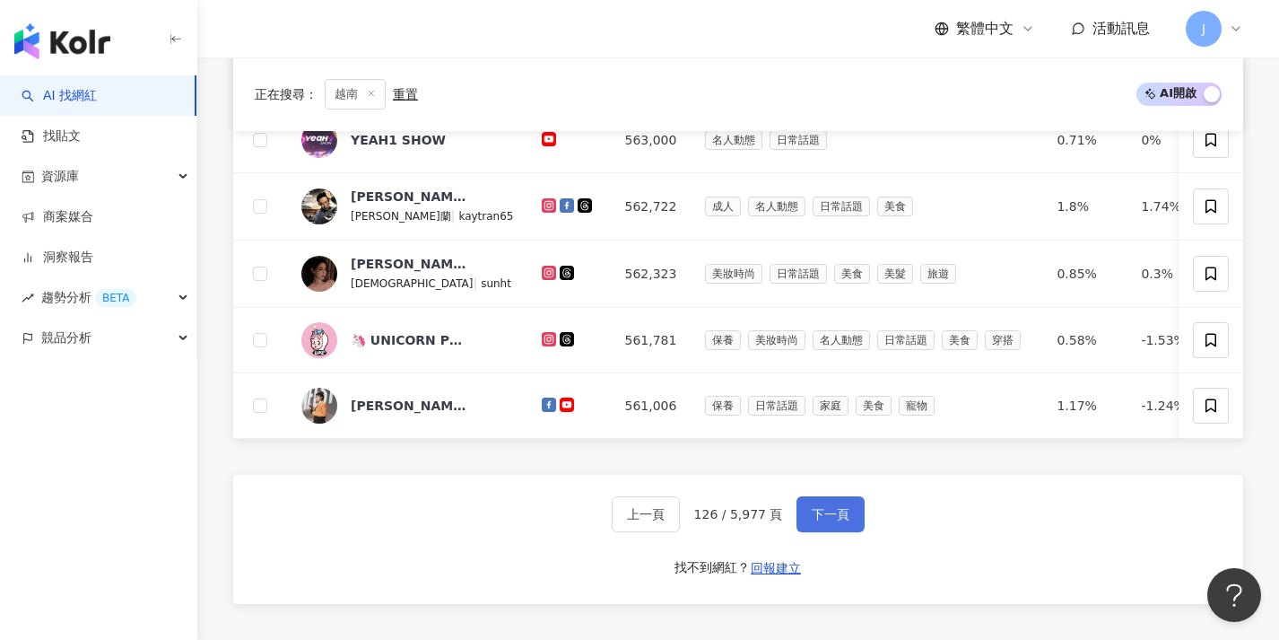
click at [828, 532] on button "下一頁" at bounding box center [831, 514] width 68 height 36
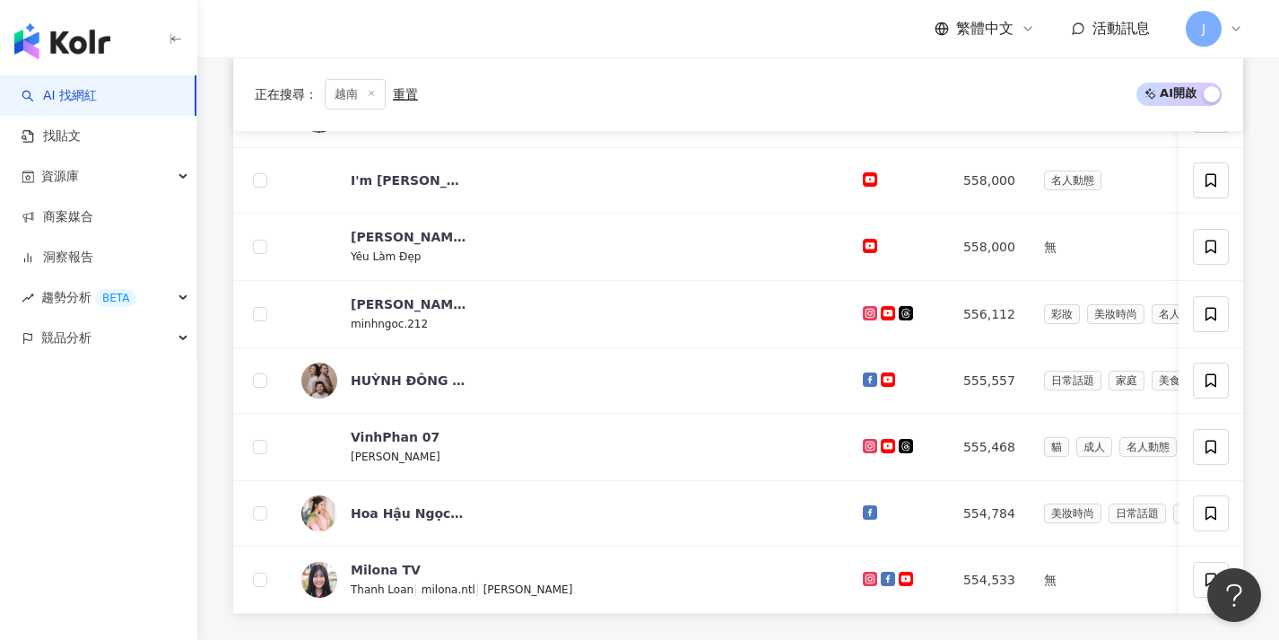
scroll to position [727, 0]
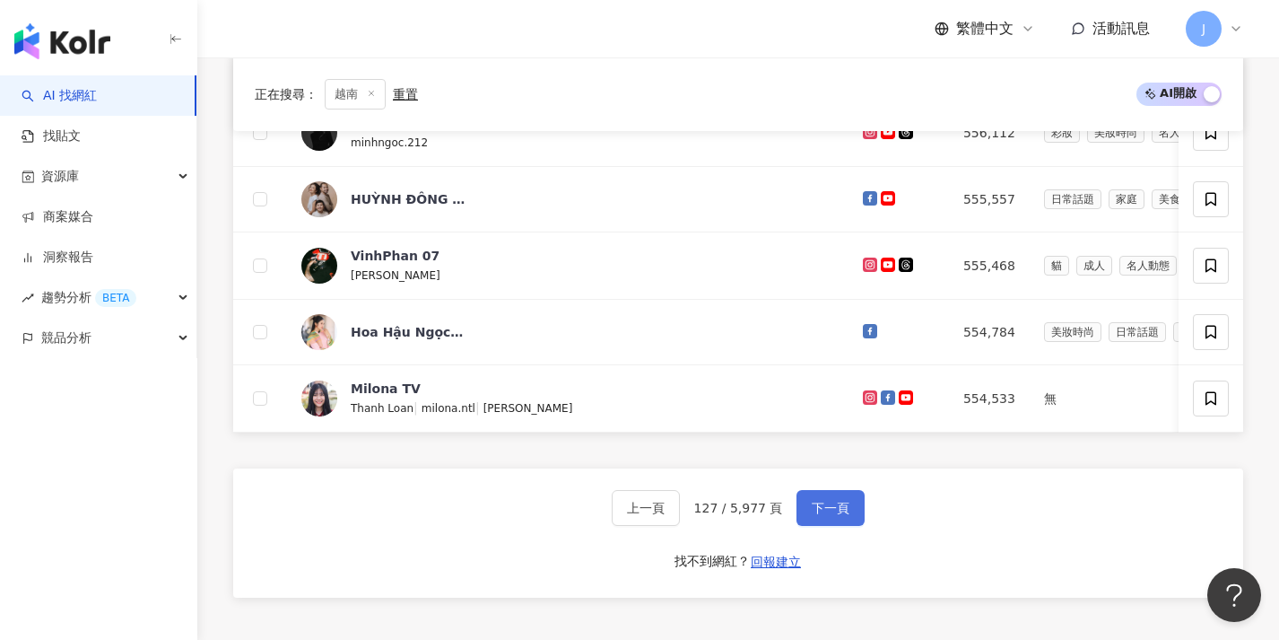
click at [840, 511] on button "下一頁" at bounding box center [831, 508] width 68 height 36
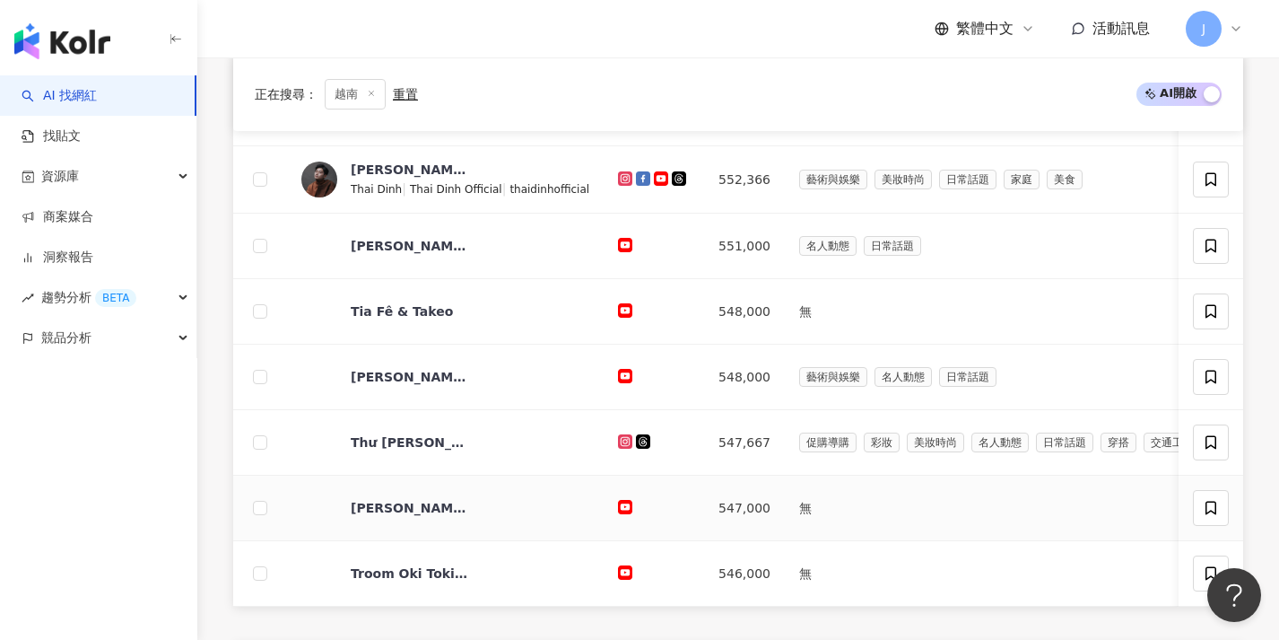
scroll to position [689, 0]
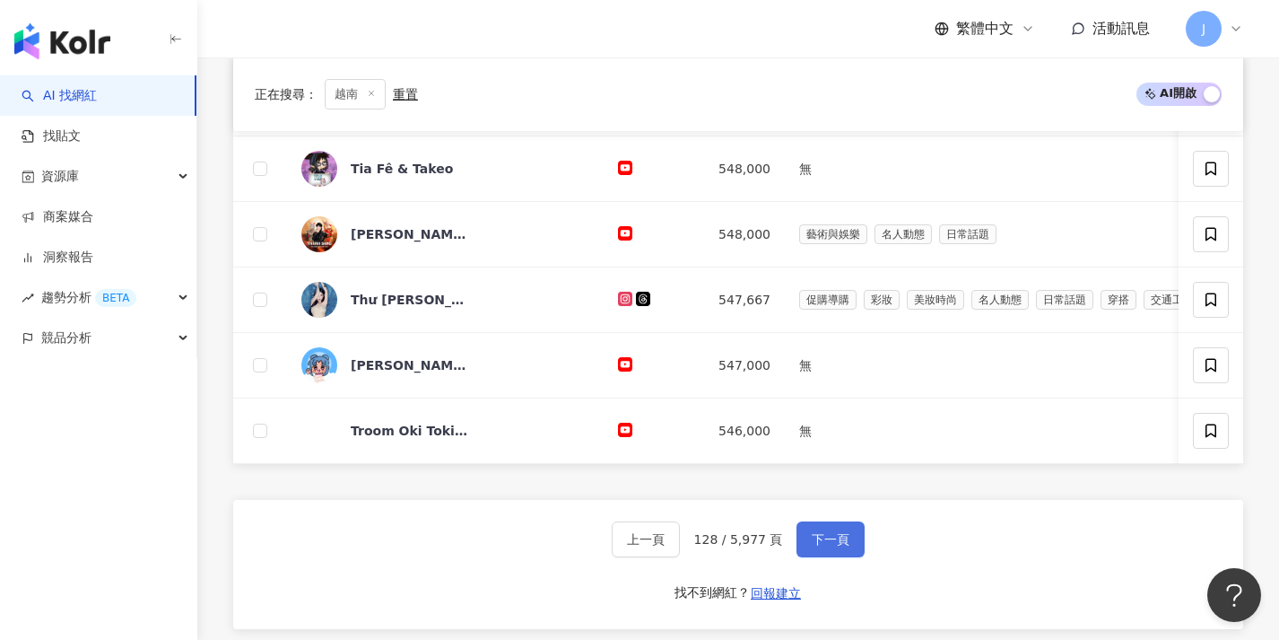
click at [836, 543] on button "下一頁" at bounding box center [831, 539] width 68 height 36
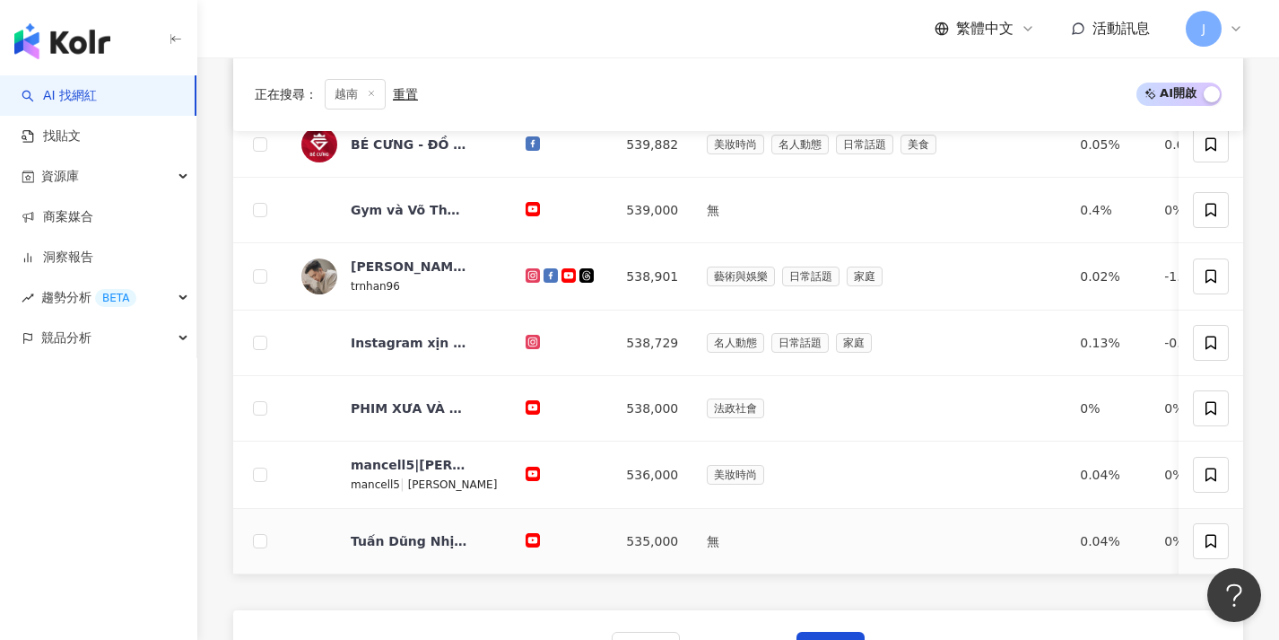
scroll to position [630, 0]
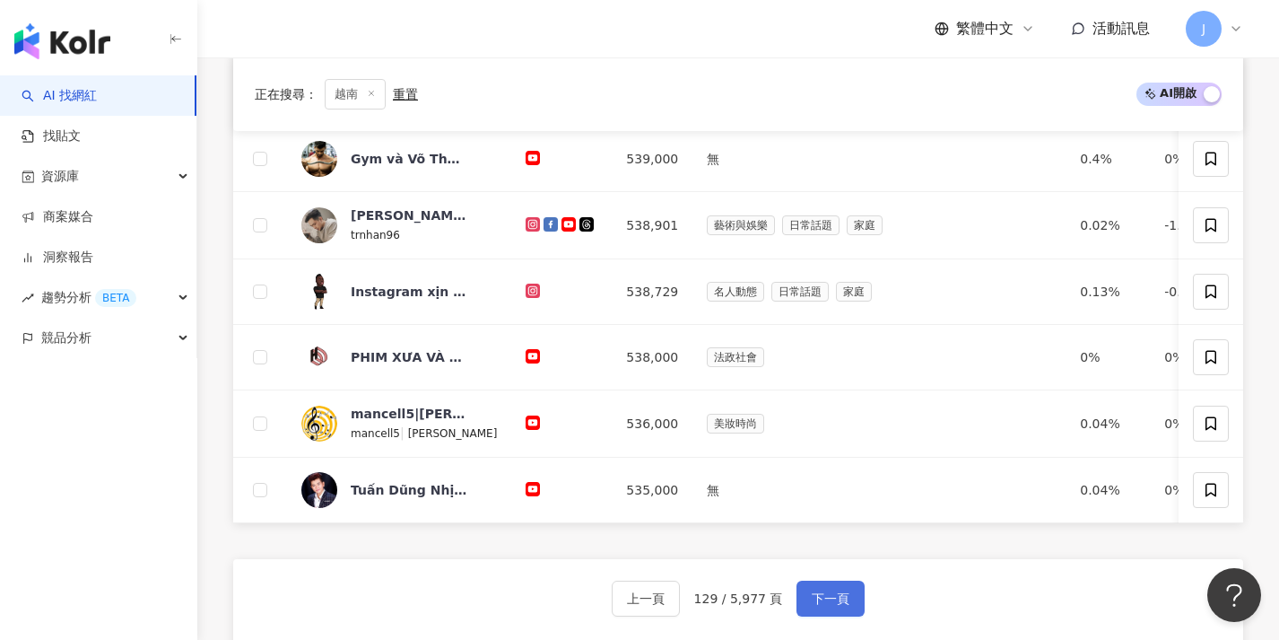
click at [846, 599] on button "下一頁" at bounding box center [831, 598] width 68 height 36
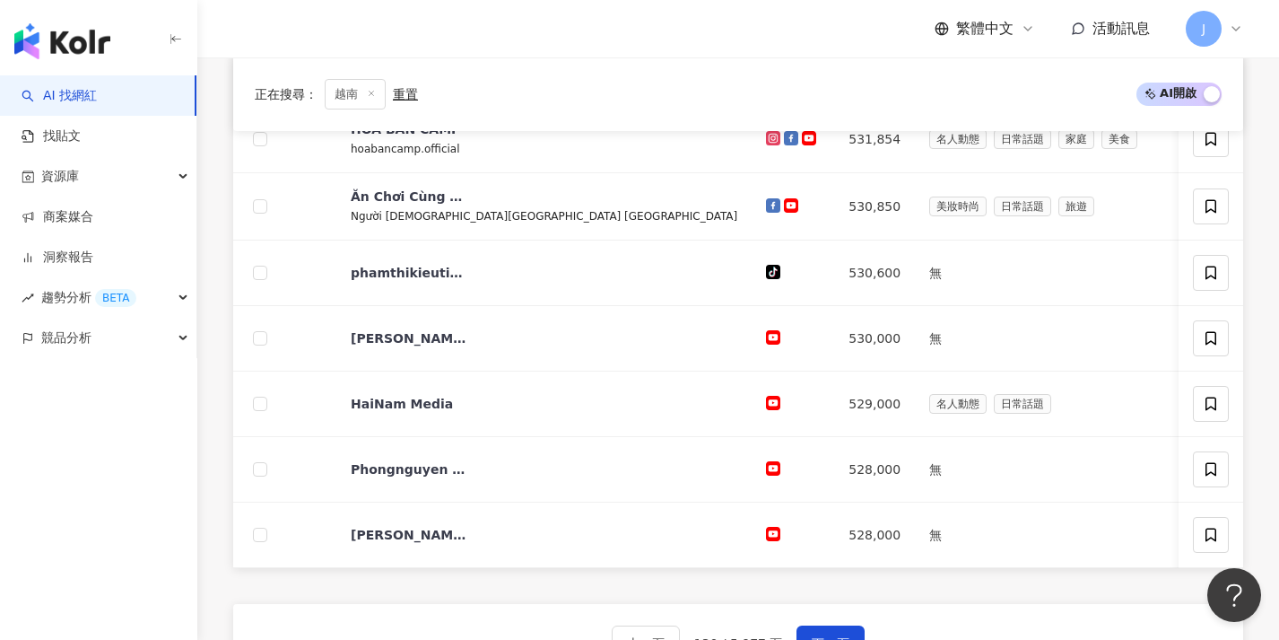
scroll to position [627, 0]
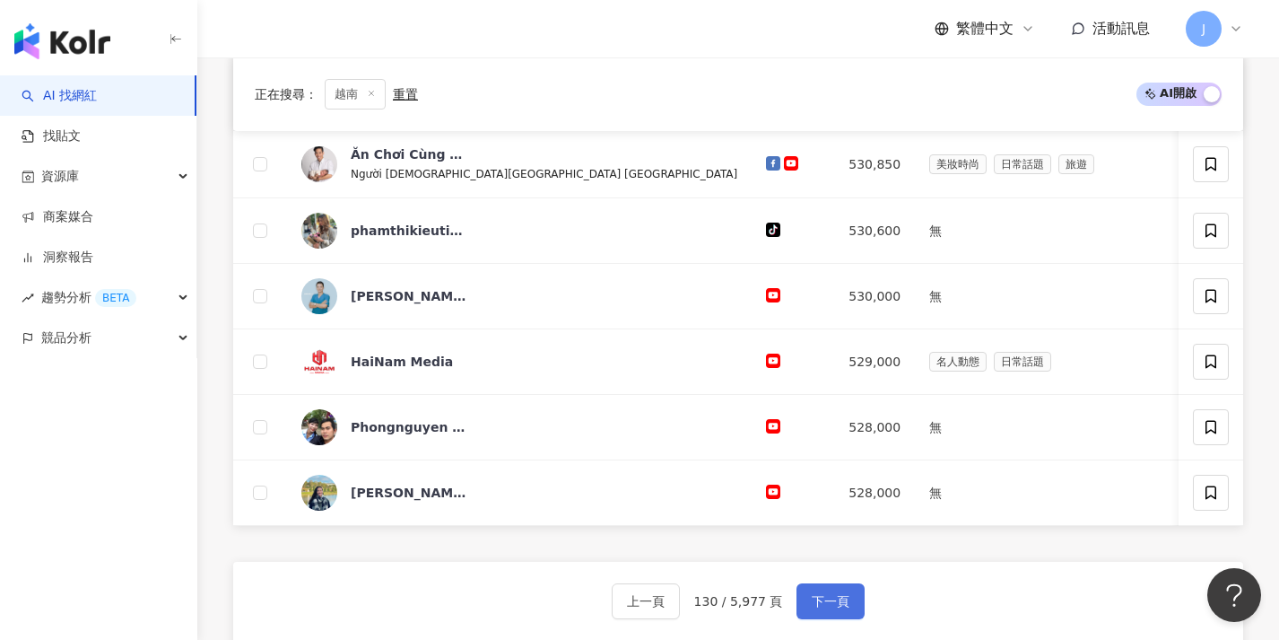
click at [848, 602] on button "下一頁" at bounding box center [831, 601] width 68 height 36
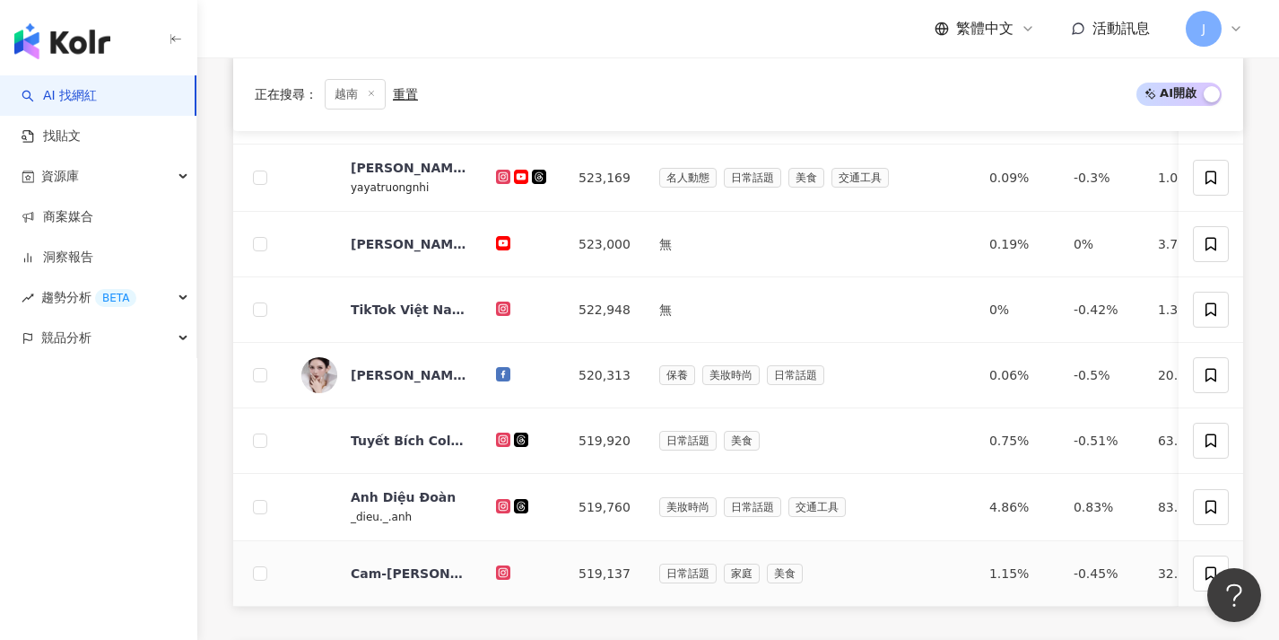
scroll to position [704, 0]
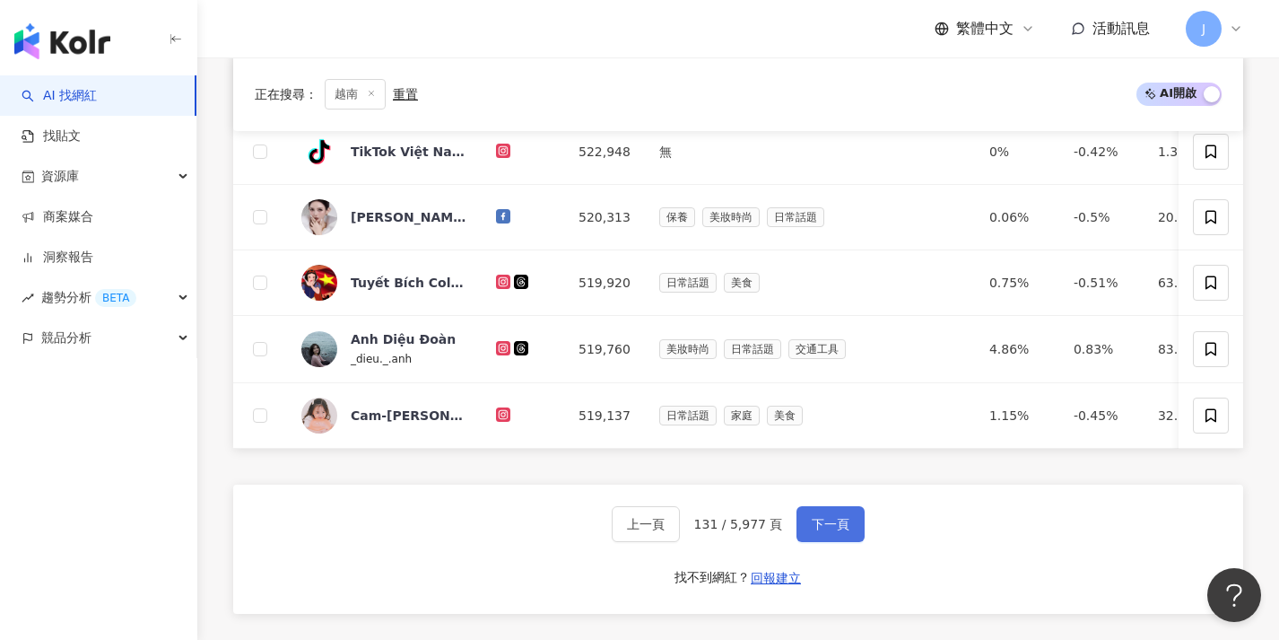
click at [836, 528] on span "下一頁" at bounding box center [831, 524] width 38 height 14
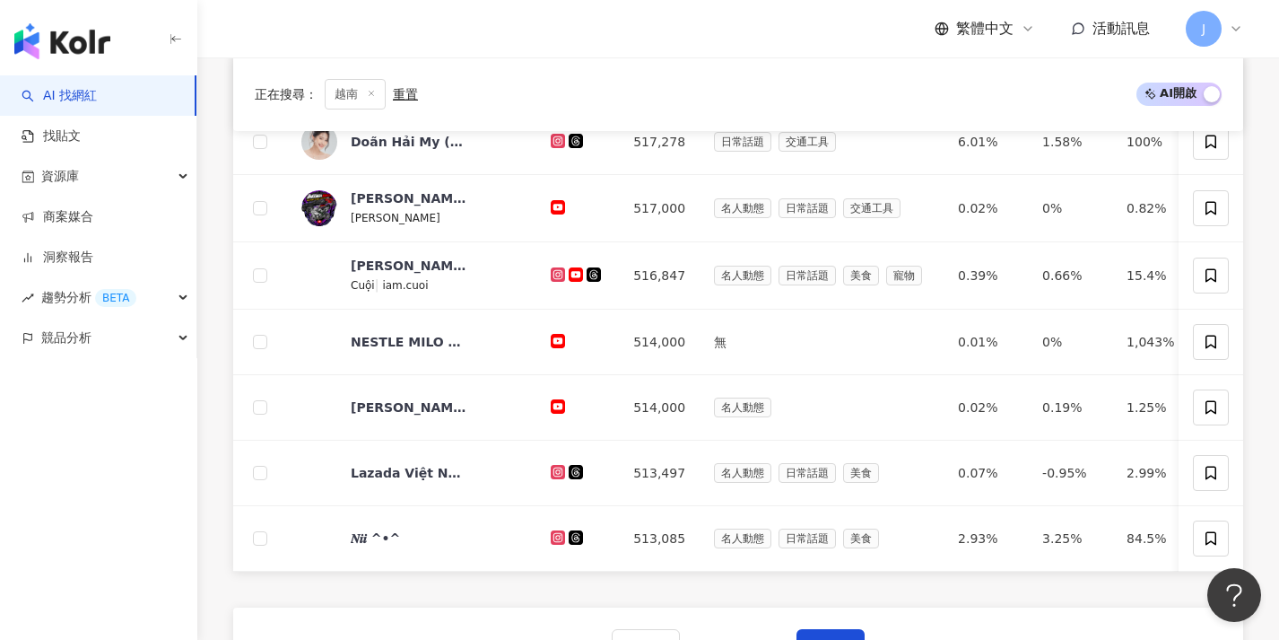
scroll to position [629, 0]
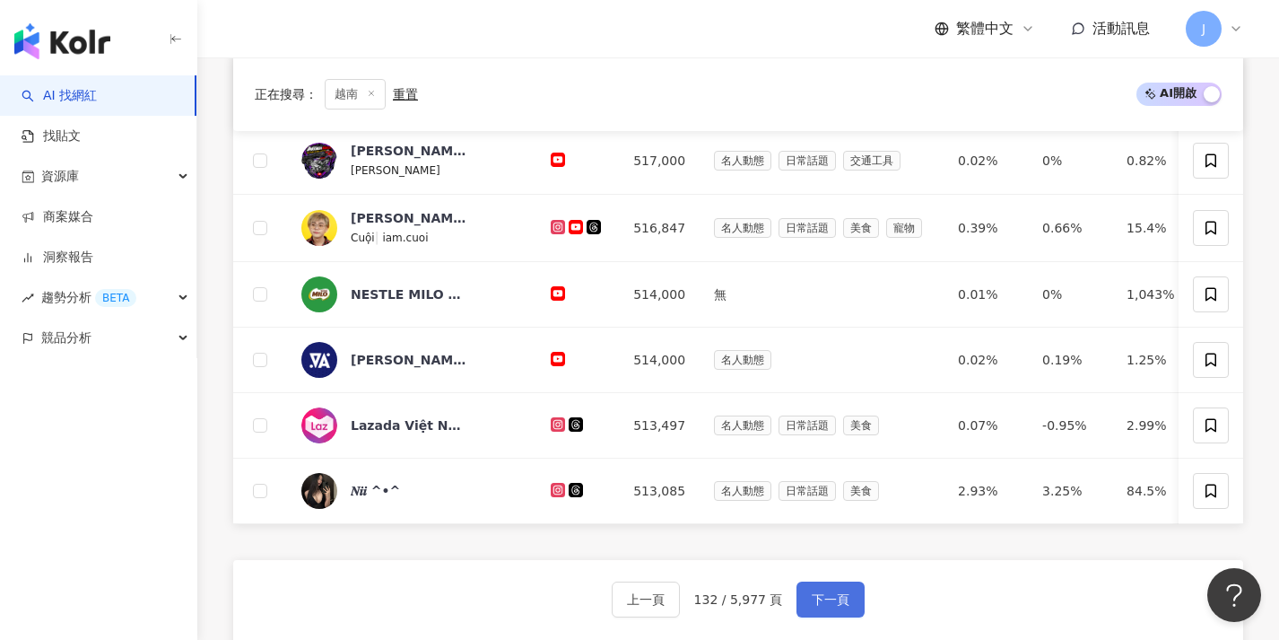
click at [826, 606] on span "下一頁" at bounding box center [831, 599] width 38 height 14
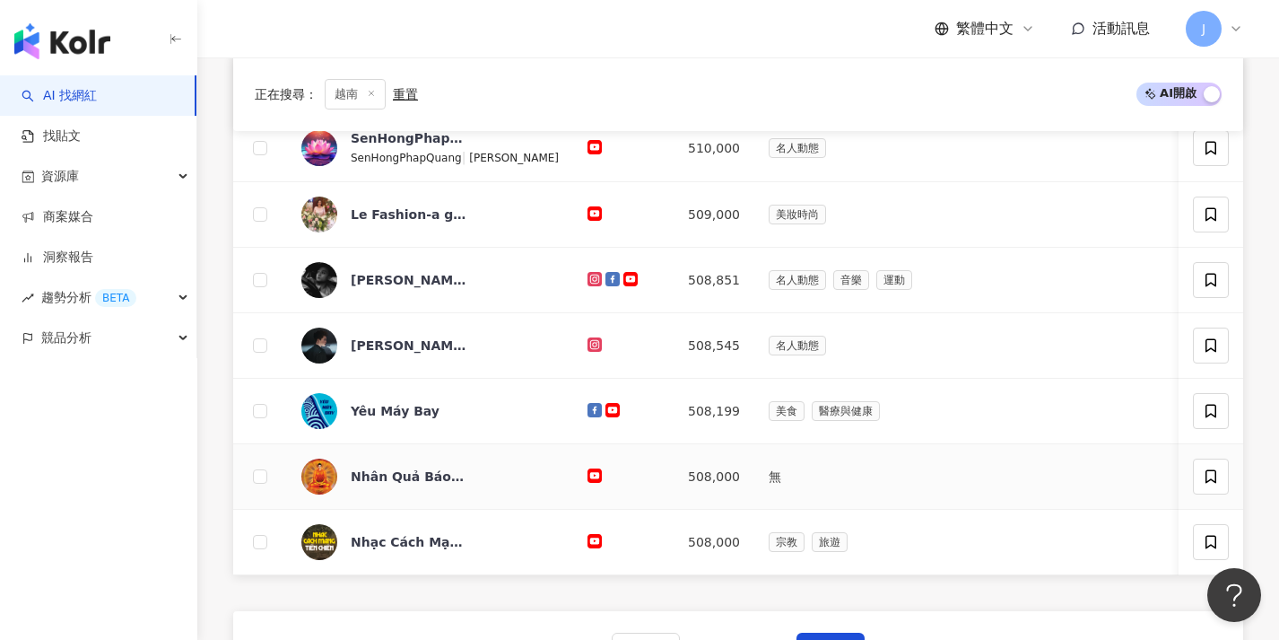
scroll to position [682, 0]
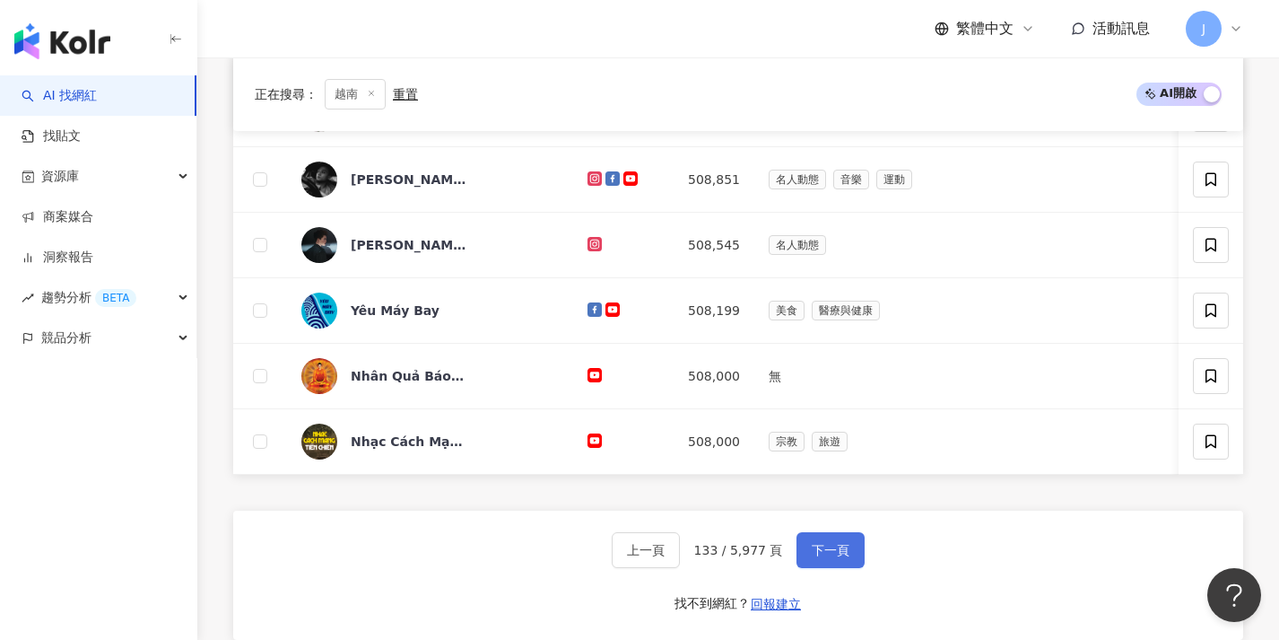
click at [840, 568] on button "下一頁" at bounding box center [831, 550] width 68 height 36
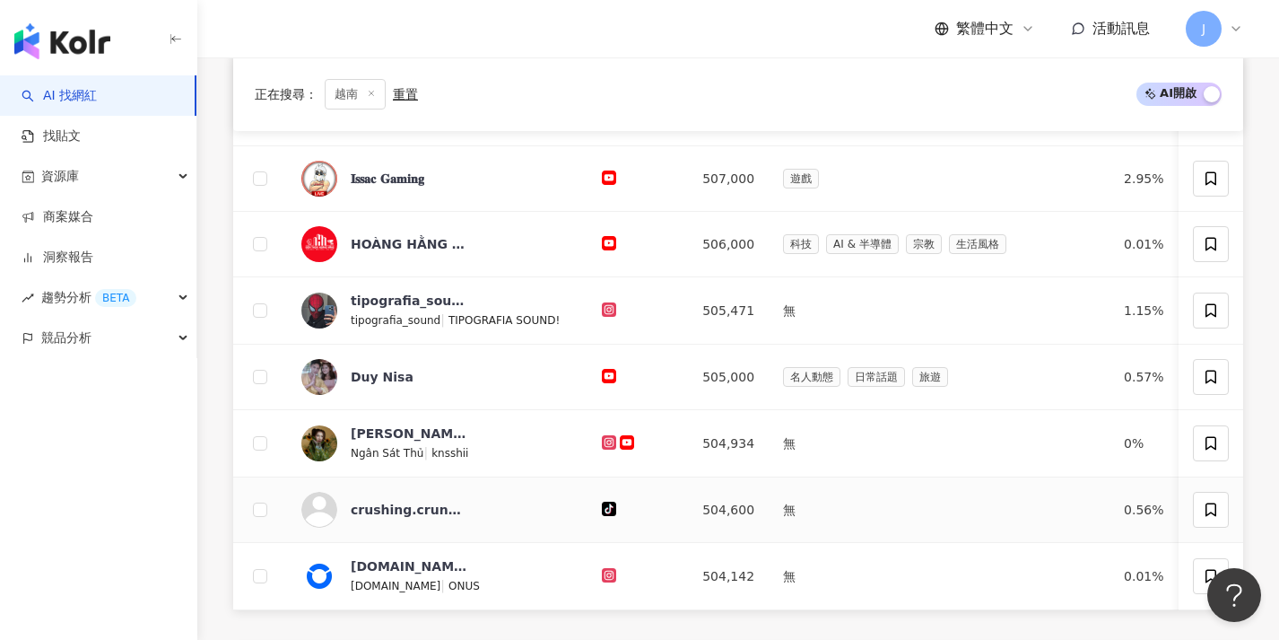
scroll to position [701, 0]
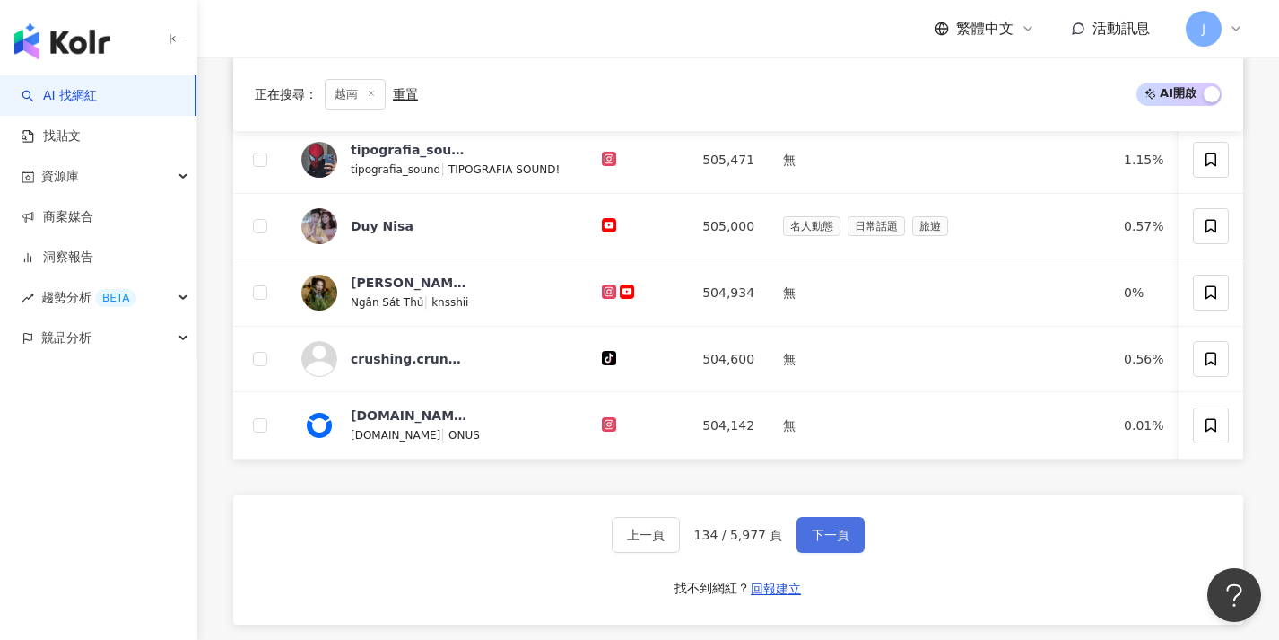
click at [832, 529] on button "下一頁" at bounding box center [831, 535] width 68 height 36
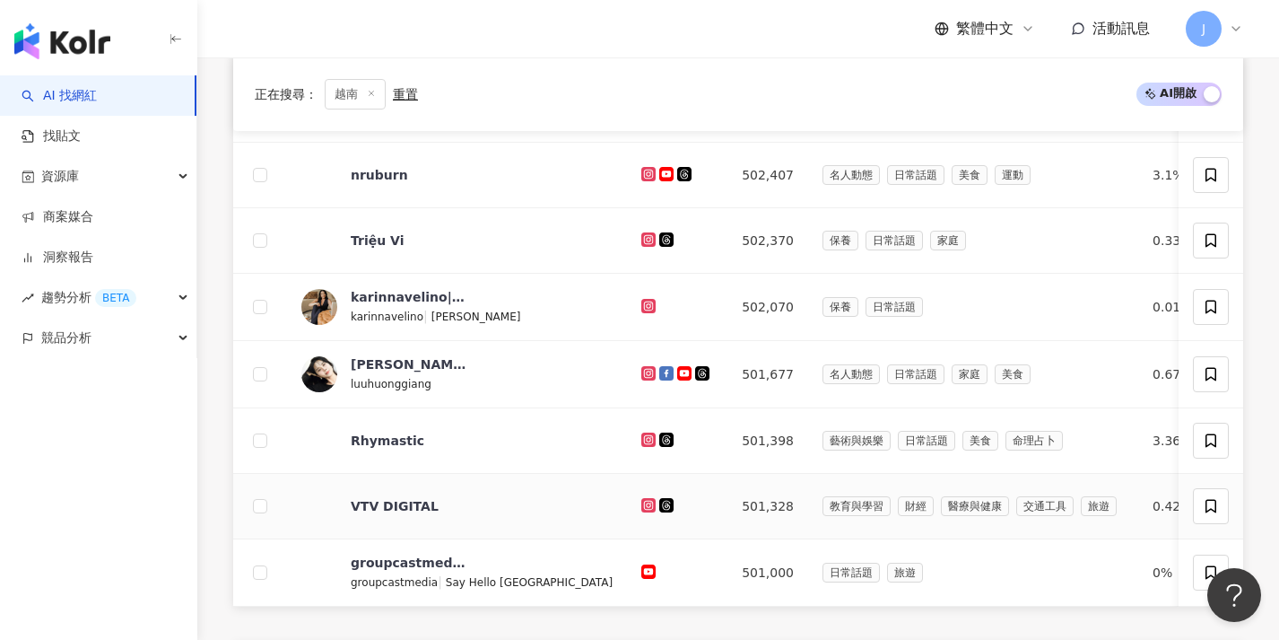
scroll to position [710, 0]
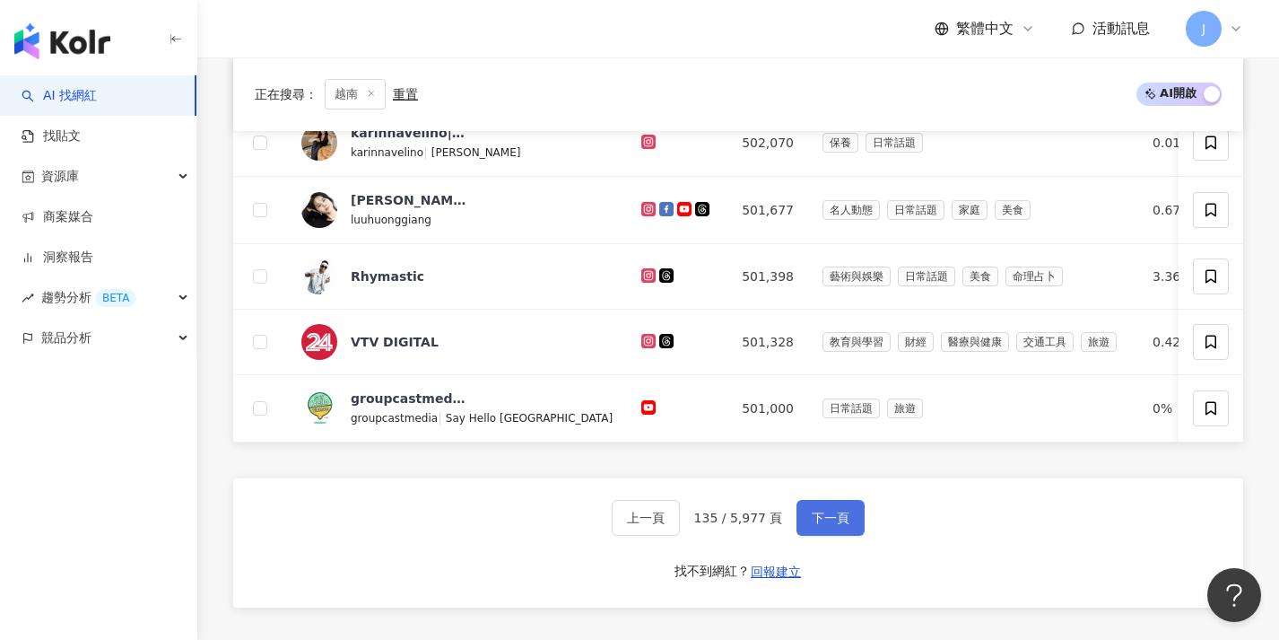
click at [837, 525] on span "下一頁" at bounding box center [831, 517] width 38 height 14
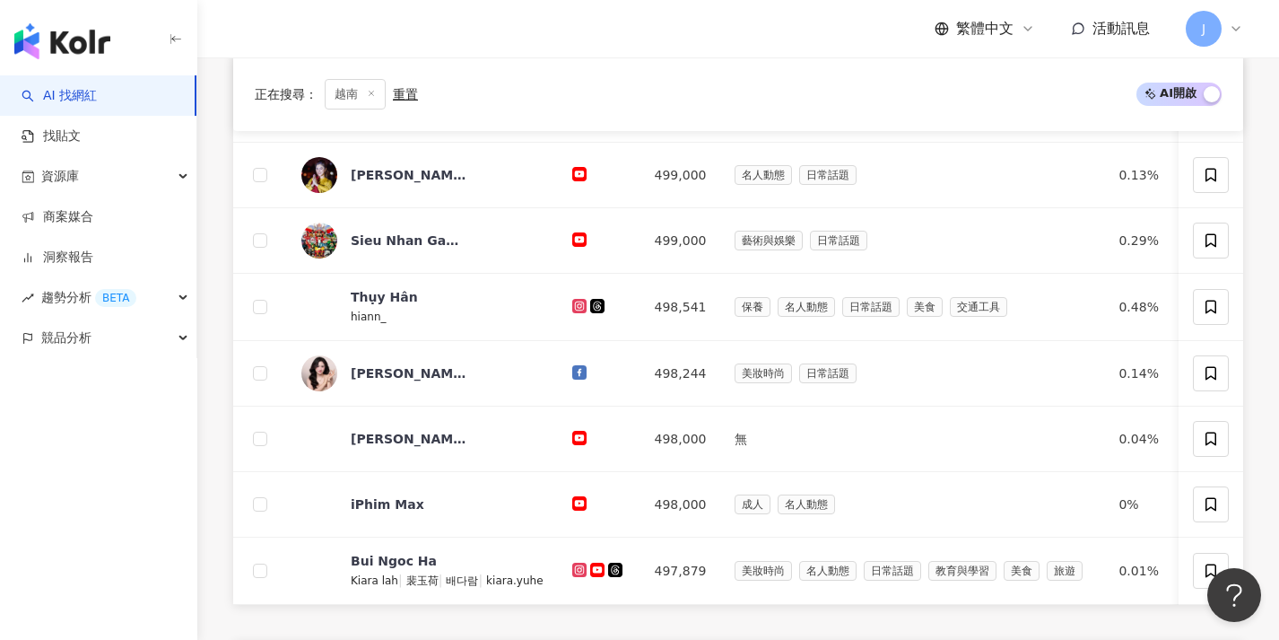
scroll to position [632, 0]
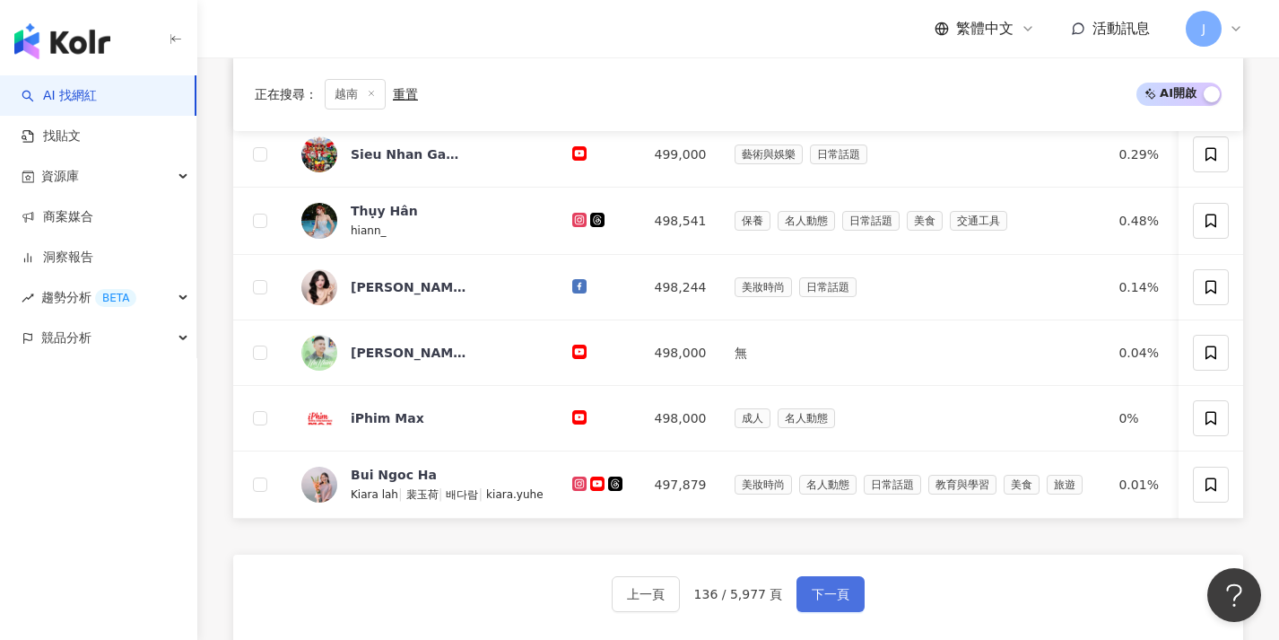
click at [845, 591] on button "下一頁" at bounding box center [831, 594] width 68 height 36
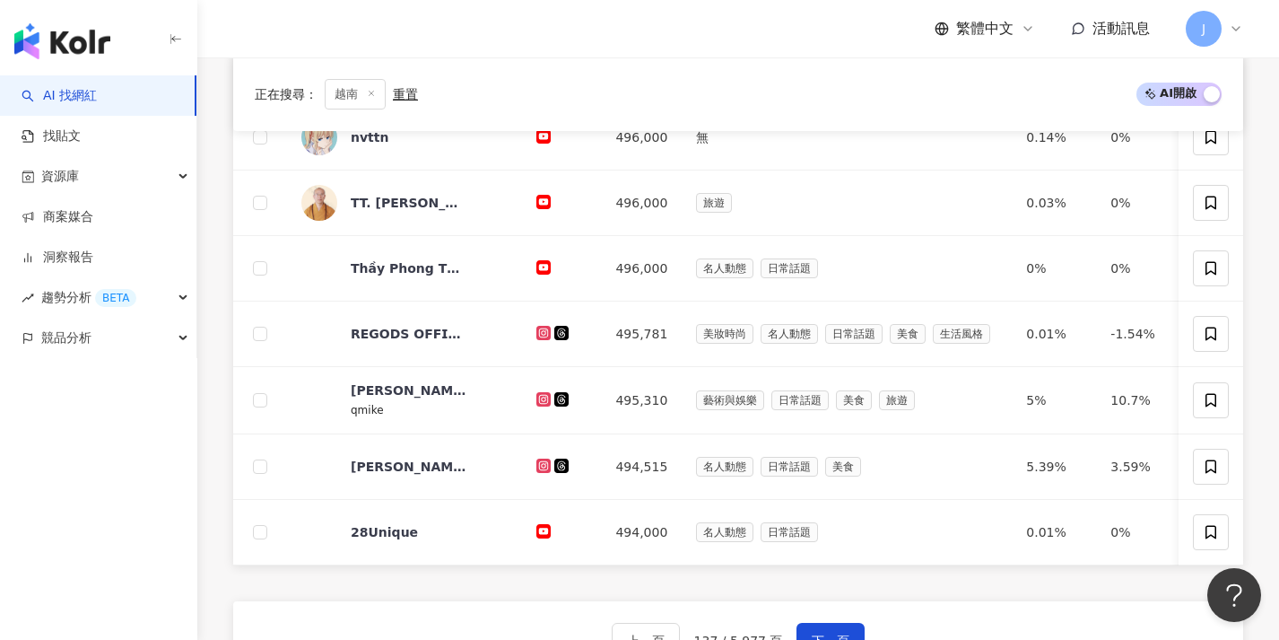
scroll to position [626, 0]
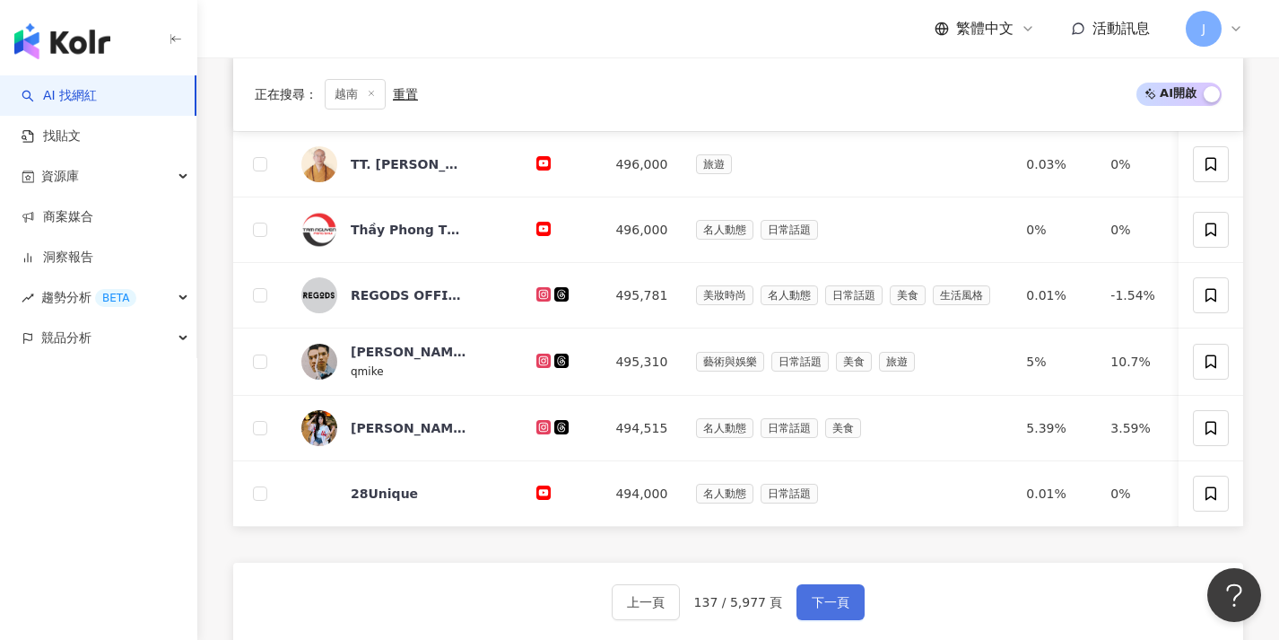
click at [840, 609] on span "下一頁" at bounding box center [831, 602] width 38 height 14
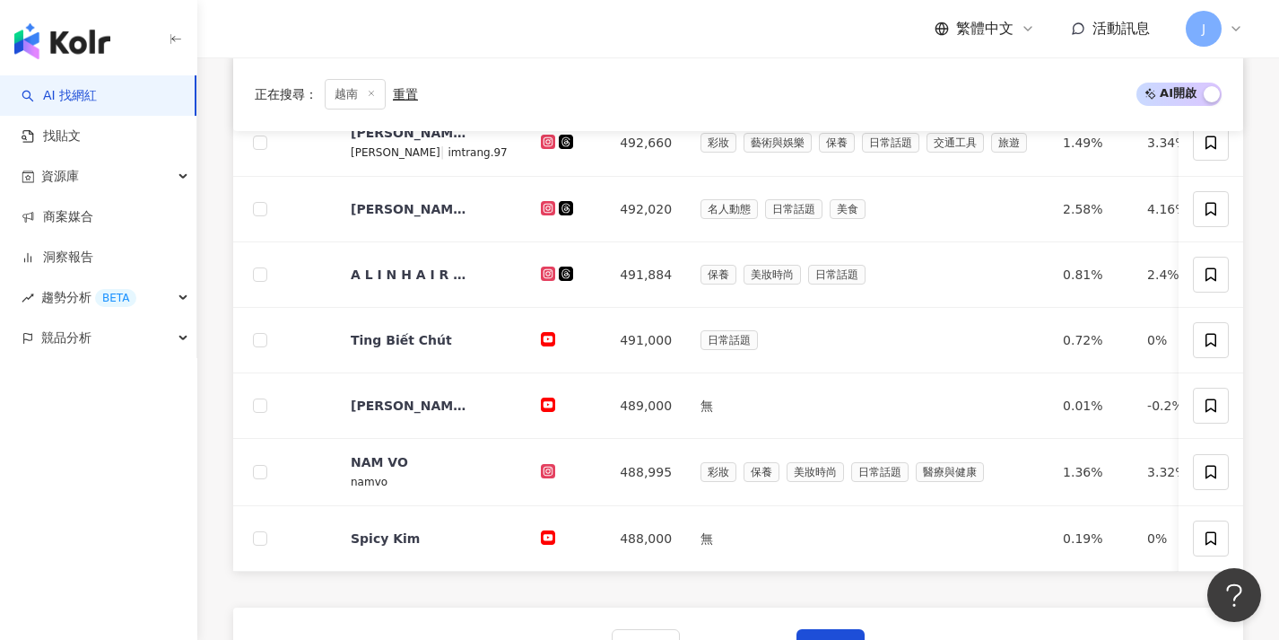
scroll to position [614, 0]
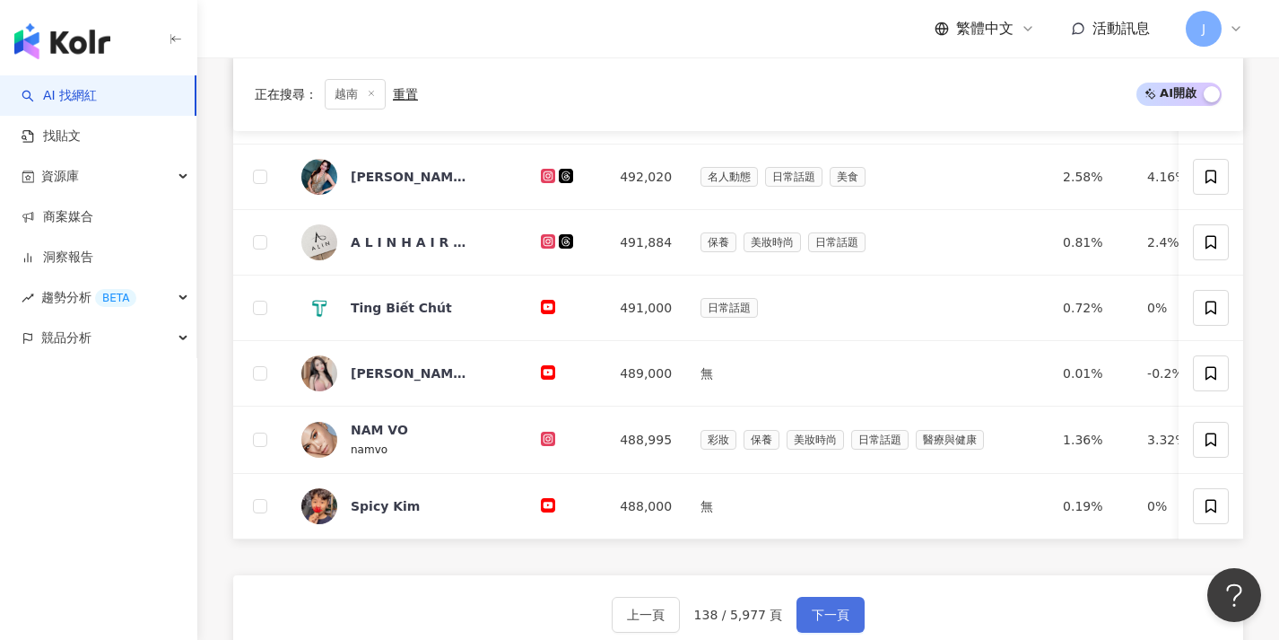
click at [839, 620] on span "下一頁" at bounding box center [831, 614] width 38 height 14
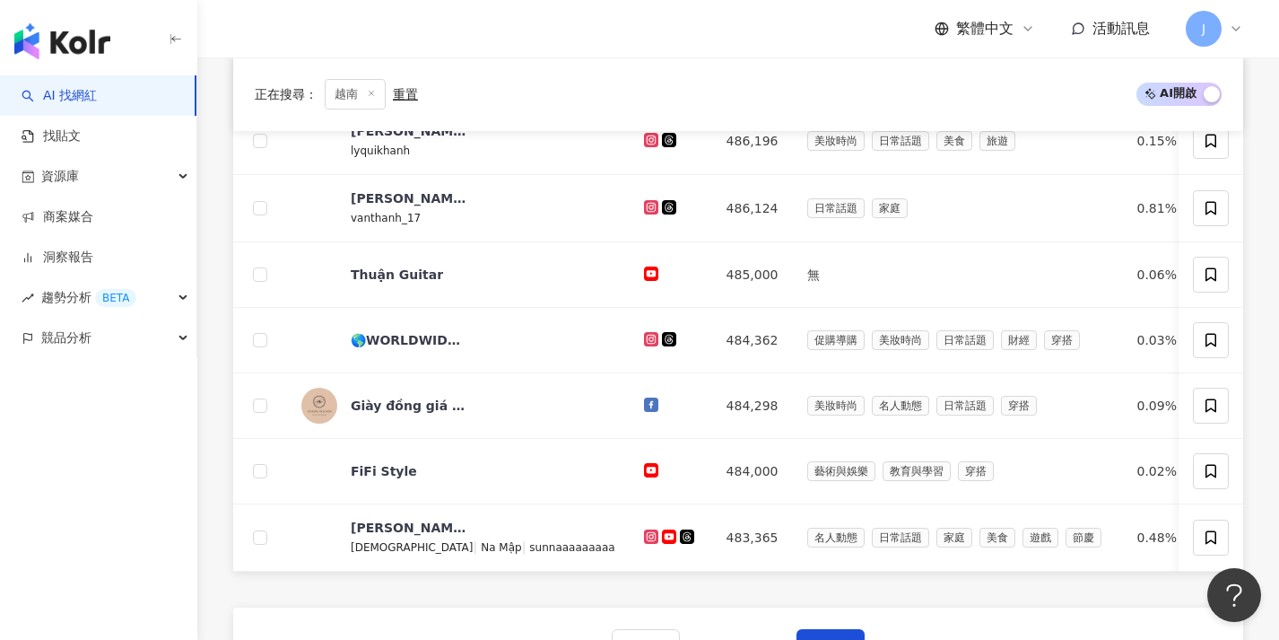
scroll to position [733, 0]
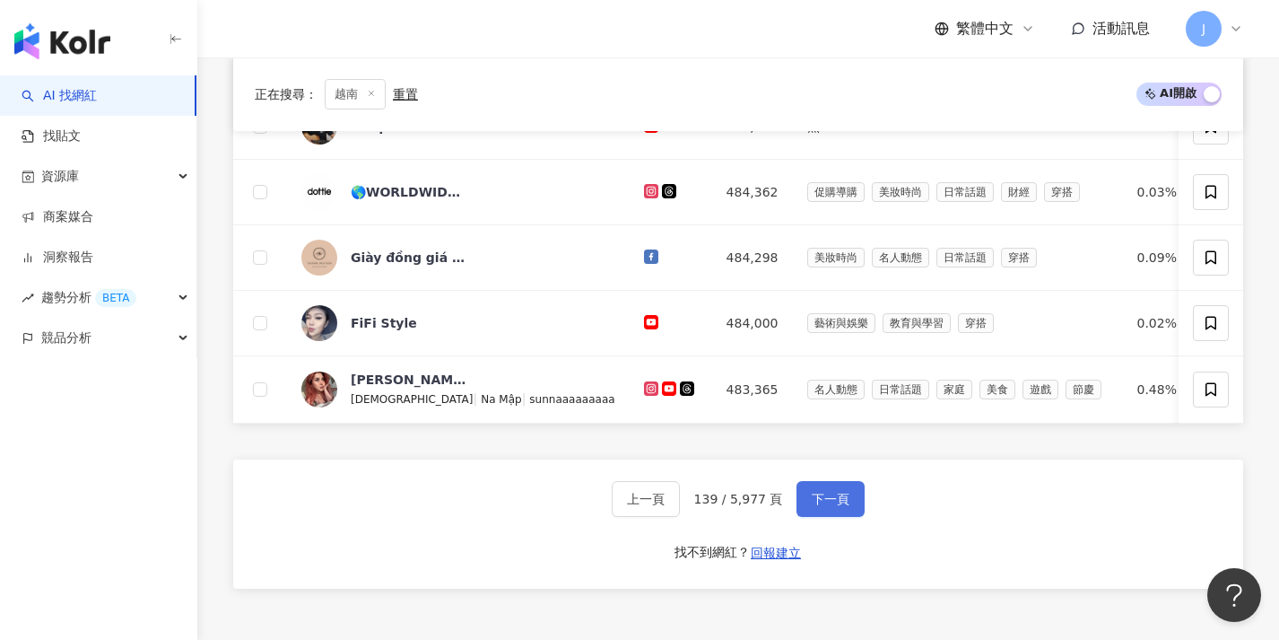
click at [845, 502] on button "下一頁" at bounding box center [831, 499] width 68 height 36
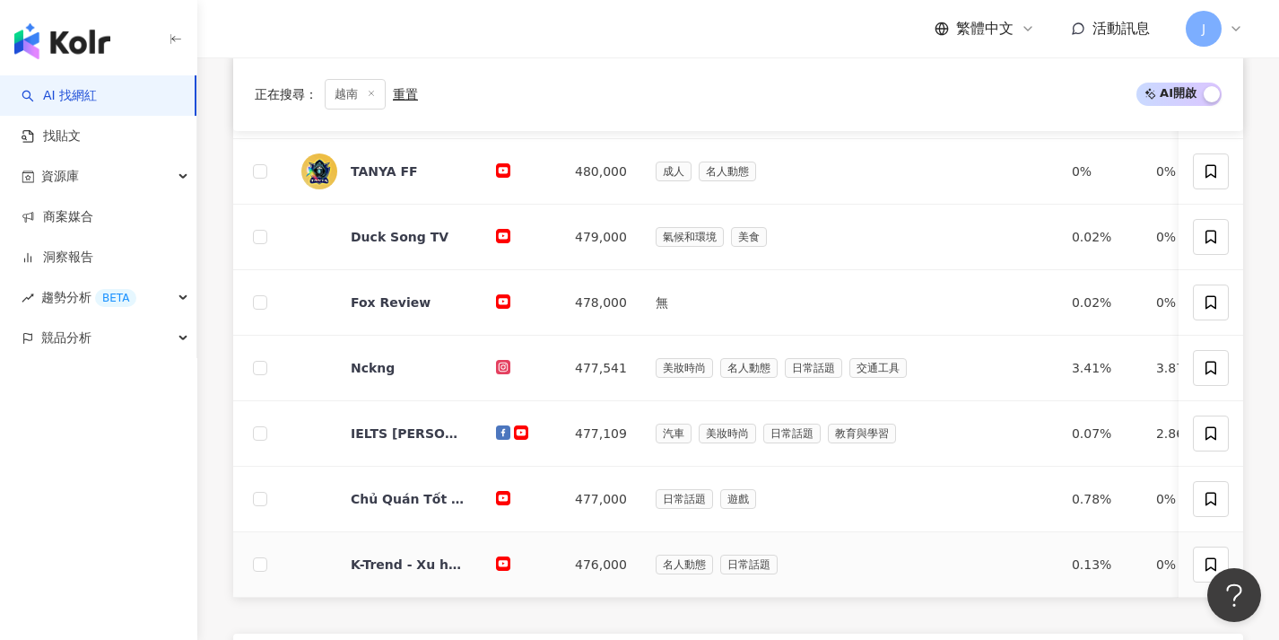
scroll to position [635, 0]
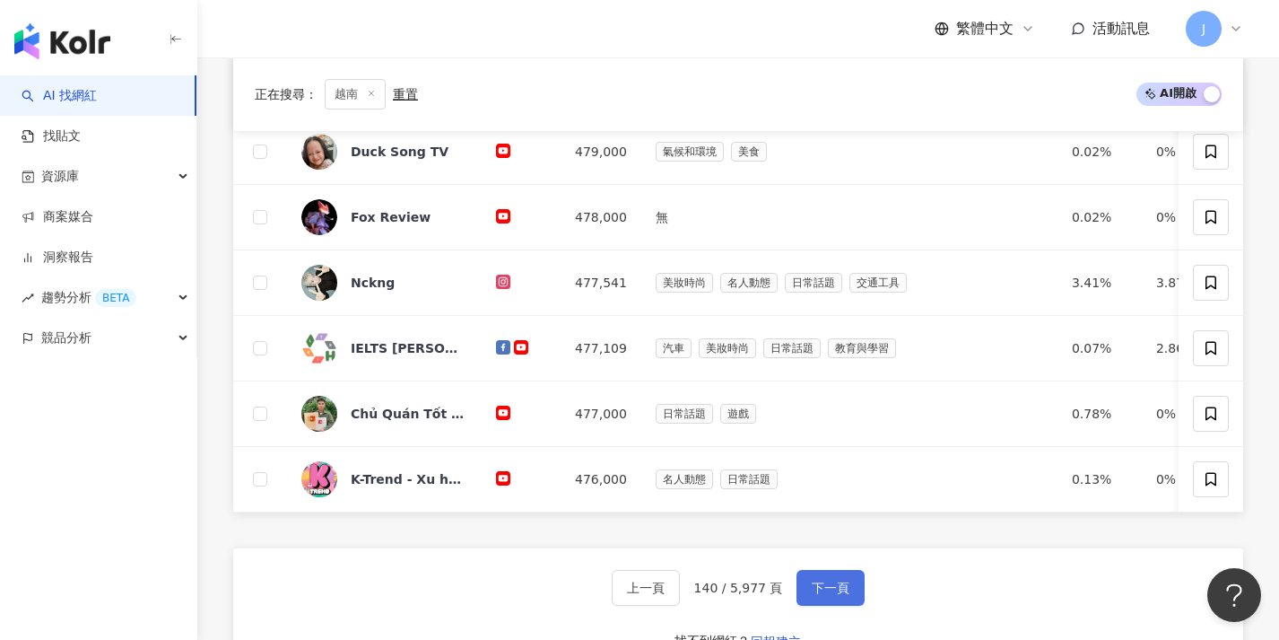
click at [833, 592] on span "下一頁" at bounding box center [831, 587] width 38 height 14
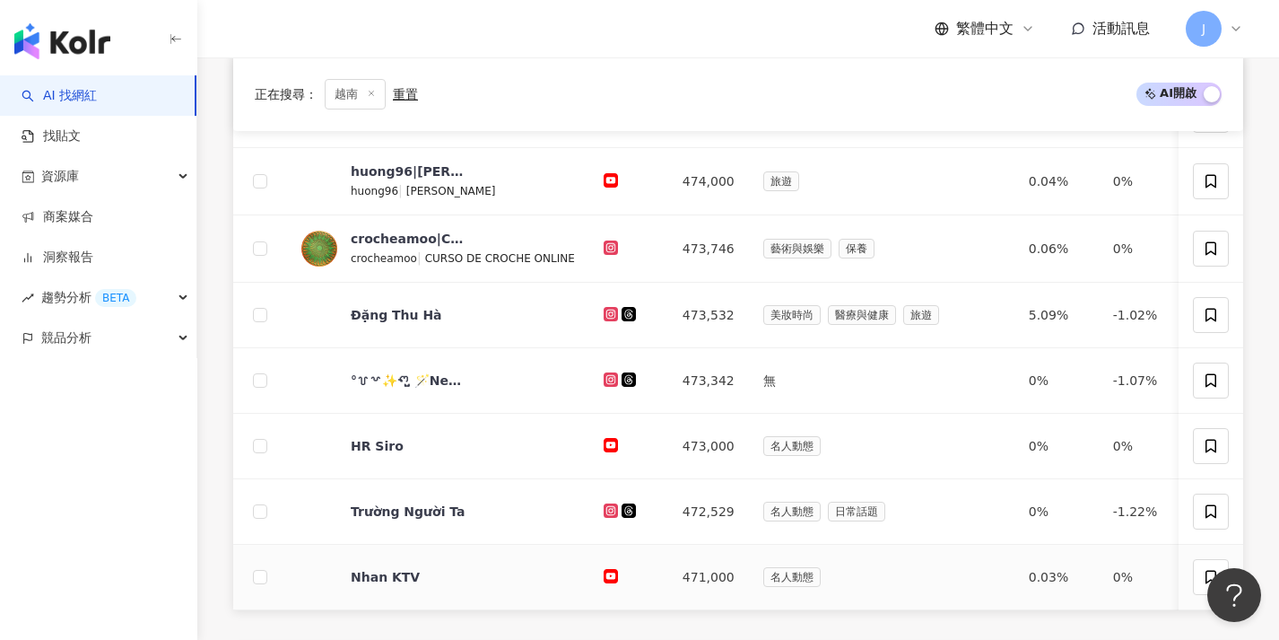
scroll to position [704, 0]
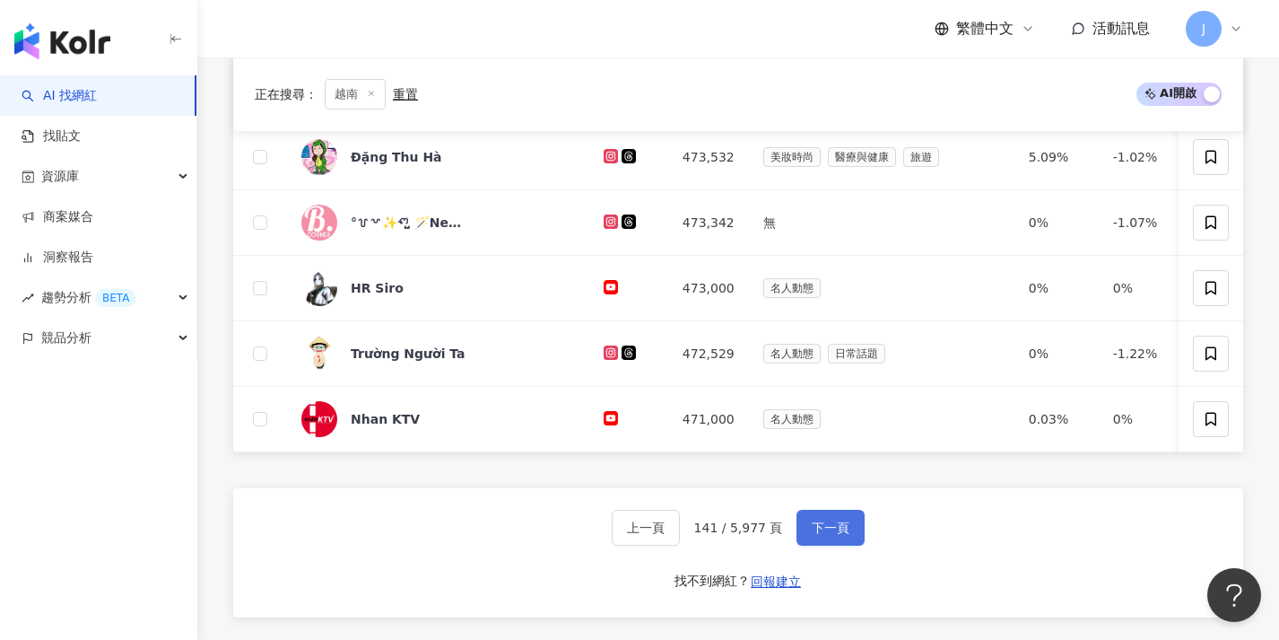
click at [834, 545] on button "下一頁" at bounding box center [831, 527] width 68 height 36
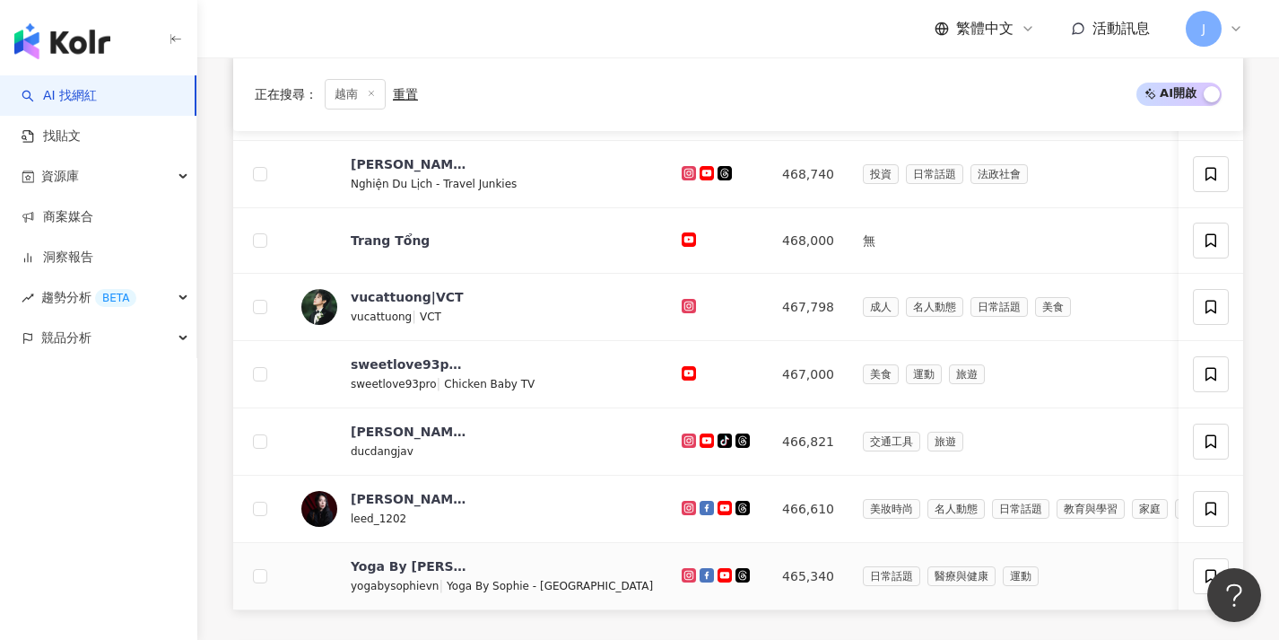
scroll to position [723, 0]
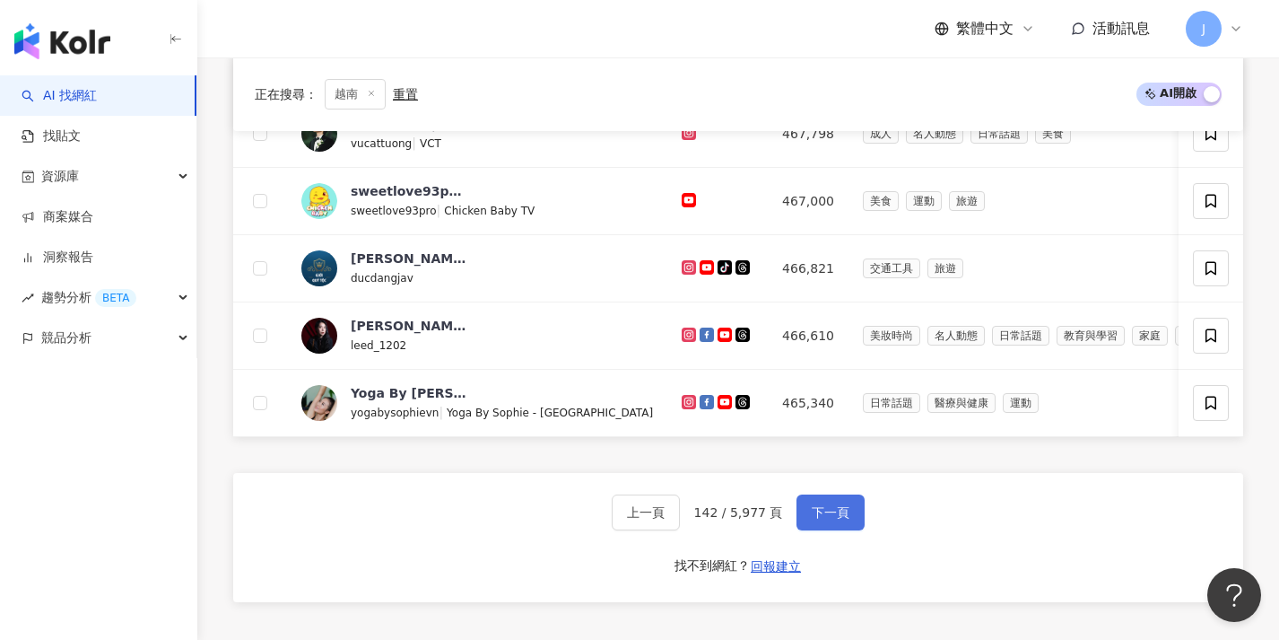
click at [839, 530] on button "下一頁" at bounding box center [831, 512] width 68 height 36
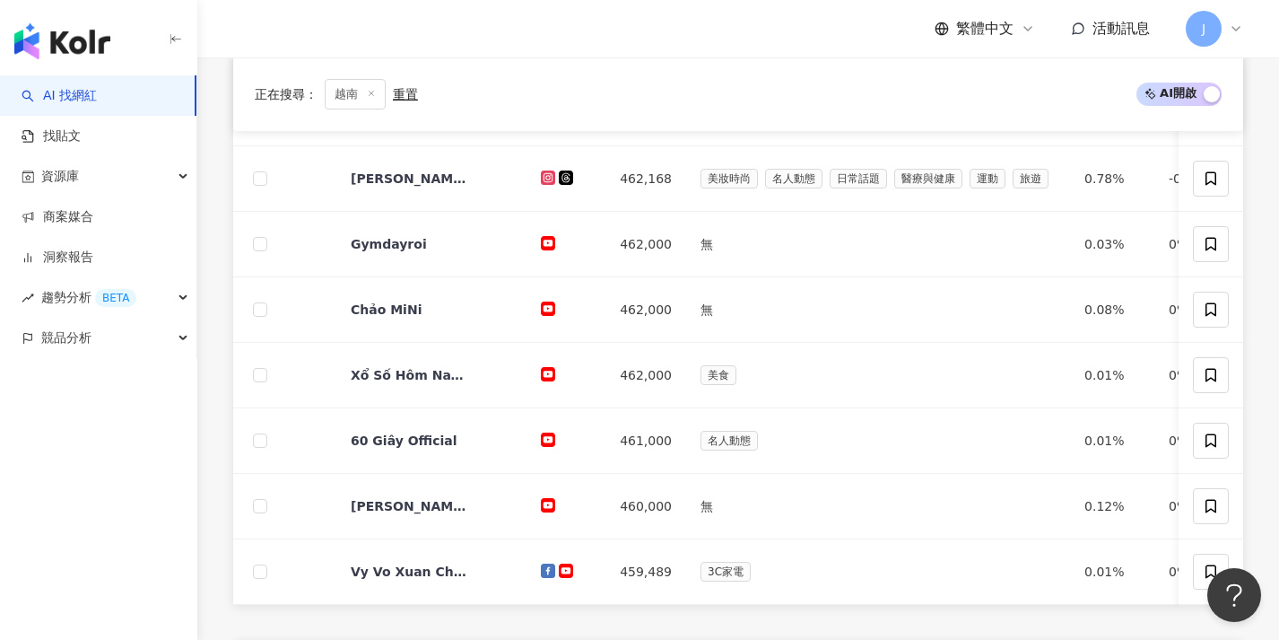
scroll to position [619, 0]
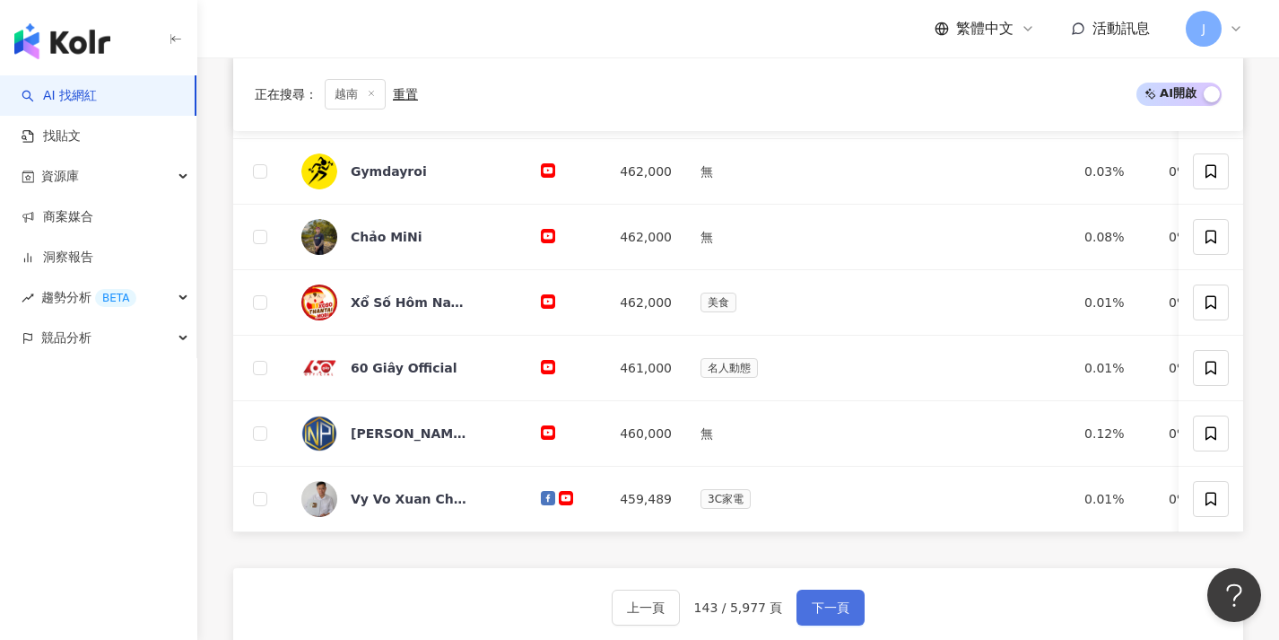
click at [831, 608] on button "下一頁" at bounding box center [831, 607] width 68 height 36
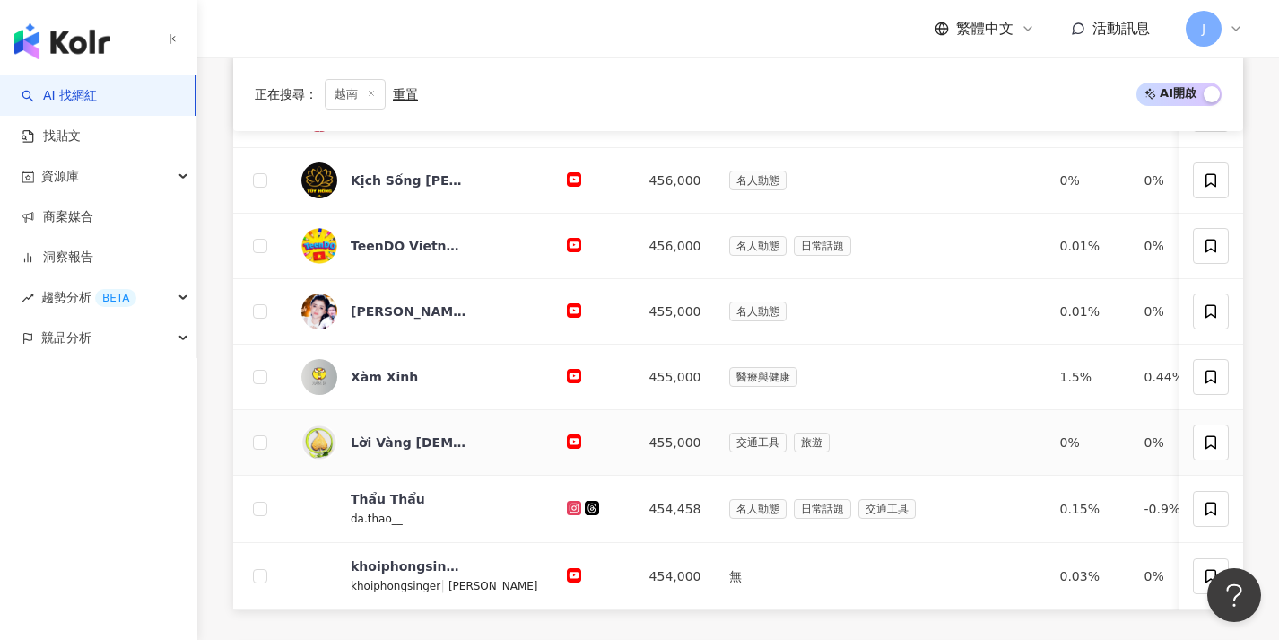
scroll to position [714, 0]
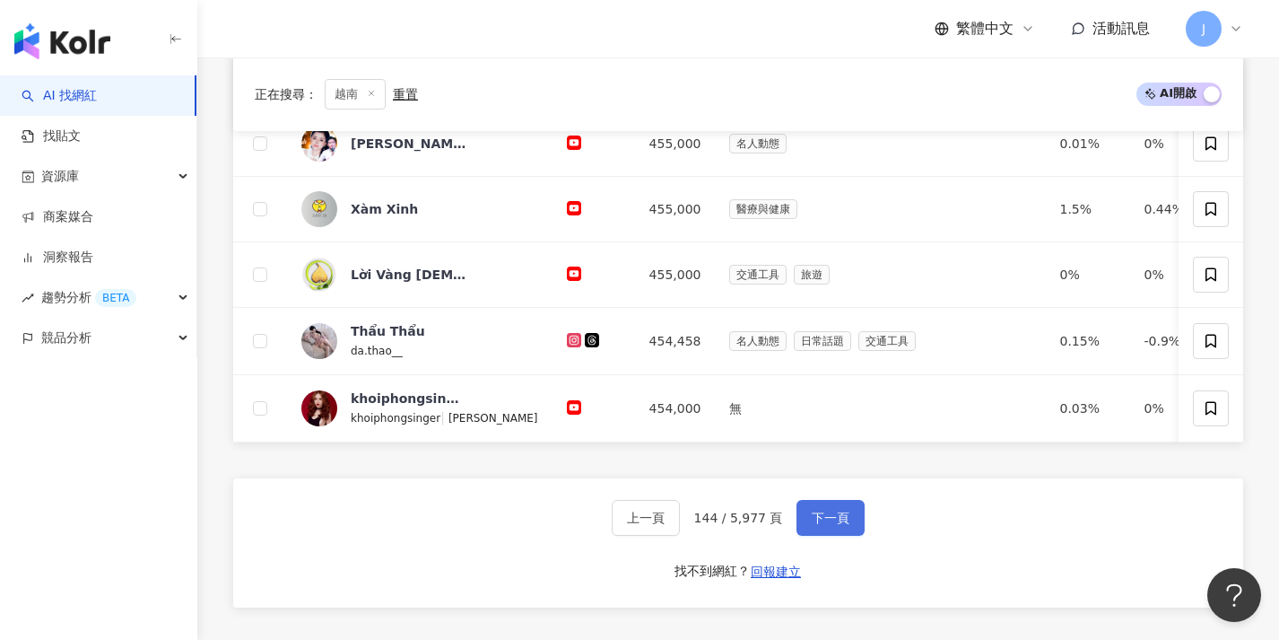
click at [836, 525] on span "下一頁" at bounding box center [831, 517] width 38 height 14
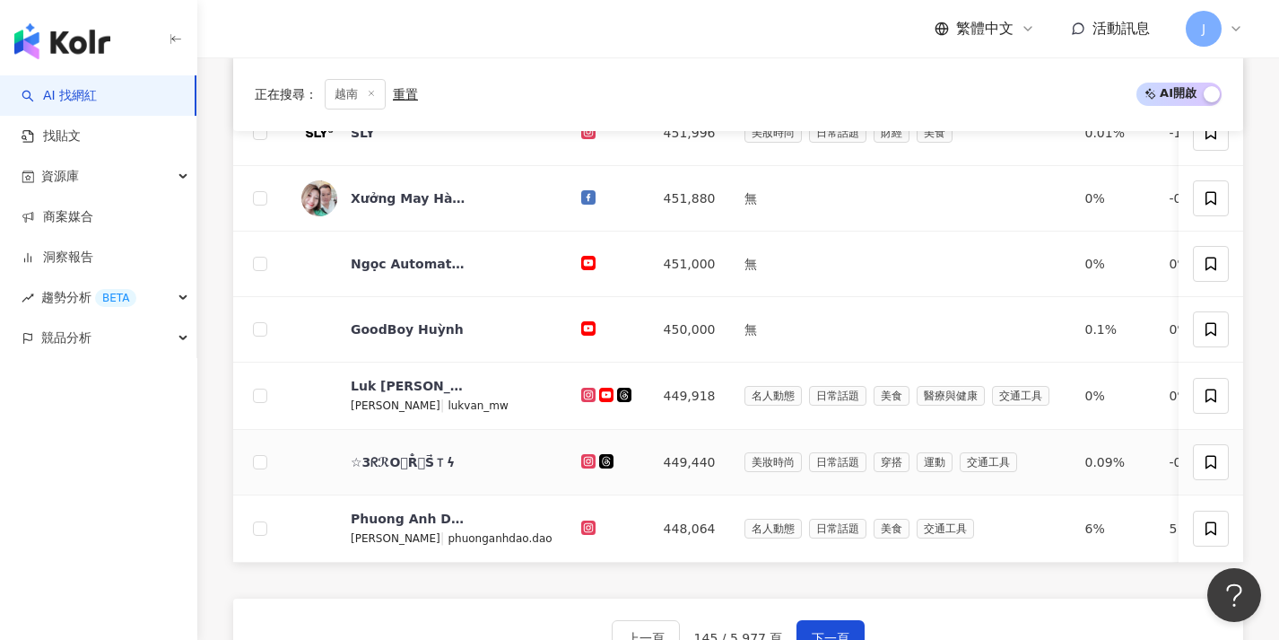
scroll to position [718, 0]
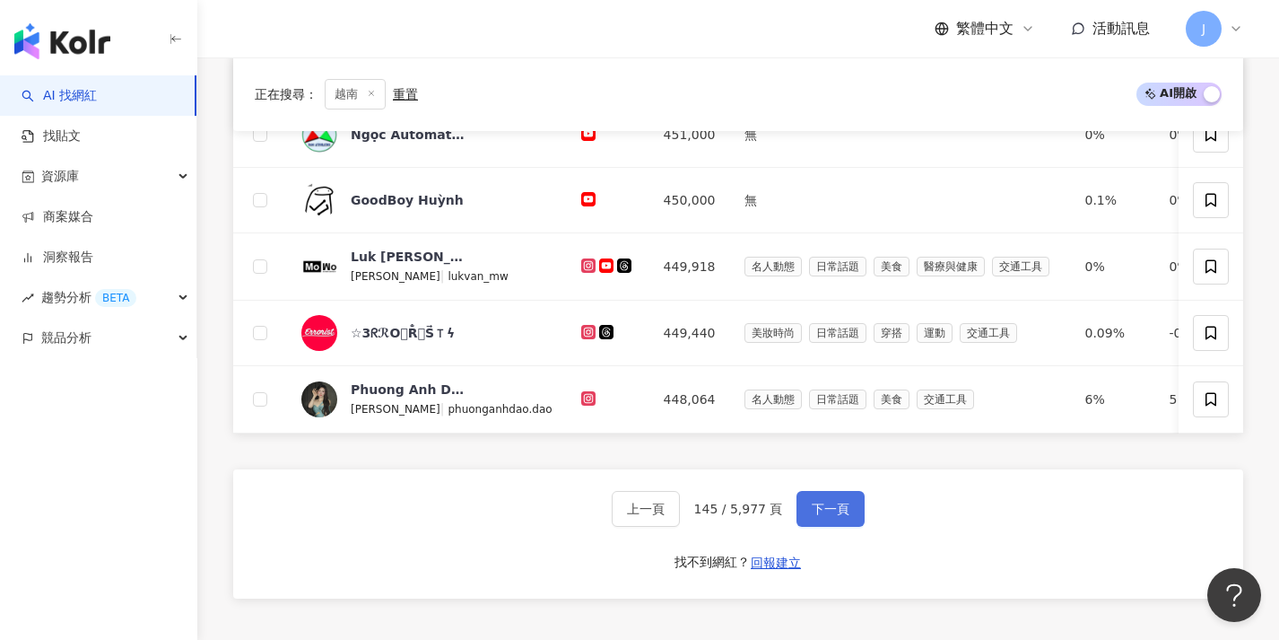
click at [832, 516] on span "下一頁" at bounding box center [831, 508] width 38 height 14
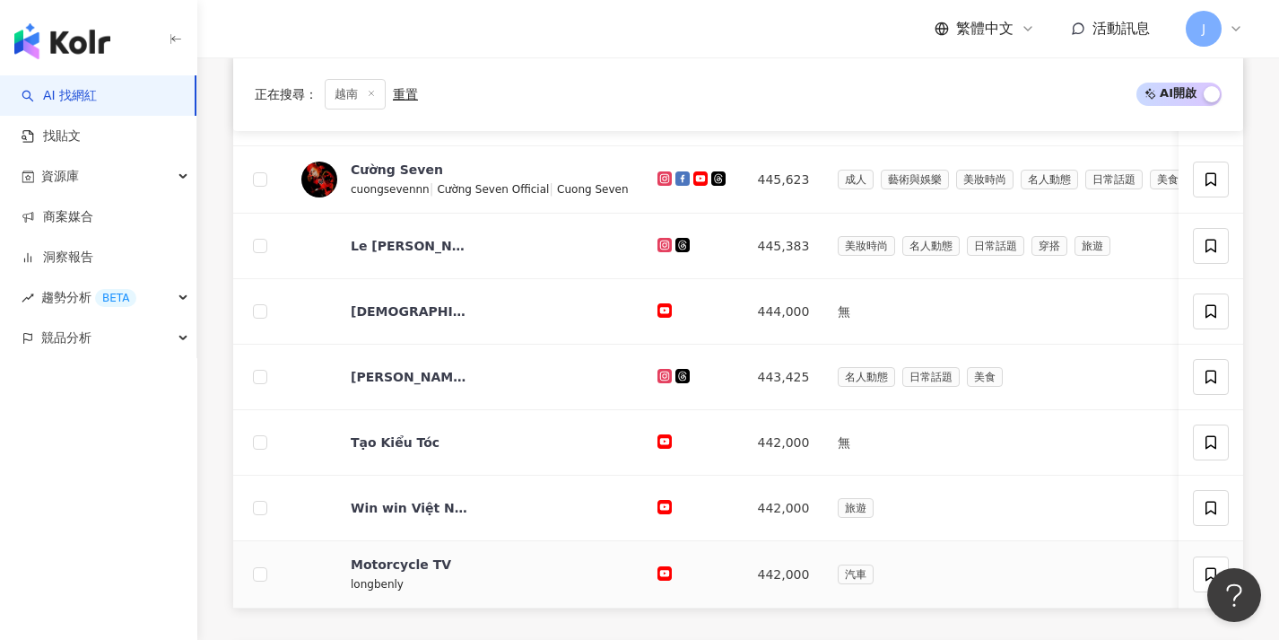
scroll to position [625, 0]
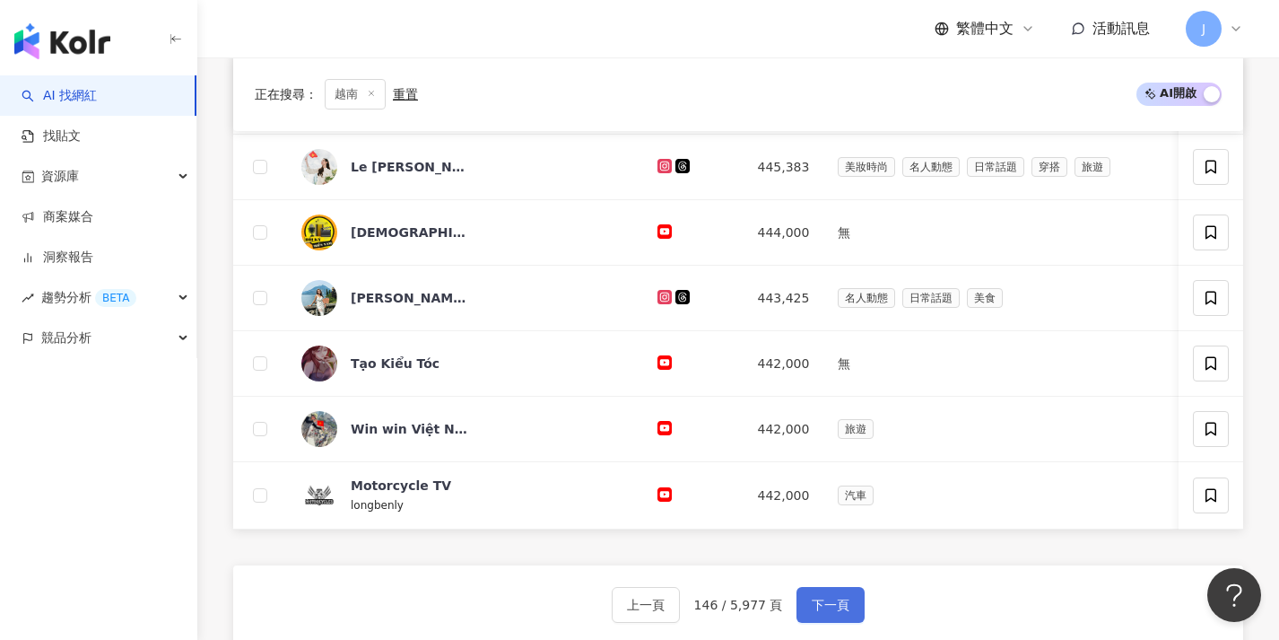
click at [835, 612] on span "下一頁" at bounding box center [831, 604] width 38 height 14
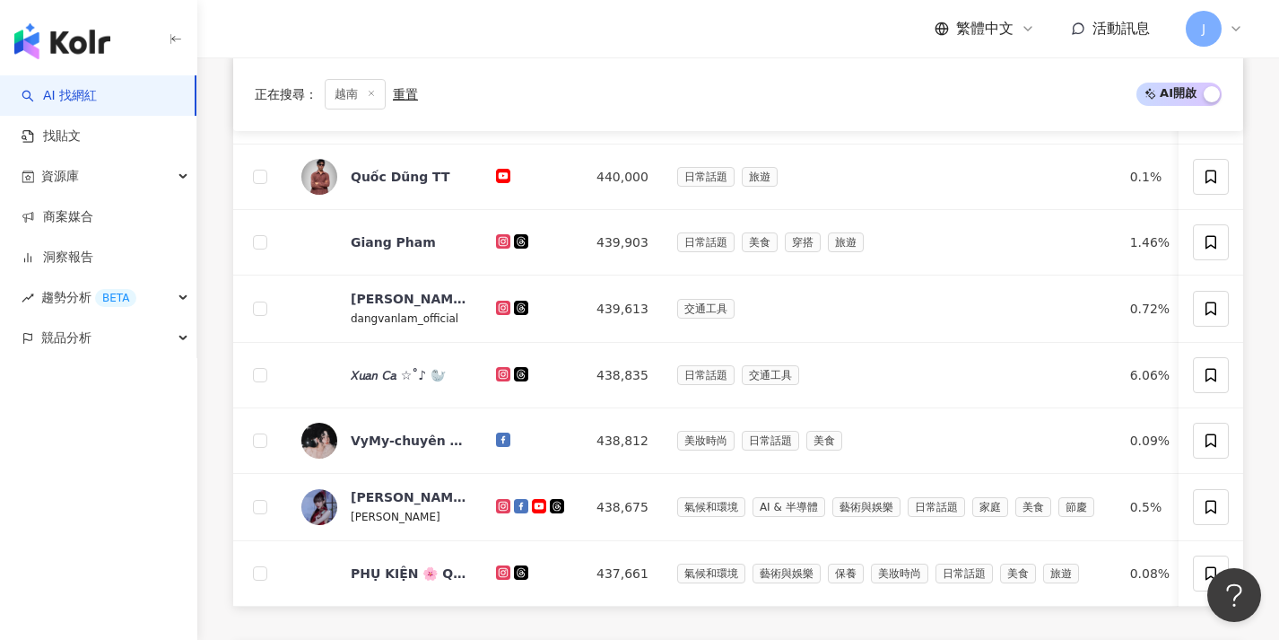
scroll to position [691, 0]
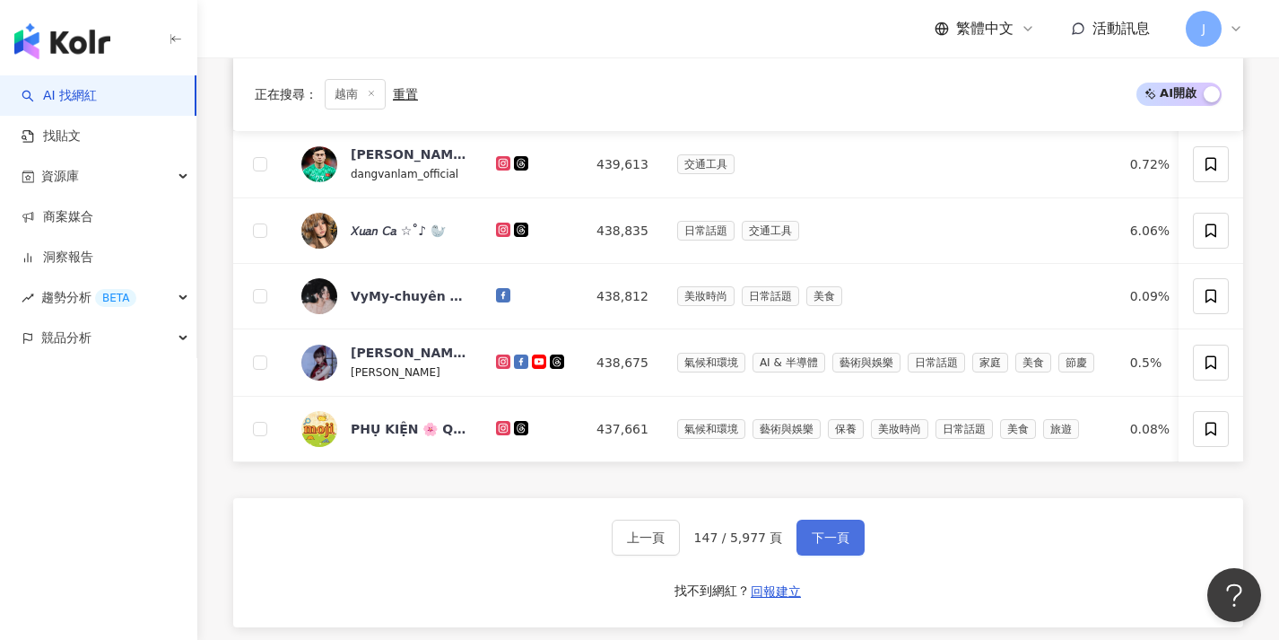
click at [816, 544] on span "下一頁" at bounding box center [831, 537] width 38 height 14
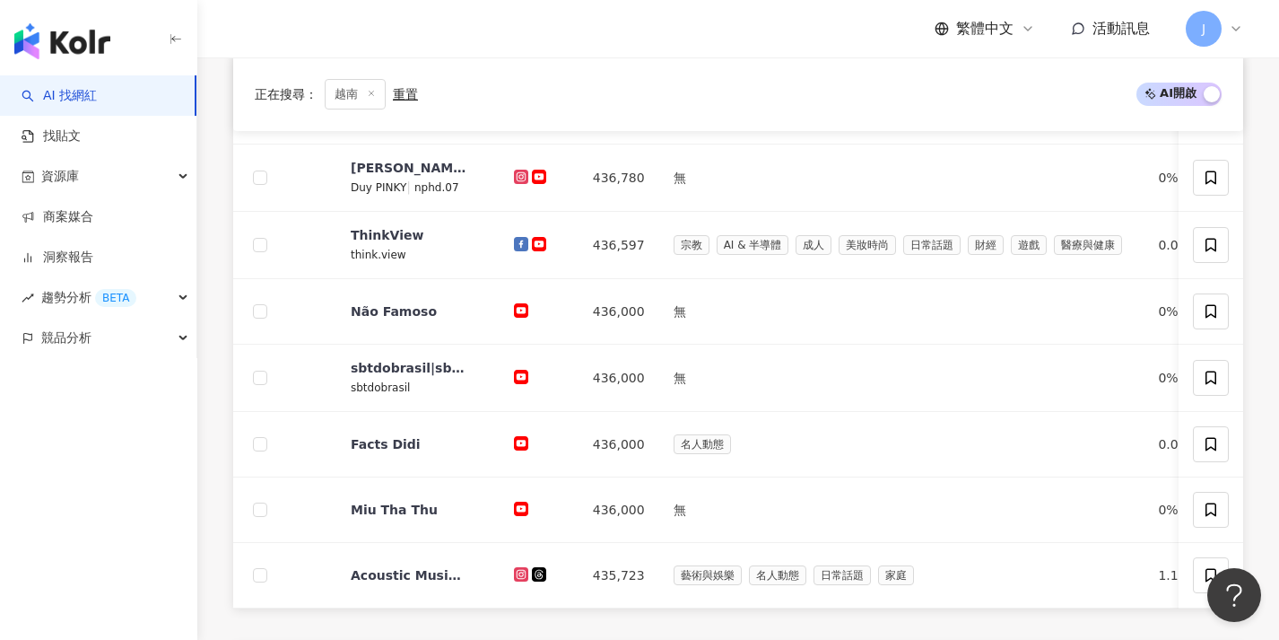
scroll to position [673, 0]
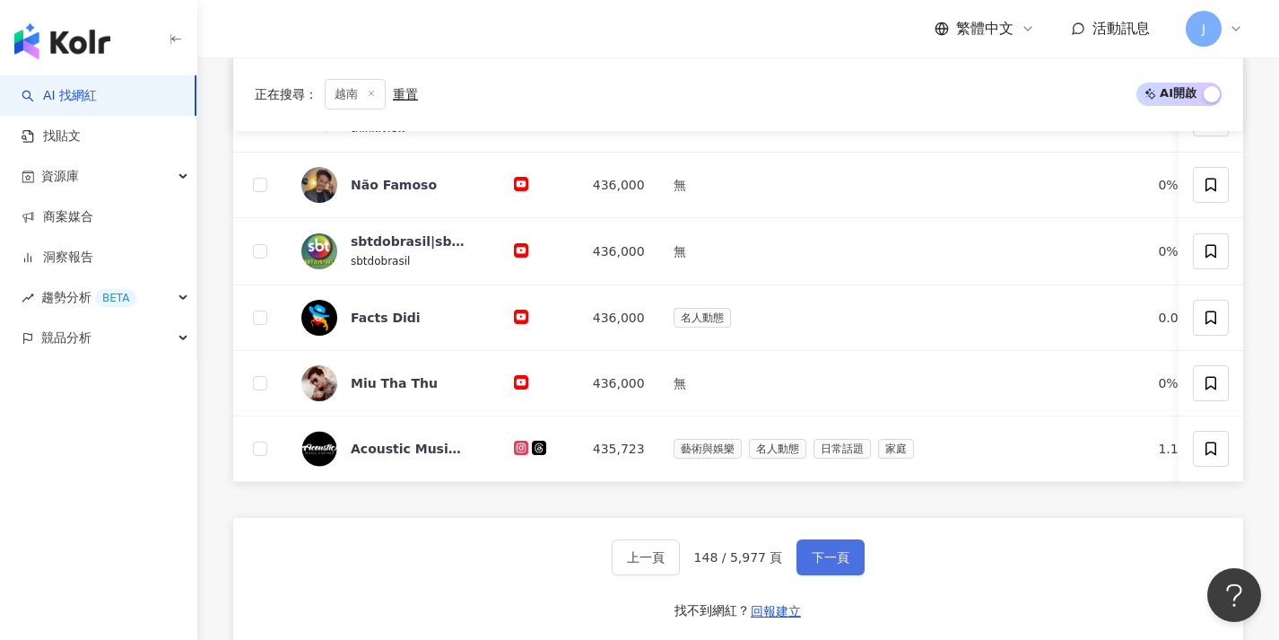
click at [812, 564] on span "下一頁" at bounding box center [831, 557] width 38 height 14
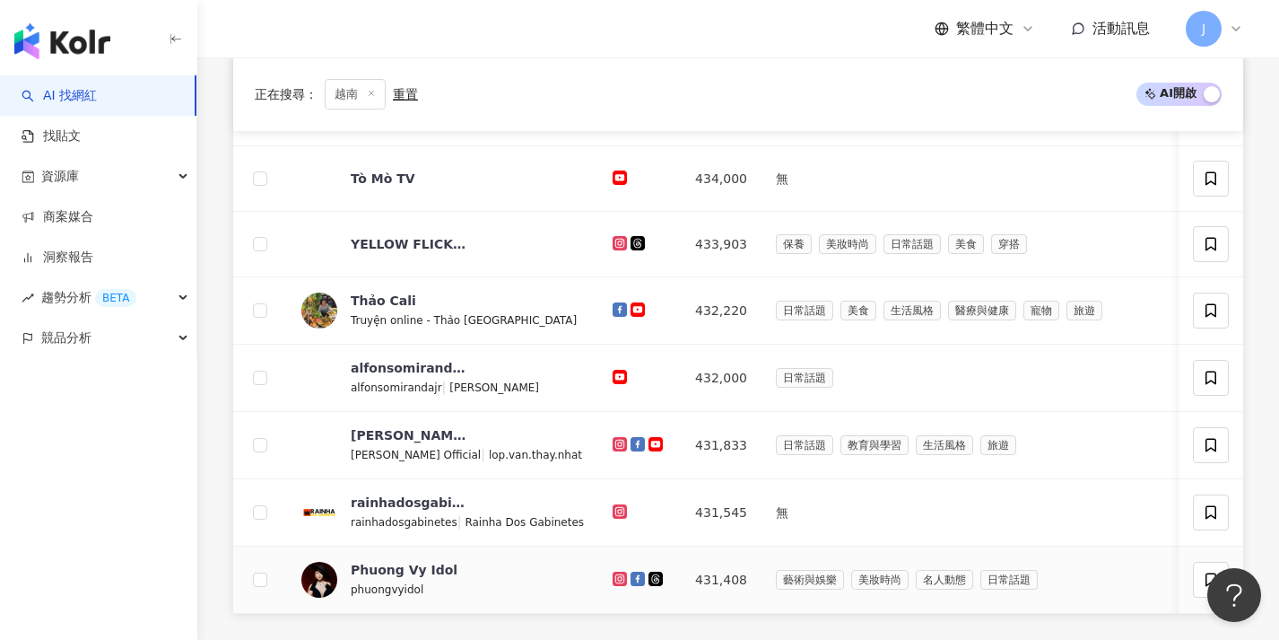
scroll to position [695, 0]
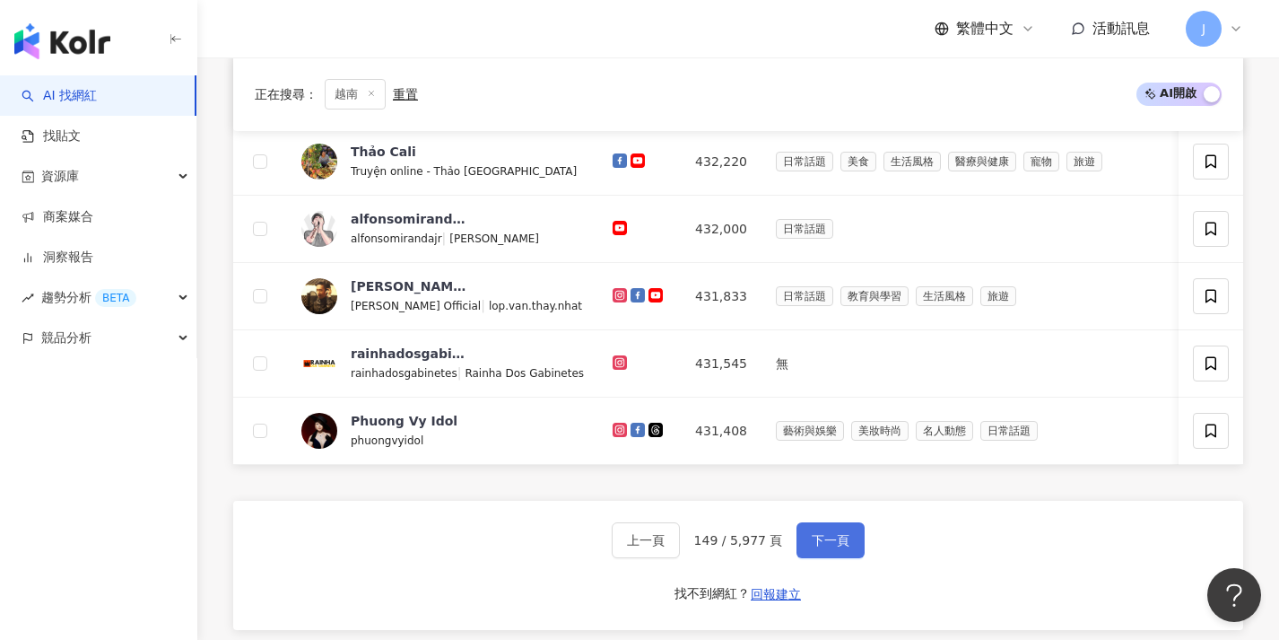
click at [823, 558] on button "下一頁" at bounding box center [831, 540] width 68 height 36
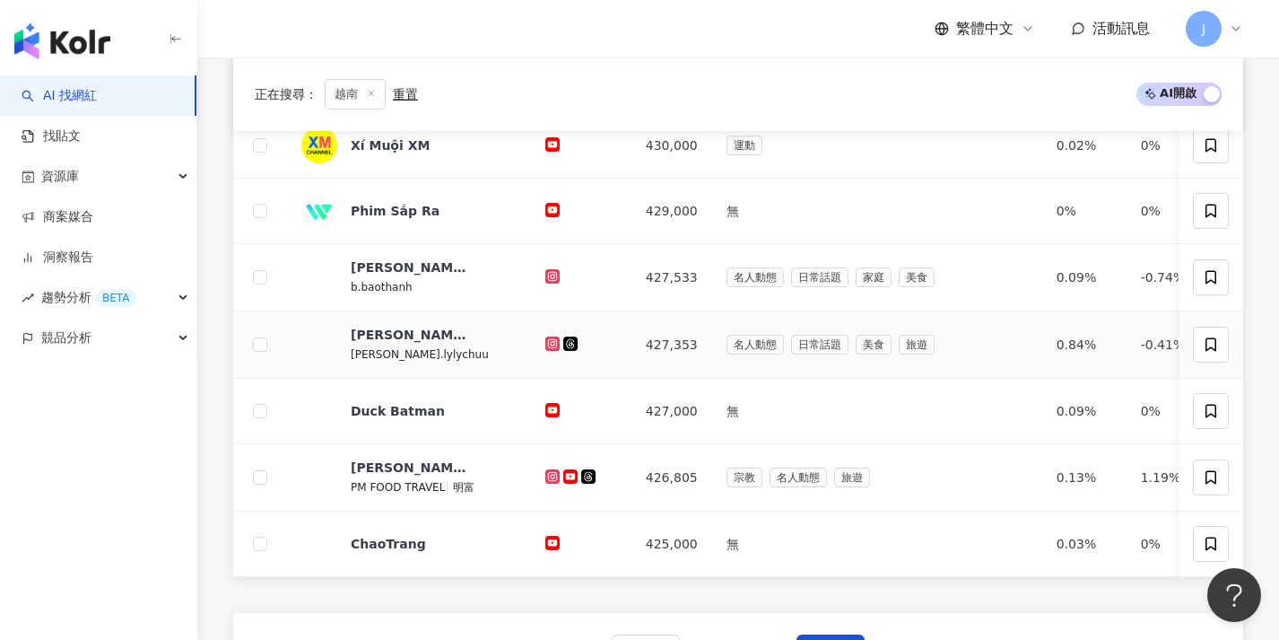
scroll to position [723, 0]
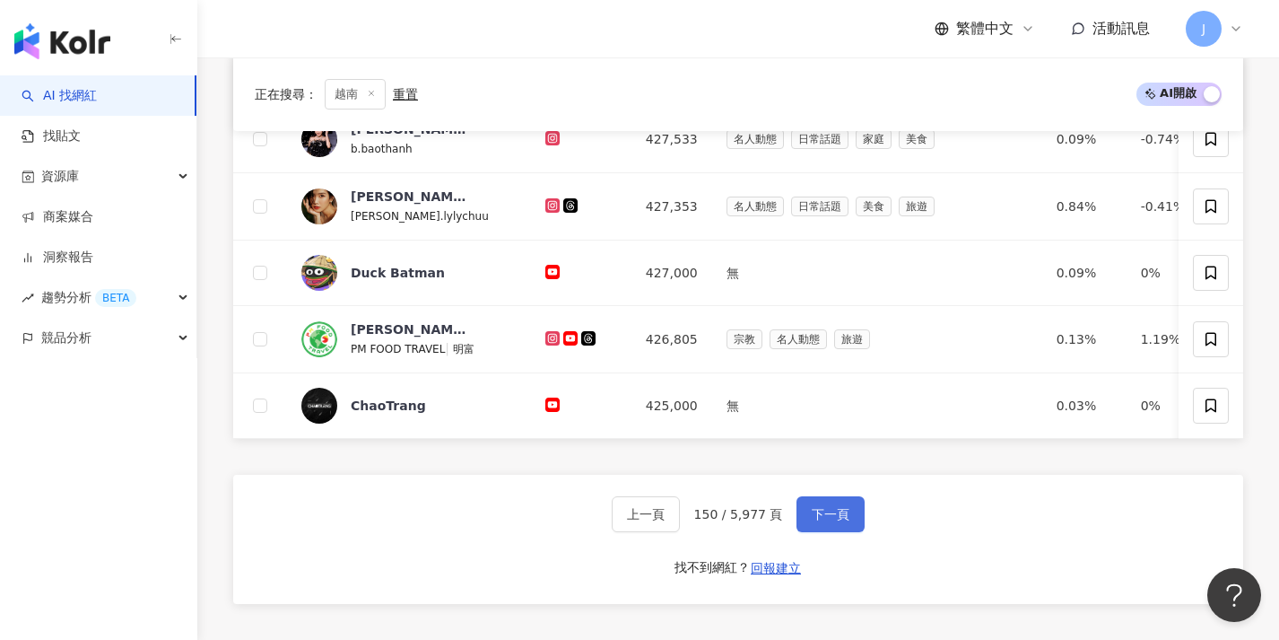
click at [850, 532] on button "下一頁" at bounding box center [831, 514] width 68 height 36
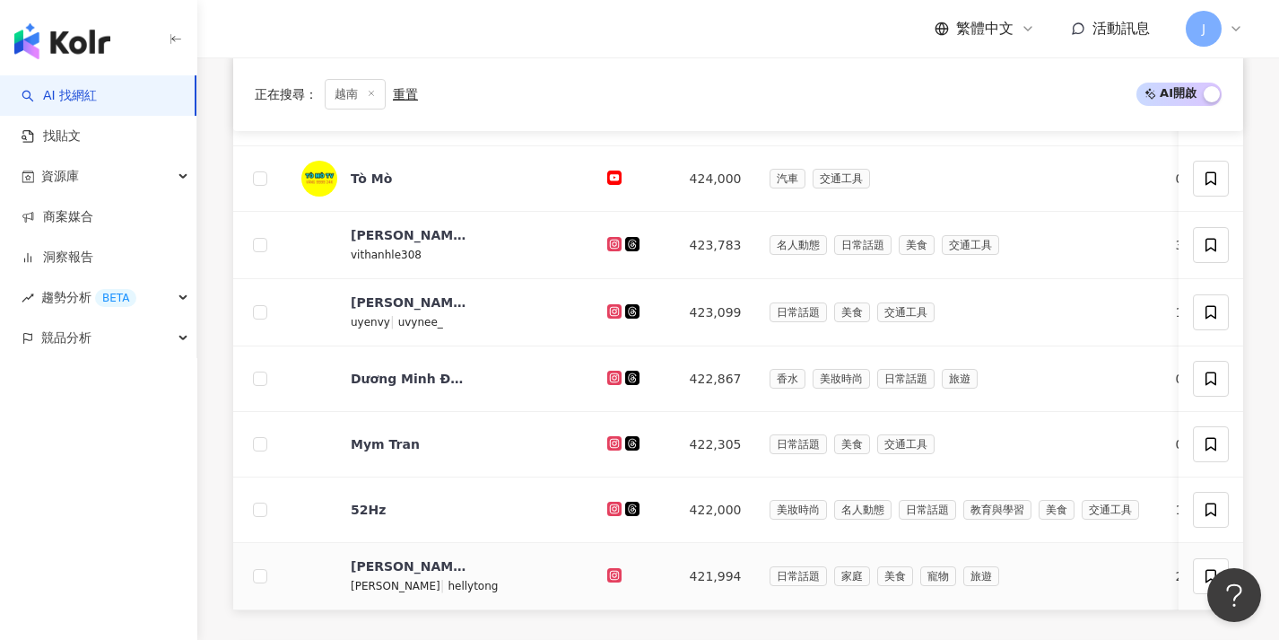
scroll to position [746, 0]
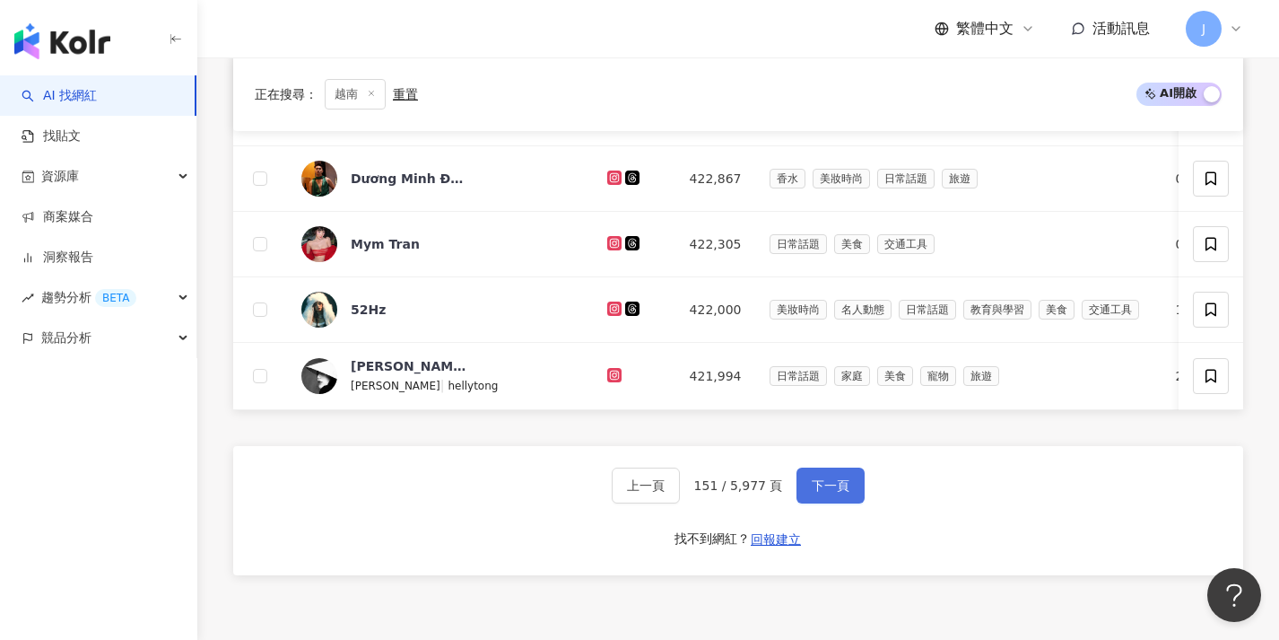
click at [833, 503] on button "下一頁" at bounding box center [831, 485] width 68 height 36
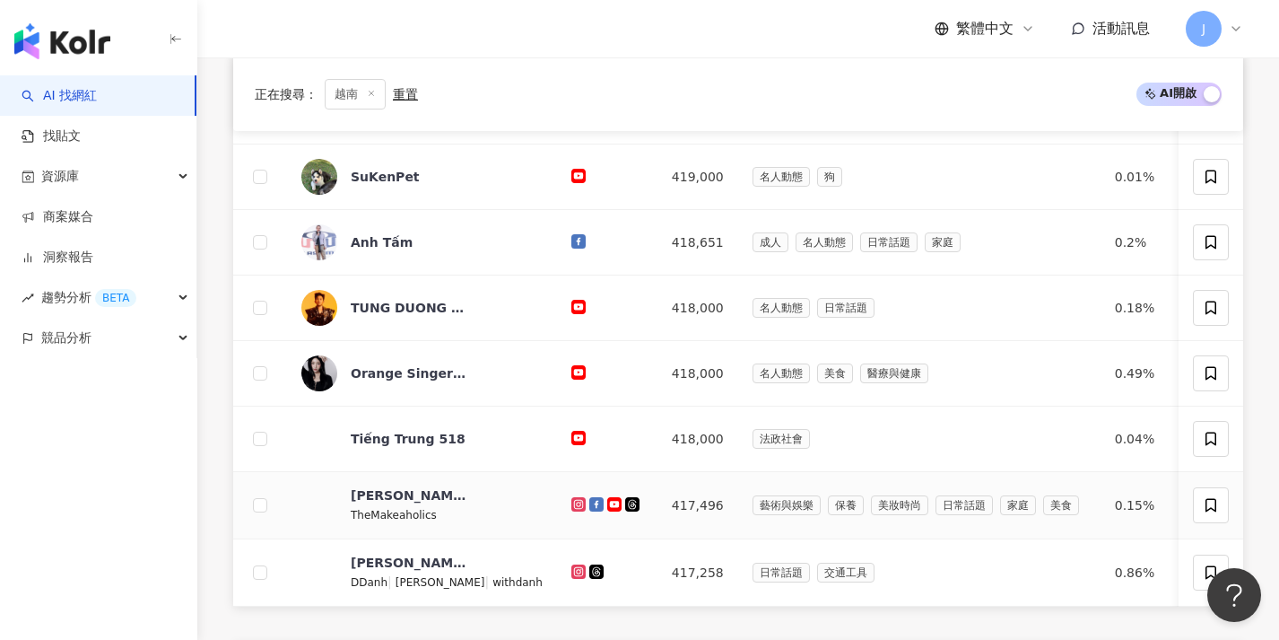
scroll to position [736, 0]
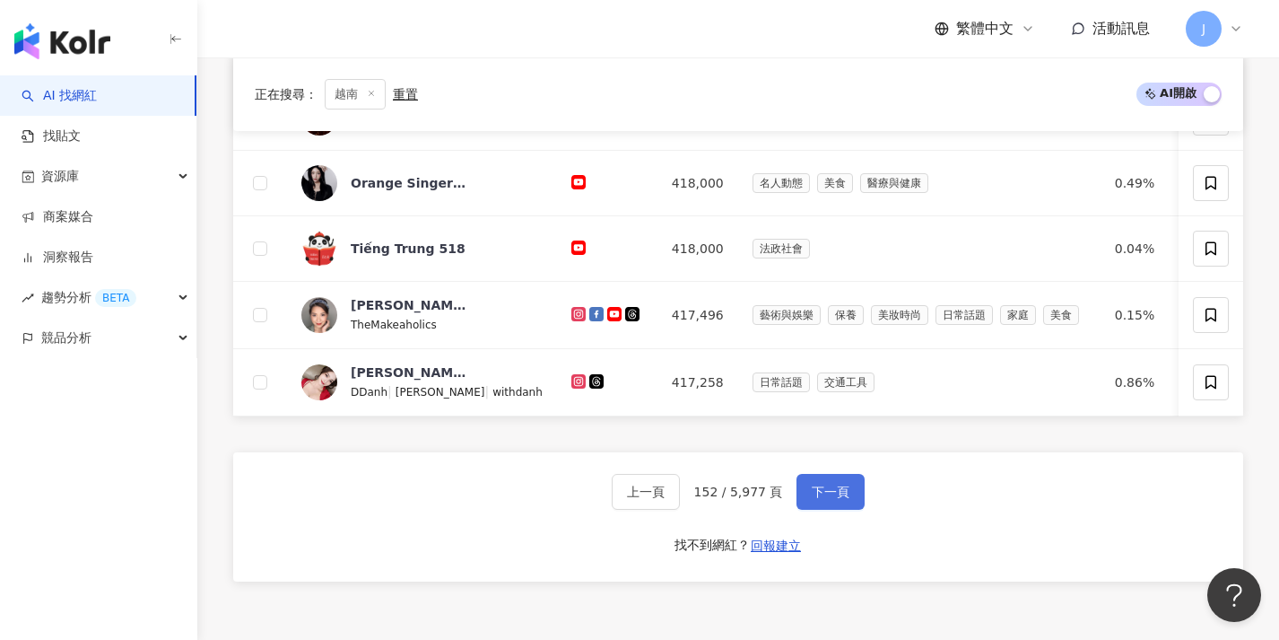
click at [854, 493] on button "下一頁" at bounding box center [831, 492] width 68 height 36
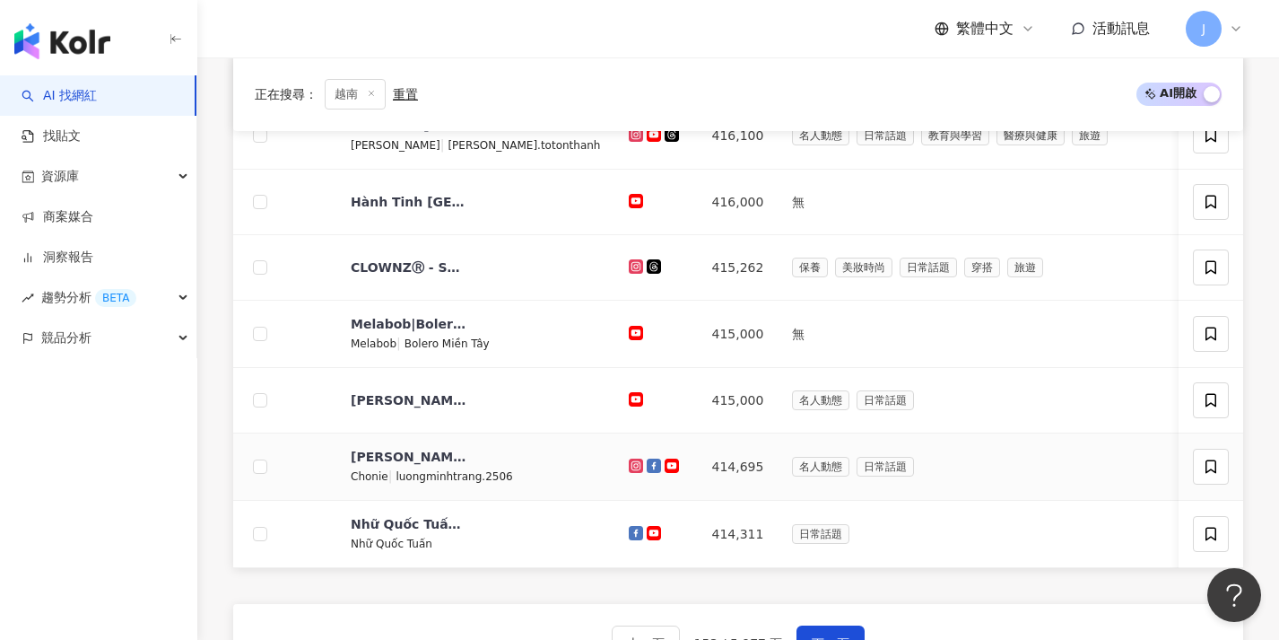
scroll to position [718, 0]
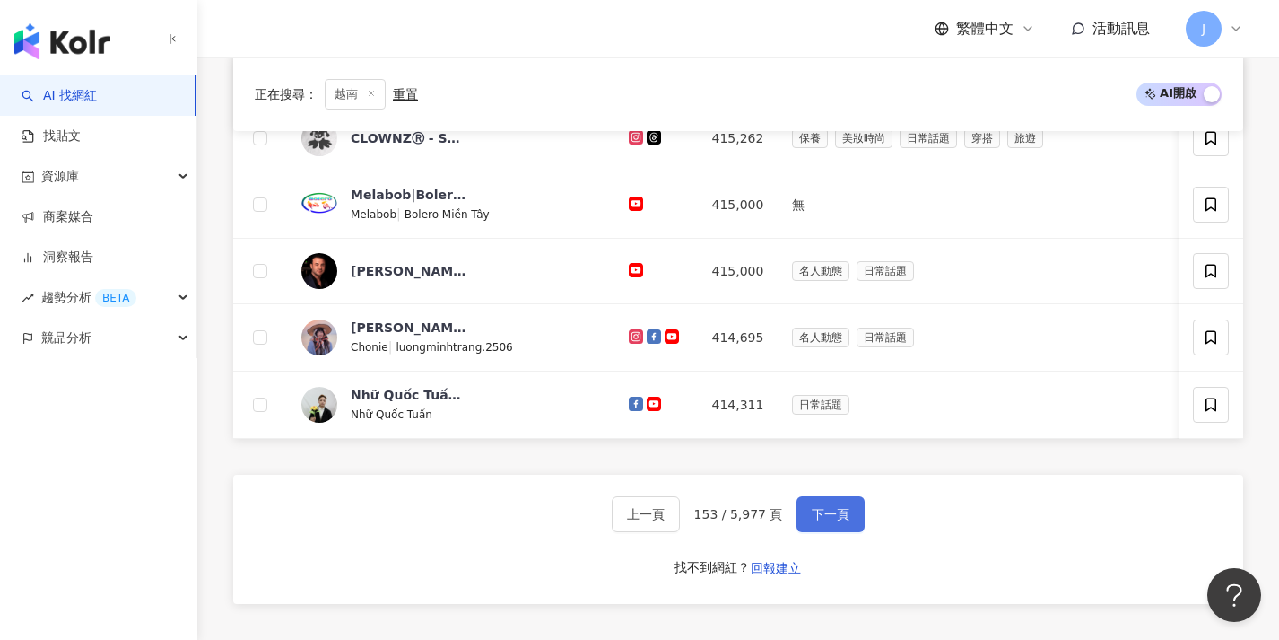
click at [837, 532] on button "下一頁" at bounding box center [831, 514] width 68 height 36
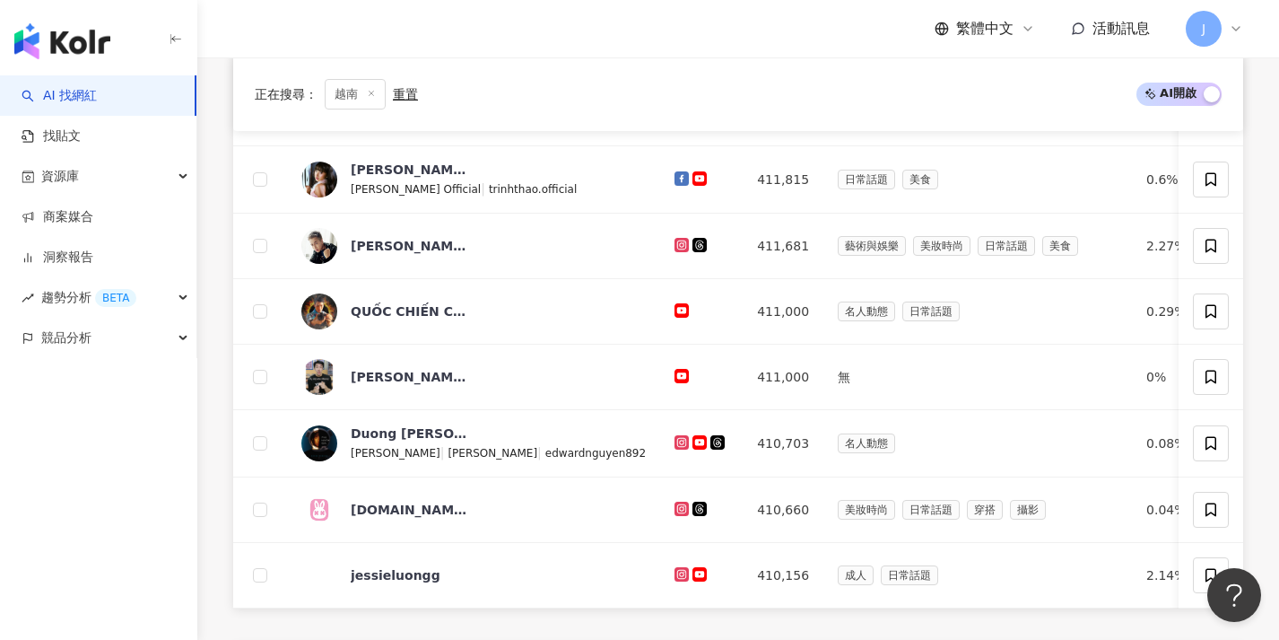
scroll to position [642, 0]
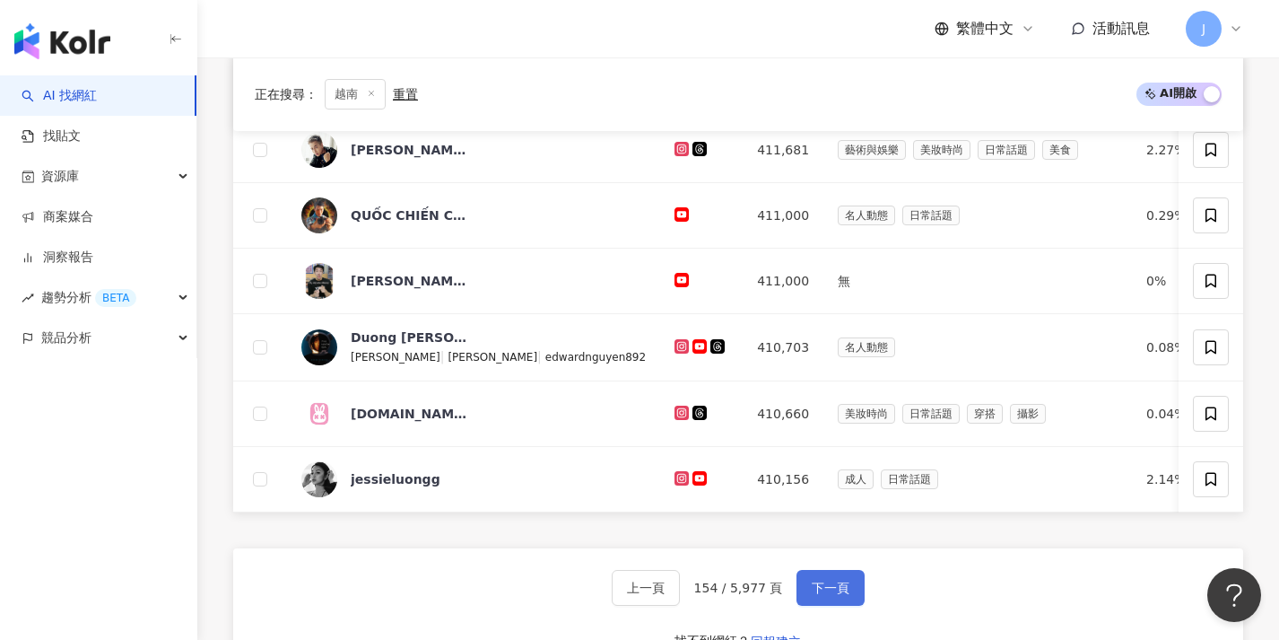
click at [836, 595] on span "下一頁" at bounding box center [831, 587] width 38 height 14
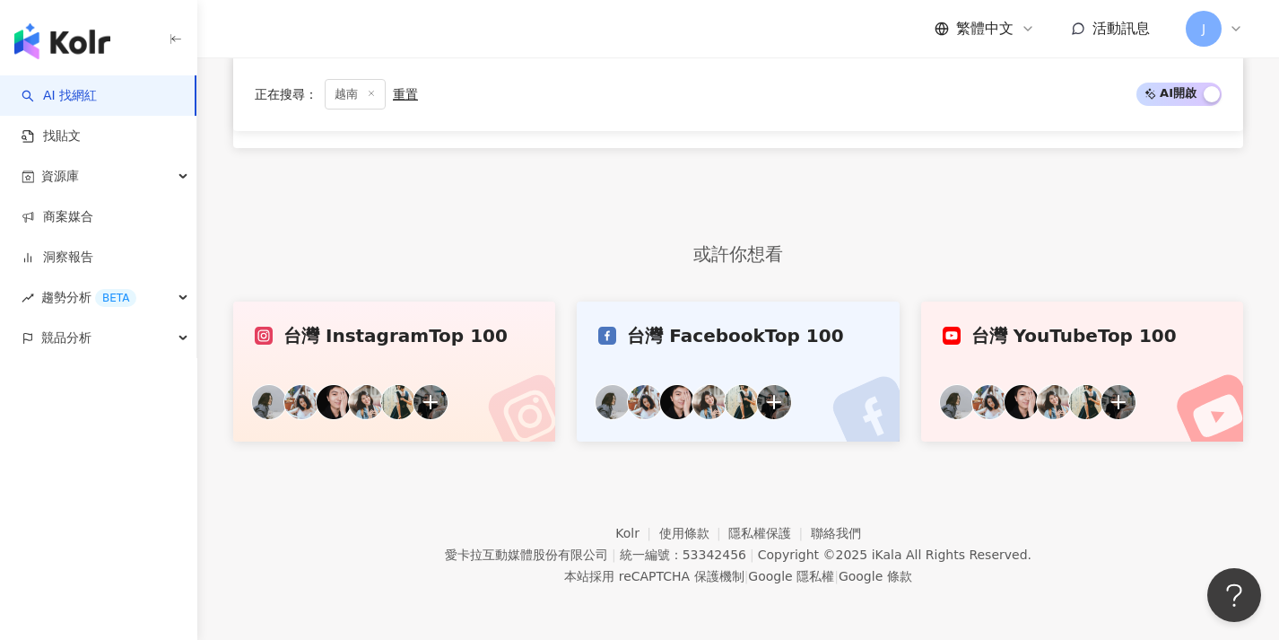
scroll to position [675, 0]
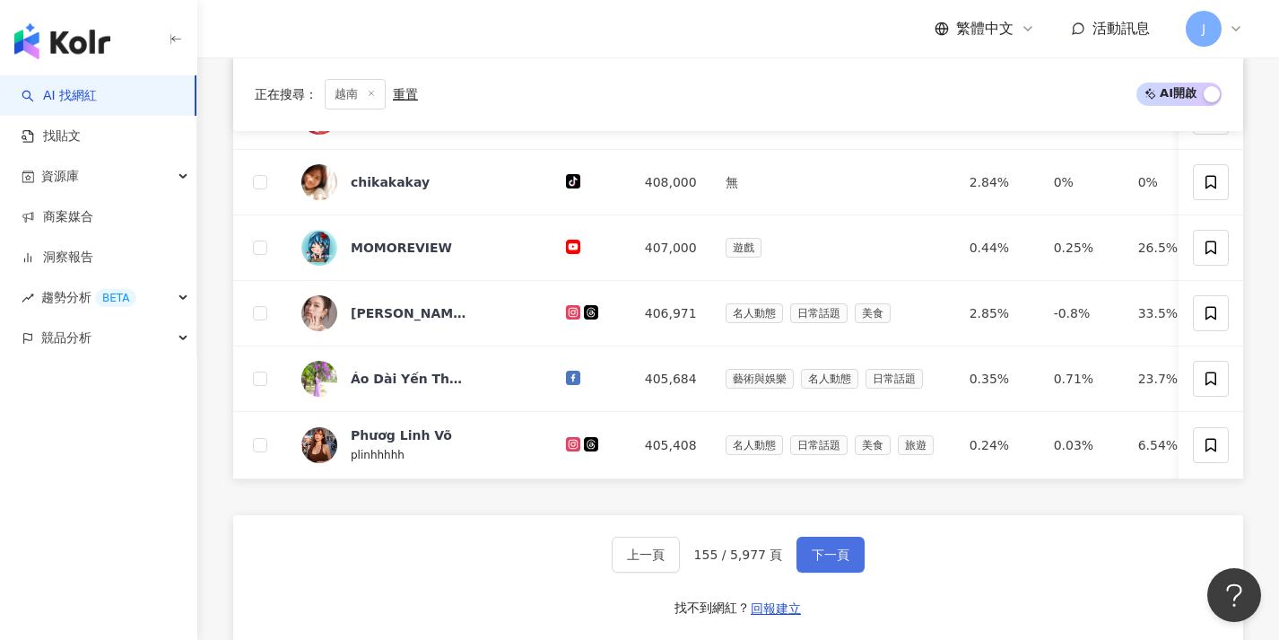
click at [829, 562] on span "下一頁" at bounding box center [831, 554] width 38 height 14
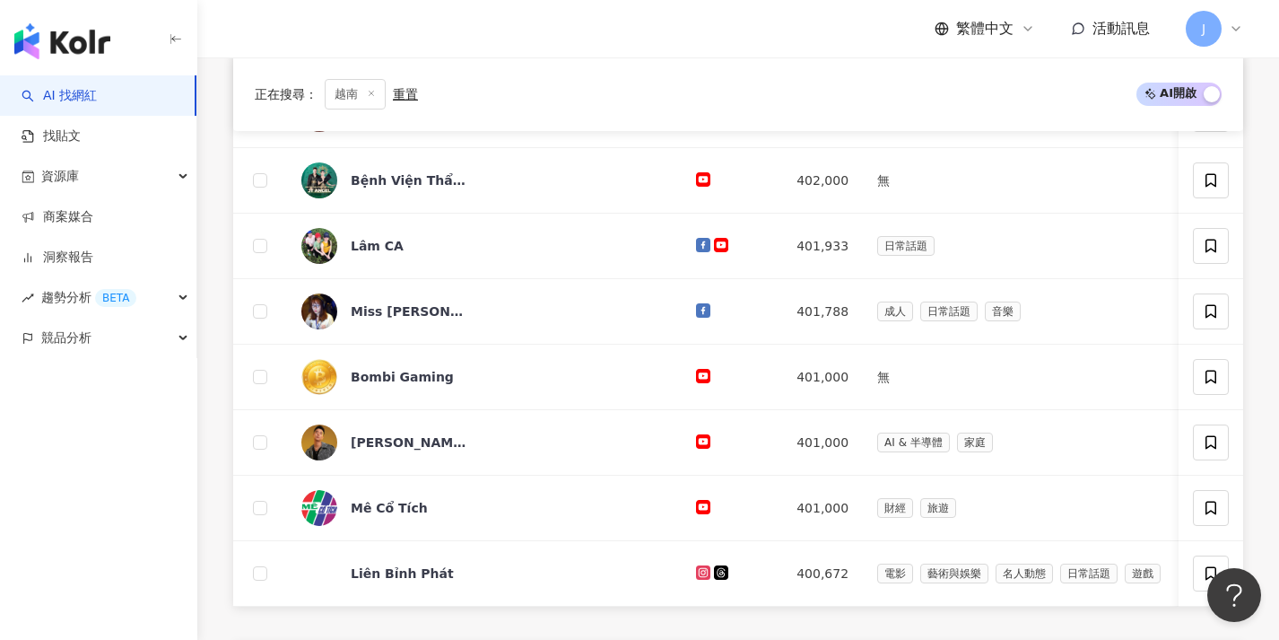
scroll to position [704, 0]
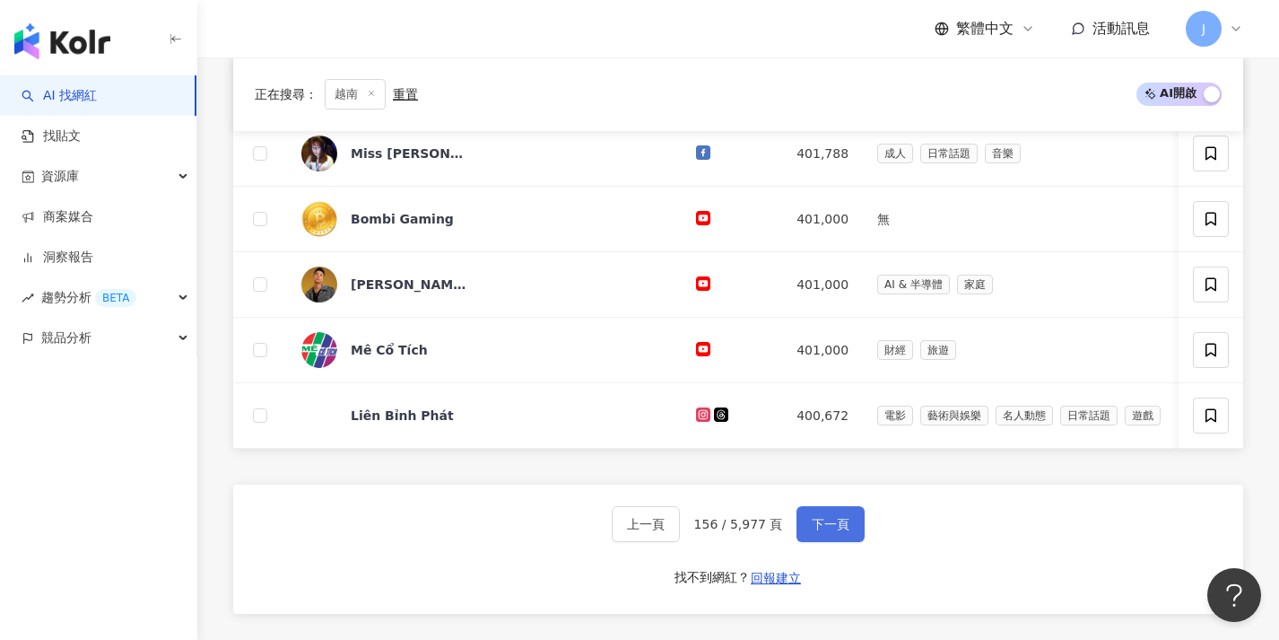
click at [836, 542] on button "下一頁" at bounding box center [831, 524] width 68 height 36
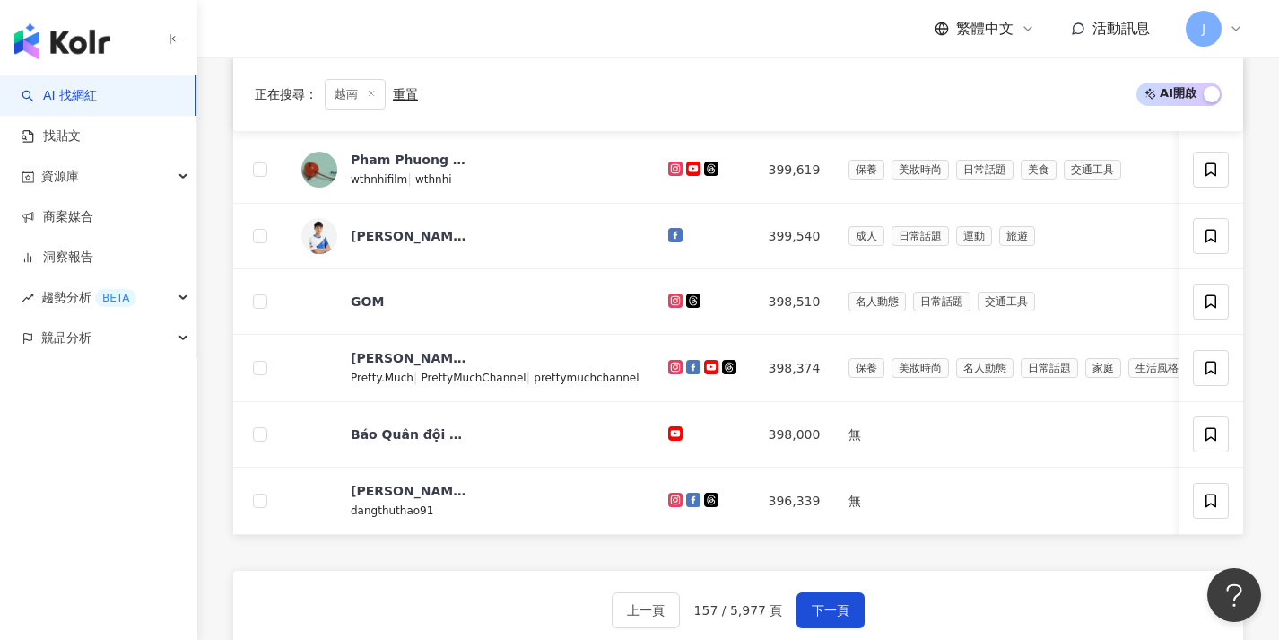
scroll to position [658, 0]
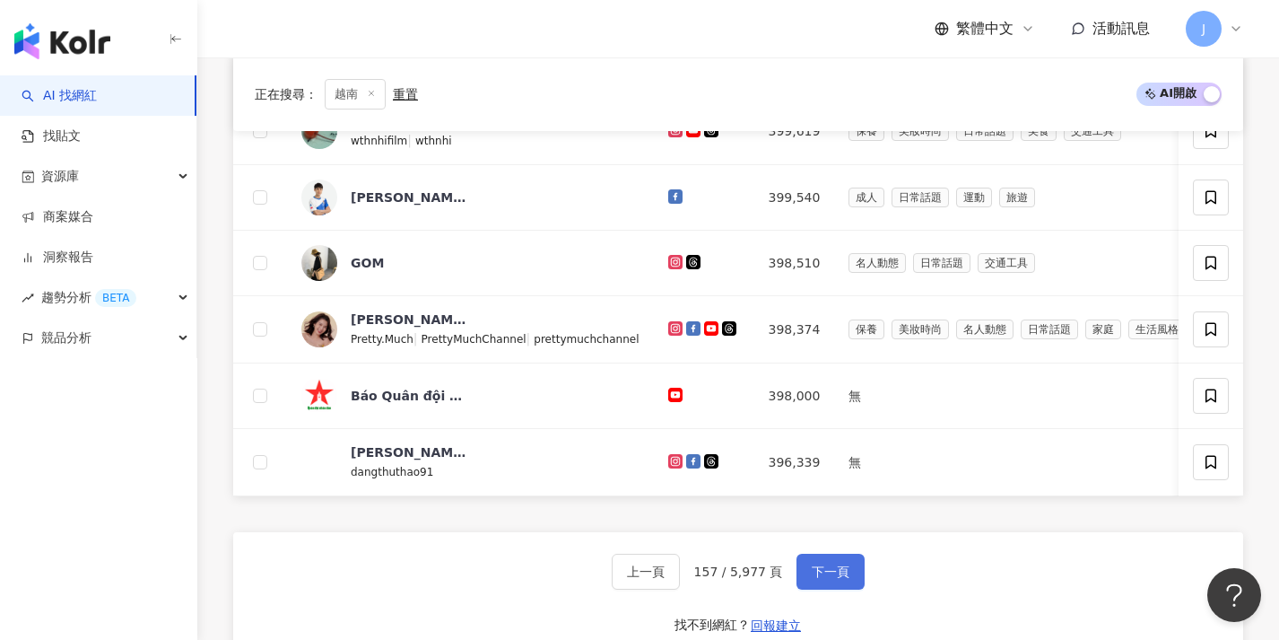
click at [827, 573] on button "下一頁" at bounding box center [831, 571] width 68 height 36
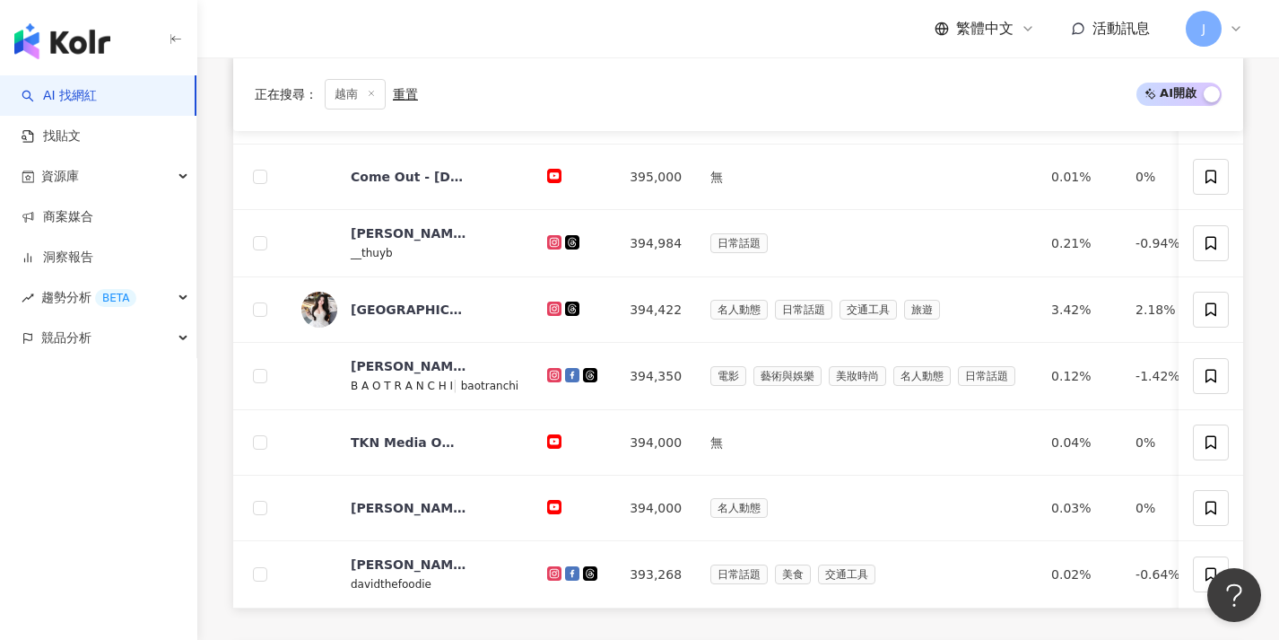
scroll to position [611, 0]
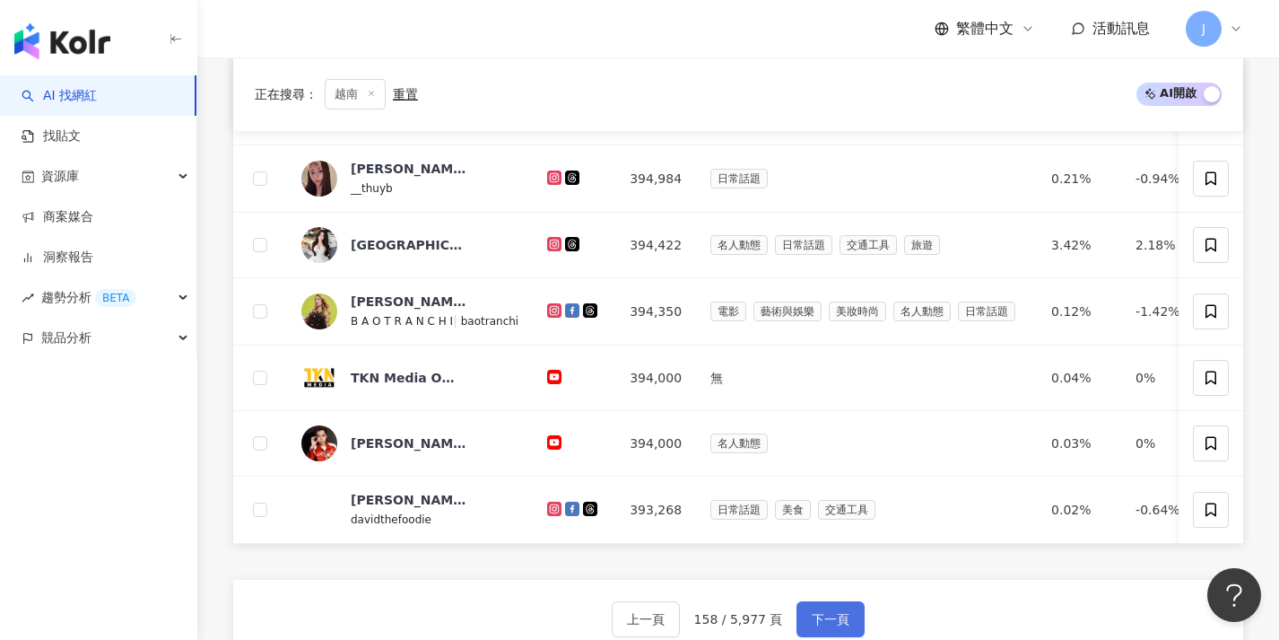
click at [840, 614] on button "下一頁" at bounding box center [831, 619] width 68 height 36
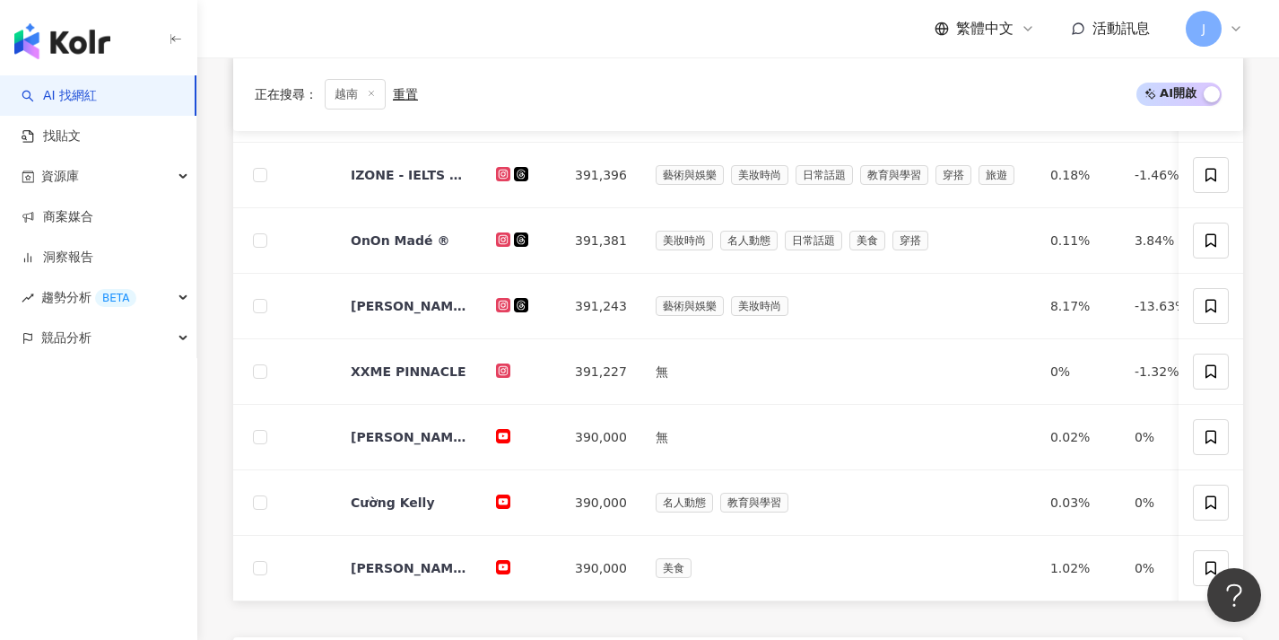
scroll to position [631, 0]
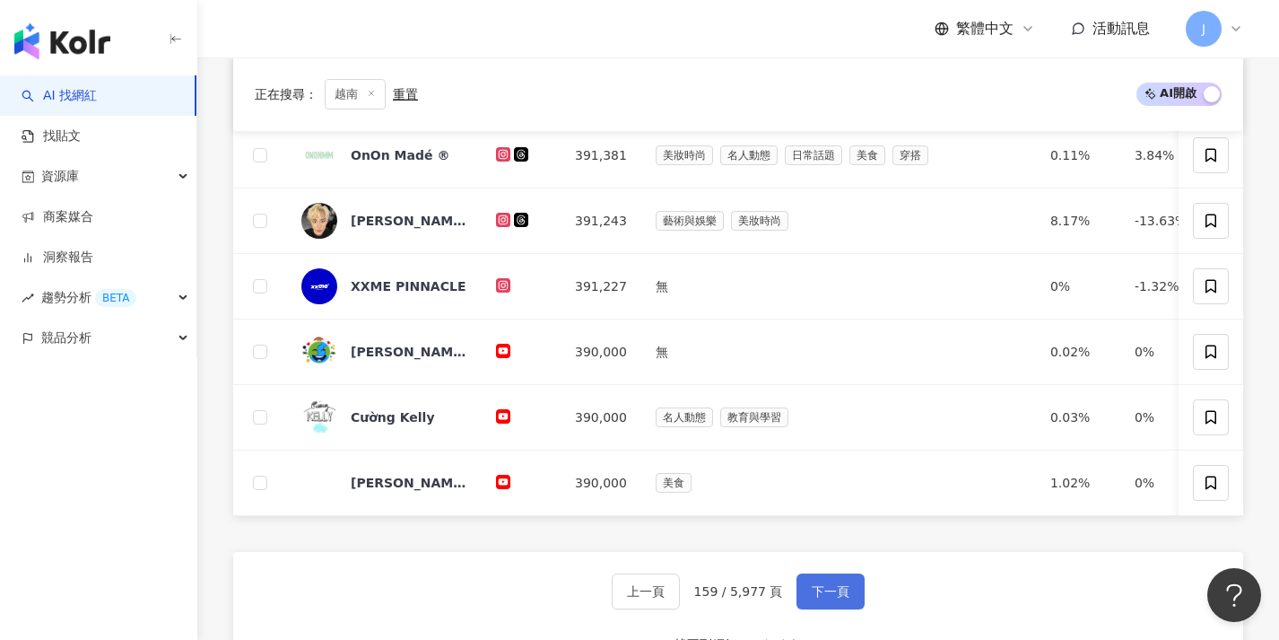
click at [834, 598] on span "下一頁" at bounding box center [831, 591] width 38 height 14
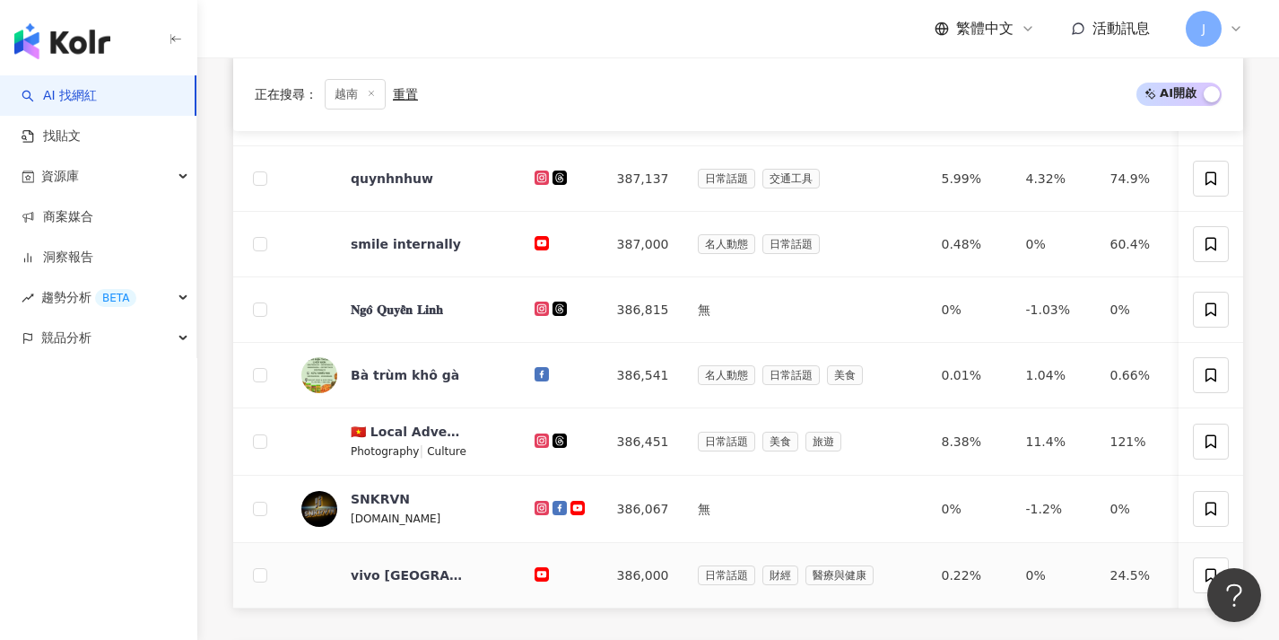
scroll to position [724, 0]
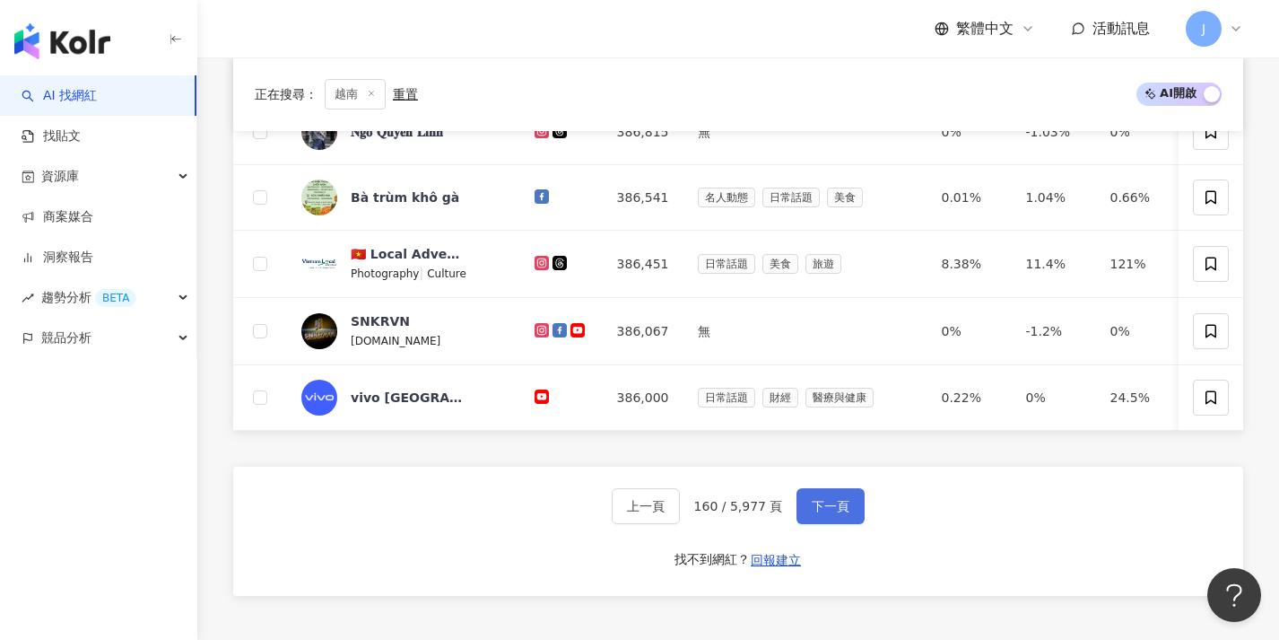
click at [838, 513] on span "下一頁" at bounding box center [831, 506] width 38 height 14
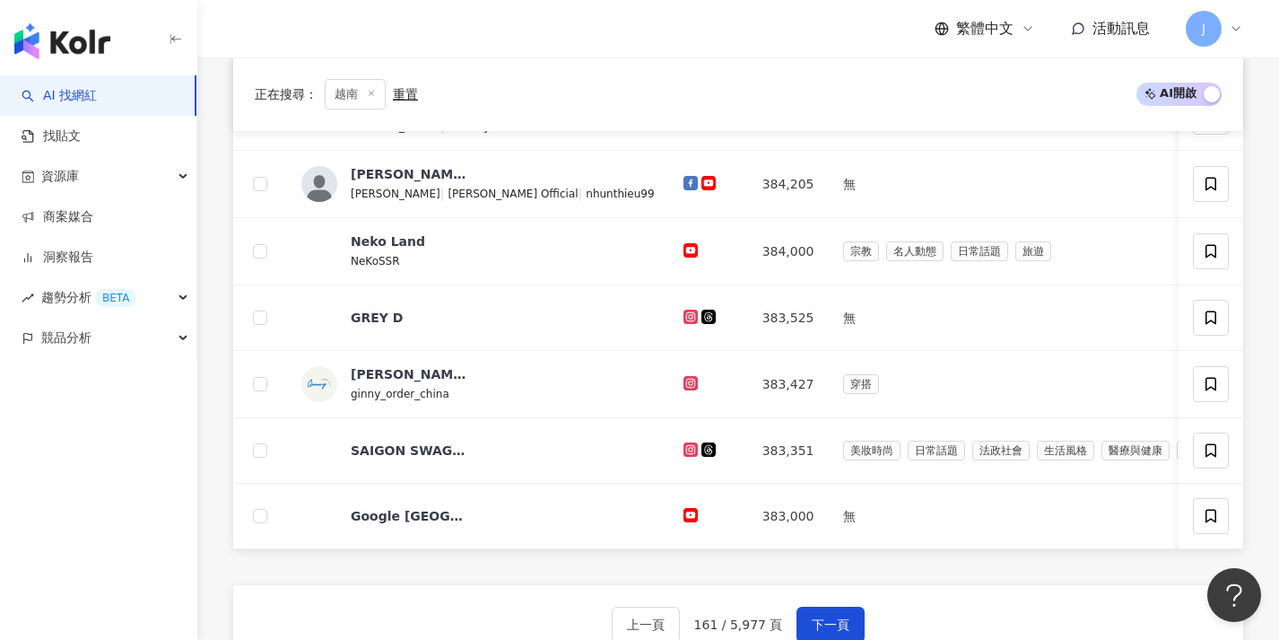
scroll to position [655, 0]
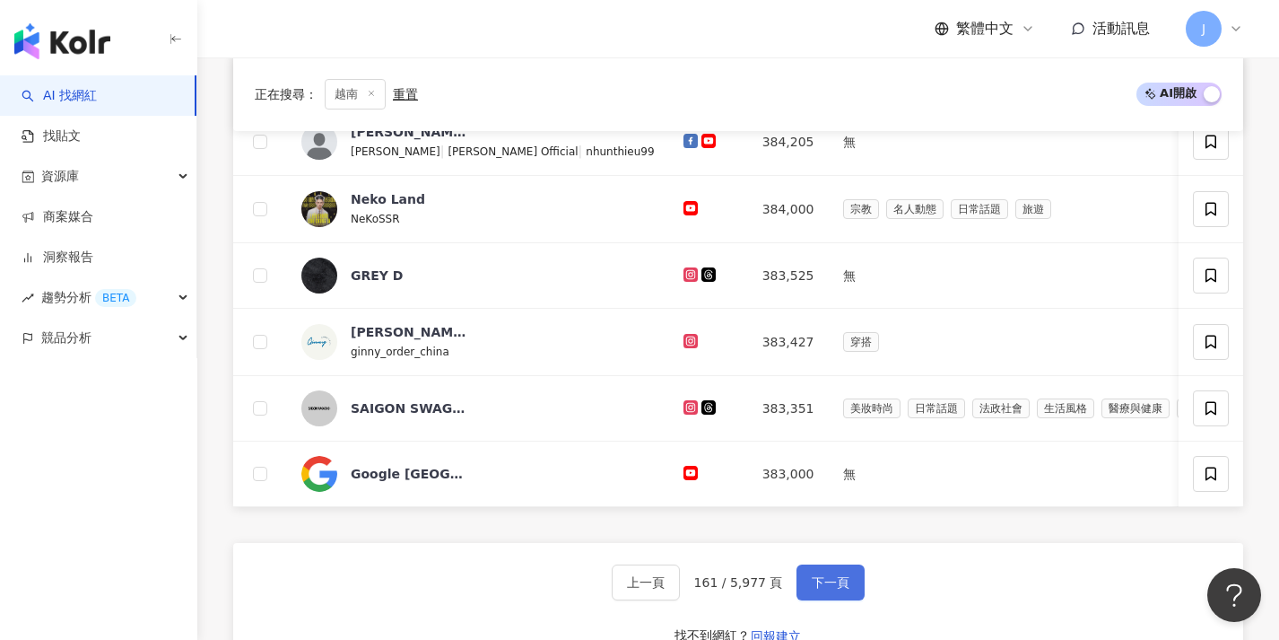
click at [846, 598] on button "下一頁" at bounding box center [831, 582] width 68 height 36
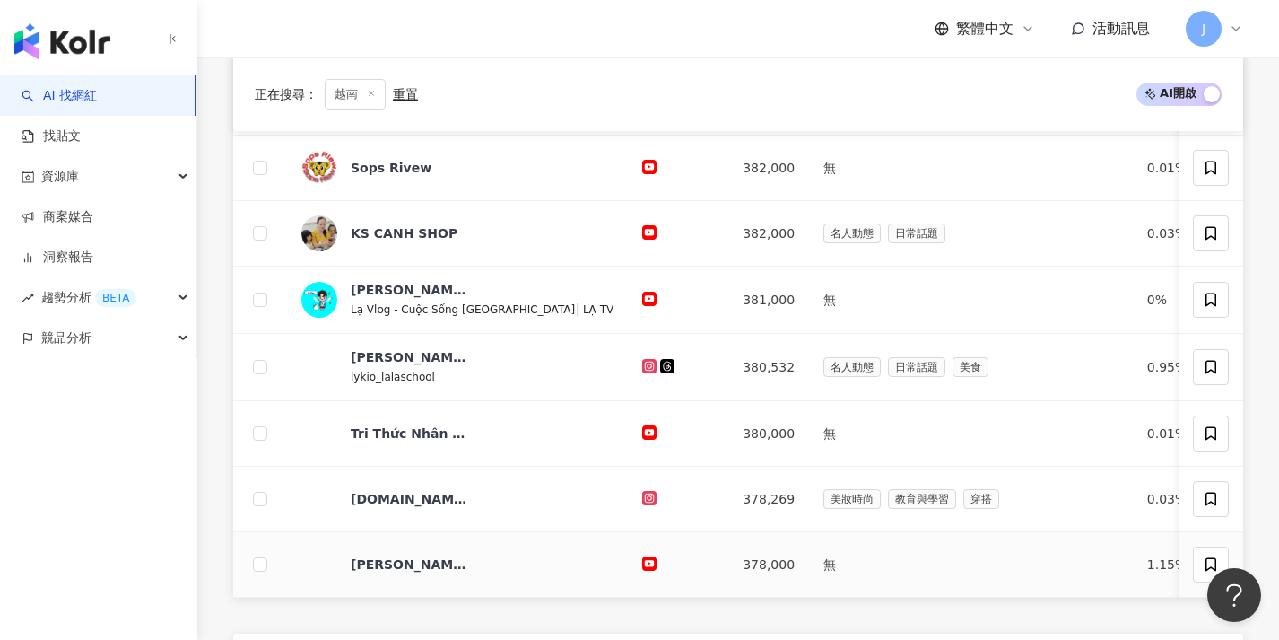
scroll to position [631, 0]
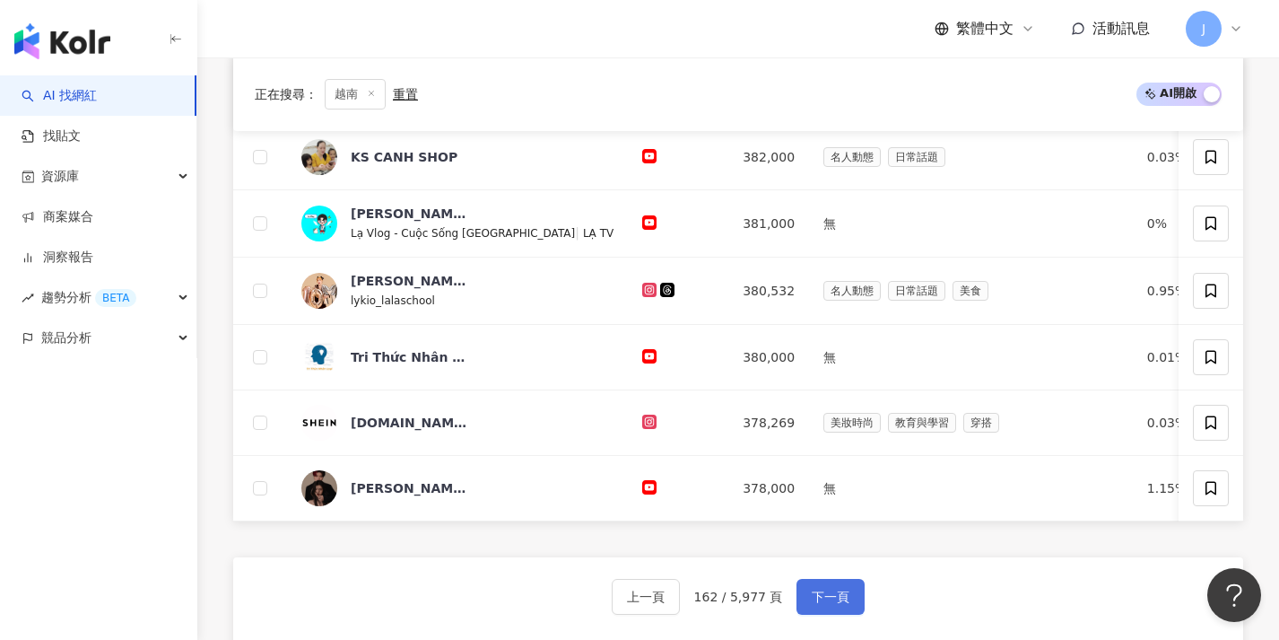
click at [840, 602] on span "下一頁" at bounding box center [831, 596] width 38 height 14
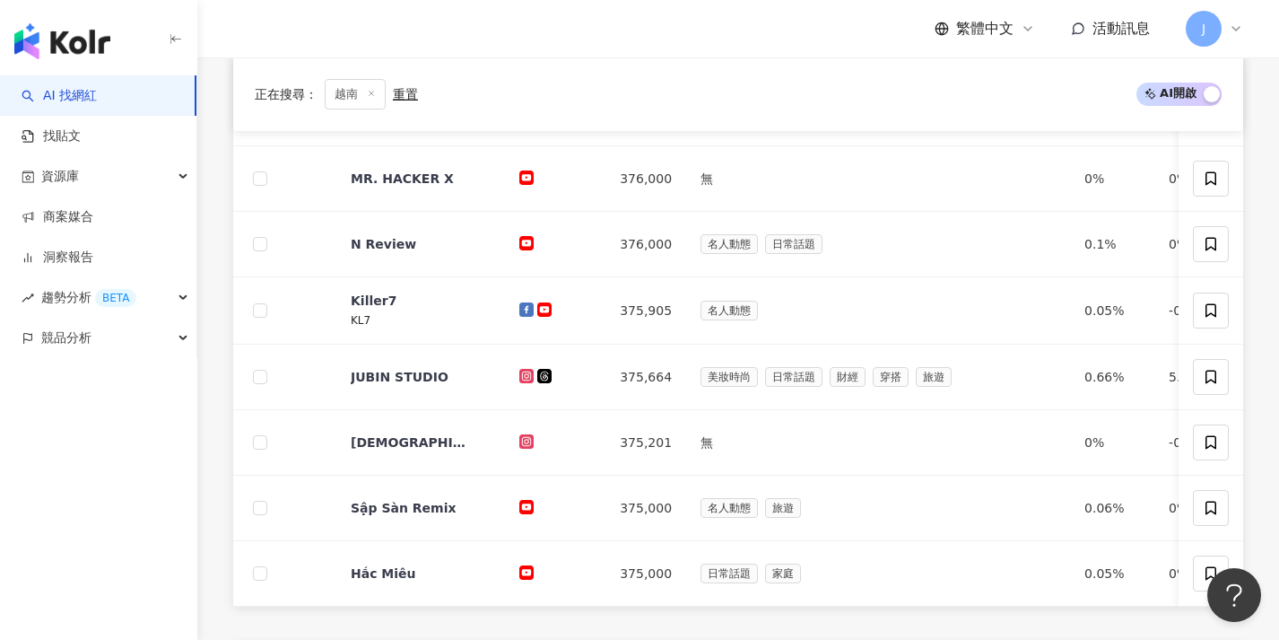
scroll to position [628, 0]
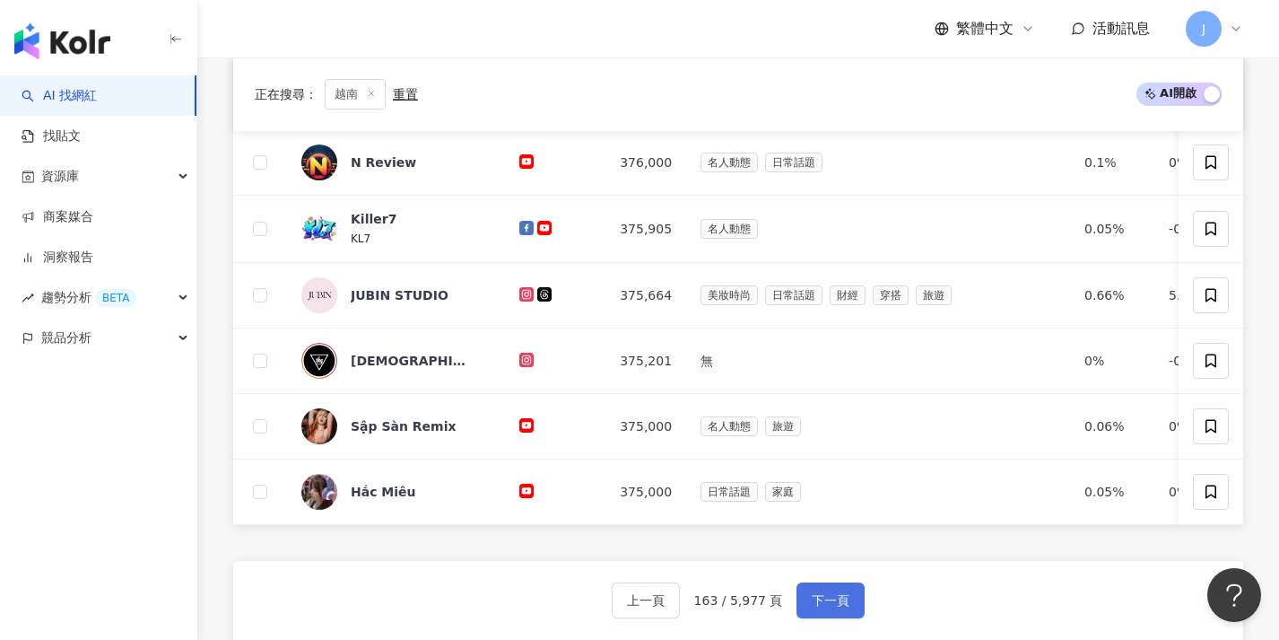
click at [839, 605] on span "下一頁" at bounding box center [831, 600] width 38 height 14
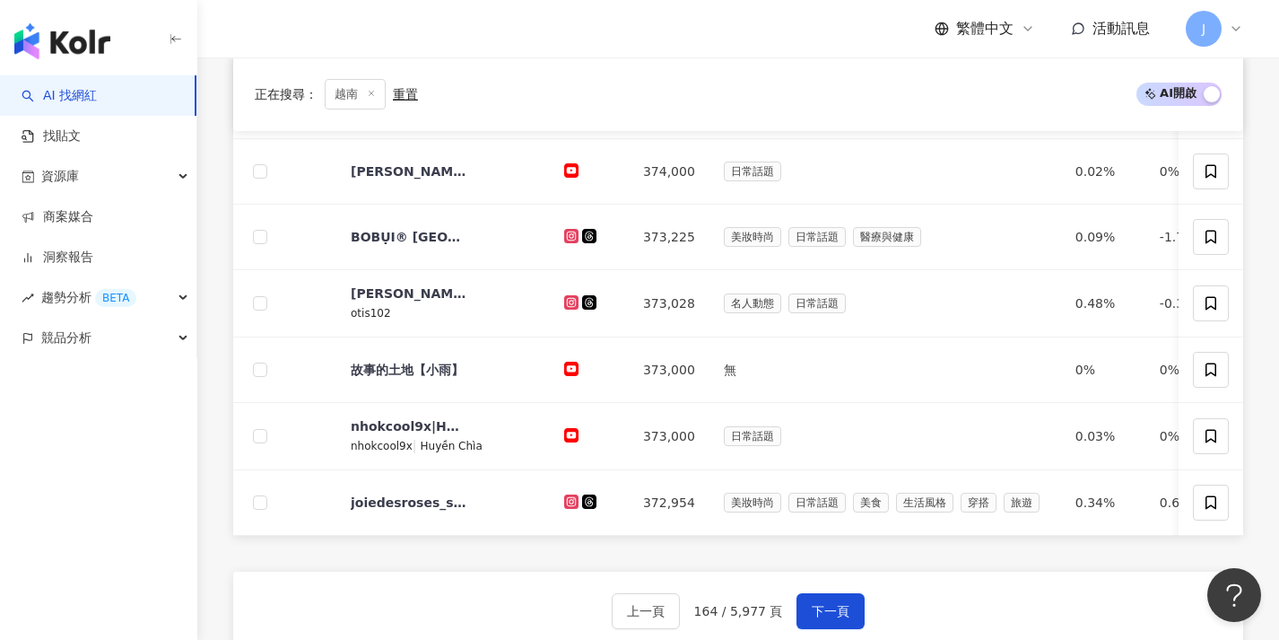
scroll to position [700, 0]
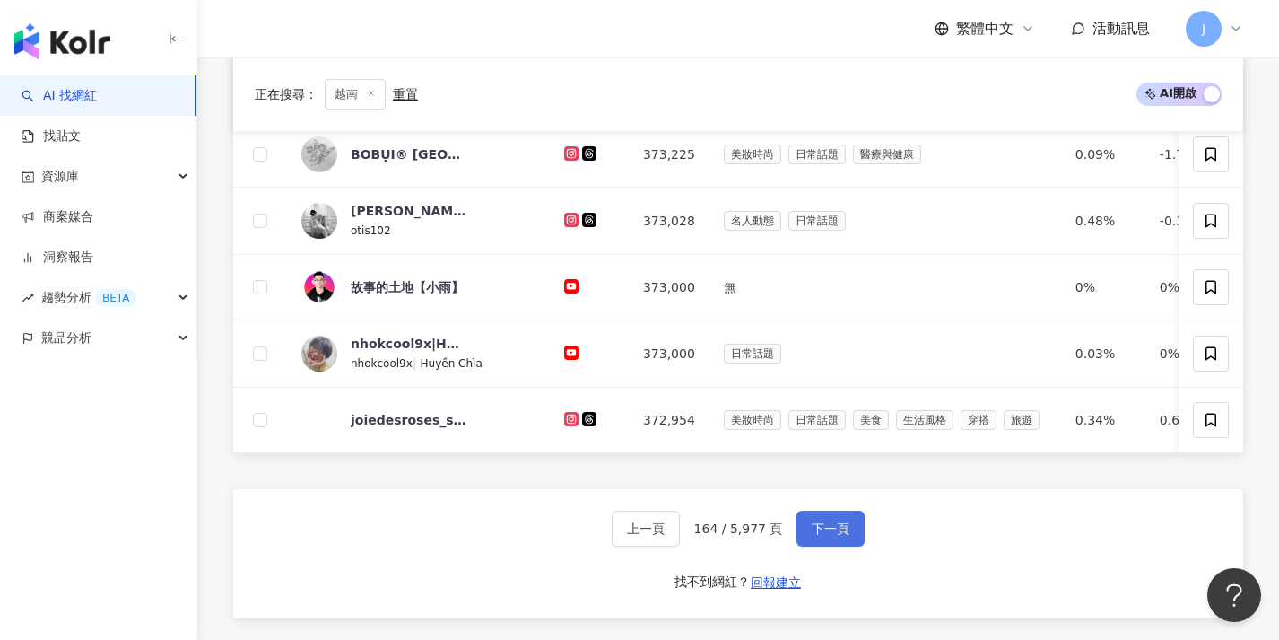
click at [834, 536] on span "下一頁" at bounding box center [831, 528] width 38 height 14
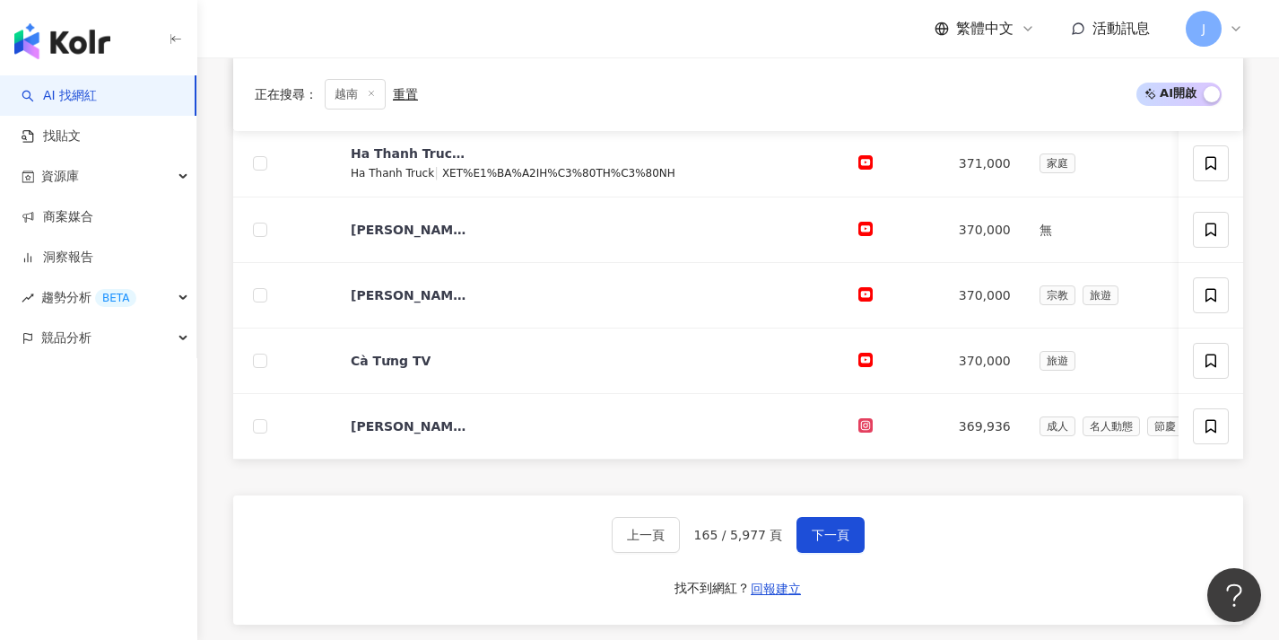
scroll to position [776, 0]
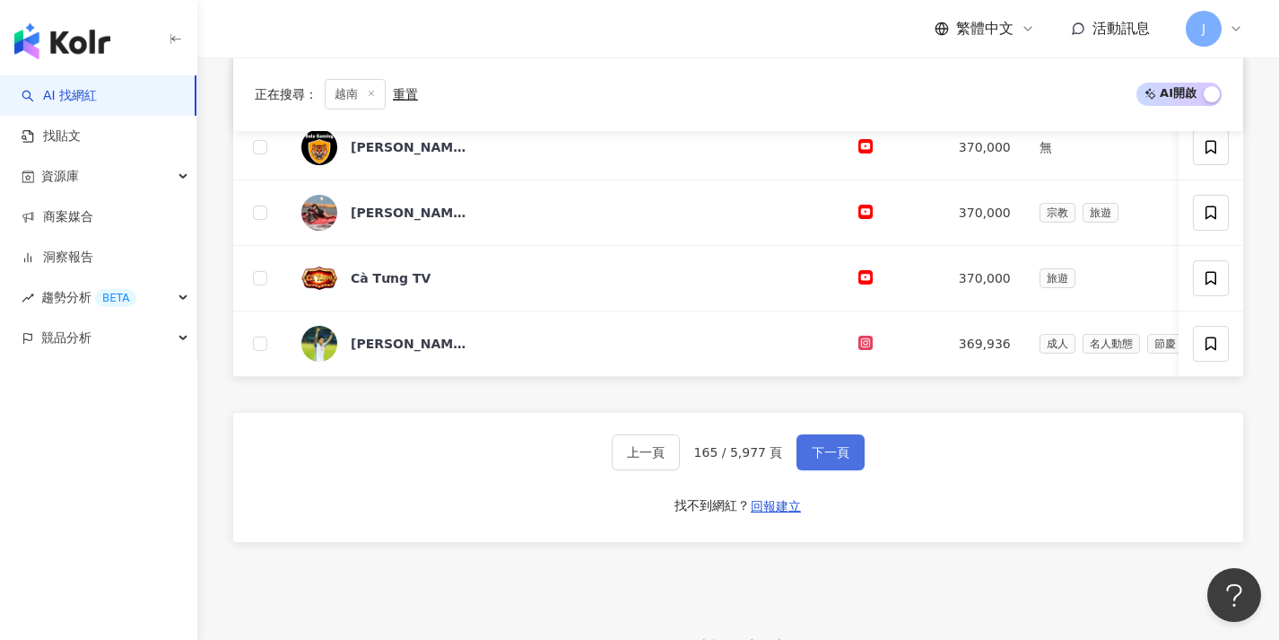
click at [812, 459] on span "下一頁" at bounding box center [831, 452] width 38 height 14
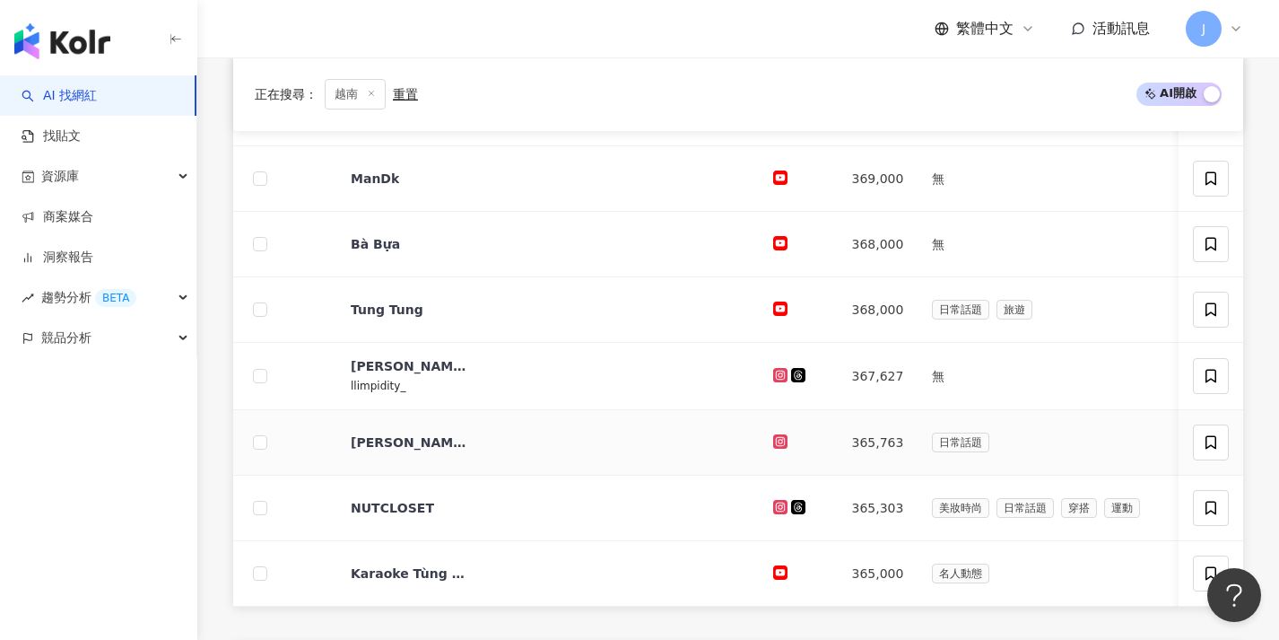
scroll to position [976, 0]
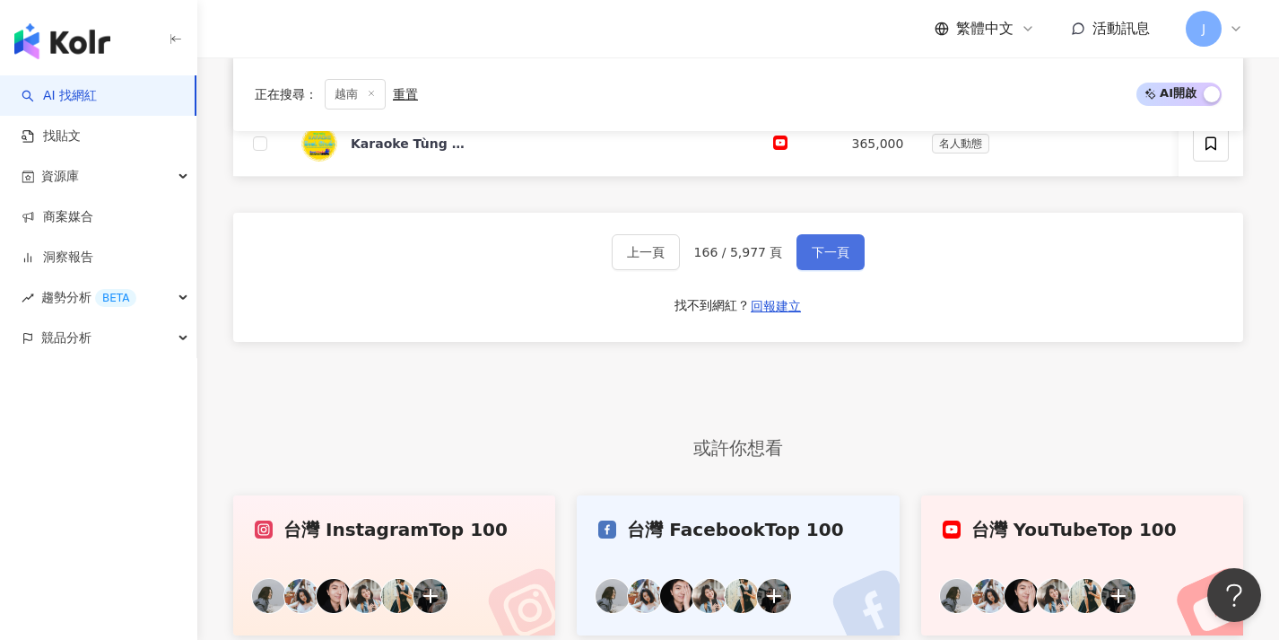
click at [834, 252] on button "下一頁" at bounding box center [831, 252] width 68 height 36
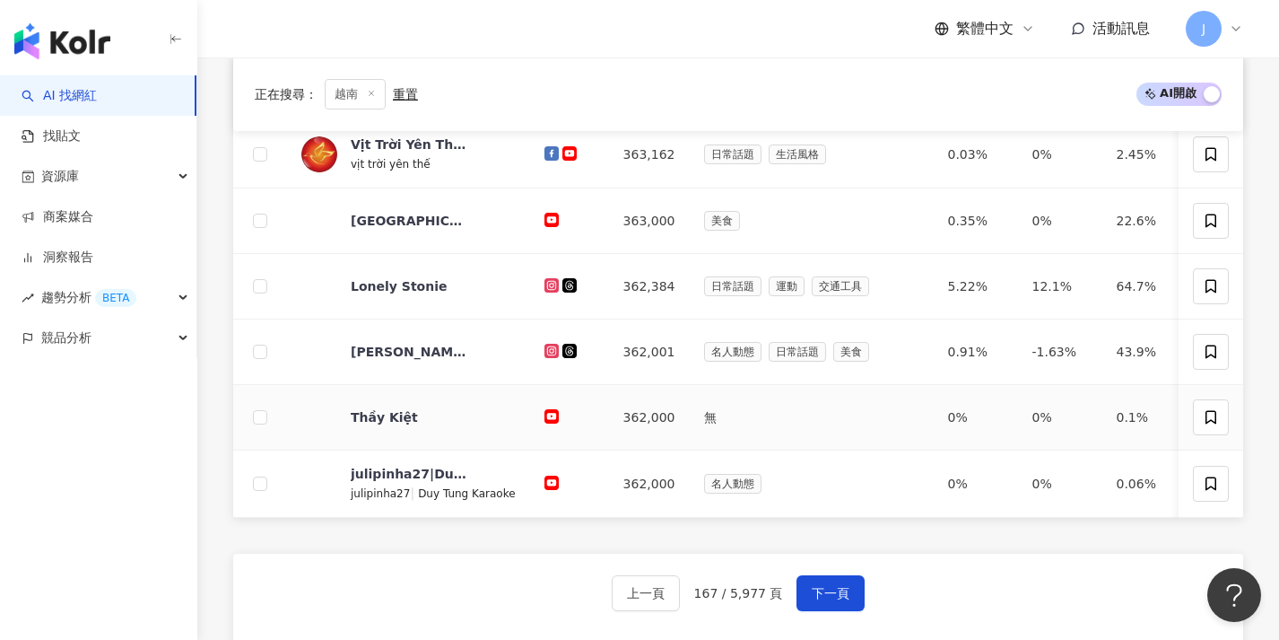
scroll to position [709, 0]
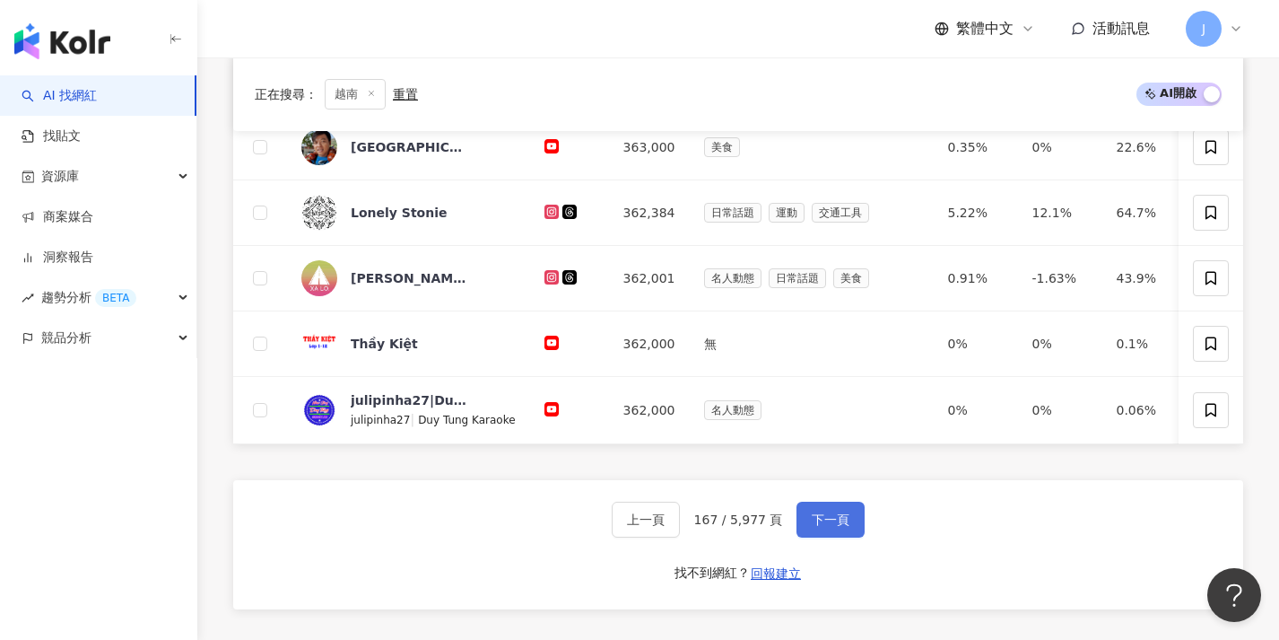
click at [837, 527] on span "下一頁" at bounding box center [831, 519] width 38 height 14
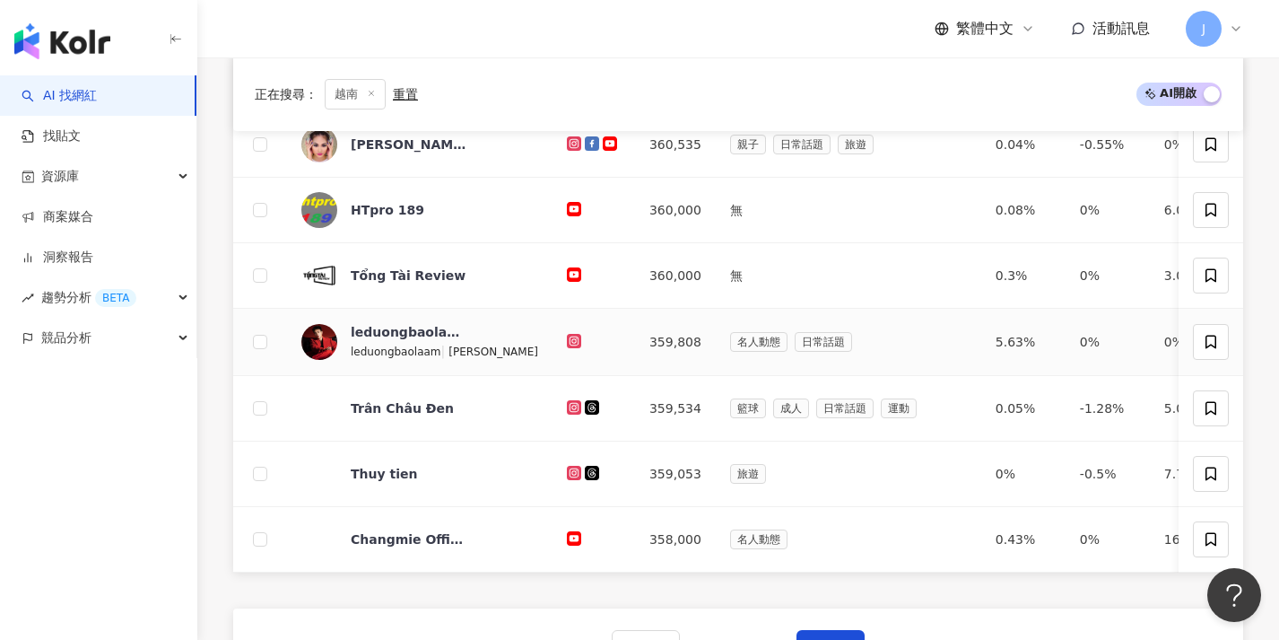
scroll to position [665, 0]
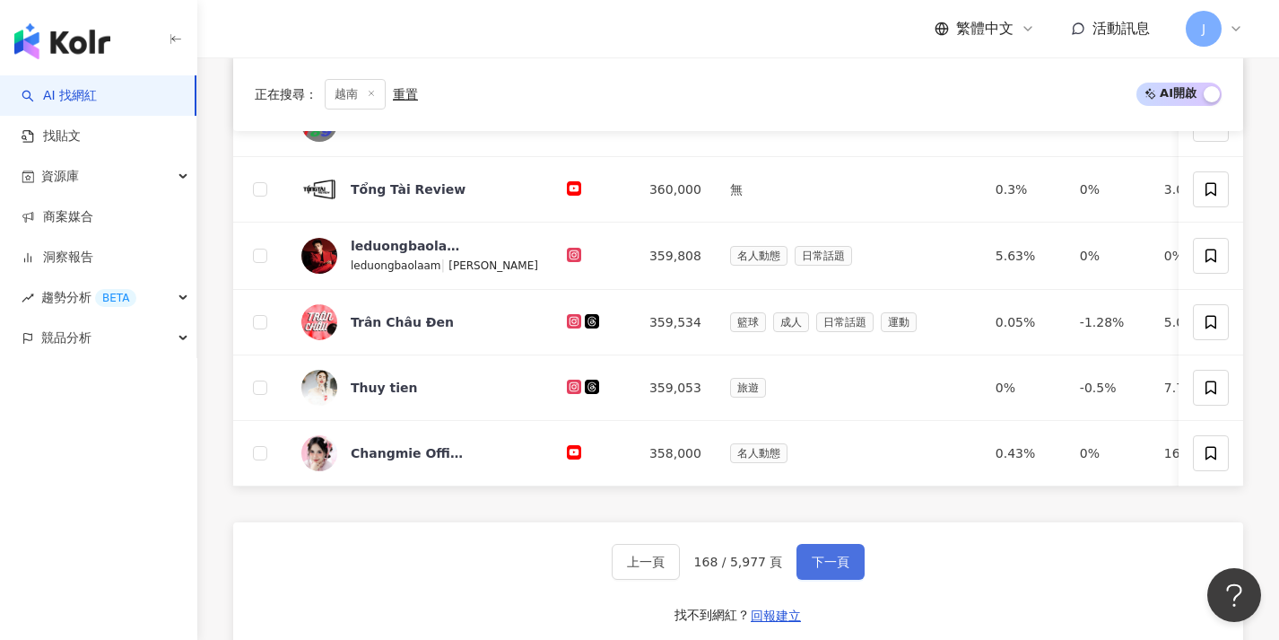
click at [846, 569] on span "下一頁" at bounding box center [831, 561] width 38 height 14
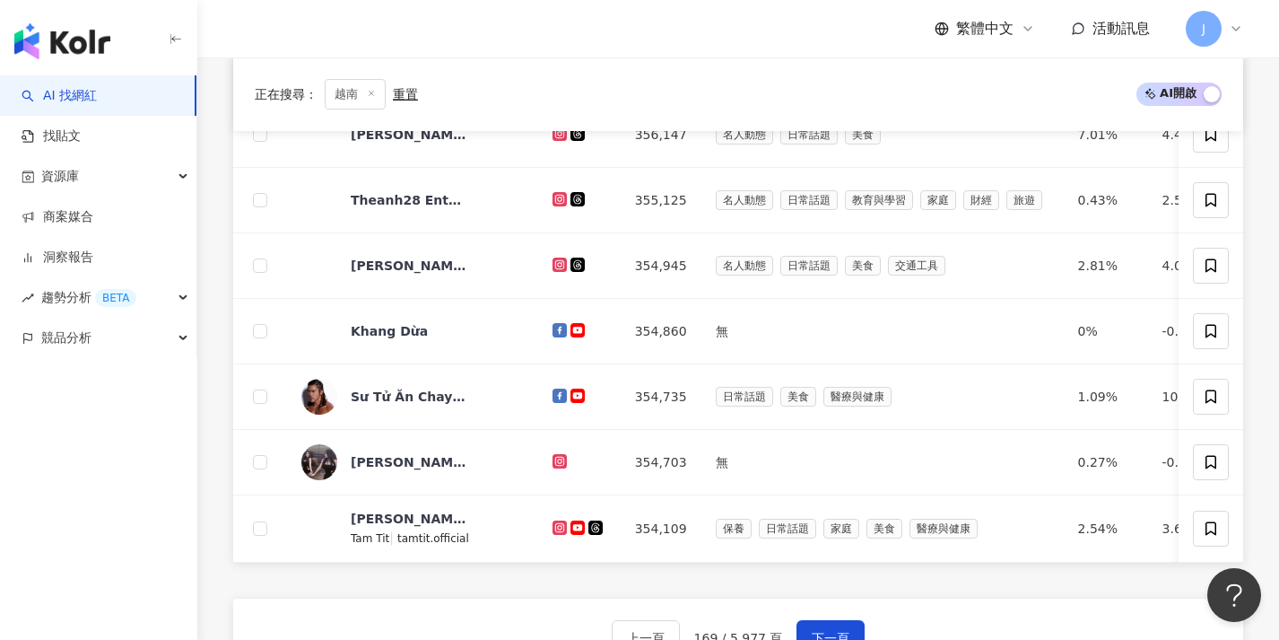
scroll to position [743, 0]
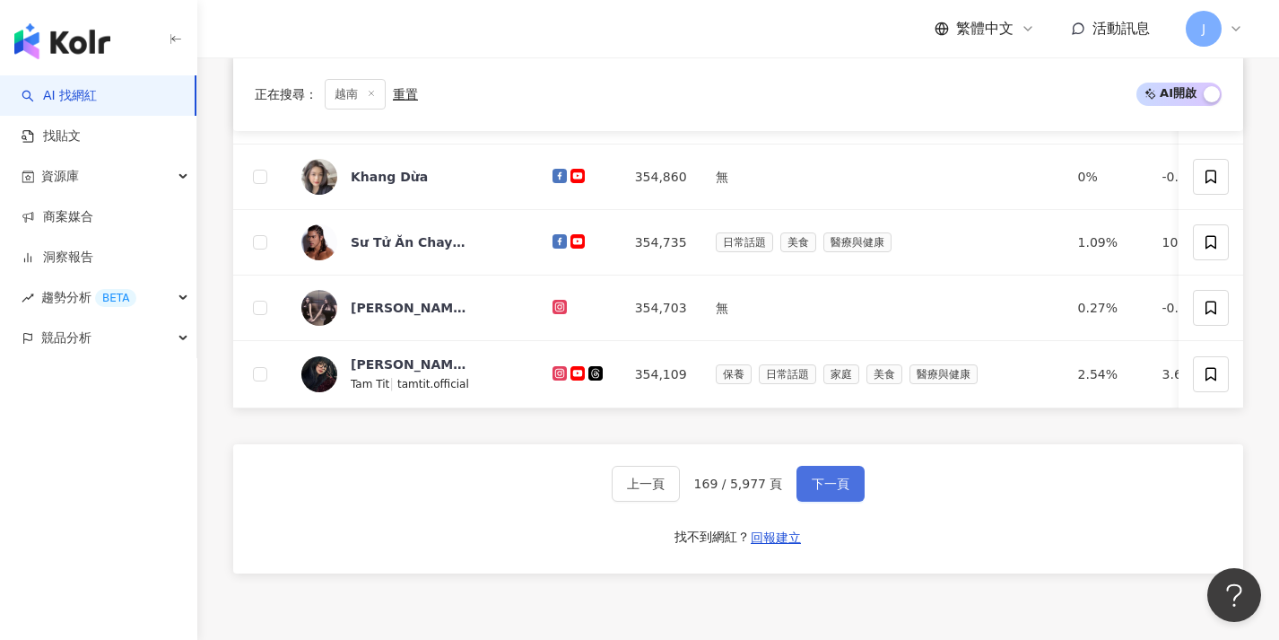
click at [832, 491] on span "下一頁" at bounding box center [831, 483] width 38 height 14
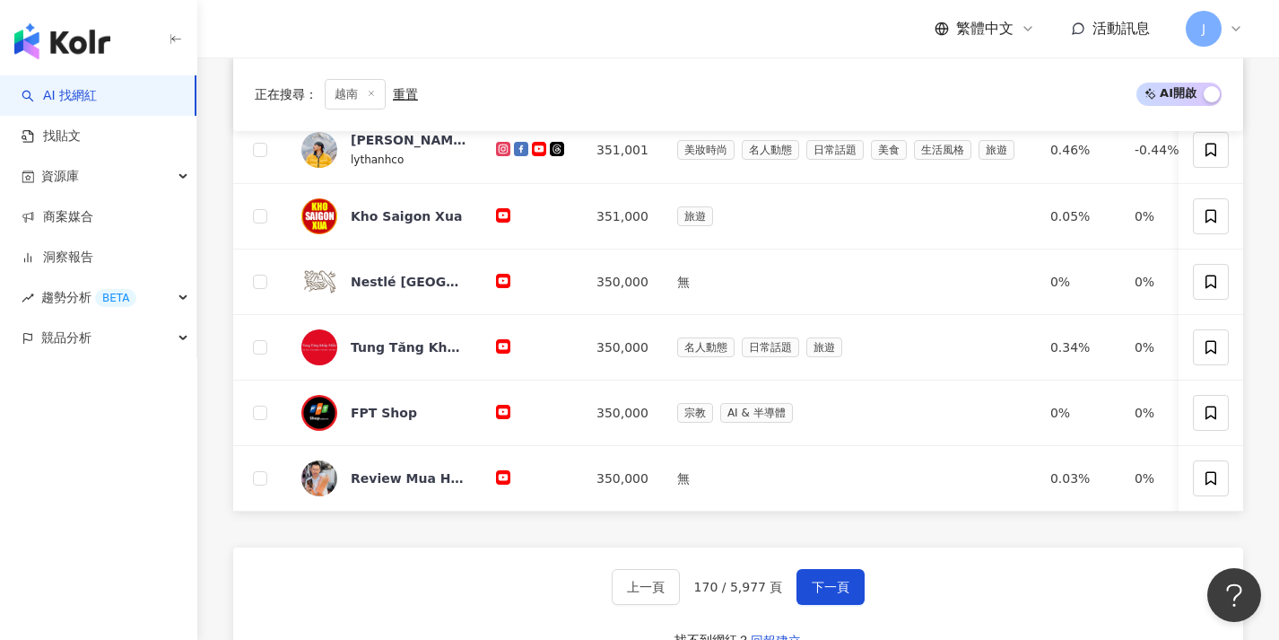
scroll to position [724, 0]
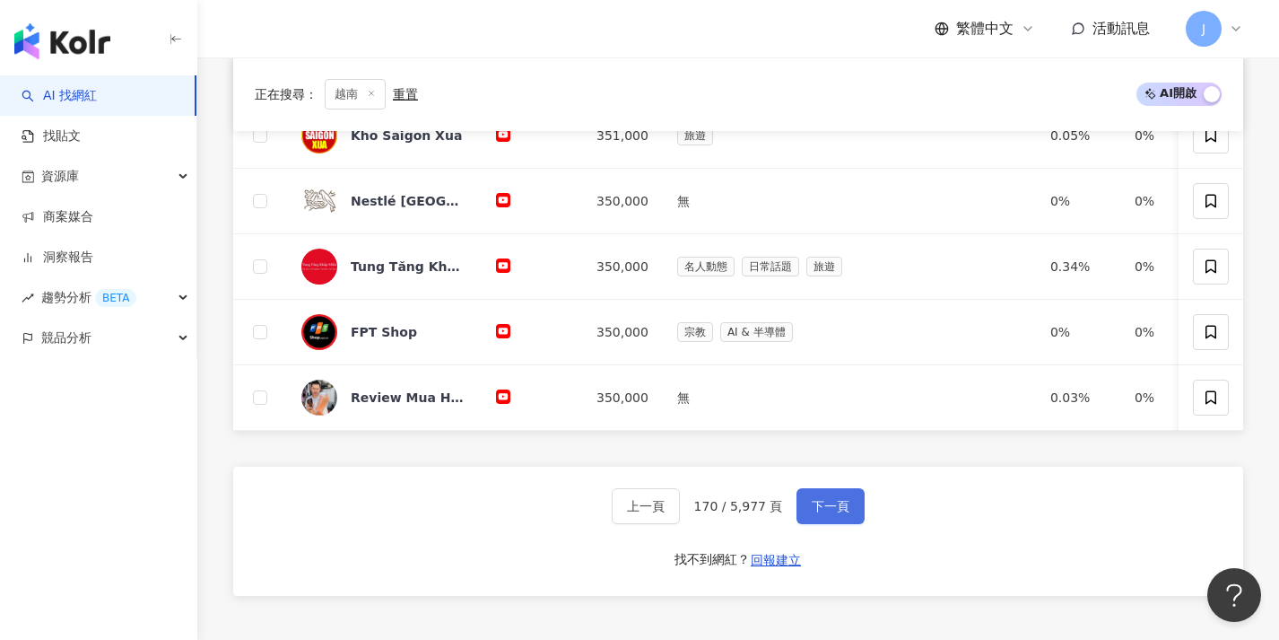
click at [833, 513] on span "下一頁" at bounding box center [831, 506] width 38 height 14
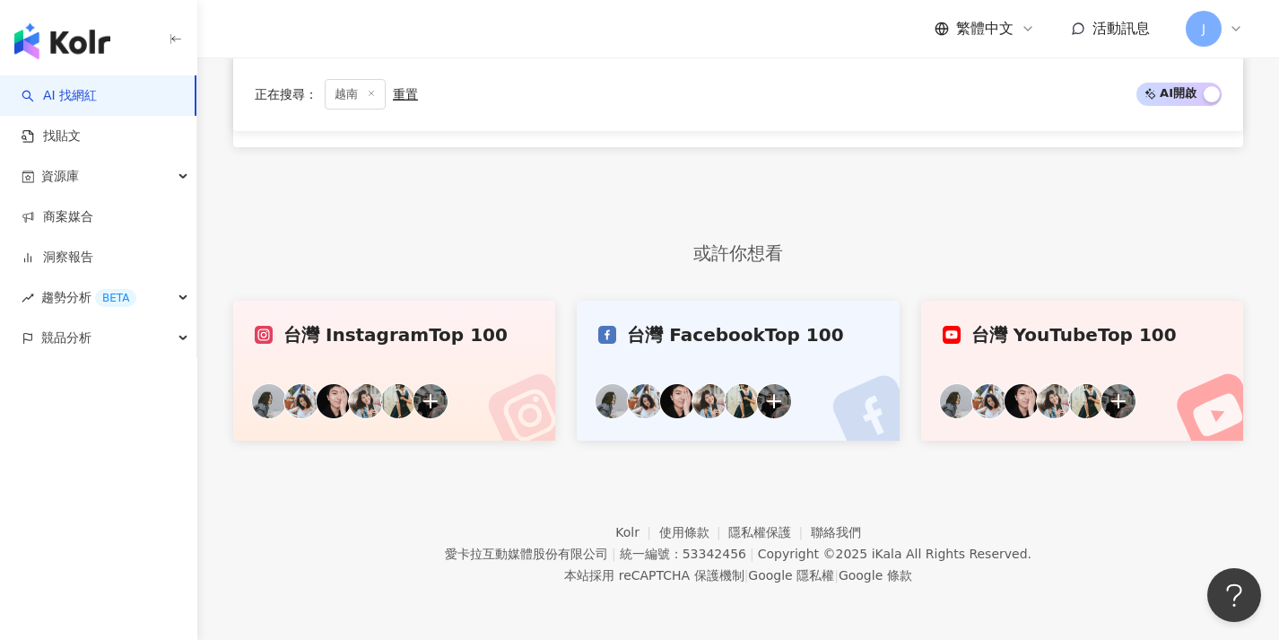
scroll to position [546, 0]
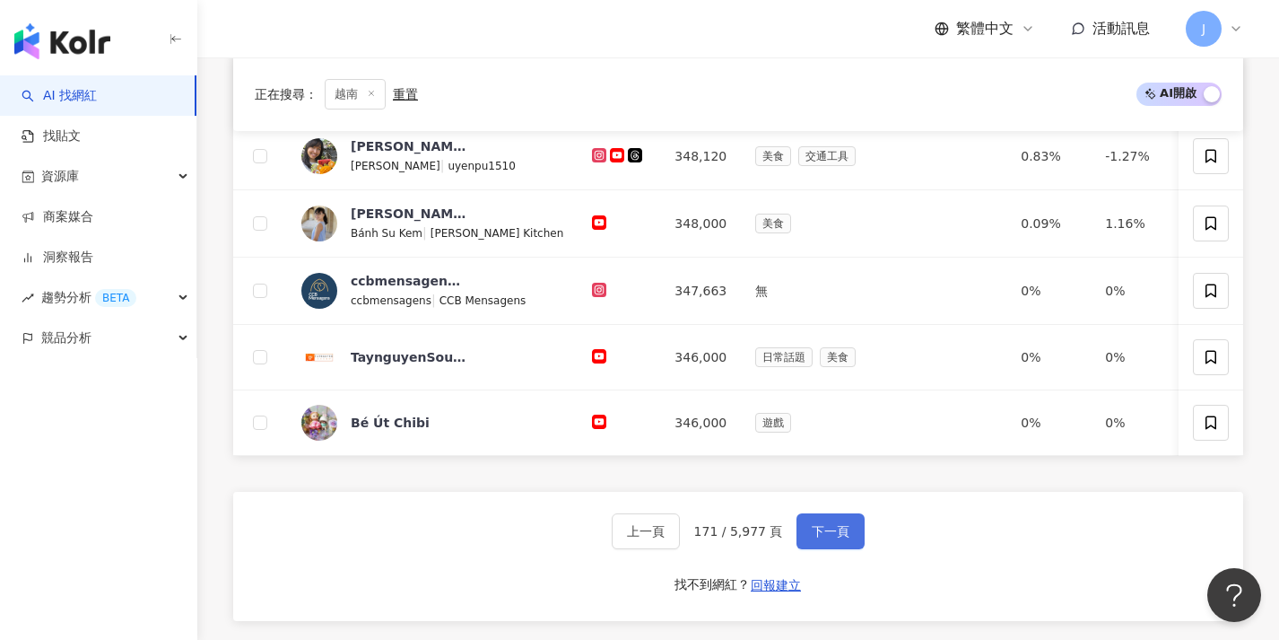
click at [833, 530] on button "下一頁" at bounding box center [831, 531] width 68 height 36
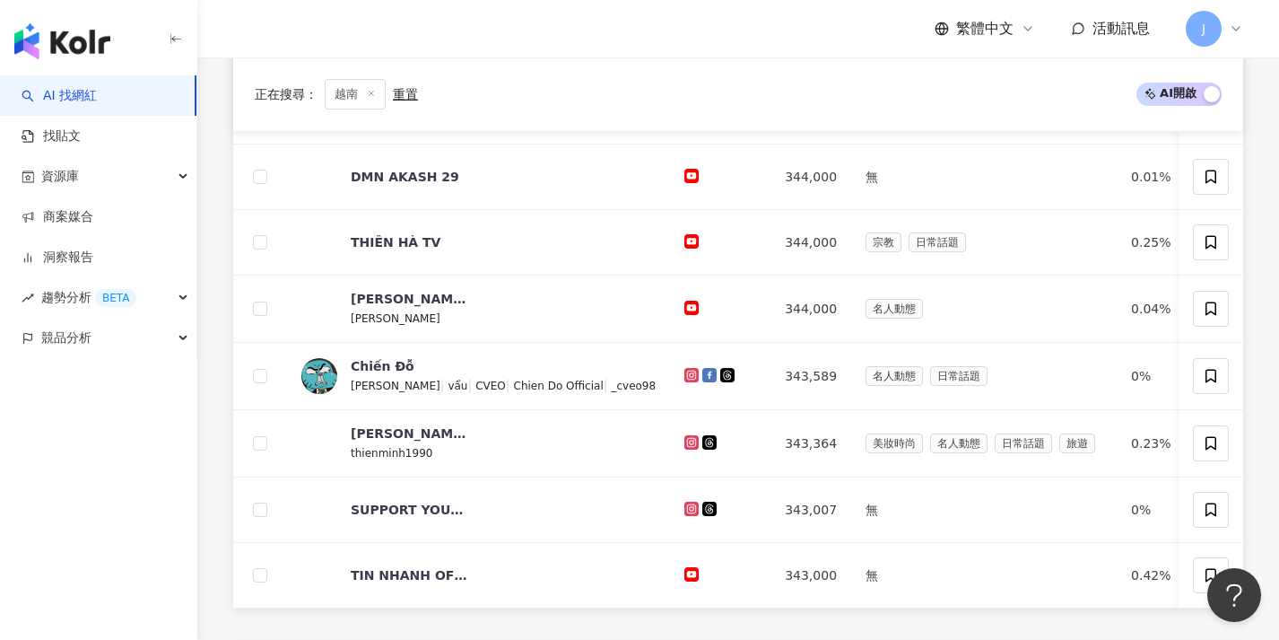
scroll to position [641, 0]
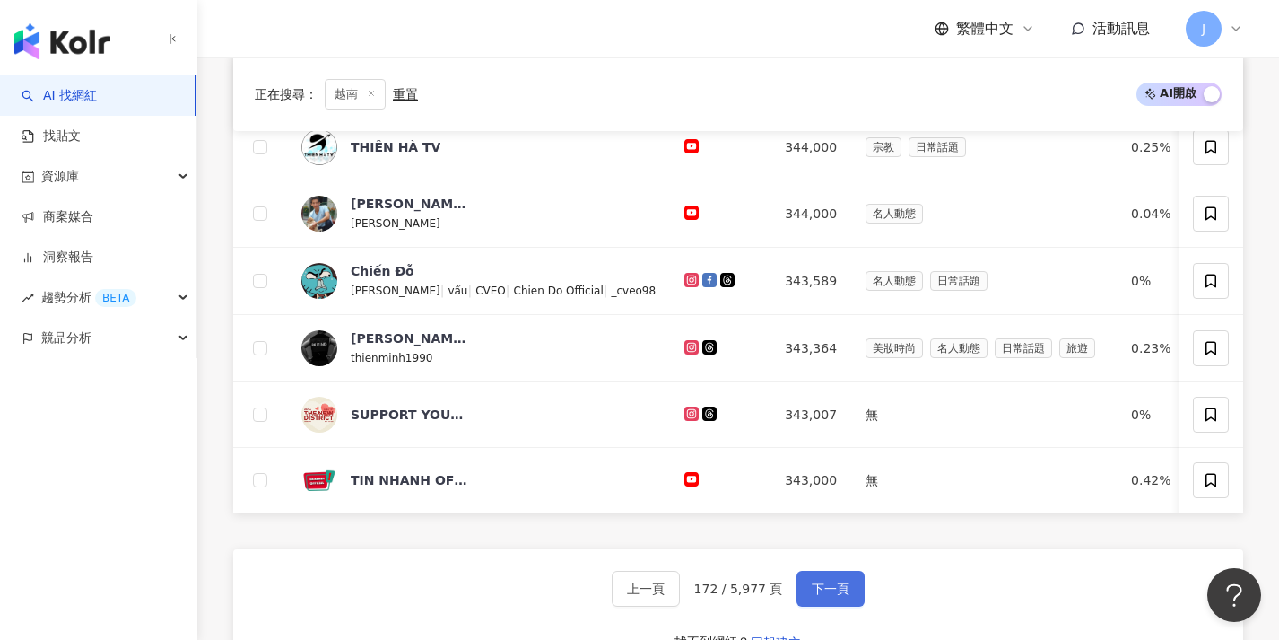
click at [822, 596] on span "下一頁" at bounding box center [831, 588] width 38 height 14
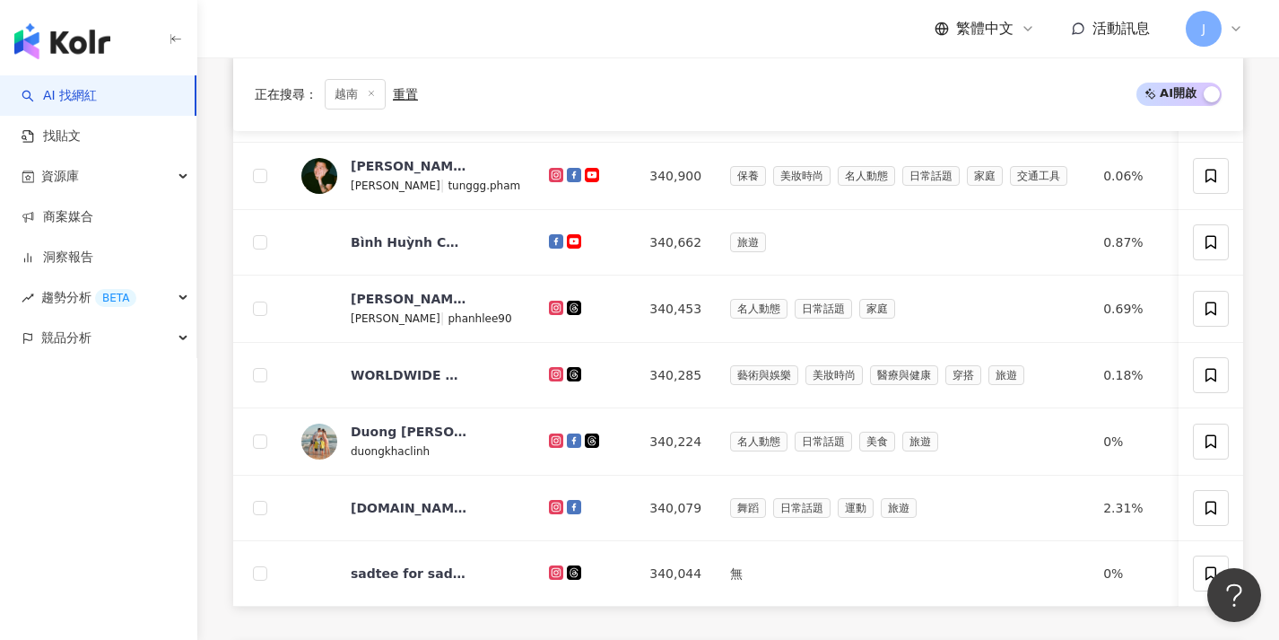
scroll to position [718, 0]
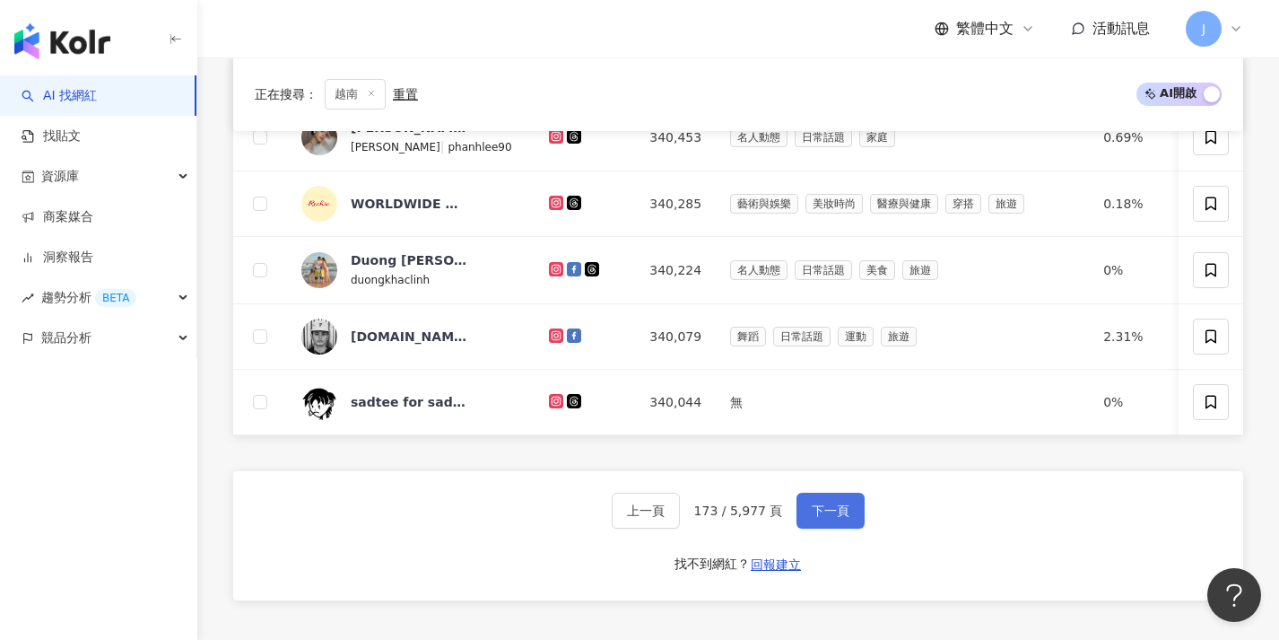
click at [835, 528] on button "下一頁" at bounding box center [831, 510] width 68 height 36
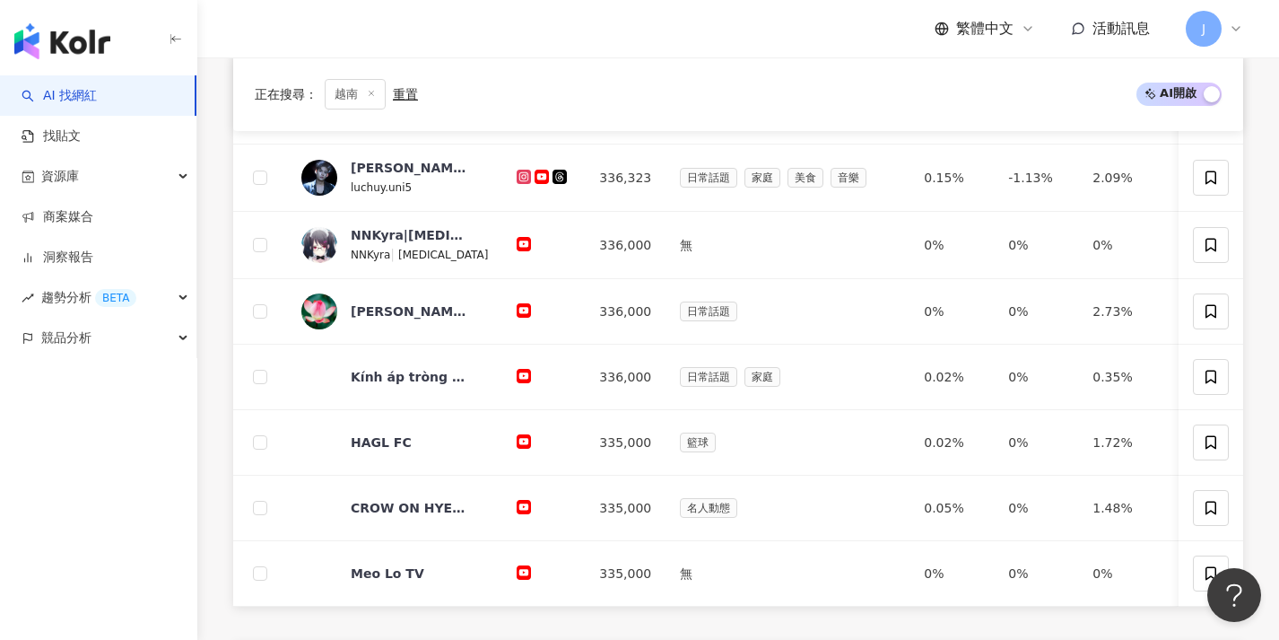
scroll to position [652, 0]
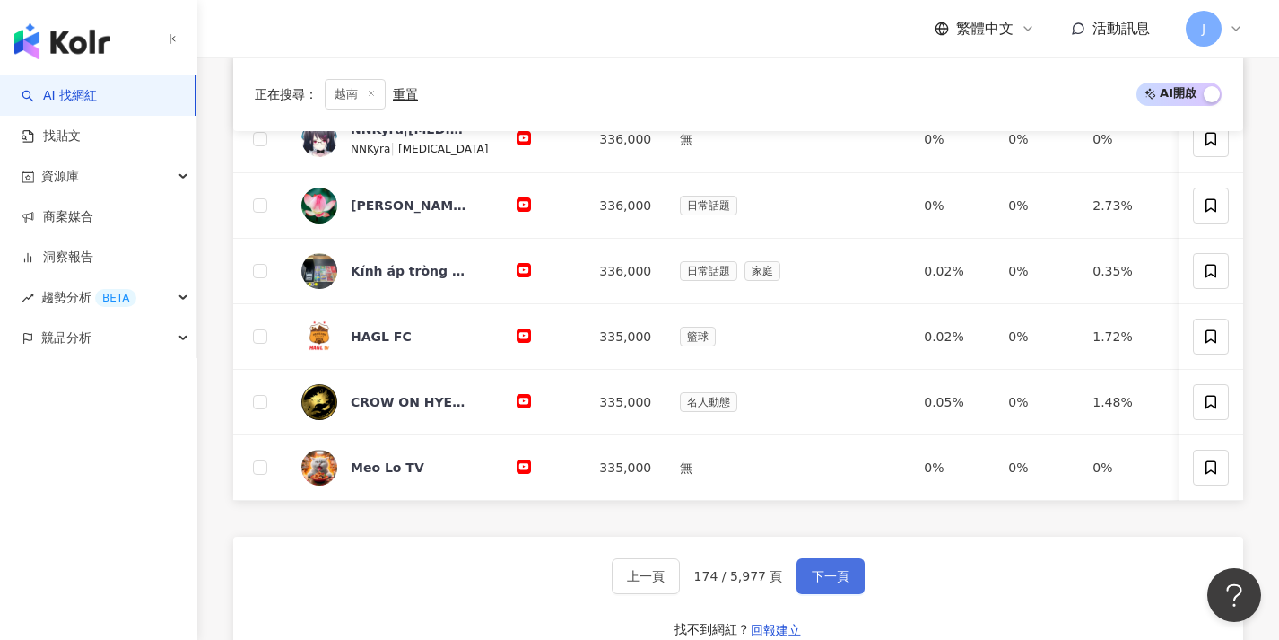
click at [832, 582] on span "下一頁" at bounding box center [831, 576] width 38 height 14
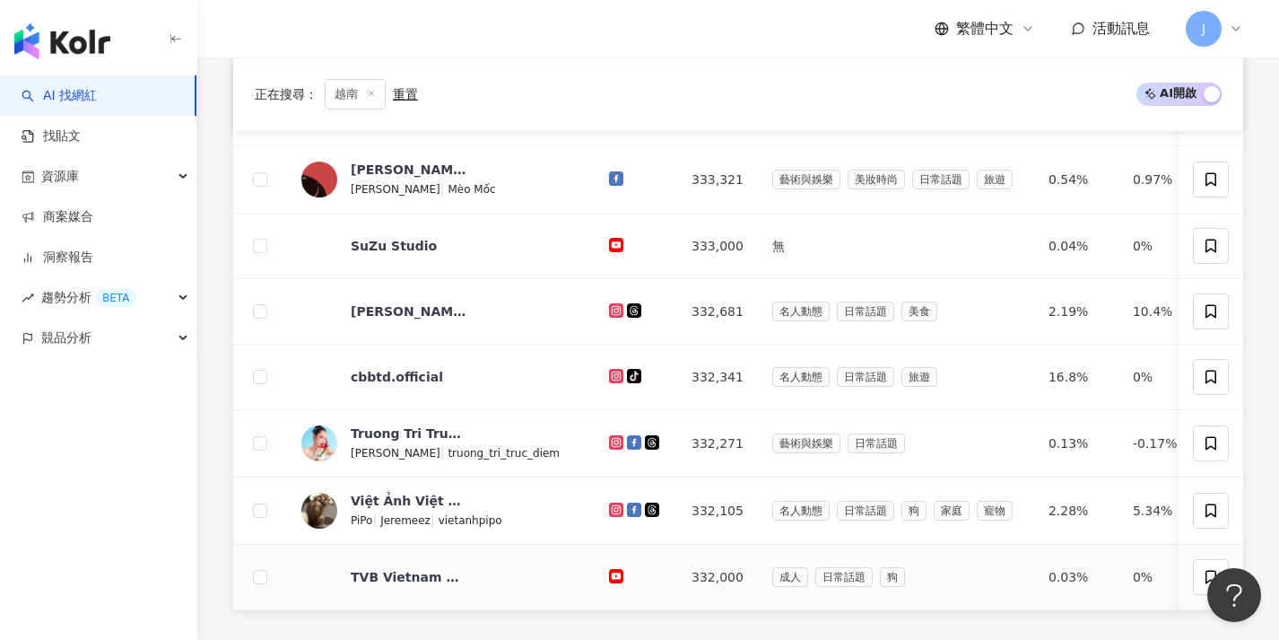
scroll to position [699, 0]
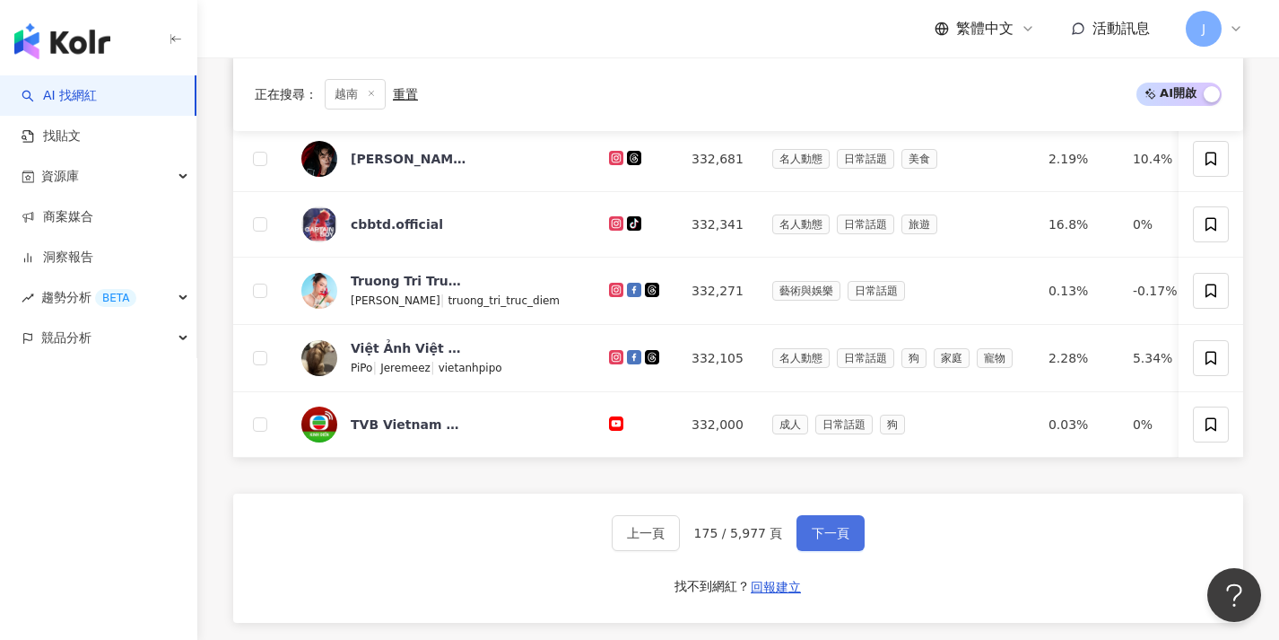
click at [835, 540] on span "下一頁" at bounding box center [831, 533] width 38 height 14
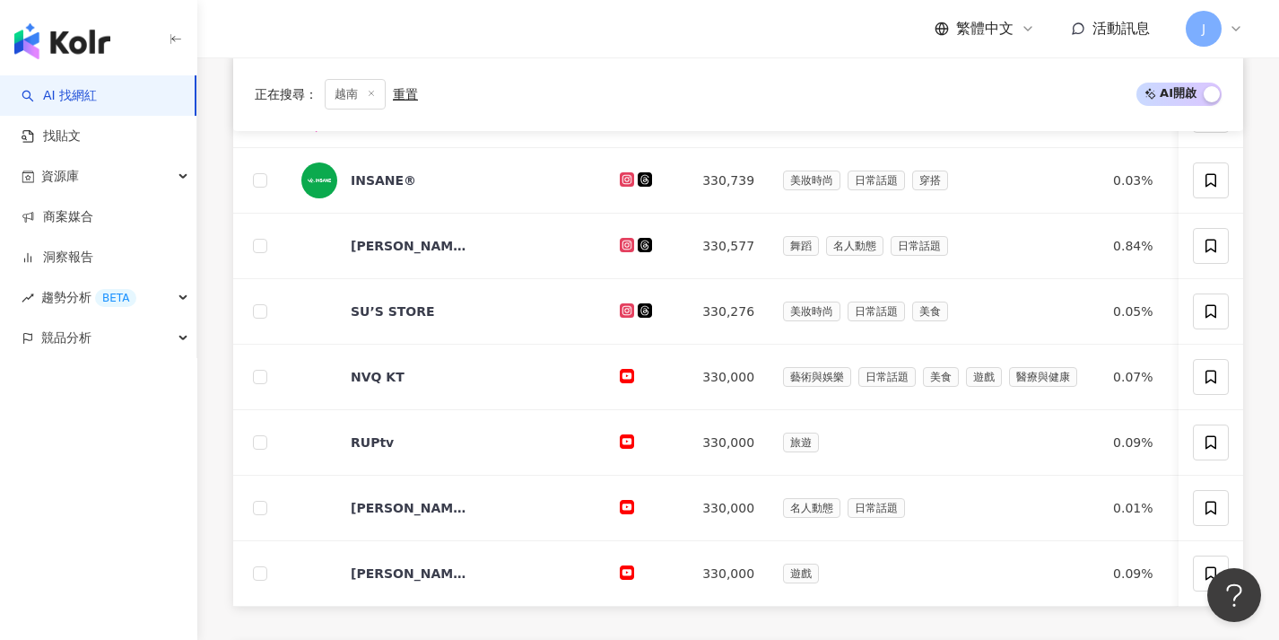
scroll to position [714, 0]
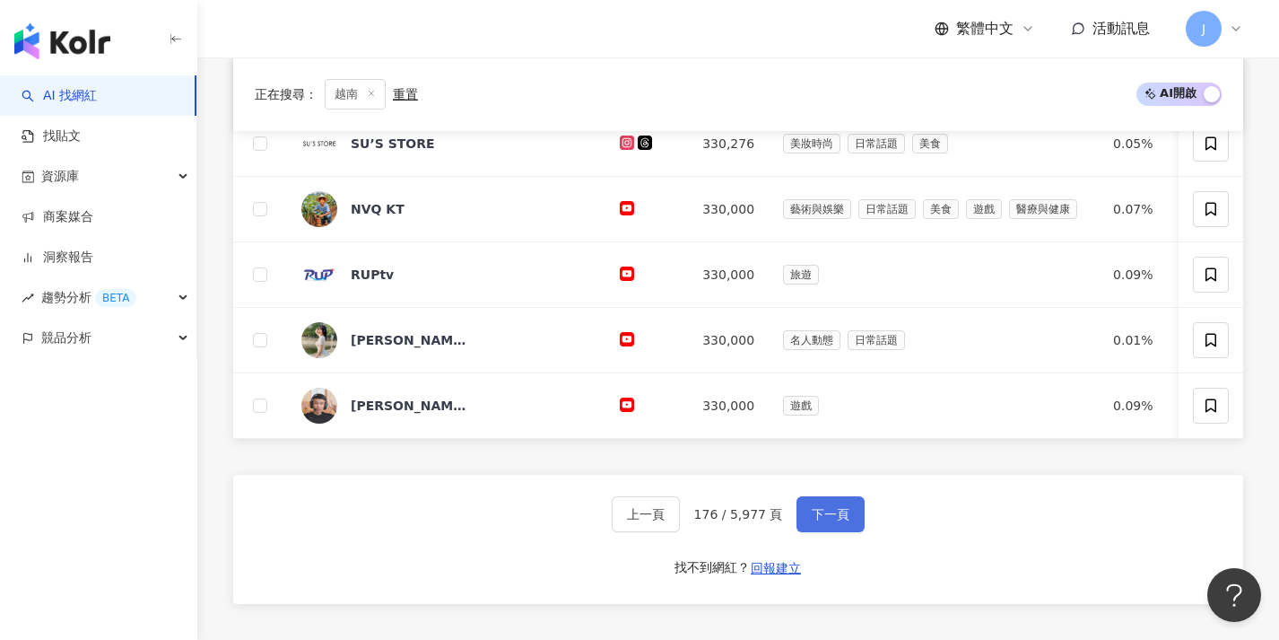
click at [836, 521] on span "下一頁" at bounding box center [831, 514] width 38 height 14
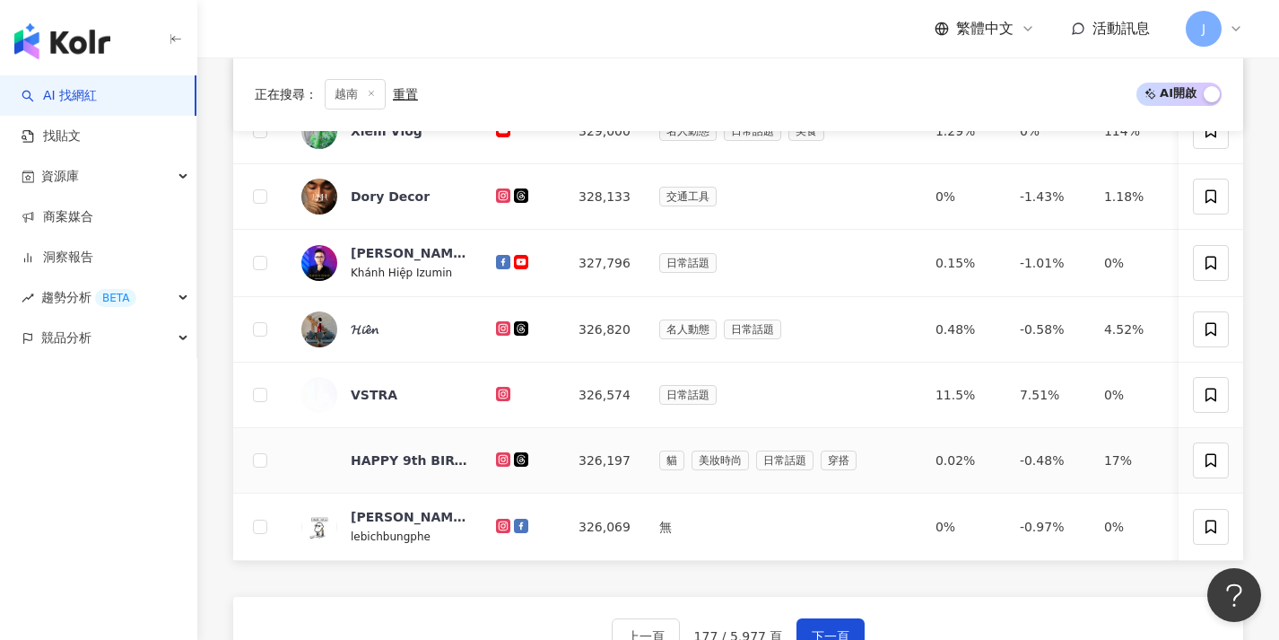
scroll to position [603, 0]
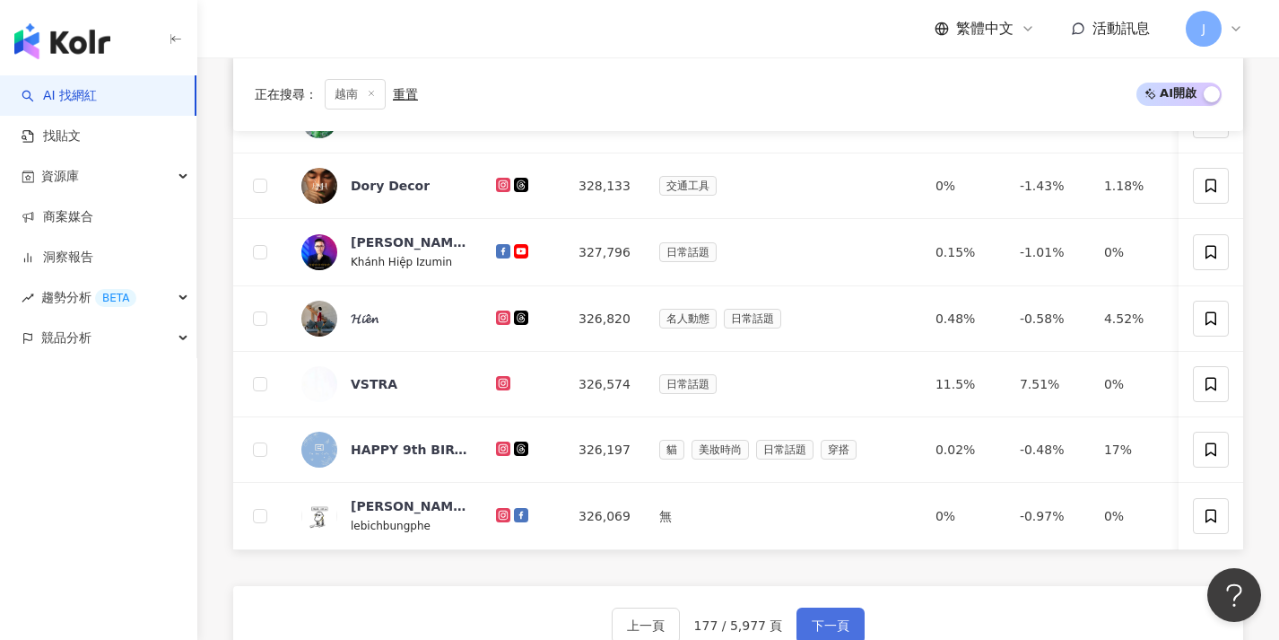
click at [827, 625] on button "下一頁" at bounding box center [831, 625] width 68 height 36
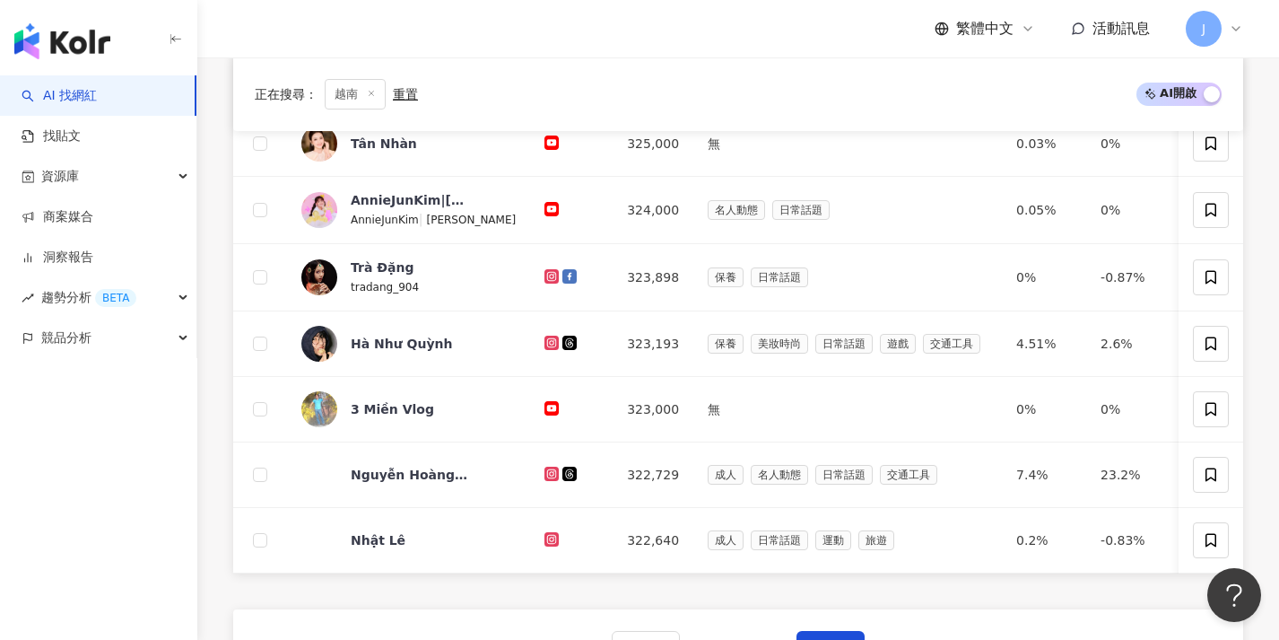
scroll to position [753, 0]
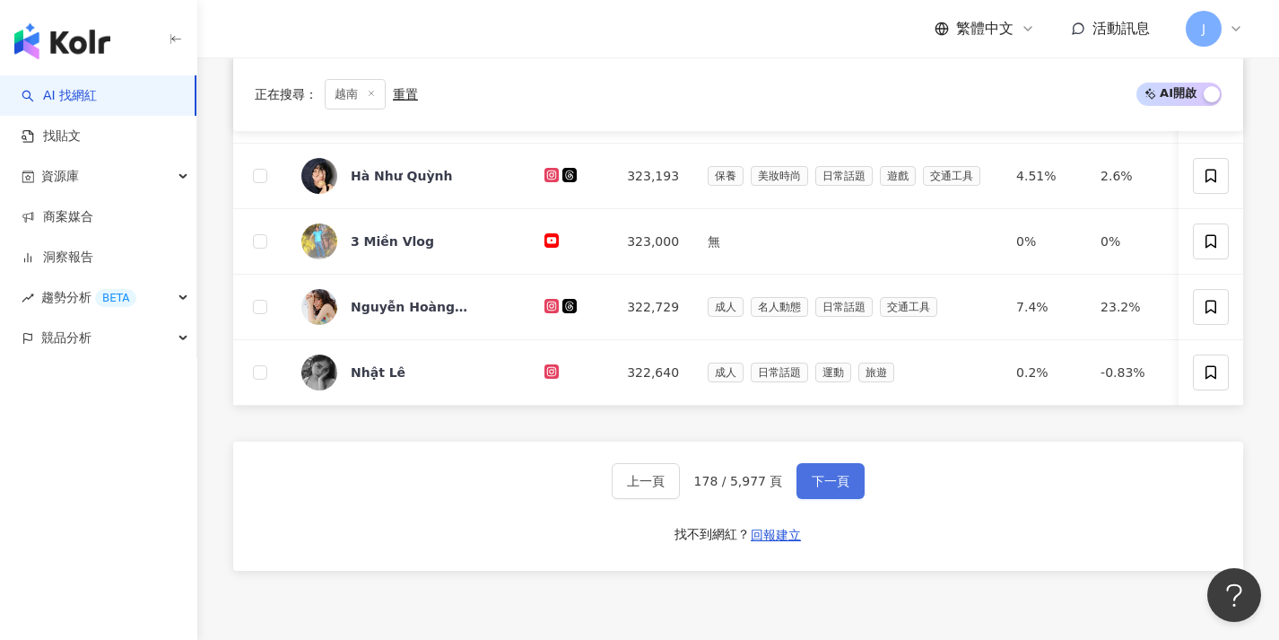
click at [828, 480] on button "下一頁" at bounding box center [831, 481] width 68 height 36
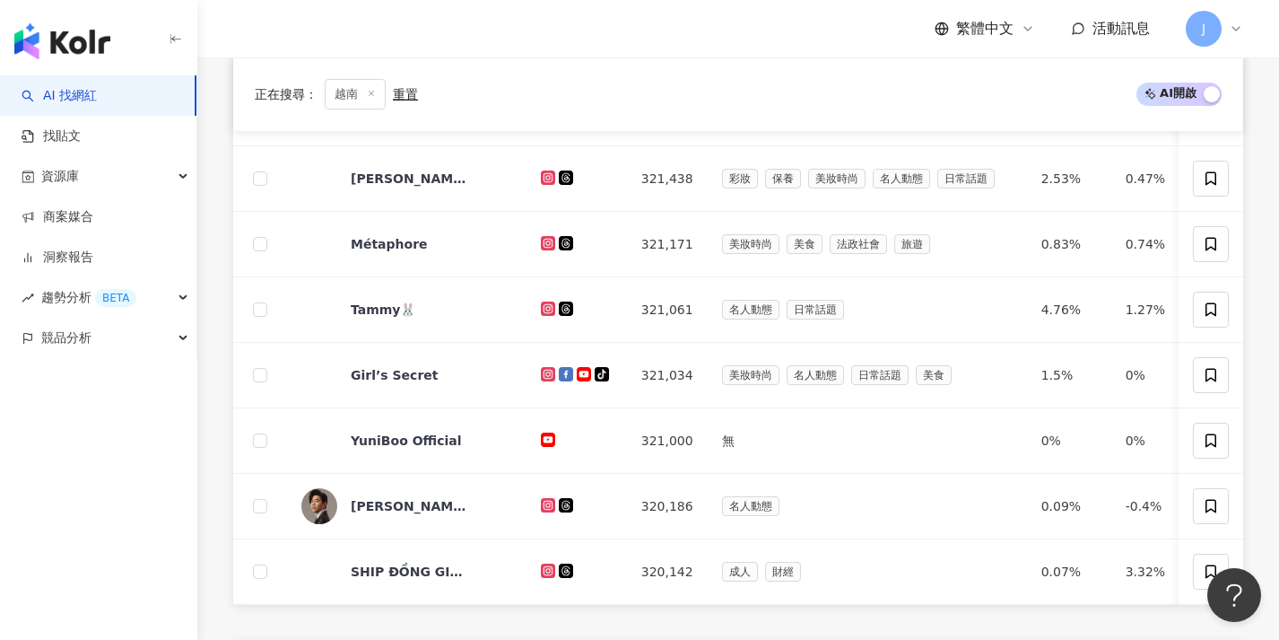
scroll to position [731, 0]
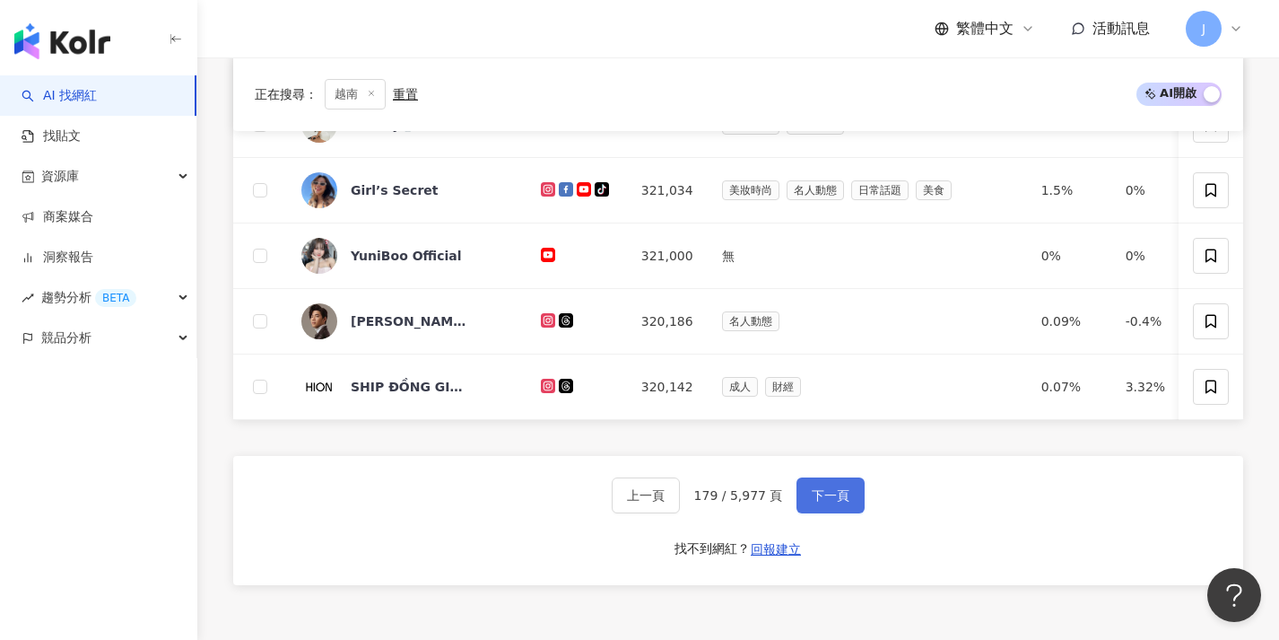
click at [819, 502] on span "下一頁" at bounding box center [831, 495] width 38 height 14
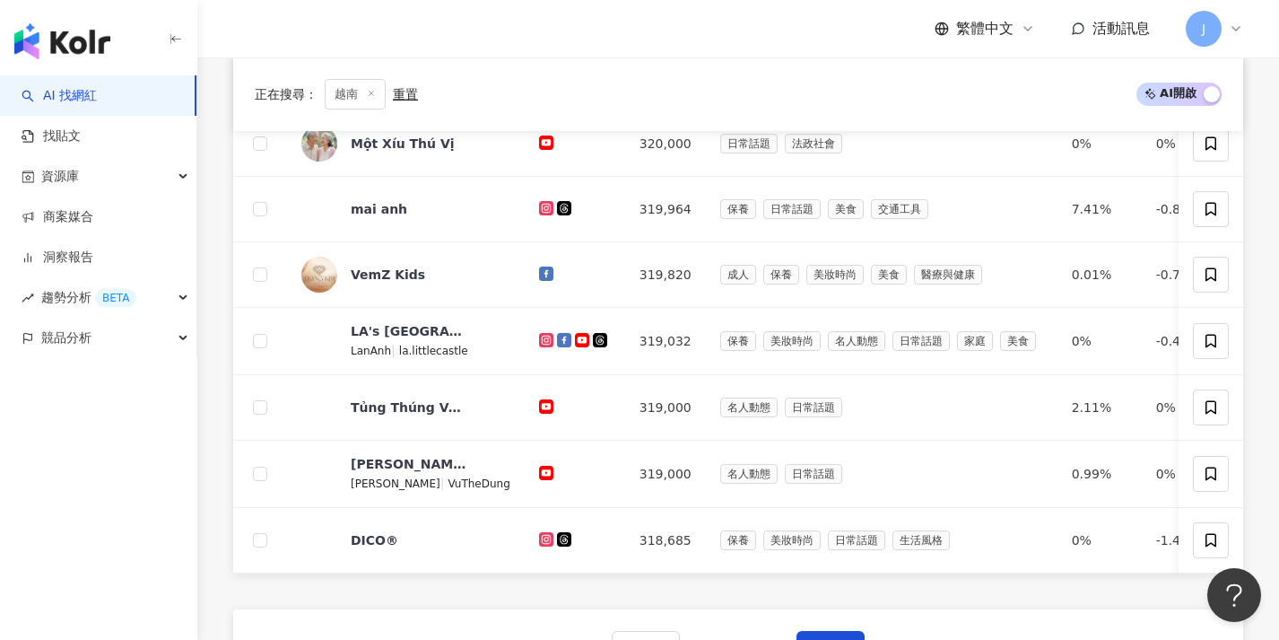
scroll to position [647, 0]
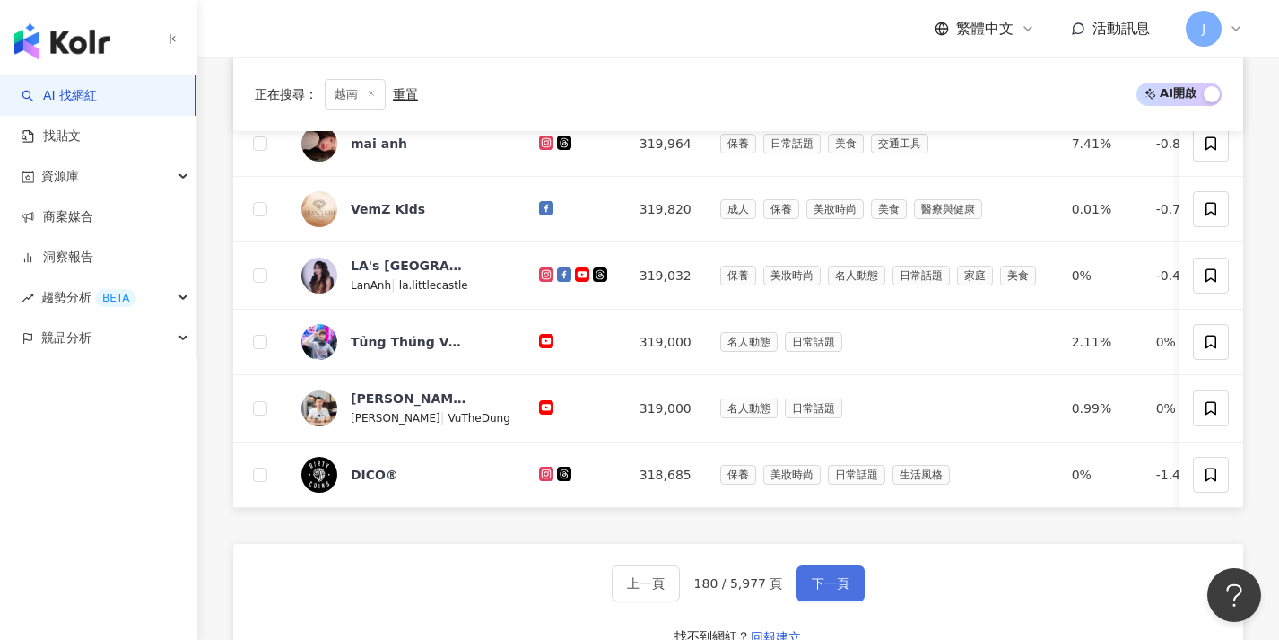
click at [813, 586] on button "下一頁" at bounding box center [831, 583] width 68 height 36
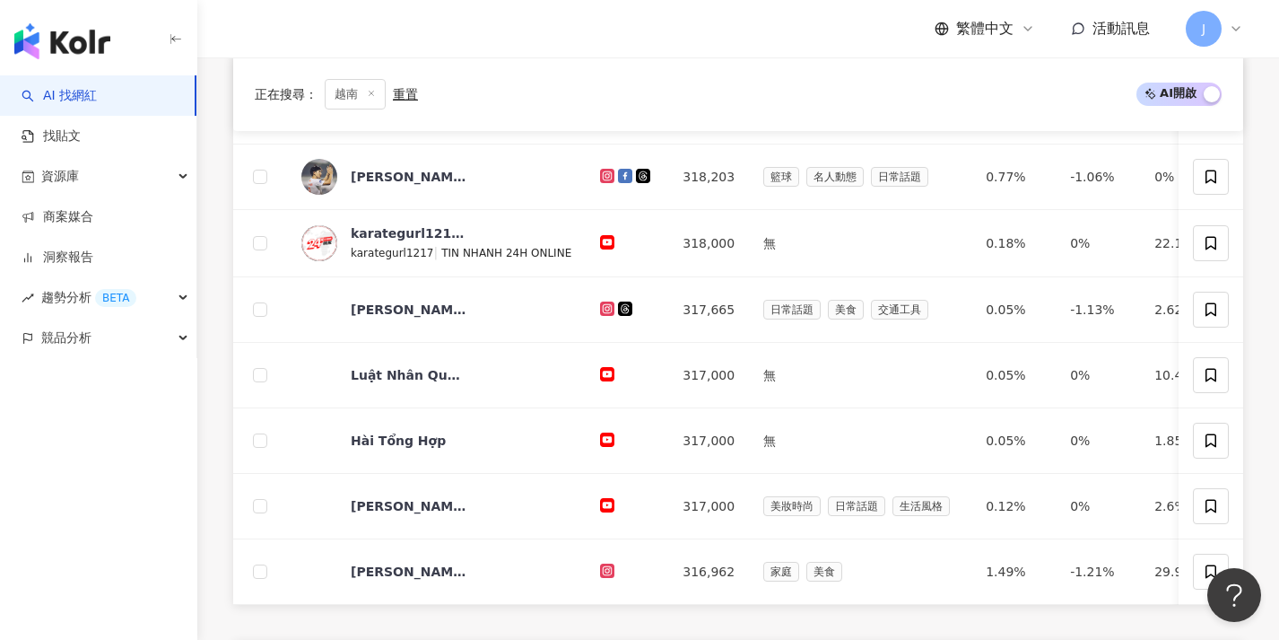
scroll to position [581, 0]
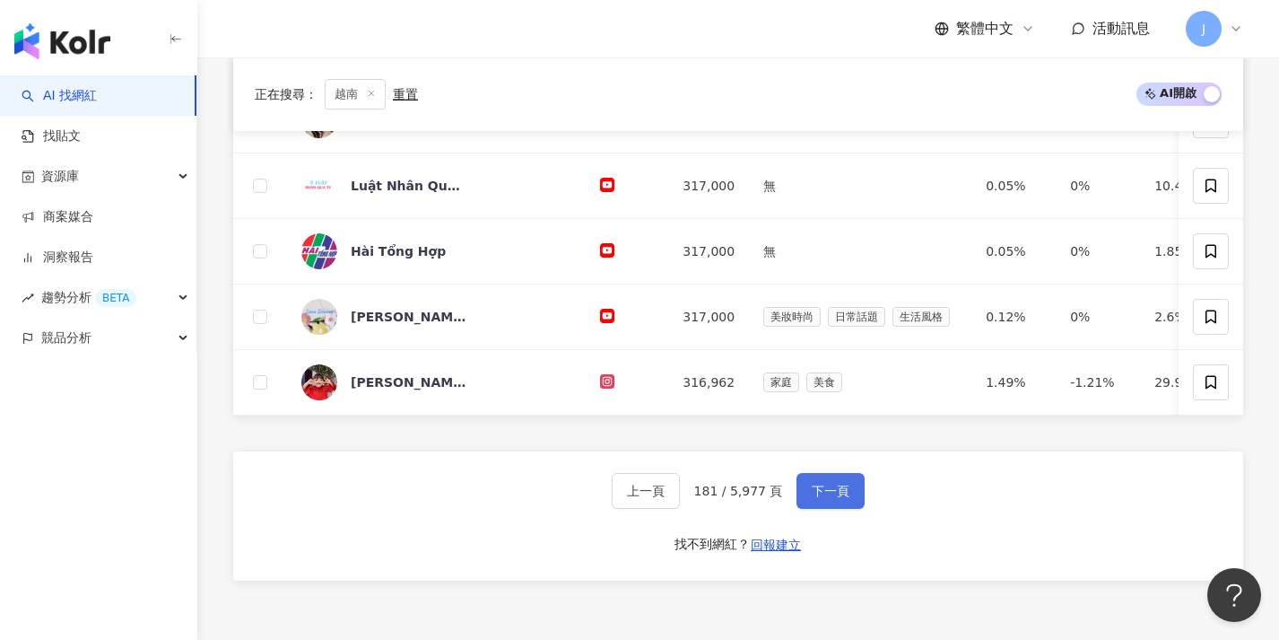
click at [825, 498] on span "下一頁" at bounding box center [831, 490] width 38 height 14
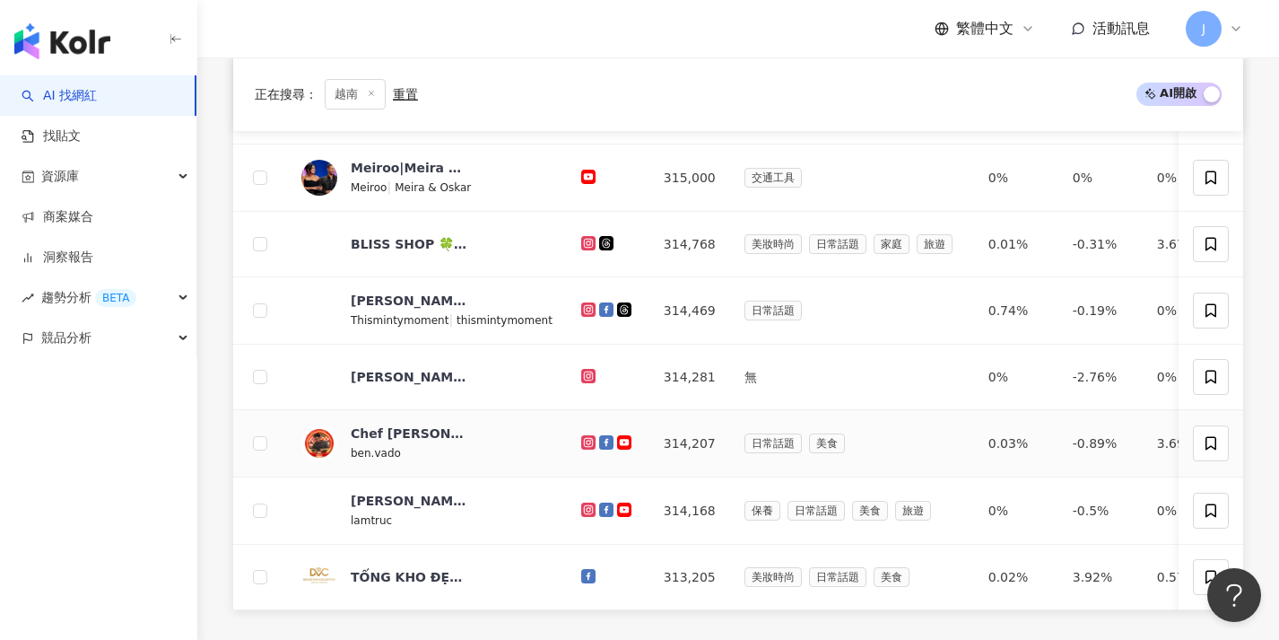
scroll to position [695, 0]
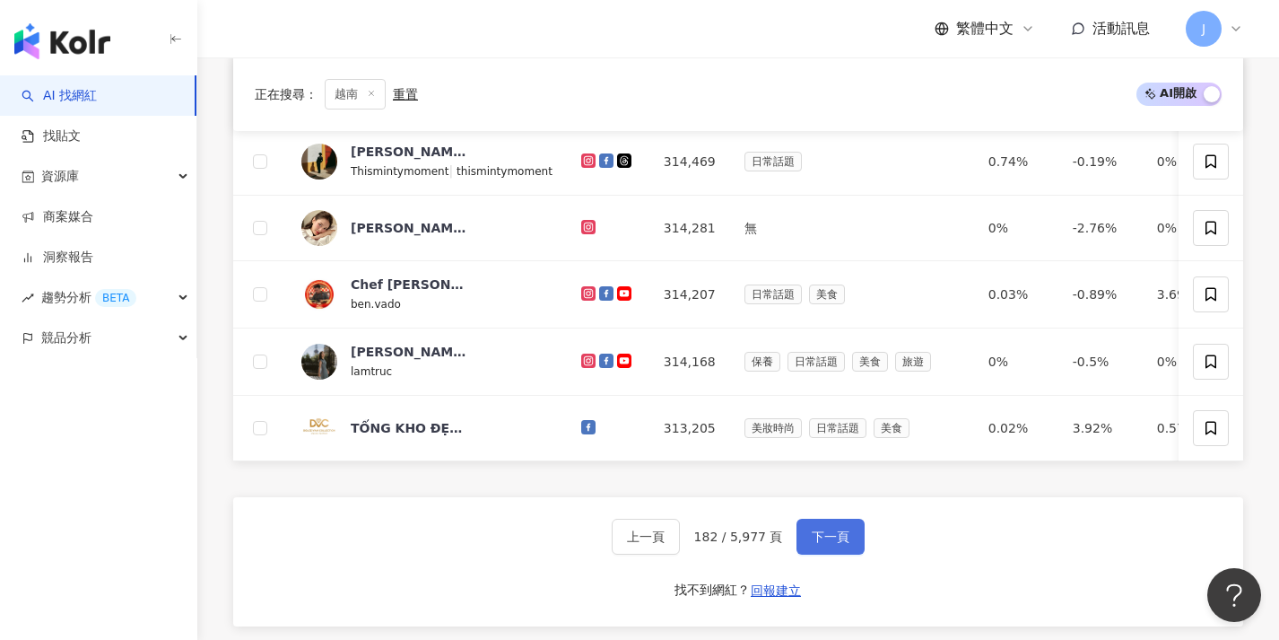
click at [840, 544] on span "下一頁" at bounding box center [831, 536] width 38 height 14
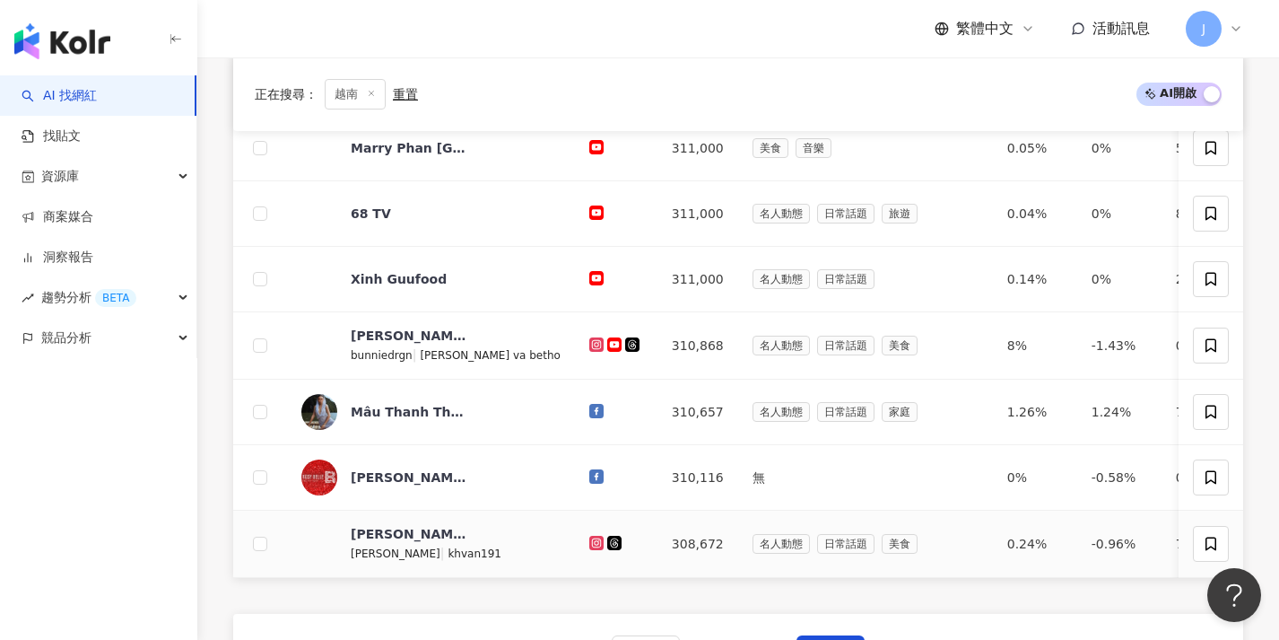
scroll to position [626, 0]
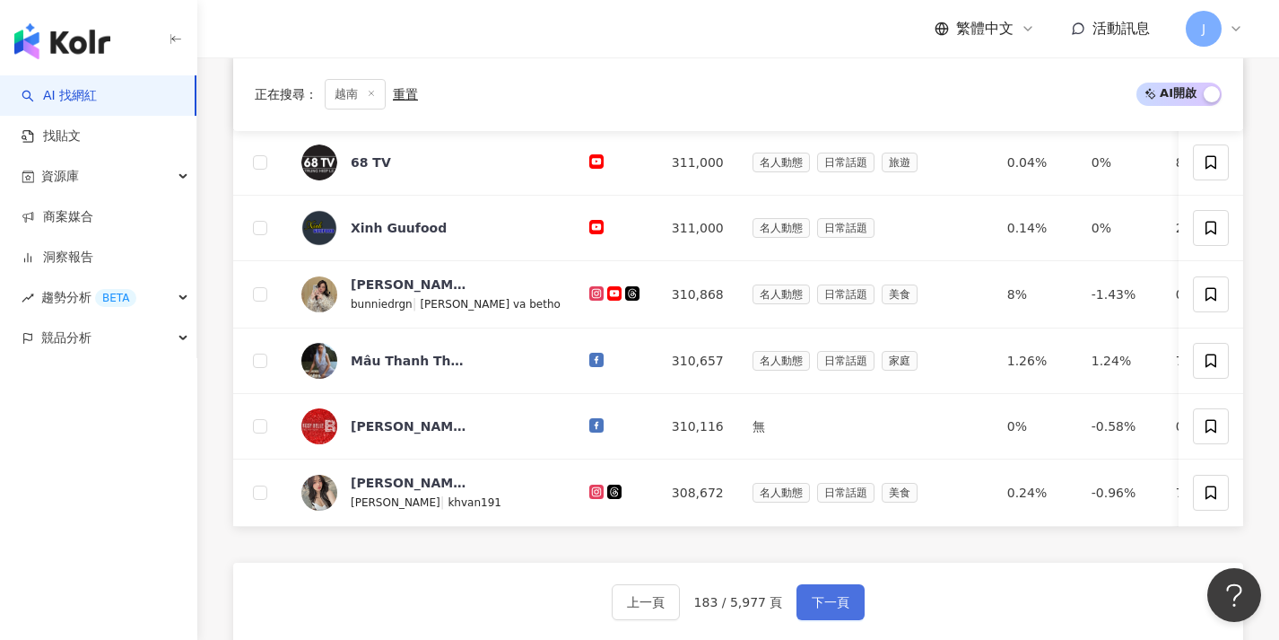
click at [840, 609] on span "下一頁" at bounding box center [831, 602] width 38 height 14
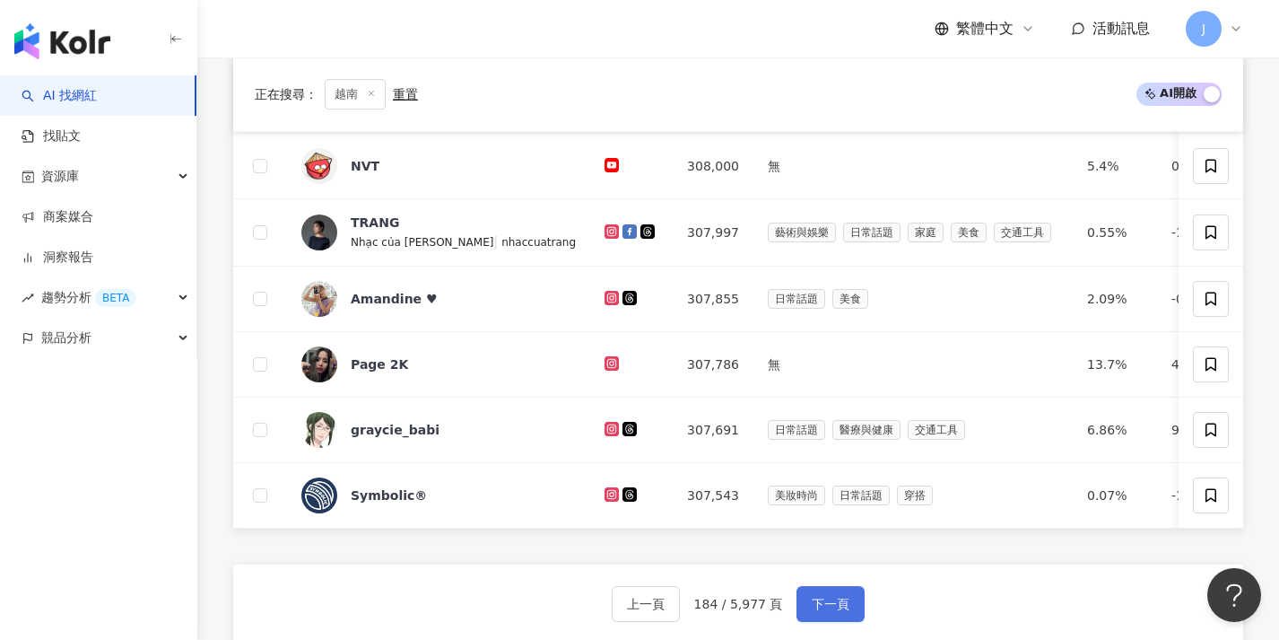
click at [835, 605] on button "下一頁" at bounding box center [831, 604] width 68 height 36
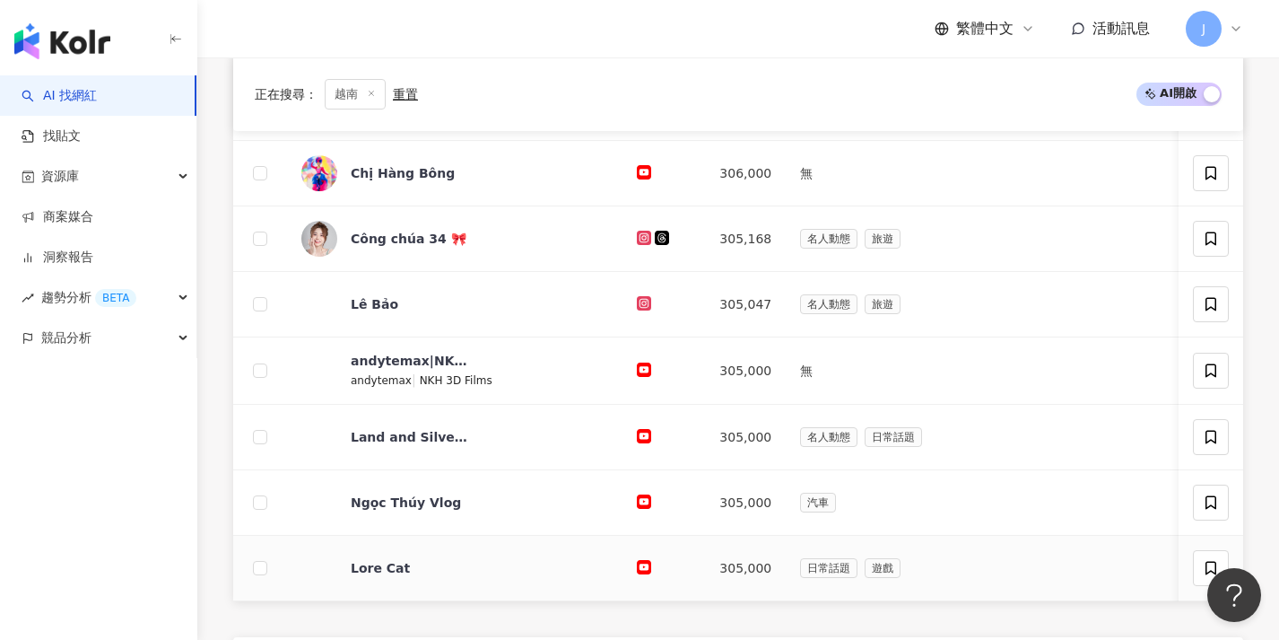
scroll to position [620, 0]
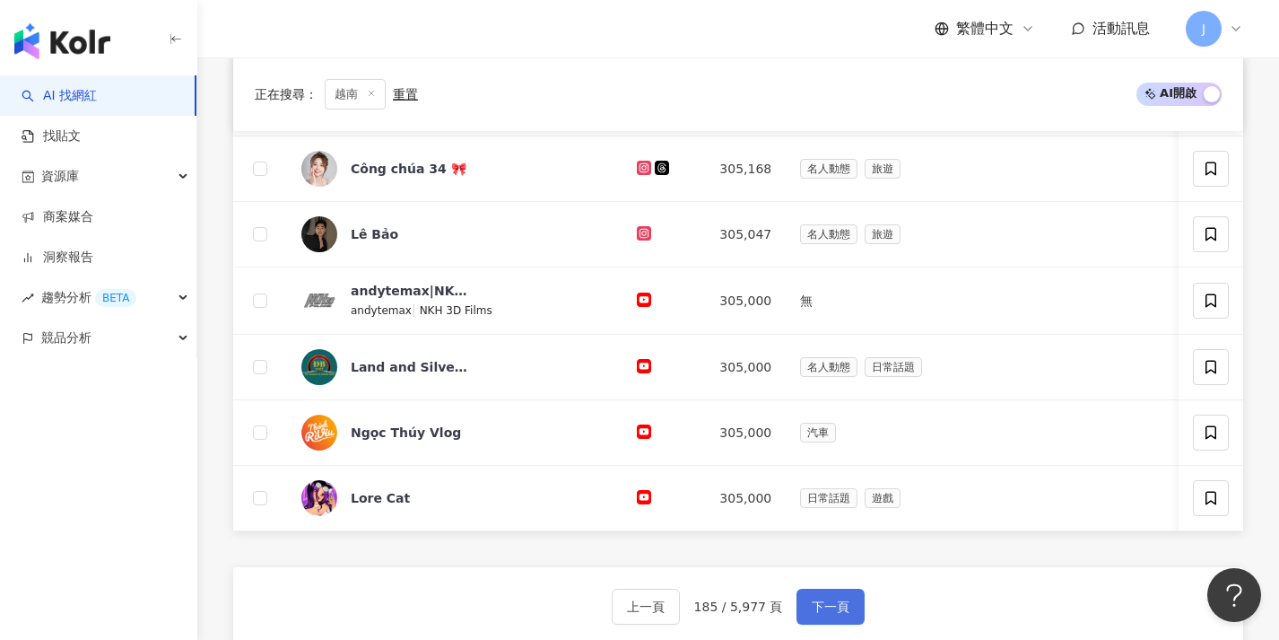
click at [833, 607] on button "下一頁" at bounding box center [831, 606] width 68 height 36
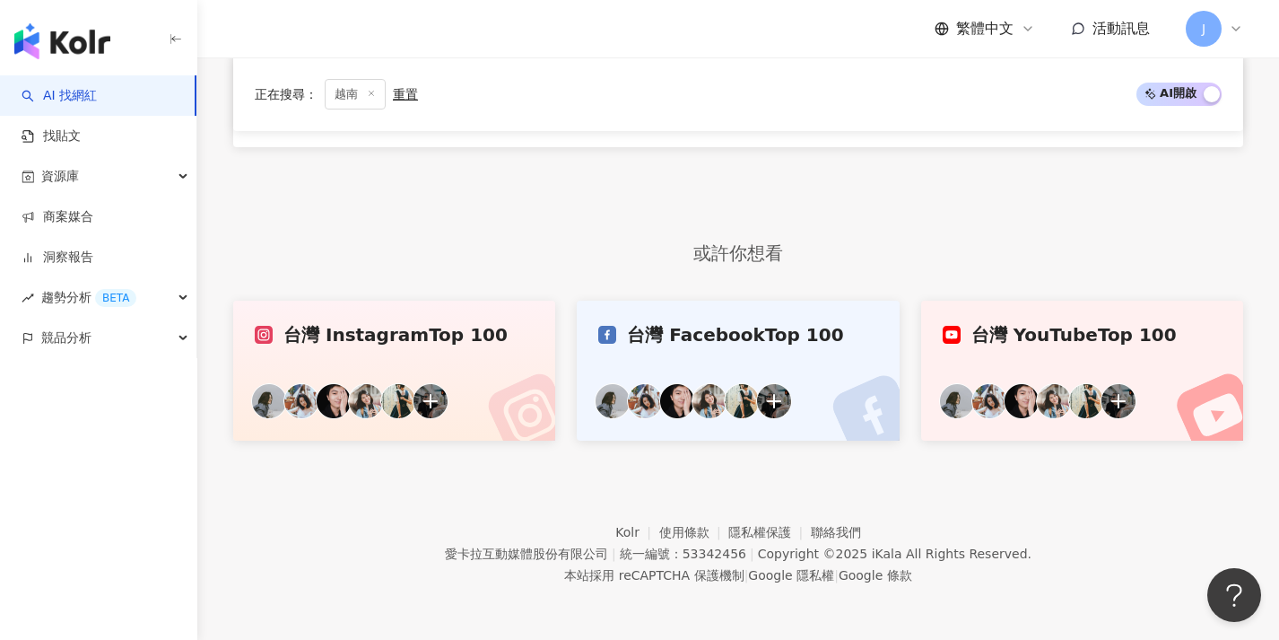
scroll to position [546, 0]
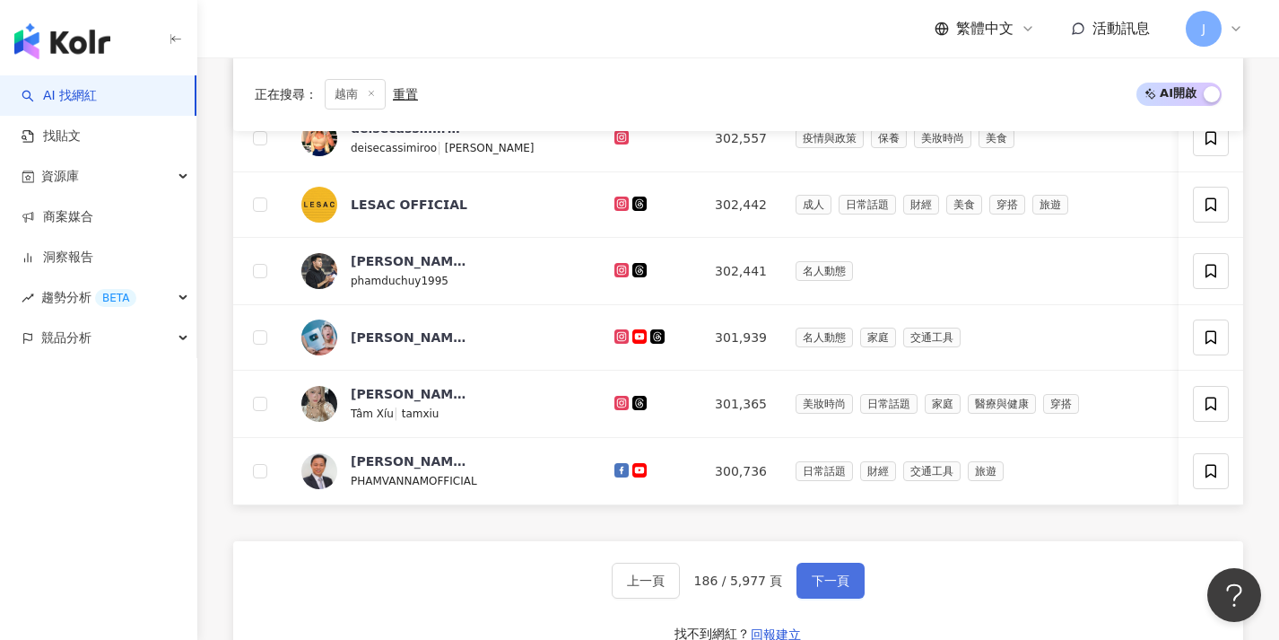
click at [834, 587] on span "下一頁" at bounding box center [831, 580] width 38 height 14
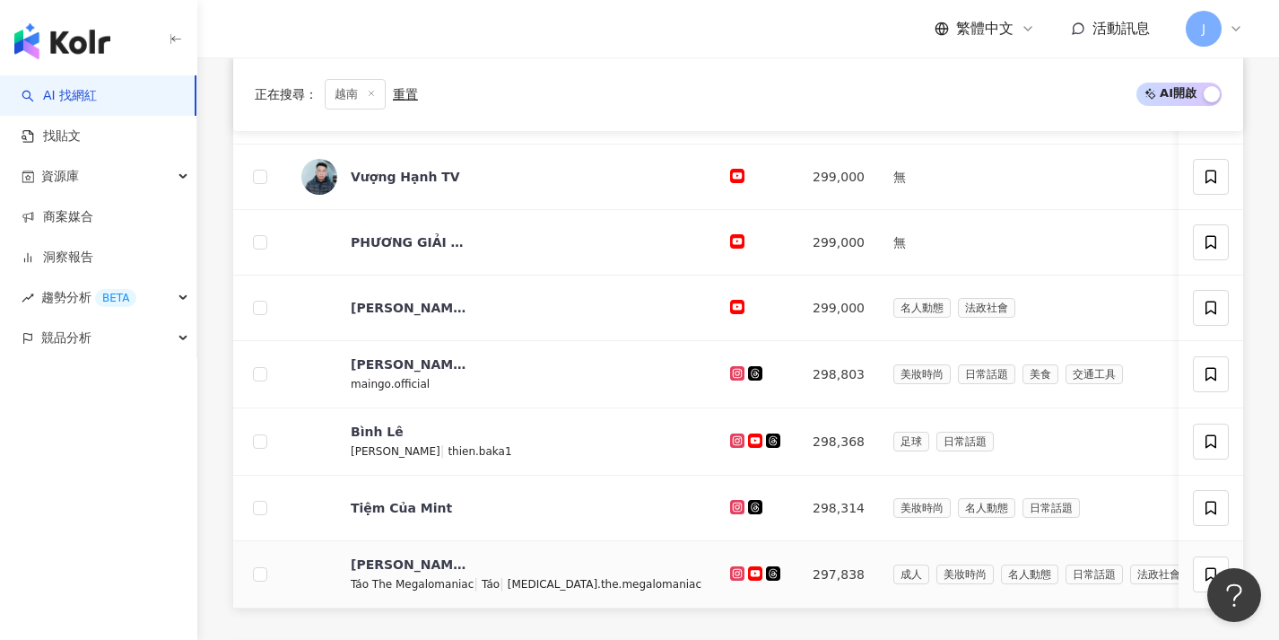
scroll to position [682, 0]
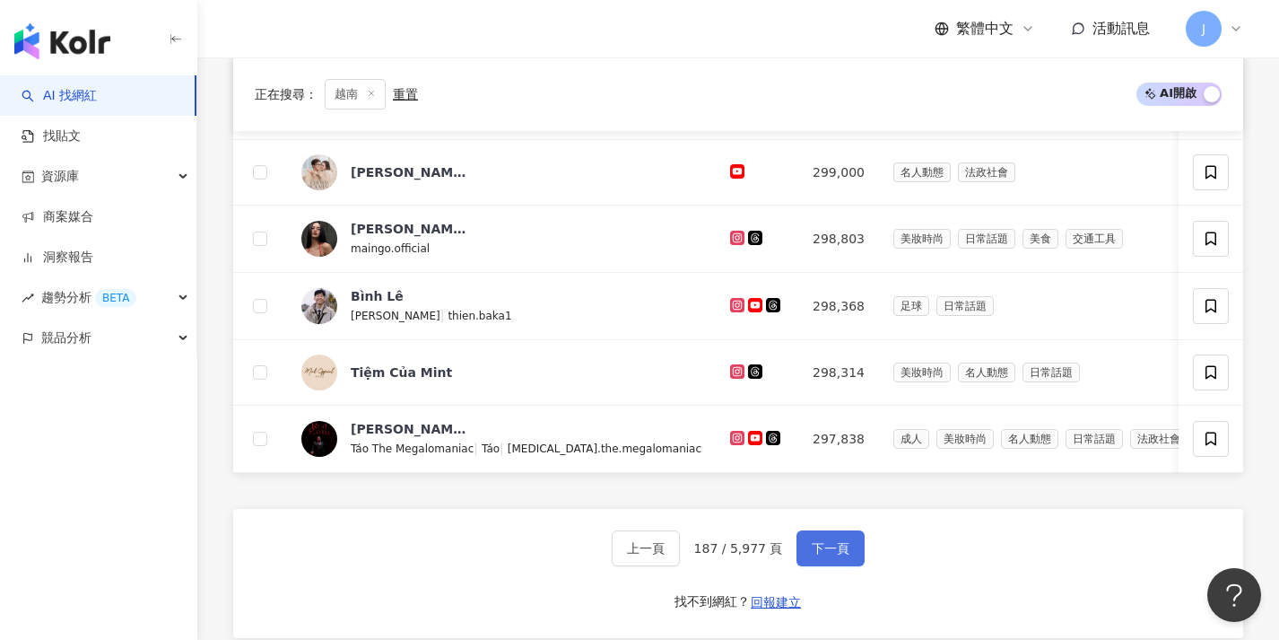
click at [840, 566] on button "下一頁" at bounding box center [831, 548] width 68 height 36
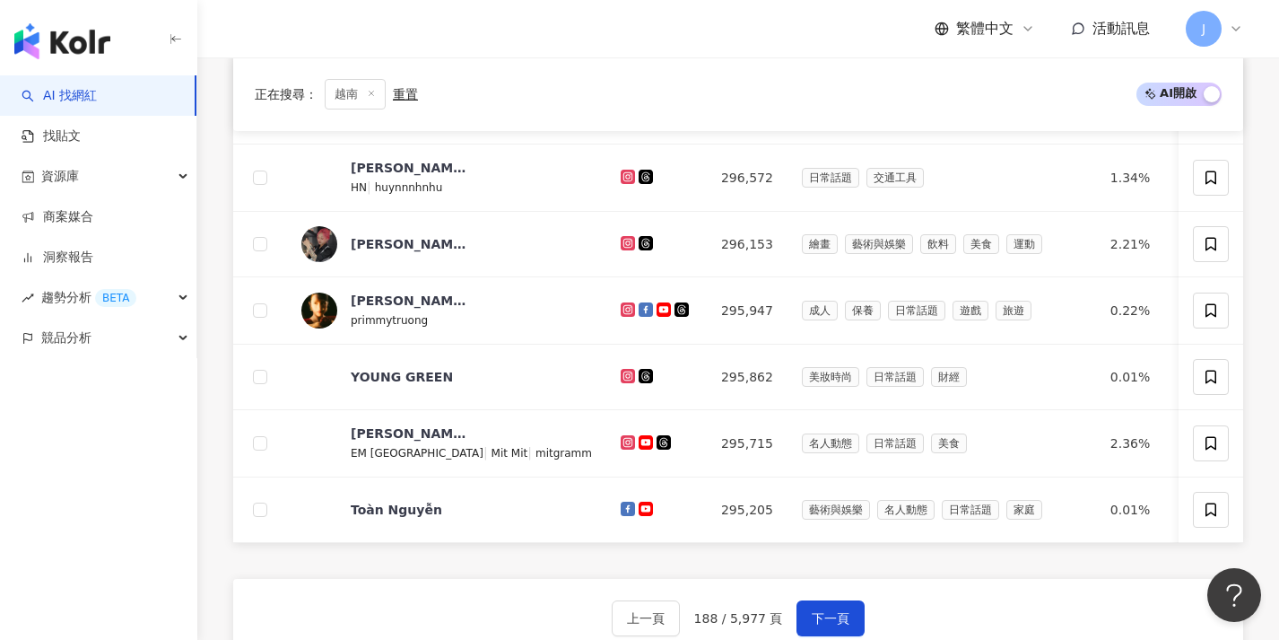
scroll to position [637, 0]
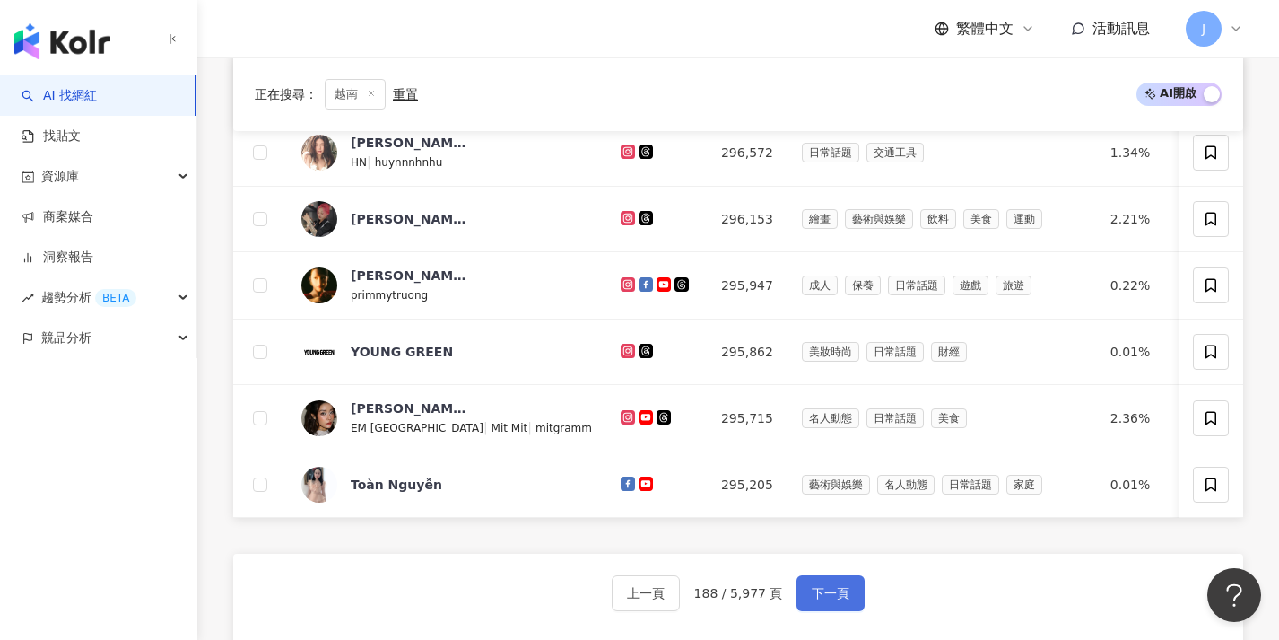
click at [838, 593] on button "下一頁" at bounding box center [831, 593] width 68 height 36
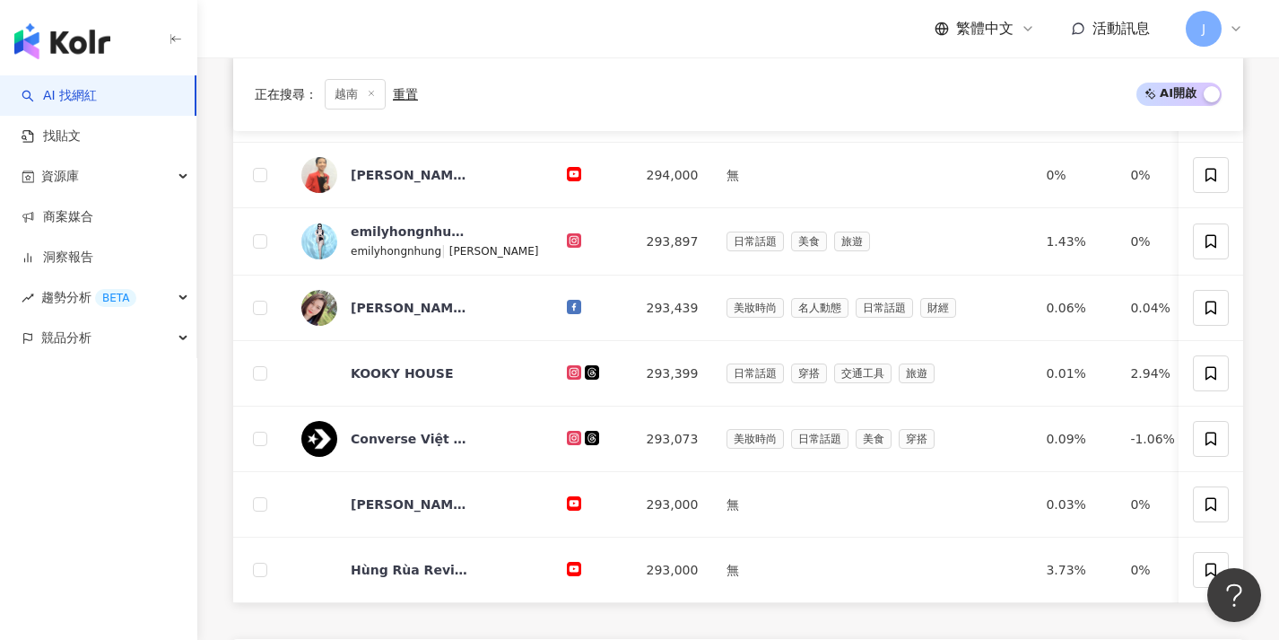
scroll to position [704, 0]
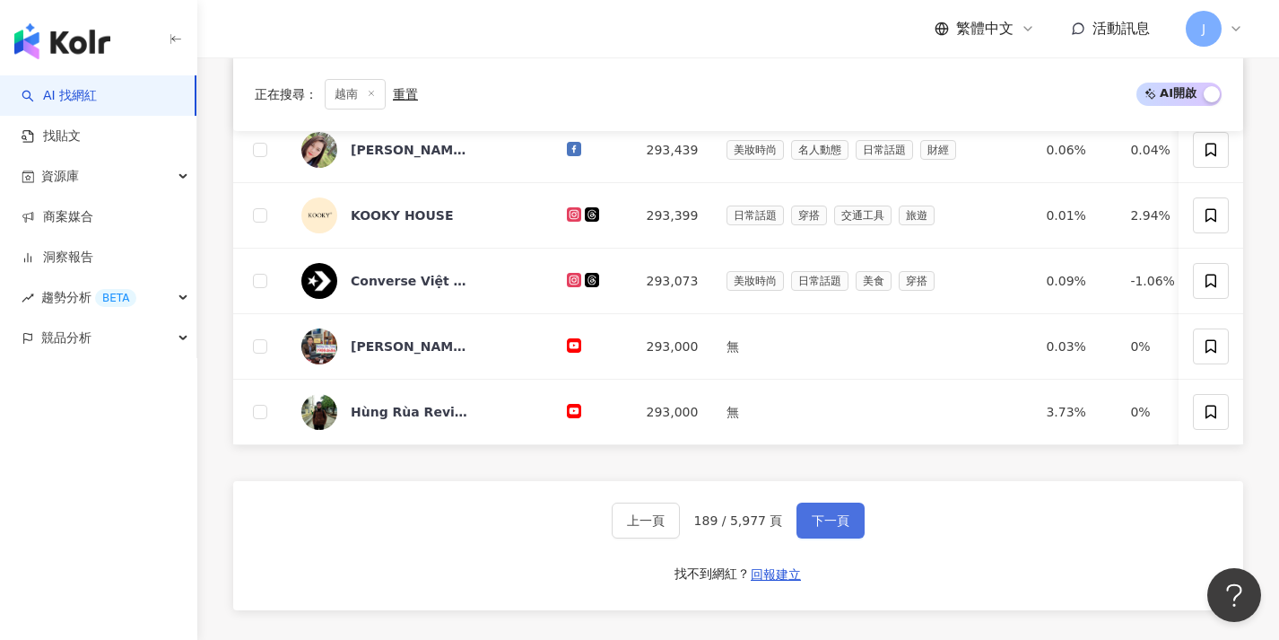
click at [838, 527] on span "下一頁" at bounding box center [831, 520] width 38 height 14
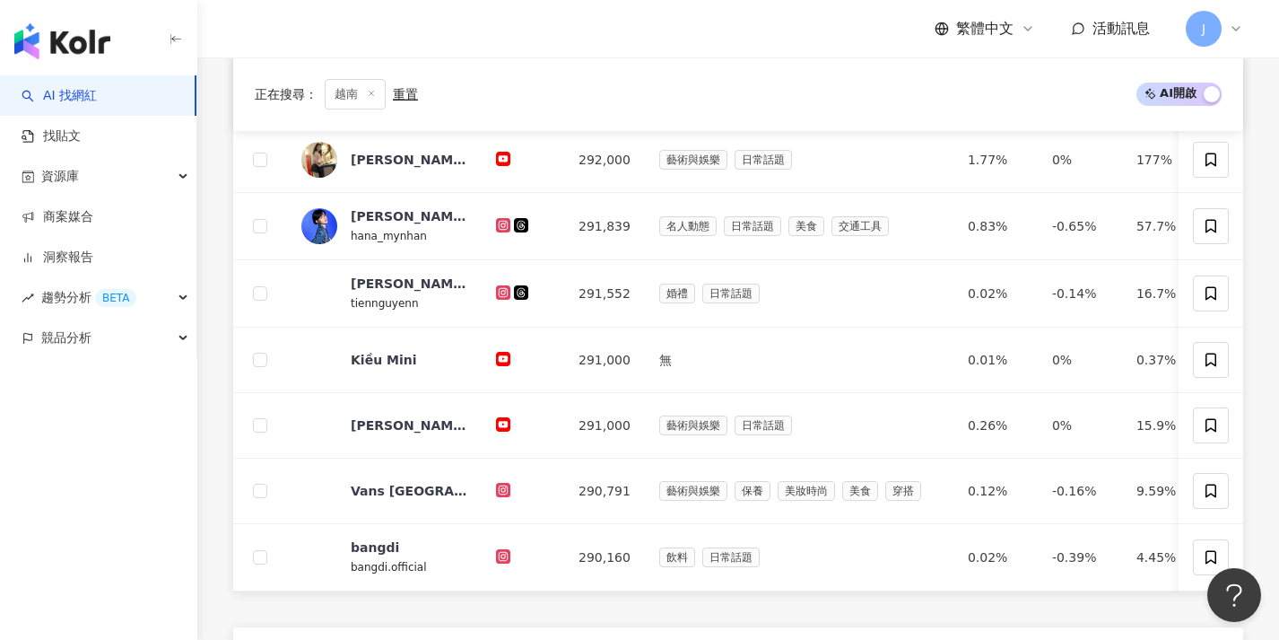
scroll to position [636, 0]
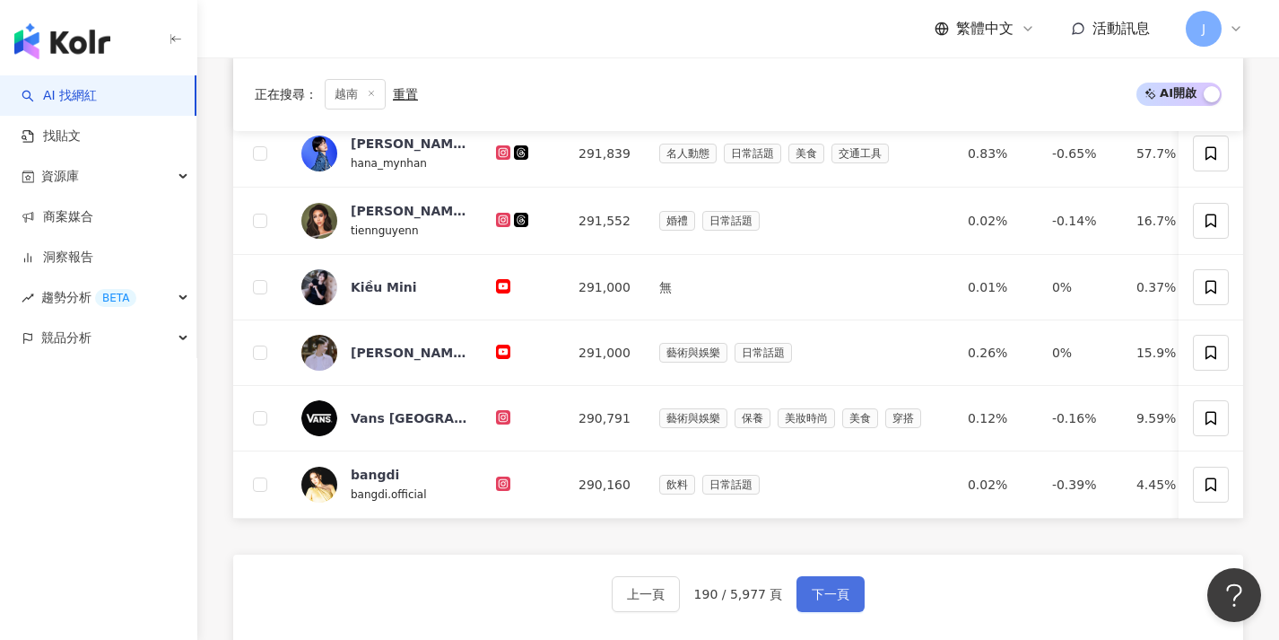
click at [835, 589] on button "下一頁" at bounding box center [831, 594] width 68 height 36
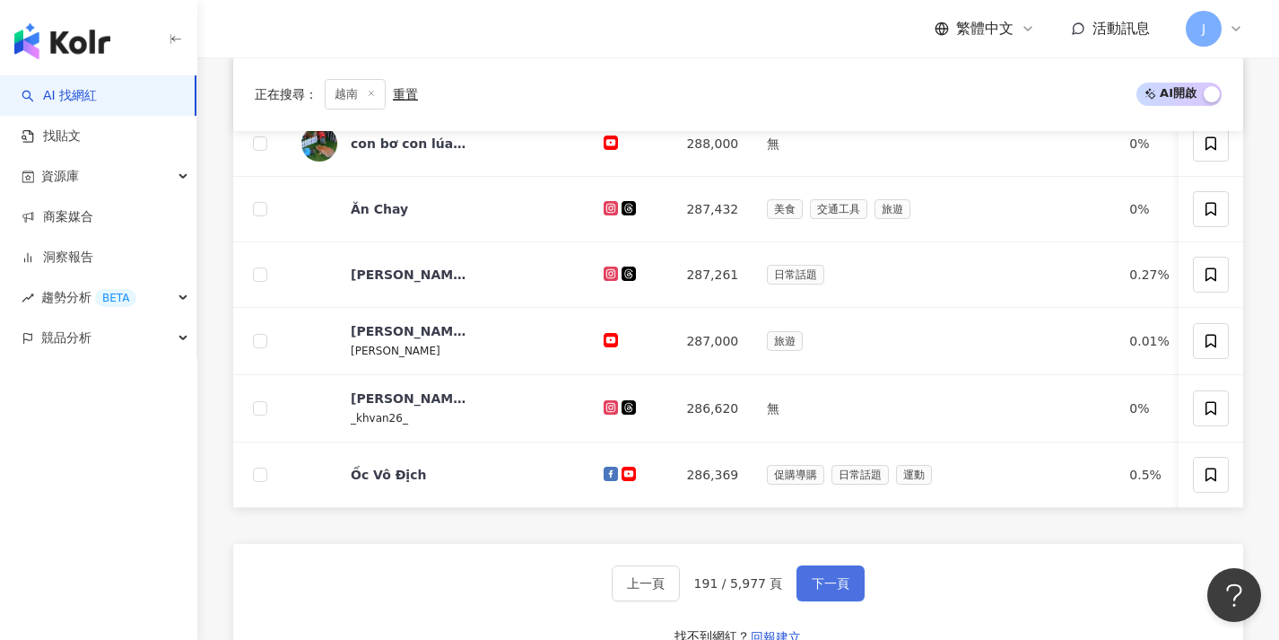
scroll to position [679, 0]
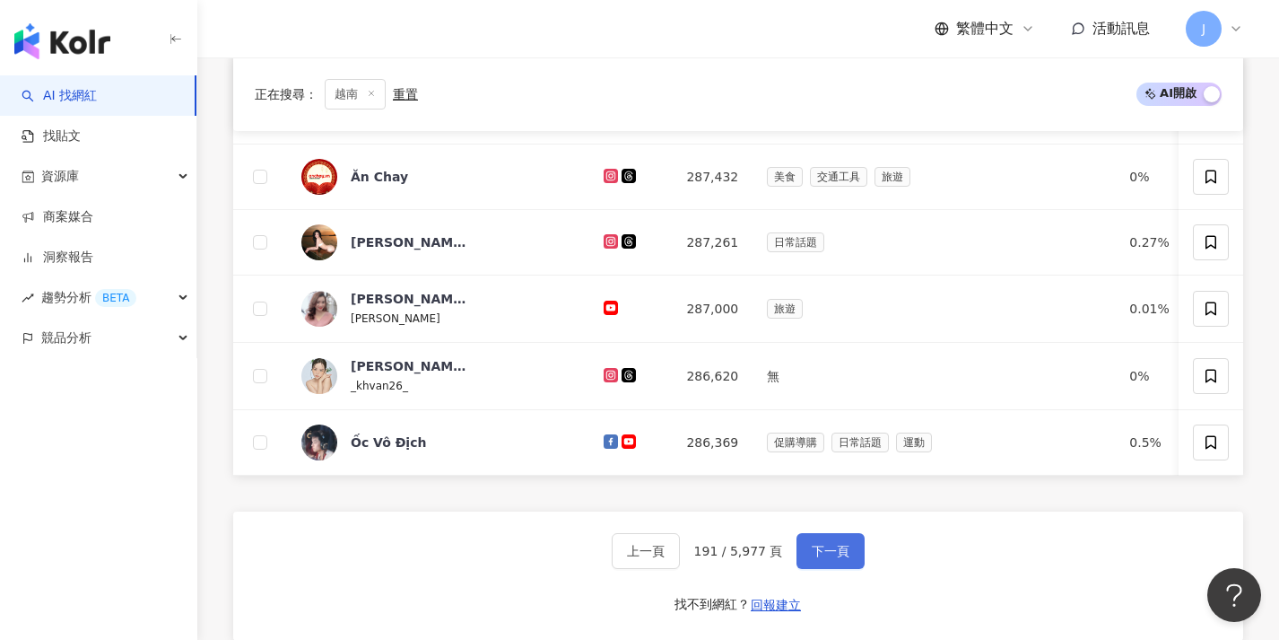
click at [838, 569] on button "下一頁" at bounding box center [831, 551] width 68 height 36
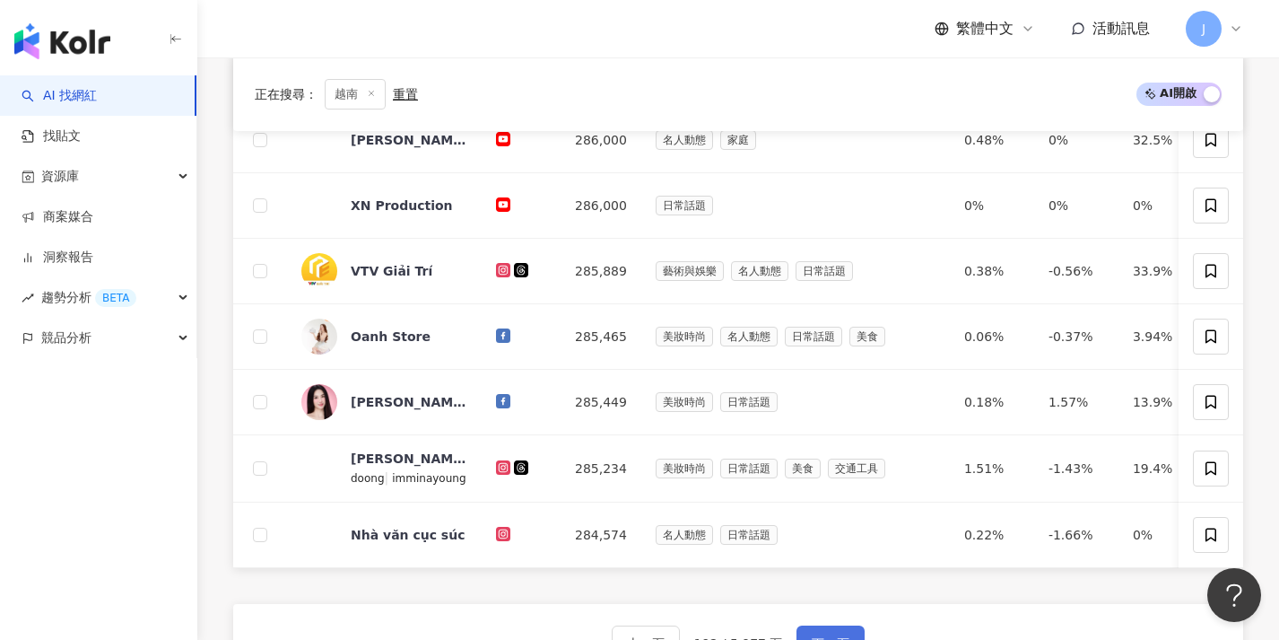
scroll to position [673, 0]
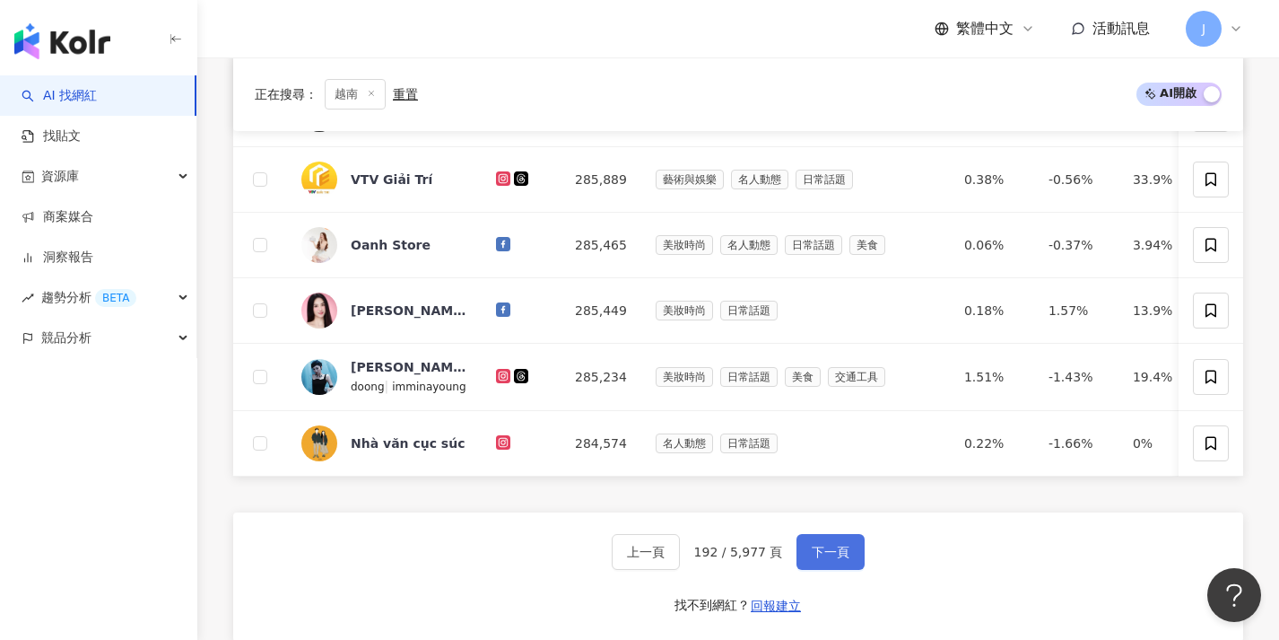
click at [840, 570] on button "下一頁" at bounding box center [831, 552] width 68 height 36
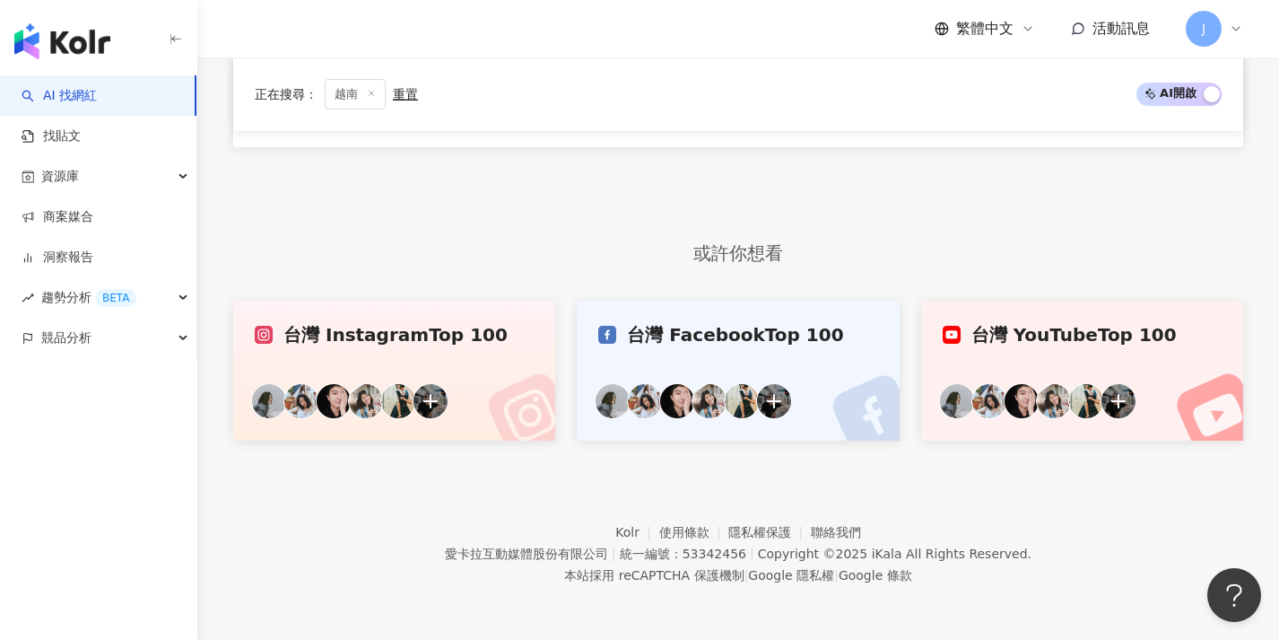
scroll to position [546, 0]
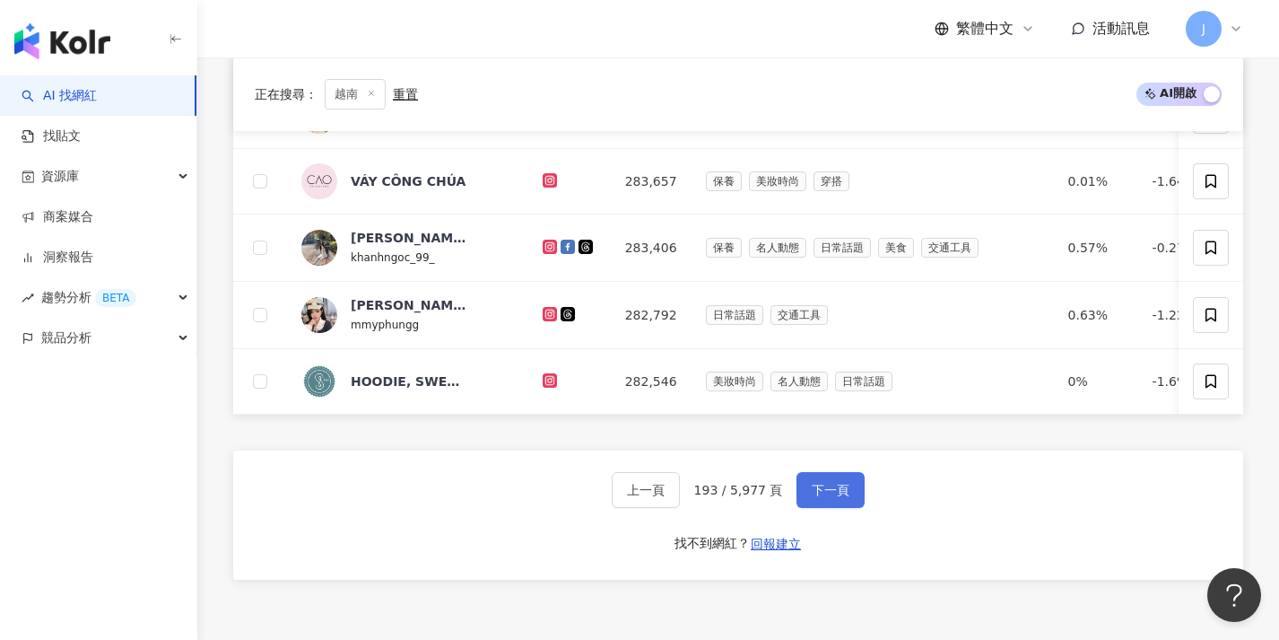
click at [820, 490] on button "下一頁" at bounding box center [831, 490] width 68 height 36
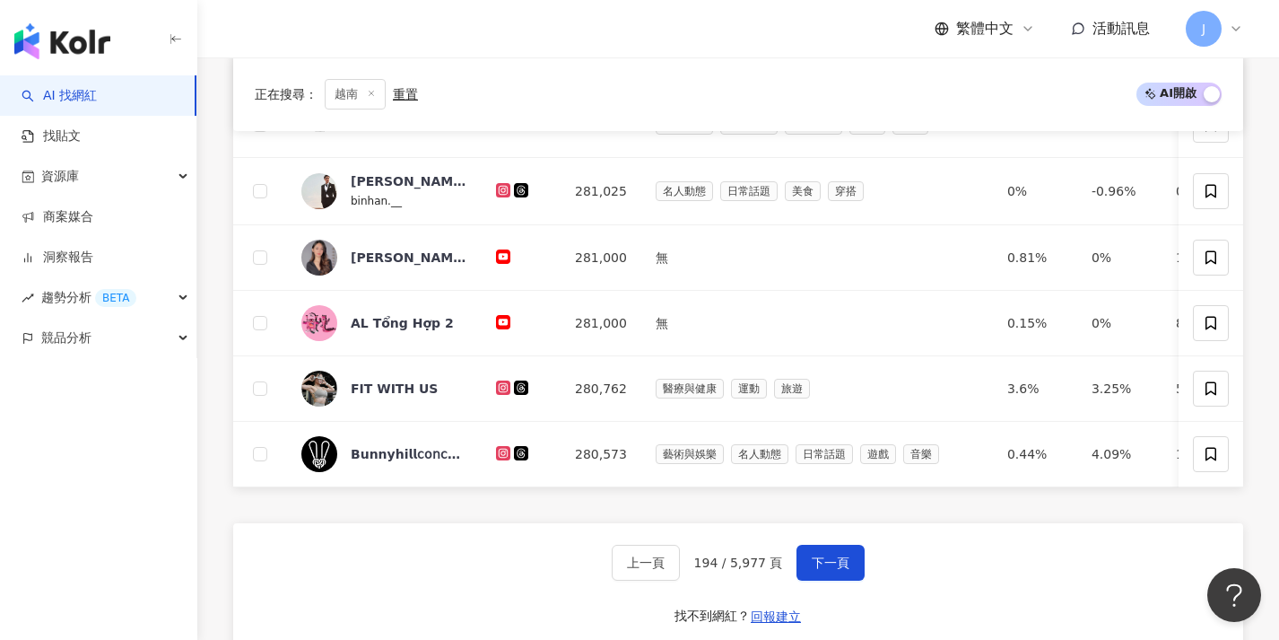
scroll to position [691, 0]
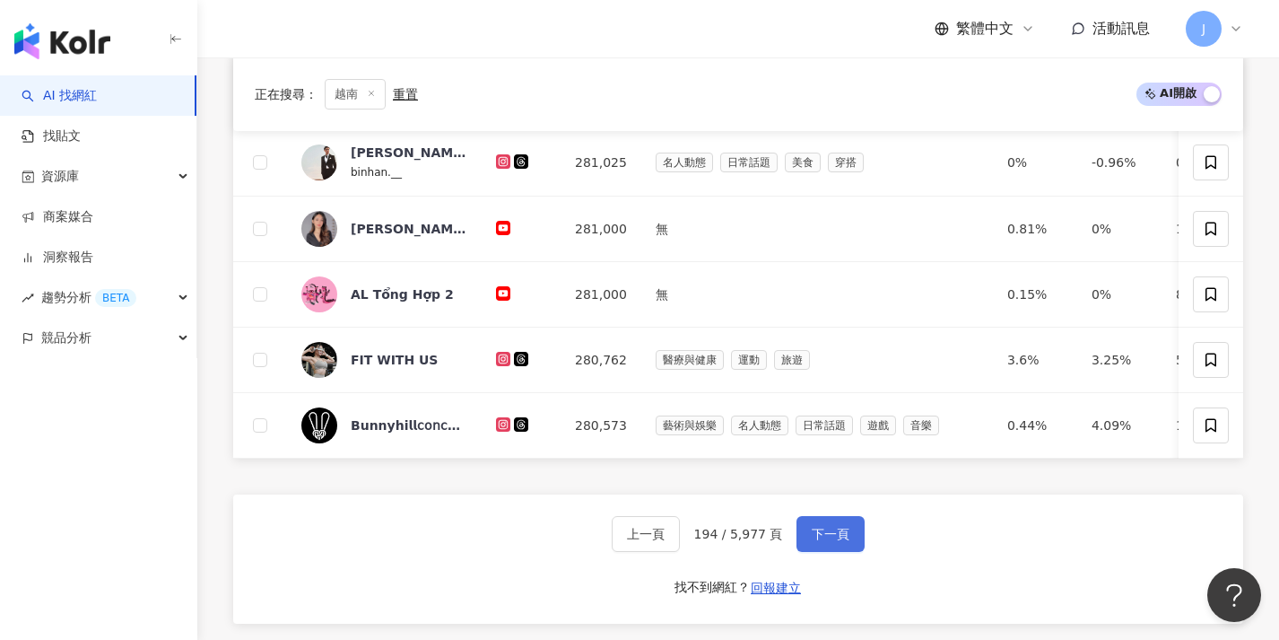
click at [812, 536] on button "下一頁" at bounding box center [831, 534] width 68 height 36
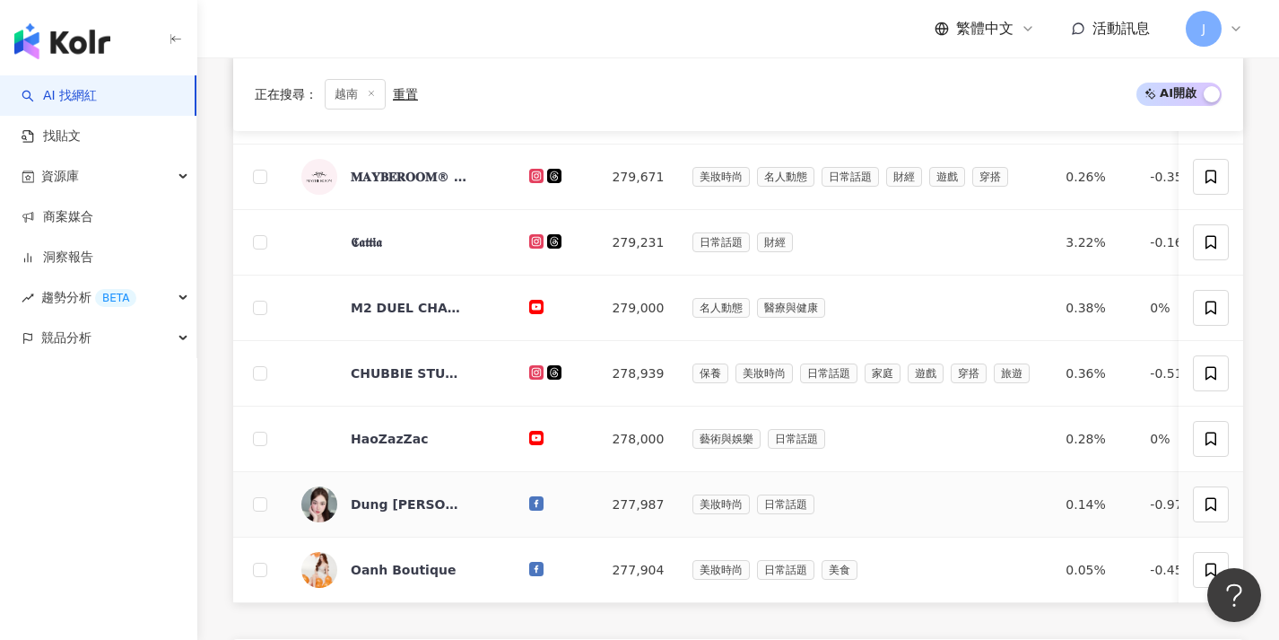
scroll to position [674, 0]
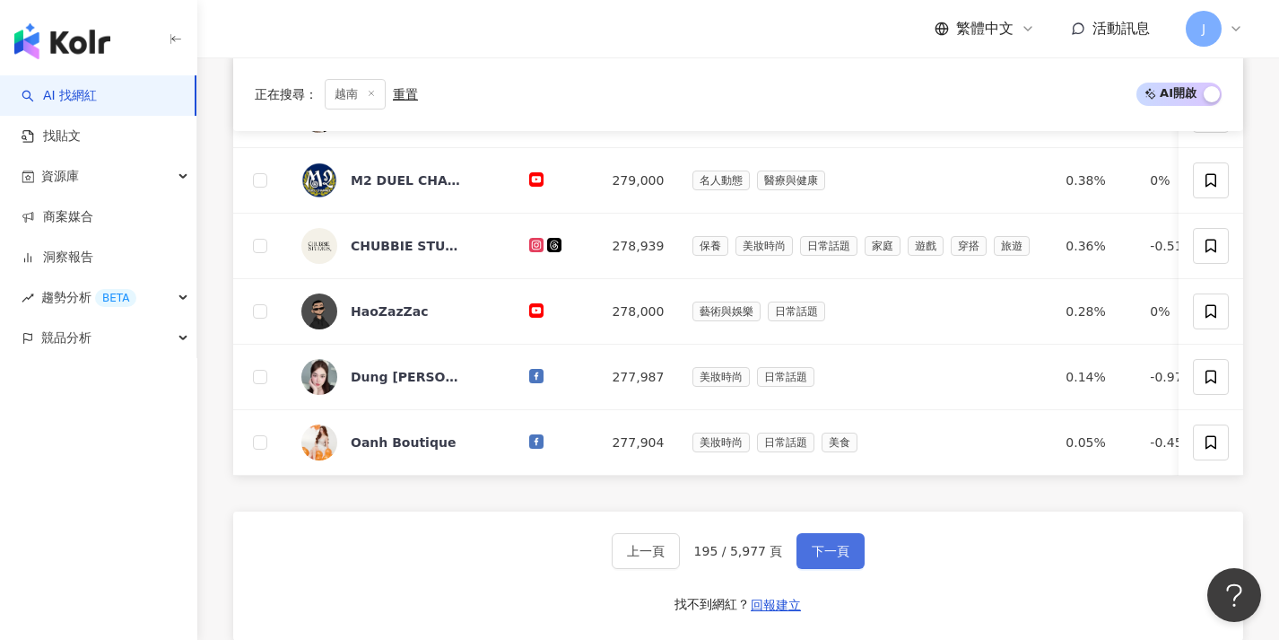
click at [812, 549] on button "下一頁" at bounding box center [831, 551] width 68 height 36
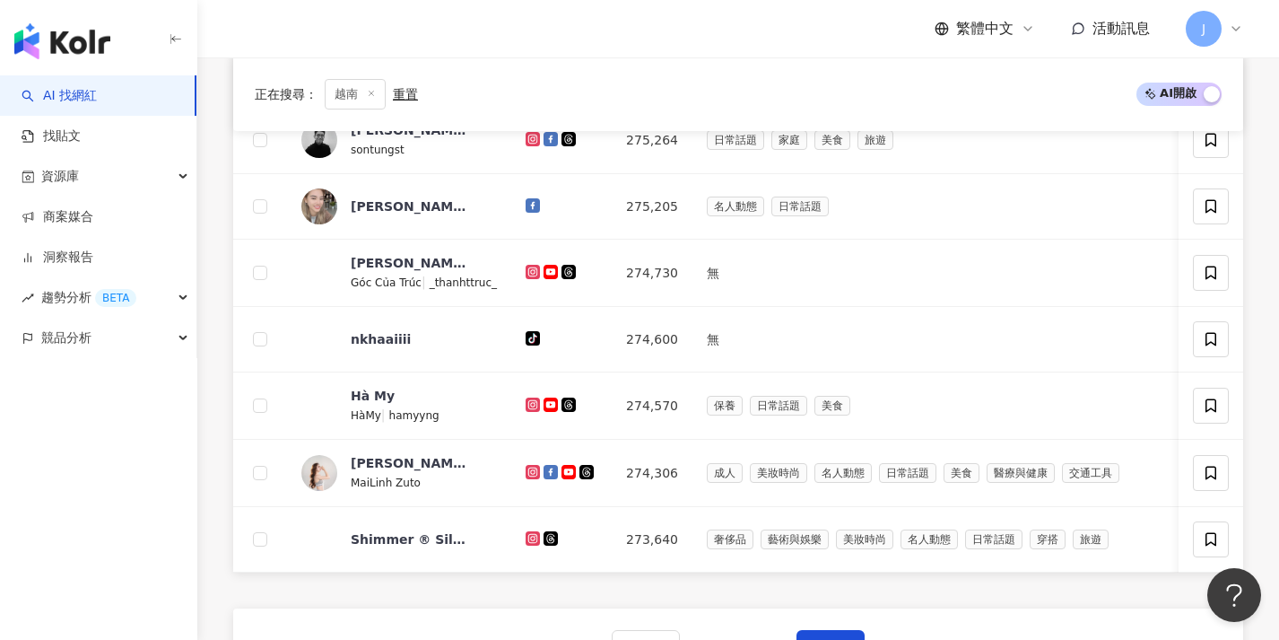
scroll to position [731, 0]
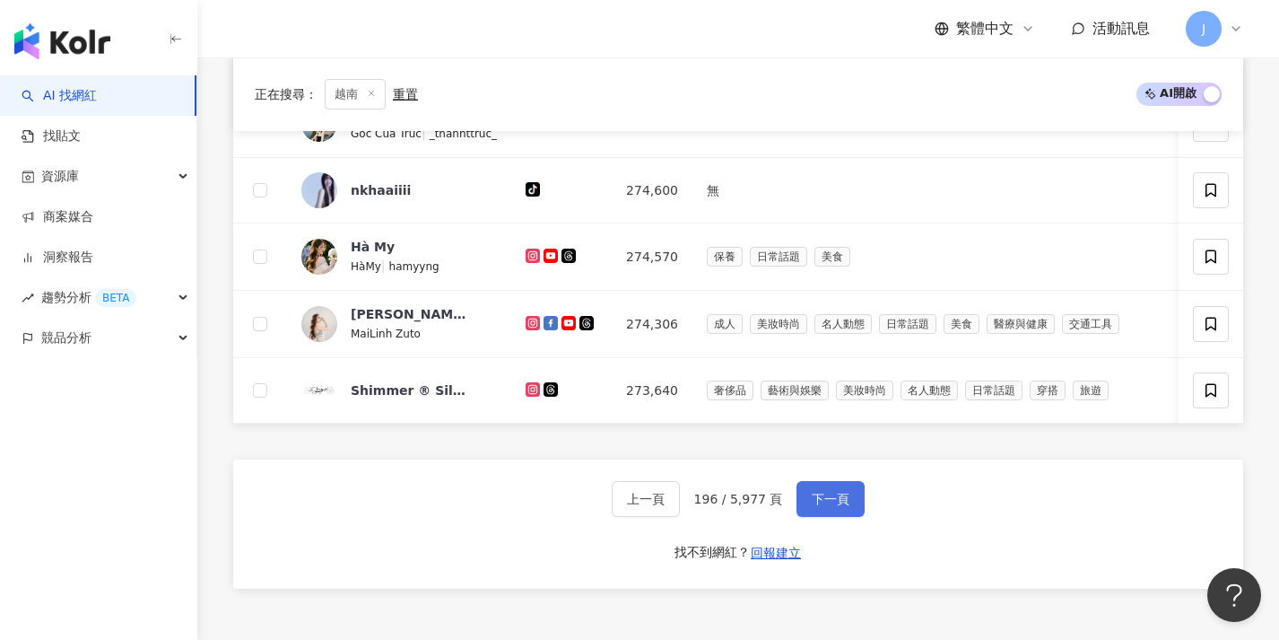
click at [838, 499] on button "下一頁" at bounding box center [831, 499] width 68 height 36
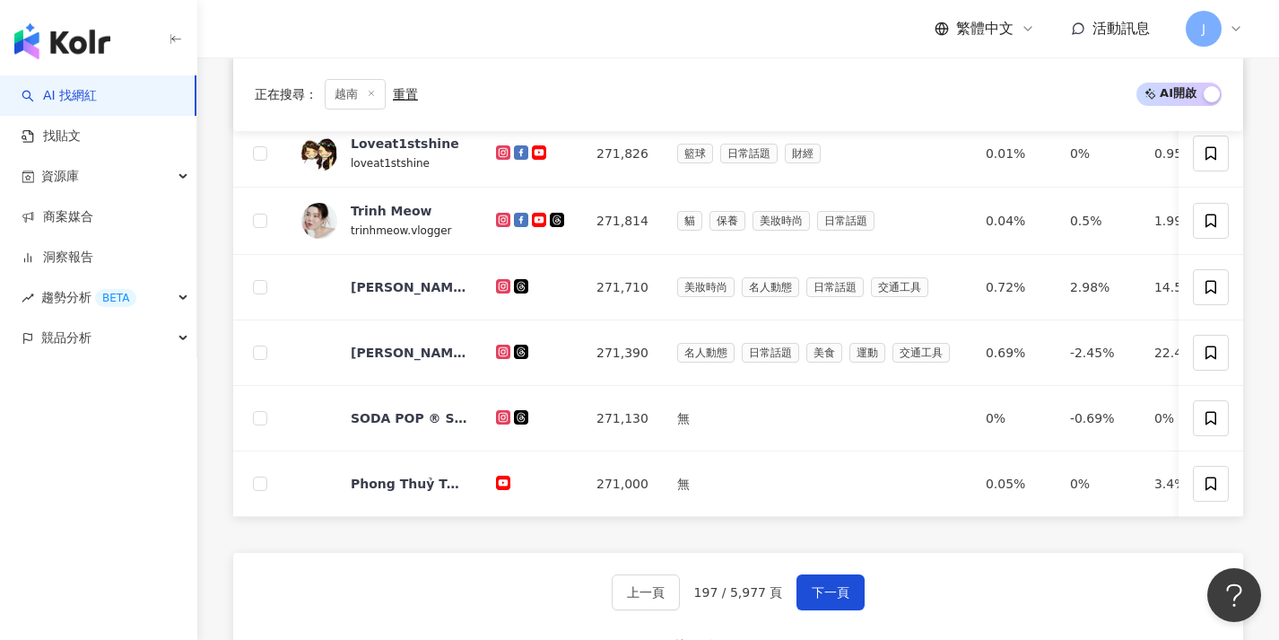
scroll to position [649, 0]
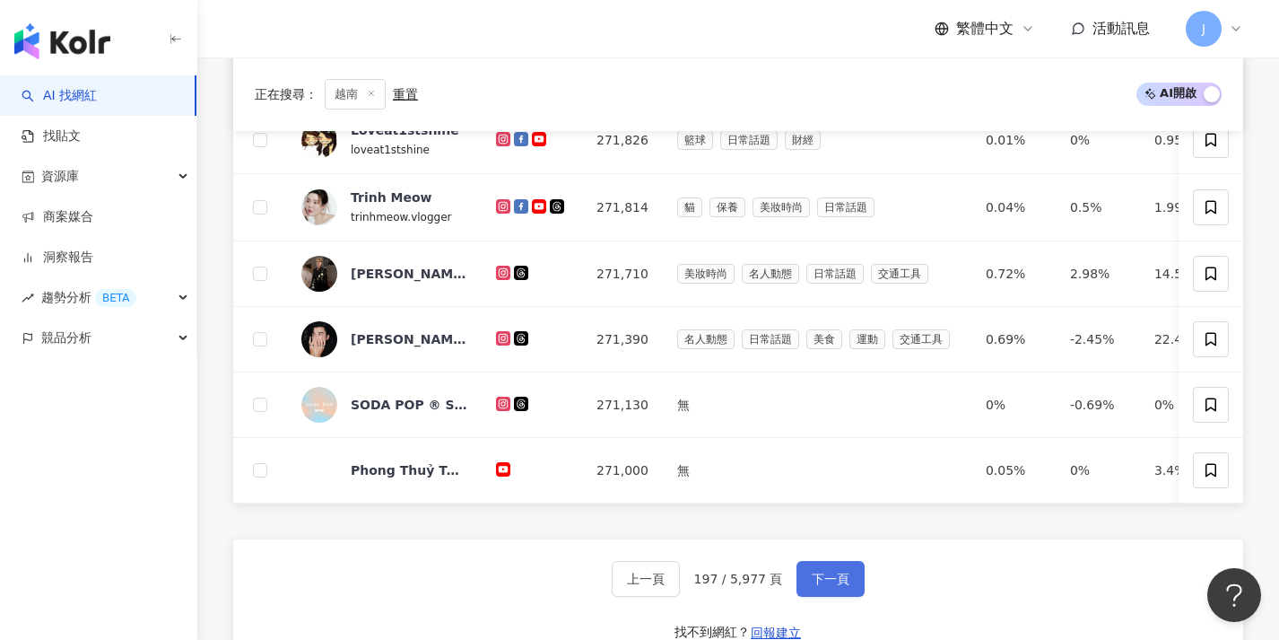
click at [828, 586] on span "下一頁" at bounding box center [831, 578] width 38 height 14
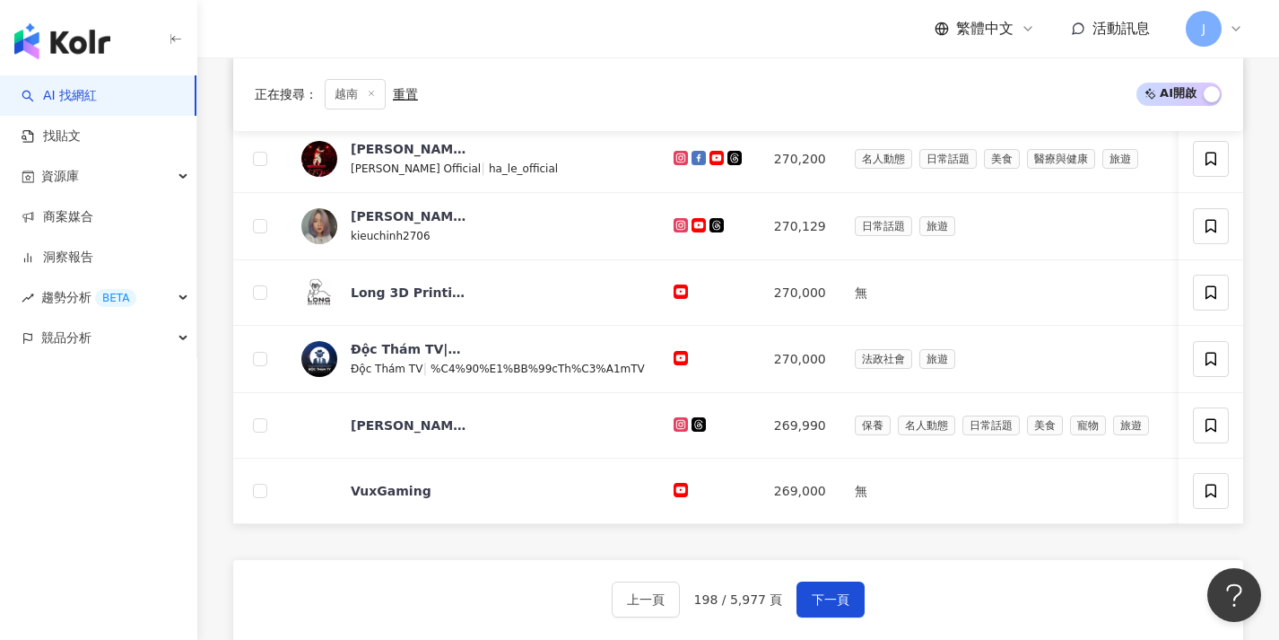
scroll to position [683, 0]
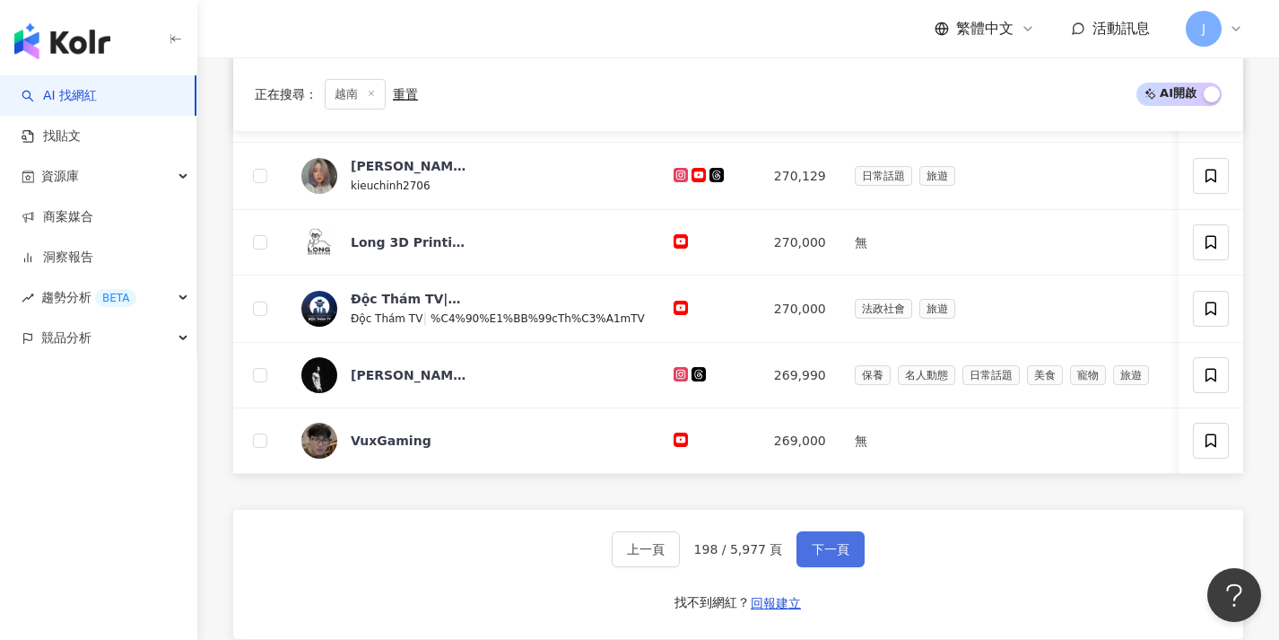
click at [836, 567] on button "下一頁" at bounding box center [831, 549] width 68 height 36
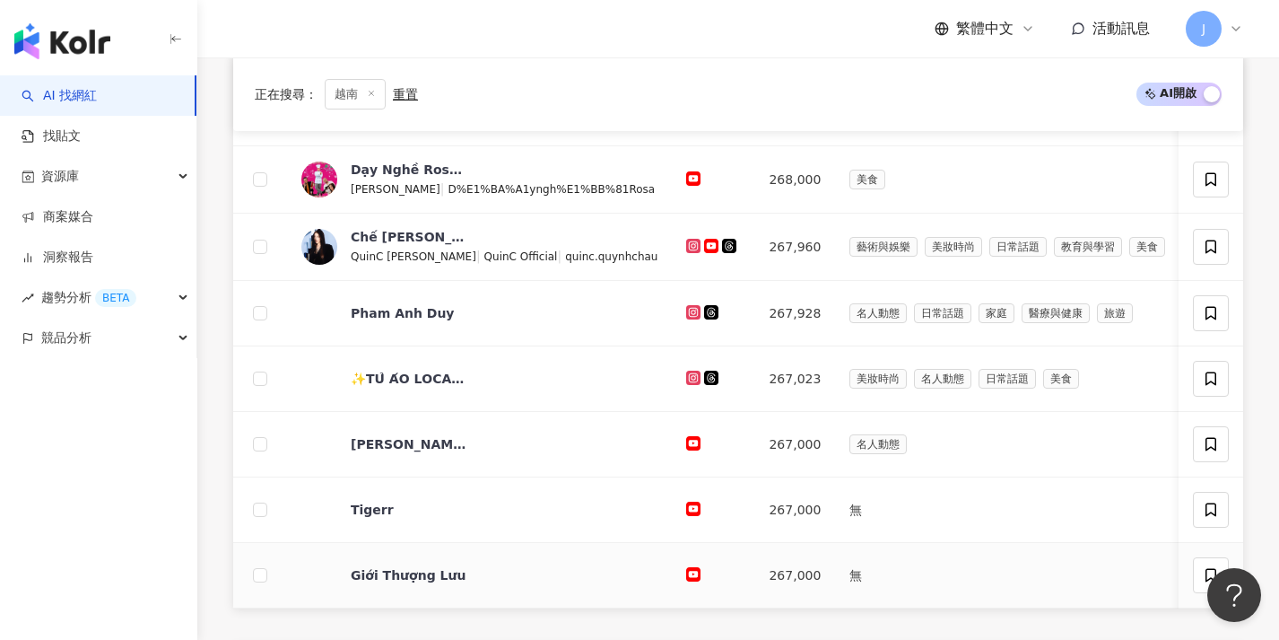
scroll to position [736, 0]
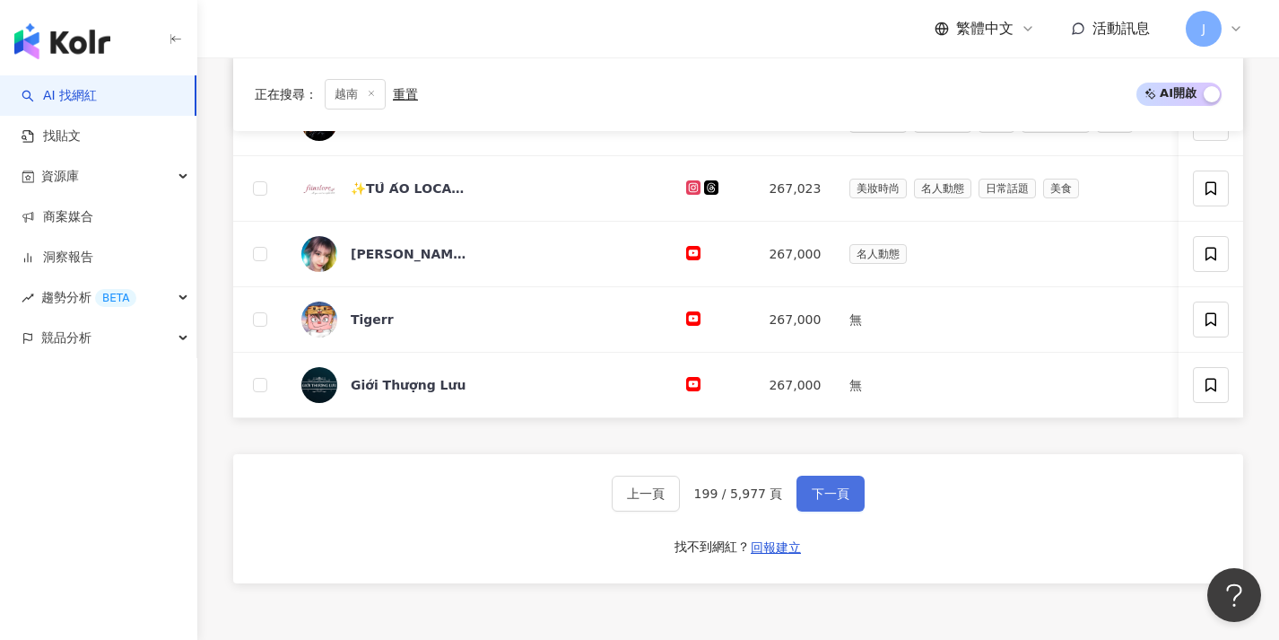
click at [832, 511] on button "下一頁" at bounding box center [831, 493] width 68 height 36
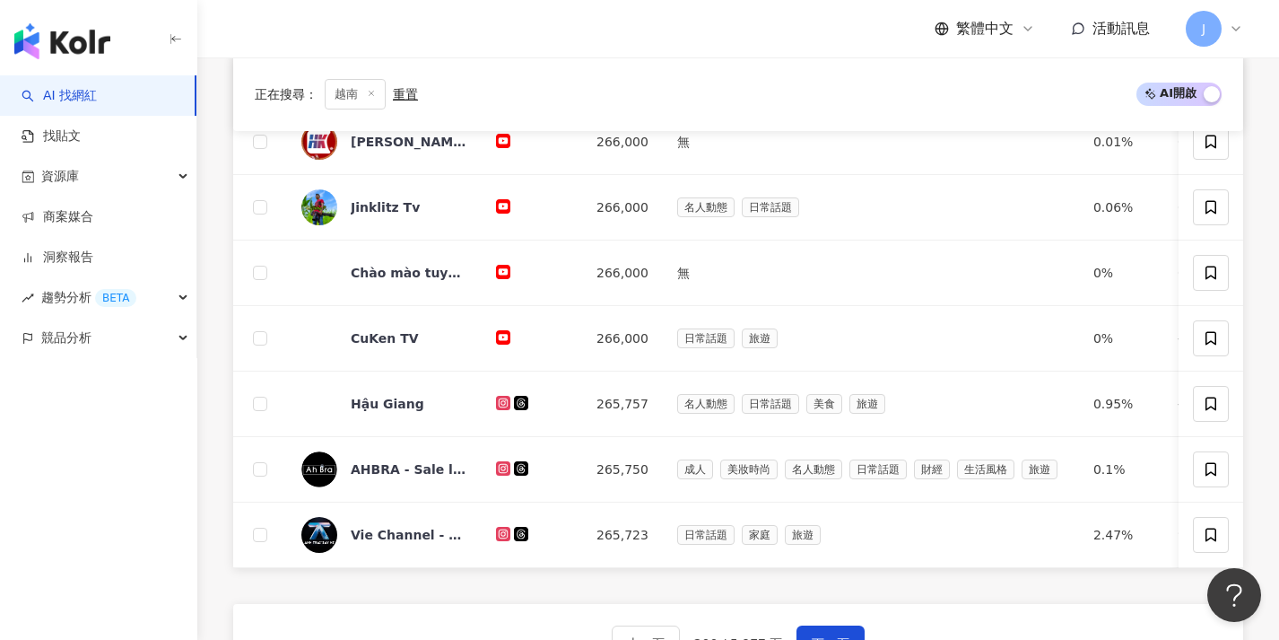
scroll to position [664, 0]
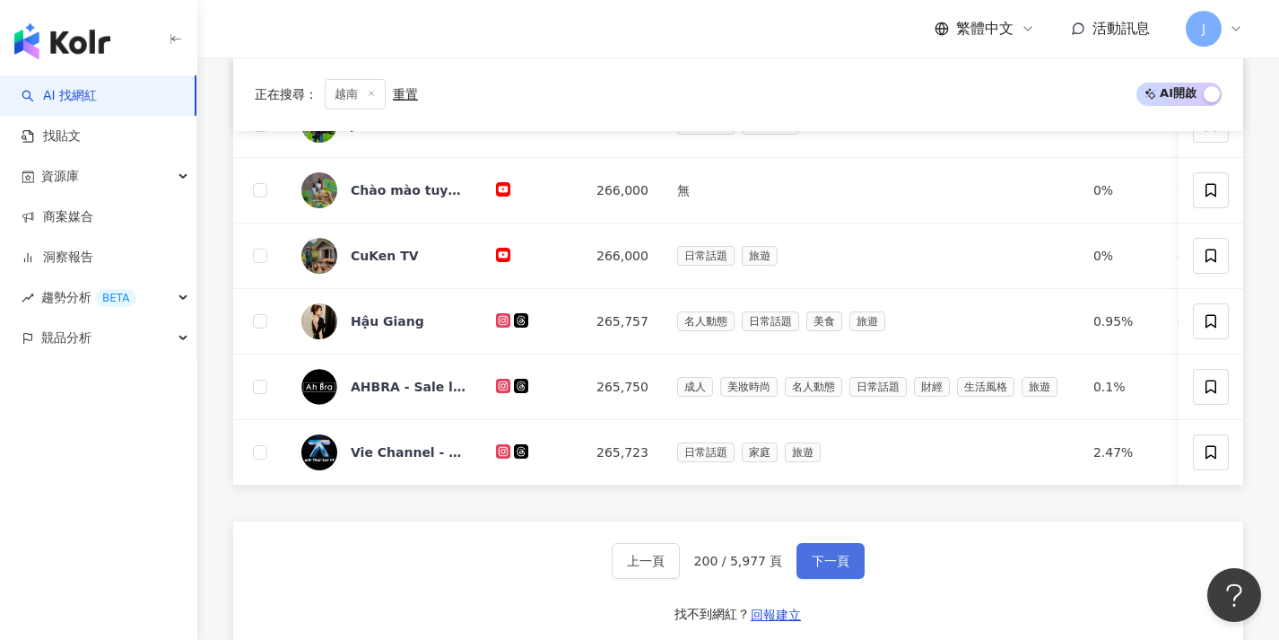
click at [827, 565] on span "下一頁" at bounding box center [831, 560] width 38 height 14
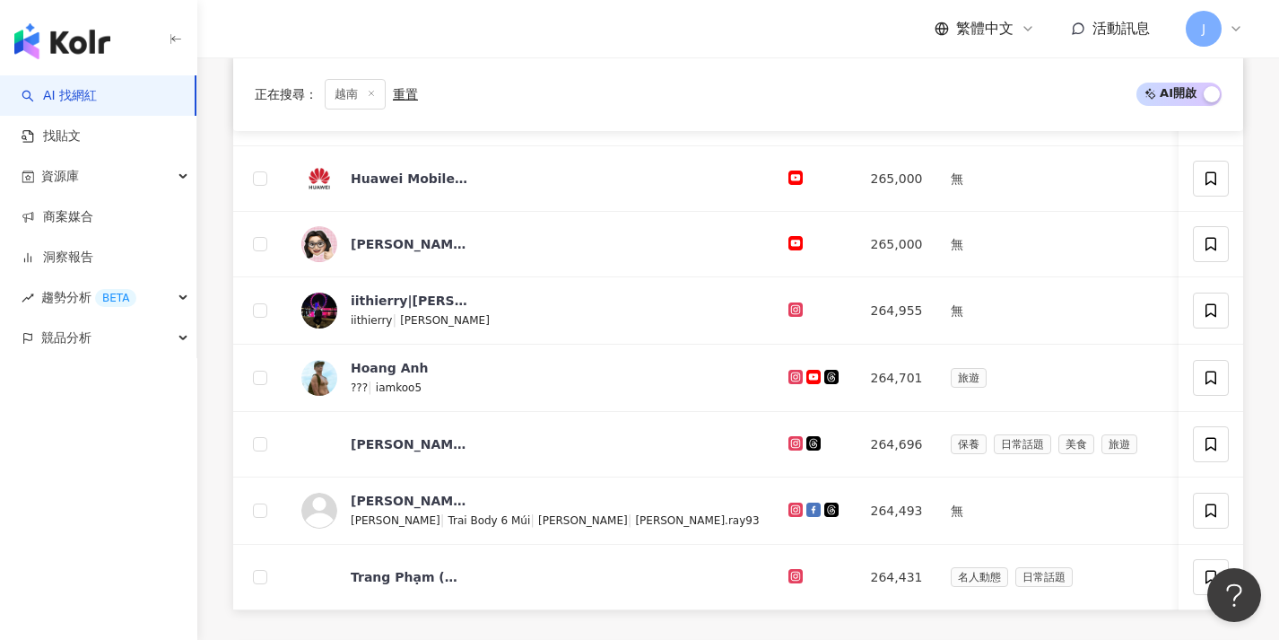
scroll to position [692, 0]
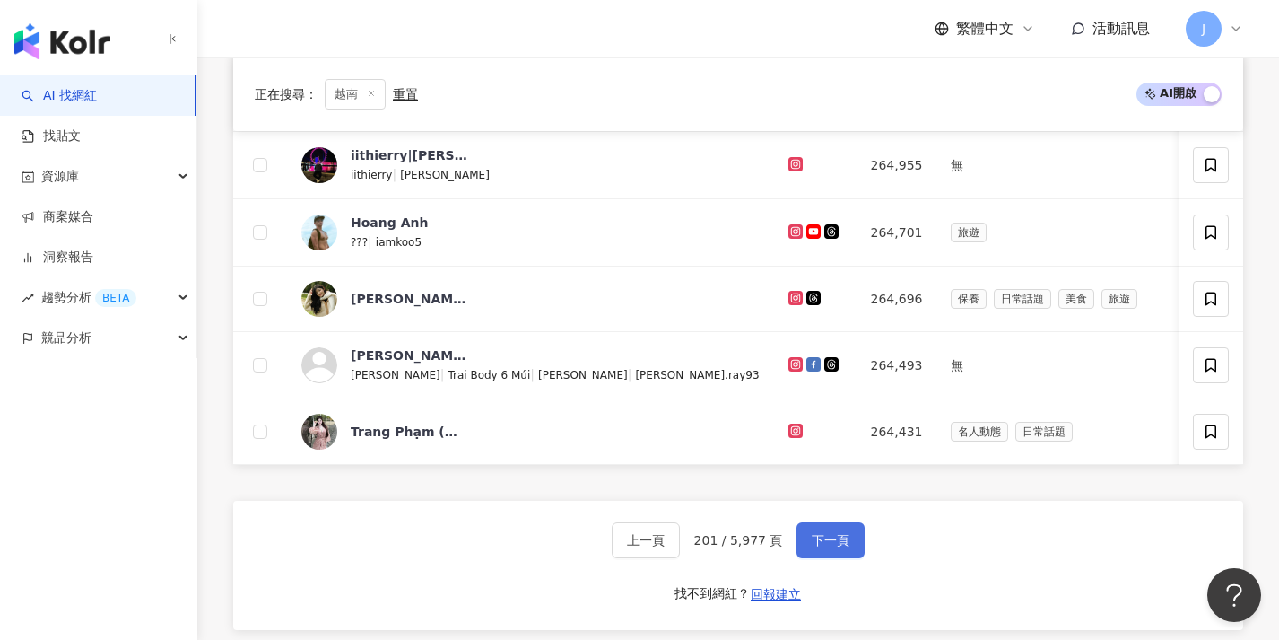
click at [835, 547] on span "下一頁" at bounding box center [831, 540] width 38 height 14
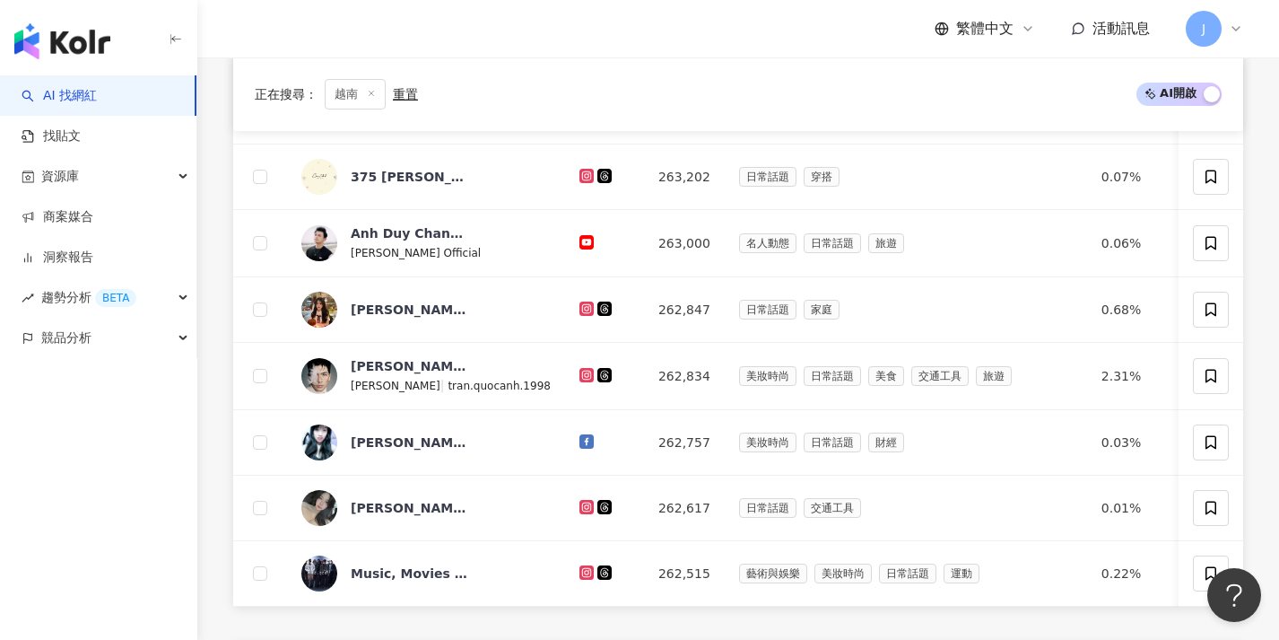
scroll to position [663, 0]
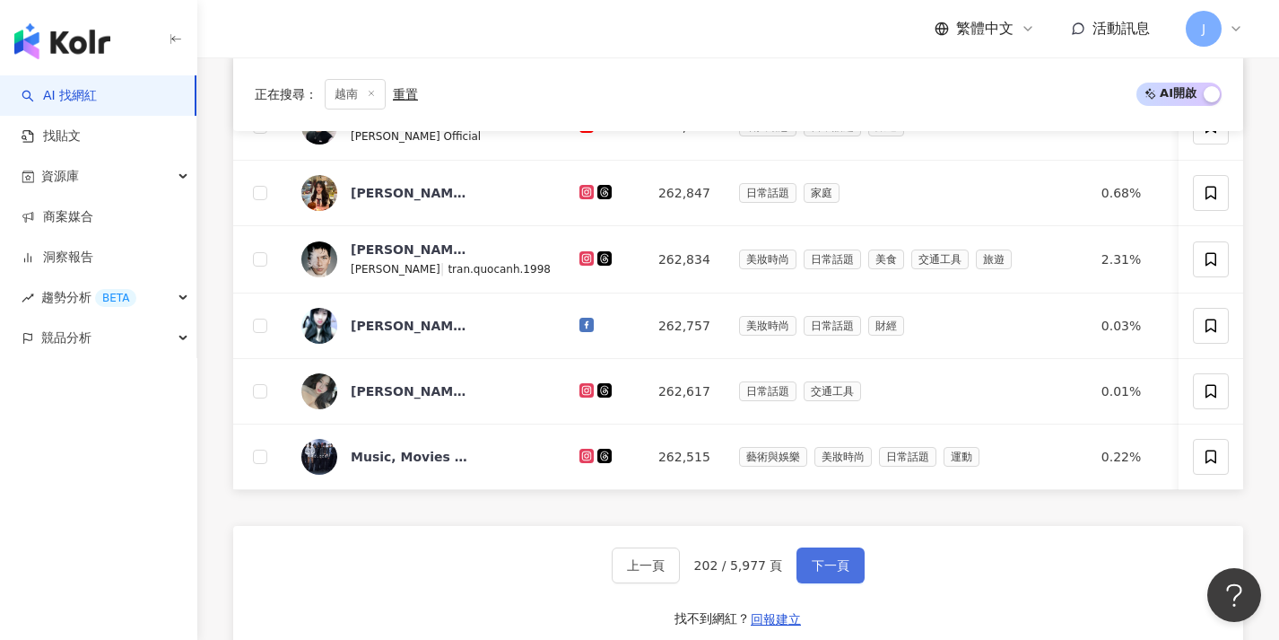
click at [816, 572] on span "下一頁" at bounding box center [831, 565] width 38 height 14
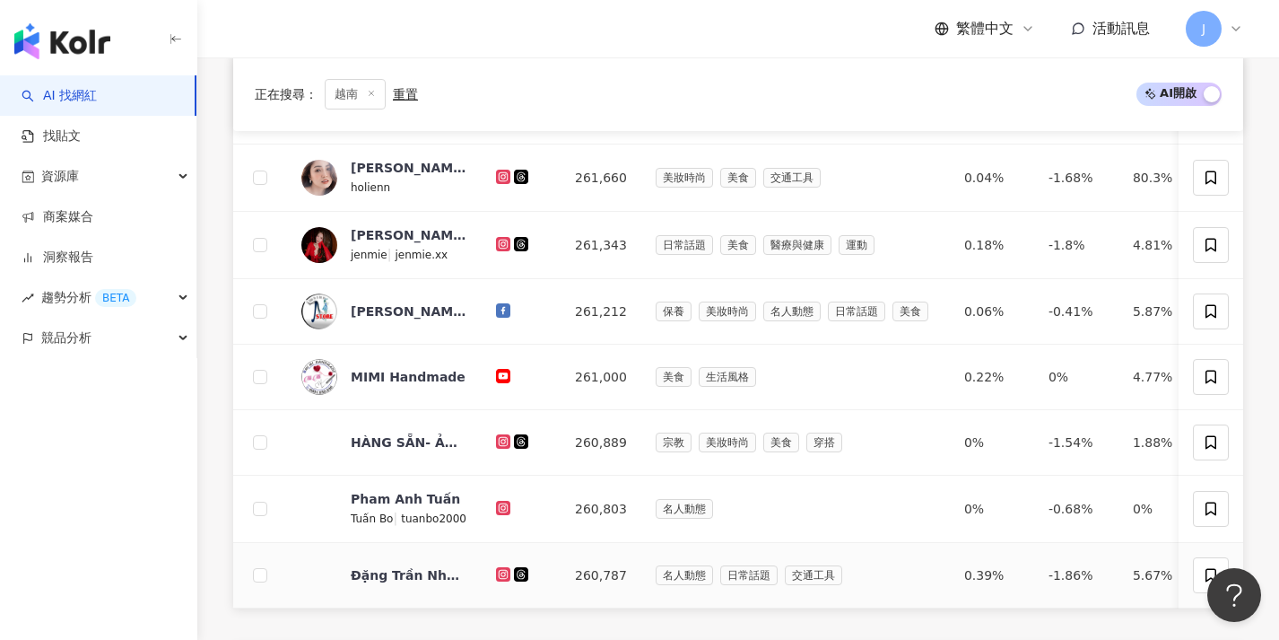
scroll to position [629, 0]
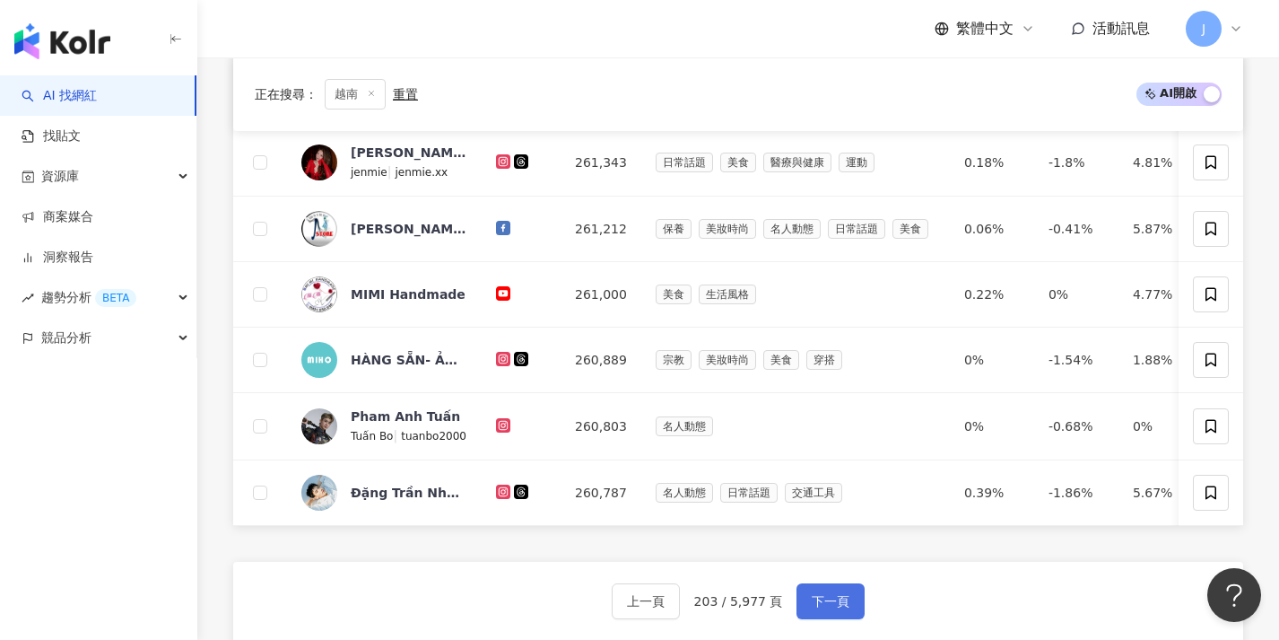
click at [808, 605] on button "下一頁" at bounding box center [831, 601] width 68 height 36
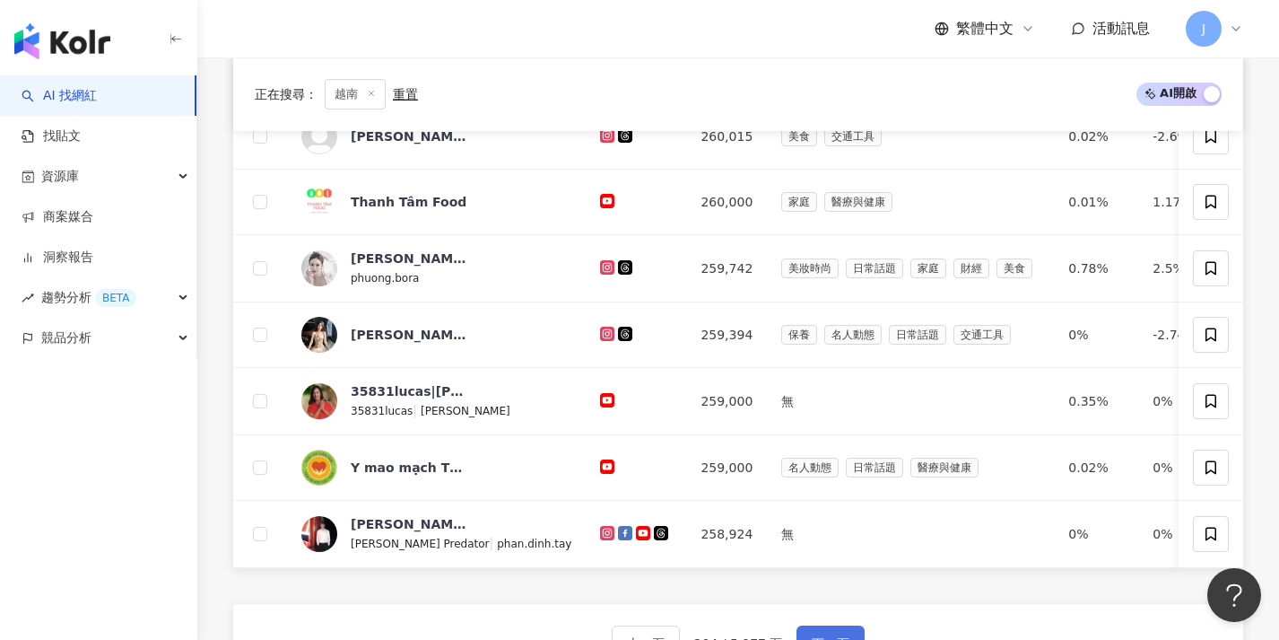
scroll to position [634, 0]
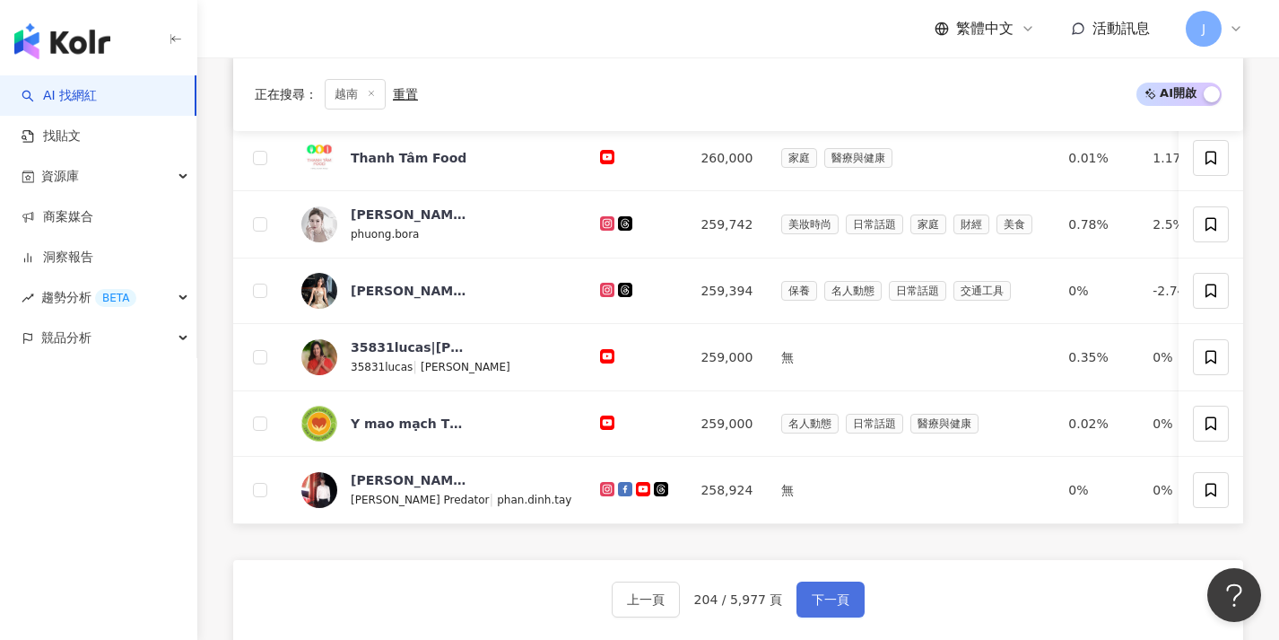
click at [812, 606] on span "下一頁" at bounding box center [831, 599] width 38 height 14
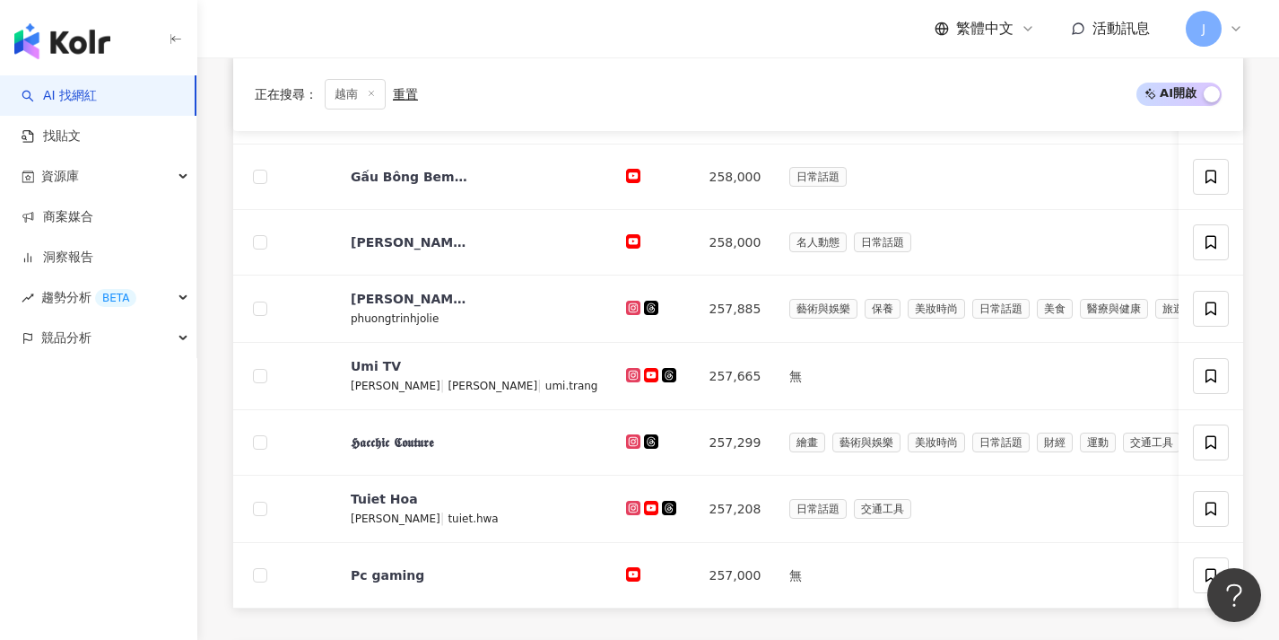
scroll to position [723, 0]
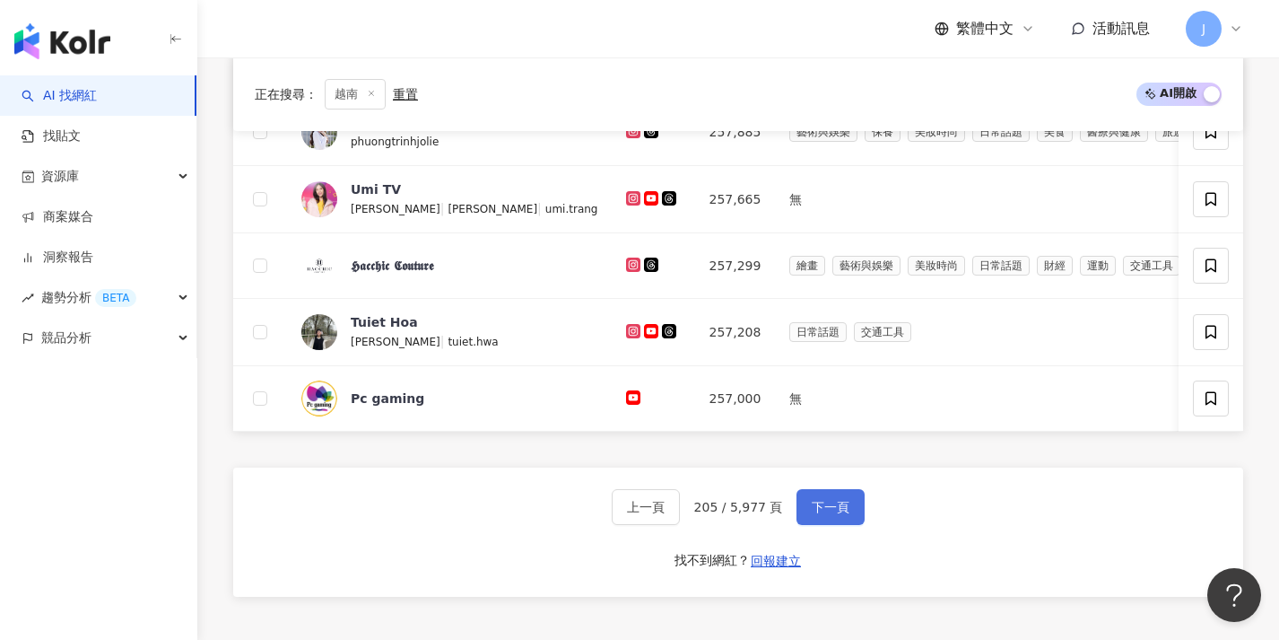
click at [847, 514] on span "下一頁" at bounding box center [831, 507] width 38 height 14
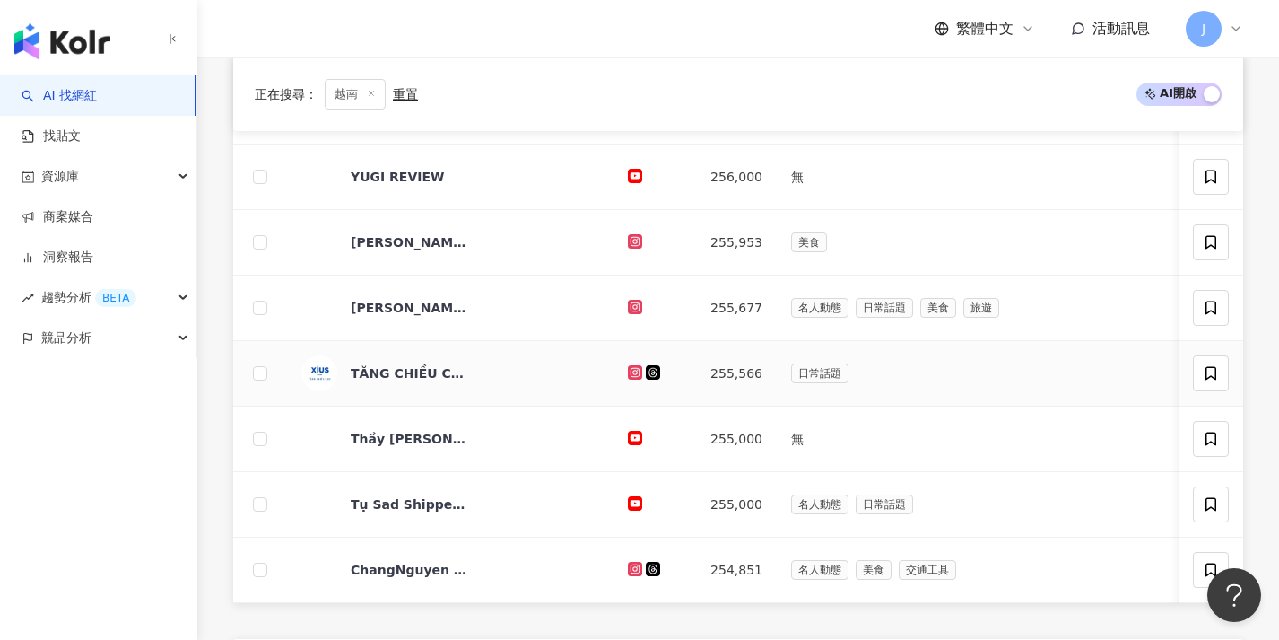
scroll to position [701, 0]
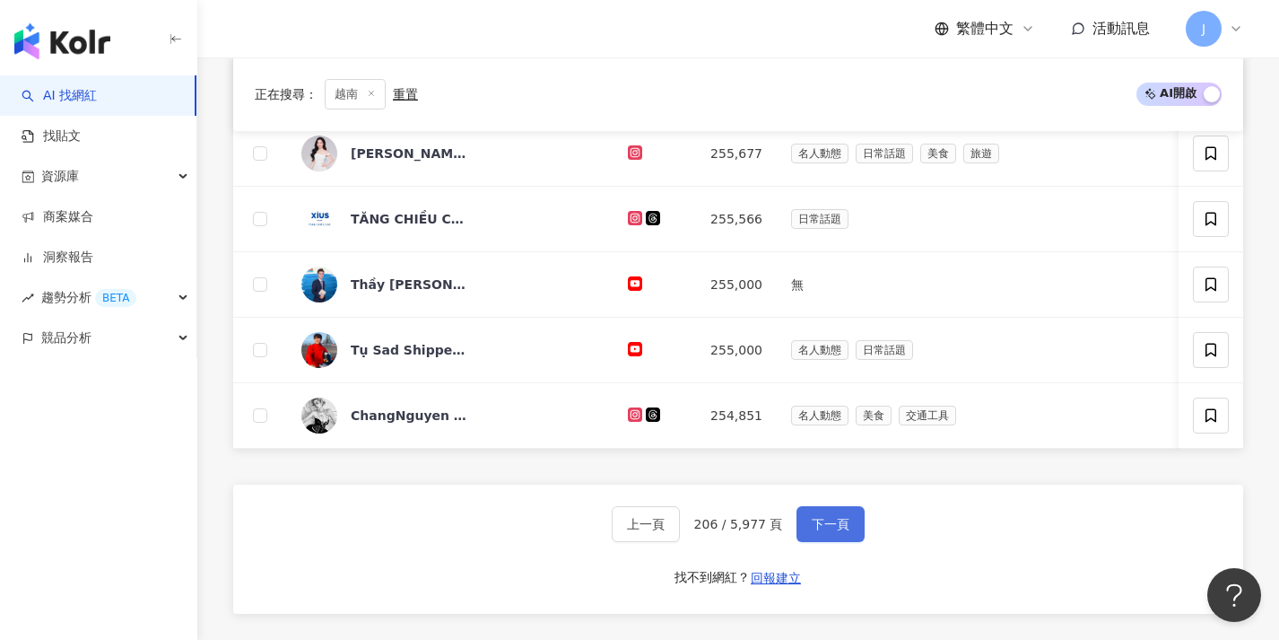
drag, startPoint x: 823, startPoint y: 518, endPoint x: 831, endPoint y: 534, distance: 16.9
click at [824, 519] on button "下一頁" at bounding box center [831, 524] width 68 height 36
click at [831, 531] on span "下一頁" at bounding box center [831, 524] width 38 height 14
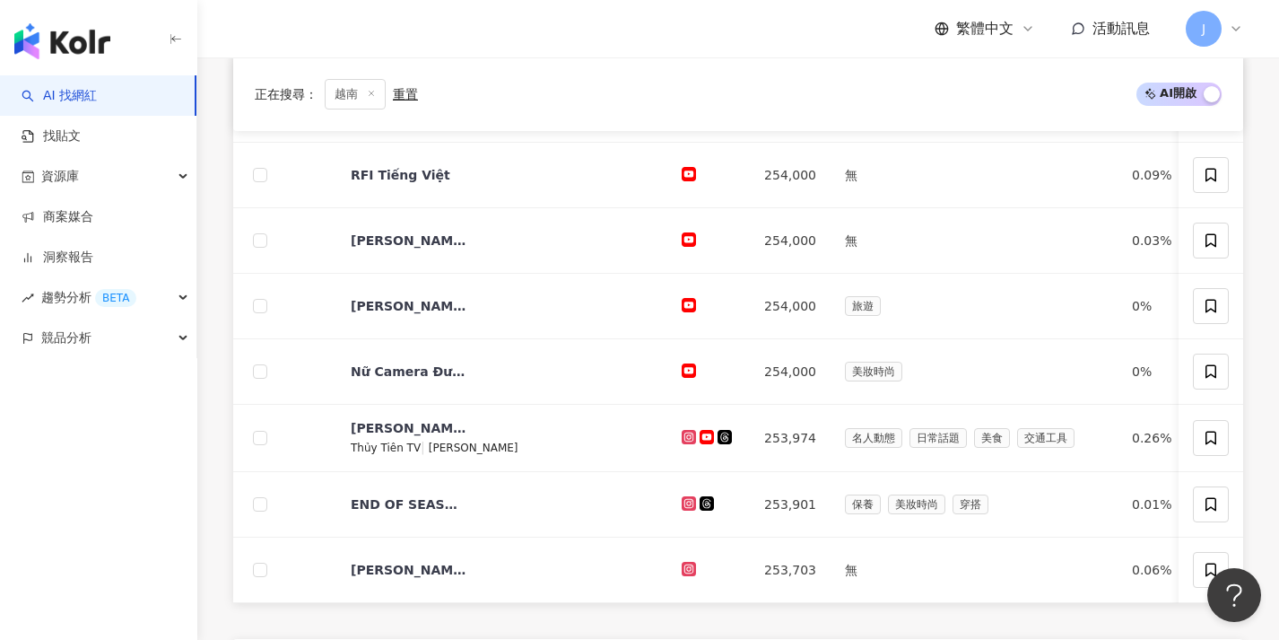
scroll to position [679, 0]
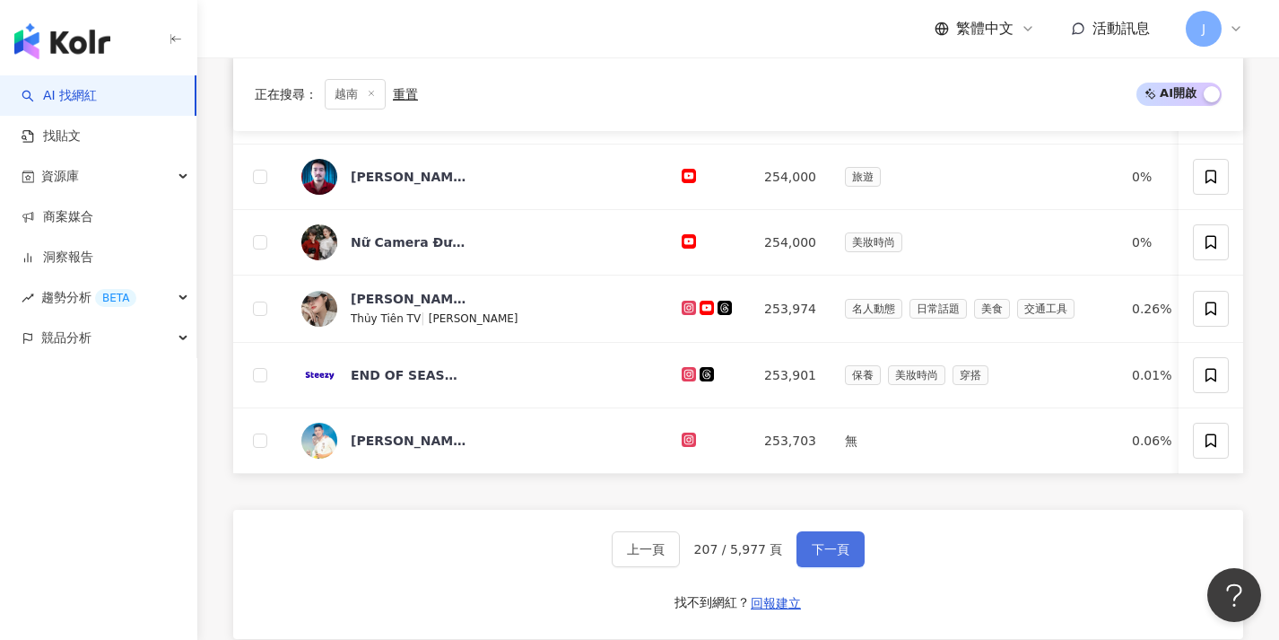
click at [827, 567] on button "下一頁" at bounding box center [831, 549] width 68 height 36
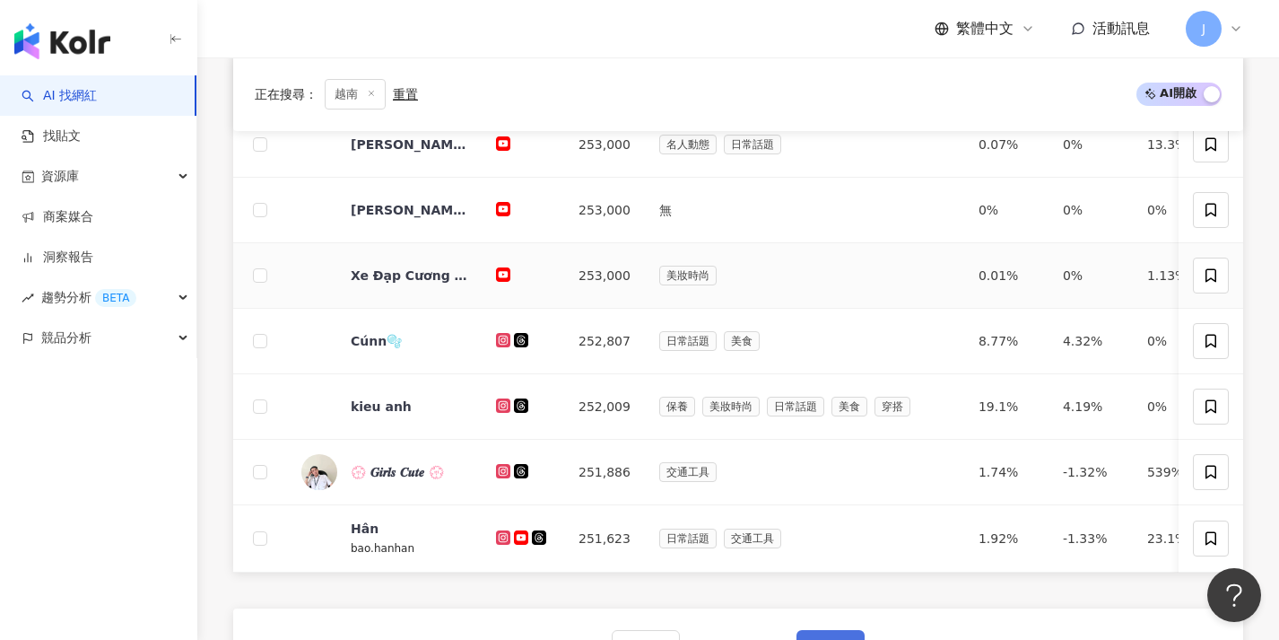
scroll to position [665, 0]
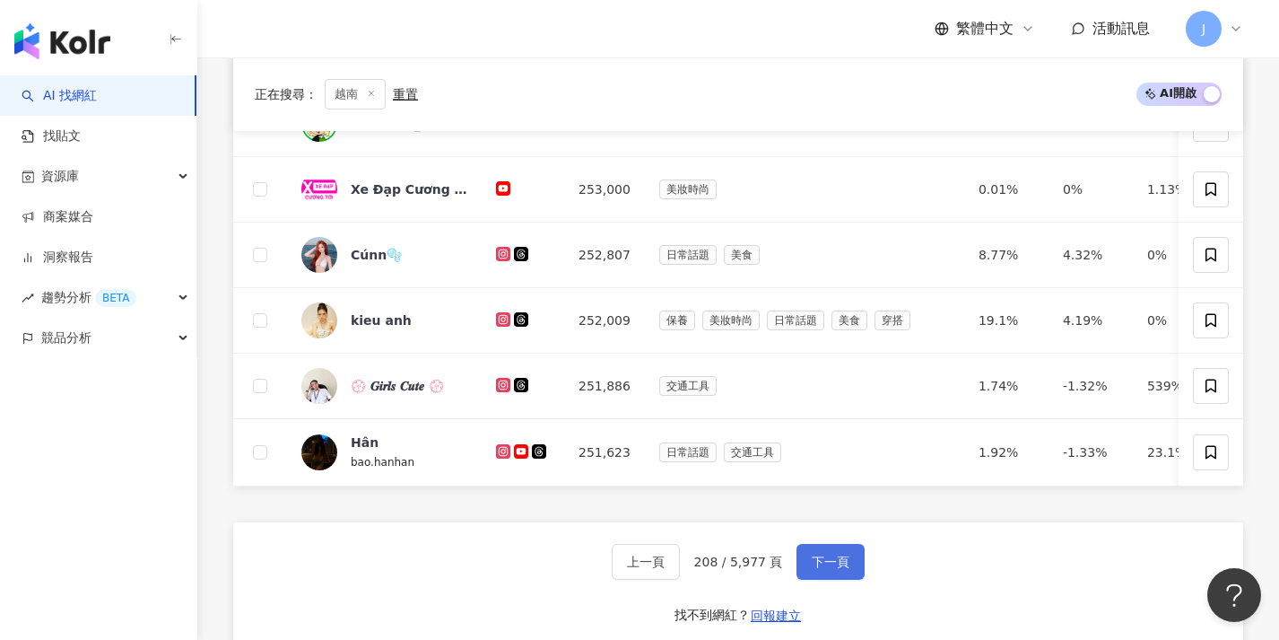
click at [829, 579] on button "下一頁" at bounding box center [831, 562] width 68 height 36
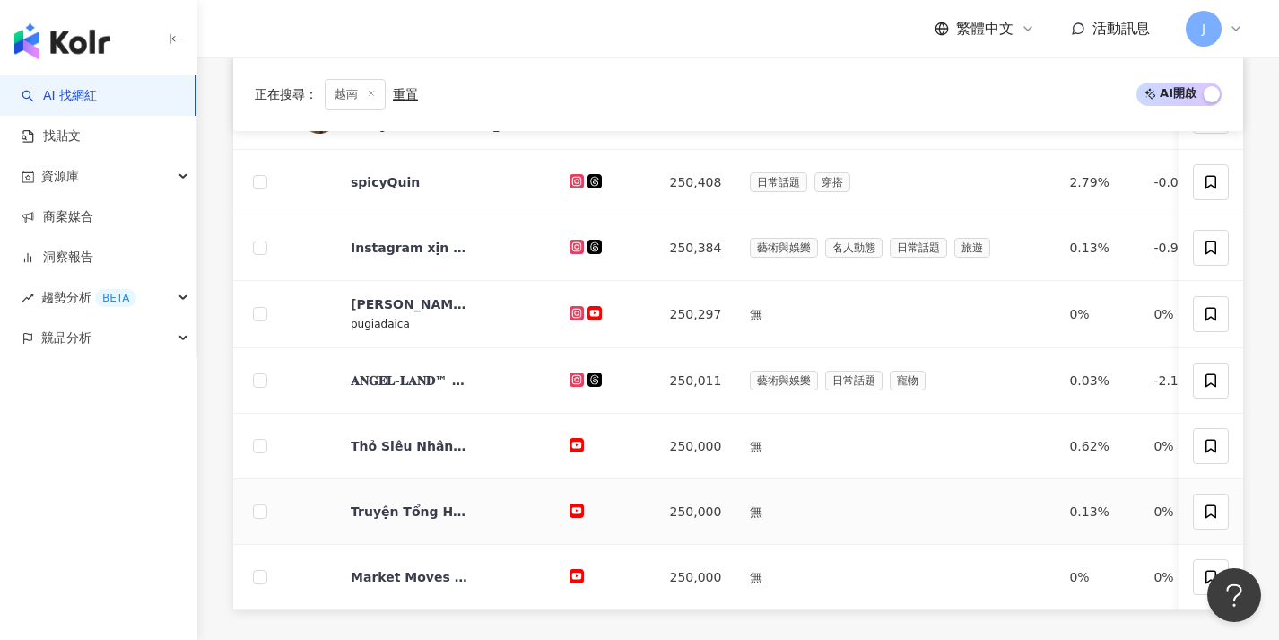
scroll to position [649, 0]
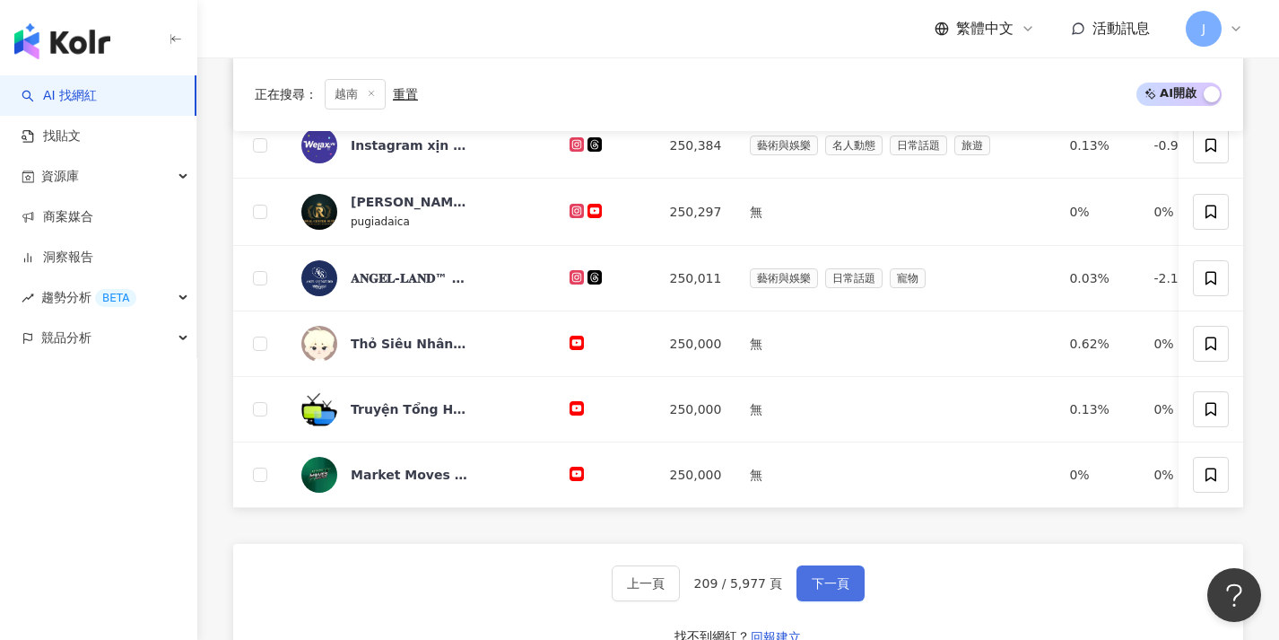
click at [828, 590] on span "下一頁" at bounding box center [831, 583] width 38 height 14
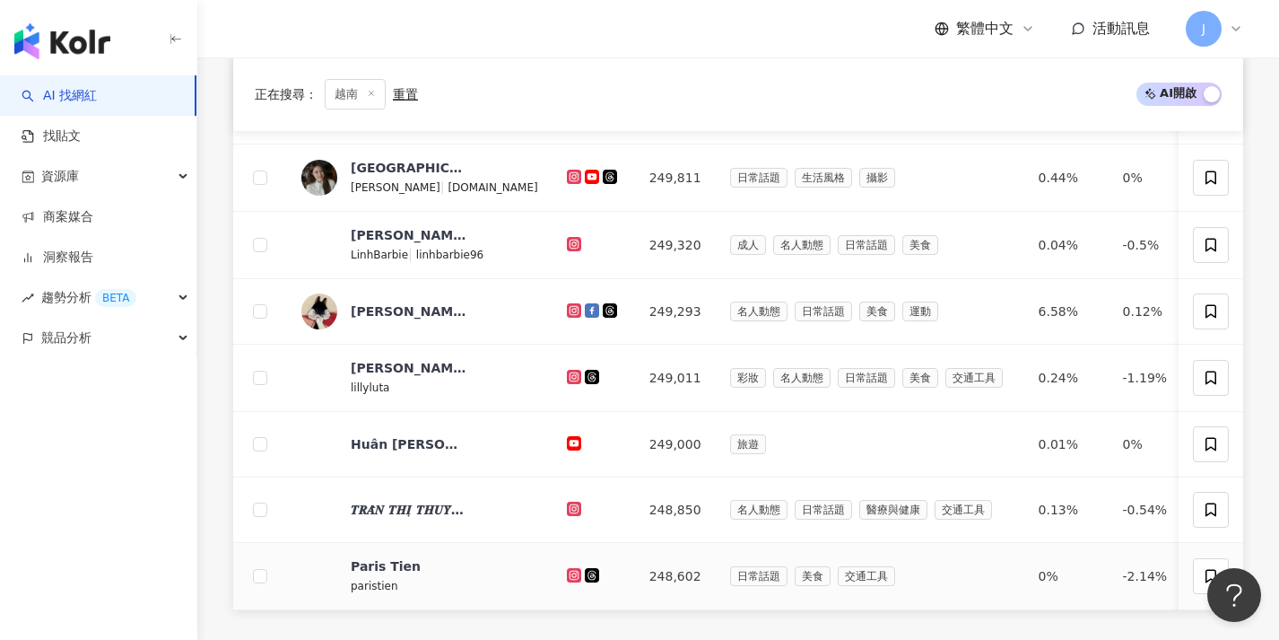
scroll to position [704, 0]
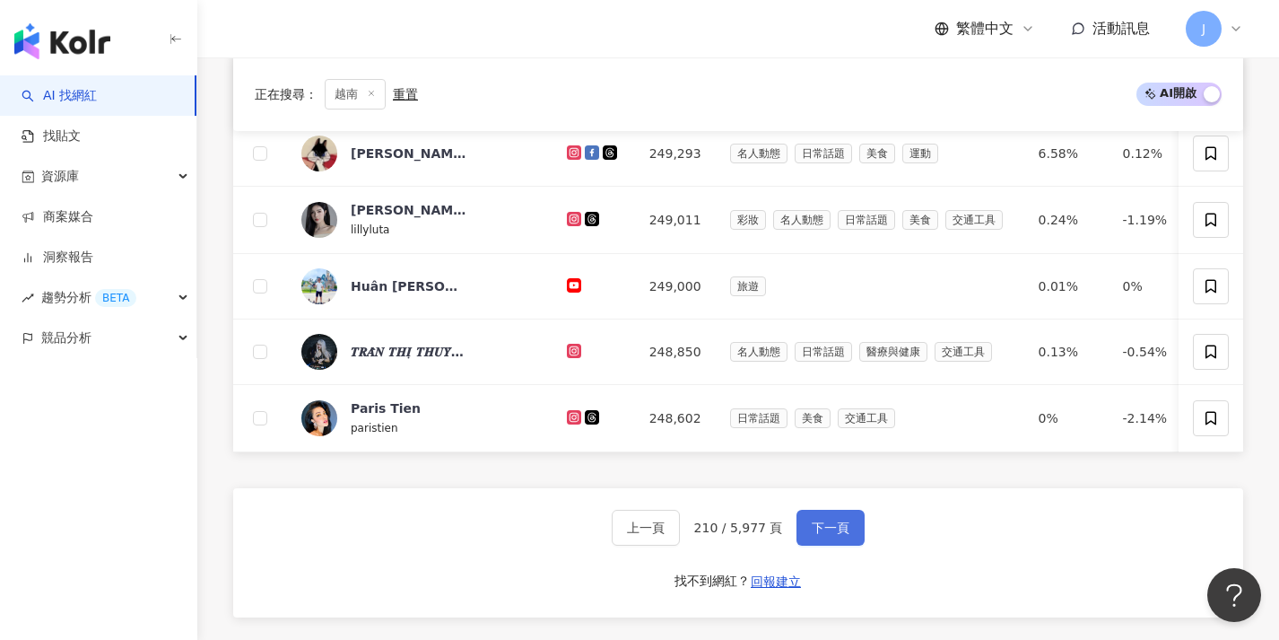
click at [837, 535] on span "下一頁" at bounding box center [831, 527] width 38 height 14
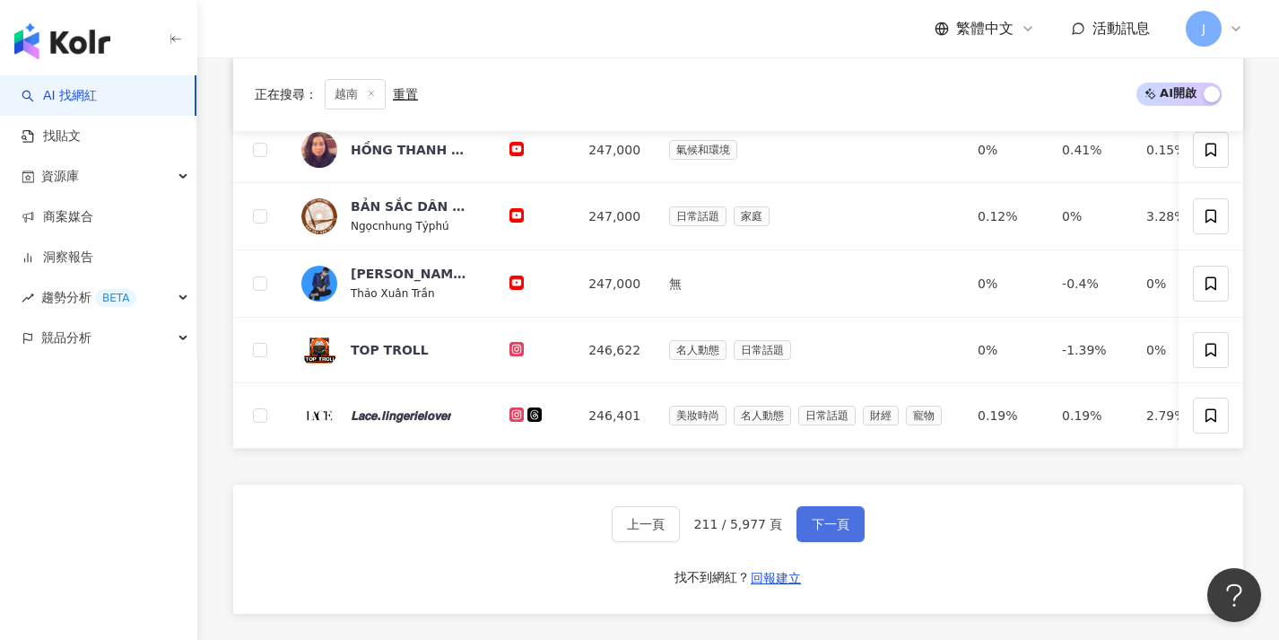
click at [831, 542] on button "下一頁" at bounding box center [831, 524] width 68 height 36
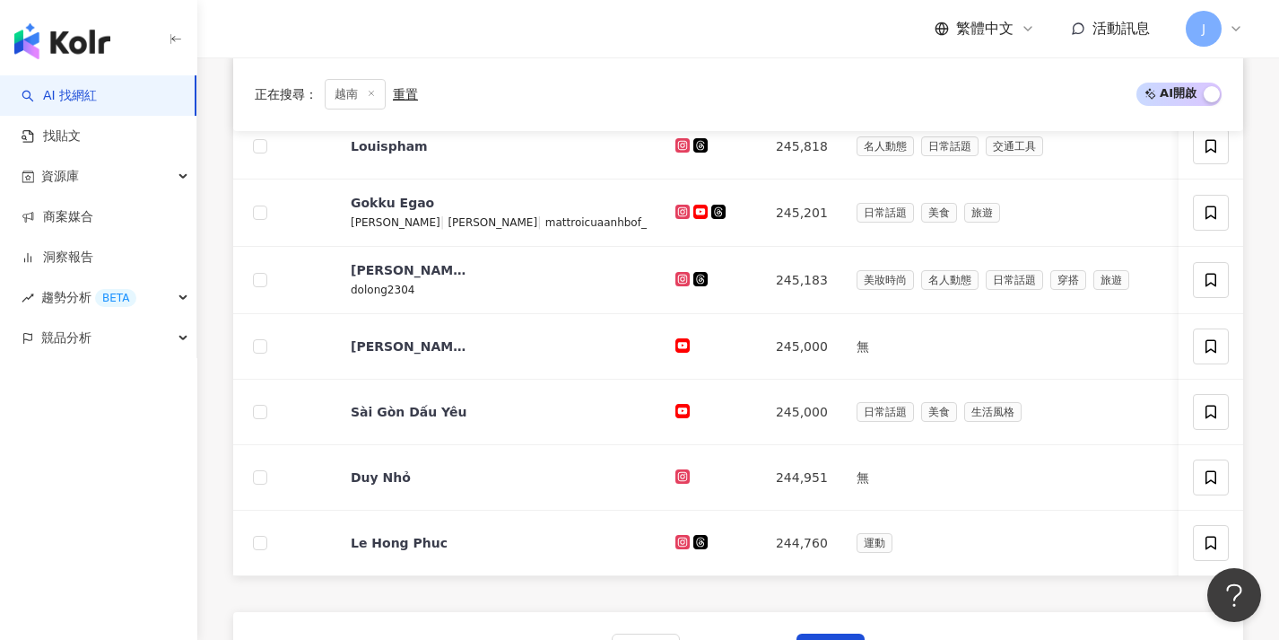
scroll to position [649, 0]
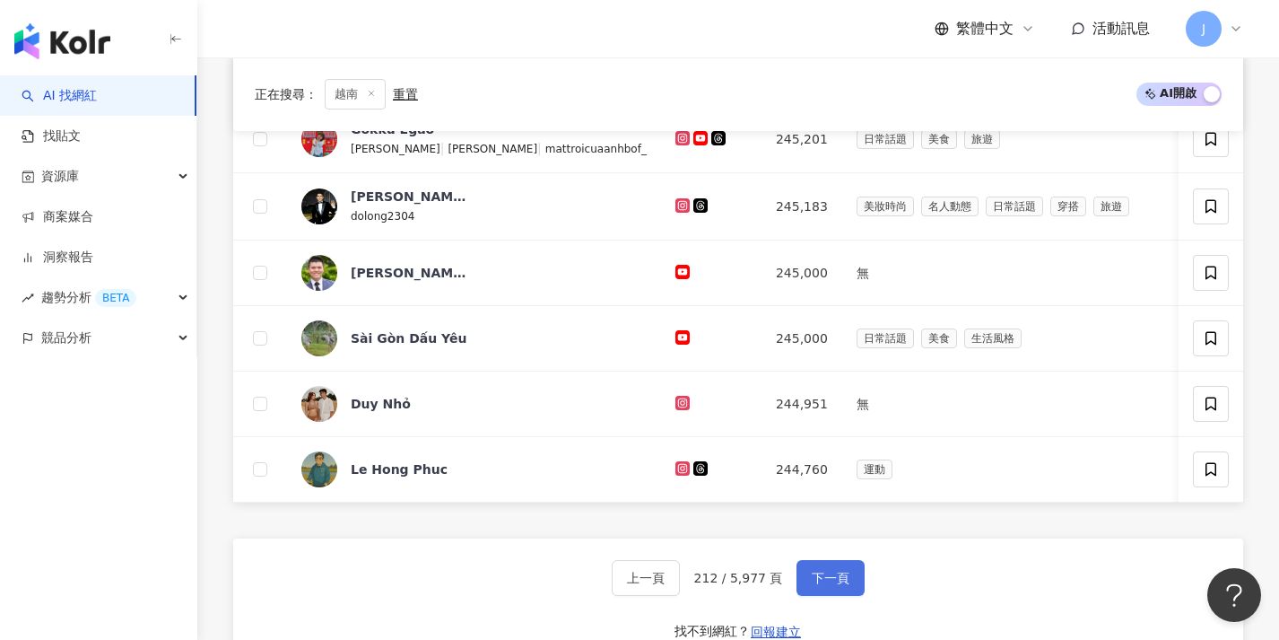
click at [833, 581] on button "下一頁" at bounding box center [831, 578] width 68 height 36
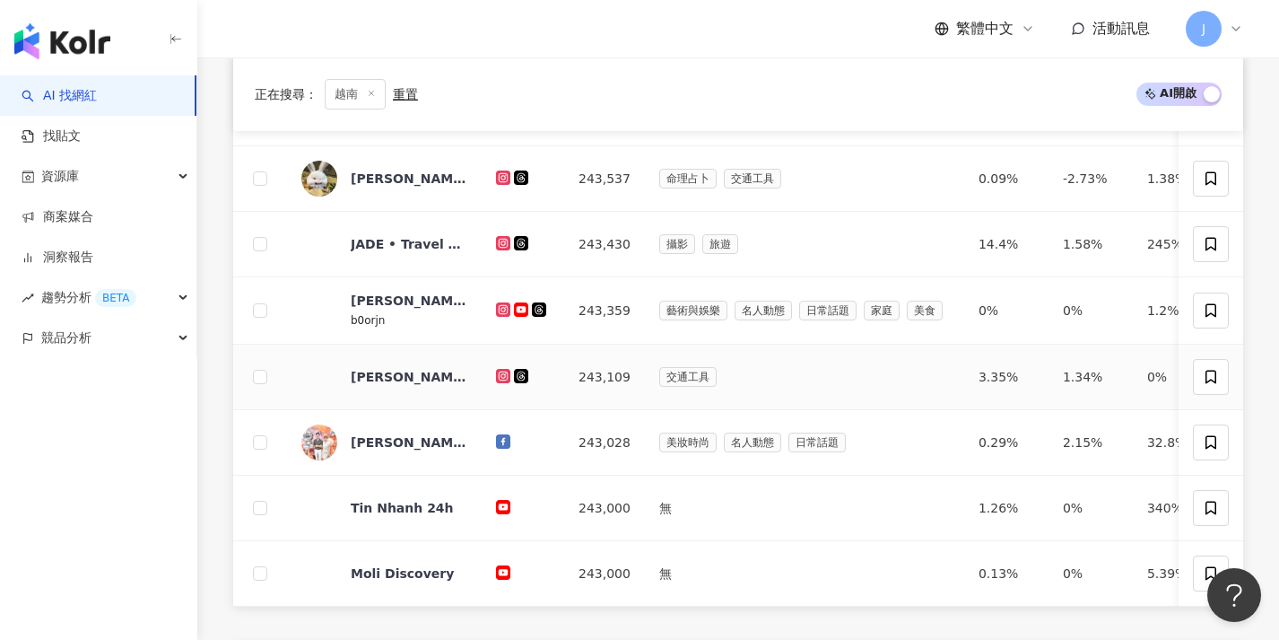
scroll to position [723, 0]
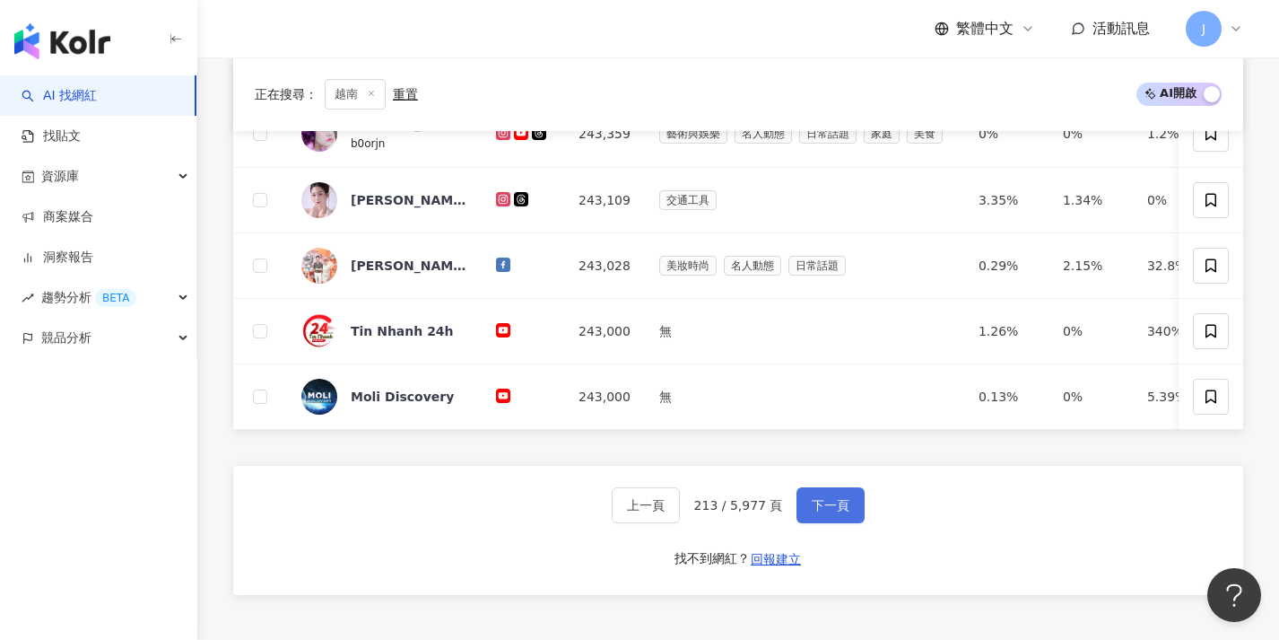
click at [806, 508] on button "下一頁" at bounding box center [831, 505] width 68 height 36
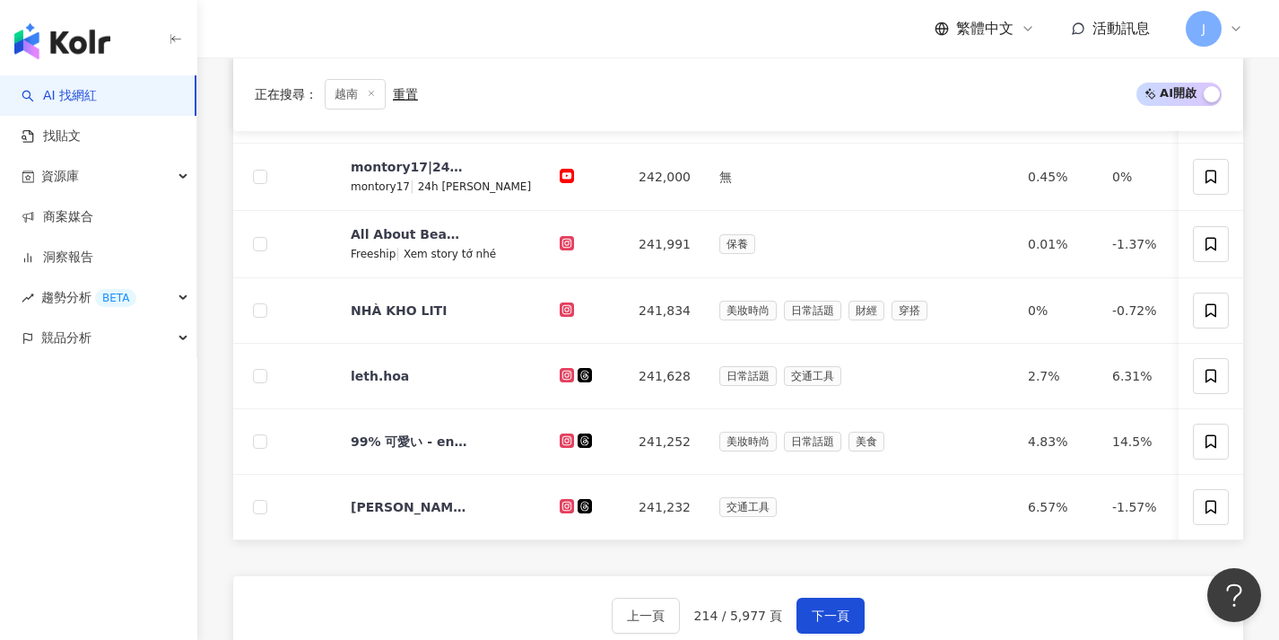
scroll to position [648, 0]
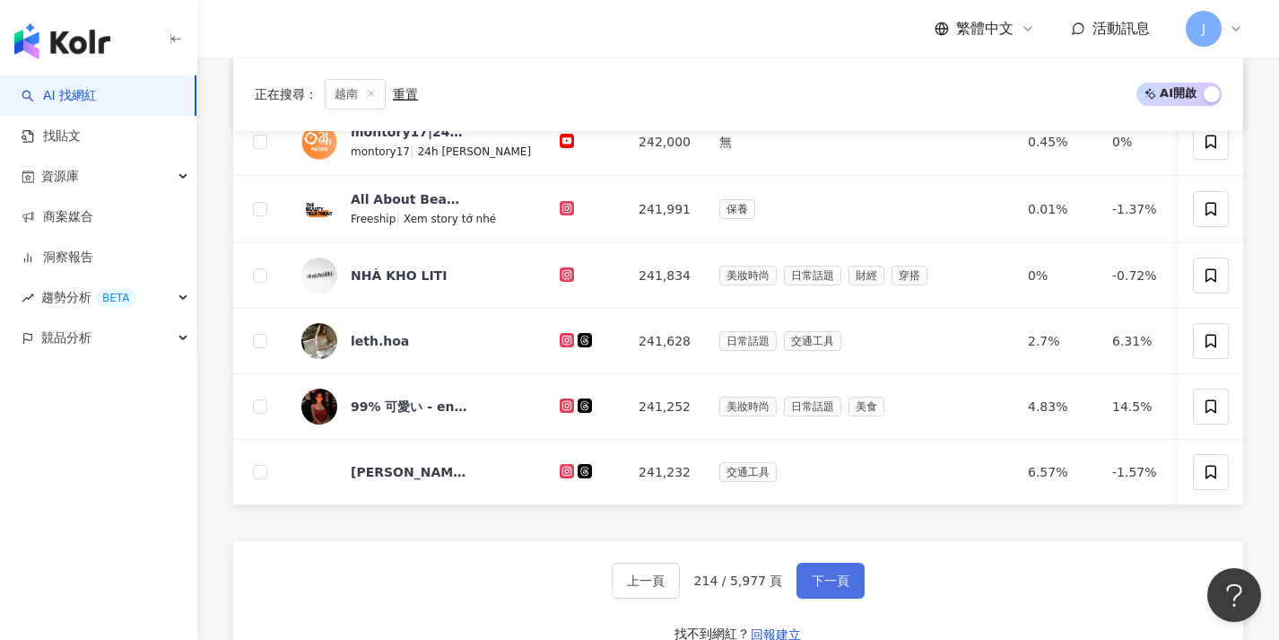
click at [820, 588] on span "下一頁" at bounding box center [831, 580] width 38 height 14
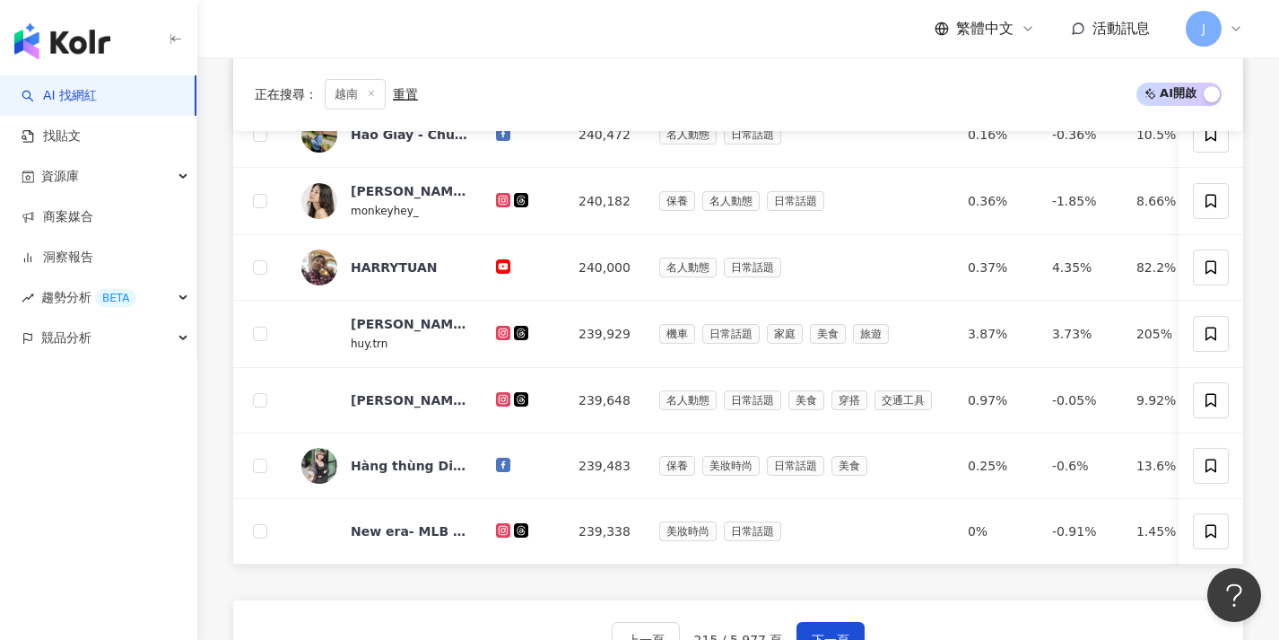
scroll to position [737, 0]
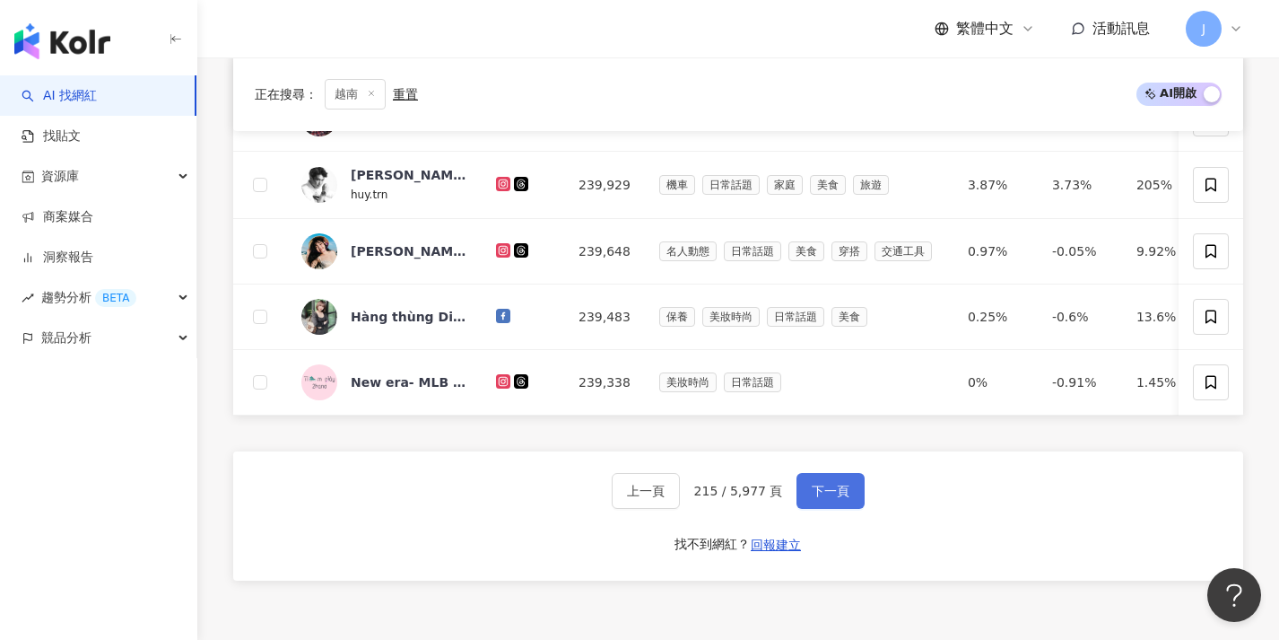
click at [827, 498] on span "下一頁" at bounding box center [831, 490] width 38 height 14
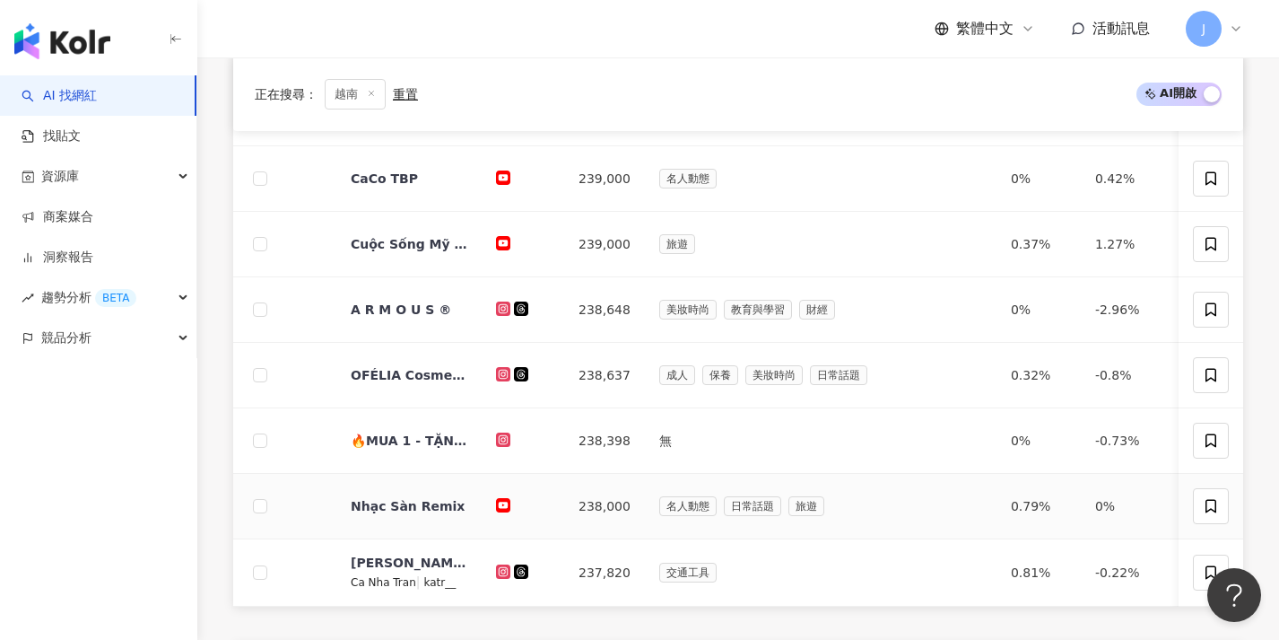
scroll to position [657, 0]
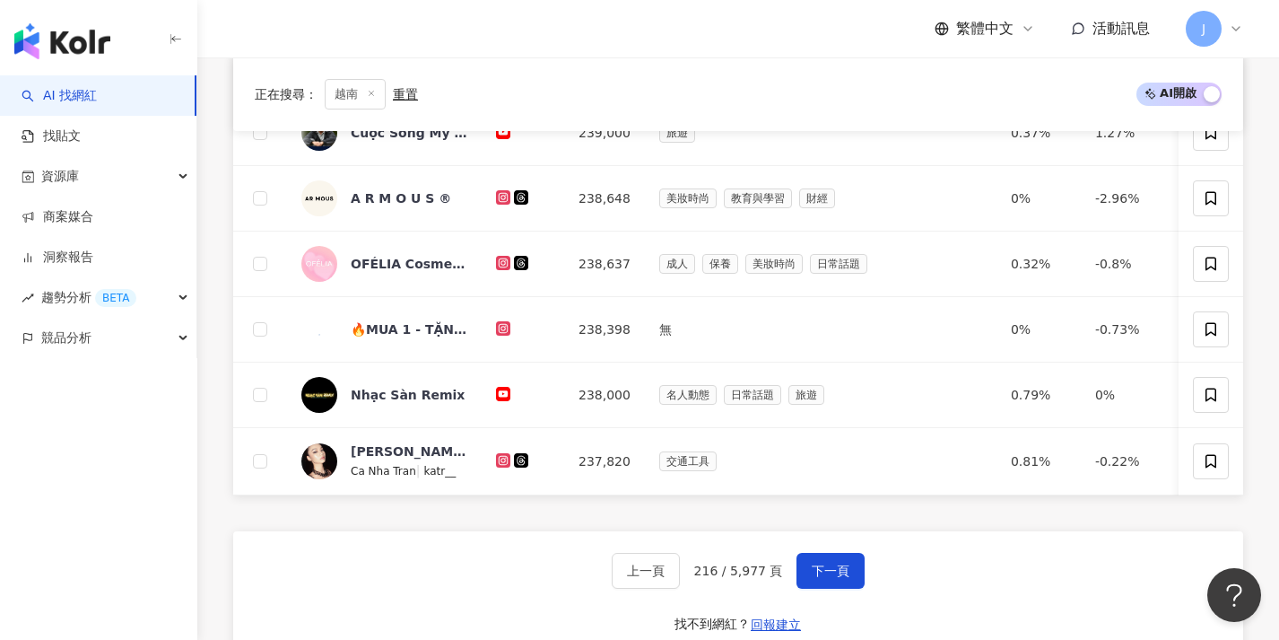
click at [838, 562] on div "上一頁 216 / 5,977 頁 下一頁 找不到網紅？ 回報建立" at bounding box center [738, 595] width 1010 height 129
click at [837, 567] on button "下一頁" at bounding box center [831, 571] width 68 height 36
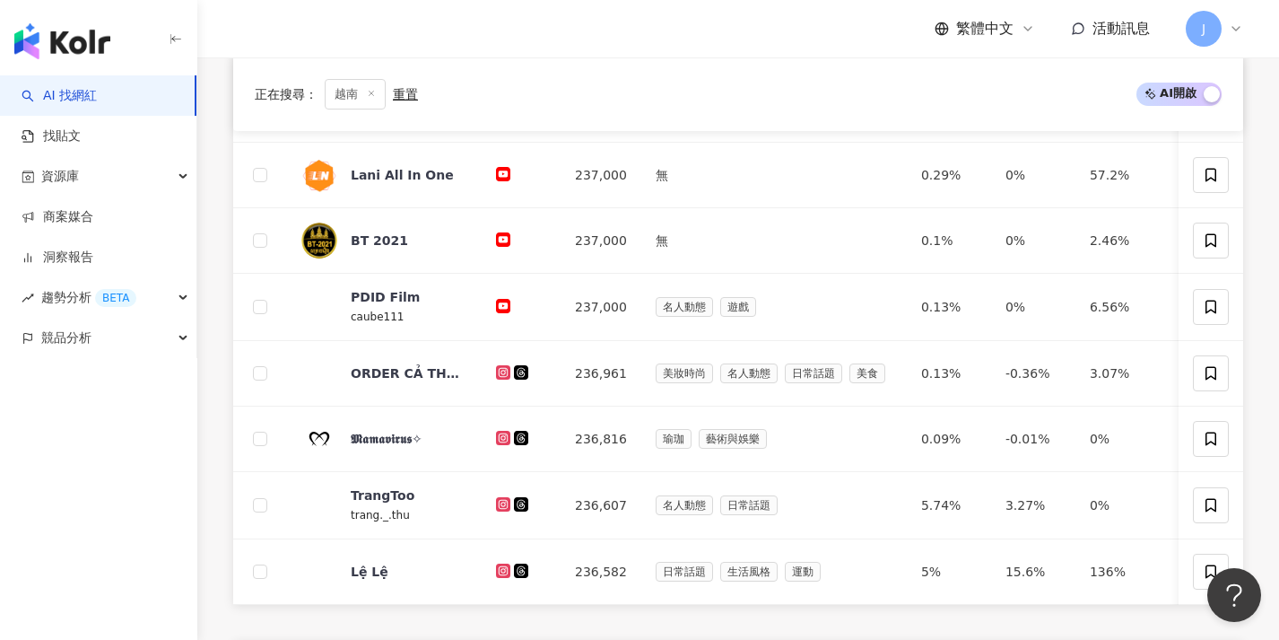
scroll to position [664, 0]
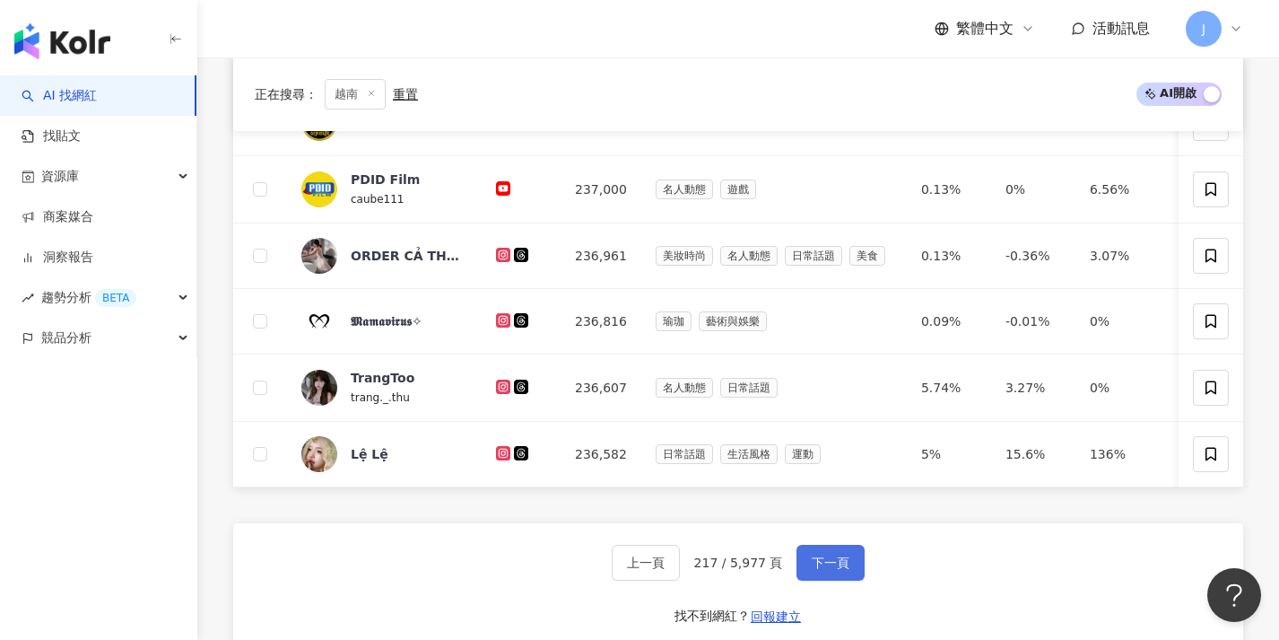
click at [835, 566] on button "下一頁" at bounding box center [831, 562] width 68 height 36
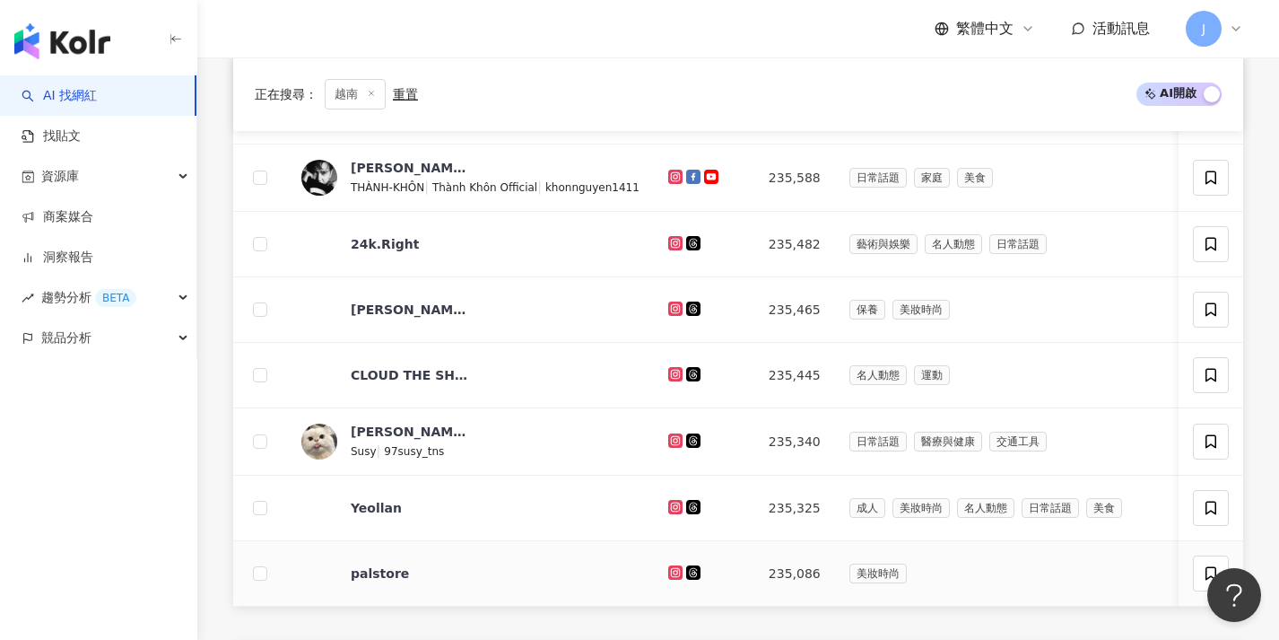
scroll to position [714, 0]
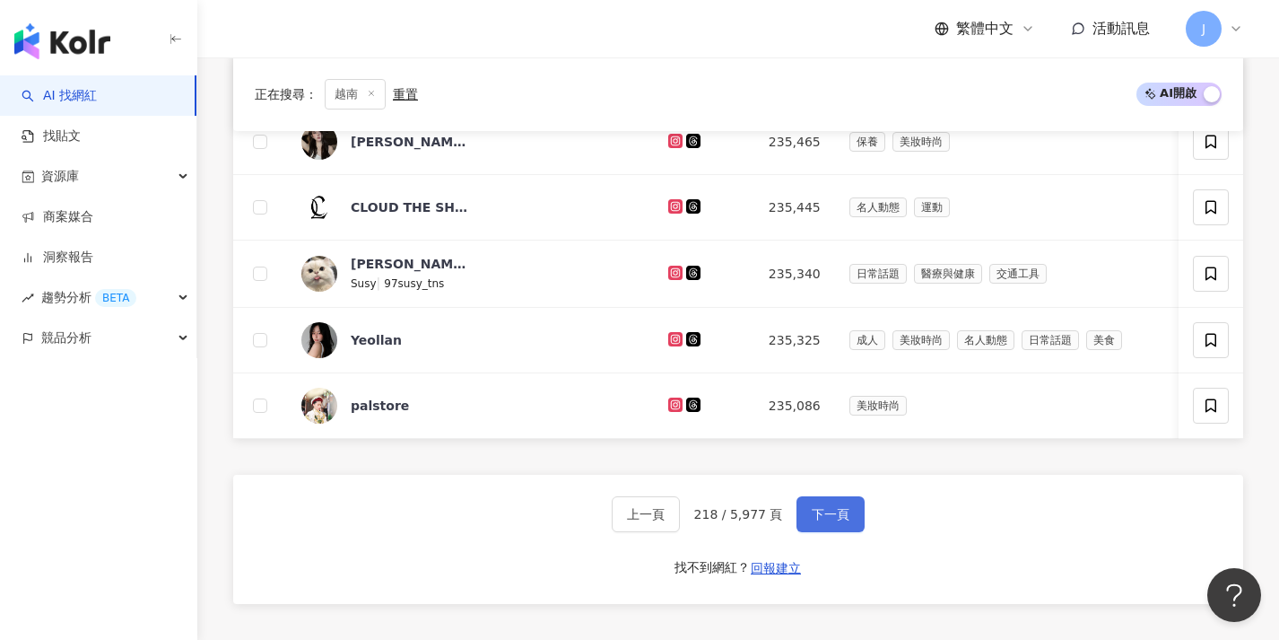
click at [825, 521] on span "下一頁" at bounding box center [831, 514] width 38 height 14
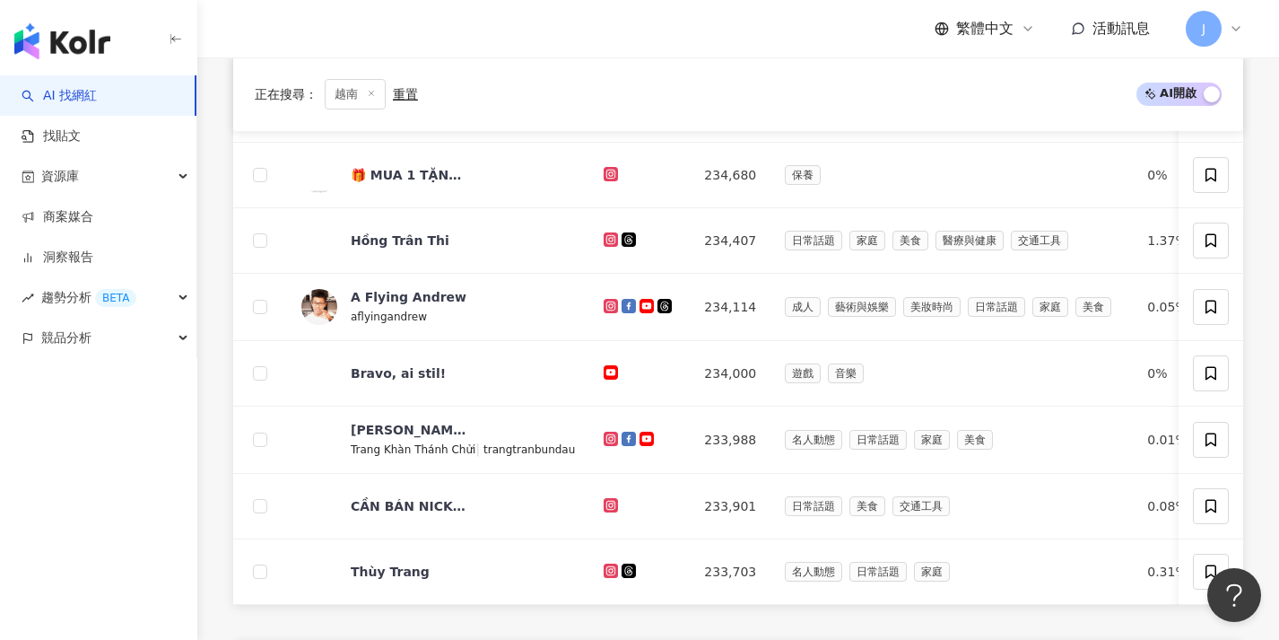
scroll to position [666, 0]
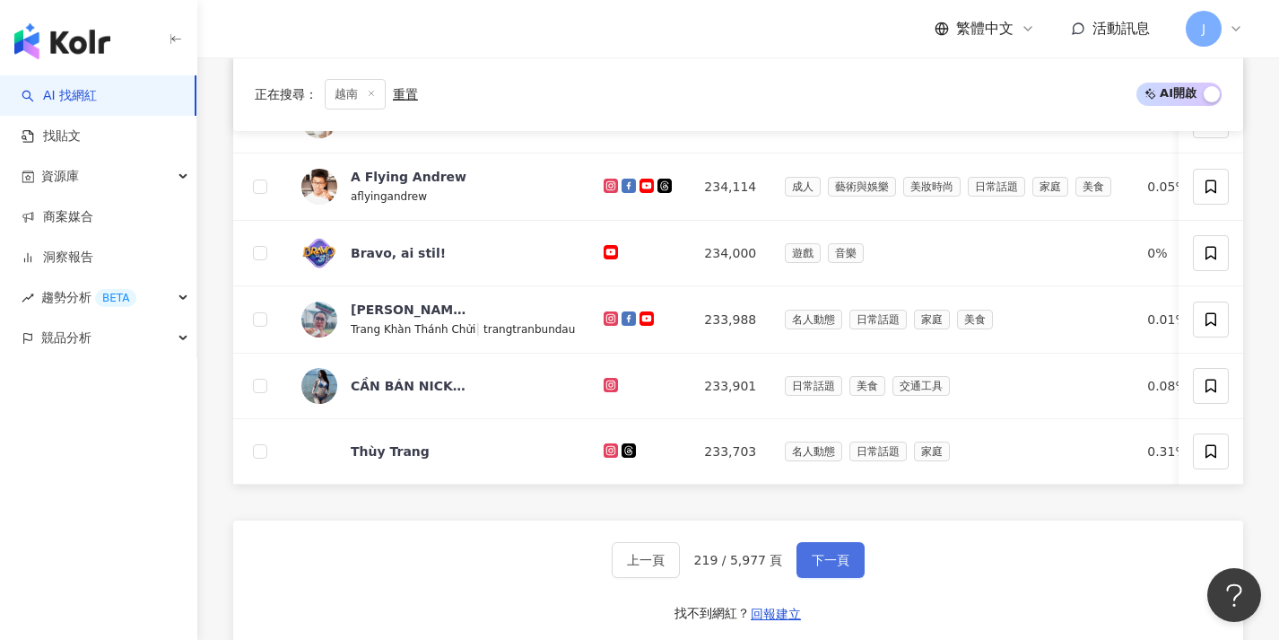
click at [829, 567] on span "下一頁" at bounding box center [831, 560] width 38 height 14
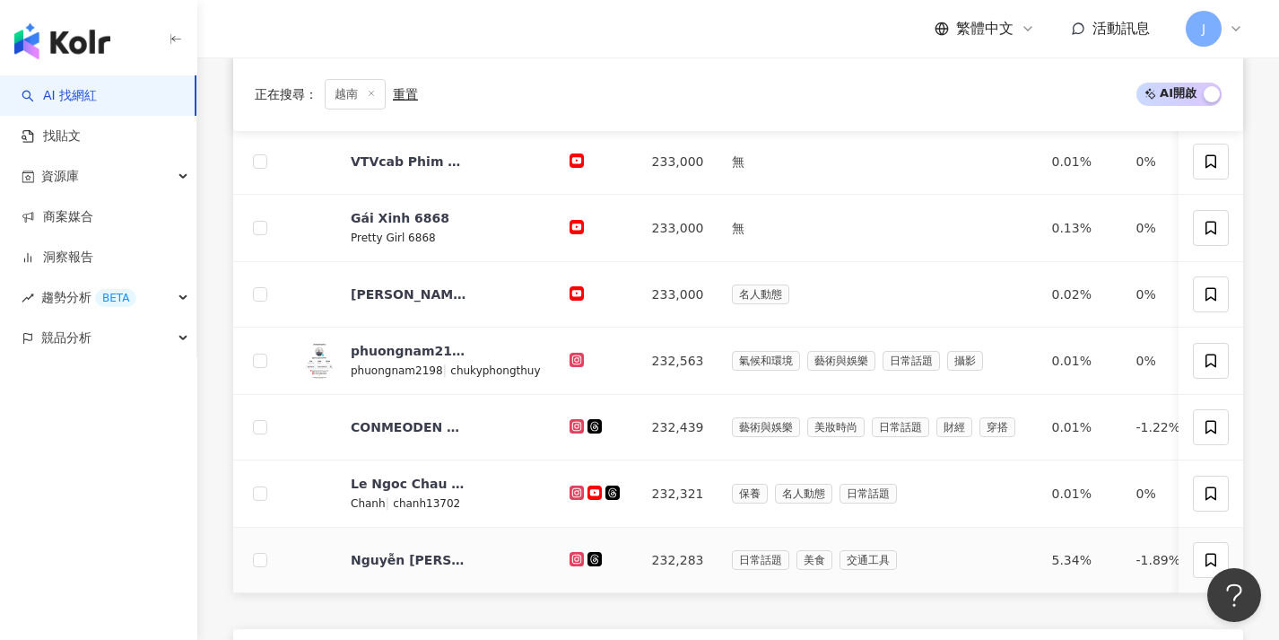
scroll to position [755, 0]
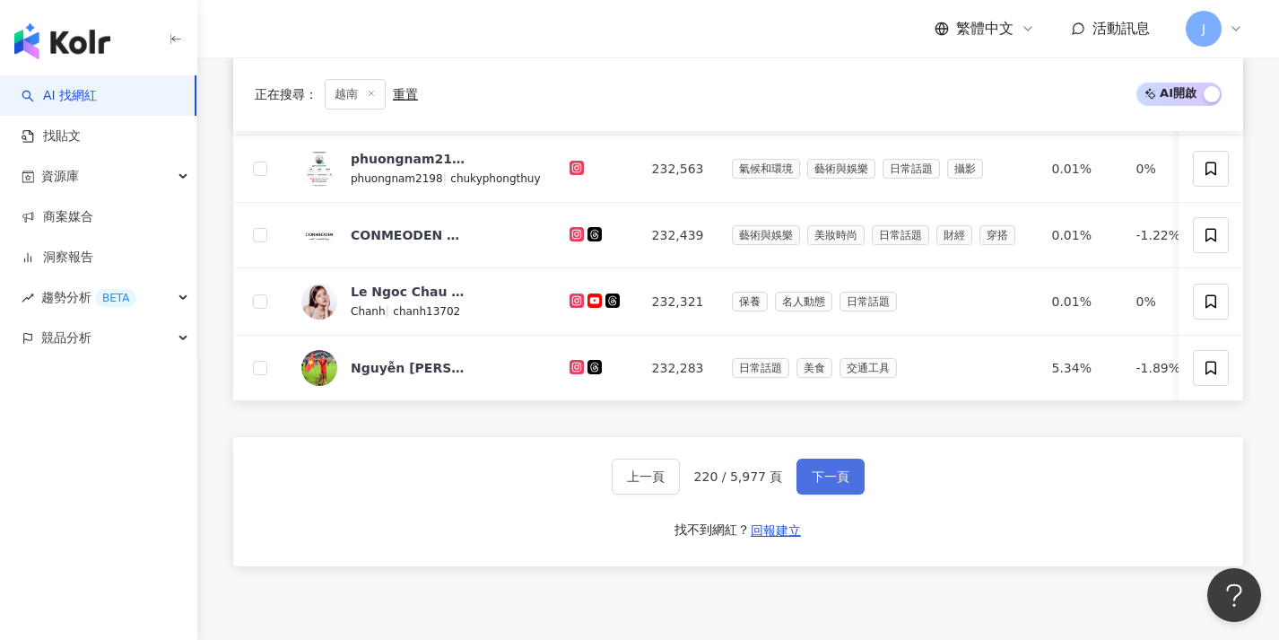
click at [809, 494] on button "下一頁" at bounding box center [831, 476] width 68 height 36
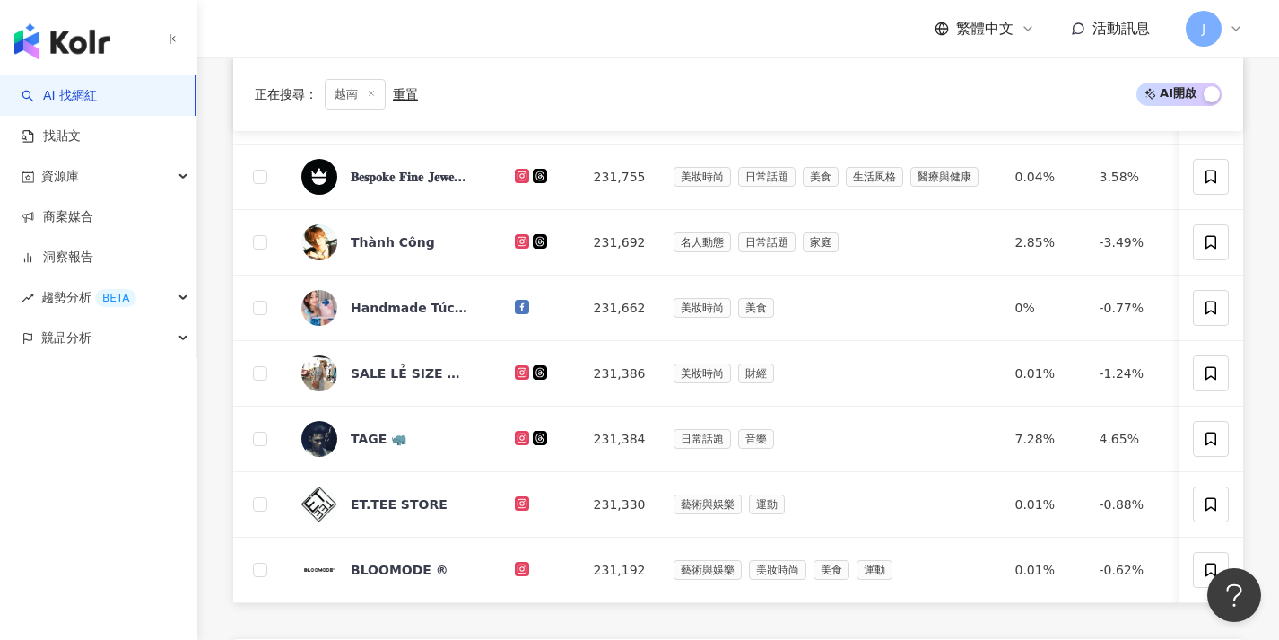
scroll to position [649, 0]
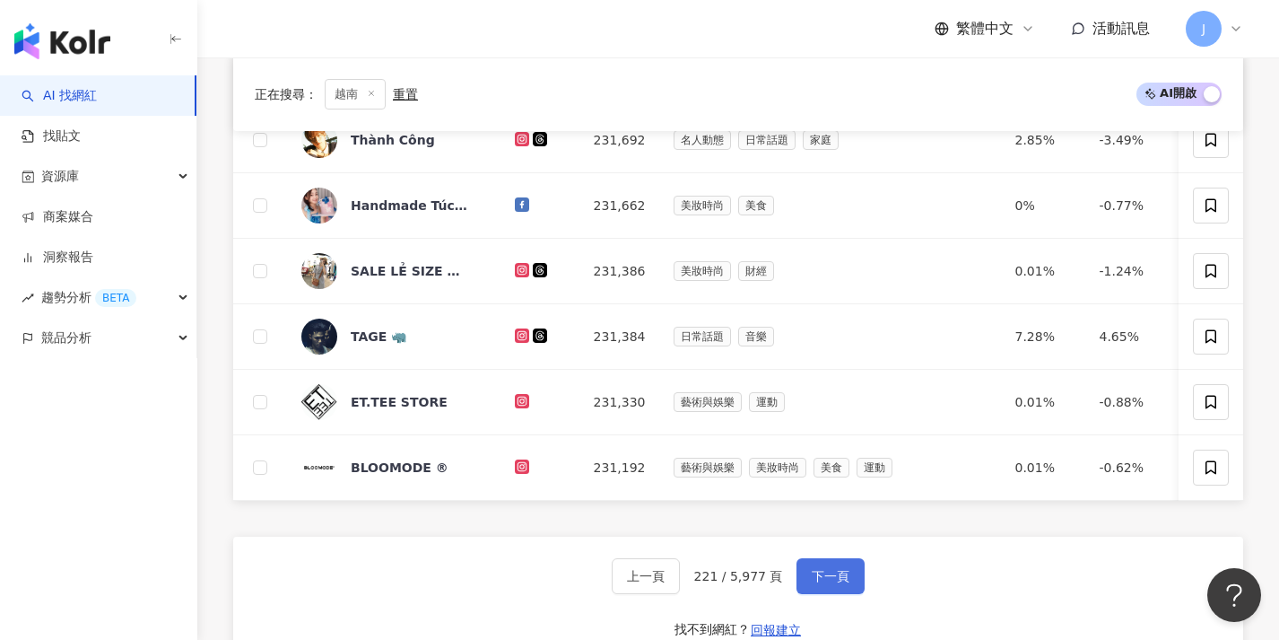
click at [823, 576] on button "下一頁" at bounding box center [831, 576] width 68 height 36
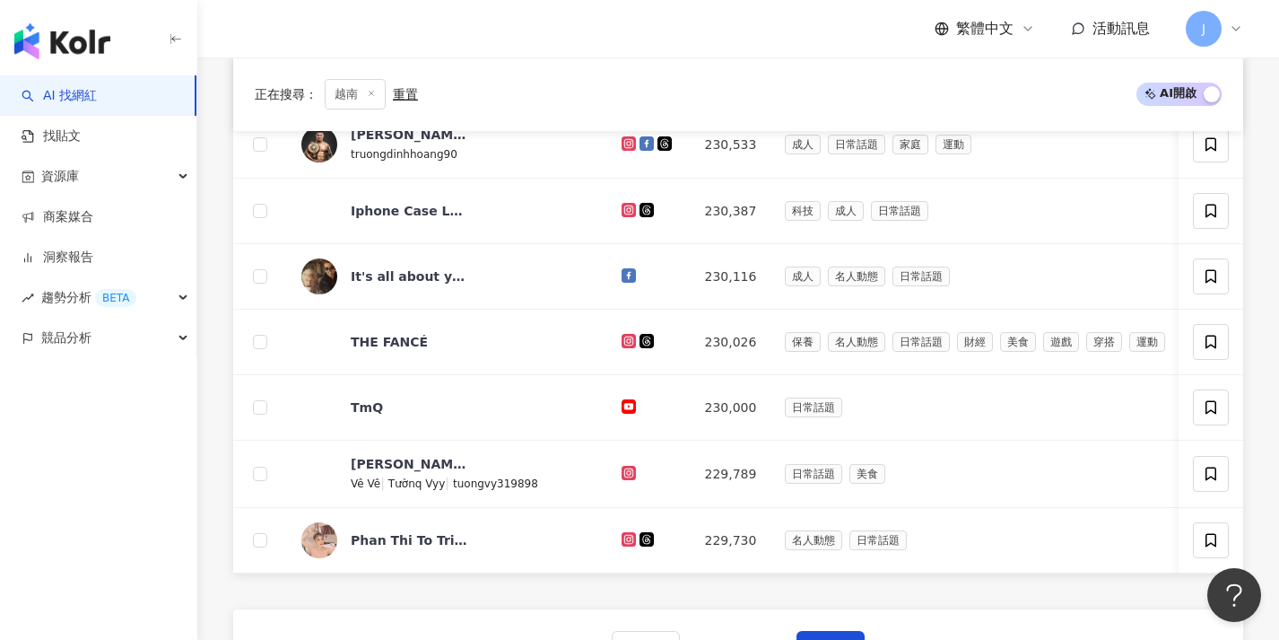
scroll to position [679, 0]
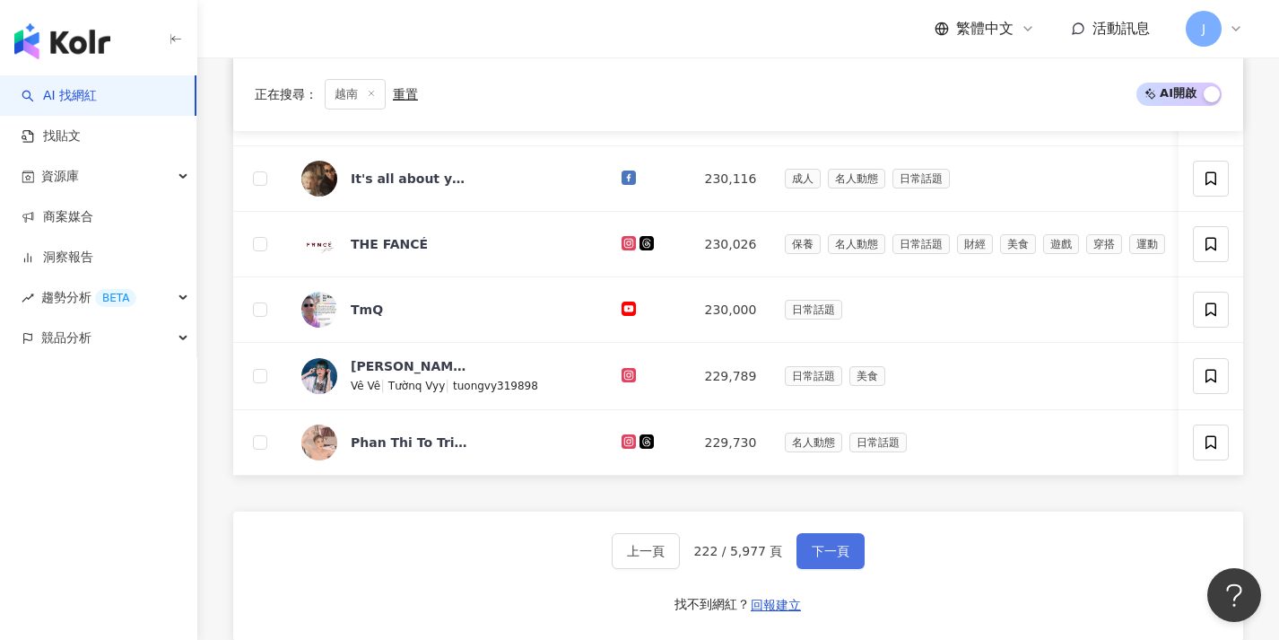
click at [826, 569] on button "下一頁" at bounding box center [831, 551] width 68 height 36
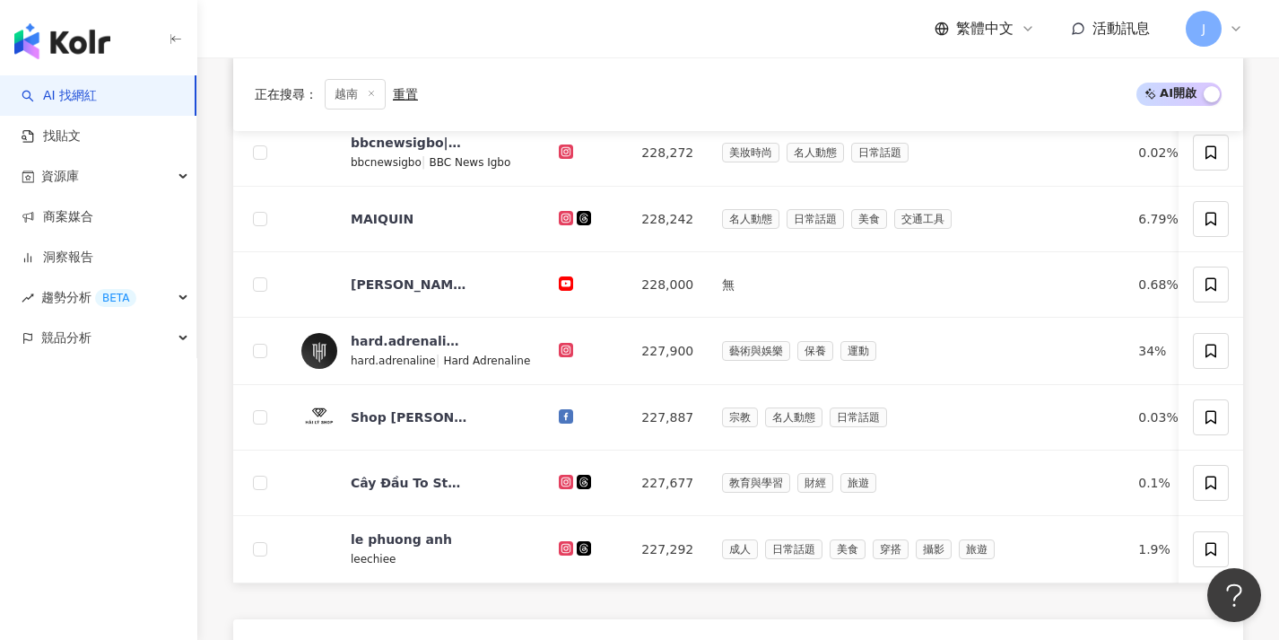
scroll to position [623, 0]
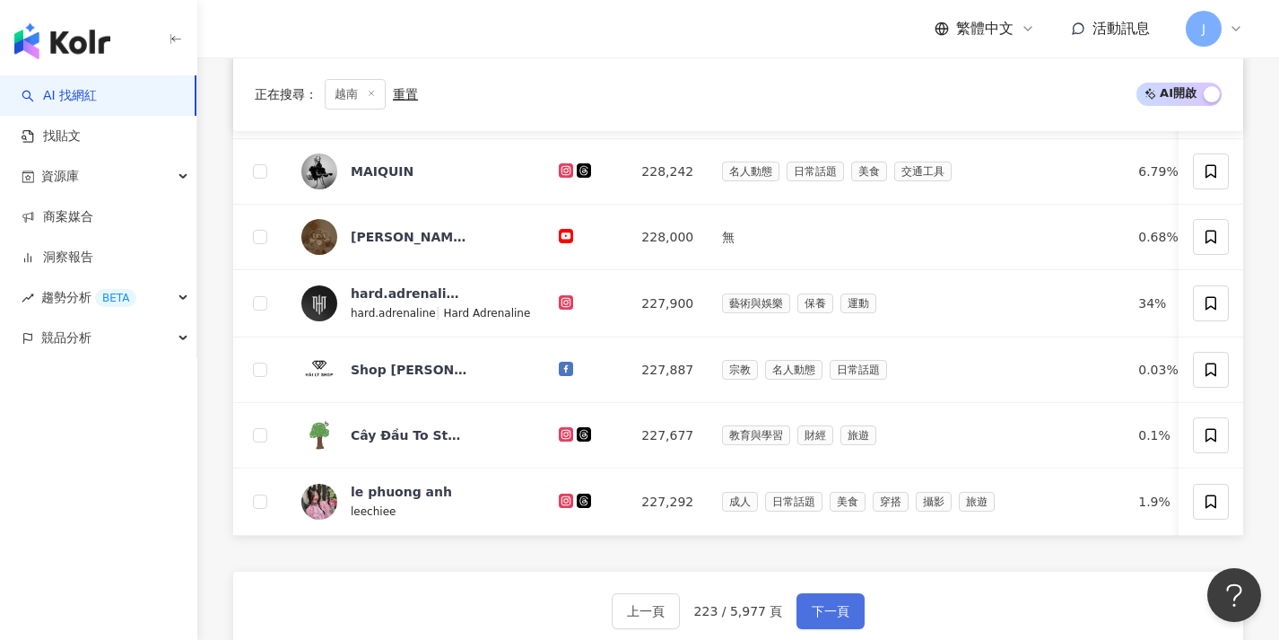
click at [824, 605] on button "下一頁" at bounding box center [831, 611] width 68 height 36
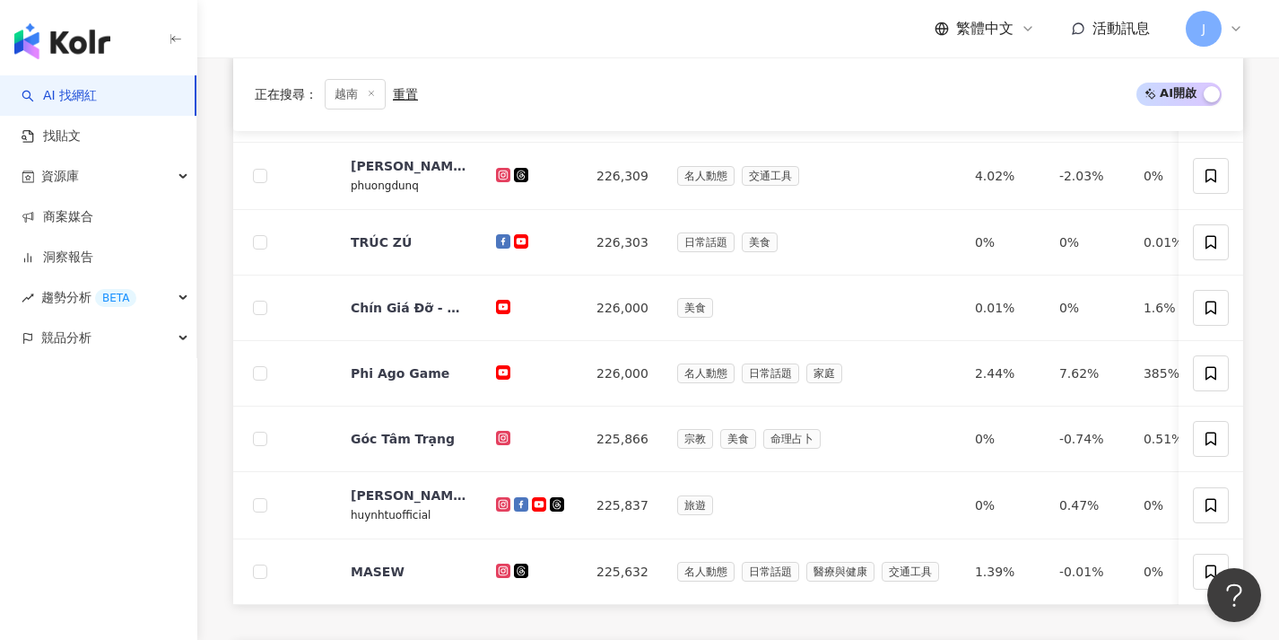
scroll to position [704, 0]
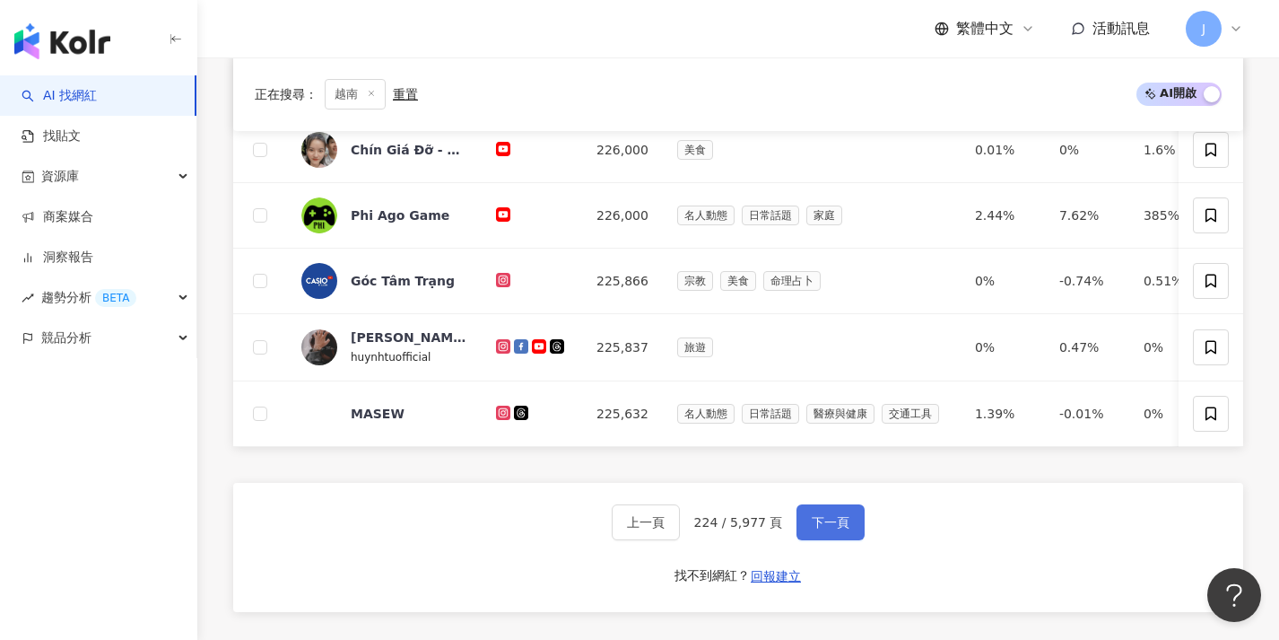
click at [821, 529] on span "下一頁" at bounding box center [831, 522] width 38 height 14
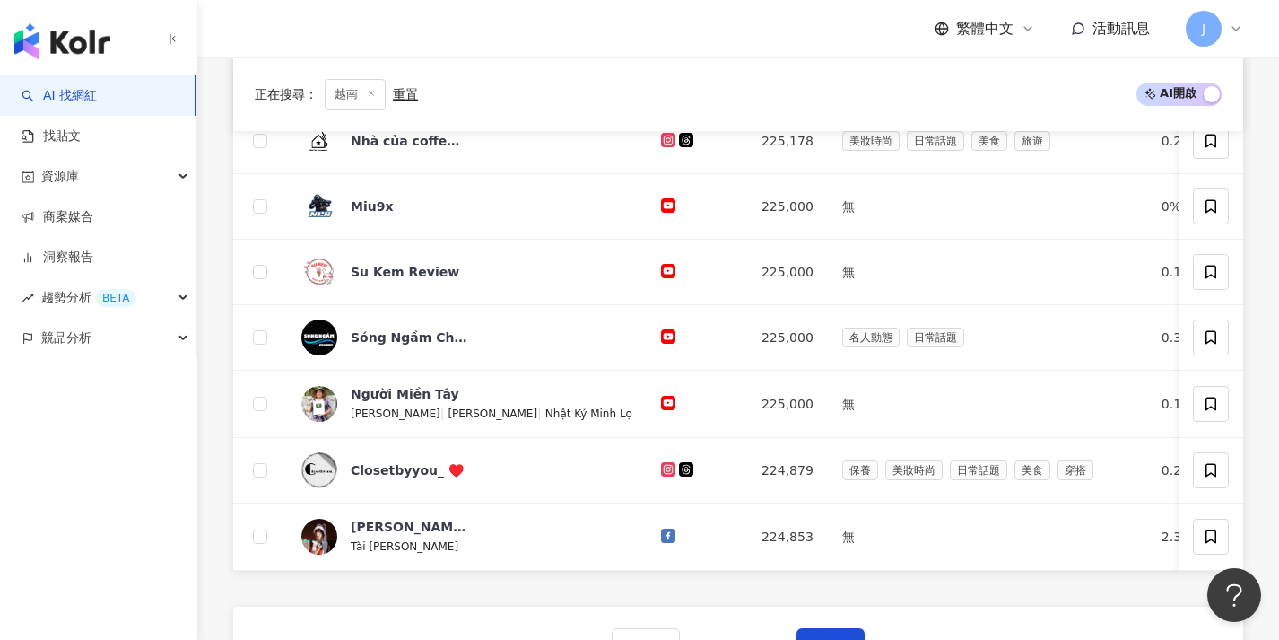
scroll to position [631, 0]
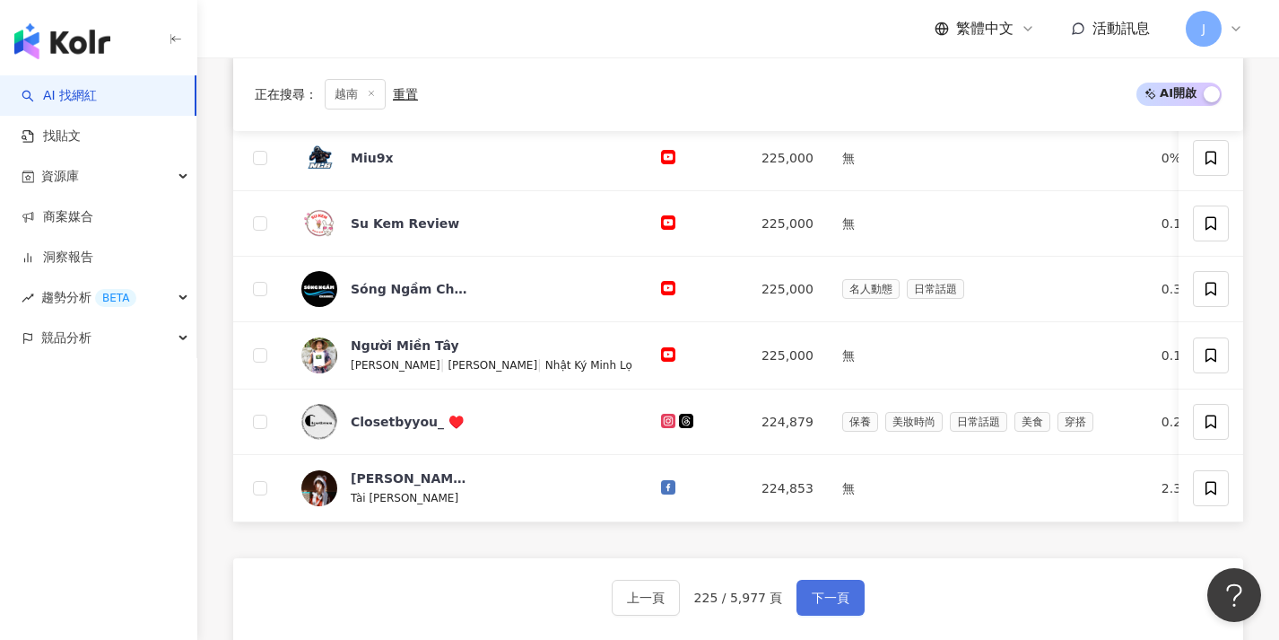
click at [822, 599] on button "下一頁" at bounding box center [831, 597] width 68 height 36
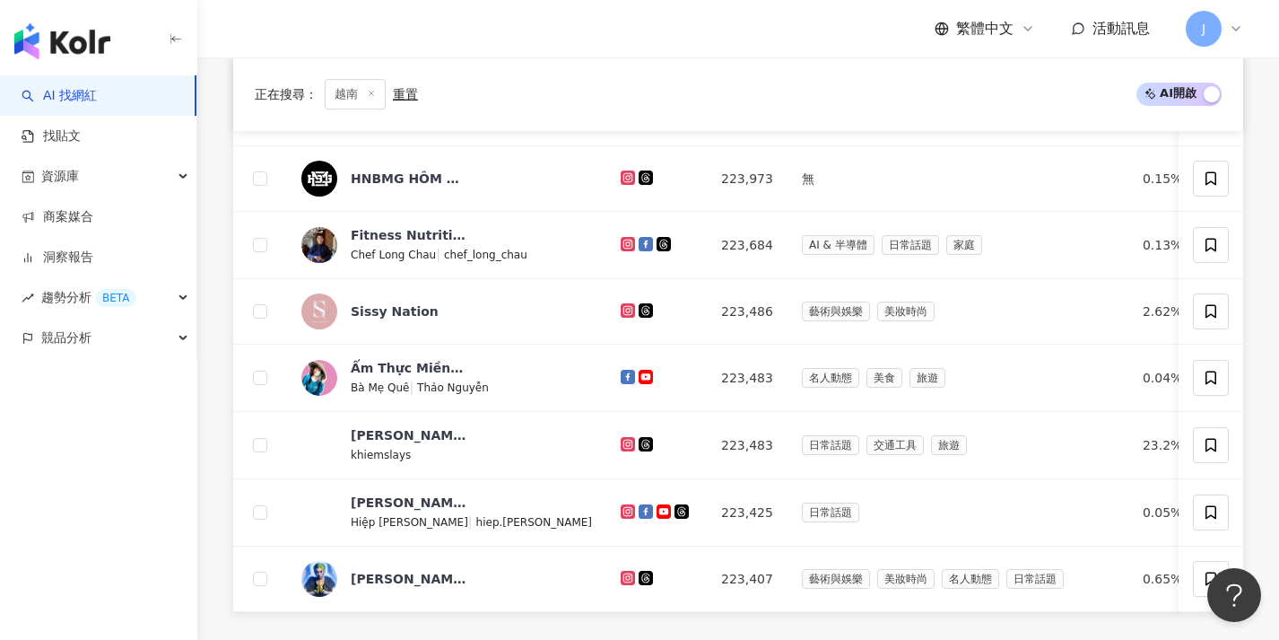
scroll to position [718, 0]
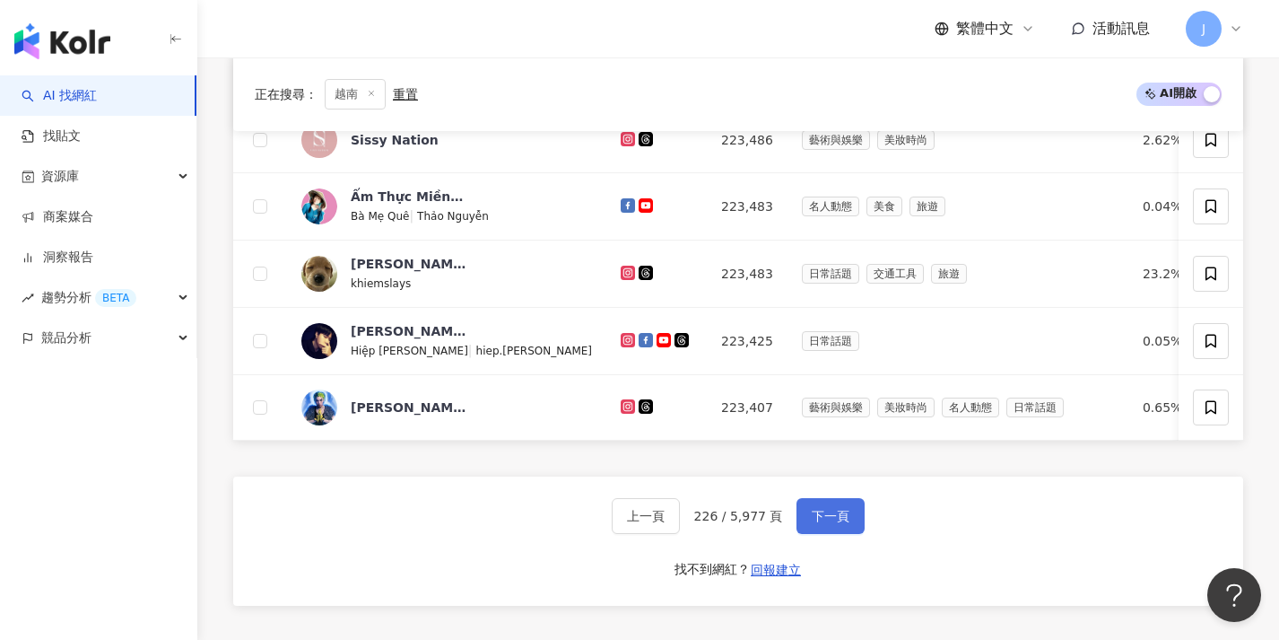
click at [825, 534] on button "下一頁" at bounding box center [831, 516] width 68 height 36
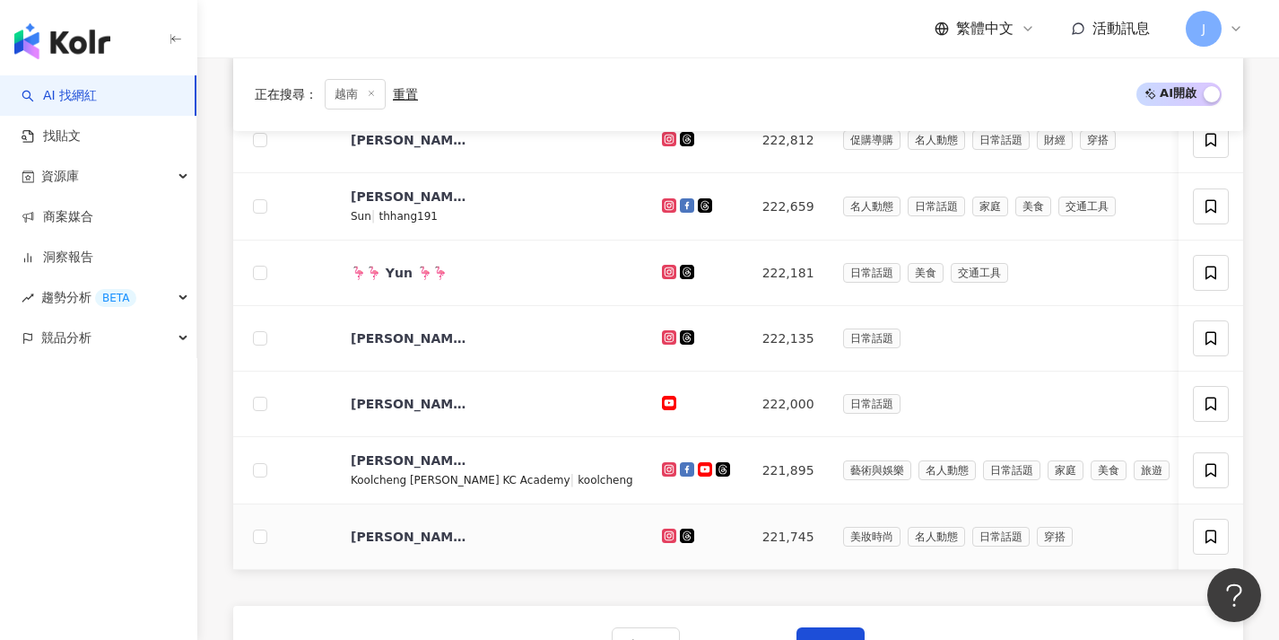
scroll to position [617, 0]
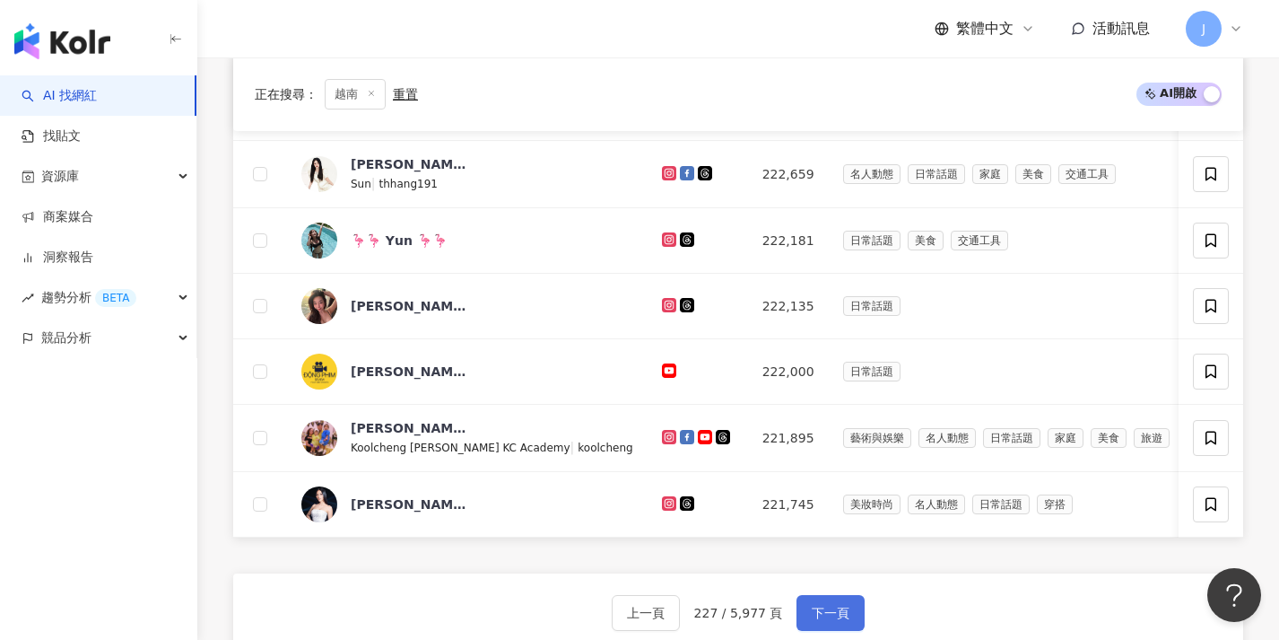
click at [823, 608] on button "下一頁" at bounding box center [831, 613] width 68 height 36
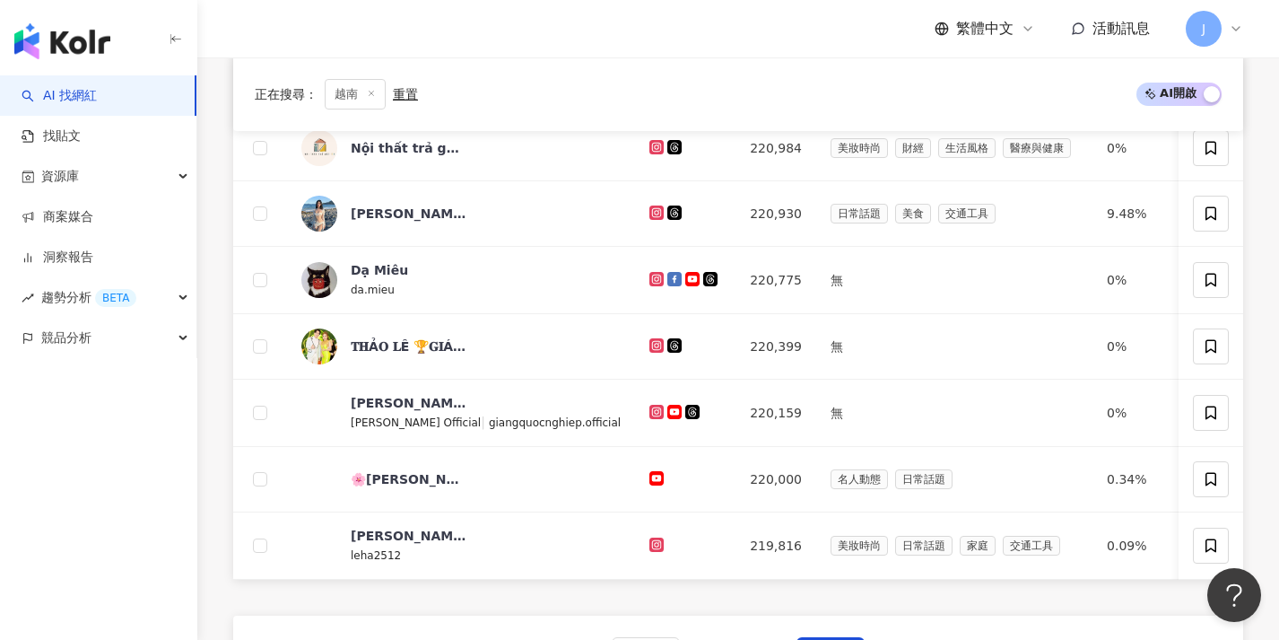
scroll to position [623, 0]
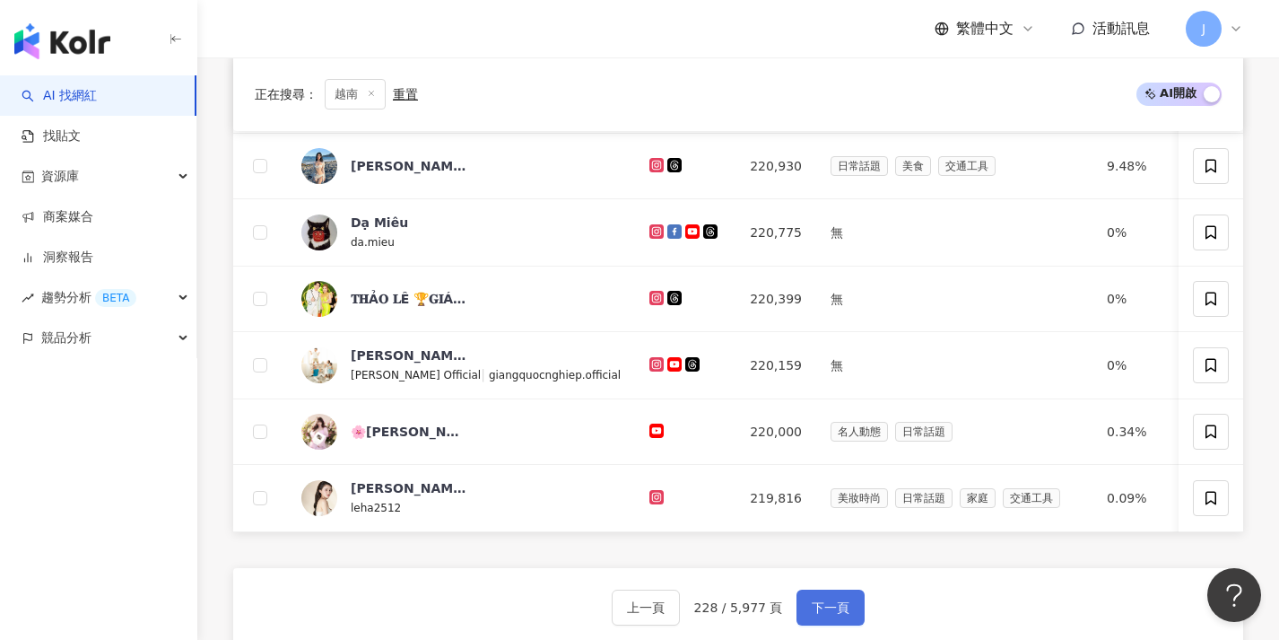
click at [826, 609] on button "下一頁" at bounding box center [831, 607] width 68 height 36
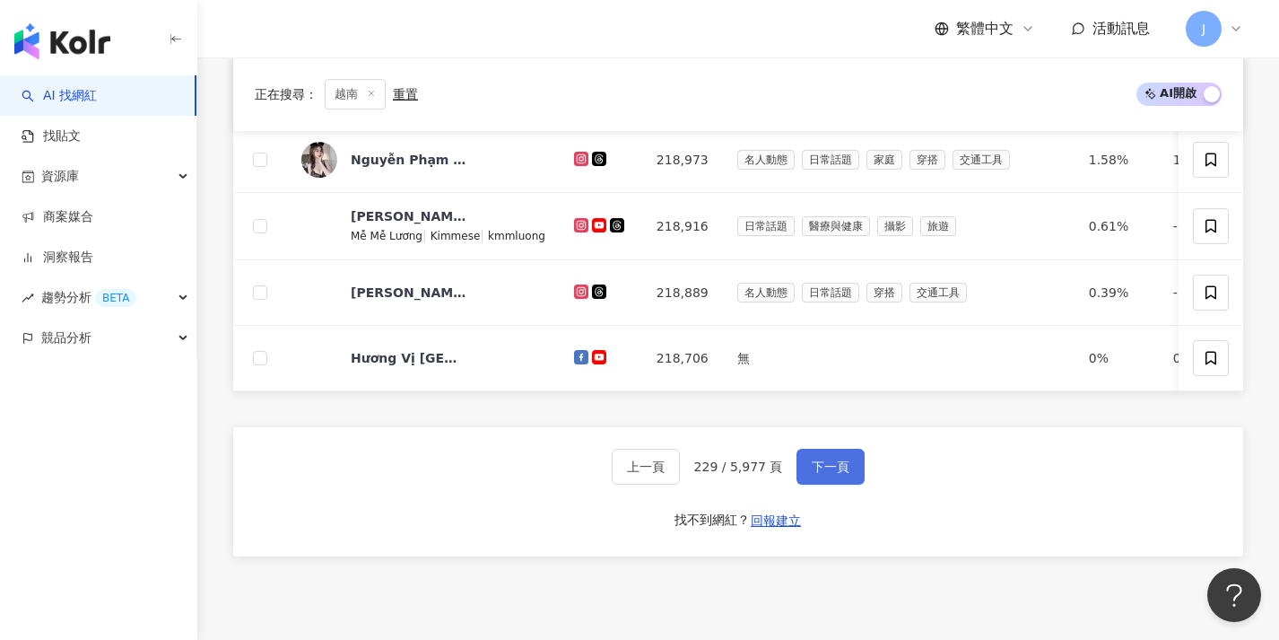
click at [843, 474] on span "下一頁" at bounding box center [831, 466] width 38 height 14
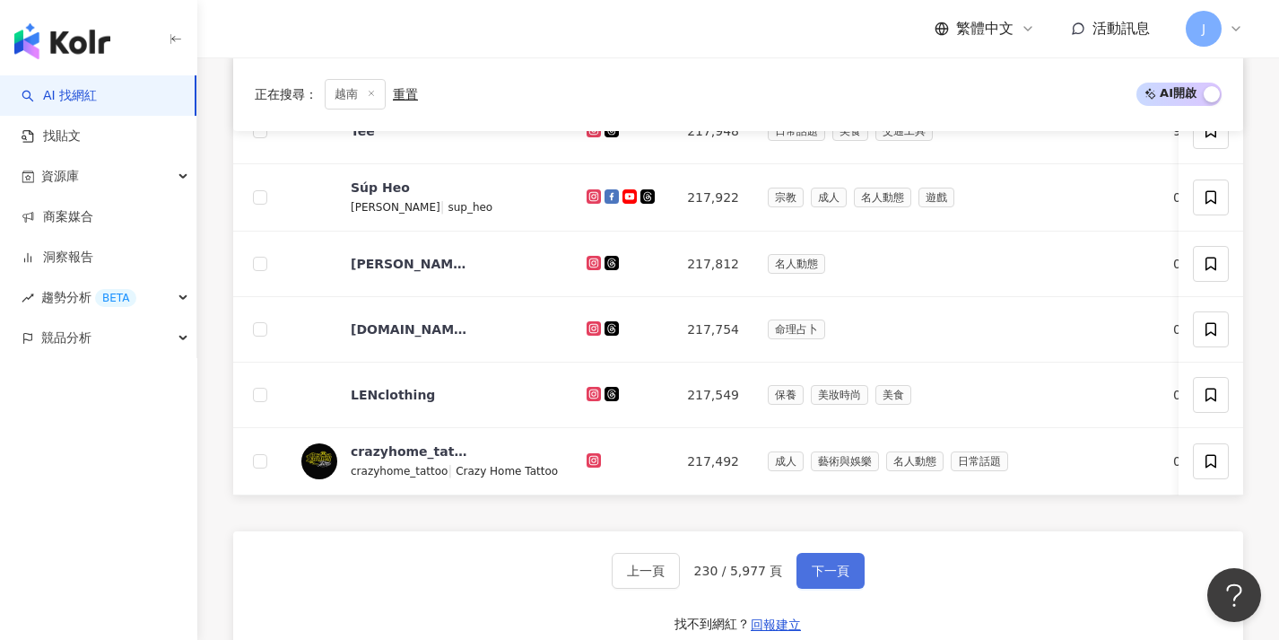
click at [819, 577] on span "下一頁" at bounding box center [831, 570] width 38 height 14
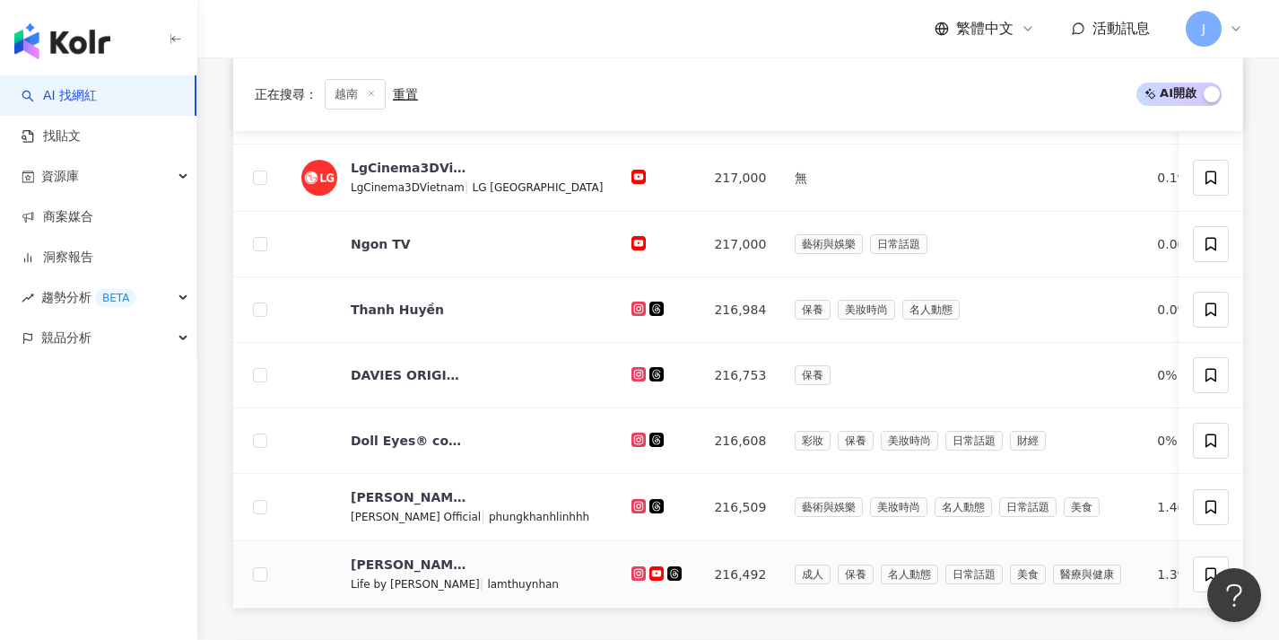
scroll to position [765, 0]
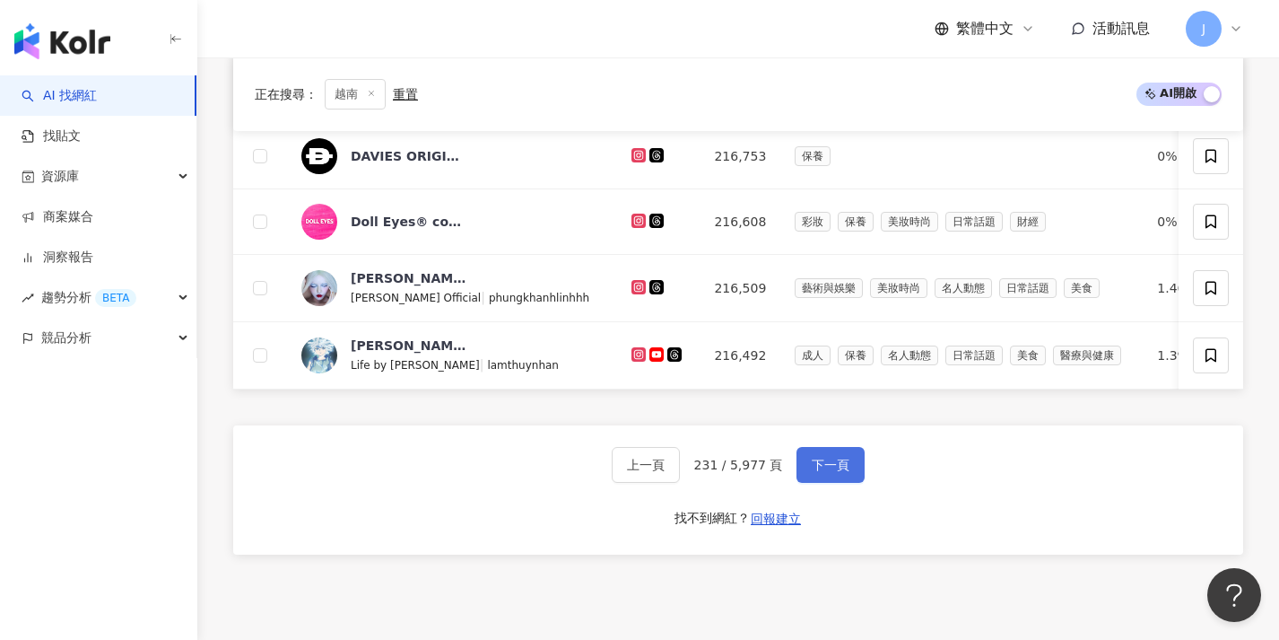
click at [839, 472] on span "下一頁" at bounding box center [831, 464] width 38 height 14
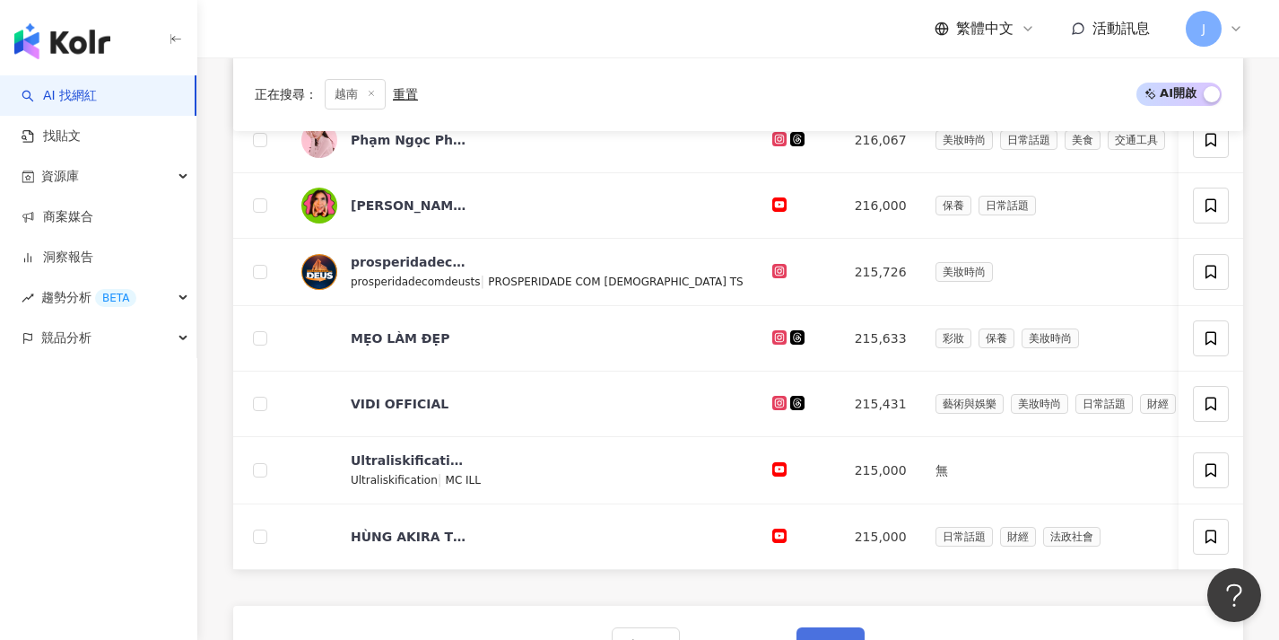
scroll to position [719, 0]
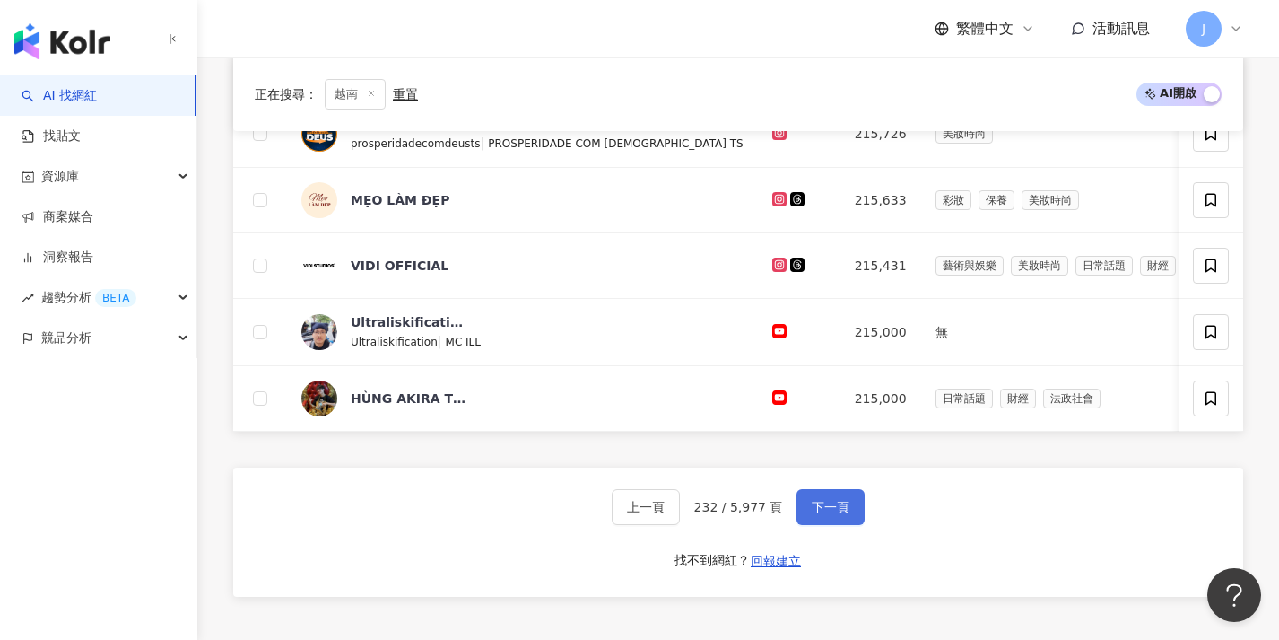
click at [835, 506] on button "下一頁" at bounding box center [831, 507] width 68 height 36
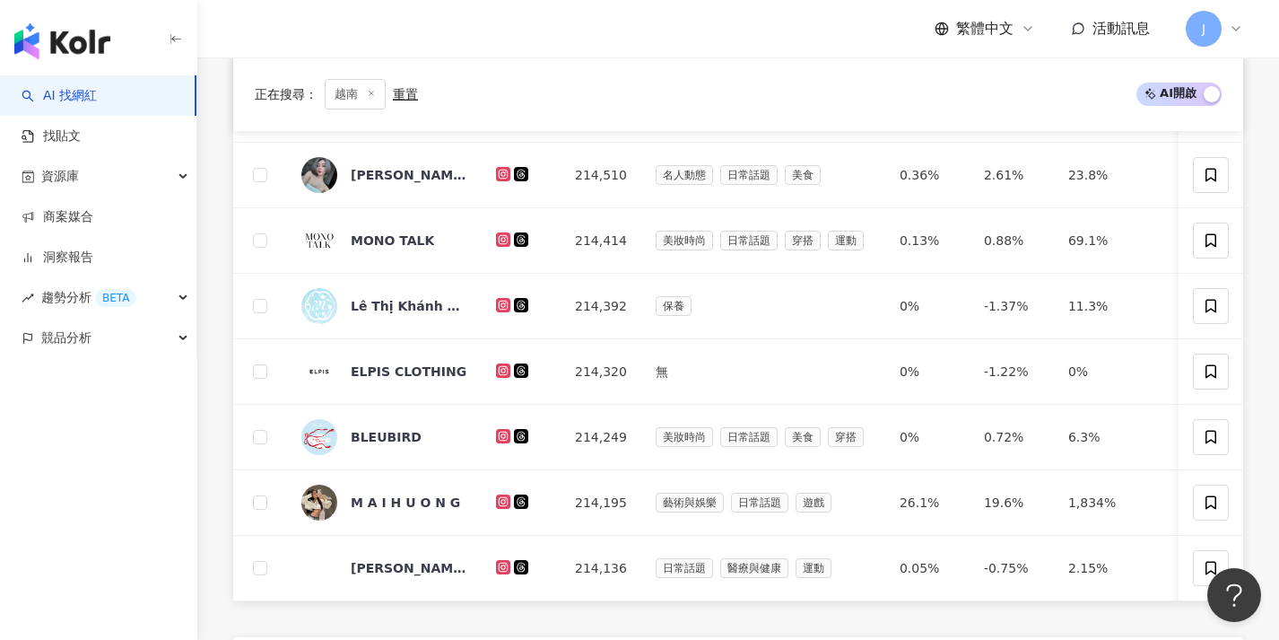
scroll to position [615, 0]
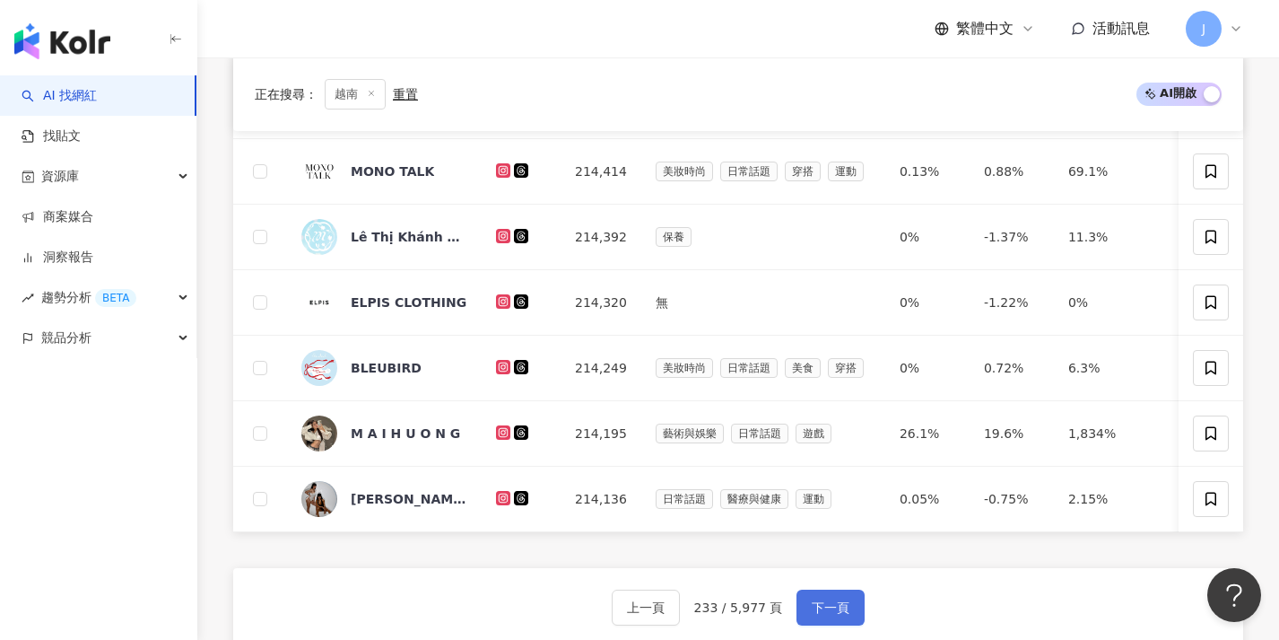
click at [834, 613] on span "下一頁" at bounding box center [831, 607] width 38 height 14
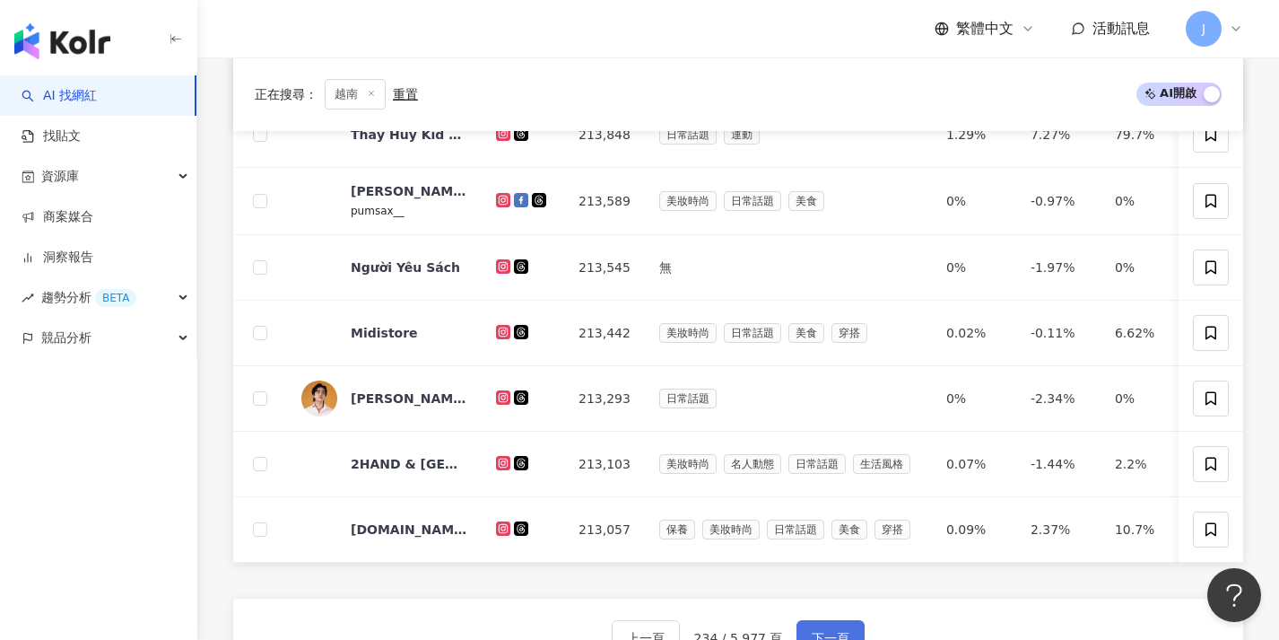
scroll to position [727, 0]
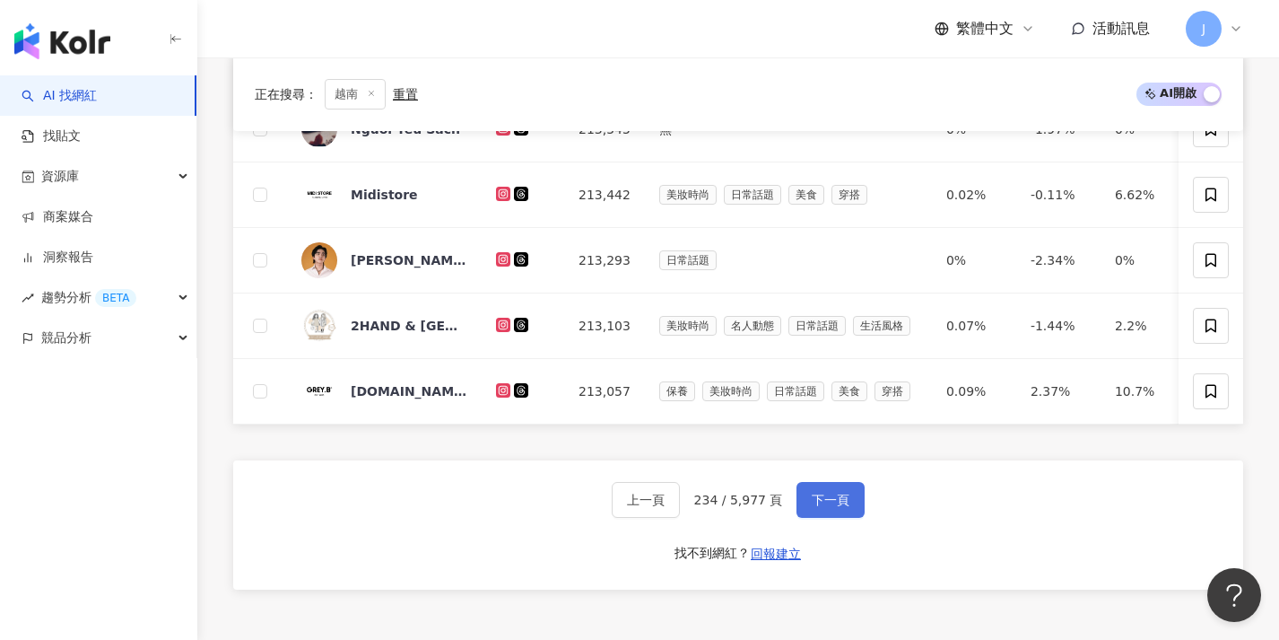
click at [832, 507] on span "下一頁" at bounding box center [831, 499] width 38 height 14
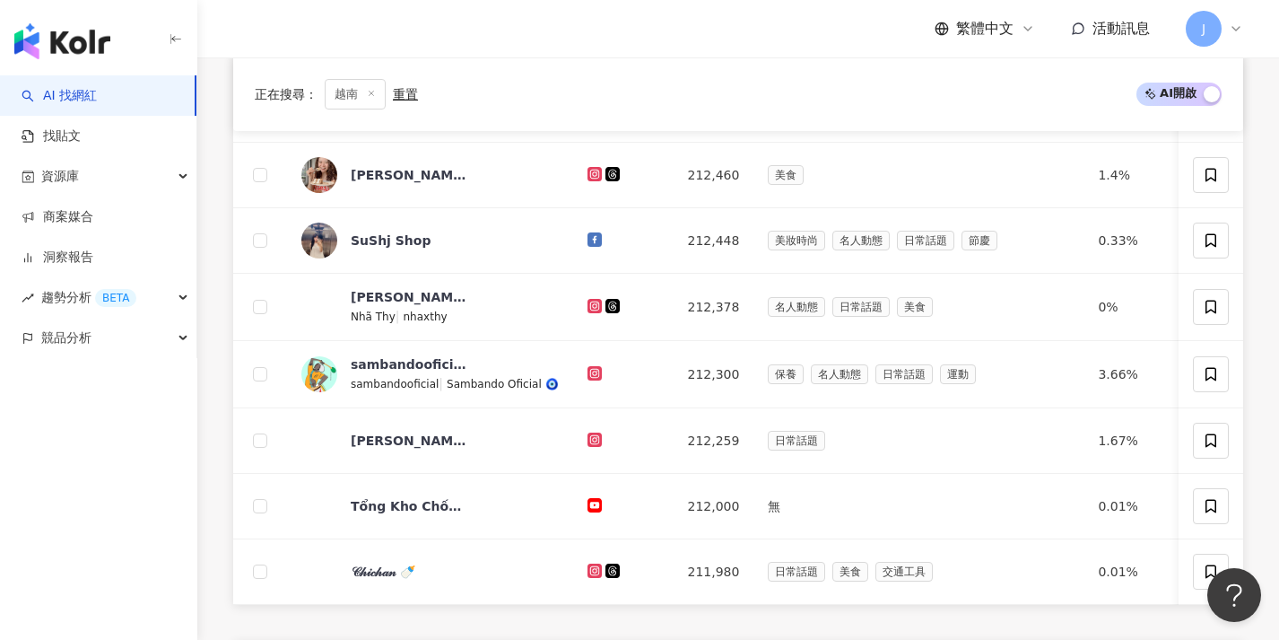
scroll to position [657, 0]
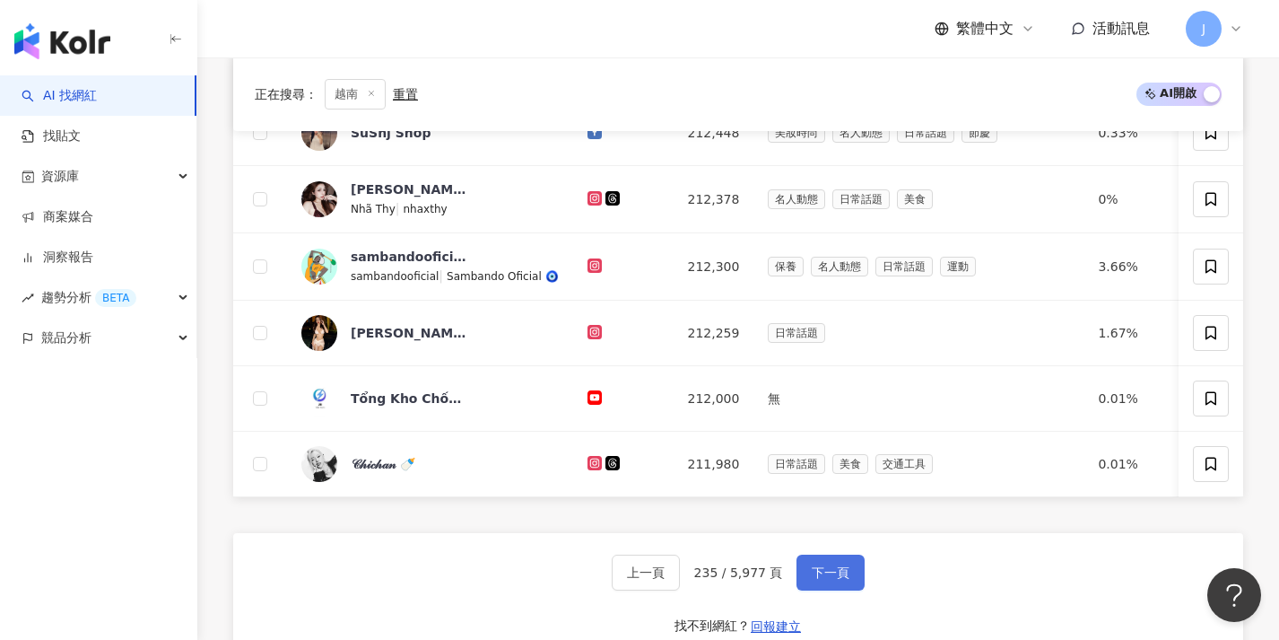
click at [836, 579] on span "下一頁" at bounding box center [831, 572] width 38 height 14
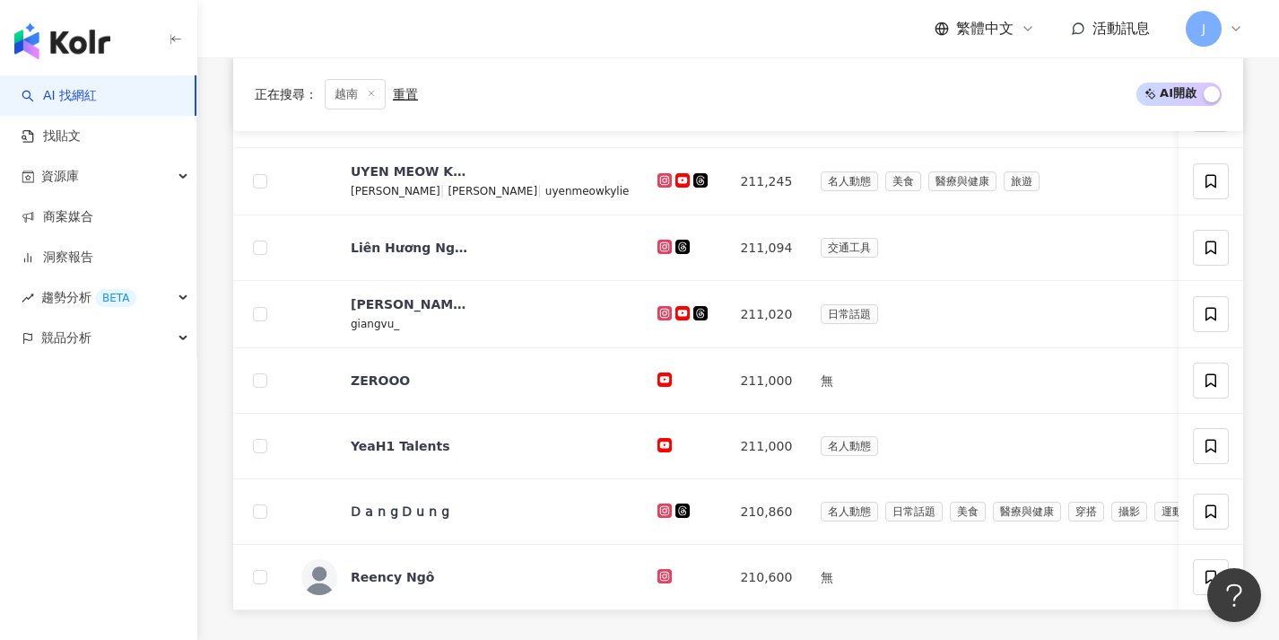
scroll to position [655, 0]
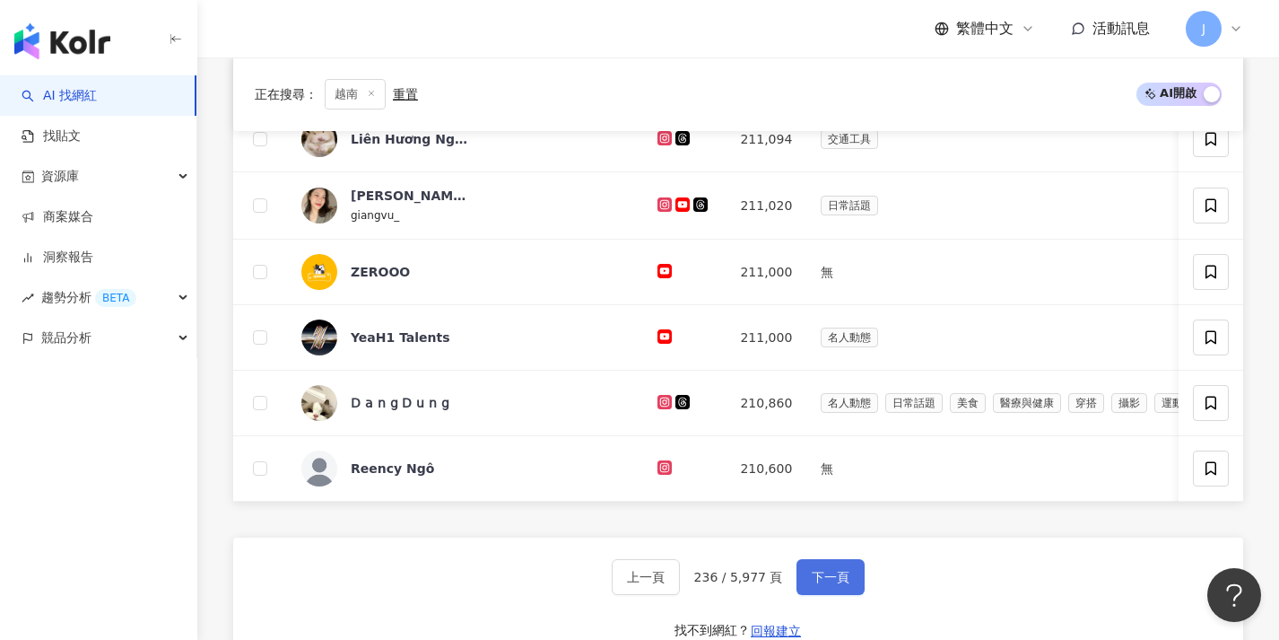
click at [836, 582] on span "下一頁" at bounding box center [831, 577] width 38 height 14
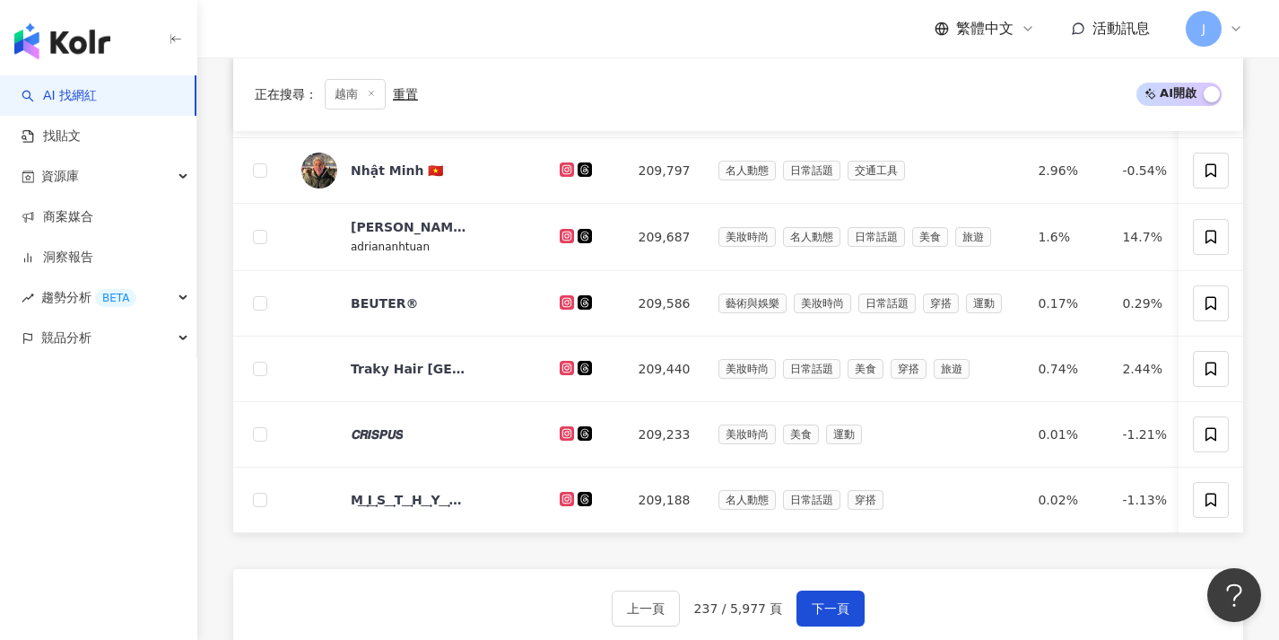
scroll to position [625, 0]
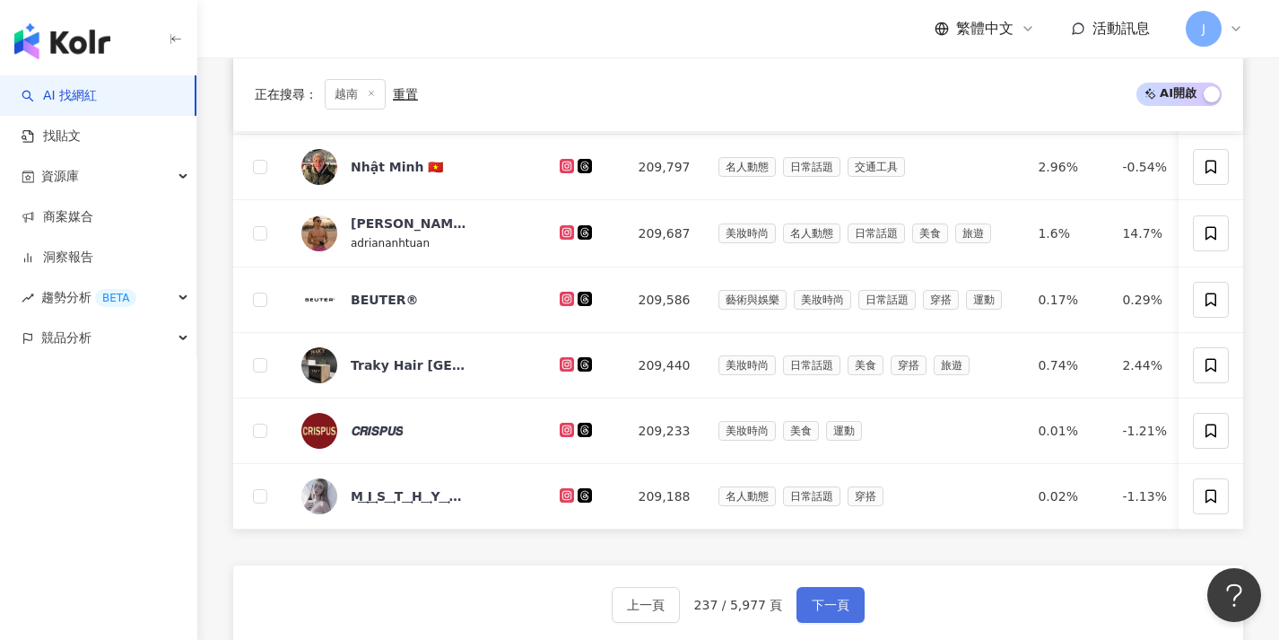
click at [833, 609] on span "下一頁" at bounding box center [831, 604] width 38 height 14
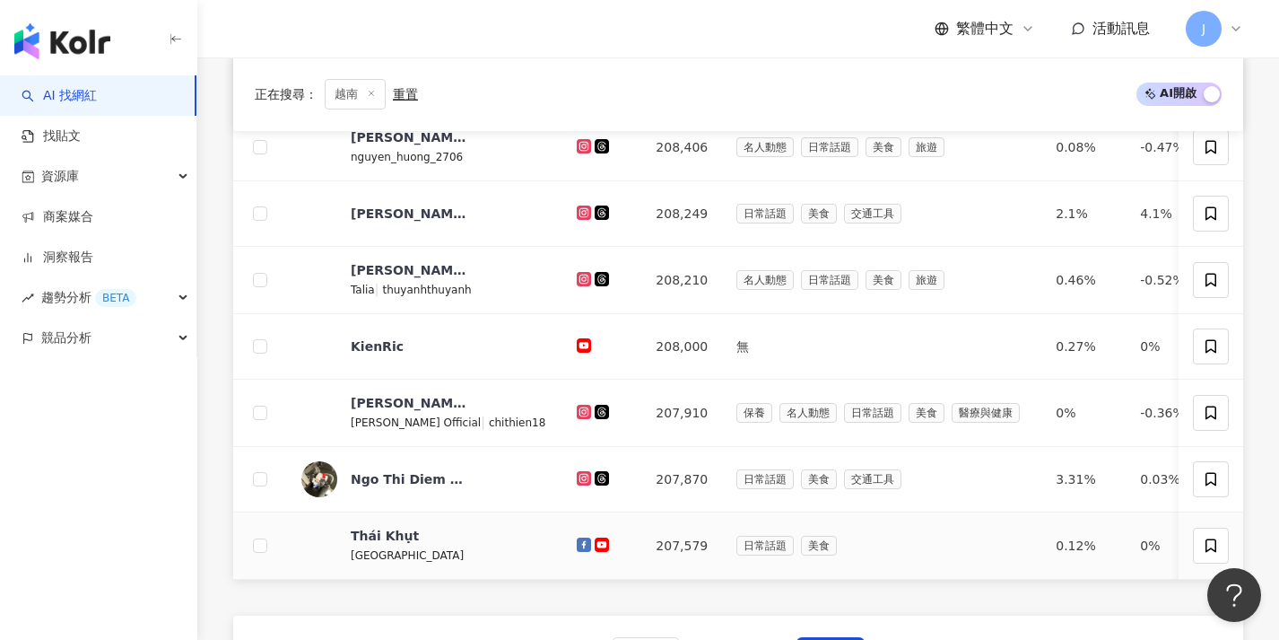
scroll to position [661, 0]
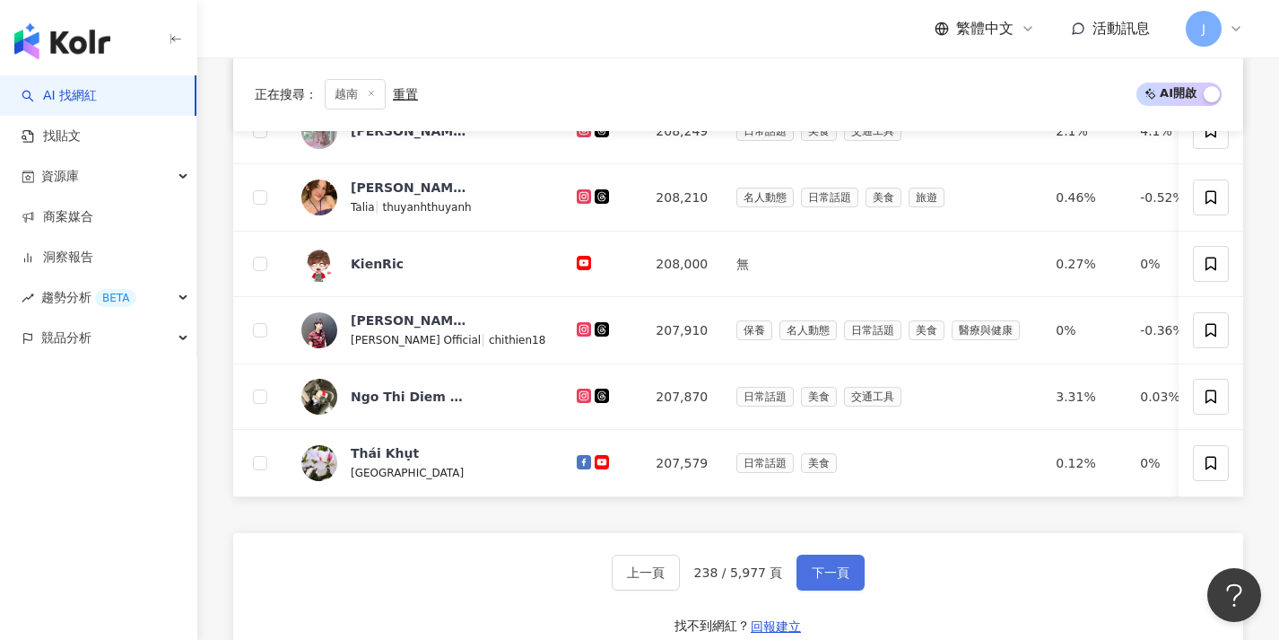
click at [831, 579] on span "下一頁" at bounding box center [831, 572] width 38 height 14
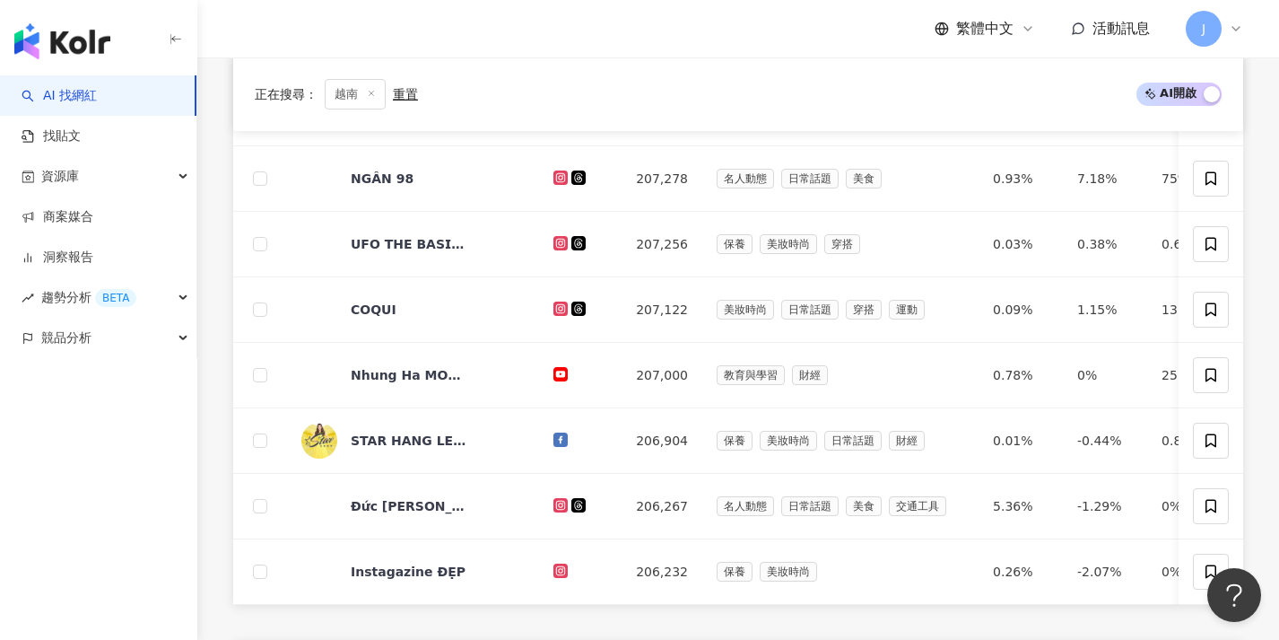
scroll to position [664, 0]
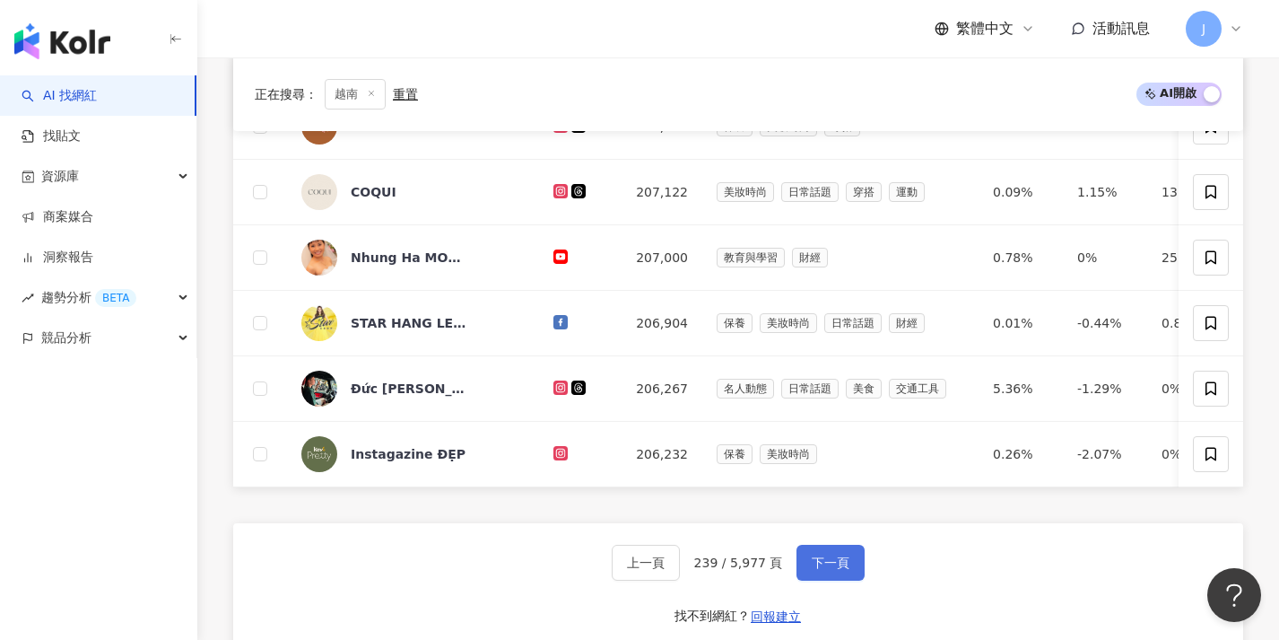
click at [831, 580] on button "下一頁" at bounding box center [831, 562] width 68 height 36
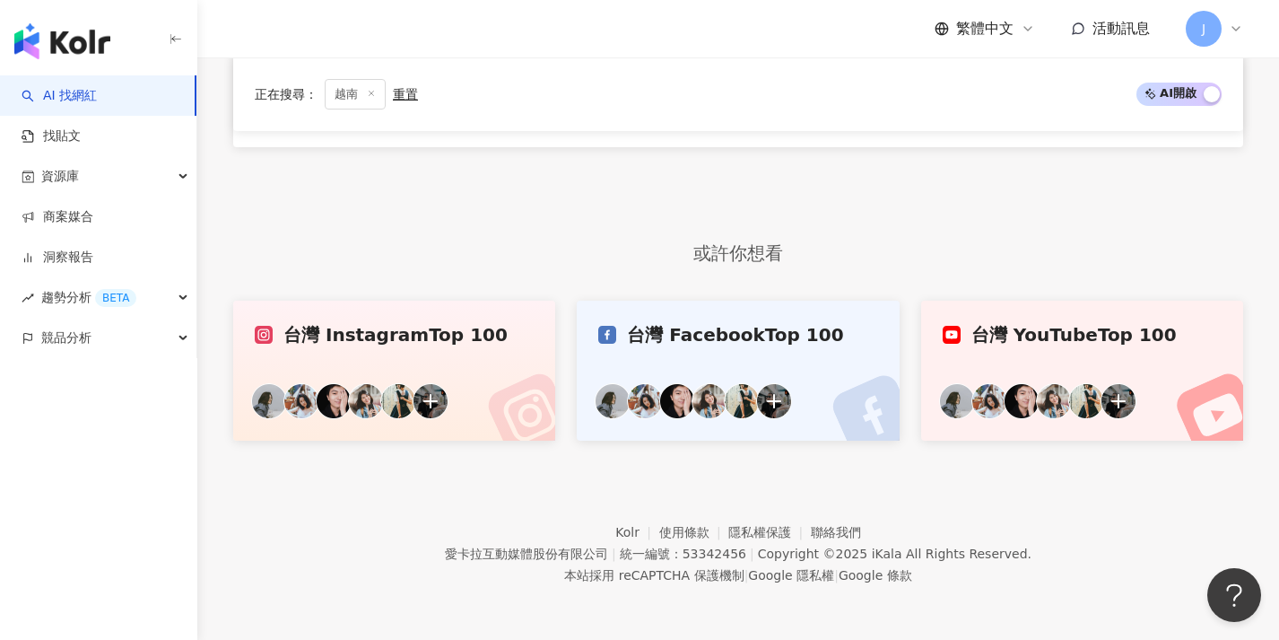
scroll to position [546, 0]
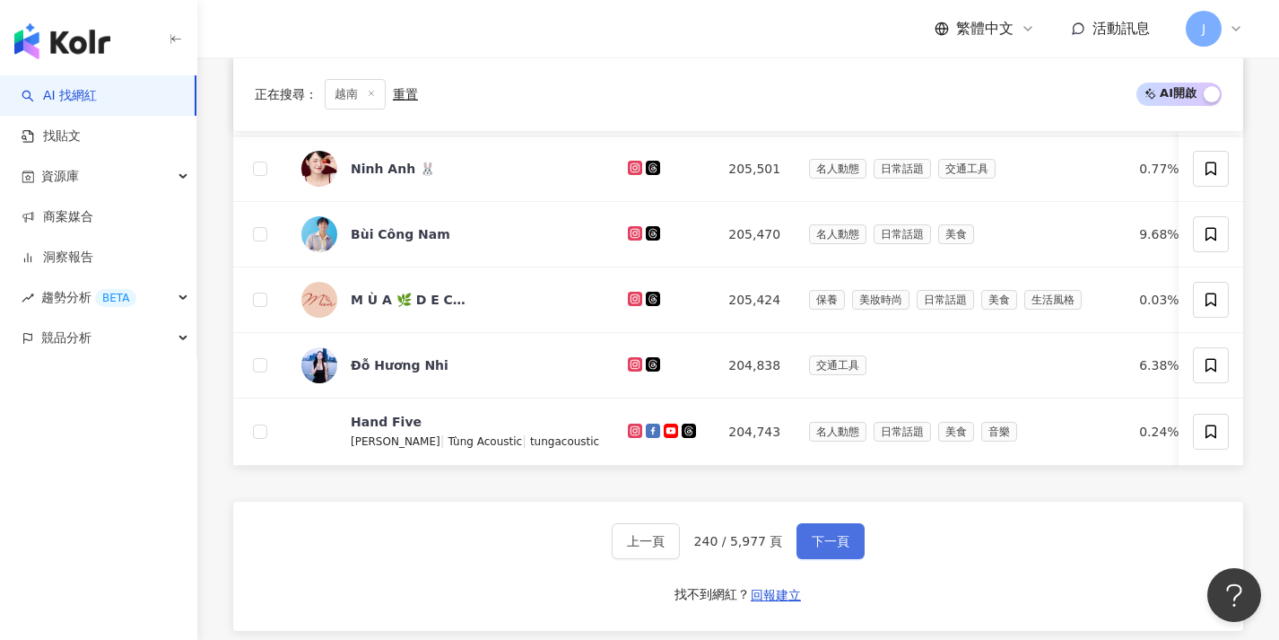
click at [839, 548] on span "下一頁" at bounding box center [831, 541] width 38 height 14
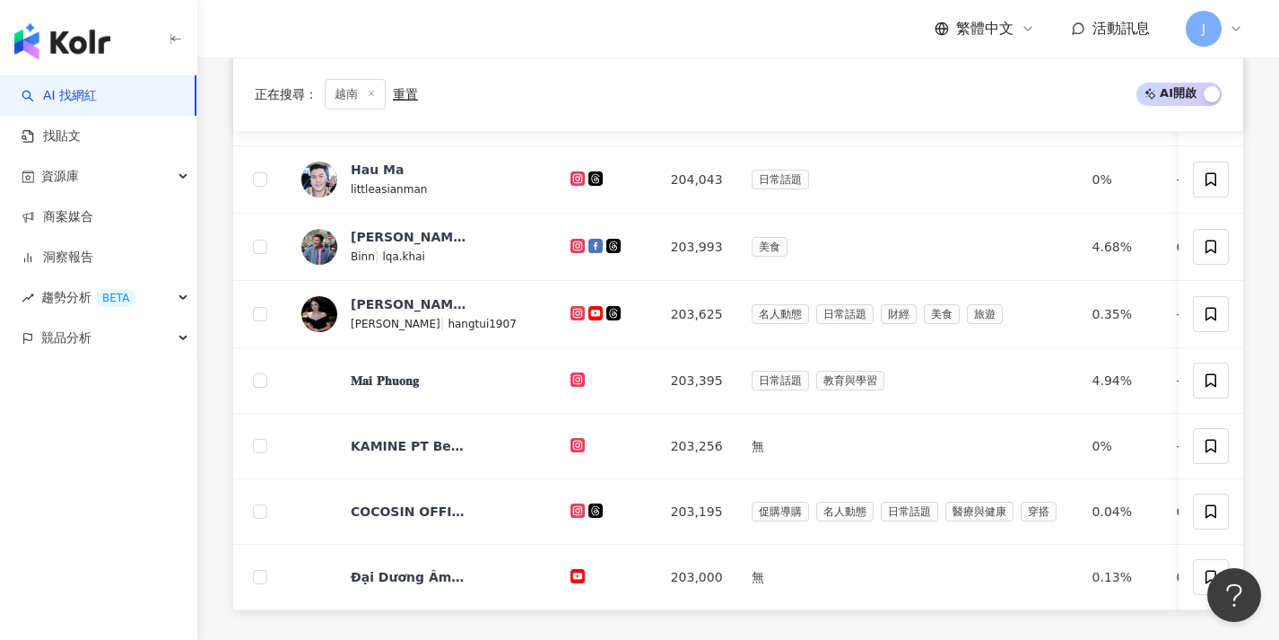
scroll to position [704, 0]
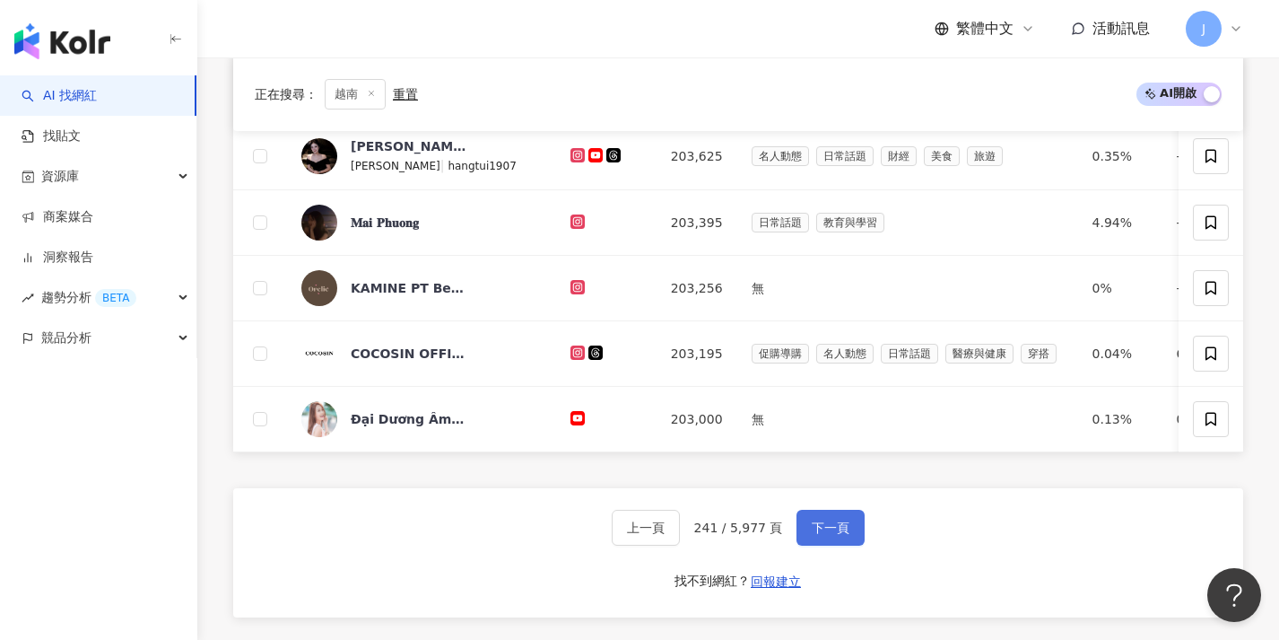
click at [839, 545] on button "下一頁" at bounding box center [831, 527] width 68 height 36
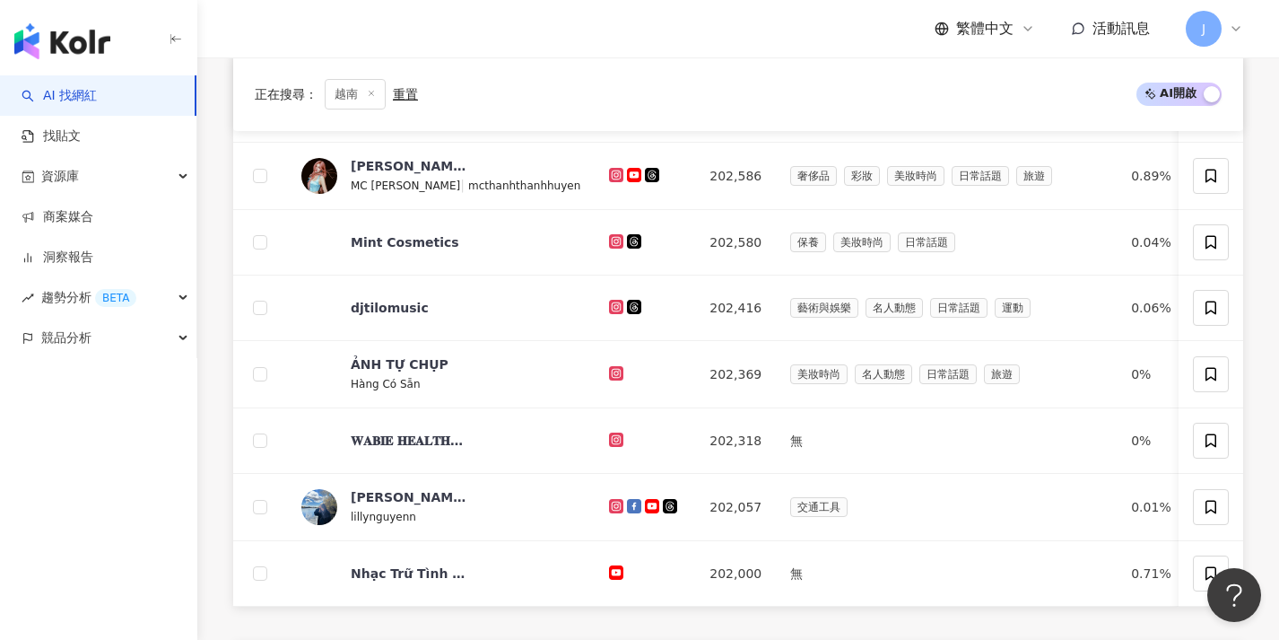
scroll to position [670, 0]
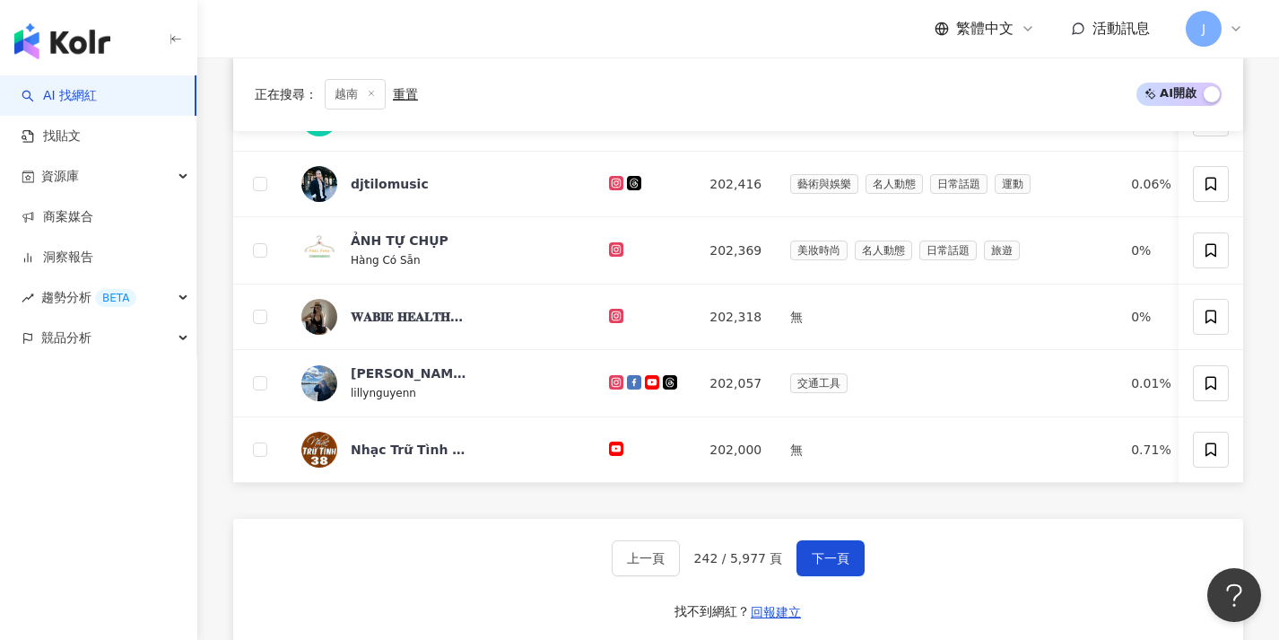
click at [838, 559] on button "下一頁" at bounding box center [831, 558] width 68 height 36
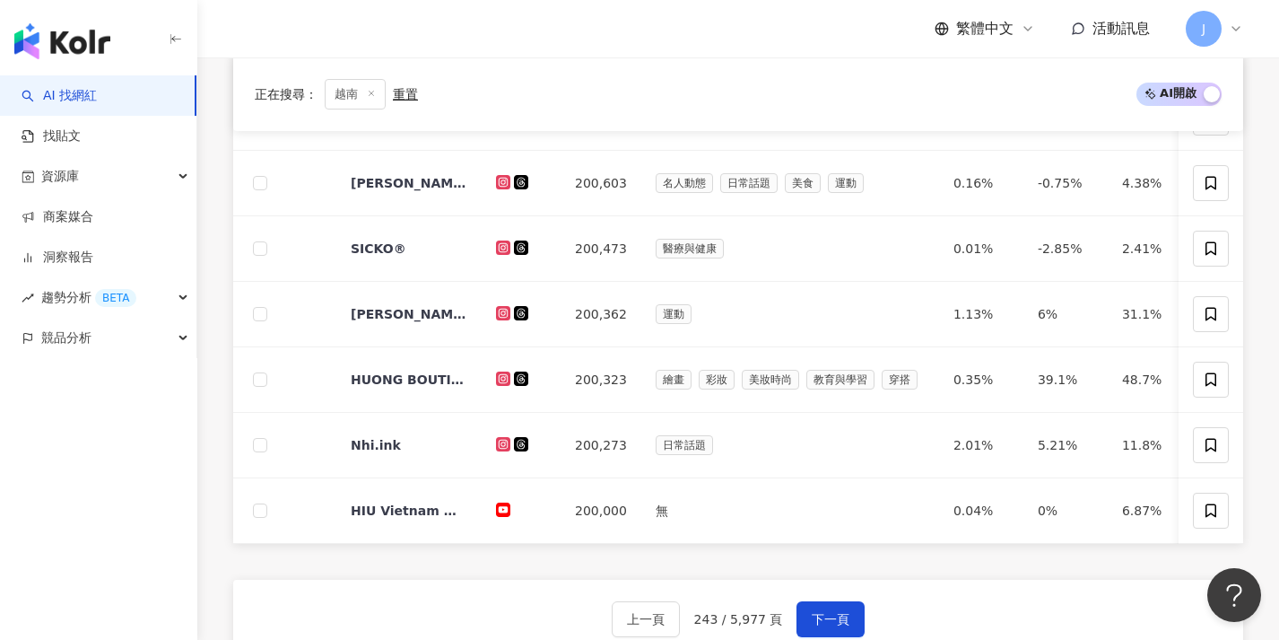
scroll to position [639, 0]
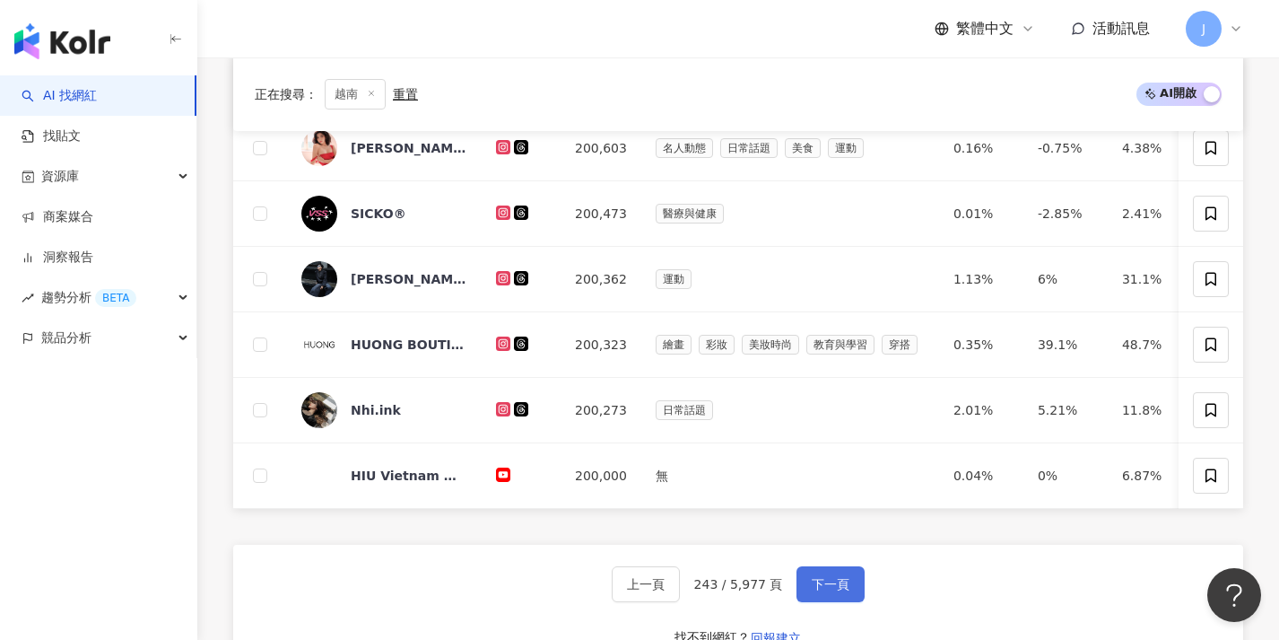
click at [836, 588] on button "下一頁" at bounding box center [831, 584] width 68 height 36
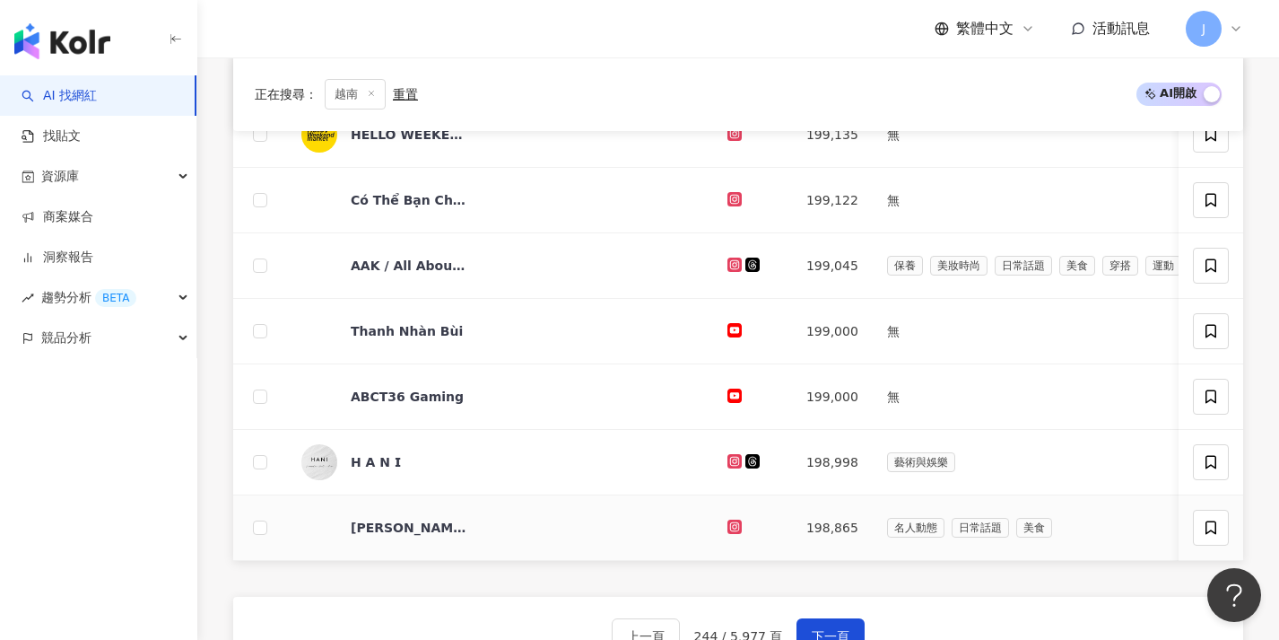
scroll to position [727, 0]
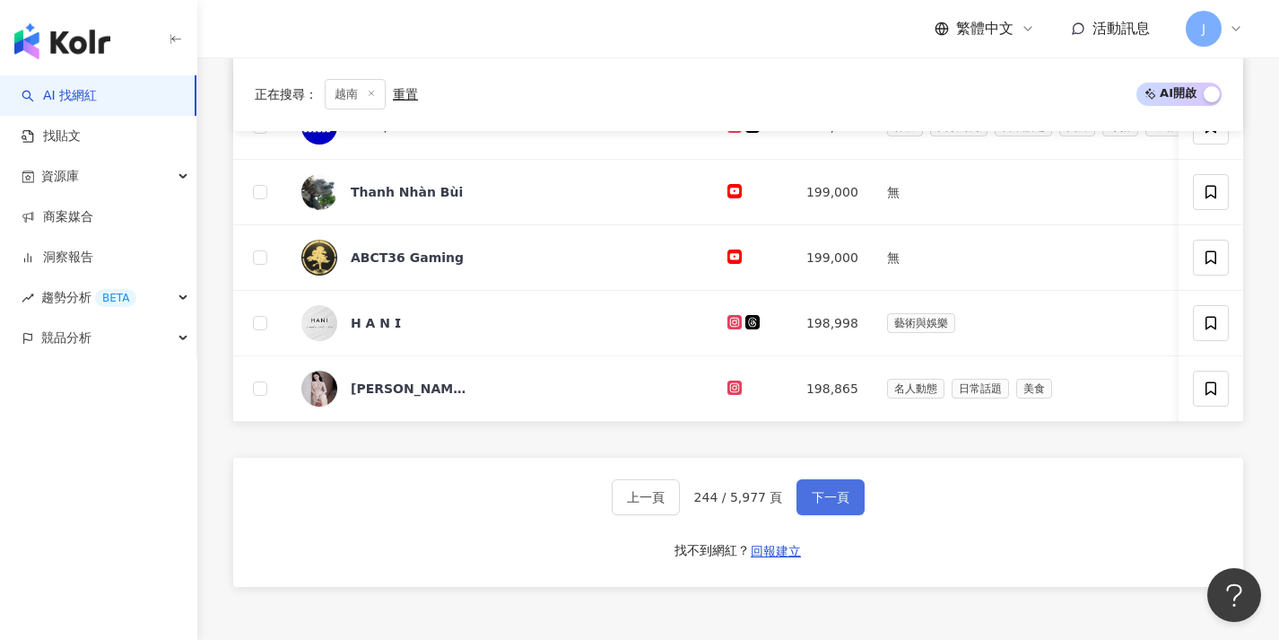
click at [838, 504] on span "下一頁" at bounding box center [831, 497] width 38 height 14
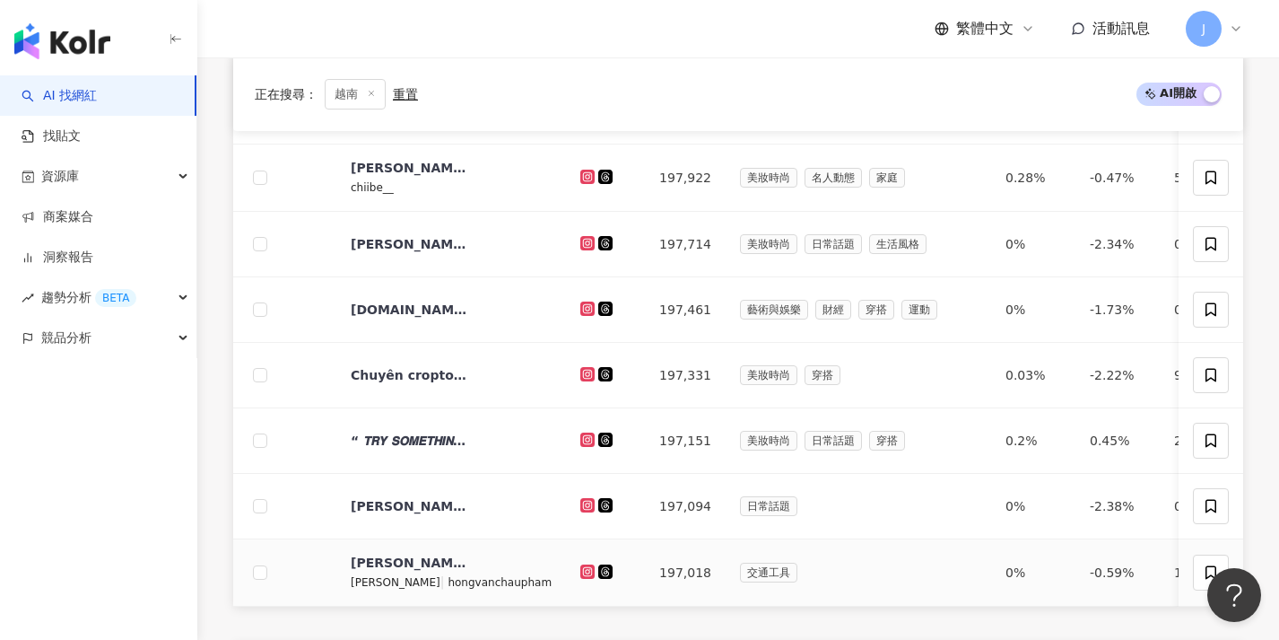
scroll to position [747, 0]
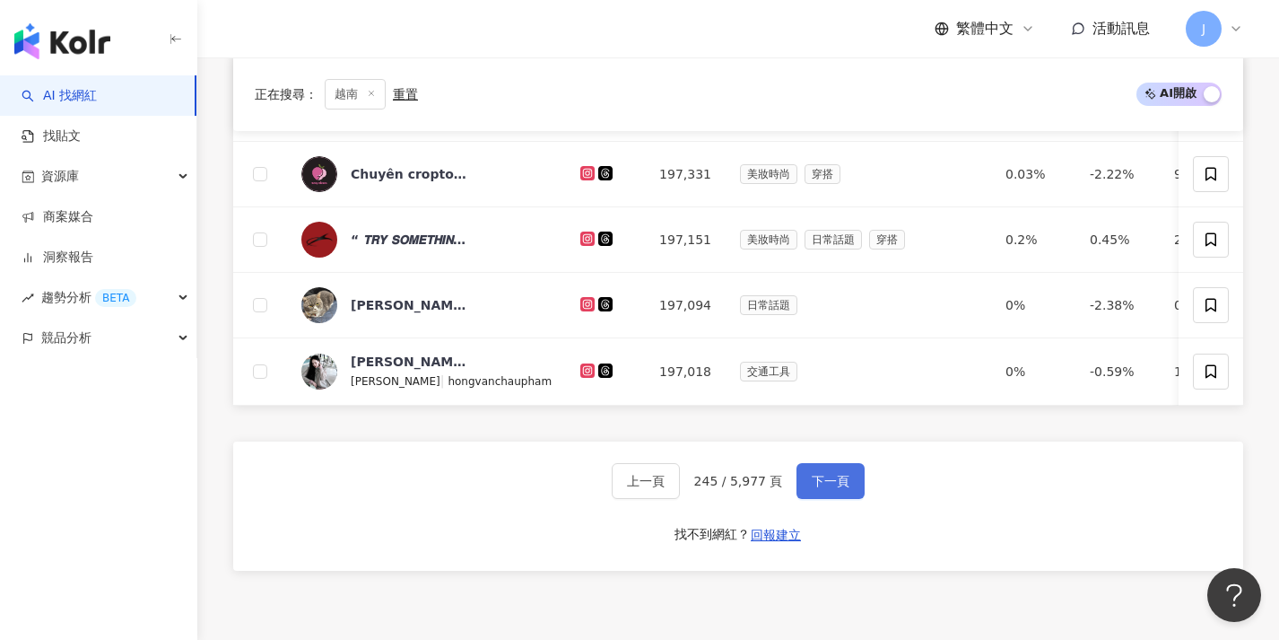
click at [843, 488] on span "下一頁" at bounding box center [831, 481] width 38 height 14
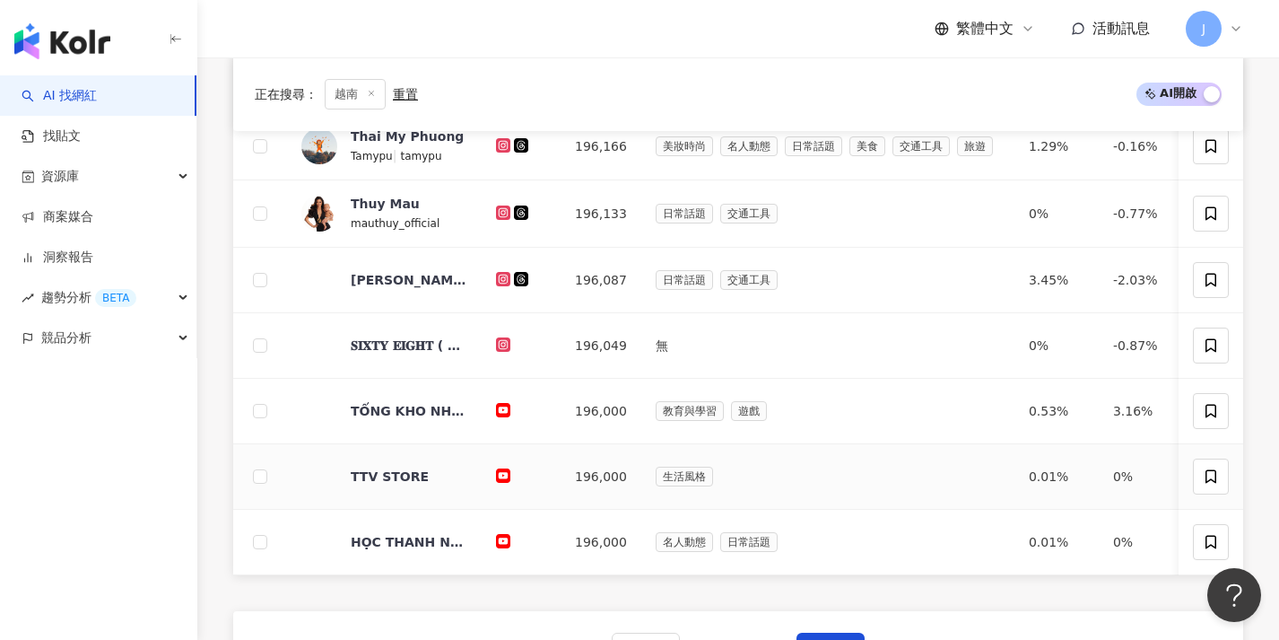
scroll to position [616, 0]
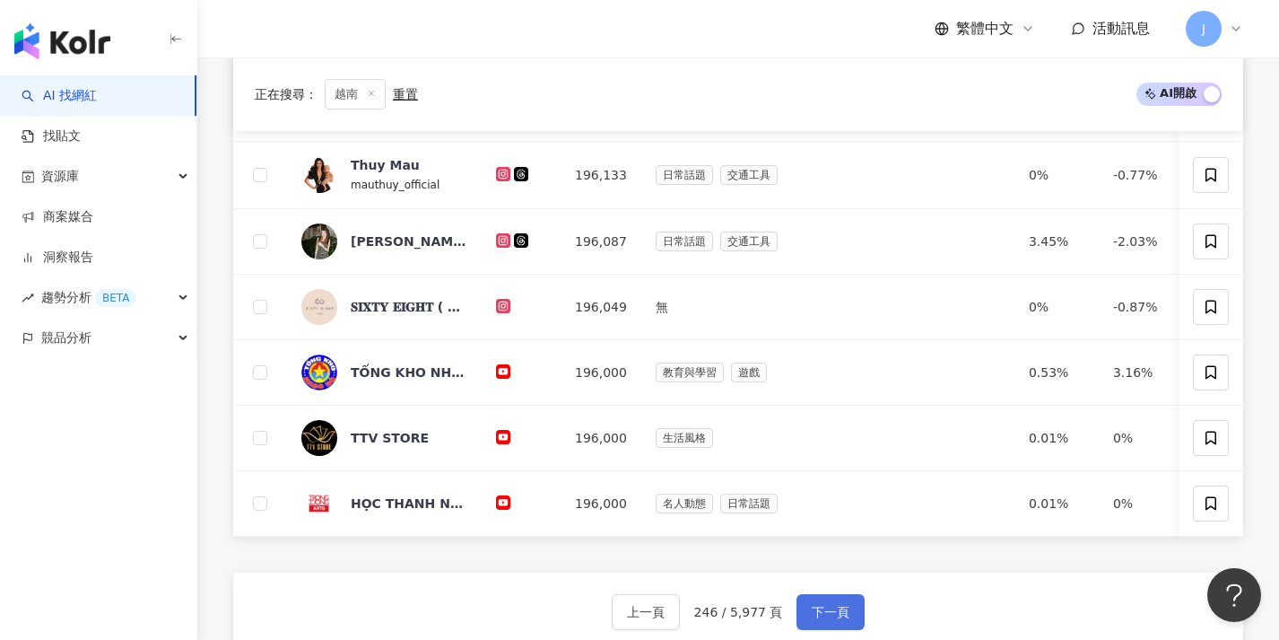
click at [837, 614] on button "下一頁" at bounding box center [831, 612] width 68 height 36
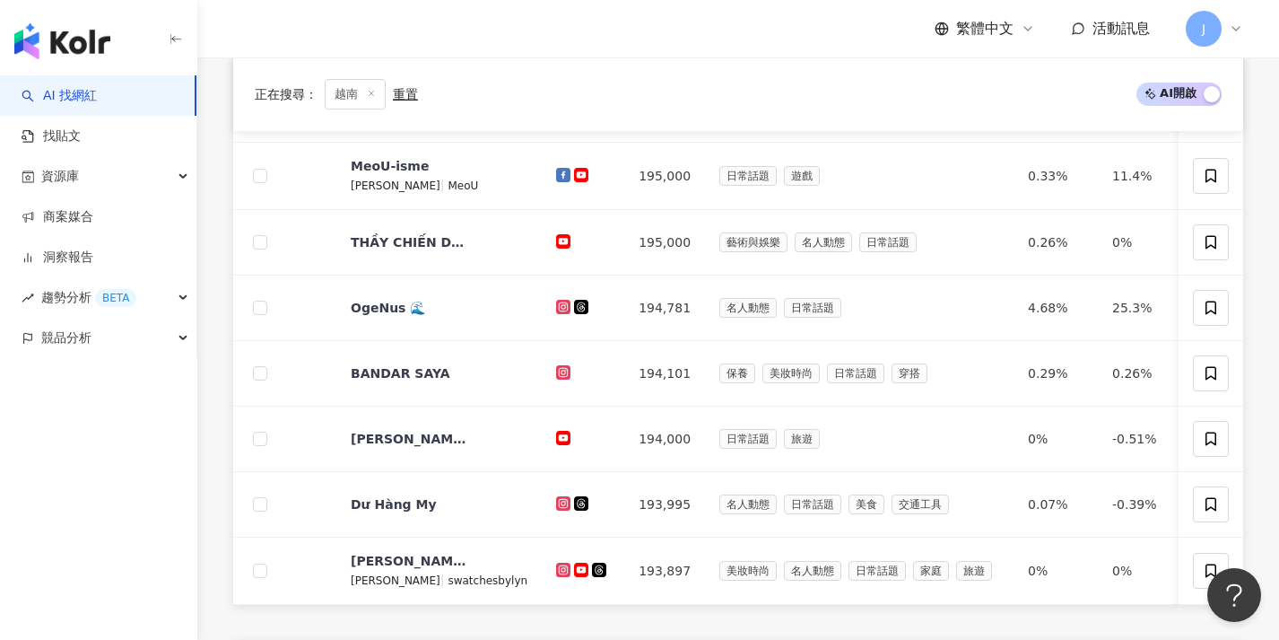
scroll to position [670, 0]
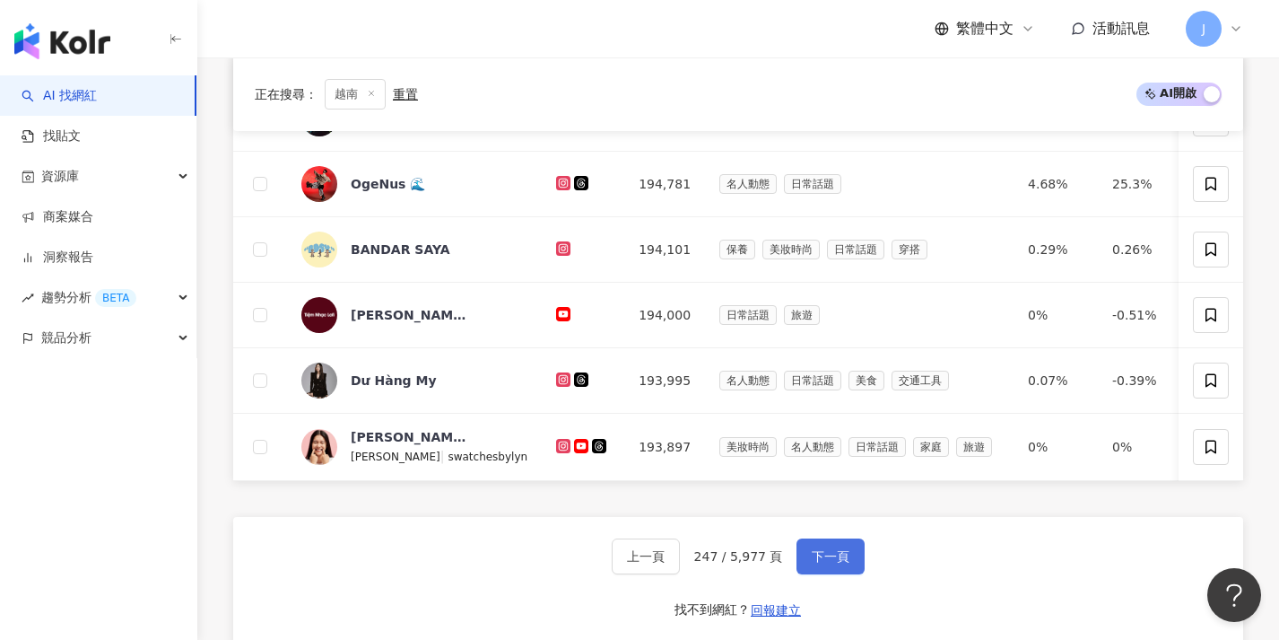
click at [841, 562] on span "下一頁" at bounding box center [831, 556] width 38 height 14
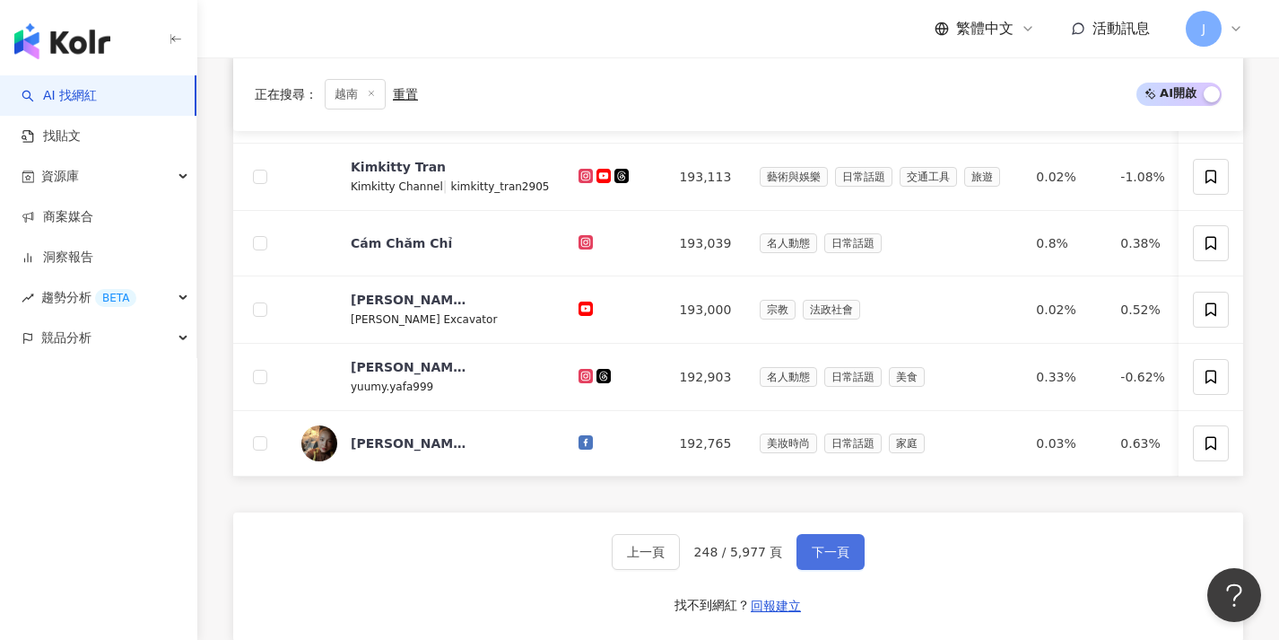
click at [840, 570] on button "下一頁" at bounding box center [831, 552] width 68 height 36
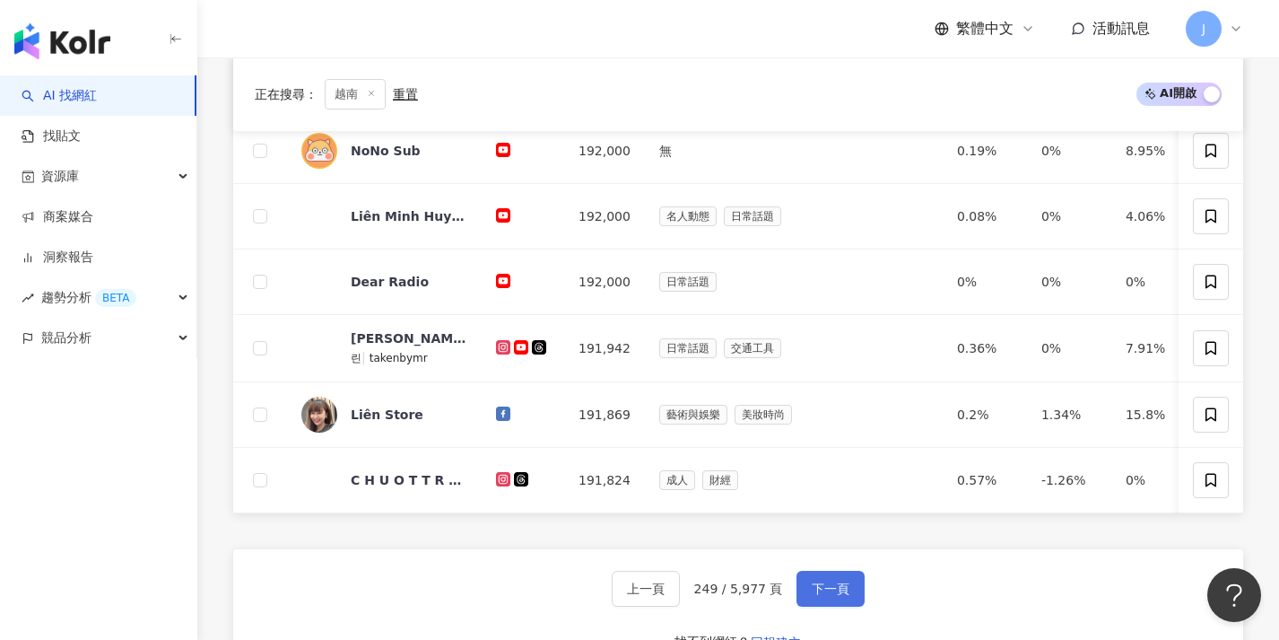
click at [835, 591] on button "下一頁" at bounding box center [831, 588] width 68 height 36
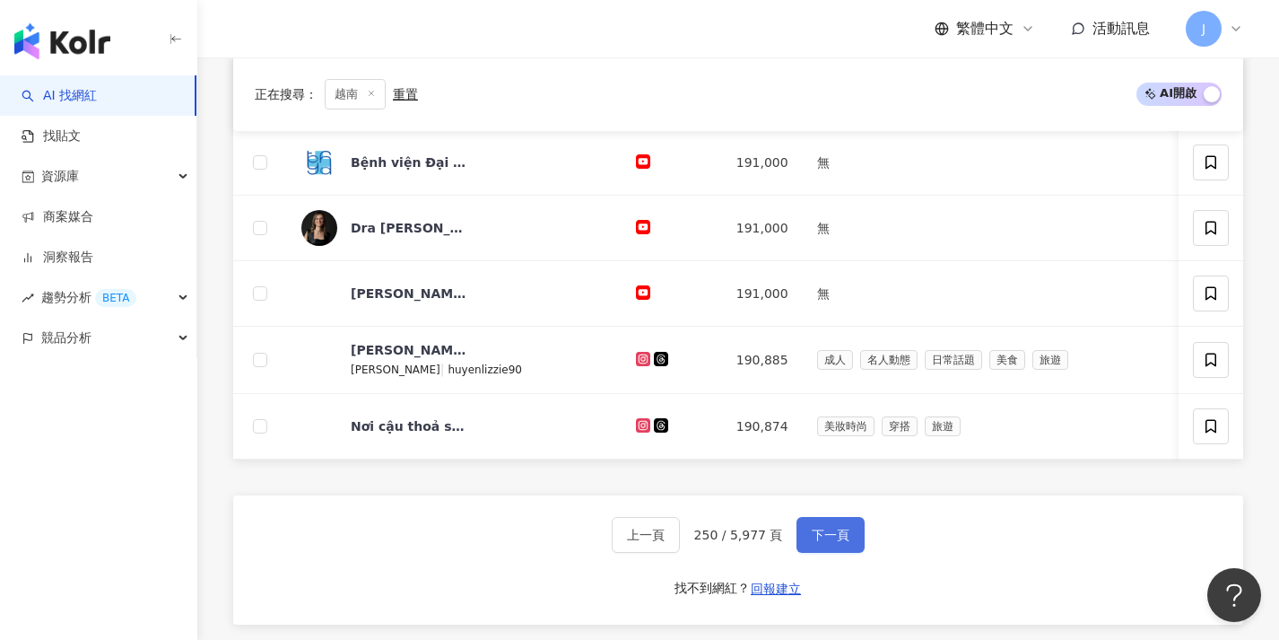
click at [840, 553] on button "下一頁" at bounding box center [831, 535] width 68 height 36
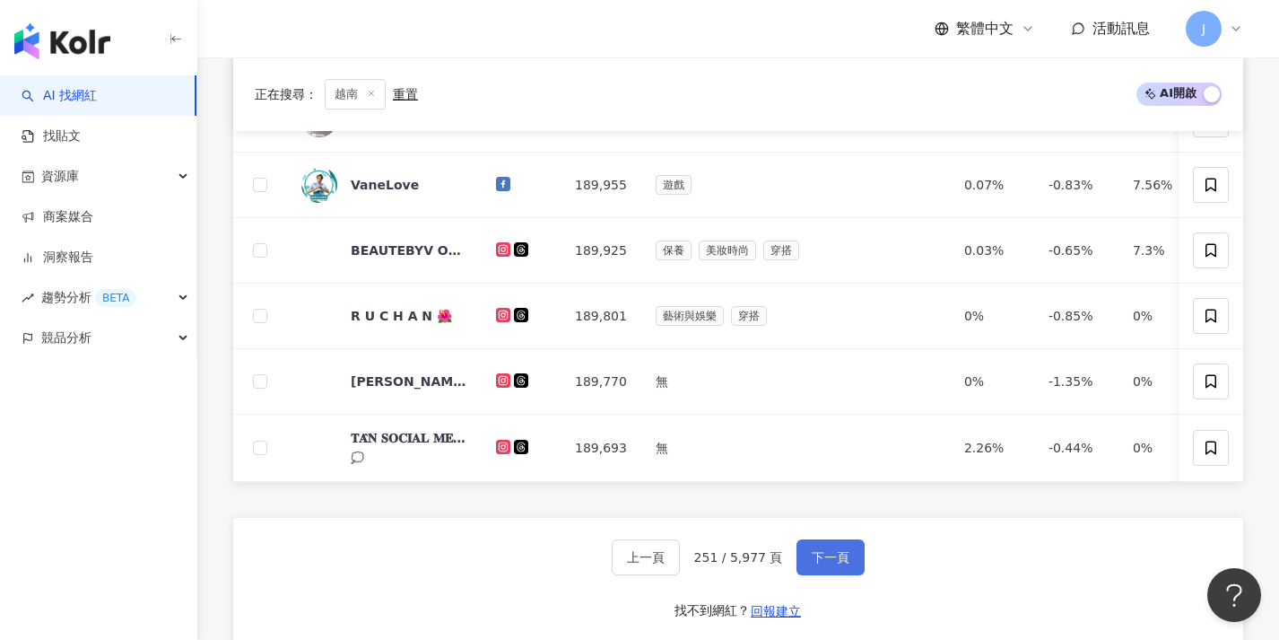
click at [844, 563] on span "下一頁" at bounding box center [831, 557] width 38 height 14
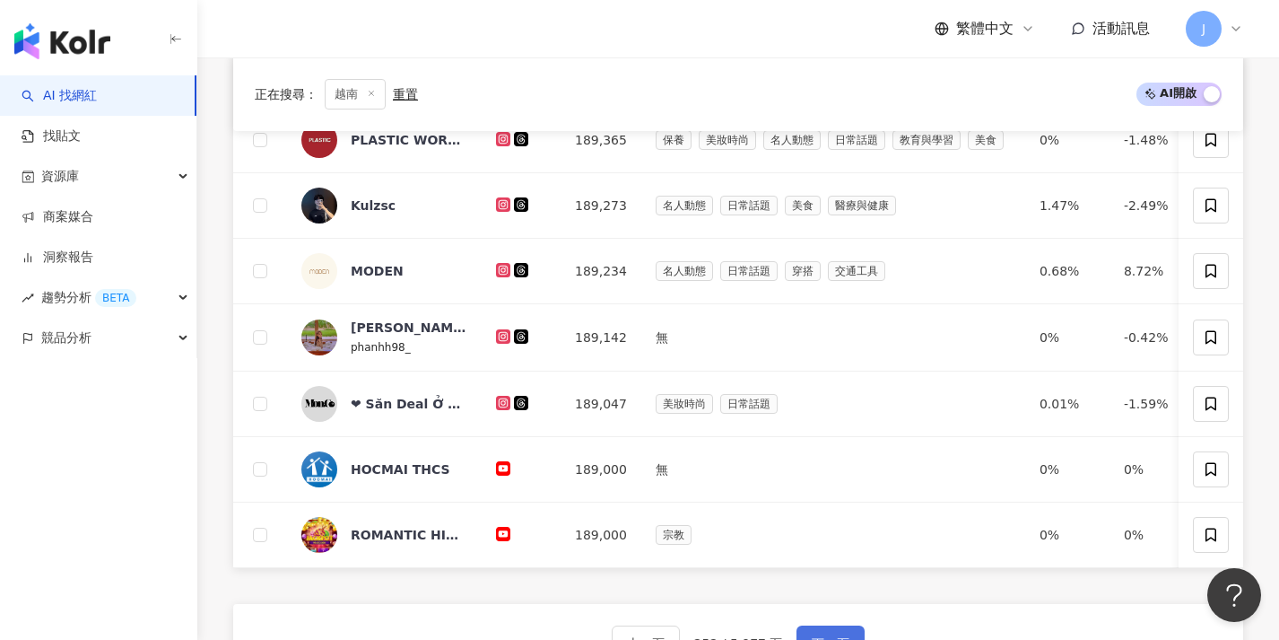
scroll to position [664, 0]
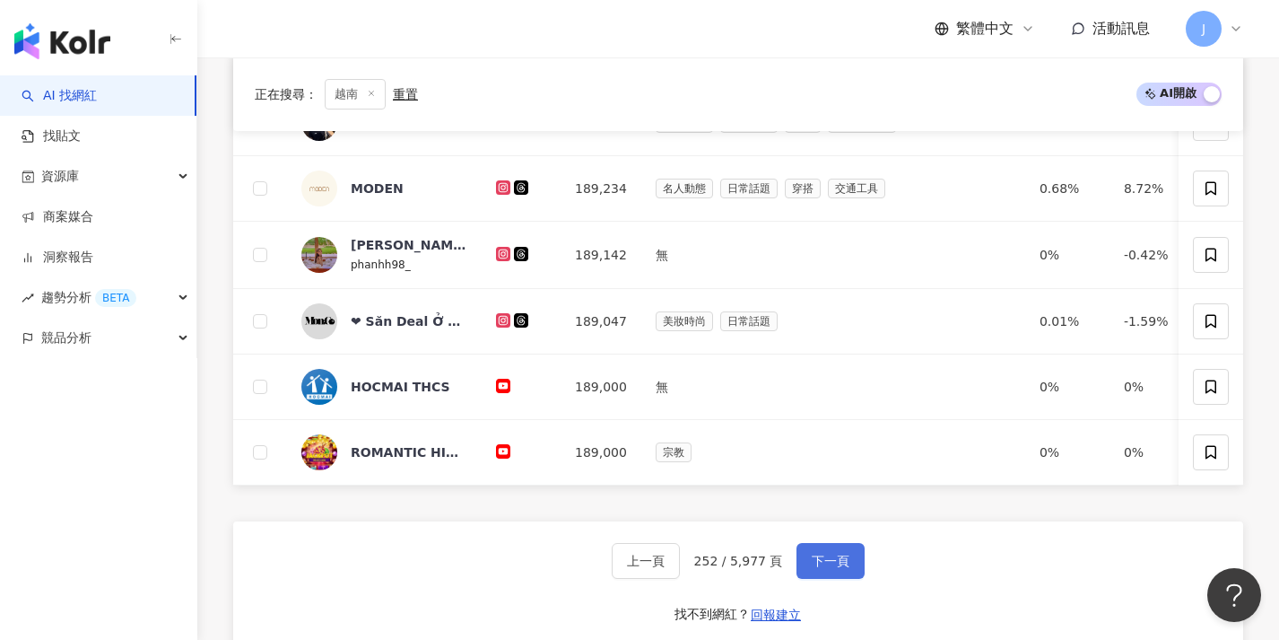
click at [844, 563] on button "下一頁" at bounding box center [831, 561] width 68 height 36
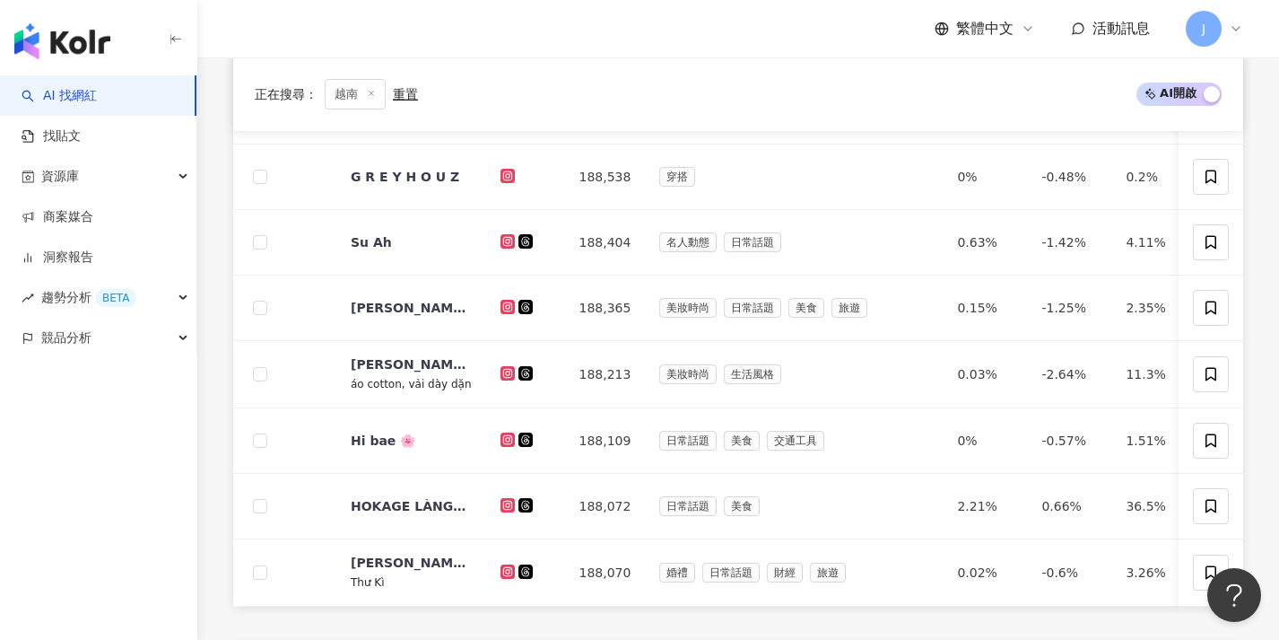
scroll to position [676, 0]
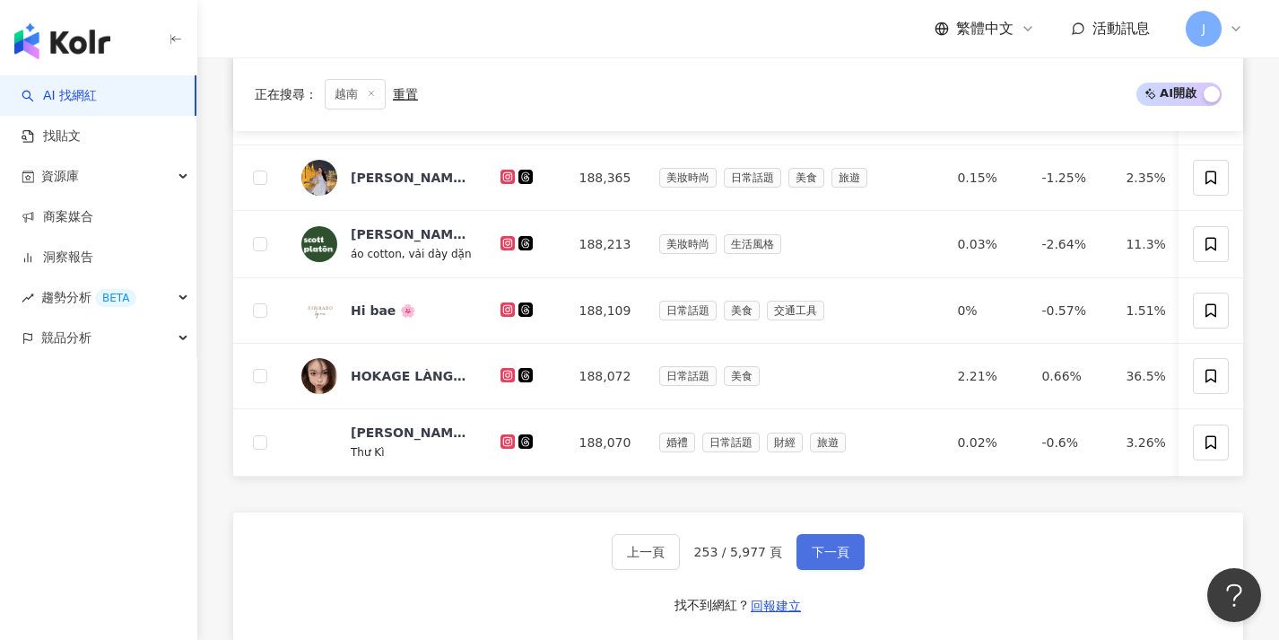
click at [844, 559] on span "下一頁" at bounding box center [831, 551] width 38 height 14
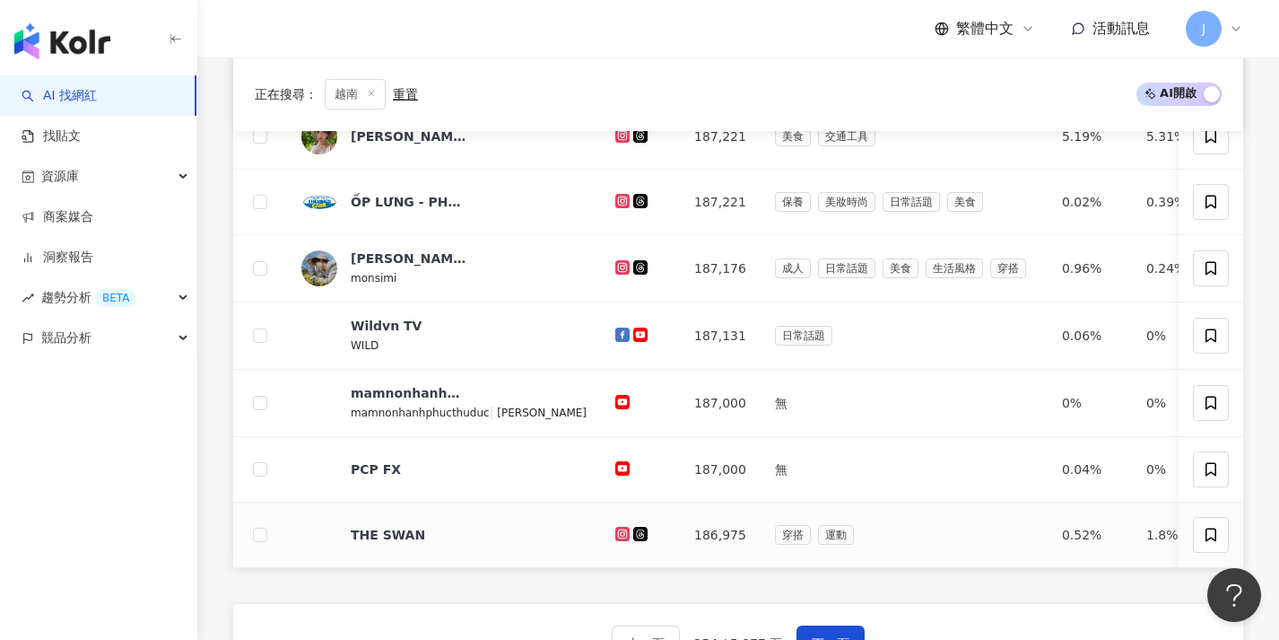
scroll to position [765, 0]
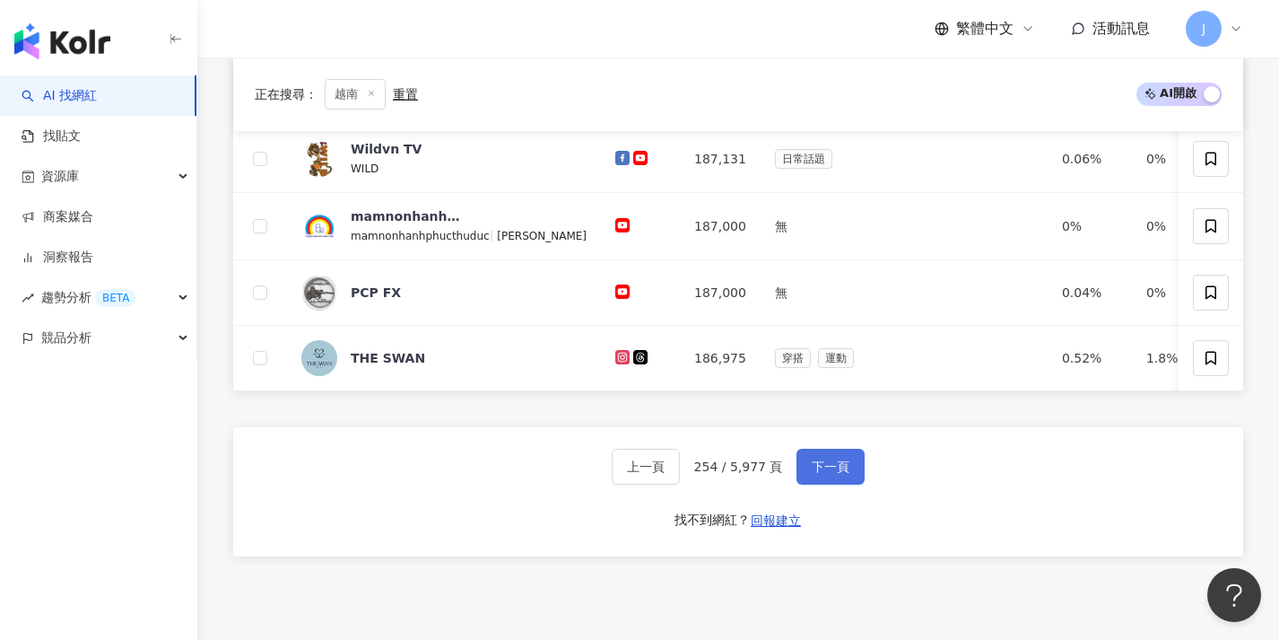
click at [841, 474] on span "下一頁" at bounding box center [831, 466] width 38 height 14
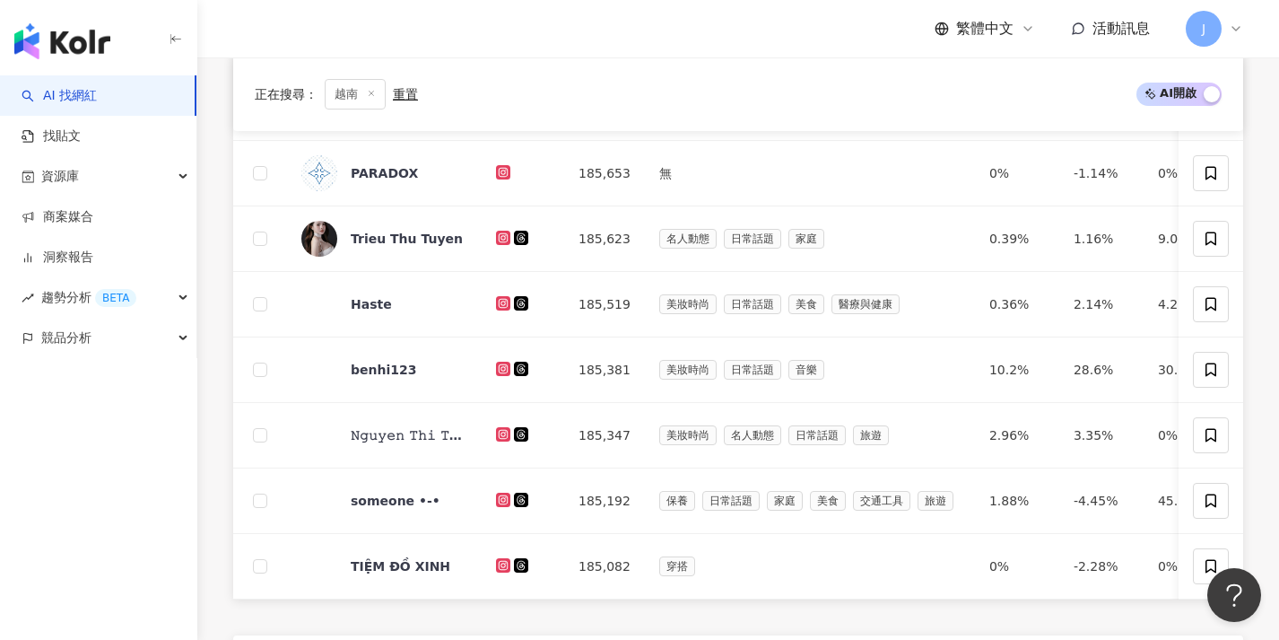
scroll to position [699, 0]
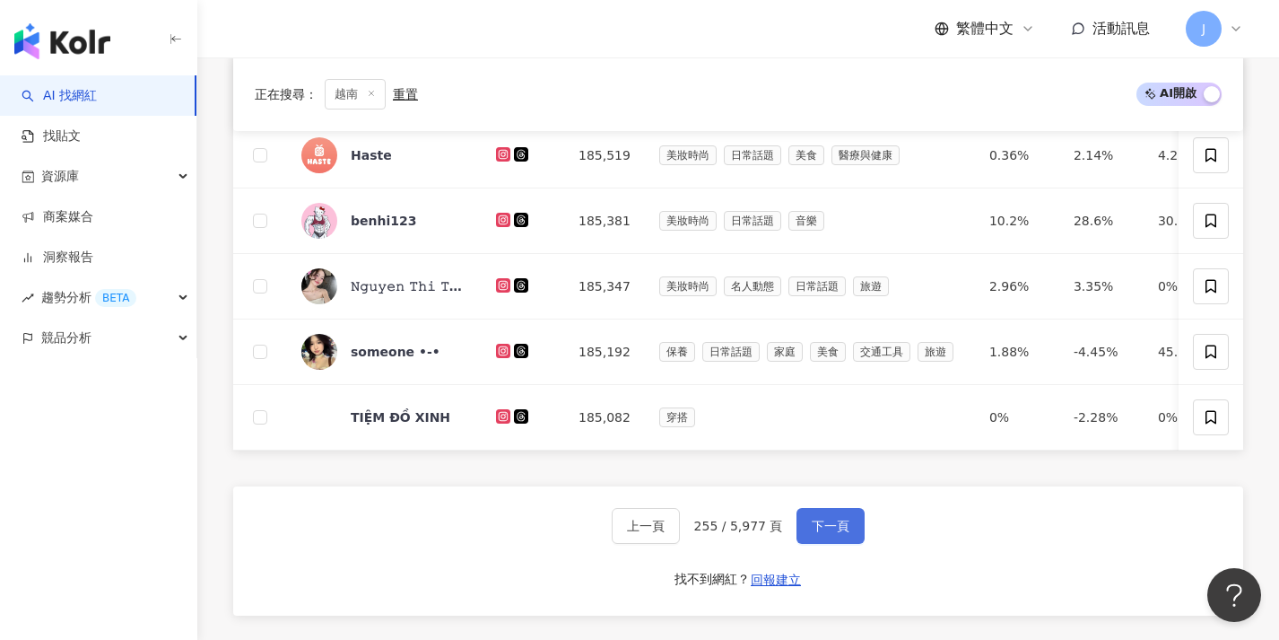
click at [821, 531] on span "下一頁" at bounding box center [831, 525] width 38 height 14
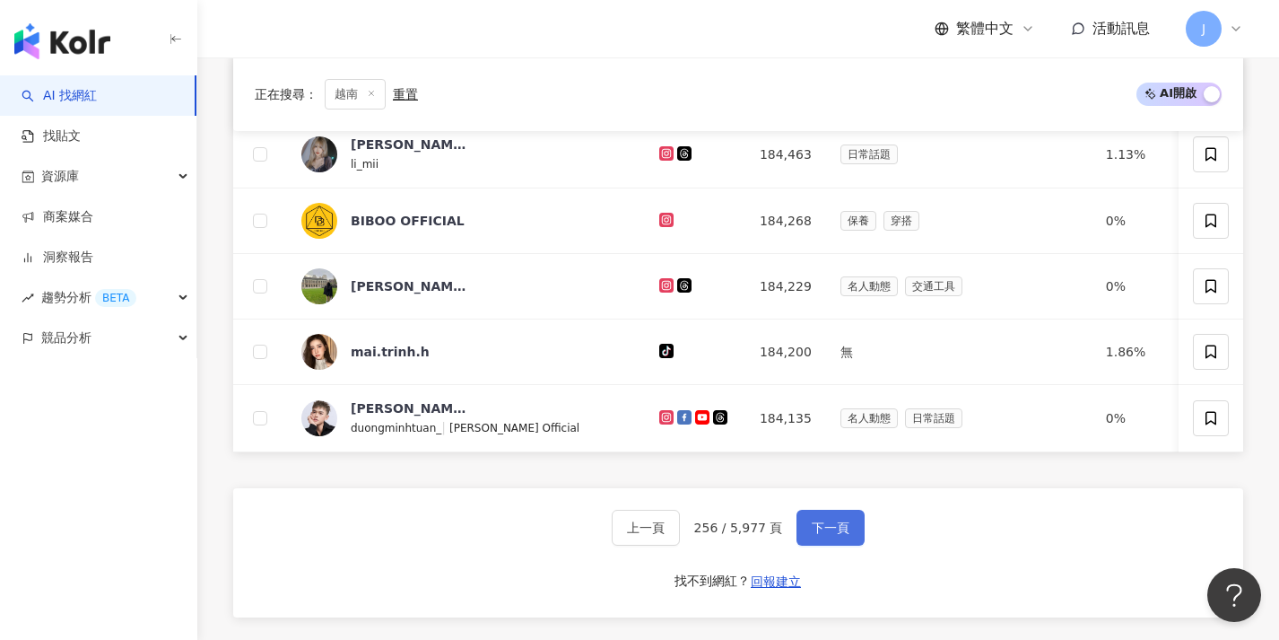
click at [822, 535] on span "下一頁" at bounding box center [831, 527] width 38 height 14
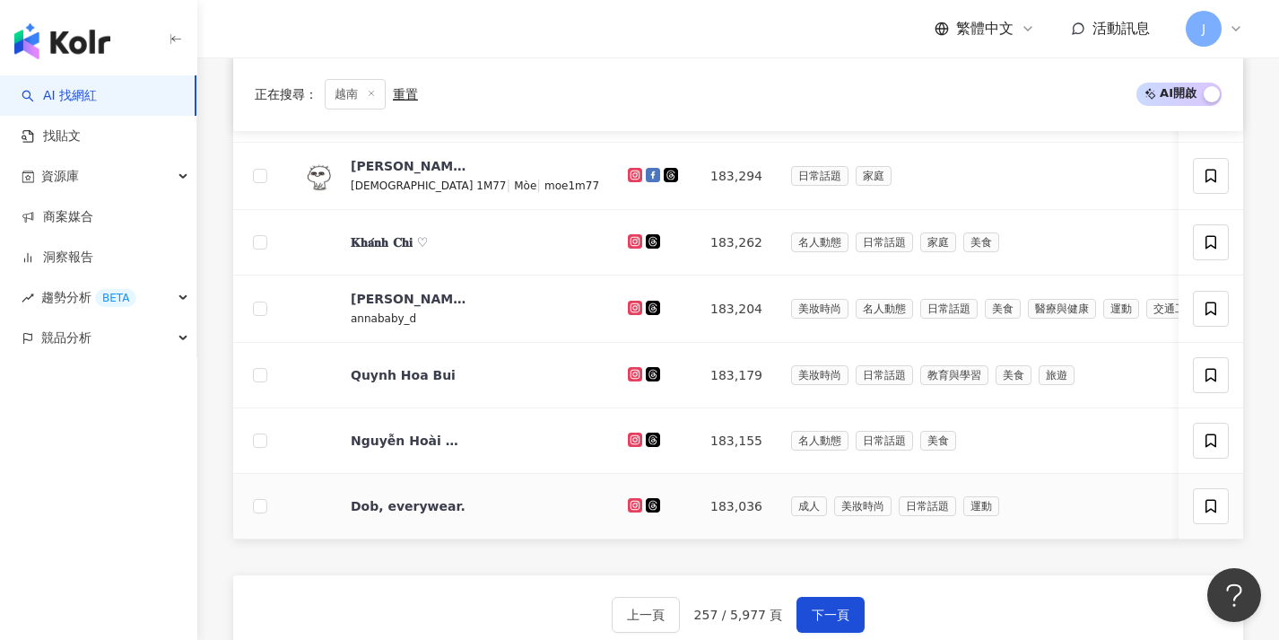
scroll to position [714, 0]
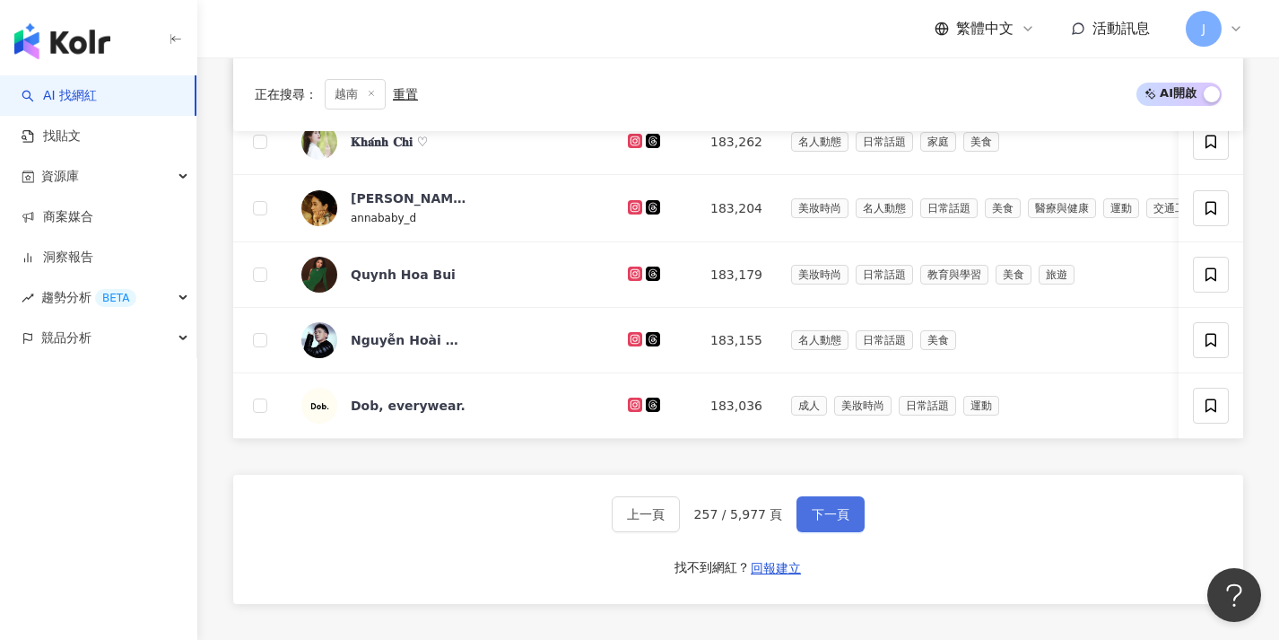
click at [823, 532] on button "下一頁" at bounding box center [831, 514] width 68 height 36
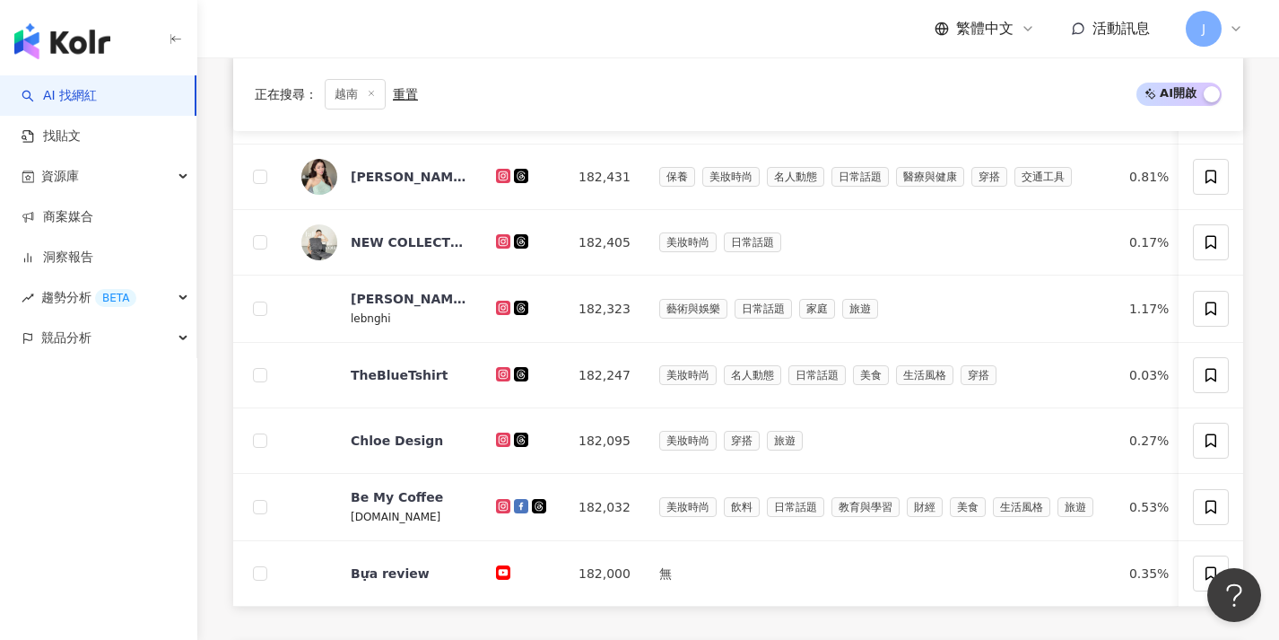
scroll to position [679, 0]
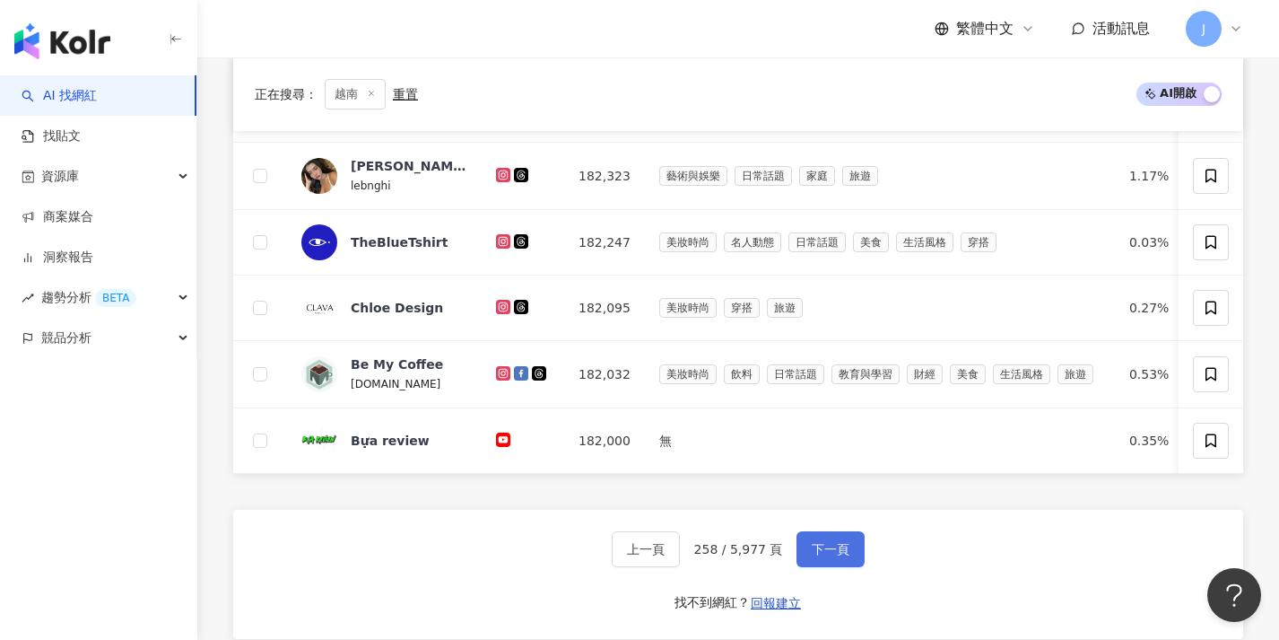
click at [822, 554] on span "下一頁" at bounding box center [831, 549] width 38 height 14
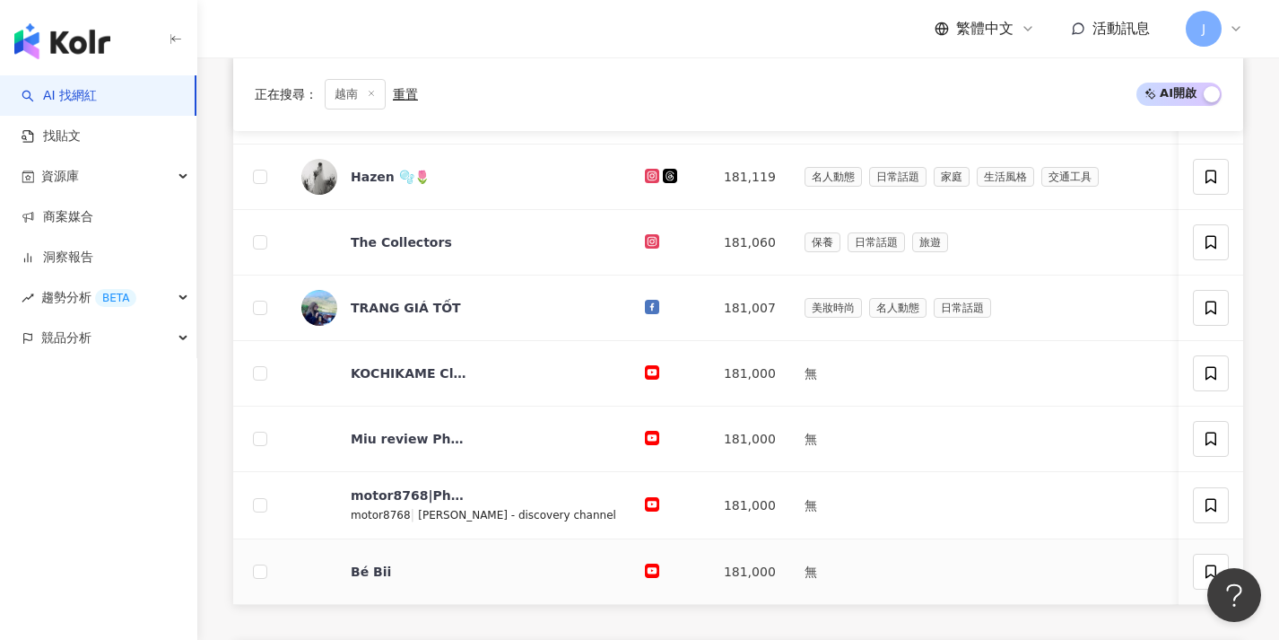
scroll to position [695, 0]
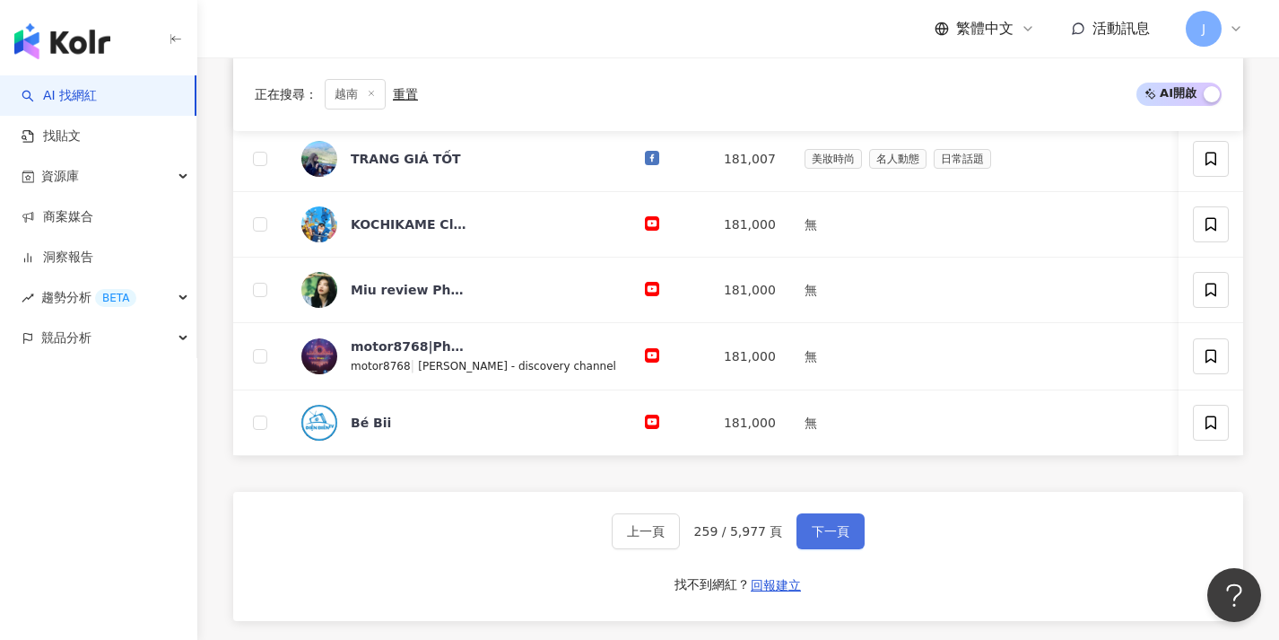
click at [820, 549] on button "下一頁" at bounding box center [831, 531] width 68 height 36
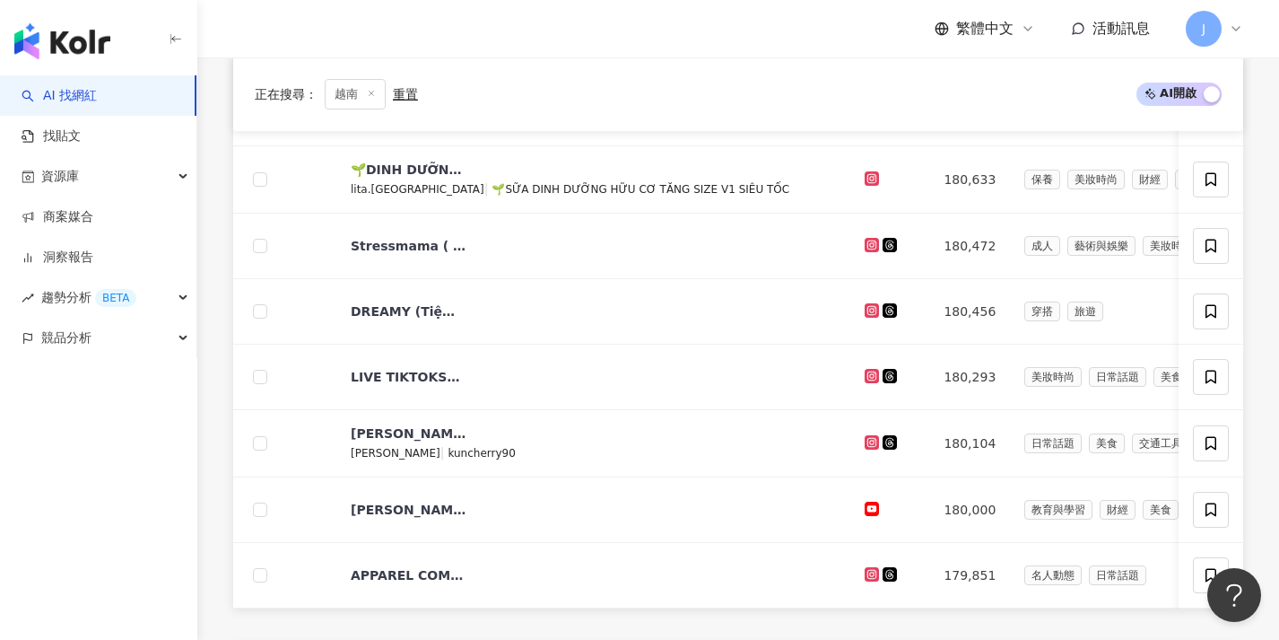
scroll to position [654, 0]
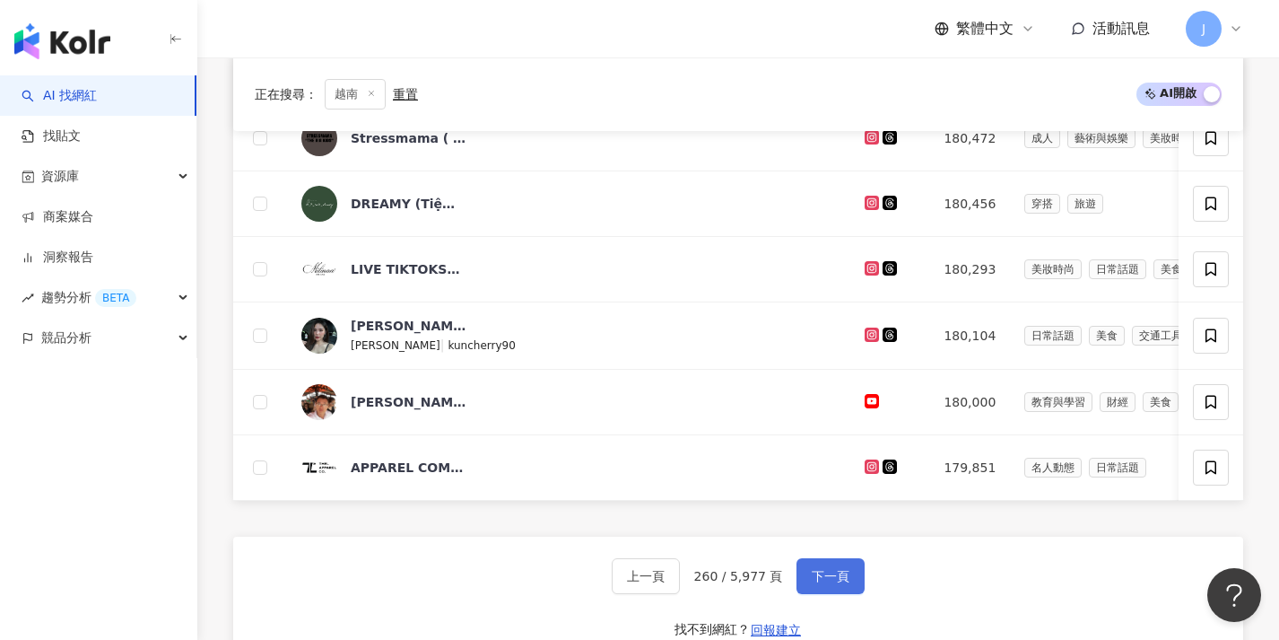
click at [806, 581] on button "下一頁" at bounding box center [831, 576] width 68 height 36
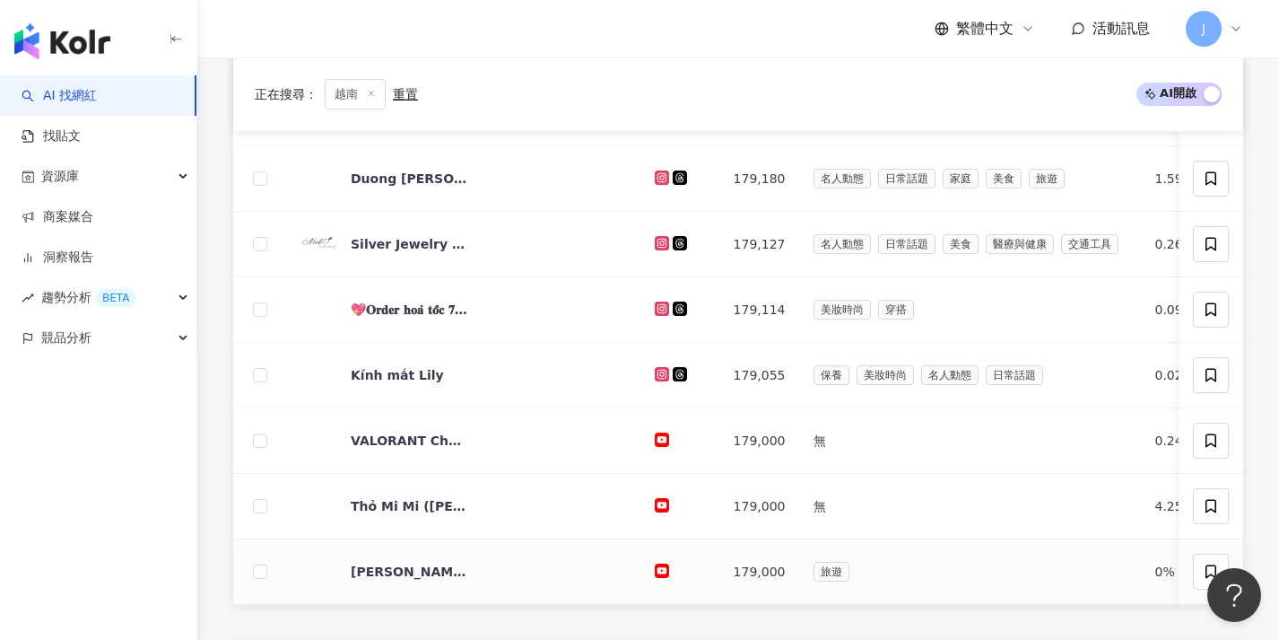
scroll to position [673, 0]
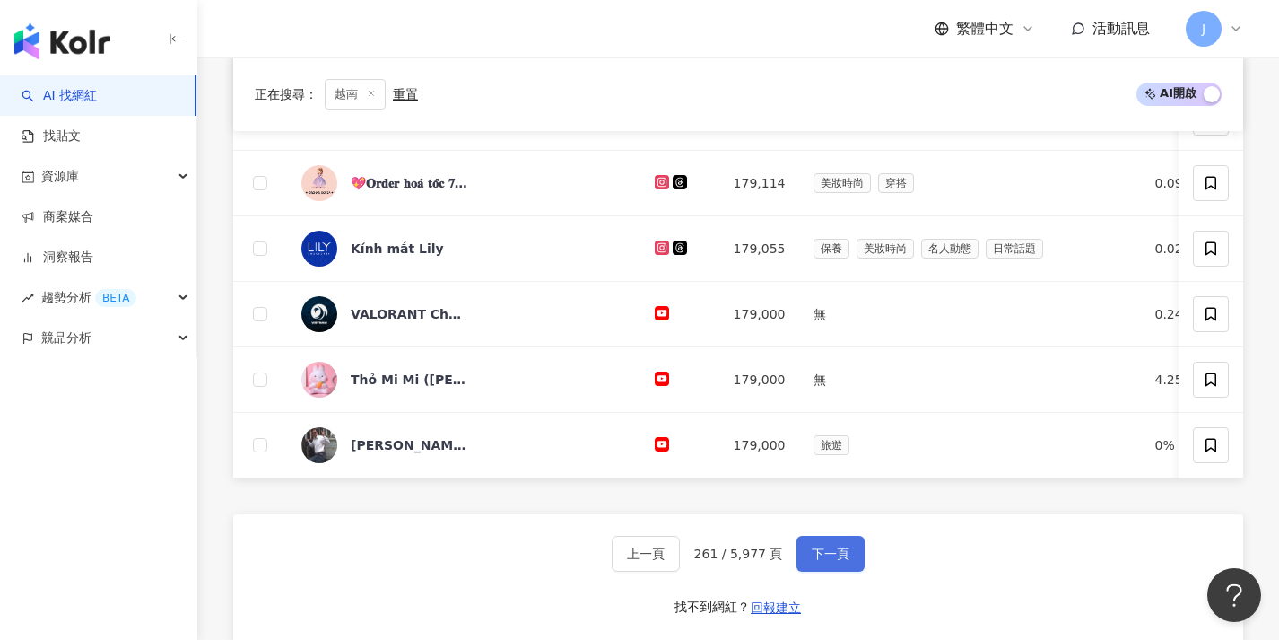
click at [813, 561] on span "下一頁" at bounding box center [831, 553] width 38 height 14
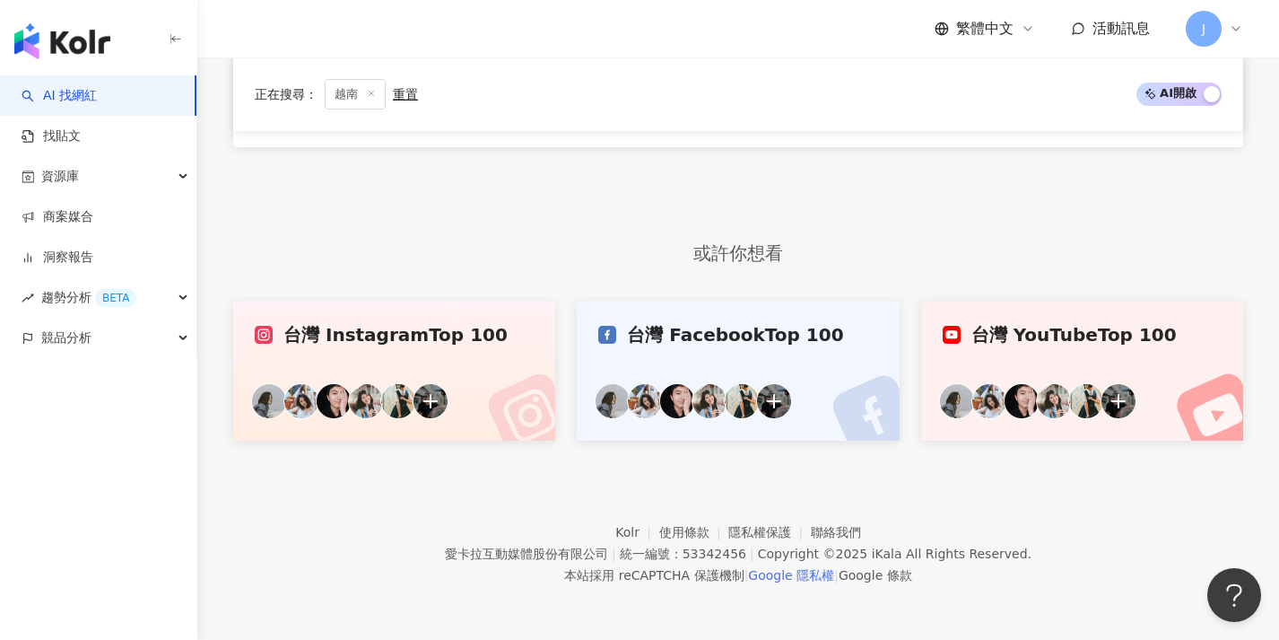
scroll to position [546, 0]
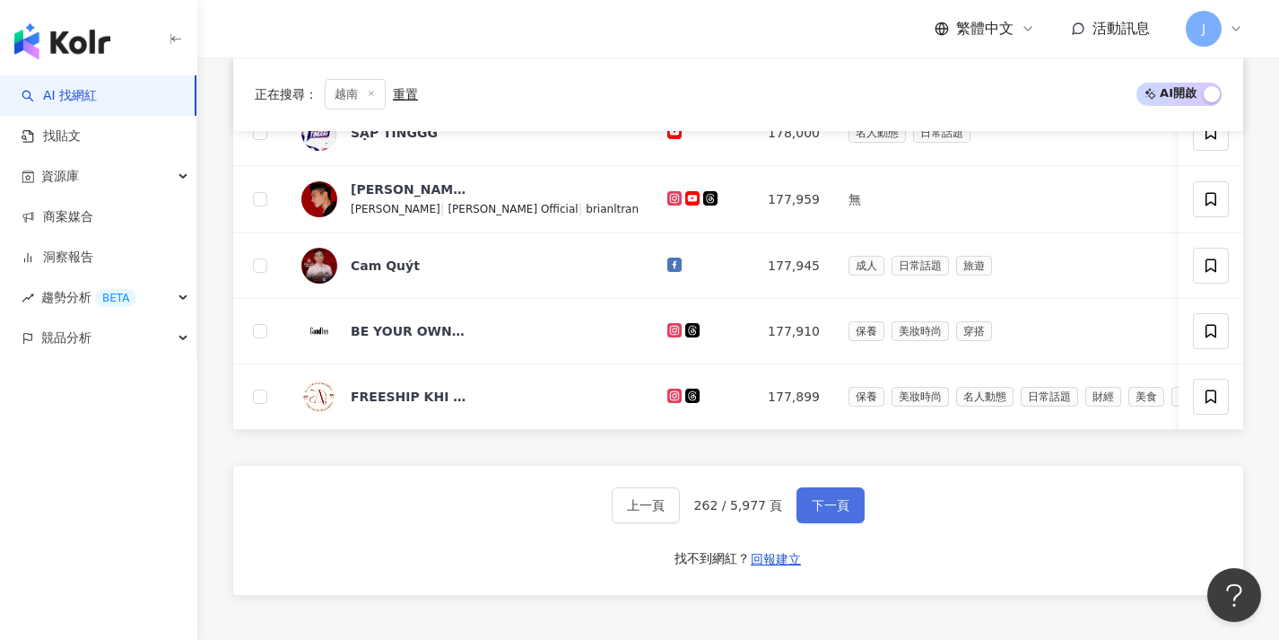
click at [842, 509] on button "下一頁" at bounding box center [831, 505] width 68 height 36
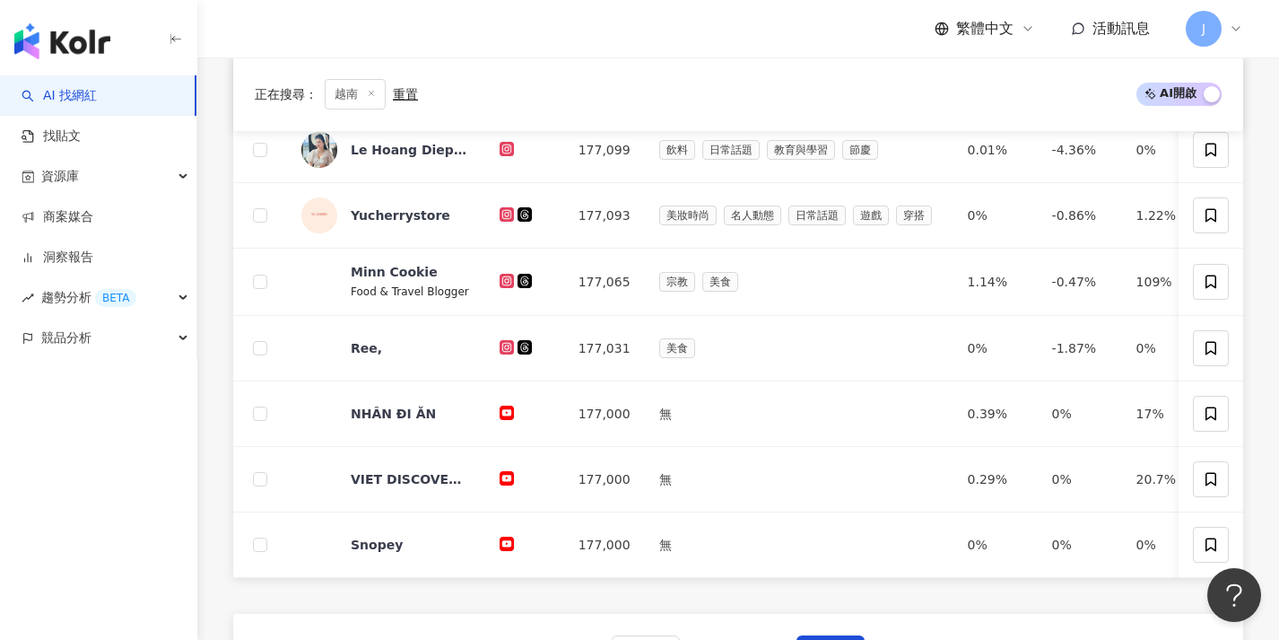
scroll to position [635, 0]
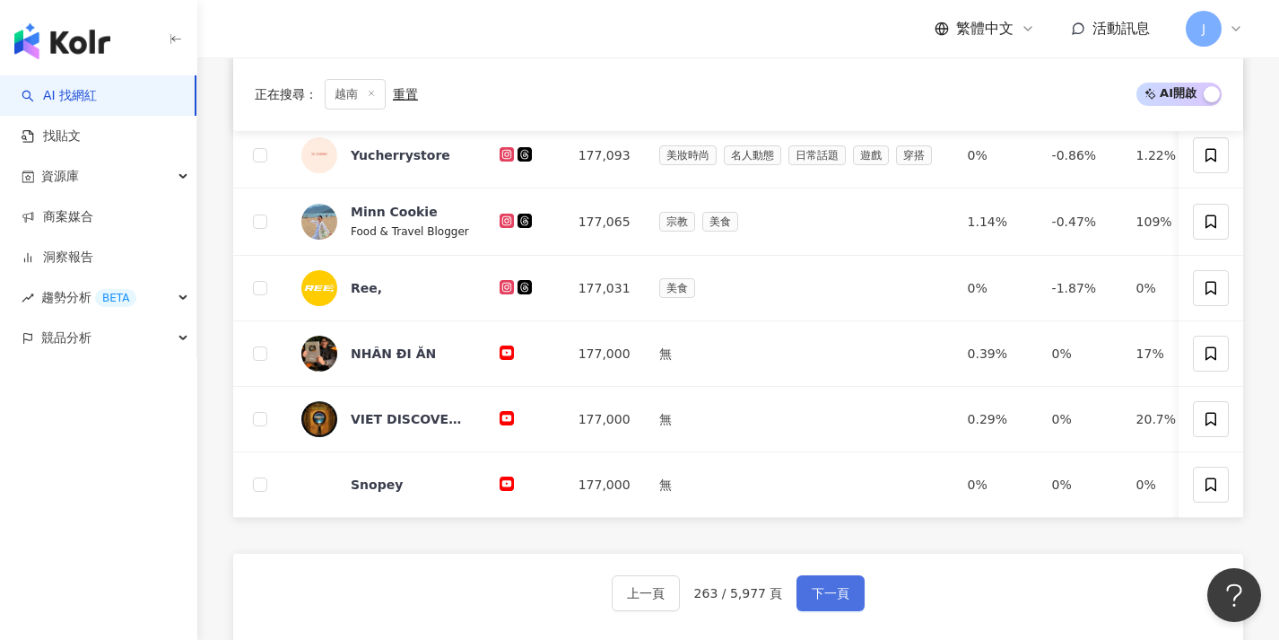
click at [836, 600] on span "下一頁" at bounding box center [831, 593] width 38 height 14
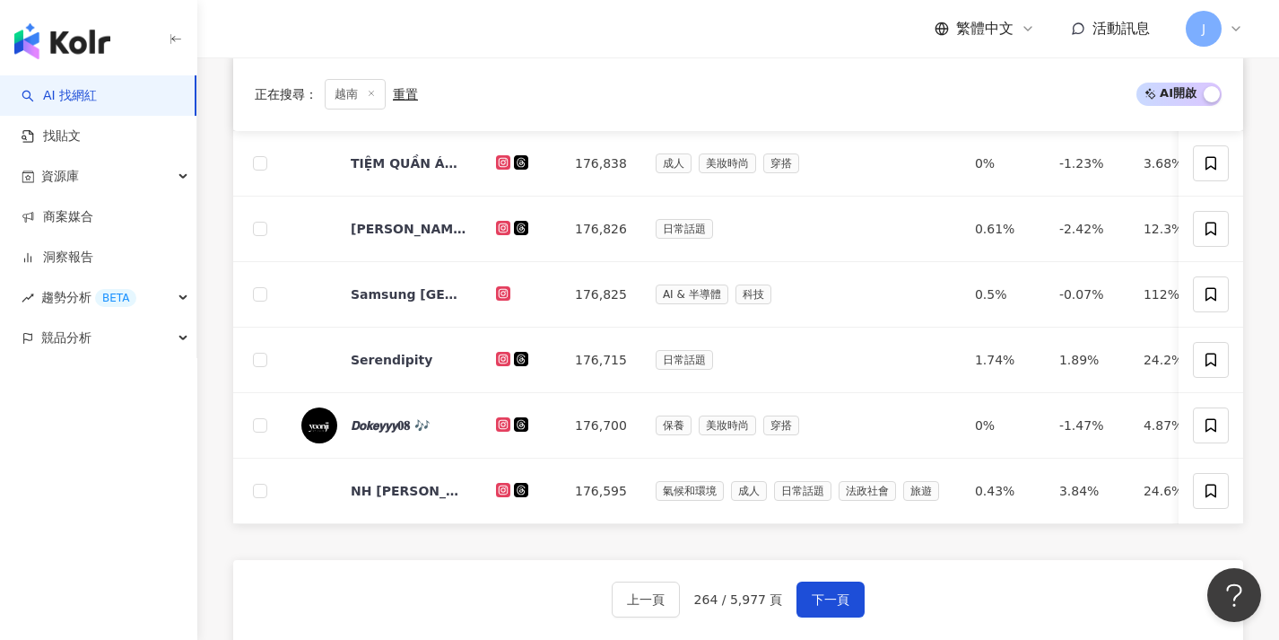
scroll to position [771, 0]
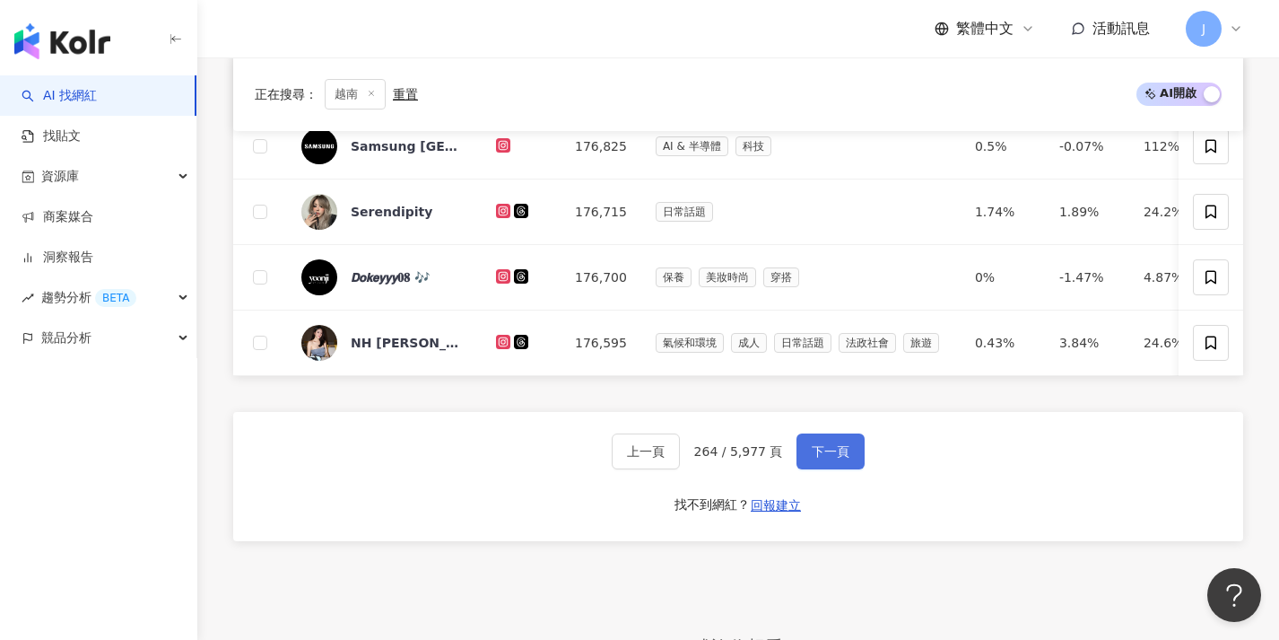
click at [846, 453] on button "下一頁" at bounding box center [831, 451] width 68 height 36
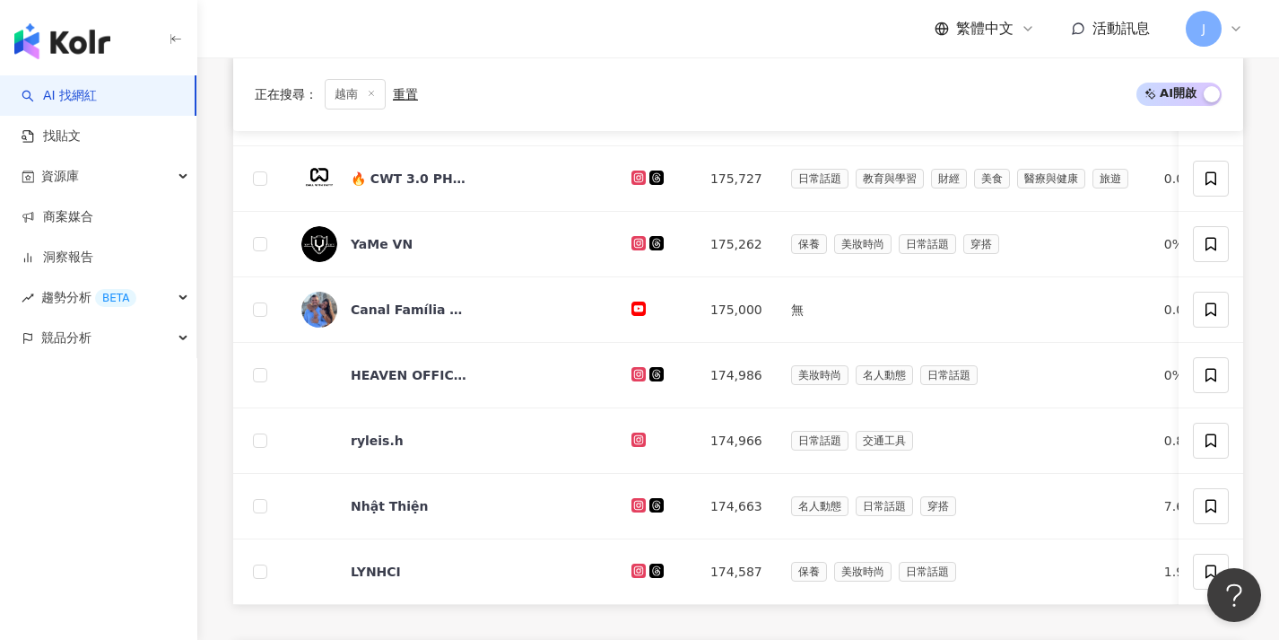
scroll to position [699, 0]
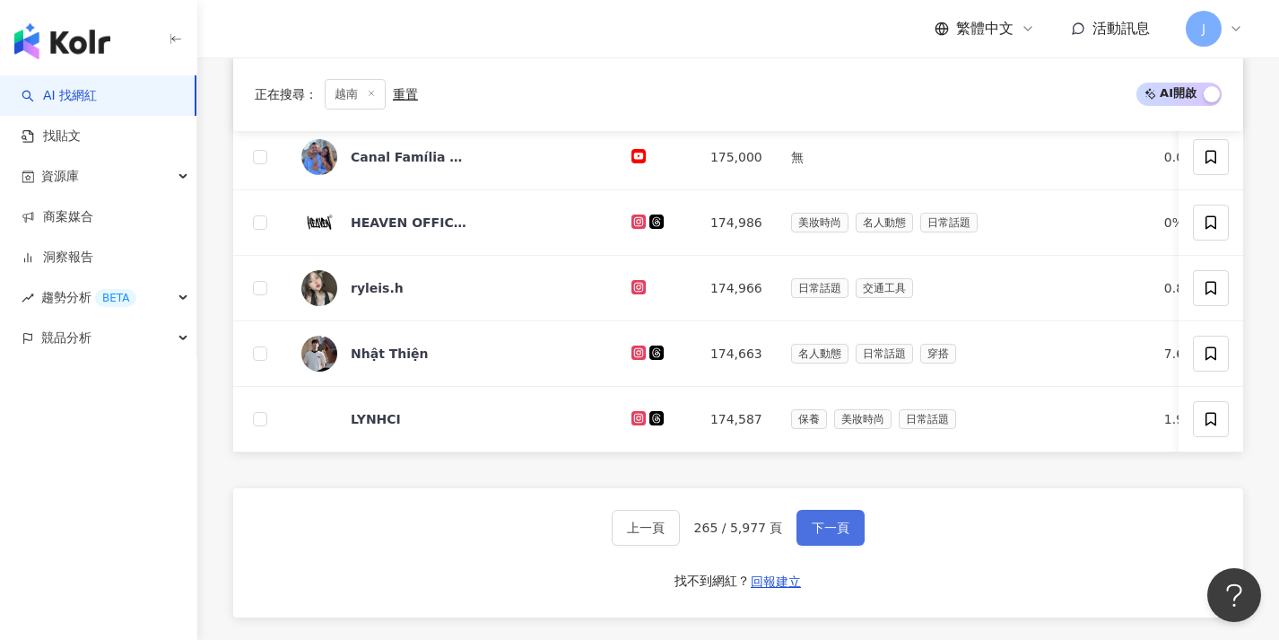
click at [836, 528] on button "下一頁" at bounding box center [831, 527] width 68 height 36
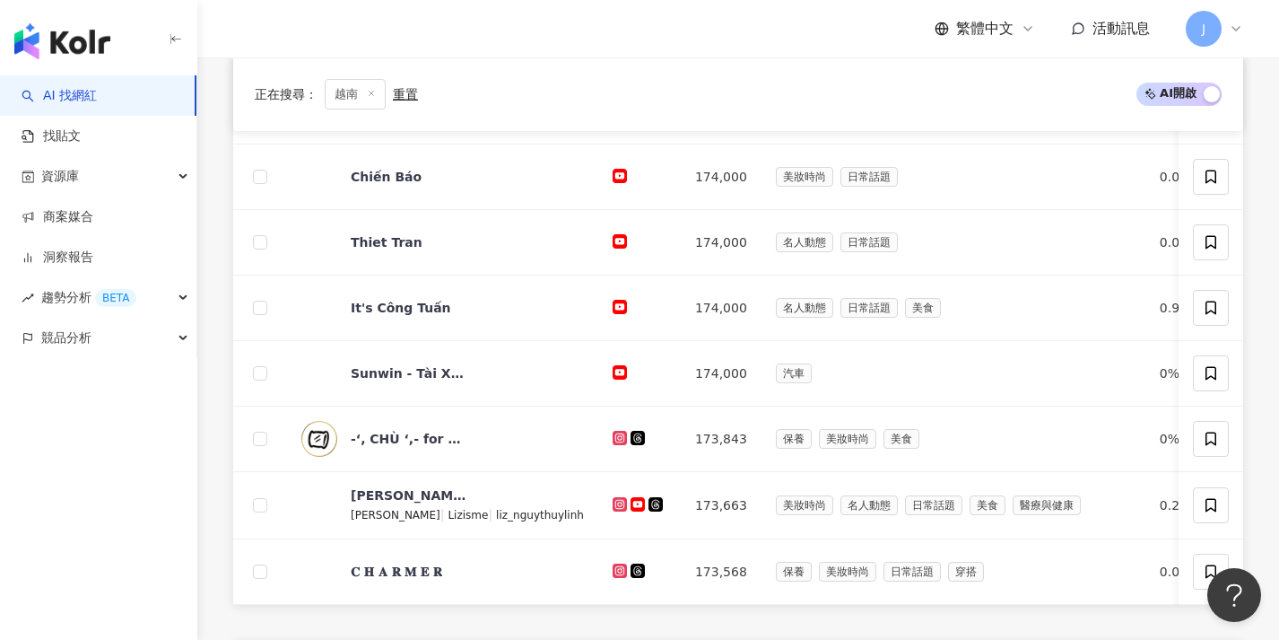
scroll to position [647, 0]
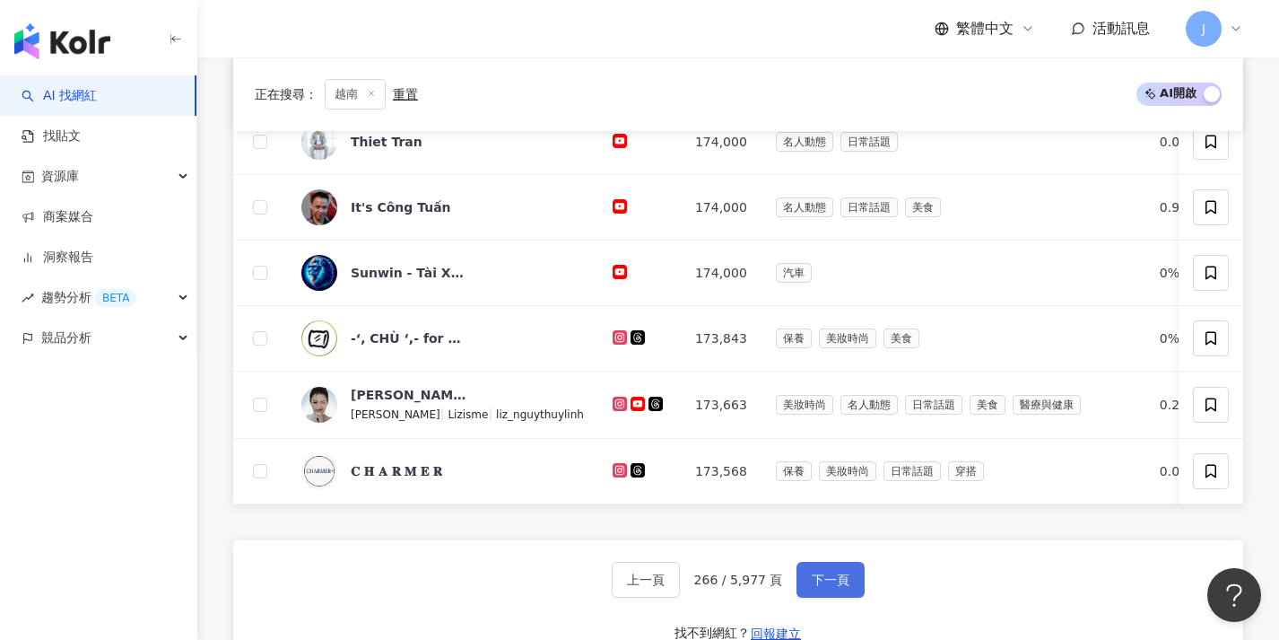
click at [829, 597] on button "下一頁" at bounding box center [831, 580] width 68 height 36
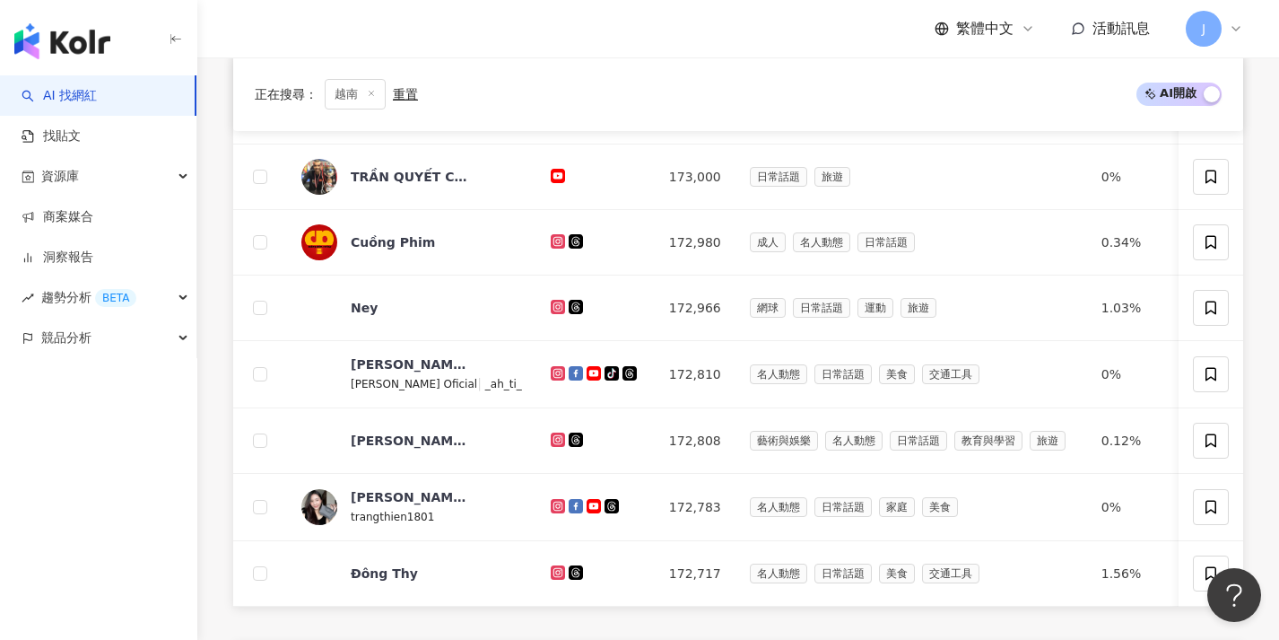
scroll to position [667, 0]
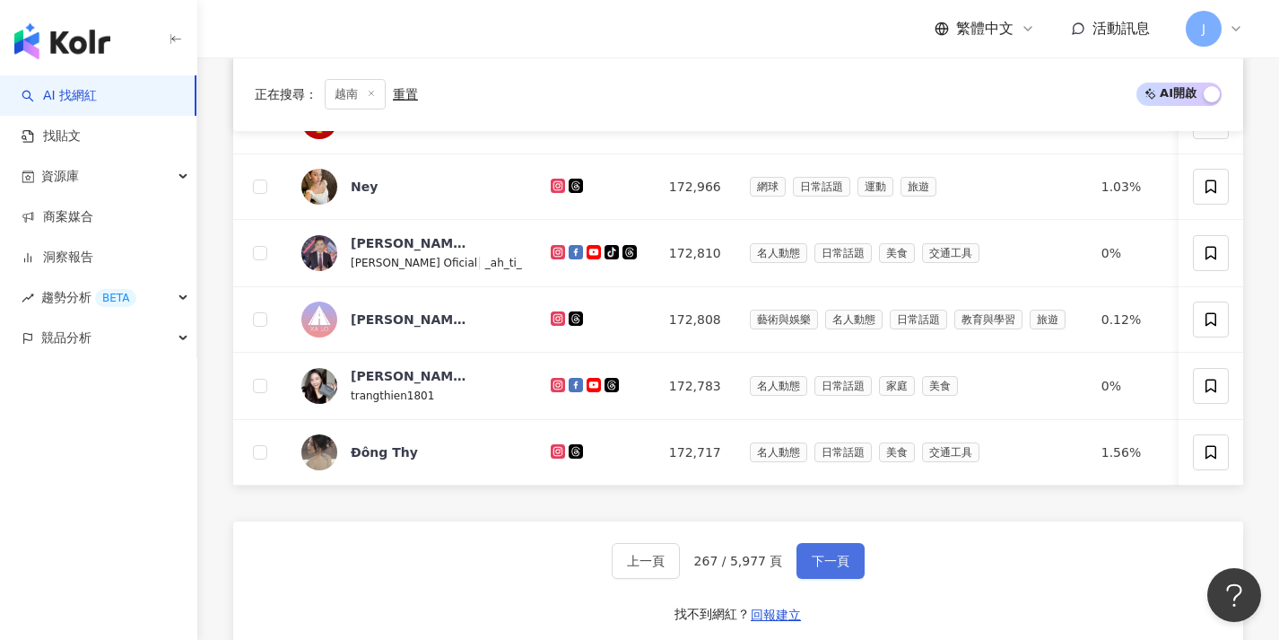
click at [832, 579] on button "下一頁" at bounding box center [831, 561] width 68 height 36
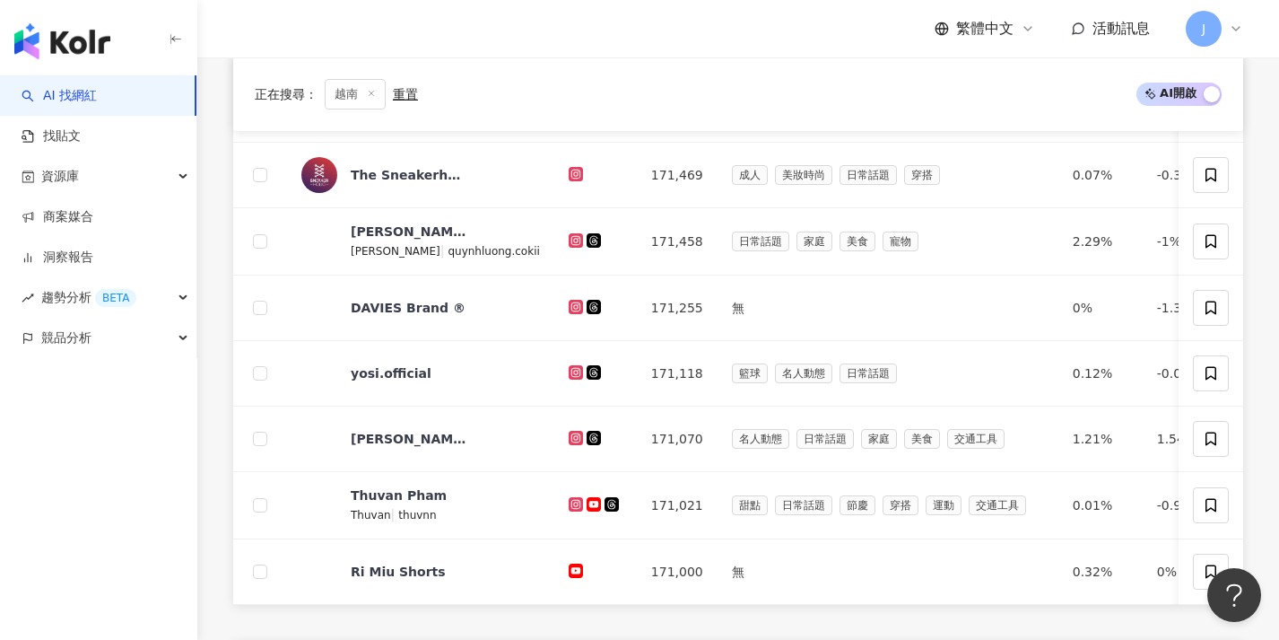
scroll to position [664, 0]
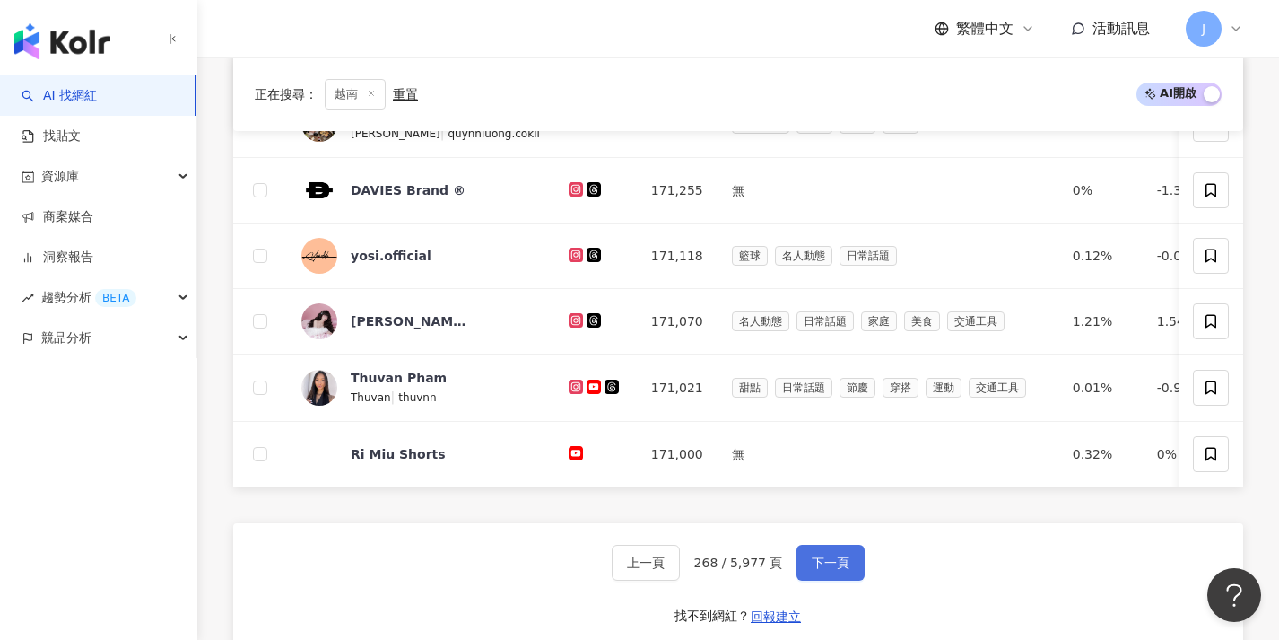
click at [832, 580] on button "下一頁" at bounding box center [831, 562] width 68 height 36
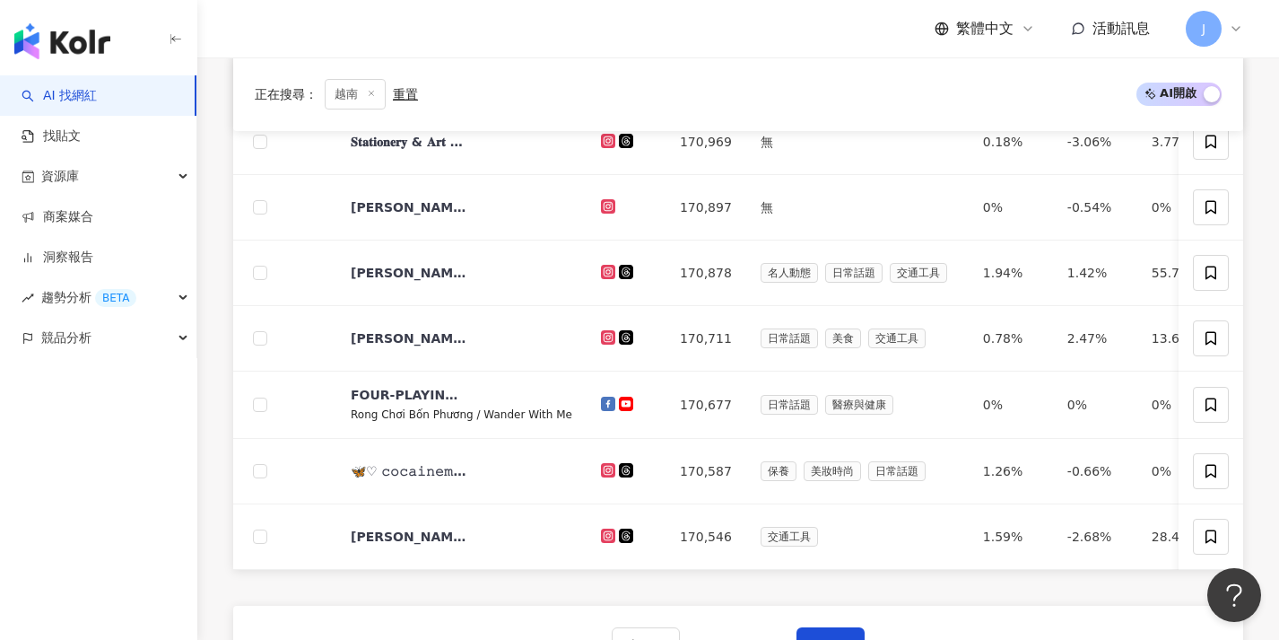
scroll to position [655, 0]
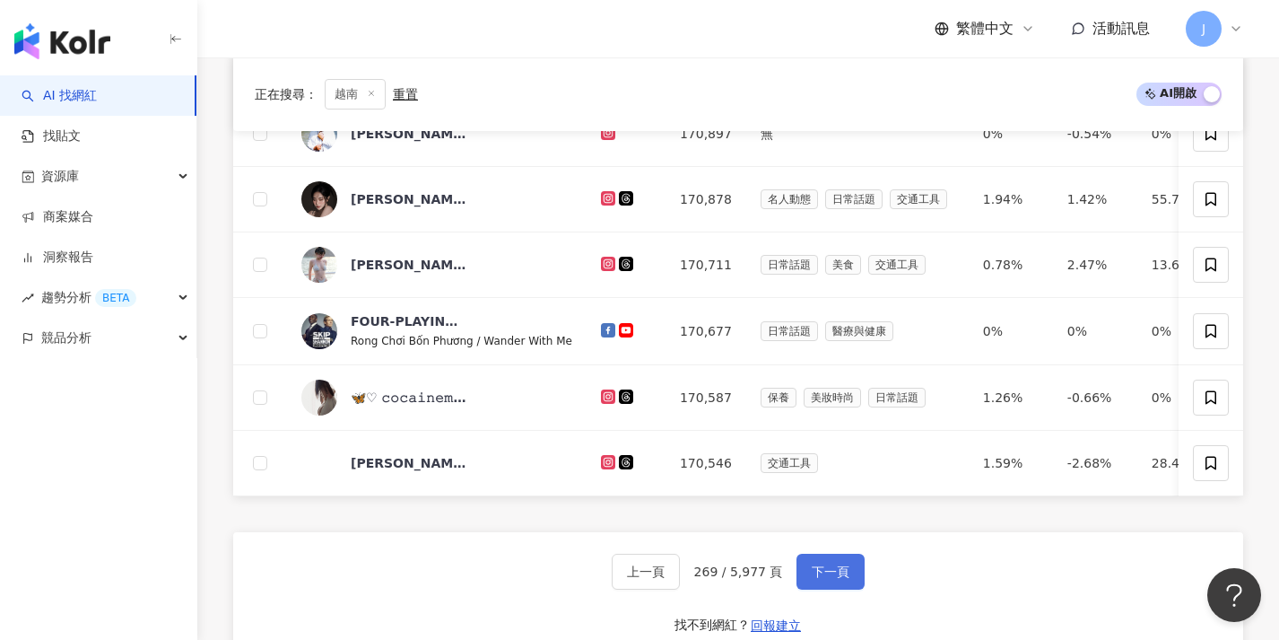
click at [832, 579] on span "下一頁" at bounding box center [831, 571] width 38 height 14
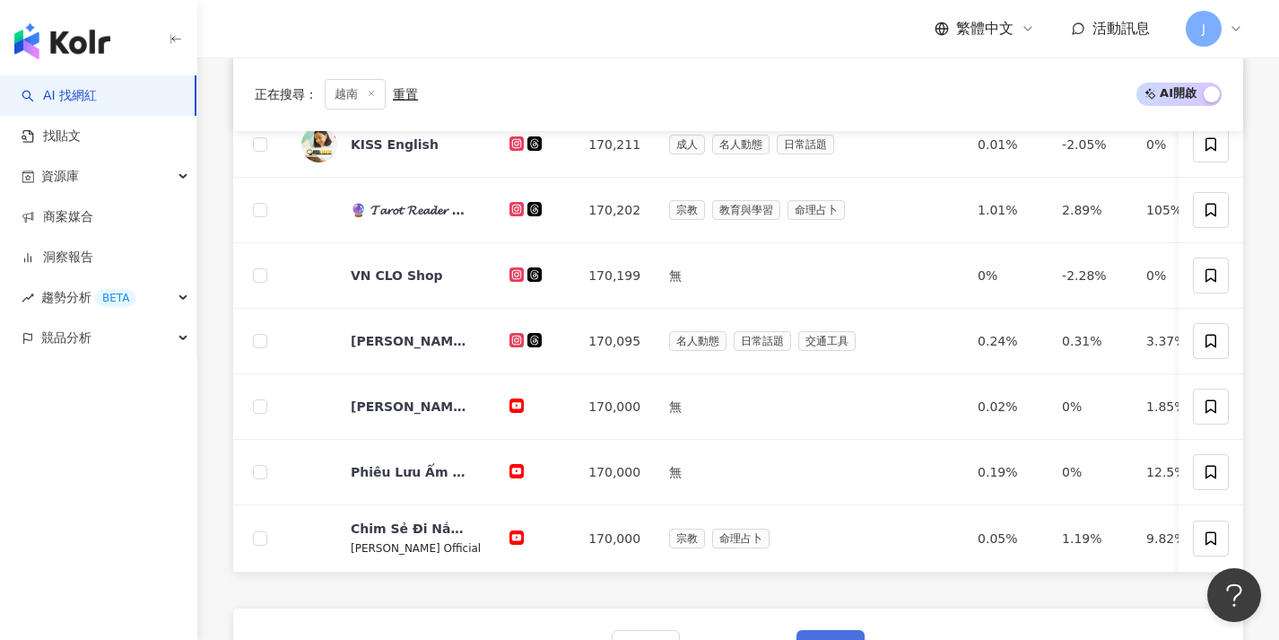
scroll to position [652, 0]
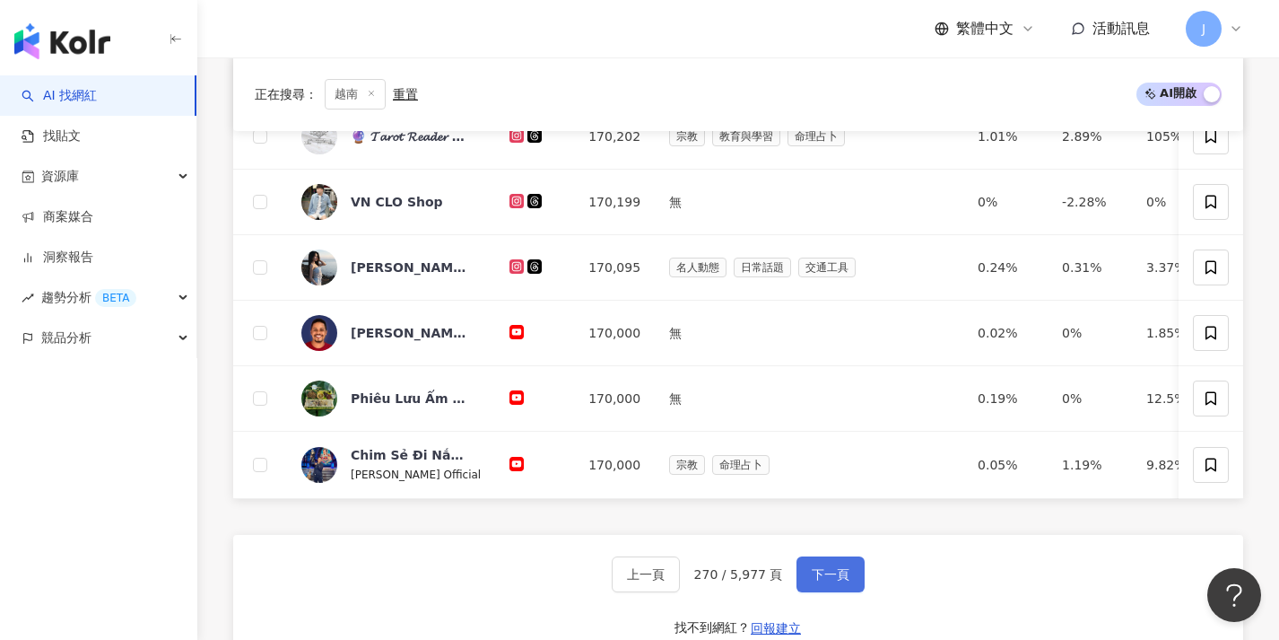
click at [832, 581] on span "下一頁" at bounding box center [831, 574] width 38 height 14
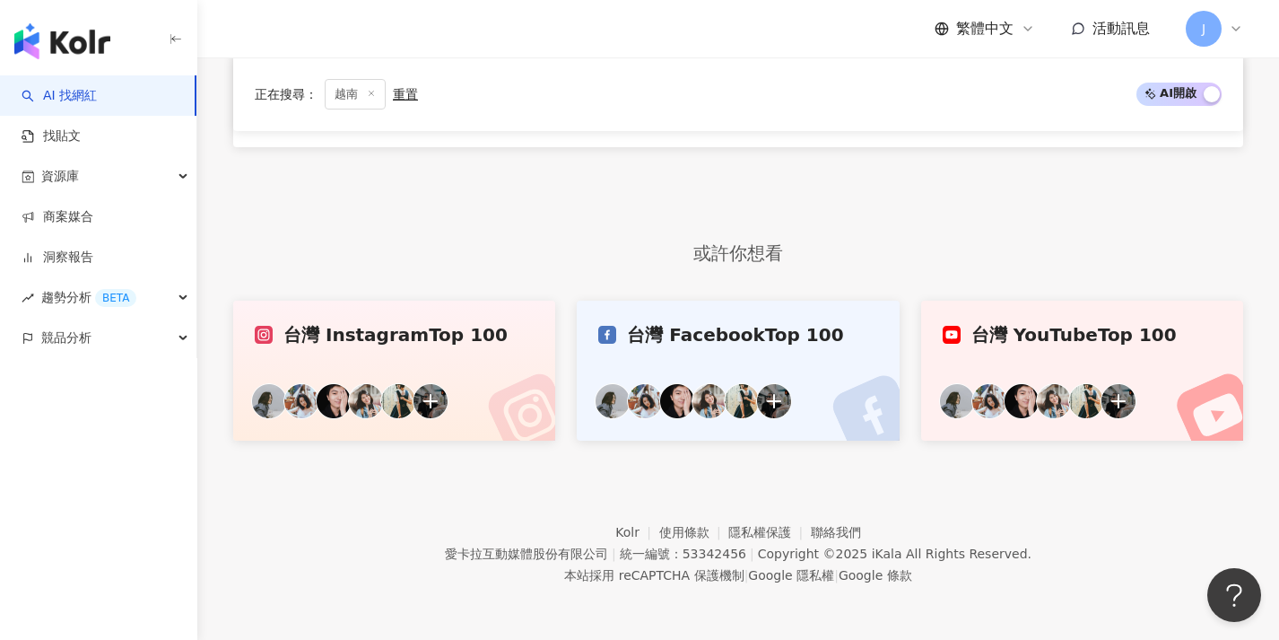
scroll to position [546, 0]
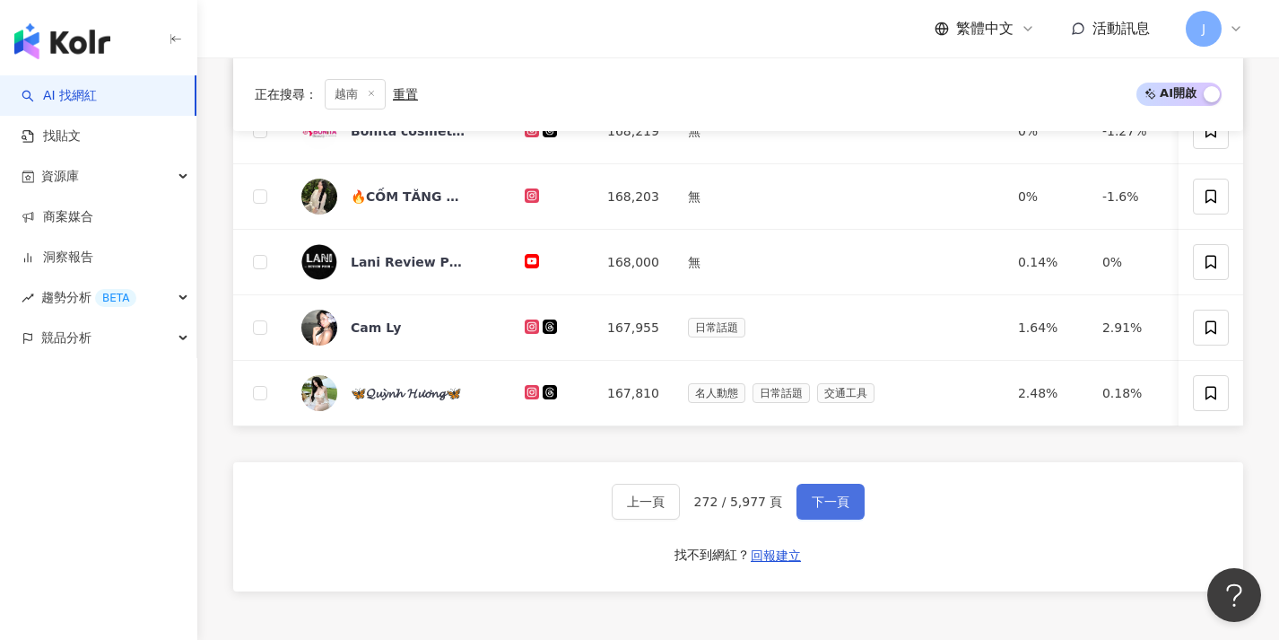
click at [840, 509] on span "下一頁" at bounding box center [831, 501] width 38 height 14
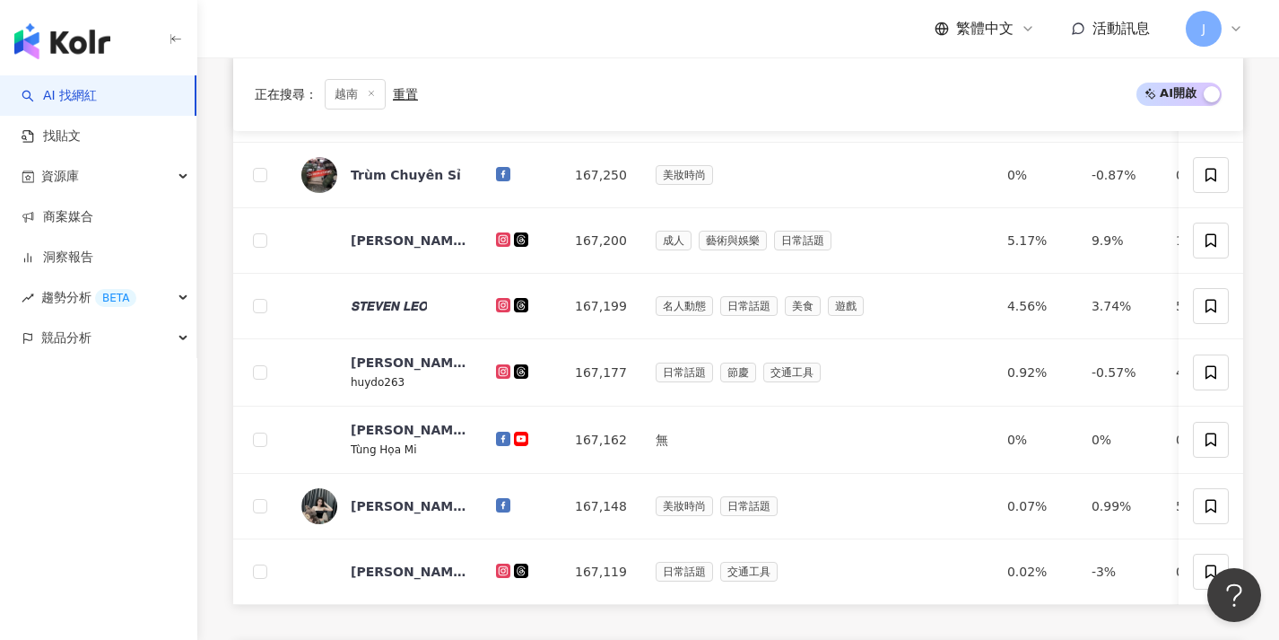
scroll to position [670, 0]
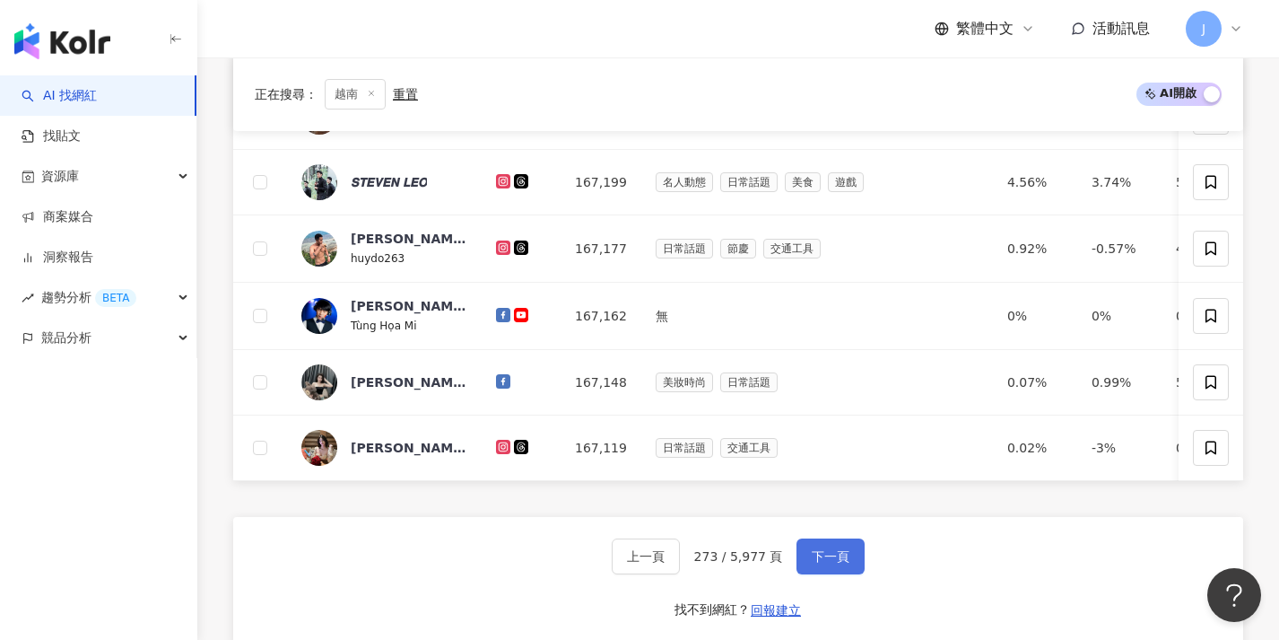
click at [819, 574] on button "下一頁" at bounding box center [831, 556] width 68 height 36
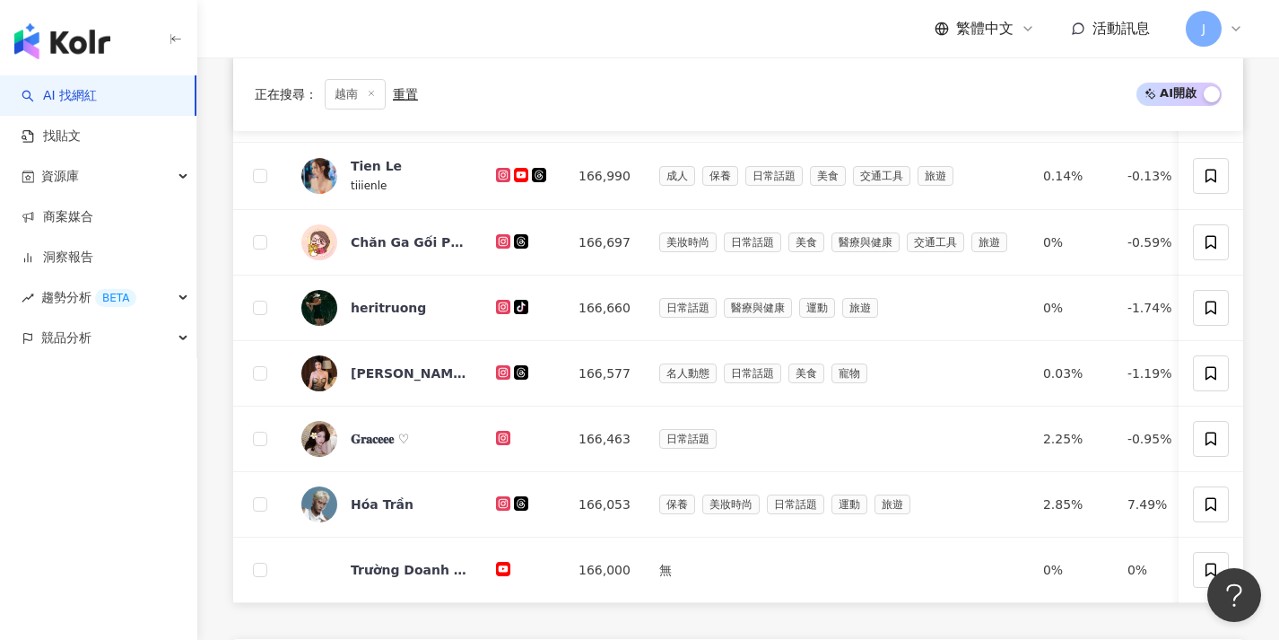
scroll to position [649, 0]
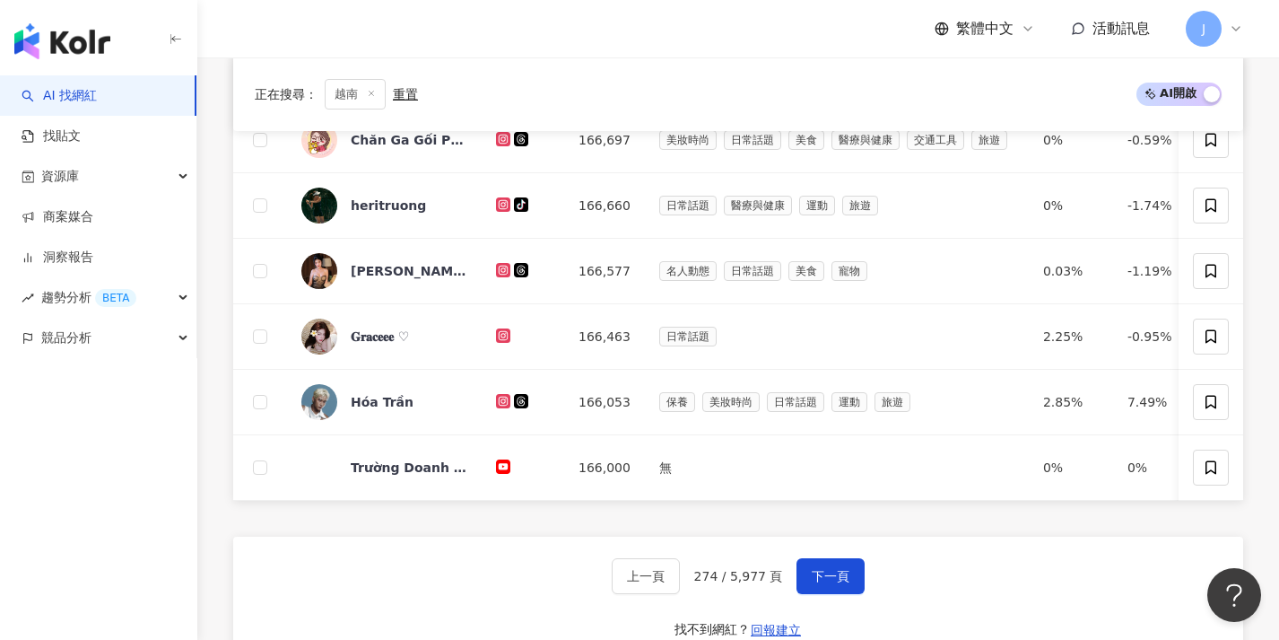
click at [819, 583] on span "下一頁" at bounding box center [831, 576] width 38 height 14
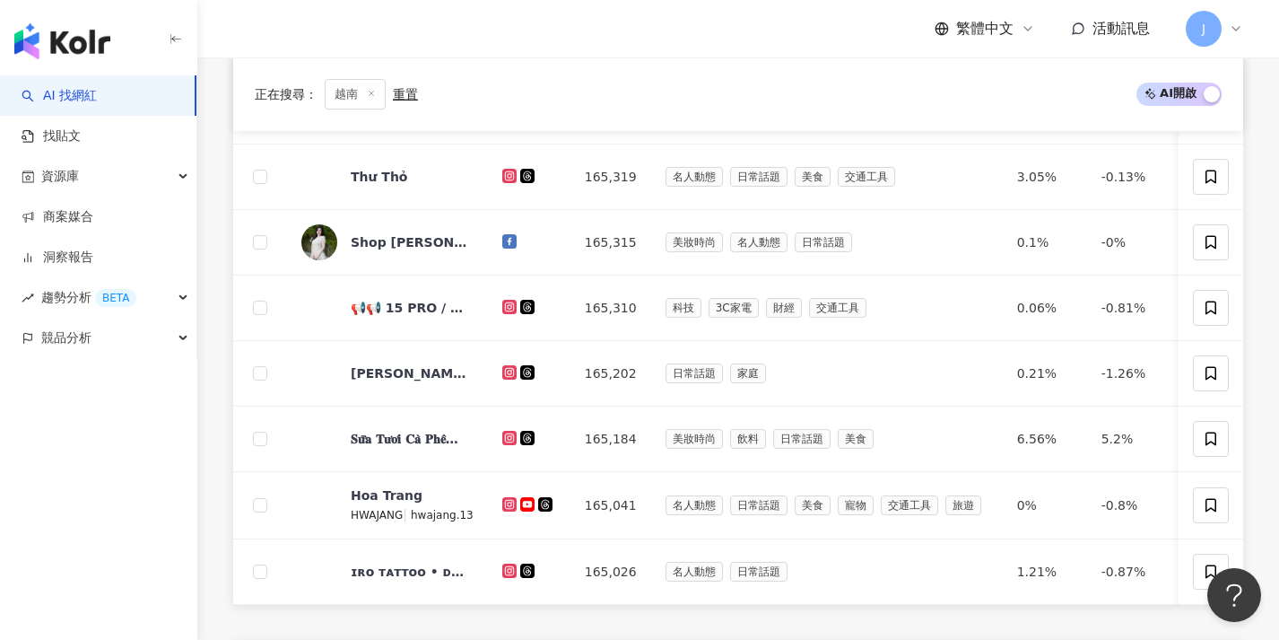
scroll to position [692, 0]
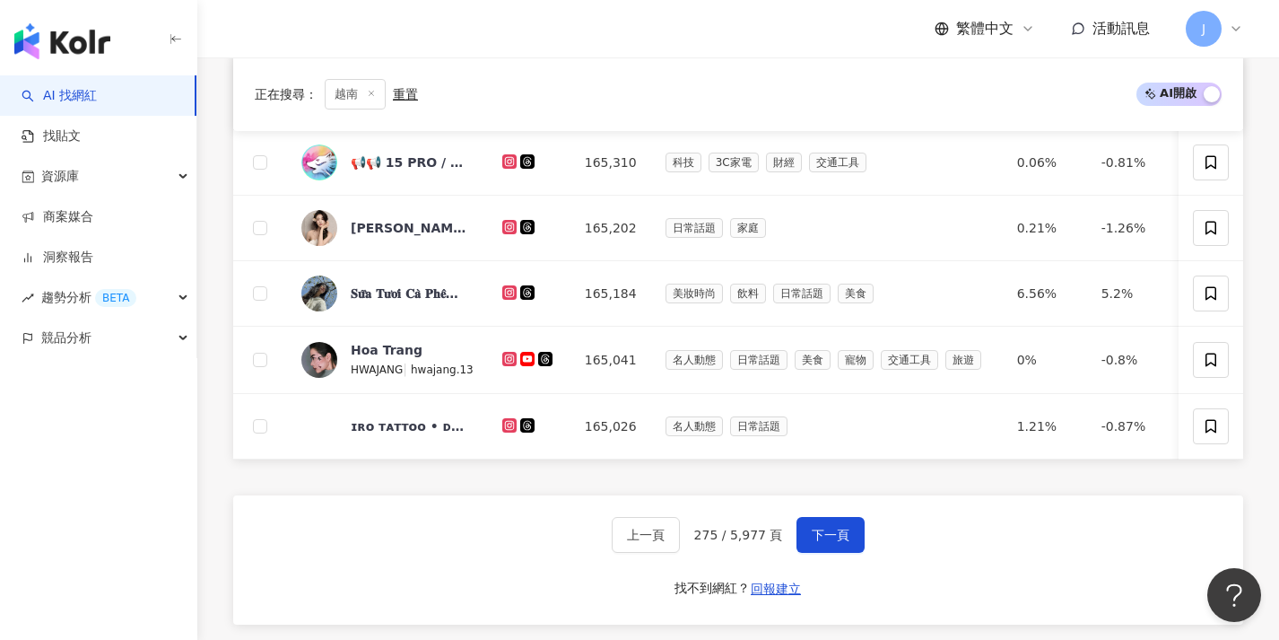
click at [823, 570] on div "上一頁 275 / 5,977 頁 下一頁 找不到網紅？ 回報建立" at bounding box center [738, 559] width 1010 height 129
click at [826, 565] on div "上一頁 275 / 5,977 頁 下一頁 找不到網紅？ 回報建立" at bounding box center [738, 559] width 1010 height 129
click at [828, 553] on button "下一頁" at bounding box center [831, 535] width 68 height 36
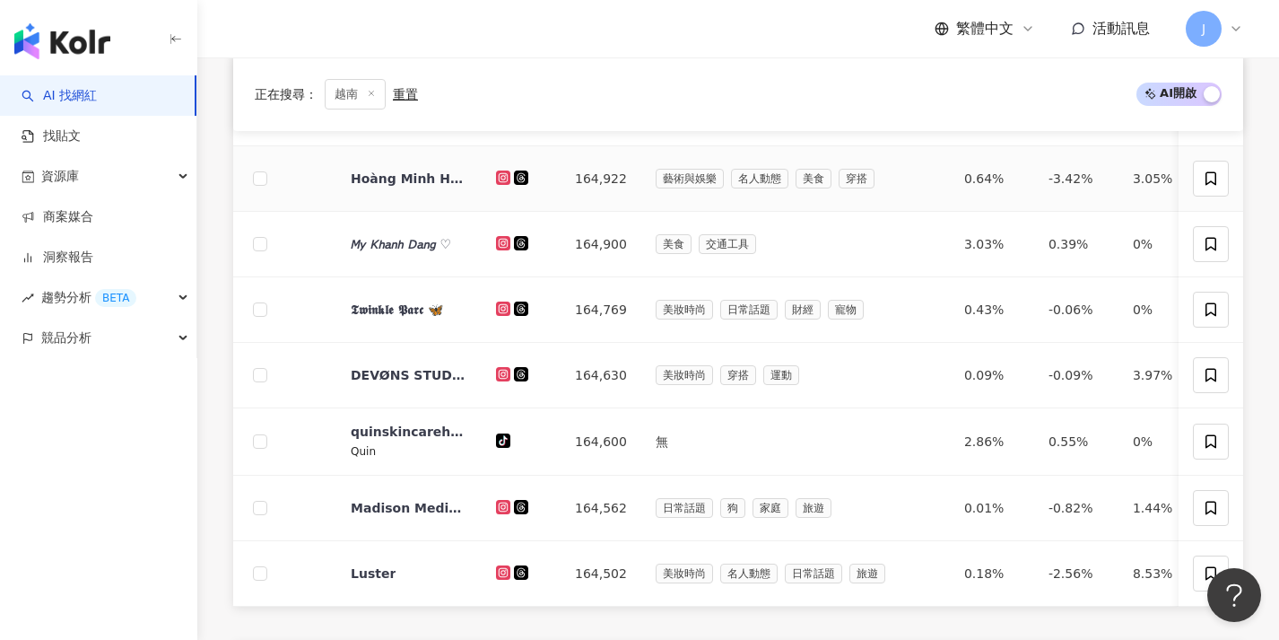
scroll to position [1005, 0]
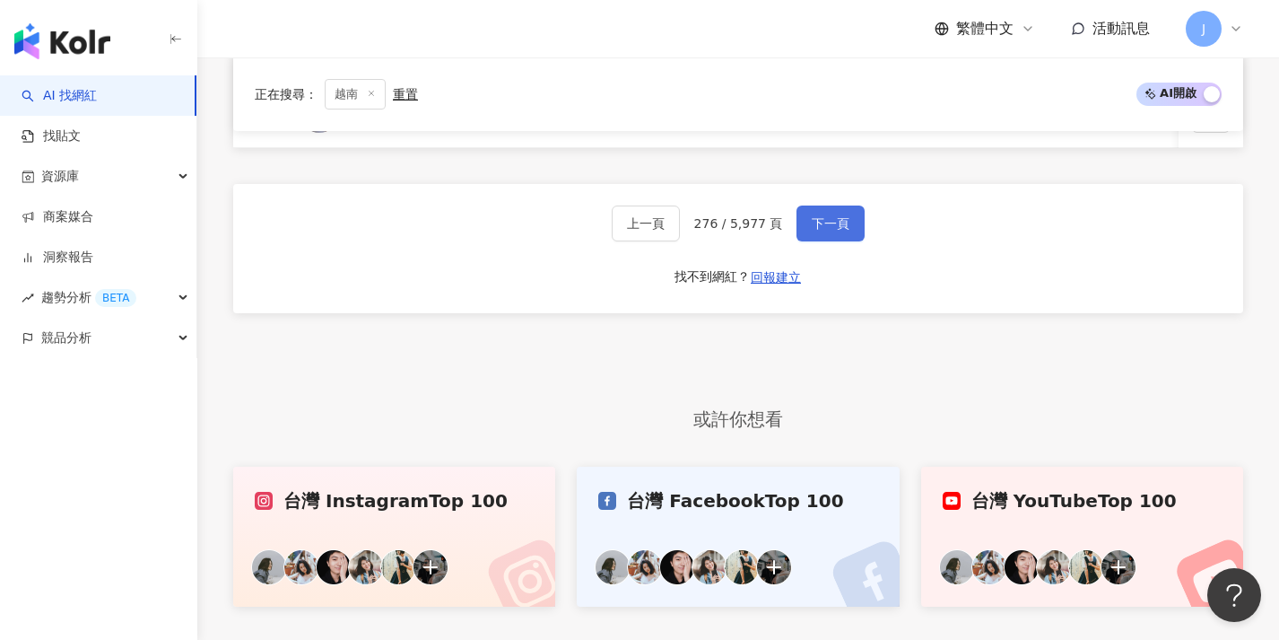
click at [841, 231] on span "下一頁" at bounding box center [831, 223] width 38 height 14
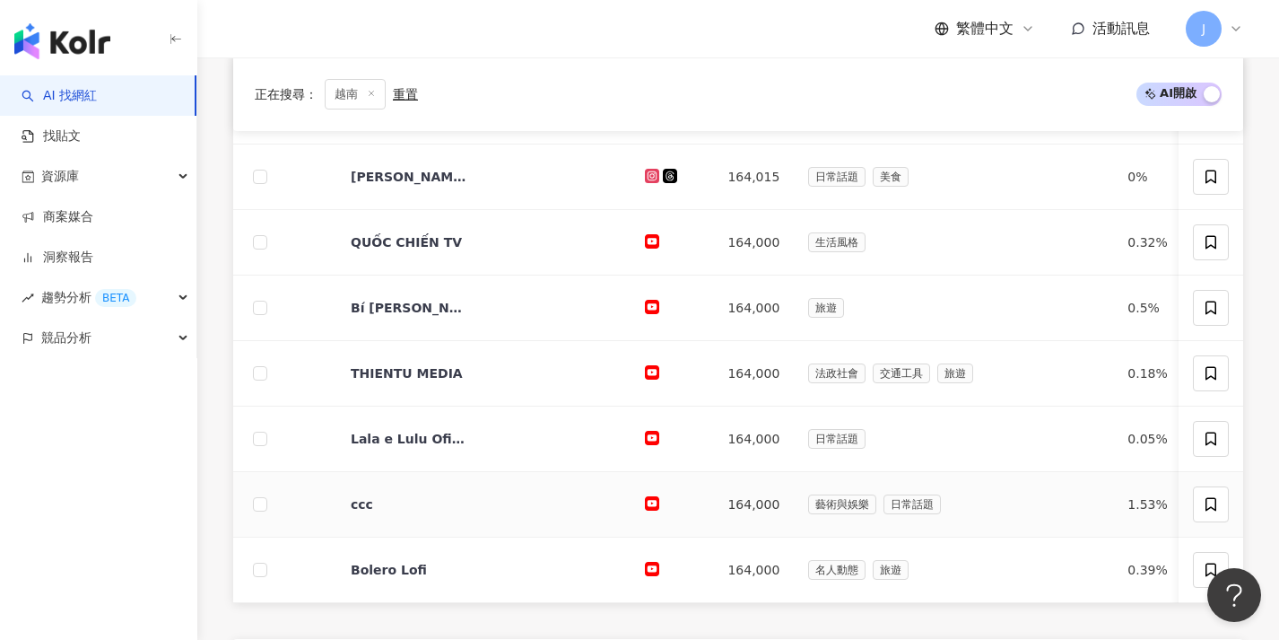
scroll to position [761, 0]
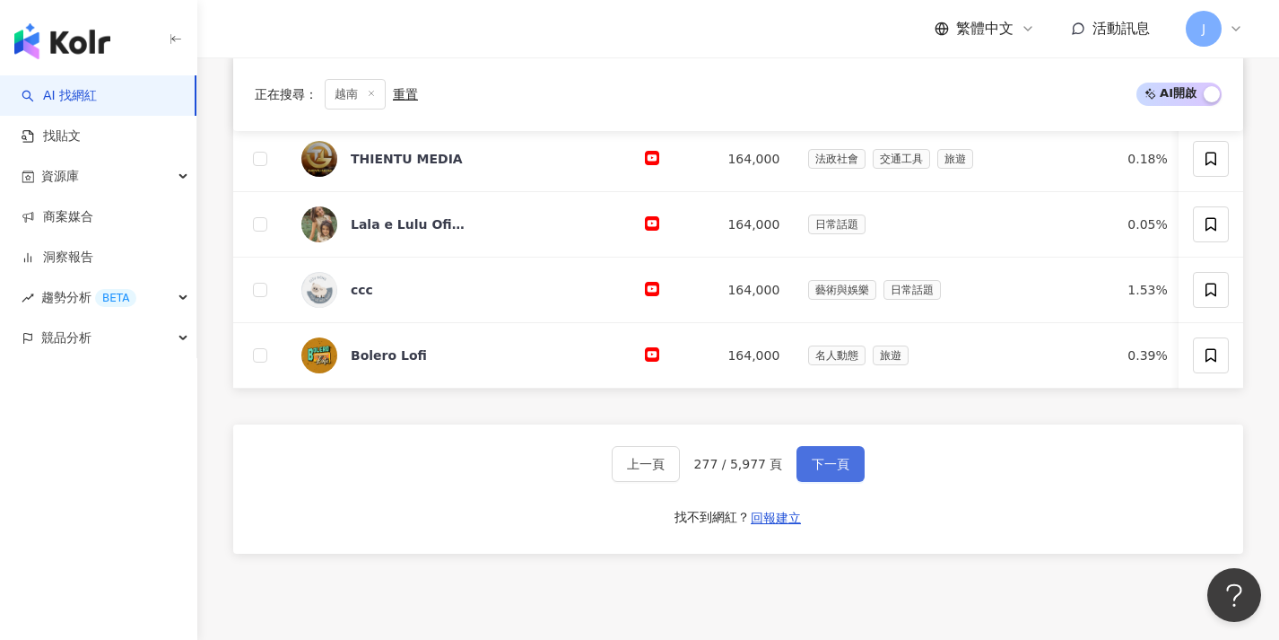
click at [823, 471] on span "下一頁" at bounding box center [831, 464] width 38 height 14
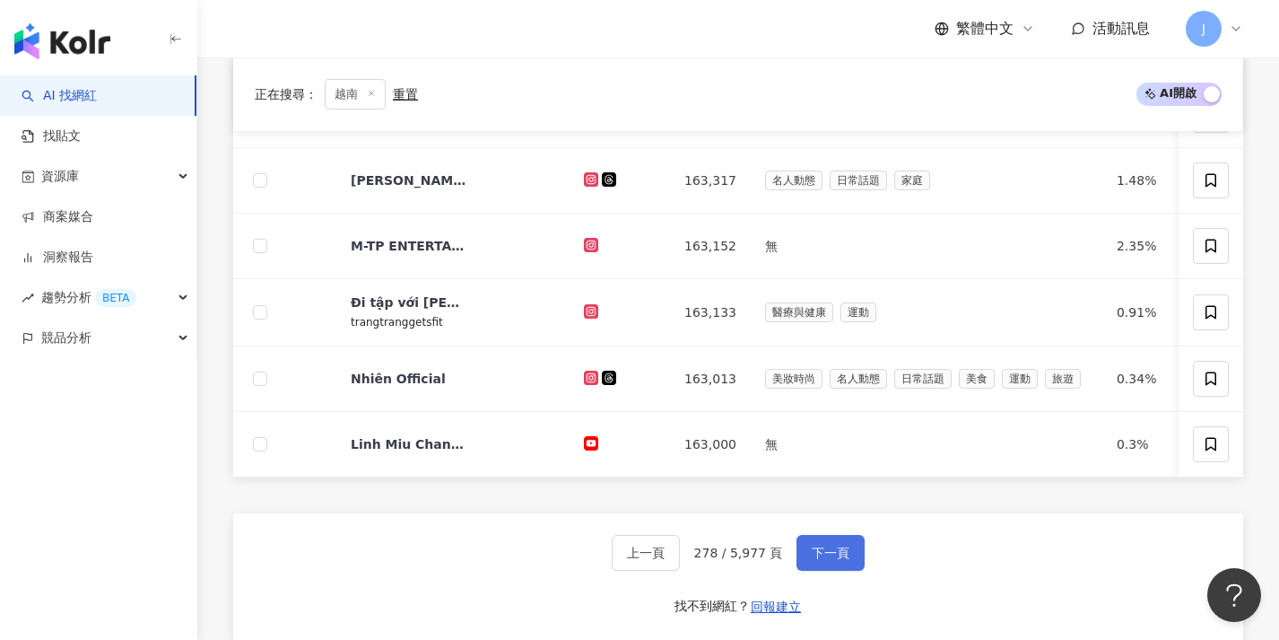
scroll to position [843, 0]
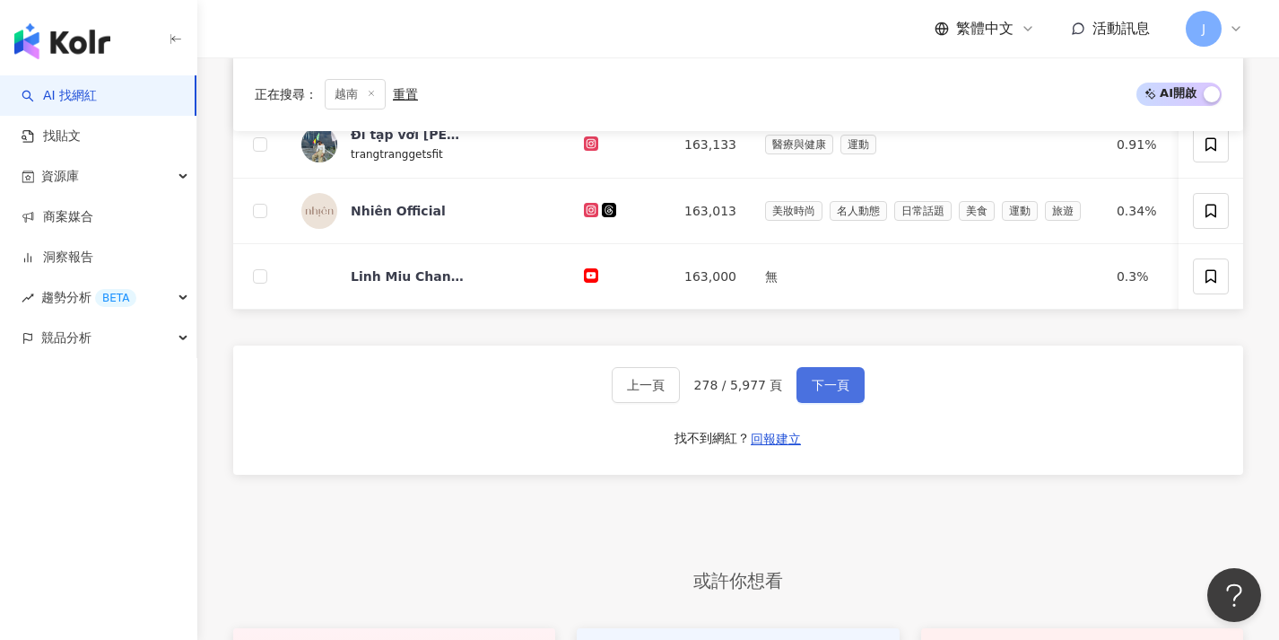
click at [826, 403] on button "下一頁" at bounding box center [831, 385] width 68 height 36
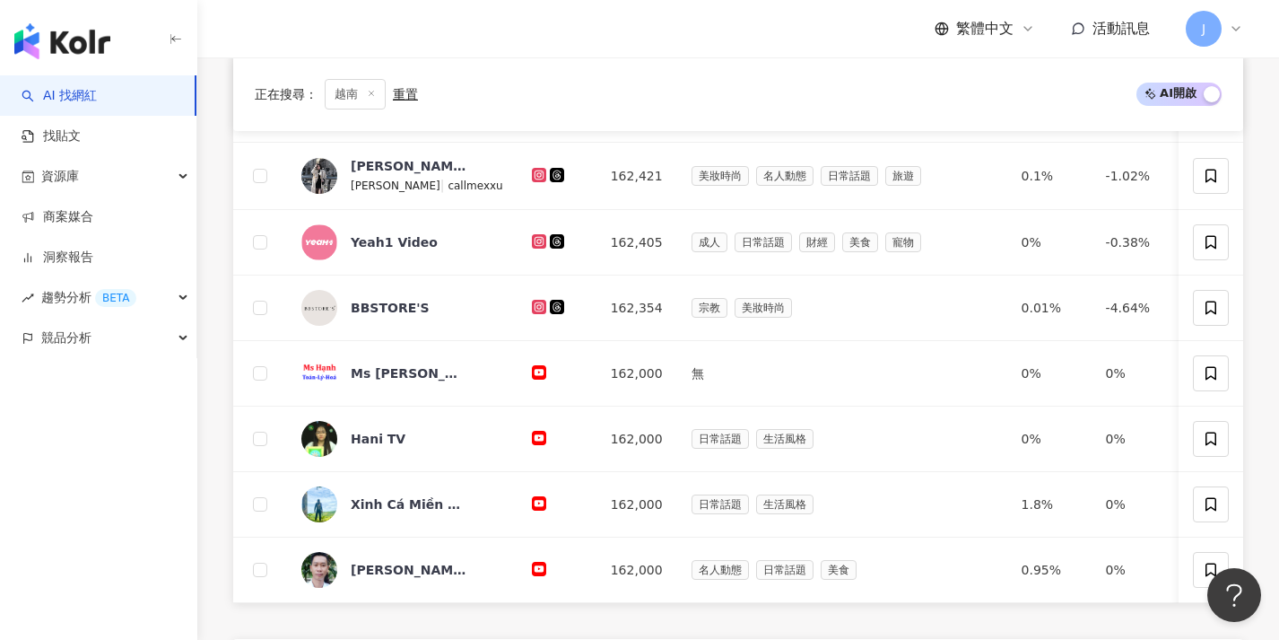
scroll to position [736, 0]
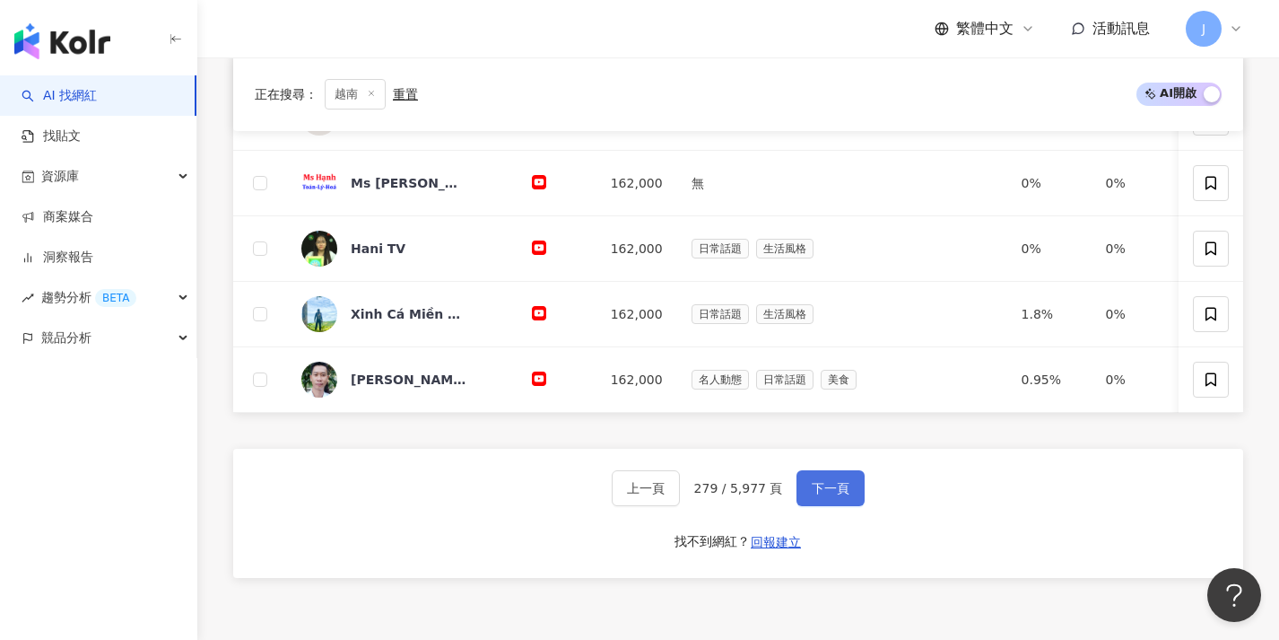
click at [824, 506] on button "下一頁" at bounding box center [831, 488] width 68 height 36
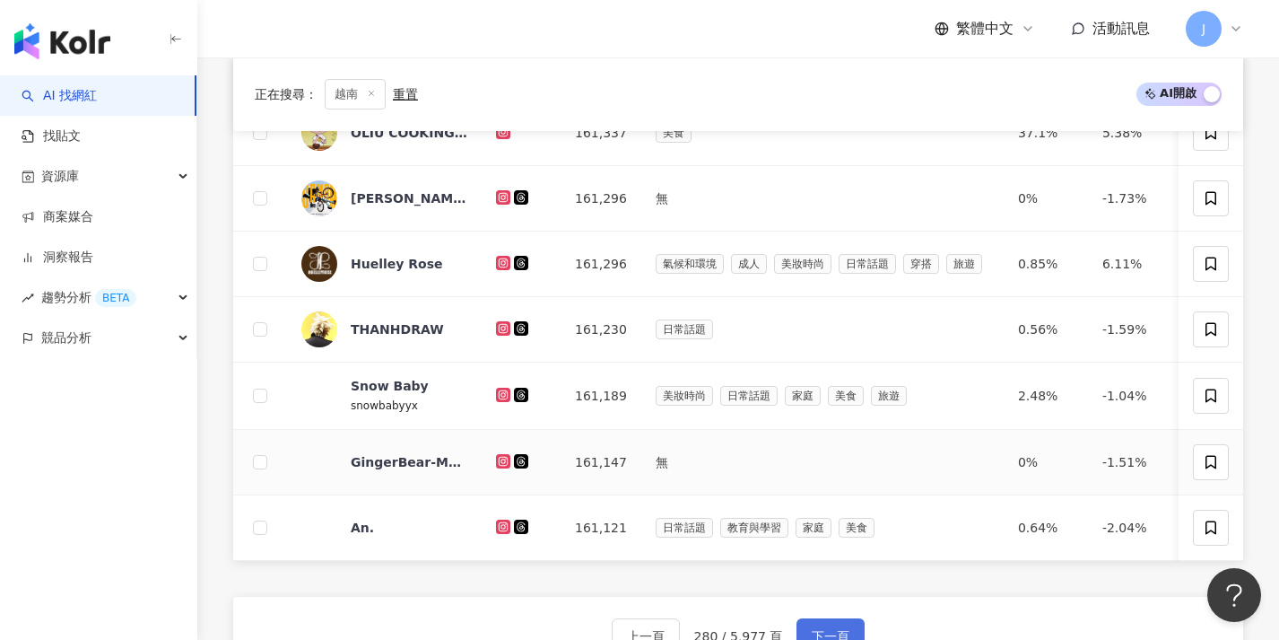
scroll to position [718, 0]
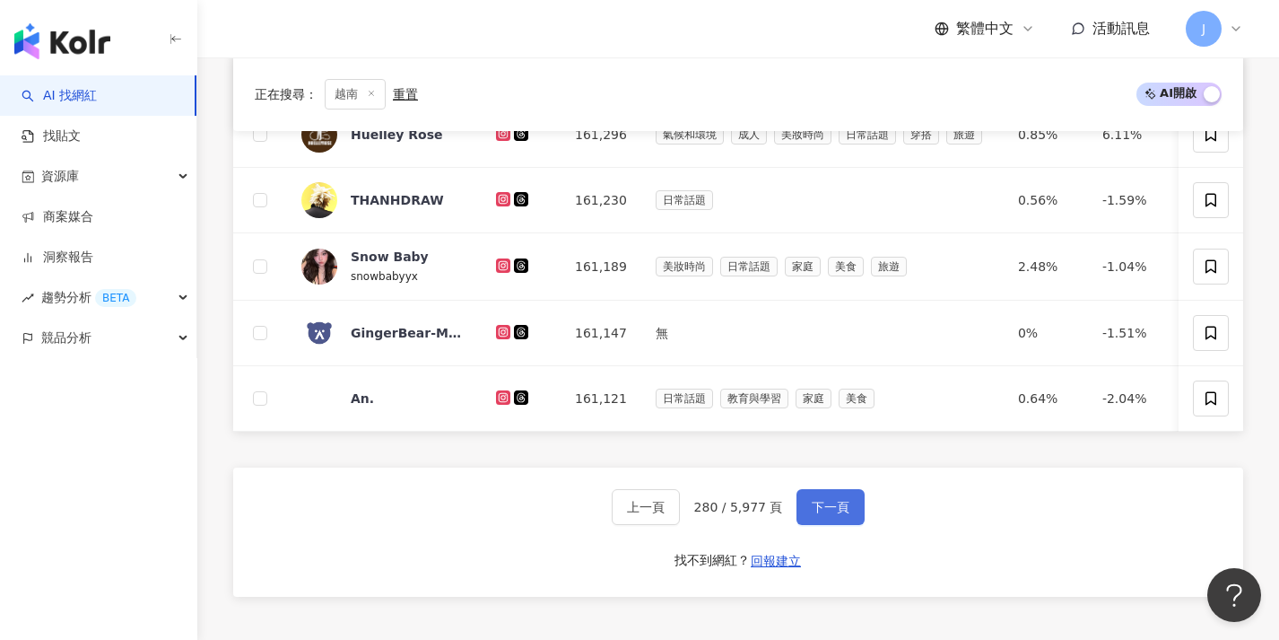
click at [818, 510] on button "下一頁" at bounding box center [831, 507] width 68 height 36
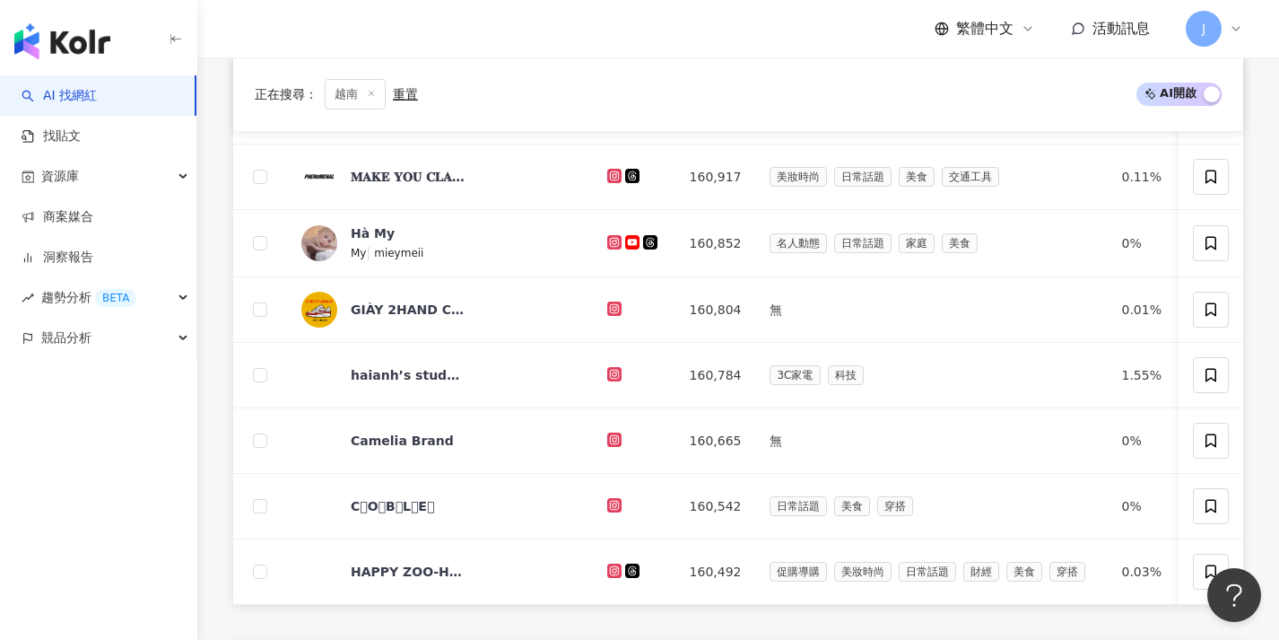
scroll to position [714, 0]
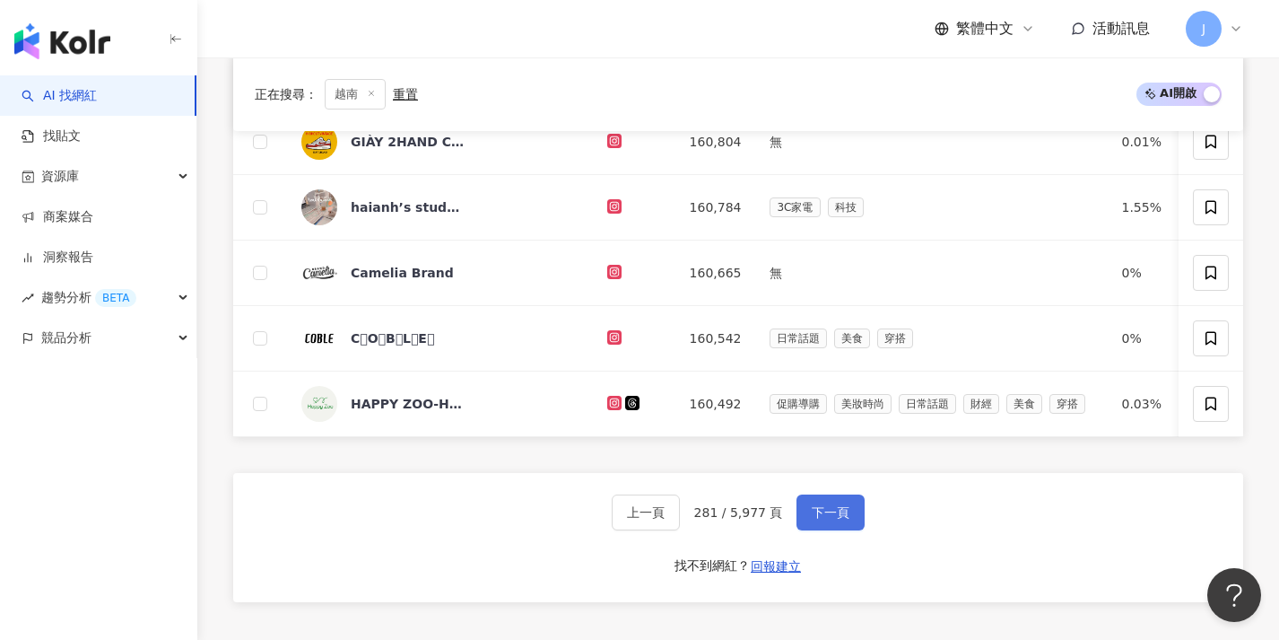
click at [819, 514] on button "下一頁" at bounding box center [831, 512] width 68 height 36
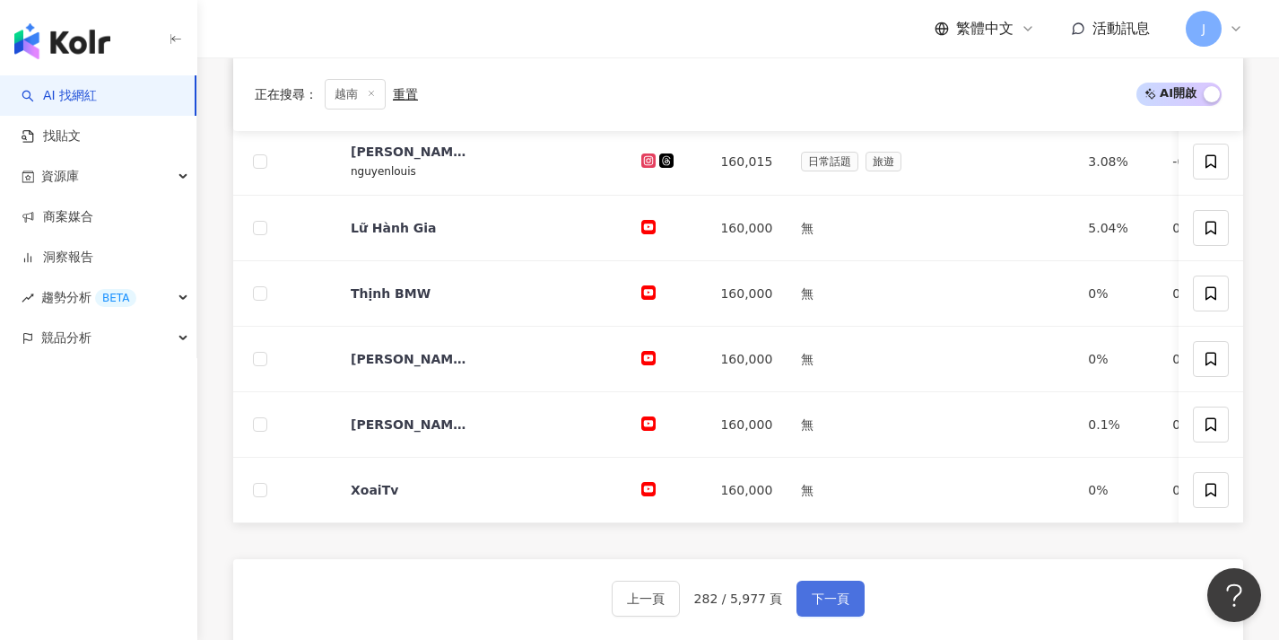
scroll to position [631, 0]
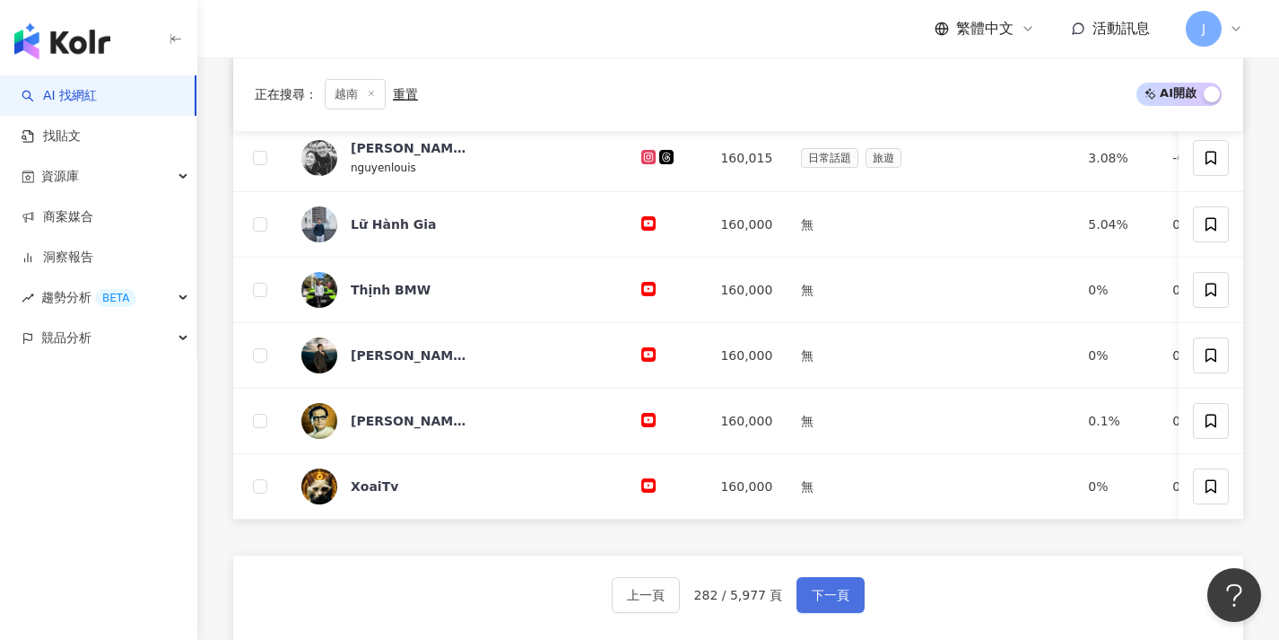
click at [828, 602] on span "下一頁" at bounding box center [831, 595] width 38 height 14
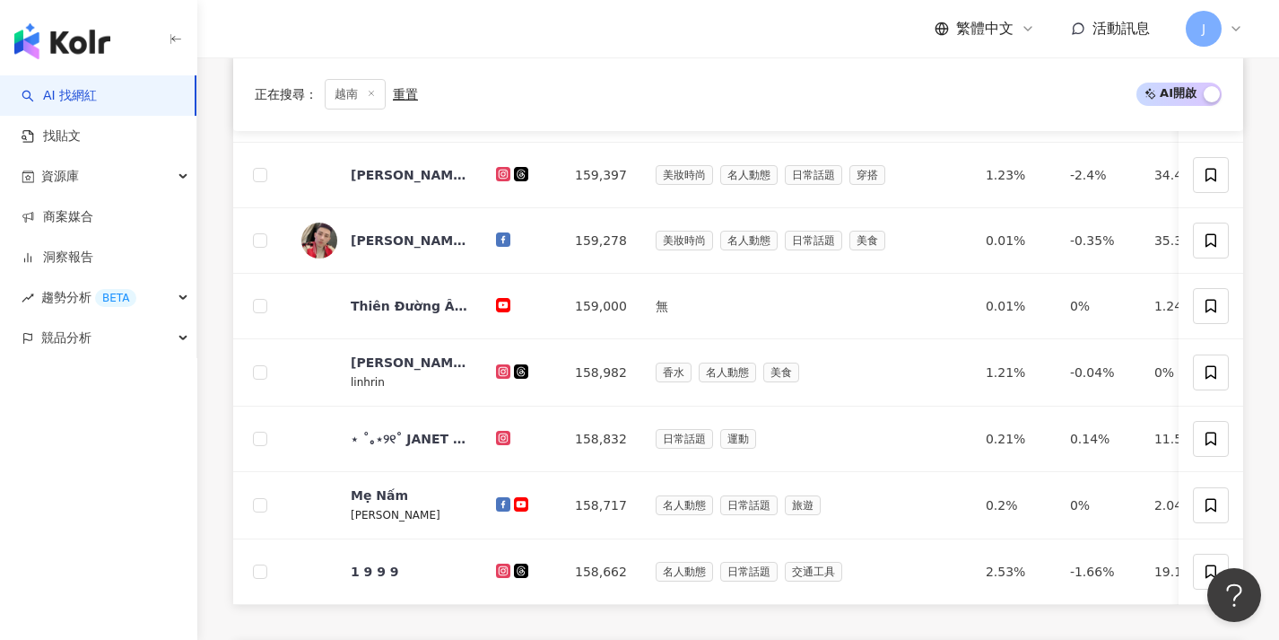
scroll to position [644, 0]
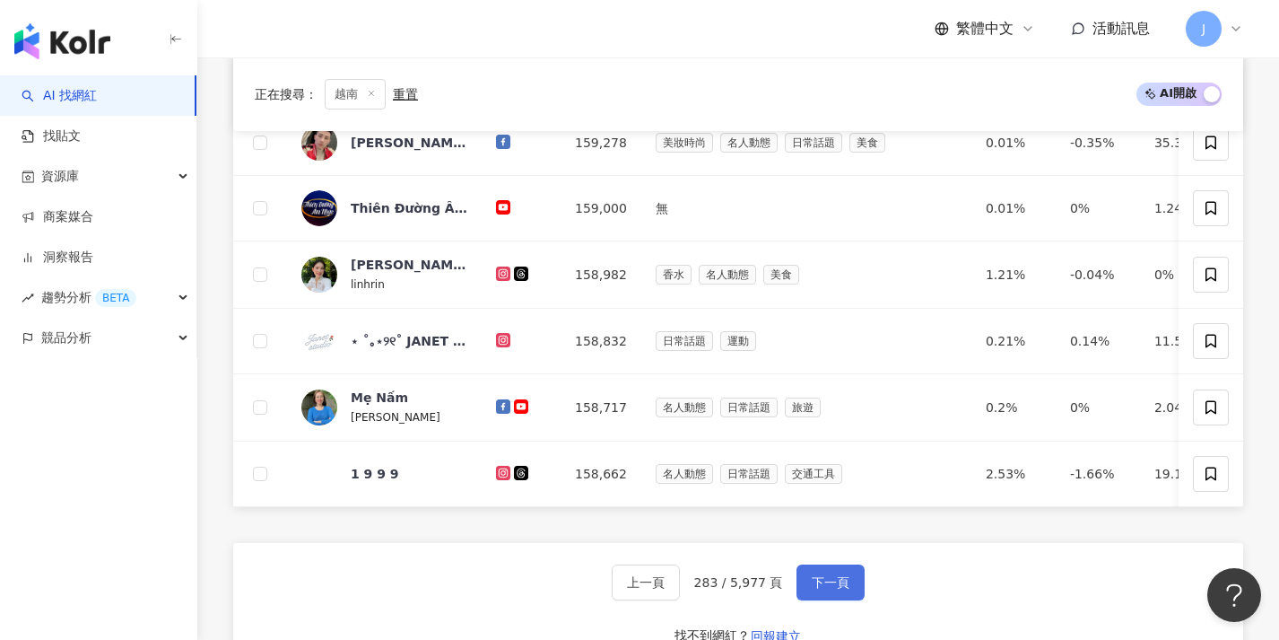
click at [826, 579] on button "下一頁" at bounding box center [831, 582] width 68 height 36
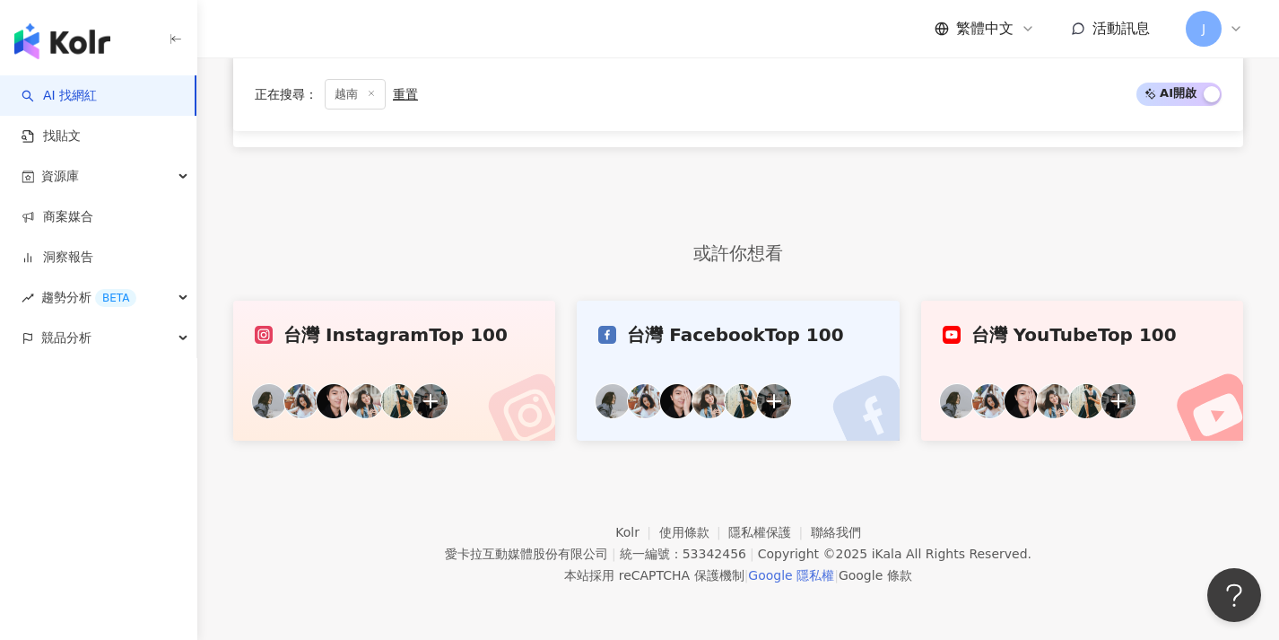
scroll to position [546, 0]
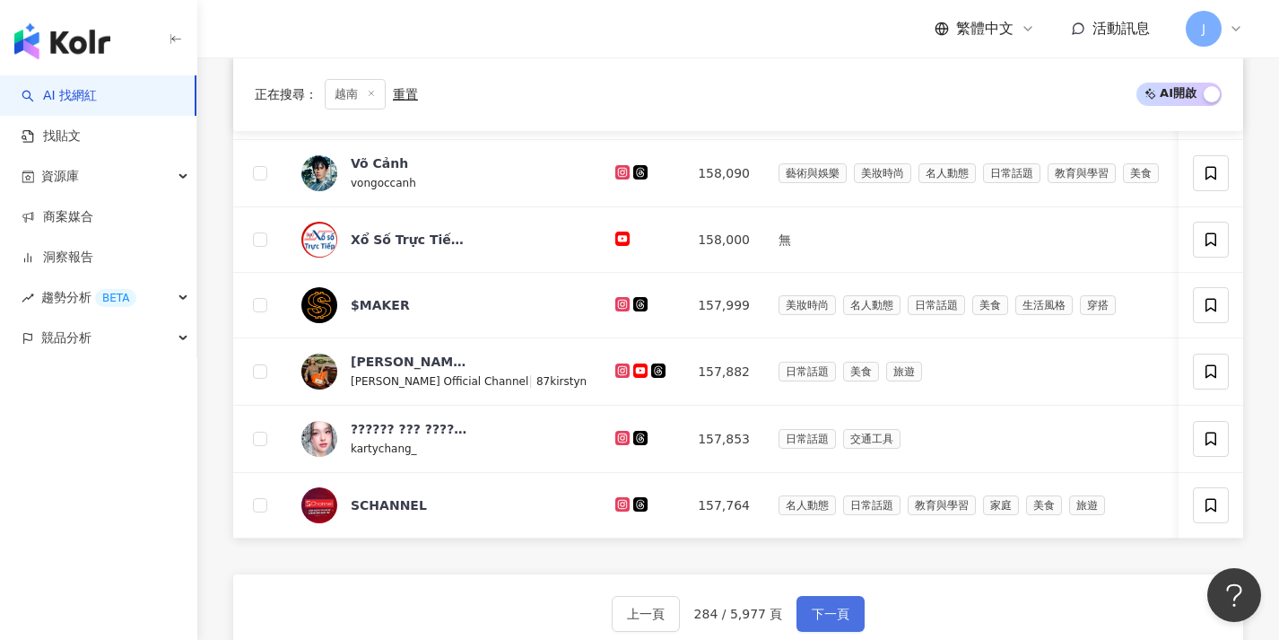
click at [829, 616] on button "下一頁" at bounding box center [831, 614] width 68 height 36
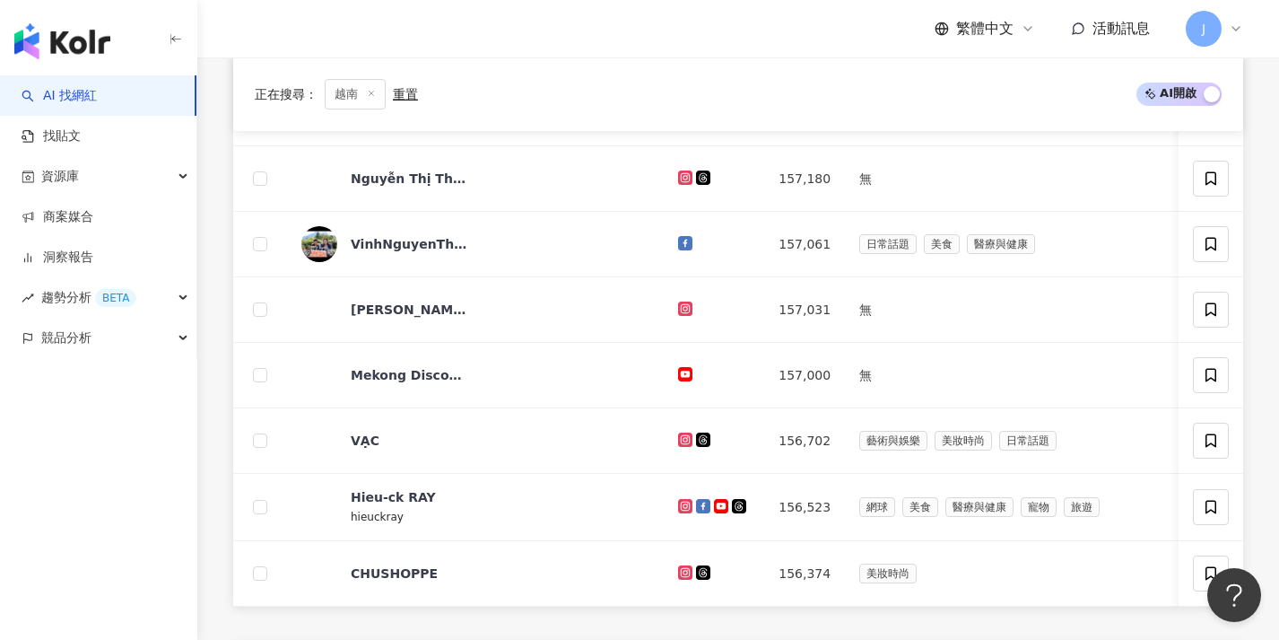
scroll to position [893, 0]
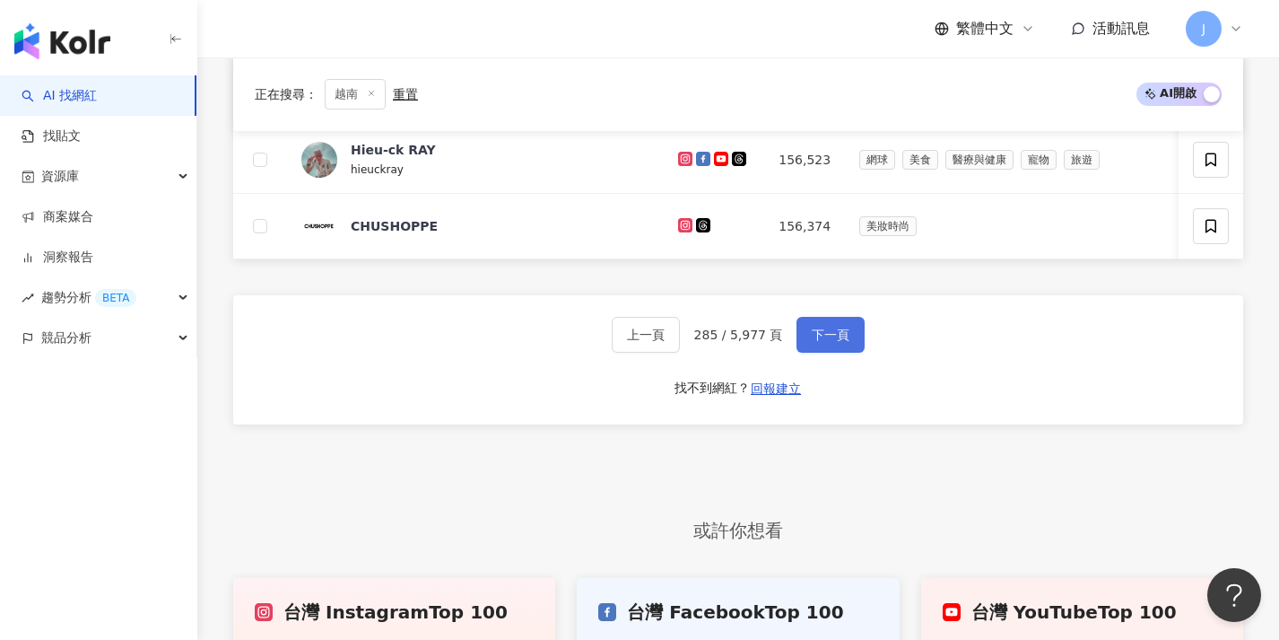
click at [812, 342] on span "下一頁" at bounding box center [831, 334] width 38 height 14
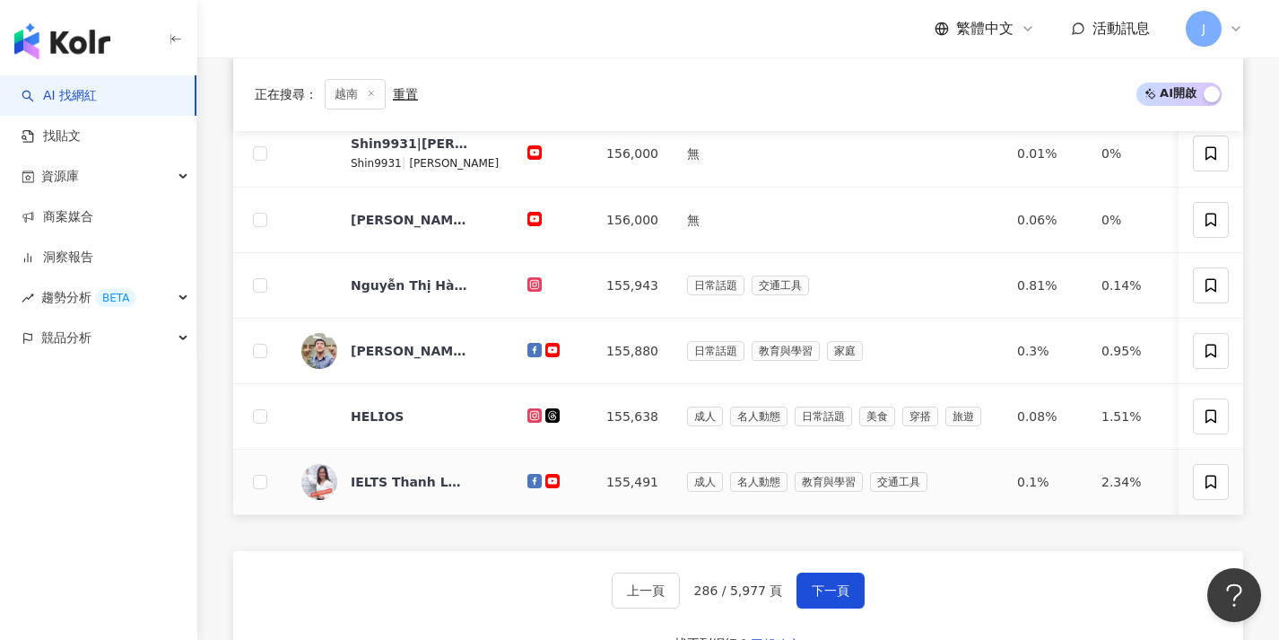
scroll to position [658, 0]
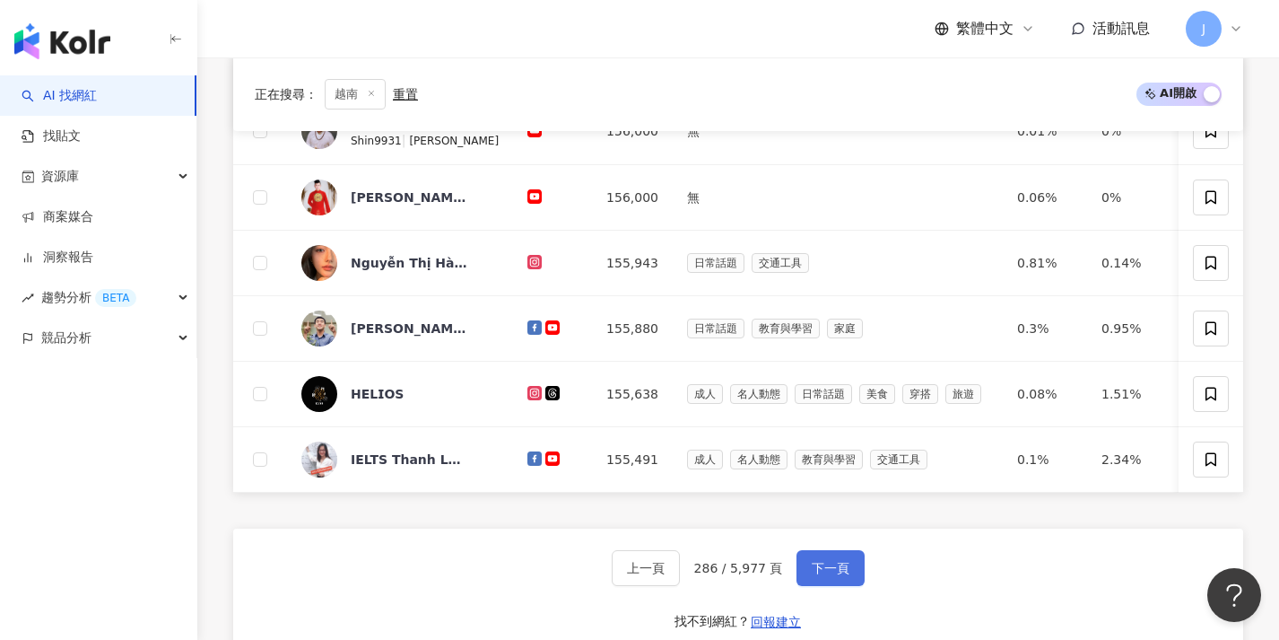
click at [812, 575] on span "下一頁" at bounding box center [831, 568] width 38 height 14
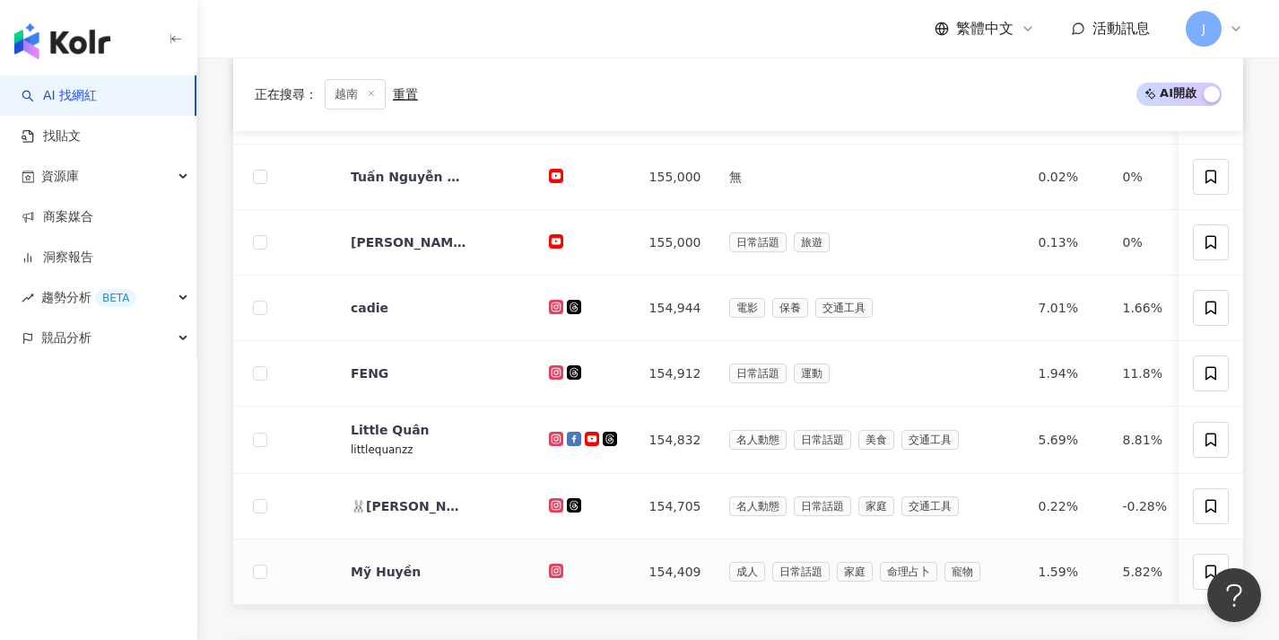
scroll to position [718, 0]
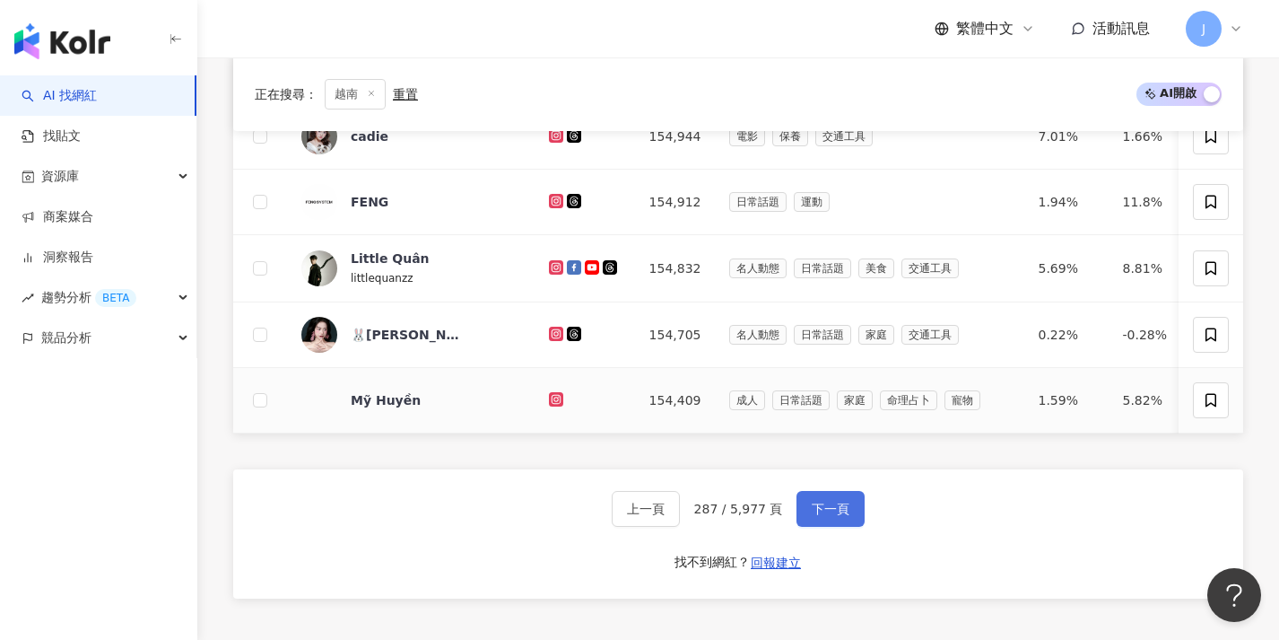
click at [814, 516] on span "下一頁" at bounding box center [831, 508] width 38 height 14
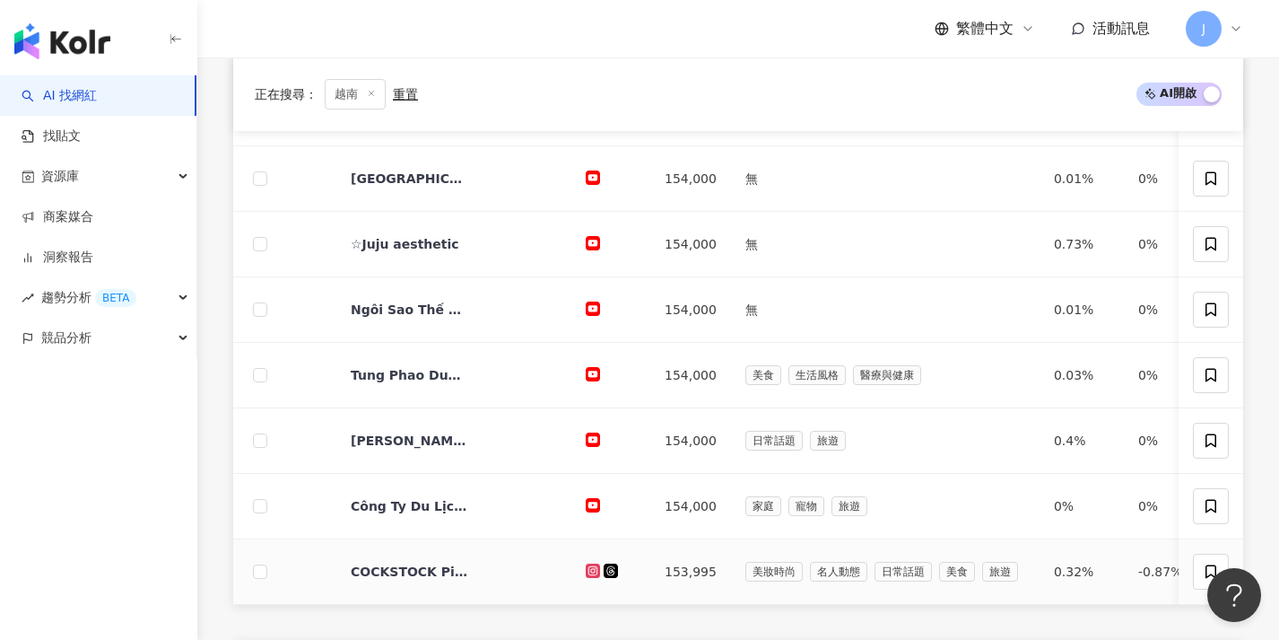
scroll to position [648, 0]
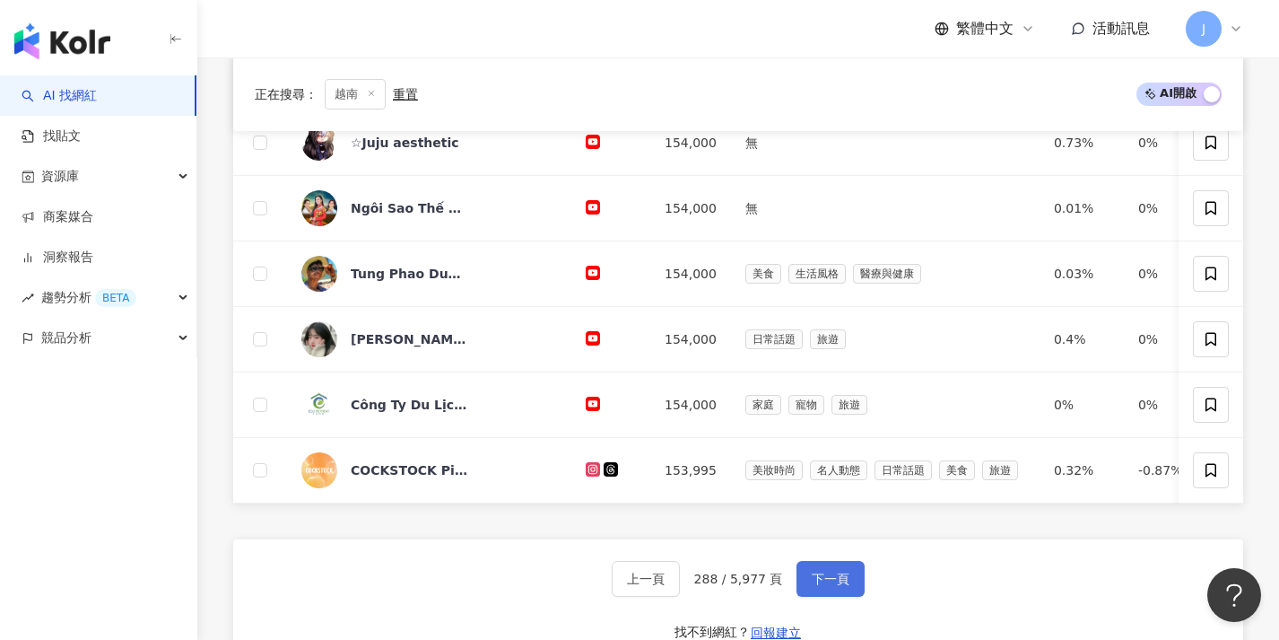
click at [832, 580] on button "下一頁" at bounding box center [831, 579] width 68 height 36
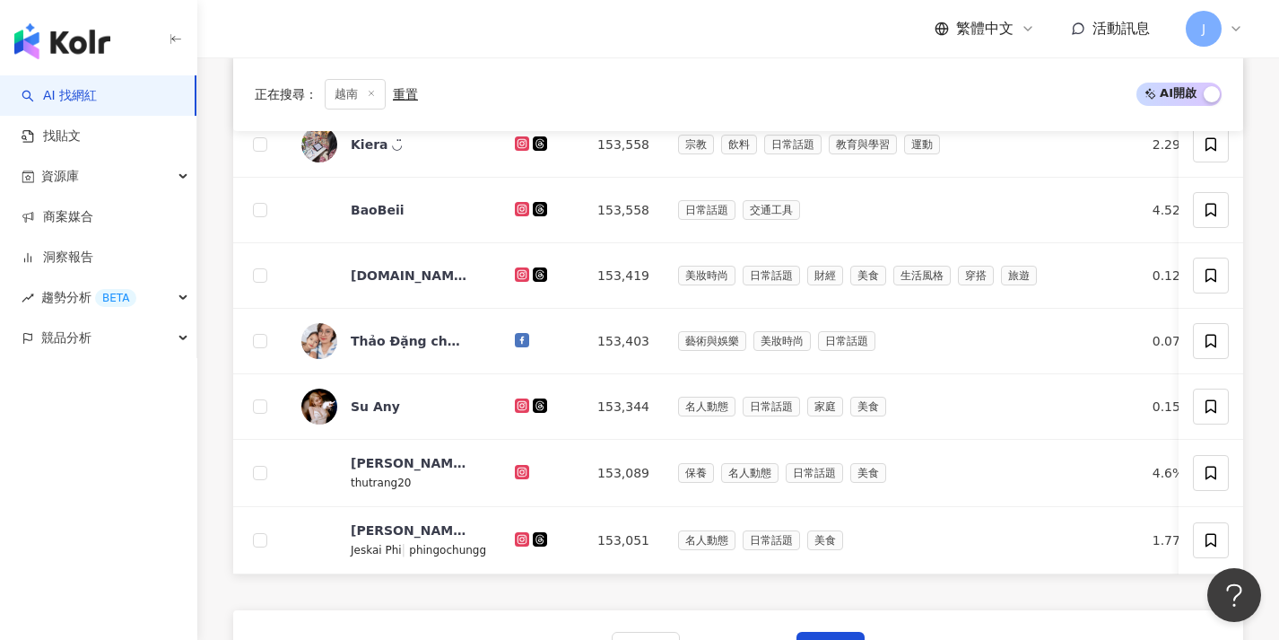
scroll to position [670, 0]
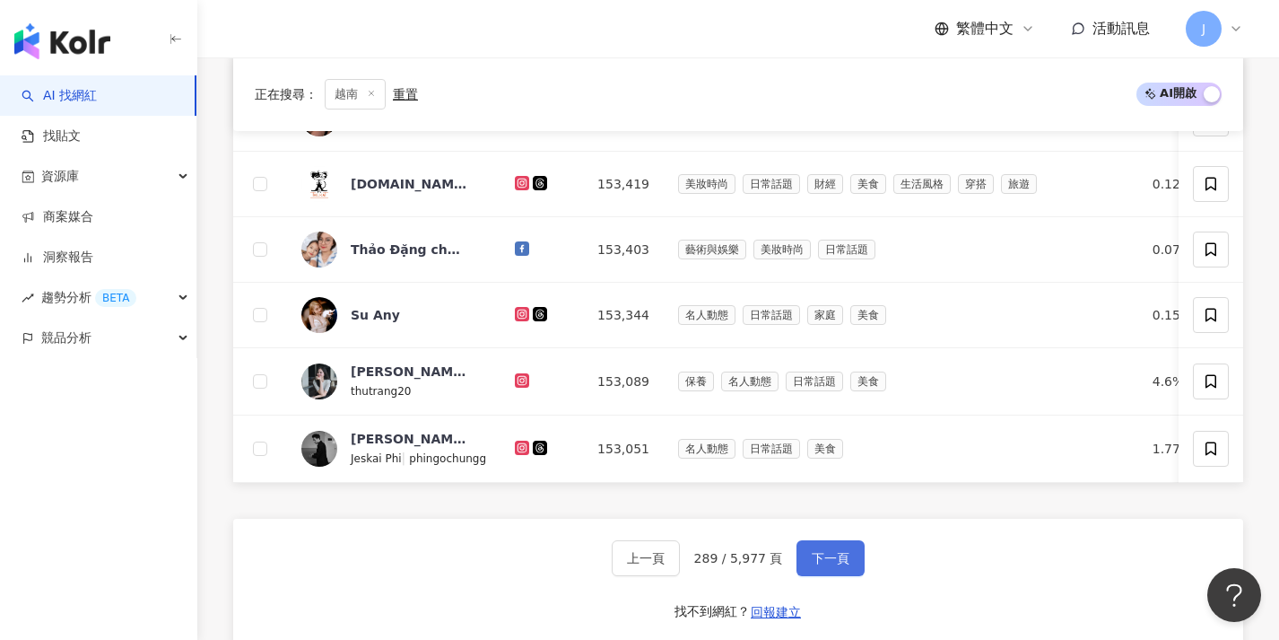
click at [823, 560] on button "下一頁" at bounding box center [831, 558] width 68 height 36
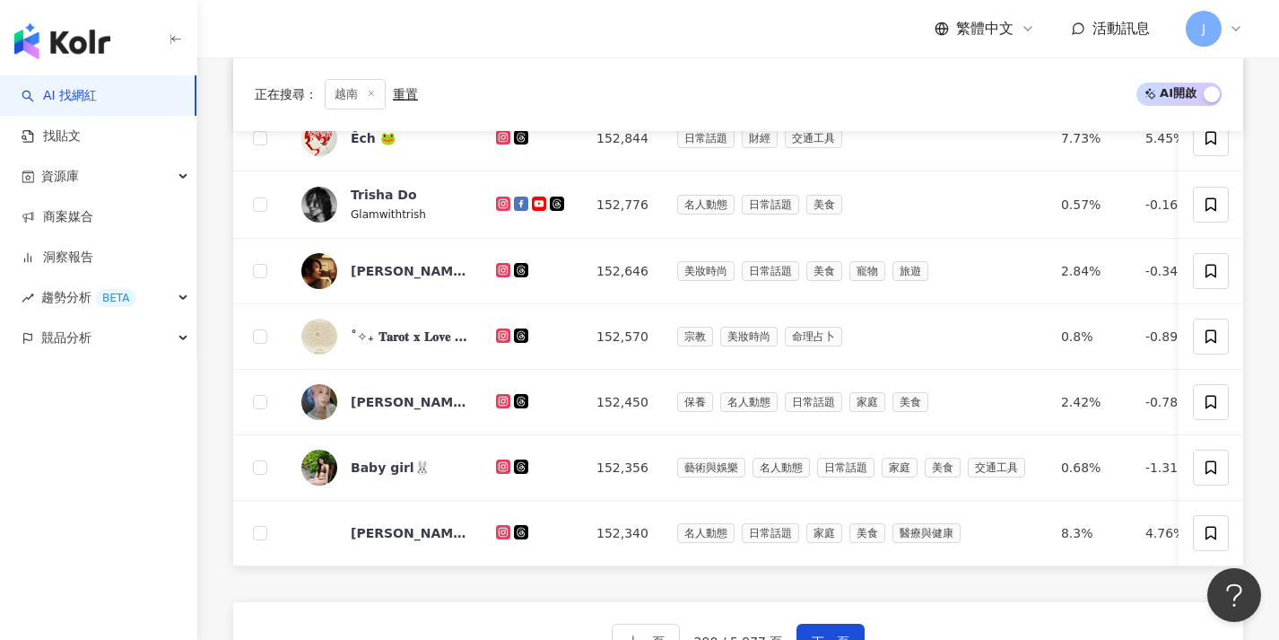
scroll to position [614, 0]
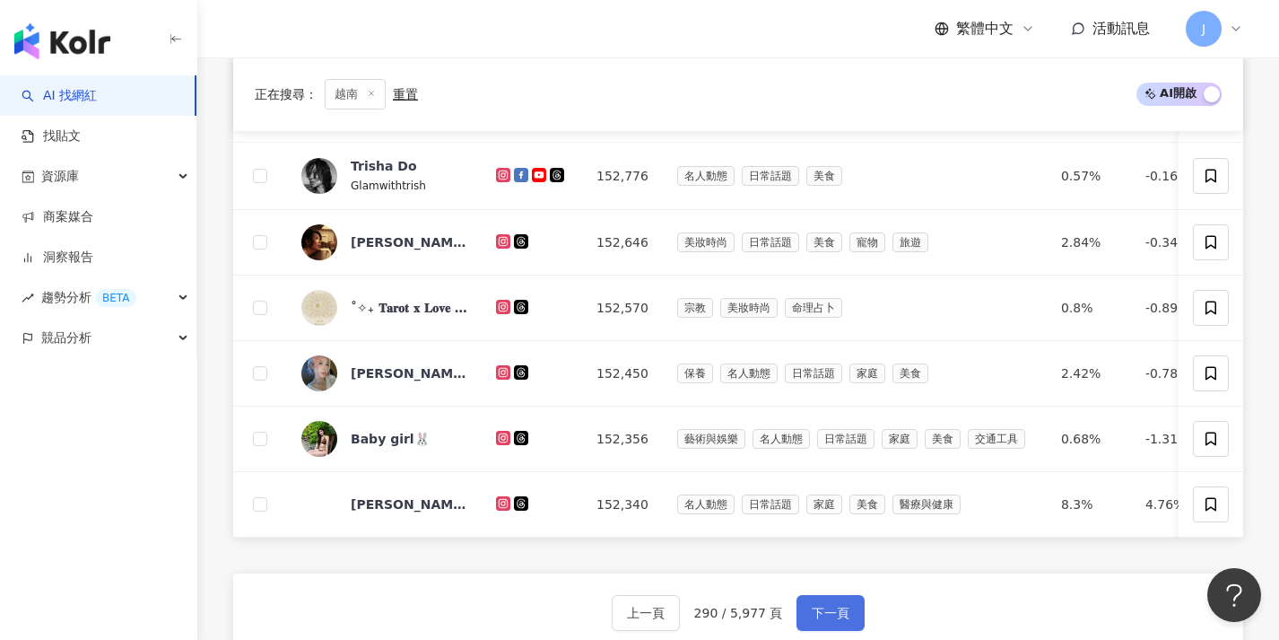
click at [830, 609] on button "下一頁" at bounding box center [831, 613] width 68 height 36
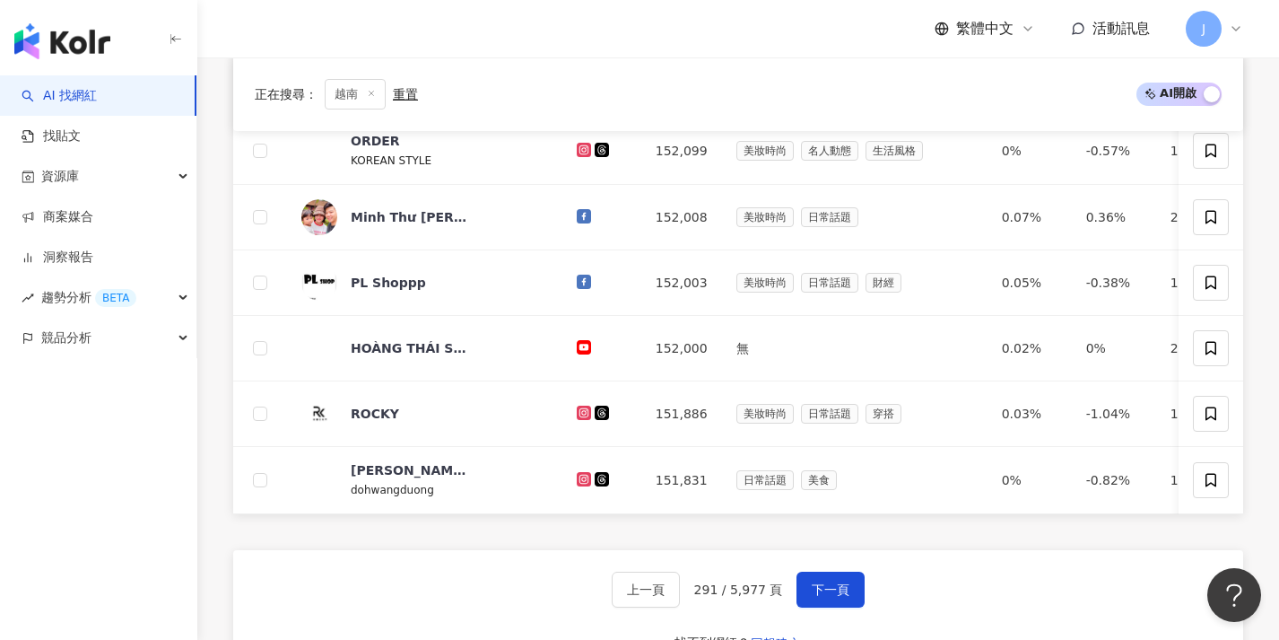
scroll to position [649, 0]
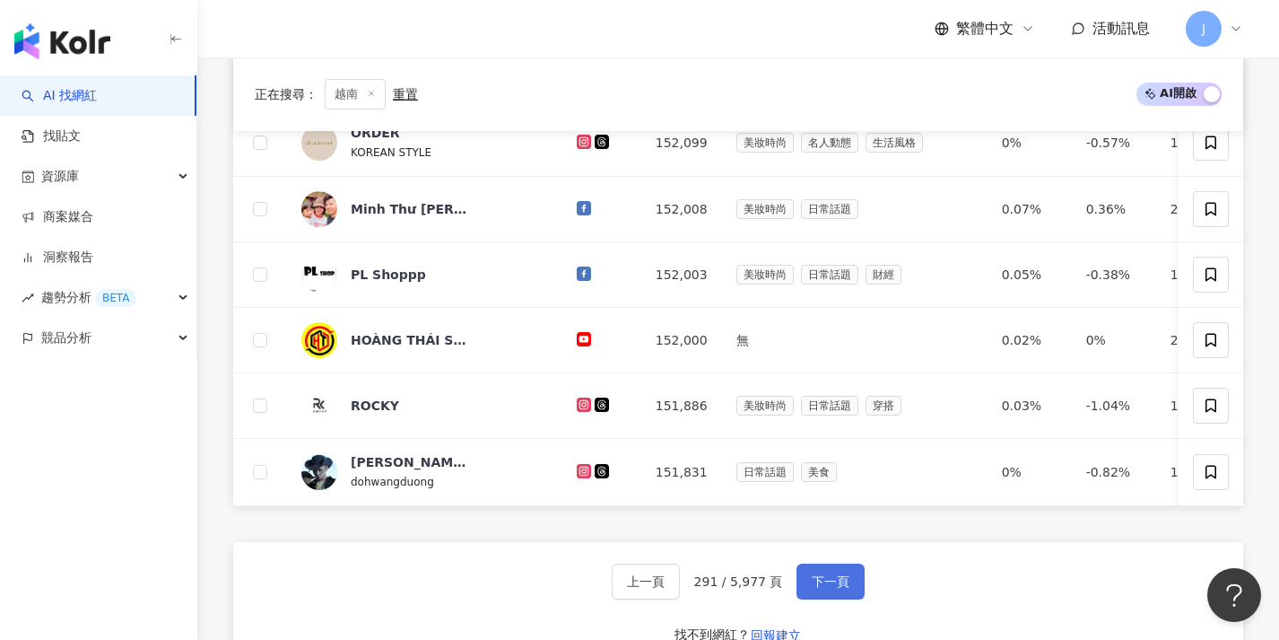
click at [827, 580] on button "下一頁" at bounding box center [831, 581] width 68 height 36
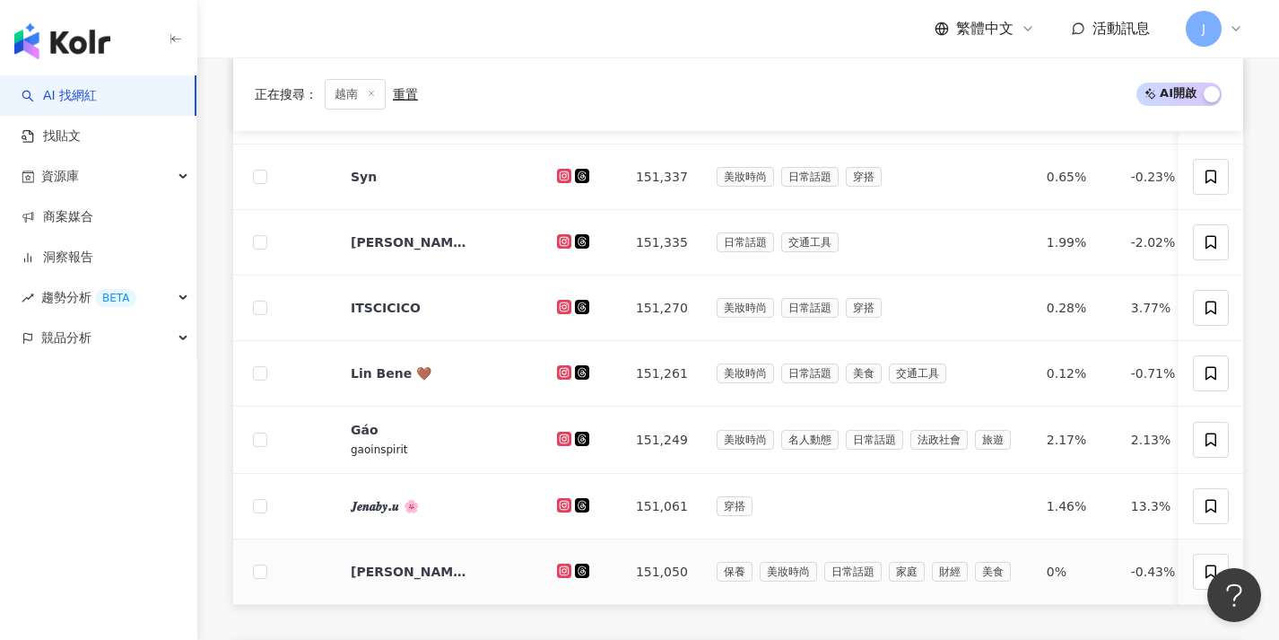
scroll to position [661, 0]
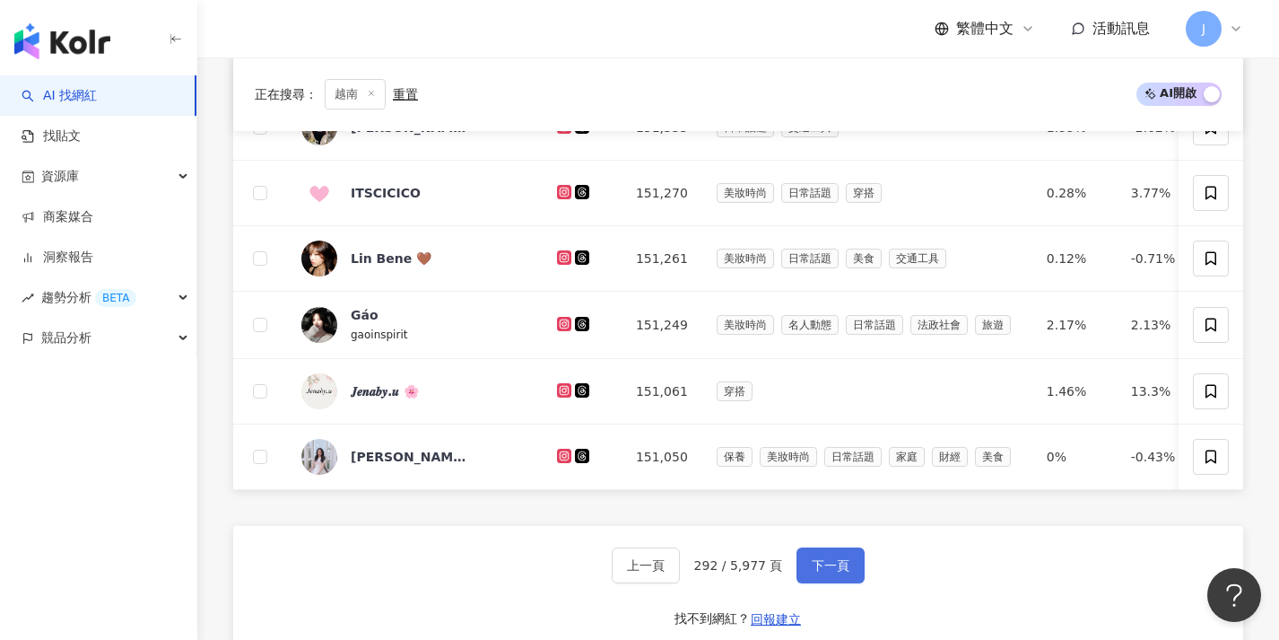
click at [820, 567] on button "下一頁" at bounding box center [831, 565] width 68 height 36
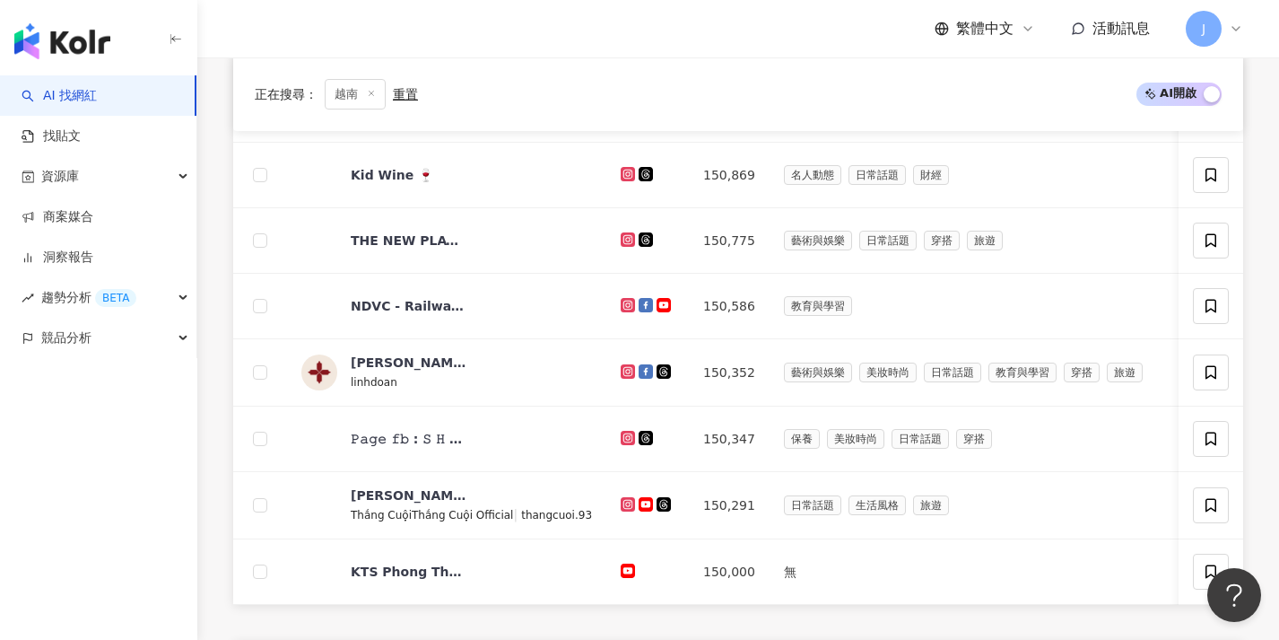
scroll to position [838, 0]
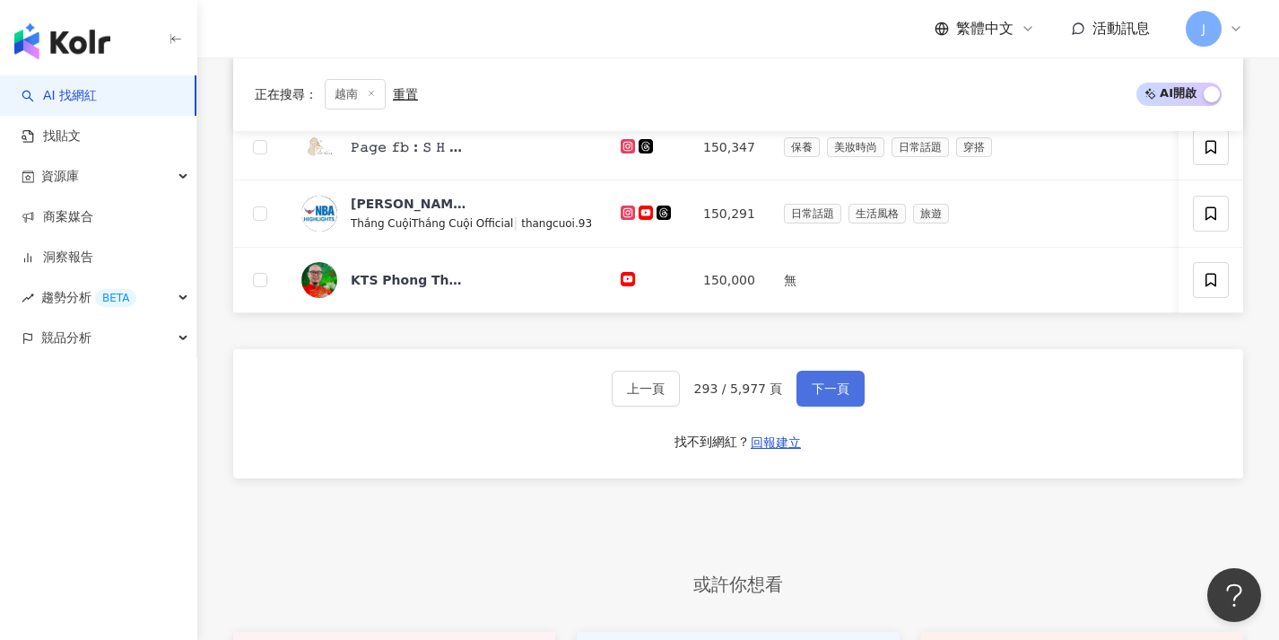
click at [830, 389] on button "下一頁" at bounding box center [831, 388] width 68 height 36
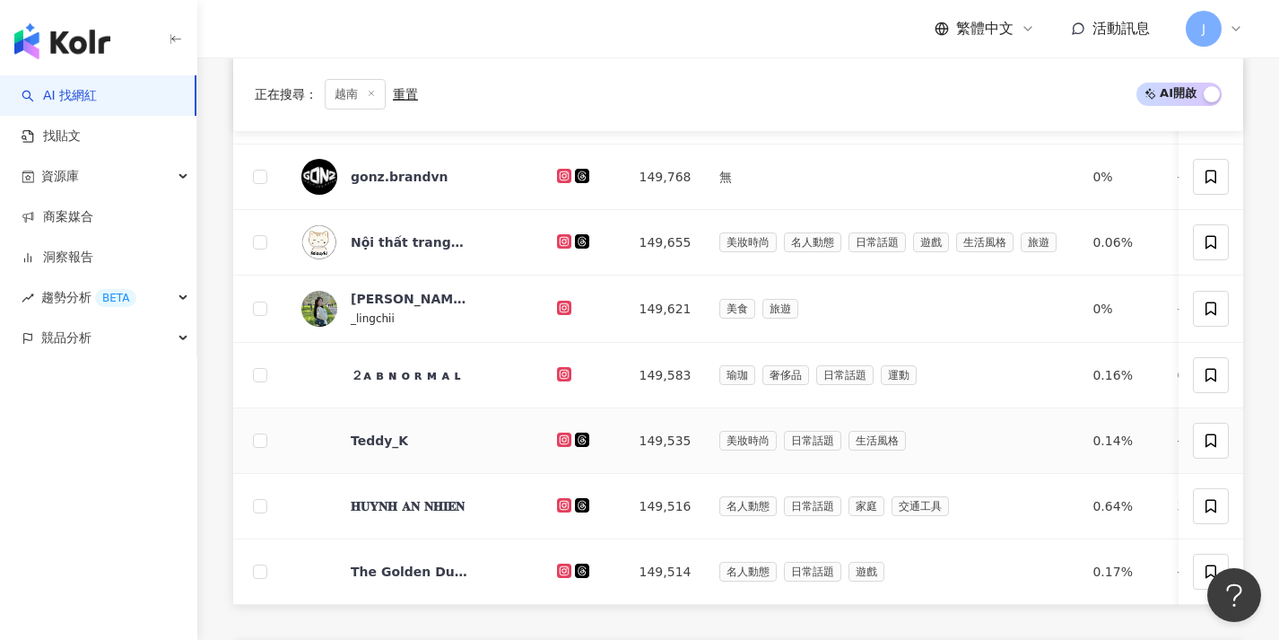
scroll to position [704, 0]
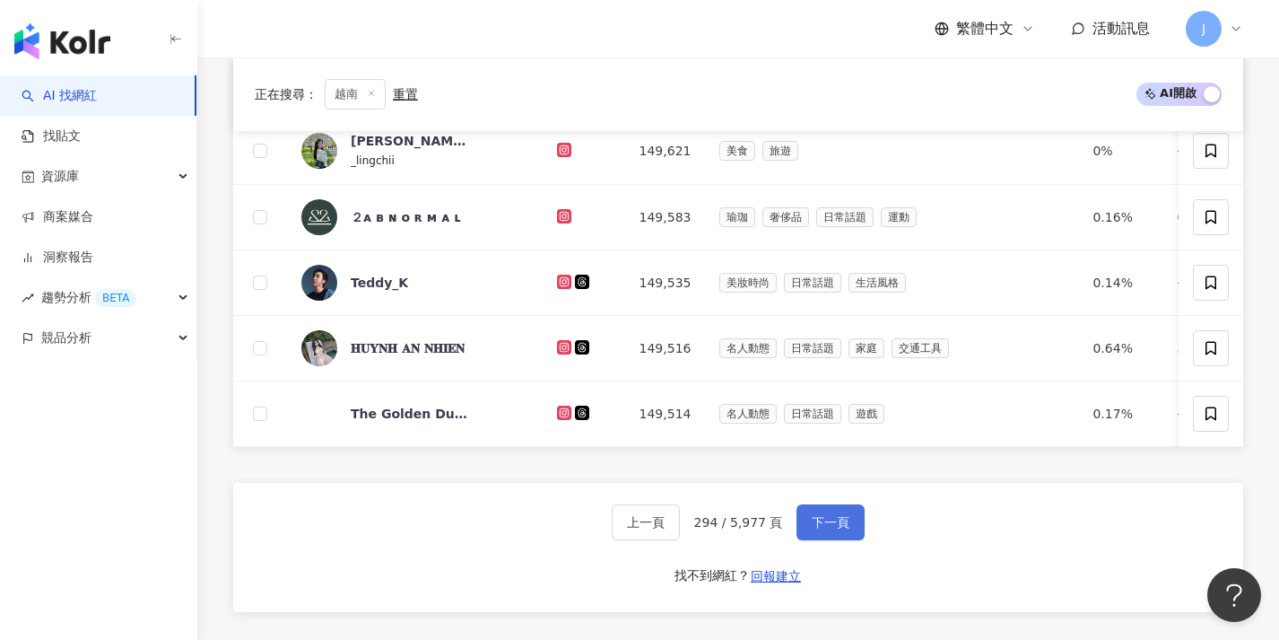
click at [816, 529] on span "下一頁" at bounding box center [831, 522] width 38 height 14
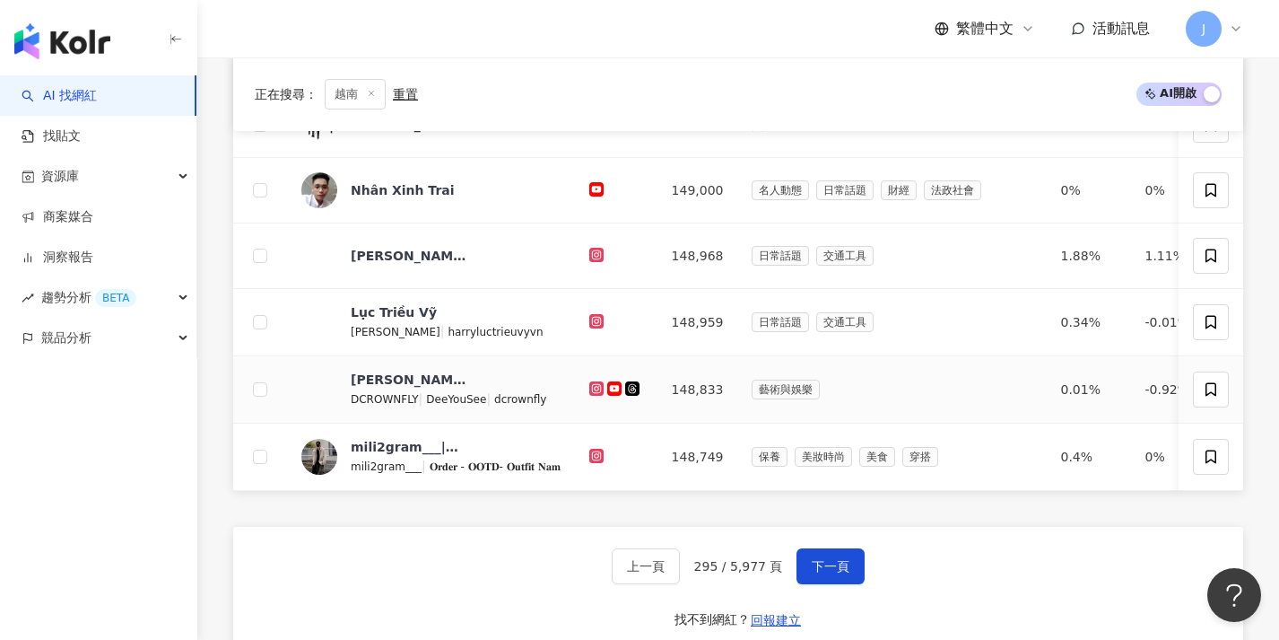
scroll to position [737, 0]
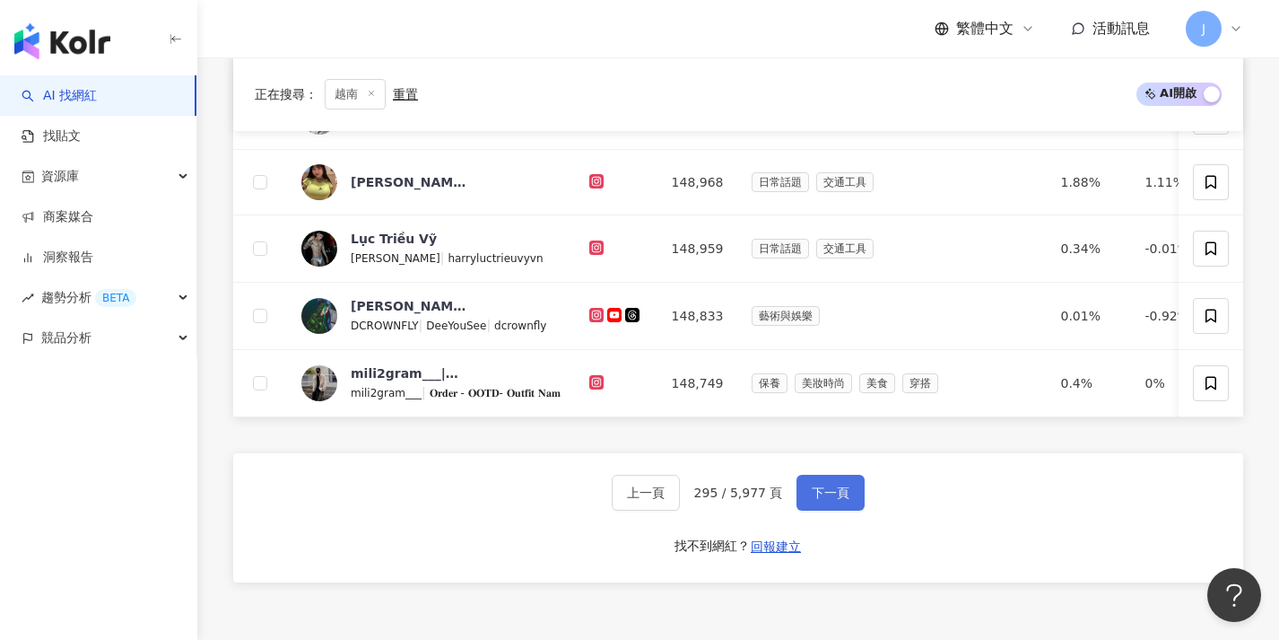
click at [817, 499] on span "下一頁" at bounding box center [831, 492] width 38 height 14
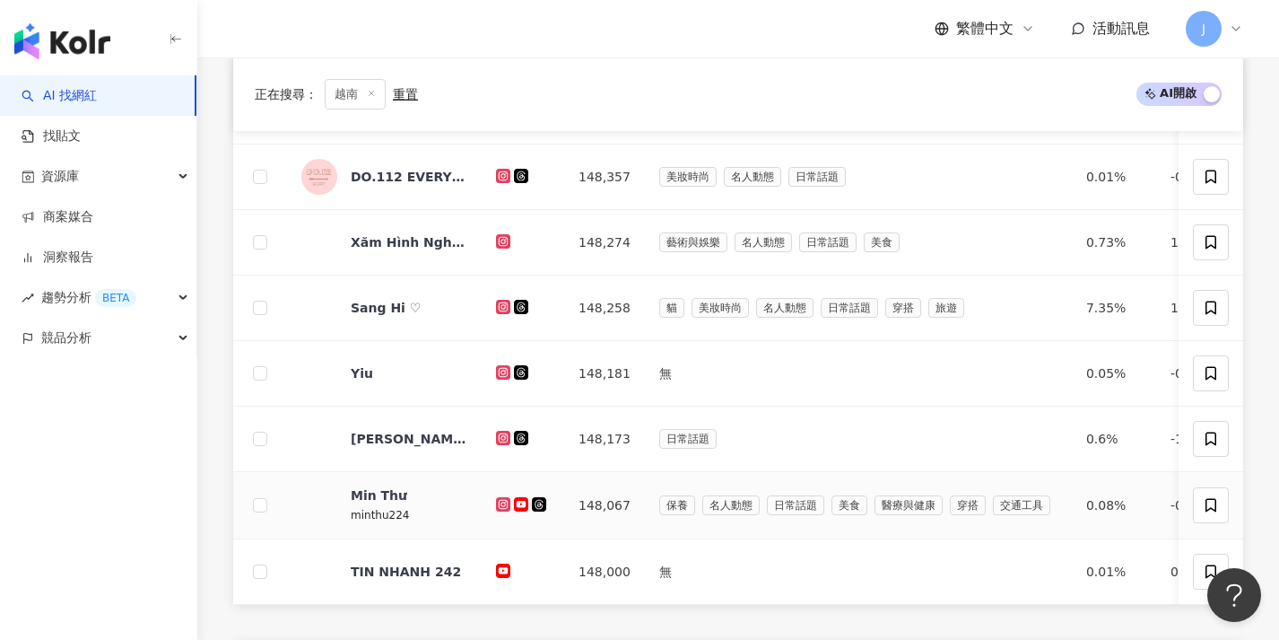
scroll to position [708, 0]
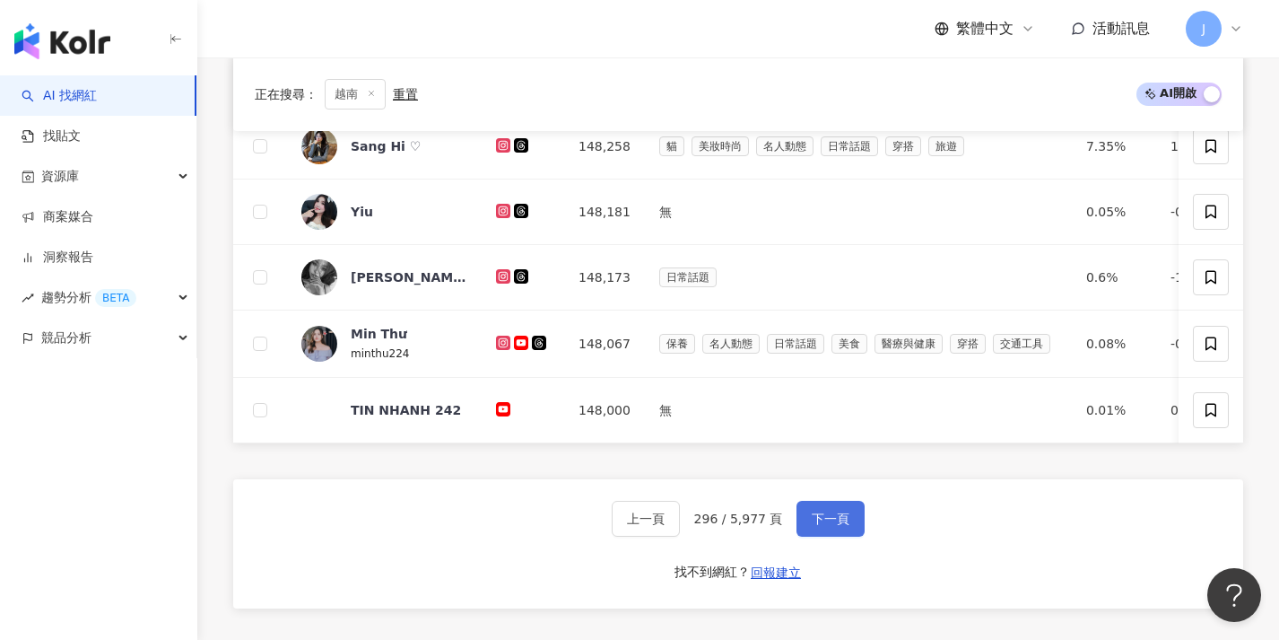
click at [811, 517] on button "下一頁" at bounding box center [831, 519] width 68 height 36
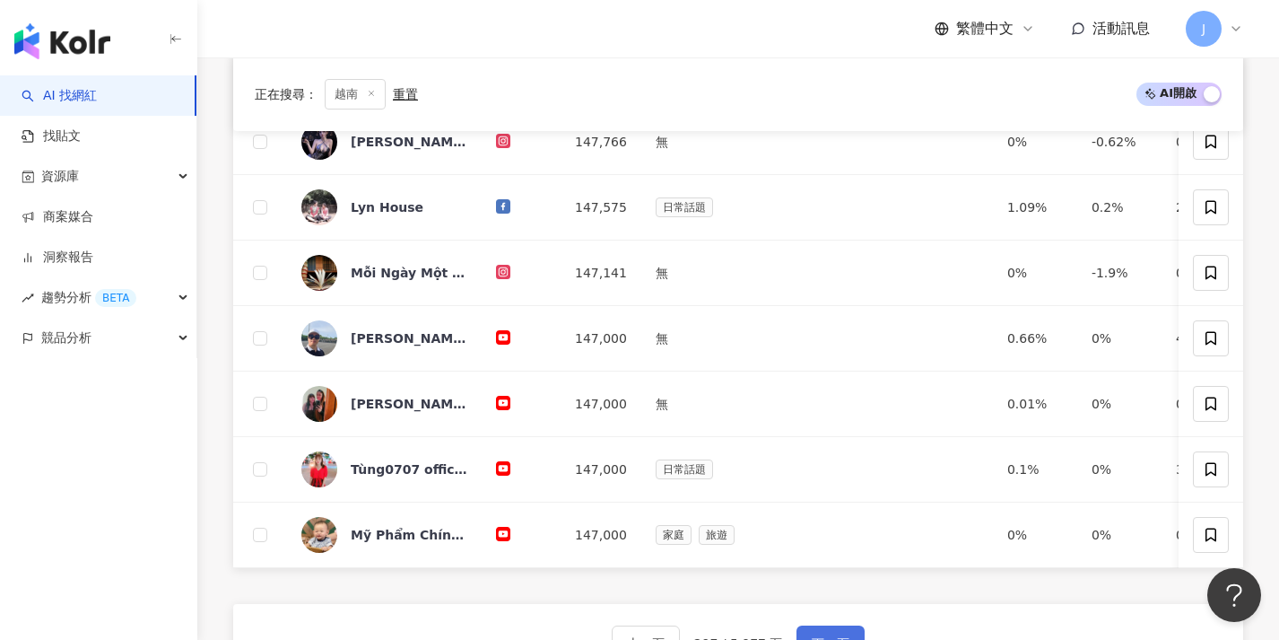
scroll to position [753, 0]
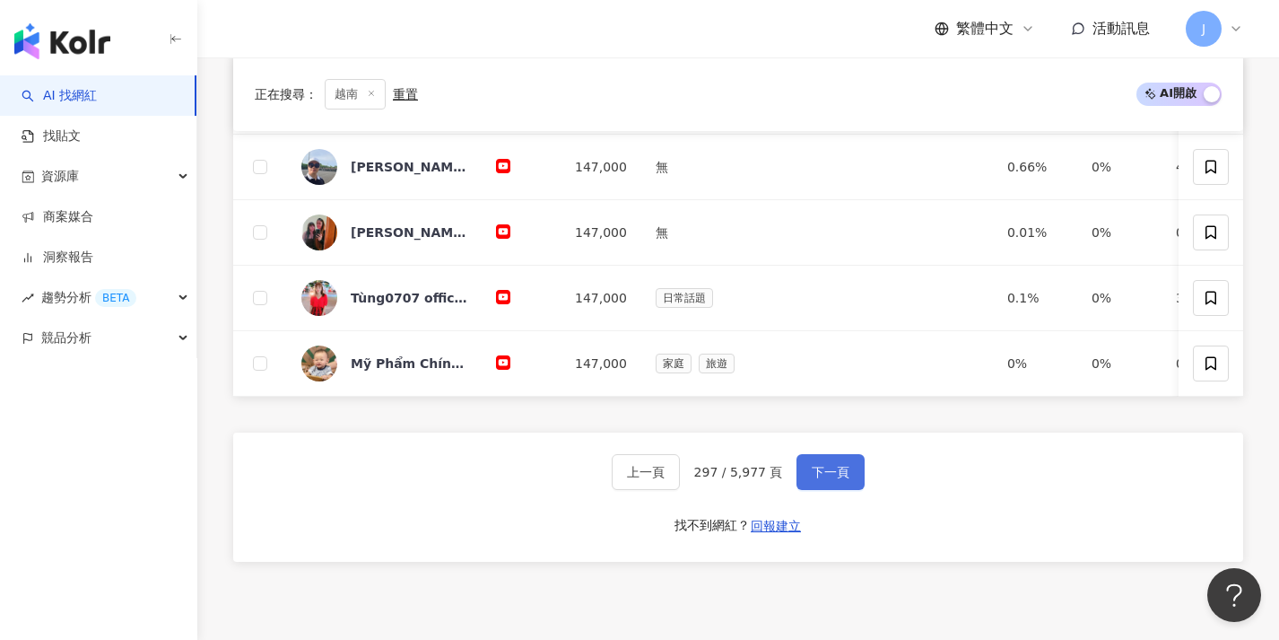
click at [827, 490] on button "下一頁" at bounding box center [831, 472] width 68 height 36
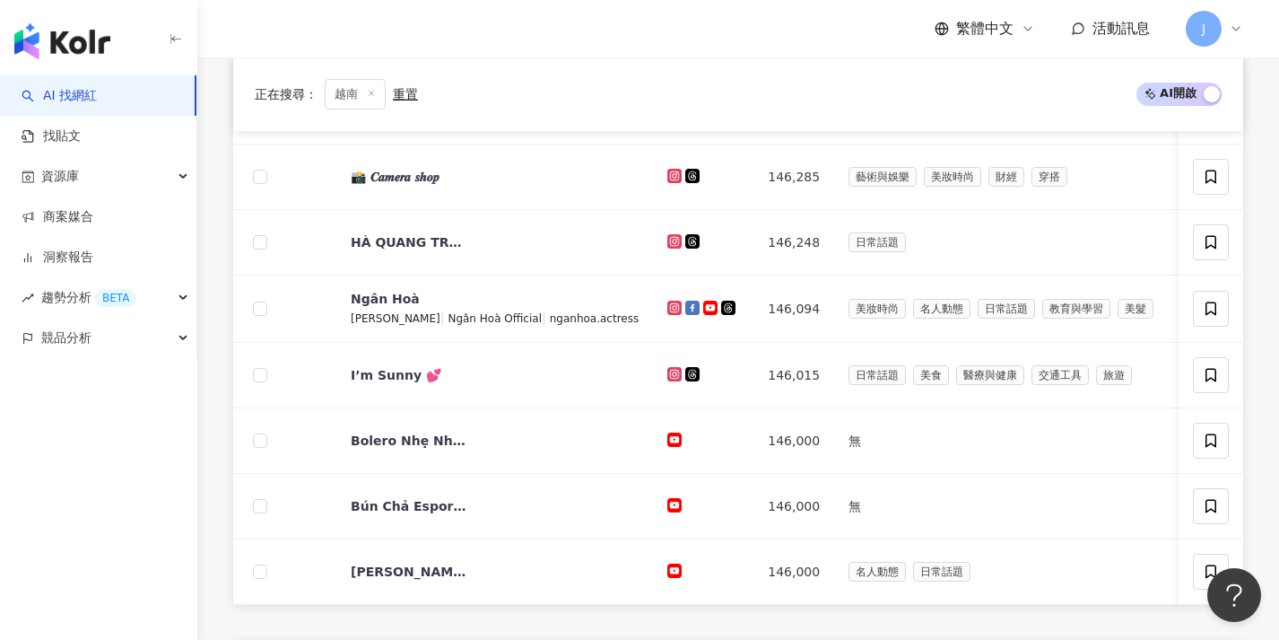
scroll to position [682, 0]
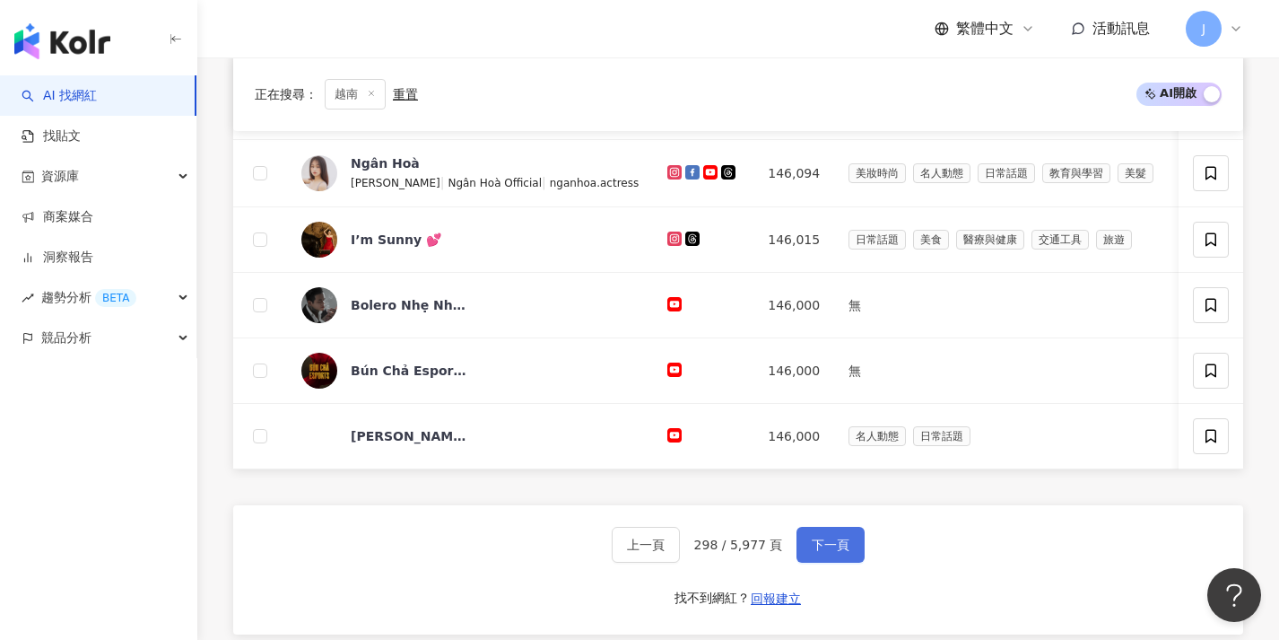
click at [832, 562] on button "下一頁" at bounding box center [831, 545] width 68 height 36
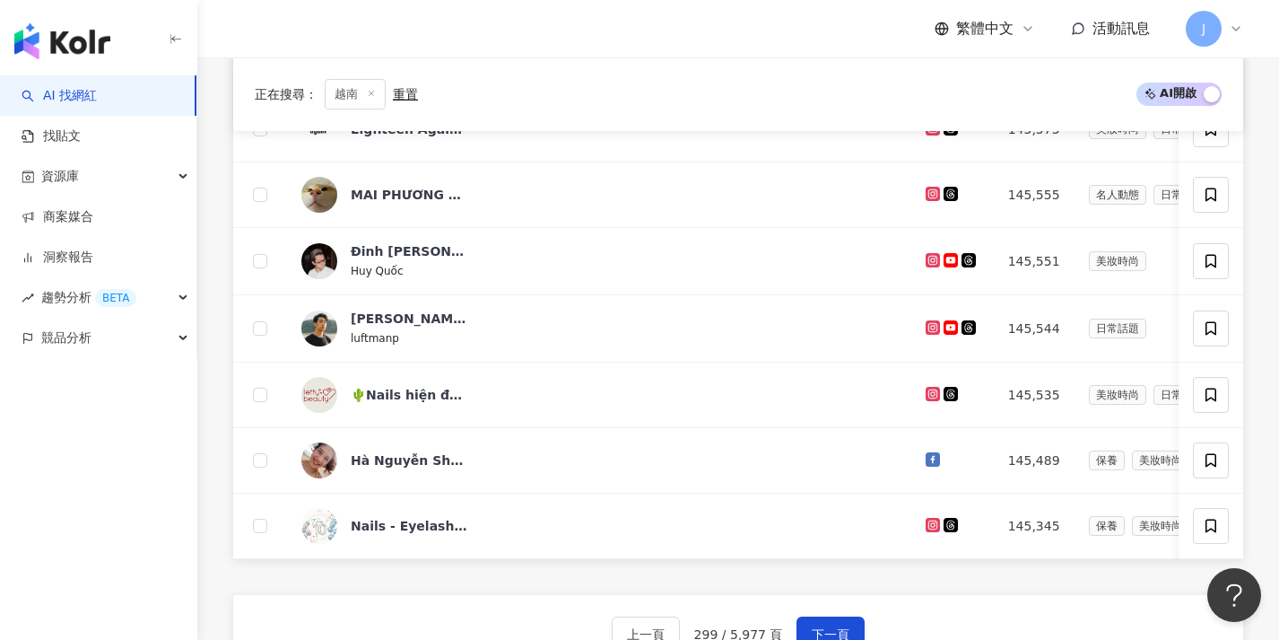
scroll to position [634, 0]
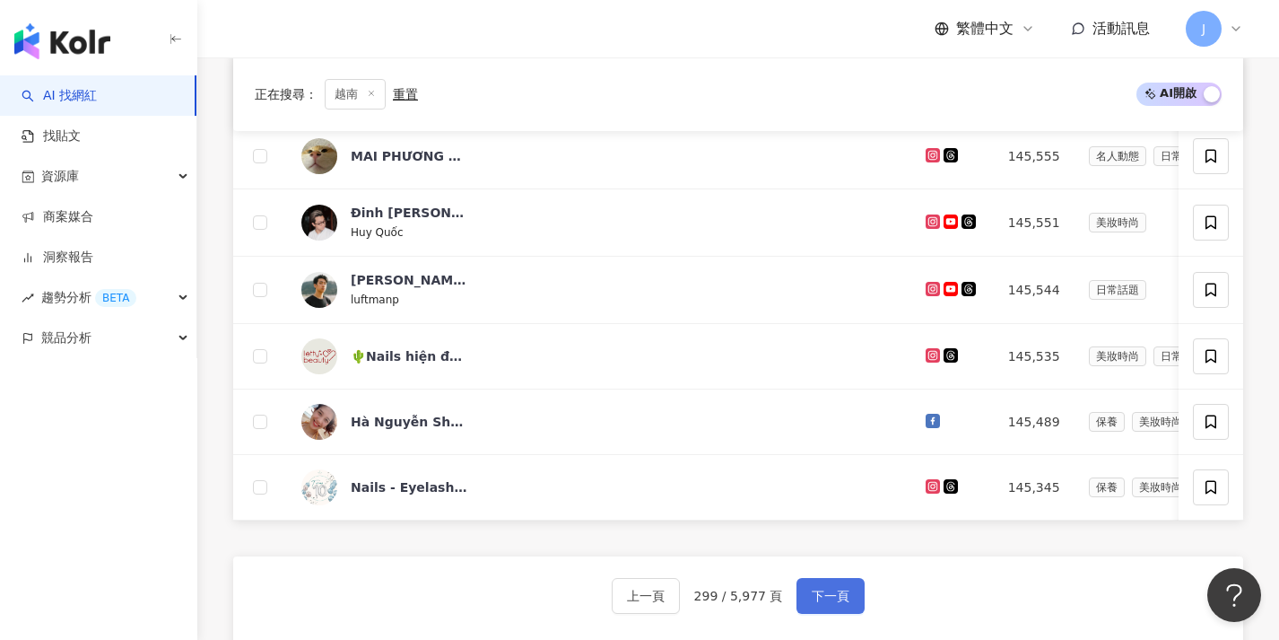
click at [827, 602] on span "下一頁" at bounding box center [831, 595] width 38 height 14
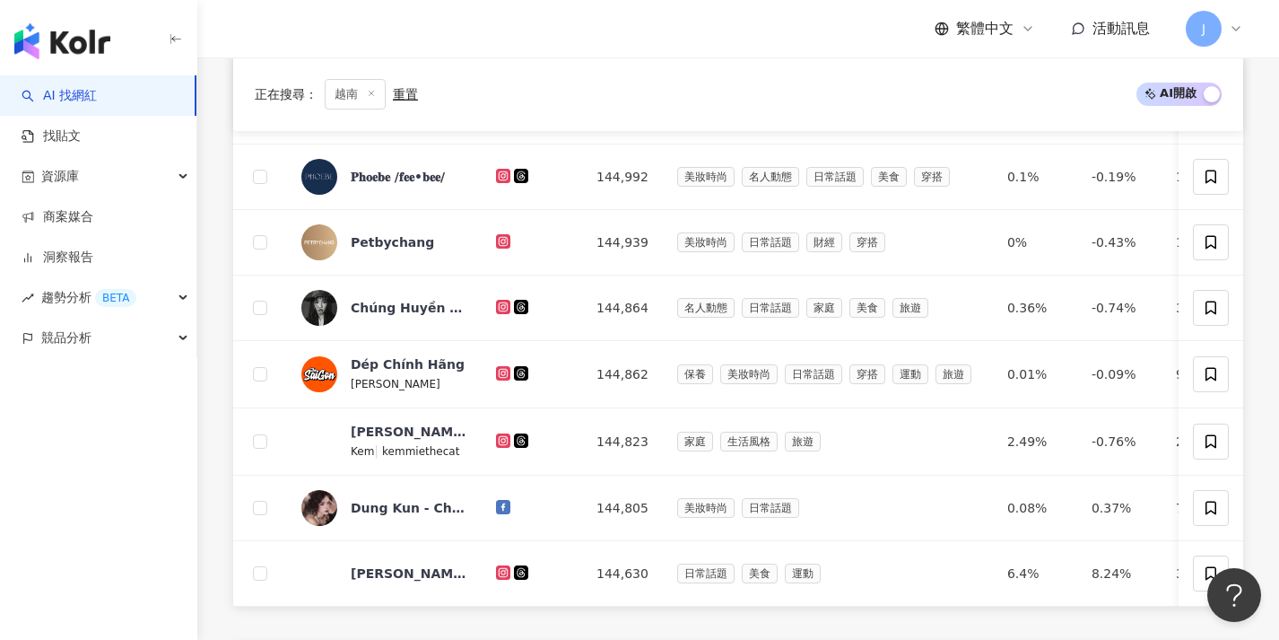
scroll to position [671, 0]
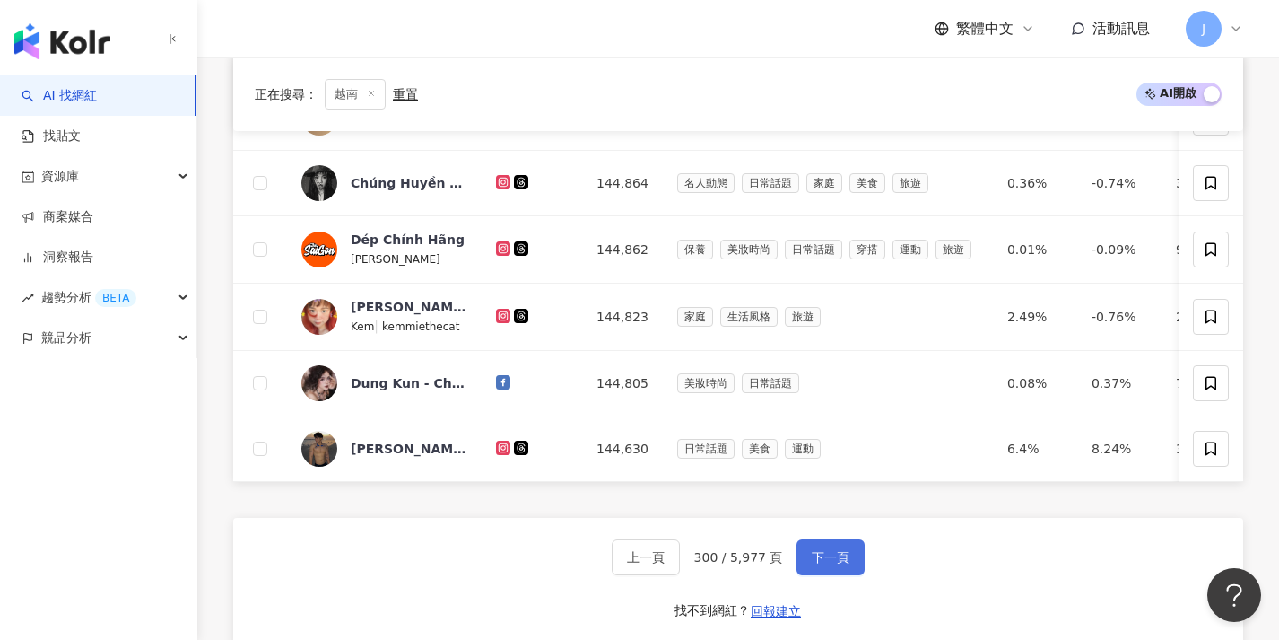
click at [823, 575] on button "下一頁" at bounding box center [831, 557] width 68 height 36
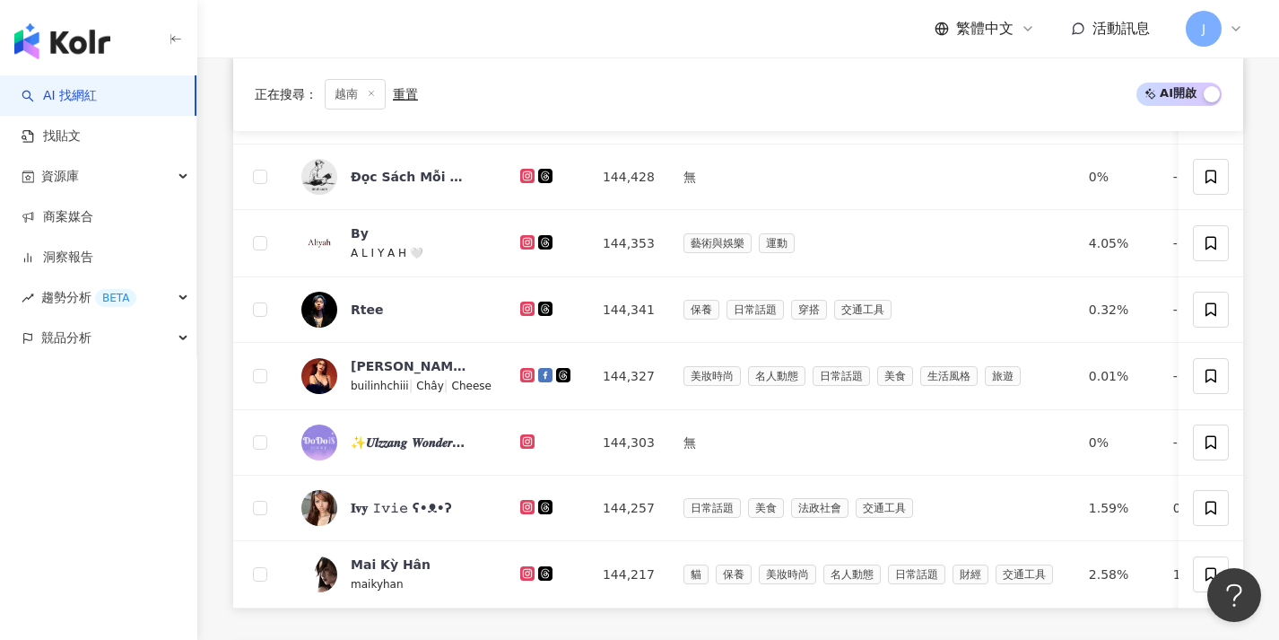
scroll to position [631, 0]
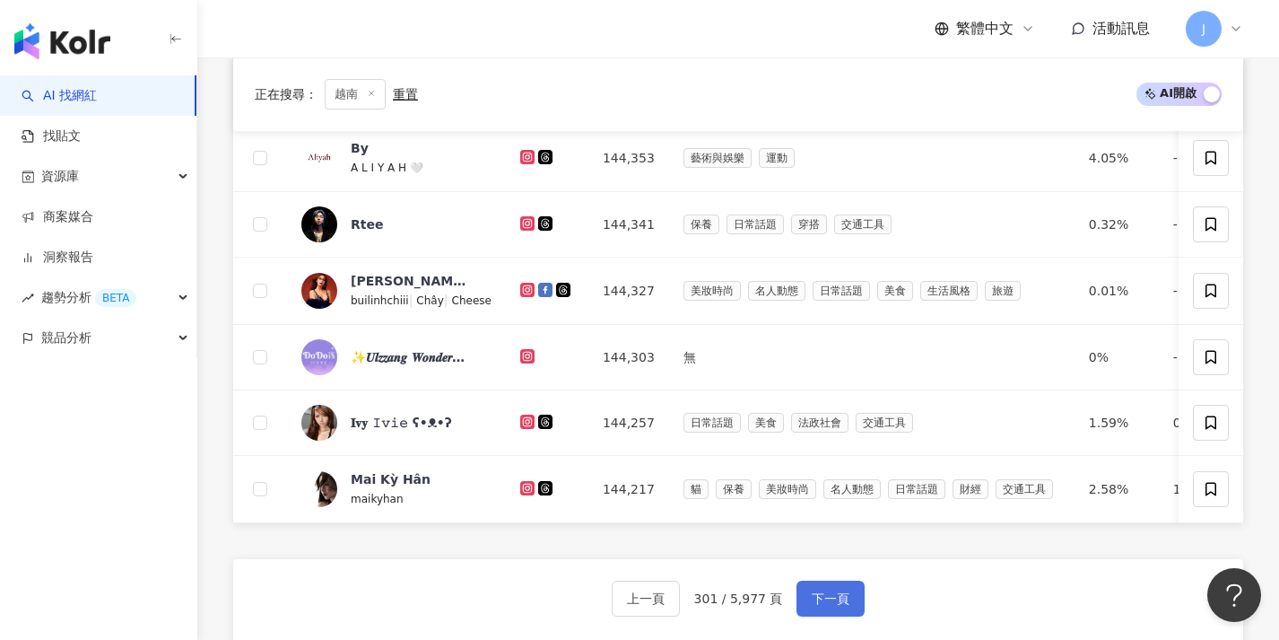
click at [818, 604] on span "下一頁" at bounding box center [831, 598] width 38 height 14
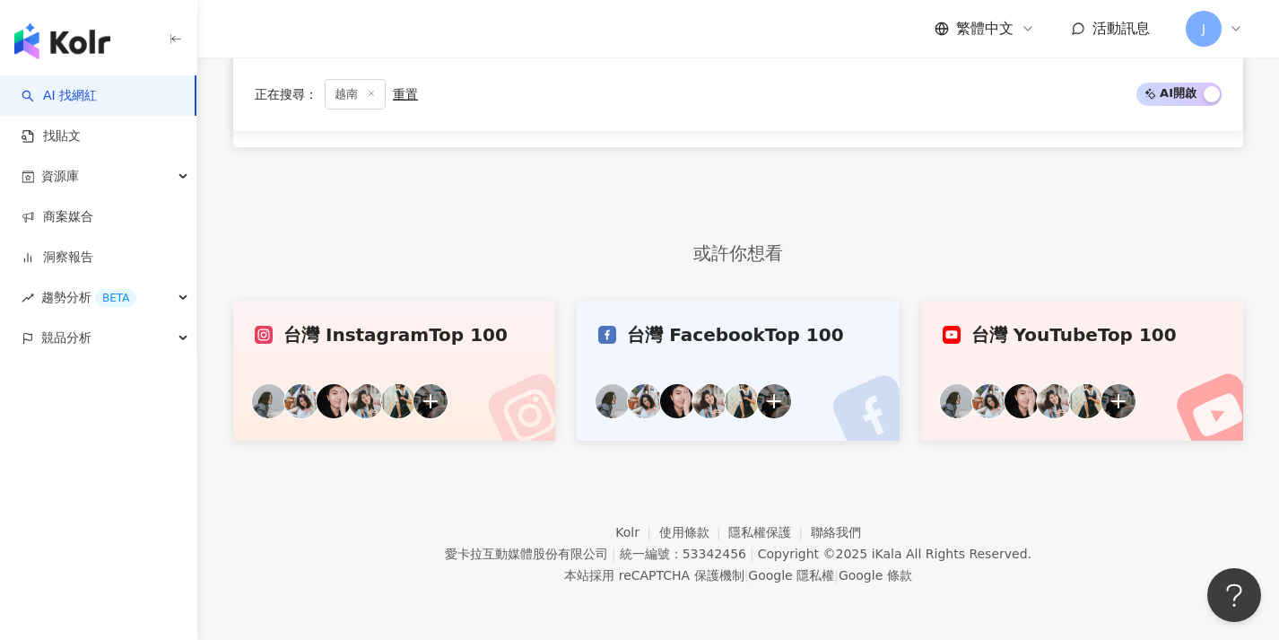
scroll to position [546, 0]
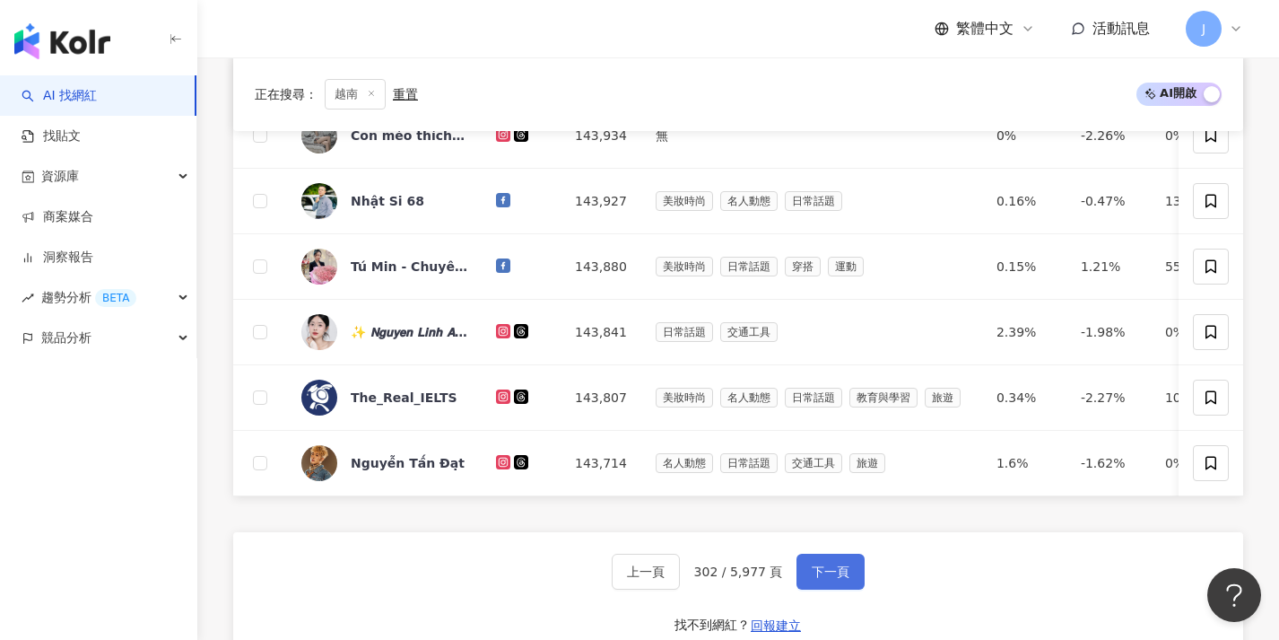
click at [818, 589] on button "下一頁" at bounding box center [831, 571] width 68 height 36
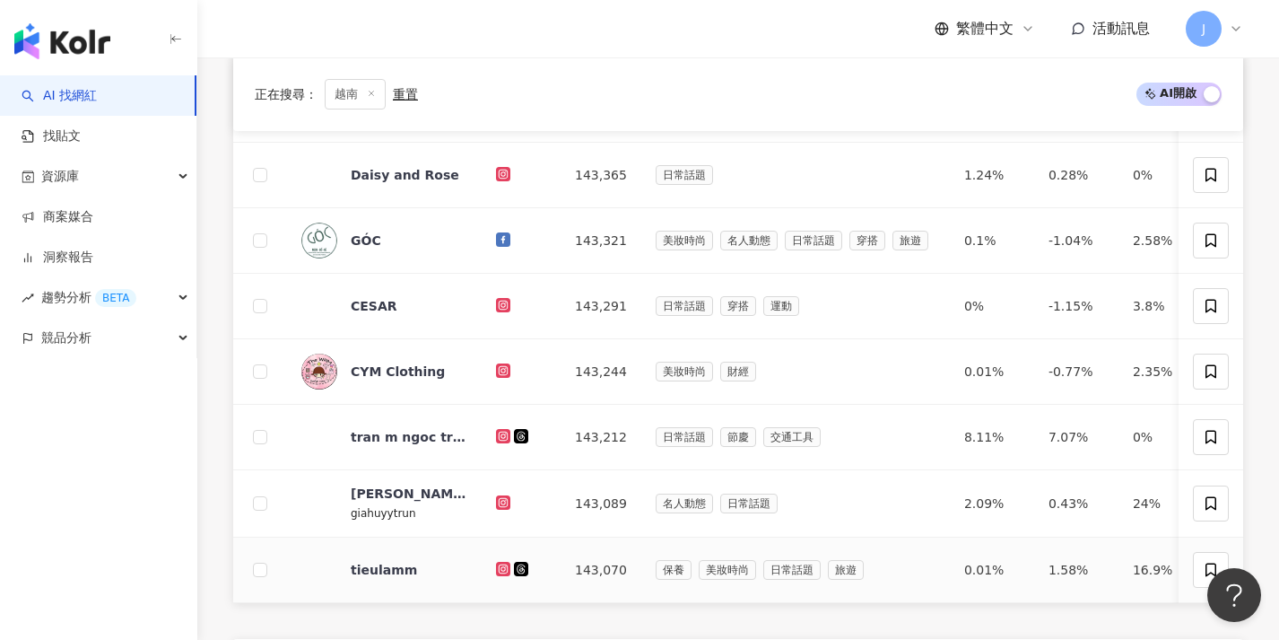
scroll to position [664, 0]
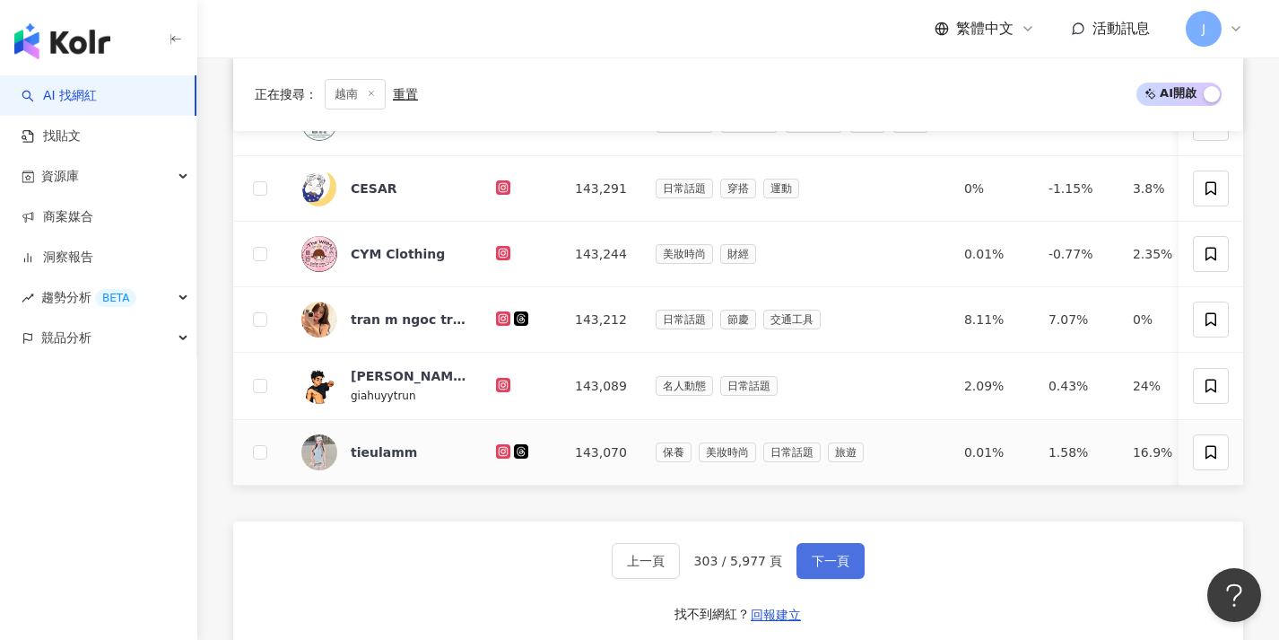
click at [836, 565] on span "下一頁" at bounding box center [831, 560] width 38 height 14
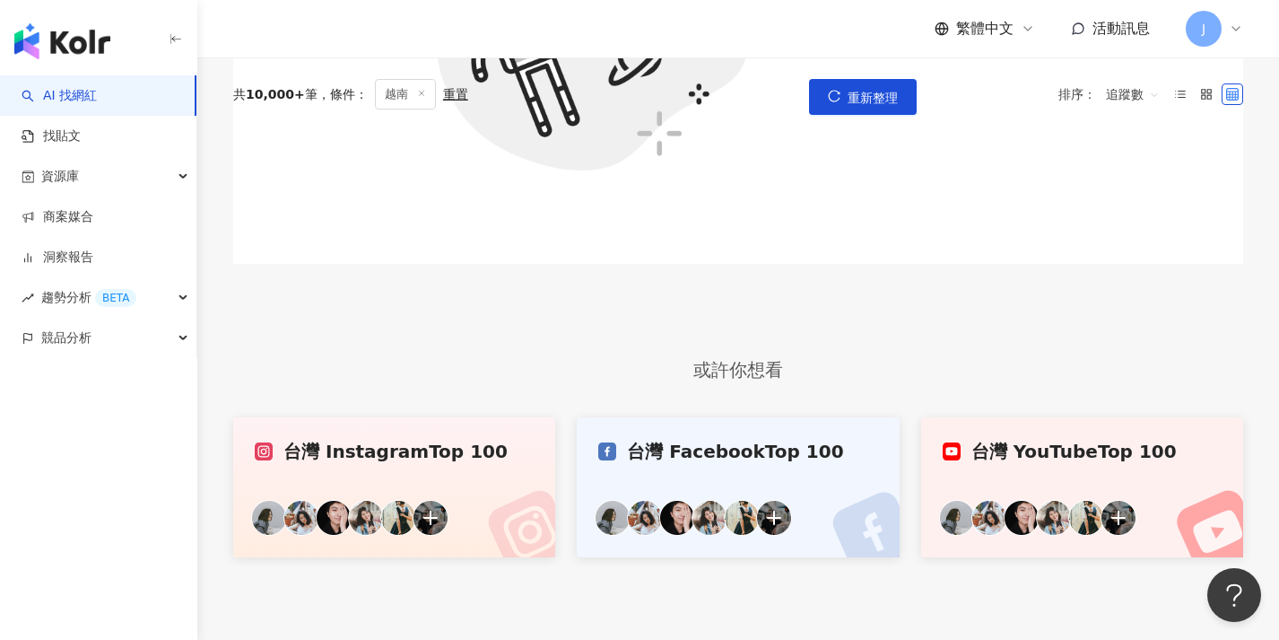
scroll to position [7, 0]
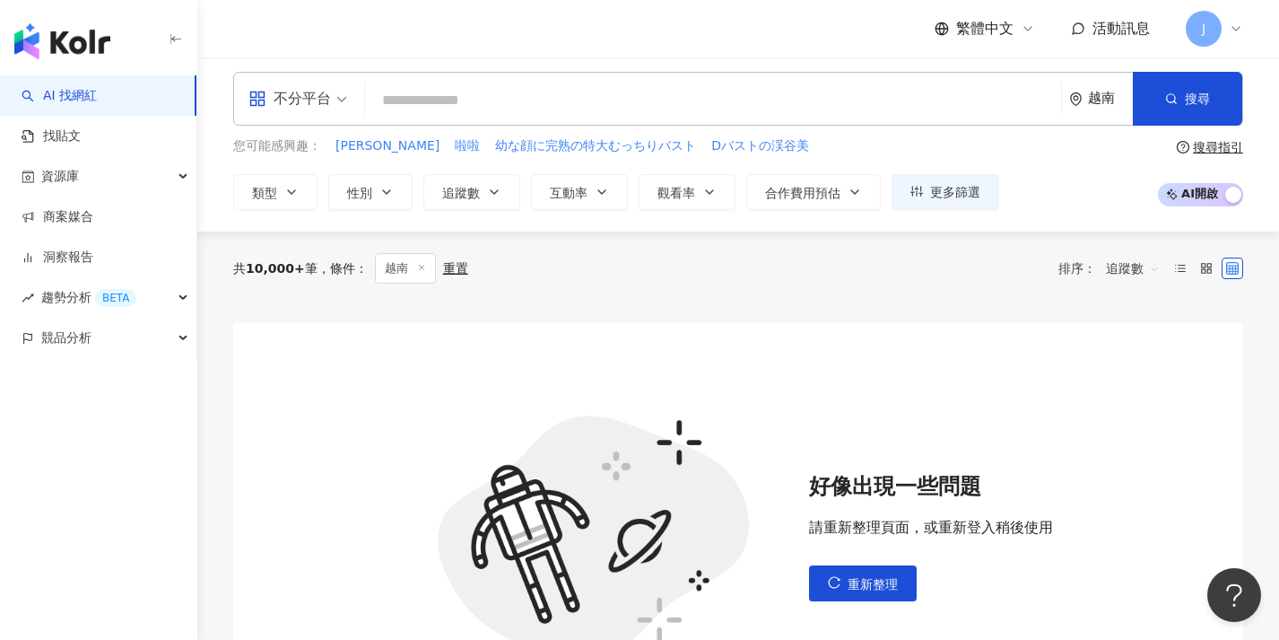
click at [823, 562] on div "好像出現一些問題 請重新整理頁面，或重新登入稍後使用 重新整理" at bounding box center [931, 536] width 244 height 129
click at [836, 590] on button "重新整理" at bounding box center [863, 583] width 108 height 36
click at [833, 583] on icon "reload" at bounding box center [834, 582] width 13 height 13
click at [834, 583] on icon "reload" at bounding box center [834, 582] width 13 height 13
click at [833, 582] on icon "reload" at bounding box center [834, 582] width 13 height 13
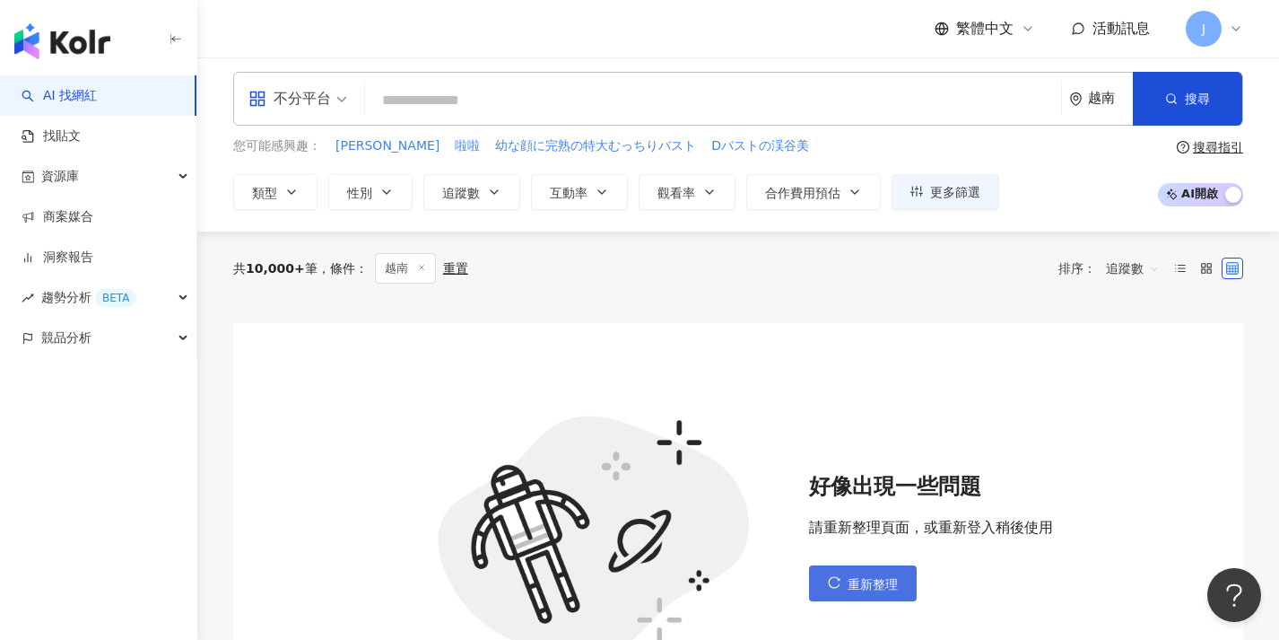
drag, startPoint x: 832, startPoint y: 582, endPoint x: 838, endPoint y: 592, distance: 11.2
click at [838, 592] on button "重新整理" at bounding box center [863, 583] width 108 height 36
click at [838, 593] on button "重新整理" at bounding box center [863, 583] width 108 height 36
click at [845, 590] on button "重新整理" at bounding box center [863, 583] width 108 height 36
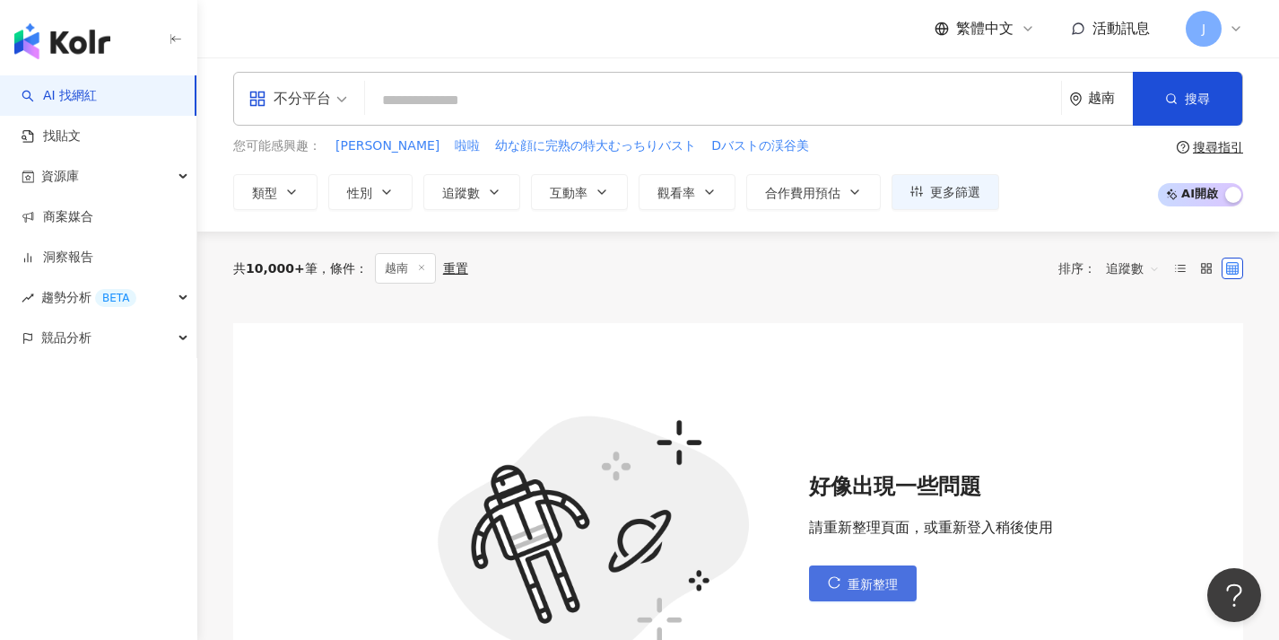
click at [845, 590] on button "重新整理" at bounding box center [863, 583] width 108 height 36
click at [854, 587] on span "重新整理" at bounding box center [873, 584] width 50 height 14
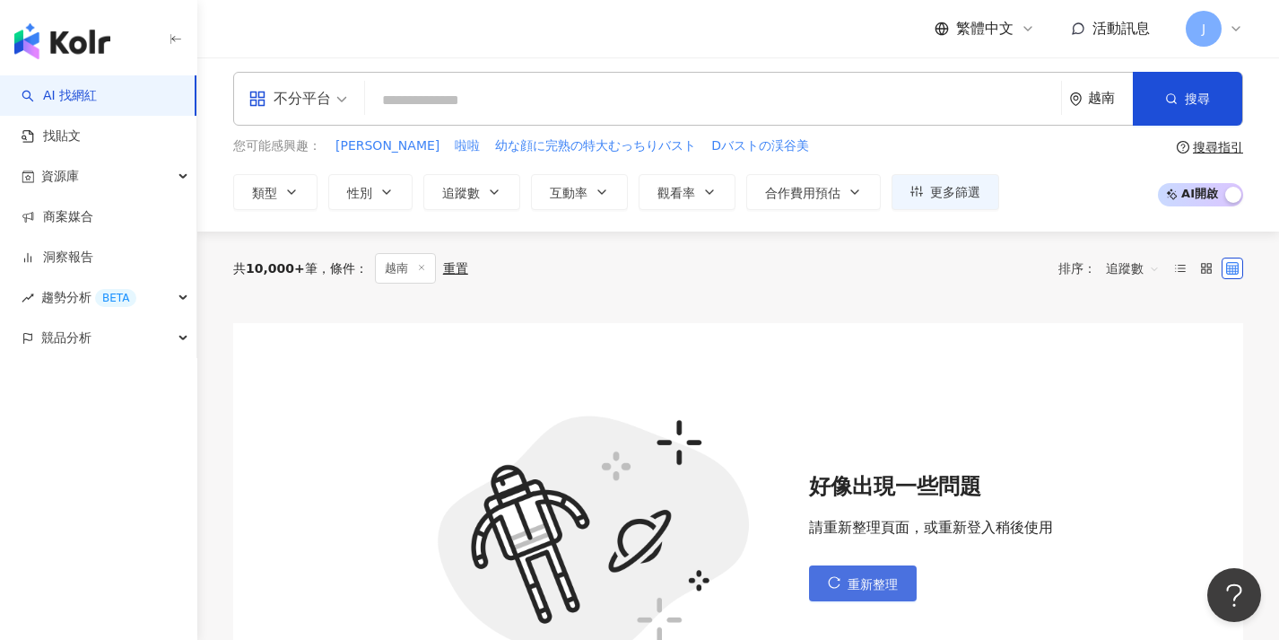
click at [854, 587] on span "重新整理" at bounding box center [873, 584] width 50 height 14
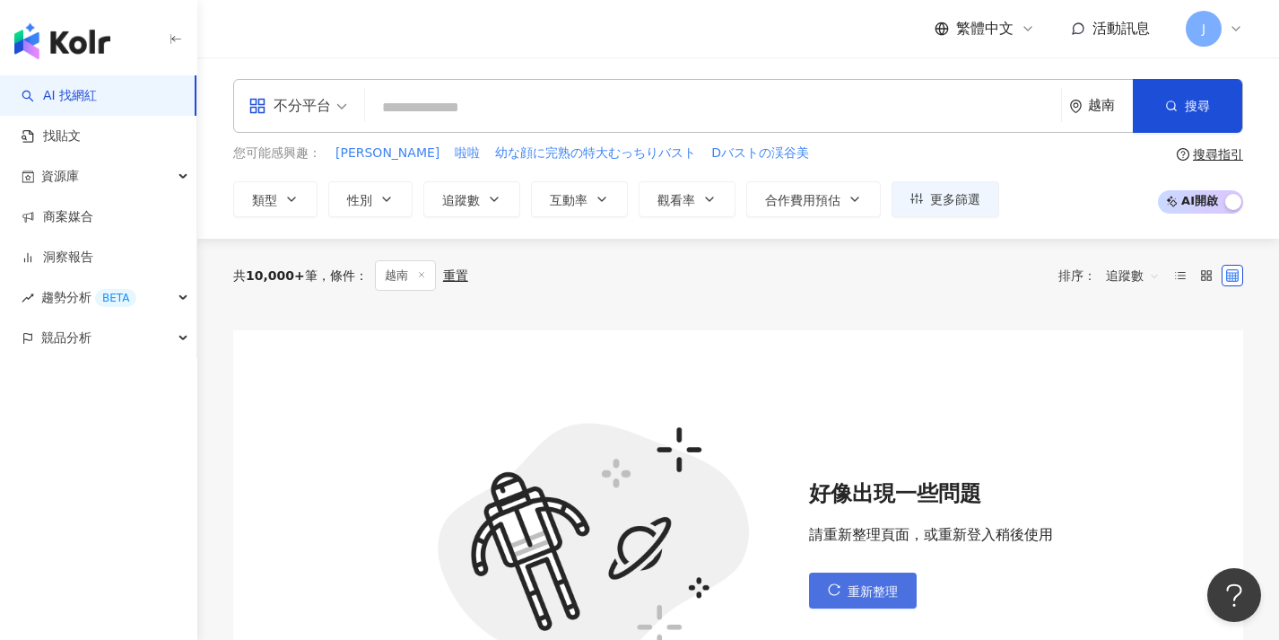
click at [854, 587] on span "重新整理" at bounding box center [873, 591] width 50 height 14
click at [785, 421] on div "好像出現一些問題 請重新整理頁面，或重新登入稍後使用 重新整理" at bounding box center [738, 543] width 1010 height 427
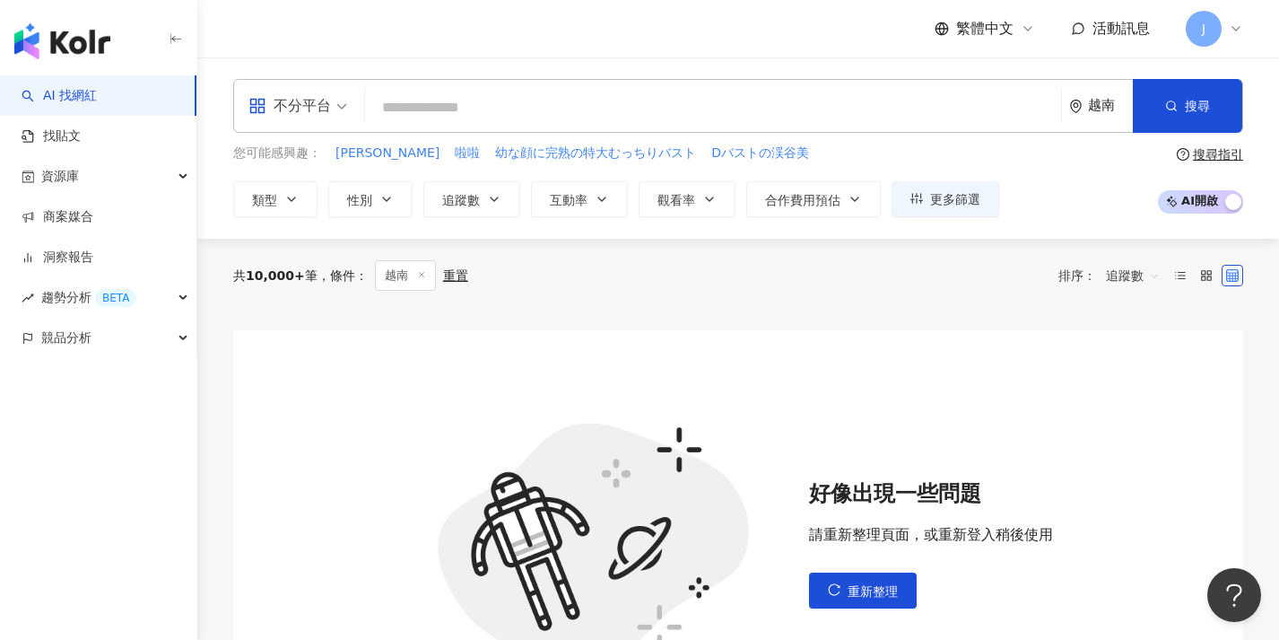
click at [457, 278] on div "重置" at bounding box center [455, 275] width 25 height 14
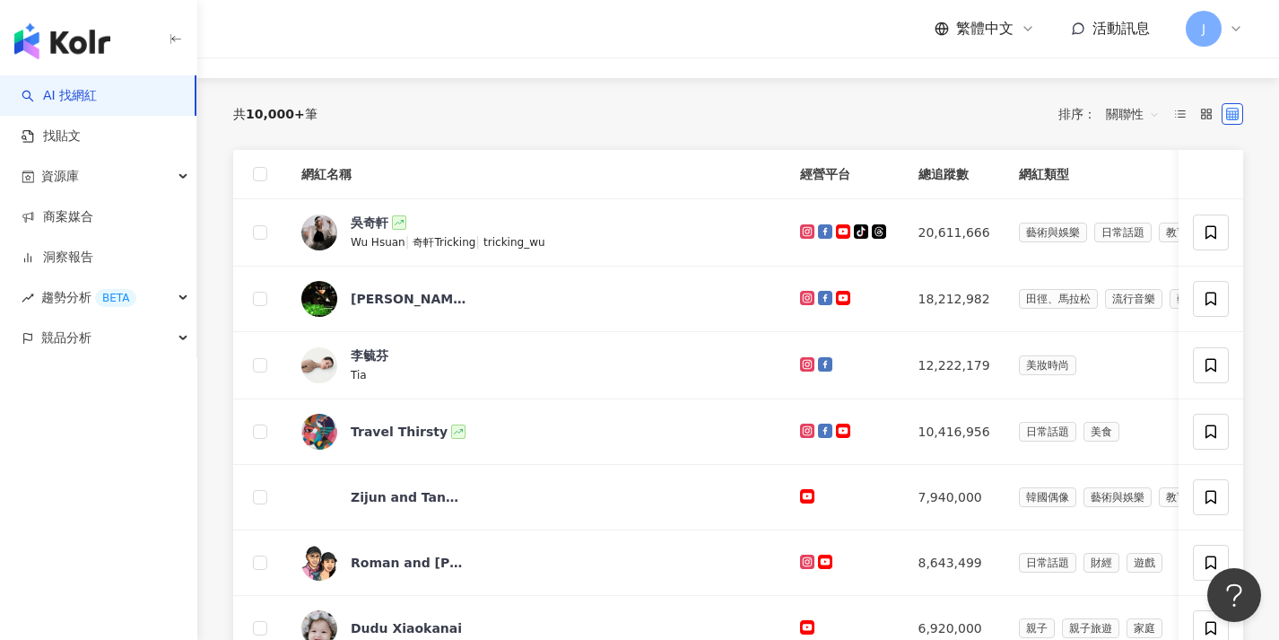
scroll to position [628, 0]
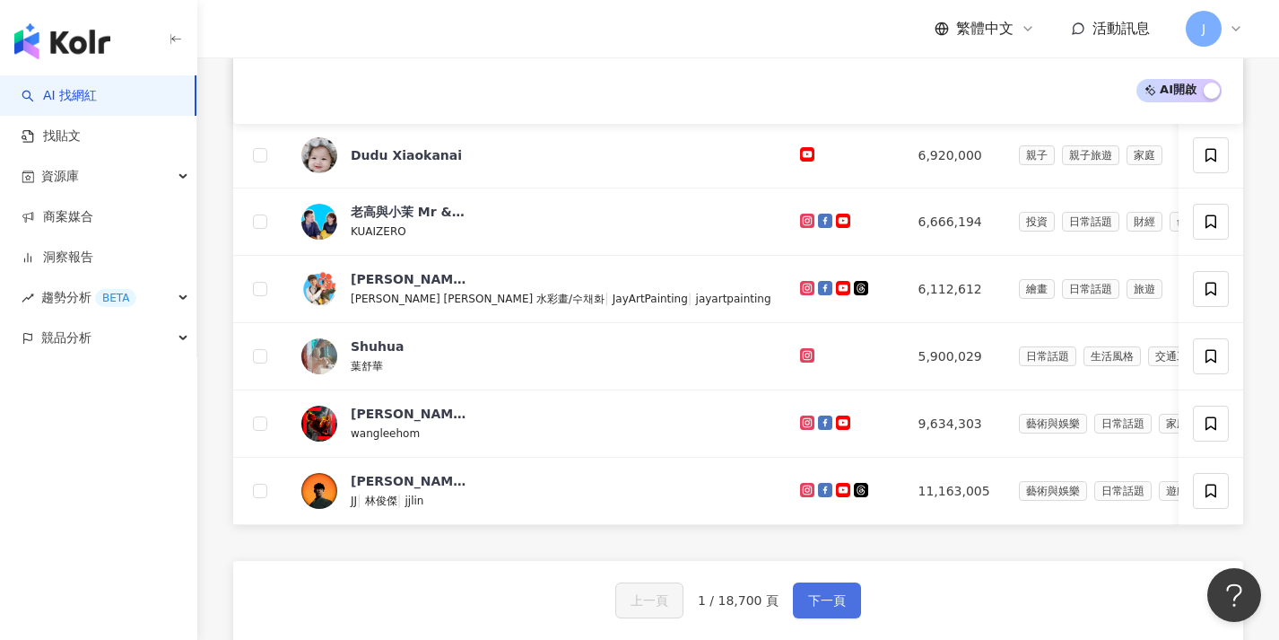
click at [821, 603] on button "下一頁" at bounding box center [827, 600] width 68 height 36
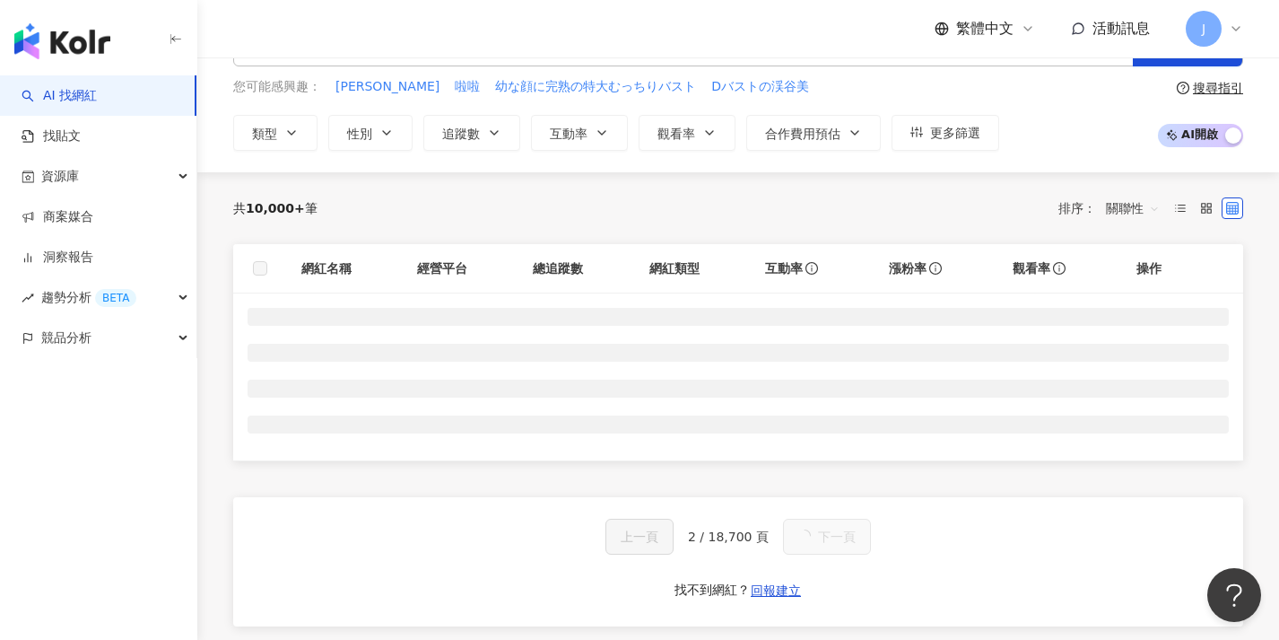
scroll to position [0, 0]
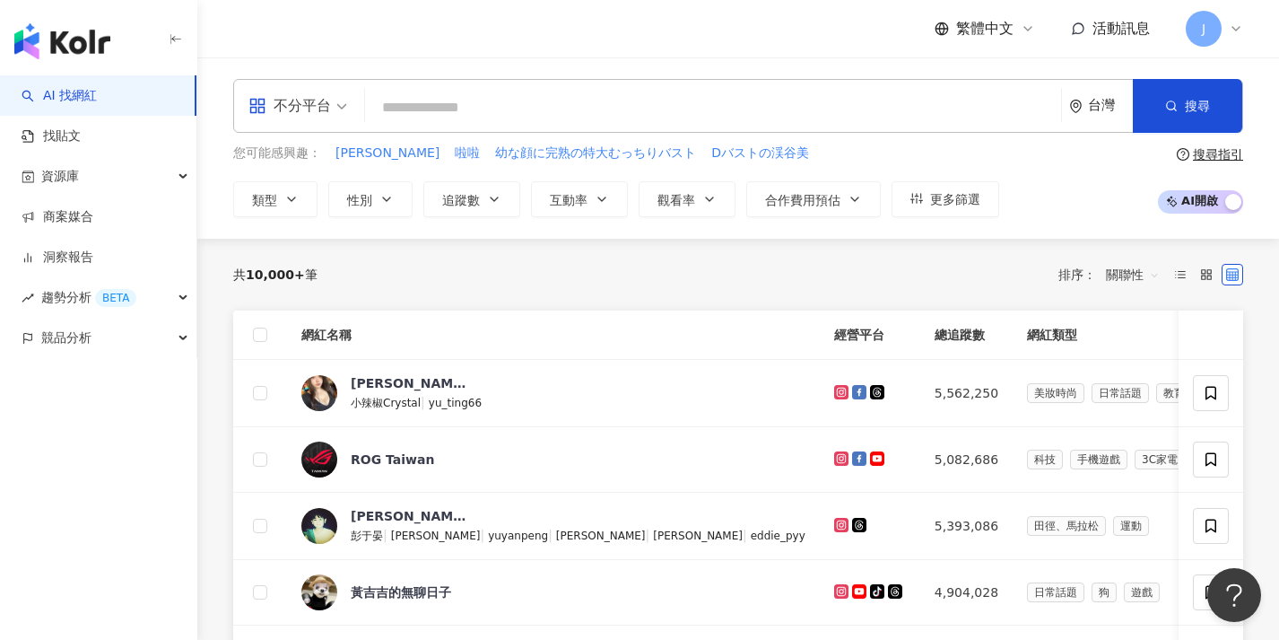
click at [1101, 114] on div "台灣" at bounding box center [1101, 106] width 64 height 52
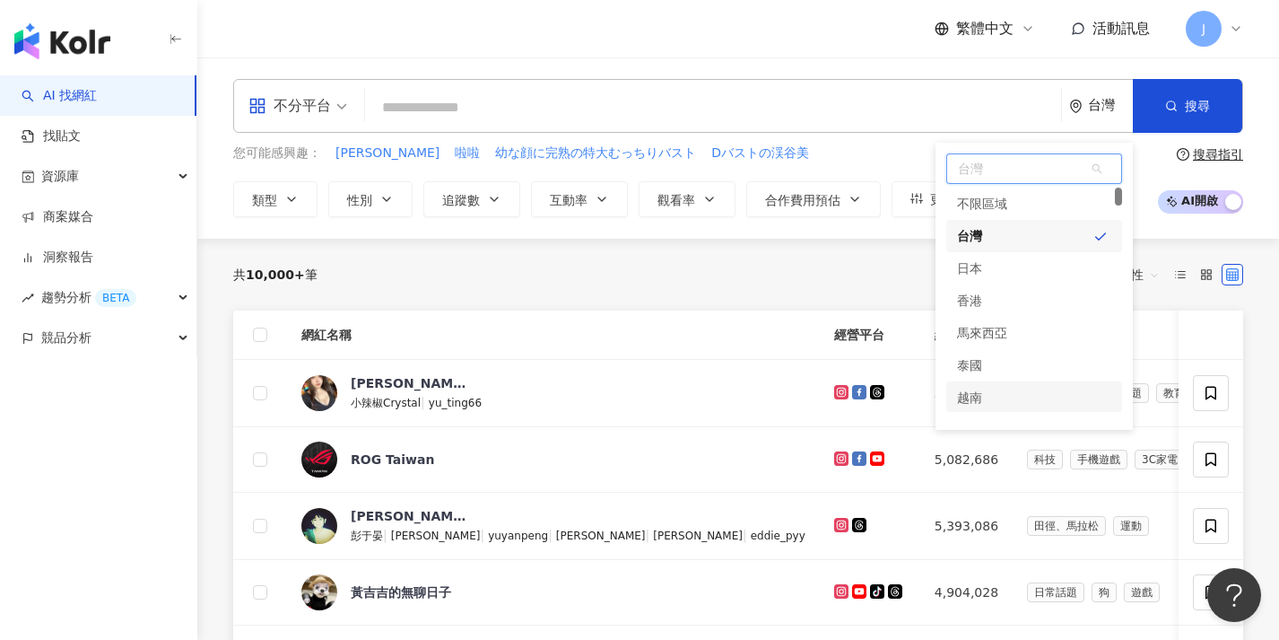
click at [1026, 395] on div "越南" at bounding box center [1034, 397] width 176 height 32
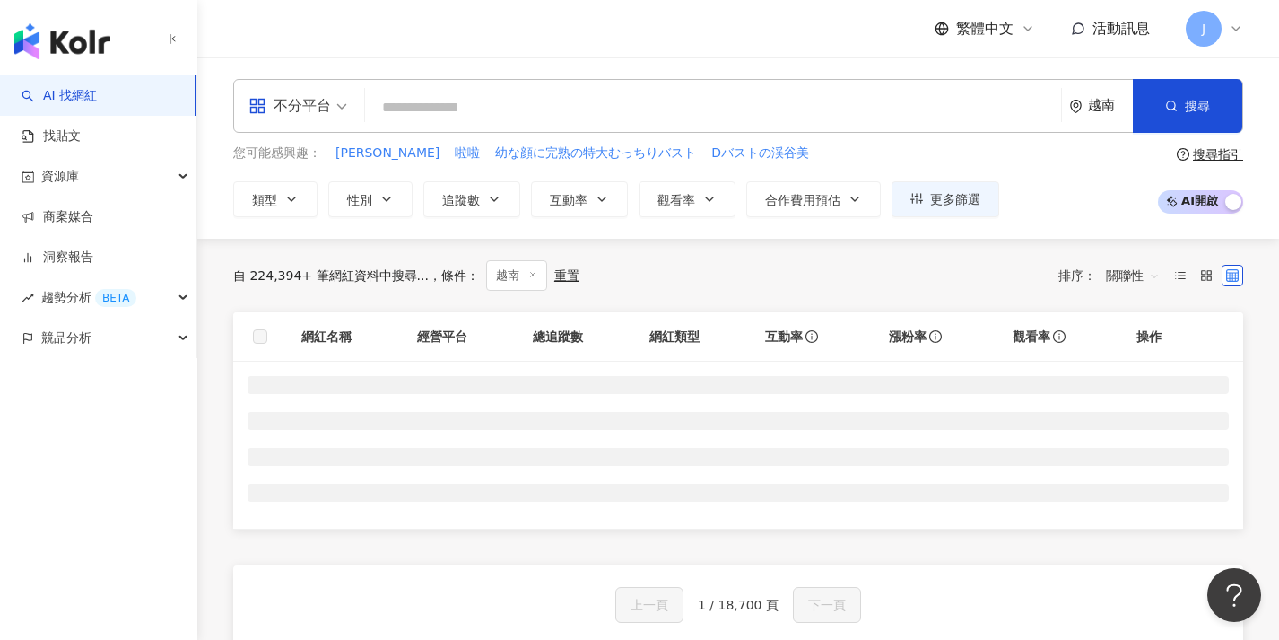
click at [1139, 282] on span "關聯性" at bounding box center [1133, 275] width 54 height 29
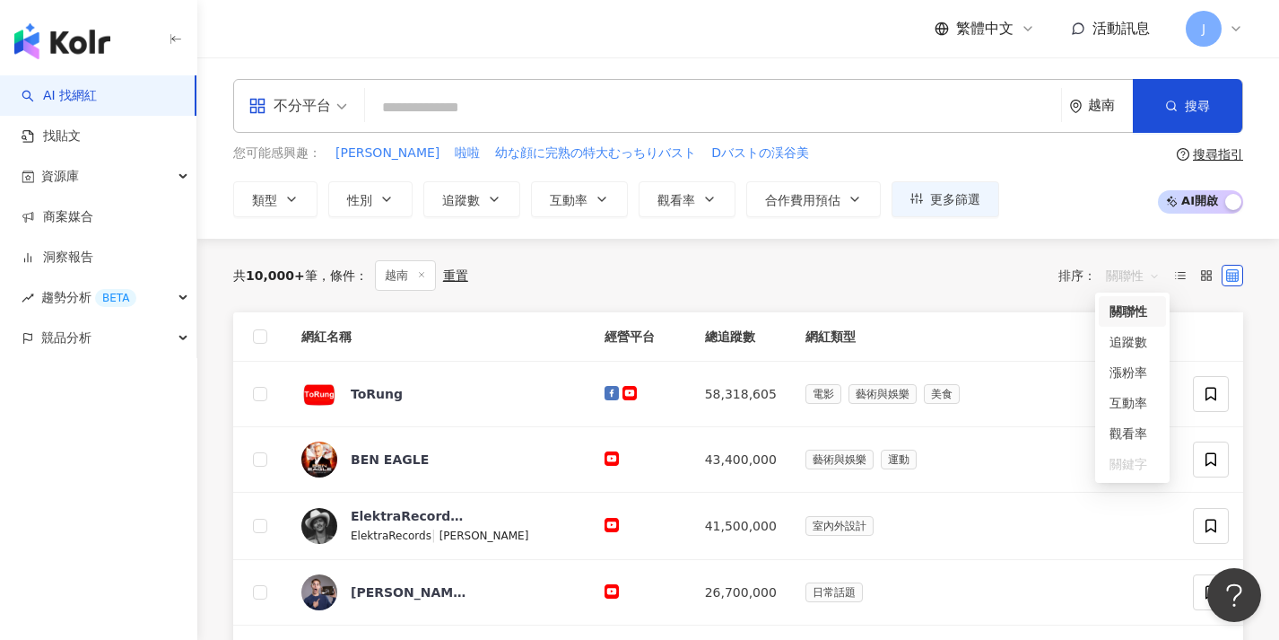
click at [1127, 331] on div "追蹤數" at bounding box center [1132, 342] width 67 height 30
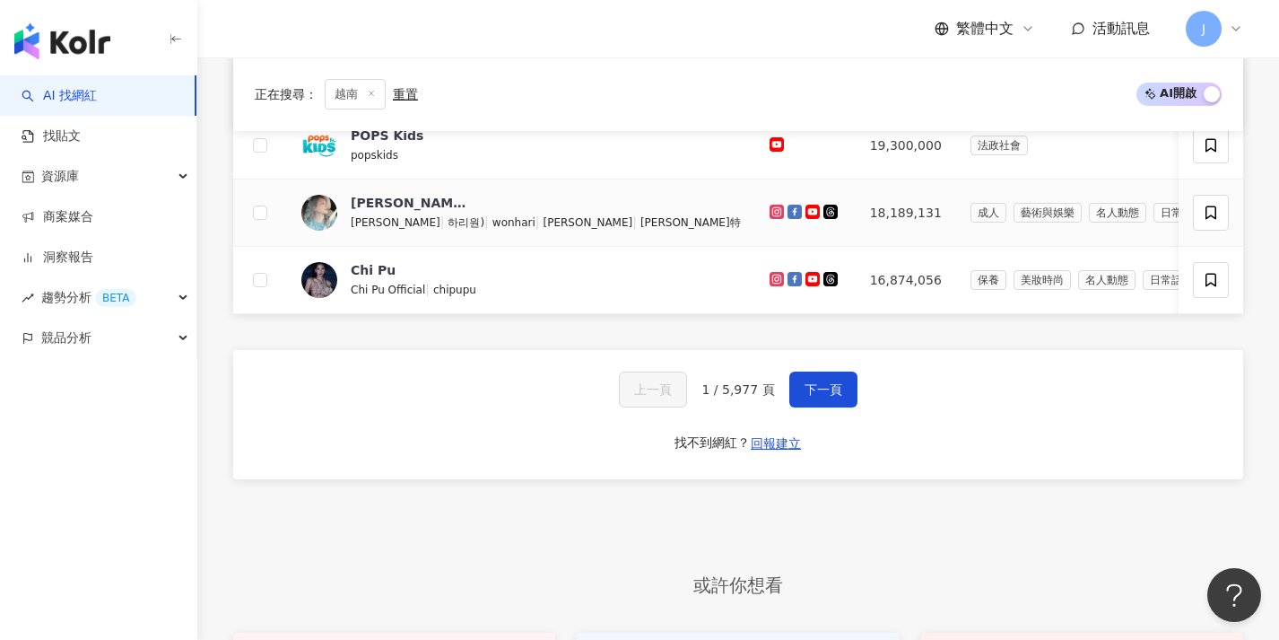
scroll to position [1055, 0]
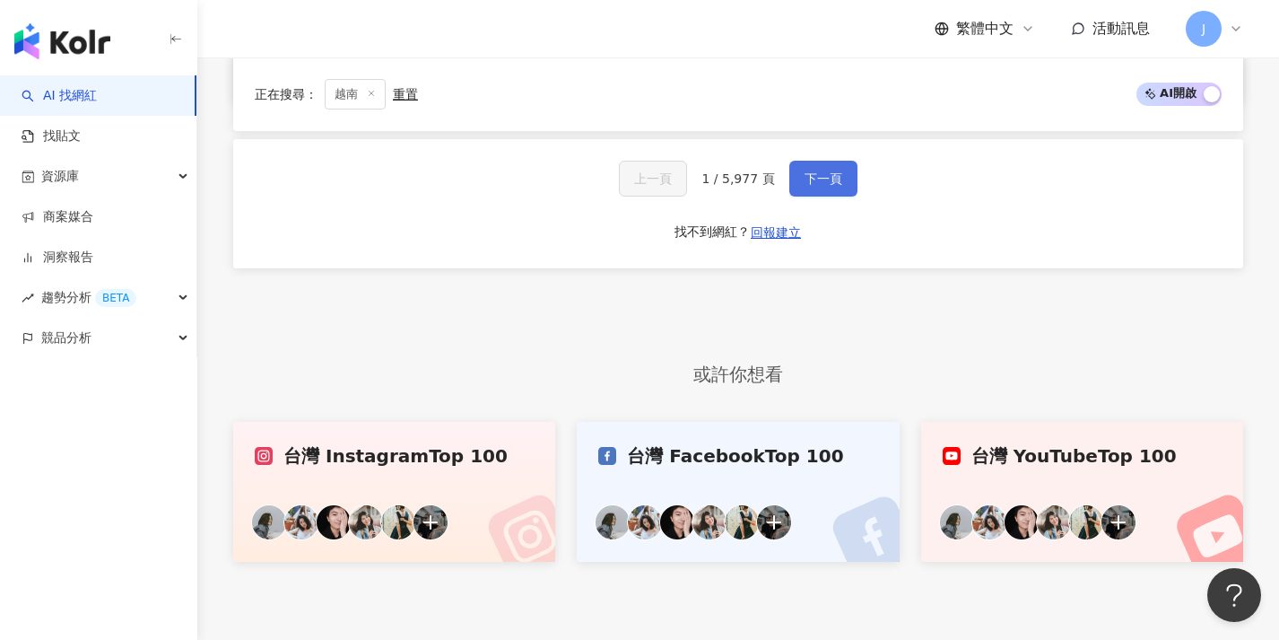
click at [820, 186] on span "下一頁" at bounding box center [824, 178] width 38 height 14
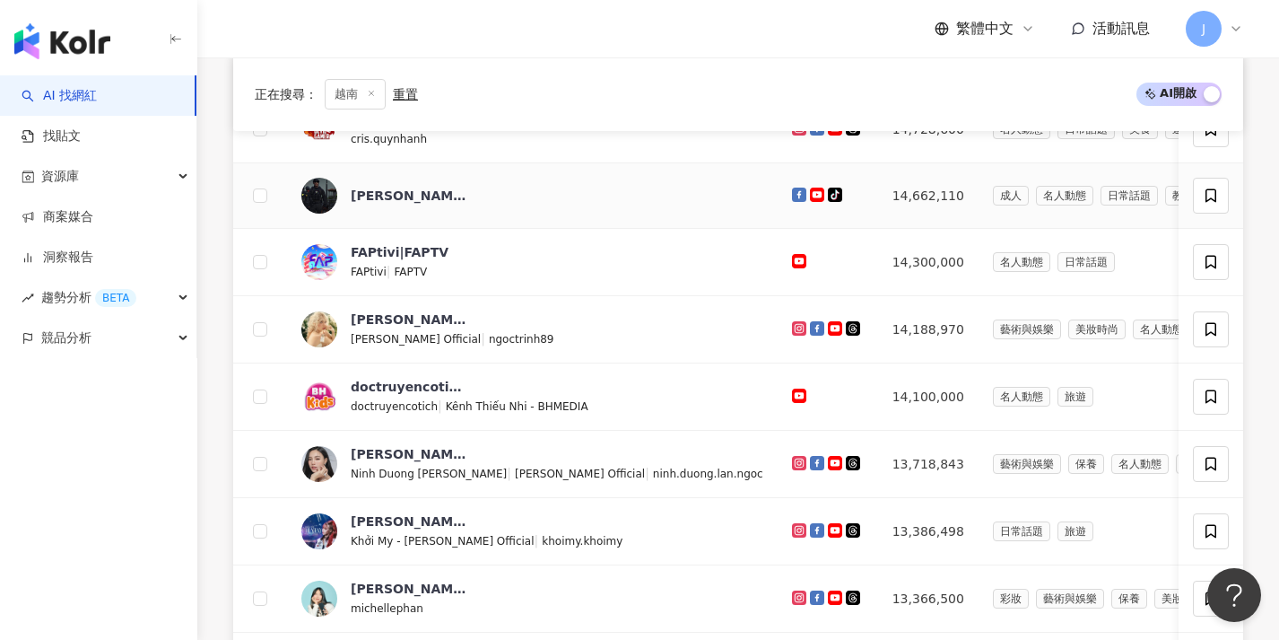
scroll to position [865, 0]
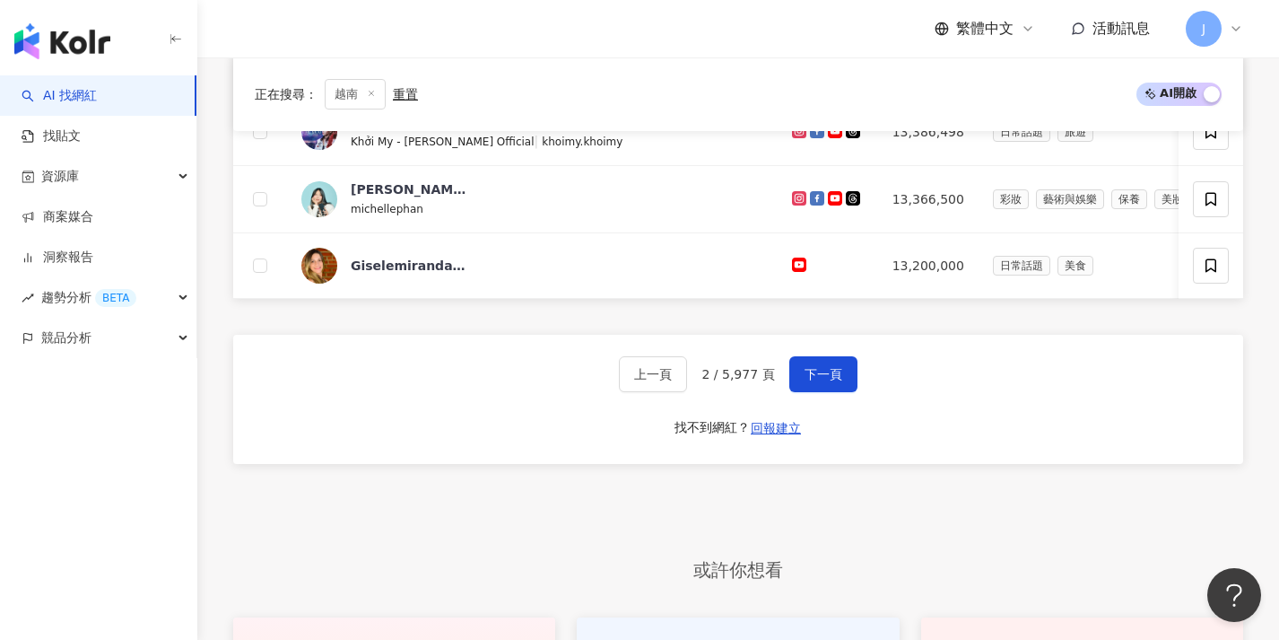
drag, startPoint x: 823, startPoint y: 387, endPoint x: 889, endPoint y: 357, distance: 71.9
click at [823, 381] on span "下一頁" at bounding box center [824, 374] width 38 height 14
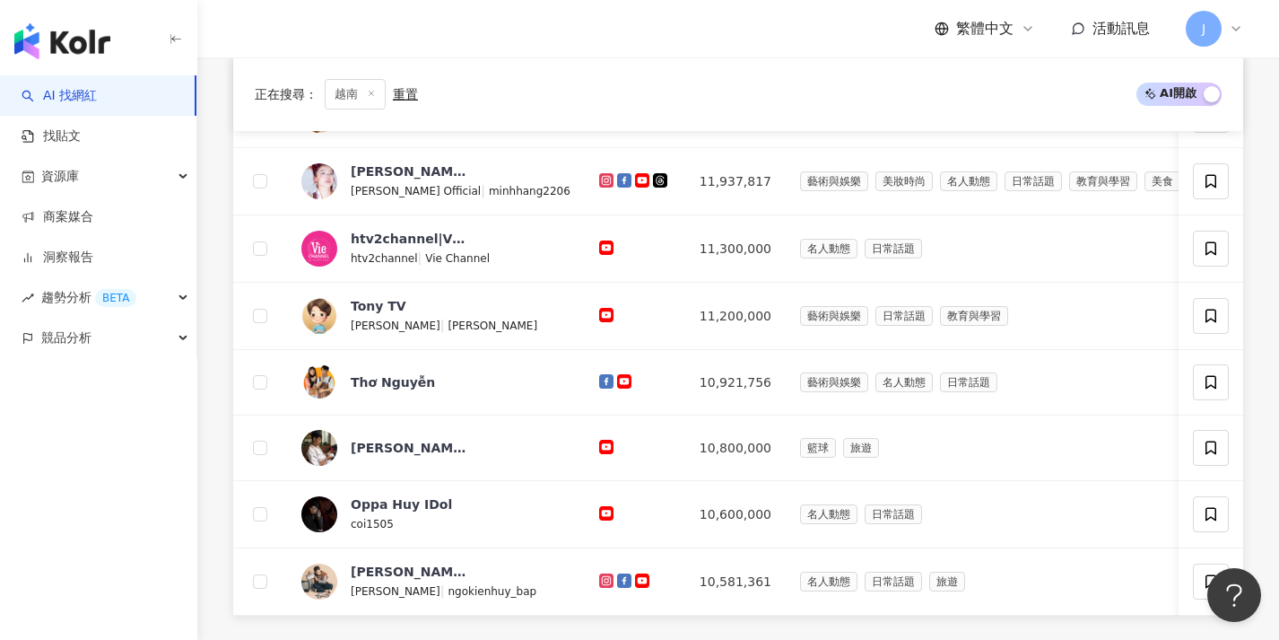
scroll to position [910, 0]
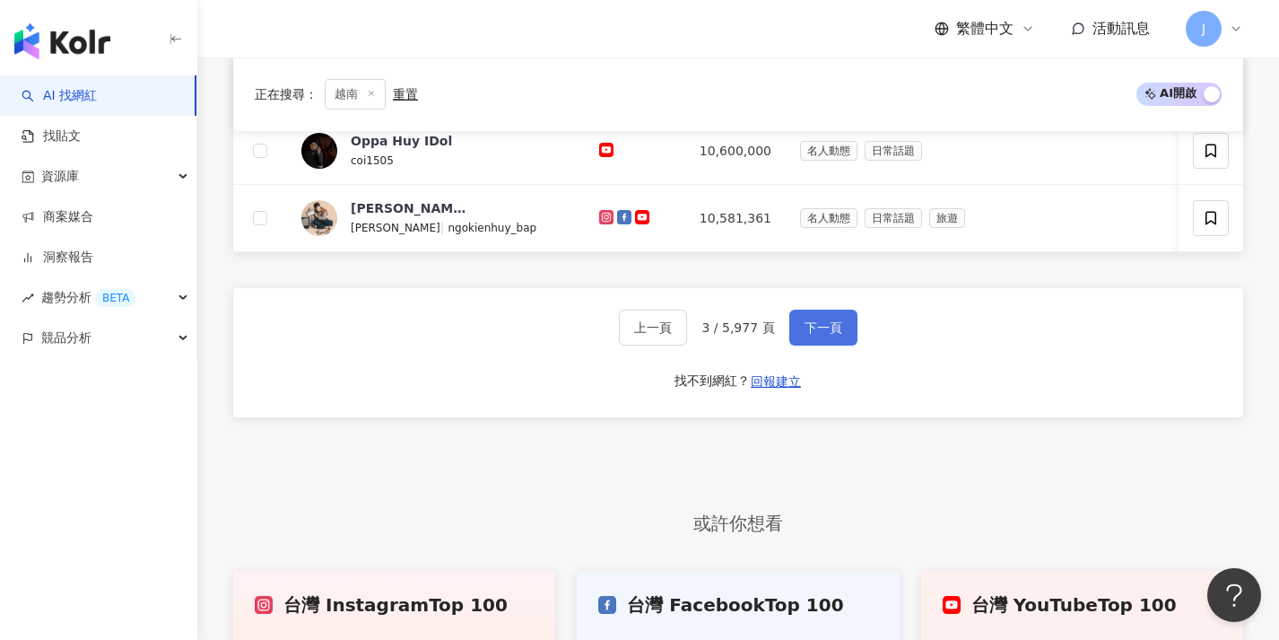
click at [842, 343] on button "下一頁" at bounding box center [823, 327] width 68 height 36
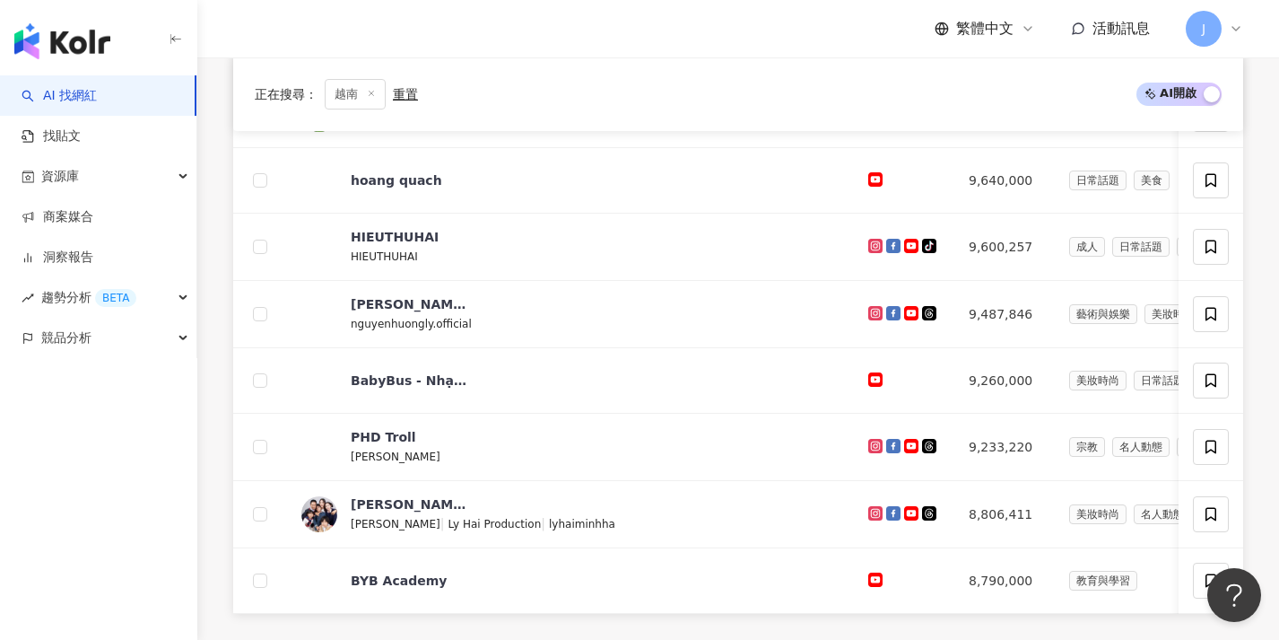
scroll to position [704, 0]
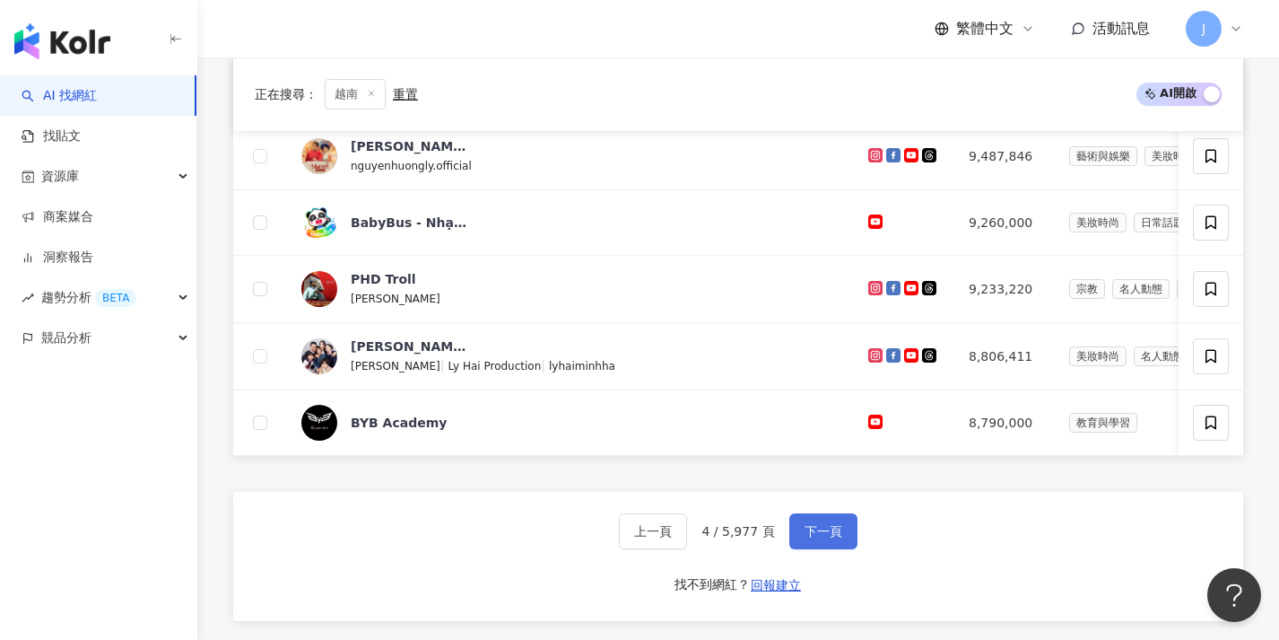
click at [814, 538] on span "下一頁" at bounding box center [824, 531] width 38 height 14
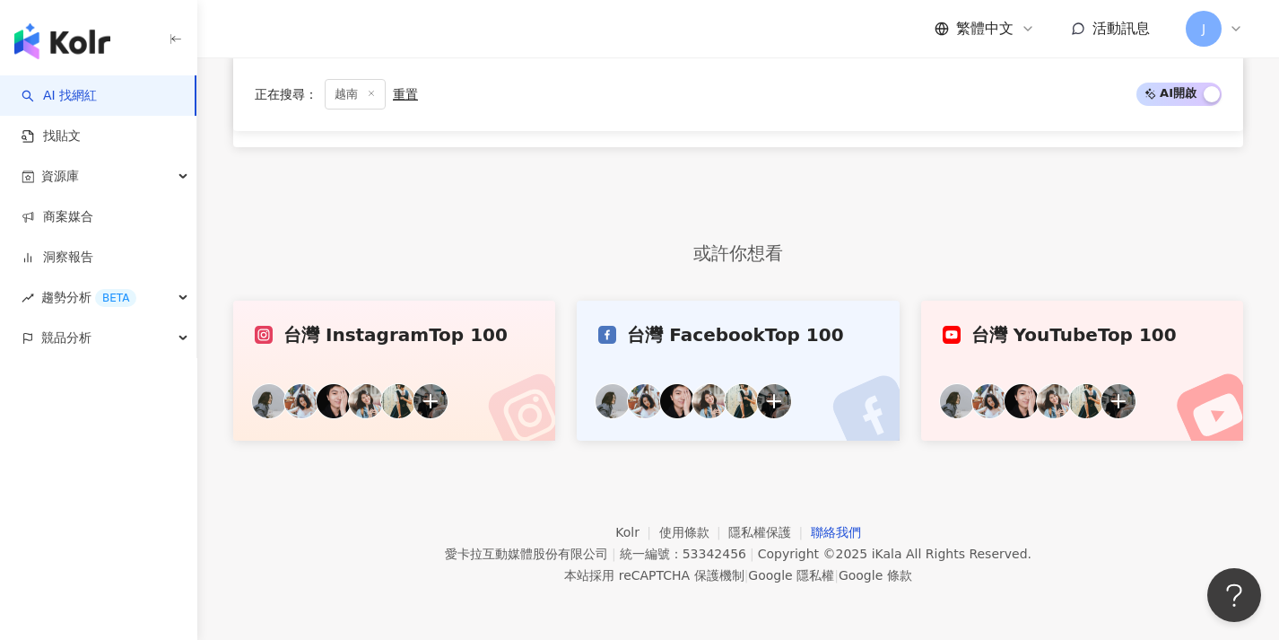
scroll to position [546, 0]
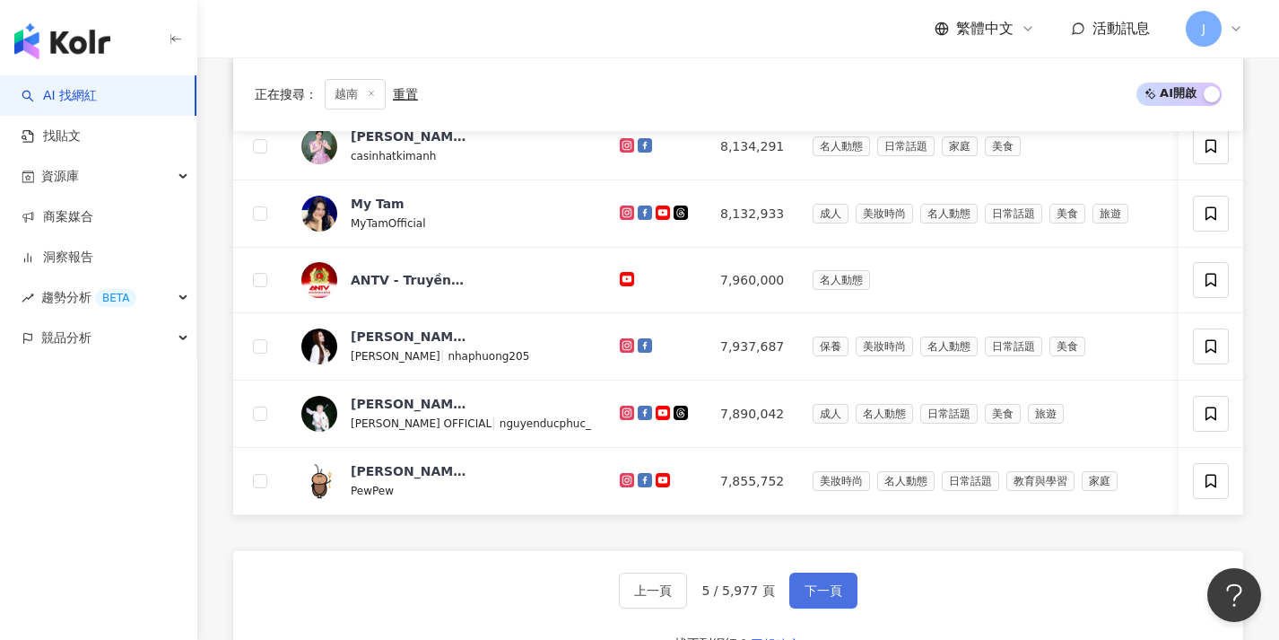
click at [819, 596] on span "下一頁" at bounding box center [824, 590] width 38 height 14
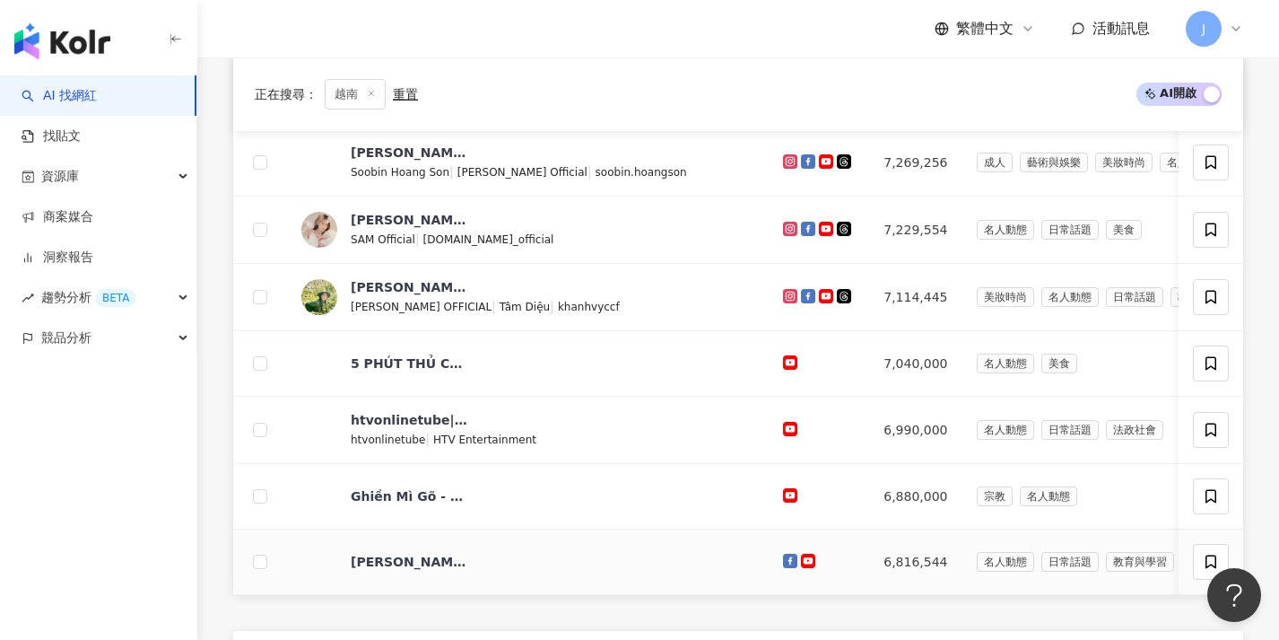
scroll to position [725, 0]
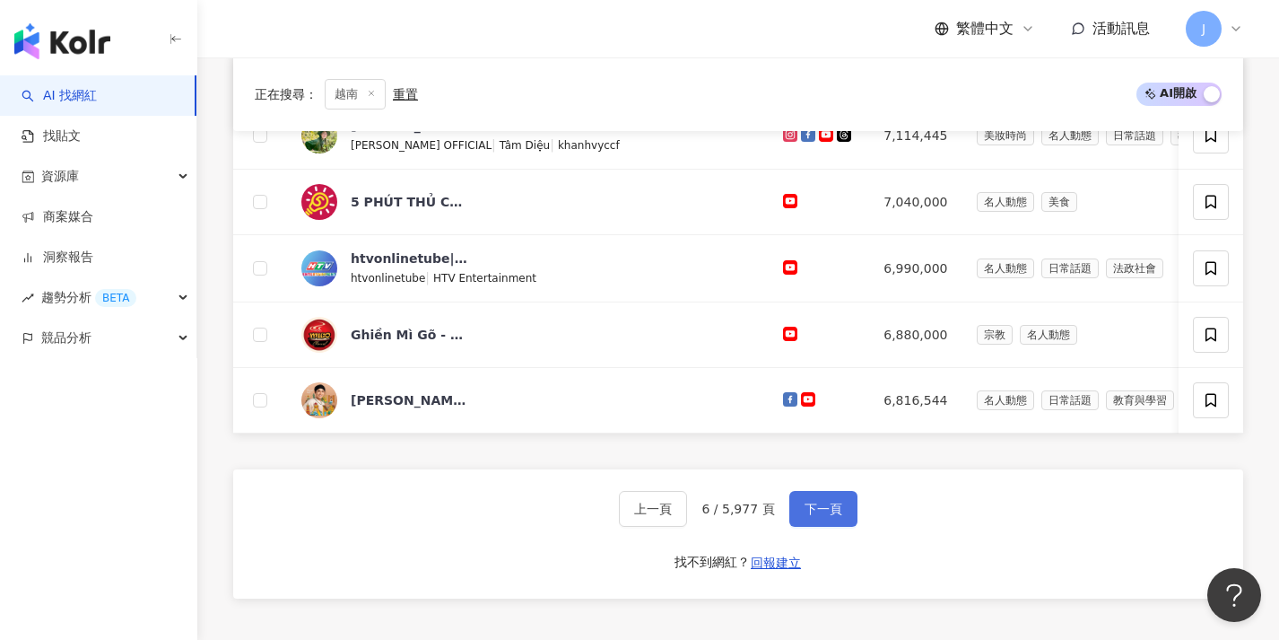
click at [840, 509] on button "下一頁" at bounding box center [823, 509] width 68 height 36
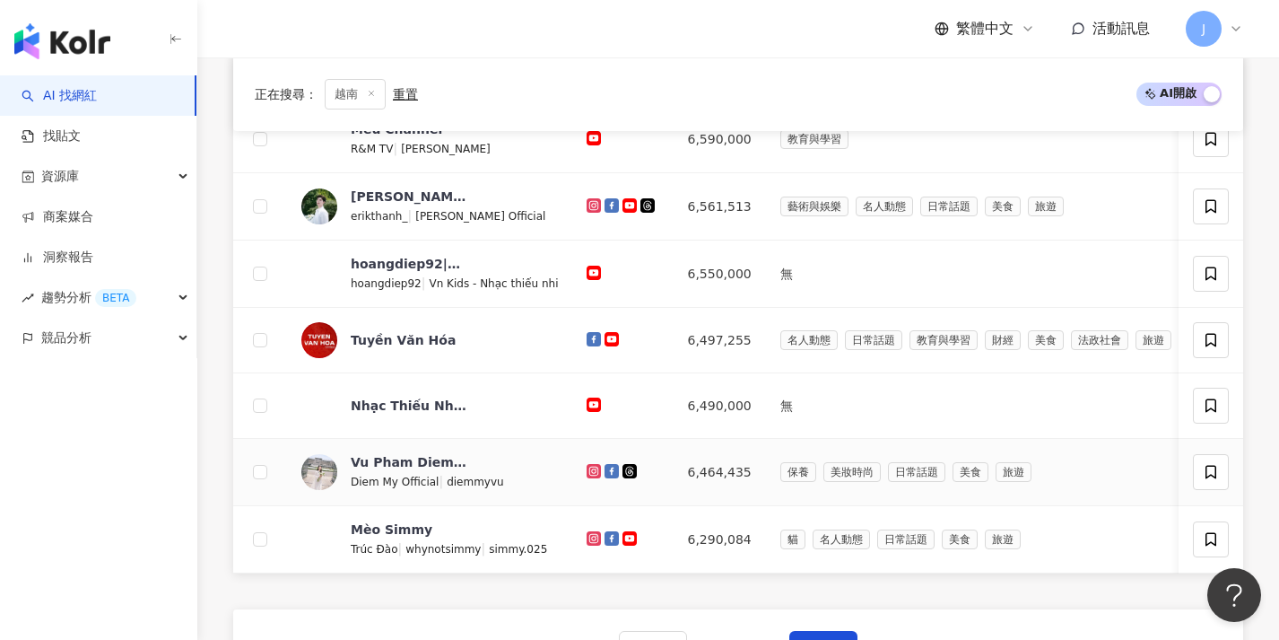
scroll to position [708, 0]
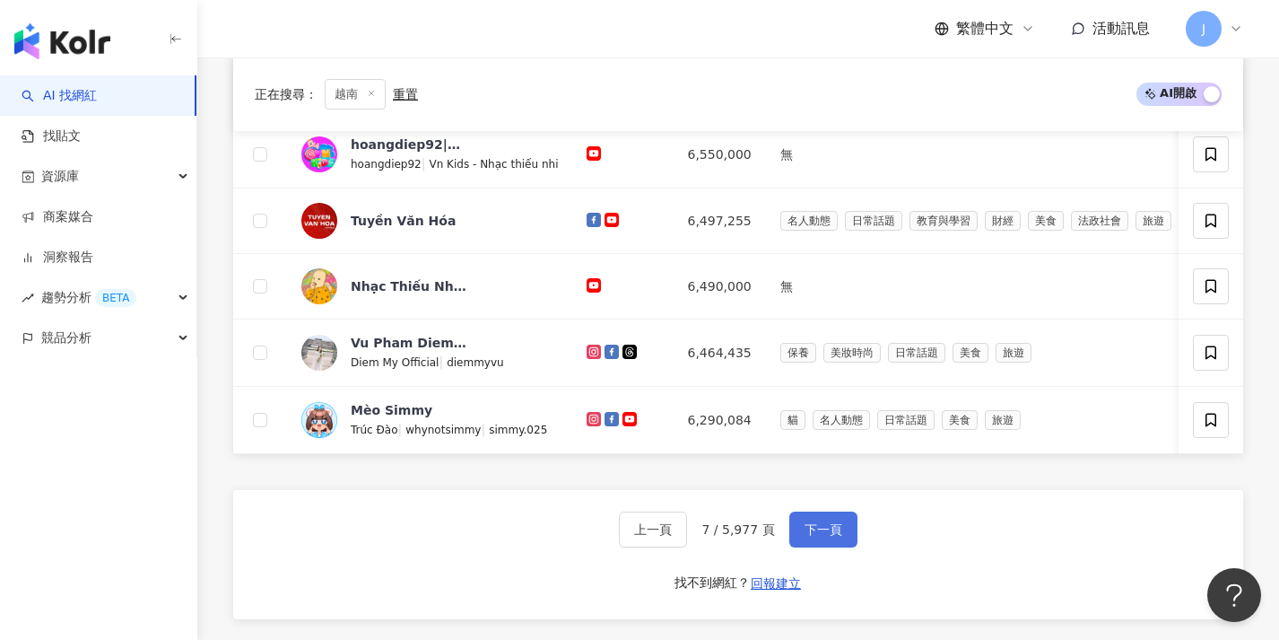
click at [819, 536] on span "下一頁" at bounding box center [824, 529] width 38 height 14
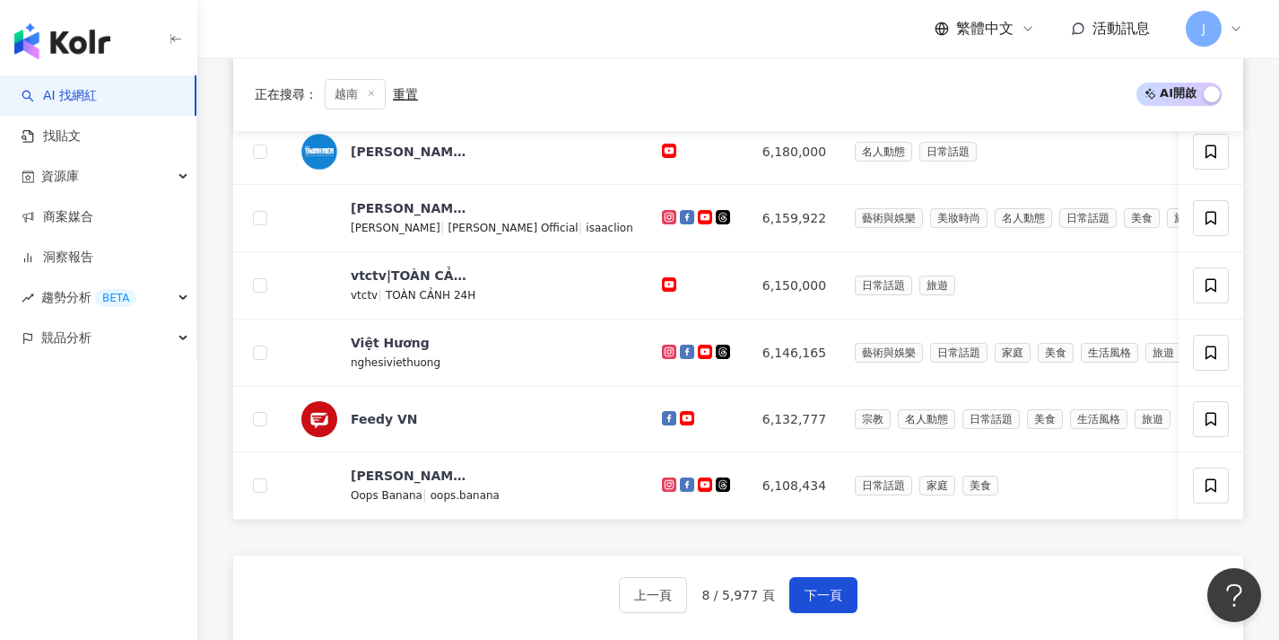
scroll to position [644, 0]
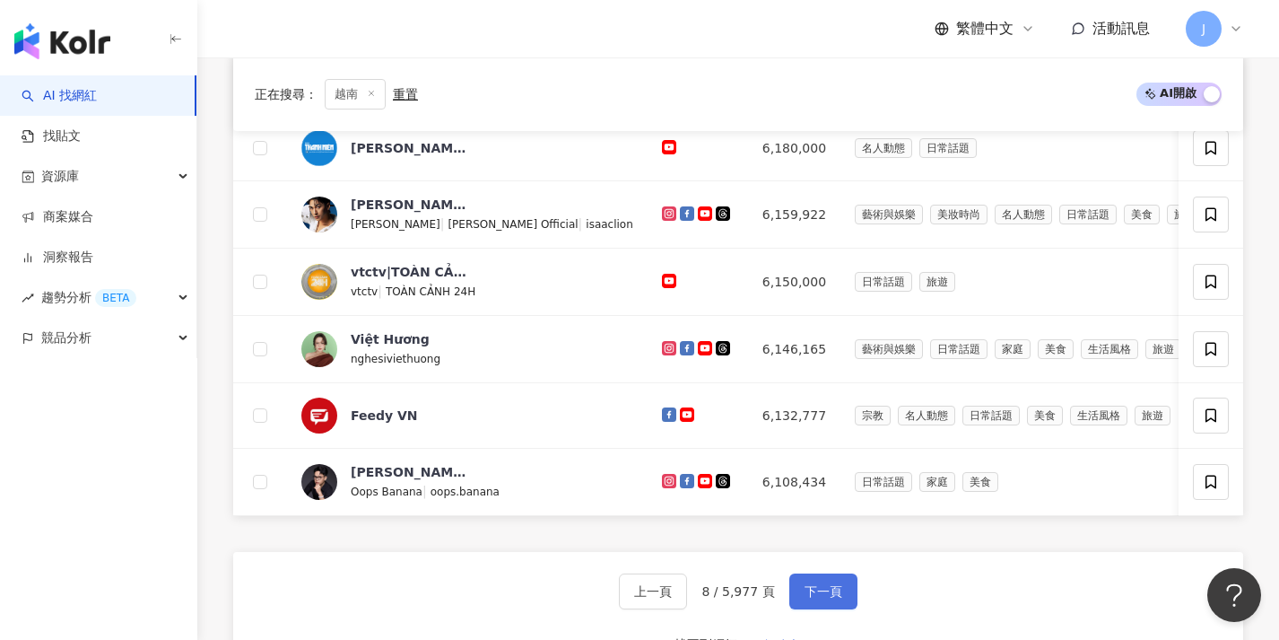
click at [825, 597] on span "下一頁" at bounding box center [824, 591] width 38 height 14
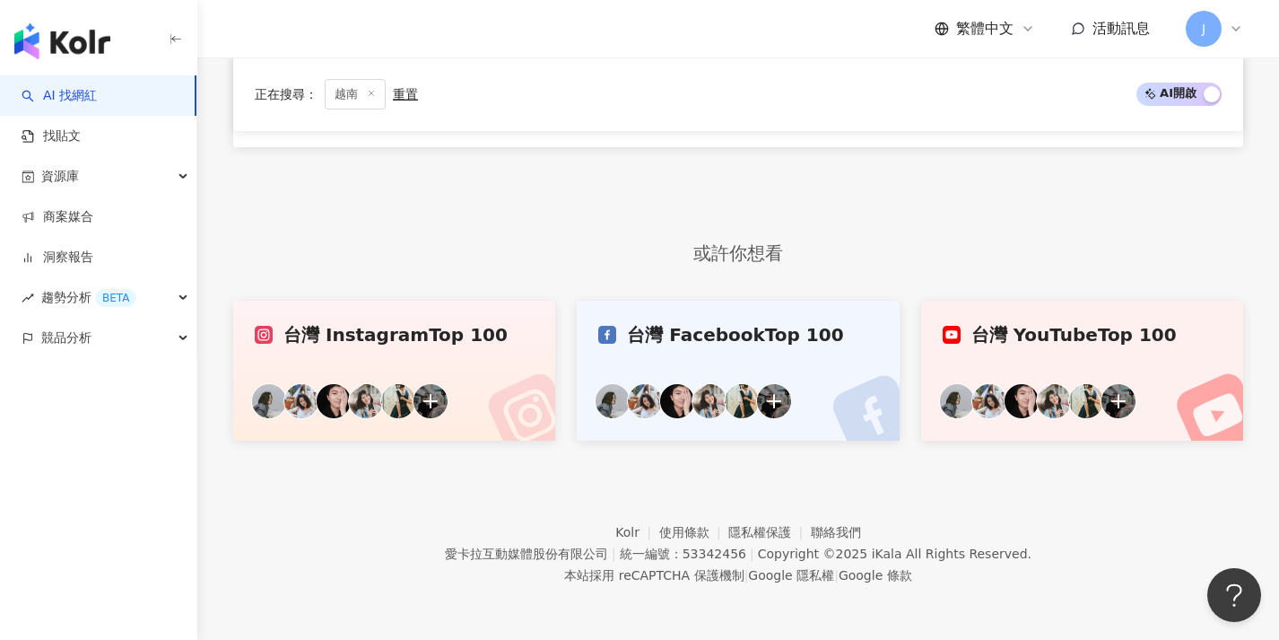
scroll to position [546, 0]
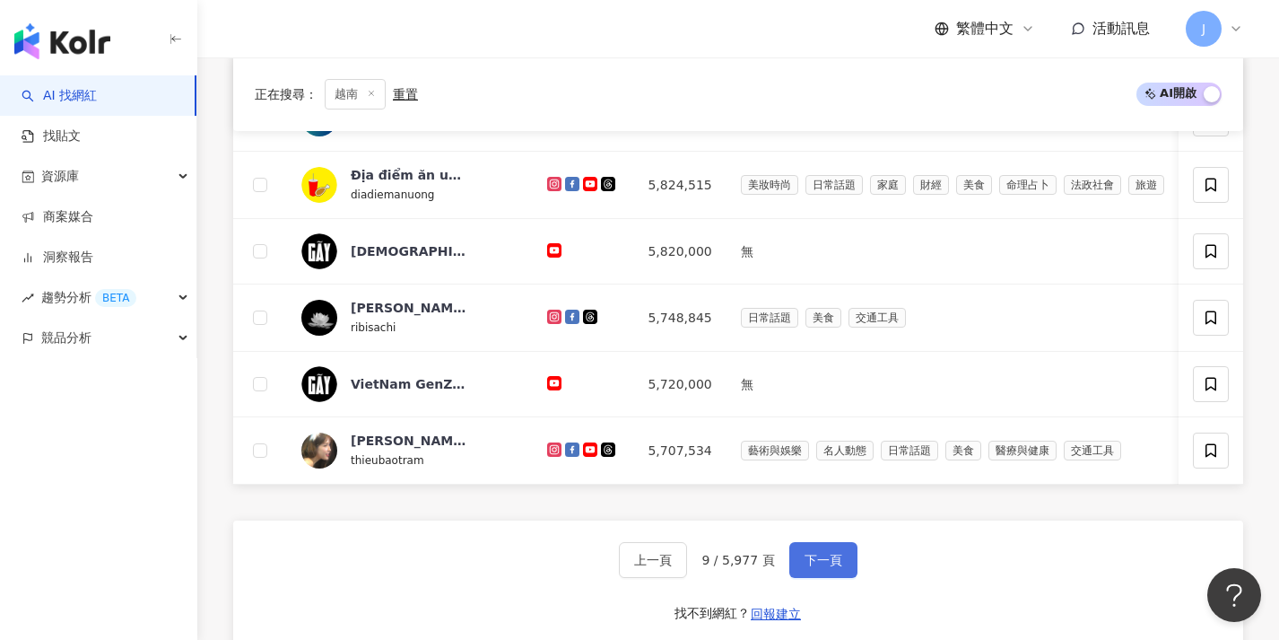
click at [824, 567] on span "下一頁" at bounding box center [824, 560] width 38 height 14
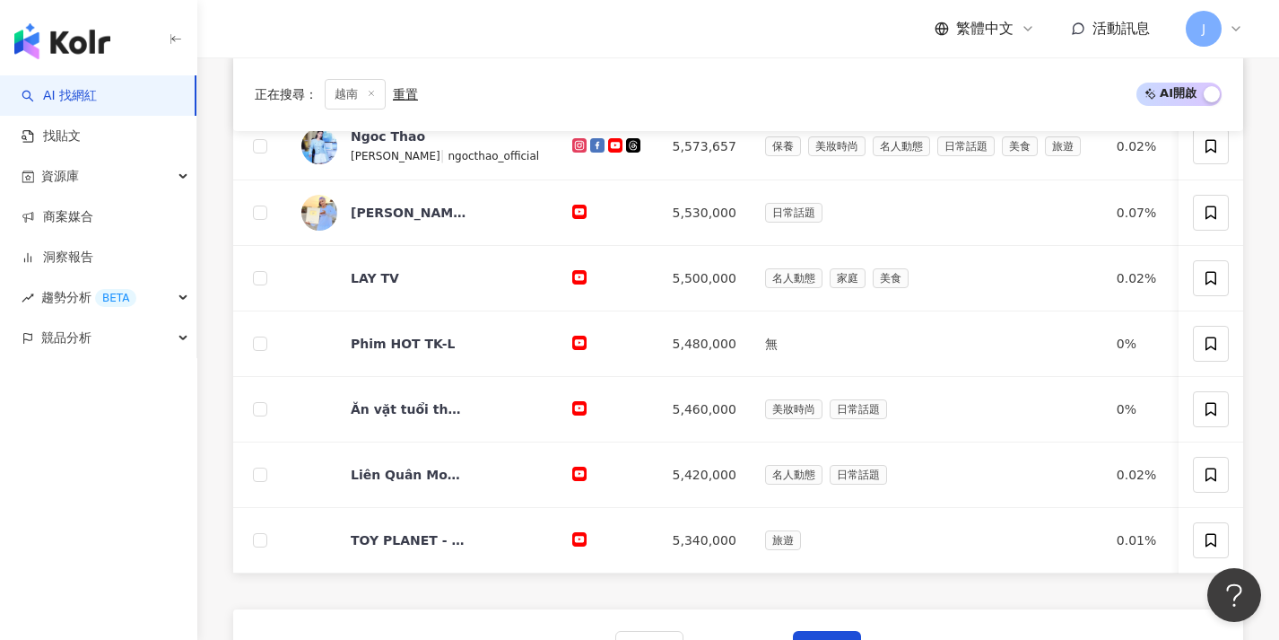
scroll to position [629, 0]
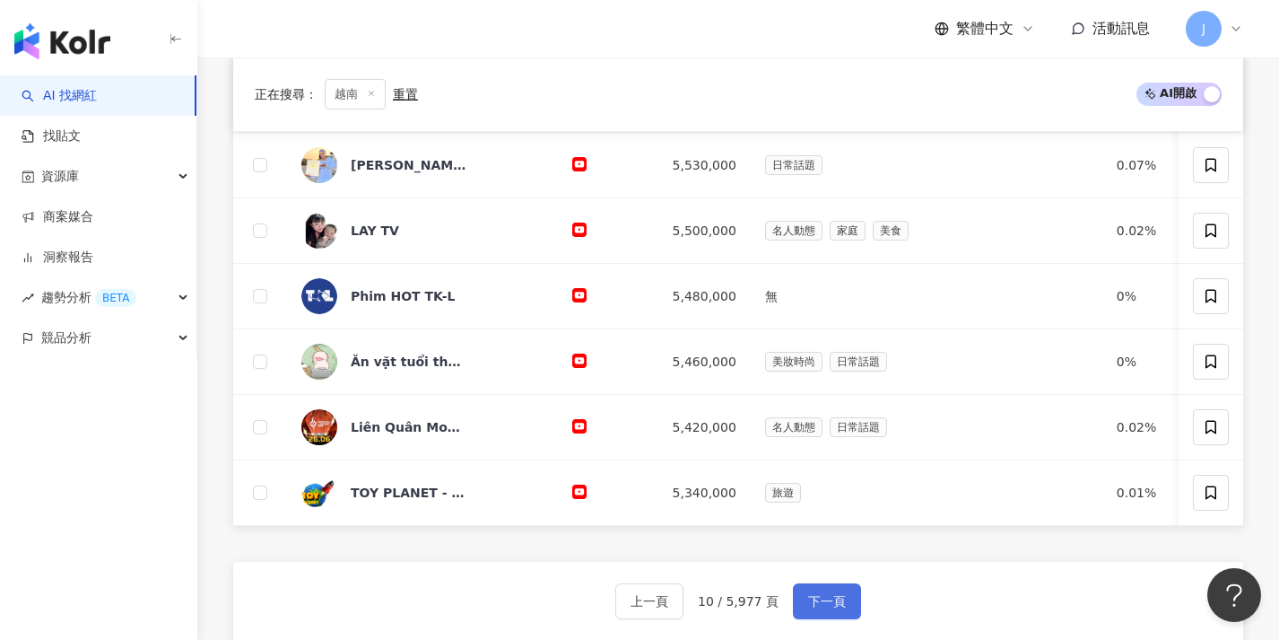
click at [823, 603] on button "下一頁" at bounding box center [827, 601] width 68 height 36
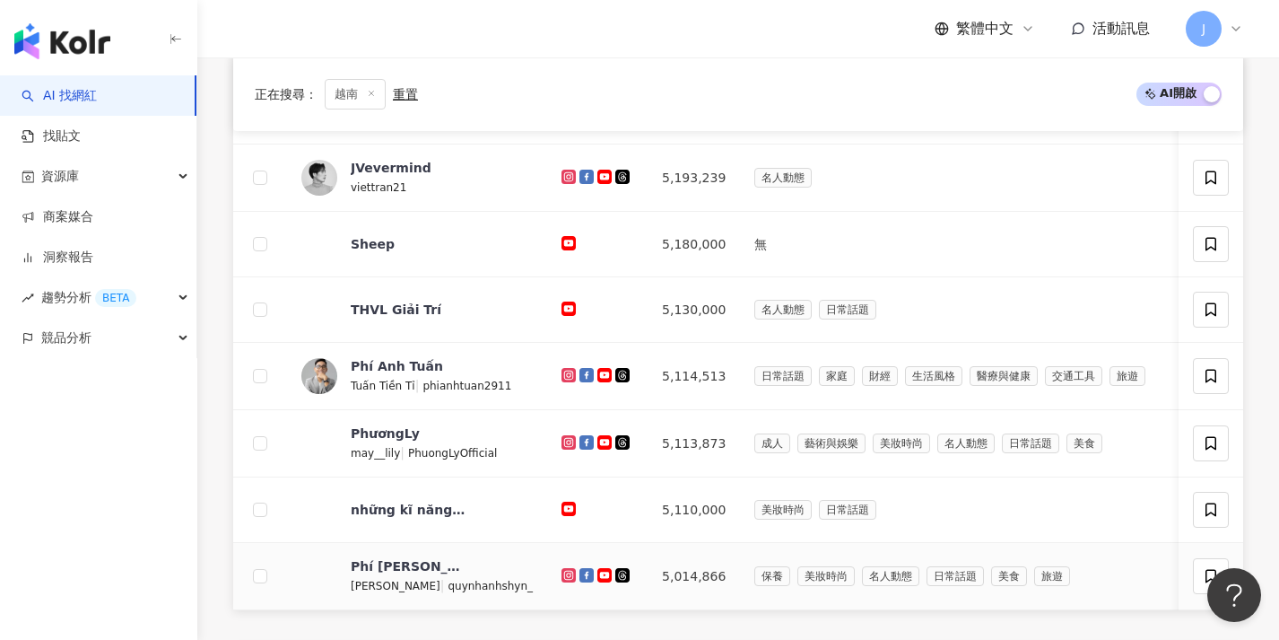
scroll to position [736, 0]
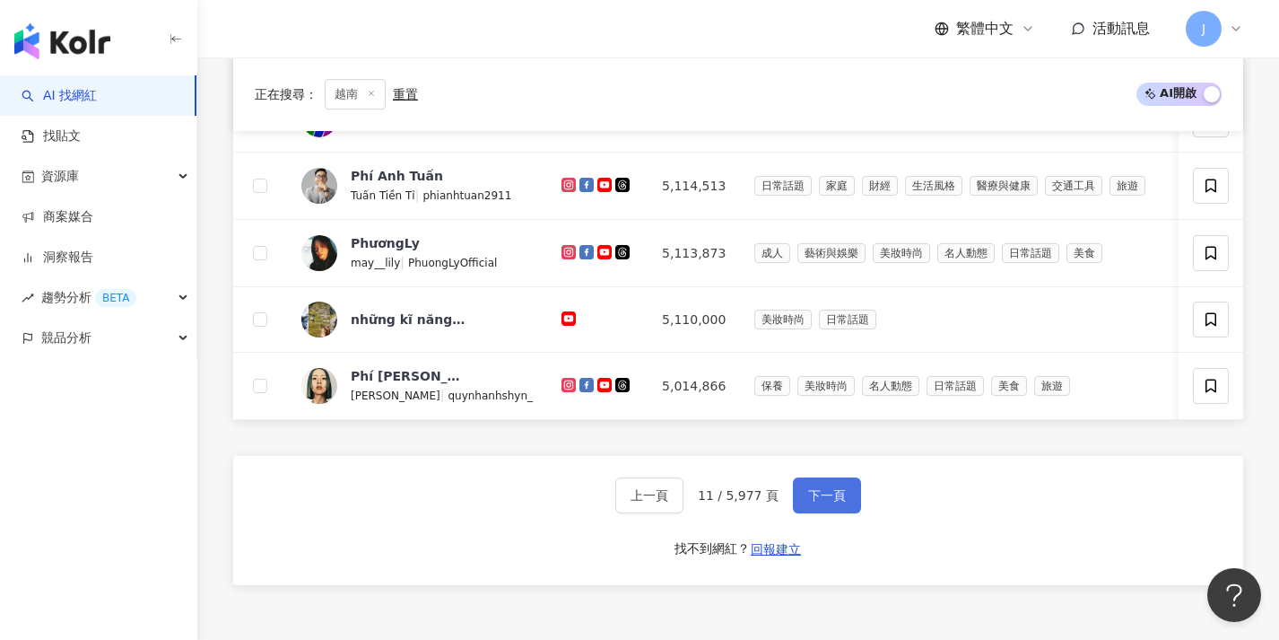
click at [812, 494] on button "下一頁" at bounding box center [827, 495] width 68 height 36
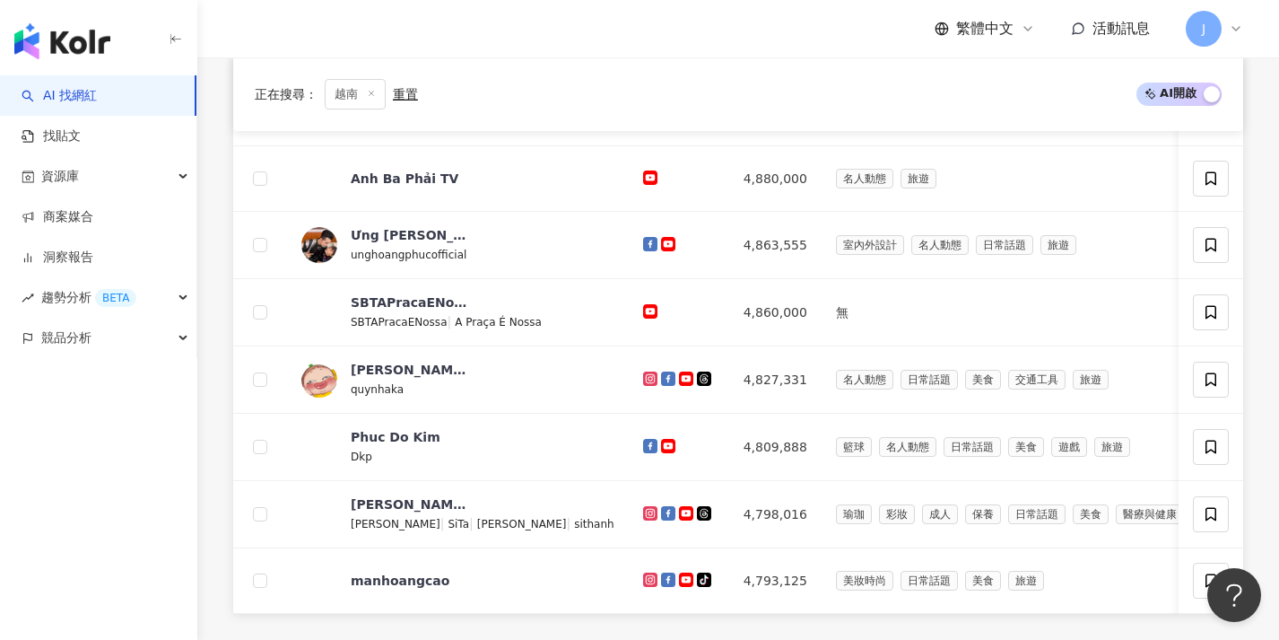
scroll to position [695, 0]
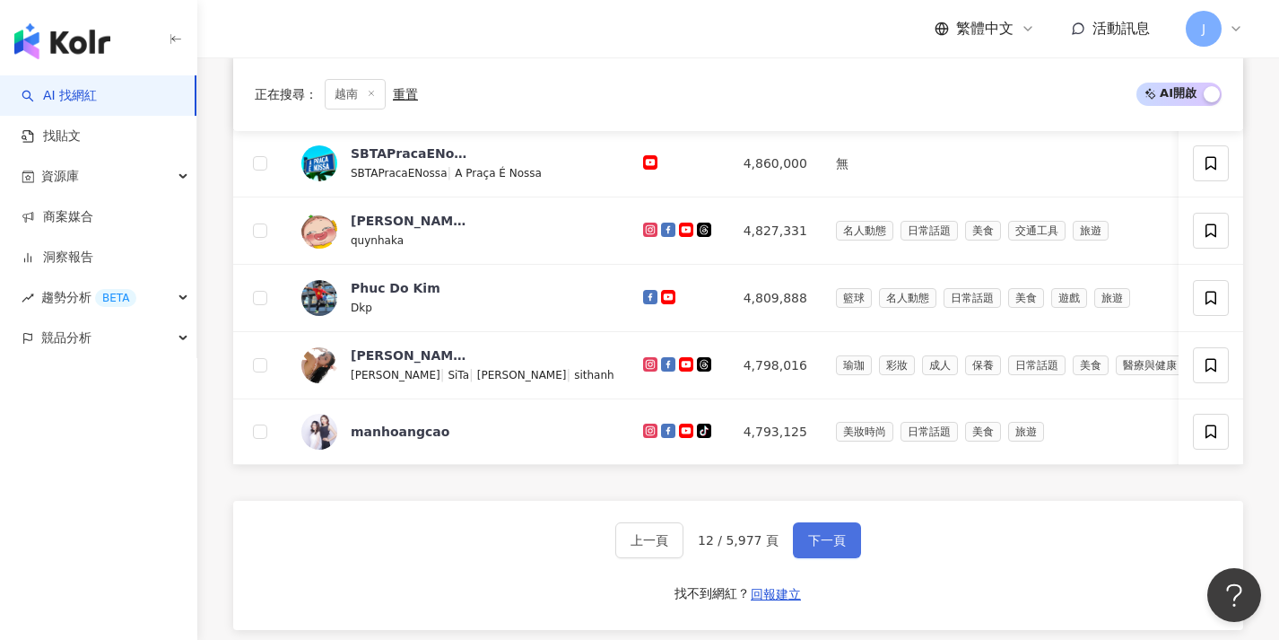
click at [818, 547] on span "下一頁" at bounding box center [827, 540] width 38 height 14
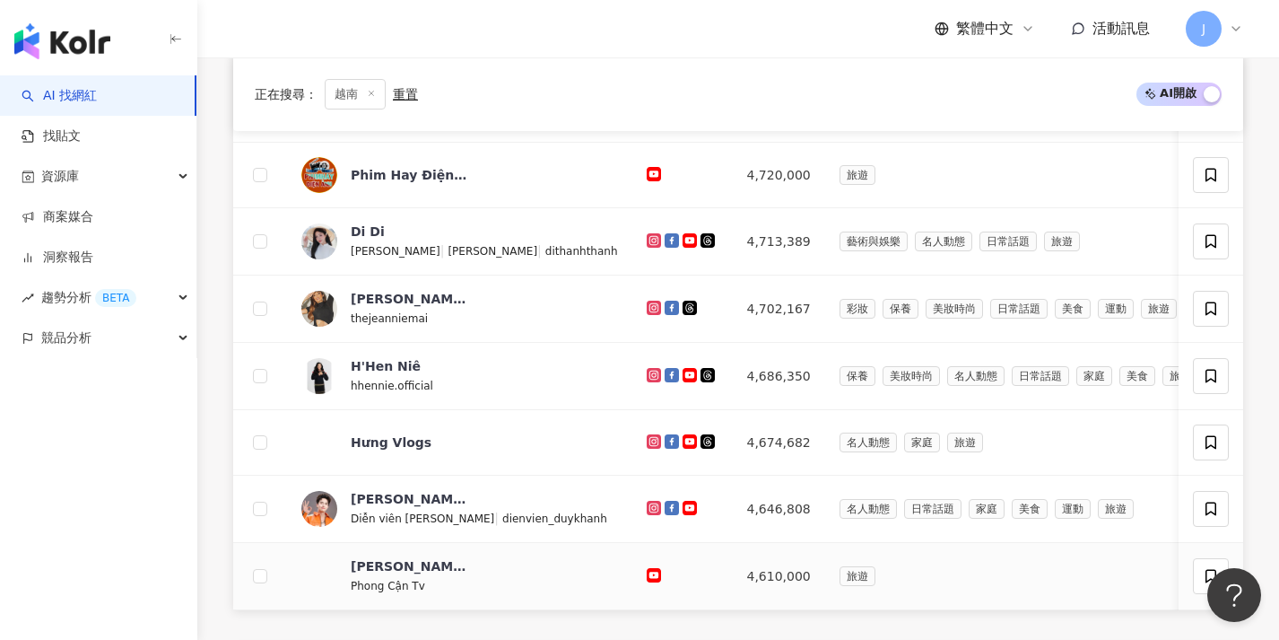
scroll to position [666, 0]
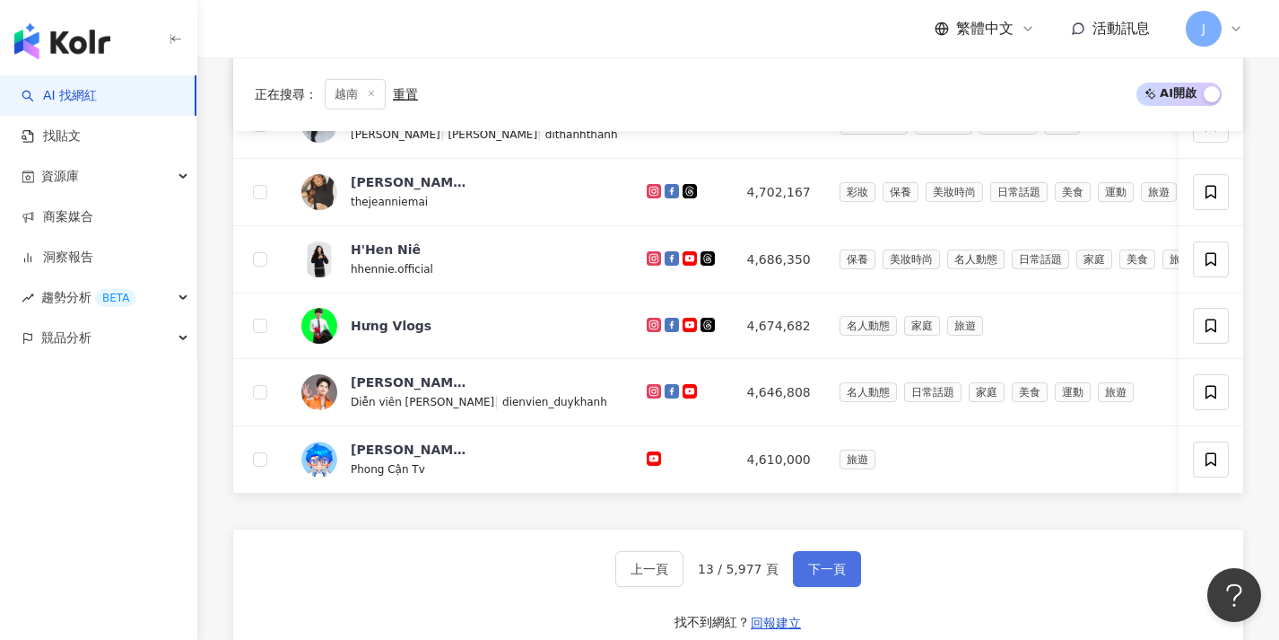
click at [815, 570] on button "下一頁" at bounding box center [827, 569] width 68 height 36
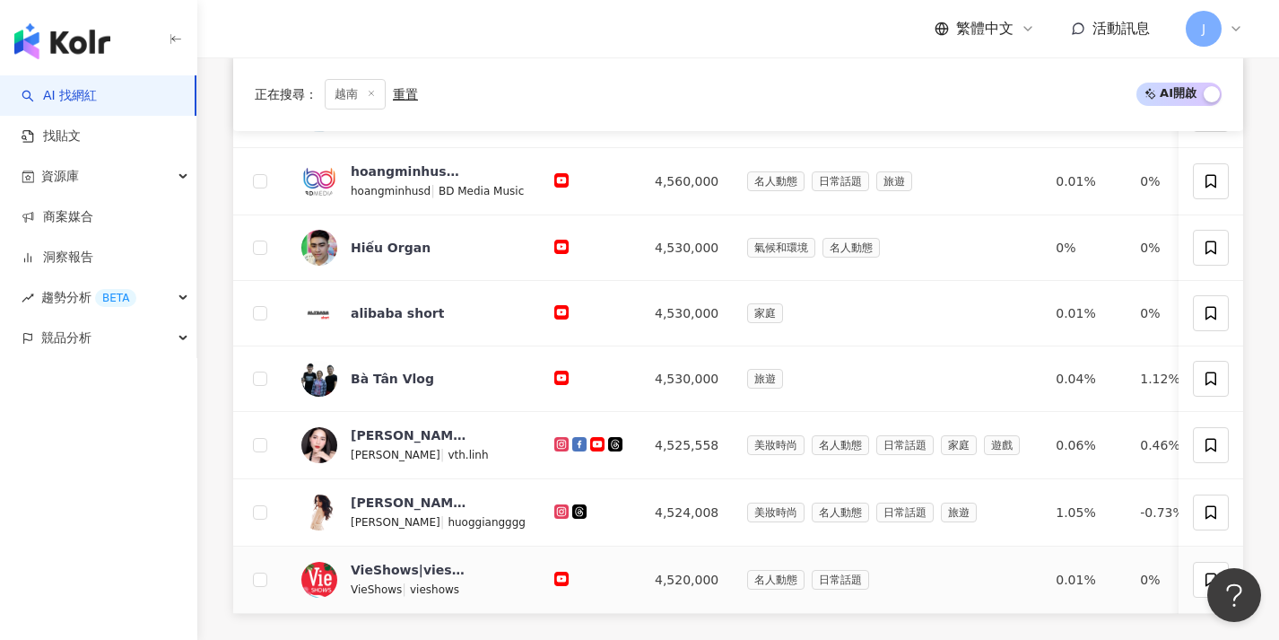
scroll to position [0, 0]
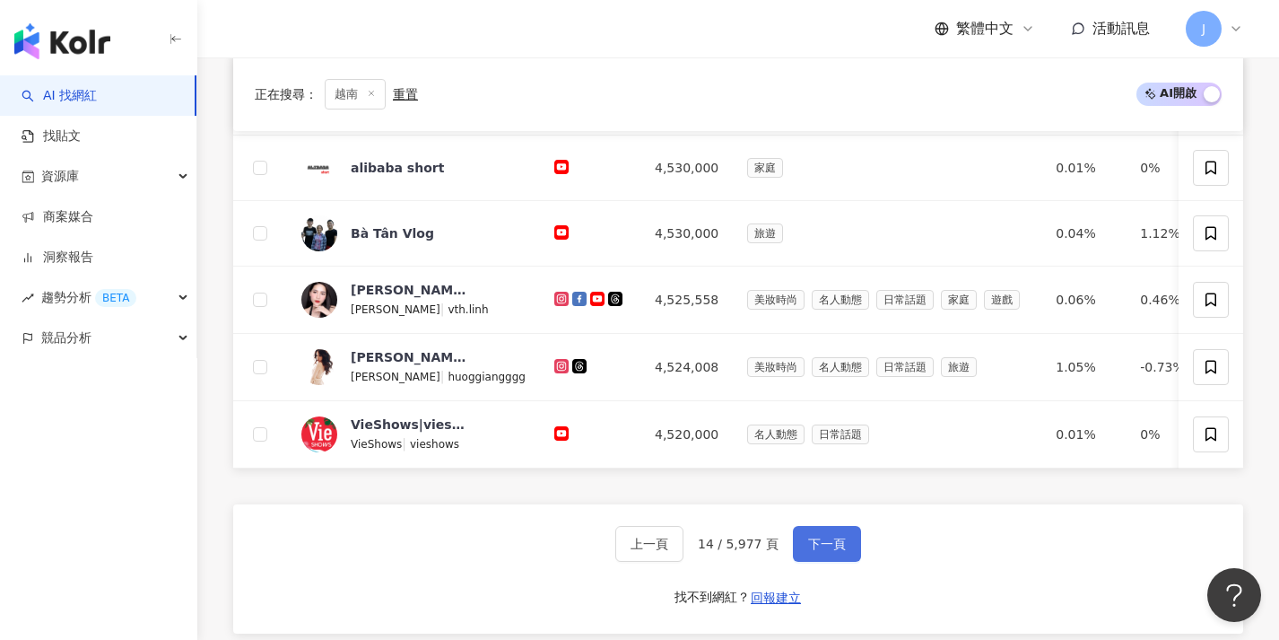
click at [813, 562] on button "下一頁" at bounding box center [827, 544] width 68 height 36
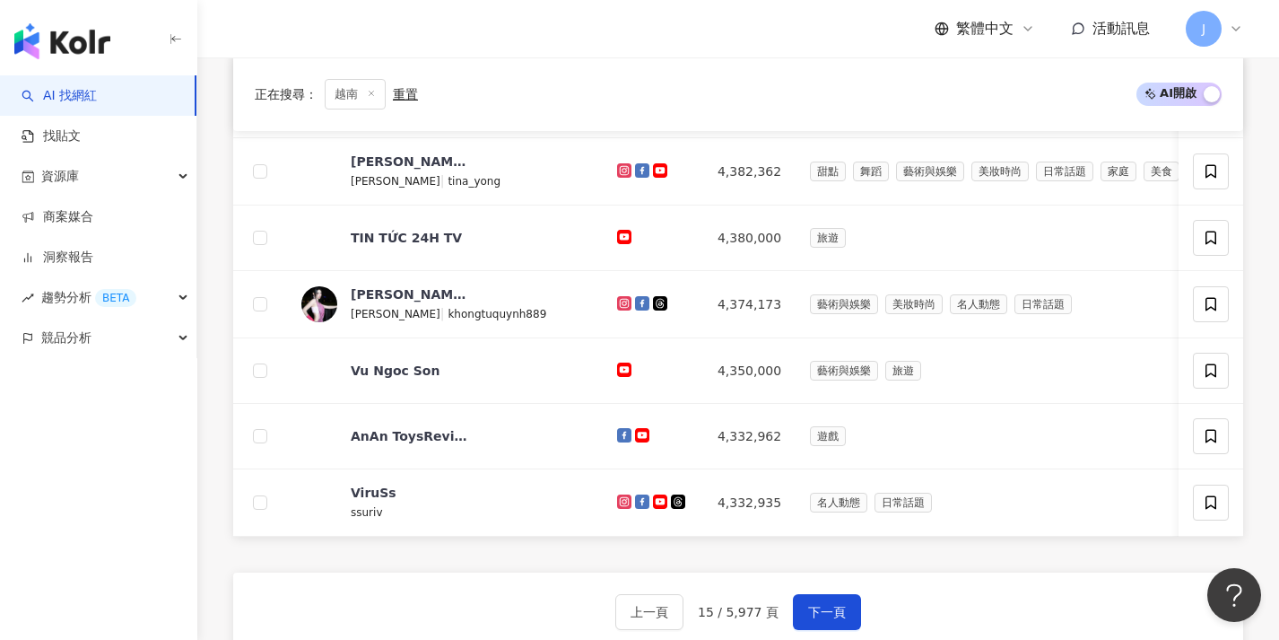
scroll to position [724, 0]
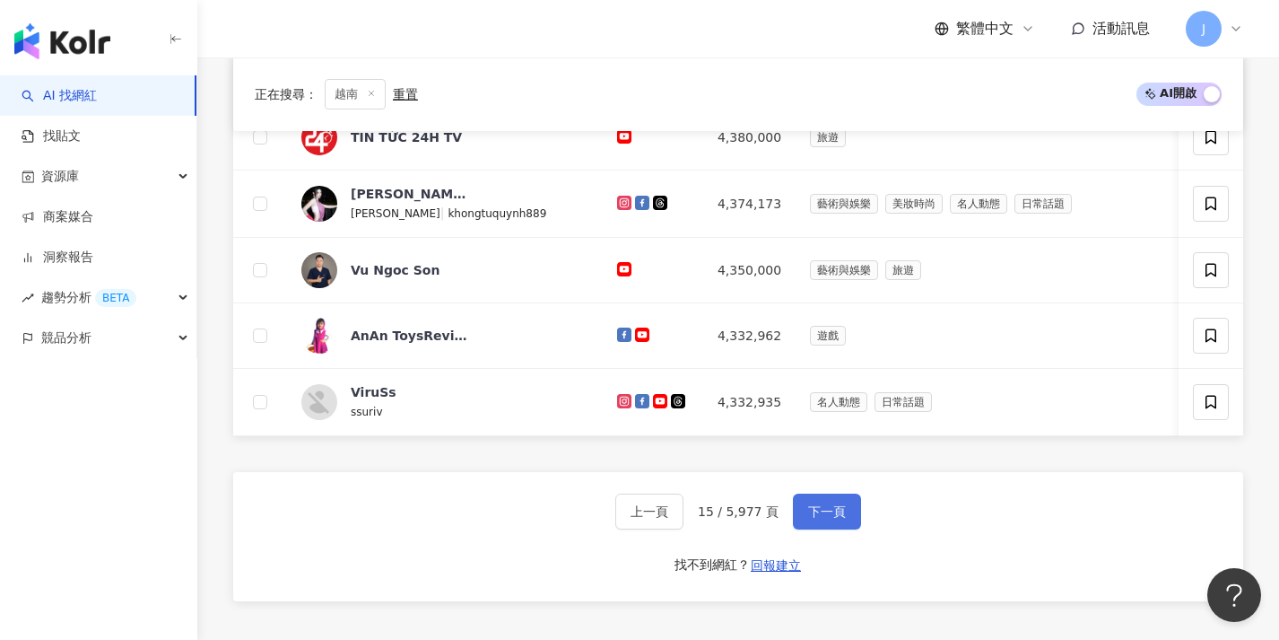
click at [820, 518] on span "下一頁" at bounding box center [827, 511] width 38 height 14
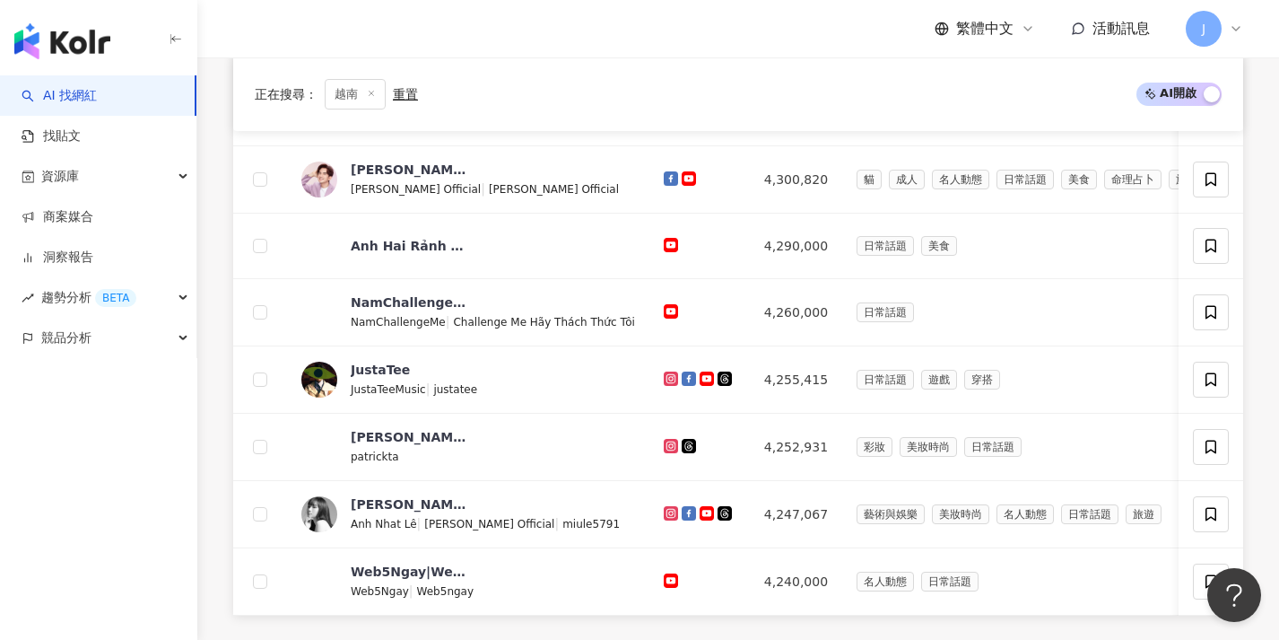
scroll to position [718, 0]
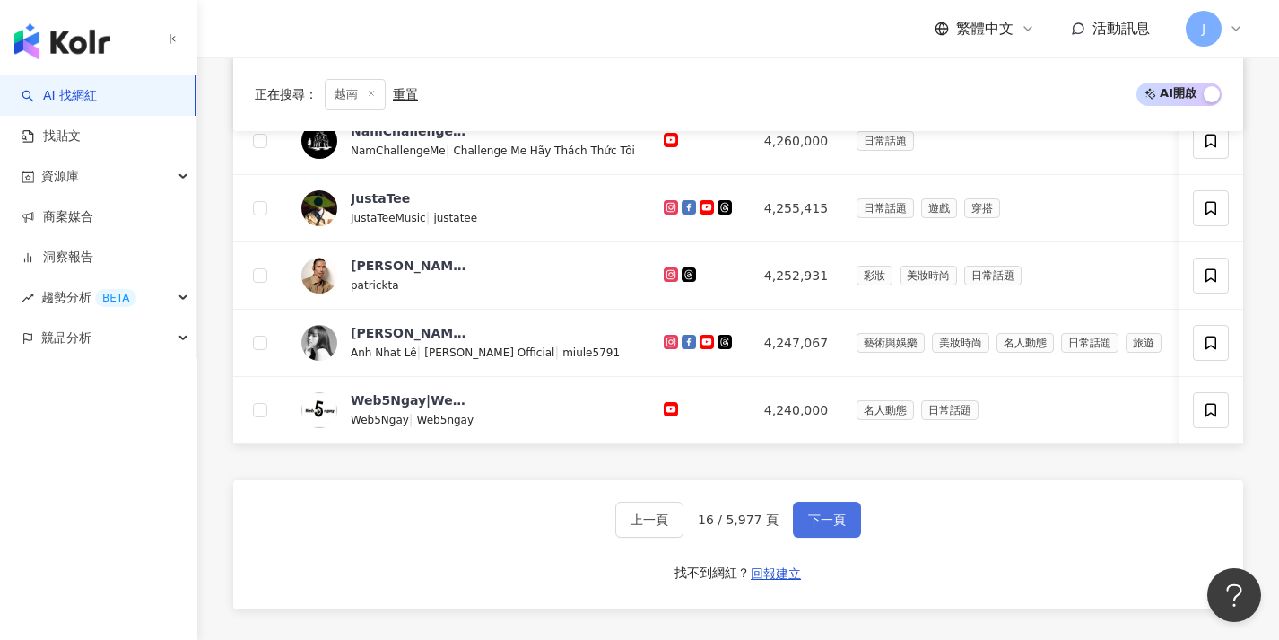
click at [819, 527] on span "下一頁" at bounding box center [827, 519] width 38 height 14
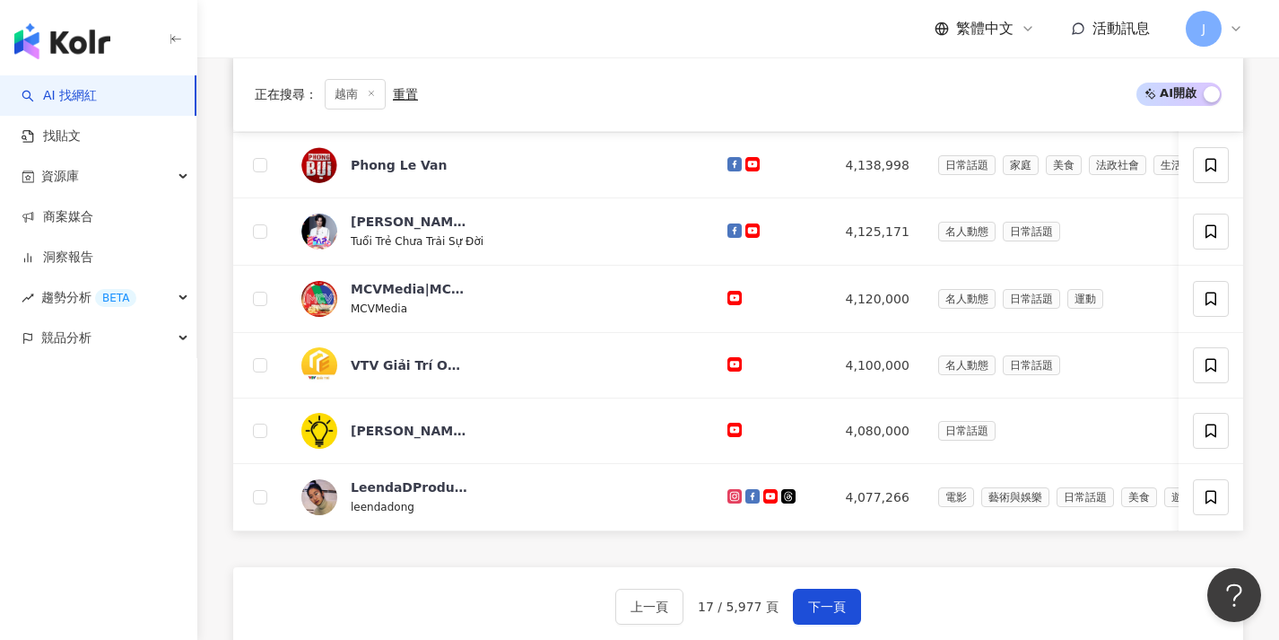
scroll to position [663, 0]
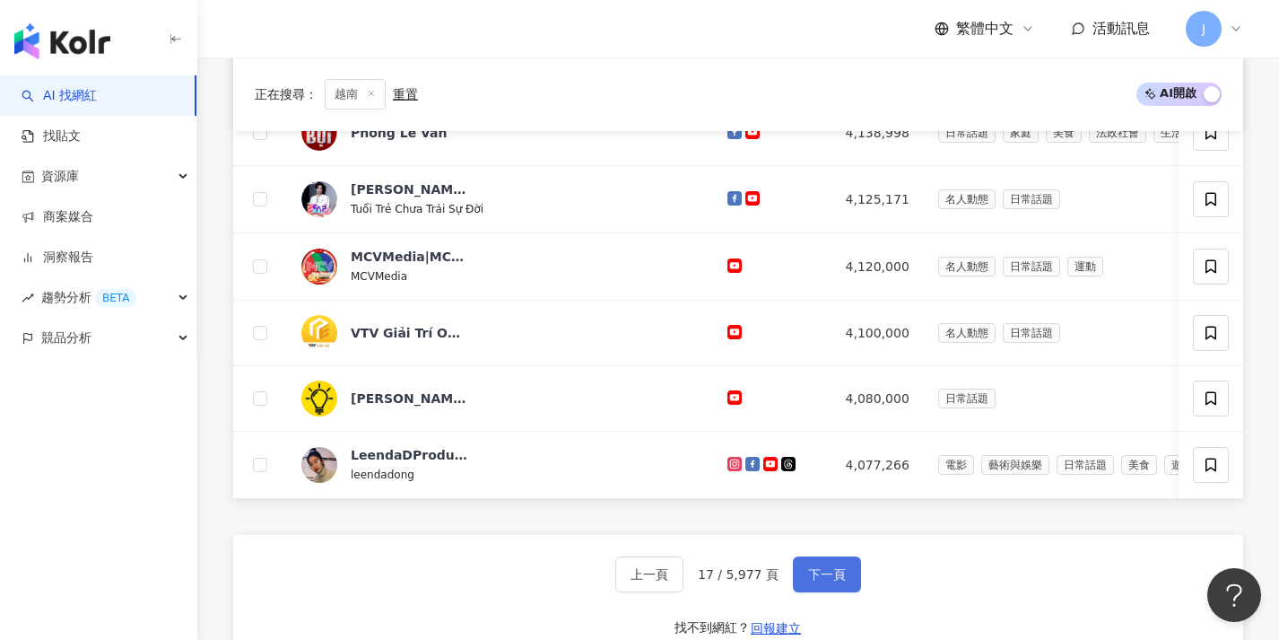
click at [821, 579] on span "下一頁" at bounding box center [827, 574] width 38 height 14
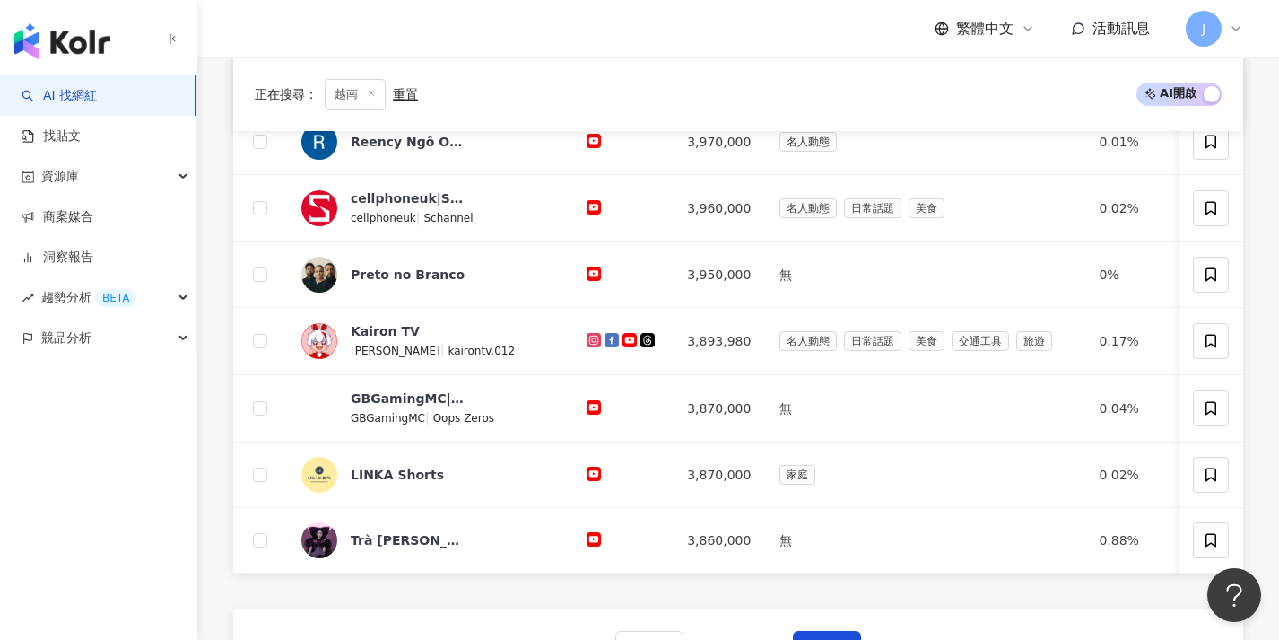
scroll to position [676, 0]
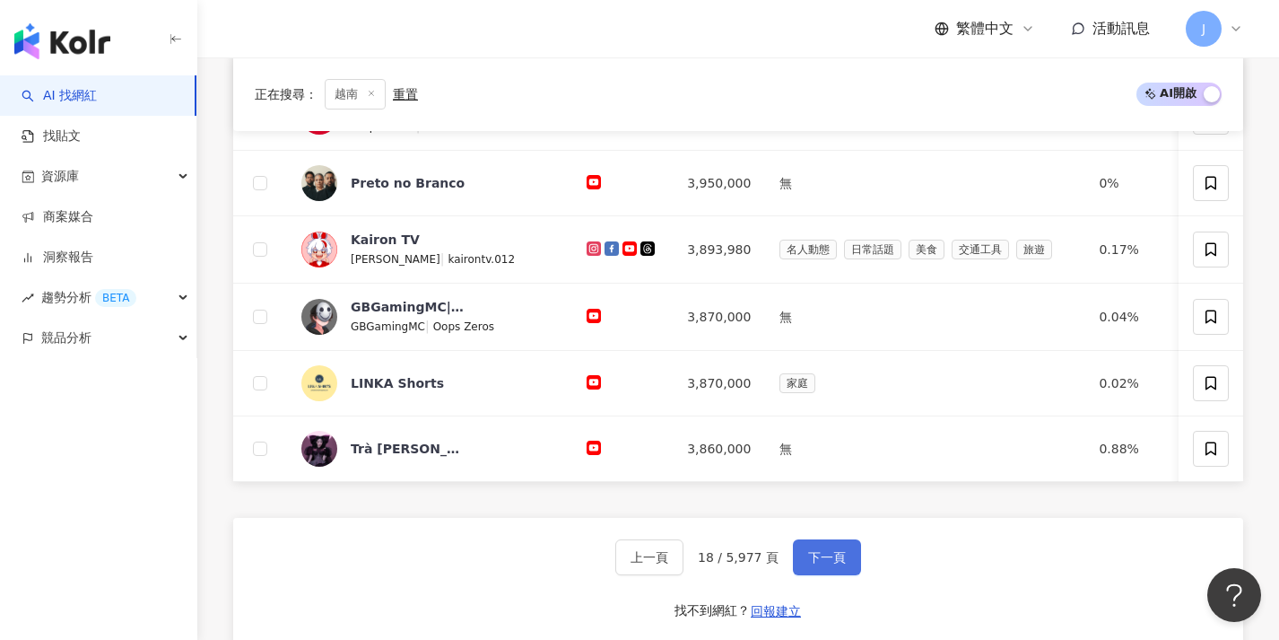
click at [817, 564] on span "下一頁" at bounding box center [827, 557] width 38 height 14
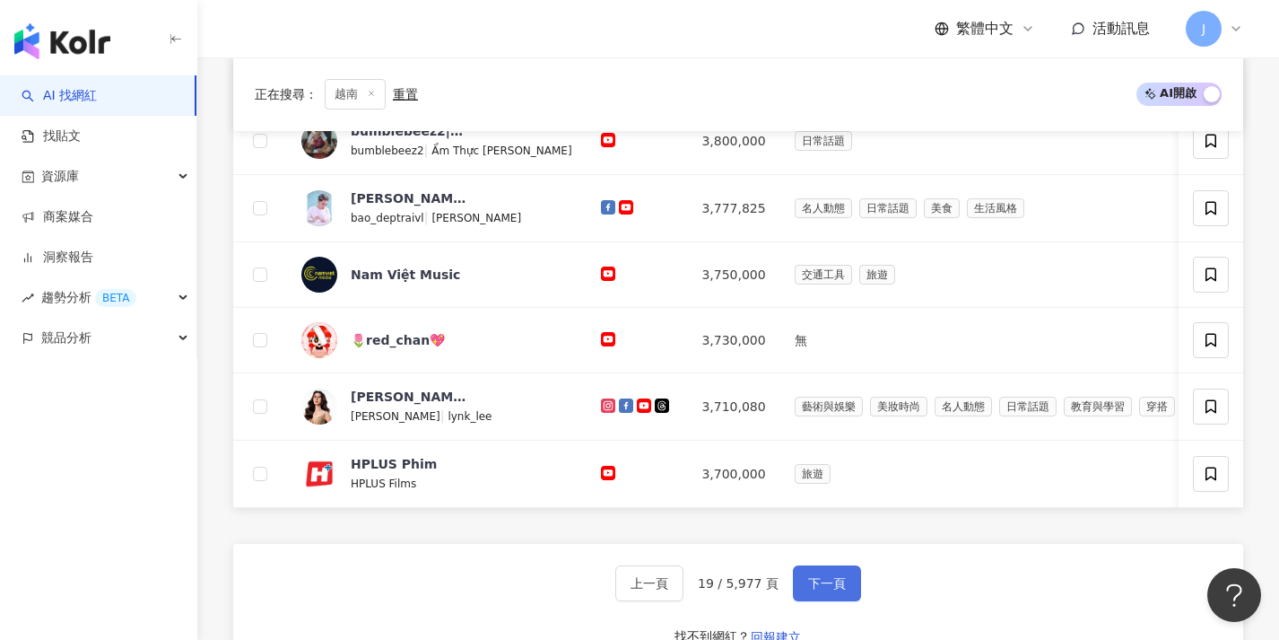
scroll to position [656, 0]
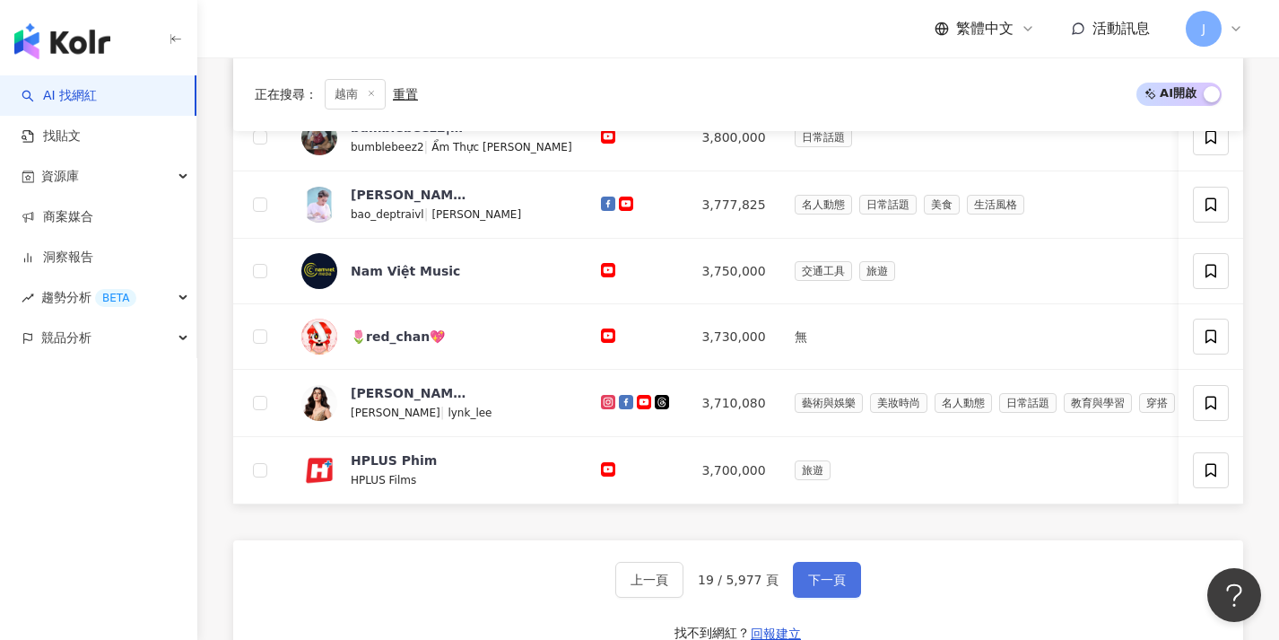
click at [817, 581] on button "下一頁" at bounding box center [827, 580] width 68 height 36
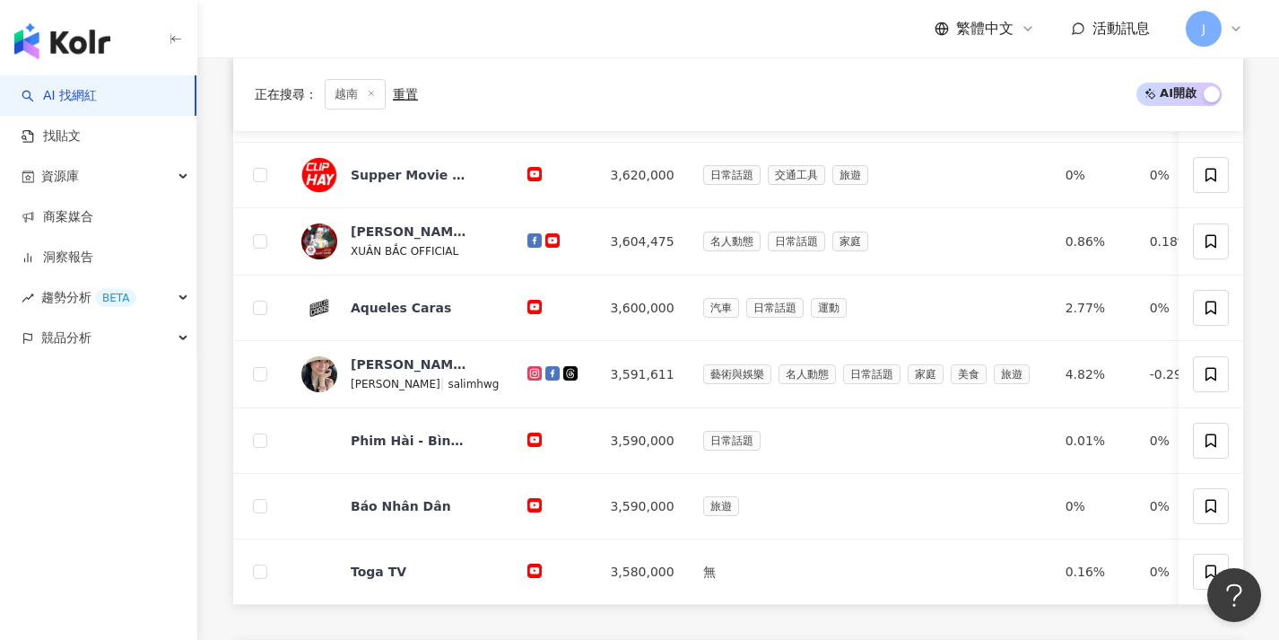
scroll to position [704, 0]
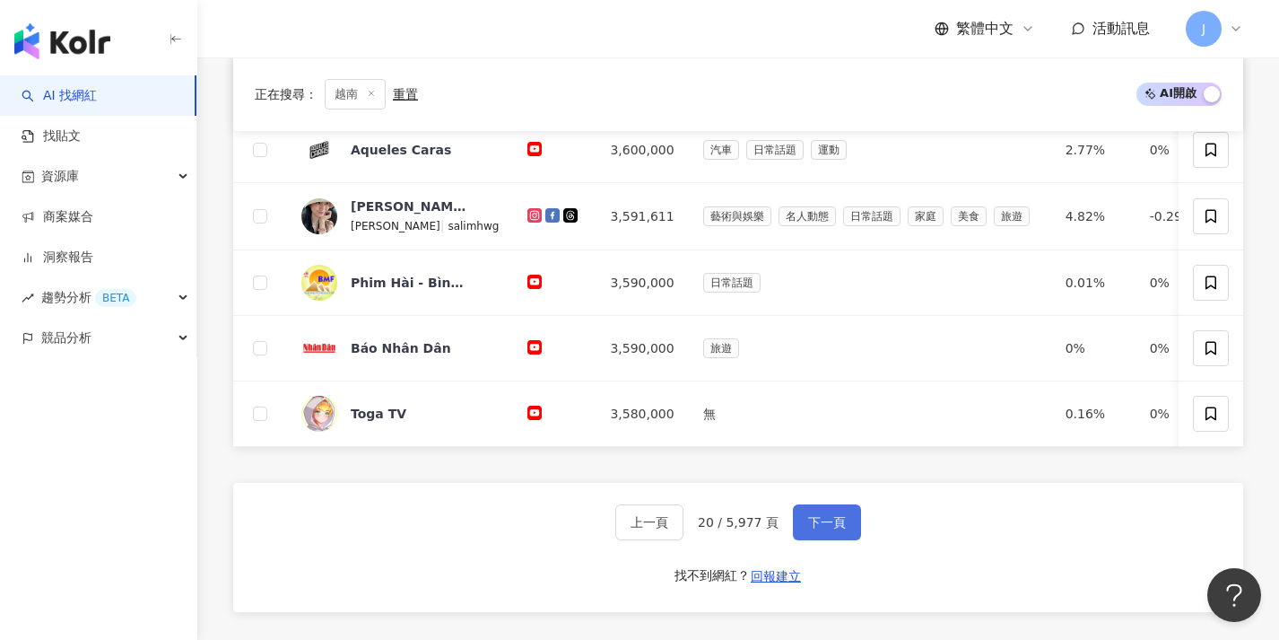
click at [837, 529] on span "下一頁" at bounding box center [827, 522] width 38 height 14
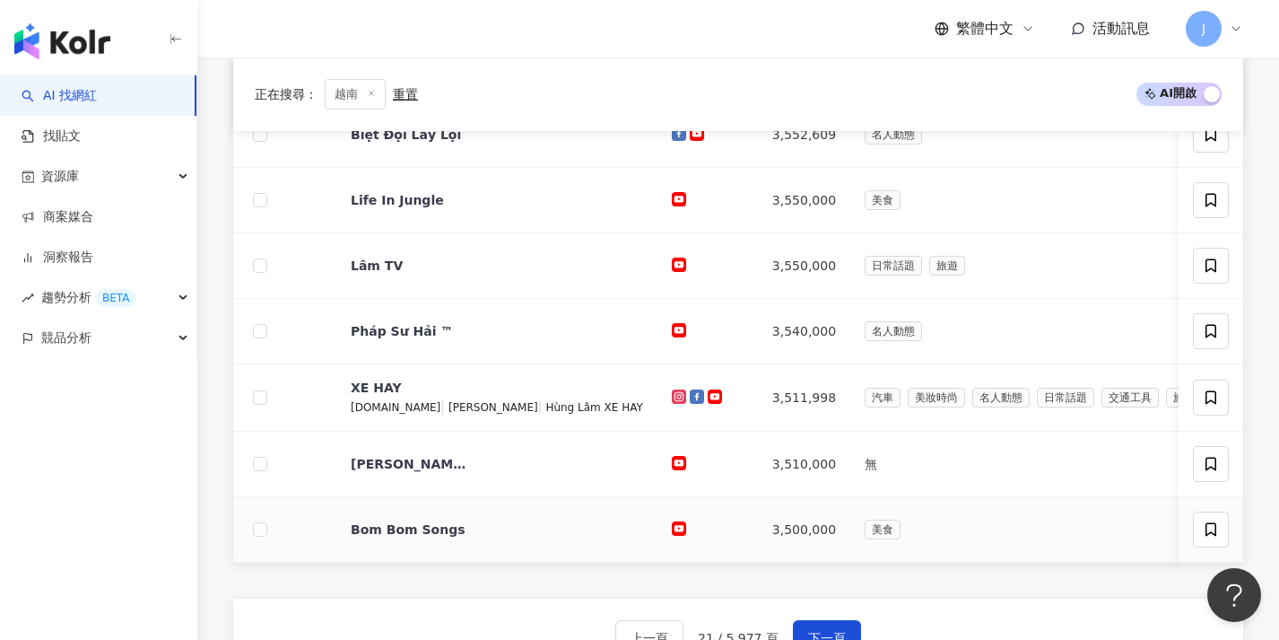
scroll to position [646, 0]
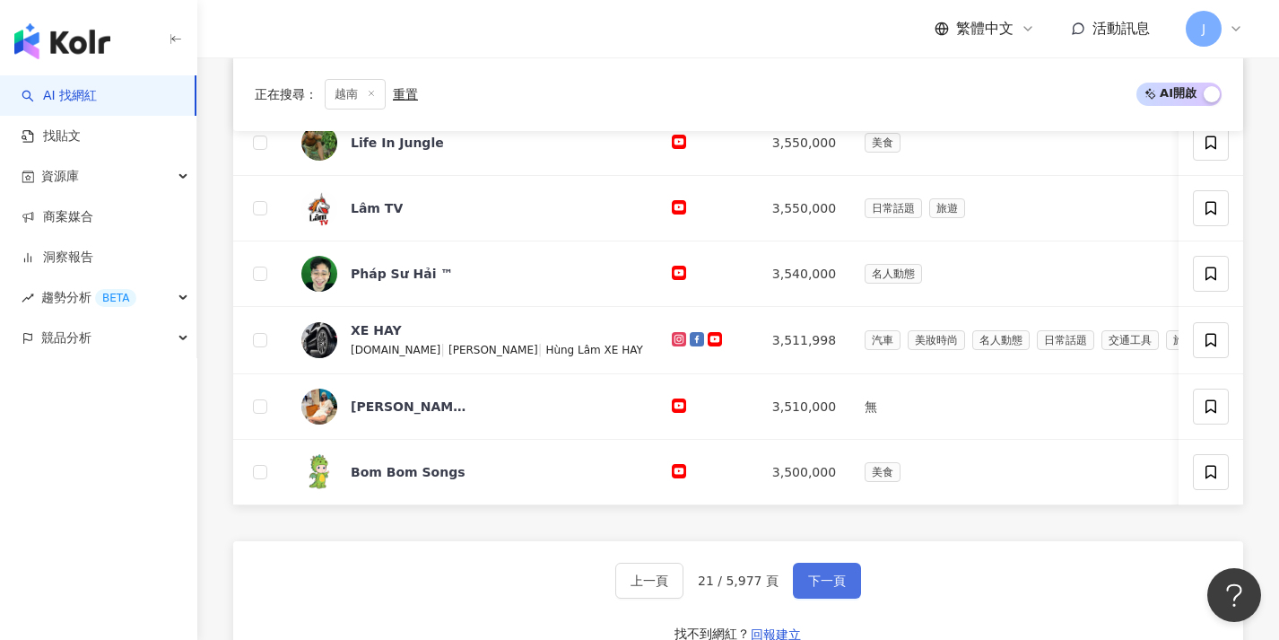
click at [801, 587] on button "下一頁" at bounding box center [827, 580] width 68 height 36
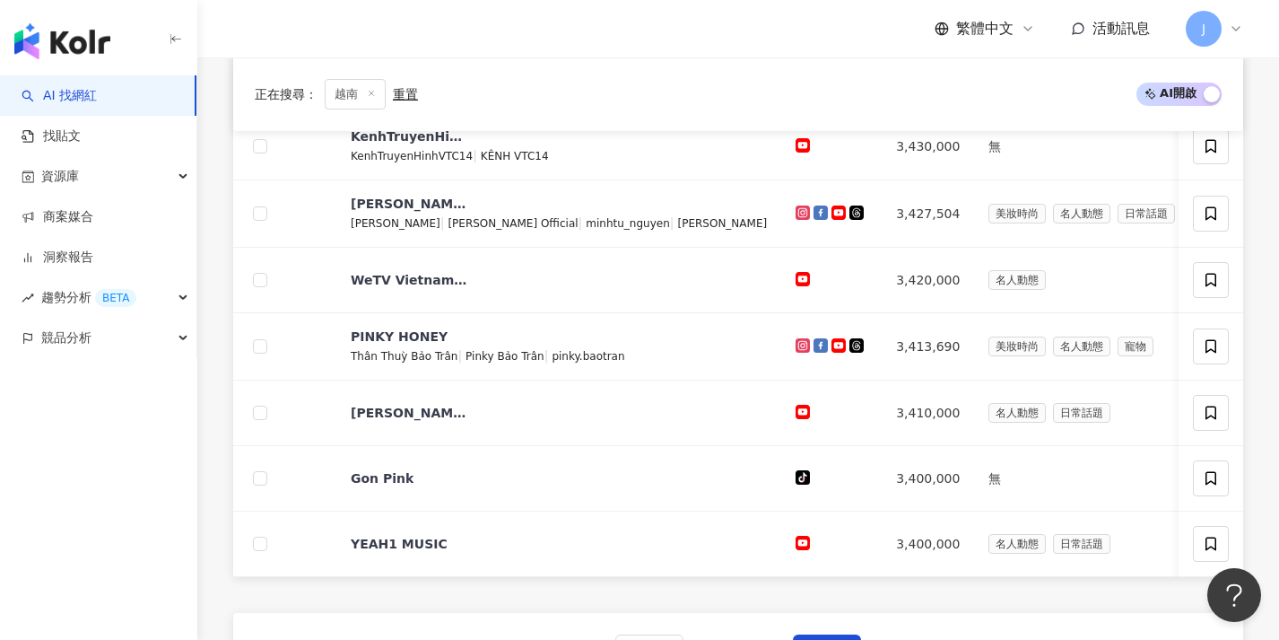
scroll to position [673, 0]
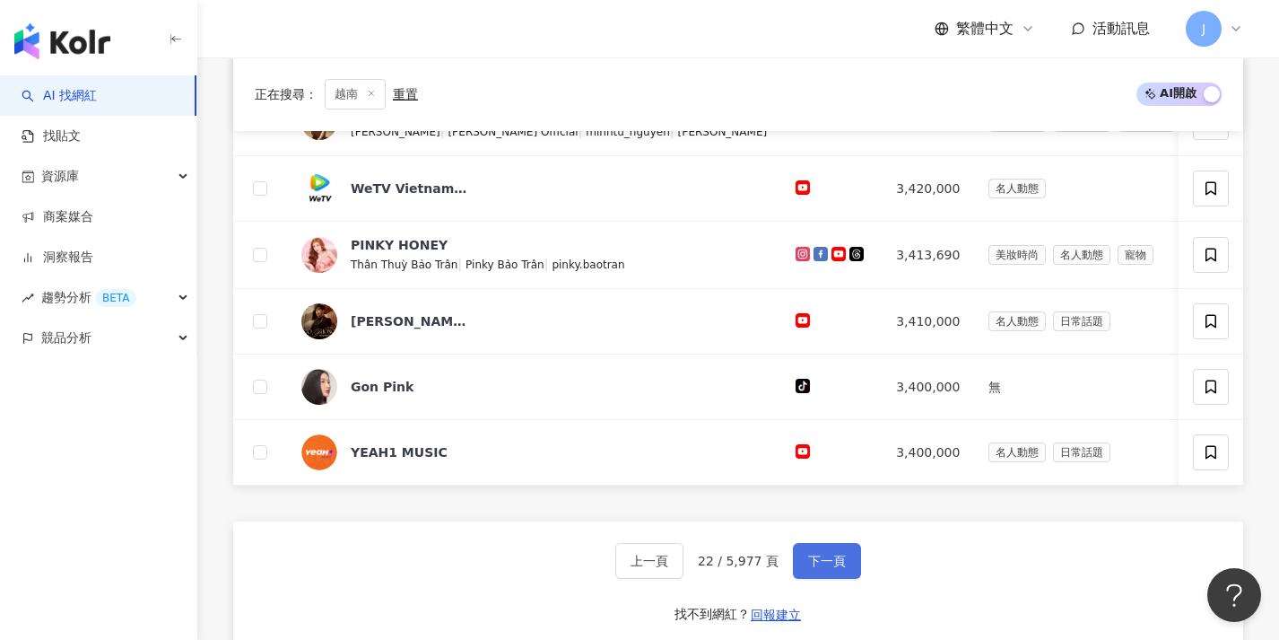
click at [818, 568] on span "下一頁" at bounding box center [827, 560] width 38 height 14
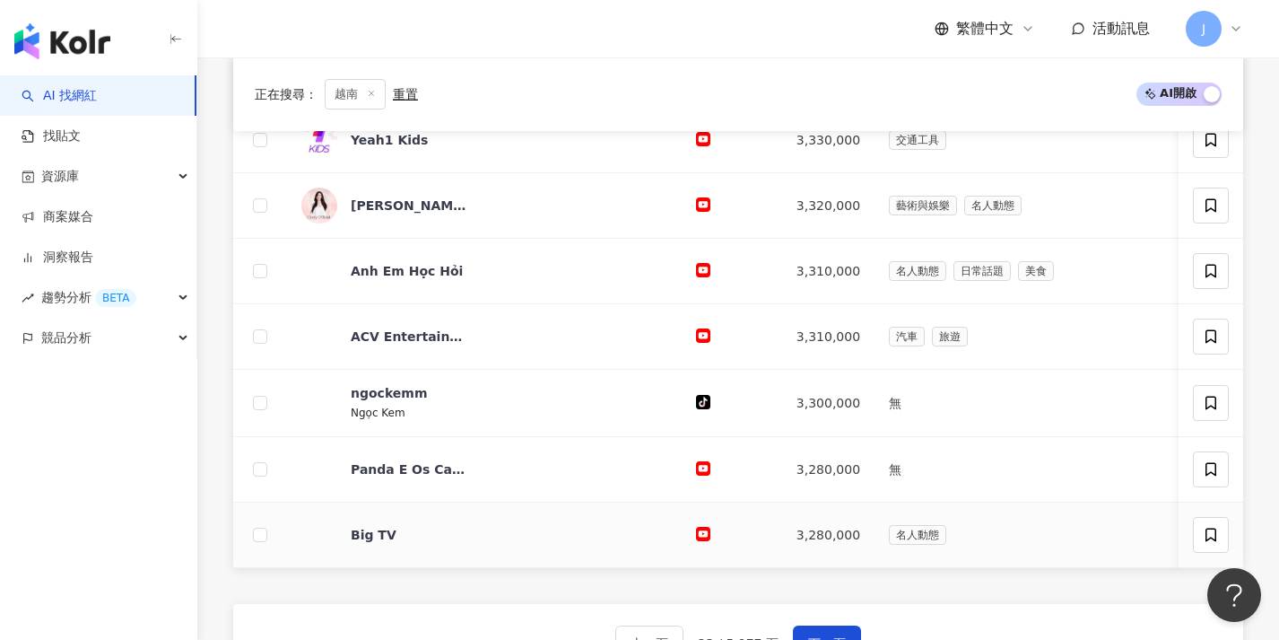
scroll to position [704, 0]
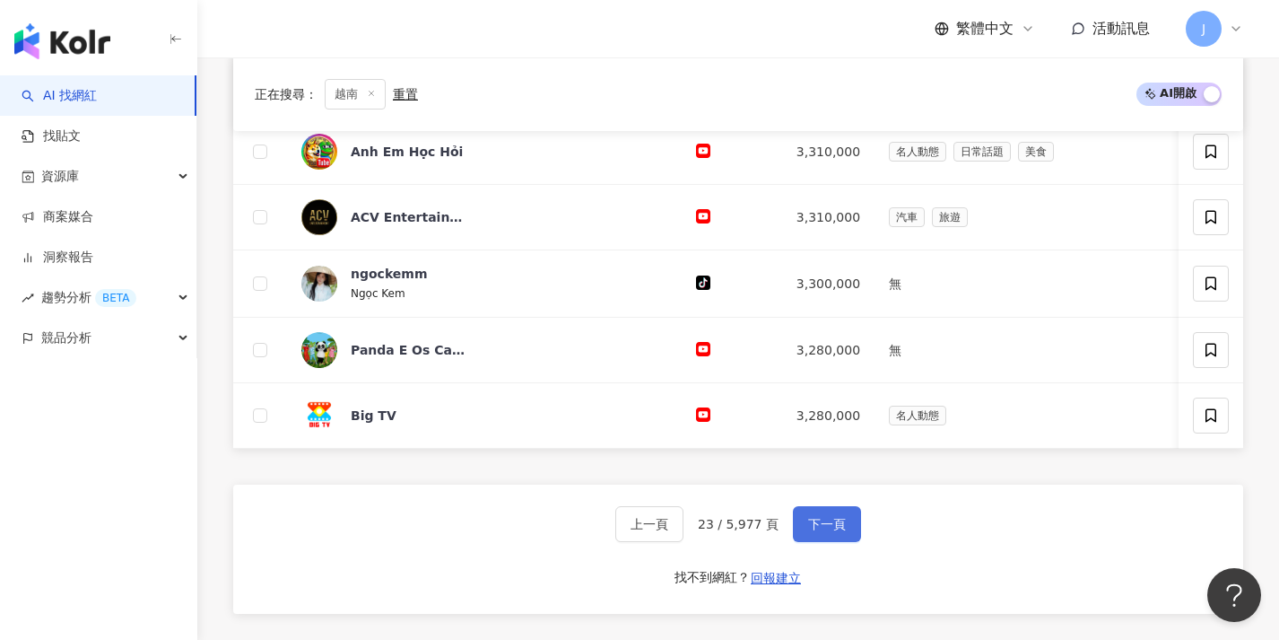
click at [825, 542] on button "下一頁" at bounding box center [827, 524] width 68 height 36
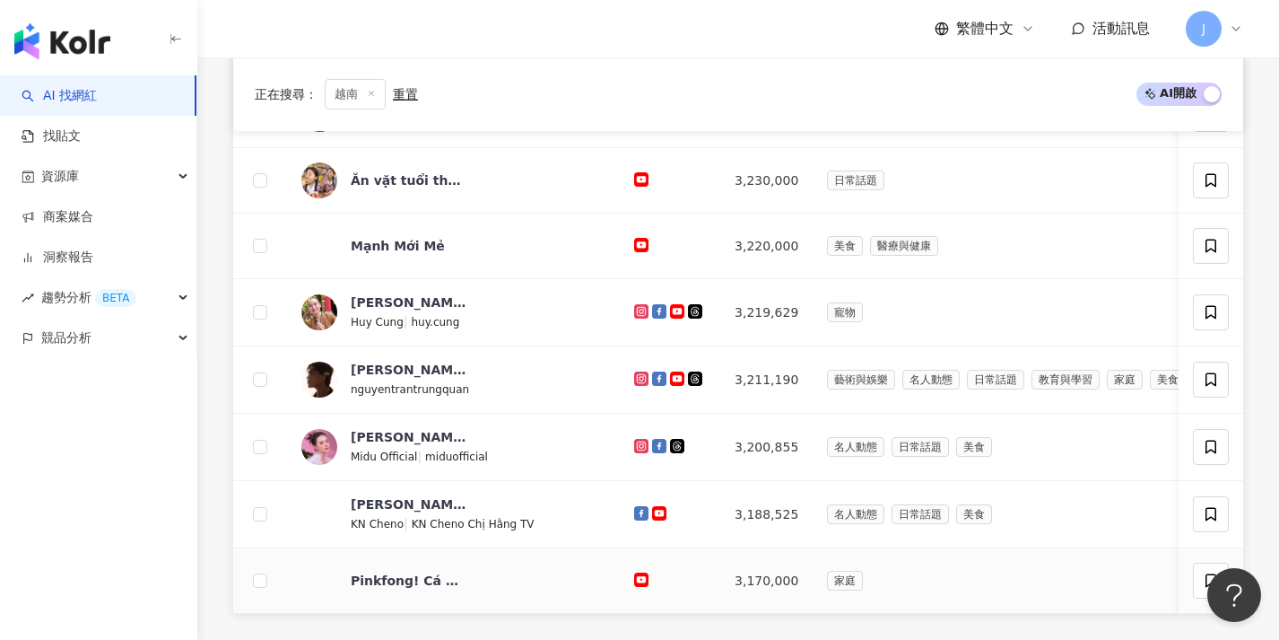
scroll to position [682, 0]
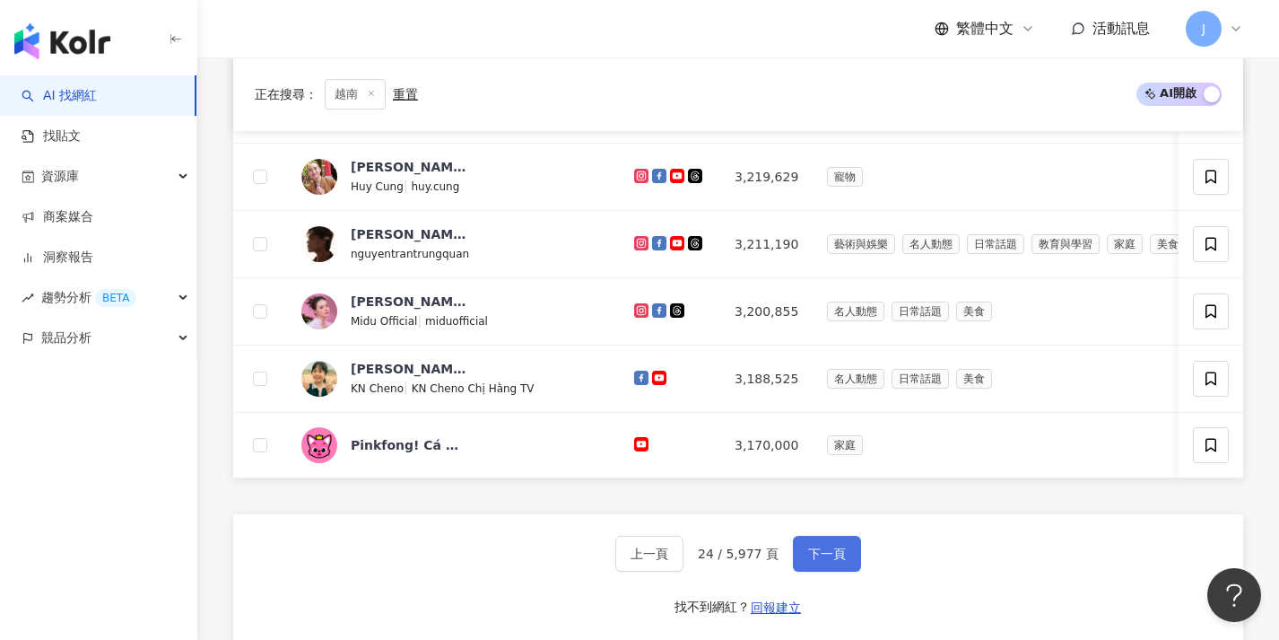
click at [814, 554] on button "下一頁" at bounding box center [827, 554] width 68 height 36
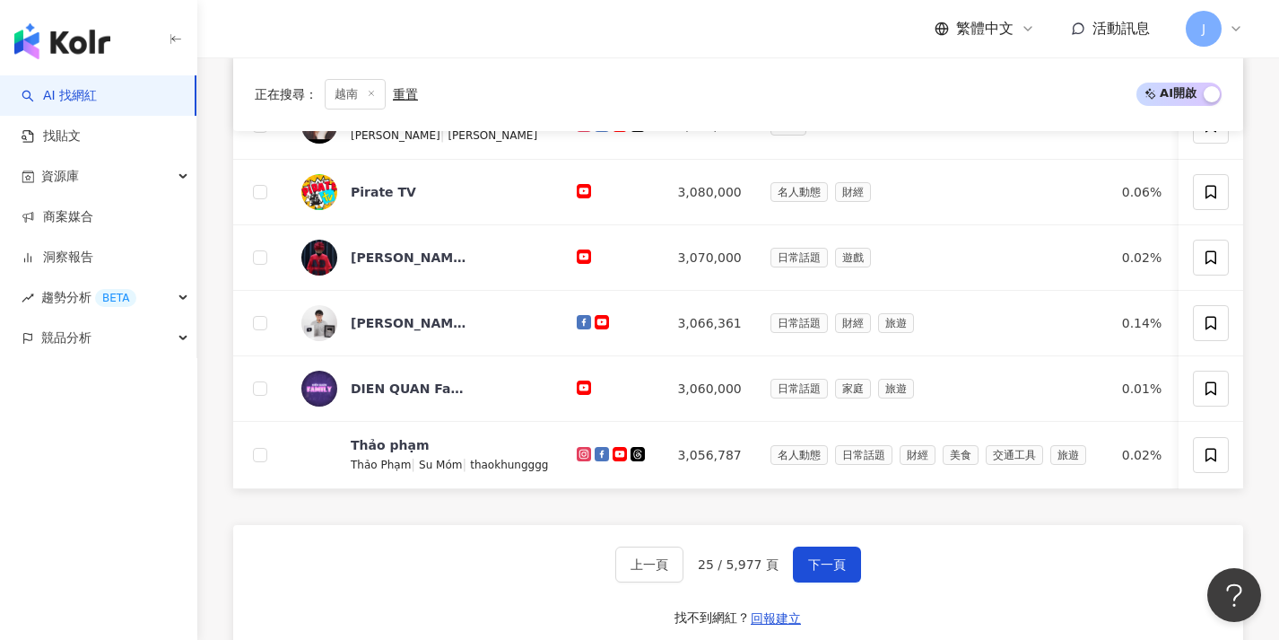
scroll to position [771, 0]
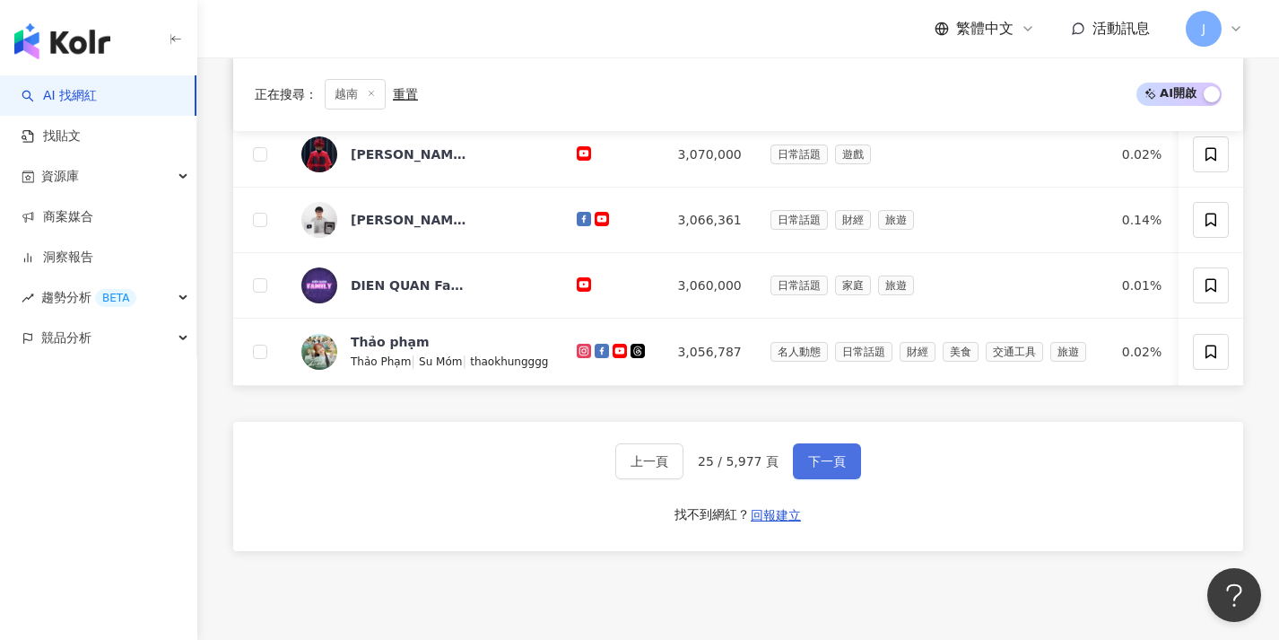
click at [824, 479] on button "下一頁" at bounding box center [827, 461] width 68 height 36
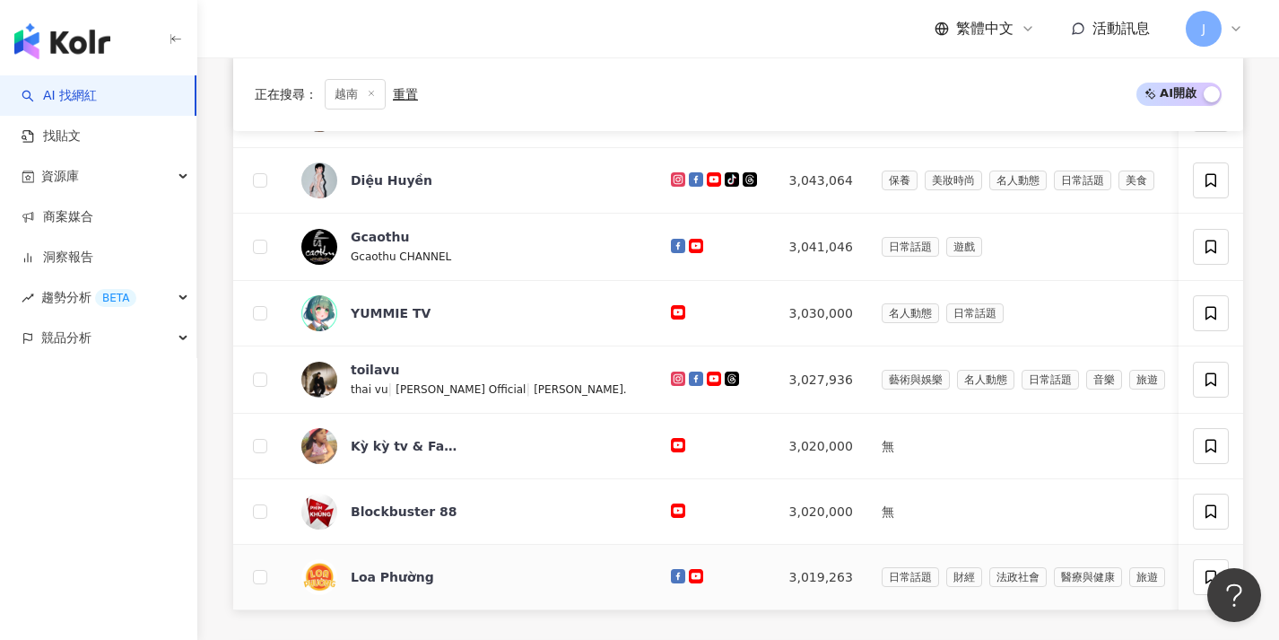
scroll to position [771, 0]
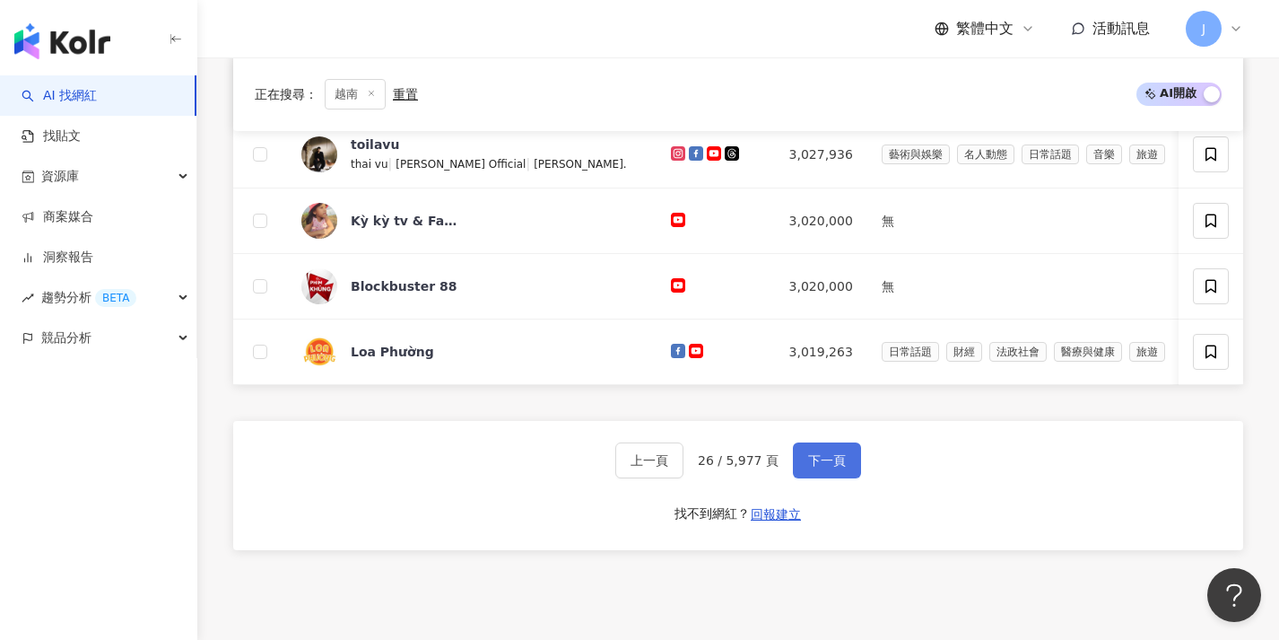
click at [818, 466] on span "下一頁" at bounding box center [827, 460] width 38 height 14
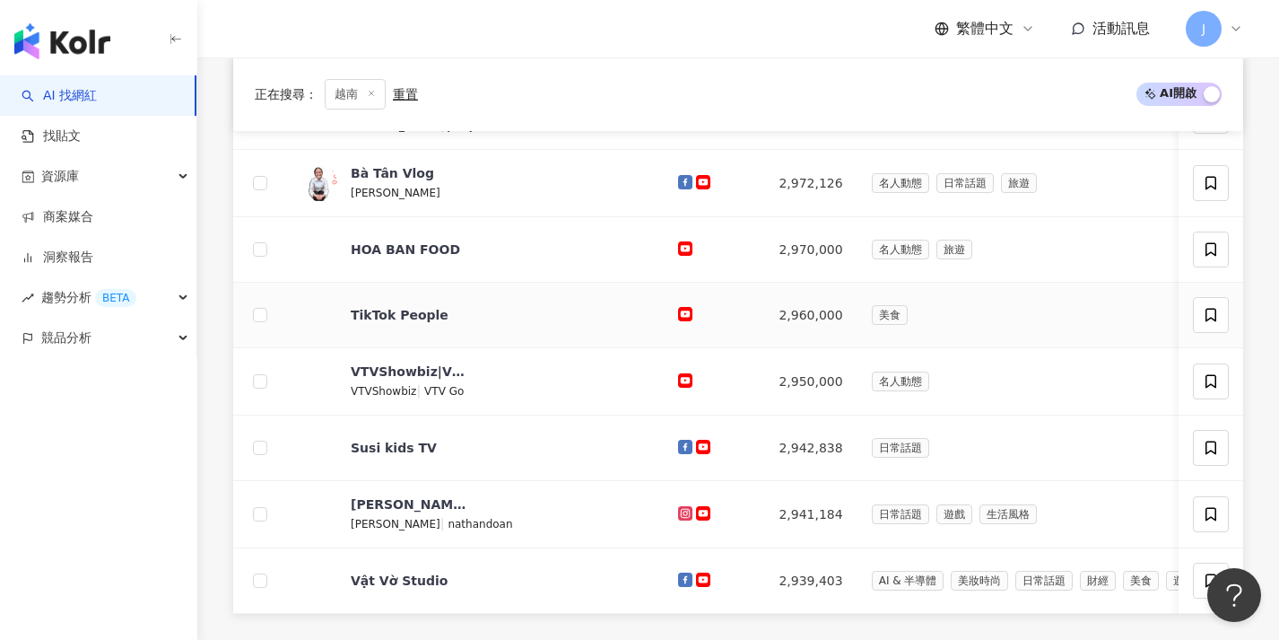
scroll to position [692, 0]
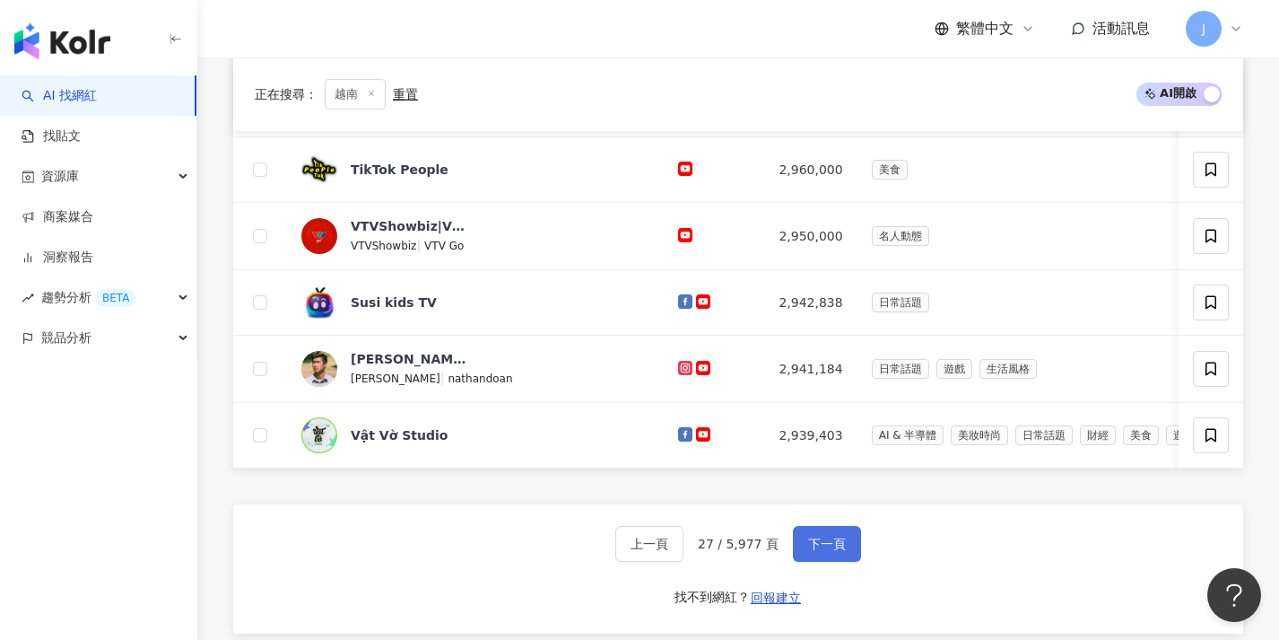
click at [835, 562] on button "下一頁" at bounding box center [827, 544] width 68 height 36
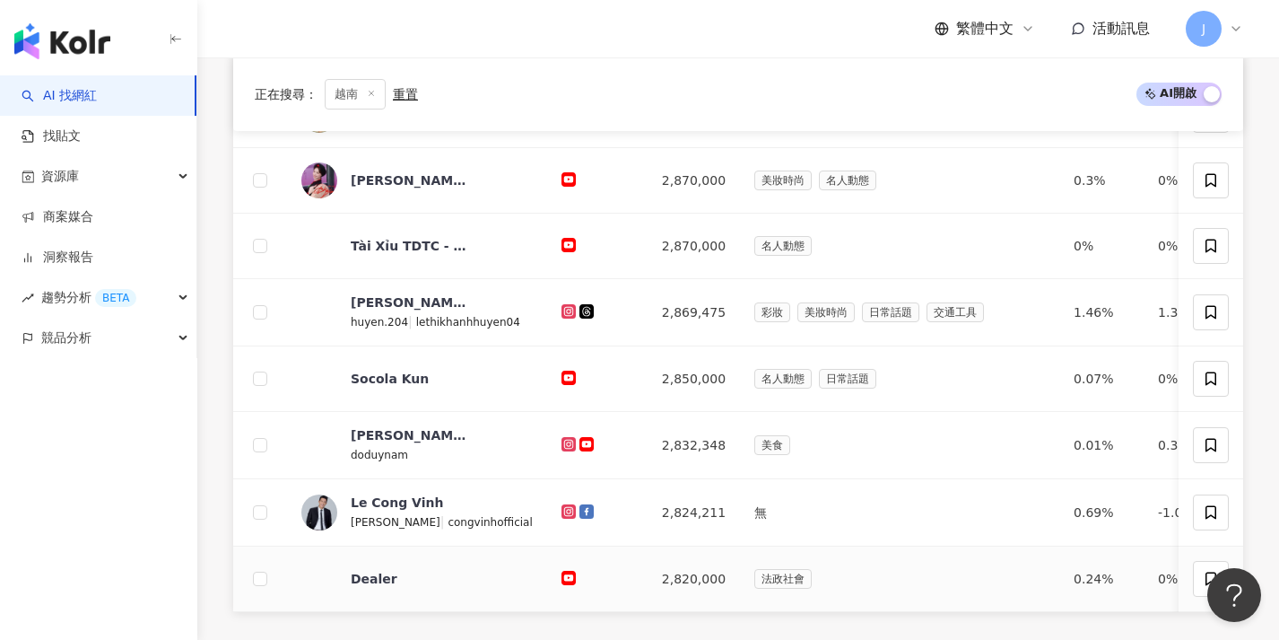
scroll to position [632, 0]
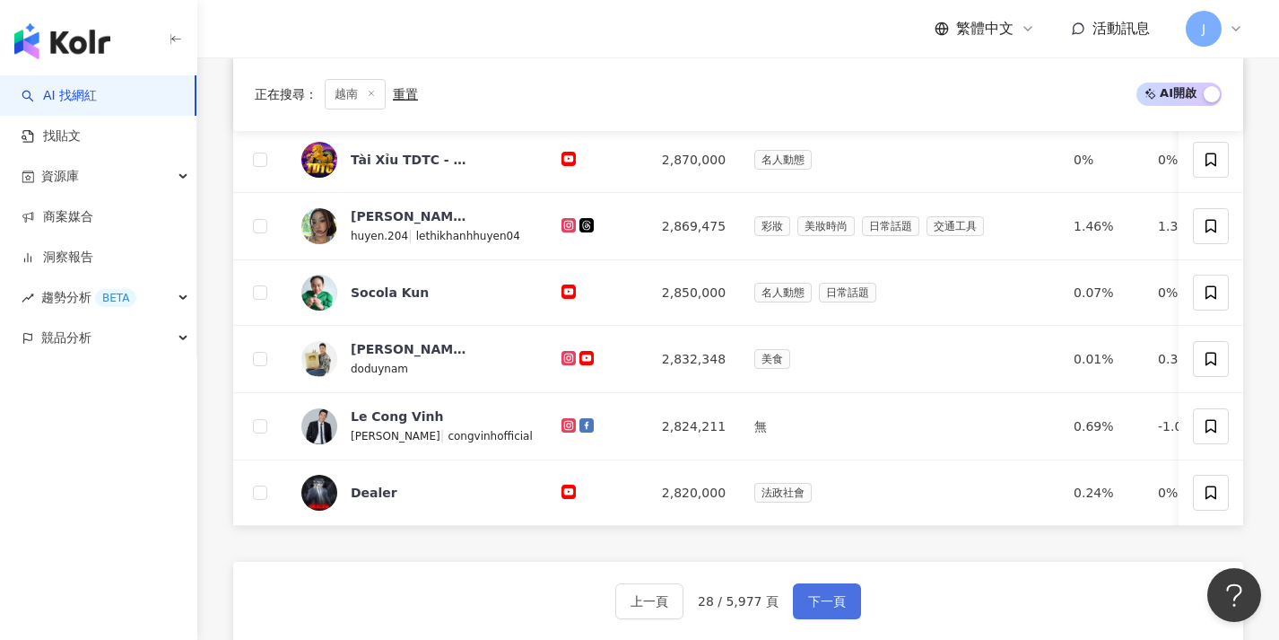
click at [828, 597] on button "下一頁" at bounding box center [827, 601] width 68 height 36
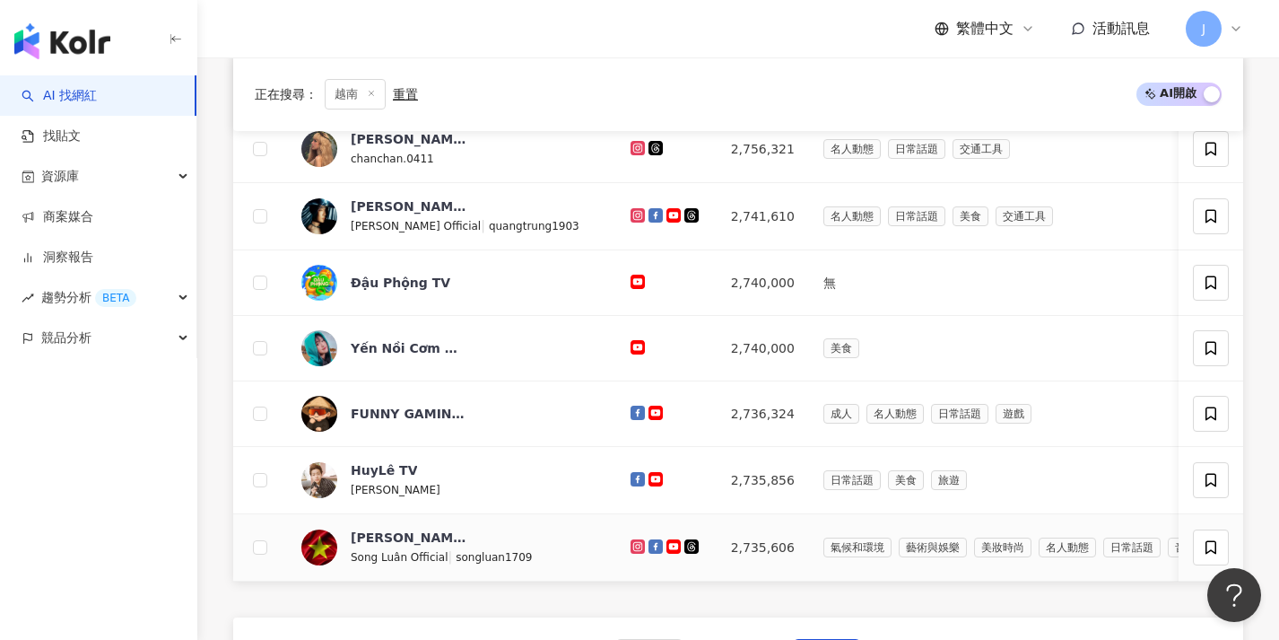
scroll to position [721, 0]
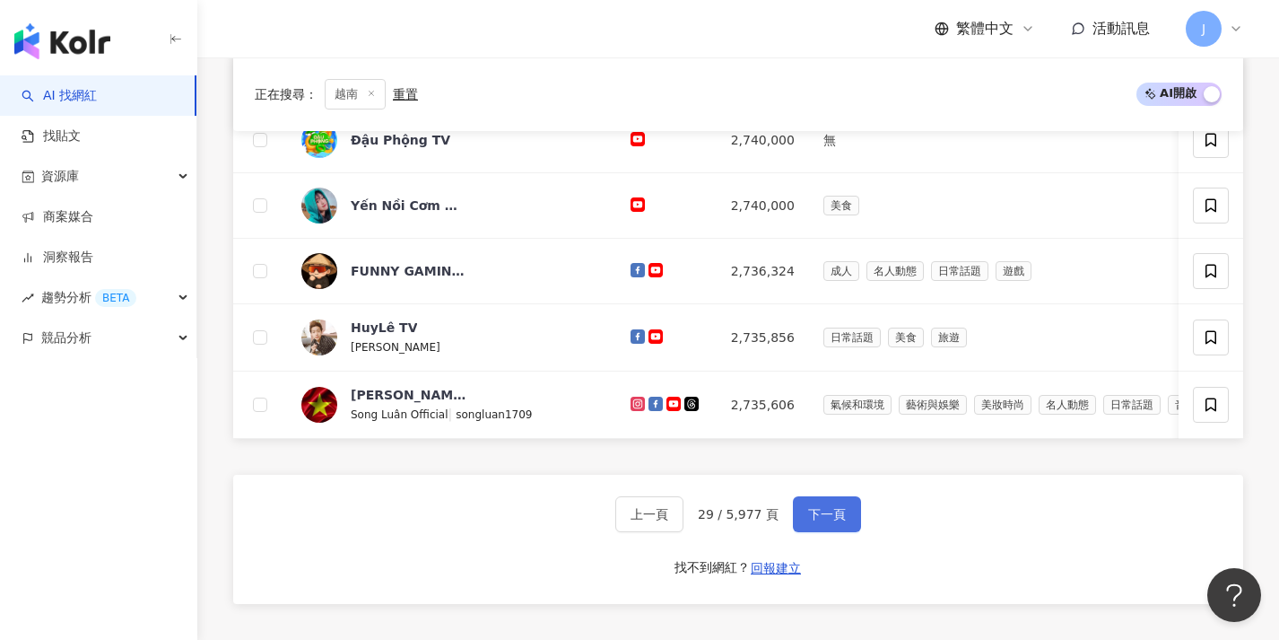
click at [818, 521] on span "下一頁" at bounding box center [827, 514] width 38 height 14
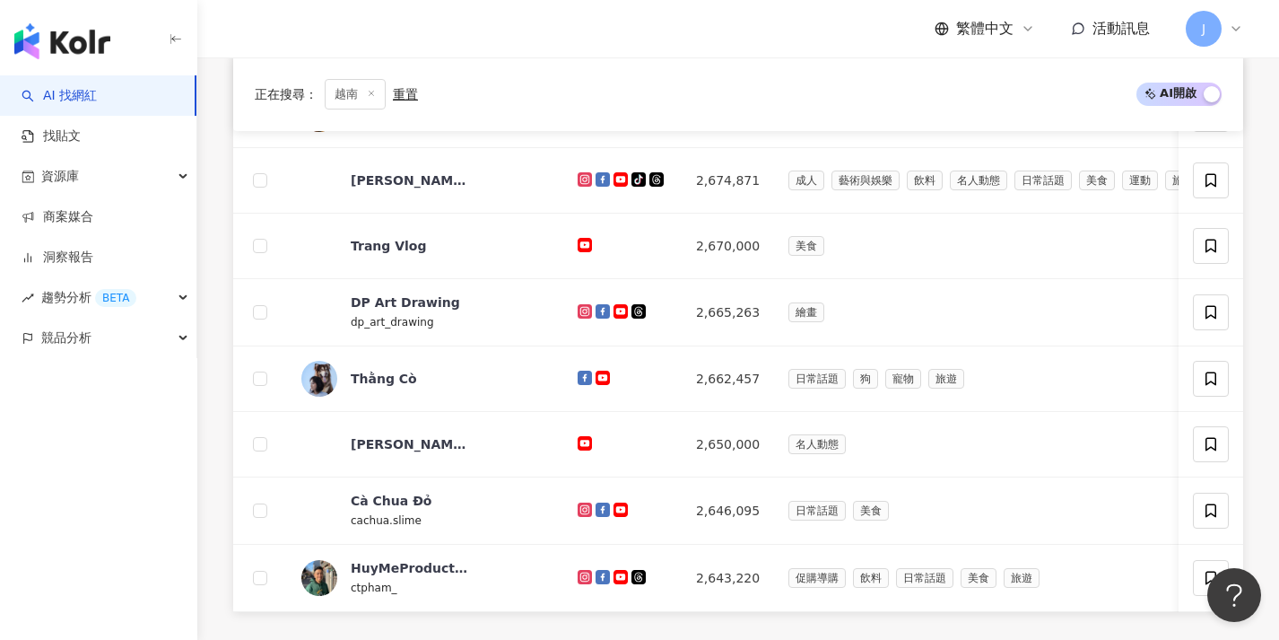
scroll to position [714, 0]
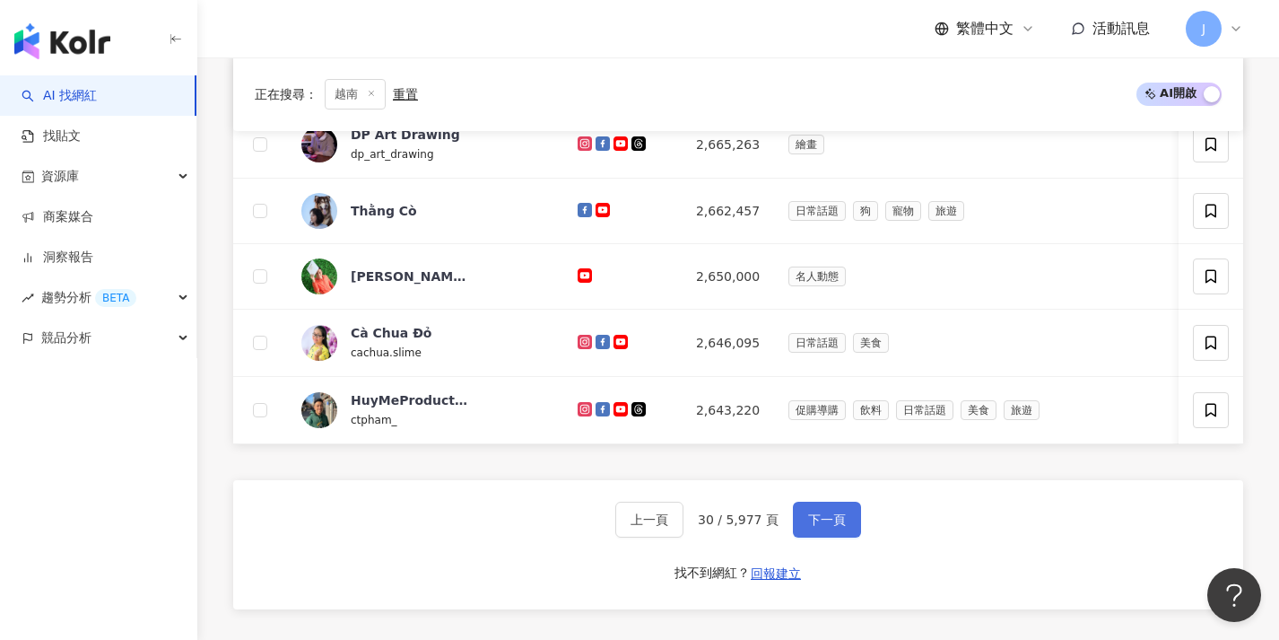
click at [818, 527] on span "下一頁" at bounding box center [827, 519] width 38 height 14
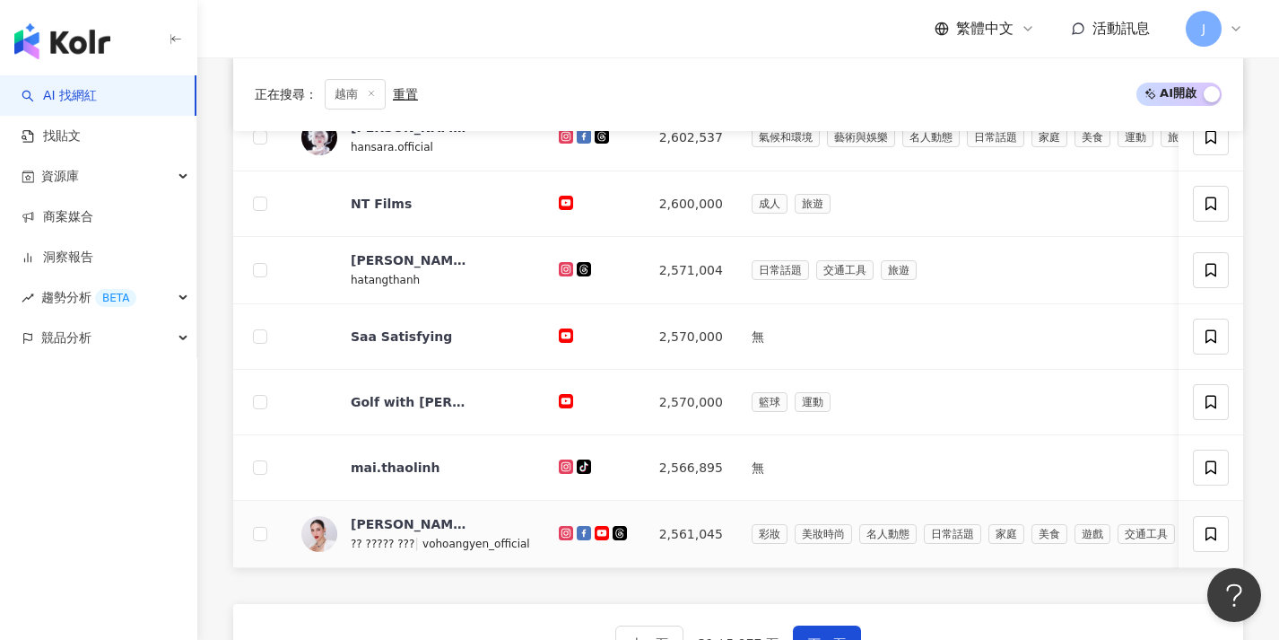
scroll to position [724, 0]
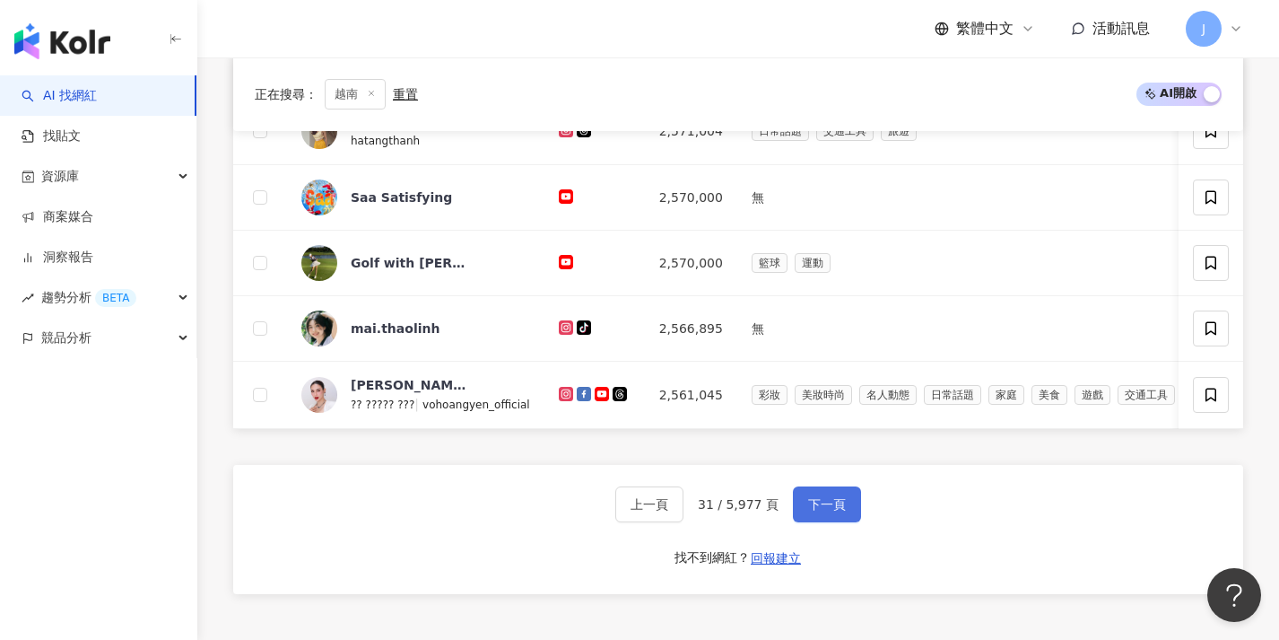
click at [818, 522] on button "下一頁" at bounding box center [827, 504] width 68 height 36
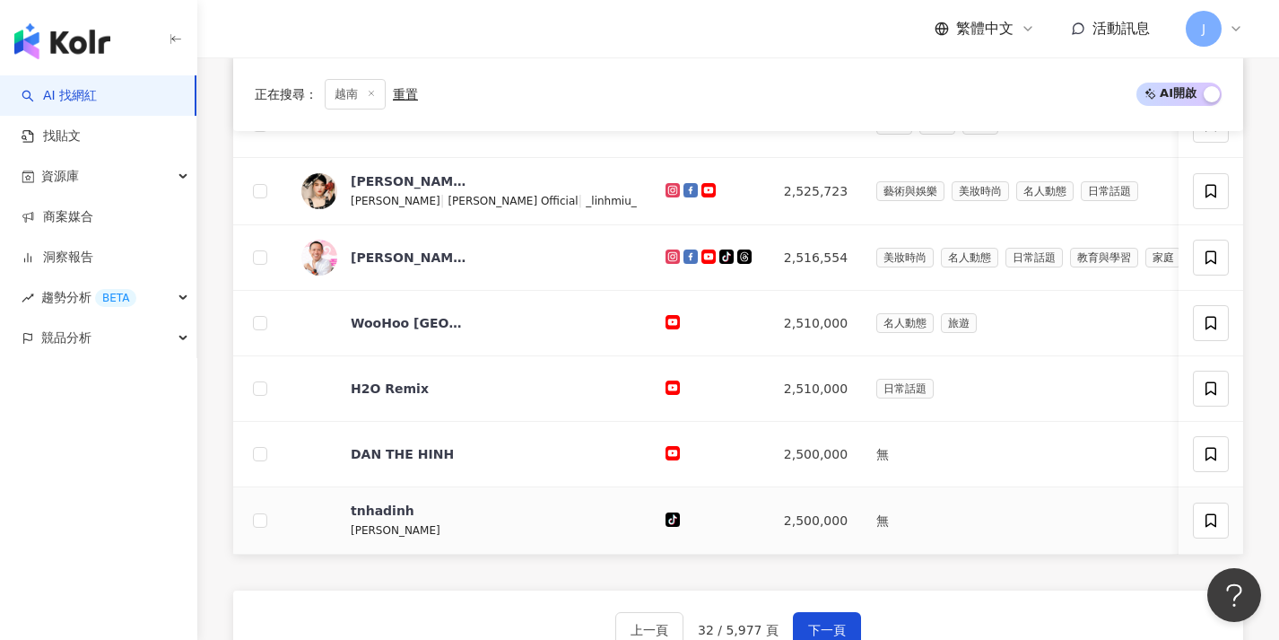
scroll to position [639, 0]
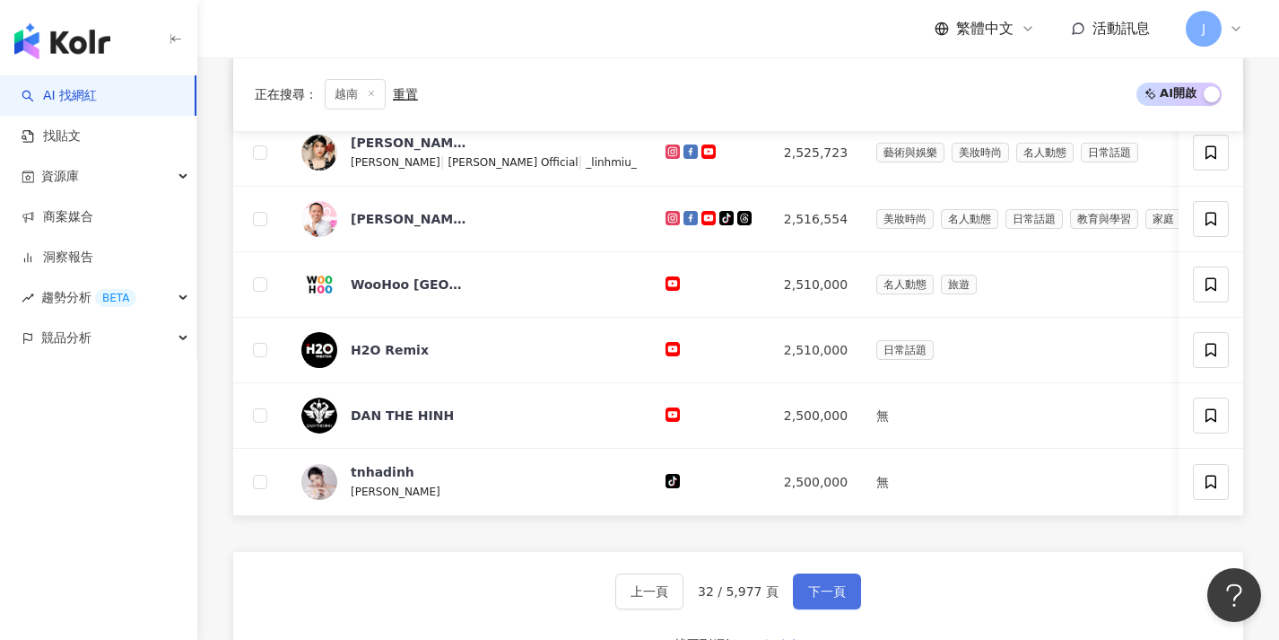
click at [821, 598] on span "下一頁" at bounding box center [827, 591] width 38 height 14
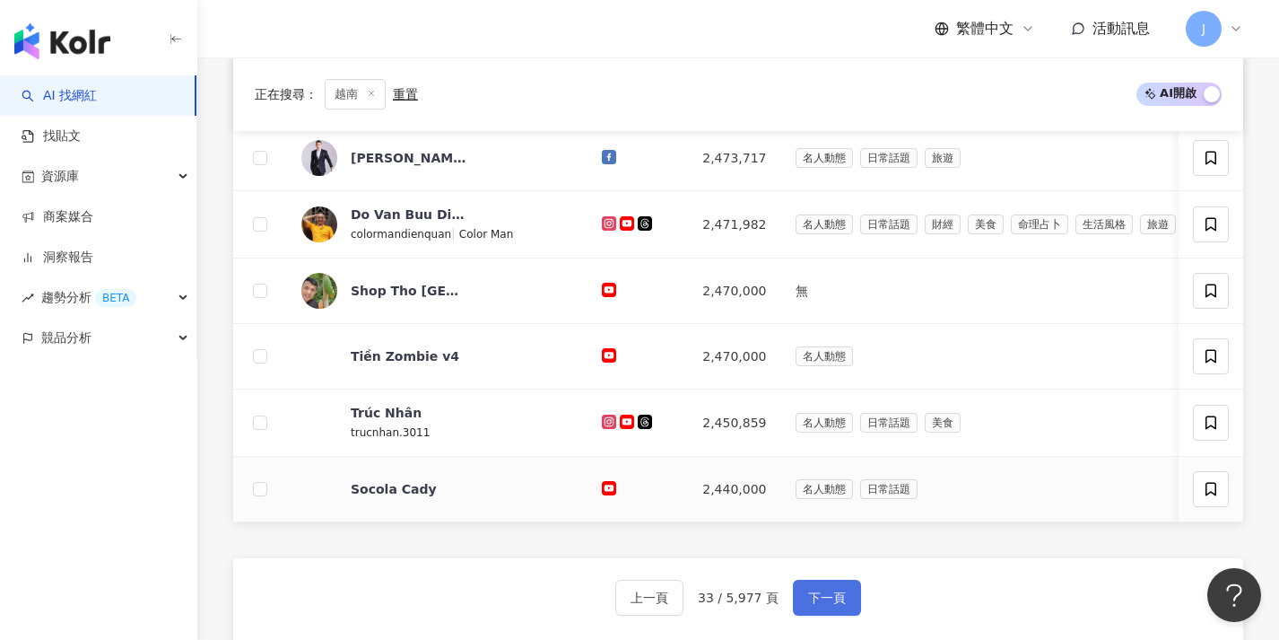
scroll to position [781, 0]
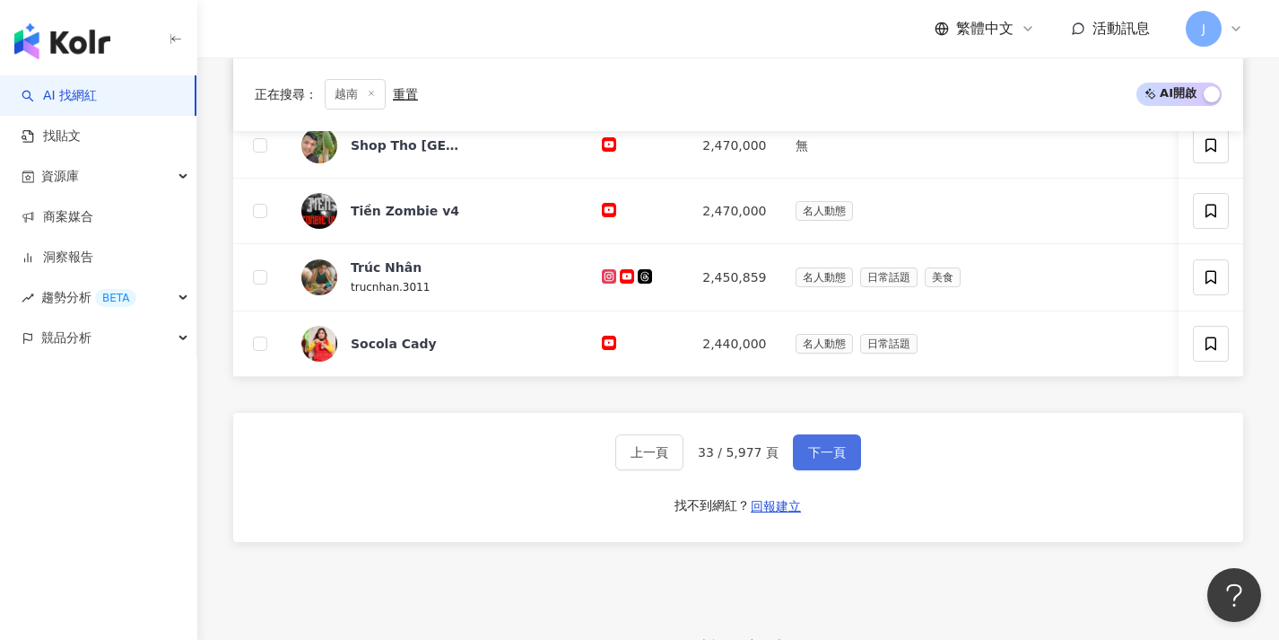
click at [836, 452] on button "下一頁" at bounding box center [827, 452] width 68 height 36
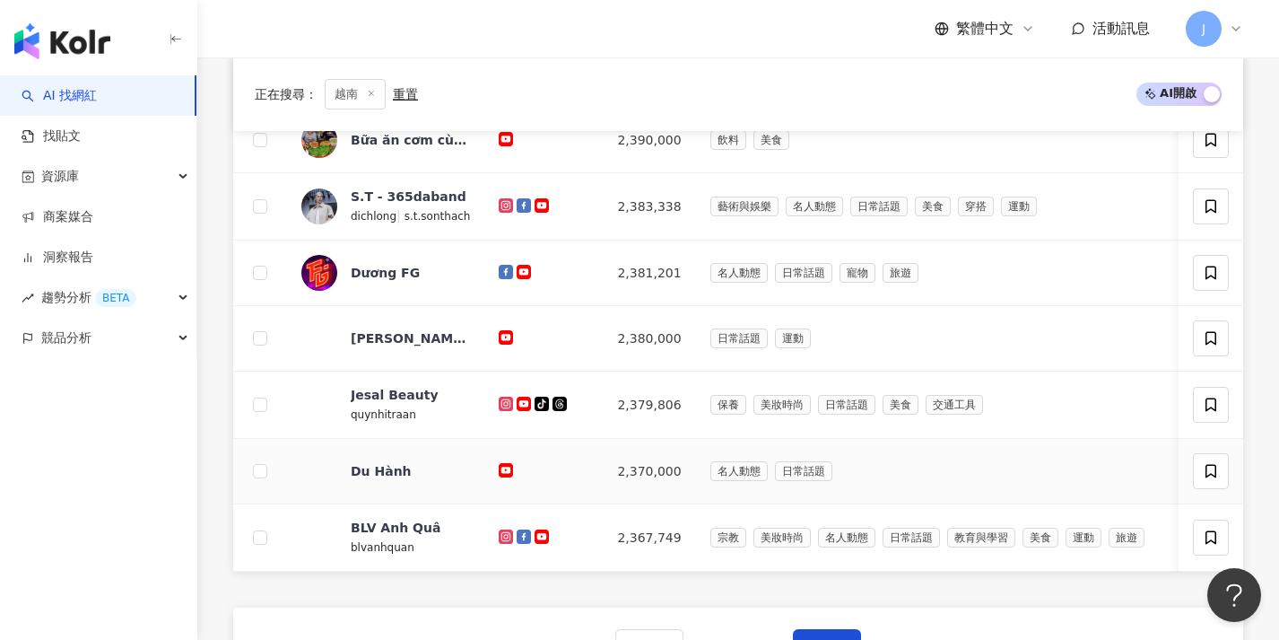
scroll to position [673, 0]
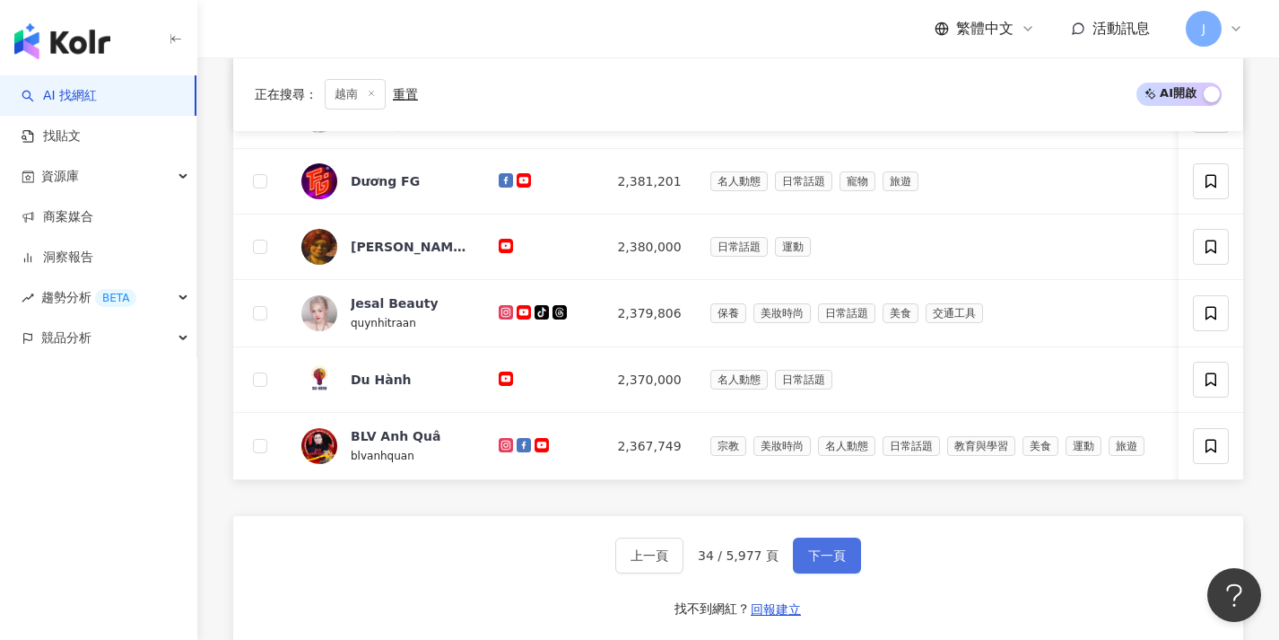
click at [824, 559] on button "下一頁" at bounding box center [827, 555] width 68 height 36
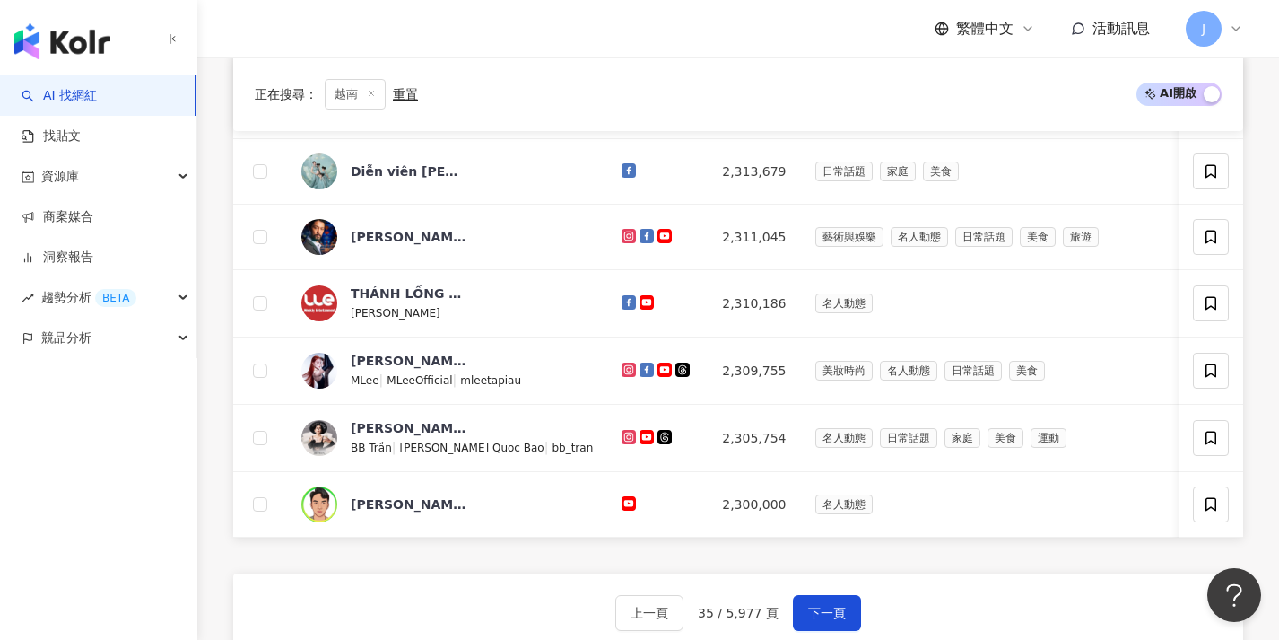
scroll to position [654, 0]
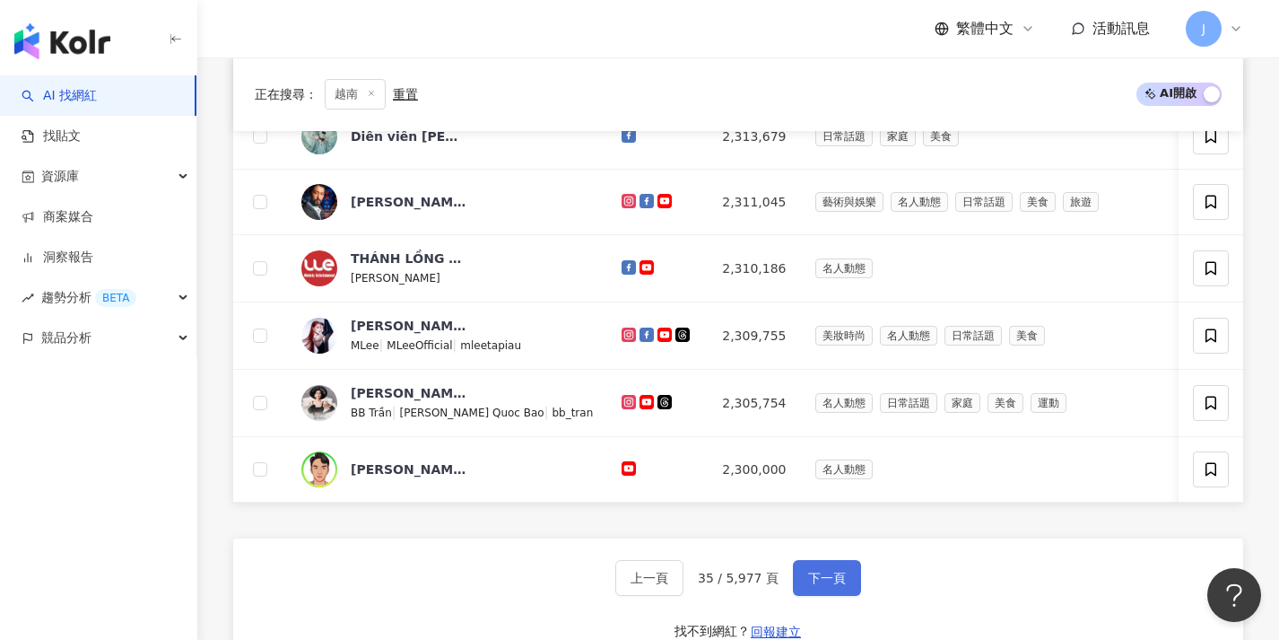
click at [825, 580] on button "下一頁" at bounding box center [827, 578] width 68 height 36
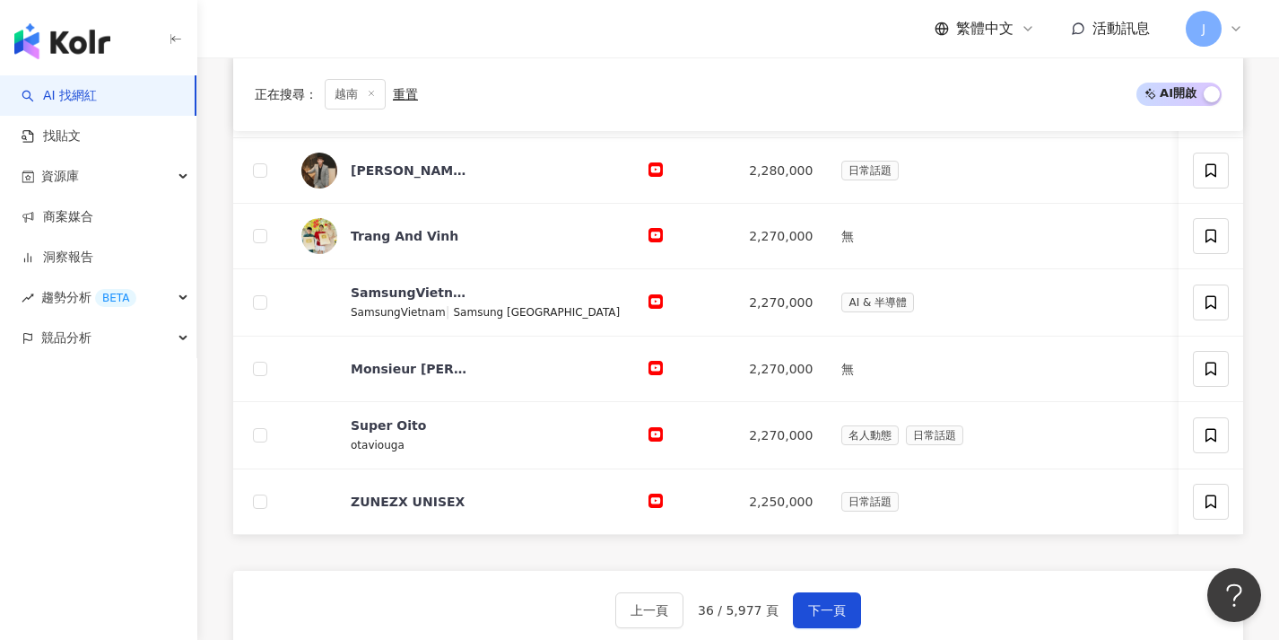
scroll to position [655, 0]
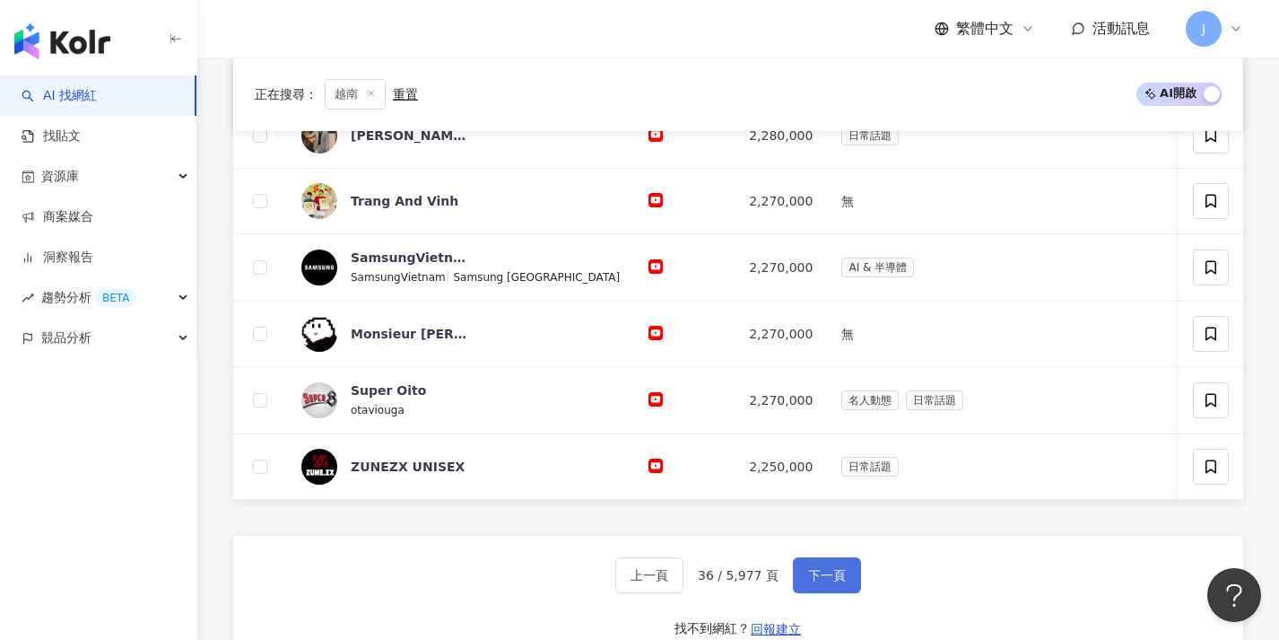
click at [808, 581] on span "下一頁" at bounding box center [827, 575] width 38 height 14
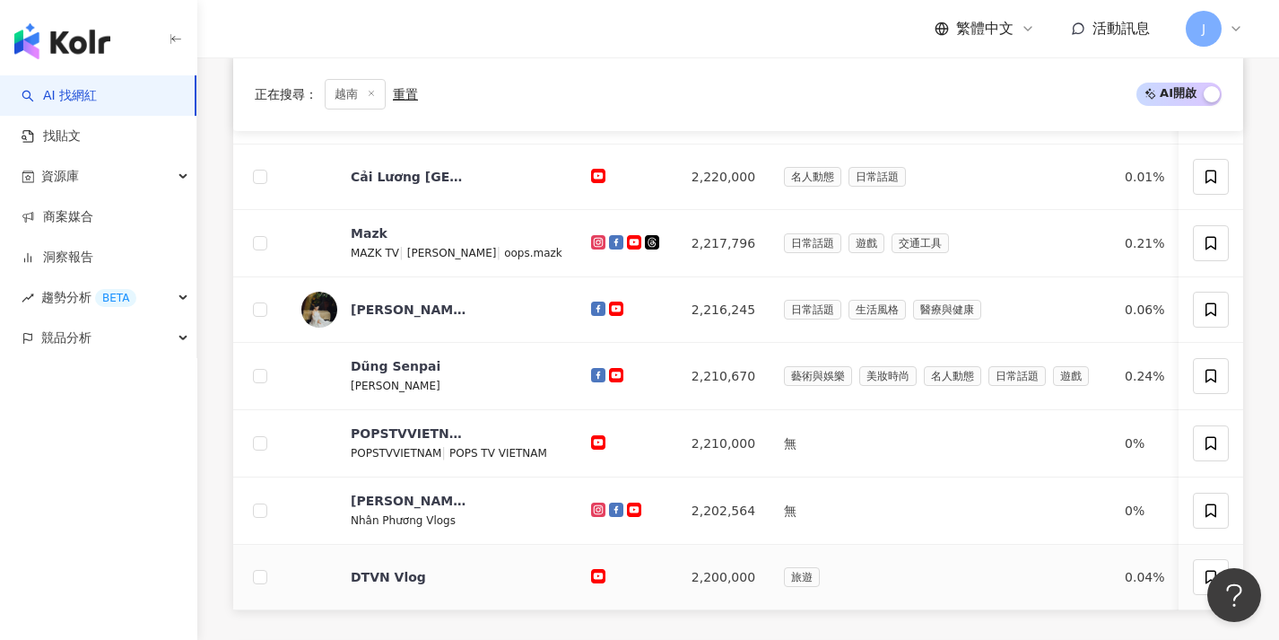
scroll to position [718, 0]
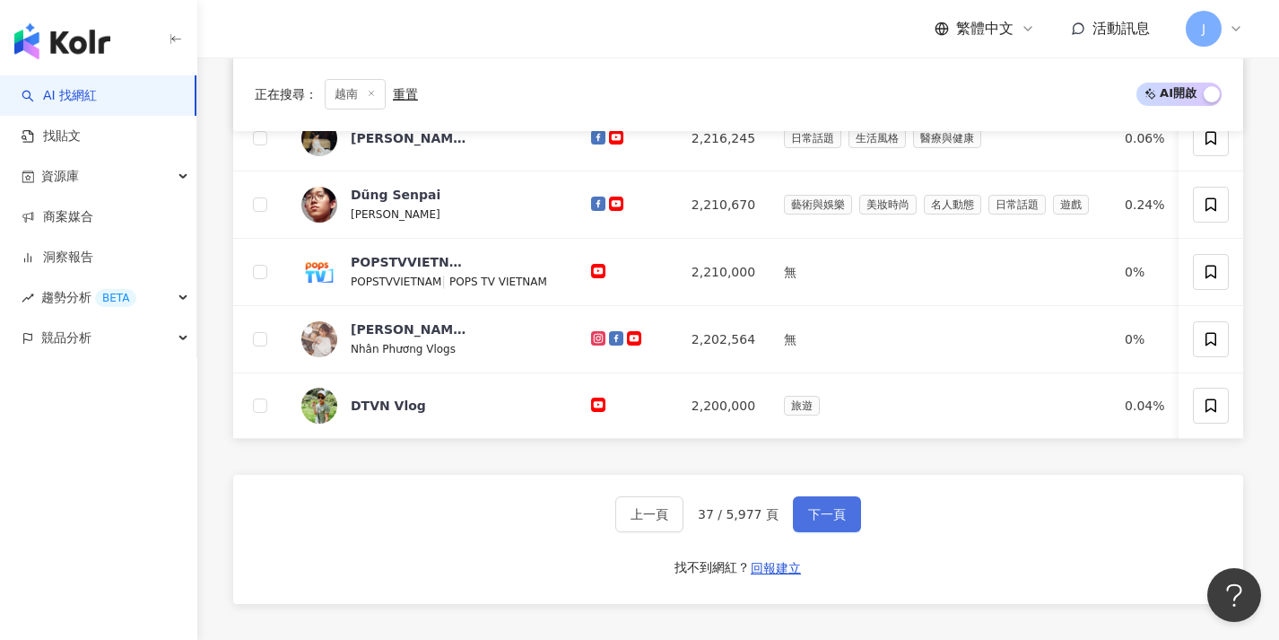
click at [835, 532] on button "下一頁" at bounding box center [827, 514] width 68 height 36
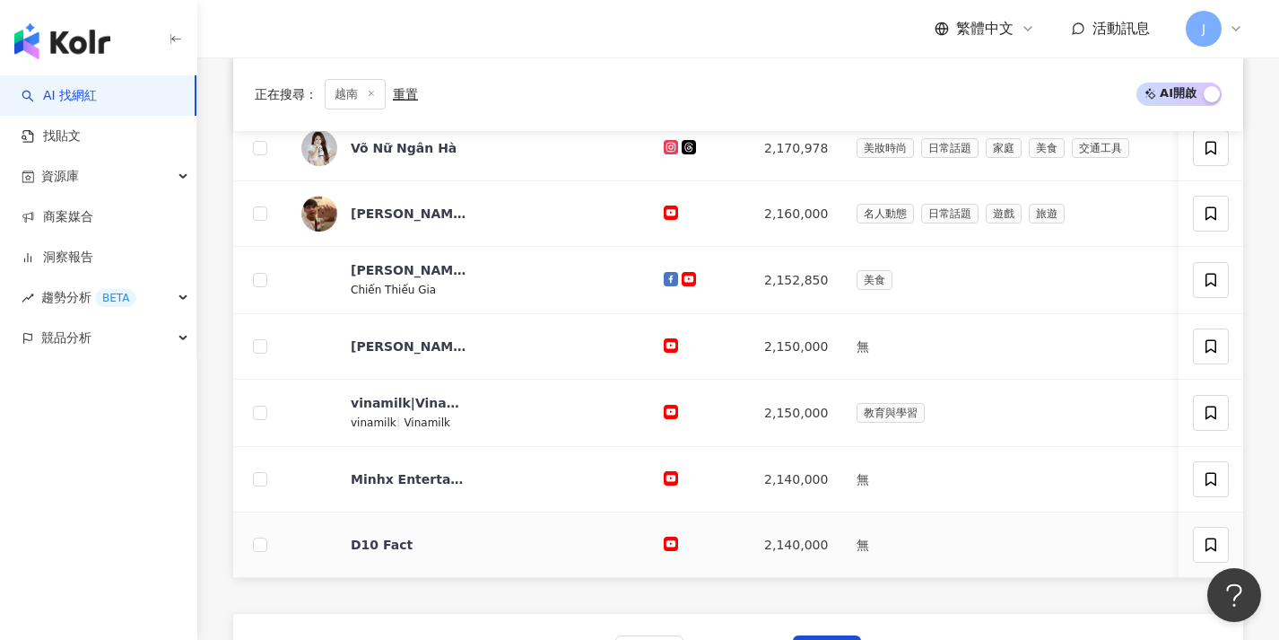
scroll to position [746, 0]
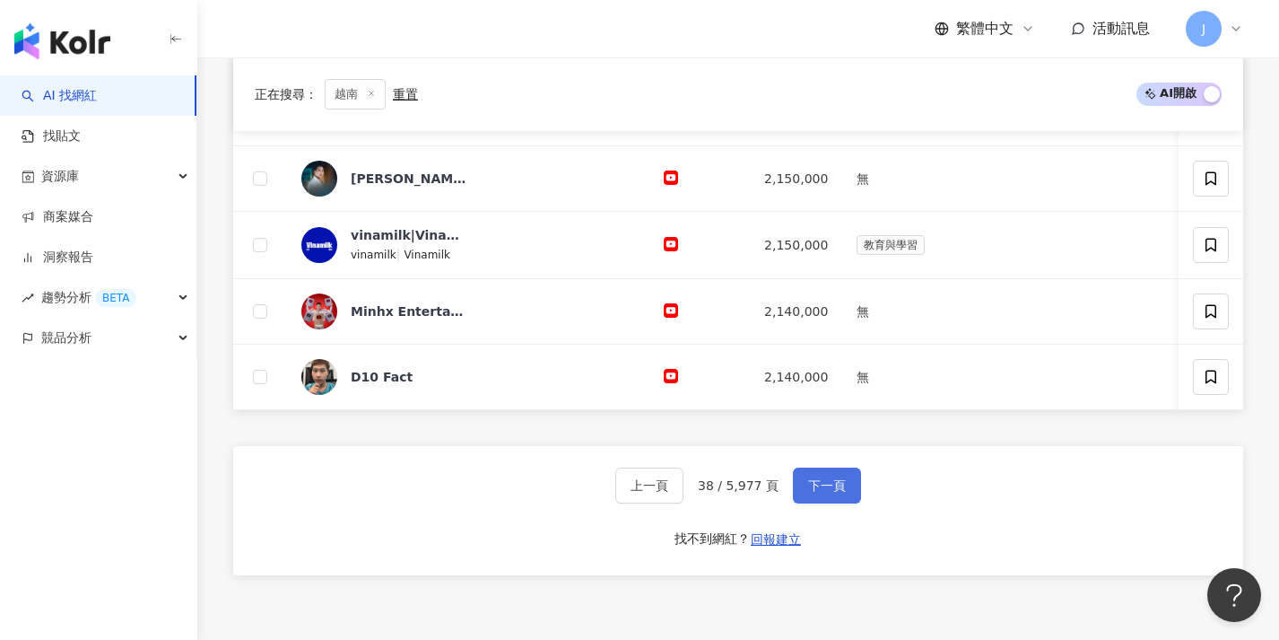
click at [840, 503] on button "下一頁" at bounding box center [827, 485] width 68 height 36
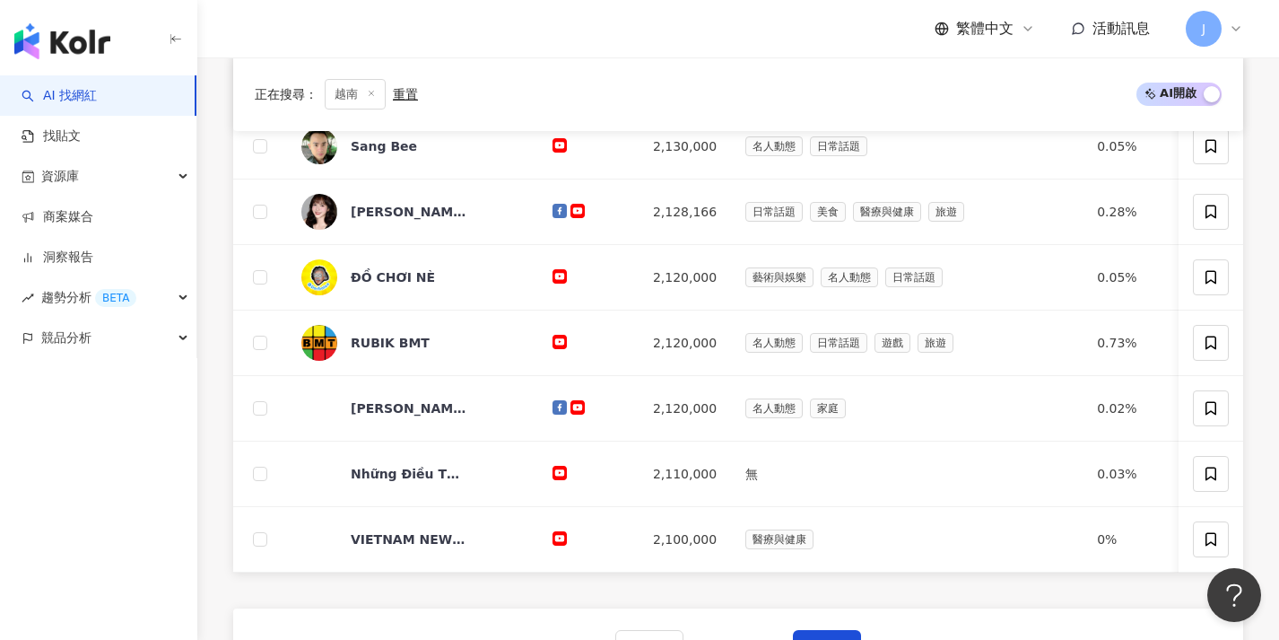
scroll to position [661, 0]
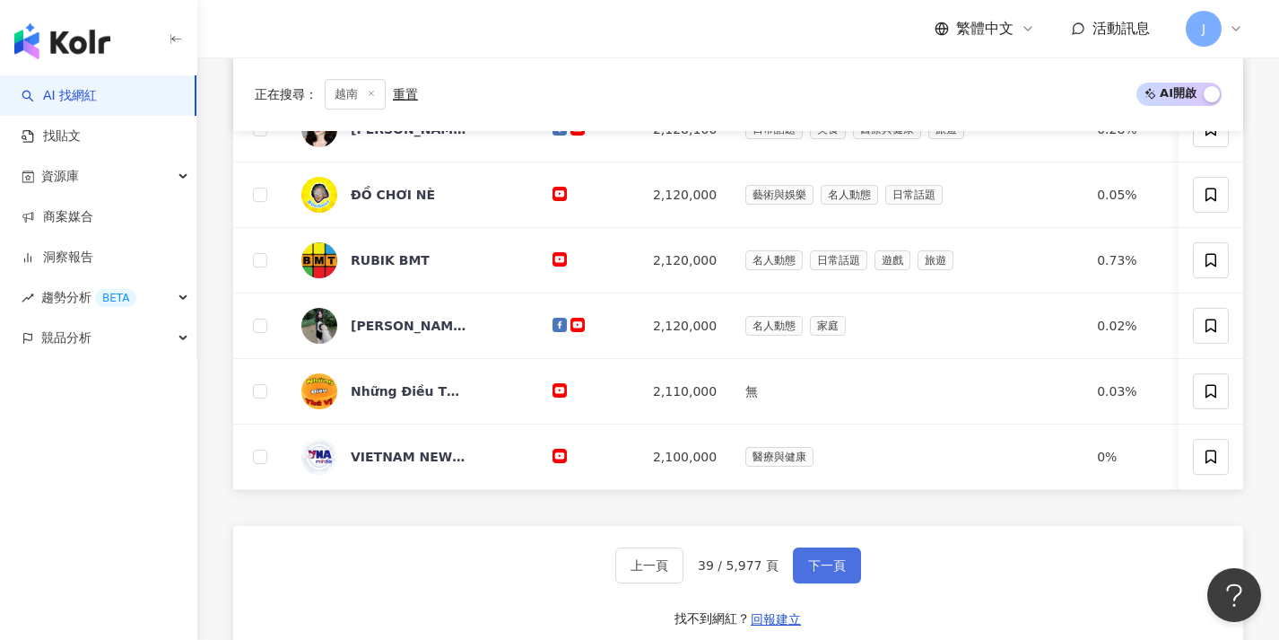
click at [814, 563] on button "下一頁" at bounding box center [827, 565] width 68 height 36
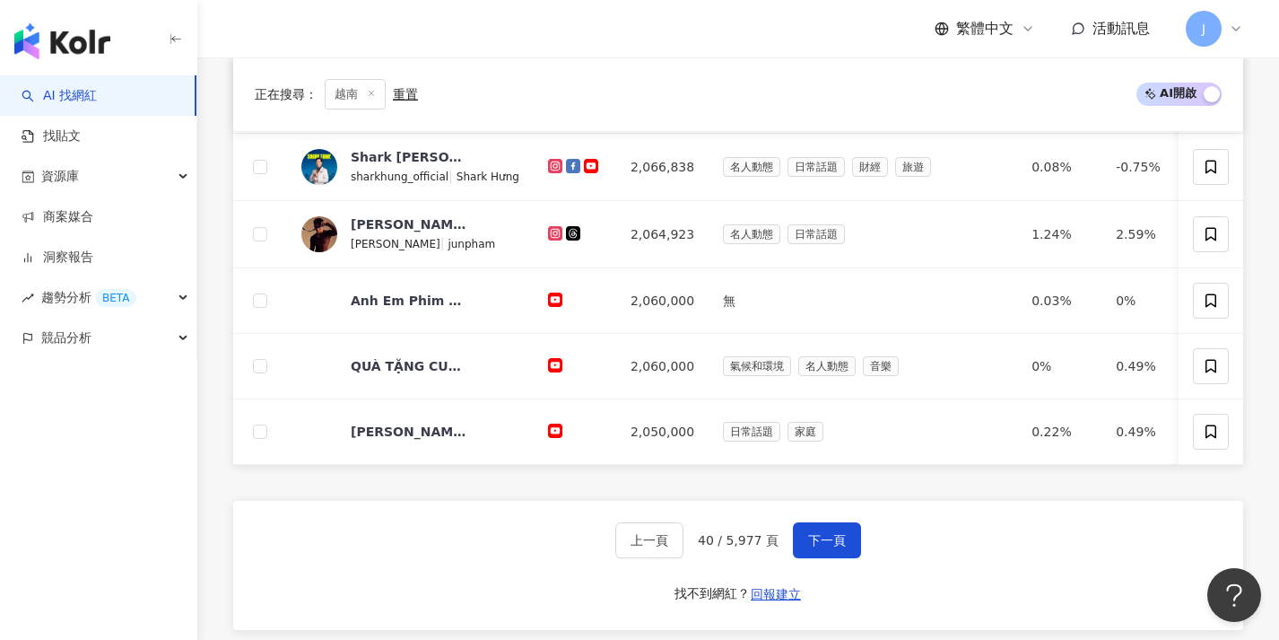
scroll to position [745, 0]
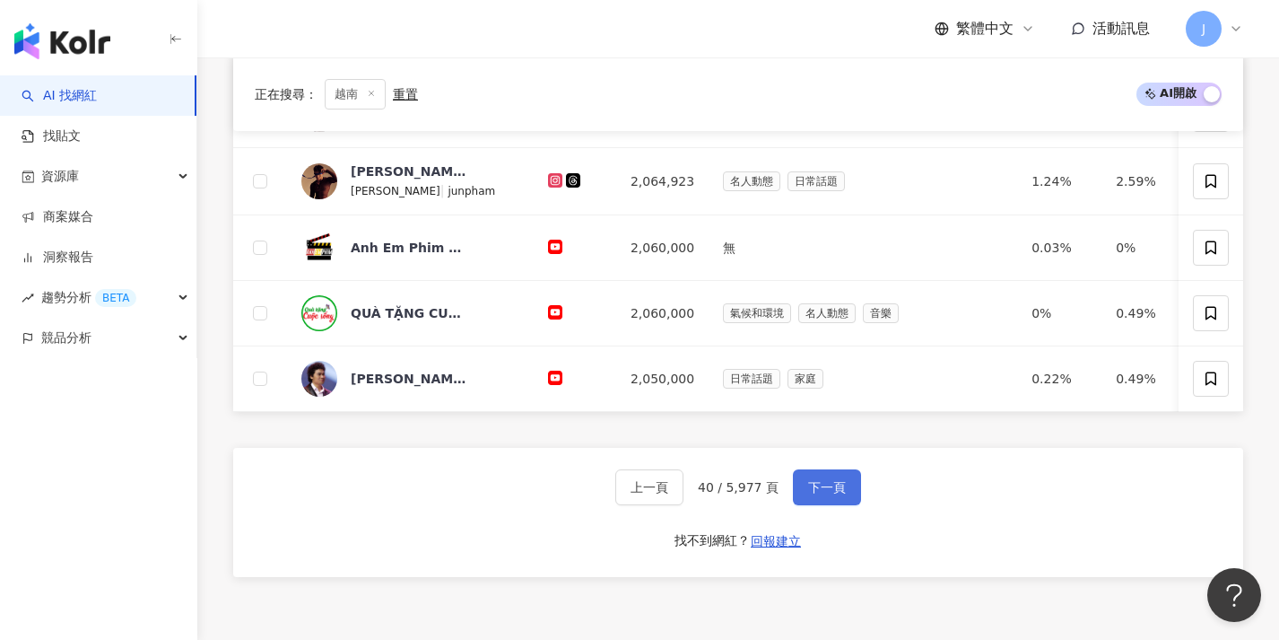
click at [812, 505] on button "下一頁" at bounding box center [827, 487] width 68 height 36
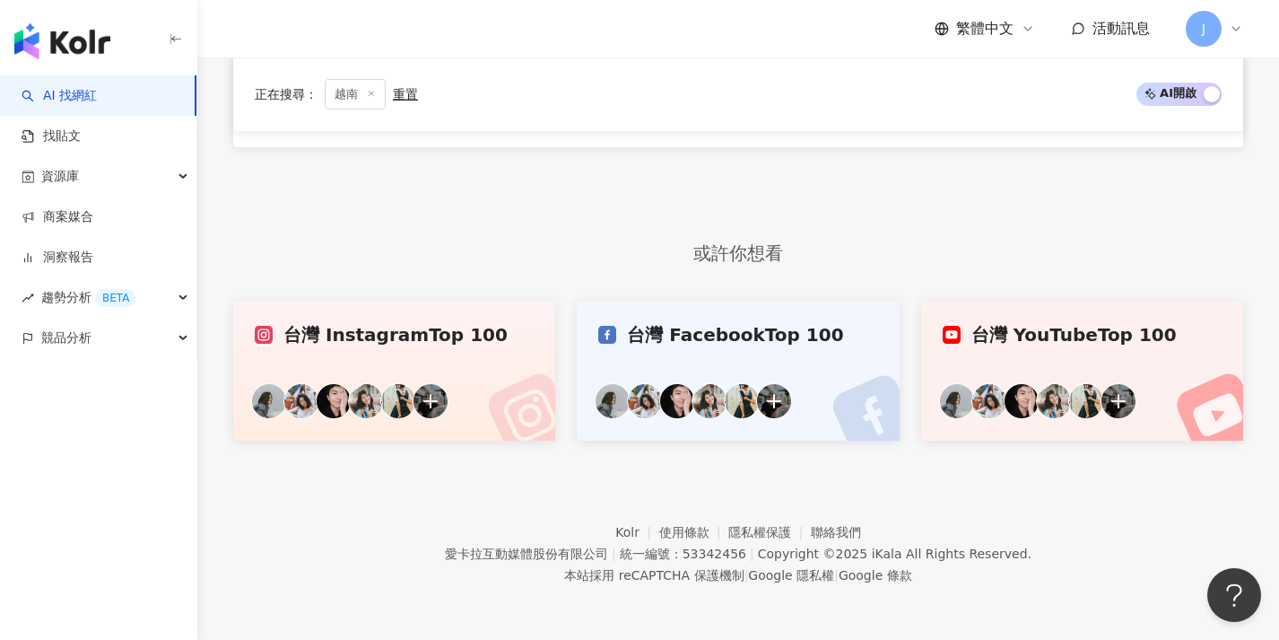
scroll to position [546, 0]
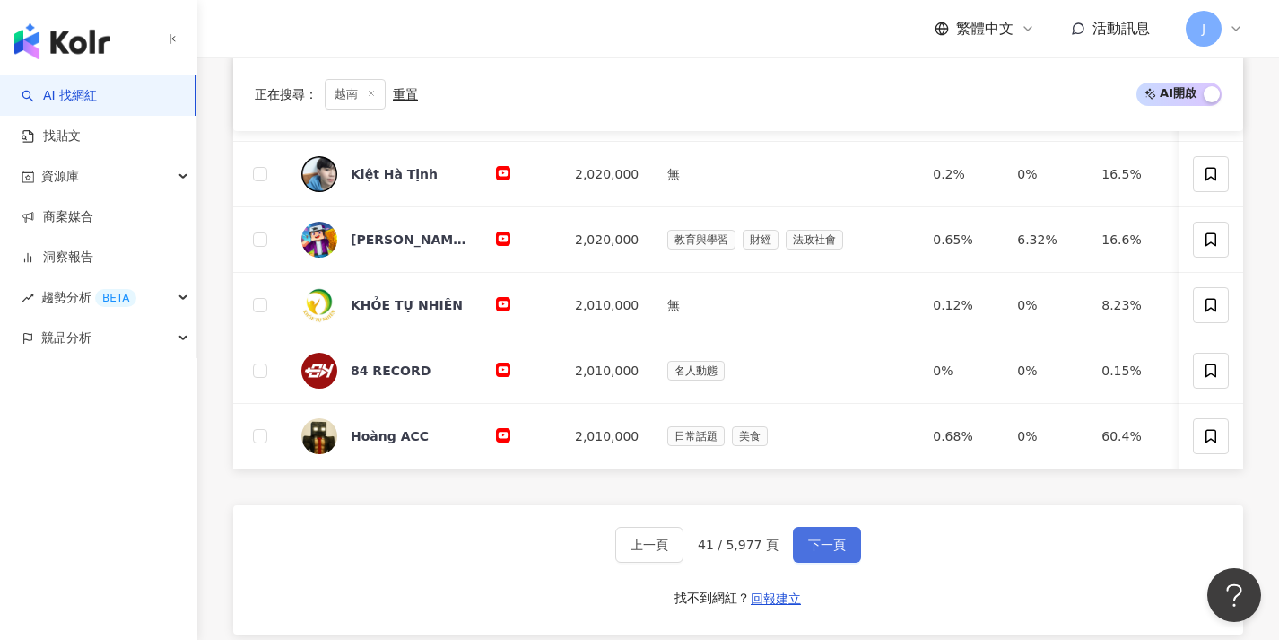
click at [802, 544] on button "下一頁" at bounding box center [827, 545] width 68 height 36
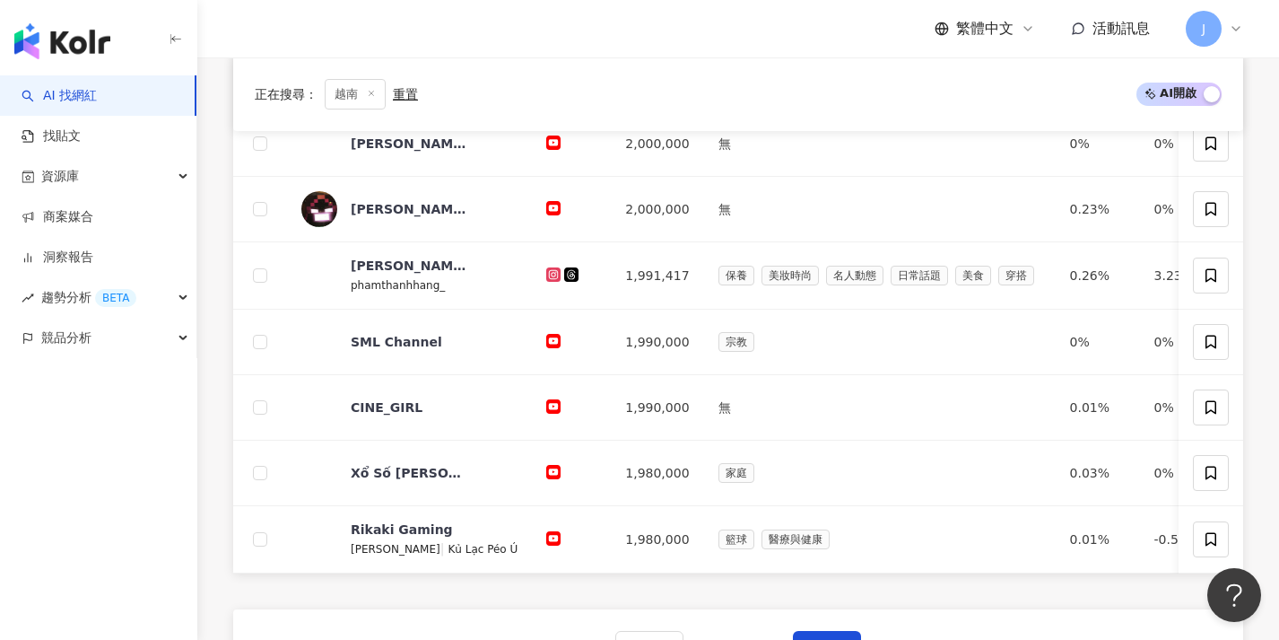
scroll to position [638, 0]
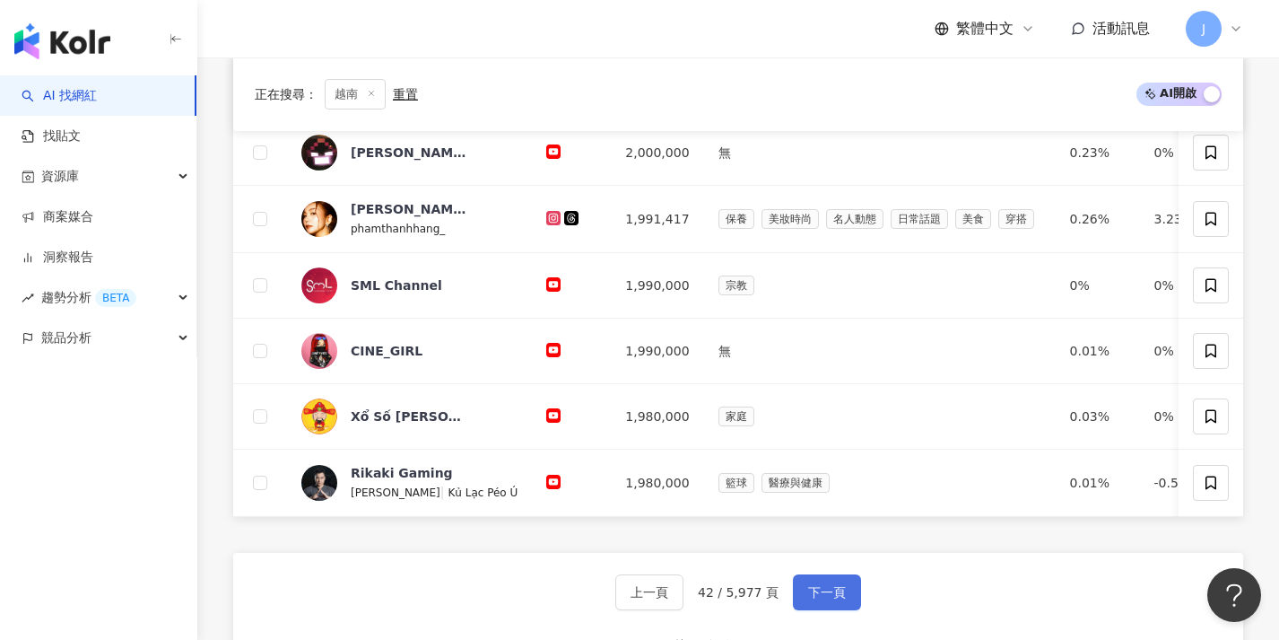
click at [815, 596] on button "下一頁" at bounding box center [827, 592] width 68 height 36
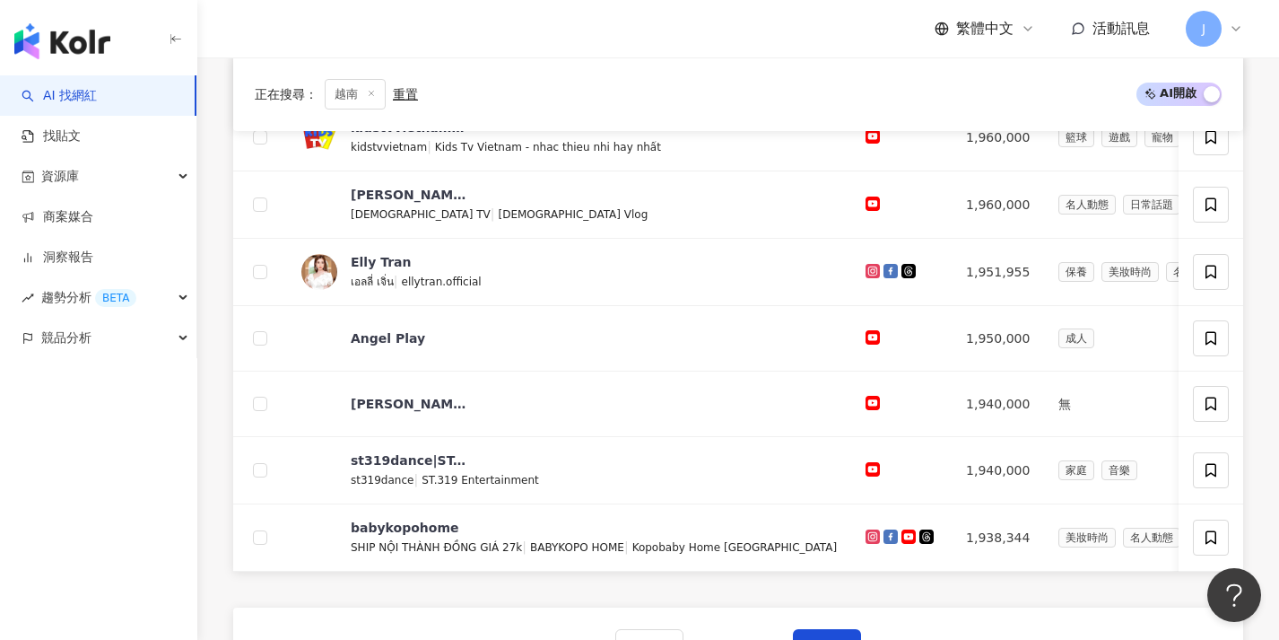
scroll to position [671, 0]
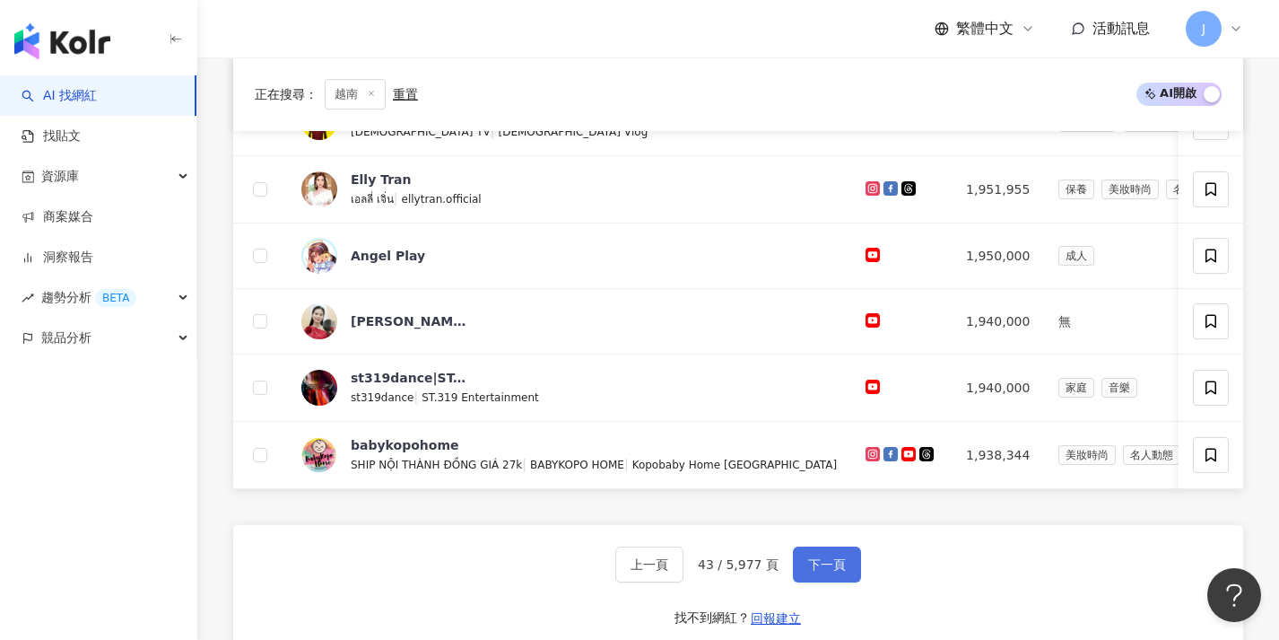
click at [816, 571] on span "下一頁" at bounding box center [827, 564] width 38 height 14
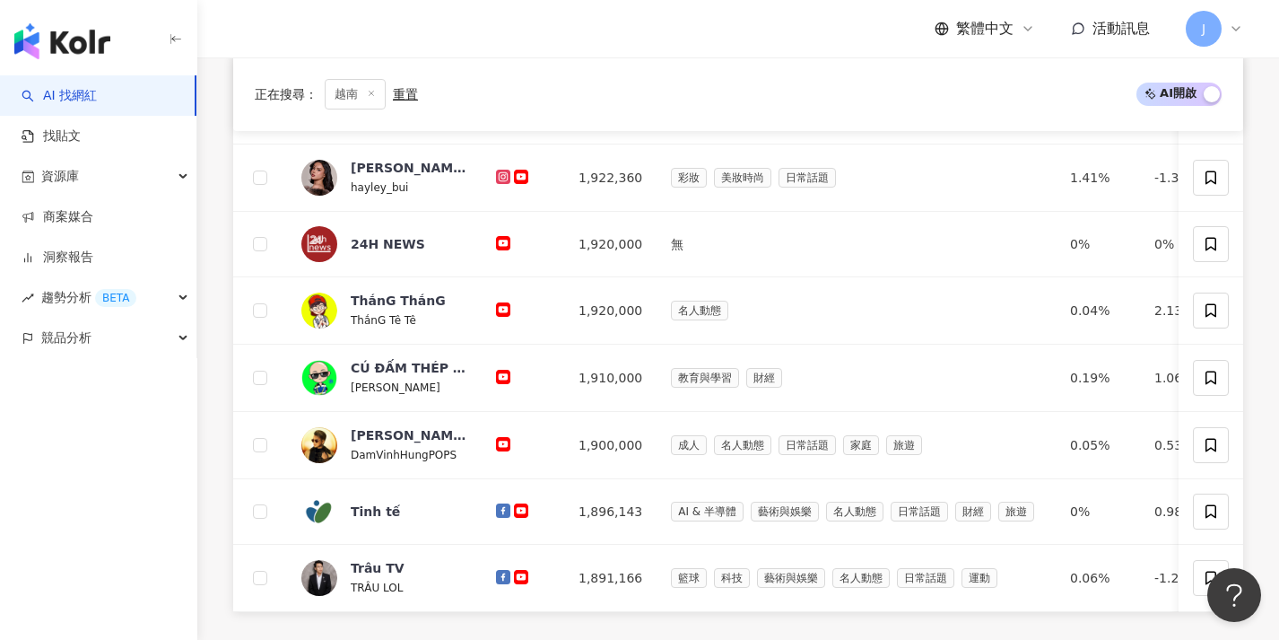
scroll to position [723, 0]
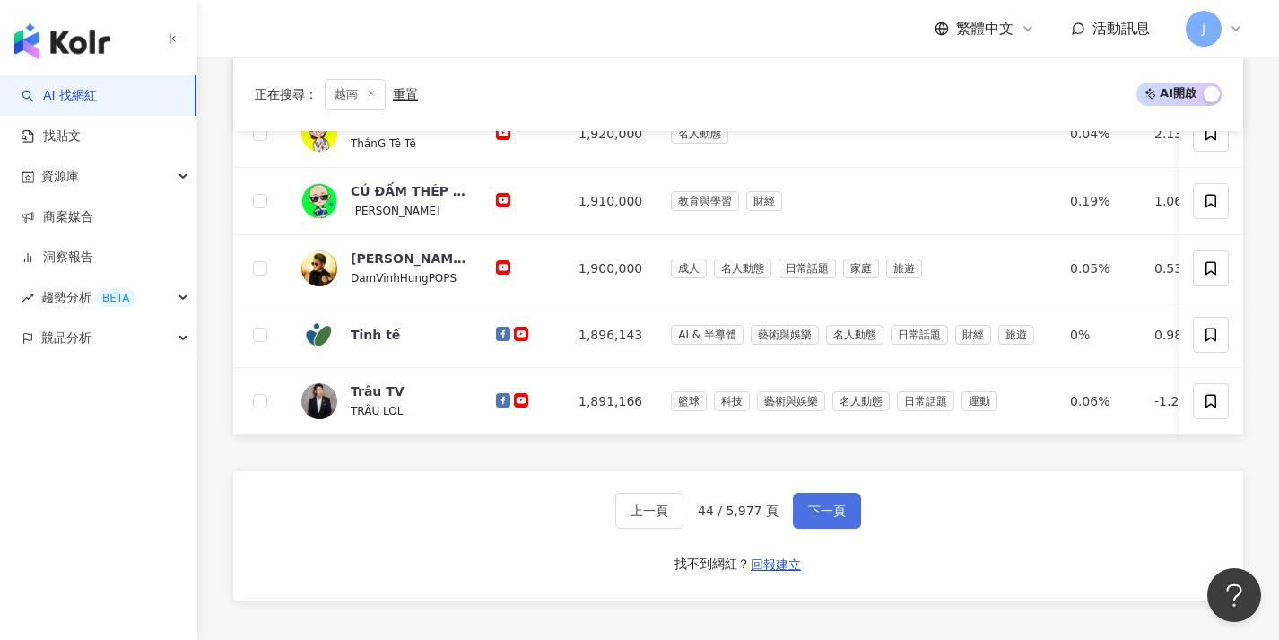
drag, startPoint x: 825, startPoint y: 533, endPoint x: 806, endPoint y: 534, distance: 18.9
click at [825, 528] on button "下一頁" at bounding box center [827, 510] width 68 height 36
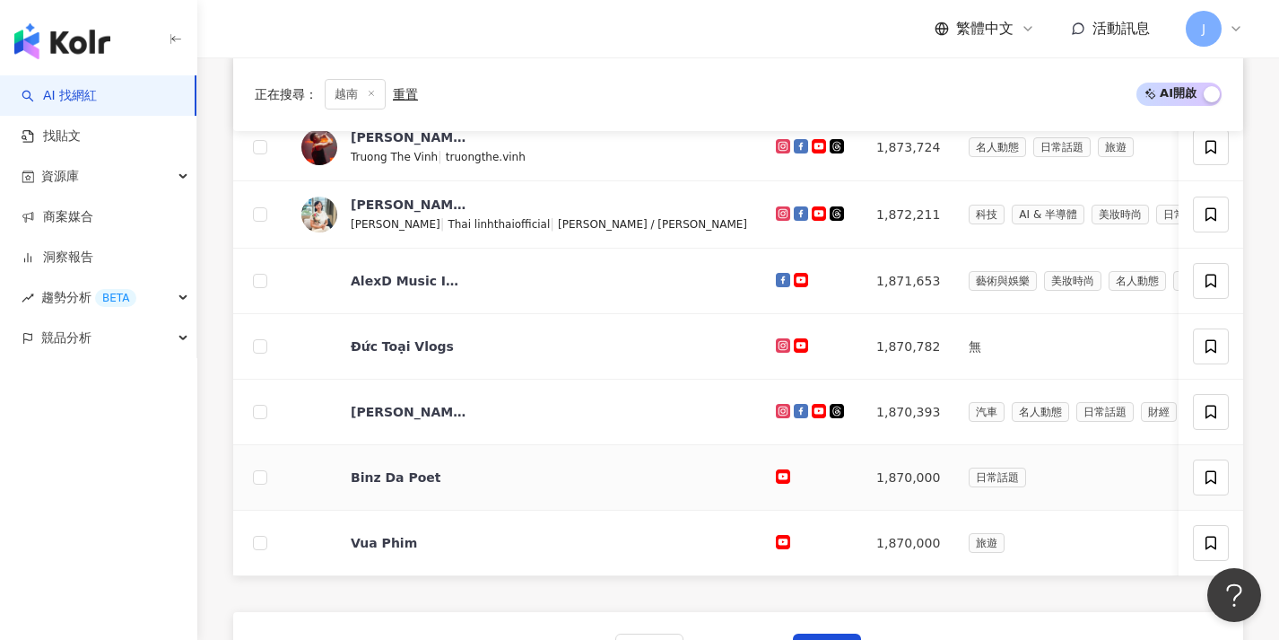
scroll to position [621, 0]
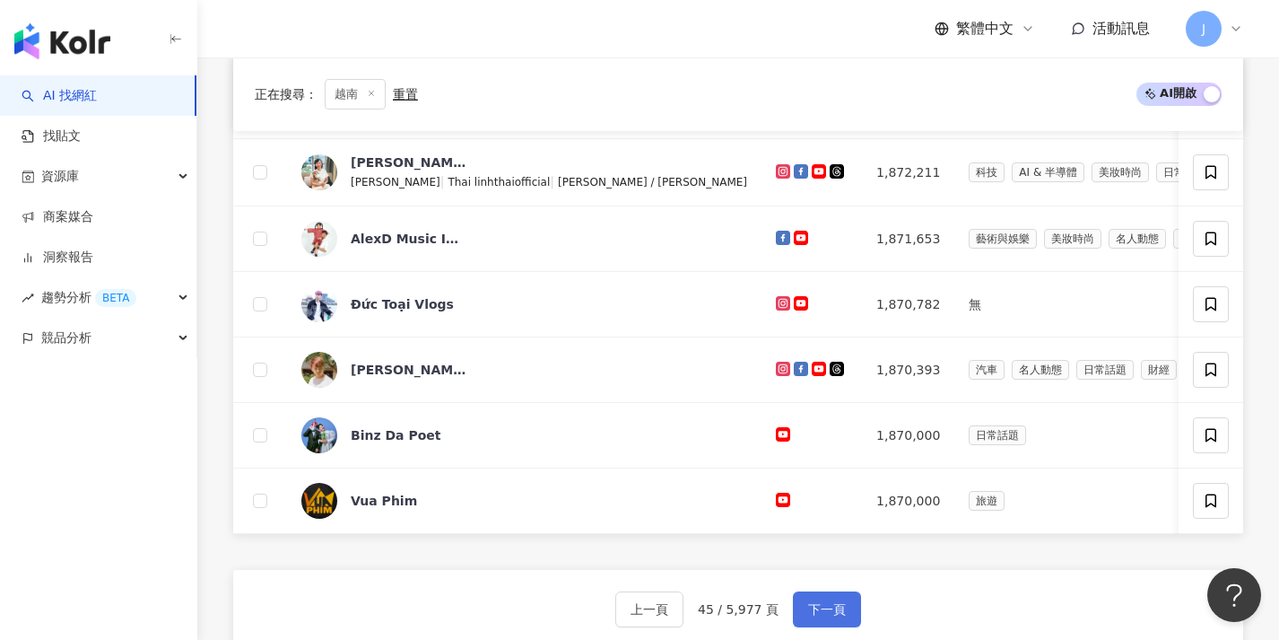
click at [827, 616] on span "下一頁" at bounding box center [827, 609] width 38 height 14
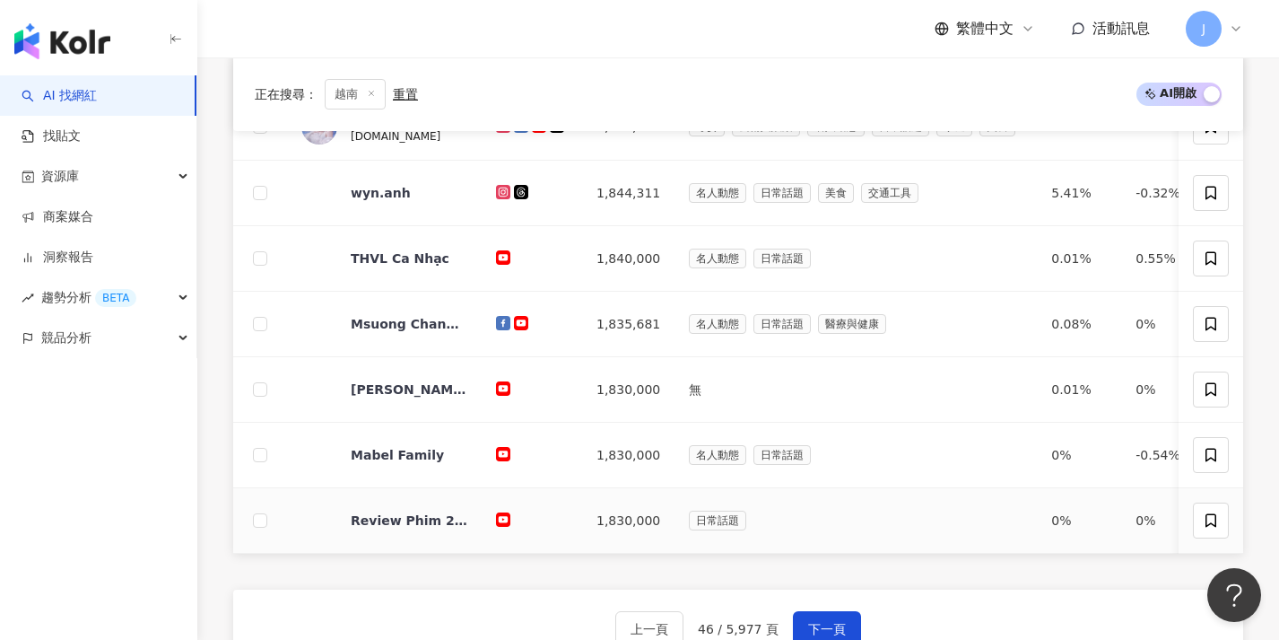
scroll to position [746, 0]
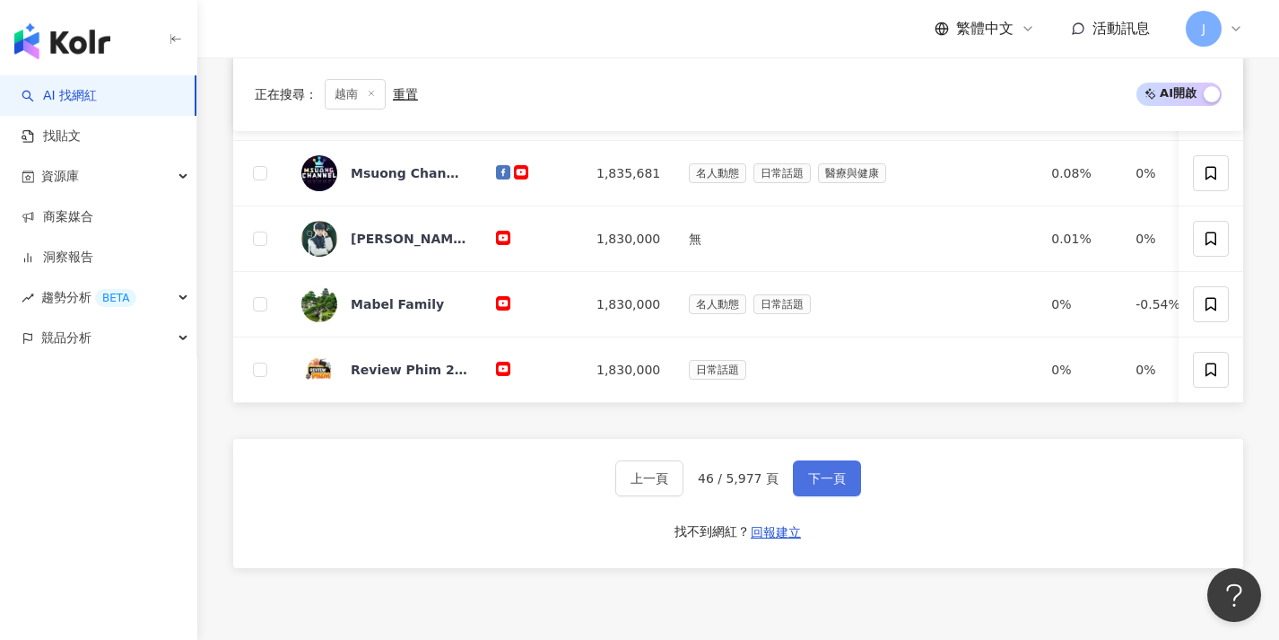
click at [817, 484] on span "下一頁" at bounding box center [827, 478] width 38 height 14
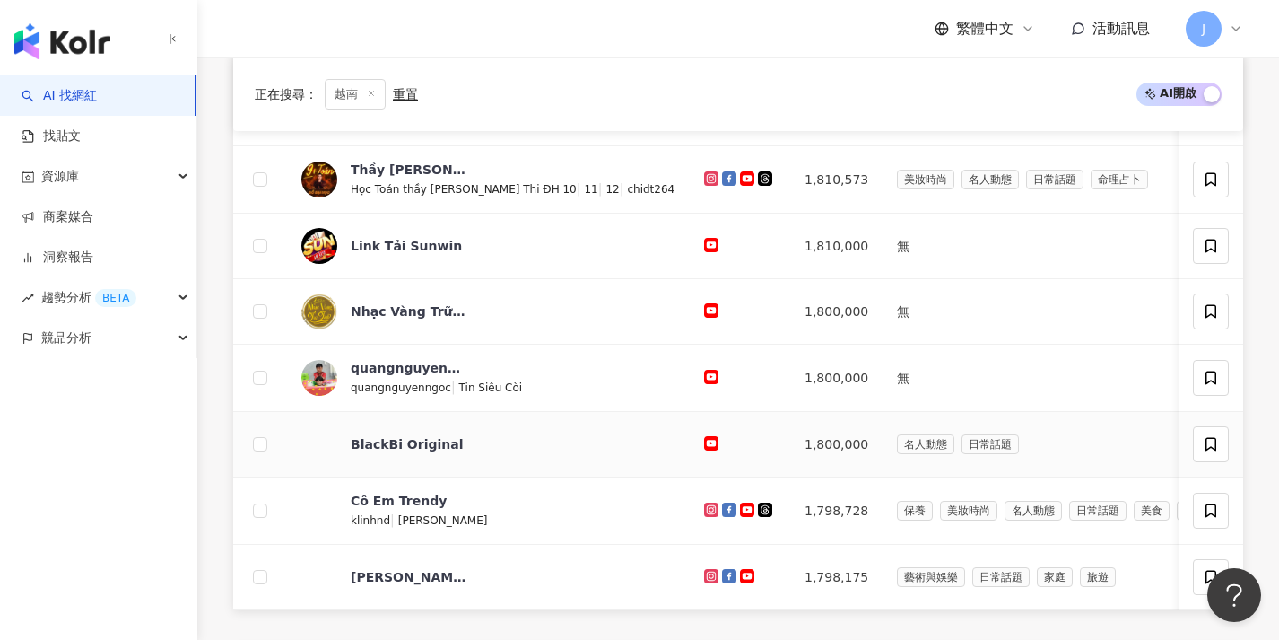
scroll to position [710, 0]
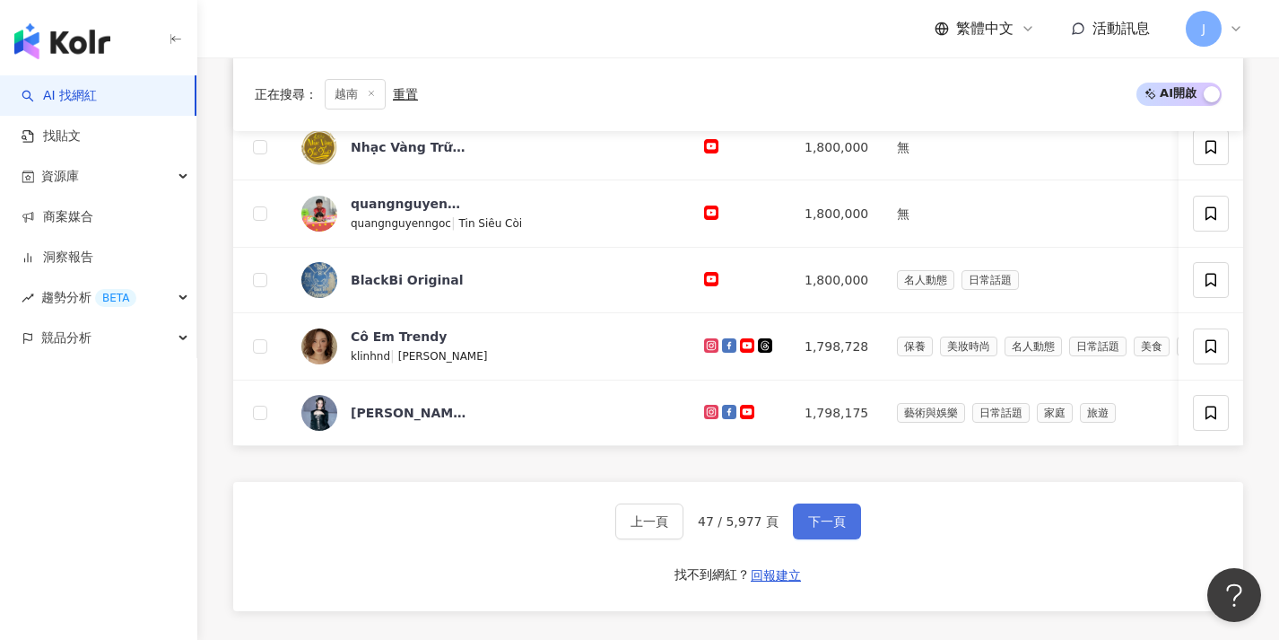
click at [847, 528] on button "下一頁" at bounding box center [827, 521] width 68 height 36
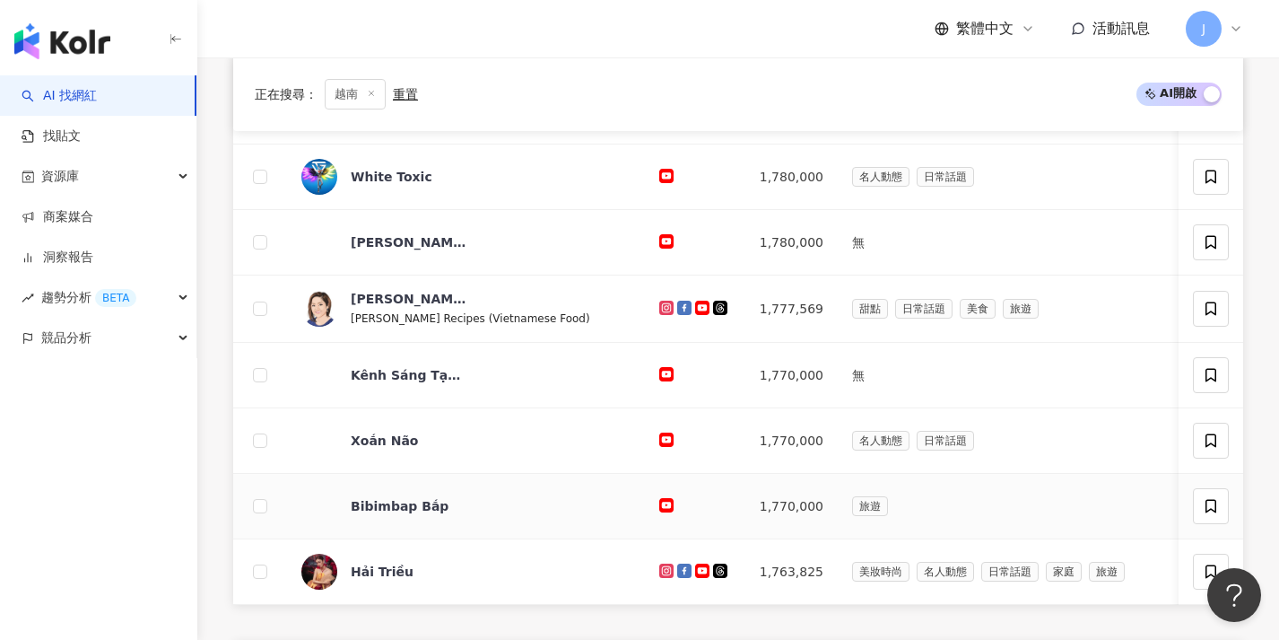
scroll to position [727, 0]
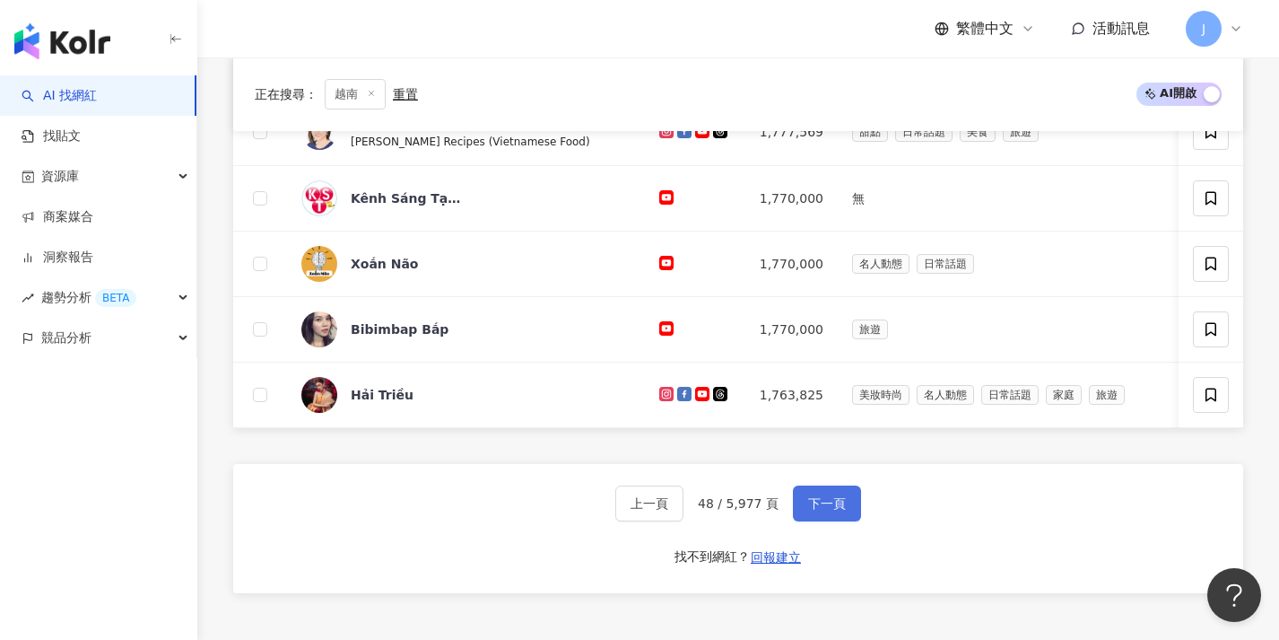
click at [840, 510] on span "下一頁" at bounding box center [827, 503] width 38 height 14
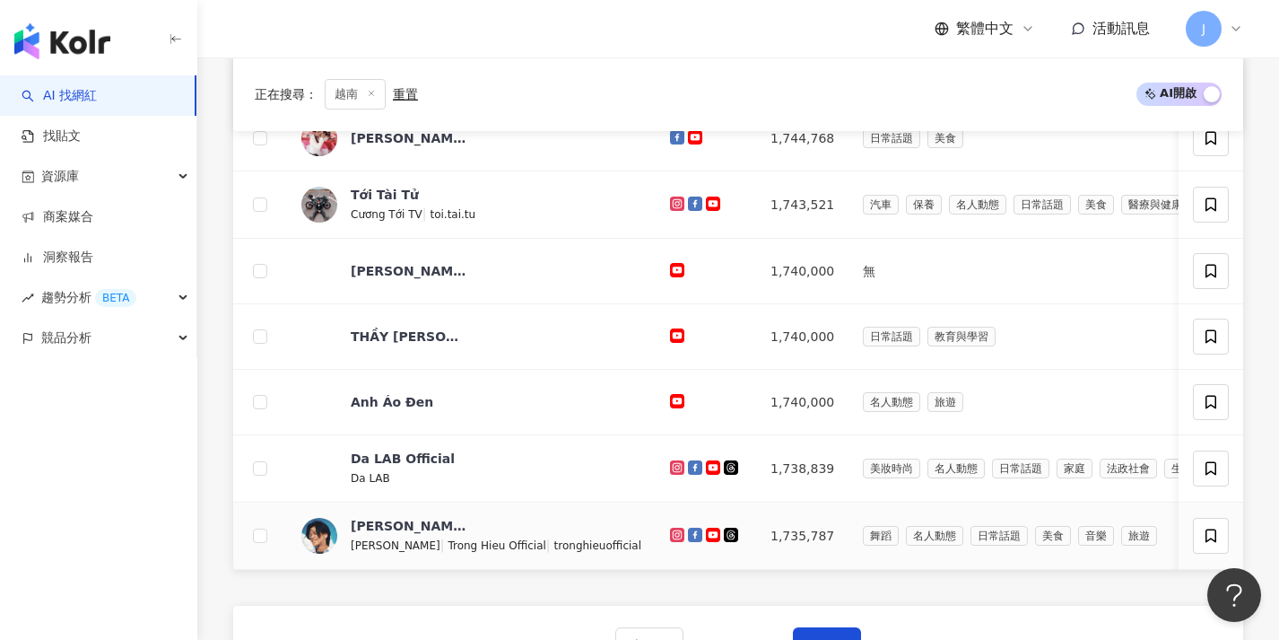
scroll to position [765, 0]
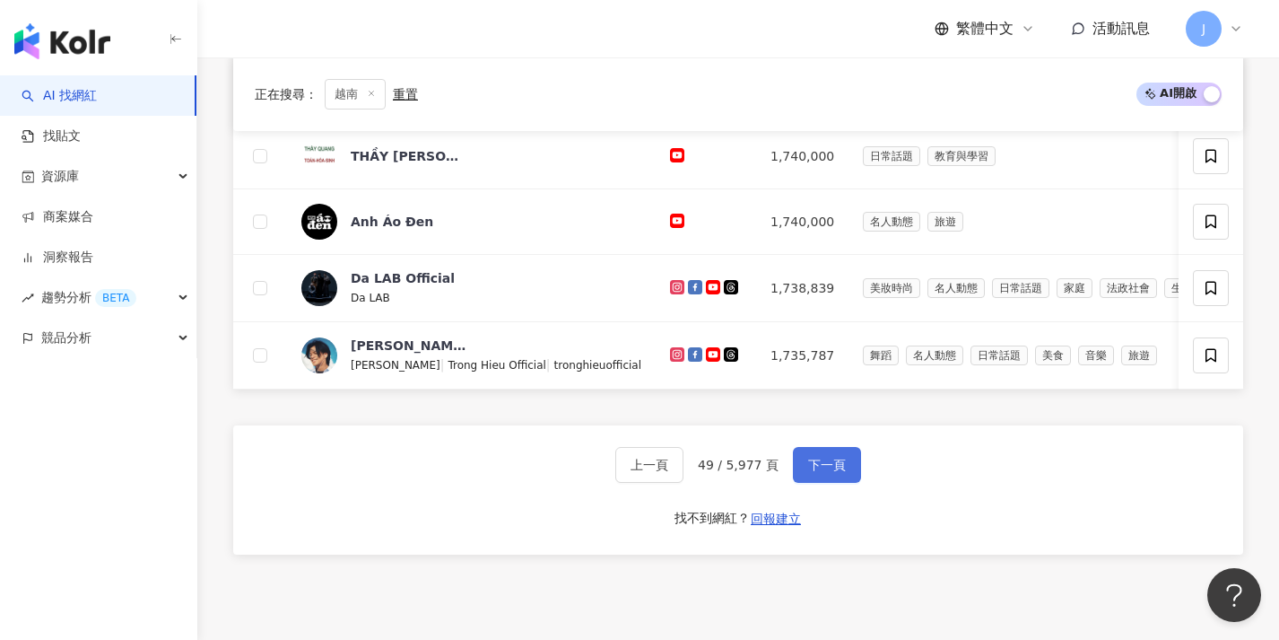
click at [826, 472] on span "下一頁" at bounding box center [827, 464] width 38 height 14
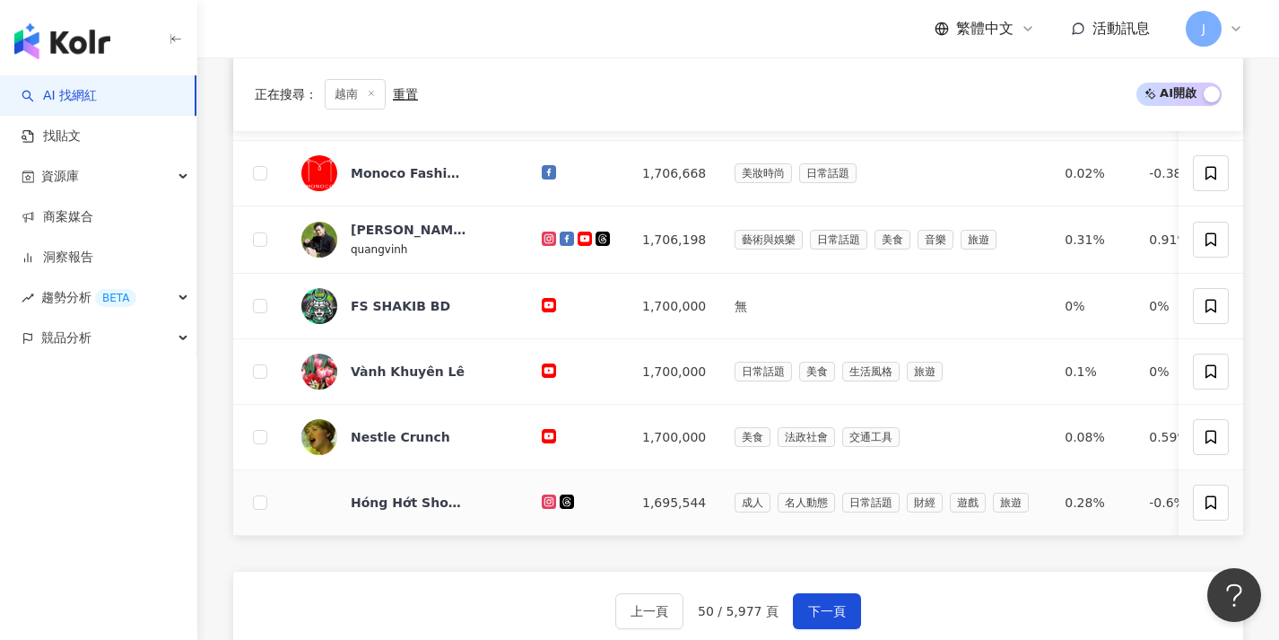
scroll to position [661, 0]
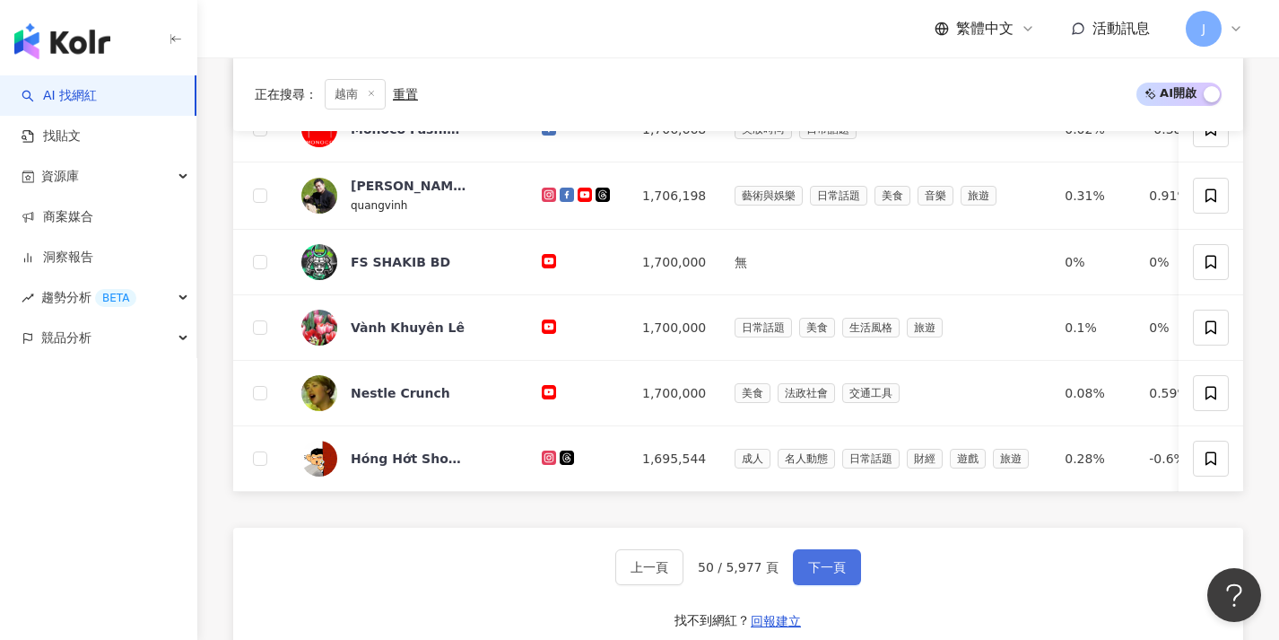
click at [820, 570] on button "下一頁" at bounding box center [827, 567] width 68 height 36
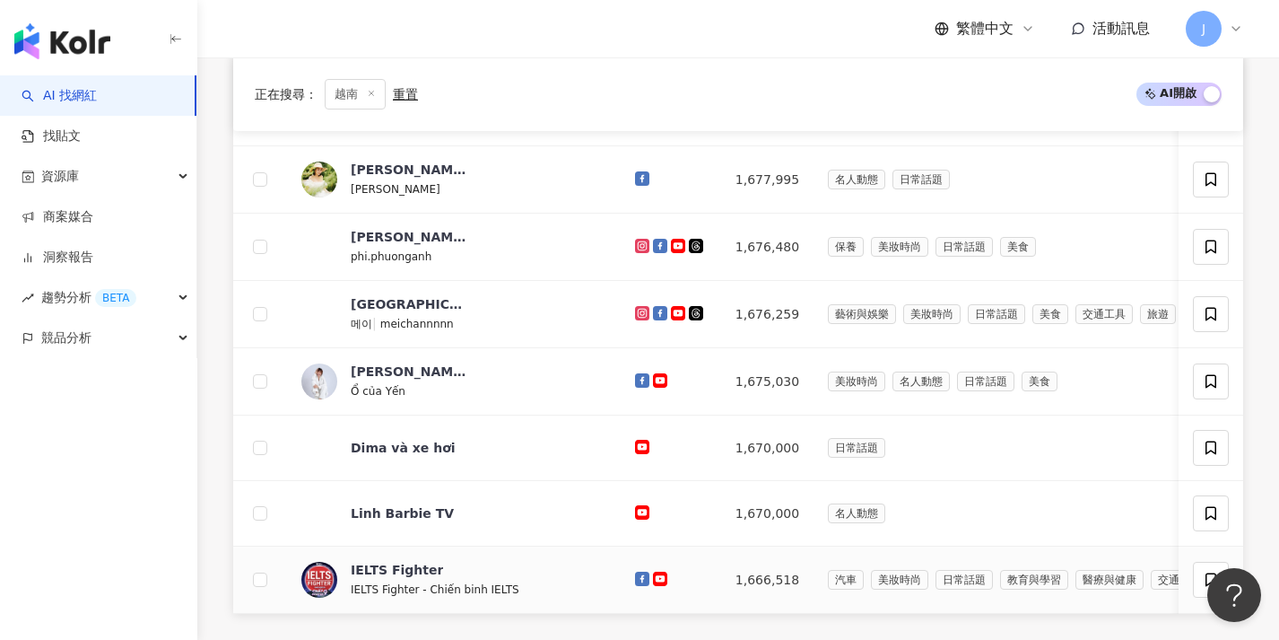
scroll to position [704, 0]
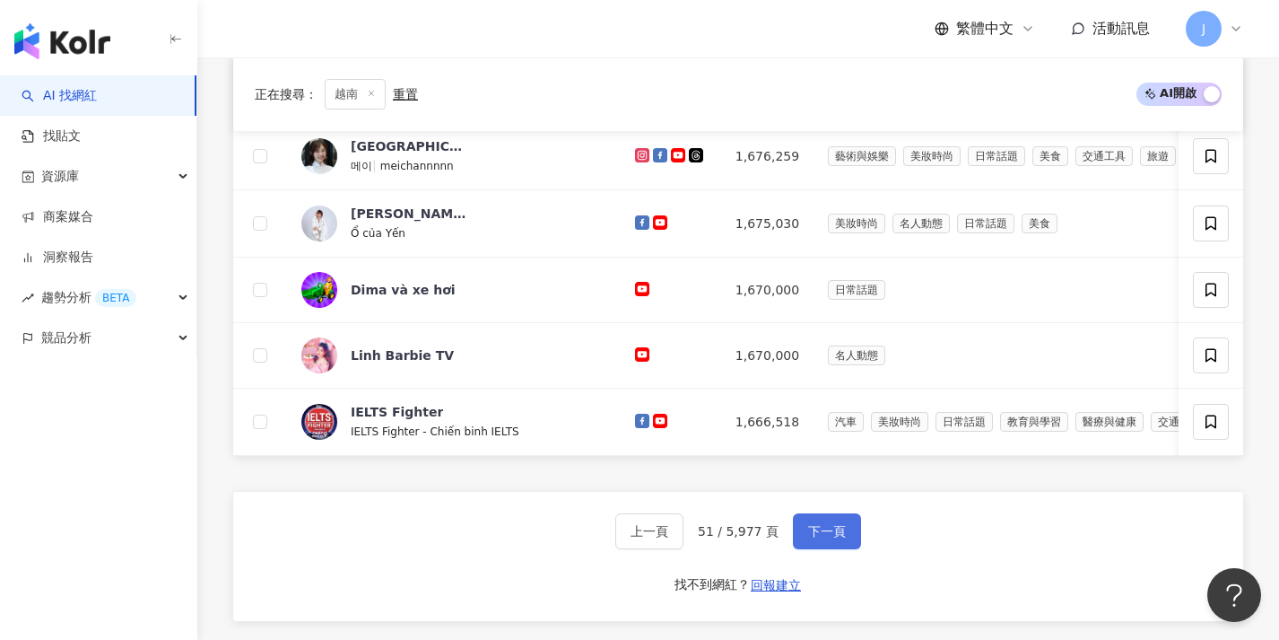
click at [837, 549] on button "下一頁" at bounding box center [827, 531] width 68 height 36
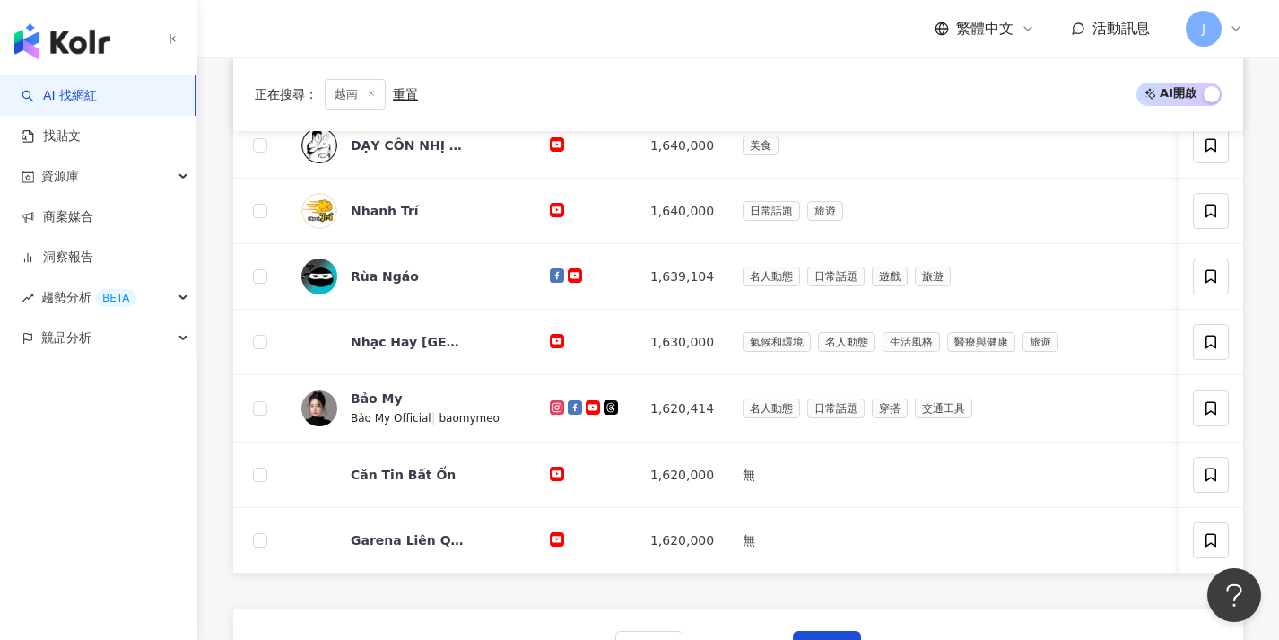
scroll to position [629, 0]
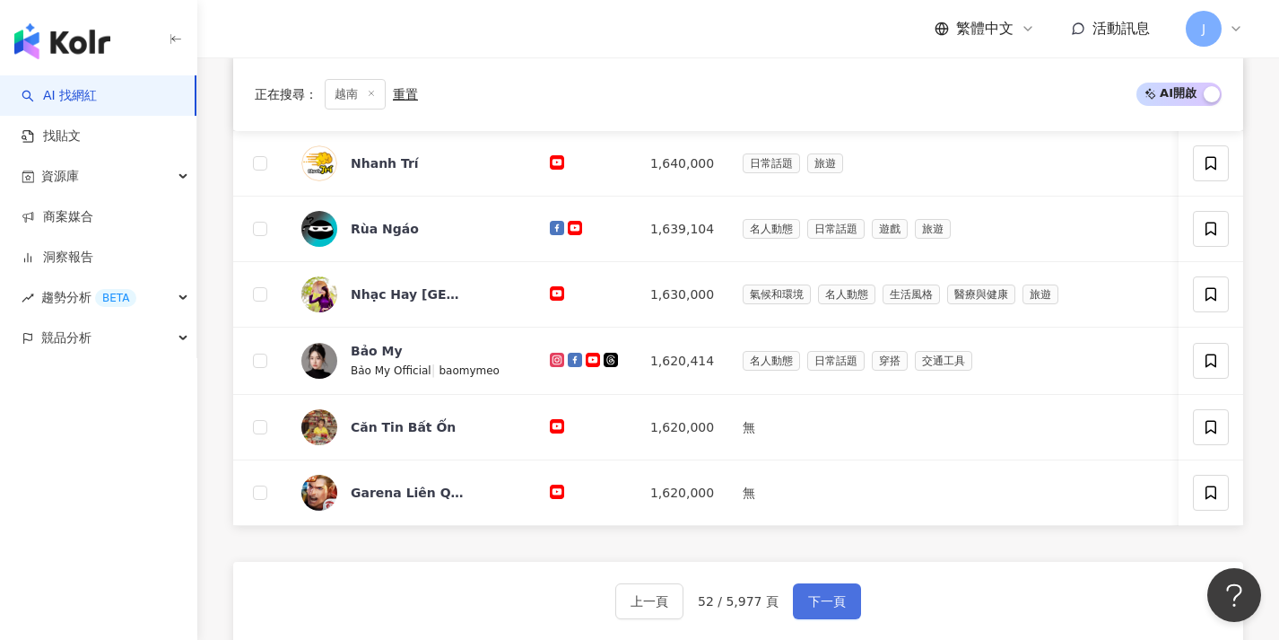
click at [816, 605] on span "下一頁" at bounding box center [827, 601] width 38 height 14
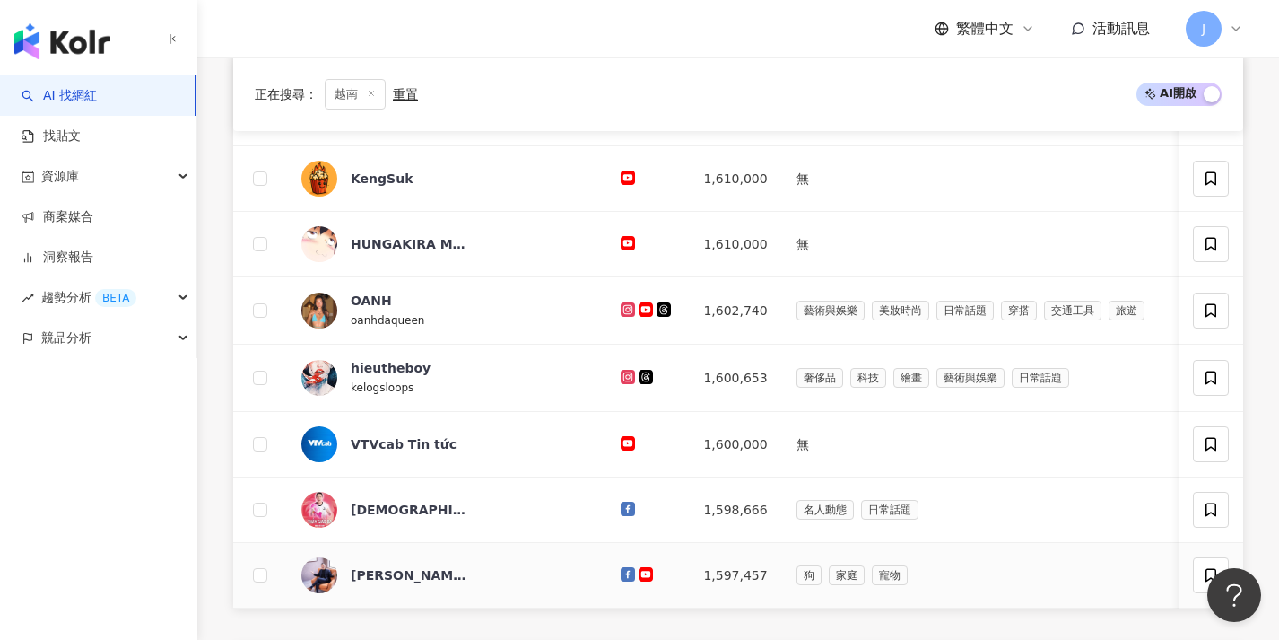
scroll to position [704, 0]
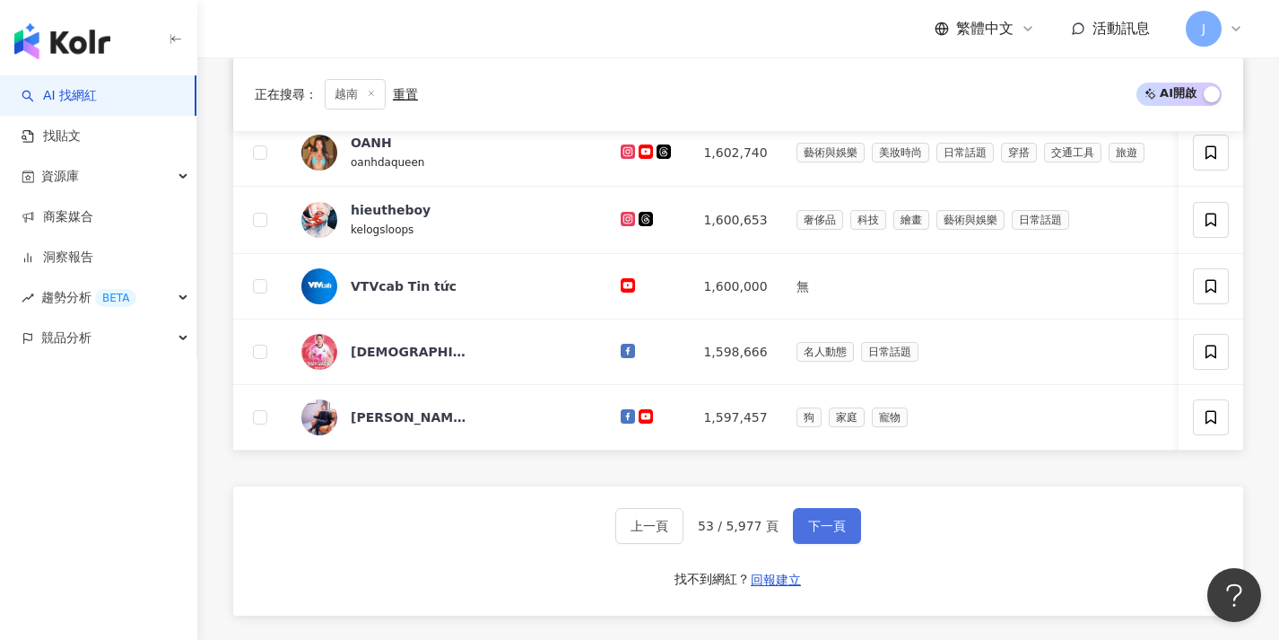
click at [832, 533] on span "下一頁" at bounding box center [827, 525] width 38 height 14
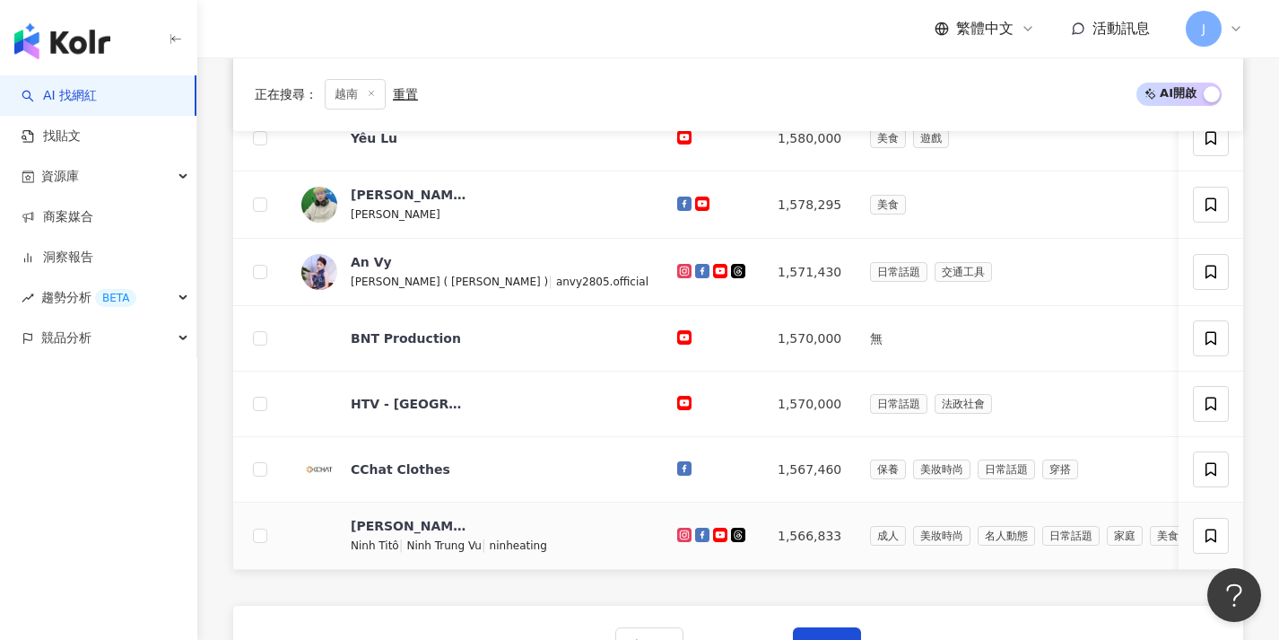
scroll to position [770, 0]
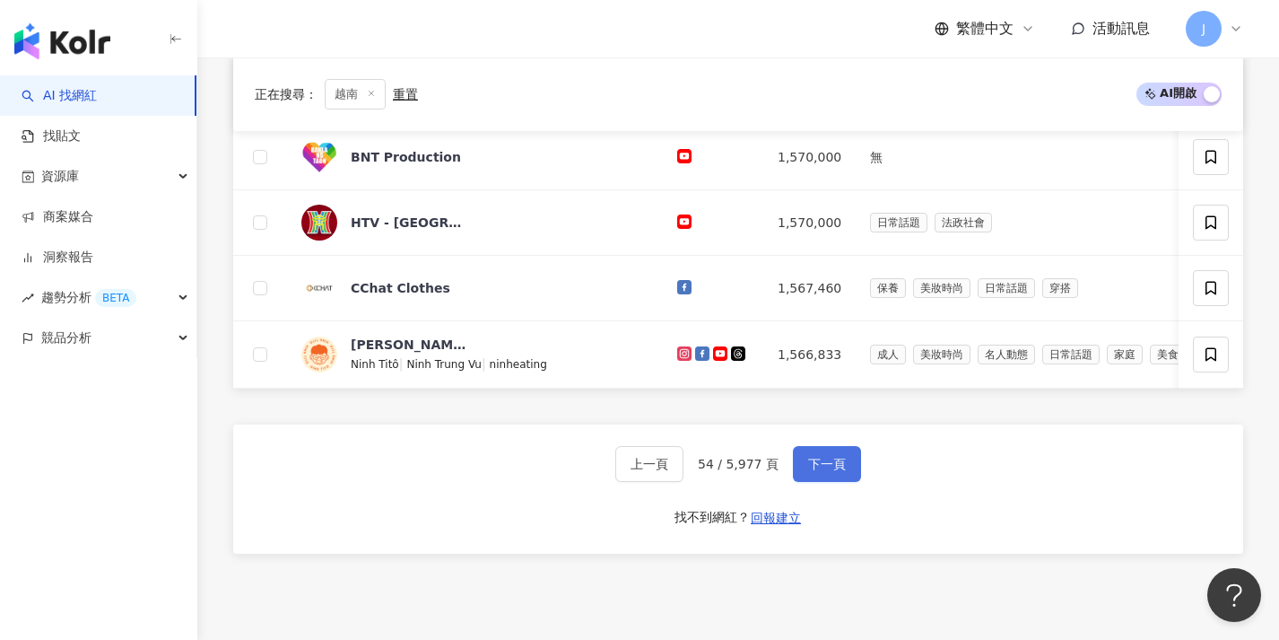
click at [829, 471] on span "下一頁" at bounding box center [827, 464] width 38 height 14
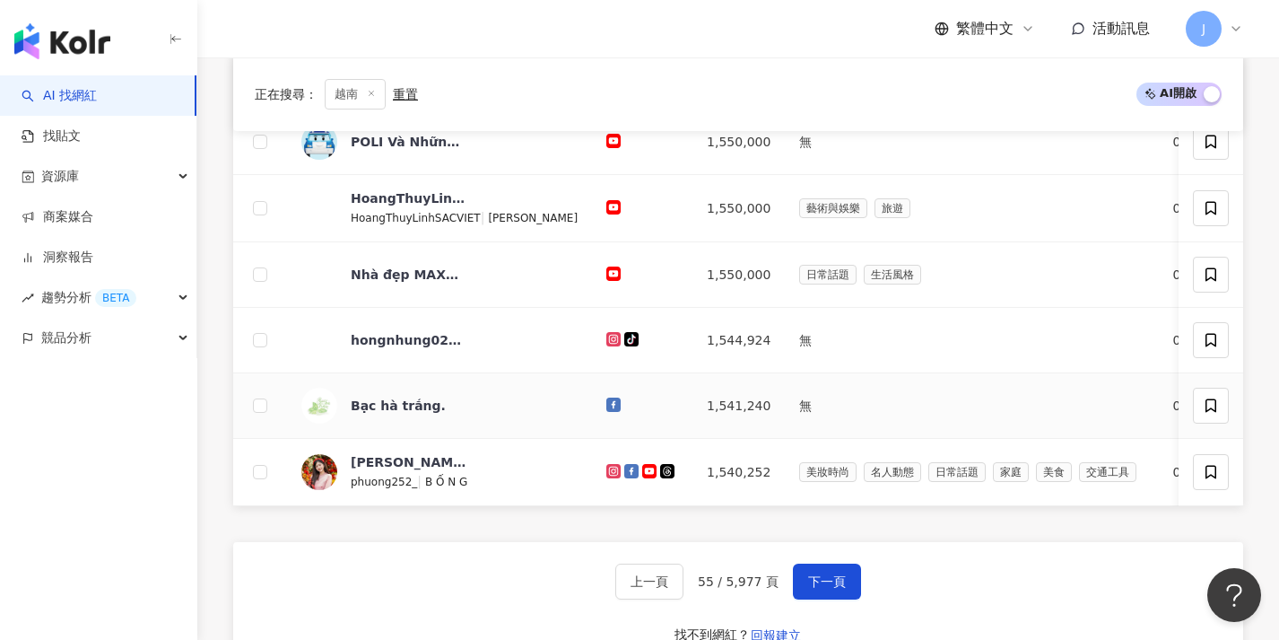
scroll to position [654, 0]
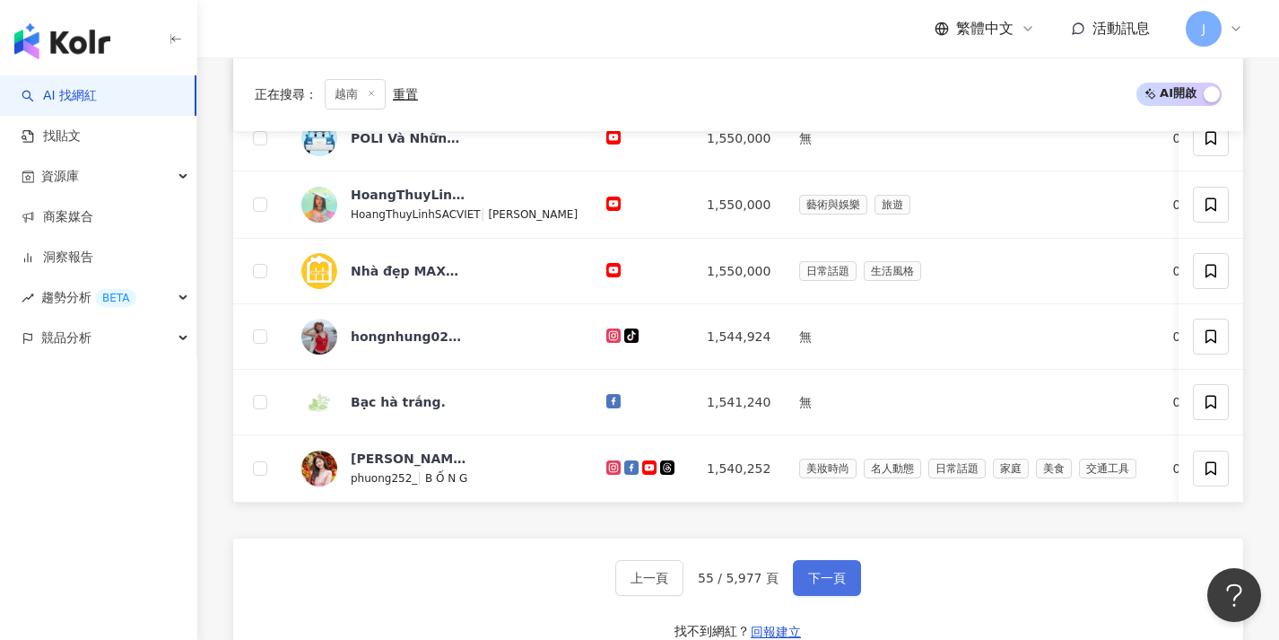
click at [841, 585] on span "下一頁" at bounding box center [827, 577] width 38 height 14
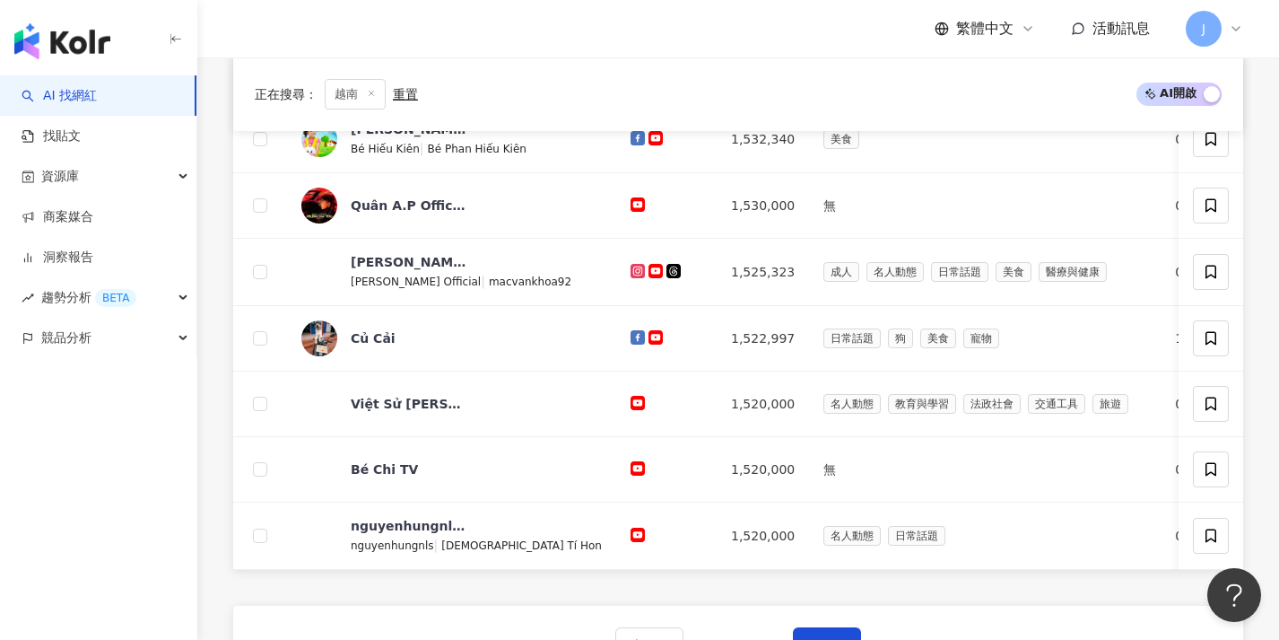
scroll to position [607, 0]
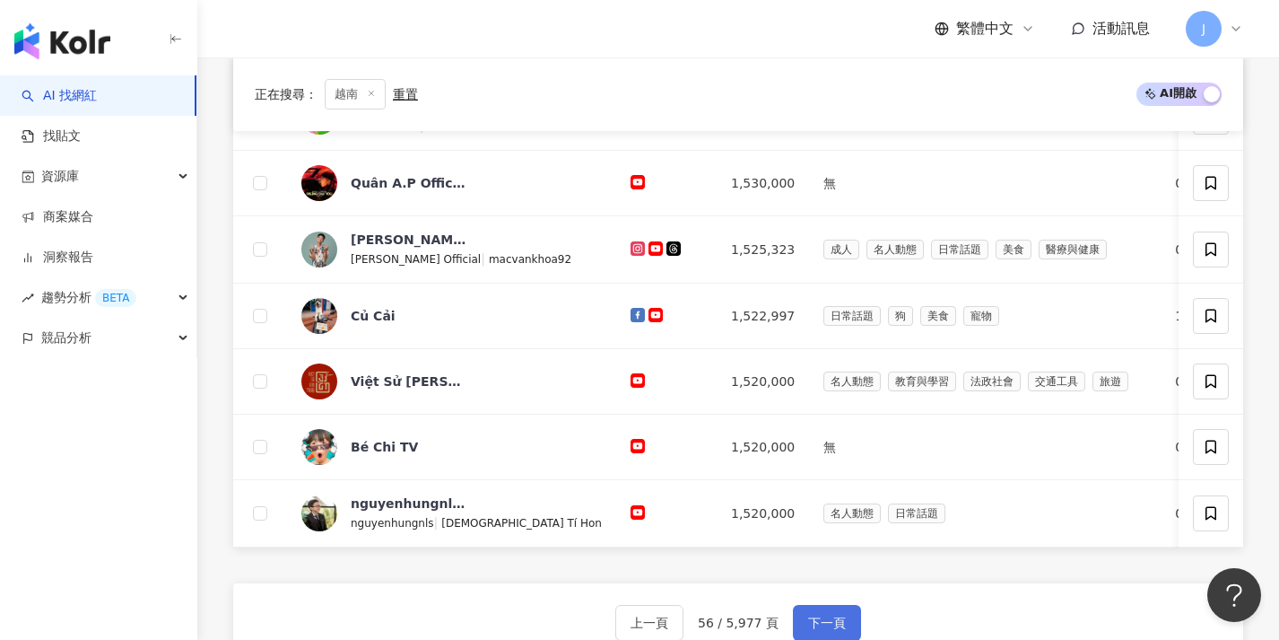
click at [829, 626] on button "下一頁" at bounding box center [827, 623] width 68 height 36
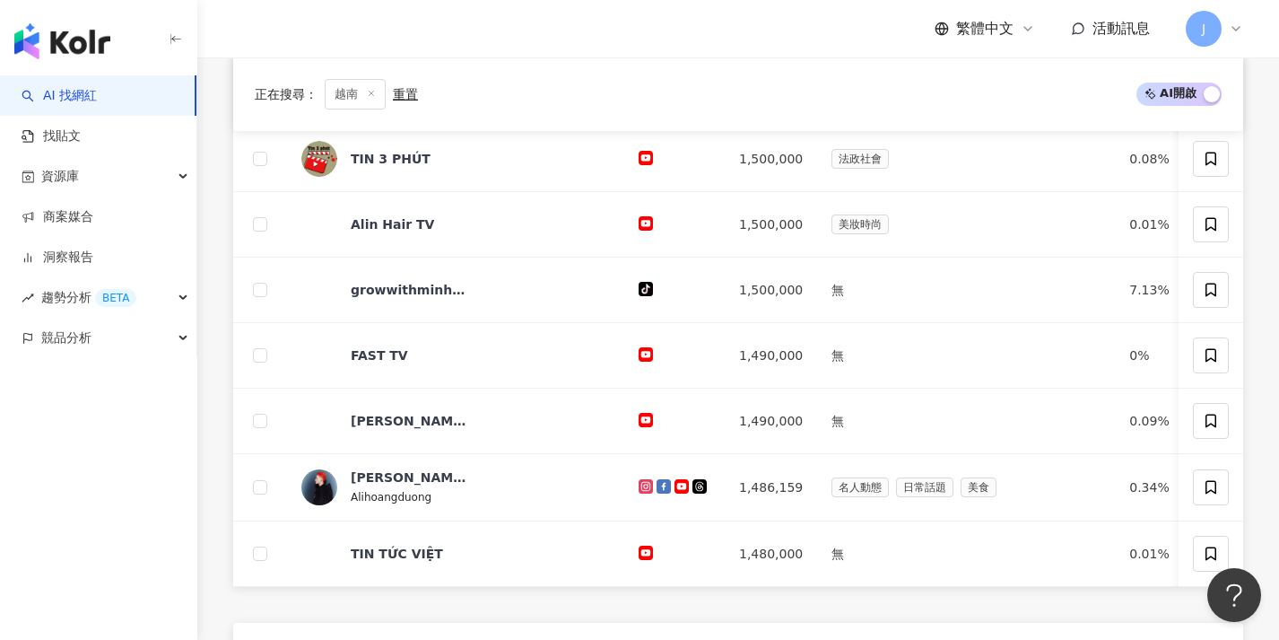
scroll to position [623, 0]
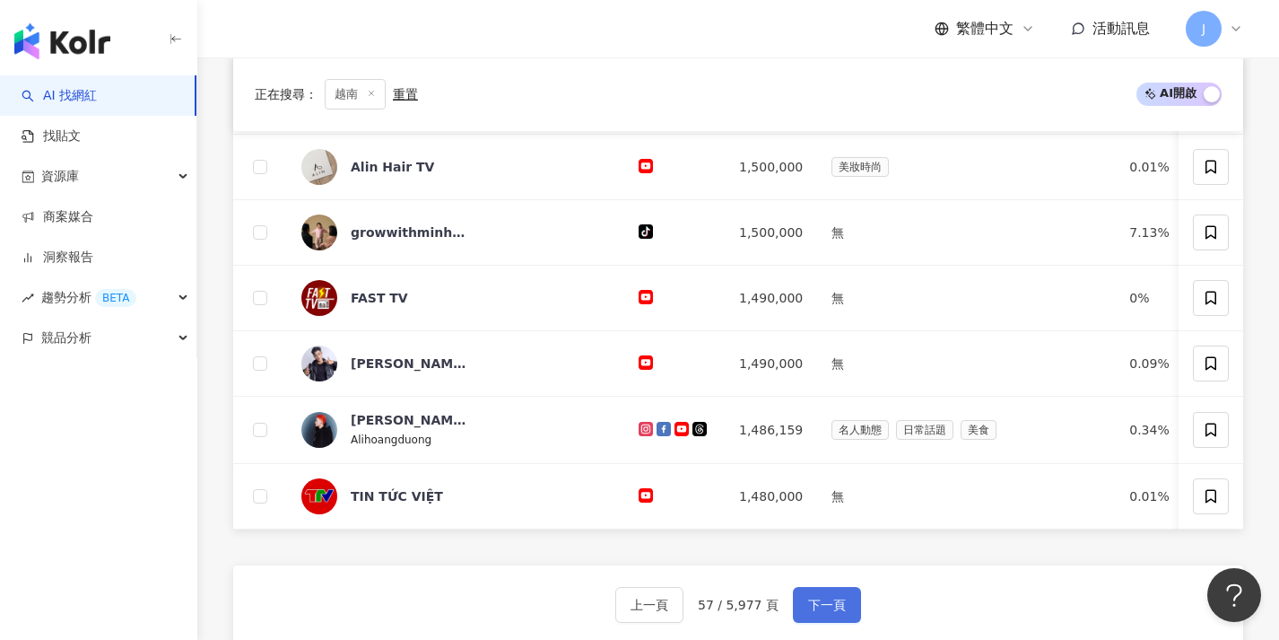
click at [826, 612] on span "下一頁" at bounding box center [827, 604] width 38 height 14
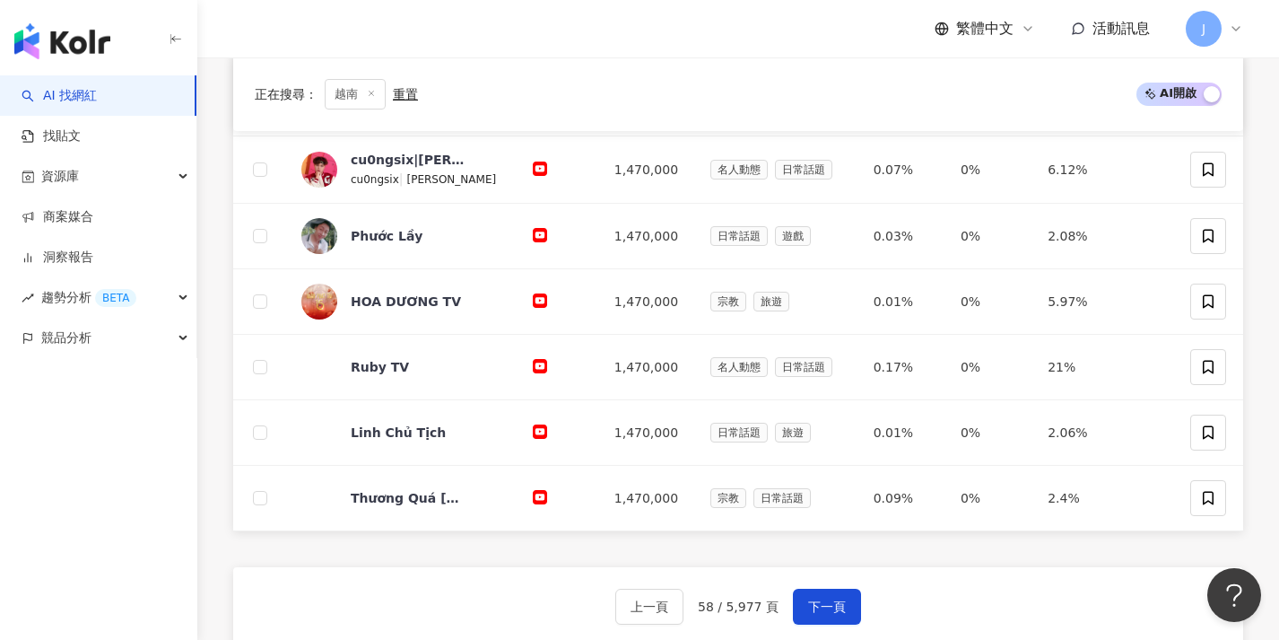
scroll to position [622, 0]
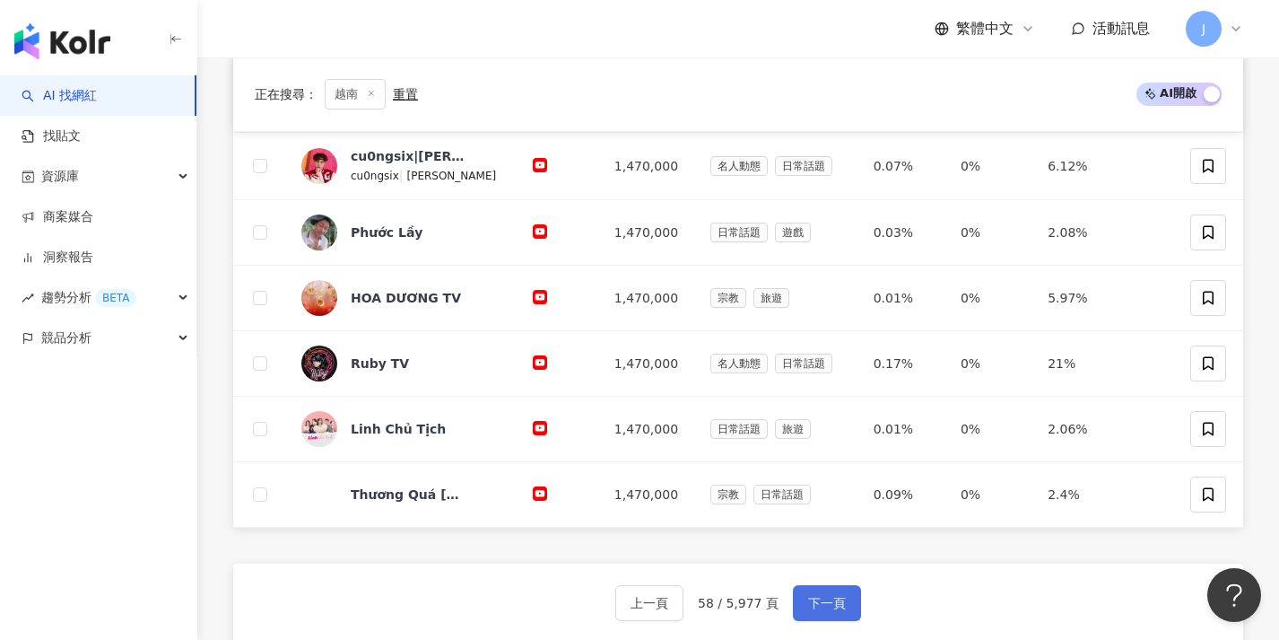
click at [830, 598] on span "下一頁" at bounding box center [827, 603] width 38 height 14
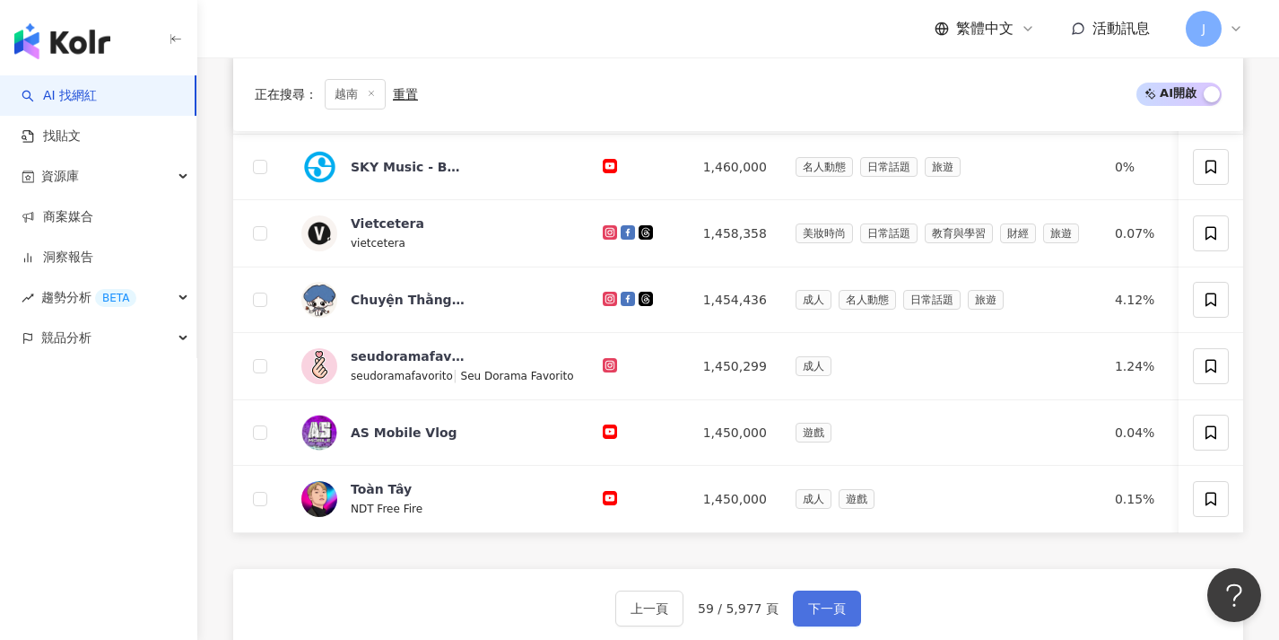
click at [828, 612] on button "下一頁" at bounding box center [827, 608] width 68 height 36
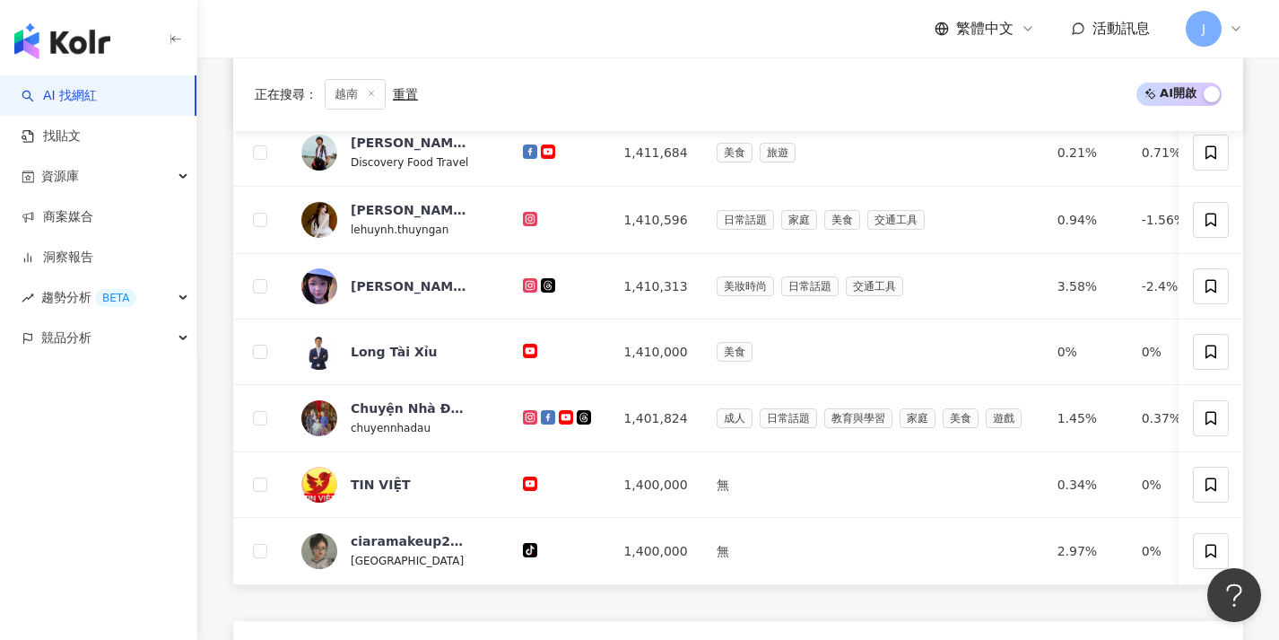
scroll to position [720, 0]
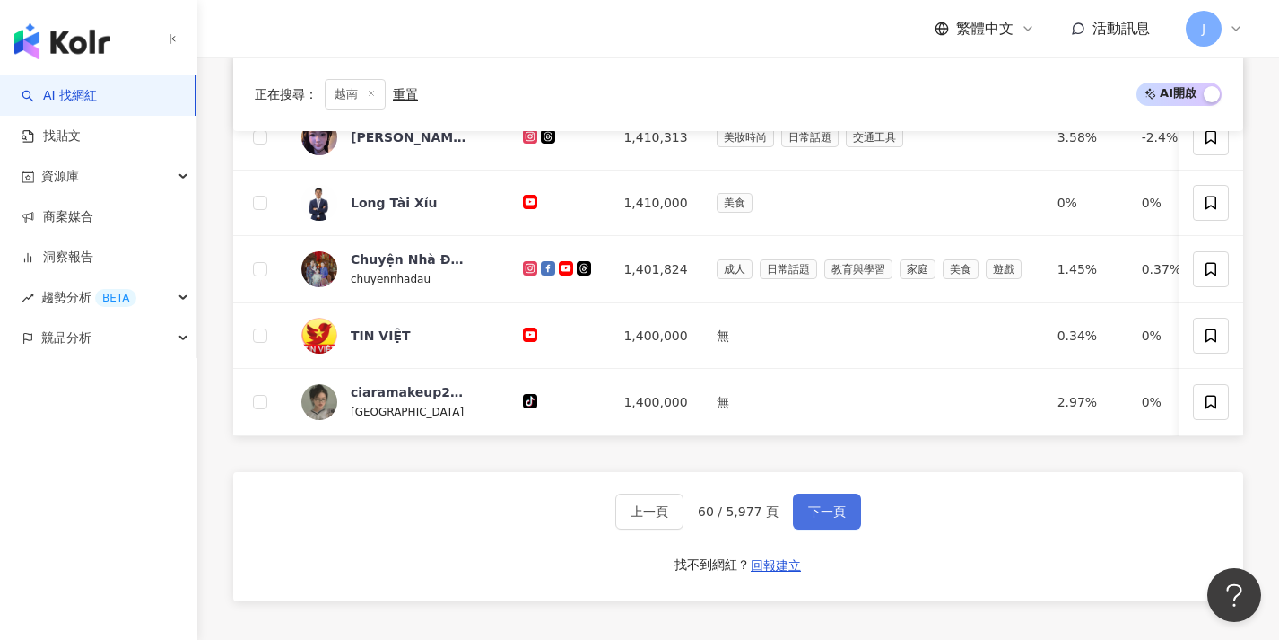
click at [822, 529] on button "下一頁" at bounding box center [827, 511] width 68 height 36
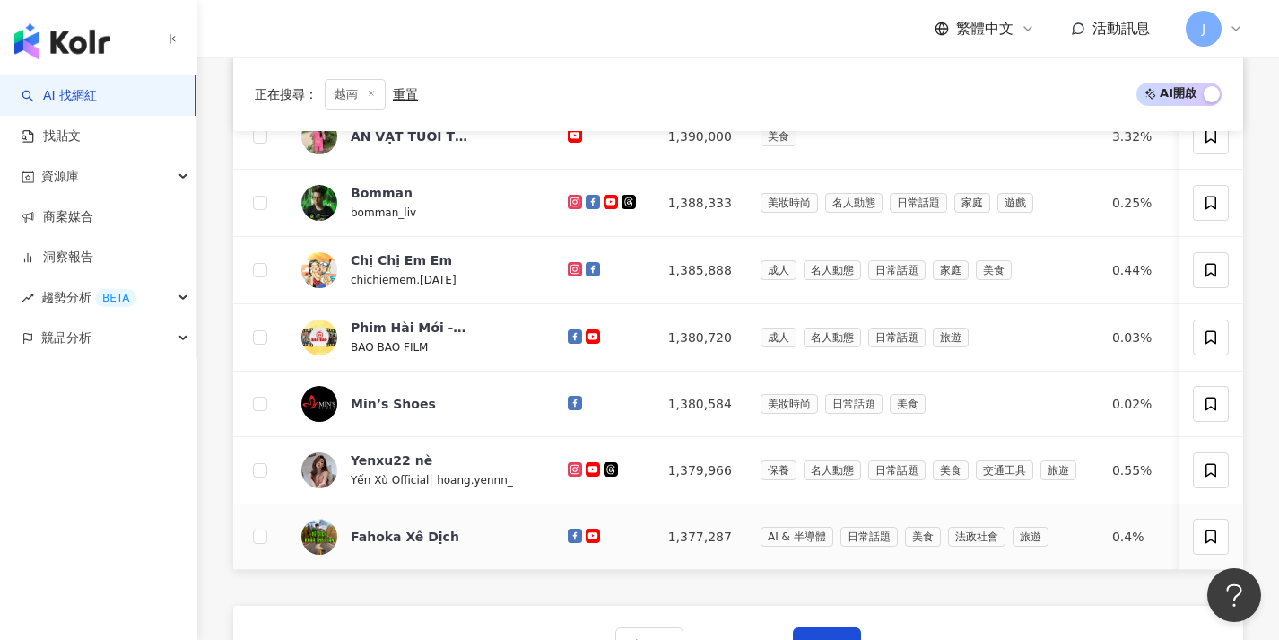
scroll to position [756, 0]
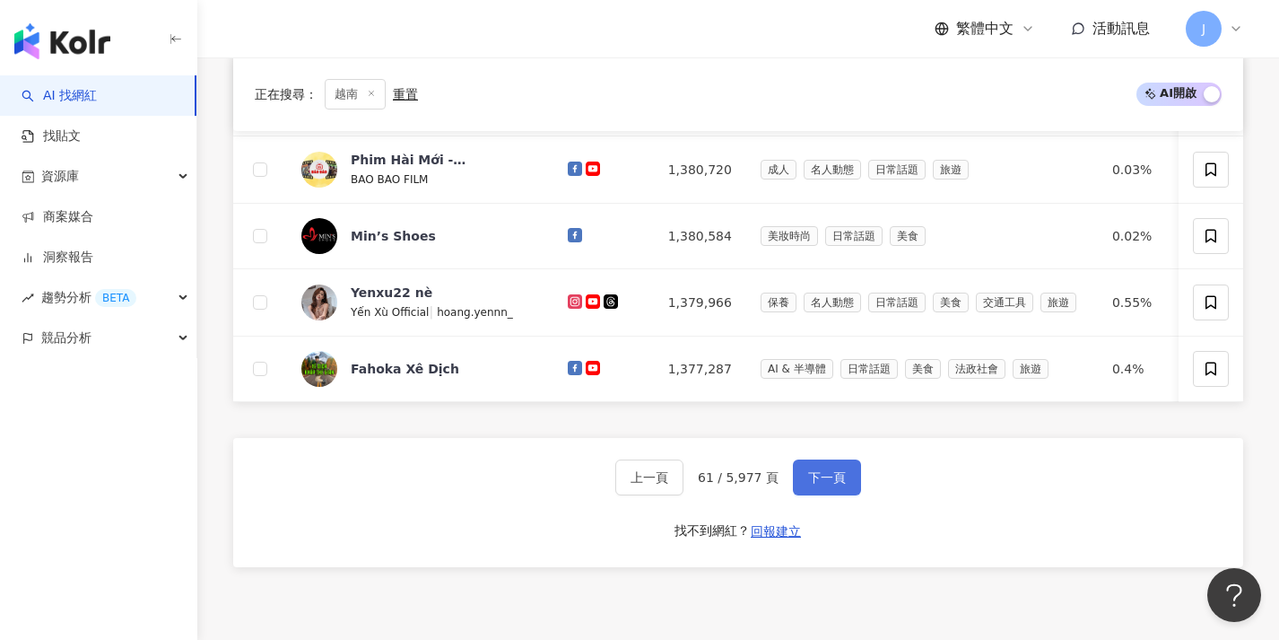
click at [833, 495] on button "下一頁" at bounding box center [827, 477] width 68 height 36
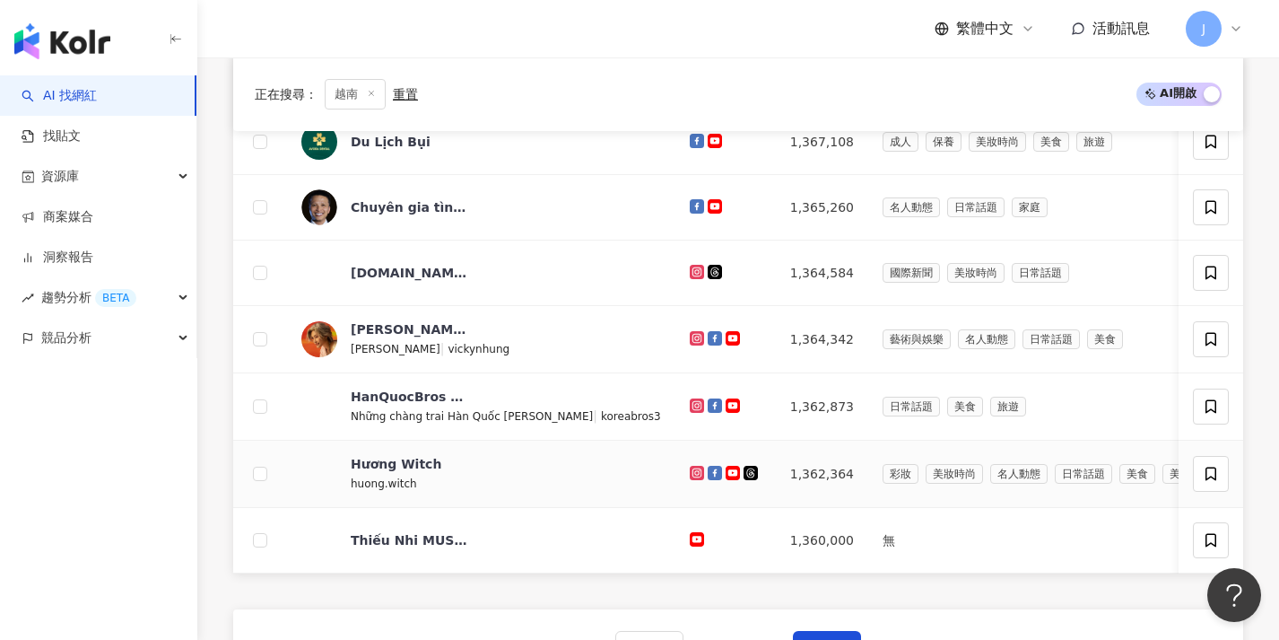
scroll to position [629, 0]
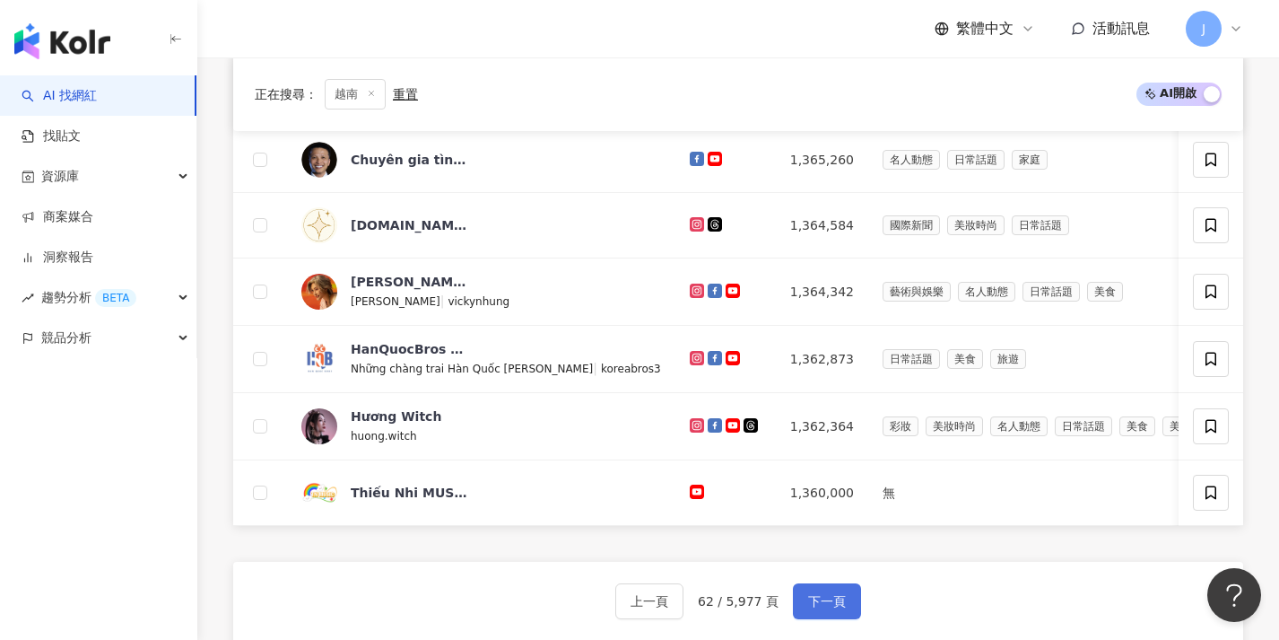
click at [815, 608] on span "下一頁" at bounding box center [827, 601] width 38 height 14
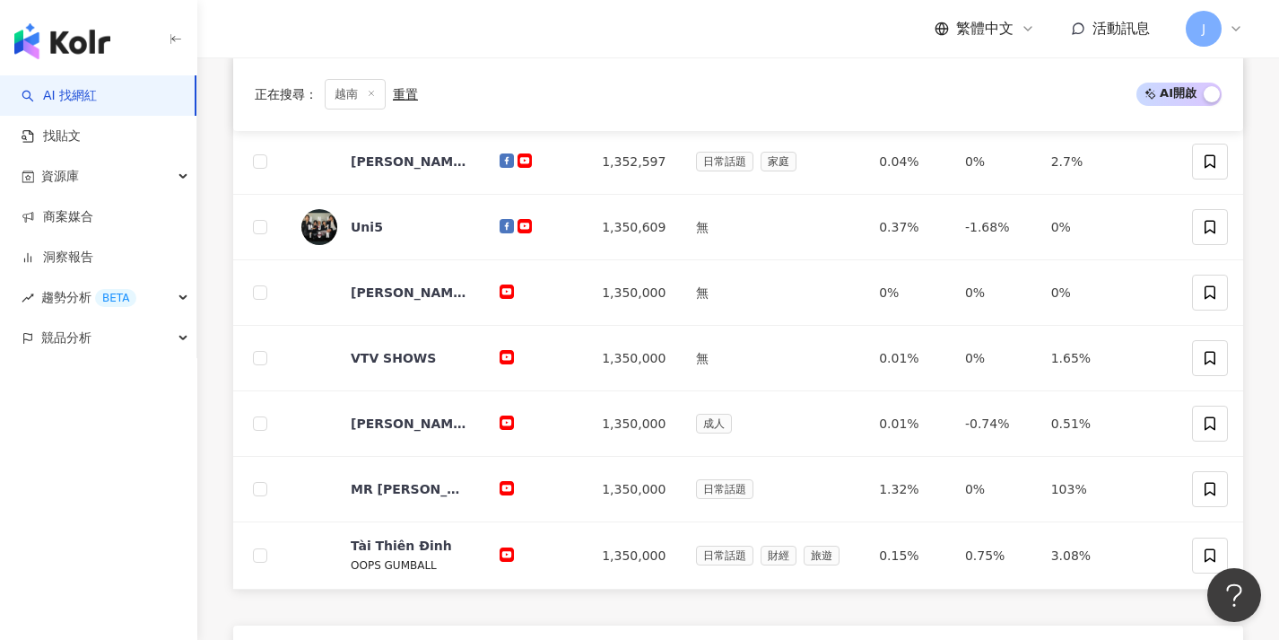
scroll to position [673, 0]
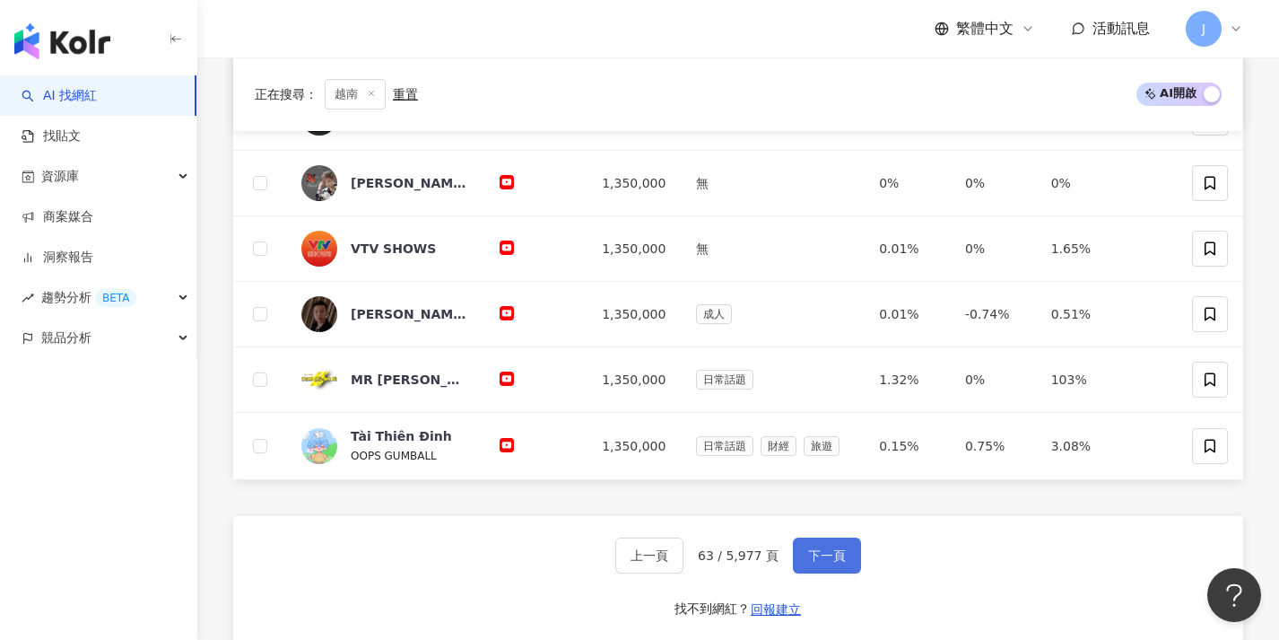
click at [844, 567] on button "下一頁" at bounding box center [827, 555] width 68 height 36
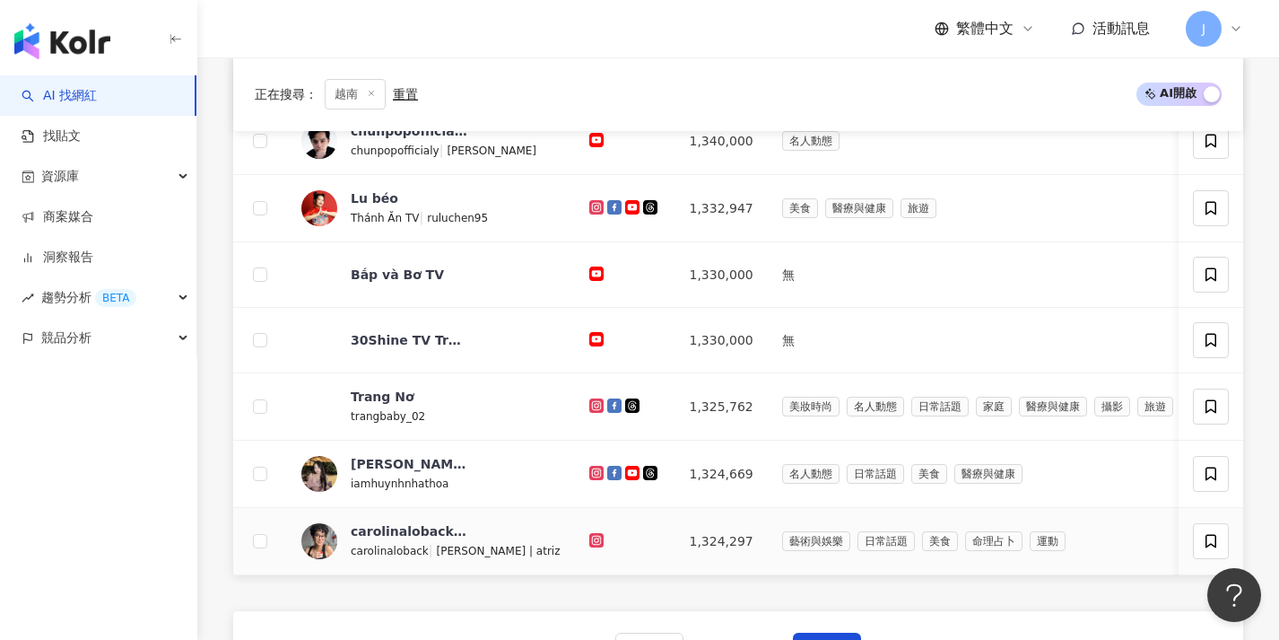
scroll to position [638, 0]
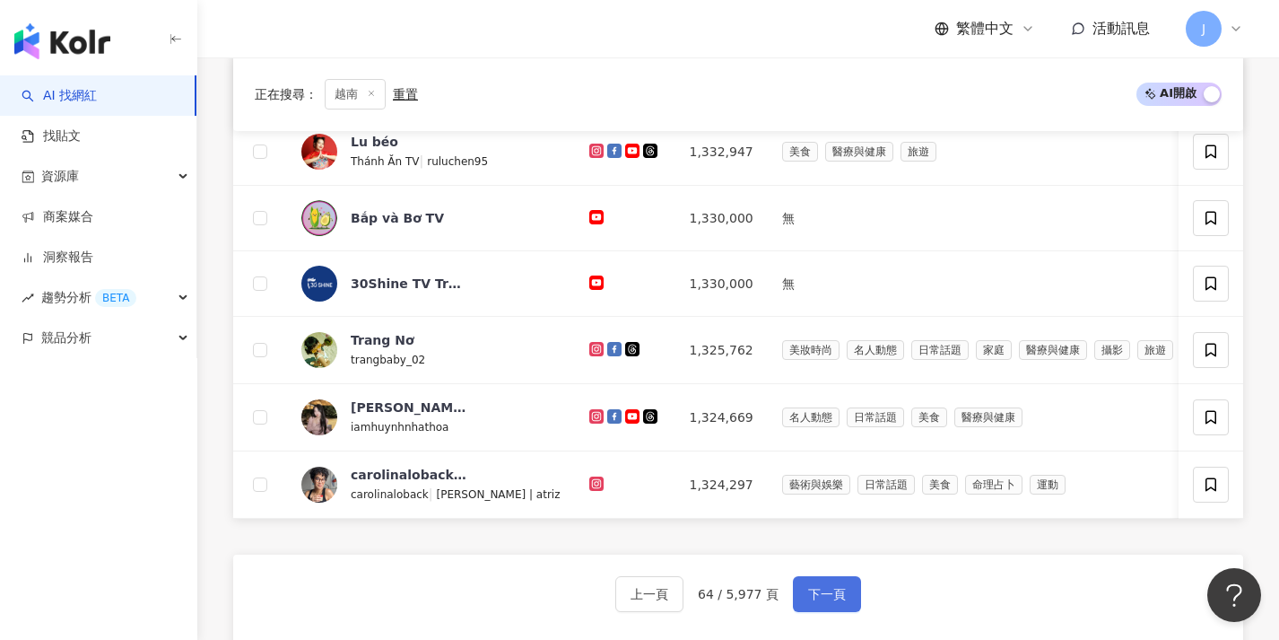
click at [815, 593] on button "下一頁" at bounding box center [827, 594] width 68 height 36
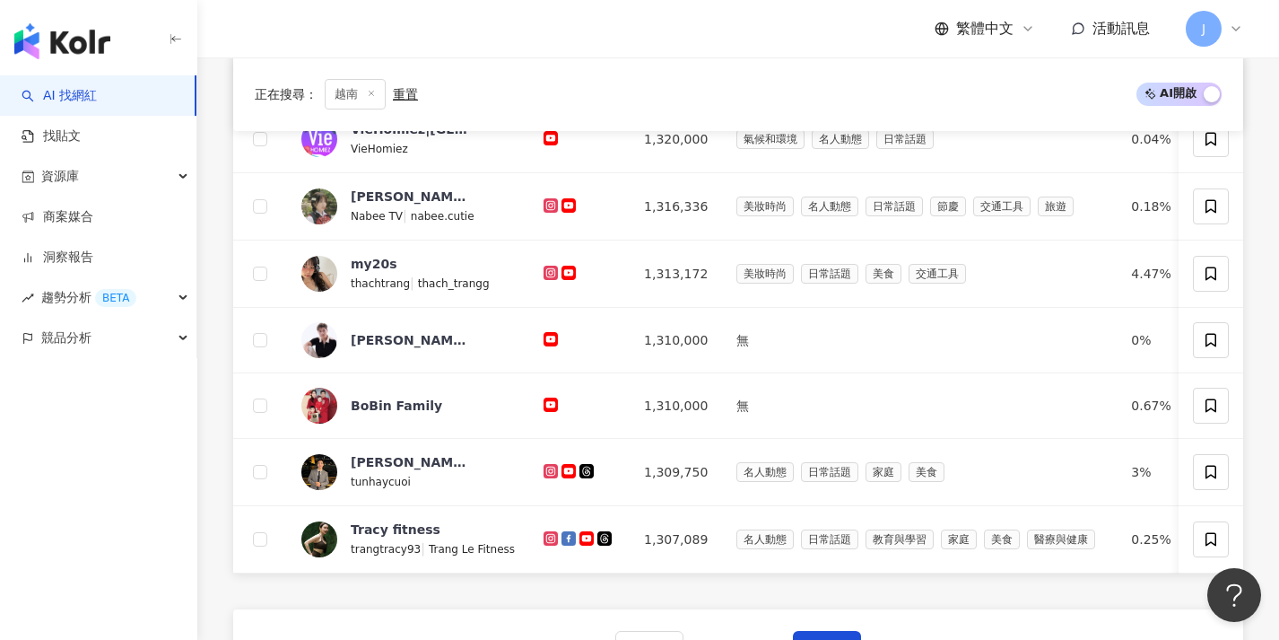
scroll to position [723, 0]
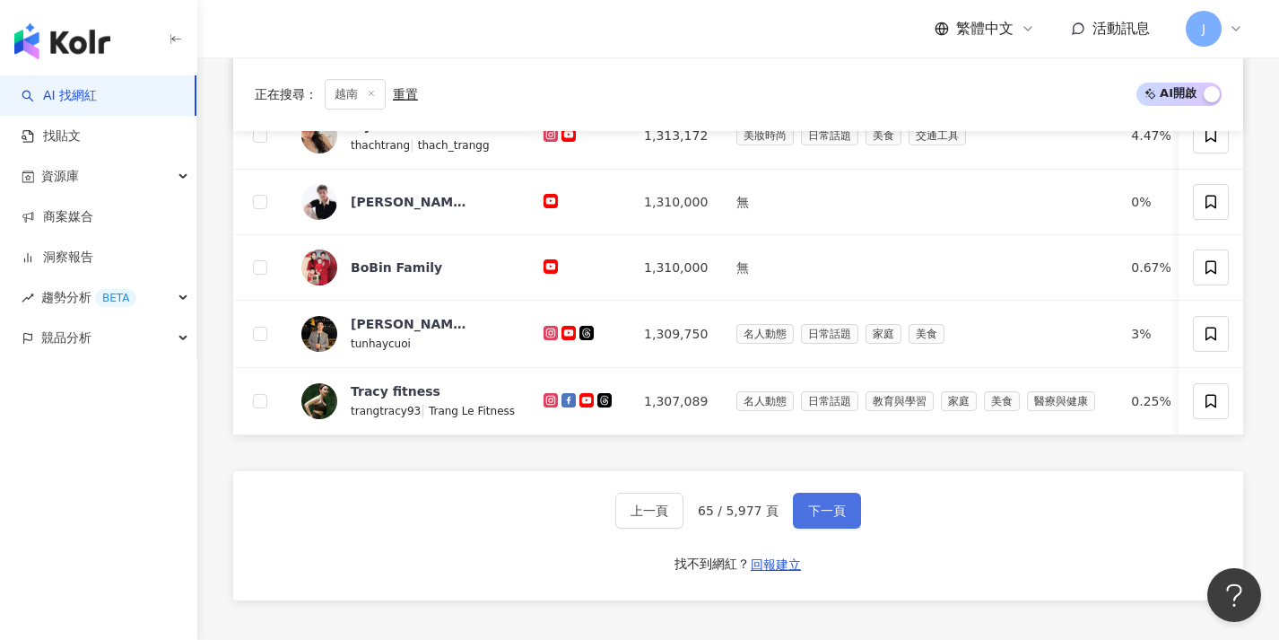
click at [810, 506] on button "下一頁" at bounding box center [827, 510] width 68 height 36
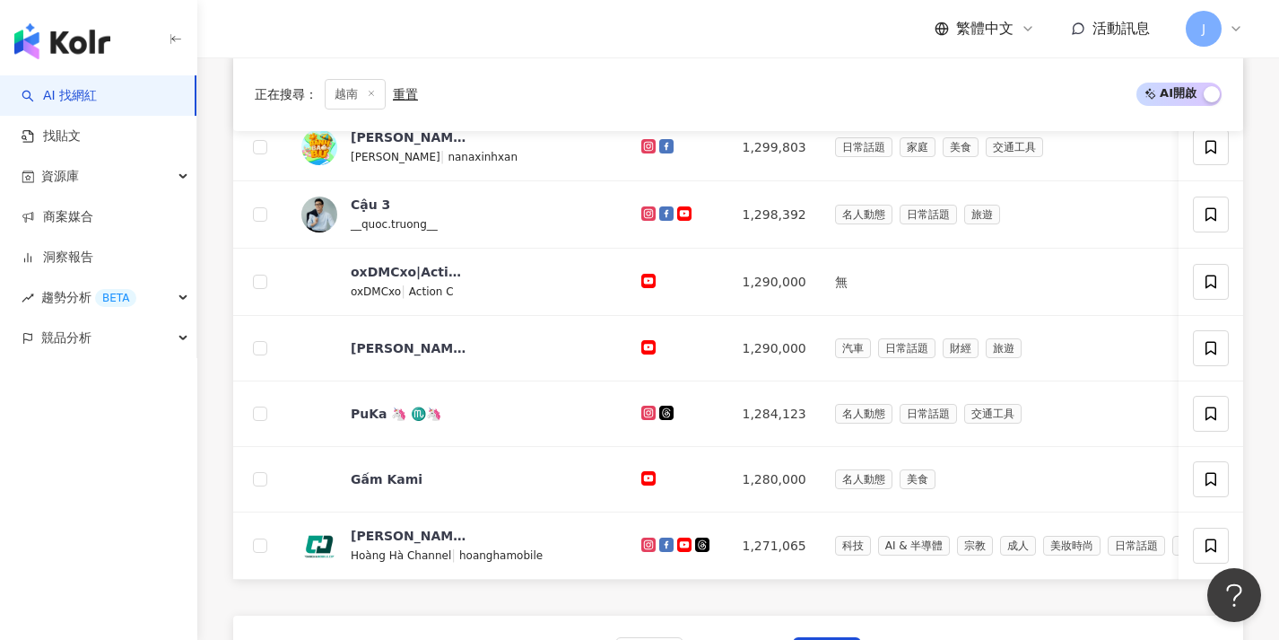
scroll to position [661, 0]
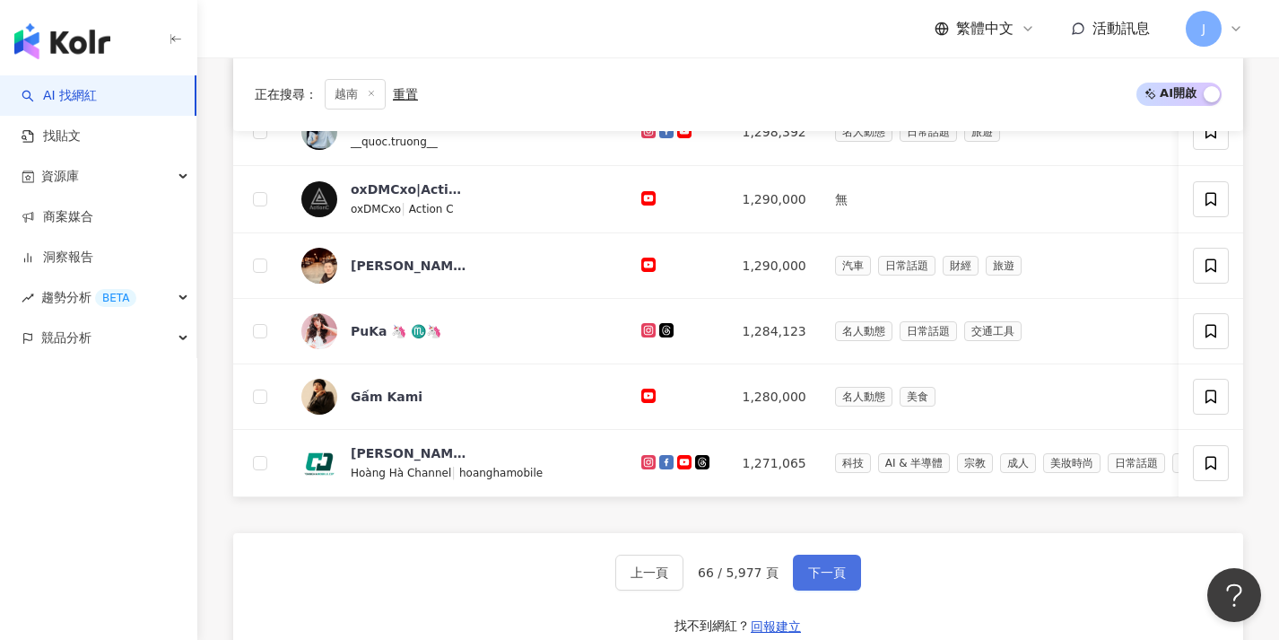
click at [823, 570] on button "下一頁" at bounding box center [827, 572] width 68 height 36
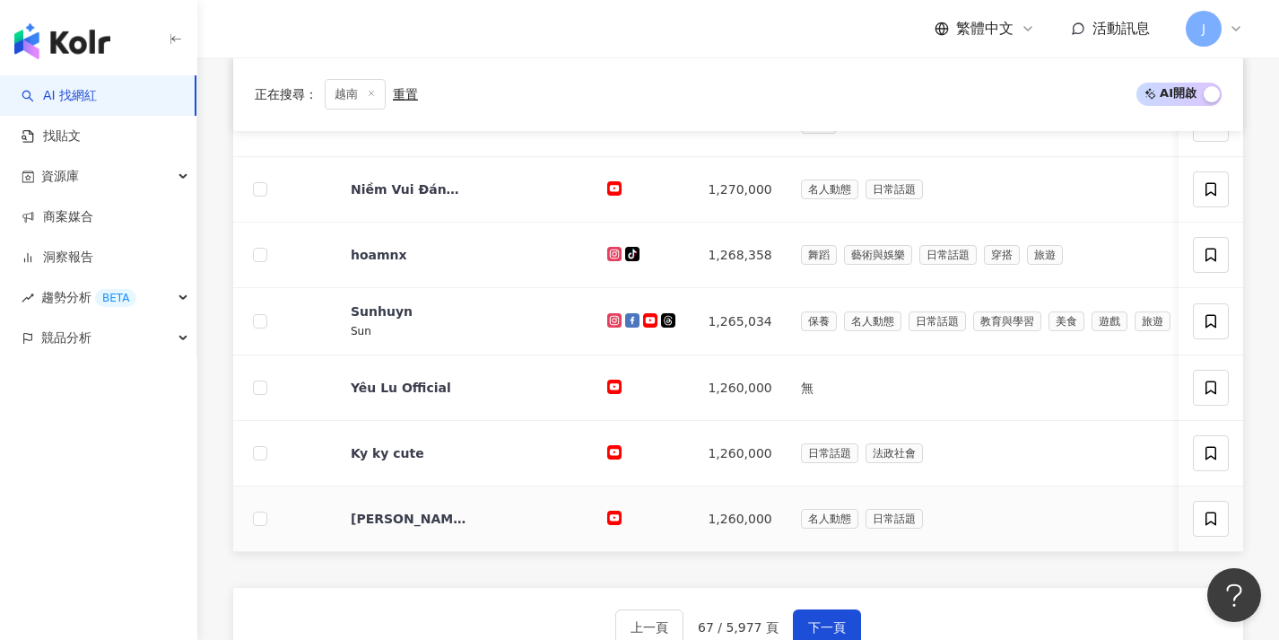
scroll to position [668, 0]
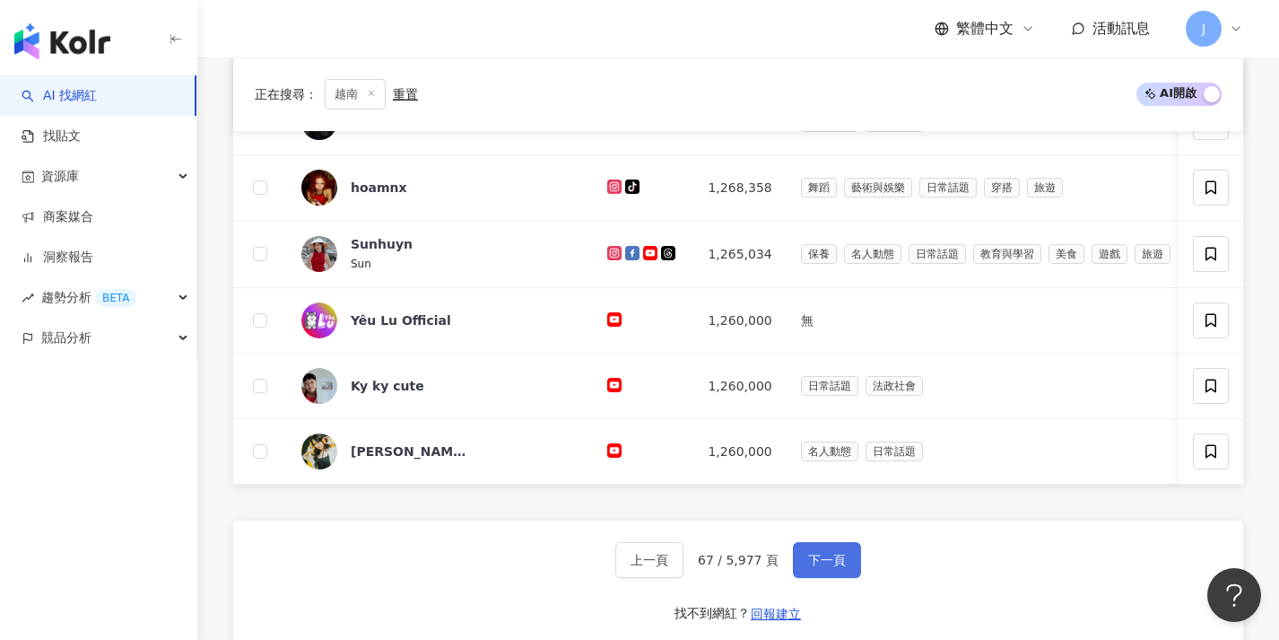
click at [820, 566] on span "下一頁" at bounding box center [827, 560] width 38 height 14
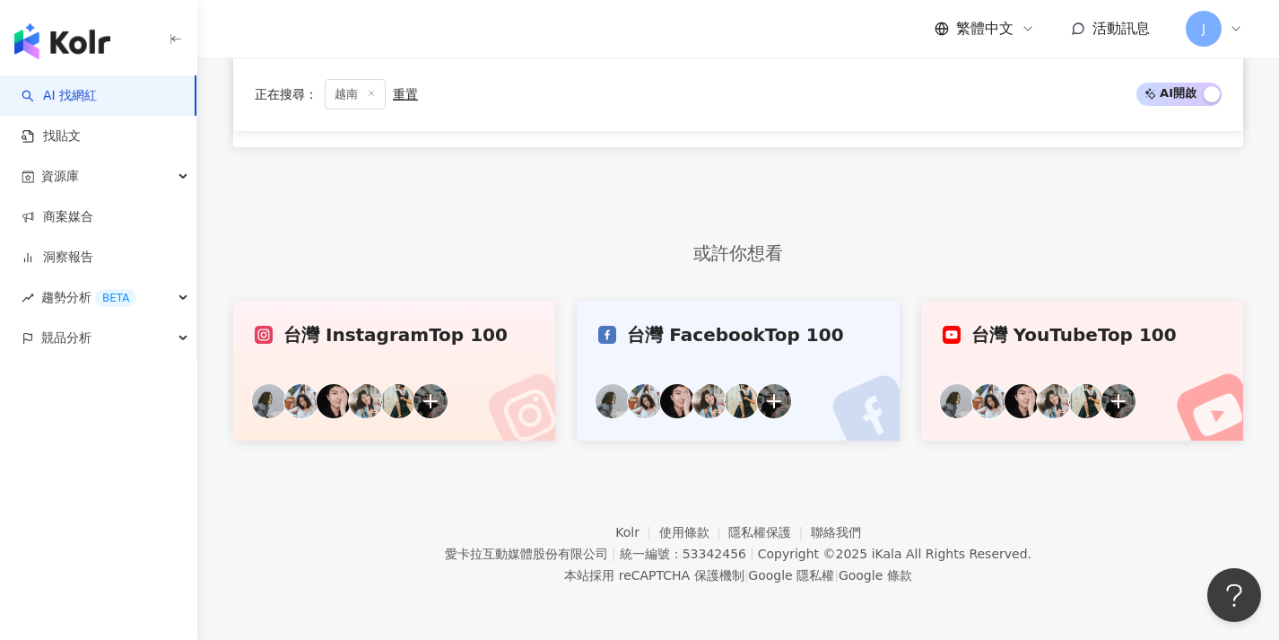
scroll to position [546, 0]
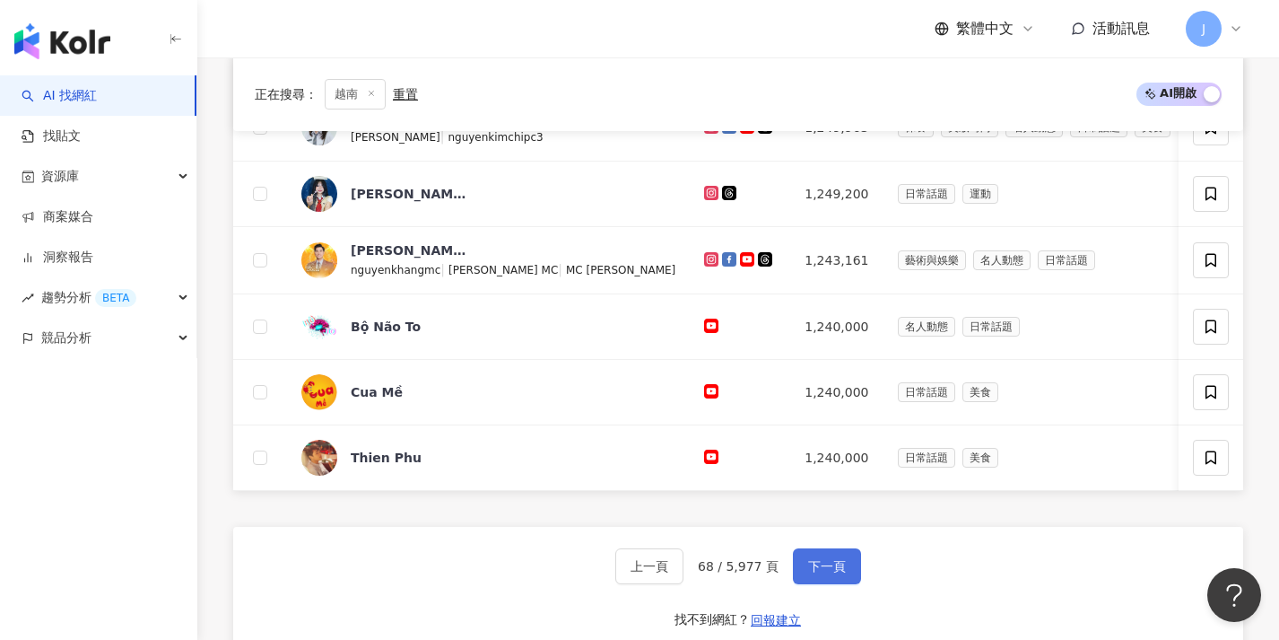
click at [820, 566] on button "下一頁" at bounding box center [827, 566] width 68 height 36
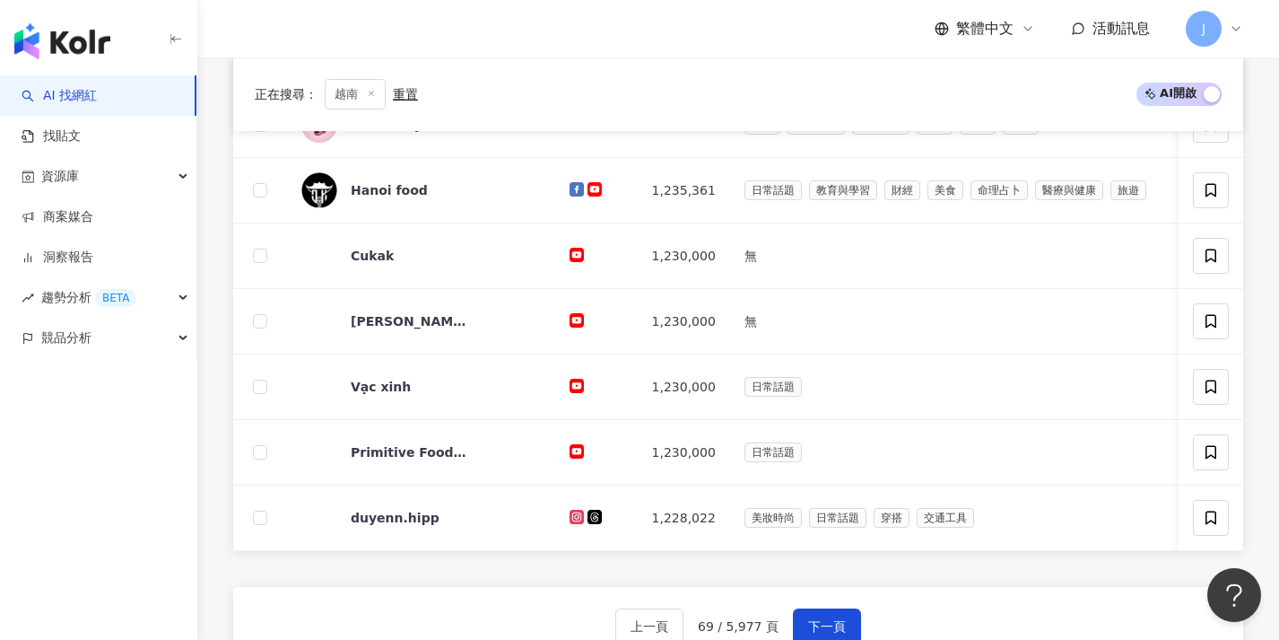
scroll to position [605, 0]
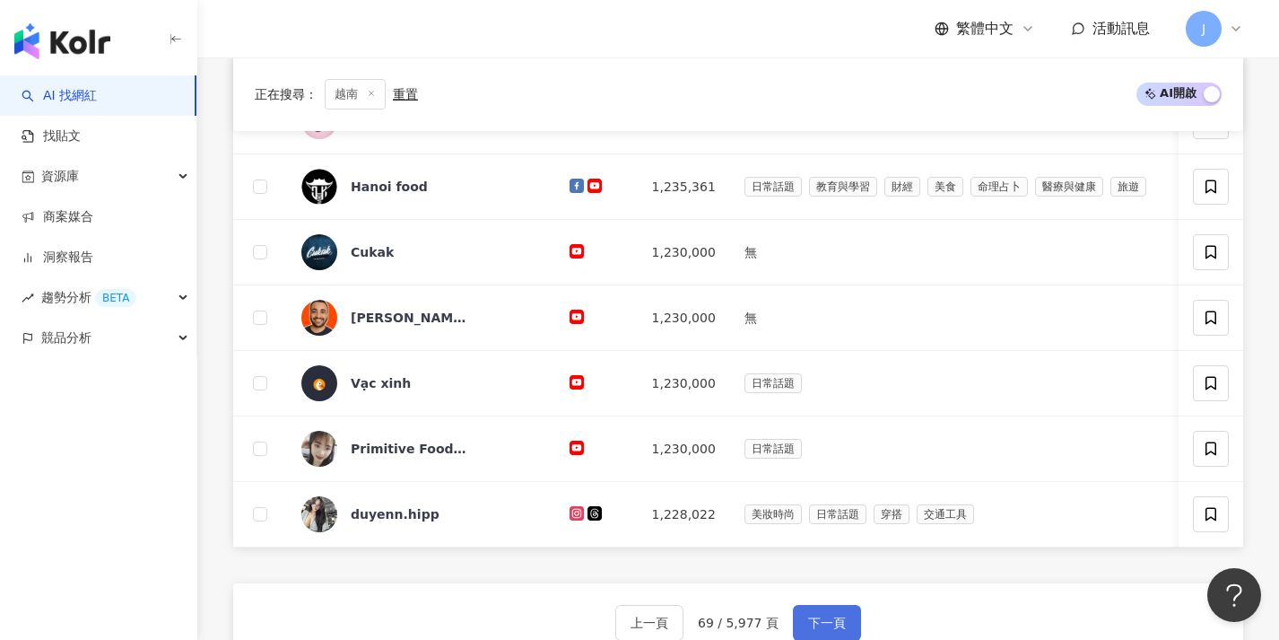
click at [826, 623] on button "下一頁" at bounding box center [827, 623] width 68 height 36
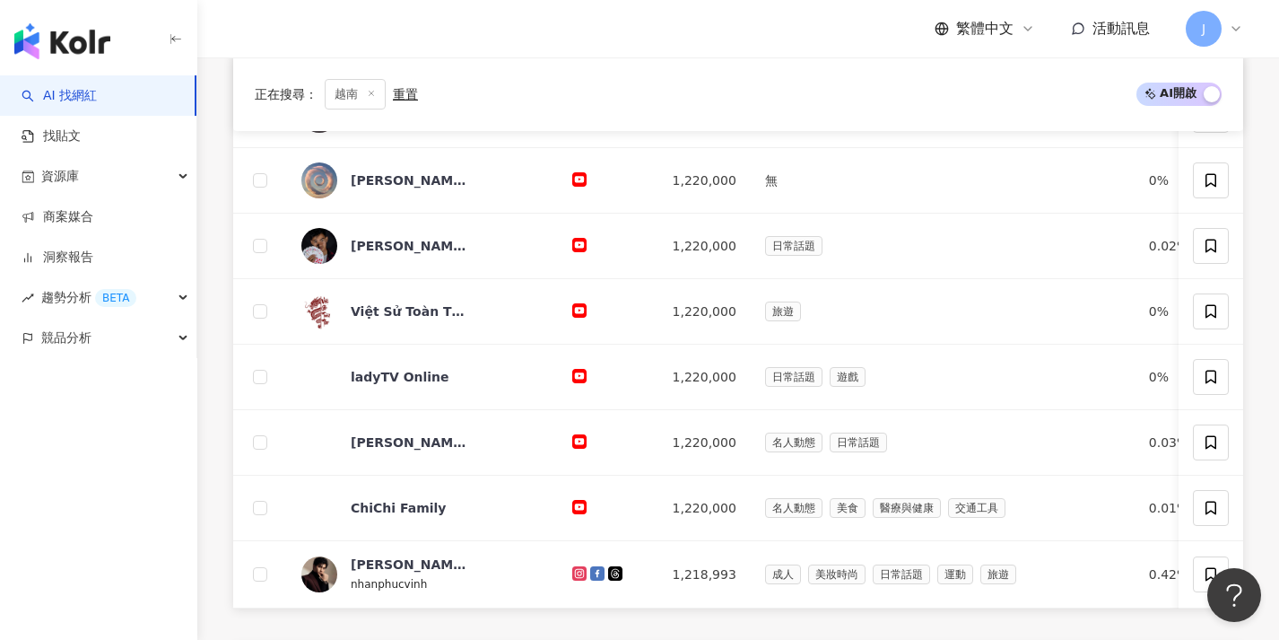
scroll to position [685, 0]
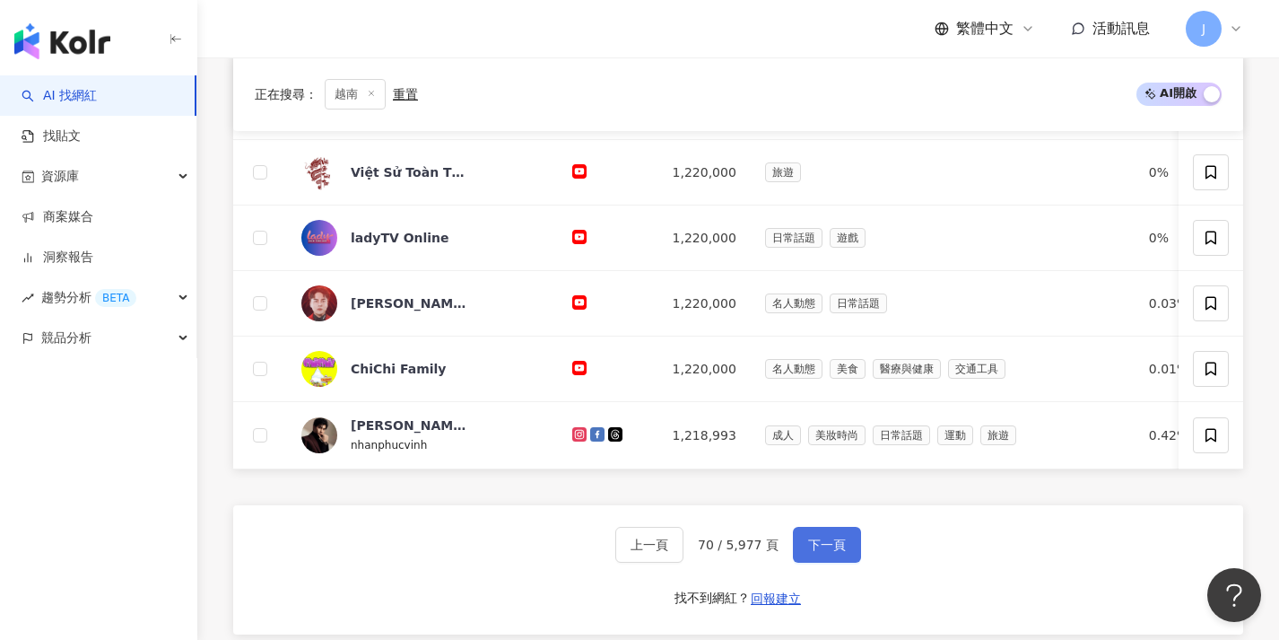
click at [822, 552] on span "下一頁" at bounding box center [827, 544] width 38 height 14
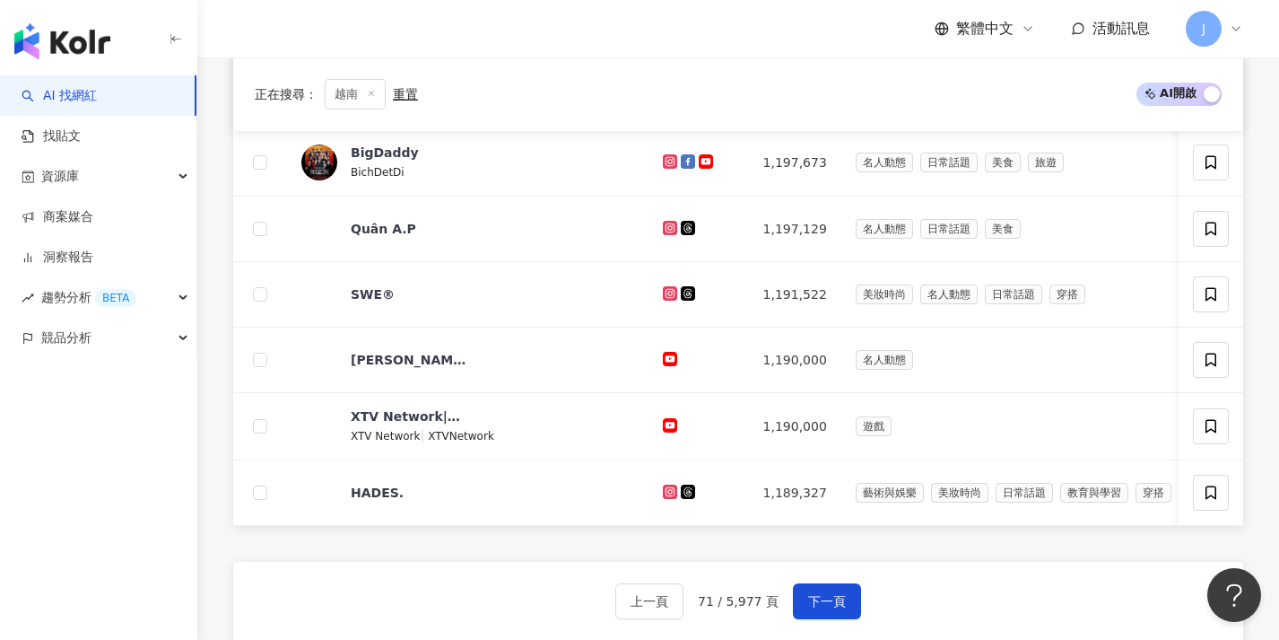
scroll to position [646, 0]
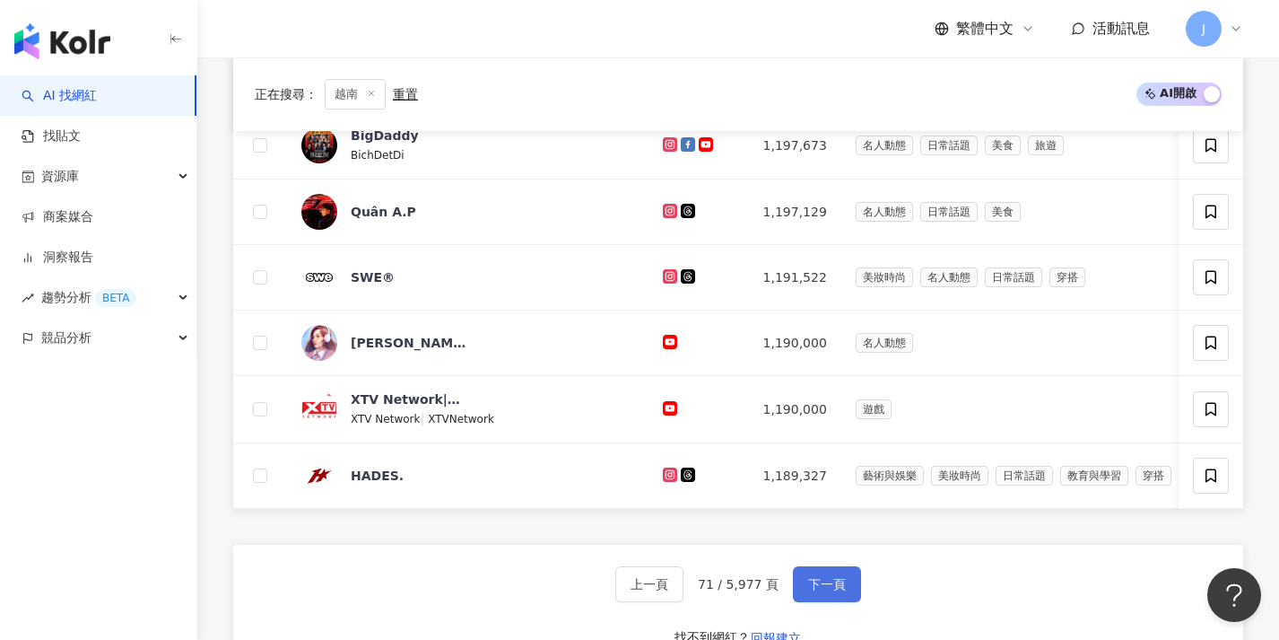
click at [823, 588] on button "下一頁" at bounding box center [827, 584] width 68 height 36
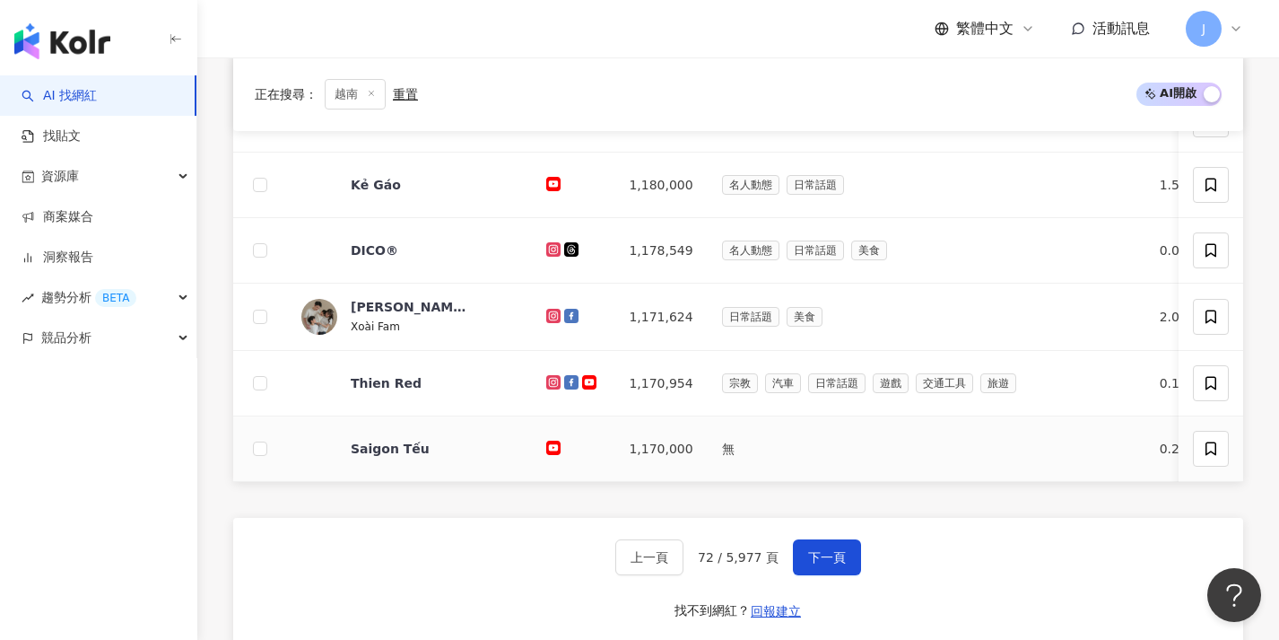
scroll to position [676, 0]
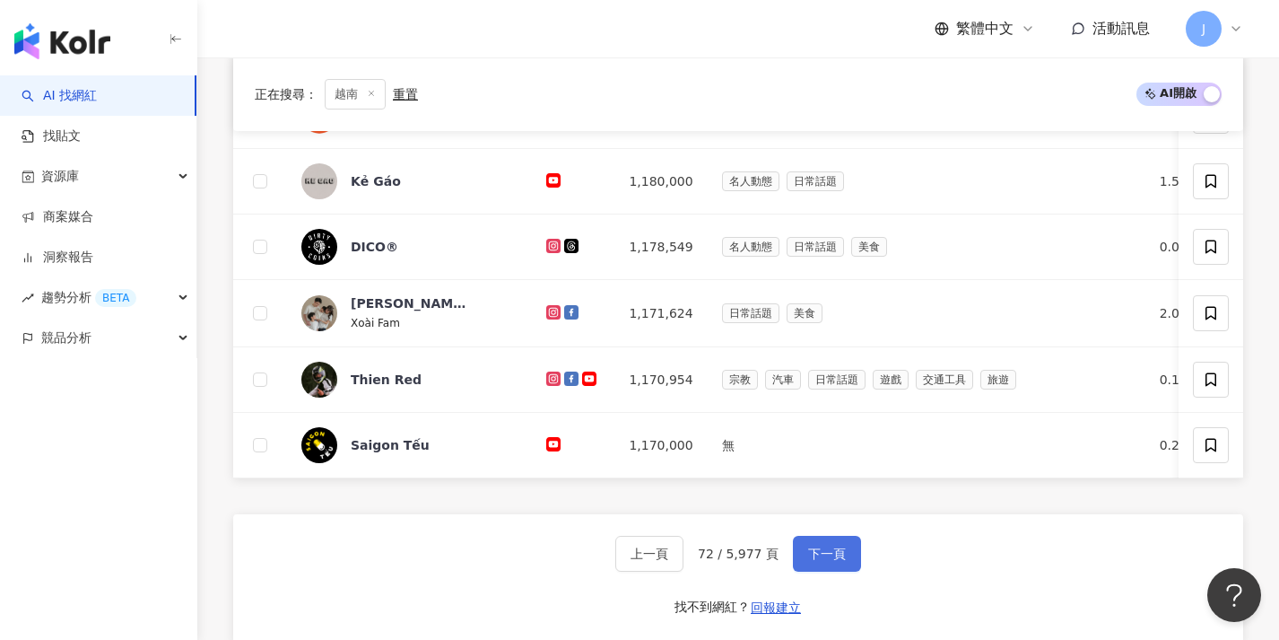
click at [821, 571] on button "下一頁" at bounding box center [827, 554] width 68 height 36
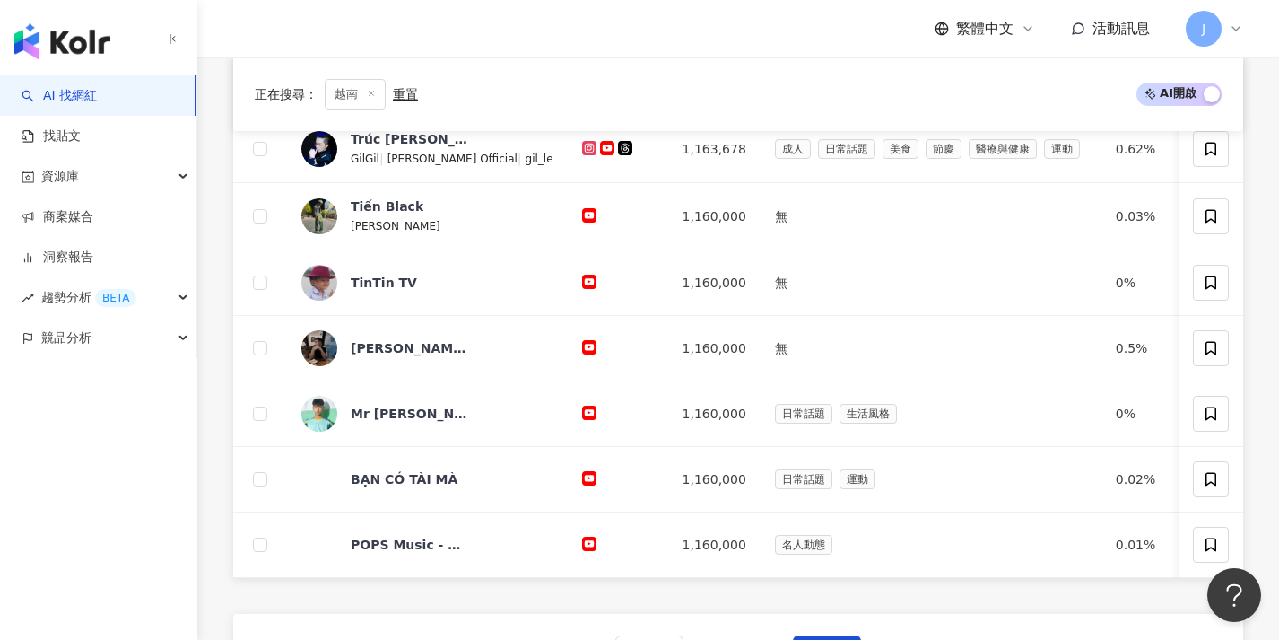
scroll to position [631, 0]
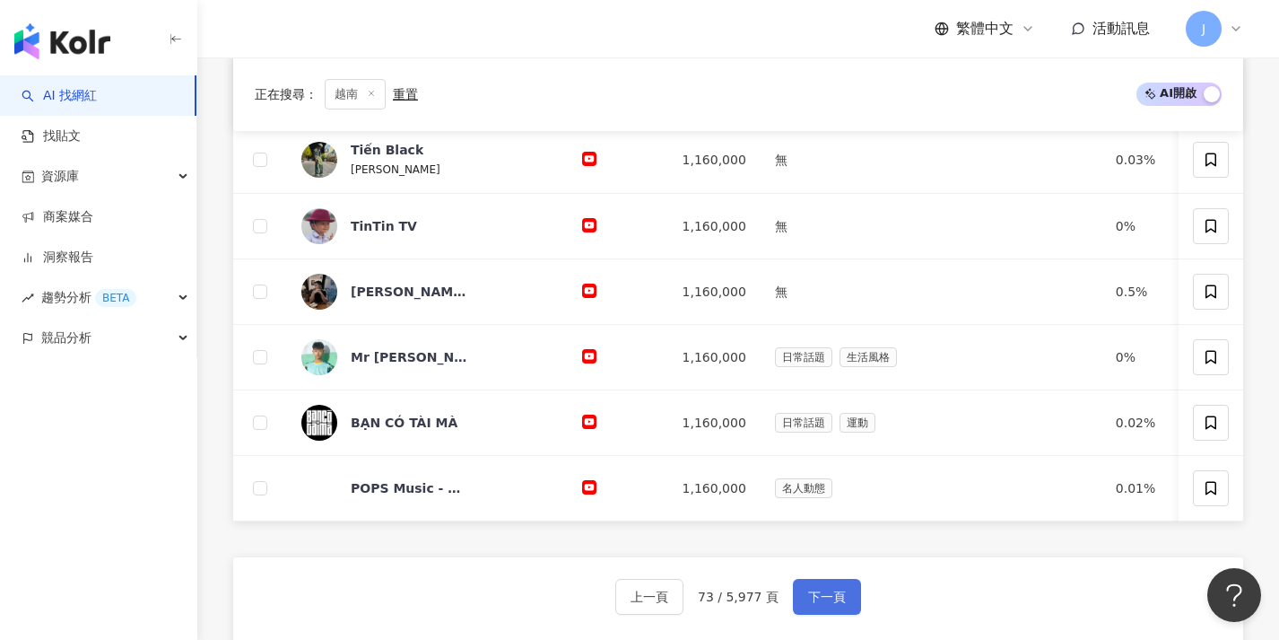
click at [820, 600] on button "下一頁" at bounding box center [827, 597] width 68 height 36
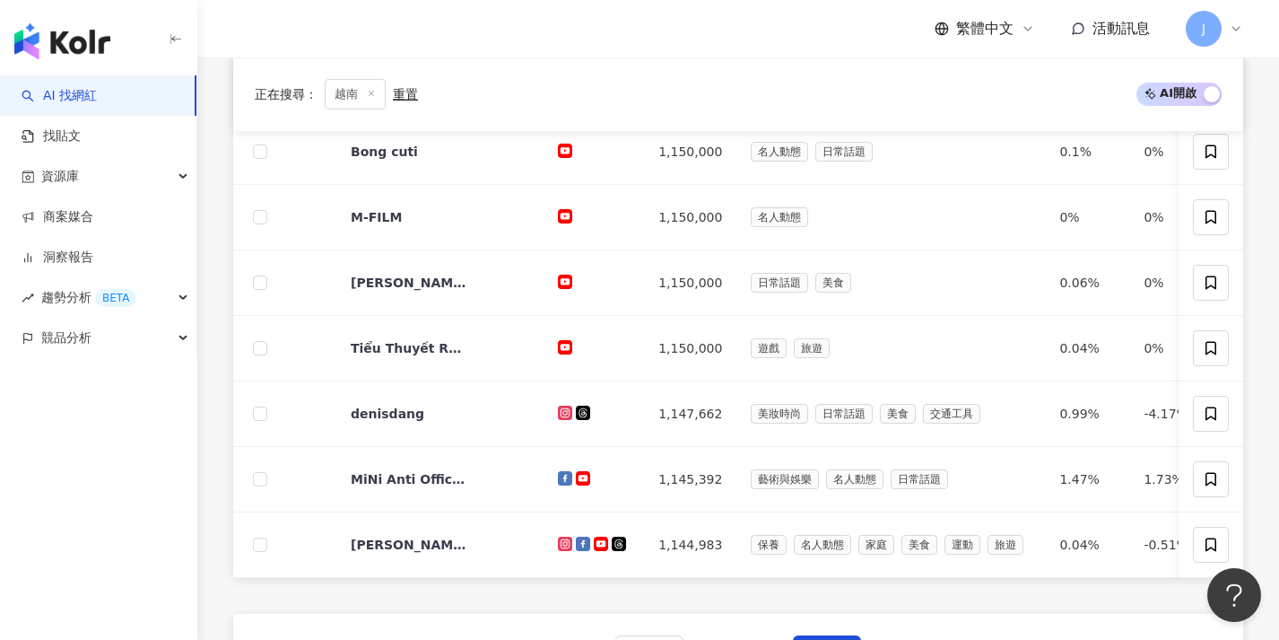
scroll to position [657, 0]
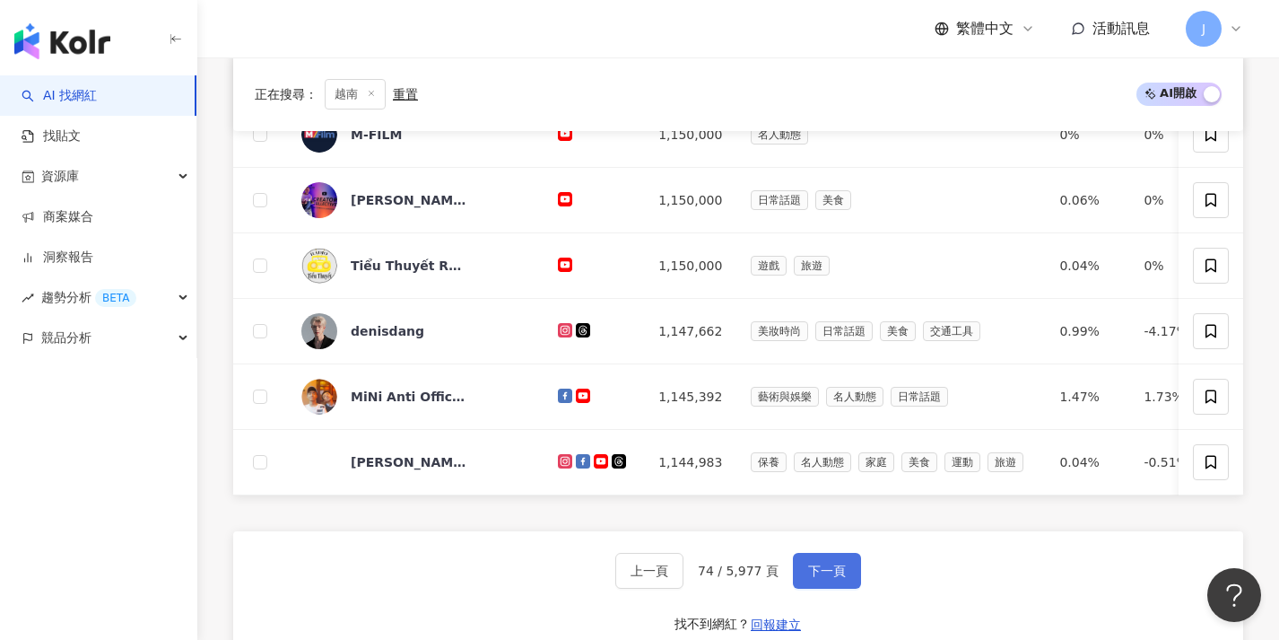
click at [821, 578] on span "下一頁" at bounding box center [827, 570] width 38 height 14
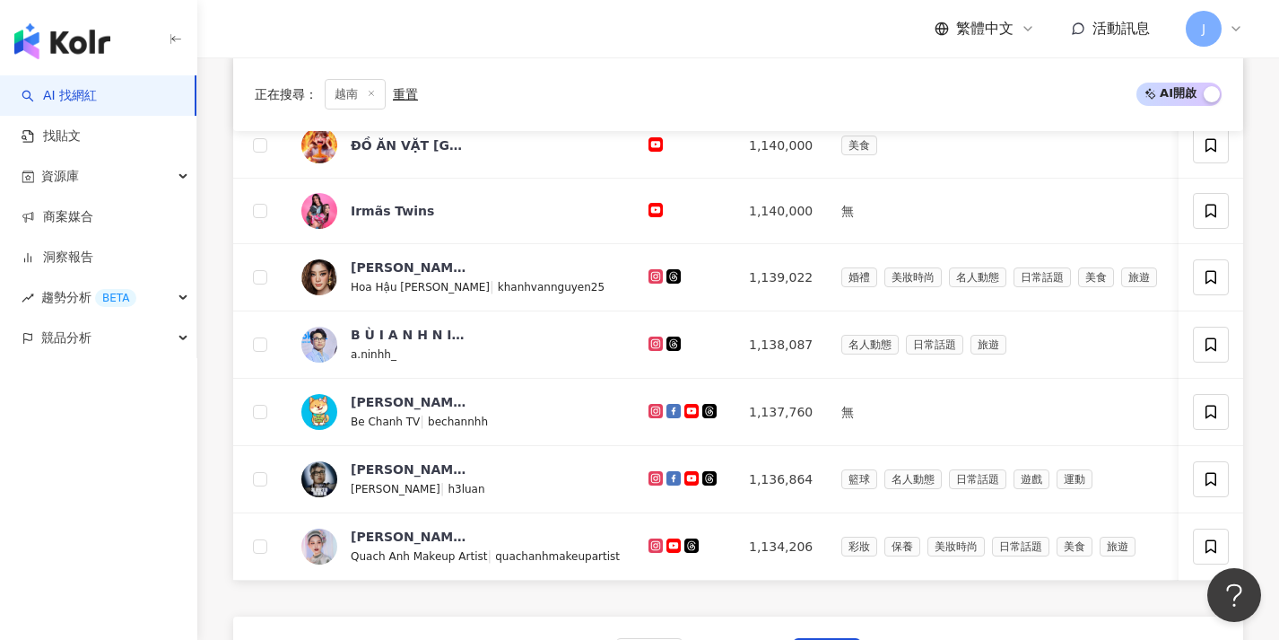
scroll to position [620, 0]
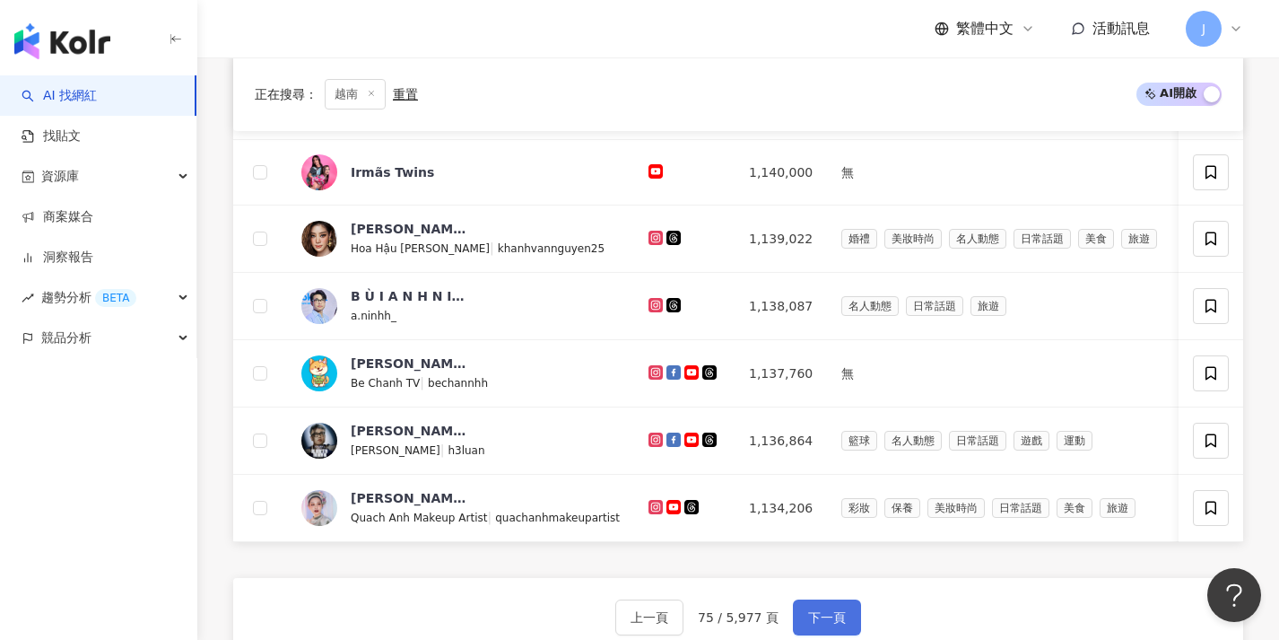
click at [831, 619] on button "下一頁" at bounding box center [827, 617] width 68 height 36
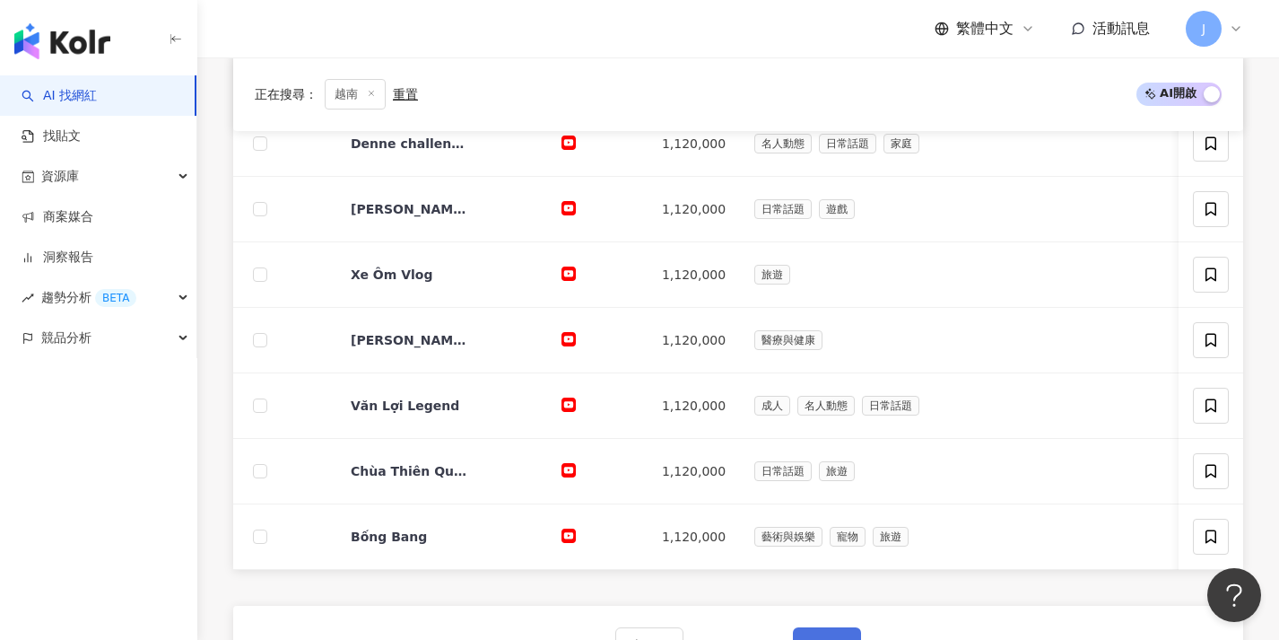
scroll to position [632, 0]
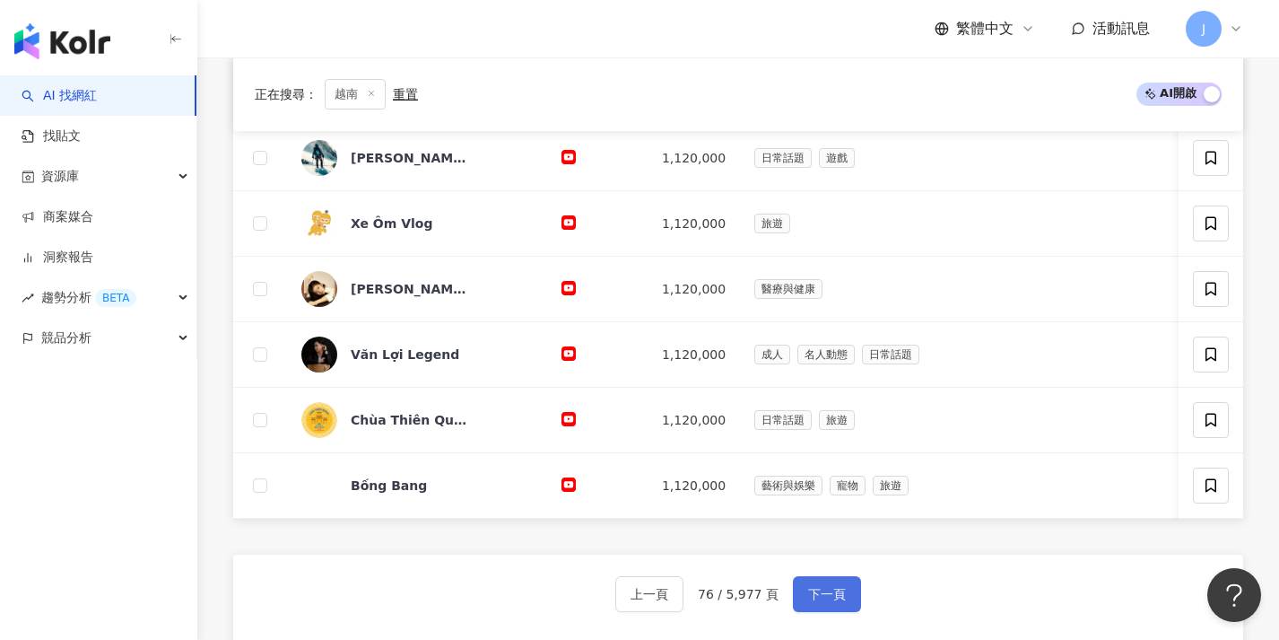
click at [825, 601] on span "下一頁" at bounding box center [827, 594] width 38 height 14
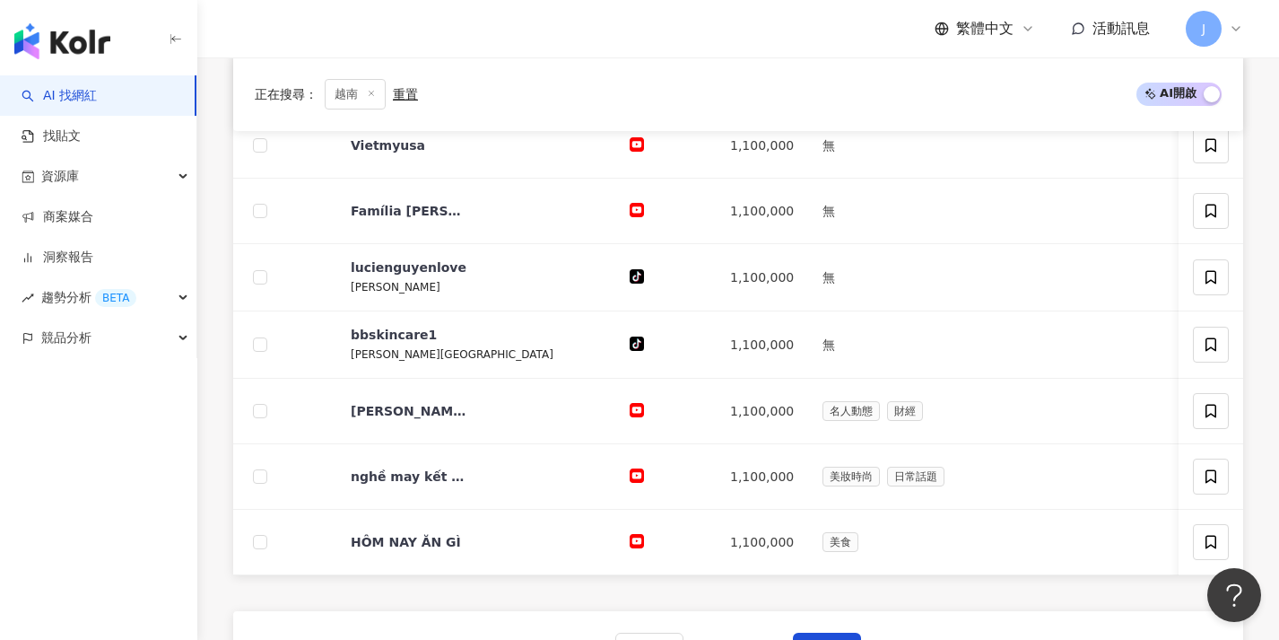
scroll to position [618, 0]
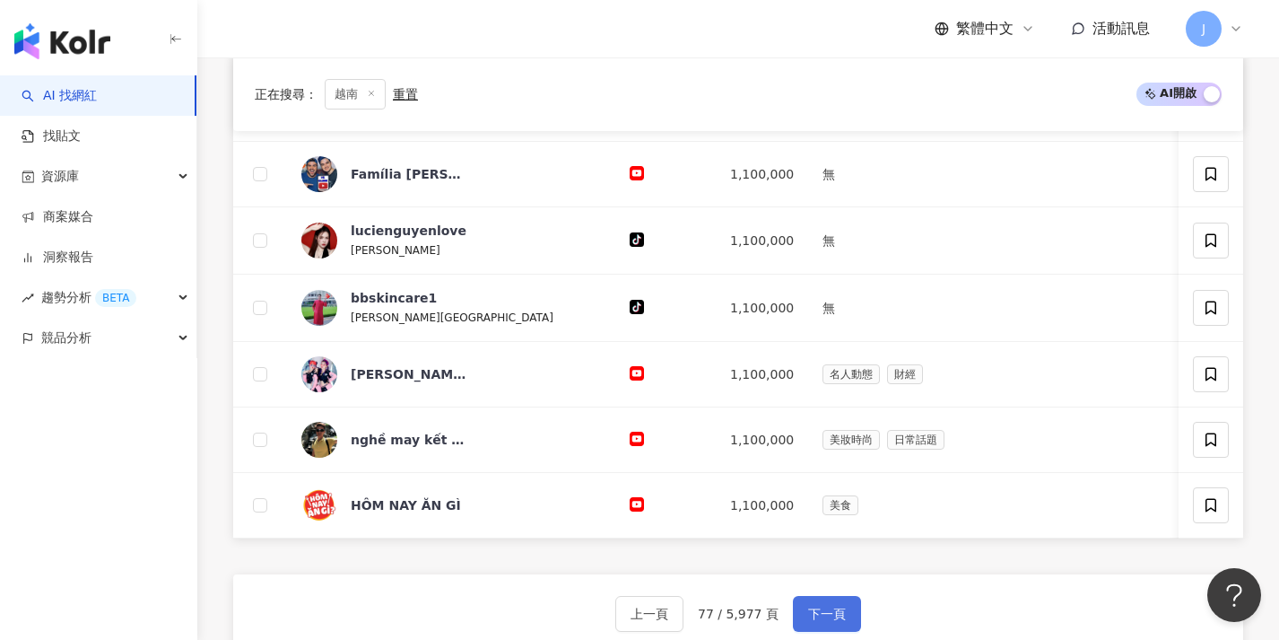
click at [829, 614] on button "下一頁" at bounding box center [827, 614] width 68 height 36
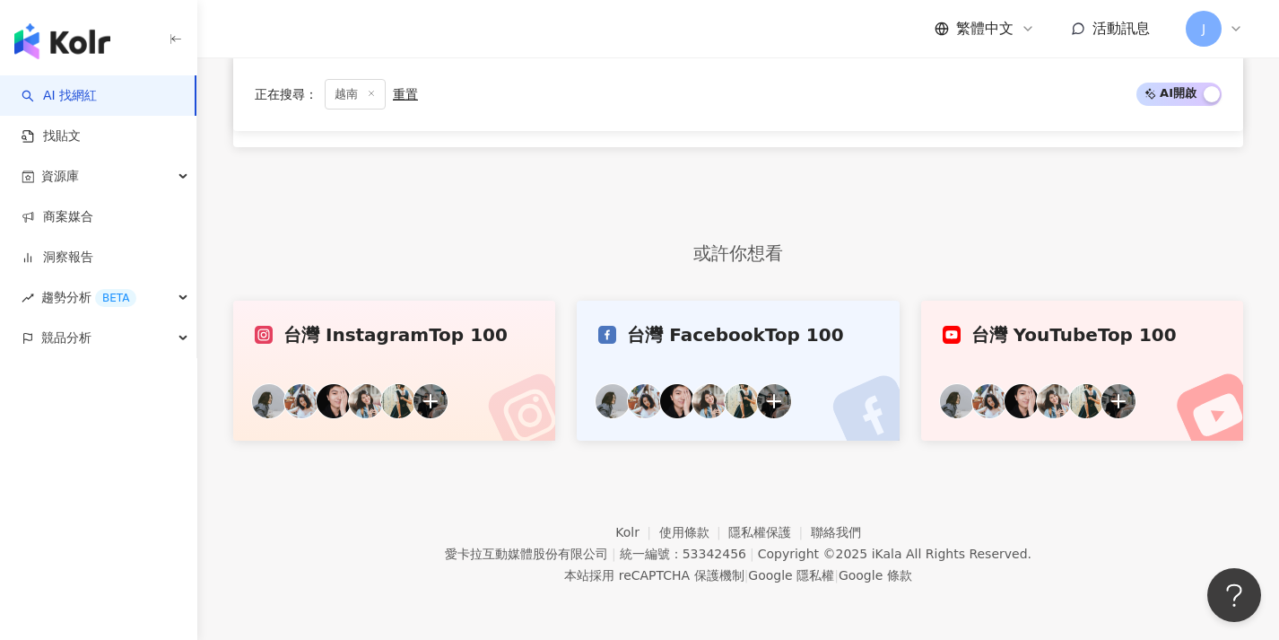
scroll to position [546, 0]
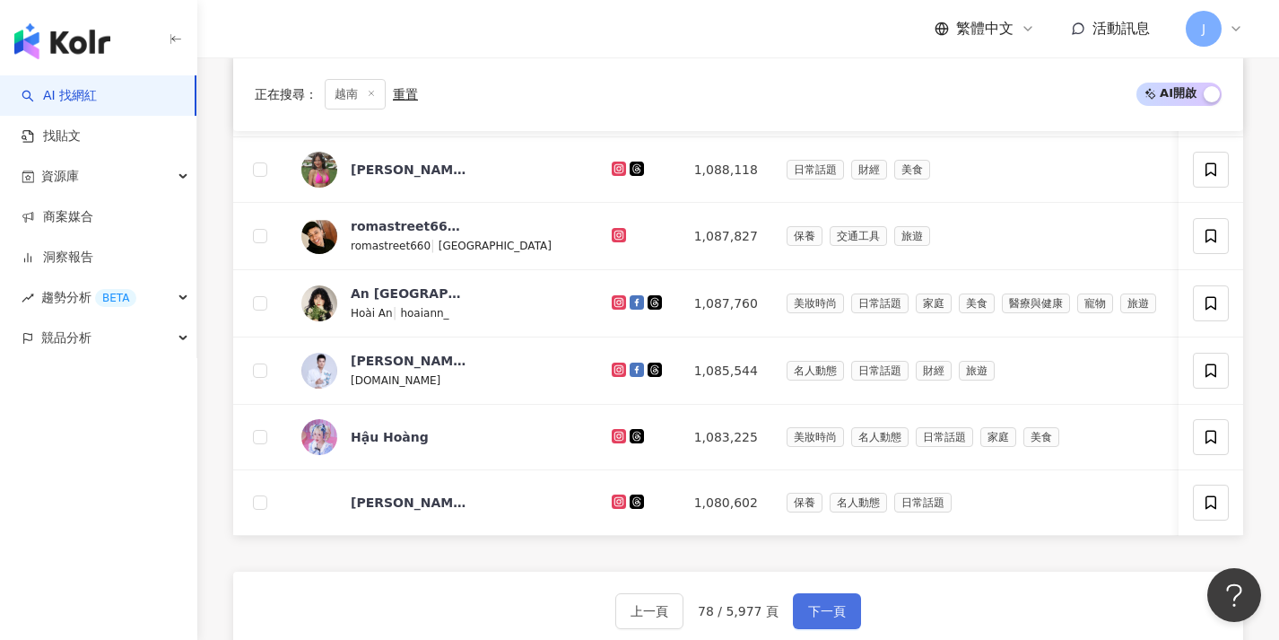
click at [827, 608] on button "下一頁" at bounding box center [827, 611] width 68 height 36
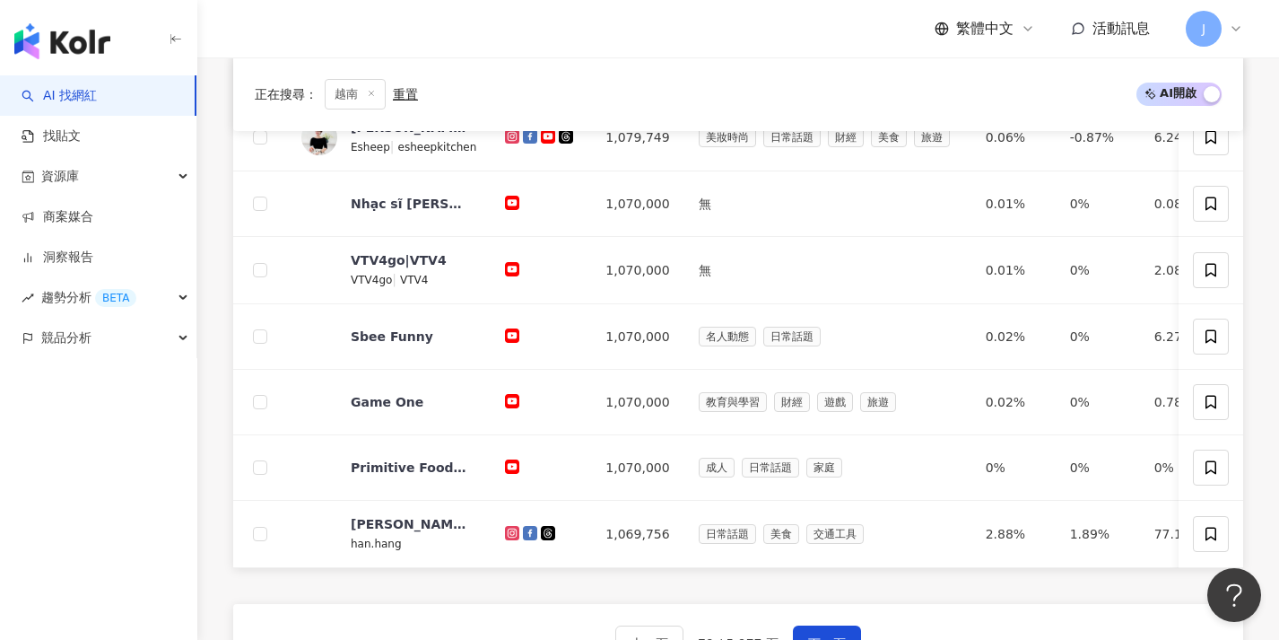
scroll to position [685, 0]
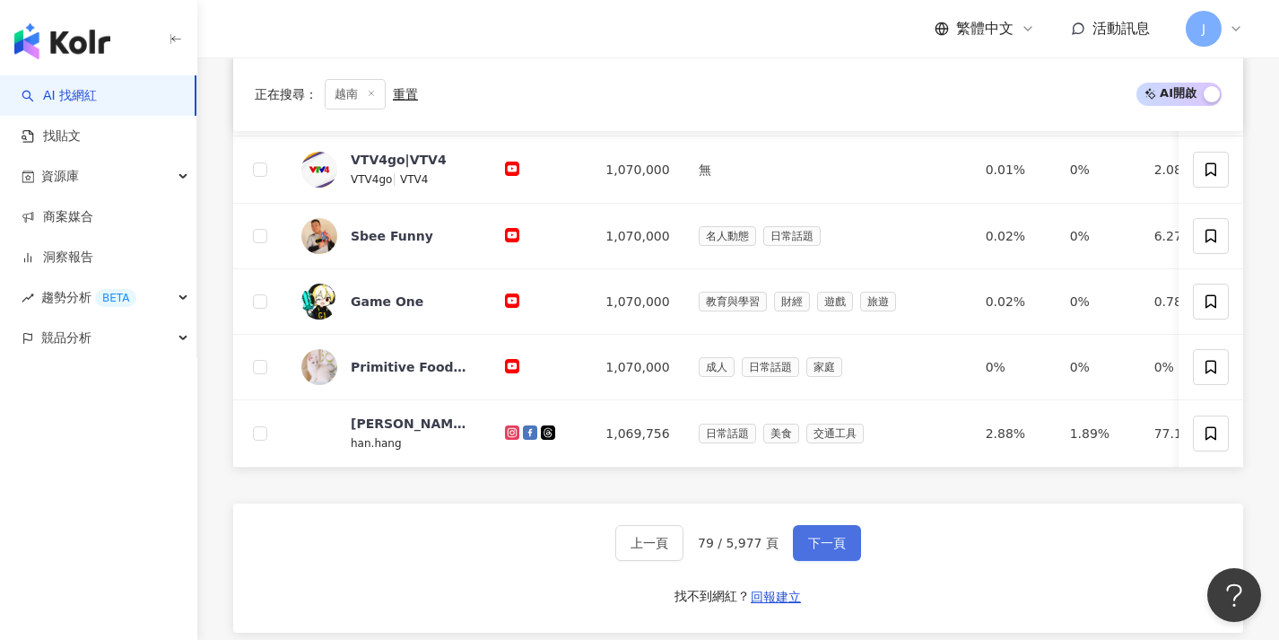
click at [826, 561] on button "下一頁" at bounding box center [827, 543] width 68 height 36
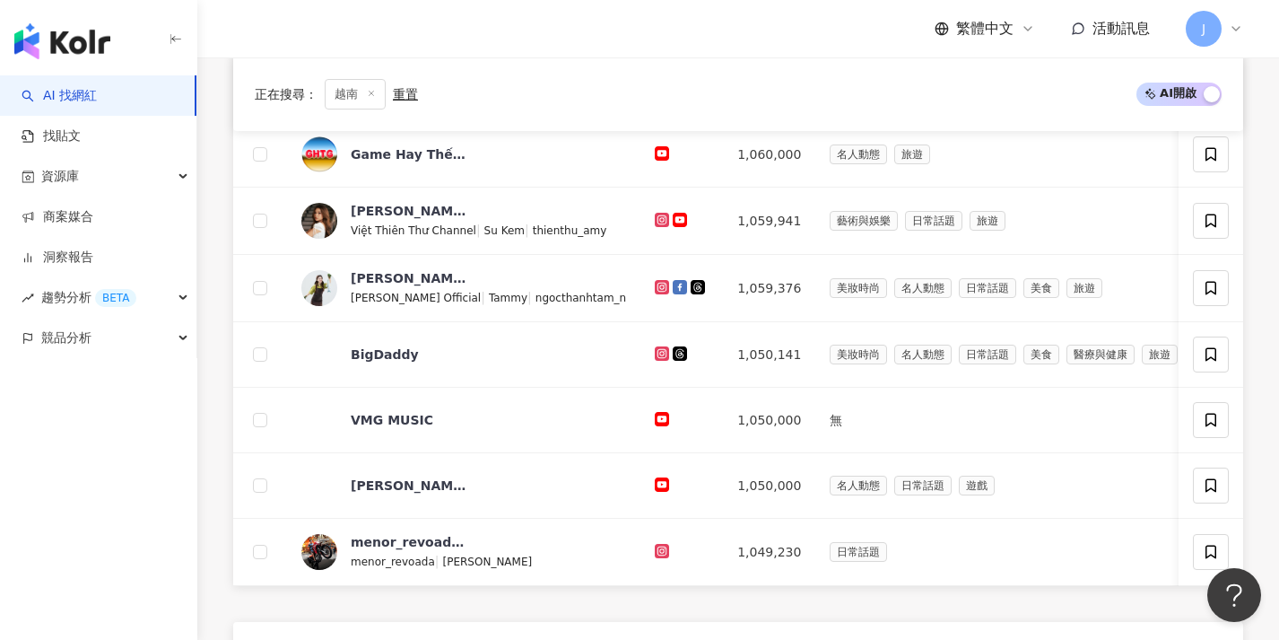
scroll to position [613, 0]
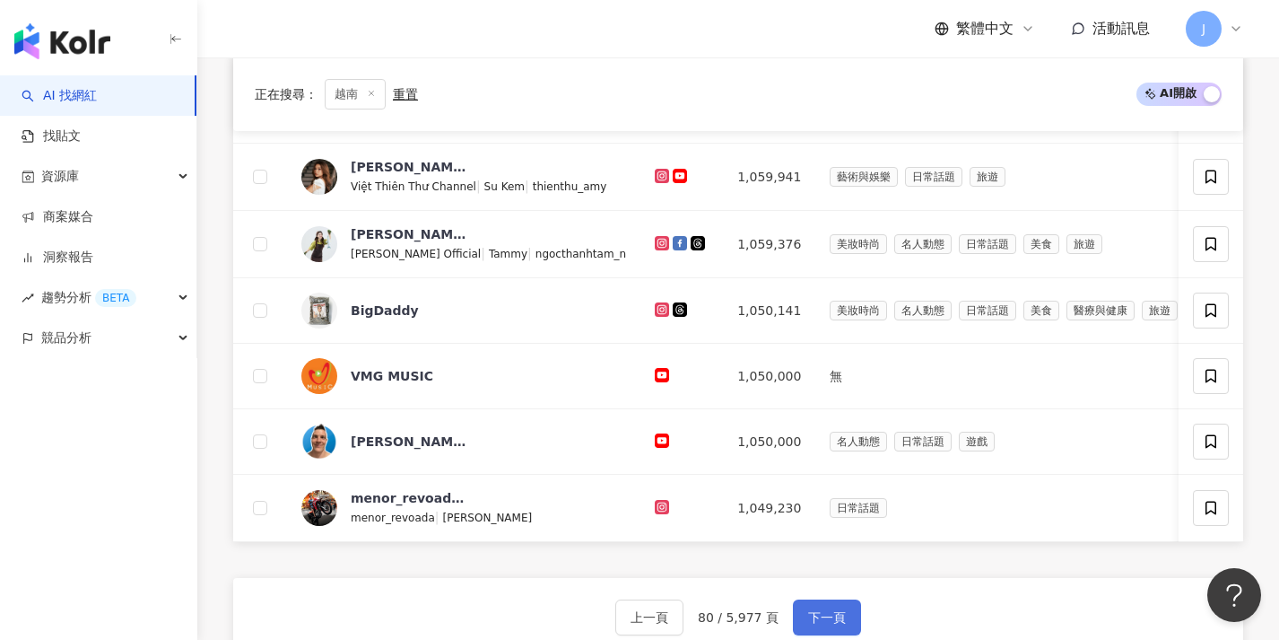
click at [823, 616] on button "下一頁" at bounding box center [827, 617] width 68 height 36
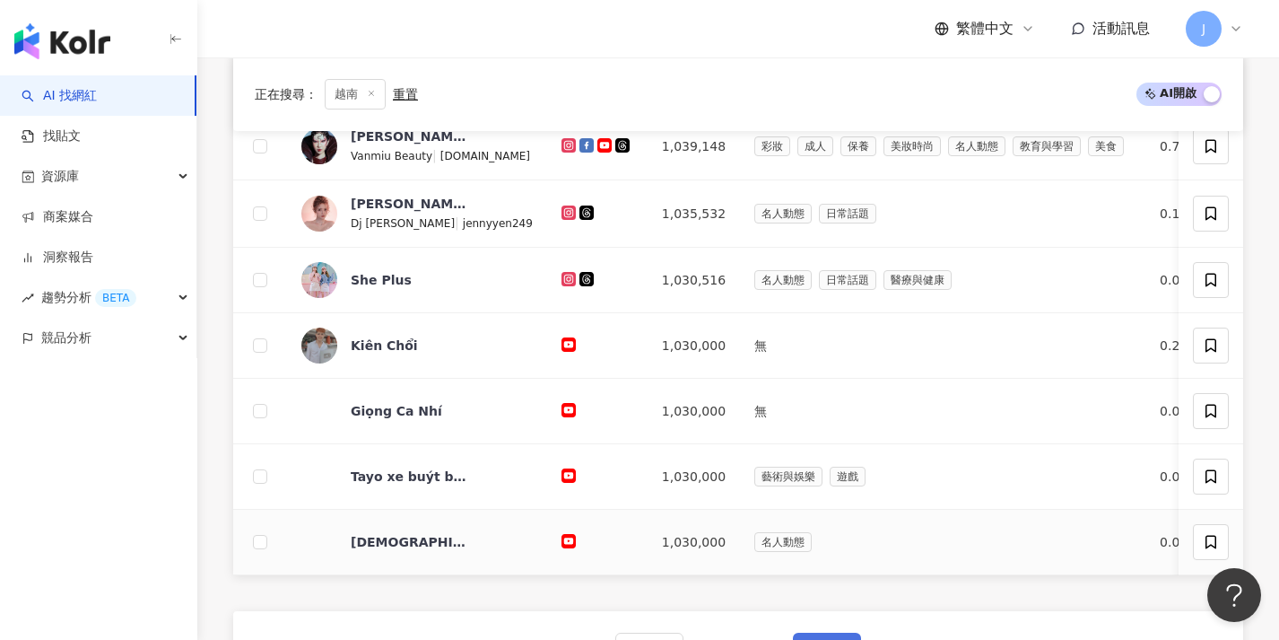
scroll to position [629, 0]
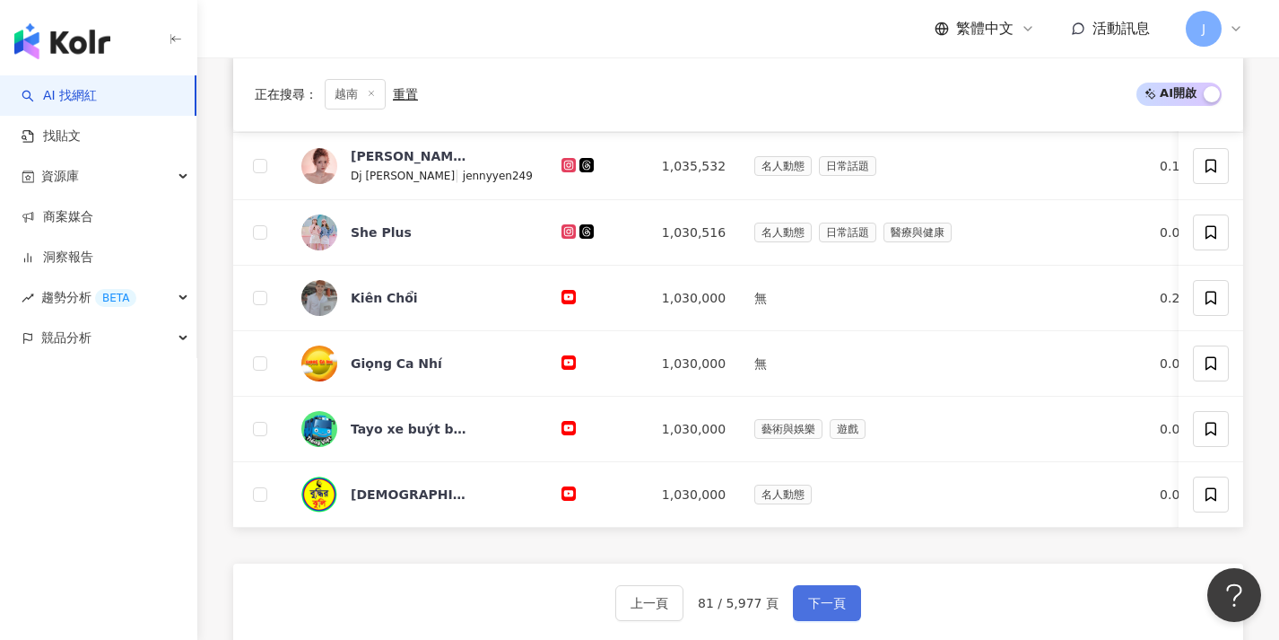
click at [820, 607] on span "下一頁" at bounding box center [827, 603] width 38 height 14
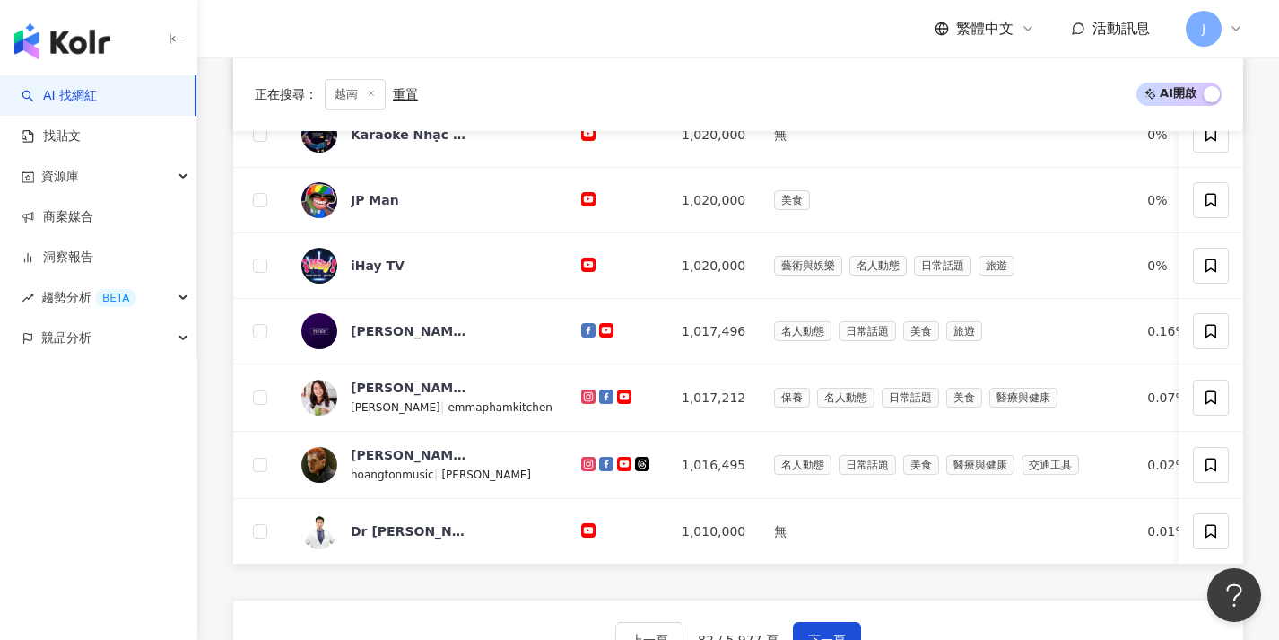
scroll to position [623, 0]
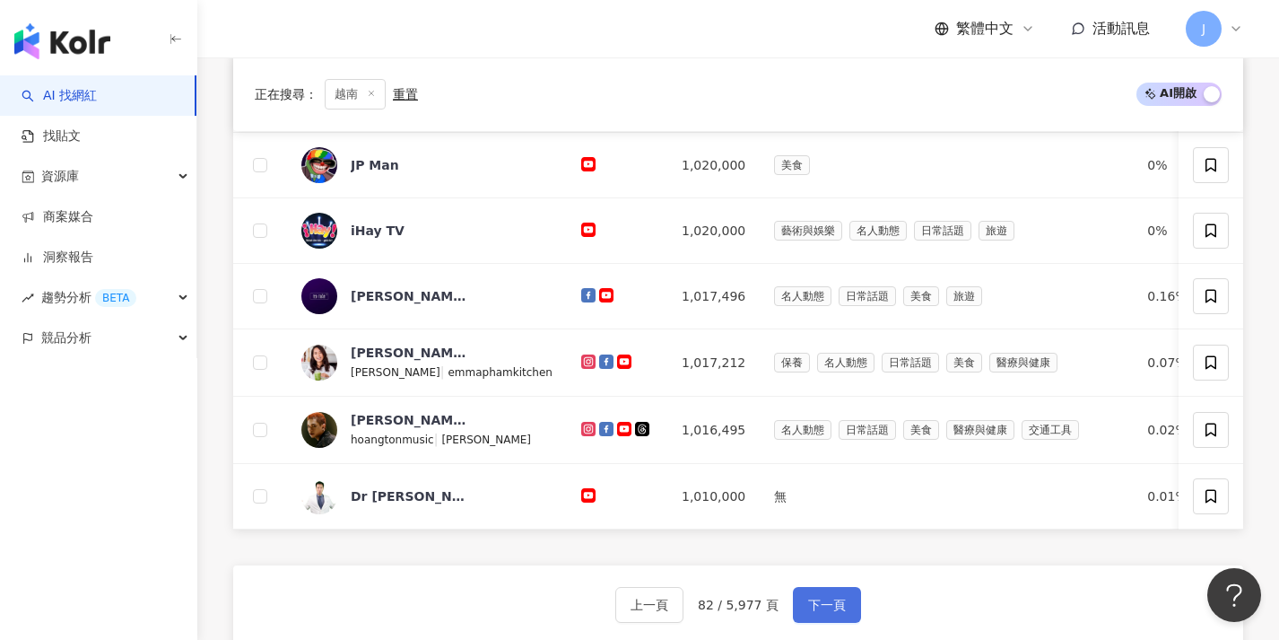
click at [820, 607] on button "下一頁" at bounding box center [827, 605] width 68 height 36
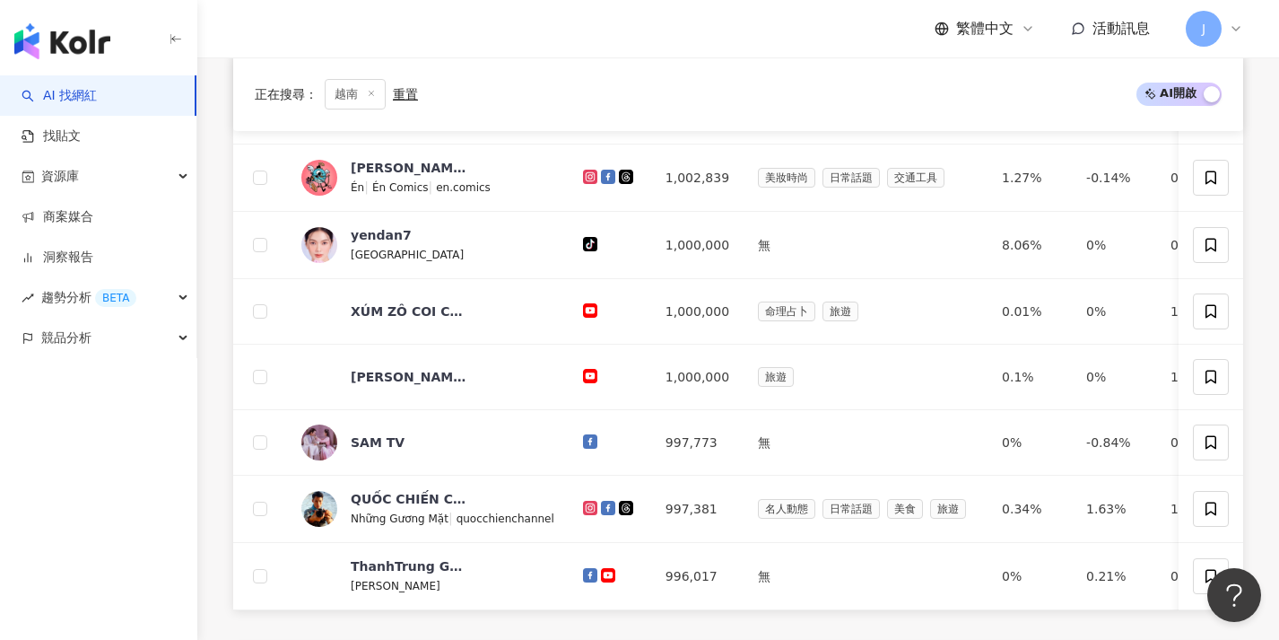
scroll to position [673, 0]
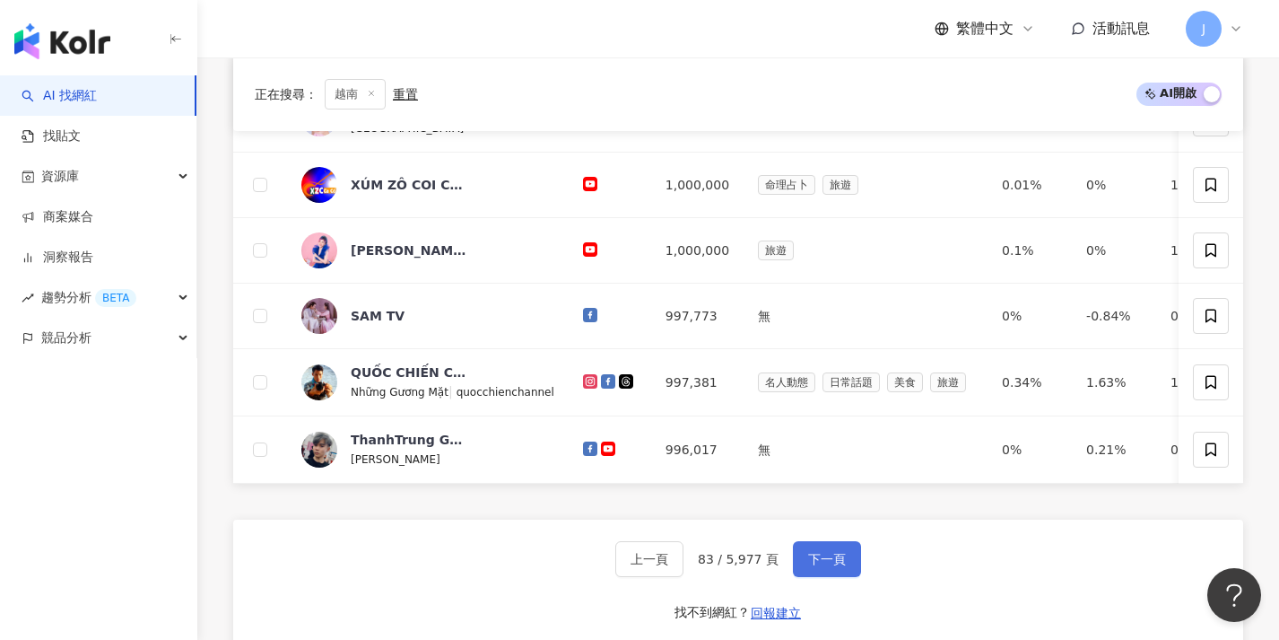
click at [822, 577] on button "下一頁" at bounding box center [827, 559] width 68 height 36
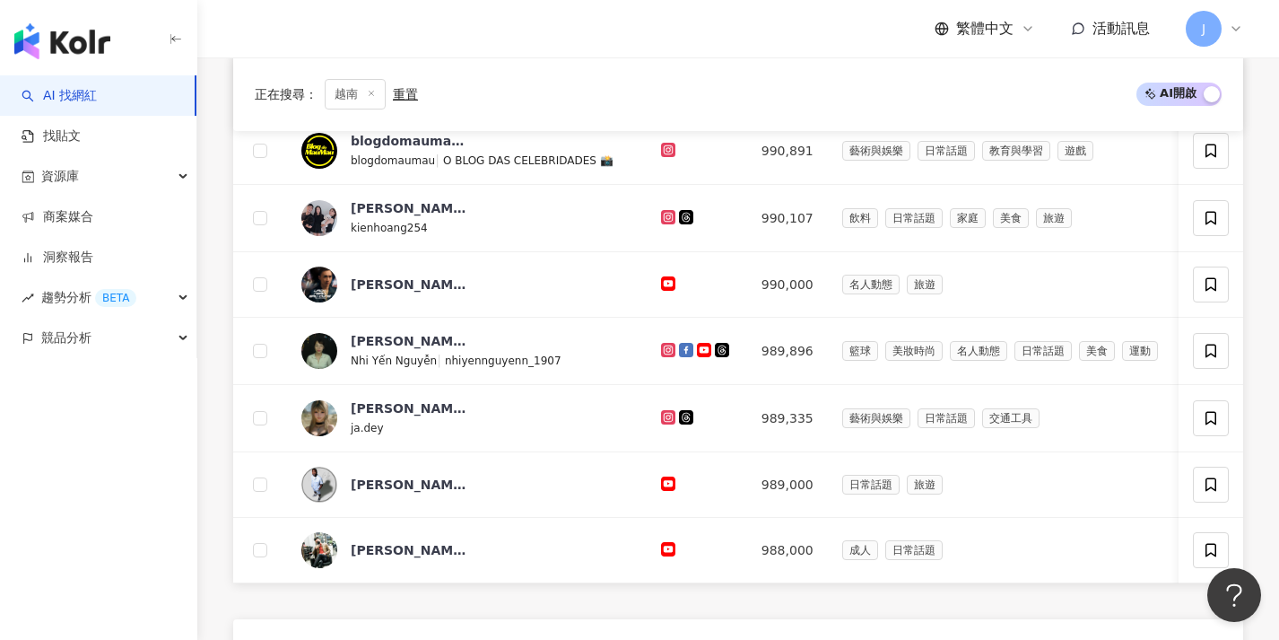
scroll to position [617, 0]
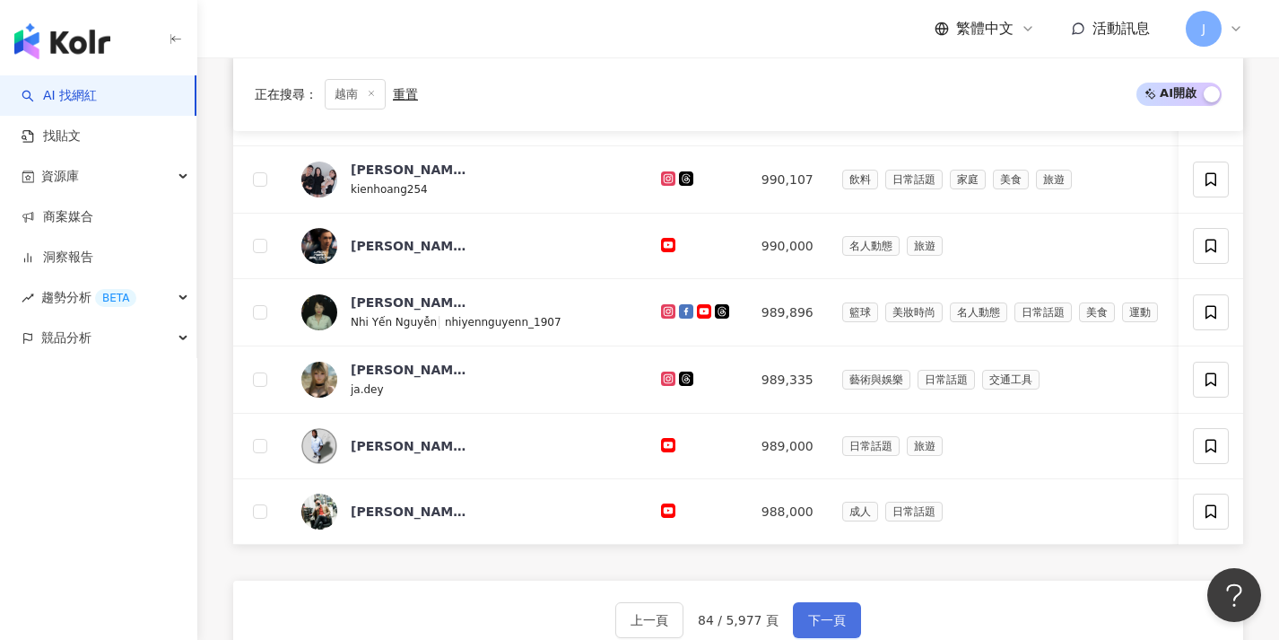
click at [823, 617] on button "下一頁" at bounding box center [827, 620] width 68 height 36
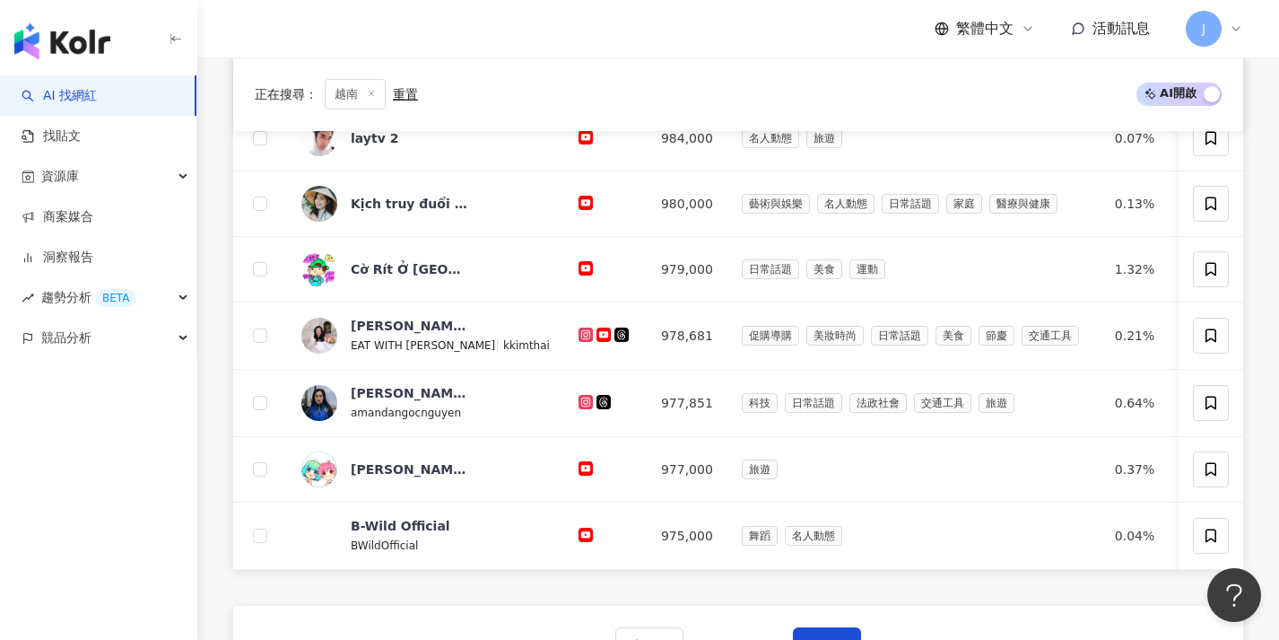
scroll to position [704, 0]
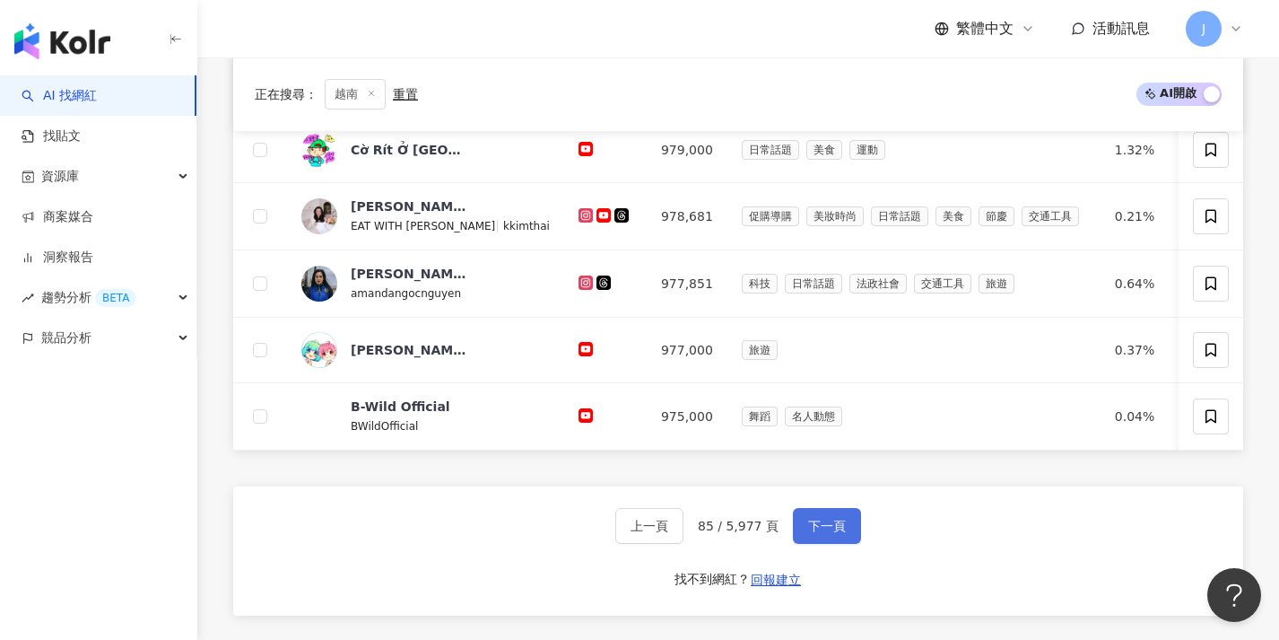
click at [819, 544] on button "下一頁" at bounding box center [827, 526] width 68 height 36
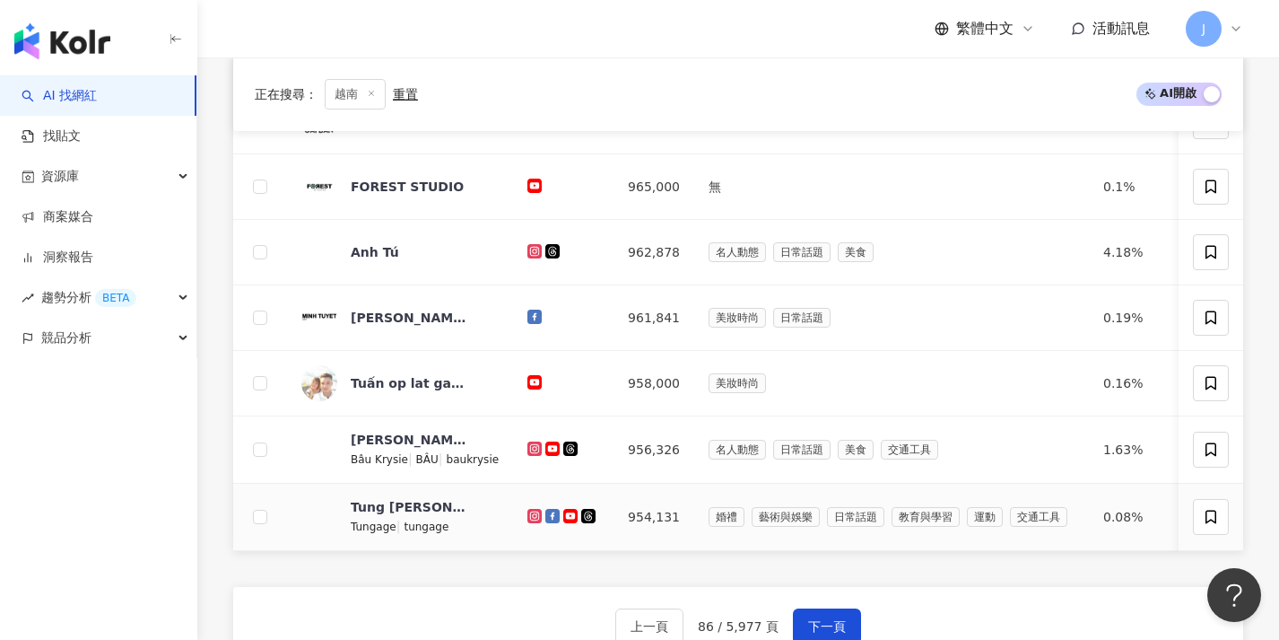
scroll to position [630, 0]
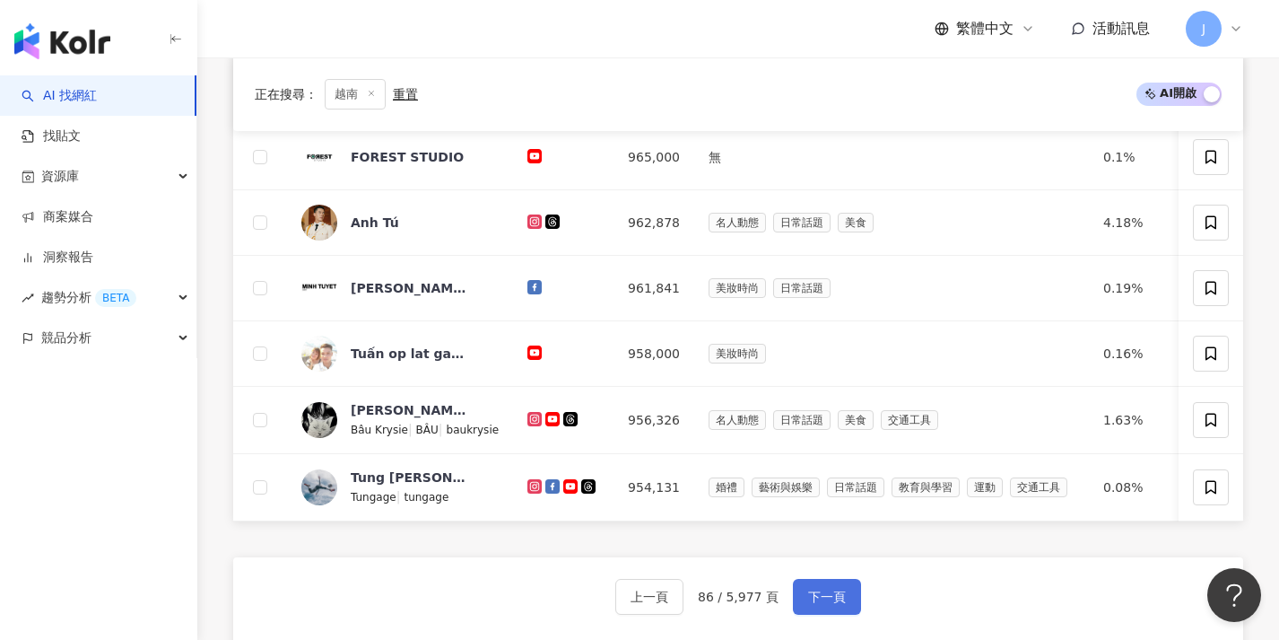
click at [827, 604] on span "下一頁" at bounding box center [827, 596] width 38 height 14
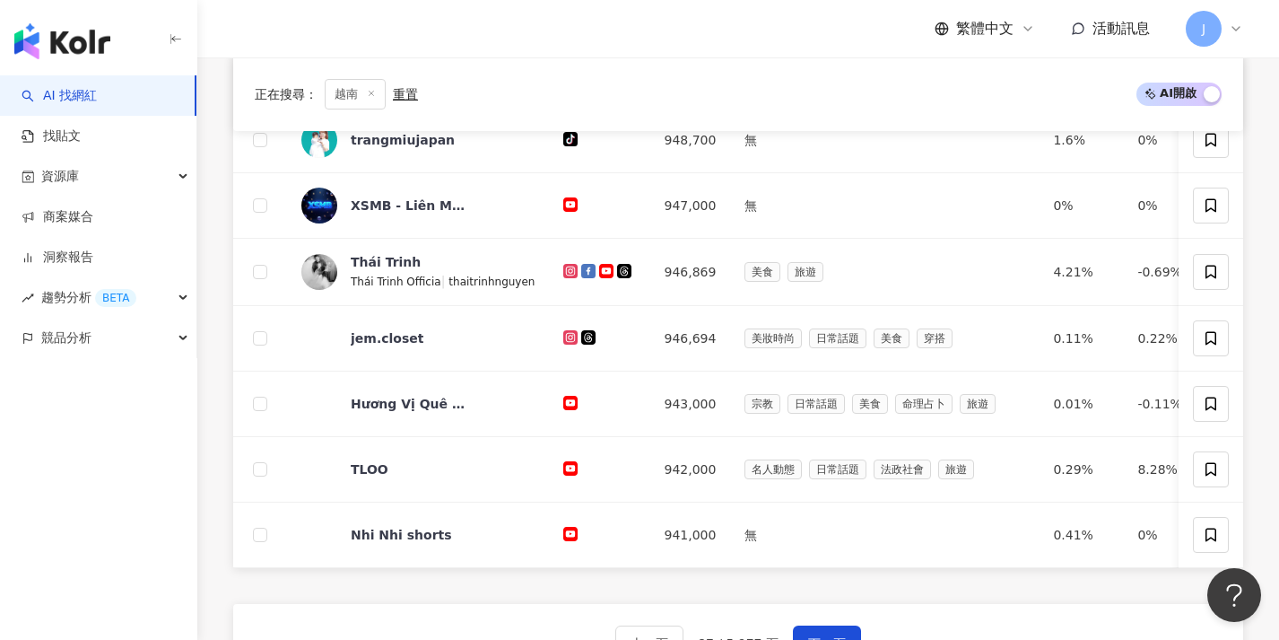
scroll to position [629, 0]
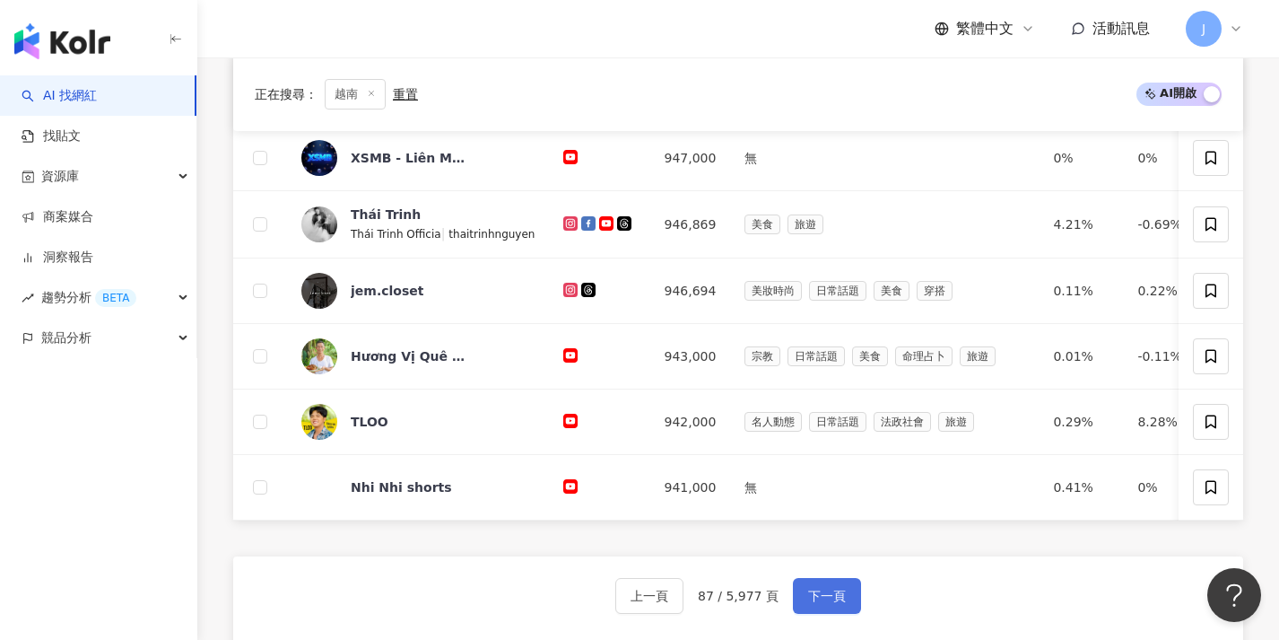
click at [823, 599] on button "下一頁" at bounding box center [827, 596] width 68 height 36
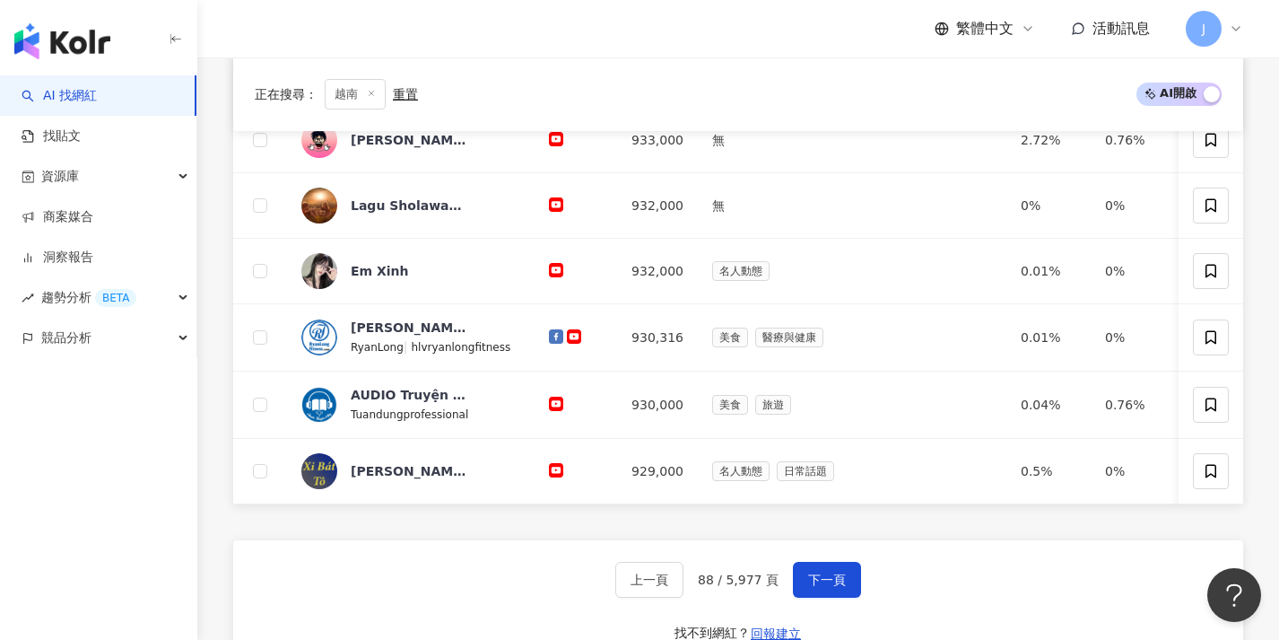
scroll to position [654, 0]
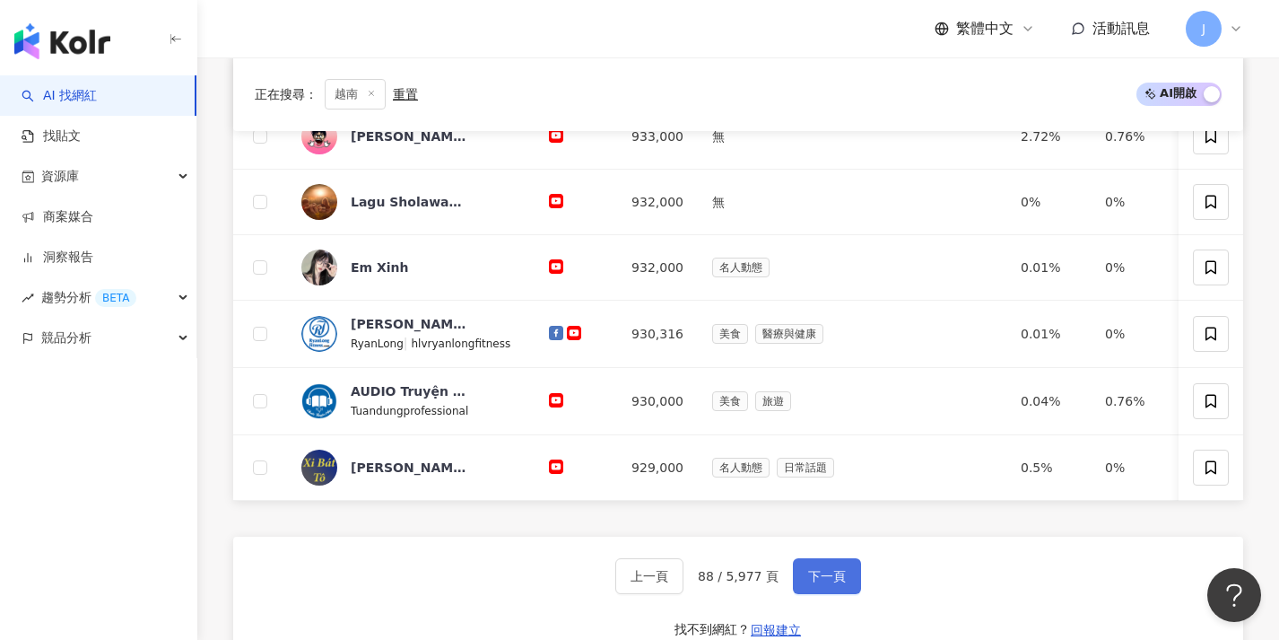
click at [822, 594] on button "下一頁" at bounding box center [827, 576] width 68 height 36
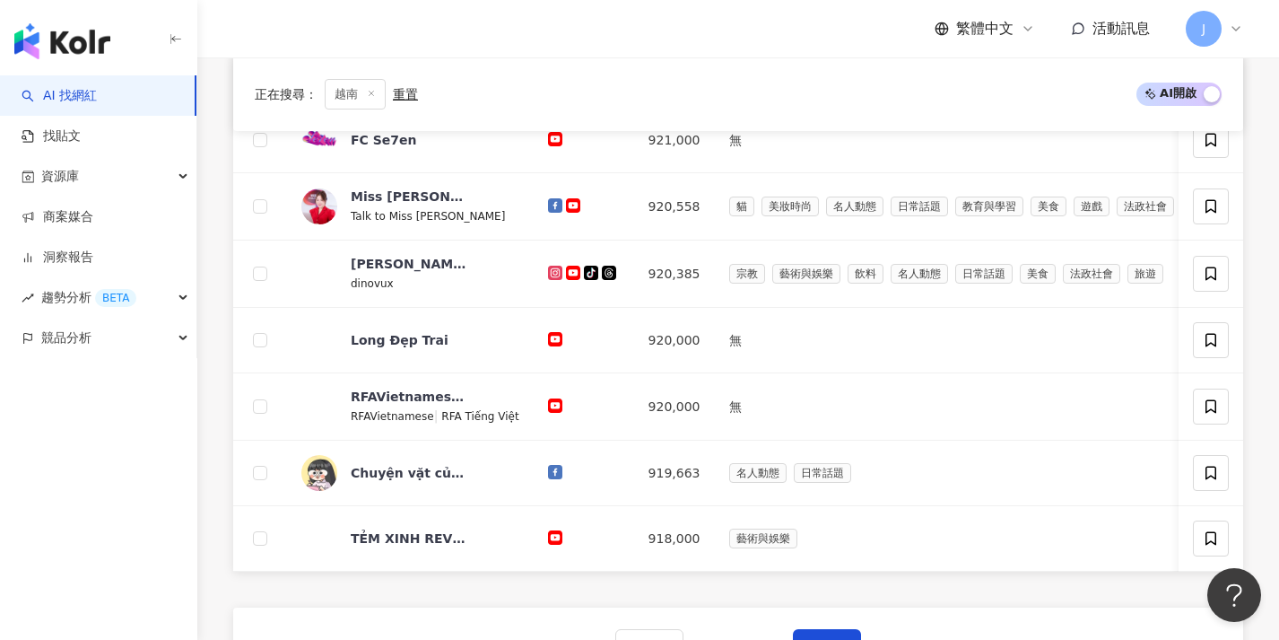
scroll to position [623, 0]
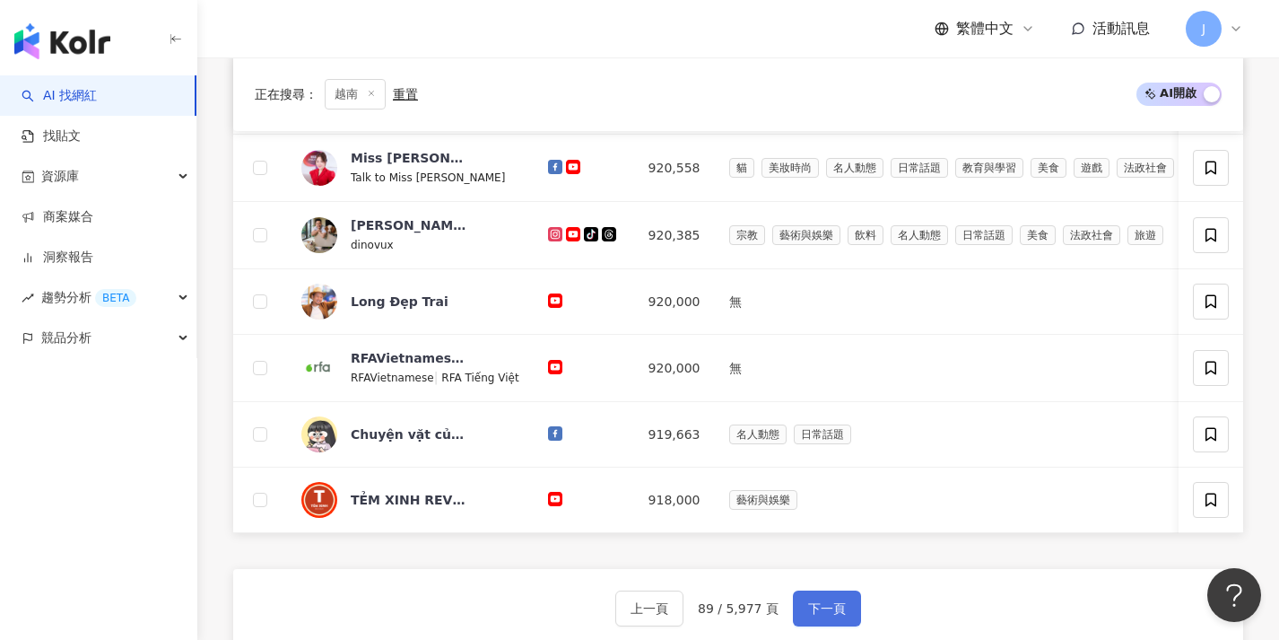
click at [818, 605] on button "下一頁" at bounding box center [827, 608] width 68 height 36
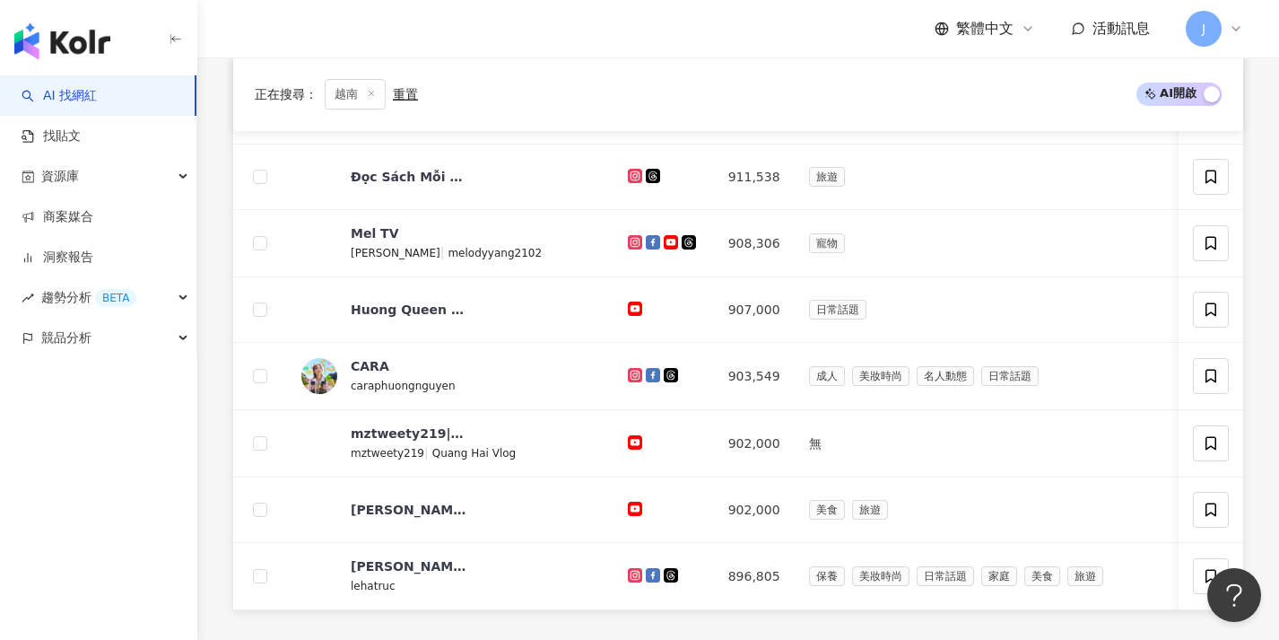
scroll to position [691, 0]
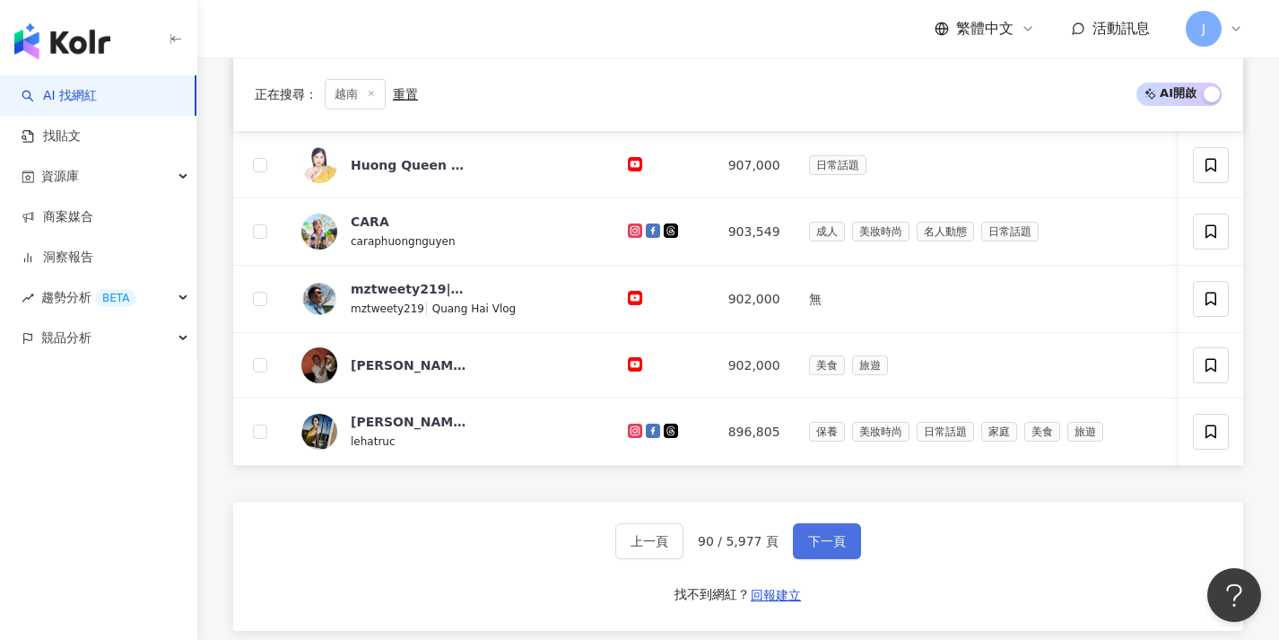
click at [823, 559] on button "下一頁" at bounding box center [827, 541] width 68 height 36
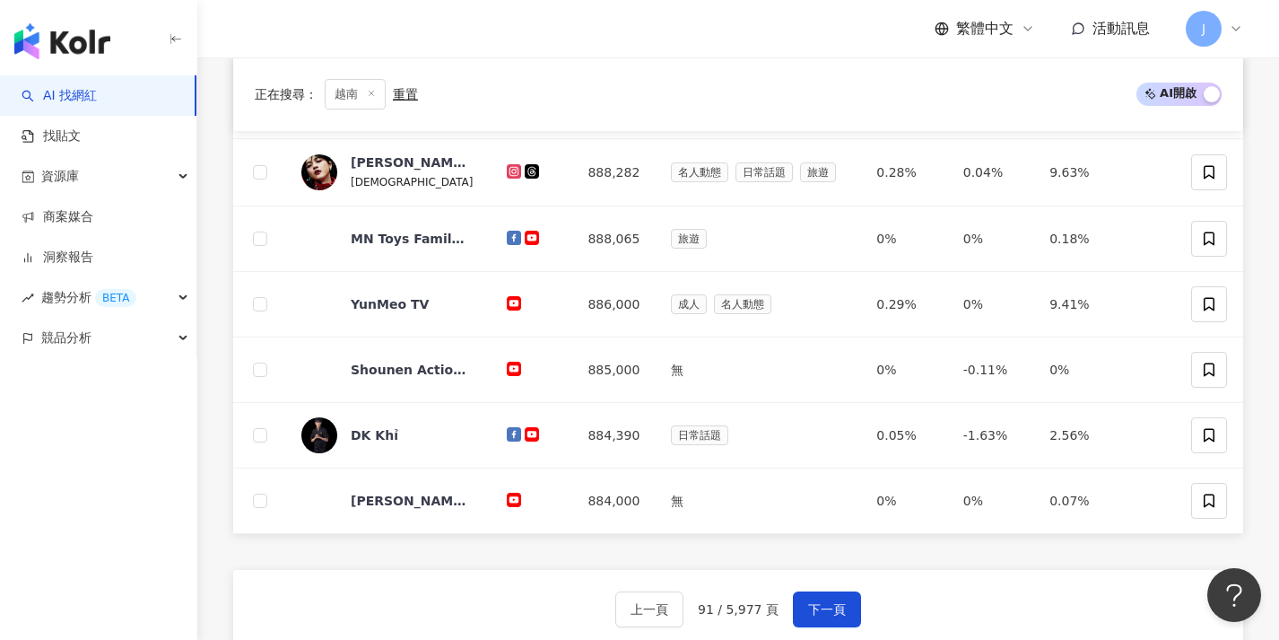
scroll to position [719, 0]
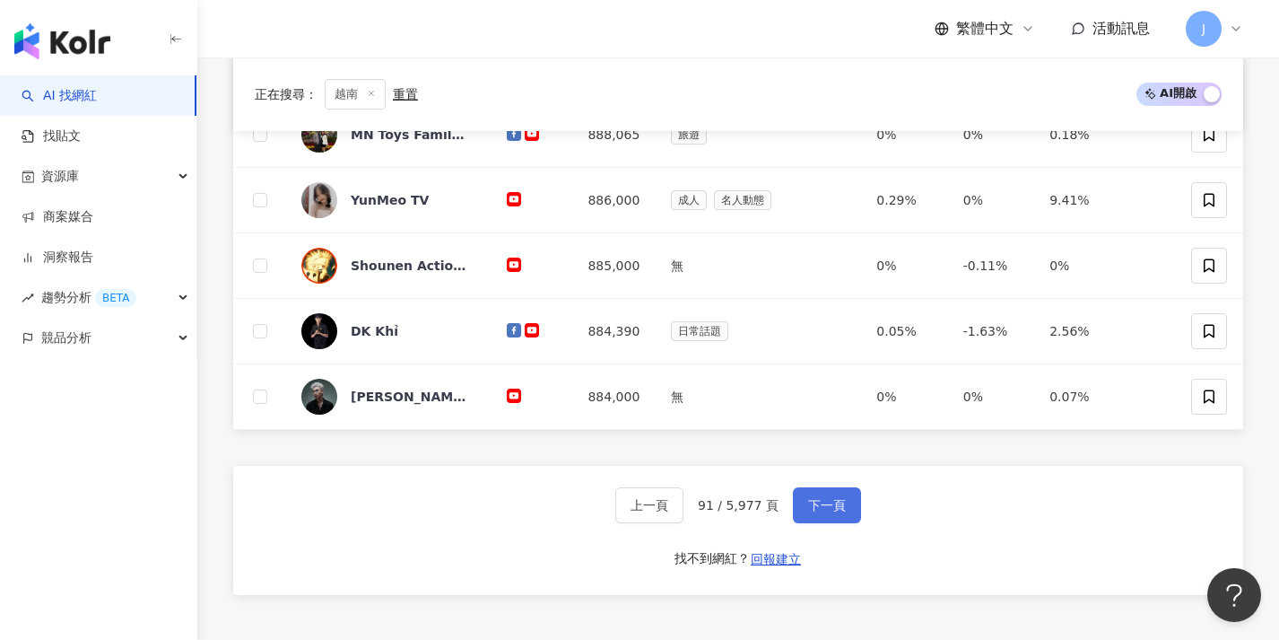
click at [829, 514] on button "下一頁" at bounding box center [827, 505] width 68 height 36
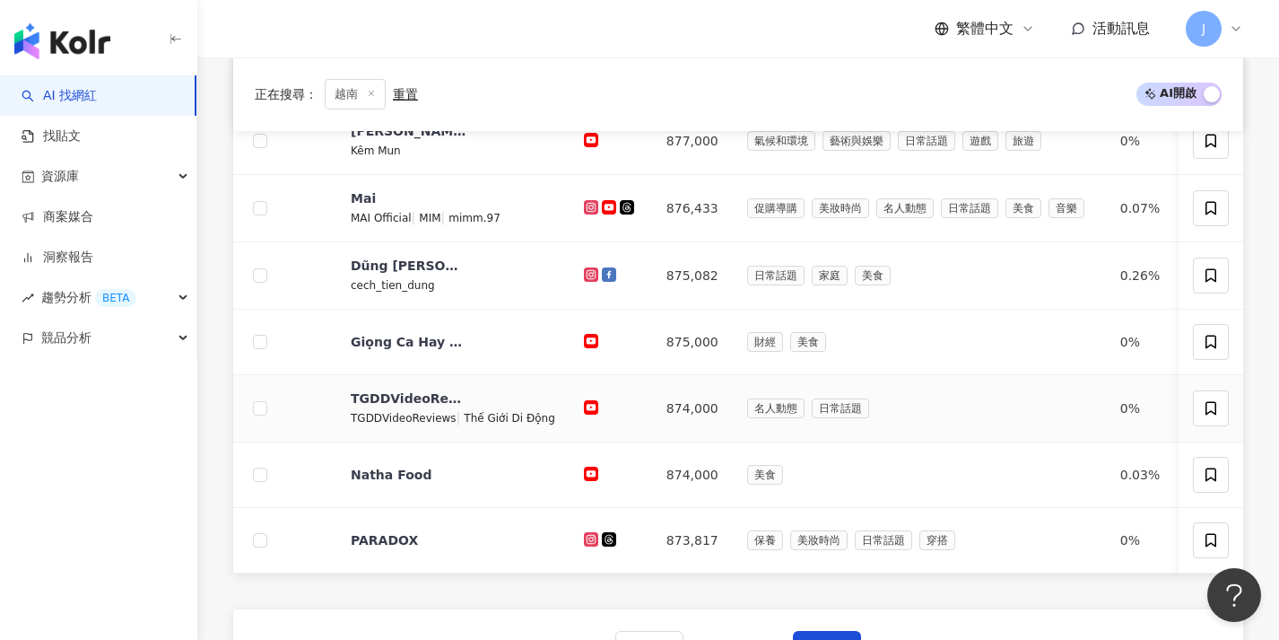
scroll to position [676, 0]
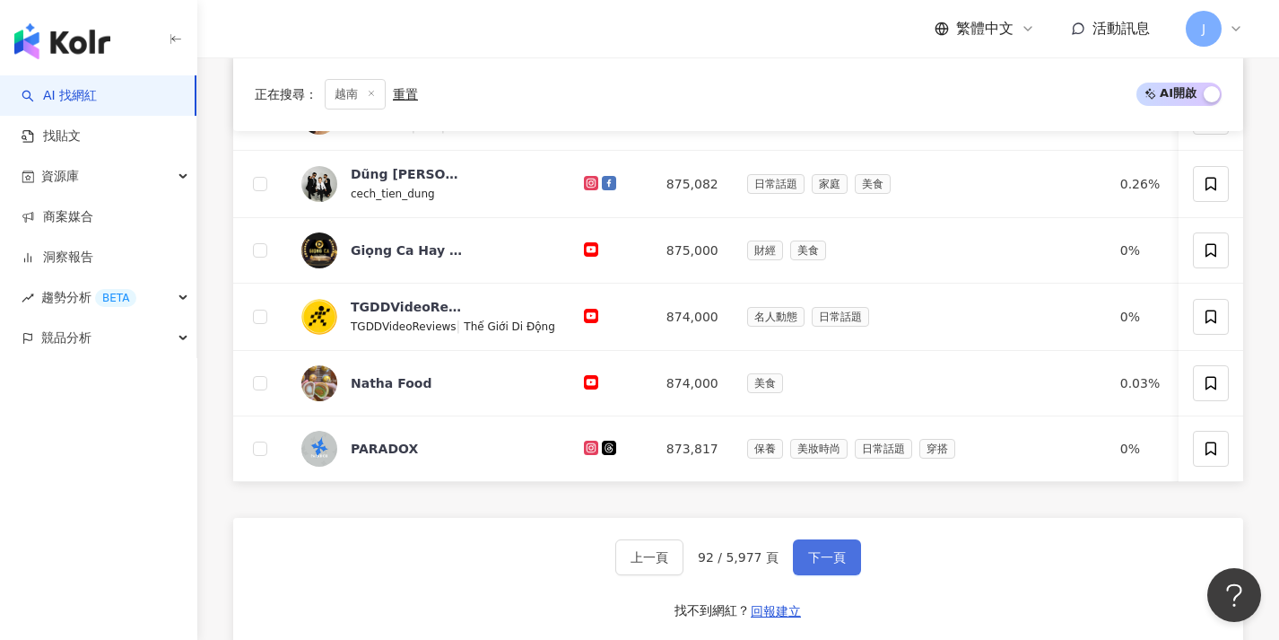
click at [813, 555] on button "下一頁" at bounding box center [827, 557] width 68 height 36
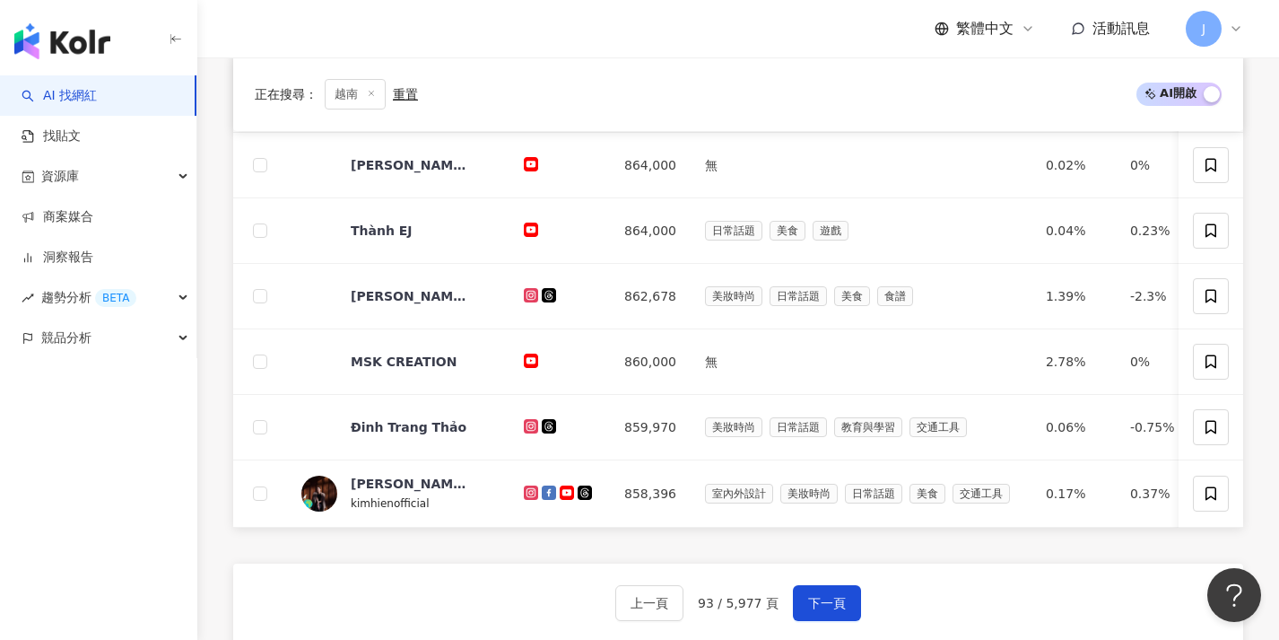
scroll to position [629, 0]
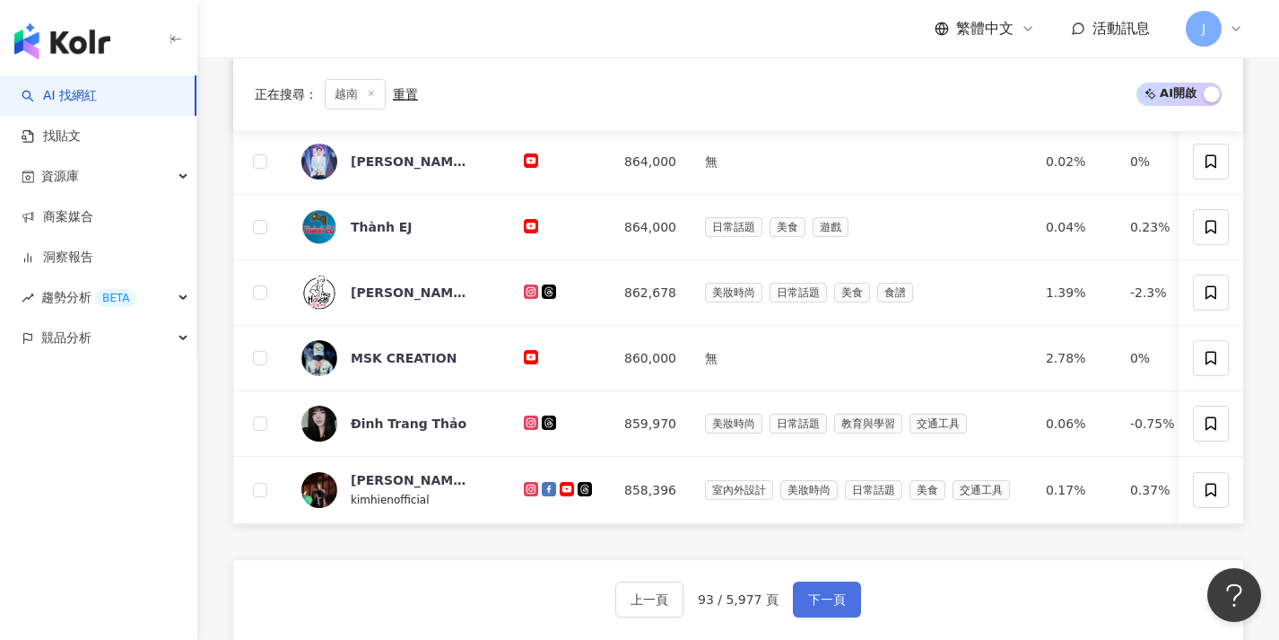
click at [821, 599] on button "下一頁" at bounding box center [827, 599] width 68 height 36
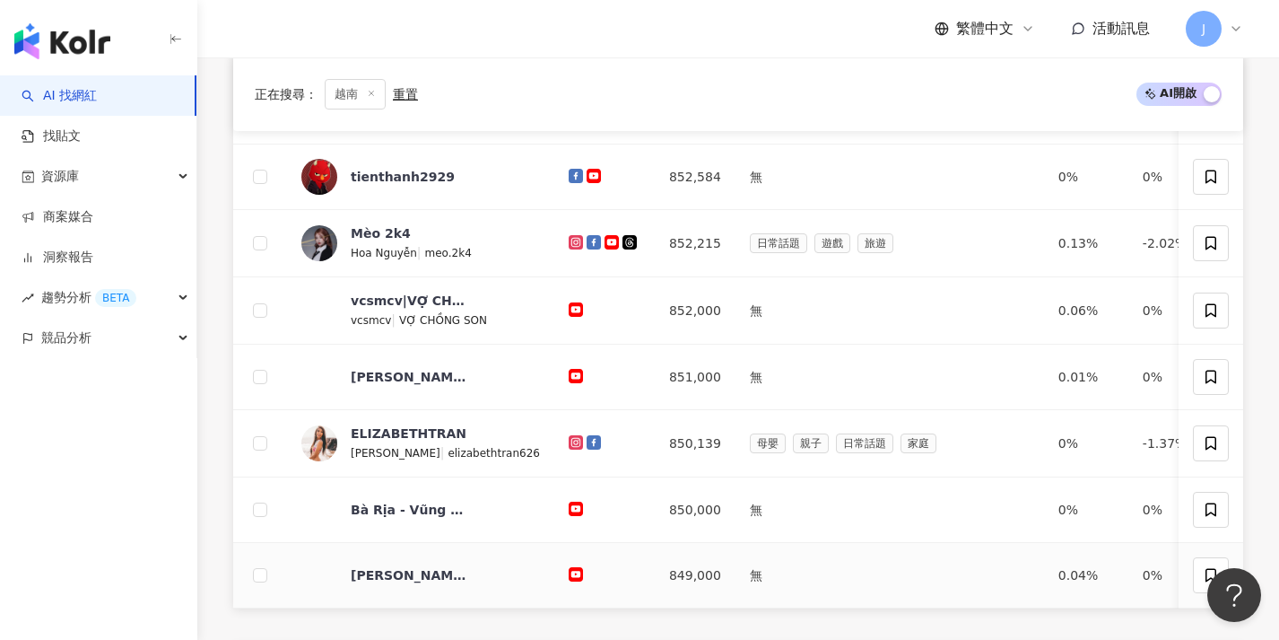
scroll to position [694, 0]
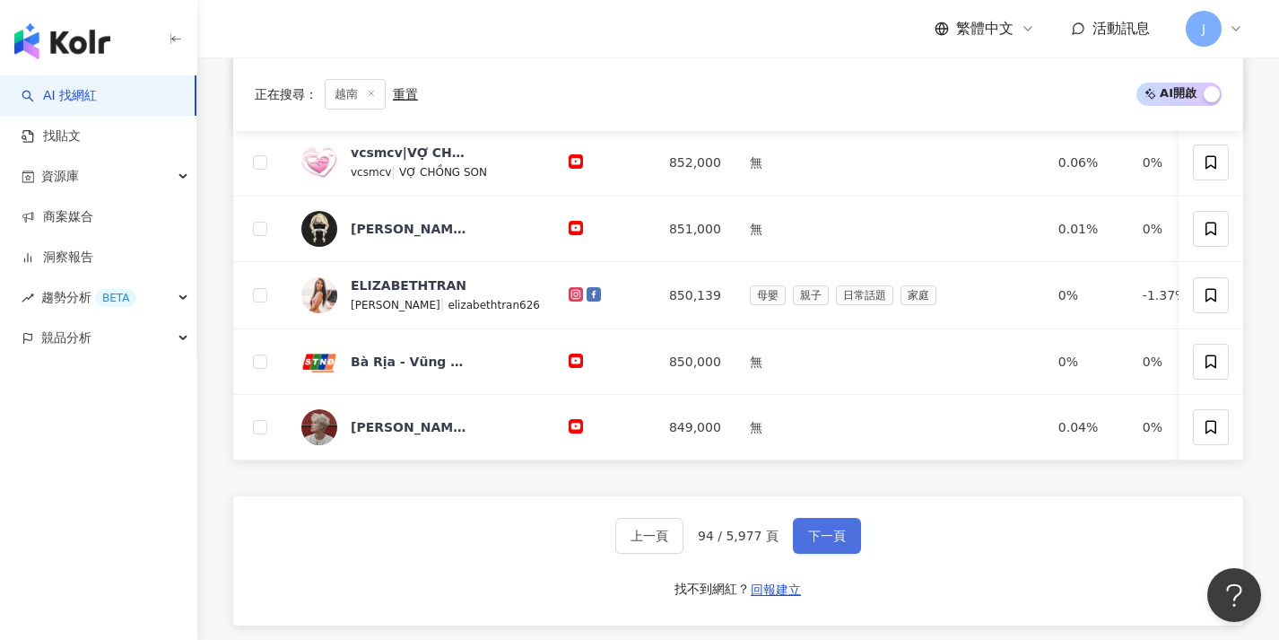
click at [832, 543] on span "下一頁" at bounding box center [827, 535] width 38 height 14
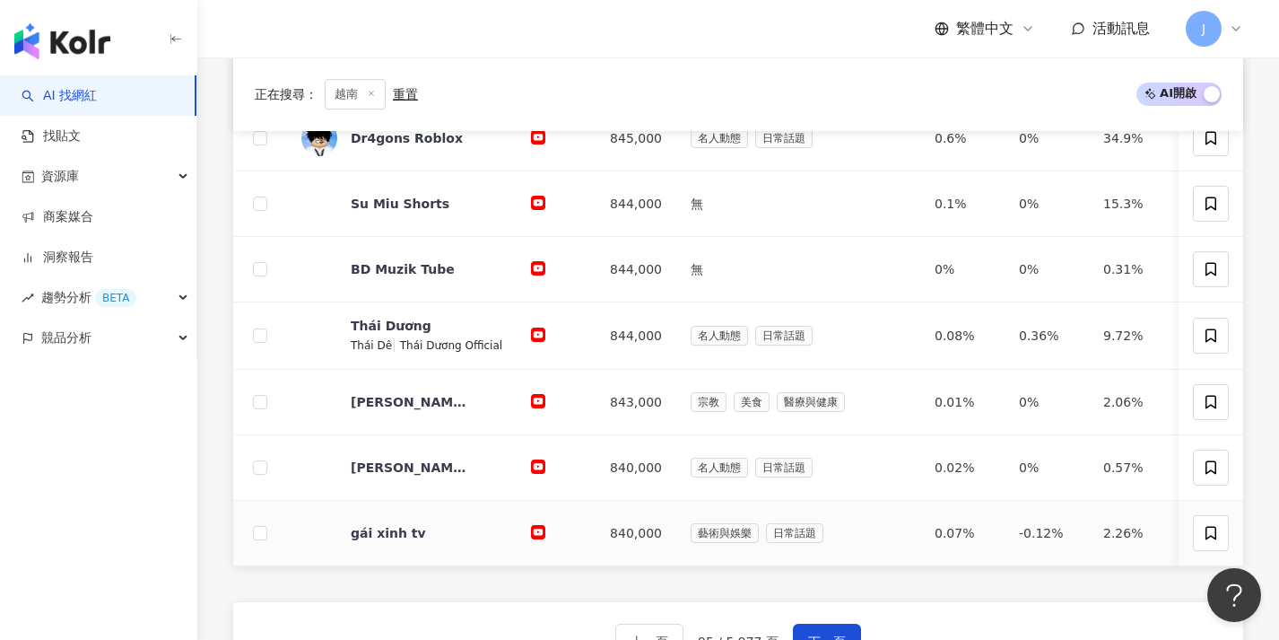
scroll to position [685, 0]
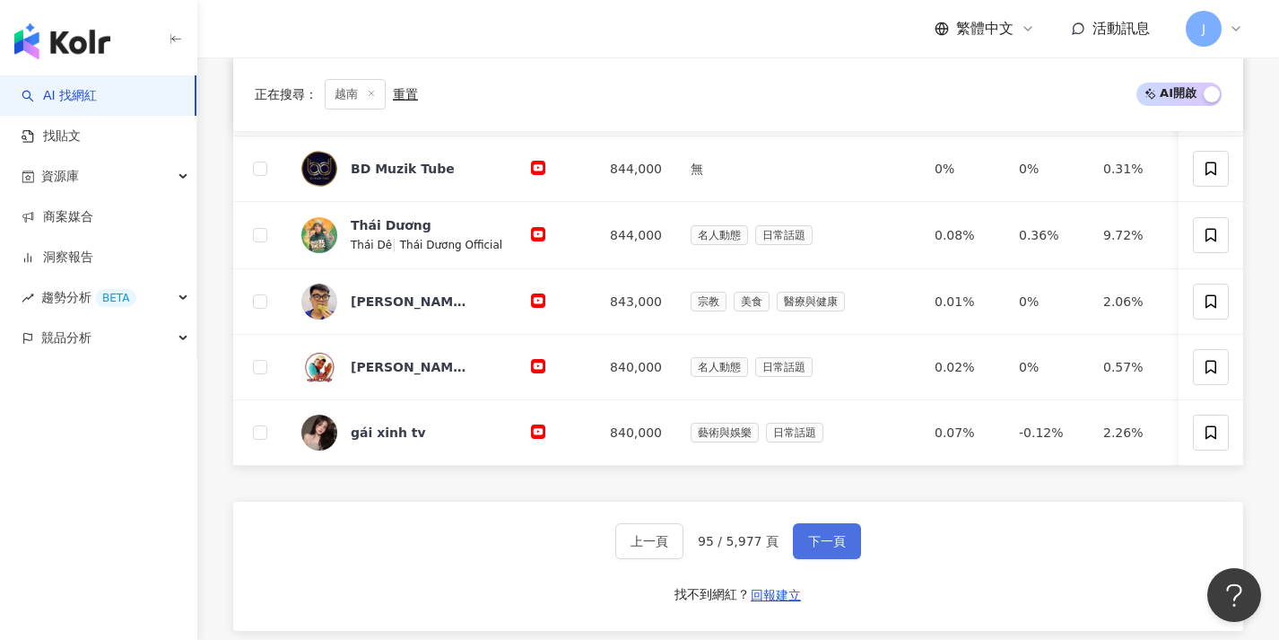
click at [832, 547] on span "下一頁" at bounding box center [827, 541] width 38 height 14
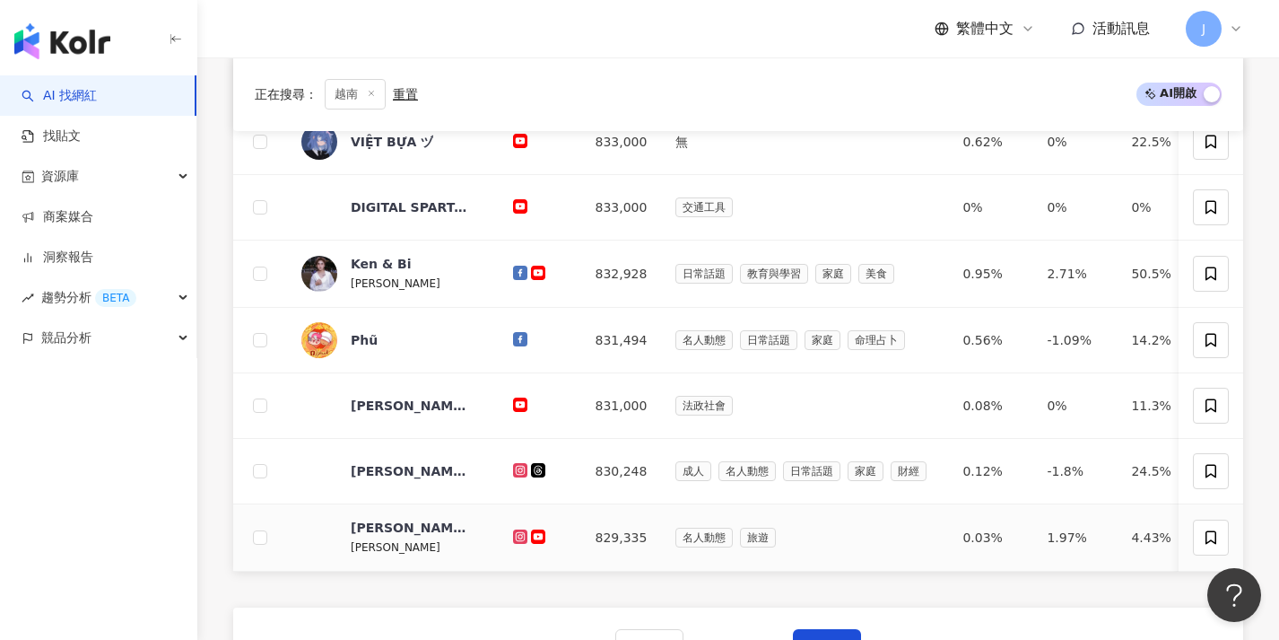
scroll to position [765, 0]
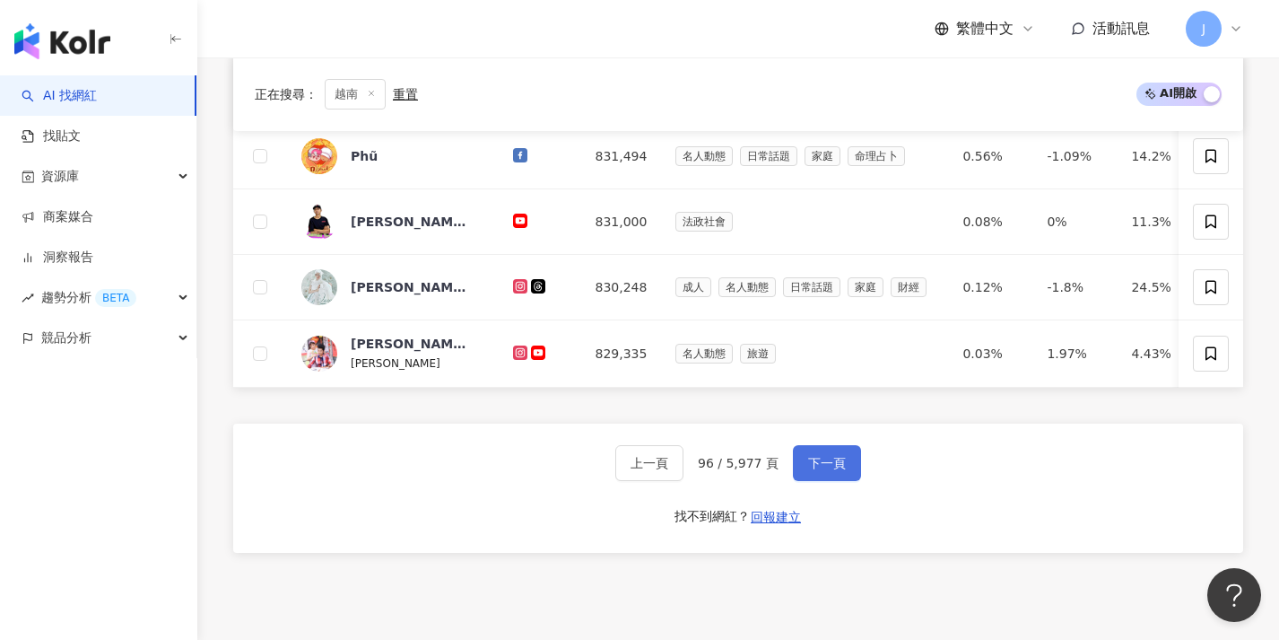
click at [820, 470] on span "下一頁" at bounding box center [827, 463] width 38 height 14
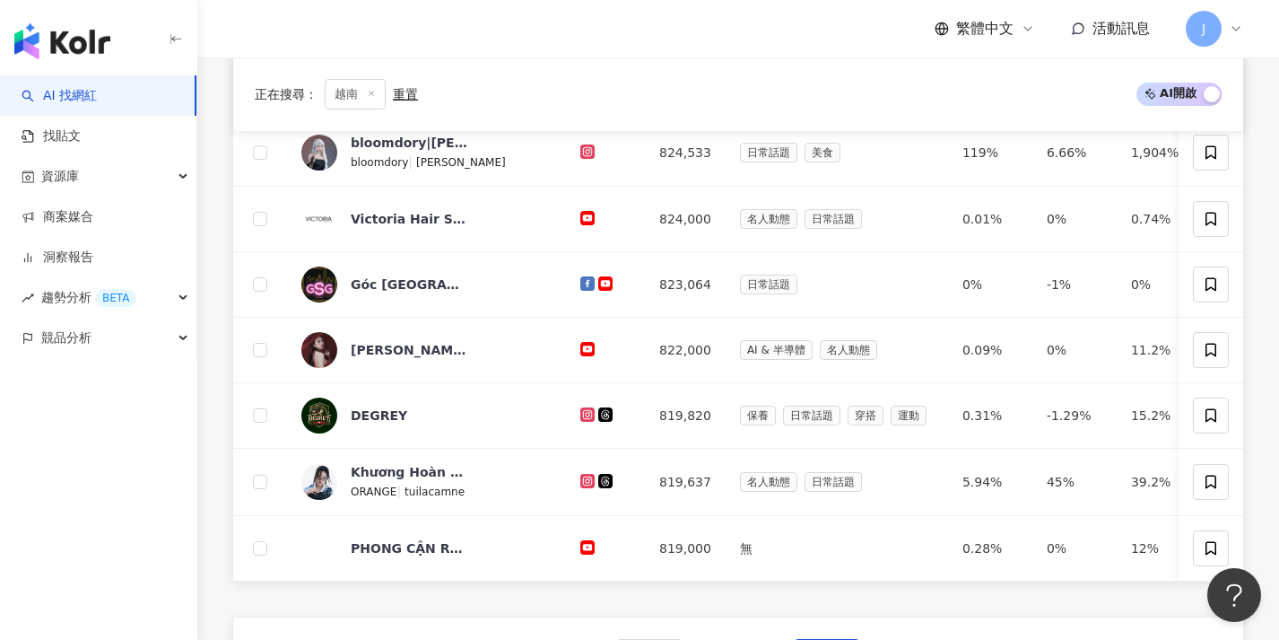
scroll to position [610, 0]
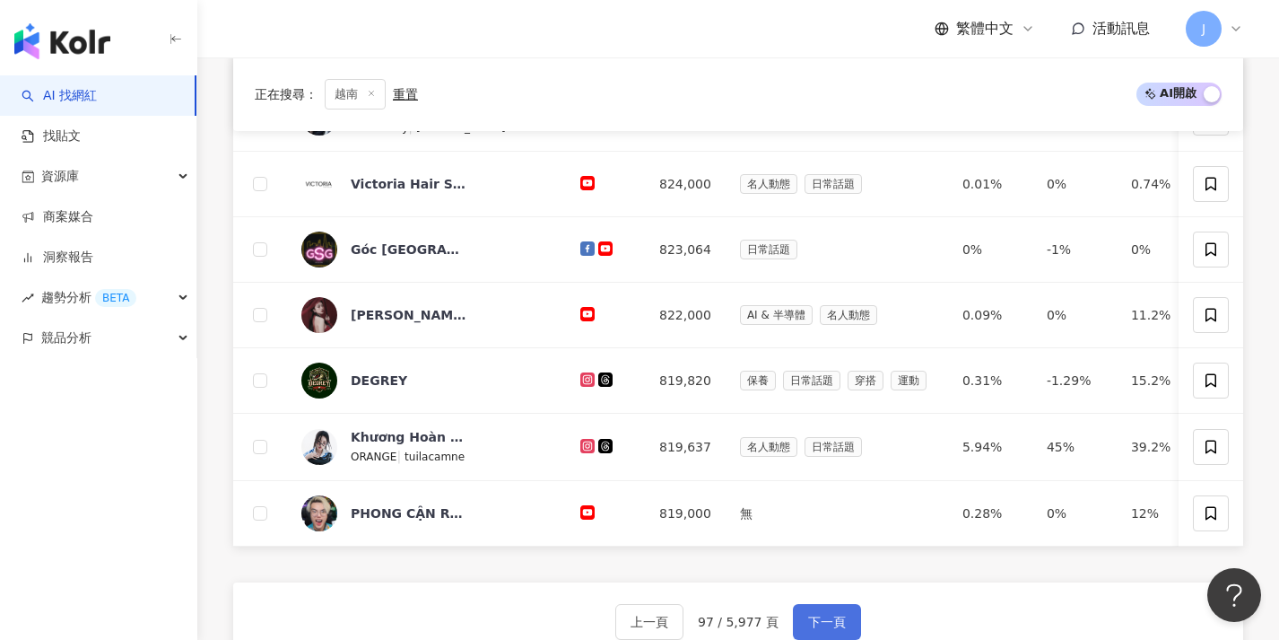
click at [836, 624] on button "下一頁" at bounding box center [827, 622] width 68 height 36
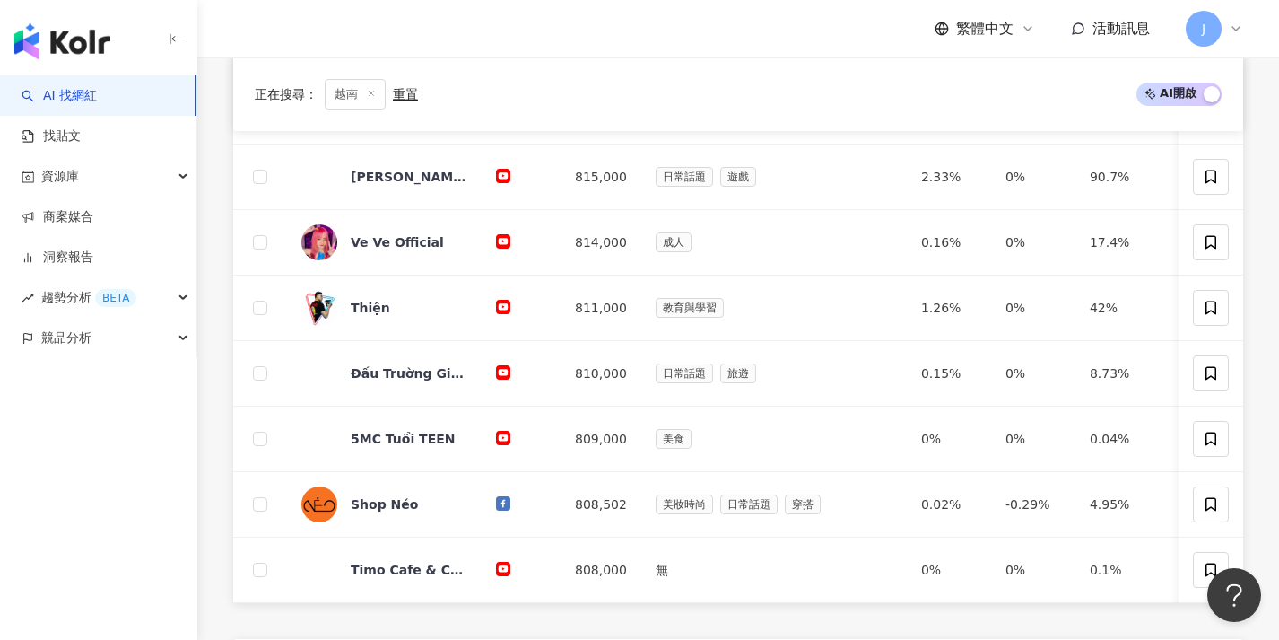
scroll to position [806, 0]
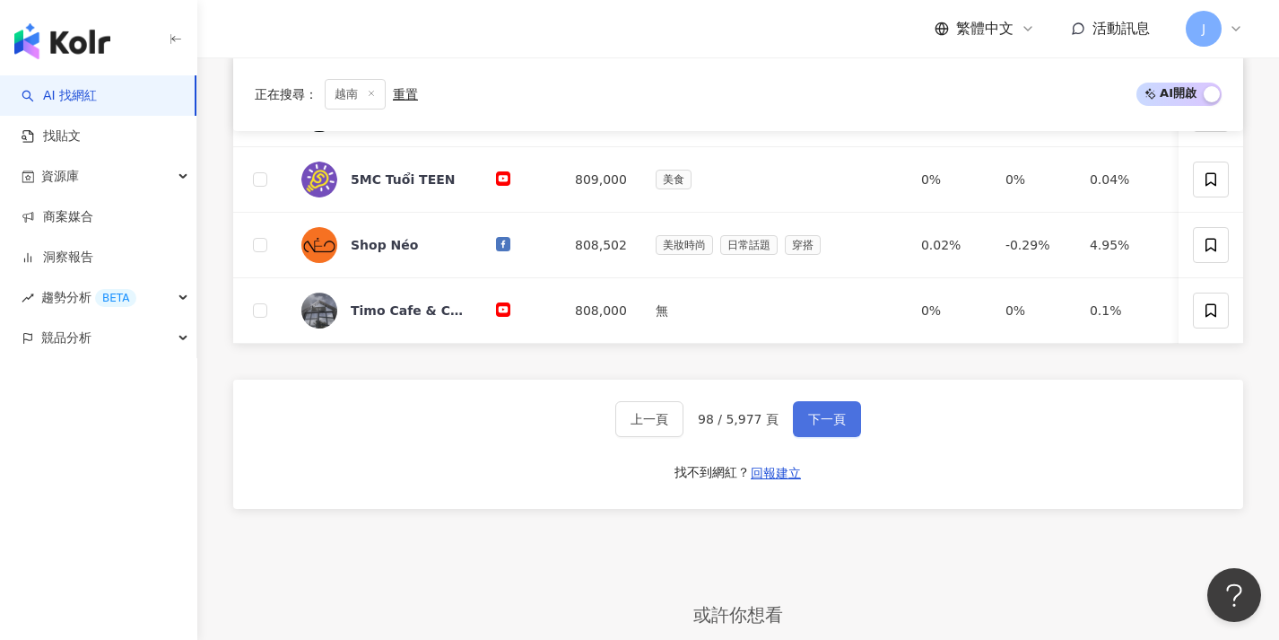
click at [832, 421] on button "下一頁" at bounding box center [827, 419] width 68 height 36
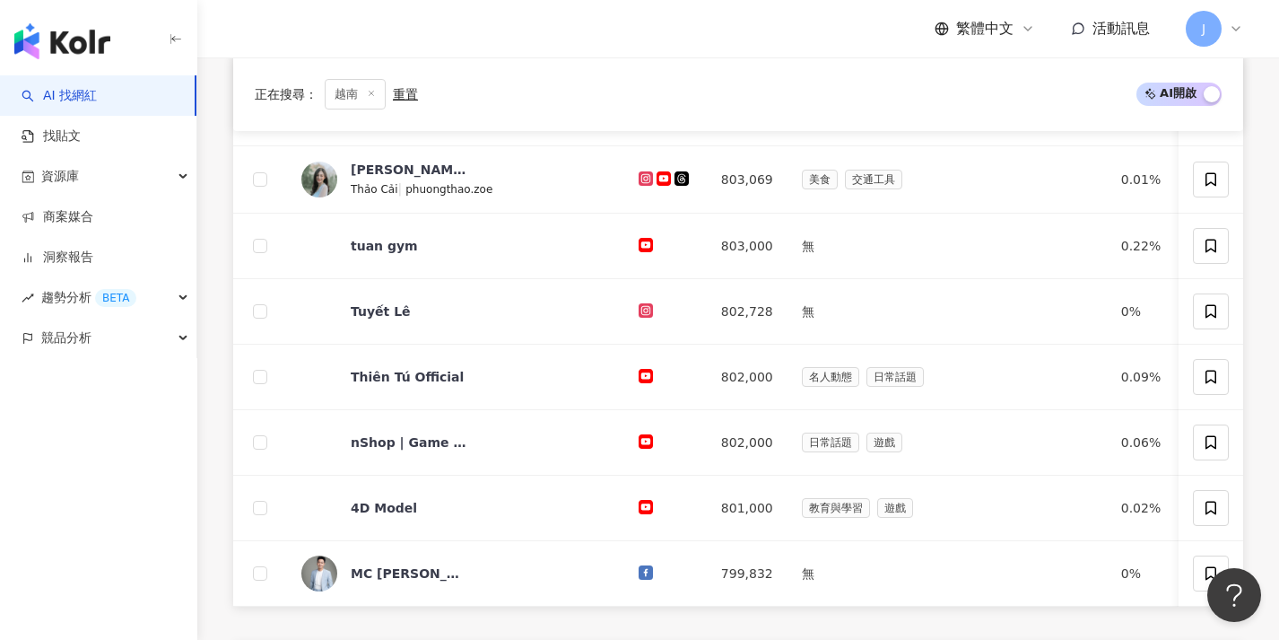
scroll to position [727, 0]
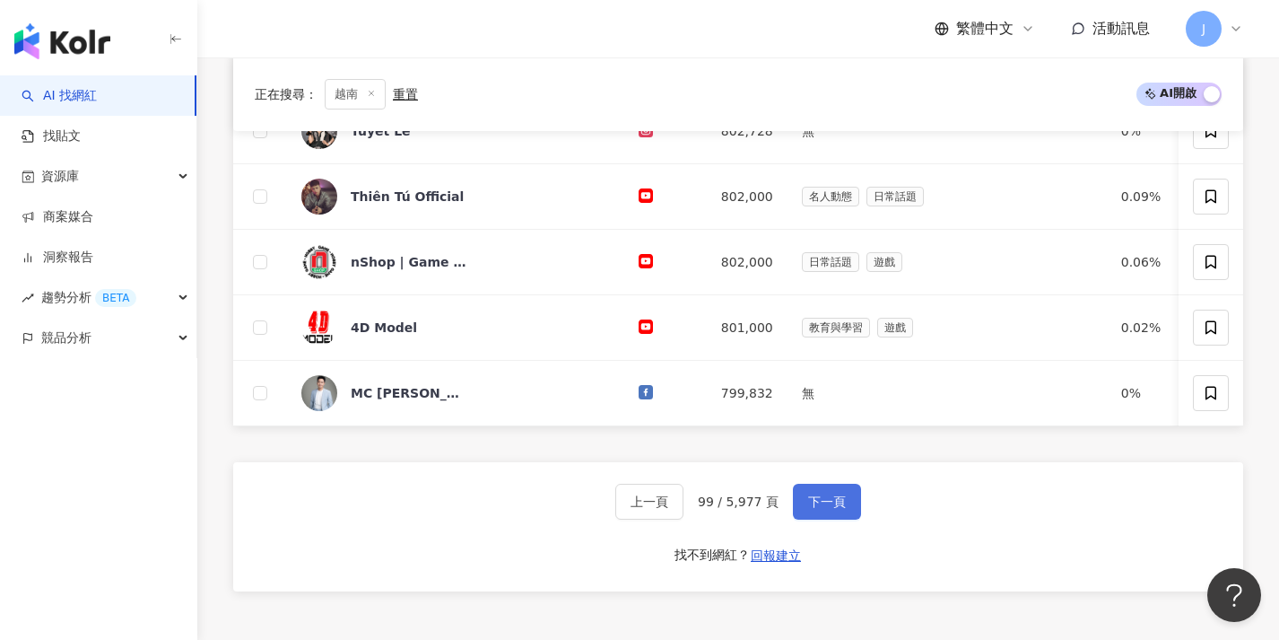
click at [826, 509] on span "下一頁" at bounding box center [827, 501] width 38 height 14
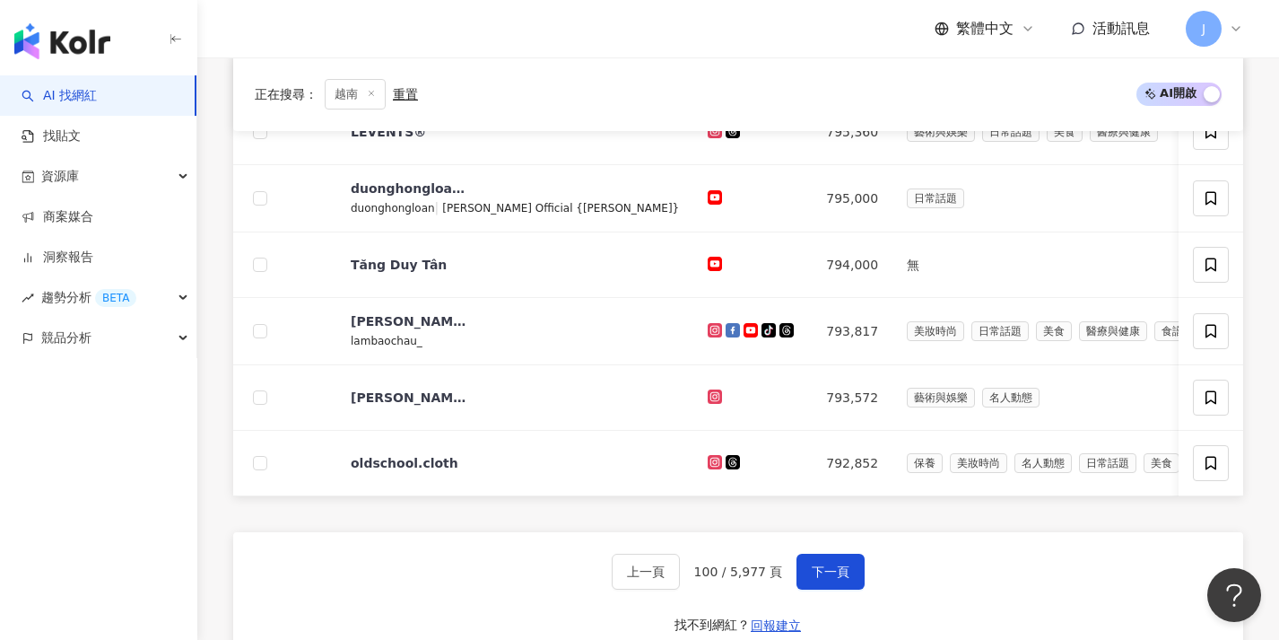
scroll to position [704, 0]
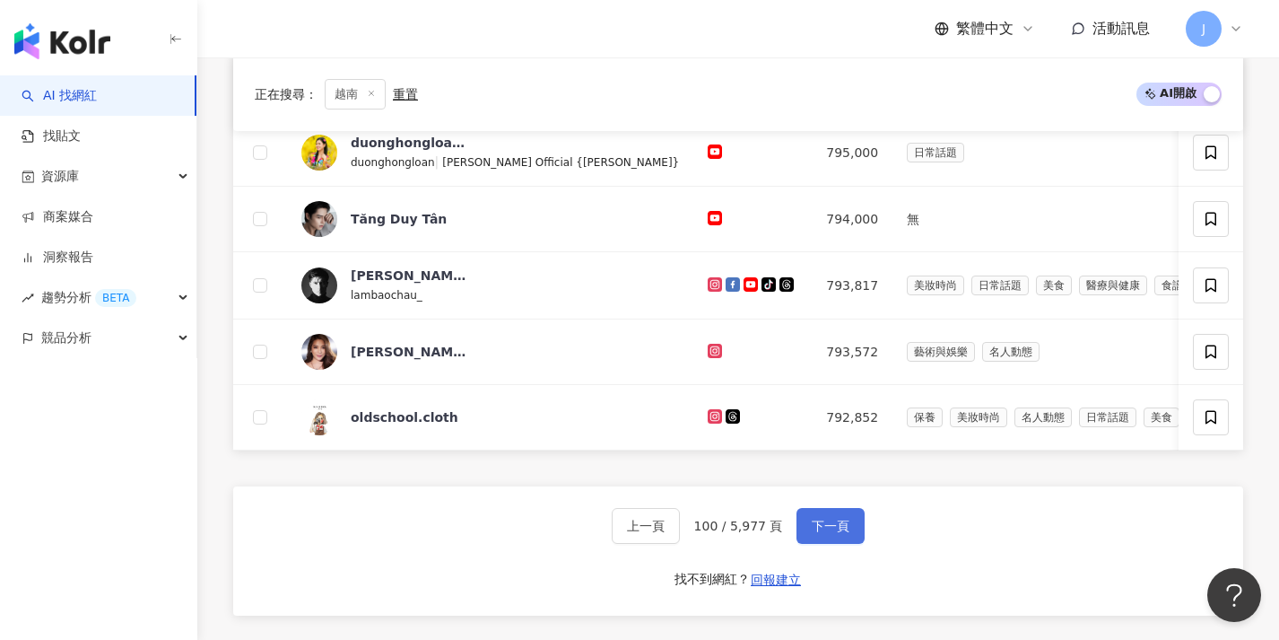
click at [827, 533] on span "下一頁" at bounding box center [831, 525] width 38 height 14
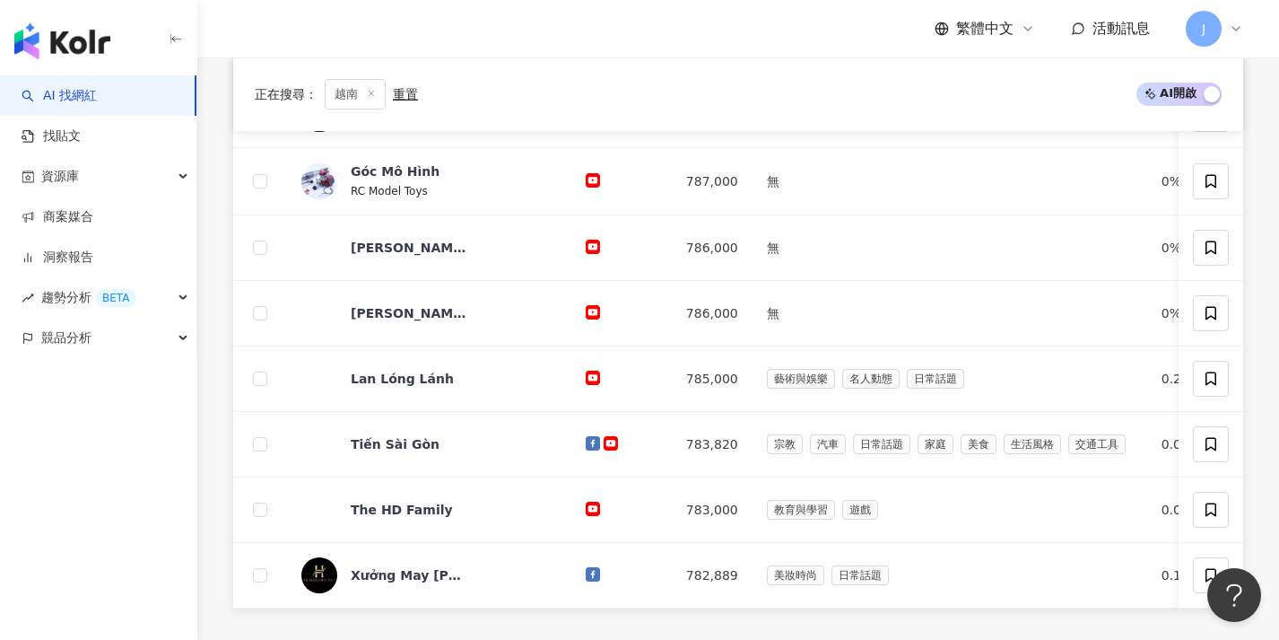
scroll to position [675, 0]
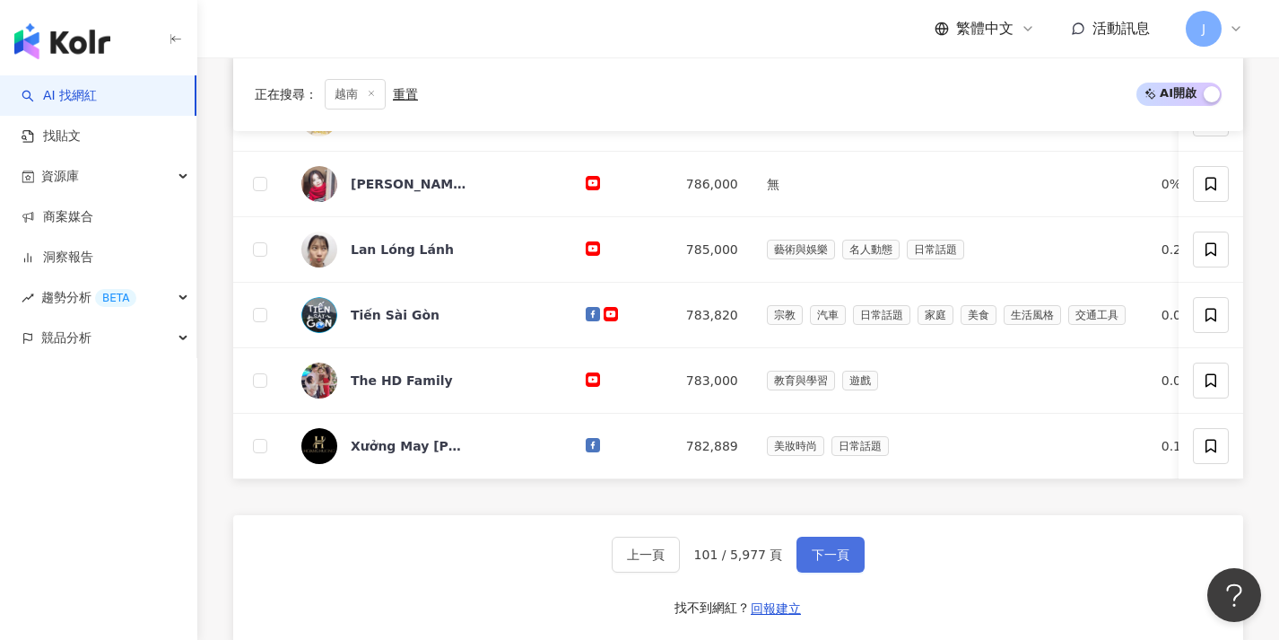
click at [820, 562] on span "下一頁" at bounding box center [831, 554] width 38 height 14
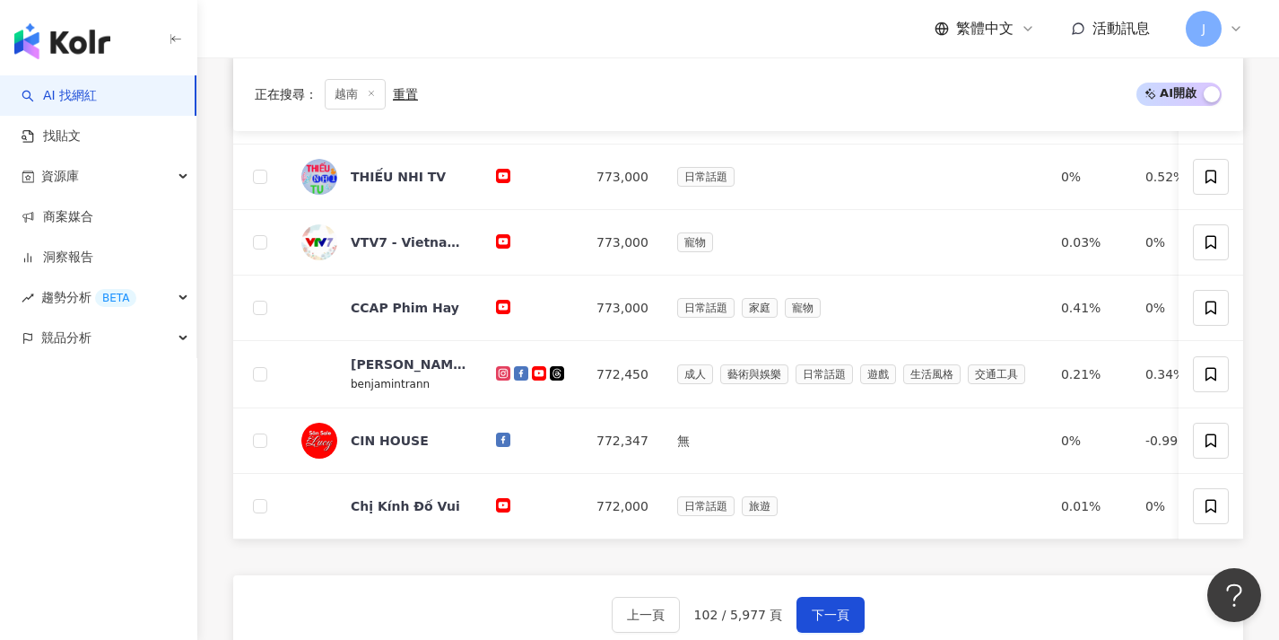
scroll to position [654, 0]
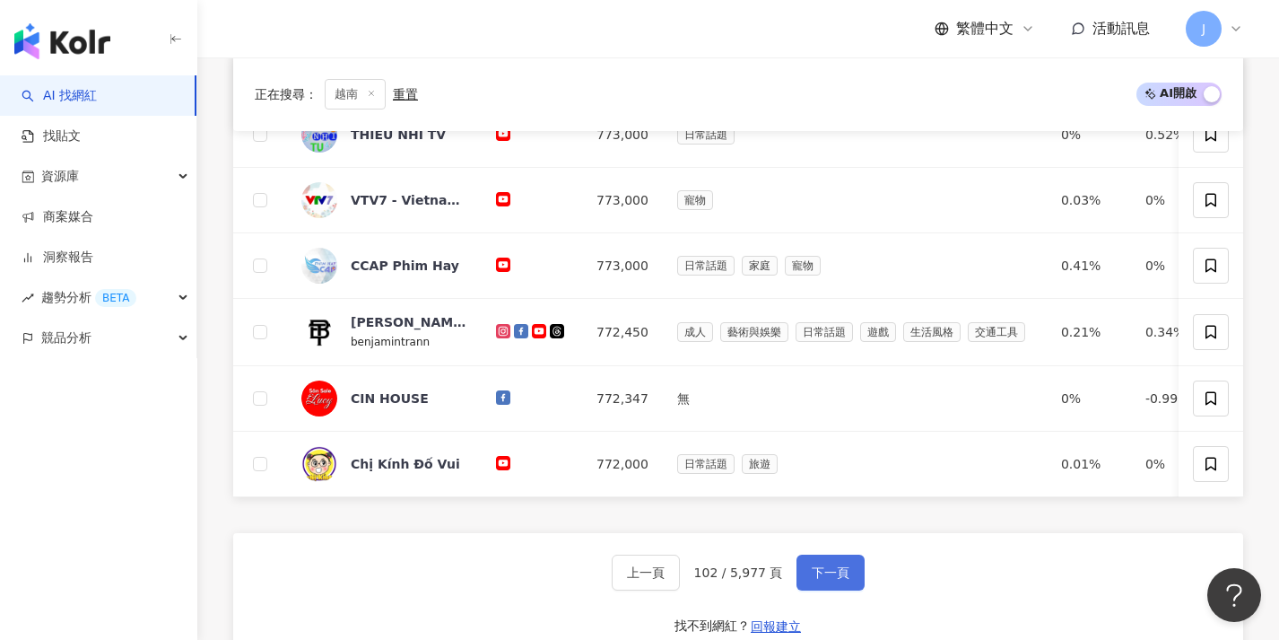
click at [821, 571] on button "下一頁" at bounding box center [831, 572] width 68 height 36
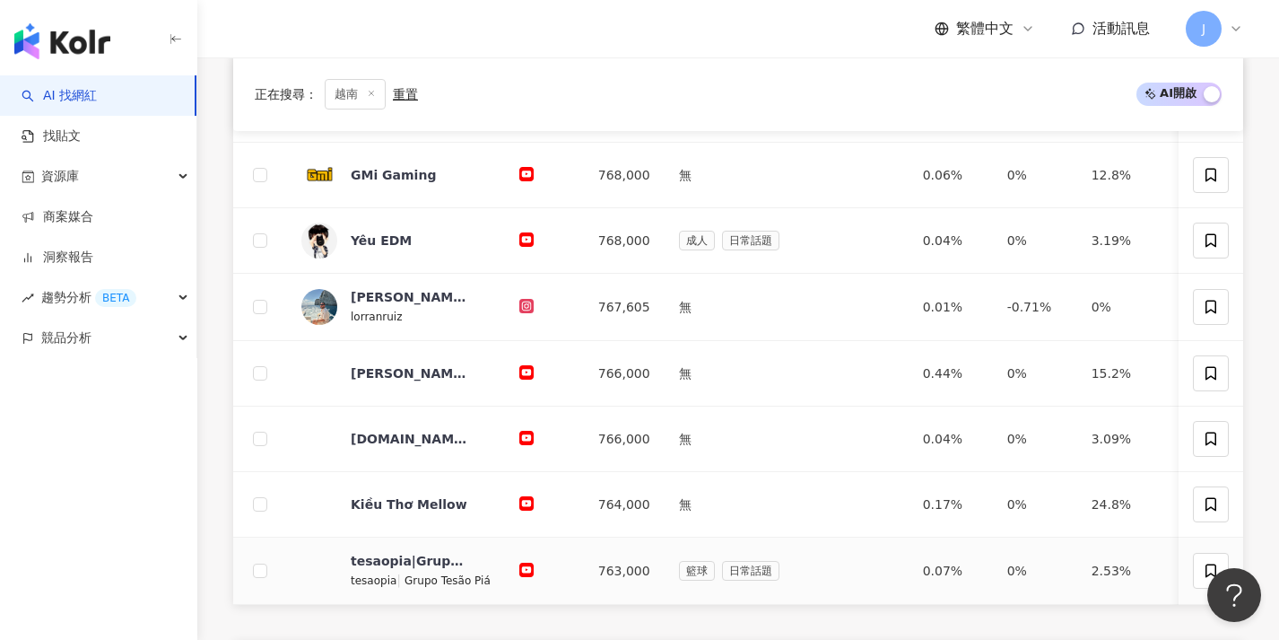
scroll to position [723, 0]
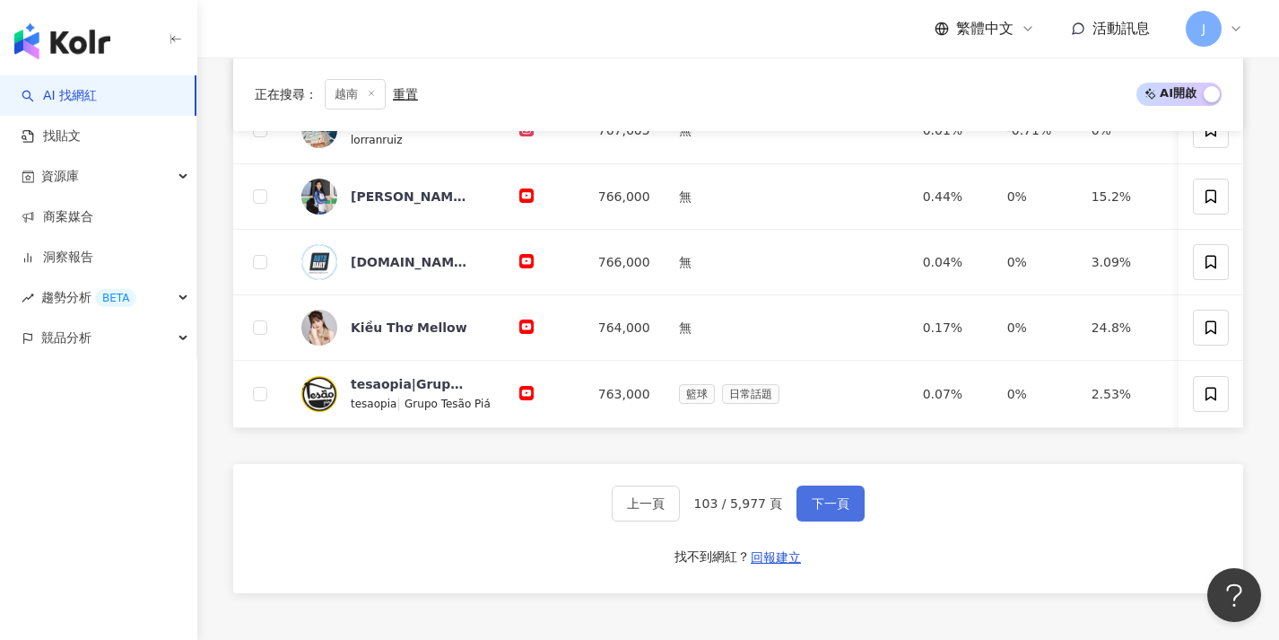
click at [826, 510] on span "下一頁" at bounding box center [831, 503] width 38 height 14
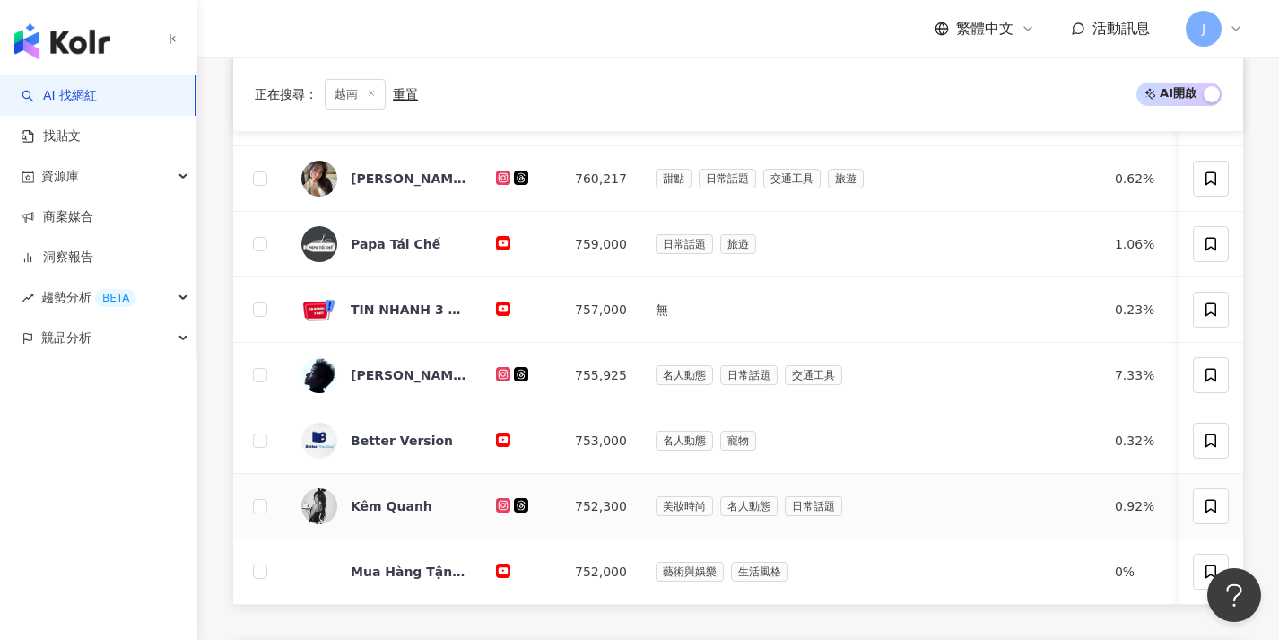
scroll to position [682, 0]
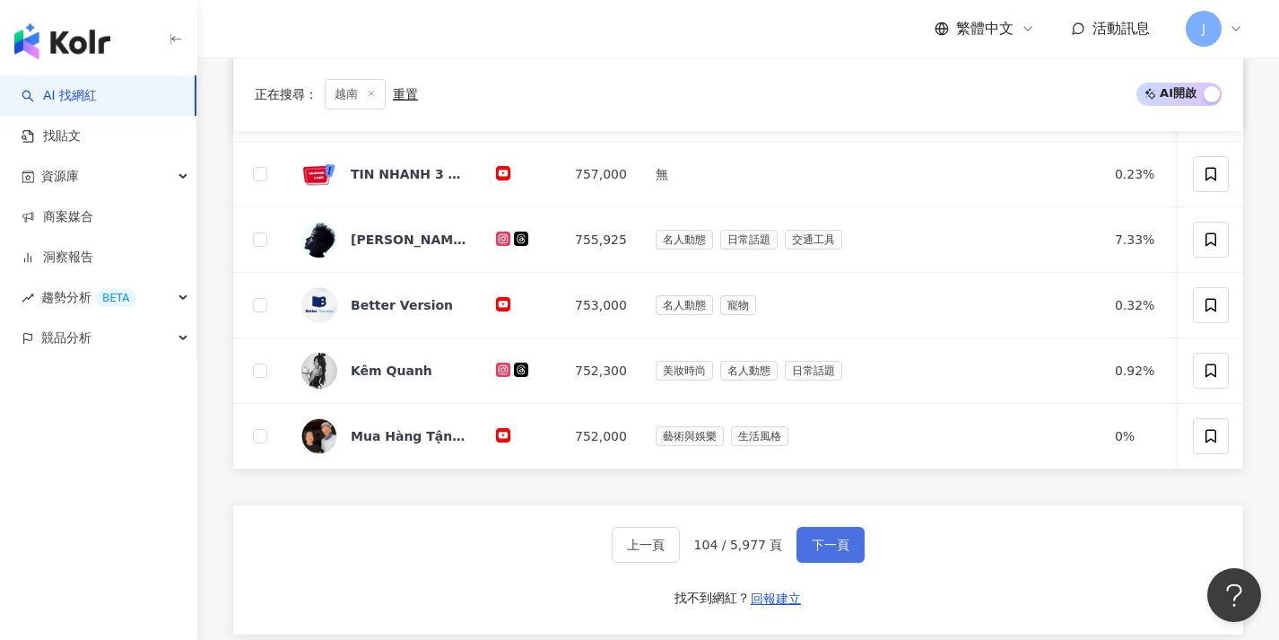
click at [825, 552] on span "下一頁" at bounding box center [831, 544] width 38 height 14
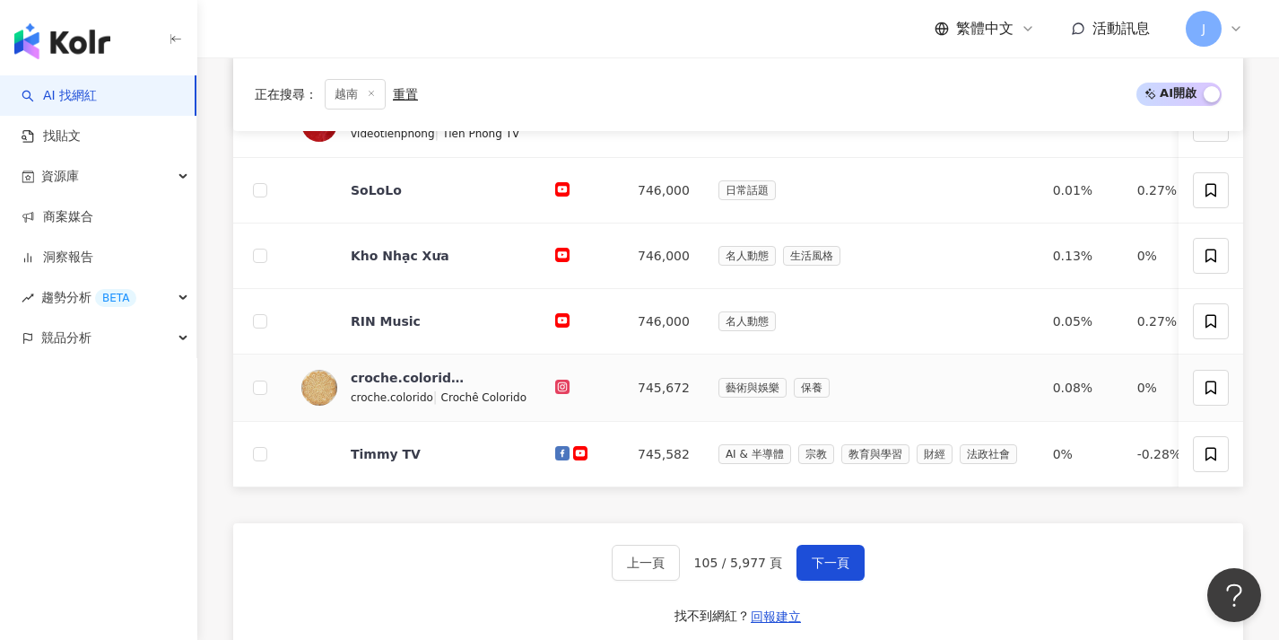
scroll to position [671, 0]
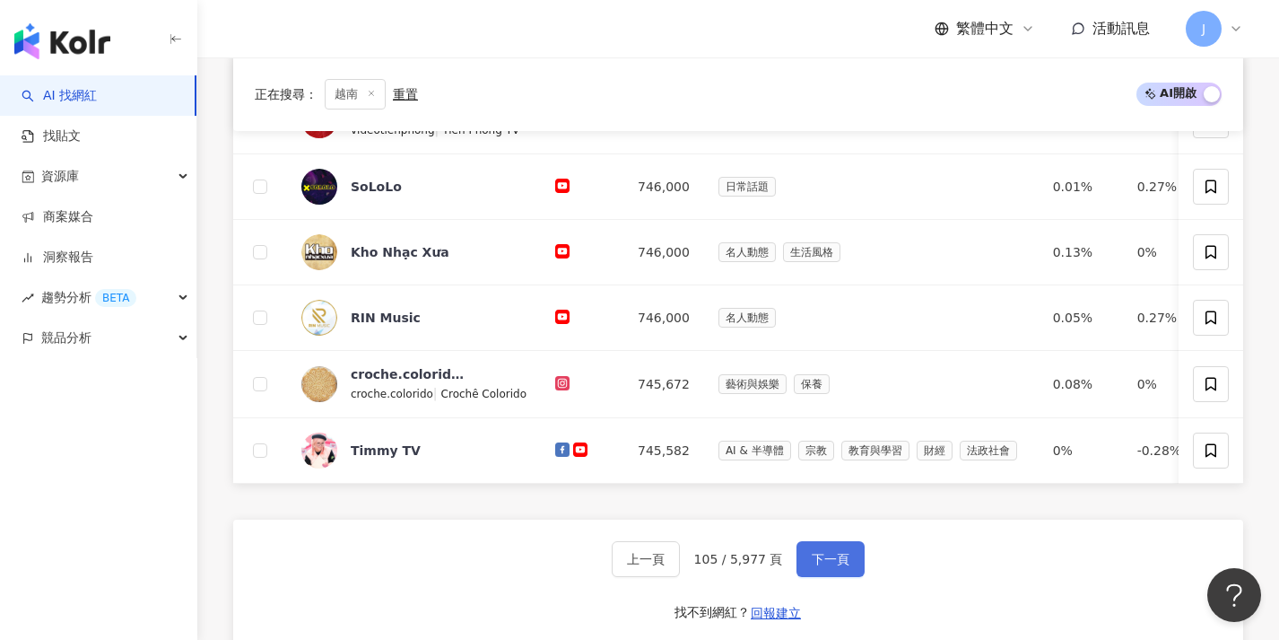
click at [821, 566] on span "下一頁" at bounding box center [831, 559] width 38 height 14
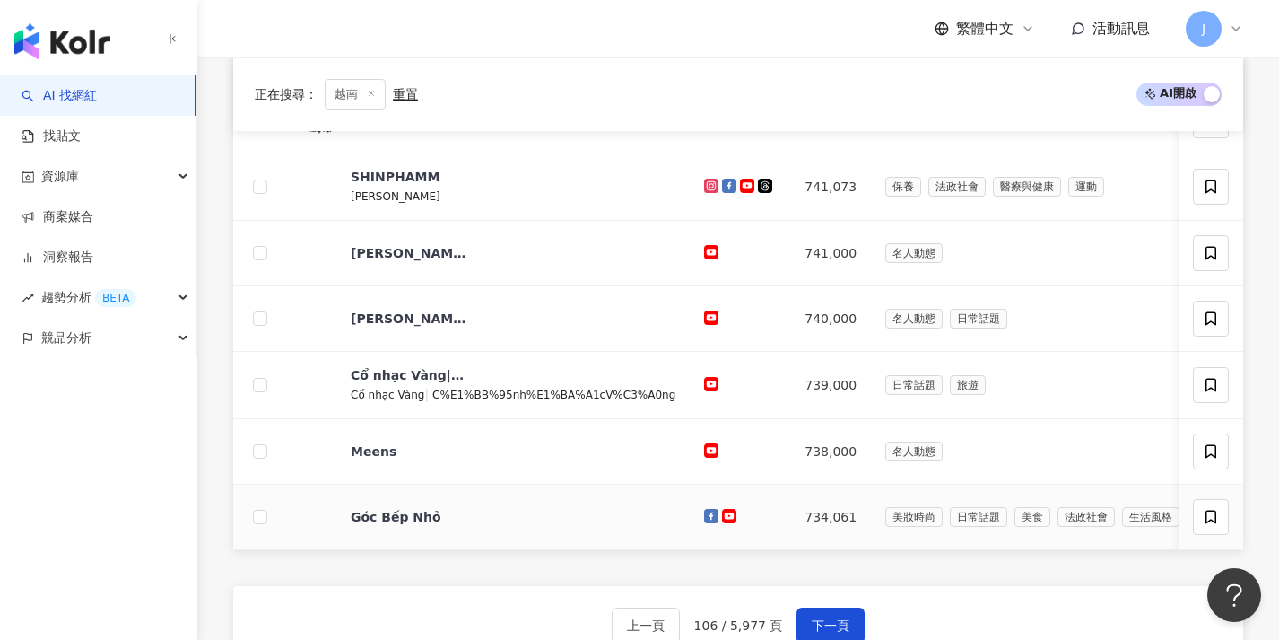
scroll to position [656, 0]
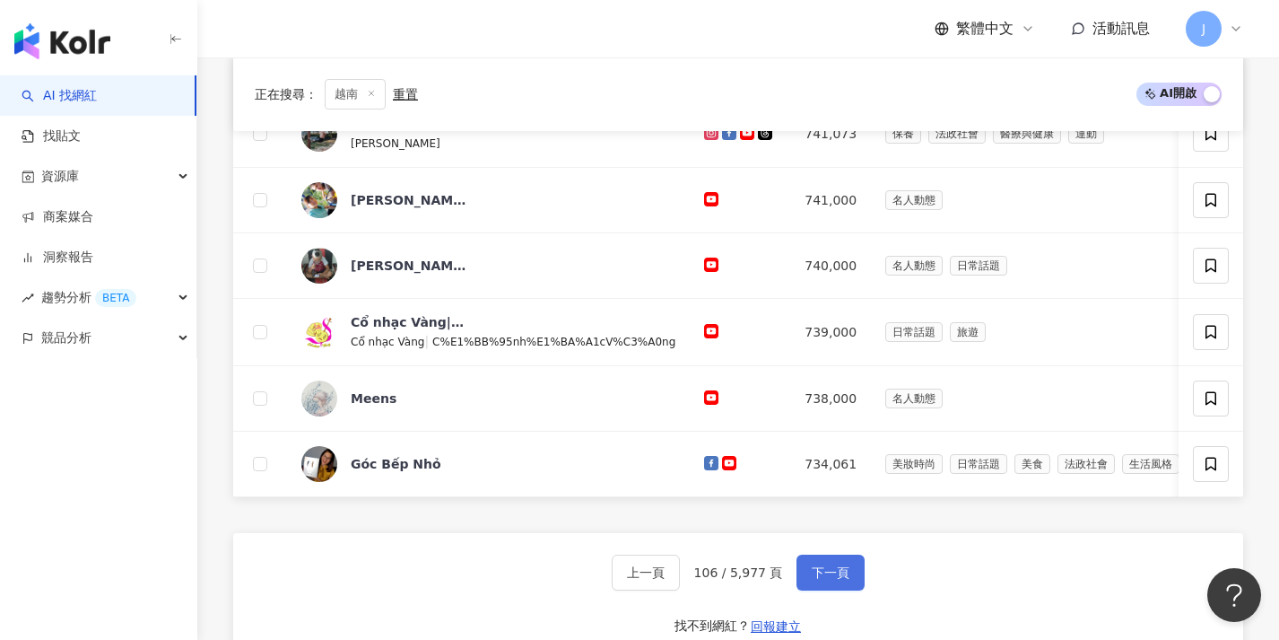
click at [827, 576] on button "下一頁" at bounding box center [831, 572] width 68 height 36
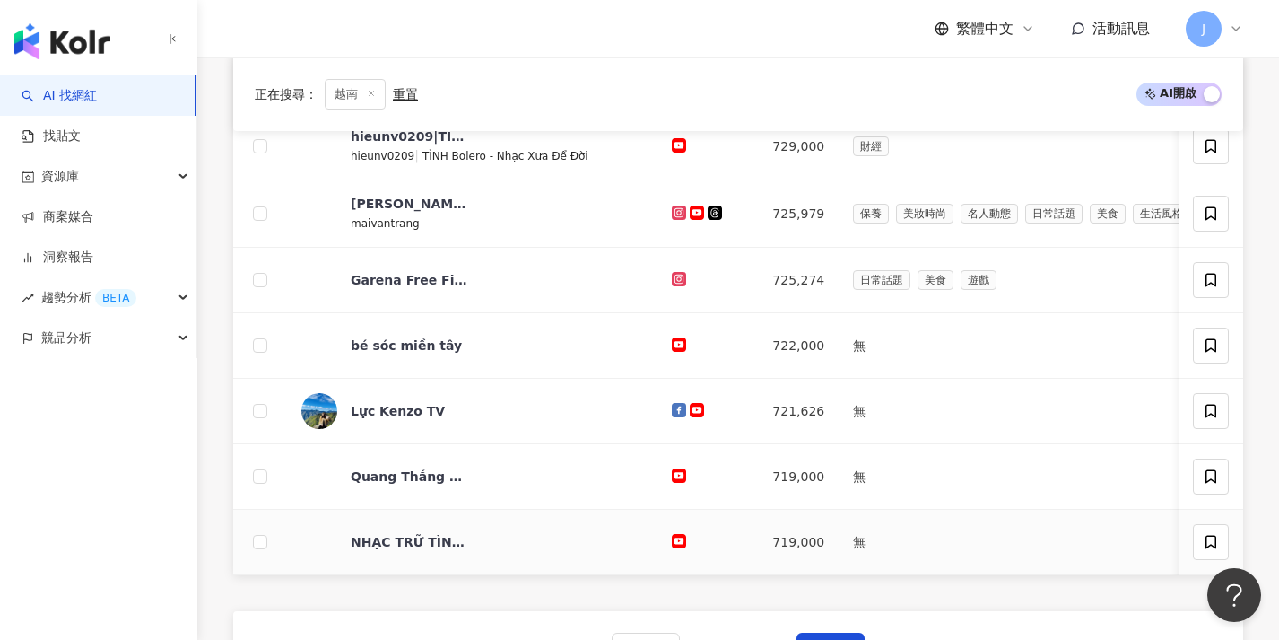
scroll to position [632, 0]
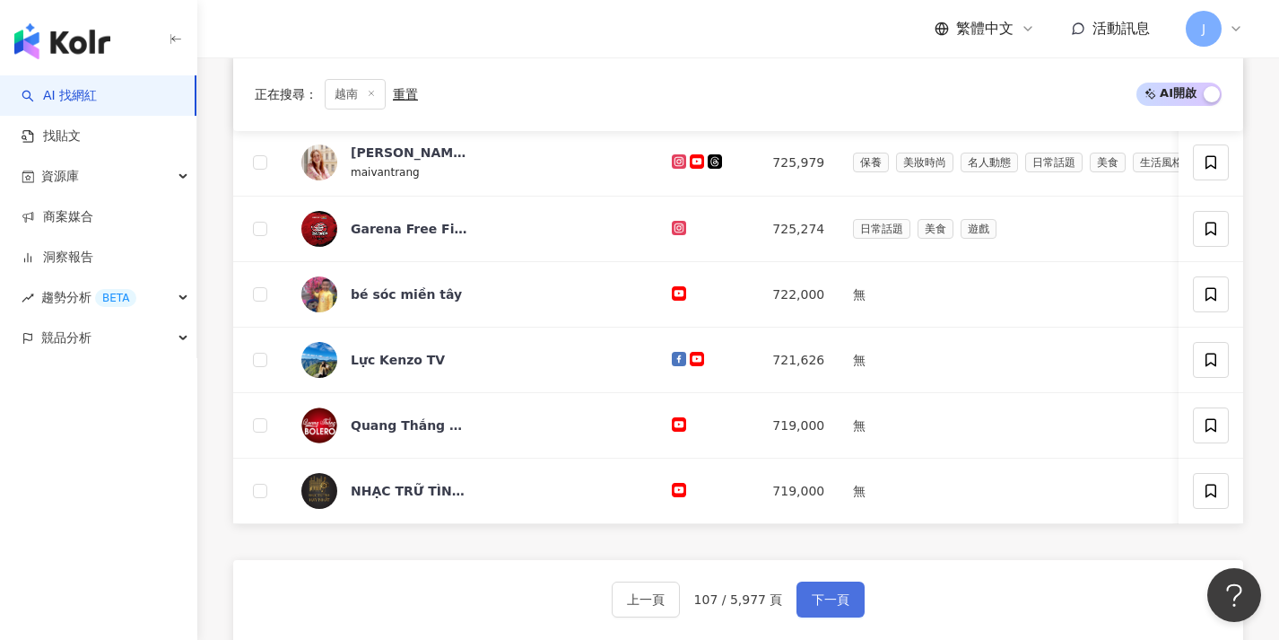
click at [823, 600] on button "下一頁" at bounding box center [831, 599] width 68 height 36
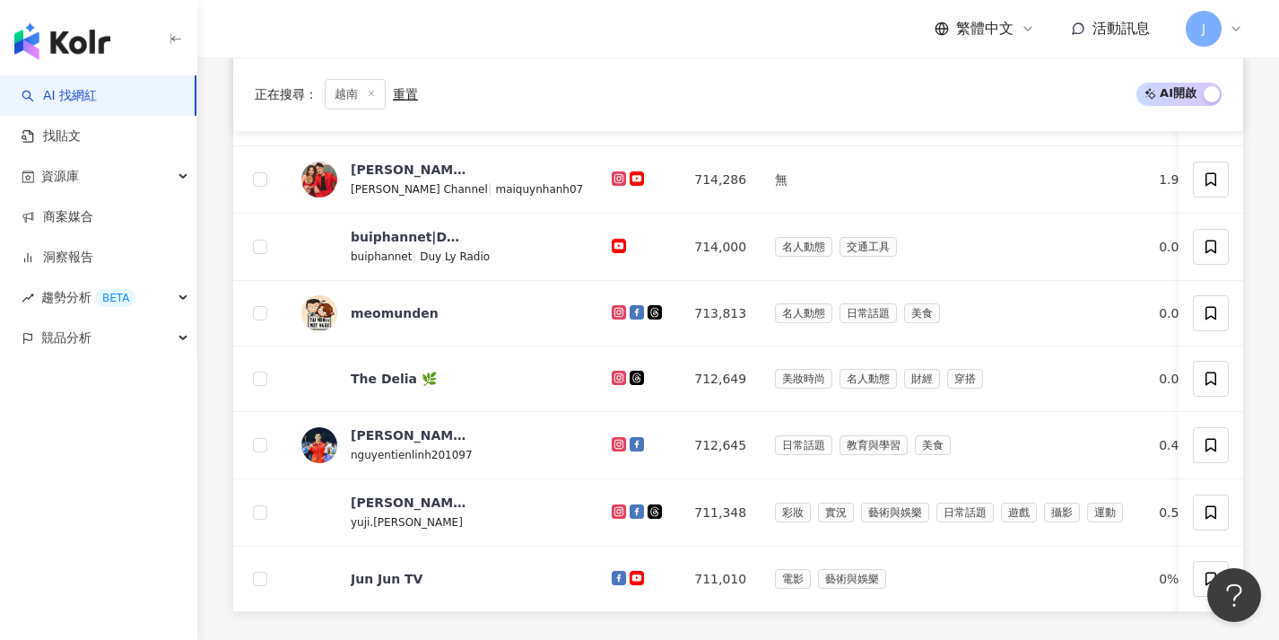
scroll to position [692, 0]
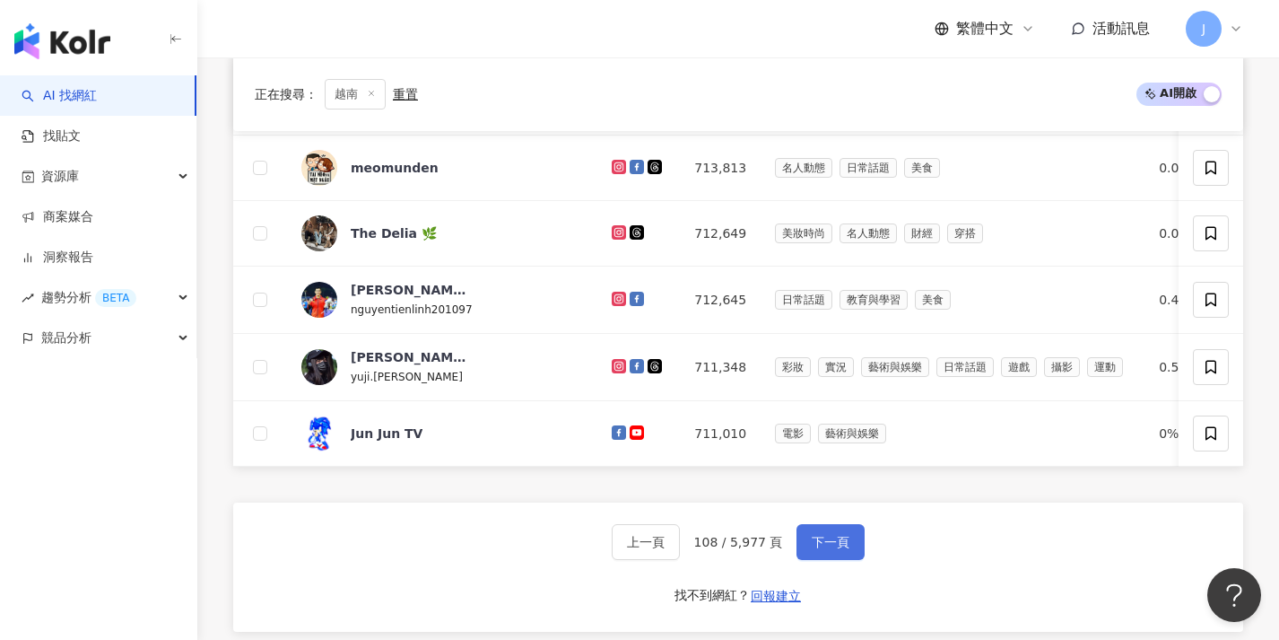
click at [825, 560] on button "下一頁" at bounding box center [831, 542] width 68 height 36
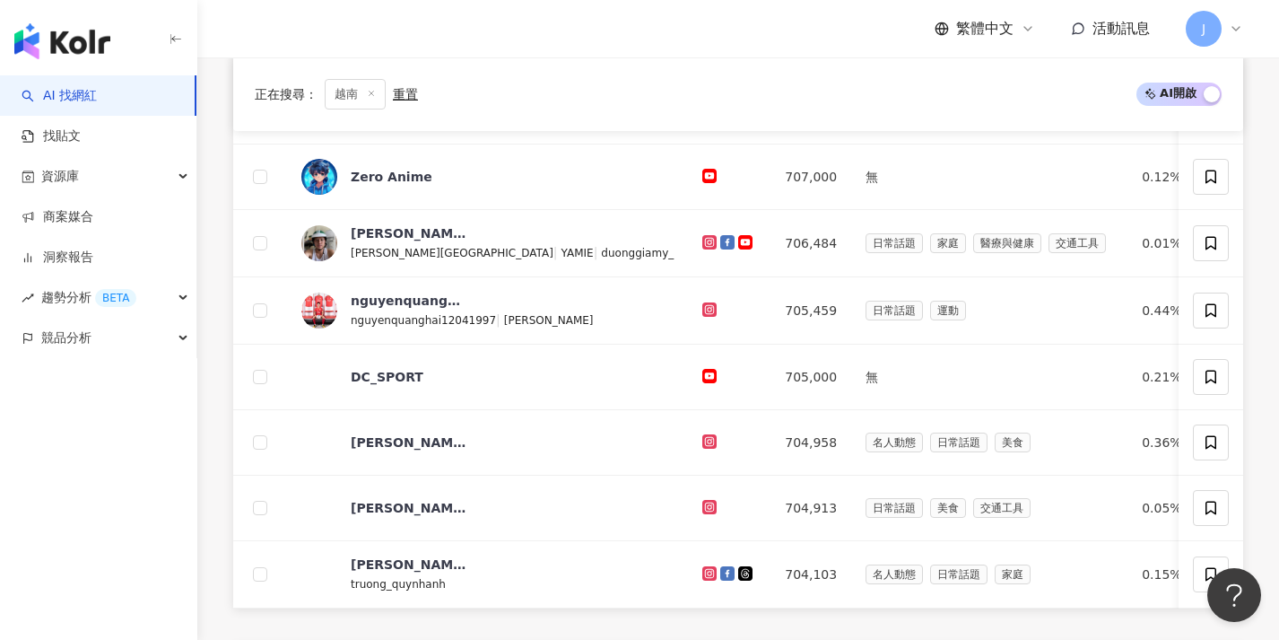
scroll to position [708, 0]
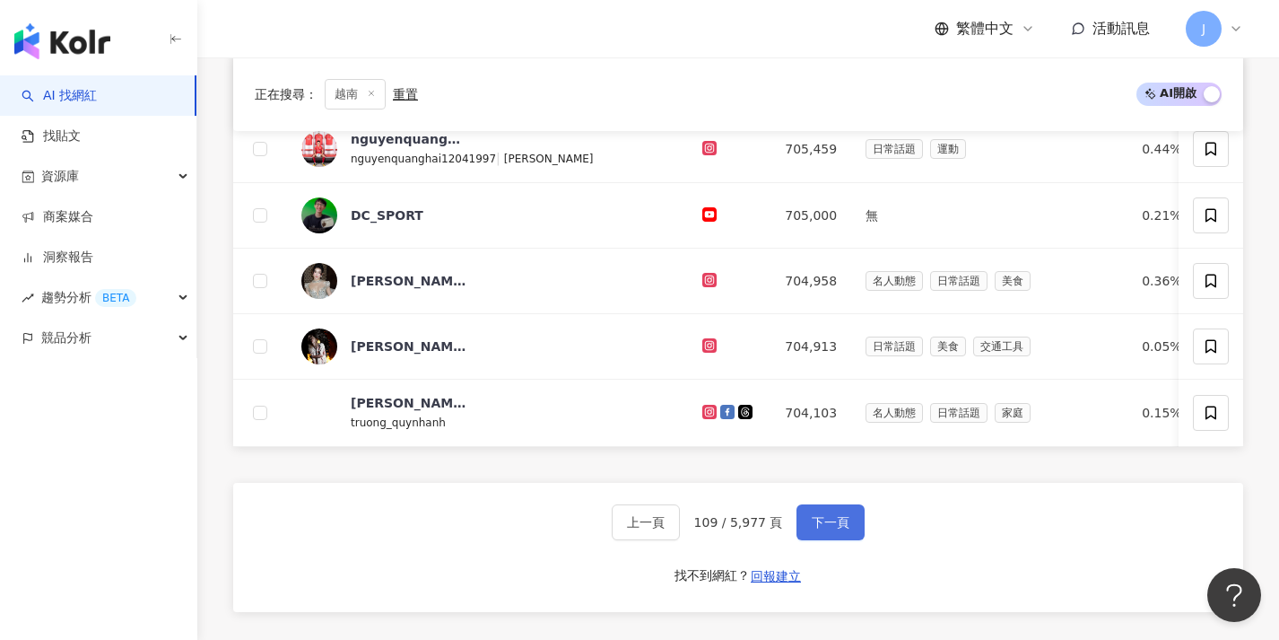
click at [824, 540] on button "下一頁" at bounding box center [831, 522] width 68 height 36
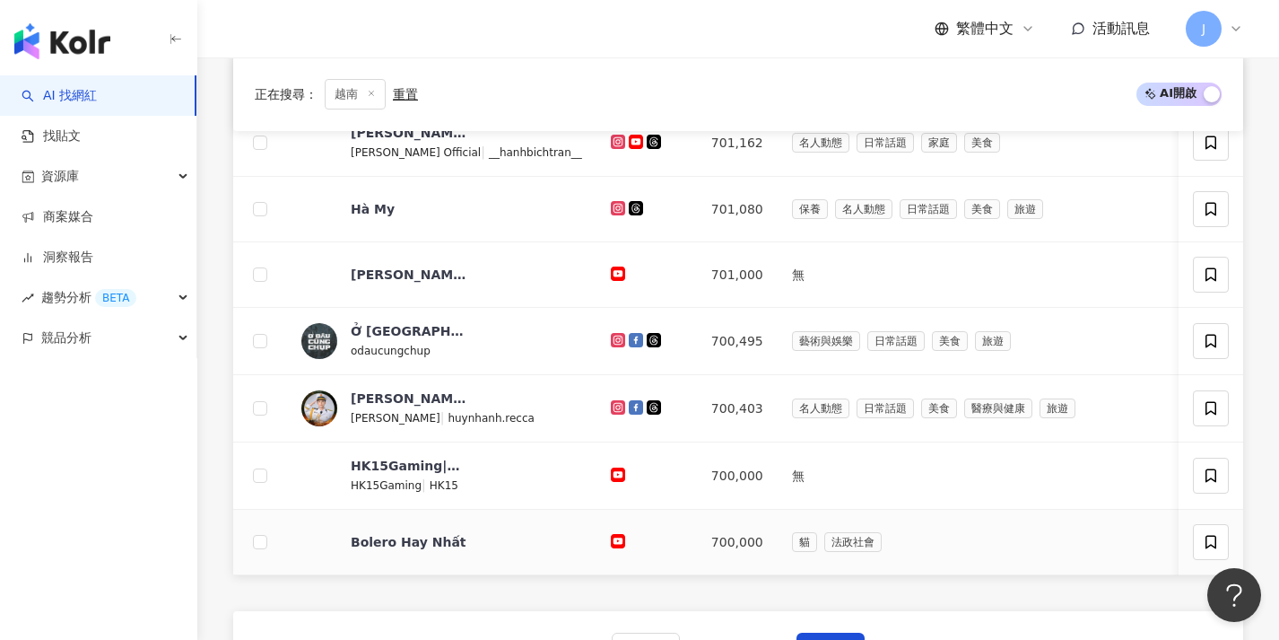
scroll to position [664, 0]
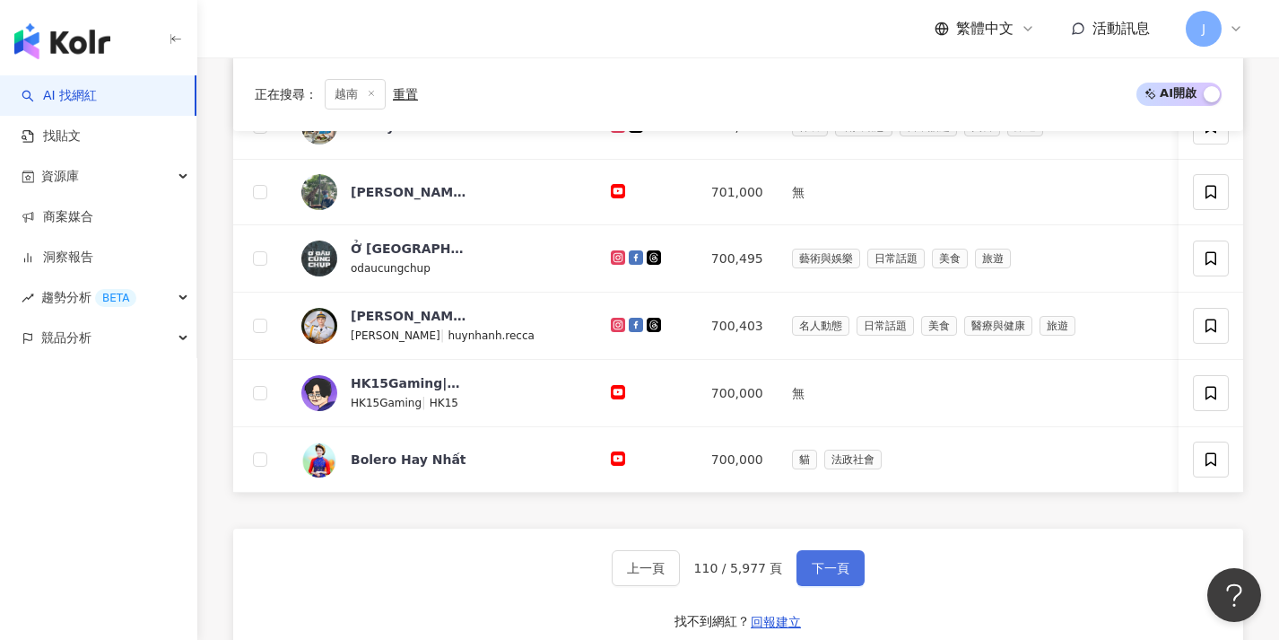
click at [814, 575] on span "下一頁" at bounding box center [831, 568] width 38 height 14
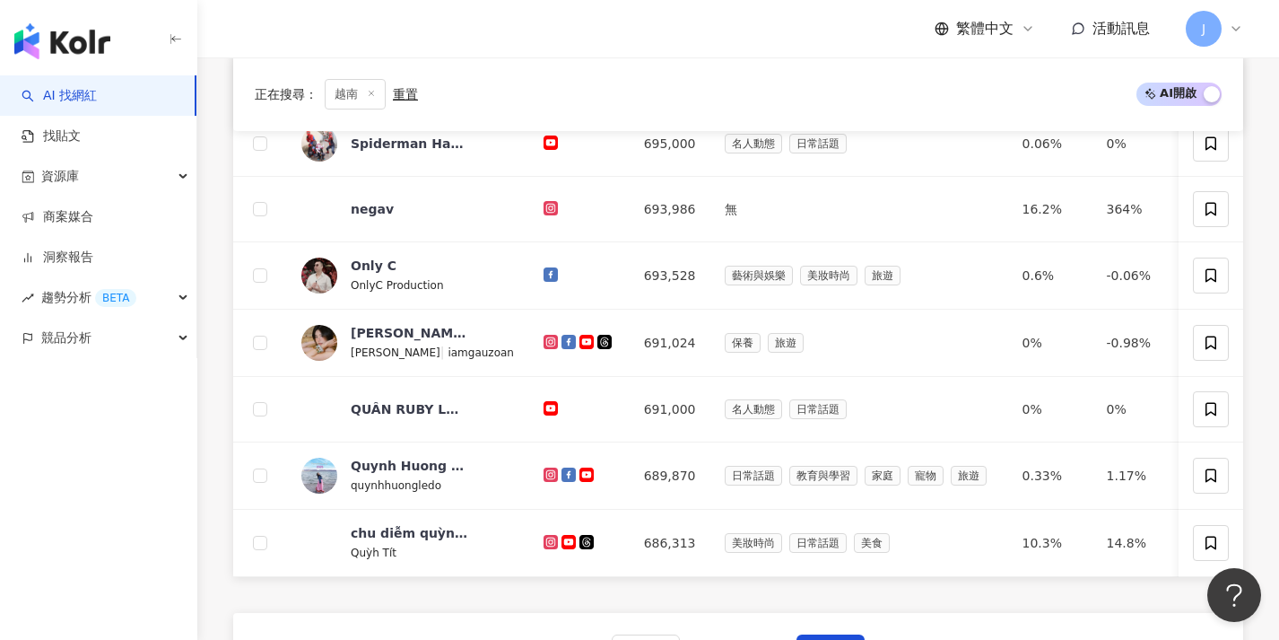
scroll to position [673, 0]
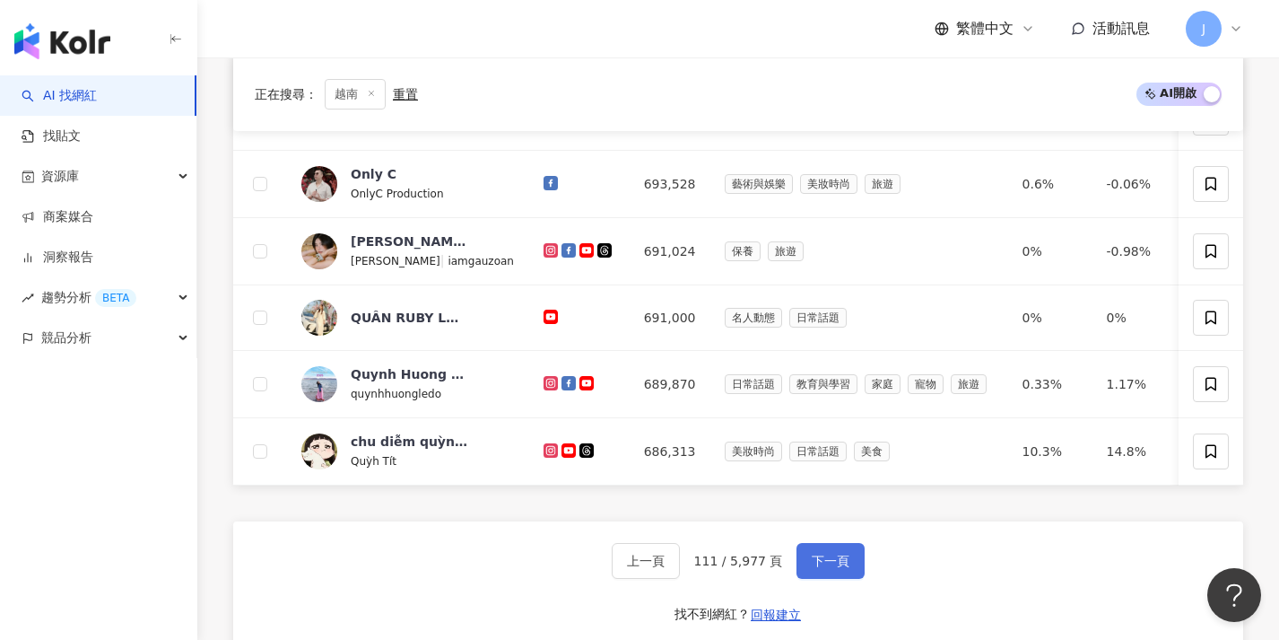
click at [813, 568] on span "下一頁" at bounding box center [831, 560] width 38 height 14
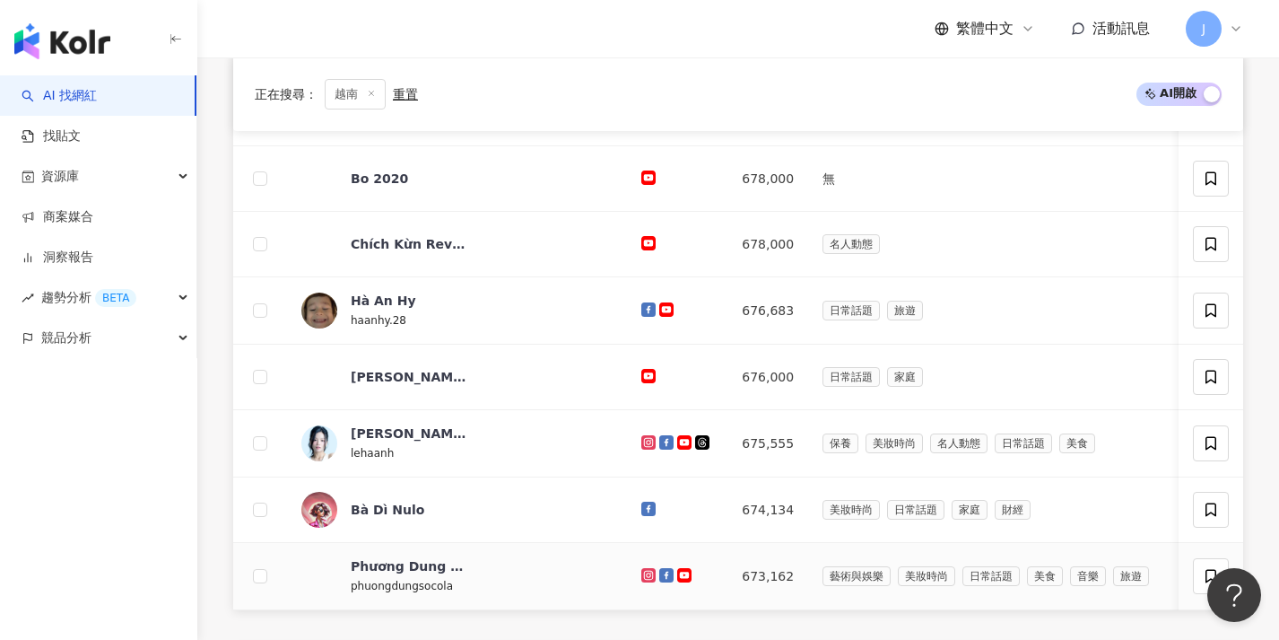
scroll to position [727, 0]
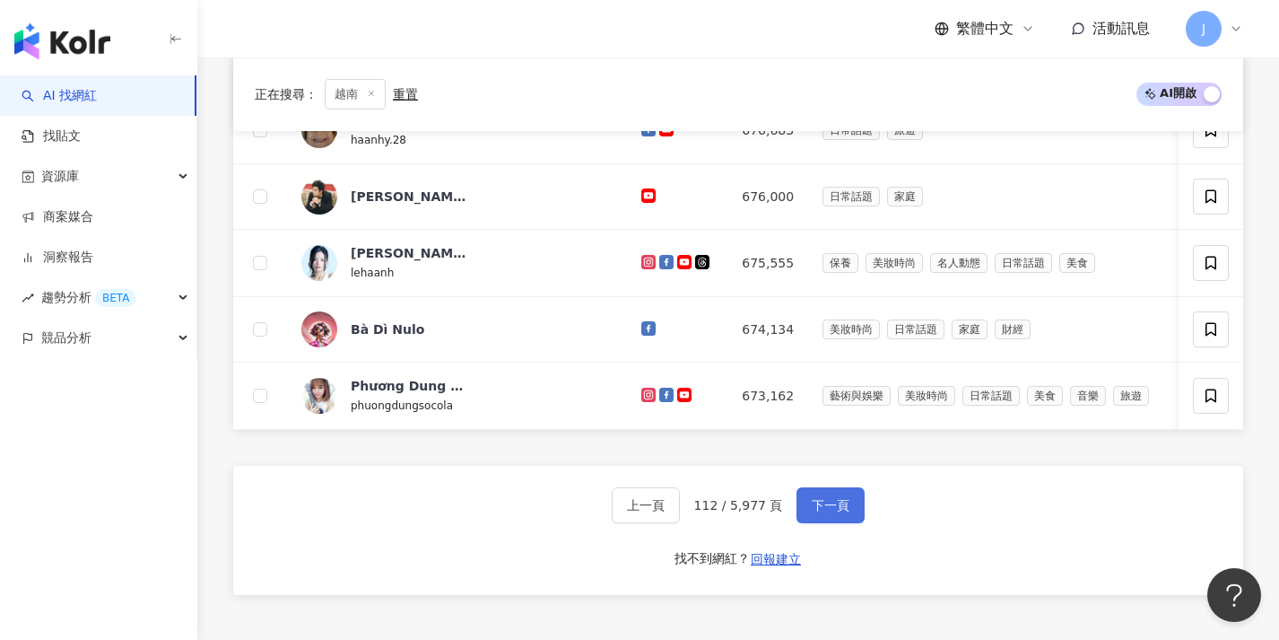
click at [828, 523] on button "下一頁" at bounding box center [831, 505] width 68 height 36
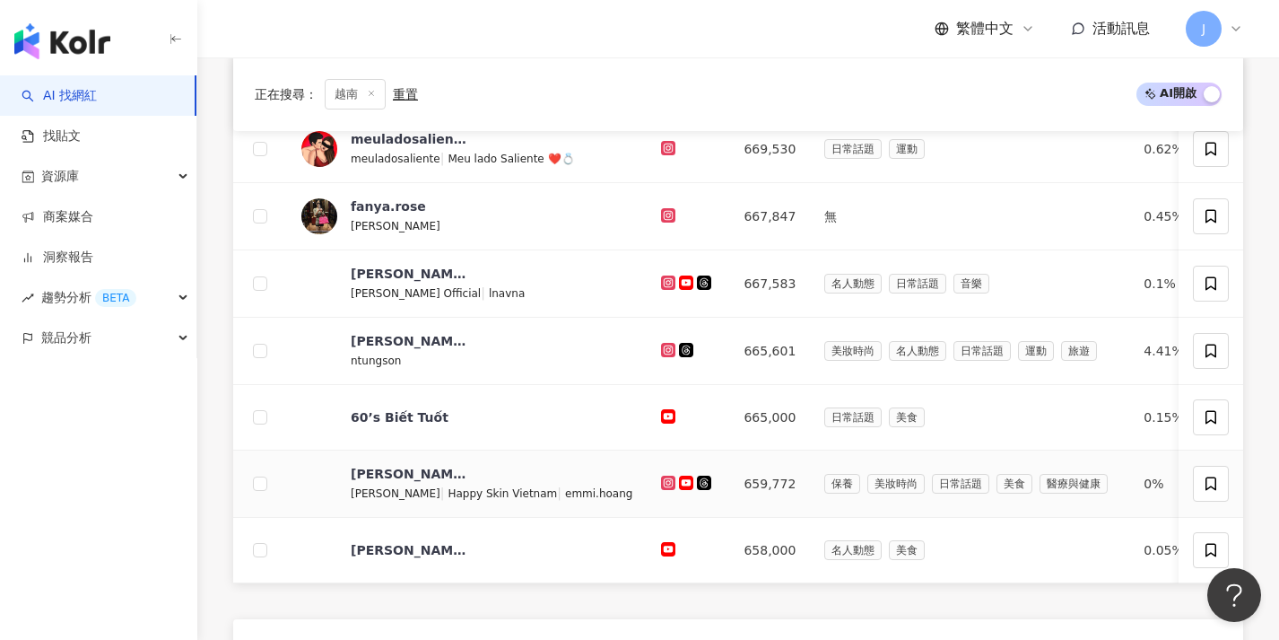
scroll to position [671, 0]
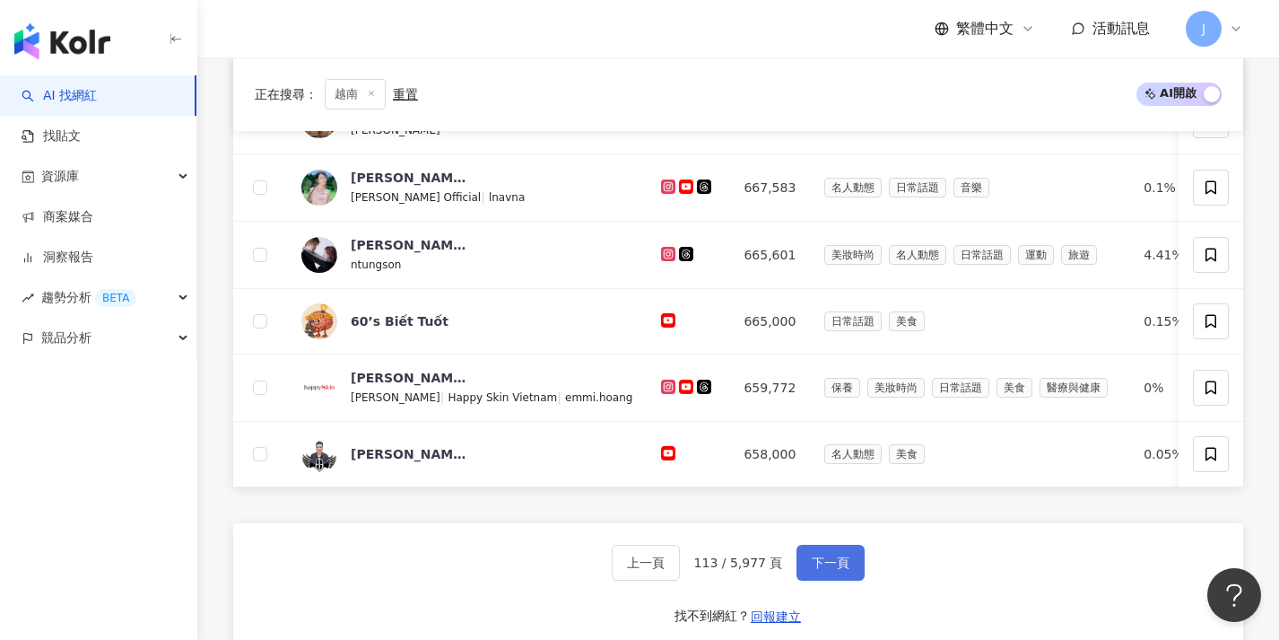
click at [819, 560] on button "下一頁" at bounding box center [831, 562] width 68 height 36
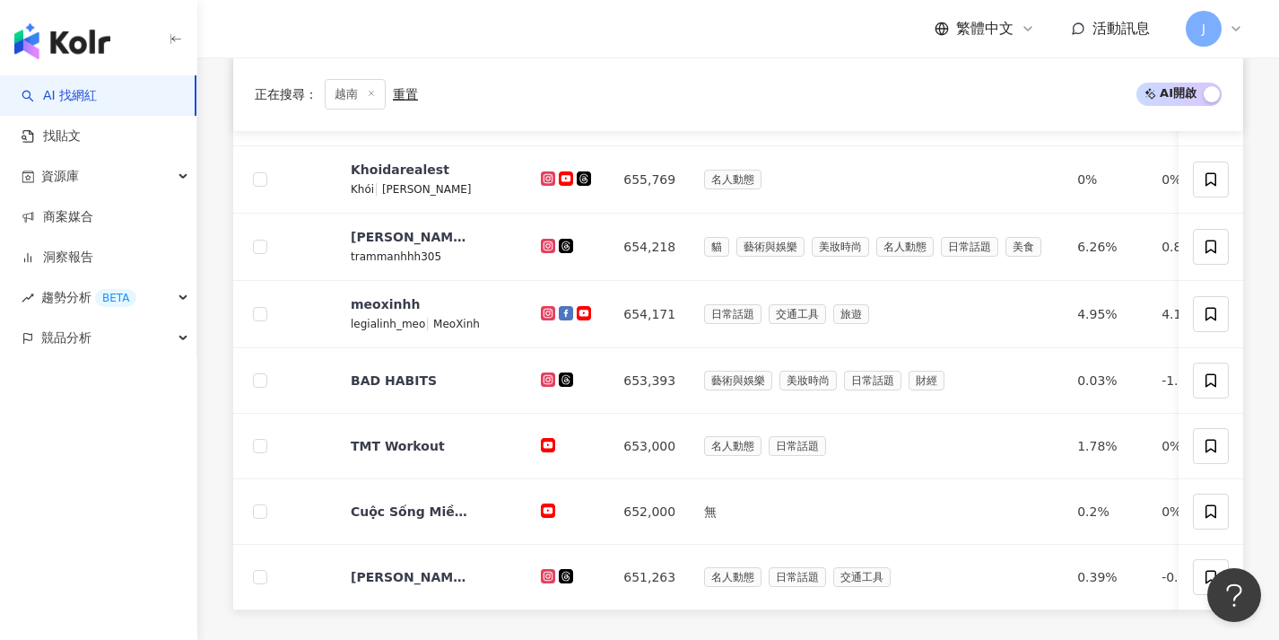
scroll to position [986, 0]
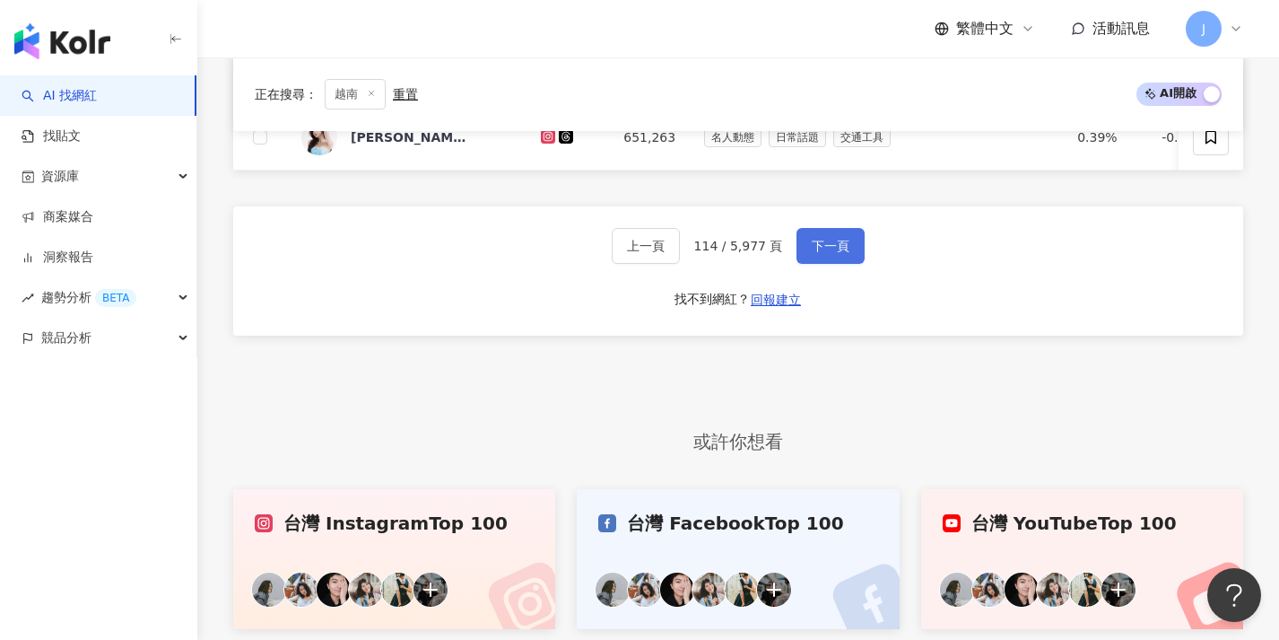
click at [846, 264] on button "下一頁" at bounding box center [831, 246] width 68 height 36
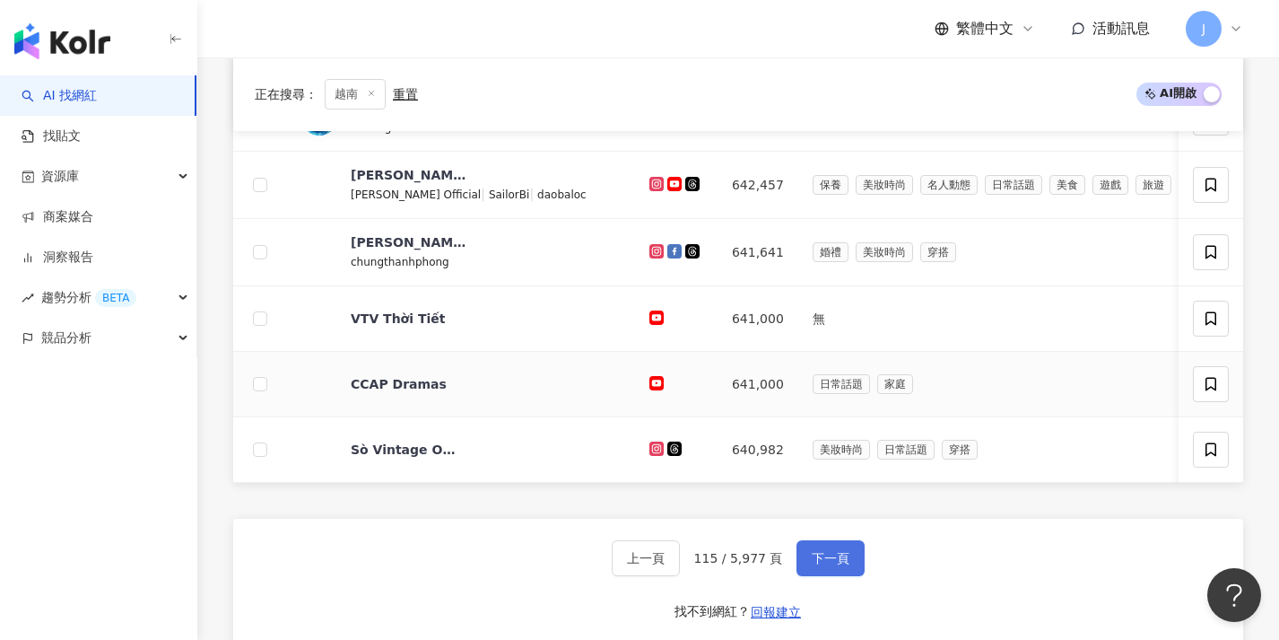
scroll to position [793, 0]
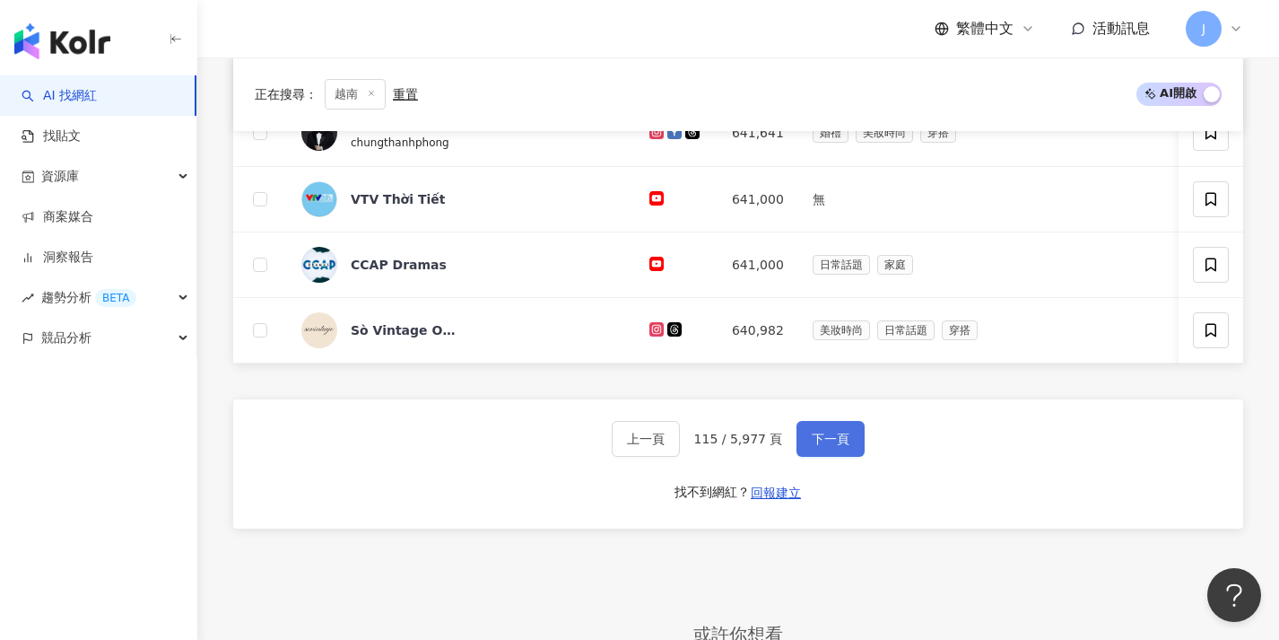
click at [805, 457] on button "下一頁" at bounding box center [831, 439] width 68 height 36
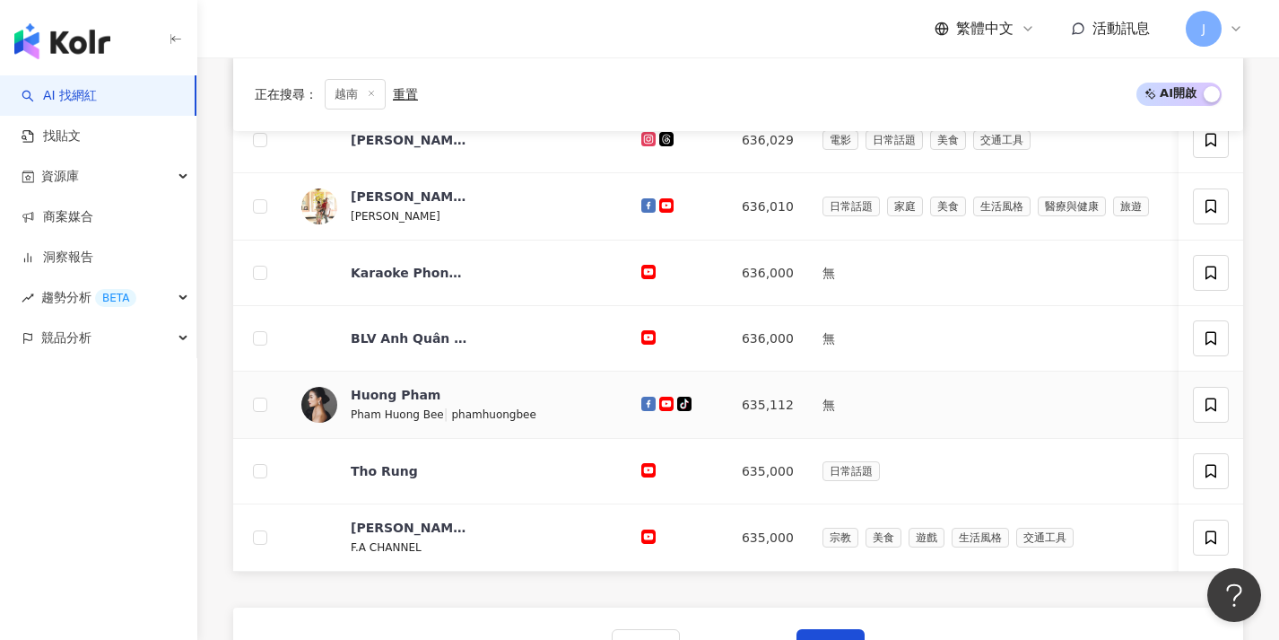
scroll to position [699, 0]
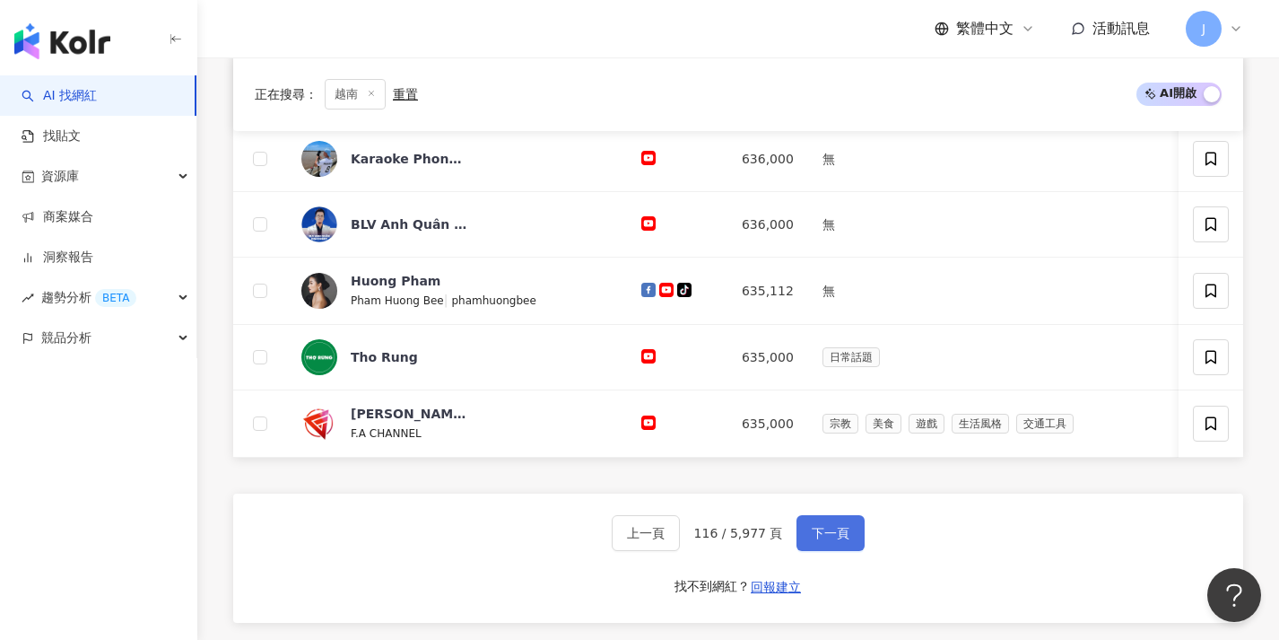
click at [806, 551] on button "下一頁" at bounding box center [831, 533] width 68 height 36
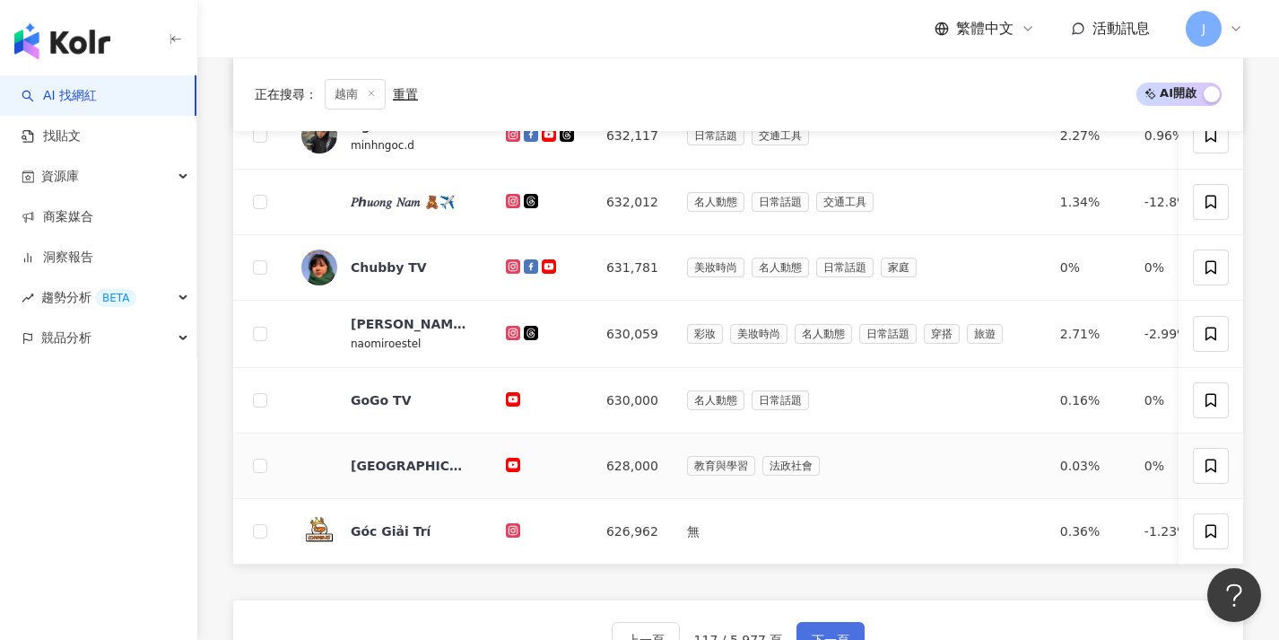
scroll to position [718, 0]
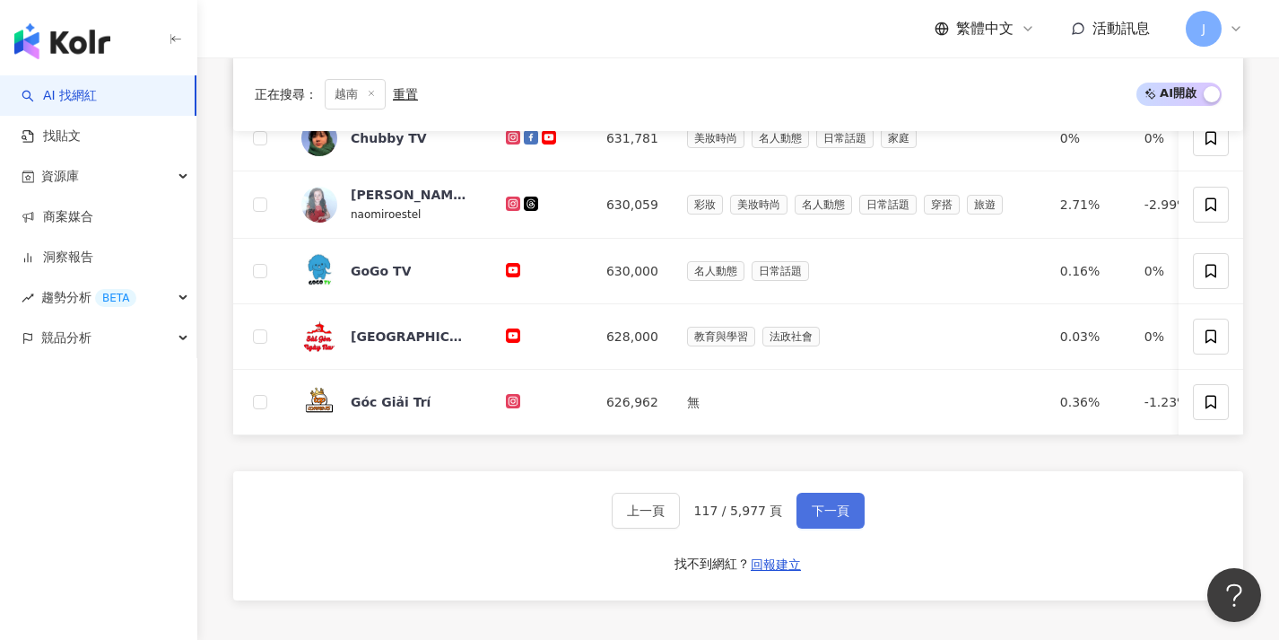
click at [819, 518] on span "下一頁" at bounding box center [831, 510] width 38 height 14
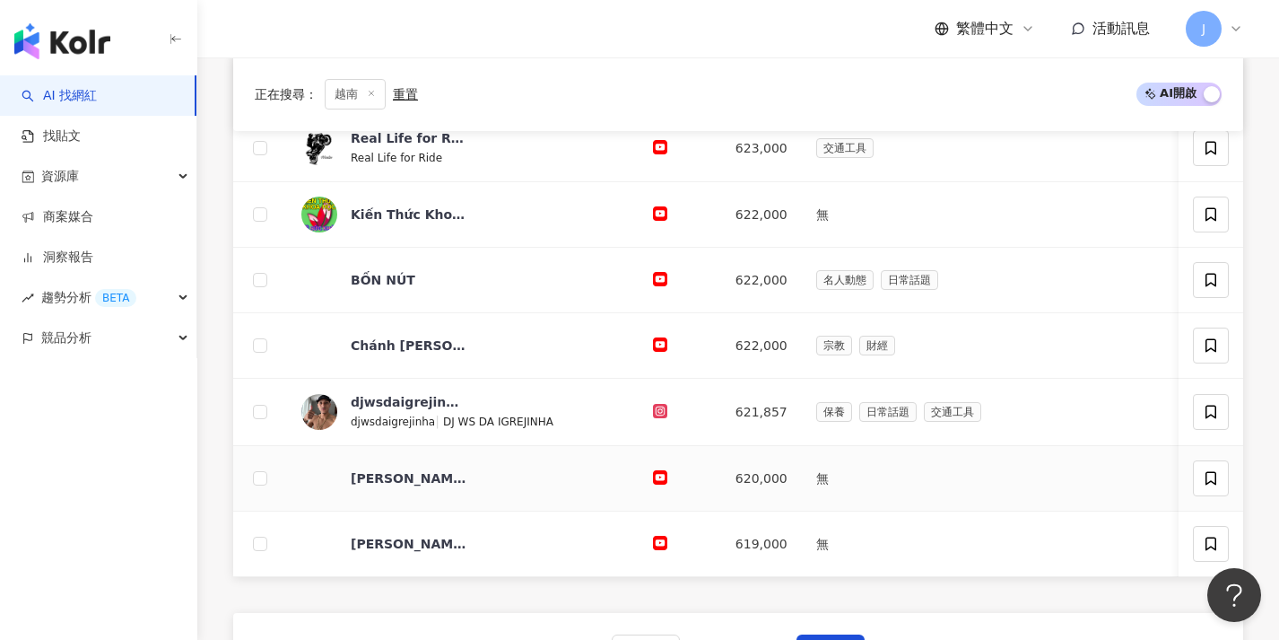
scroll to position [625, 0]
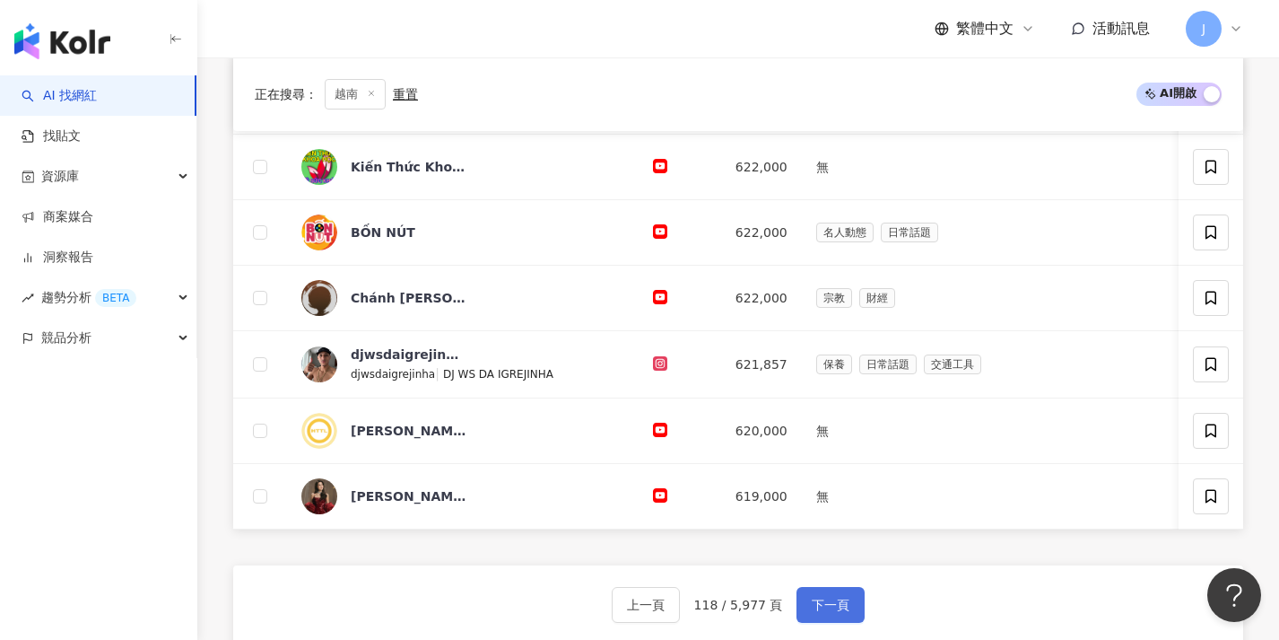
click at [804, 612] on button "下一頁" at bounding box center [831, 605] width 68 height 36
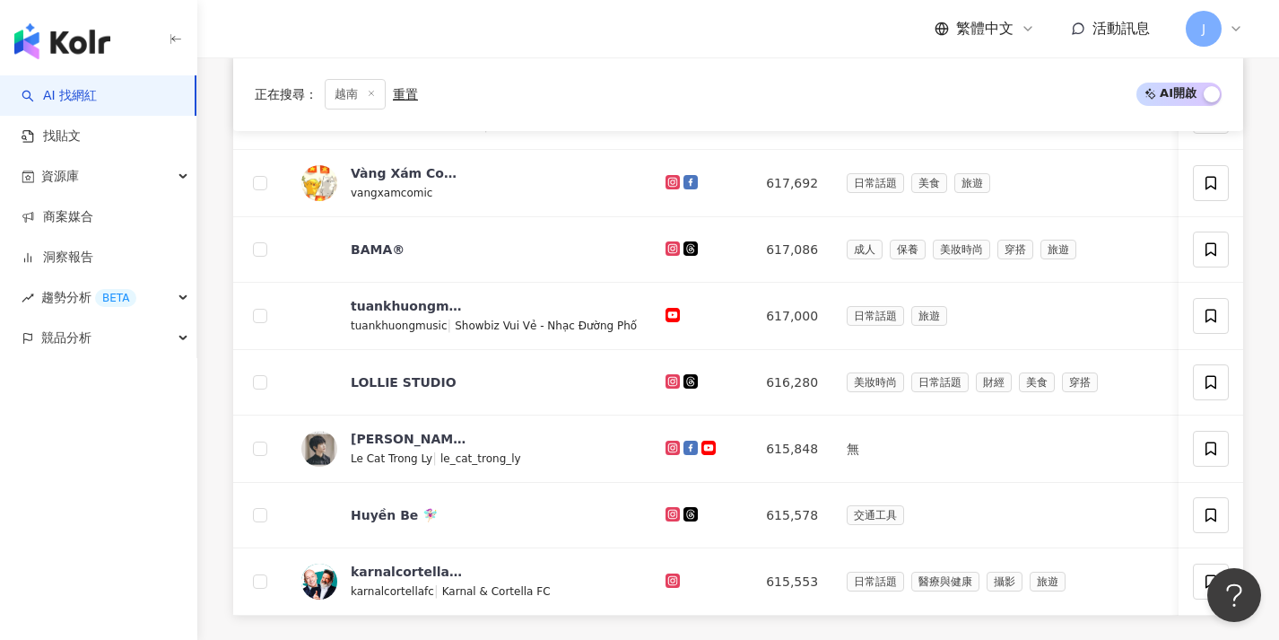
scroll to position [652, 0]
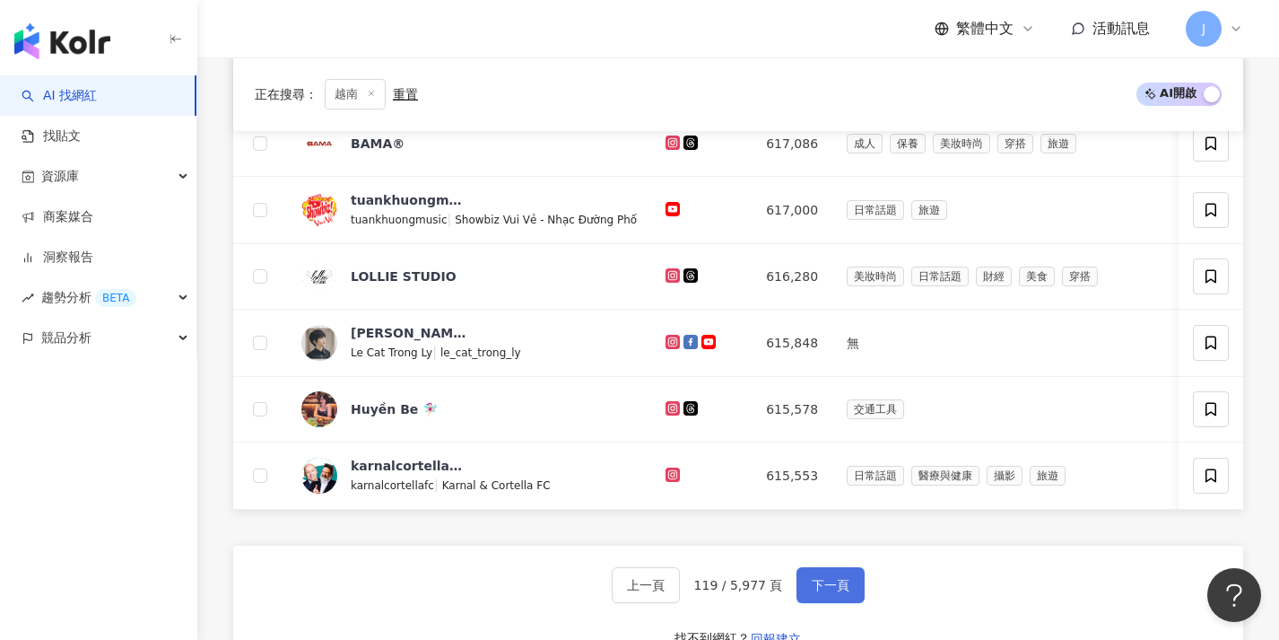
click at [814, 592] on span "下一頁" at bounding box center [831, 585] width 38 height 14
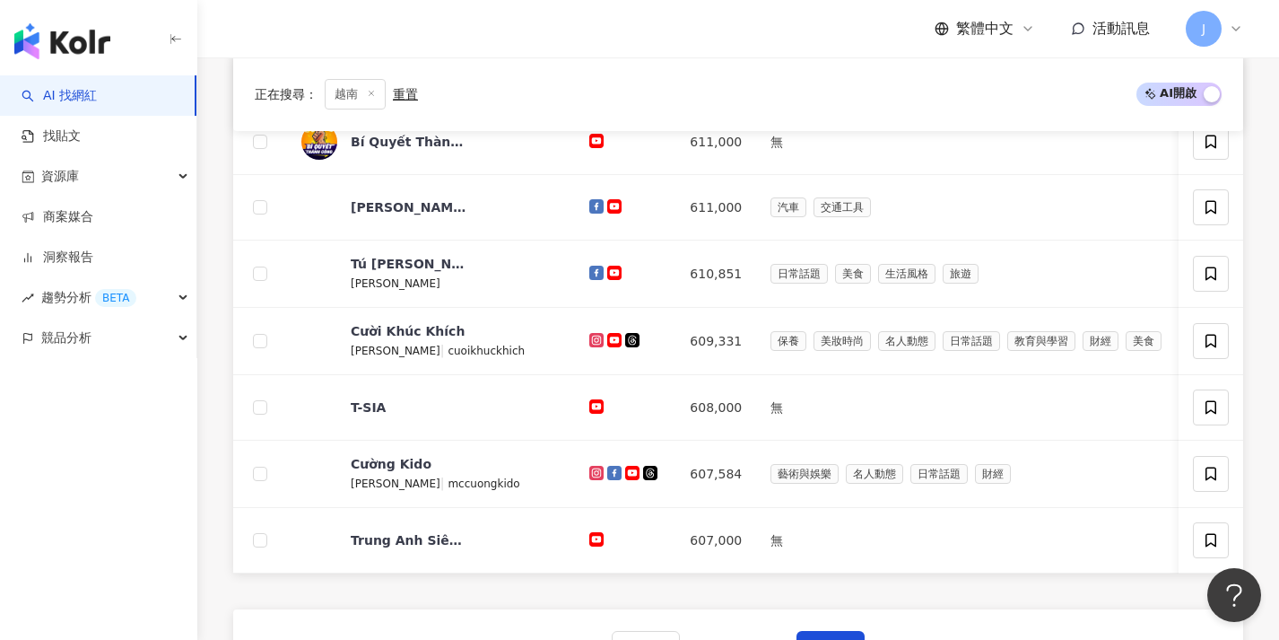
scroll to position [623, 0]
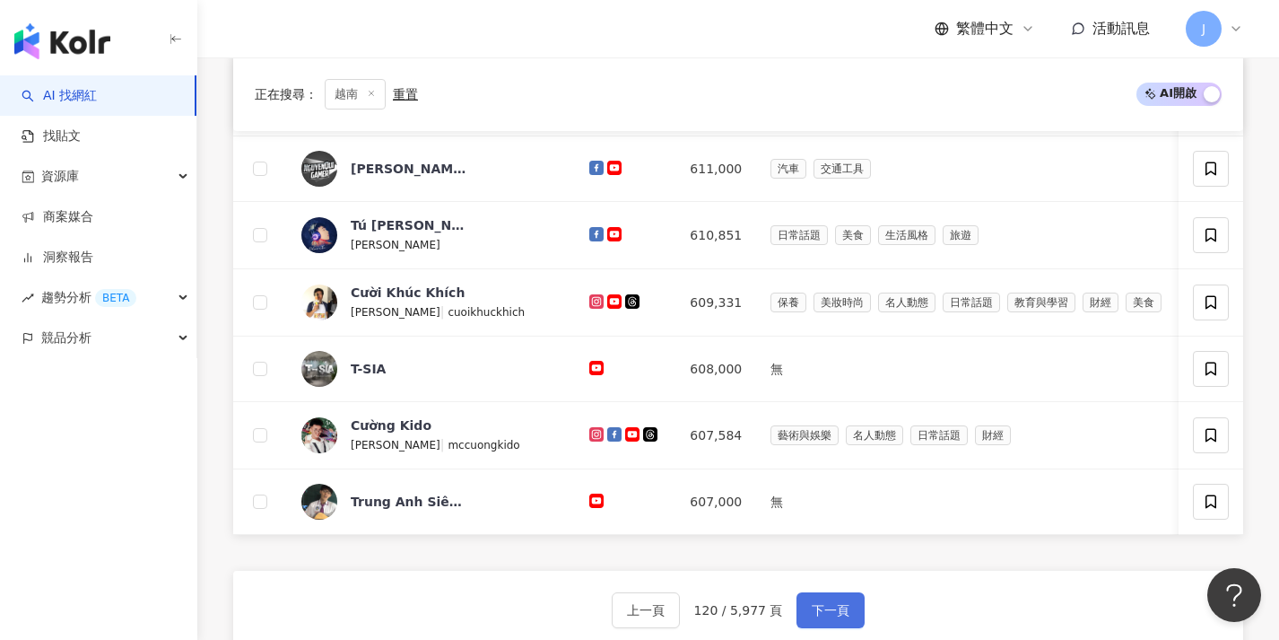
click at [819, 608] on button "下一頁" at bounding box center [831, 610] width 68 height 36
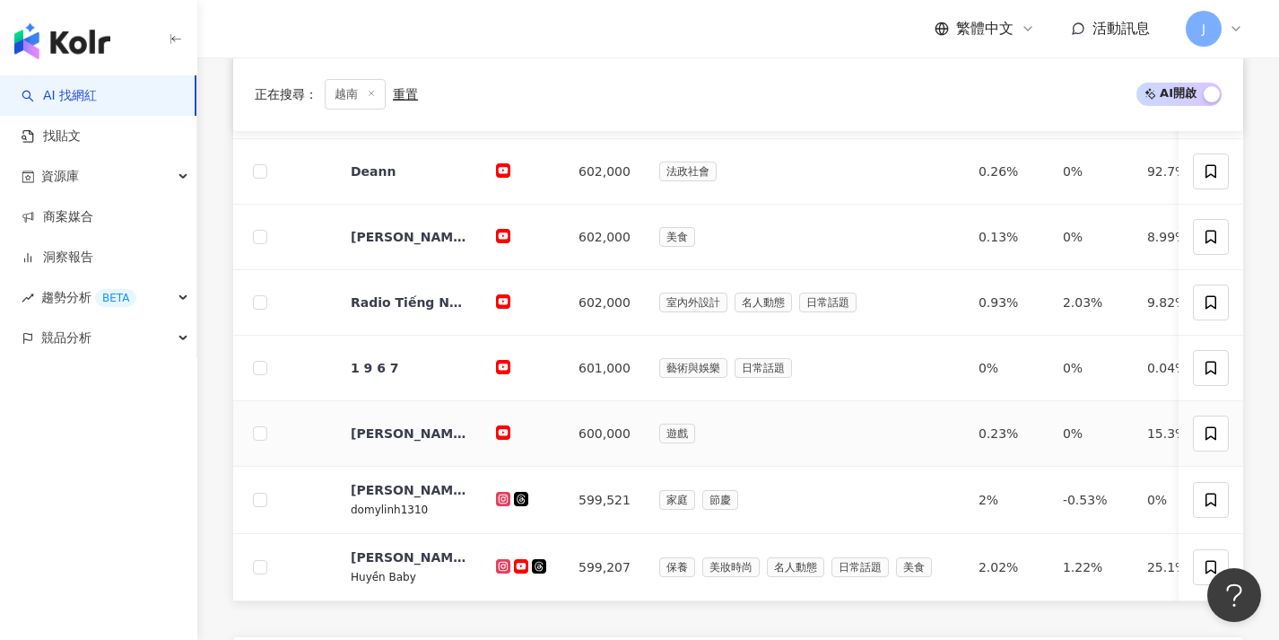
scroll to position [605, 0]
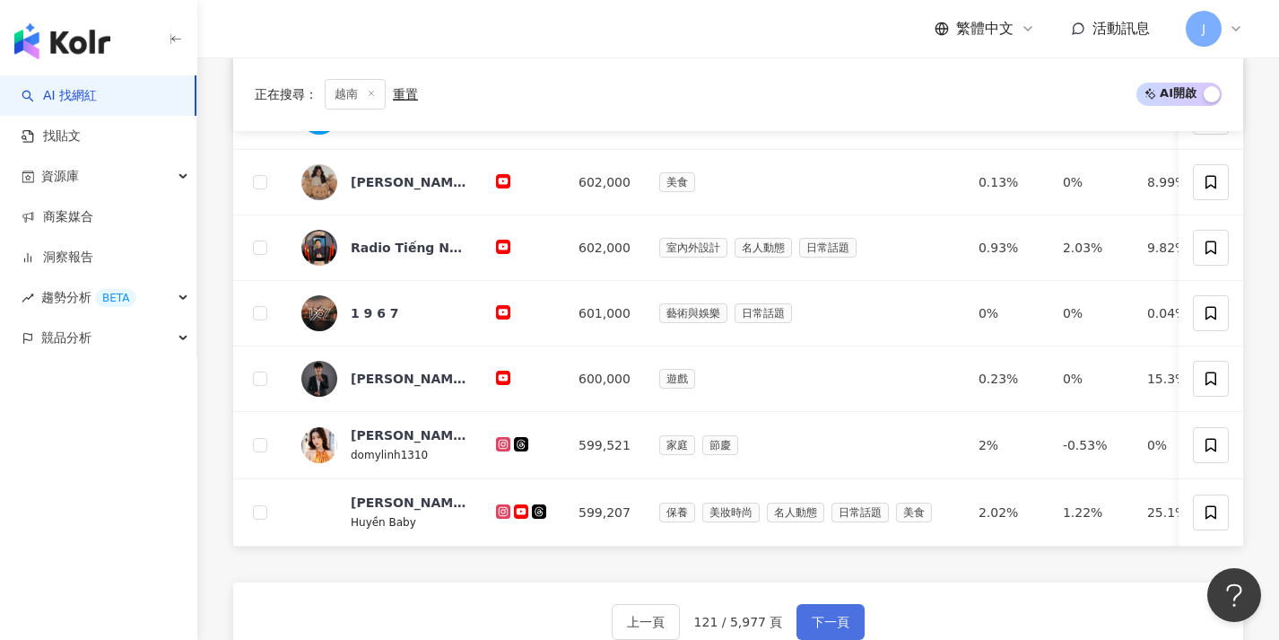
click at [832, 627] on span "下一頁" at bounding box center [831, 621] width 38 height 14
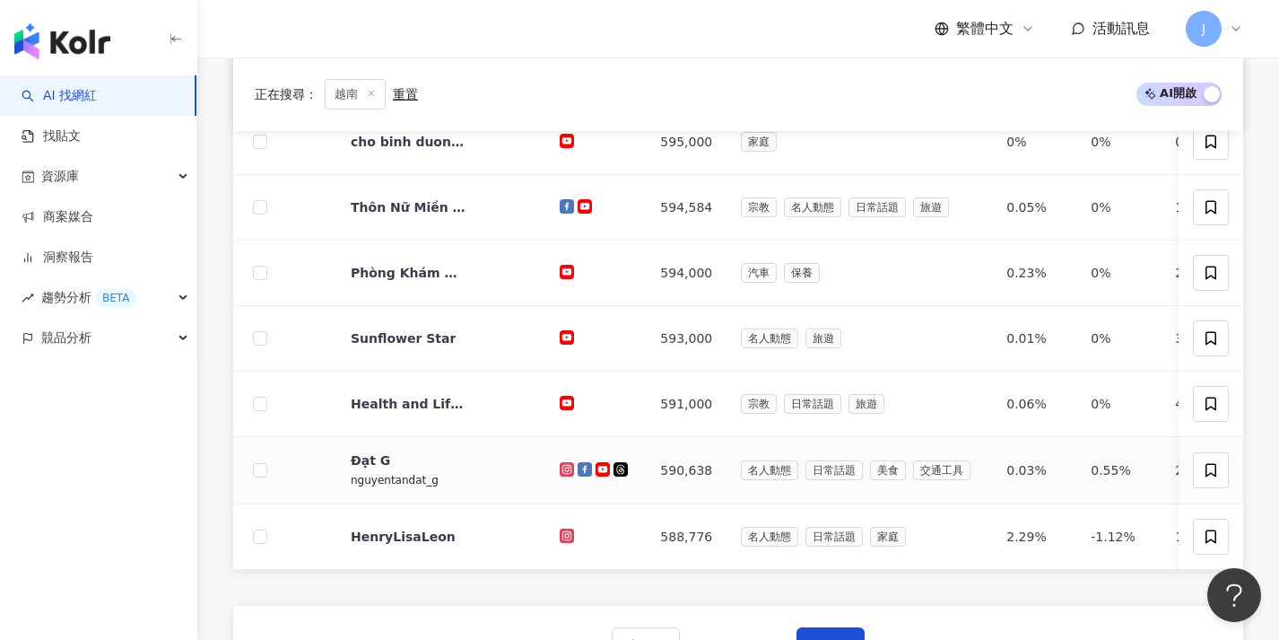
scroll to position [823, 0]
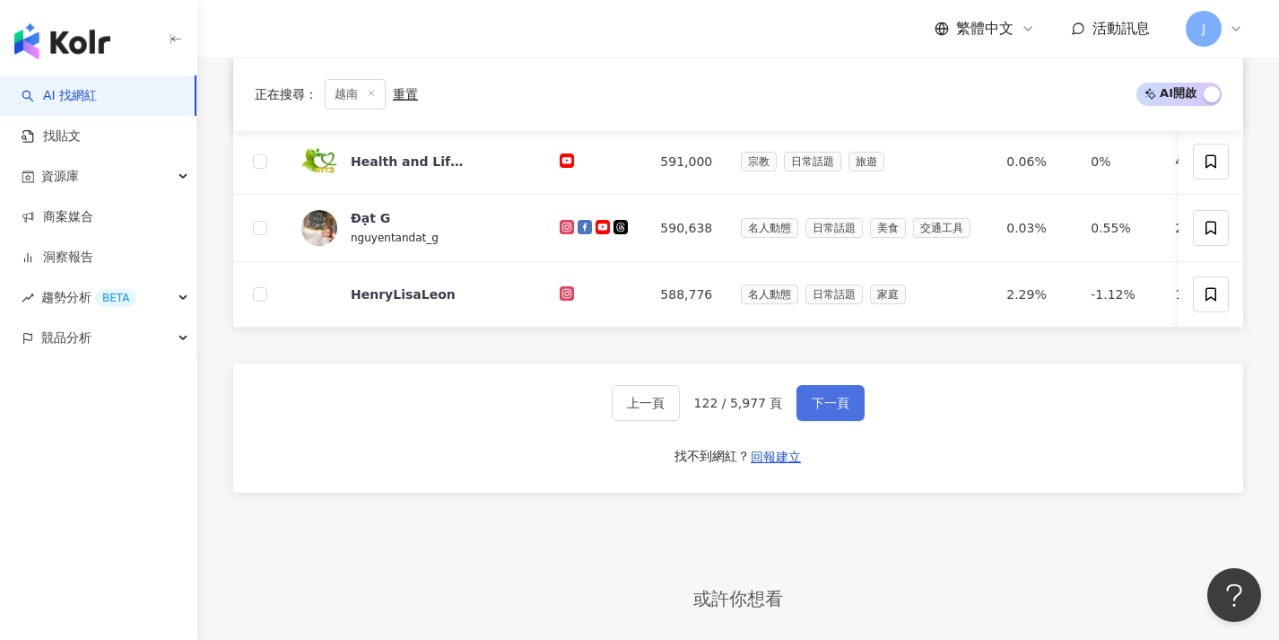
click at [832, 410] on span "下一頁" at bounding box center [831, 403] width 38 height 14
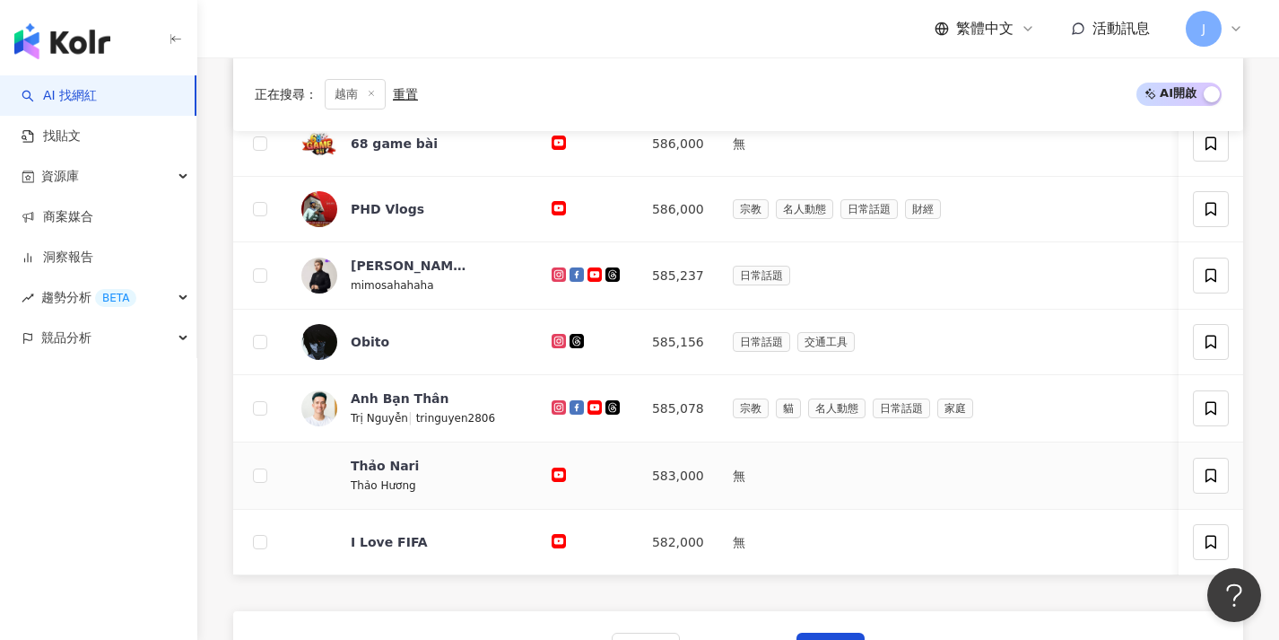
scroll to position [691, 0]
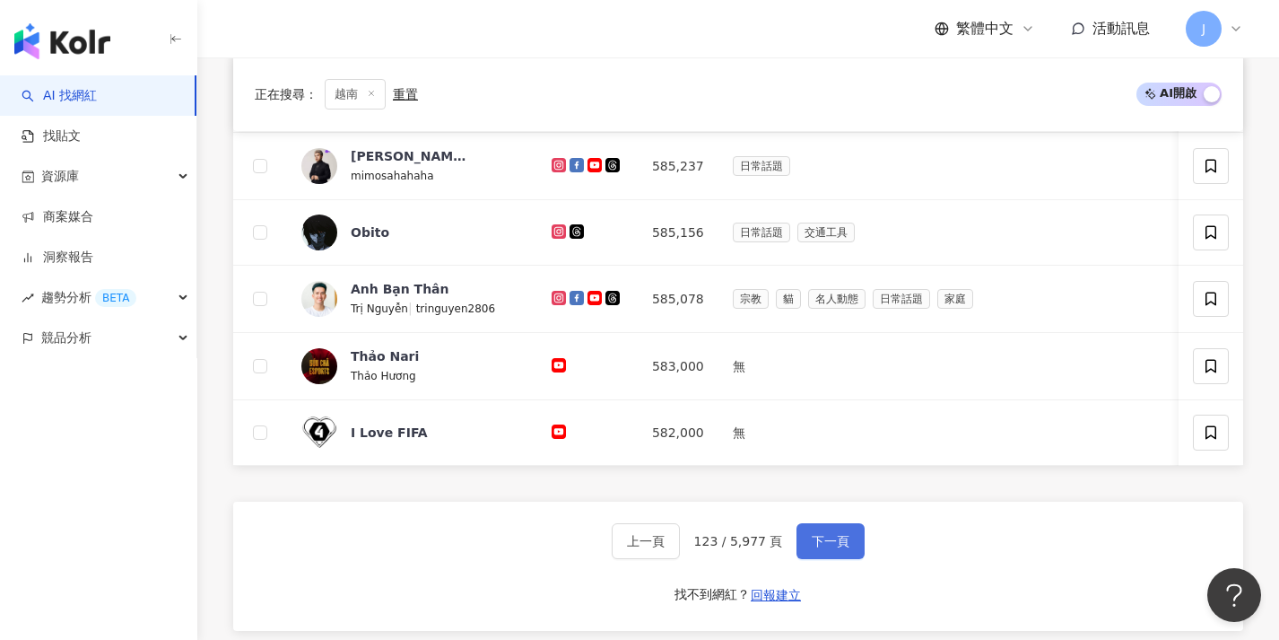
click at [840, 547] on span "下一頁" at bounding box center [831, 541] width 38 height 14
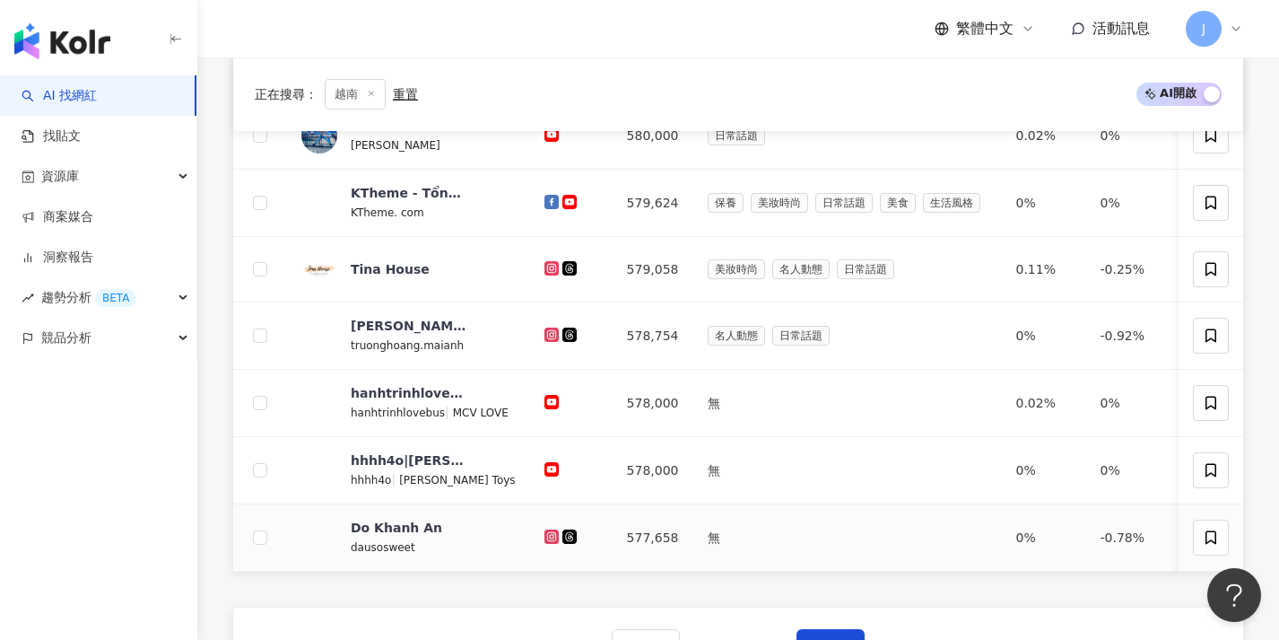
scroll to position [753, 0]
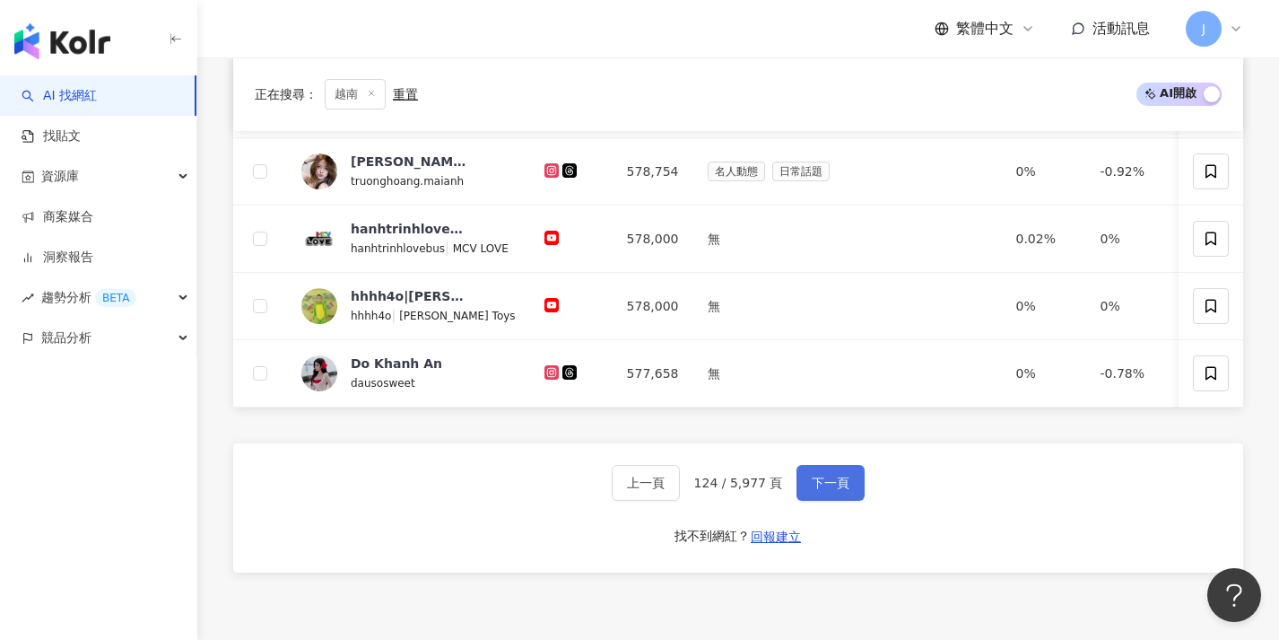
click at [823, 501] on button "下一頁" at bounding box center [831, 483] width 68 height 36
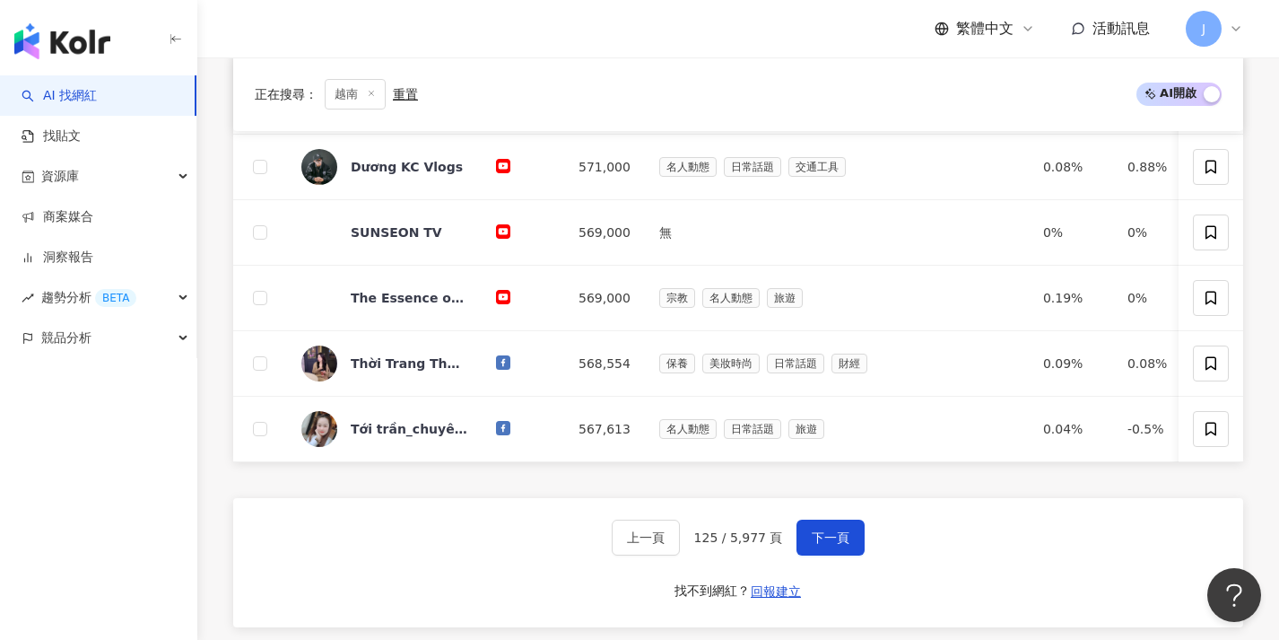
scroll to position [694, 0]
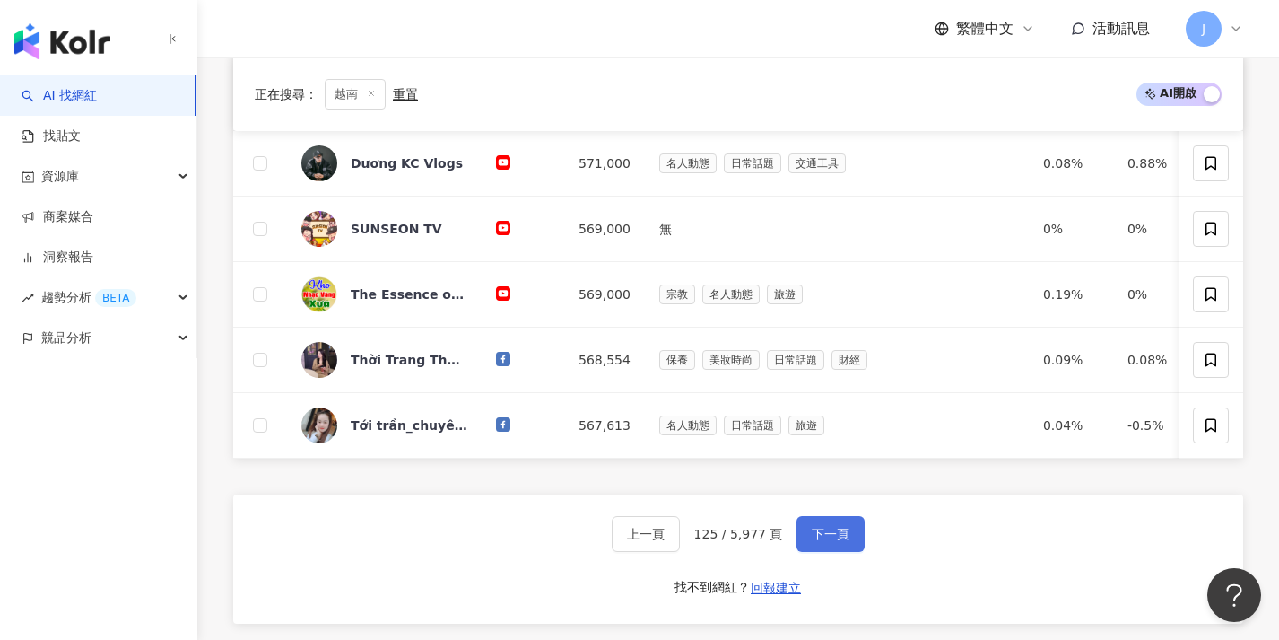
click at [820, 540] on span "下一頁" at bounding box center [831, 534] width 38 height 14
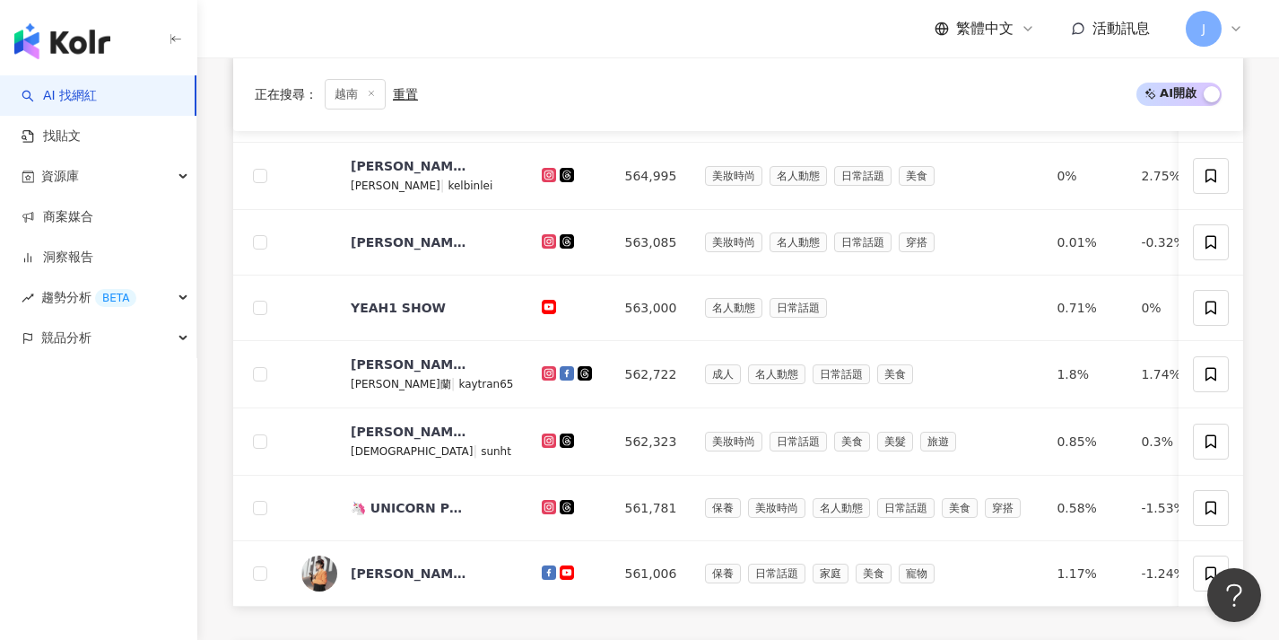
scroll to position [689, 0]
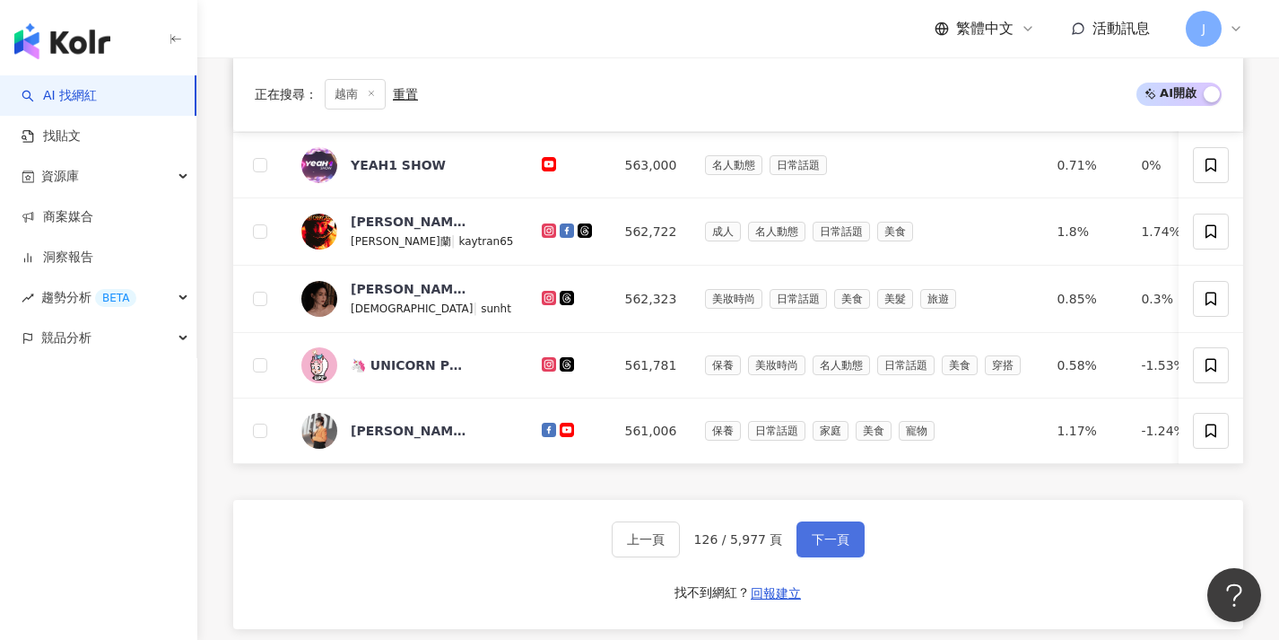
click at [818, 540] on button "下一頁" at bounding box center [831, 539] width 68 height 36
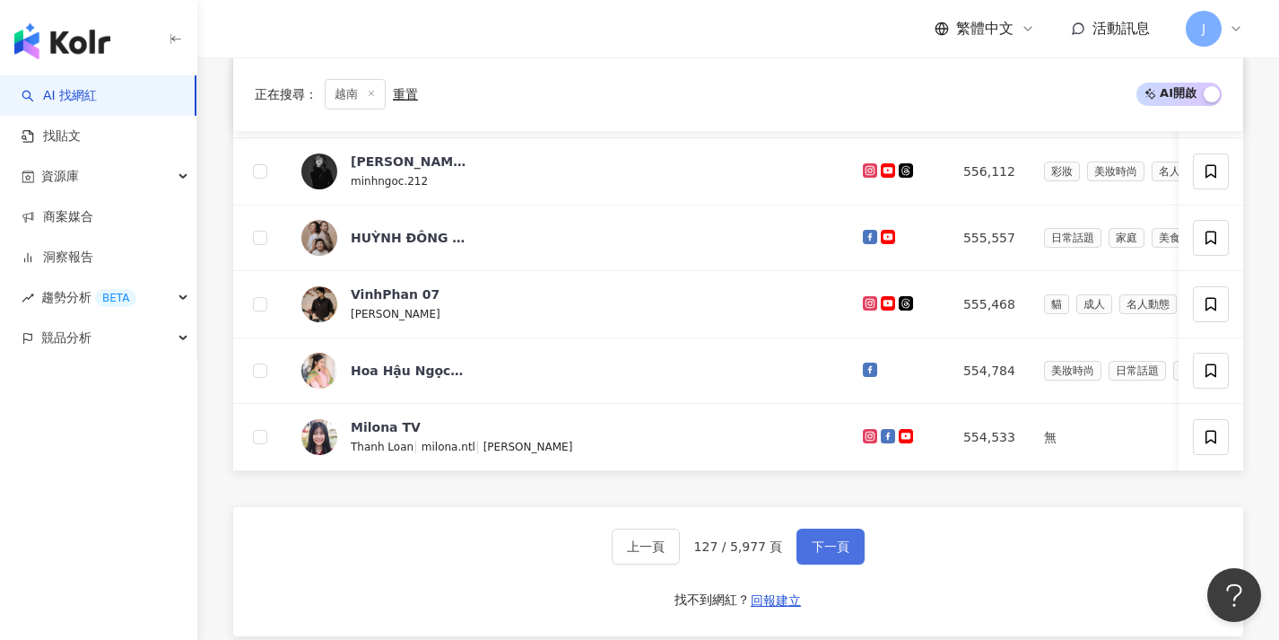
click at [818, 544] on button "下一頁" at bounding box center [831, 546] width 68 height 36
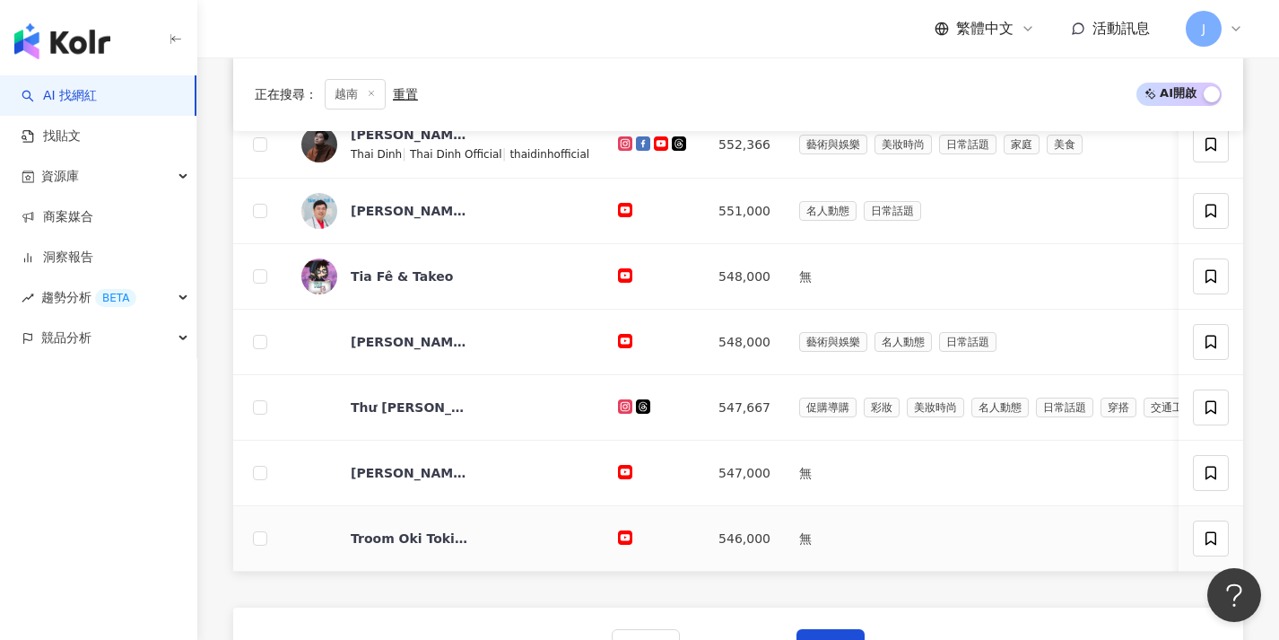
scroll to position [759, 0]
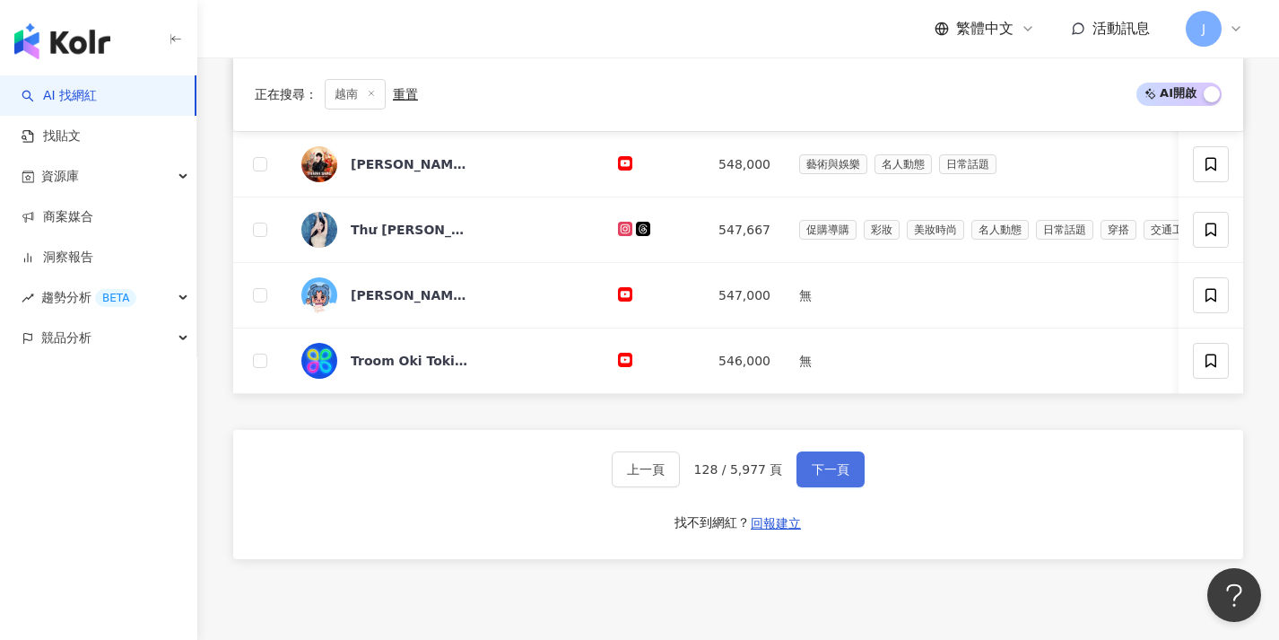
click at [814, 487] on button "下一頁" at bounding box center [831, 469] width 68 height 36
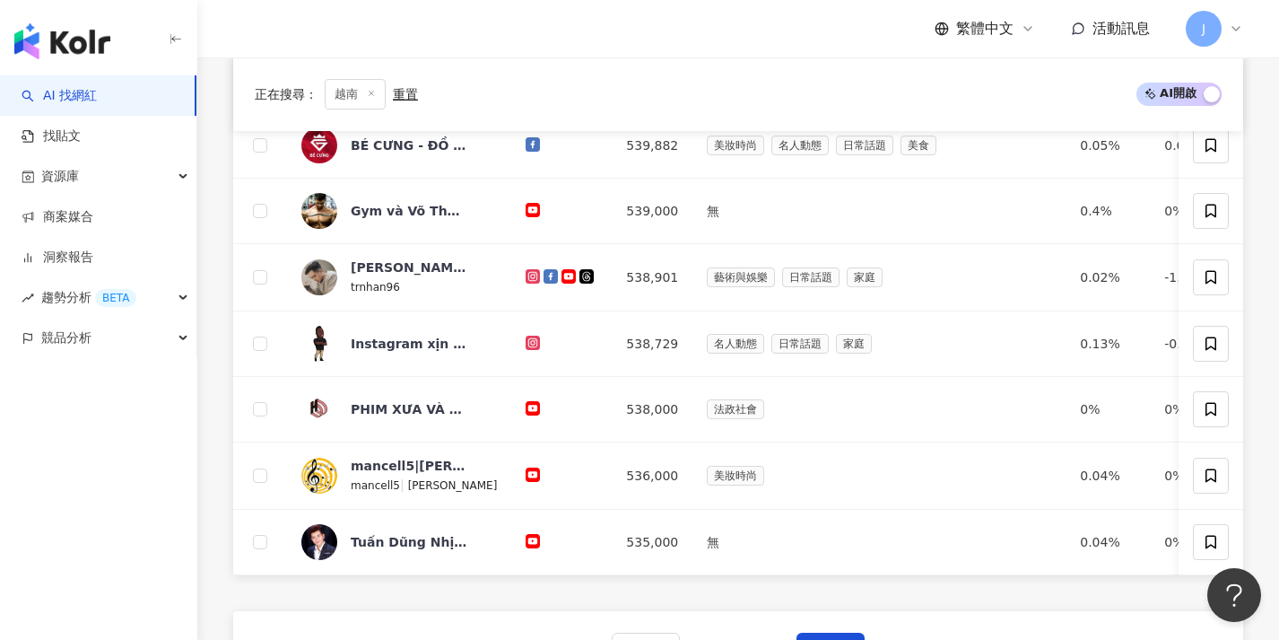
scroll to position [660, 0]
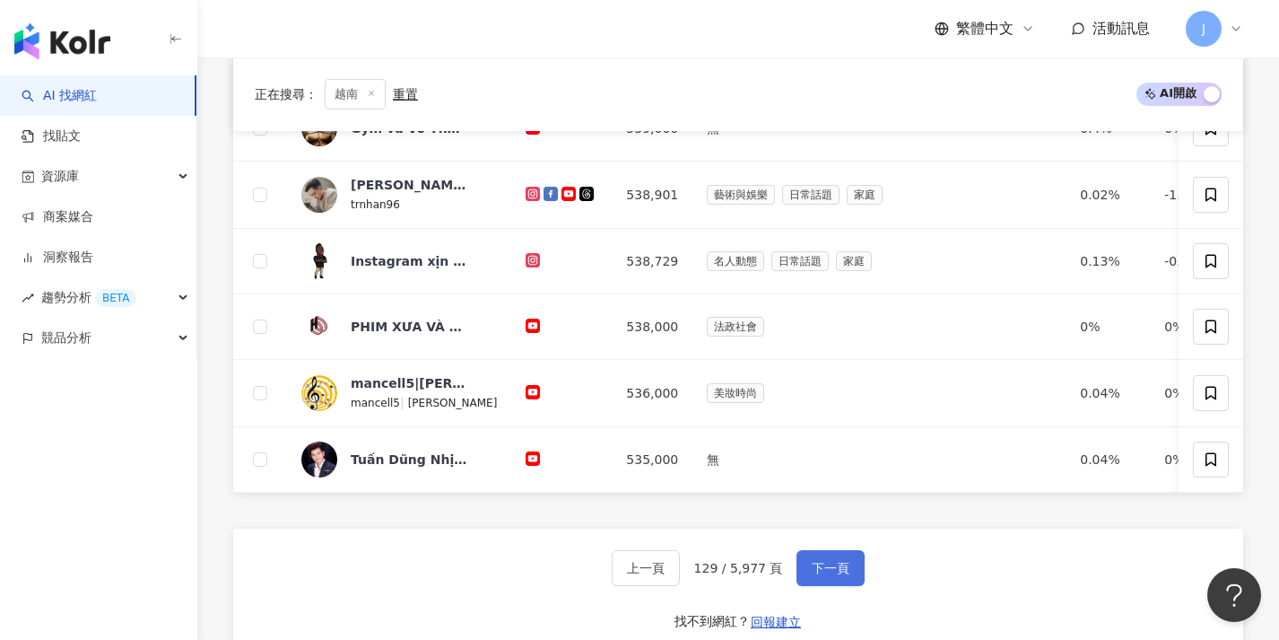
click at [816, 568] on button "下一頁" at bounding box center [831, 568] width 68 height 36
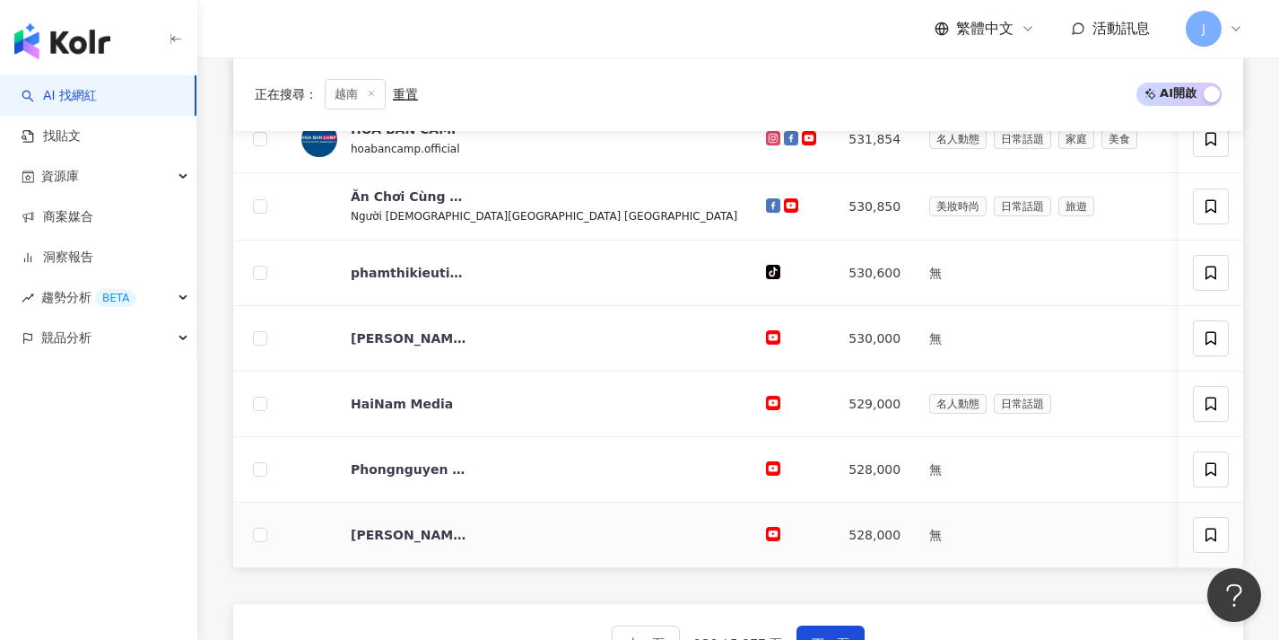
scroll to position [627, 0]
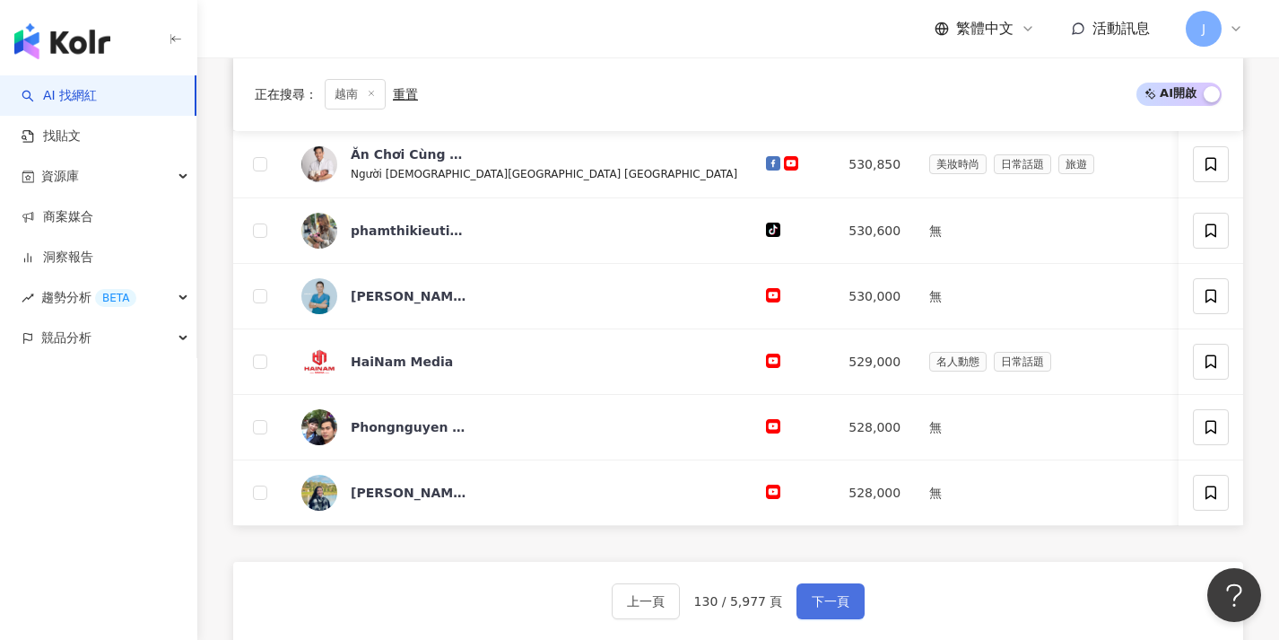
click at [823, 598] on button "下一頁" at bounding box center [831, 601] width 68 height 36
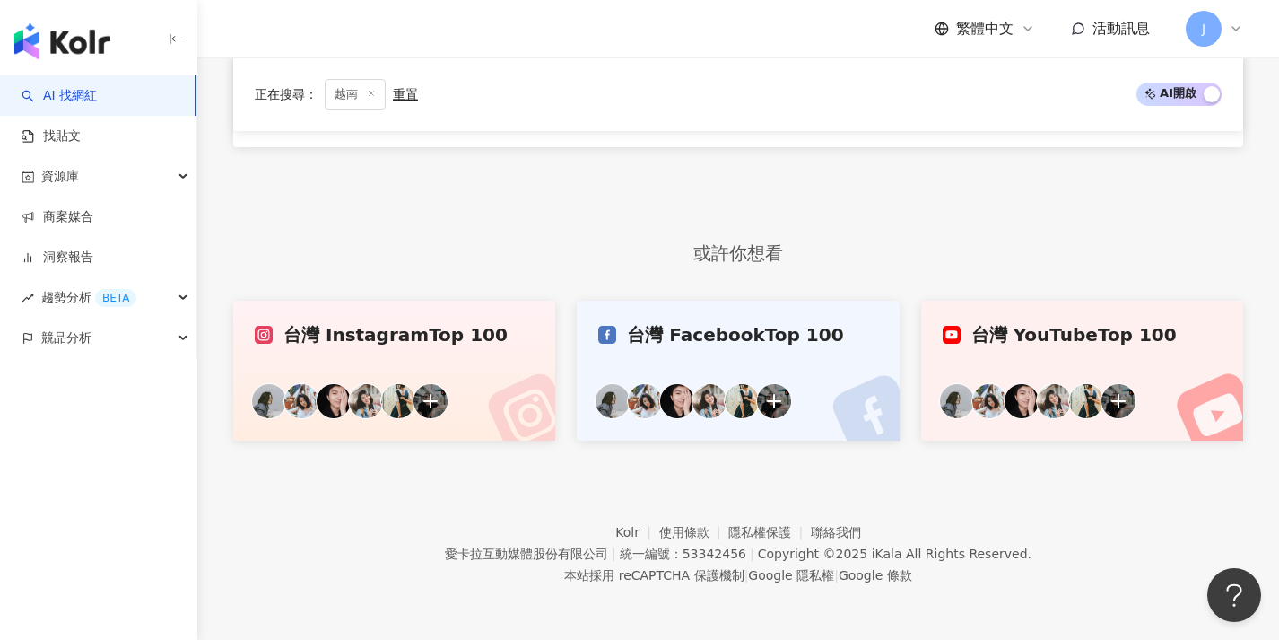
scroll to position [546, 0]
click at [823, 605] on footer "Kolr 使用條款 隱私權保護 聯絡我們 愛卡拉互動媒體股份有限公司 | 統一編號：53342456 | Copyright © 2025 iKala All…" at bounding box center [738, 540] width 1082 height 199
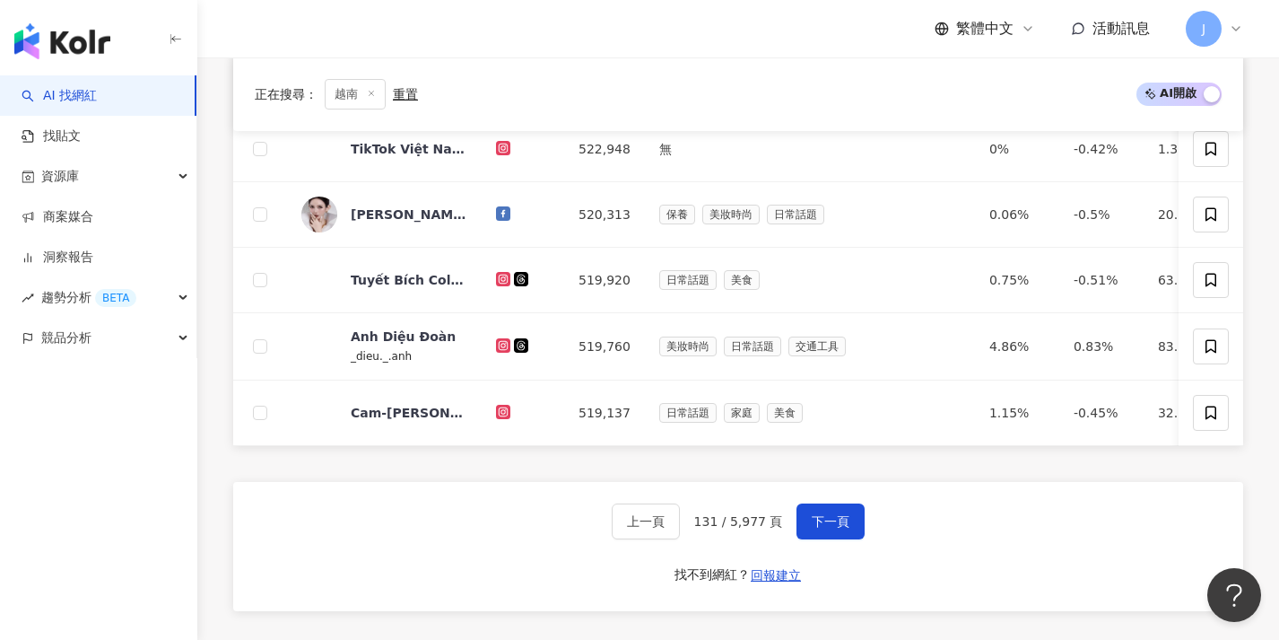
scroll to position [710, 0]
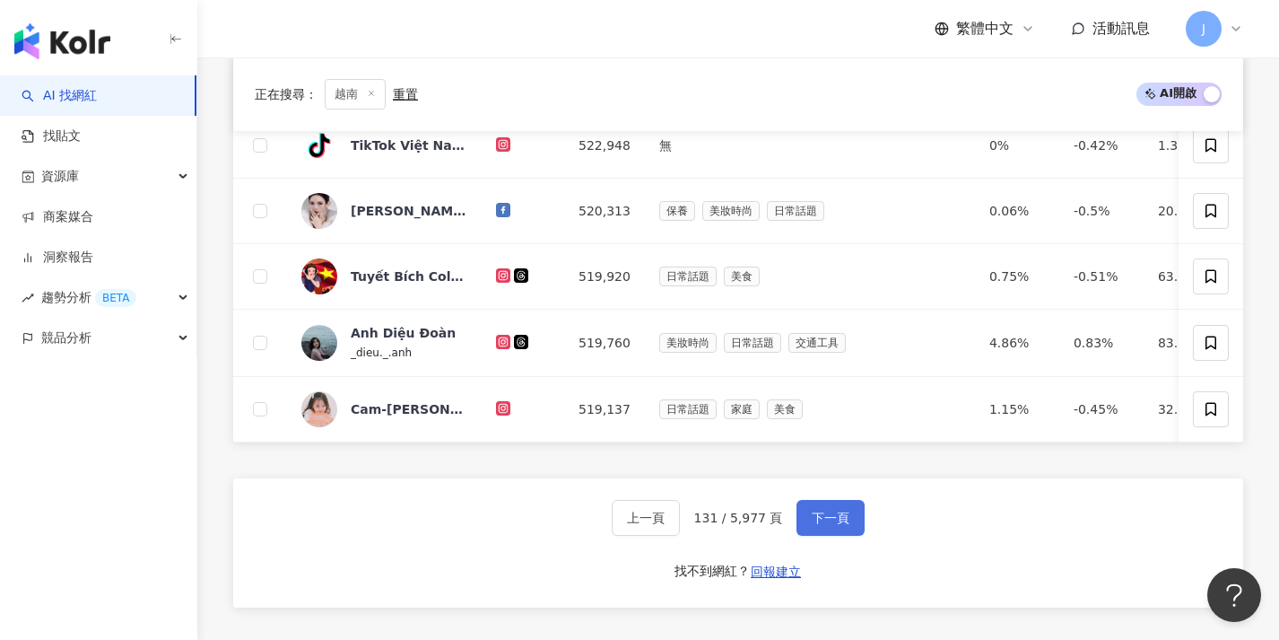
click at [834, 525] on span "下一頁" at bounding box center [831, 517] width 38 height 14
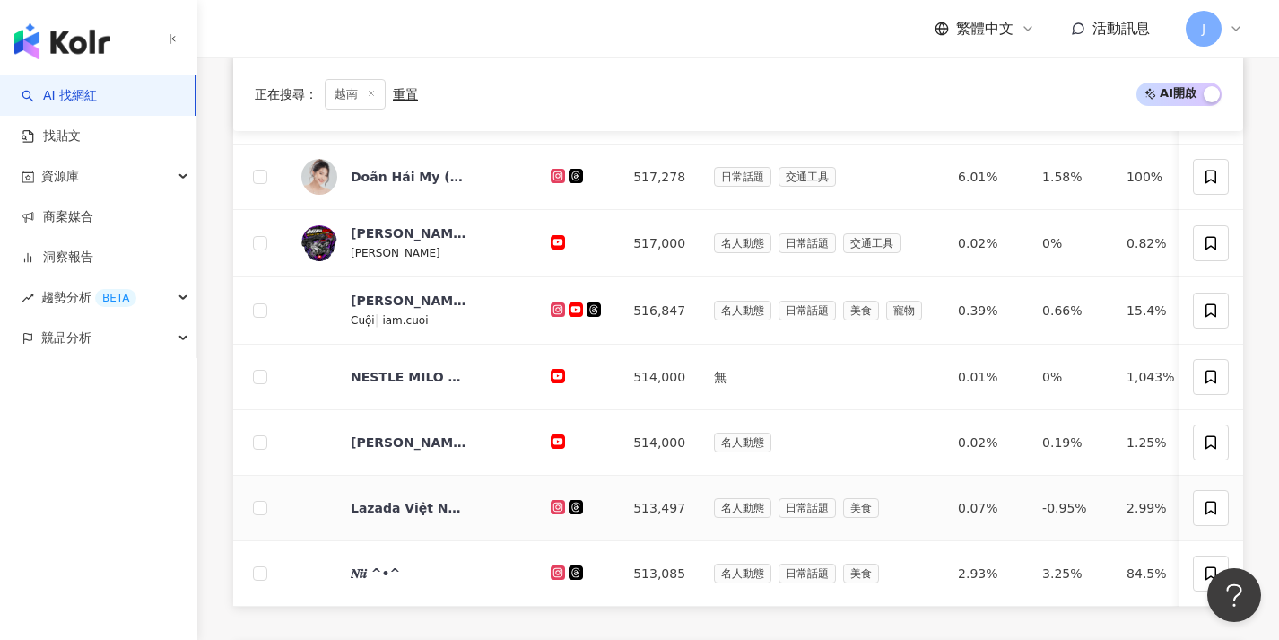
scroll to position [704, 0]
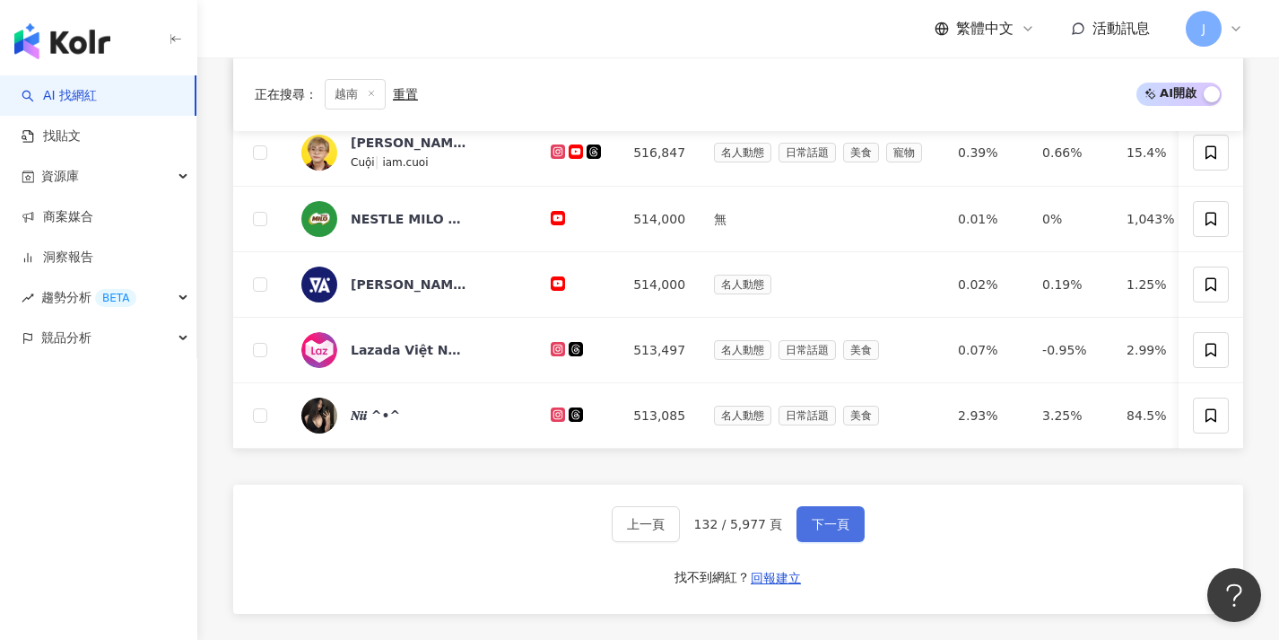
click at [825, 542] on button "下一頁" at bounding box center [831, 524] width 68 height 36
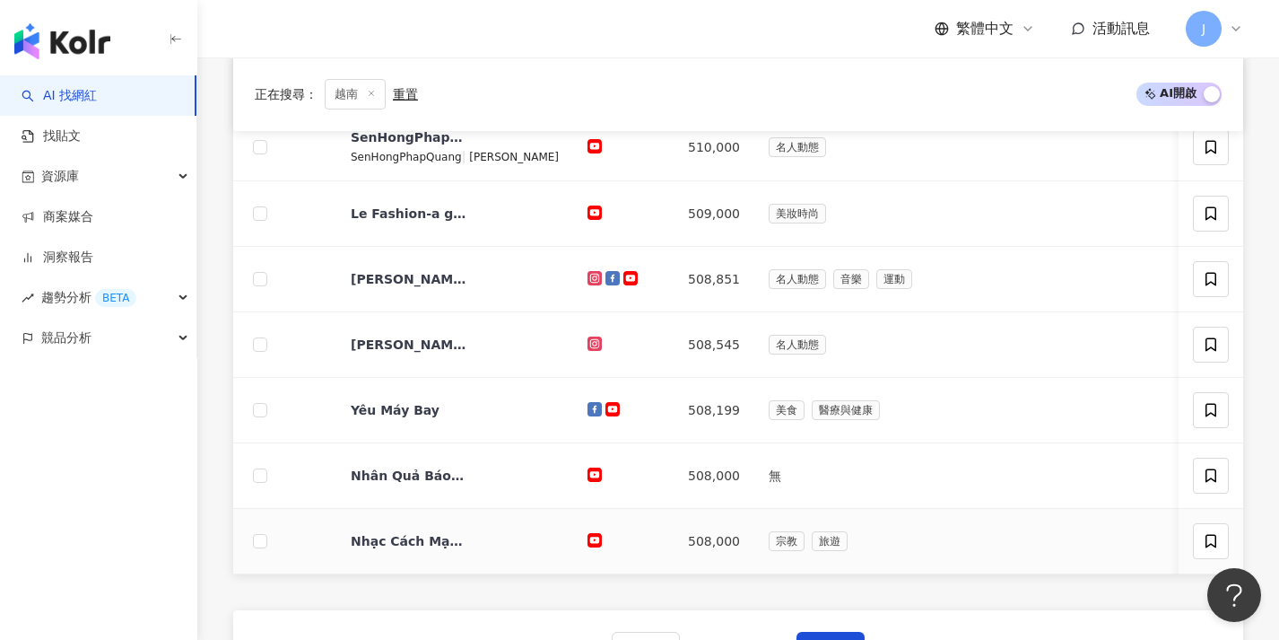
scroll to position [621, 0]
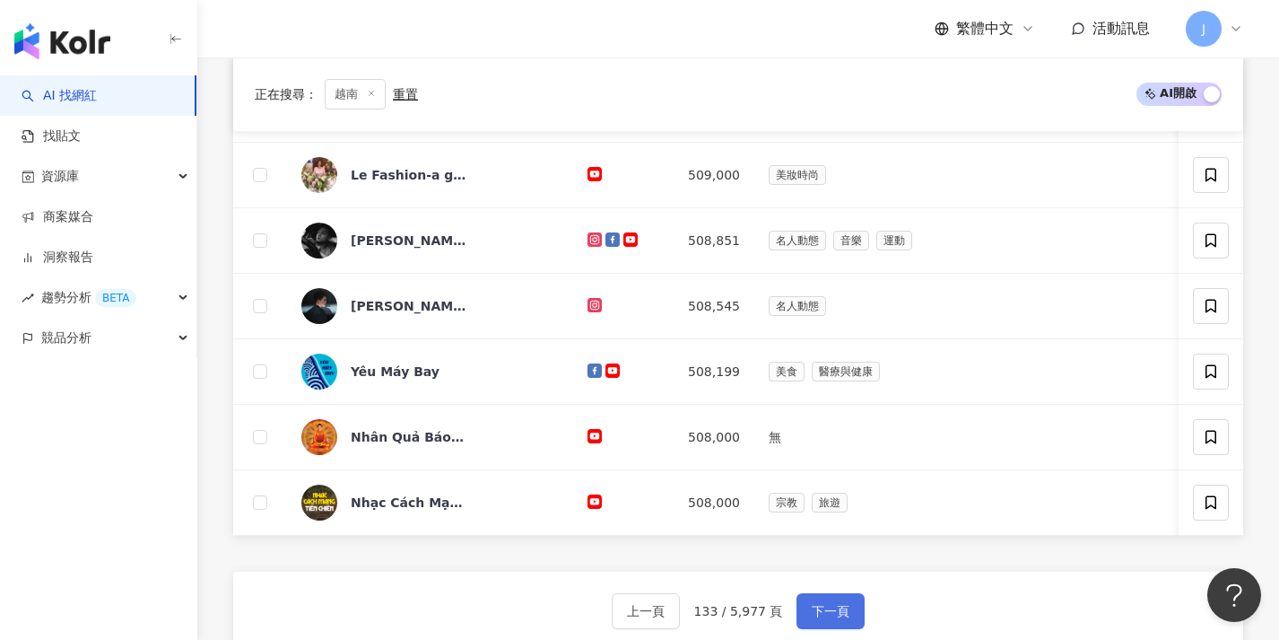
click at [832, 615] on span "下一頁" at bounding box center [831, 611] width 38 height 14
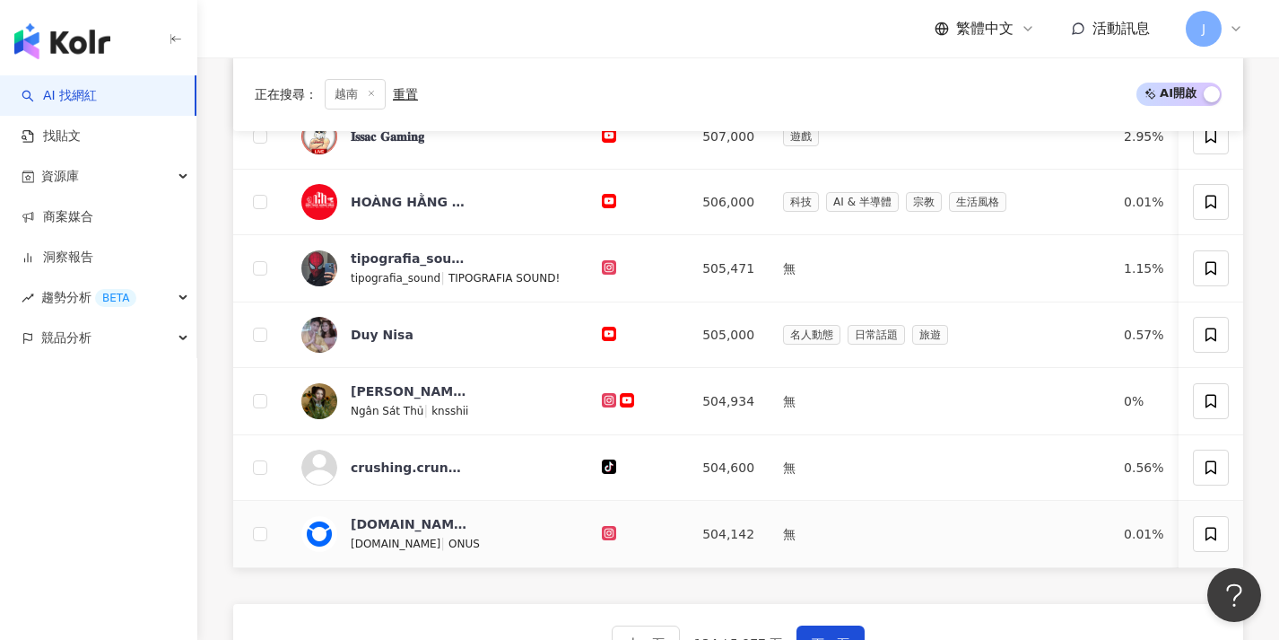
scroll to position [745, 0]
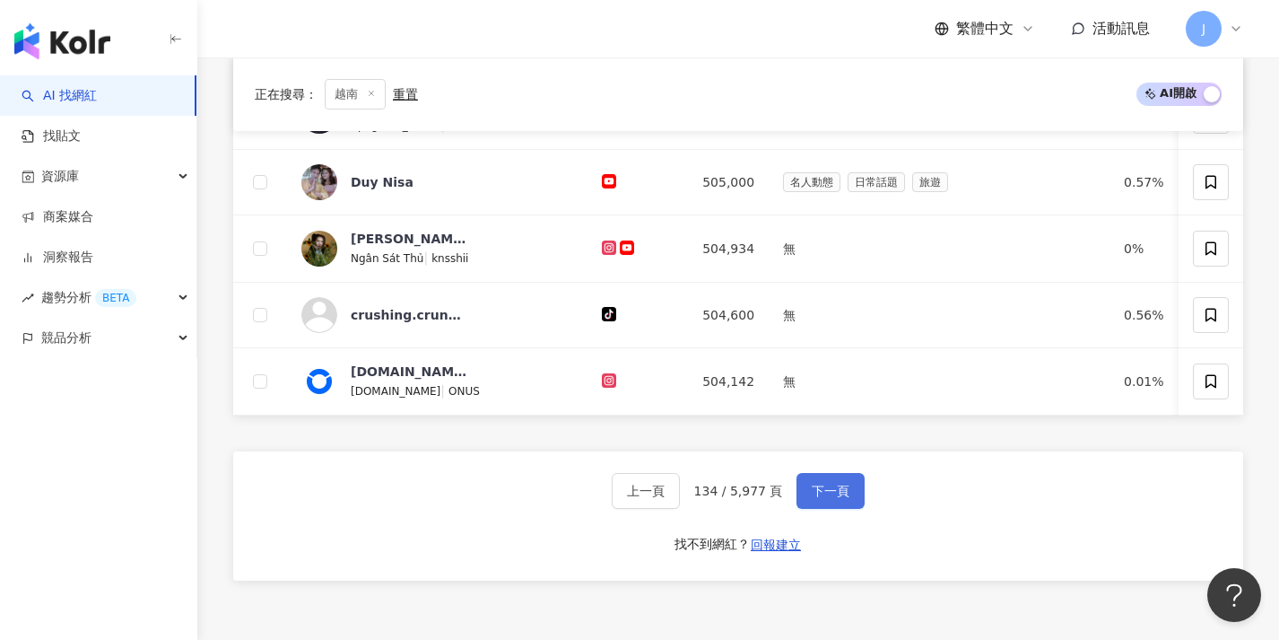
click at [823, 498] on span "下一頁" at bounding box center [831, 490] width 38 height 14
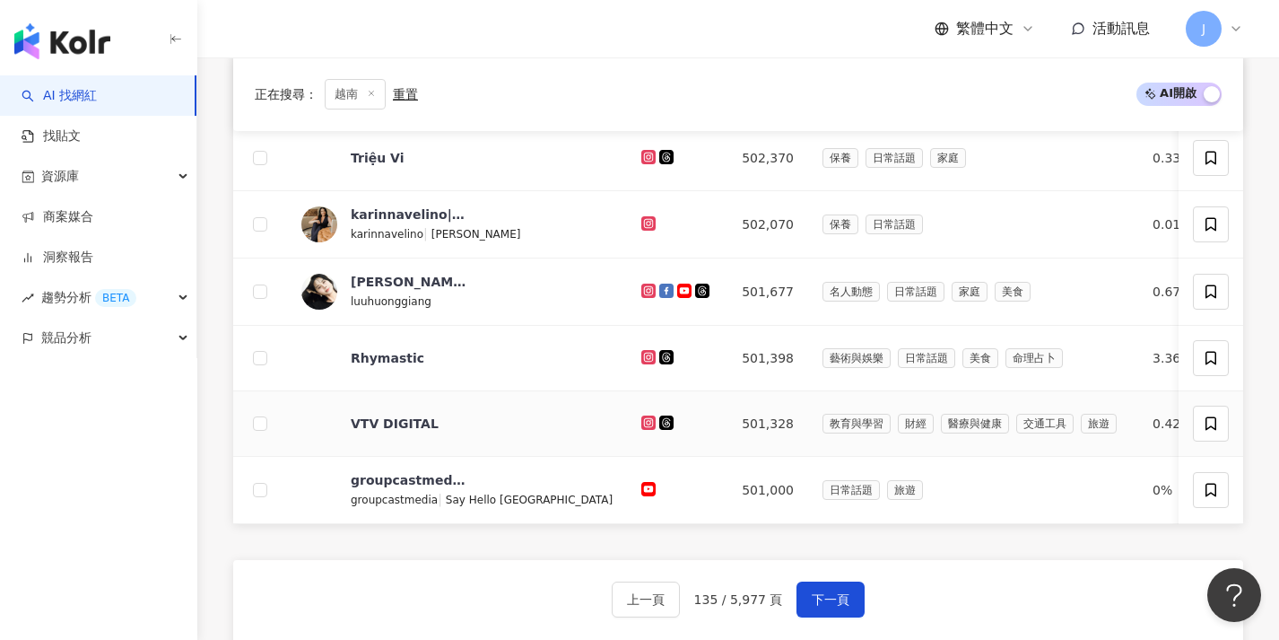
scroll to position [649, 0]
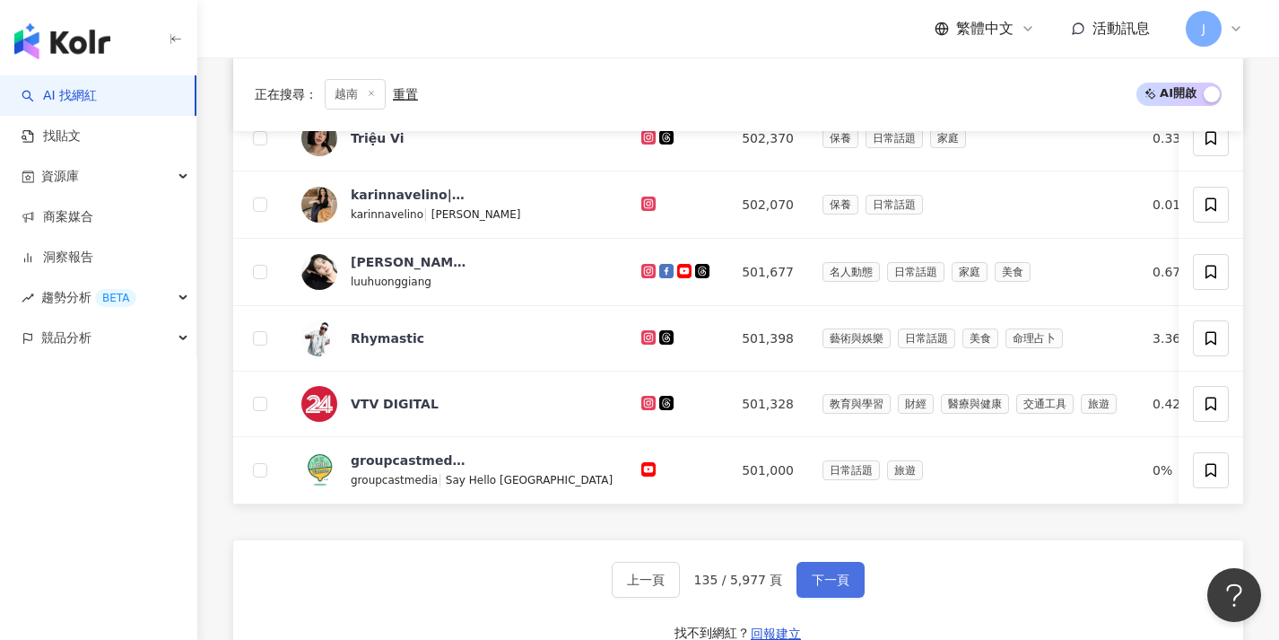
click at [829, 587] on span "下一頁" at bounding box center [831, 579] width 38 height 14
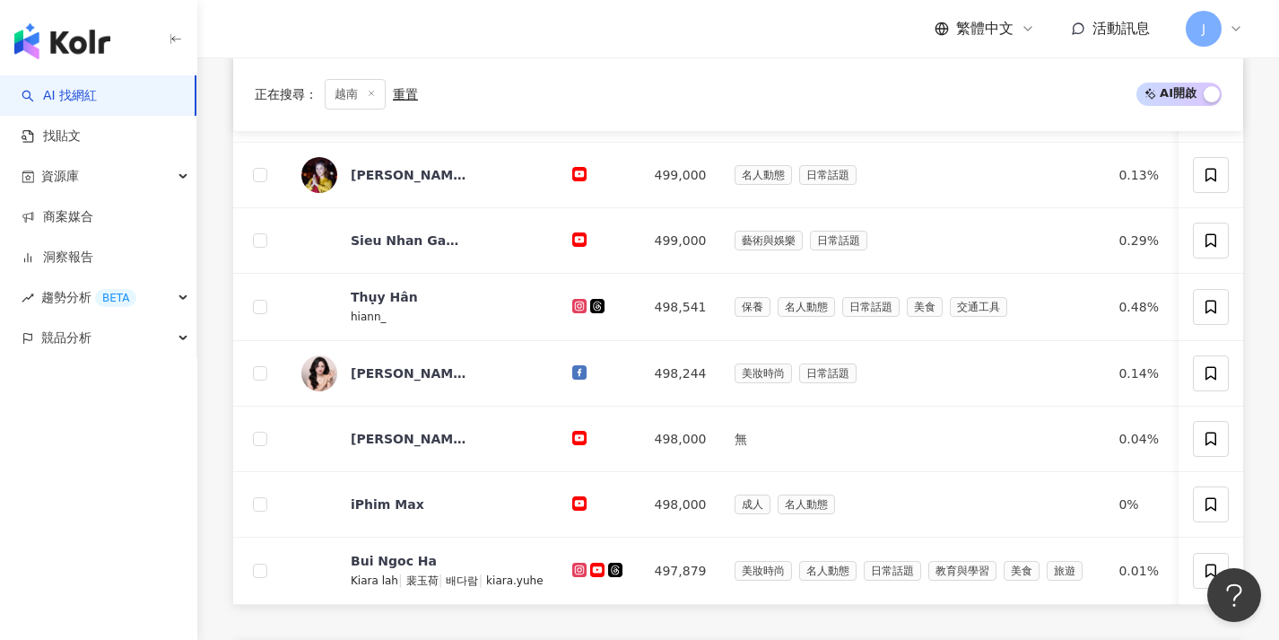
scroll to position [638, 0]
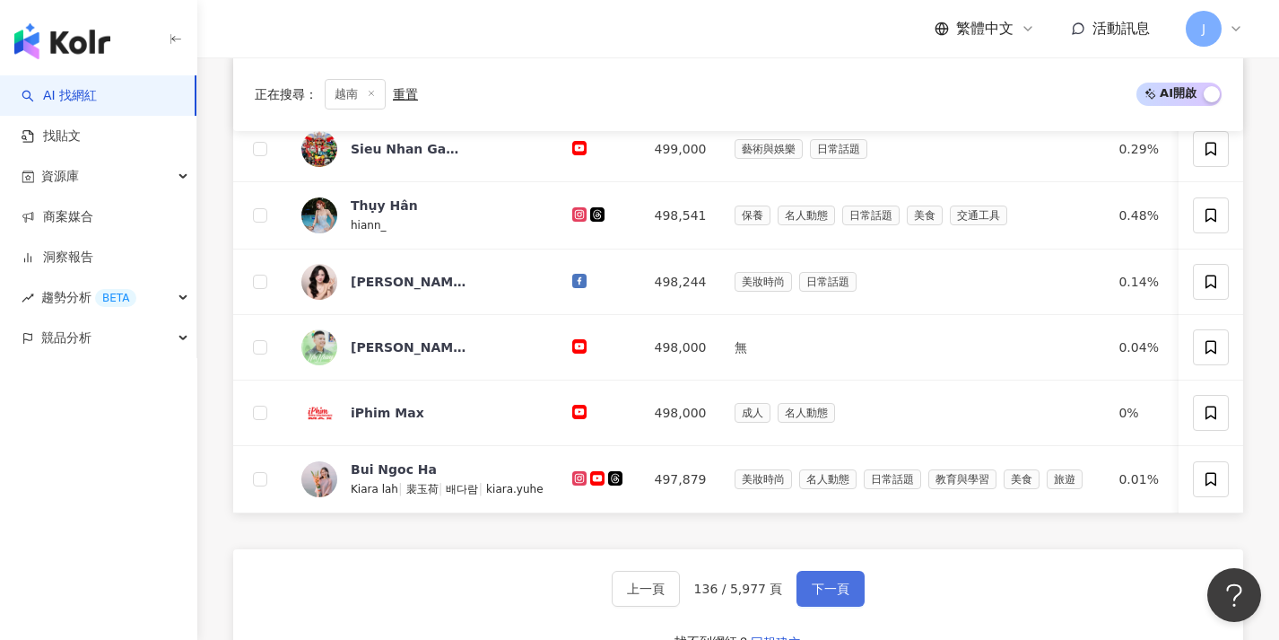
click at [836, 606] on button "下一頁" at bounding box center [831, 588] width 68 height 36
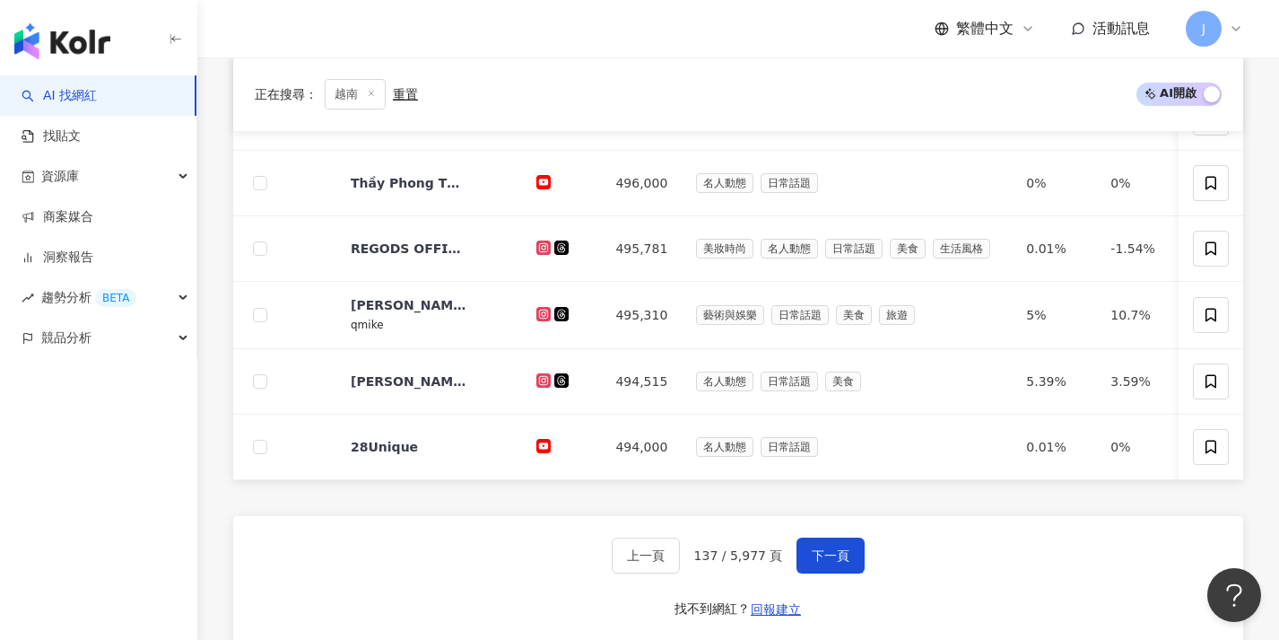
scroll to position [784, 0]
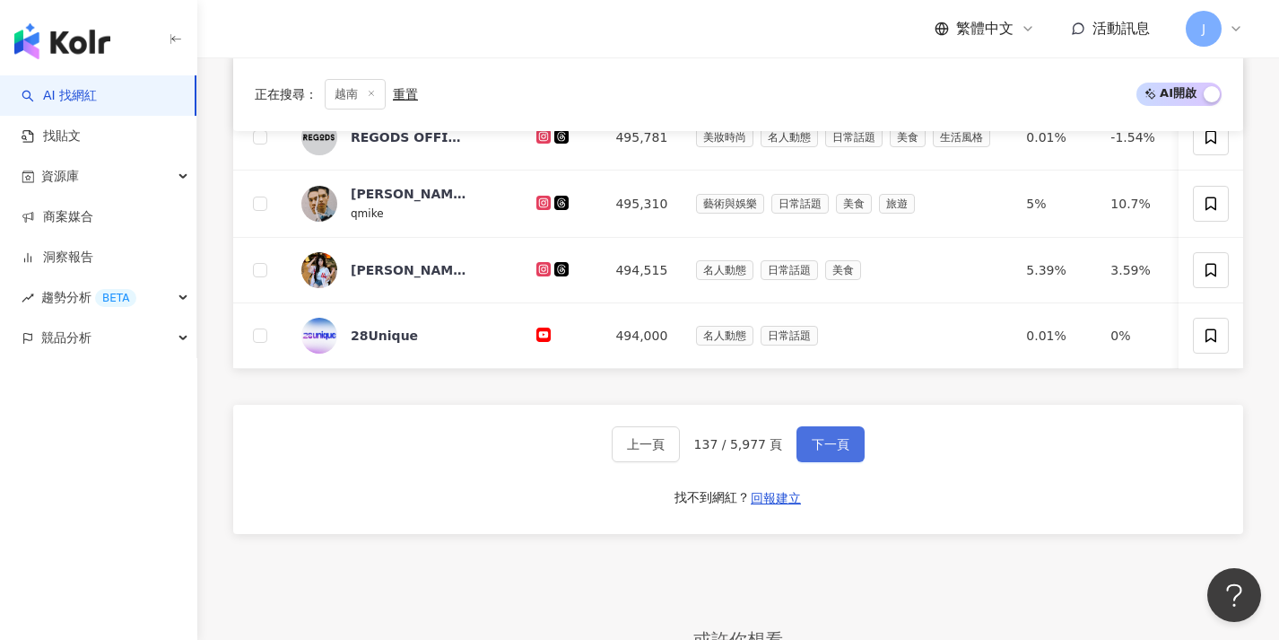
click at [828, 451] on span "下一頁" at bounding box center [831, 444] width 38 height 14
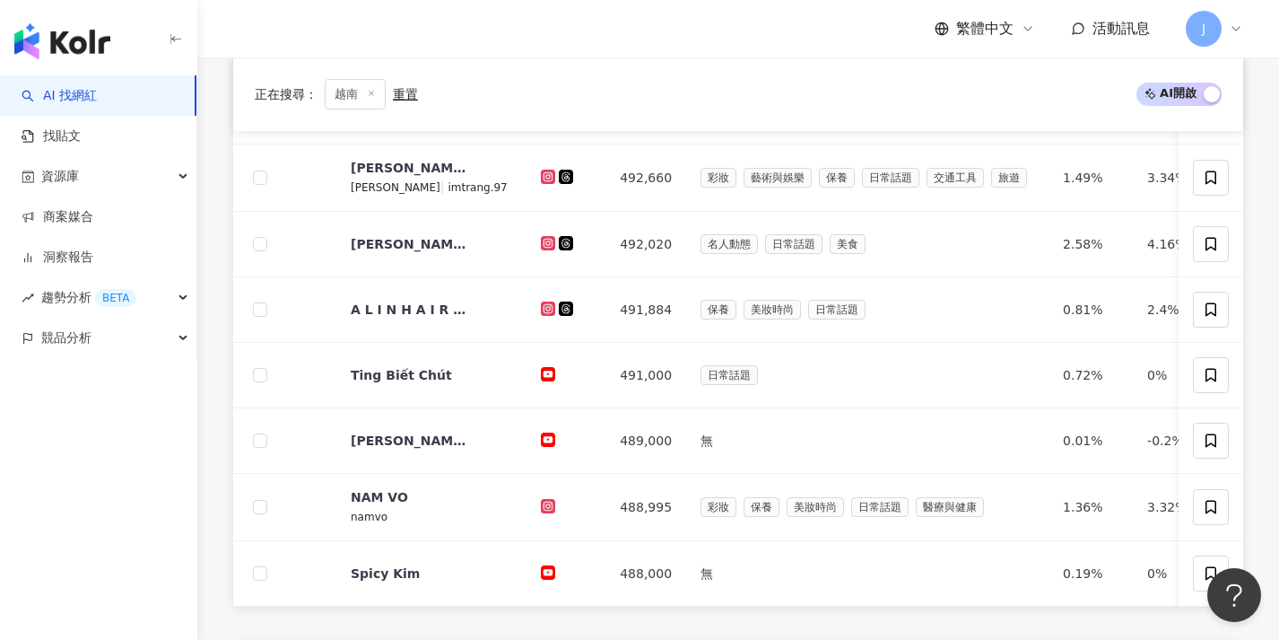
scroll to position [629, 0]
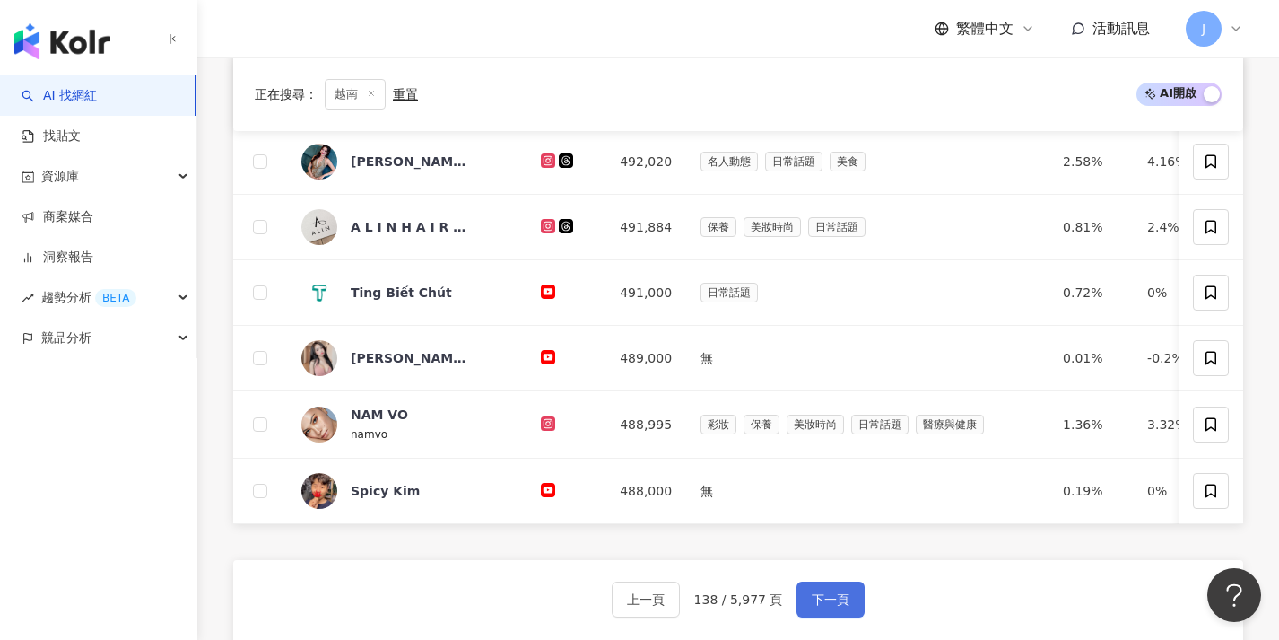
click at [814, 617] on button "下一頁" at bounding box center [831, 599] width 68 height 36
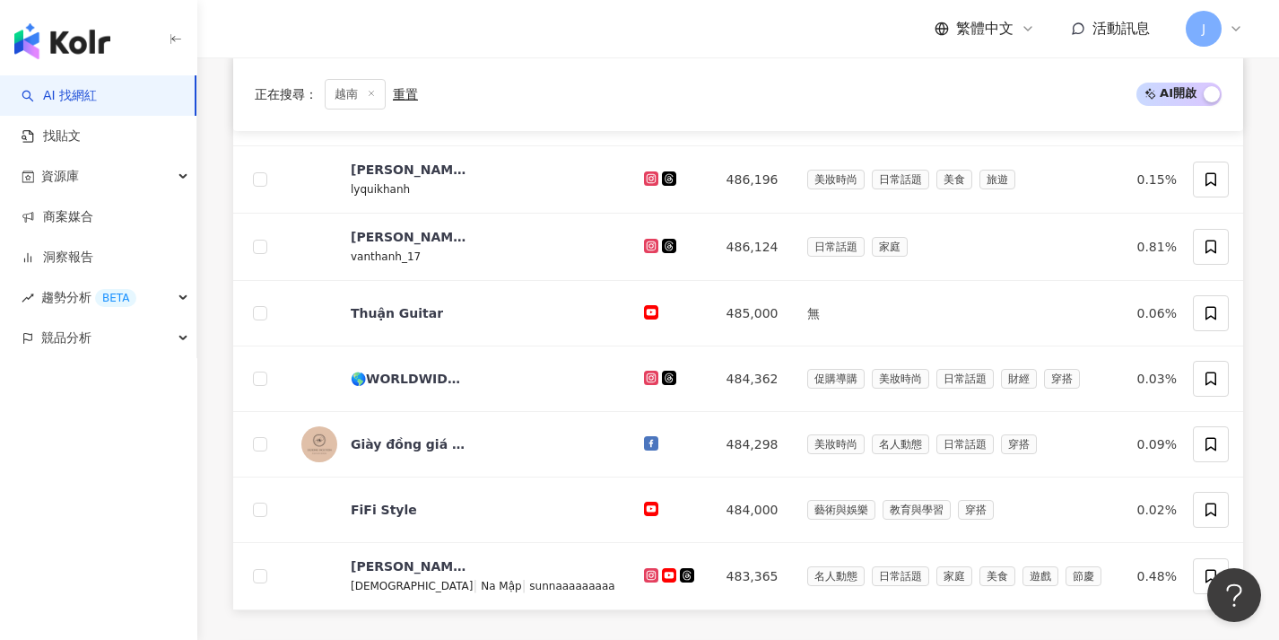
scroll to position [704, 0]
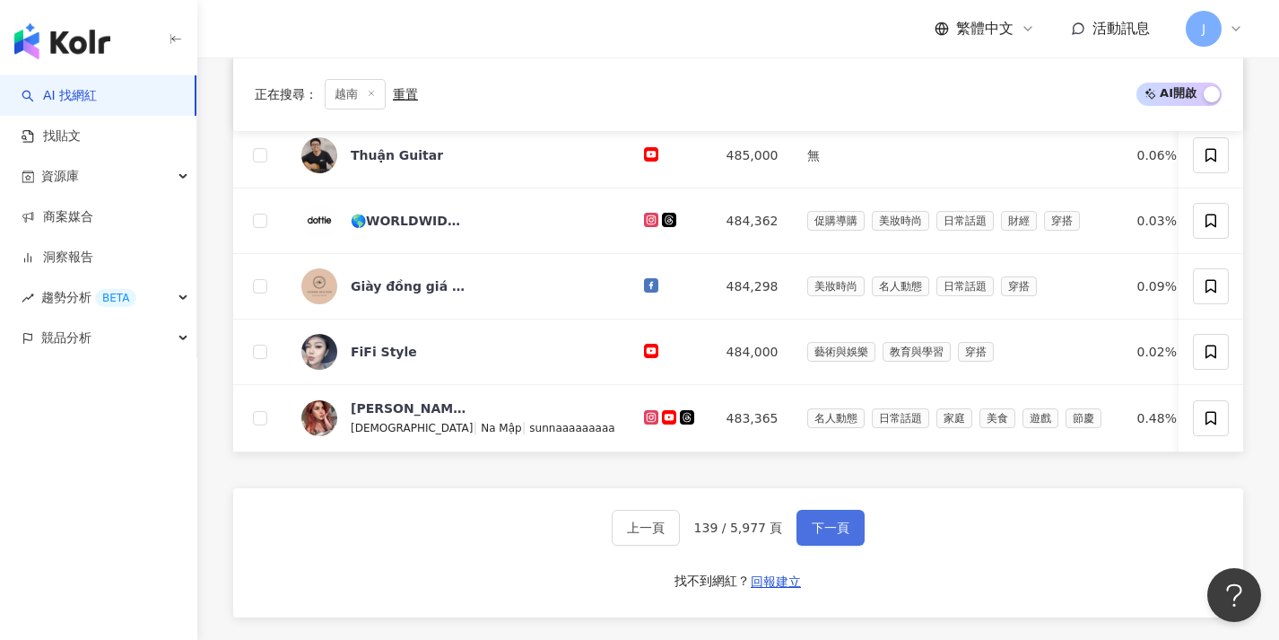
click at [812, 535] on span "下一頁" at bounding box center [831, 527] width 38 height 14
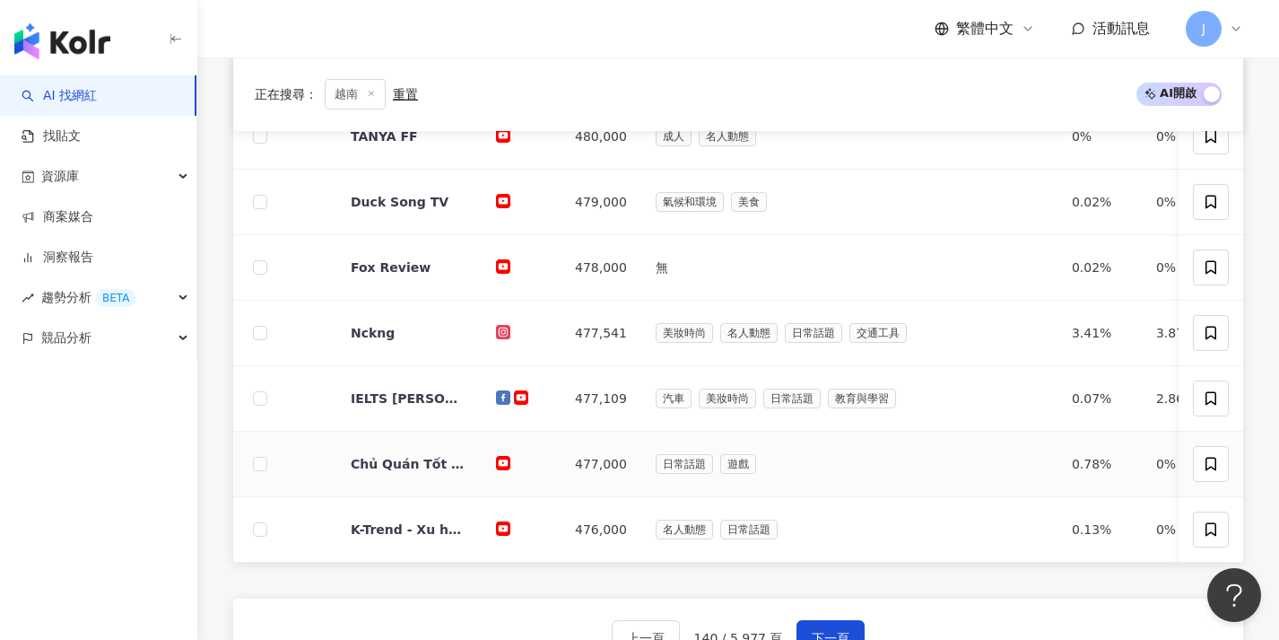
scroll to position [614, 0]
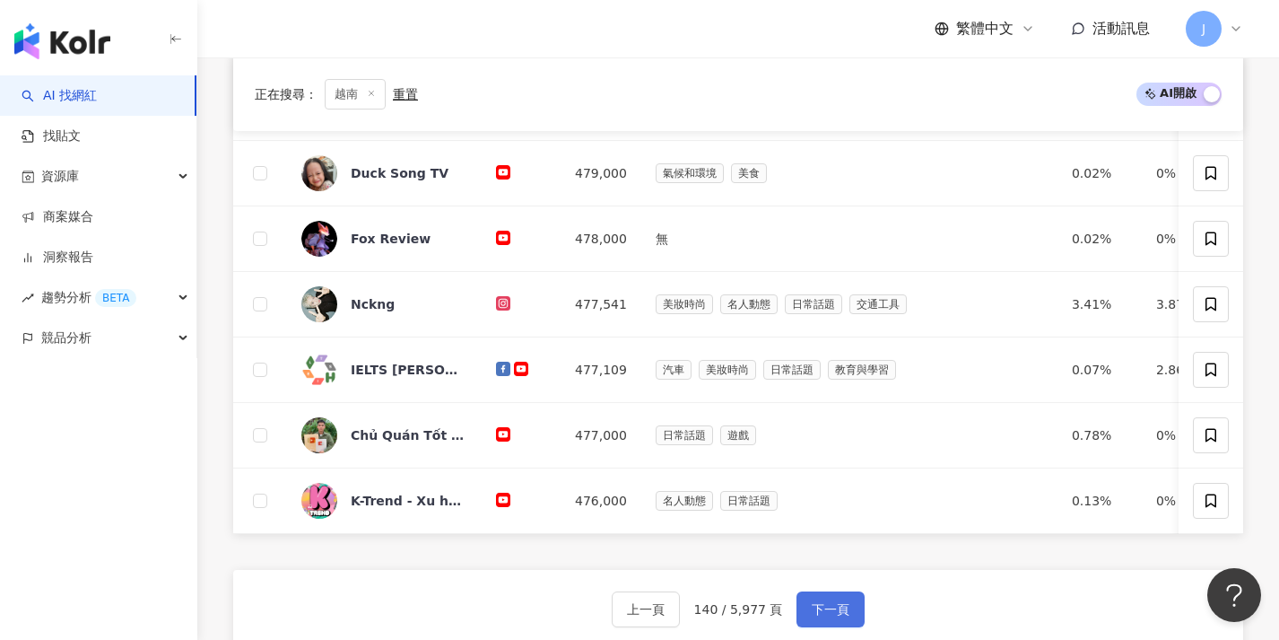
click at [836, 614] on span "下一頁" at bounding box center [831, 609] width 38 height 14
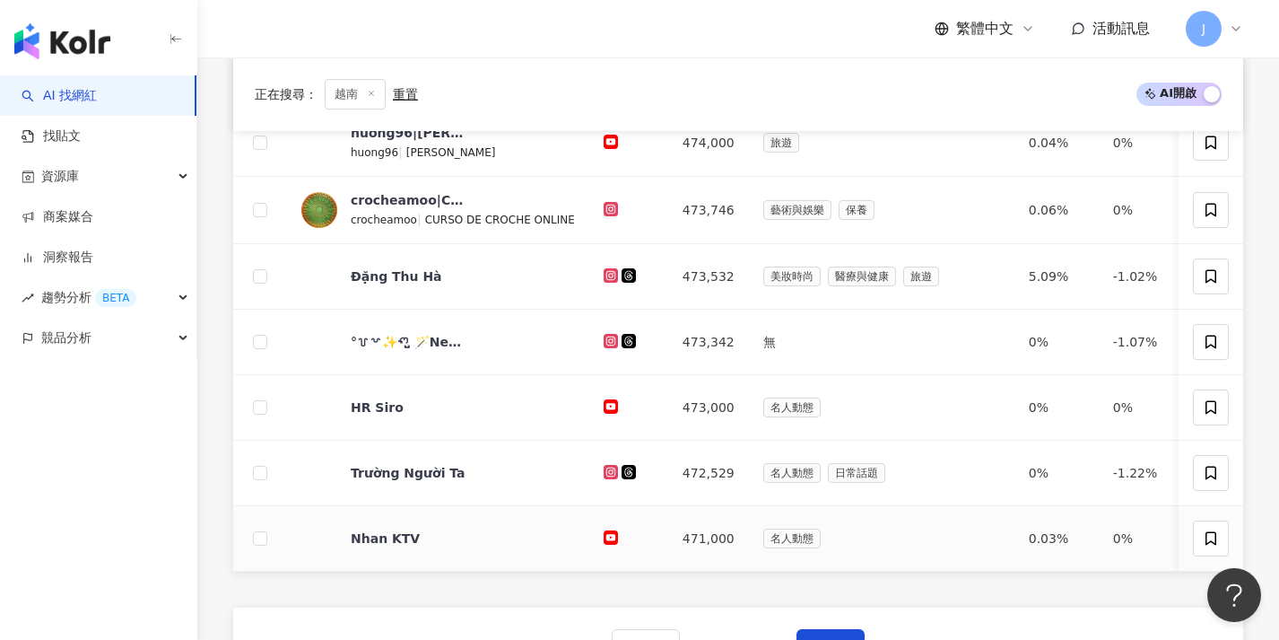
scroll to position [720, 0]
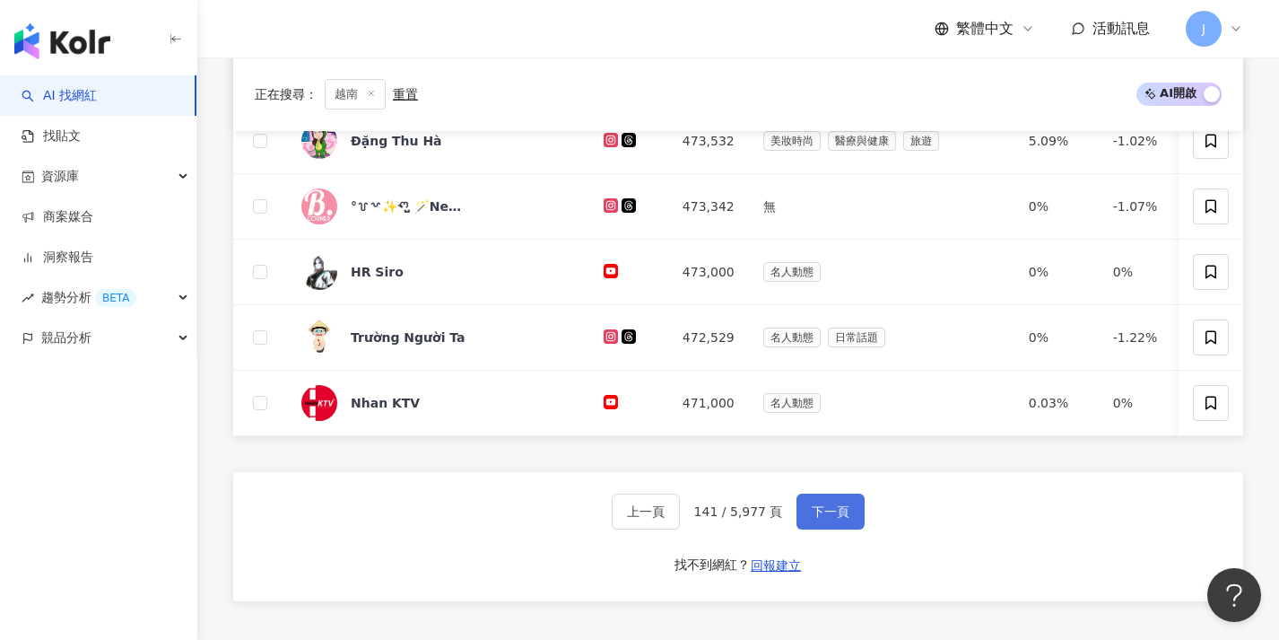
click at [822, 529] on button "下一頁" at bounding box center [831, 511] width 68 height 36
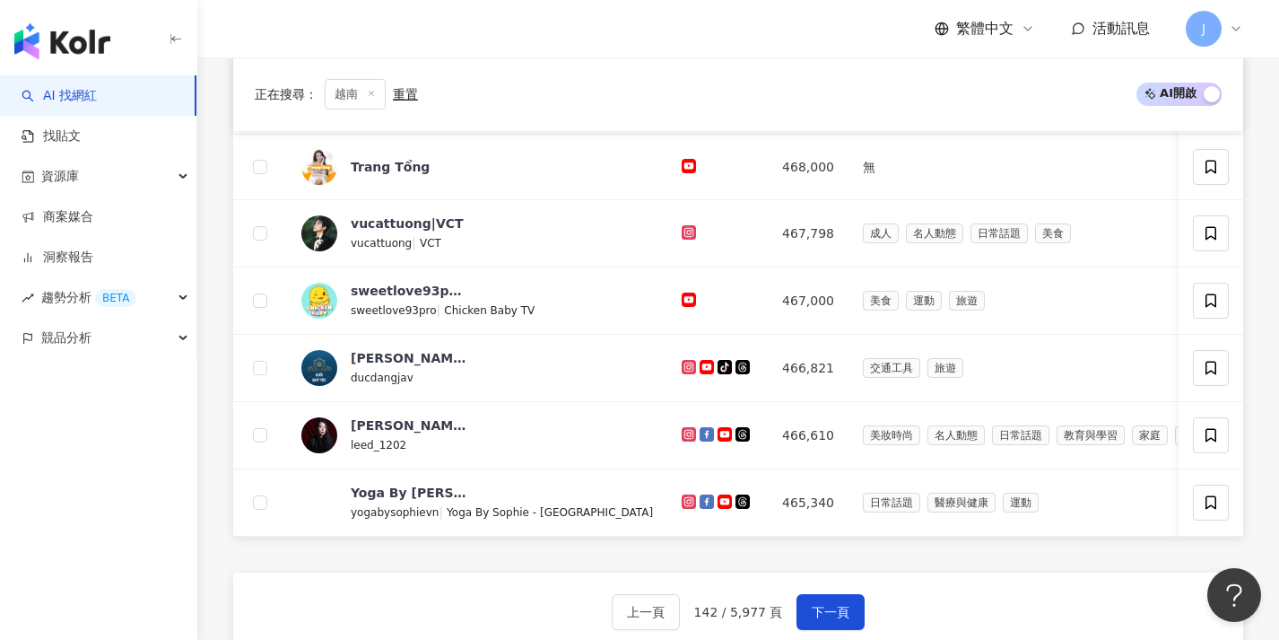
scroll to position [791, 0]
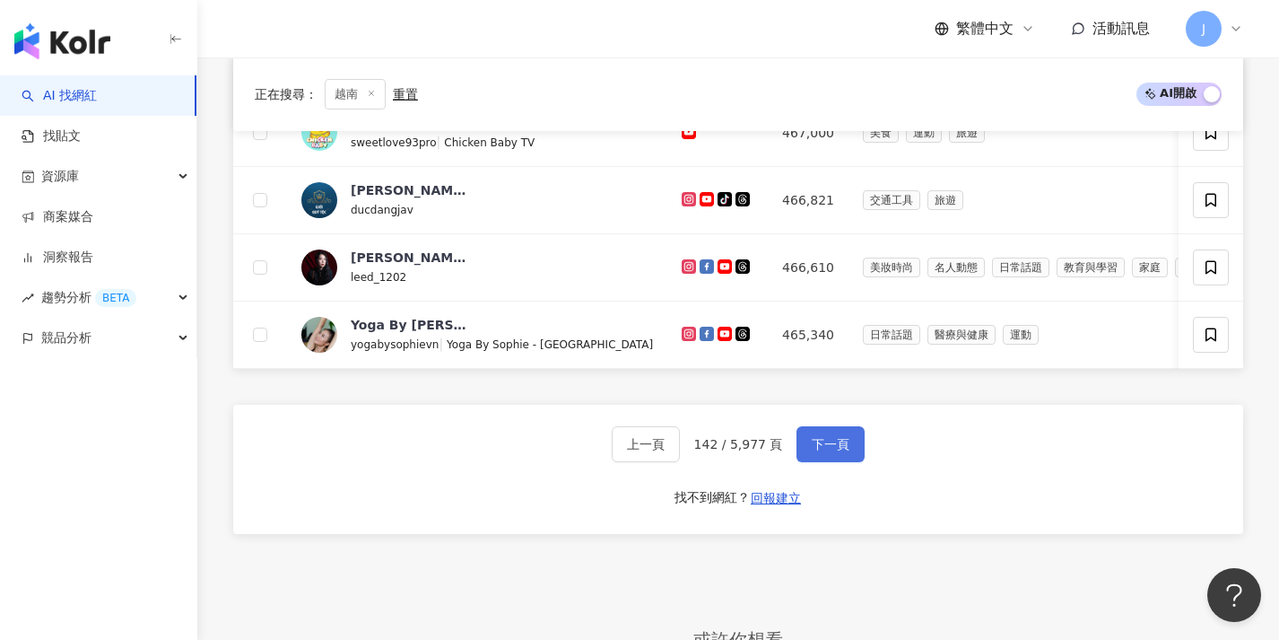
click at [841, 451] on span "下一頁" at bounding box center [831, 444] width 38 height 14
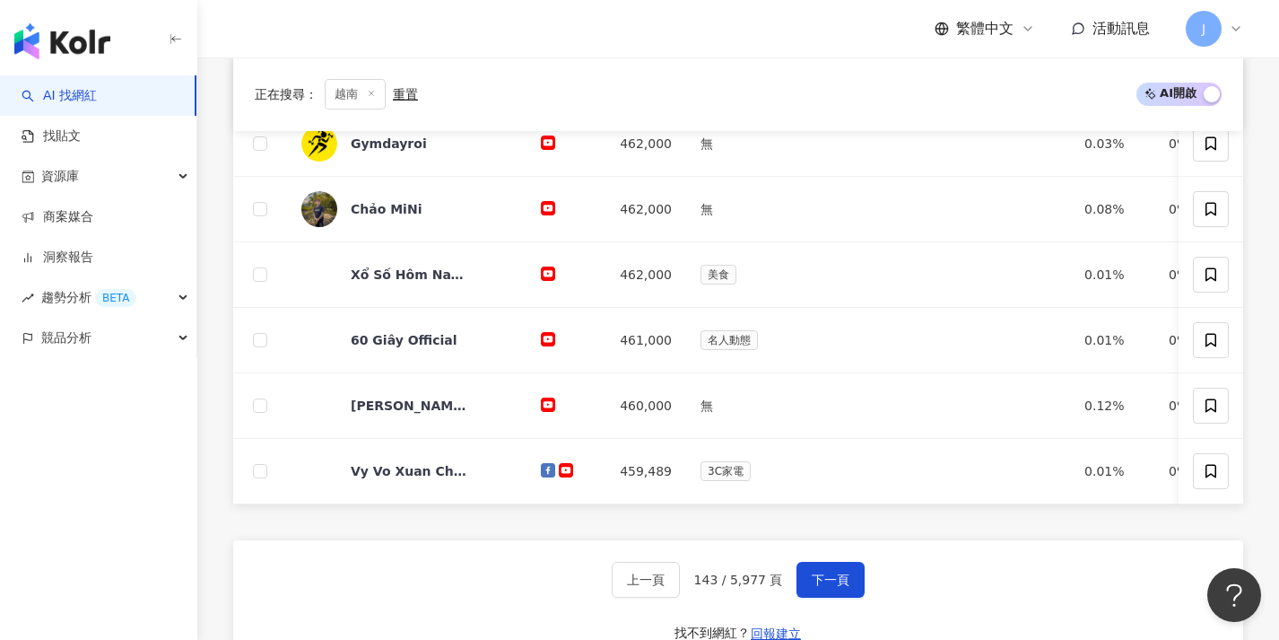
scroll to position [650, 0]
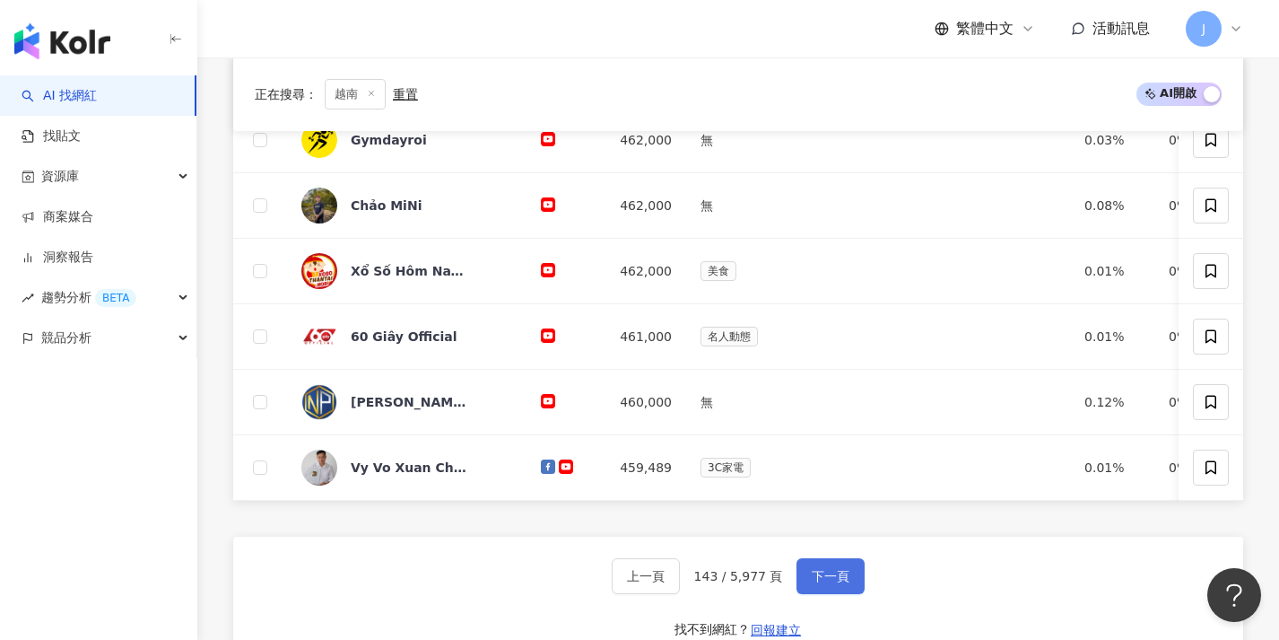
click at [828, 574] on button "下一頁" at bounding box center [831, 576] width 68 height 36
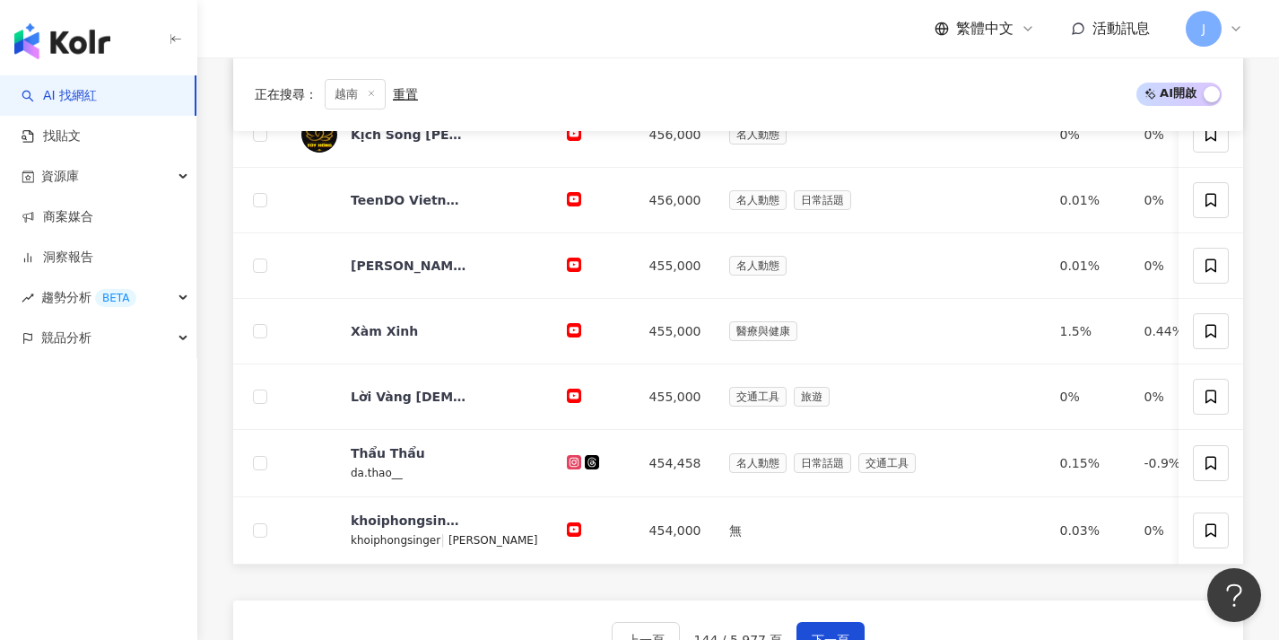
scroll to position [793, 0]
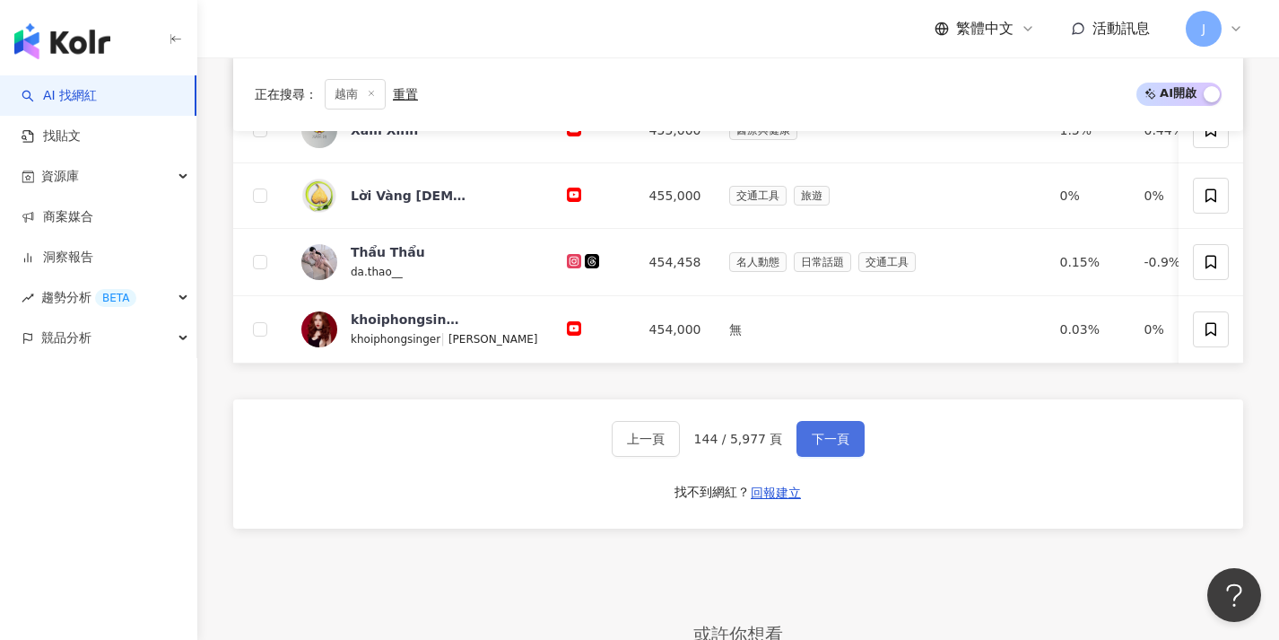
click at [836, 446] on span "下一頁" at bounding box center [831, 438] width 38 height 14
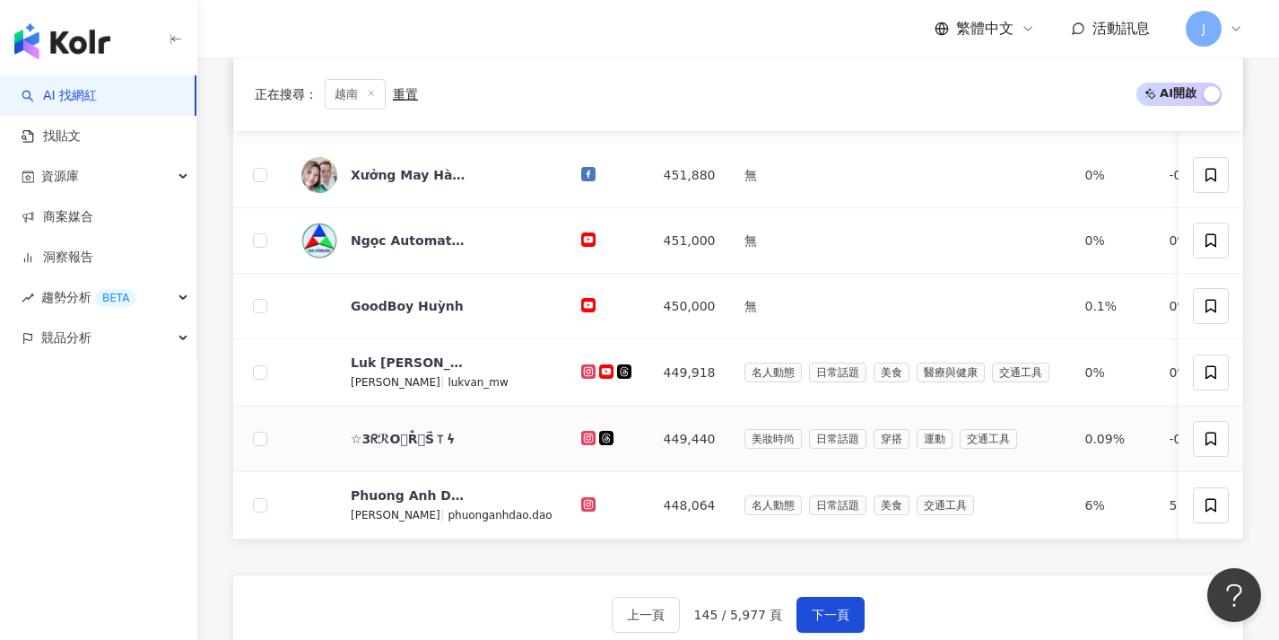
scroll to position [650, 0]
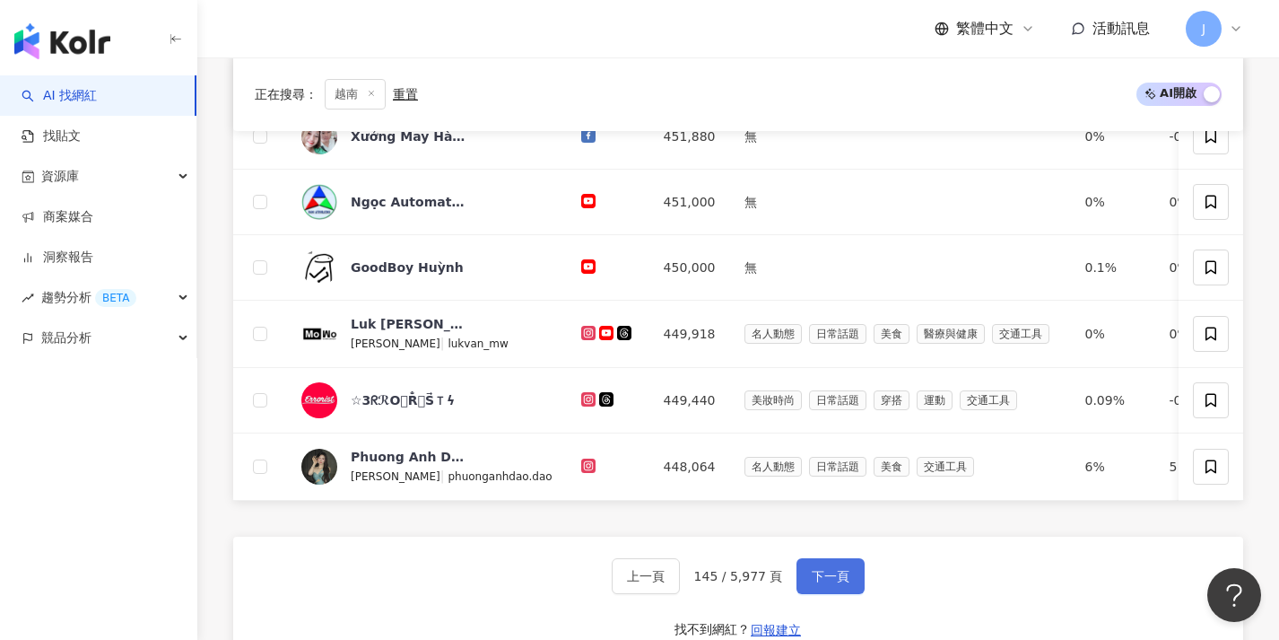
click at [844, 583] on span "下一頁" at bounding box center [831, 576] width 38 height 14
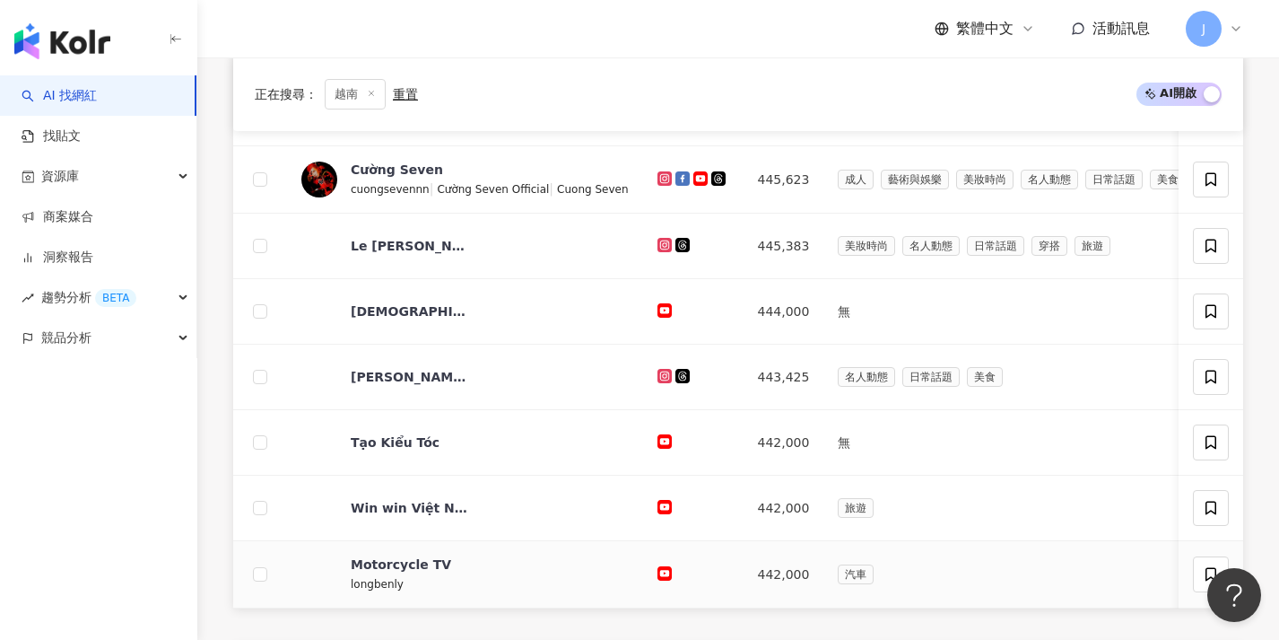
scroll to position [714, 0]
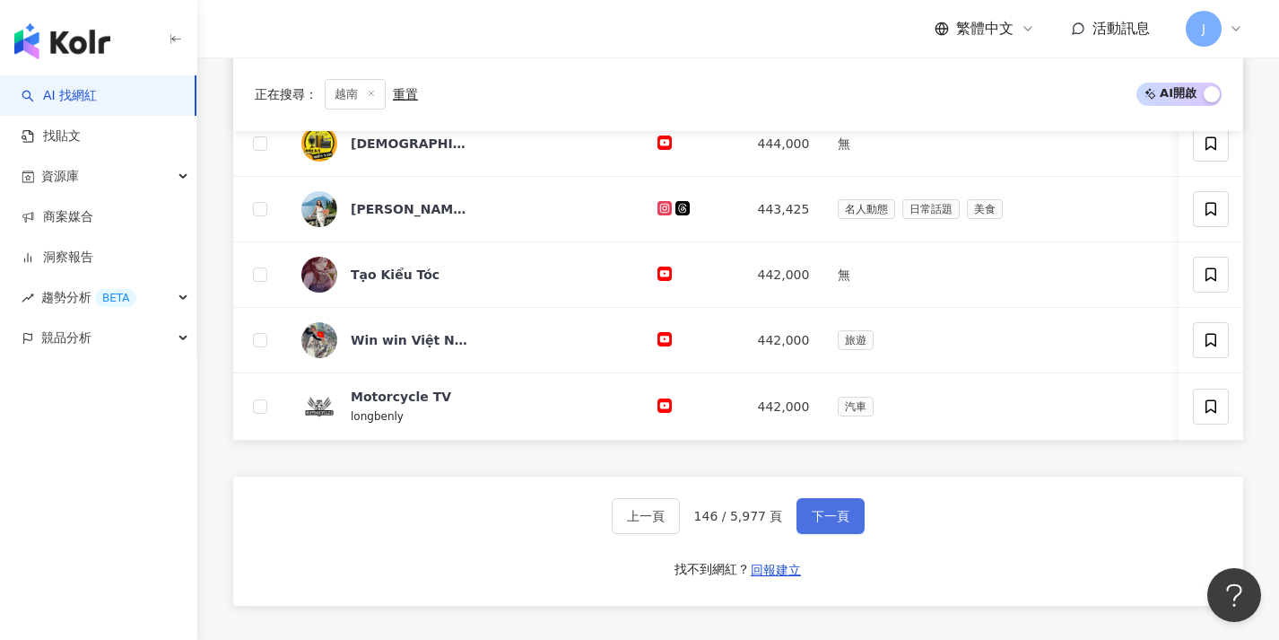
click at [841, 523] on span "下一頁" at bounding box center [831, 516] width 38 height 14
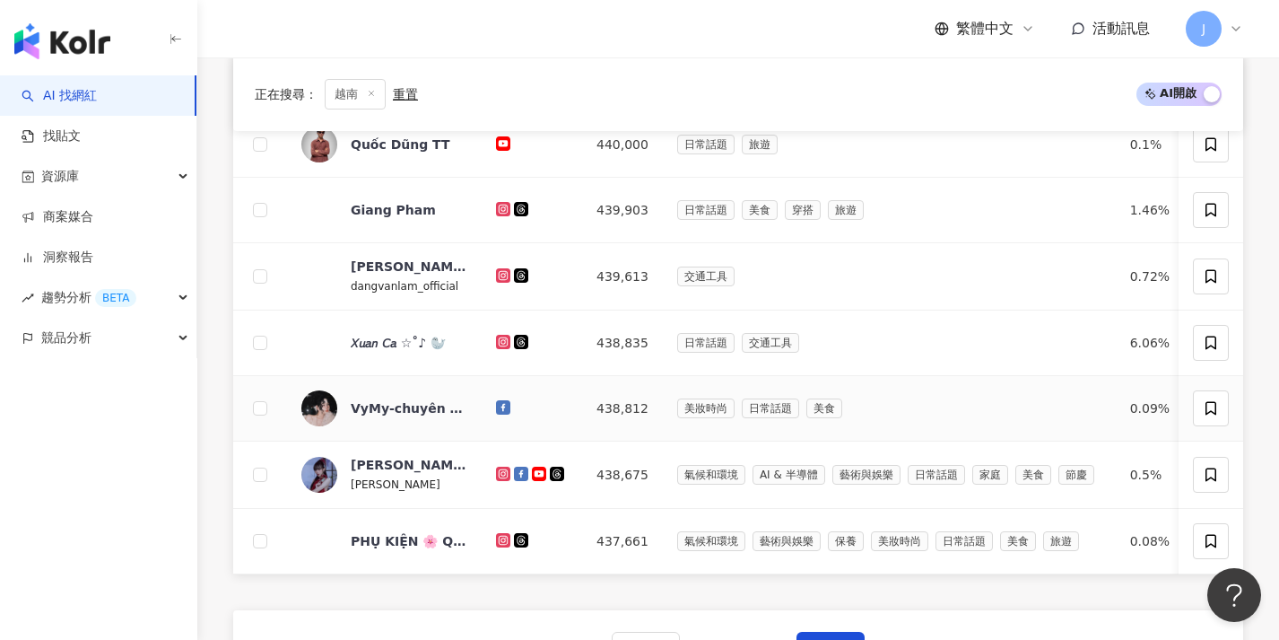
scroll to position [679, 0]
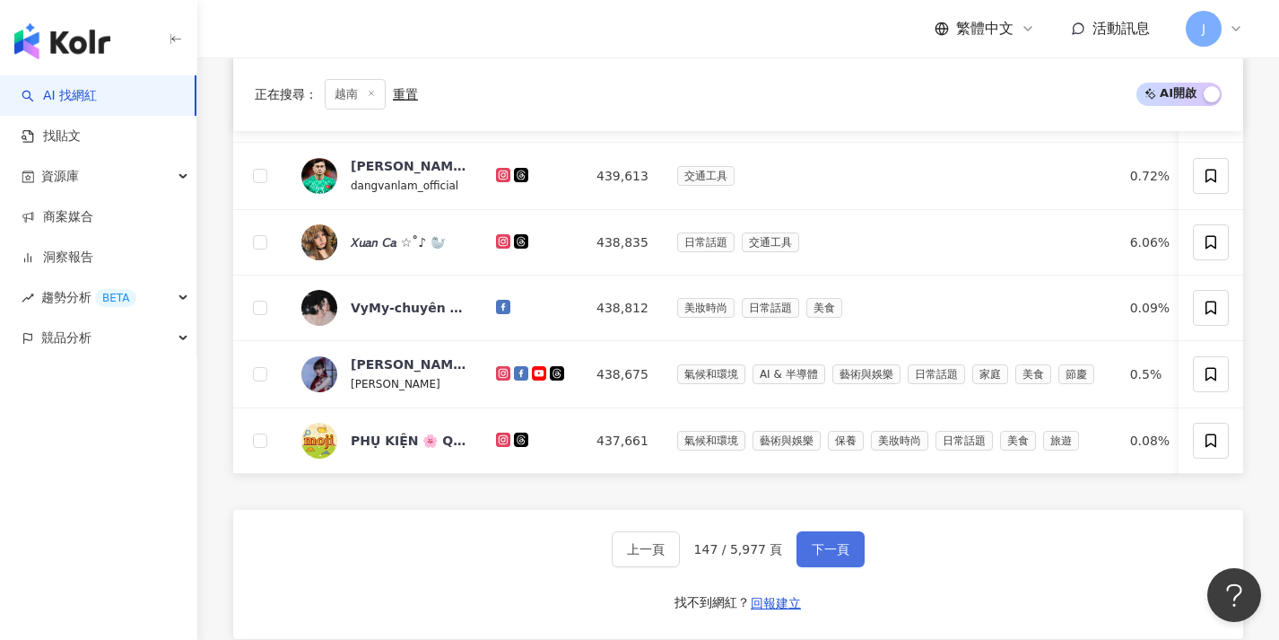
click at [850, 548] on button "下一頁" at bounding box center [831, 549] width 68 height 36
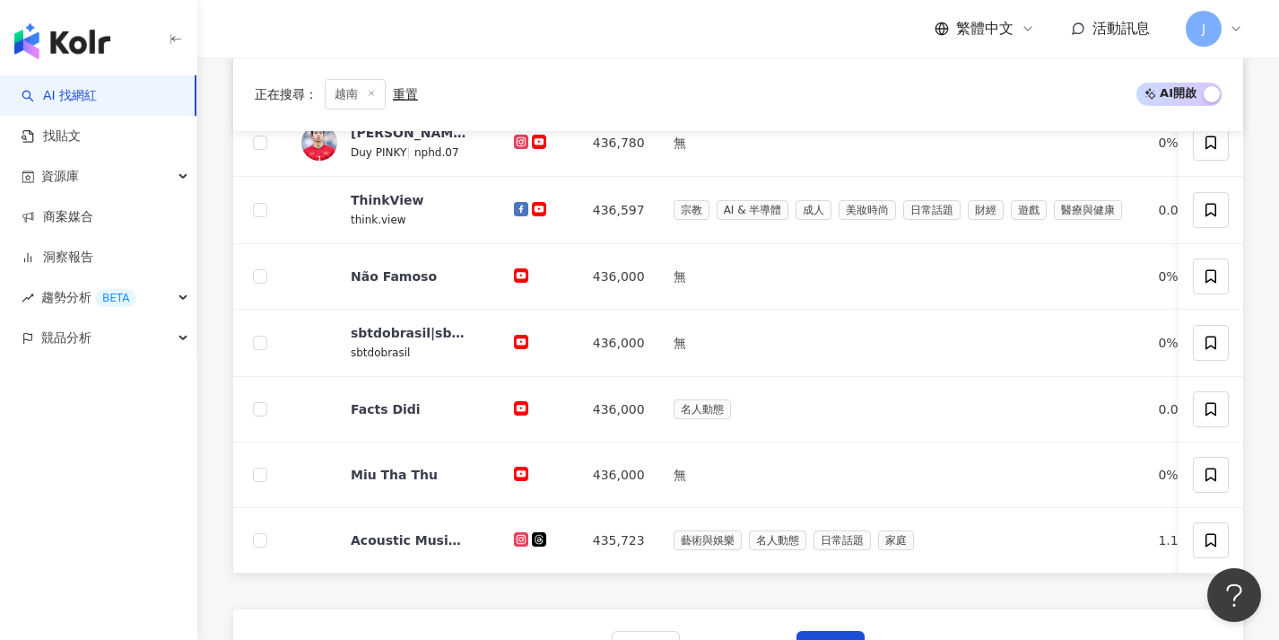
scroll to position [632, 0]
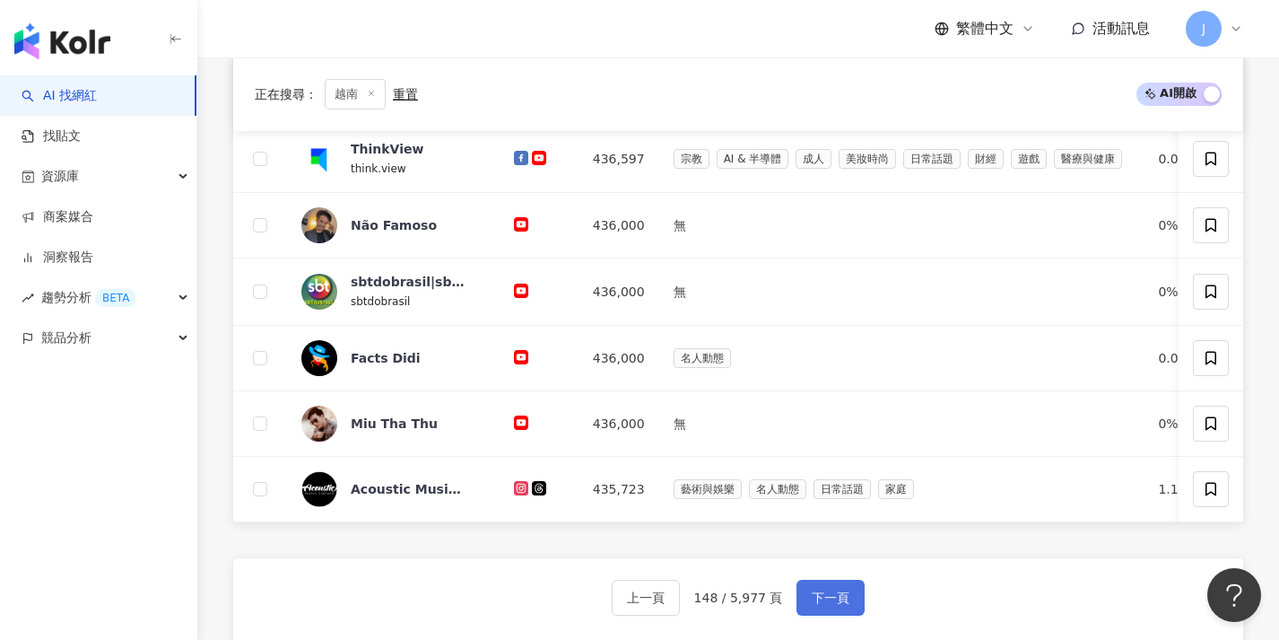
click at [830, 615] on button "下一頁" at bounding box center [831, 597] width 68 height 36
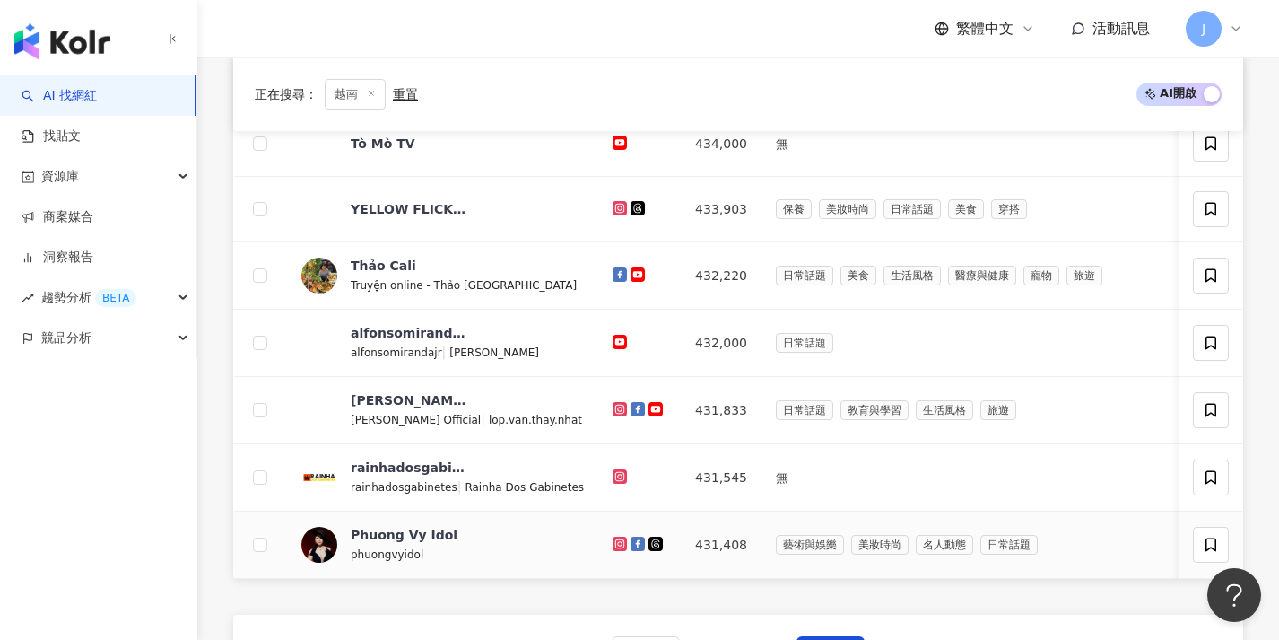
scroll to position [655, 0]
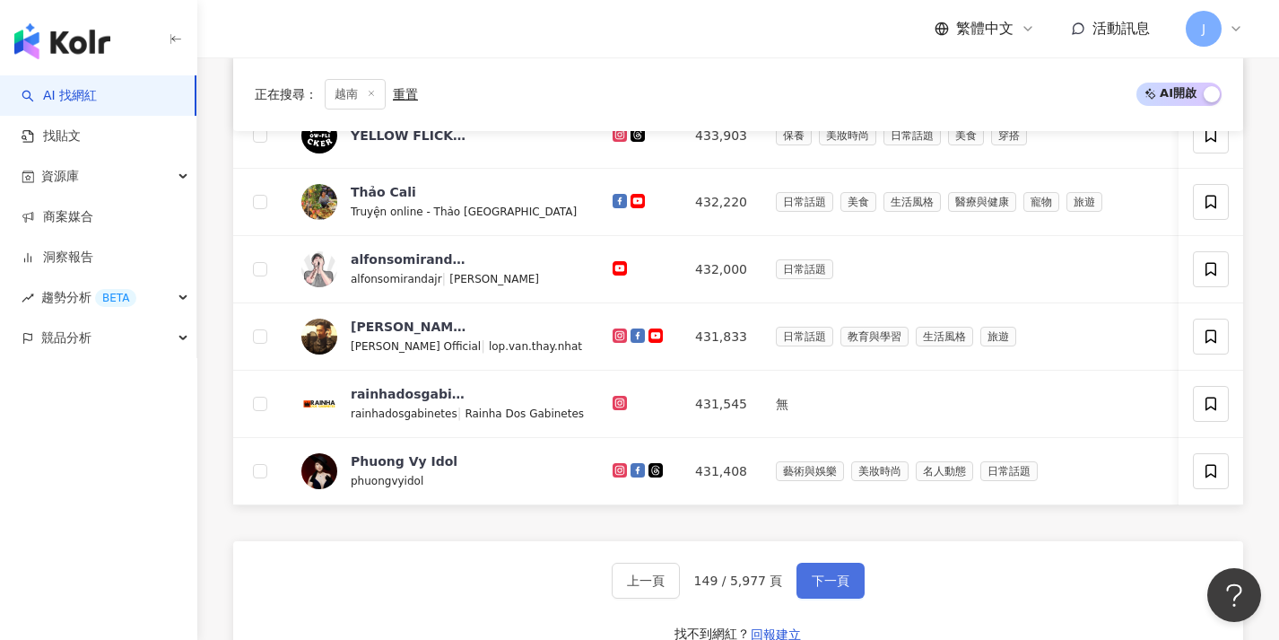
click at [827, 598] on button "下一頁" at bounding box center [831, 580] width 68 height 36
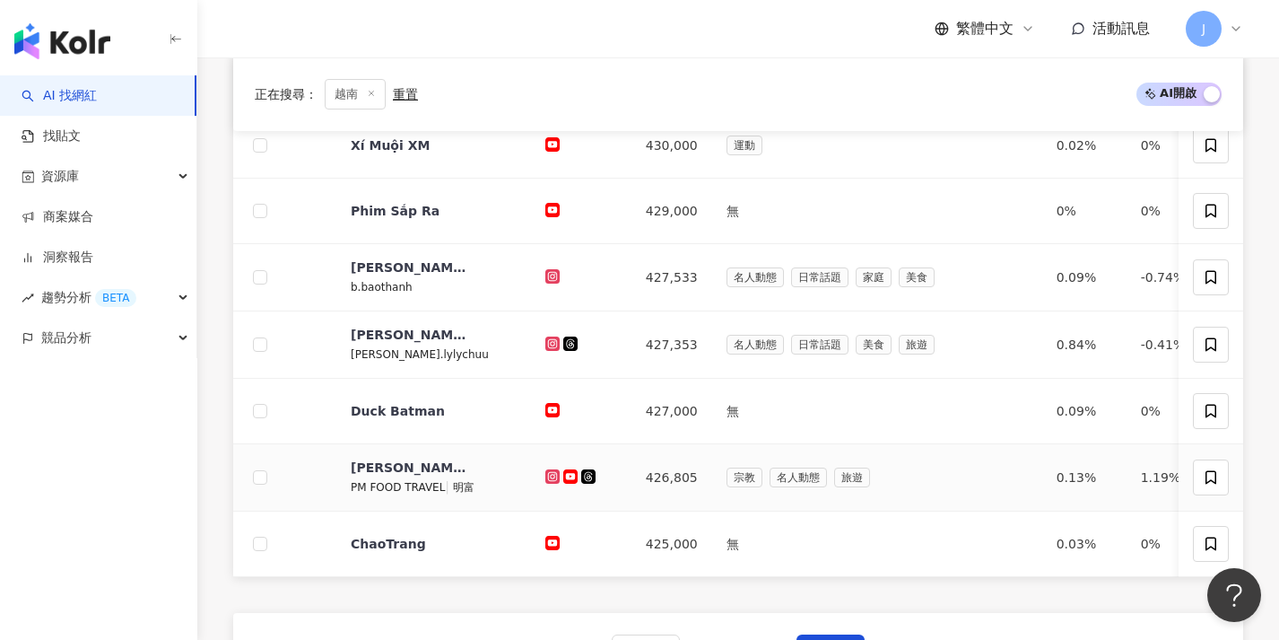
scroll to position [667, 0]
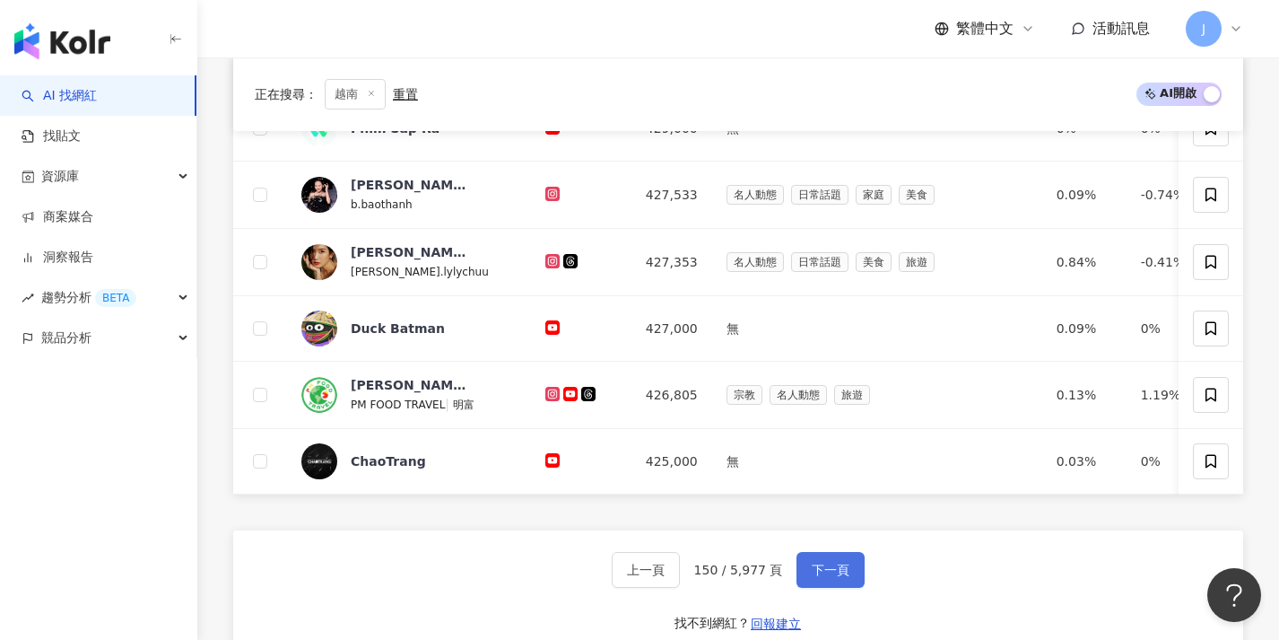
click at [820, 568] on button "下一頁" at bounding box center [831, 570] width 68 height 36
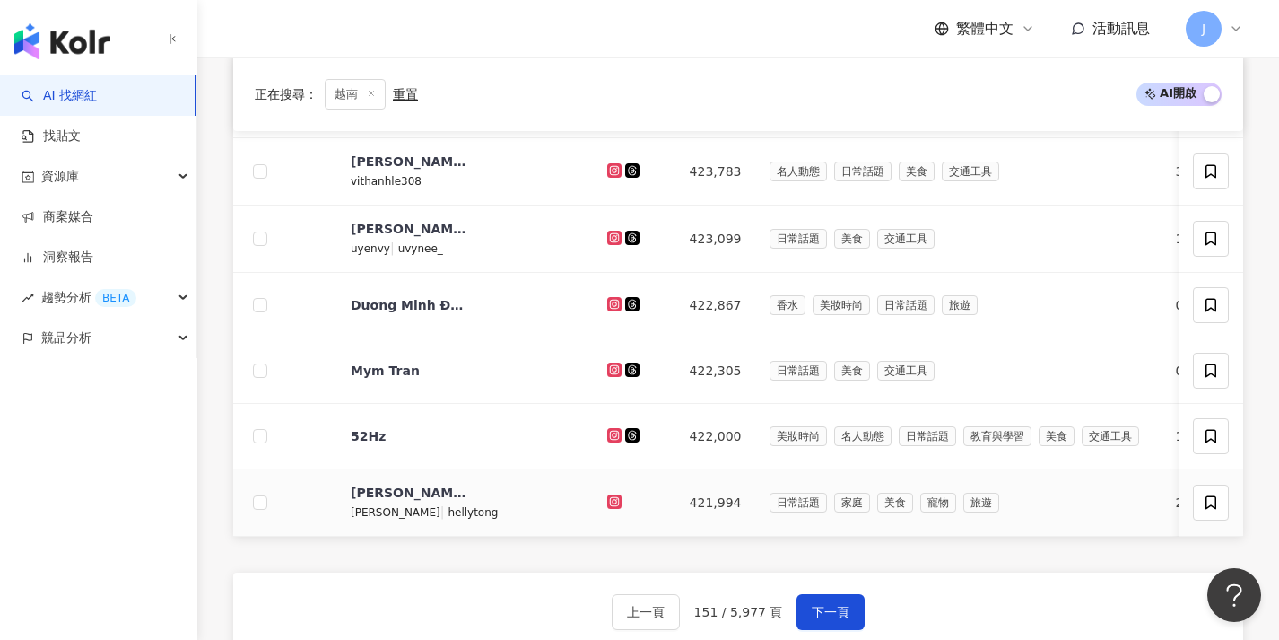
scroll to position [623, 0]
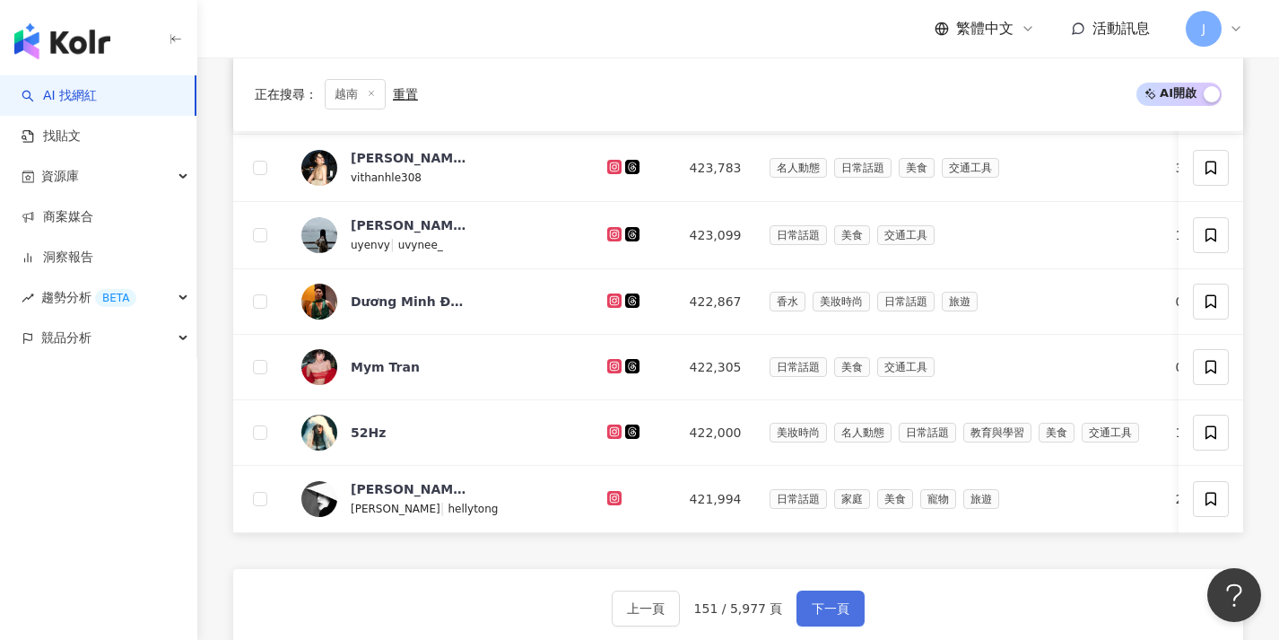
click at [813, 615] on span "下一頁" at bounding box center [831, 608] width 38 height 14
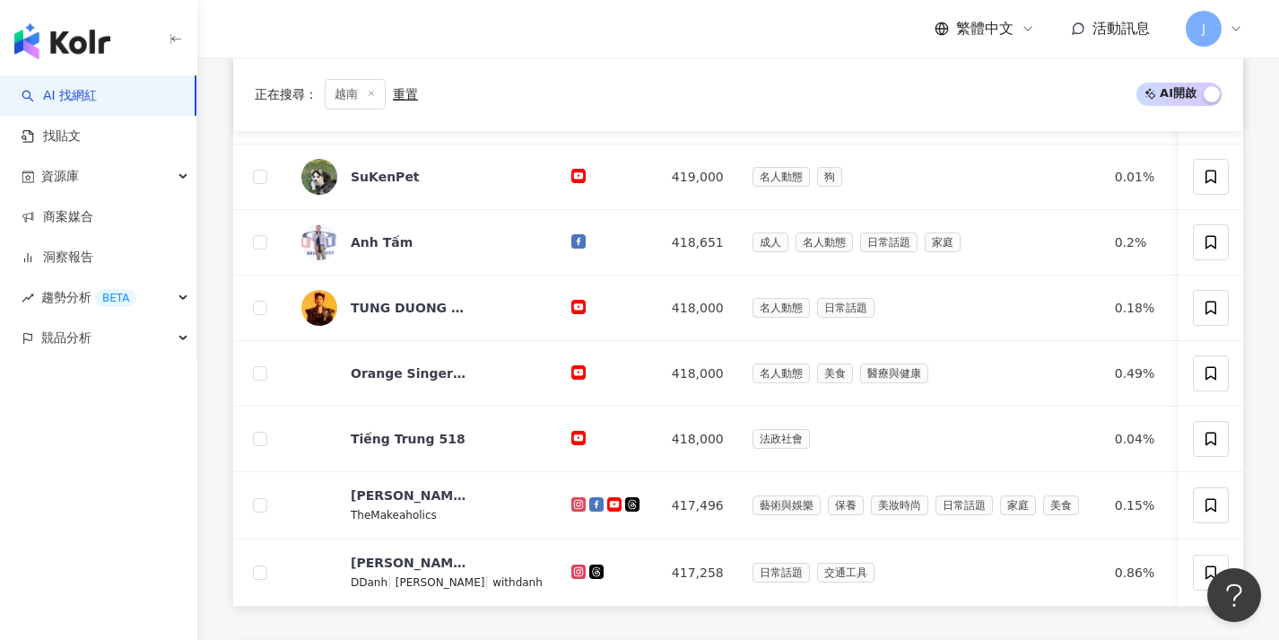
scroll to position [714, 0]
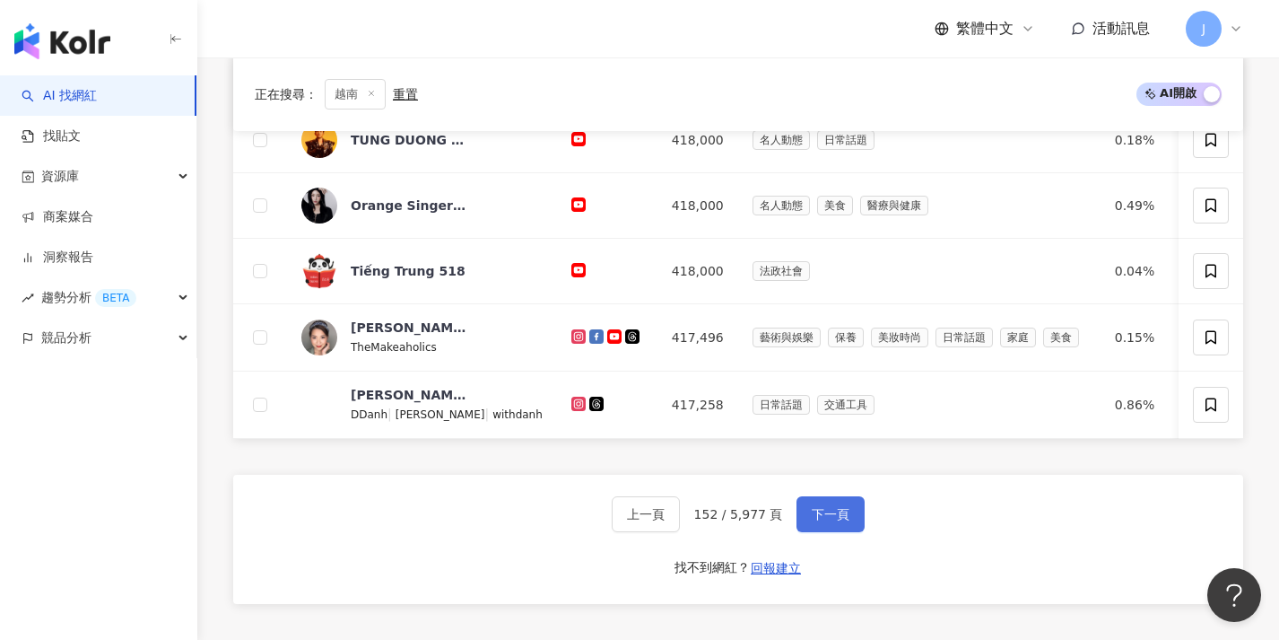
click at [811, 532] on button "下一頁" at bounding box center [831, 514] width 68 height 36
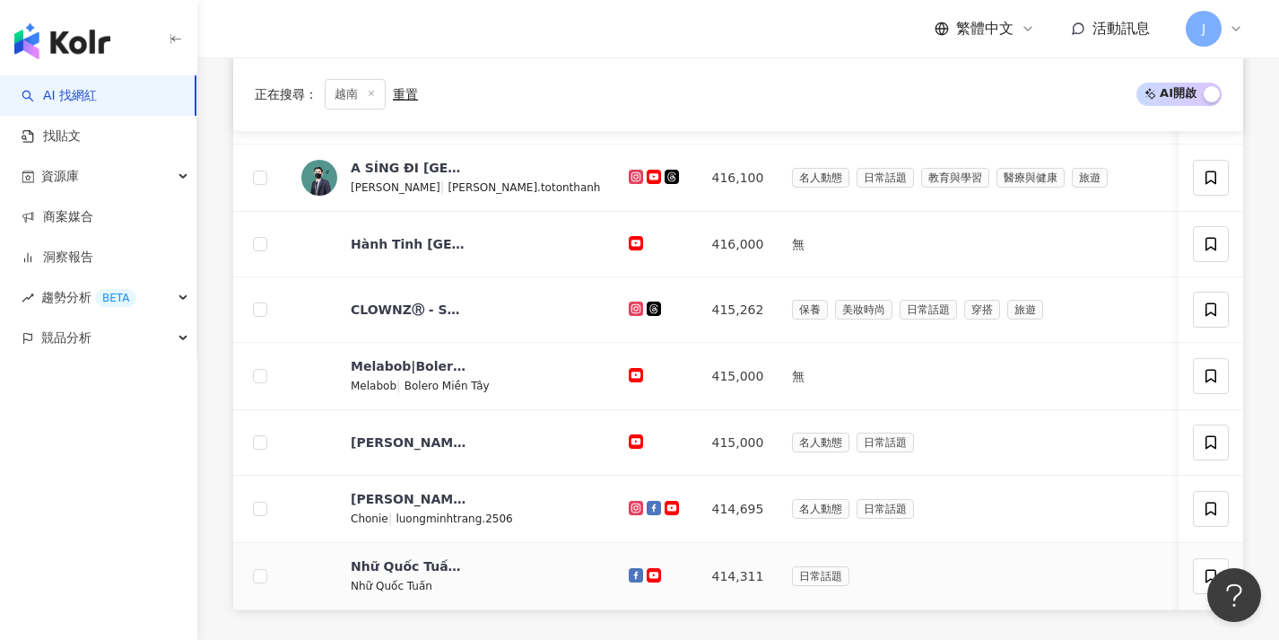
scroll to position [751, 0]
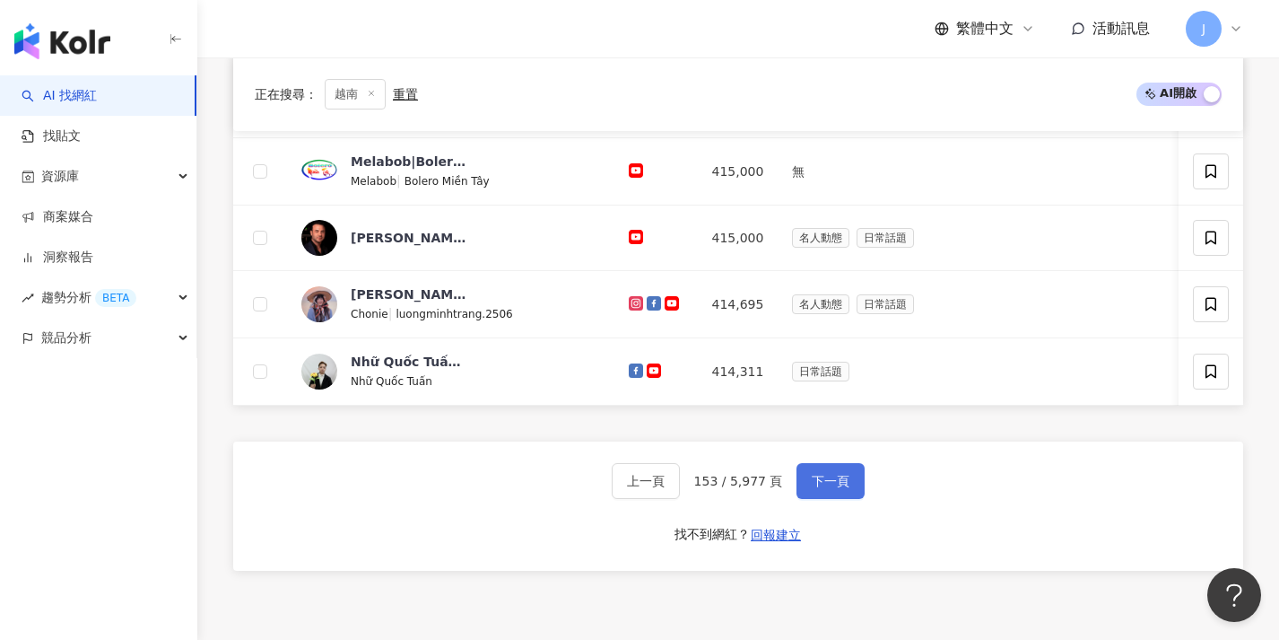
click at [826, 499] on button "下一頁" at bounding box center [831, 481] width 68 height 36
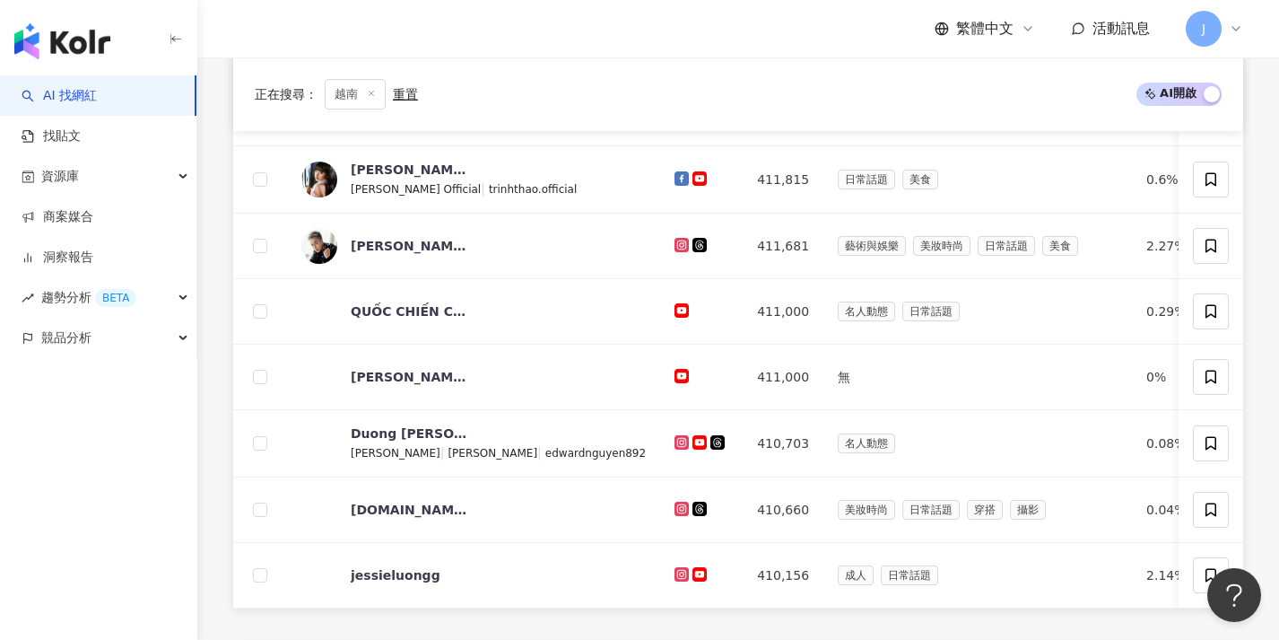
scroll to position [724, 0]
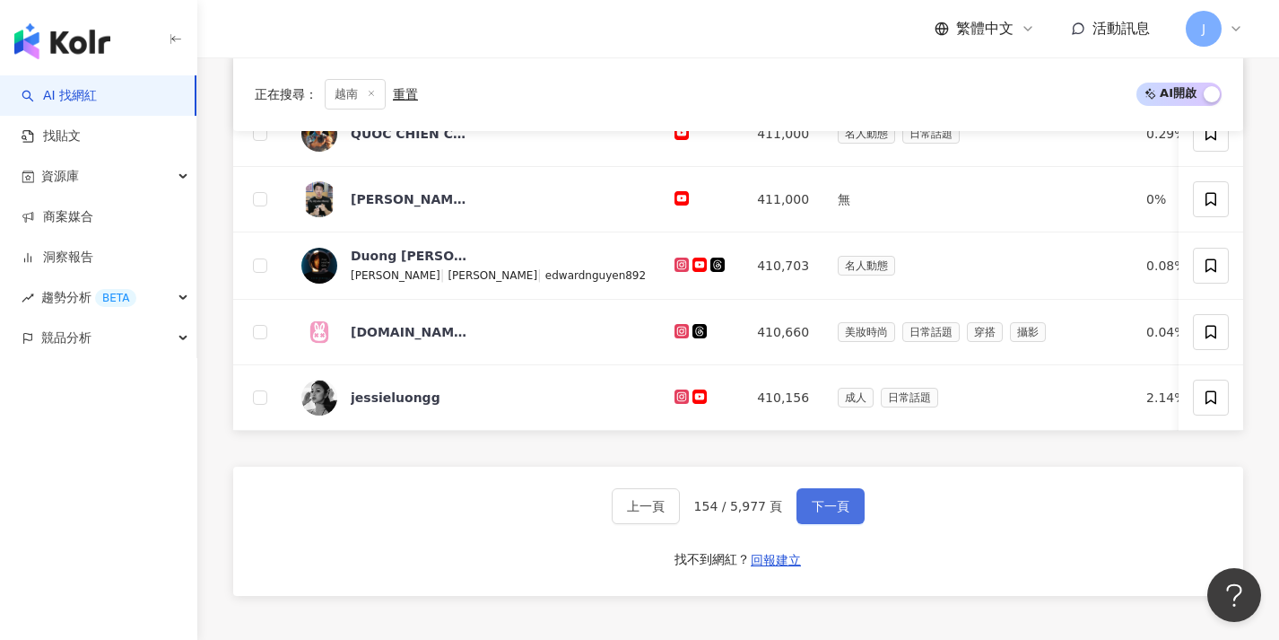
click at [829, 513] on span "下一頁" at bounding box center [831, 506] width 38 height 14
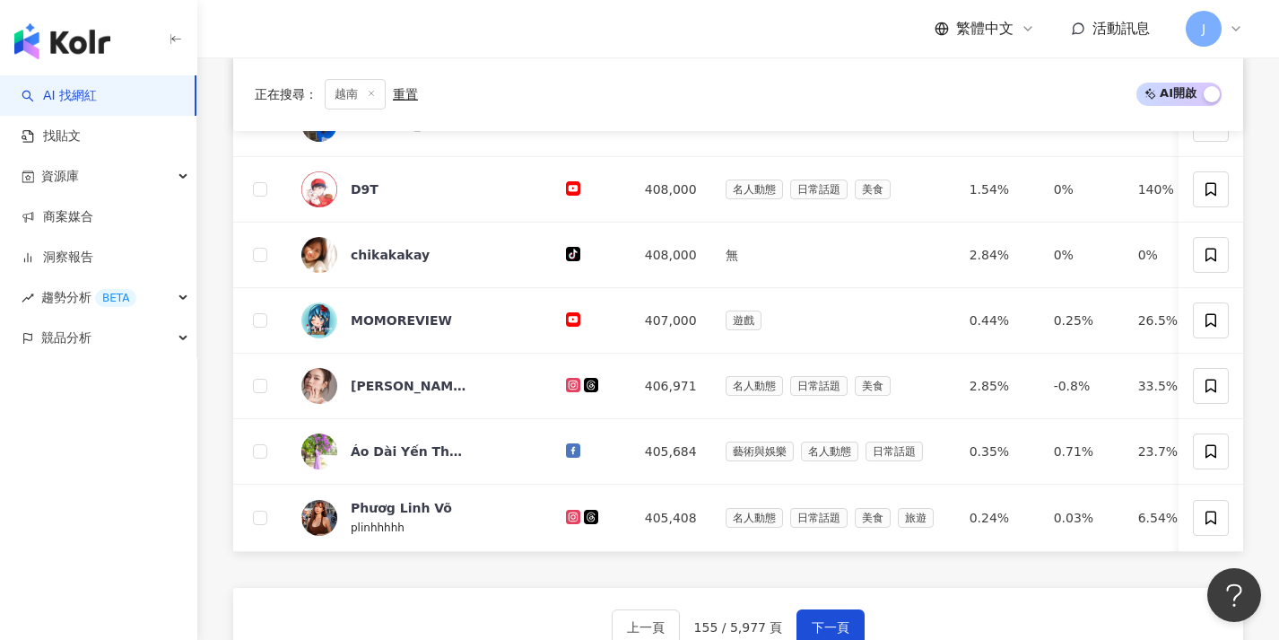
scroll to position [640, 0]
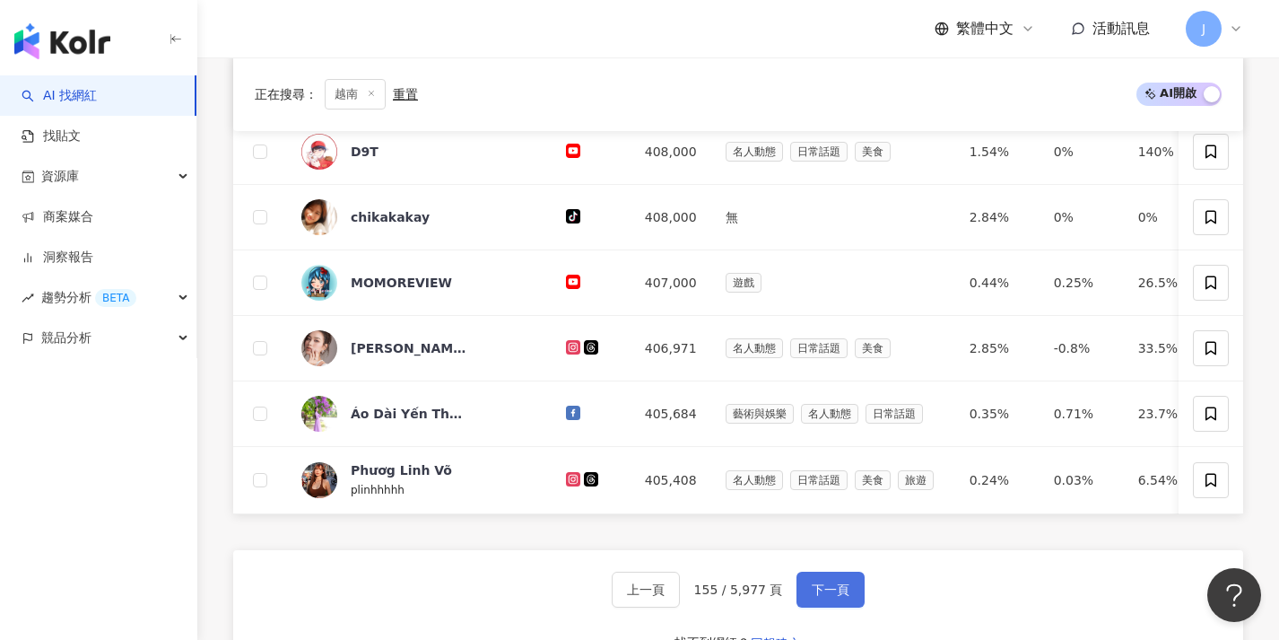
click at [849, 597] on button "下一頁" at bounding box center [831, 589] width 68 height 36
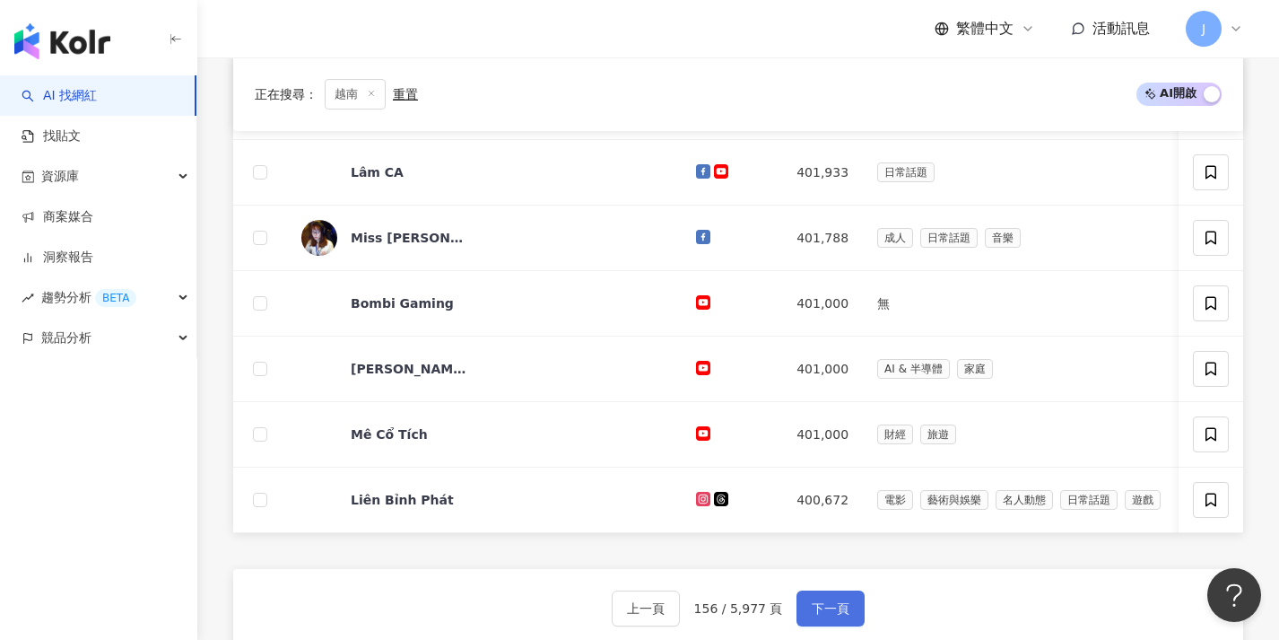
scroll to position [658, 0]
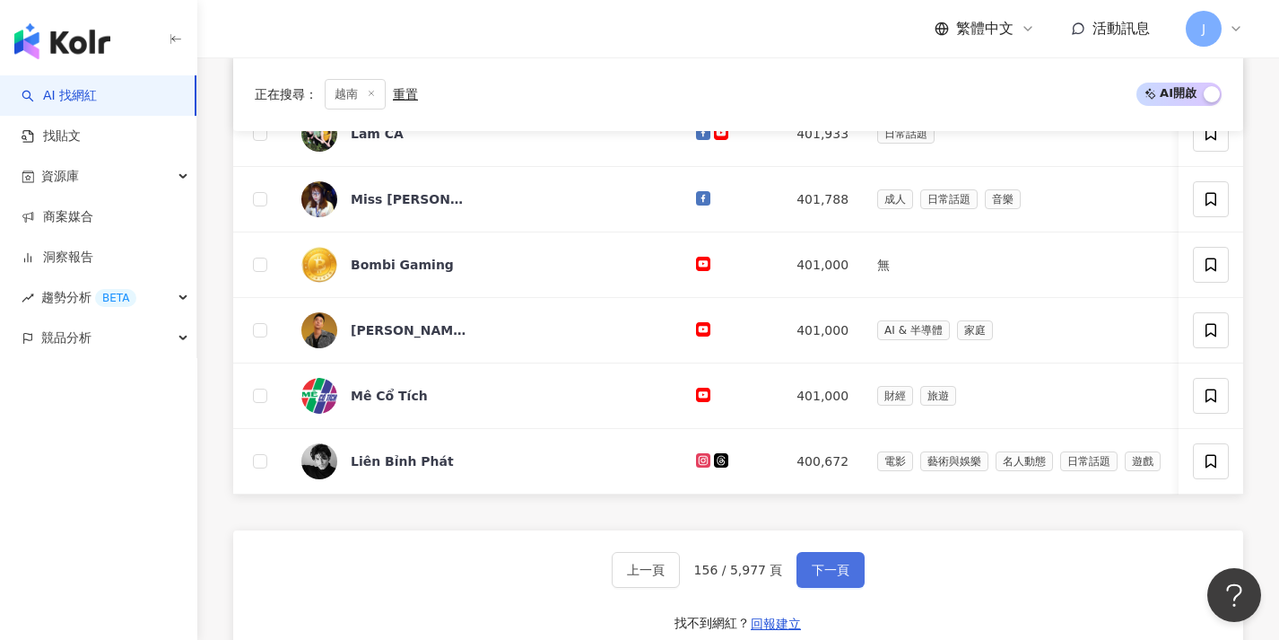
click at [840, 577] on span "下一頁" at bounding box center [831, 569] width 38 height 14
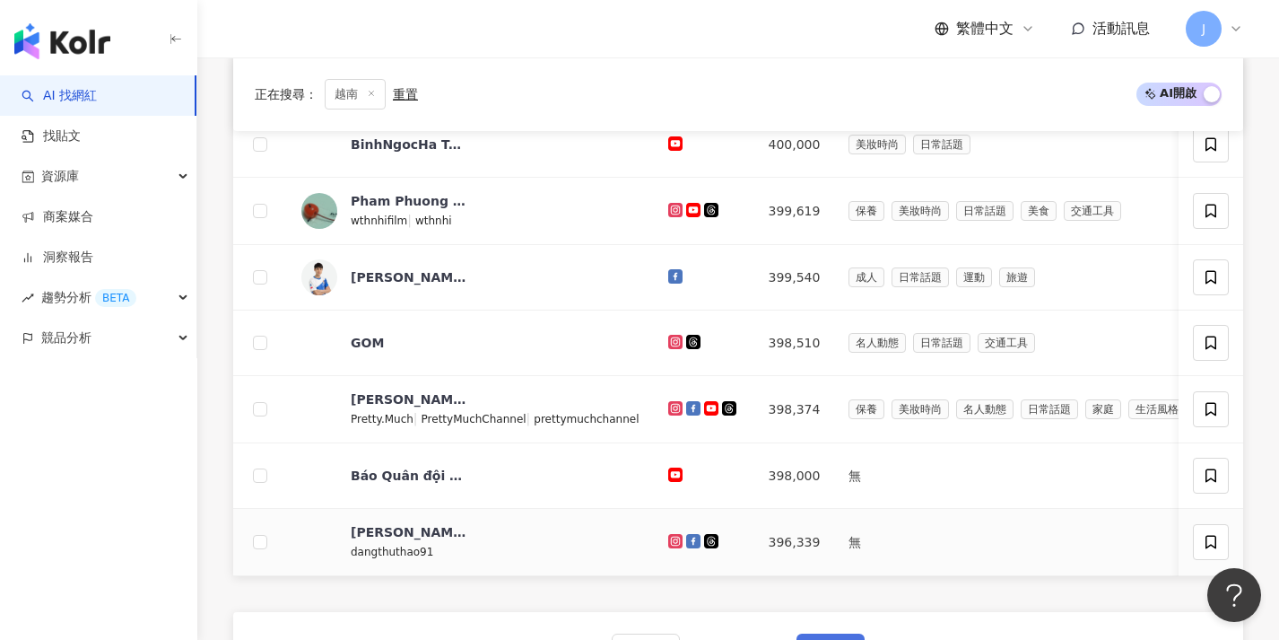
scroll to position [652, 0]
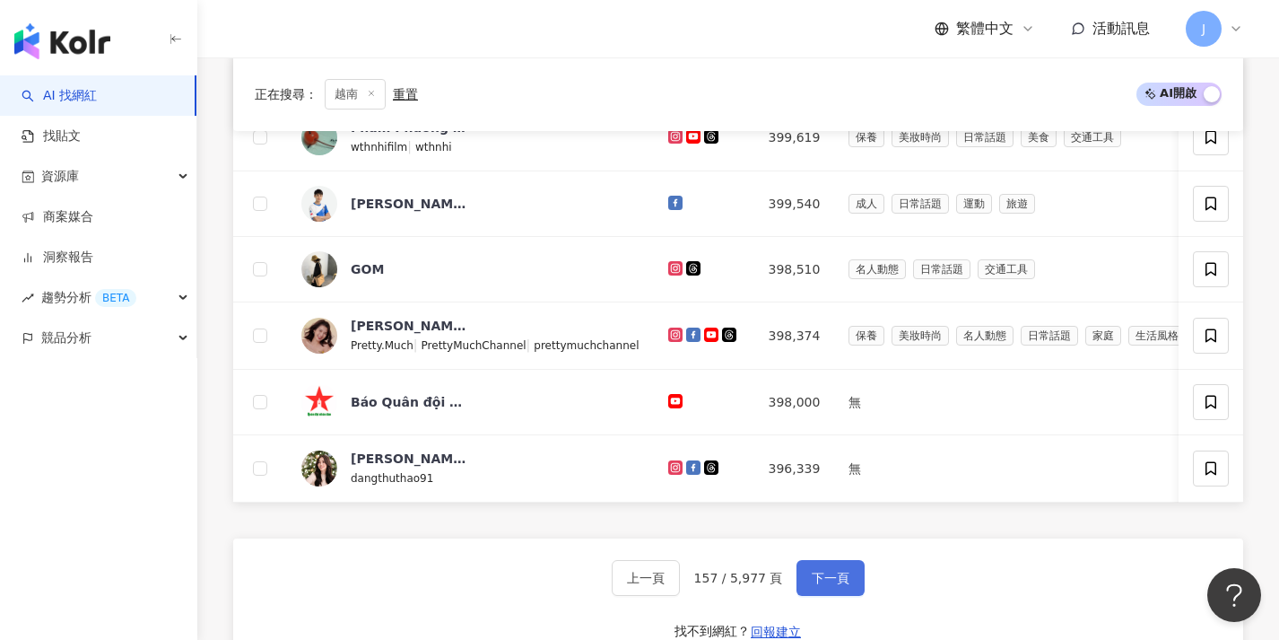
click at [835, 585] on span "下一頁" at bounding box center [831, 577] width 38 height 14
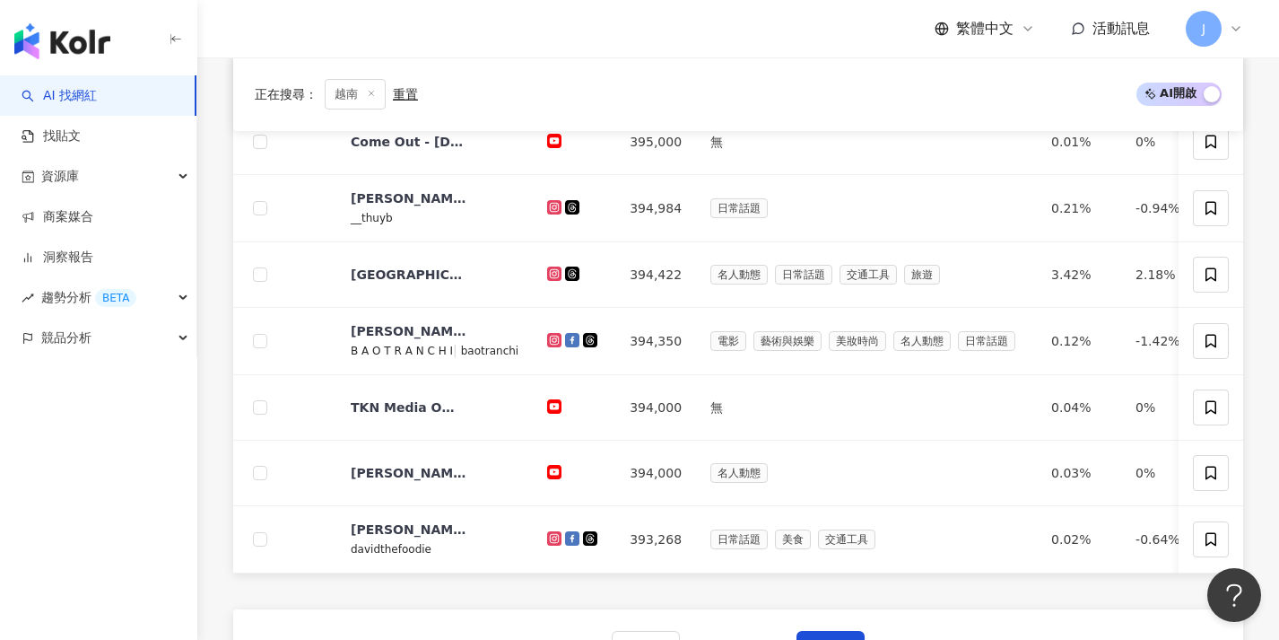
scroll to position [782, 0]
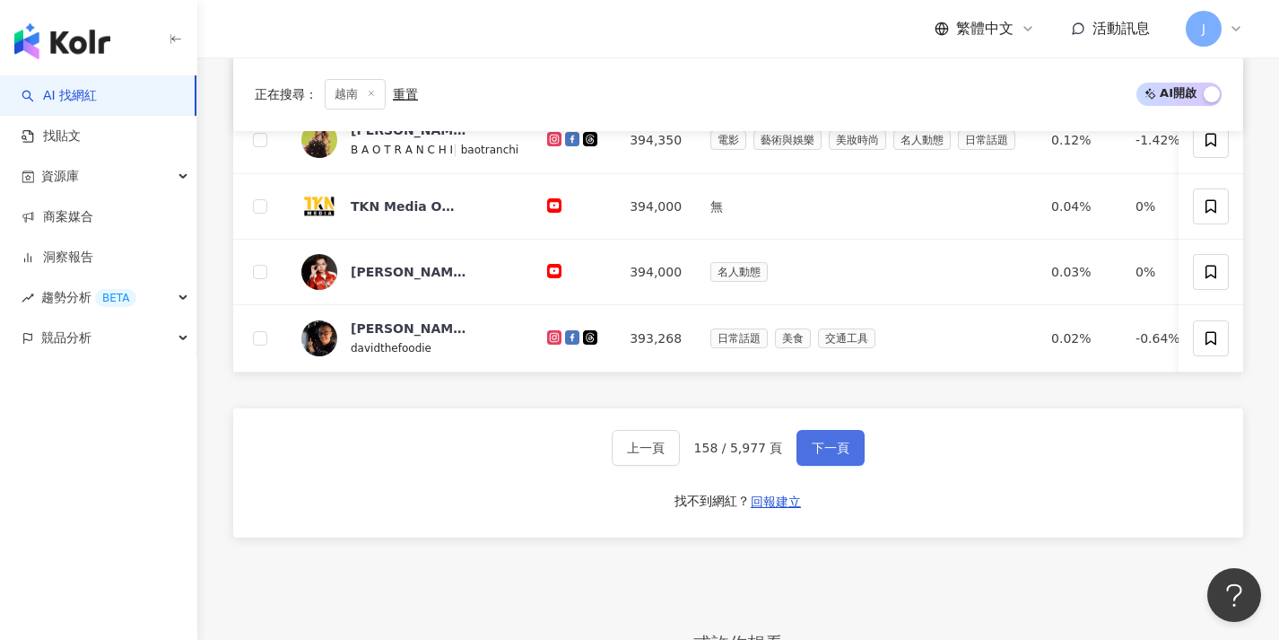
click at [827, 455] on span "下一頁" at bounding box center [831, 447] width 38 height 14
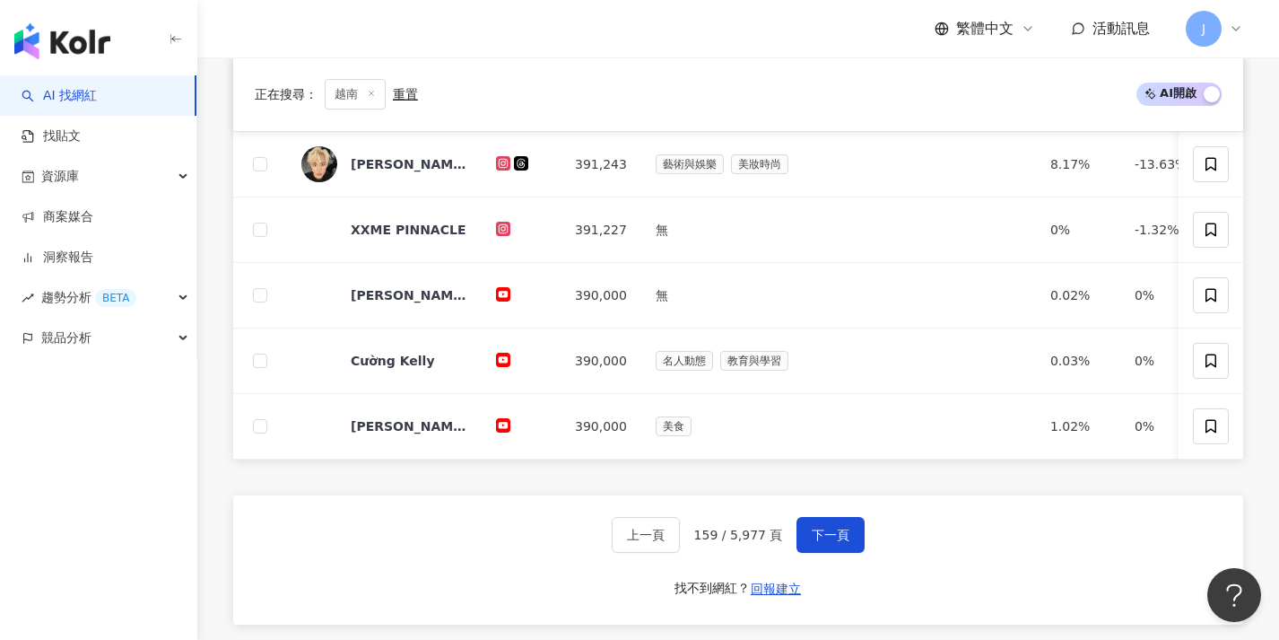
scroll to position [855, 0]
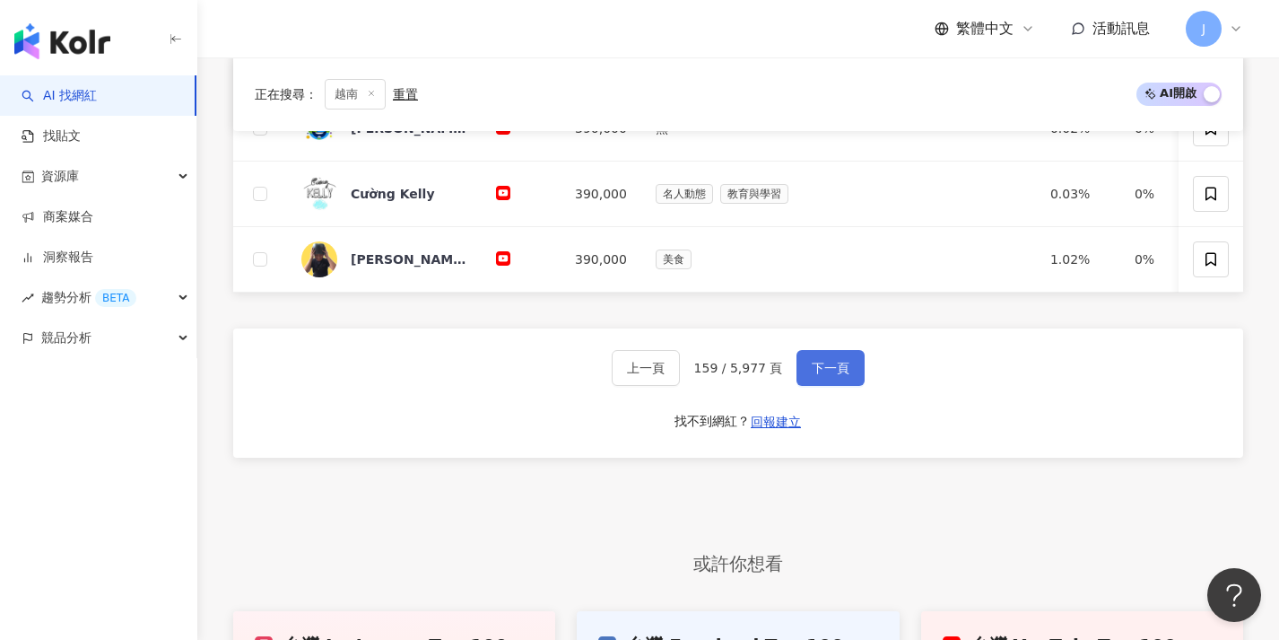
click at [822, 370] on button "下一頁" at bounding box center [831, 368] width 68 height 36
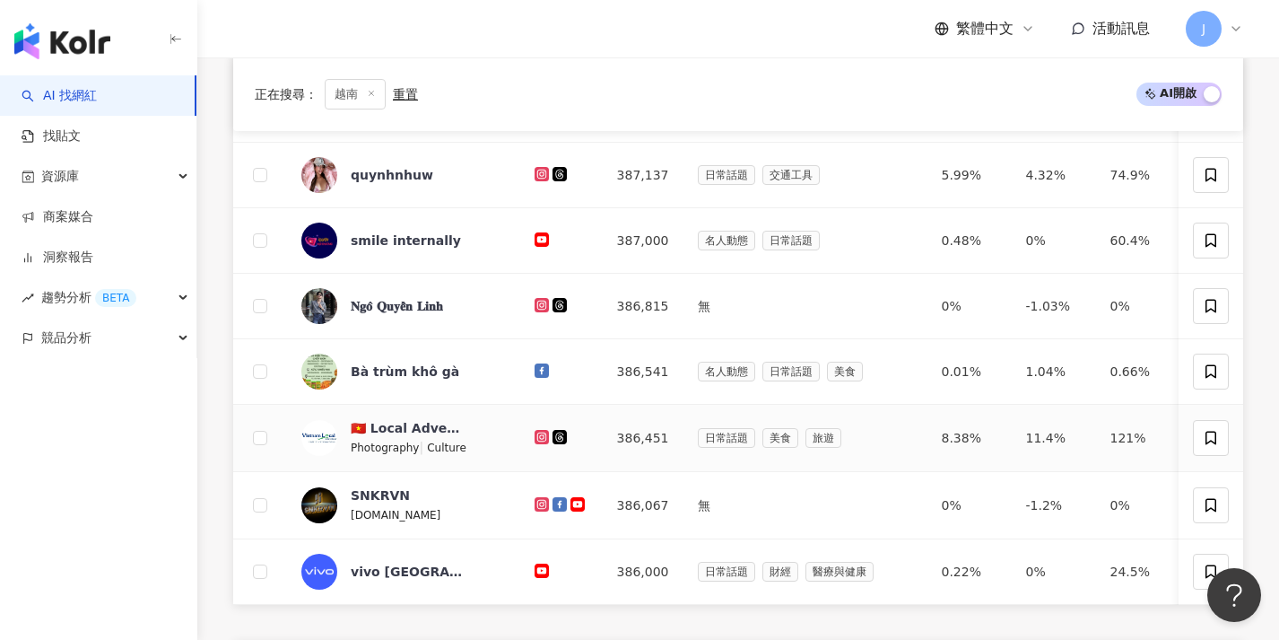
scroll to position [747, 0]
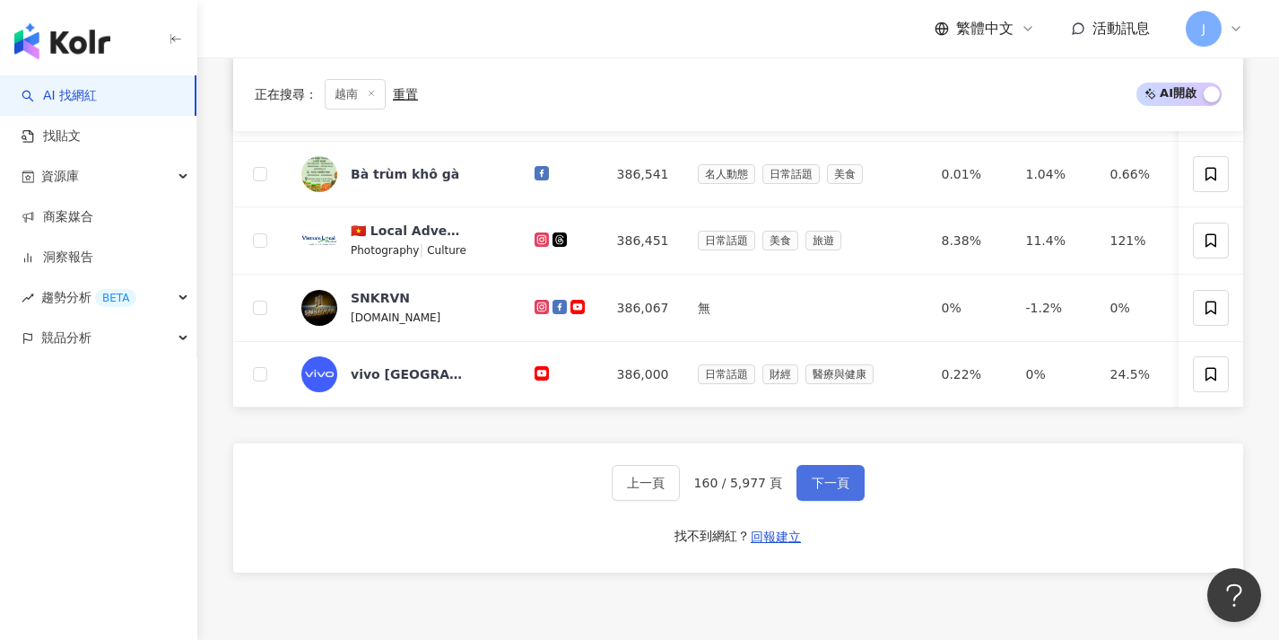
click at [845, 490] on span "下一頁" at bounding box center [831, 482] width 38 height 14
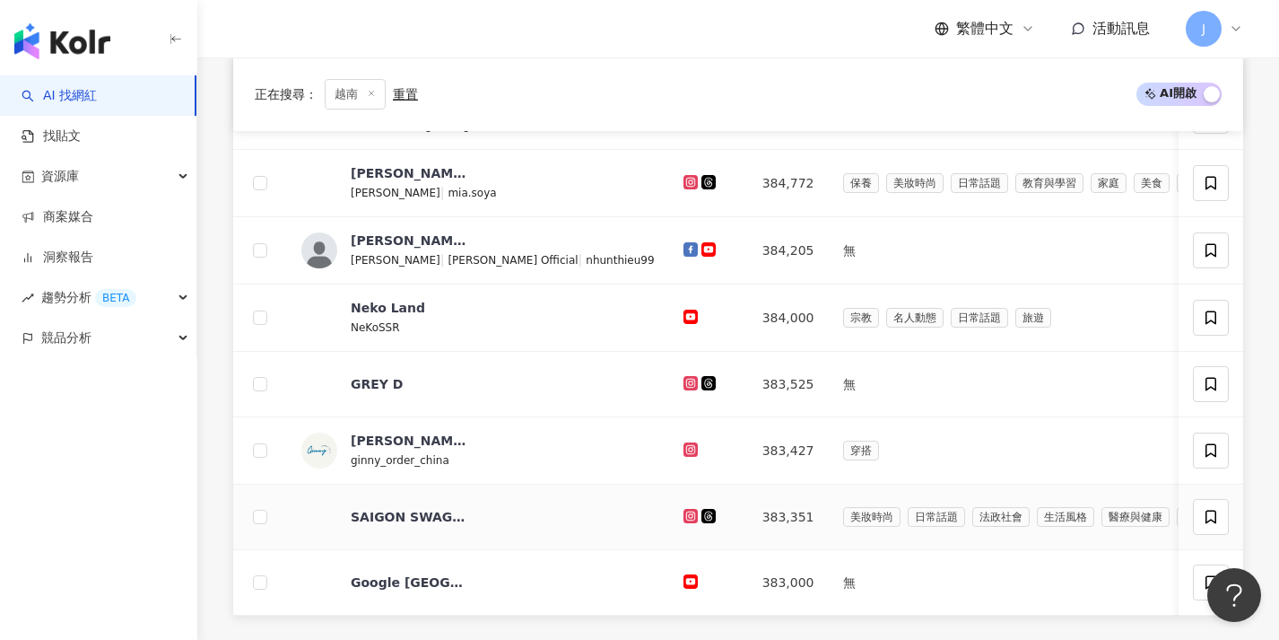
scroll to position [708, 0]
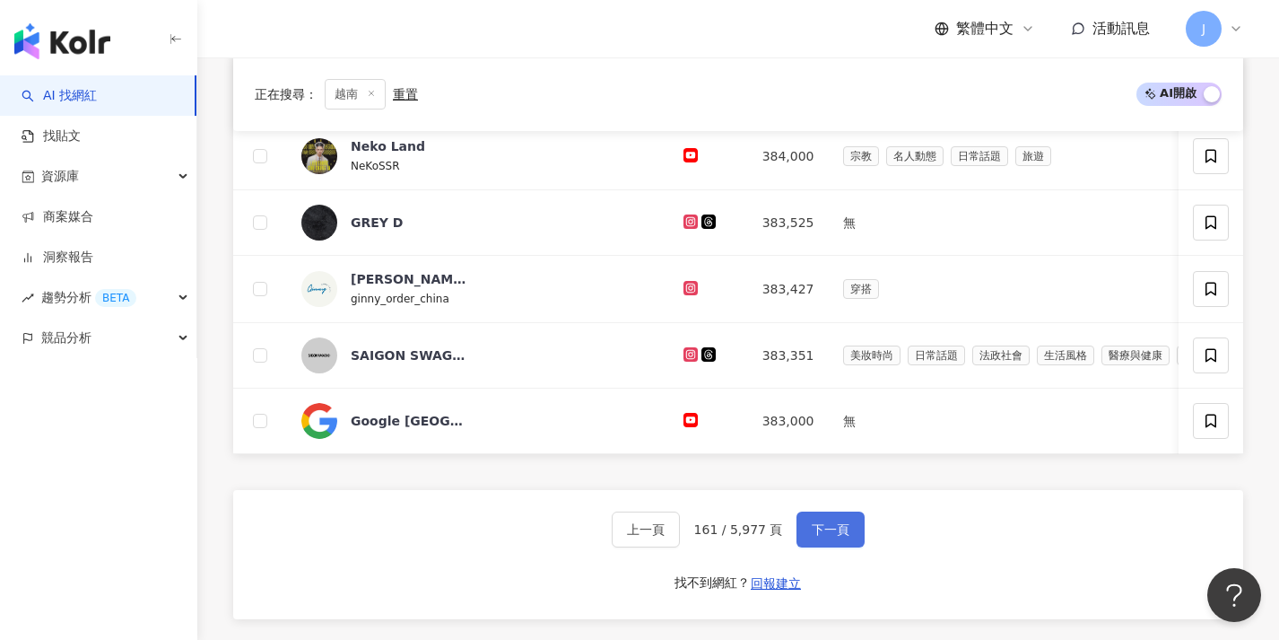
click at [834, 536] on span "下一頁" at bounding box center [831, 529] width 38 height 14
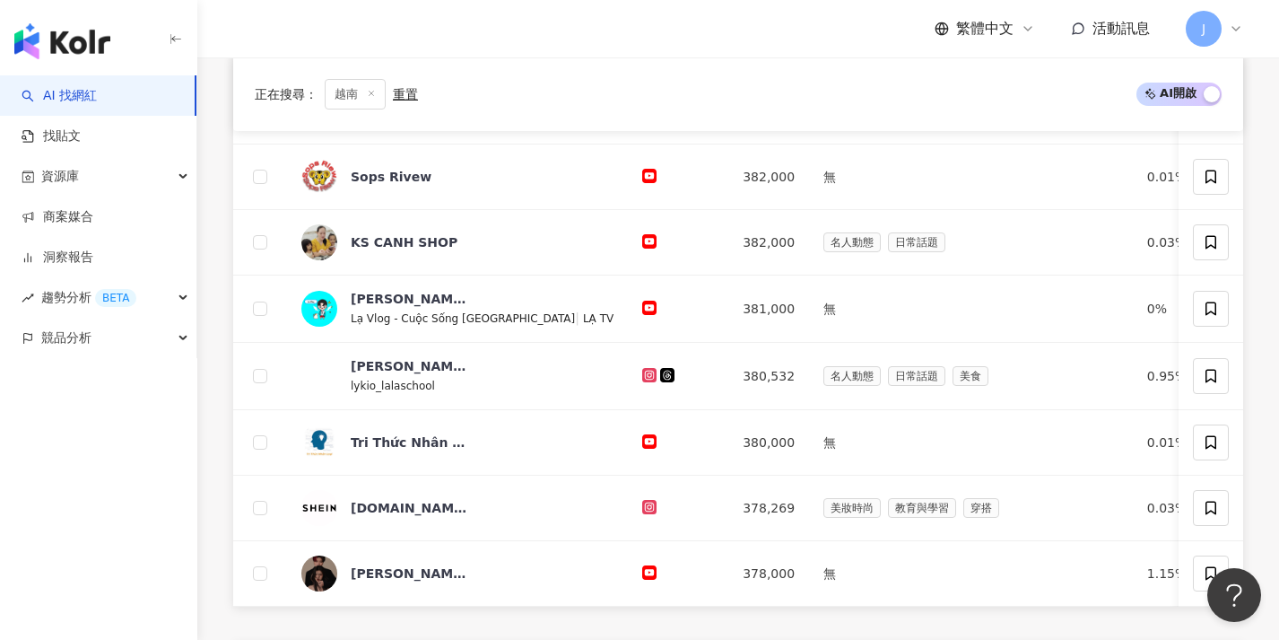
scroll to position [682, 0]
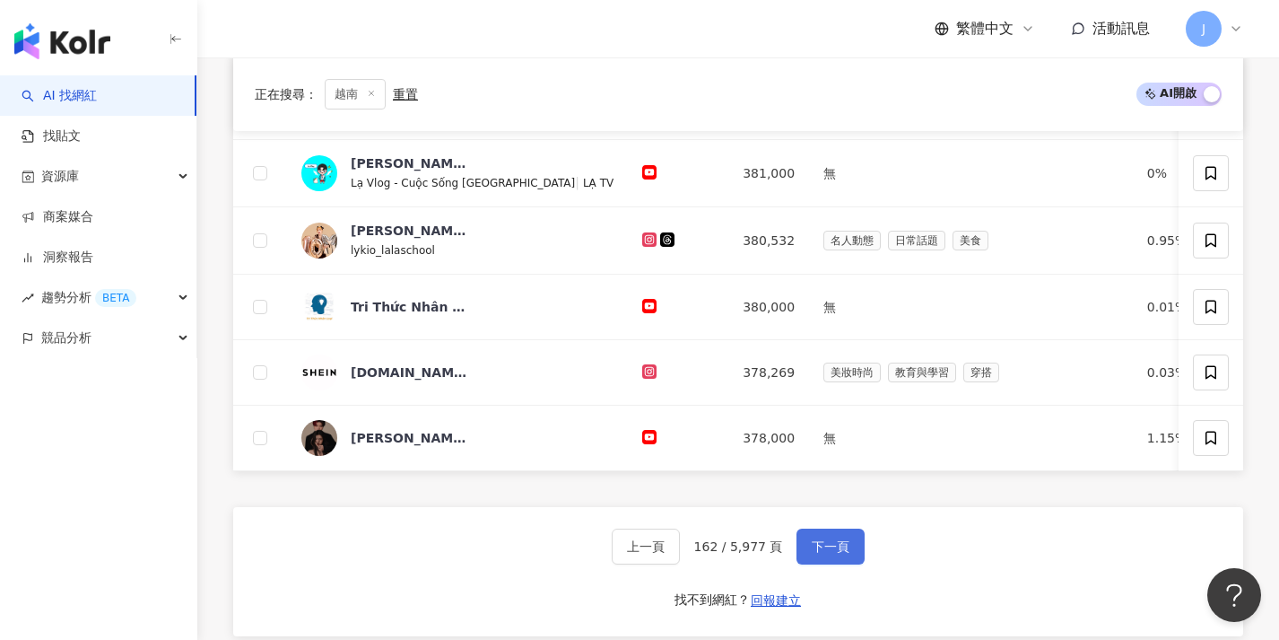
click at [830, 552] on span "下一頁" at bounding box center [831, 546] width 38 height 14
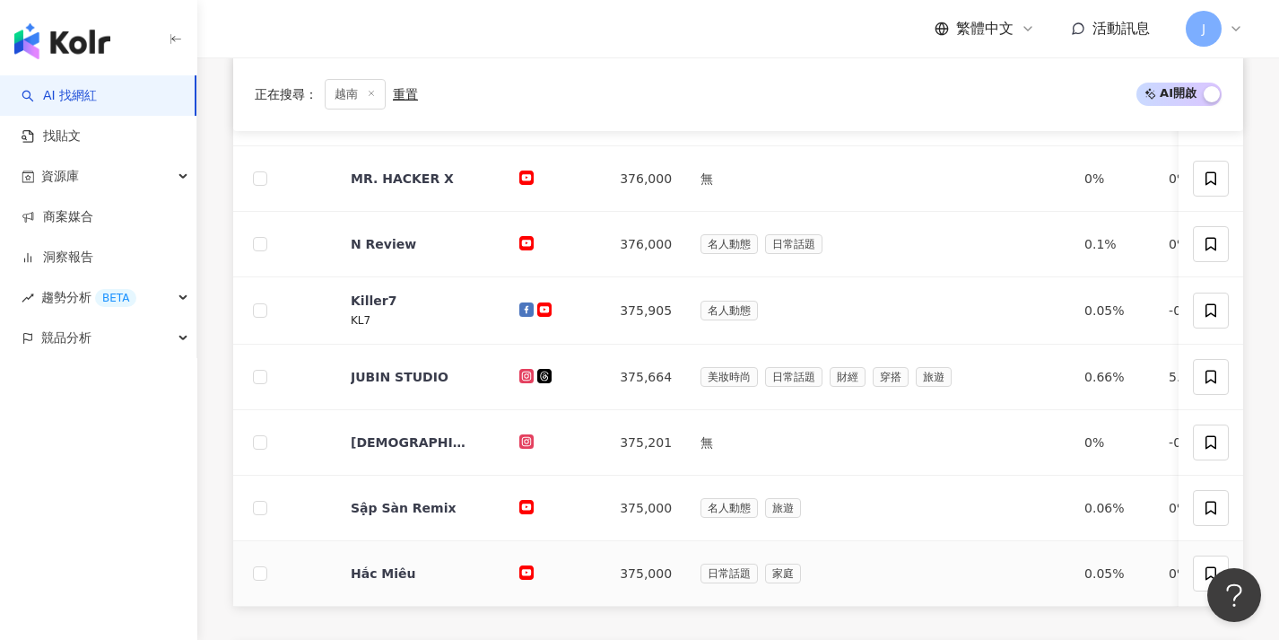
scroll to position [936, 0]
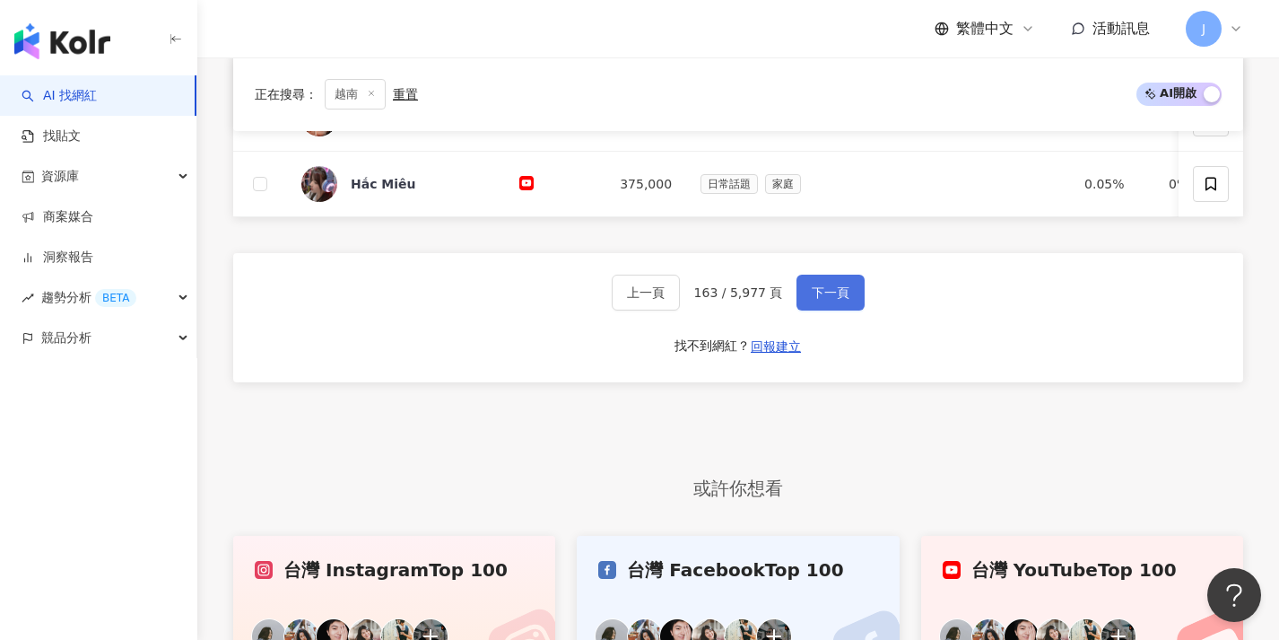
click at [827, 300] on span "下一頁" at bounding box center [831, 292] width 38 height 14
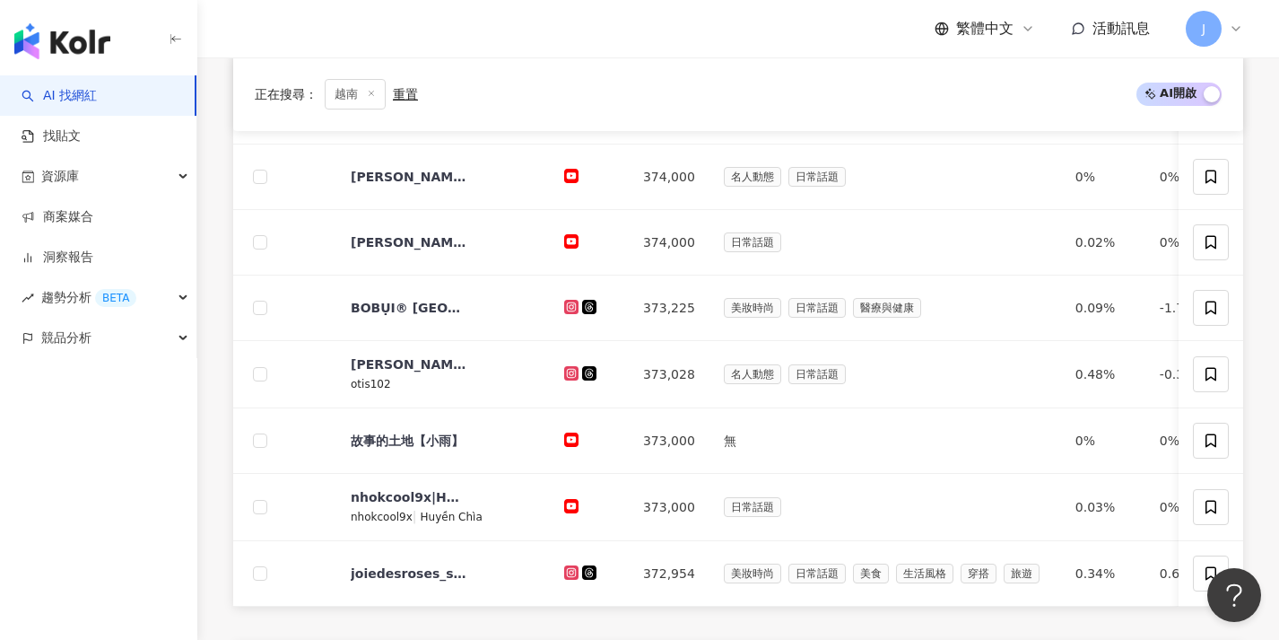
scroll to position [704, 0]
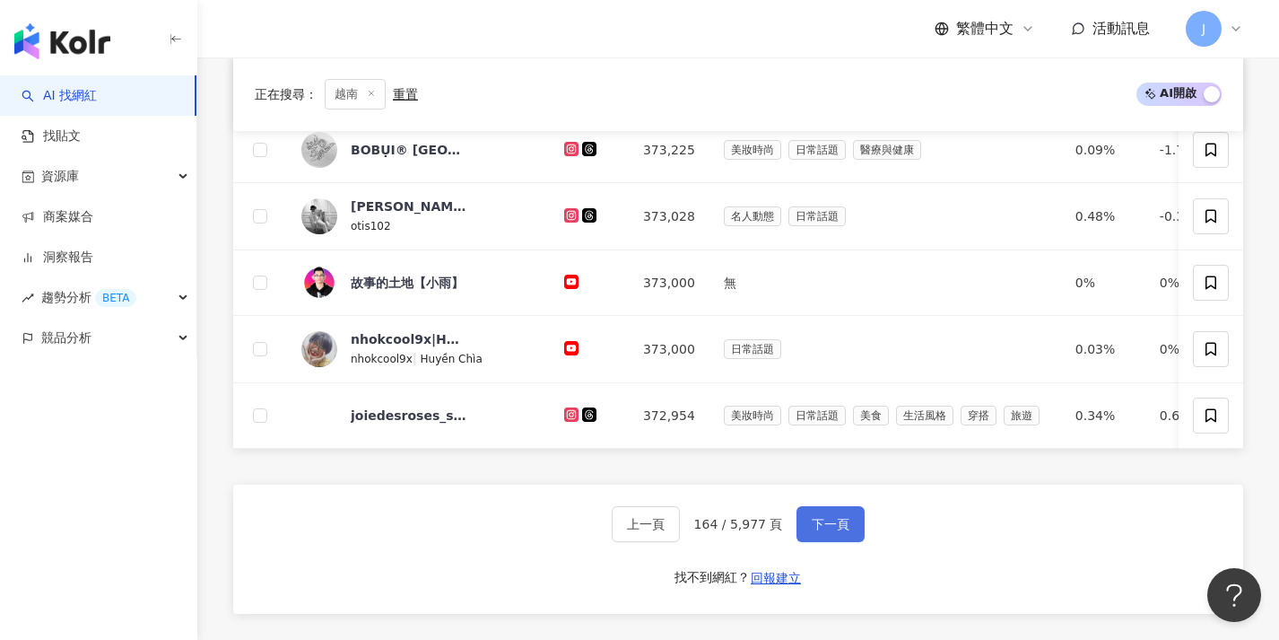
click at [841, 531] on span "下一頁" at bounding box center [831, 524] width 38 height 14
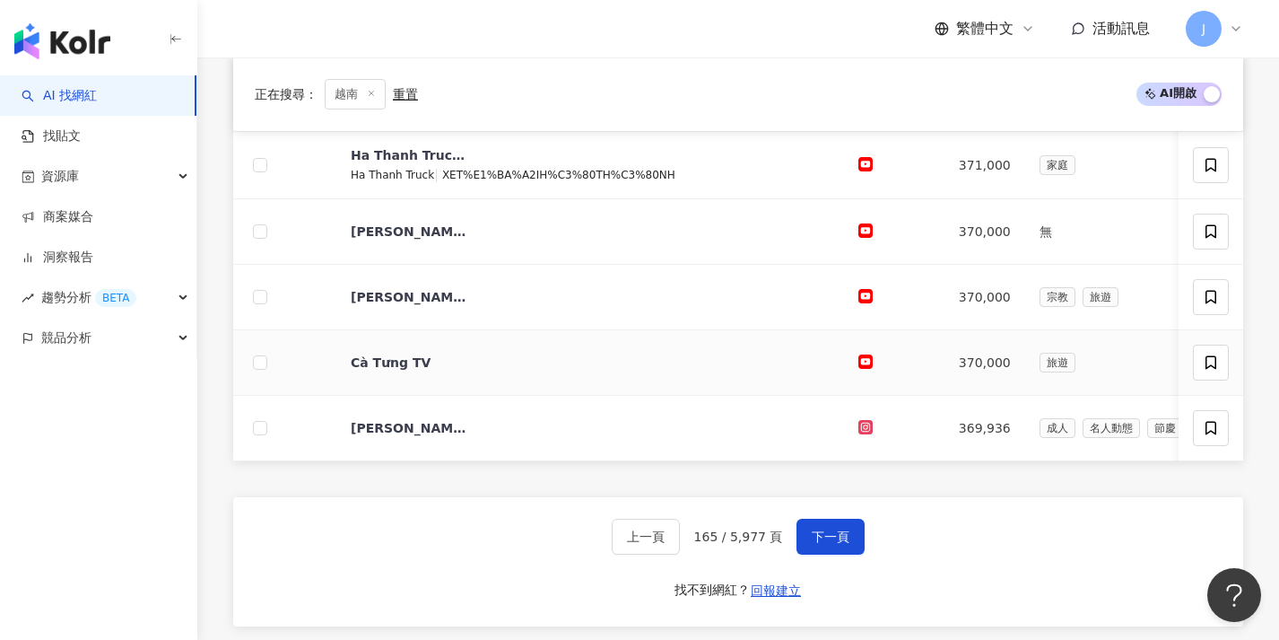
scroll to position [802, 0]
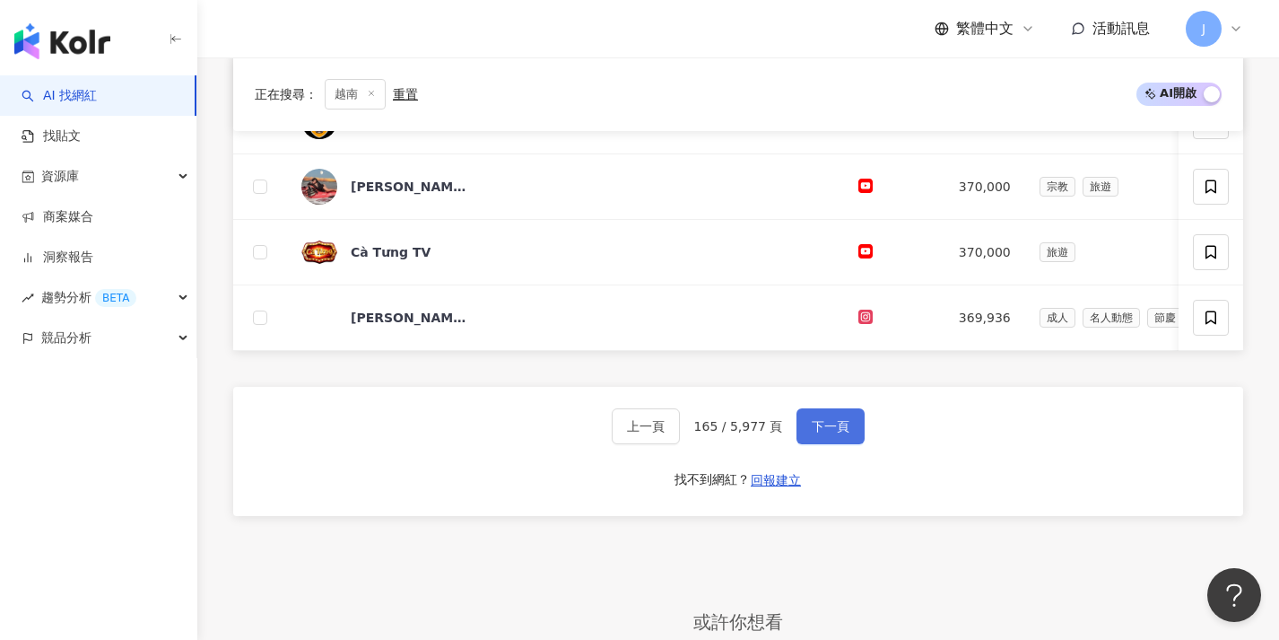
click at [840, 433] on span "下一頁" at bounding box center [831, 426] width 38 height 14
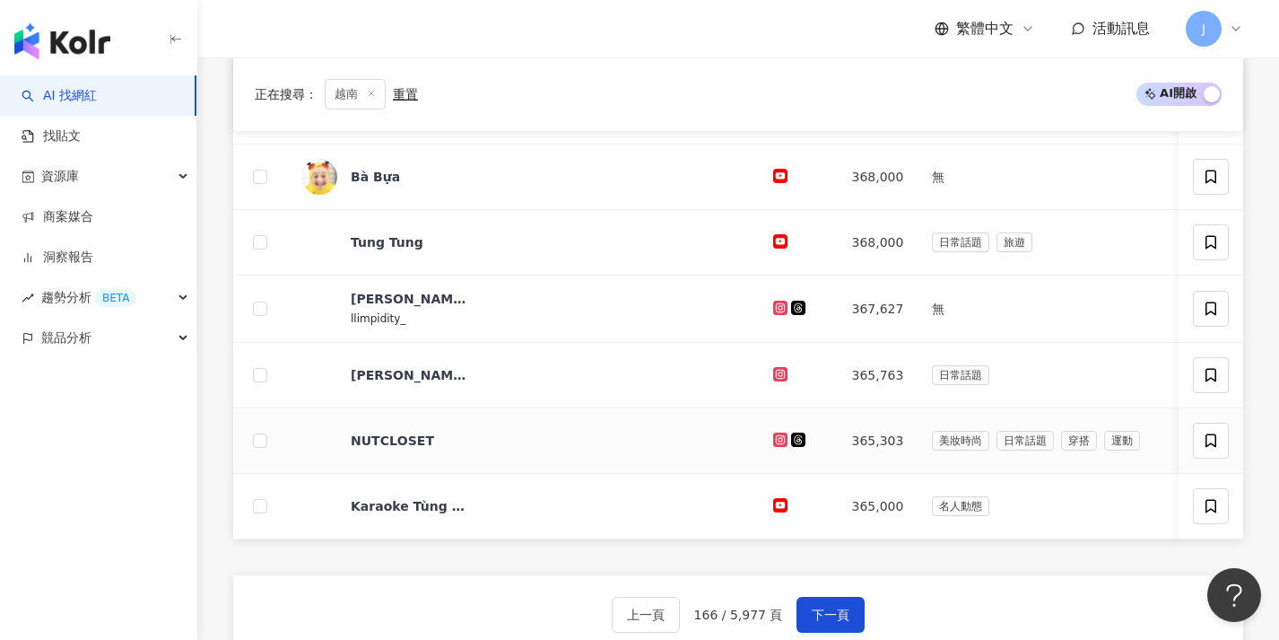
scroll to position [791, 0]
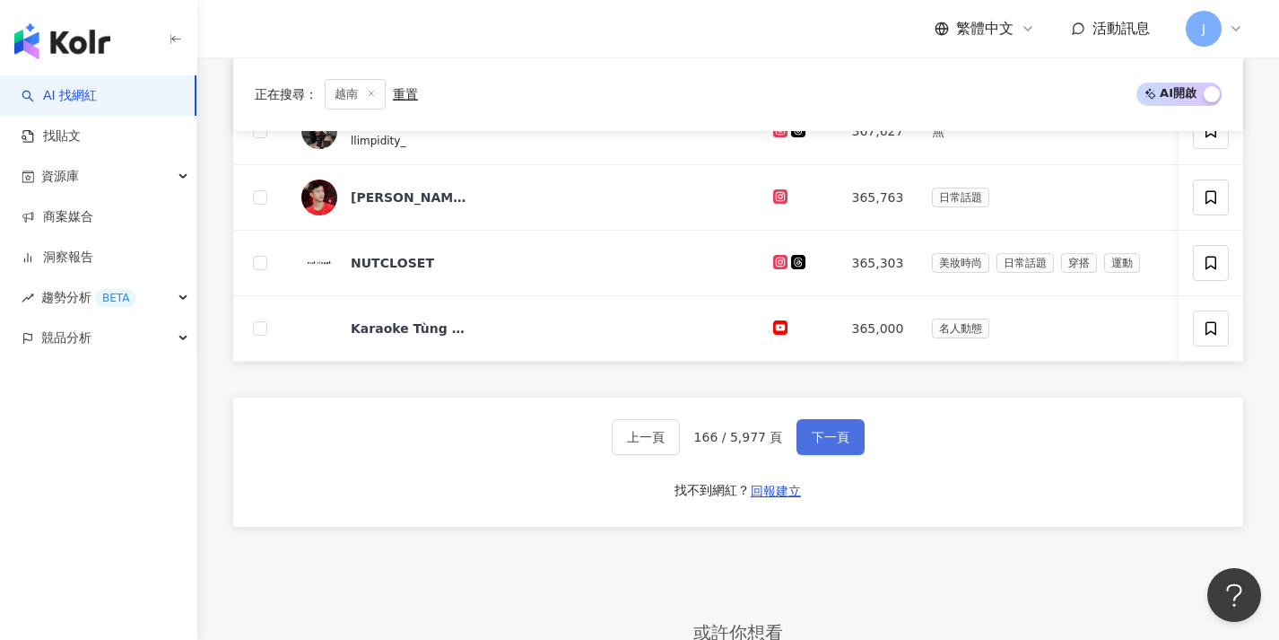
click at [834, 443] on span "下一頁" at bounding box center [831, 437] width 38 height 14
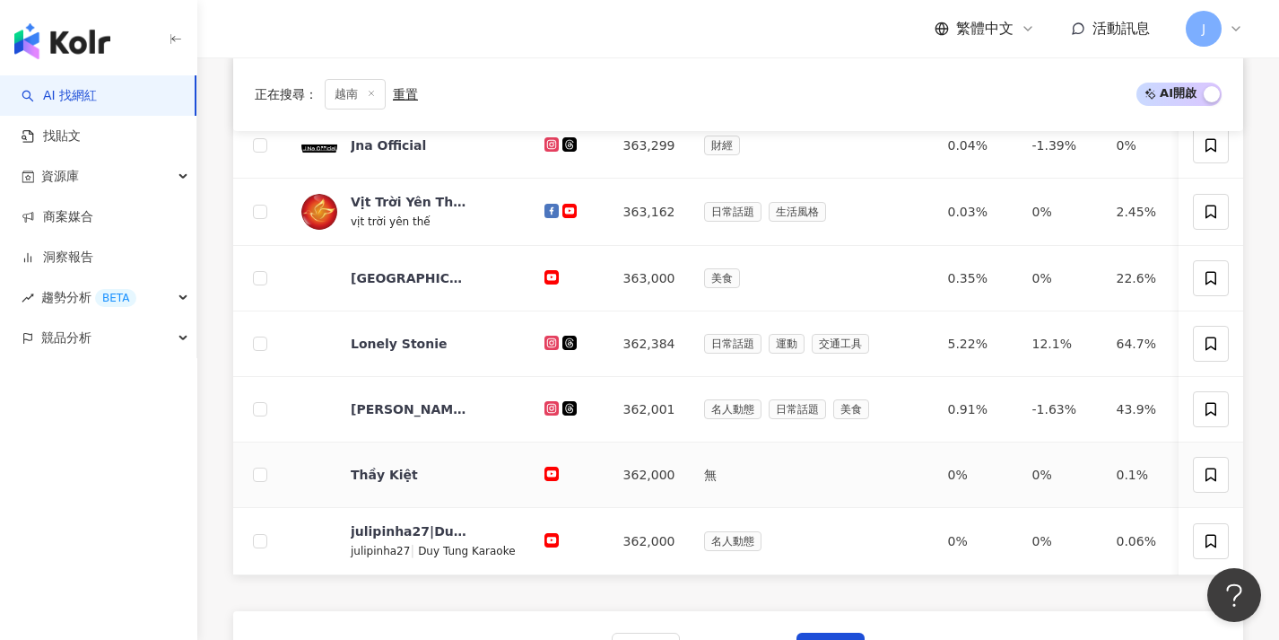
scroll to position [704, 0]
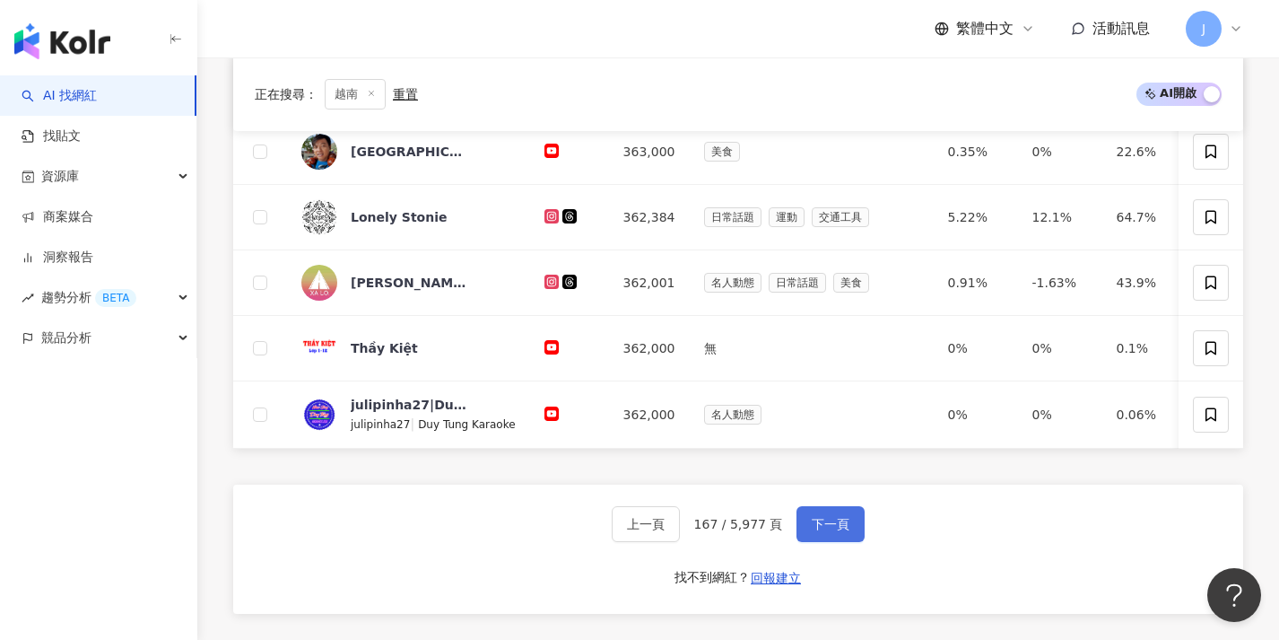
click at [835, 529] on span "下一頁" at bounding box center [831, 524] width 38 height 14
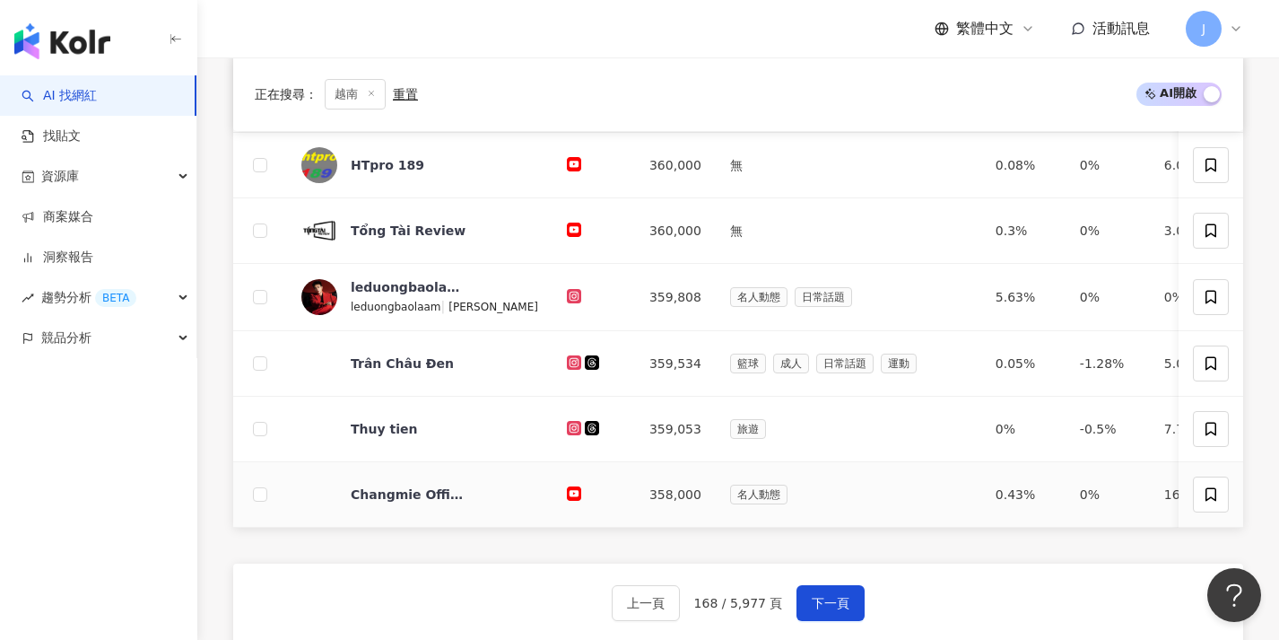
scroll to position [762, 0]
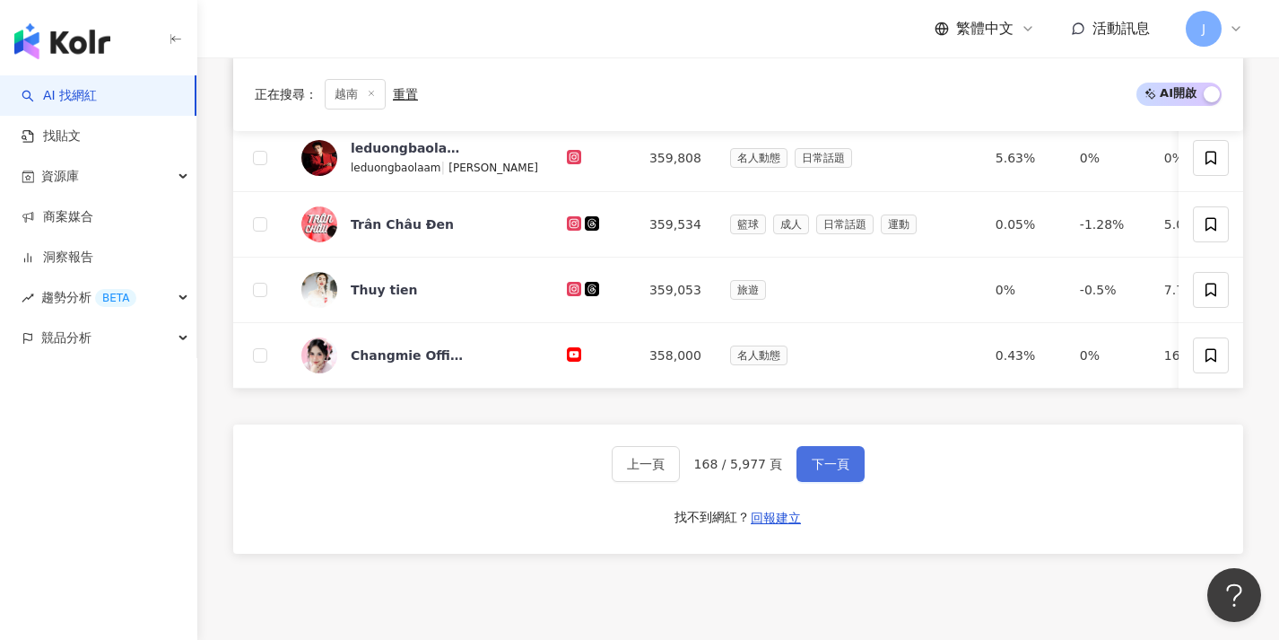
click at [845, 471] on span "下一頁" at bounding box center [831, 464] width 38 height 14
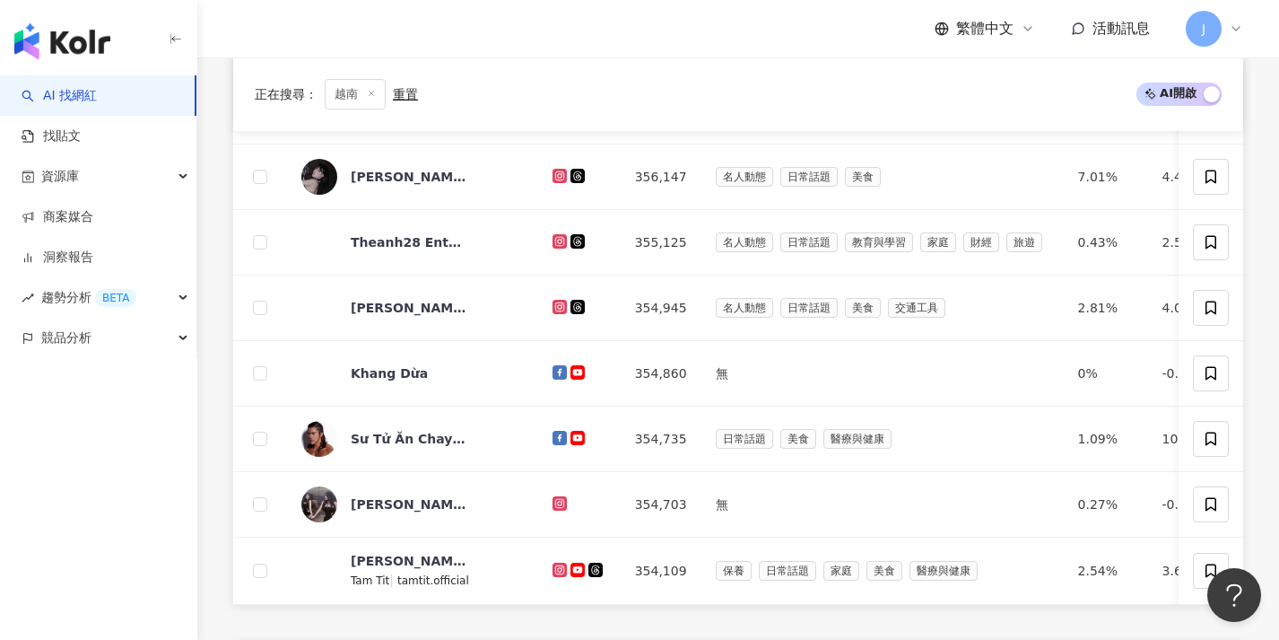
scroll to position [648, 0]
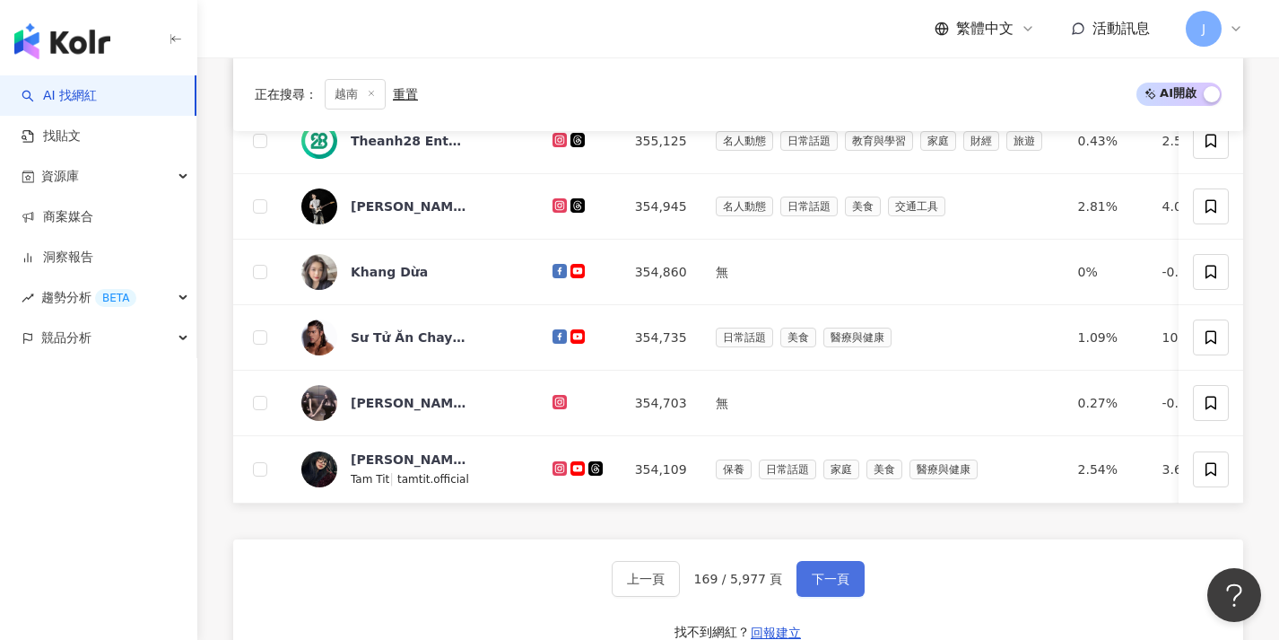
click at [844, 586] on span "下一頁" at bounding box center [831, 578] width 38 height 14
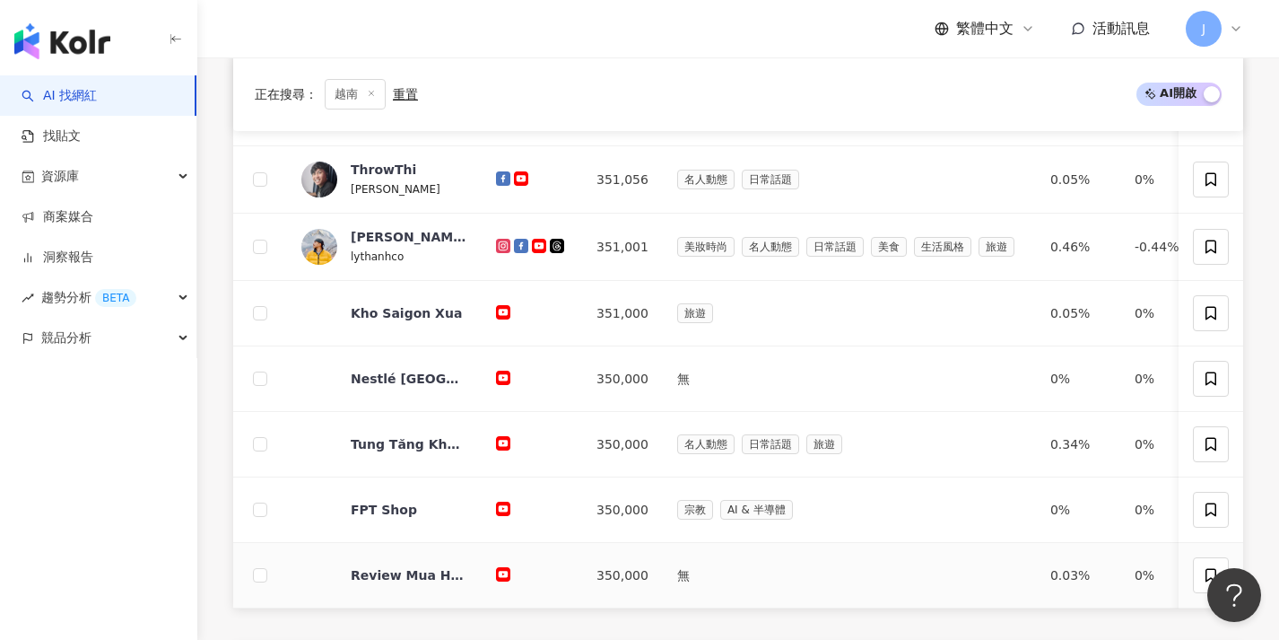
scroll to position [644, 0]
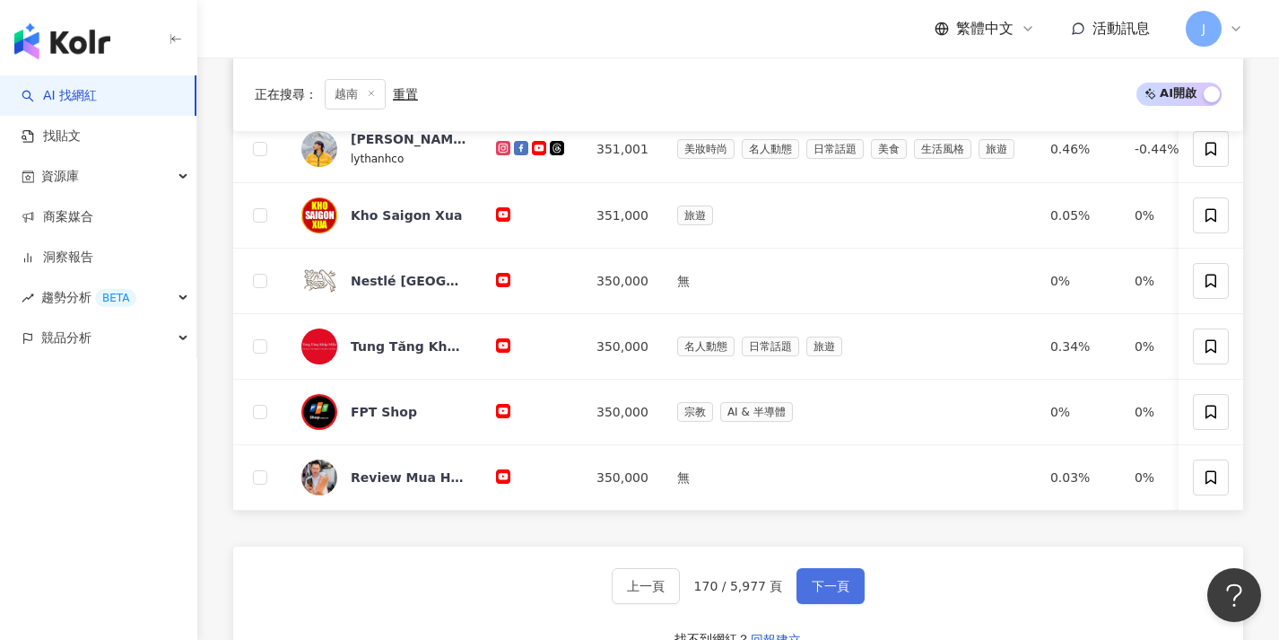
click at [840, 591] on span "下一頁" at bounding box center [831, 586] width 38 height 14
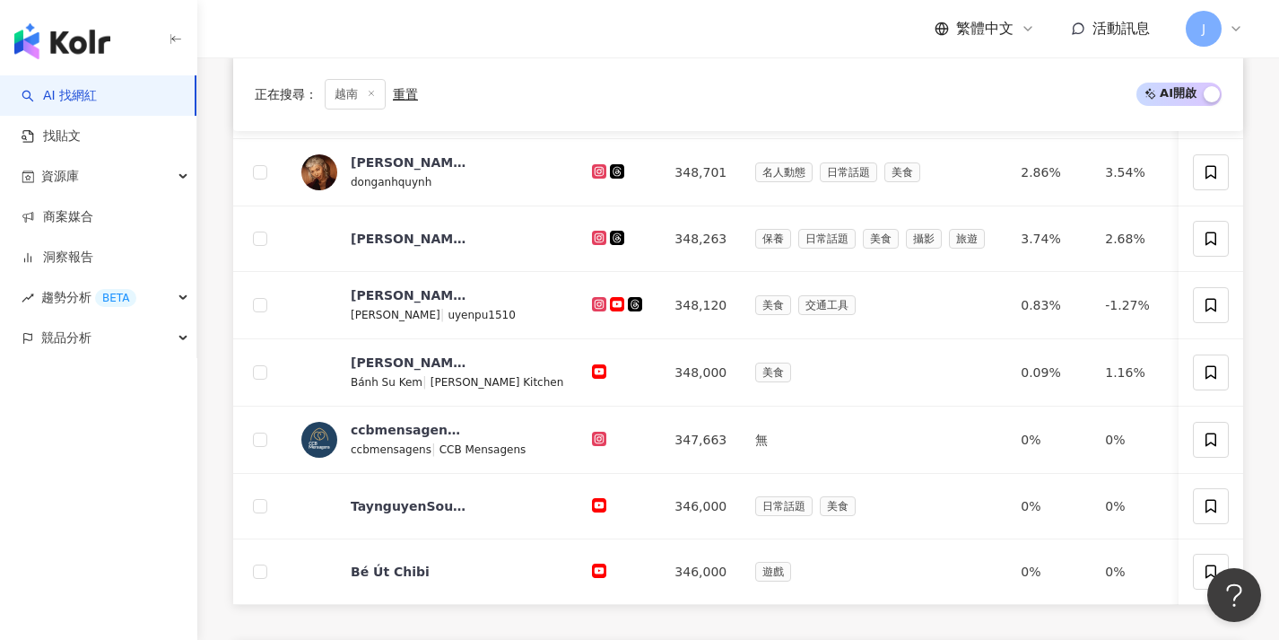
scroll to position [670, 0]
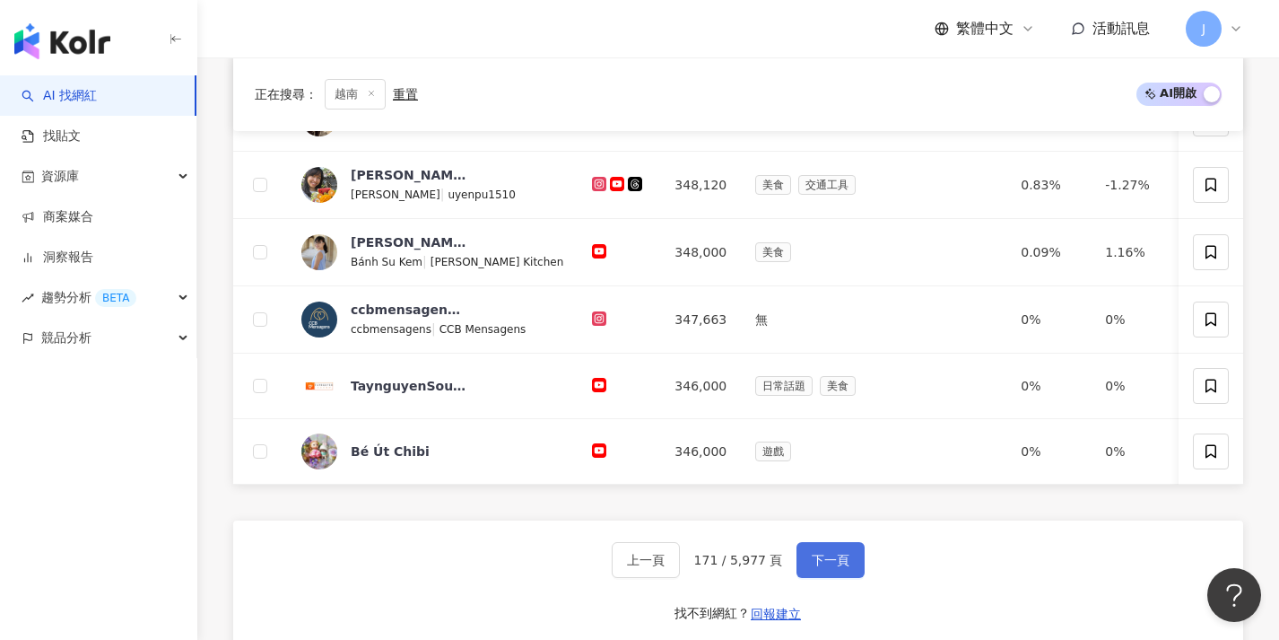
click at [840, 567] on span "下一頁" at bounding box center [831, 560] width 38 height 14
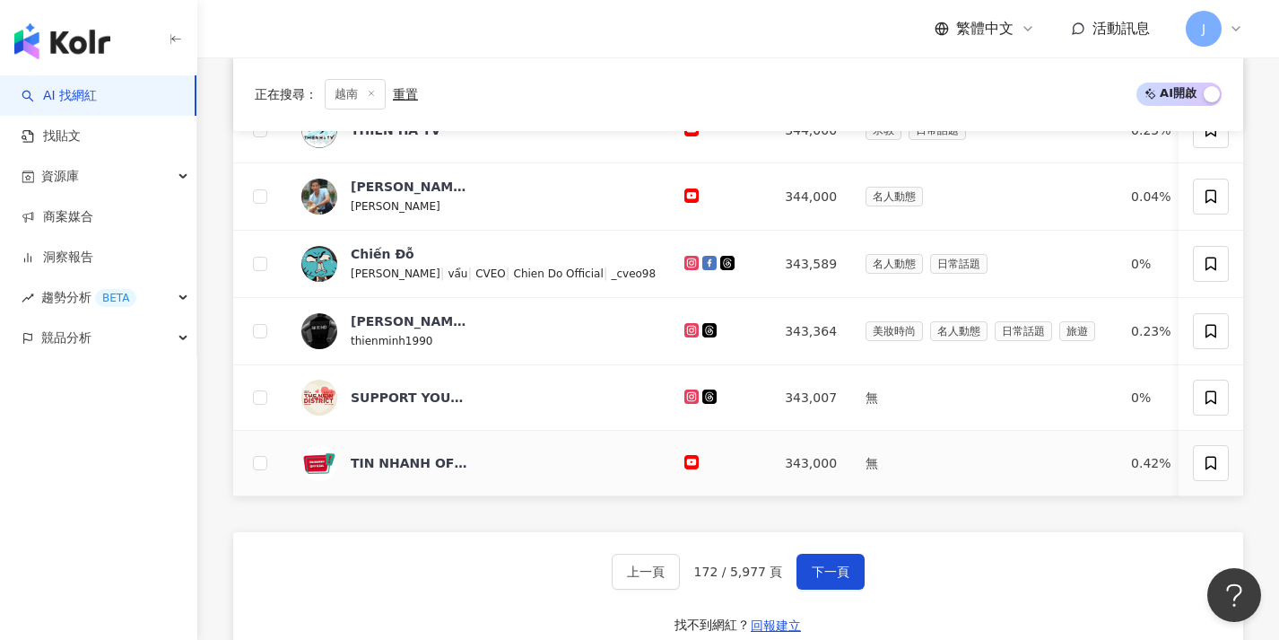
scroll to position [823, 0]
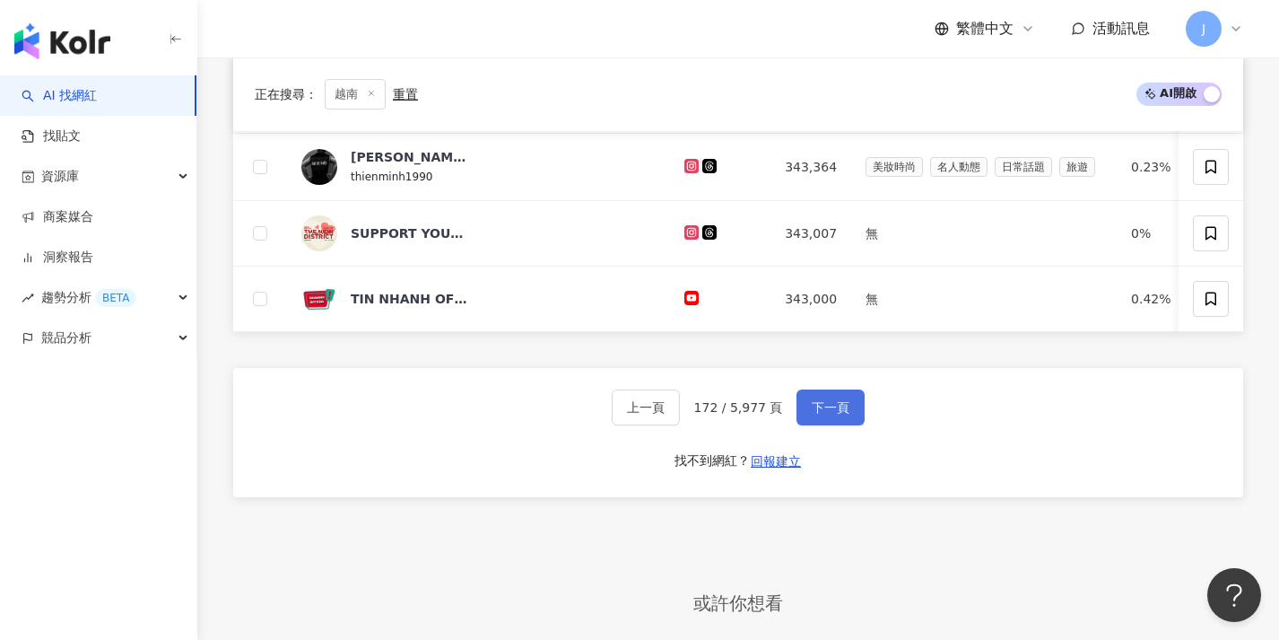
click at [840, 414] on span "下一頁" at bounding box center [831, 407] width 38 height 14
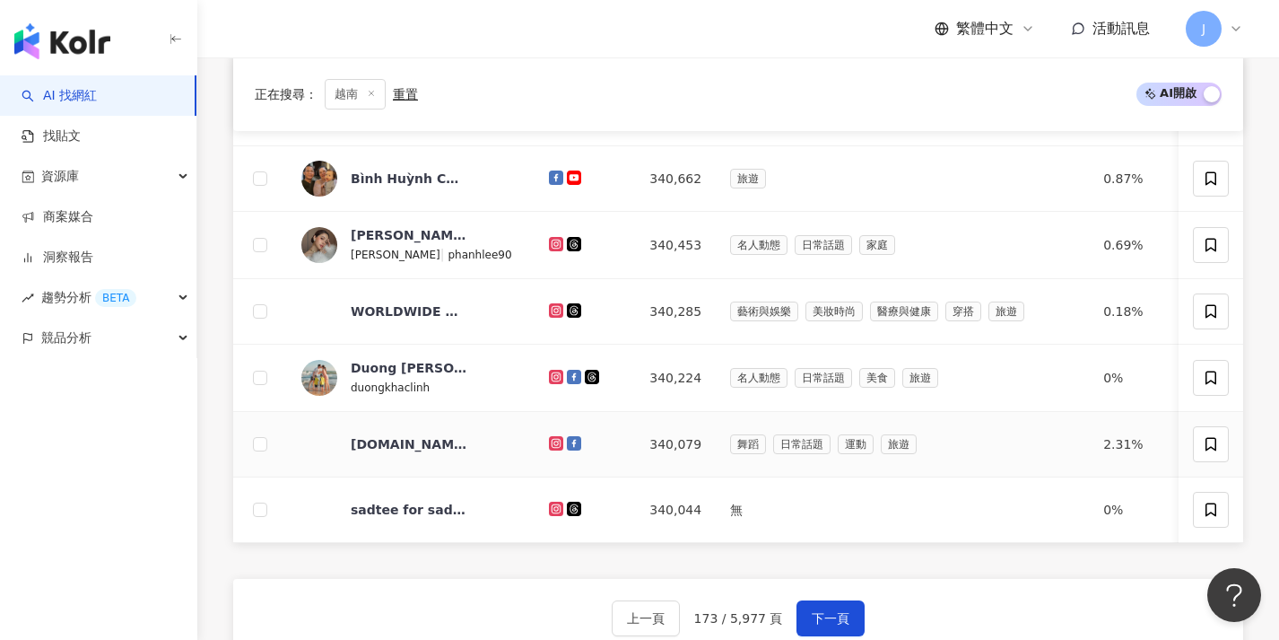
scroll to position [791, 0]
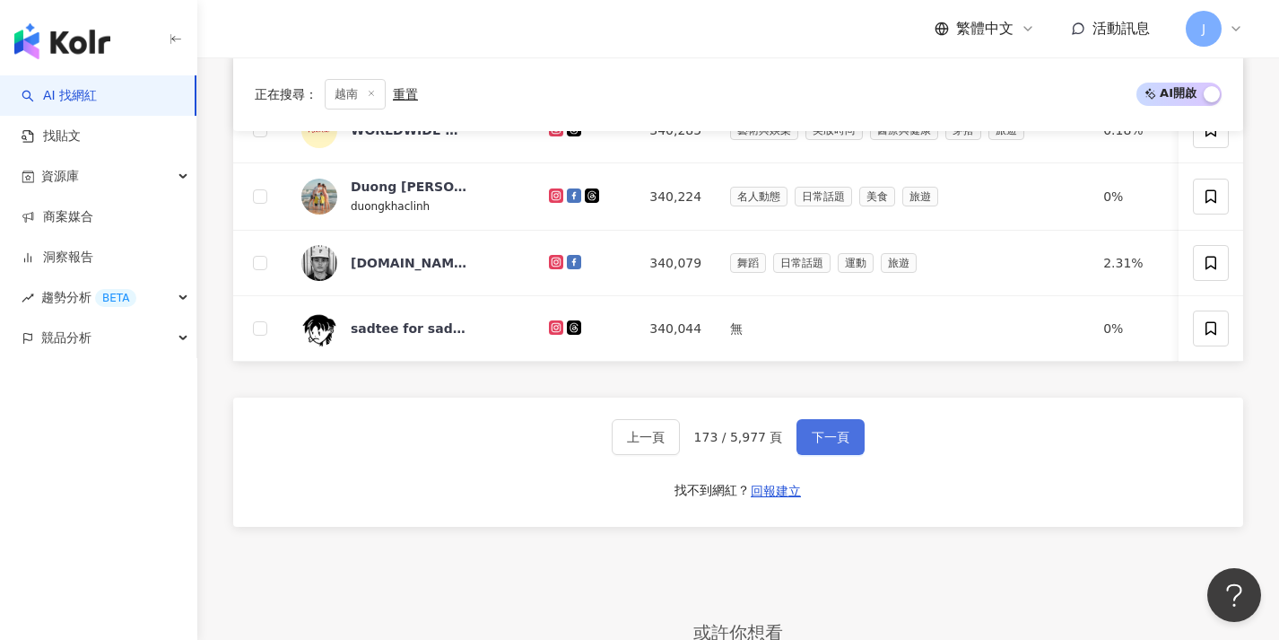
click at [829, 444] on span "下一頁" at bounding box center [831, 437] width 38 height 14
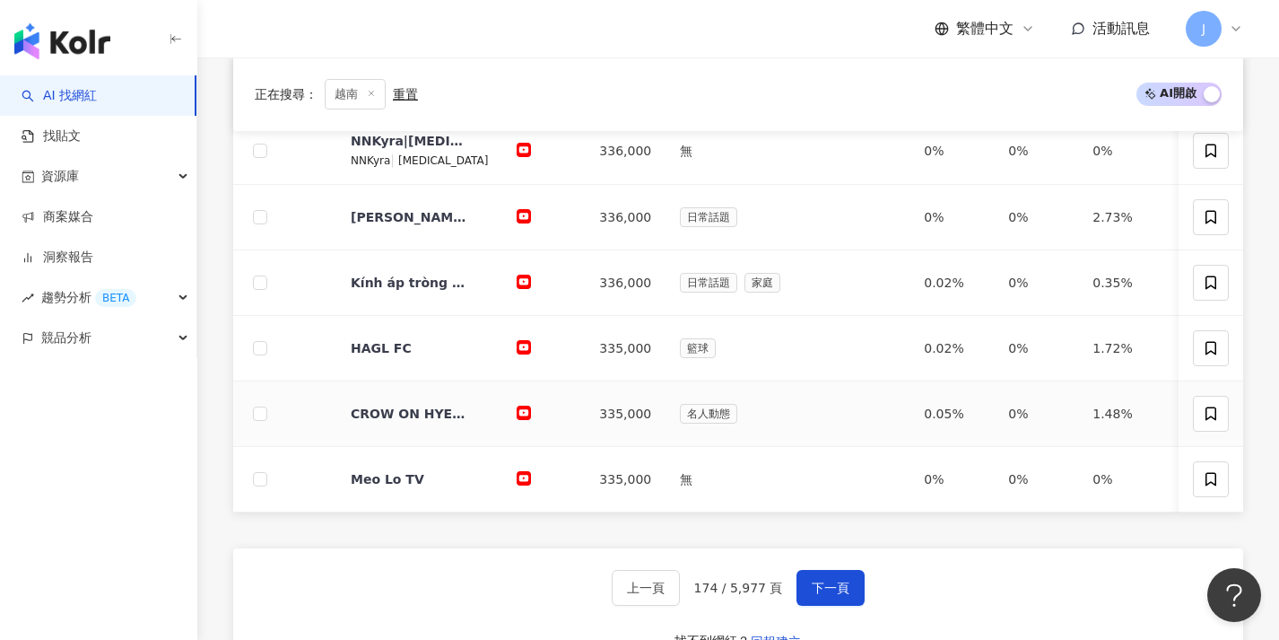
scroll to position [670, 0]
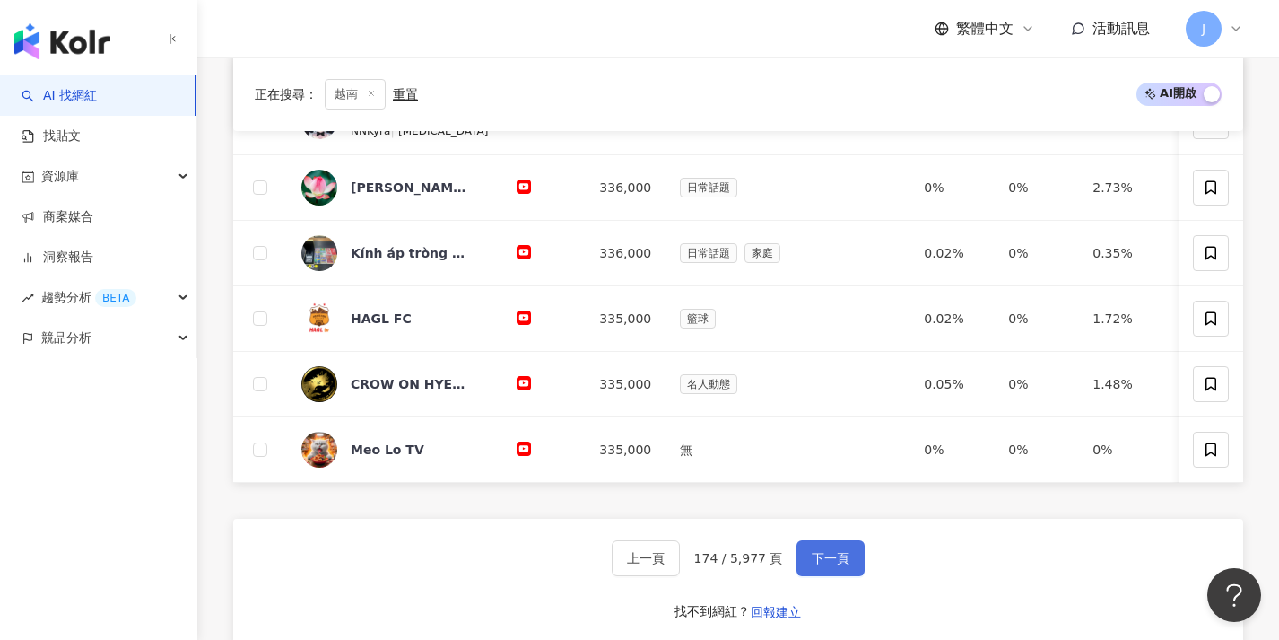
click at [832, 565] on span "下一頁" at bounding box center [831, 558] width 38 height 14
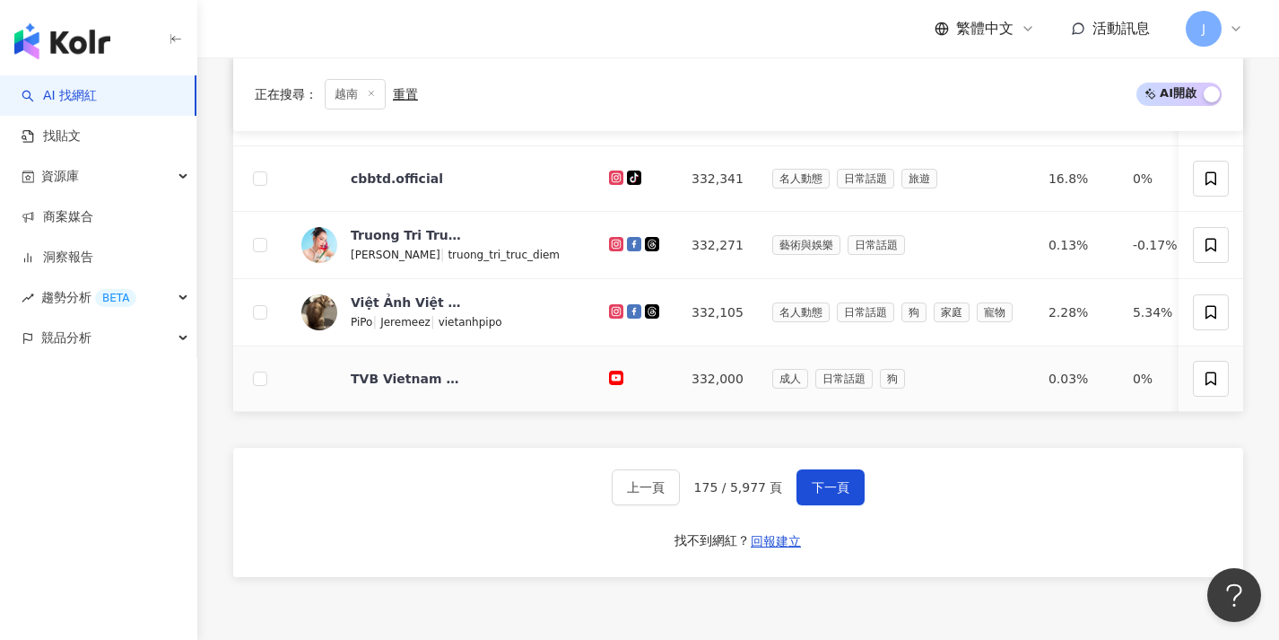
scroll to position [867, 0]
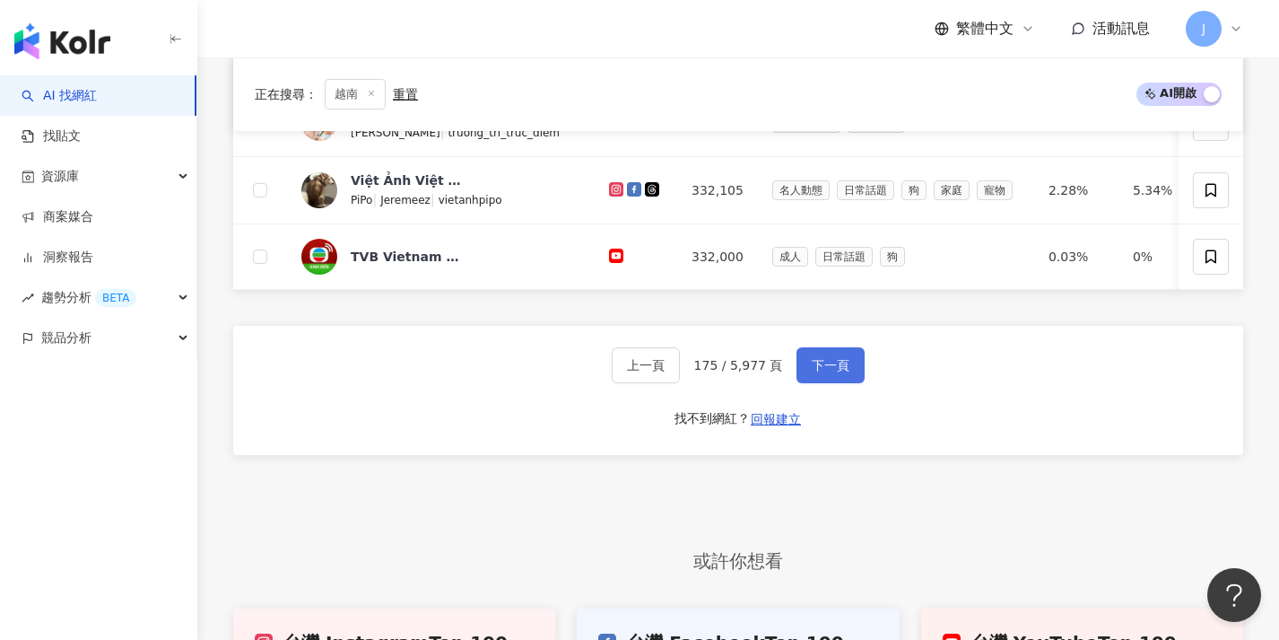
click at [851, 383] on button "下一頁" at bounding box center [831, 365] width 68 height 36
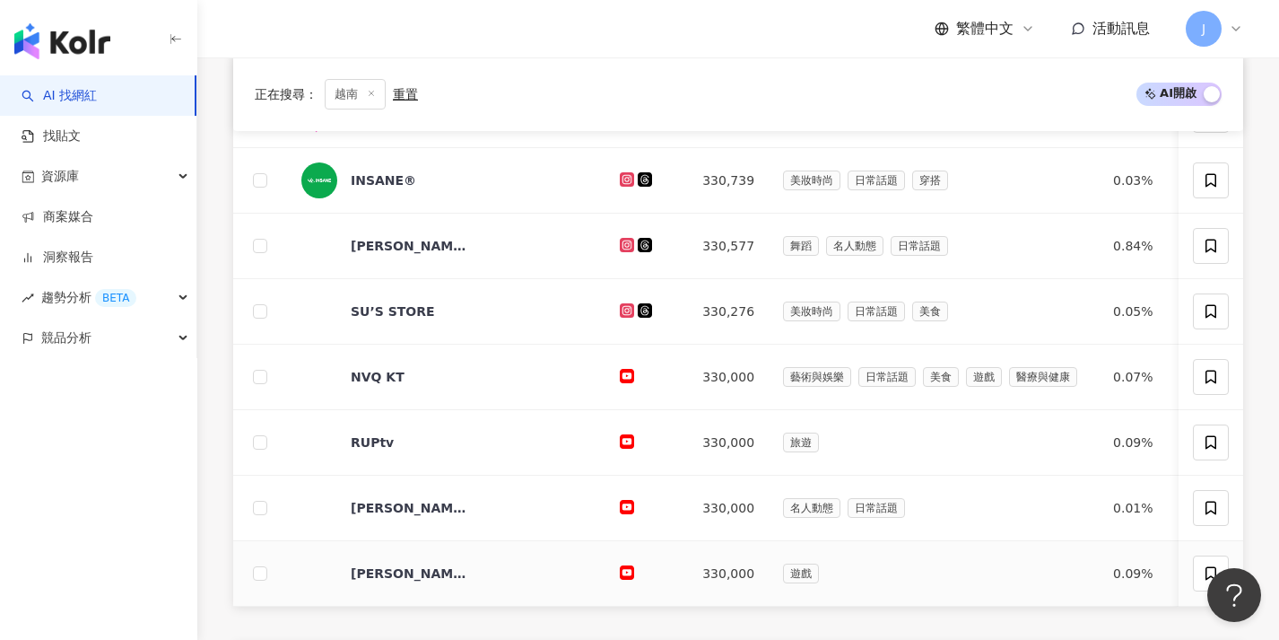
scroll to position [751, 0]
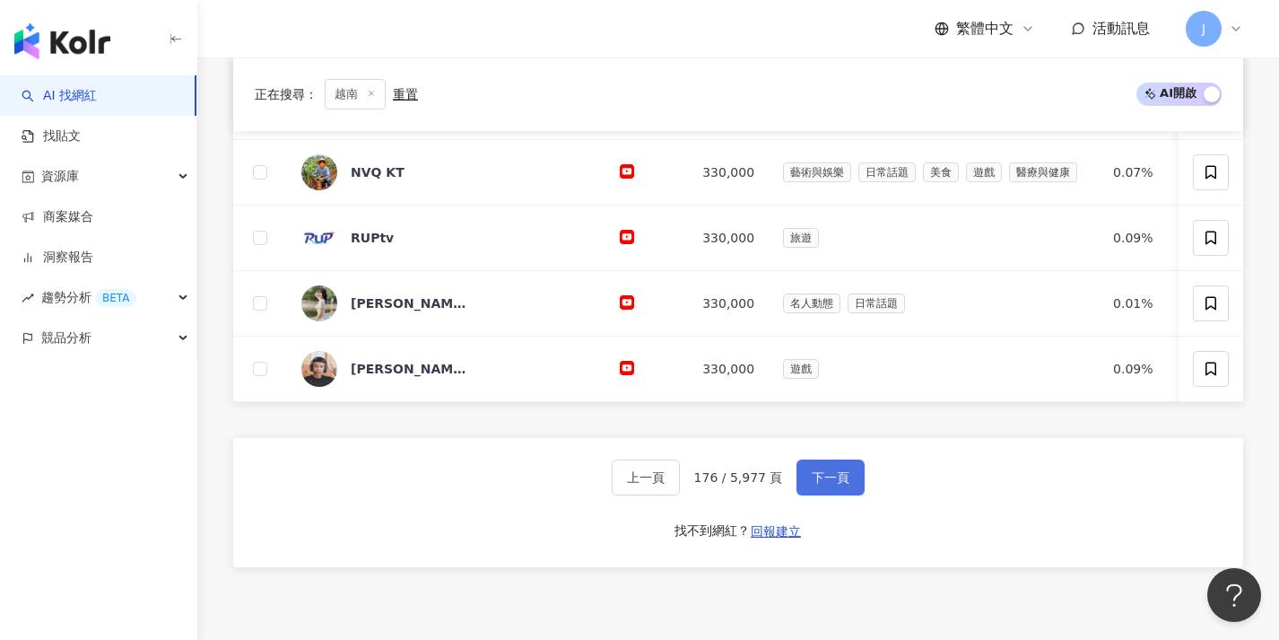
click at [843, 484] on span "下一頁" at bounding box center [831, 477] width 38 height 14
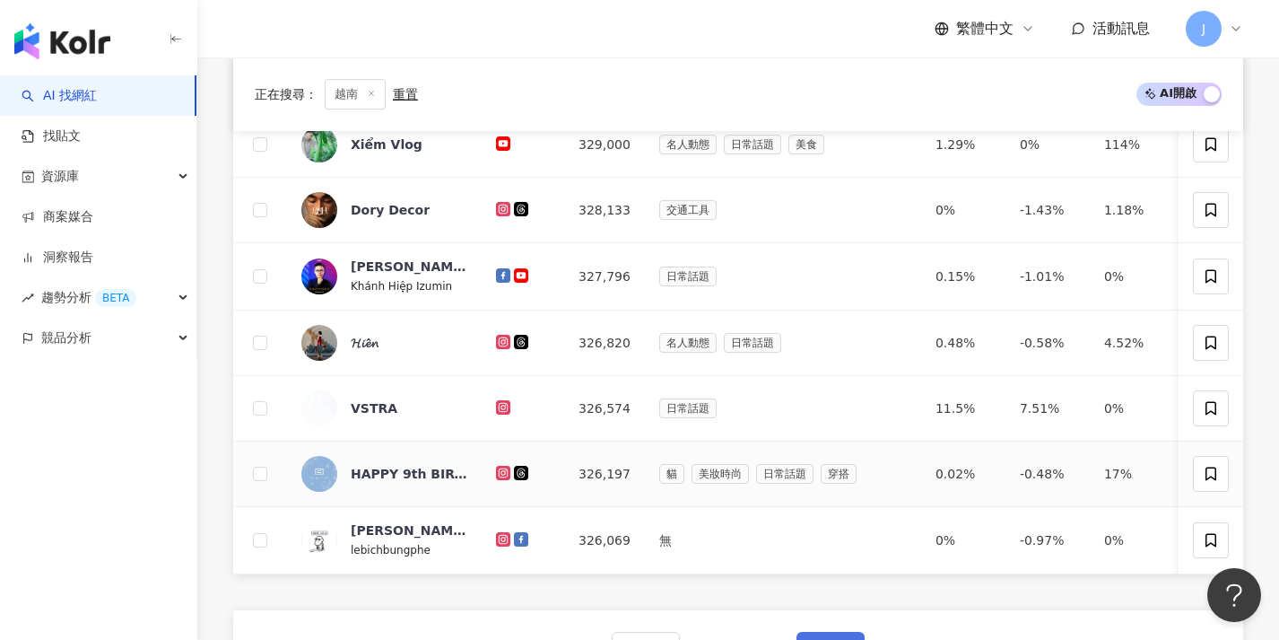
scroll to position [655, 0]
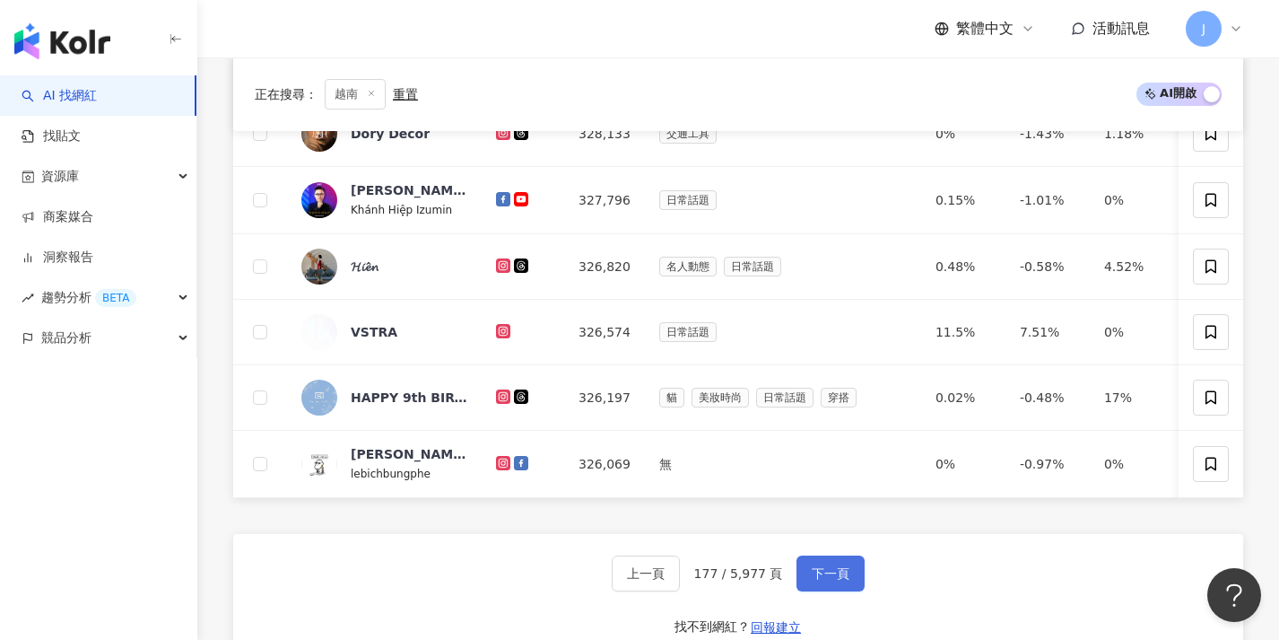
click at [838, 580] on span "下一頁" at bounding box center [831, 573] width 38 height 14
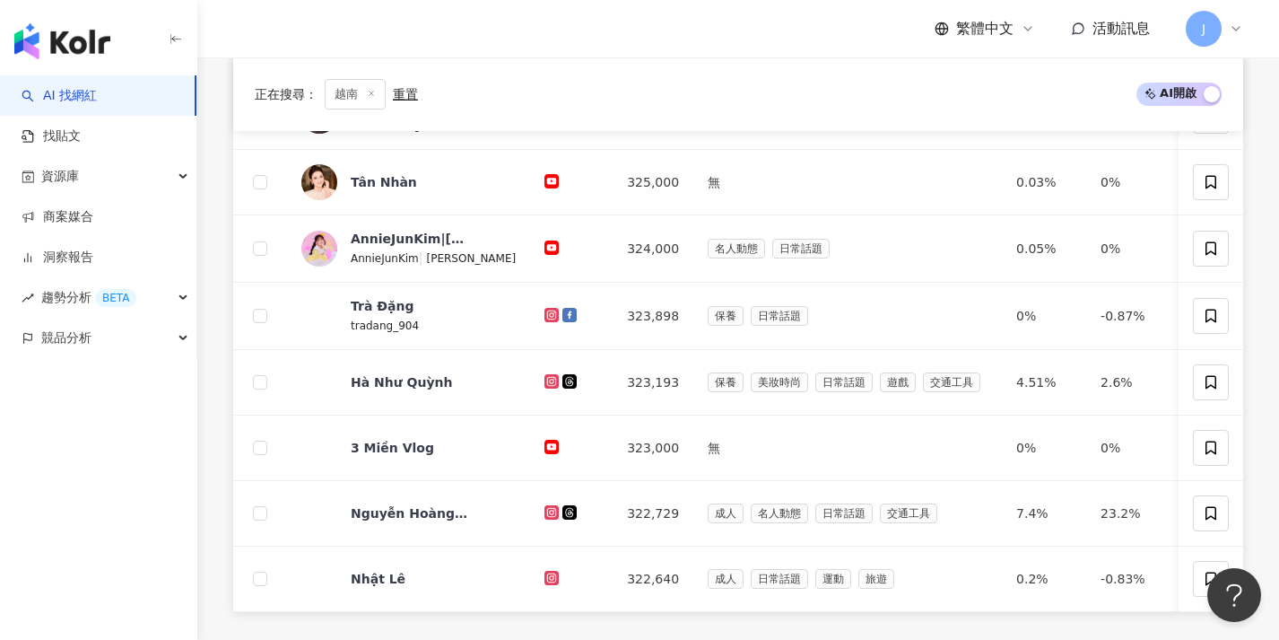
scroll to position [625, 0]
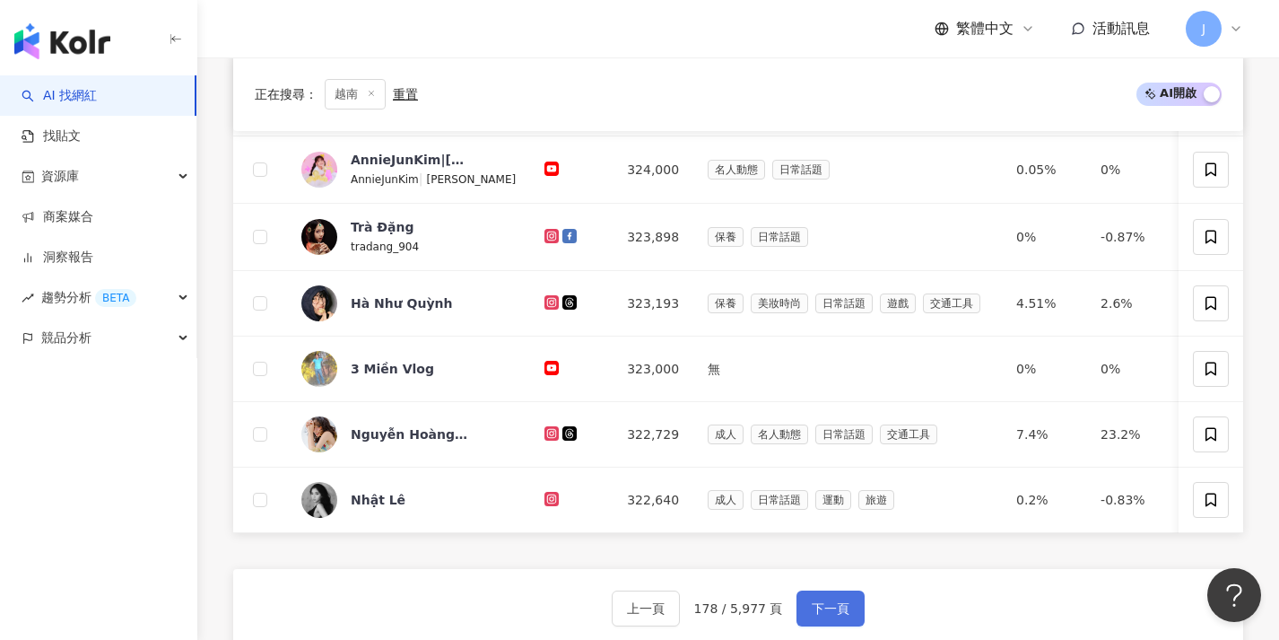
click at [842, 603] on button "下一頁" at bounding box center [831, 608] width 68 height 36
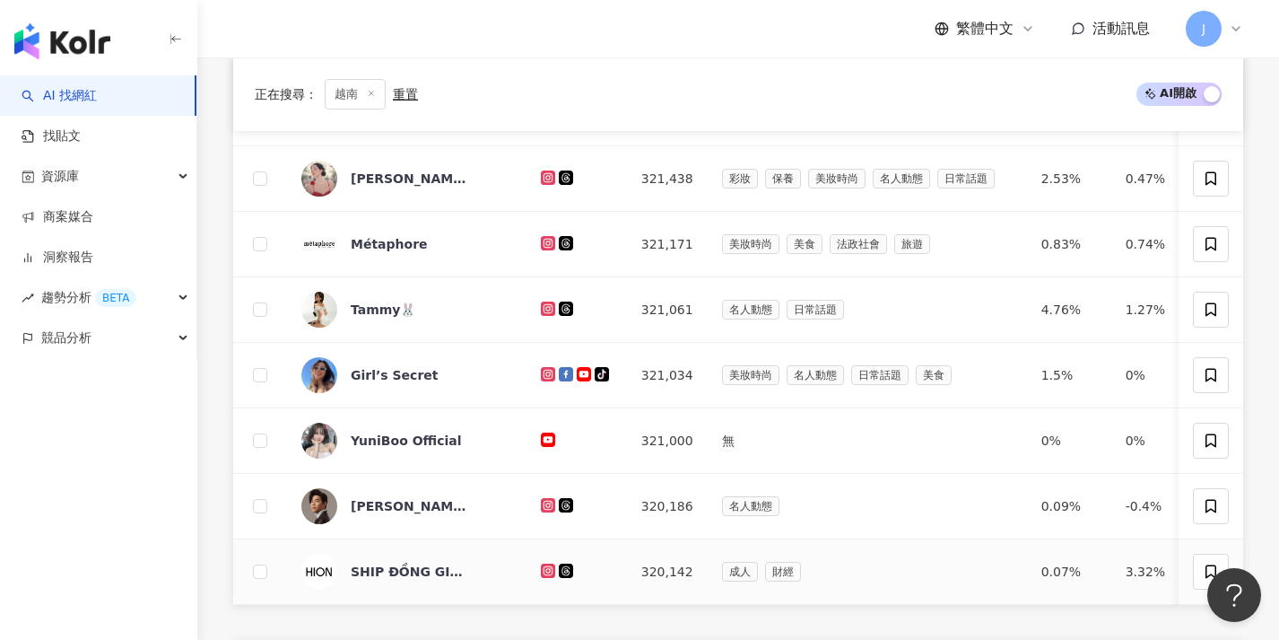
scroll to position [704, 0]
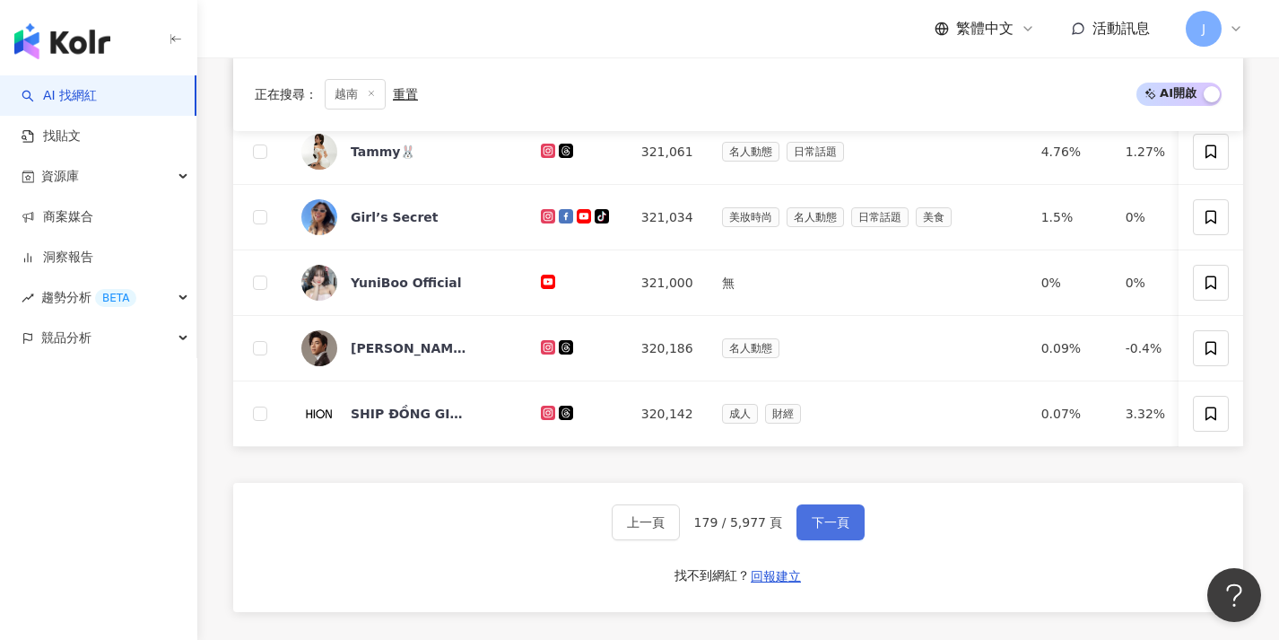
click at [843, 529] on span "下一頁" at bounding box center [831, 522] width 38 height 14
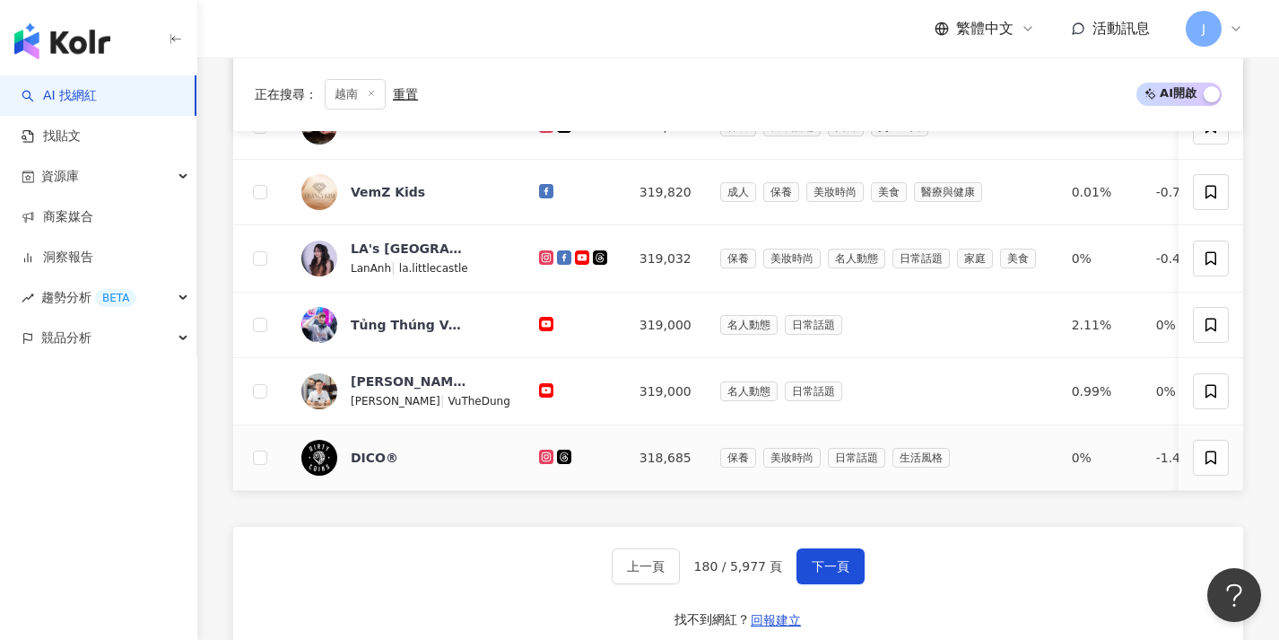
scroll to position [667, 0]
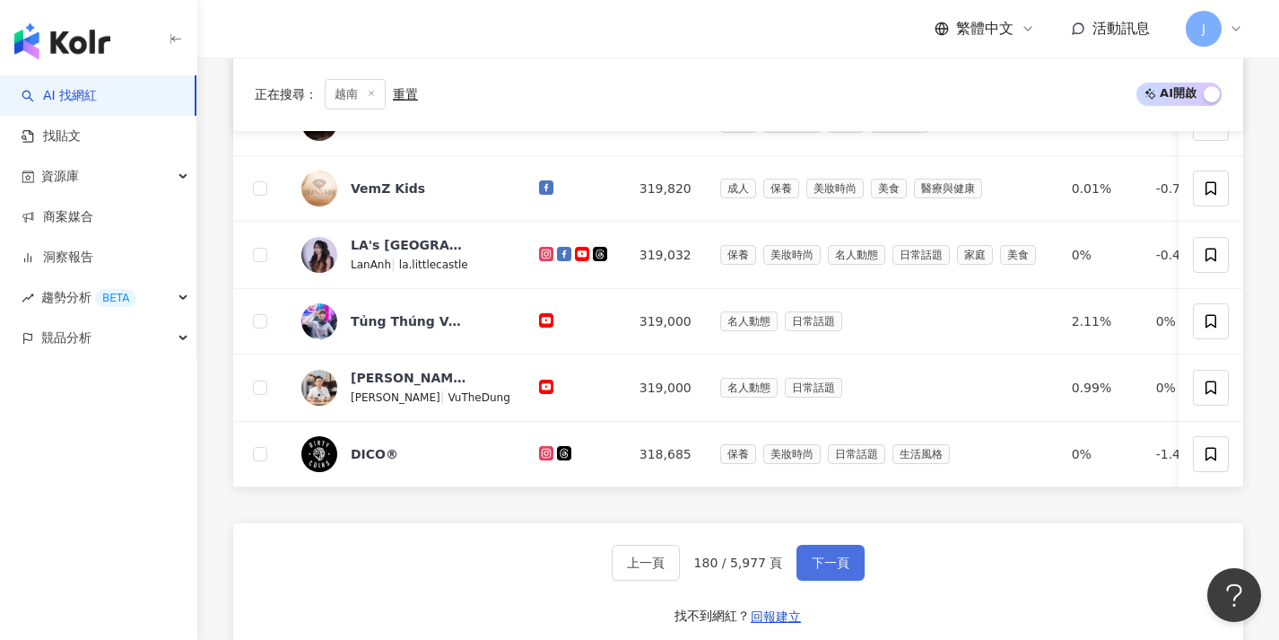
click at [845, 570] on span "下一頁" at bounding box center [831, 562] width 38 height 14
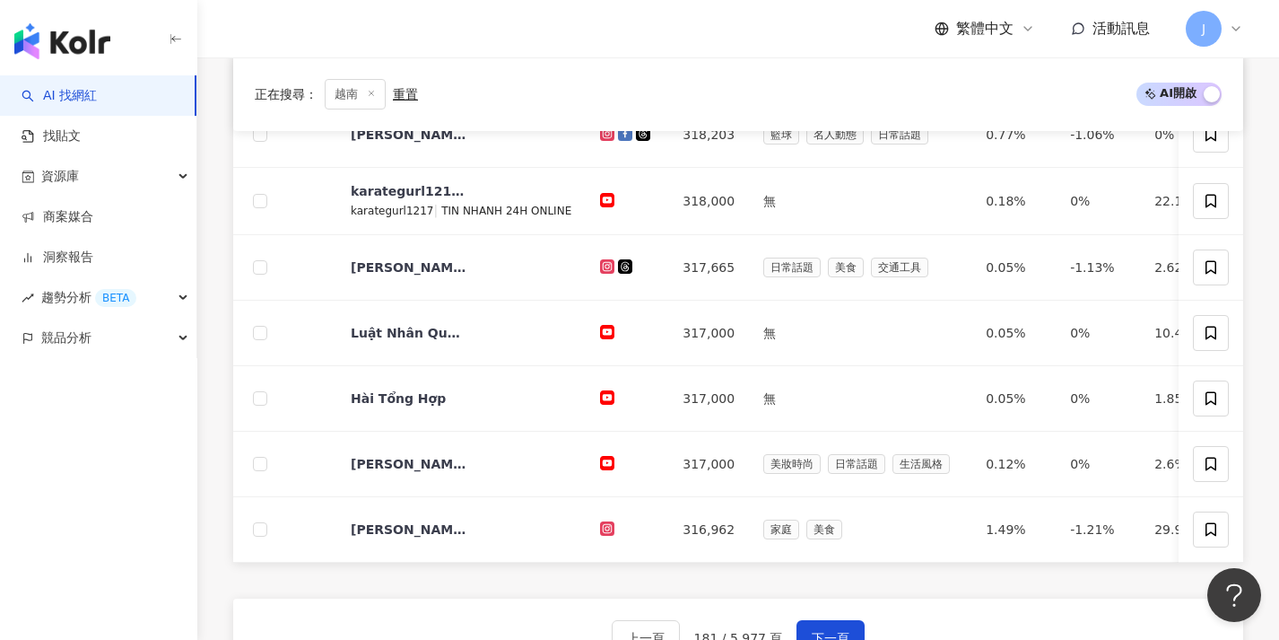
scroll to position [623, 0]
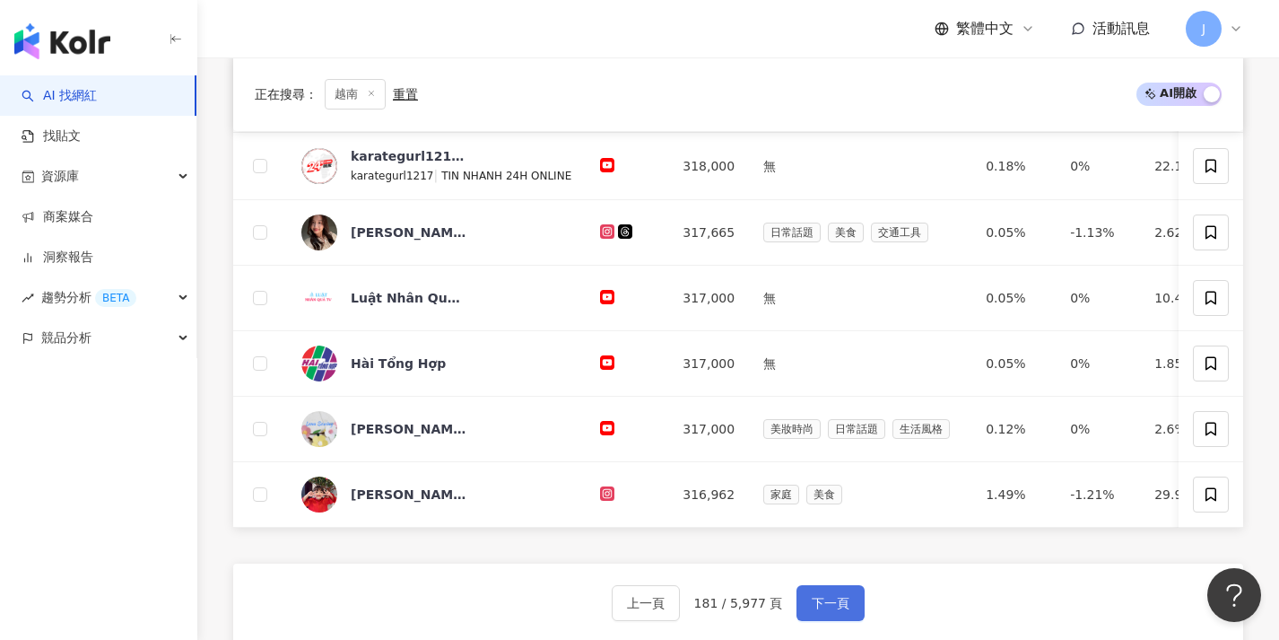
click at [844, 608] on span "下一頁" at bounding box center [831, 603] width 38 height 14
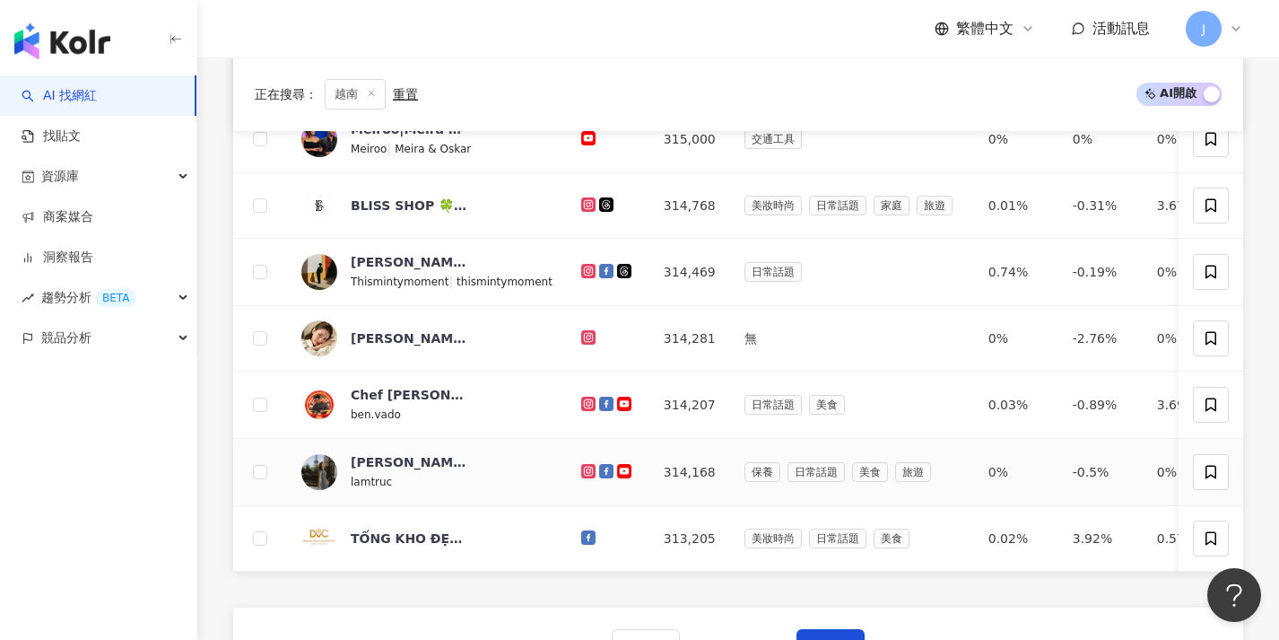
scroll to position [724, 0]
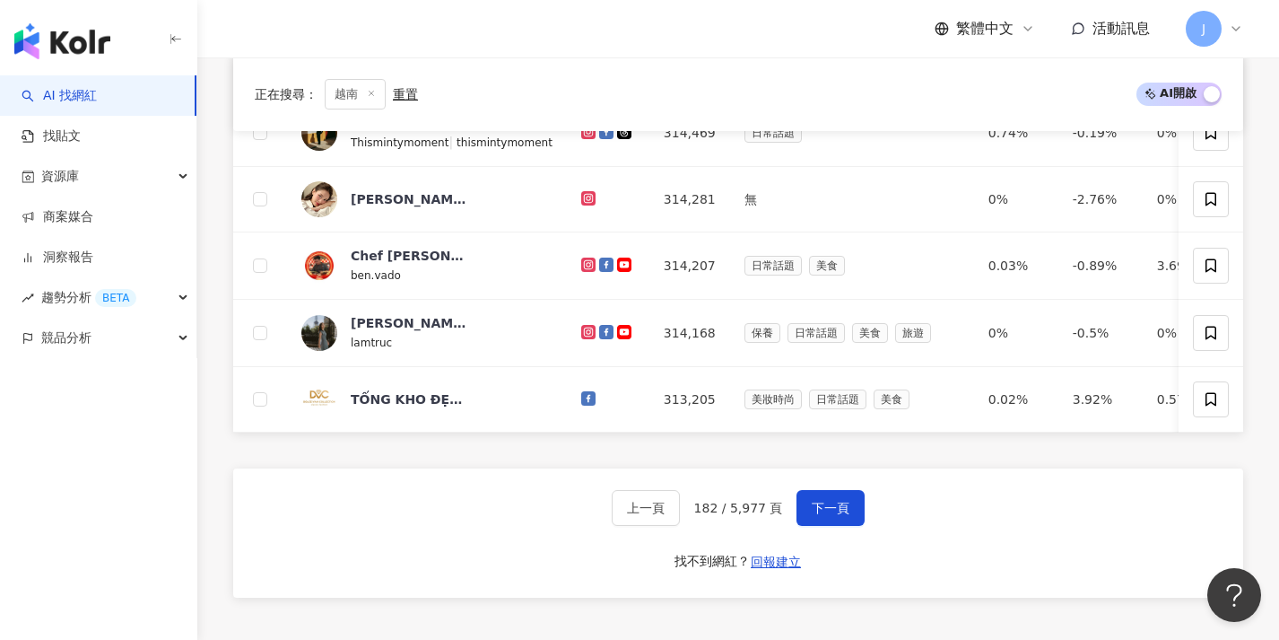
click at [779, 518] on div "上一頁 182 / 5,977 頁 下一頁" at bounding box center [739, 508] width 254 height 36
click at [831, 515] on span "下一頁" at bounding box center [831, 508] width 38 height 14
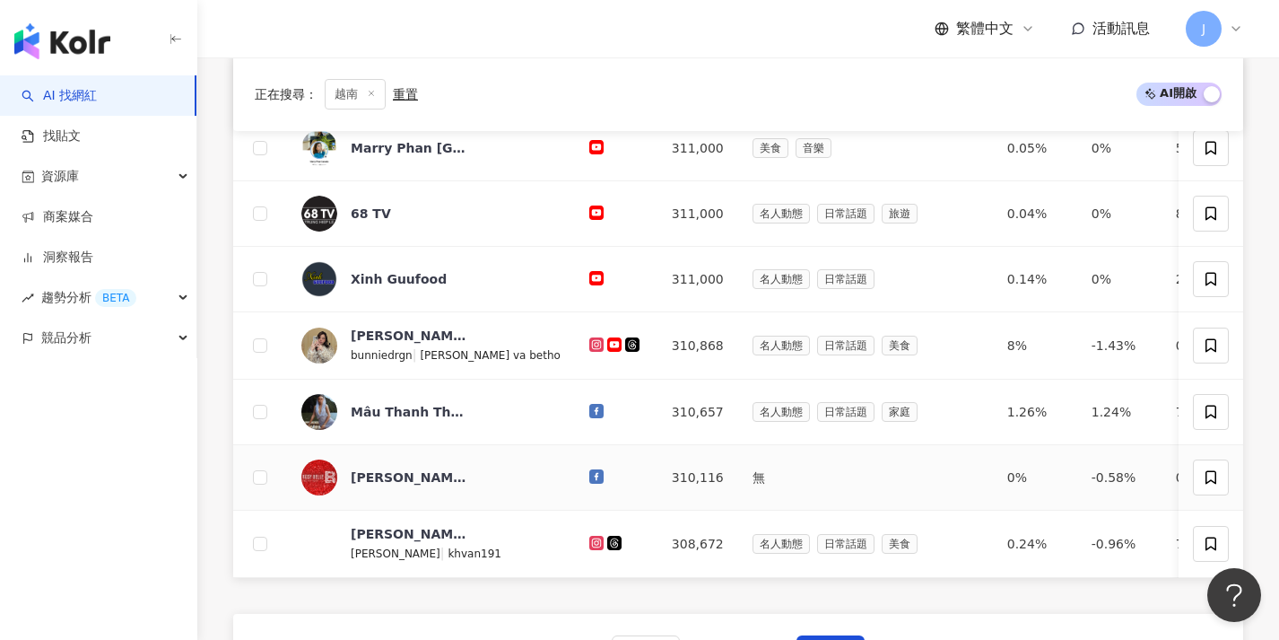
scroll to position [685, 0]
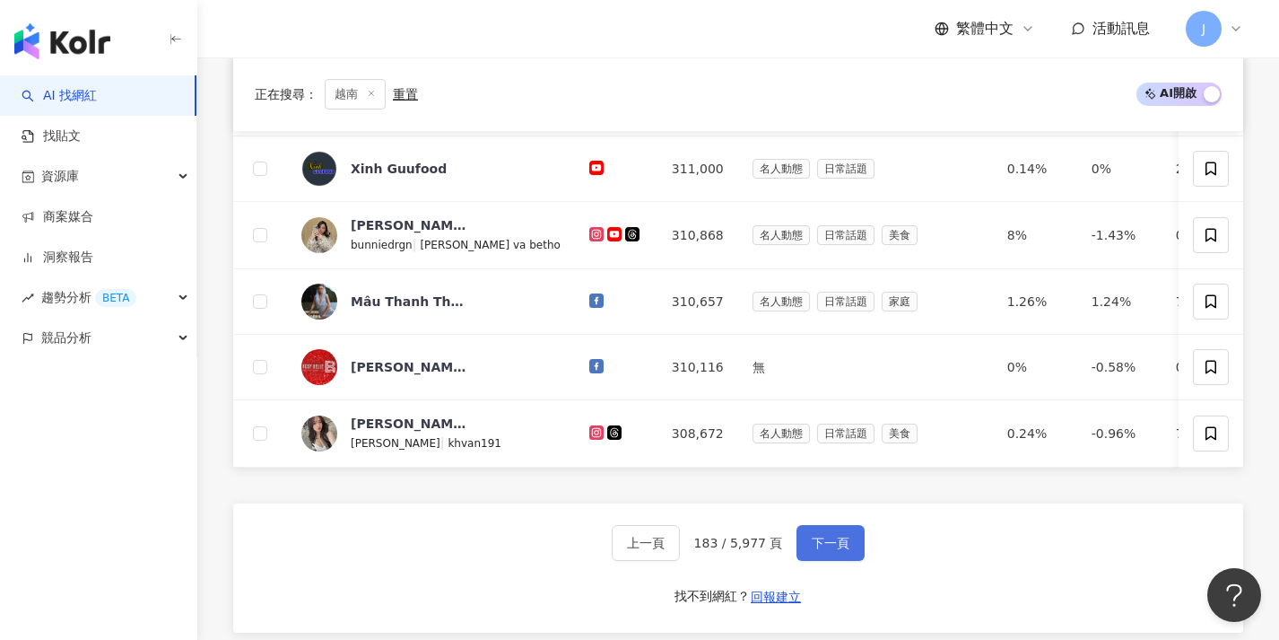
click at [850, 555] on button "下一頁" at bounding box center [831, 543] width 68 height 36
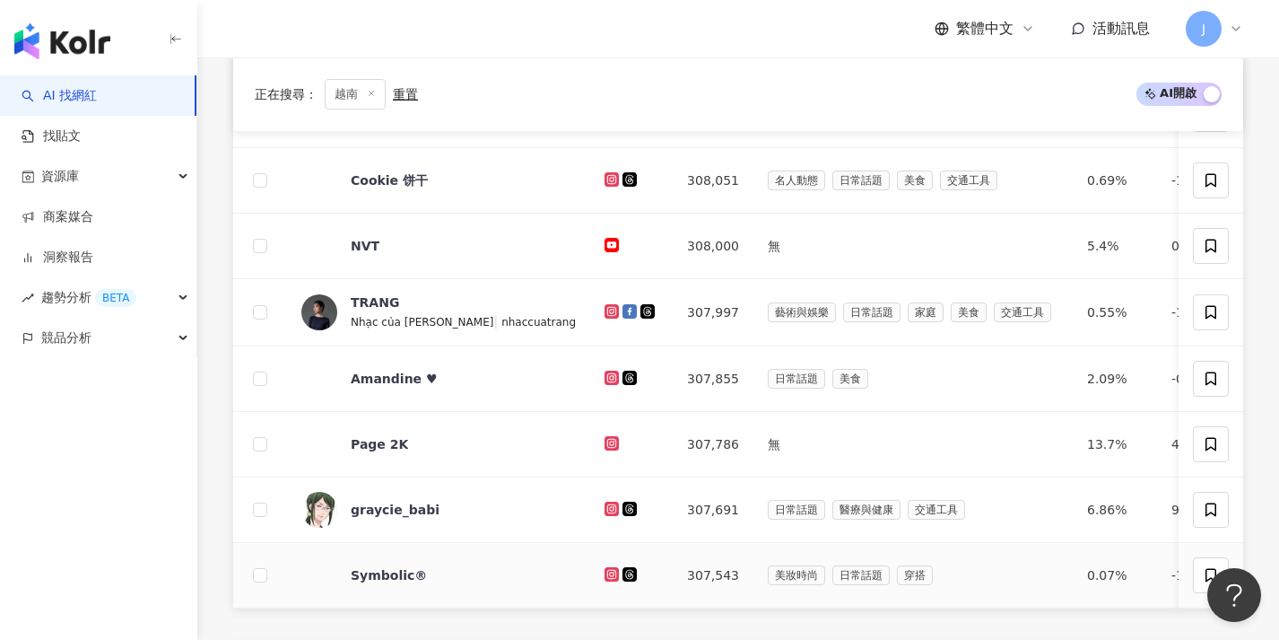
scroll to position [682, 0]
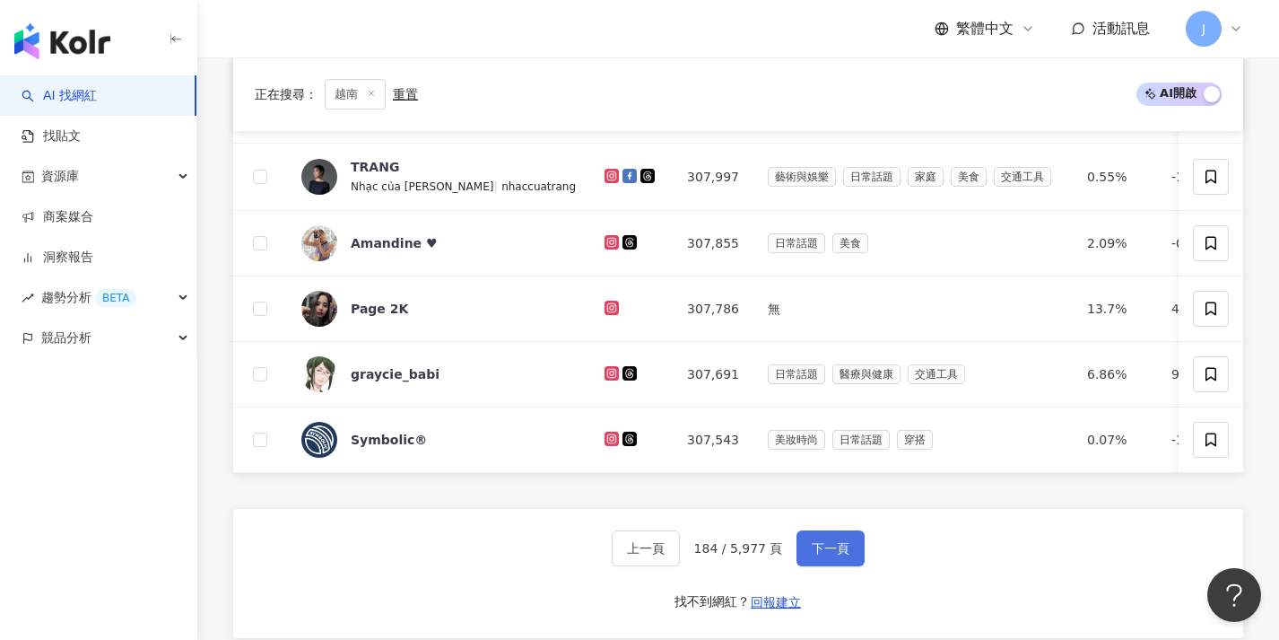
click at [850, 548] on button "下一頁" at bounding box center [831, 548] width 68 height 36
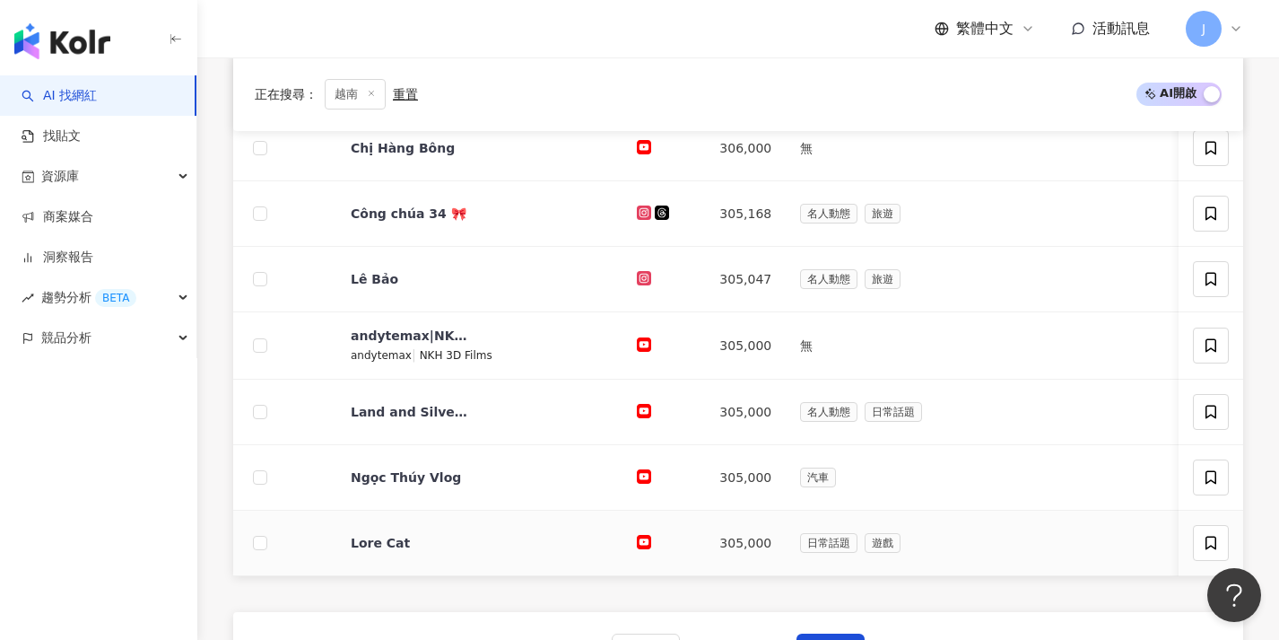
scroll to position [610, 0]
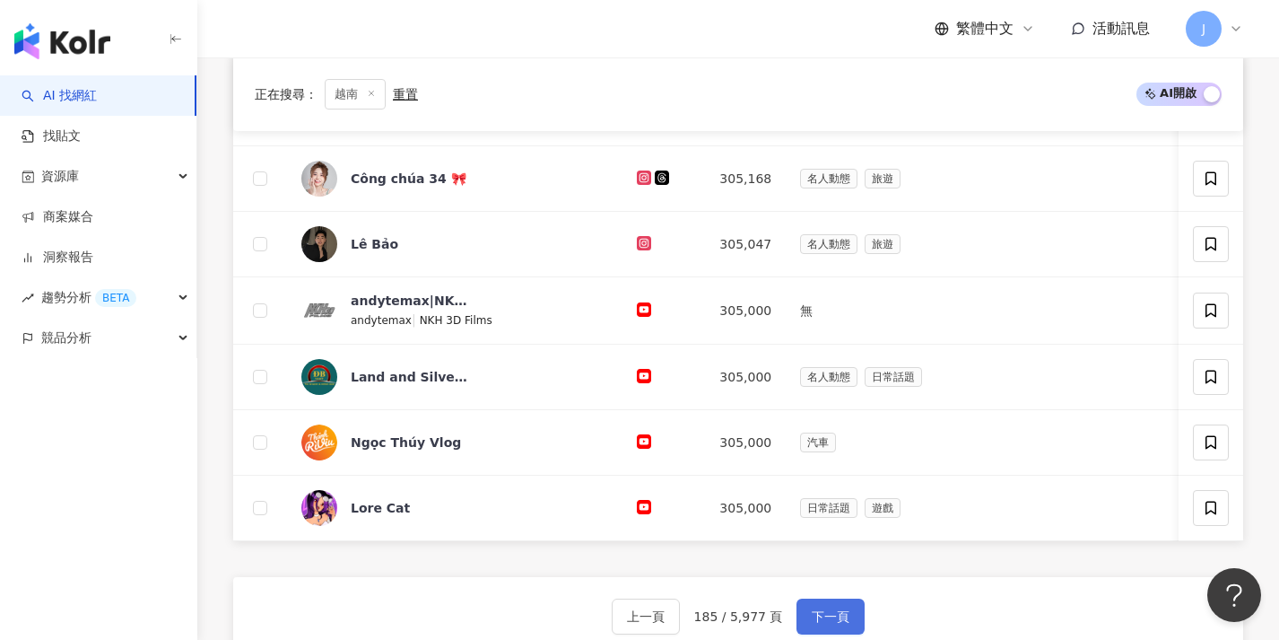
click at [845, 620] on button "下一頁" at bounding box center [831, 616] width 68 height 36
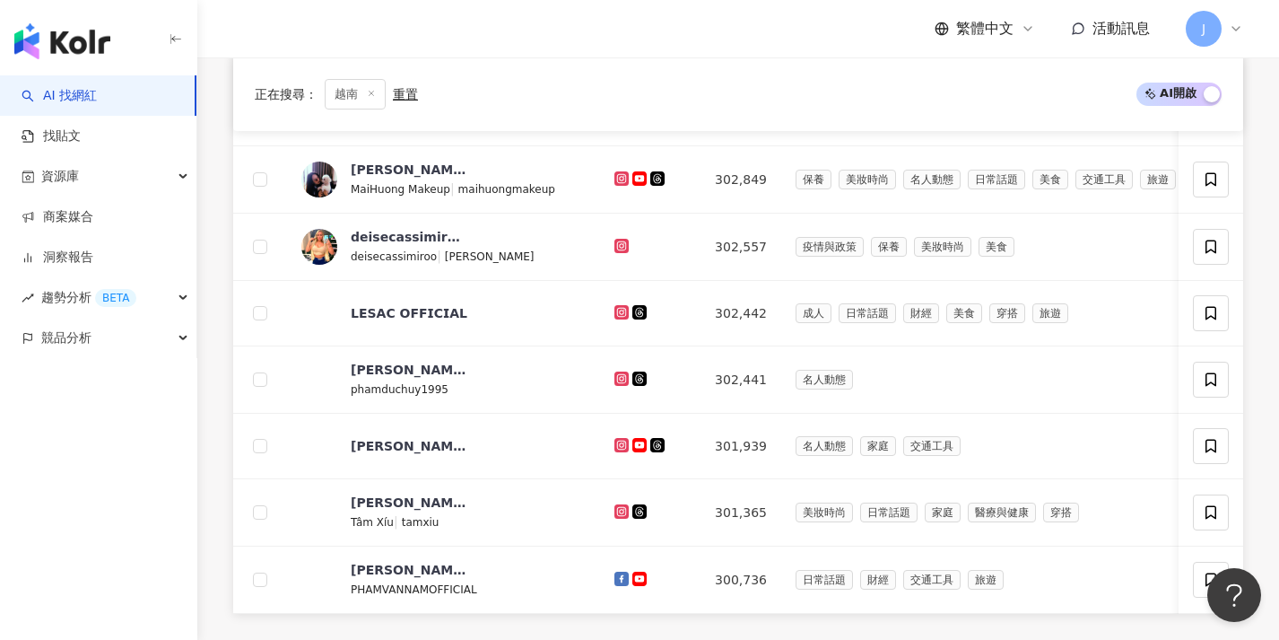
scroll to position [664, 0]
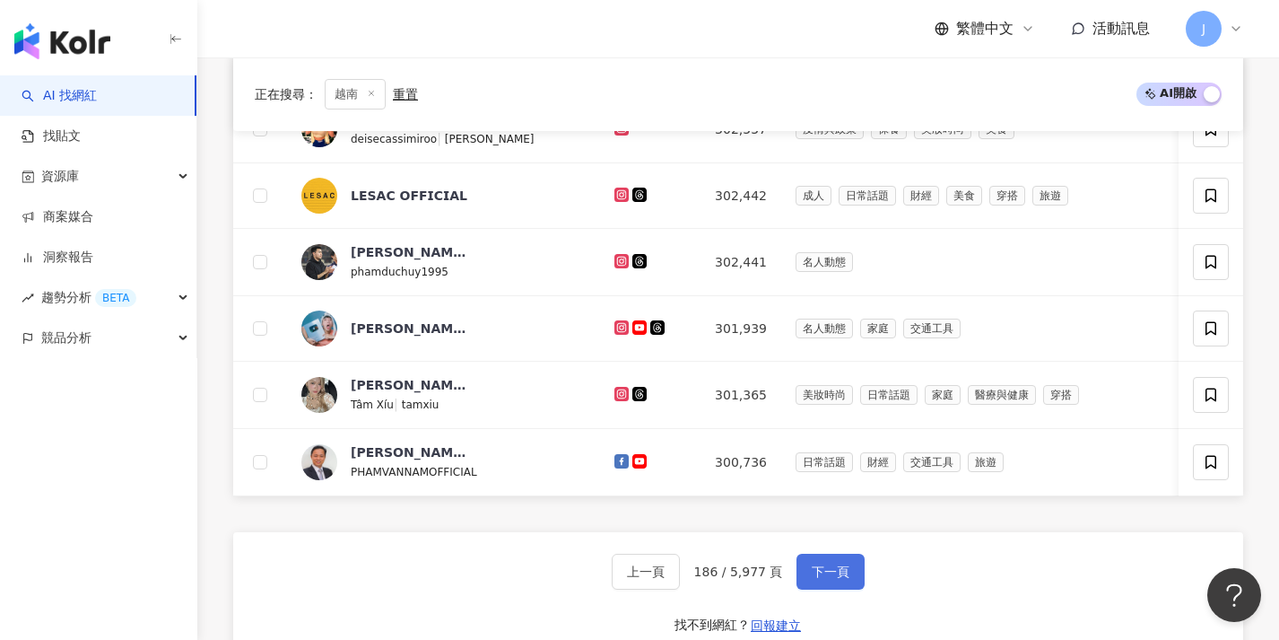
click at [834, 589] on button "下一頁" at bounding box center [831, 571] width 68 height 36
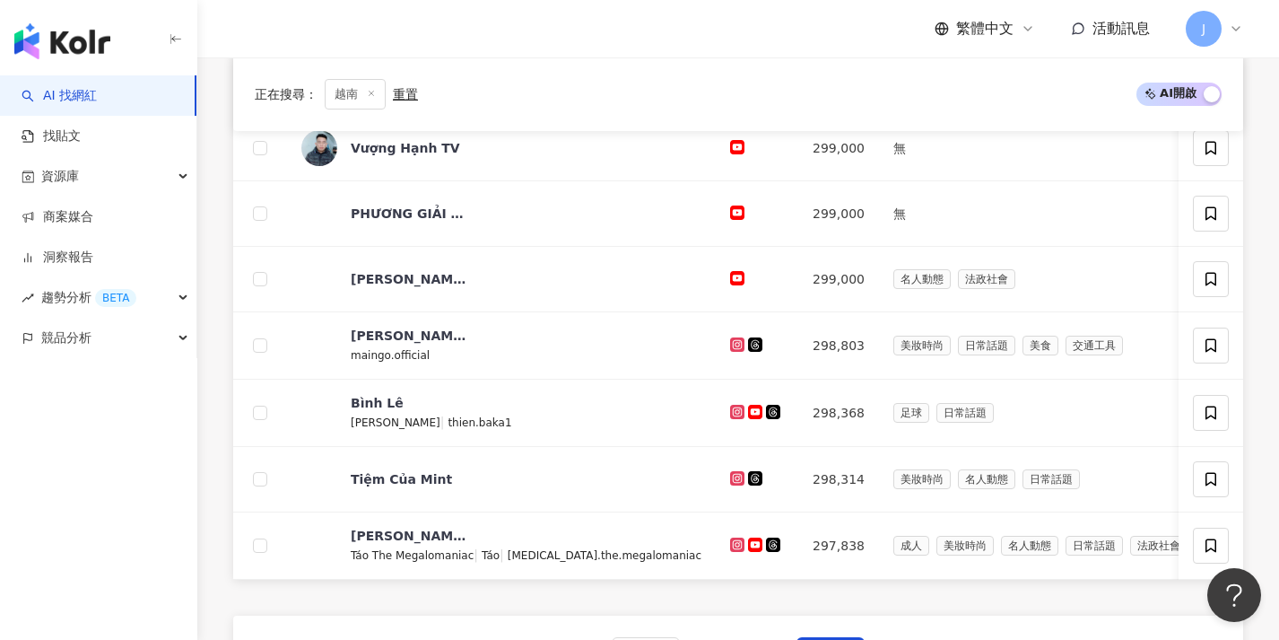
scroll to position [626, 0]
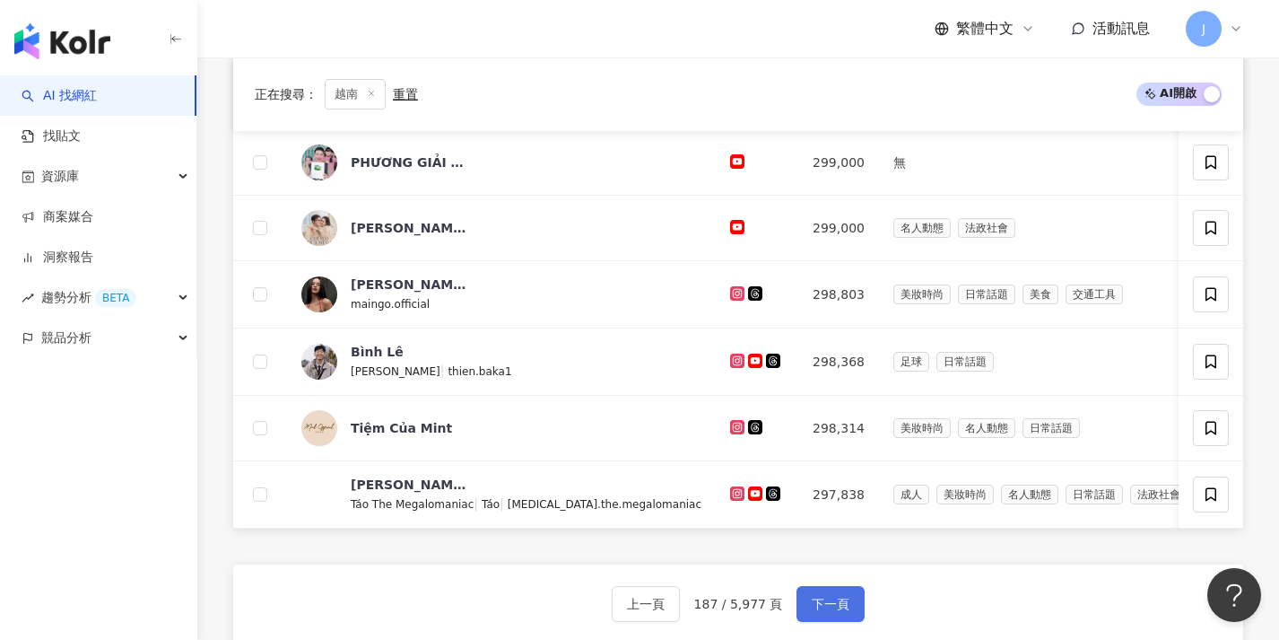
click at [841, 611] on span "下一頁" at bounding box center [831, 604] width 38 height 14
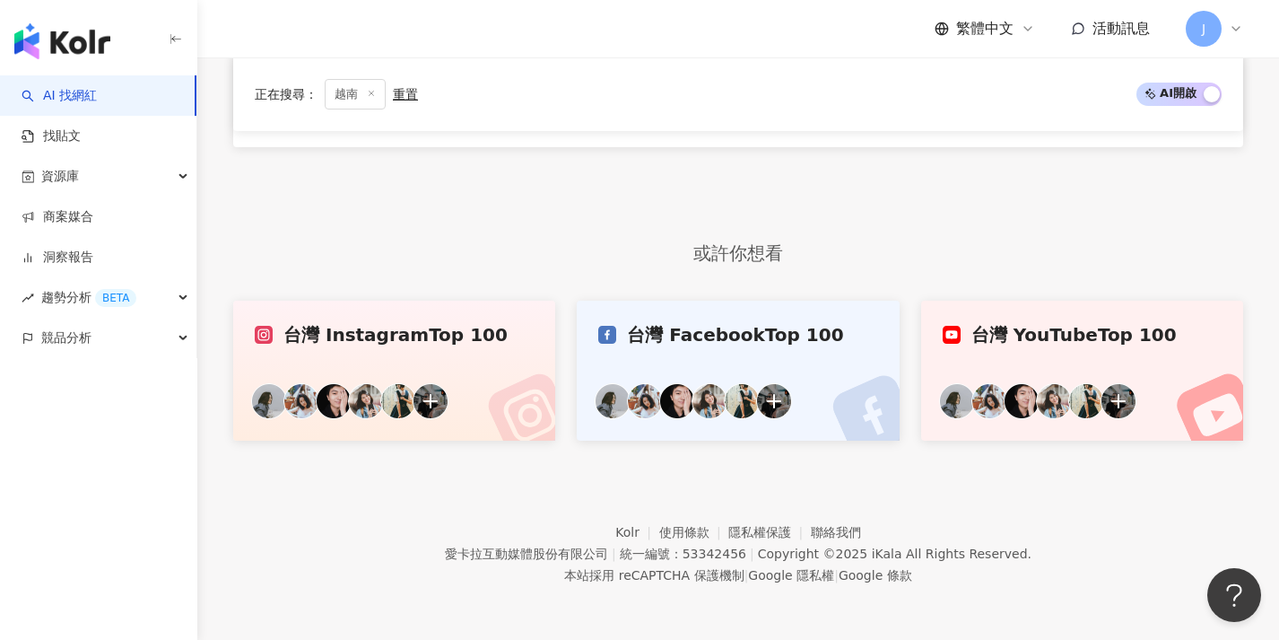
scroll to position [546, 0]
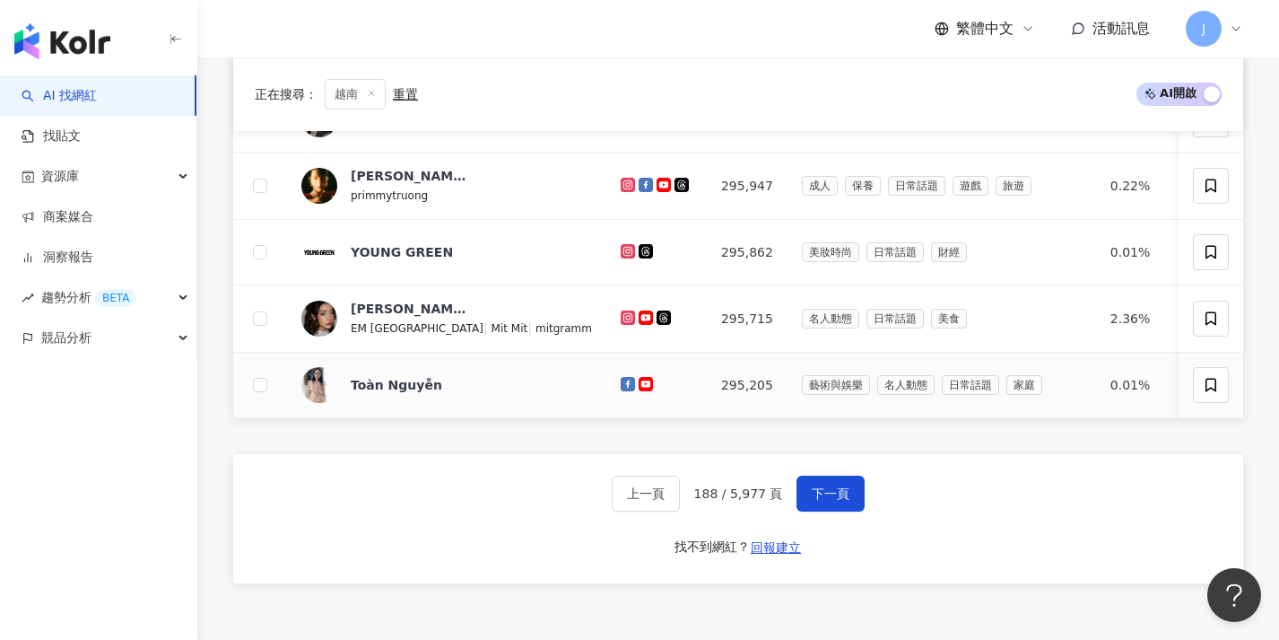
click at [839, 501] on span "下一頁" at bounding box center [831, 493] width 38 height 14
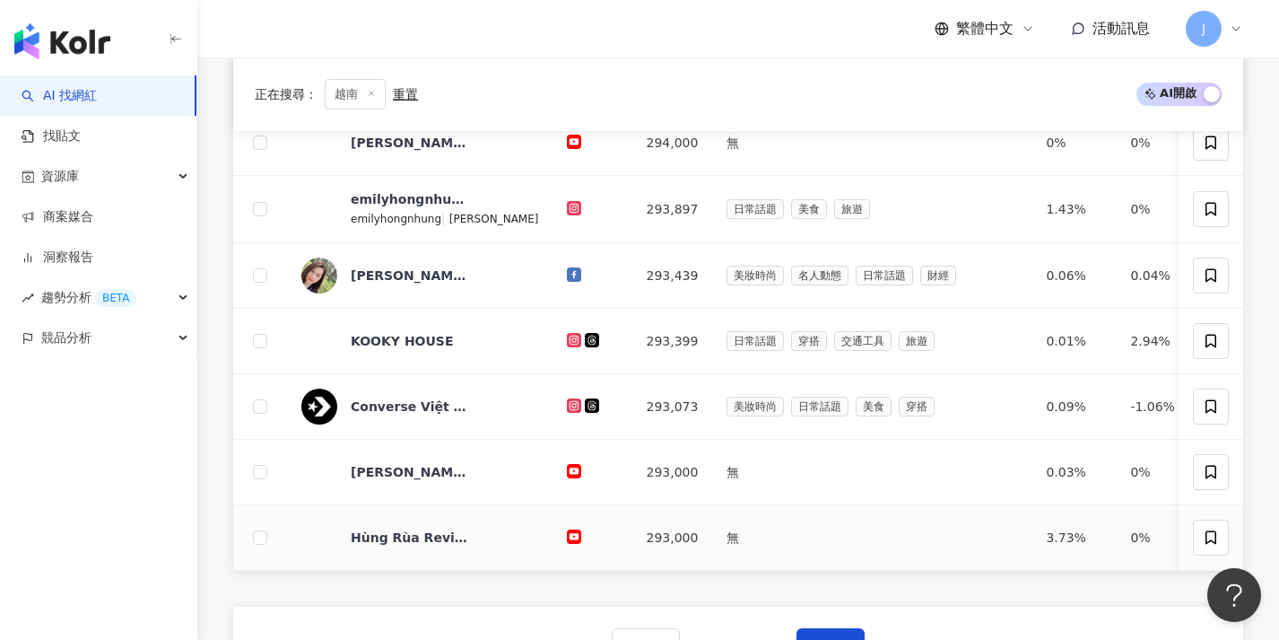
scroll to position [756, 0]
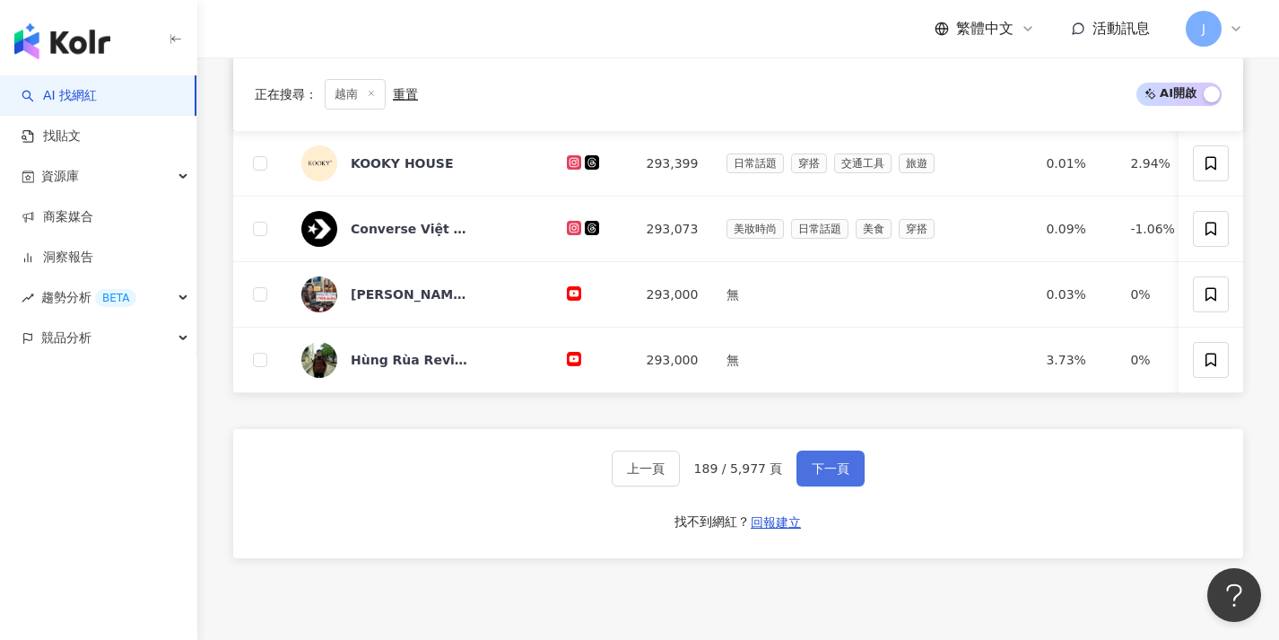
click at [831, 486] on button "下一頁" at bounding box center [831, 468] width 68 height 36
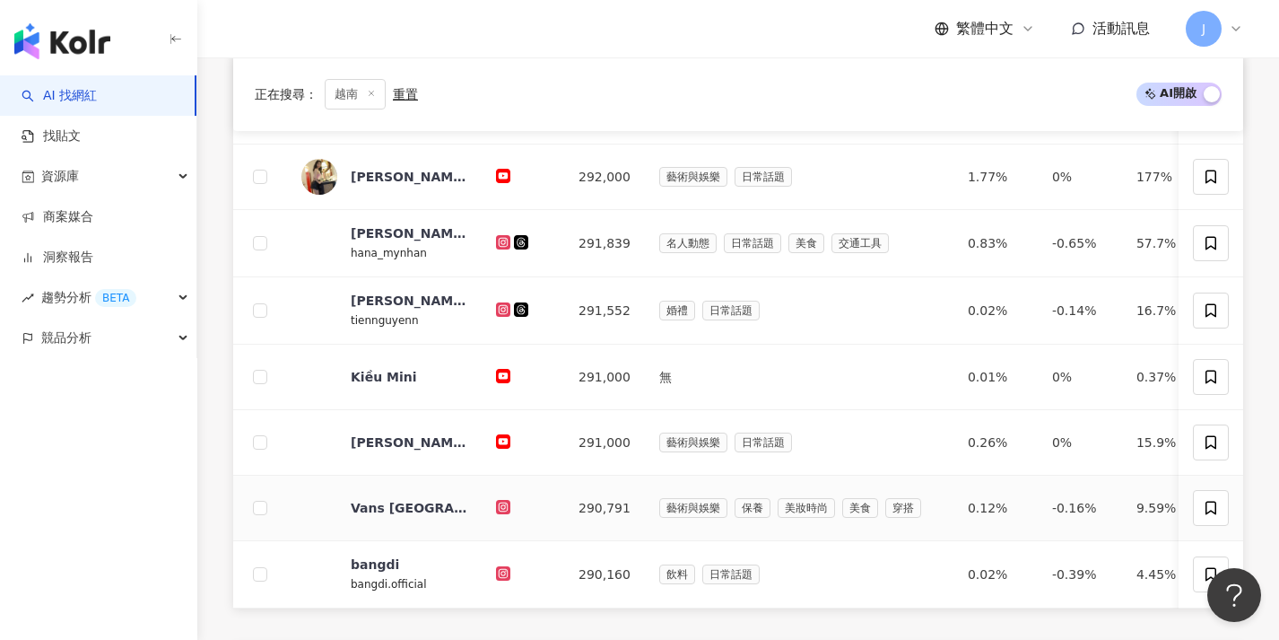
scroll to position [637, 0]
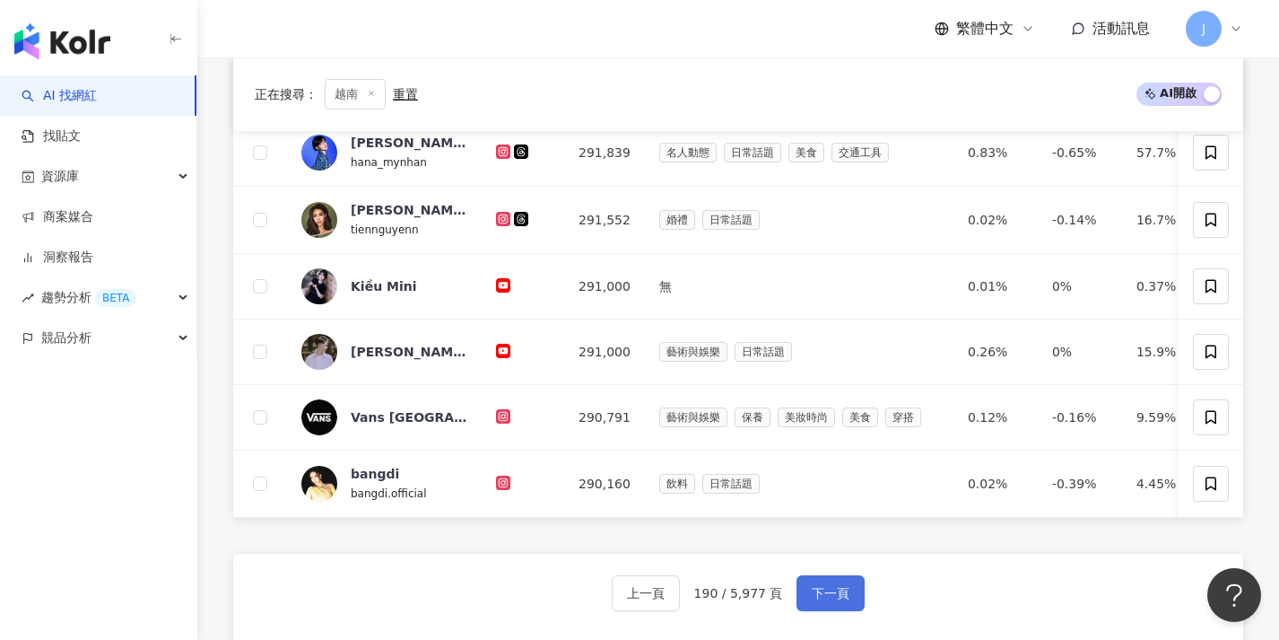
click at [846, 596] on button "下一頁" at bounding box center [831, 593] width 68 height 36
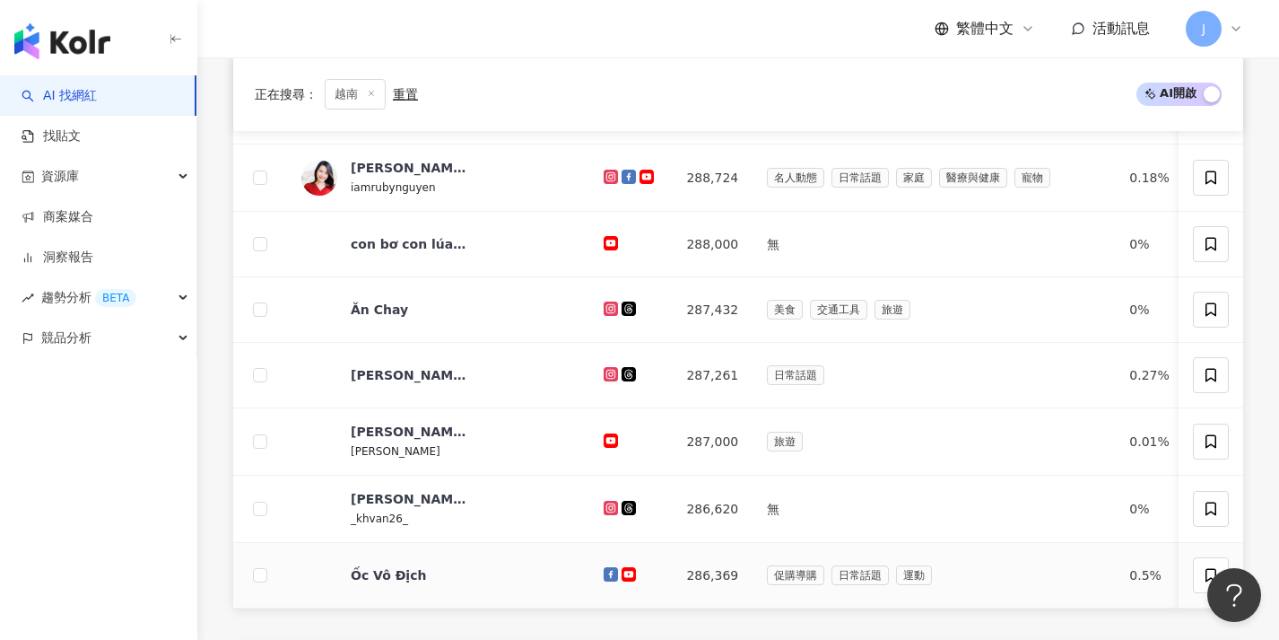
scroll to position [664, 0]
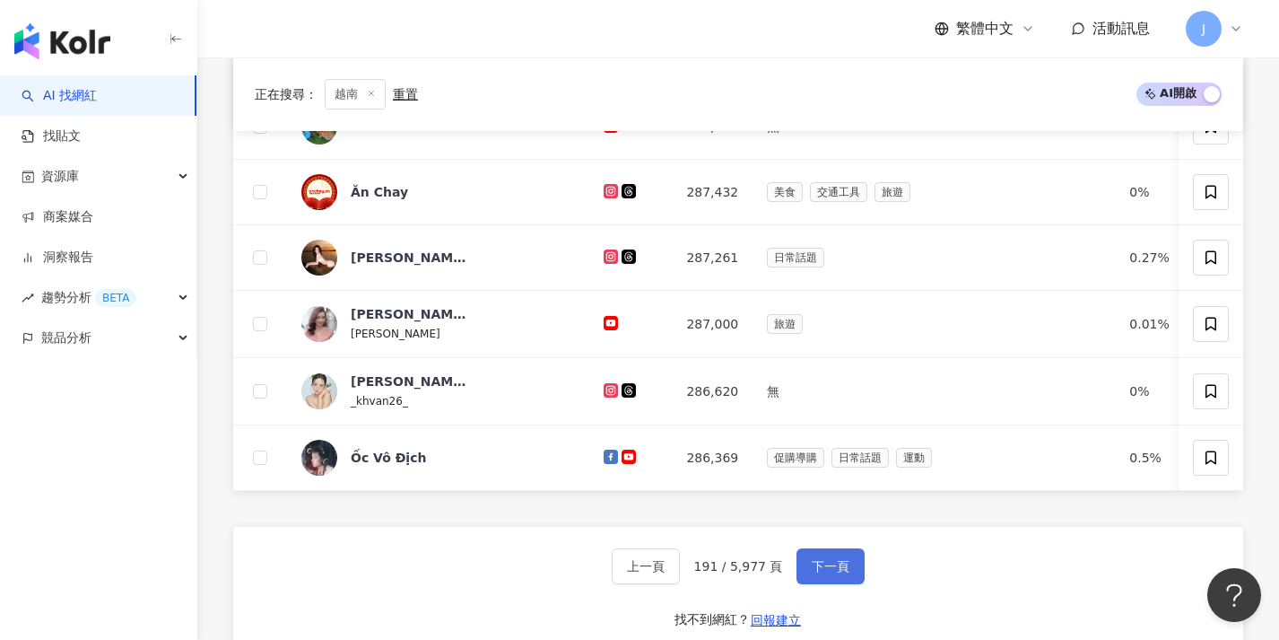
click at [837, 573] on span "下一頁" at bounding box center [831, 566] width 38 height 14
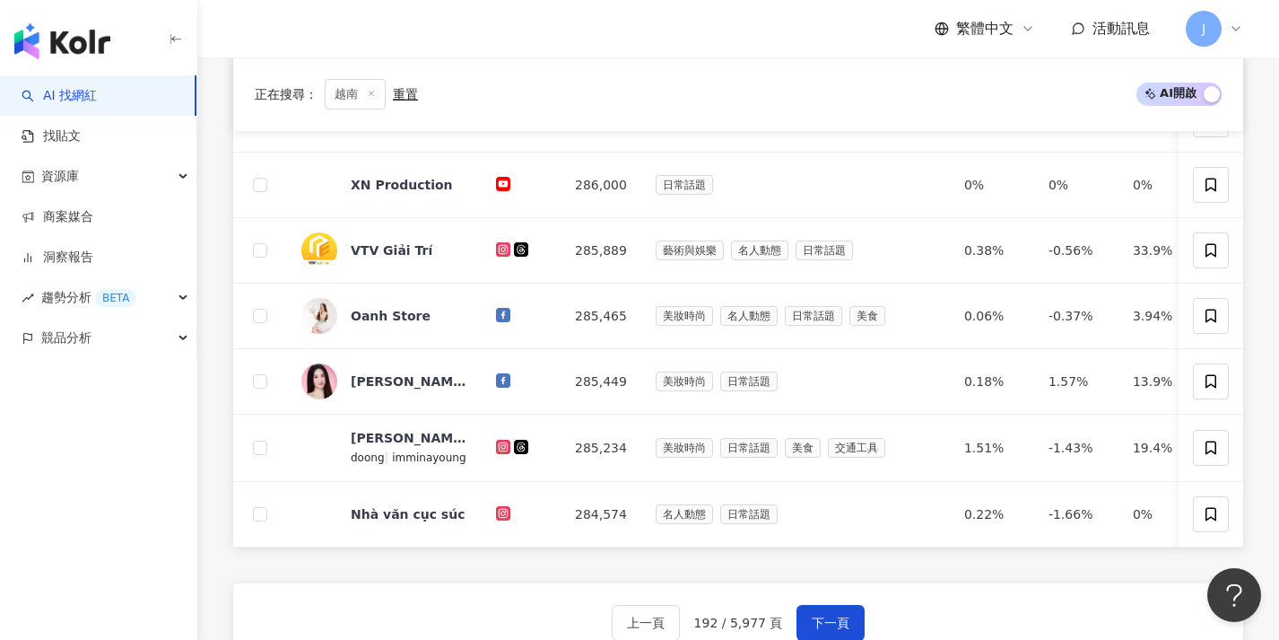
scroll to position [605, 0]
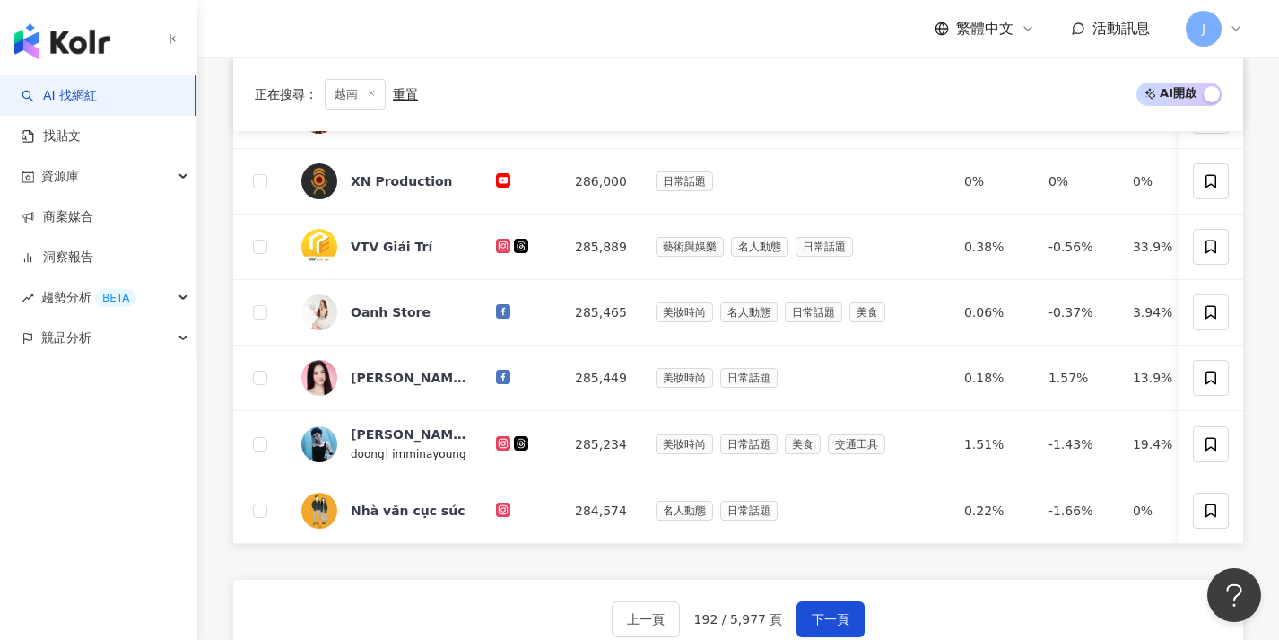
click at [842, 613] on div "上一頁 192 / 5,977 頁 下一頁 找不到網紅？ 回報建立" at bounding box center [738, 643] width 1010 height 129
click at [843, 626] on span "下一頁" at bounding box center [831, 619] width 38 height 14
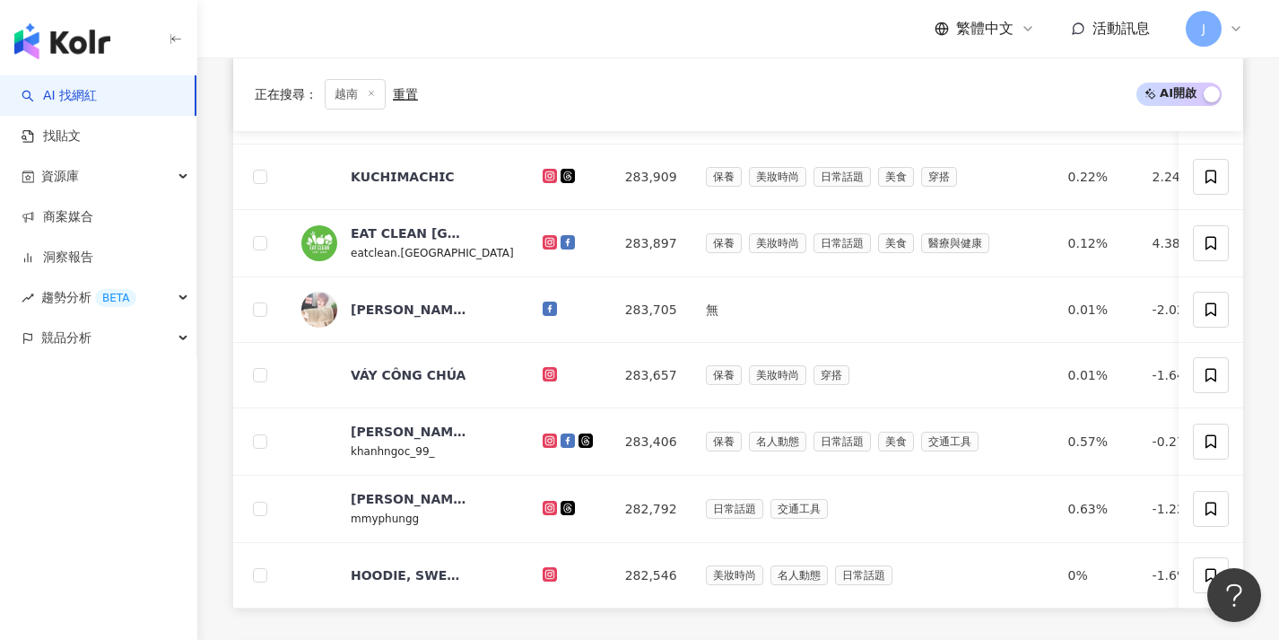
scroll to position [661, 0]
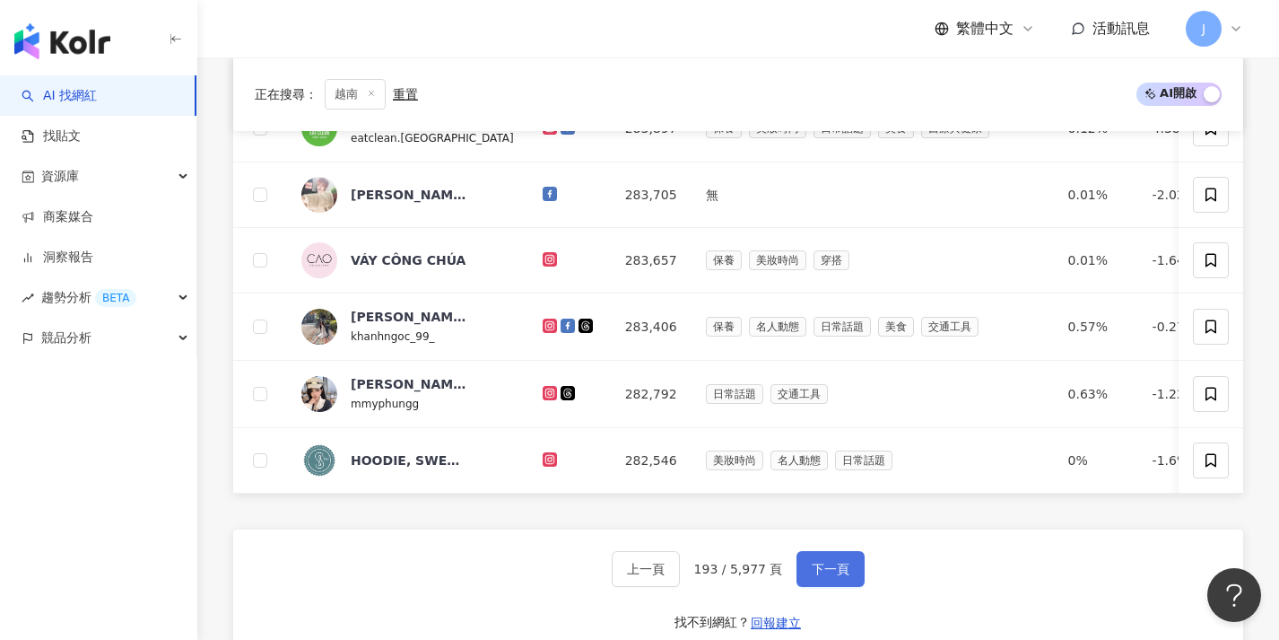
click at [838, 570] on button "下一頁" at bounding box center [831, 569] width 68 height 36
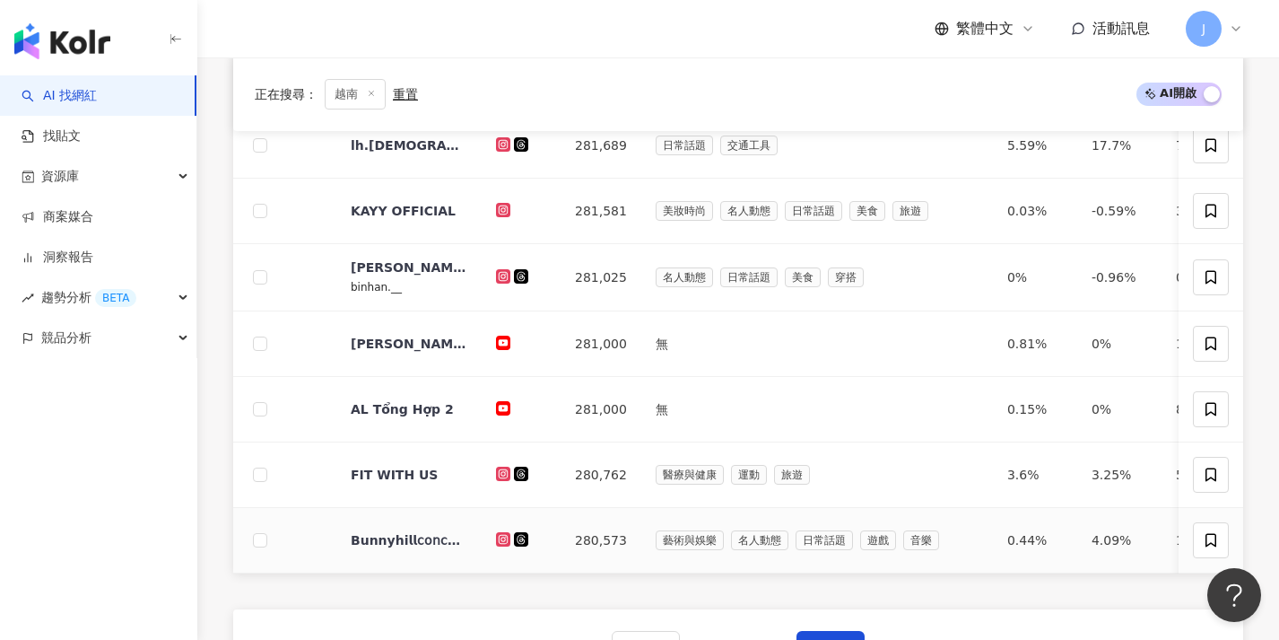
scroll to position [611, 0]
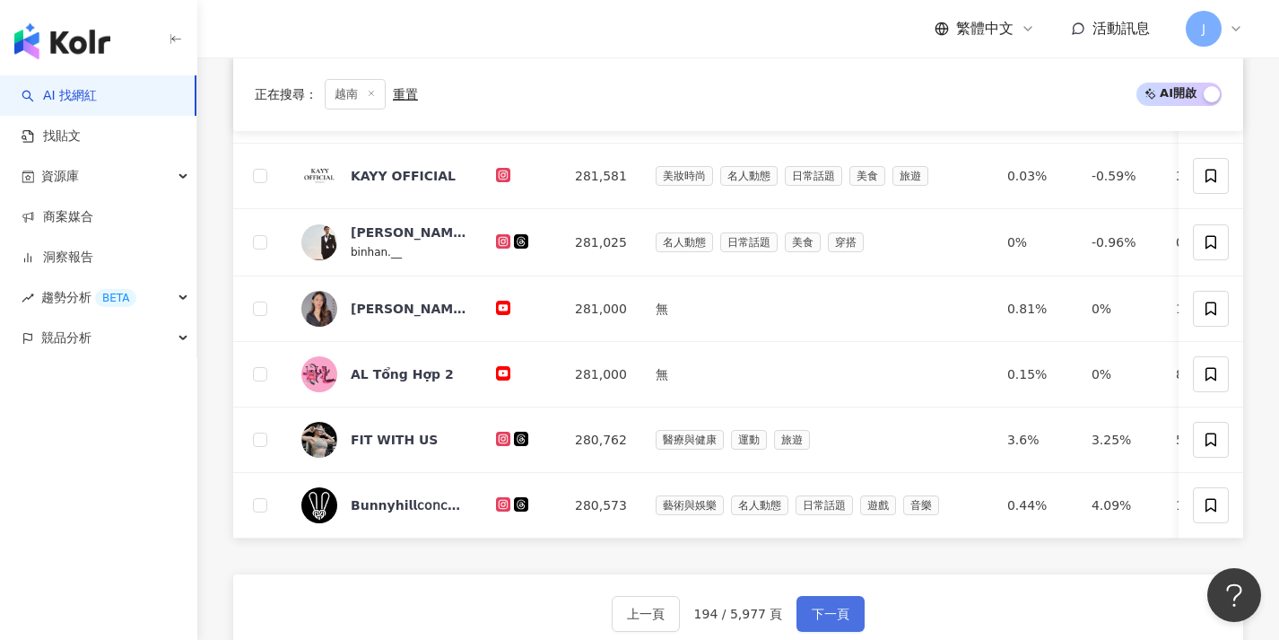
click at [845, 621] on span "下一頁" at bounding box center [831, 613] width 38 height 14
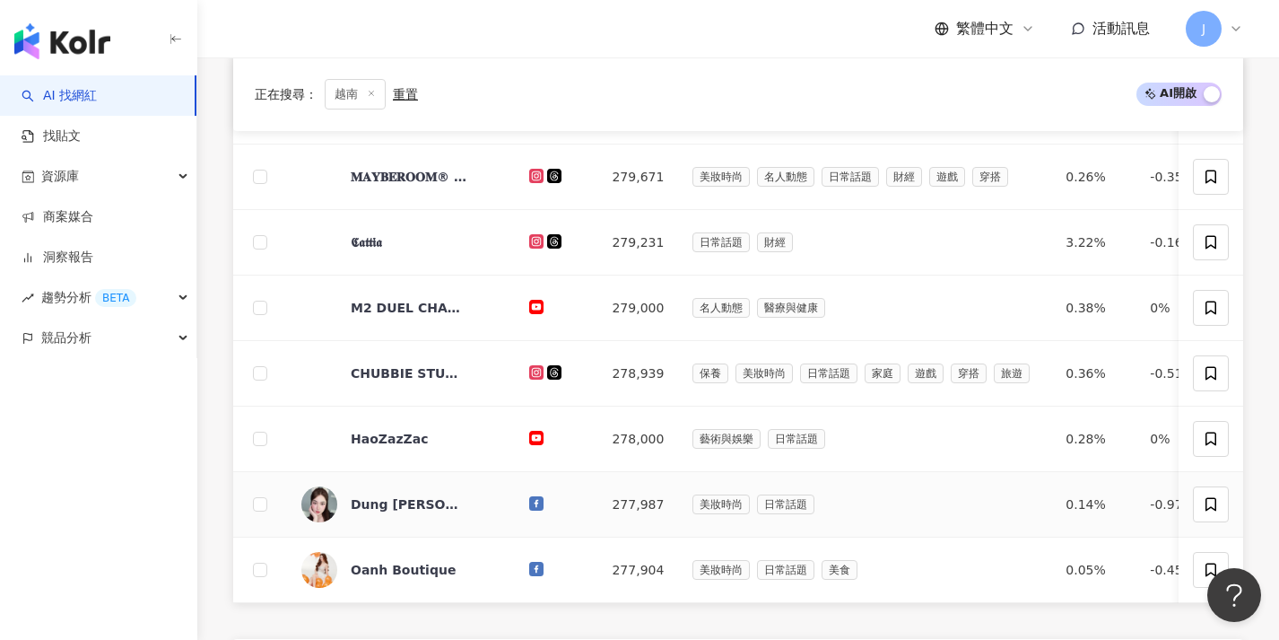
scroll to position [638, 0]
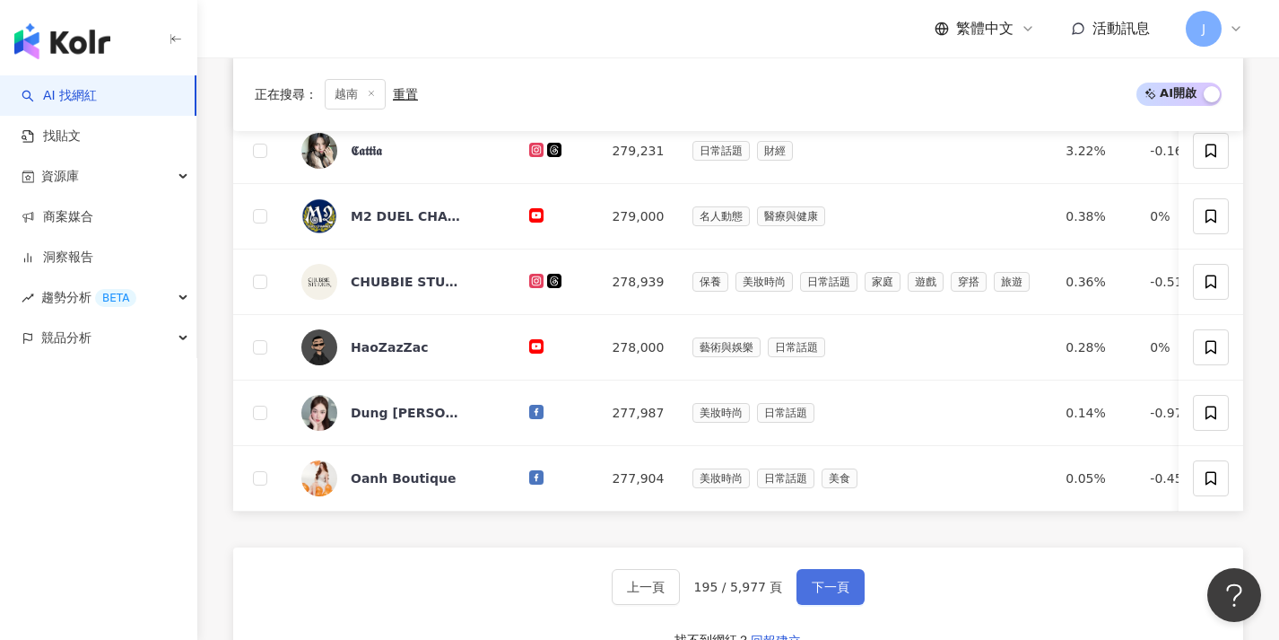
click at [814, 594] on span "下一頁" at bounding box center [831, 586] width 38 height 14
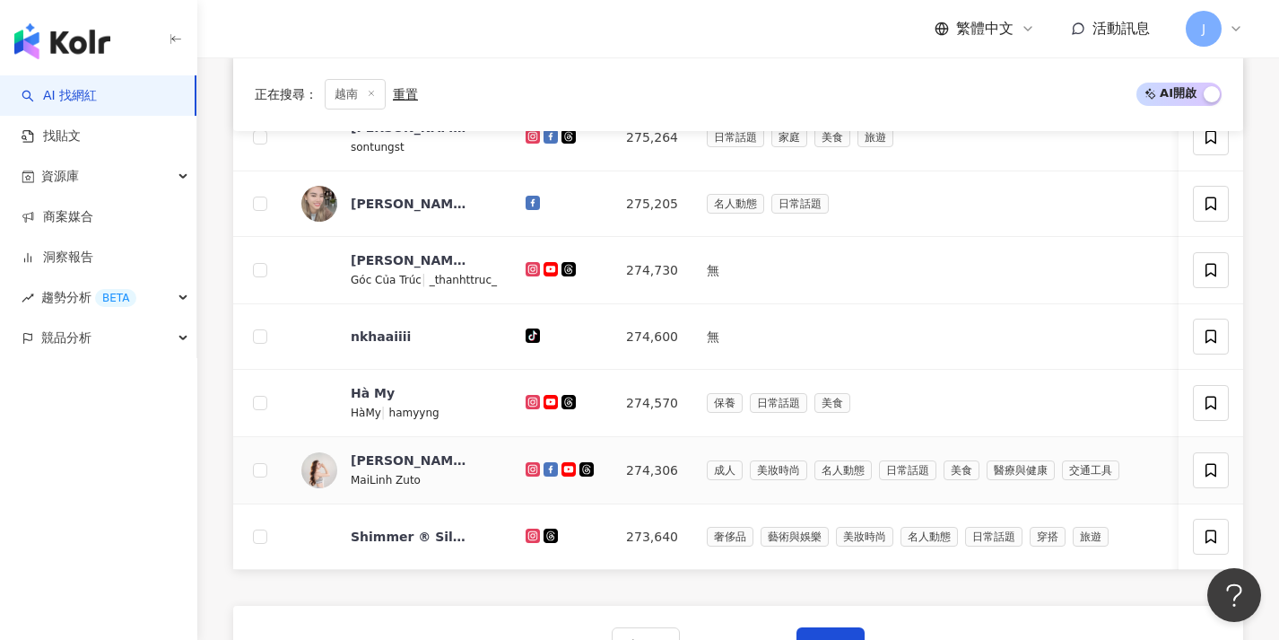
scroll to position [658, 0]
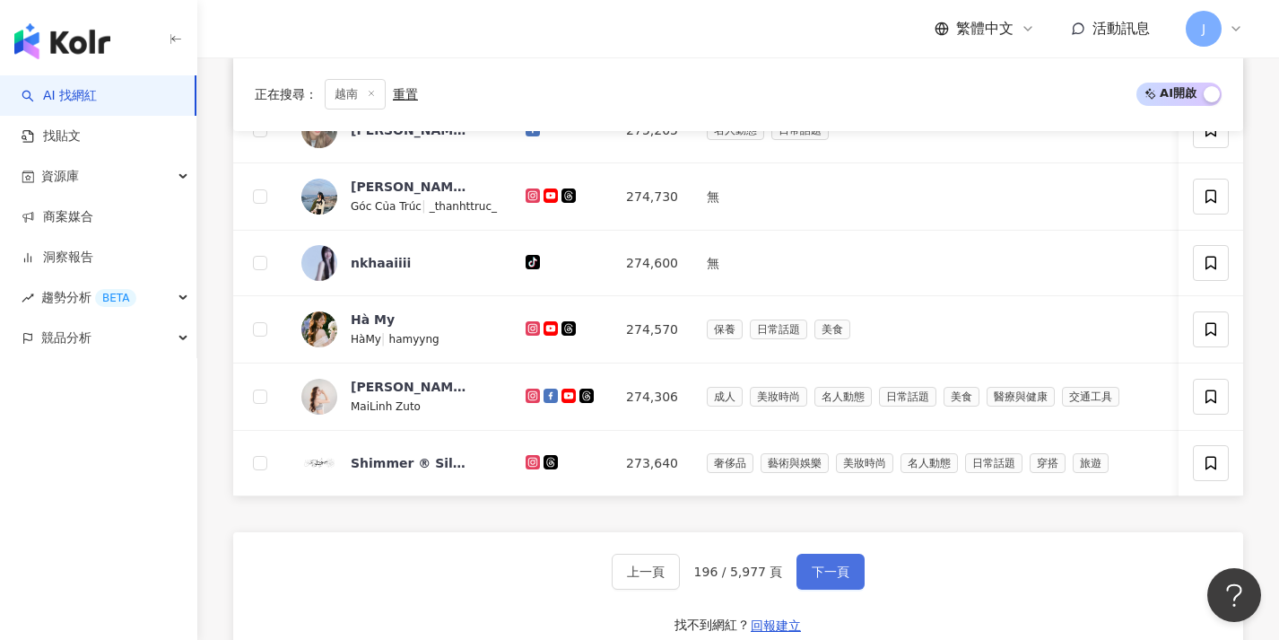
click at [840, 579] on span "下一頁" at bounding box center [831, 571] width 38 height 14
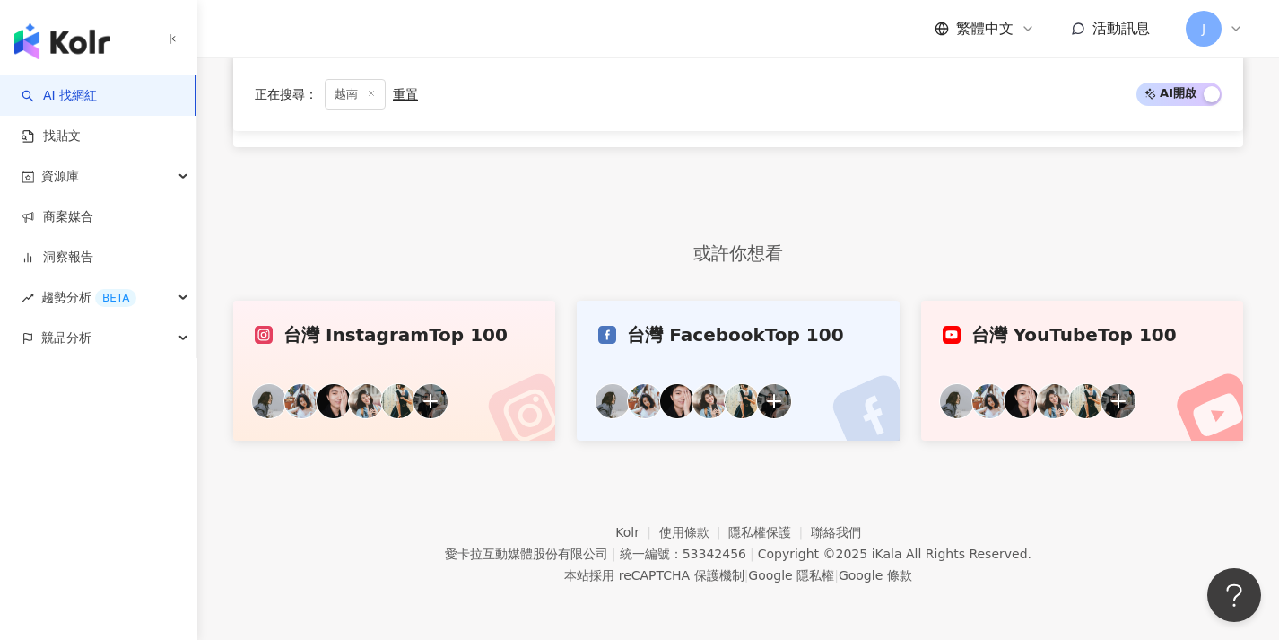
scroll to position [546, 0]
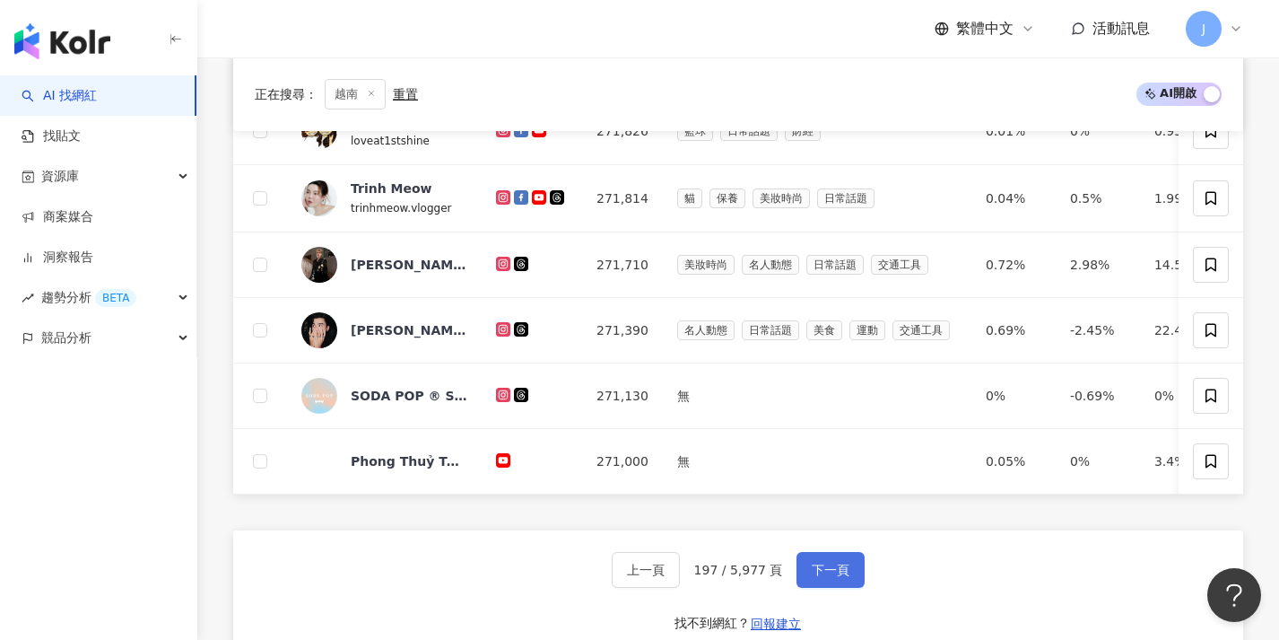
click at [837, 572] on button "下一頁" at bounding box center [831, 570] width 68 height 36
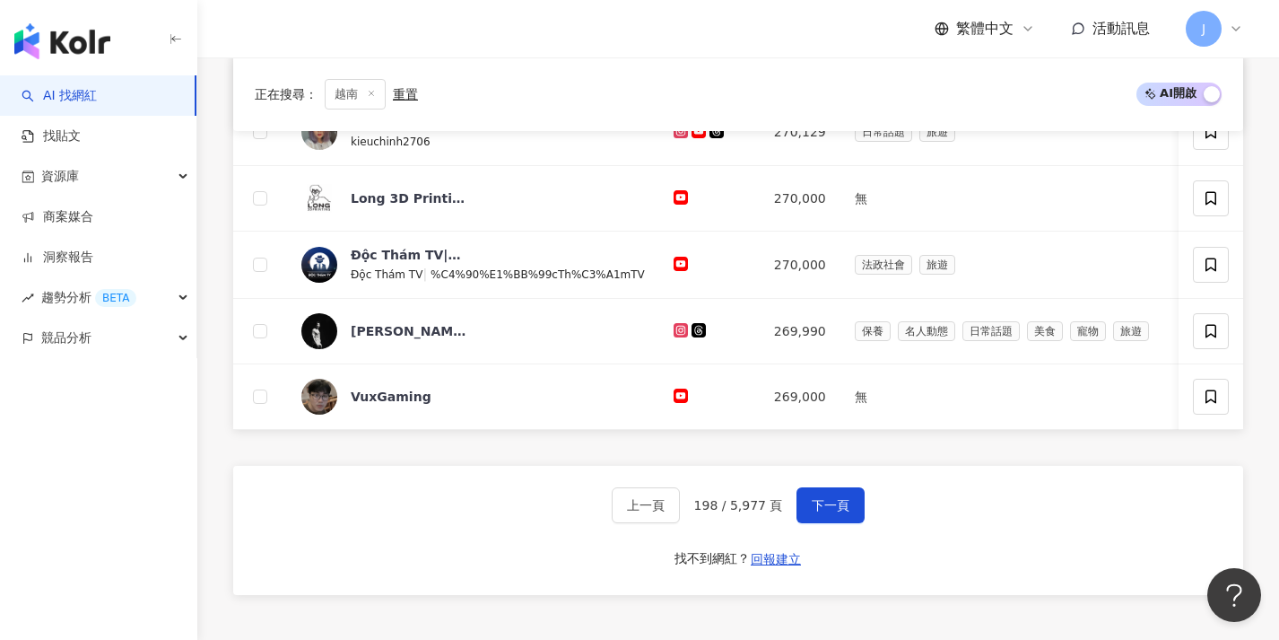
scroll to position [894, 0]
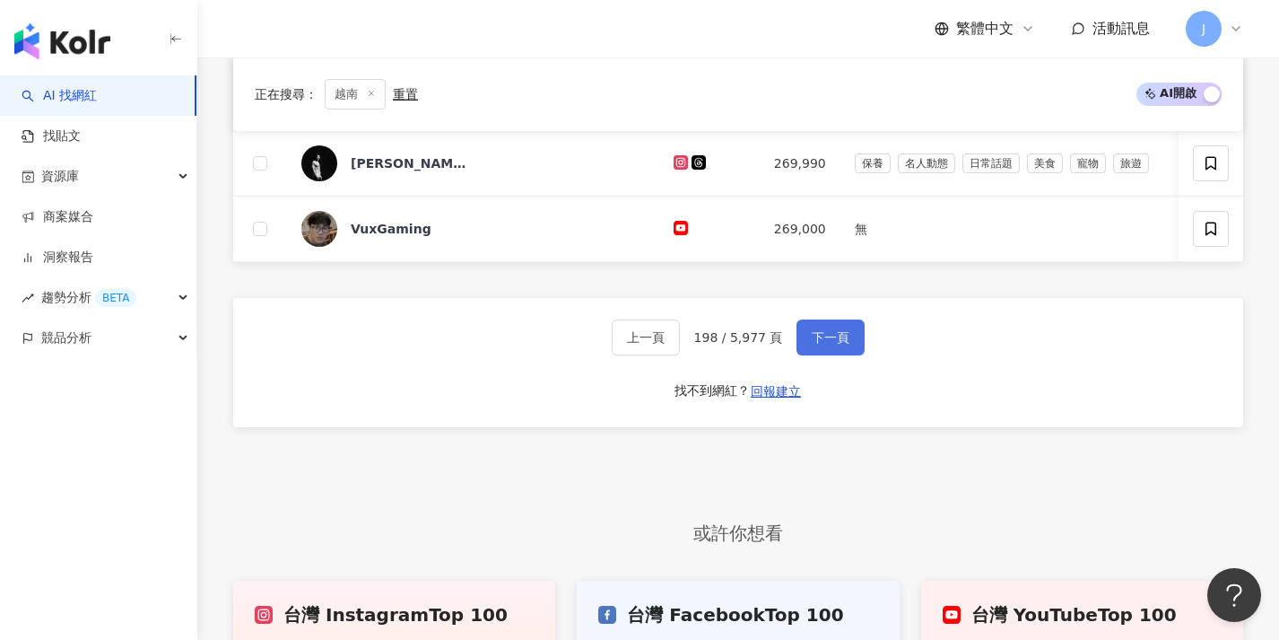
click at [819, 344] on span "下一頁" at bounding box center [831, 337] width 38 height 14
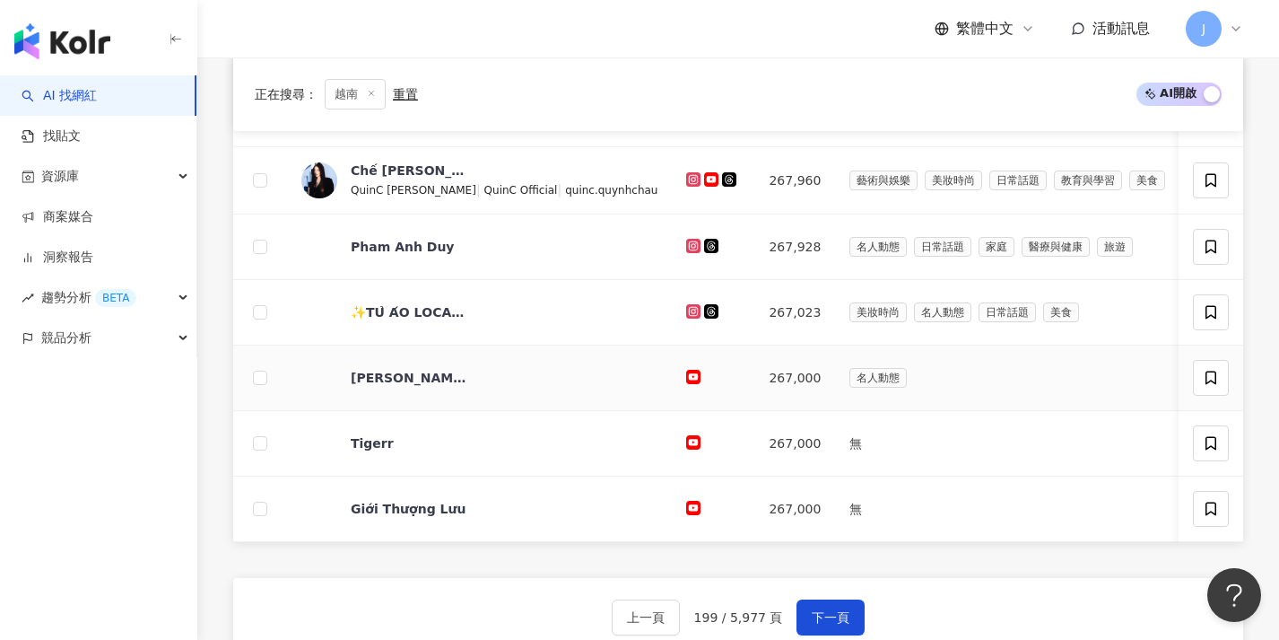
scroll to position [641, 0]
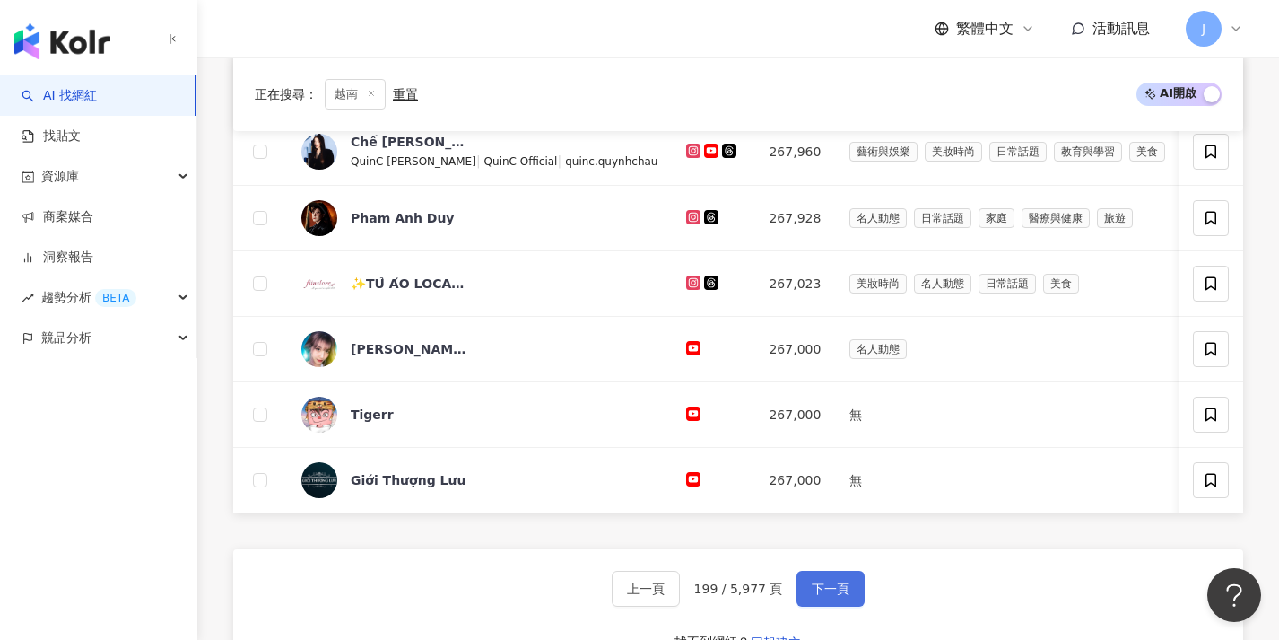
click at [840, 588] on button "下一頁" at bounding box center [831, 588] width 68 height 36
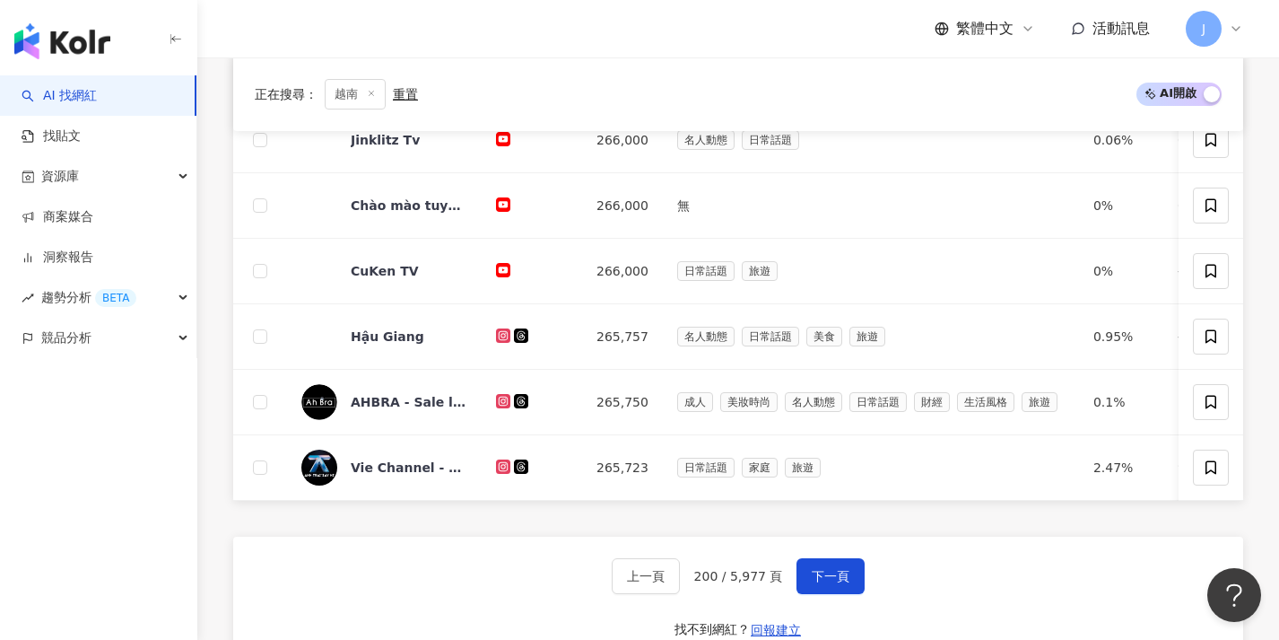
scroll to position [736, 0]
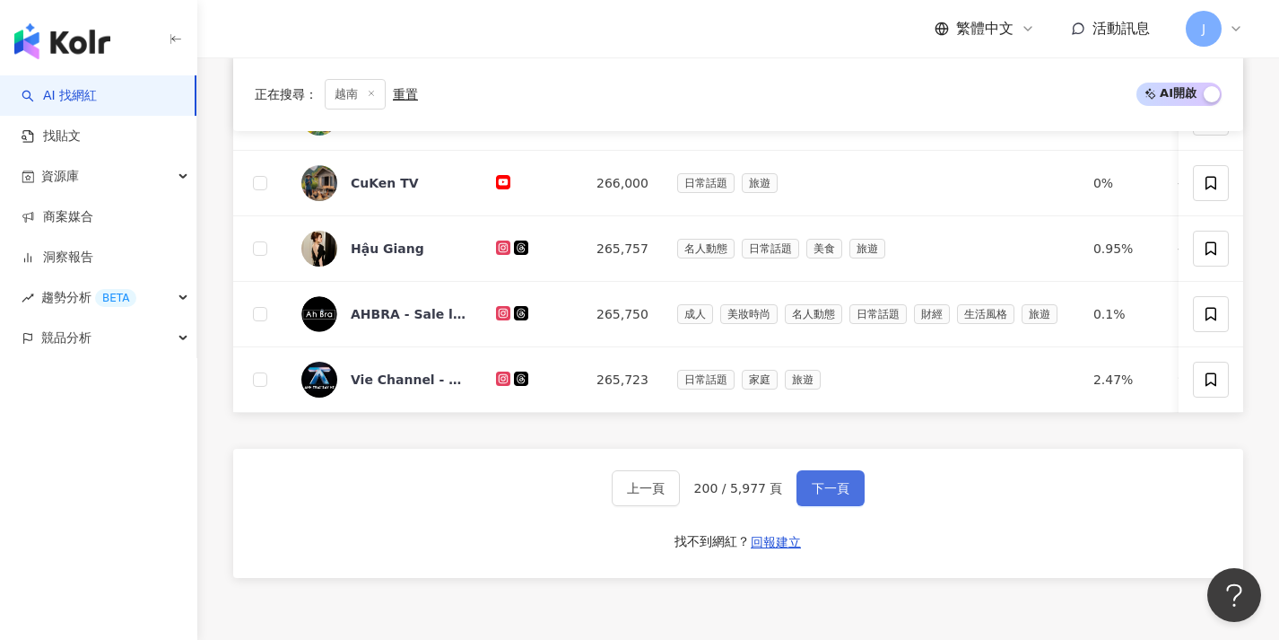
click at [838, 495] on span "下一頁" at bounding box center [831, 488] width 38 height 14
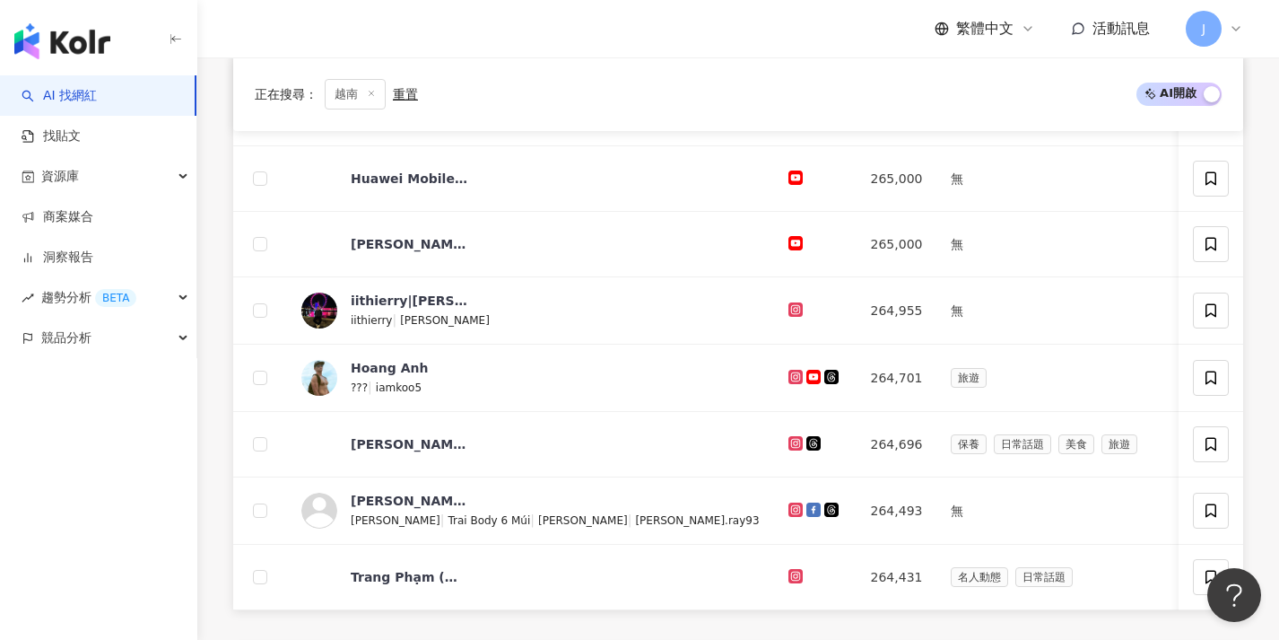
scroll to position [652, 0]
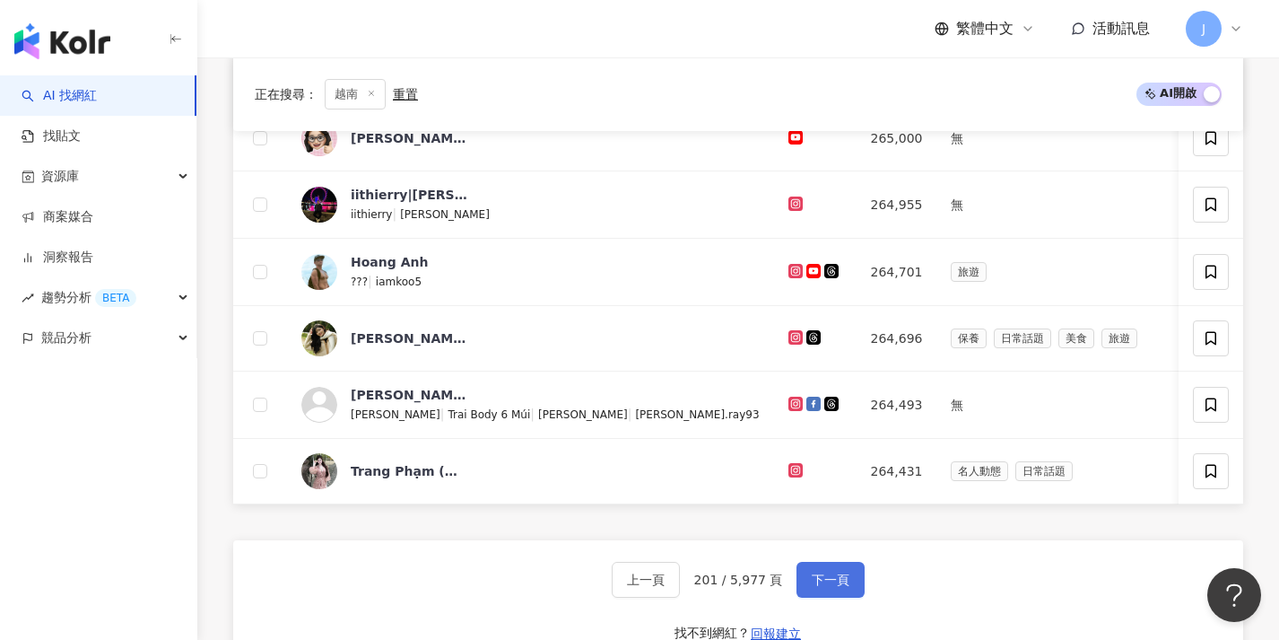
click at [823, 579] on button "下一頁" at bounding box center [831, 580] width 68 height 36
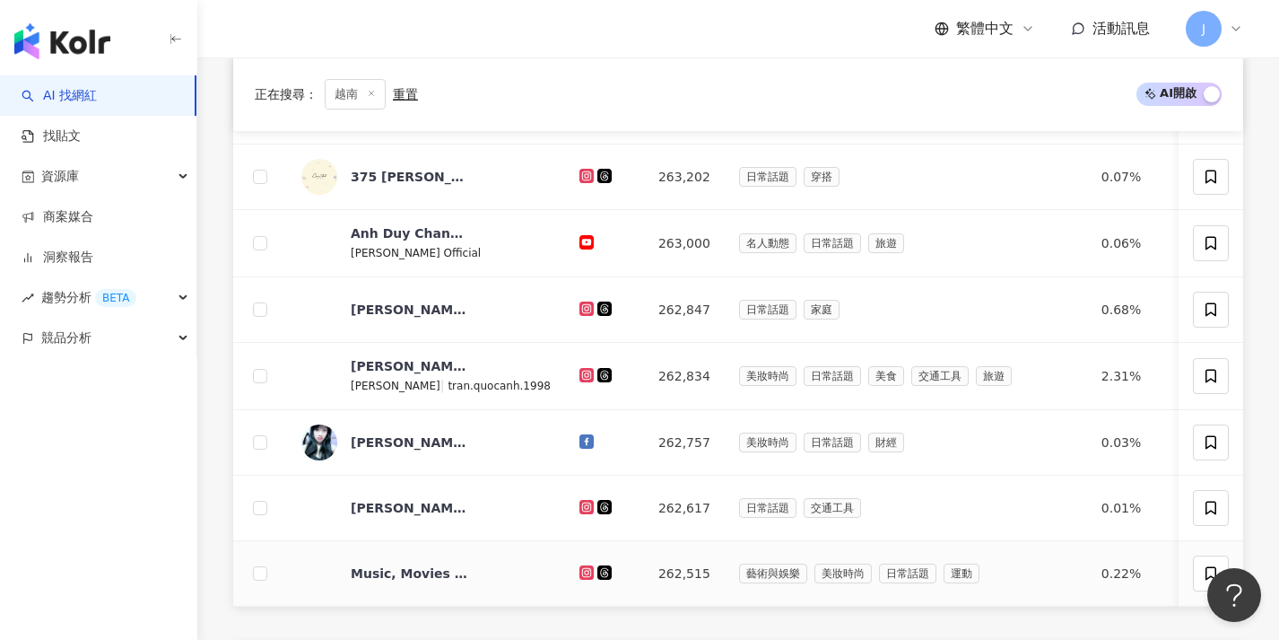
scroll to position [723, 0]
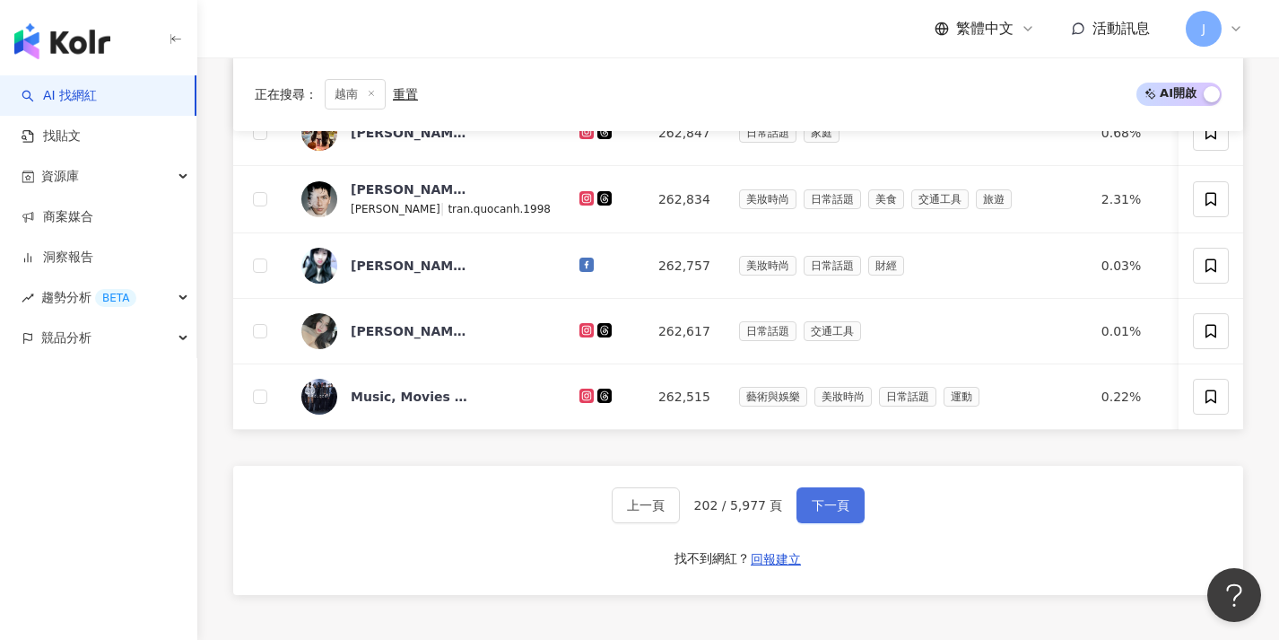
click at [832, 512] on span "下一頁" at bounding box center [831, 505] width 38 height 14
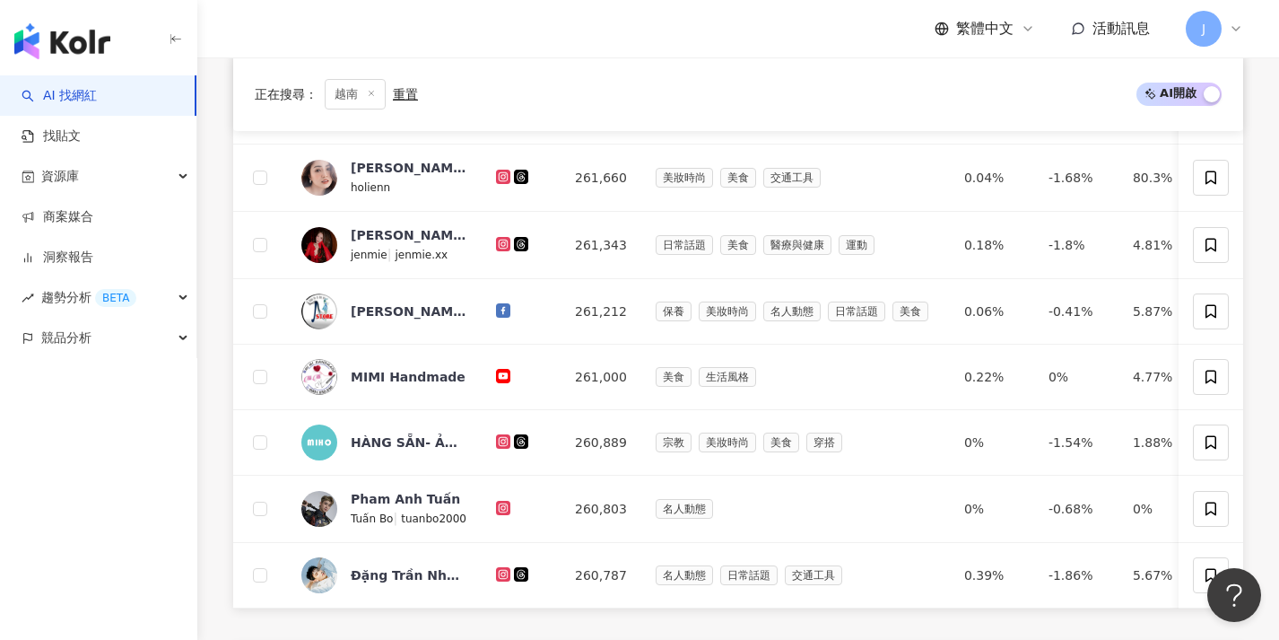
scroll to position [620, 0]
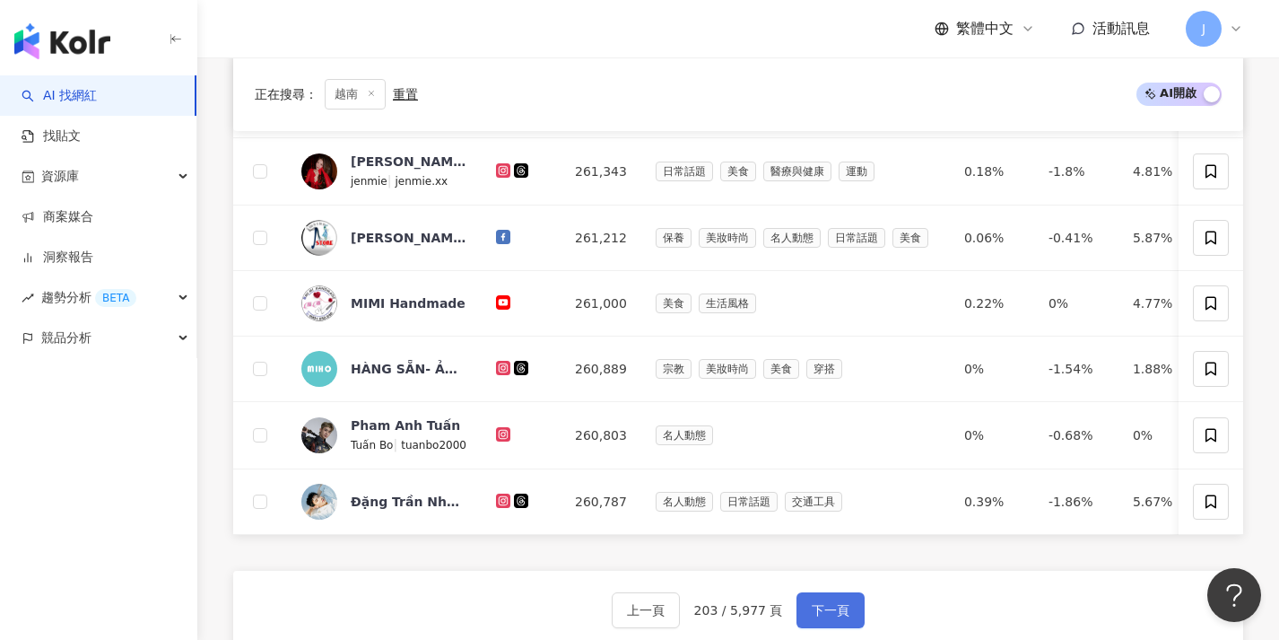
click at [838, 605] on button "下一頁" at bounding box center [831, 610] width 68 height 36
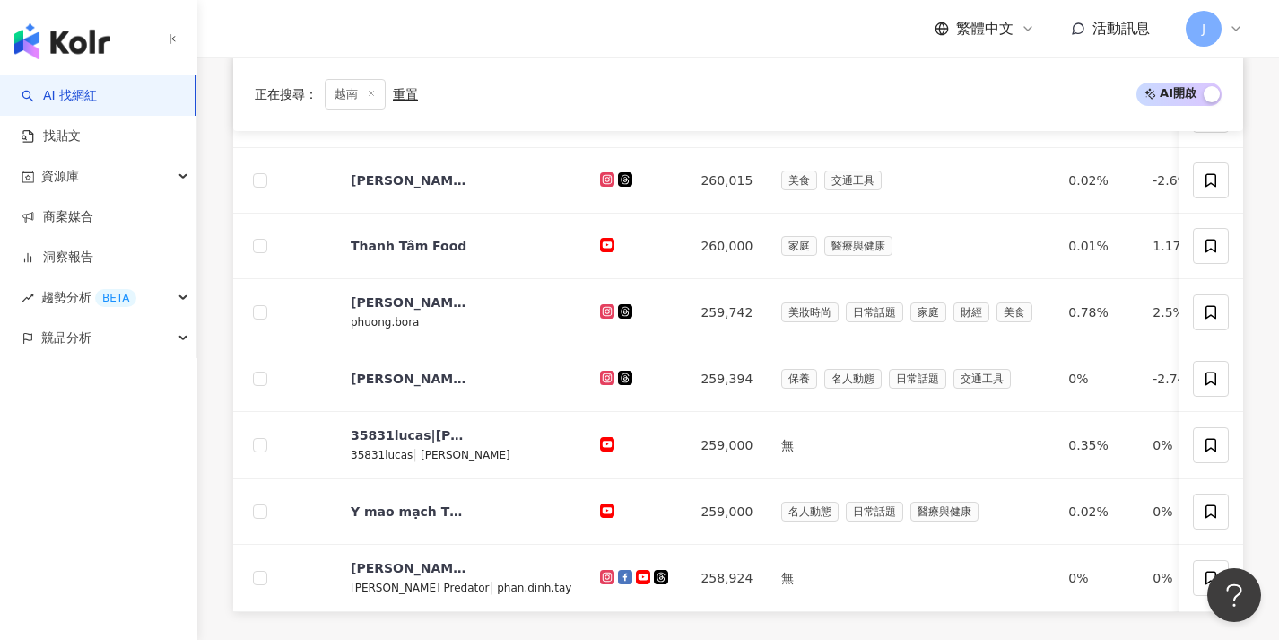
scroll to position [723, 0]
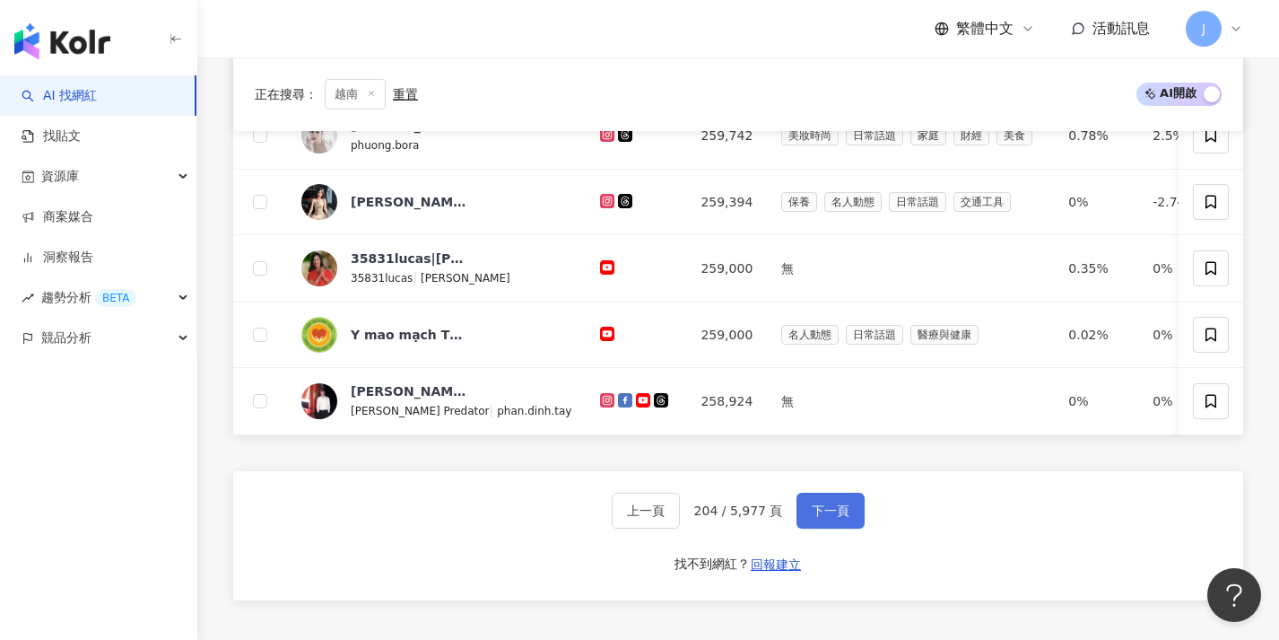
click at [842, 528] on button "下一頁" at bounding box center [831, 510] width 68 height 36
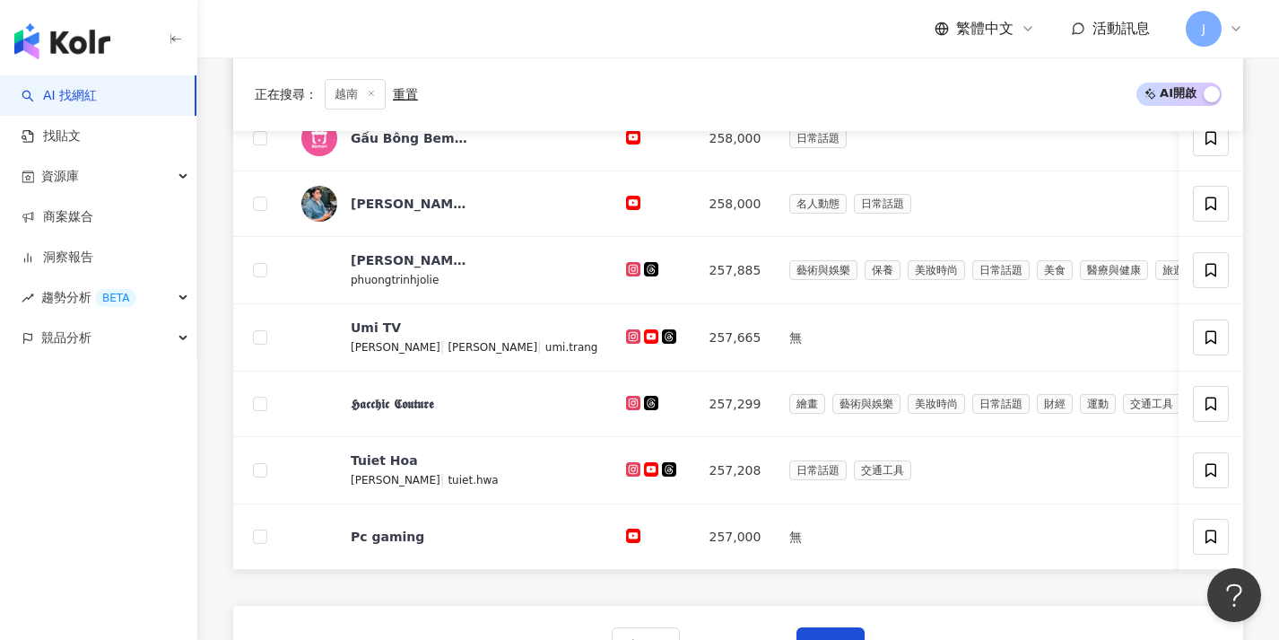
scroll to position [650, 0]
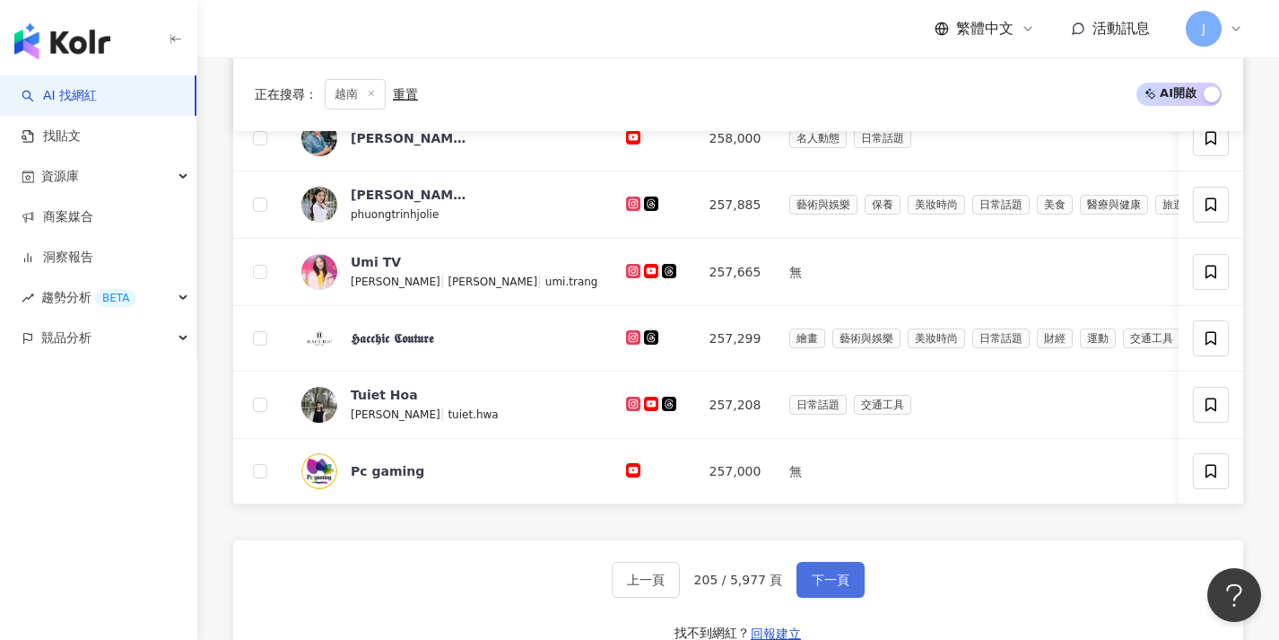
click at [812, 585] on span "下一頁" at bounding box center [831, 579] width 38 height 14
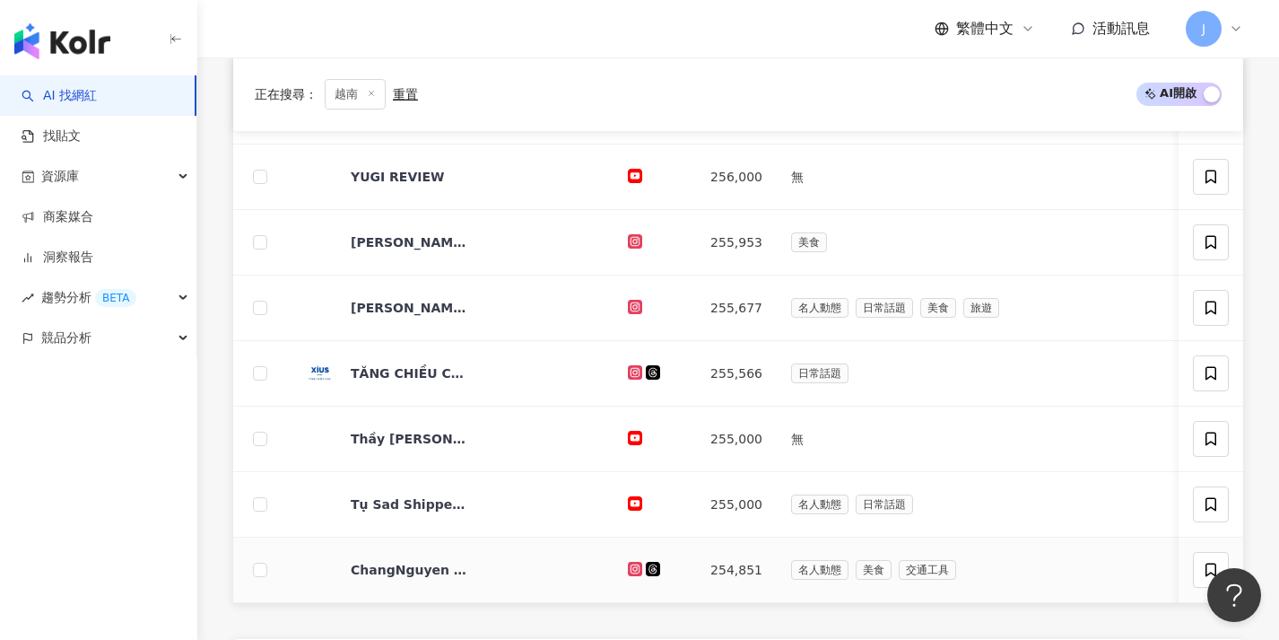
scroll to position [623, 0]
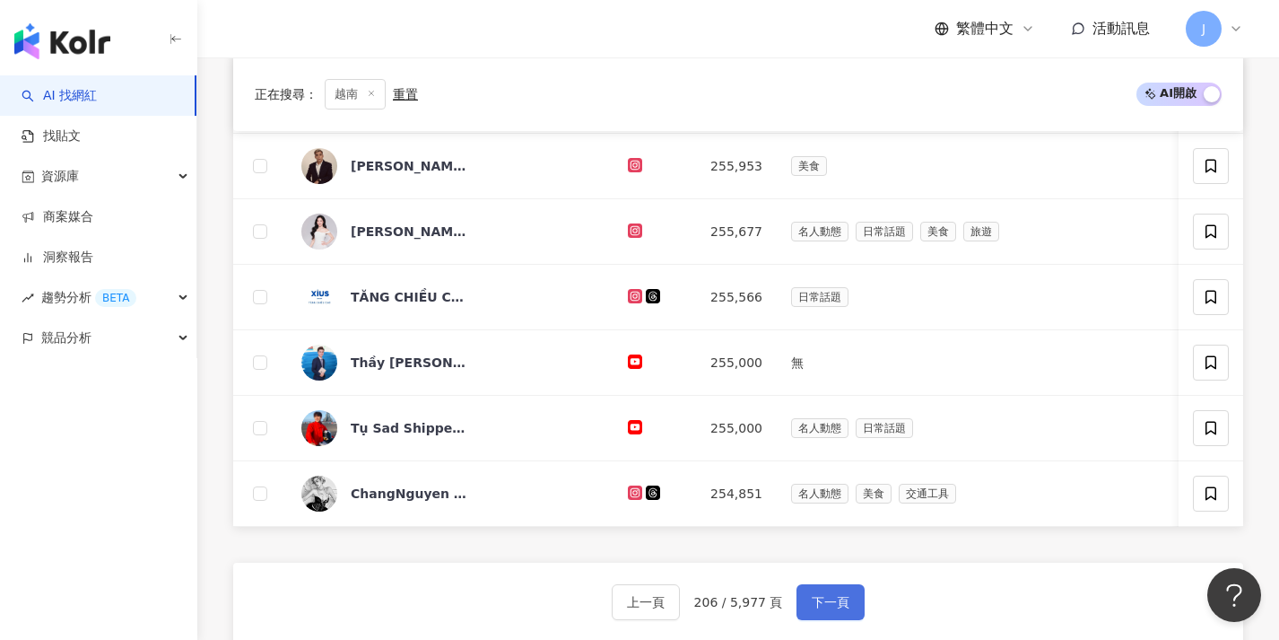
click at [832, 600] on button "下一頁" at bounding box center [831, 602] width 68 height 36
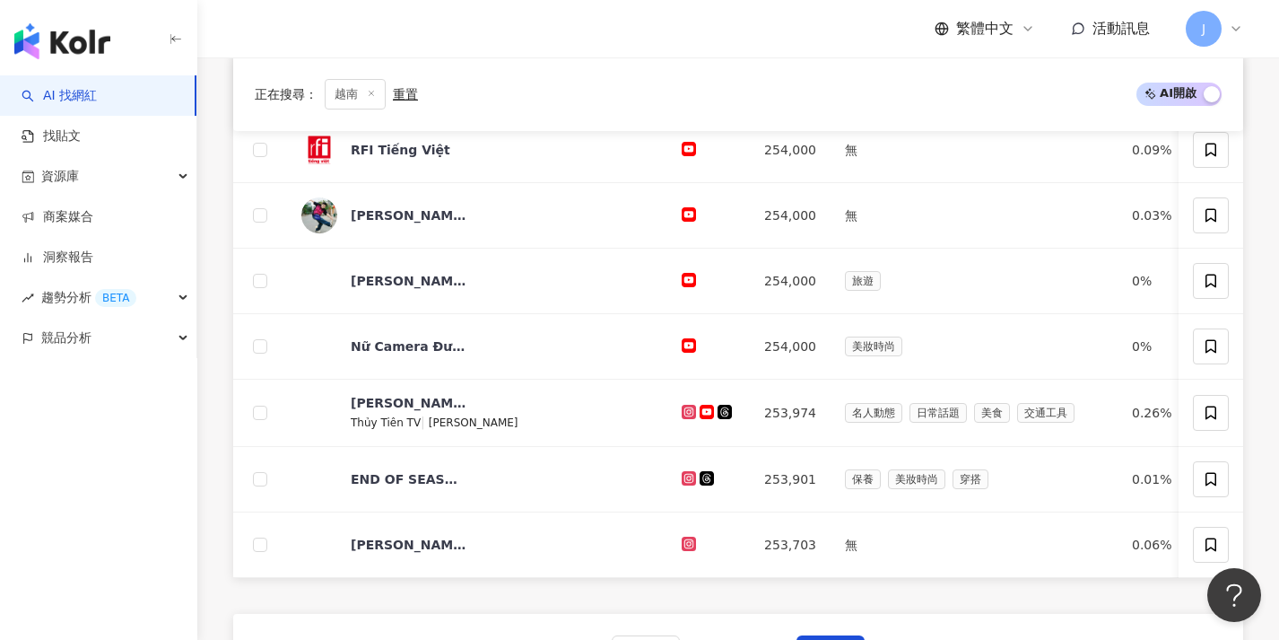
scroll to position [743, 0]
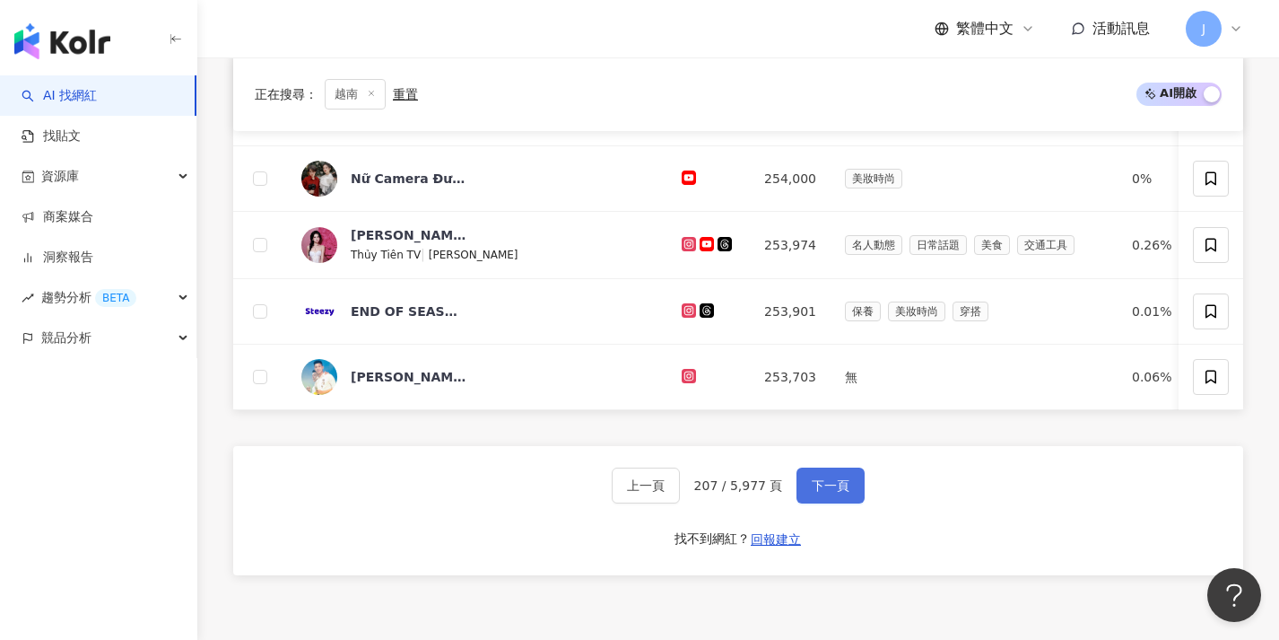
click at [804, 487] on button "下一頁" at bounding box center [831, 485] width 68 height 36
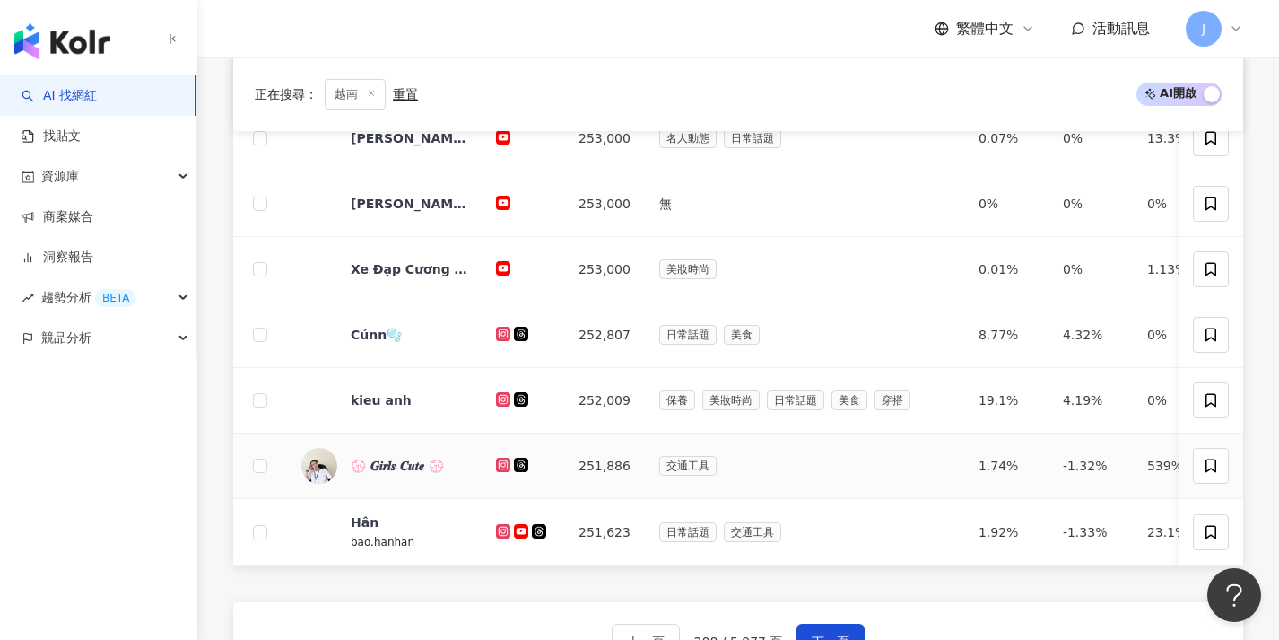
scroll to position [685, 0]
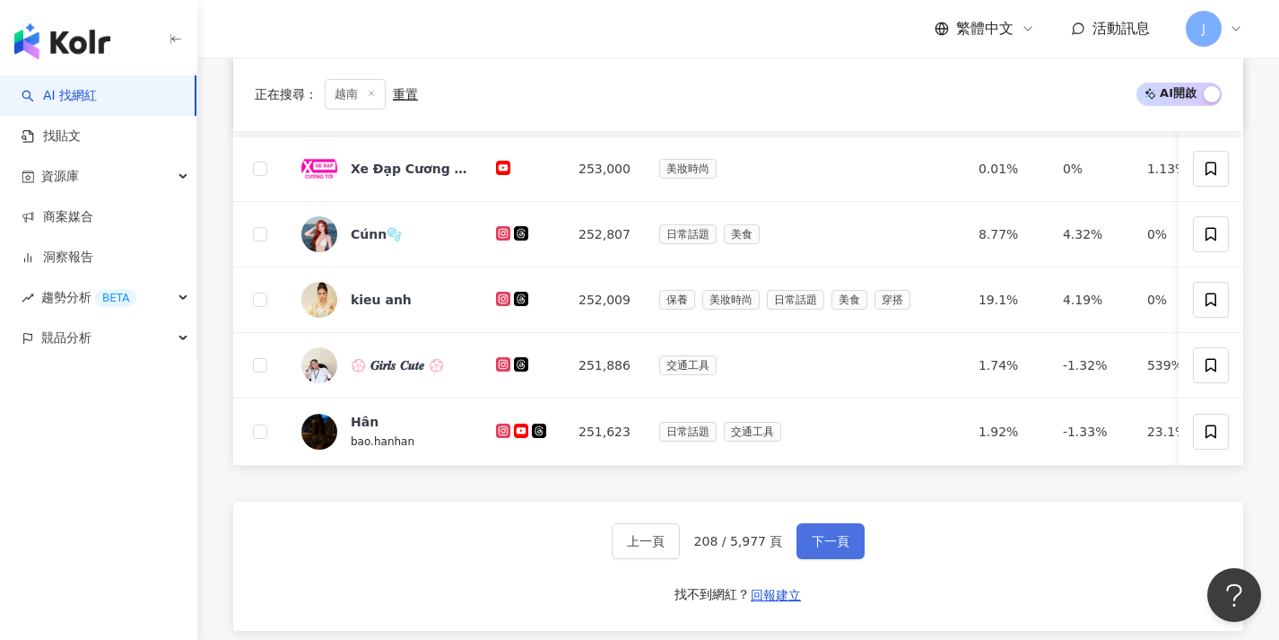
click at [823, 537] on button "下一頁" at bounding box center [831, 541] width 68 height 36
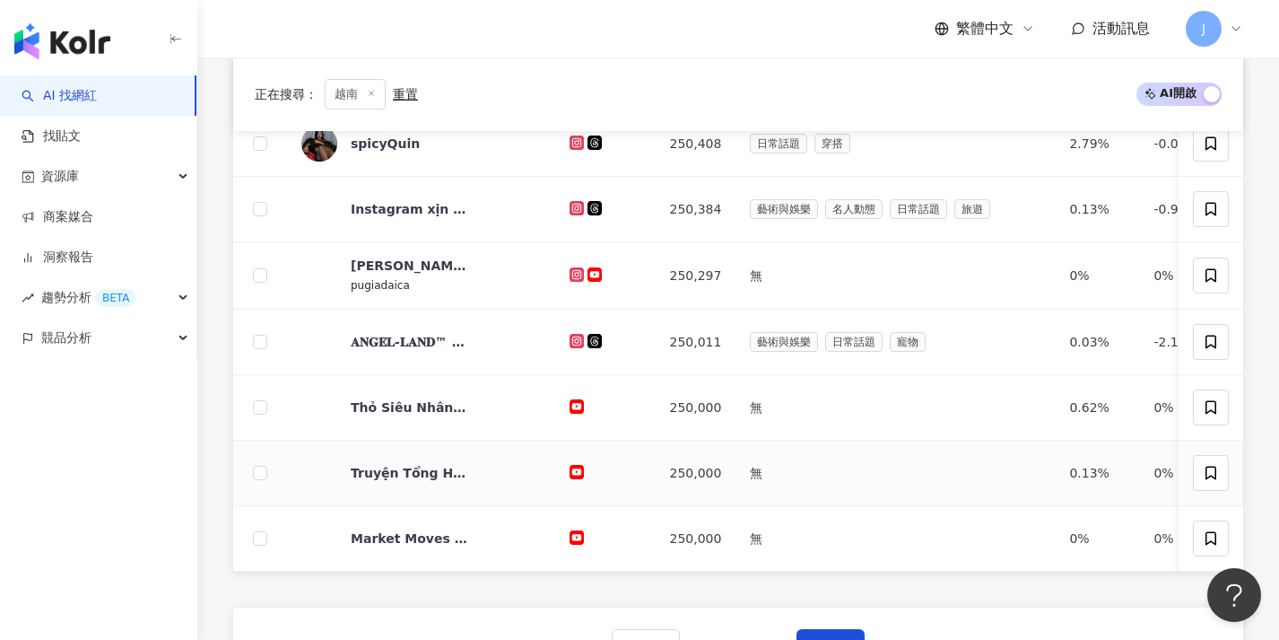
scroll to position [641, 0]
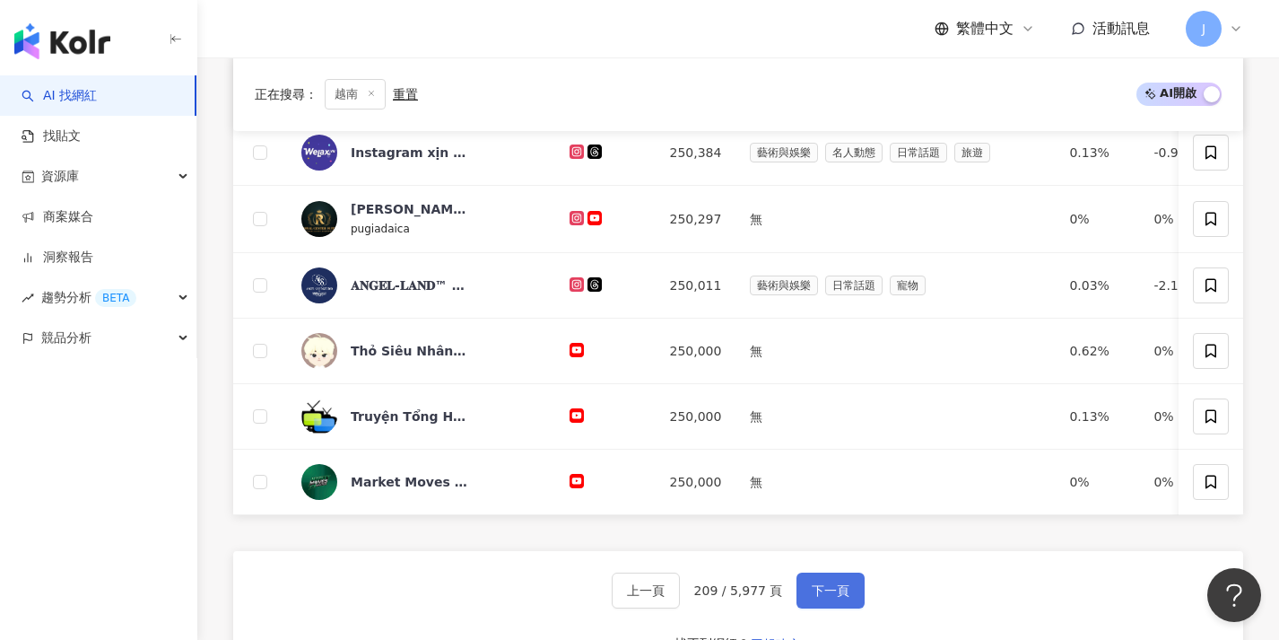
click at [822, 597] on span "下一頁" at bounding box center [831, 590] width 38 height 14
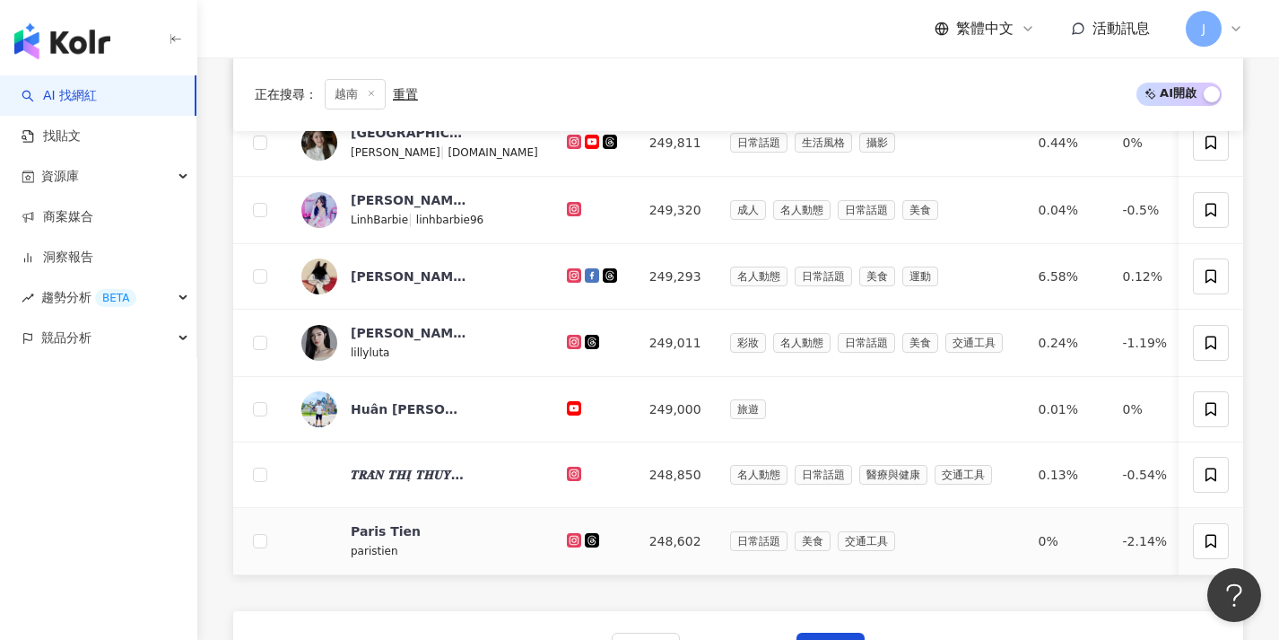
scroll to position [682, 0]
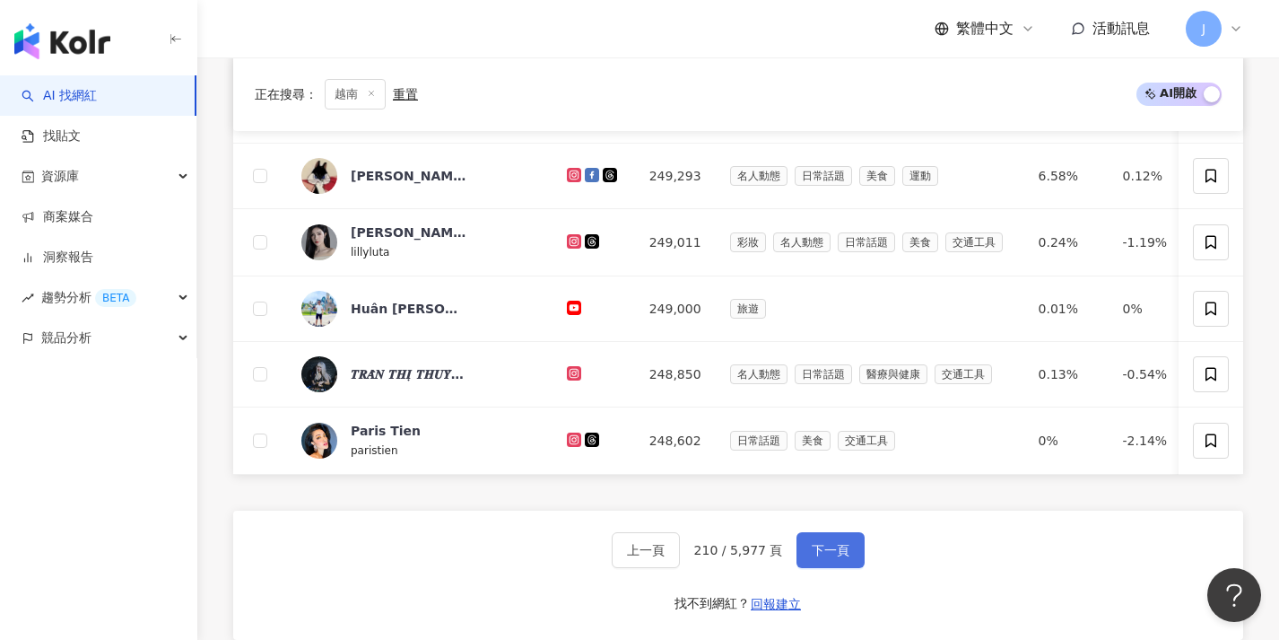
click at [818, 568] on button "下一頁" at bounding box center [831, 550] width 68 height 36
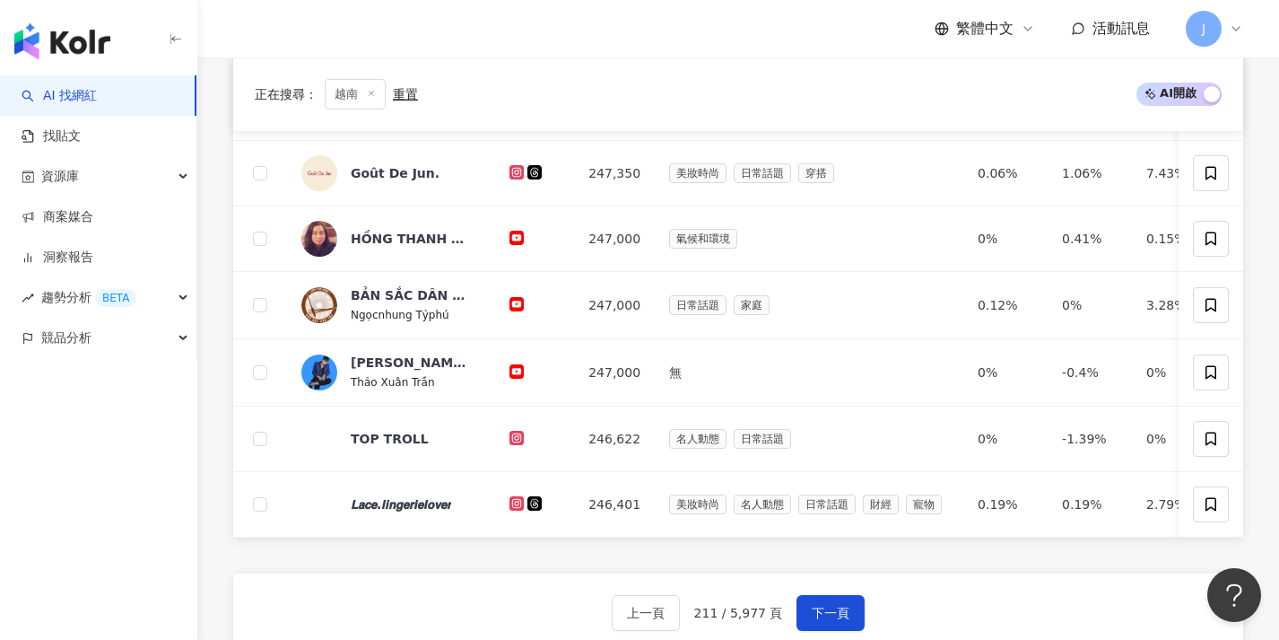
scroll to position [739, 0]
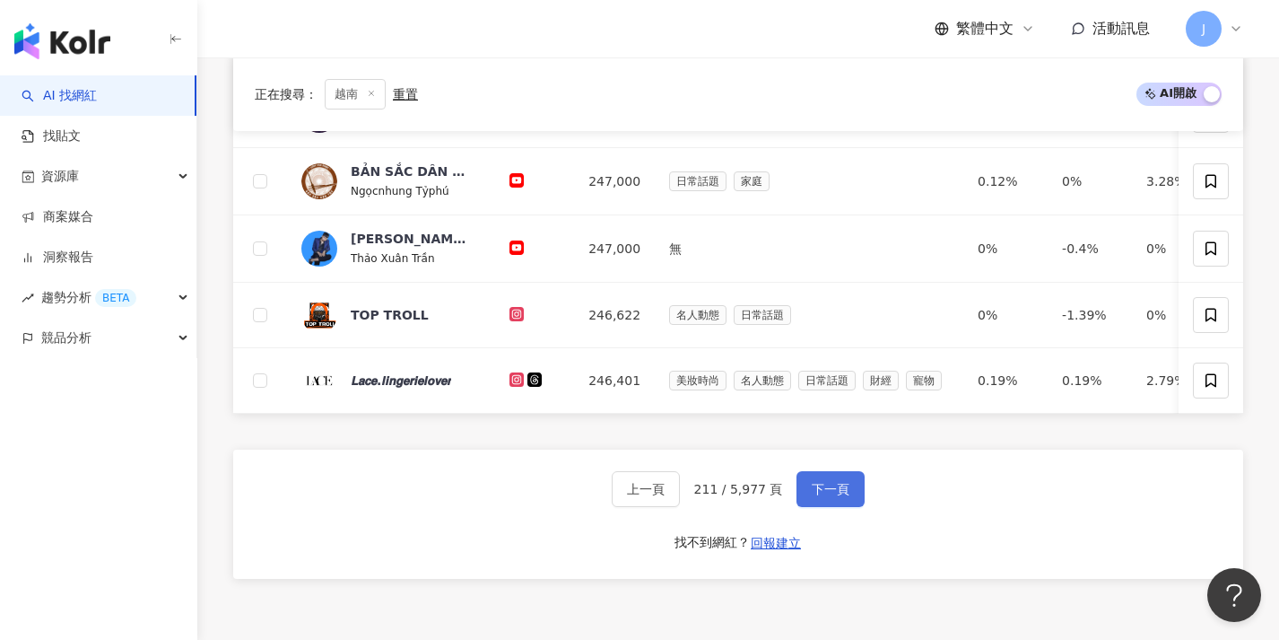
click at [846, 504] on button "下一頁" at bounding box center [831, 489] width 68 height 36
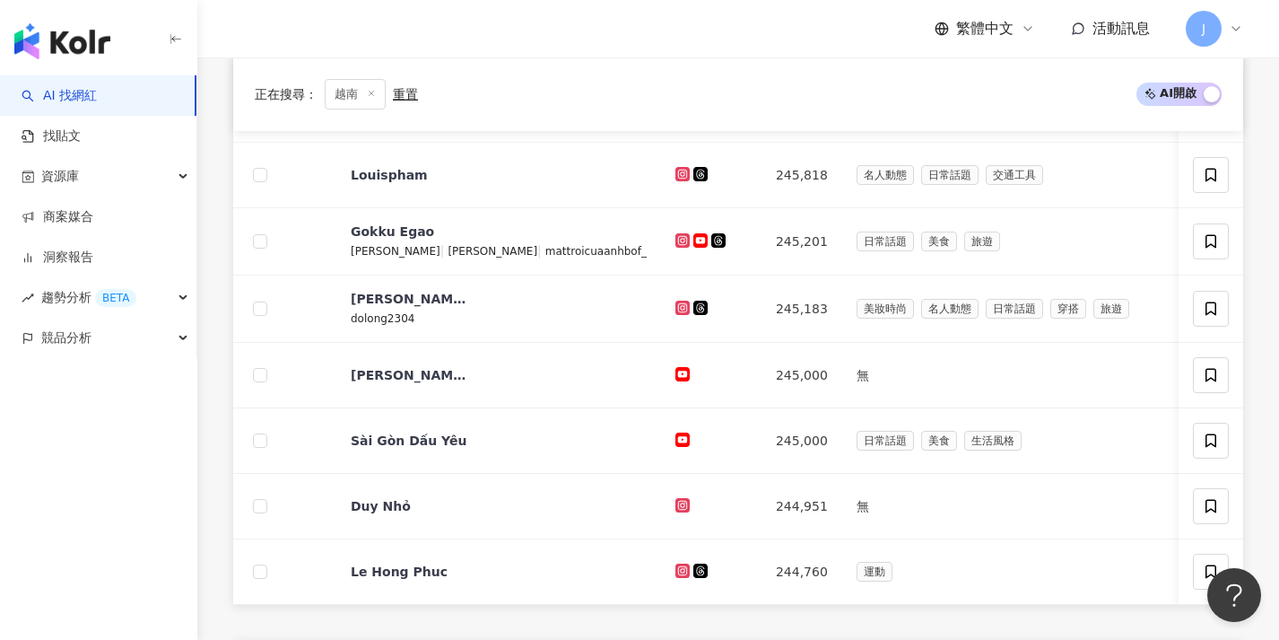
scroll to position [685, 0]
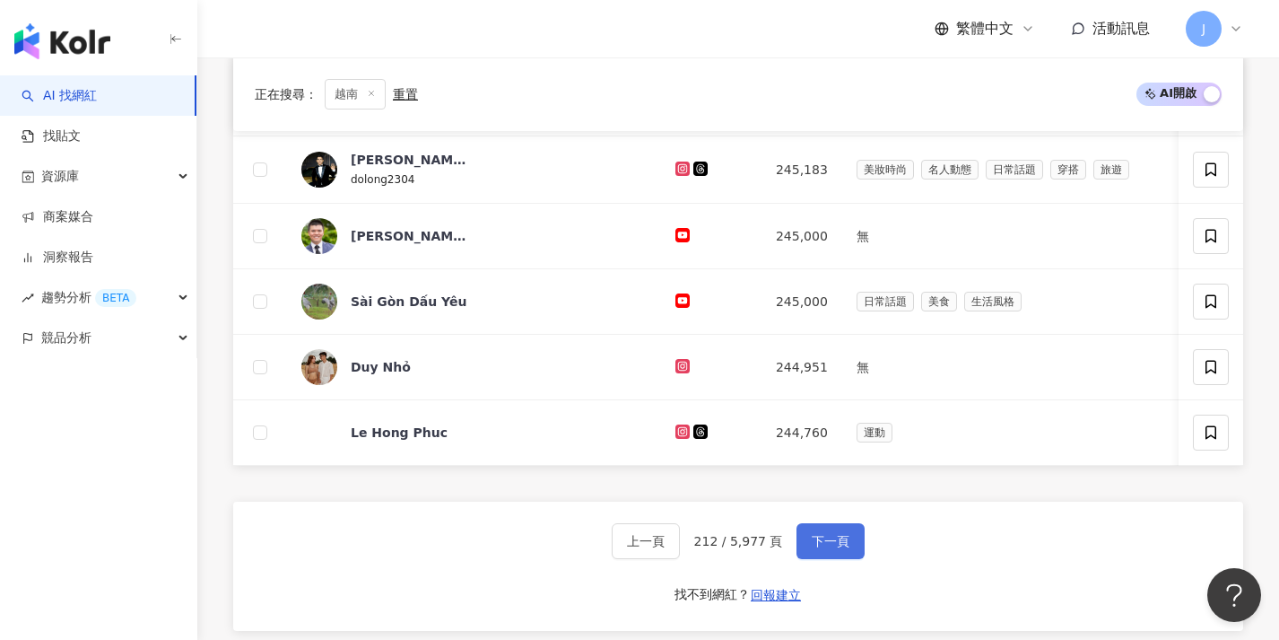
click at [832, 548] on span "下一頁" at bounding box center [831, 541] width 38 height 14
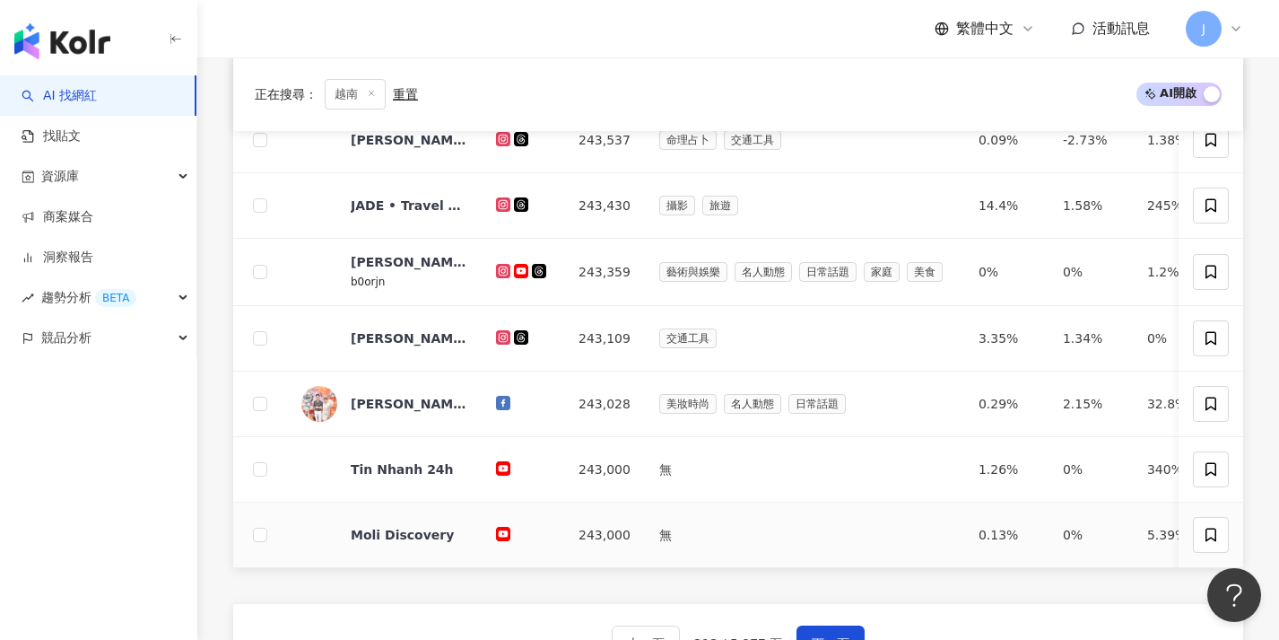
scroll to position [983, 0]
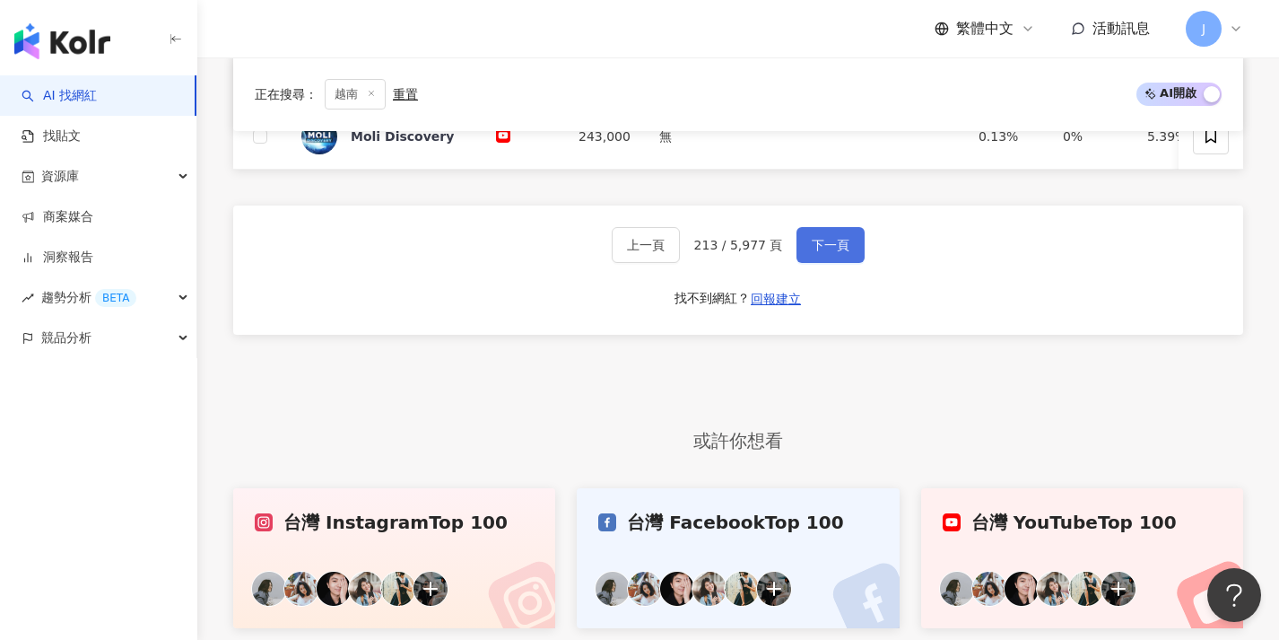
click at [800, 253] on button "下一頁" at bounding box center [831, 245] width 68 height 36
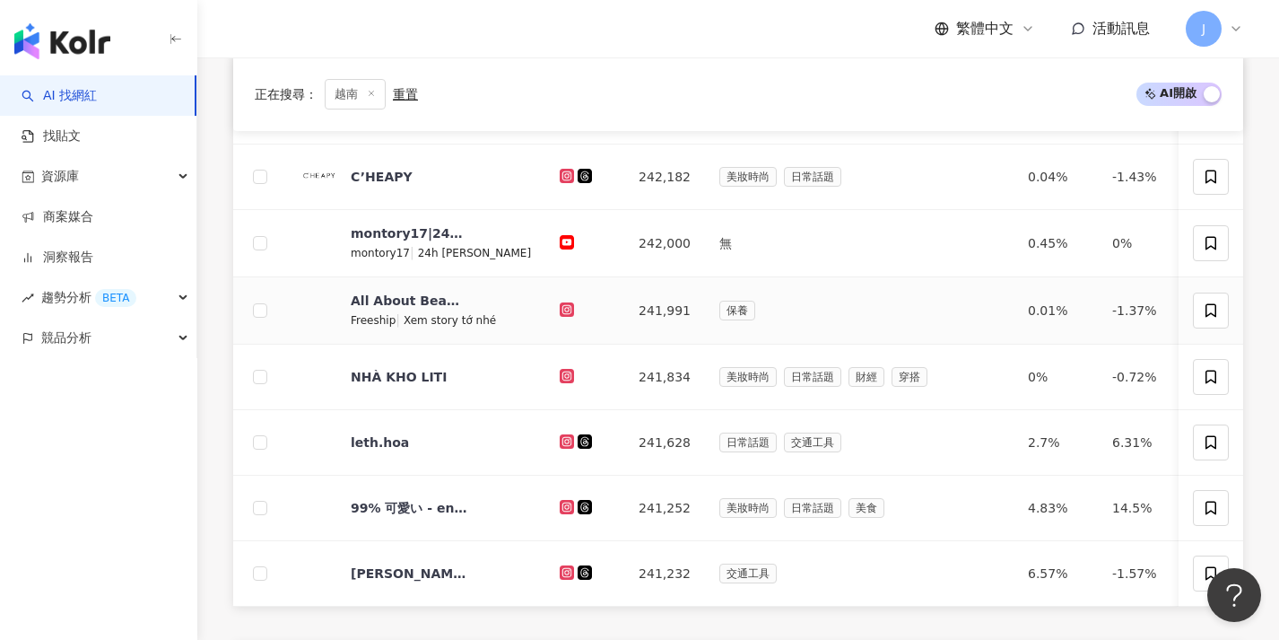
scroll to position [724, 0]
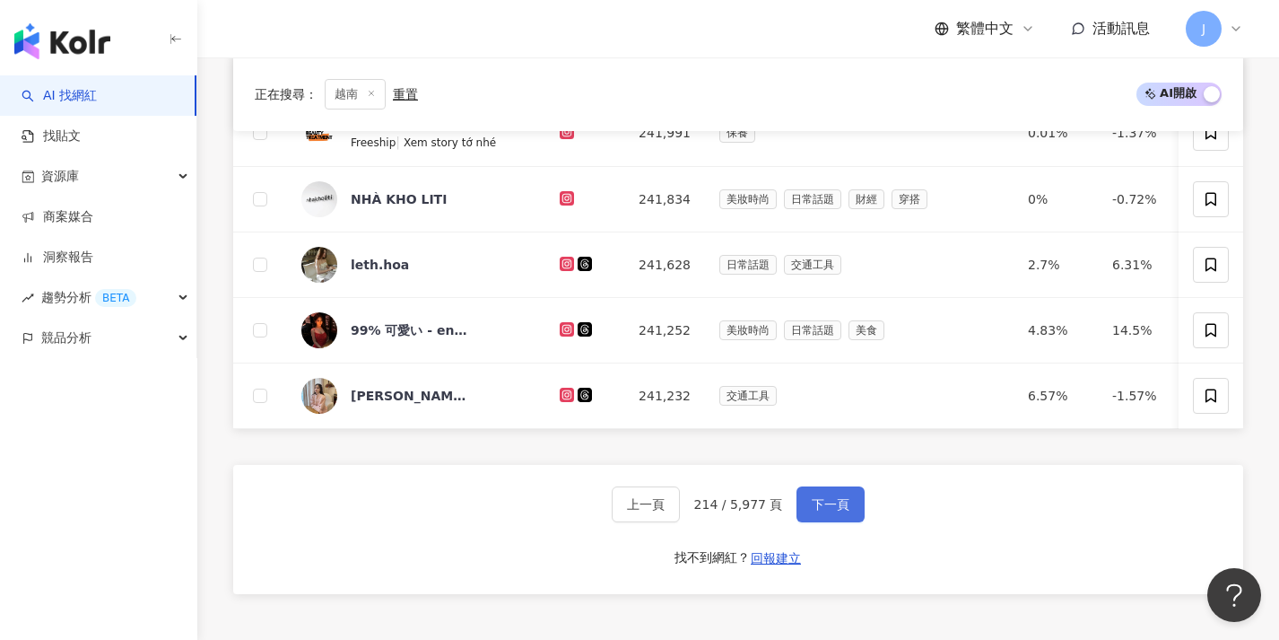
click at [818, 506] on button "下一頁" at bounding box center [831, 504] width 68 height 36
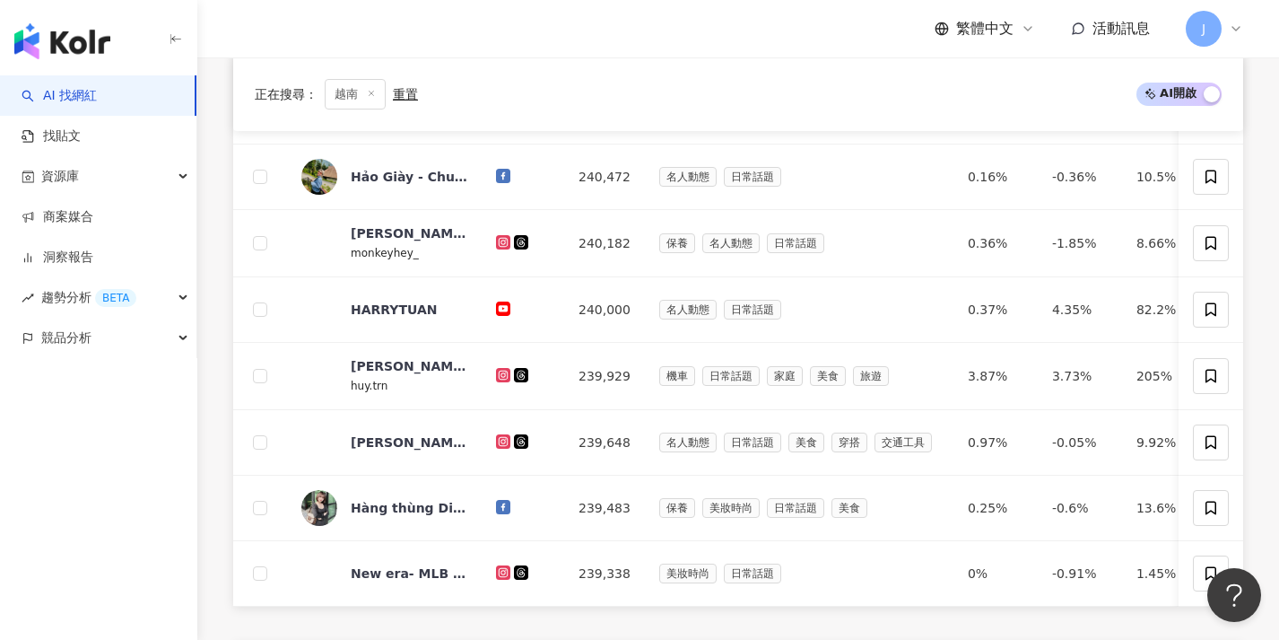
scroll to position [740, 0]
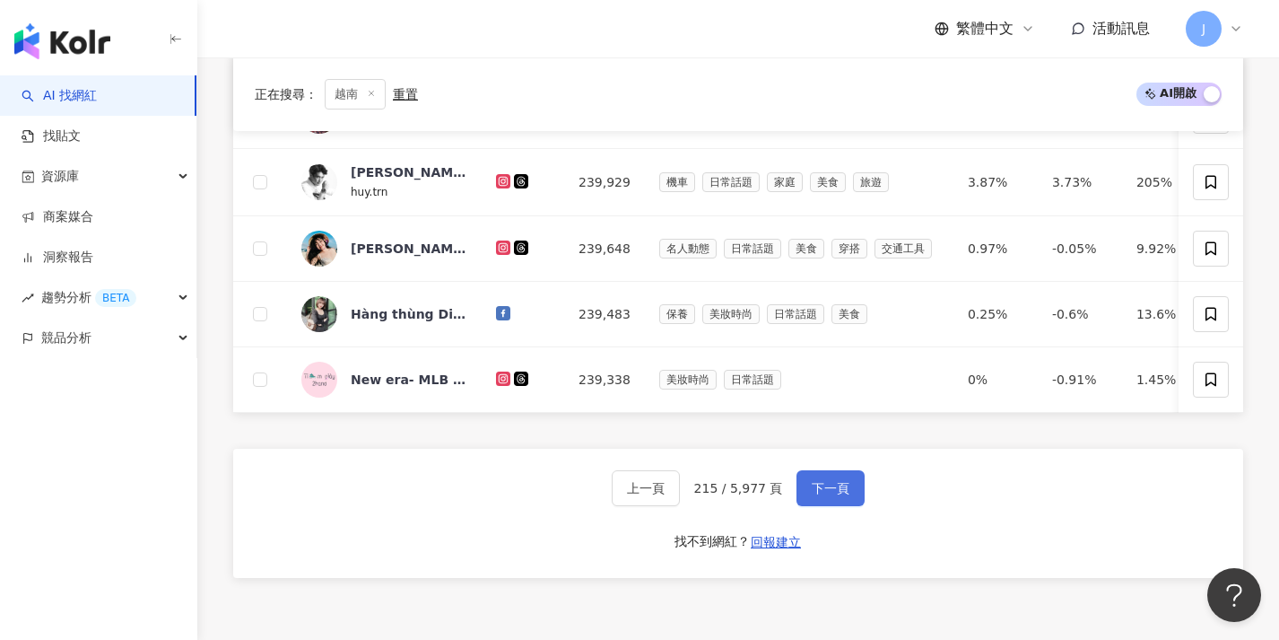
click at [813, 495] on span "下一頁" at bounding box center [831, 488] width 38 height 14
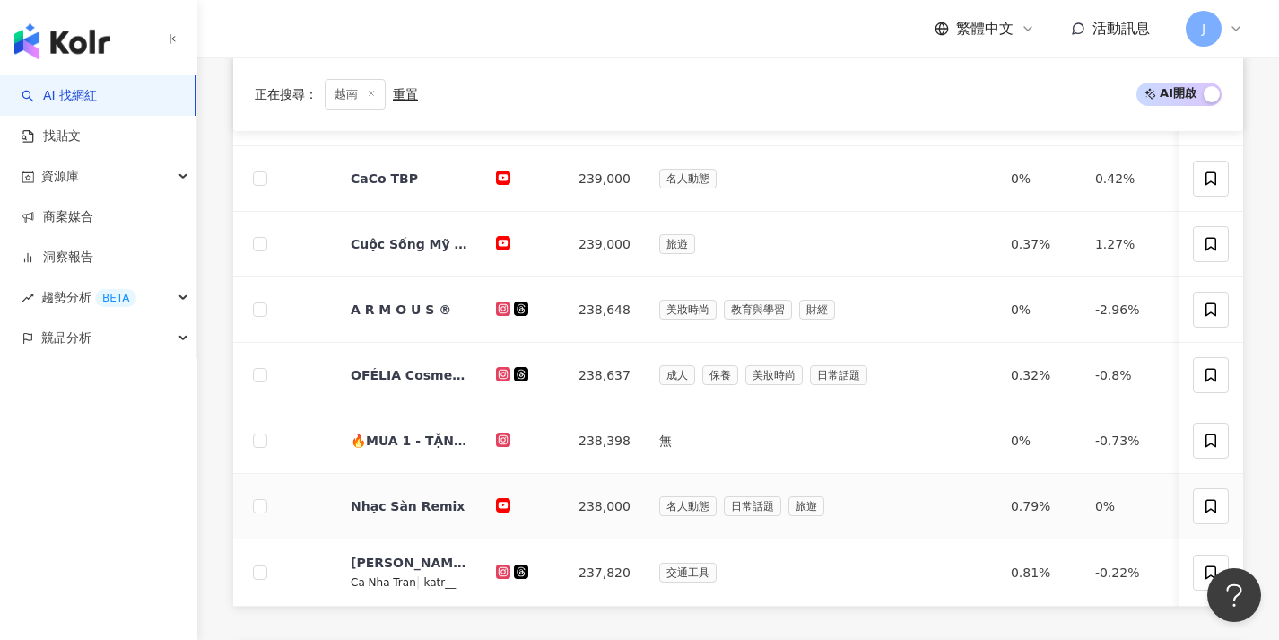
scroll to position [704, 0]
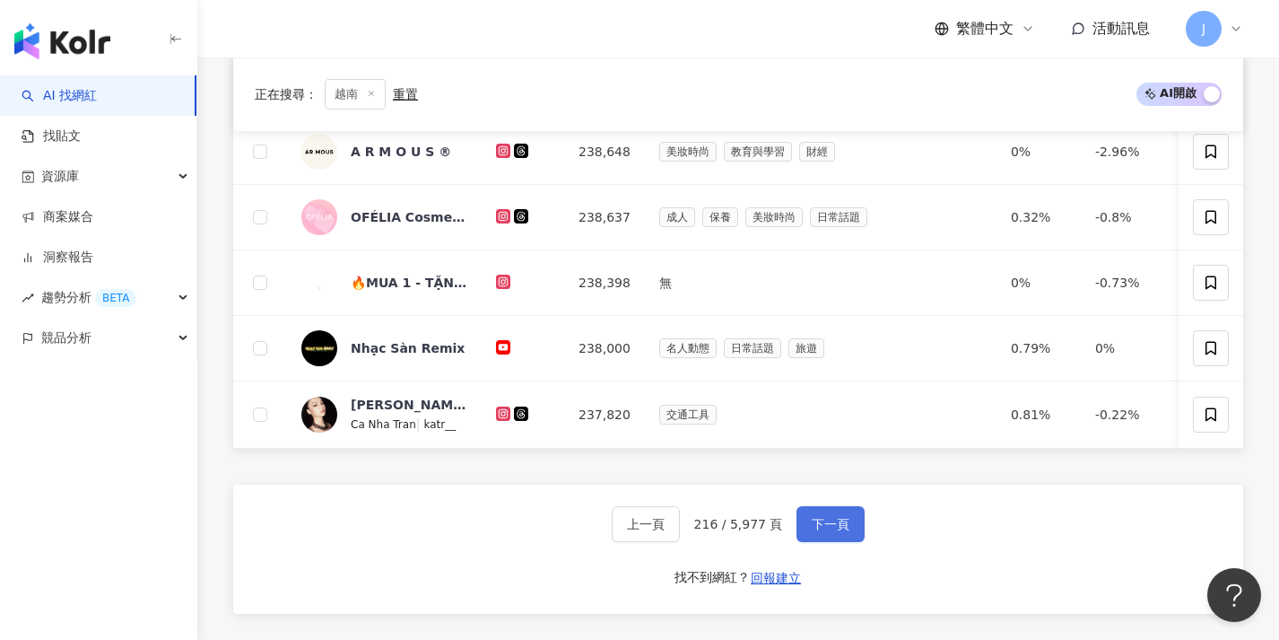
click at [823, 525] on button "下一頁" at bounding box center [831, 524] width 68 height 36
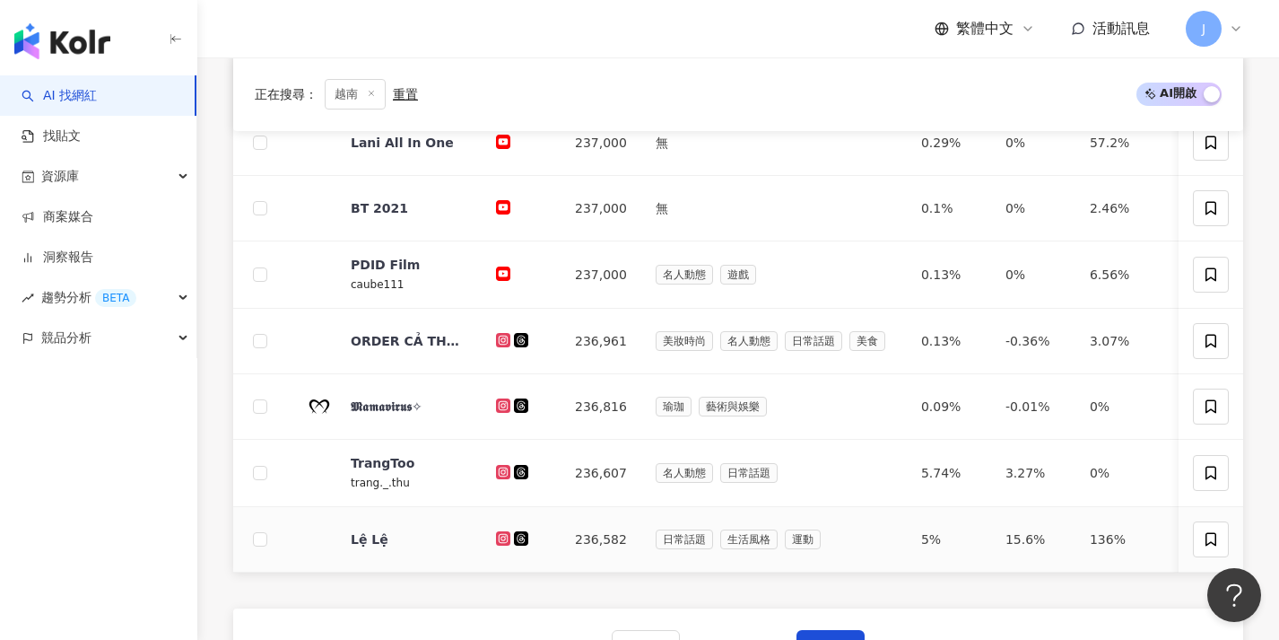
scroll to position [727, 0]
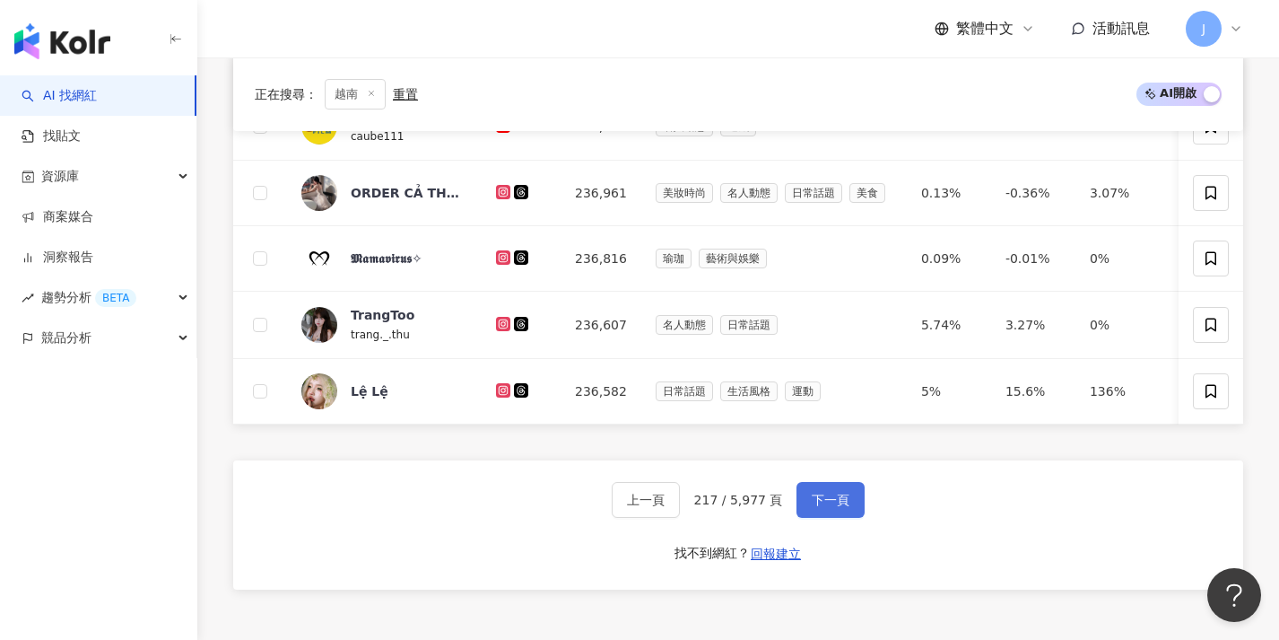
click at [819, 507] on span "下一頁" at bounding box center [831, 499] width 38 height 14
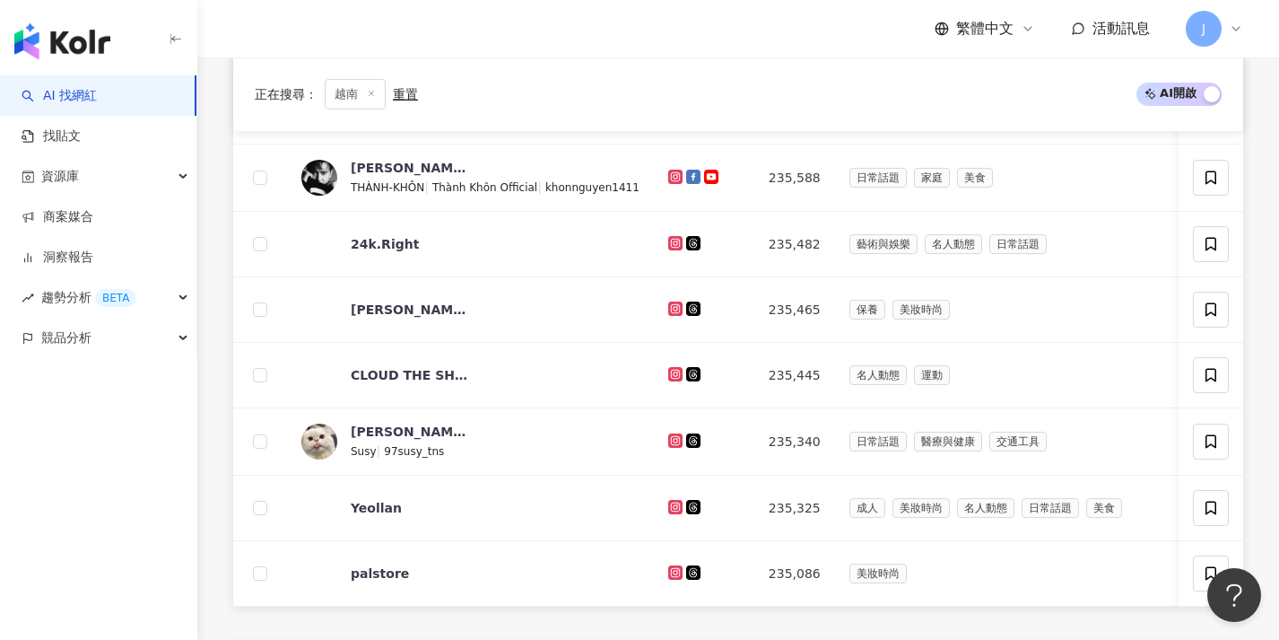
scroll to position [701, 0]
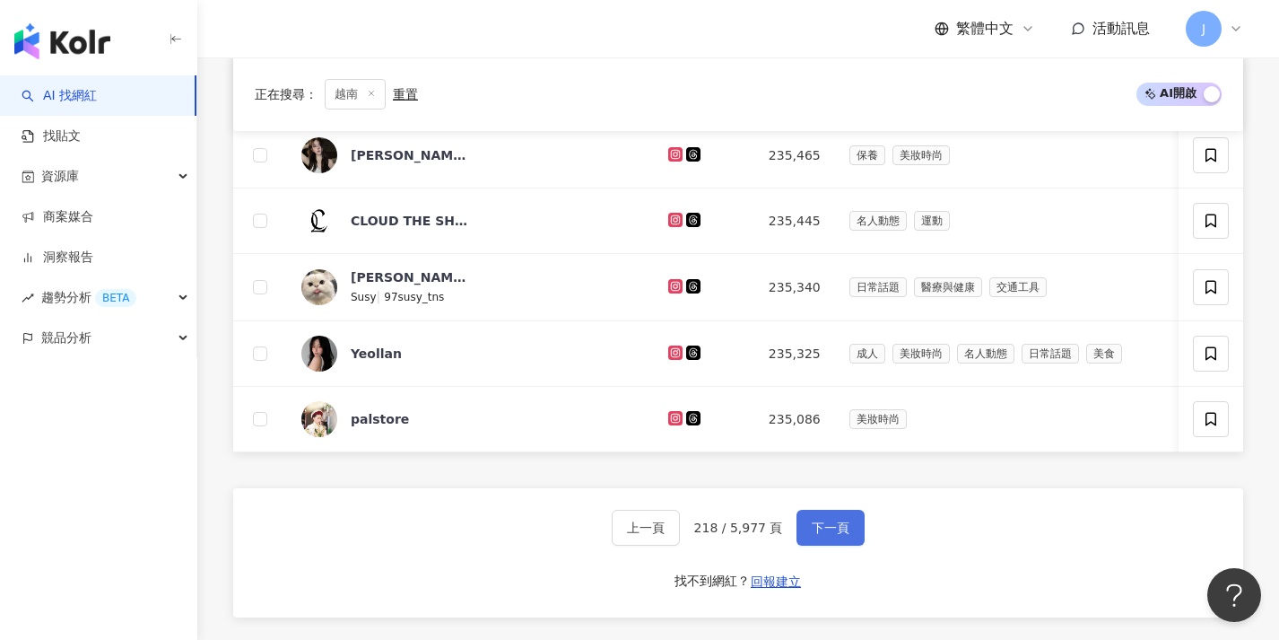
click at [815, 527] on button "下一頁" at bounding box center [831, 527] width 68 height 36
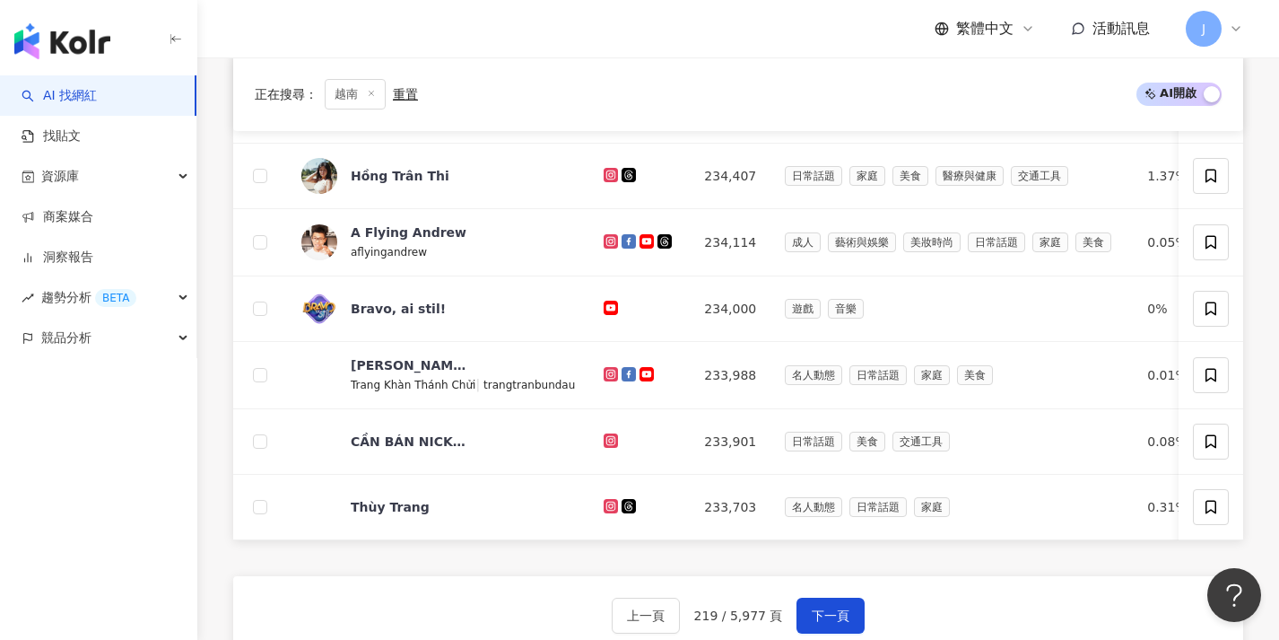
scroll to position [646, 0]
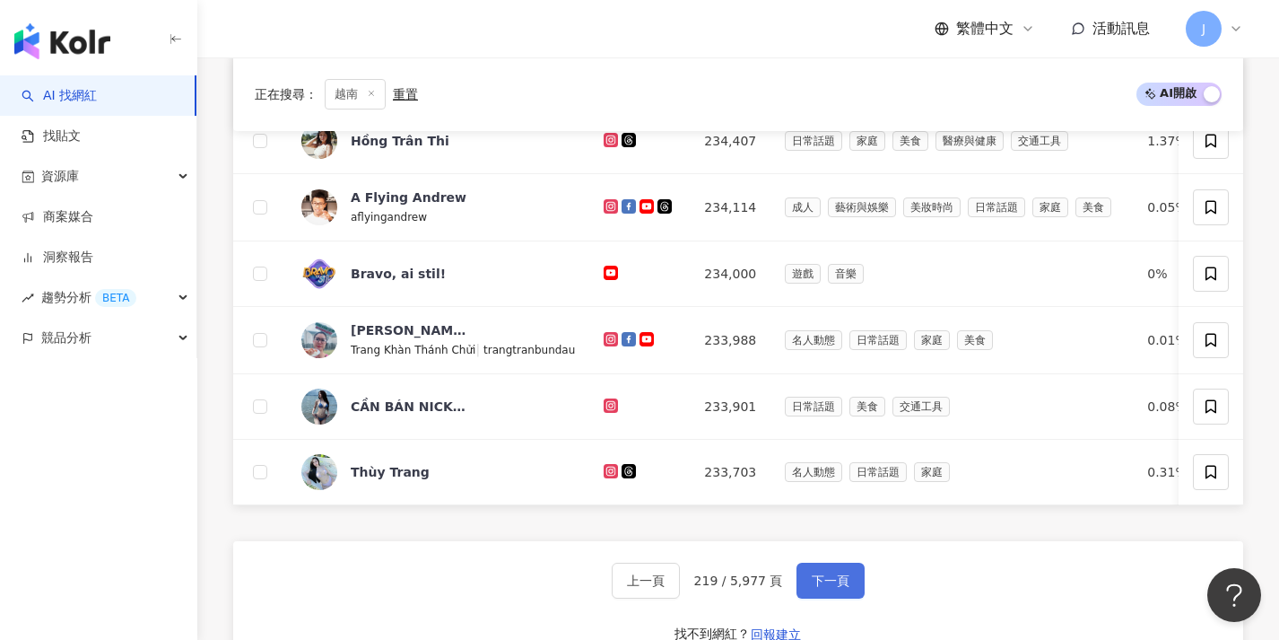
click at [814, 584] on button "下一頁" at bounding box center [831, 580] width 68 height 36
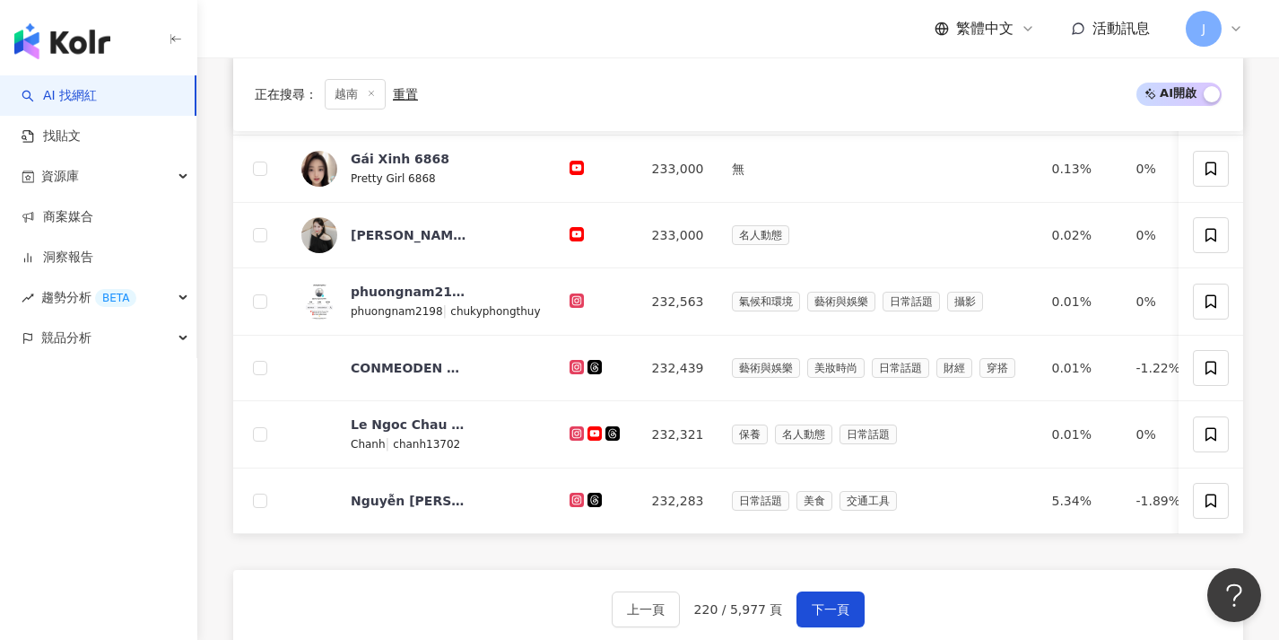
scroll to position [718, 0]
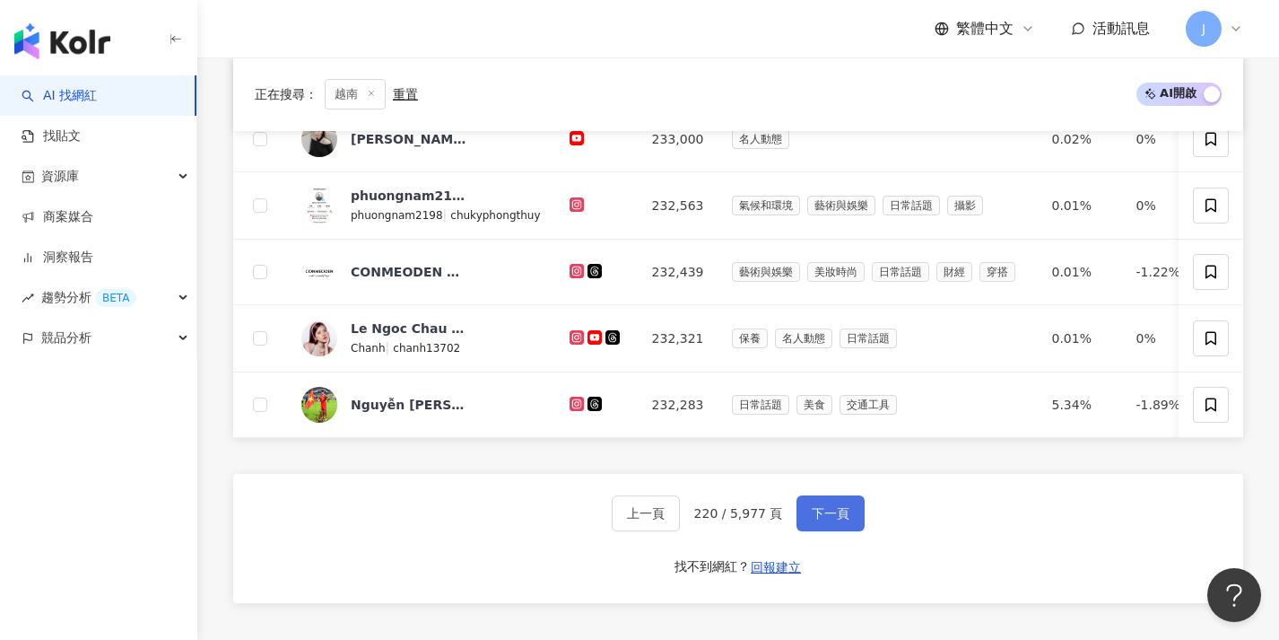
click at [830, 520] on span "下一頁" at bounding box center [831, 513] width 38 height 14
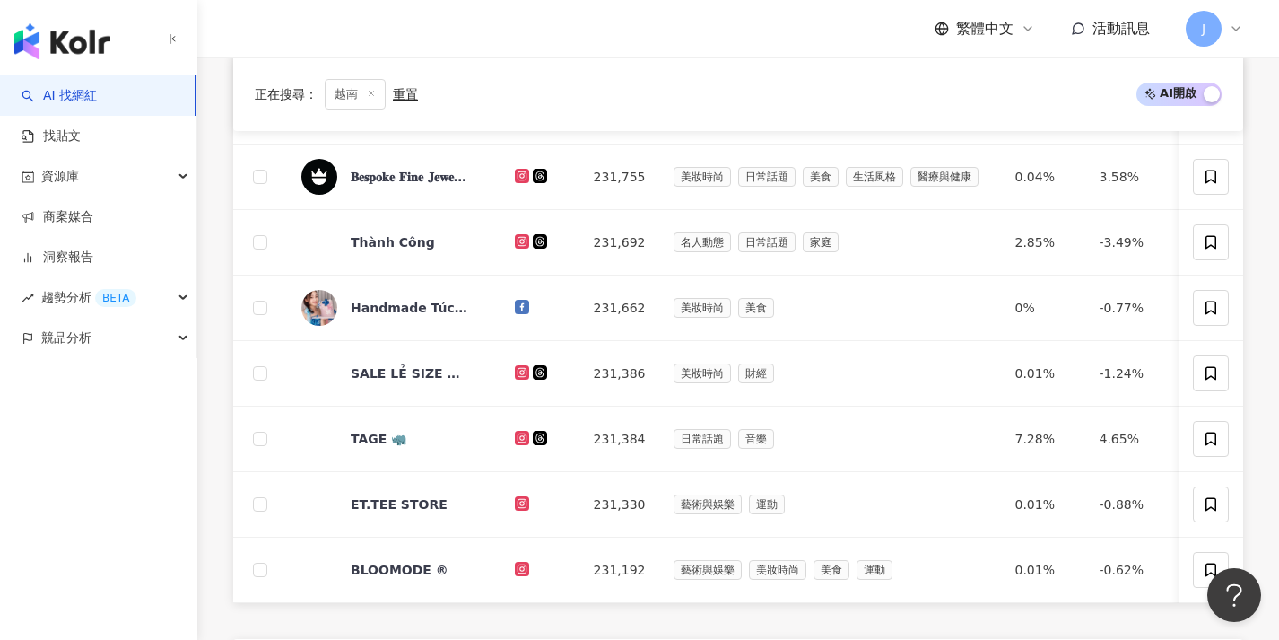
scroll to position [676, 0]
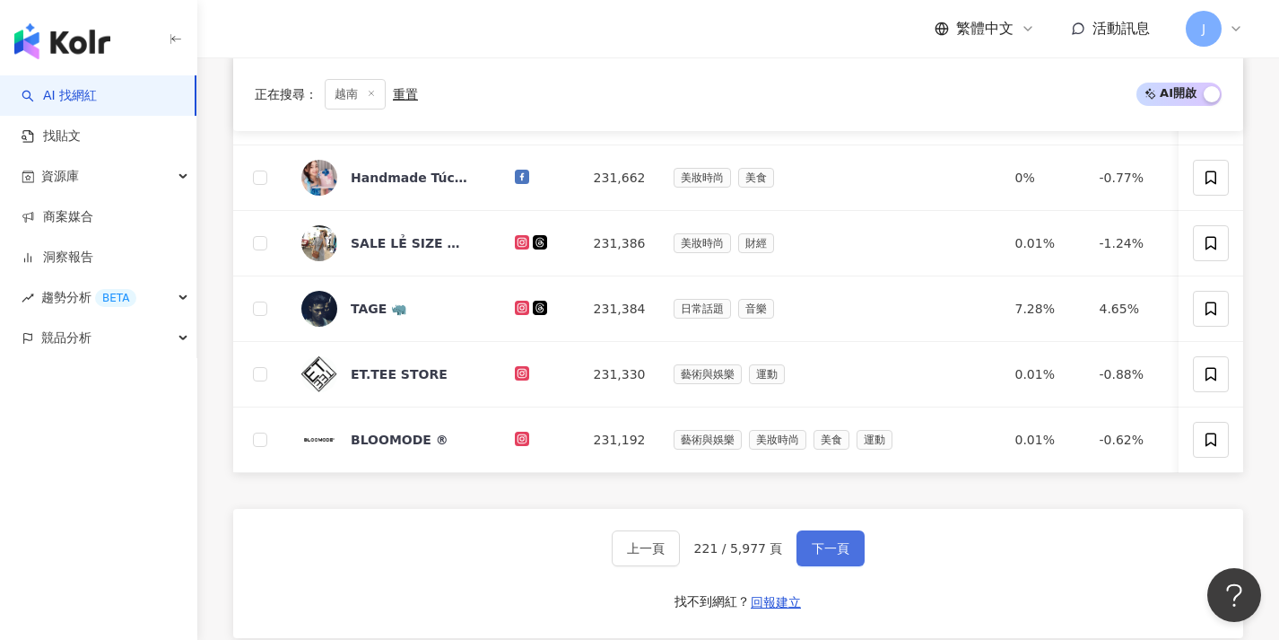
click at [823, 554] on span "下一頁" at bounding box center [831, 548] width 38 height 14
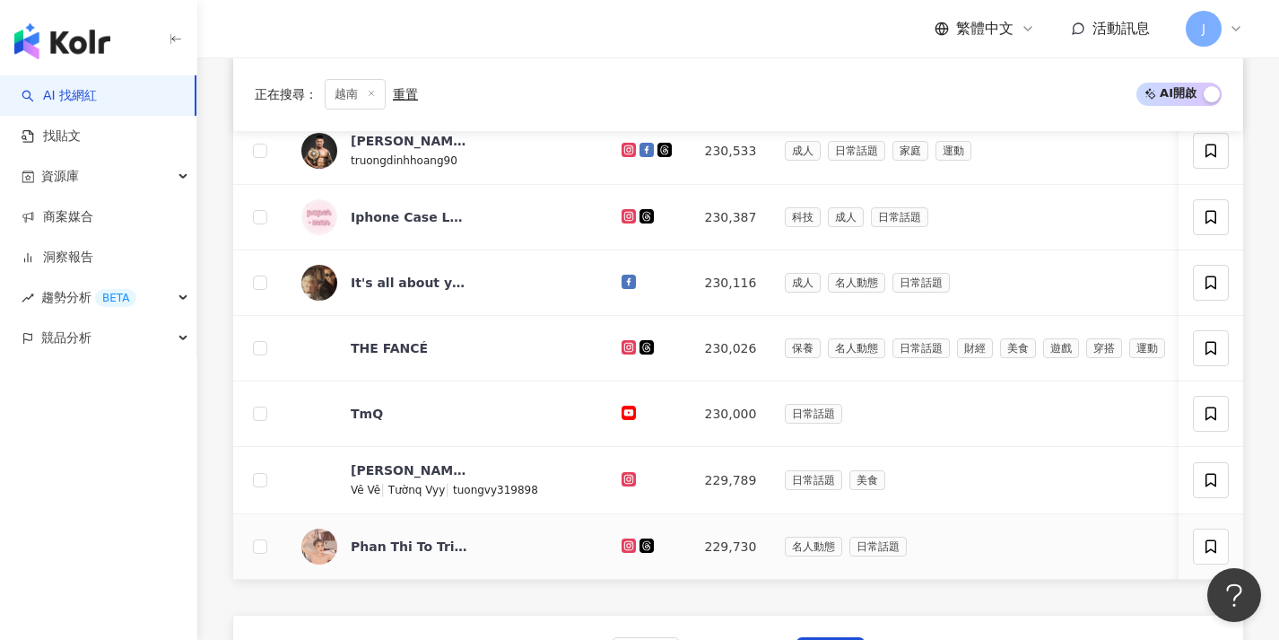
scroll to position [664, 0]
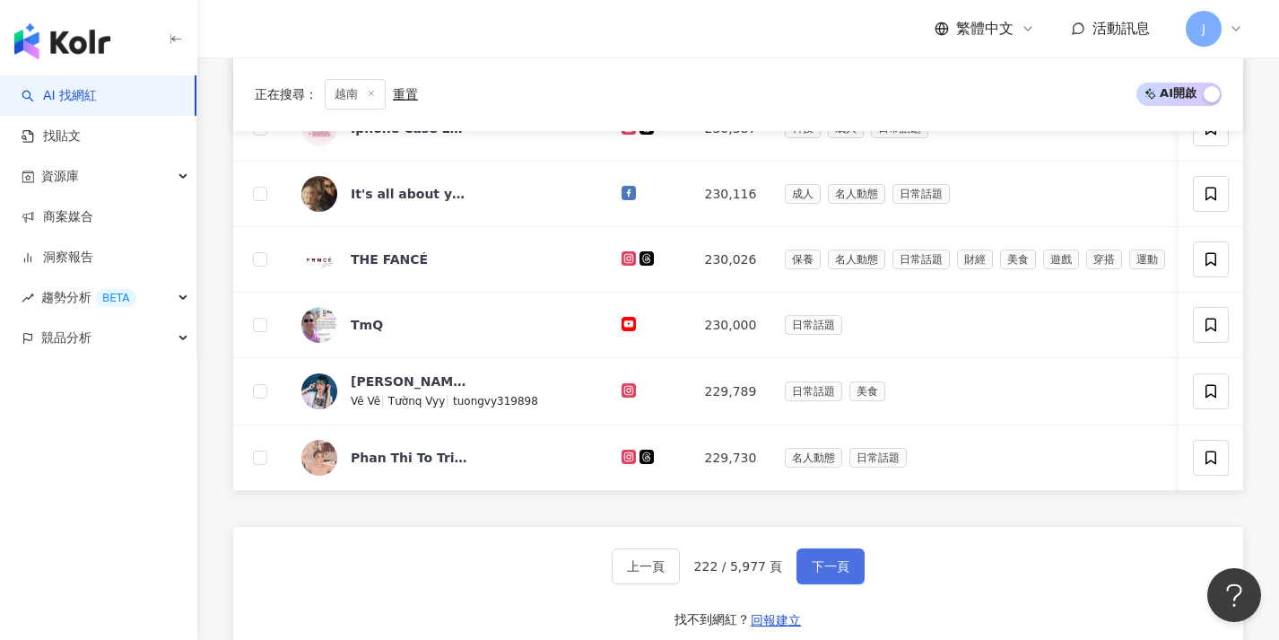
click at [828, 573] on span "下一頁" at bounding box center [831, 566] width 38 height 14
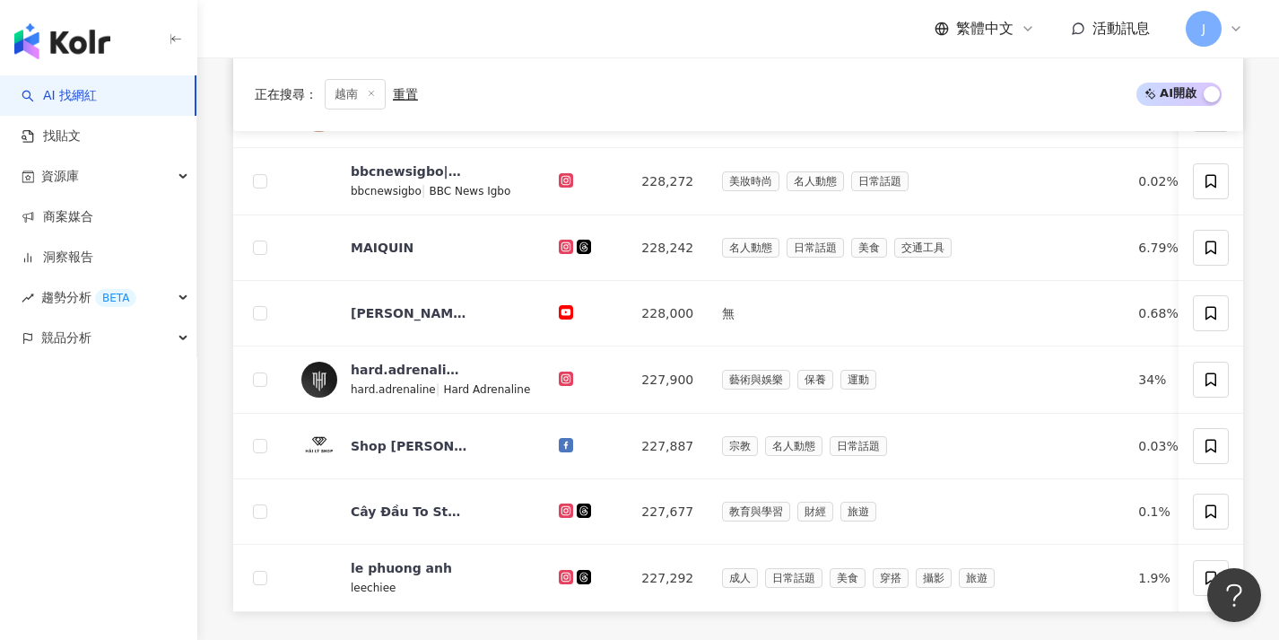
scroll to position [682, 0]
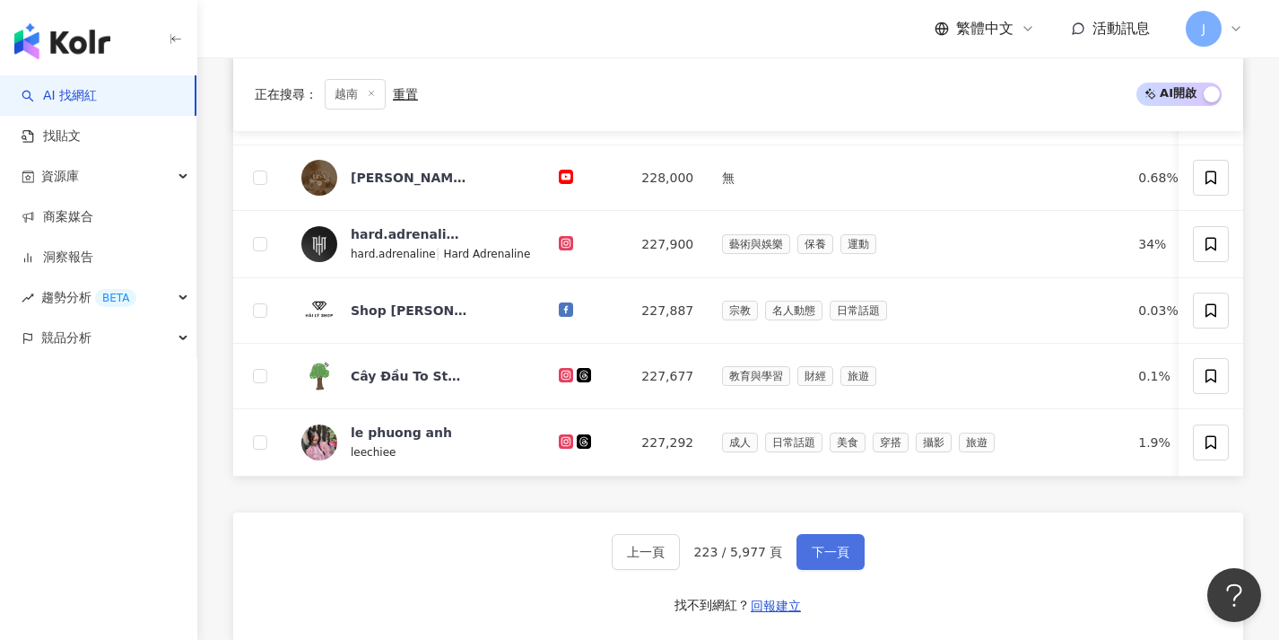
click at [823, 559] on span "下一頁" at bounding box center [831, 551] width 38 height 14
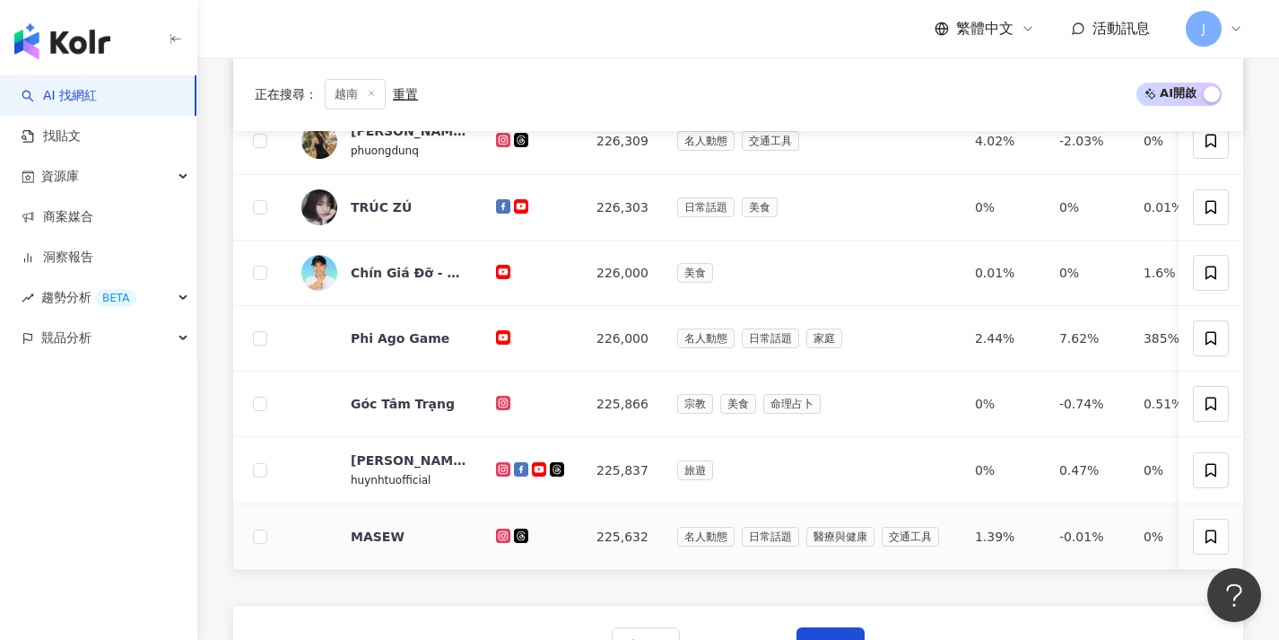
scroll to position [745, 0]
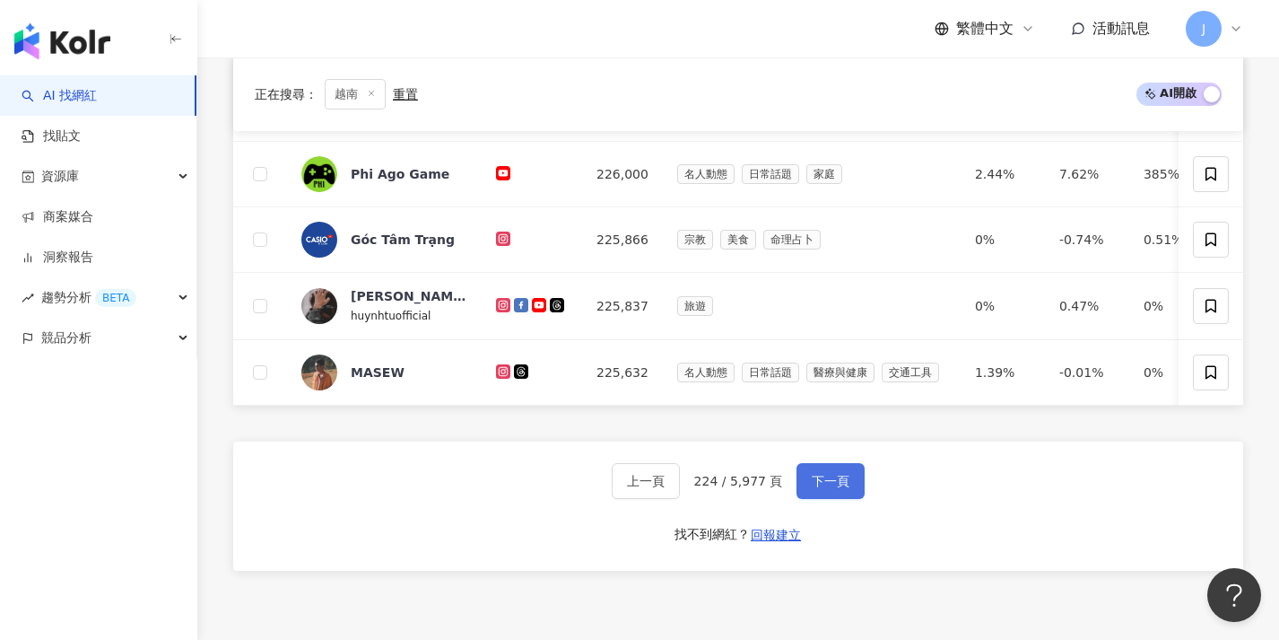
click at [835, 488] on span "下一頁" at bounding box center [831, 481] width 38 height 14
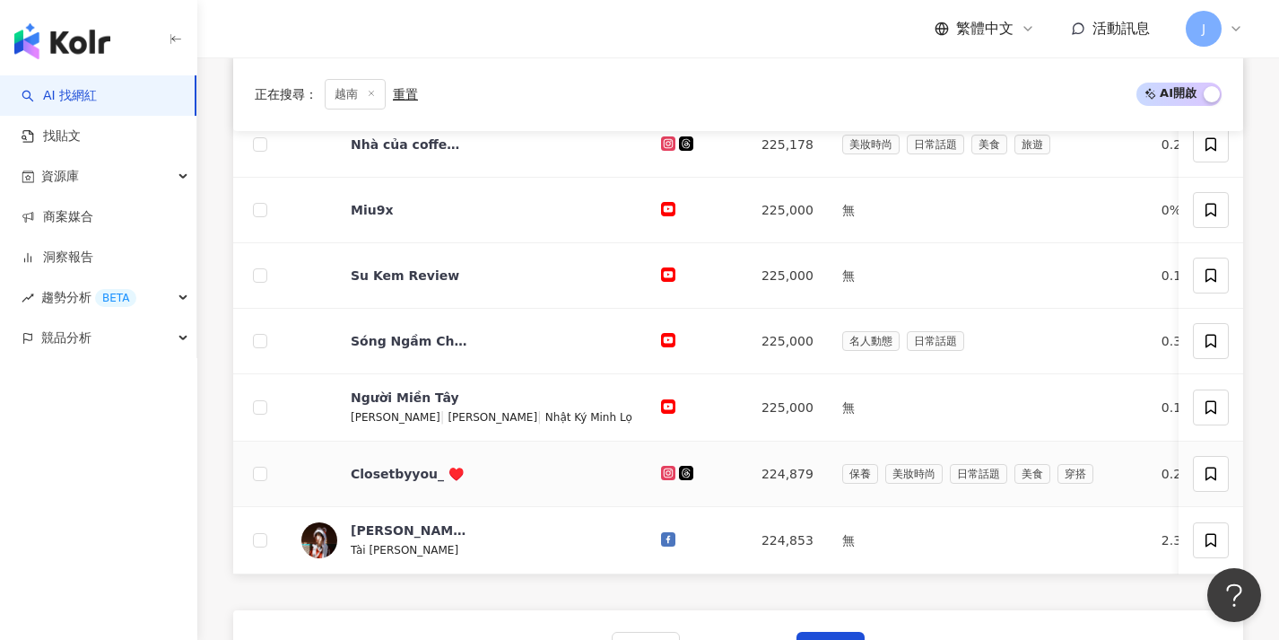
scroll to position [612, 0]
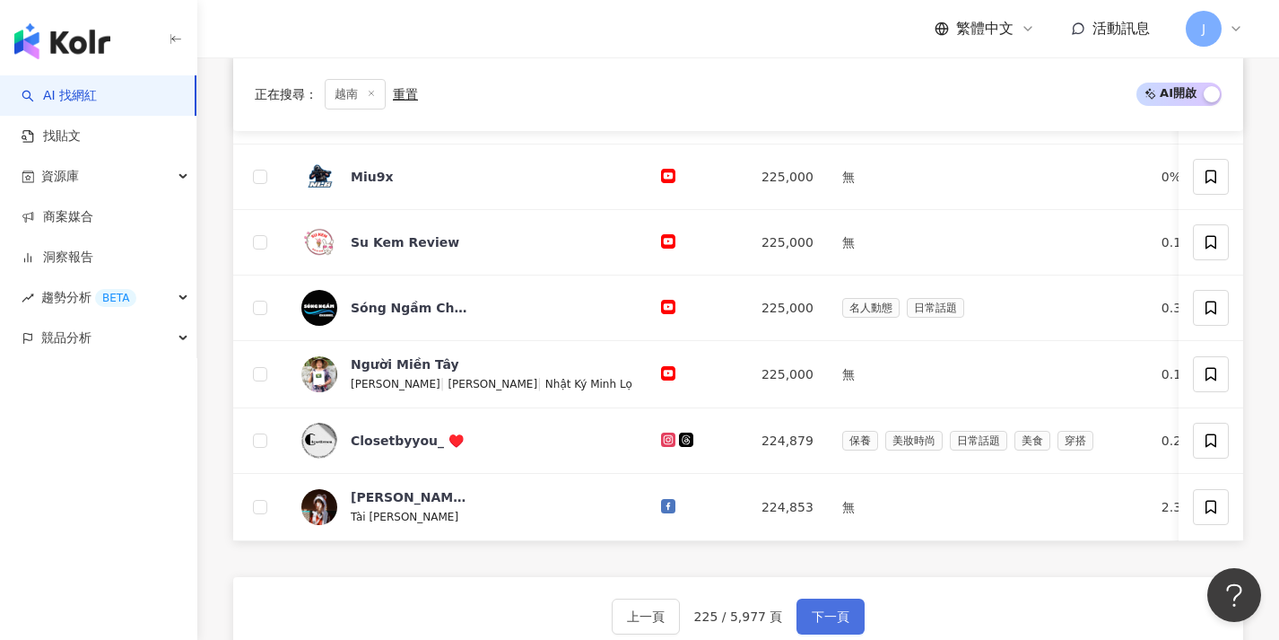
click at [817, 623] on span "下一頁" at bounding box center [831, 616] width 38 height 14
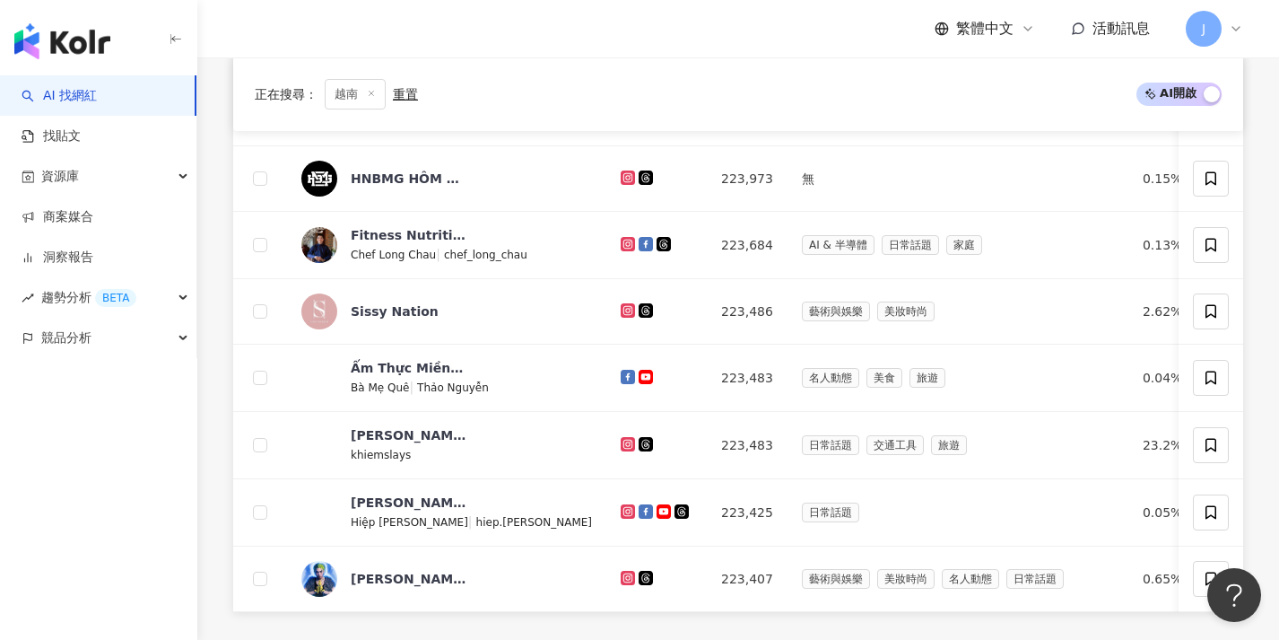
scroll to position [645, 0]
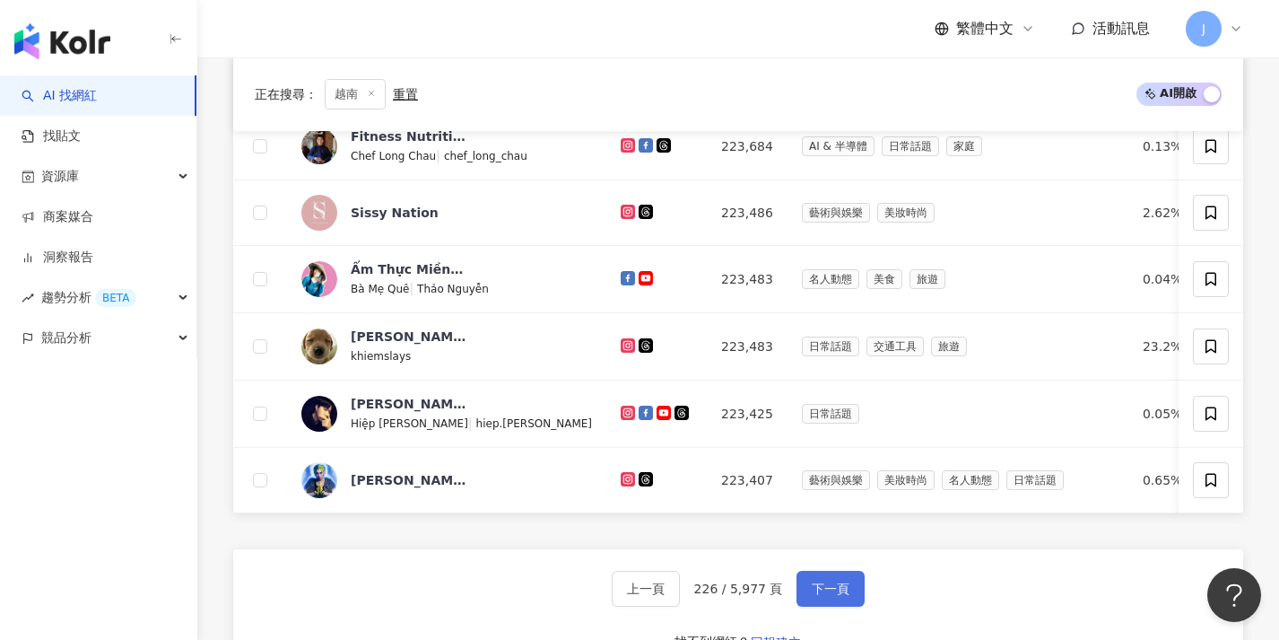
click at [822, 595] on span "下一頁" at bounding box center [831, 588] width 38 height 14
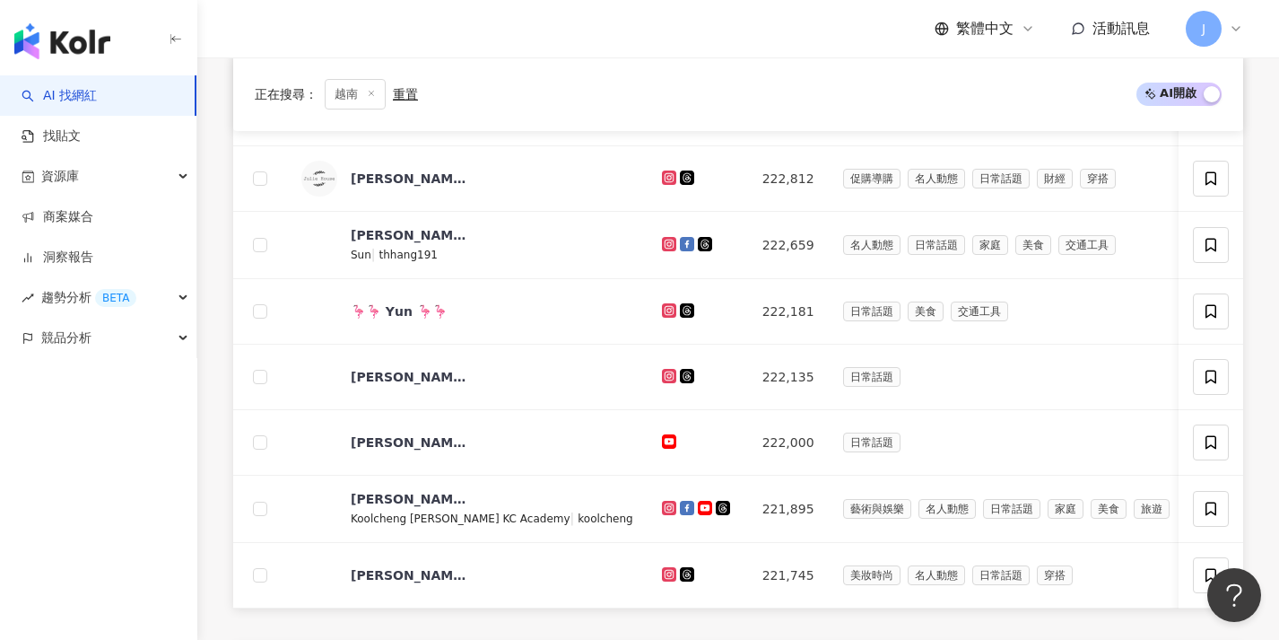
scroll to position [650, 0]
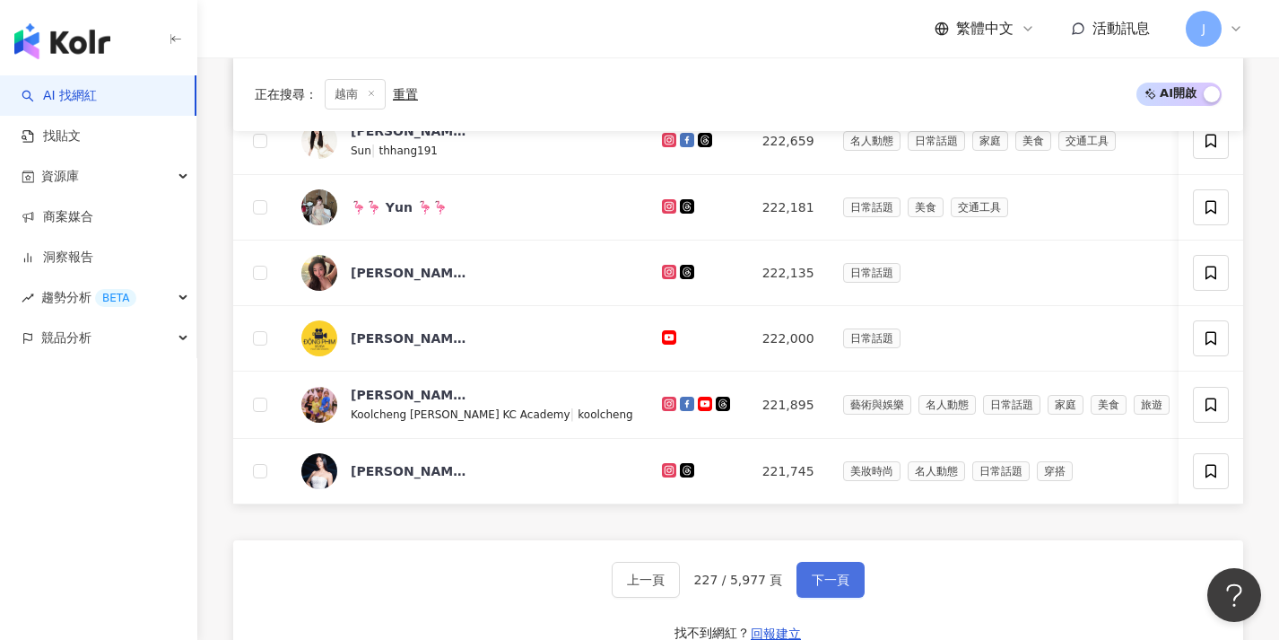
click at [822, 587] on span "下一頁" at bounding box center [831, 579] width 38 height 14
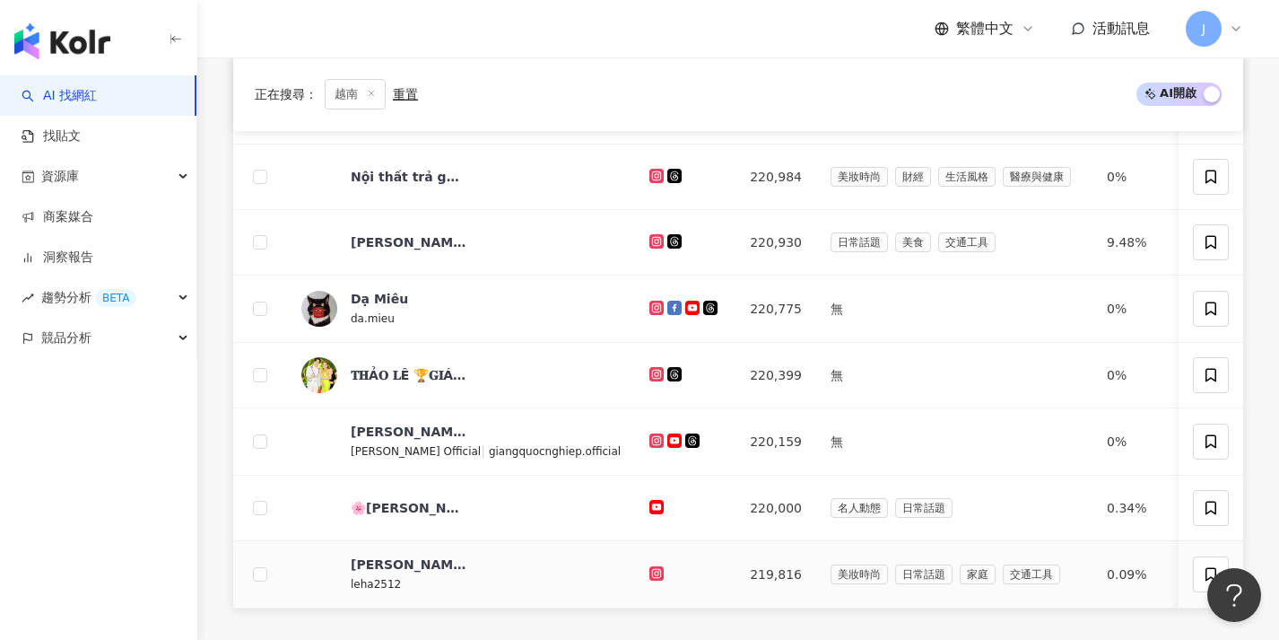
scroll to position [673, 0]
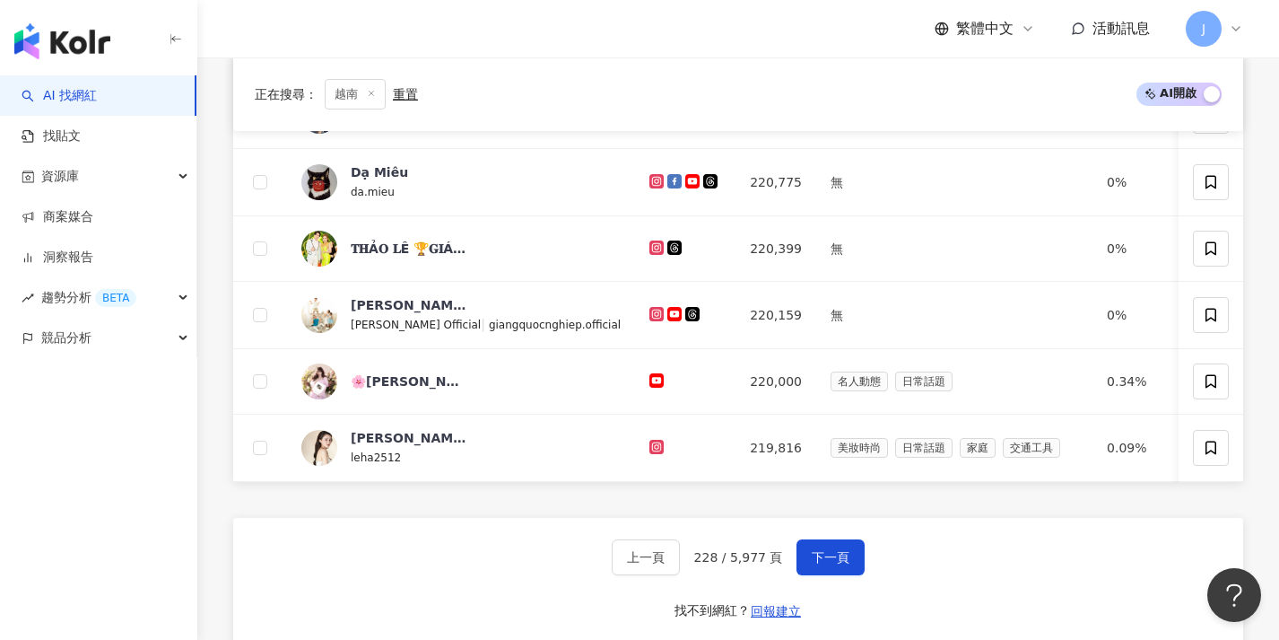
click at [855, 547] on div "上一頁 228 / 5,977 頁 下一頁 找不到網紅？ 回報建立" at bounding box center [738, 582] width 1010 height 129
click at [849, 556] on button "下一頁" at bounding box center [831, 557] width 68 height 36
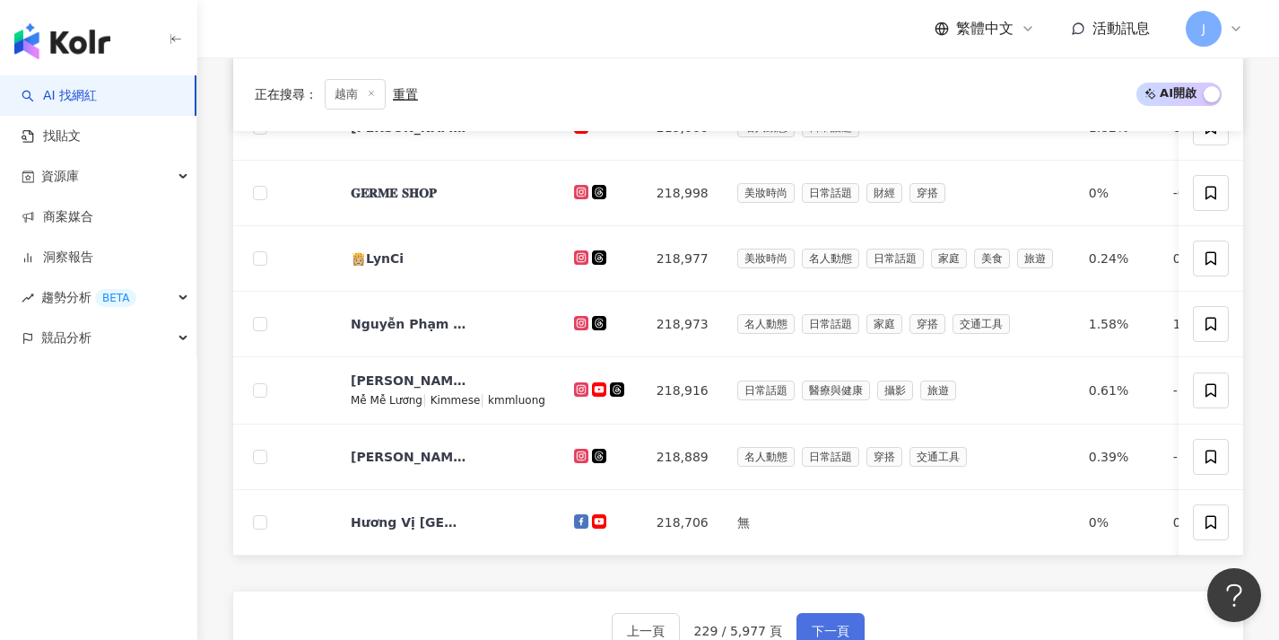
scroll to position [640, 0]
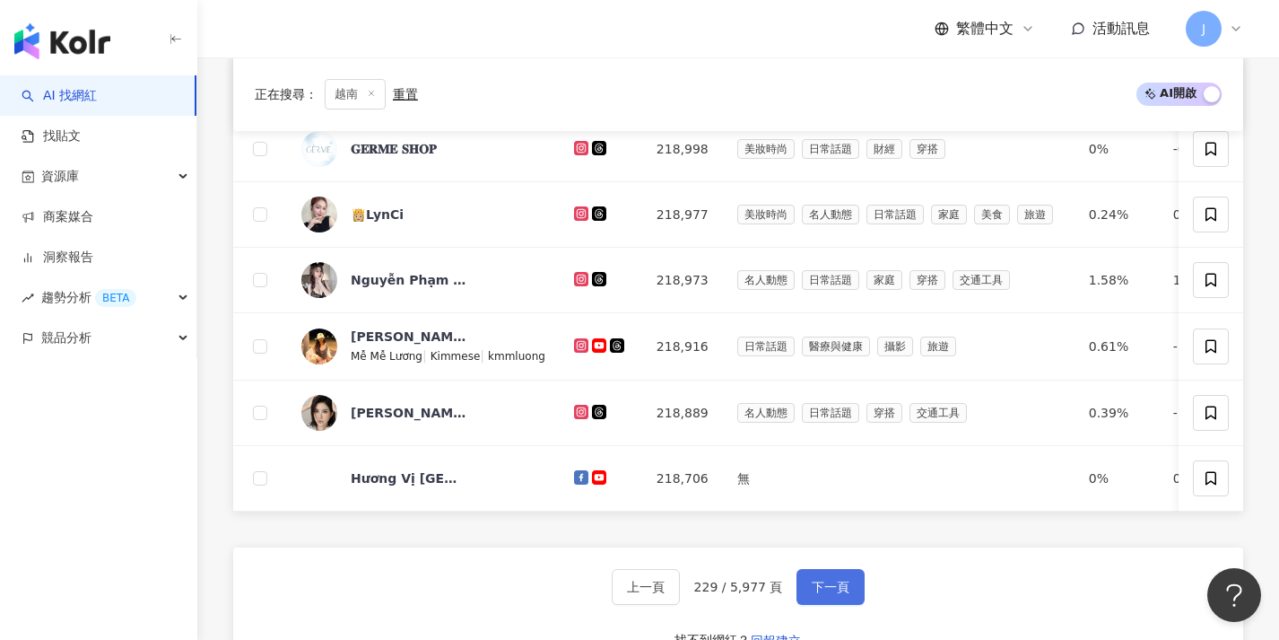
click at [820, 591] on span "下一頁" at bounding box center [831, 586] width 38 height 14
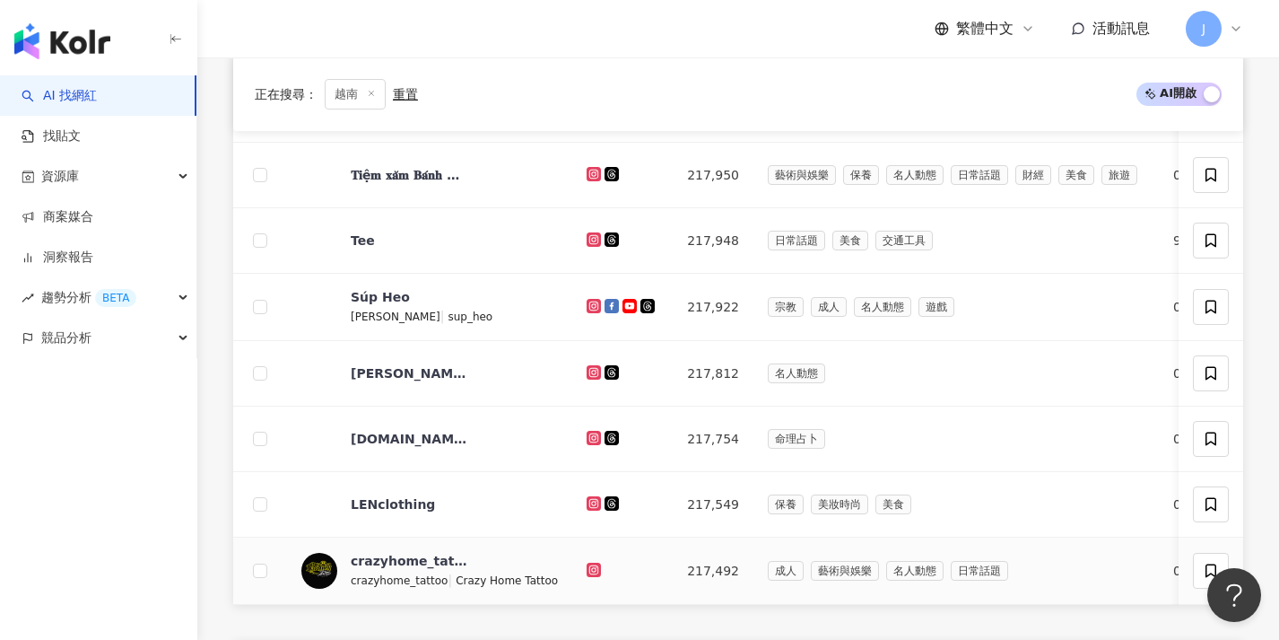
scroll to position [673, 0]
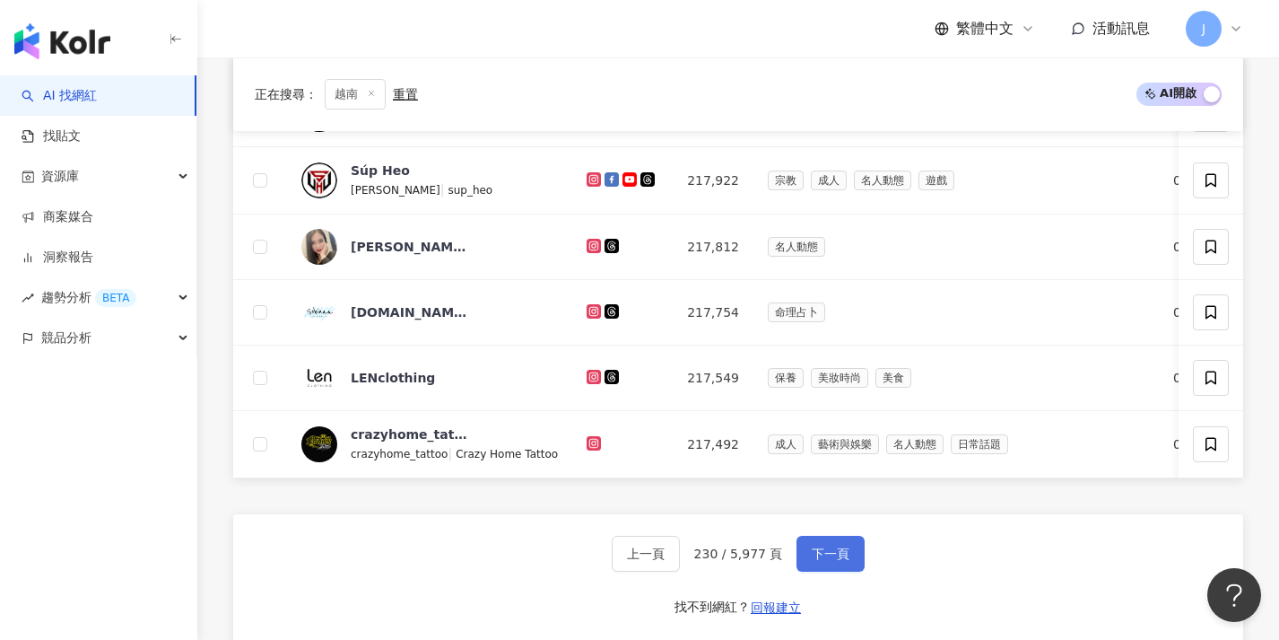
click at [824, 571] on button "下一頁" at bounding box center [831, 554] width 68 height 36
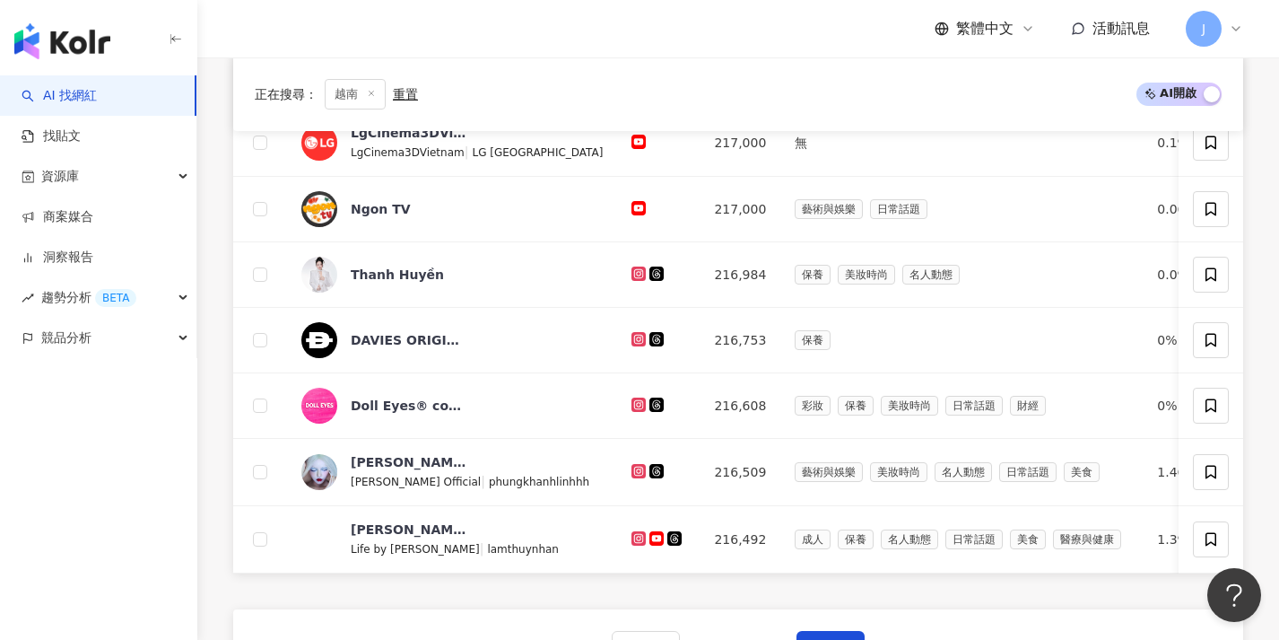
scroll to position [701, 0]
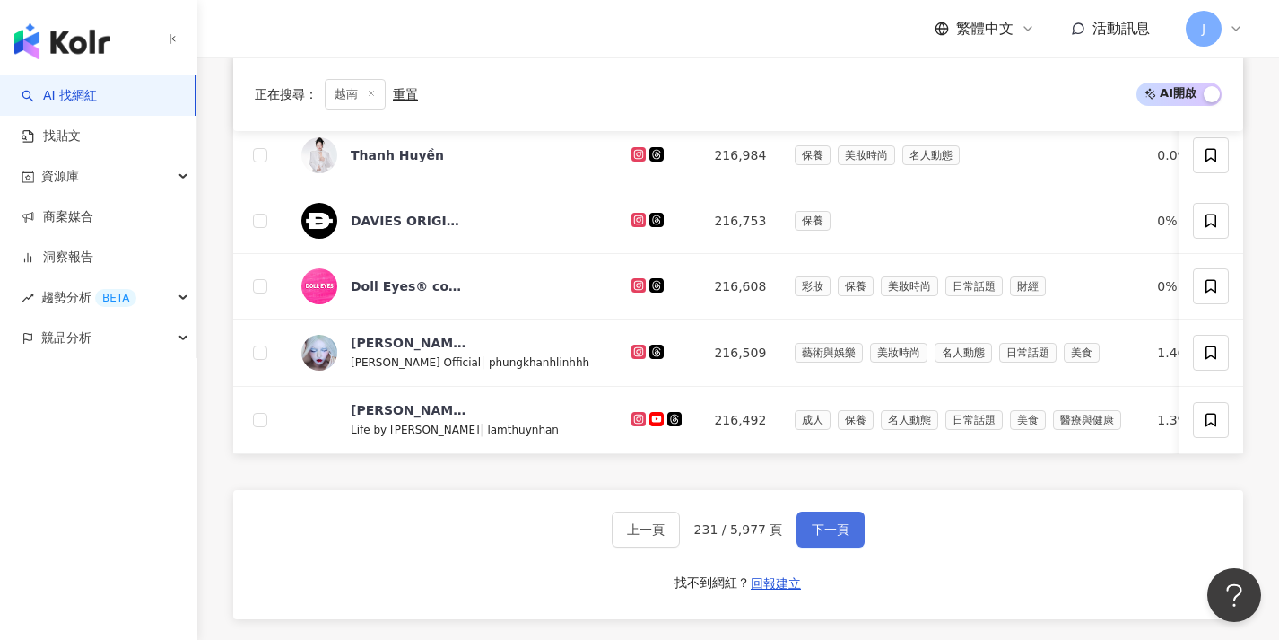
click at [812, 547] on button "下一頁" at bounding box center [831, 529] width 68 height 36
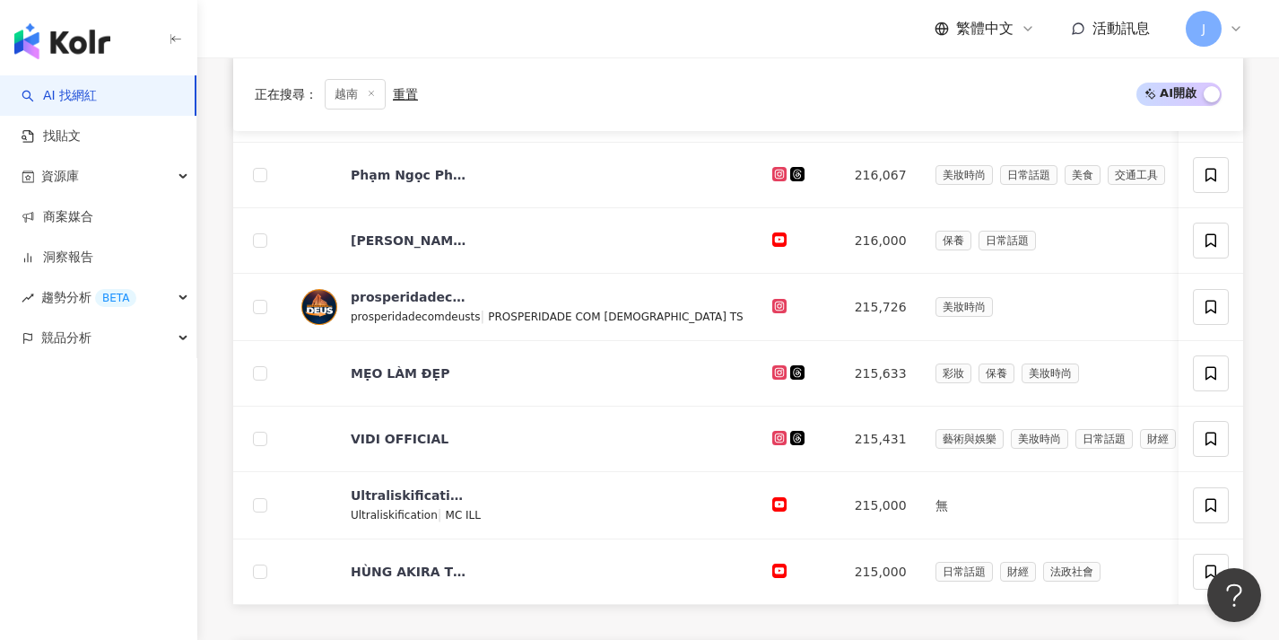
scroll to position [718, 0]
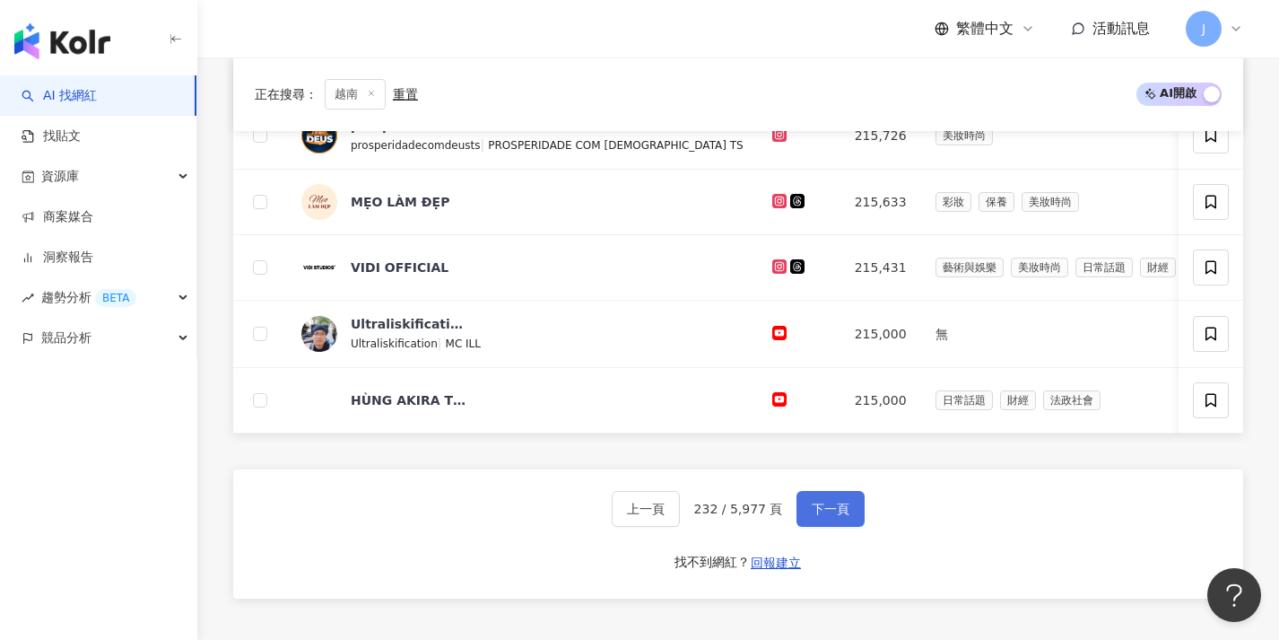
click at [814, 527] on button "下一頁" at bounding box center [831, 509] width 68 height 36
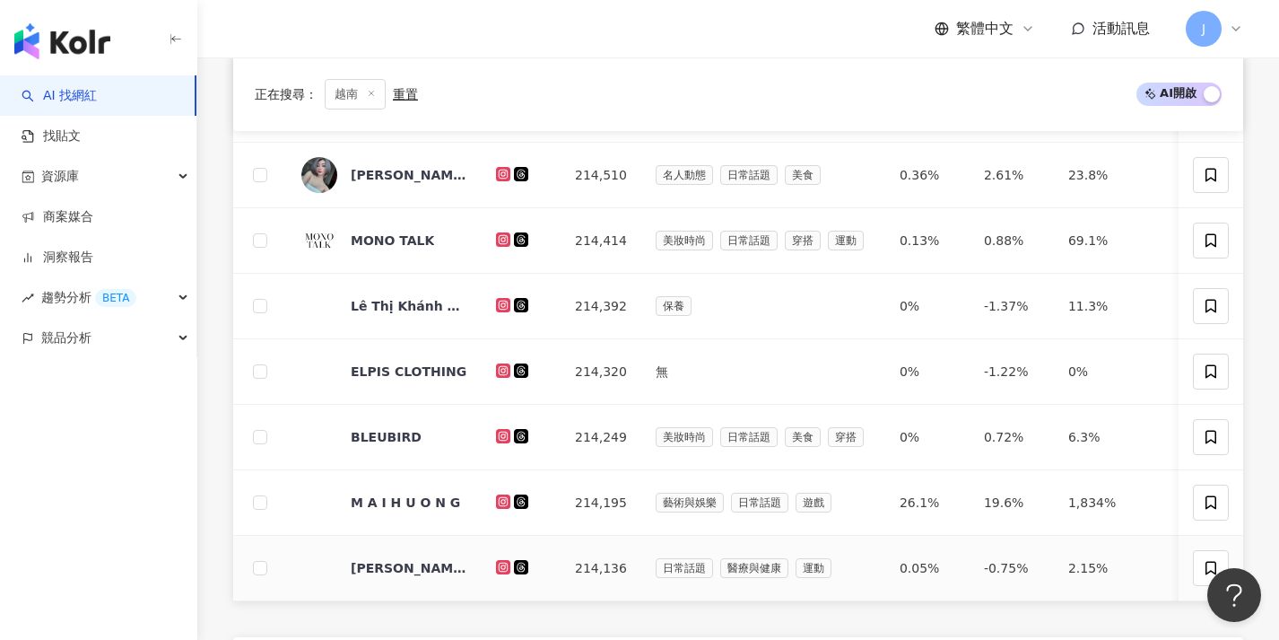
scroll to position [723, 0]
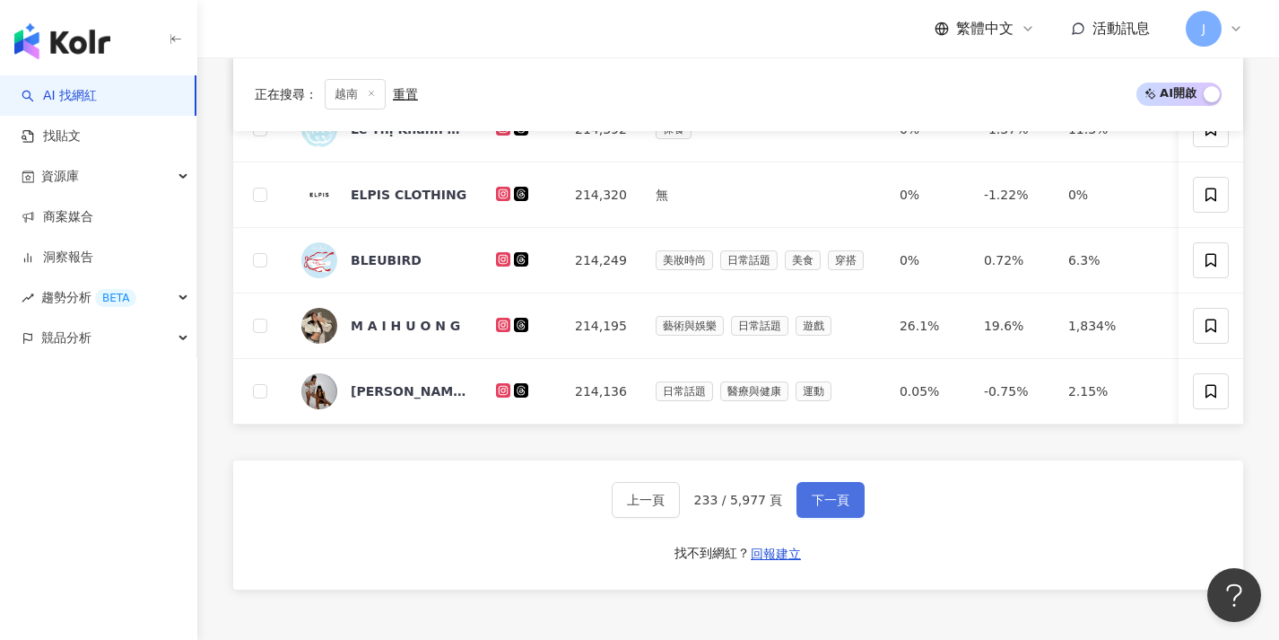
click at [815, 518] on button "下一頁" at bounding box center [831, 500] width 68 height 36
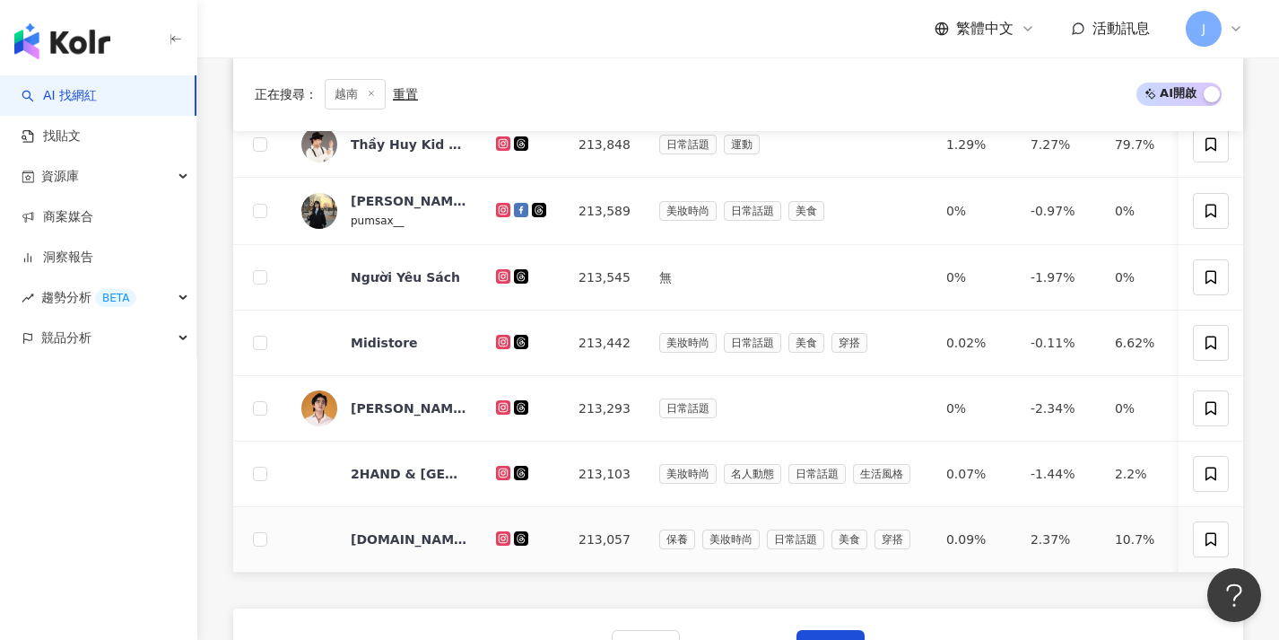
scroll to position [762, 0]
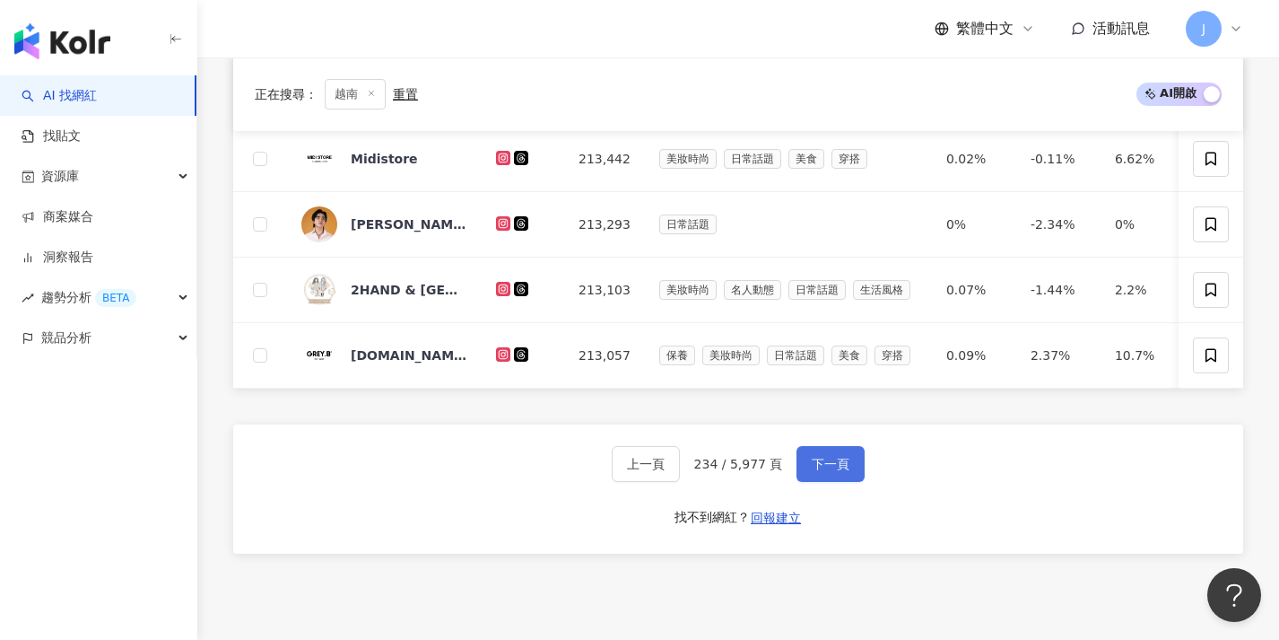
click at [814, 464] on button "下一頁" at bounding box center [831, 464] width 68 height 36
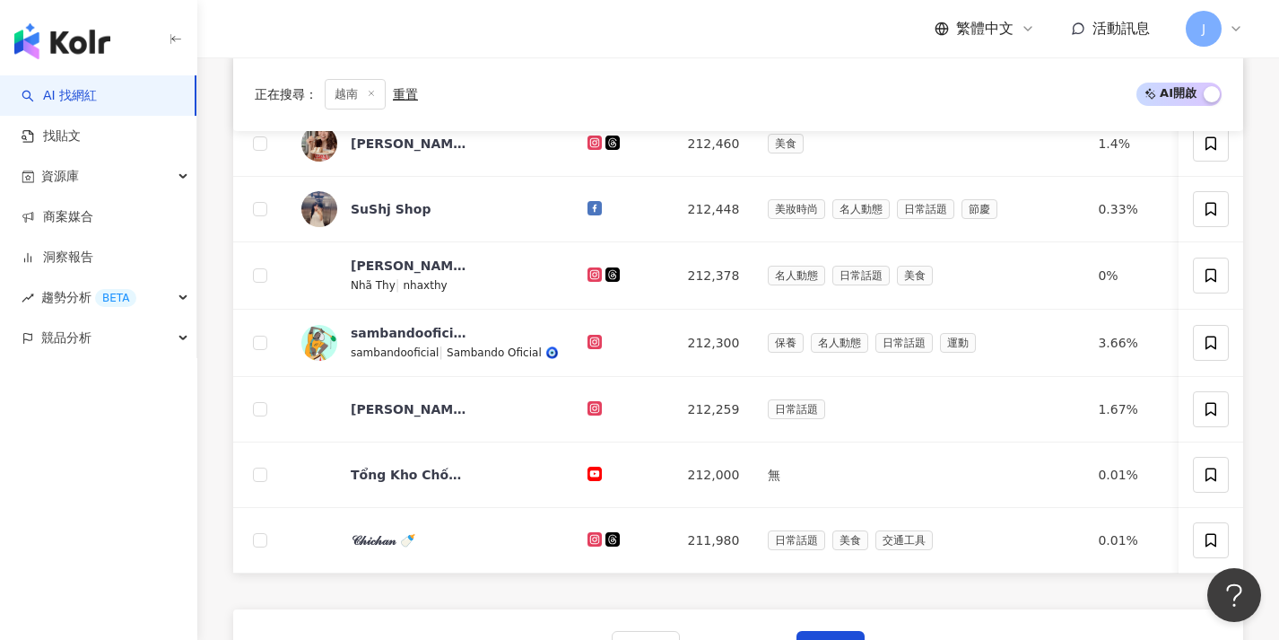
scroll to position [625, 0]
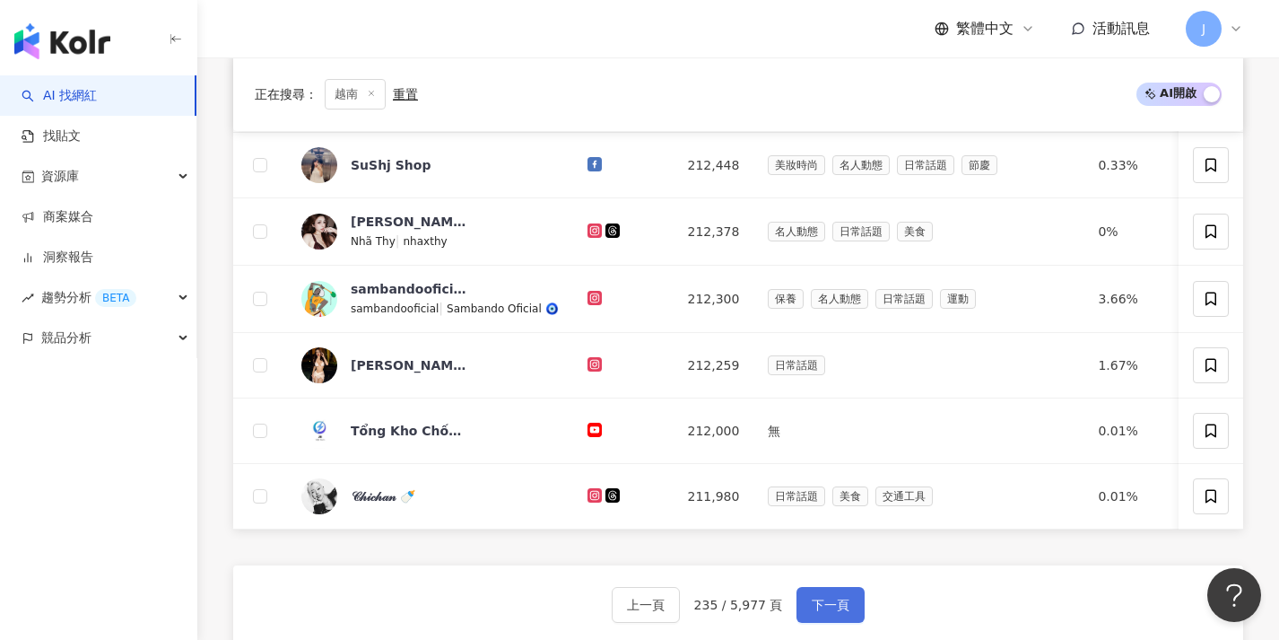
click at [820, 612] on span "下一頁" at bounding box center [831, 604] width 38 height 14
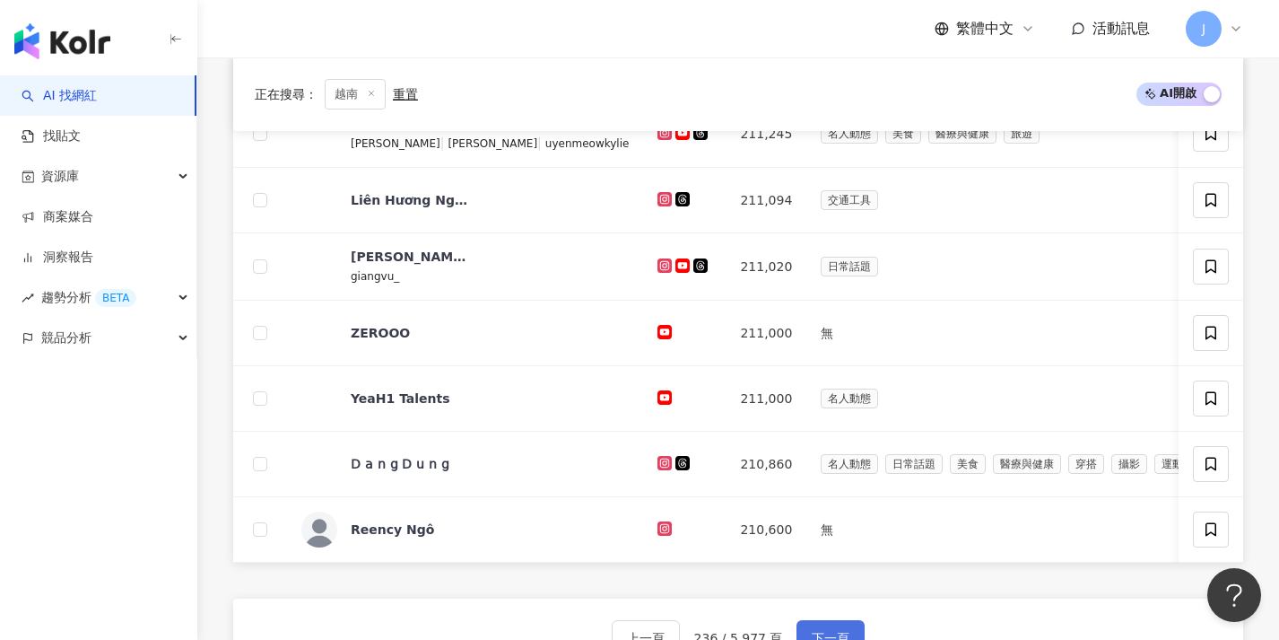
scroll to position [632, 0]
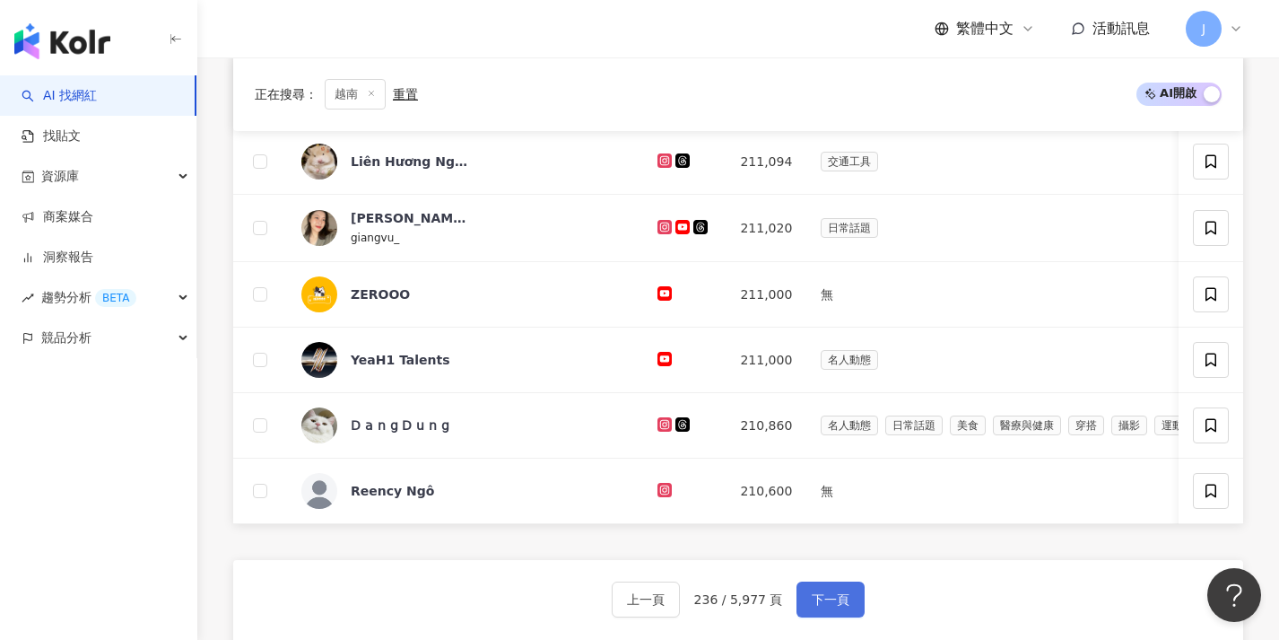
click at [825, 600] on button "下一頁" at bounding box center [831, 599] width 68 height 36
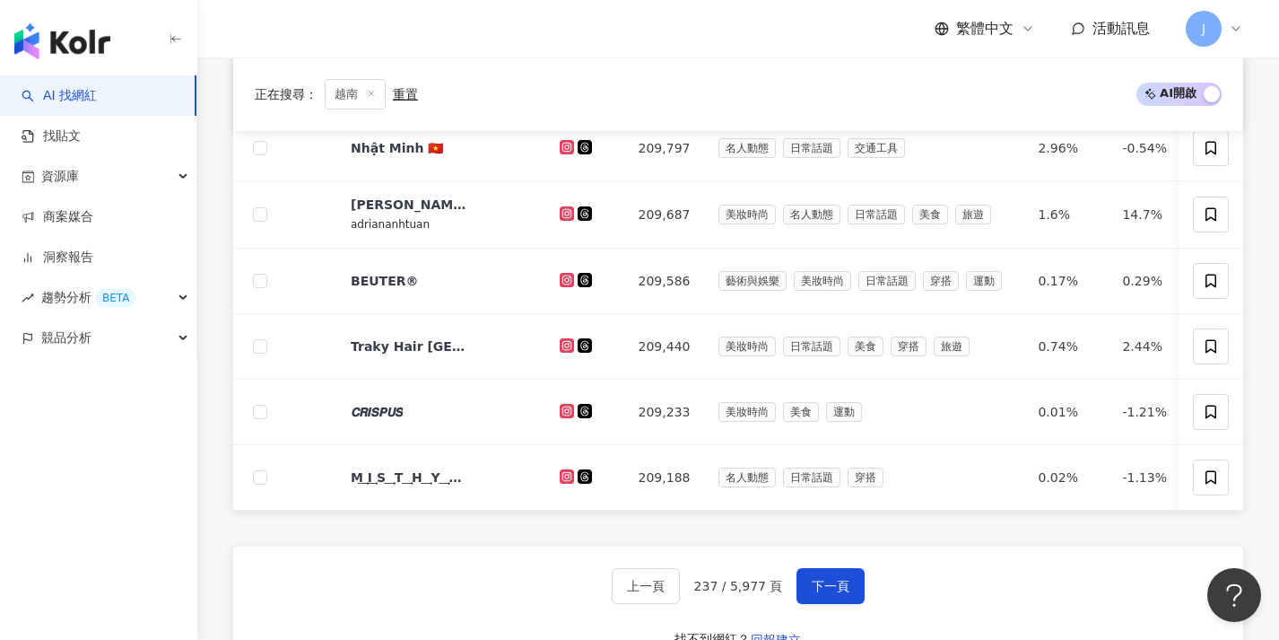
scroll to position [755, 0]
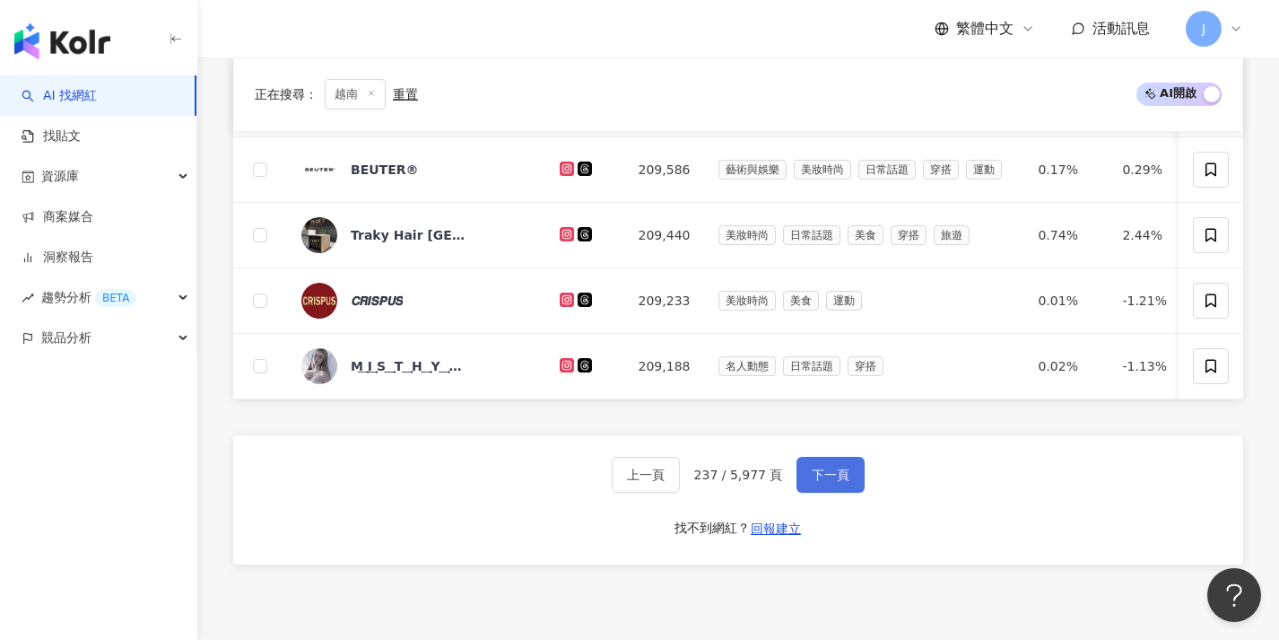
click at [841, 476] on button "下一頁" at bounding box center [831, 475] width 68 height 36
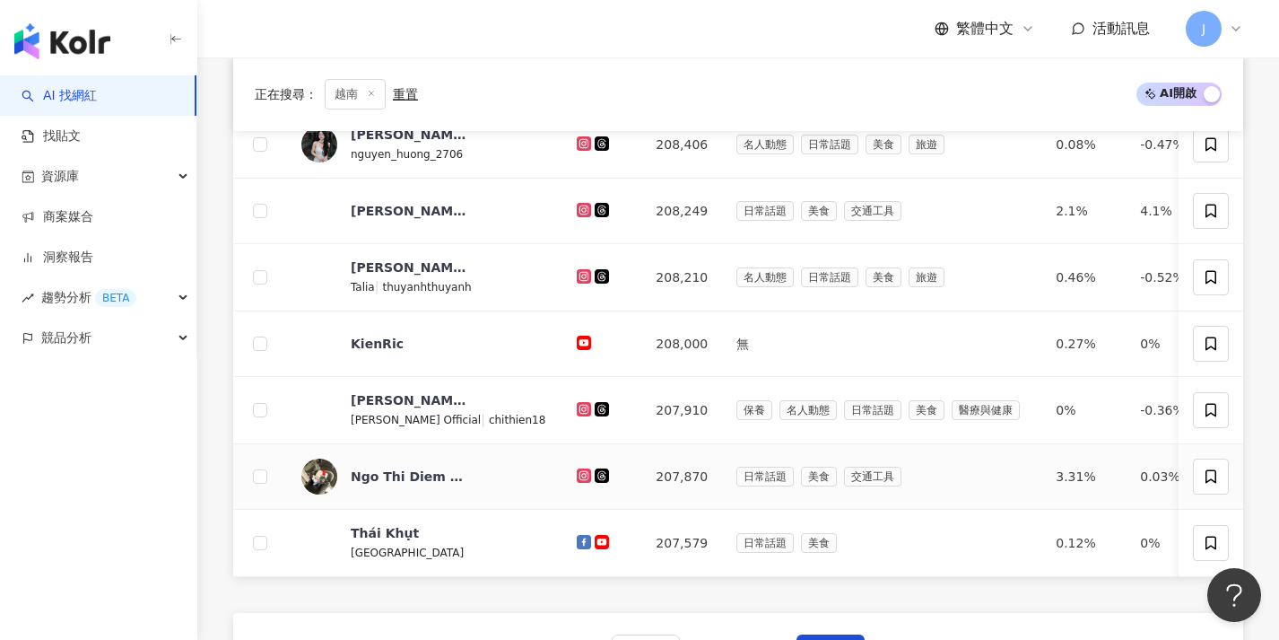
scroll to position [620, 0]
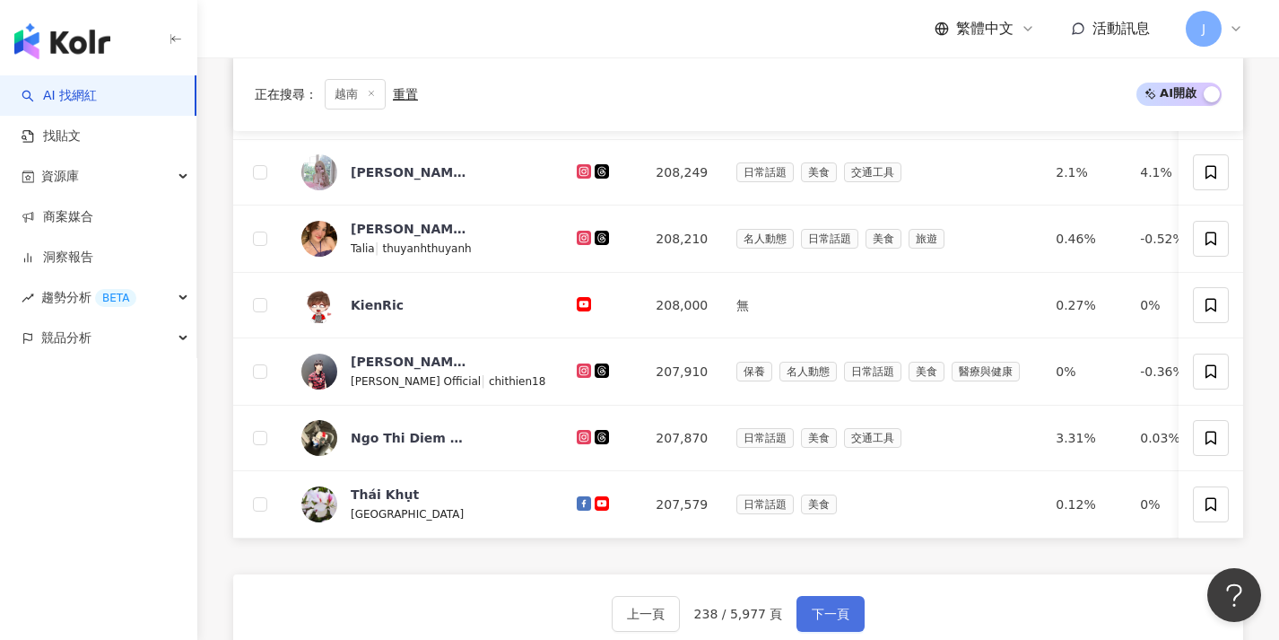
click at [830, 621] on span "下一頁" at bounding box center [831, 613] width 38 height 14
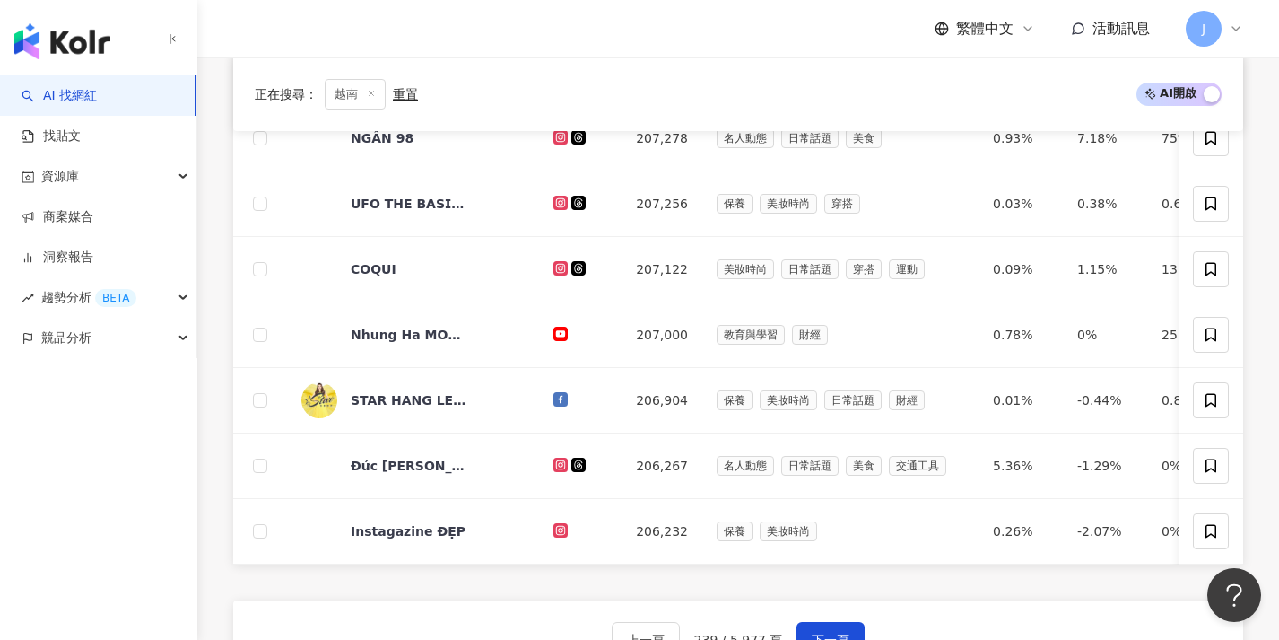
scroll to position [627, 0]
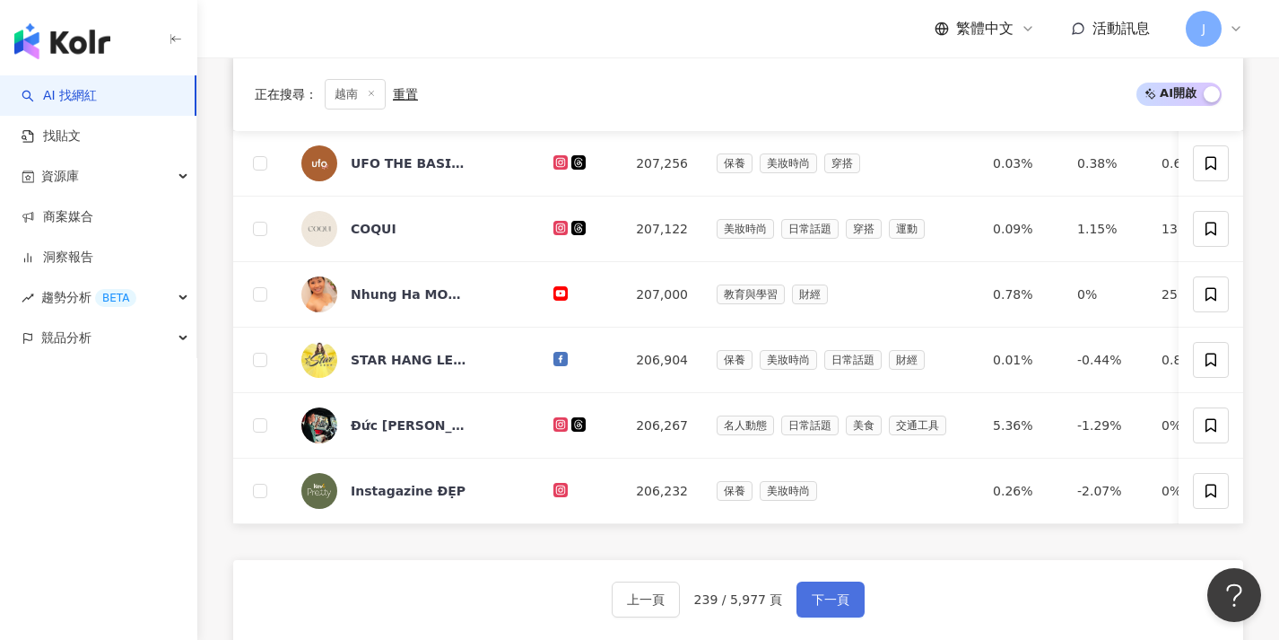
click at [834, 595] on button "下一頁" at bounding box center [831, 599] width 68 height 36
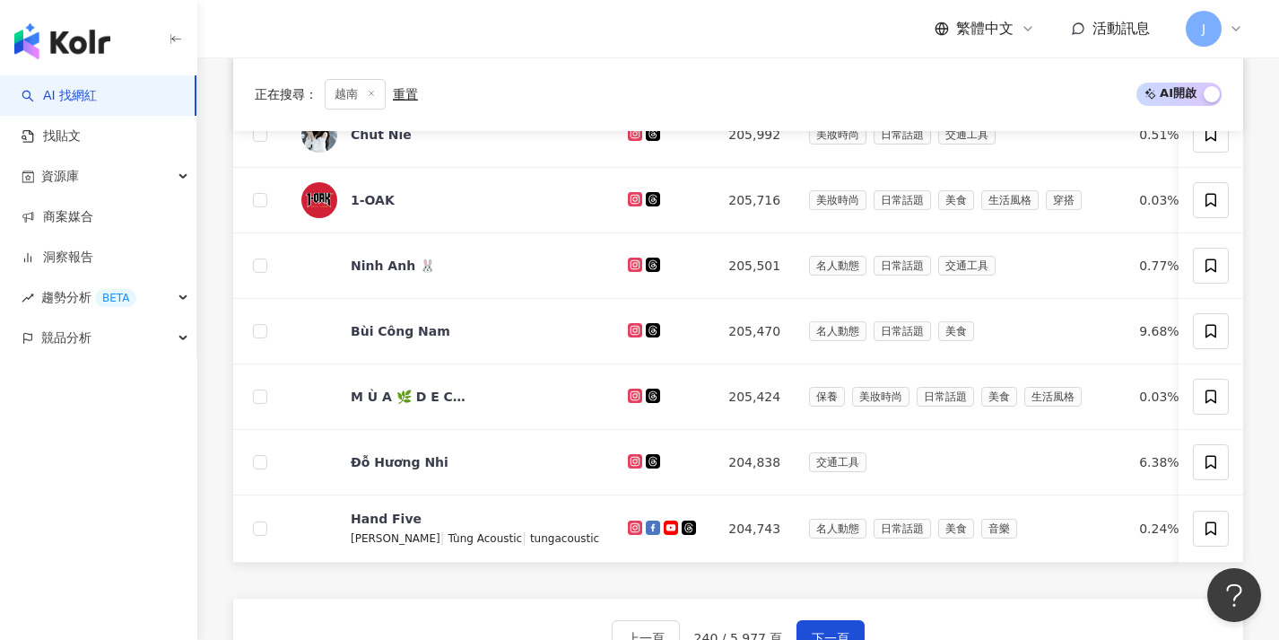
scroll to position [699, 0]
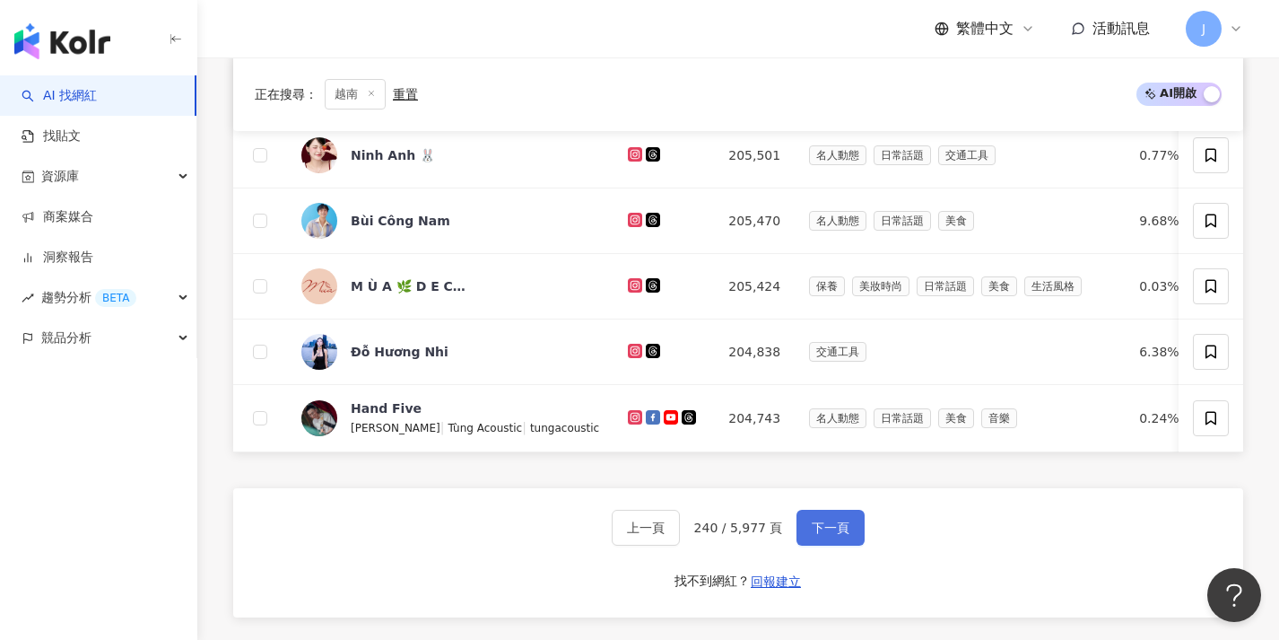
click at [847, 545] on button "下一頁" at bounding box center [831, 527] width 68 height 36
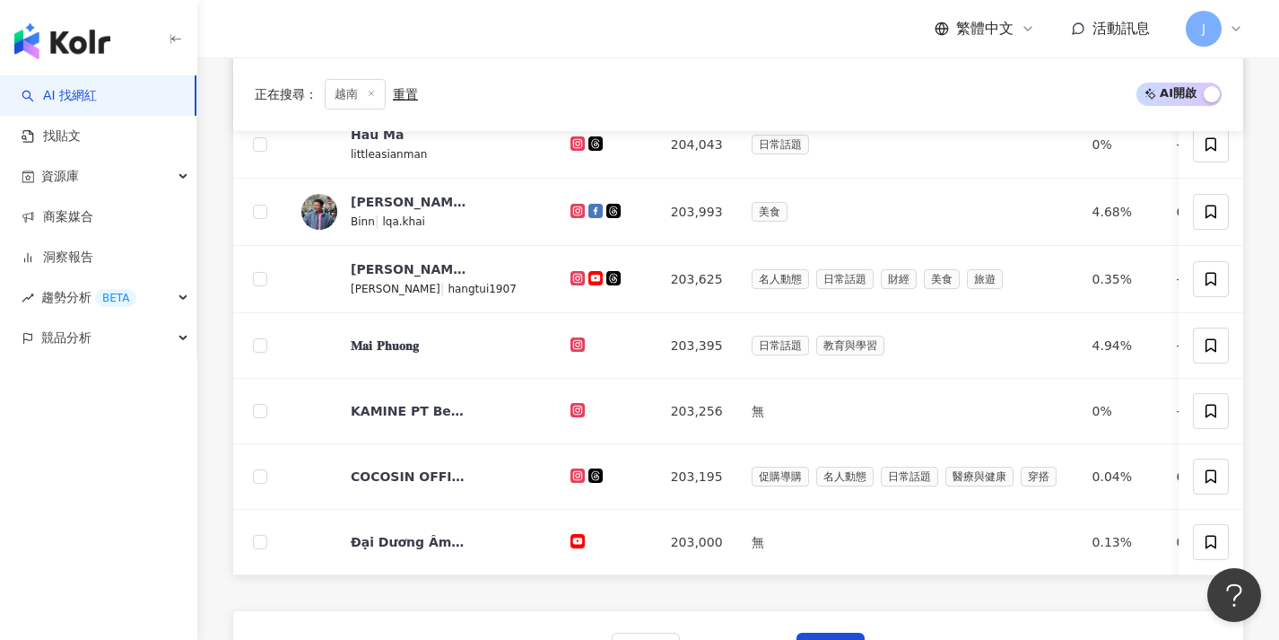
scroll to position [623, 0]
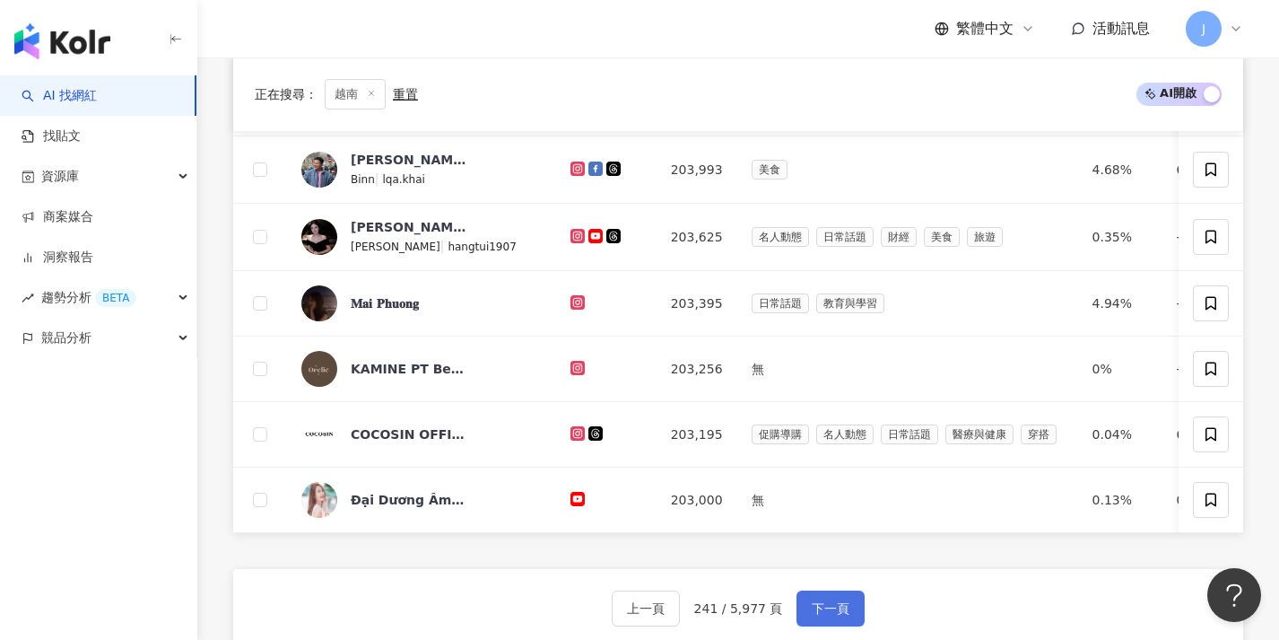
click at [834, 607] on button "下一頁" at bounding box center [831, 608] width 68 height 36
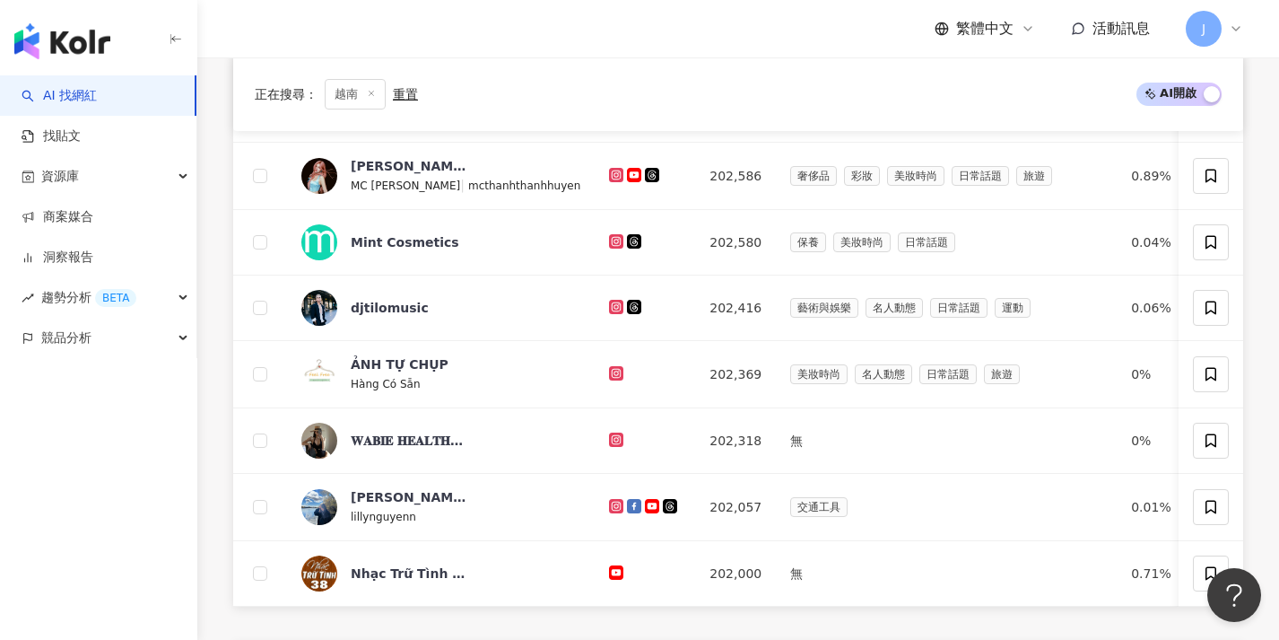
scroll to position [695, 0]
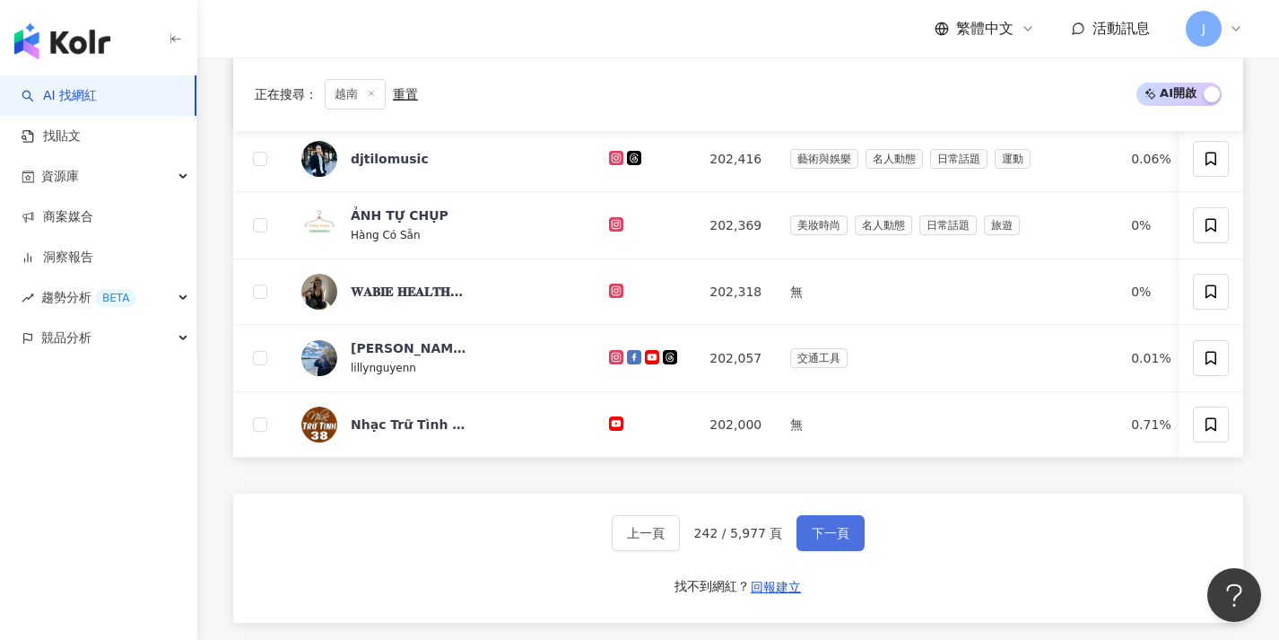
click at [836, 532] on button "下一頁" at bounding box center [831, 533] width 68 height 36
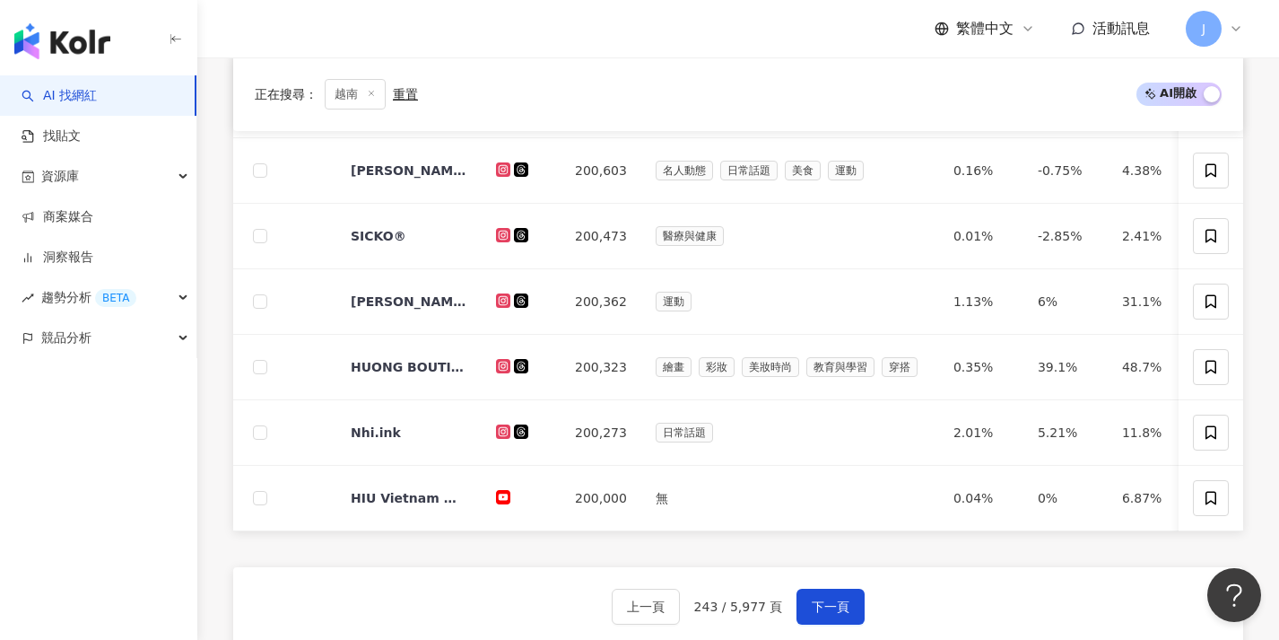
scroll to position [727, 0]
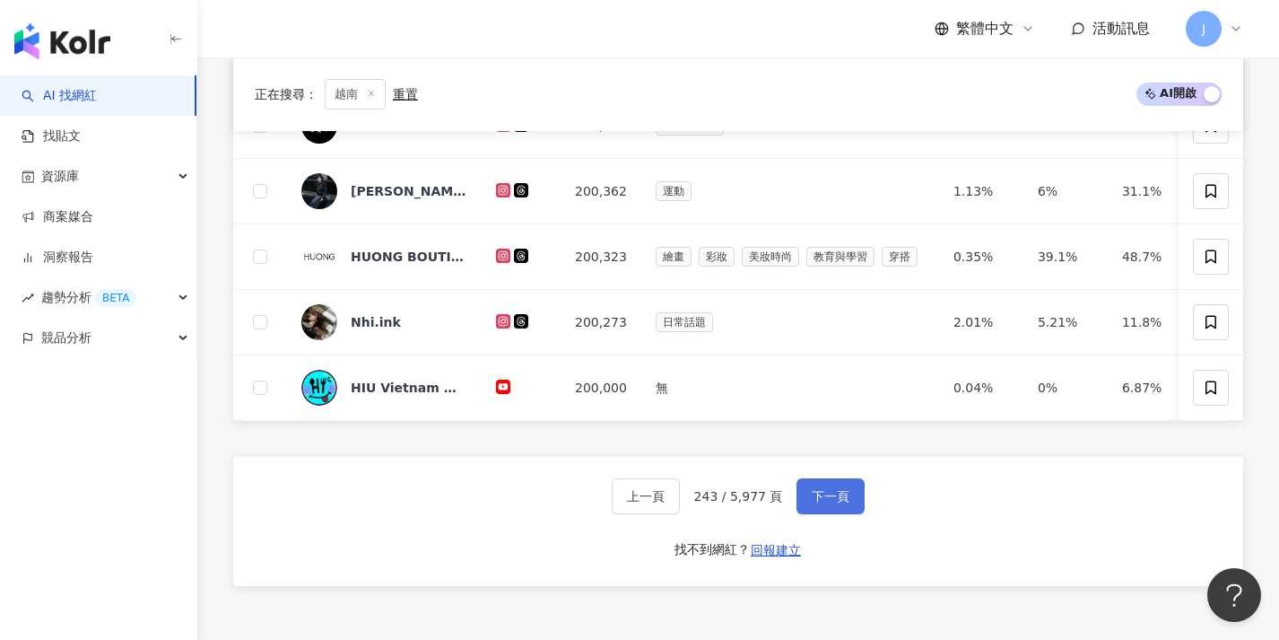
click at [834, 514] on button "下一頁" at bounding box center [831, 496] width 68 height 36
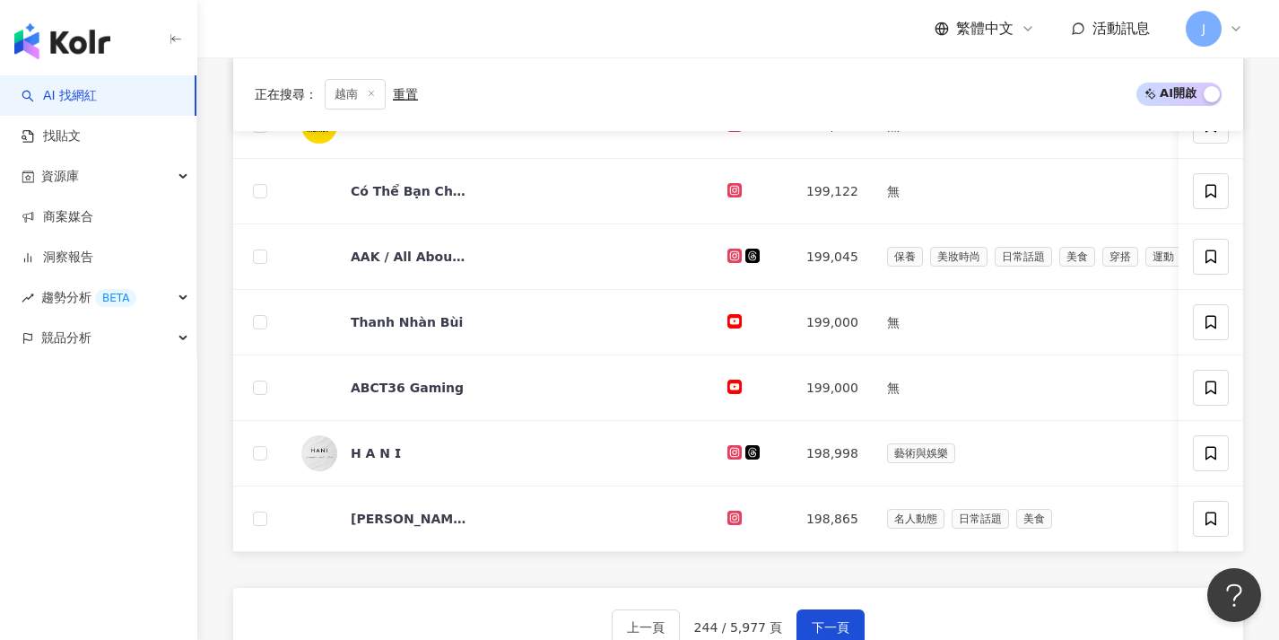
scroll to position [636, 0]
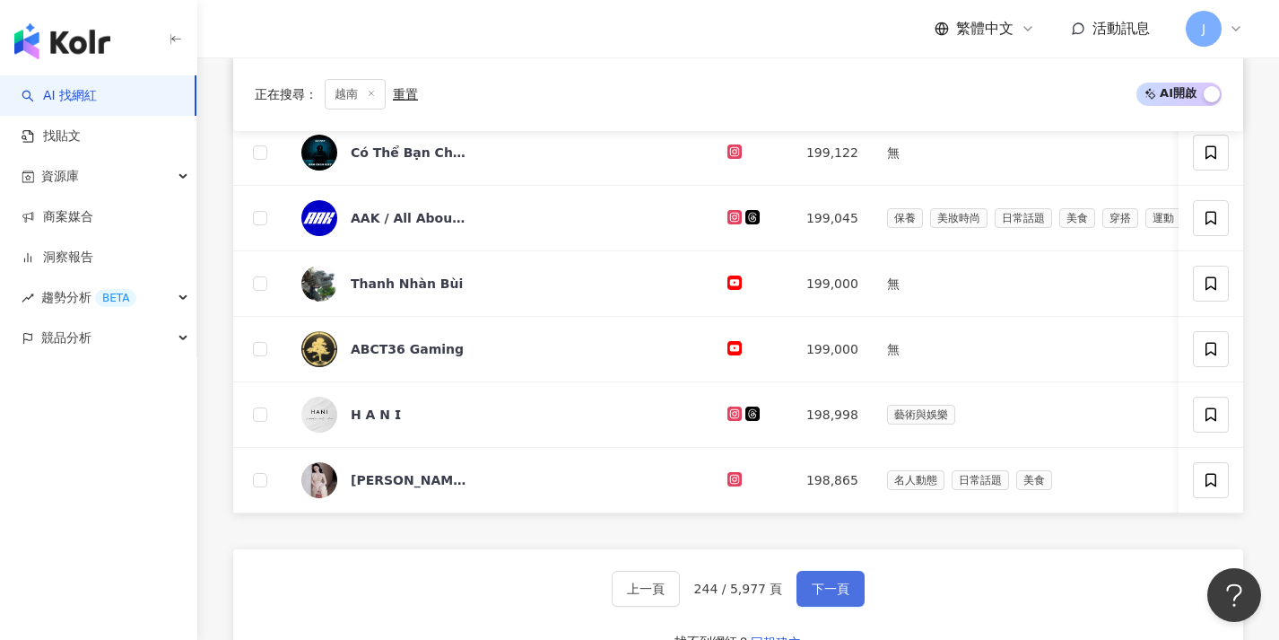
click at [840, 596] on span "下一頁" at bounding box center [831, 588] width 38 height 14
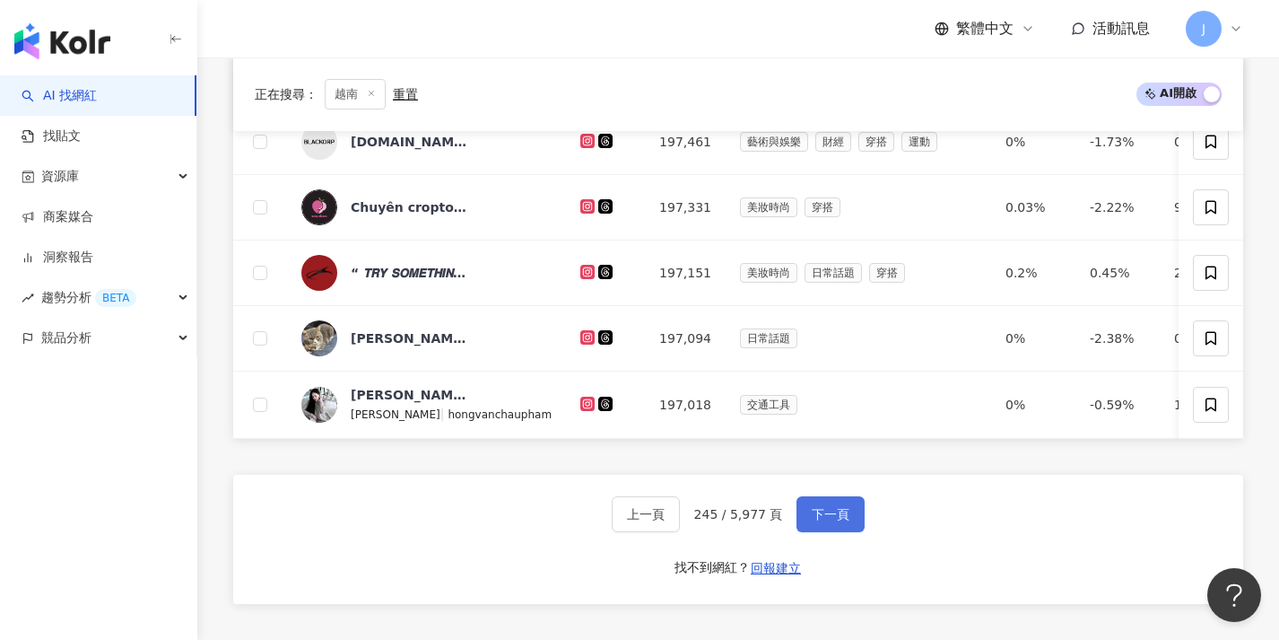
click at [854, 521] on button "下一頁" at bounding box center [831, 514] width 68 height 36
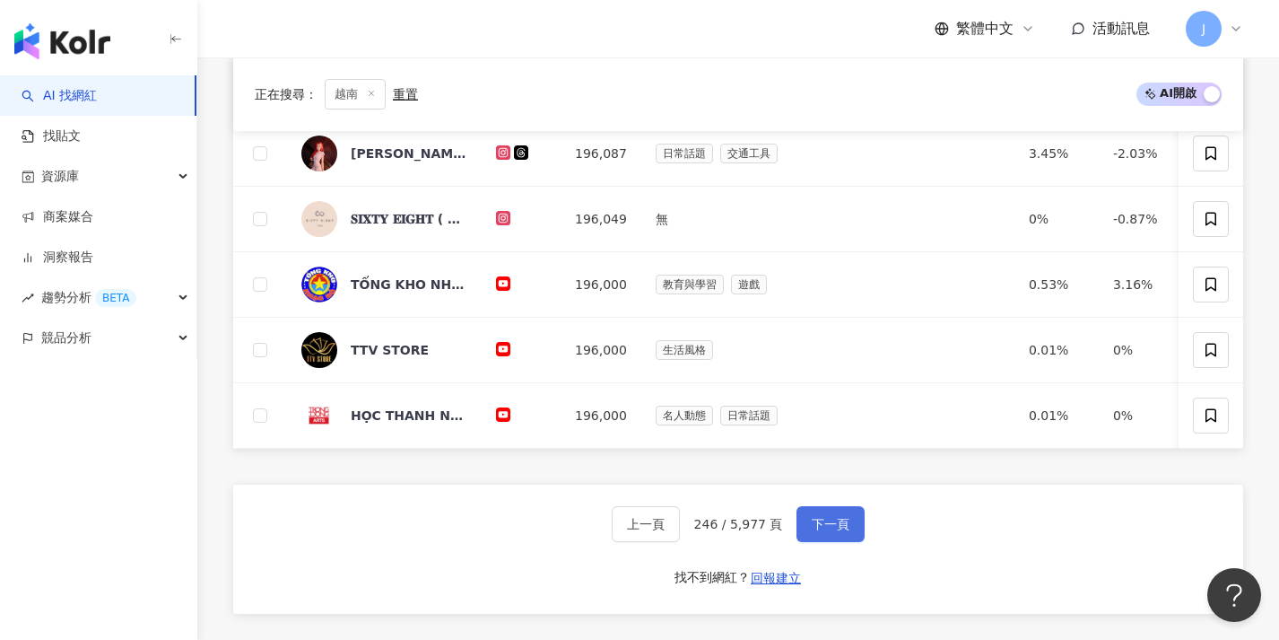
click at [832, 542] on button "下一頁" at bounding box center [831, 524] width 68 height 36
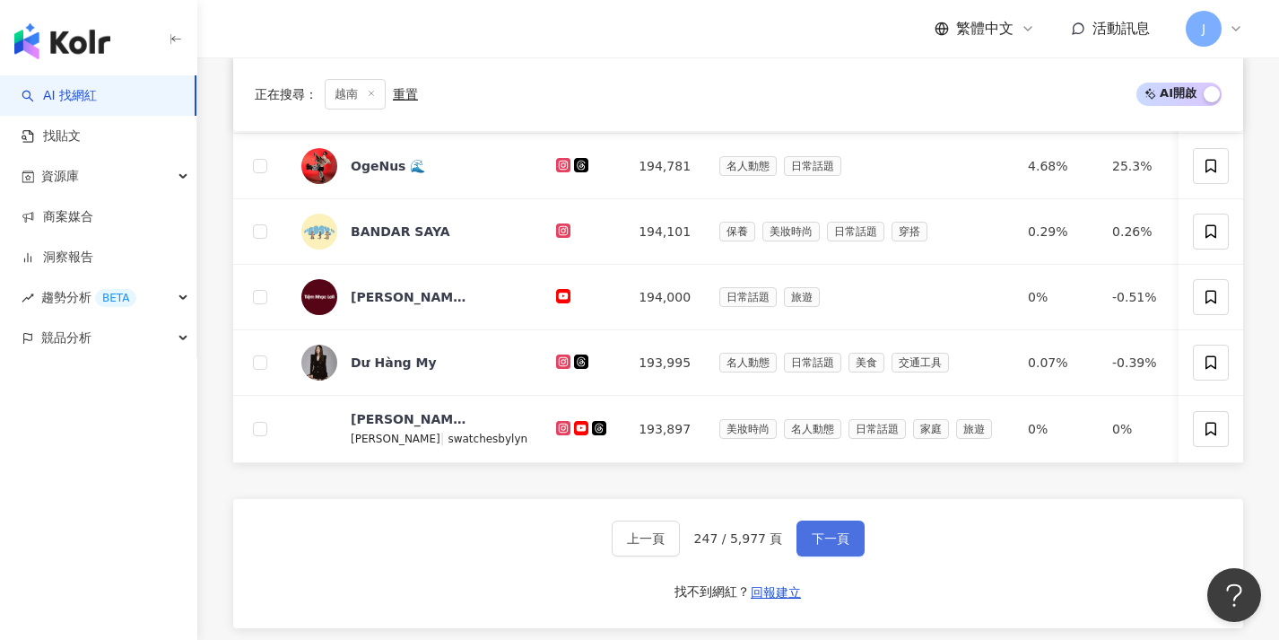
click at [832, 544] on span "下一頁" at bounding box center [831, 538] width 38 height 14
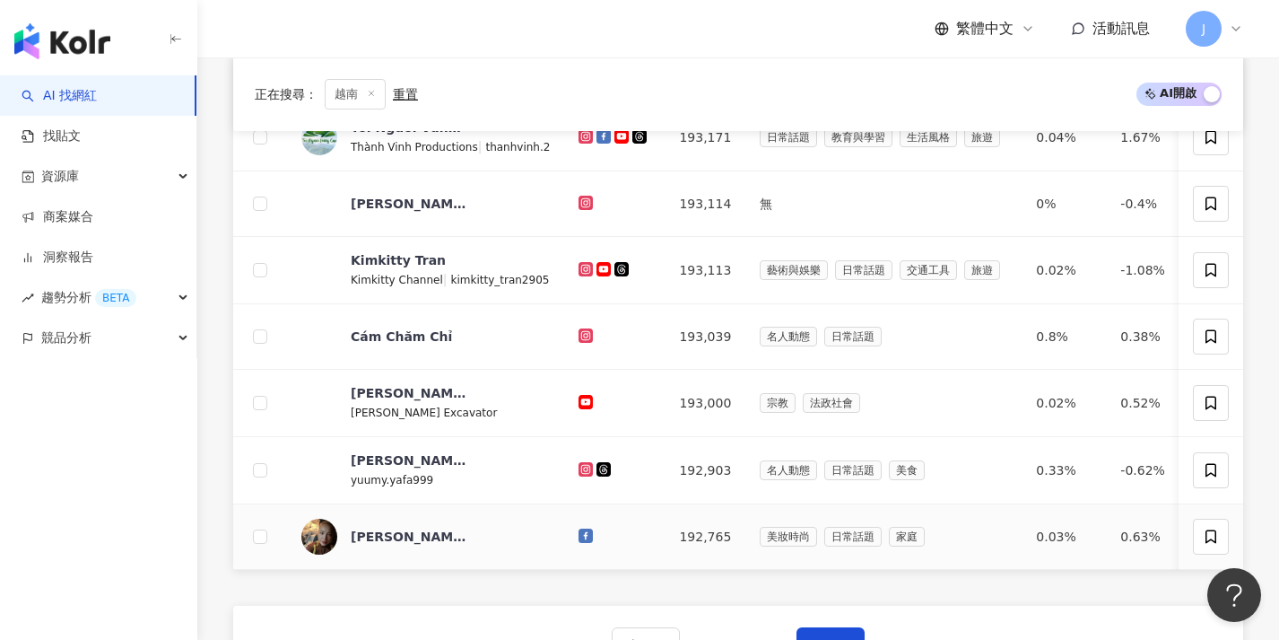
scroll to position [715, 0]
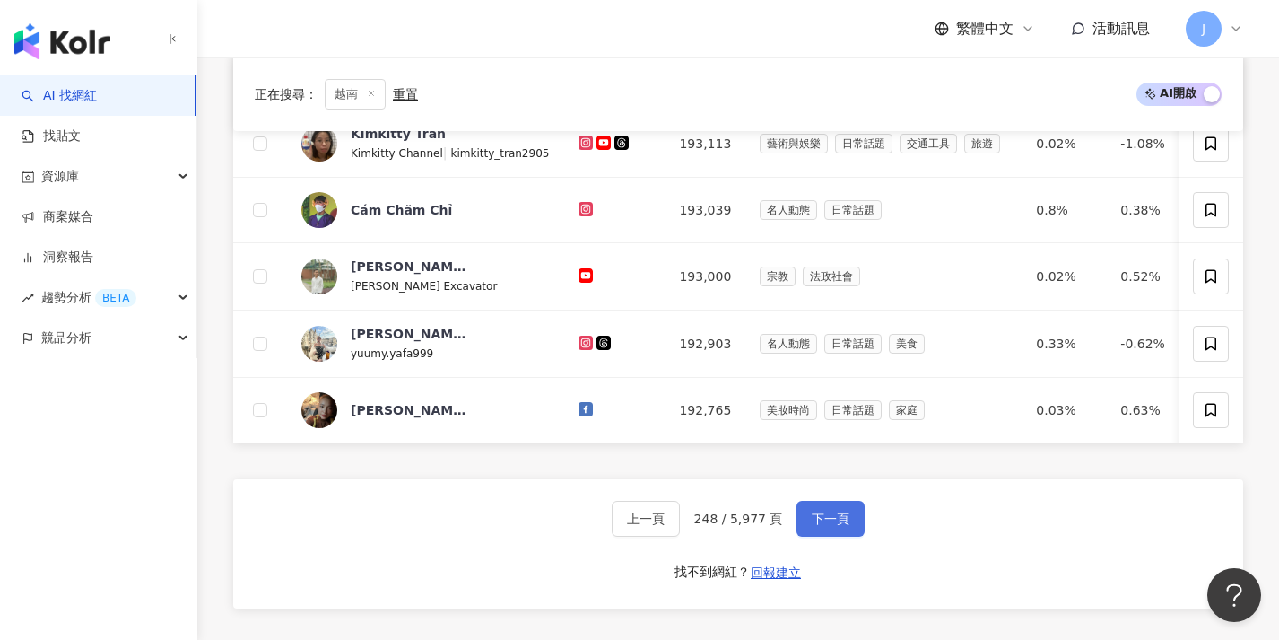
click at [834, 536] on button "下一頁" at bounding box center [831, 519] width 68 height 36
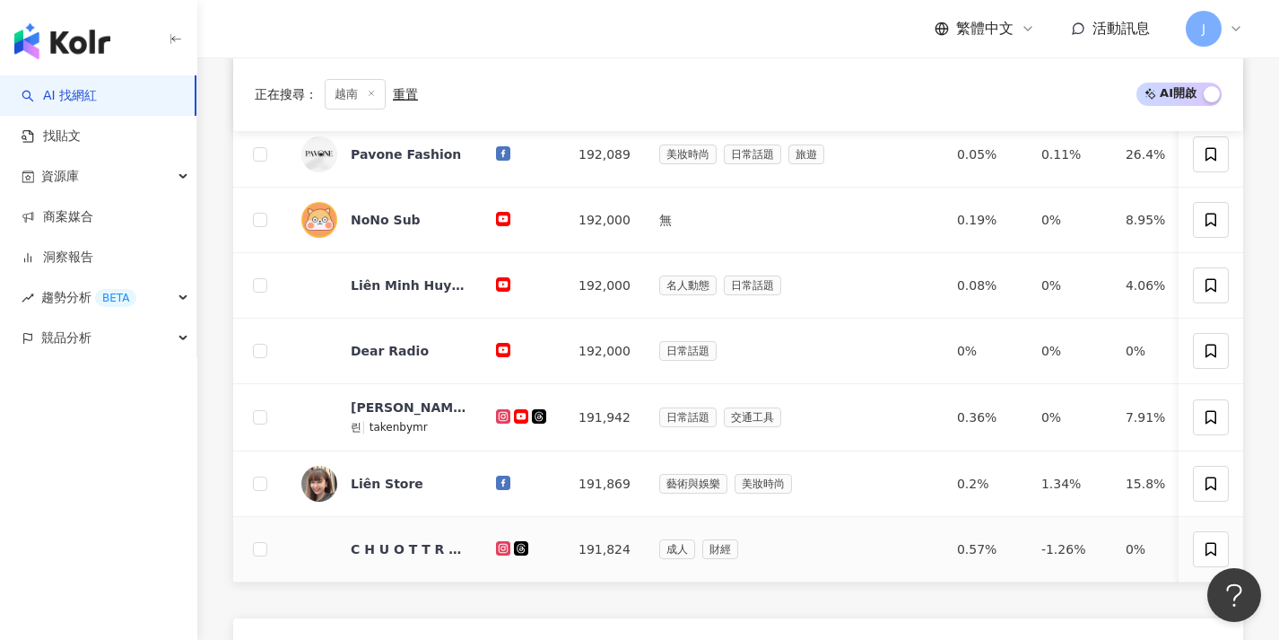
scroll to position [611, 0]
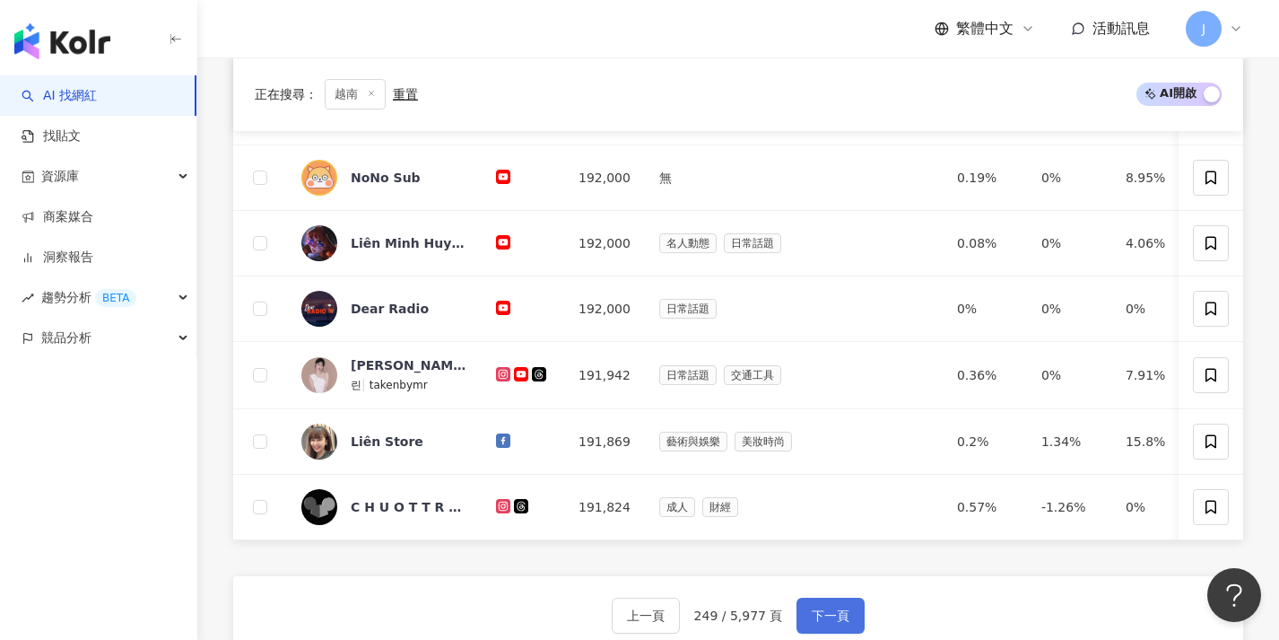
click at [824, 615] on button "下一頁" at bounding box center [831, 615] width 68 height 36
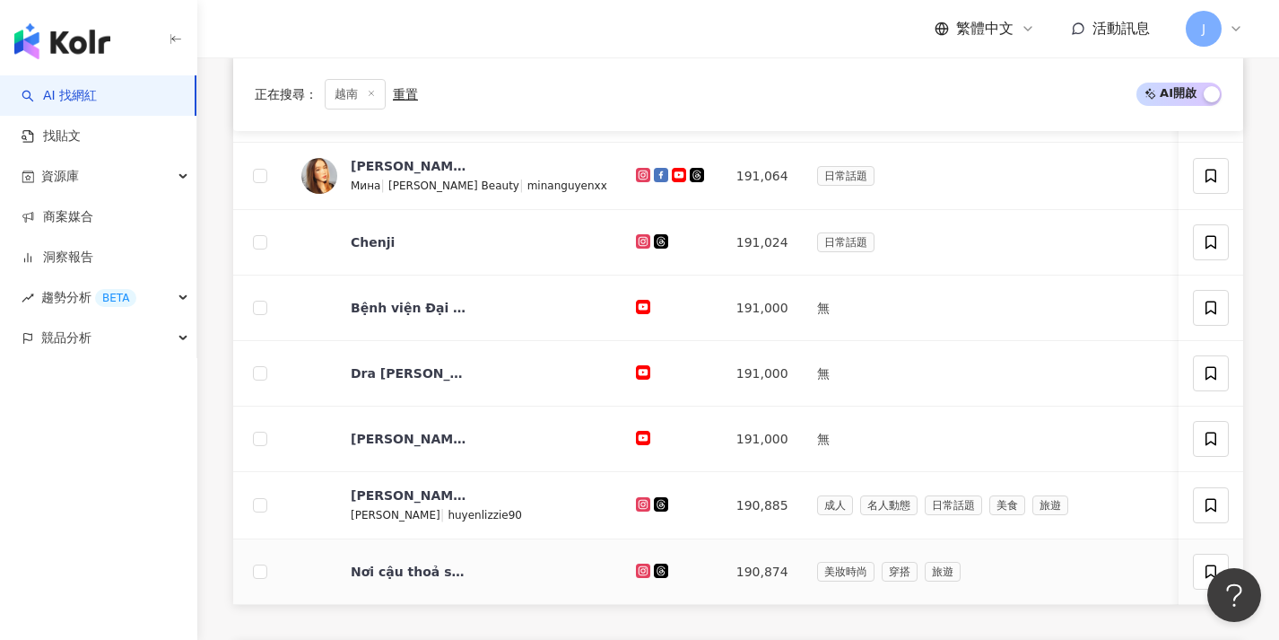
scroll to position [704, 0]
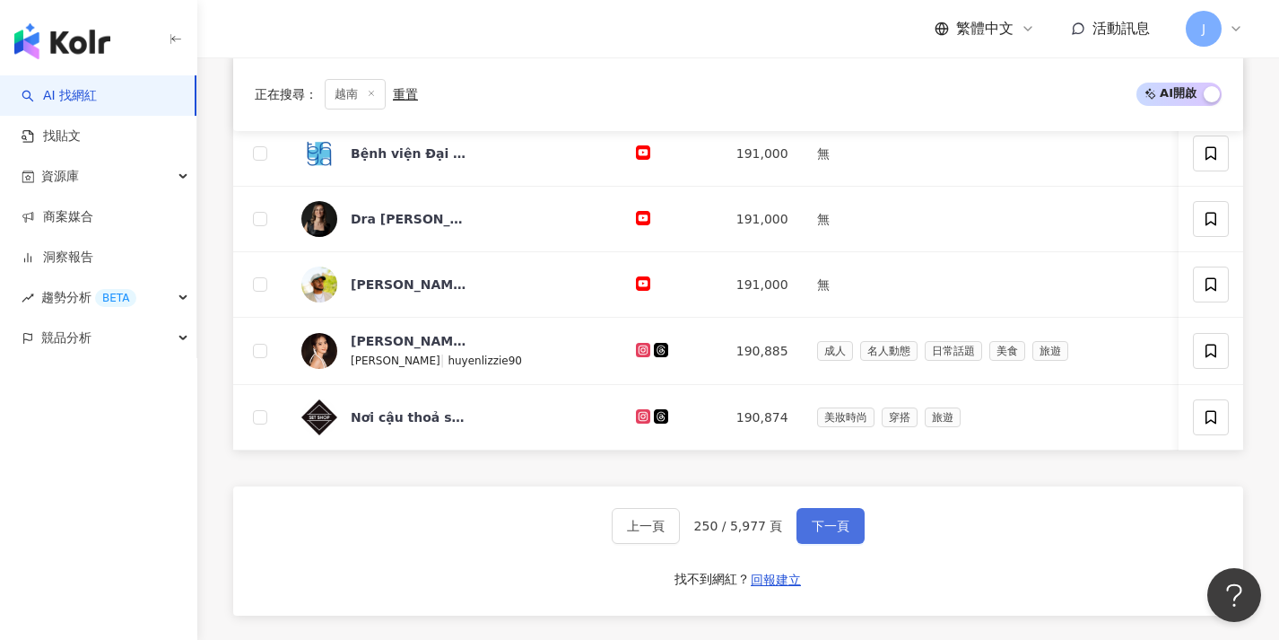
click at [831, 544] on button "下一頁" at bounding box center [831, 526] width 68 height 36
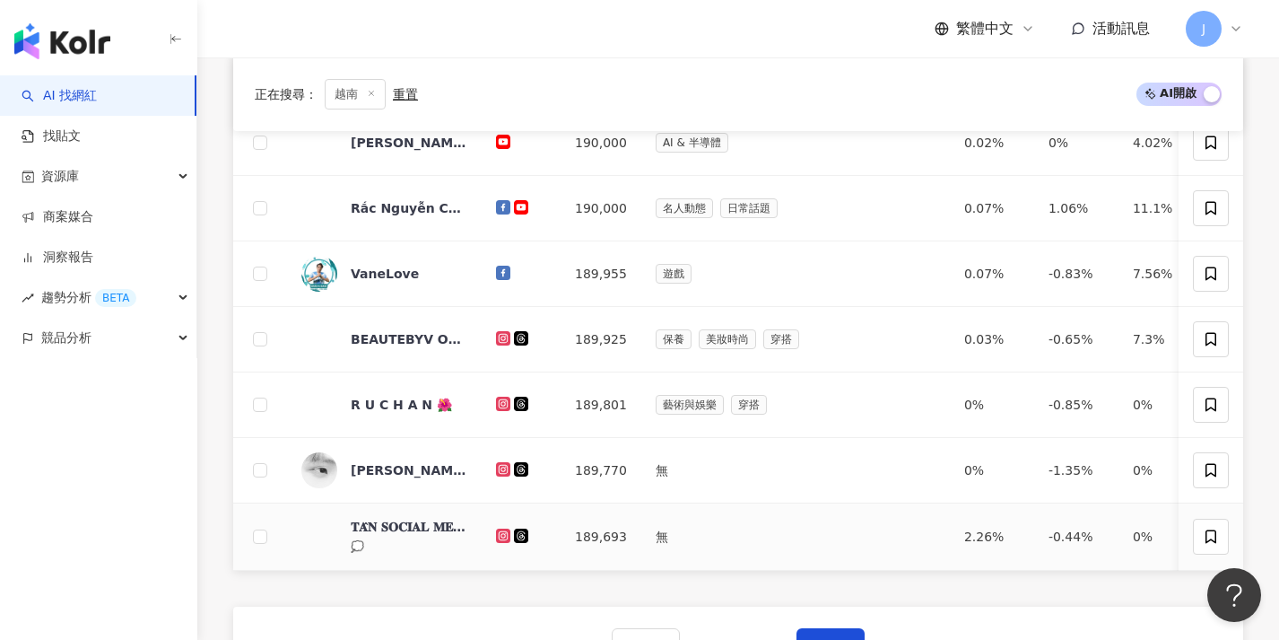
scroll to position [617, 0]
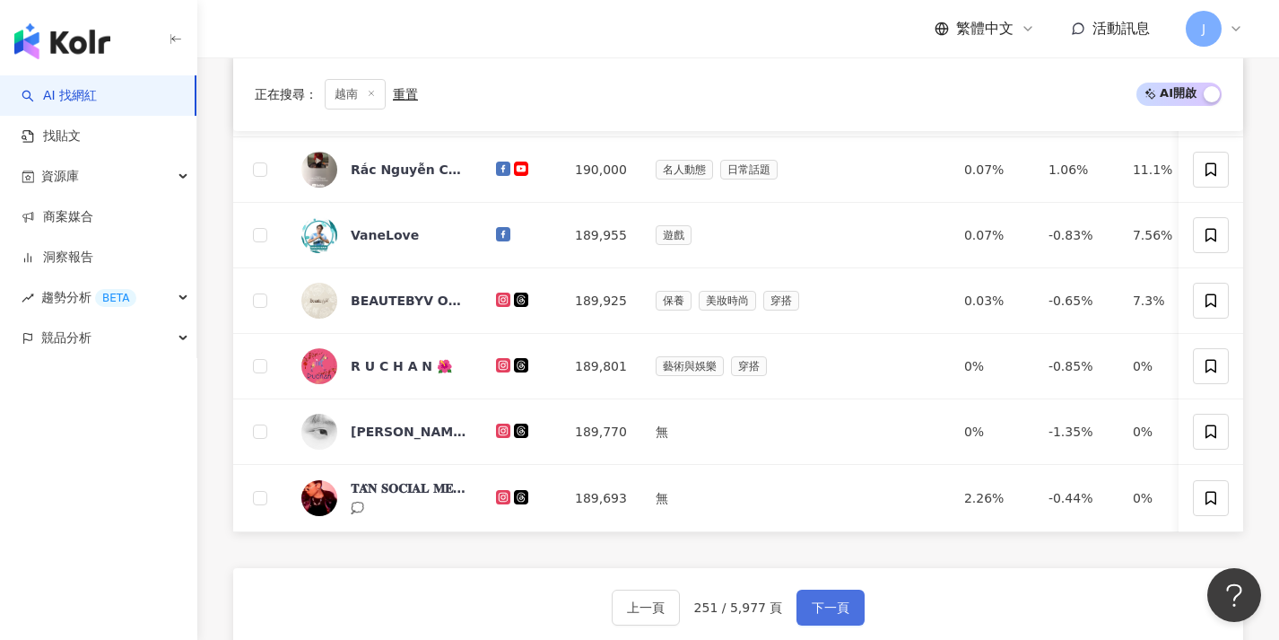
click at [844, 605] on button "下一頁" at bounding box center [831, 607] width 68 height 36
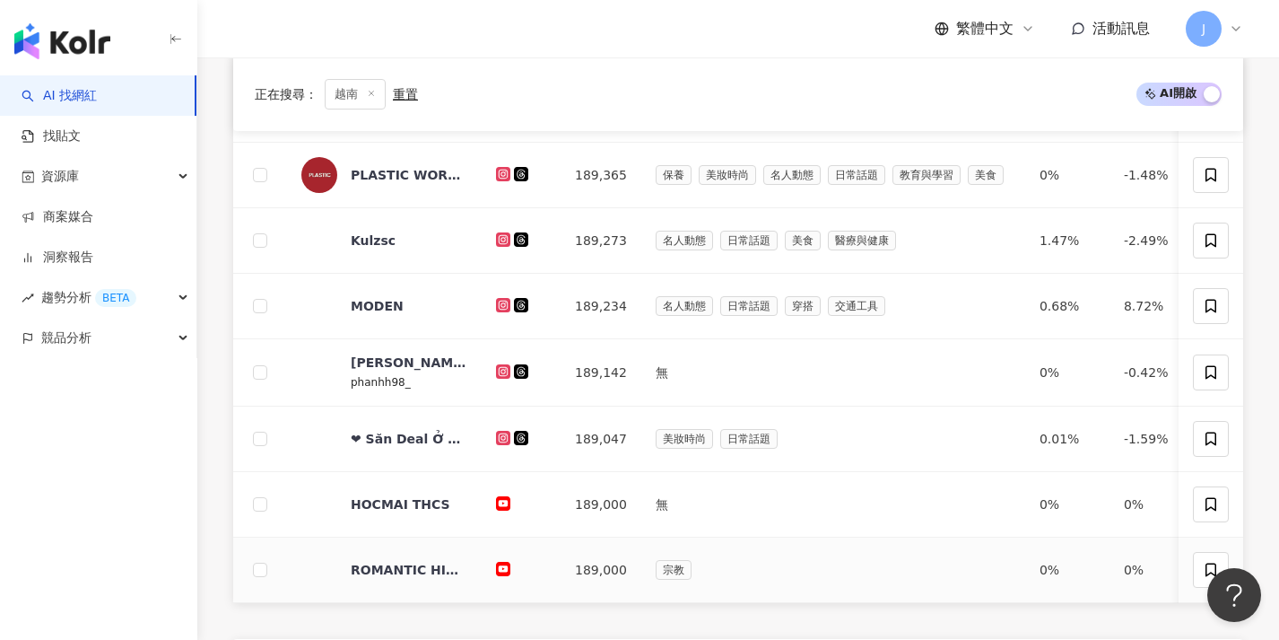
scroll to position [673, 0]
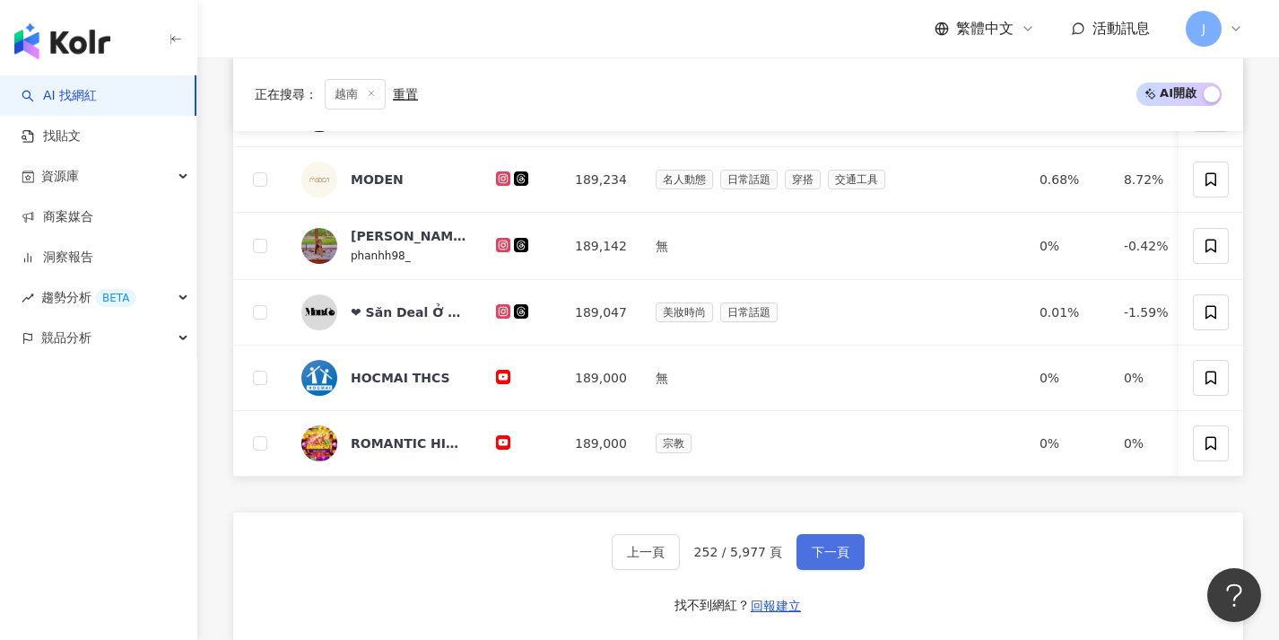
click at [812, 559] on span "下一頁" at bounding box center [831, 551] width 38 height 14
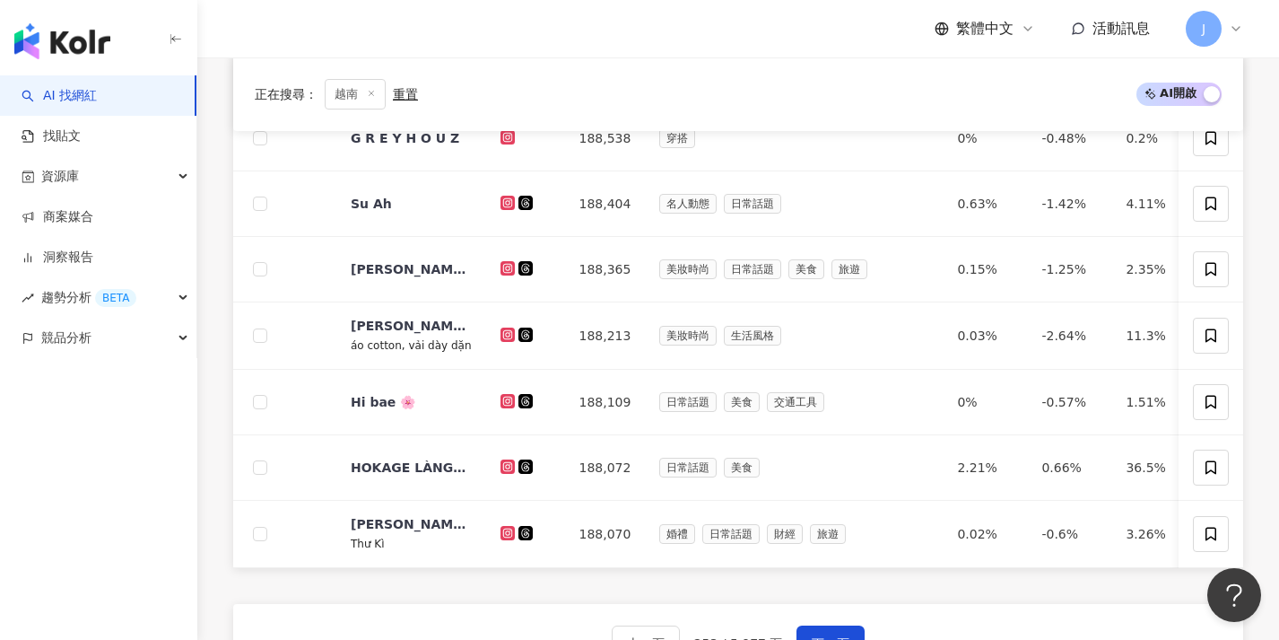
scroll to position [756, 0]
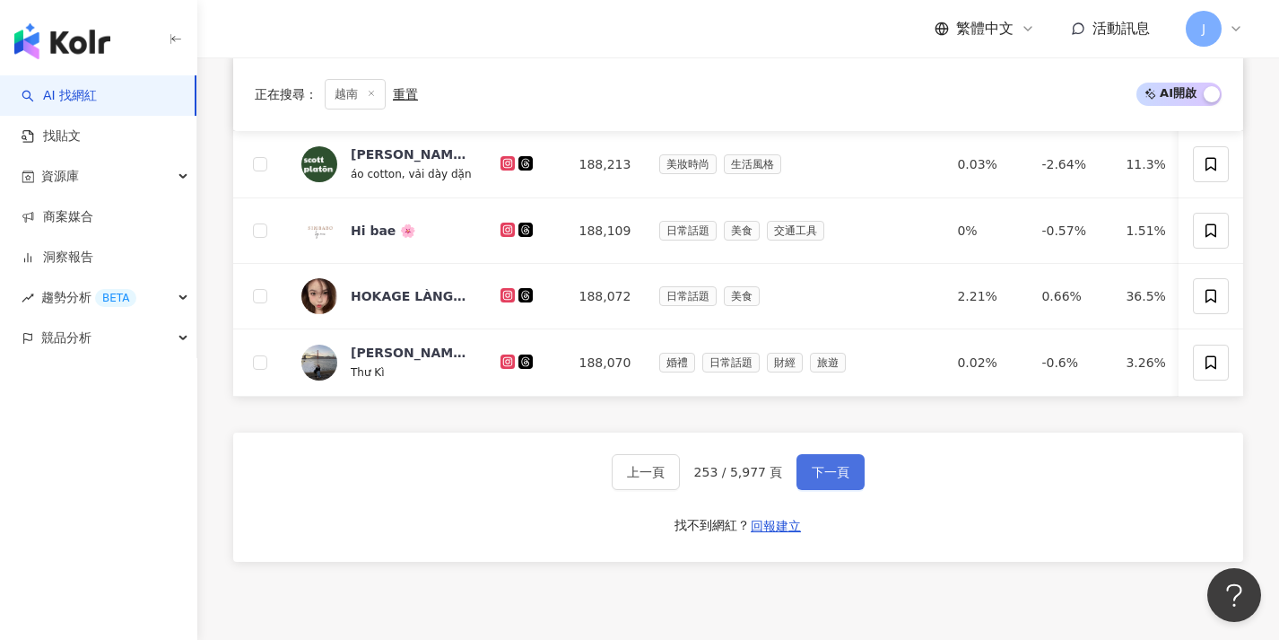
click at [840, 479] on span "下一頁" at bounding box center [831, 472] width 38 height 14
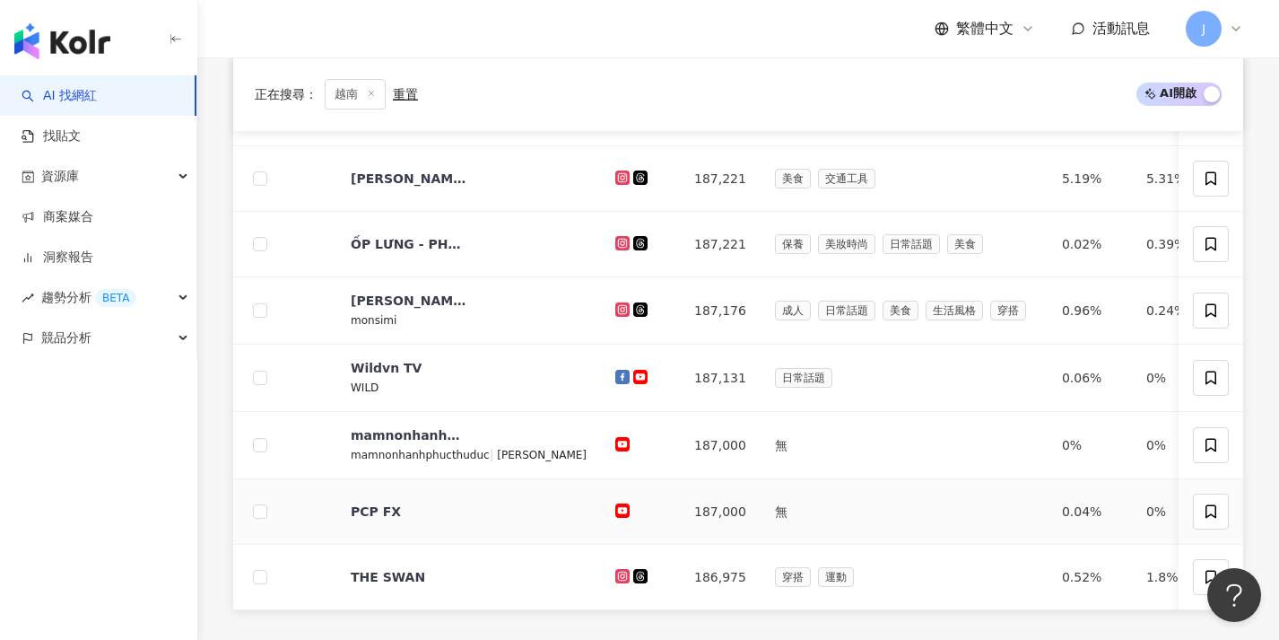
scroll to position [714, 0]
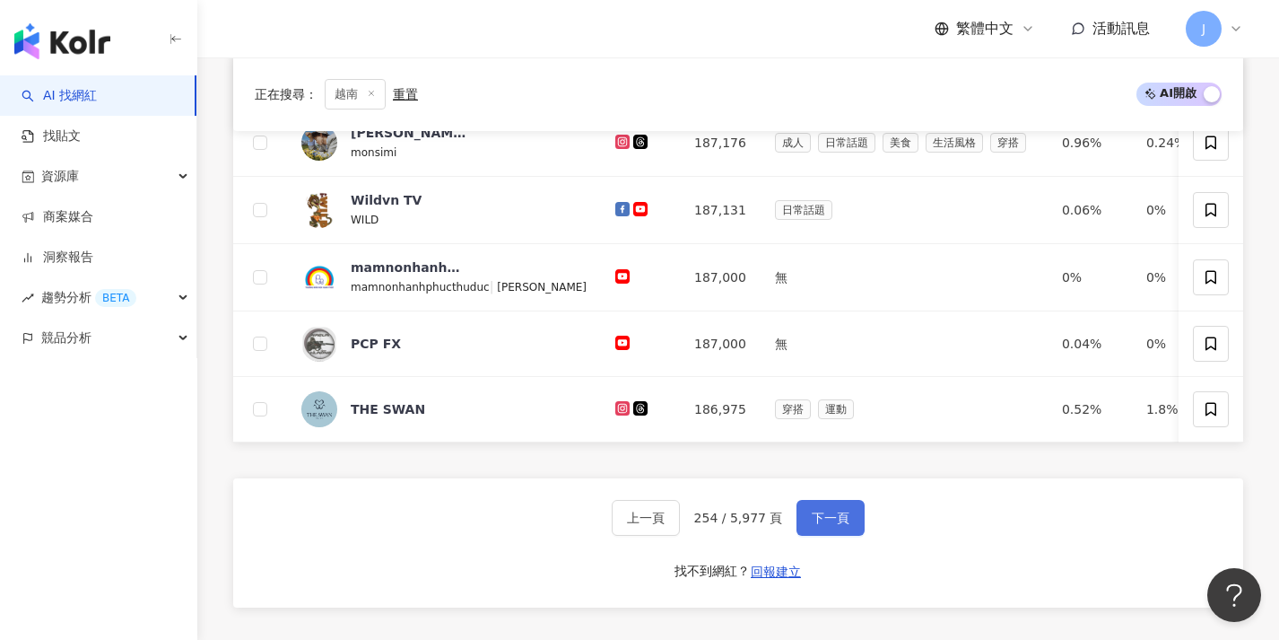
click at [814, 525] on span "下一頁" at bounding box center [831, 517] width 38 height 14
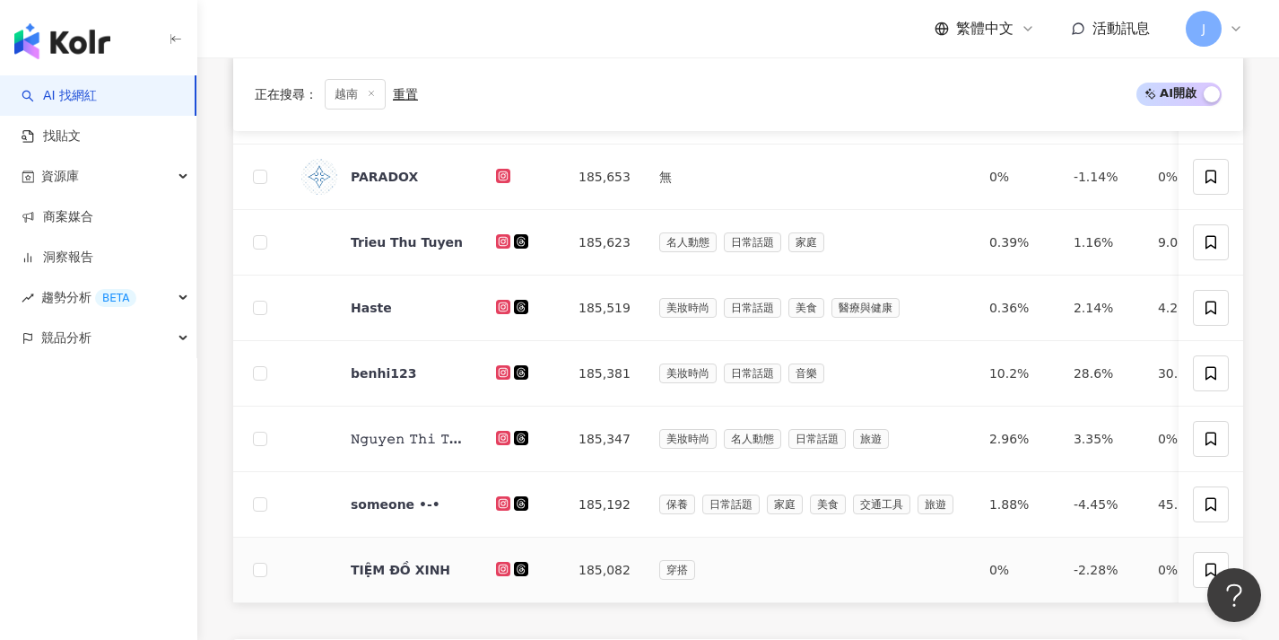
scroll to position [629, 0]
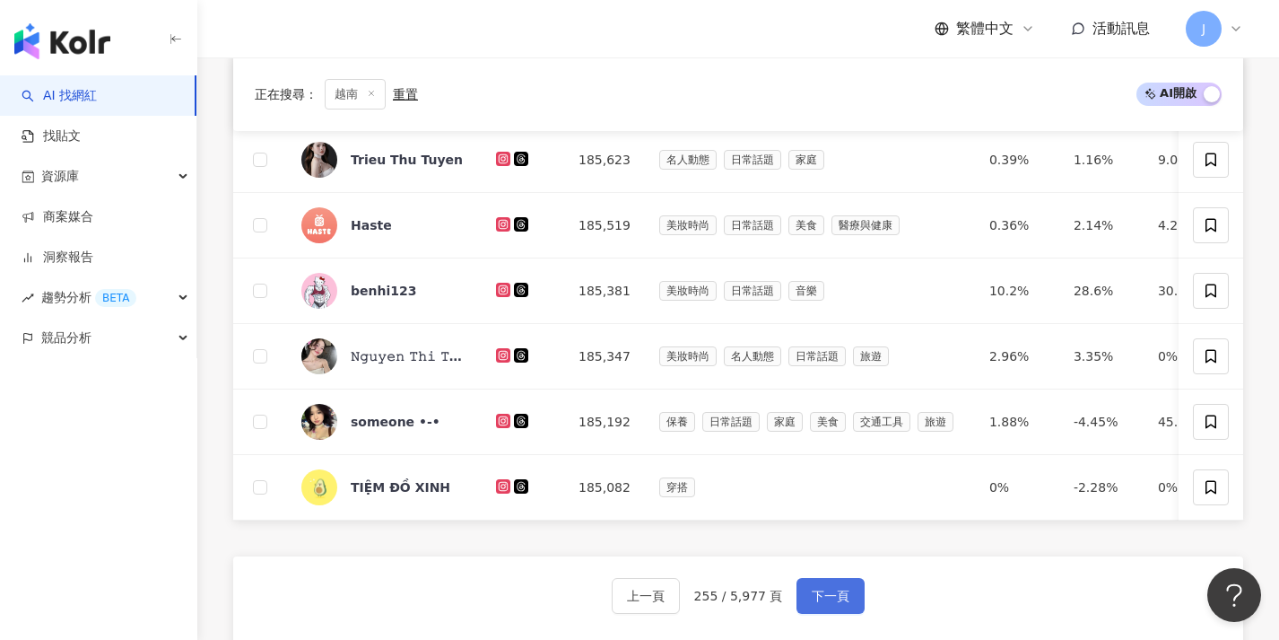
click at [812, 603] on span "下一頁" at bounding box center [831, 595] width 38 height 14
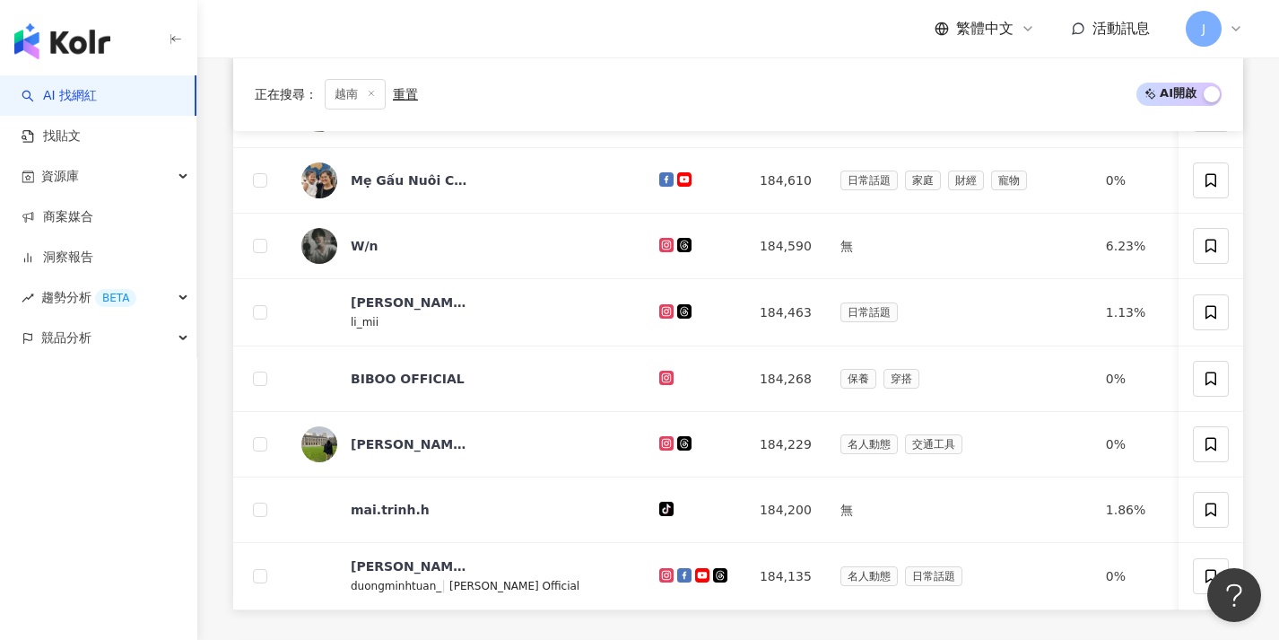
scroll to position [614, 0]
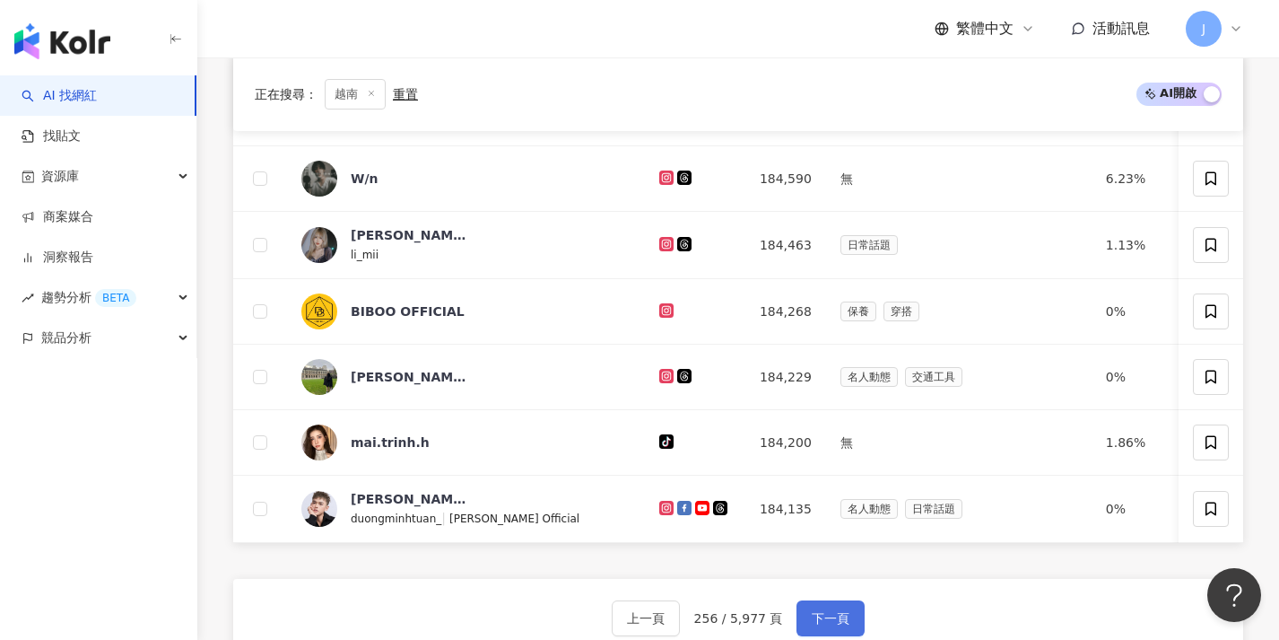
click at [807, 623] on button "下一頁" at bounding box center [831, 618] width 68 height 36
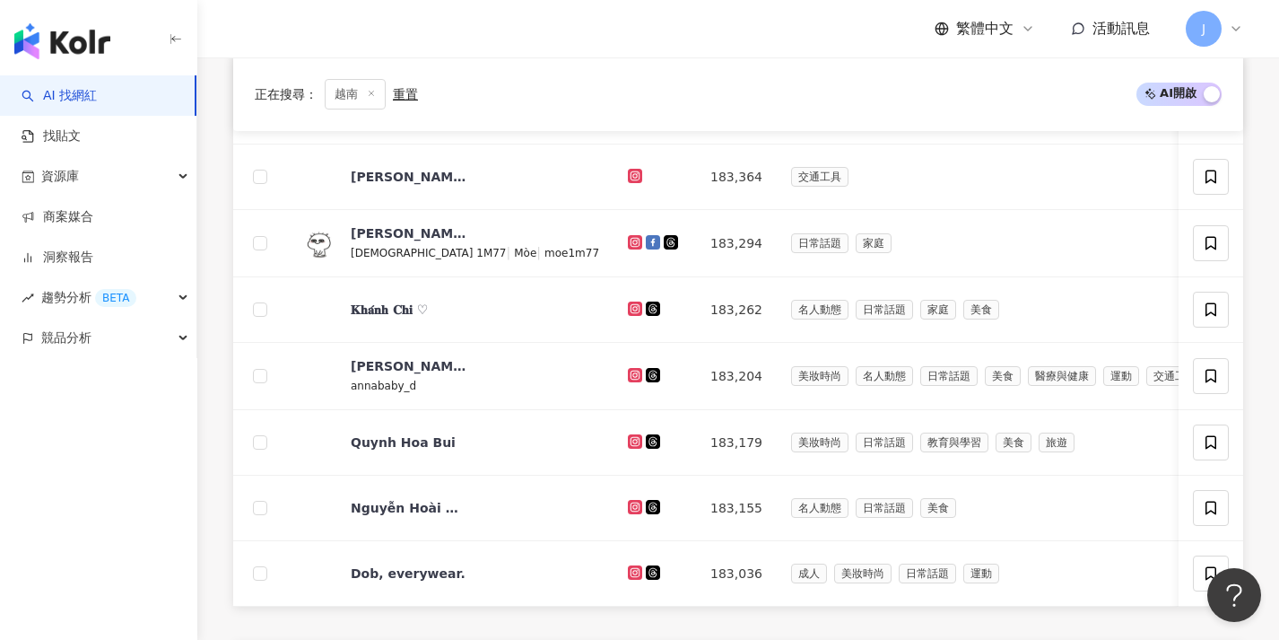
scroll to position [679, 0]
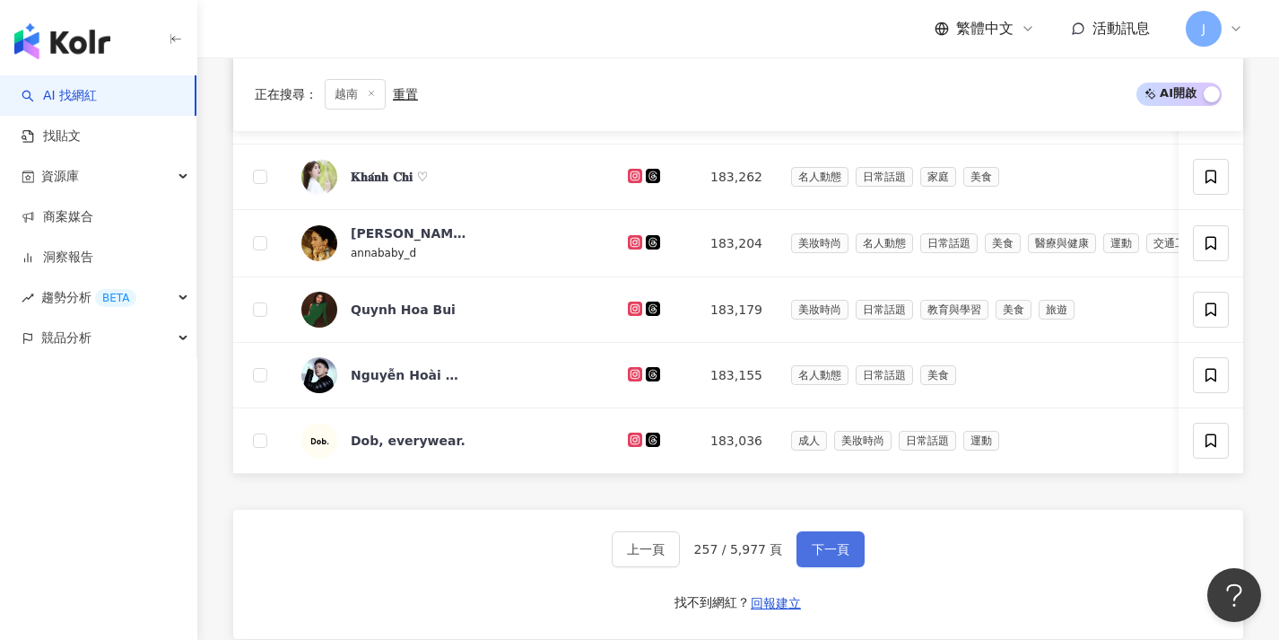
click at [794, 558] on div "上一頁 257 / 5,977 頁 下一頁" at bounding box center [739, 549] width 254 height 36
click at [797, 558] on button "下一頁" at bounding box center [831, 549] width 68 height 36
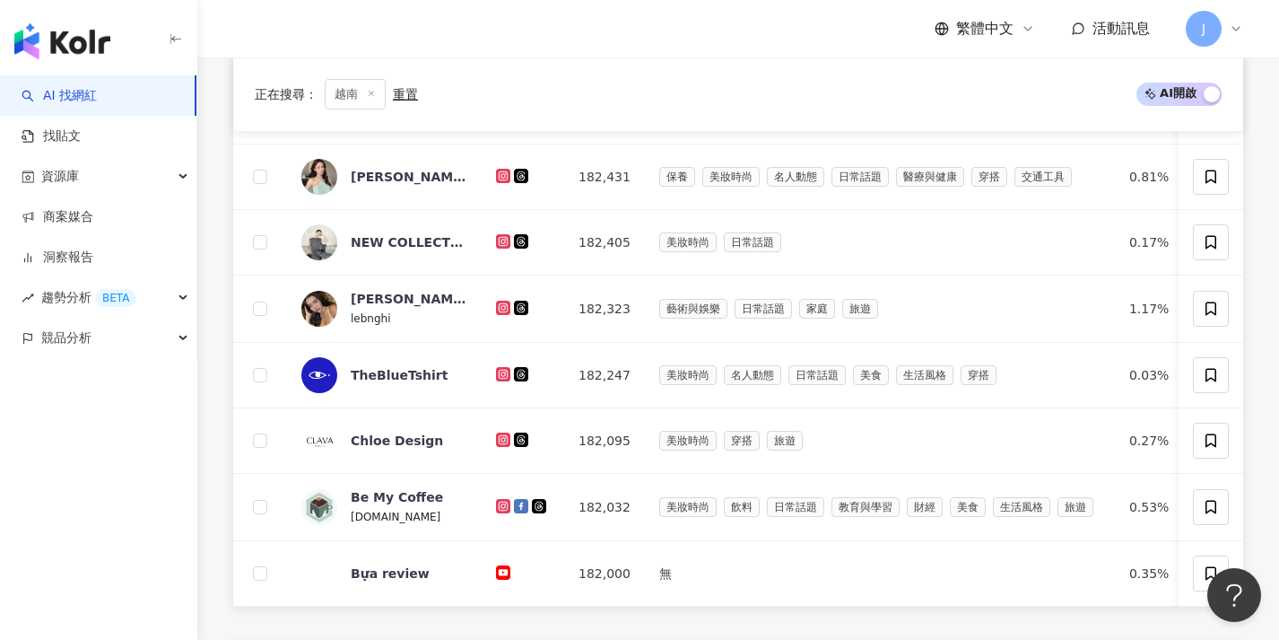
scroll to position [714, 0]
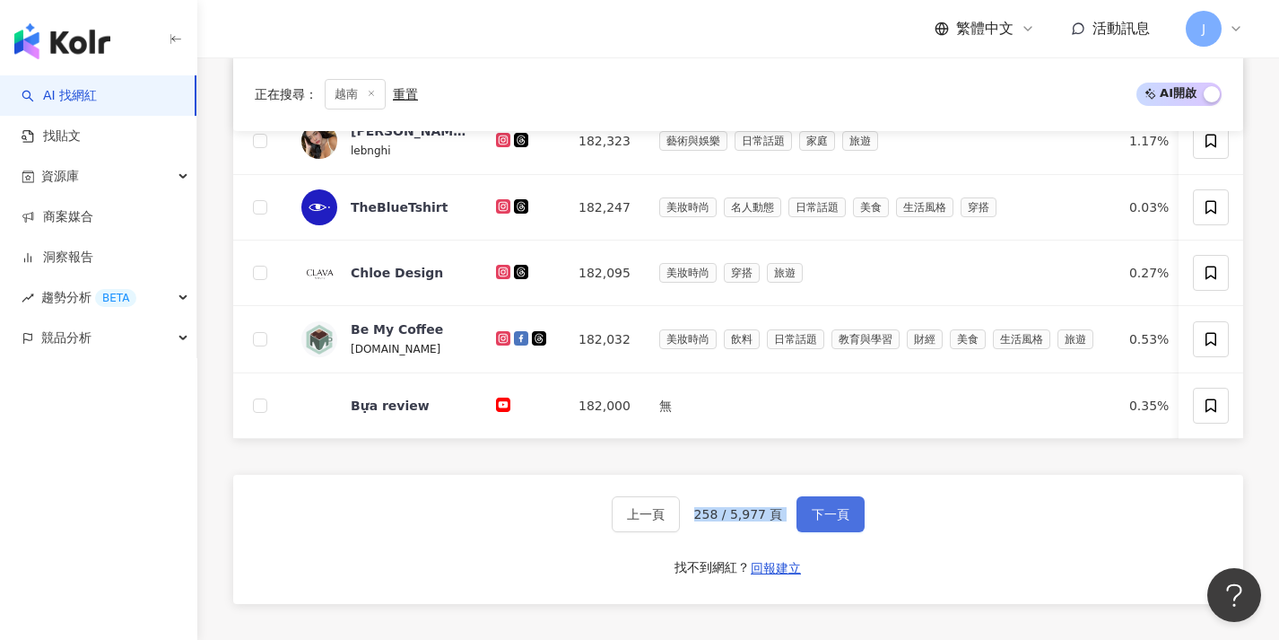
click at [823, 532] on button "下一頁" at bounding box center [831, 514] width 68 height 36
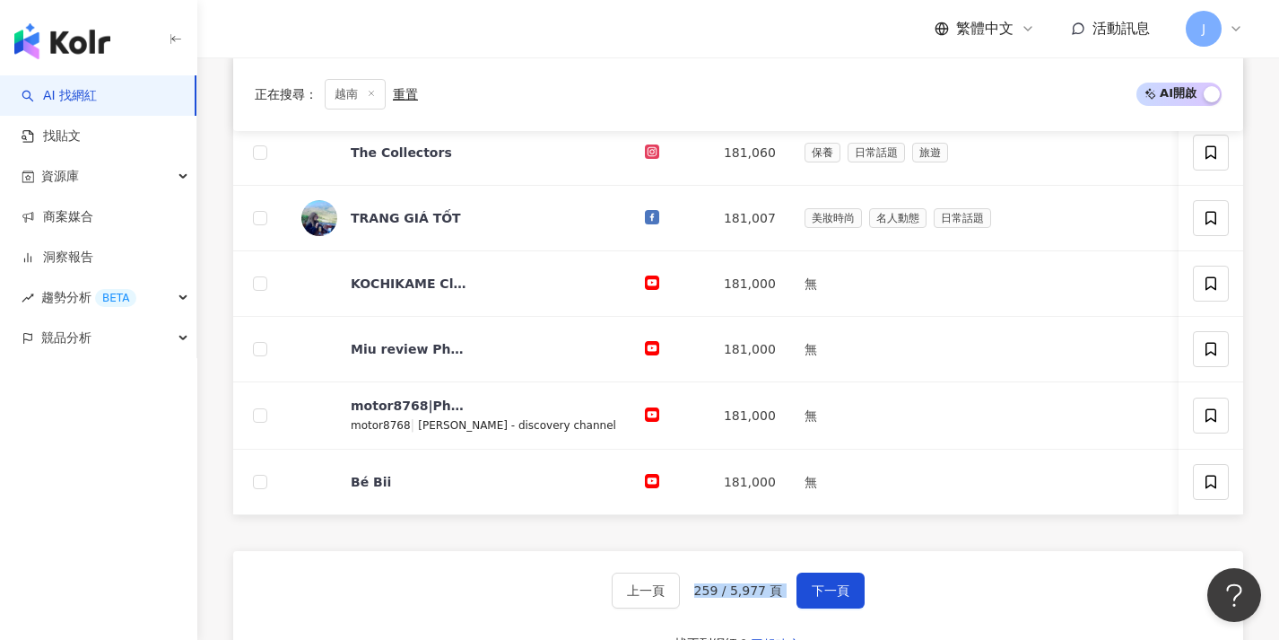
scroll to position [656, 0]
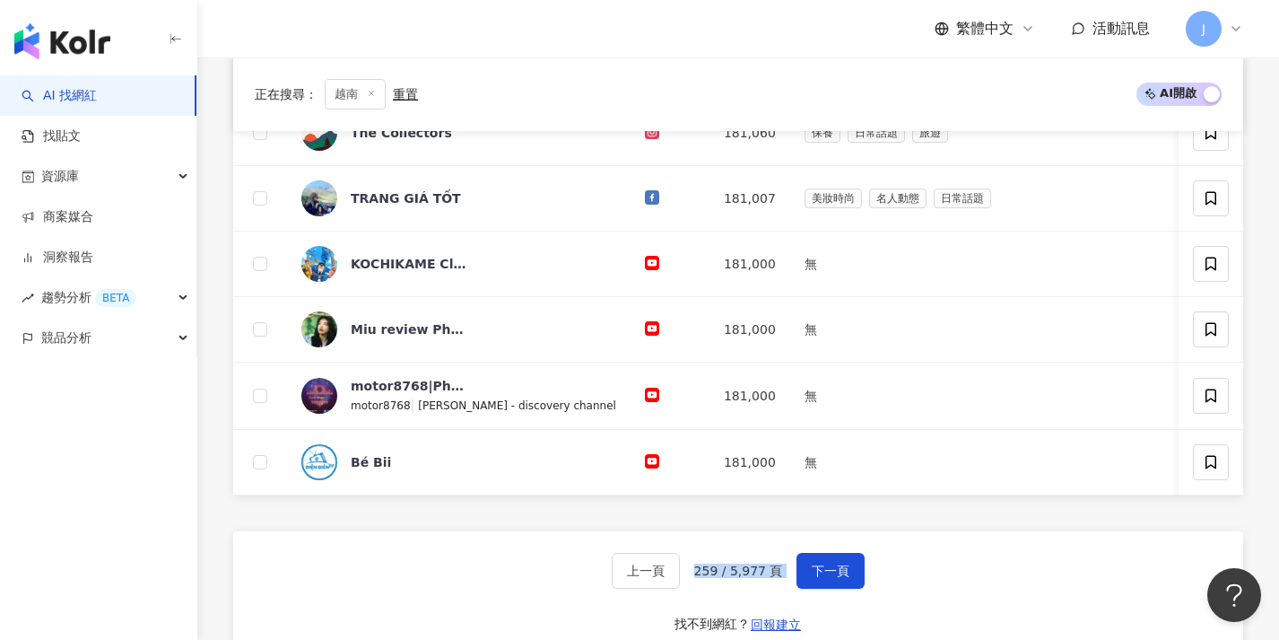
click at [766, 567] on div "上一頁 259 / 5,977 頁 下一頁" at bounding box center [739, 571] width 254 height 36
click at [794, 572] on div "上一頁 259 / 5,977 頁 下一頁" at bounding box center [739, 571] width 254 height 36
click at [804, 575] on button "下一頁" at bounding box center [831, 571] width 68 height 36
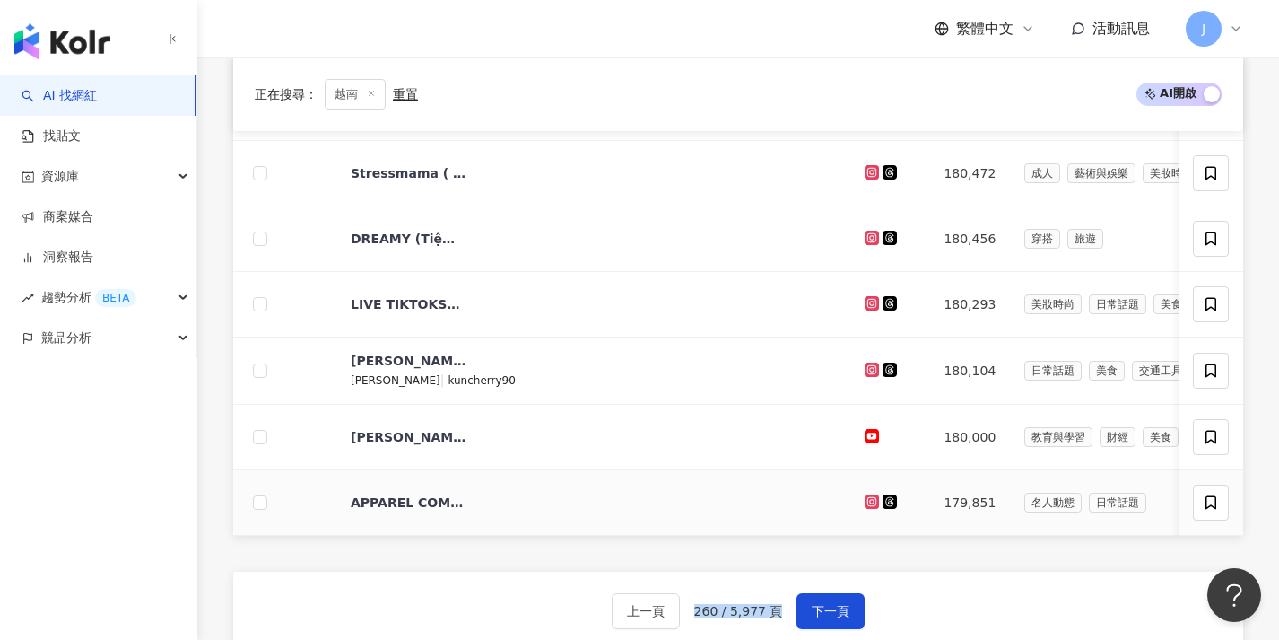
scroll to position [701, 0]
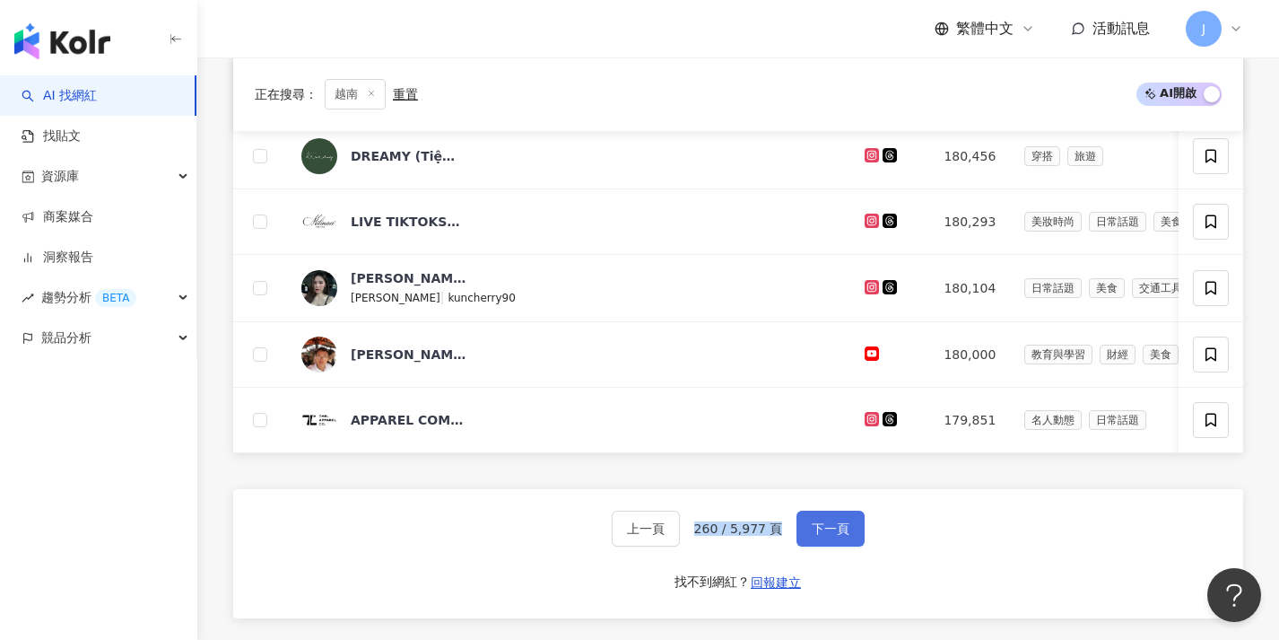
click at [821, 546] on button "下一頁" at bounding box center [831, 528] width 68 height 36
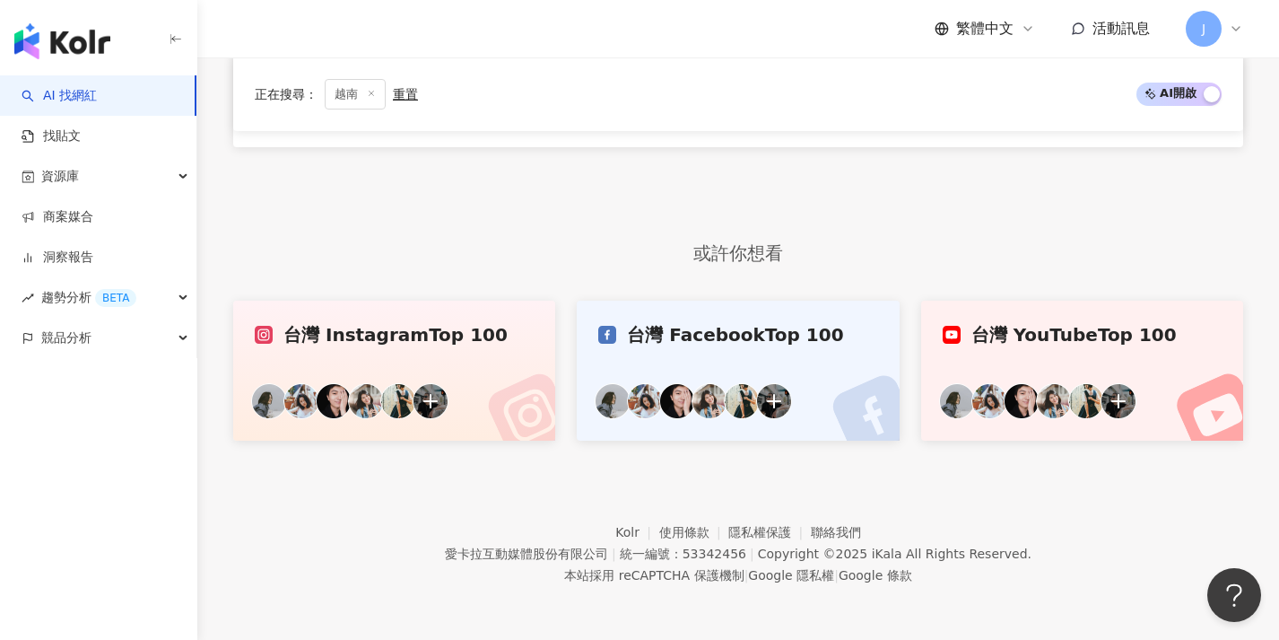
scroll to position [546, 0]
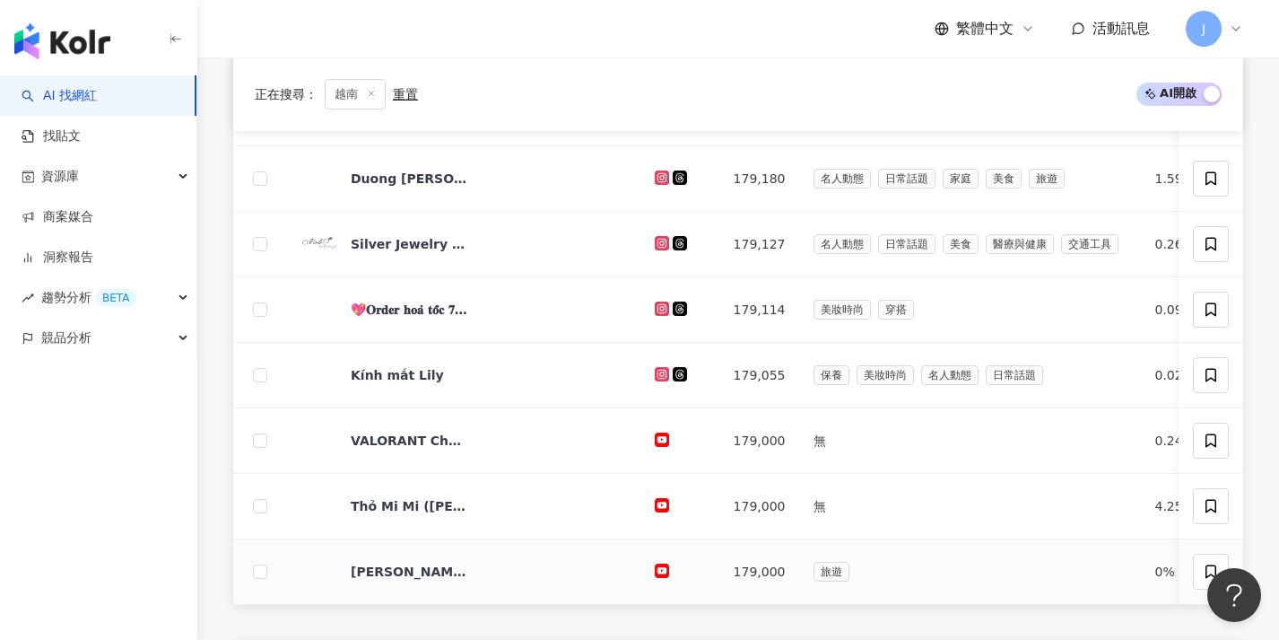
click at [799, 588] on td "旅遊" at bounding box center [969, 571] width 341 height 65
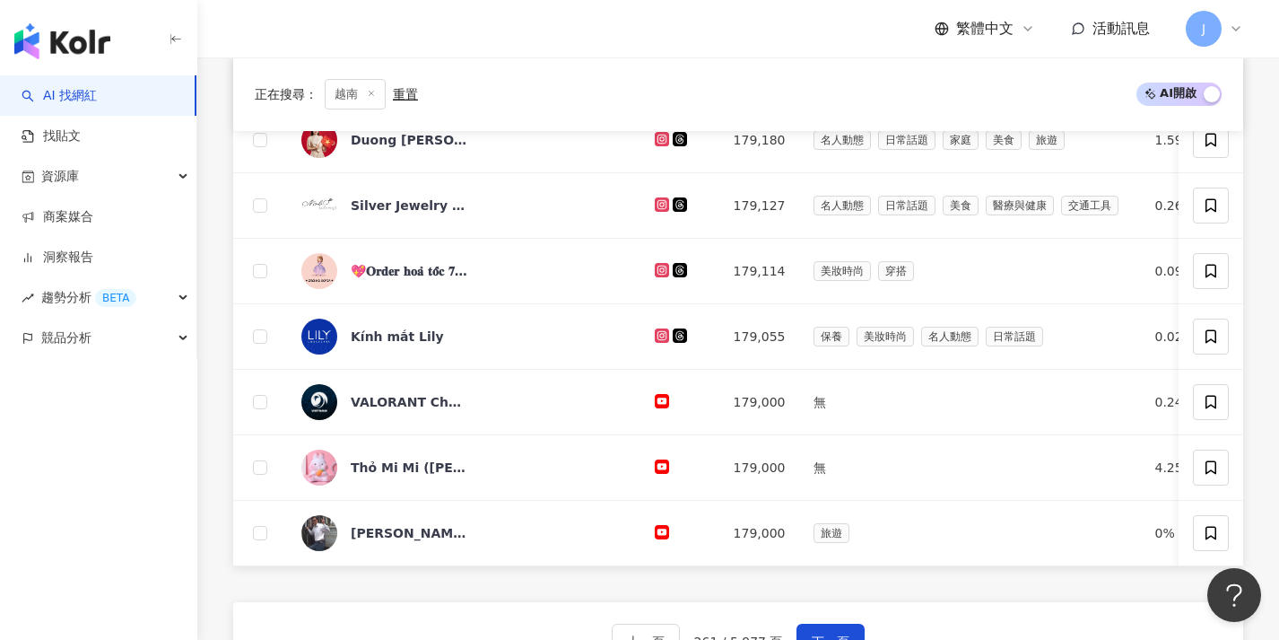
scroll to position [786, 0]
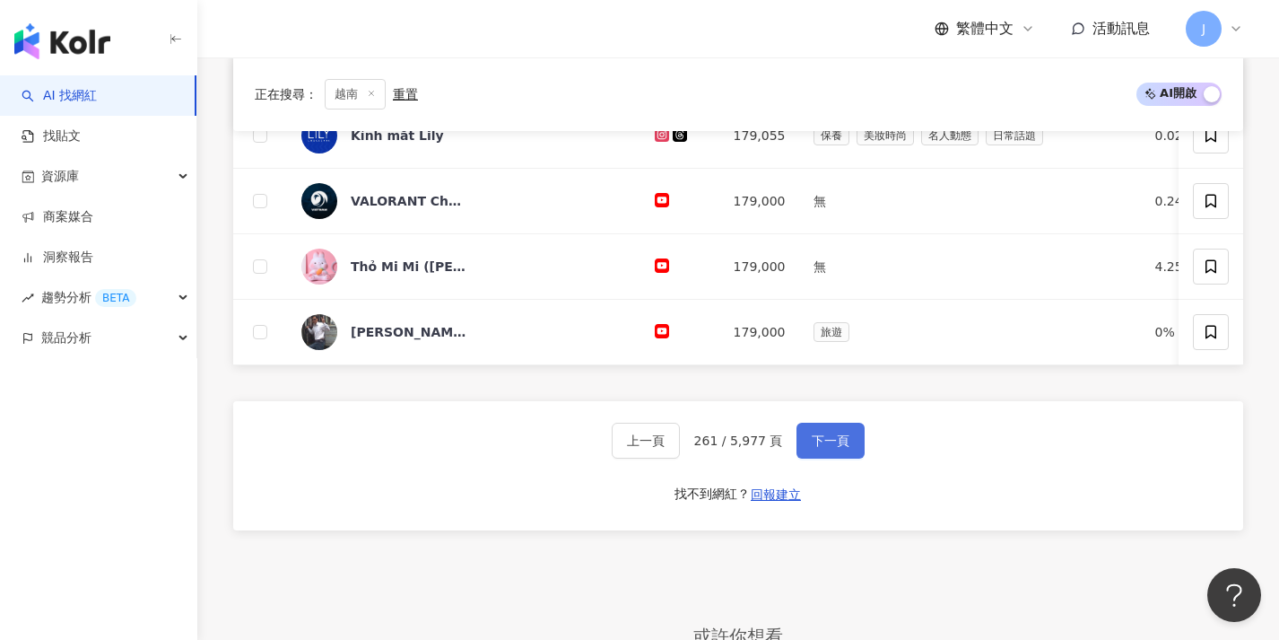
click at [823, 448] on span "下一頁" at bounding box center [831, 440] width 38 height 14
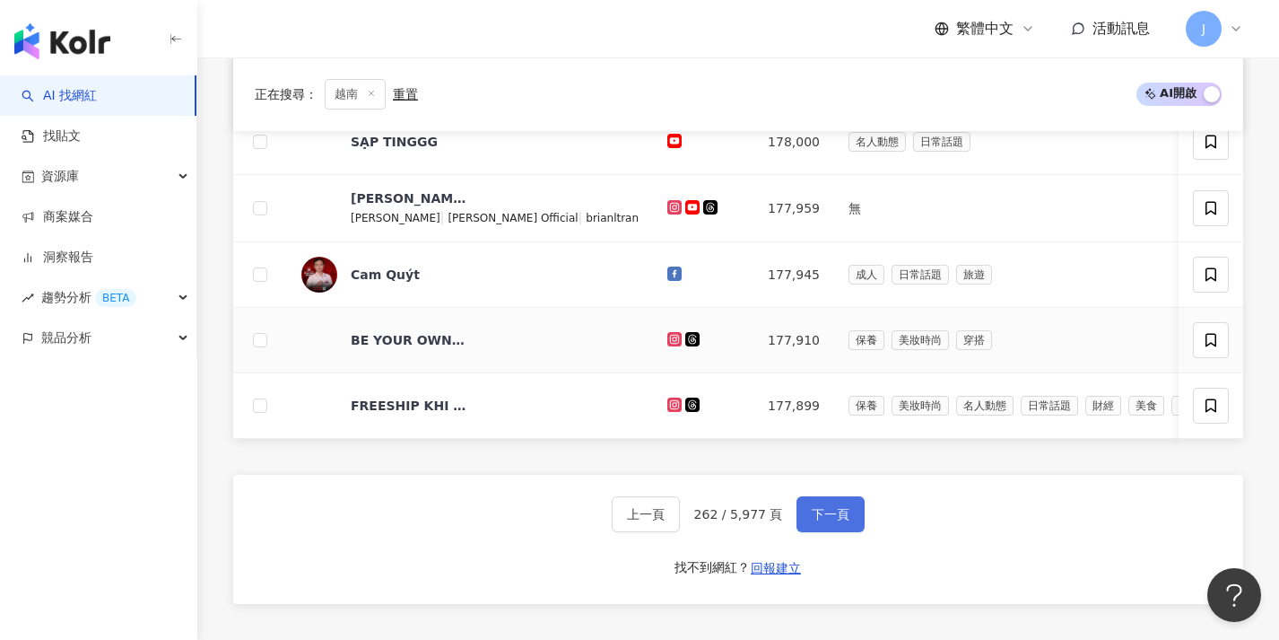
click at [811, 517] on button "下一頁" at bounding box center [831, 514] width 68 height 36
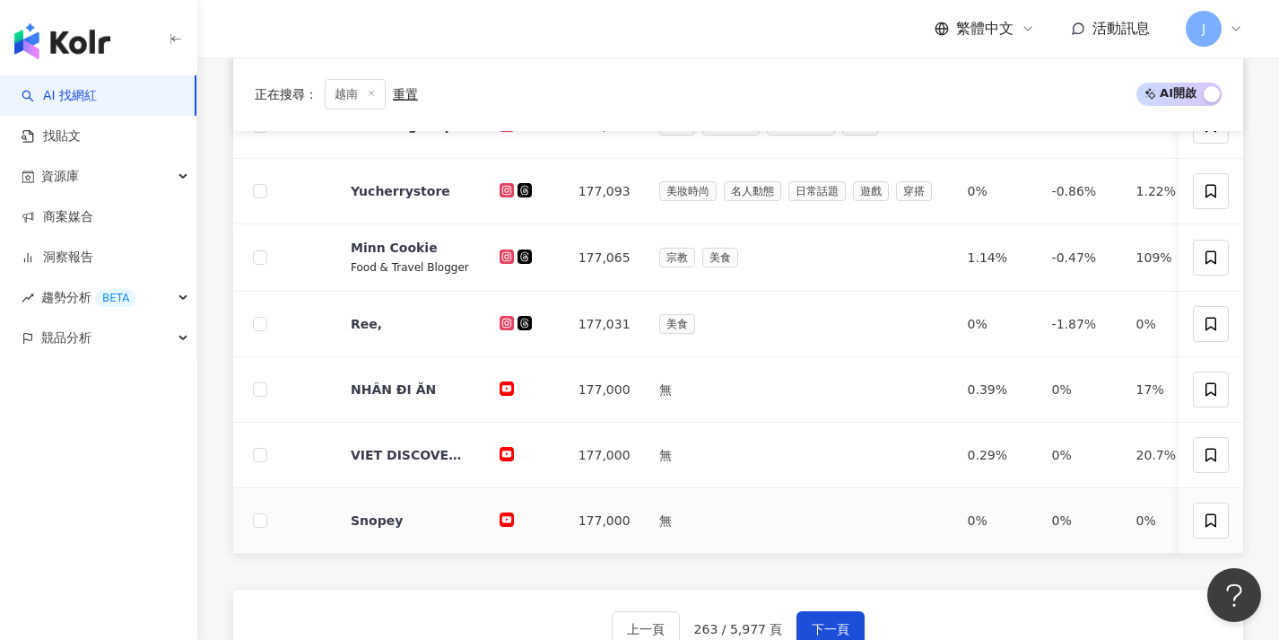
scroll to position [772, 0]
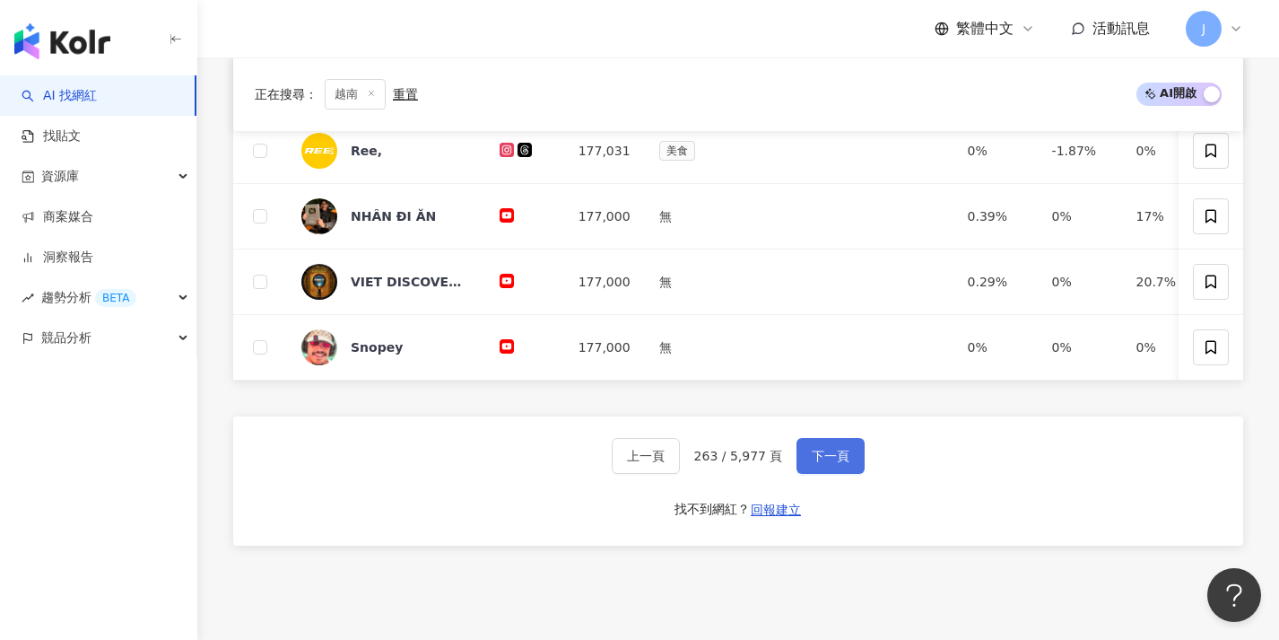
click at [826, 474] on button "下一頁" at bounding box center [831, 456] width 68 height 36
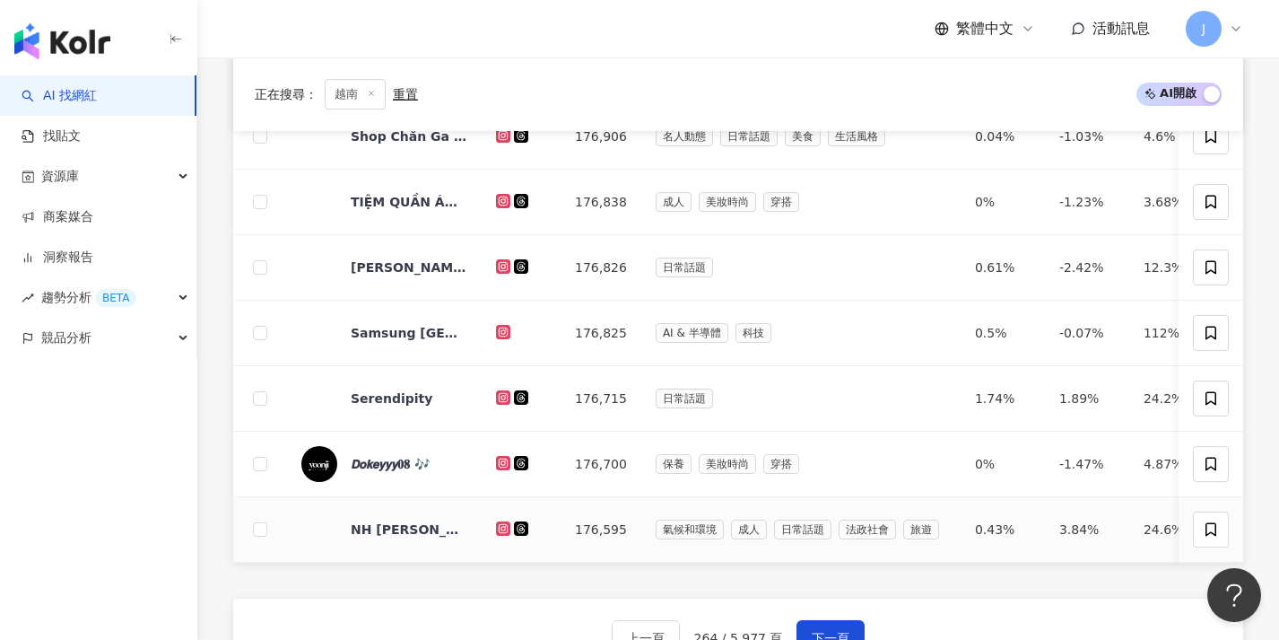
scroll to position [620, 0]
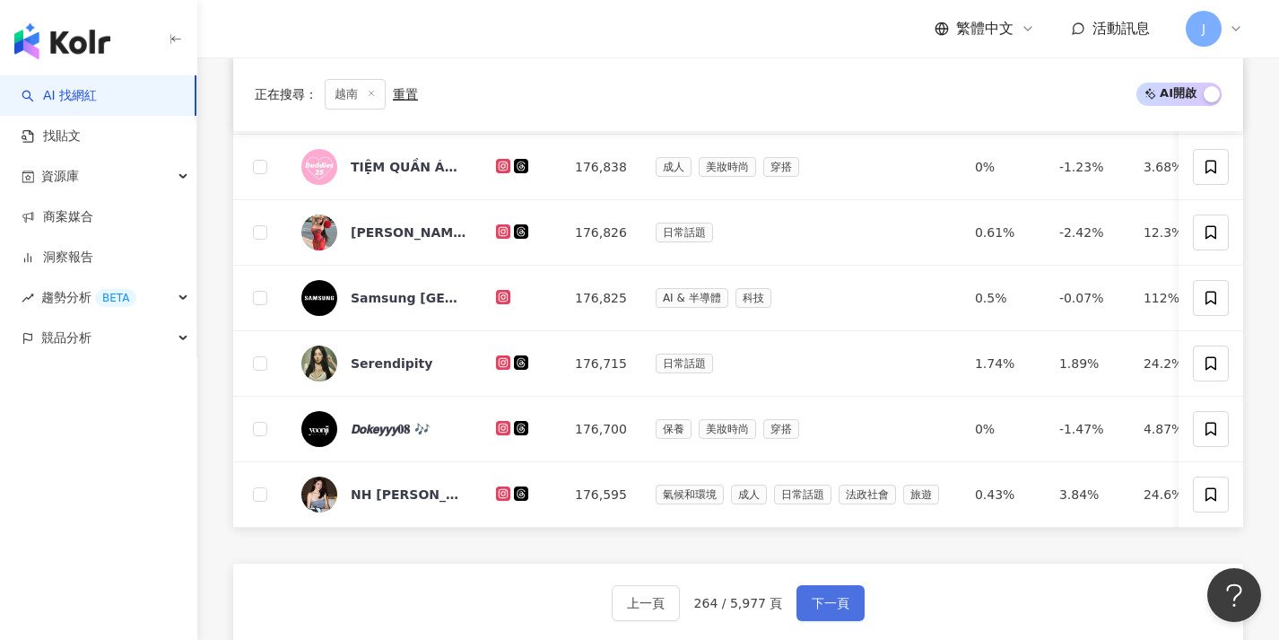
click at [840, 606] on button "下一頁" at bounding box center [831, 603] width 68 height 36
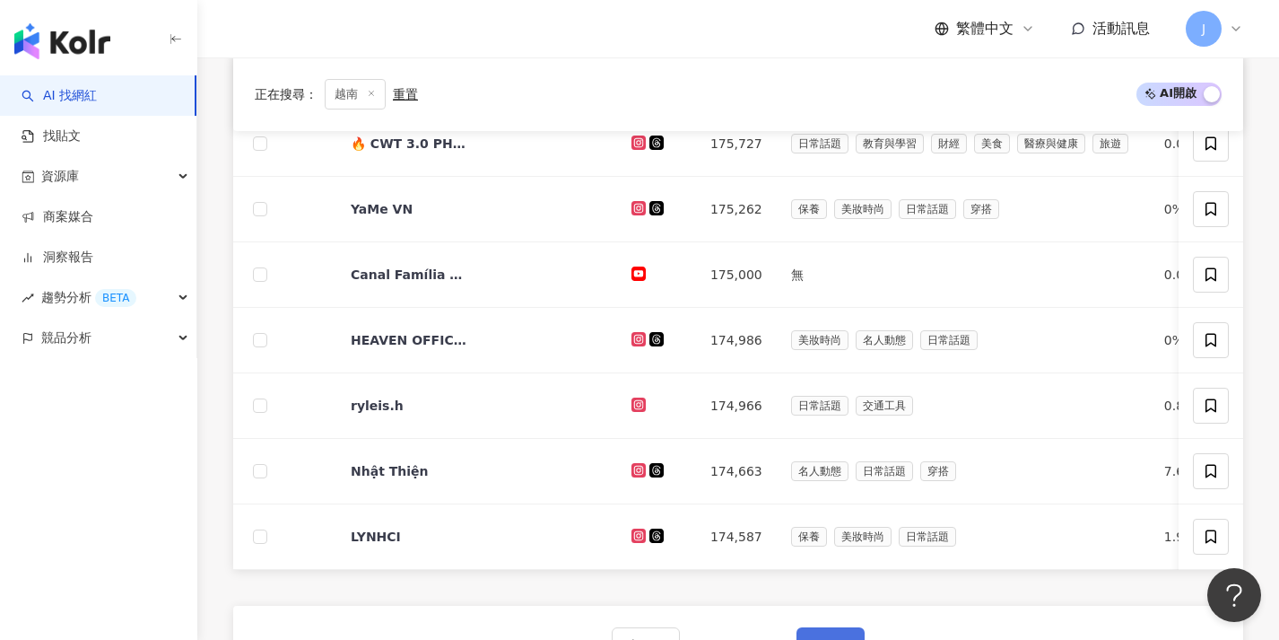
scroll to position [692, 0]
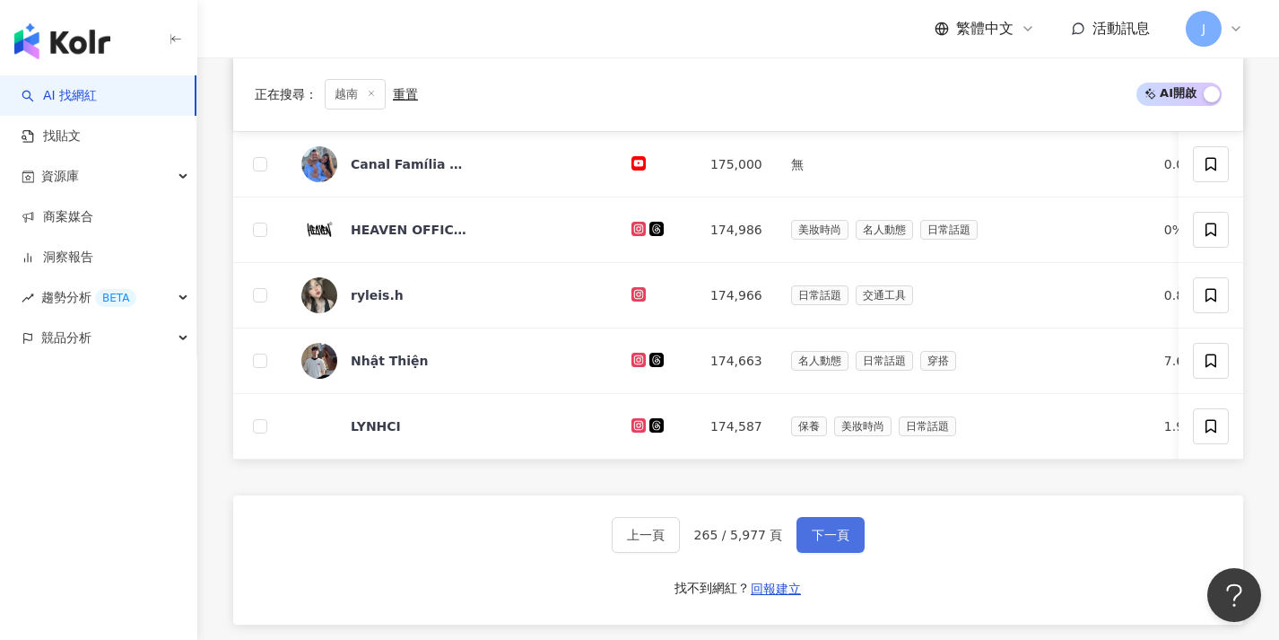
click at [828, 542] on span "下一頁" at bounding box center [831, 534] width 38 height 14
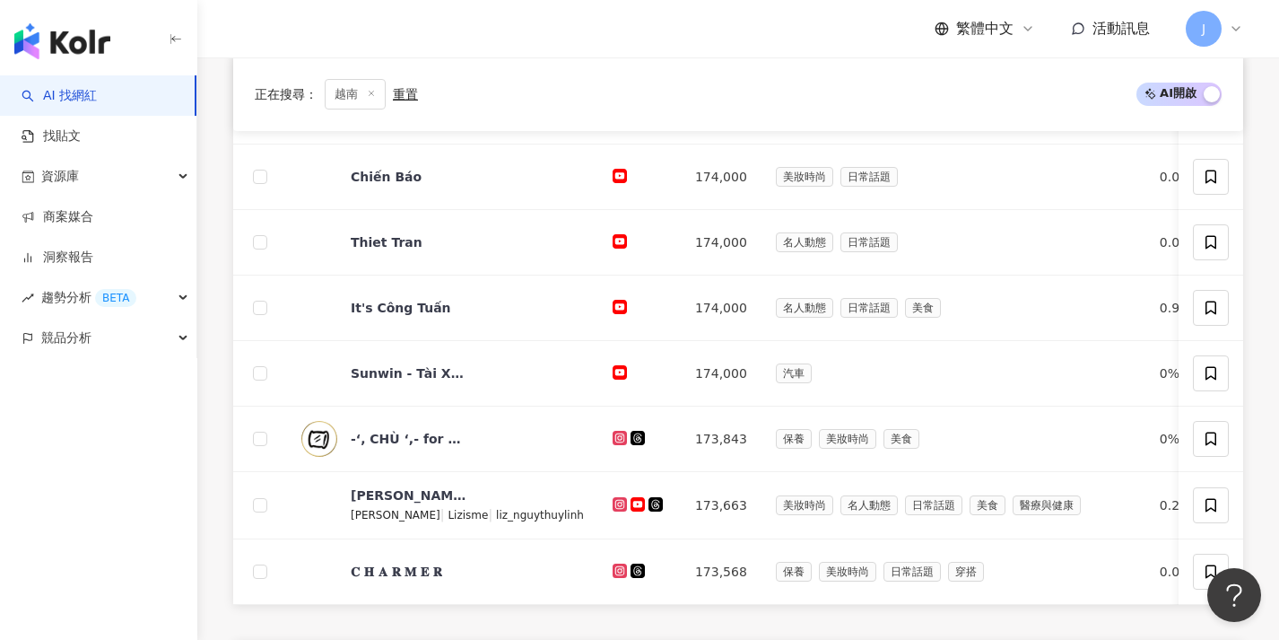
scroll to position [718, 0]
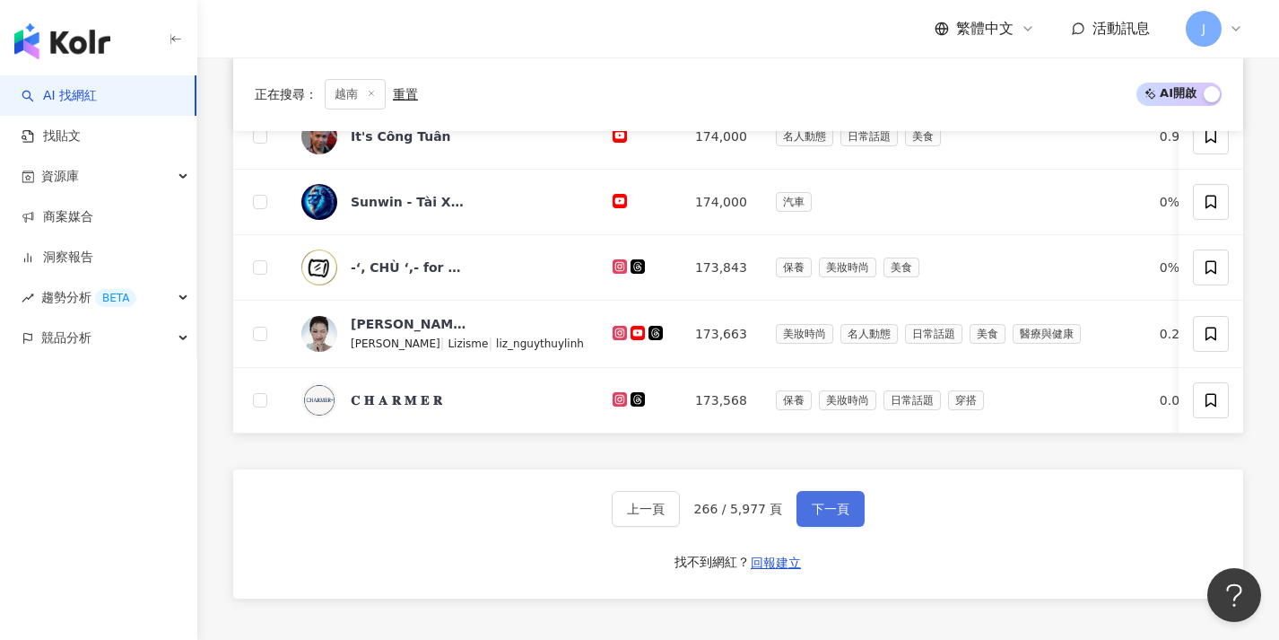
click at [824, 527] on button "下一頁" at bounding box center [831, 509] width 68 height 36
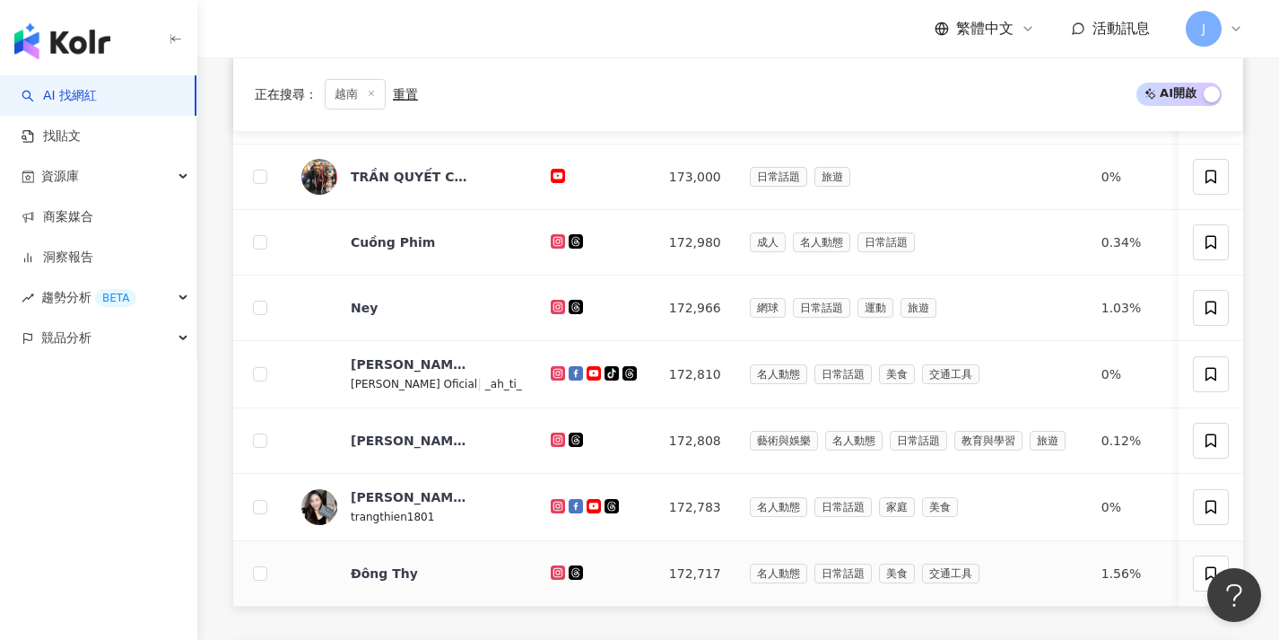
scroll to position [703, 0]
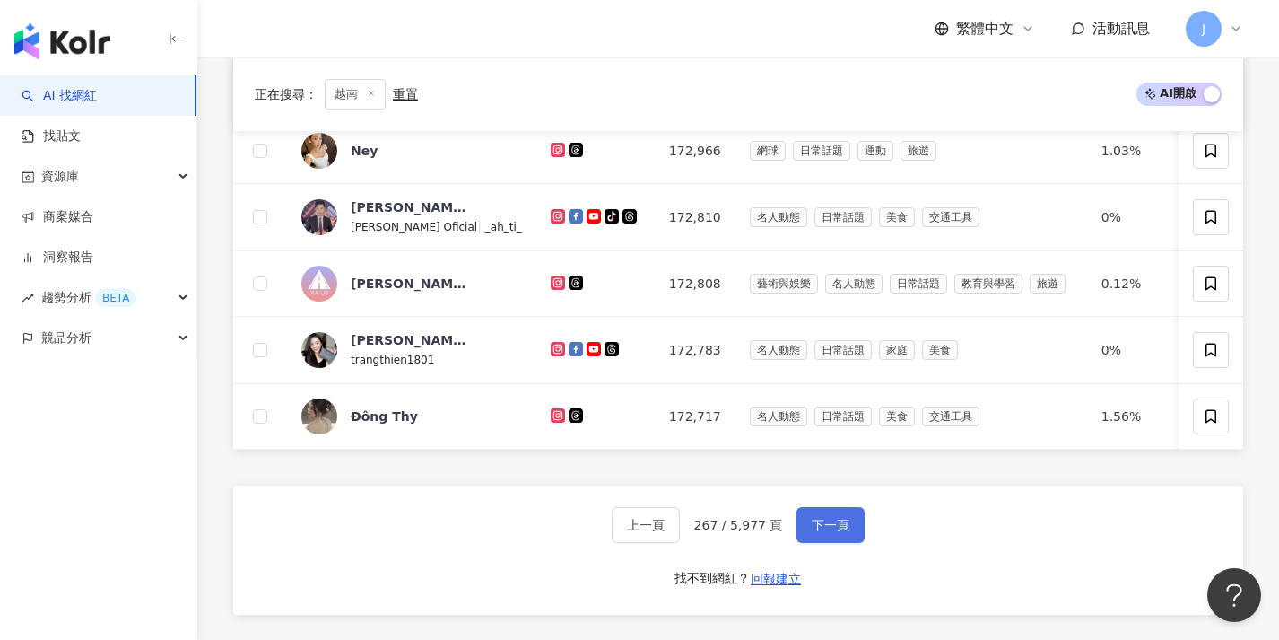
click at [822, 543] on button "下一頁" at bounding box center [831, 525] width 68 height 36
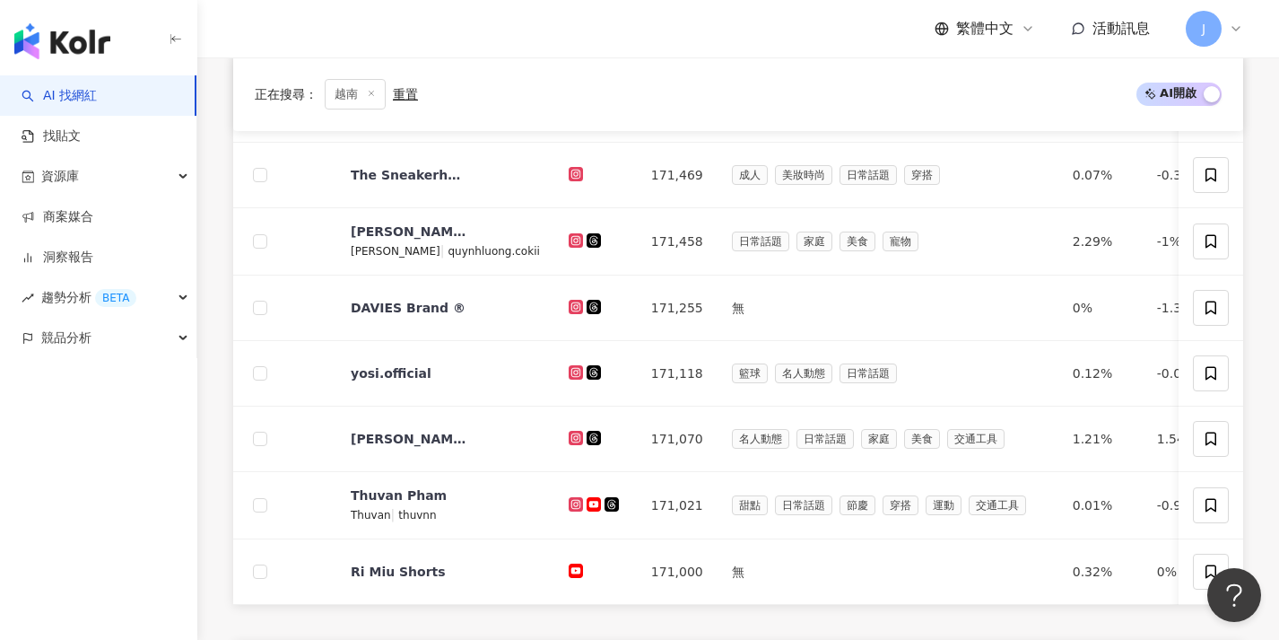
scroll to position [634, 0]
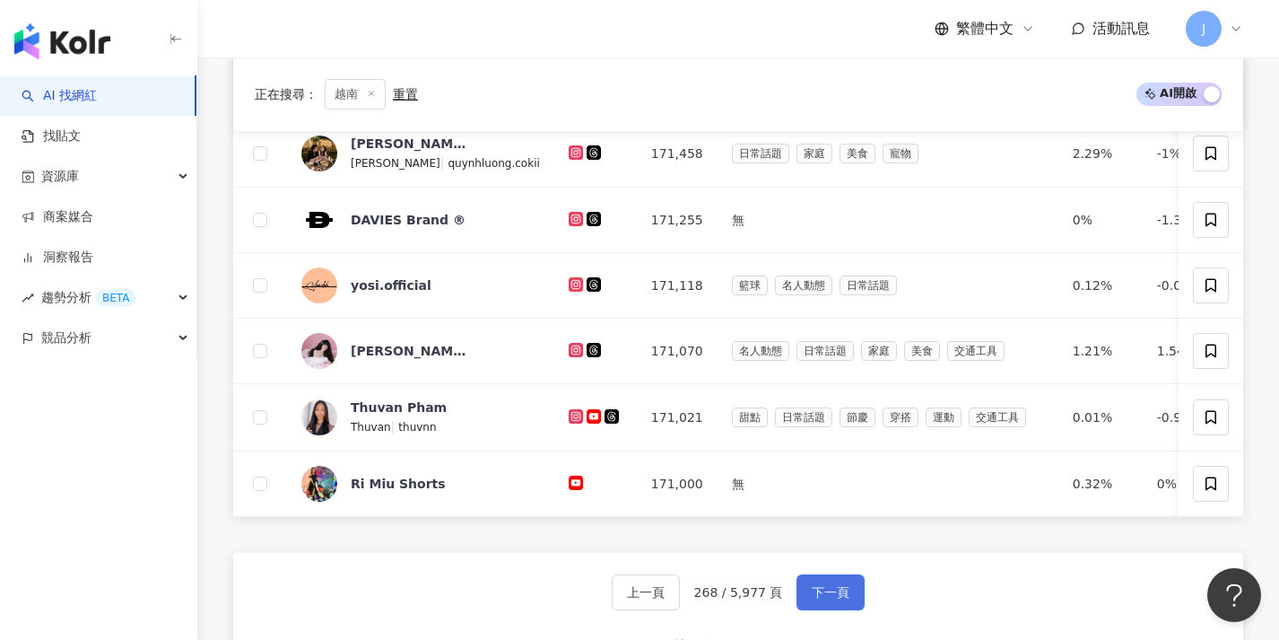
click at [834, 599] on span "下一頁" at bounding box center [831, 592] width 38 height 14
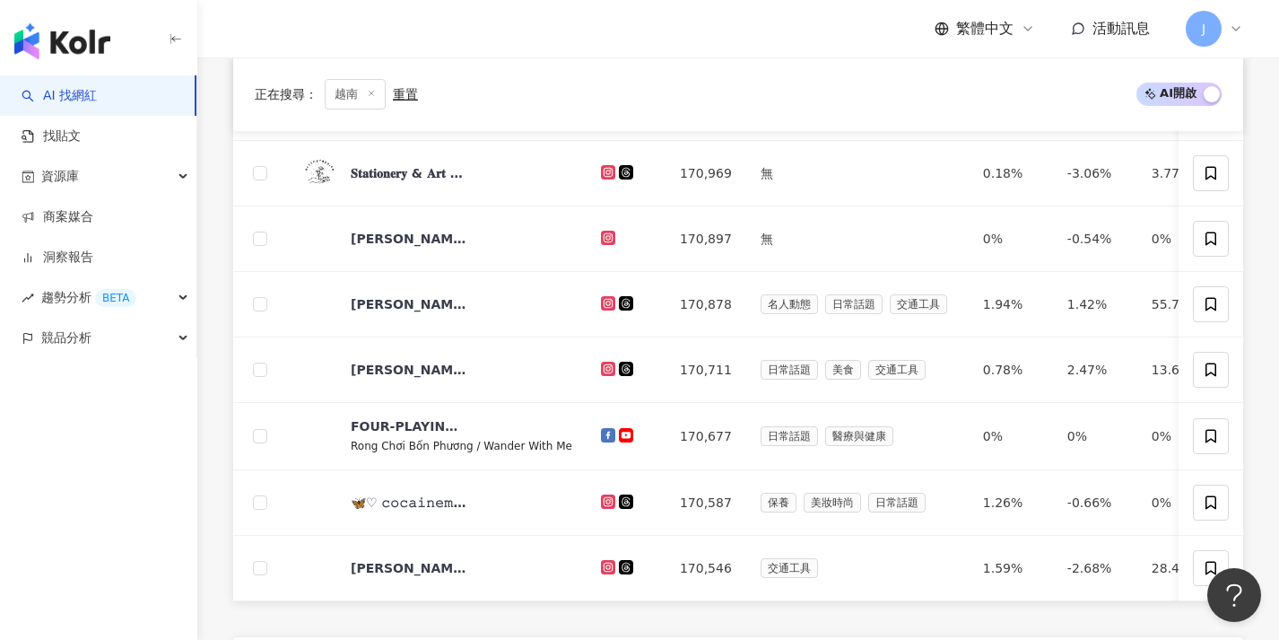
scroll to position [627, 0]
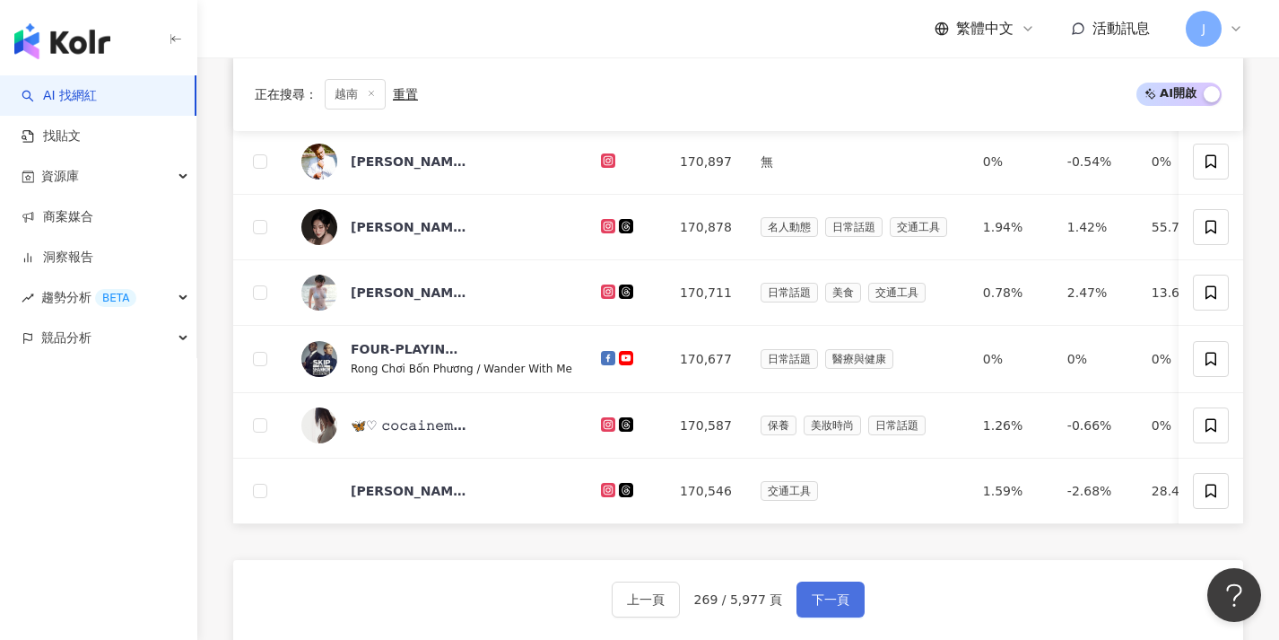
click at [832, 601] on button "下一頁" at bounding box center [831, 599] width 68 height 36
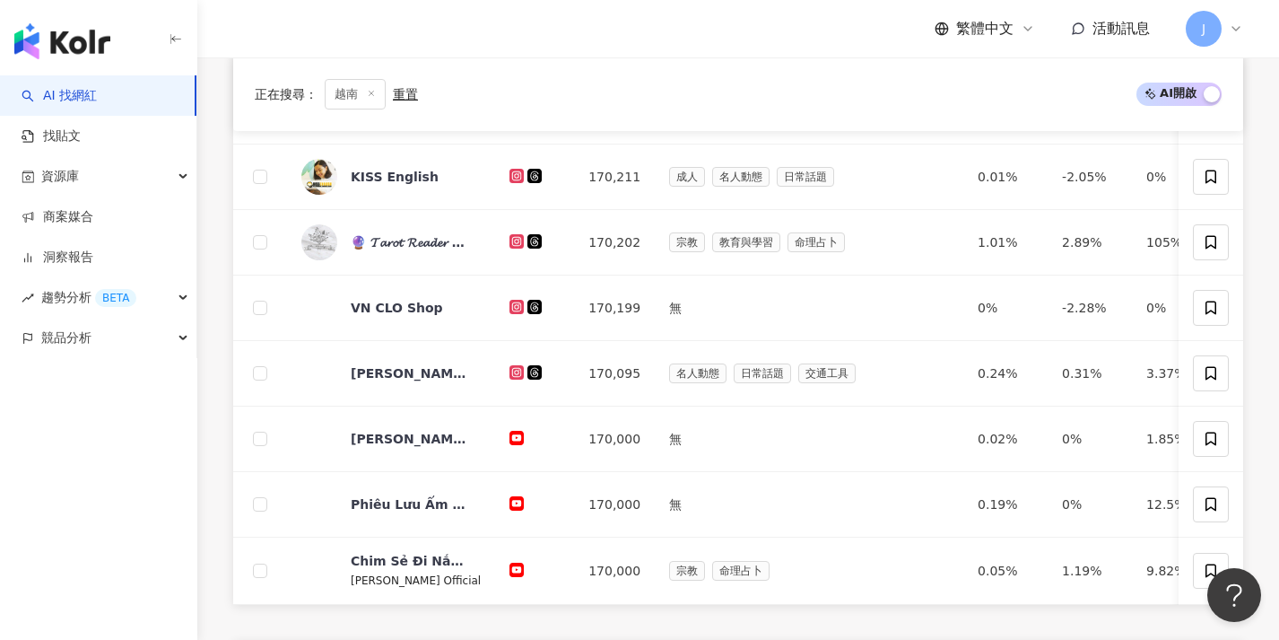
scroll to position [664, 0]
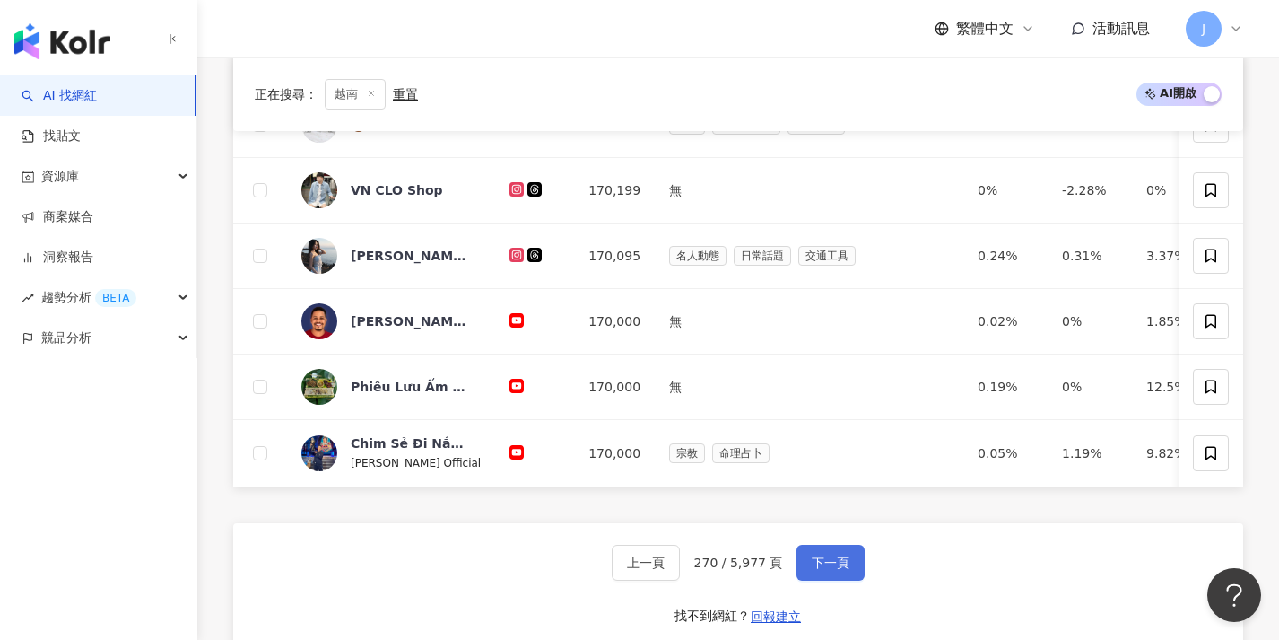
click at [836, 580] on button "下一頁" at bounding box center [831, 562] width 68 height 36
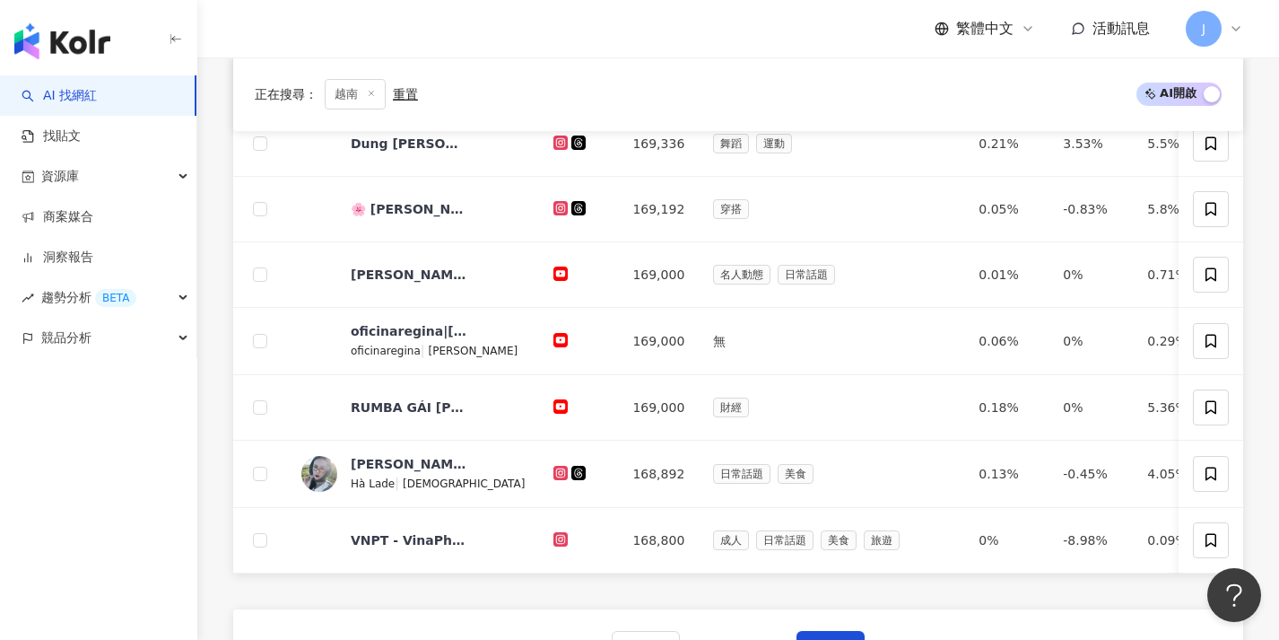
scroll to position [623, 0]
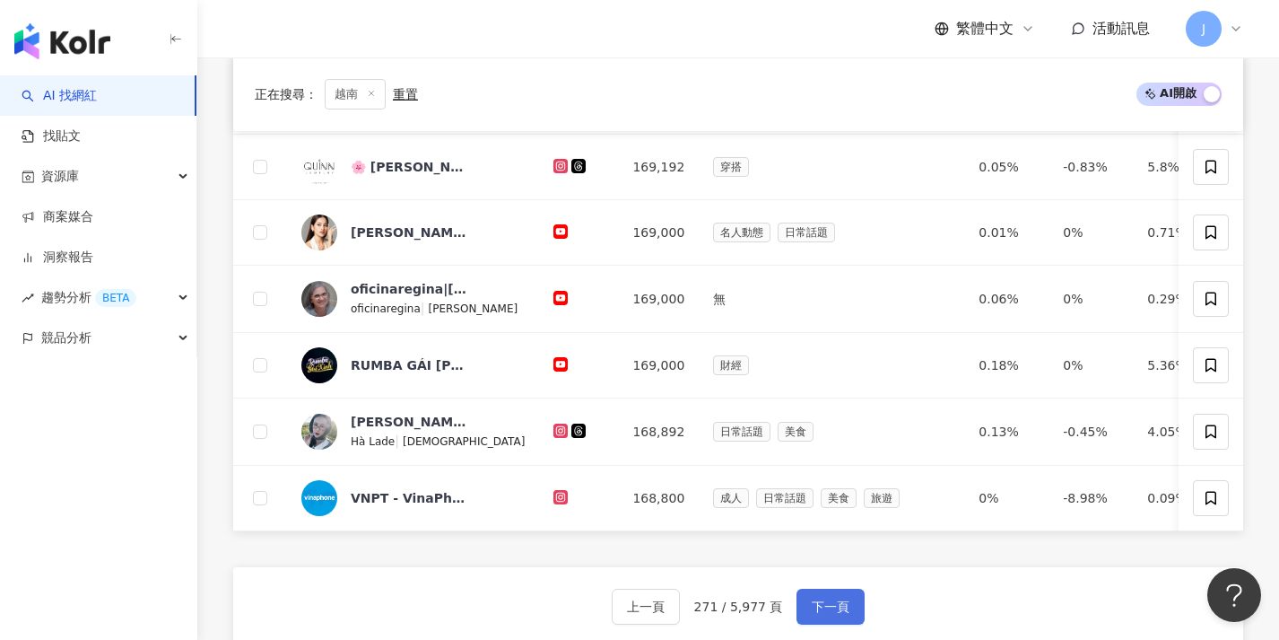
click at [831, 614] on span "下一頁" at bounding box center [831, 606] width 38 height 14
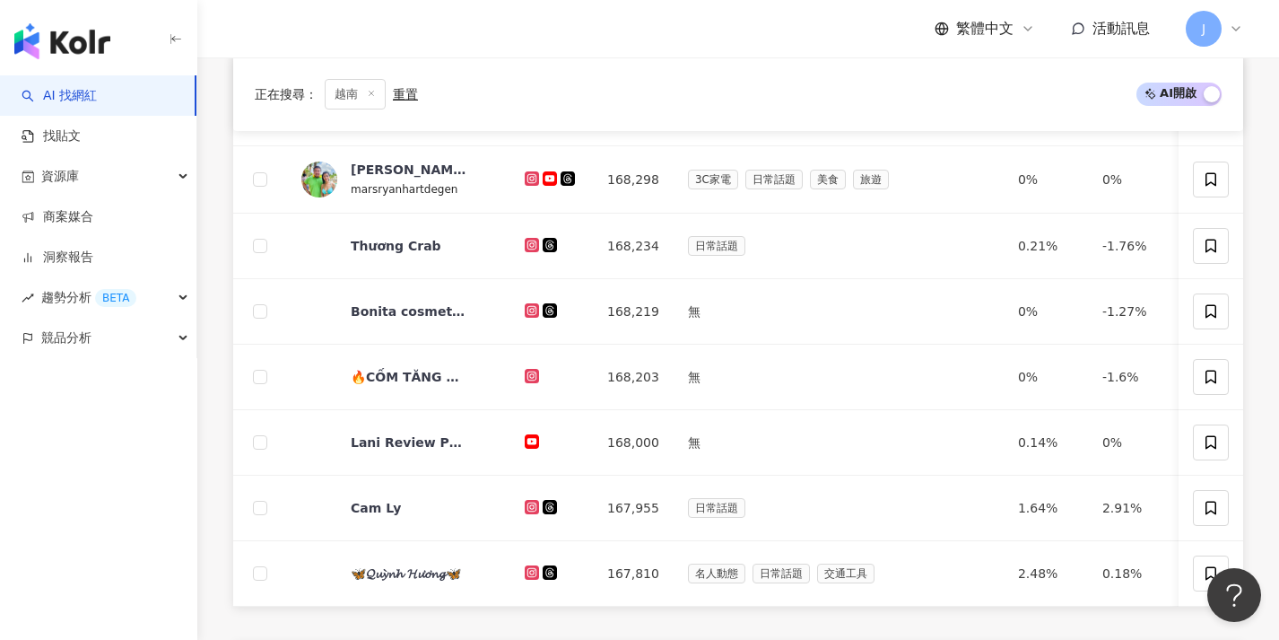
scroll to position [623, 0]
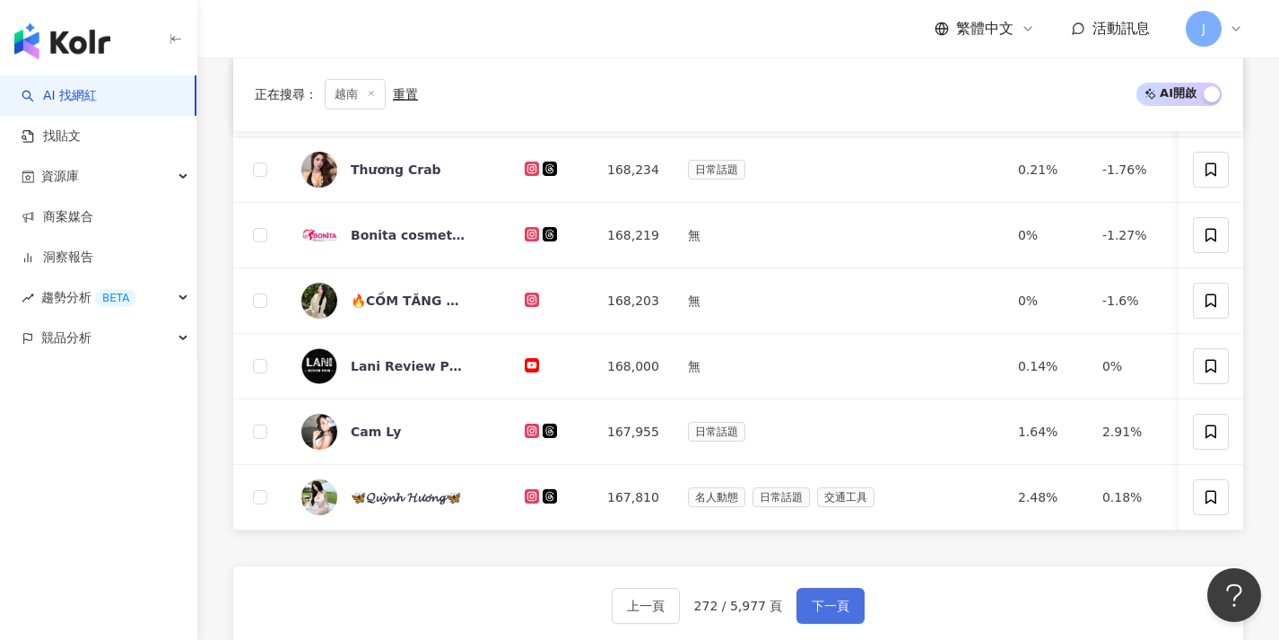
click at [830, 613] on span "下一頁" at bounding box center [831, 605] width 38 height 14
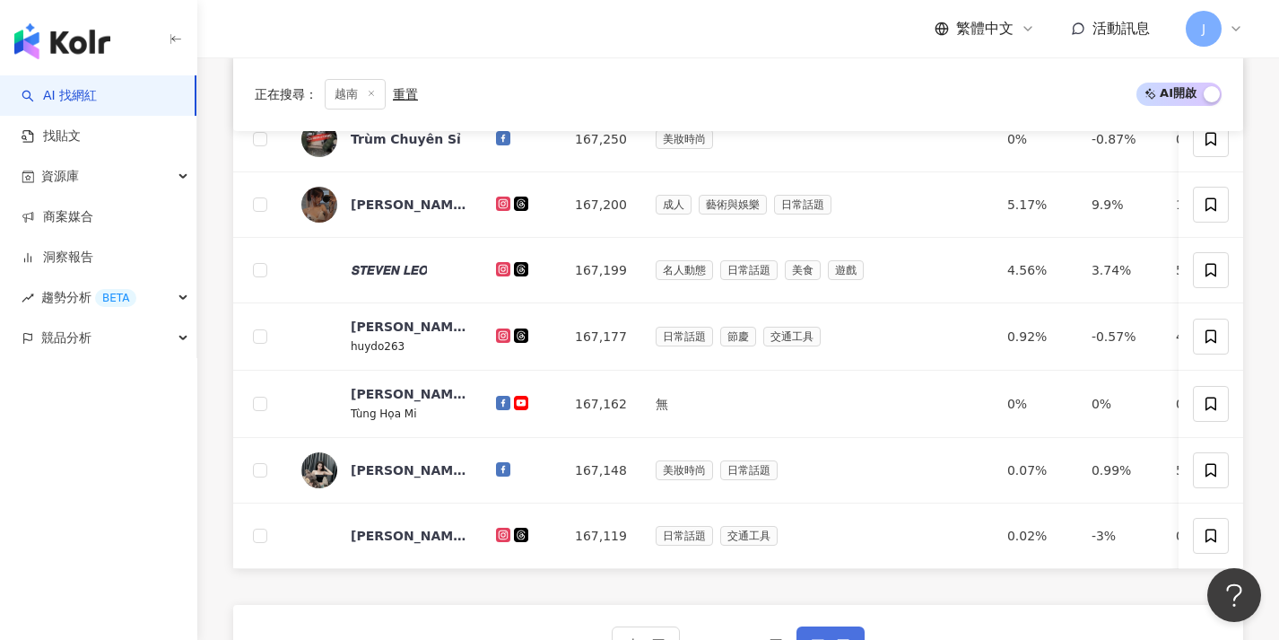
scroll to position [617, 0]
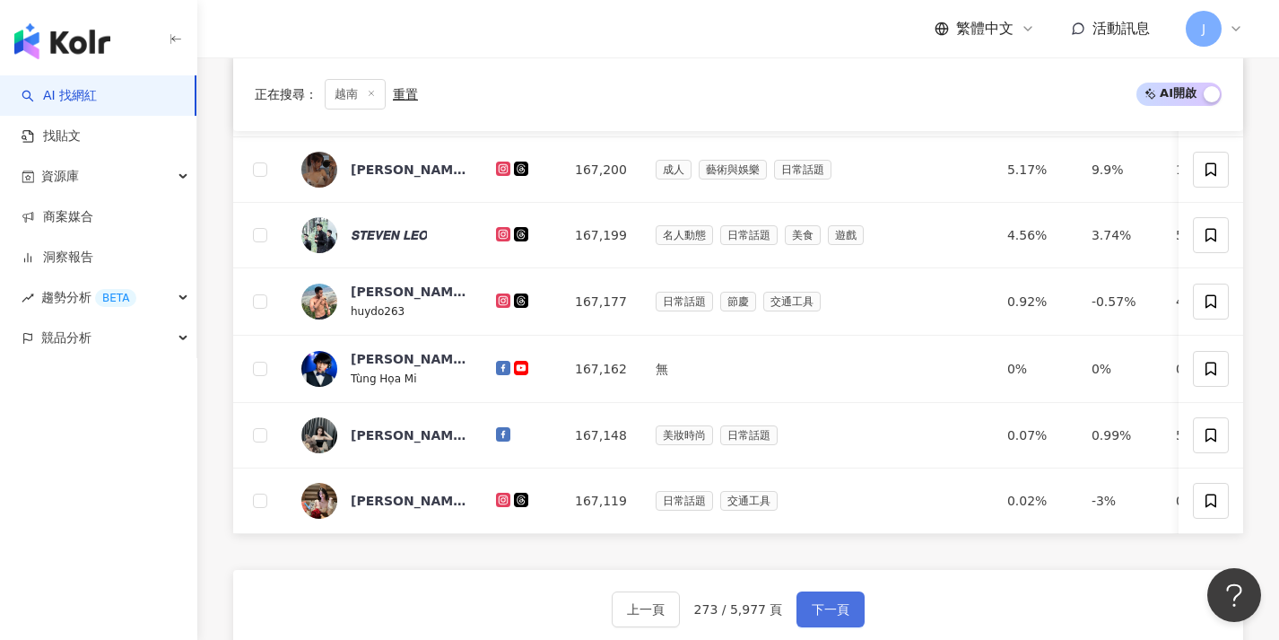
click at [830, 614] on span "下一頁" at bounding box center [831, 609] width 38 height 14
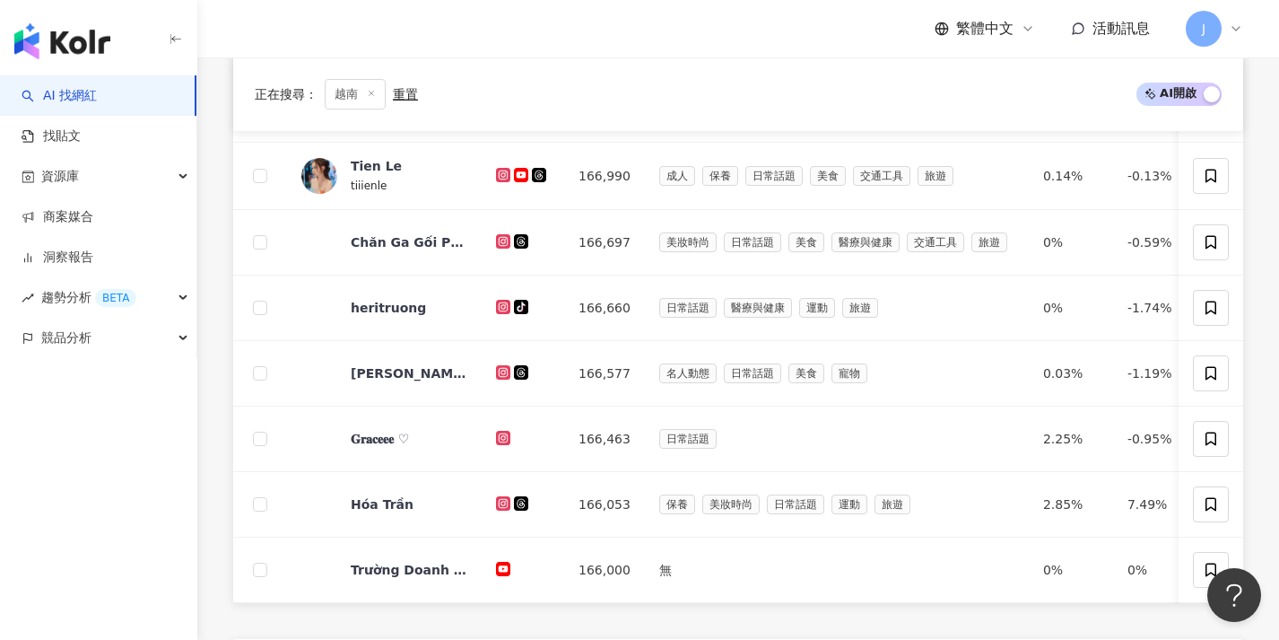
scroll to position [664, 0]
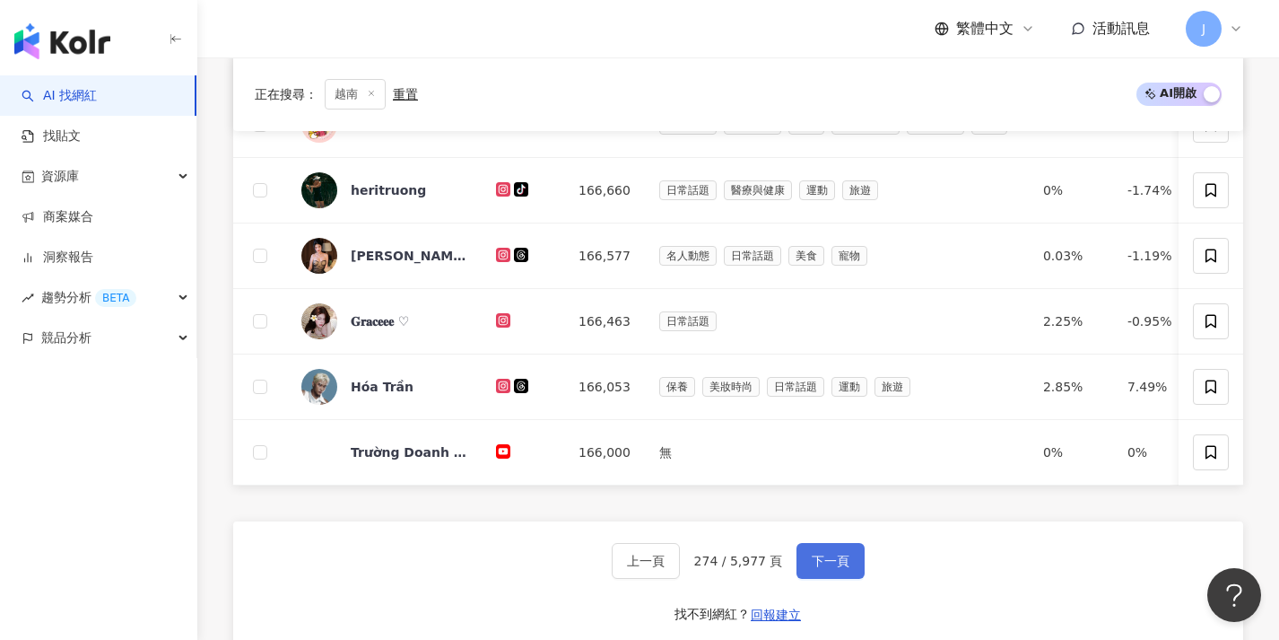
click at [824, 568] on span "下一頁" at bounding box center [831, 560] width 38 height 14
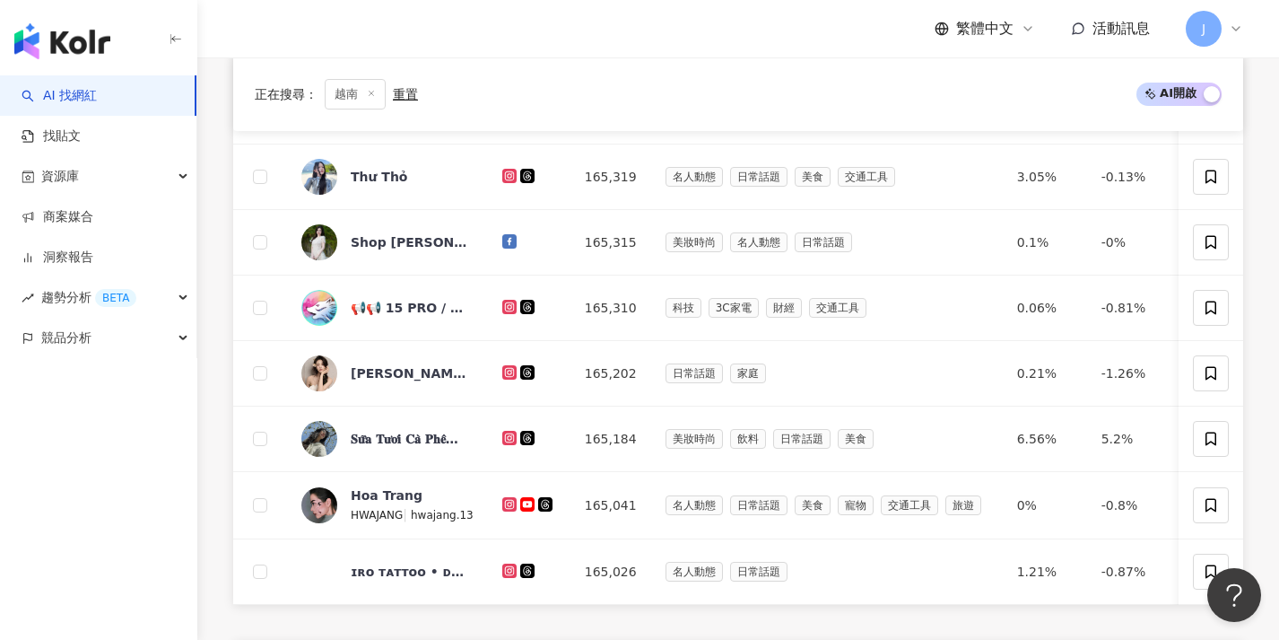
scroll to position [630, 0]
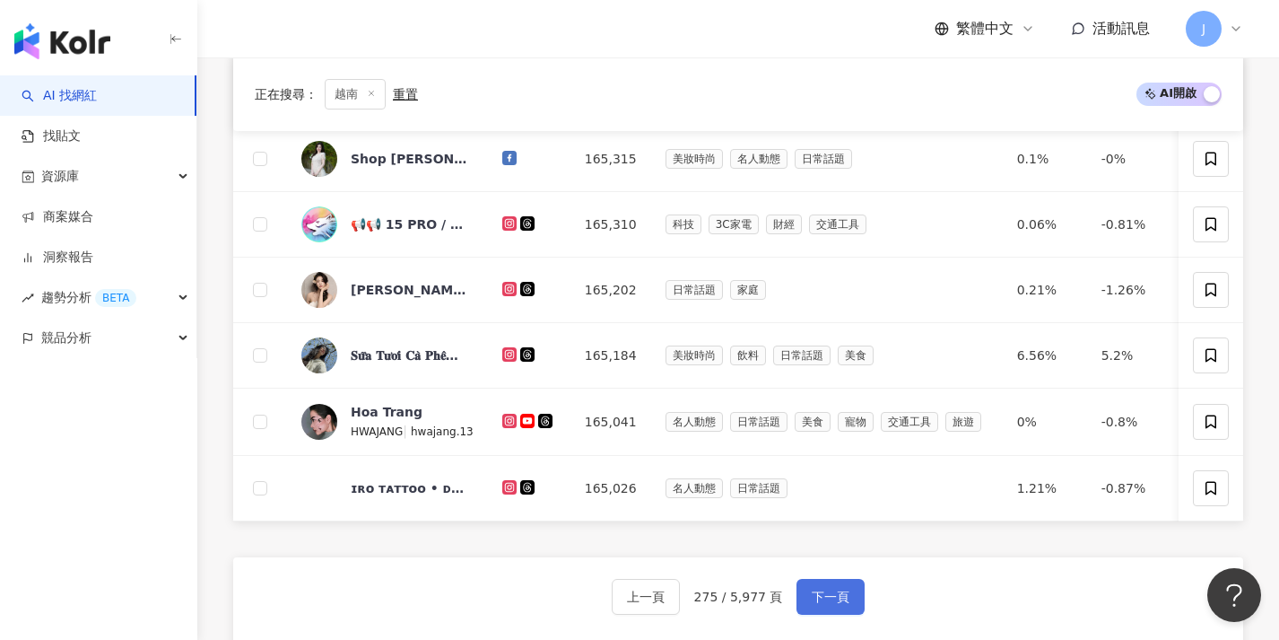
click at [829, 604] on span "下一頁" at bounding box center [831, 596] width 38 height 14
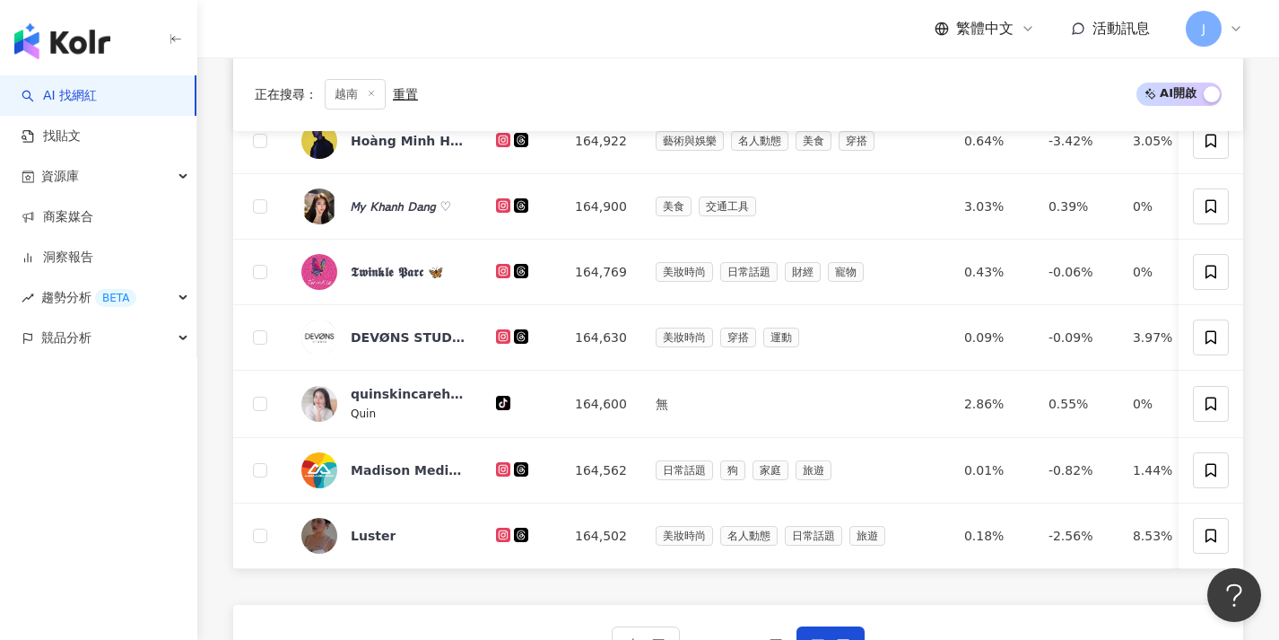
scroll to position [609, 0]
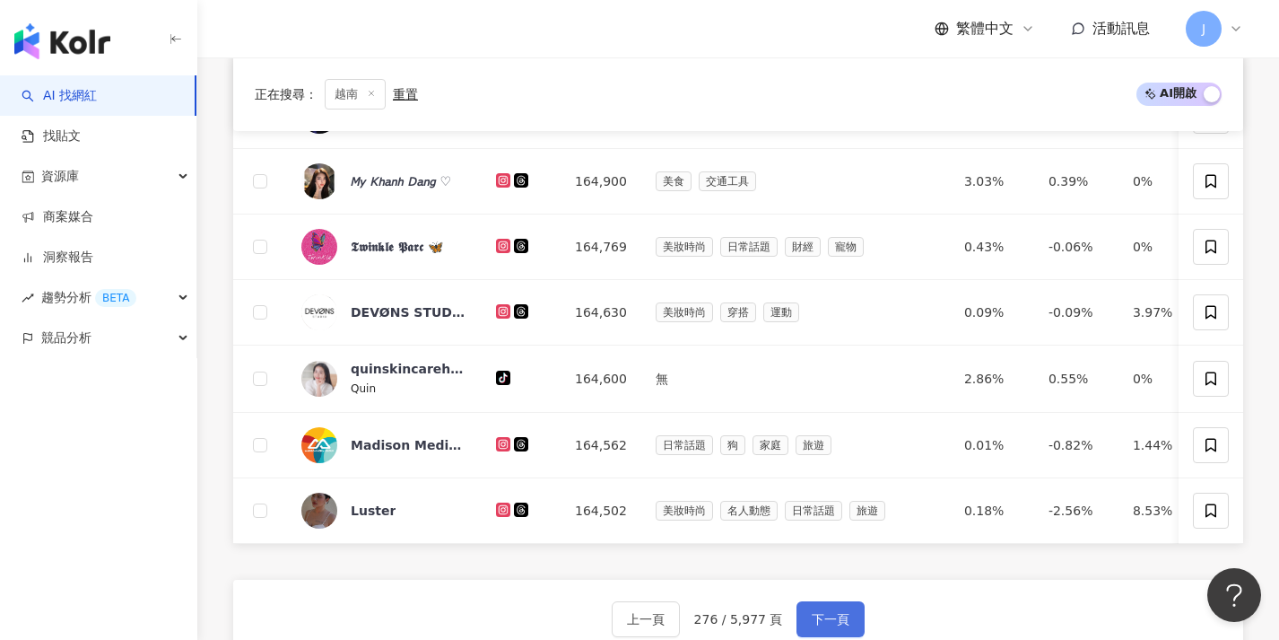
click at [830, 623] on button "下一頁" at bounding box center [831, 619] width 68 height 36
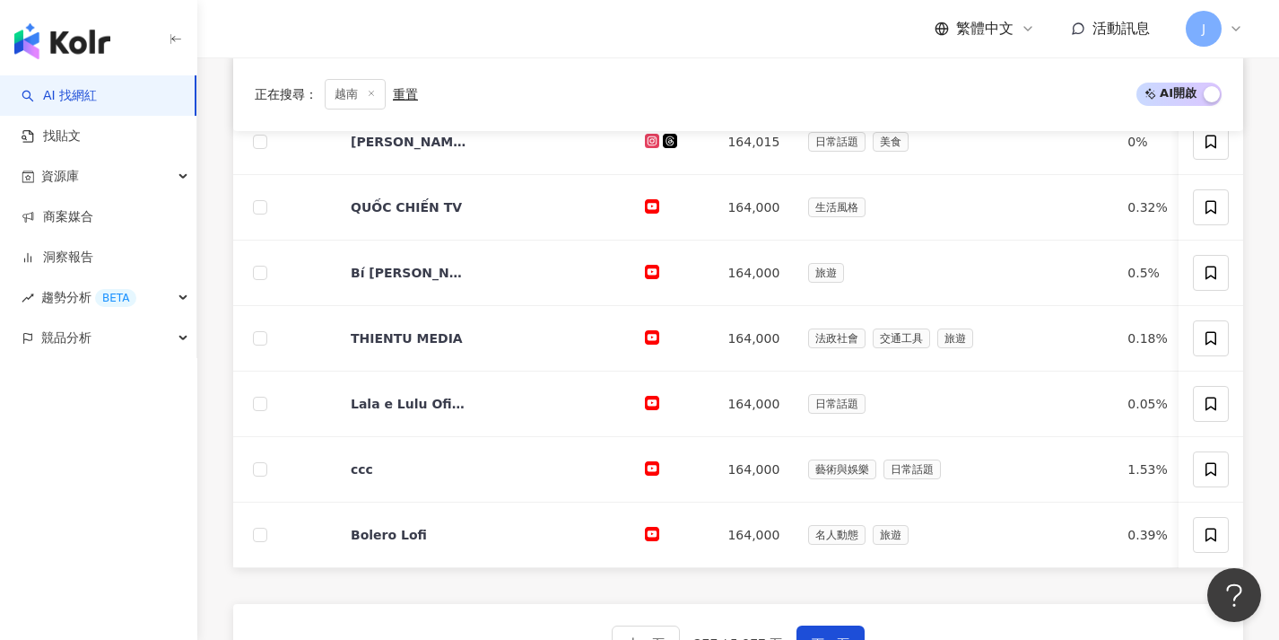
scroll to position [768, 0]
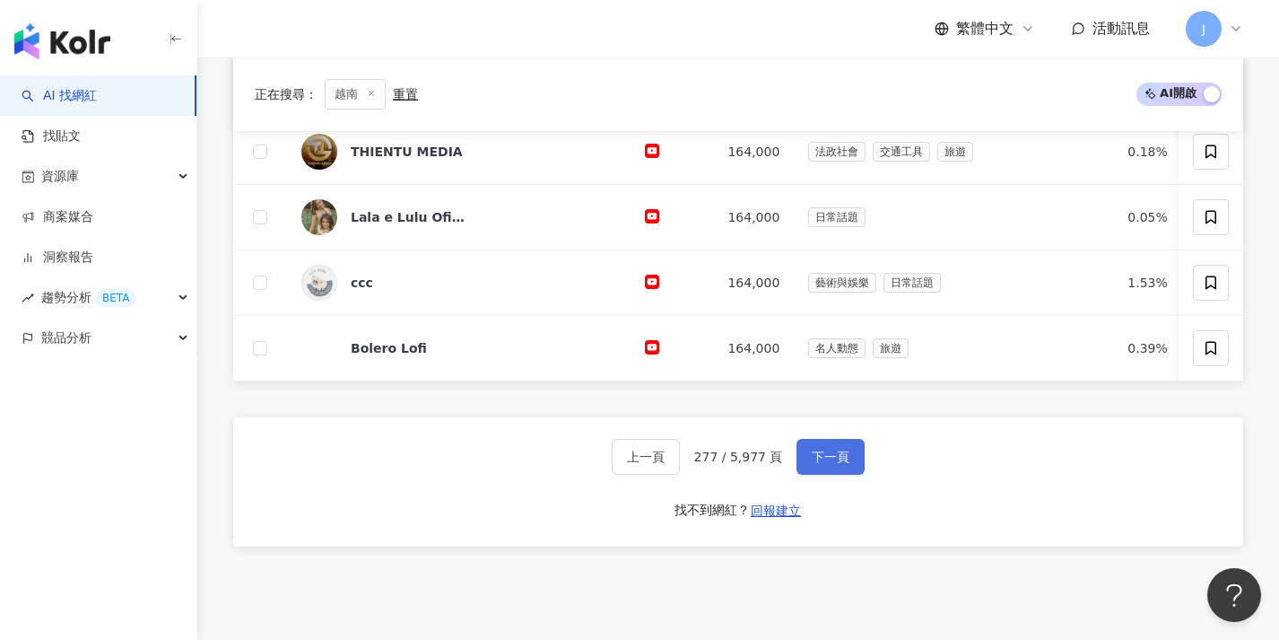
click at [844, 460] on button "下一頁" at bounding box center [831, 457] width 68 height 36
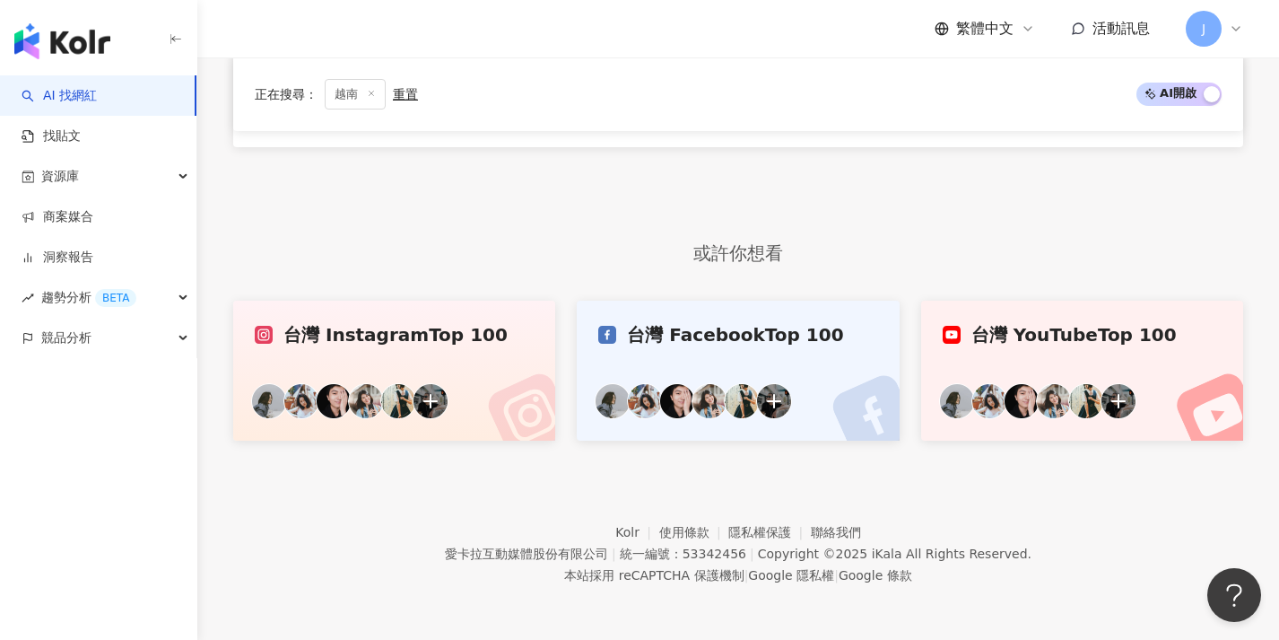
scroll to position [546, 0]
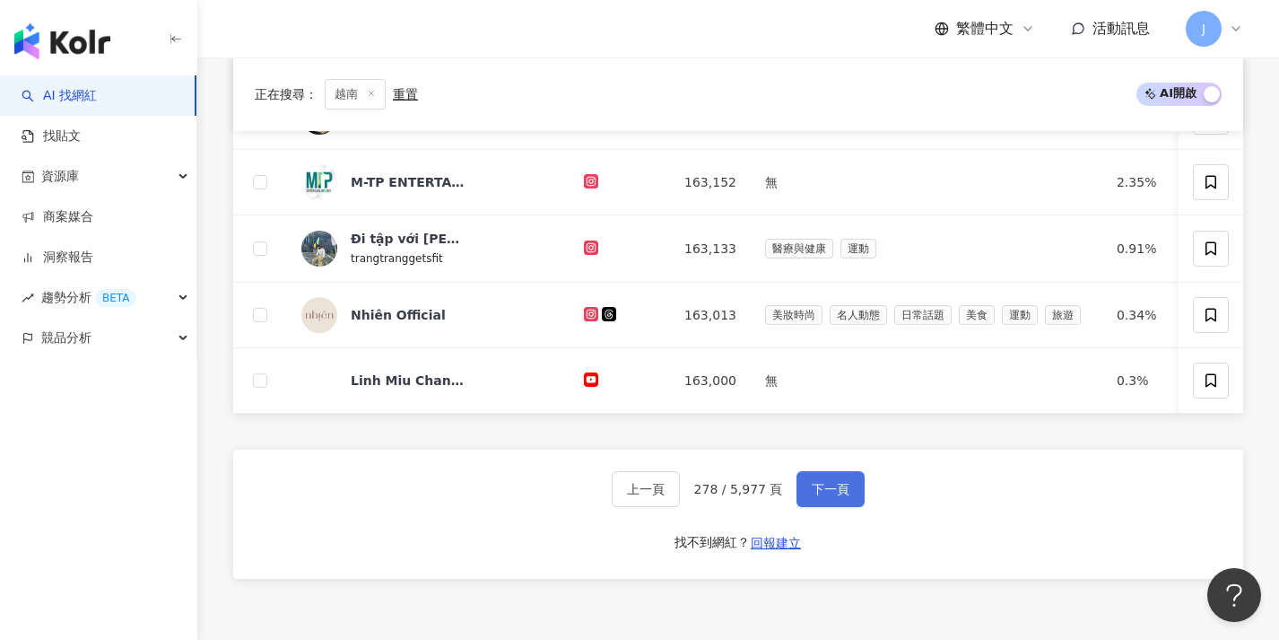
click at [834, 507] on button "下一頁" at bounding box center [831, 489] width 68 height 36
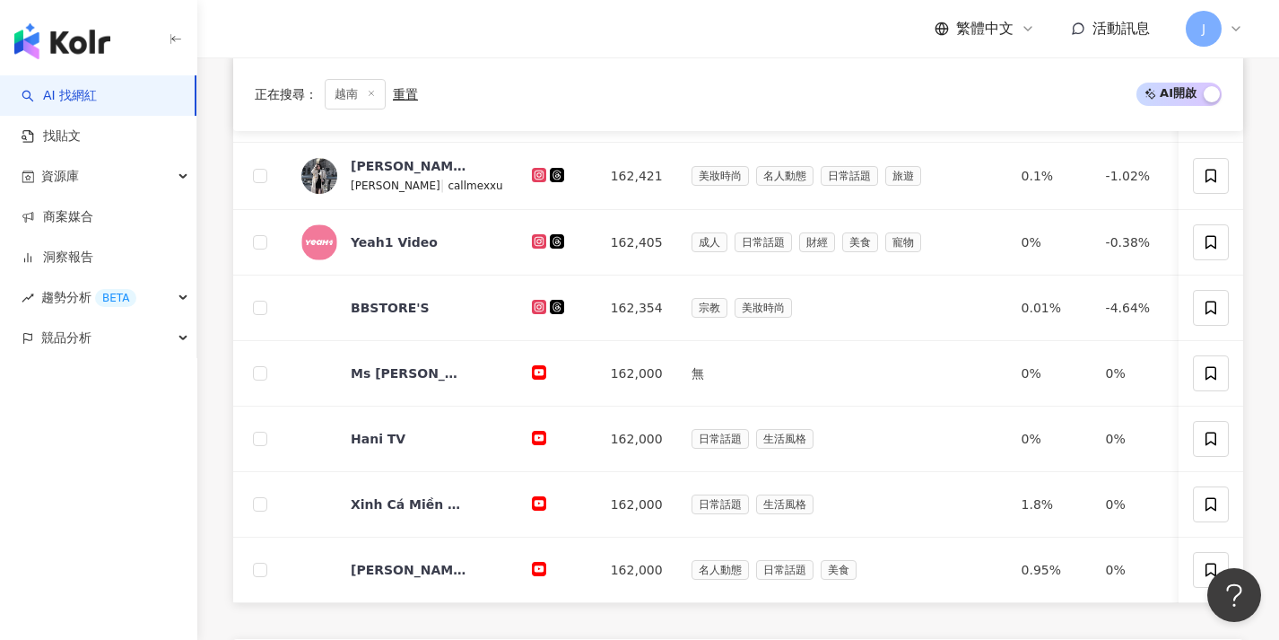
scroll to position [667, 0]
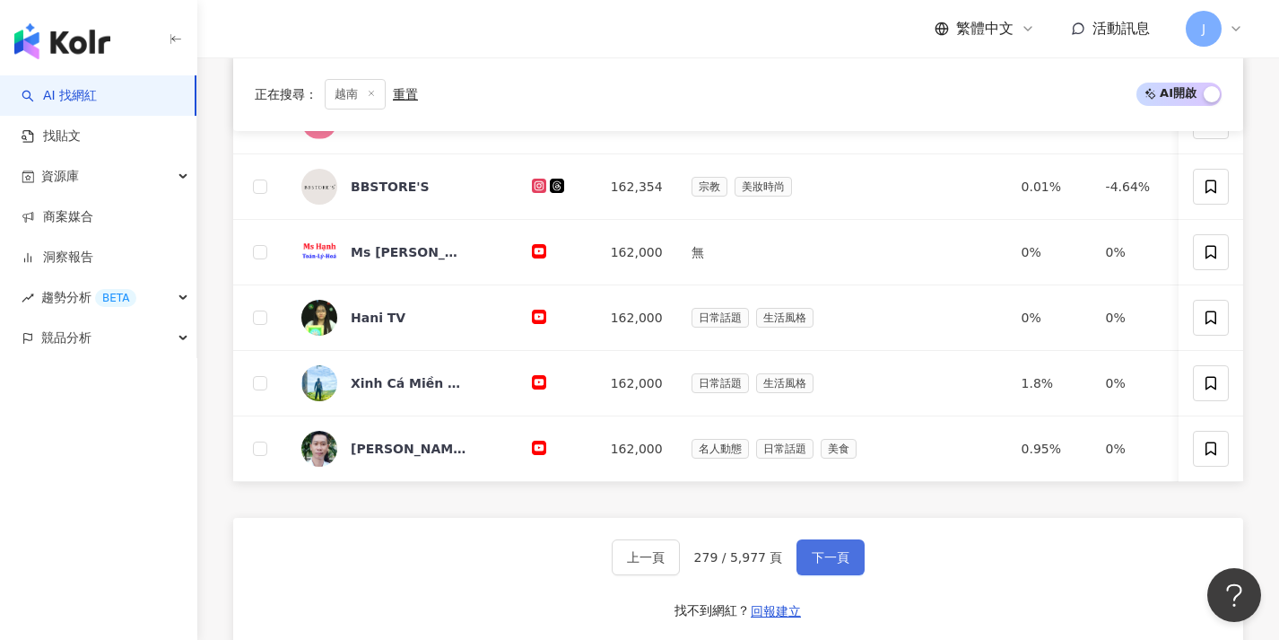
click at [836, 564] on span "下一頁" at bounding box center [831, 557] width 38 height 14
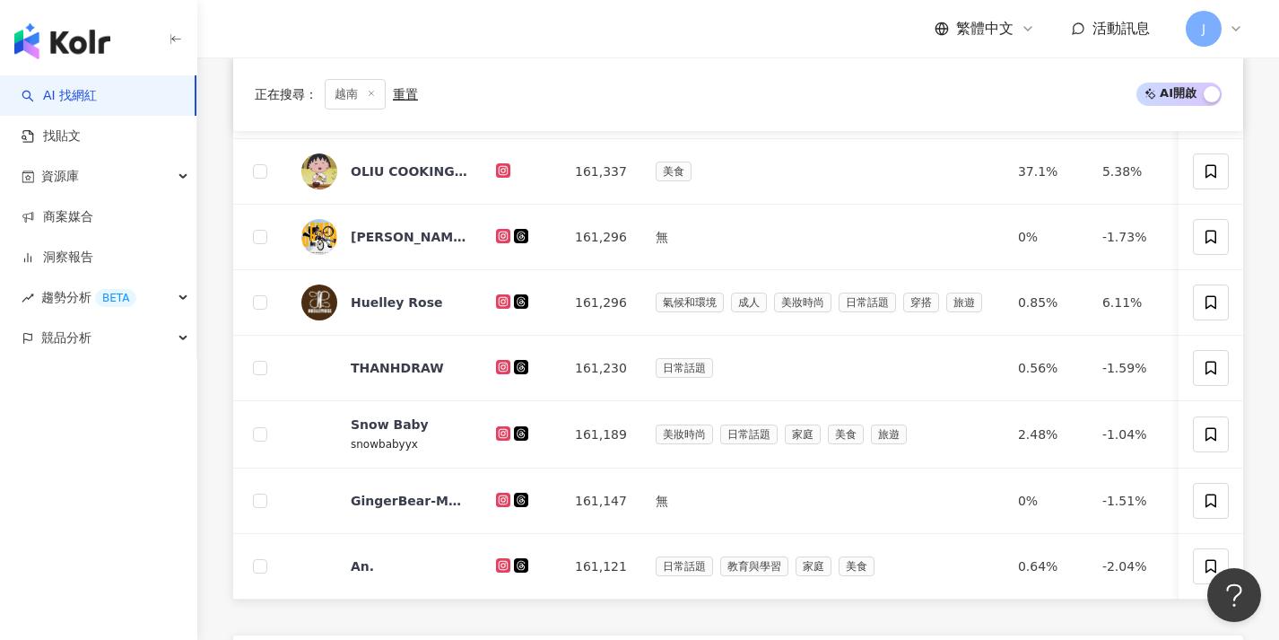
scroll to position [632, 0]
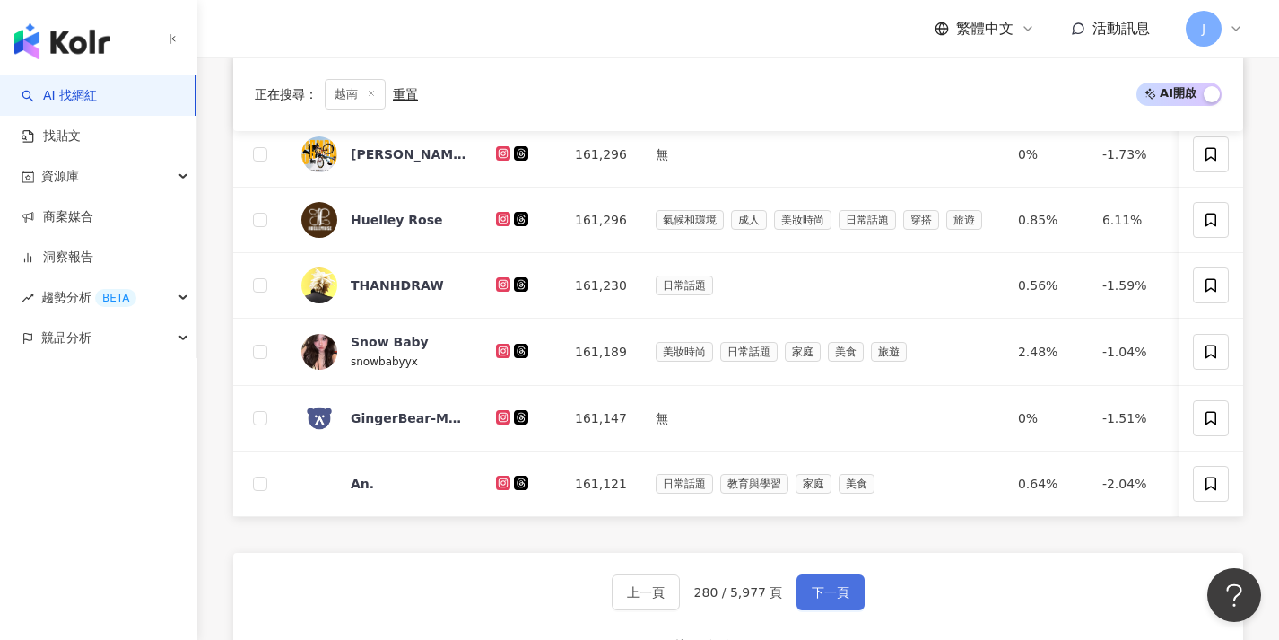
click at [835, 591] on button "下一頁" at bounding box center [831, 592] width 68 height 36
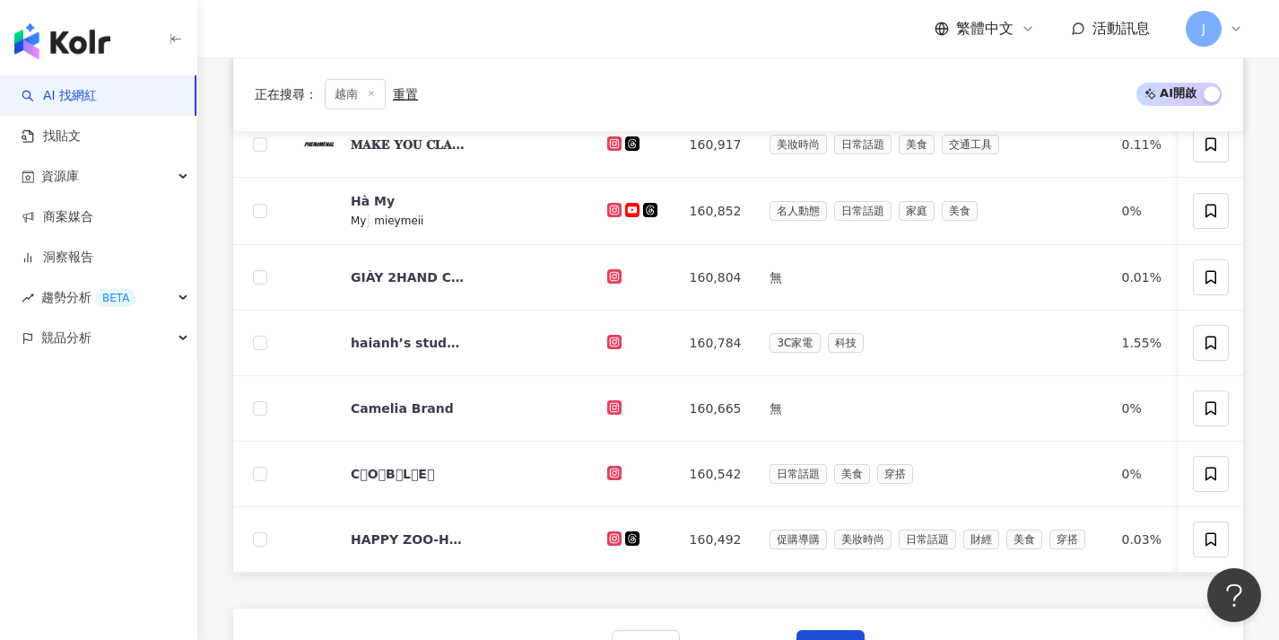
scroll to position [614, 0]
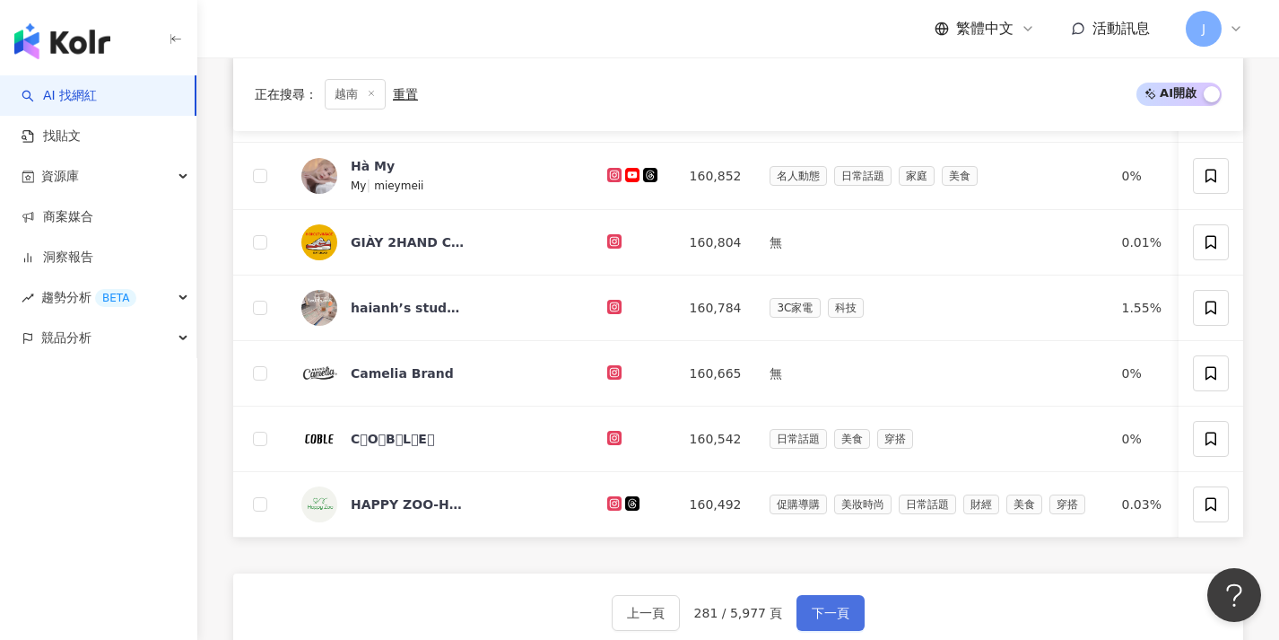
click at [836, 620] on span "下一頁" at bounding box center [831, 612] width 38 height 14
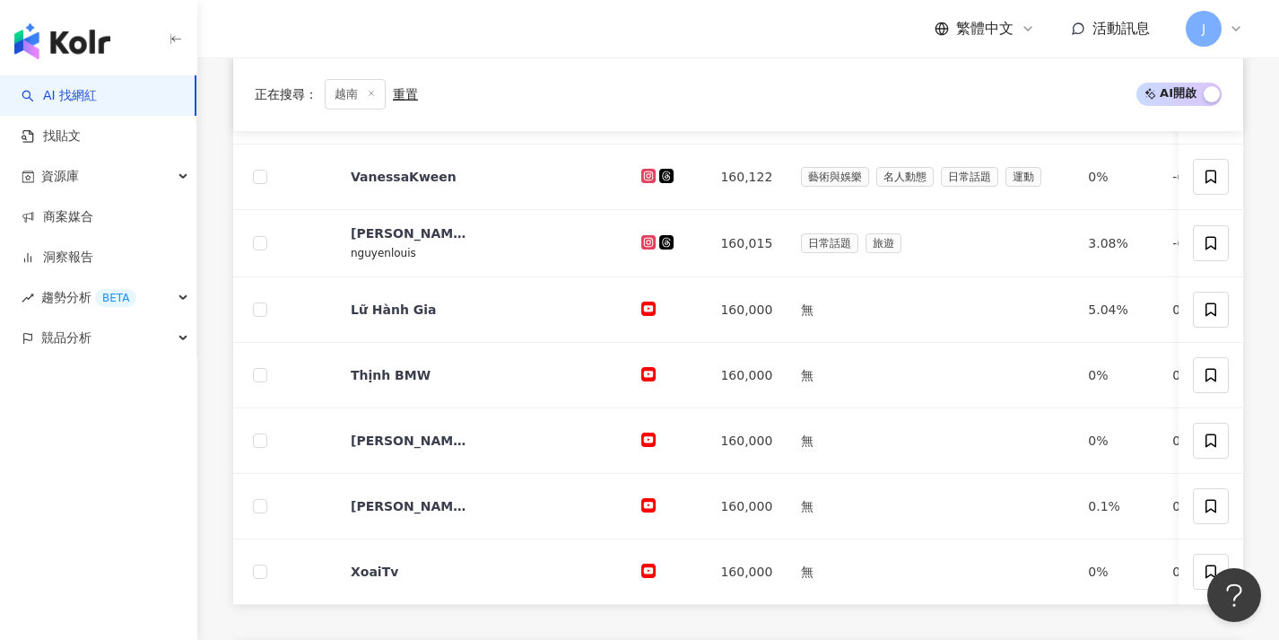
scroll to position [670, 0]
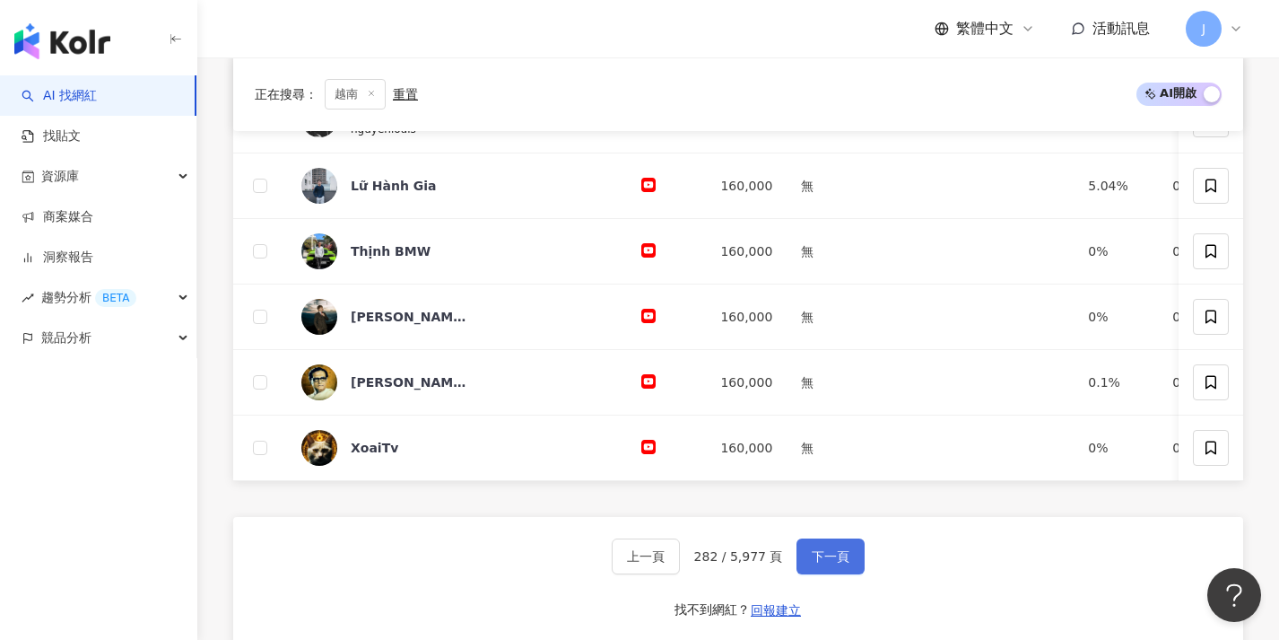
click at [839, 556] on button "下一頁" at bounding box center [831, 556] width 68 height 36
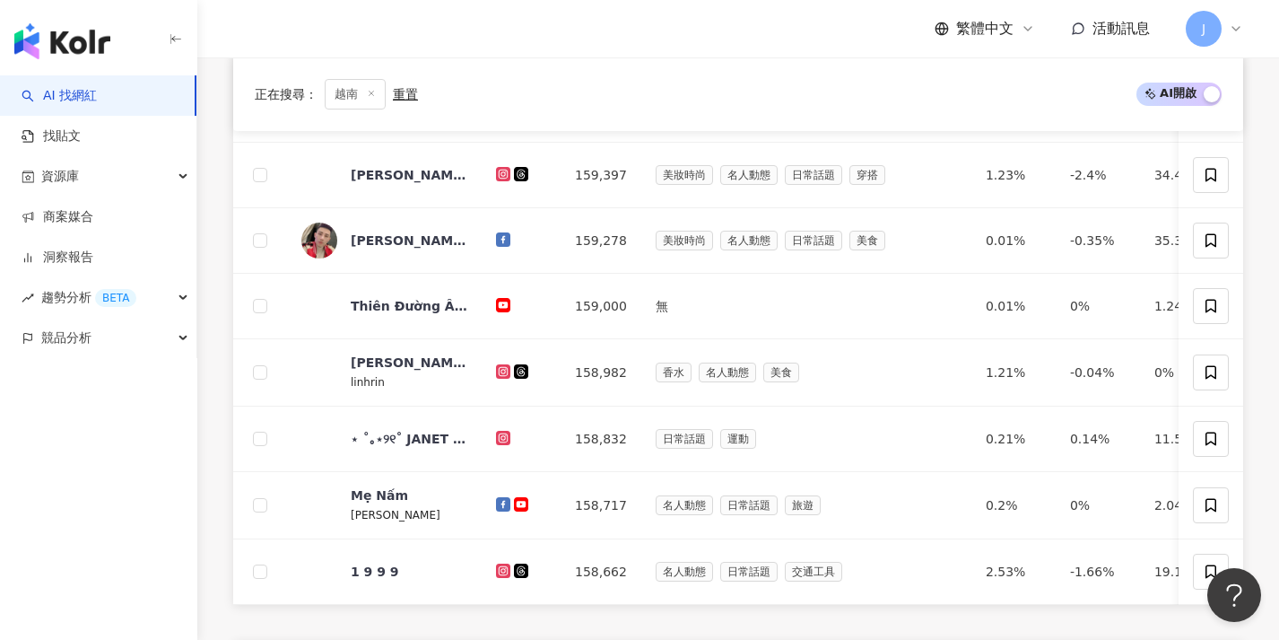
scroll to position [652, 0]
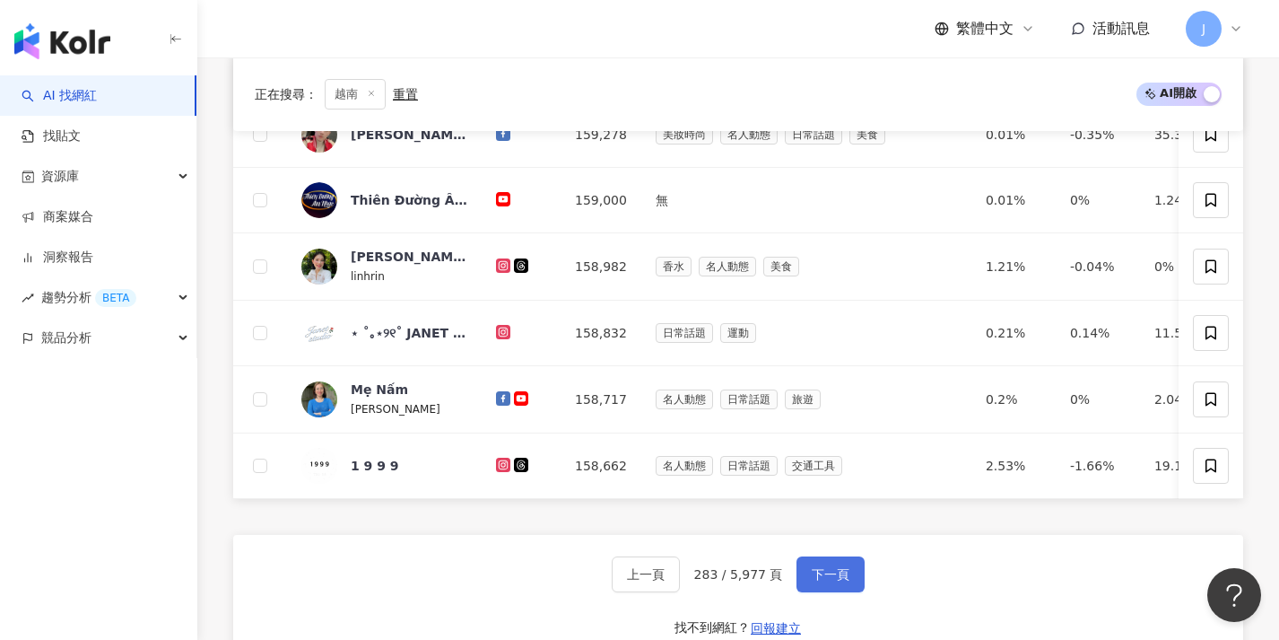
click at [837, 581] on span "下一頁" at bounding box center [831, 574] width 38 height 14
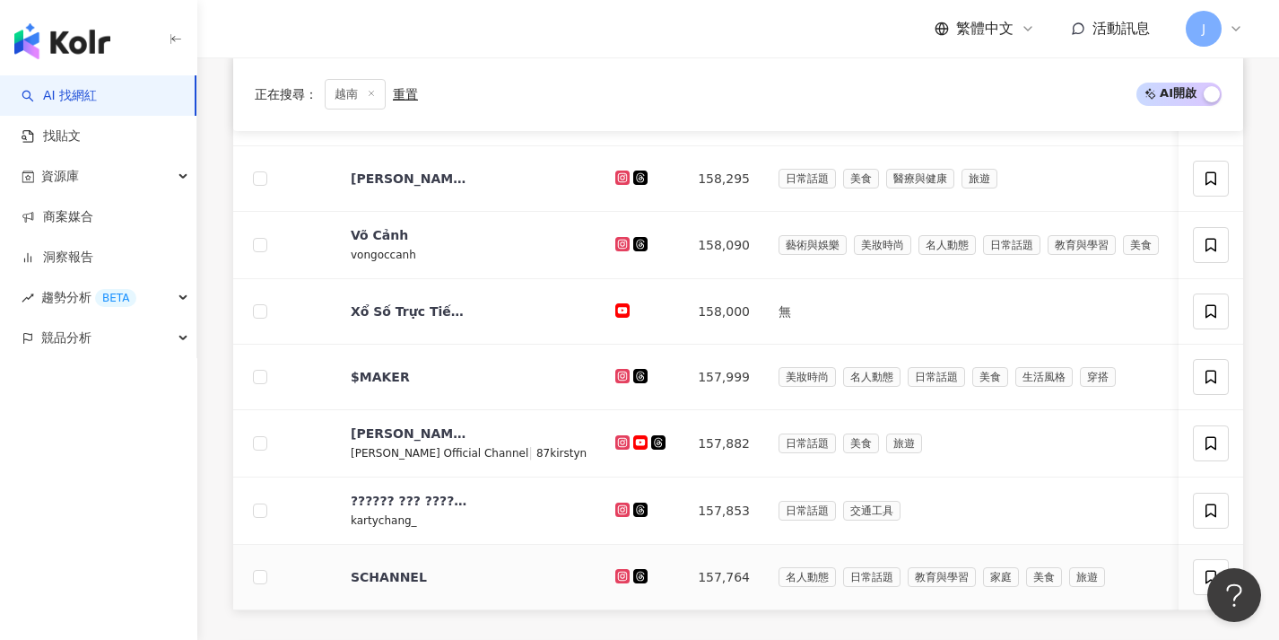
scroll to position [666, 0]
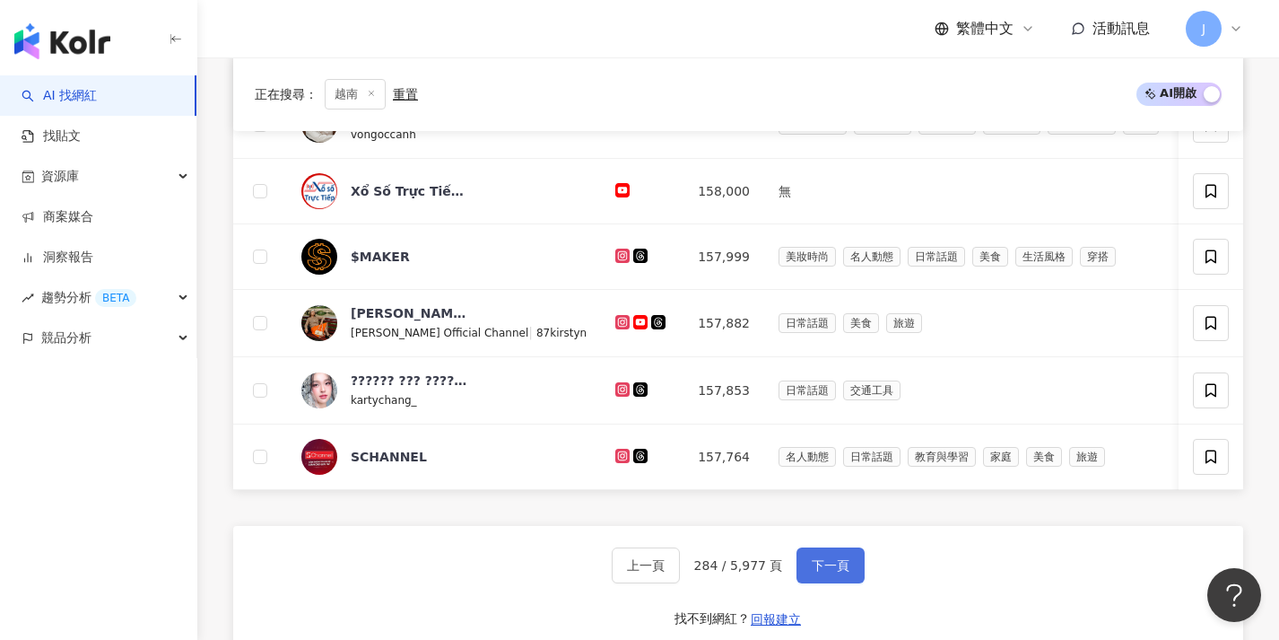
click at [835, 583] on button "下一頁" at bounding box center [831, 565] width 68 height 36
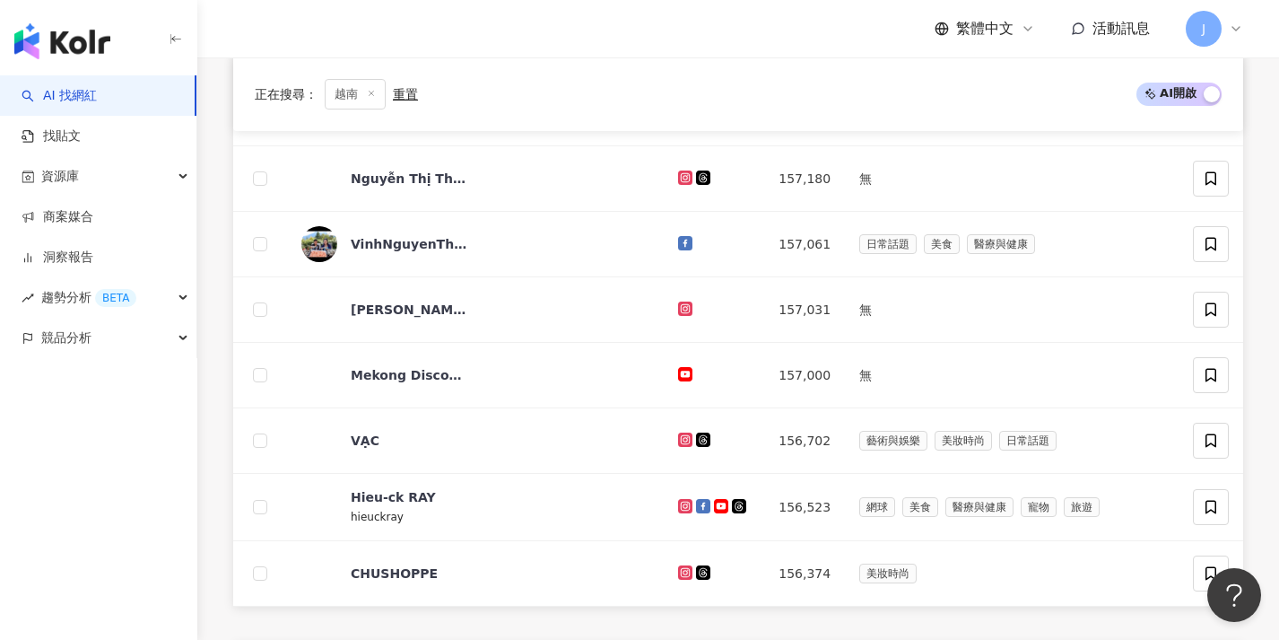
scroll to position [629, 0]
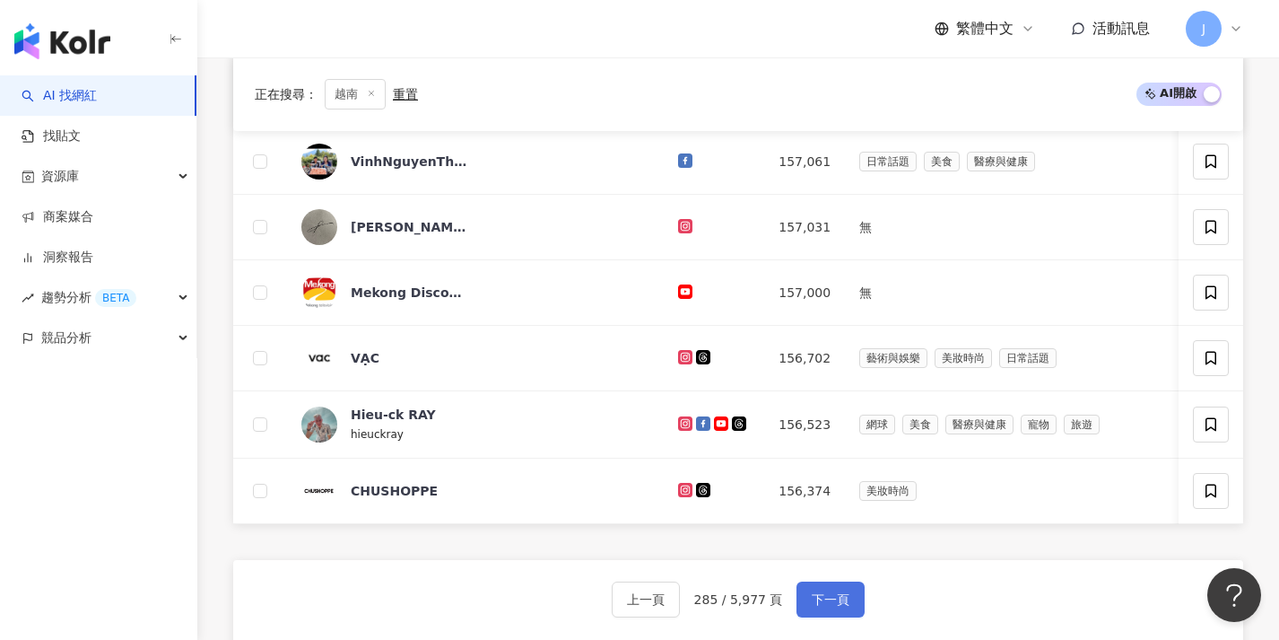
click at [836, 598] on button "下一頁" at bounding box center [831, 599] width 68 height 36
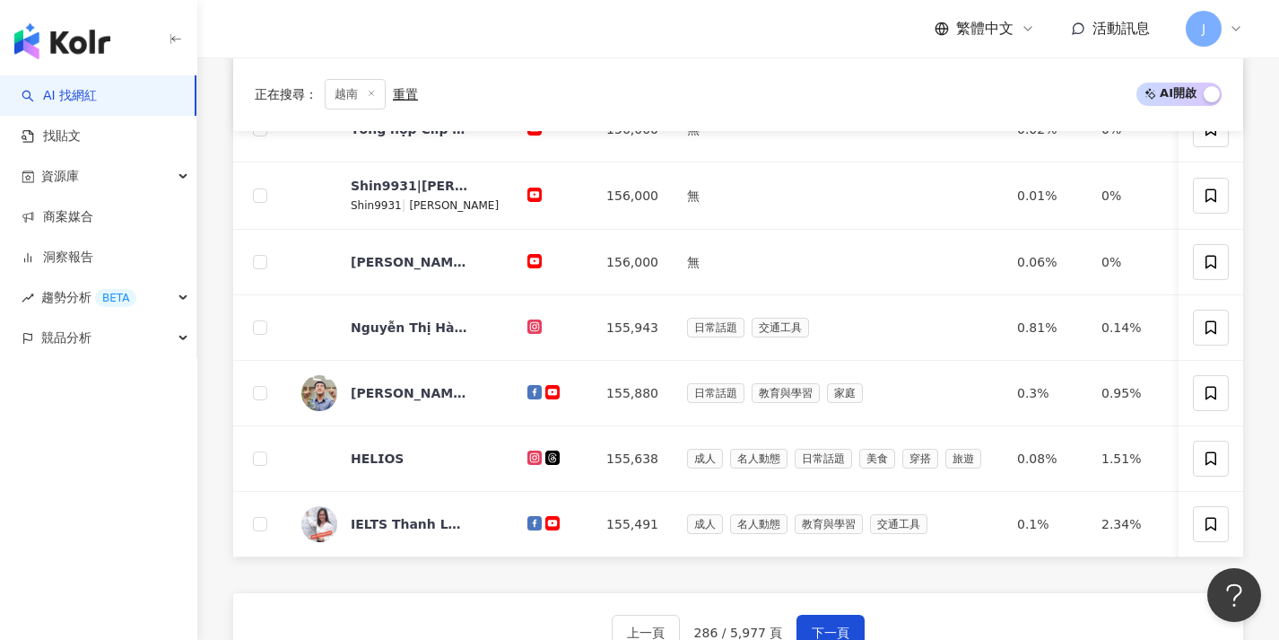
scroll to position [703, 0]
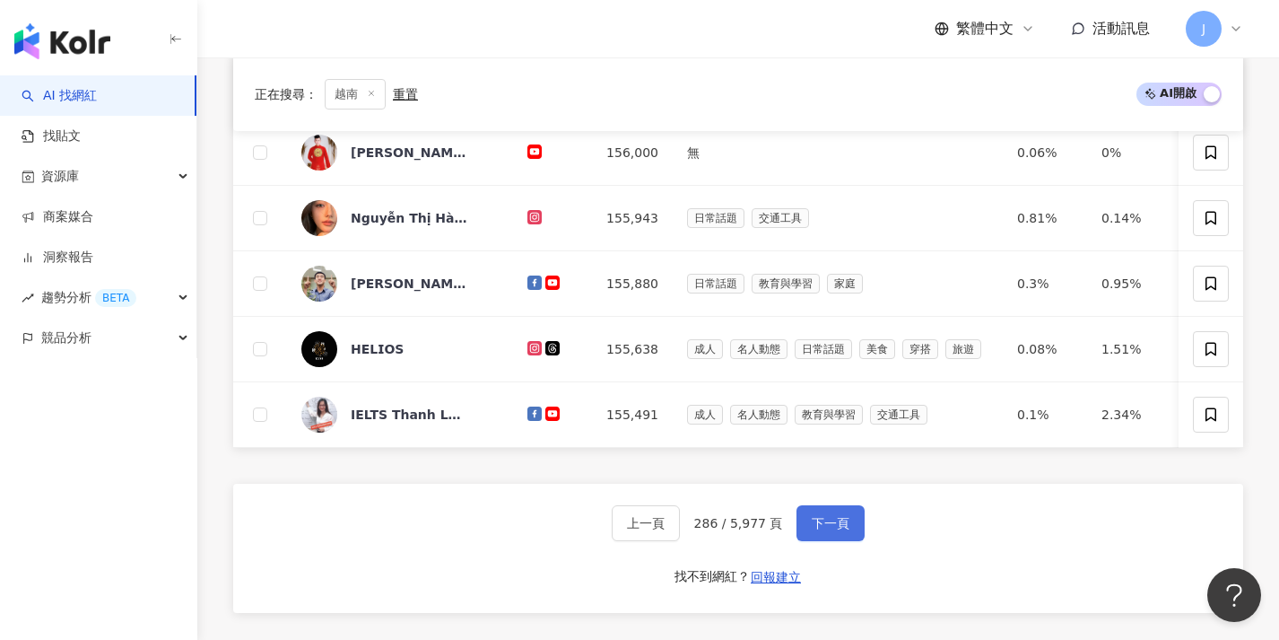
click at [858, 541] on button "下一頁" at bounding box center [831, 523] width 68 height 36
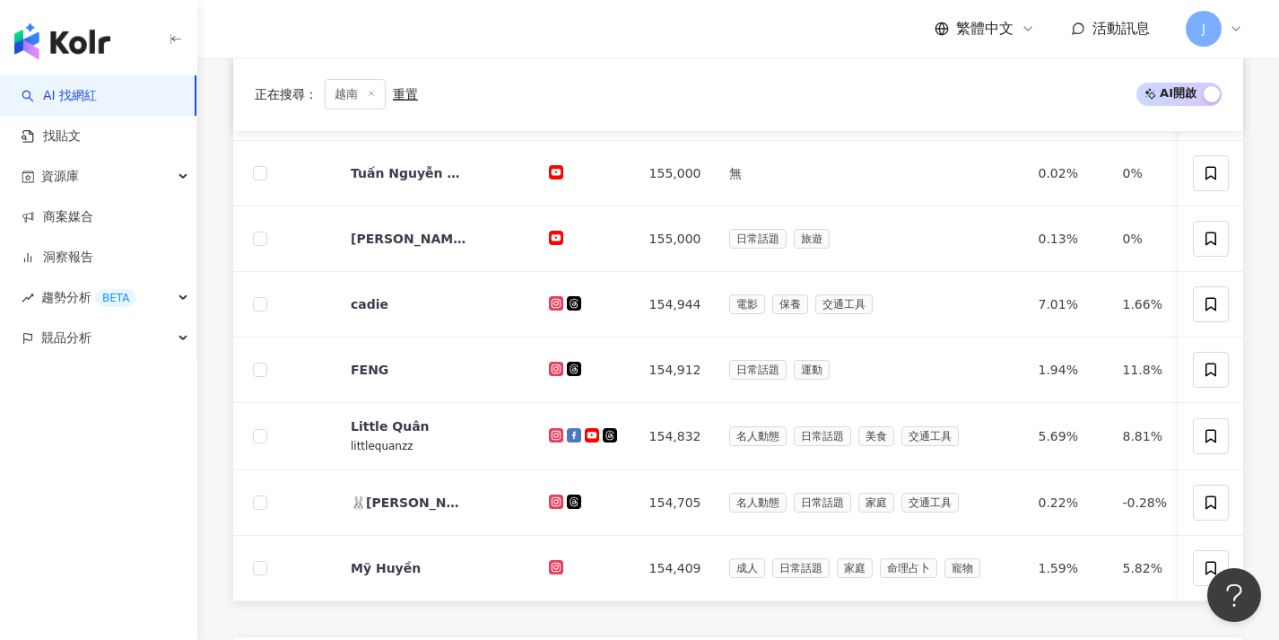
scroll to position [670, 0]
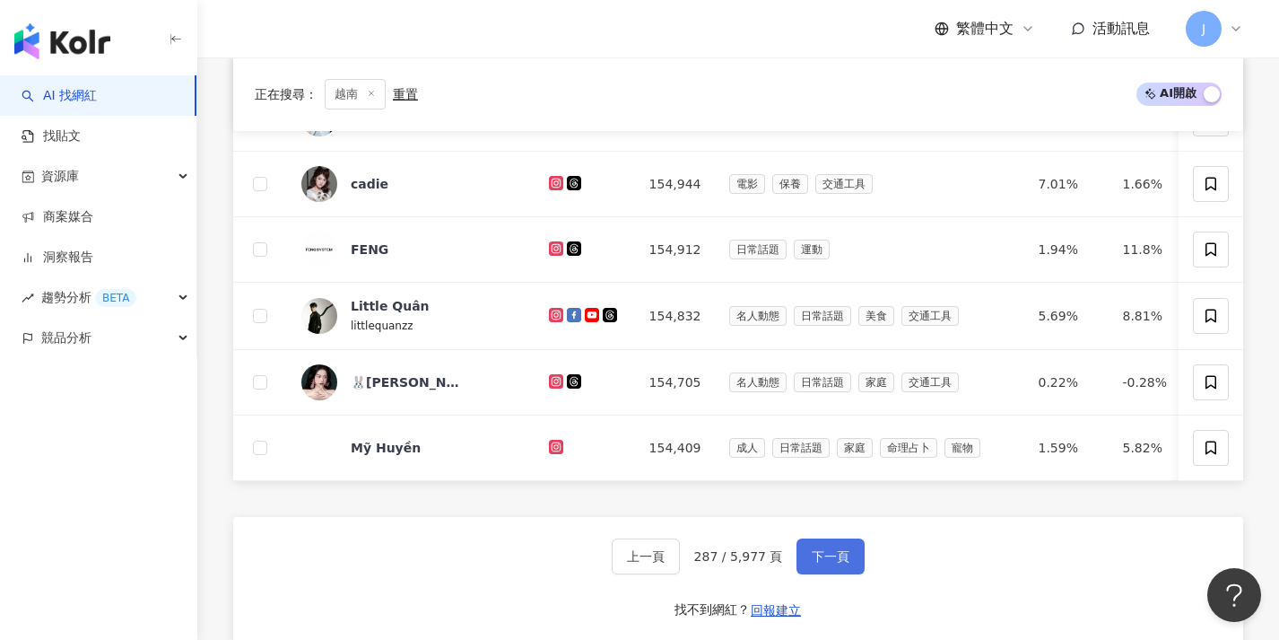
click at [842, 560] on button "下一頁" at bounding box center [831, 556] width 68 height 36
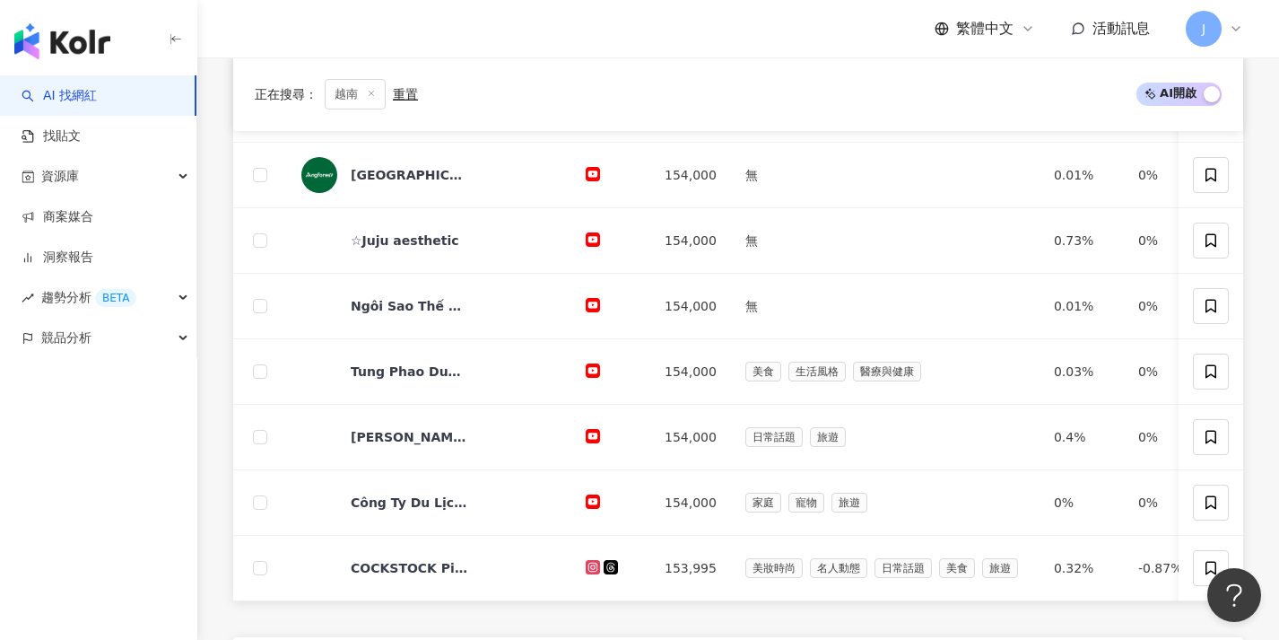
scroll to position [629, 0]
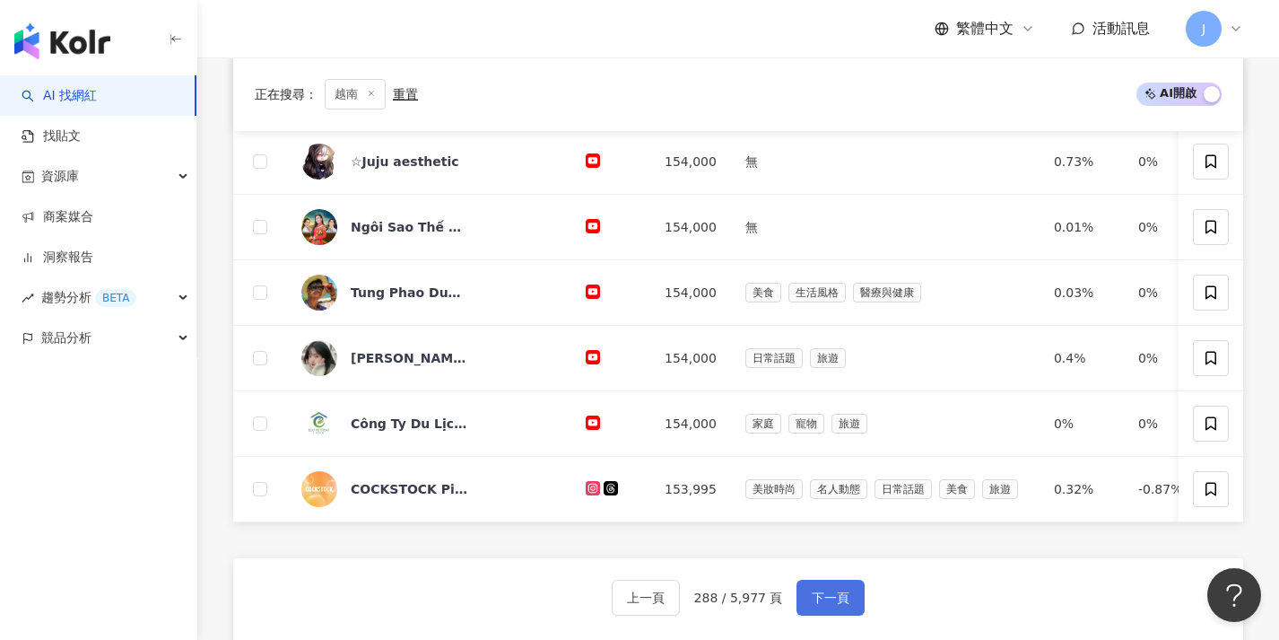
click at [844, 594] on button "下一頁" at bounding box center [831, 597] width 68 height 36
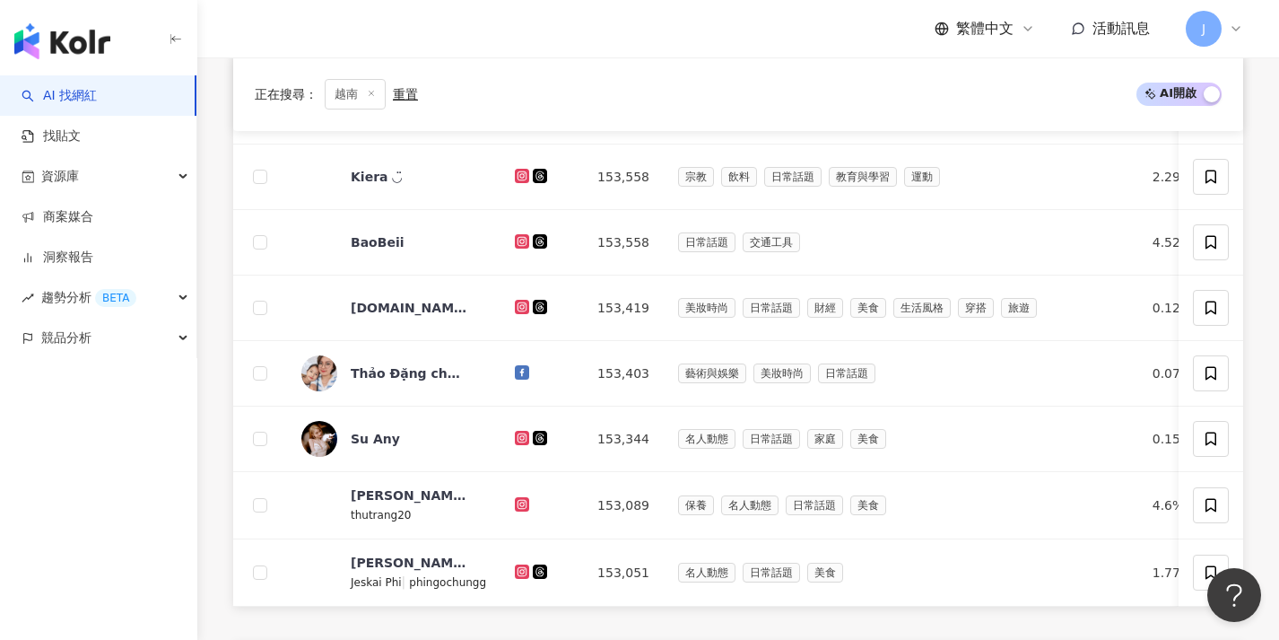
scroll to position [628, 0]
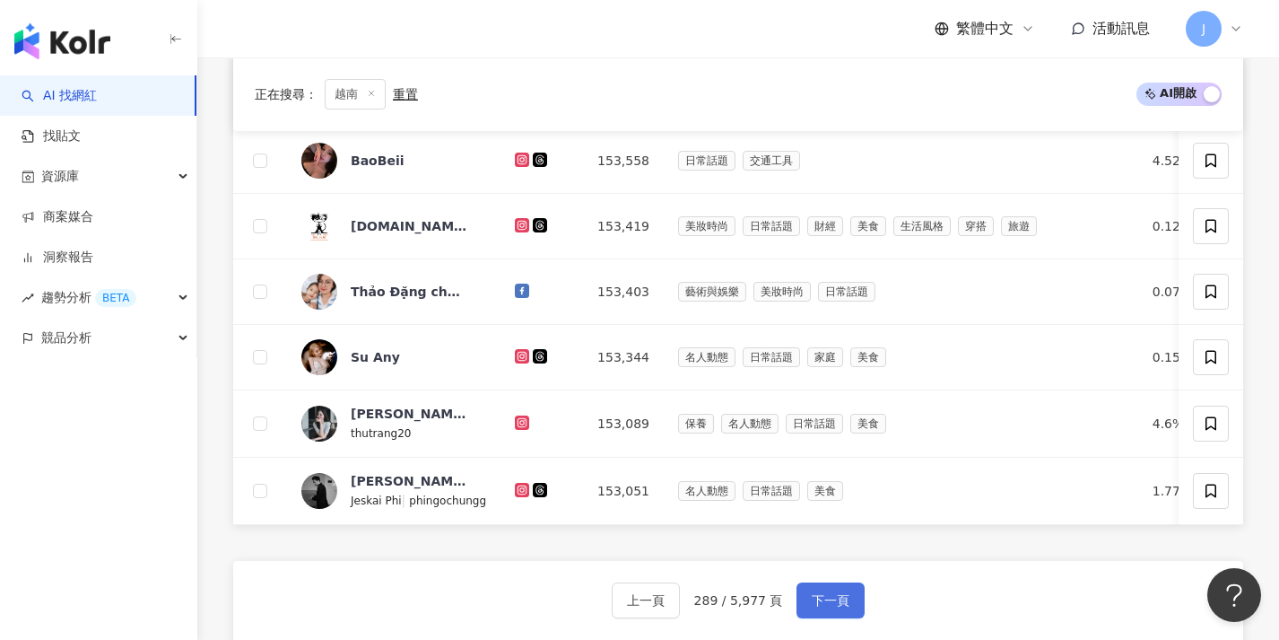
click at [849, 609] on button "下一頁" at bounding box center [831, 600] width 68 height 36
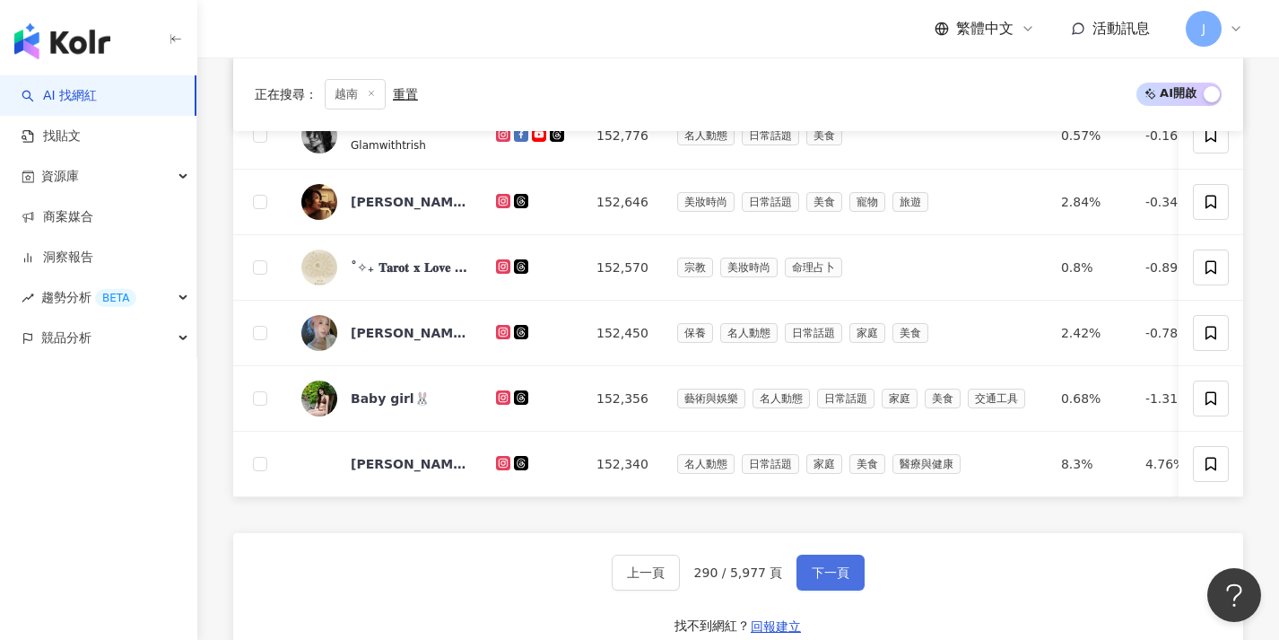
click at [849, 590] on button "下一頁" at bounding box center [831, 572] width 68 height 36
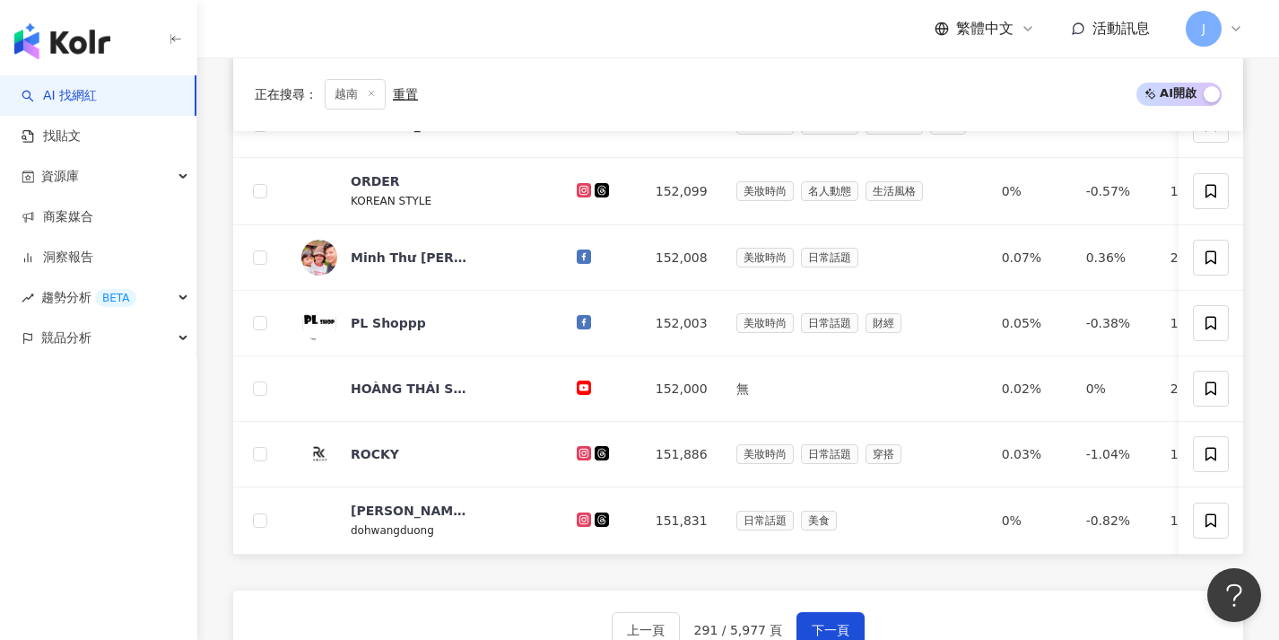
scroll to position [632, 0]
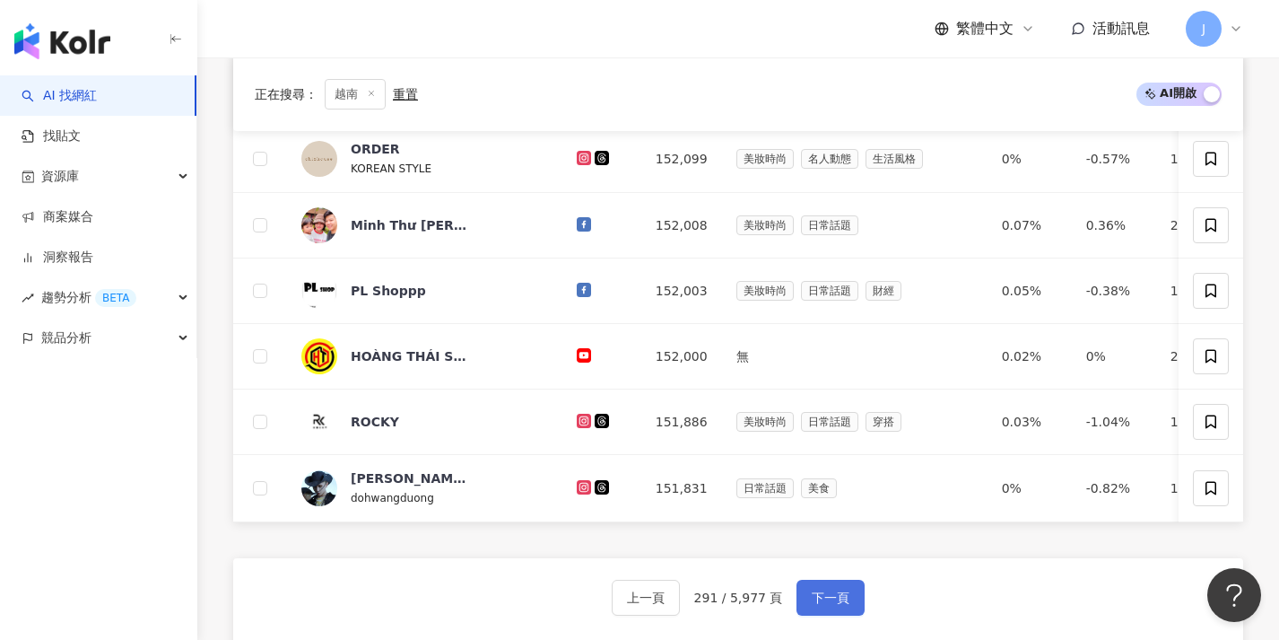
click at [849, 593] on button "下一頁" at bounding box center [831, 597] width 68 height 36
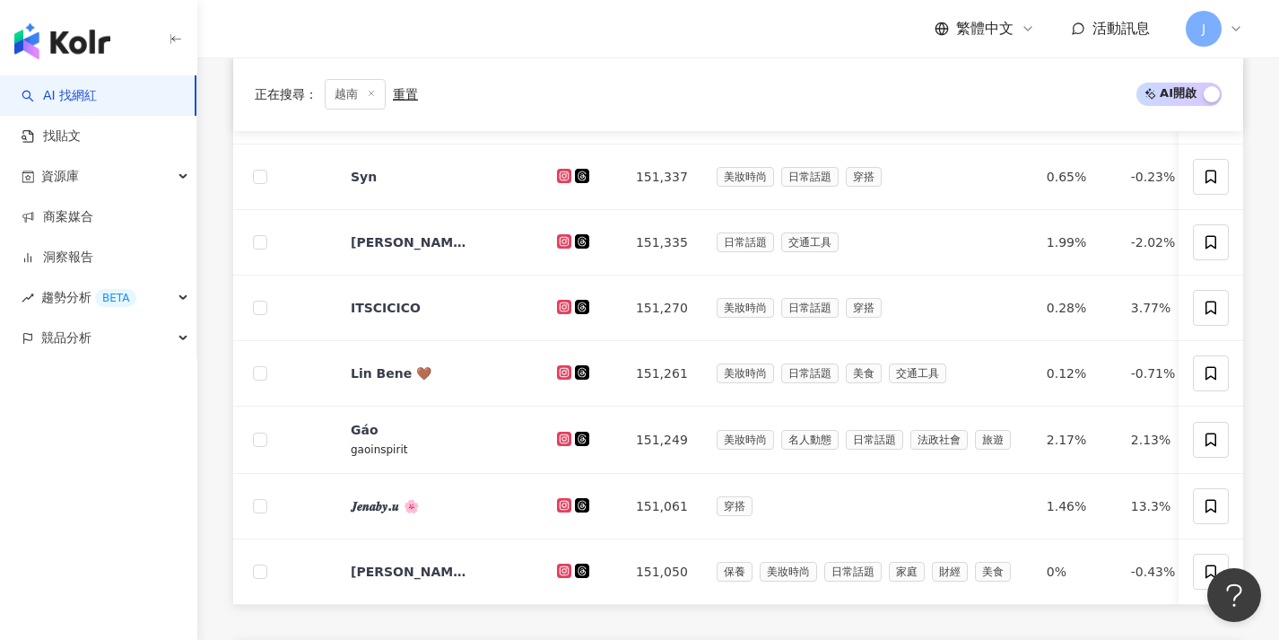
scroll to position [634, 0]
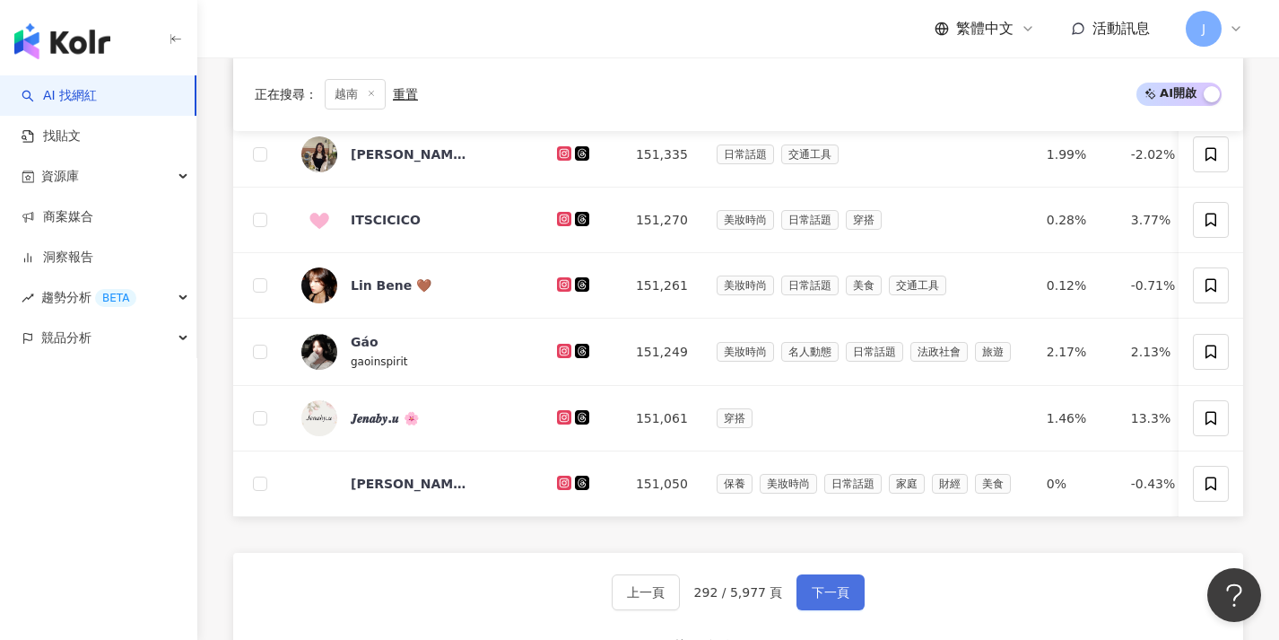
click at [849, 593] on button "下一頁" at bounding box center [831, 592] width 68 height 36
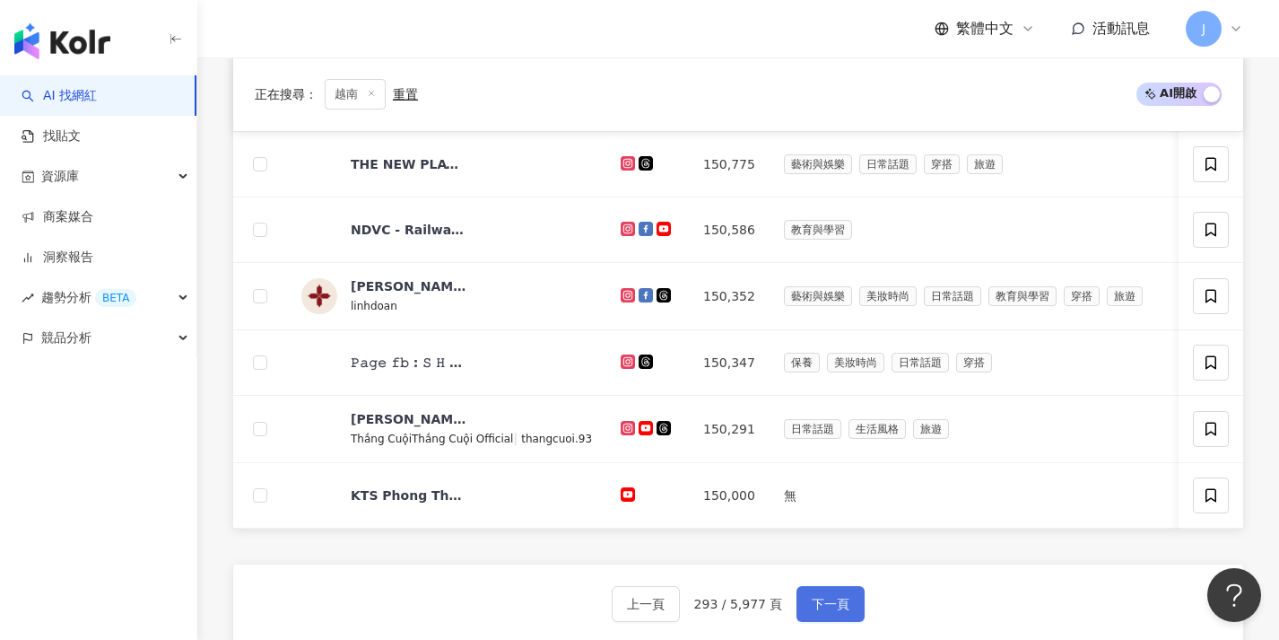
scroll to position [636, 0]
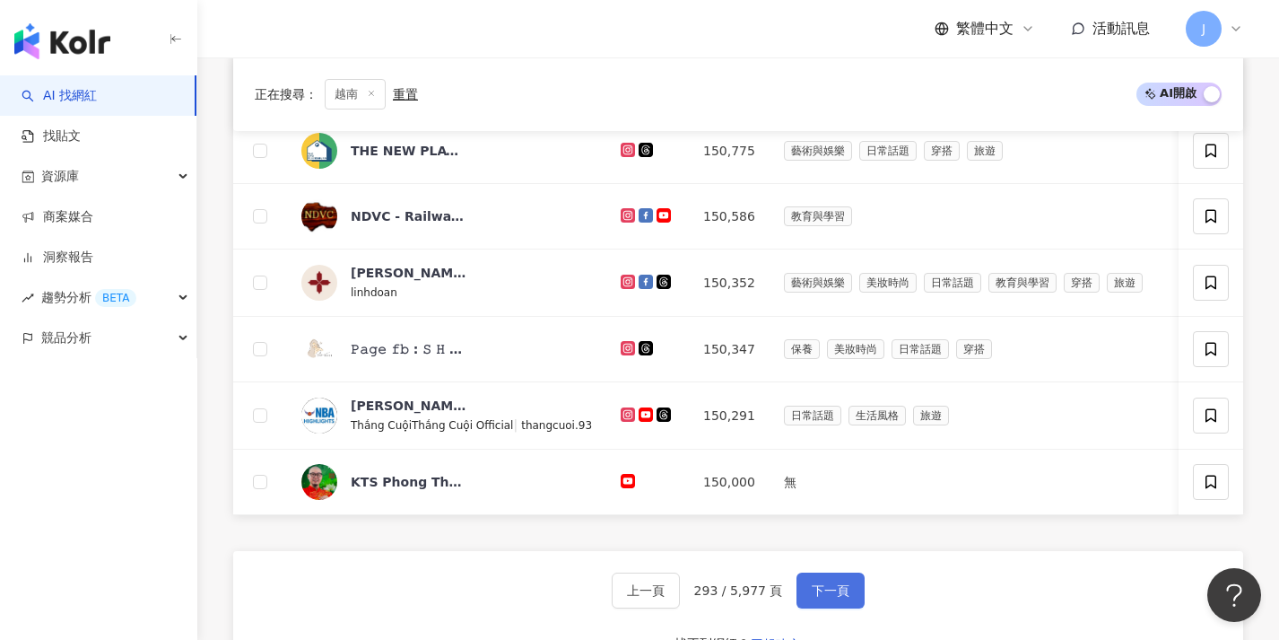
click at [849, 593] on button "下一頁" at bounding box center [831, 590] width 68 height 36
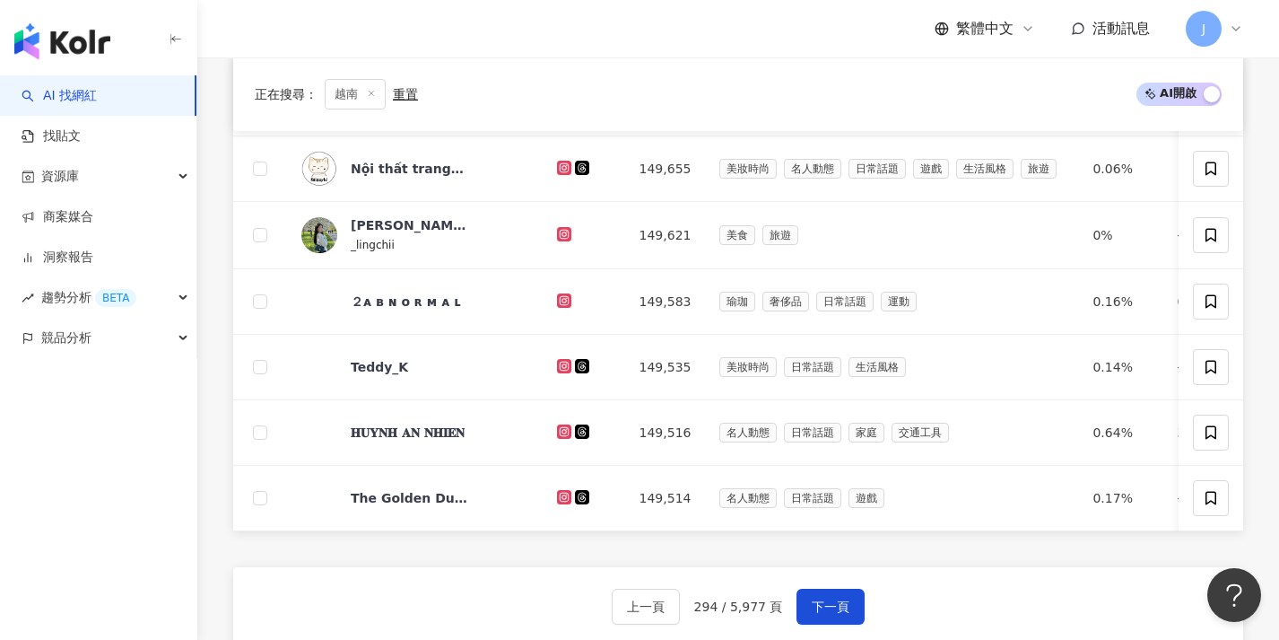
scroll to position [738, 0]
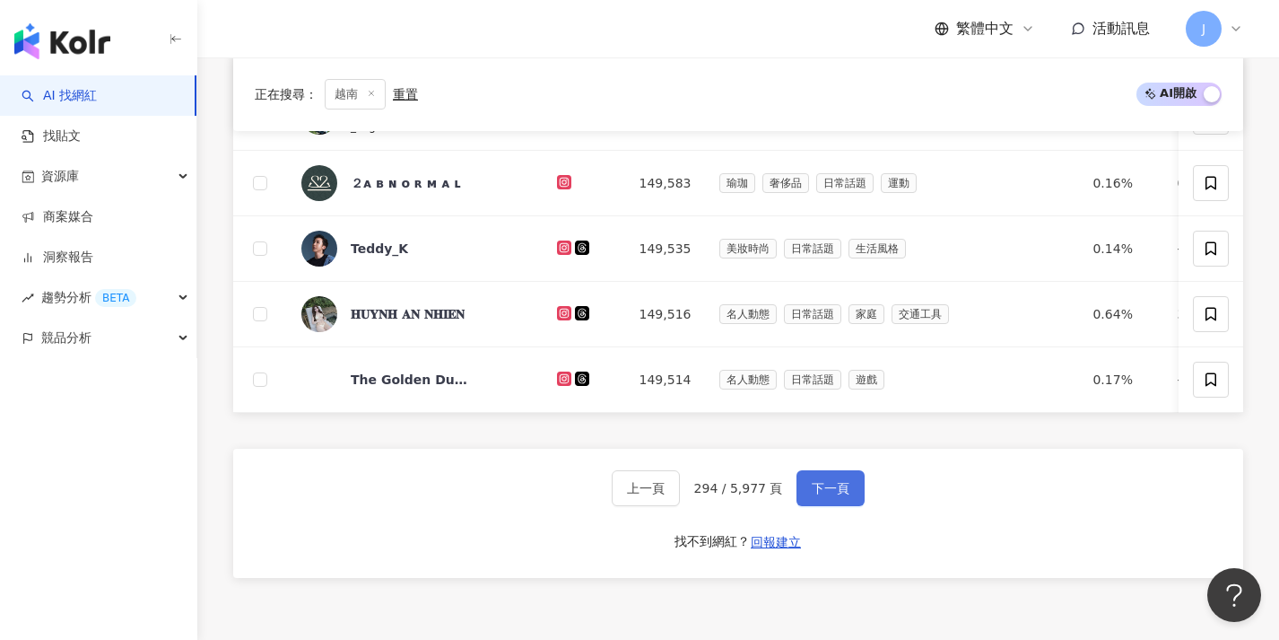
click at [852, 499] on button "下一頁" at bounding box center [831, 488] width 68 height 36
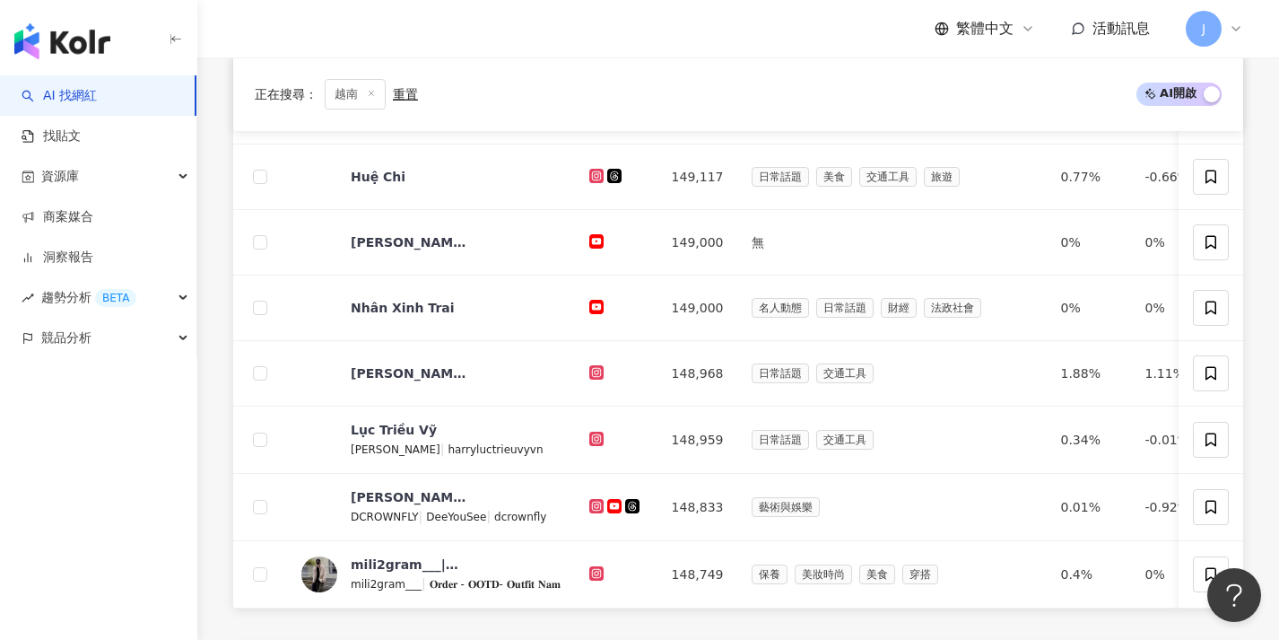
scroll to position [797, 0]
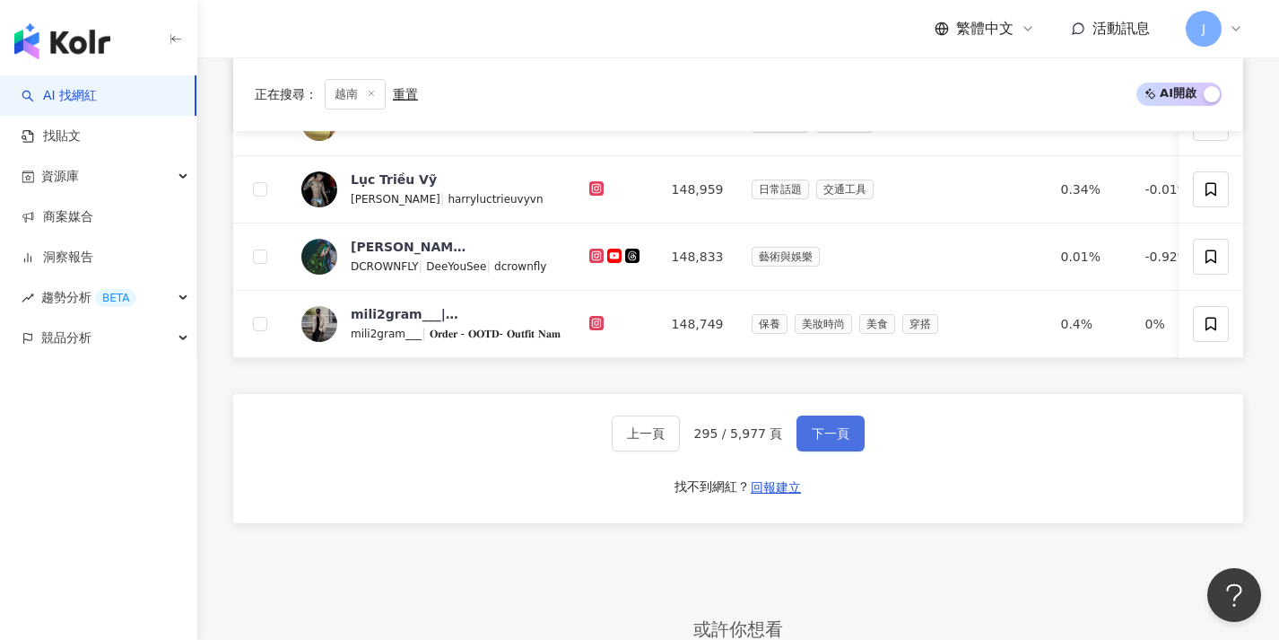
click at [841, 451] on button "下一頁" at bounding box center [831, 433] width 68 height 36
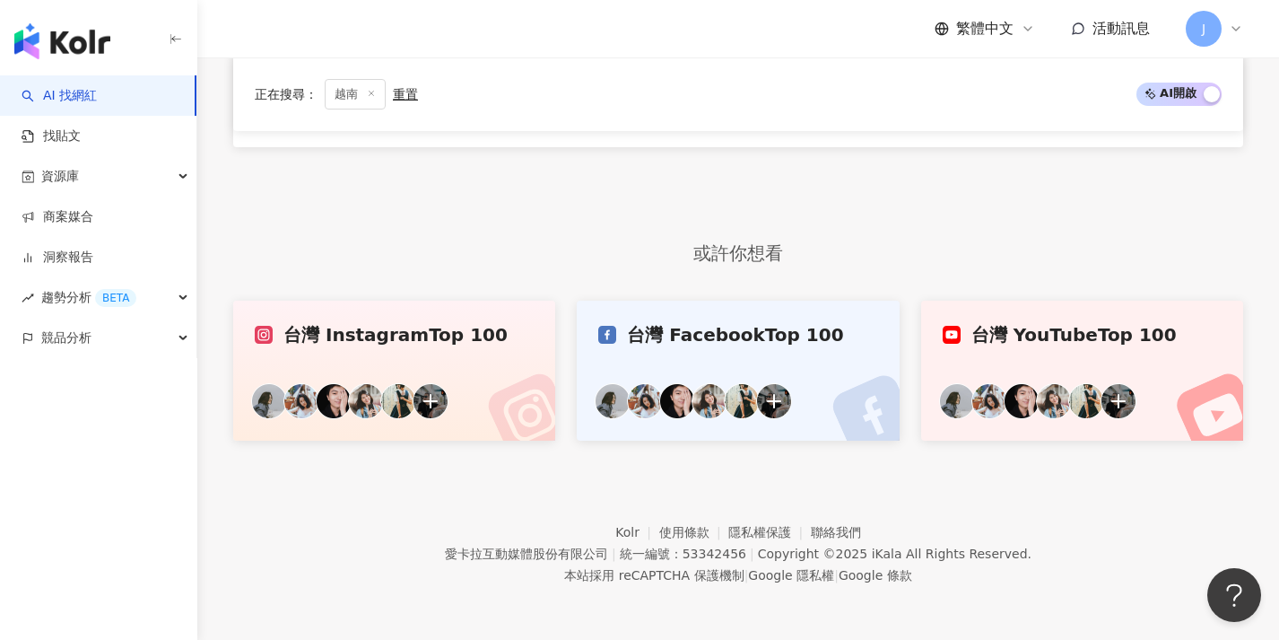
scroll to position [546, 0]
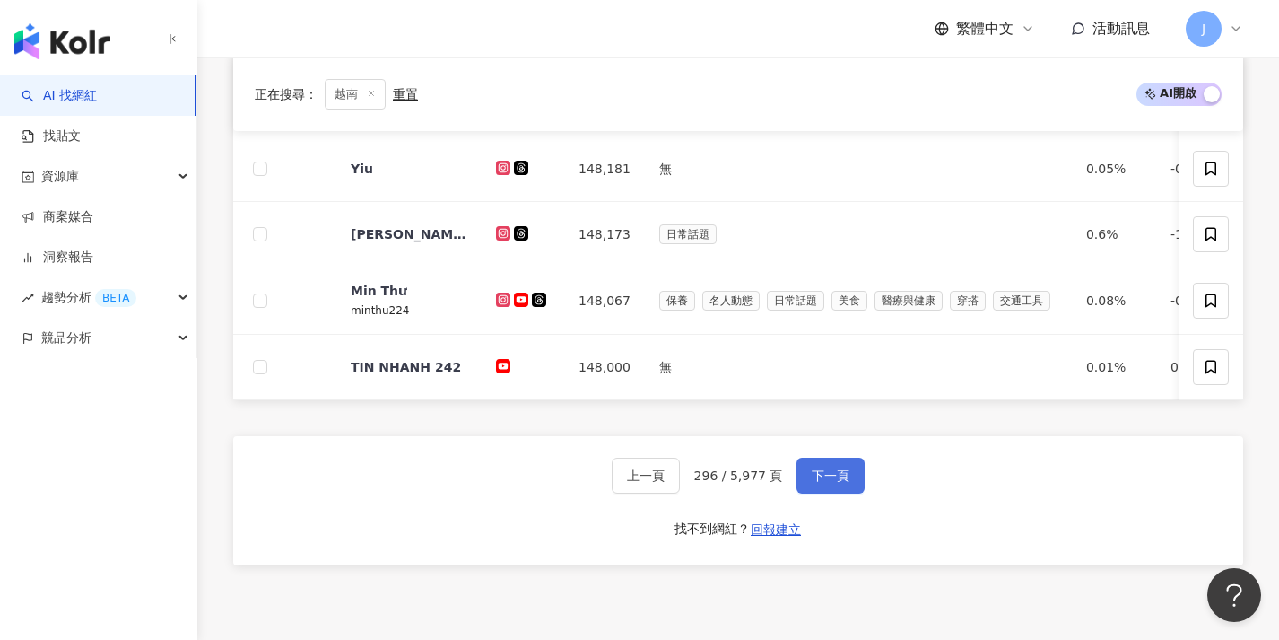
click at [841, 476] on button "下一頁" at bounding box center [831, 475] width 68 height 36
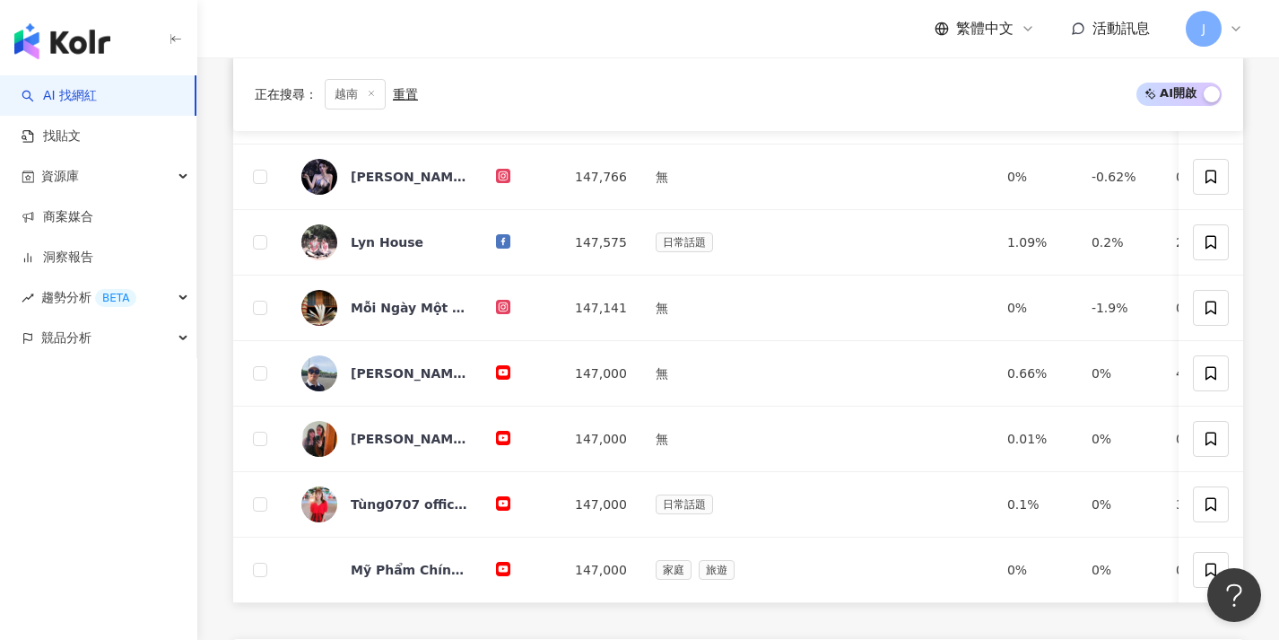
scroll to position [692, 0]
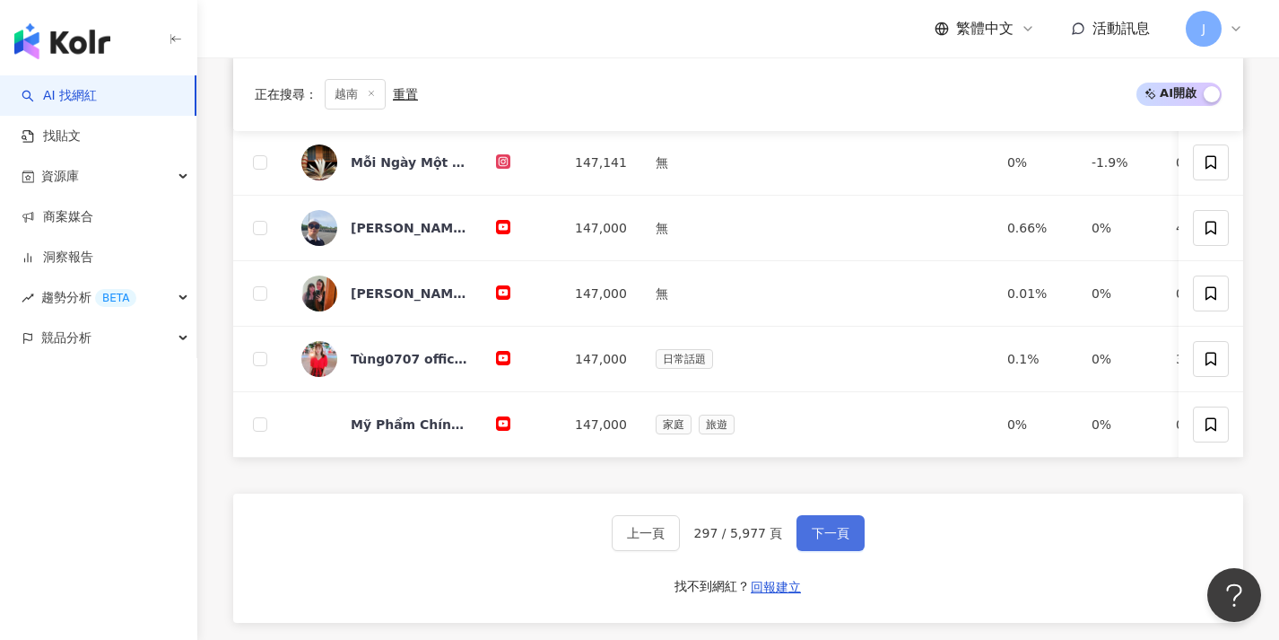
click at [849, 551] on button "下一頁" at bounding box center [831, 533] width 68 height 36
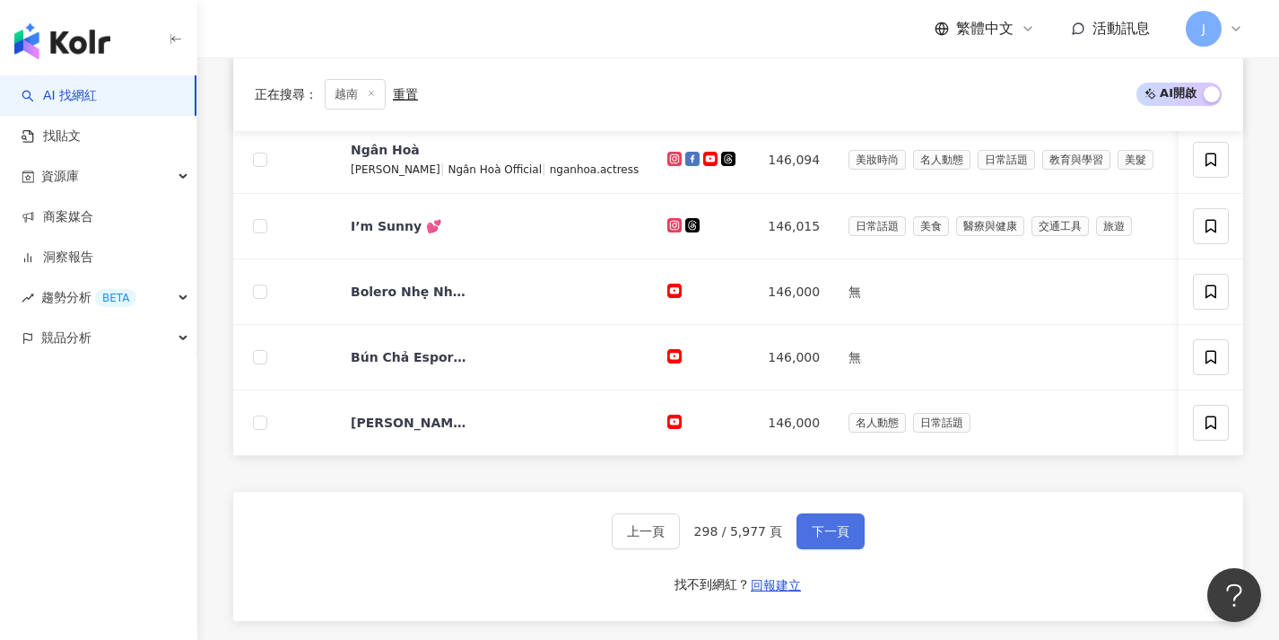
click at [846, 538] on span "下一頁" at bounding box center [831, 531] width 38 height 14
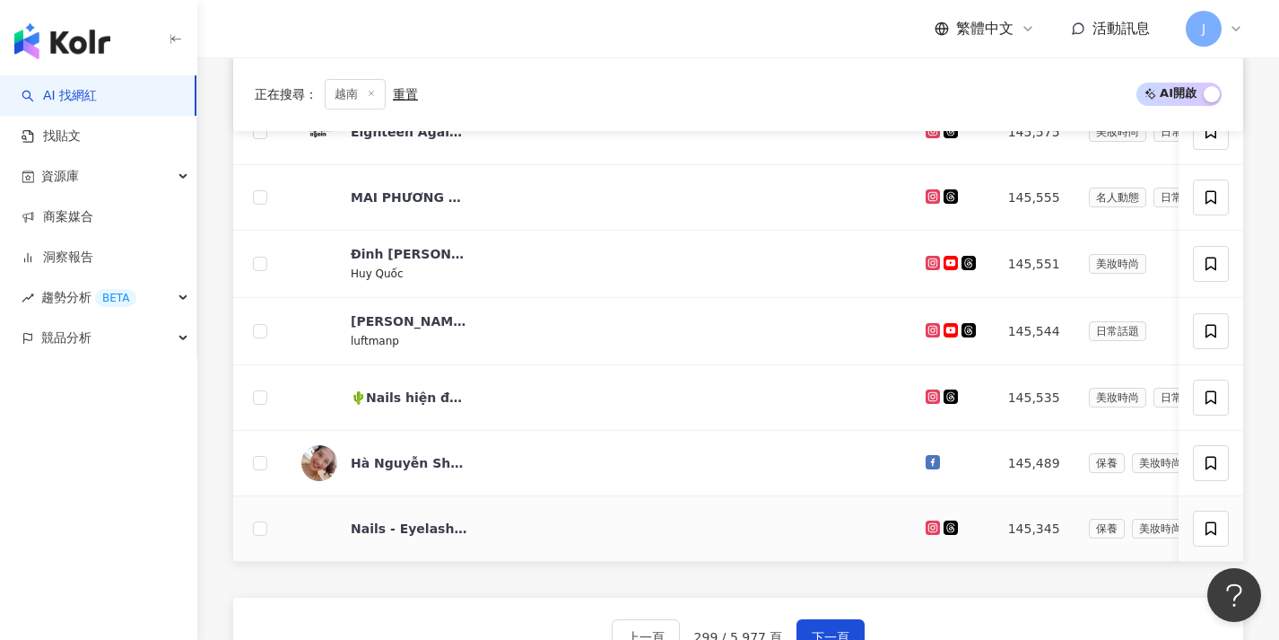
scroll to position [676, 0]
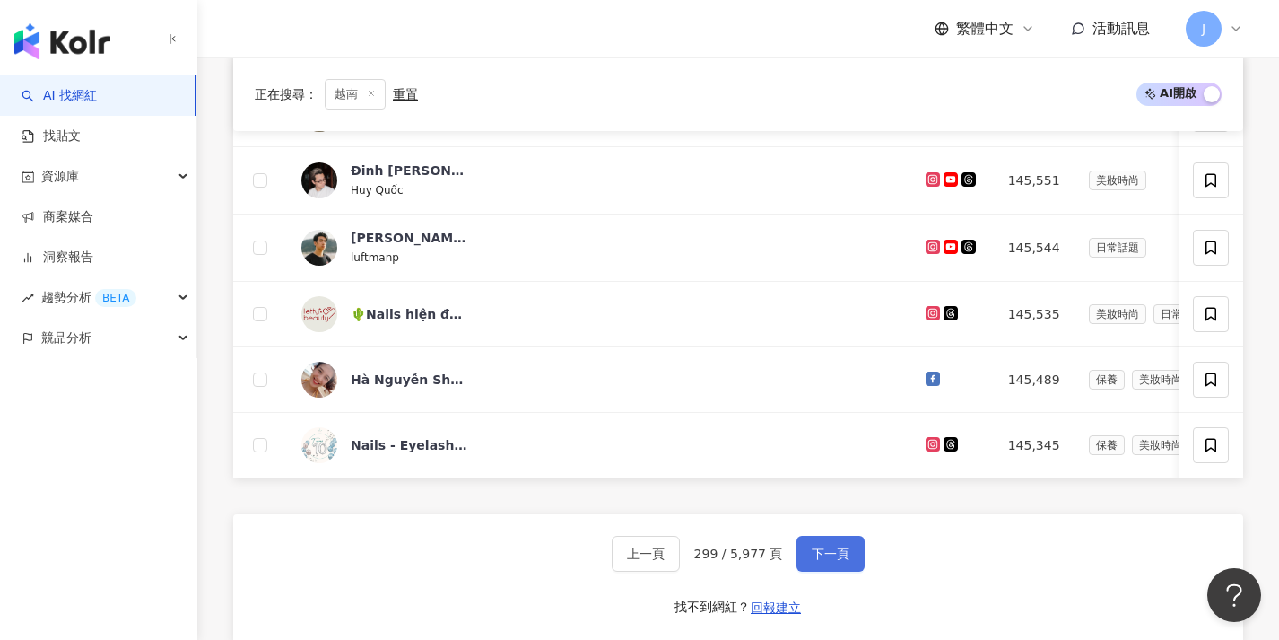
click at [840, 555] on button "下一頁" at bounding box center [831, 554] width 68 height 36
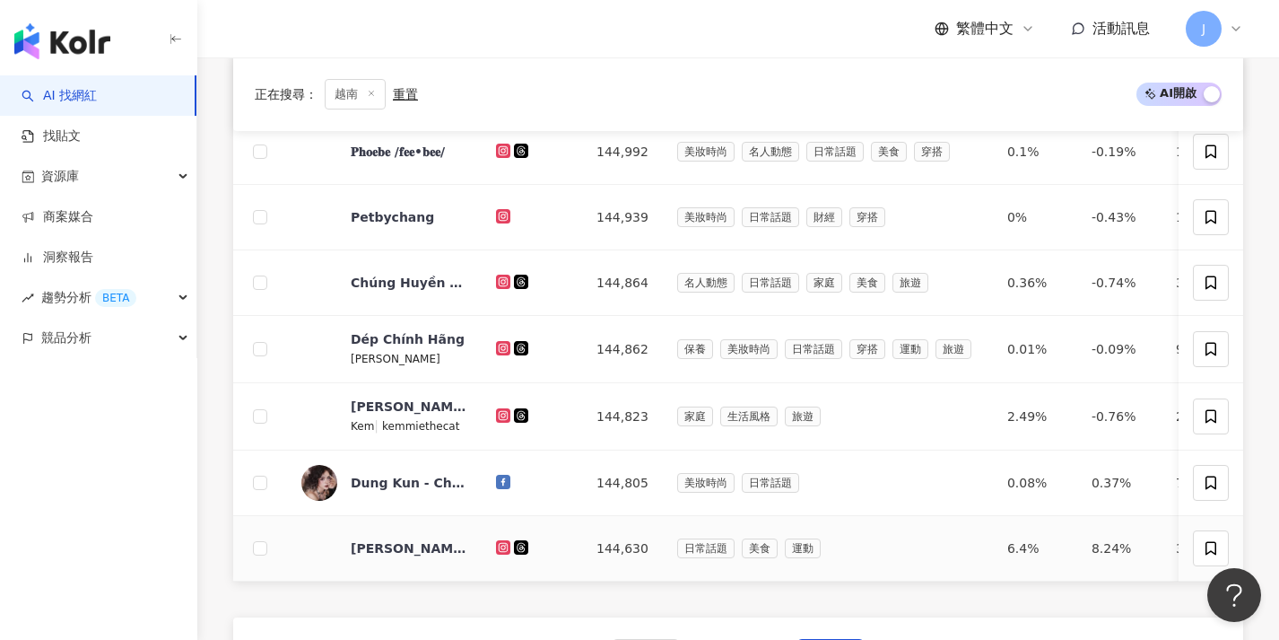
scroll to position [600, 0]
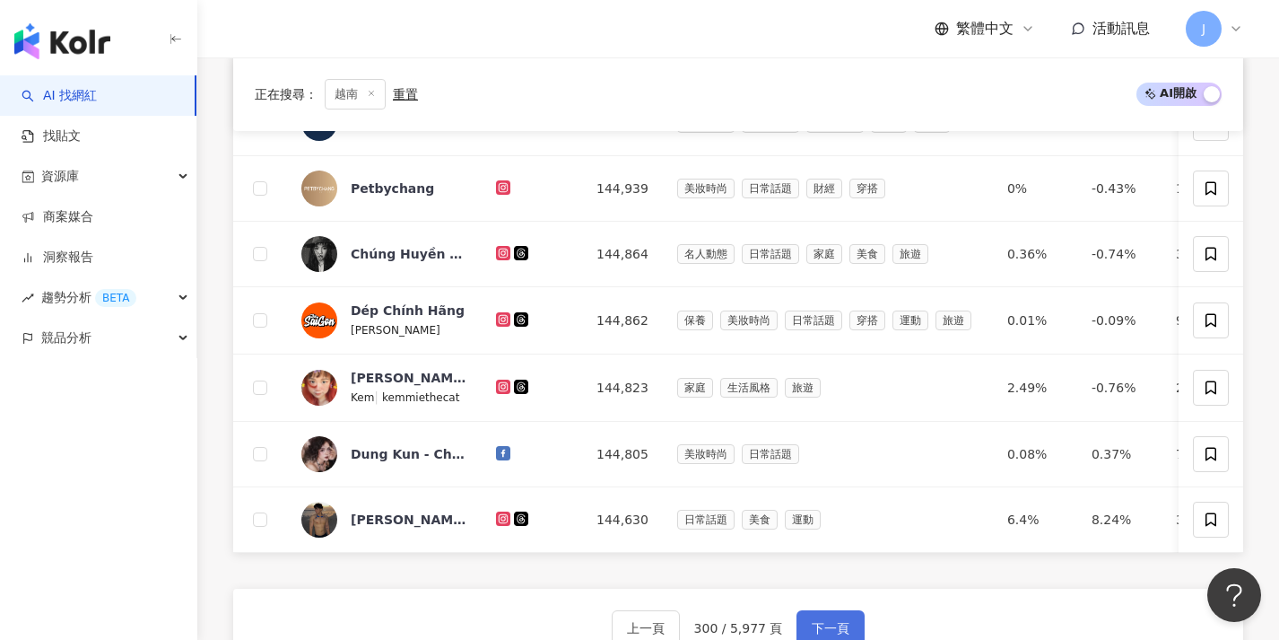
click at [831, 624] on button "下一頁" at bounding box center [831, 628] width 68 height 36
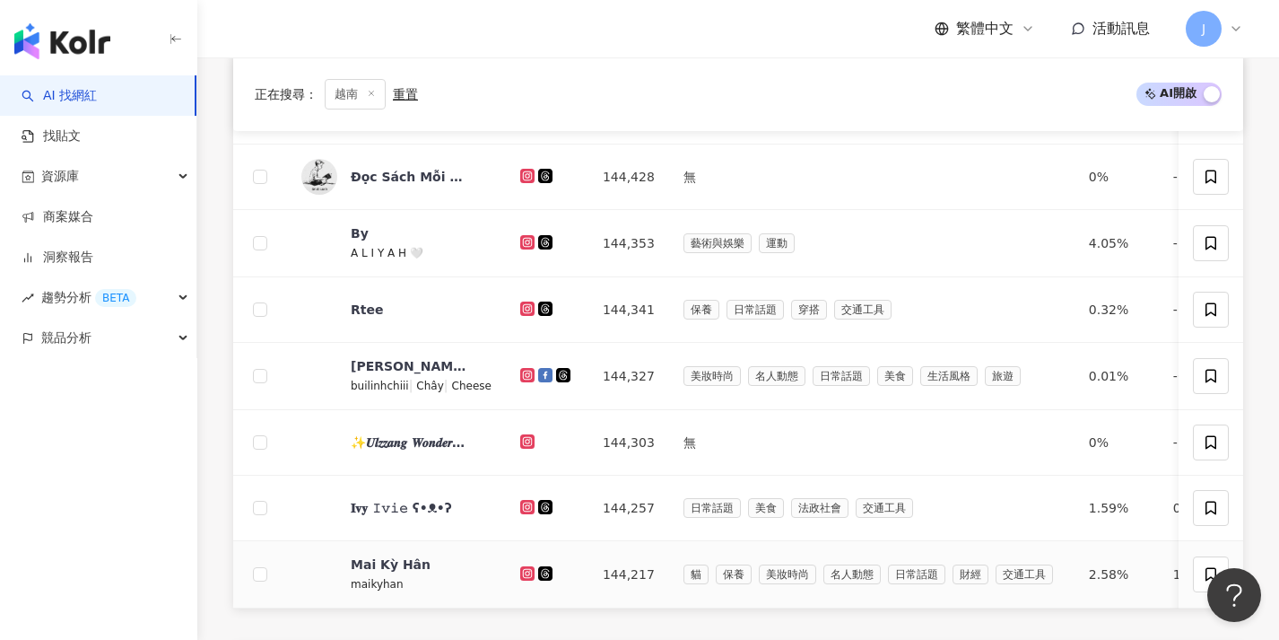
scroll to position [665, 0]
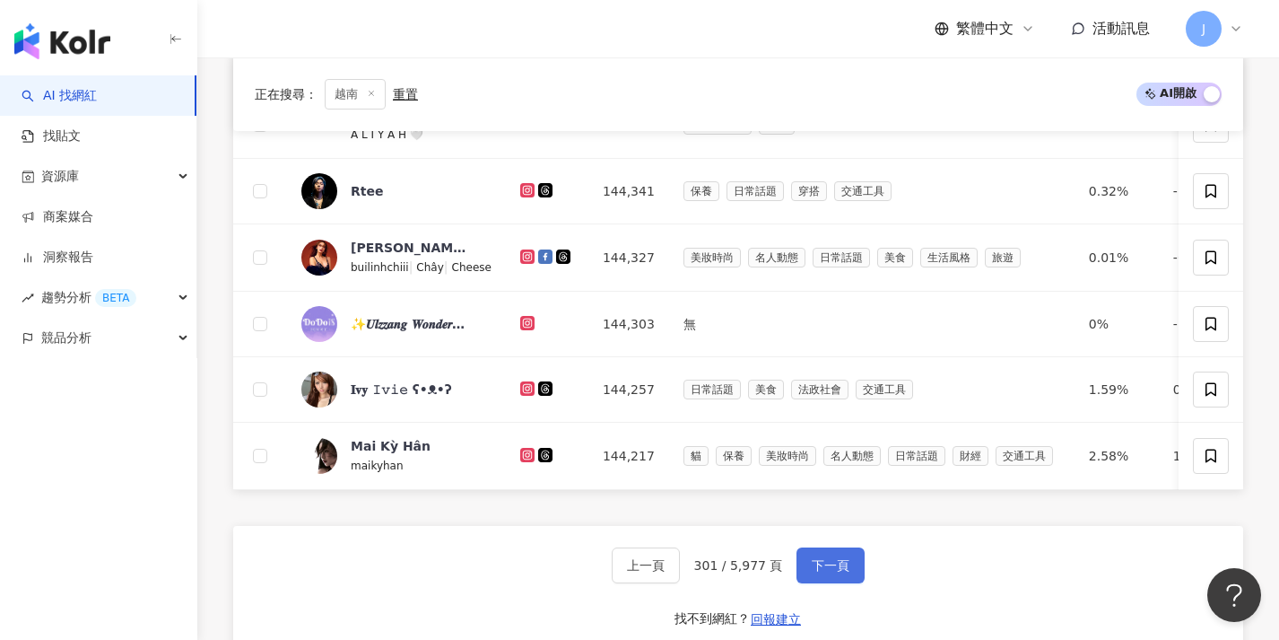
click at [828, 572] on span "下一頁" at bounding box center [831, 565] width 38 height 14
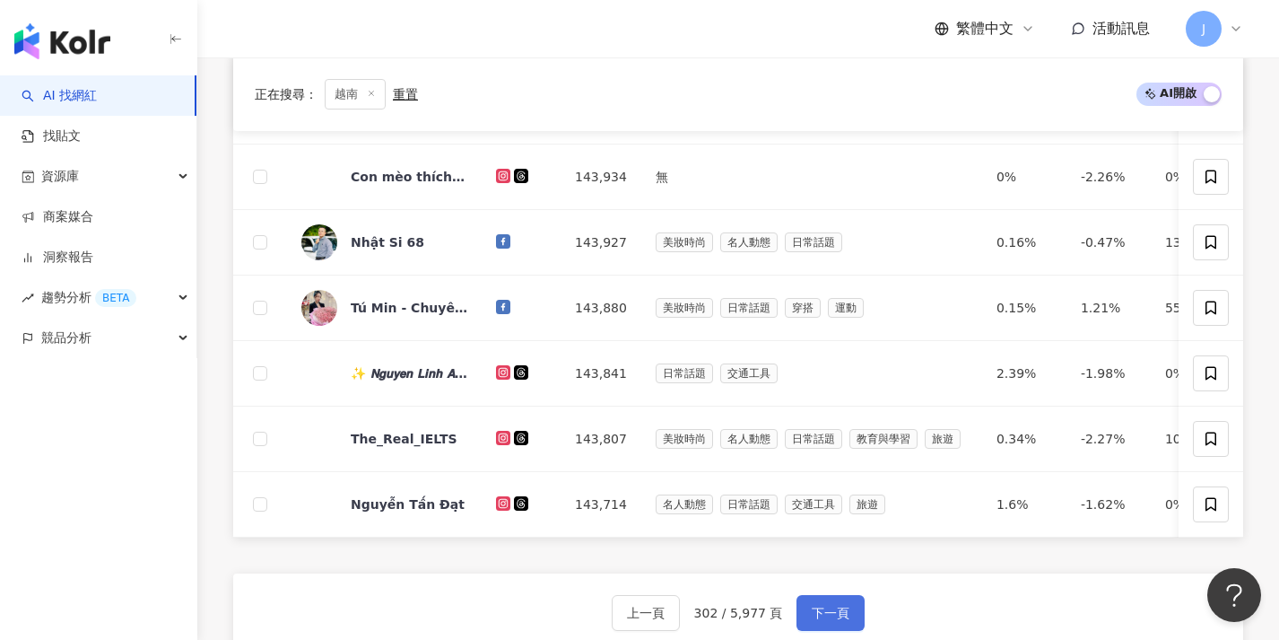
scroll to position [639, 0]
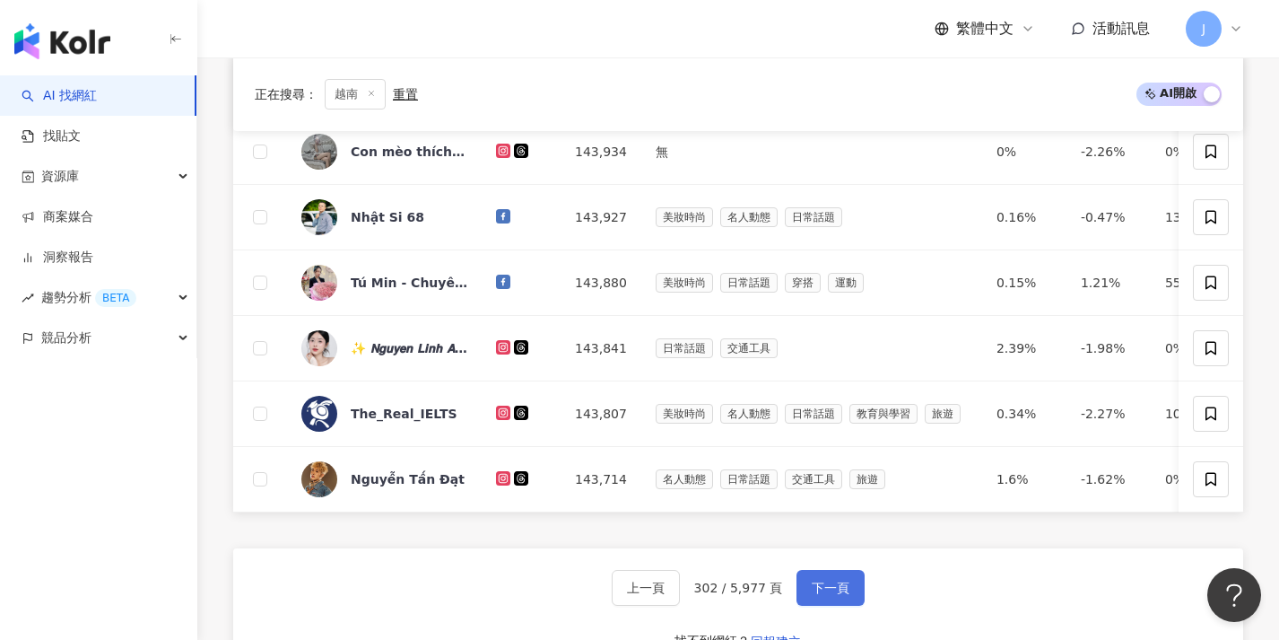
click at [827, 592] on span "下一頁" at bounding box center [831, 587] width 38 height 14
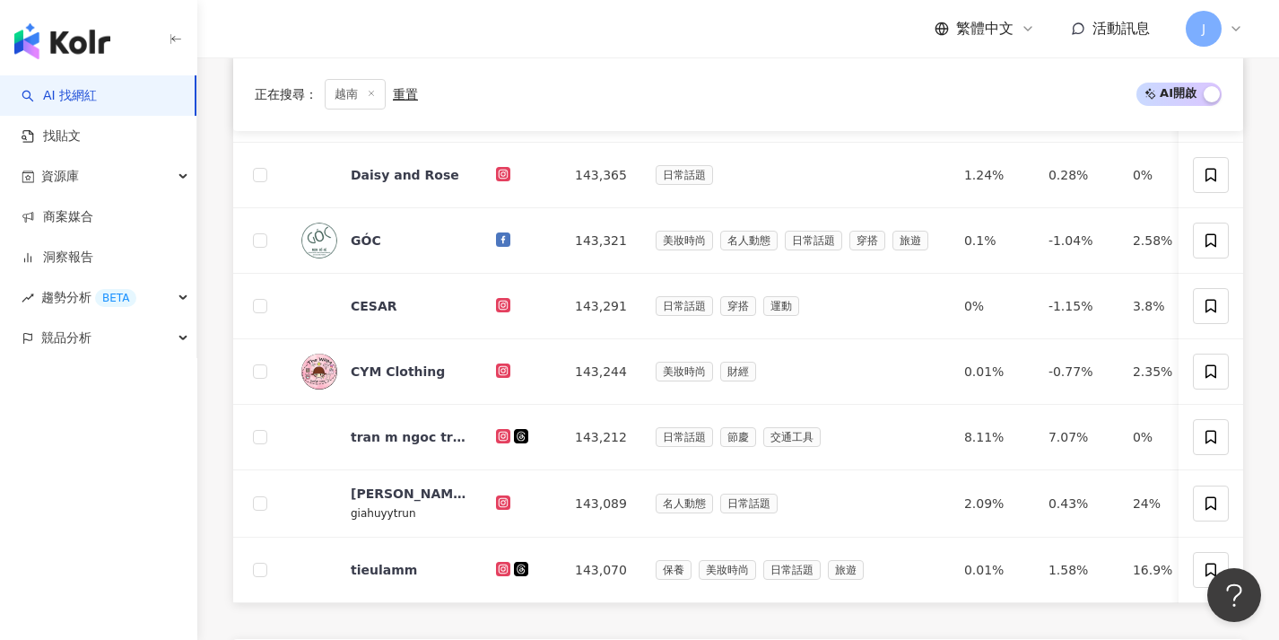
scroll to position [614, 0]
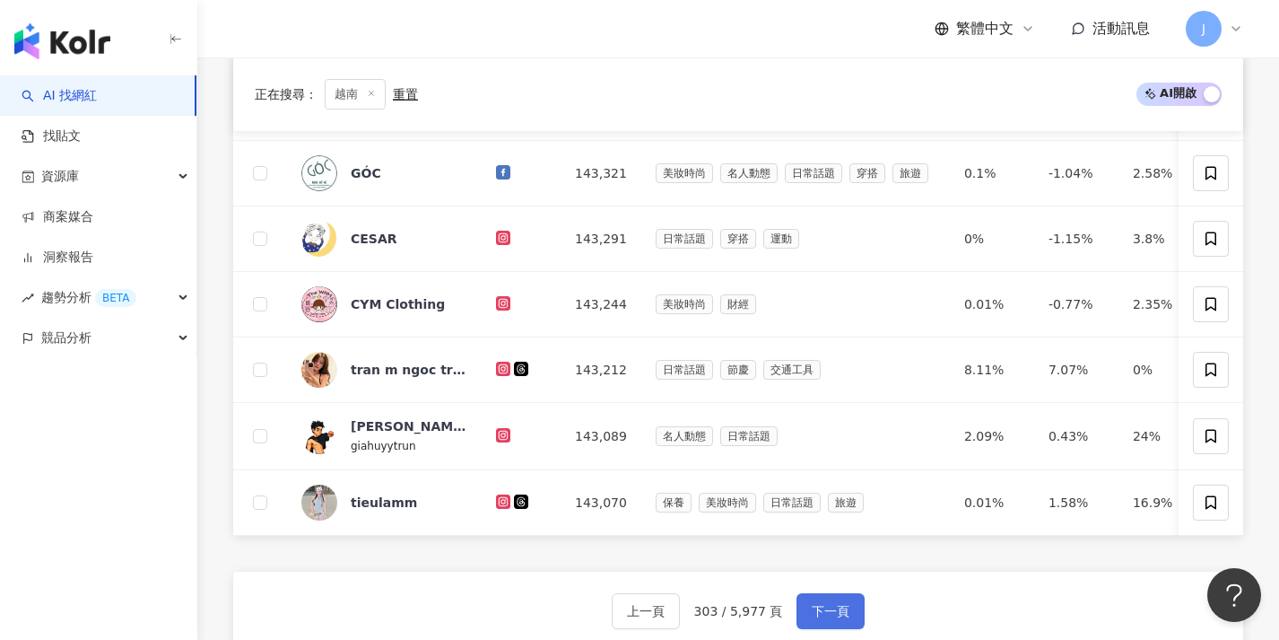
click at [840, 593] on button "下一頁" at bounding box center [831, 611] width 68 height 36
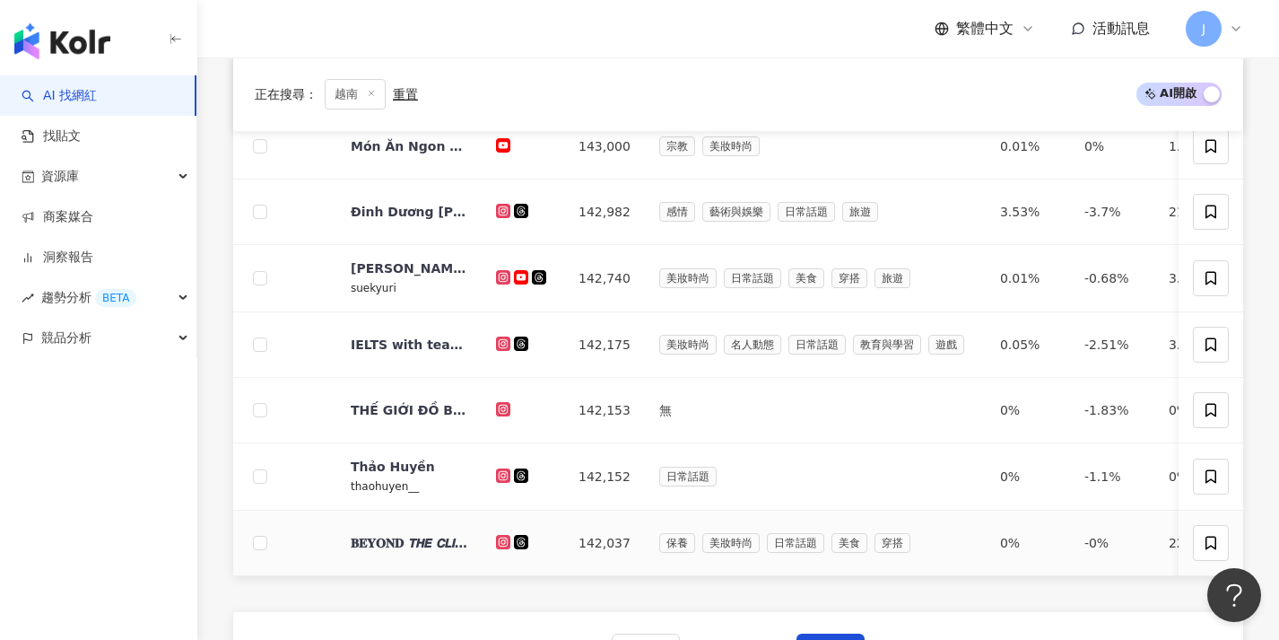
scroll to position [658, 0]
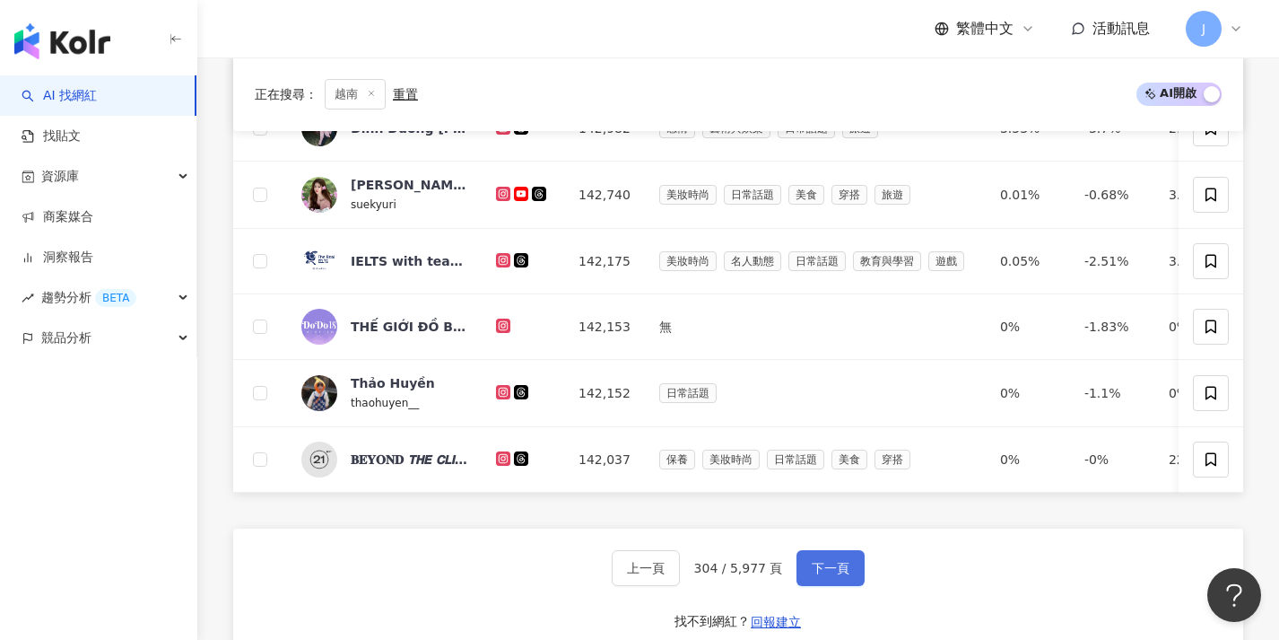
click at [840, 567] on button "下一頁" at bounding box center [831, 568] width 68 height 36
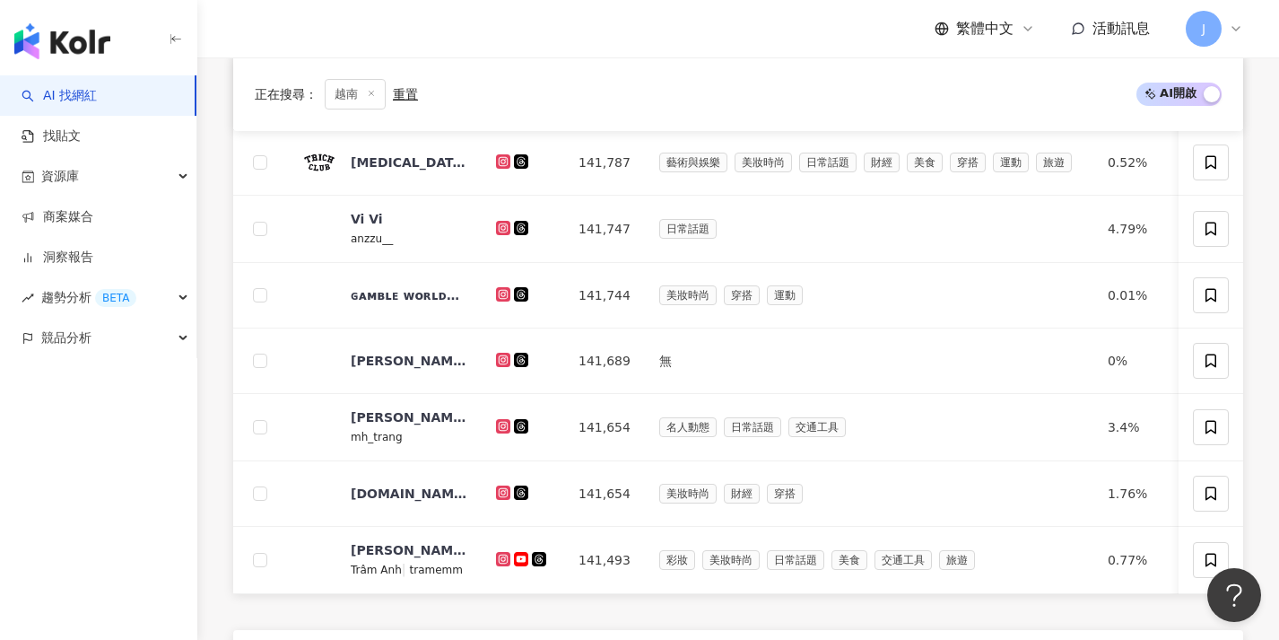
scroll to position [626, 0]
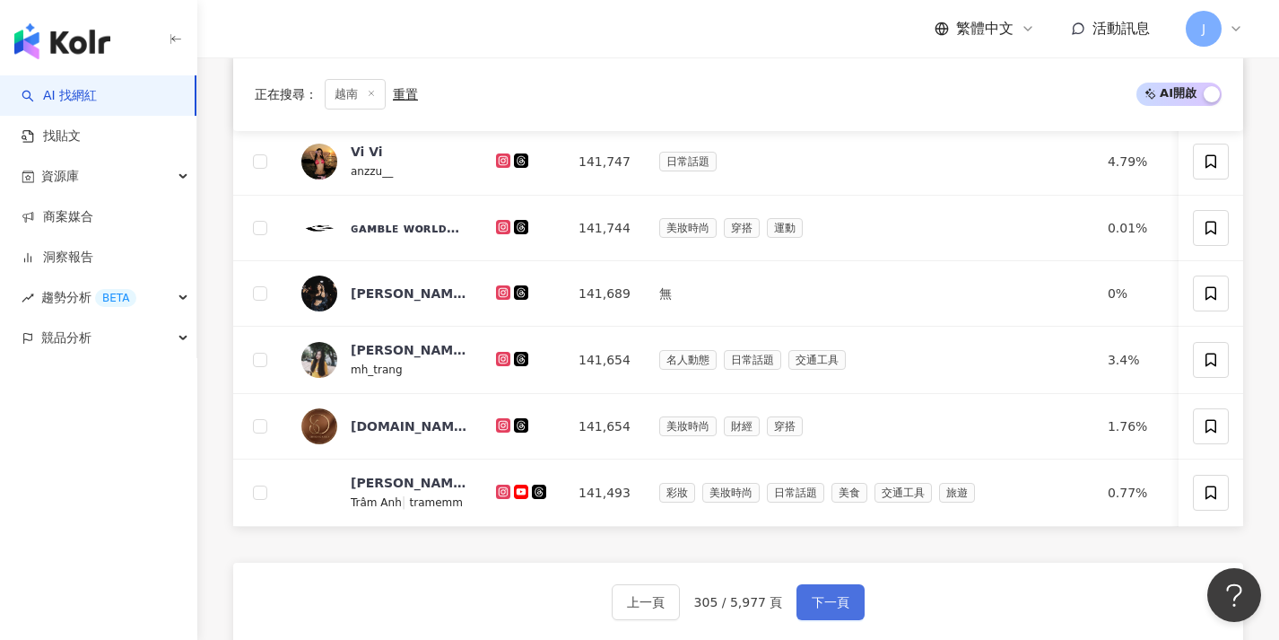
click at [833, 609] on span "下一頁" at bounding box center [831, 602] width 38 height 14
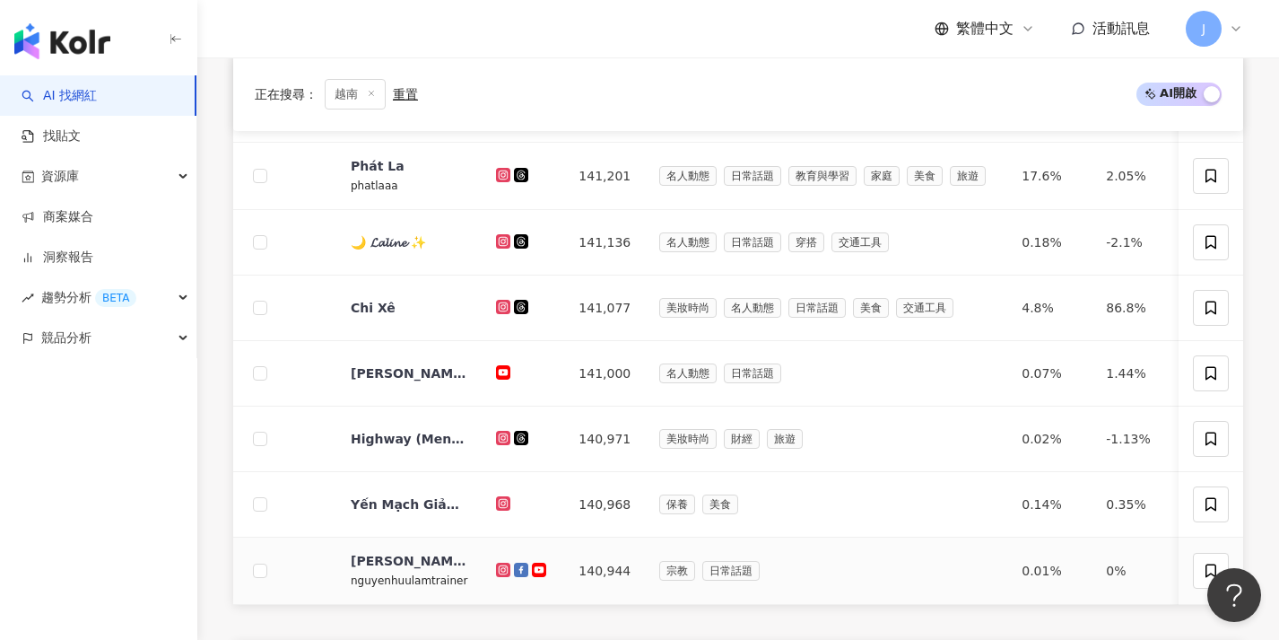
scroll to position [631, 0]
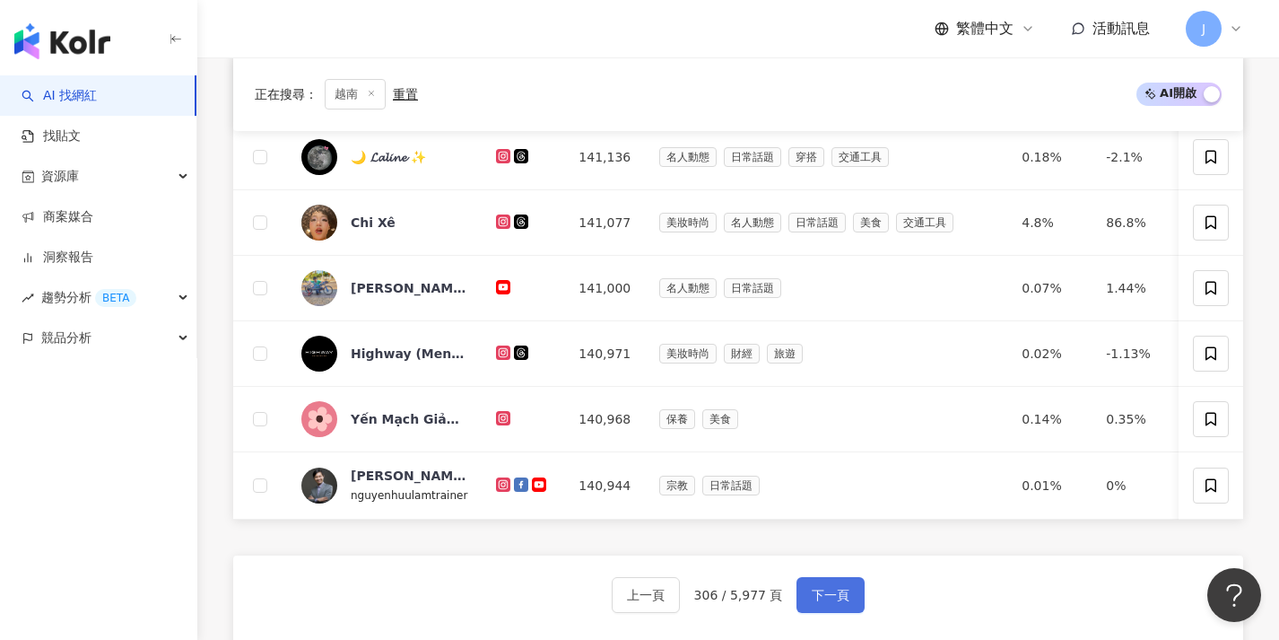
click at [840, 613] on button "下一頁" at bounding box center [831, 595] width 68 height 36
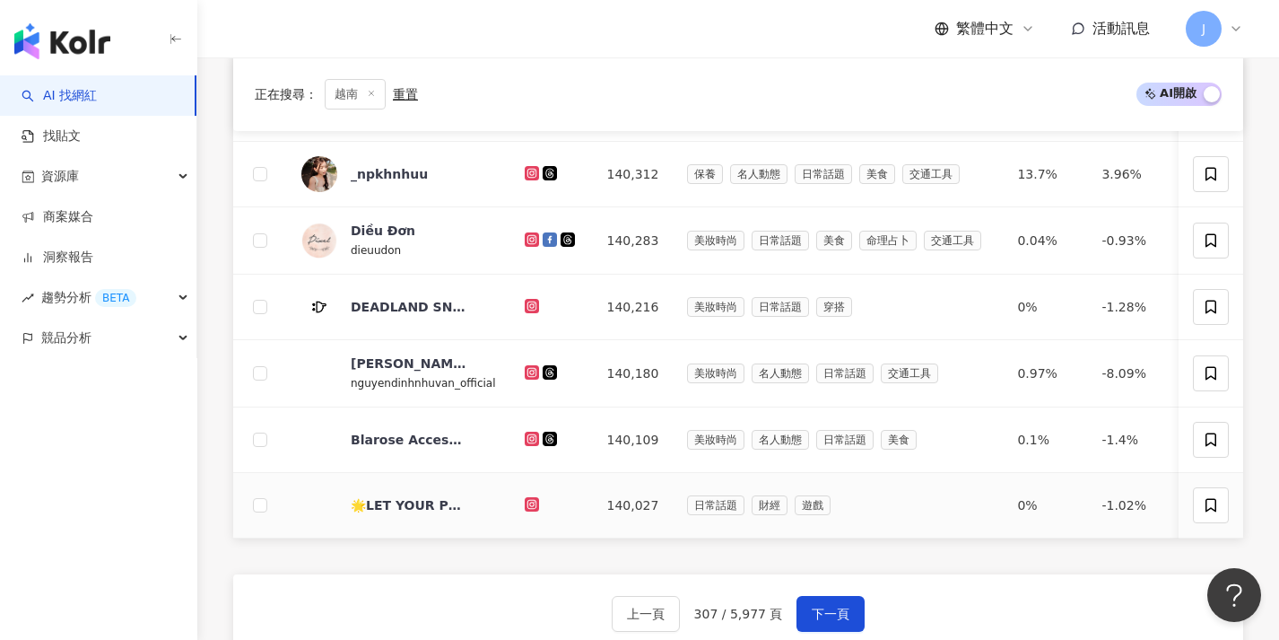
scroll to position [669, 0]
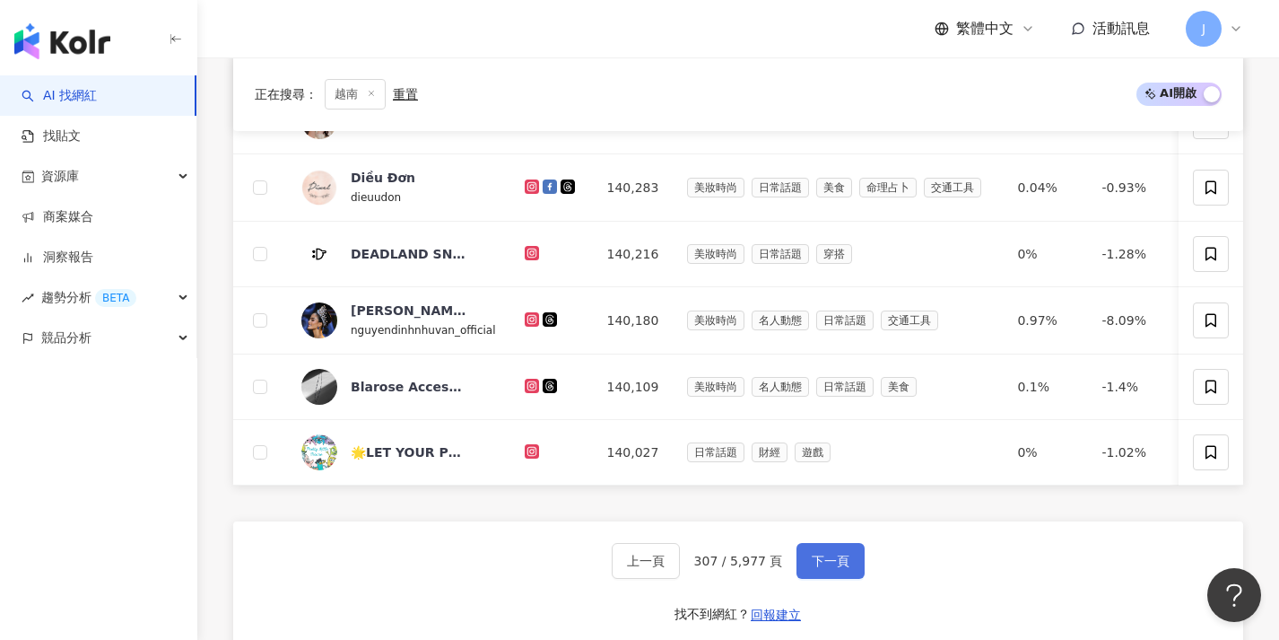
click at [845, 568] on span "下一頁" at bounding box center [831, 560] width 38 height 14
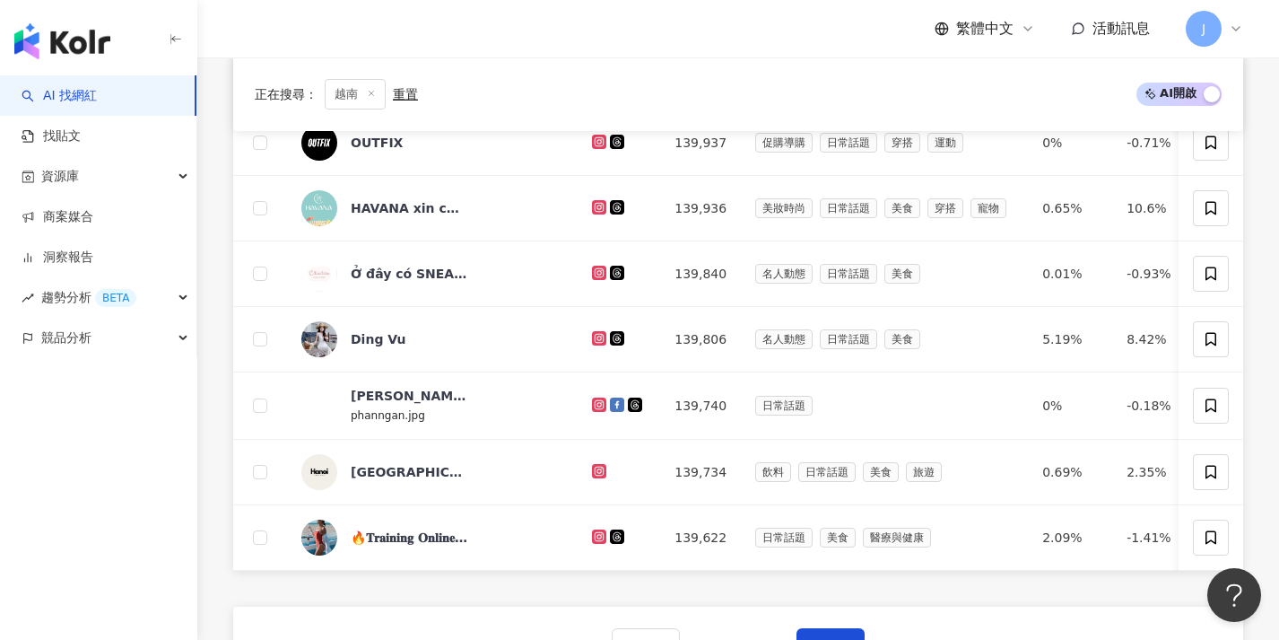
scroll to position [617, 0]
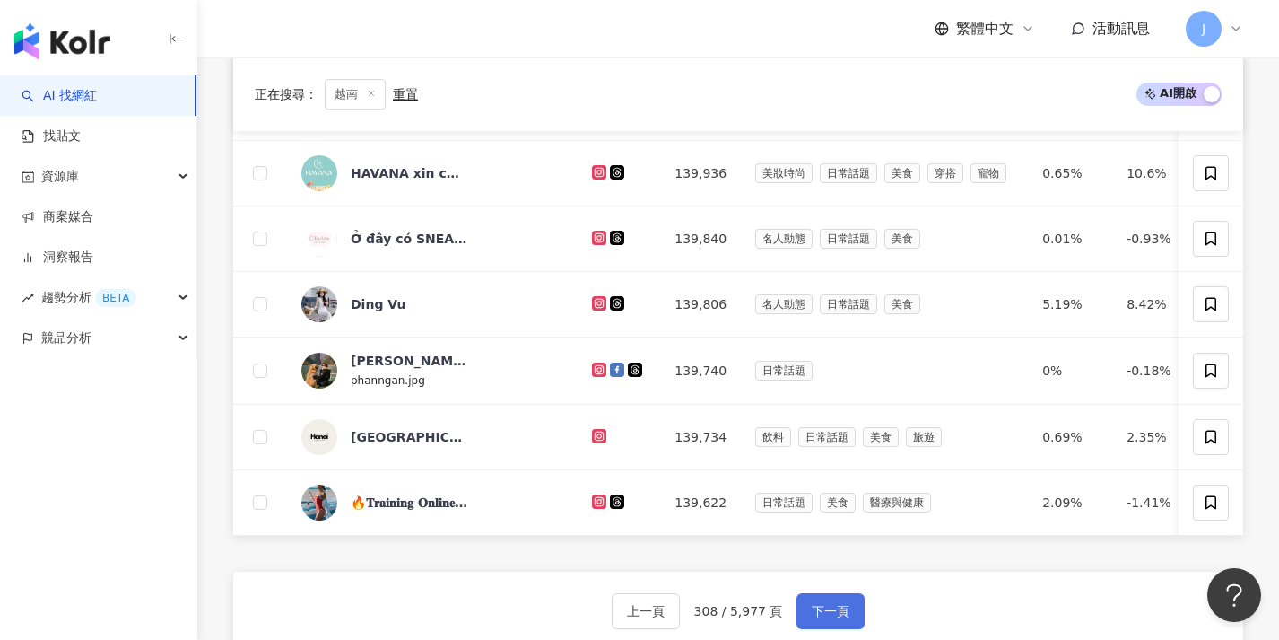
click at [844, 618] on span "下一頁" at bounding box center [831, 611] width 38 height 14
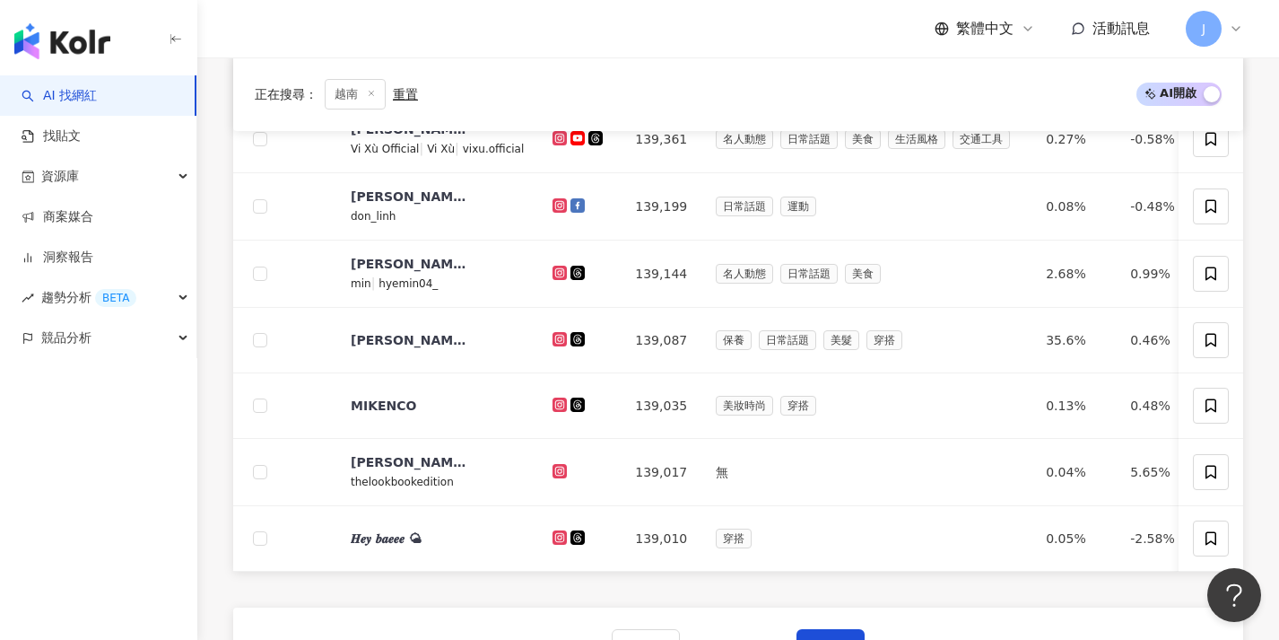
scroll to position [608, 0]
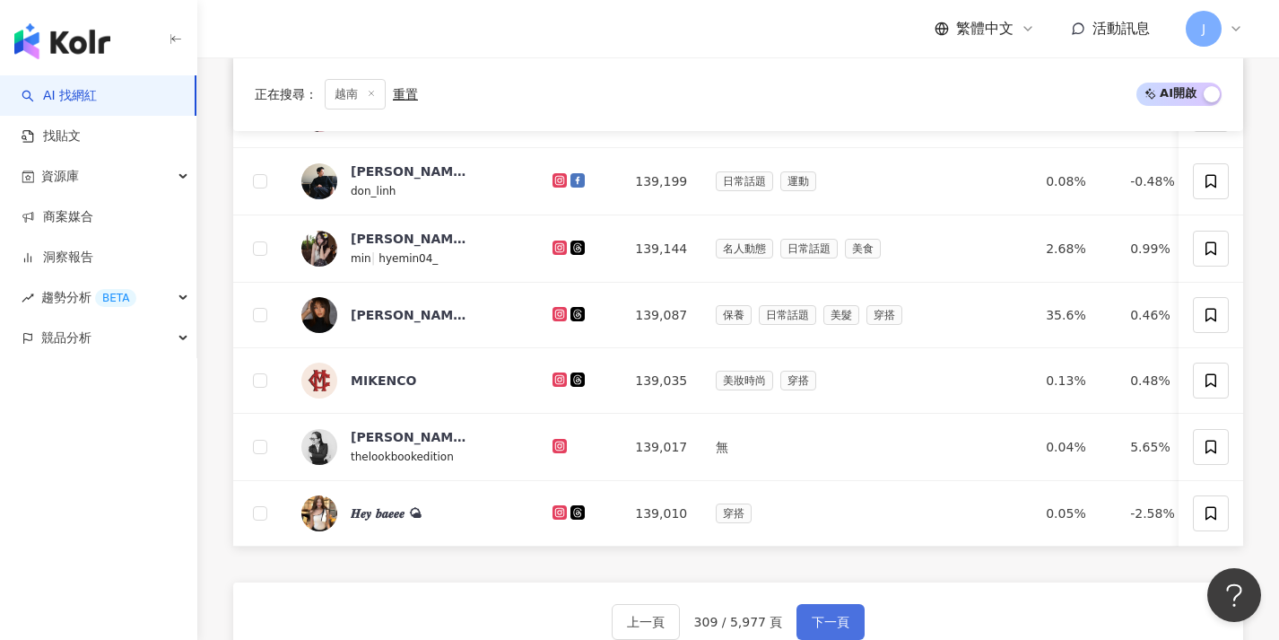
click at [843, 621] on button "下一頁" at bounding box center [831, 622] width 68 height 36
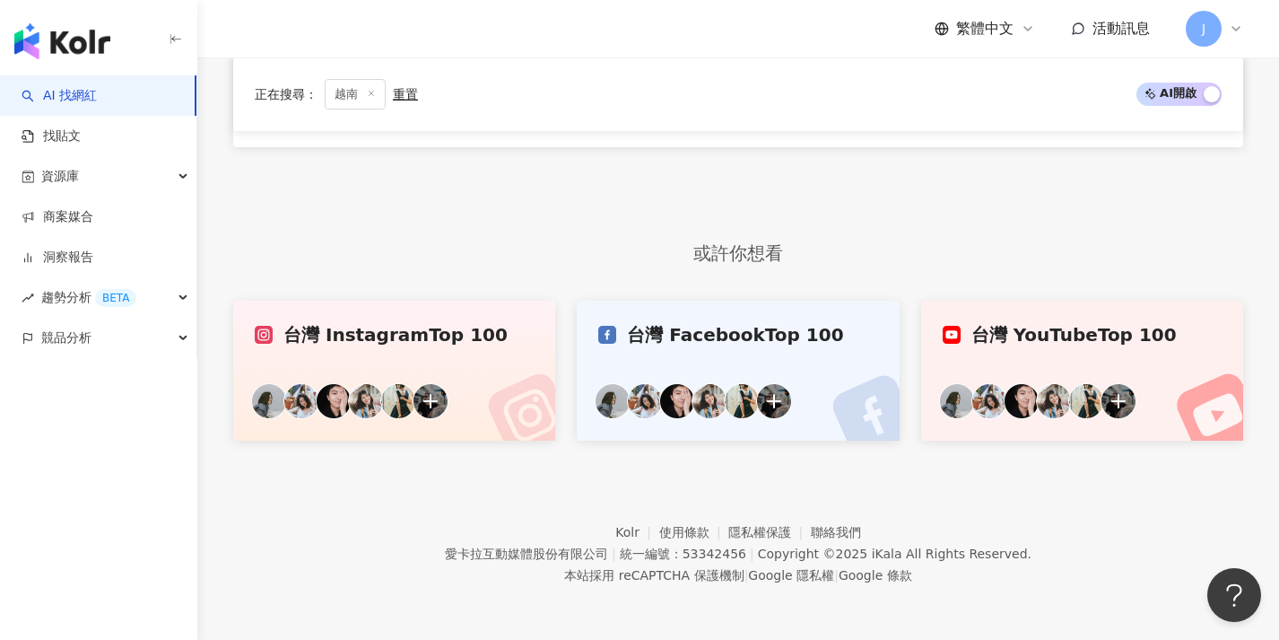
scroll to position [546, 0]
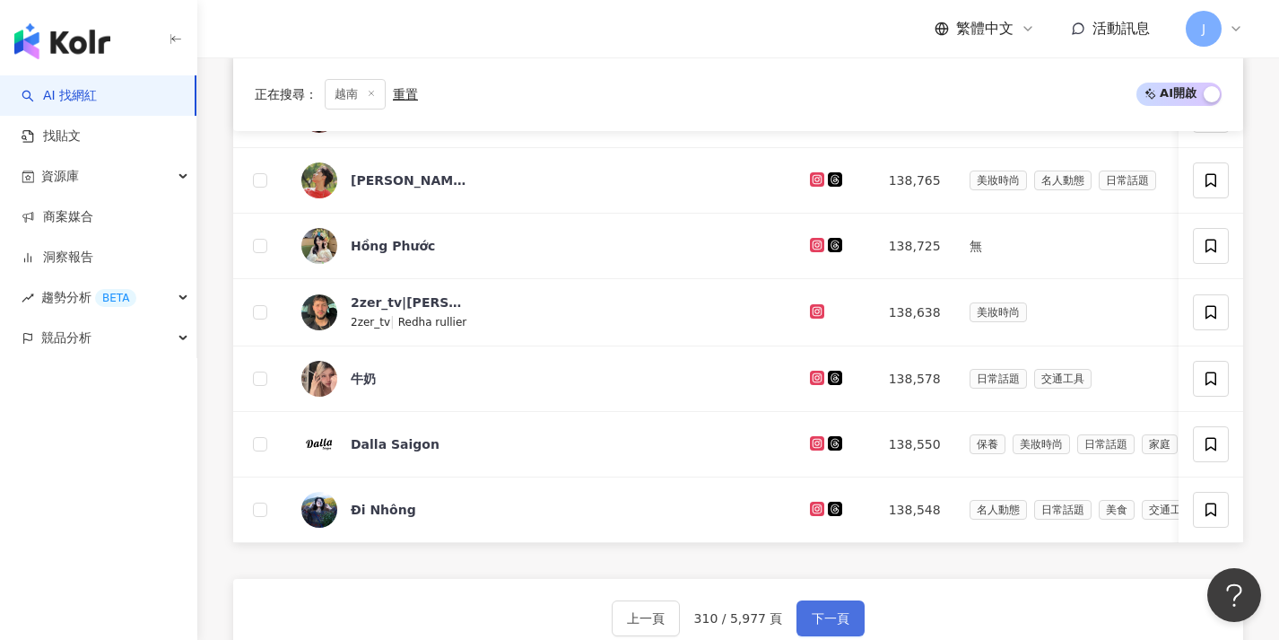
click at [842, 613] on button "下一頁" at bounding box center [831, 618] width 68 height 36
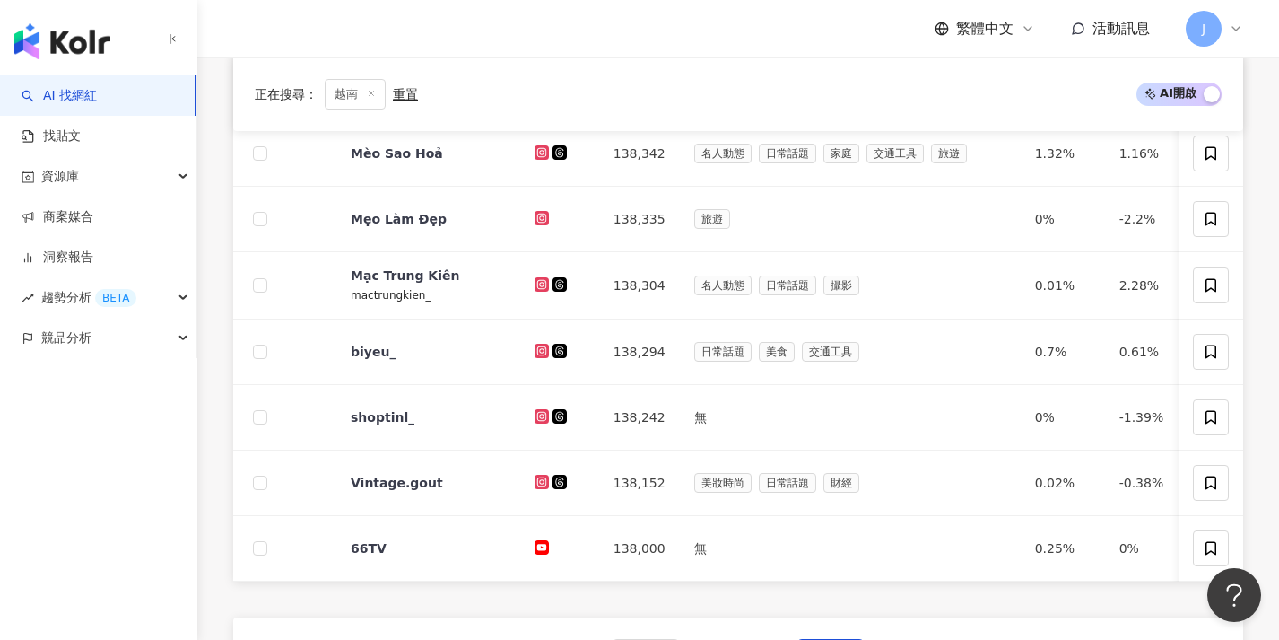
scroll to position [626, 0]
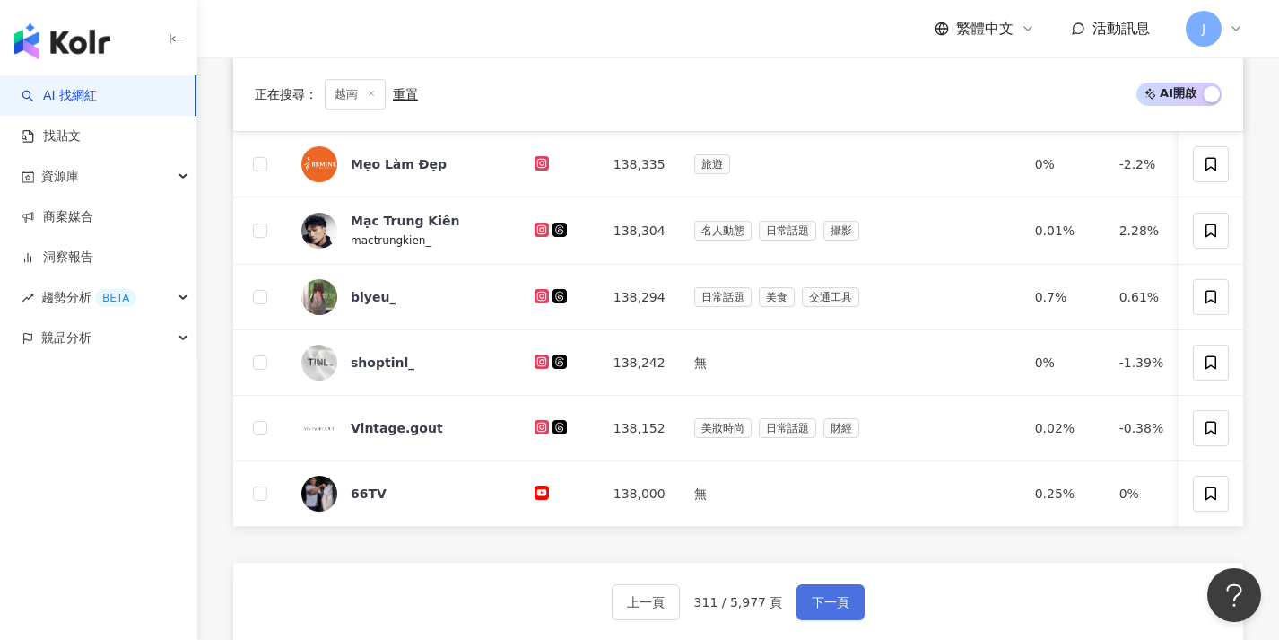
click at [840, 609] on span "下一頁" at bounding box center [831, 602] width 38 height 14
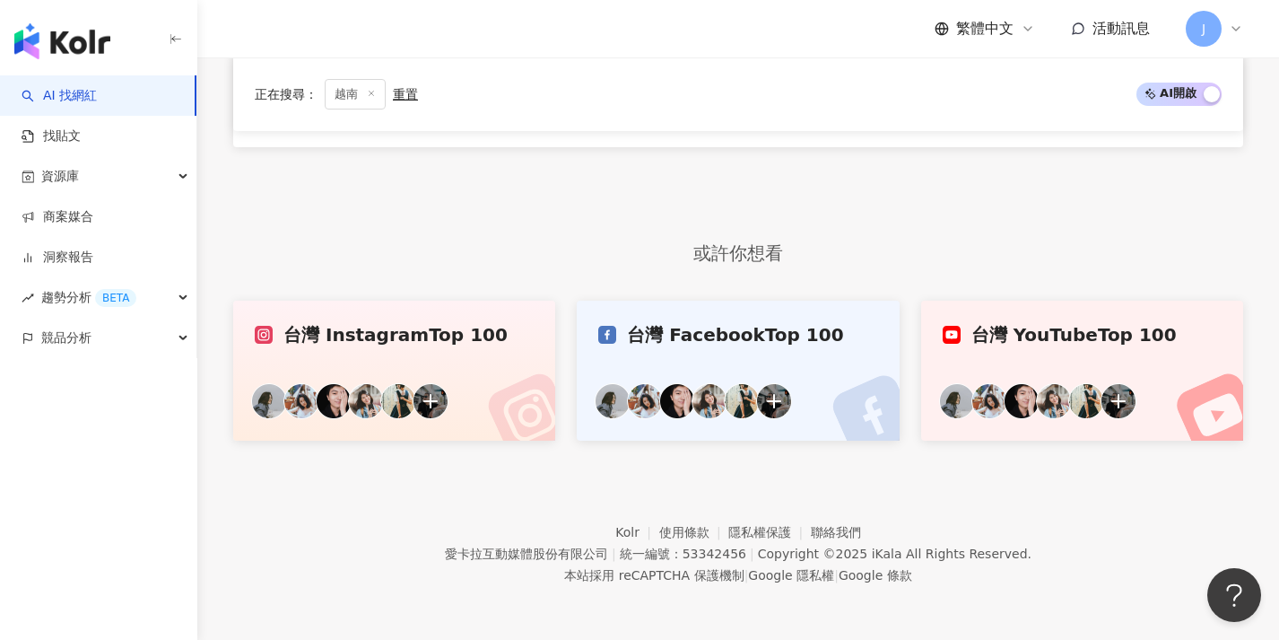
scroll to position [546, 0]
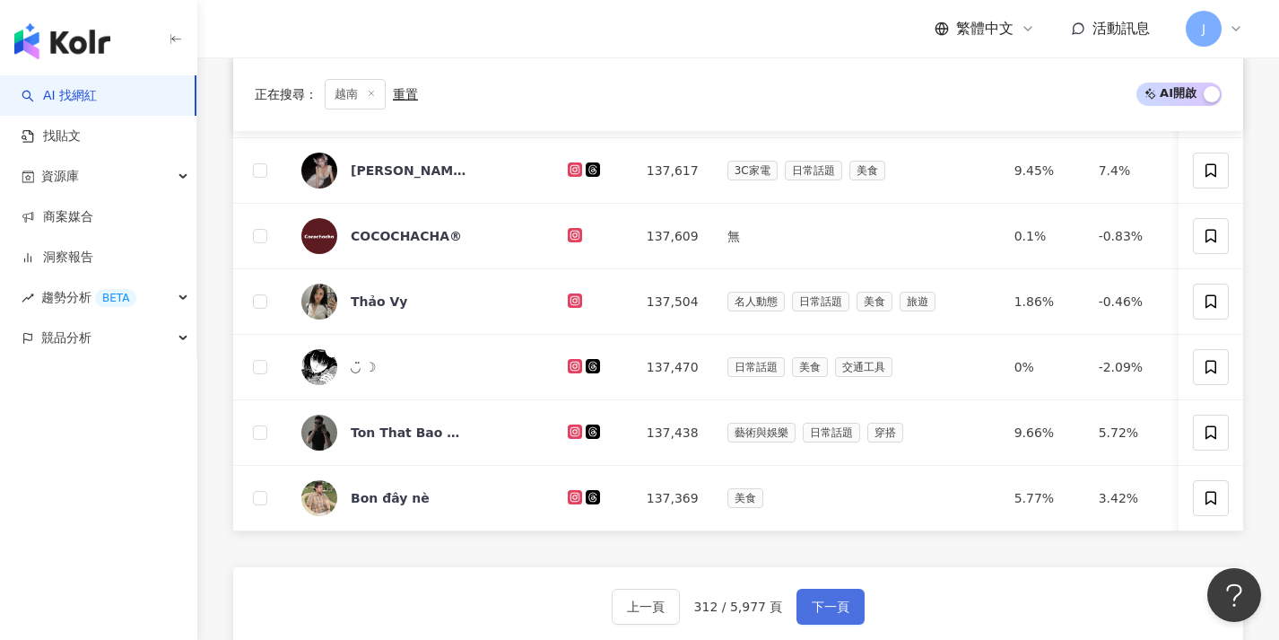
click at [840, 614] on span "下一頁" at bounding box center [831, 606] width 38 height 14
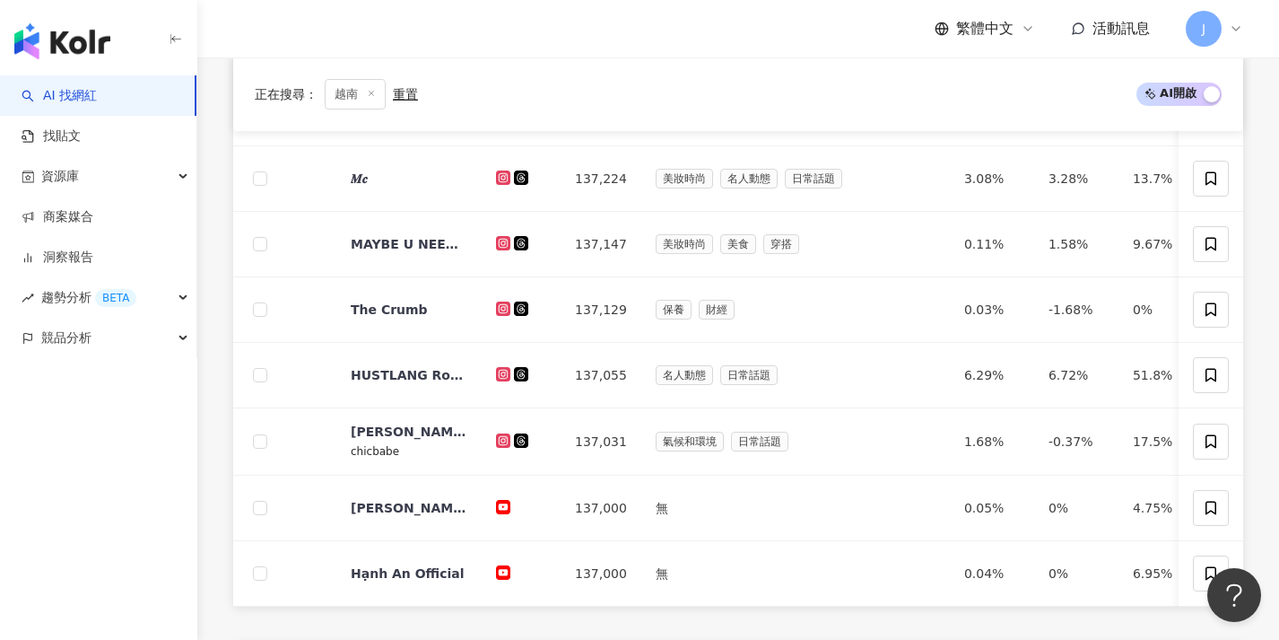
scroll to position [704, 0]
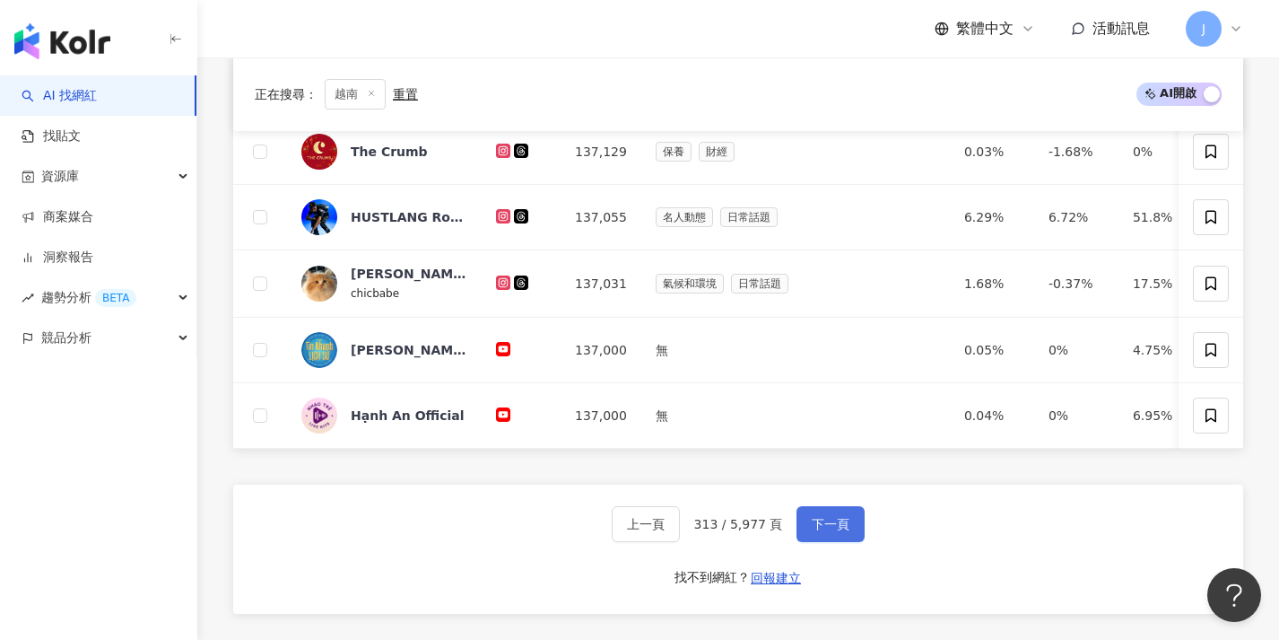
click at [844, 542] on button "下一頁" at bounding box center [831, 524] width 68 height 36
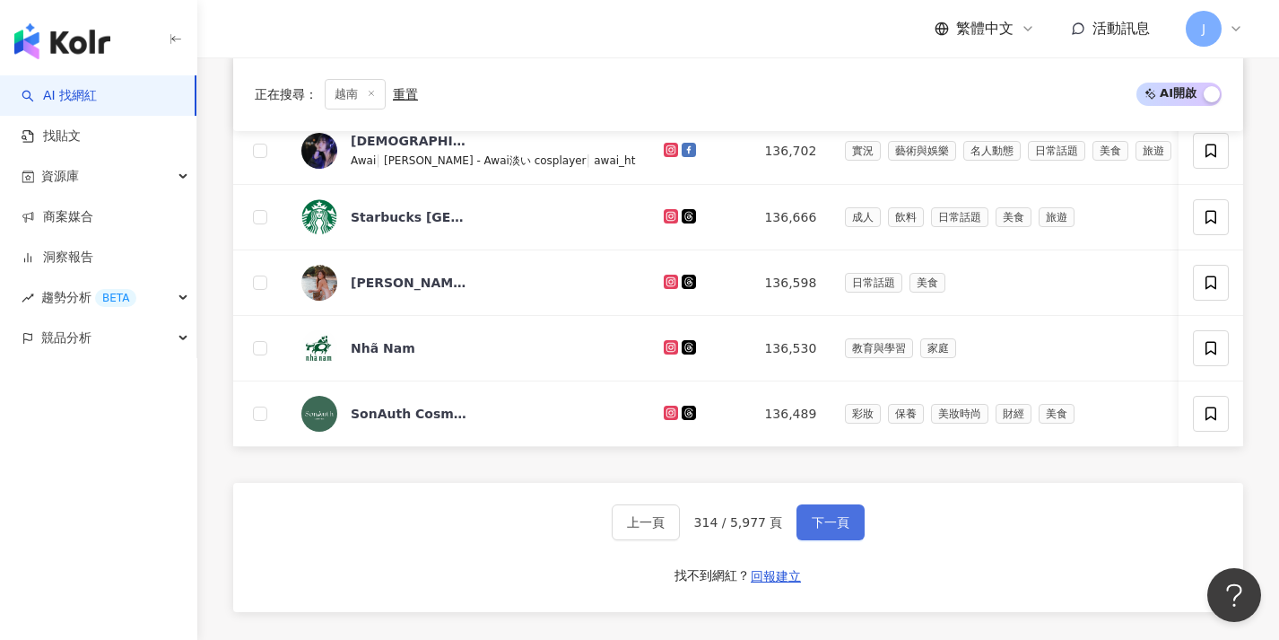
click at [838, 540] on button "下一頁" at bounding box center [831, 522] width 68 height 36
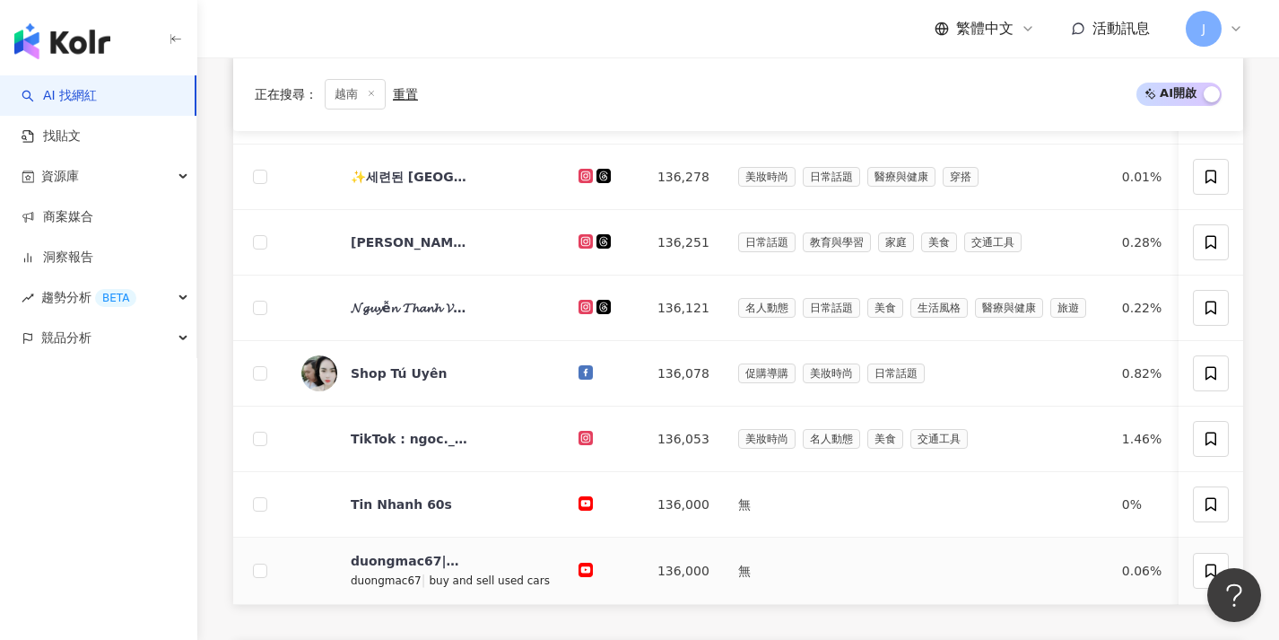
scroll to position [649, 0]
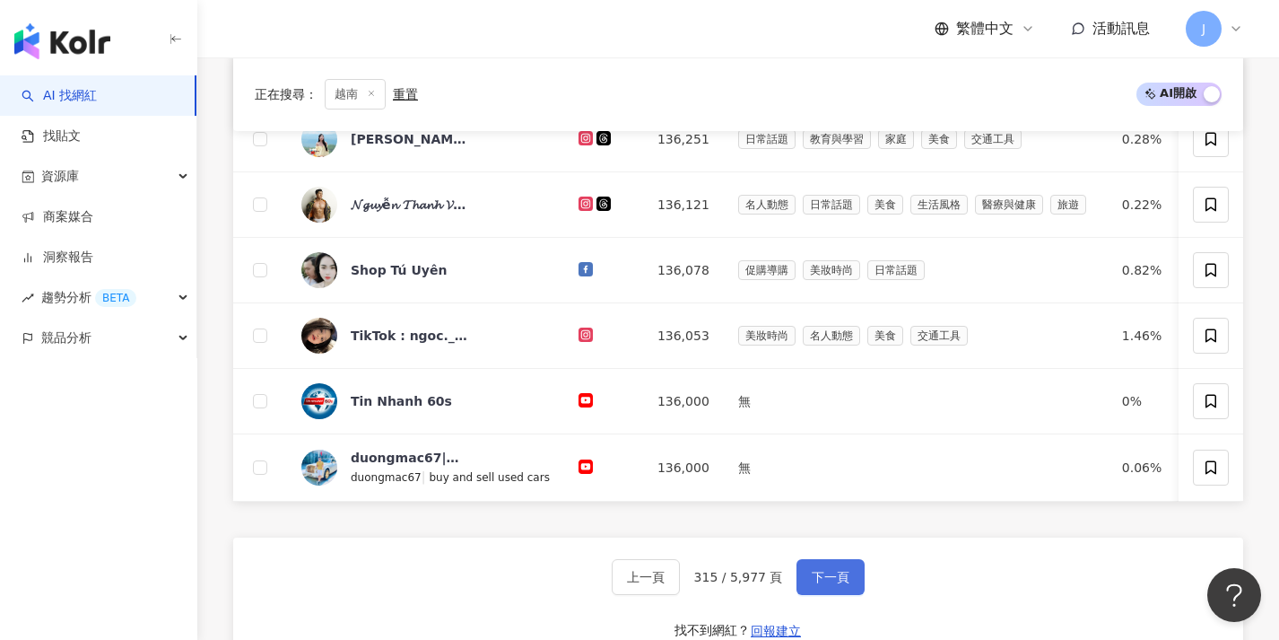
click at [831, 584] on span "下一頁" at bounding box center [831, 577] width 38 height 14
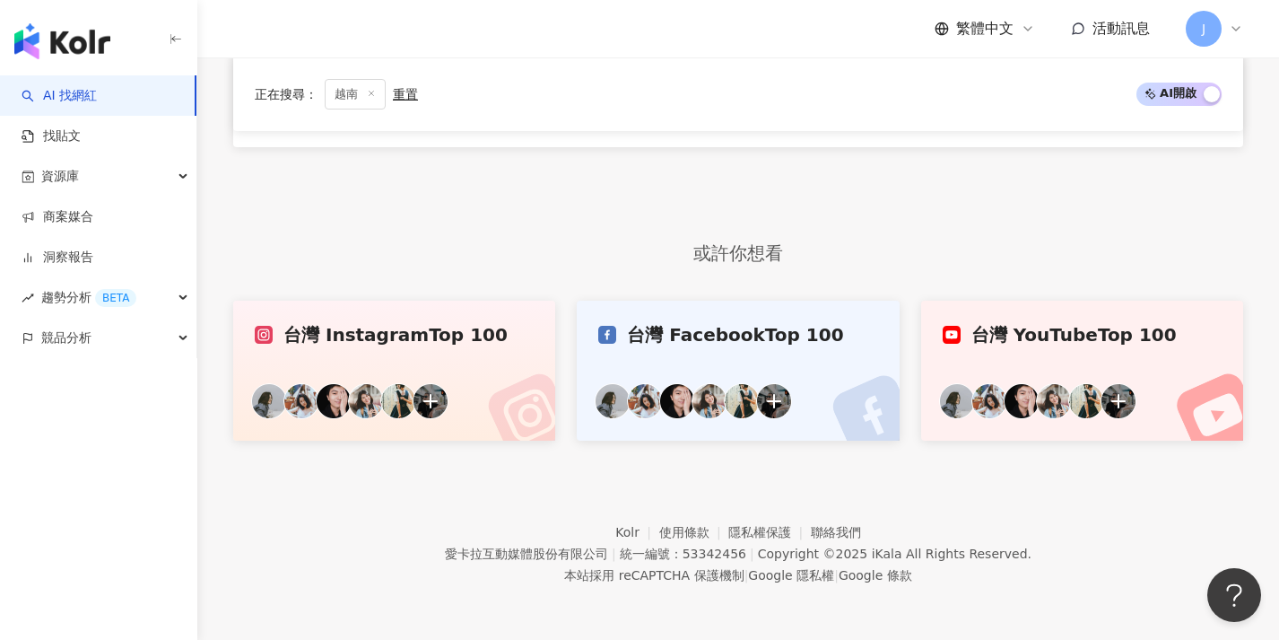
scroll to position [546, 0]
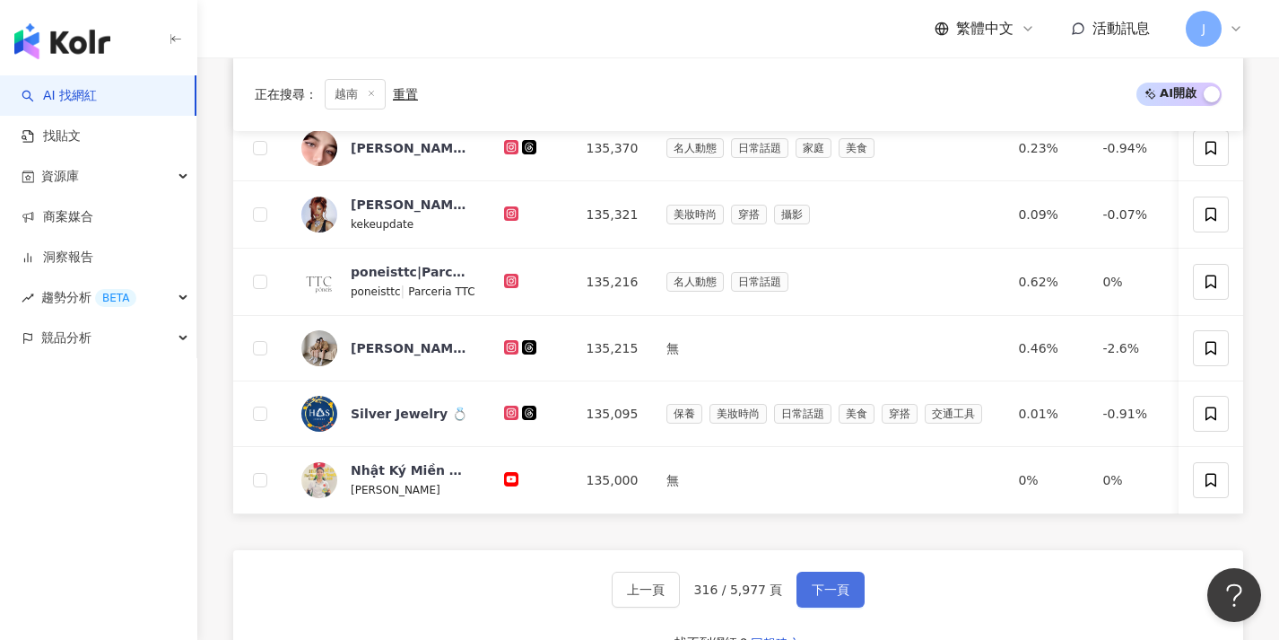
click at [832, 596] on span "下一頁" at bounding box center [831, 589] width 38 height 14
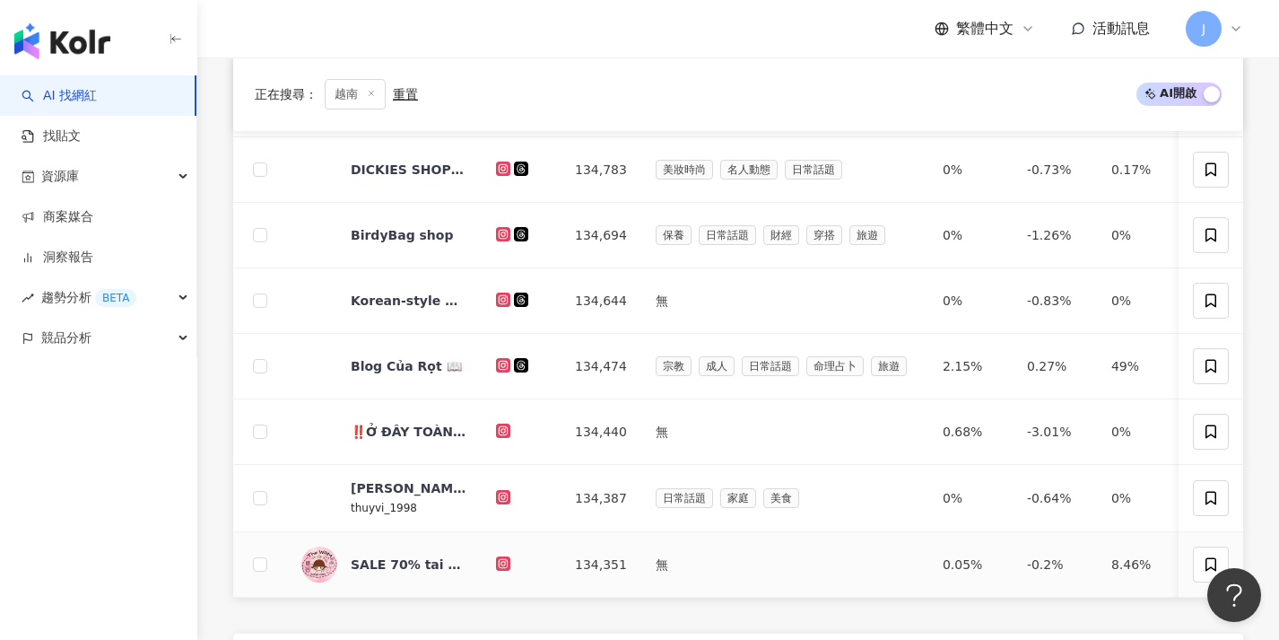
scroll to position [611, 0]
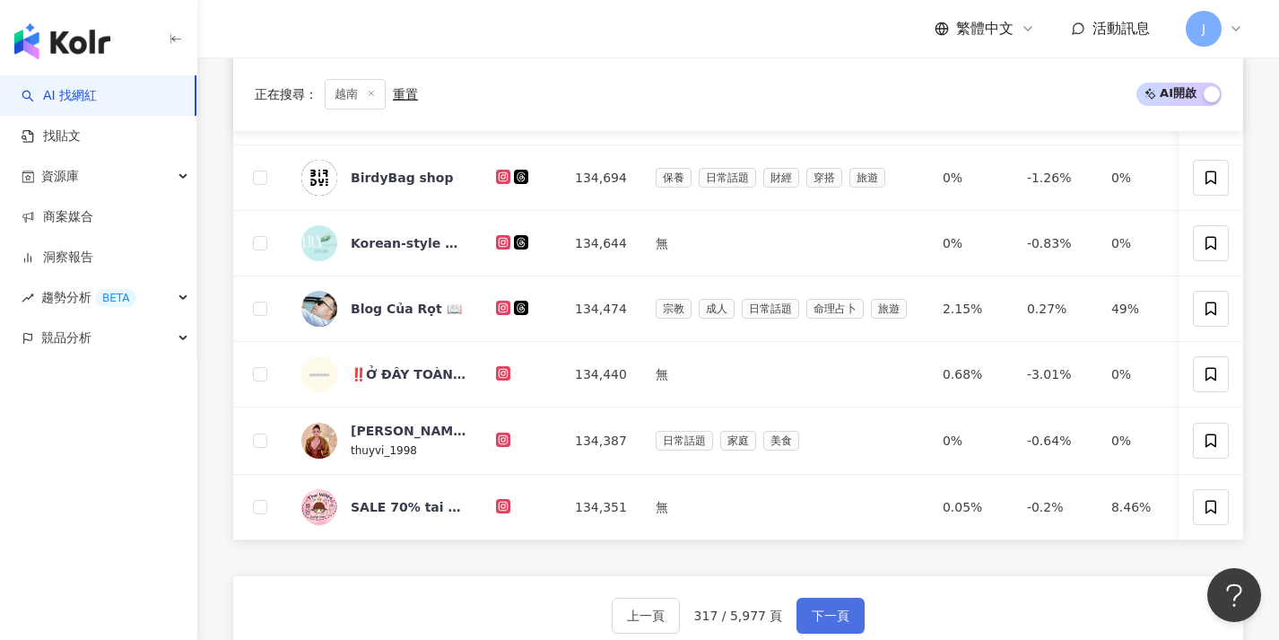
click at [833, 617] on button "下一頁" at bounding box center [831, 615] width 68 height 36
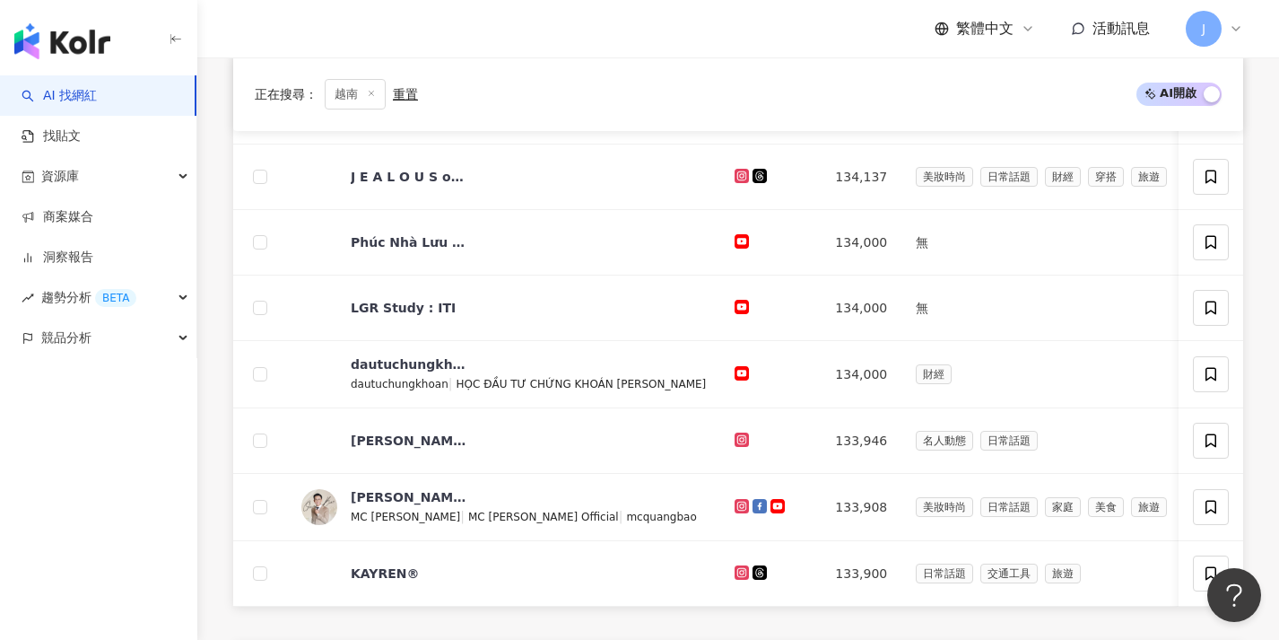
scroll to position [657, 0]
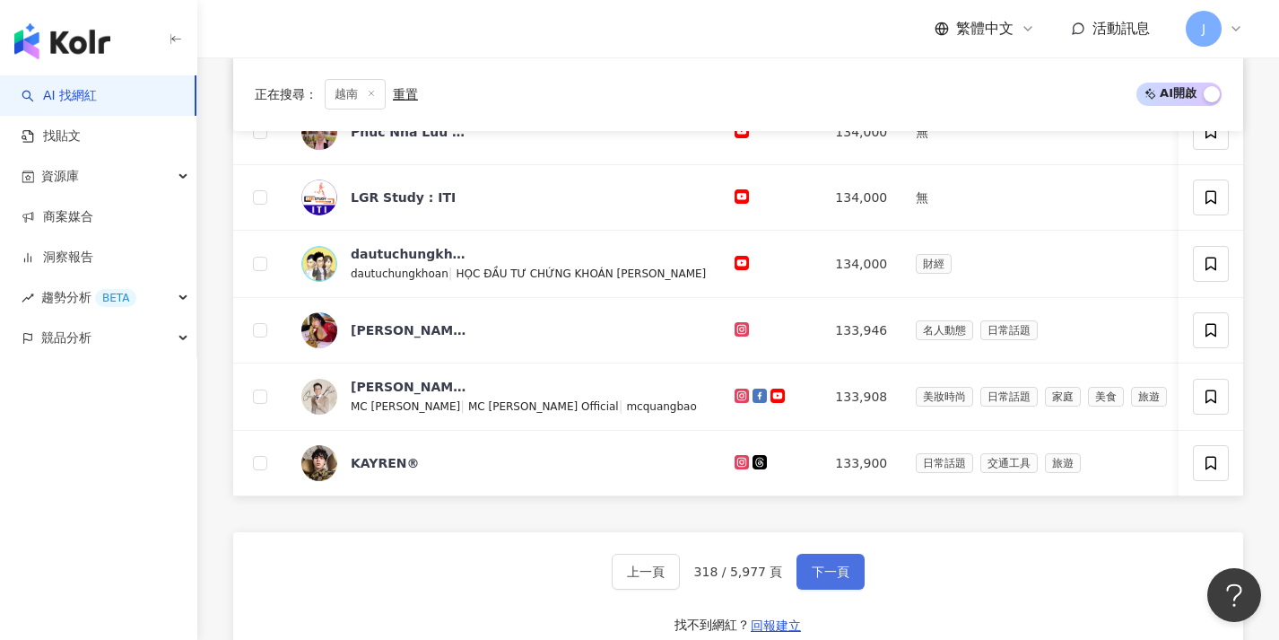
click at [835, 579] on span "下一頁" at bounding box center [831, 571] width 38 height 14
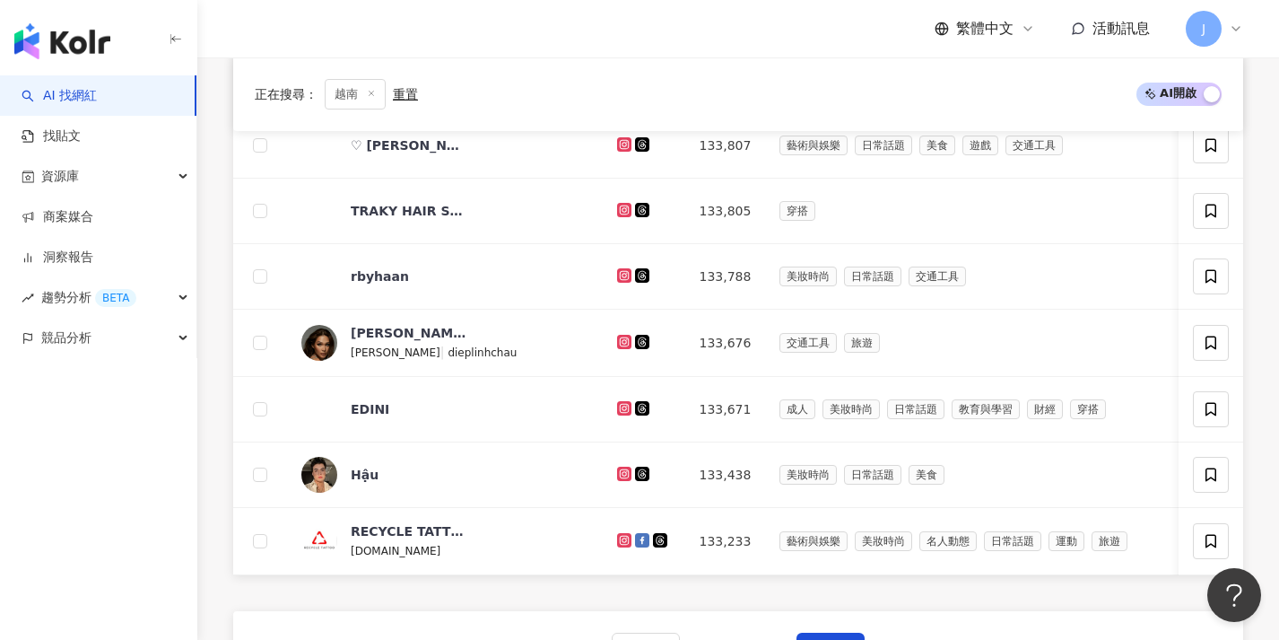
scroll to position [655, 0]
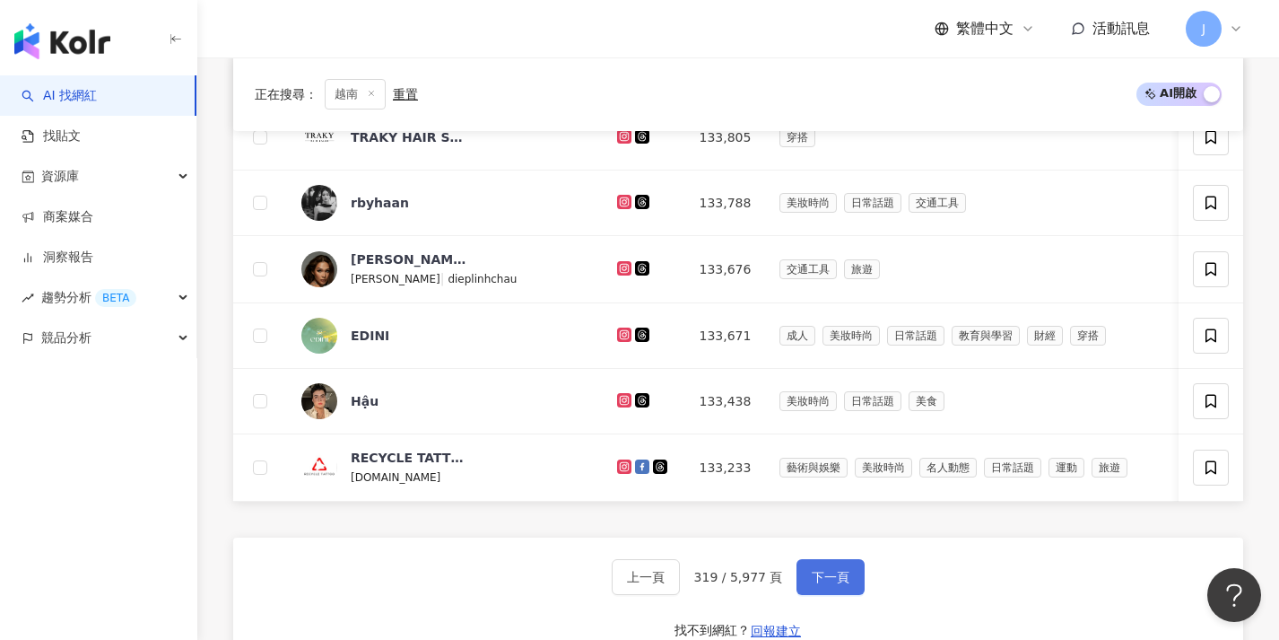
click at [835, 584] on span "下一頁" at bounding box center [831, 577] width 38 height 14
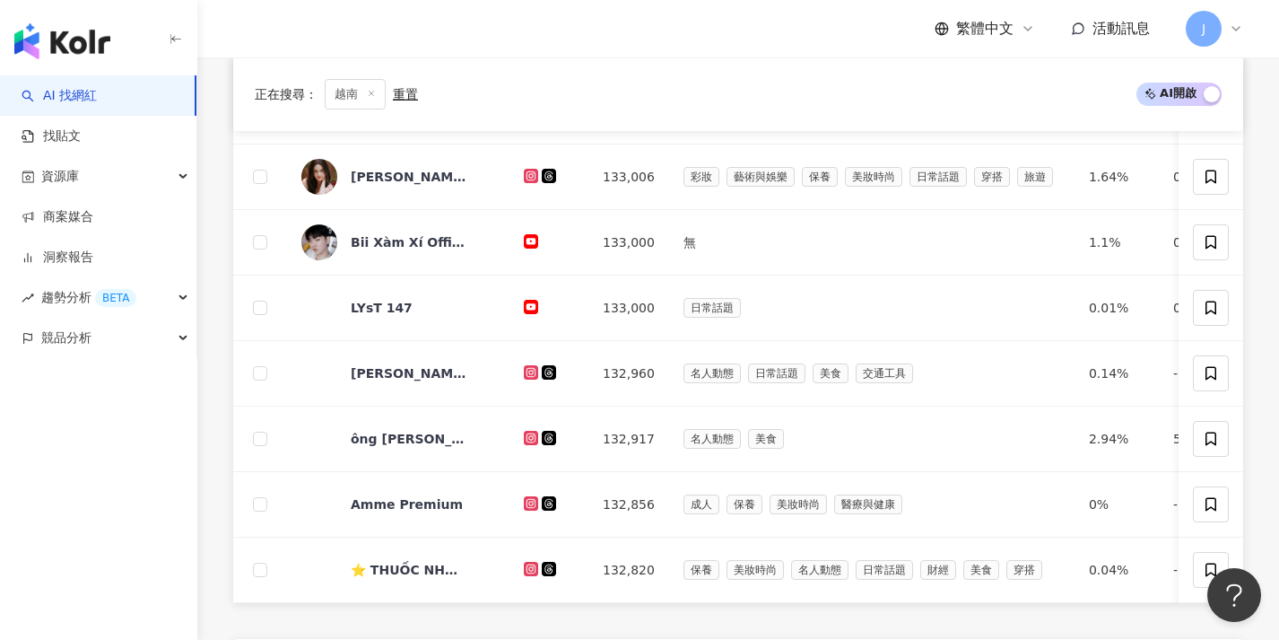
scroll to position [597, 0]
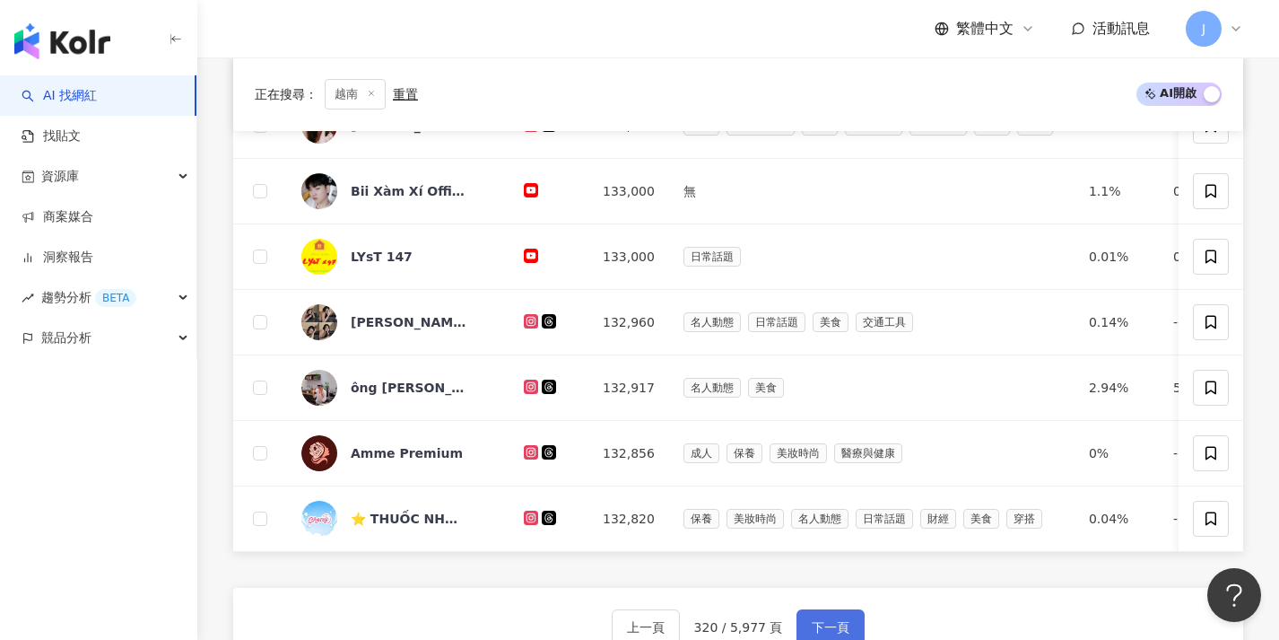
click at [836, 631] on button "下一頁" at bounding box center [831, 627] width 68 height 36
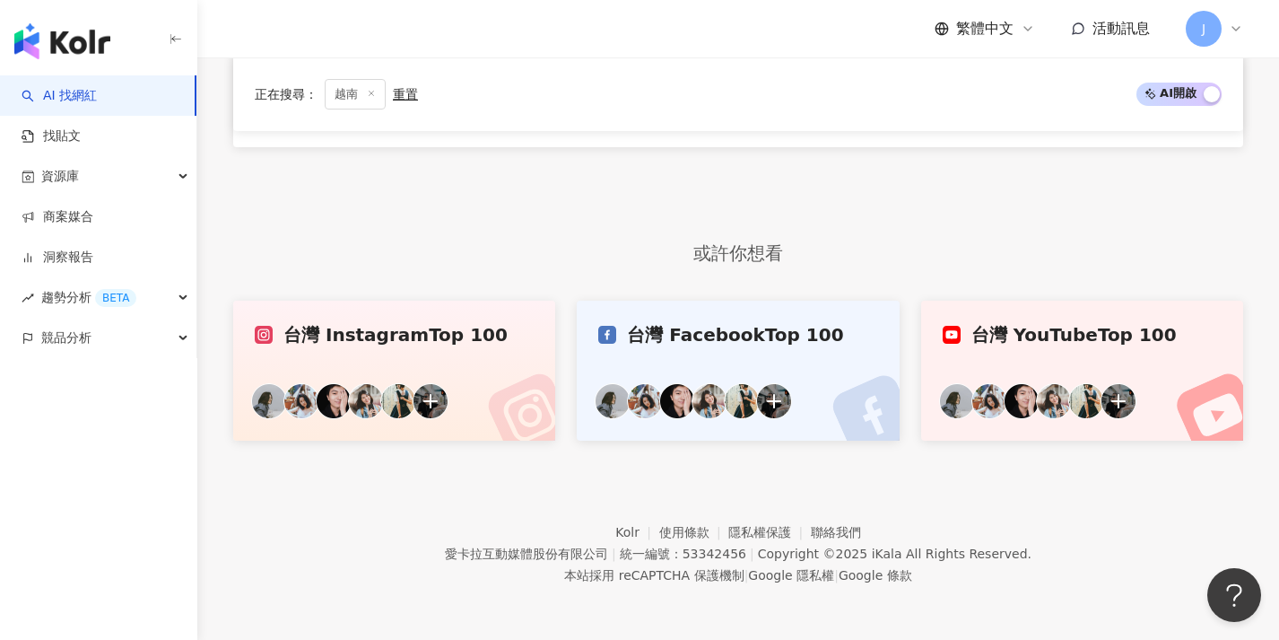
scroll to position [546, 0]
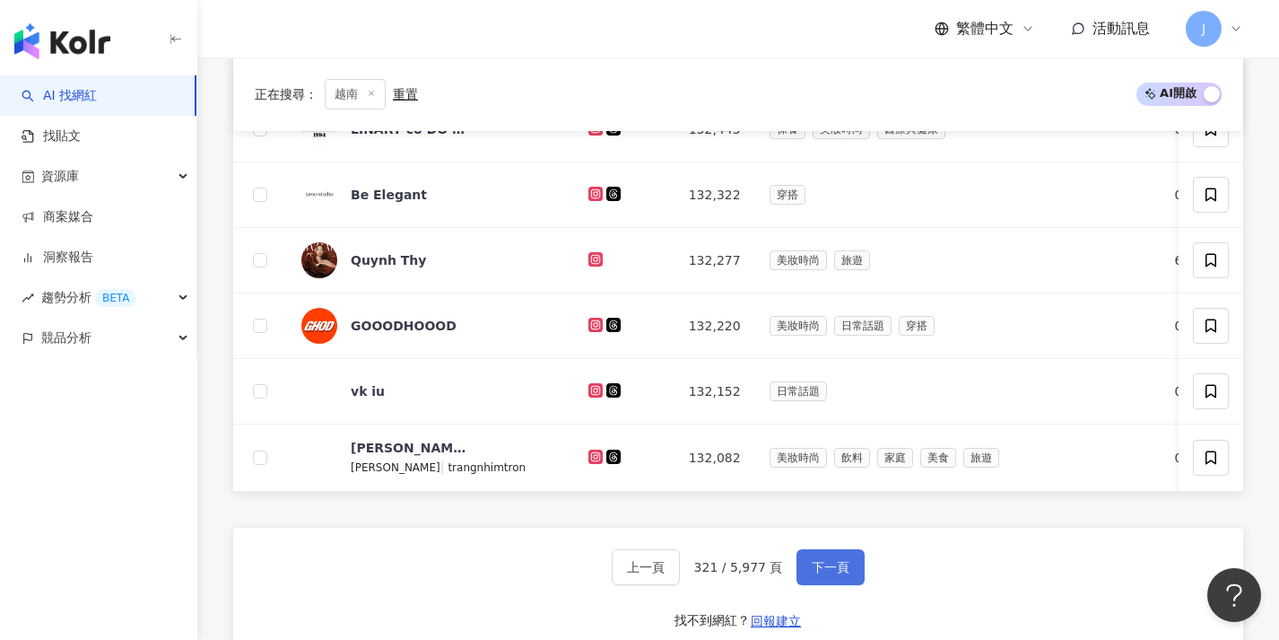
click at [837, 574] on span "下一頁" at bounding box center [831, 567] width 38 height 14
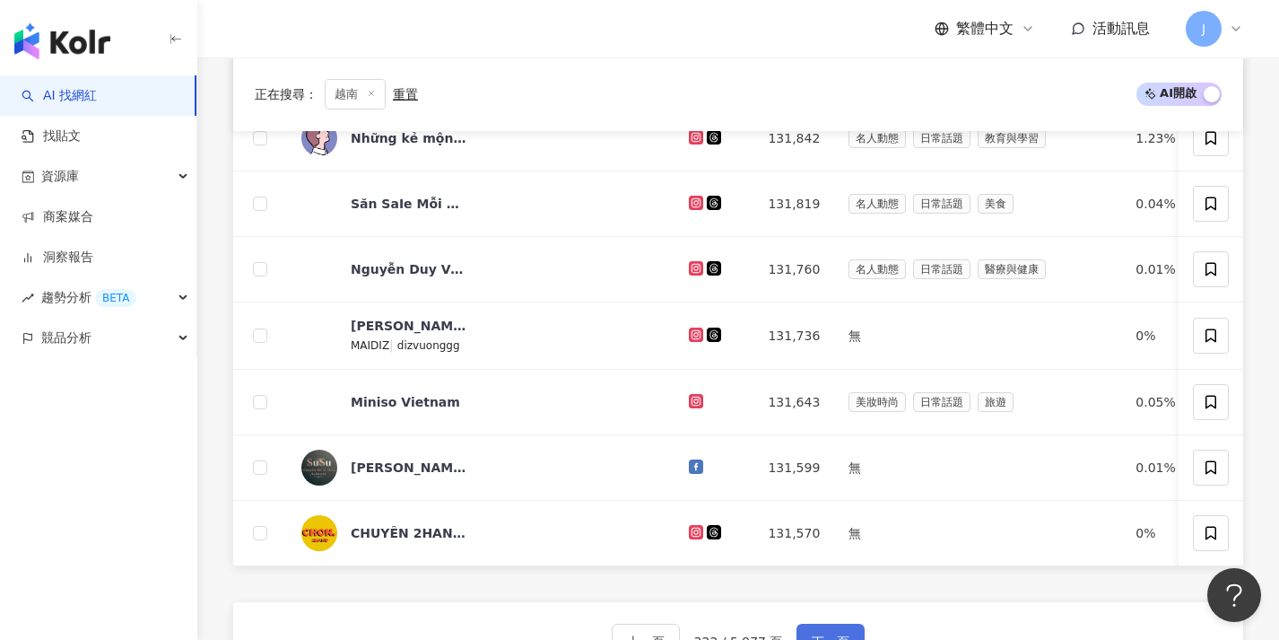
scroll to position [615, 0]
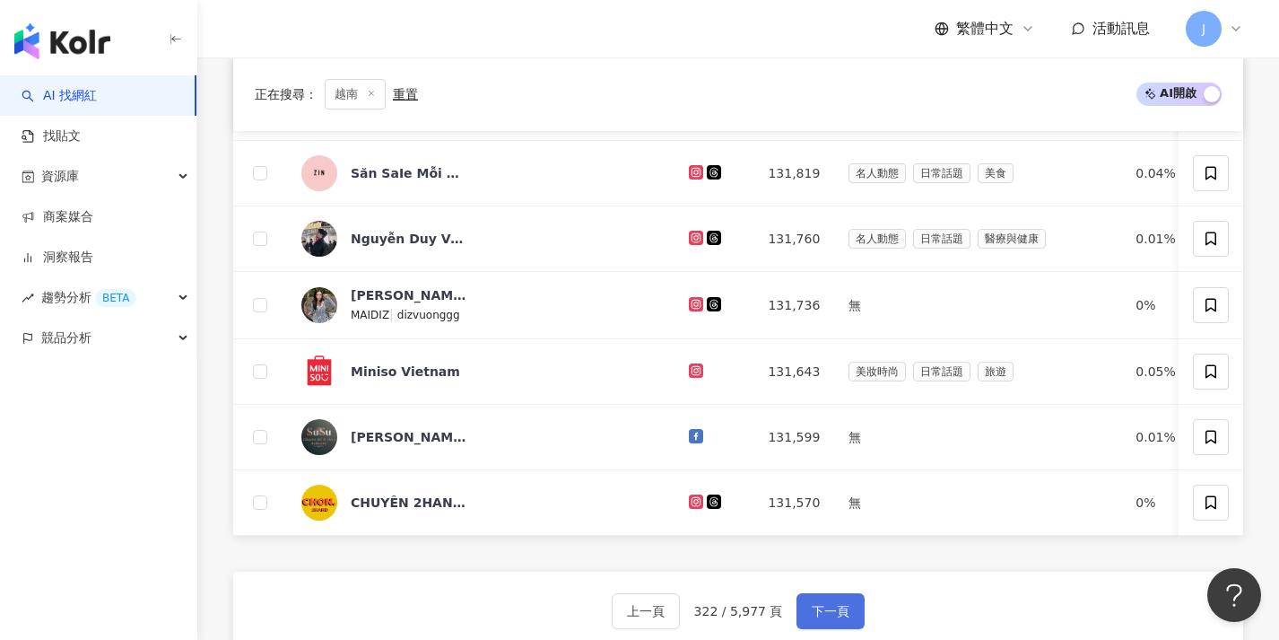
click at [838, 610] on button "下一頁" at bounding box center [831, 611] width 68 height 36
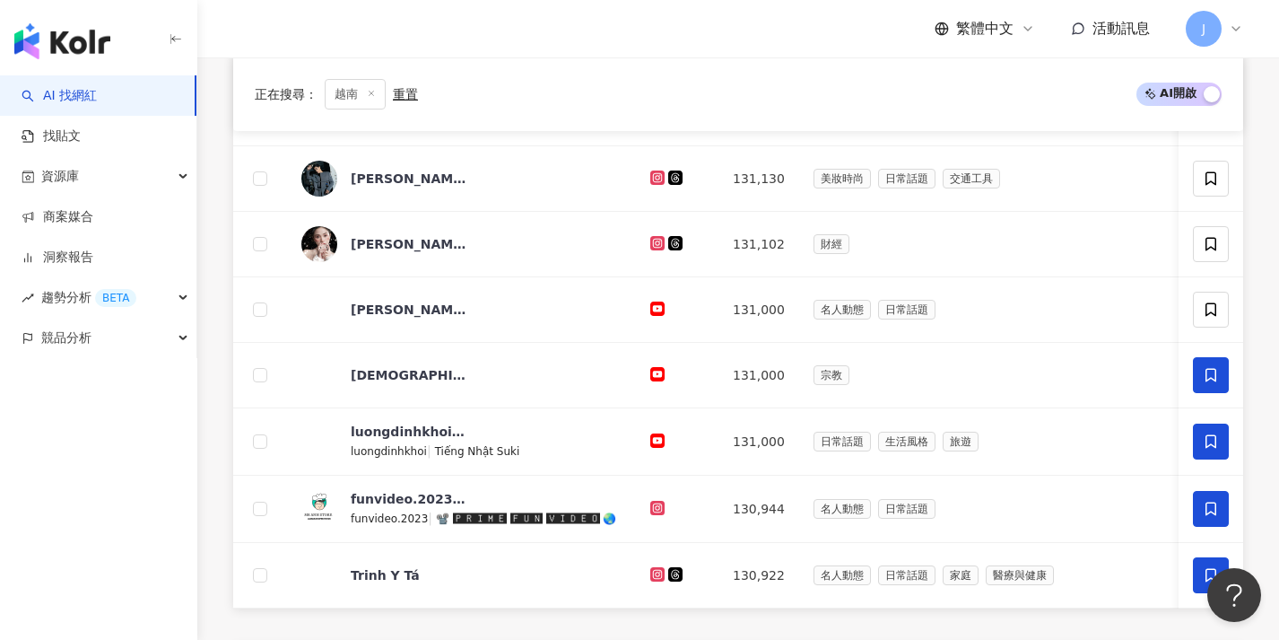
scroll to position [666, 0]
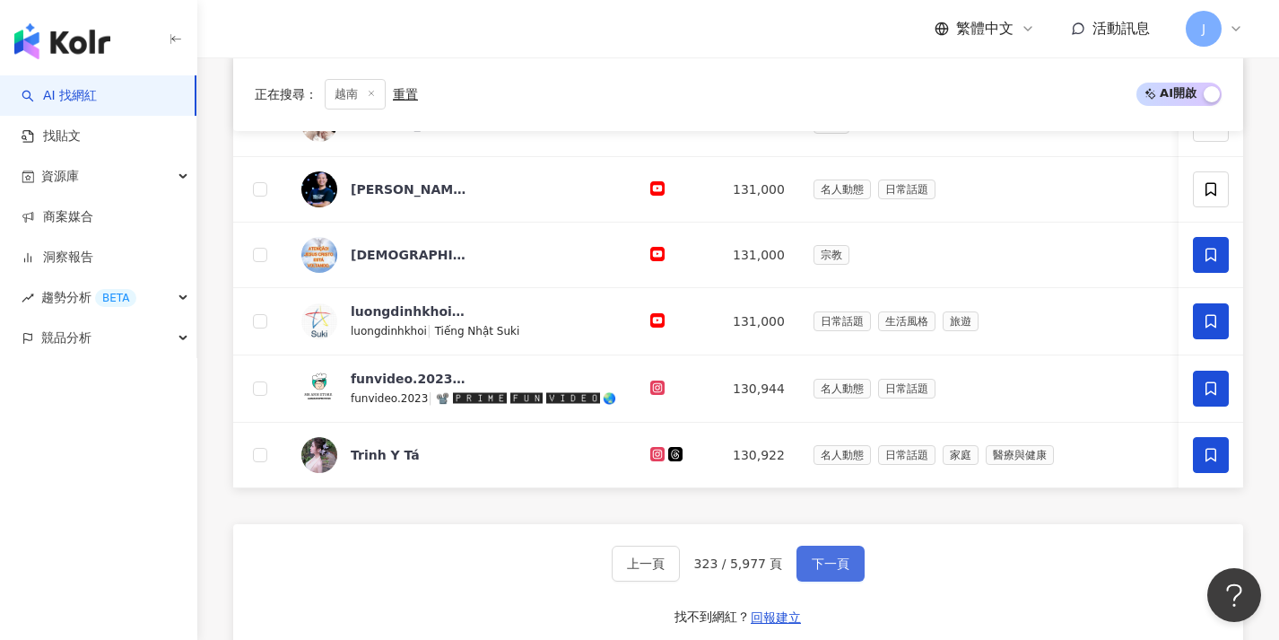
click at [840, 581] on button "下一頁" at bounding box center [831, 563] width 68 height 36
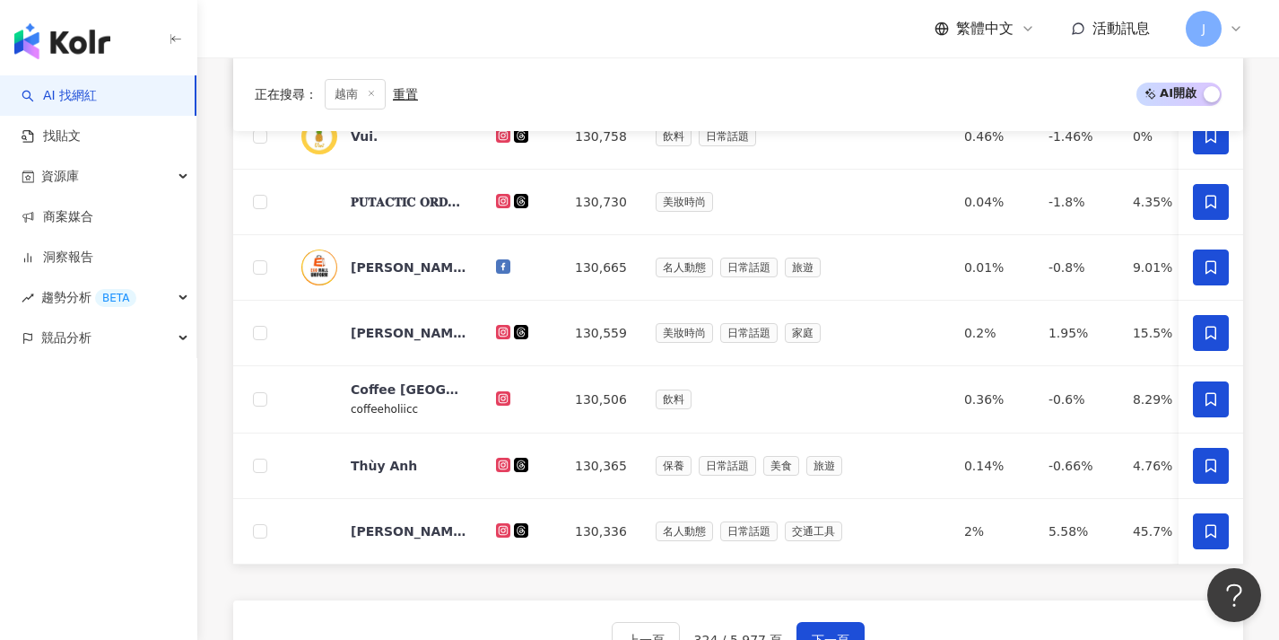
scroll to position [617, 0]
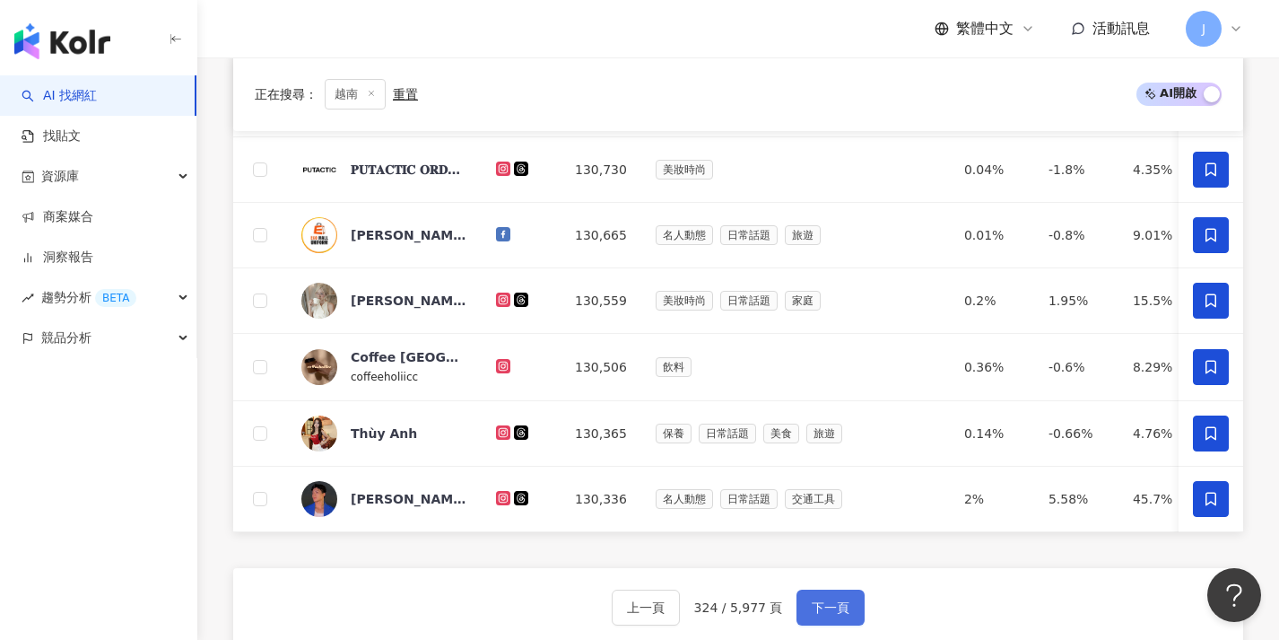
click at [836, 613] on span "下一頁" at bounding box center [831, 607] width 38 height 14
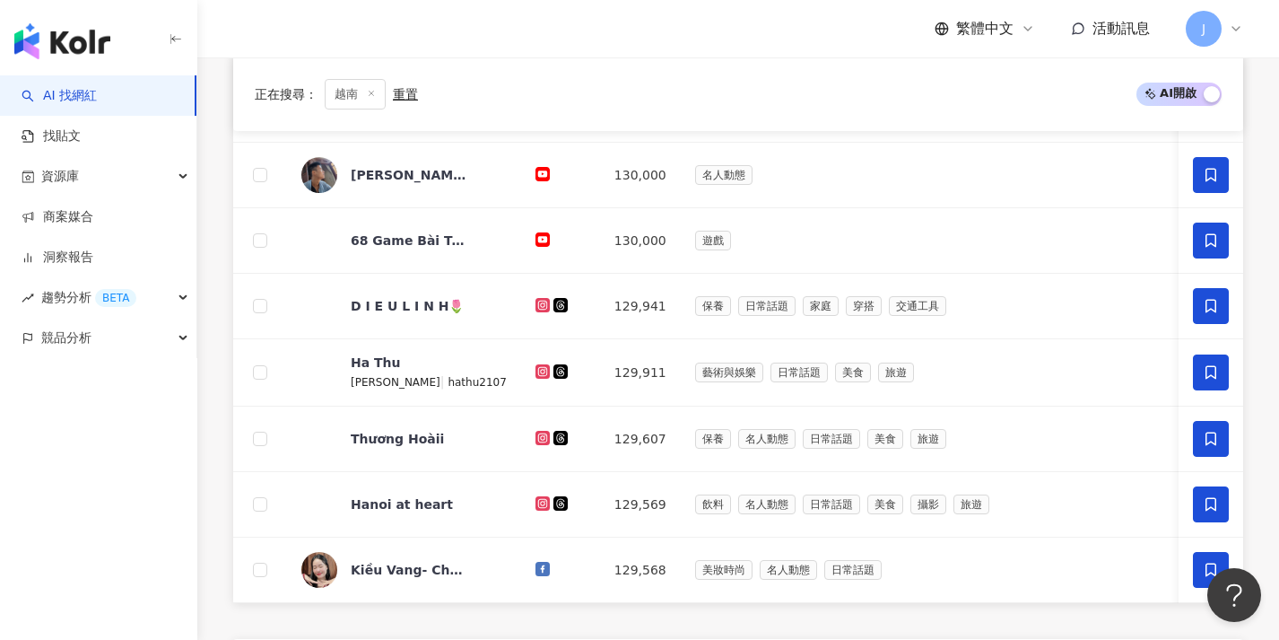
scroll to position [630, 0]
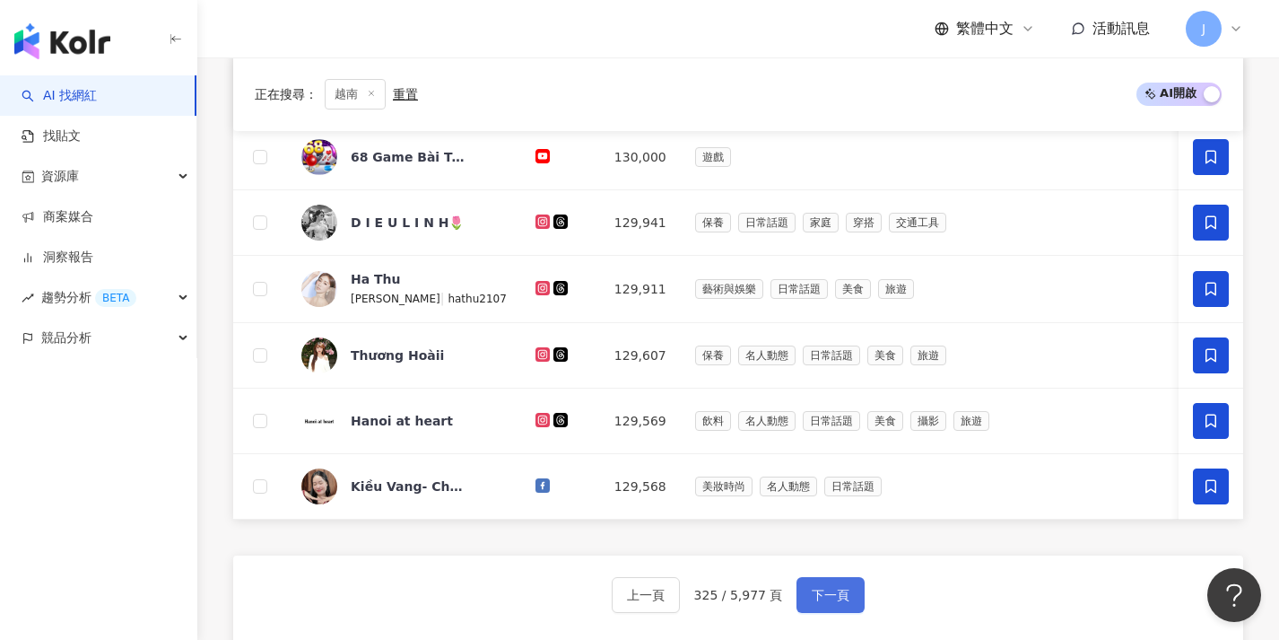
click at [835, 602] on span "下一頁" at bounding box center [831, 595] width 38 height 14
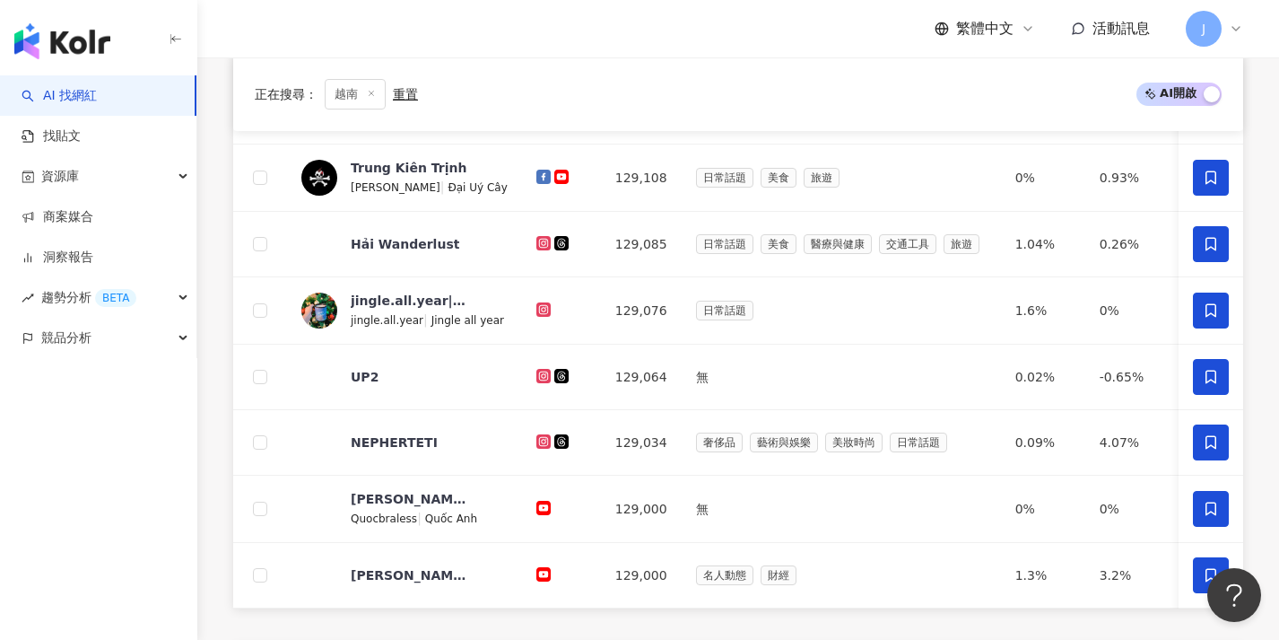
scroll to position [640, 0]
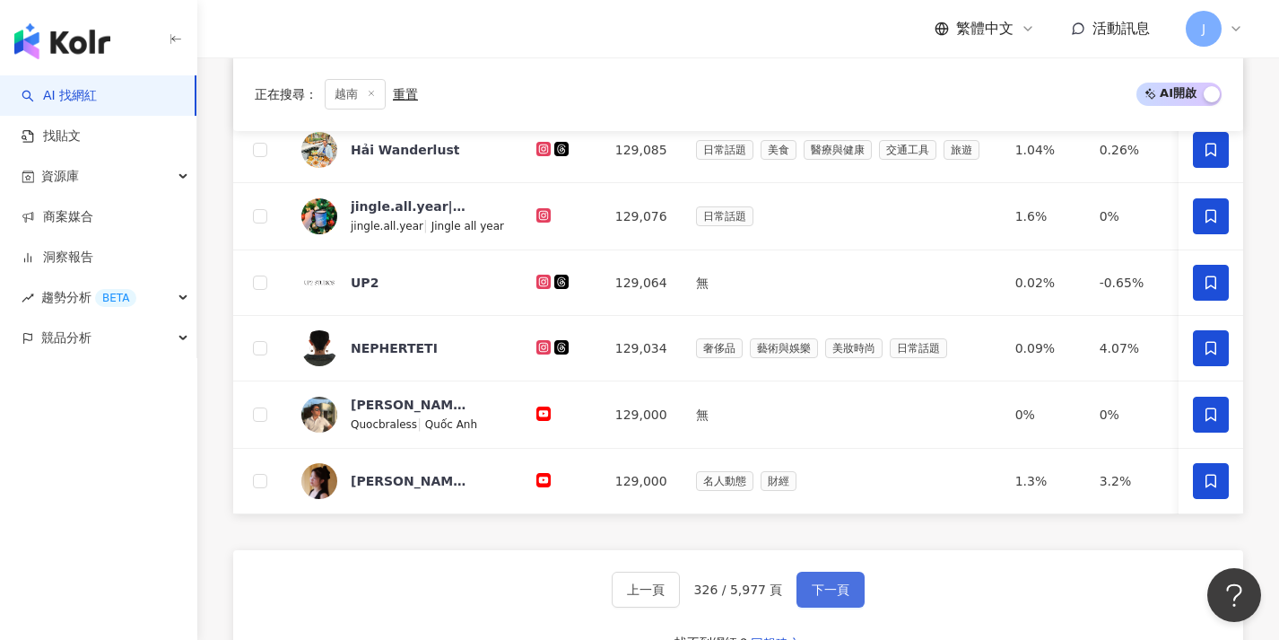
click at [835, 607] on button "下一頁" at bounding box center [831, 589] width 68 height 36
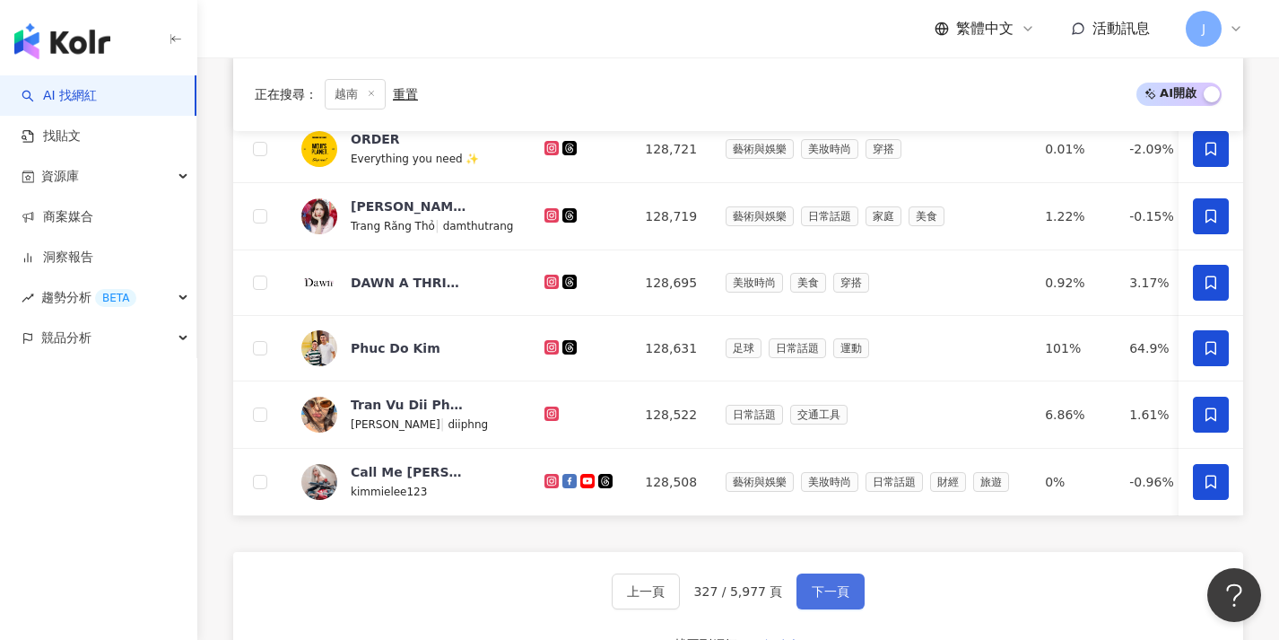
click at [835, 609] on button "下一頁" at bounding box center [831, 591] width 68 height 36
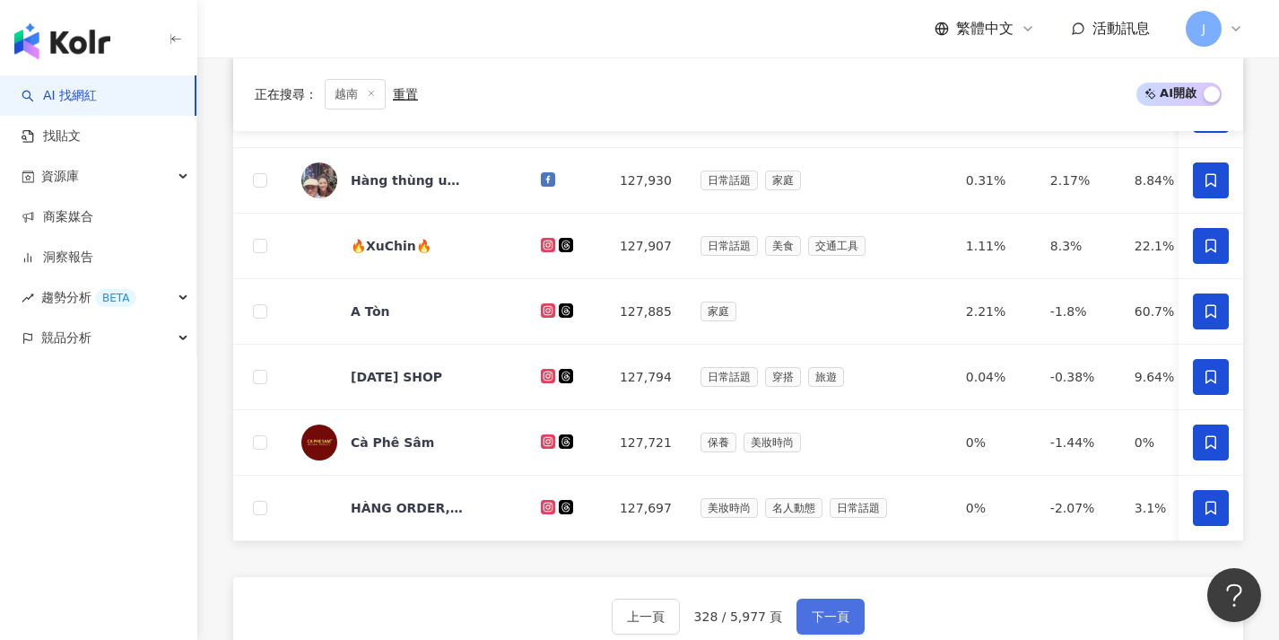
scroll to position [612, 0]
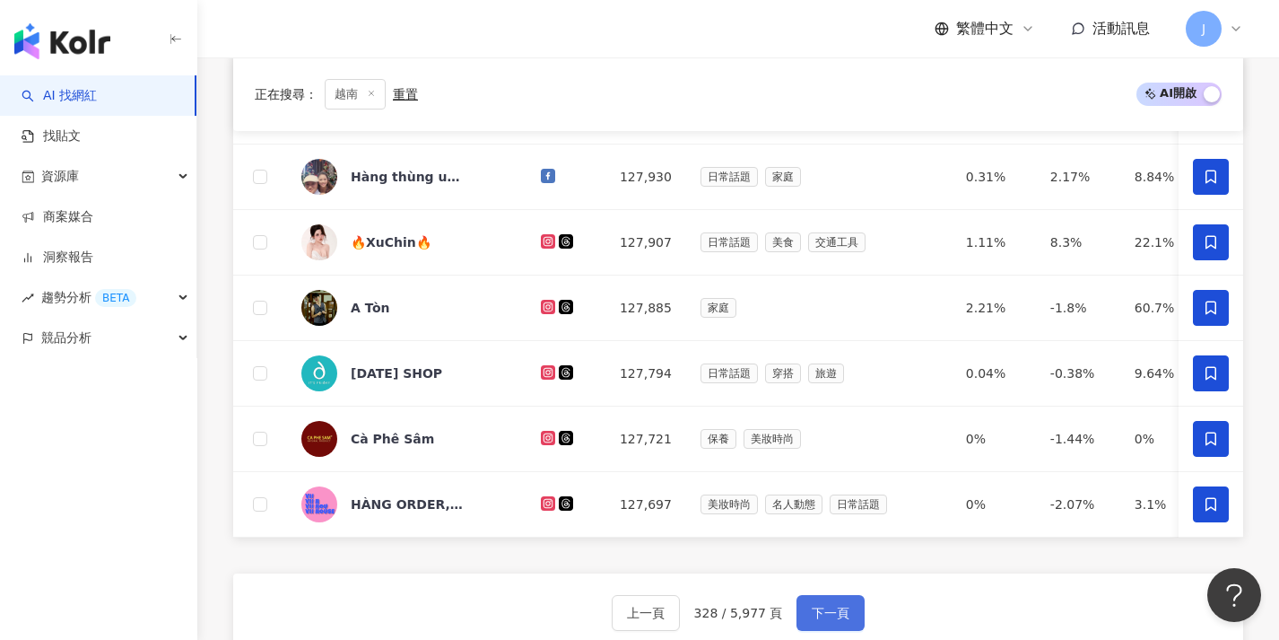
click at [835, 611] on button "下一頁" at bounding box center [831, 613] width 68 height 36
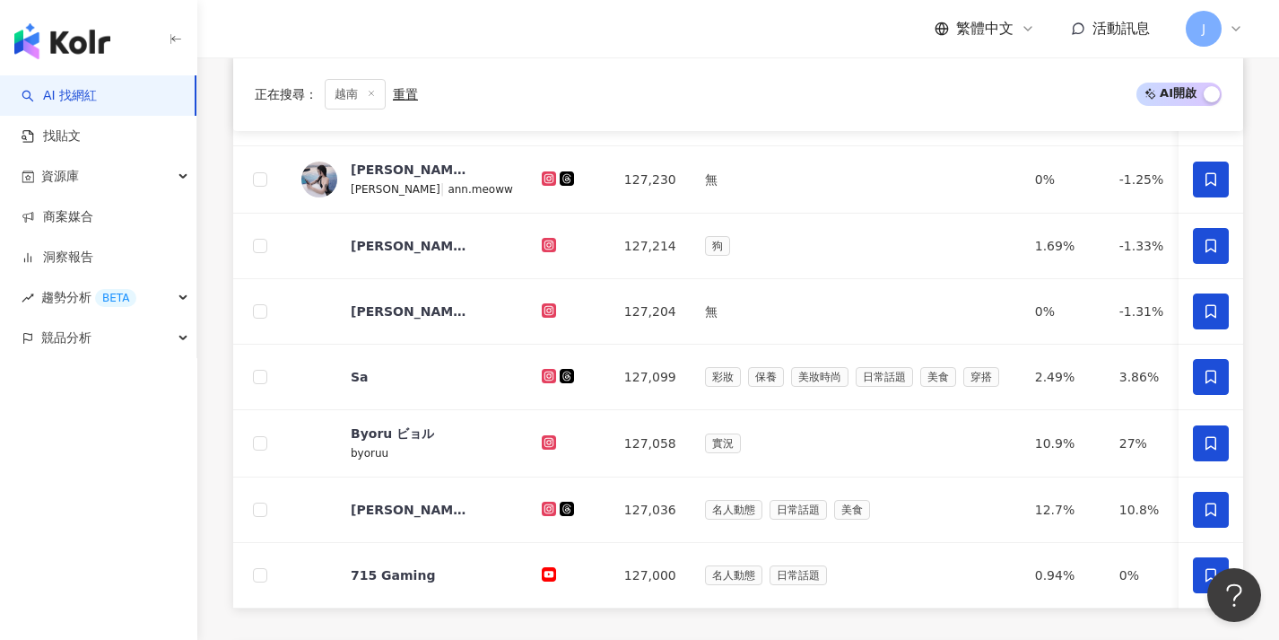
scroll to position [629, 0]
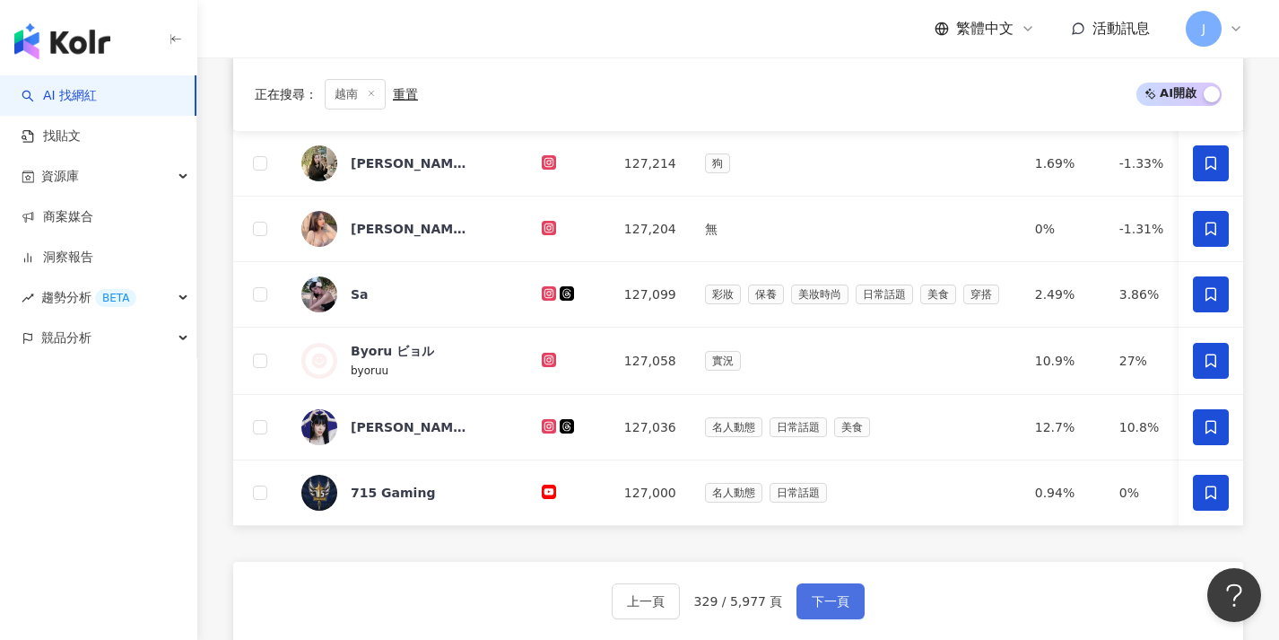
click at [835, 608] on span "下一頁" at bounding box center [831, 601] width 38 height 14
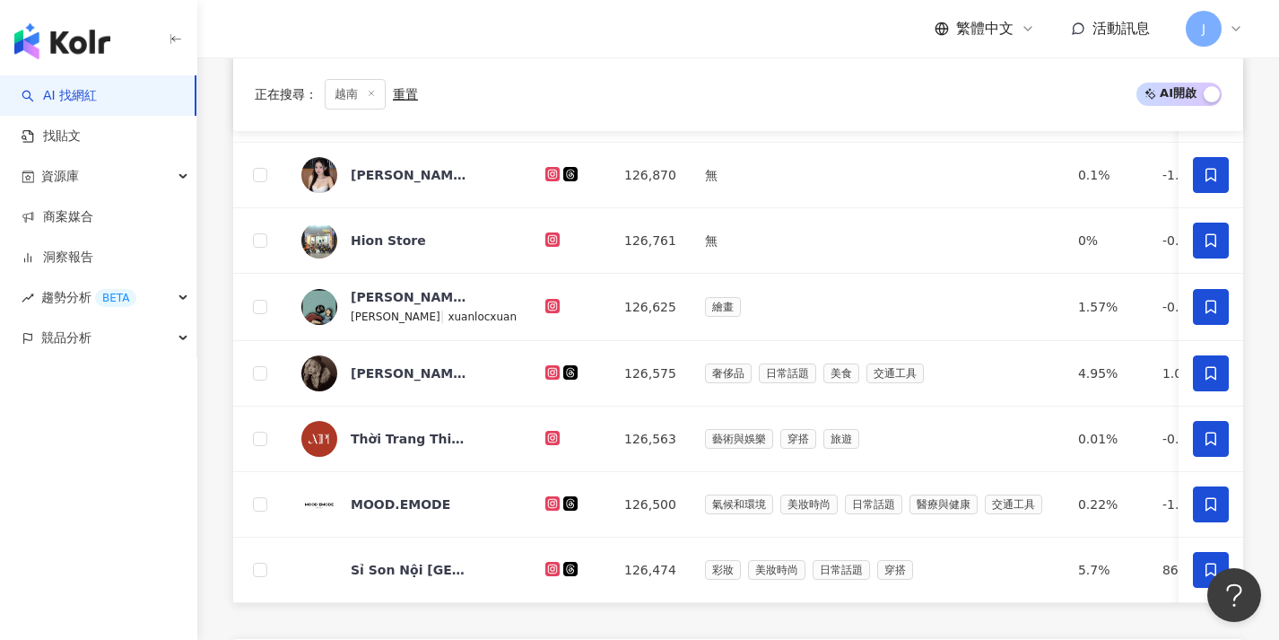
scroll to position [623, 0]
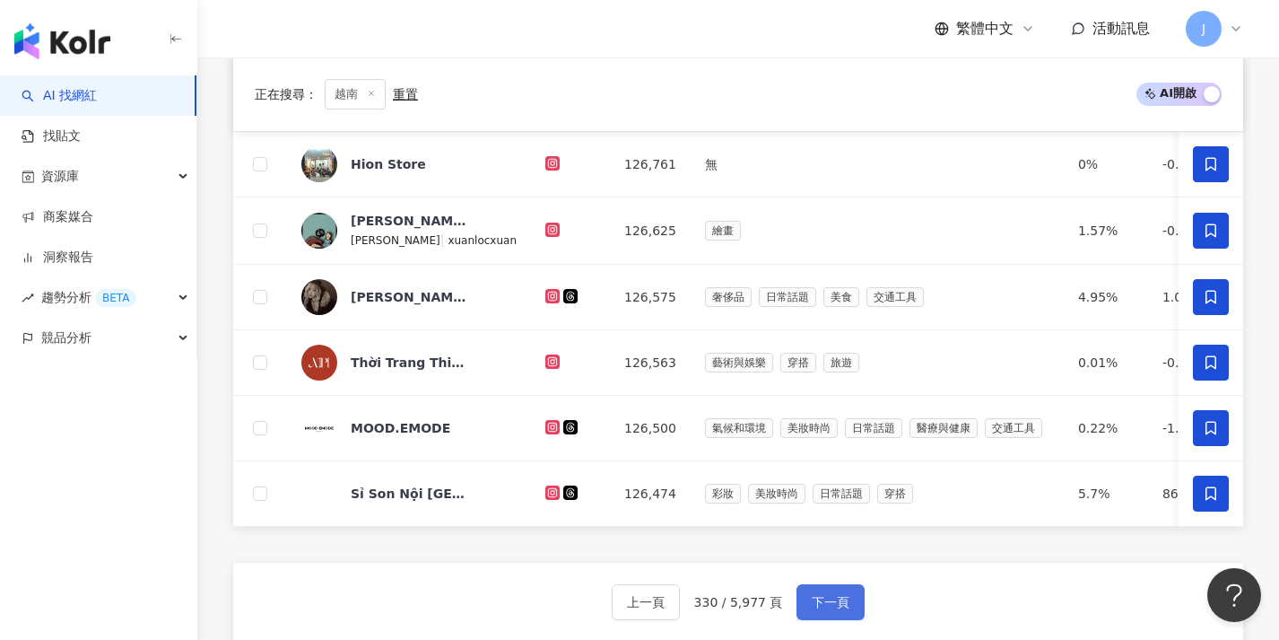
click at [835, 609] on span "下一頁" at bounding box center [831, 602] width 38 height 14
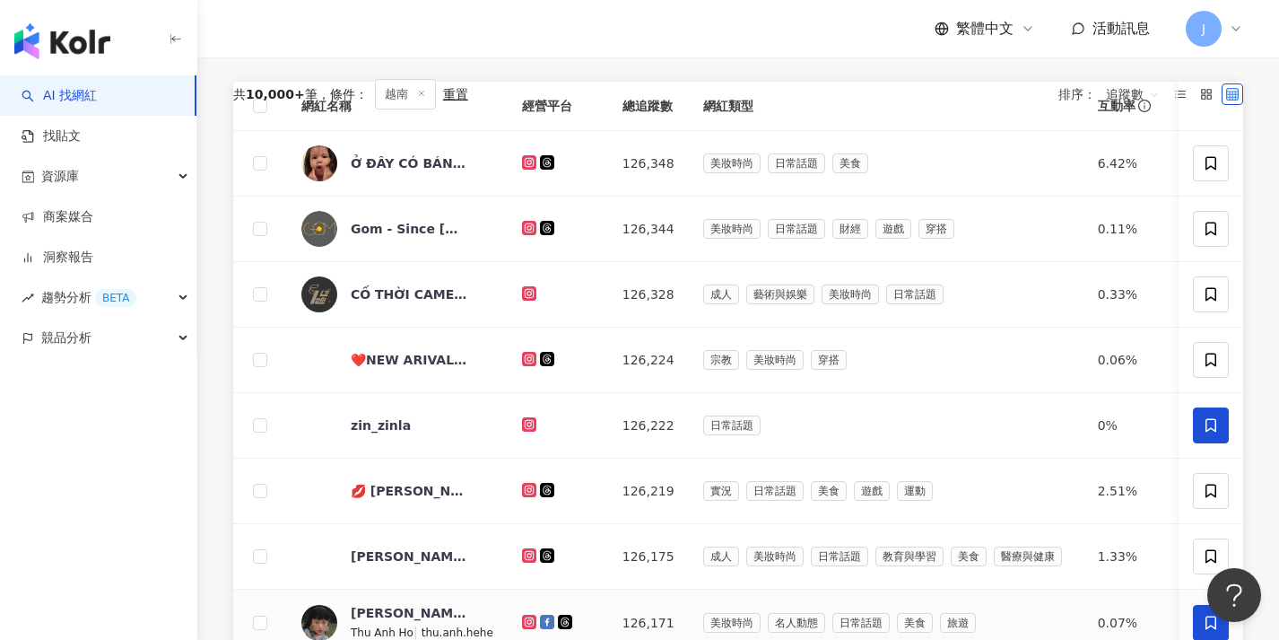
scroll to position [751, 0]
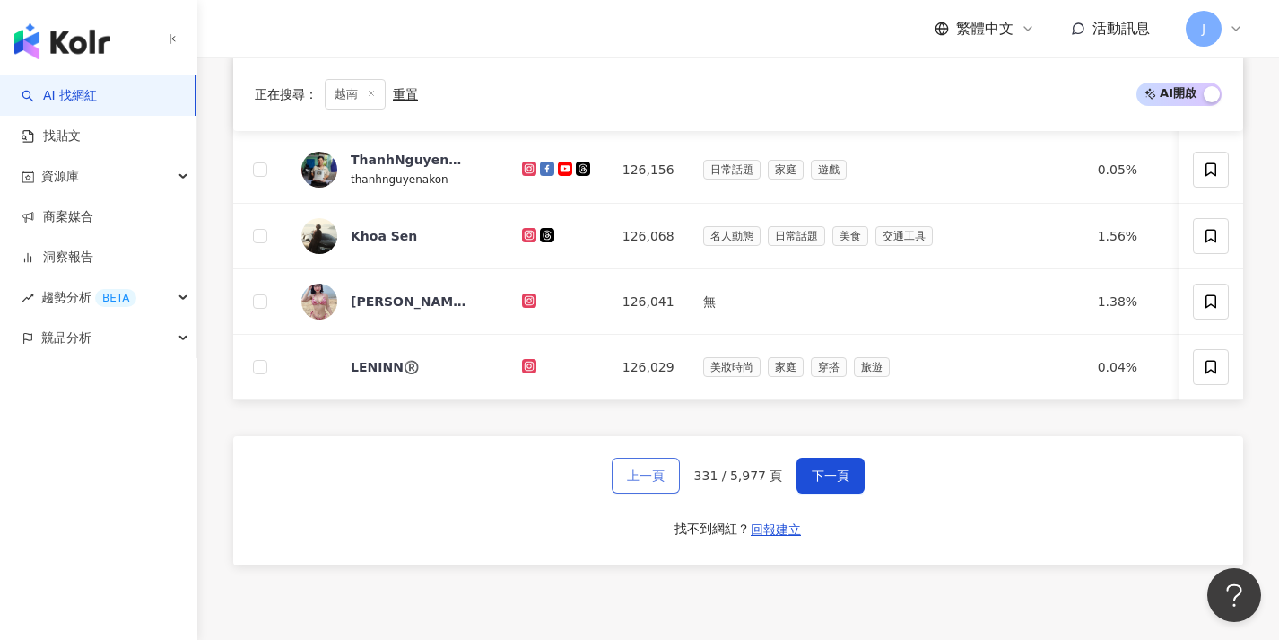
click at [665, 483] on span "上一頁" at bounding box center [646, 475] width 38 height 14
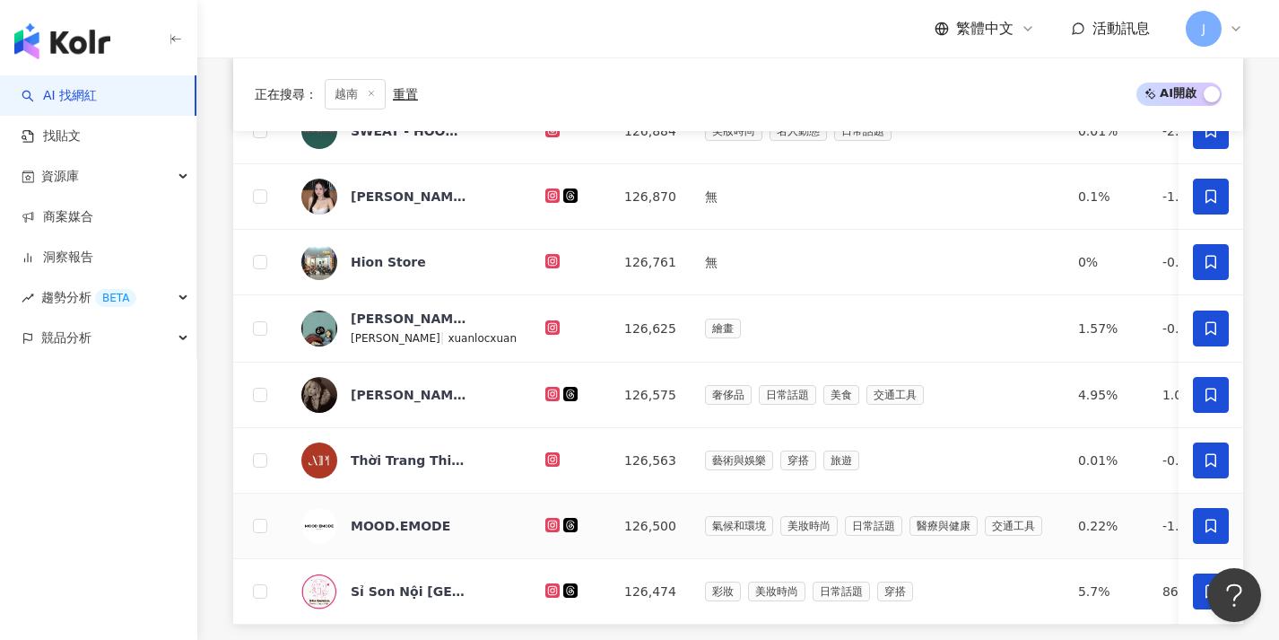
scroll to position [700, 0]
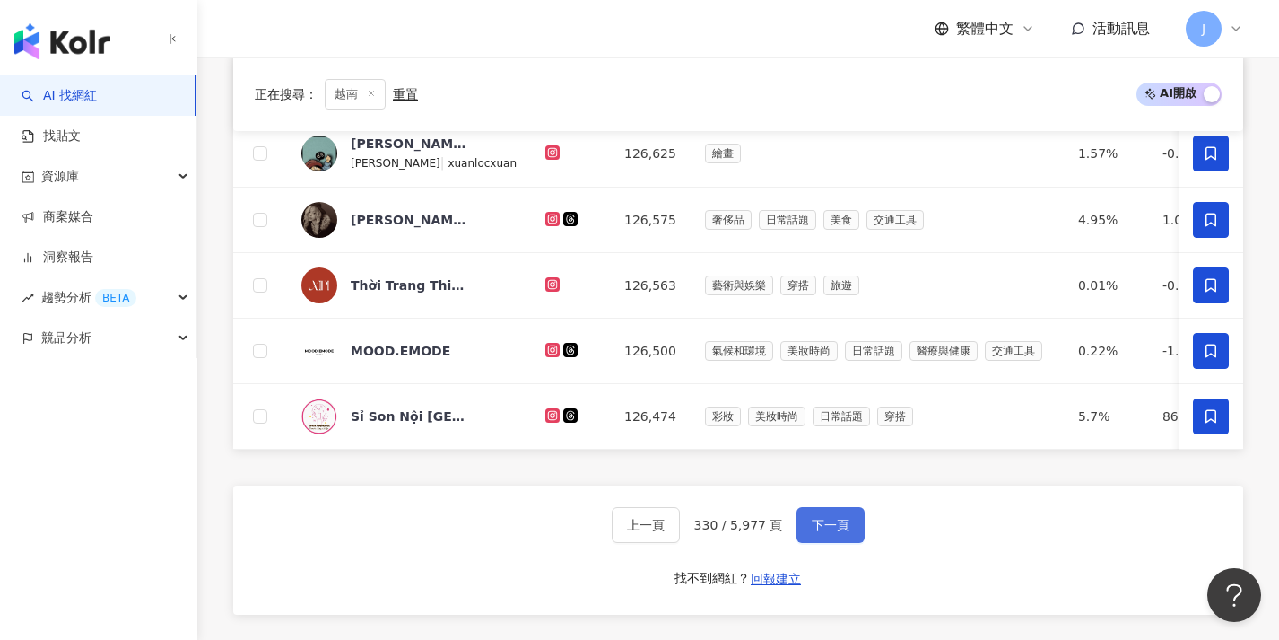
click at [812, 532] on span "下一頁" at bounding box center [831, 525] width 38 height 14
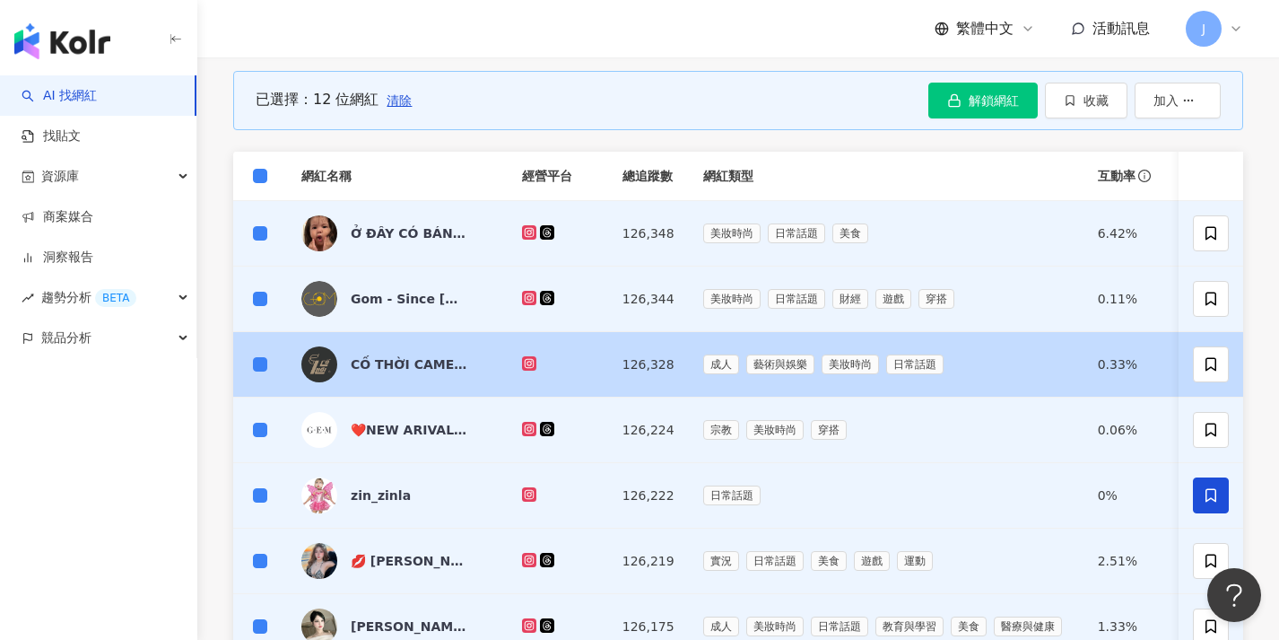
scroll to position [305, 0]
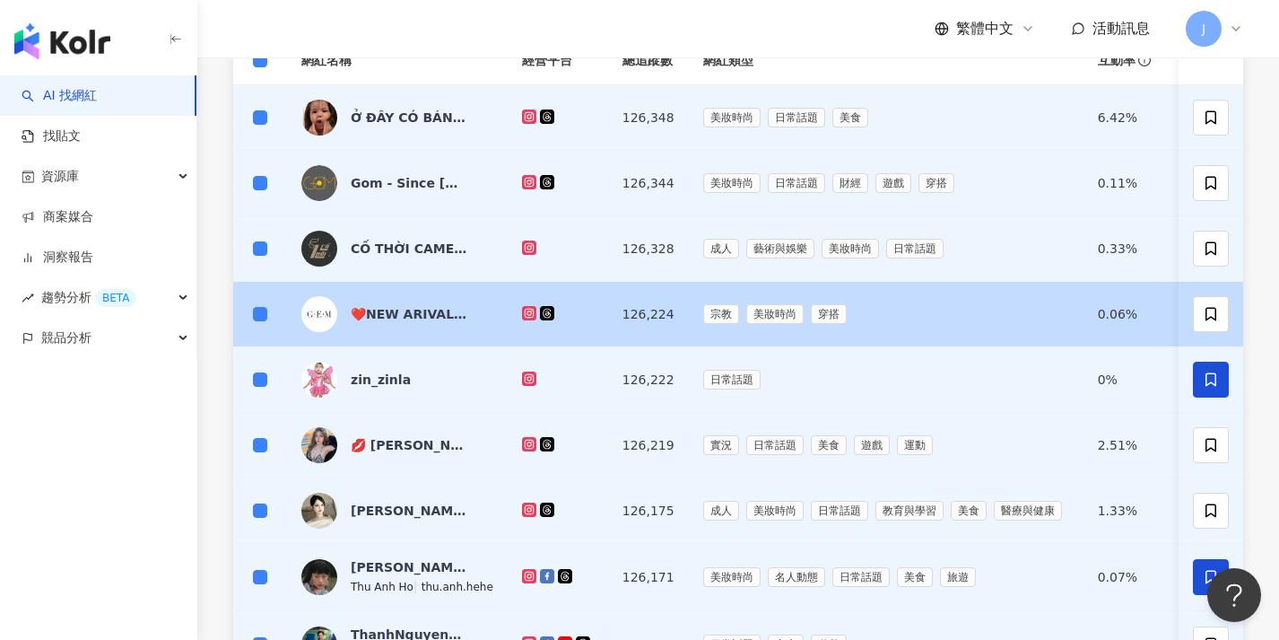
click at [237, 322] on td at bounding box center [260, 314] width 54 height 65
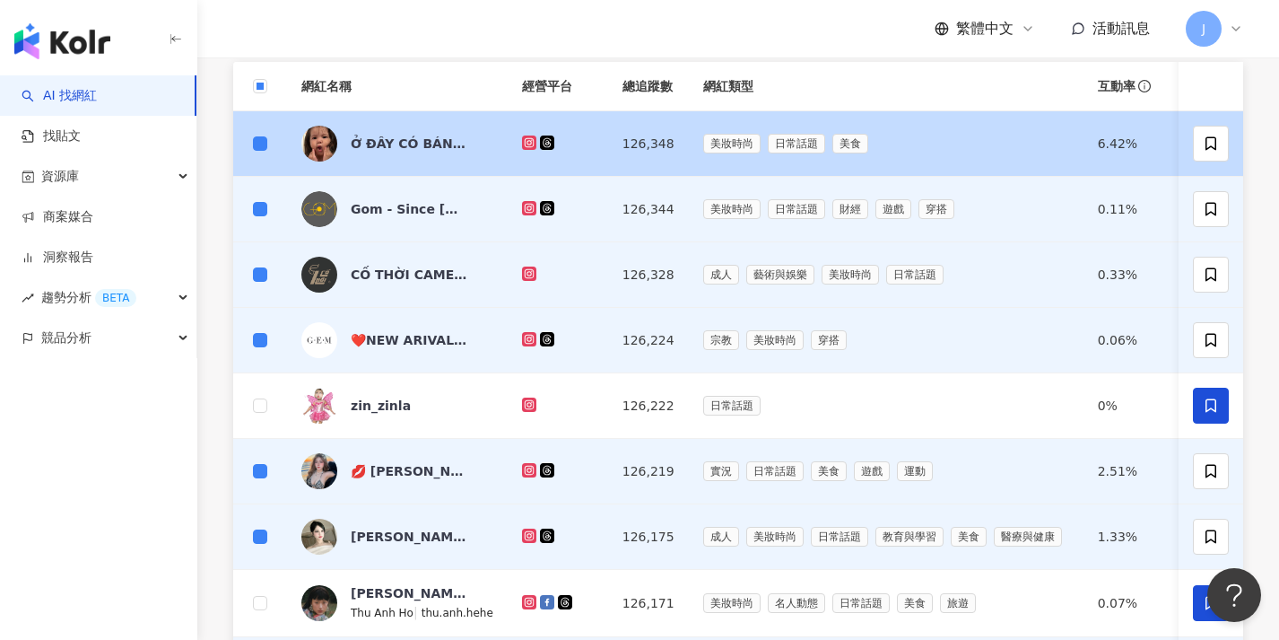
scroll to position [0, 0]
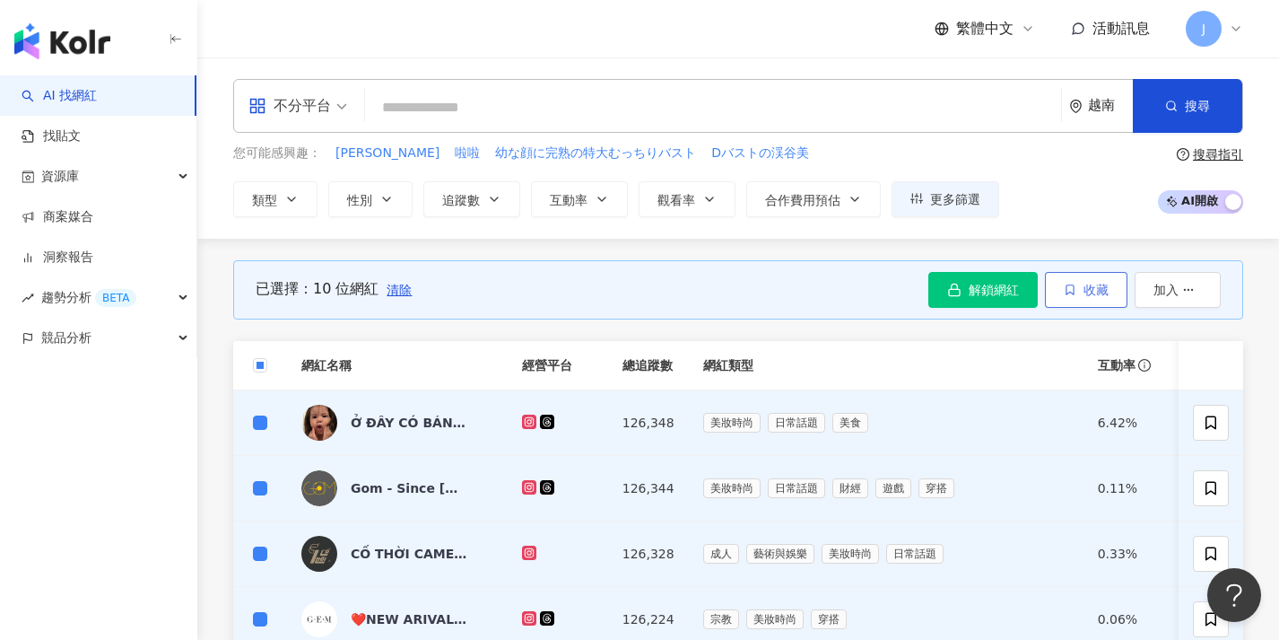
click at [1089, 289] on span "收藏" at bounding box center [1096, 290] width 25 height 14
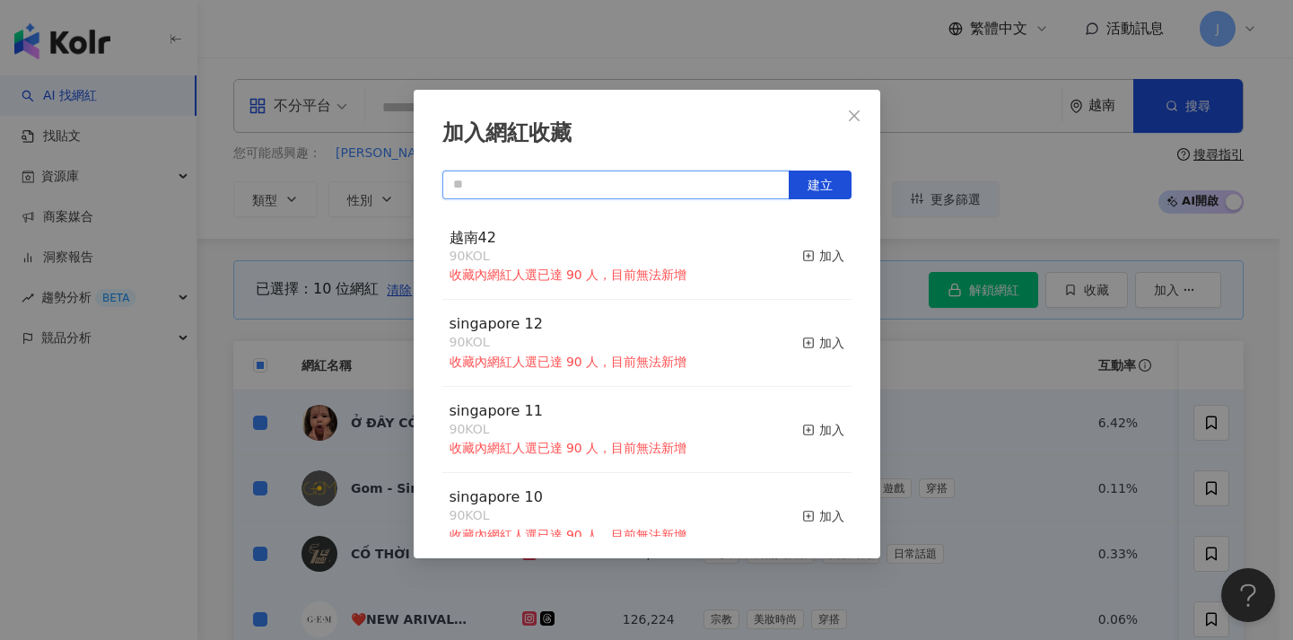
click at [635, 187] on input "text" at bounding box center [615, 184] width 347 height 29
paste input "****"
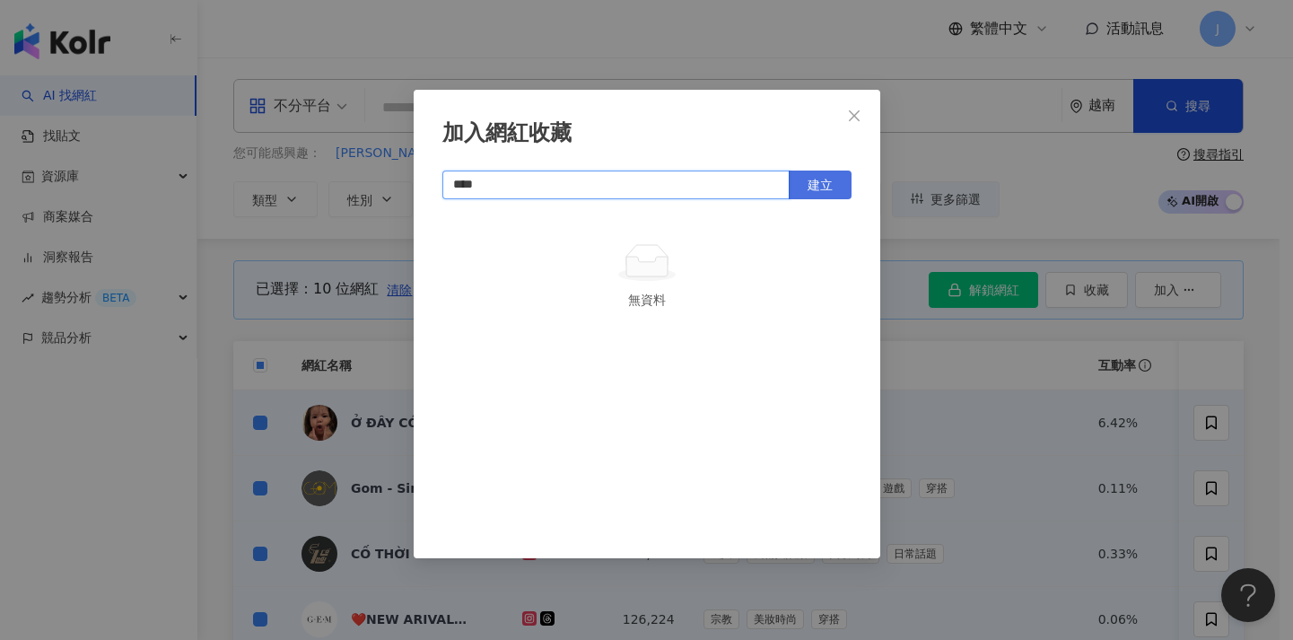
click at [835, 187] on button "建立" at bounding box center [819, 184] width 63 height 29
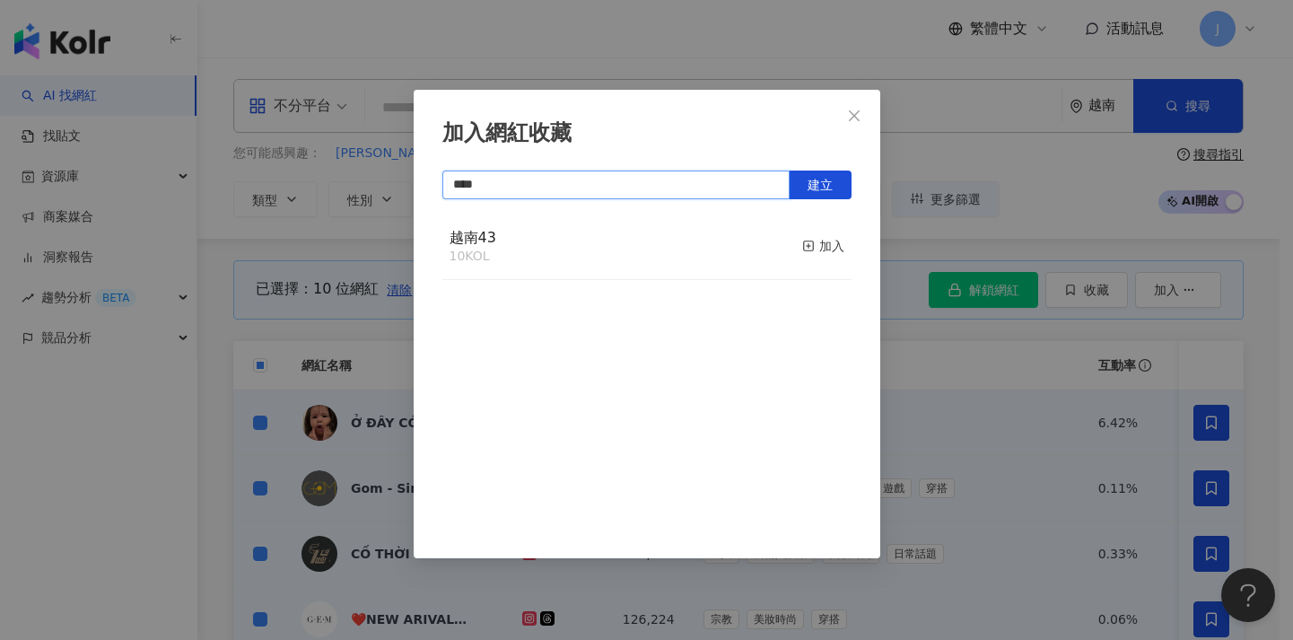
type input "****"
click at [1028, 386] on div "加入網紅收藏 **** 建立 越南43 10 KOL 加入" at bounding box center [646, 320] width 1293 height 640
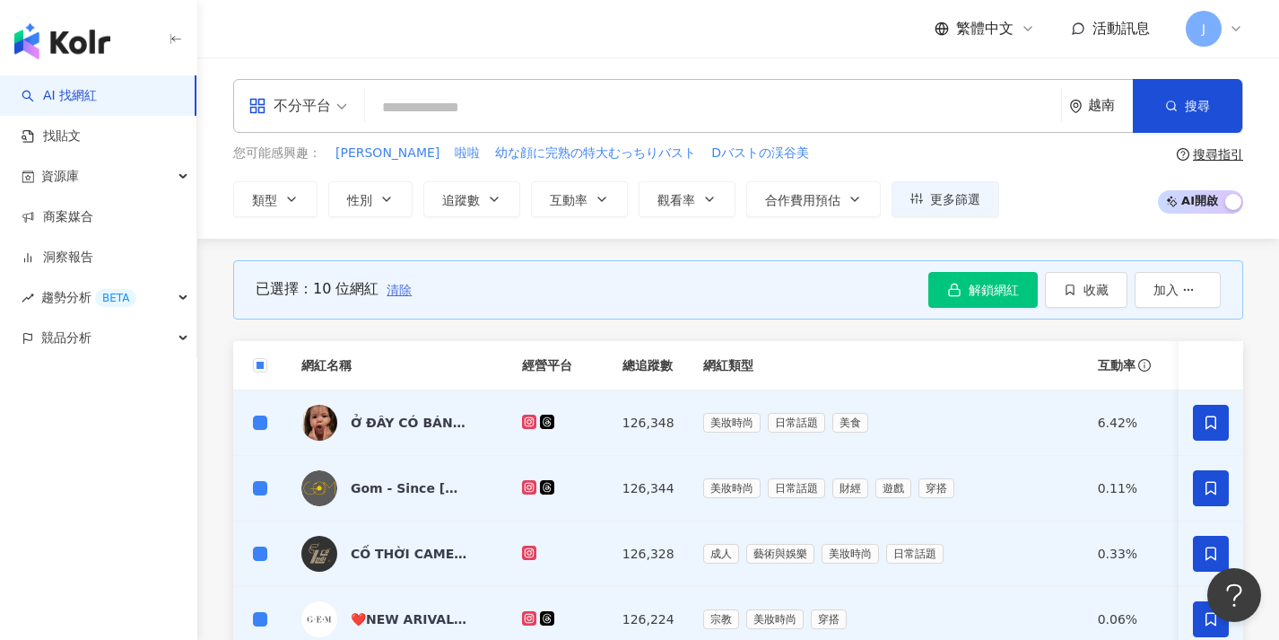
click at [398, 292] on span "清除" at bounding box center [399, 290] width 25 height 14
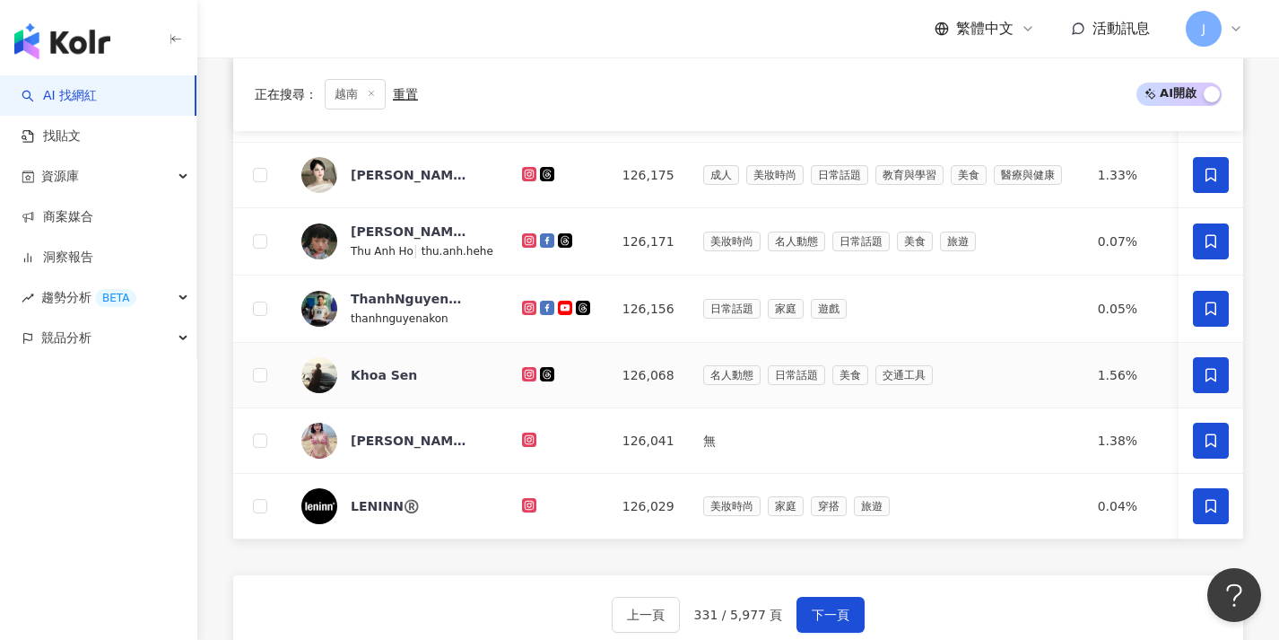
scroll to position [792, 0]
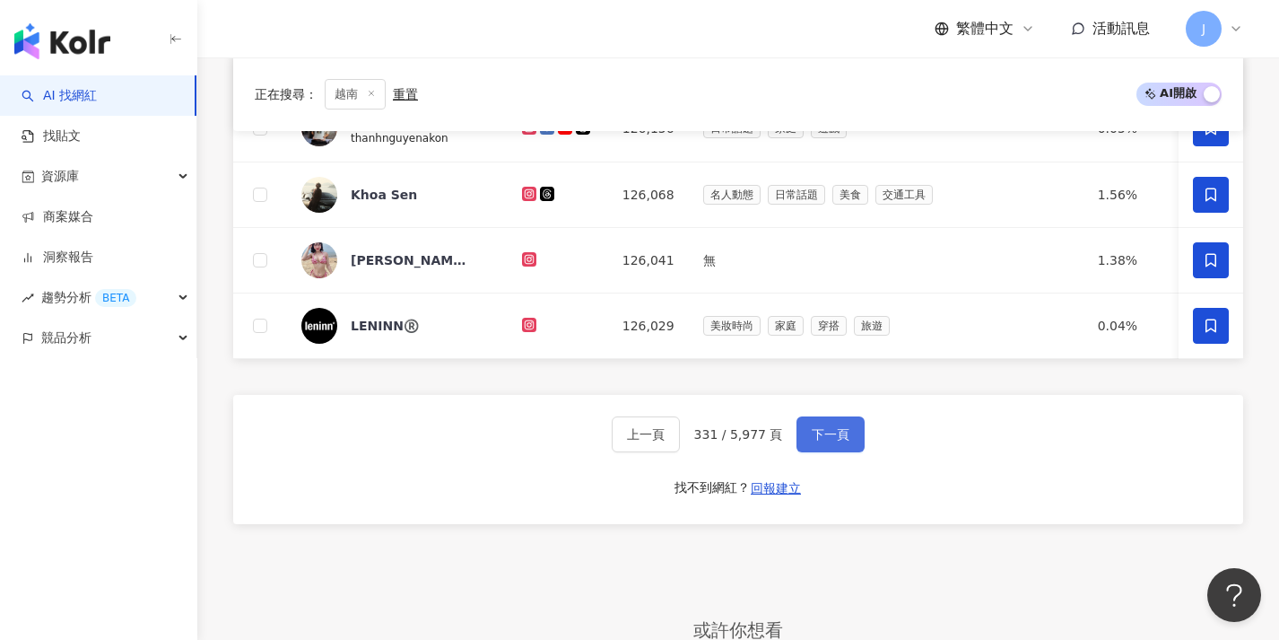
click at [826, 441] on span "下一頁" at bounding box center [831, 434] width 38 height 14
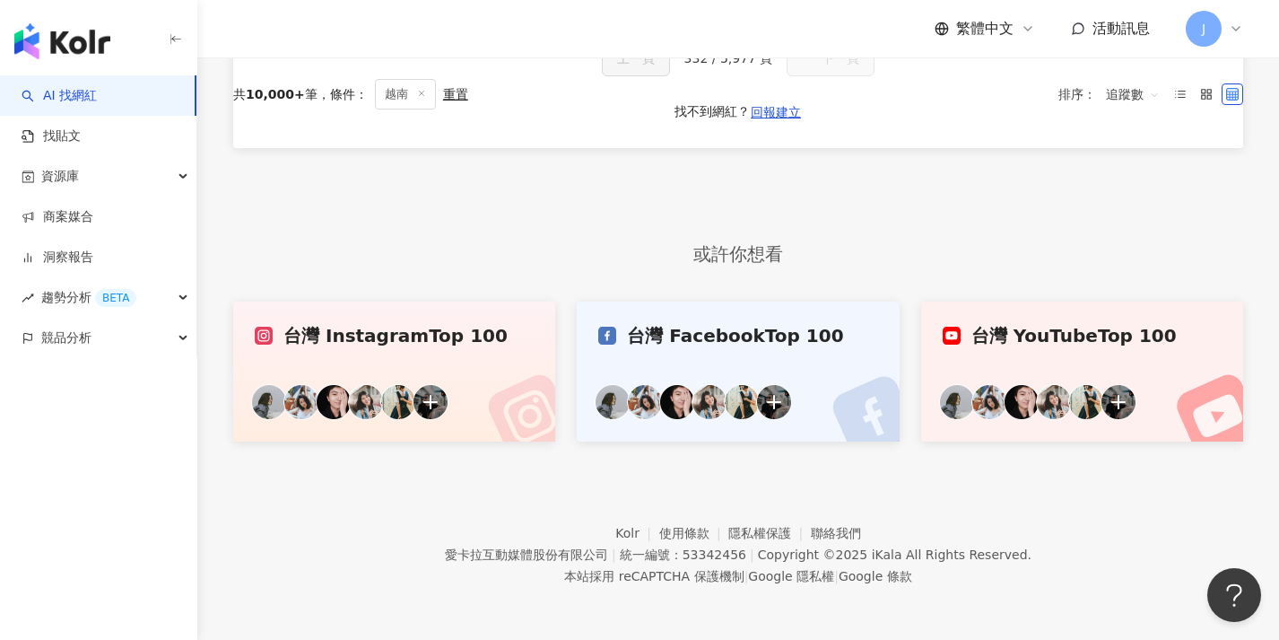
scroll to position [0, 0]
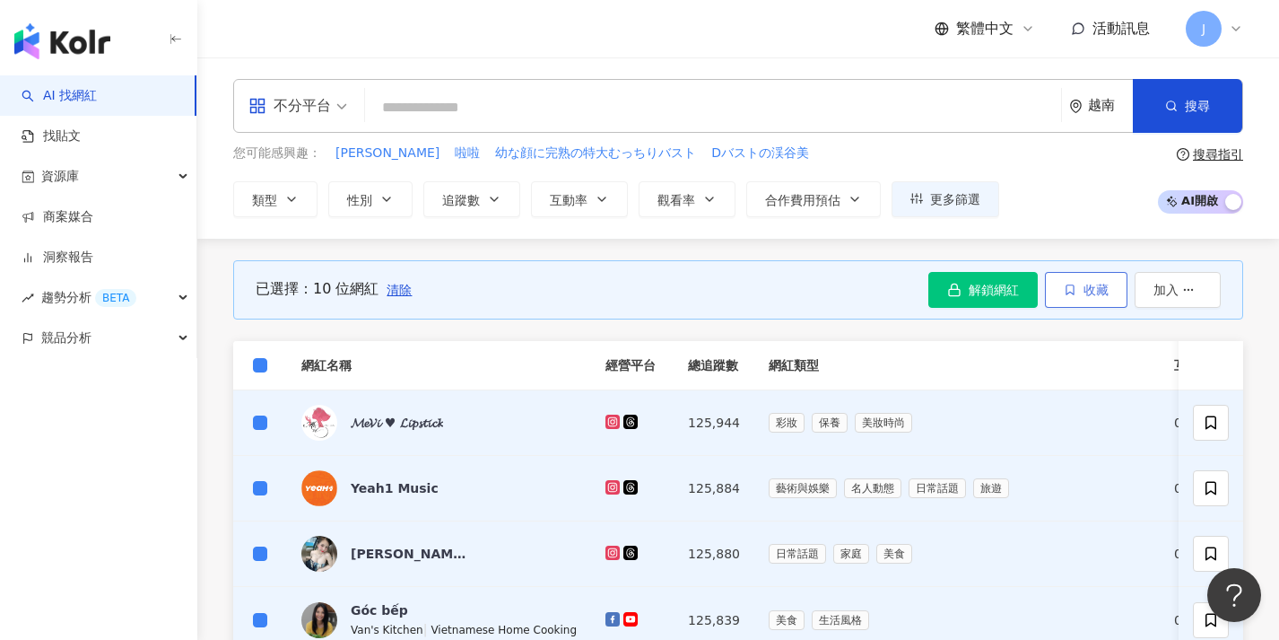
click at [1064, 289] on icon "button" at bounding box center [1070, 289] width 13 height 13
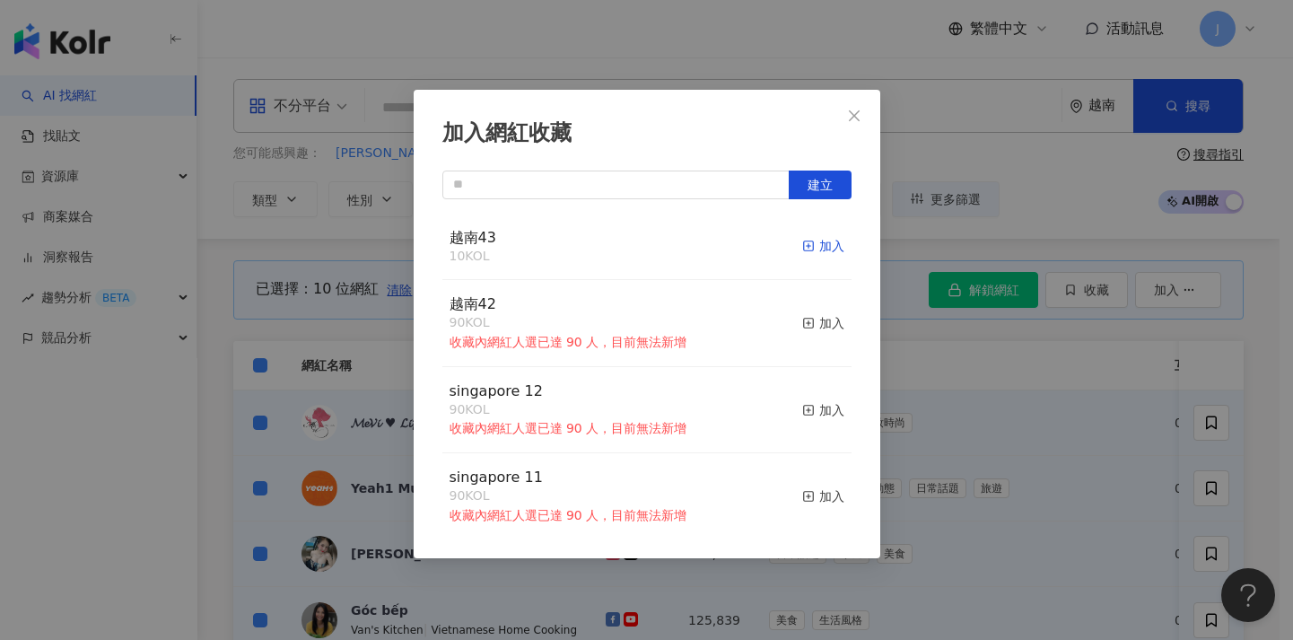
click at [806, 246] on div "加入" at bounding box center [823, 246] width 42 height 20
click at [949, 462] on div "加入網紅收藏 建立 越南43 20 KOL 加入 越南42 90 KOL 收藏內網紅人選已達 90 人，目前無法新增 加入 singapore 12 90 K…" at bounding box center [646, 320] width 1293 height 640
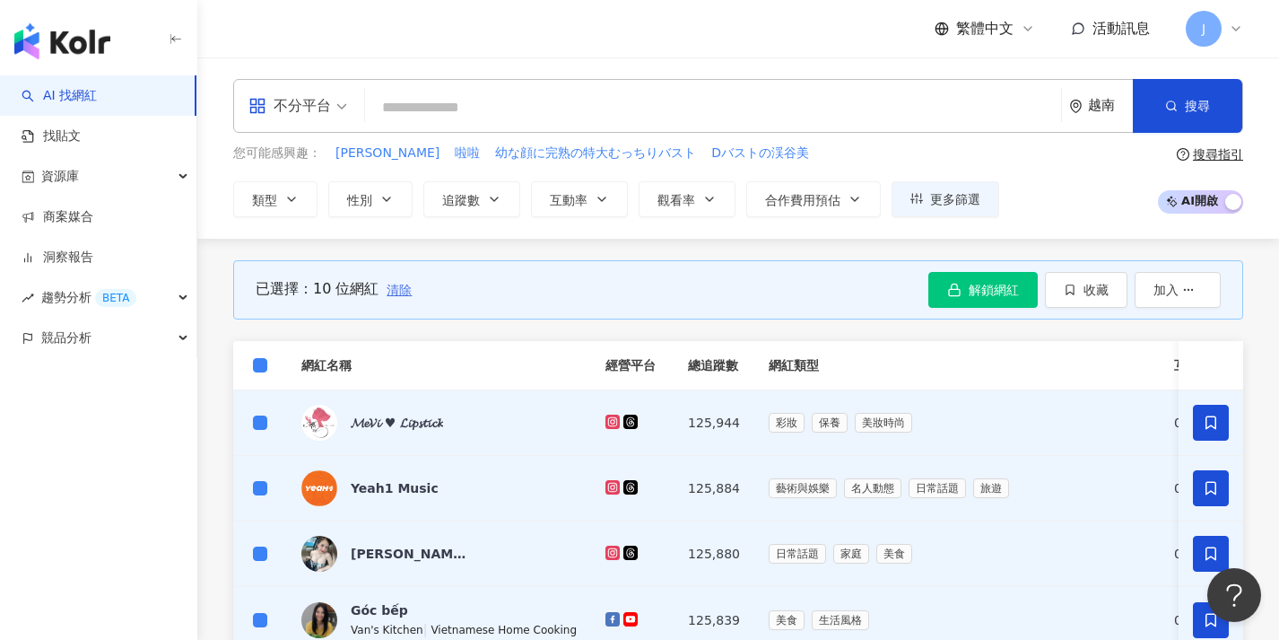
click at [397, 291] on span "清除" at bounding box center [399, 290] width 25 height 14
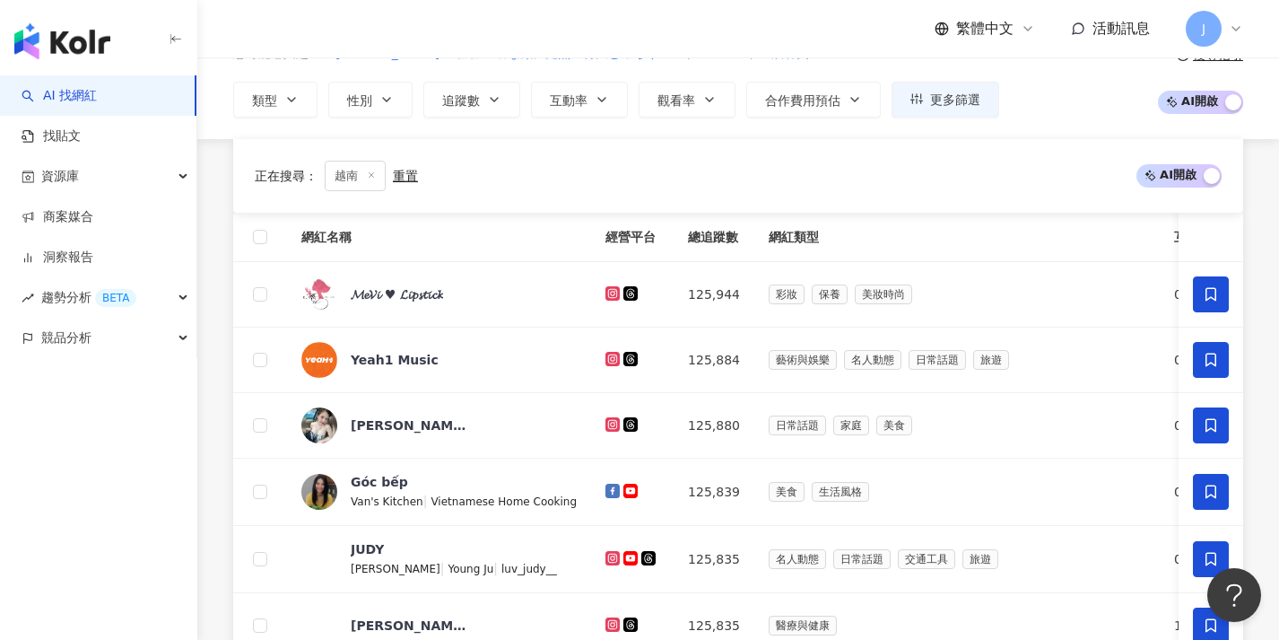
scroll to position [616, 0]
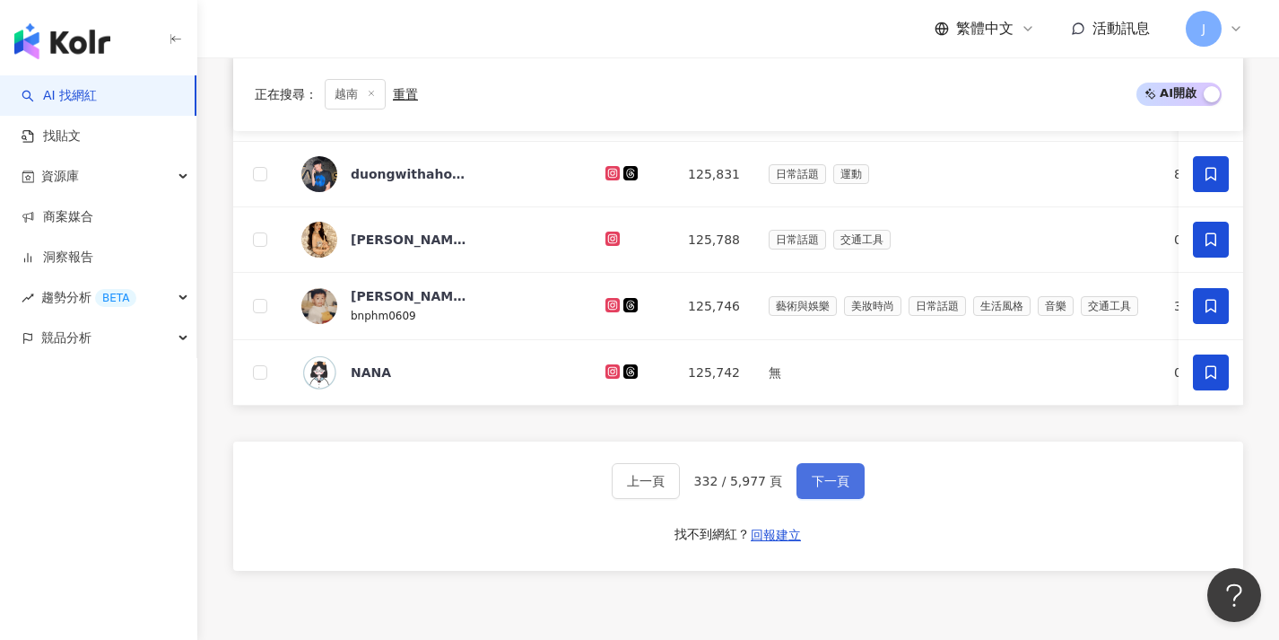
click at [831, 499] on button "下一頁" at bounding box center [831, 481] width 68 height 36
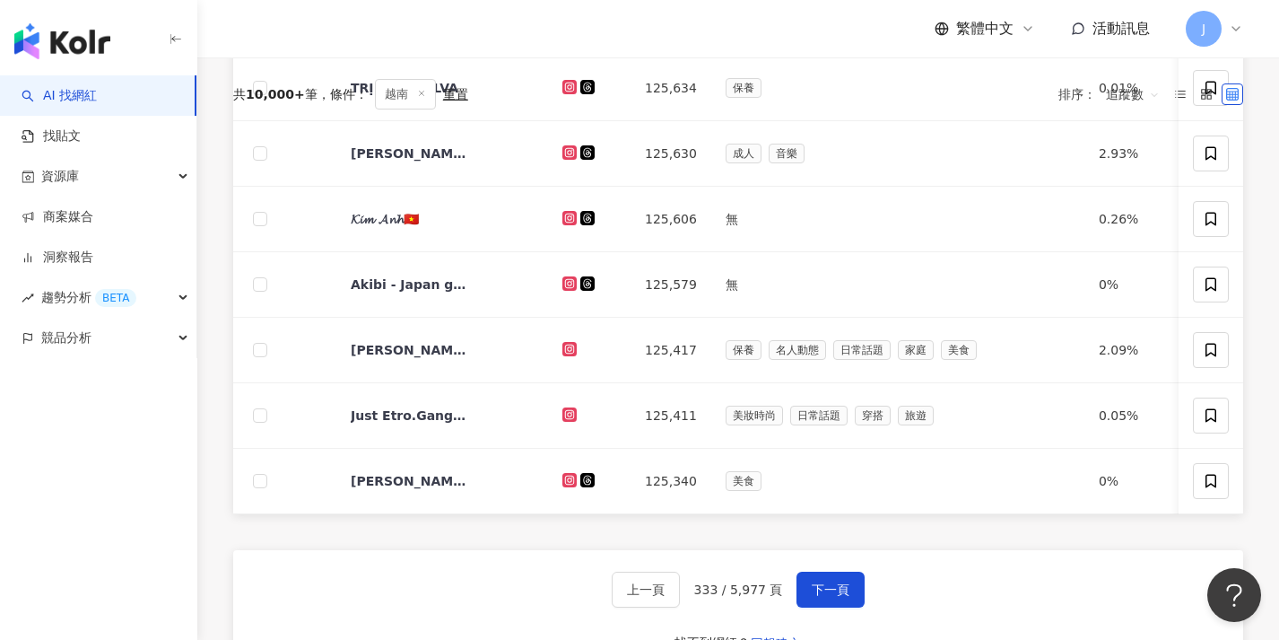
scroll to position [0, 0]
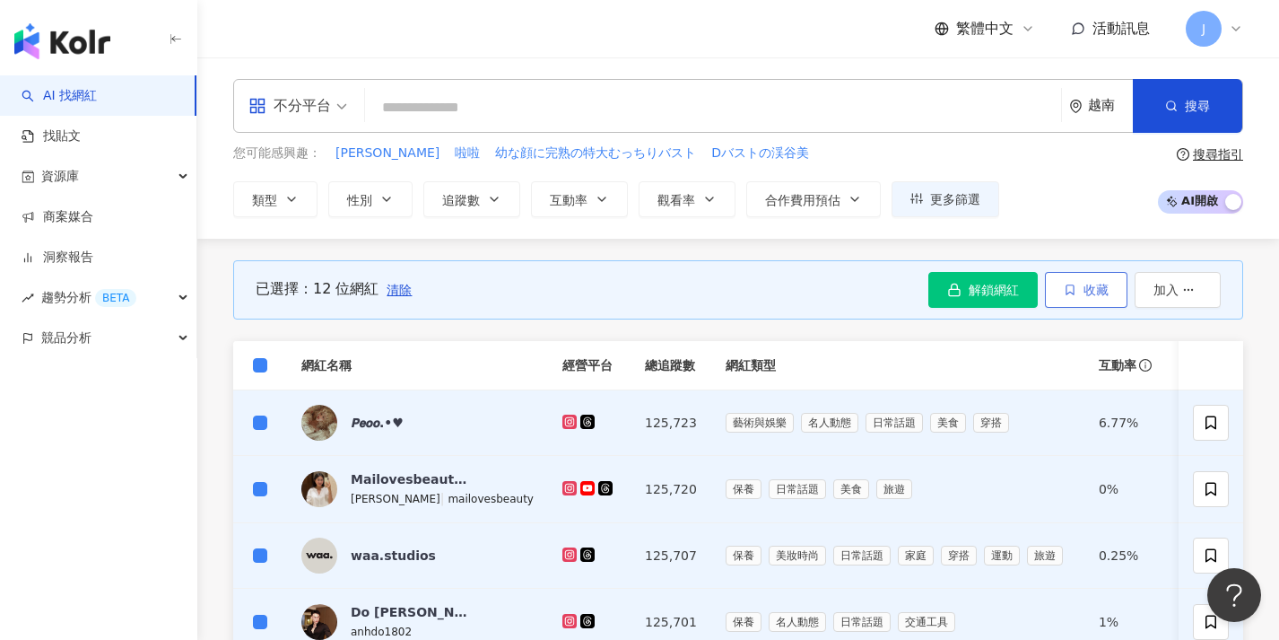
click at [1075, 291] on icon "button" at bounding box center [1070, 289] width 13 height 13
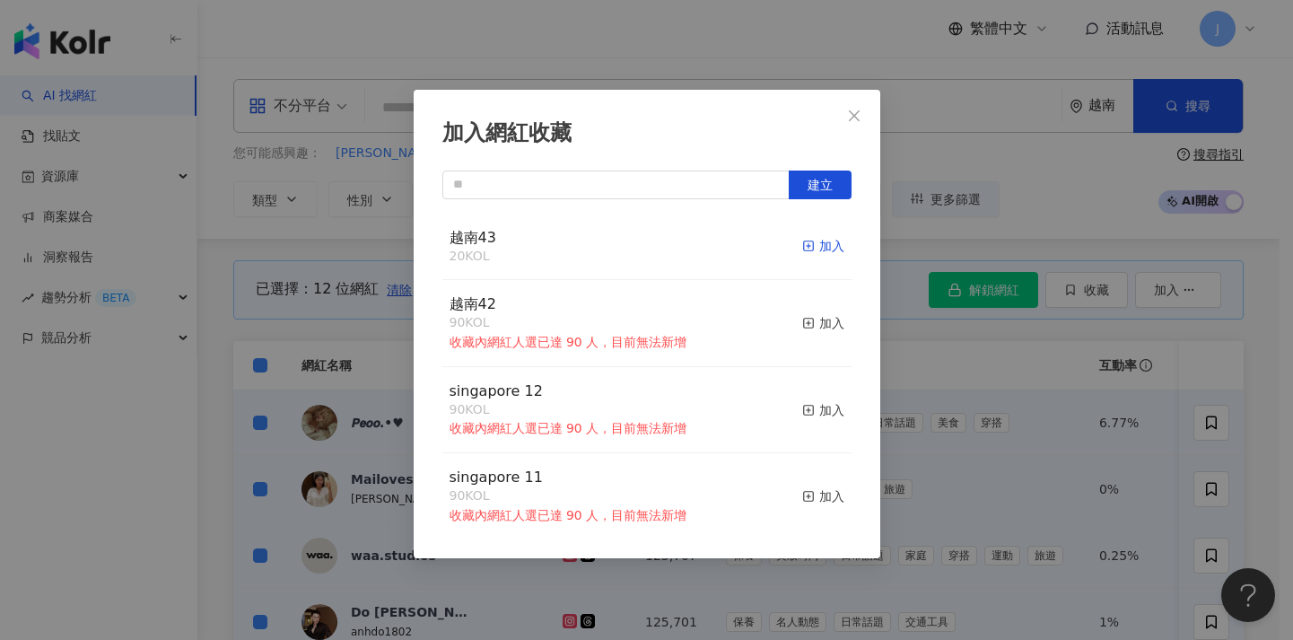
click at [806, 242] on div "加入" at bounding box center [823, 246] width 42 height 20
drag, startPoint x: 944, startPoint y: 396, endPoint x: 754, endPoint y: 387, distance: 189.5
click at [943, 396] on div "加入網紅收藏 建立 越南43 32 KOL 加入 越南42 90 KOL 收藏內網紅人選已達 90 人，目前無法新增 加入 singapore 12 90 K…" at bounding box center [646, 320] width 1293 height 640
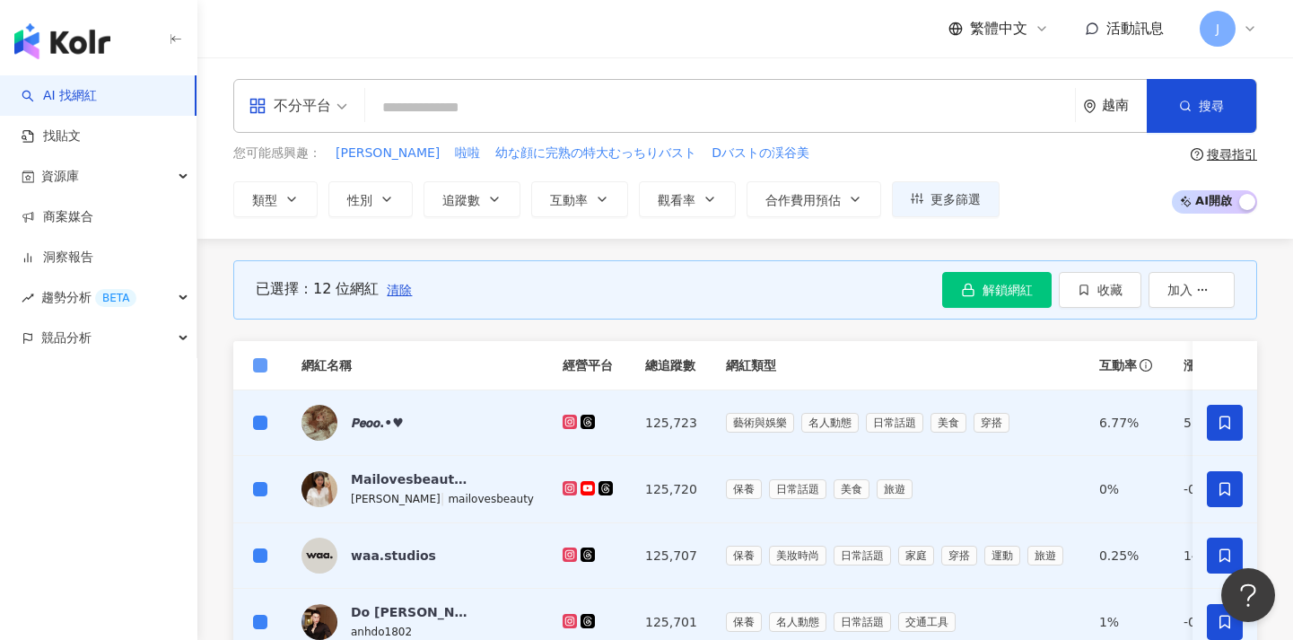
click at [262, 368] on span at bounding box center [260, 365] width 14 height 14
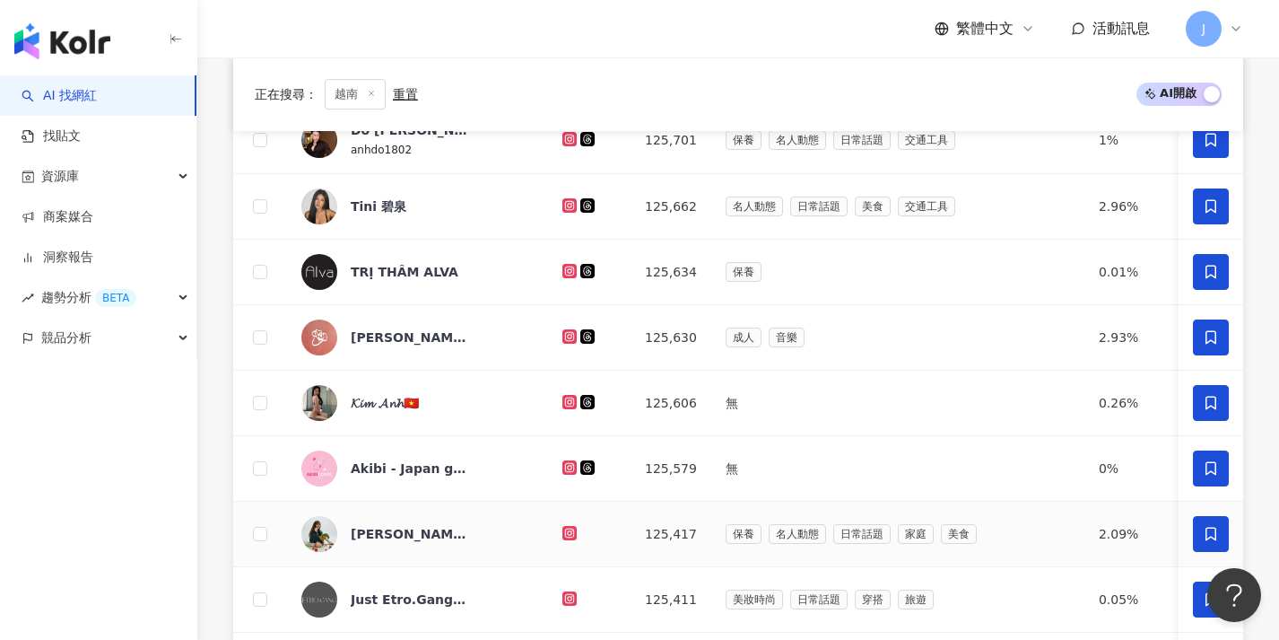
scroll to position [643, 0]
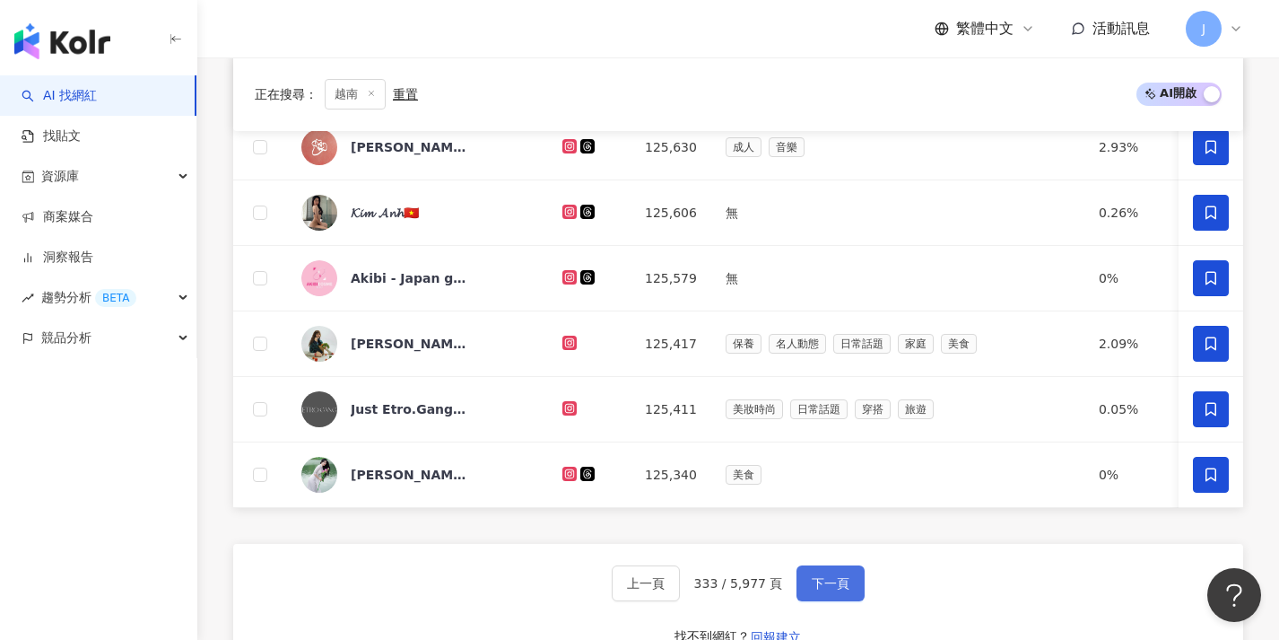
click at [842, 590] on span "下一頁" at bounding box center [831, 583] width 38 height 14
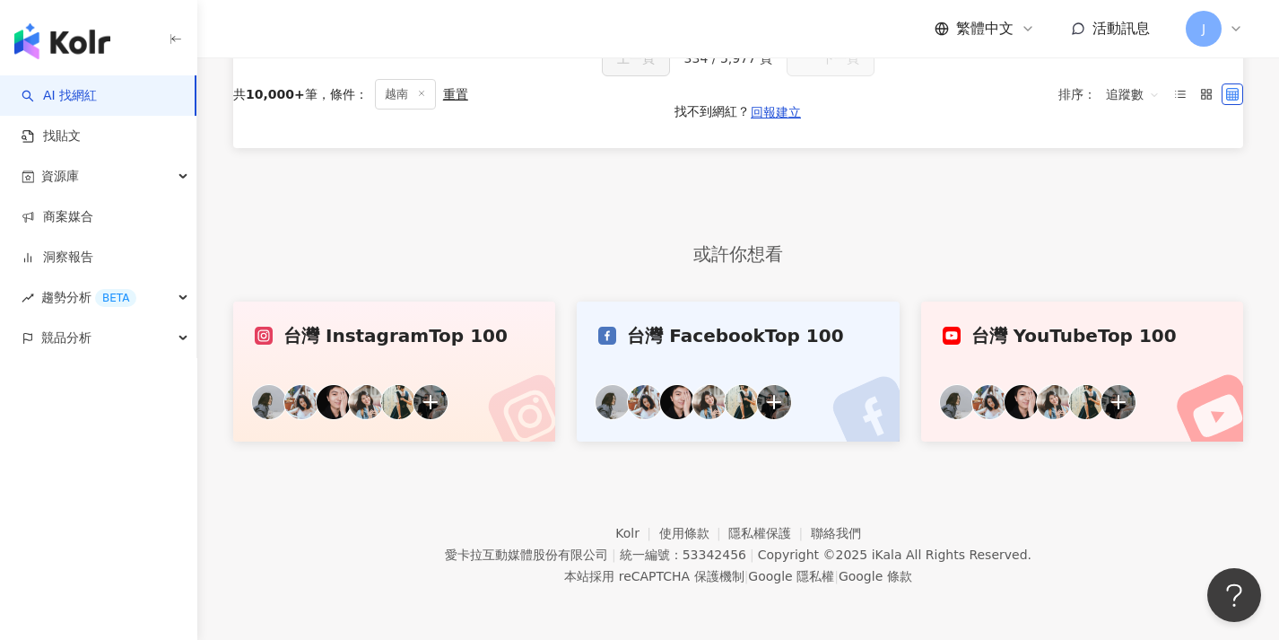
scroll to position [74, 0]
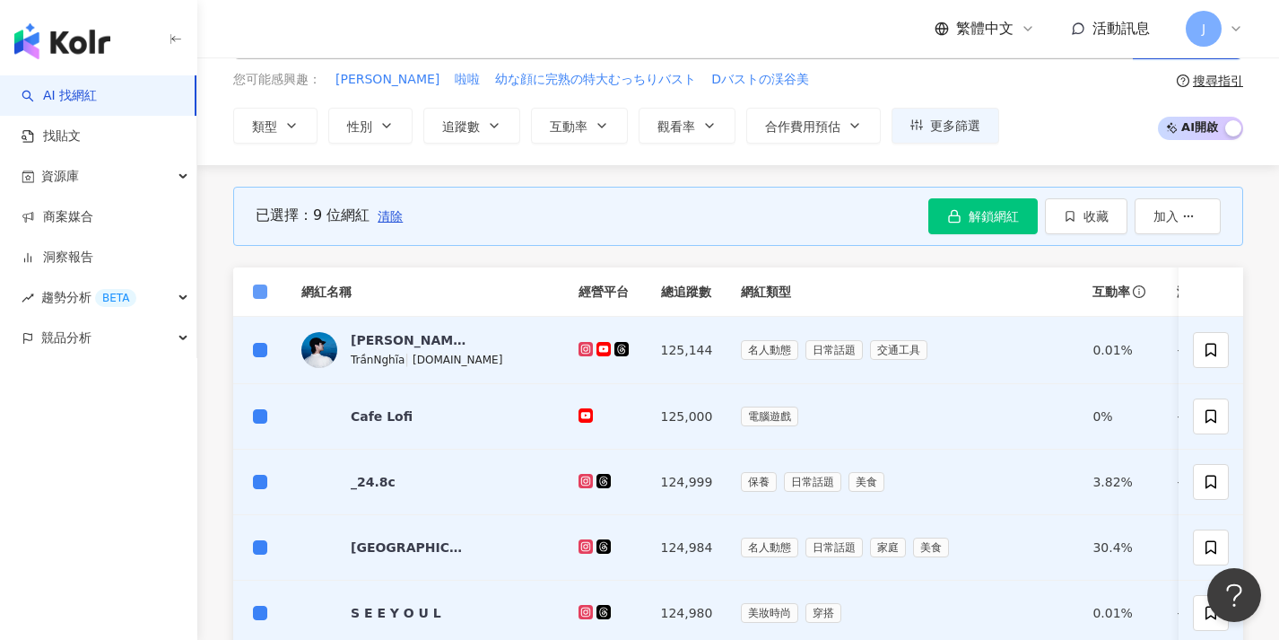
click at [265, 287] on span at bounding box center [260, 291] width 14 height 14
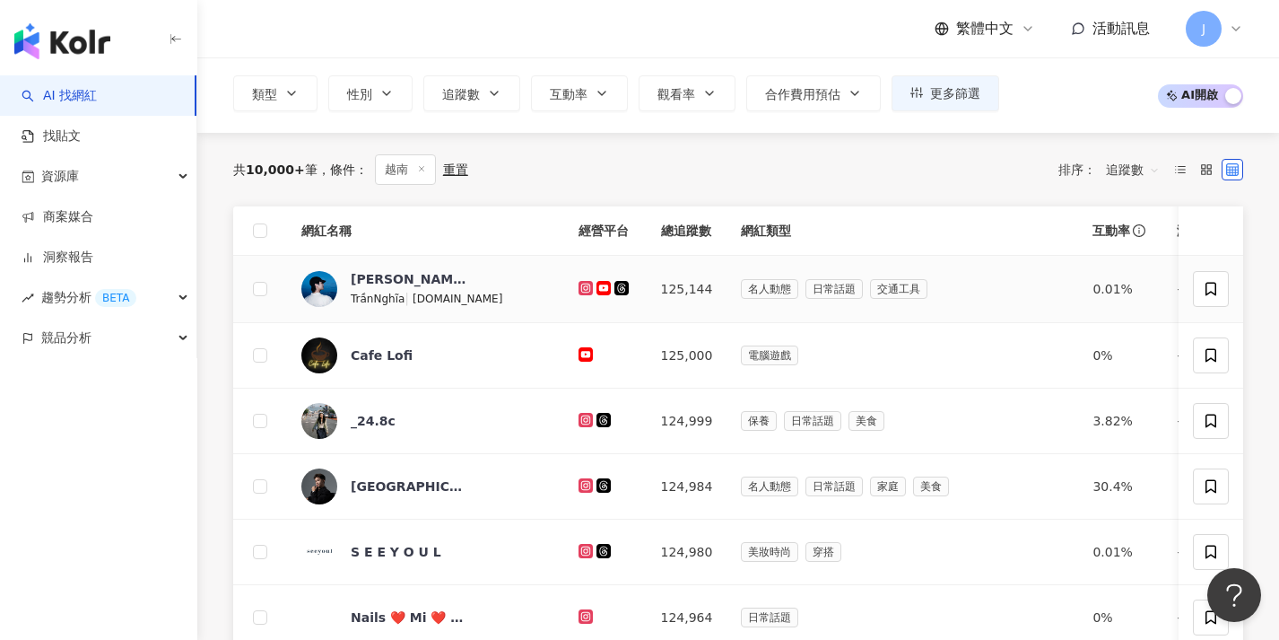
scroll to position [556, 0]
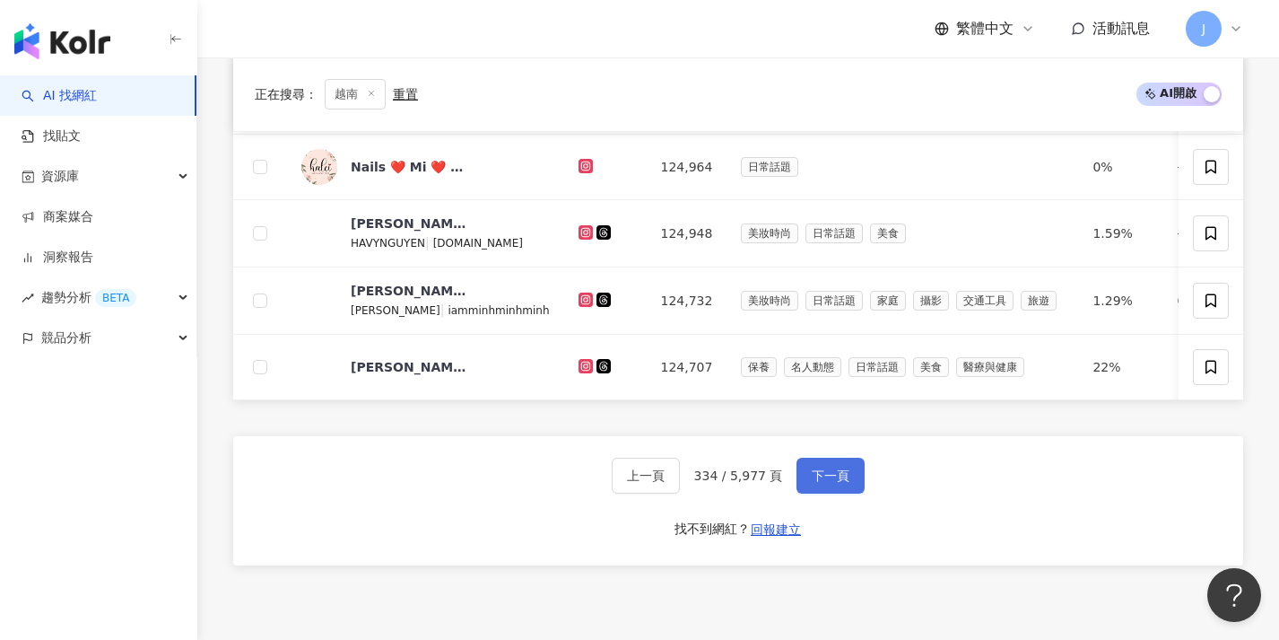
click at [830, 483] on span "下一頁" at bounding box center [831, 475] width 38 height 14
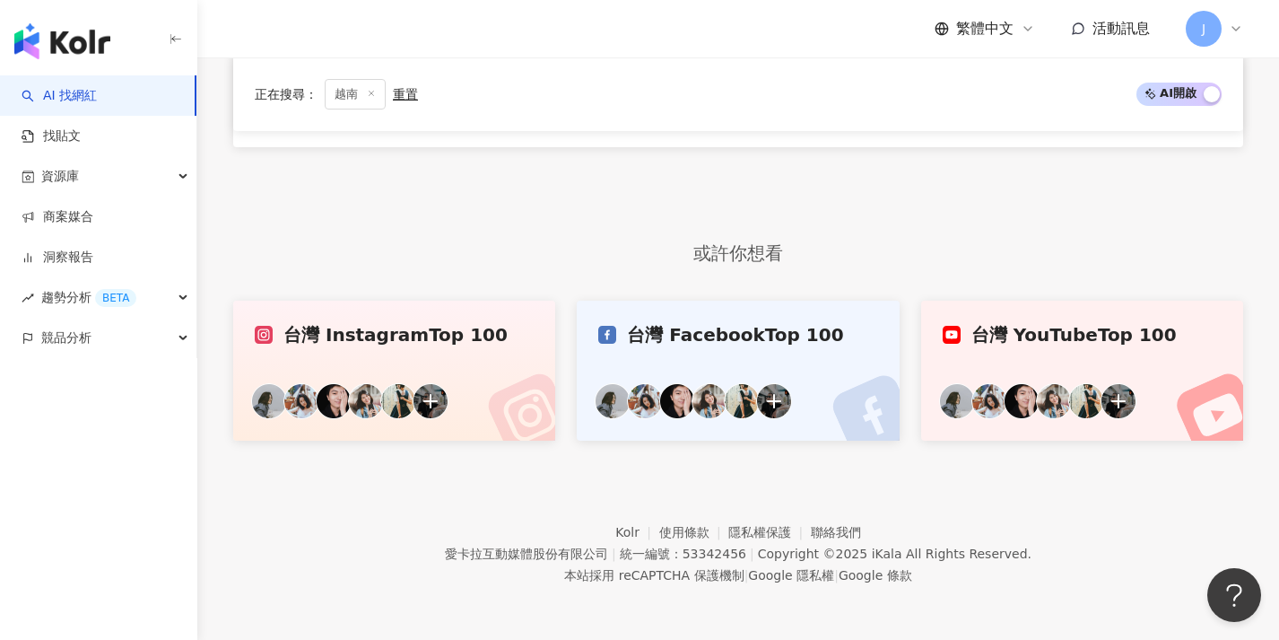
scroll to position [546, 0]
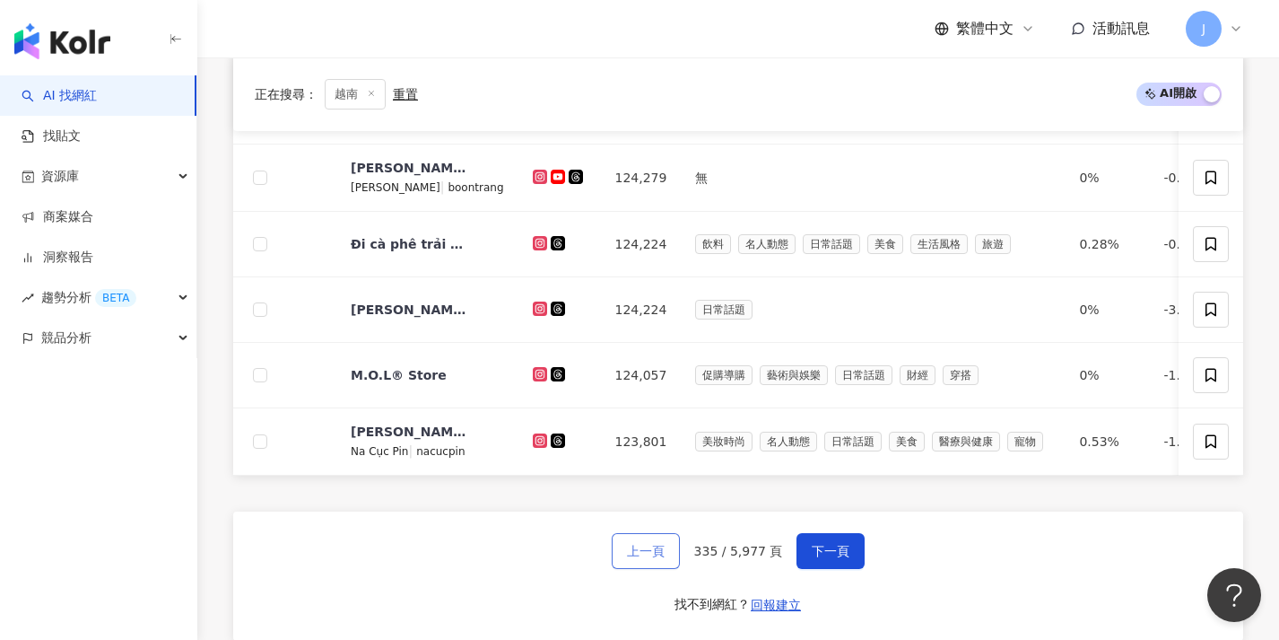
click at [675, 569] on button "上一頁" at bounding box center [646, 551] width 68 height 36
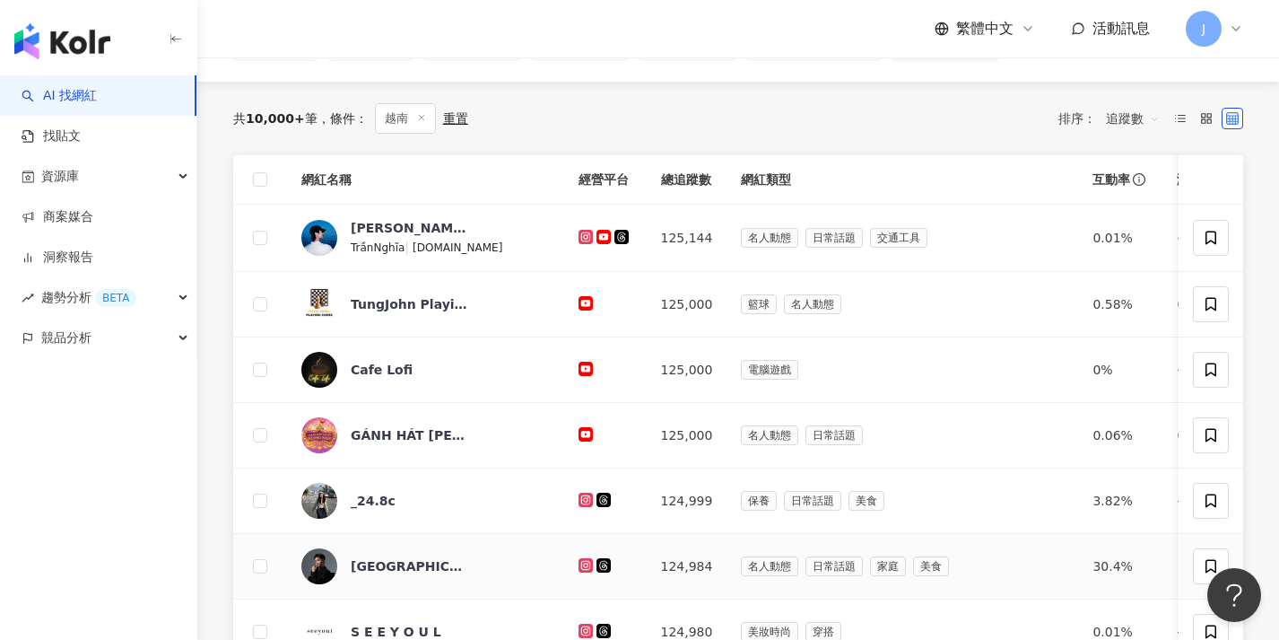
scroll to position [115, 0]
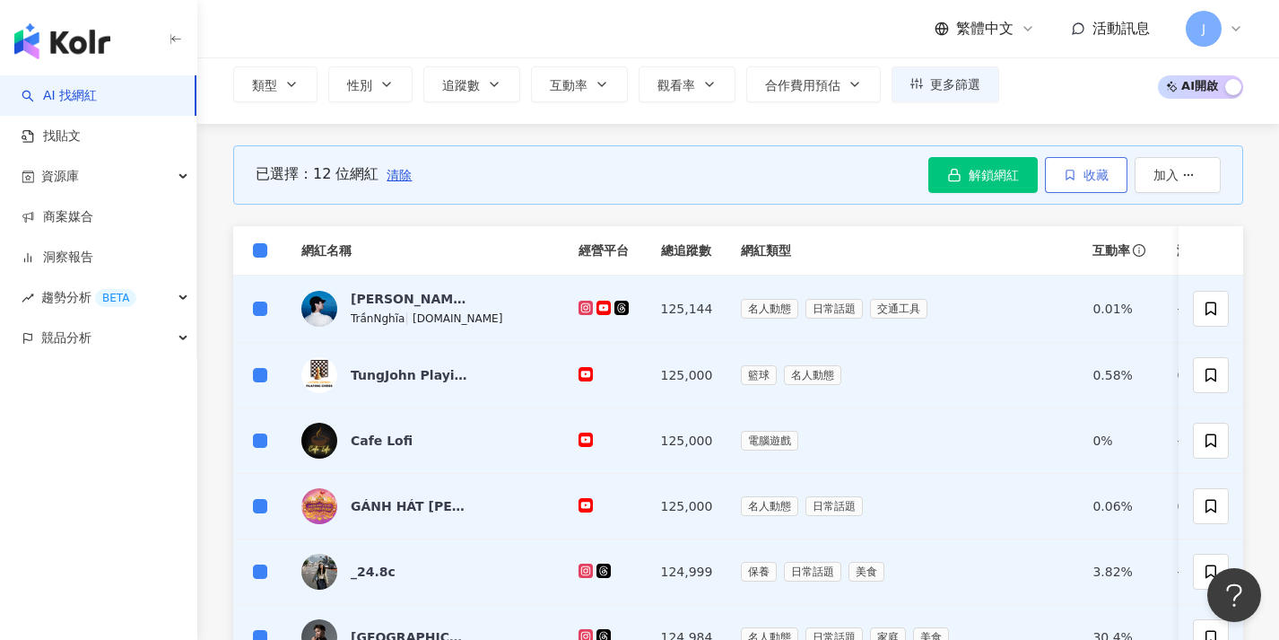
click at [1060, 178] on button "收藏" at bounding box center [1086, 175] width 83 height 36
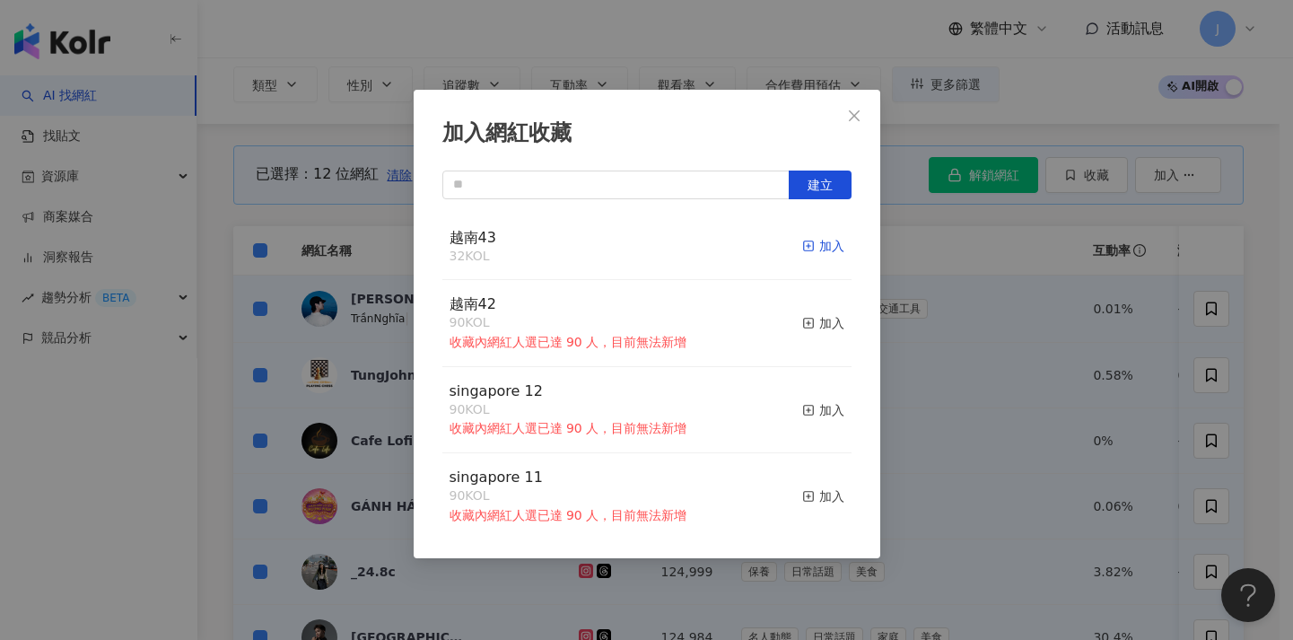
click at [804, 239] on div "加入" at bounding box center [823, 246] width 42 height 20
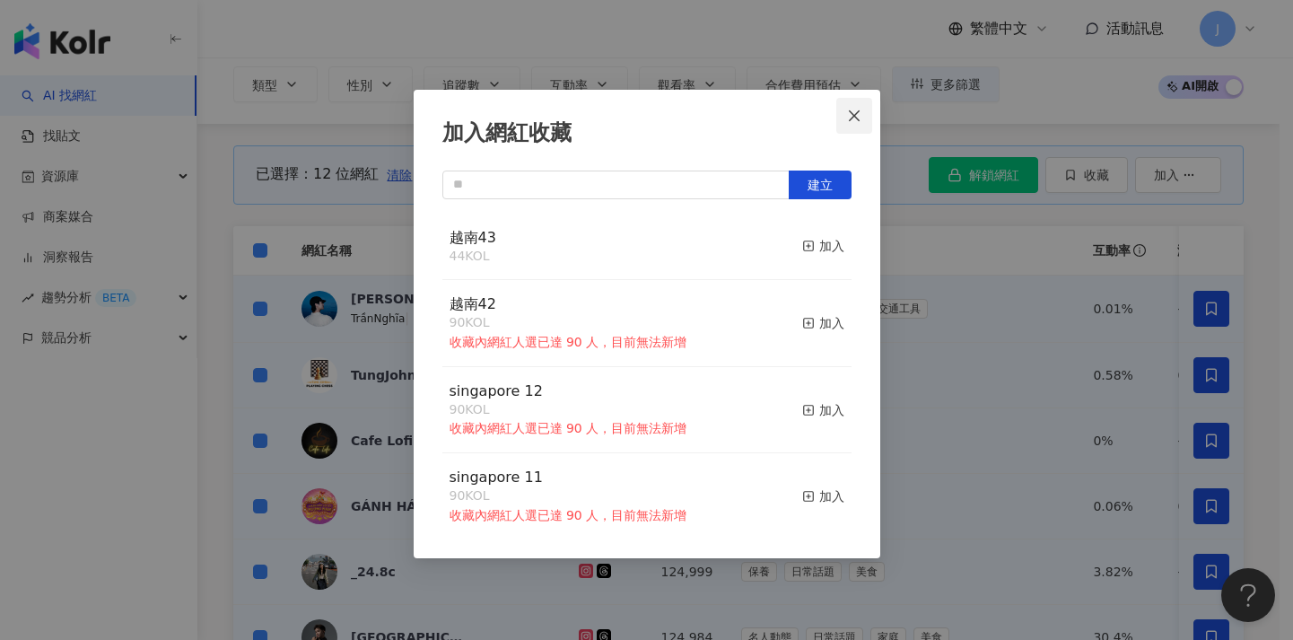
click at [862, 119] on span "Close" at bounding box center [854, 116] width 36 height 14
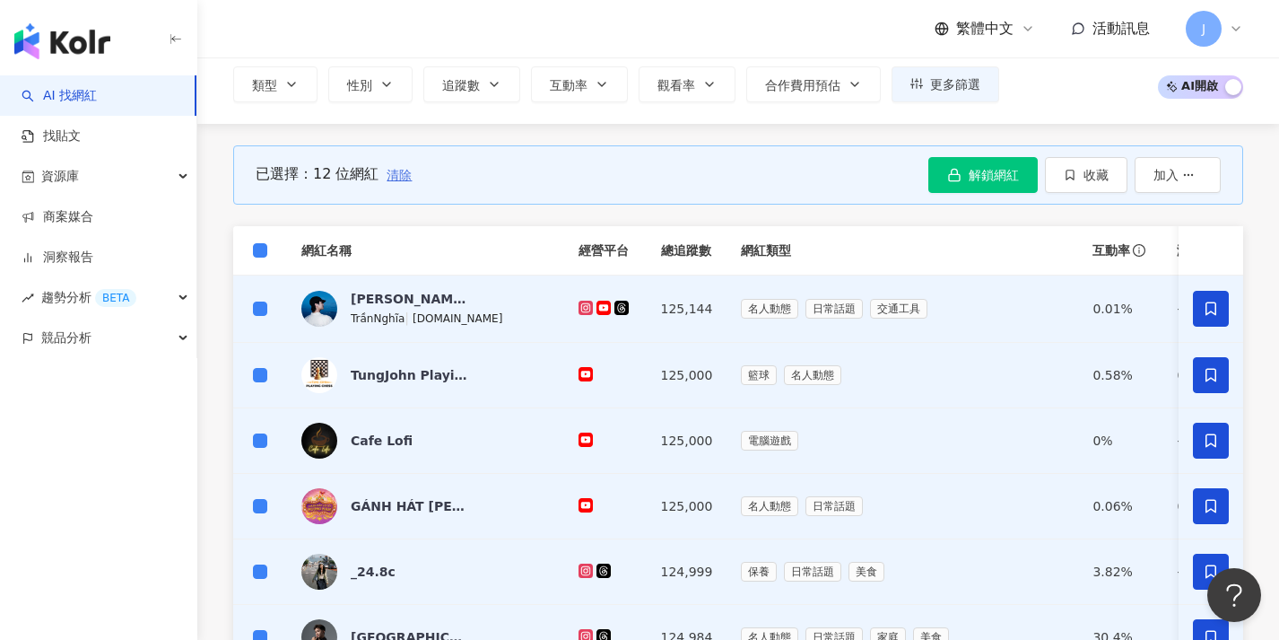
click at [398, 184] on button "清除" at bounding box center [399, 175] width 27 height 36
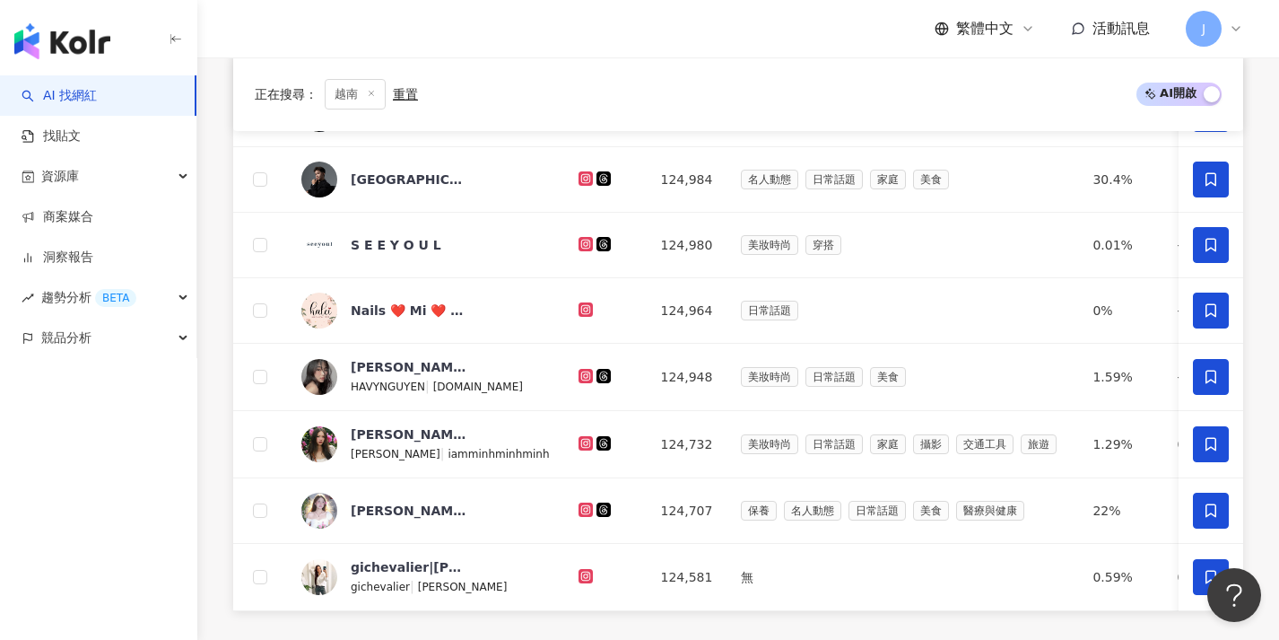
scroll to position [761, 0]
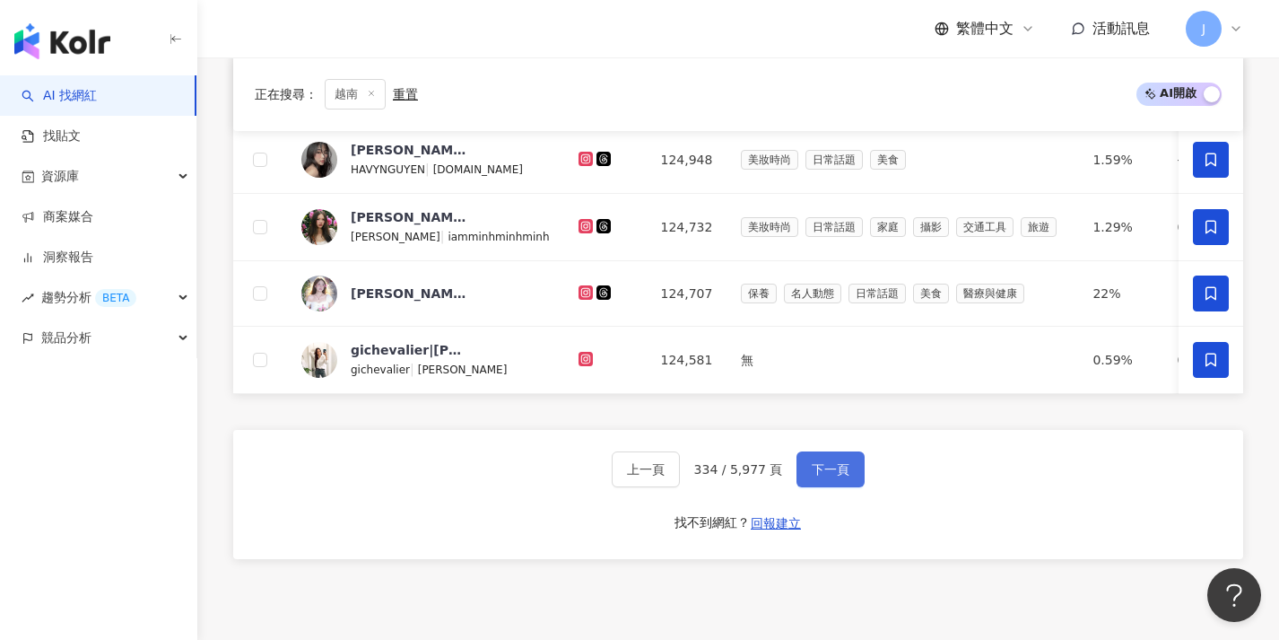
click at [840, 476] on span "下一頁" at bounding box center [831, 469] width 38 height 14
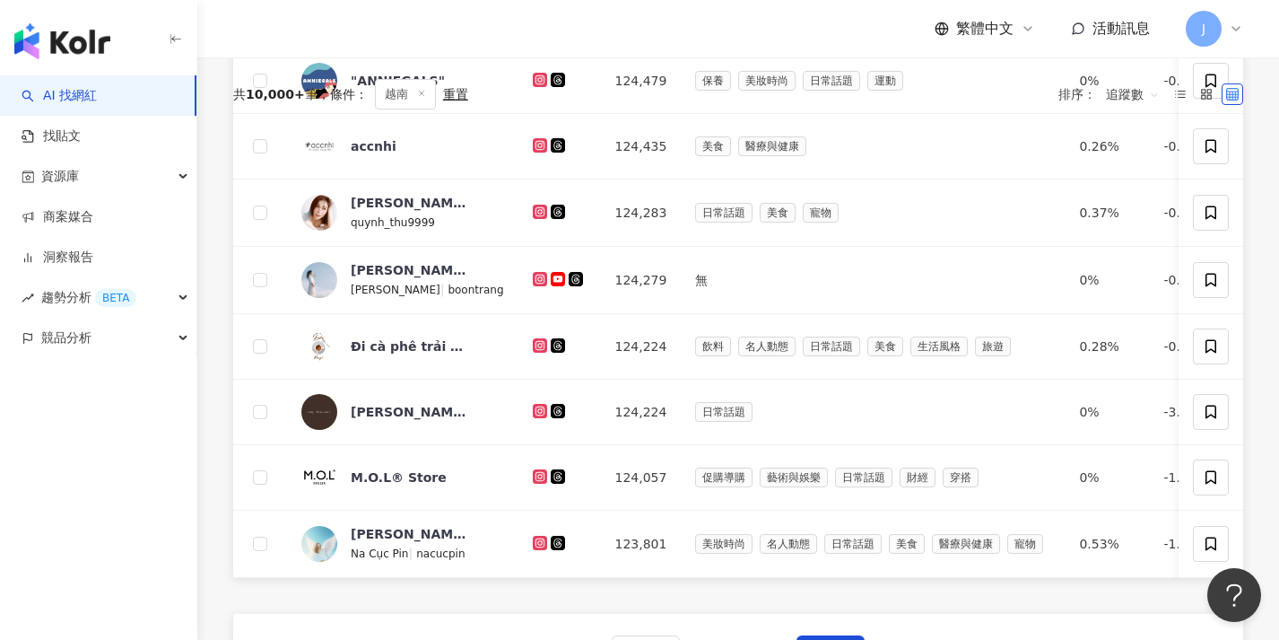
scroll to position [0, 0]
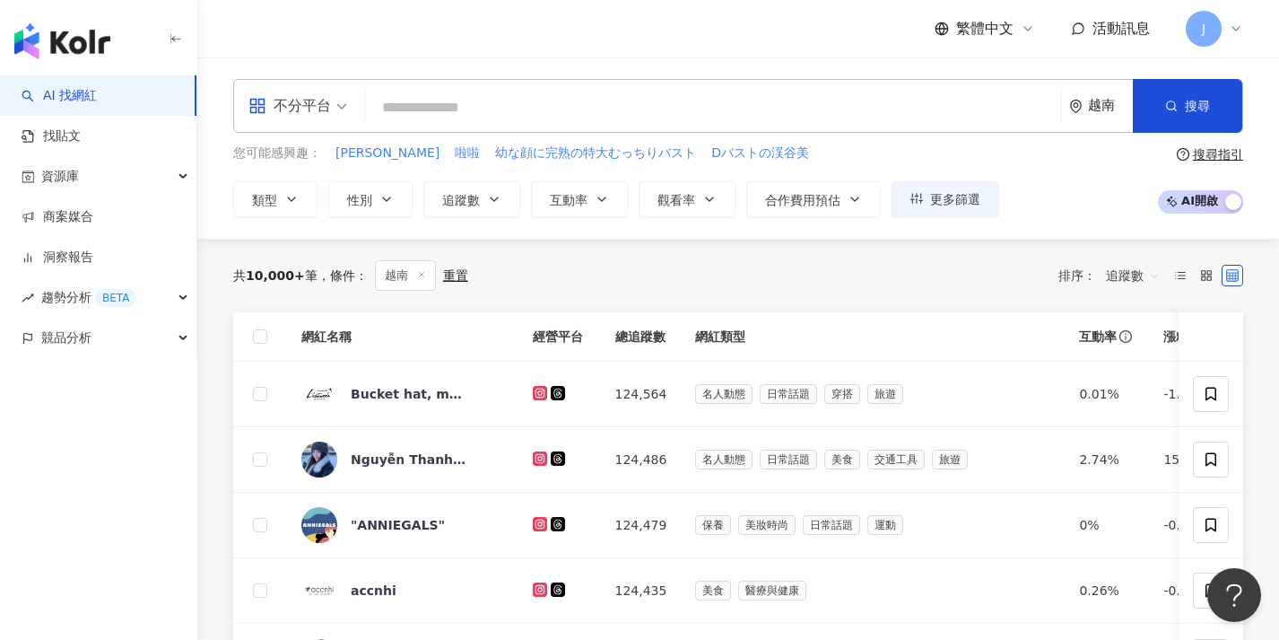
click at [268, 332] on th at bounding box center [260, 336] width 54 height 49
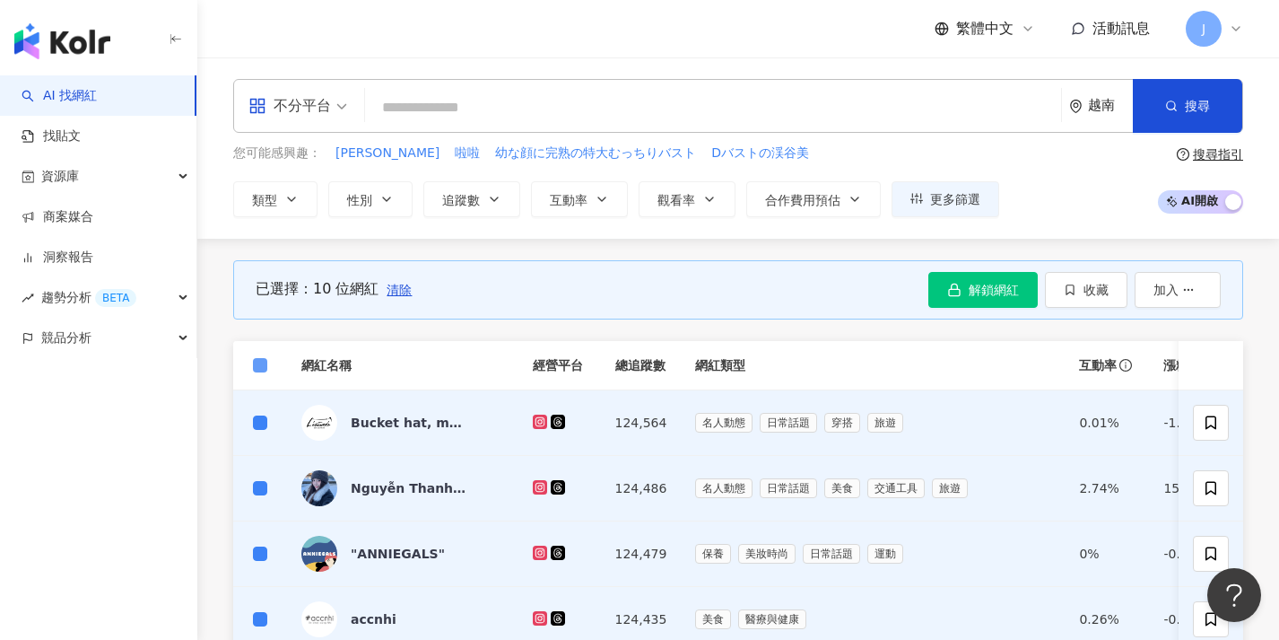
click at [262, 370] on span at bounding box center [260, 365] width 14 height 14
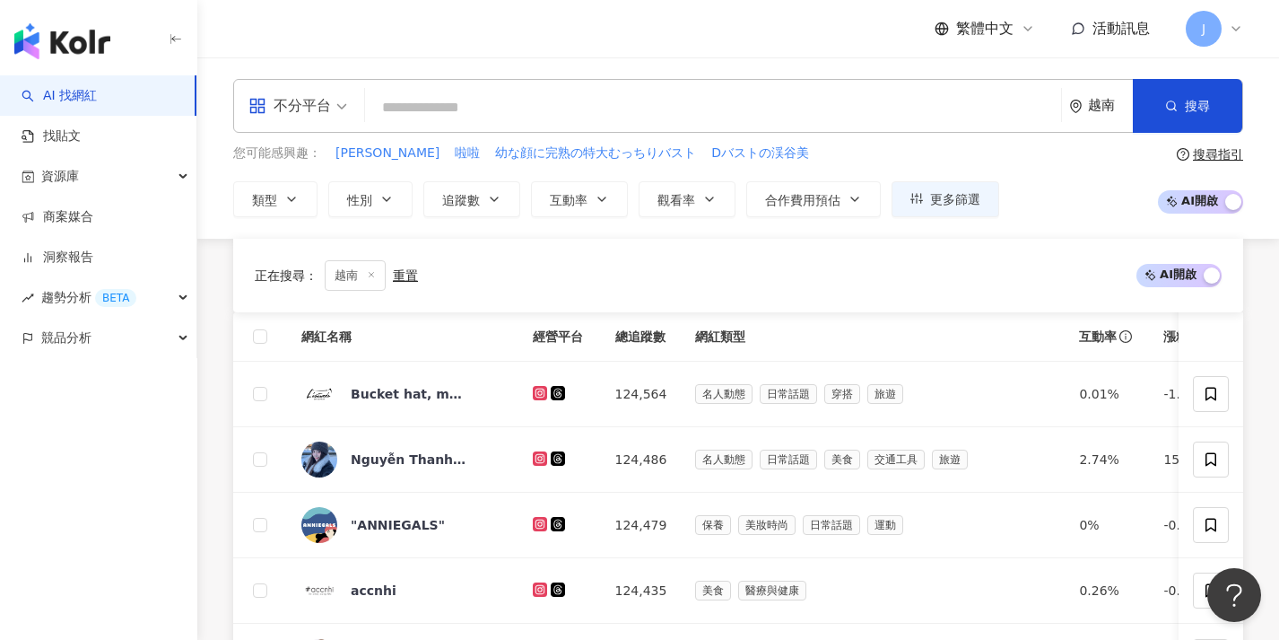
scroll to position [541, 0]
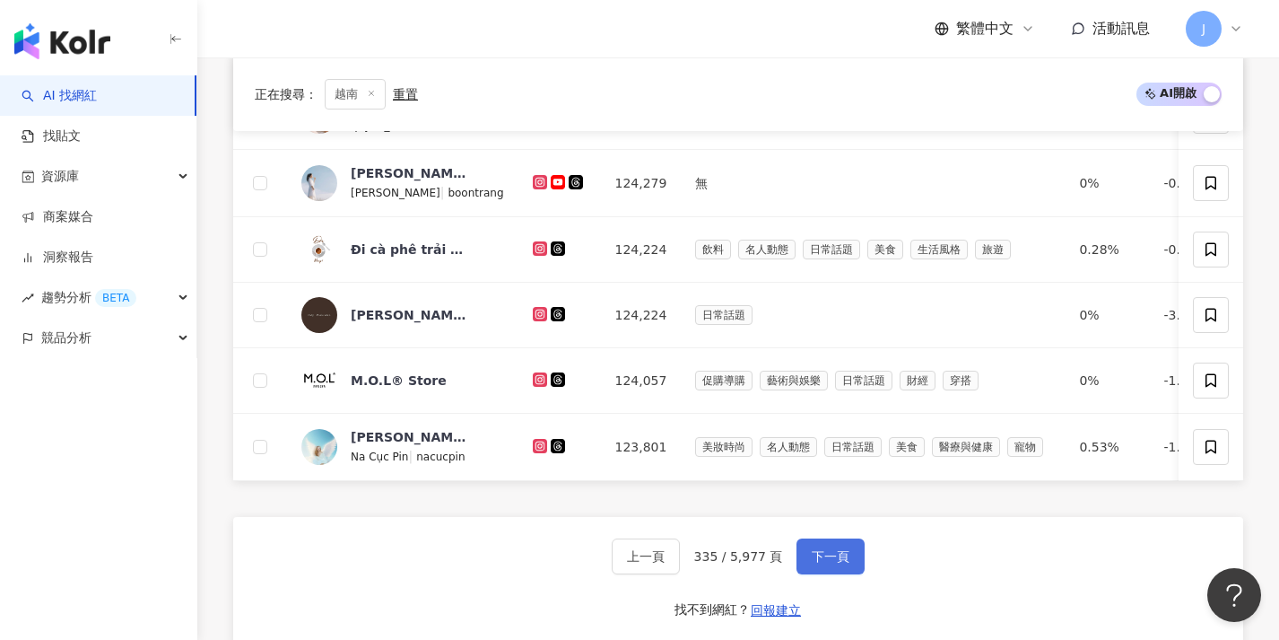
click at [849, 557] on button "下一頁" at bounding box center [831, 556] width 68 height 36
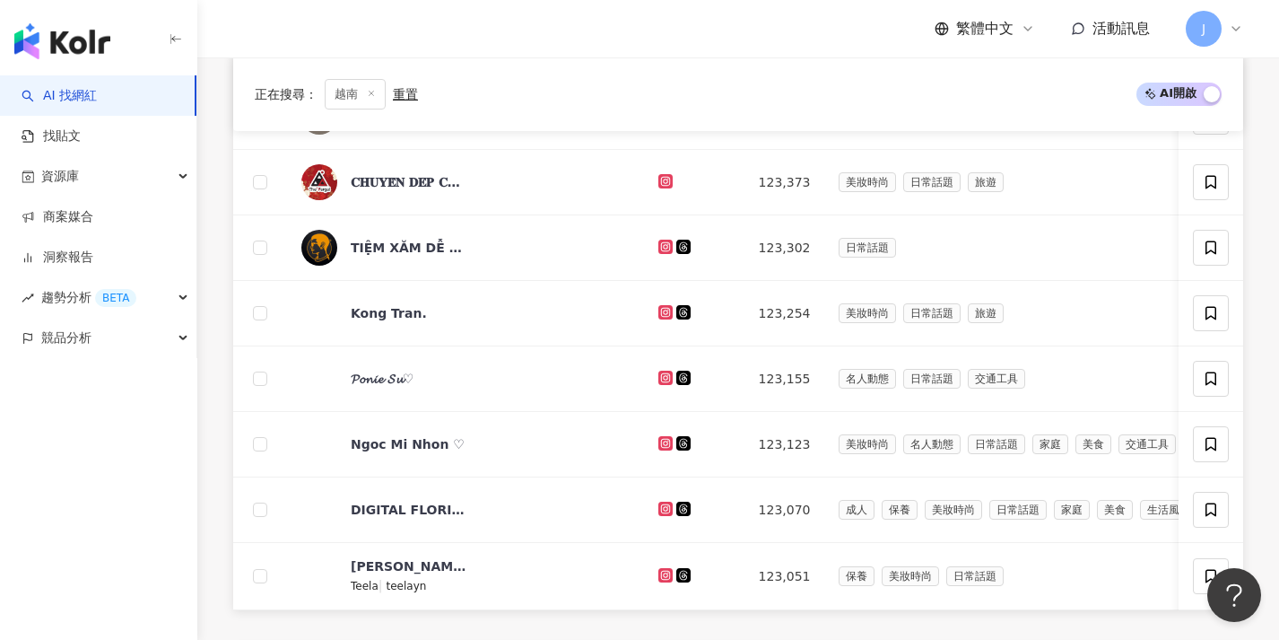
scroll to position [721, 0]
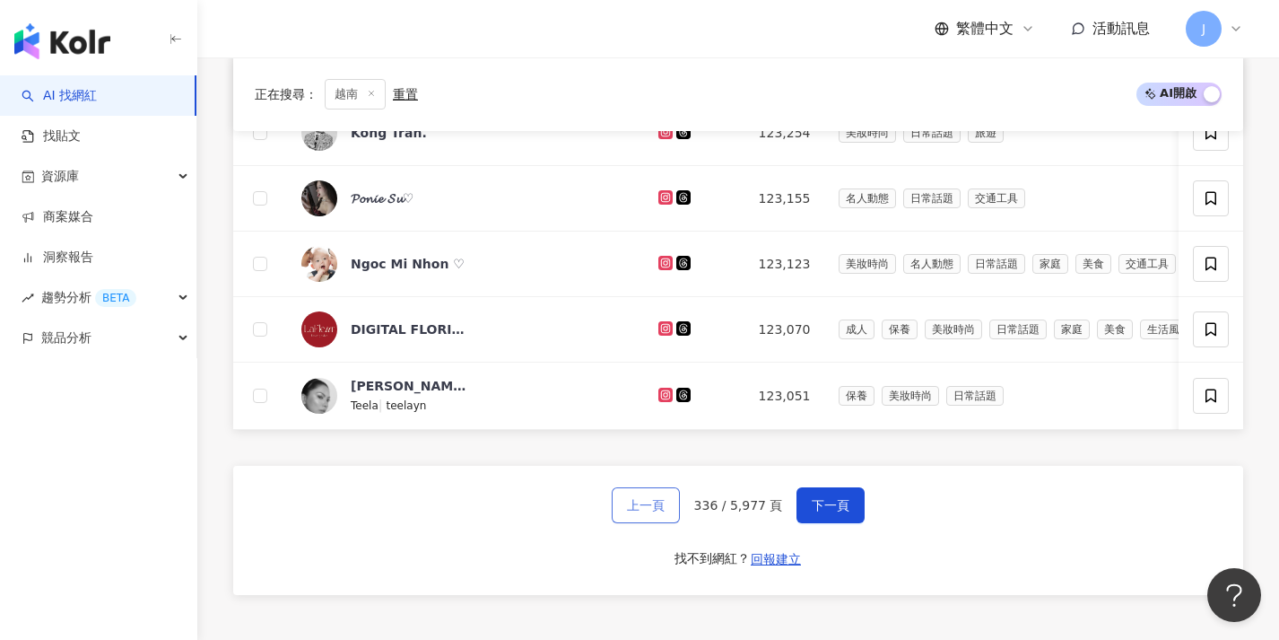
click at [636, 523] on button "上一頁" at bounding box center [646, 505] width 68 height 36
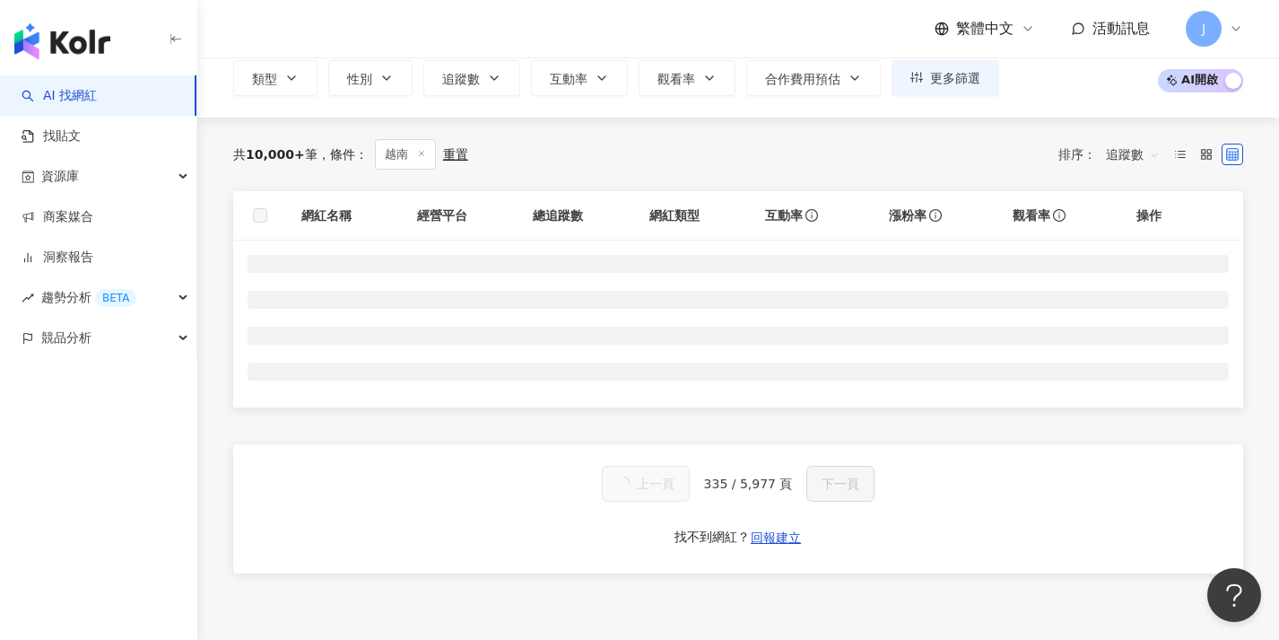
scroll to position [0, 0]
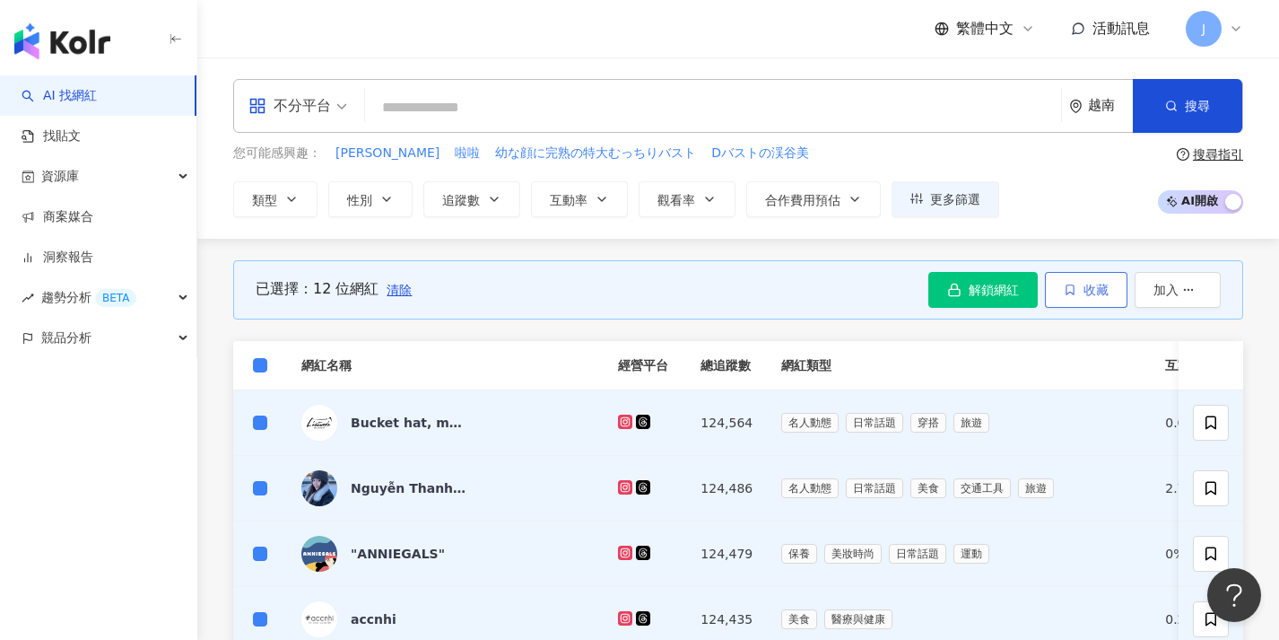
click at [1105, 292] on span "收藏" at bounding box center [1096, 290] width 25 height 14
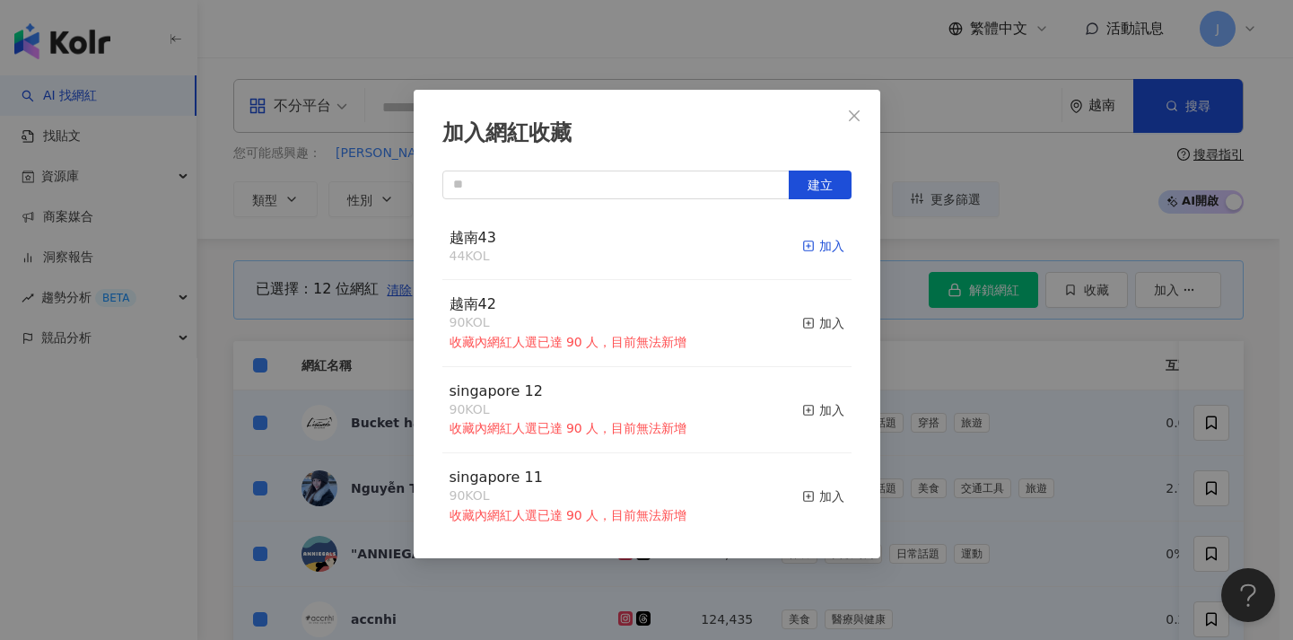
click at [809, 245] on div "加入" at bounding box center [823, 246] width 42 height 20
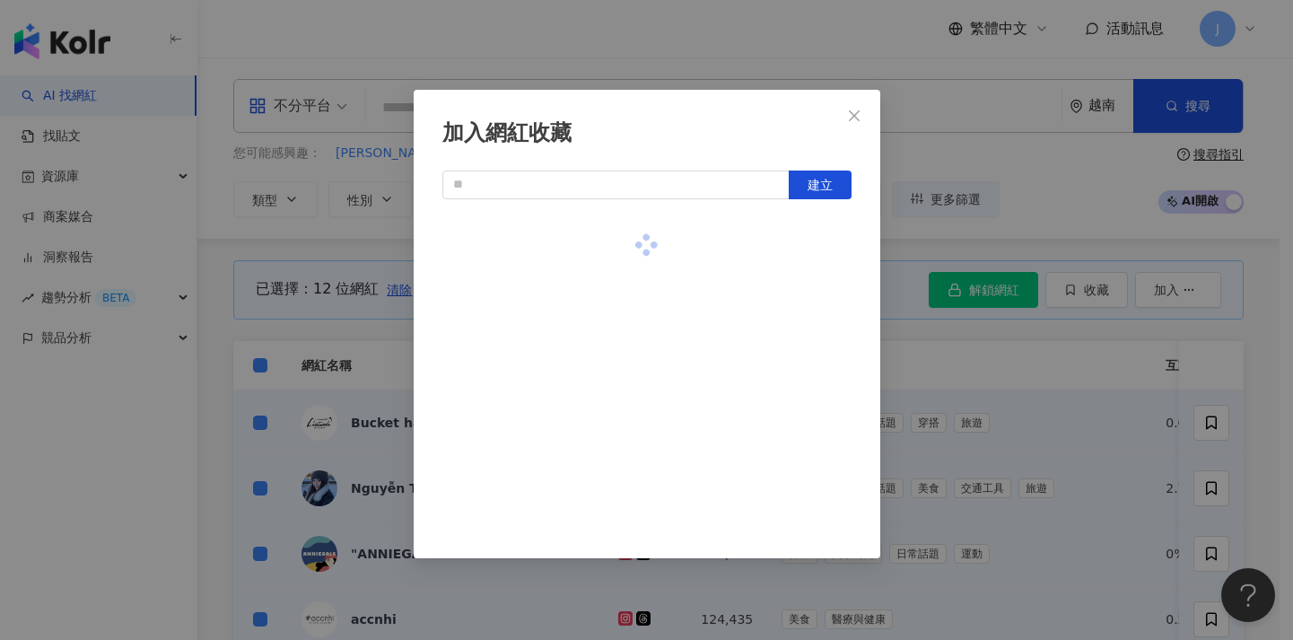
click at [952, 433] on div "加入網紅收藏 建立" at bounding box center [646, 320] width 1293 height 640
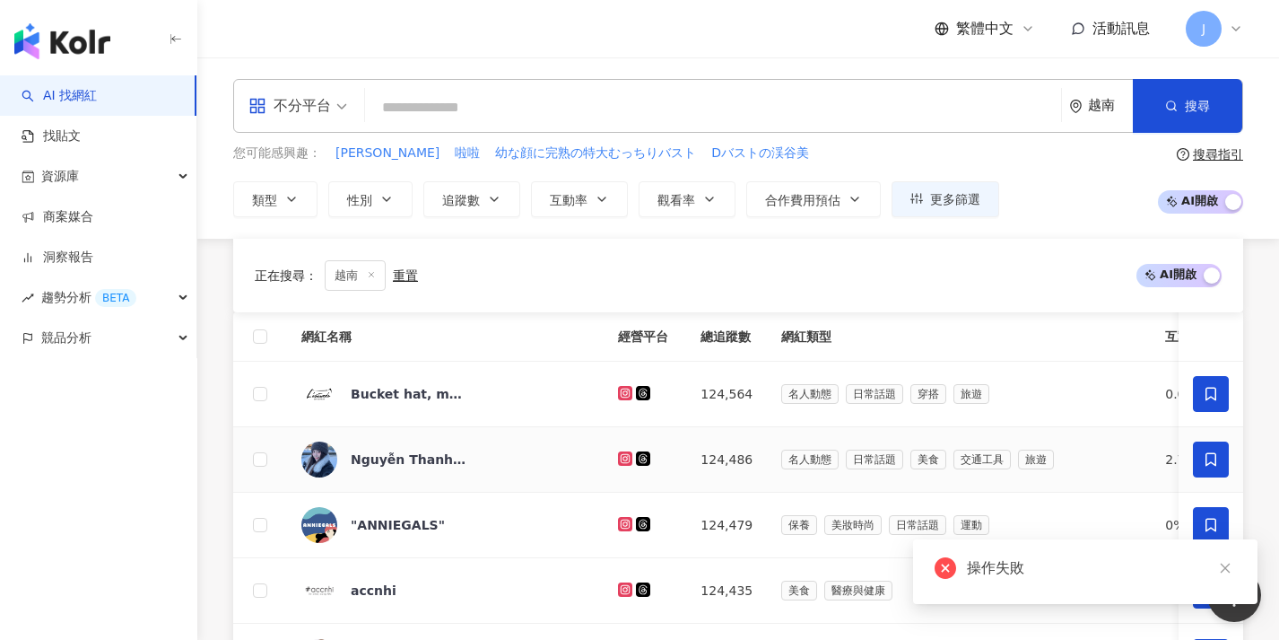
scroll to position [989, 0]
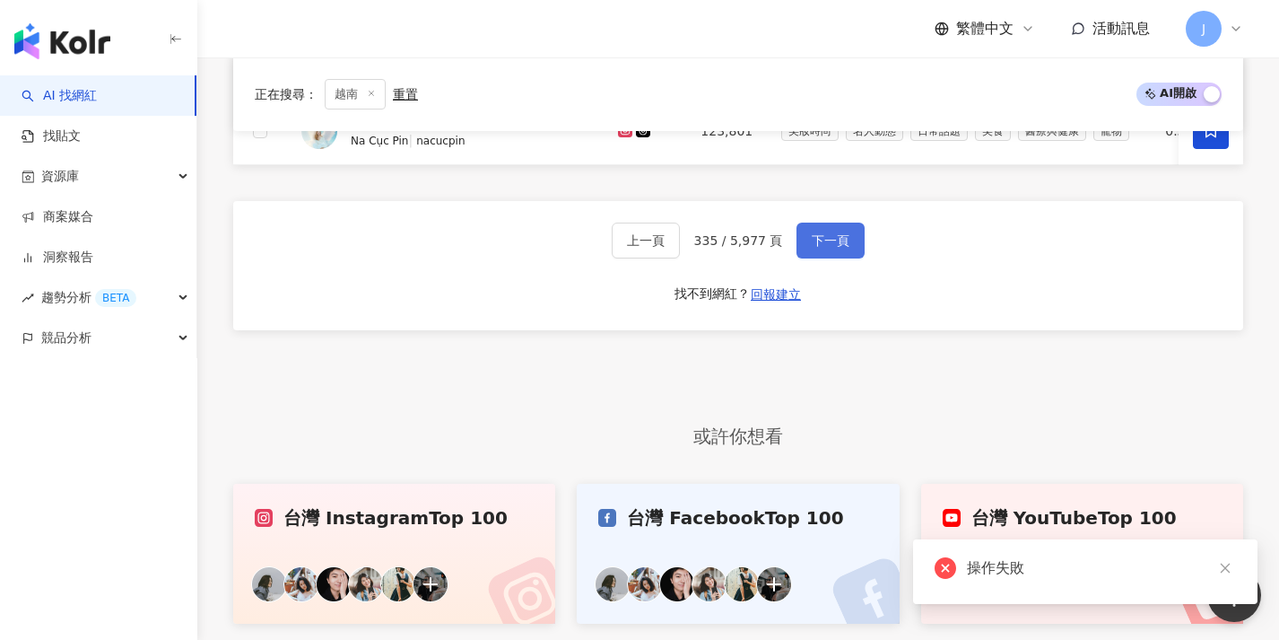
click at [837, 248] on span "下一頁" at bounding box center [831, 240] width 38 height 14
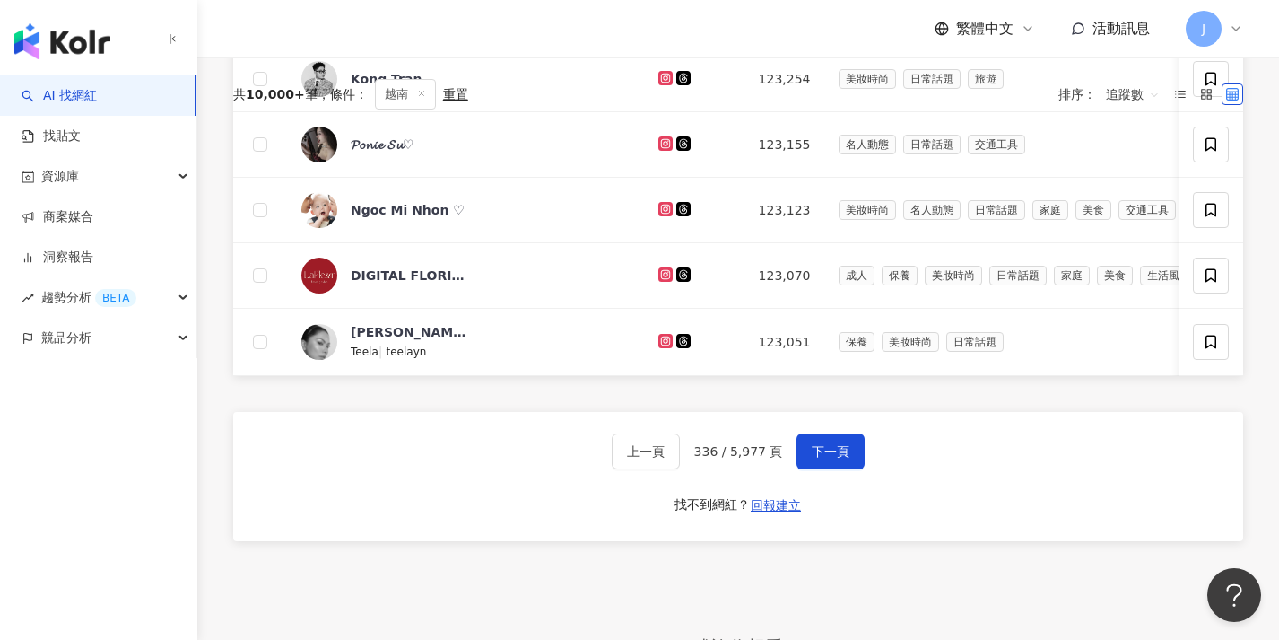
scroll to position [123, 0]
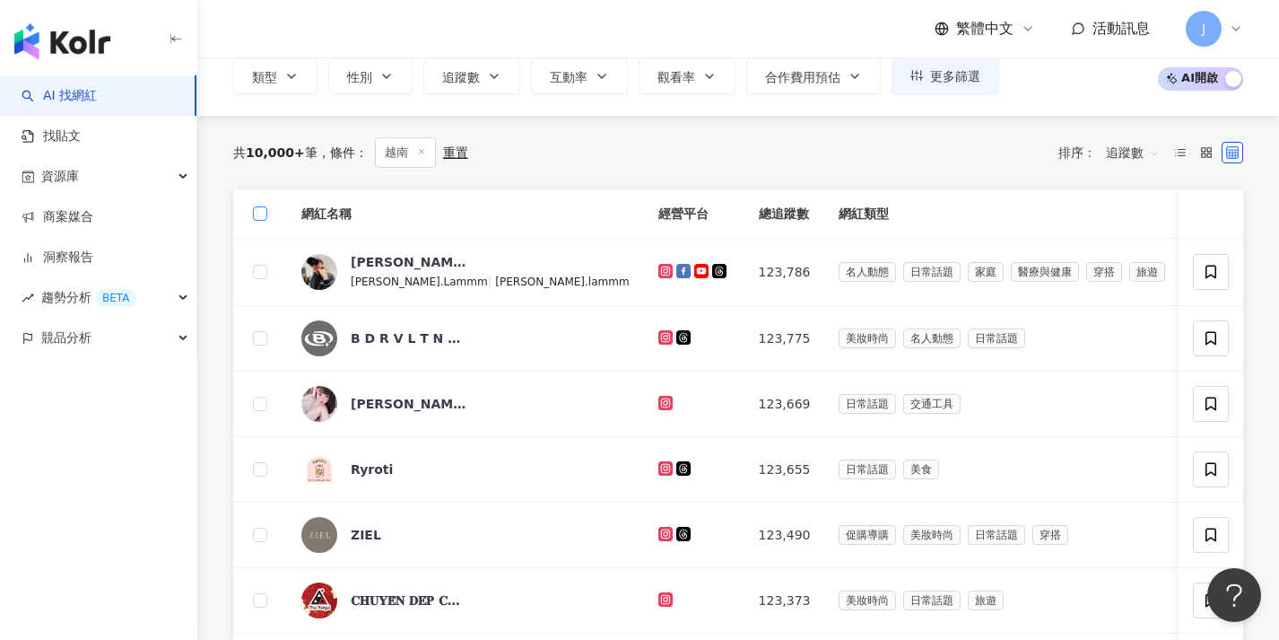
click at [257, 216] on span at bounding box center [260, 213] width 14 height 14
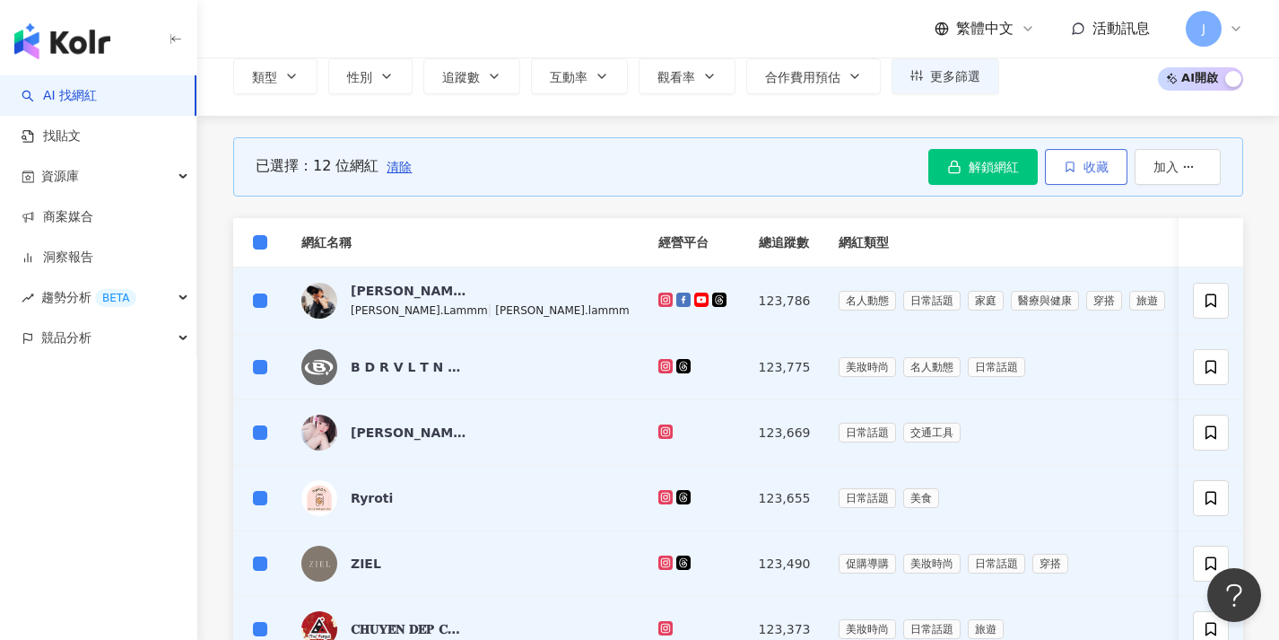
click at [1084, 168] on span "收藏" at bounding box center [1096, 167] width 25 height 14
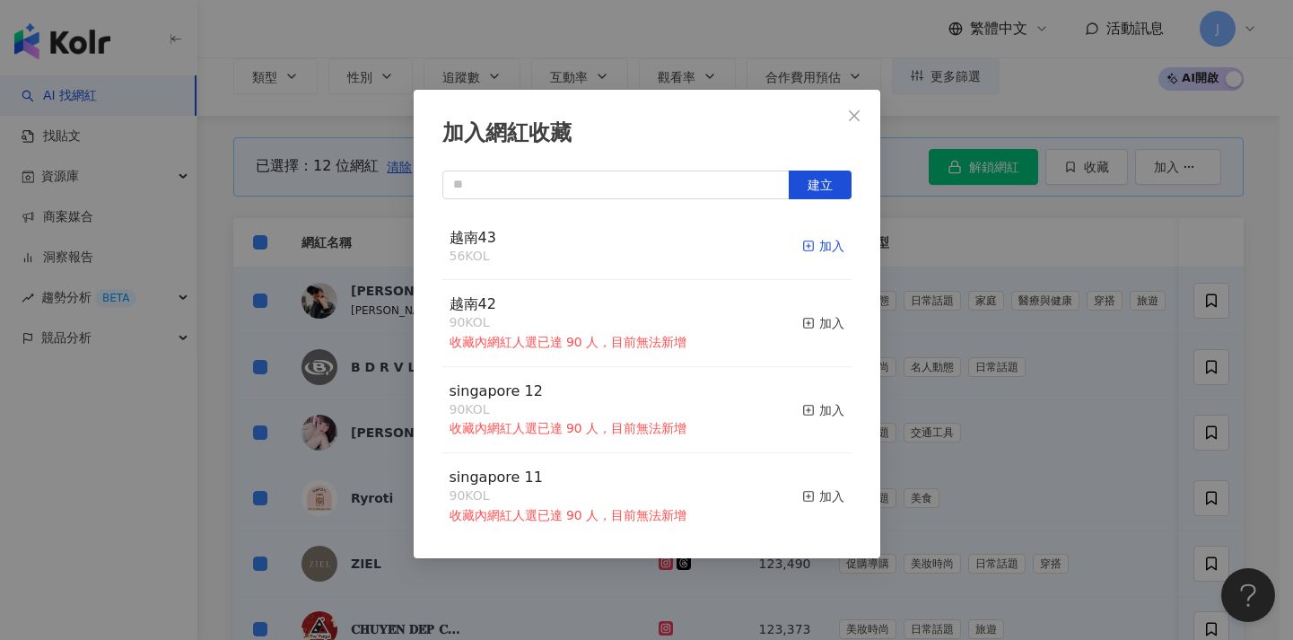
click at [814, 242] on div "加入" at bounding box center [823, 246] width 42 height 20
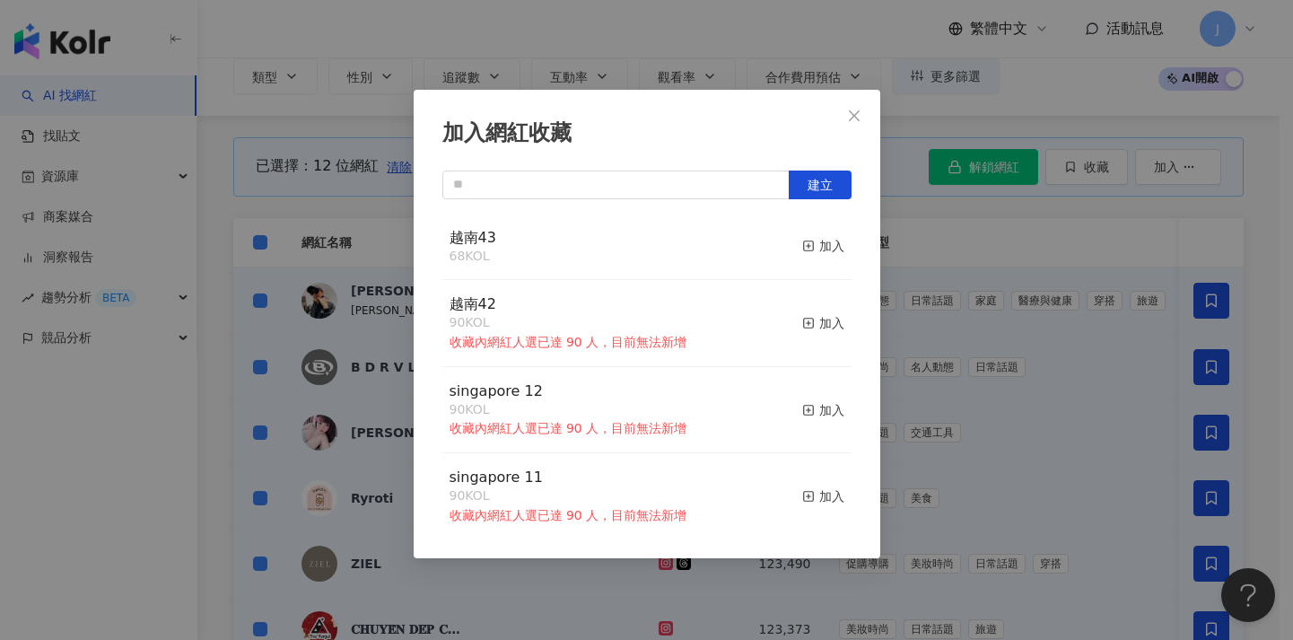
click at [902, 305] on div "加入網紅收藏 建立 越南43 68 KOL 加入 越南42 90 KOL 收藏內網紅人選已達 90 人，目前無法新增 加入 singapore 12 90 K…" at bounding box center [646, 320] width 1293 height 640
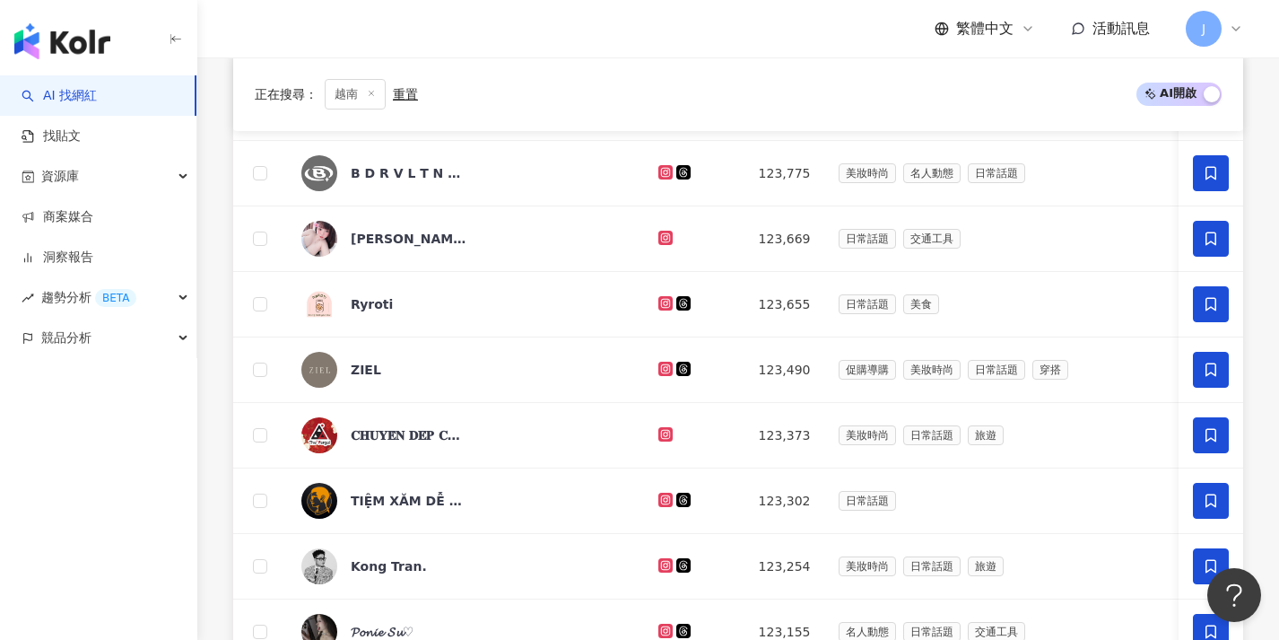
scroll to position [710, 0]
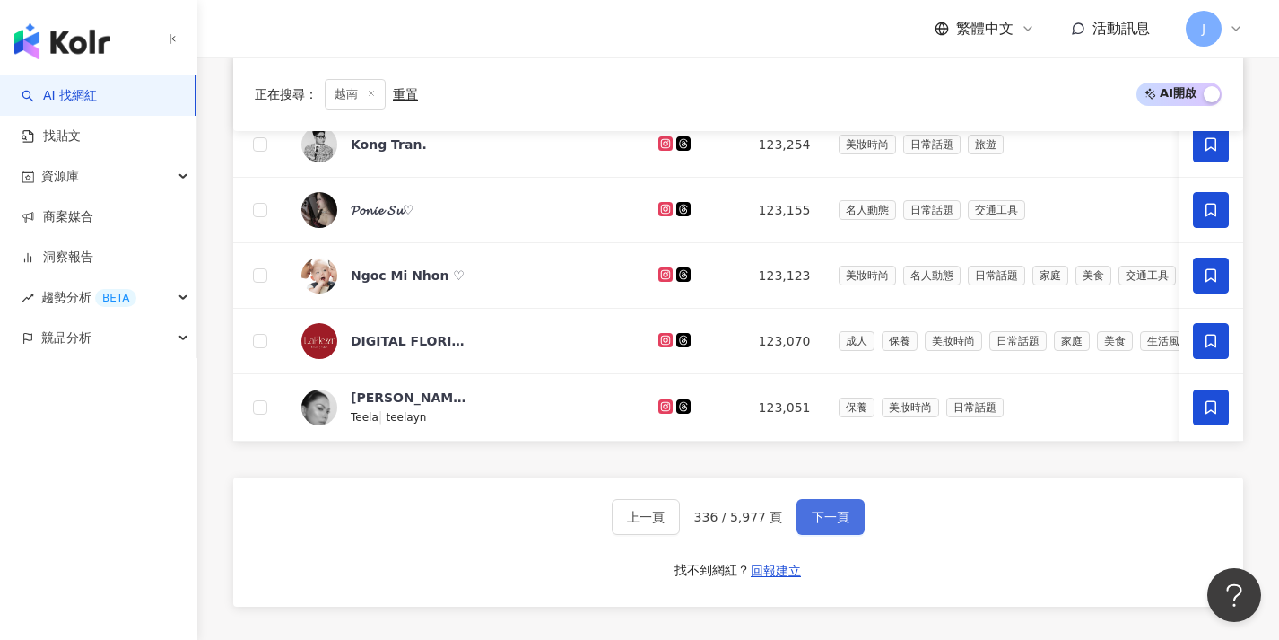
click at [834, 524] on span "下一頁" at bounding box center [831, 516] width 38 height 14
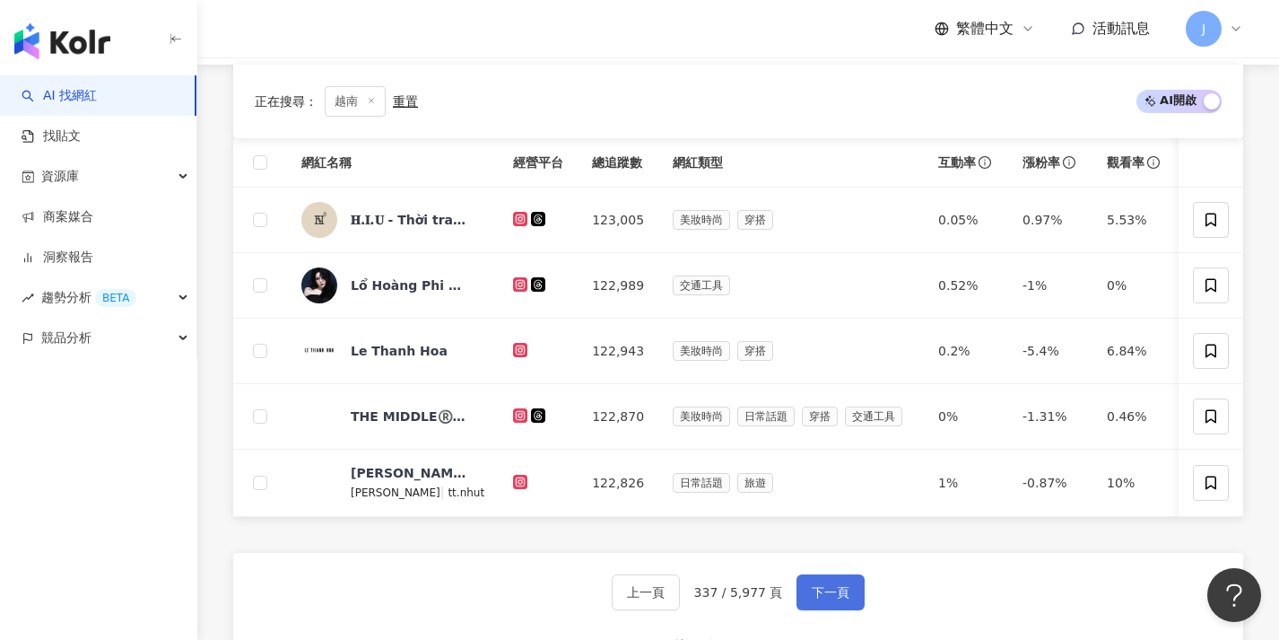
scroll to position [190, 0]
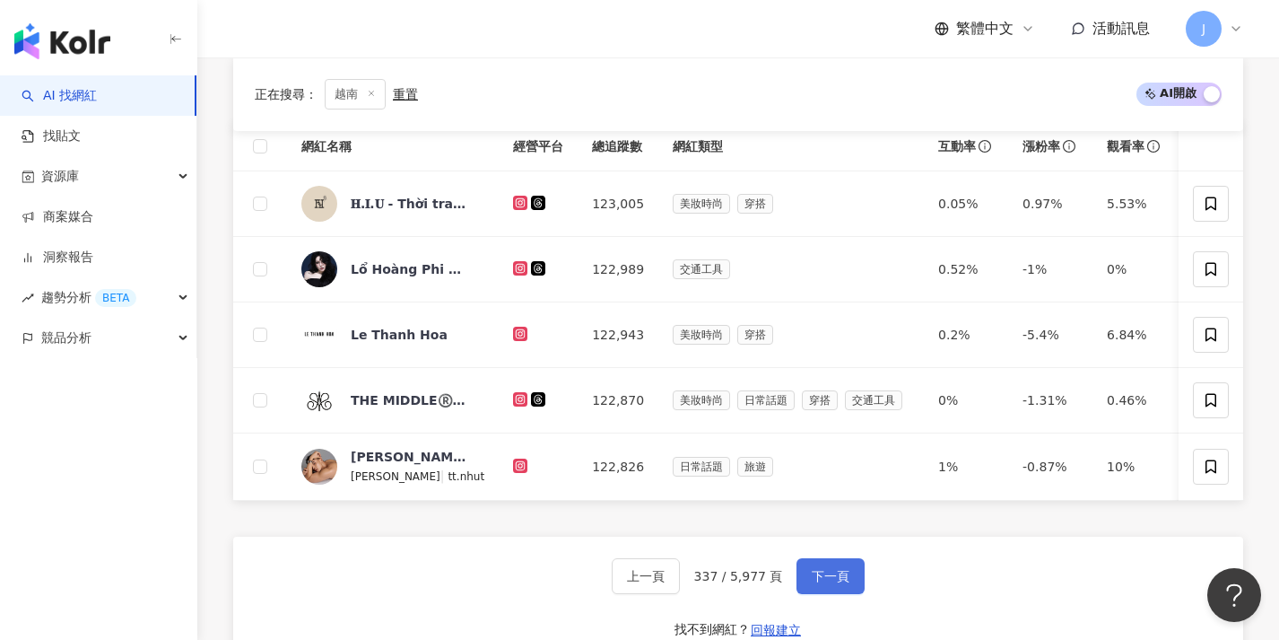
click at [830, 583] on span "下一頁" at bounding box center [831, 576] width 38 height 14
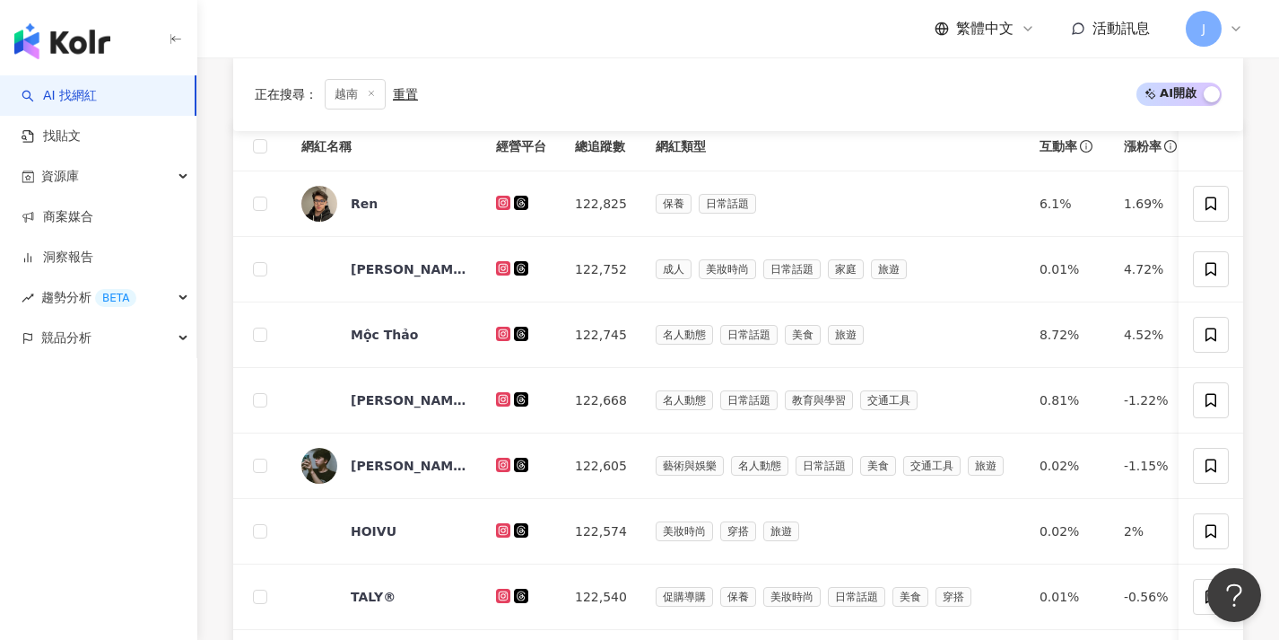
scroll to position [495, 0]
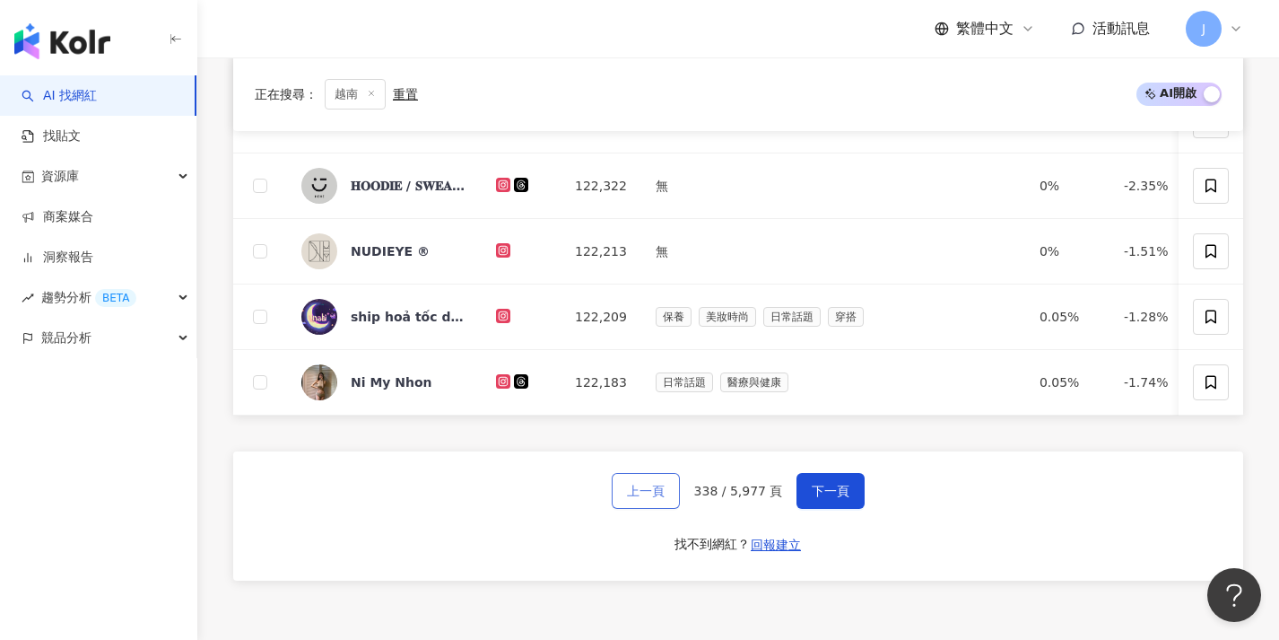
click at [665, 509] on button "上一頁" at bounding box center [646, 491] width 68 height 36
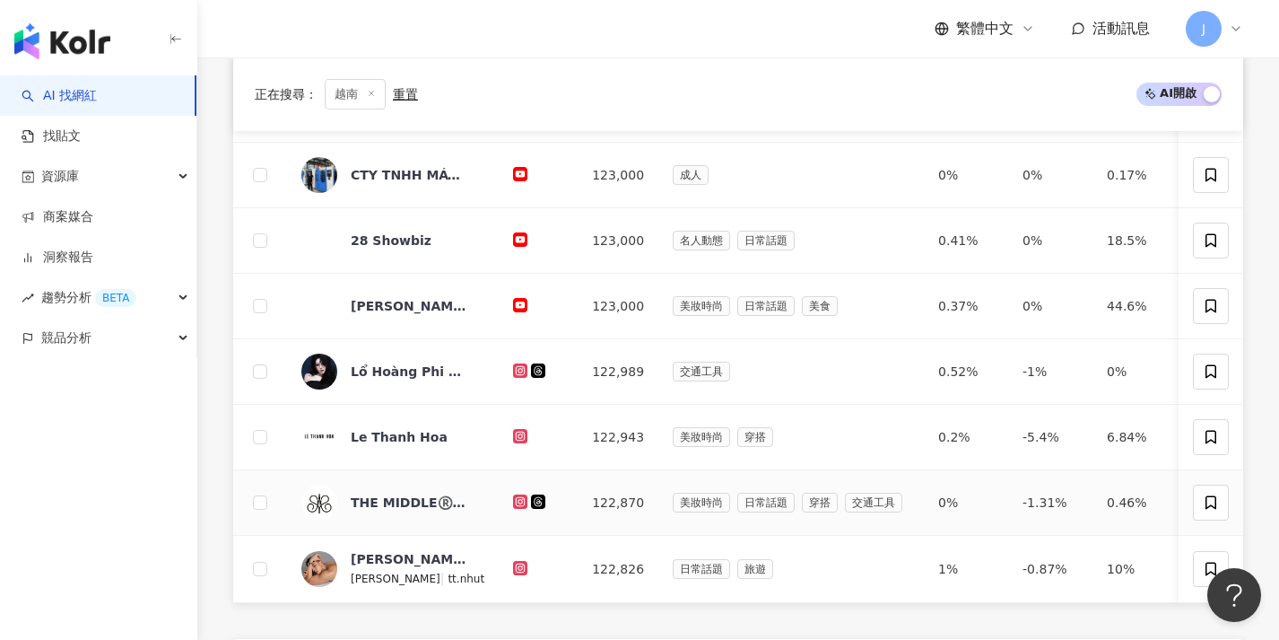
scroll to position [112, 0]
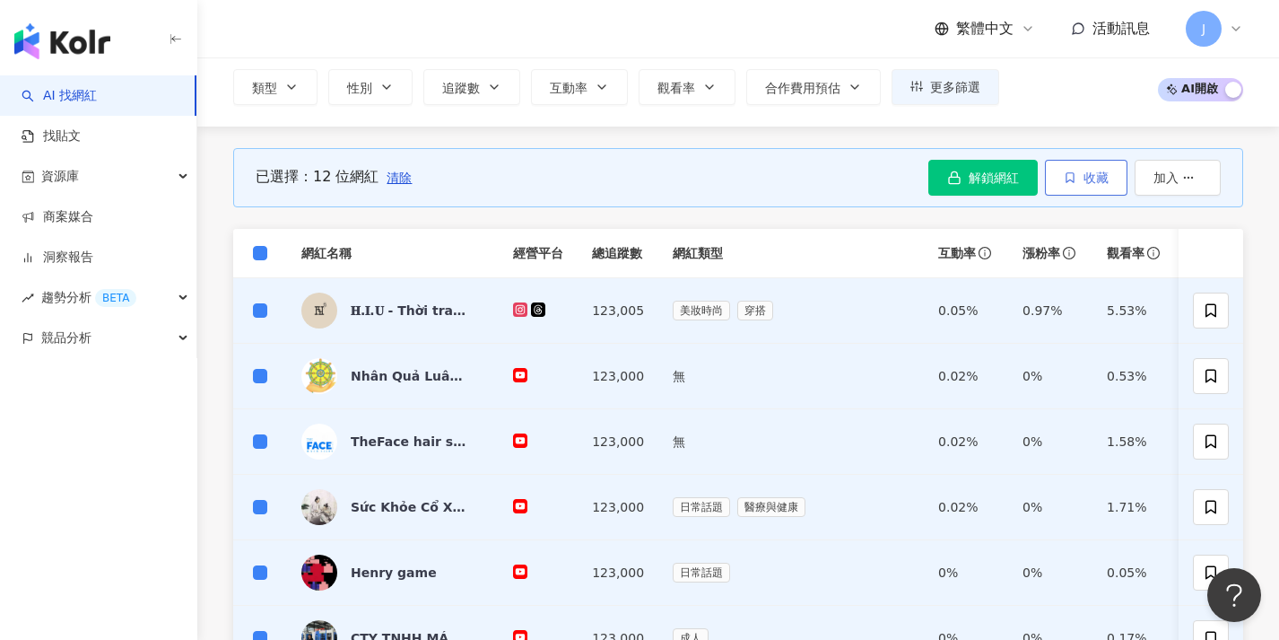
click at [1103, 191] on button "收藏" at bounding box center [1086, 178] width 83 height 36
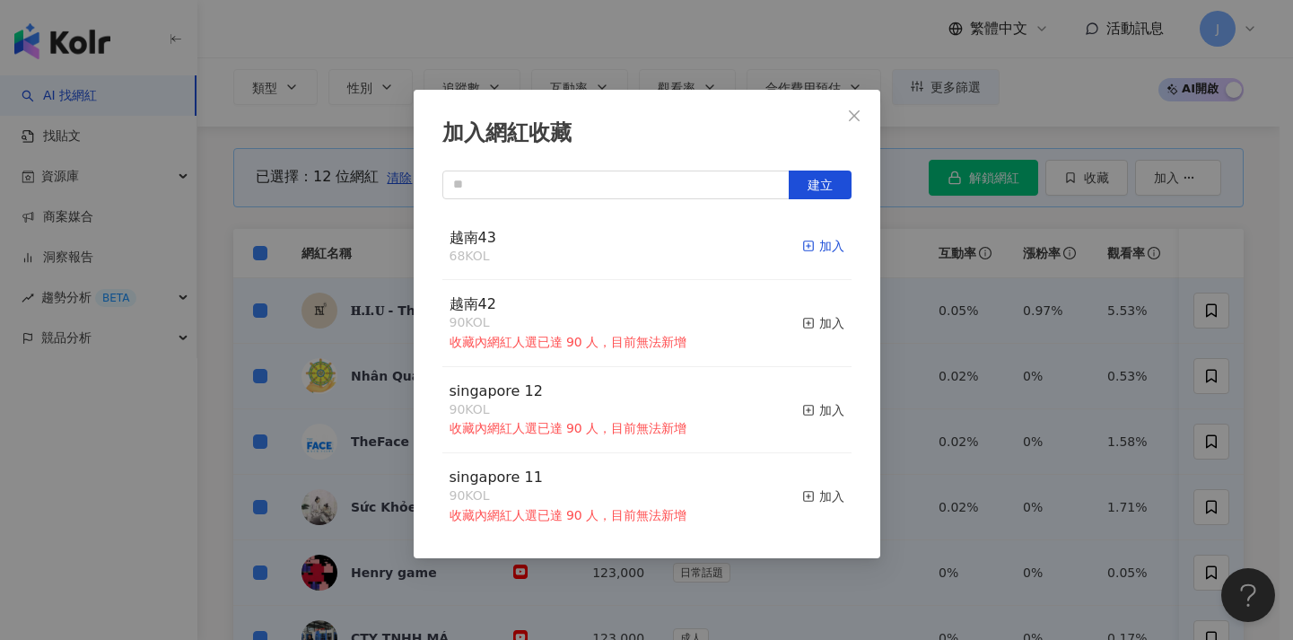
click at [818, 246] on div "加入" at bounding box center [823, 246] width 42 height 20
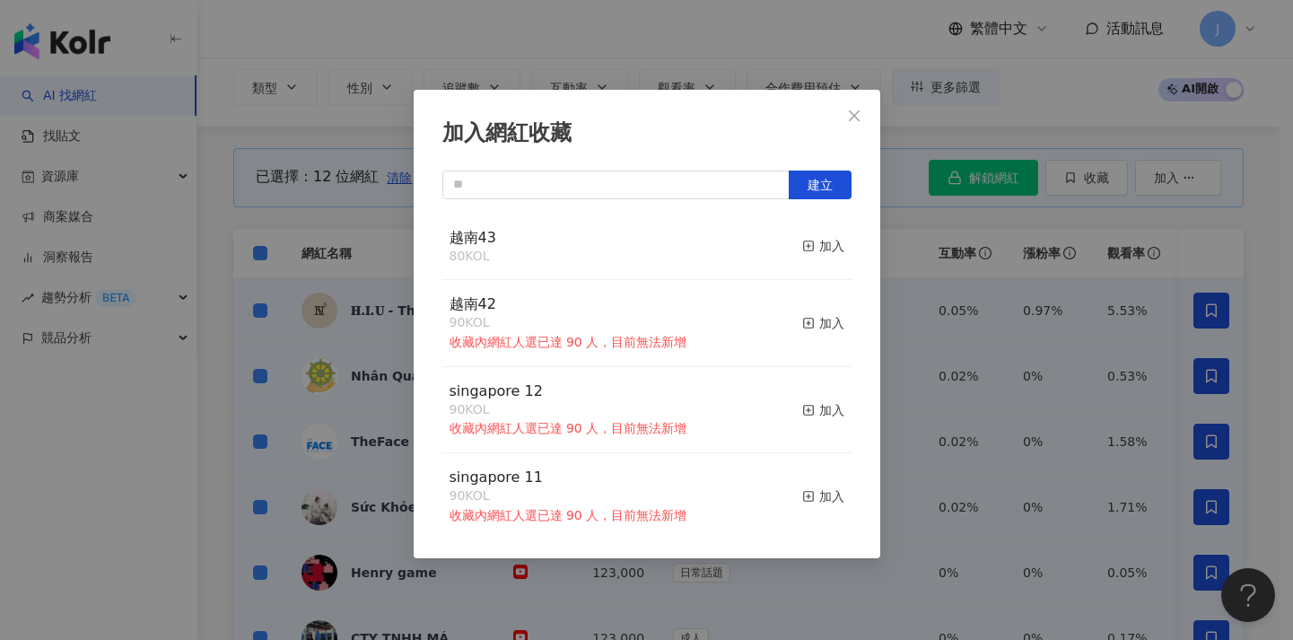
click at [930, 331] on div "加入網紅收藏 建立 越南43 80 KOL 加入 越南42 90 KOL 收藏內網紅人選已達 90 人，目前無法新增 加入 singapore 12 90 K…" at bounding box center [646, 320] width 1293 height 640
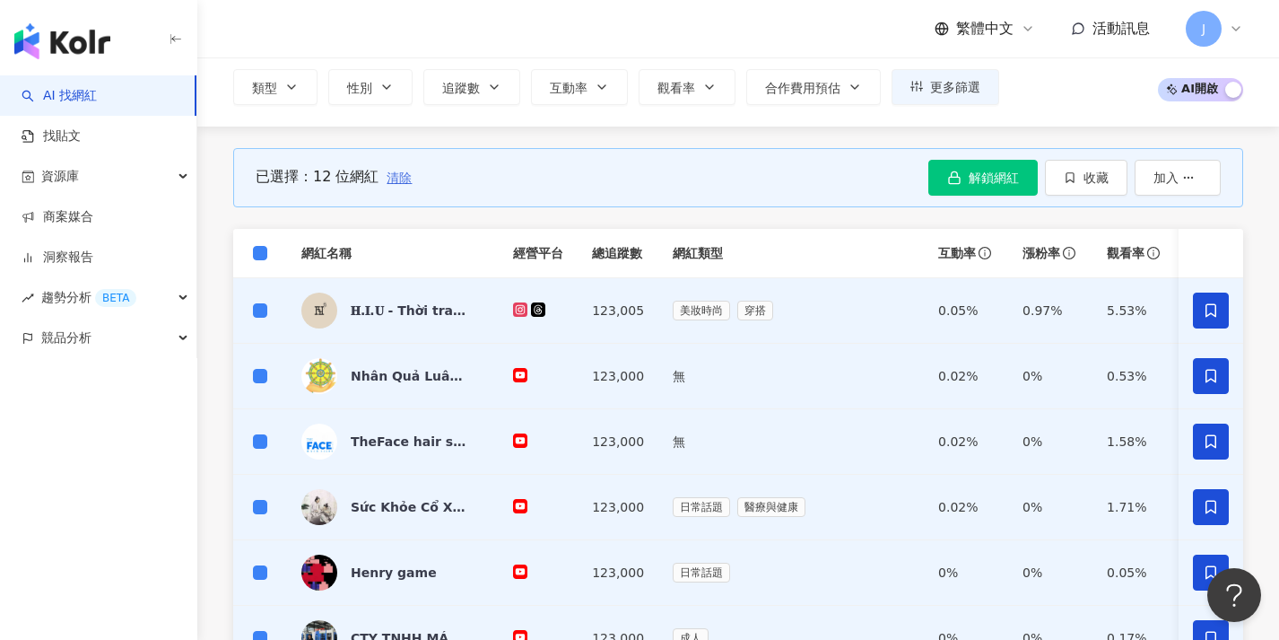
click at [392, 183] on span "清除" at bounding box center [399, 177] width 25 height 14
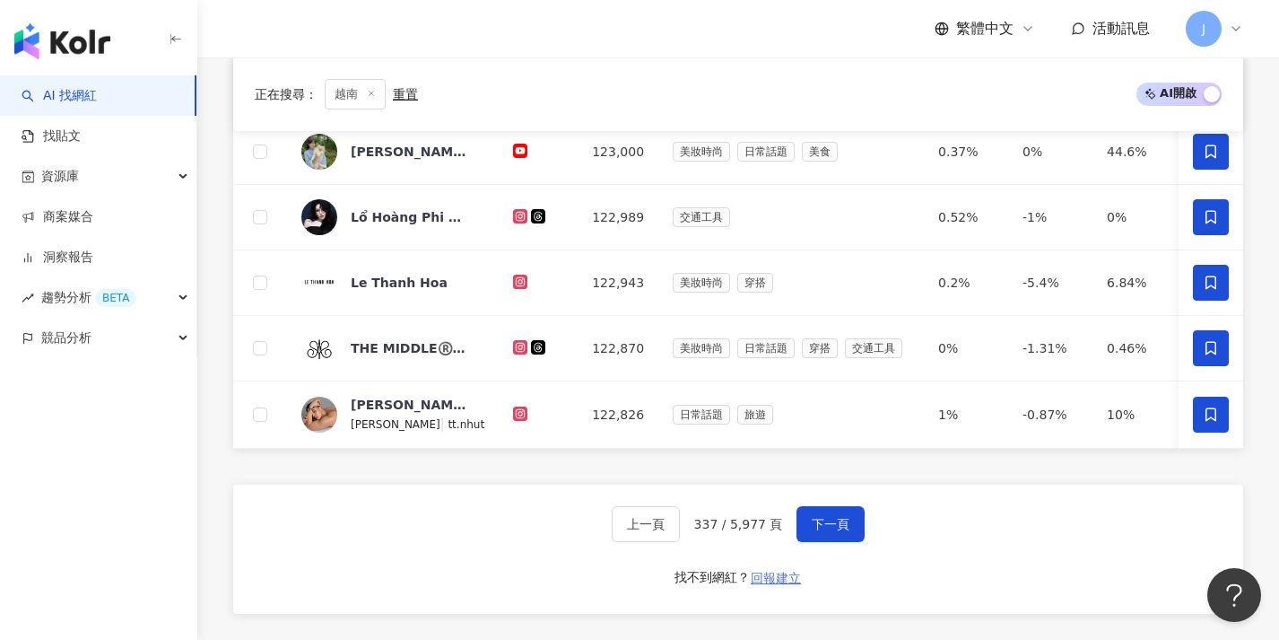
scroll to position [915, 0]
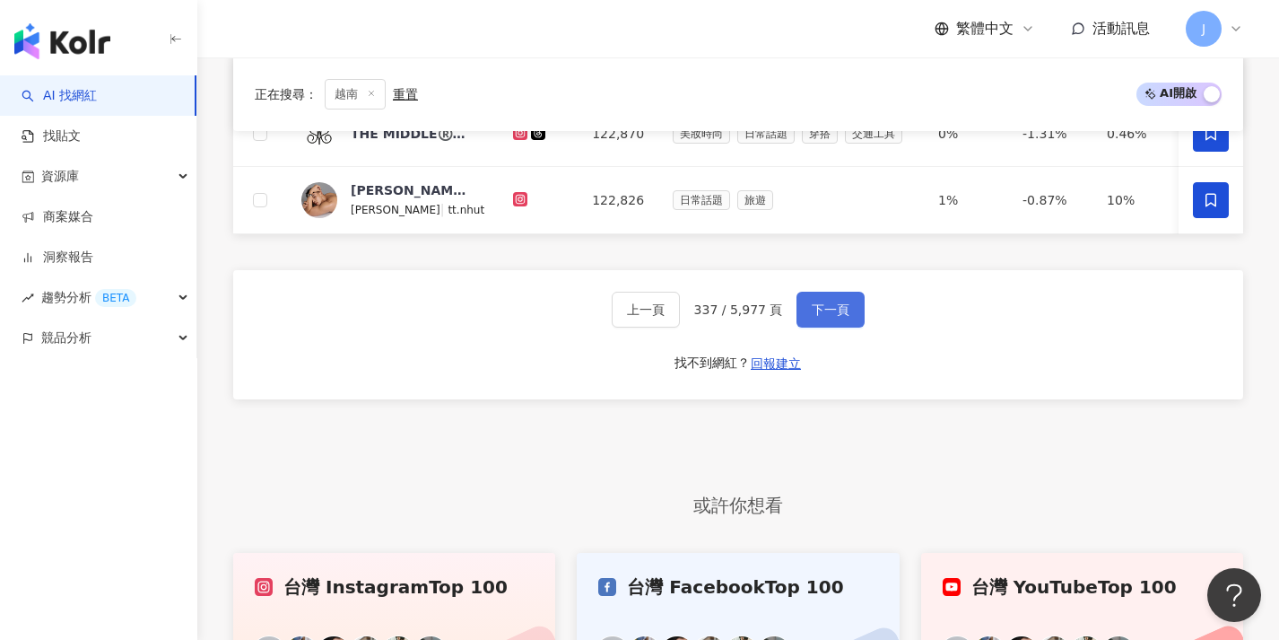
click at [828, 317] on span "下一頁" at bounding box center [831, 309] width 38 height 14
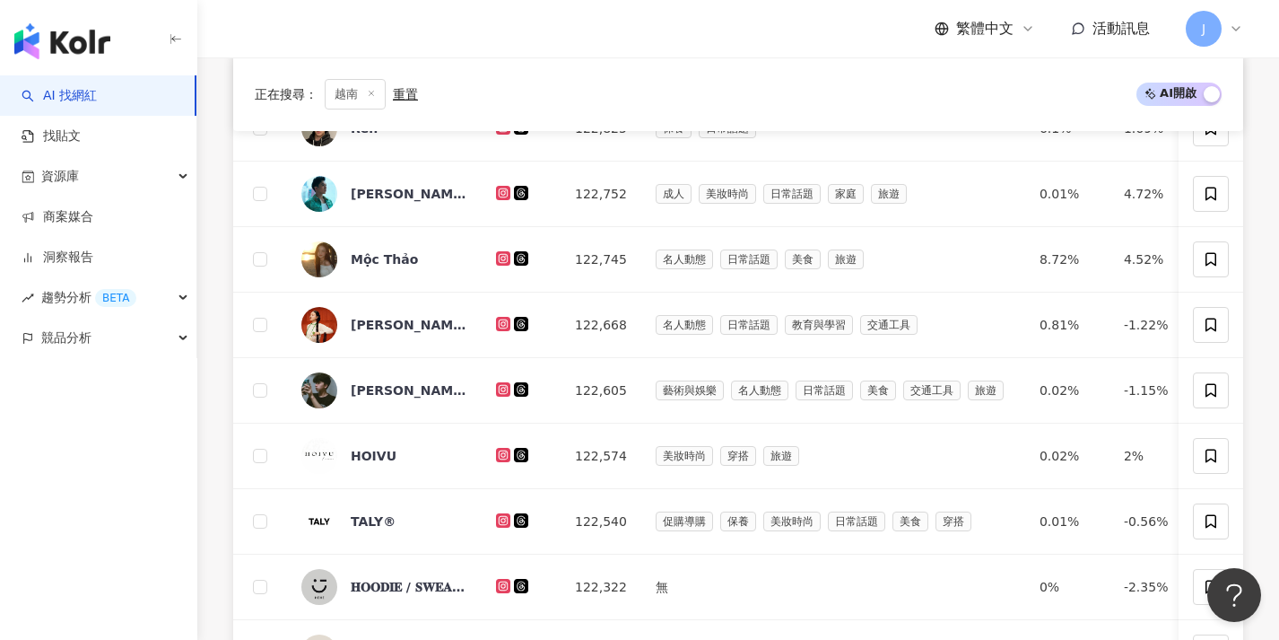
scroll to position [0, 0]
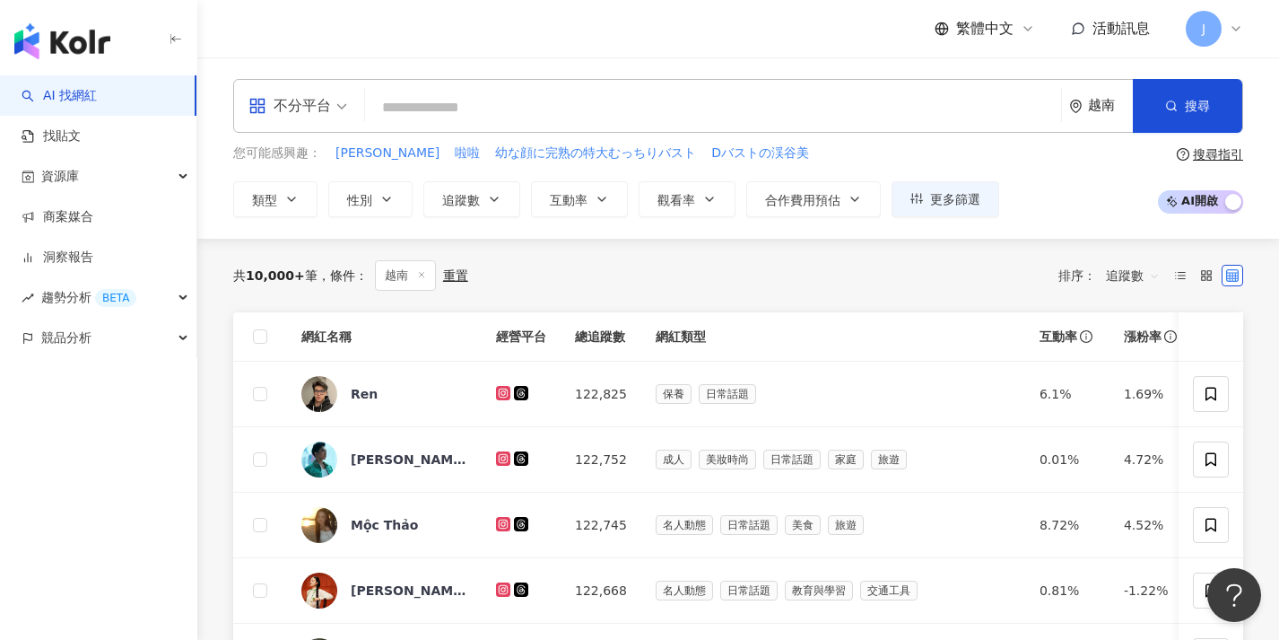
click at [269, 338] on th at bounding box center [260, 336] width 54 height 49
click at [266, 340] on span at bounding box center [260, 336] width 14 height 14
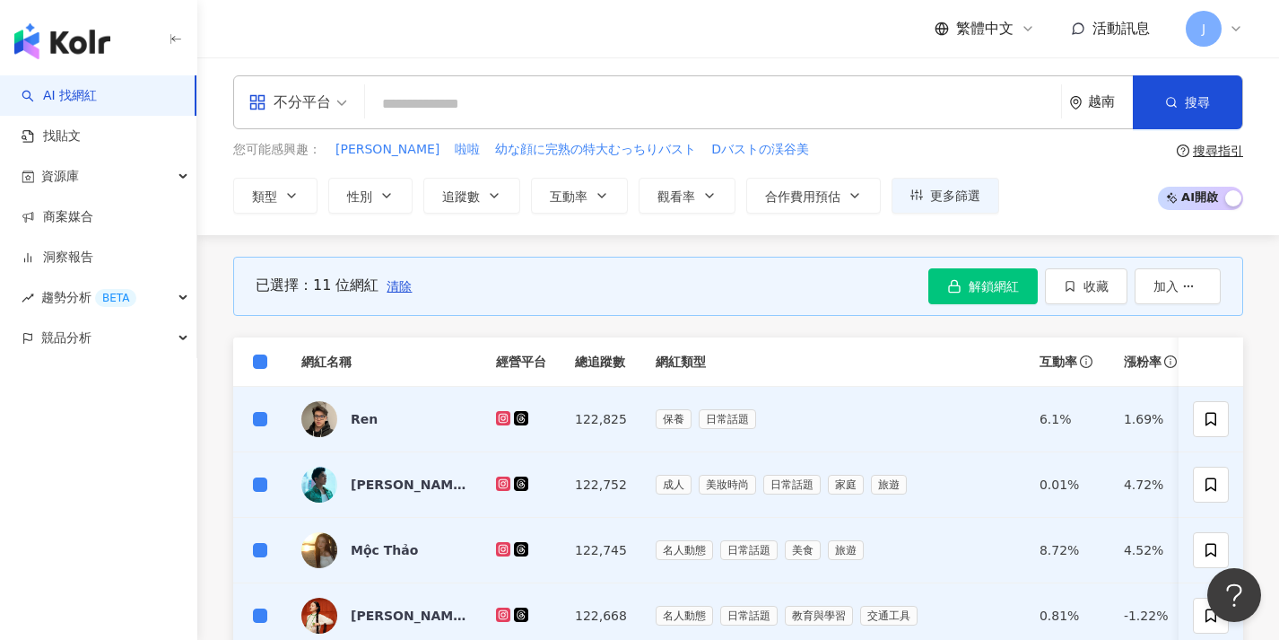
scroll to position [693, 0]
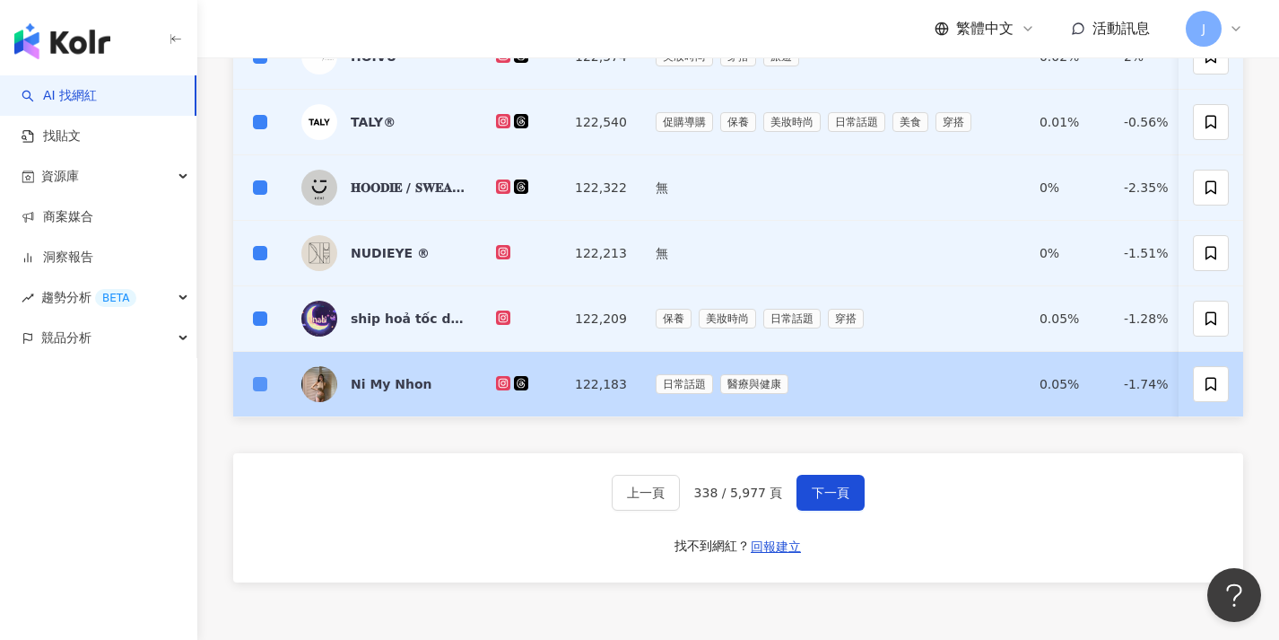
click at [265, 384] on span at bounding box center [260, 384] width 14 height 14
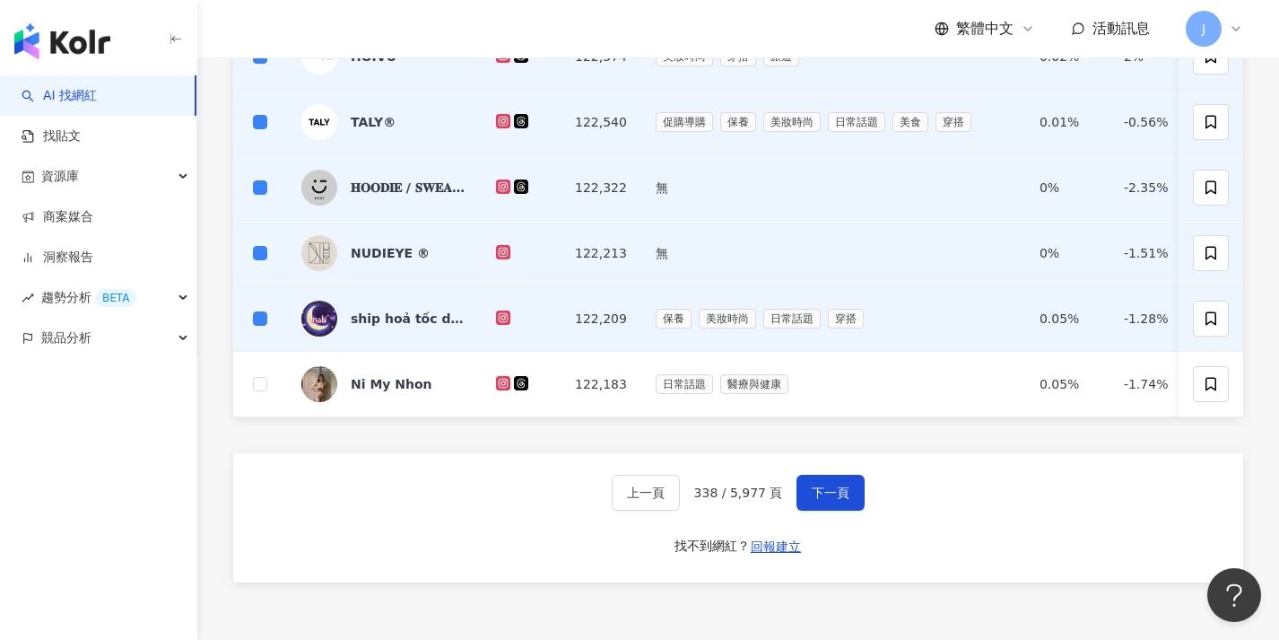
scroll to position [0, 0]
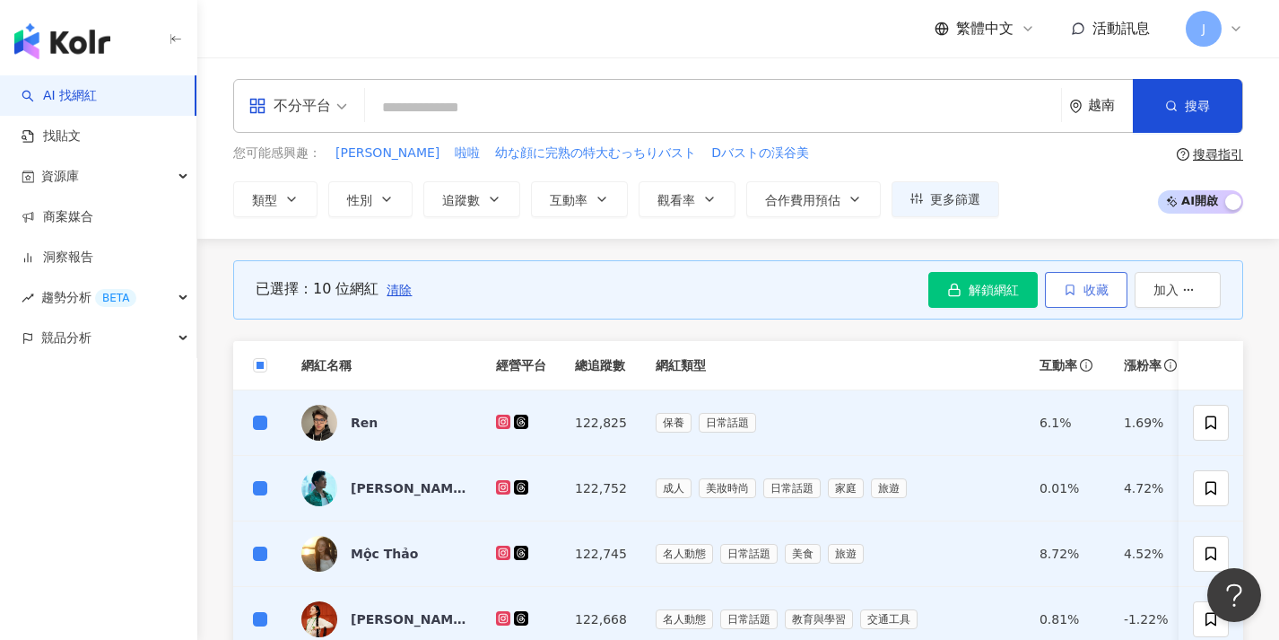
click at [1078, 287] on button "收藏" at bounding box center [1086, 290] width 83 height 36
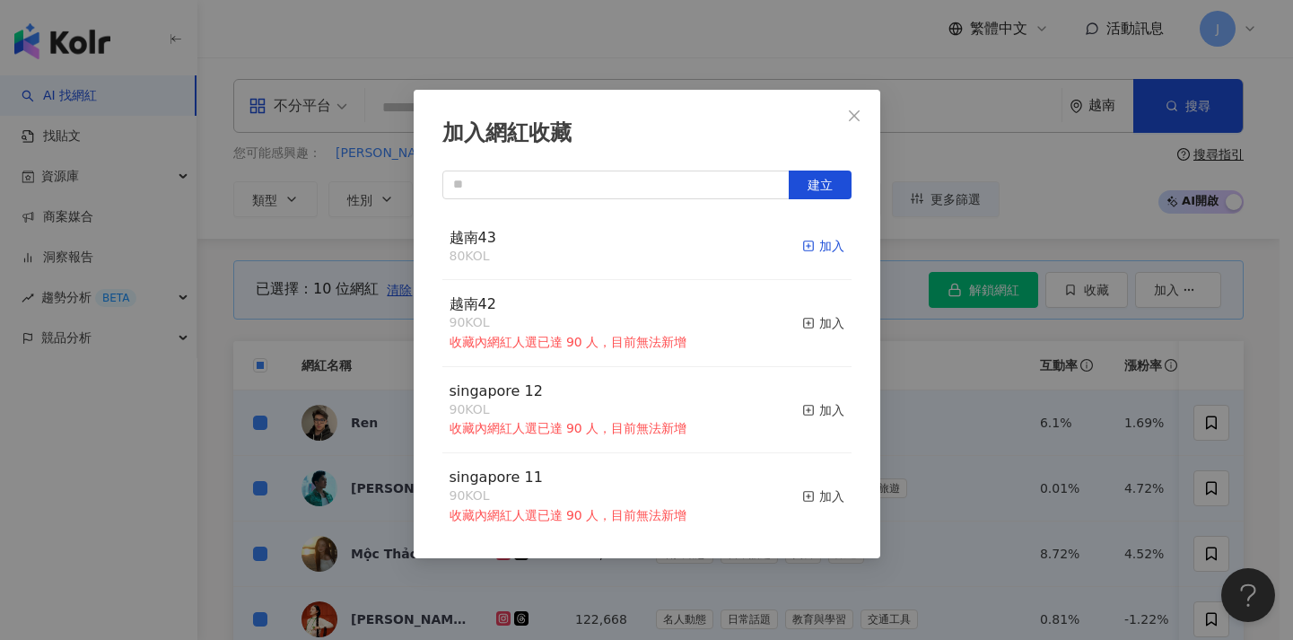
click at [802, 248] on icon "button" at bounding box center [808, 245] width 13 height 13
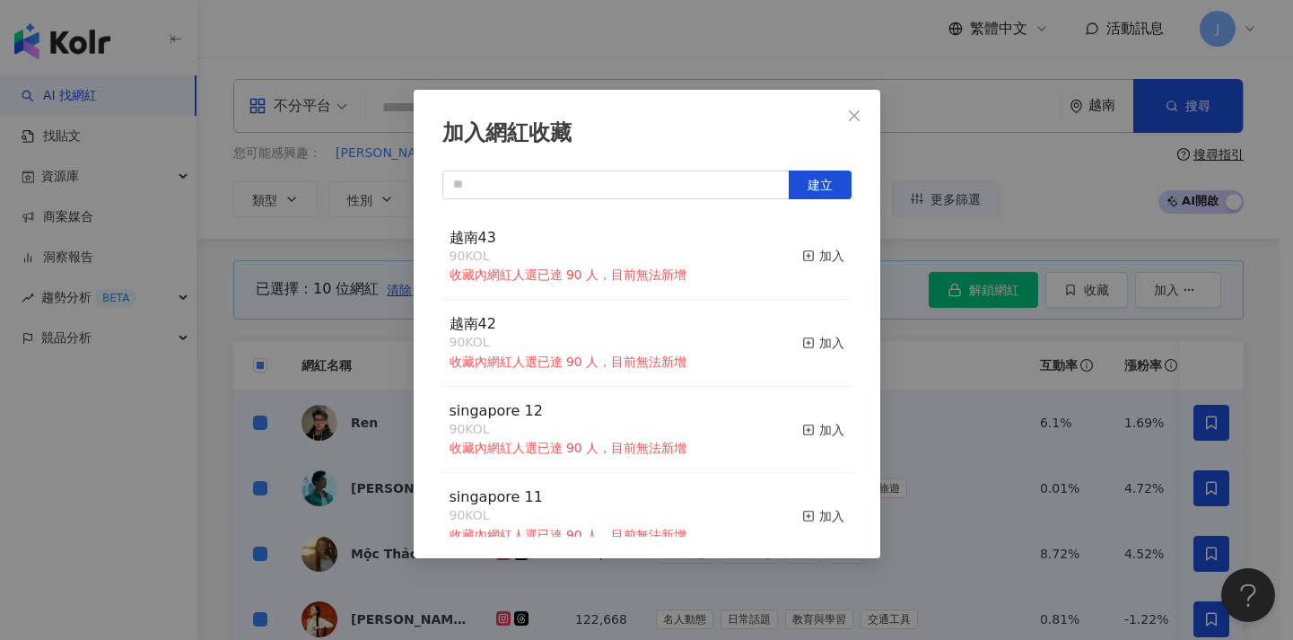
click at [926, 449] on div "加入網紅收藏 建立 越南43 90 KOL 收藏內網紅人選已達 90 人，目前無法新增 加入 越南42 90 KOL 收藏內網紅人選已達 90 人，目前無法新…" at bounding box center [646, 320] width 1293 height 640
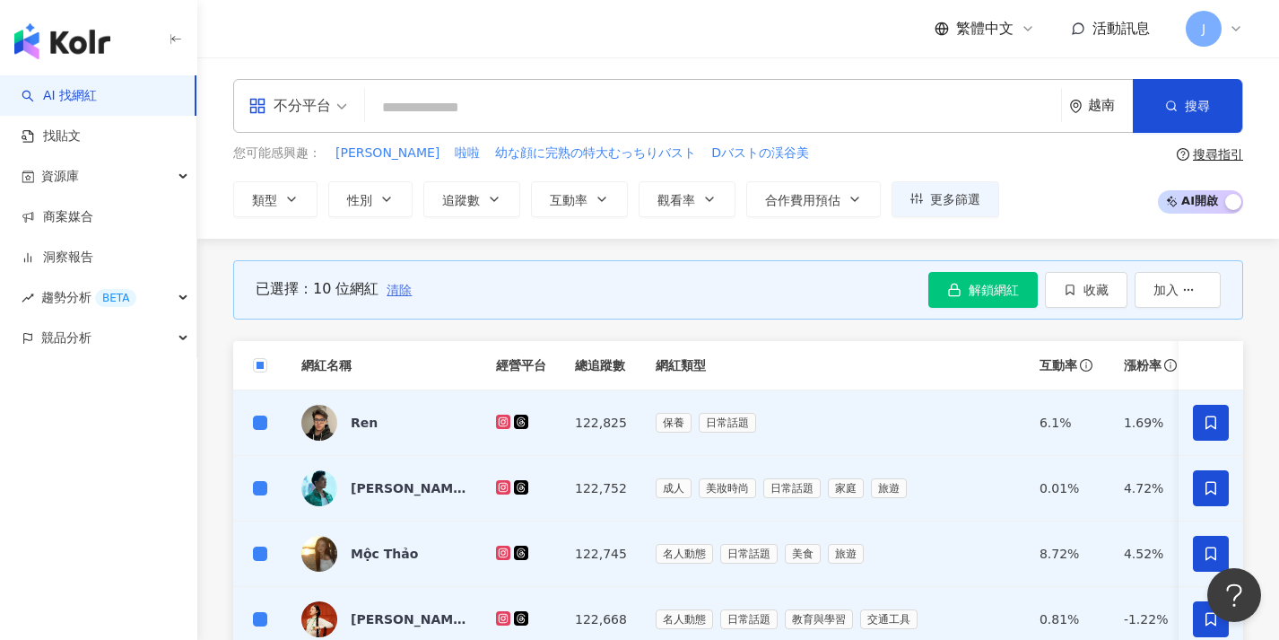
click at [397, 289] on span "清除" at bounding box center [399, 290] width 25 height 14
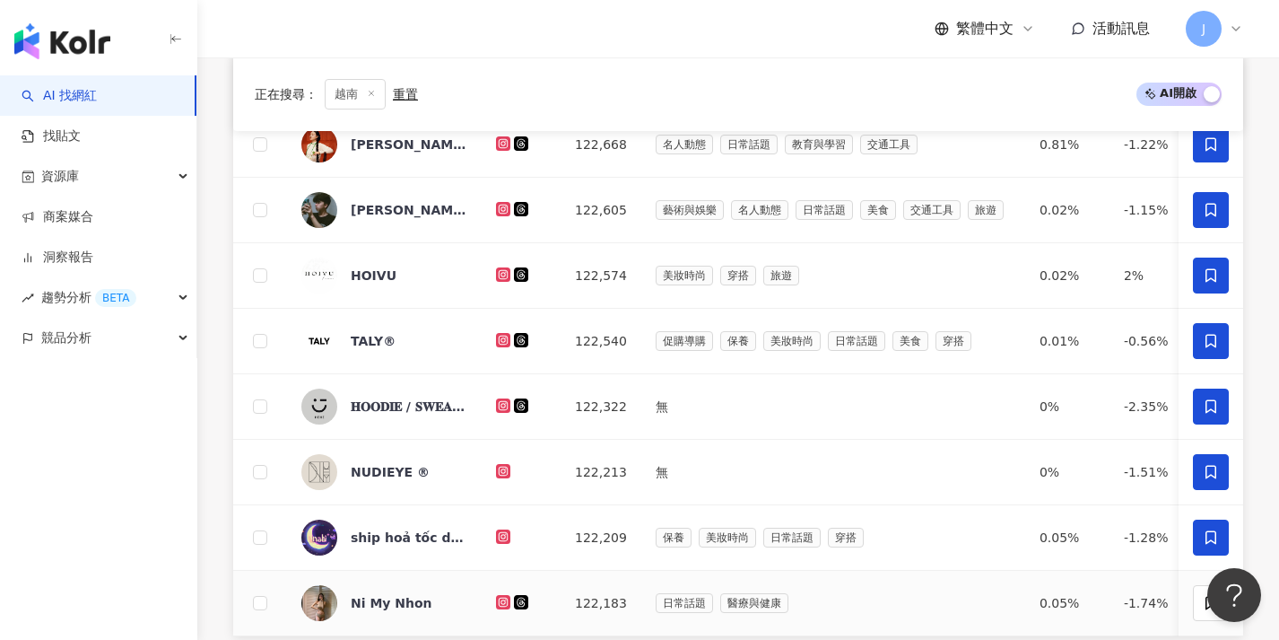
scroll to position [607, 0]
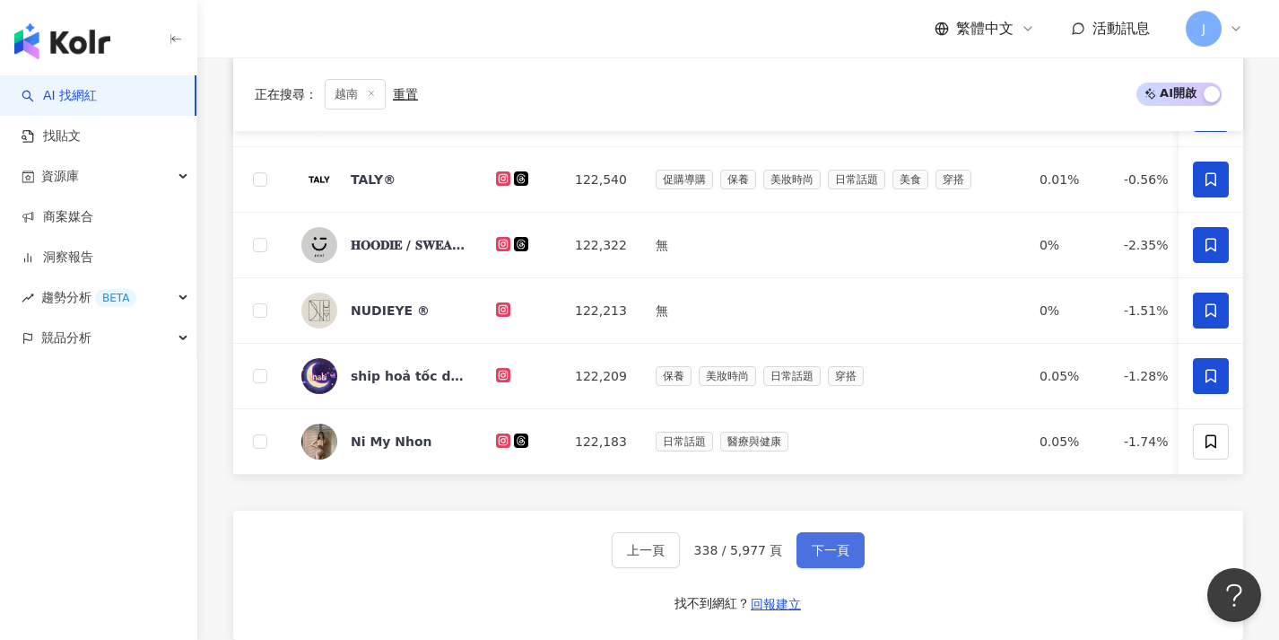
click at [842, 557] on span "下一頁" at bounding box center [831, 550] width 38 height 14
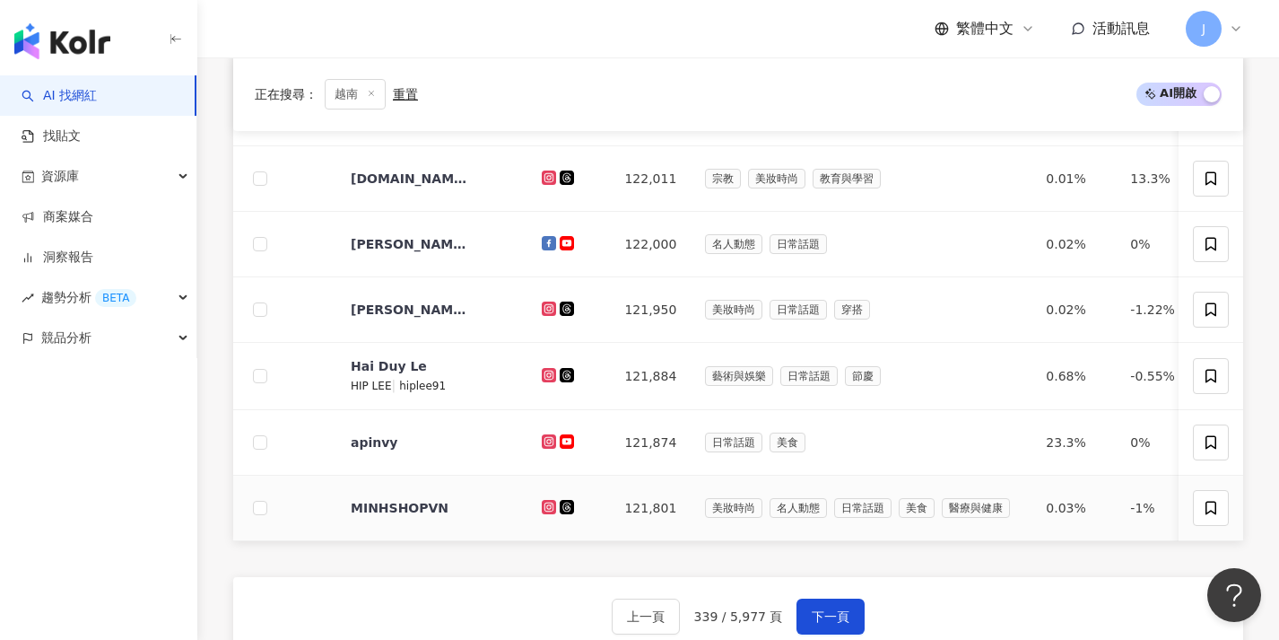
scroll to position [0, 0]
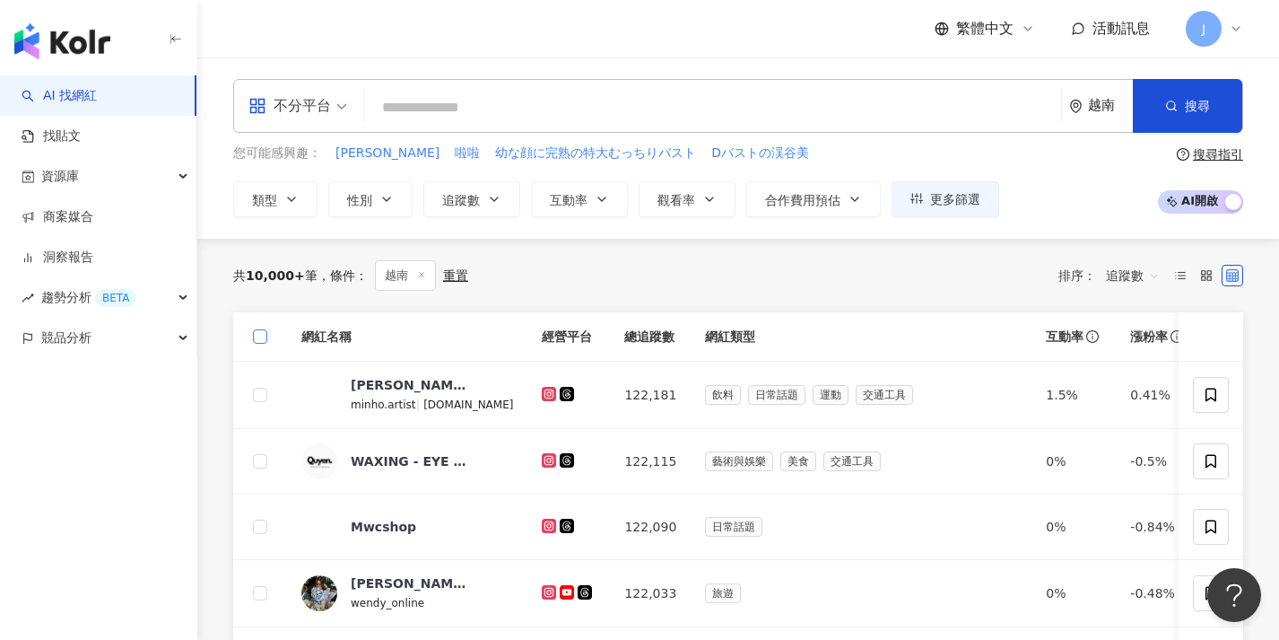
click at [266, 338] on span at bounding box center [260, 336] width 14 height 14
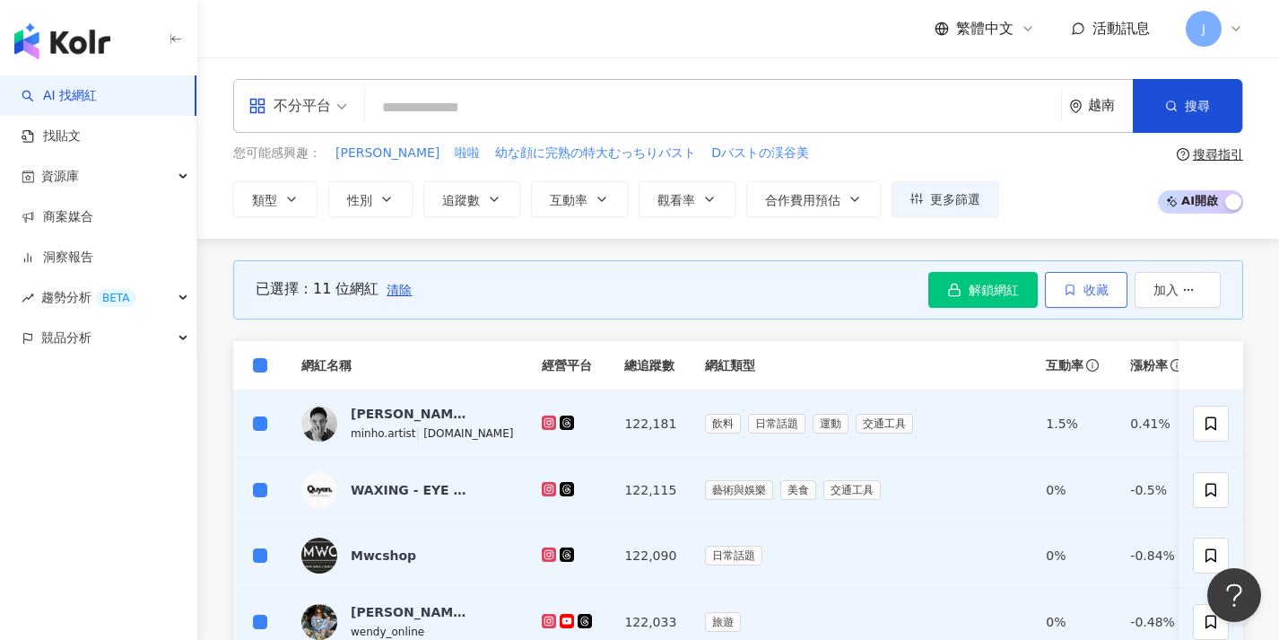
click at [1066, 294] on icon "button" at bounding box center [1070, 289] width 13 height 13
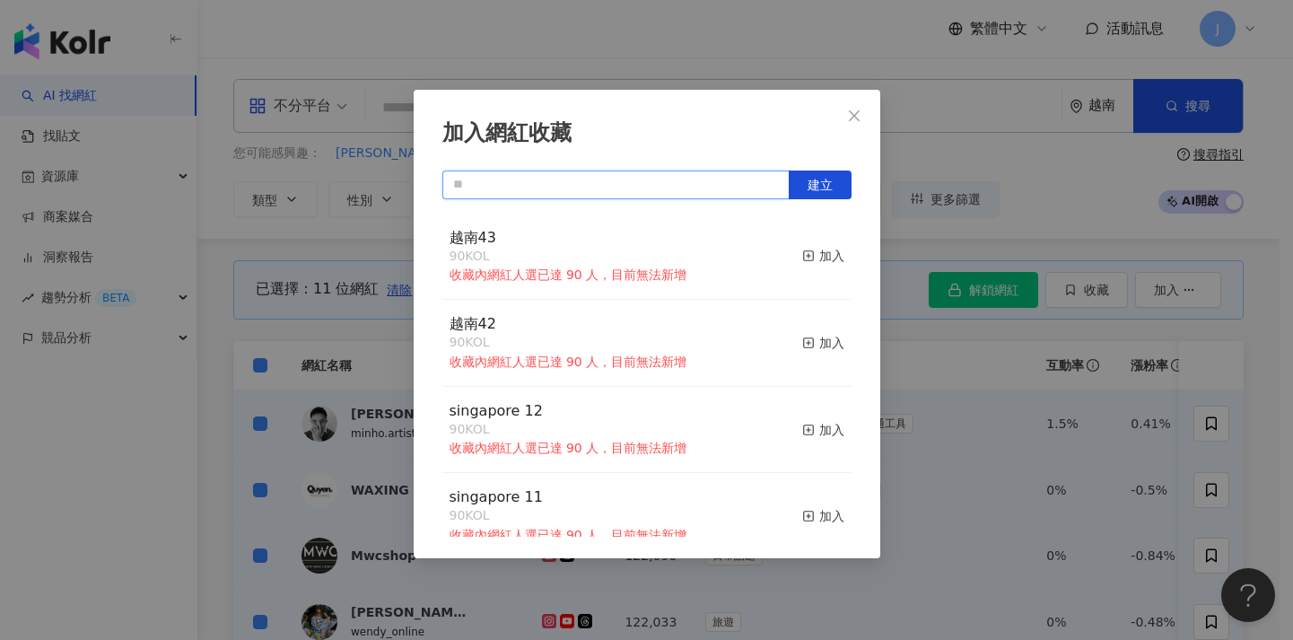
click at [520, 187] on input "text" at bounding box center [615, 184] width 347 height 29
paste input "****"
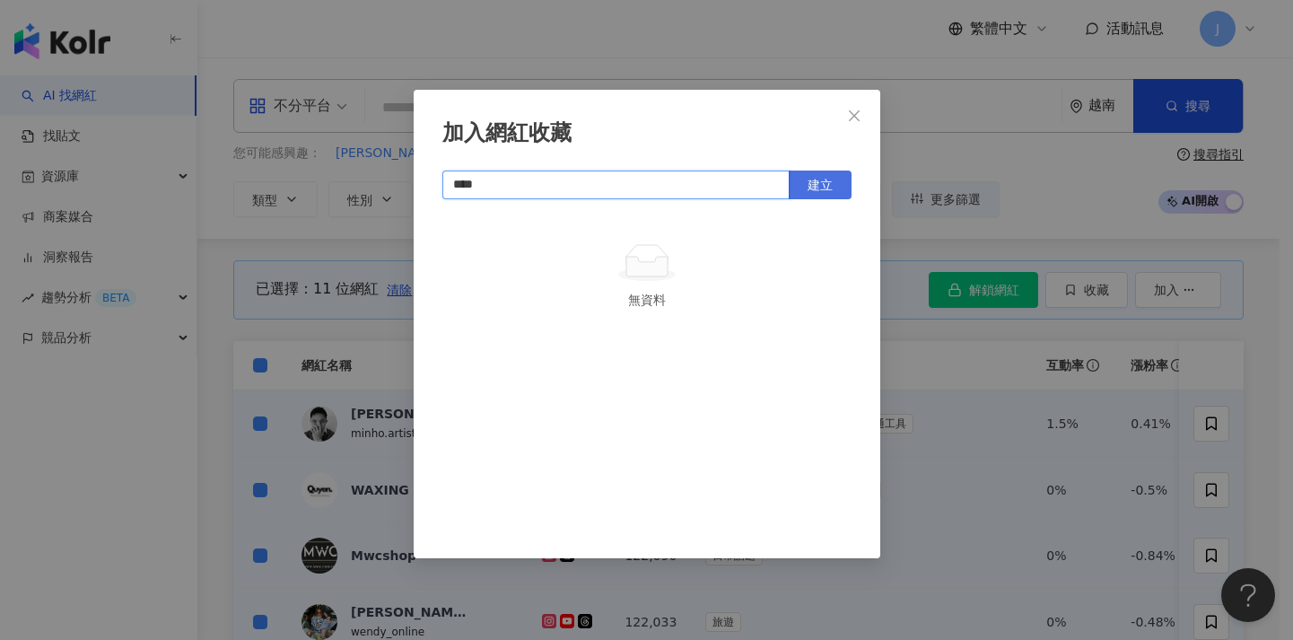
click at [840, 190] on button "建立" at bounding box center [819, 184] width 63 height 29
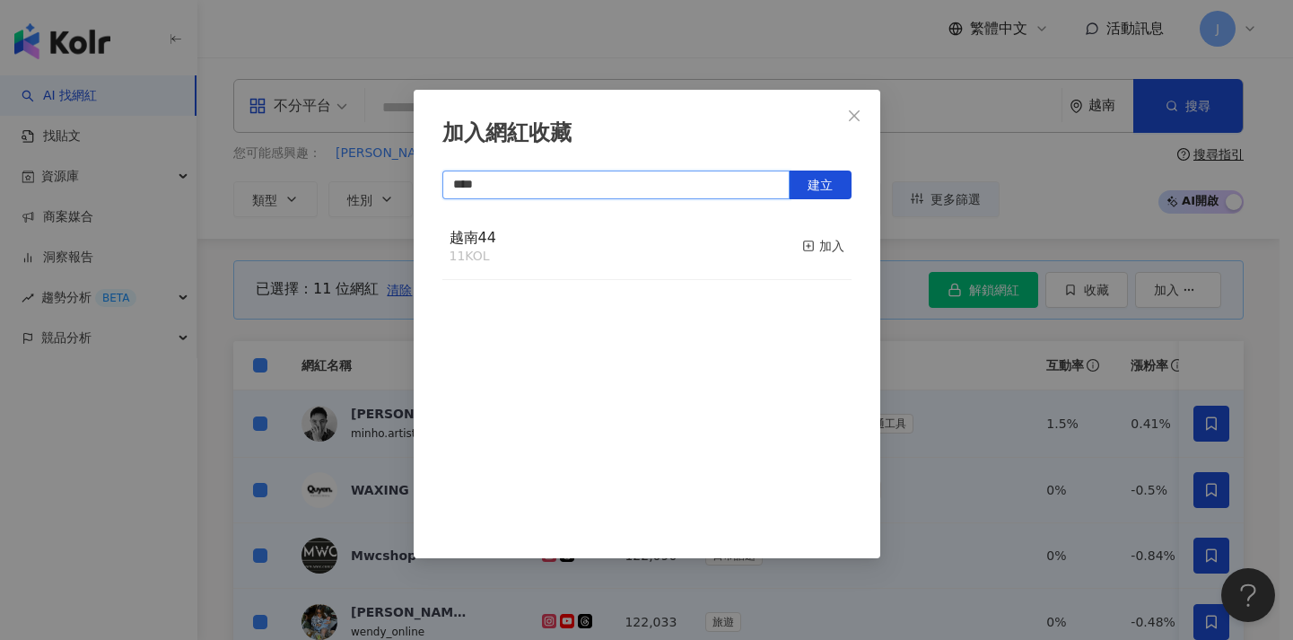
type input "****"
click at [914, 392] on div "加入網紅收藏 **** 建立 越南44 11 KOL 加入" at bounding box center [646, 320] width 1293 height 640
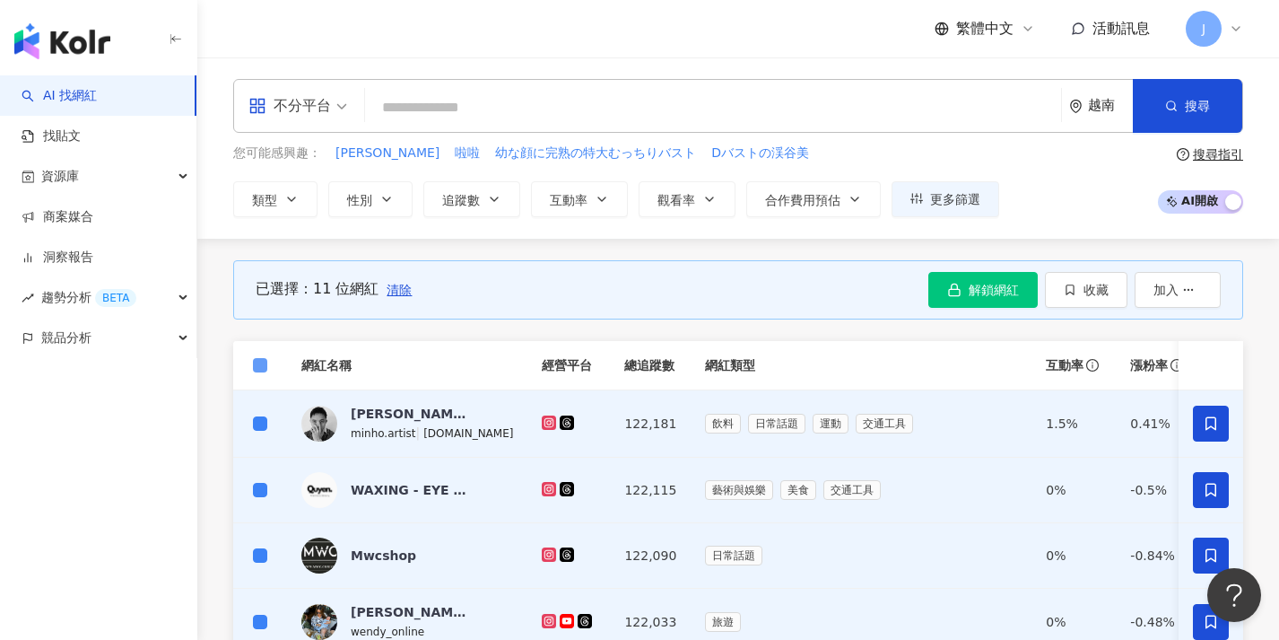
click at [264, 369] on span at bounding box center [260, 365] width 14 height 14
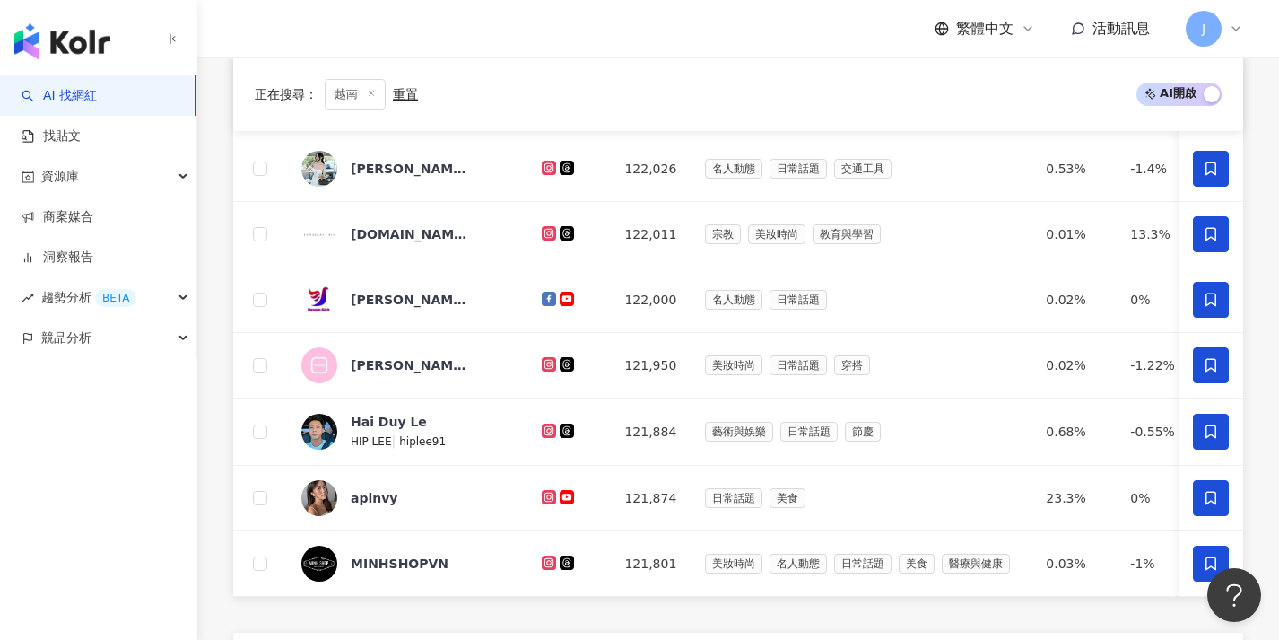
scroll to position [626, 0]
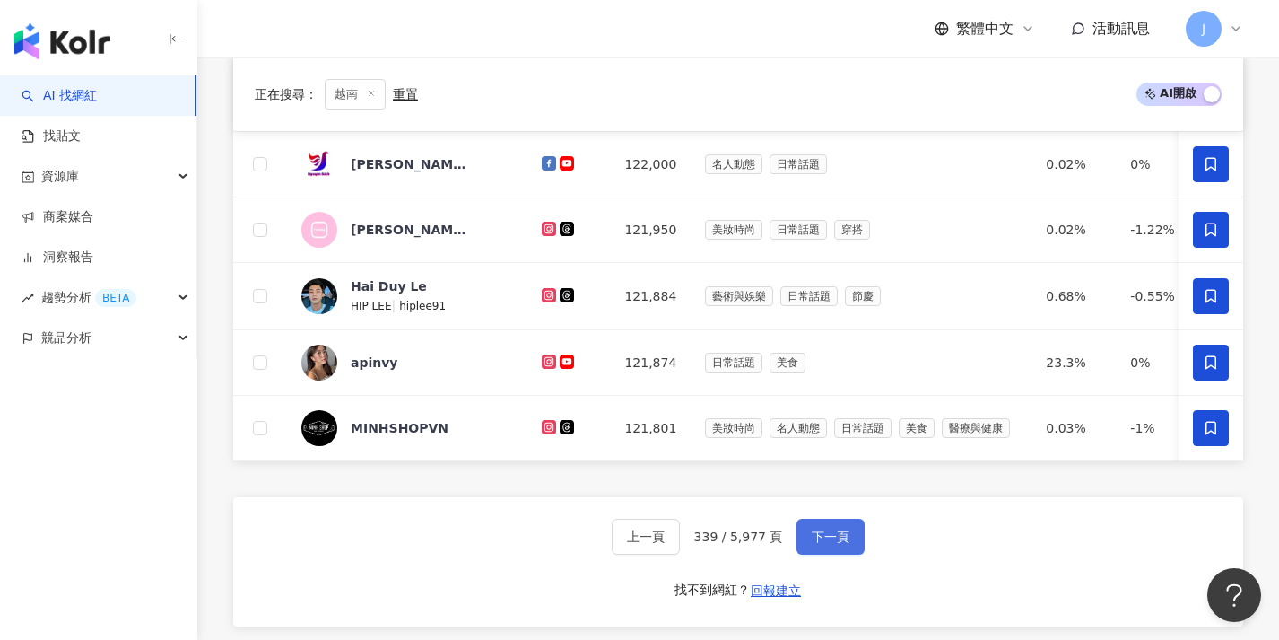
click at [810, 541] on button "下一頁" at bounding box center [831, 536] width 68 height 36
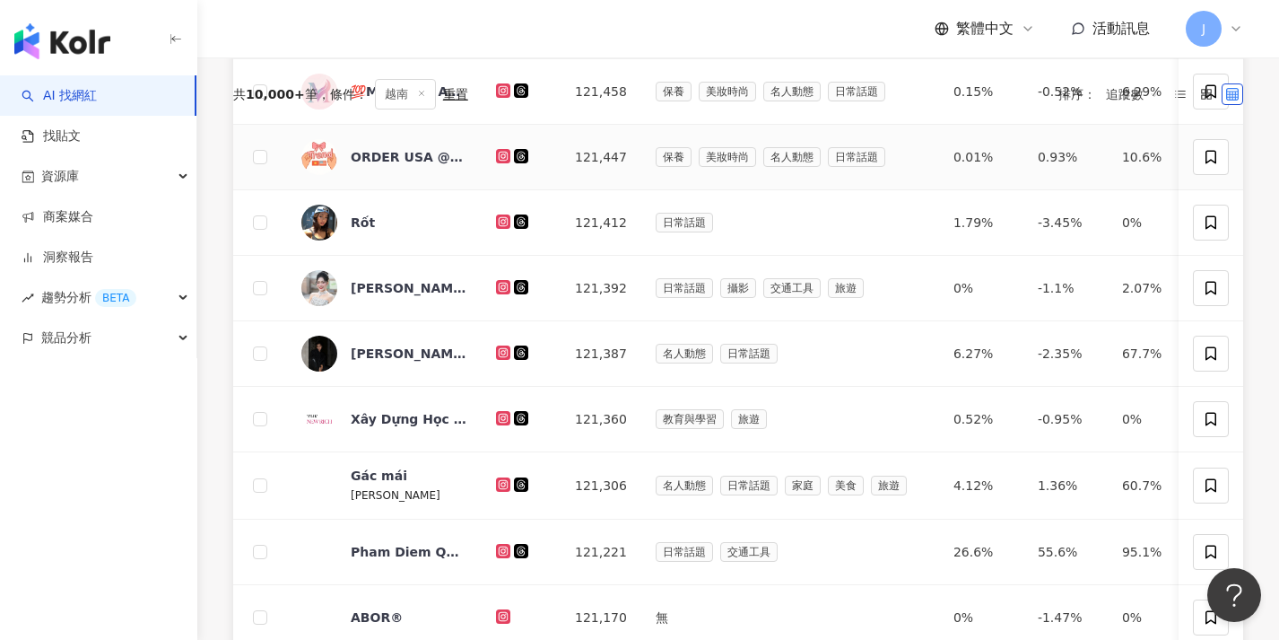
scroll to position [139, 0]
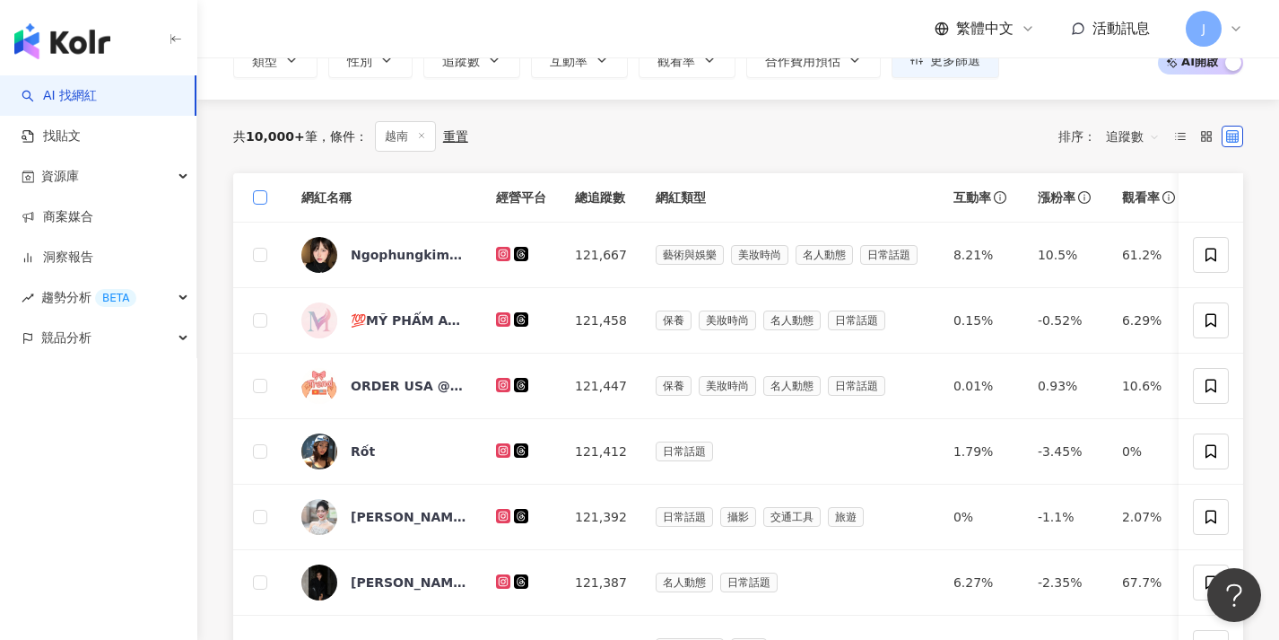
click at [265, 196] on span at bounding box center [260, 197] width 14 height 14
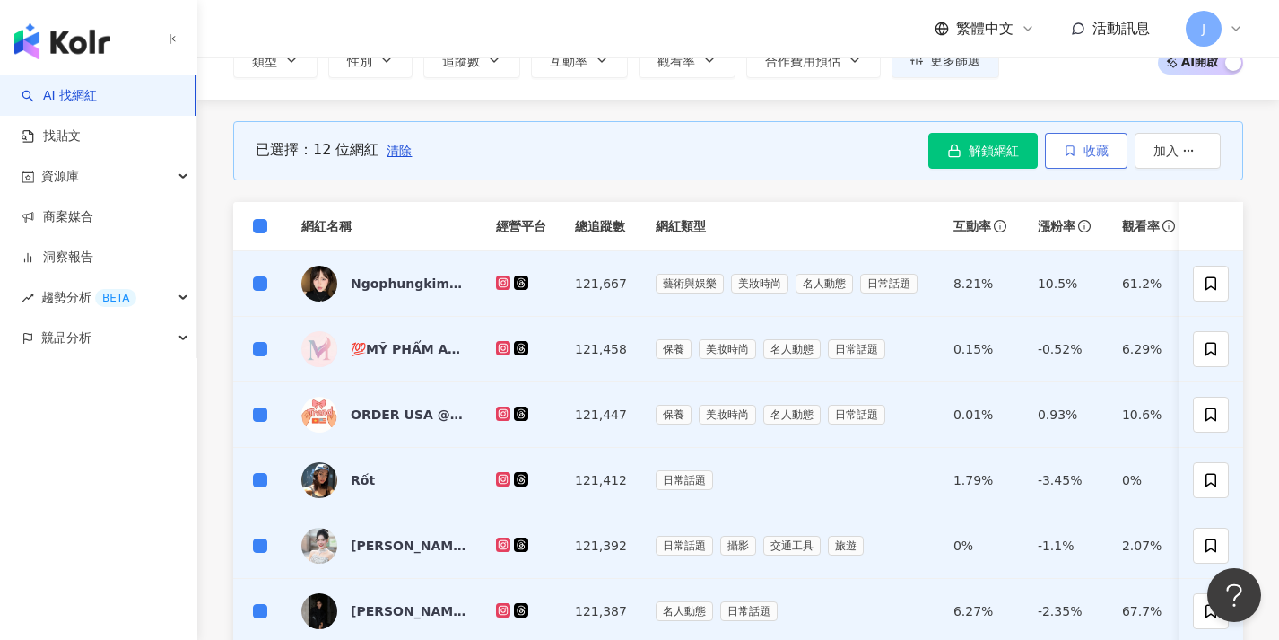
click at [1076, 150] on button "收藏" at bounding box center [1086, 151] width 83 height 36
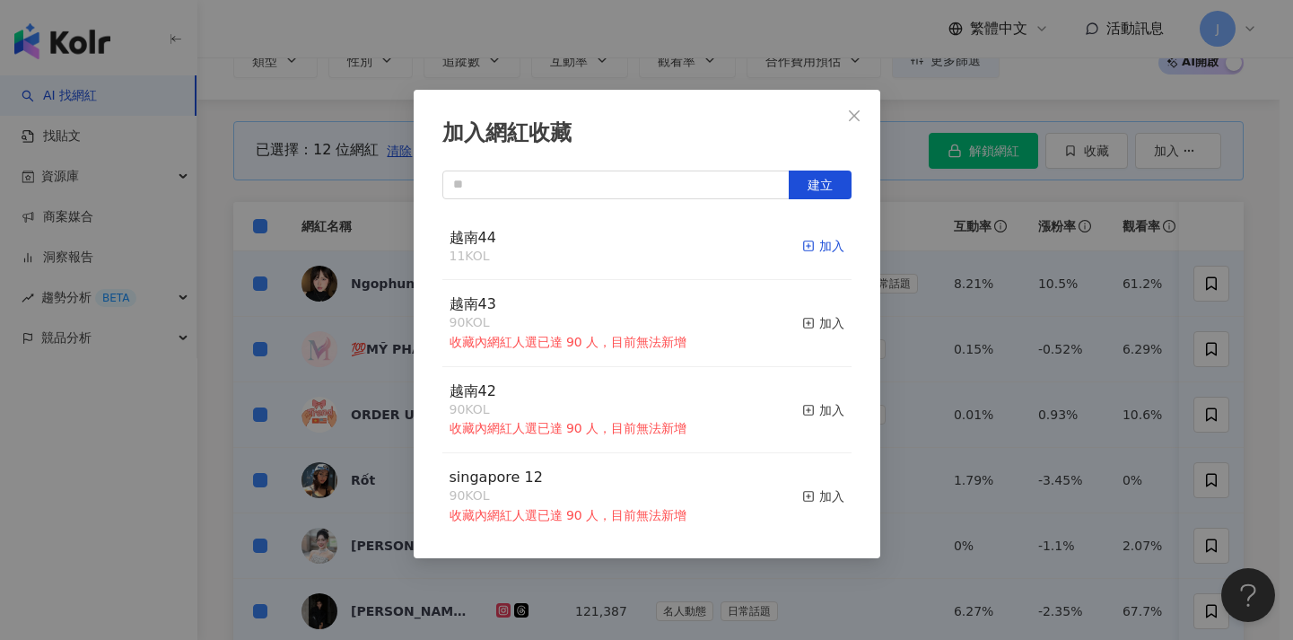
click at [819, 254] on div "加入" at bounding box center [823, 246] width 42 height 20
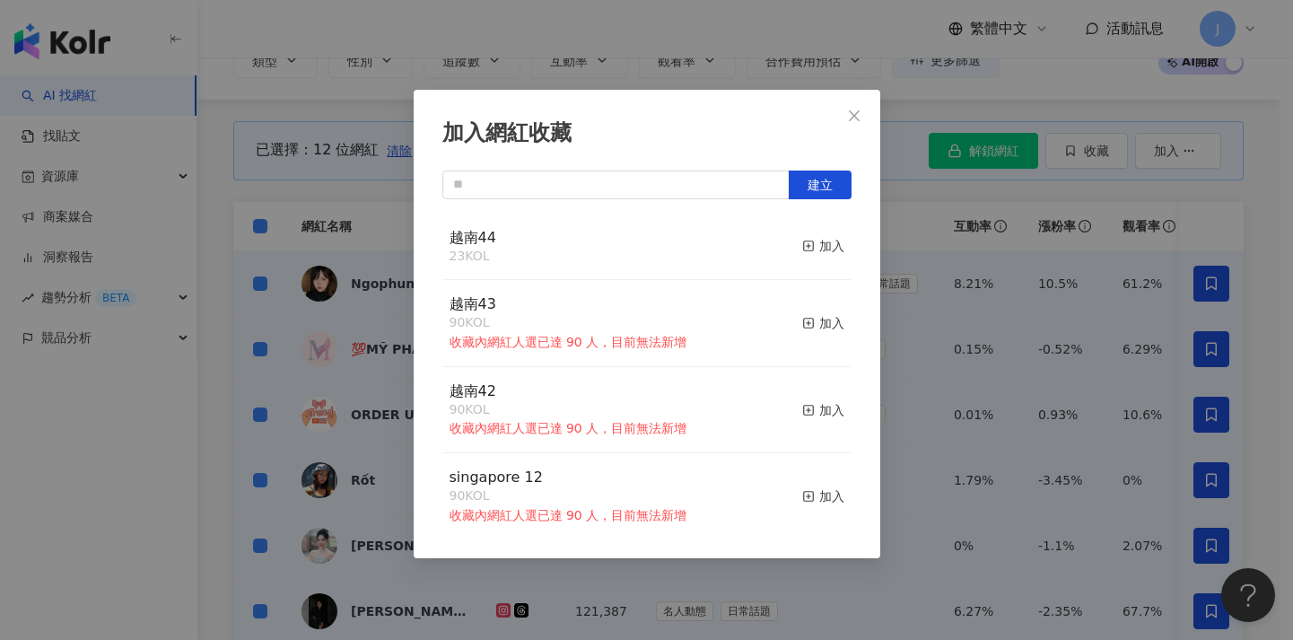
click at [1004, 344] on div "加入網紅收藏 建立 越南44 23 KOL 加入 越南43 90 KOL 收藏內網紅人選已達 90 人，目前無法新增 加入 越南42 90 KOL 收藏內網紅…" at bounding box center [646, 320] width 1293 height 640
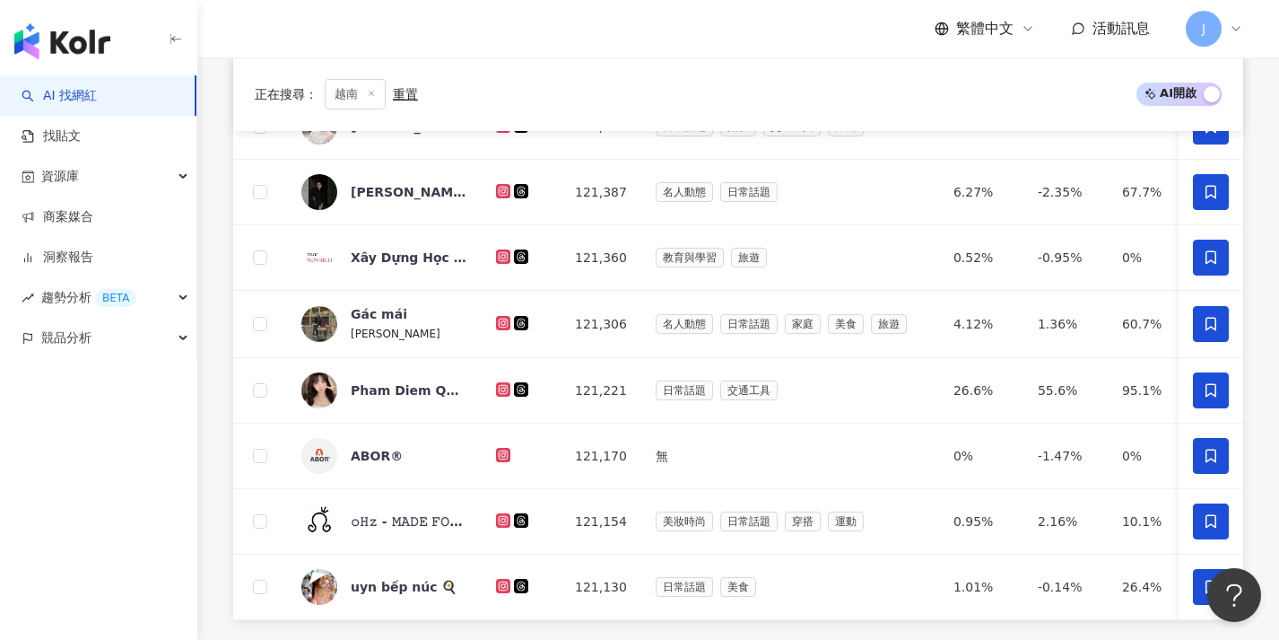
scroll to position [870, 0]
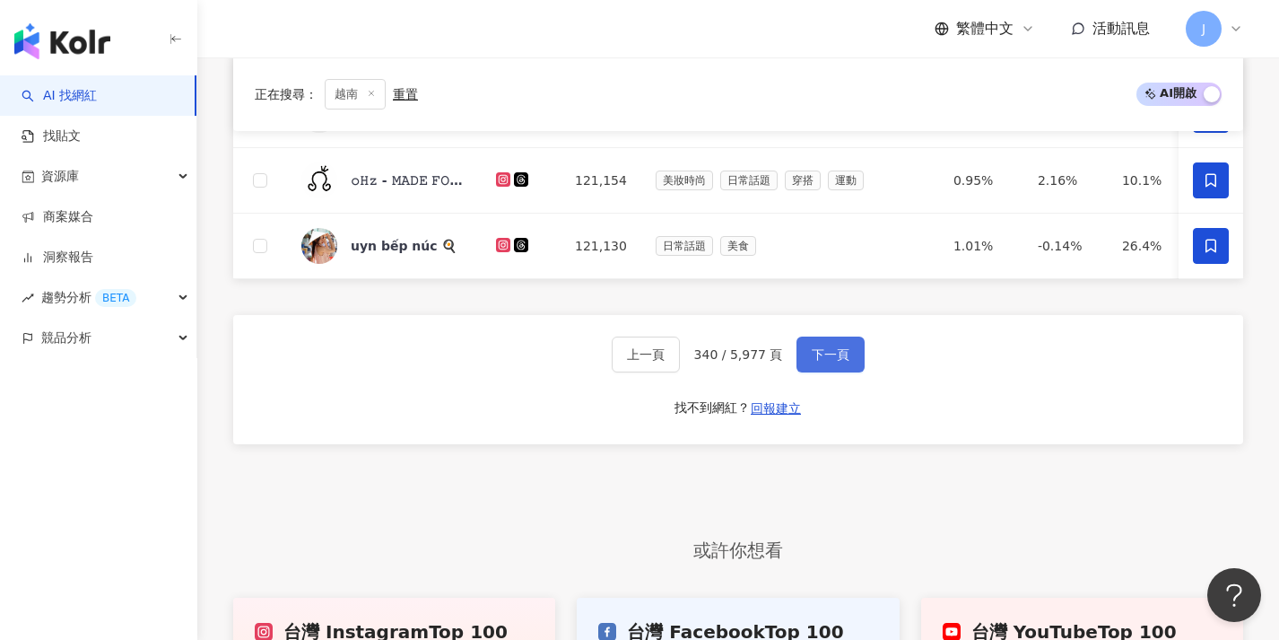
click at [820, 360] on span "下一頁" at bounding box center [831, 354] width 38 height 14
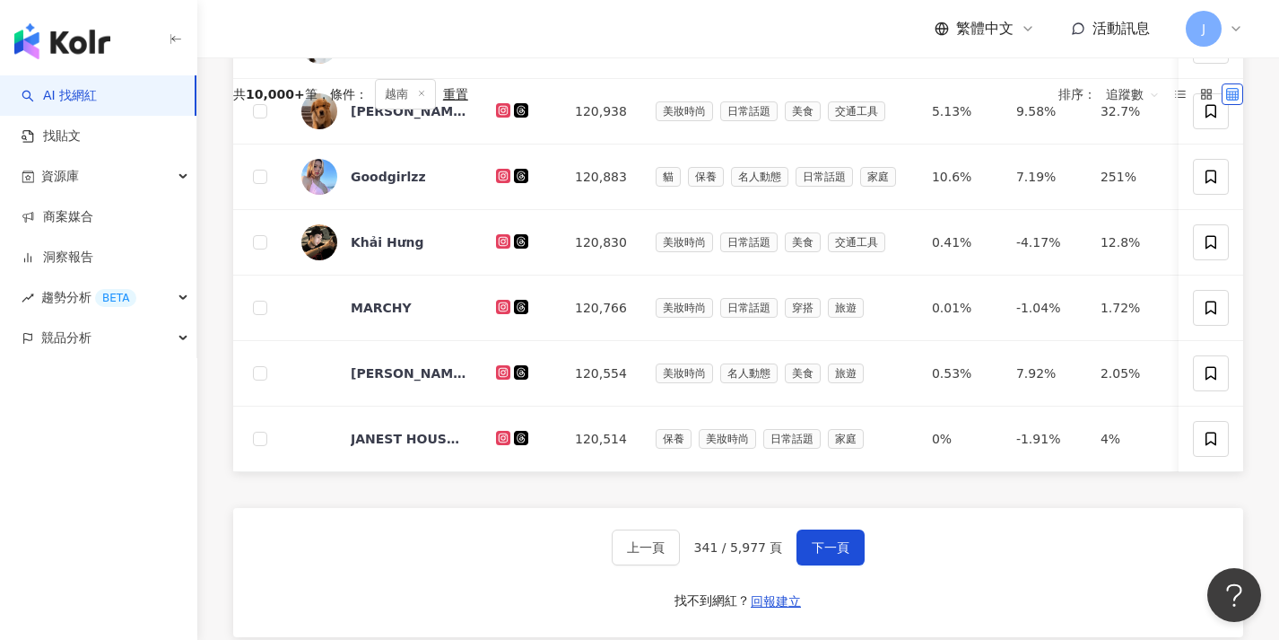
scroll to position [0, 0]
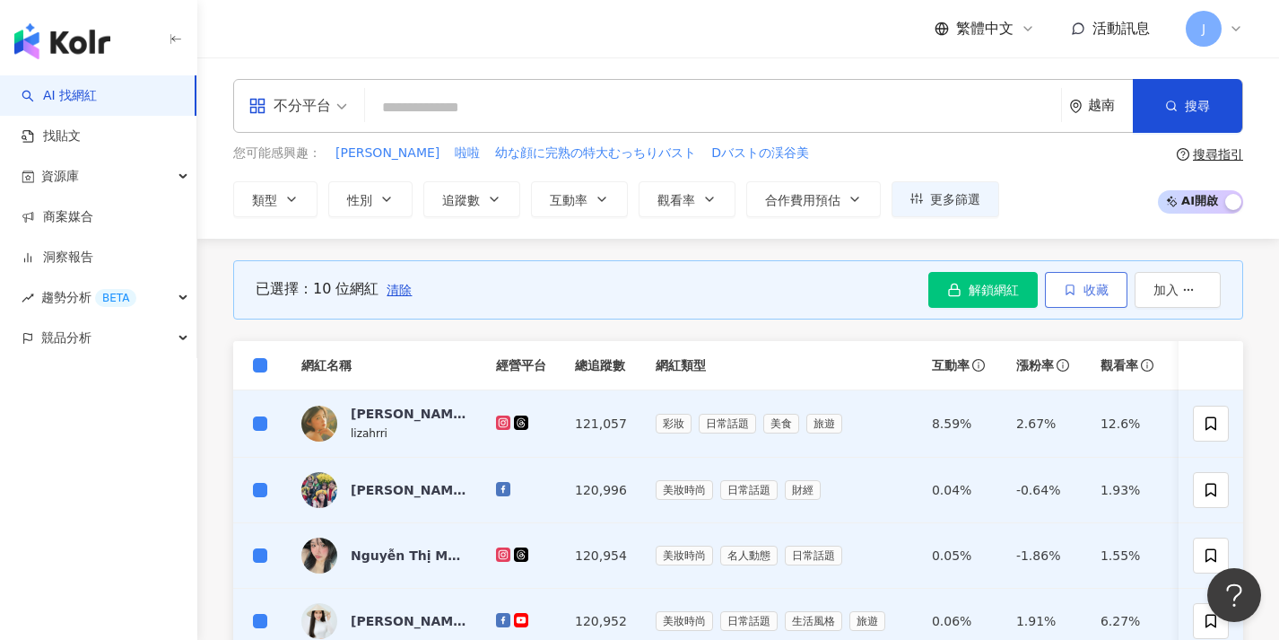
click at [1075, 292] on icon "button" at bounding box center [1070, 289] width 13 height 13
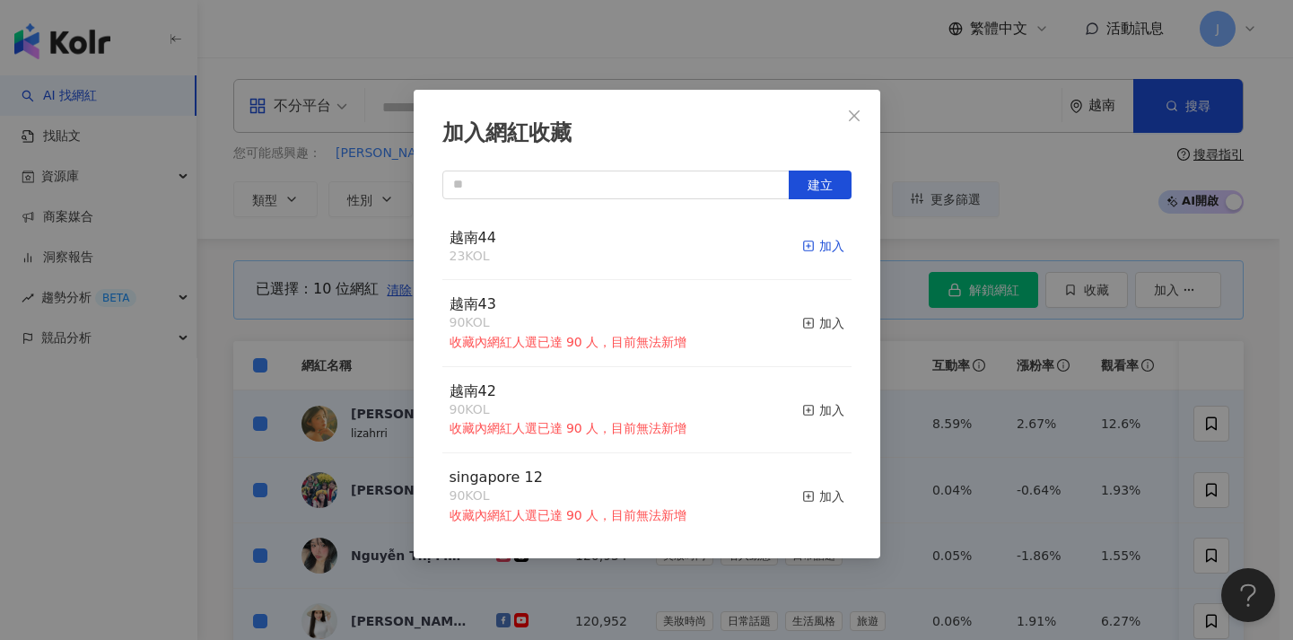
click at [814, 240] on div "加入" at bounding box center [823, 246] width 42 height 20
click at [322, 370] on div "加入網紅收藏 建立 越南44 33 KOL 加入 越南43 90 KOL 收藏內網紅人選已達 90 人，目前無法新增 加入 越南42 90 KOL 收藏內網紅…" at bounding box center [646, 320] width 1293 height 640
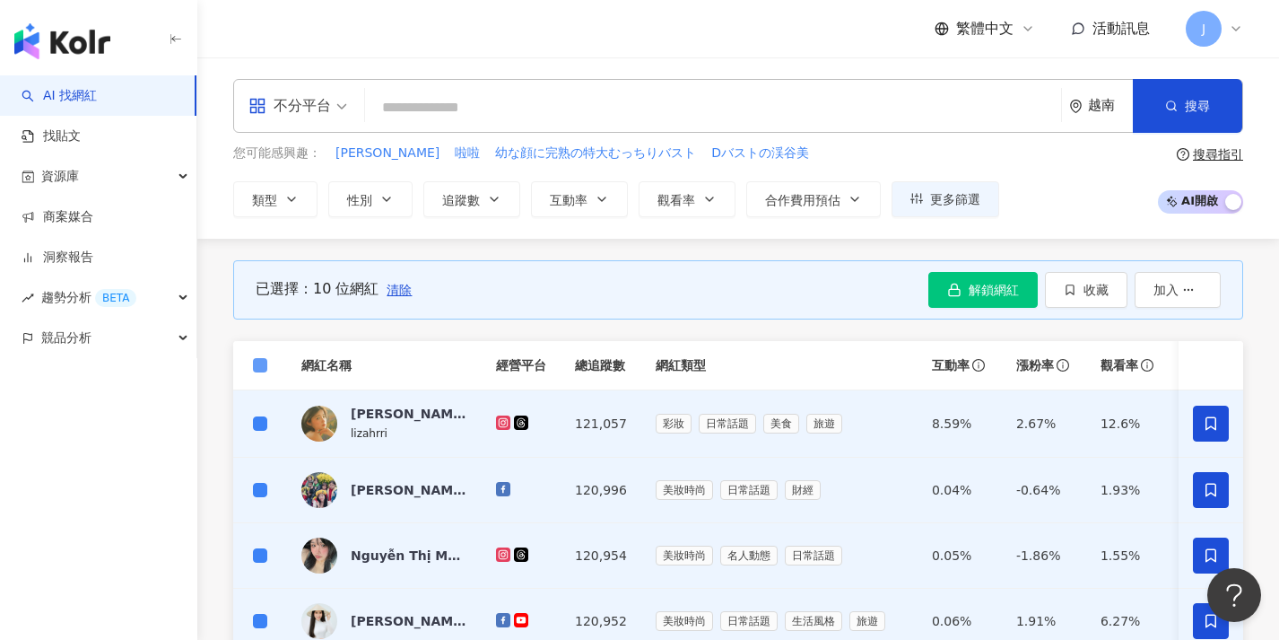
click at [264, 366] on span at bounding box center [260, 365] width 14 height 14
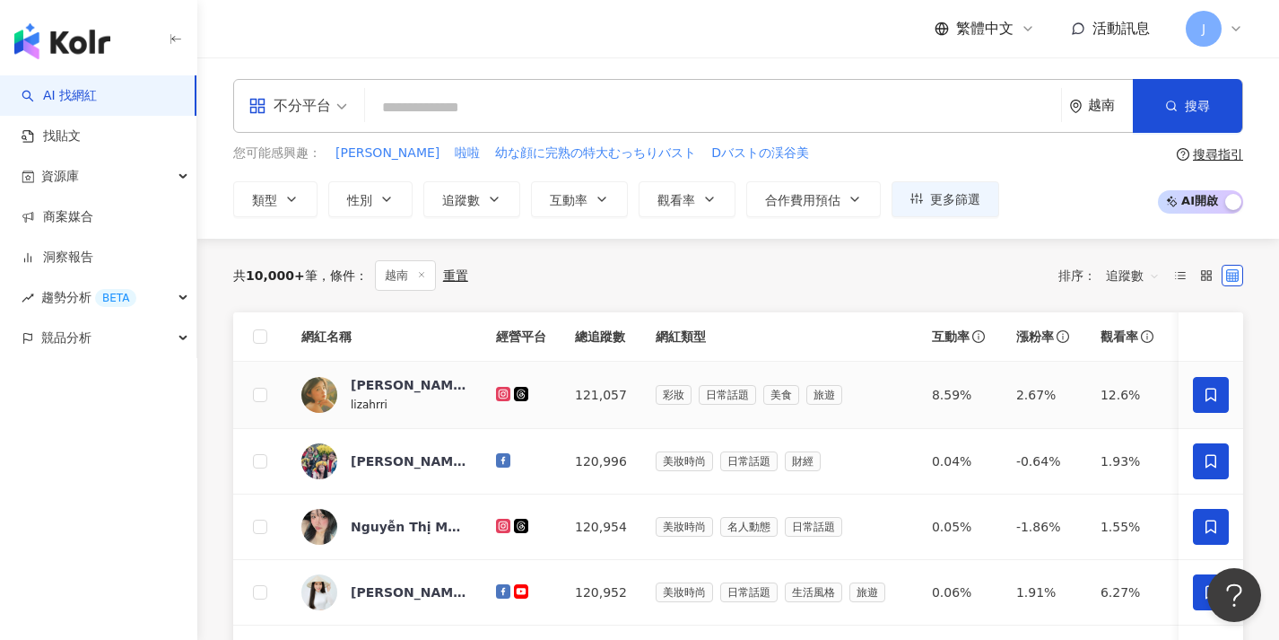
scroll to position [711, 0]
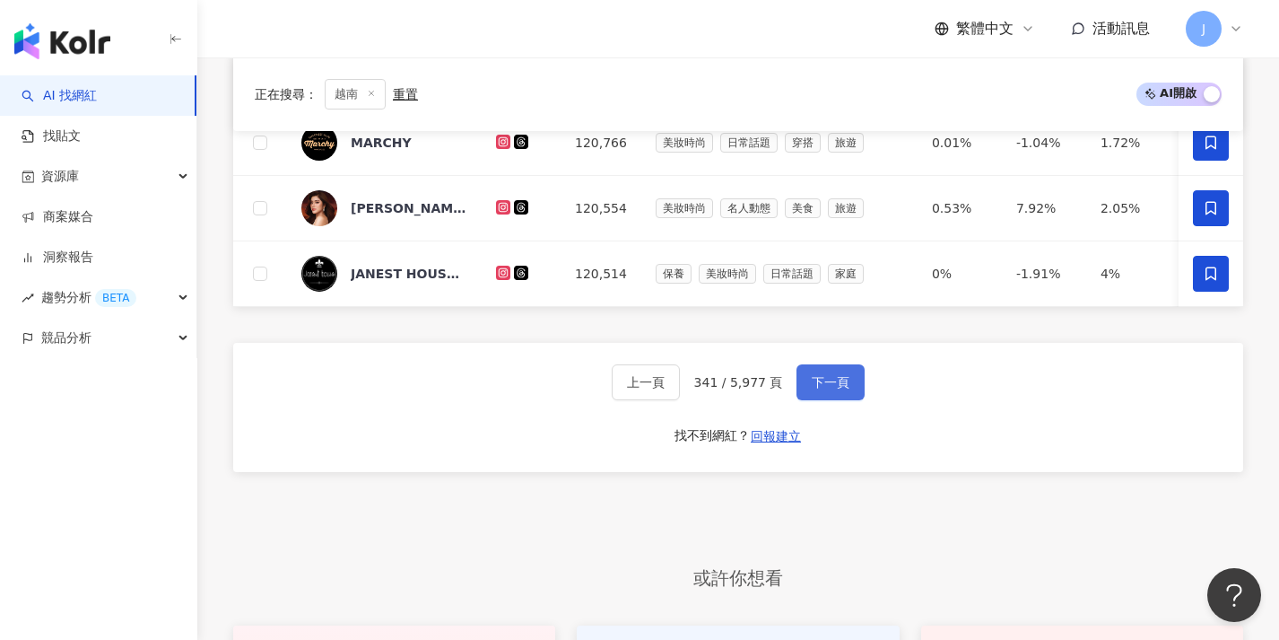
click at [827, 389] on span "下一頁" at bounding box center [831, 382] width 38 height 14
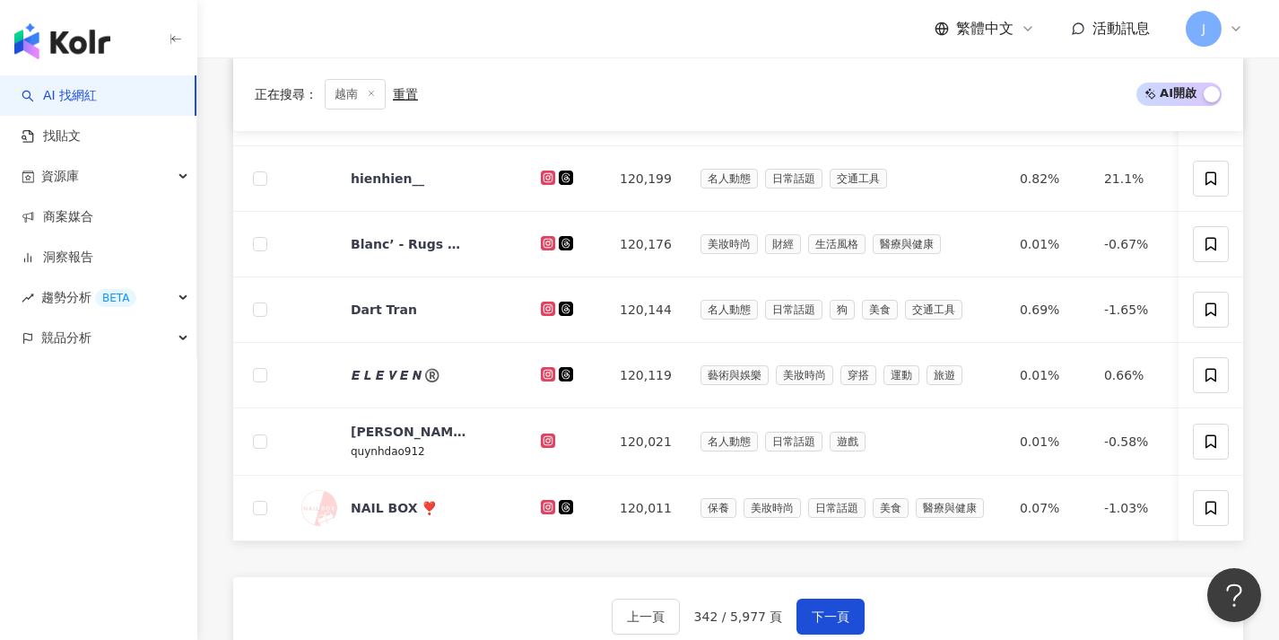
scroll to position [0, 0]
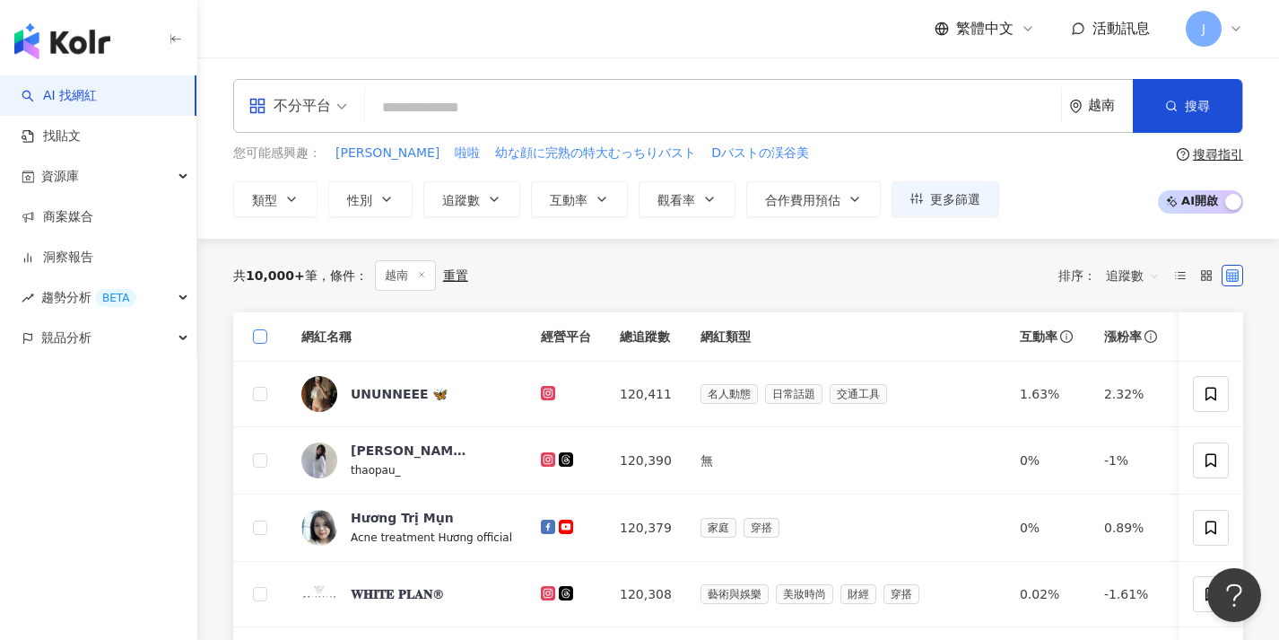
click at [266, 339] on span at bounding box center [260, 336] width 14 height 14
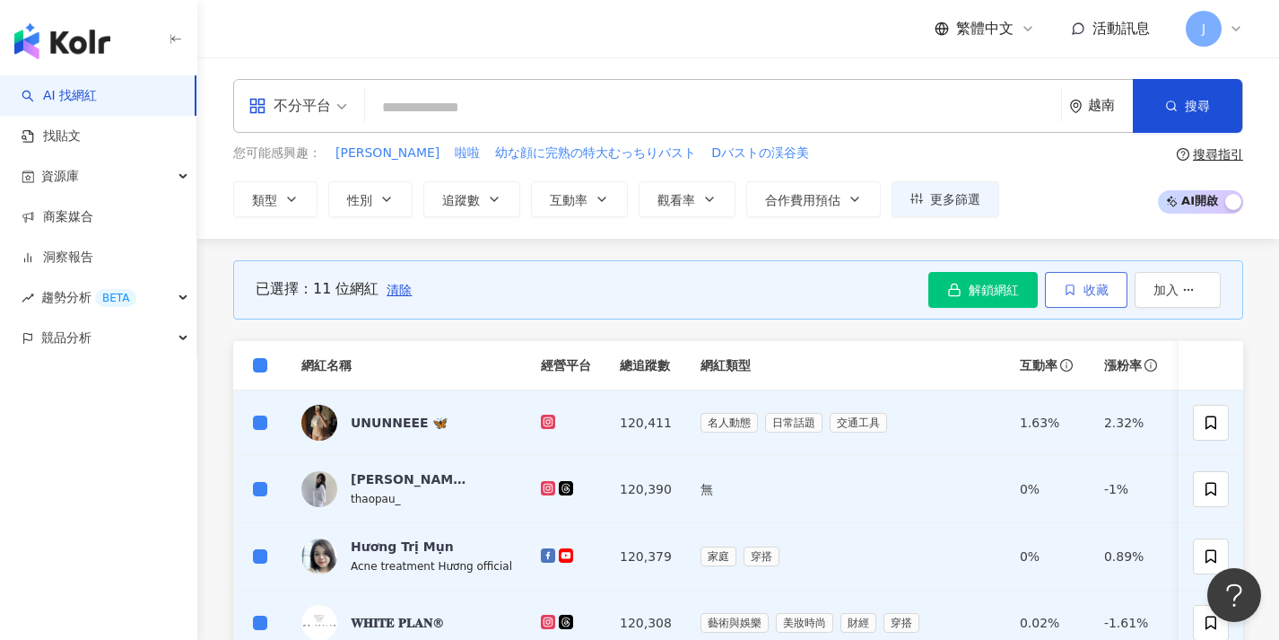
click at [1075, 294] on icon "button" at bounding box center [1070, 289] width 13 height 13
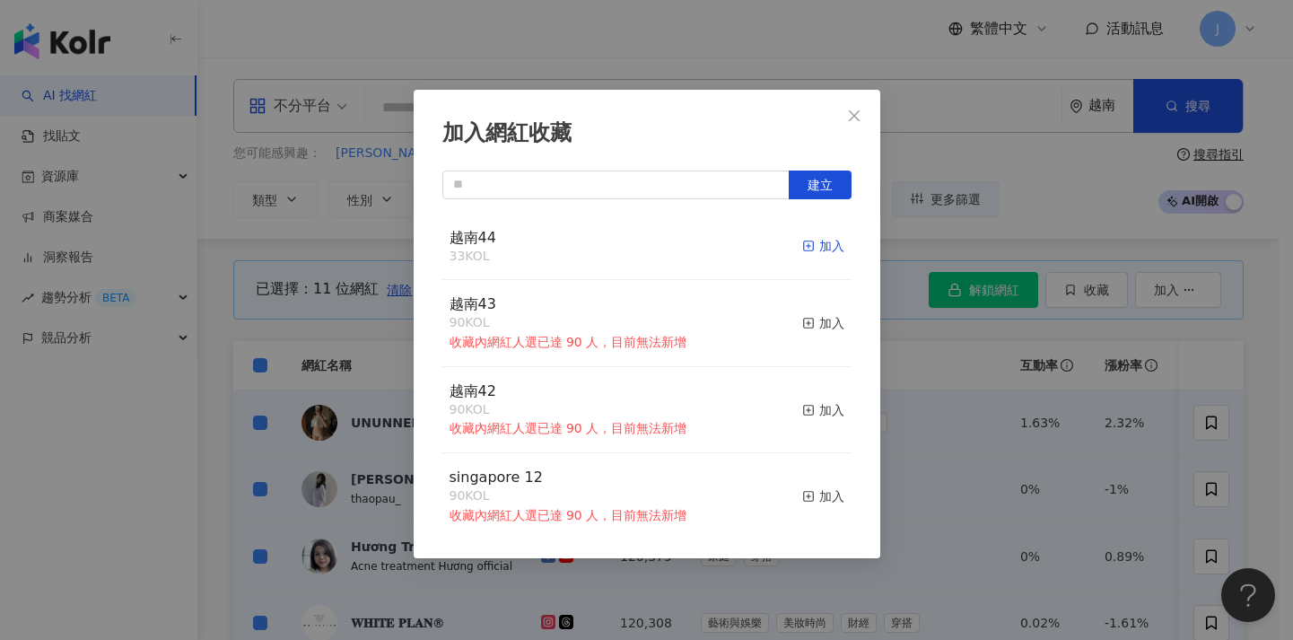
click at [813, 248] on div "加入" at bounding box center [823, 246] width 42 height 20
click at [913, 353] on div "加入網紅收藏 建立 越南44 44 KOL 加入 越南43 90 KOL 收藏內網紅人選已達 90 人，目前無法新增 加入 越南42 90 KOL 收藏內網紅…" at bounding box center [646, 320] width 1293 height 640
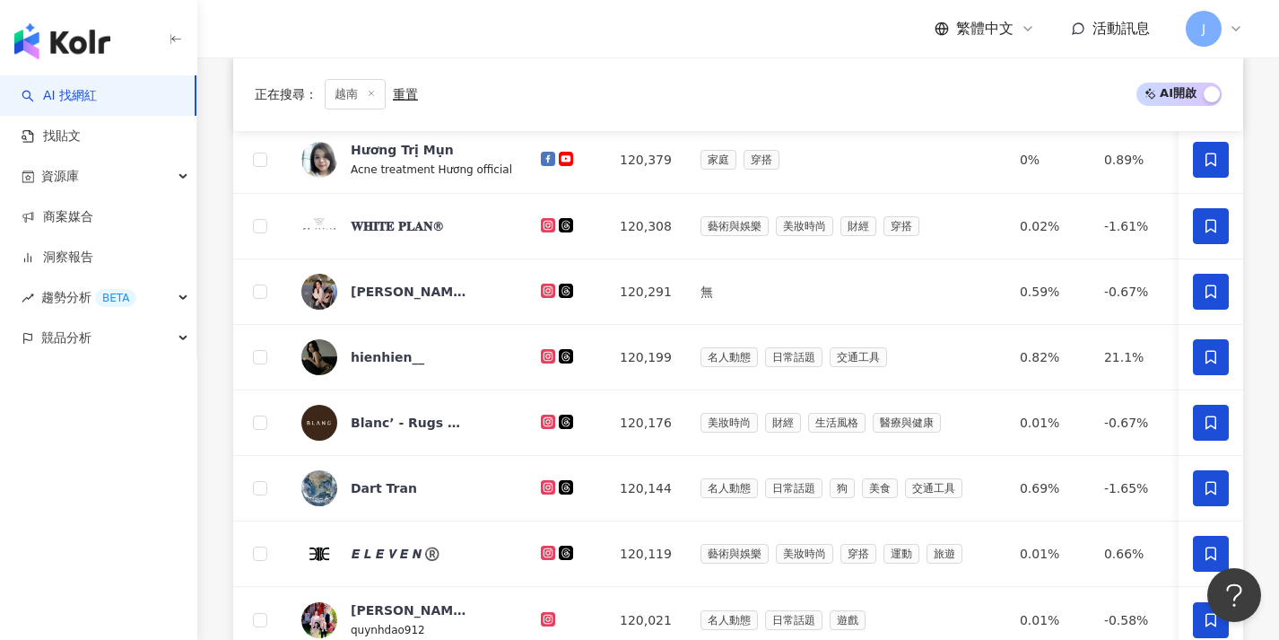
scroll to position [658, 0]
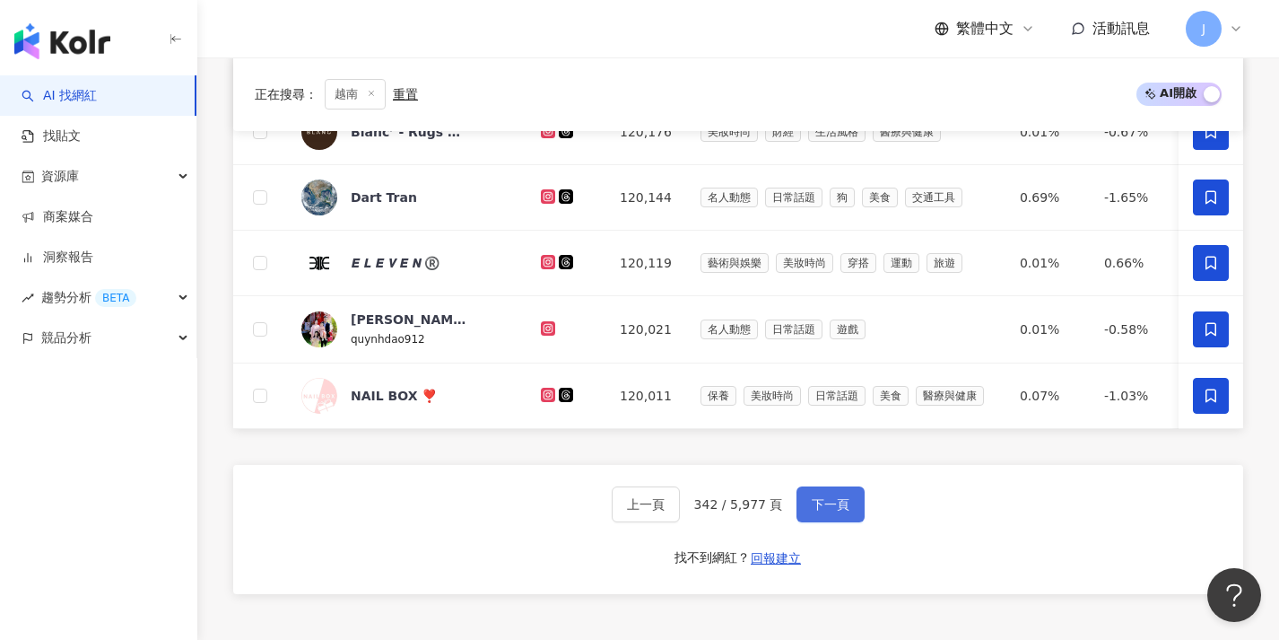
click at [837, 511] on span "下一頁" at bounding box center [831, 504] width 38 height 14
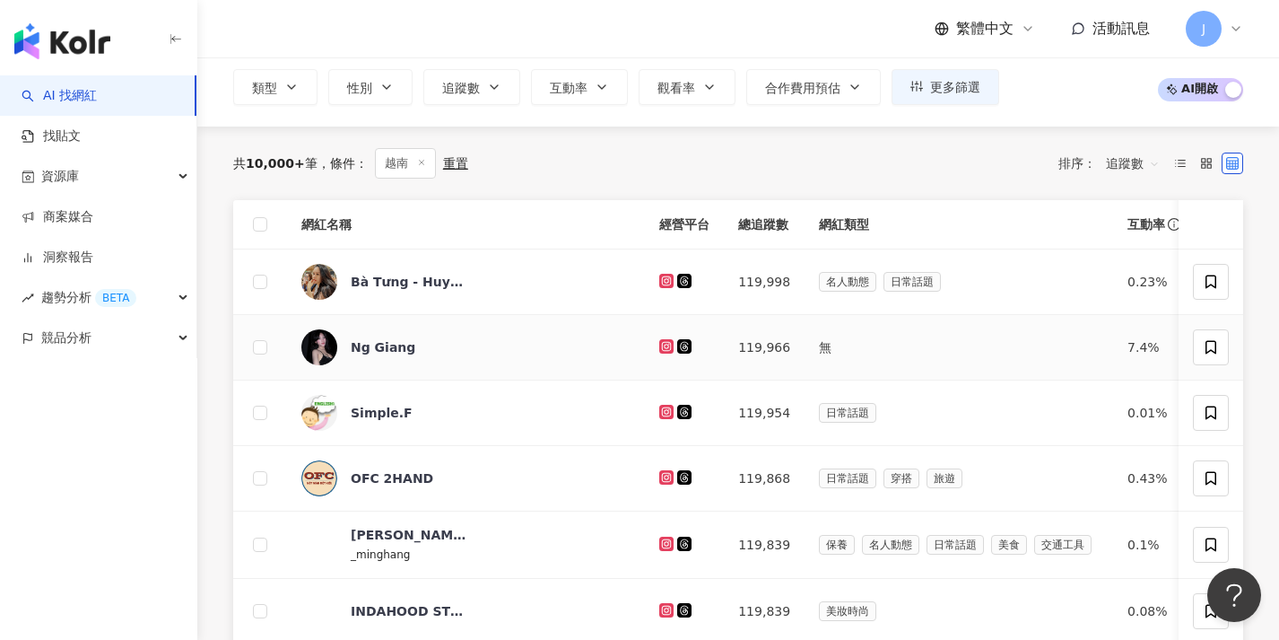
scroll to position [70, 0]
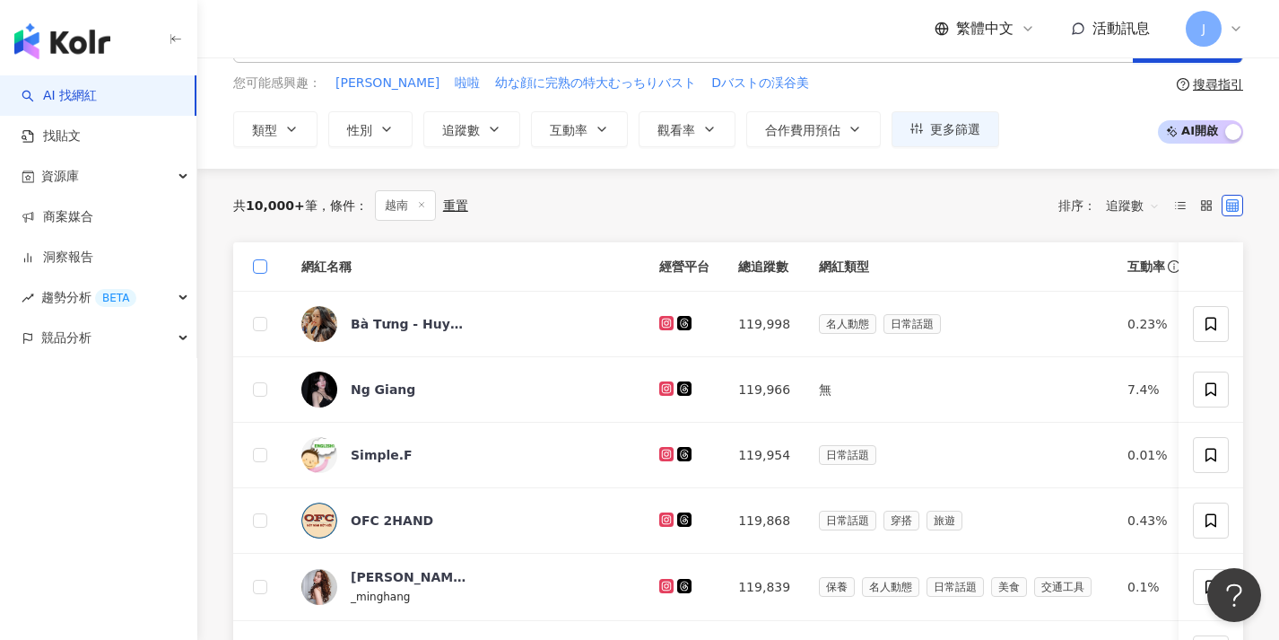
click at [266, 269] on span at bounding box center [260, 266] width 14 height 14
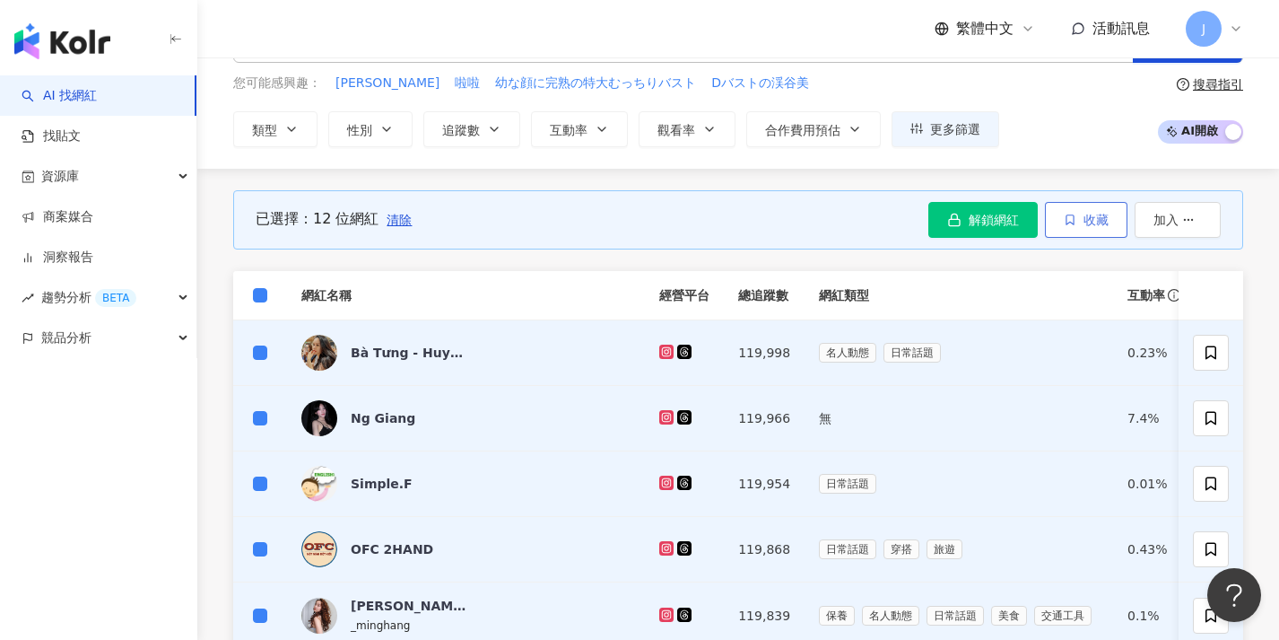
click at [1074, 223] on icon "button" at bounding box center [1070, 219] width 13 height 13
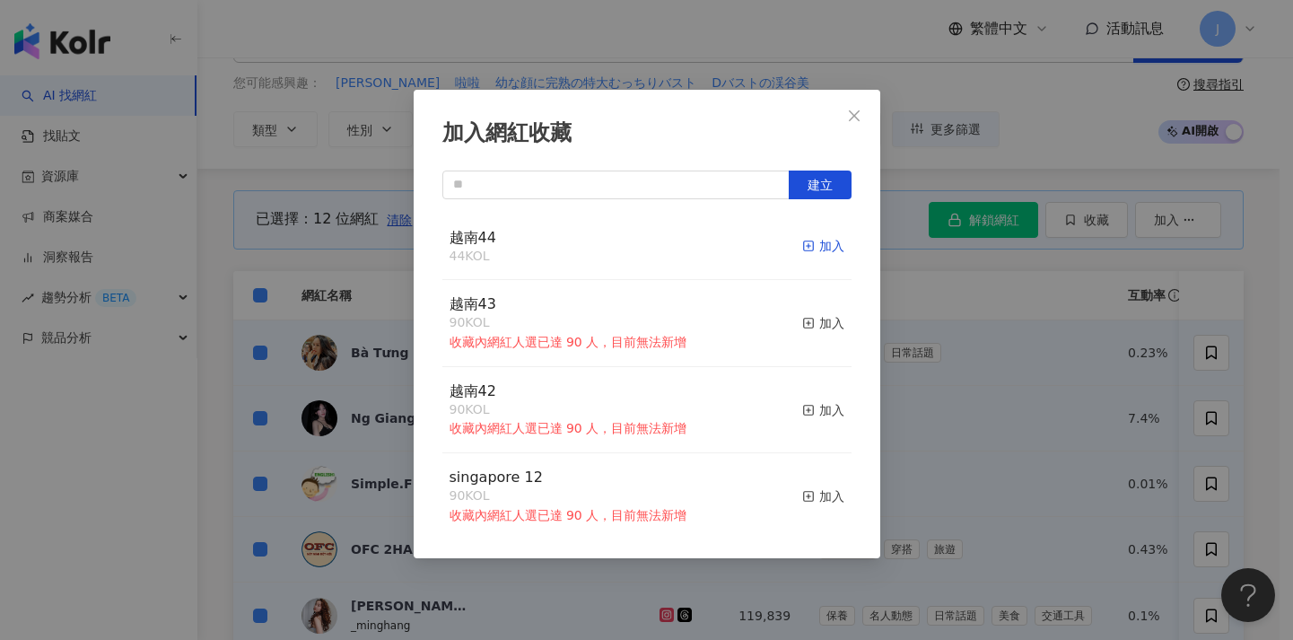
click at [817, 250] on div "加入" at bounding box center [823, 246] width 42 height 20
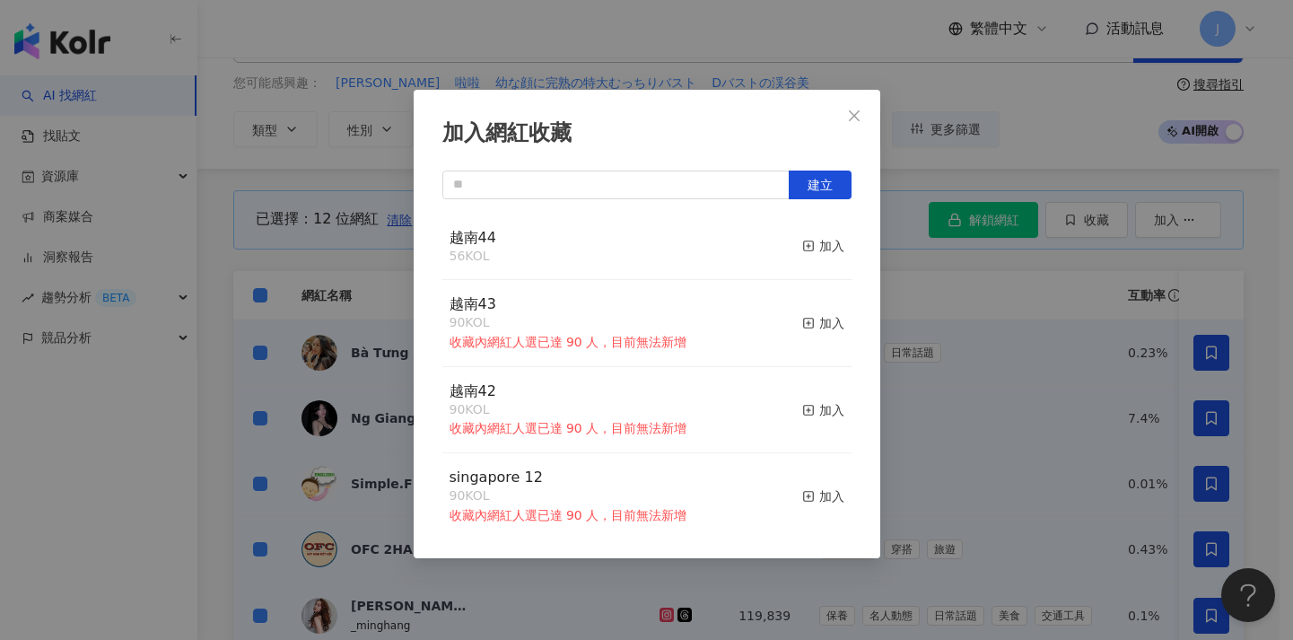
click at [961, 340] on div "加入網紅收藏 建立 越南44 56 KOL 加入 越南43 90 KOL 收藏內網紅人選已達 90 人，目前無法新增 加入 越南42 90 KOL 收藏內網紅…" at bounding box center [646, 320] width 1293 height 640
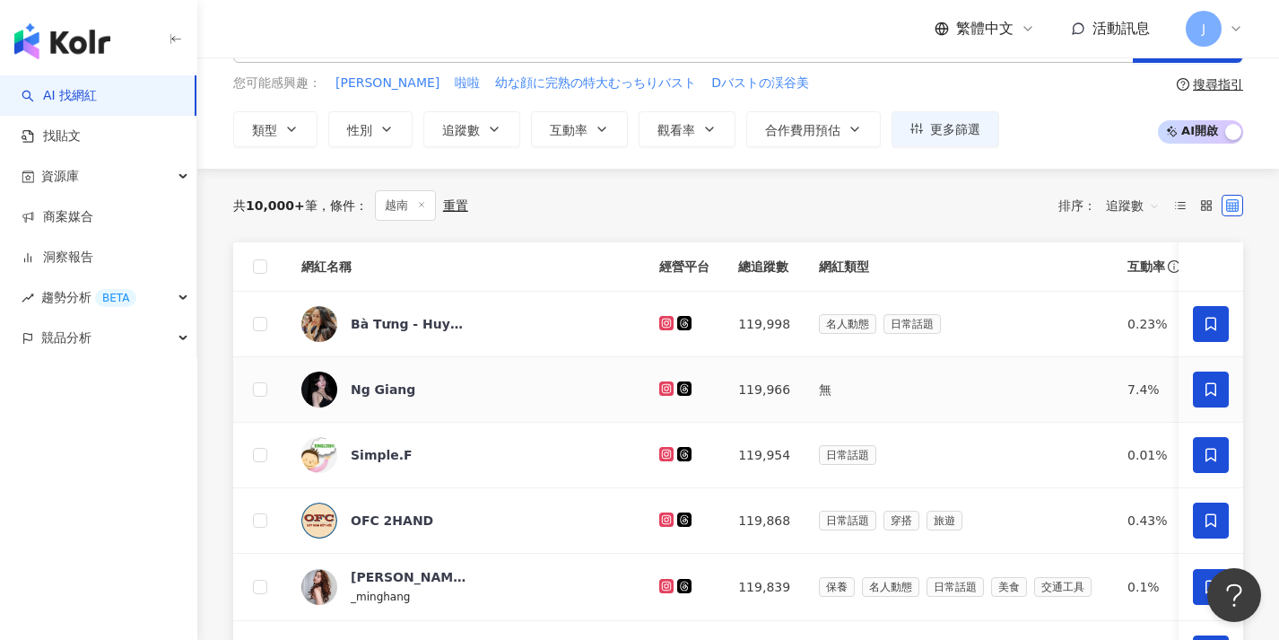
scroll to position [153, 0]
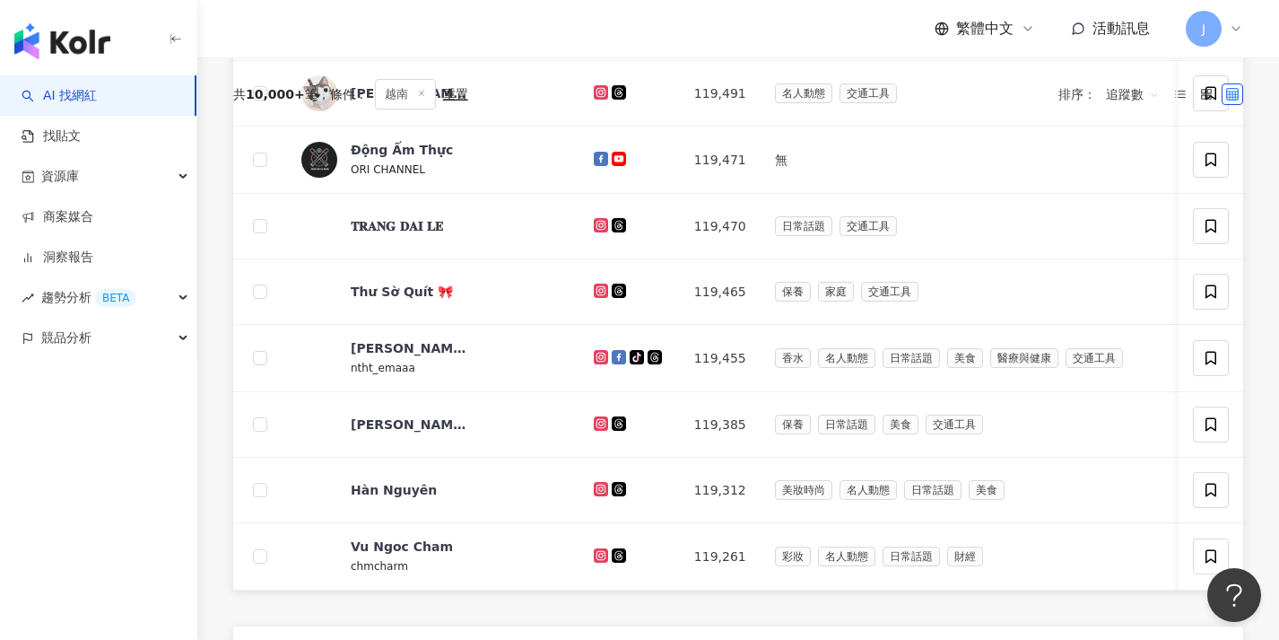
scroll to position [140, 0]
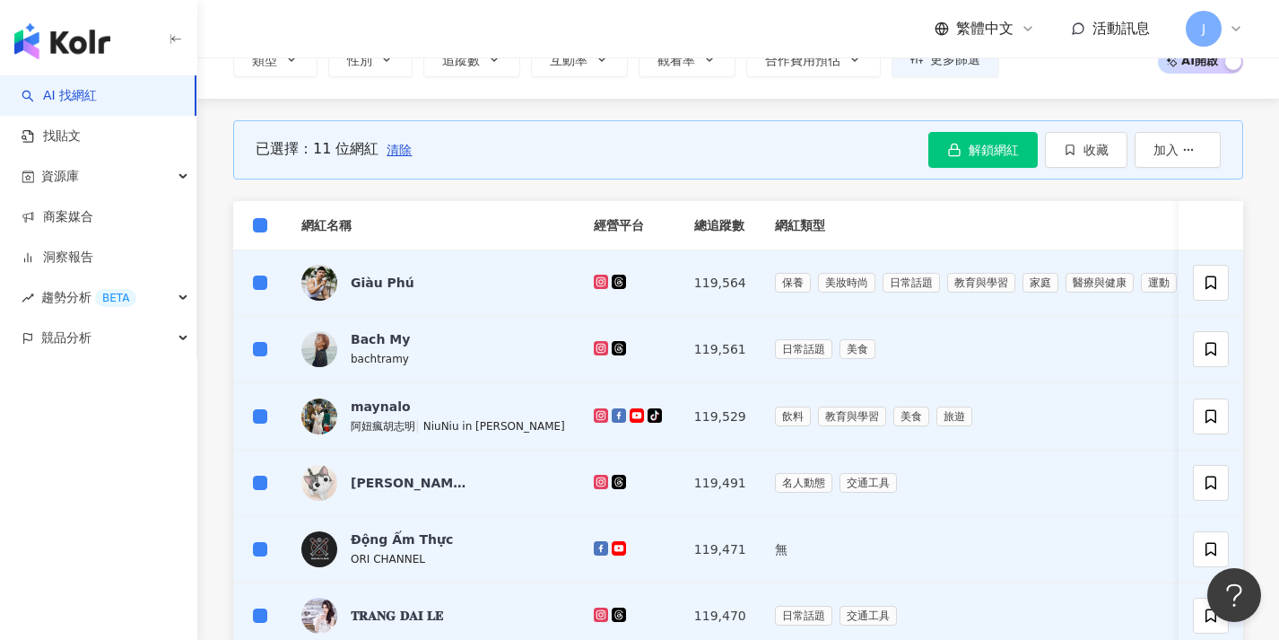
click at [1060, 172] on div "已選擇：11 位網紅 清除 解鎖網紅 收藏 加入" at bounding box center [738, 149] width 1010 height 59
click at [1072, 167] on div "已選擇：11 位網紅 清除 解鎖網紅 收藏 加入" at bounding box center [738, 149] width 1010 height 59
click at [1076, 161] on button "收藏" at bounding box center [1086, 150] width 83 height 36
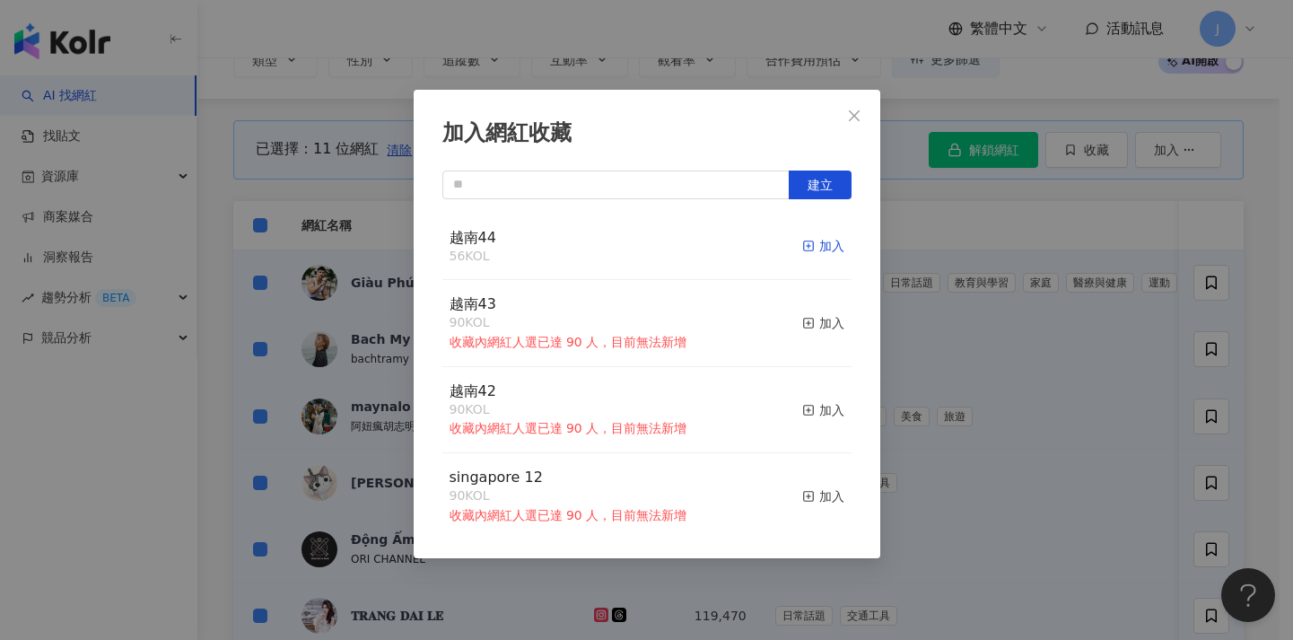
click at [827, 246] on div "加入" at bounding box center [823, 246] width 42 height 20
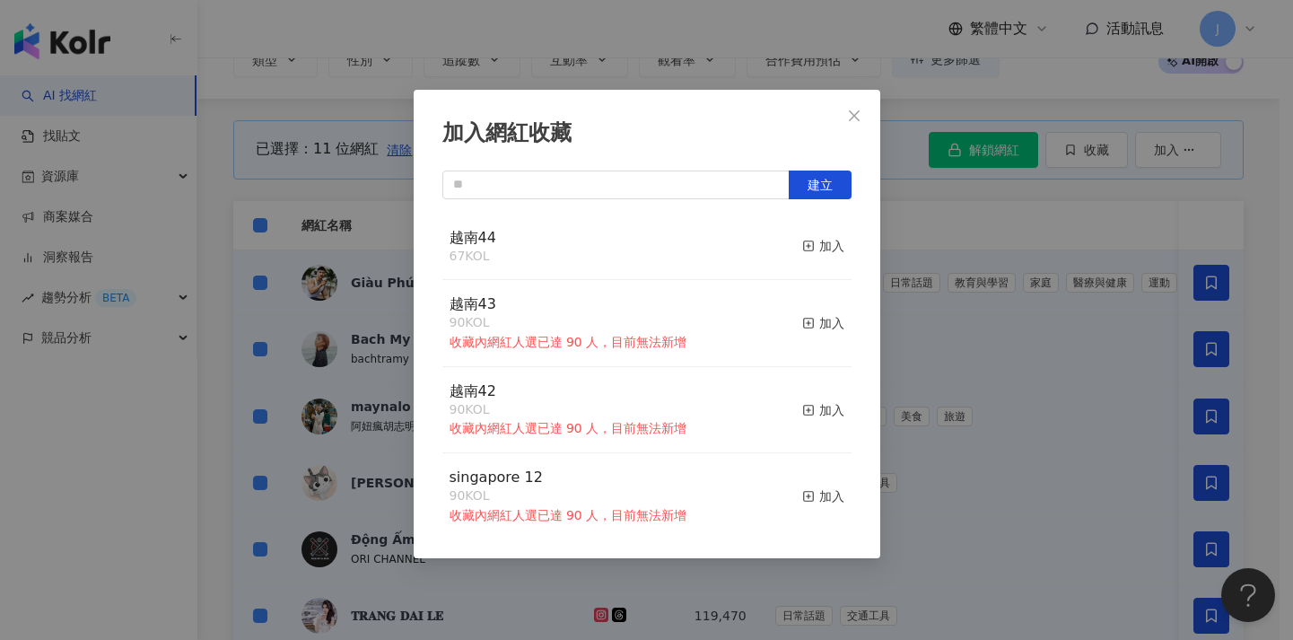
click at [970, 369] on div "加入網紅收藏 建立 越南44 67 KOL 加入 越南43 90 KOL 收藏內網紅人選已達 90 人，目前無法新增 加入 越南42 90 KOL 收藏內網紅…" at bounding box center [646, 320] width 1293 height 640
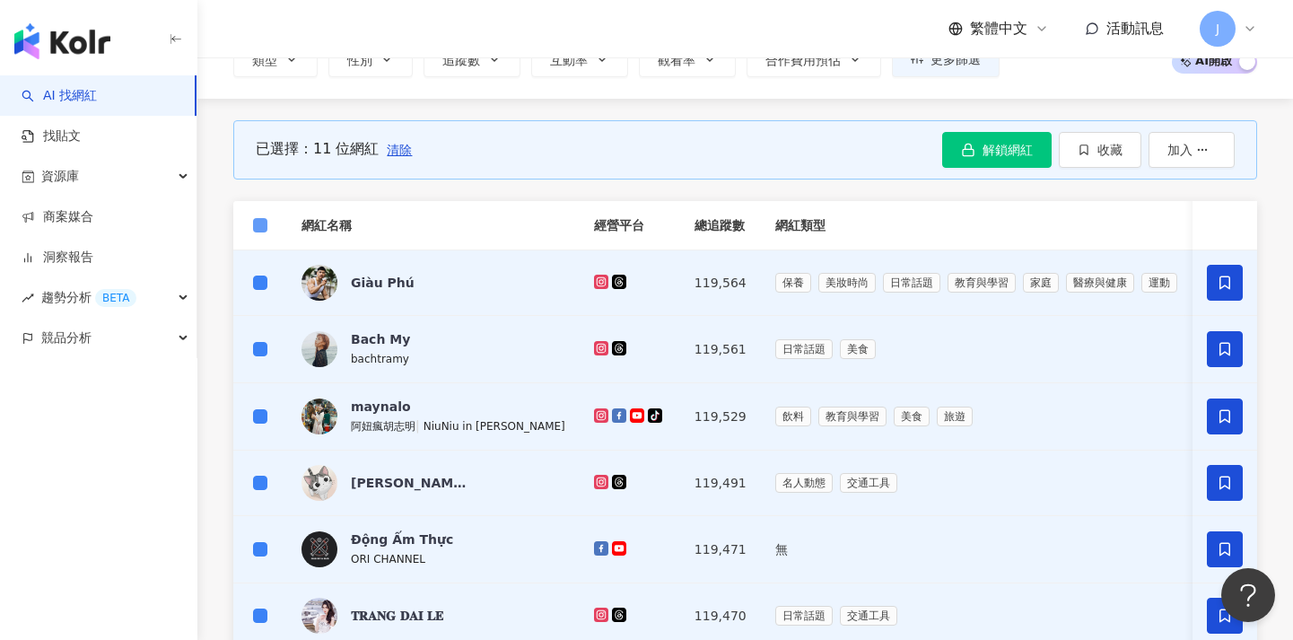
click at [266, 231] on span at bounding box center [260, 225] width 14 height 14
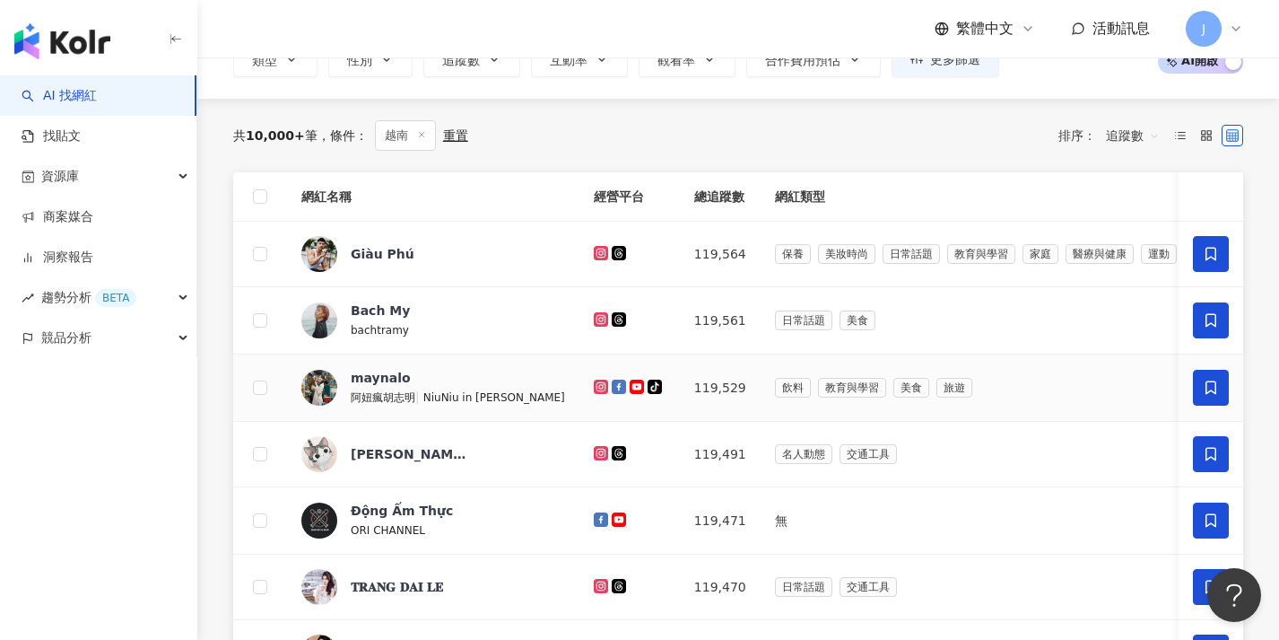
scroll to position [550, 0]
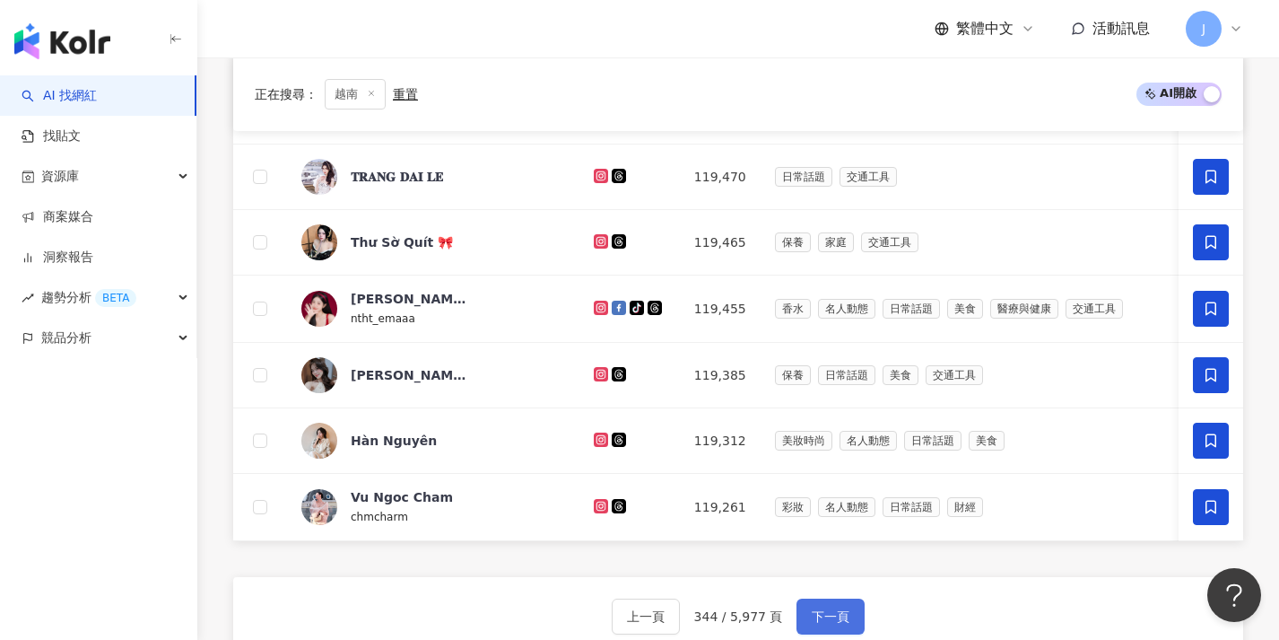
click at [855, 623] on button "下一頁" at bounding box center [831, 616] width 68 height 36
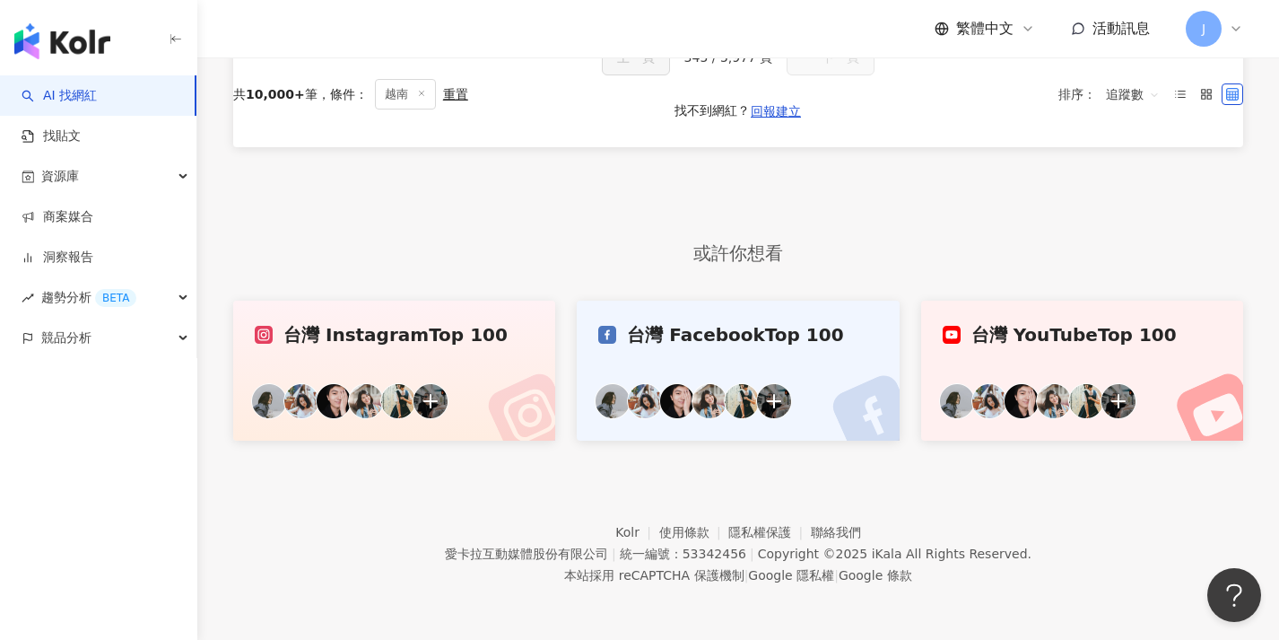
scroll to position [0, 0]
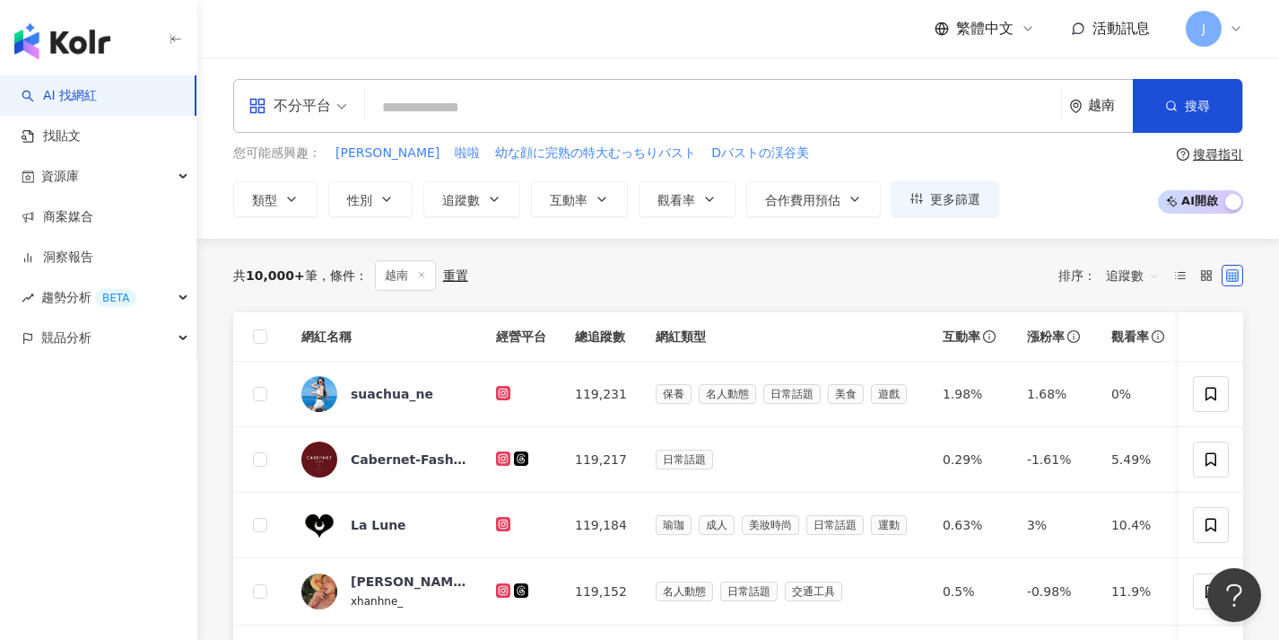
click at [269, 340] on th at bounding box center [260, 336] width 54 height 49
click at [266, 342] on label at bounding box center [260, 337] width 14 height 20
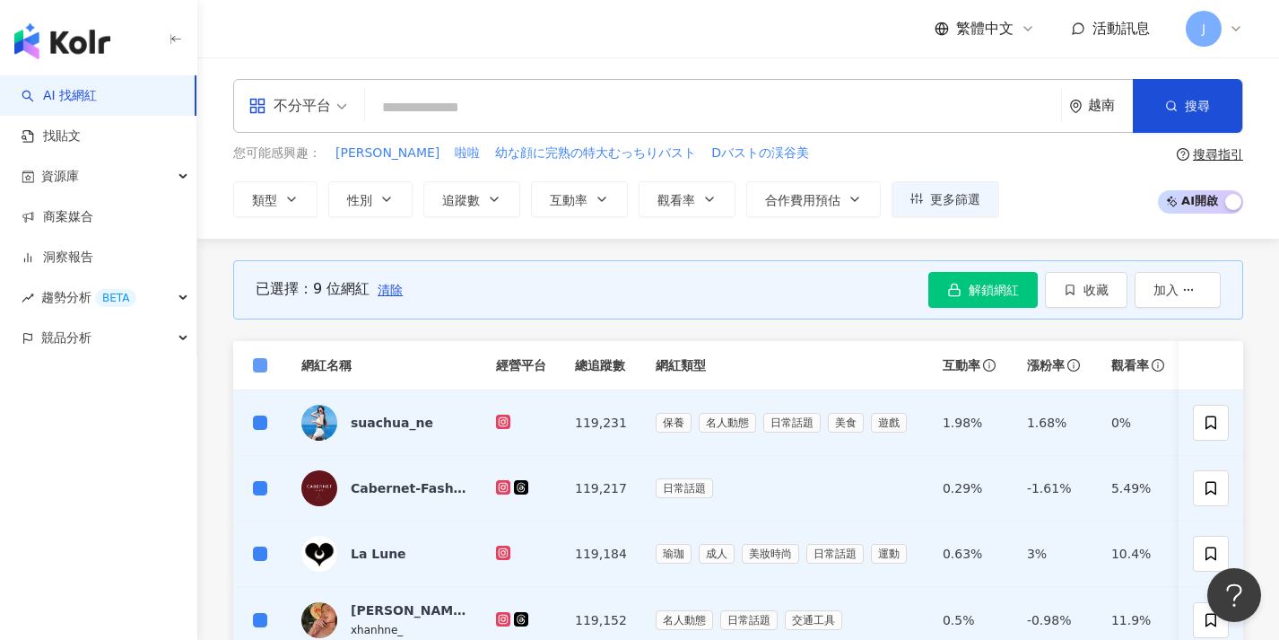
click at [265, 367] on span at bounding box center [260, 365] width 14 height 14
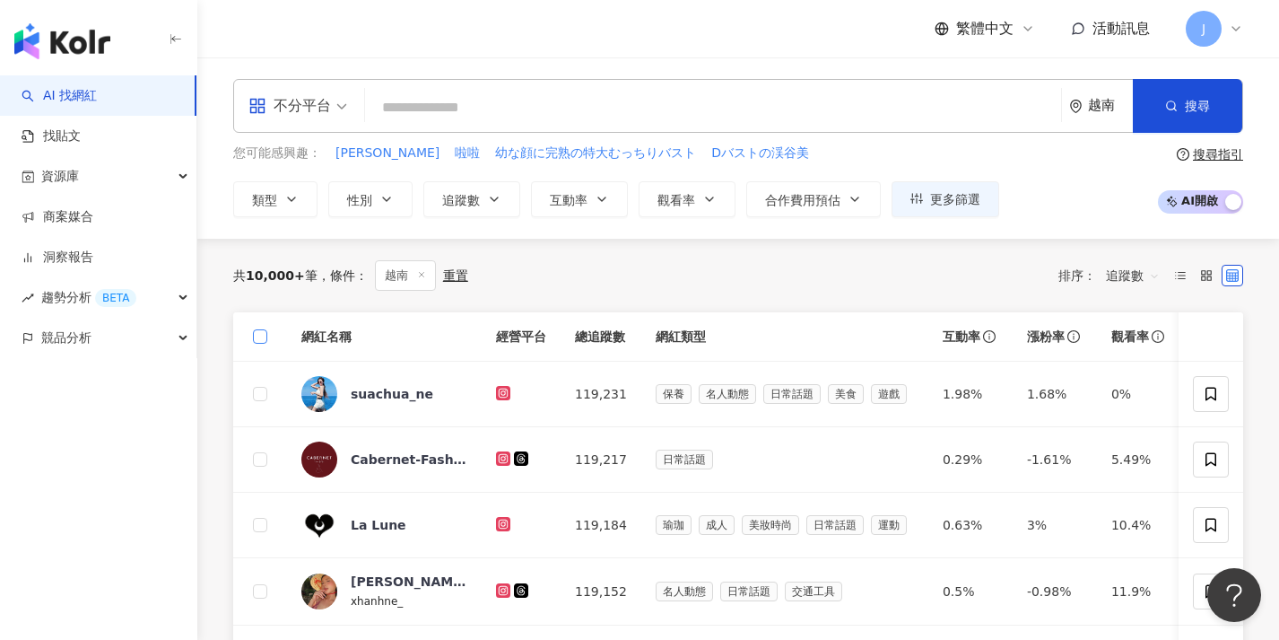
click at [254, 339] on span at bounding box center [260, 336] width 14 height 14
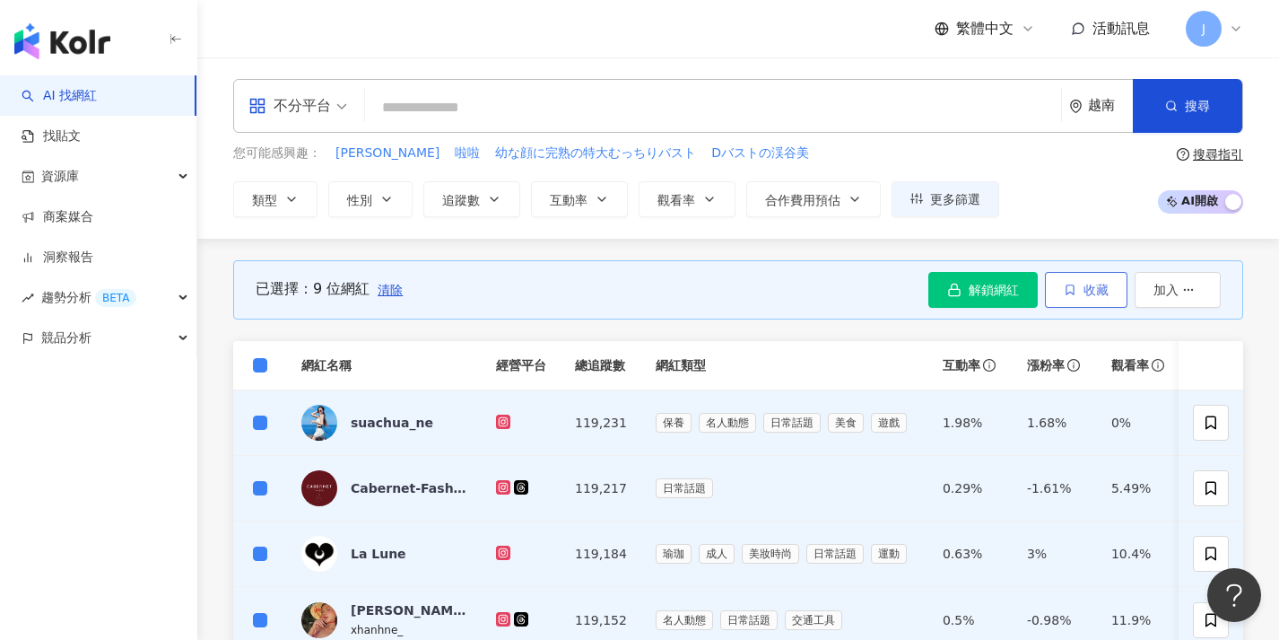
click at [1084, 301] on button "收藏" at bounding box center [1086, 290] width 83 height 36
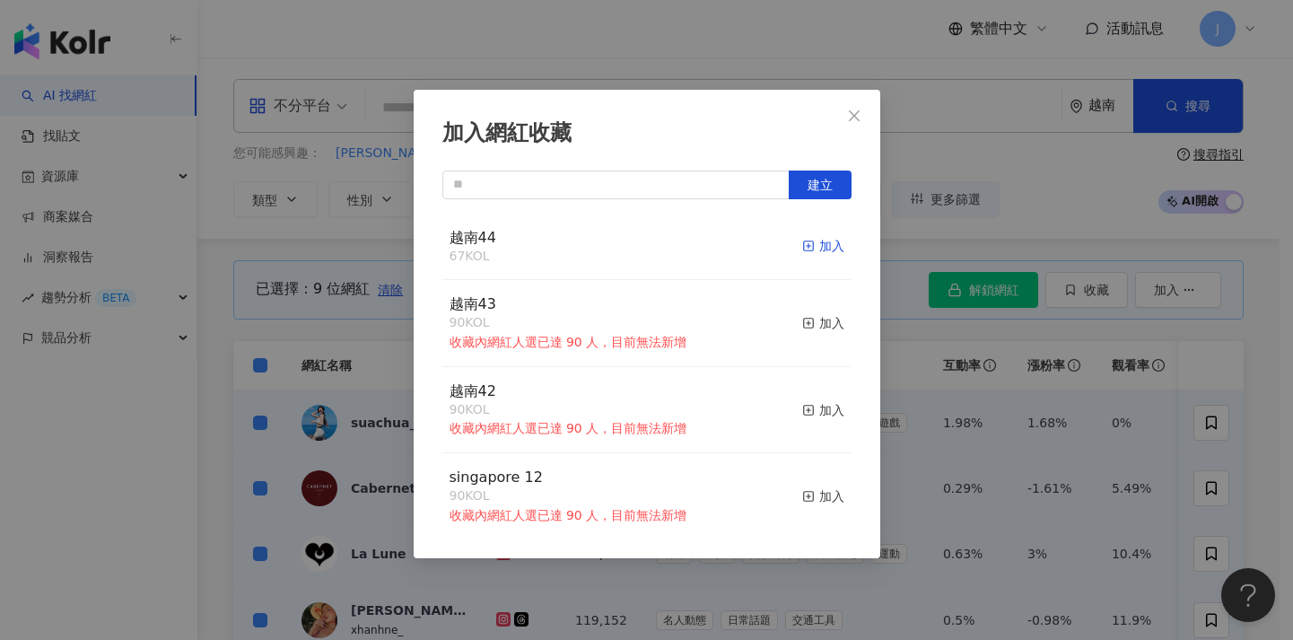
click at [806, 246] on line "button" at bounding box center [808, 246] width 4 height 0
click at [329, 335] on div "加入網紅收藏 建立 越南44 76 KOL 加入 越南43 90 KOL 收藏內網紅人選已達 90 人，目前無法新增 加入 越南42 90 KOL 收藏內網紅…" at bounding box center [646, 320] width 1293 height 640
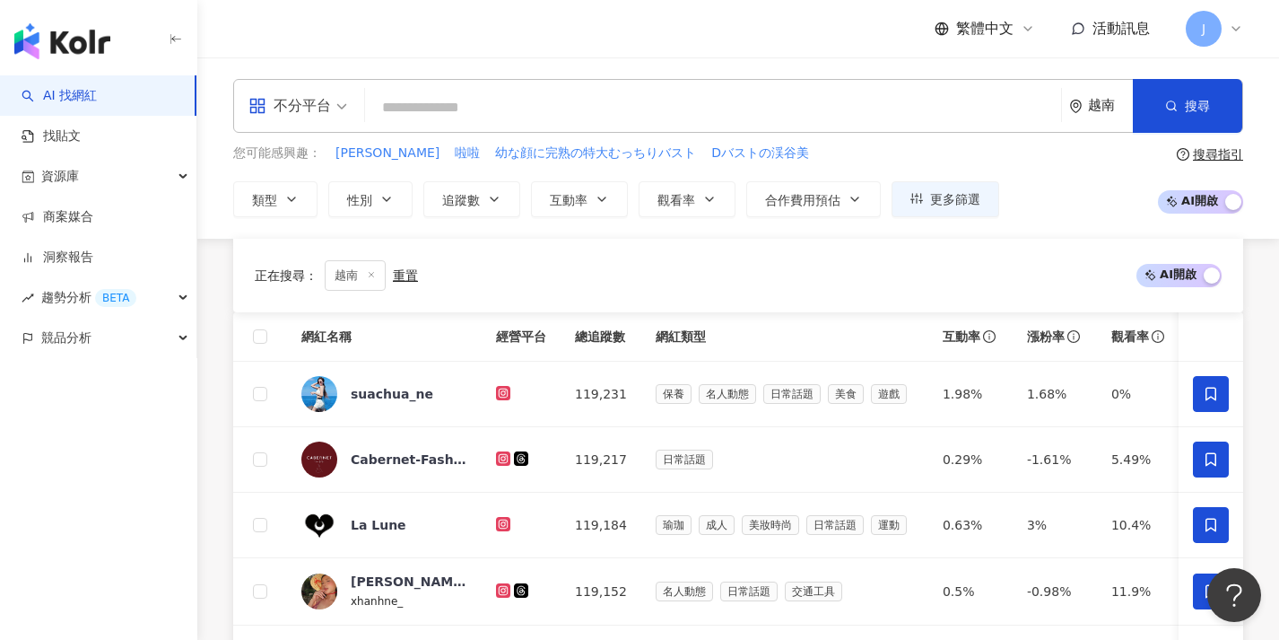
scroll to position [440, 0]
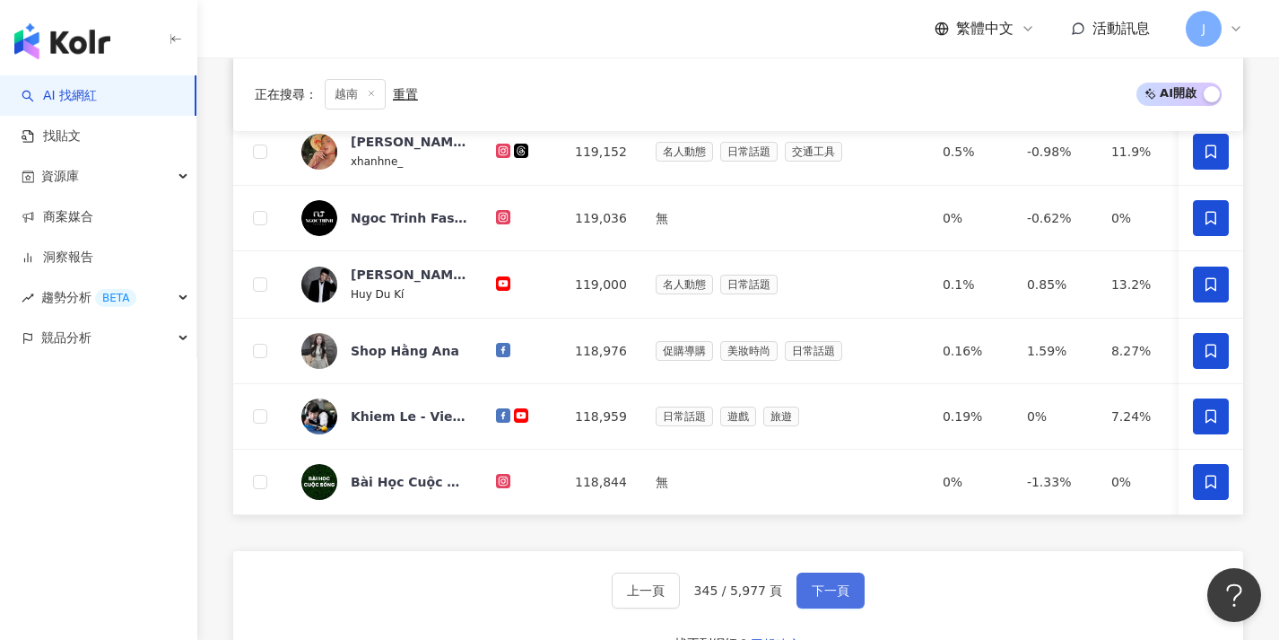
click at [825, 593] on button "下一頁" at bounding box center [831, 590] width 68 height 36
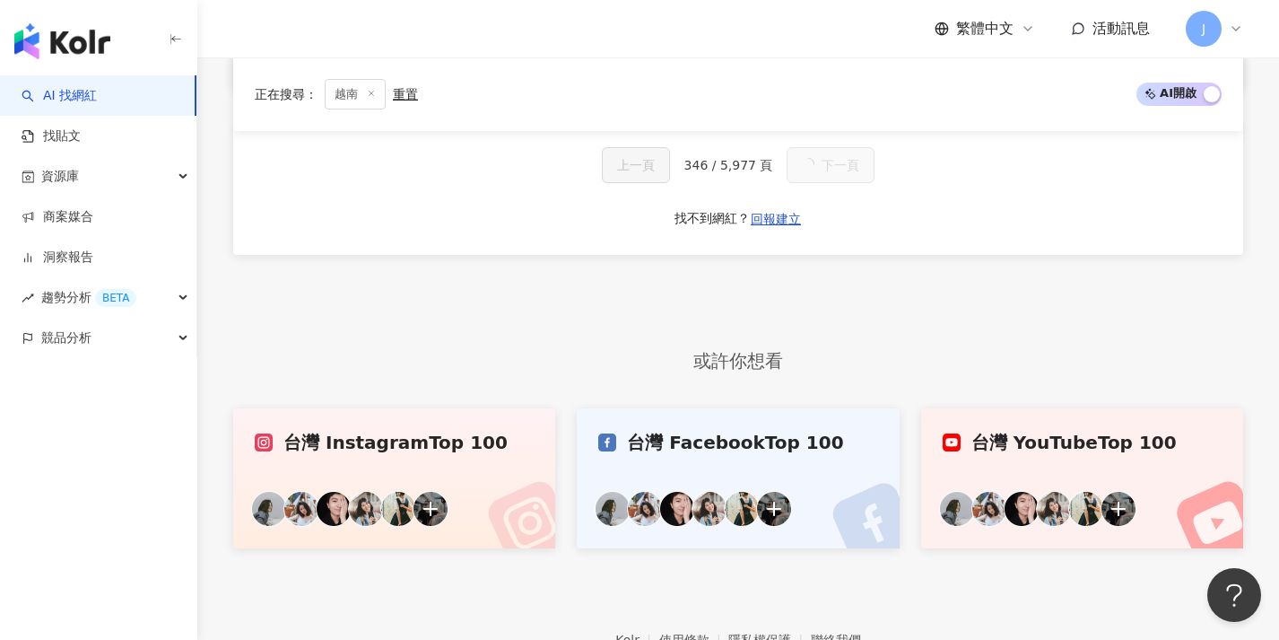
scroll to position [0, 0]
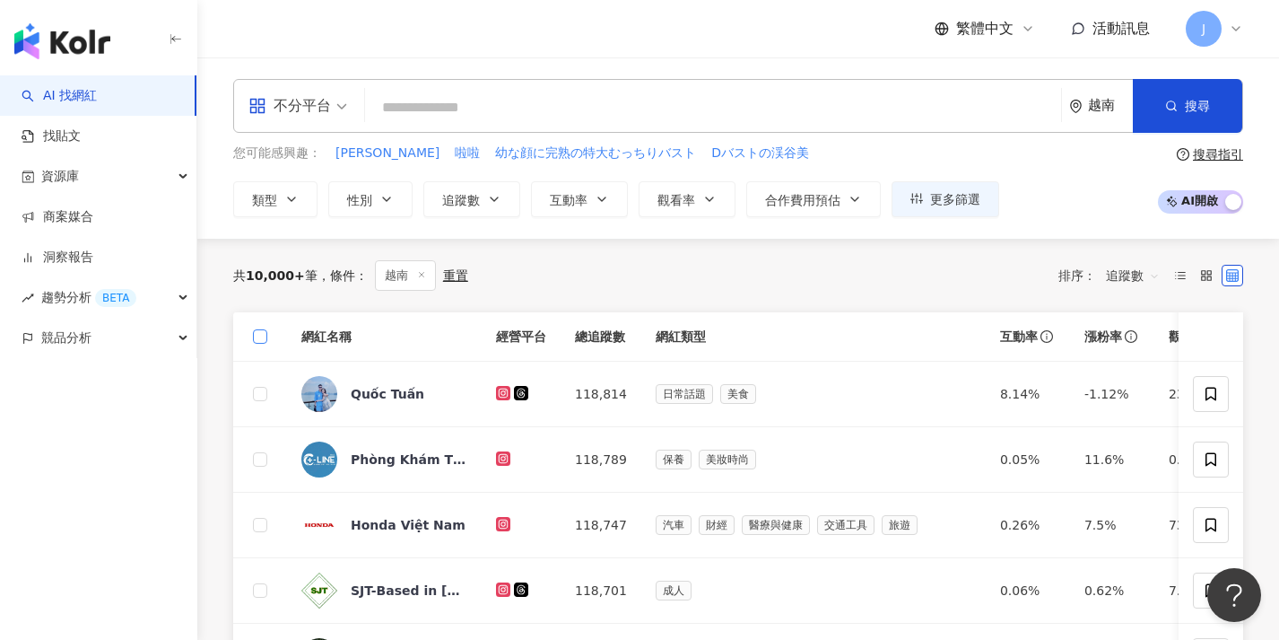
click at [266, 337] on span at bounding box center [260, 336] width 14 height 14
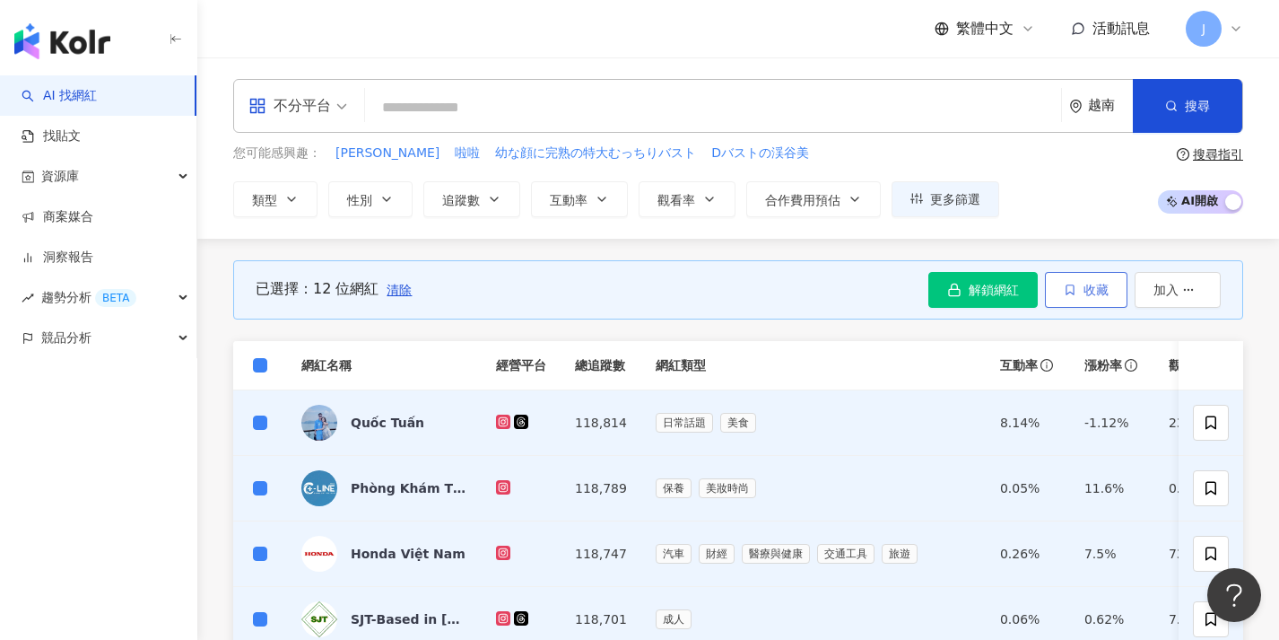
click at [1095, 302] on button "收藏" at bounding box center [1086, 290] width 83 height 36
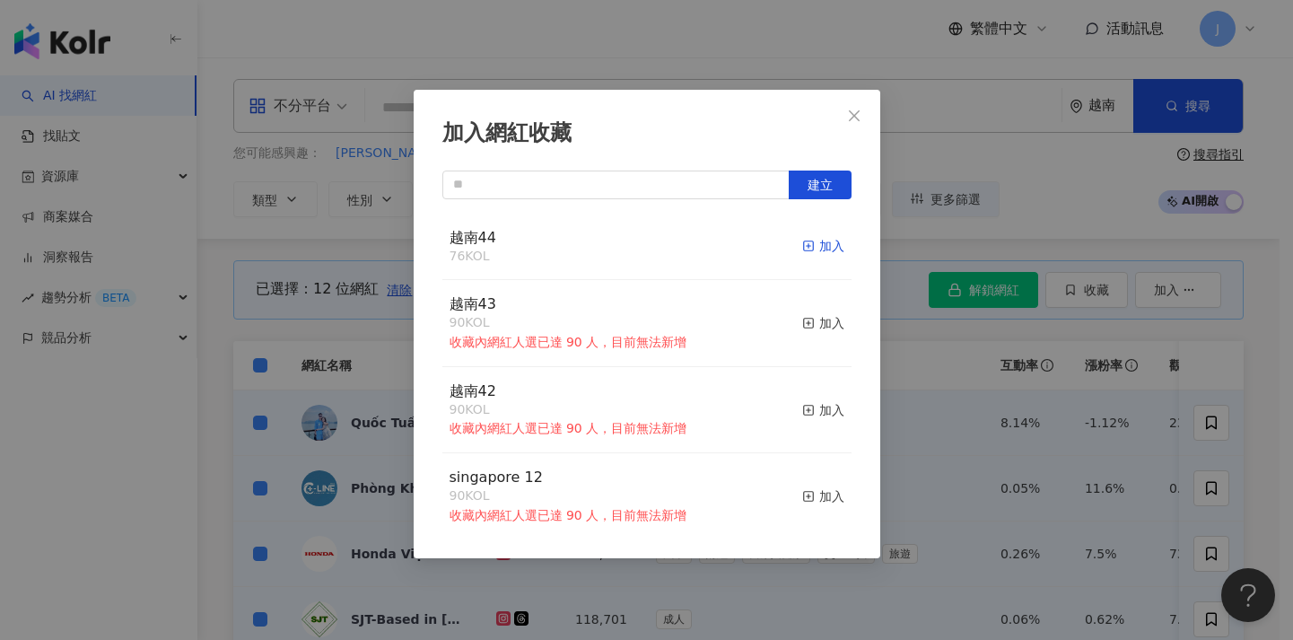
click at [814, 243] on div "加入" at bounding box center [823, 246] width 42 height 20
click at [1048, 430] on div "加入網紅收藏 建立 越南44 88 KOL 加入 越南43 90 KOL 收藏內網紅人選已達 90 人，目前無法新增 加入 越南42 90 KOL 收藏內網紅…" at bounding box center [646, 320] width 1293 height 640
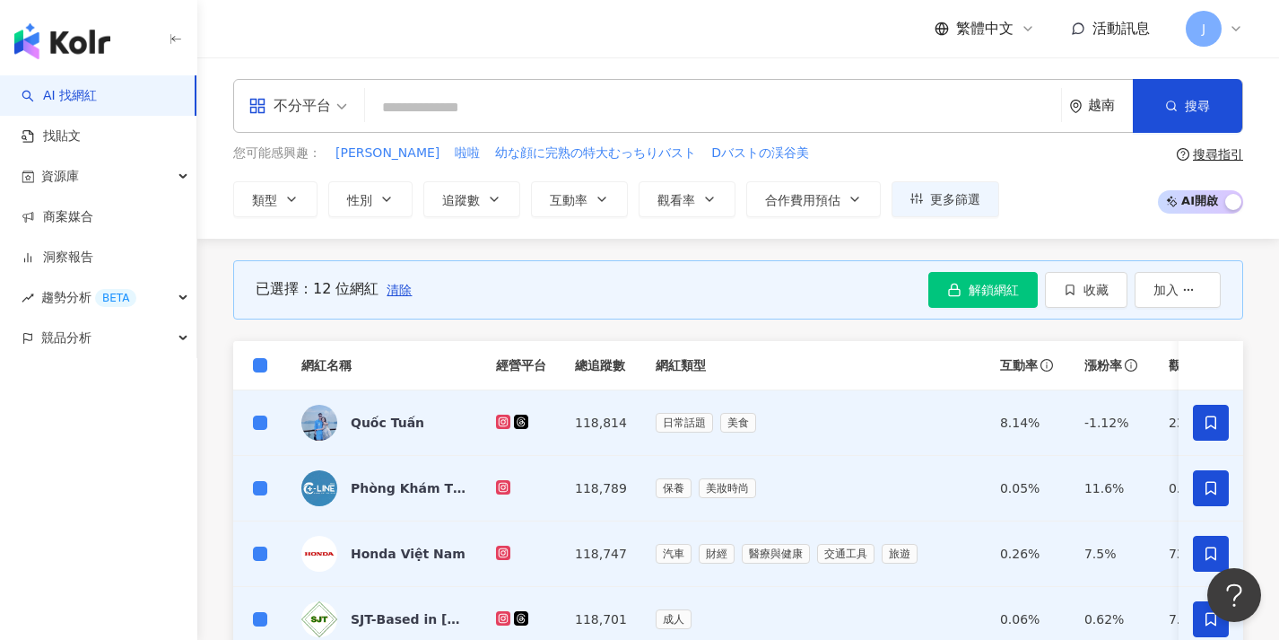
click at [251, 369] on th at bounding box center [260, 365] width 54 height 49
click at [254, 368] on span at bounding box center [260, 365] width 14 height 14
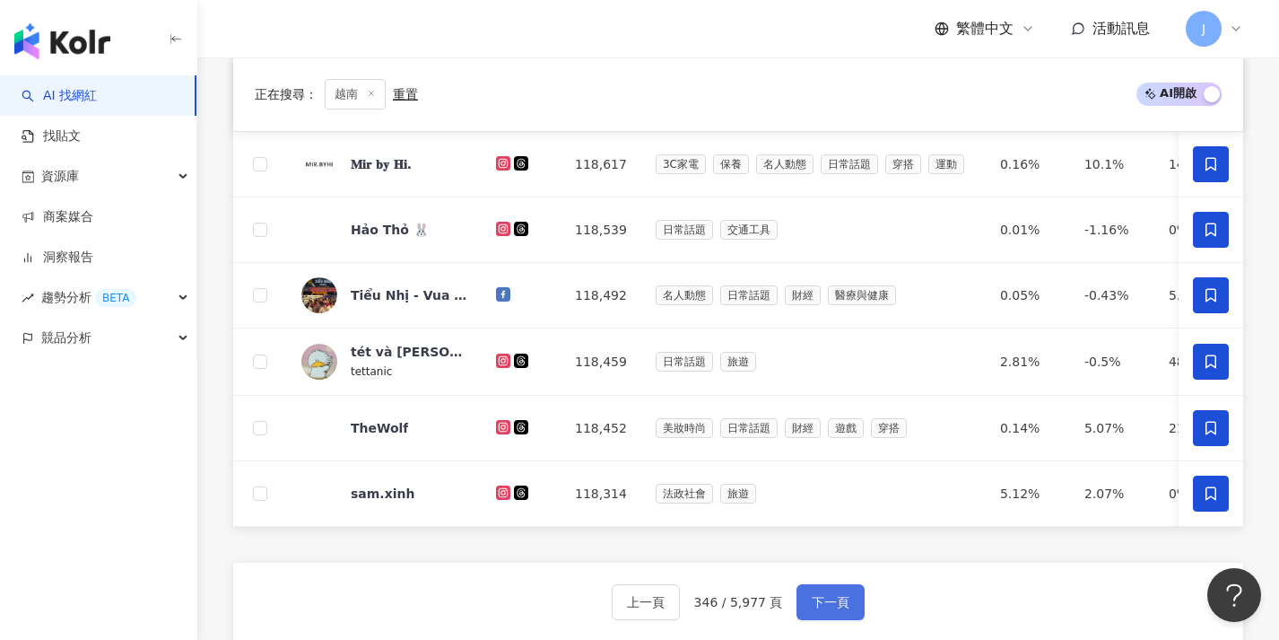
scroll to position [714, 0]
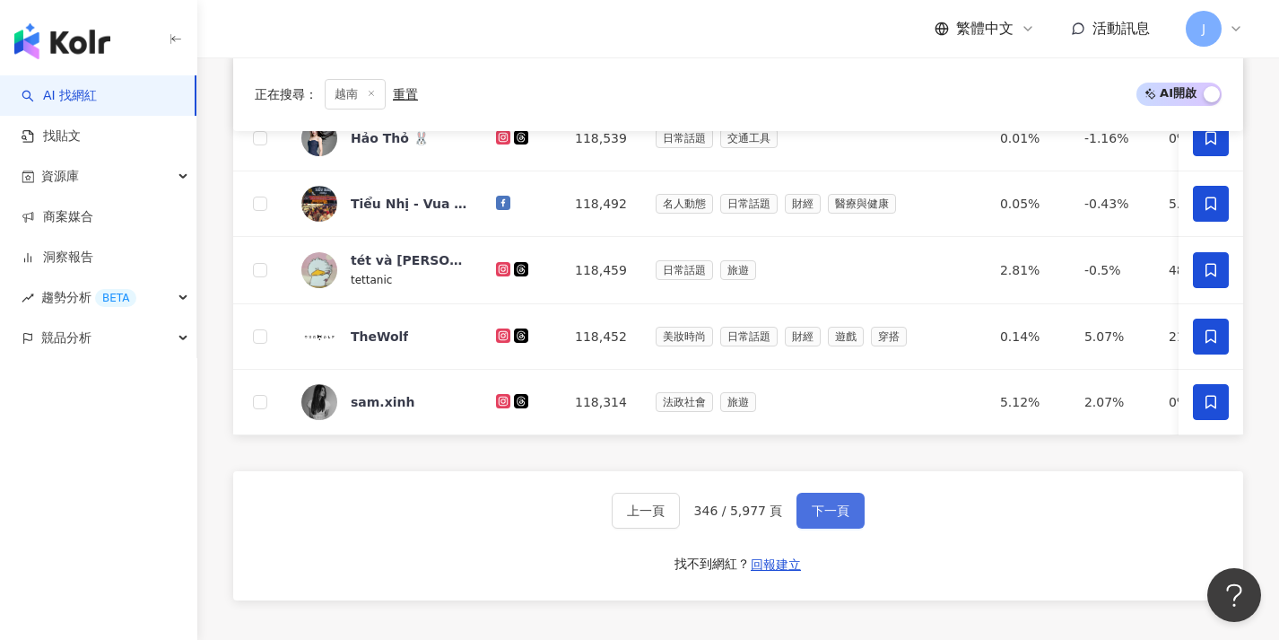
click at [836, 511] on button "下一頁" at bounding box center [831, 510] width 68 height 36
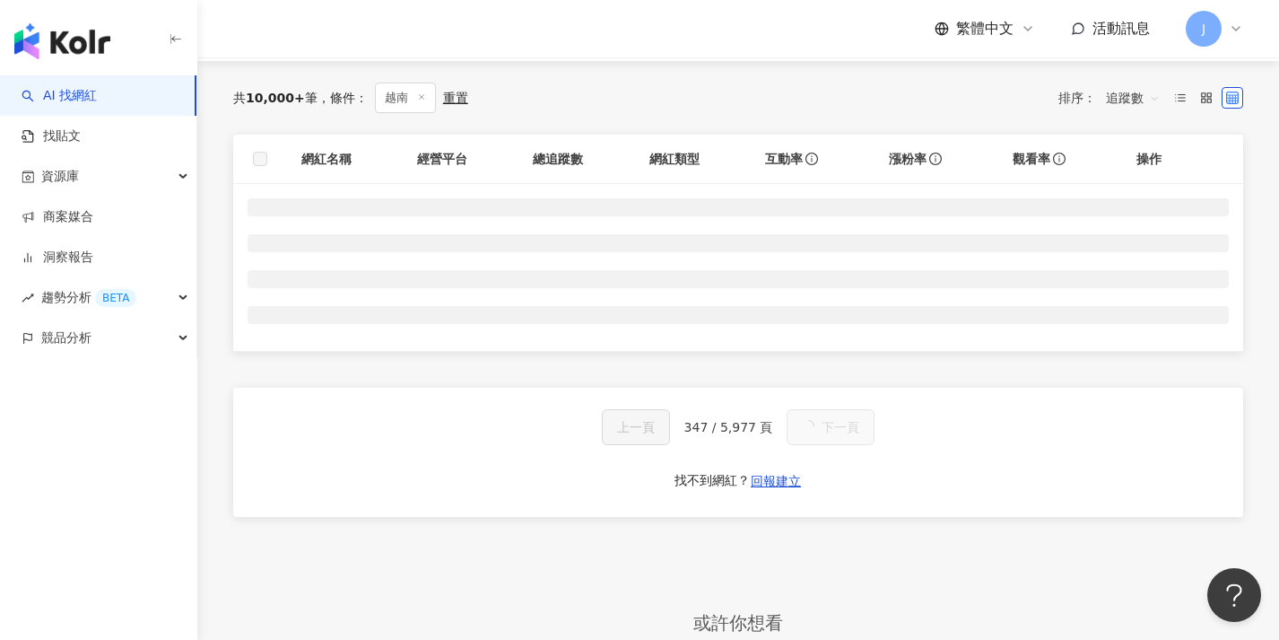
scroll to position [98, 0]
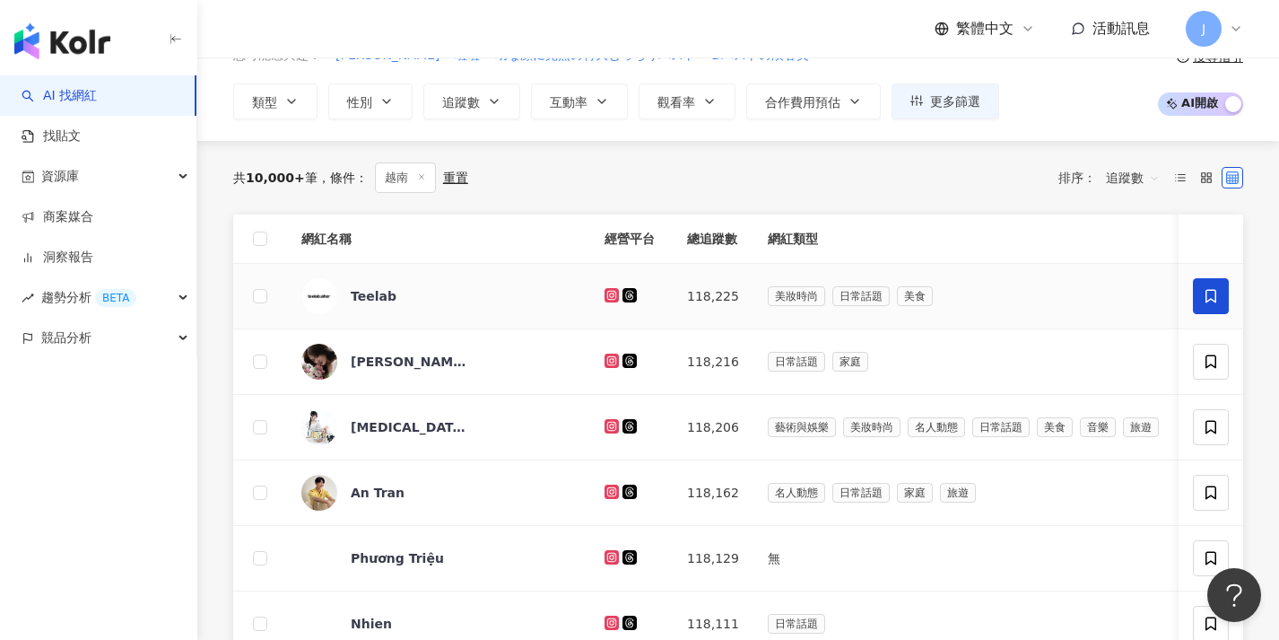
click at [1206, 298] on icon at bounding box center [1211, 295] width 11 height 13
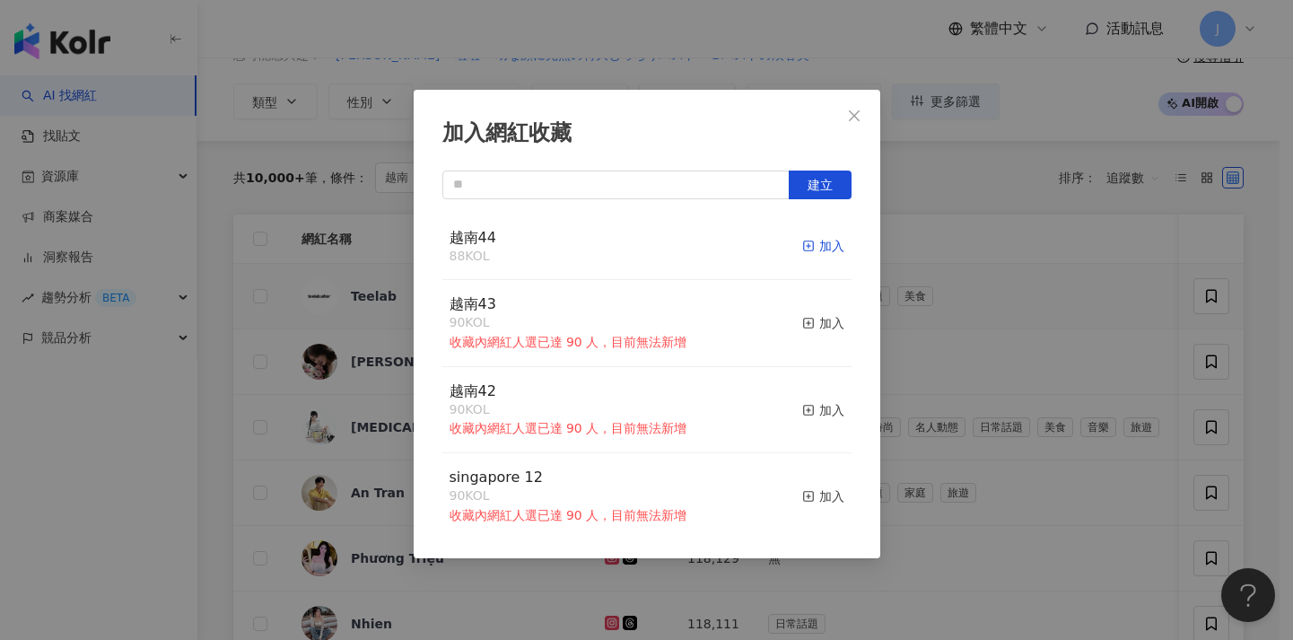
click at [822, 247] on div "加入" at bounding box center [823, 246] width 42 height 20
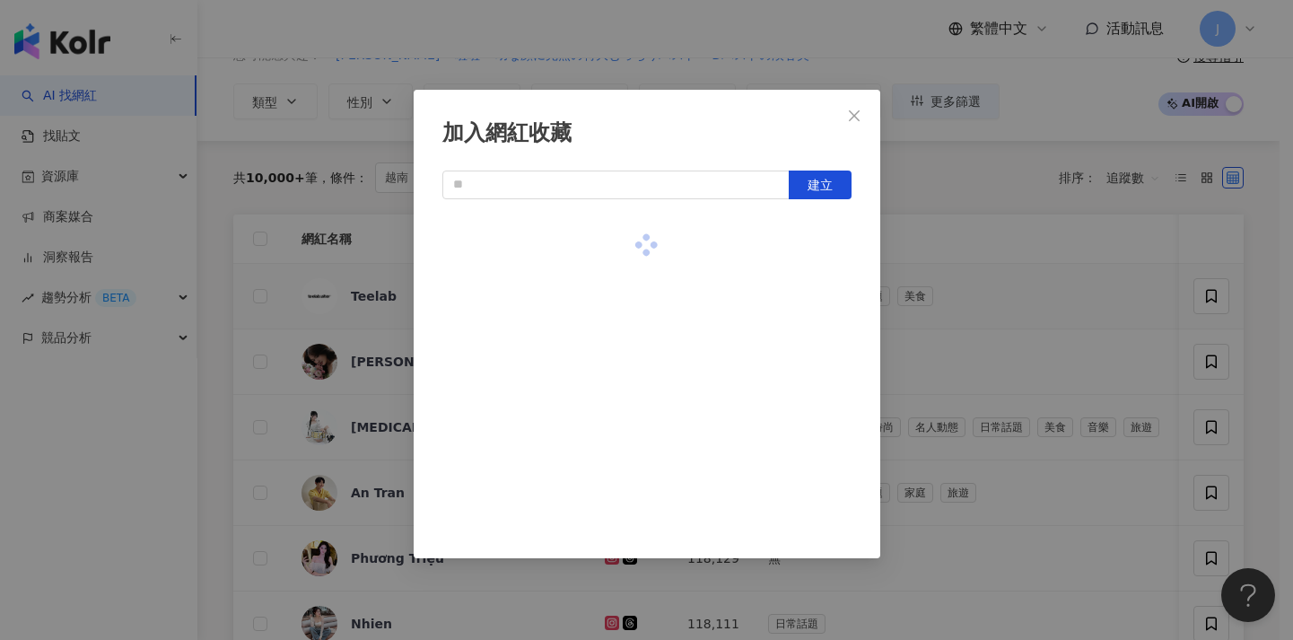
click at [1138, 390] on div "加入網紅收藏 建立" at bounding box center [646, 320] width 1293 height 640
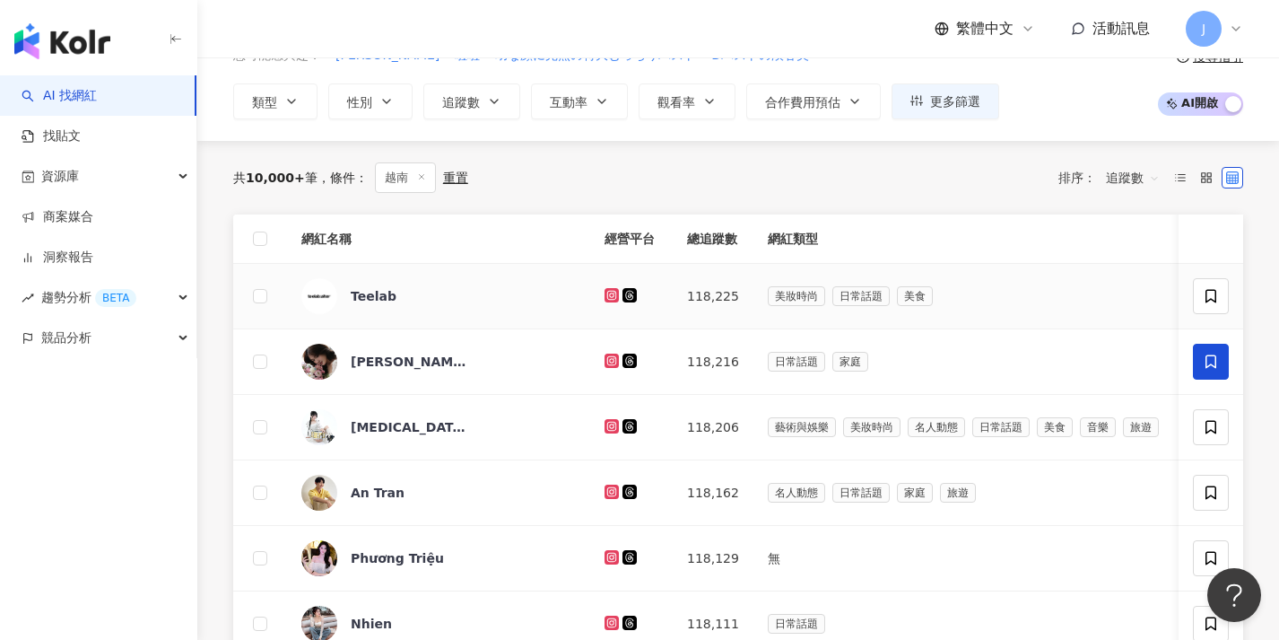
click at [1209, 363] on icon at bounding box center [1211, 361] width 16 height 16
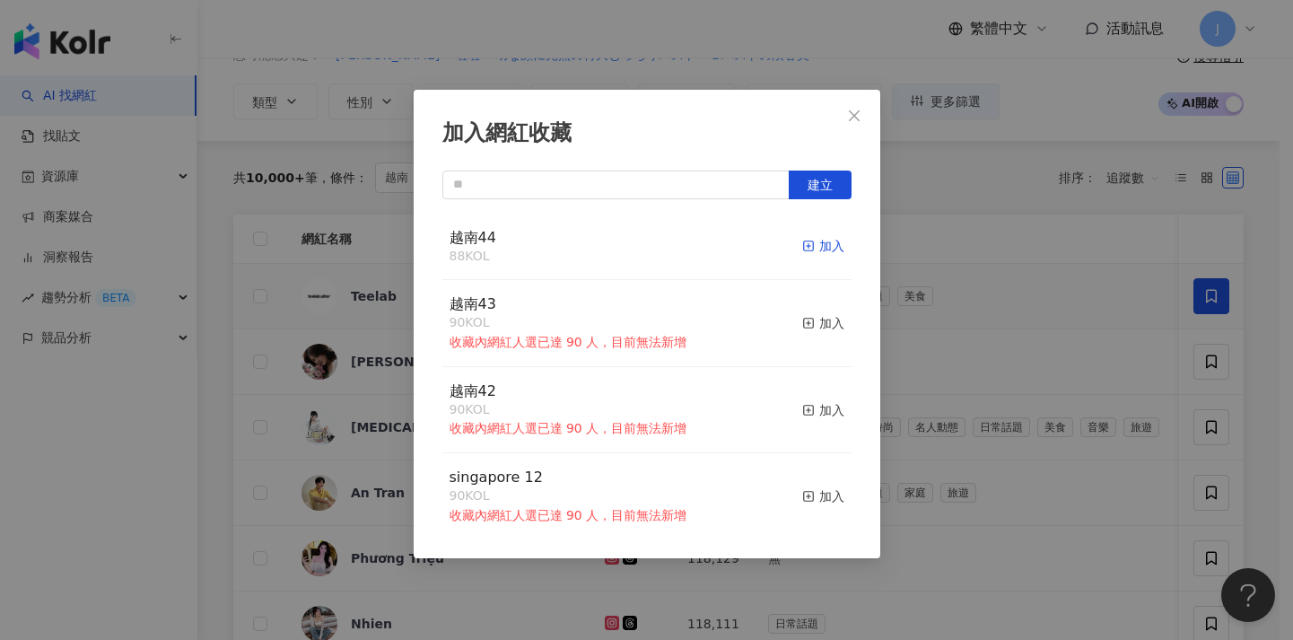
click at [802, 245] on icon "button" at bounding box center [808, 245] width 13 height 13
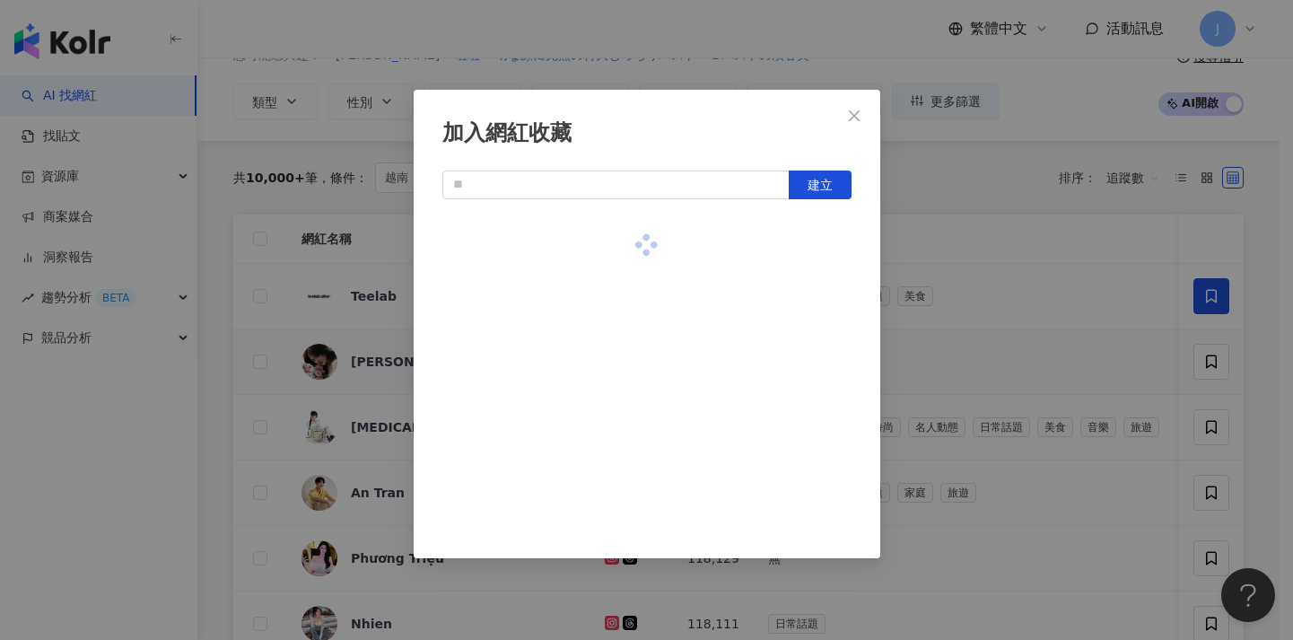
click at [1049, 327] on div "加入網紅收藏 建立" at bounding box center [646, 320] width 1293 height 640
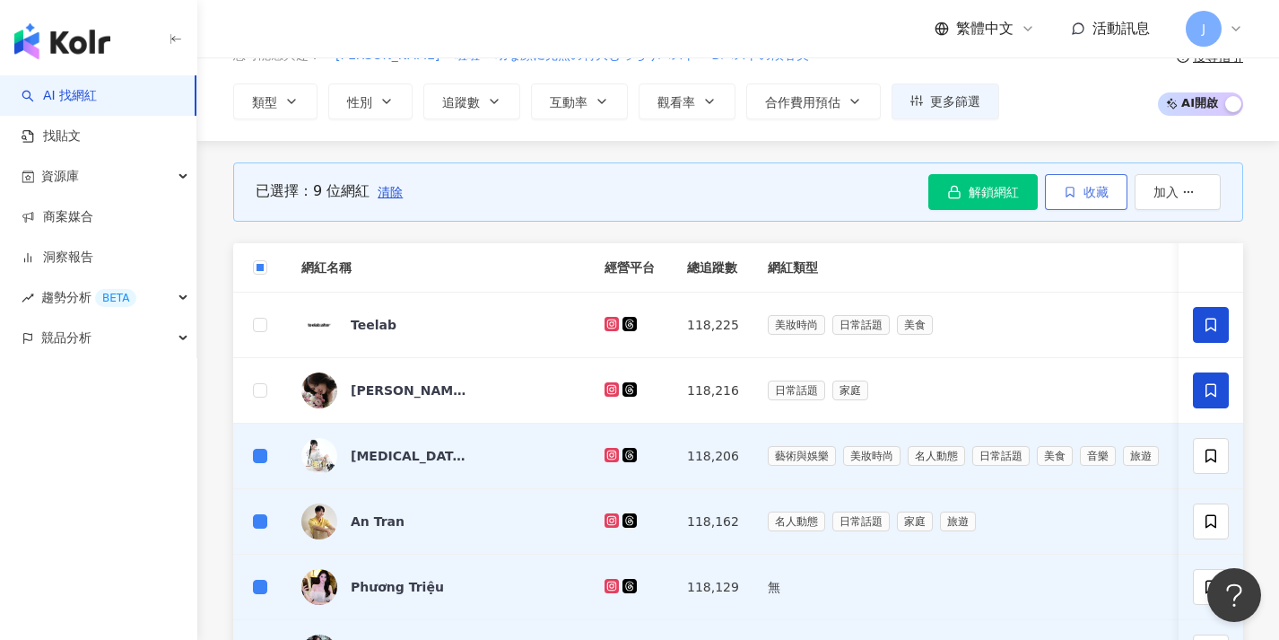
click at [1092, 181] on button "收藏" at bounding box center [1086, 192] width 83 height 36
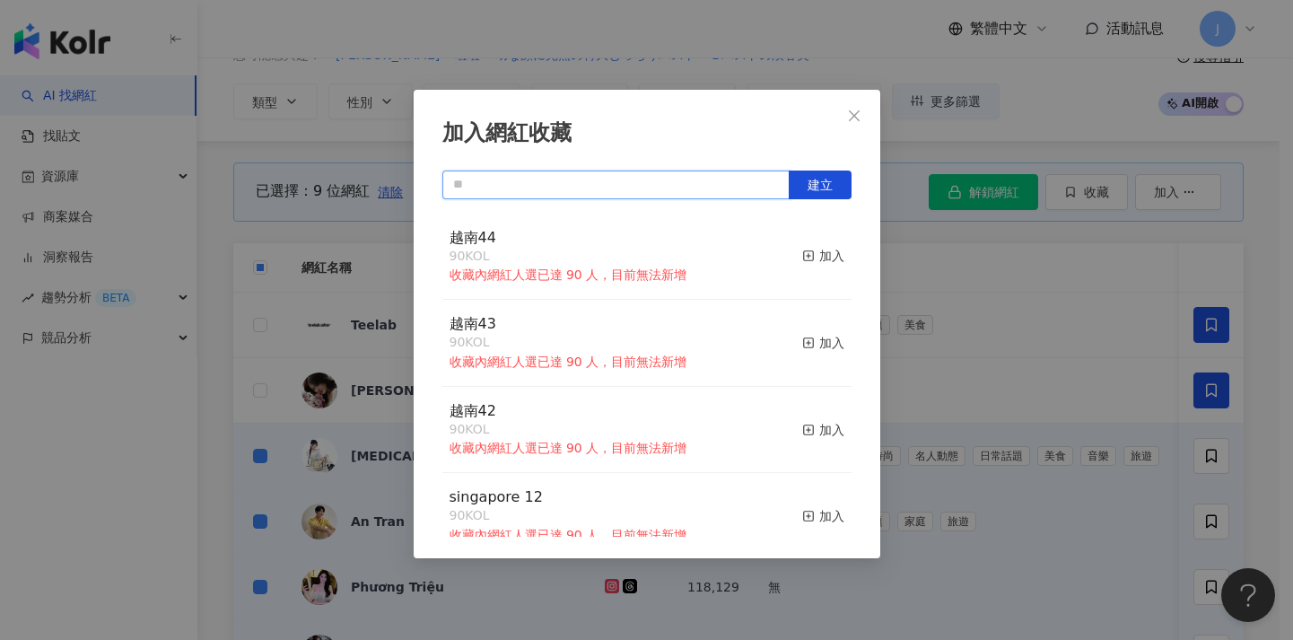
click at [710, 178] on input "text" at bounding box center [615, 184] width 347 height 29
paste input "****"
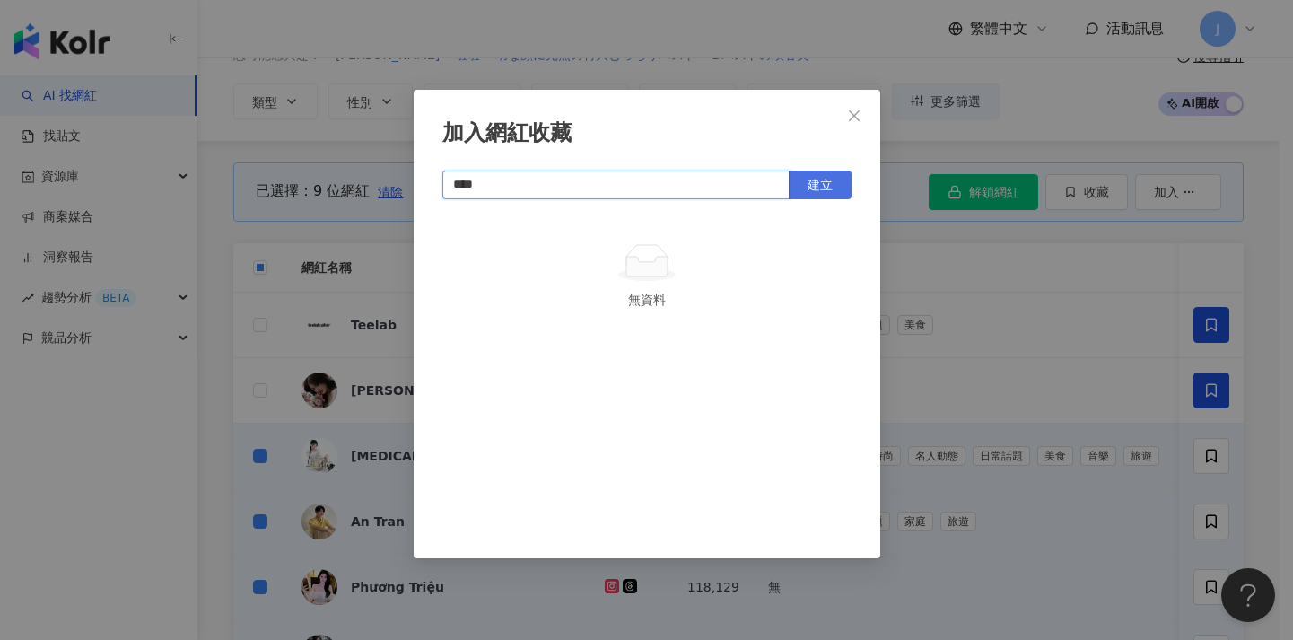
click at [817, 189] on span "建立" at bounding box center [819, 185] width 25 height 14
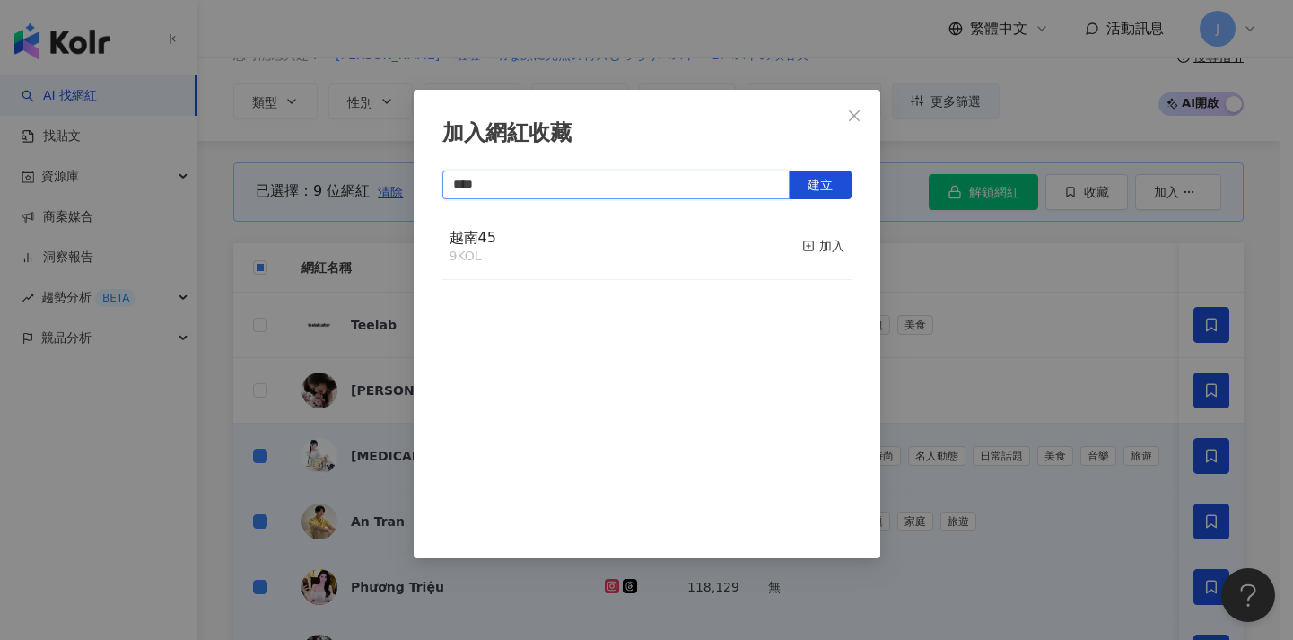
type input "****"
click at [955, 309] on div "加入網紅收藏 **** 建立 越南45 9 KOL 加入" at bounding box center [646, 320] width 1293 height 640
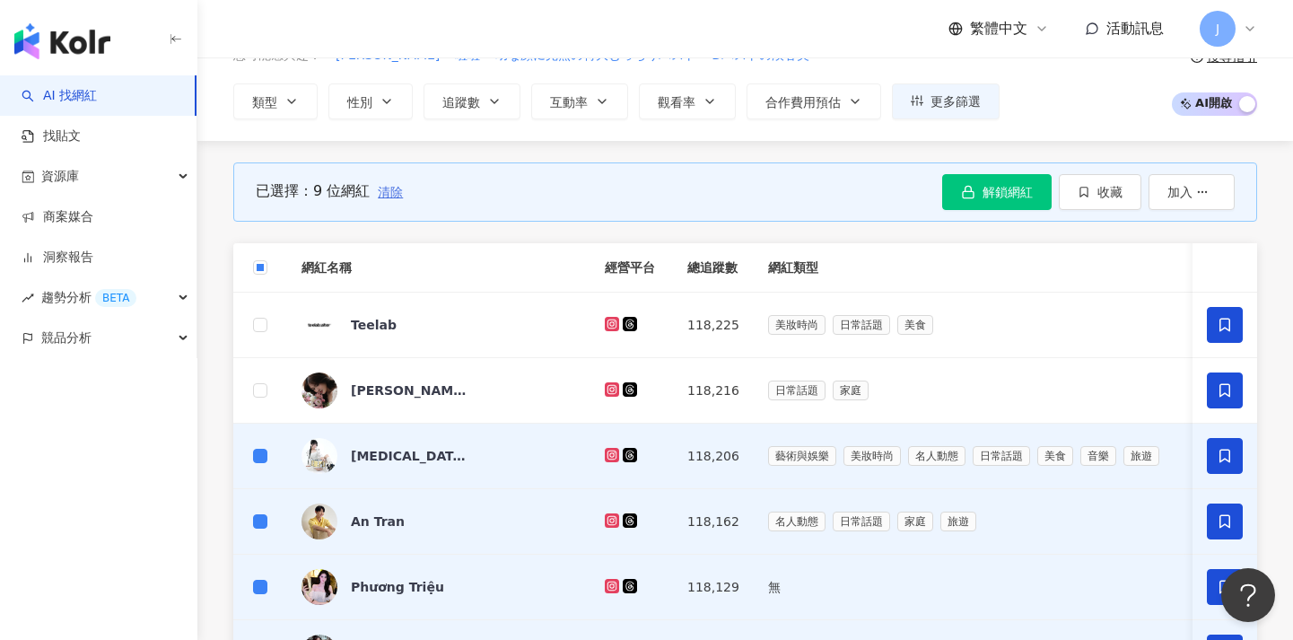
click at [399, 195] on span "清除" at bounding box center [390, 192] width 25 height 14
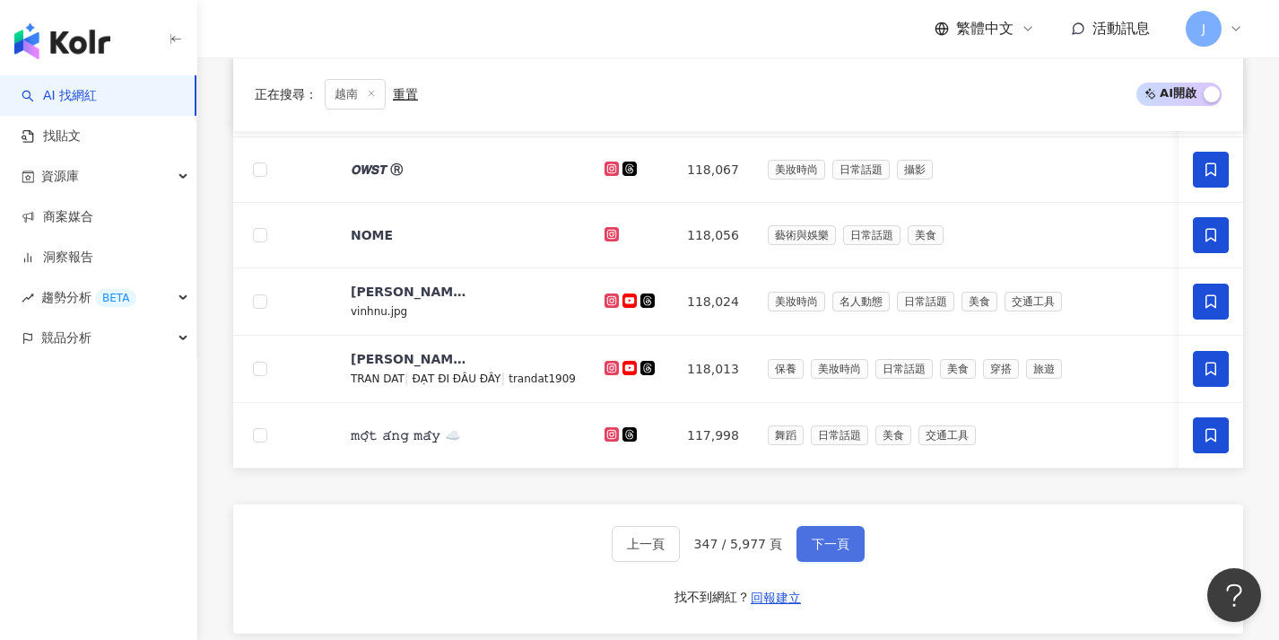
click at [848, 549] on button "下一頁" at bounding box center [831, 544] width 68 height 36
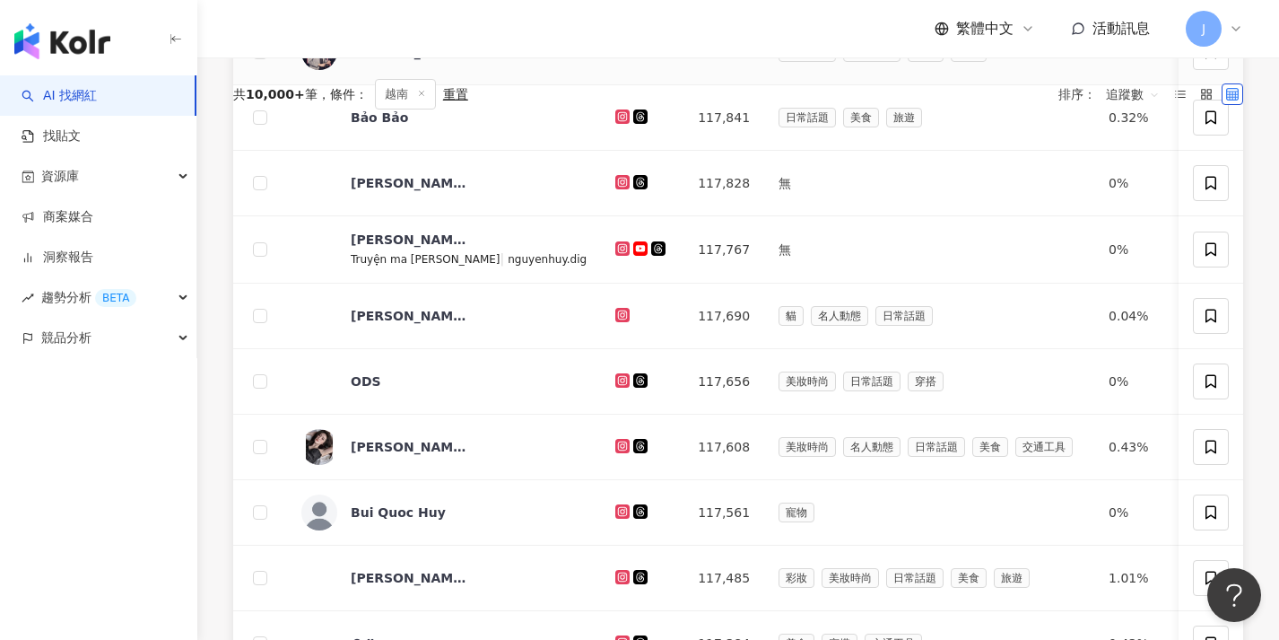
scroll to position [157, 0]
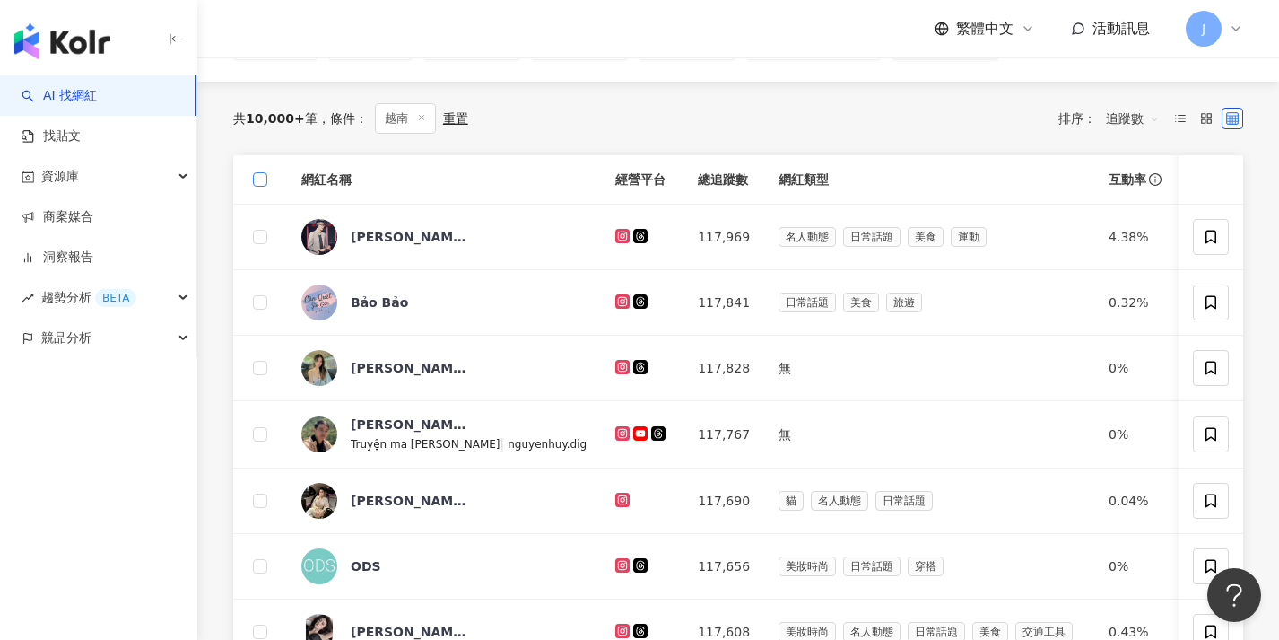
click at [257, 183] on span at bounding box center [260, 179] width 14 height 14
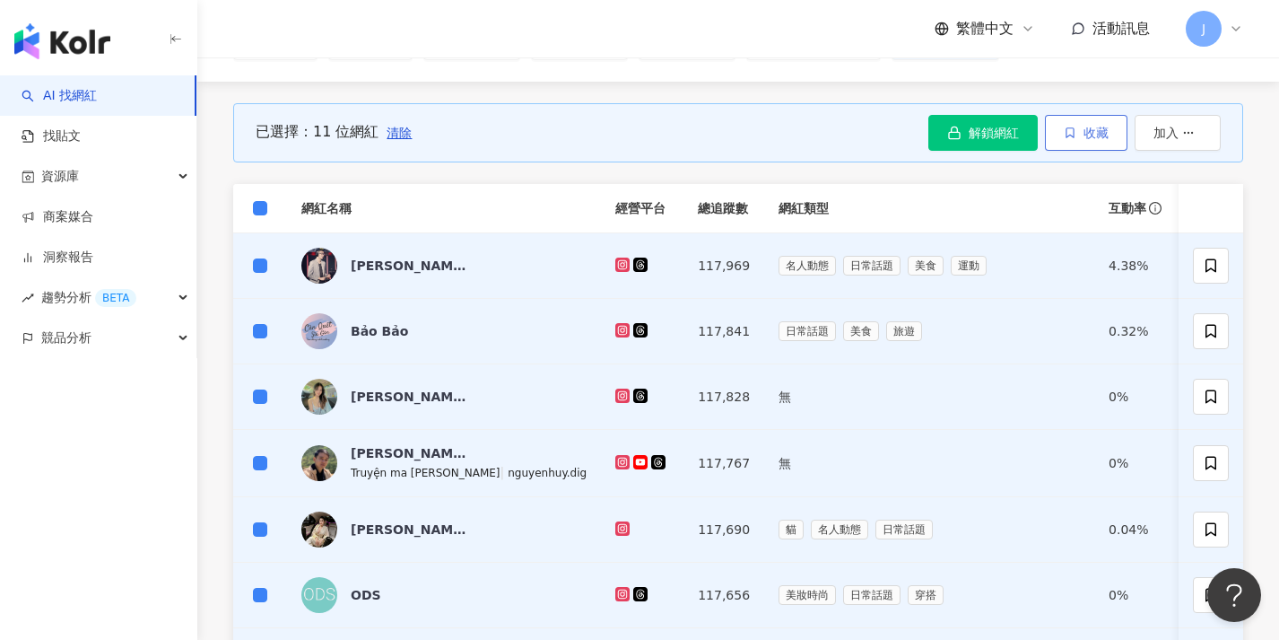
click at [1107, 138] on span "收藏" at bounding box center [1096, 133] width 25 height 14
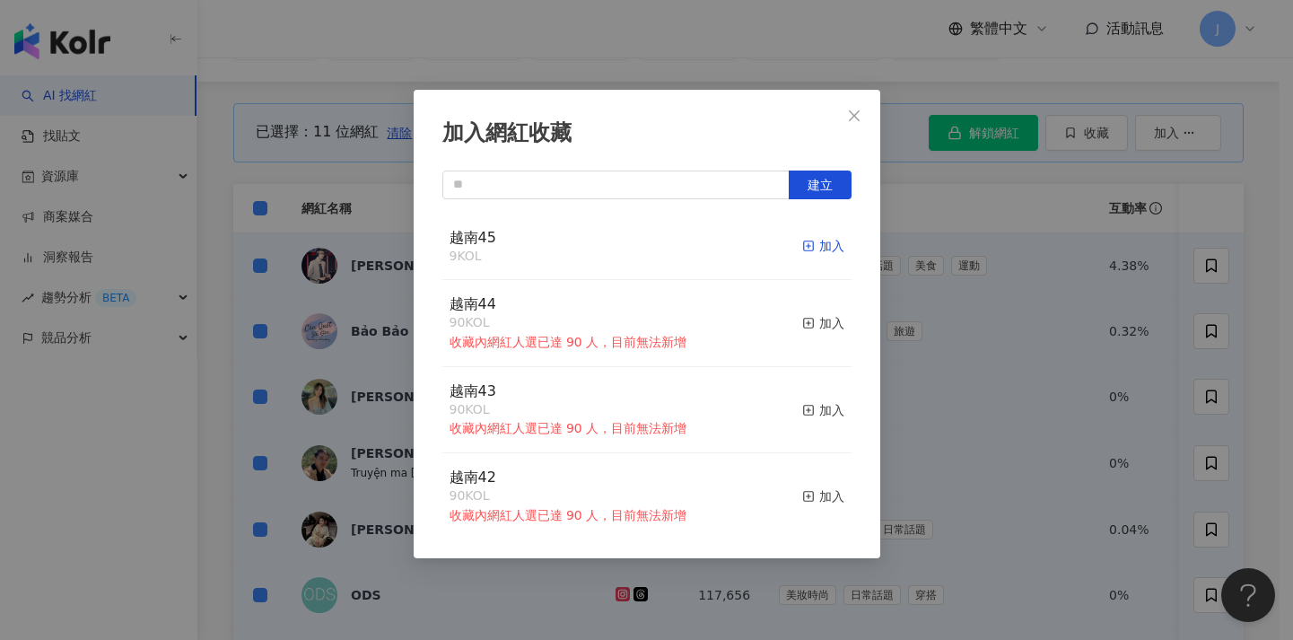
click at [814, 242] on div "加入" at bounding box center [823, 246] width 42 height 20
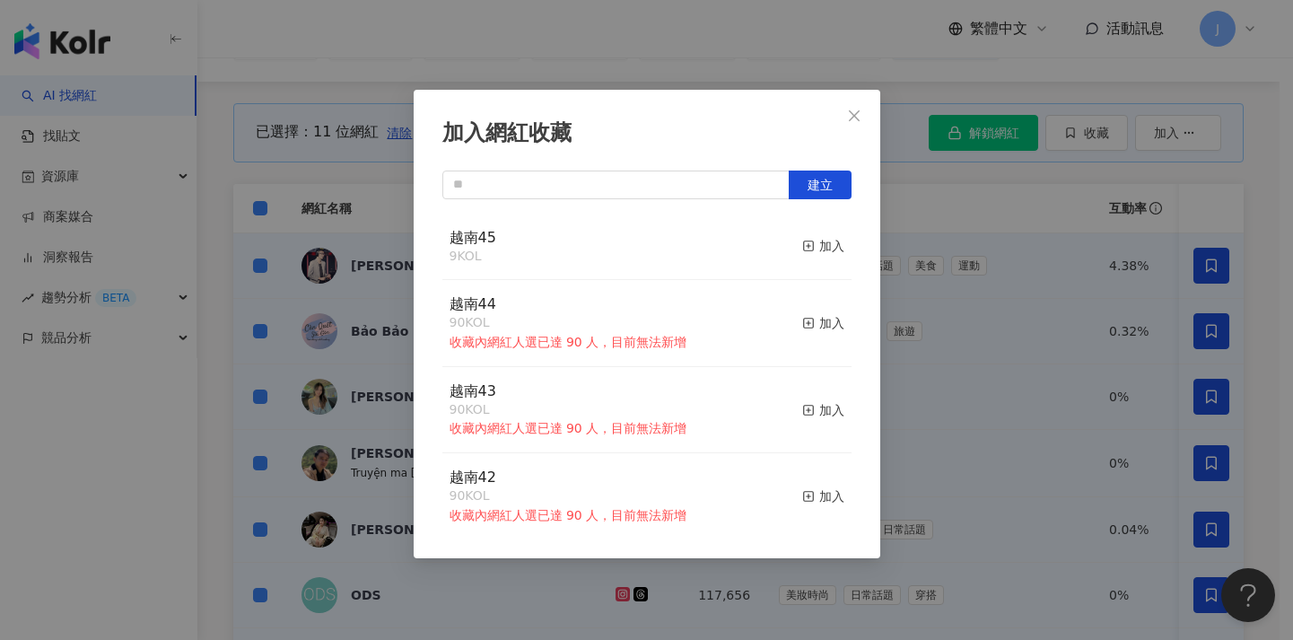
click at [310, 189] on div "加入網紅收藏 建立 越南45 9 KOL 加入 越南44 90 KOL 收藏內網紅人選已達 90 人，目前無法新增 加入 越南43 90 KOL 收藏內網紅人…" at bounding box center [646, 320] width 1293 height 640
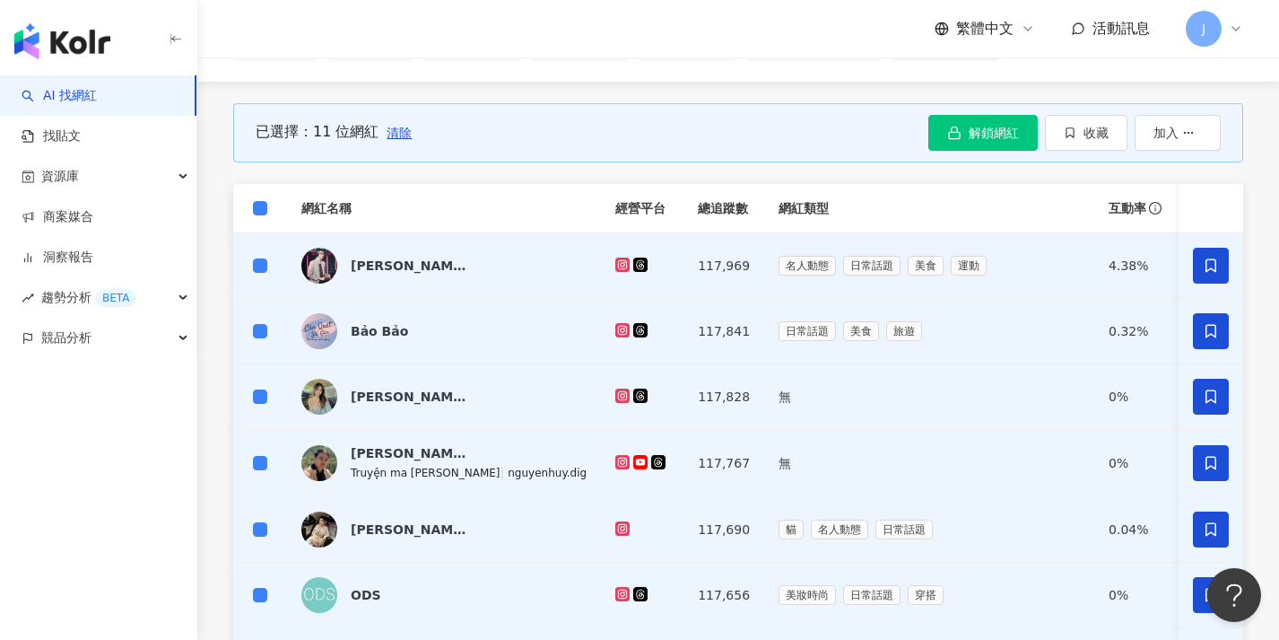
drag, startPoint x: 260, startPoint y: 211, endPoint x: 518, endPoint y: 243, distance: 259.5
click at [261, 213] on span at bounding box center [260, 208] width 14 height 14
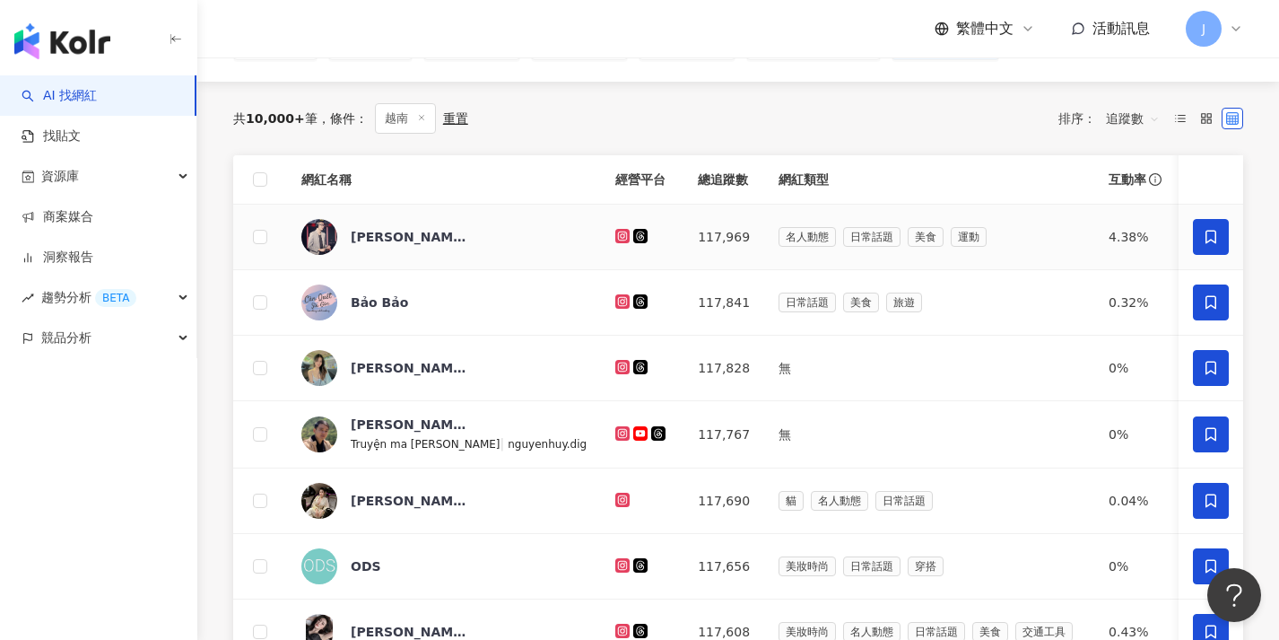
scroll to position [549, 0]
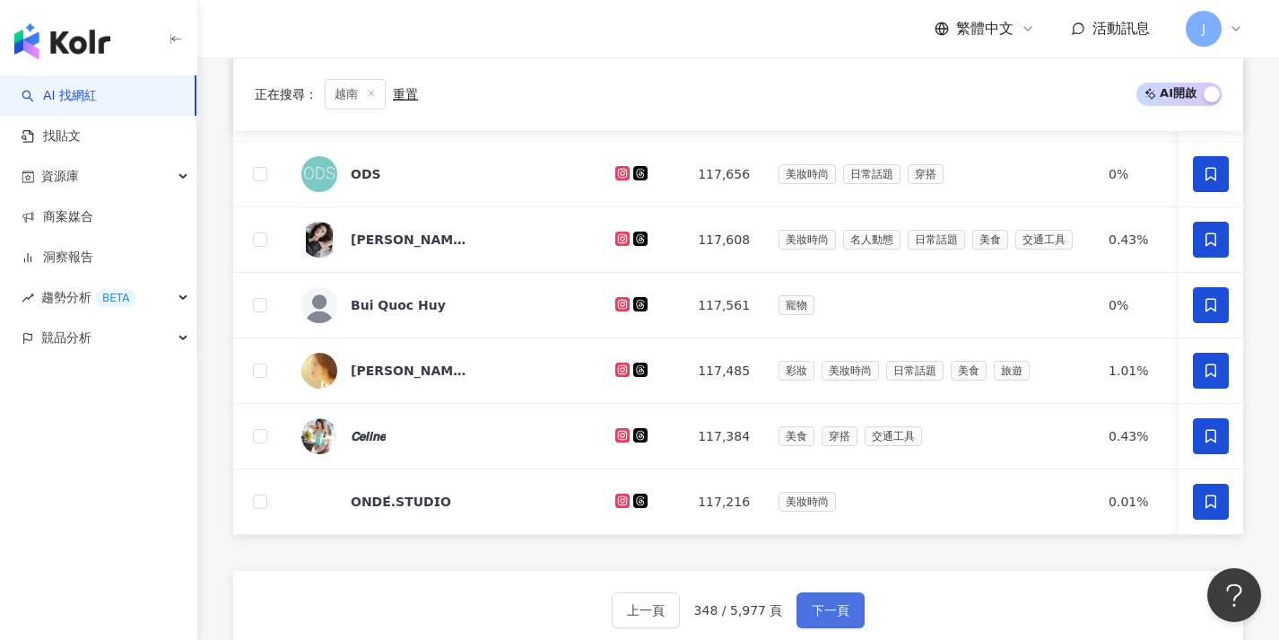
click at [820, 617] on span "下一頁" at bounding box center [831, 610] width 38 height 14
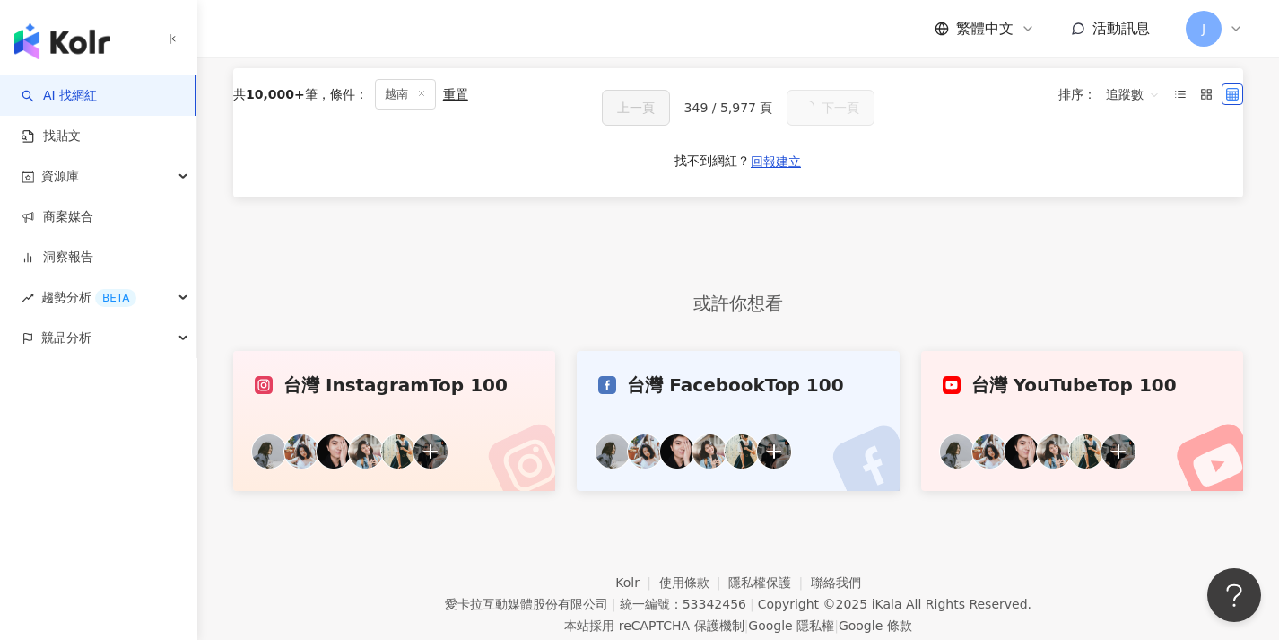
scroll to position [0, 0]
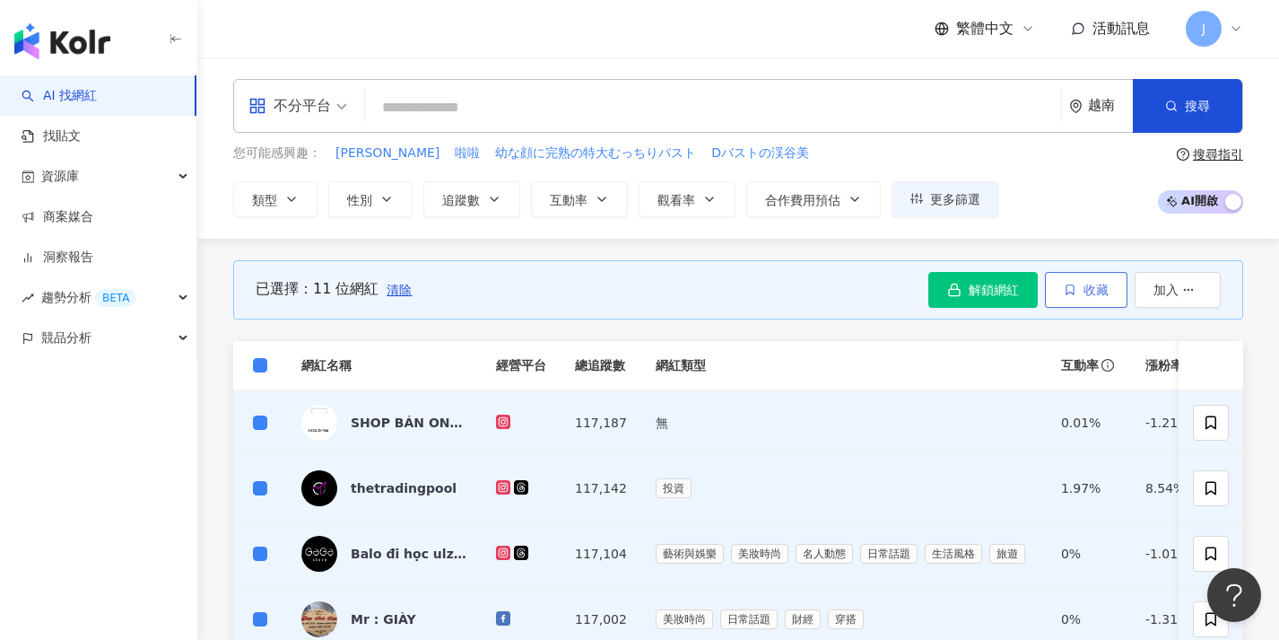
click at [1084, 293] on span "收藏" at bounding box center [1096, 290] width 25 height 14
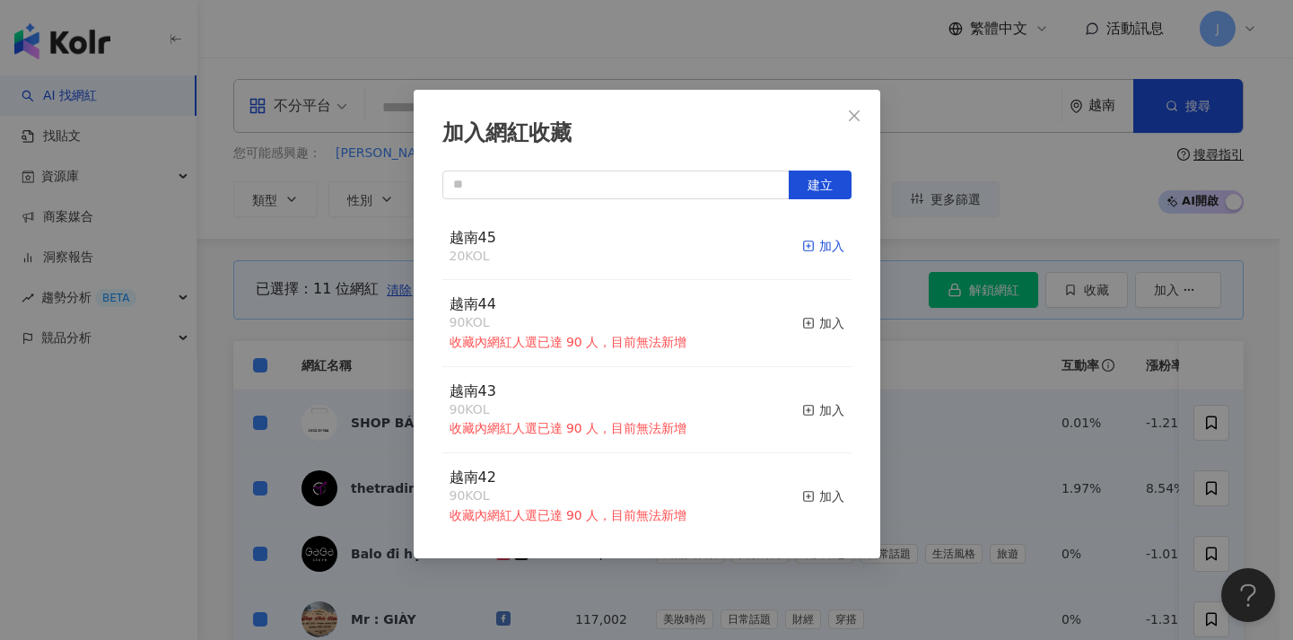
click at [809, 245] on div "加入" at bounding box center [823, 246] width 42 height 20
click at [919, 421] on div "加入網紅收藏 建立 越南45 31 KOL 加入 越南44 90 KOL 收藏內網紅人選已達 90 人，目前無法新增 加入 越南43 90 KOL 收藏內網紅…" at bounding box center [646, 320] width 1293 height 640
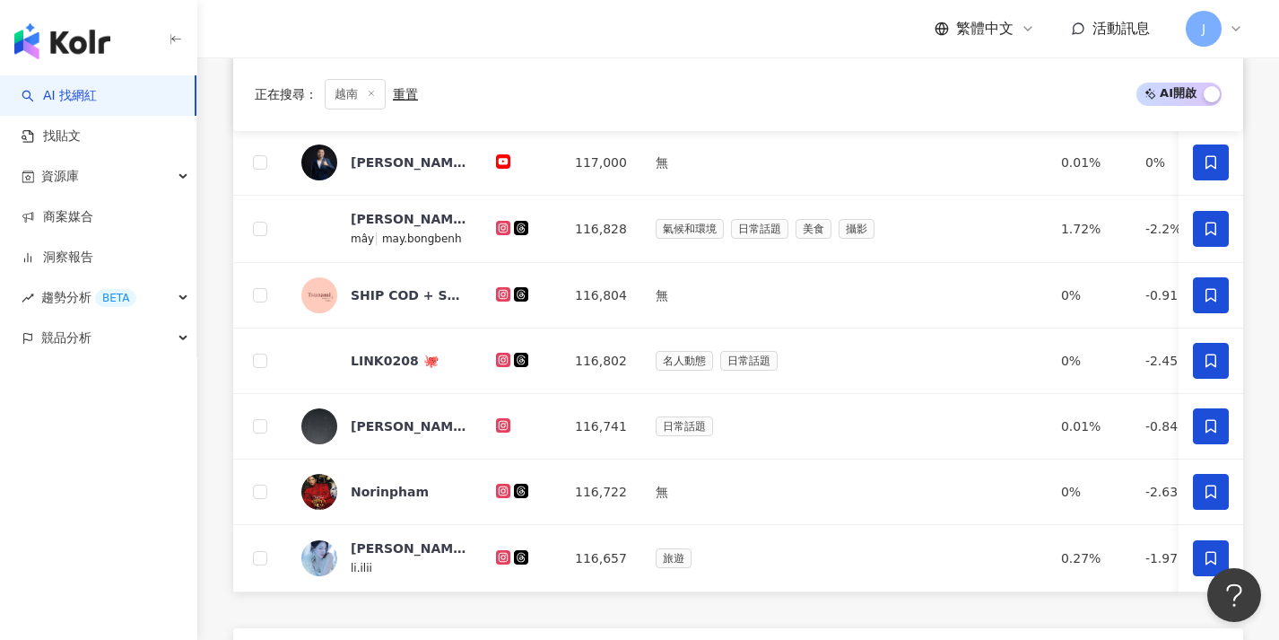
scroll to position [649, 0]
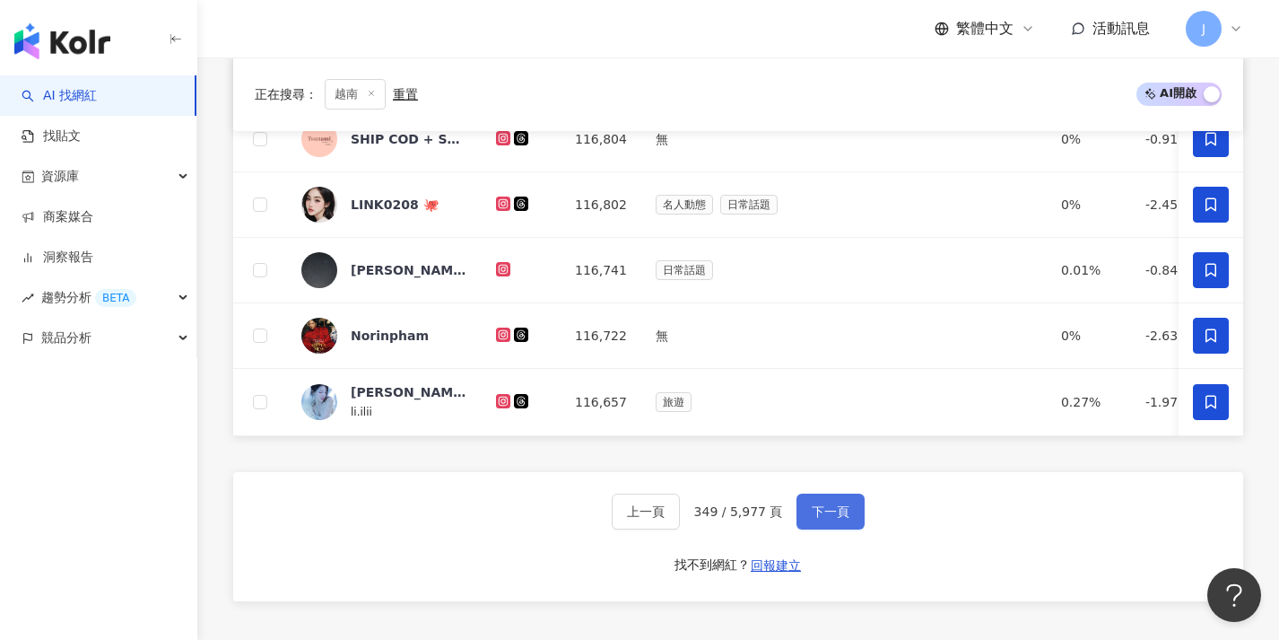
click at [823, 515] on button "下一頁" at bounding box center [831, 511] width 68 height 36
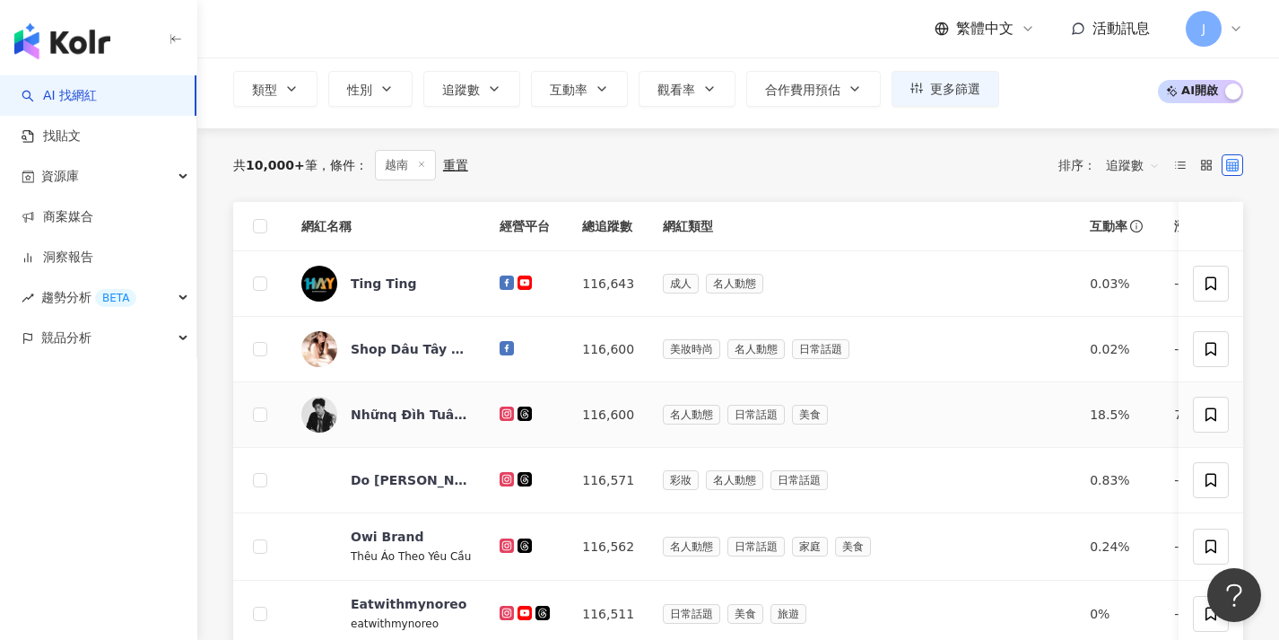
scroll to position [0, 0]
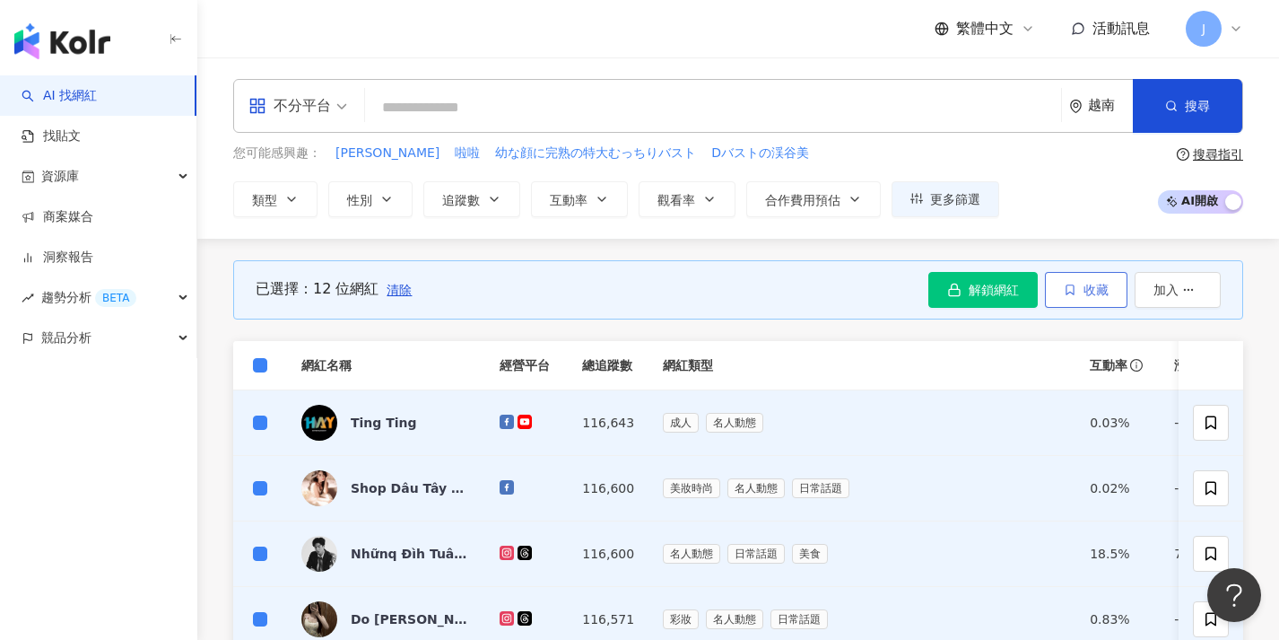
click at [1077, 295] on button "收藏" at bounding box center [1086, 290] width 83 height 36
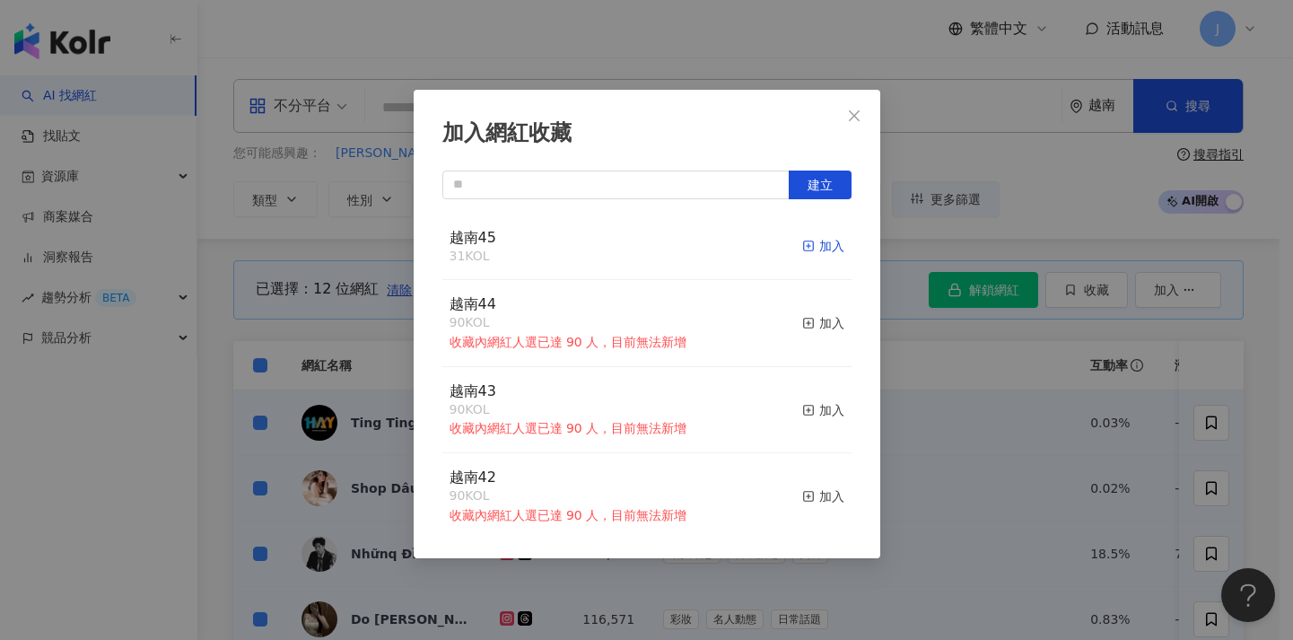
click at [814, 245] on div "加入" at bounding box center [823, 246] width 42 height 20
click at [964, 400] on div "加入網紅收藏 建立 越南45 43 KOL 加入 越南44 90 KOL 收藏內網紅人選已達 90 人，目前無法新增 加入 越南43 90 KOL 收藏內網紅…" at bounding box center [646, 320] width 1293 height 640
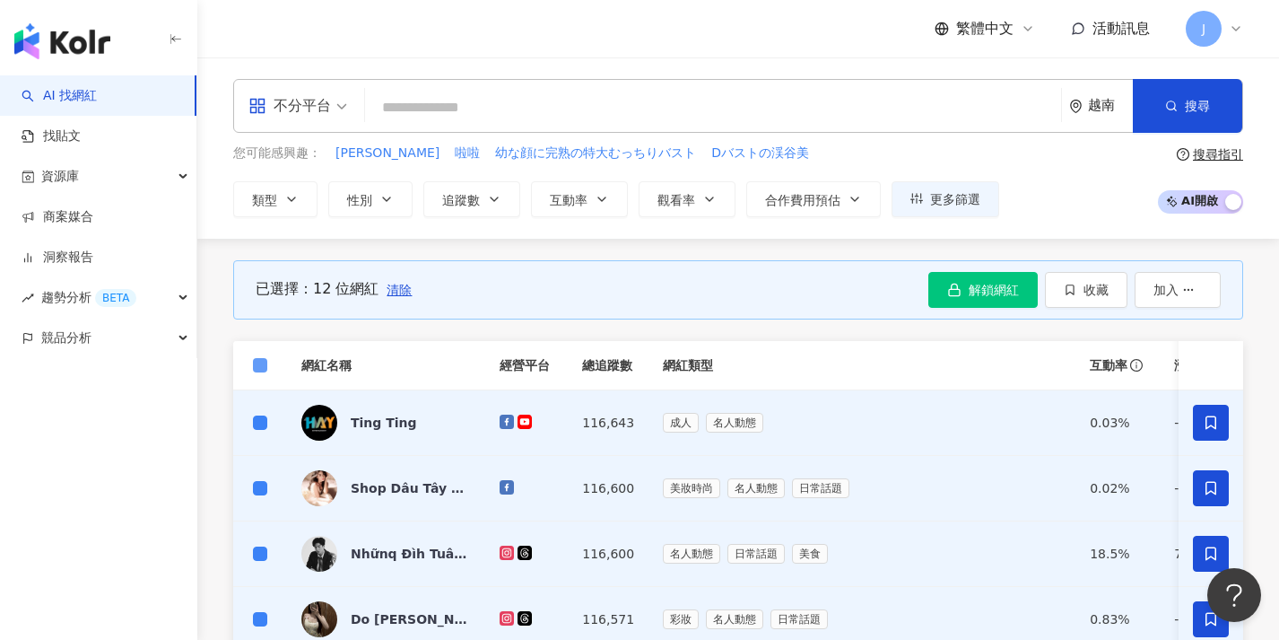
click at [266, 363] on span at bounding box center [260, 365] width 14 height 14
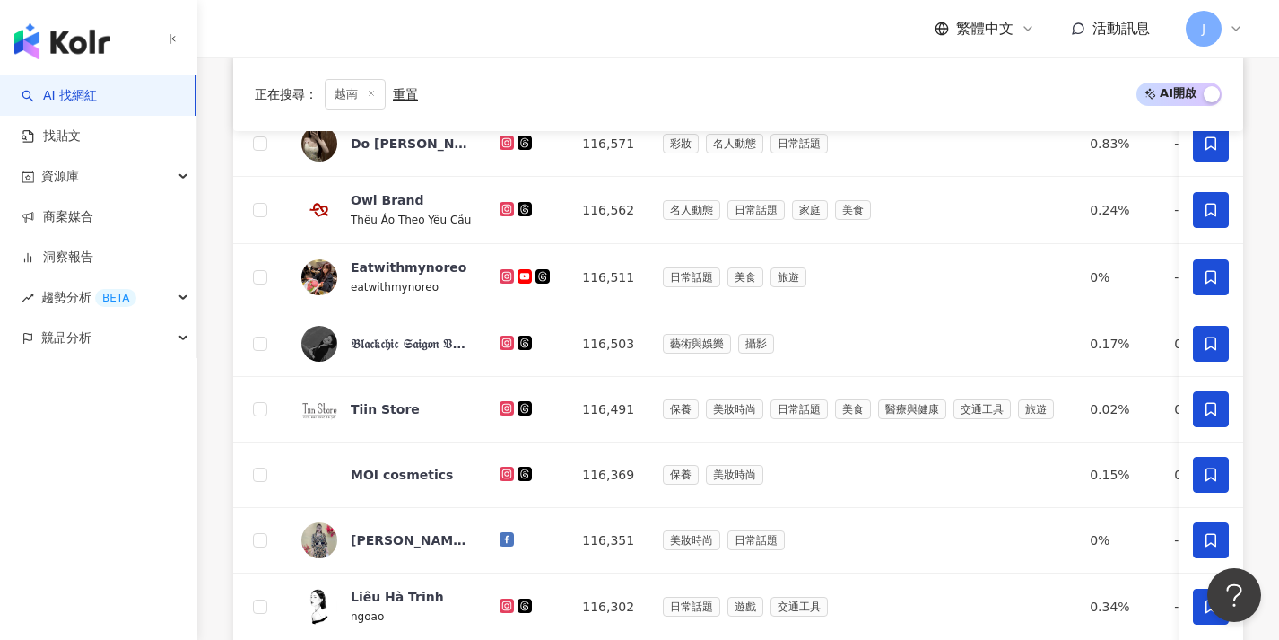
scroll to position [657, 0]
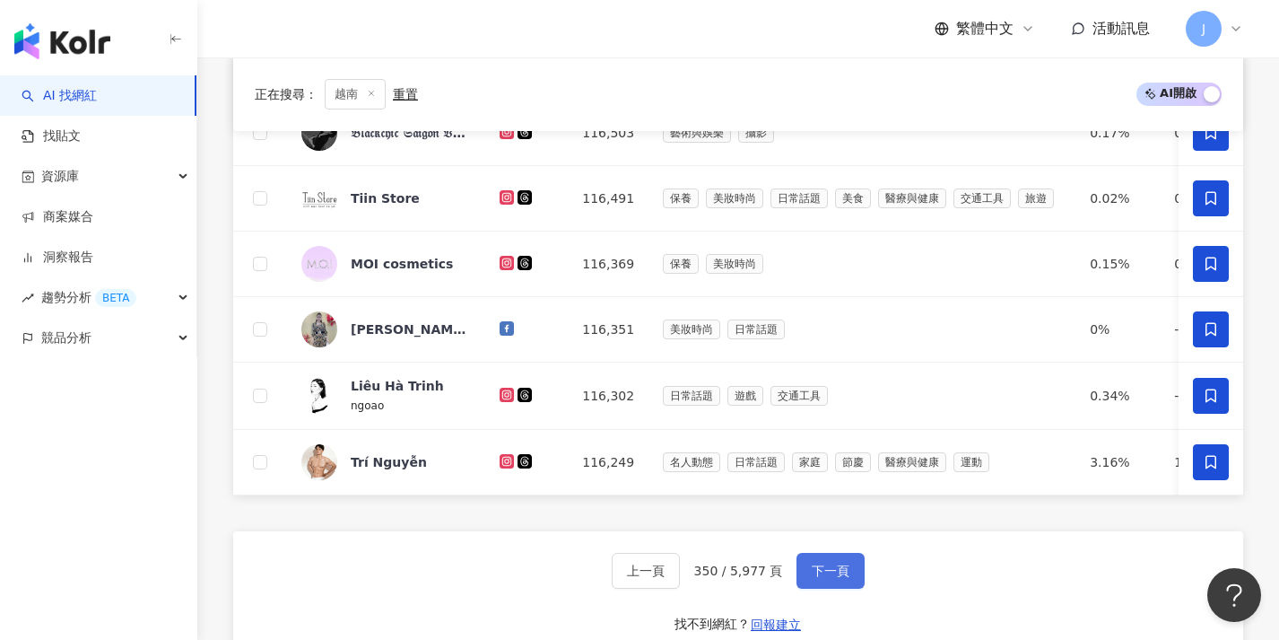
click at [842, 578] on span "下一頁" at bounding box center [831, 570] width 38 height 14
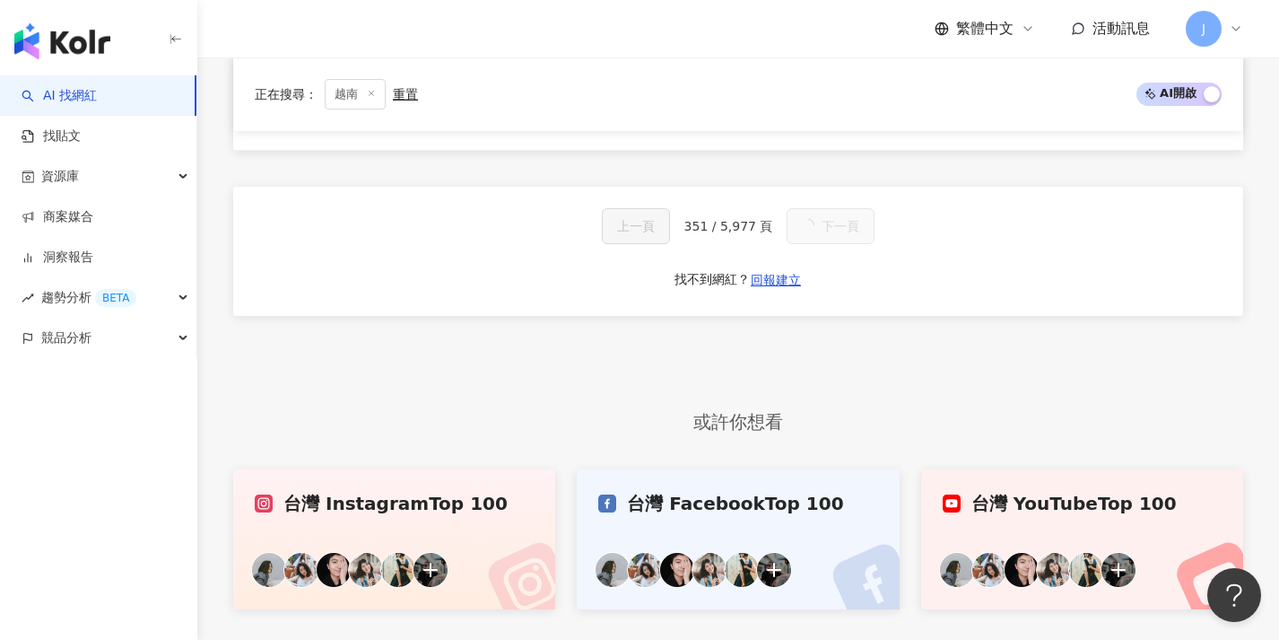
scroll to position [0, 0]
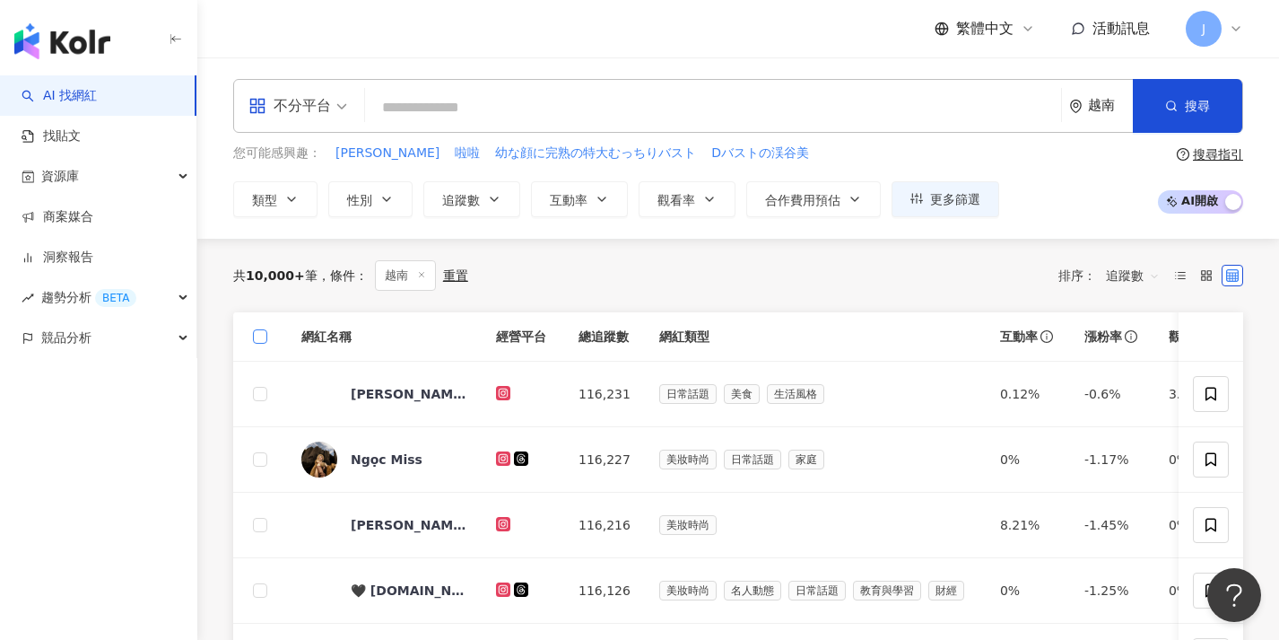
click at [260, 339] on span at bounding box center [260, 336] width 14 height 14
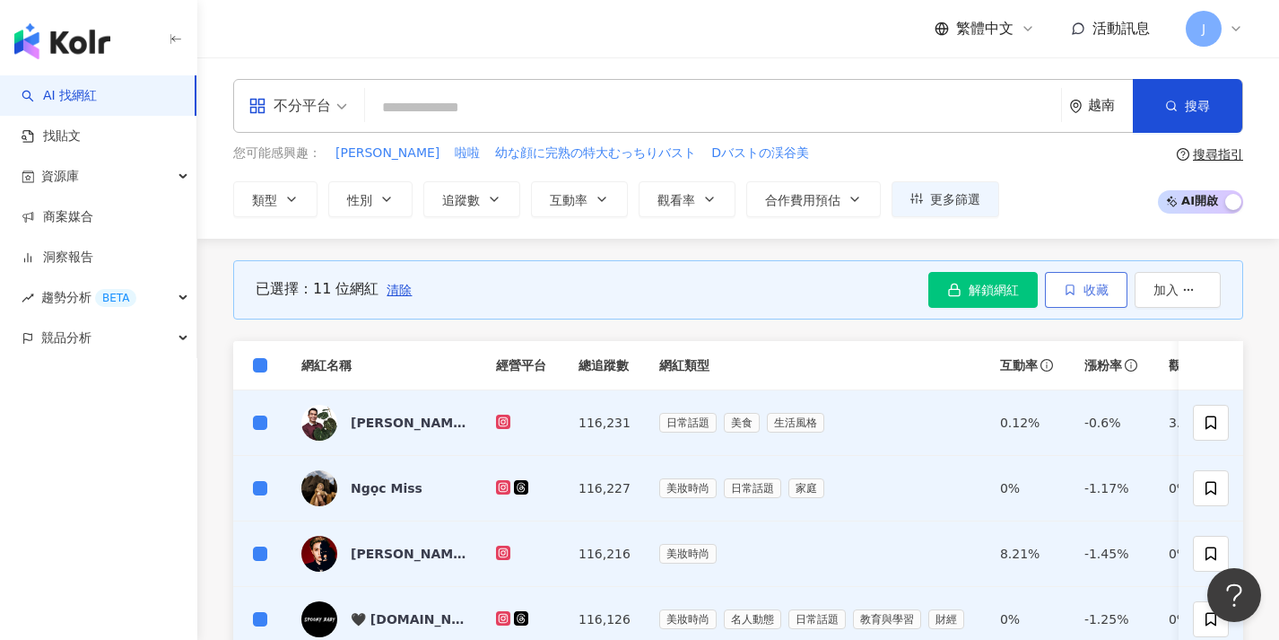
click at [1110, 299] on button "收藏" at bounding box center [1086, 290] width 83 height 36
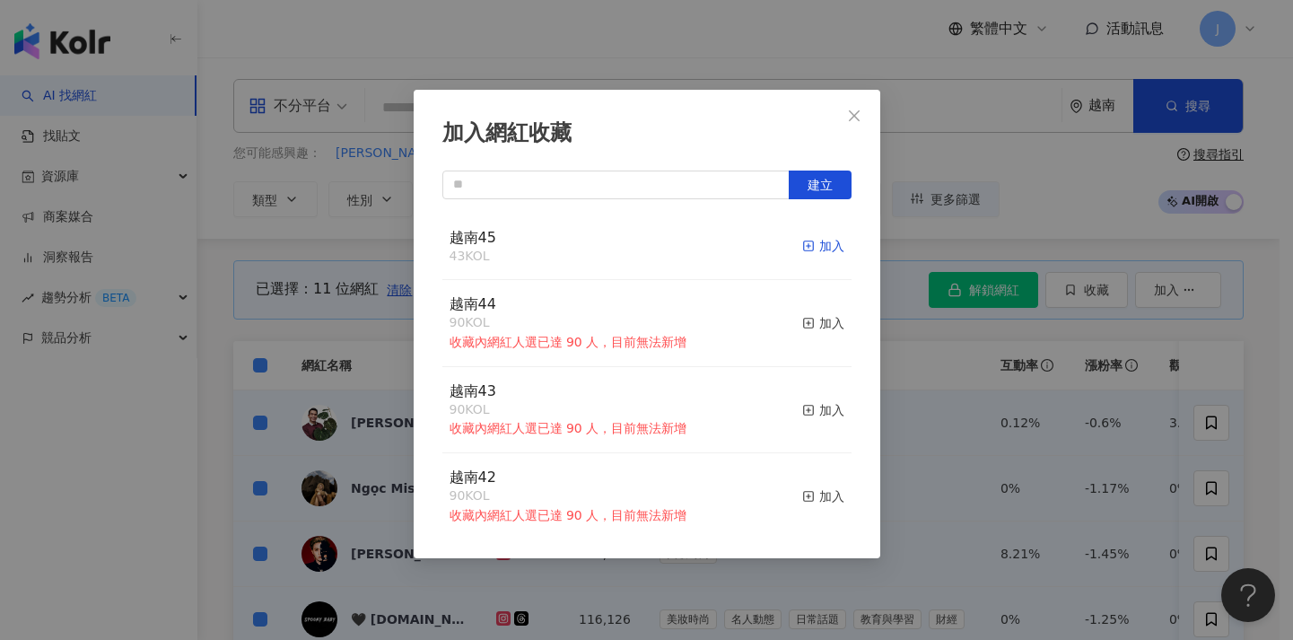
click at [803, 244] on rect "button" at bounding box center [808, 246] width 10 height 10
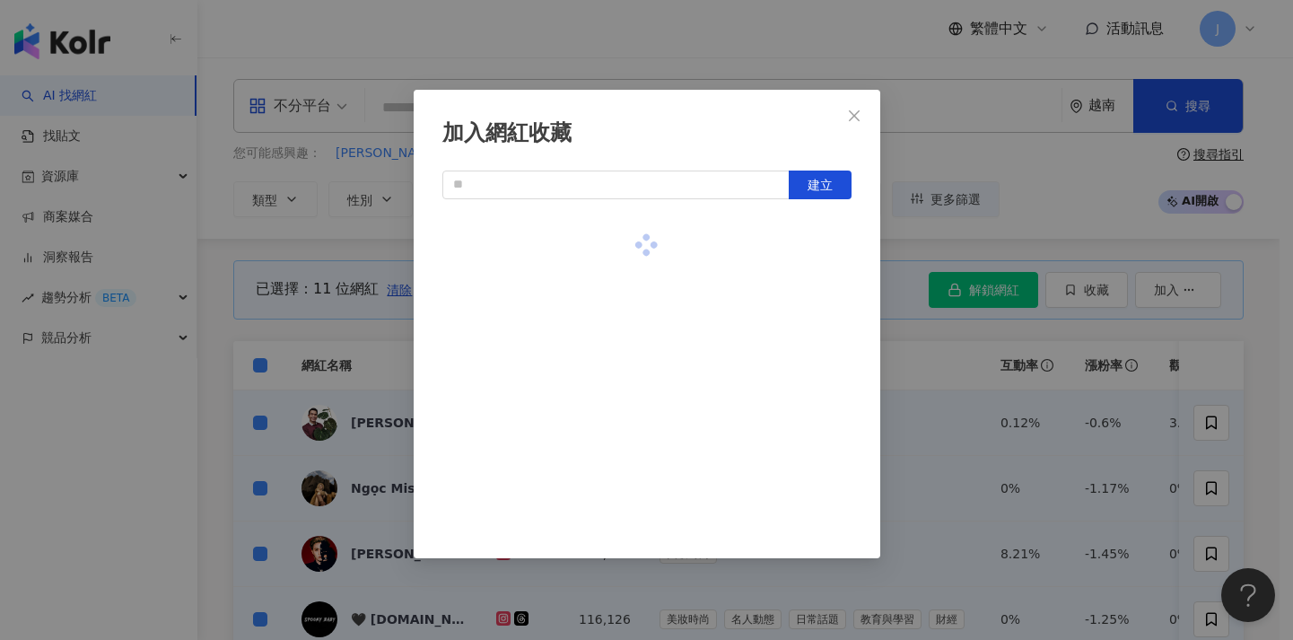
click at [958, 371] on div "加入網紅收藏 建立" at bounding box center [646, 320] width 1293 height 640
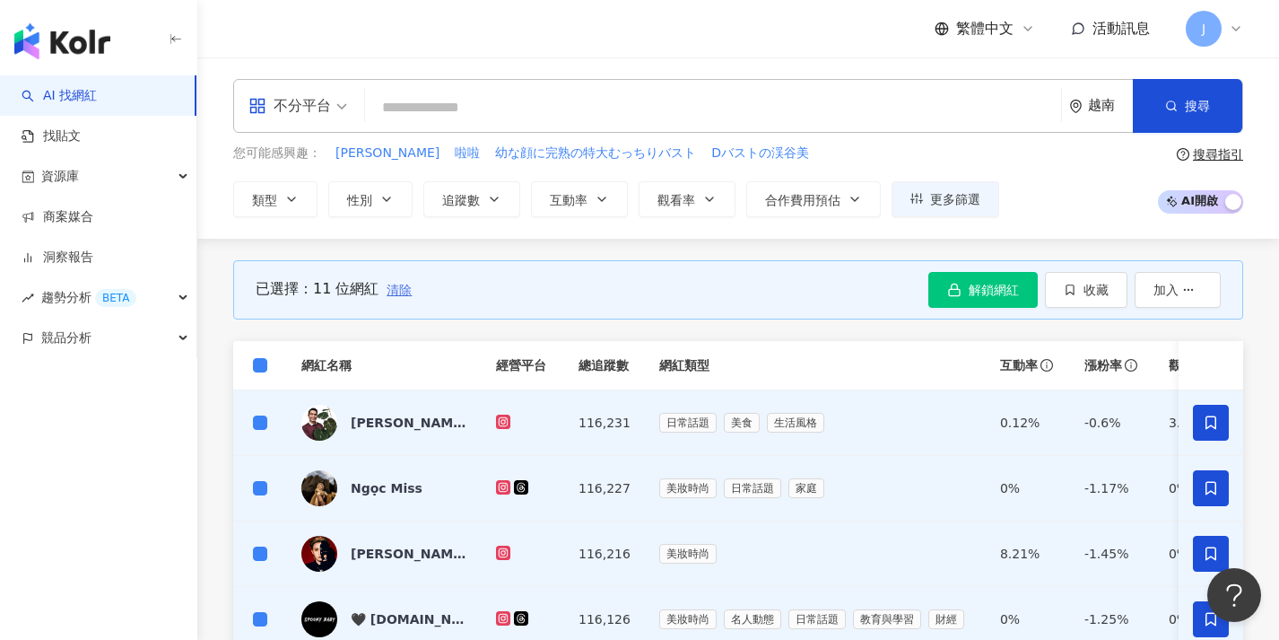
click at [397, 283] on span "清除" at bounding box center [399, 290] width 25 height 14
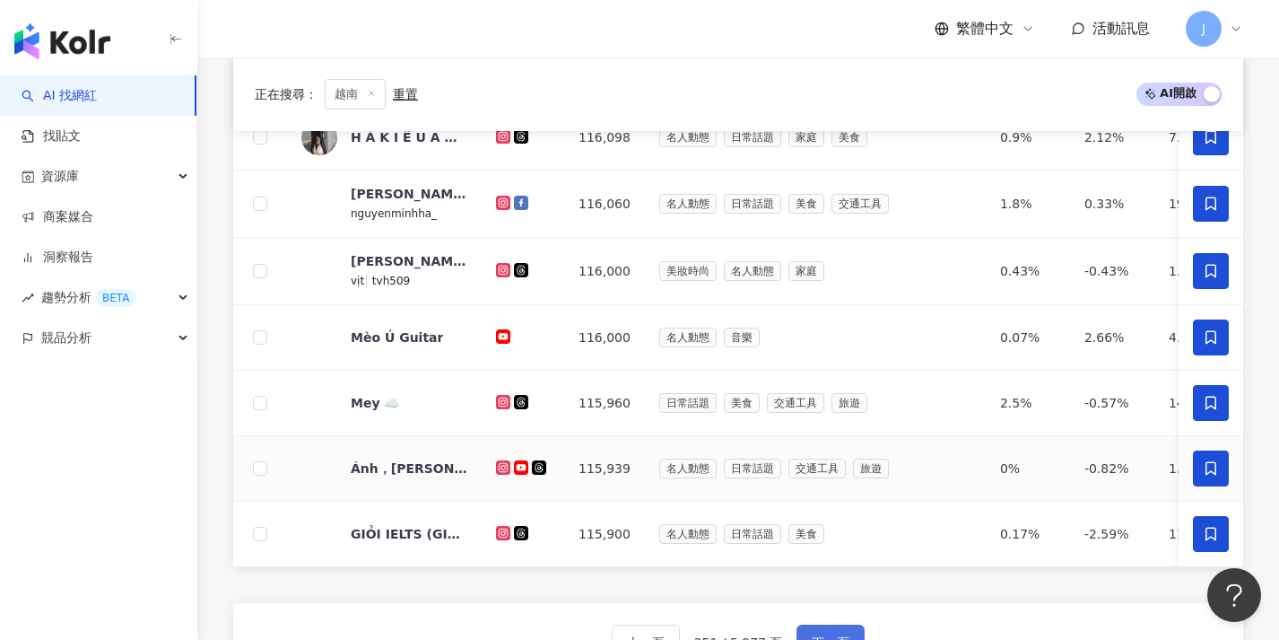
scroll to position [699, 0]
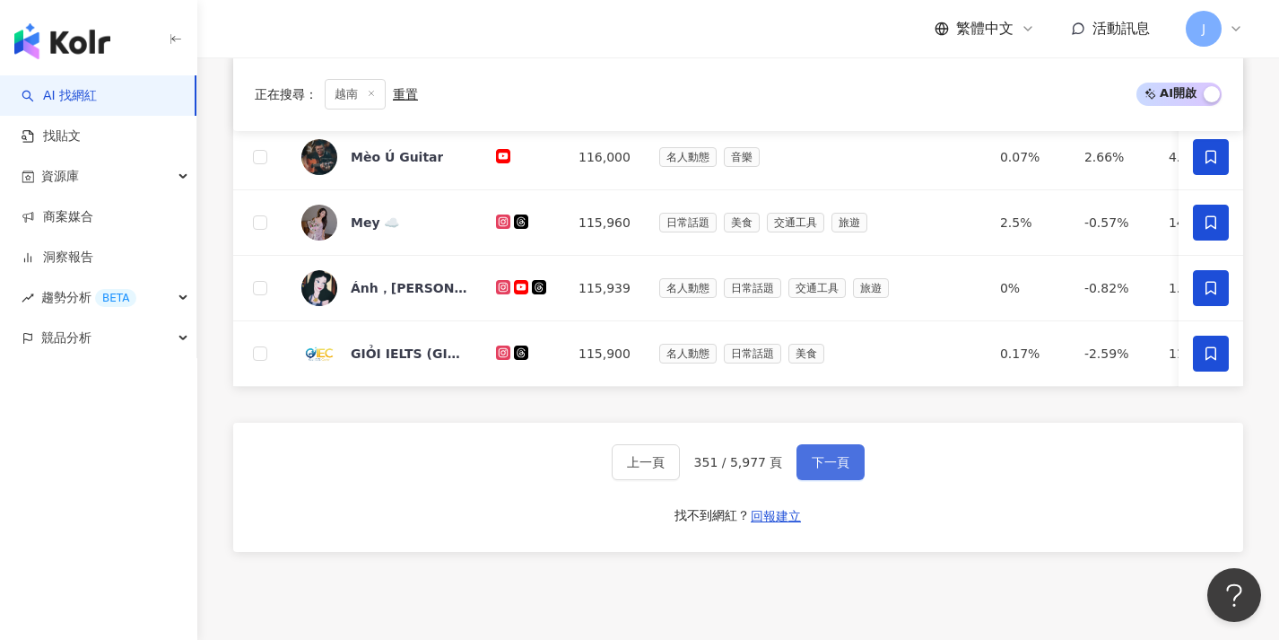
click at [853, 479] on button "下一頁" at bounding box center [831, 462] width 68 height 36
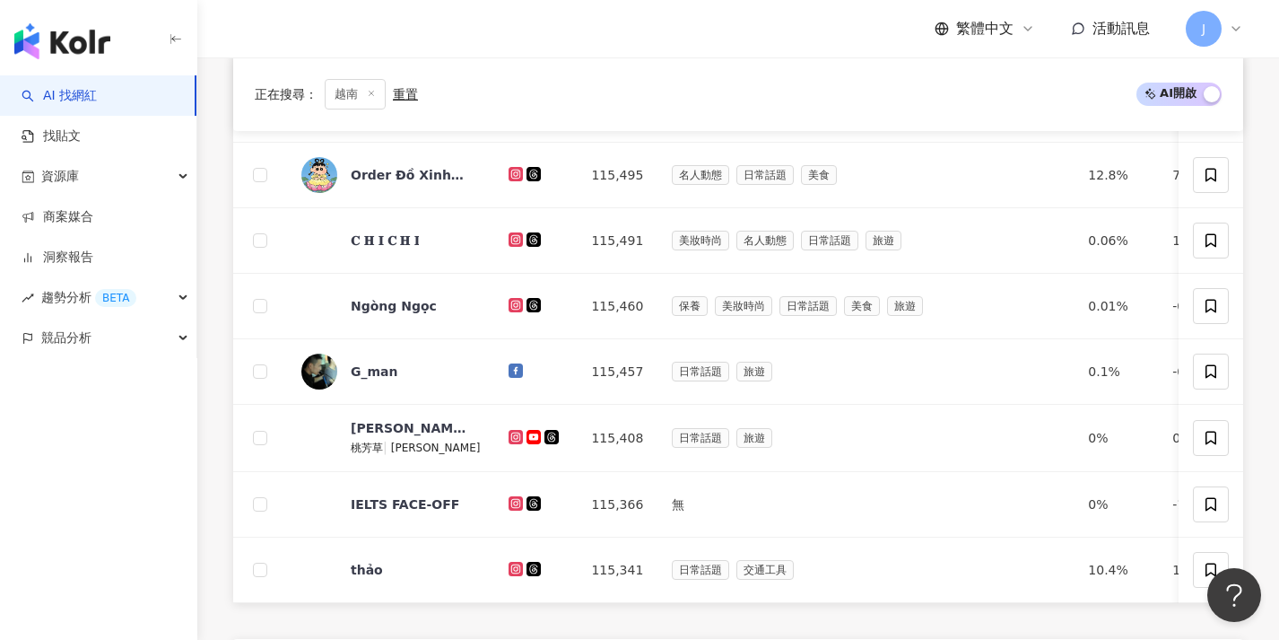
scroll to position [0, 0]
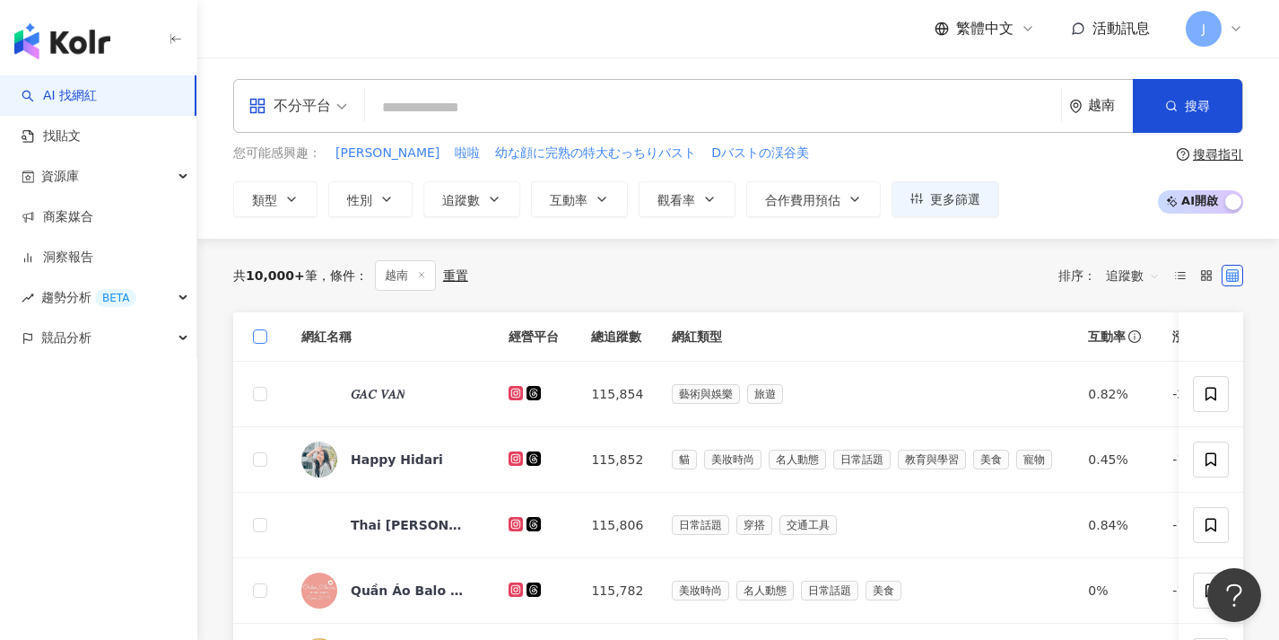
click at [264, 335] on span at bounding box center [260, 336] width 14 height 14
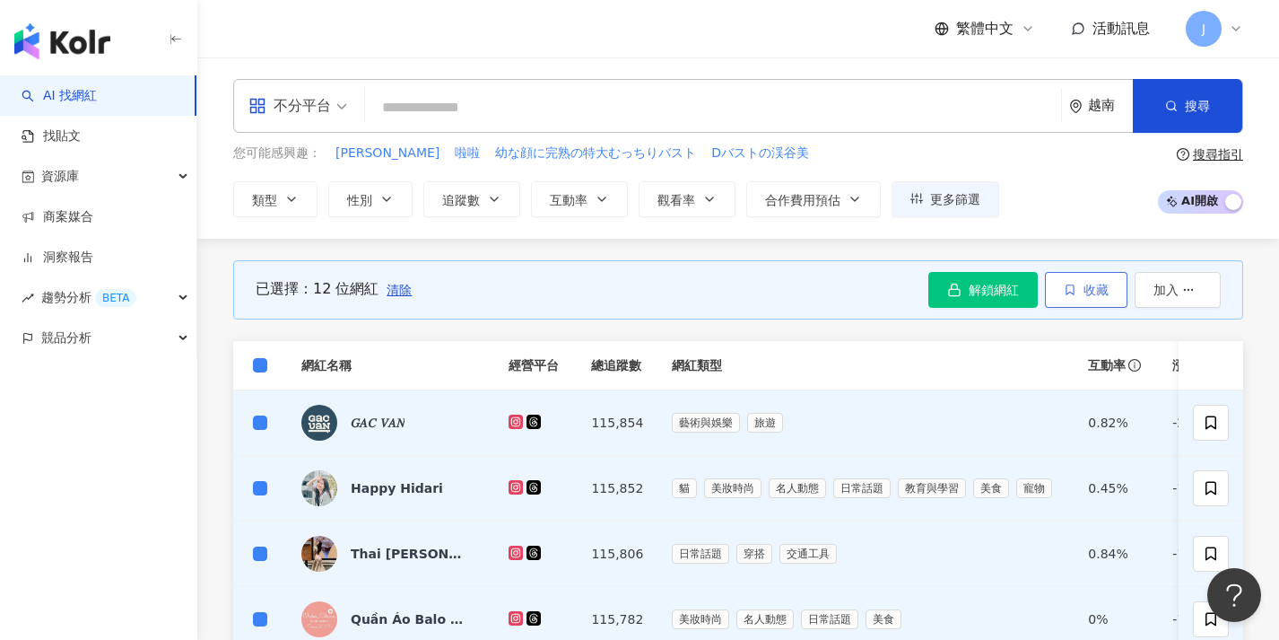
click at [1078, 277] on button "收藏" at bounding box center [1086, 290] width 83 height 36
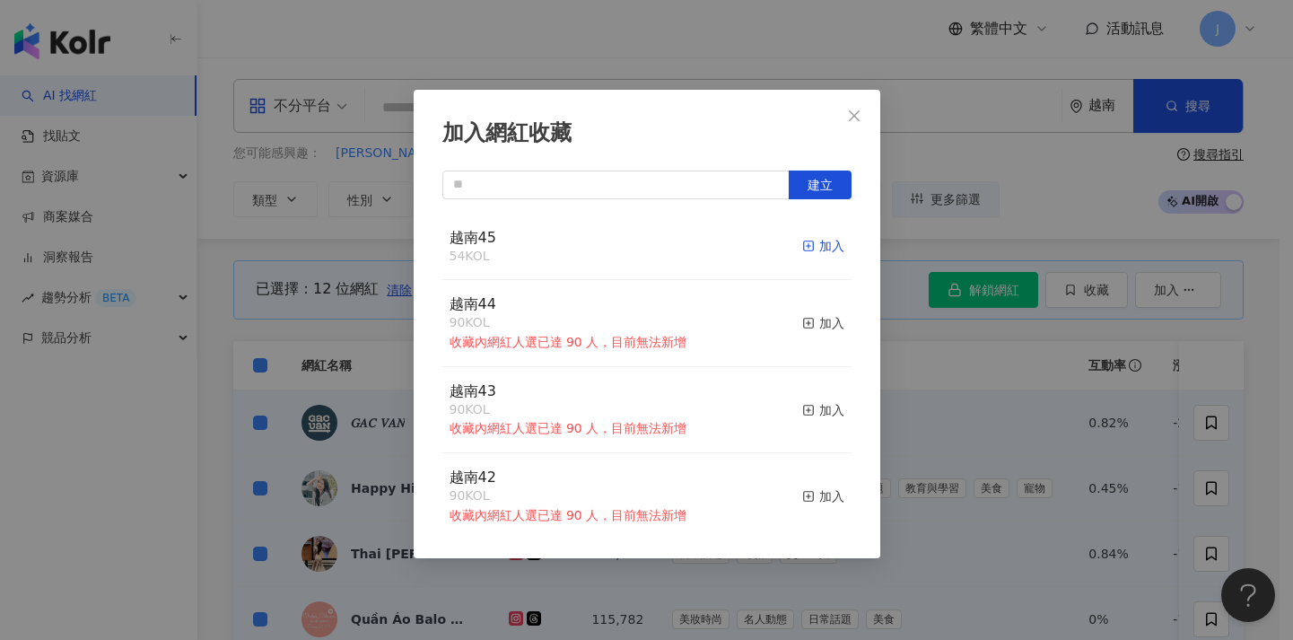
click at [811, 245] on div "加入" at bounding box center [823, 246] width 42 height 20
click at [1023, 402] on div "加入網紅收藏 建立 越南45 66 KOL 加入 越南44 90 KOL 收藏內網紅人選已達 90 人，目前無法新增 加入 越南43 90 KOL 收藏內網紅…" at bounding box center [646, 320] width 1293 height 640
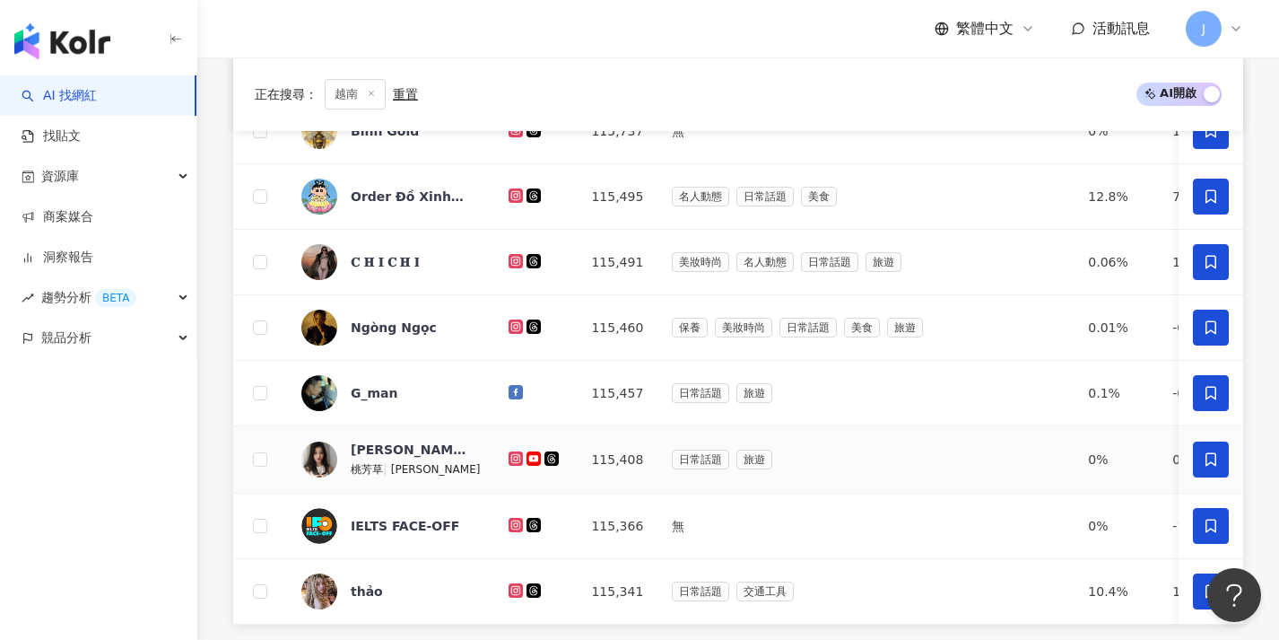
scroll to position [719, 0]
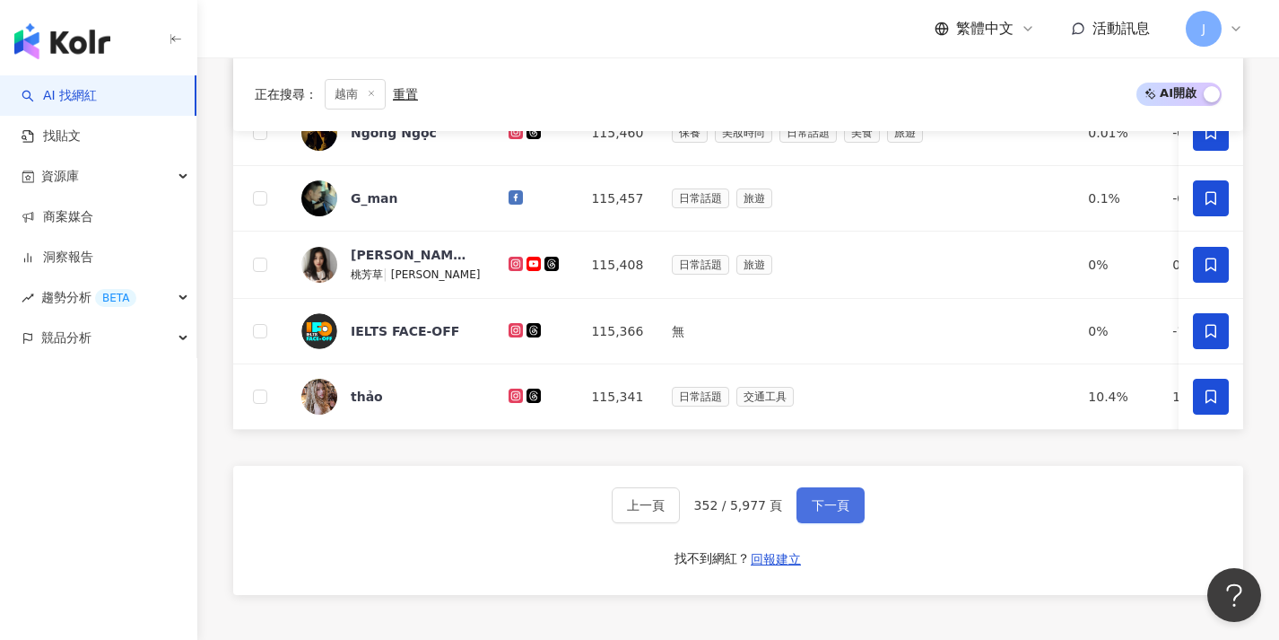
click at [838, 509] on span "下一頁" at bounding box center [831, 505] width 38 height 14
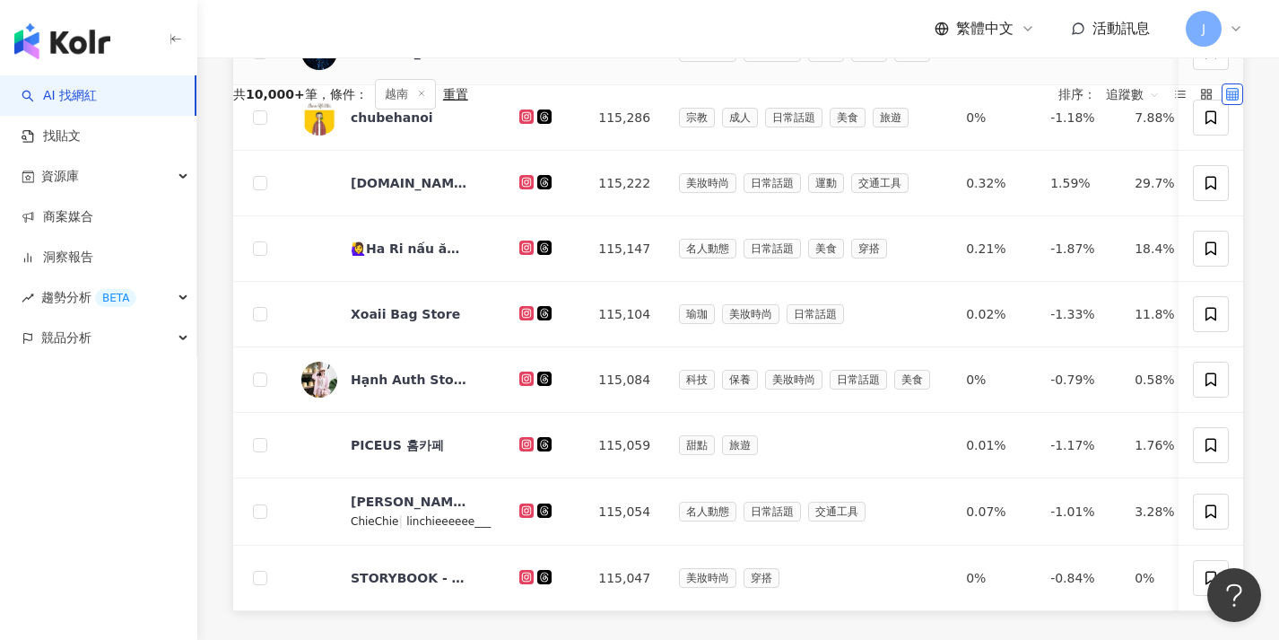
scroll to position [0, 0]
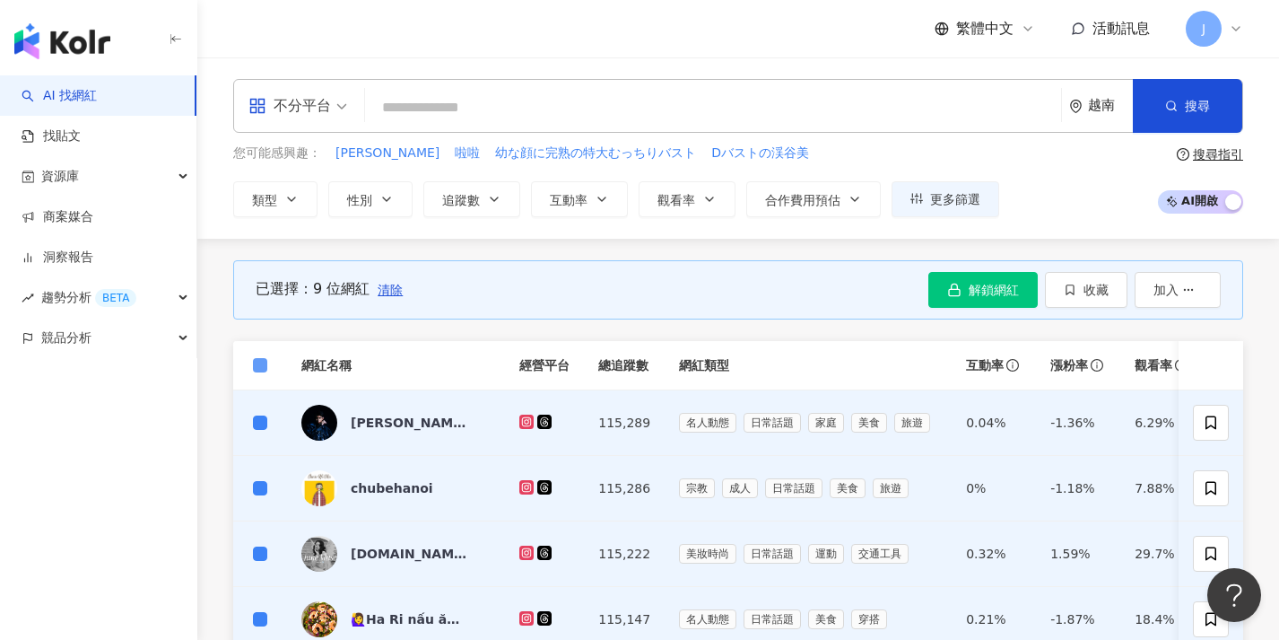
click at [264, 366] on span at bounding box center [260, 365] width 14 height 14
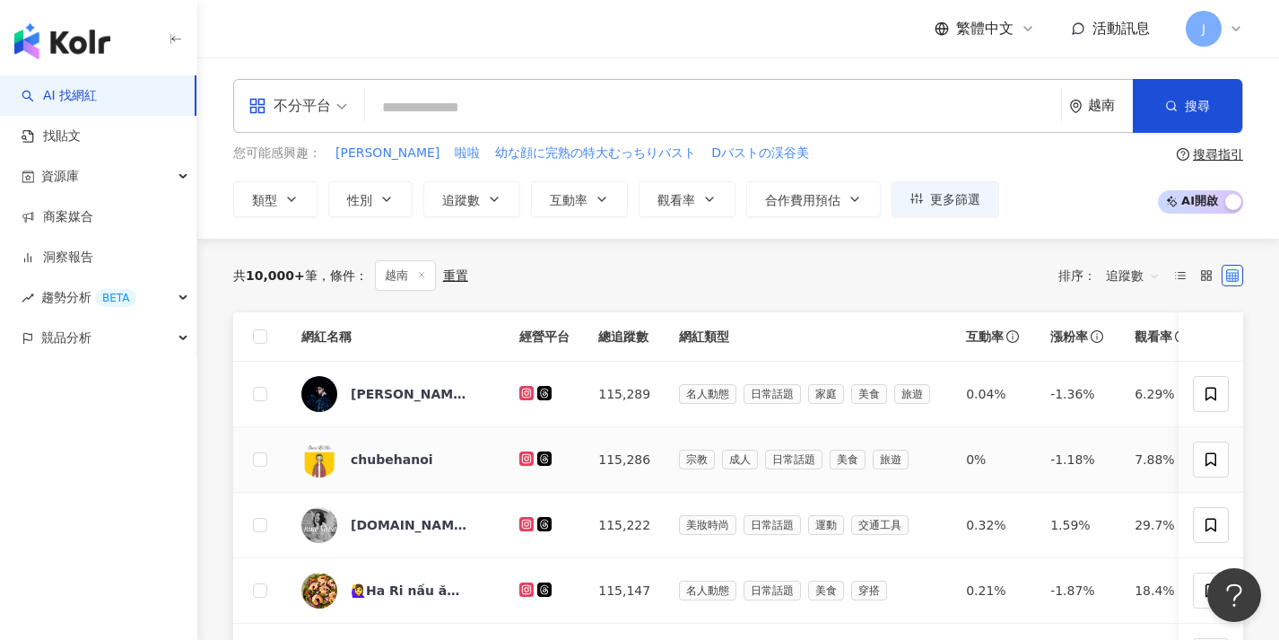
scroll to position [449, 0]
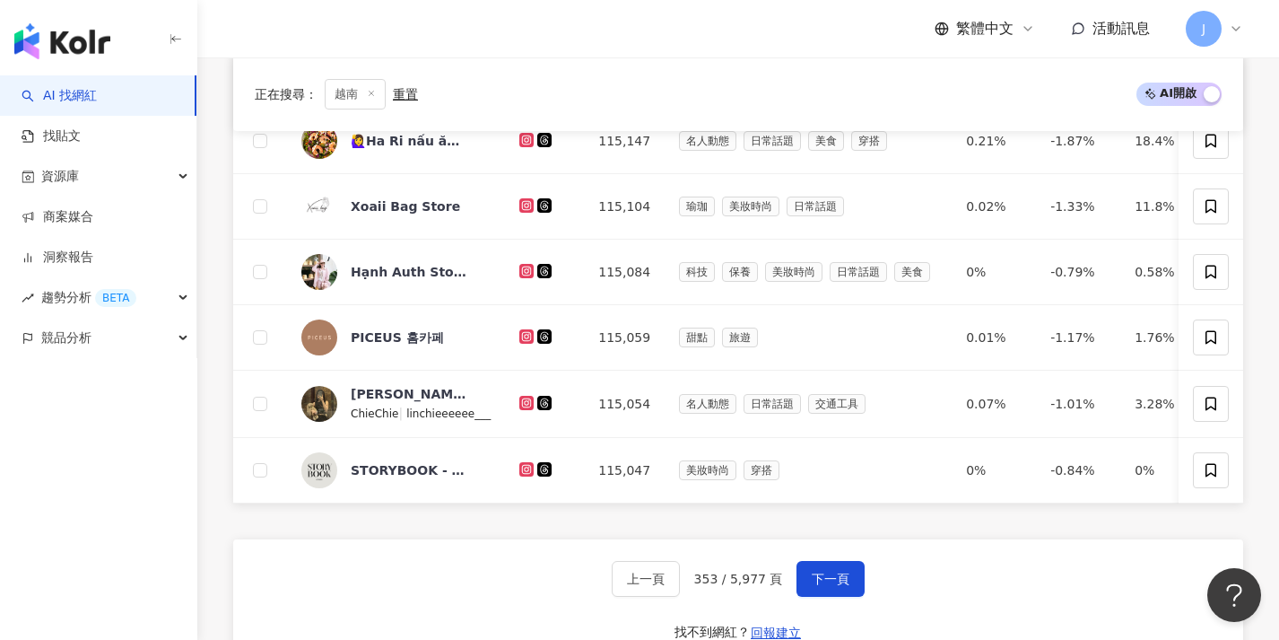
click at [835, 611] on div "上一頁 353 / 5,977 頁 下一頁 找不到網紅？ 回報建立" at bounding box center [738, 603] width 1010 height 129
click at [836, 586] on span "下一頁" at bounding box center [831, 578] width 38 height 14
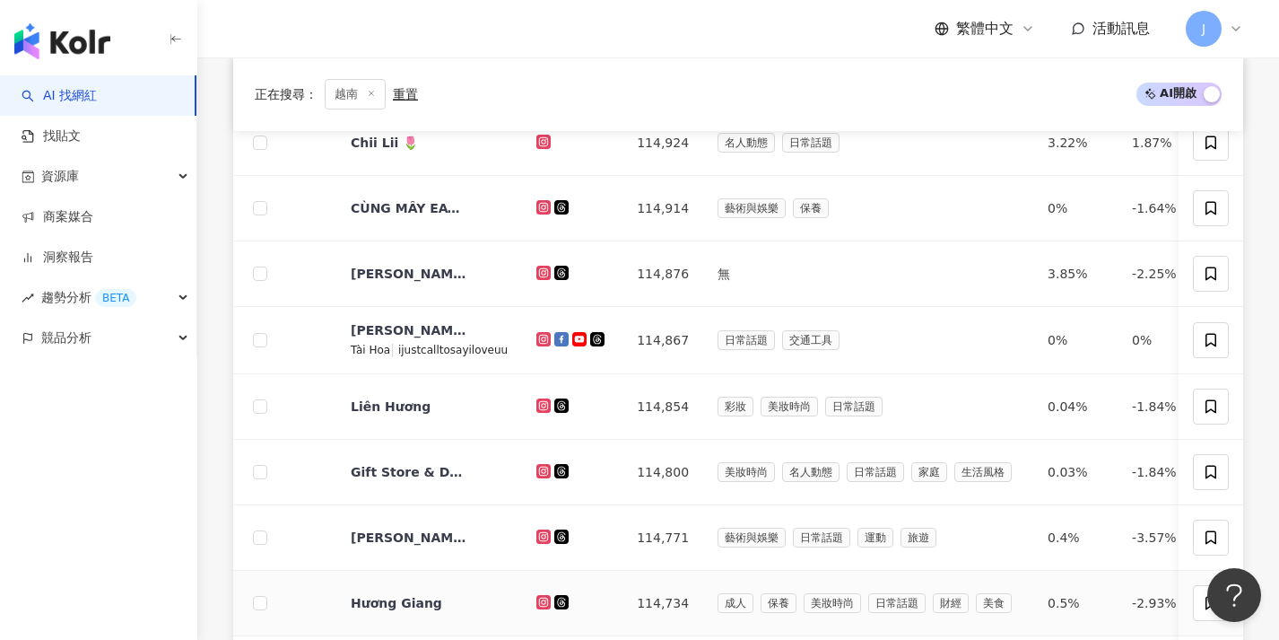
scroll to position [880, 0]
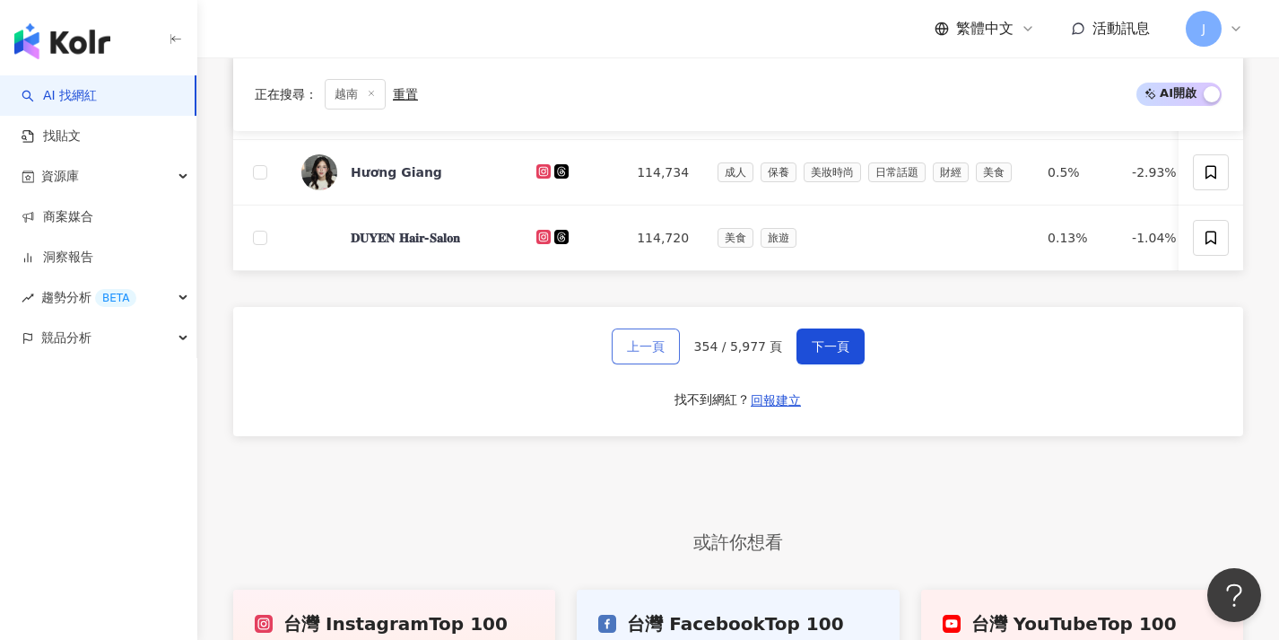
click at [635, 353] on span "上一頁" at bounding box center [646, 346] width 38 height 14
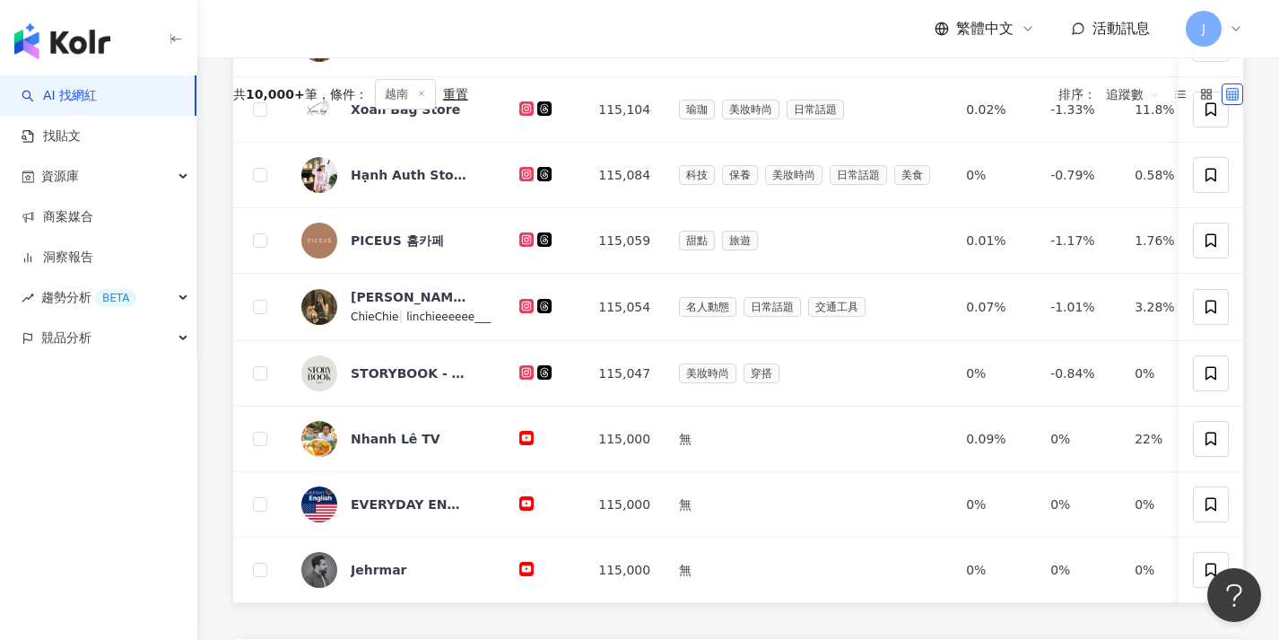
scroll to position [161, 0]
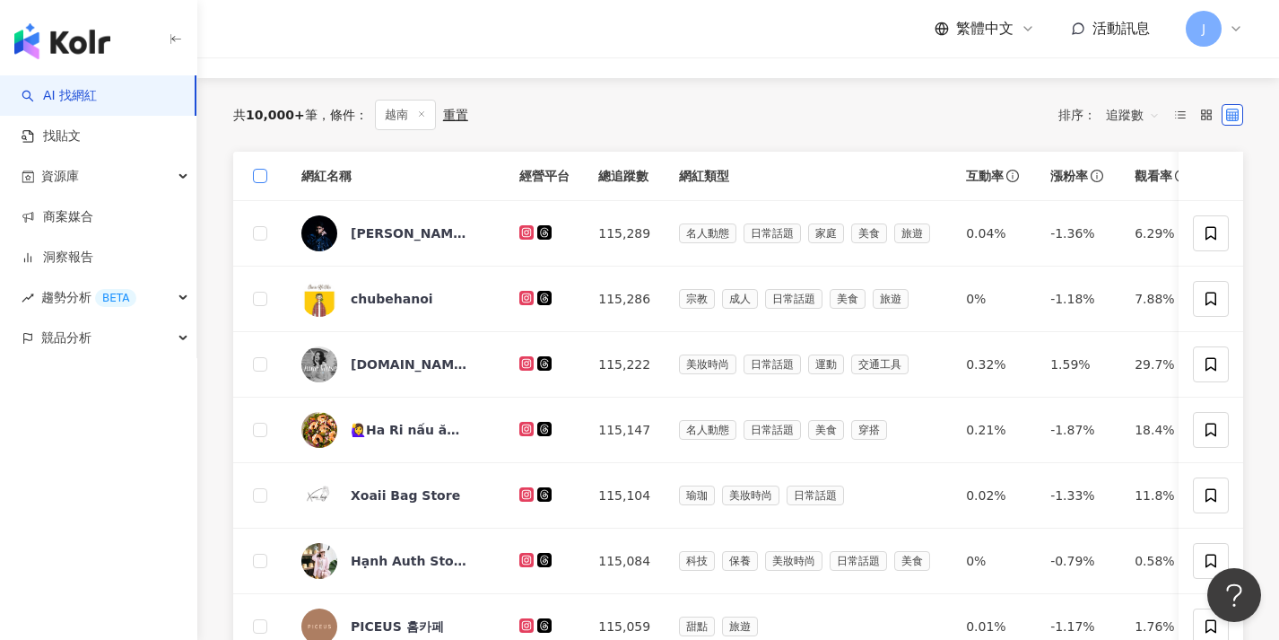
click at [264, 176] on span at bounding box center [260, 176] width 14 height 14
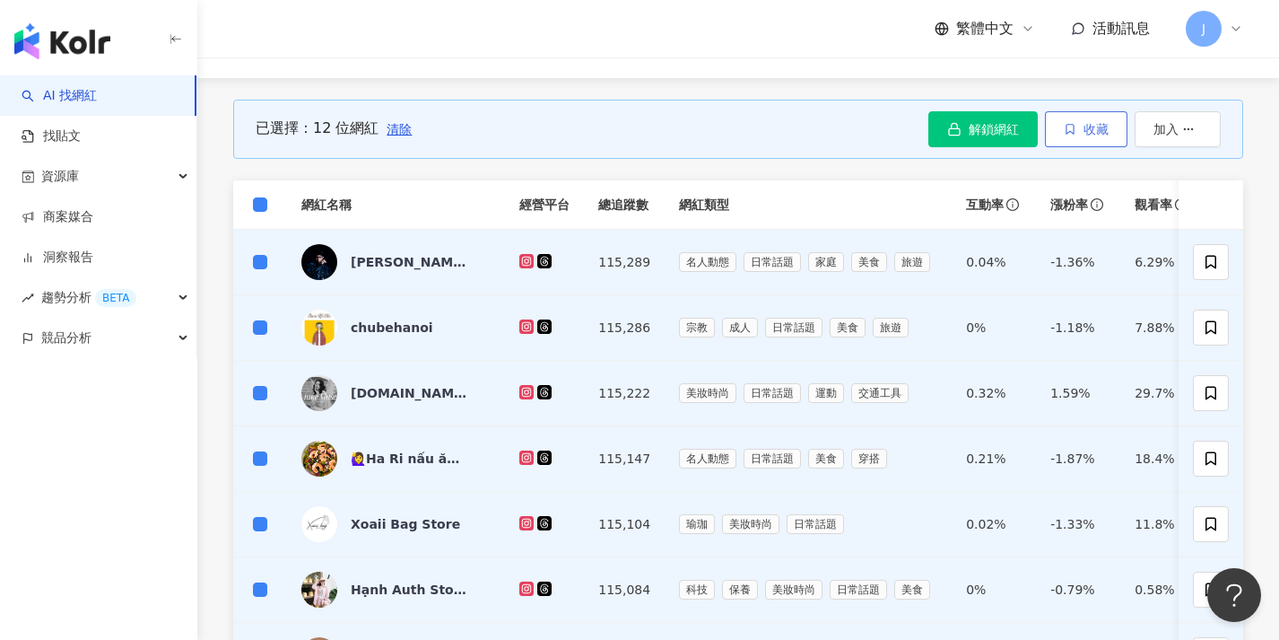
click at [1077, 124] on button "收藏" at bounding box center [1086, 129] width 83 height 36
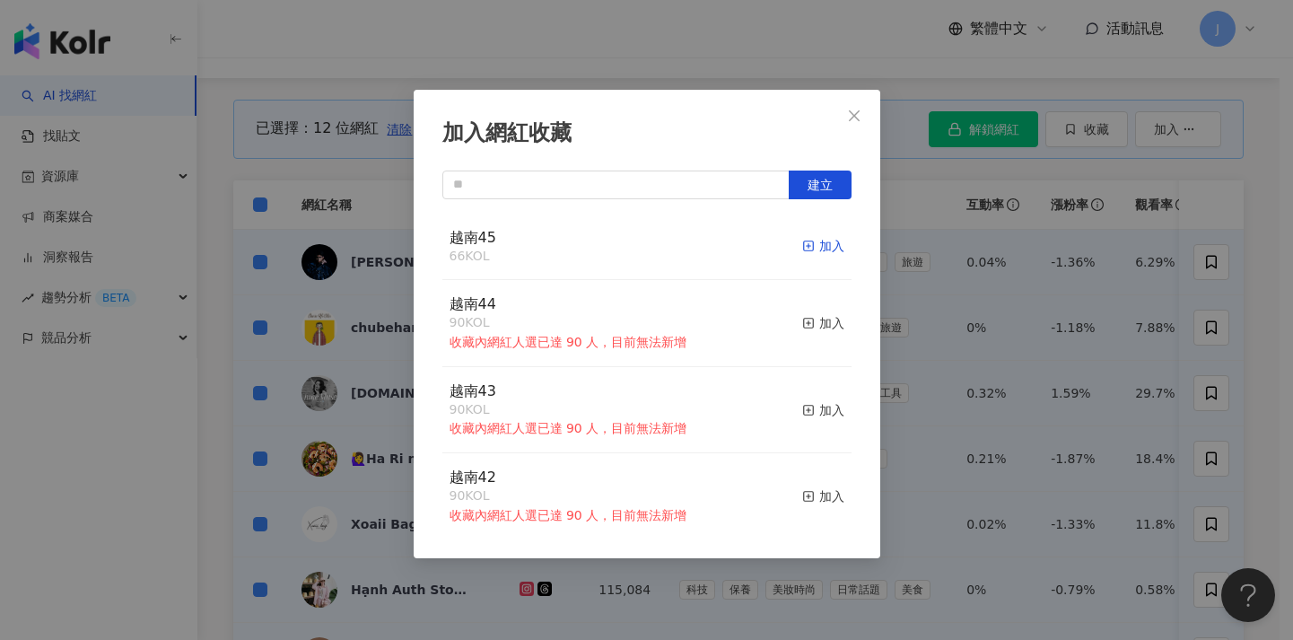
click at [807, 248] on div "加入" at bounding box center [823, 246] width 42 height 20
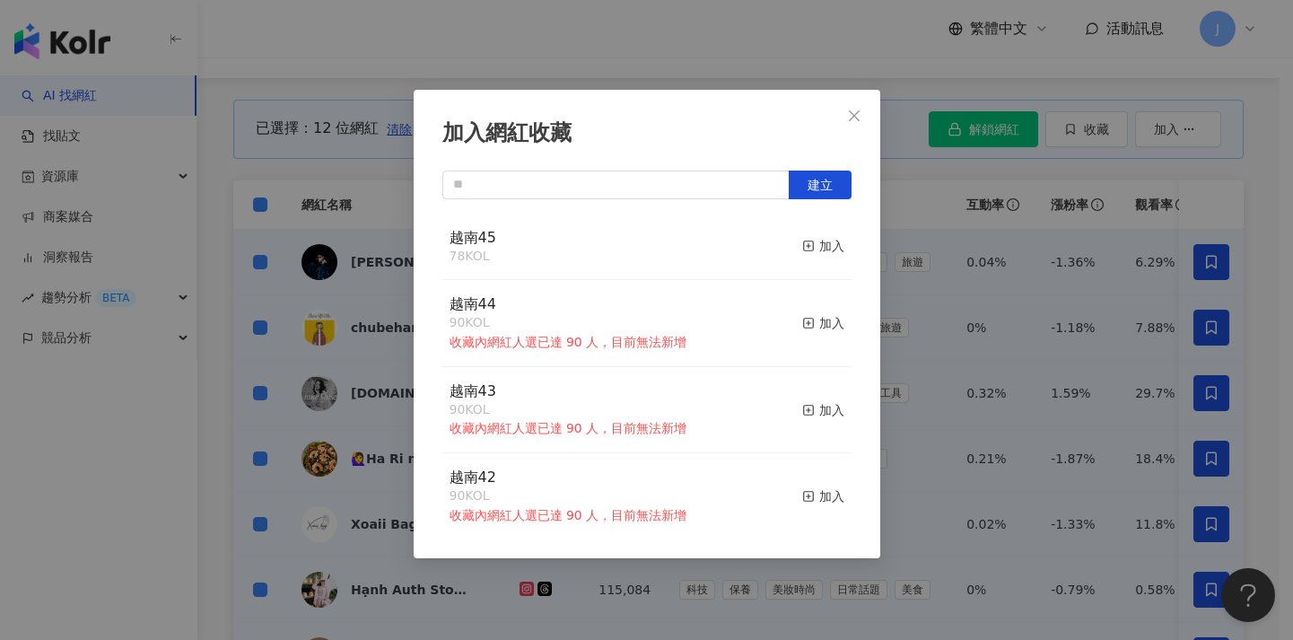
click at [1092, 344] on div "加入網紅收藏 建立 越南45 78 KOL 加入 越南44 90 KOL 收藏內網紅人選已達 90 人，目前無法新增 加入 越南43 90 KOL 收藏內網紅…" at bounding box center [646, 320] width 1293 height 640
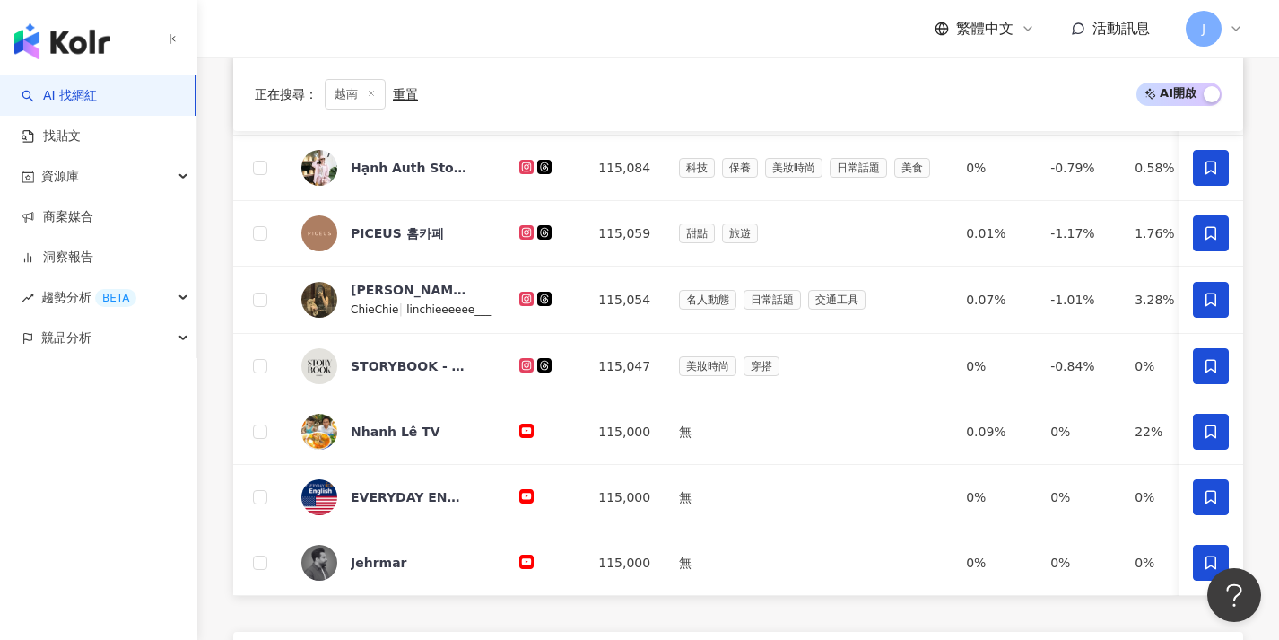
scroll to position [754, 0]
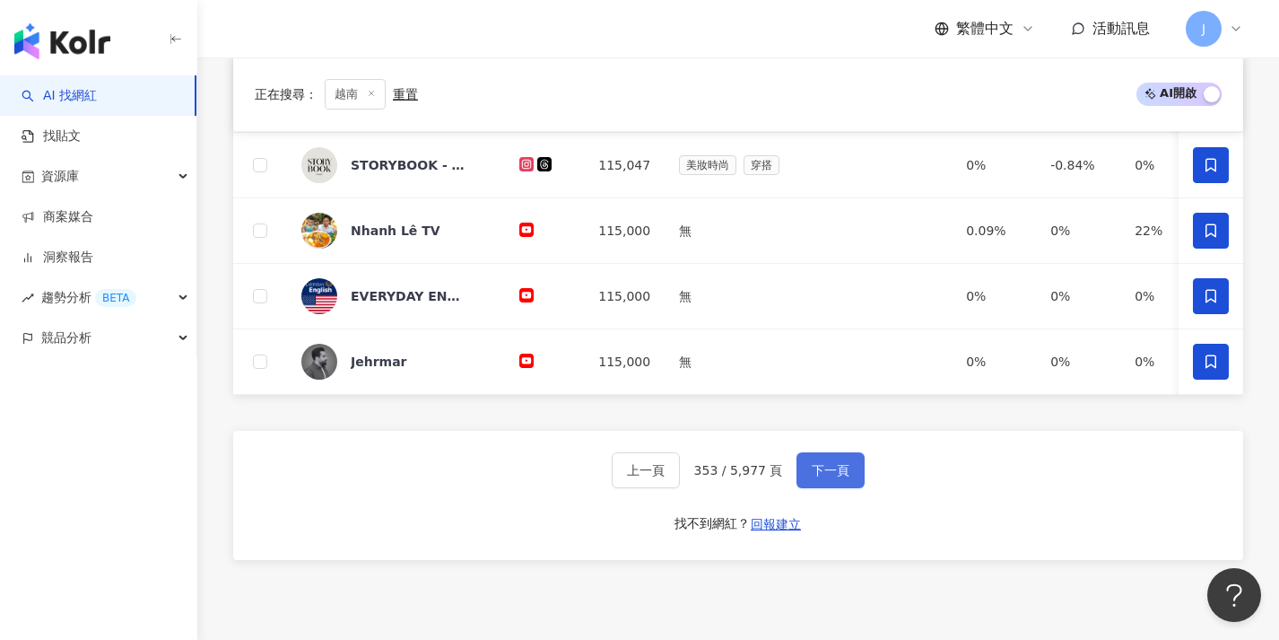
click at [850, 488] on button "下一頁" at bounding box center [831, 470] width 68 height 36
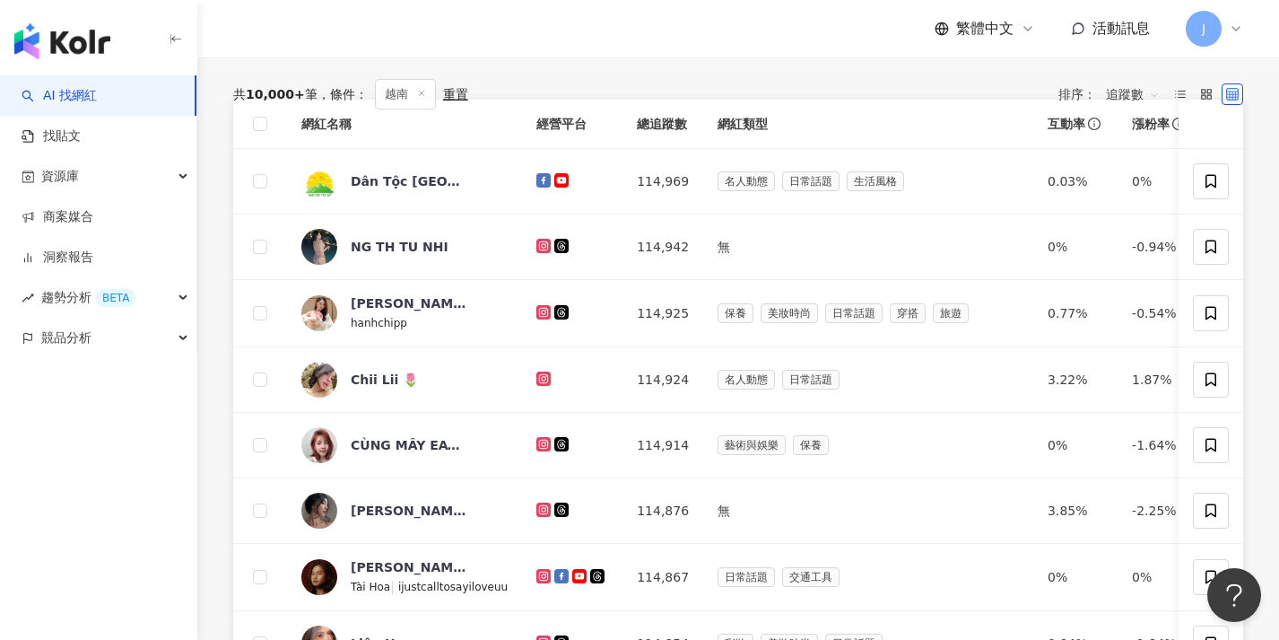
scroll to position [0, 0]
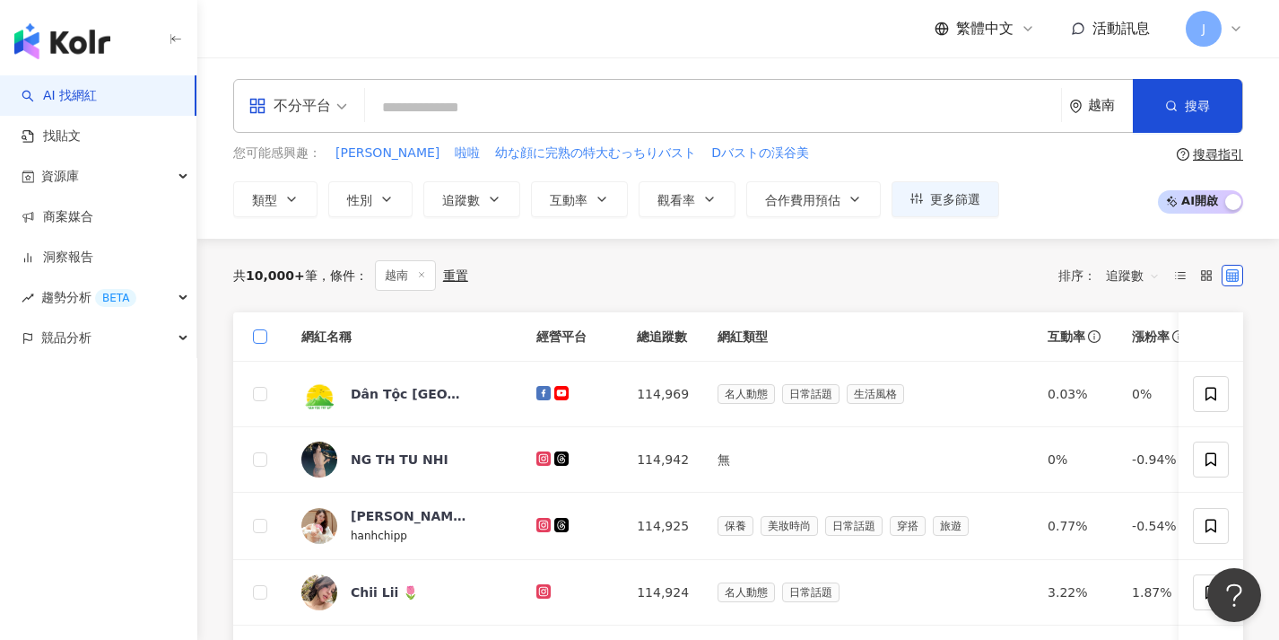
click at [264, 327] on label at bounding box center [260, 337] width 14 height 20
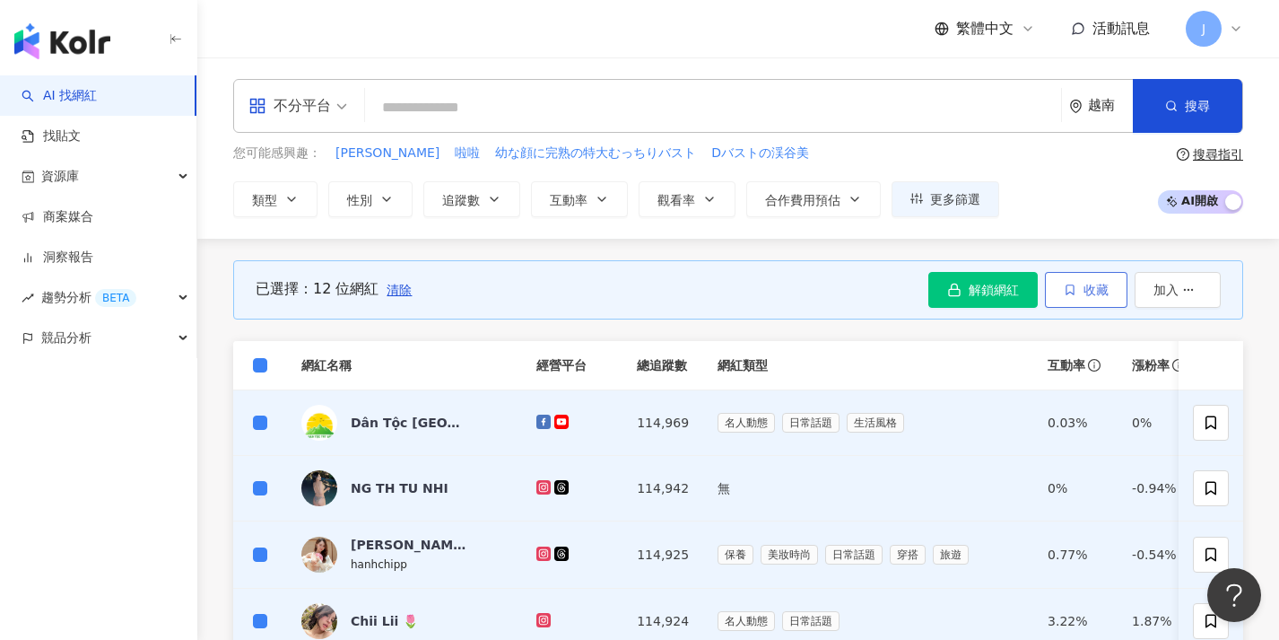
click at [1074, 294] on icon "button" at bounding box center [1070, 289] width 13 height 13
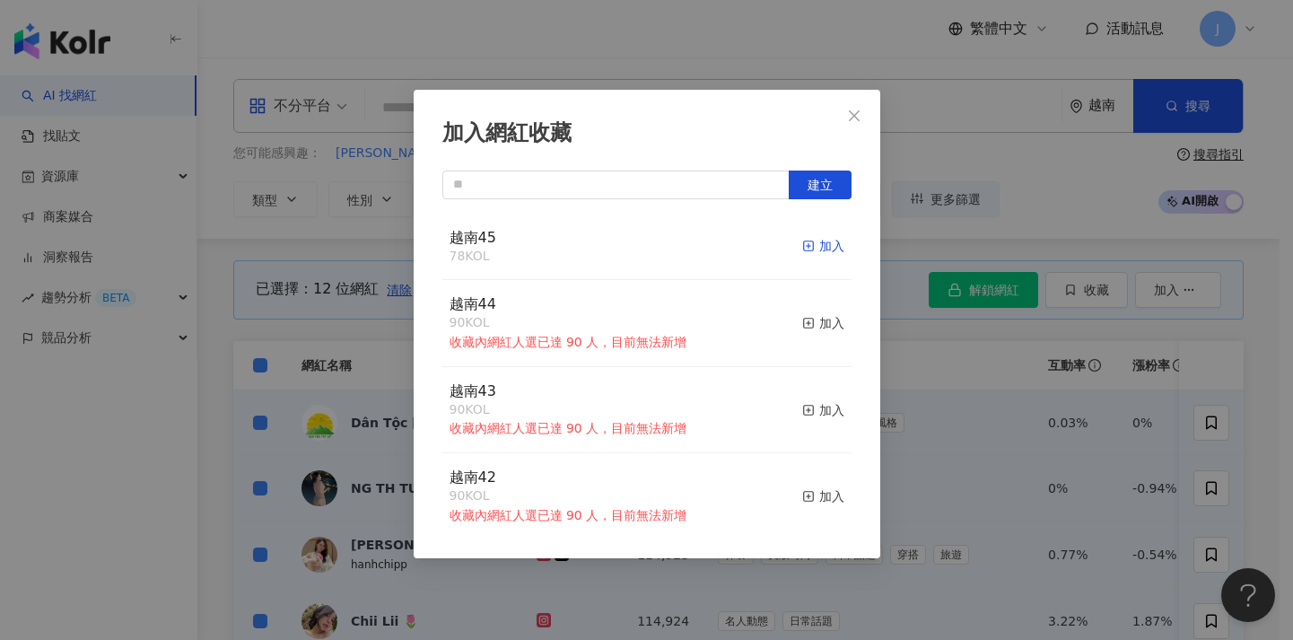
click at [816, 245] on div "加入" at bounding box center [823, 246] width 42 height 20
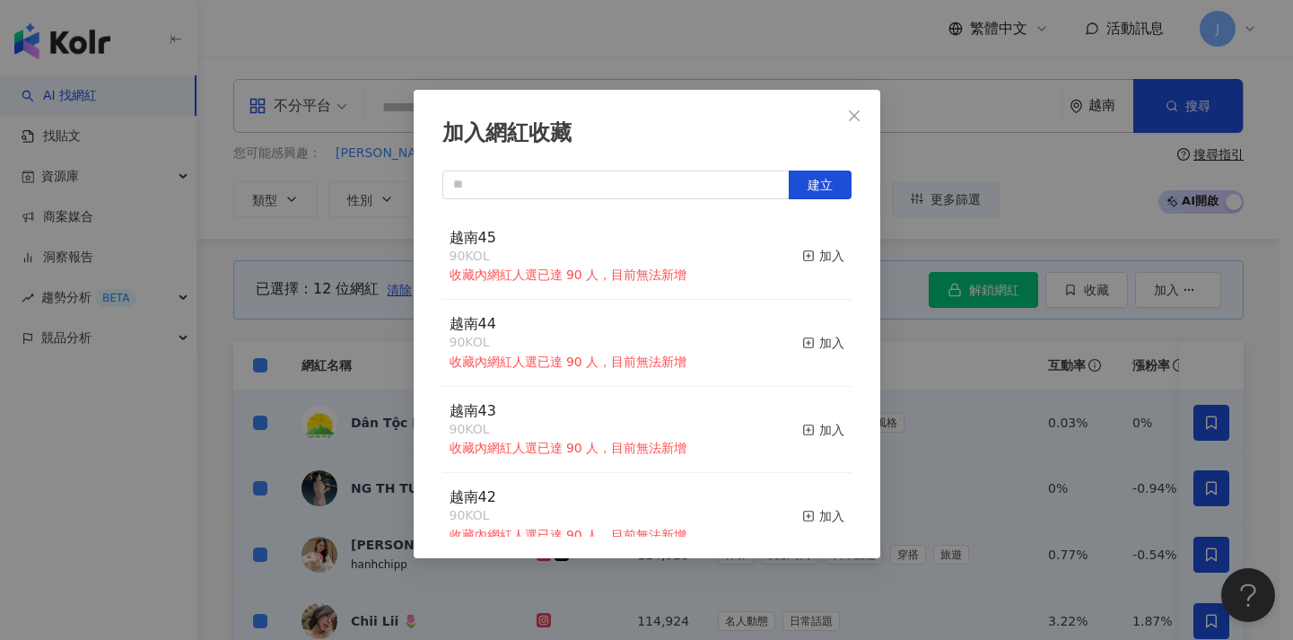
drag, startPoint x: 954, startPoint y: 388, endPoint x: 941, endPoint y: 386, distance: 13.7
click at [956, 388] on div "加入網紅收藏 建立 越南45 90 KOL 收藏內網紅人選已達 90 人，目前無法新增 加入 越南44 90 KOL 收藏內網紅人選已達 90 人，目前無法新…" at bounding box center [646, 320] width 1293 height 640
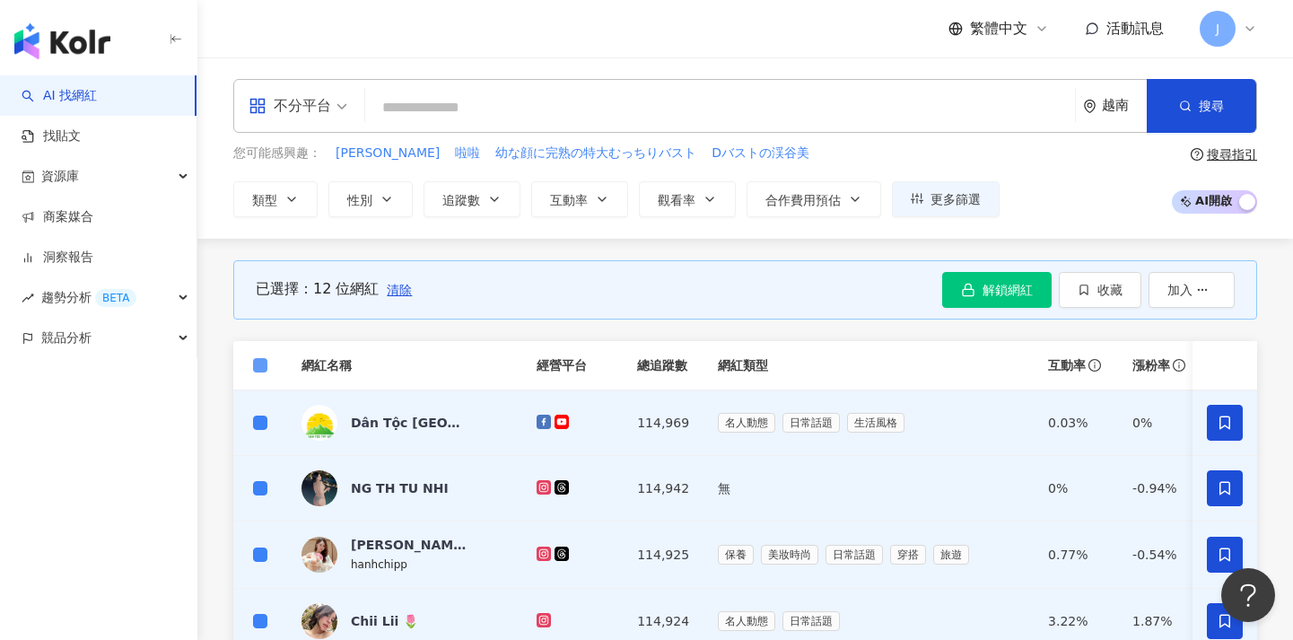
click at [266, 364] on span at bounding box center [260, 365] width 14 height 14
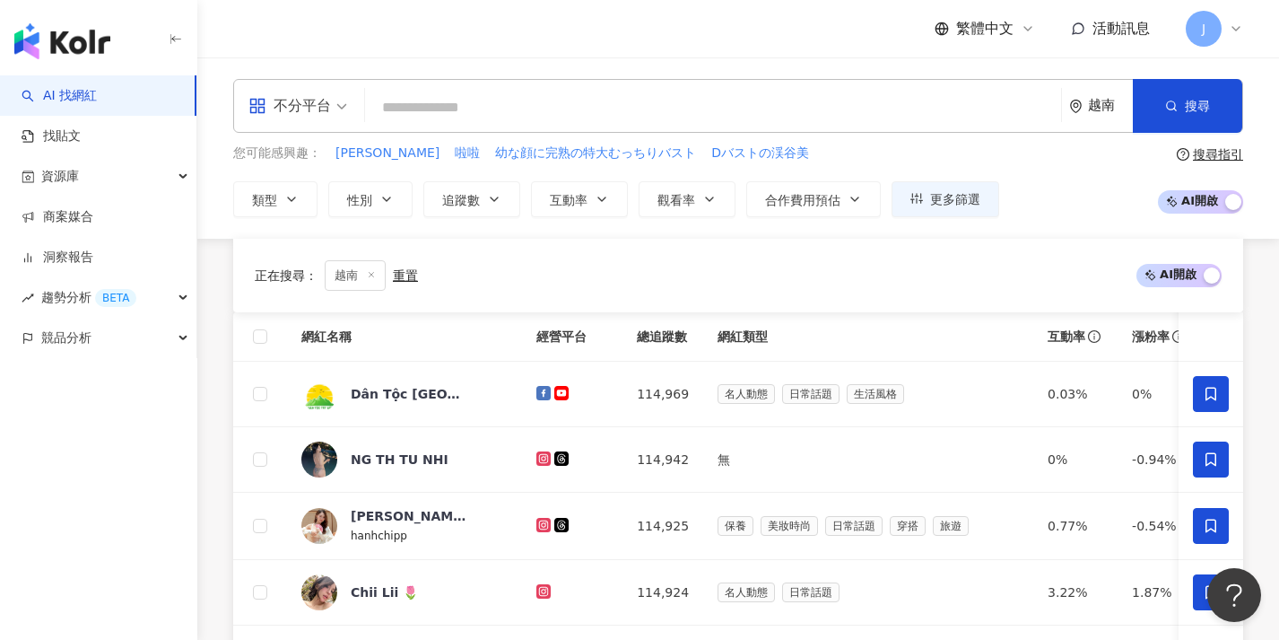
scroll to position [751, 0]
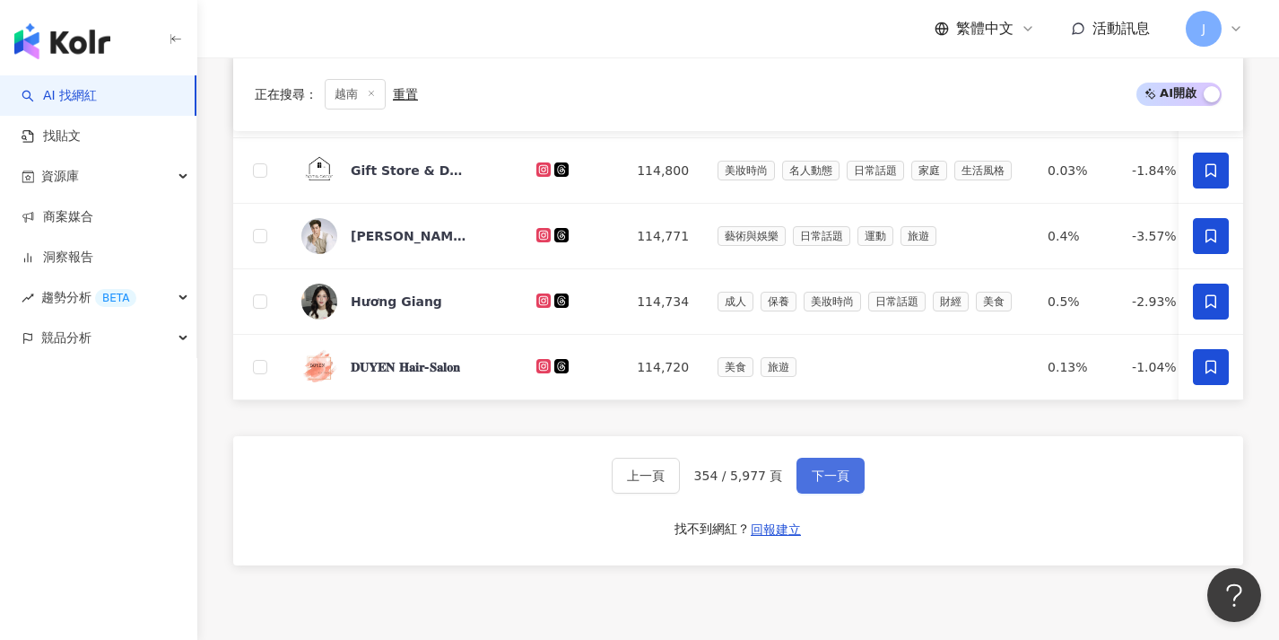
click at [814, 483] on span "下一頁" at bounding box center [831, 475] width 38 height 14
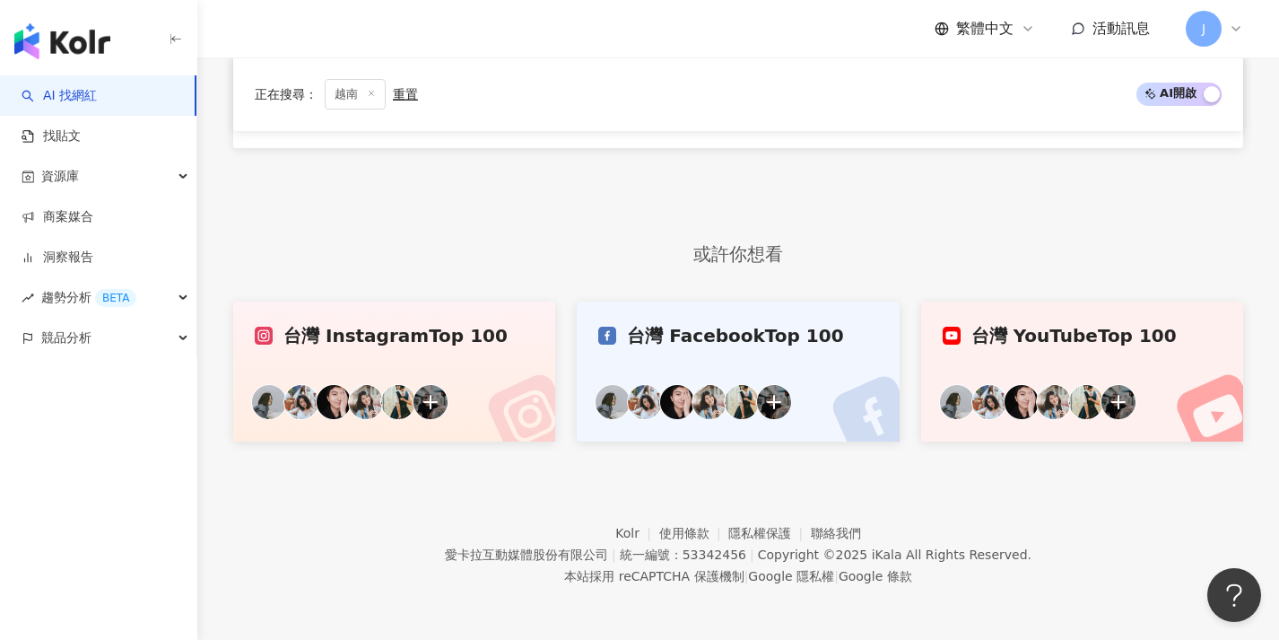
scroll to position [0, 0]
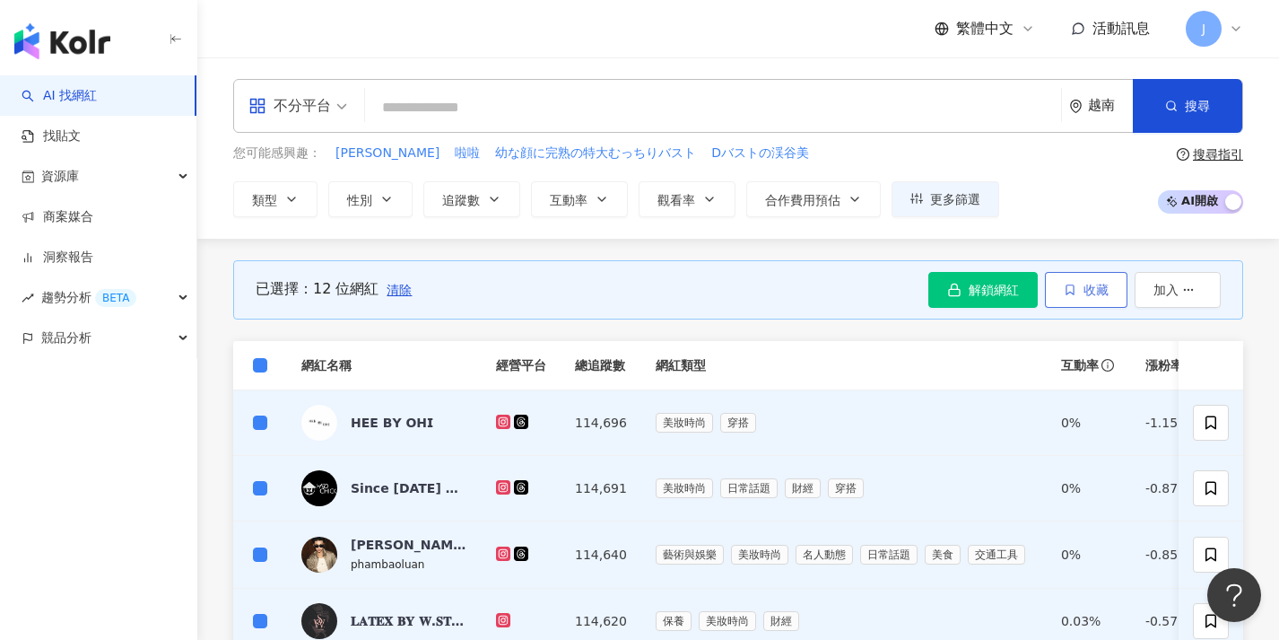
click at [1064, 274] on button "收藏" at bounding box center [1086, 290] width 83 height 36
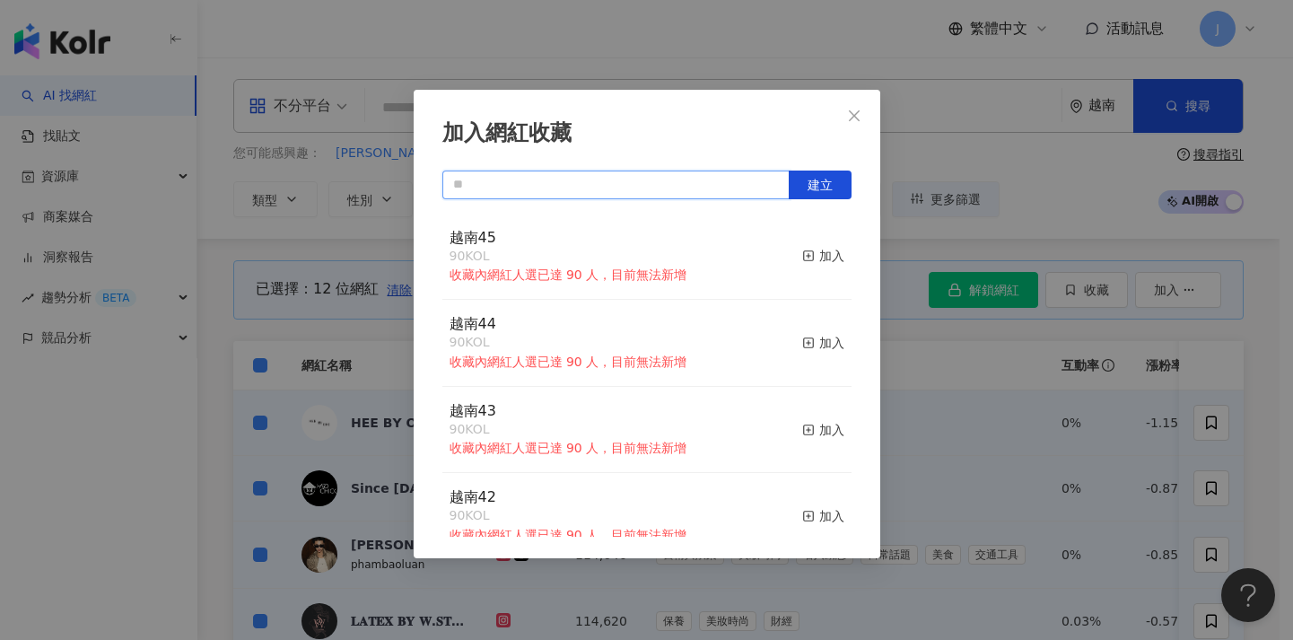
click at [609, 179] on input "text" at bounding box center [615, 184] width 347 height 29
paste input "****"
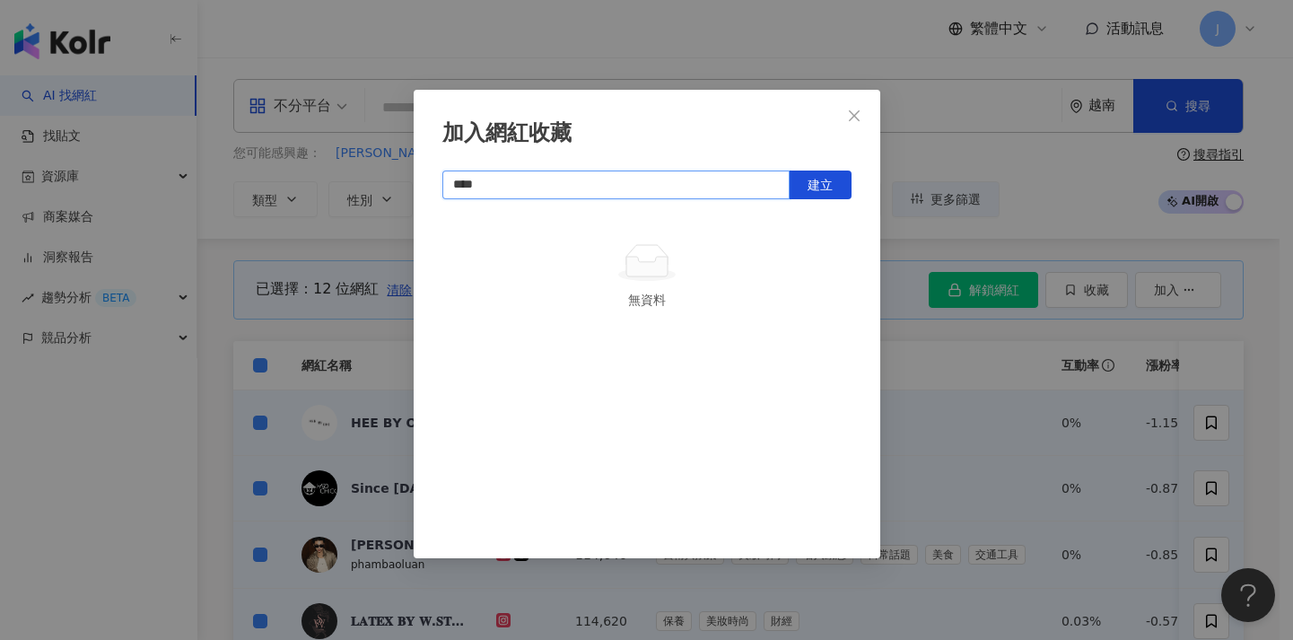
type input "****"
click at [836, 187] on button "建立" at bounding box center [819, 184] width 63 height 29
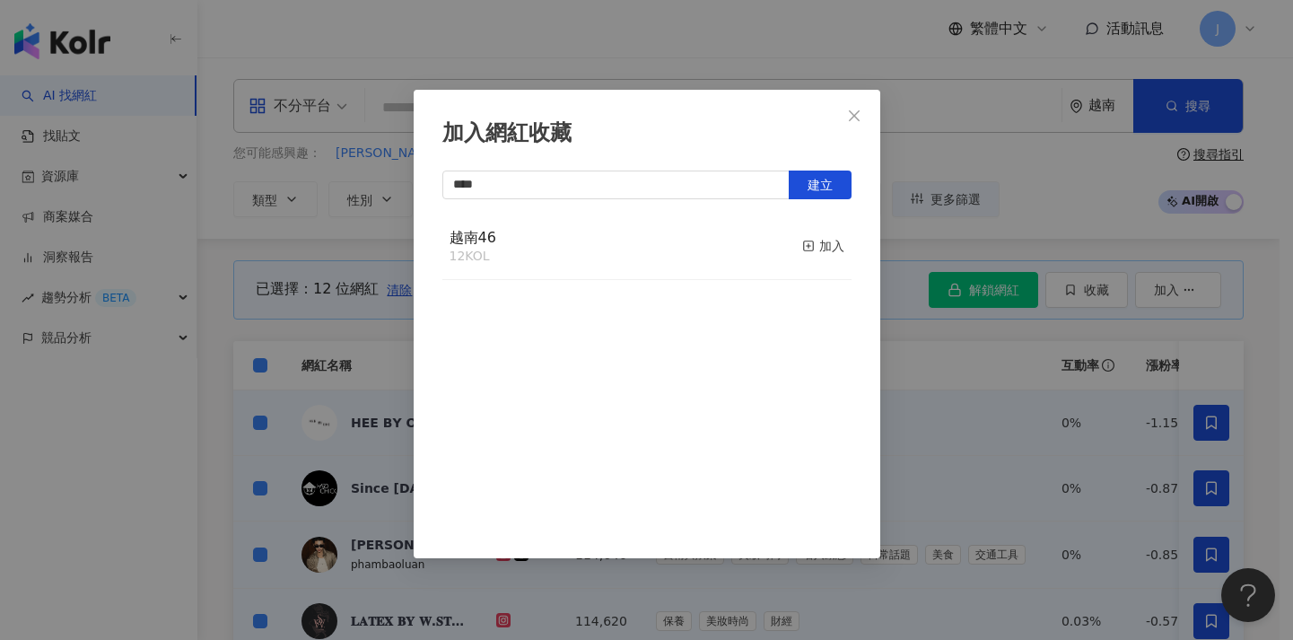
click at [1029, 385] on div "加入網紅收藏 **** 建立 越南46 12 KOL 加入" at bounding box center [646, 320] width 1293 height 640
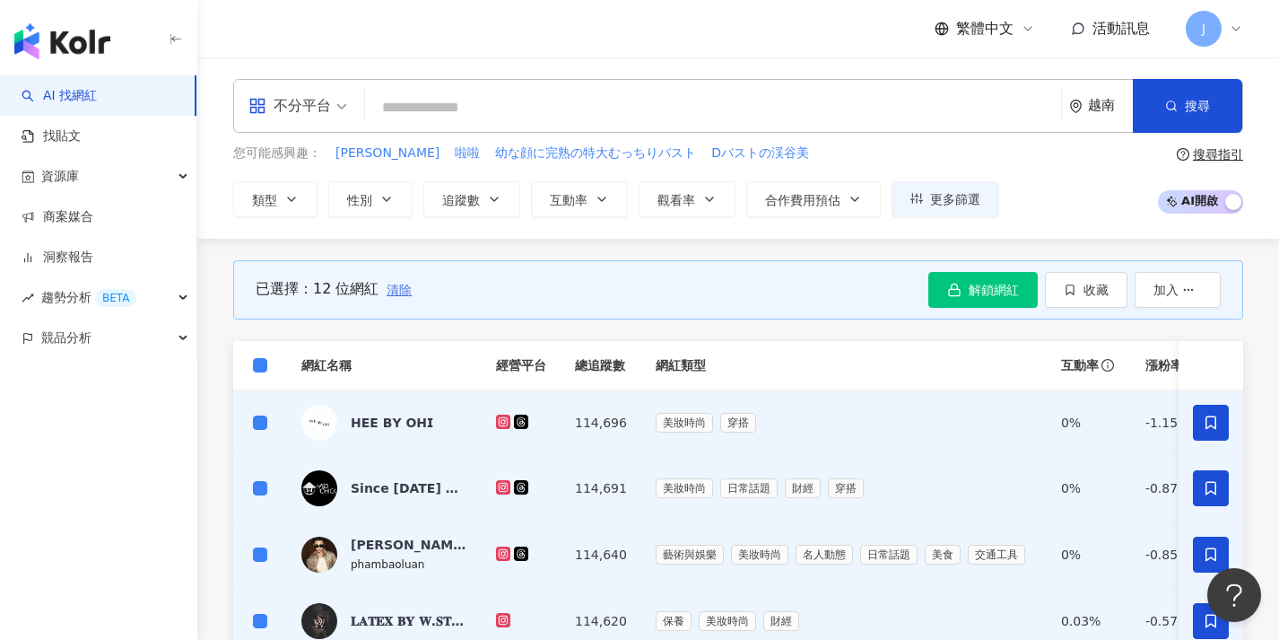
click at [397, 284] on span "清除" at bounding box center [399, 290] width 25 height 14
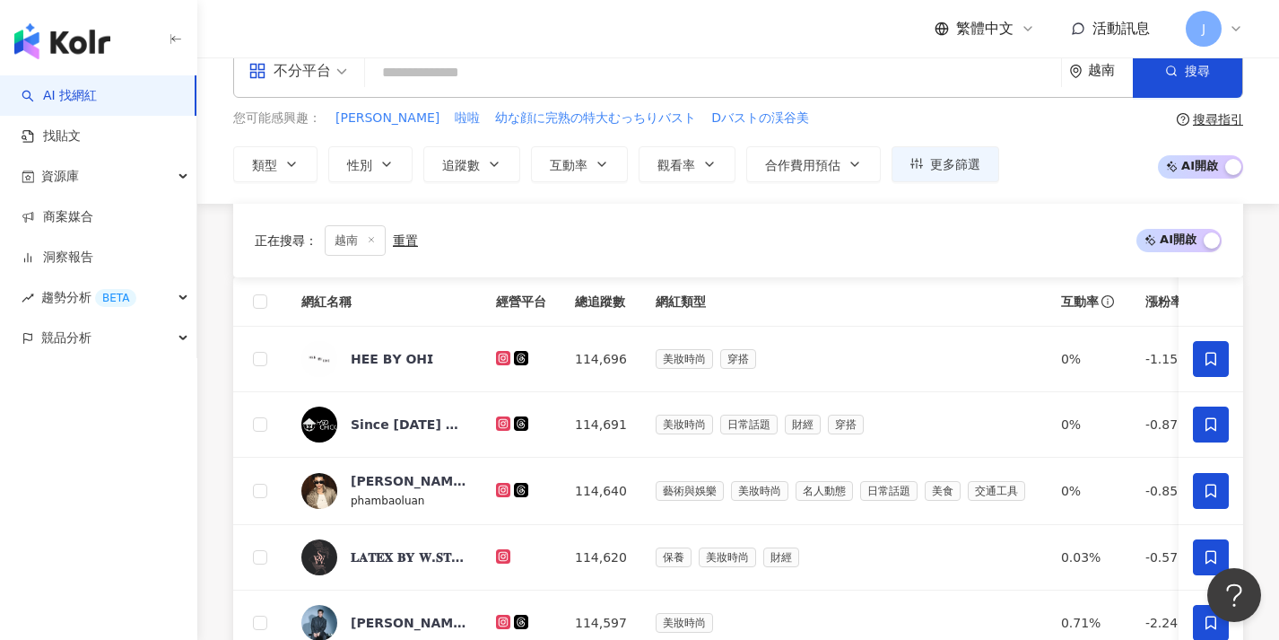
scroll to position [788, 0]
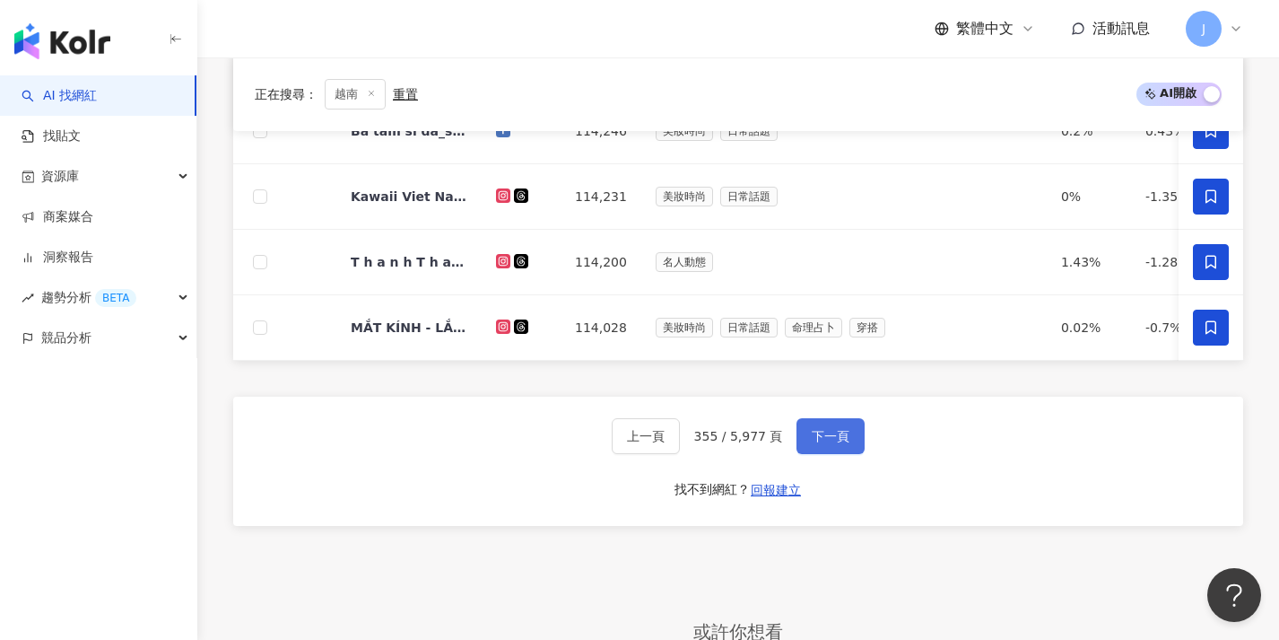
click at [843, 454] on button "下一頁" at bounding box center [831, 436] width 68 height 36
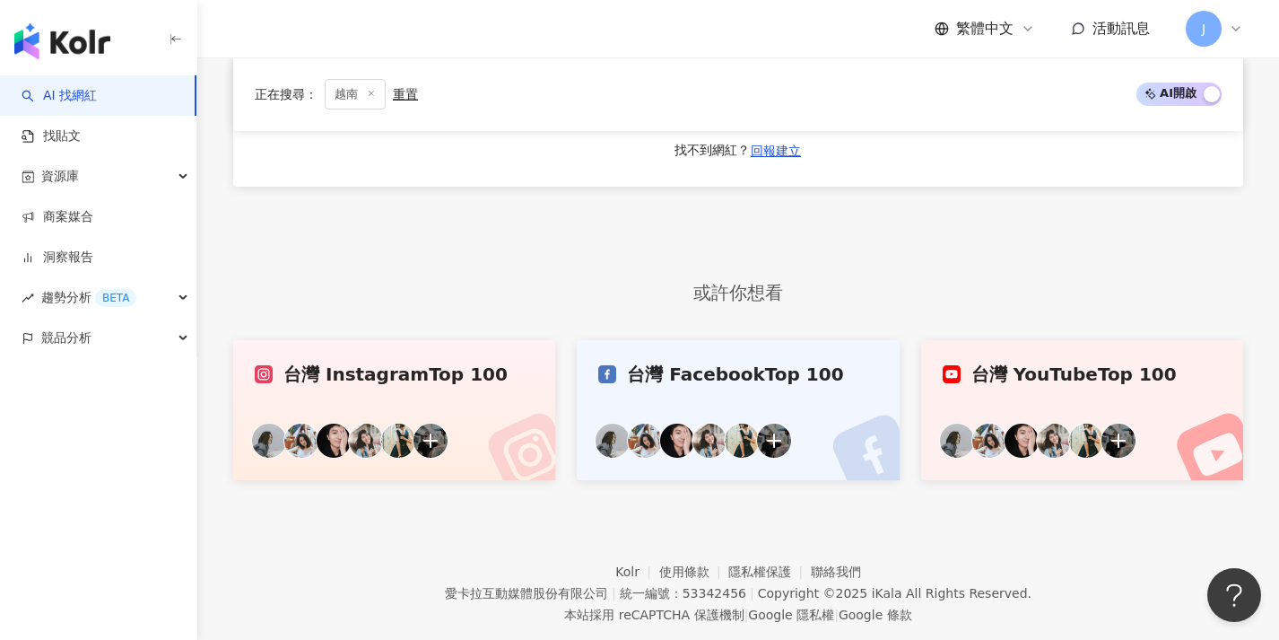
scroll to position [0, 0]
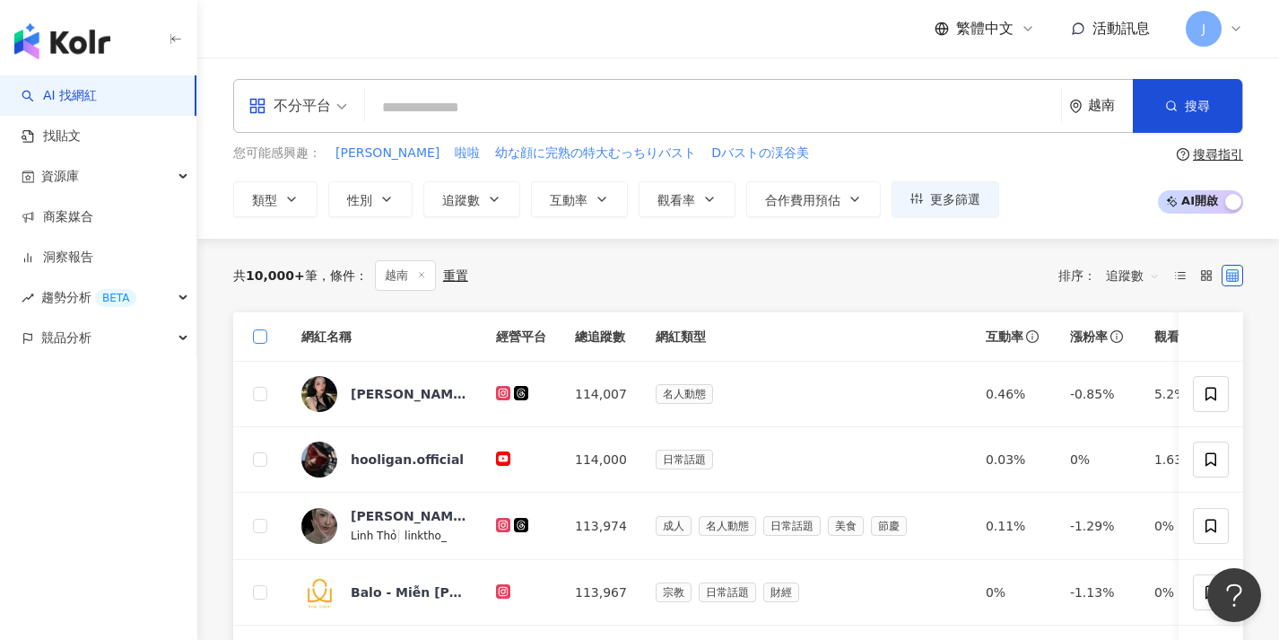
click at [264, 338] on span at bounding box center [260, 336] width 14 height 14
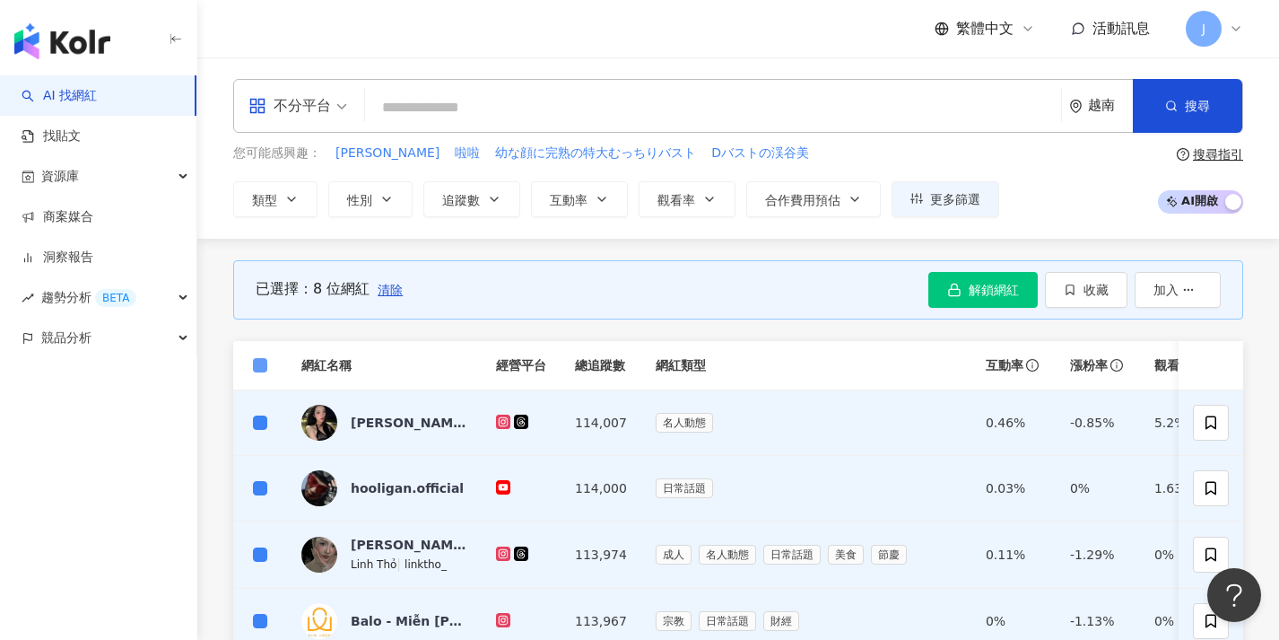
click at [260, 369] on span at bounding box center [260, 365] width 14 height 14
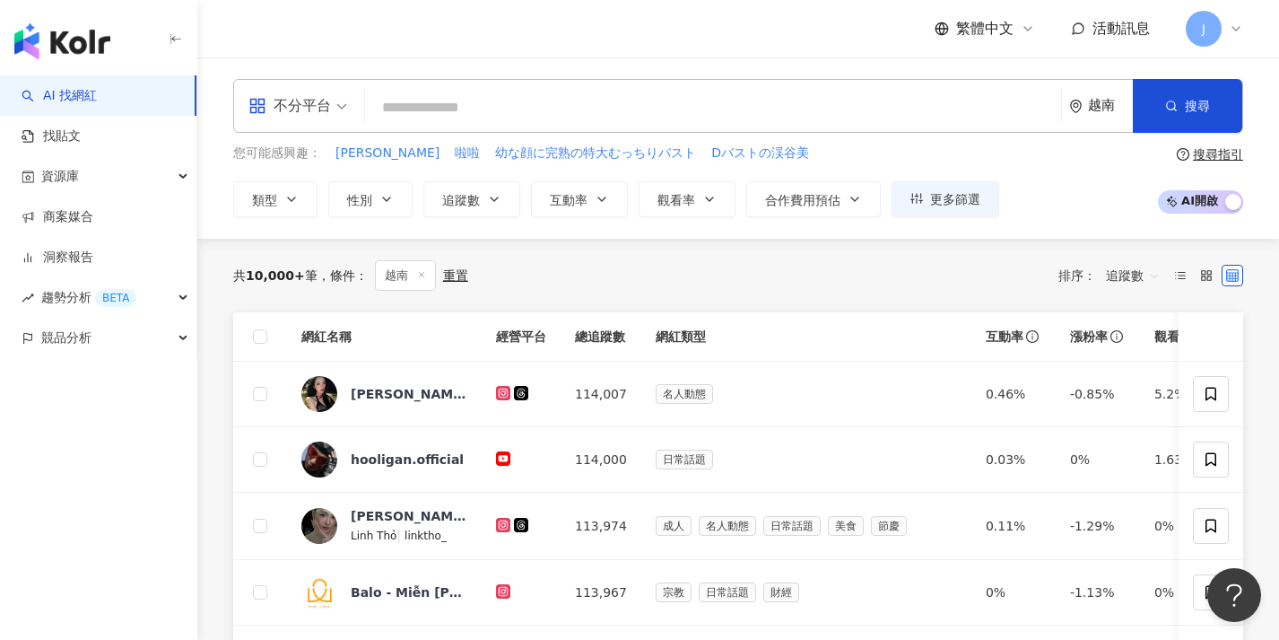
scroll to position [727, 0]
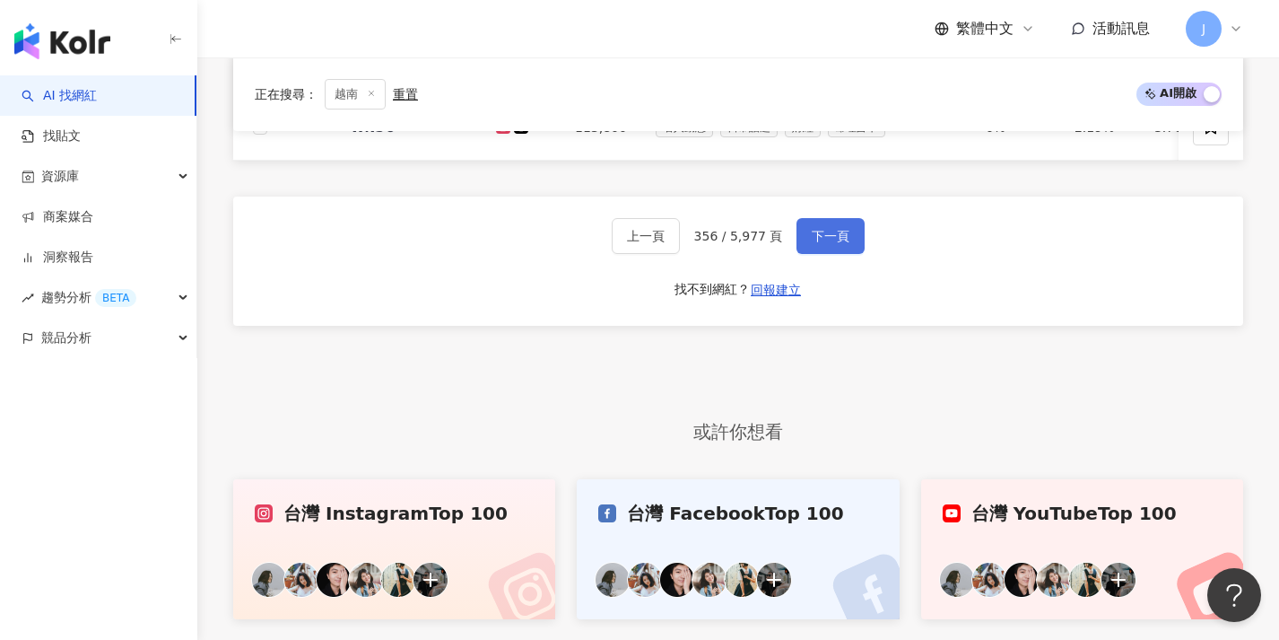
click at [828, 243] on span "下一頁" at bounding box center [831, 236] width 38 height 14
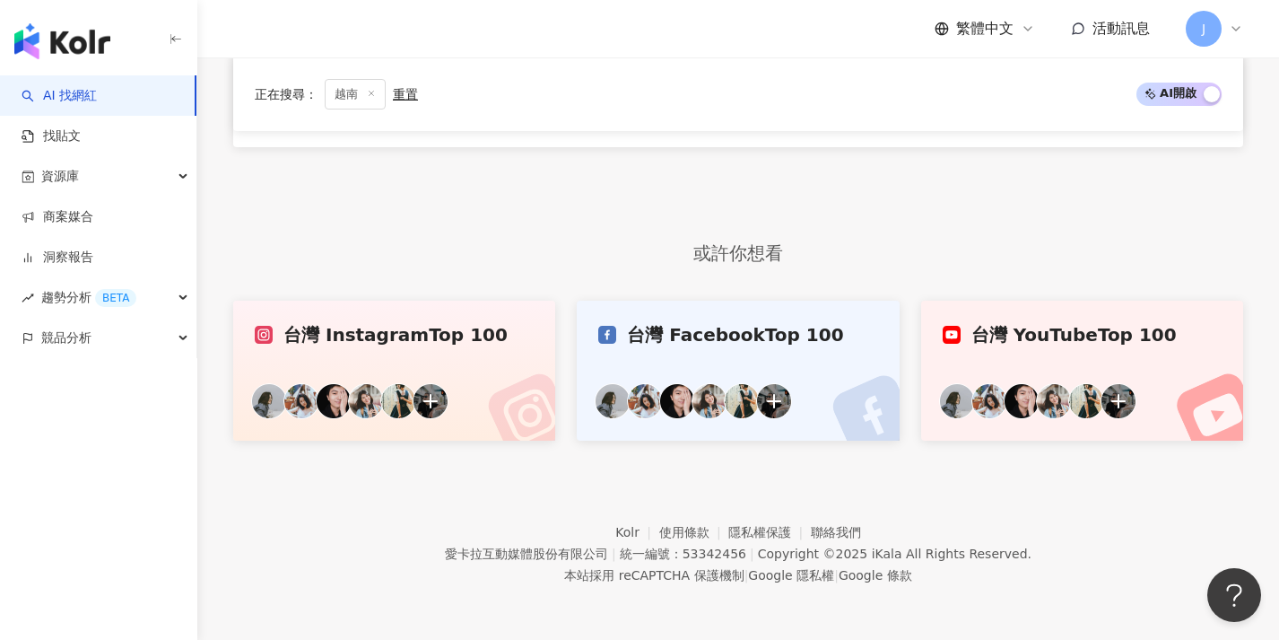
scroll to position [546, 0]
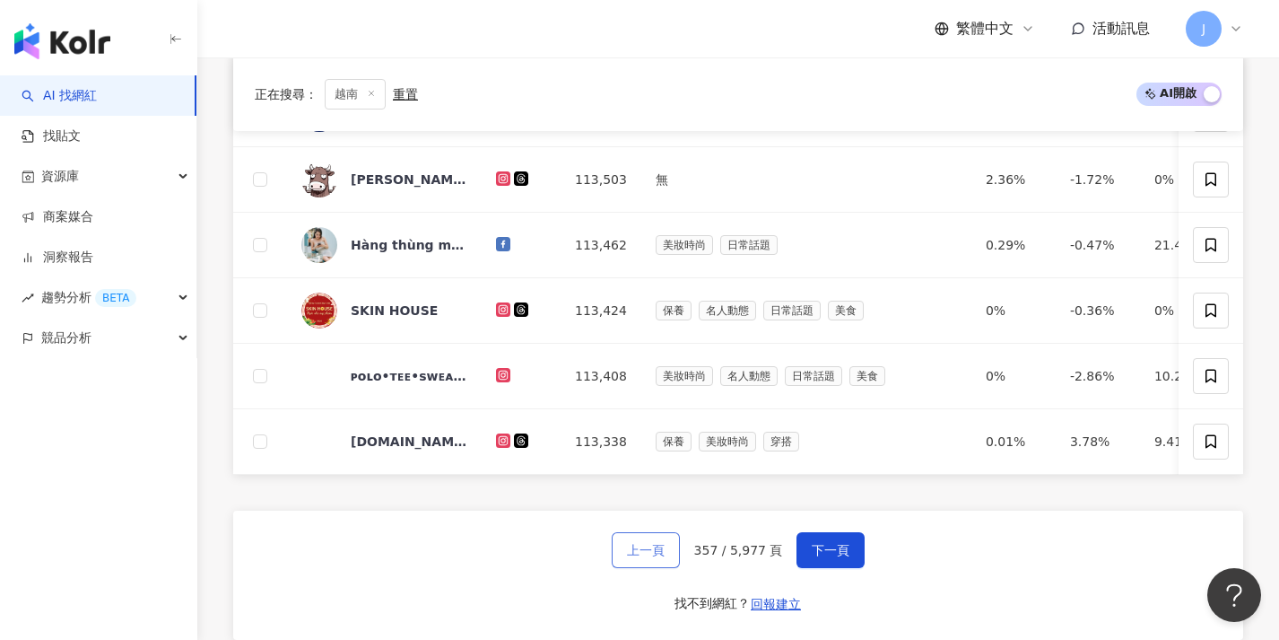
click at [640, 555] on span "上一頁" at bounding box center [646, 550] width 38 height 14
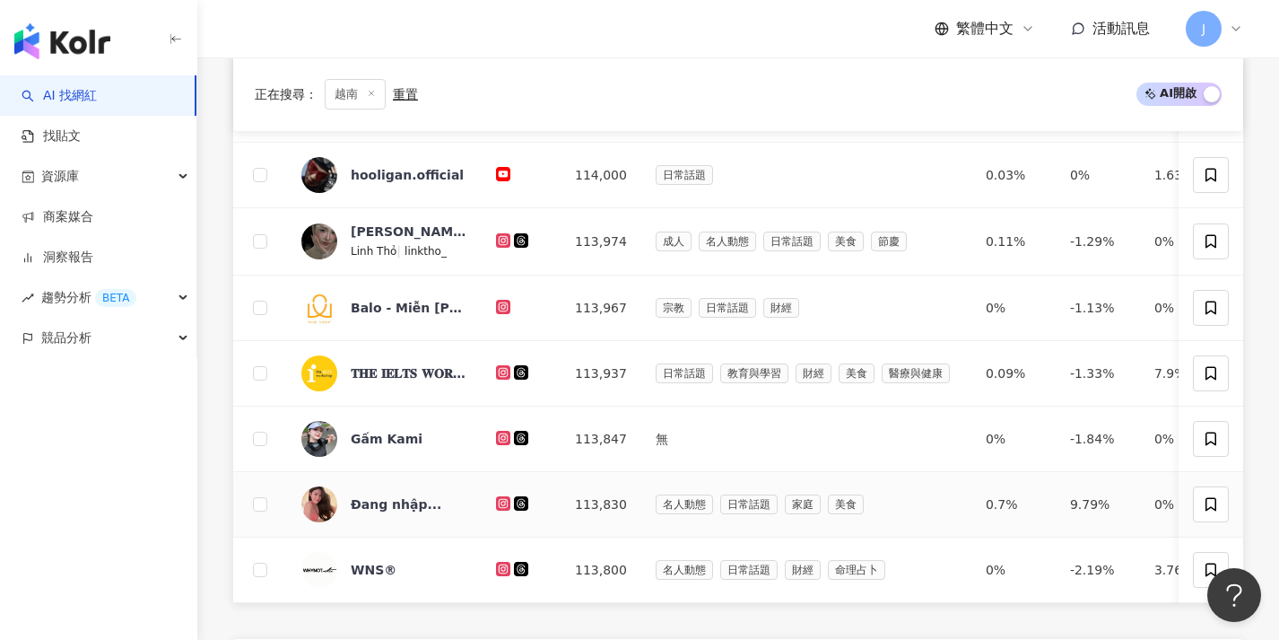
scroll to position [156, 0]
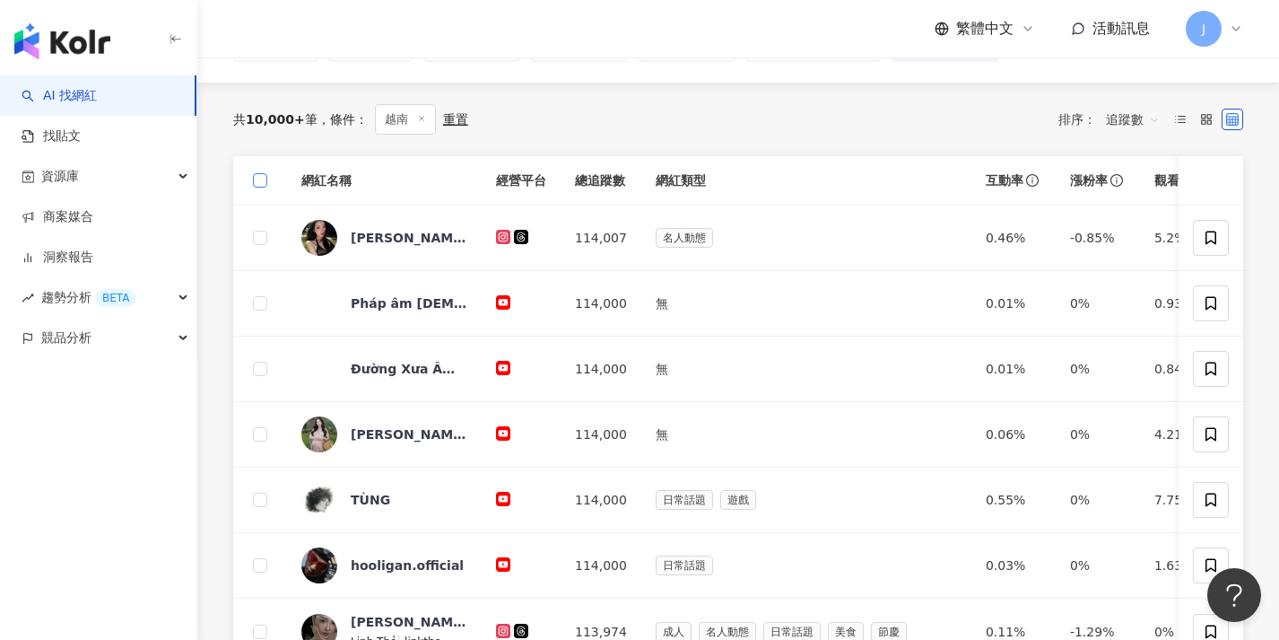
click at [261, 171] on label at bounding box center [260, 180] width 14 height 20
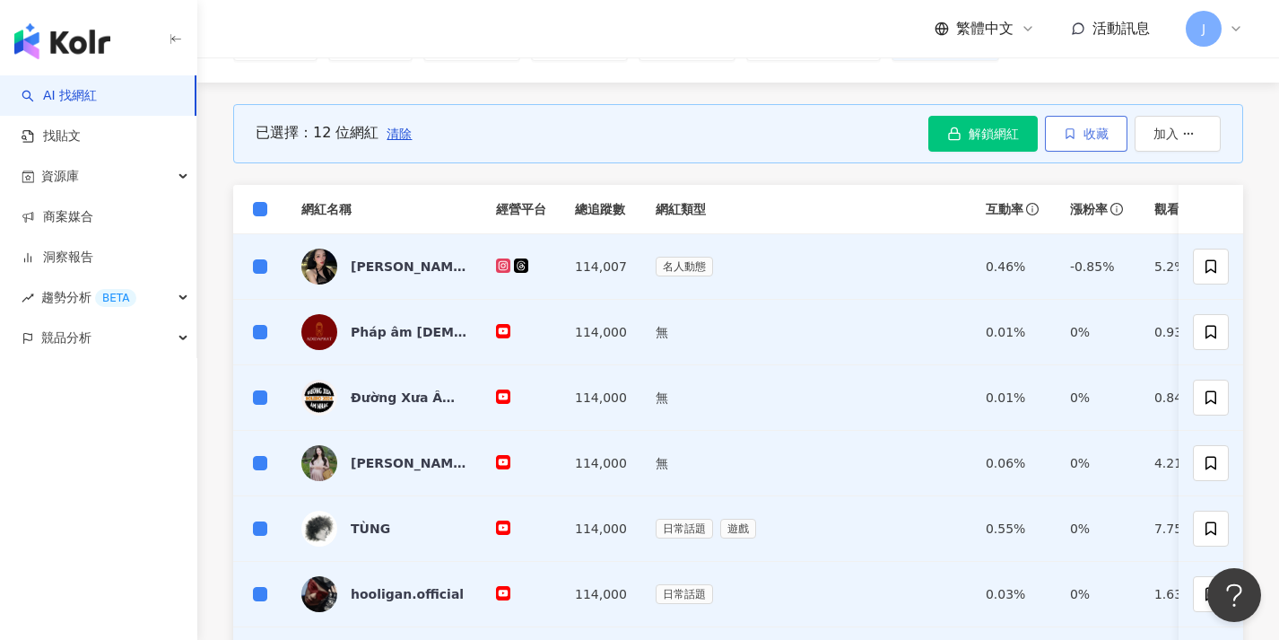
click at [1074, 129] on icon "button" at bounding box center [1070, 133] width 13 height 13
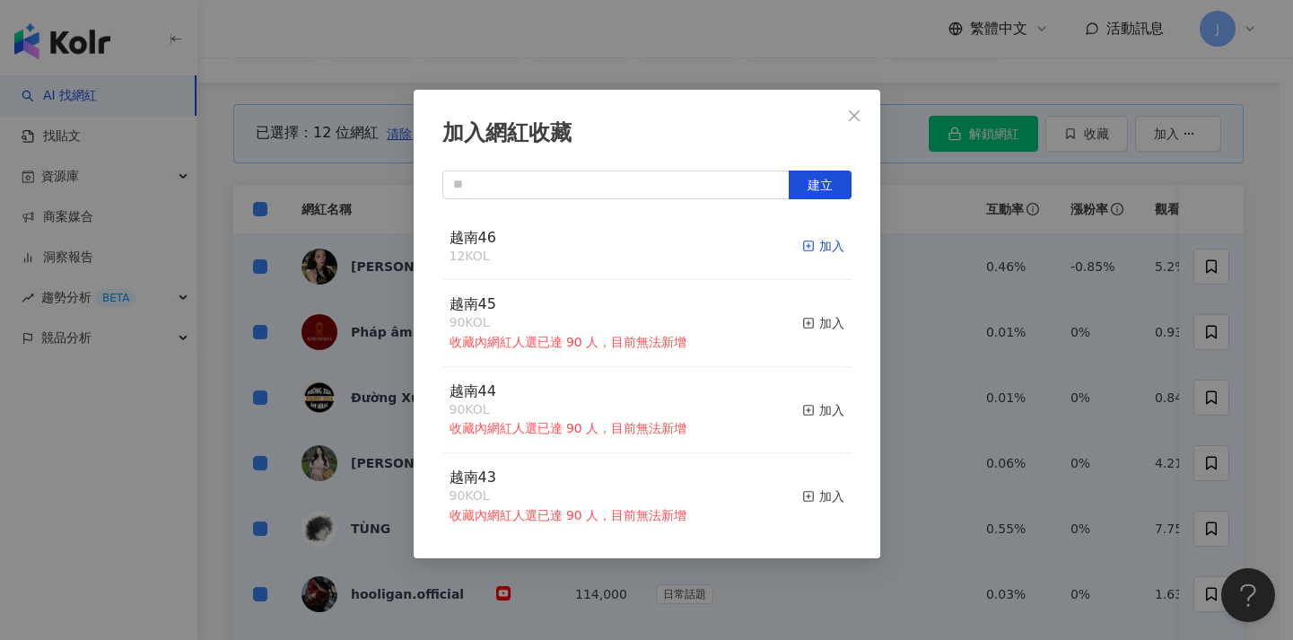
click at [824, 240] on div "加入" at bounding box center [823, 246] width 42 height 20
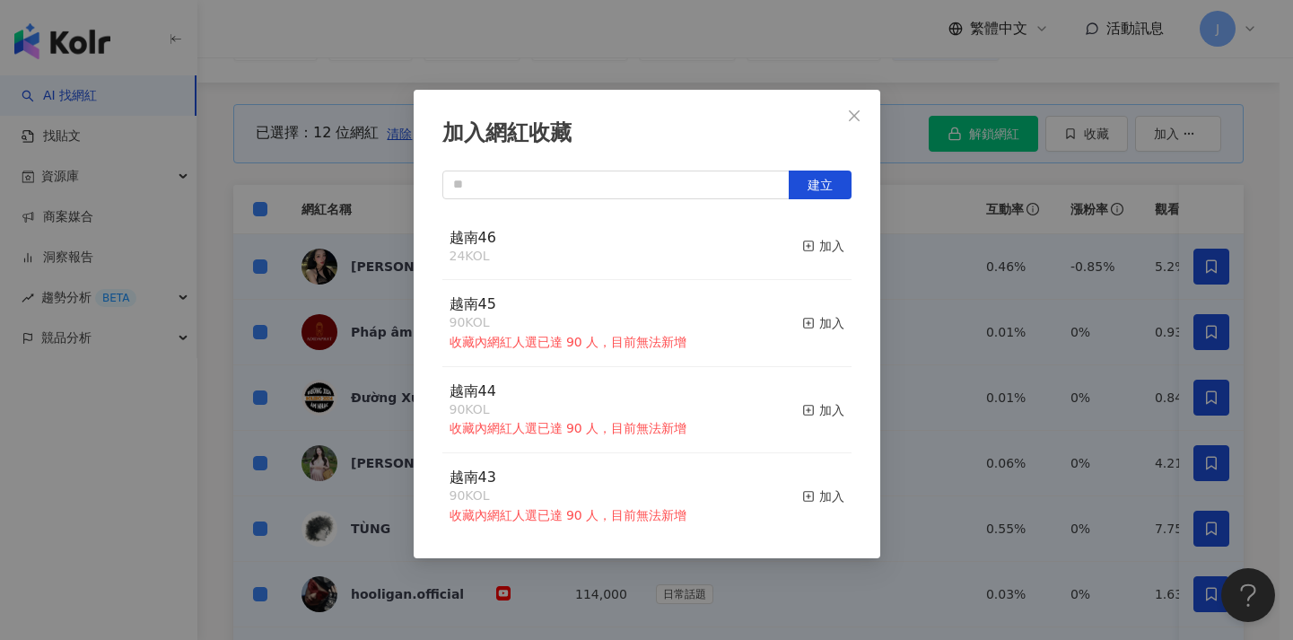
click at [1006, 309] on div "加入網紅收藏 建立 越南46 24 KOL 加入 越南45 90 KOL 收藏內網紅人選已達 90 人，目前無法新增 加入 越南44 90 KOL 收藏內網紅…" at bounding box center [646, 320] width 1293 height 640
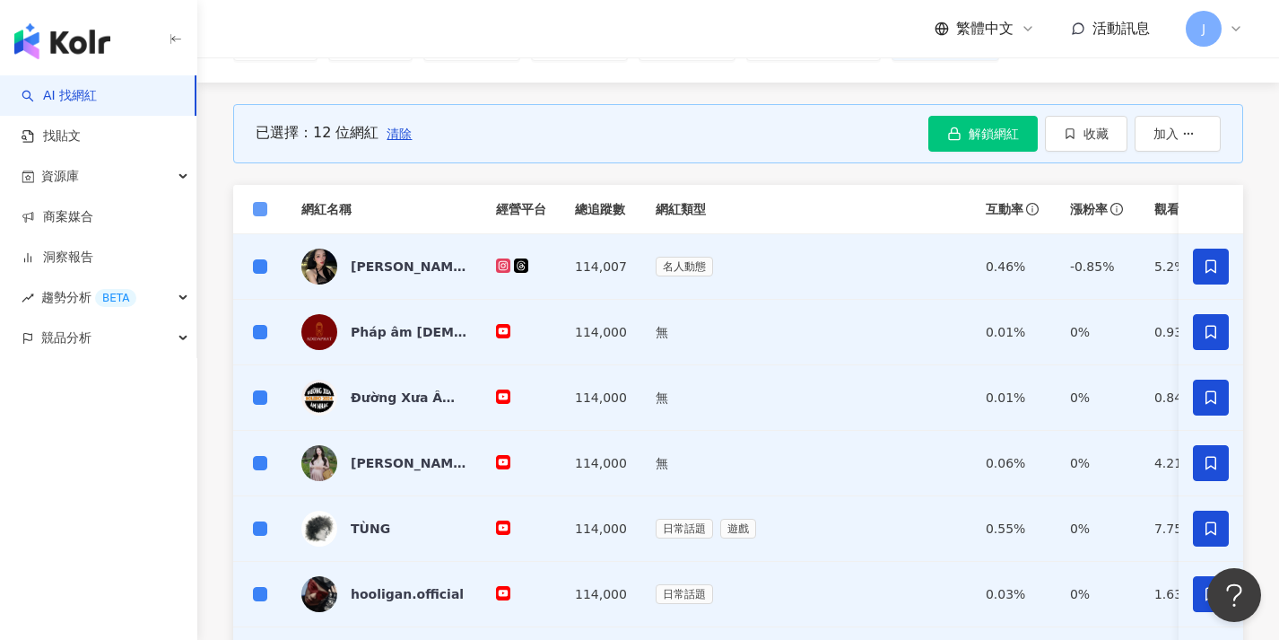
click at [264, 210] on span at bounding box center [260, 209] width 14 height 14
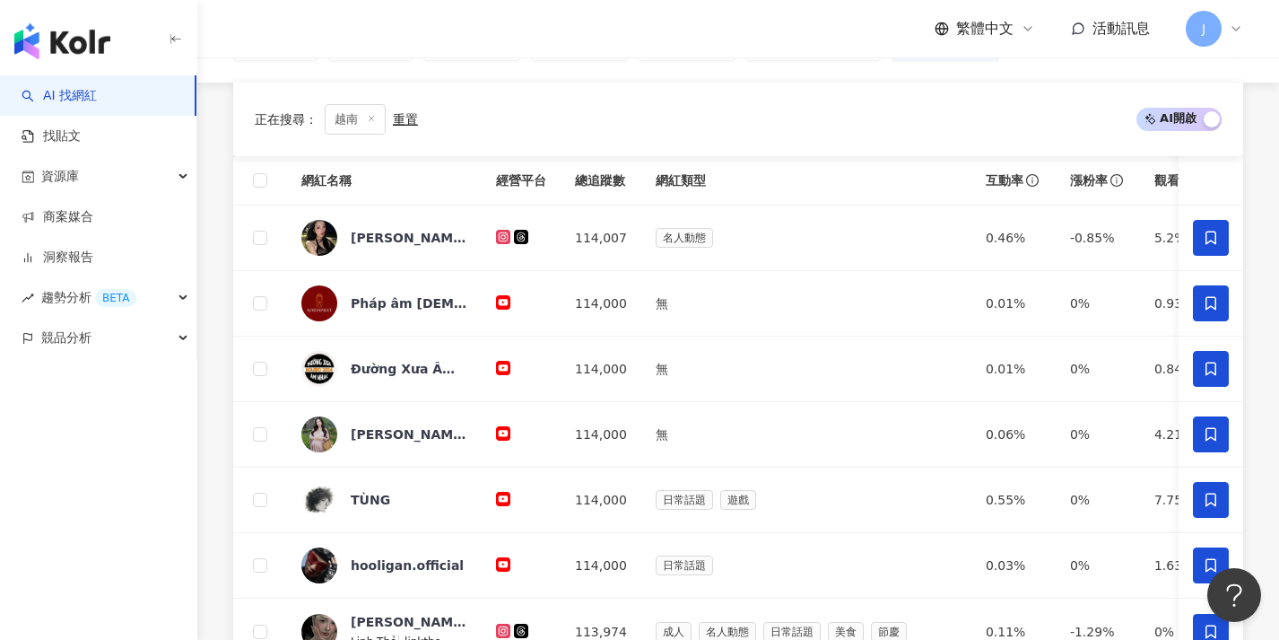
scroll to position [732, 0]
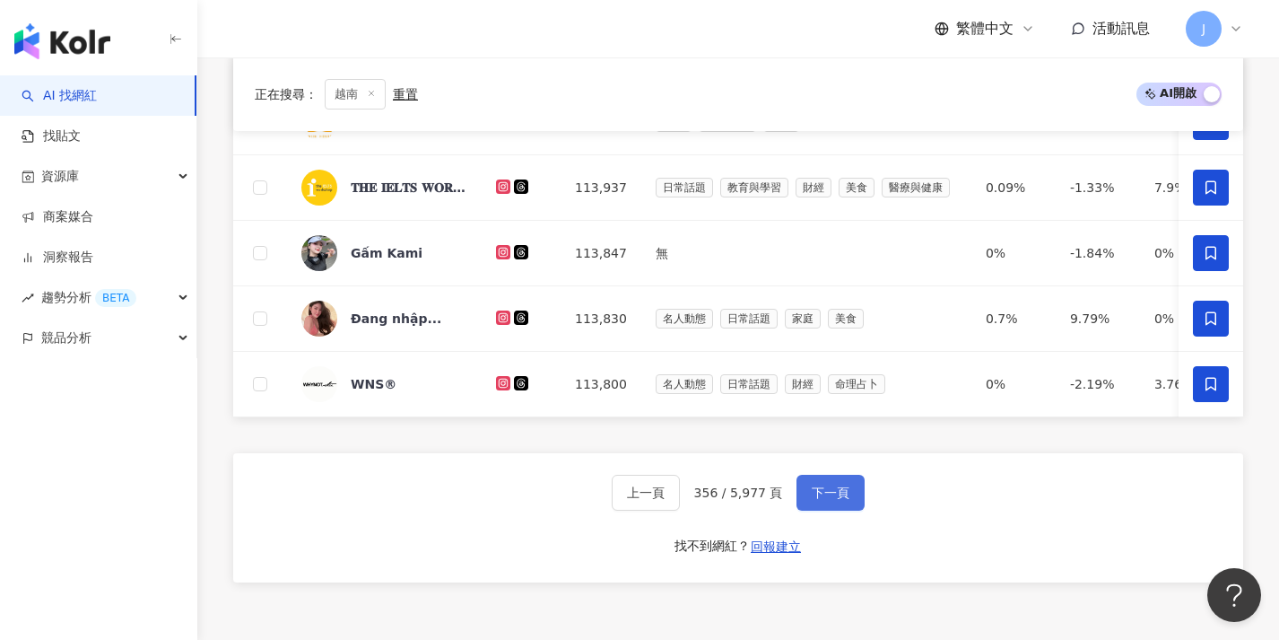
click at [813, 497] on span "下一頁" at bounding box center [831, 492] width 38 height 14
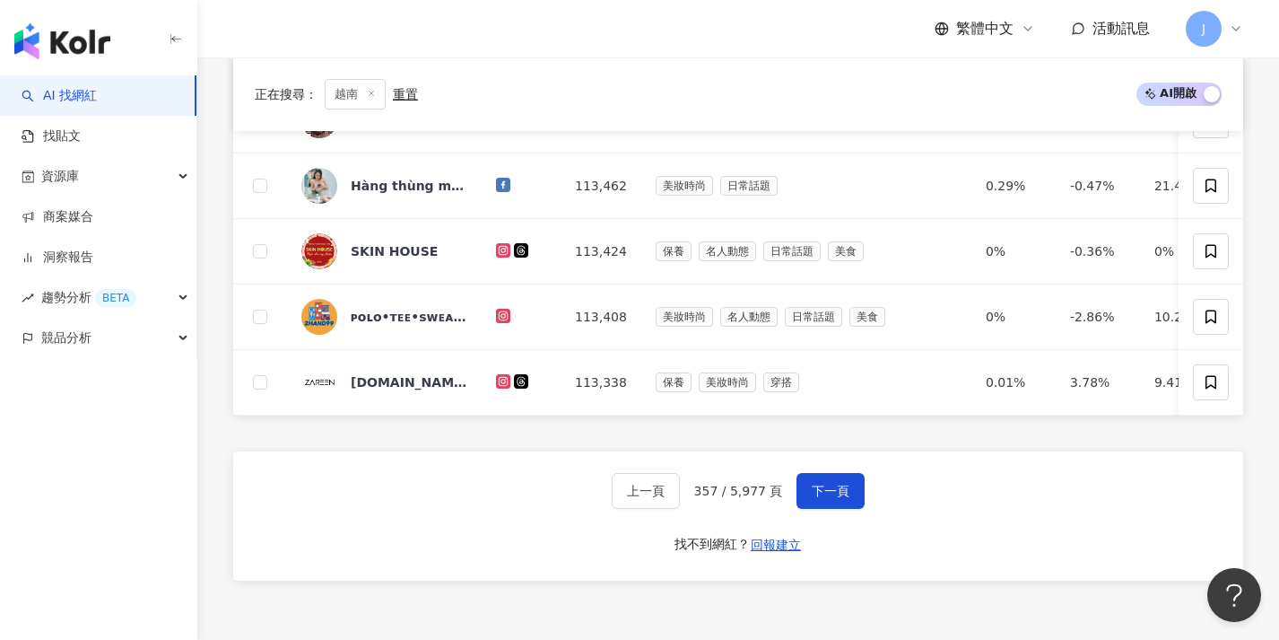
scroll to position [0, 0]
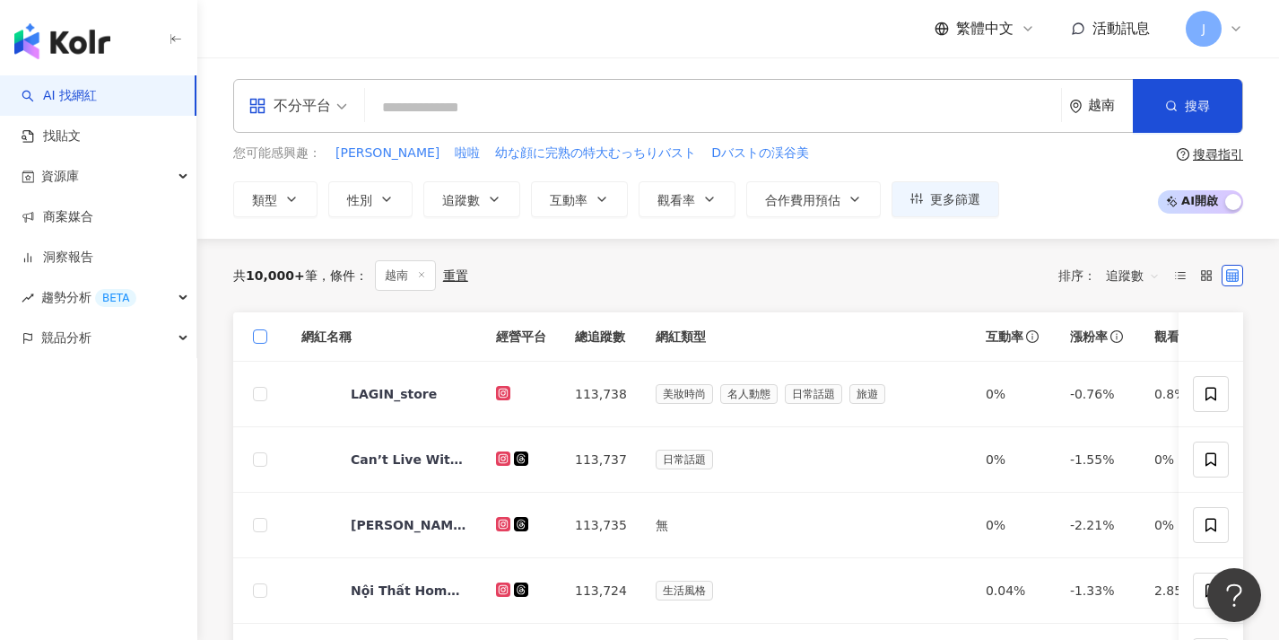
click at [258, 340] on span at bounding box center [260, 336] width 14 height 14
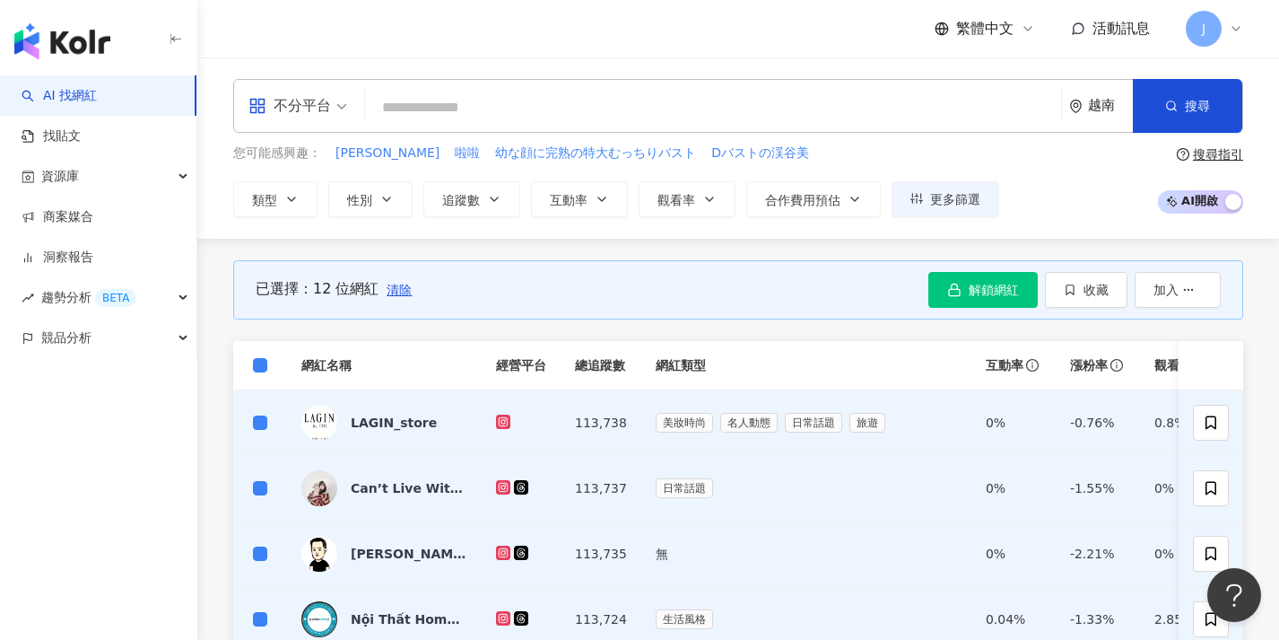
click at [1068, 307] on div "已選擇：12 位網紅 清除 解鎖網紅 收藏 加入" at bounding box center [738, 289] width 1010 height 59
click at [1075, 295] on span "button" at bounding box center [1070, 290] width 13 height 14
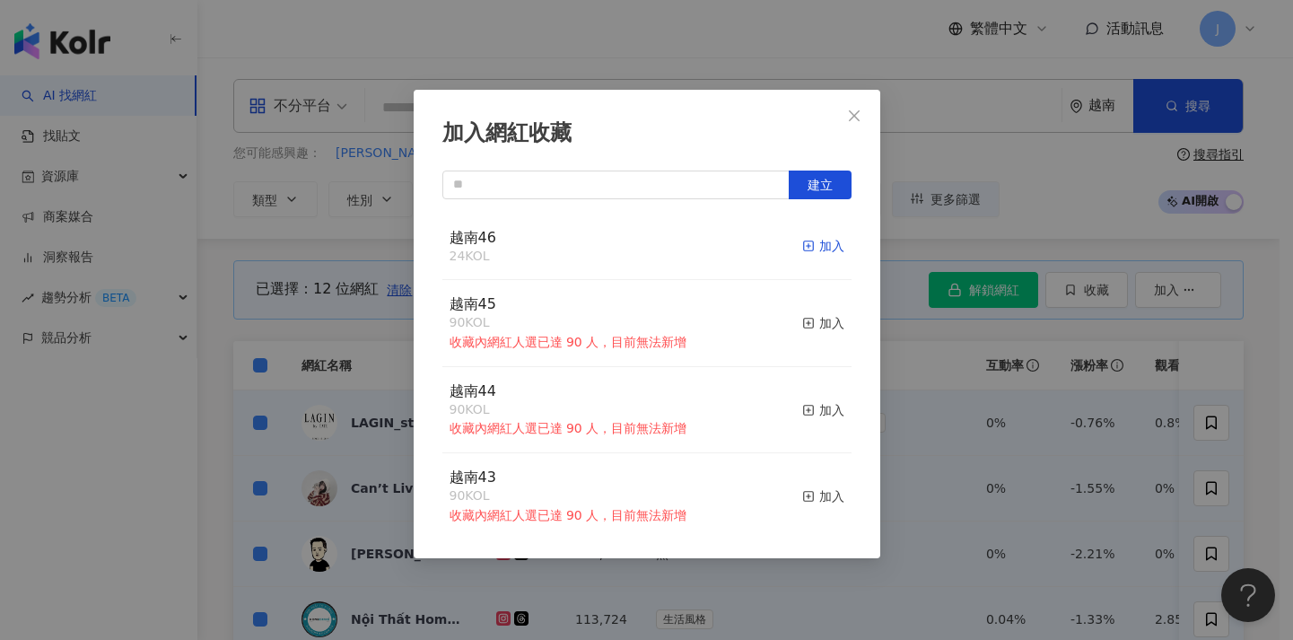
click at [809, 249] on div "加入" at bounding box center [823, 246] width 42 height 20
click at [904, 444] on div "加入網紅收藏 建立 越南46 36 KOL 加入 越南45 90 KOL 收藏內網紅人選已達 90 人，目前無法新增 加入 越南44 90 KOL 收藏內網紅…" at bounding box center [646, 320] width 1293 height 640
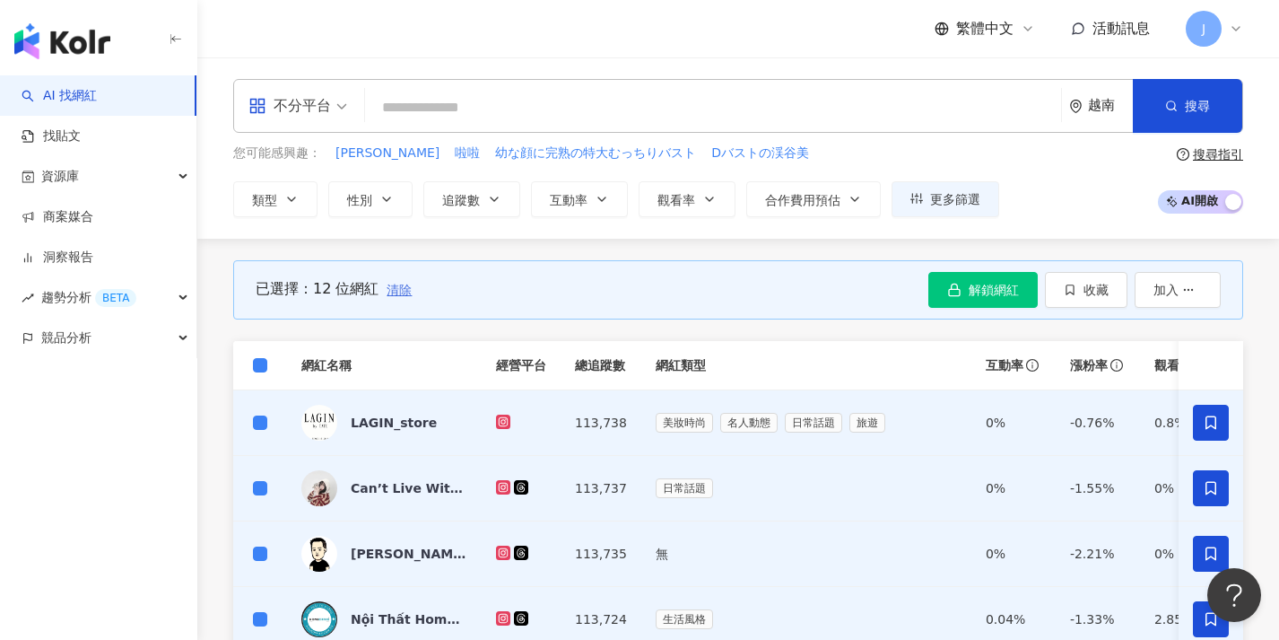
click at [396, 288] on span "清除" at bounding box center [399, 290] width 25 height 14
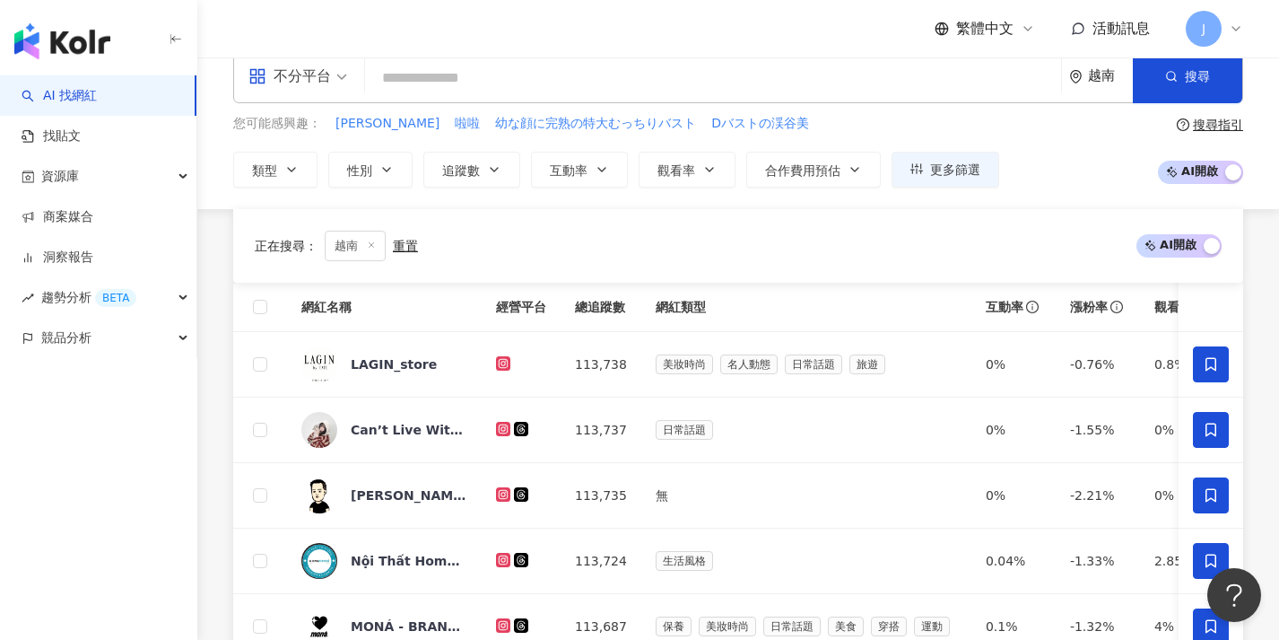
scroll to position [388, 0]
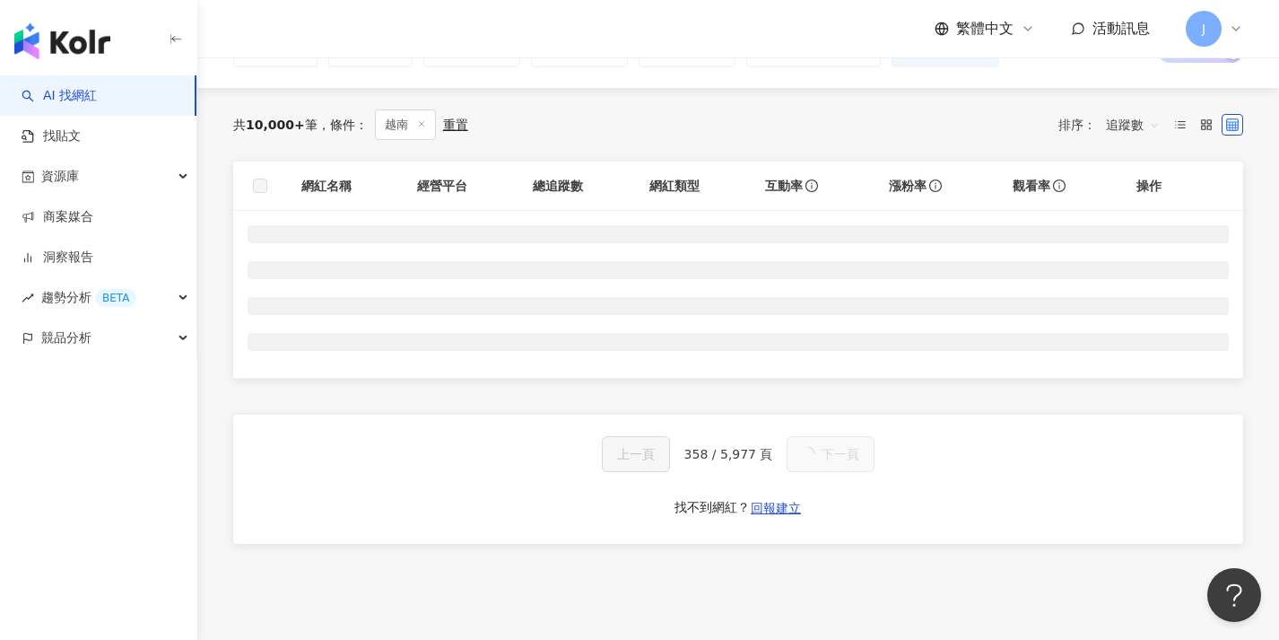
scroll to position [119, 0]
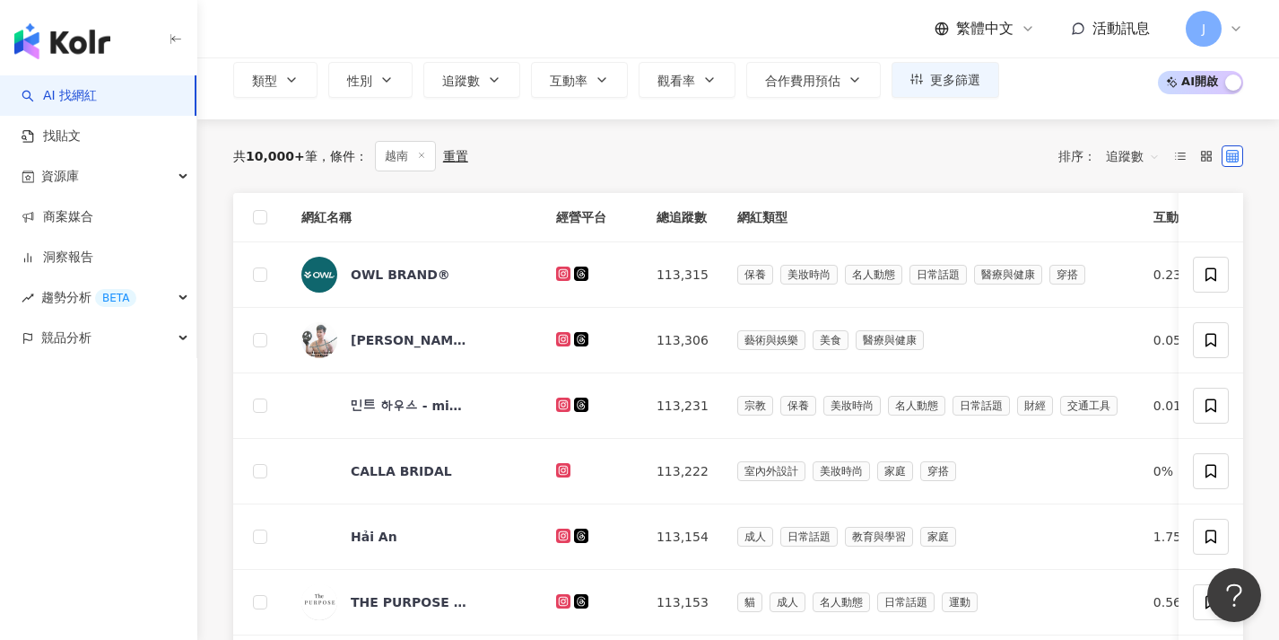
click at [252, 218] on th at bounding box center [260, 217] width 54 height 49
click at [263, 222] on span at bounding box center [260, 217] width 14 height 14
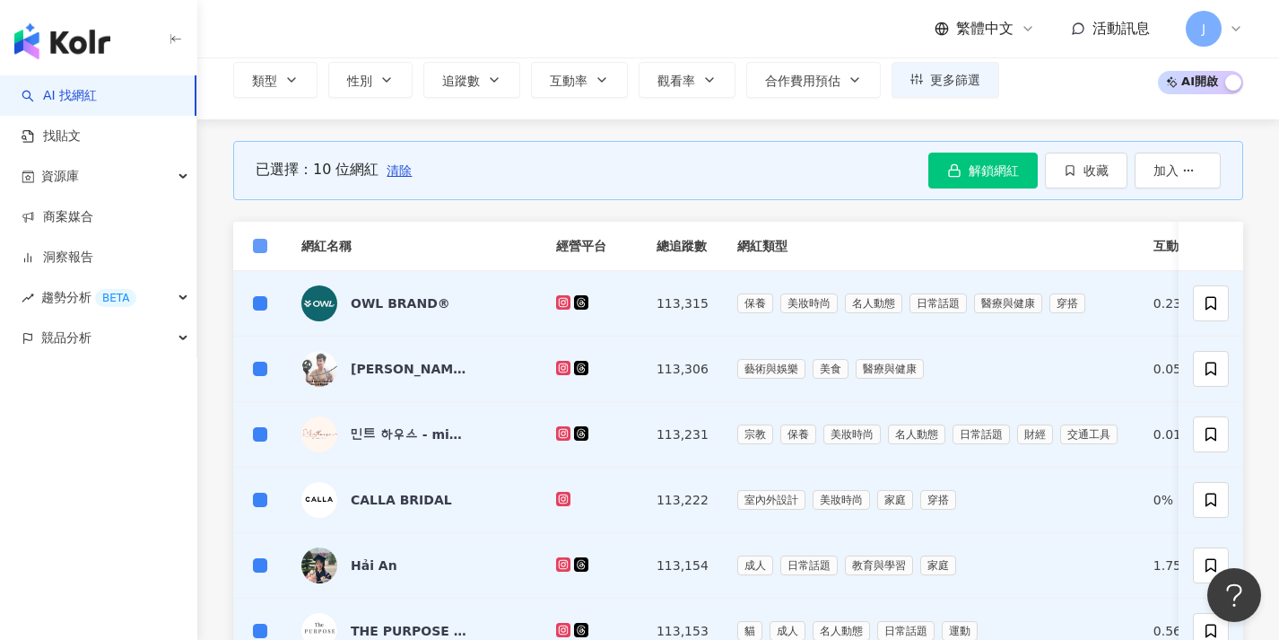
click at [264, 240] on span at bounding box center [260, 246] width 14 height 14
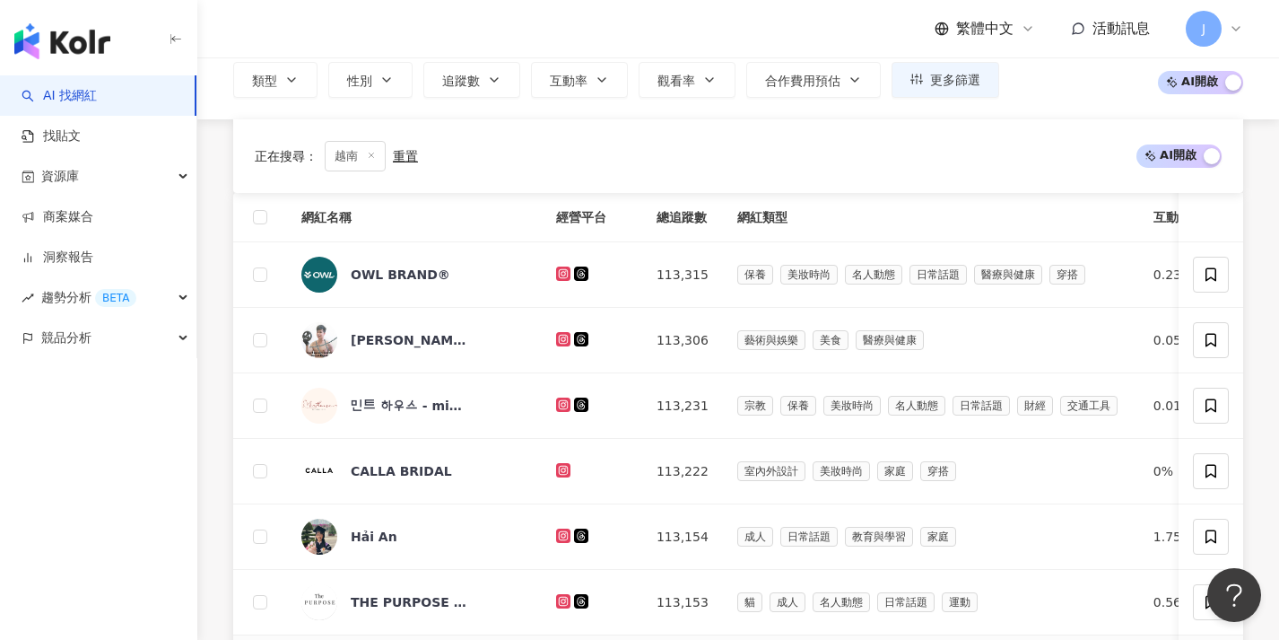
scroll to position [625, 0]
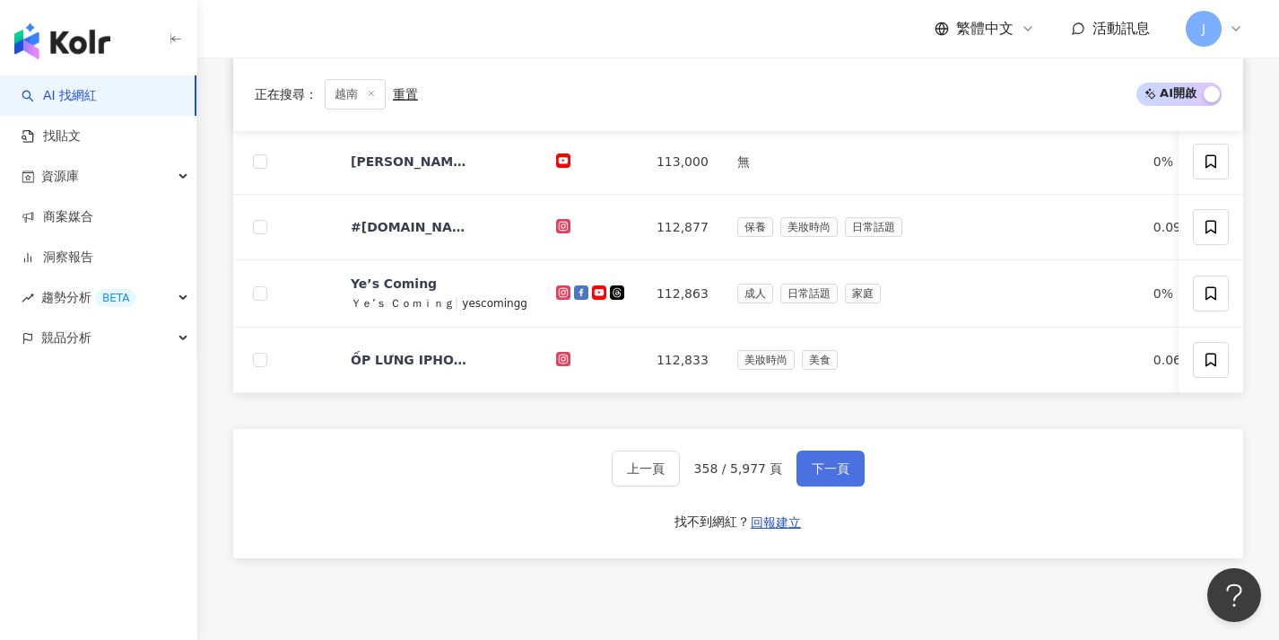
click at [814, 475] on span "下一頁" at bounding box center [831, 468] width 38 height 14
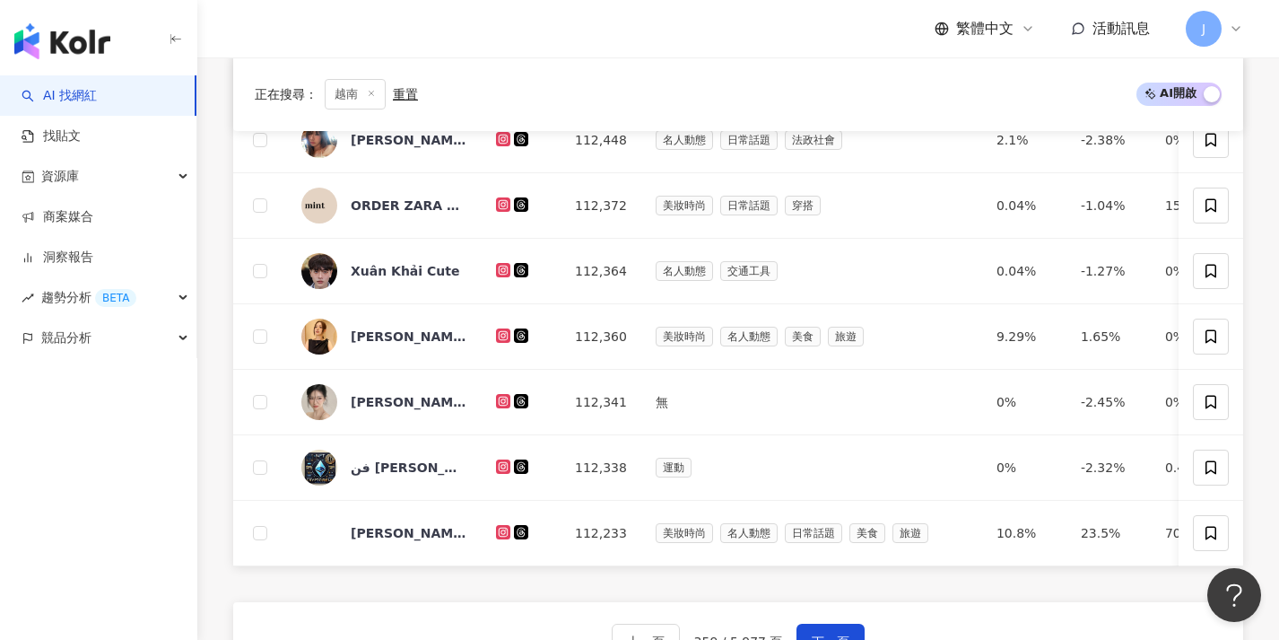
scroll to position [769, 0]
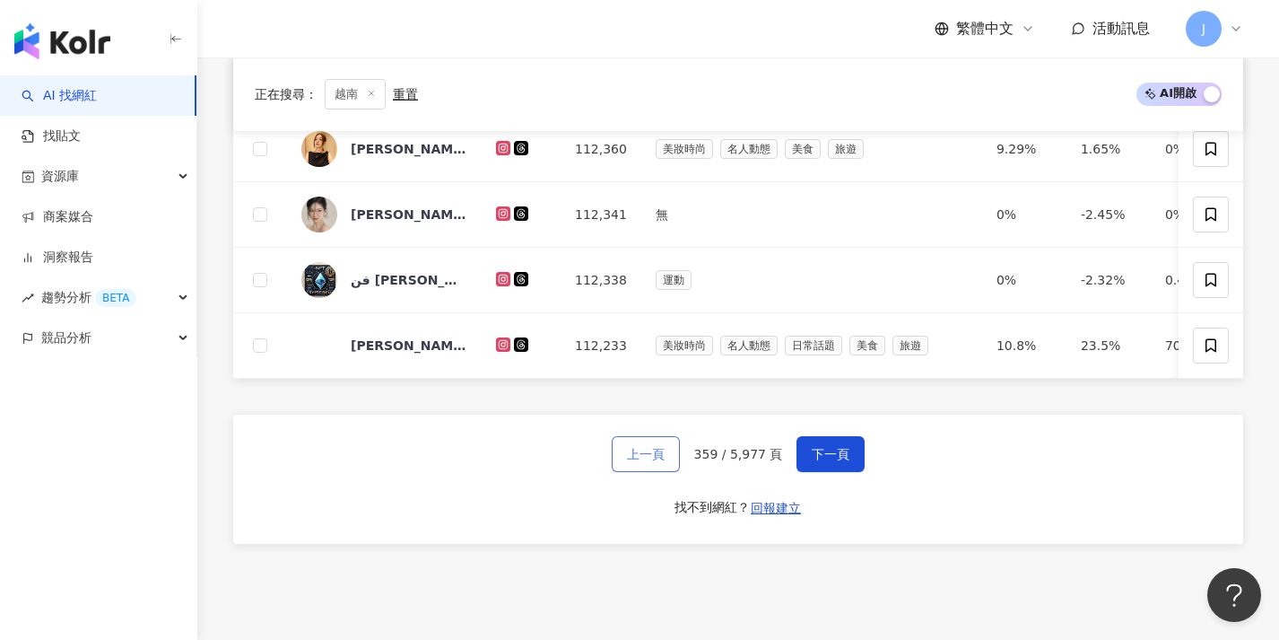
click at [640, 456] on button "上一頁" at bounding box center [646, 454] width 68 height 36
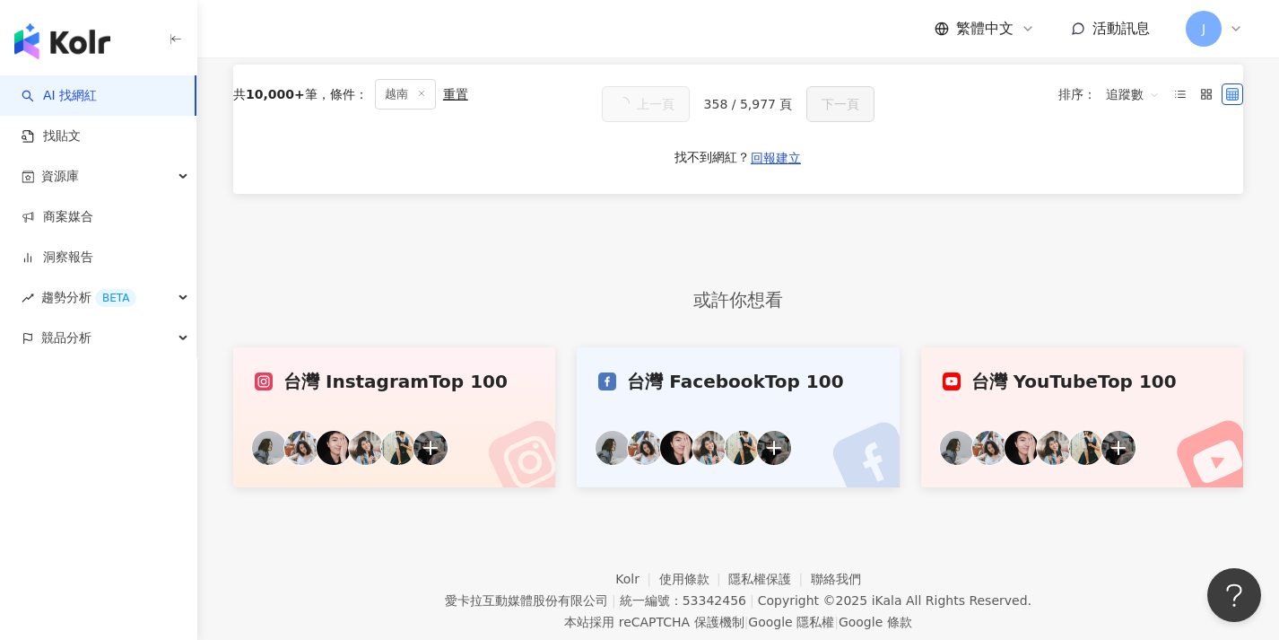
scroll to position [131, 0]
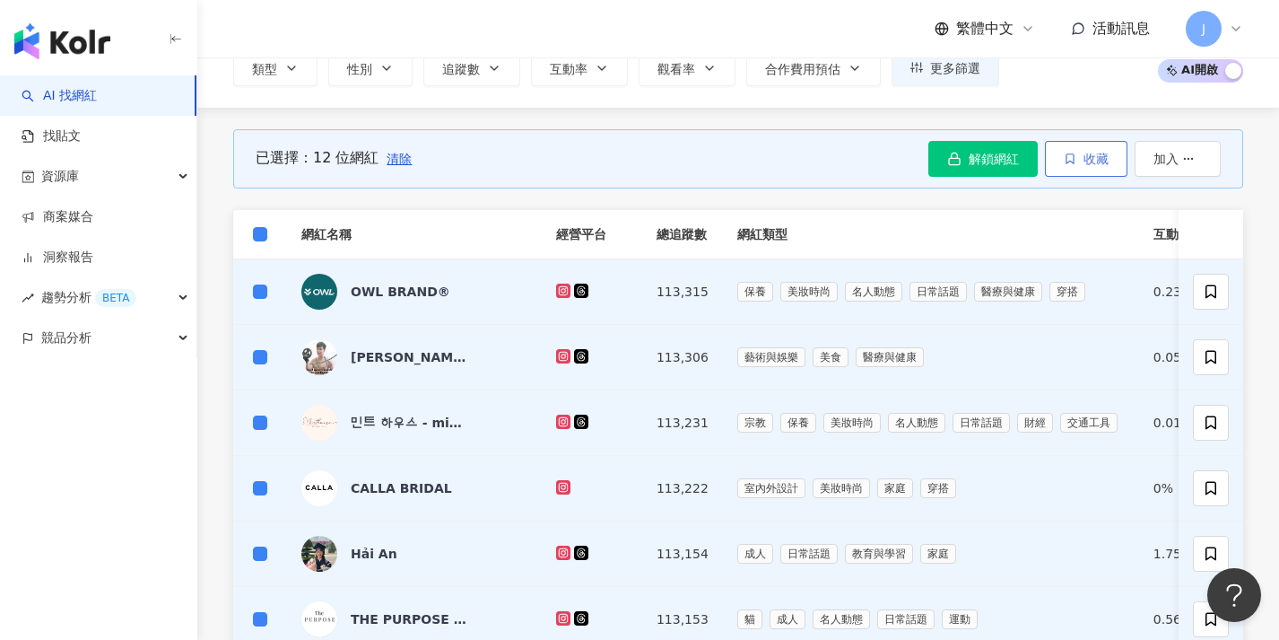
click at [1079, 162] on button "收藏" at bounding box center [1086, 159] width 83 height 36
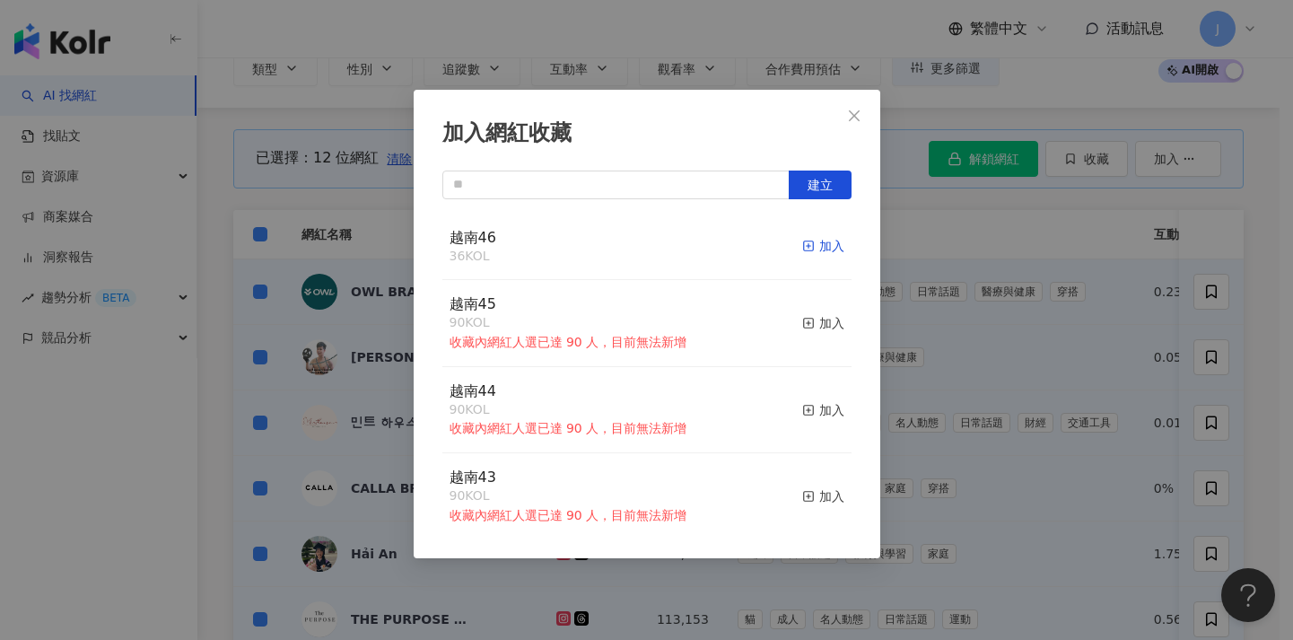
click at [807, 243] on div "加入" at bounding box center [823, 246] width 42 height 20
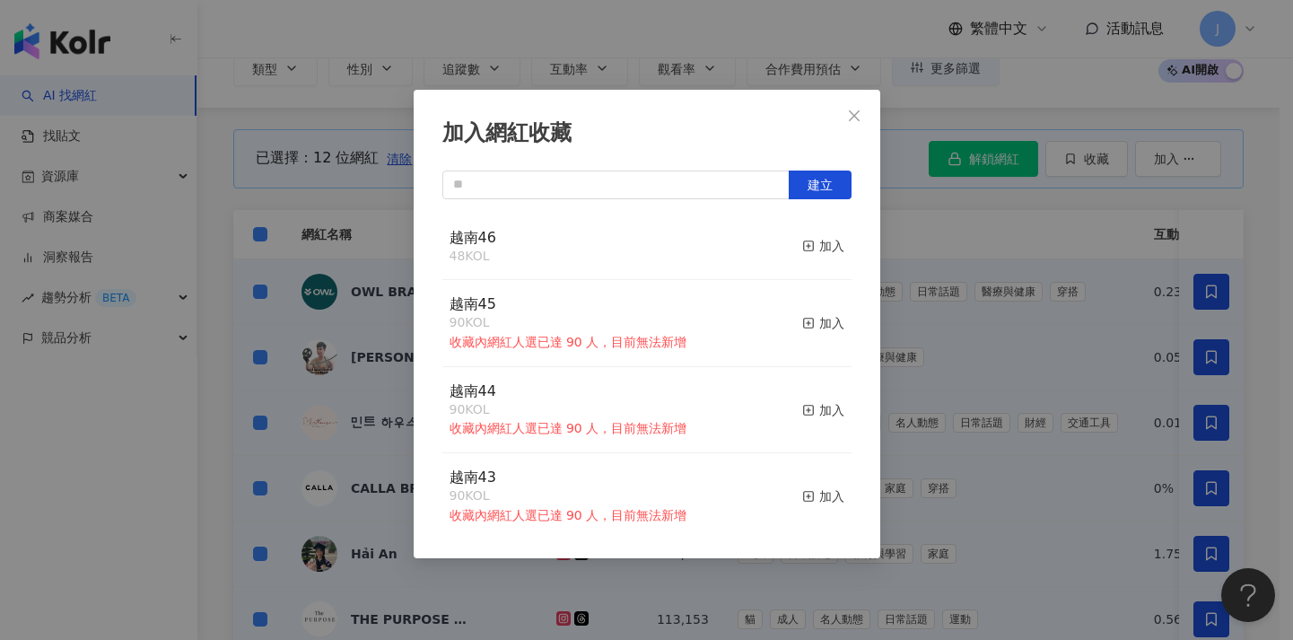
click at [996, 292] on div "加入網紅收藏 建立 越南46 48 KOL 加入 越南45 90 KOL 收藏內網紅人選已達 90 人，目前無法新增 加入 越南44 90 KOL 收藏內網紅…" at bounding box center [646, 320] width 1293 height 640
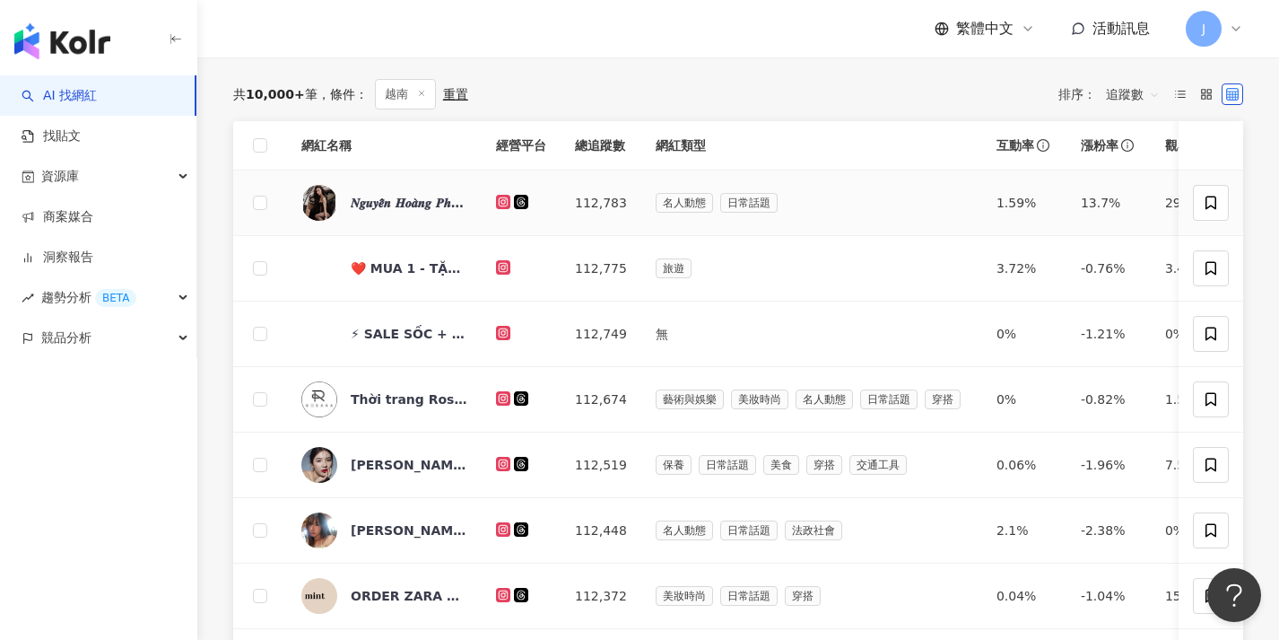
scroll to position [0, 0]
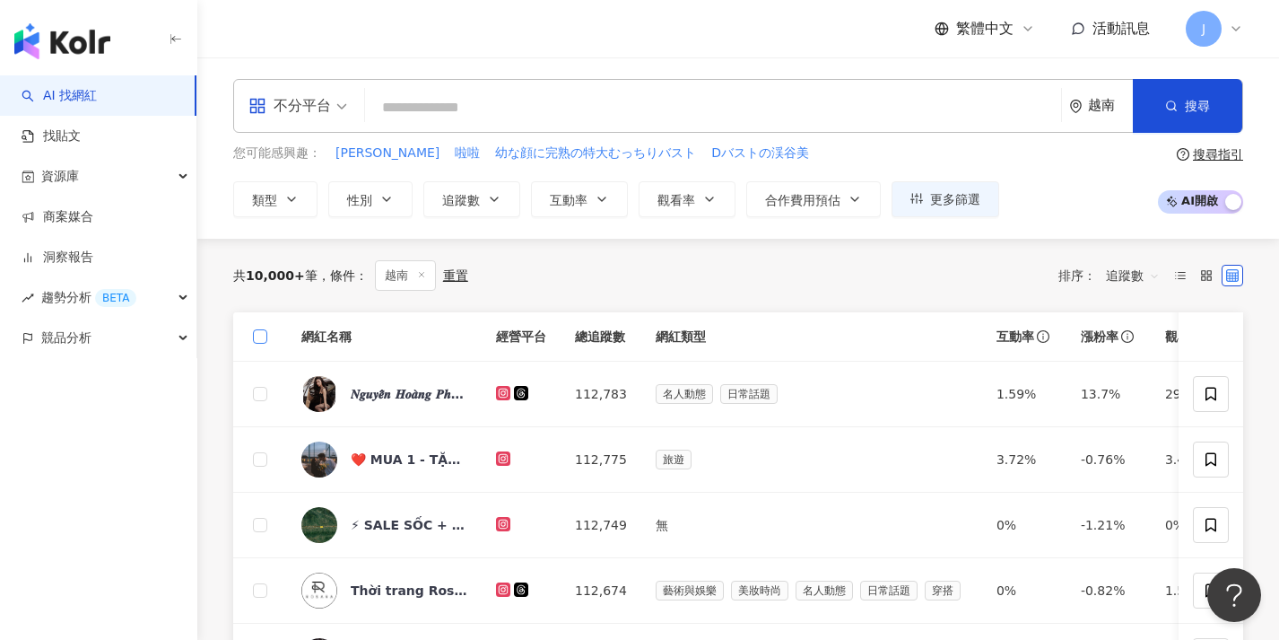
click at [264, 336] on span at bounding box center [260, 336] width 14 height 14
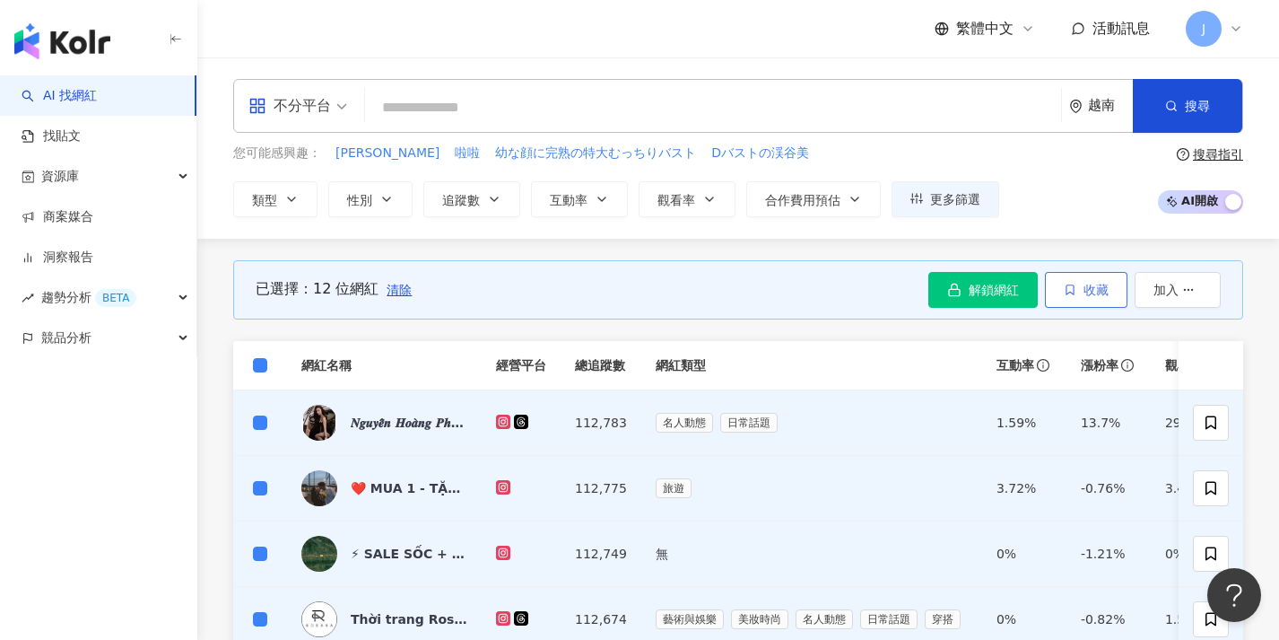
click at [1084, 290] on span "收藏" at bounding box center [1096, 290] width 25 height 14
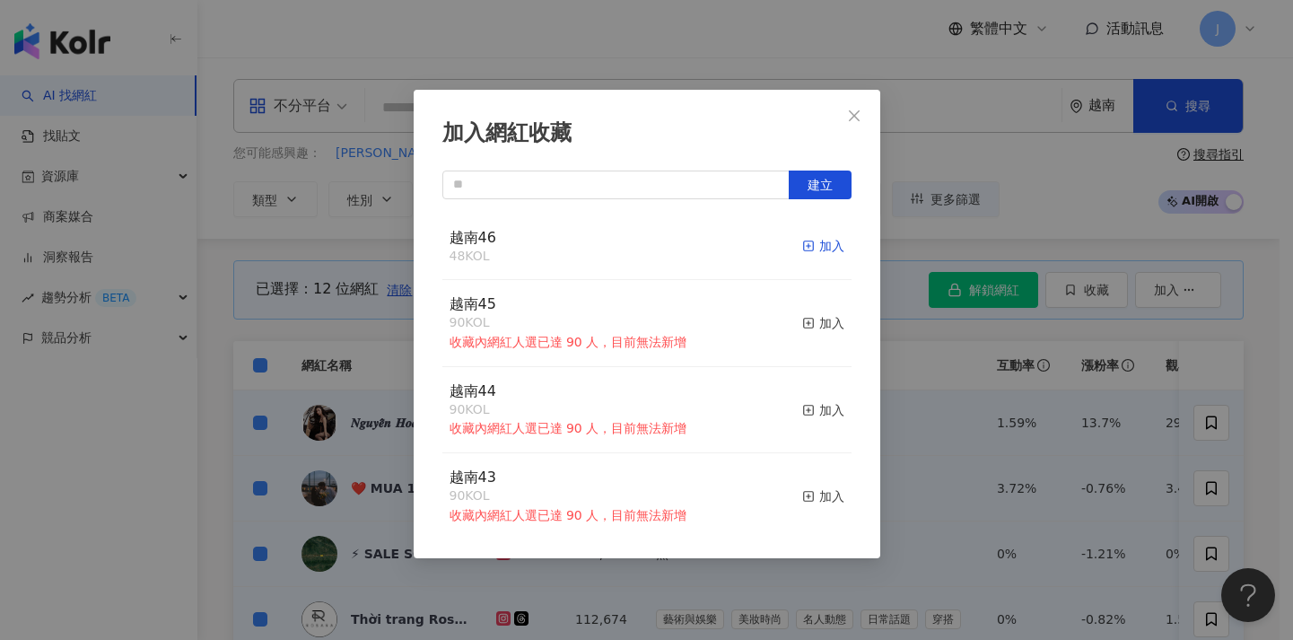
click at [816, 243] on div "加入" at bounding box center [823, 246] width 42 height 20
click at [358, 352] on div "加入網紅收藏 建立 越南46 60 KOL 加入 越南45 90 KOL 收藏內網紅人選已達 90 人，目前無法新增 加入 越南44 90 KOL 收藏內網紅…" at bounding box center [646, 320] width 1293 height 640
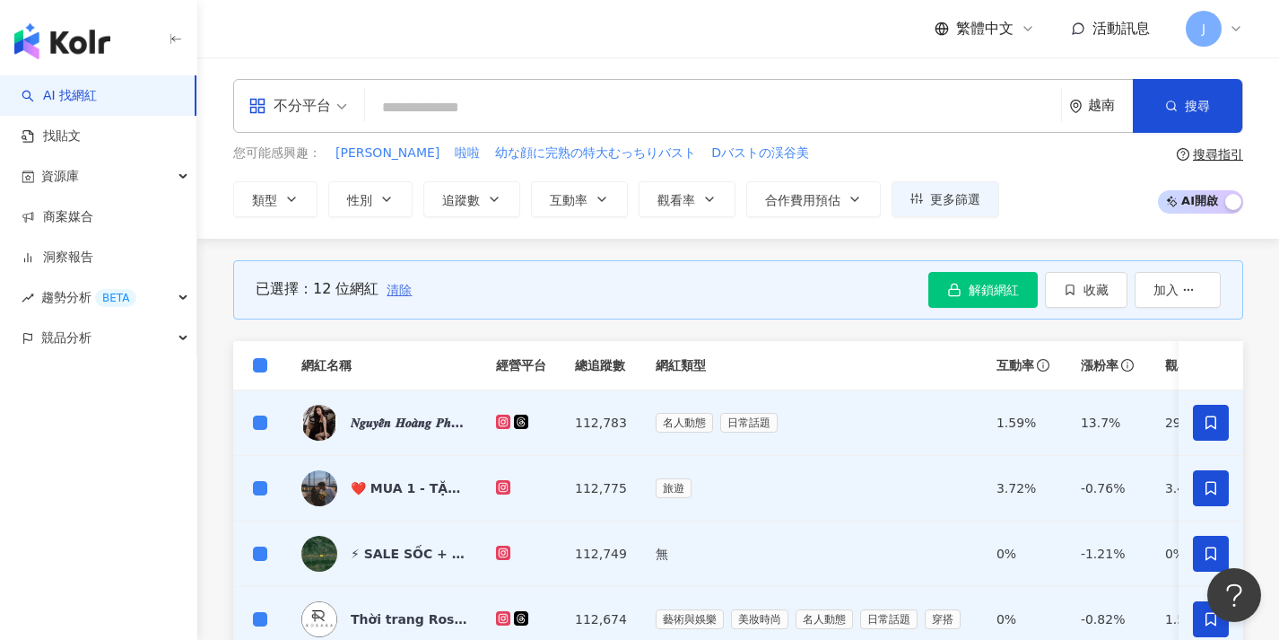
click at [395, 291] on span "清除" at bounding box center [399, 290] width 25 height 14
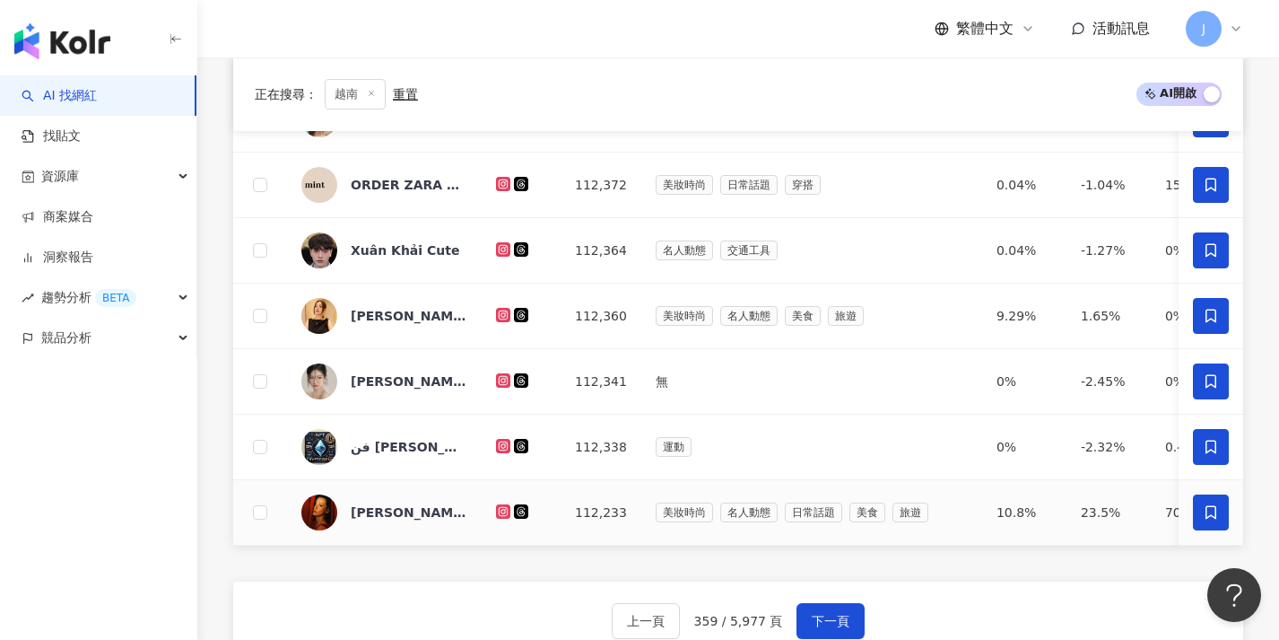
scroll to position [697, 0]
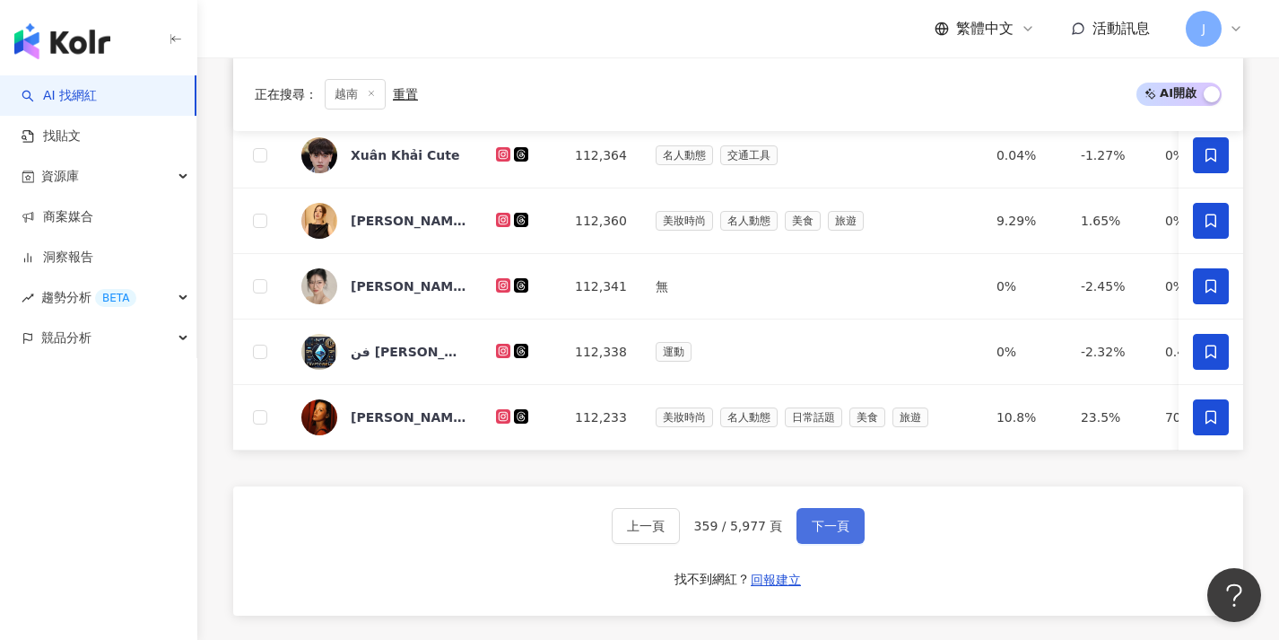
click at [820, 533] on span "下一頁" at bounding box center [831, 525] width 38 height 14
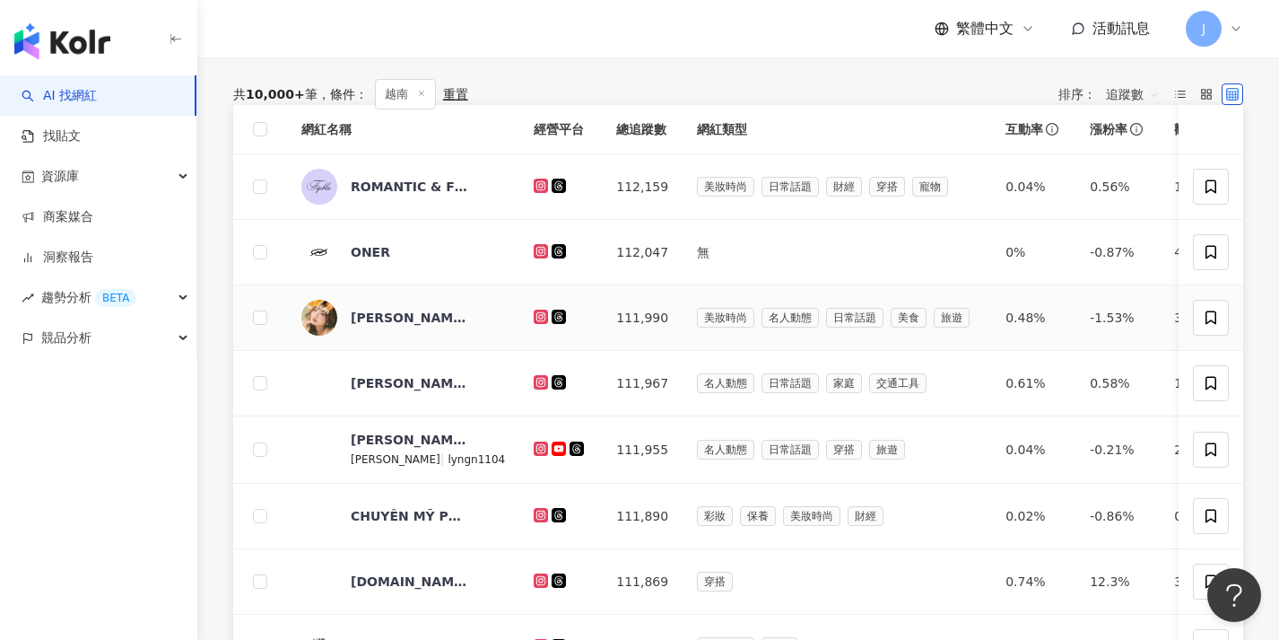
scroll to position [26, 0]
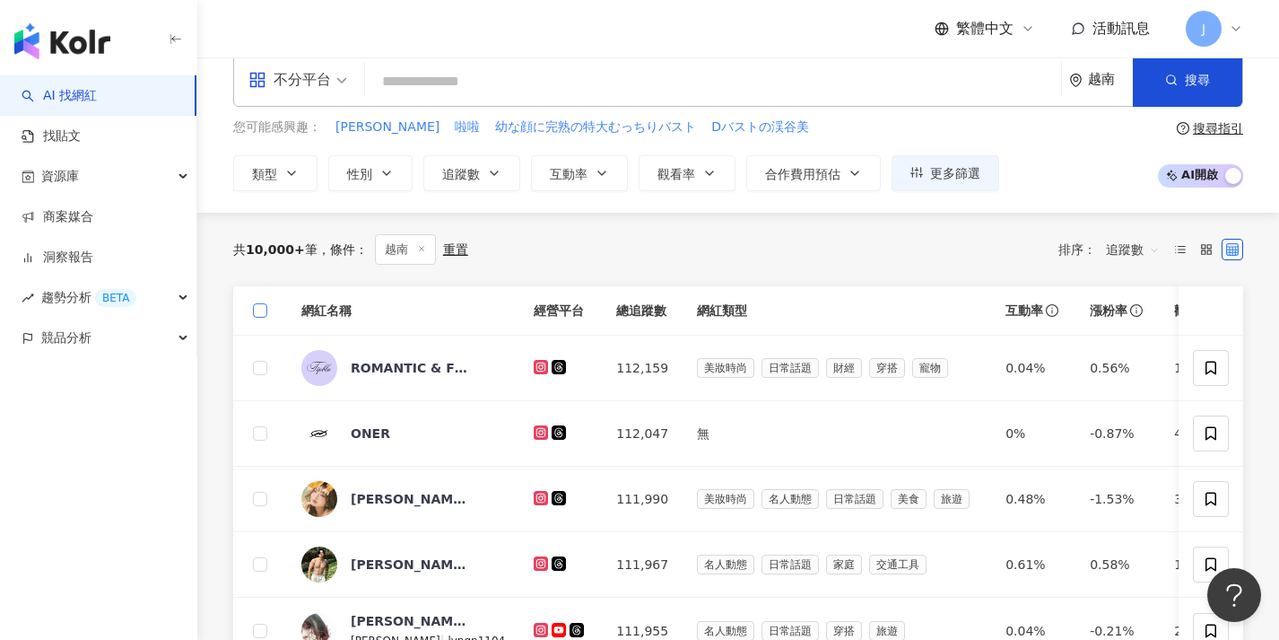
click at [266, 310] on span at bounding box center [260, 310] width 14 height 14
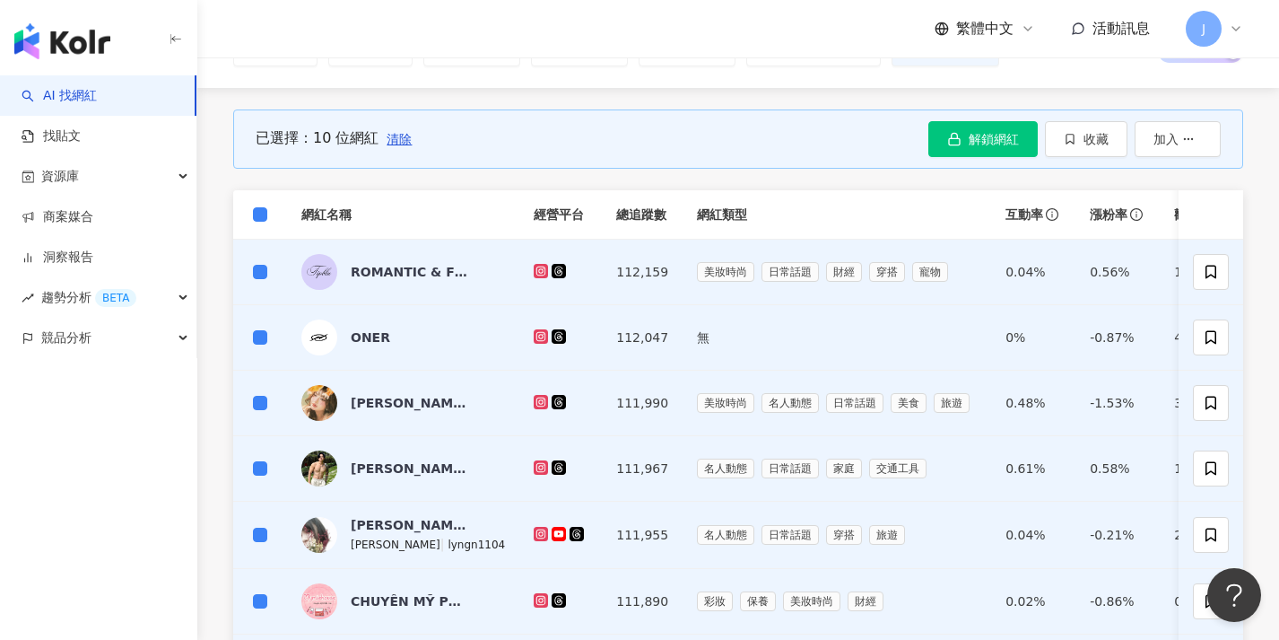
scroll to position [0, 0]
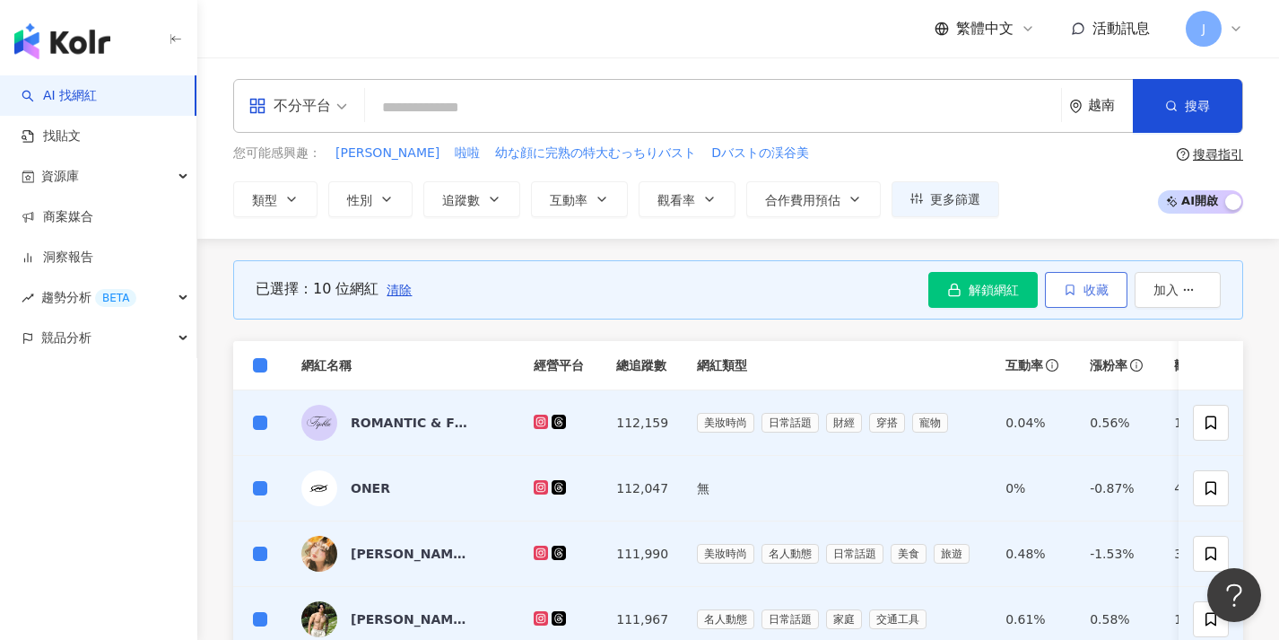
click at [1075, 285] on icon "button" at bounding box center [1070, 289] width 13 height 13
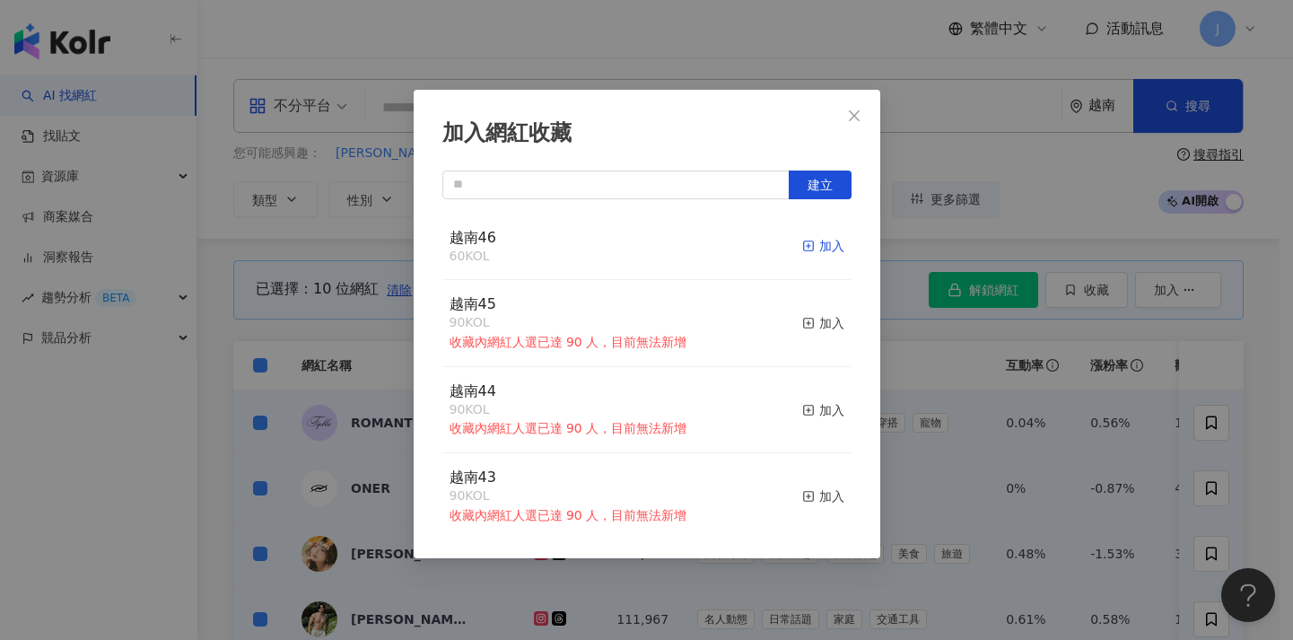
click at [807, 241] on div "加入" at bounding box center [823, 246] width 42 height 20
drag, startPoint x: 320, startPoint y: 294, endPoint x: 309, endPoint y: 325, distance: 32.3
click at [320, 294] on div "加入網紅收藏 建立 越南46 60 KOL 加入 越南45 90 KOL 收藏內網紅人選已達 90 人，目前無法新增 加入 越南44 90 KOL 收藏內網紅…" at bounding box center [646, 320] width 1293 height 640
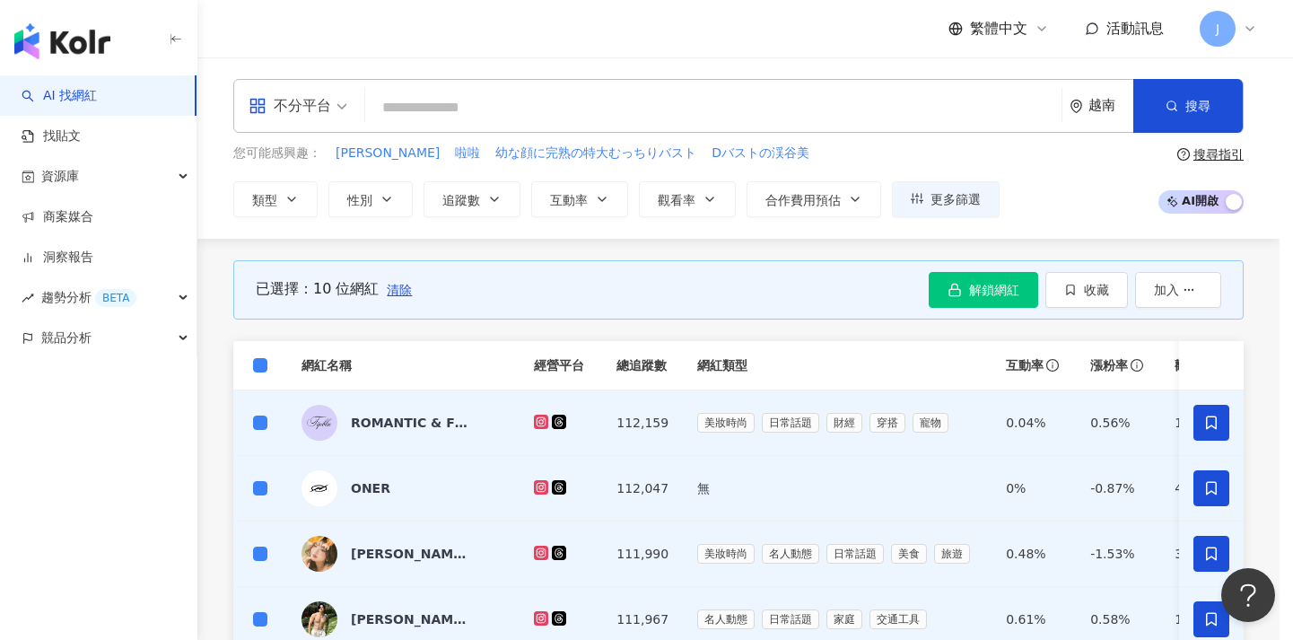
click at [261, 369] on div "加入網紅收藏 建立 越南46 60 KOL 加入 越南45 90 KOL 收藏內網紅人選已達 90 人，目前無法新增 加入 越南44 90 KOL 收藏內網紅…" at bounding box center [646, 320] width 1293 height 640
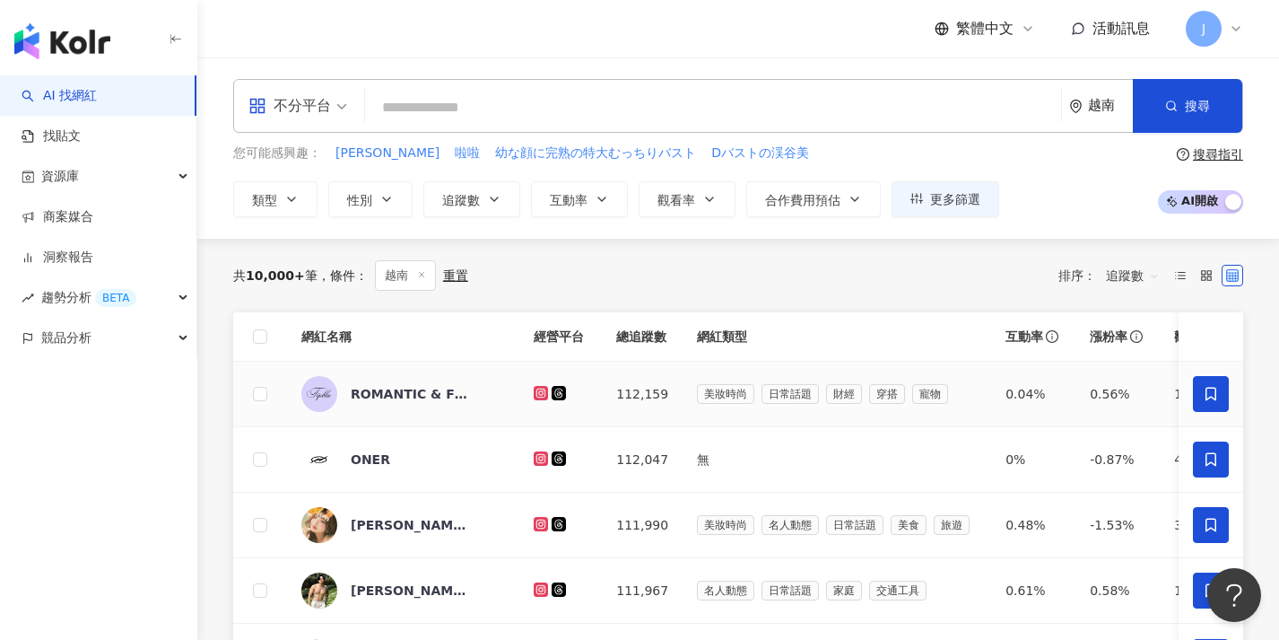
scroll to position [633, 0]
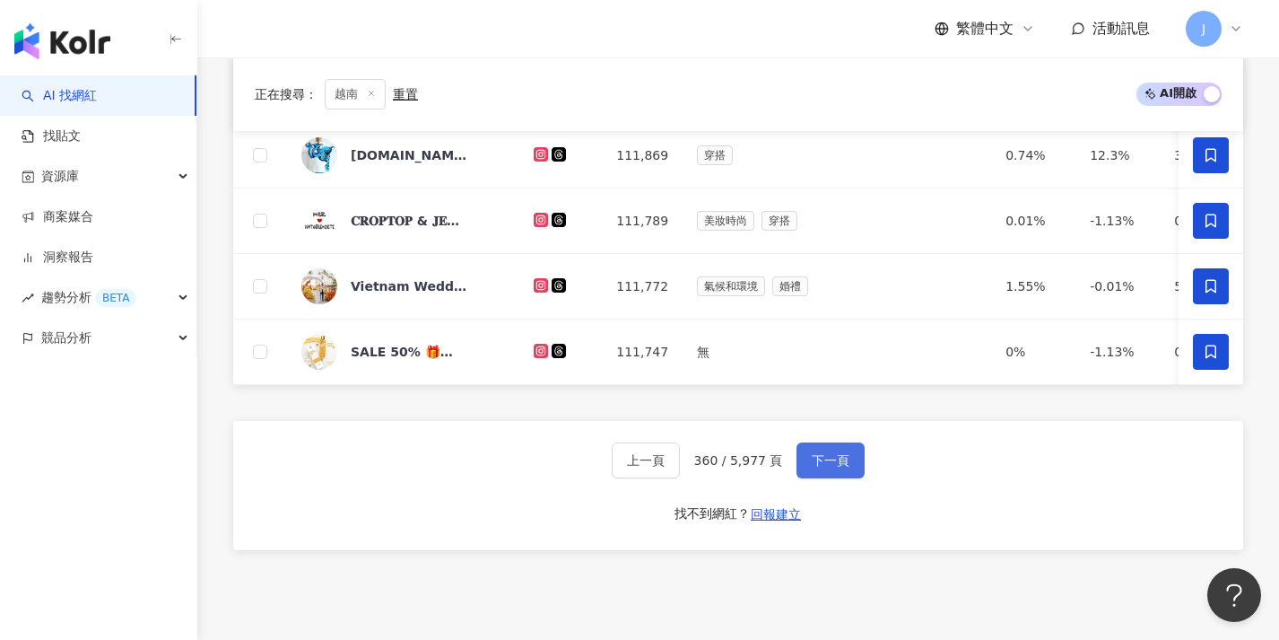
click at [842, 461] on button "下一頁" at bounding box center [831, 460] width 68 height 36
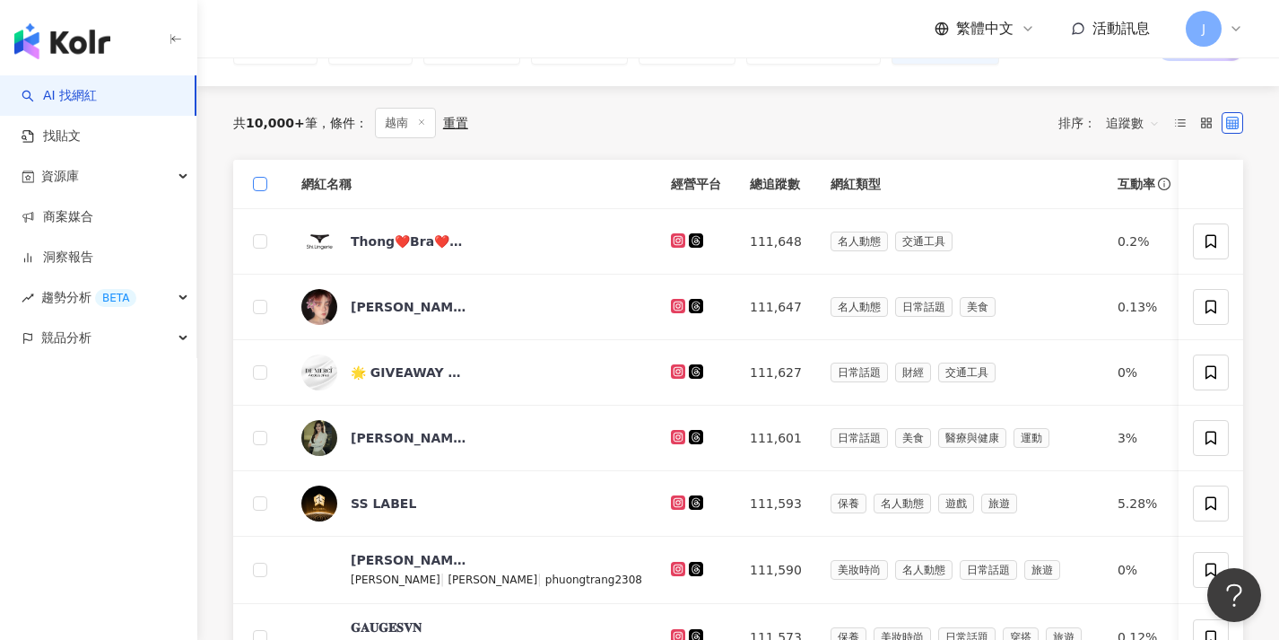
scroll to position [114, 0]
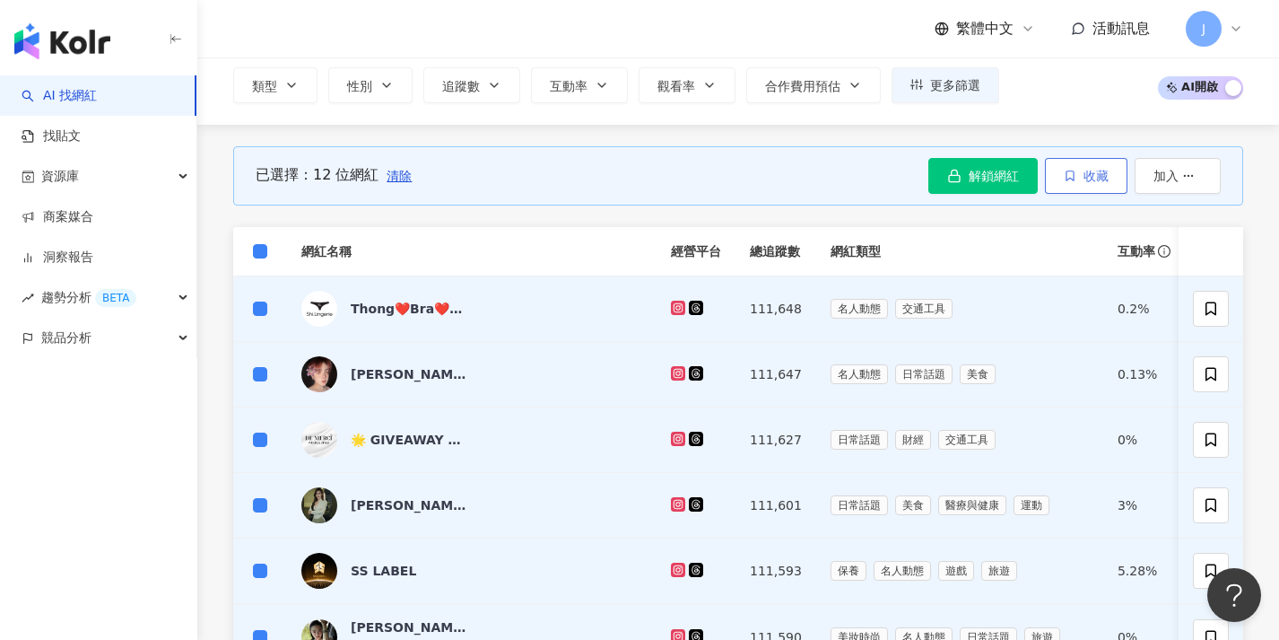
click at [1101, 180] on span "收藏" at bounding box center [1096, 176] width 25 height 14
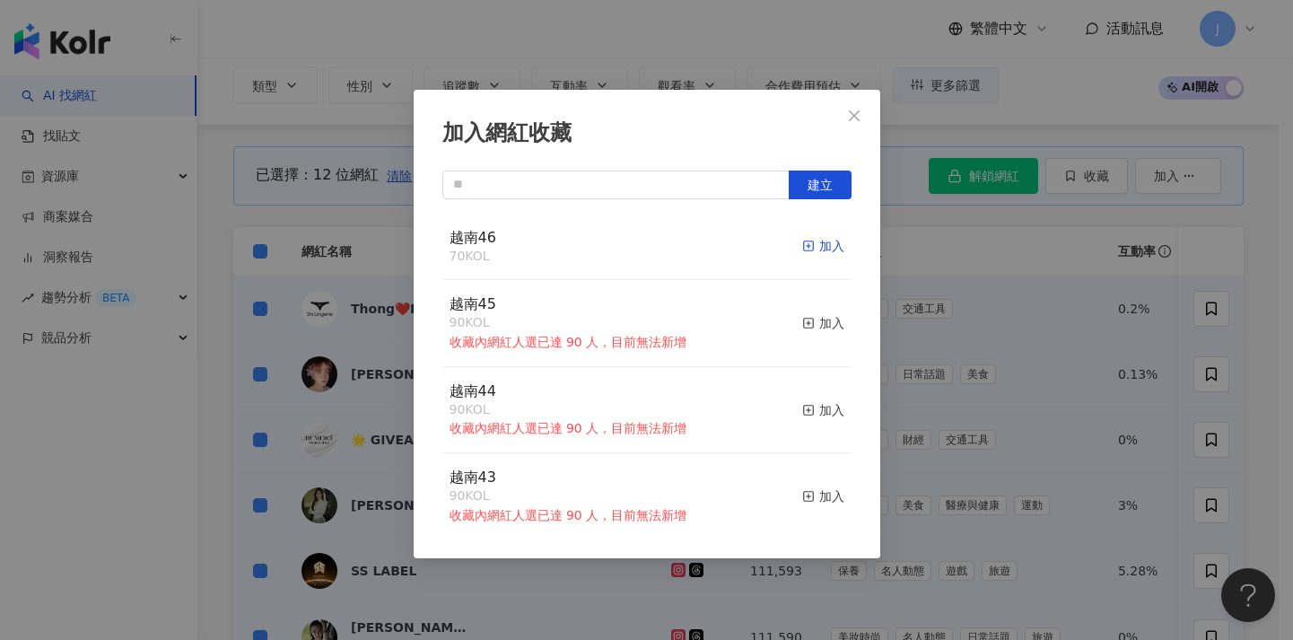
click at [806, 239] on div "加入" at bounding box center [823, 246] width 42 height 20
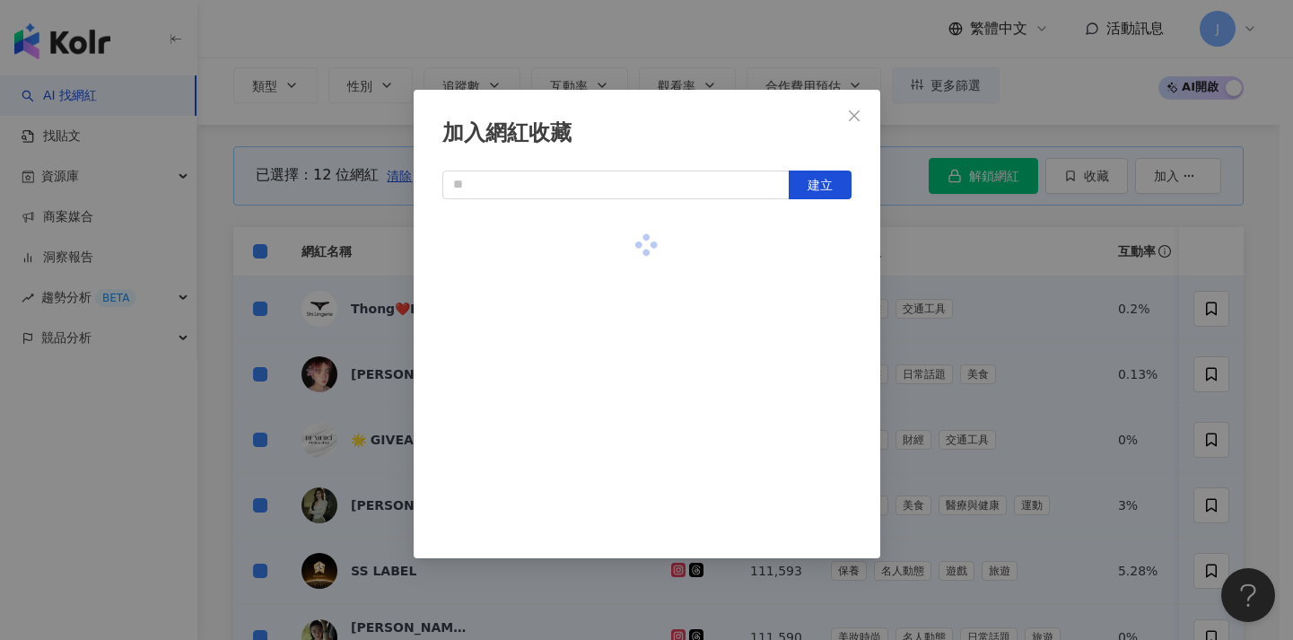
click at [952, 300] on div "加入網紅收藏 建立" at bounding box center [646, 320] width 1293 height 640
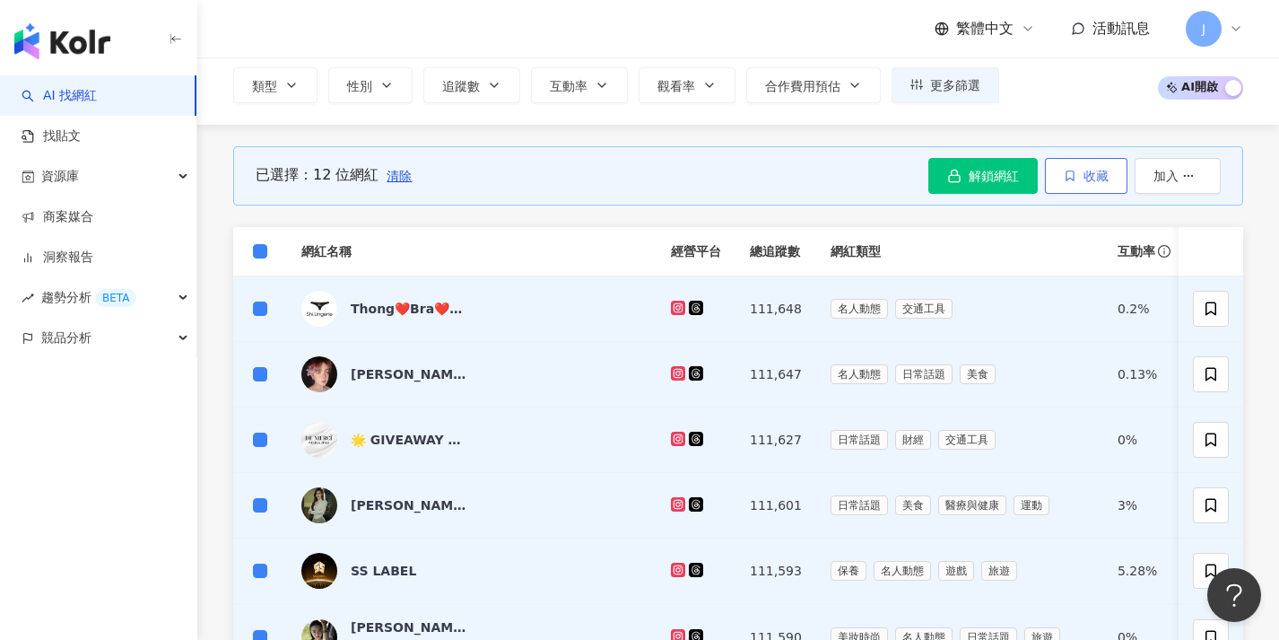
click at [1077, 184] on button "收藏" at bounding box center [1086, 176] width 83 height 36
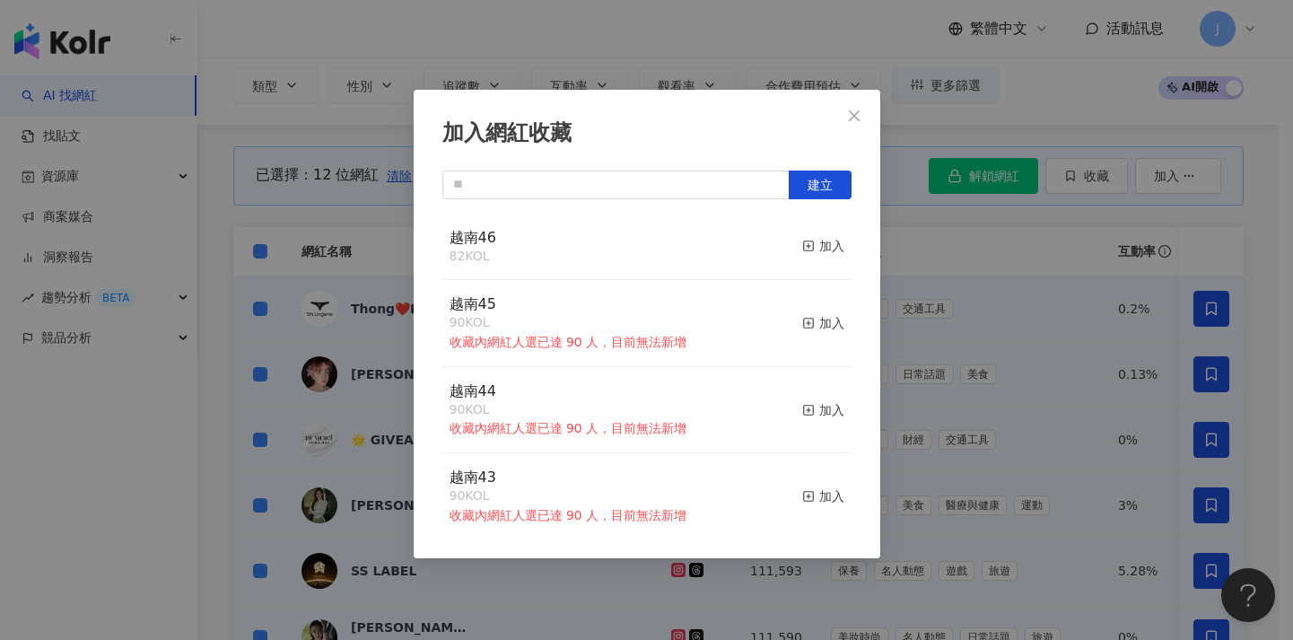
click at [981, 276] on div "加入網紅收藏 建立 越南46 82 KOL 加入 越南45 90 KOL 收藏內網紅人選已達 90 人，目前無法新增 加入 越南44 90 KOL 收藏內網紅…" at bounding box center [646, 320] width 1293 height 640
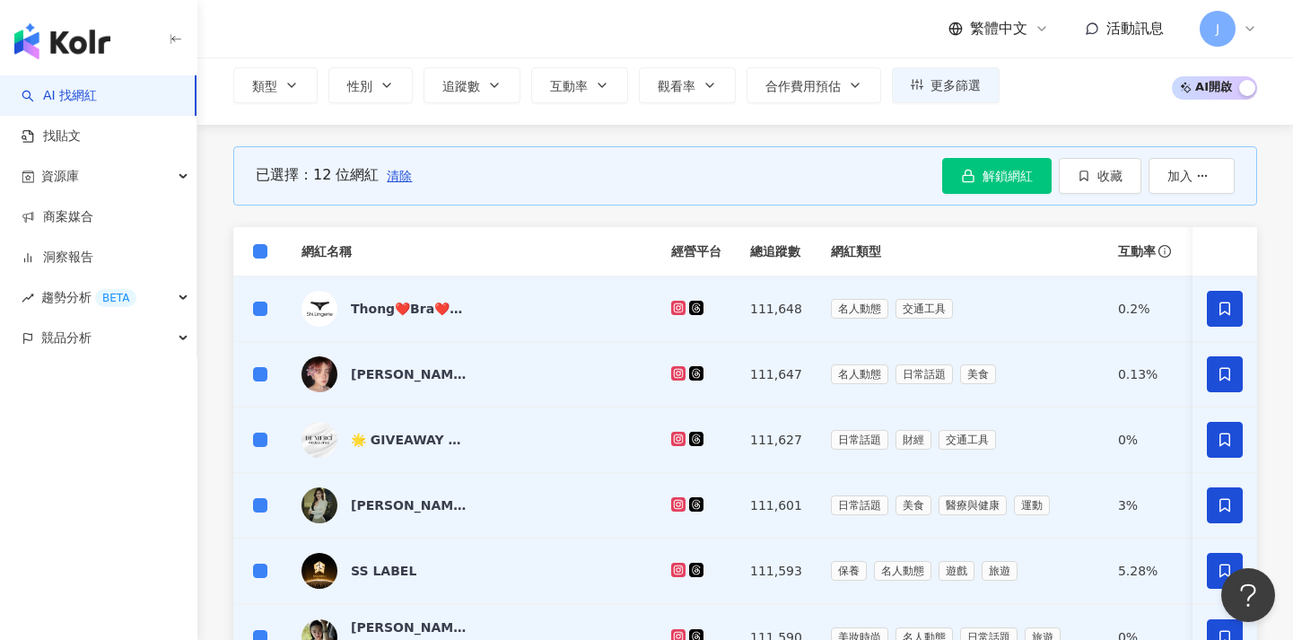
click at [399, 174] on span "清除" at bounding box center [399, 176] width 25 height 14
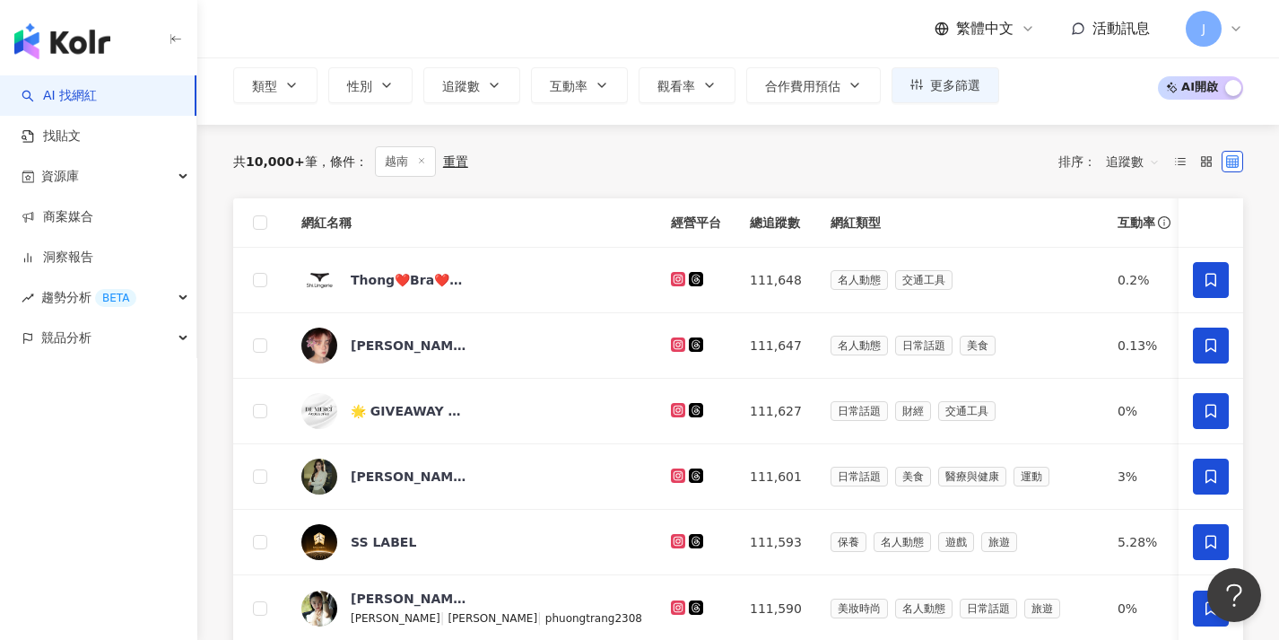
scroll to position [765, 0]
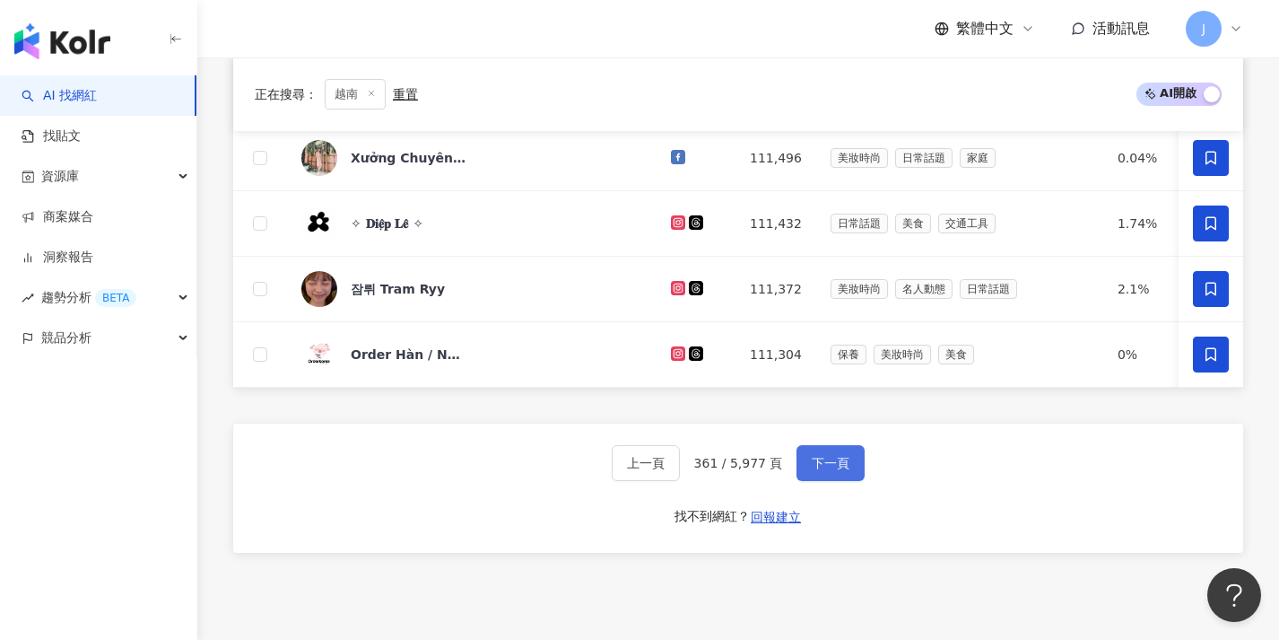
click at [804, 459] on button "下一頁" at bounding box center [831, 463] width 68 height 36
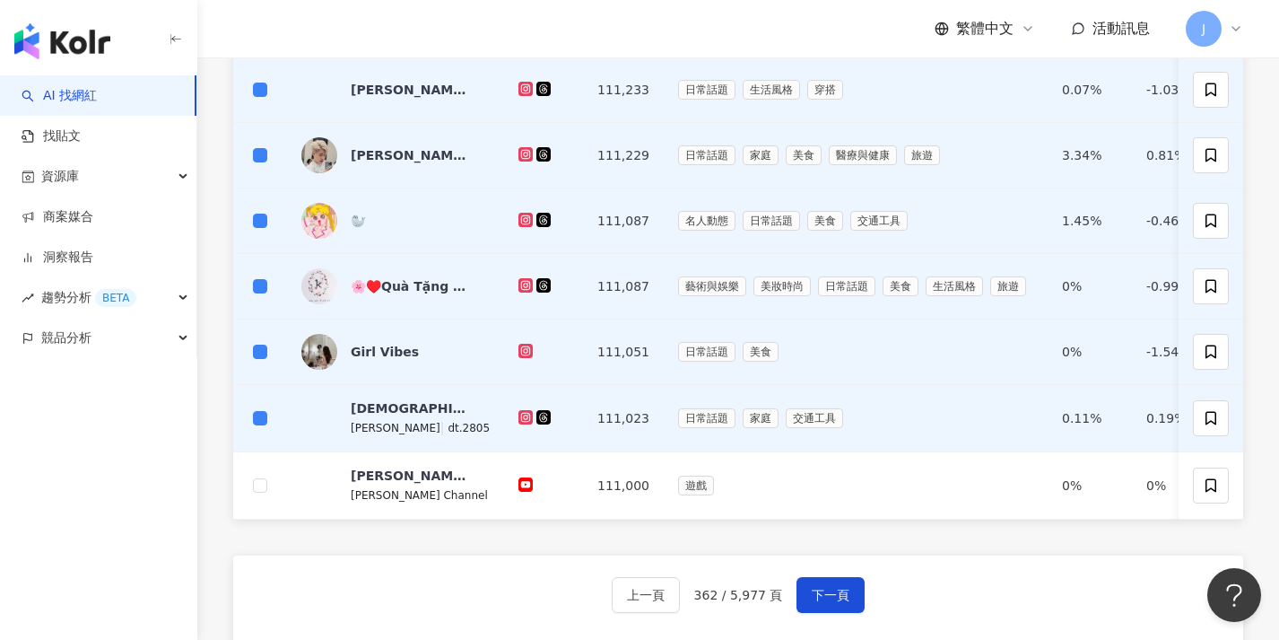
scroll to position [0, 0]
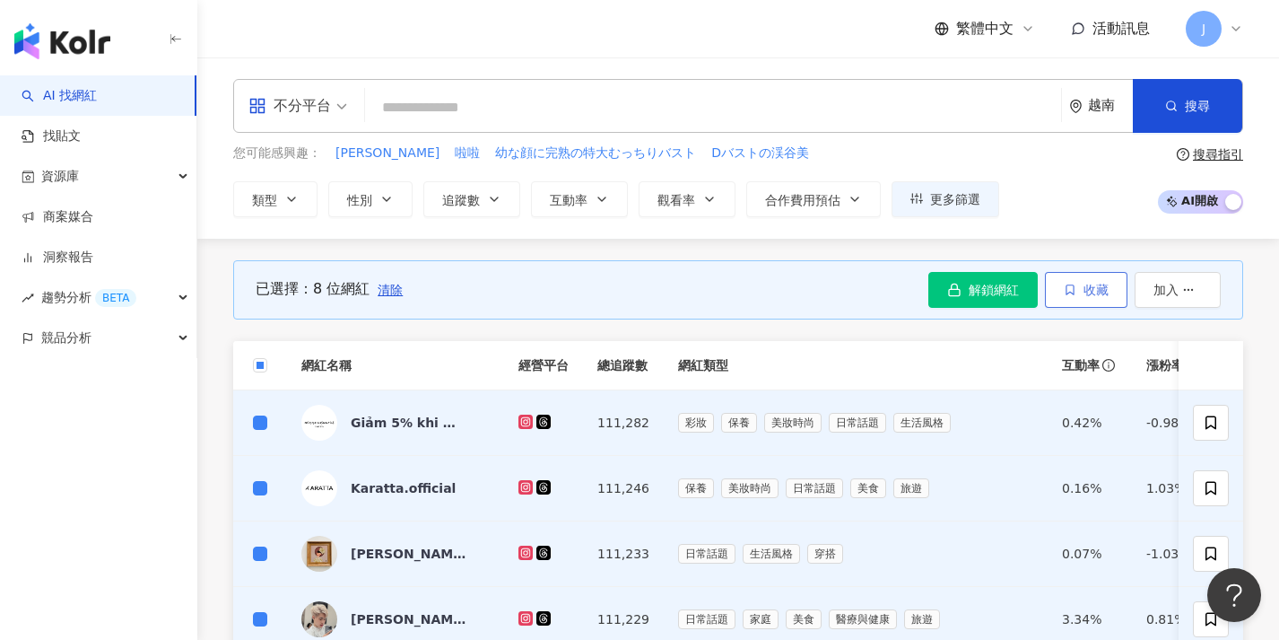
click at [1079, 295] on button "收藏" at bounding box center [1086, 290] width 83 height 36
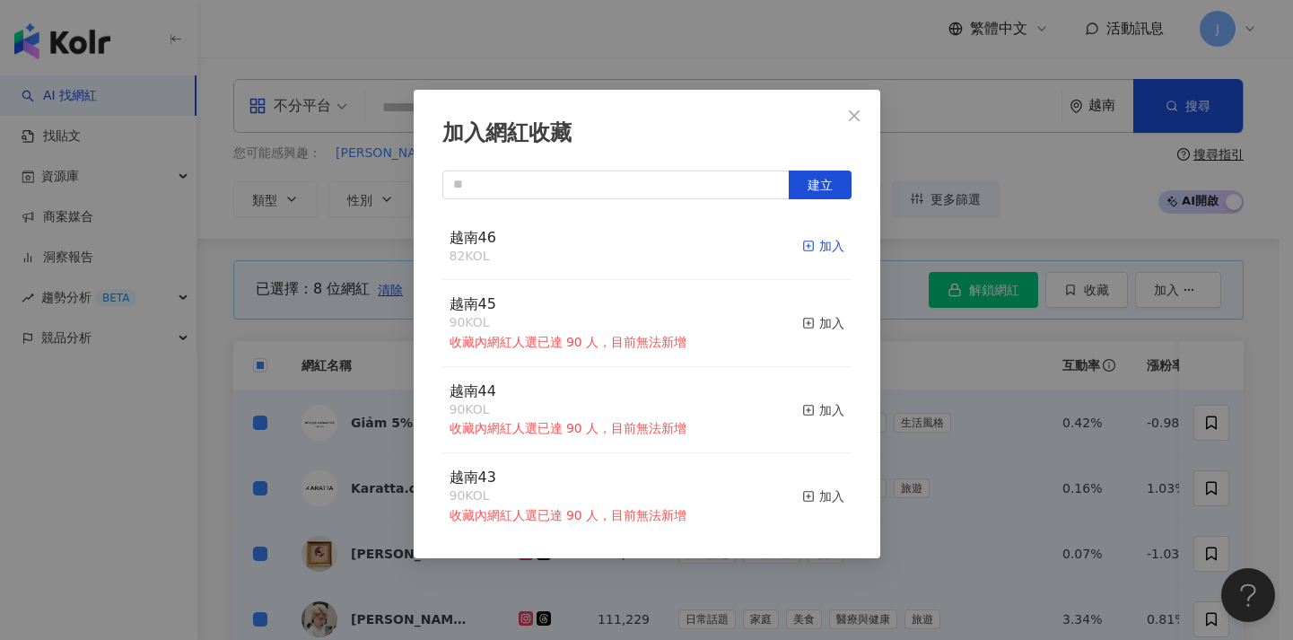
click at [811, 247] on div "加入" at bounding box center [823, 246] width 42 height 20
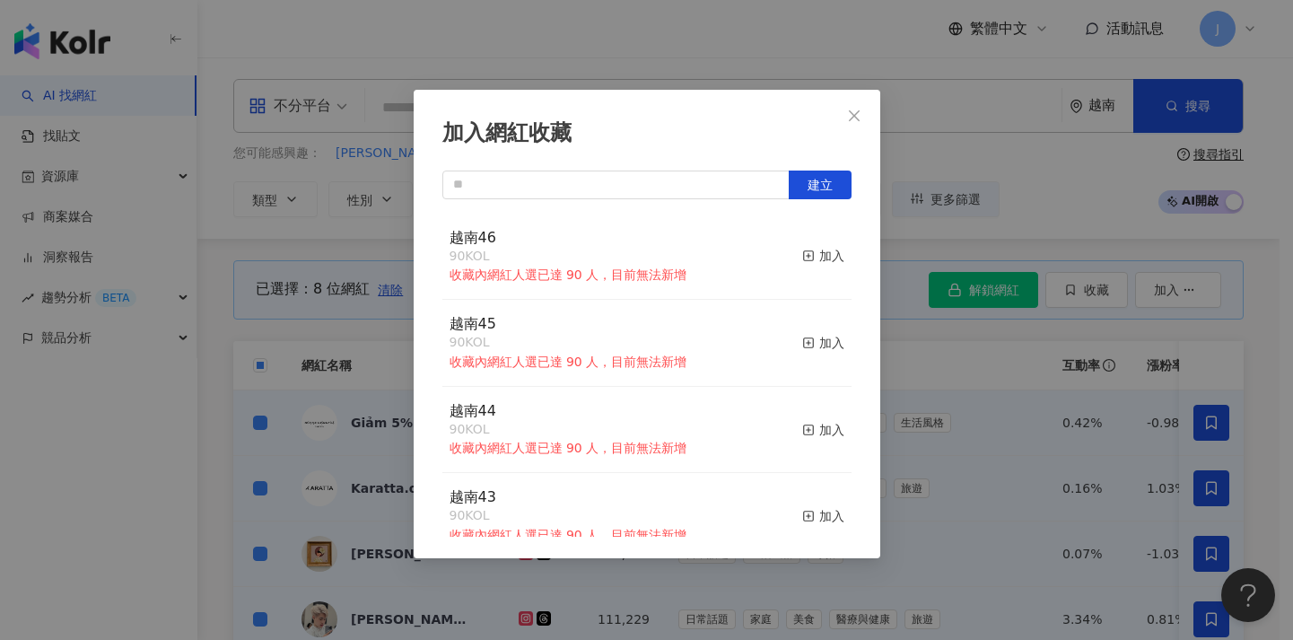
click at [977, 342] on div "加入網紅收藏 建立 越南46 90 KOL 收藏內網紅人選已達 90 人，目前無法新增 加入 越南45 90 KOL 收藏內網紅人選已達 90 人，目前無法新…" at bounding box center [646, 320] width 1293 height 640
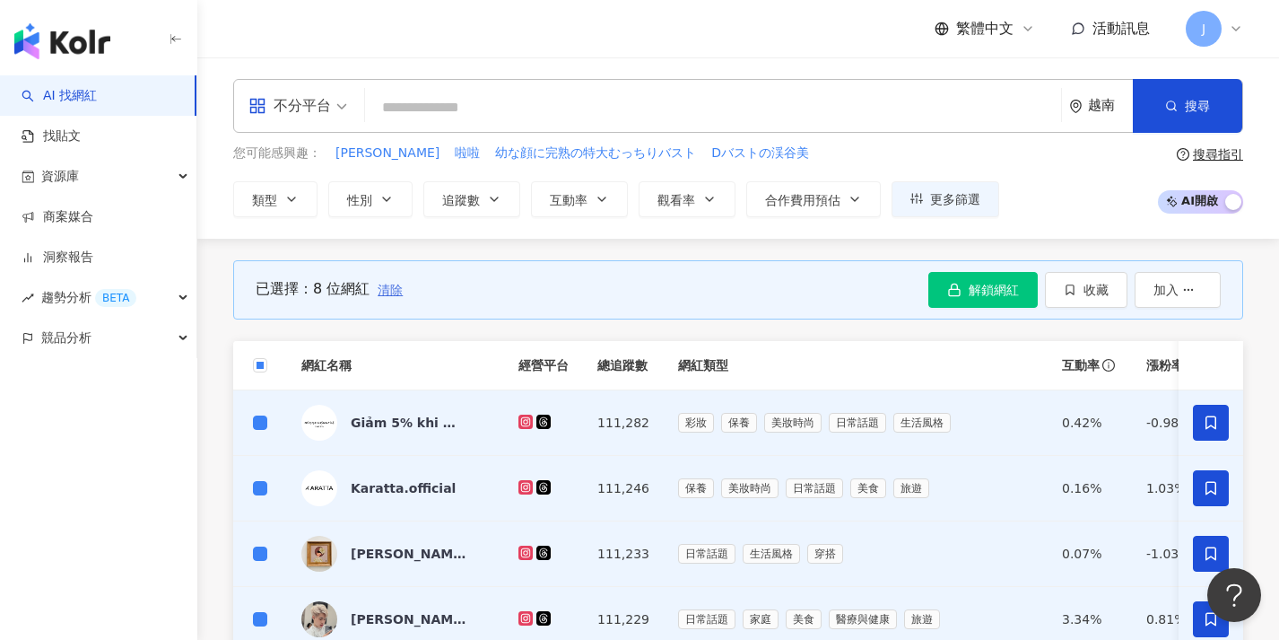
click at [395, 294] on span "清除" at bounding box center [390, 290] width 25 height 14
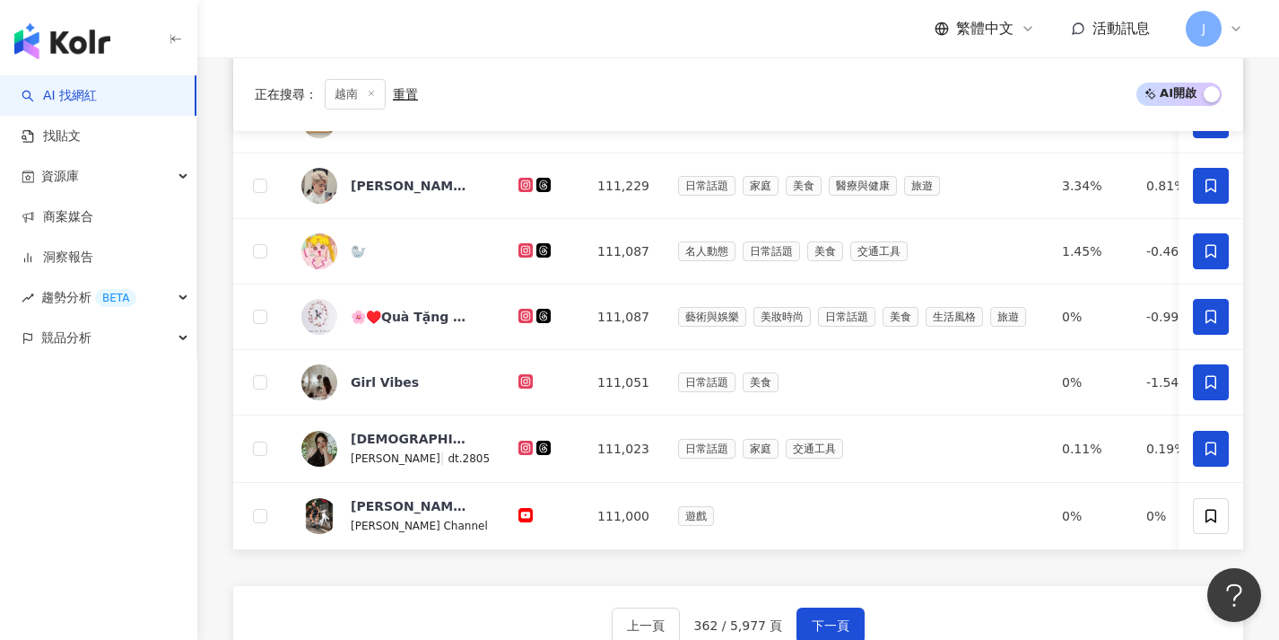
scroll to position [591, 0]
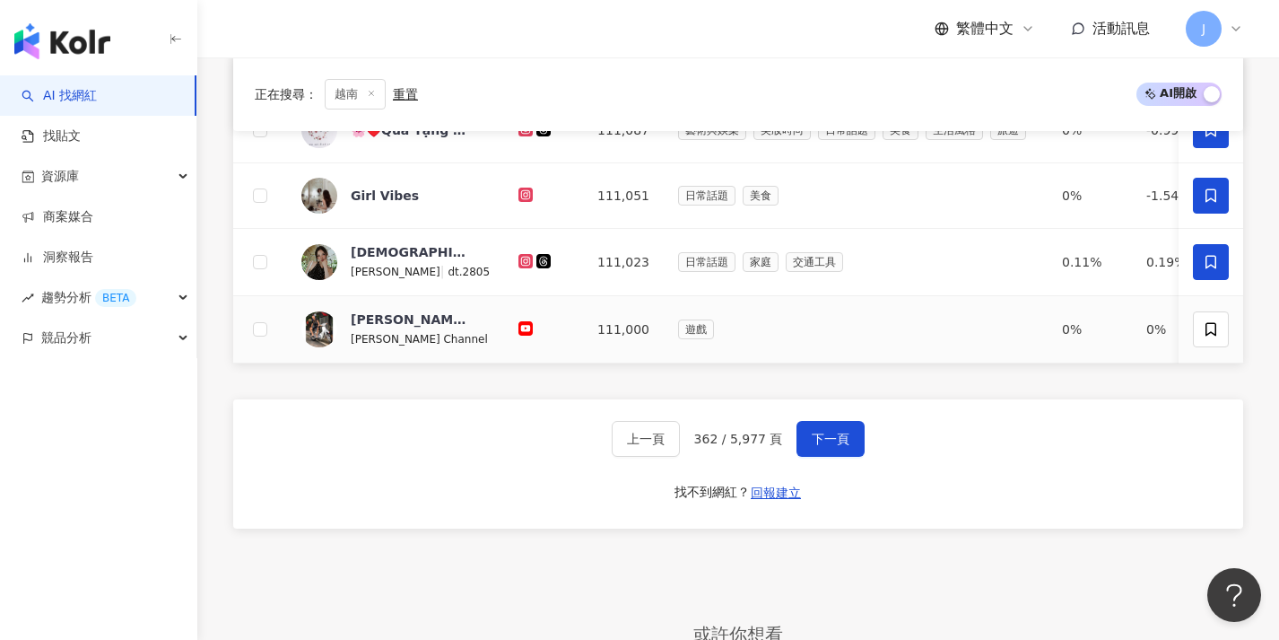
drag, startPoint x: 1205, startPoint y: 329, endPoint x: 1118, endPoint y: 336, distance: 87.3
click at [1118, 336] on tr "Phương Thế Ngọc Phương Thế Ngọc Channel 111,000 遊戲 0% 0% 0%" at bounding box center [826, 329] width 1186 height 67
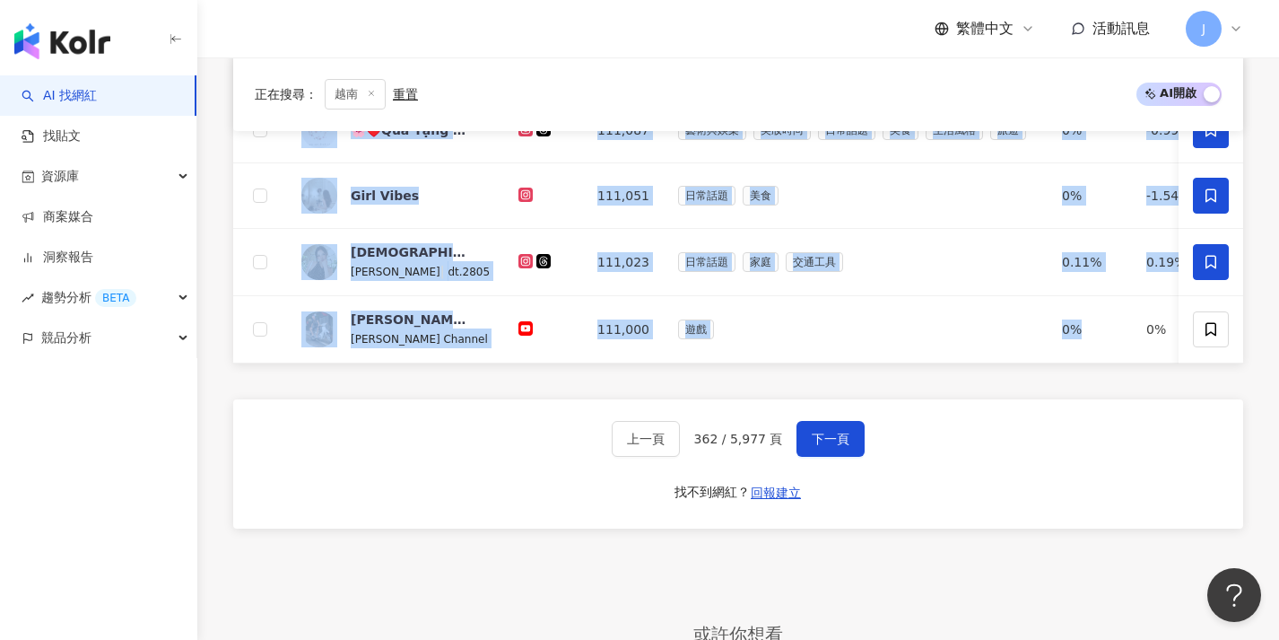
click at [1071, 402] on div "網紅名稱 經營平台 總追蹤數 網紅類型 互動率 漲粉率 觀看率 操作 Giảm 5% khi mua tại cửa hàng 💓 111,282 彩妝 保養…" at bounding box center [738, 165] width 1010 height 888
click at [838, 443] on span "下一頁" at bounding box center [831, 438] width 38 height 14
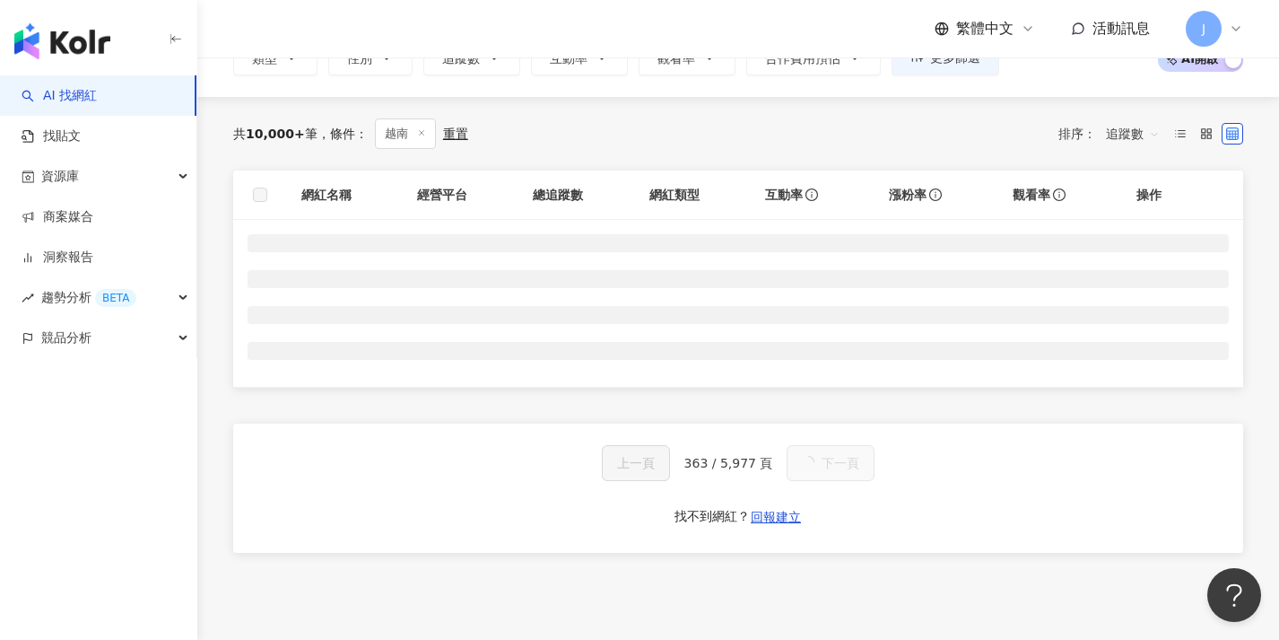
scroll to position [0, 0]
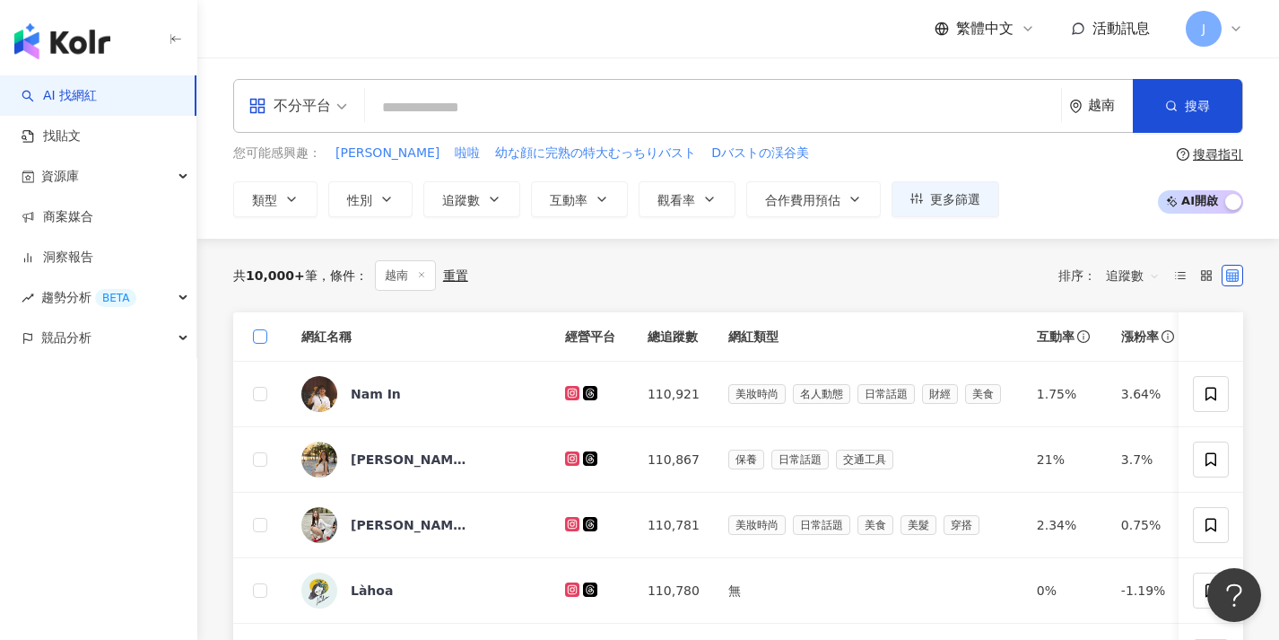
click at [265, 344] on label at bounding box center [260, 337] width 14 height 20
click at [261, 339] on span at bounding box center [260, 336] width 14 height 14
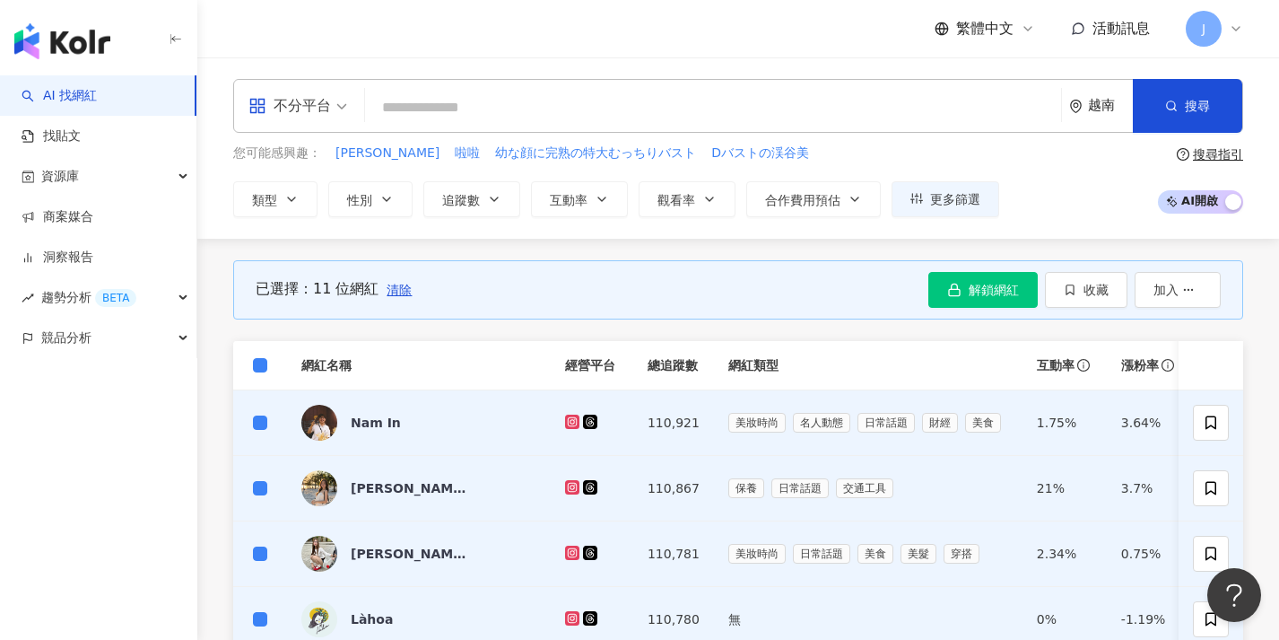
scroll to position [792, 0]
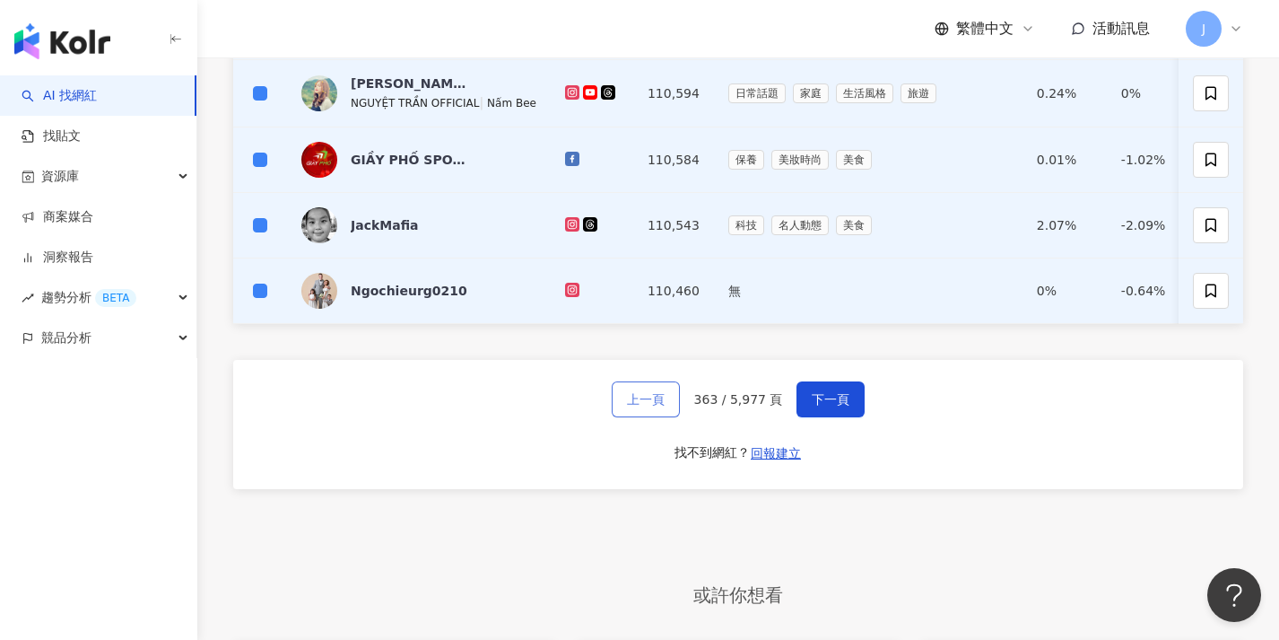
click at [624, 417] on button "上一頁" at bounding box center [646, 399] width 68 height 36
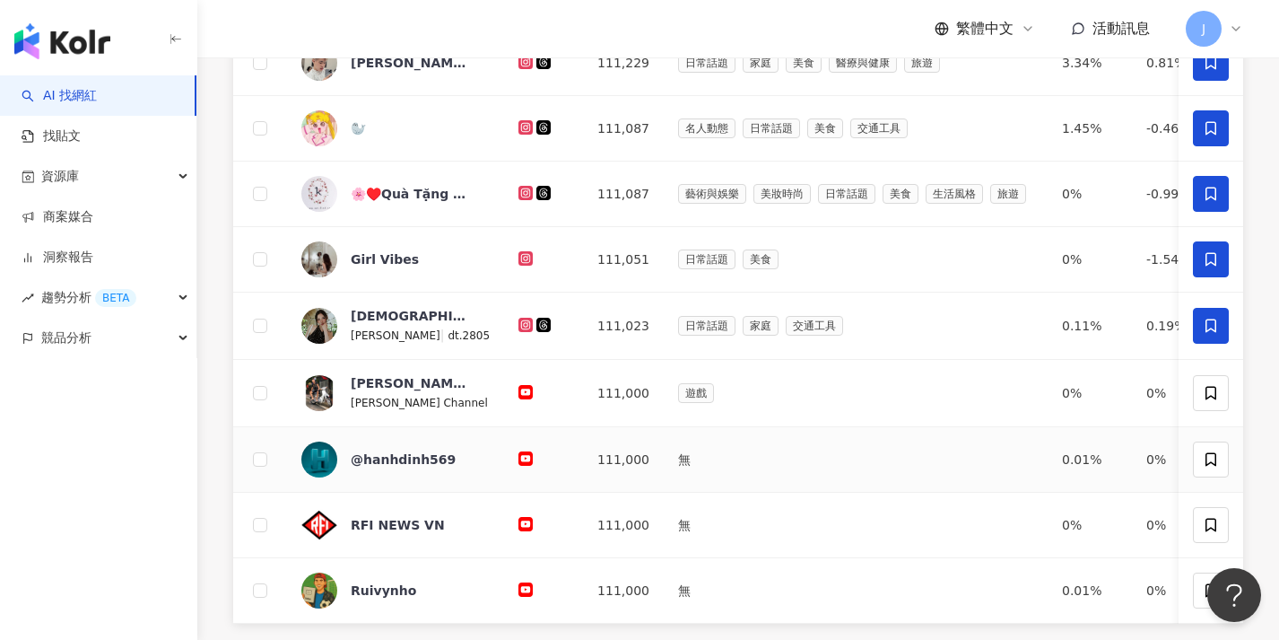
scroll to position [640, 0]
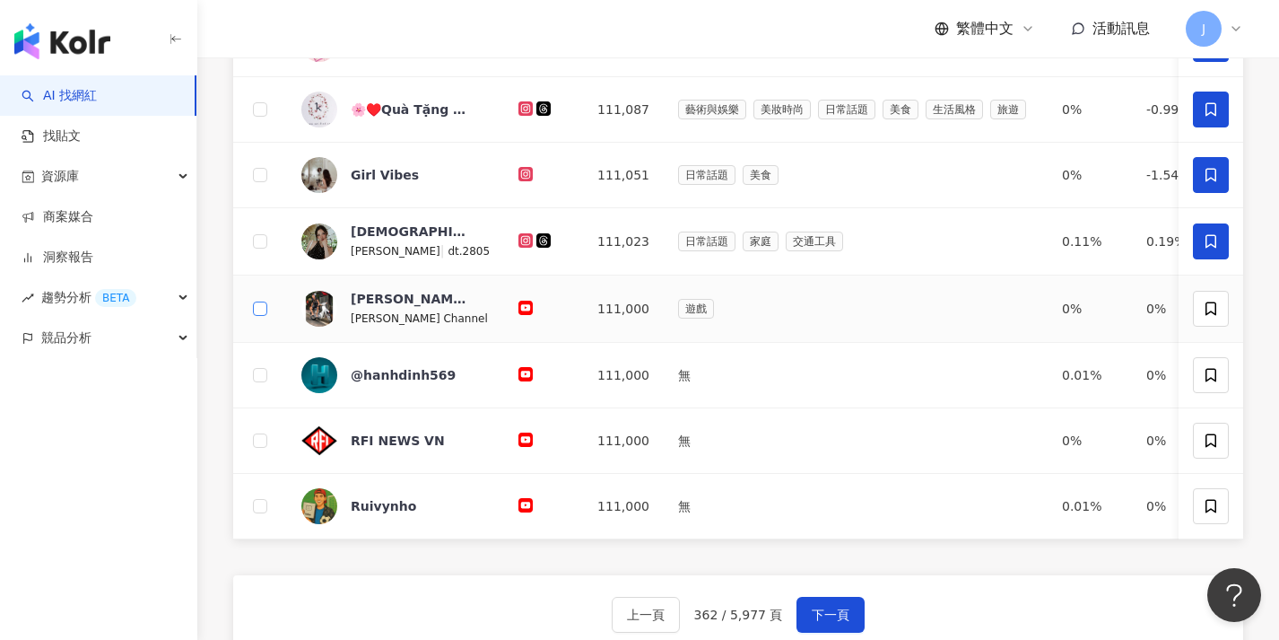
click at [262, 312] on span at bounding box center [260, 308] width 14 height 14
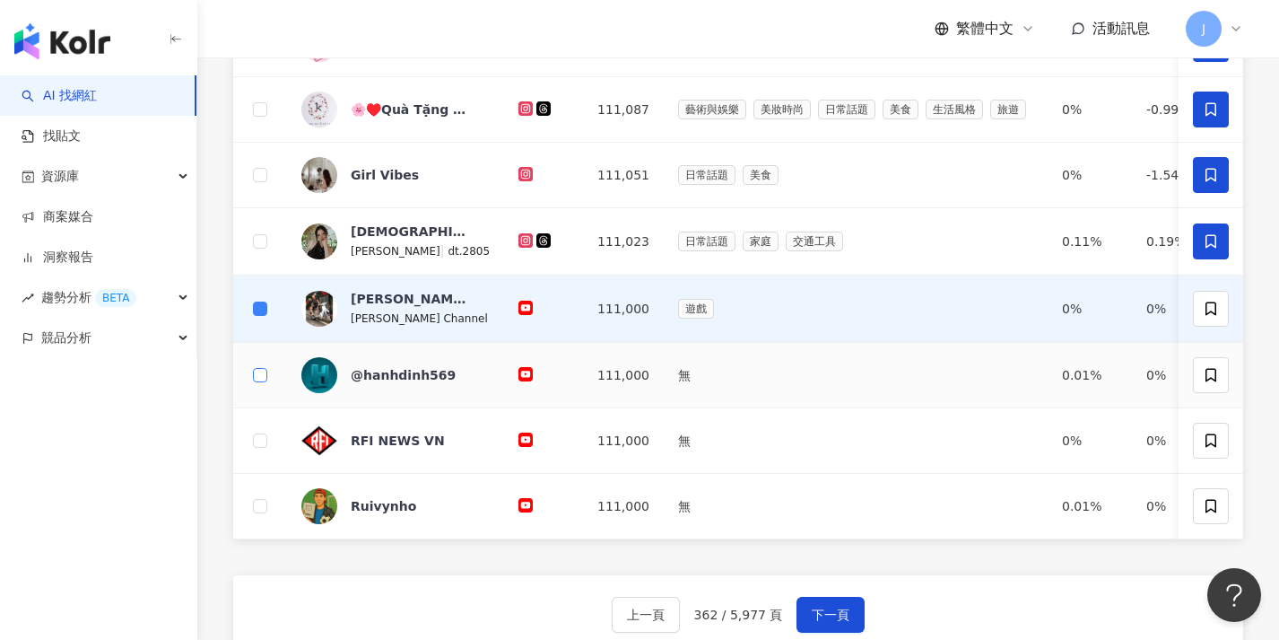
click at [258, 379] on span at bounding box center [260, 375] width 14 height 14
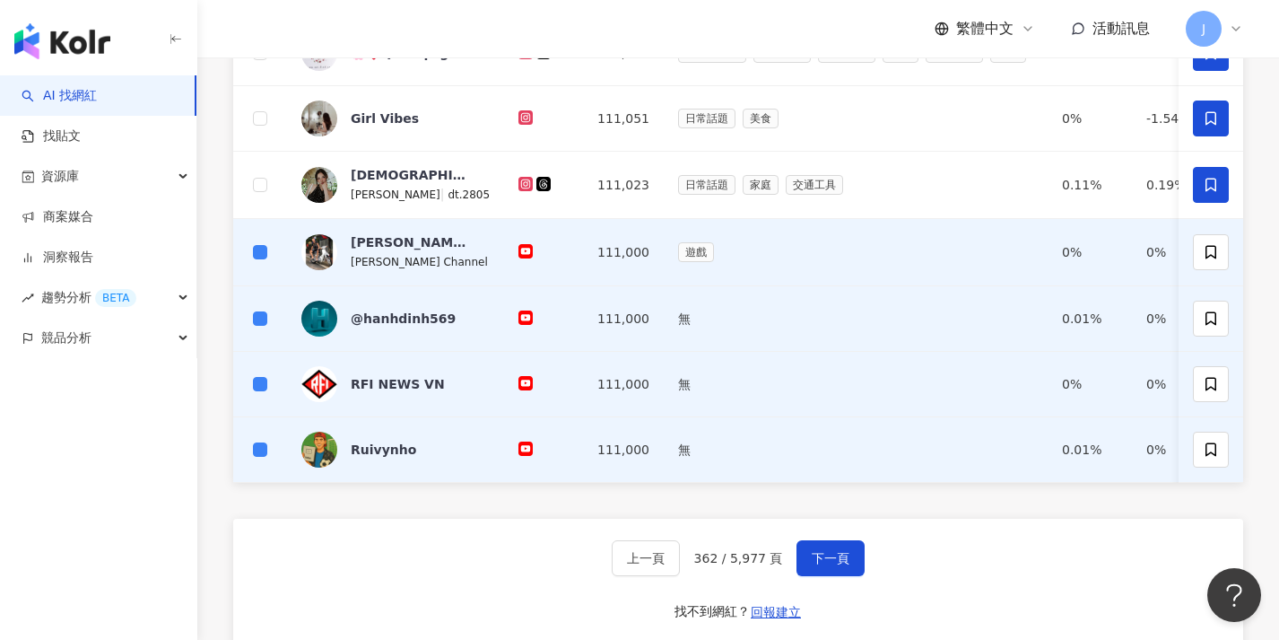
scroll to position [0, 0]
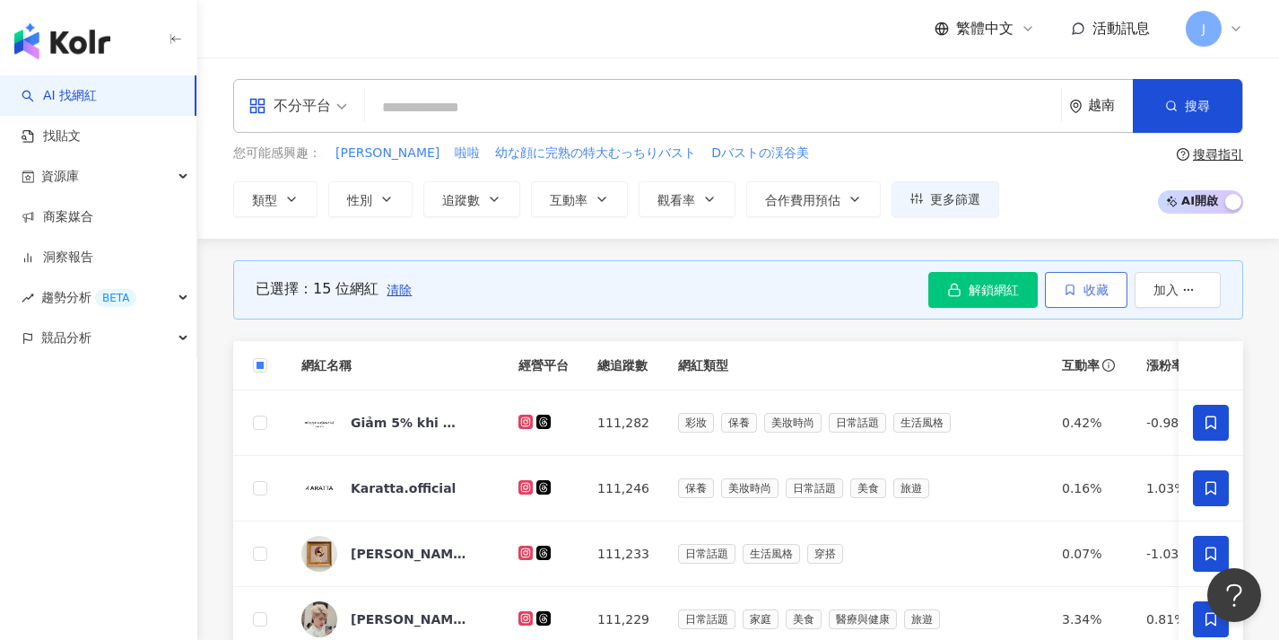
click at [1074, 290] on icon "button" at bounding box center [1070, 289] width 13 height 13
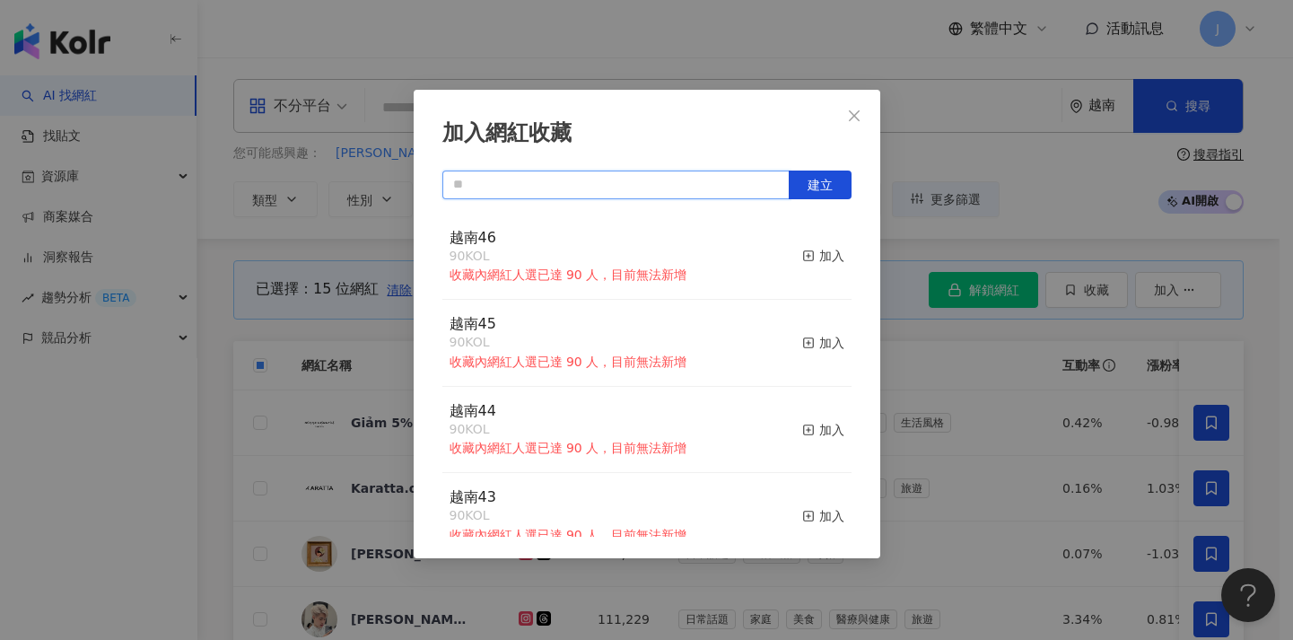
click at [682, 182] on input "text" at bounding box center [615, 184] width 347 height 29
paste input "****"
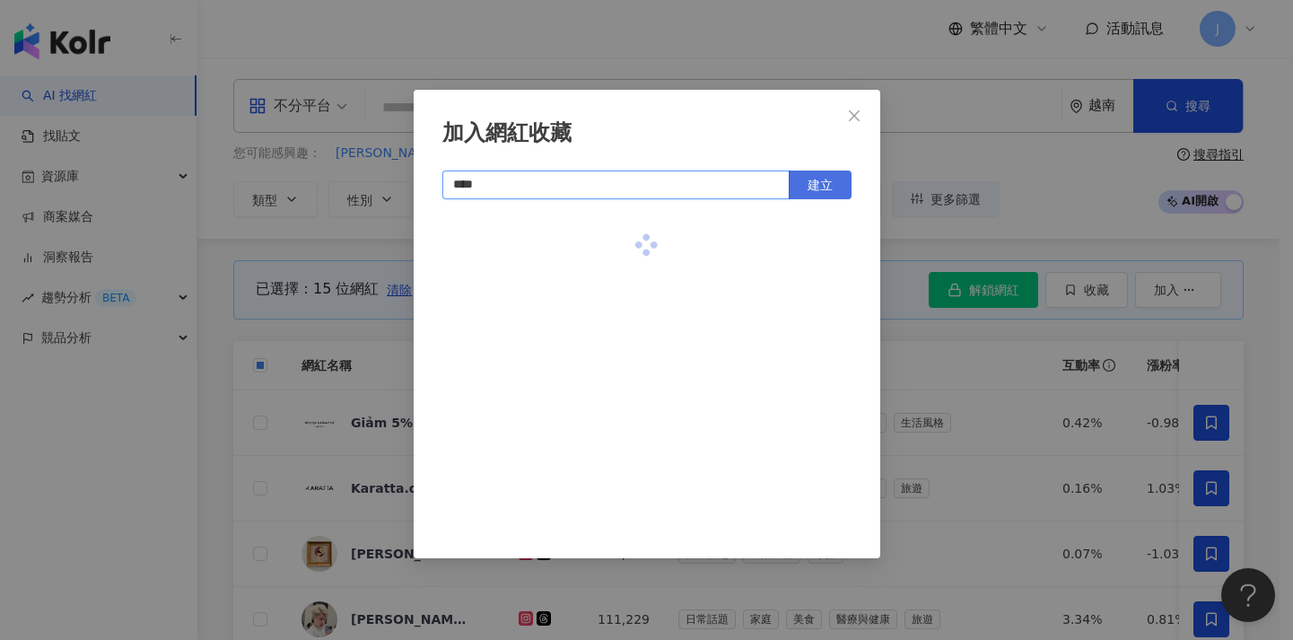
click at [812, 184] on span "建立" at bounding box center [819, 185] width 25 height 14
type input "****"
click at [927, 413] on div "加入網紅收藏 **** 建立 越南47 15 KOL 加入" at bounding box center [646, 320] width 1293 height 640
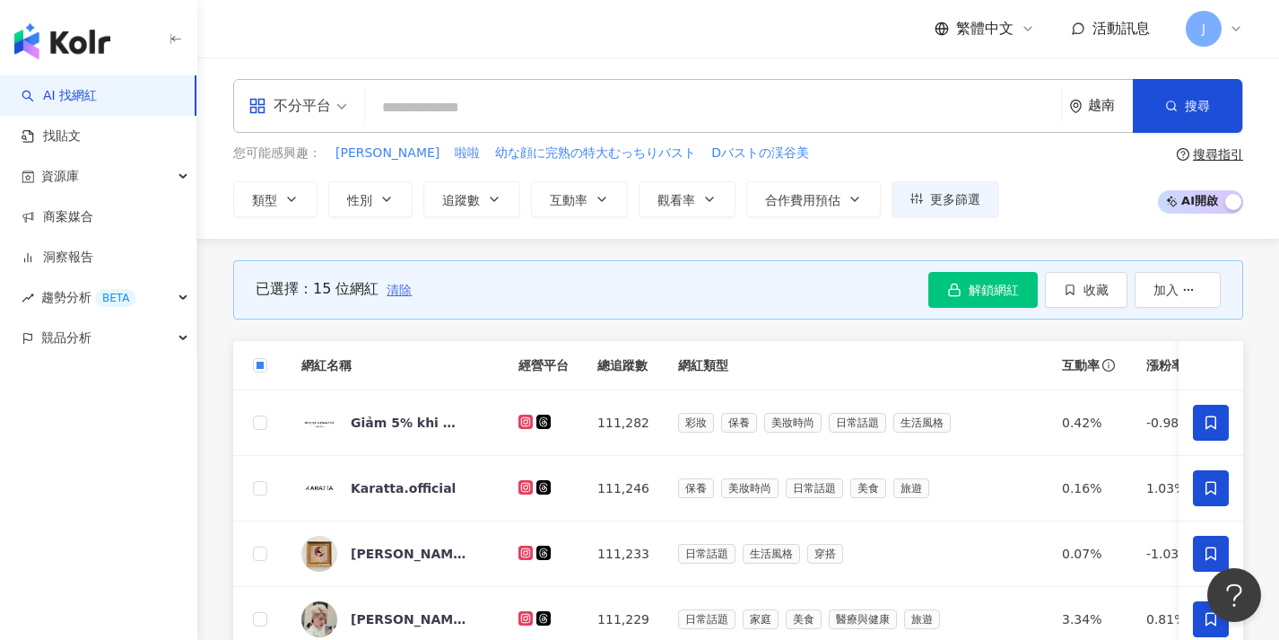
click at [388, 286] on span "清除" at bounding box center [399, 290] width 25 height 14
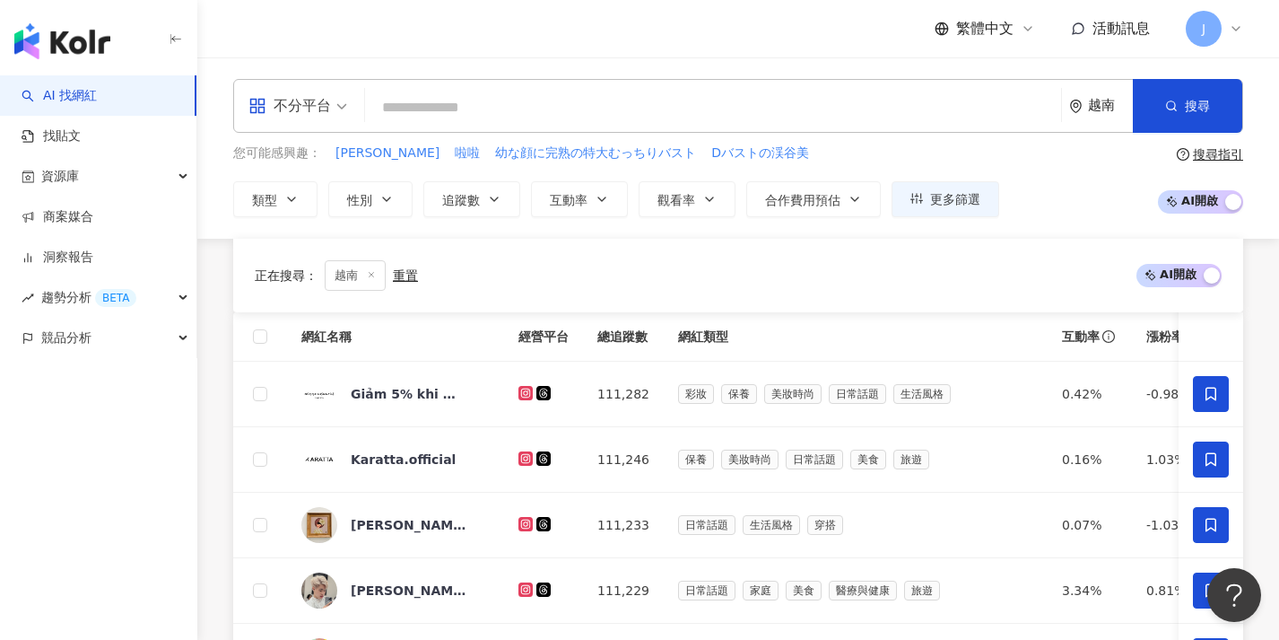
scroll to position [683, 0]
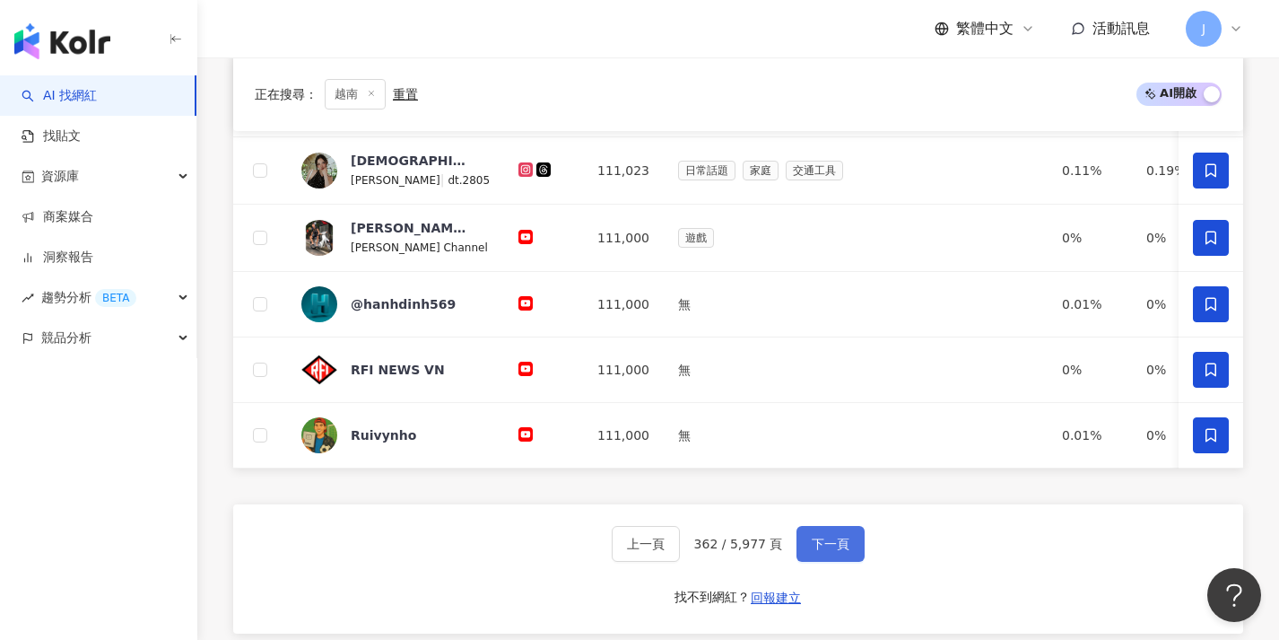
click at [812, 551] on span "下一頁" at bounding box center [831, 543] width 38 height 14
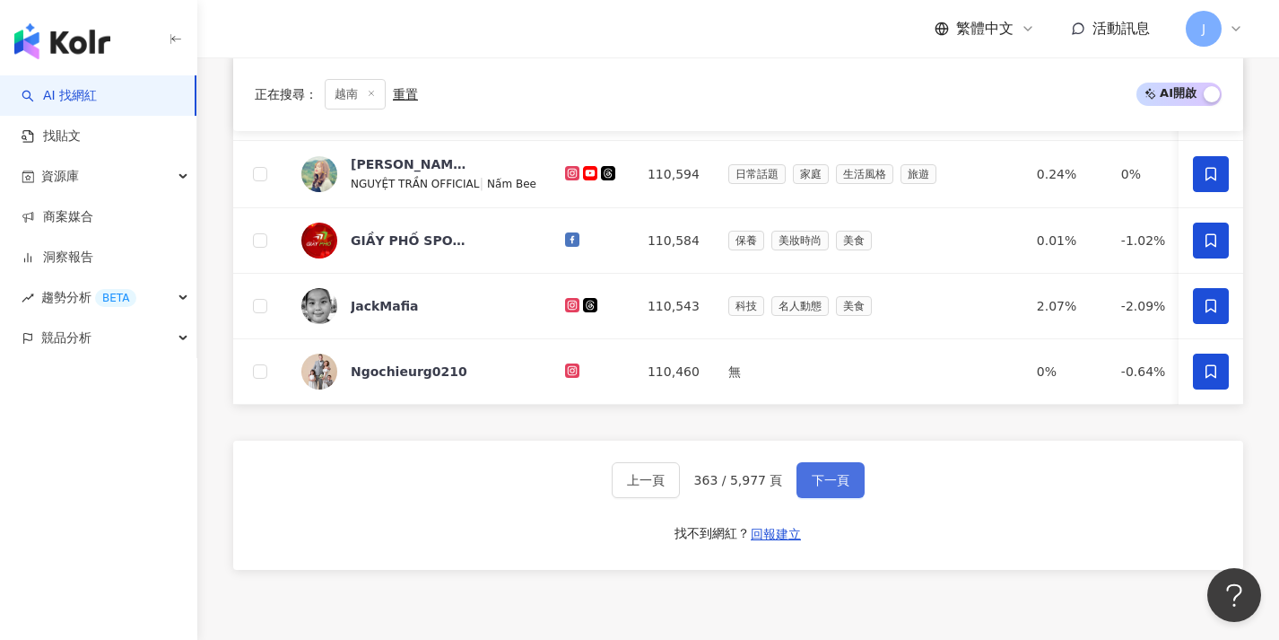
click at [840, 498] on button "下一頁" at bounding box center [831, 480] width 68 height 36
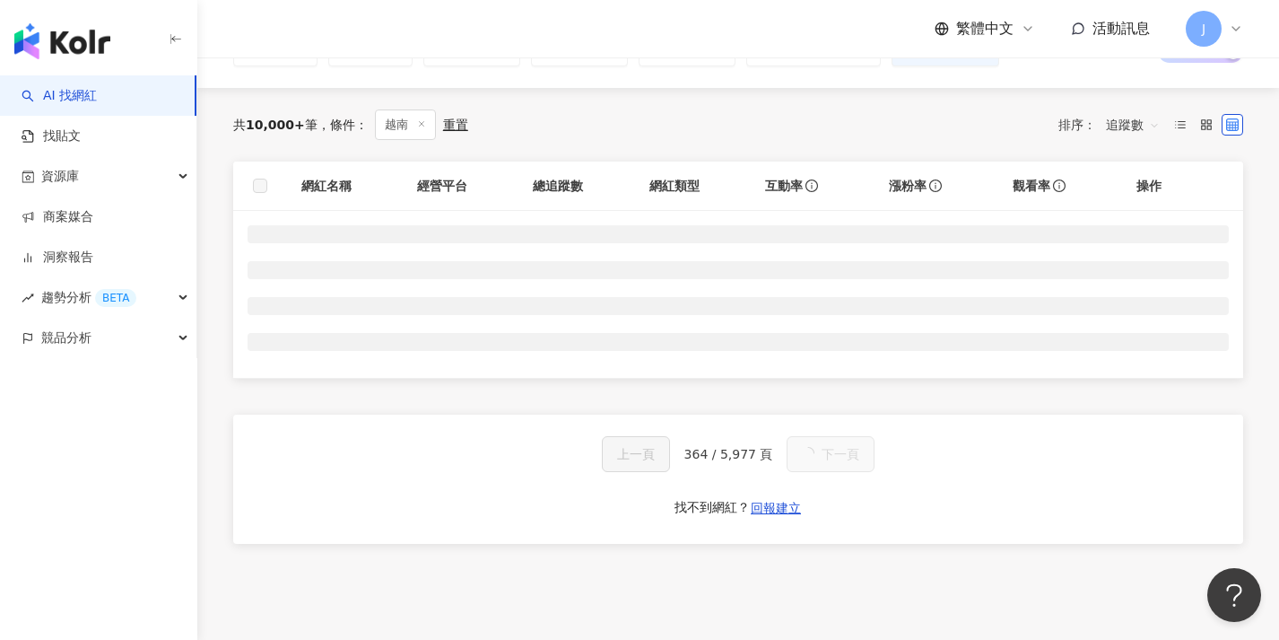
scroll to position [37, 0]
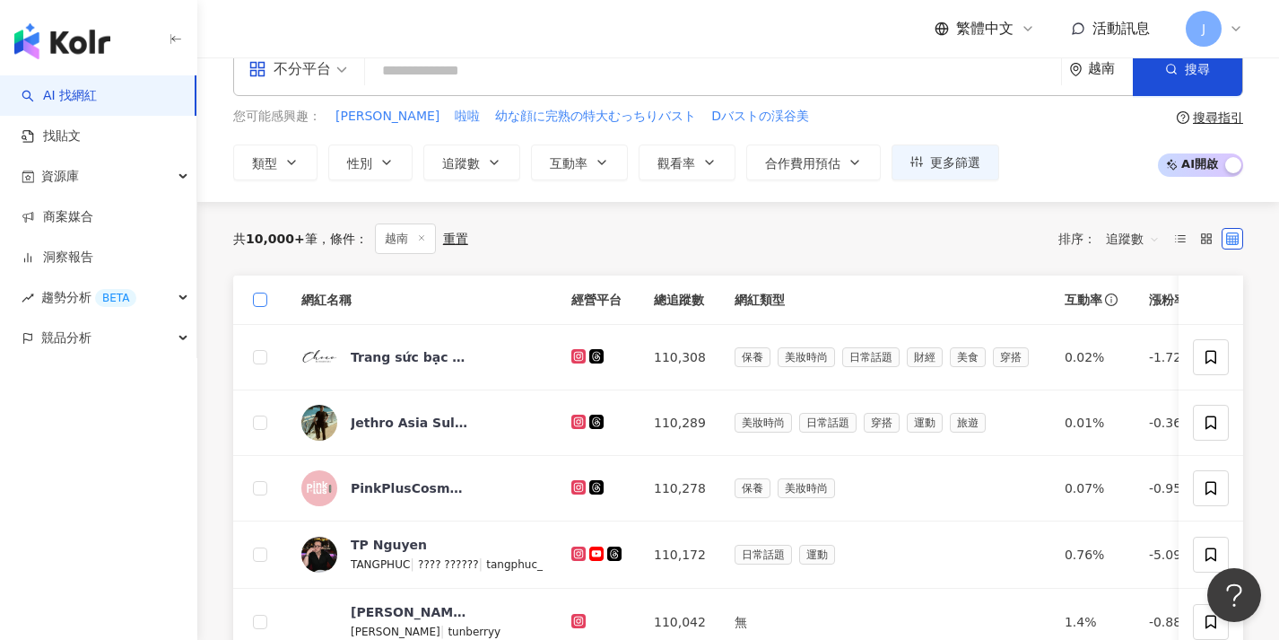
click at [259, 305] on span at bounding box center [260, 299] width 14 height 14
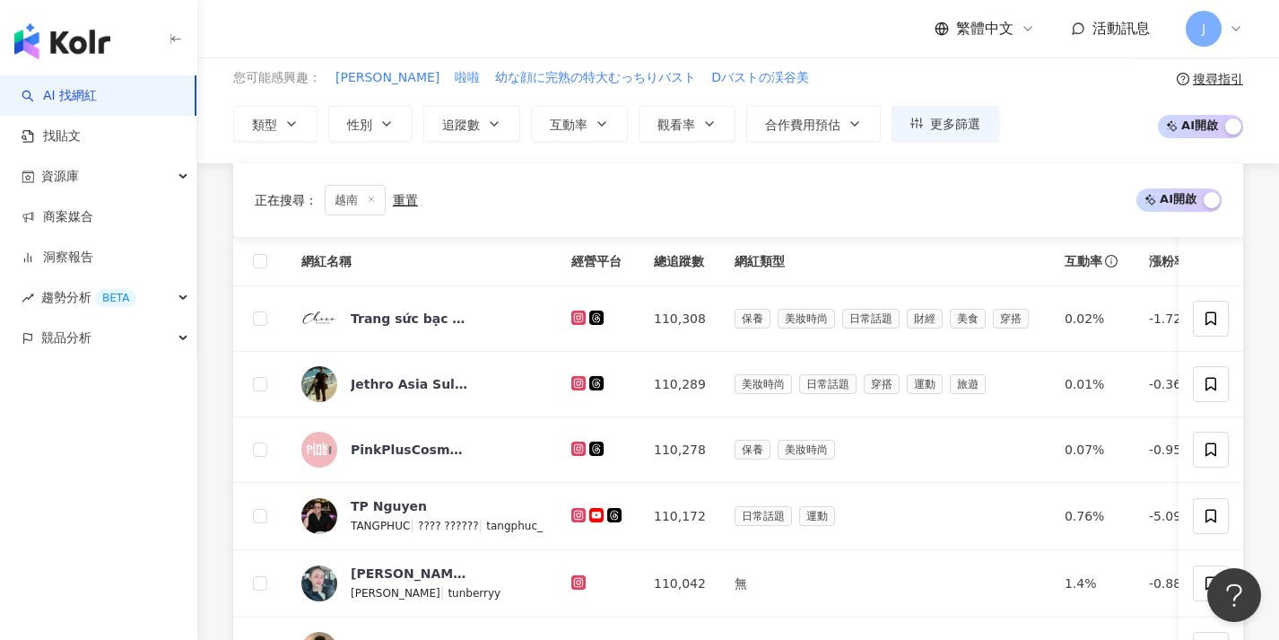
scroll to position [645, 0]
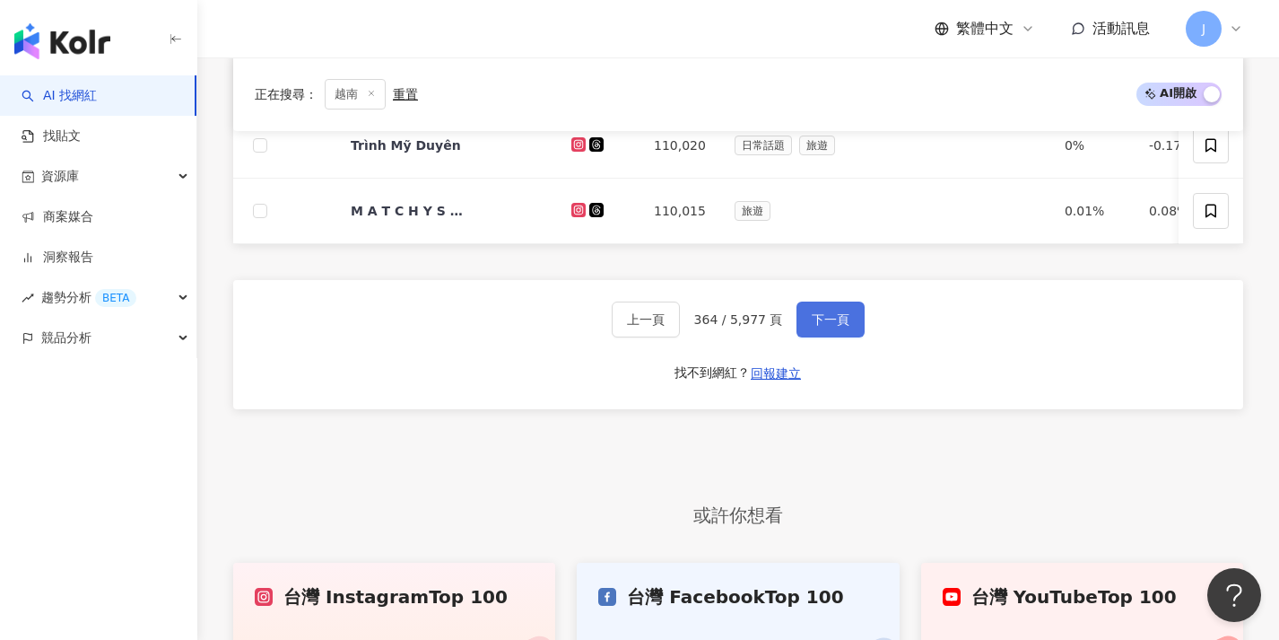
click at [832, 327] on span "下一頁" at bounding box center [831, 319] width 38 height 14
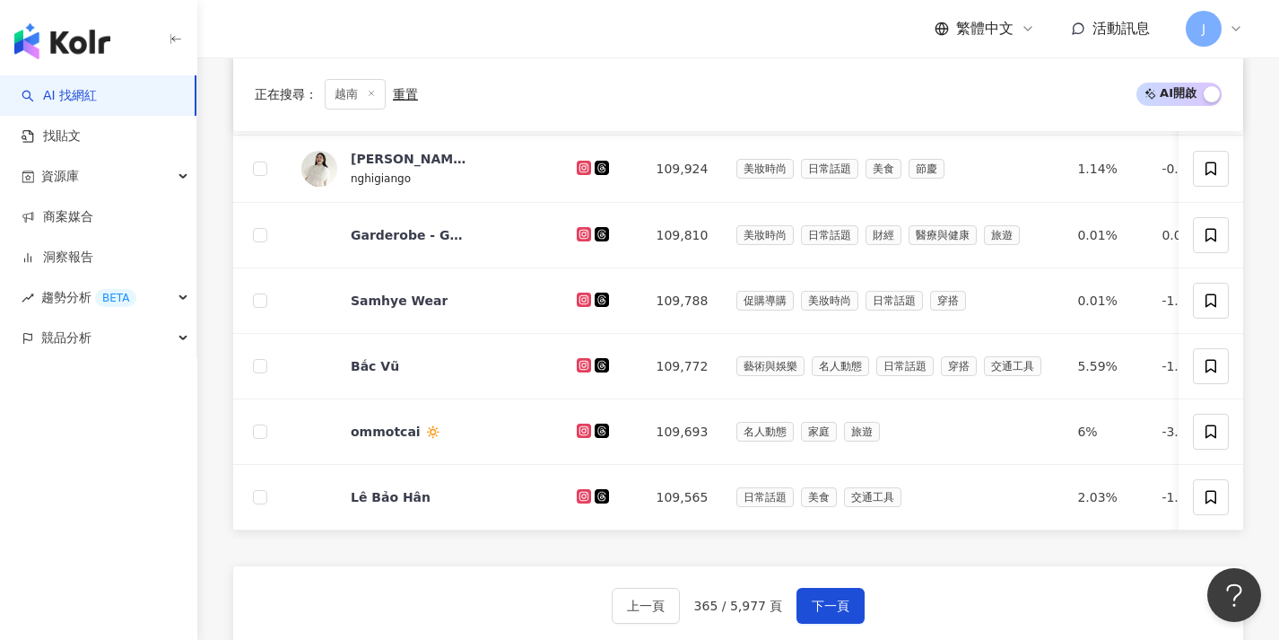
scroll to position [799, 0]
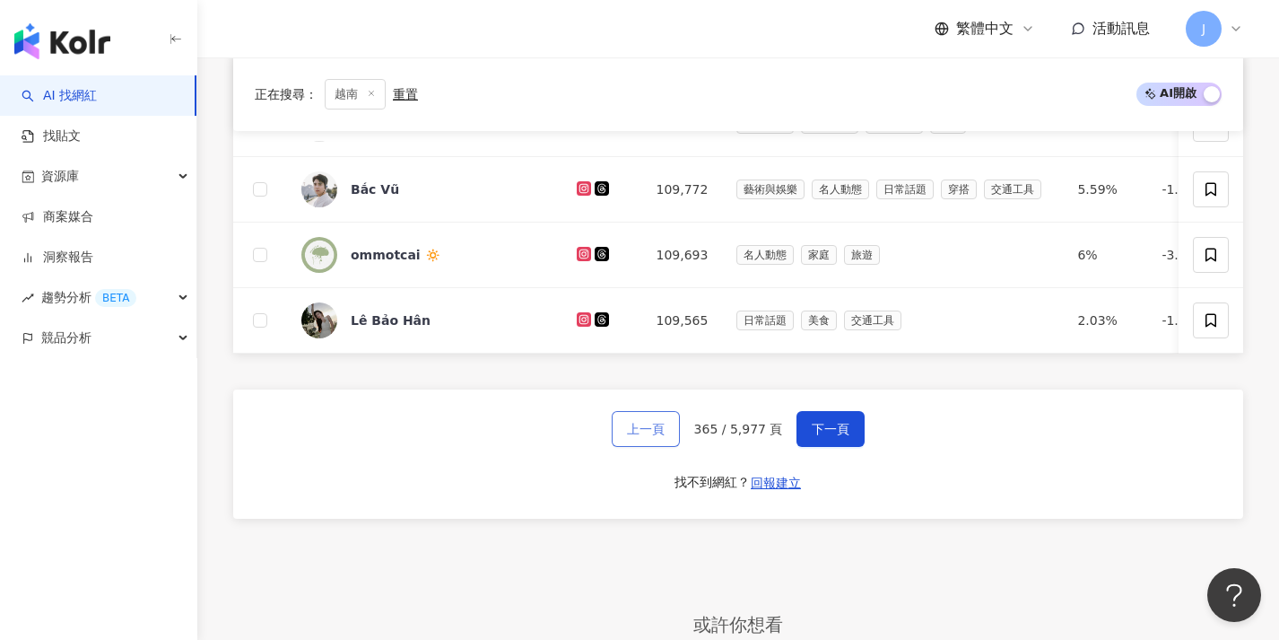
click at [661, 436] on span "上一頁" at bounding box center [646, 429] width 38 height 14
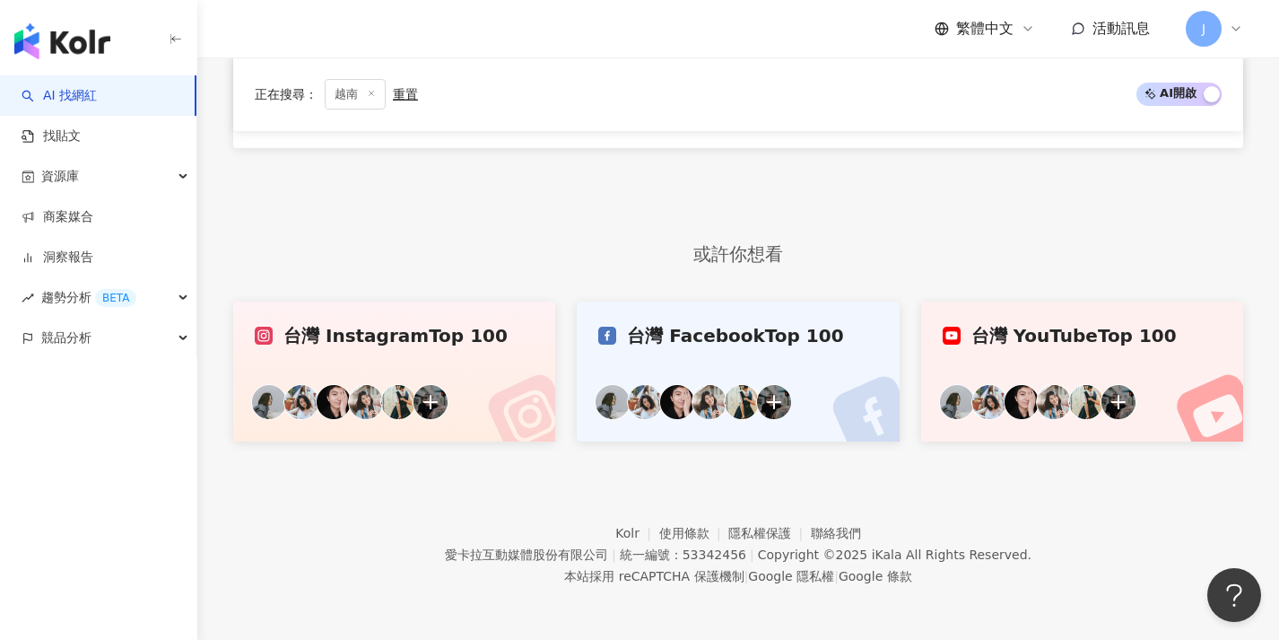
scroll to position [79, 0]
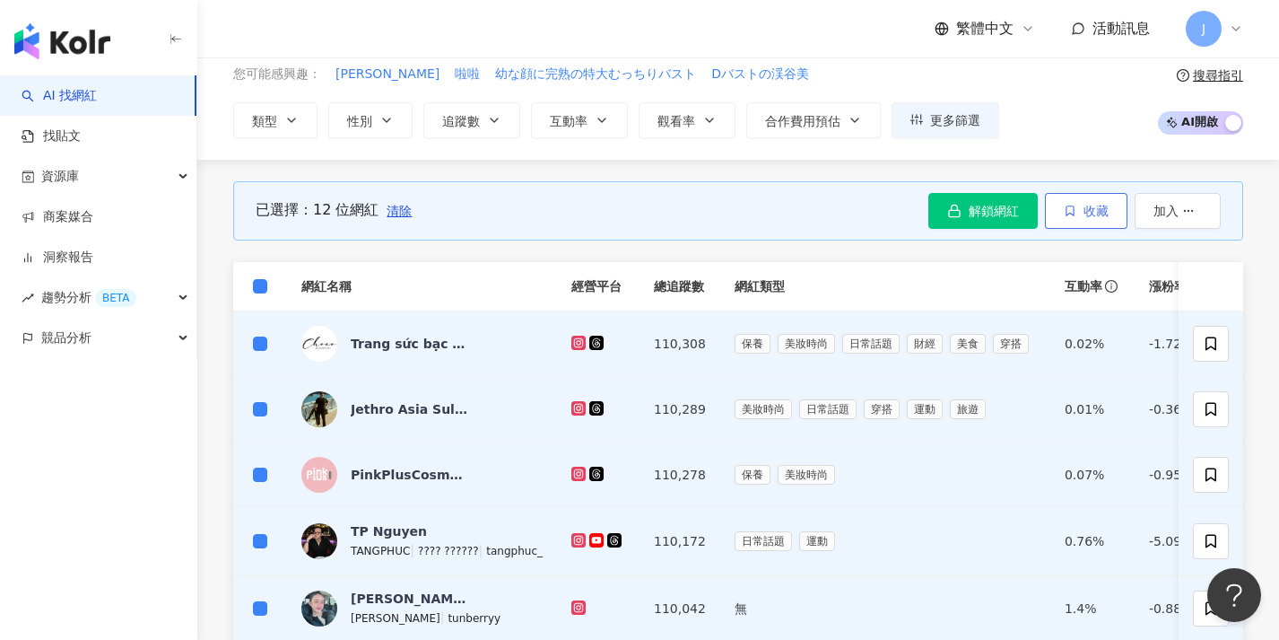
click at [1078, 202] on button "收藏" at bounding box center [1086, 211] width 83 height 36
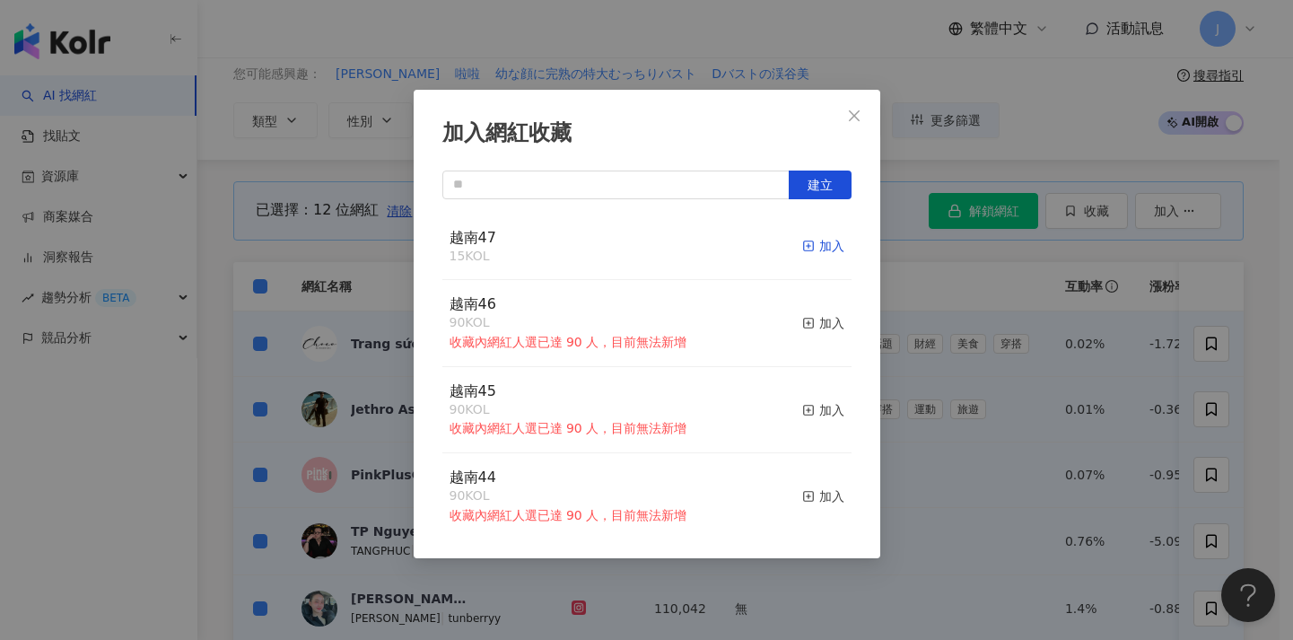
click at [821, 243] on div "加入" at bounding box center [823, 246] width 42 height 20
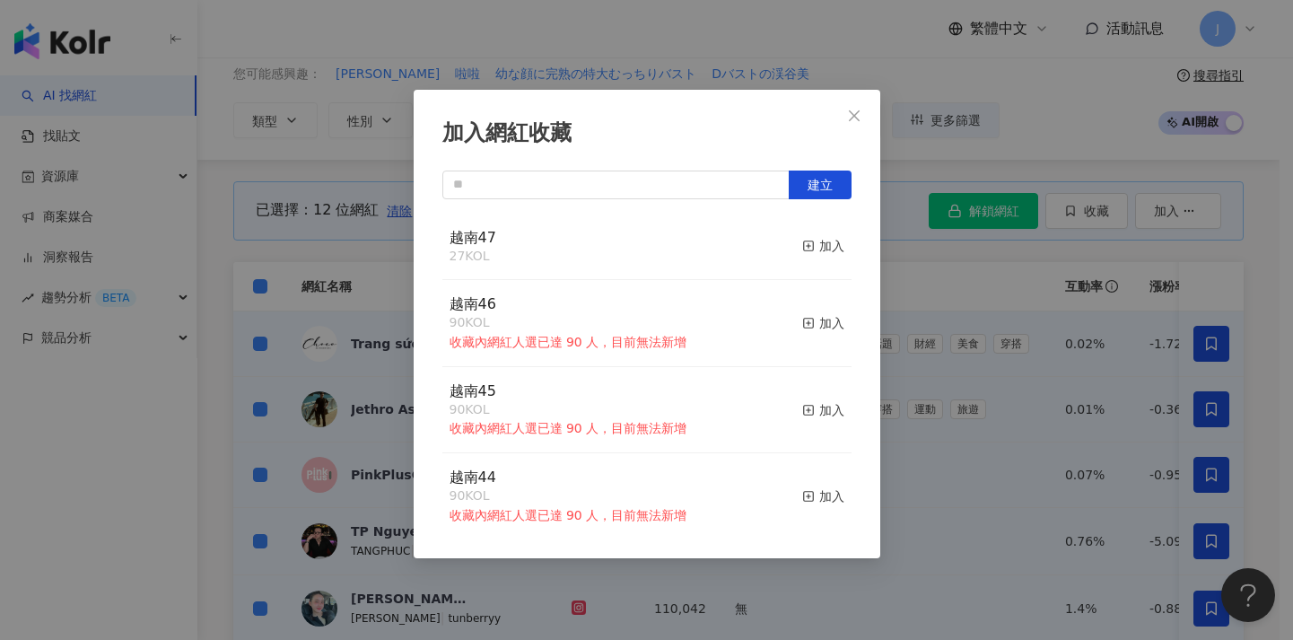
click at [936, 385] on div "加入網紅收藏 建立 越南47 27 KOL 加入 越南46 90 KOL 收藏內網紅人選已達 90 人，目前無法新增 加入 越南45 90 KOL 收藏內網紅…" at bounding box center [646, 320] width 1293 height 640
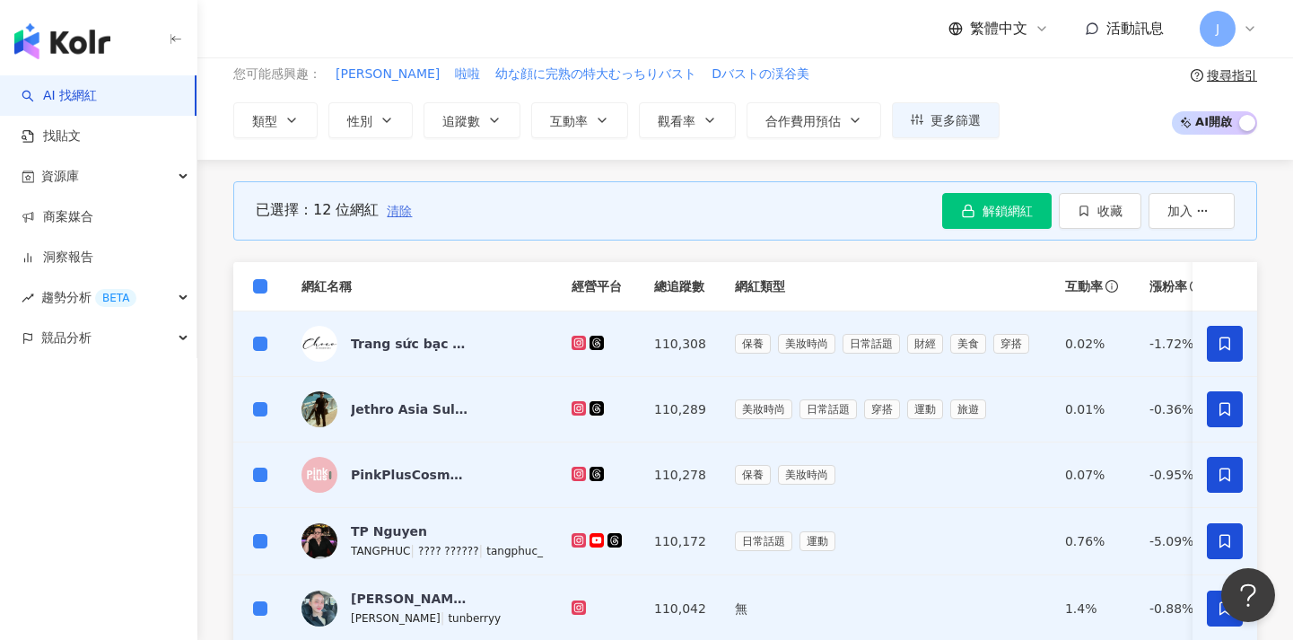
click at [400, 212] on span "清除" at bounding box center [399, 211] width 25 height 14
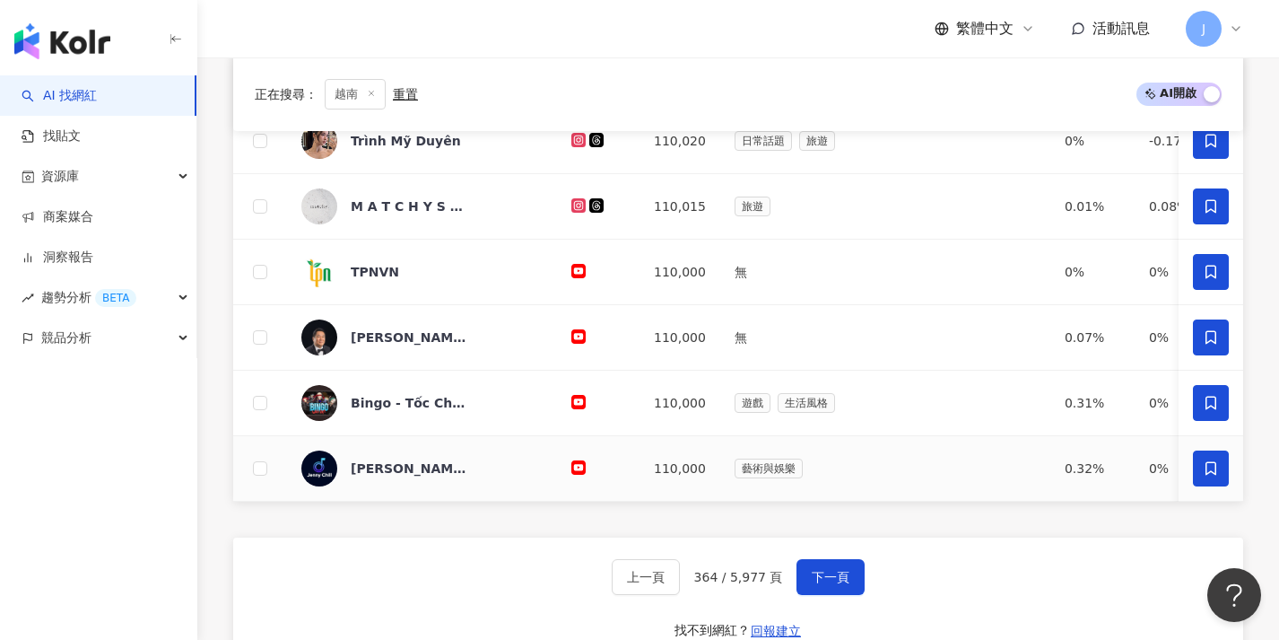
scroll to position [814, 0]
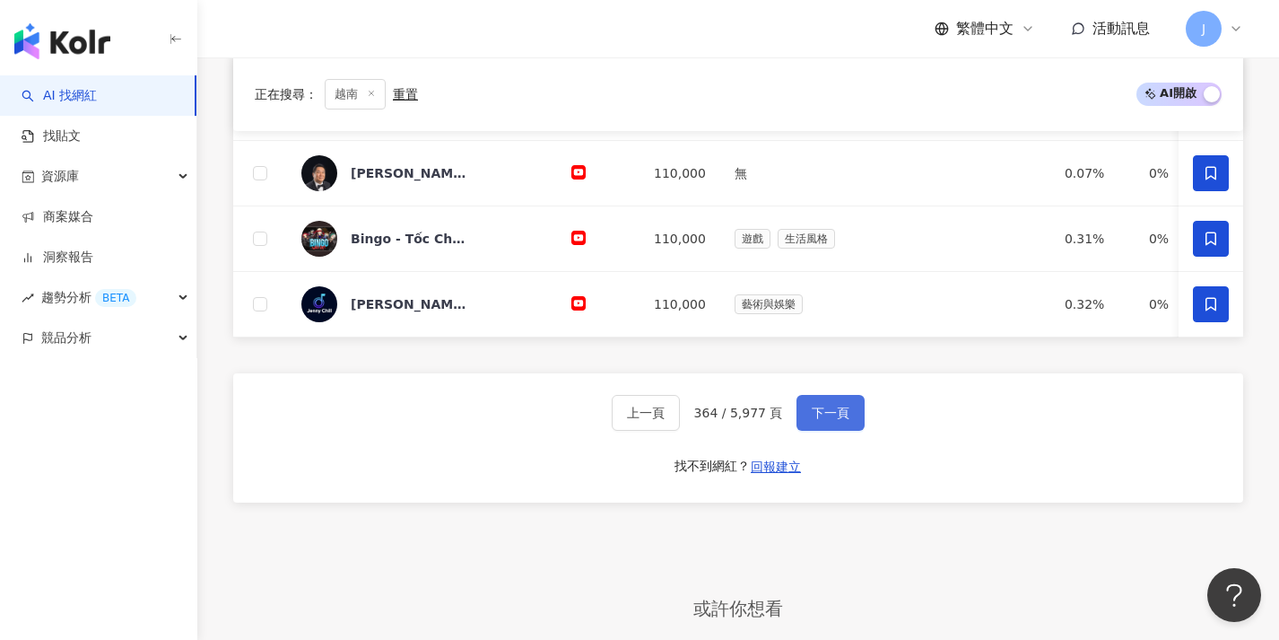
click at [826, 420] on span "下一頁" at bounding box center [831, 412] width 38 height 14
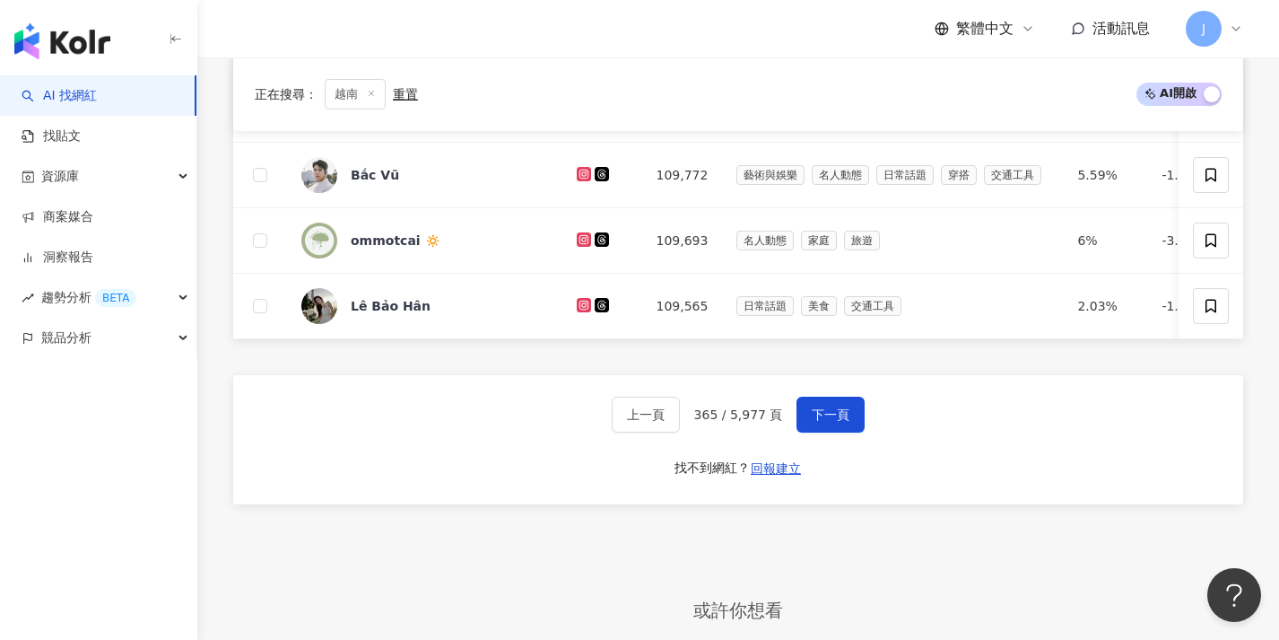
scroll to position [149, 0]
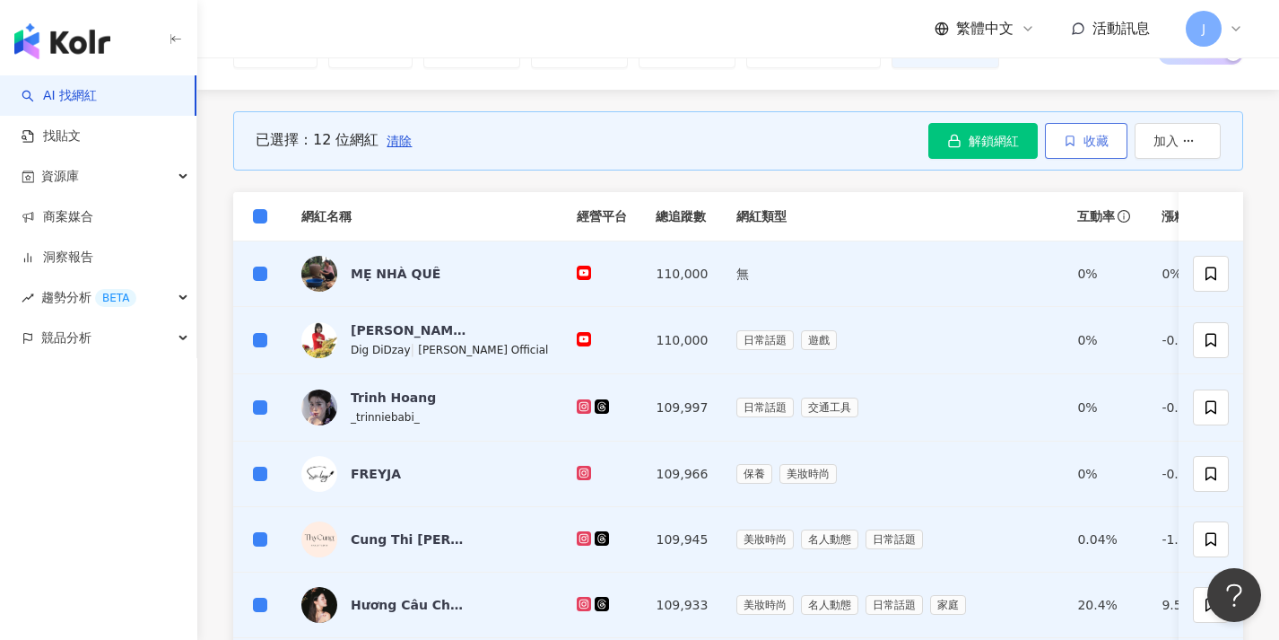
click at [1096, 146] on span "收藏" at bounding box center [1096, 141] width 25 height 14
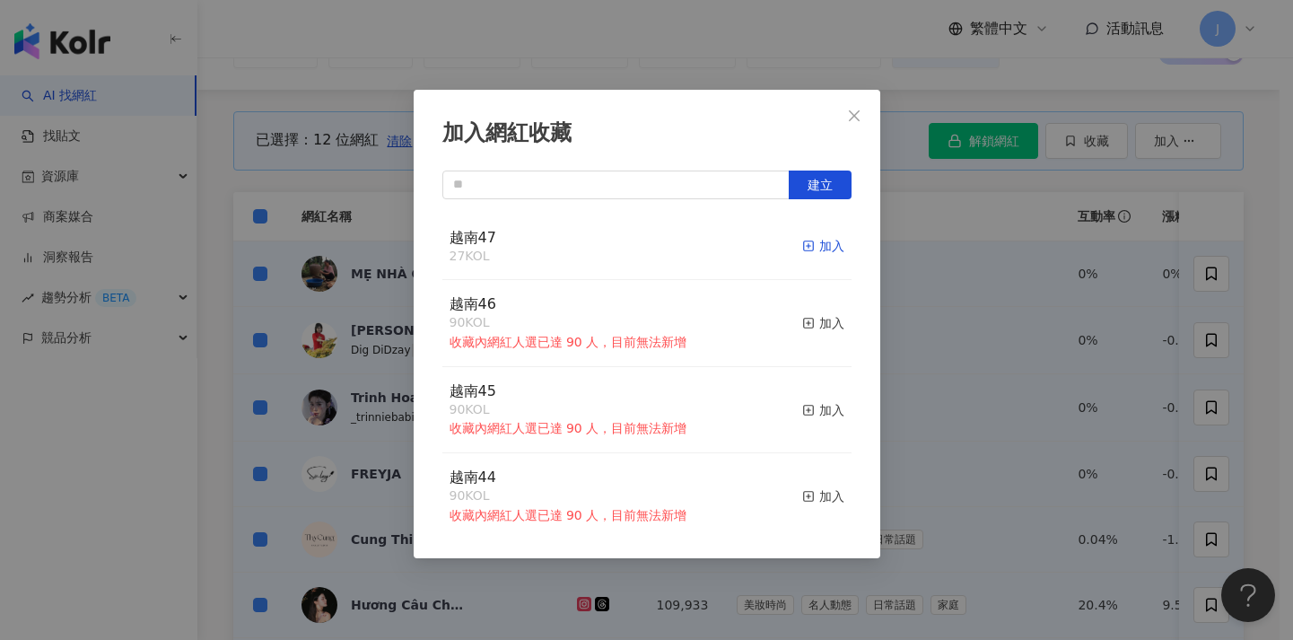
click at [802, 244] on div "加入" at bounding box center [823, 246] width 42 height 20
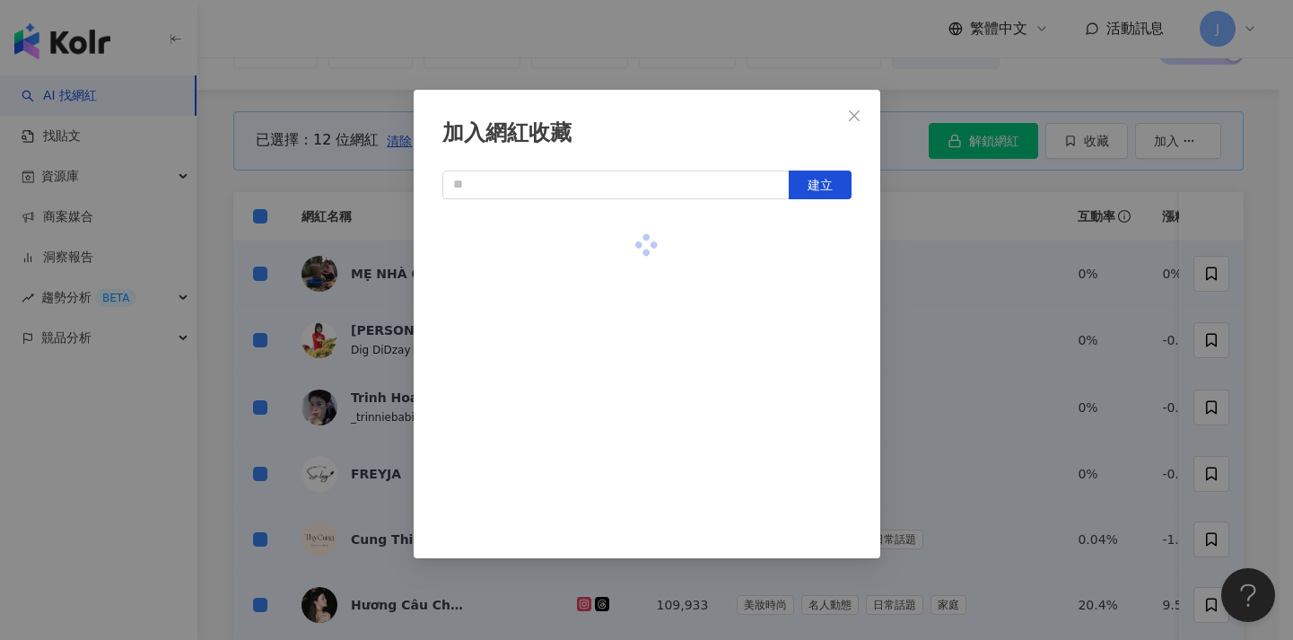
click at [979, 323] on div "加入網紅收藏 建立" at bounding box center [646, 320] width 1293 height 640
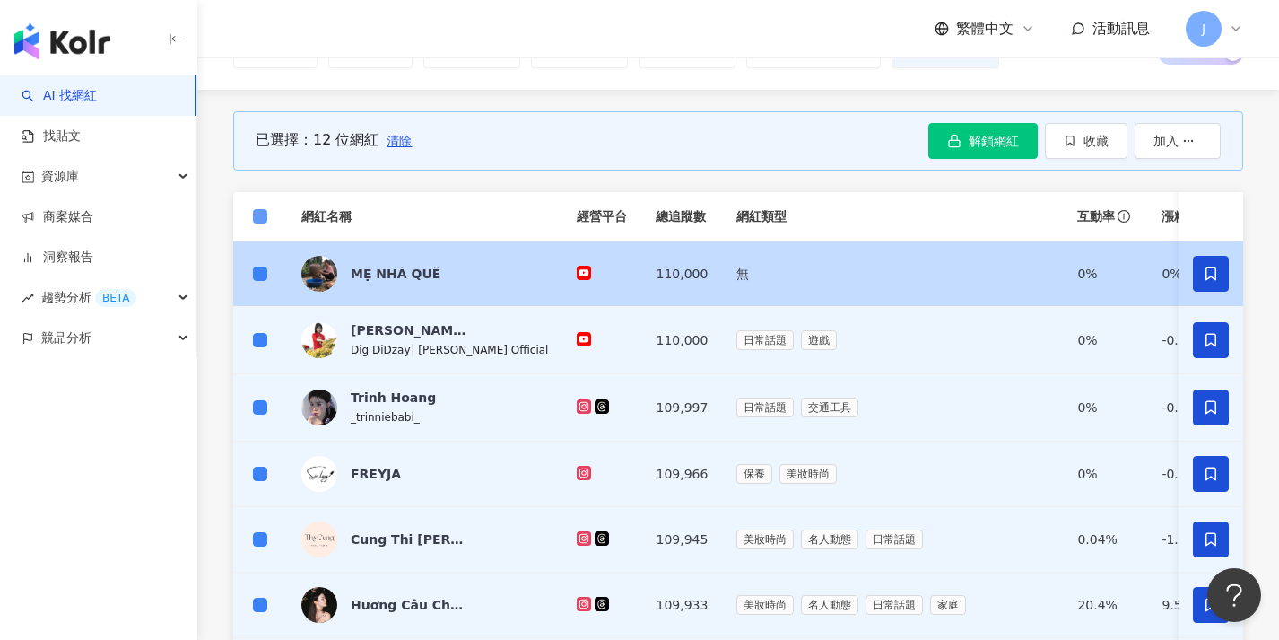
click at [262, 219] on span at bounding box center [260, 216] width 14 height 14
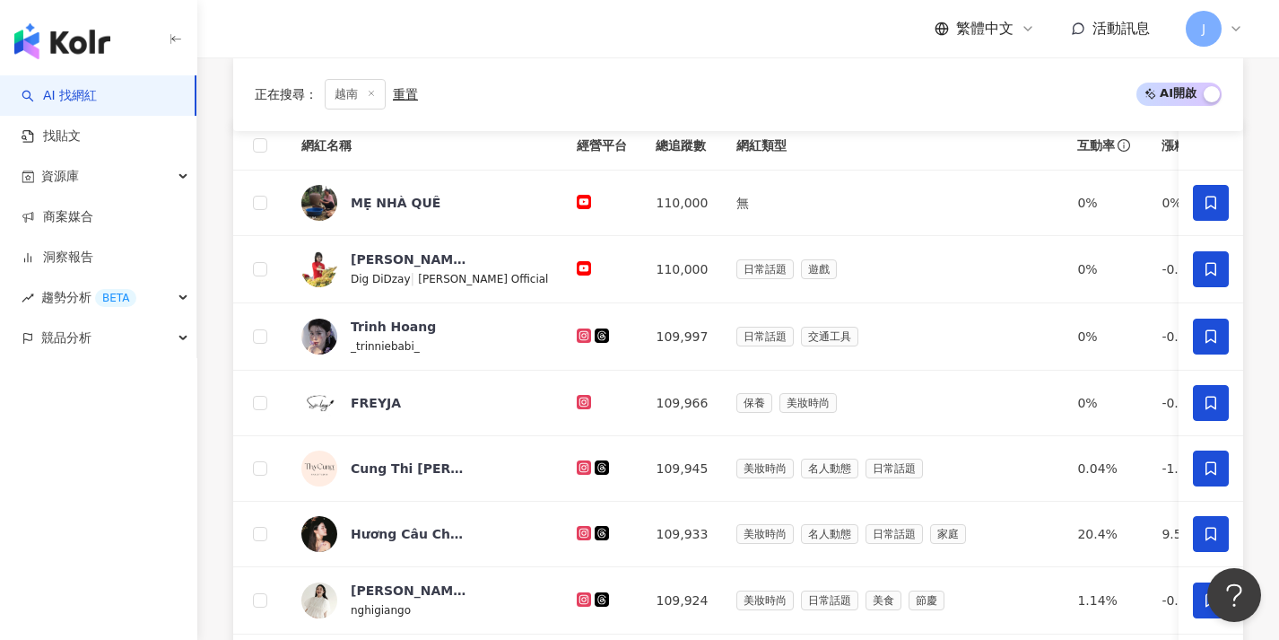
scroll to position [874, 0]
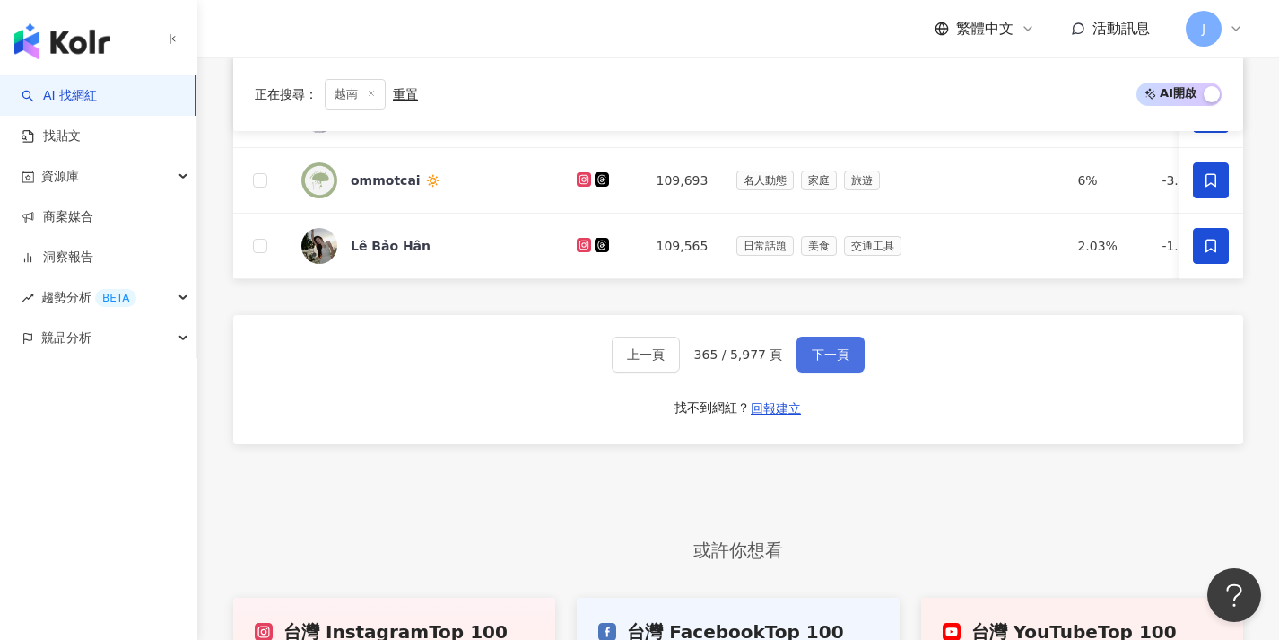
click at [823, 361] on span "下一頁" at bounding box center [831, 354] width 38 height 14
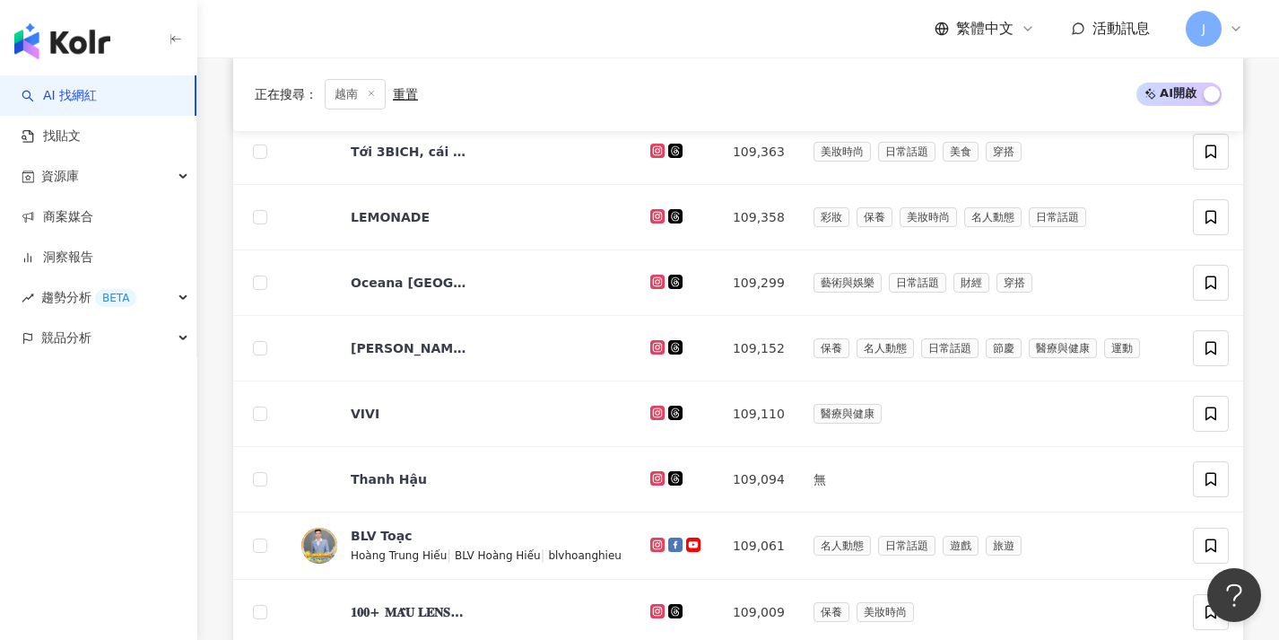
scroll to position [6, 0]
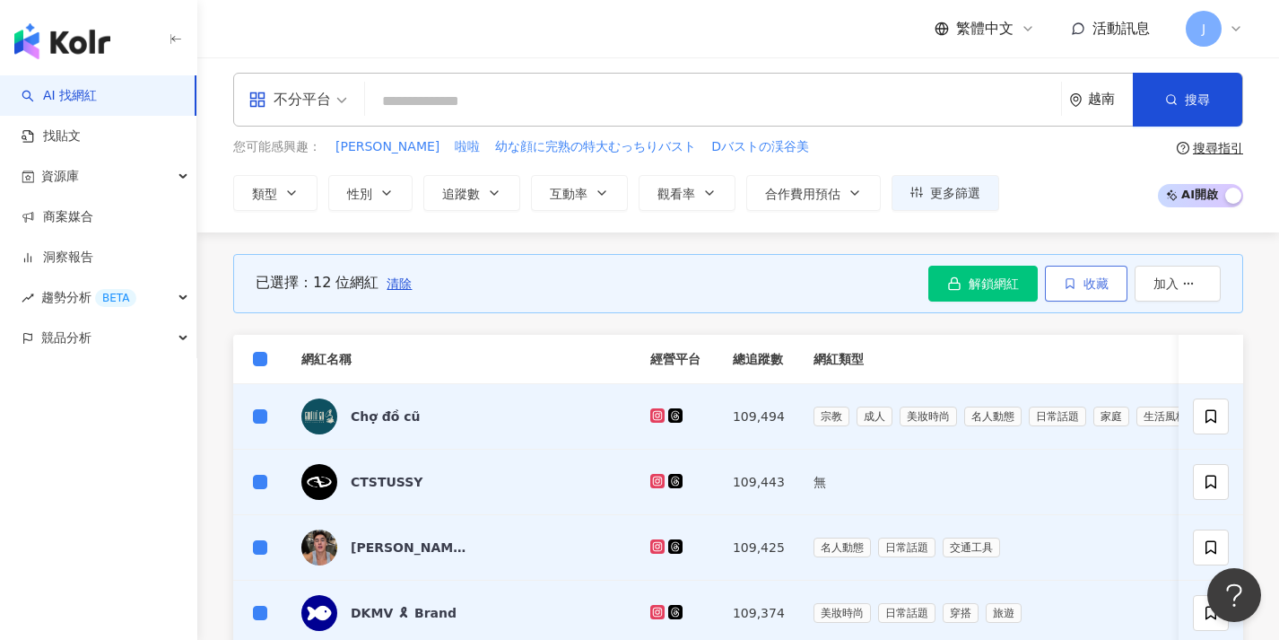
click at [1074, 281] on icon "button" at bounding box center [1070, 283] width 13 height 13
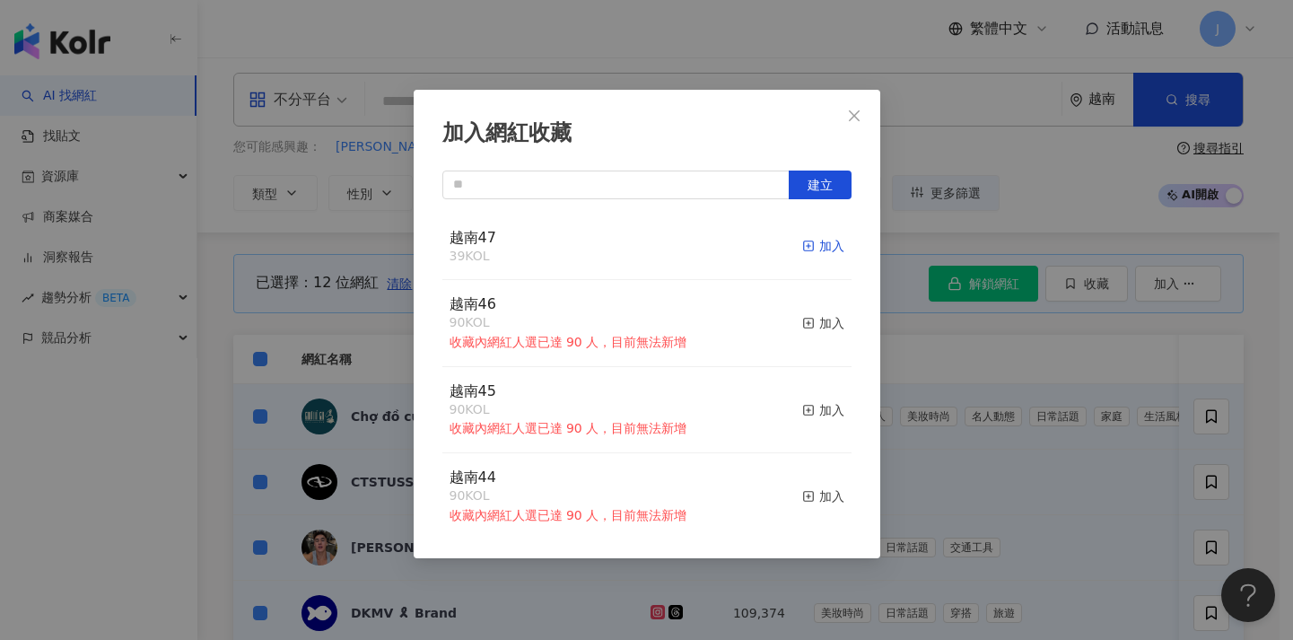
click at [811, 244] on div "加入" at bounding box center [823, 246] width 42 height 20
click at [950, 440] on div "加入網紅收藏 建立 越南47 51 KOL 加入 越南46 90 KOL 收藏內網紅人選已達 90 人，目前無法新增 加入 越南45 90 KOL 收藏內網紅…" at bounding box center [646, 320] width 1293 height 640
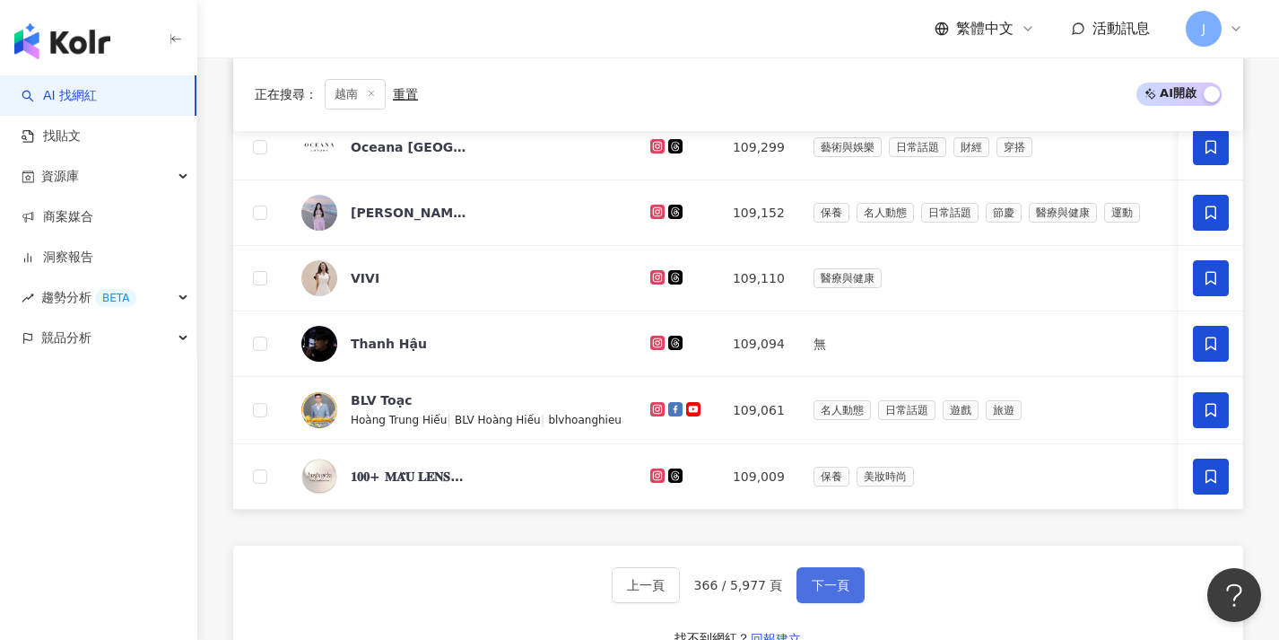
scroll to position [797, 0]
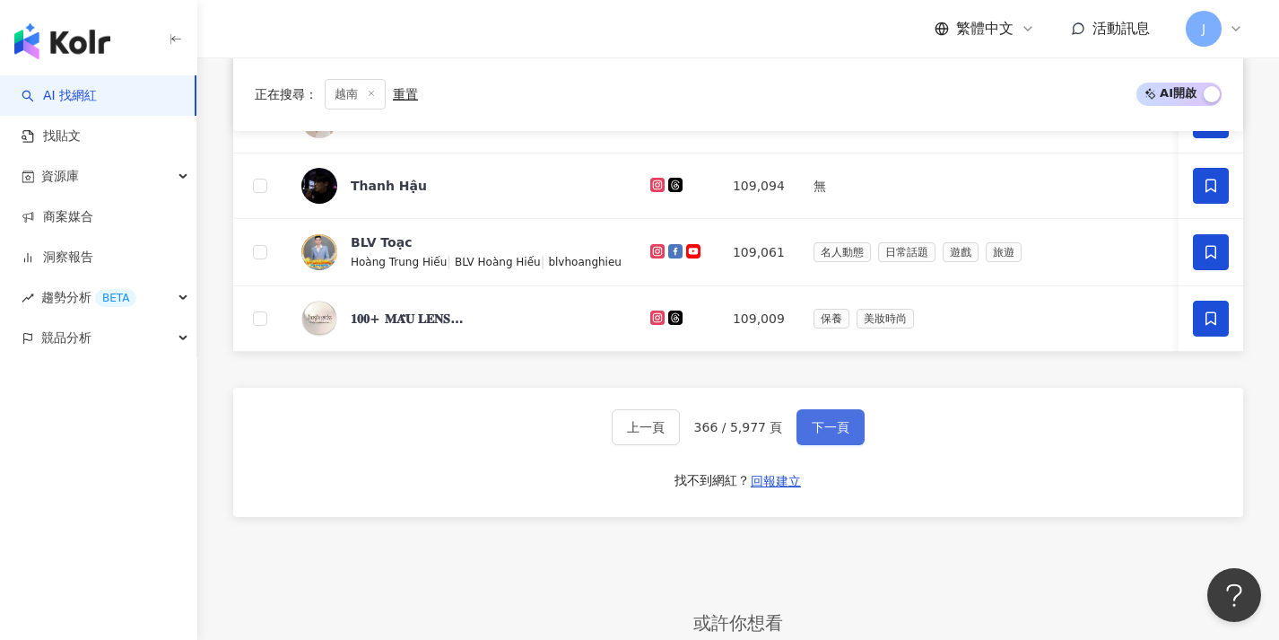
click at [832, 434] on span "下一頁" at bounding box center [831, 427] width 38 height 14
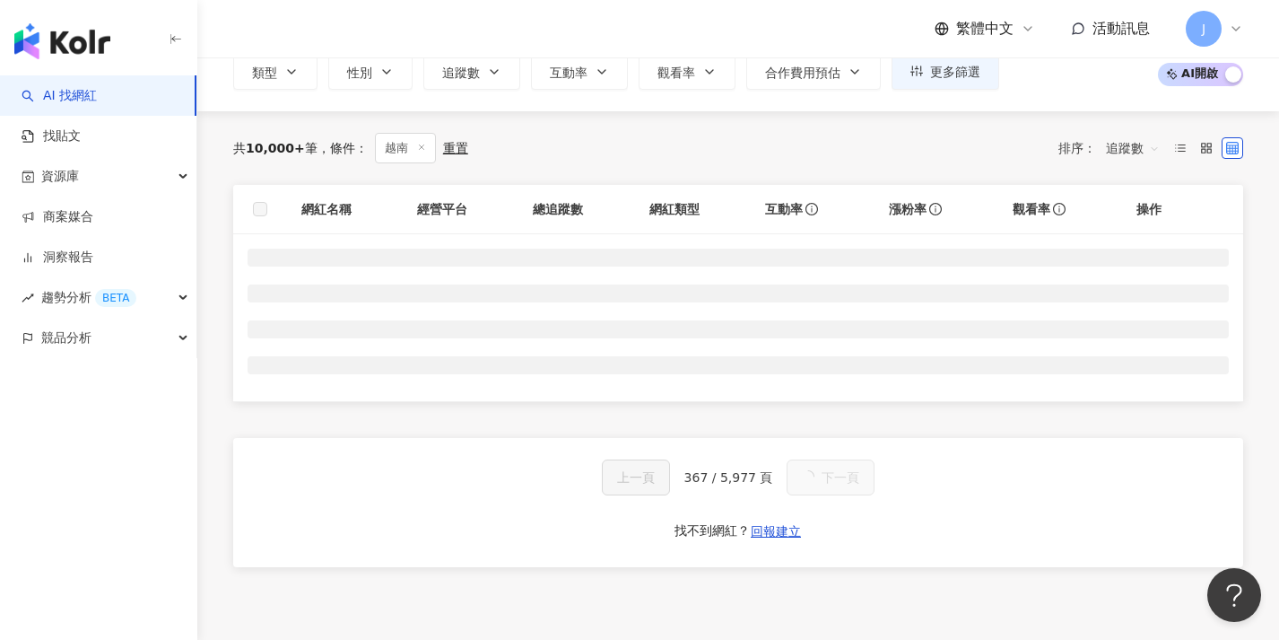
scroll to position [100, 0]
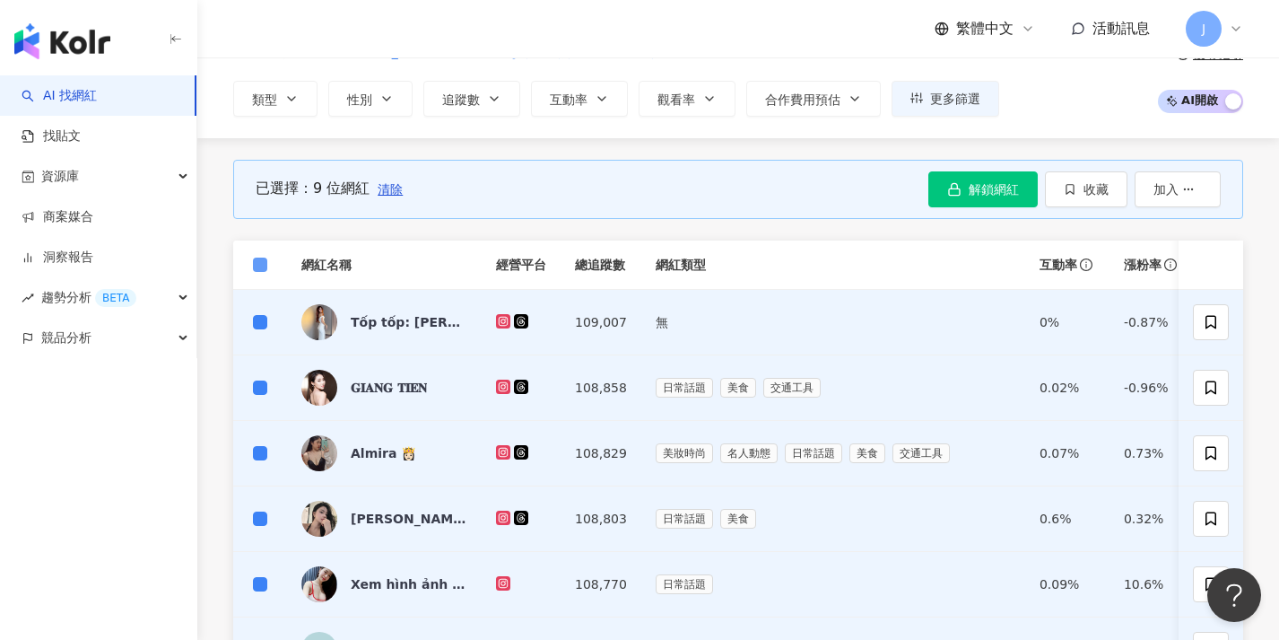
click at [260, 268] on span at bounding box center [260, 264] width 14 height 14
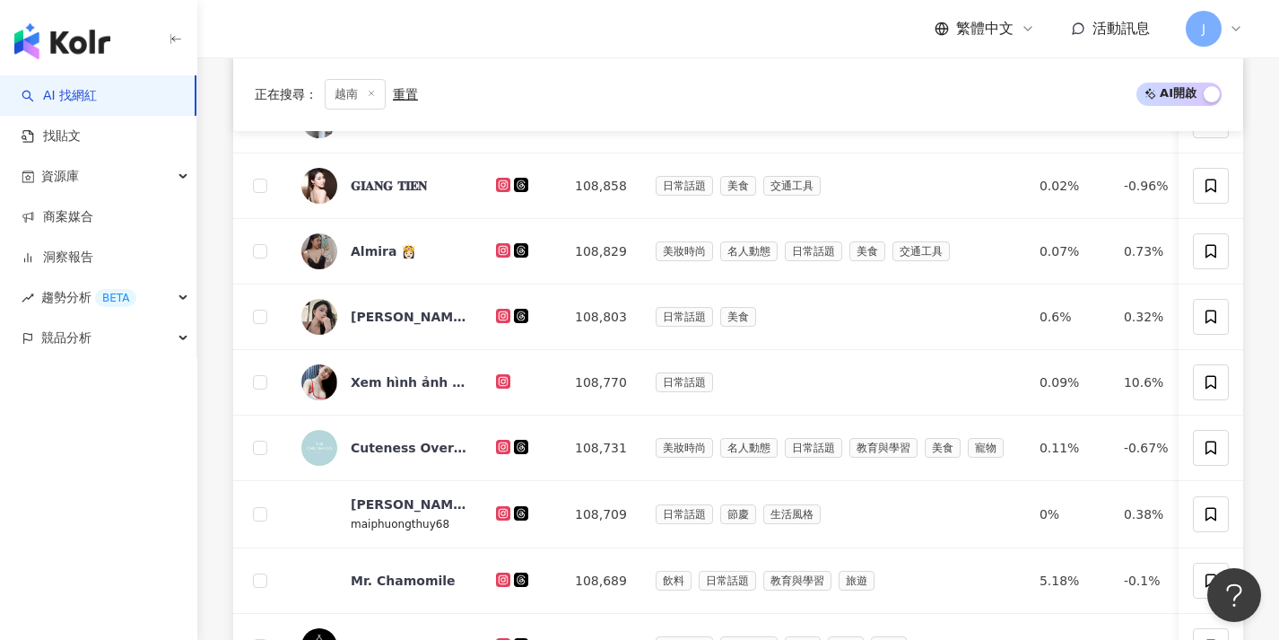
scroll to position [740, 0]
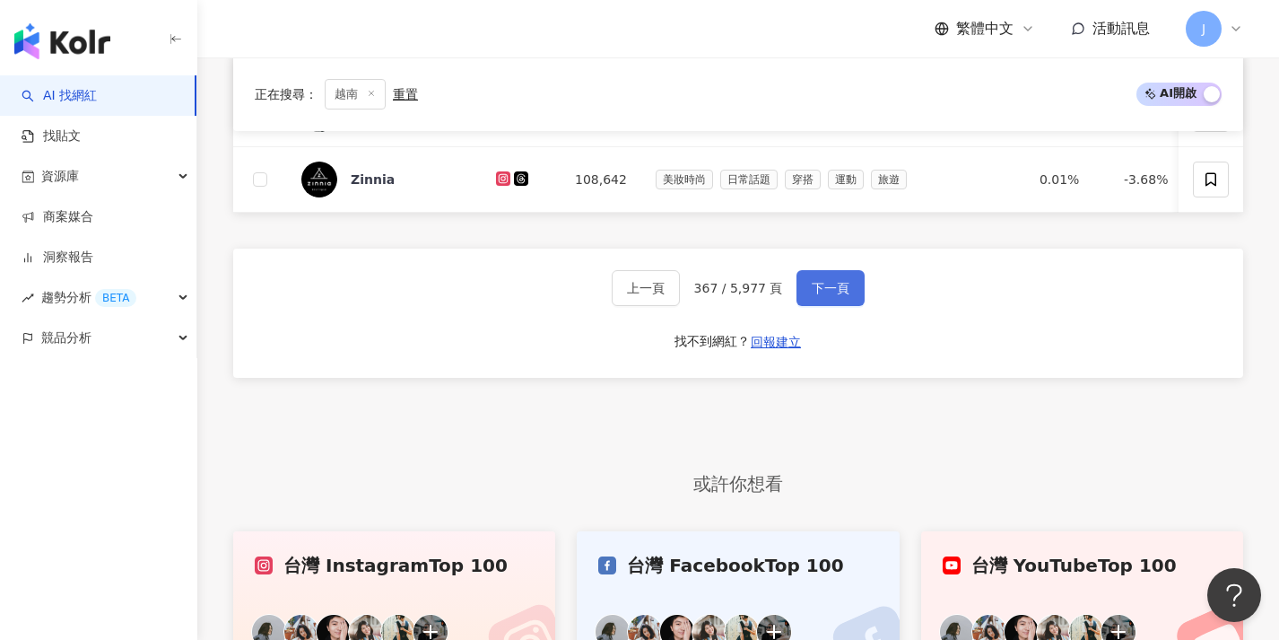
click at [830, 306] on button "下一頁" at bounding box center [831, 288] width 68 height 36
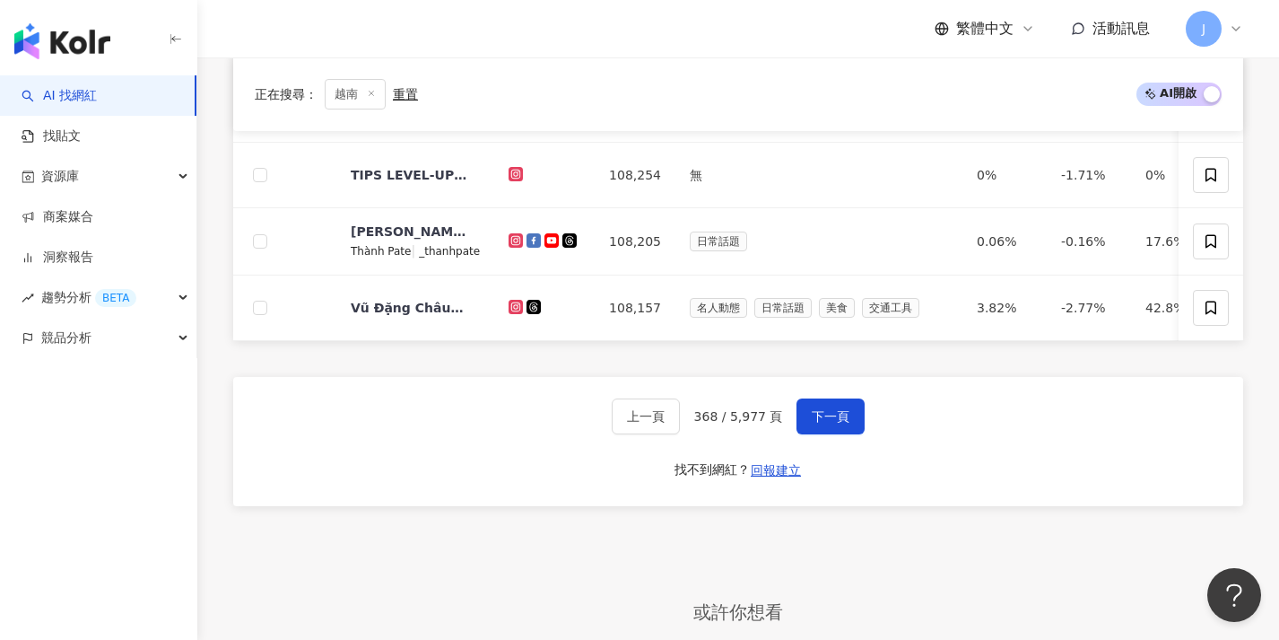
scroll to position [792, 0]
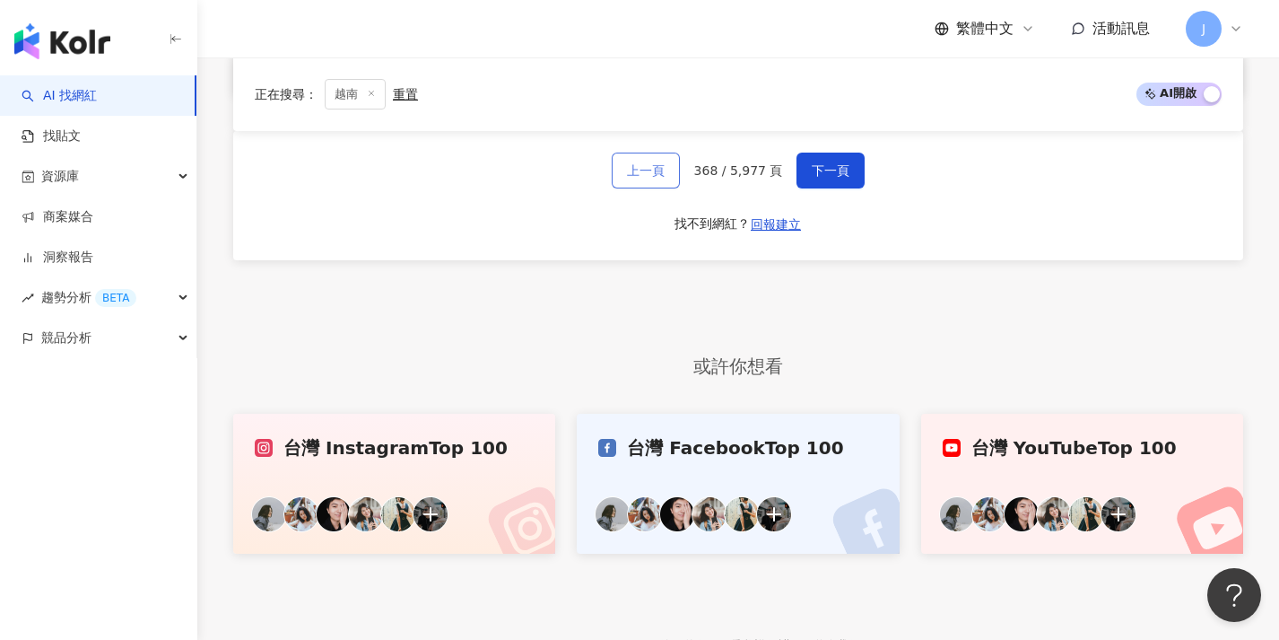
click at [673, 188] on button "上一頁" at bounding box center [646, 170] width 68 height 36
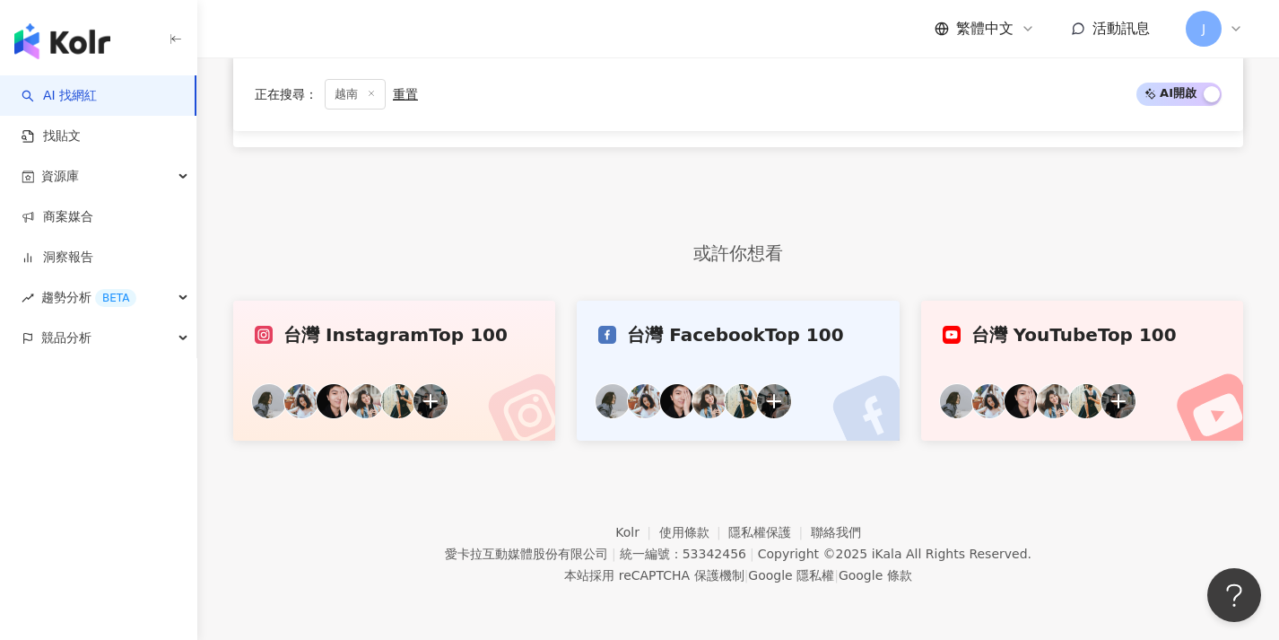
scroll to position [167, 0]
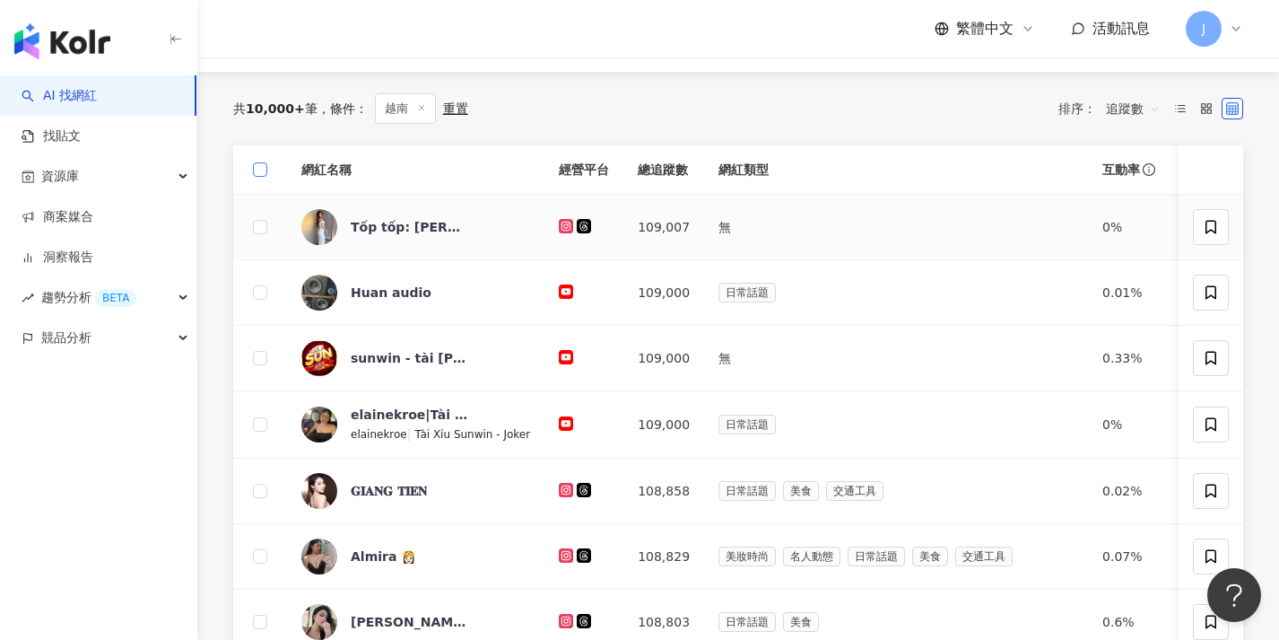
click at [265, 172] on span at bounding box center [260, 169] width 14 height 14
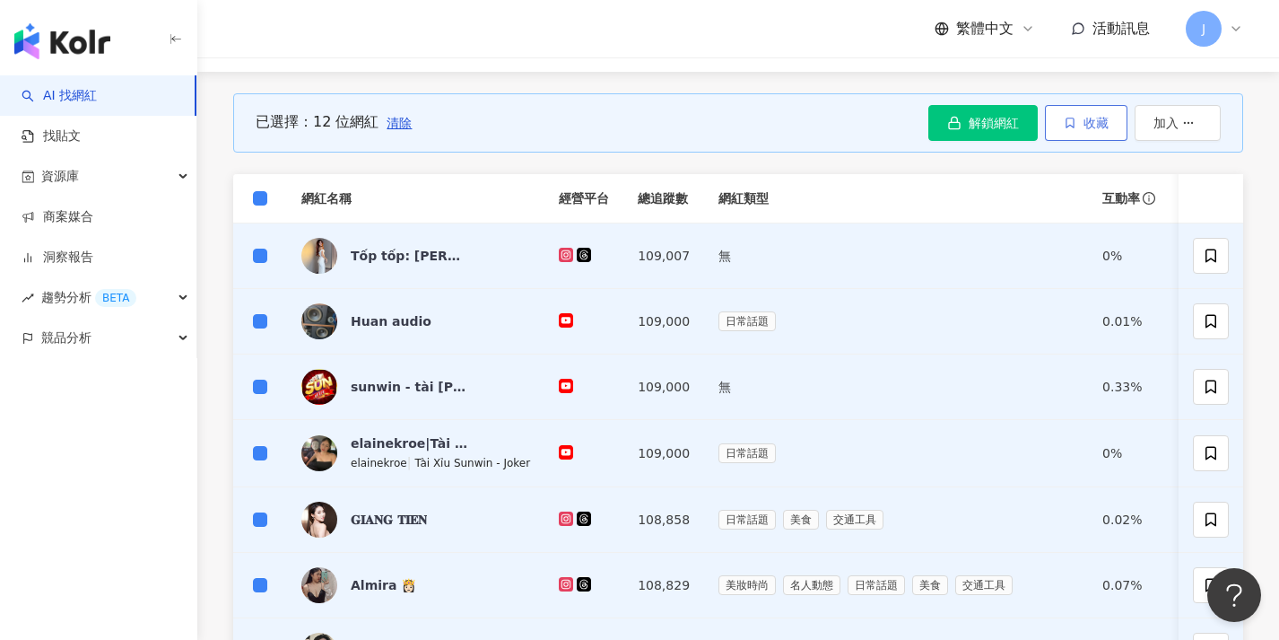
click at [1086, 116] on span "收藏" at bounding box center [1096, 123] width 25 height 14
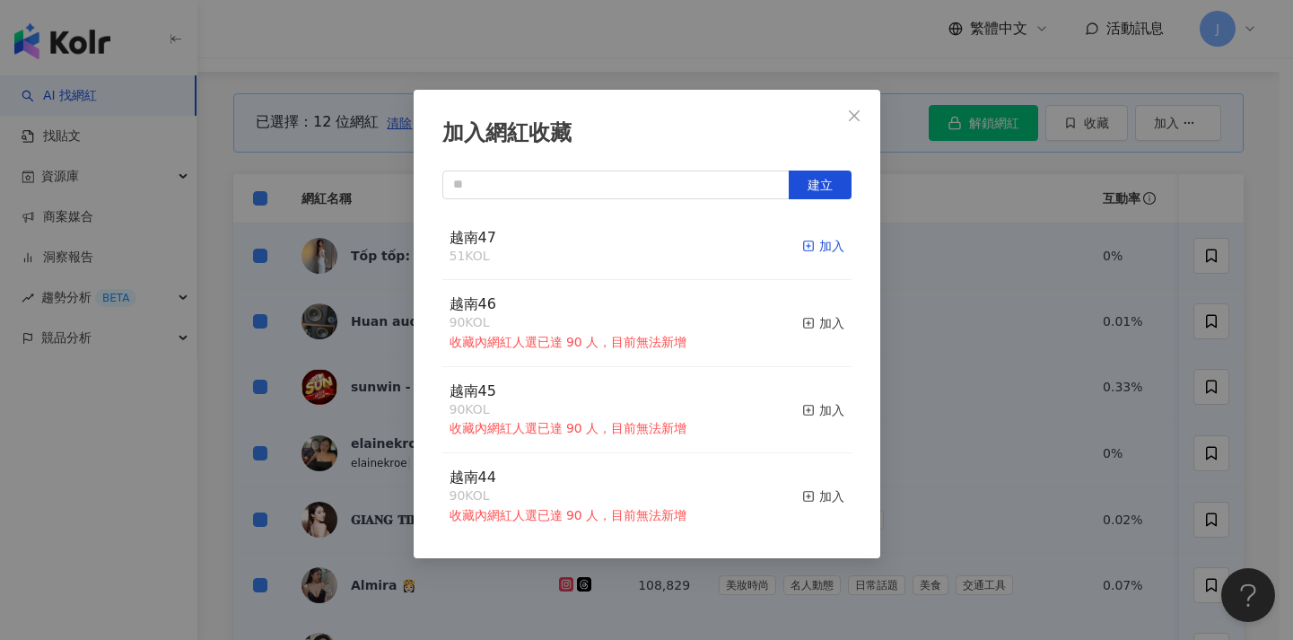
click at [817, 249] on div "加入" at bounding box center [823, 246] width 42 height 20
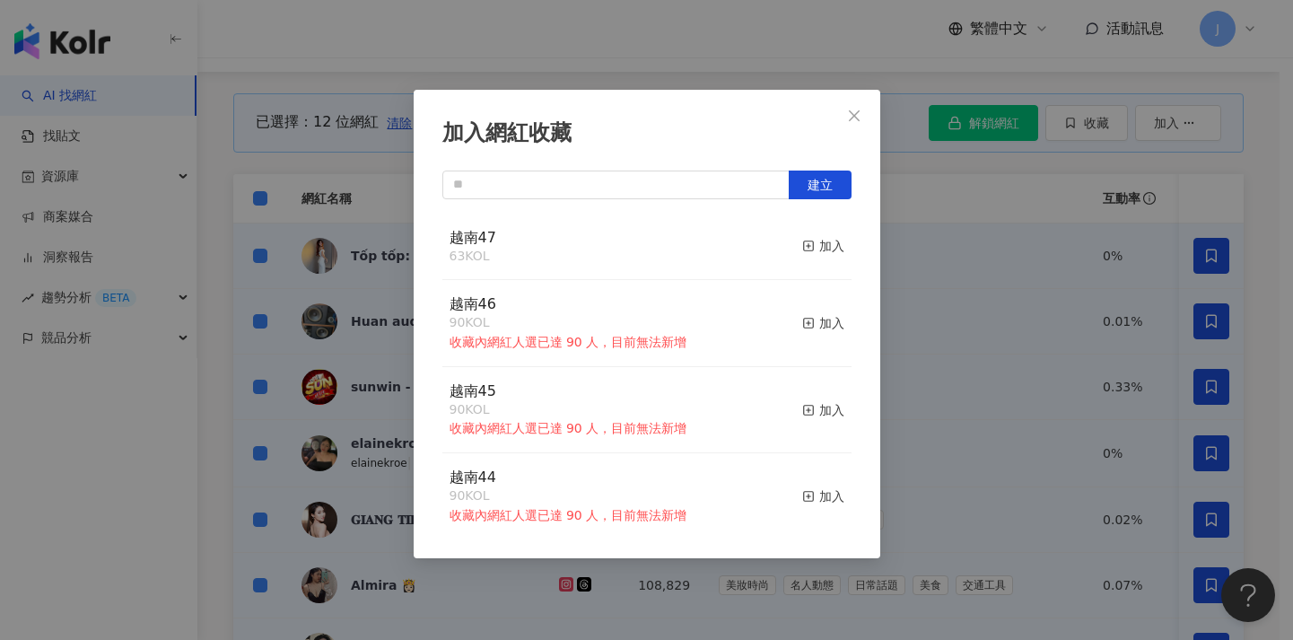
drag, startPoint x: 343, startPoint y: 219, endPoint x: 312, endPoint y: 211, distance: 31.5
click at [343, 220] on div "加入網紅收藏 建立 越南47 63 KOL 加入 越南46 90 KOL 收藏內網紅人選已達 90 人，目前無法新增 加入 越南45 90 KOL 收藏內網紅…" at bounding box center [646, 320] width 1293 height 640
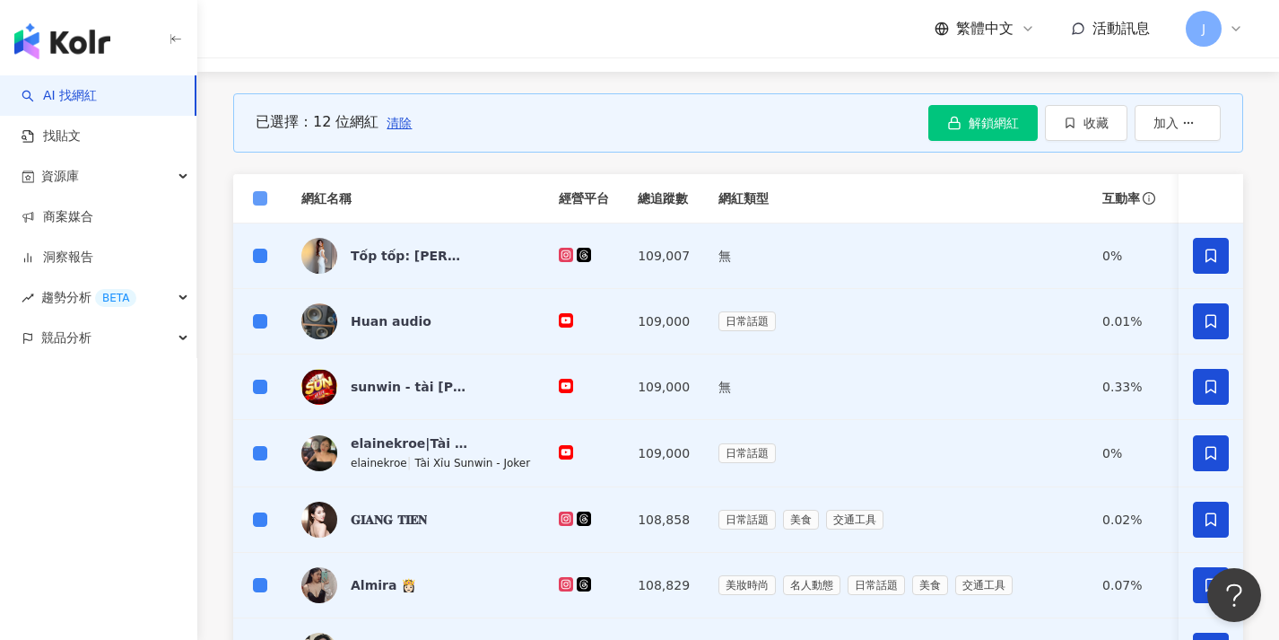
click at [265, 192] on span at bounding box center [260, 198] width 14 height 14
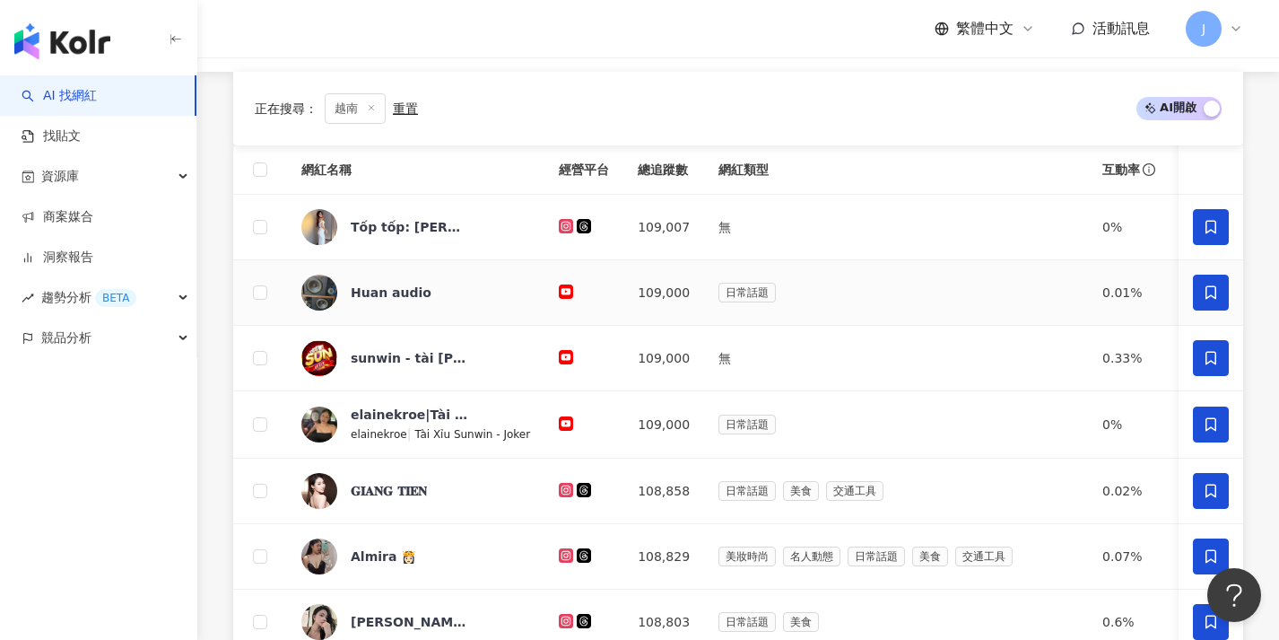
scroll to position [878, 0]
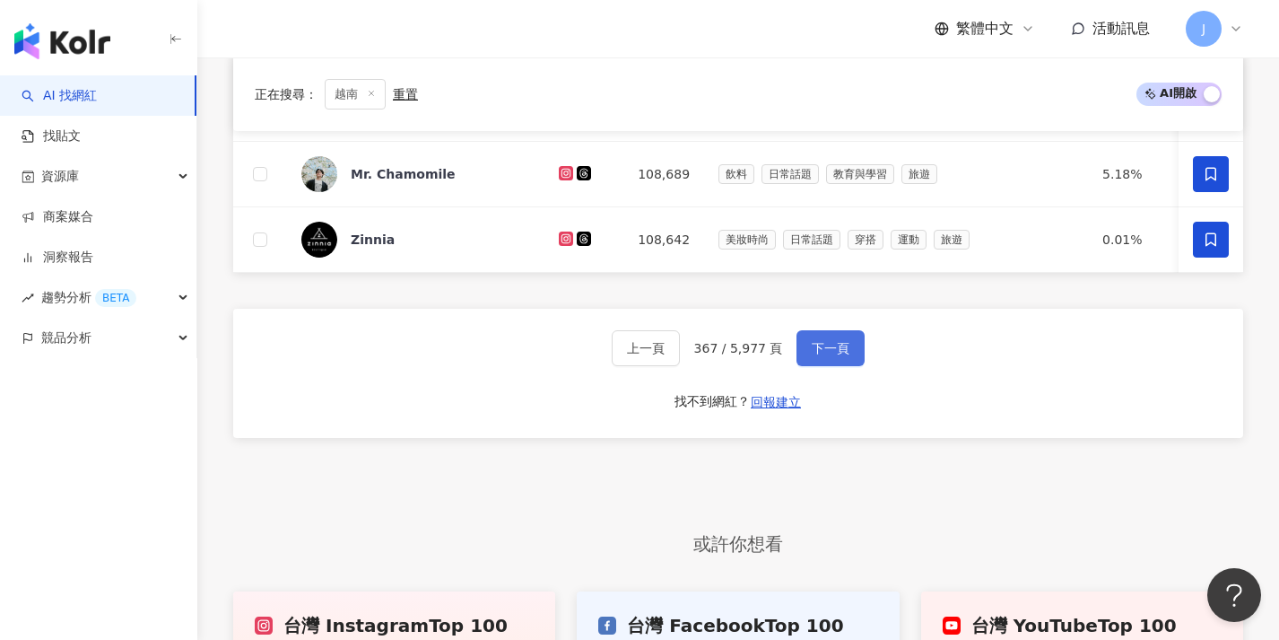
click at [827, 353] on span "下一頁" at bounding box center [831, 348] width 38 height 14
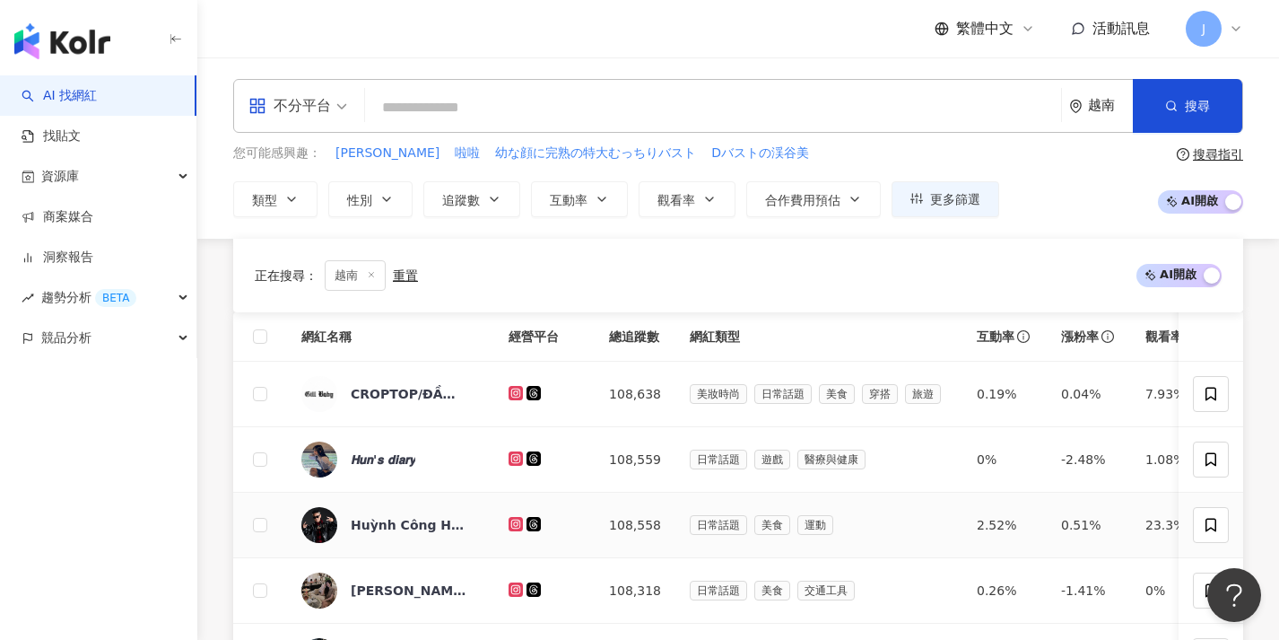
scroll to position [673, 0]
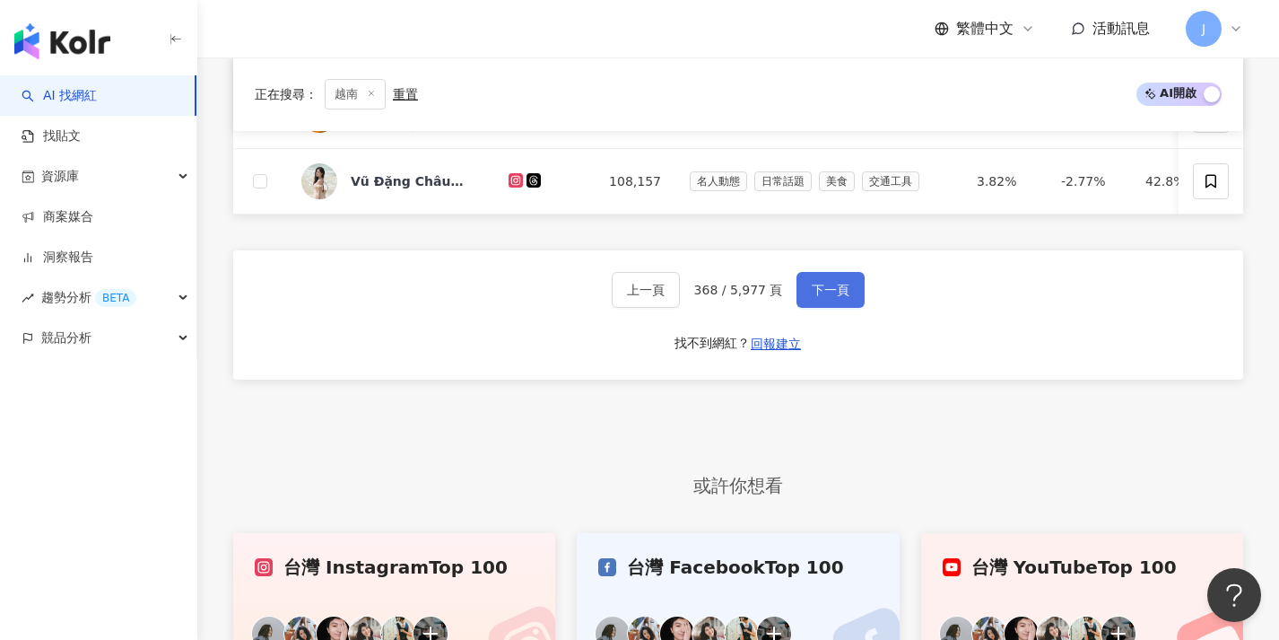
click at [840, 297] on span "下一頁" at bounding box center [831, 290] width 38 height 14
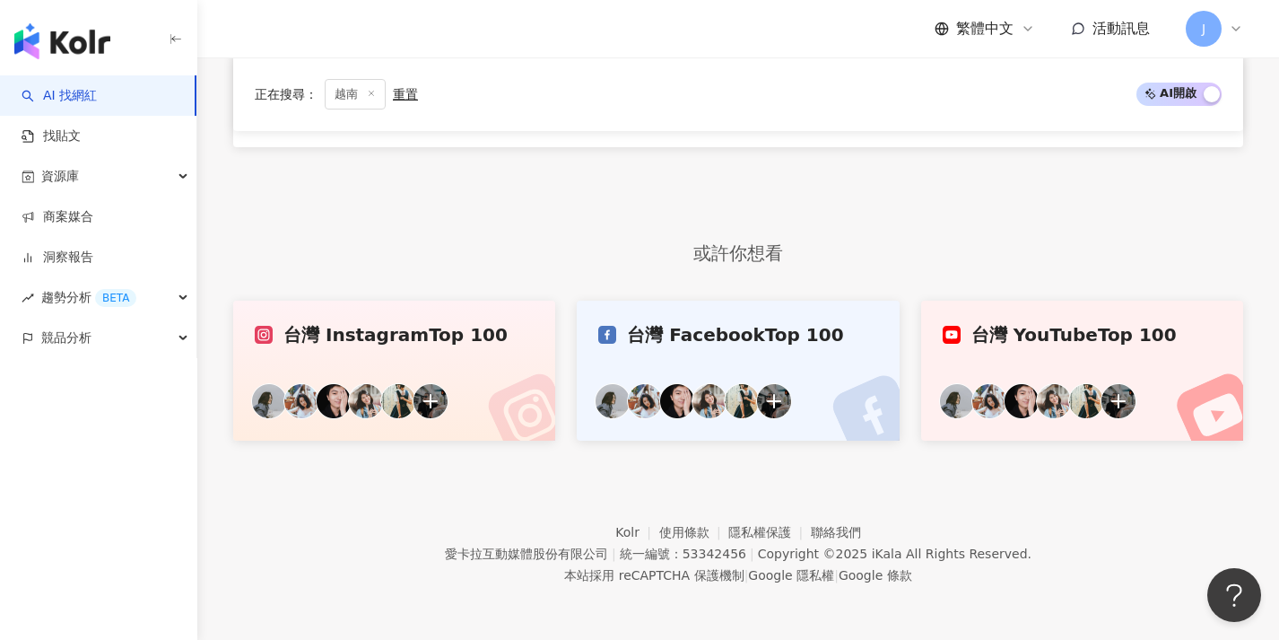
scroll to position [546, 0]
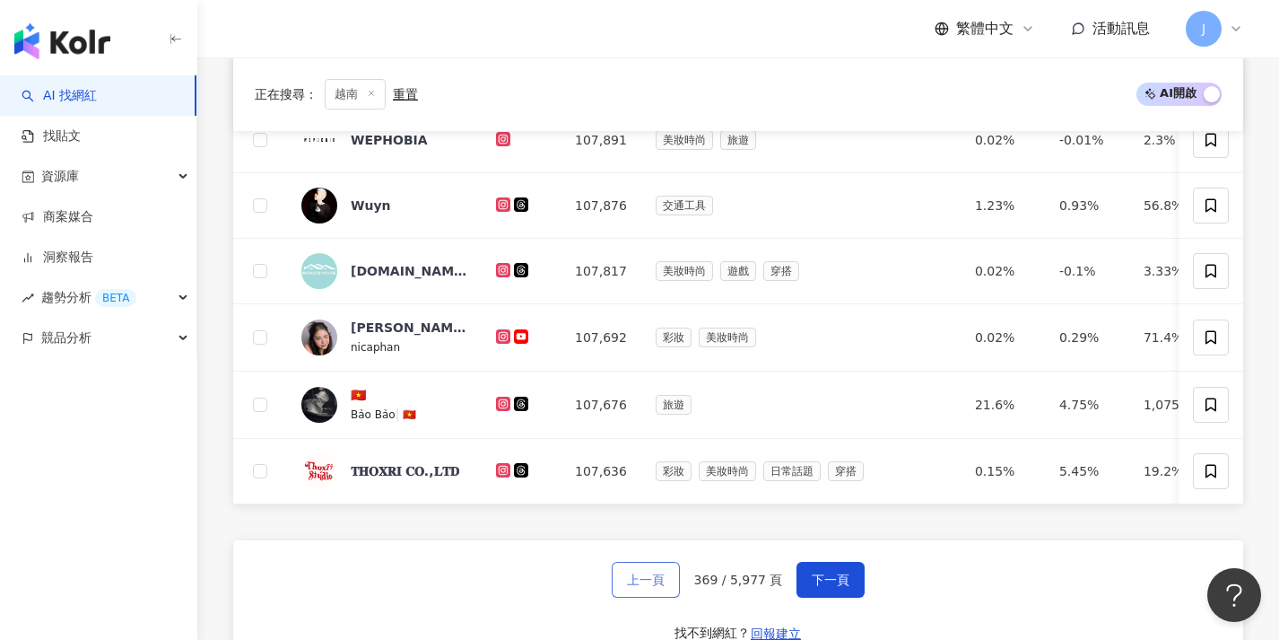
click at [661, 587] on span "上一頁" at bounding box center [646, 579] width 38 height 14
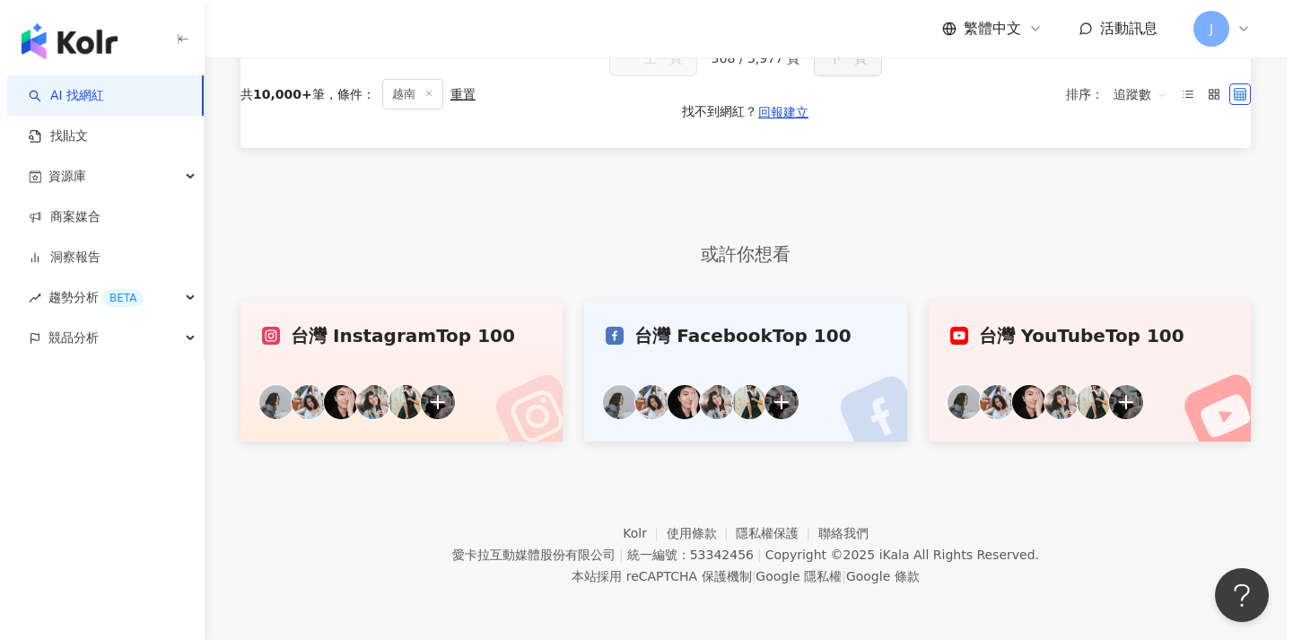
scroll to position [0, 0]
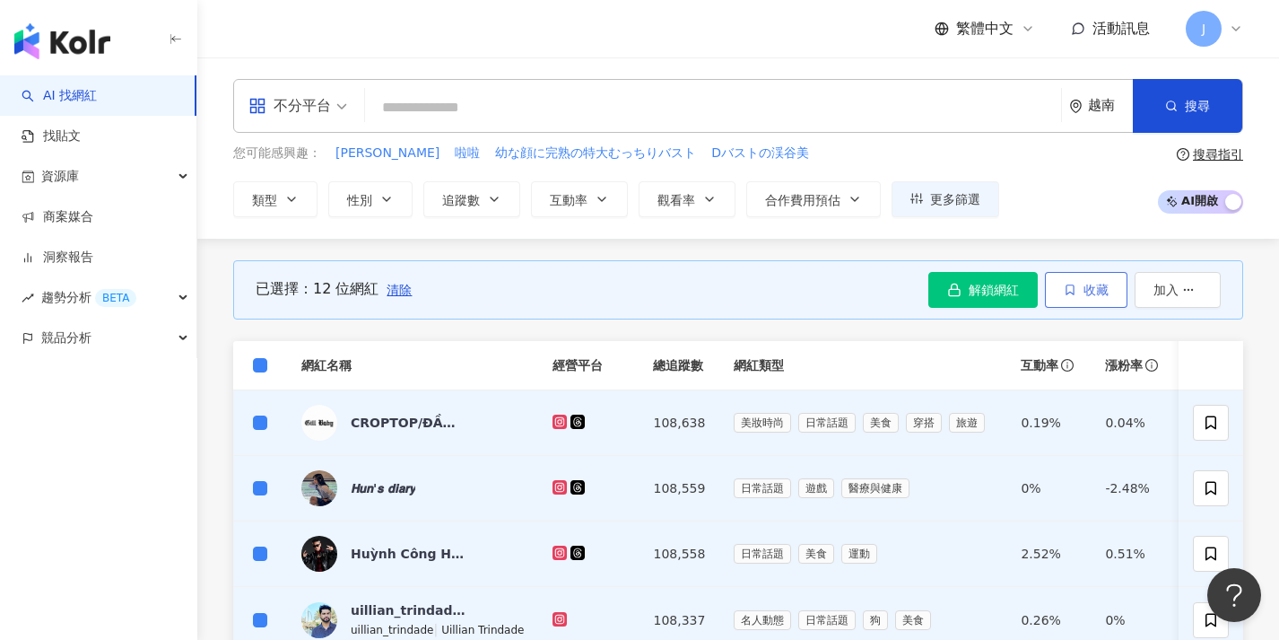
click at [1076, 296] on button "收藏" at bounding box center [1086, 290] width 83 height 36
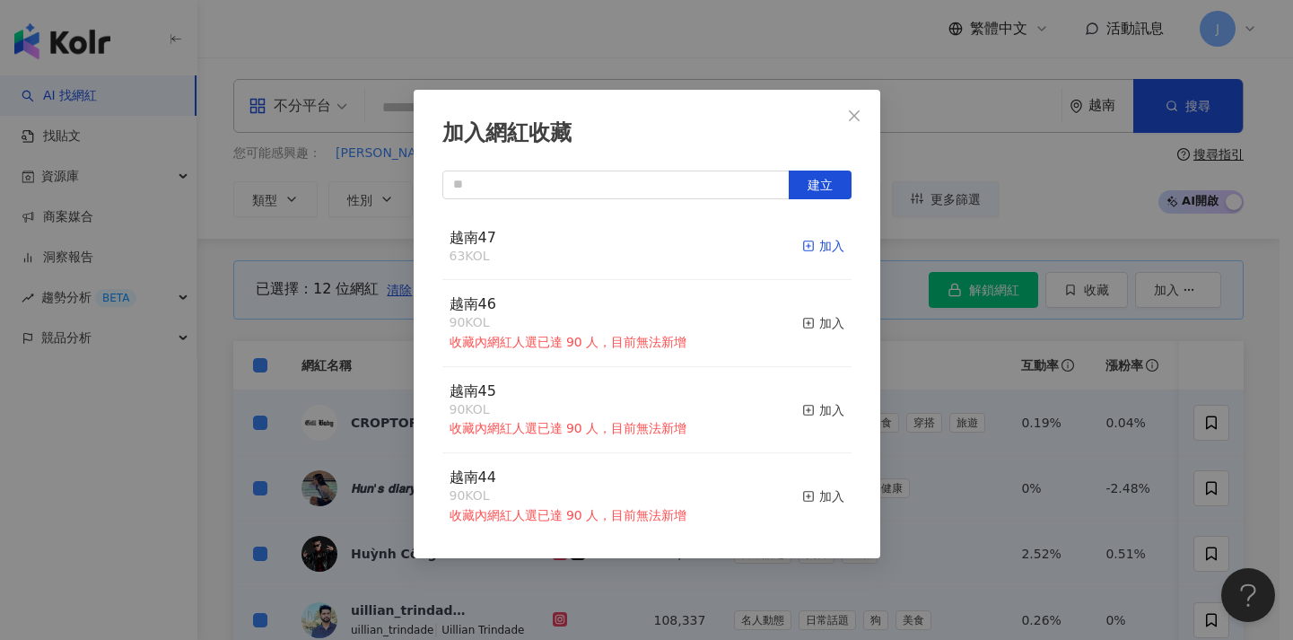
click at [804, 250] on div "加入" at bounding box center [823, 246] width 42 height 20
click at [976, 402] on div "加入網紅收藏 建立 越南47 75 KOL 加入 越南46 90 KOL 收藏內網紅人選已達 90 人，目前無法新增 加入 越南45 90 KOL 收藏內網紅…" at bounding box center [646, 320] width 1293 height 640
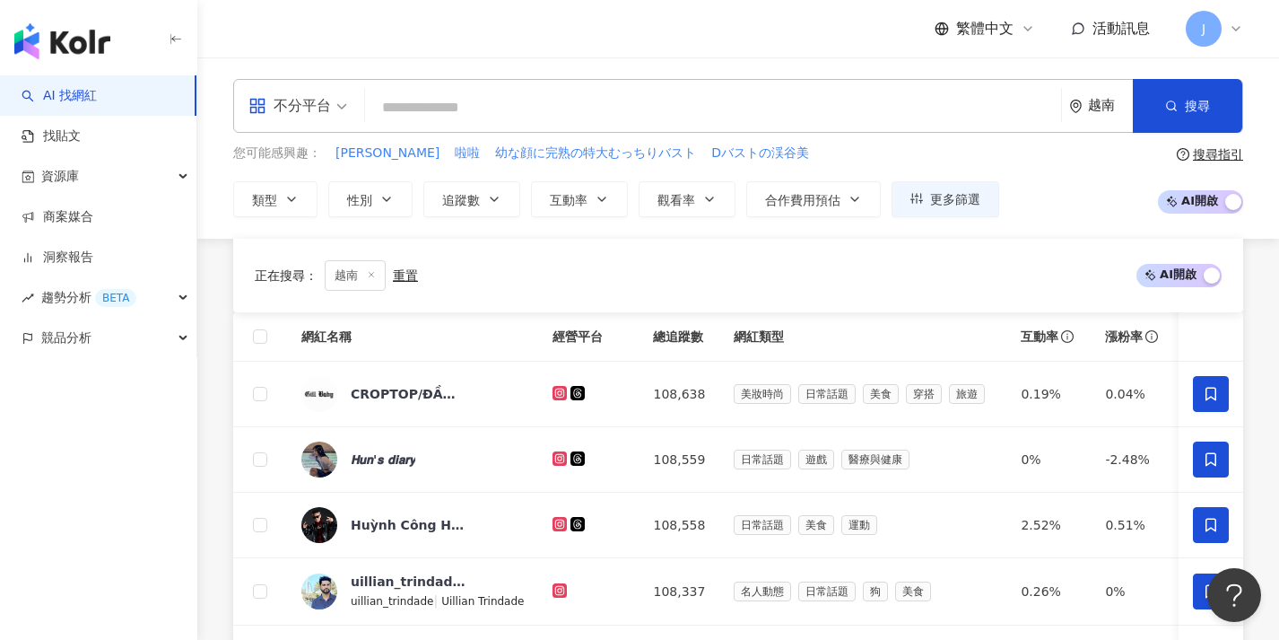
scroll to position [711, 0]
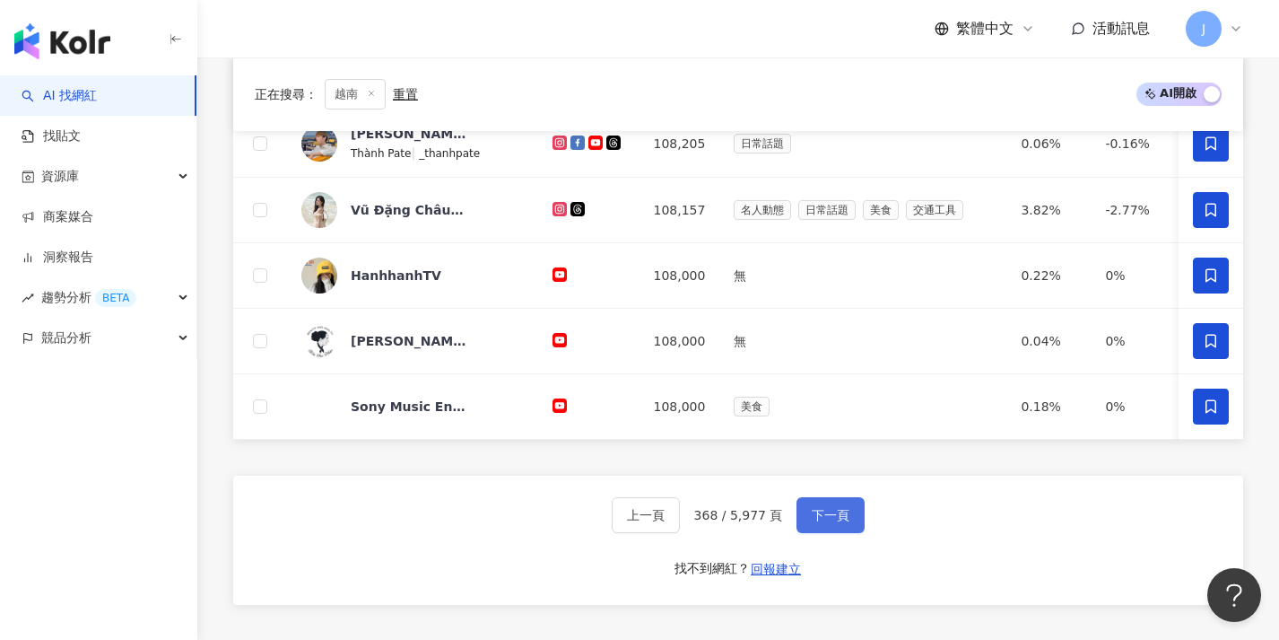
click at [839, 522] on span "下一頁" at bounding box center [831, 515] width 38 height 14
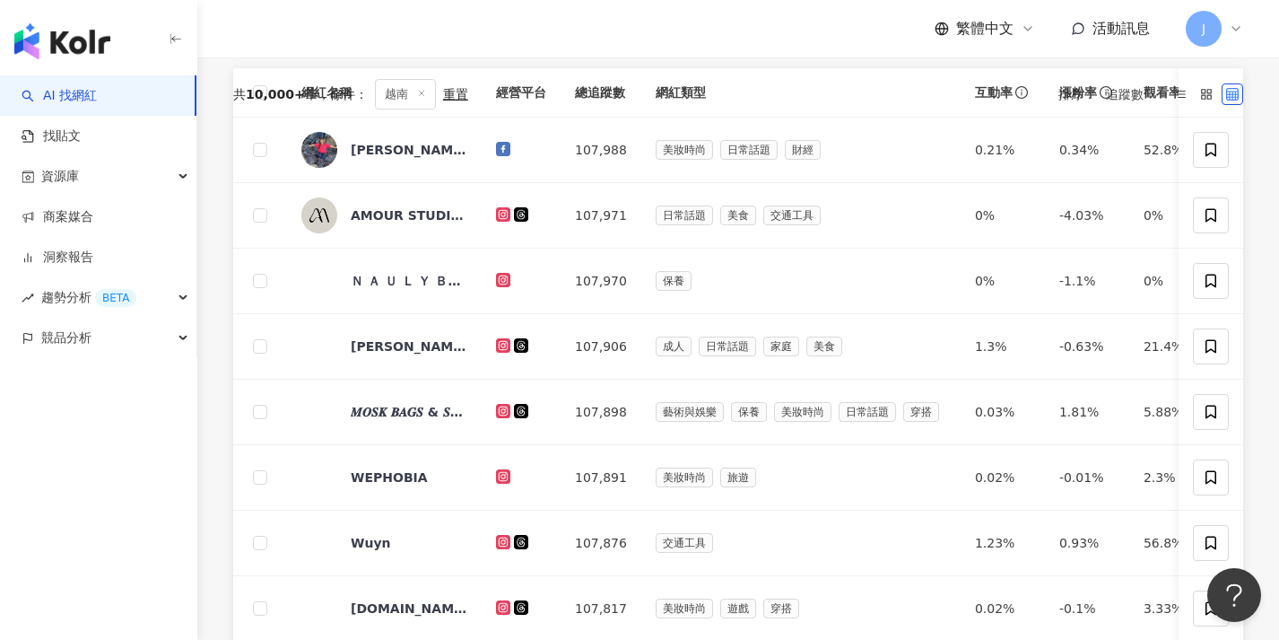
scroll to position [106, 0]
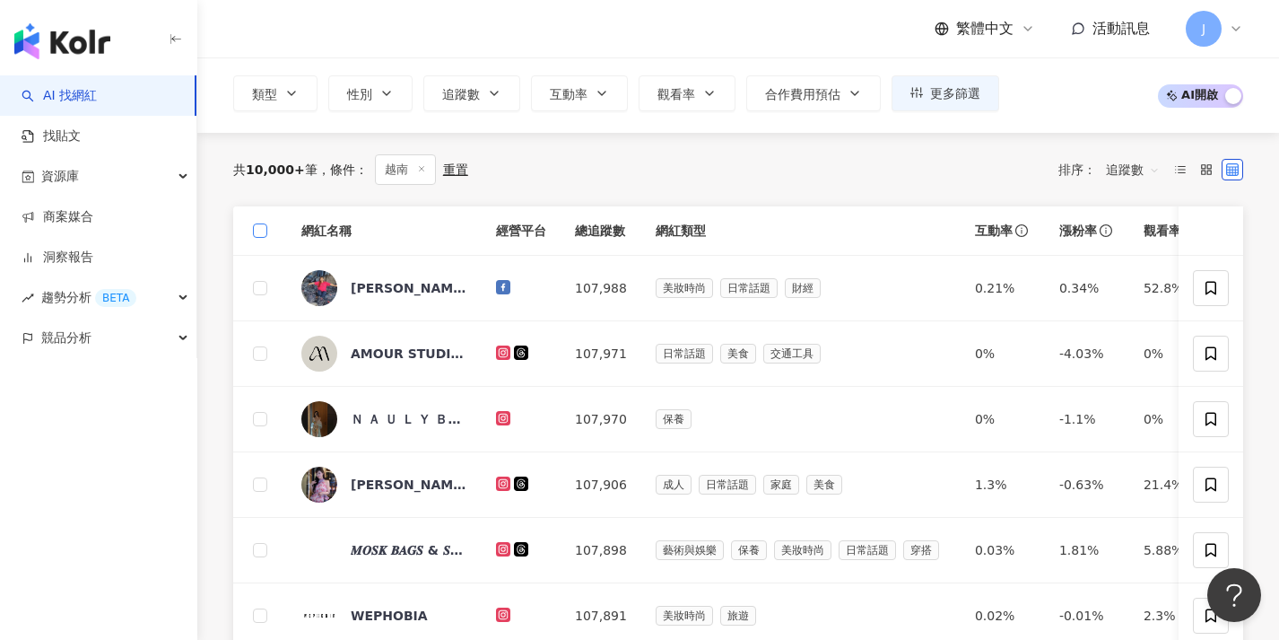
click at [257, 234] on span at bounding box center [260, 230] width 14 height 14
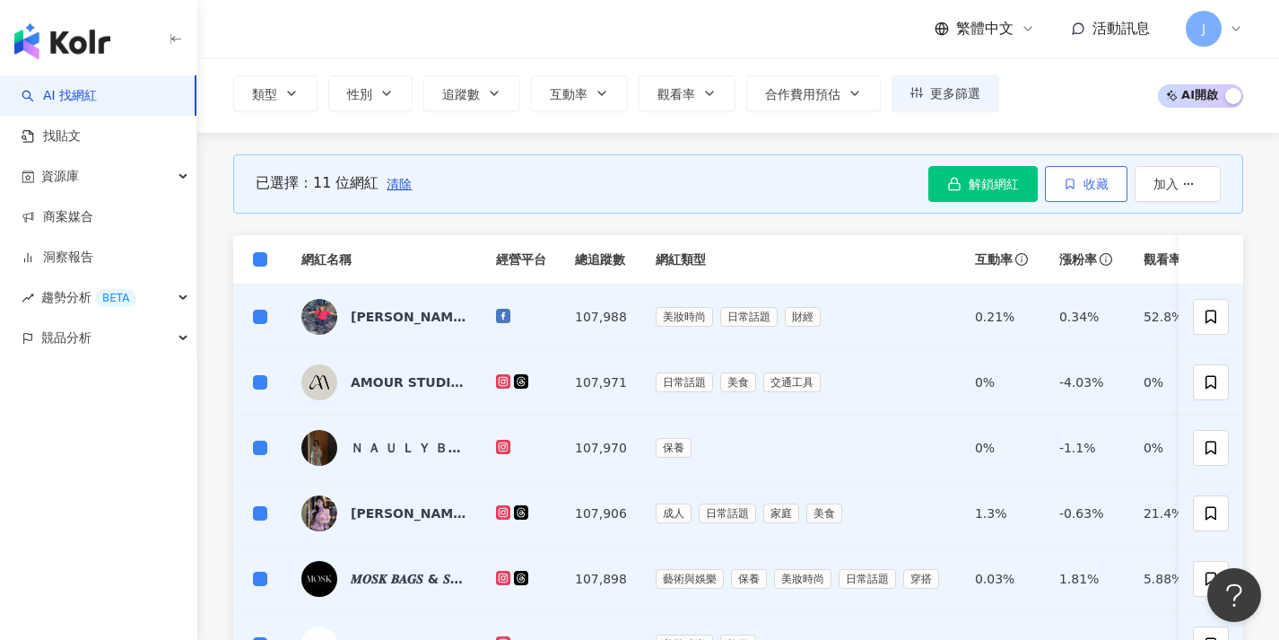
click at [1079, 189] on button "收藏" at bounding box center [1086, 184] width 83 height 36
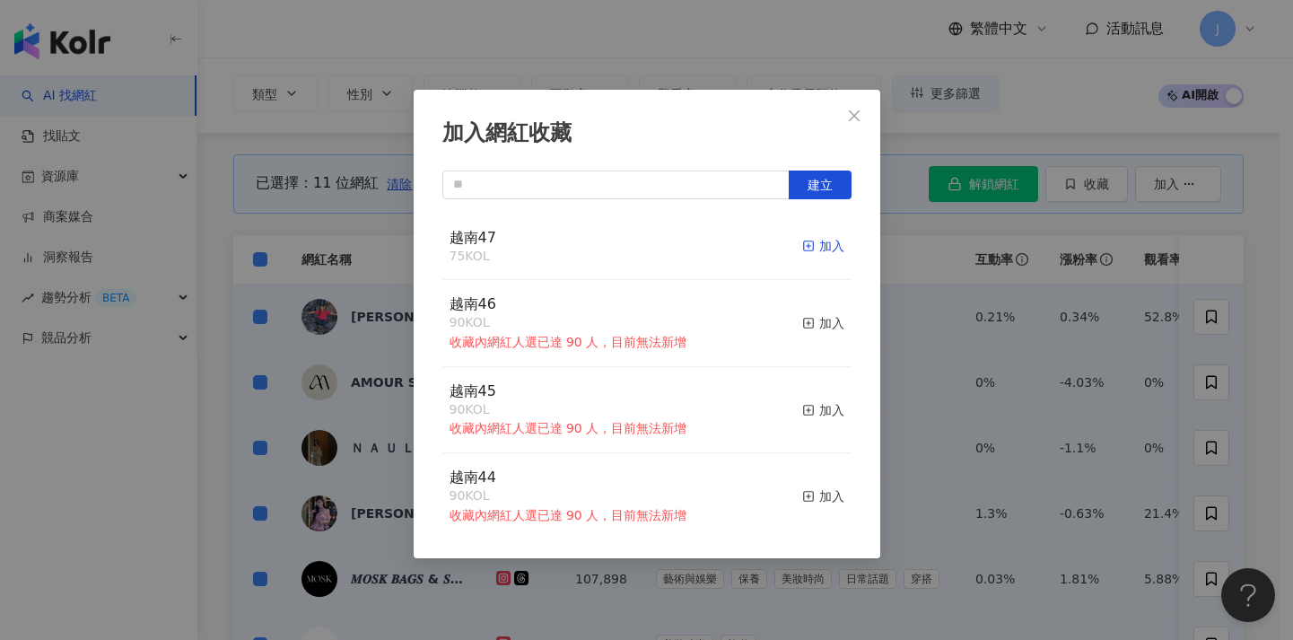
click at [818, 249] on div "加入" at bounding box center [823, 246] width 42 height 20
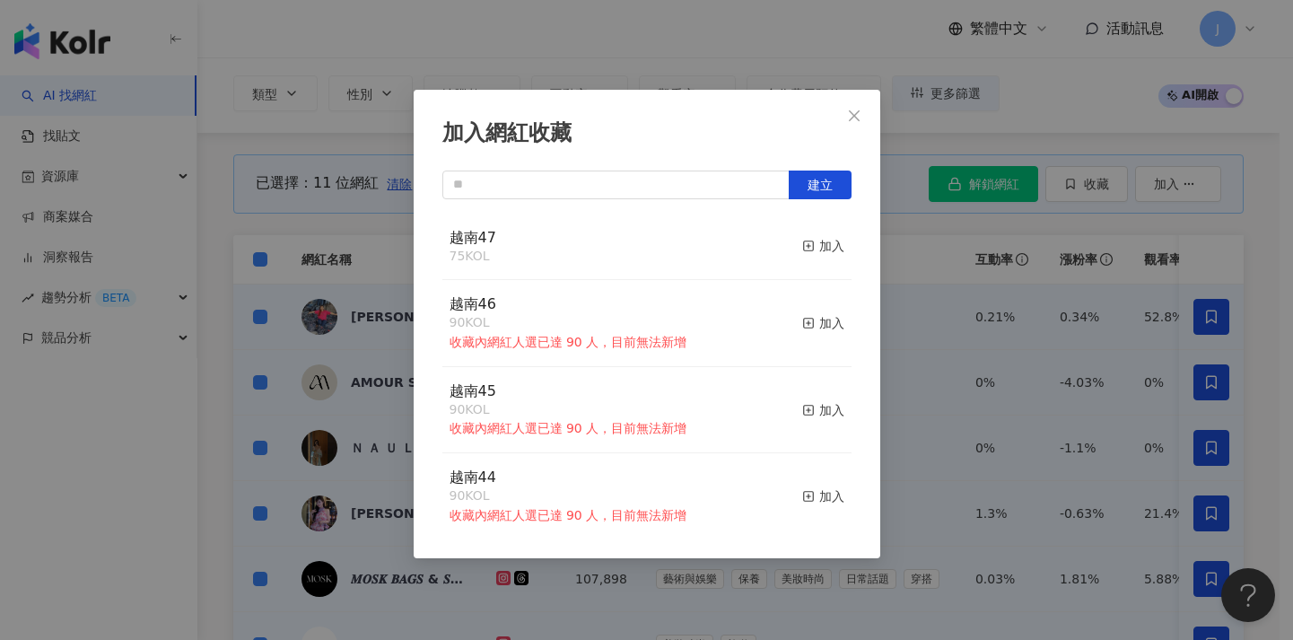
click at [1070, 293] on div "加入網紅收藏 建立 越南47 75 KOL 加入 越南46 90 KOL 收藏內網紅人選已達 90 人，目前無法新增 加入 越南45 90 KOL 收藏內網紅…" at bounding box center [646, 320] width 1293 height 640
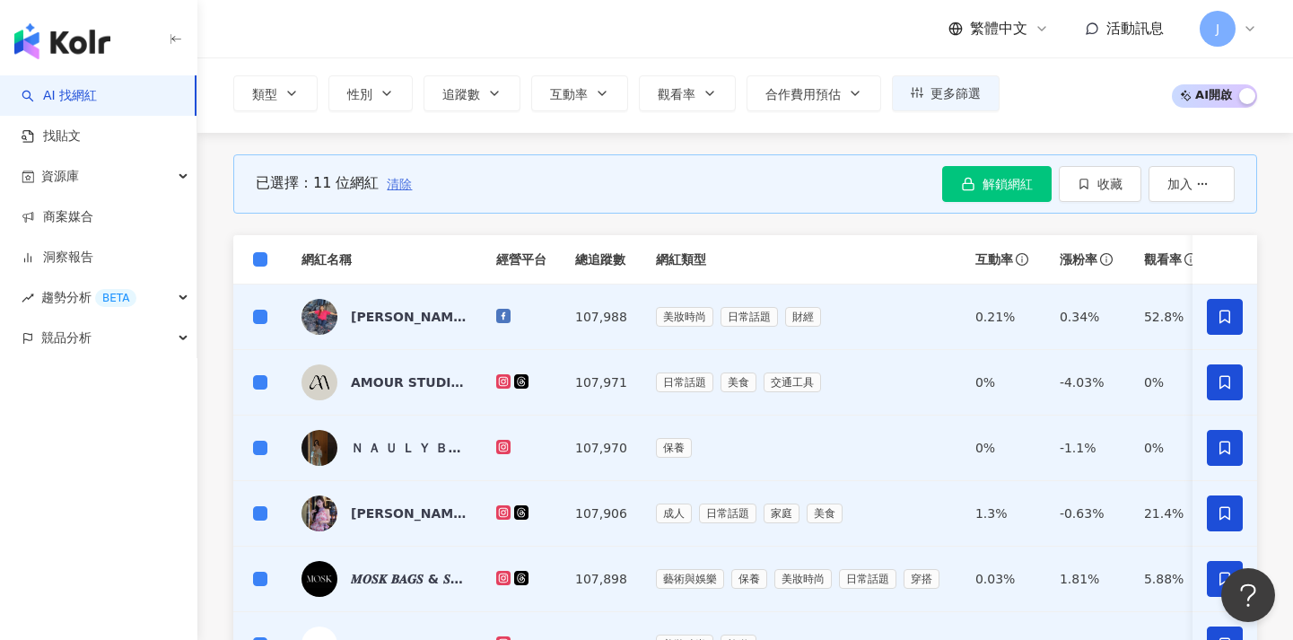
click at [402, 187] on span "清除" at bounding box center [399, 184] width 25 height 14
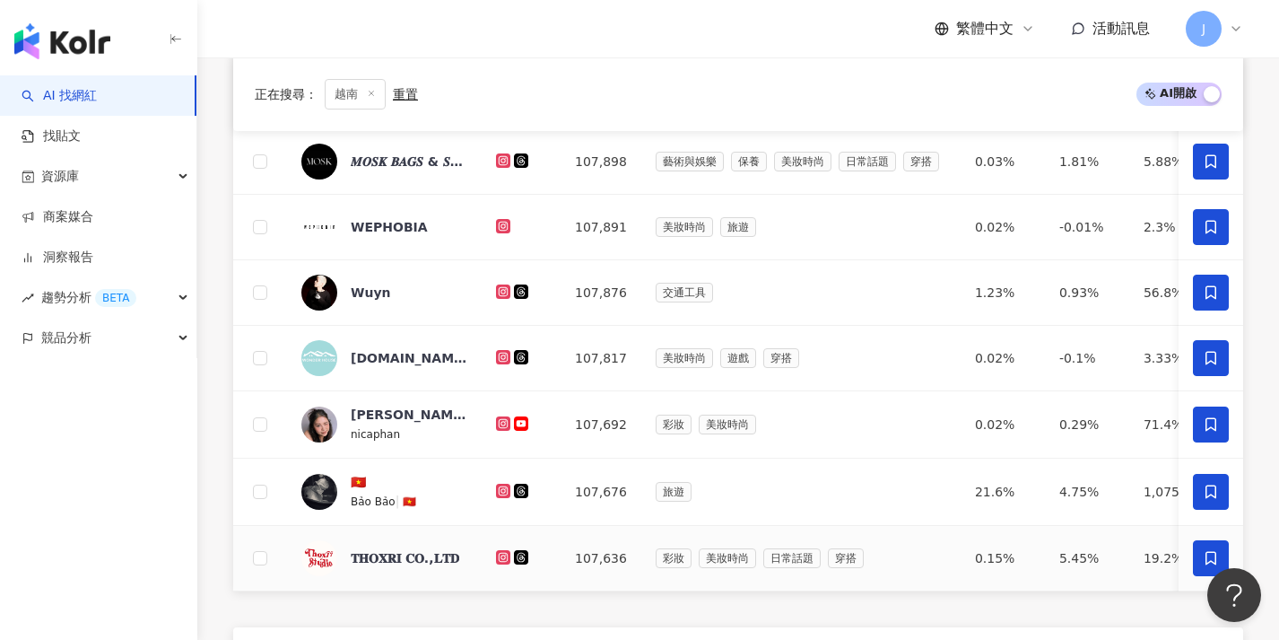
scroll to position [719, 0]
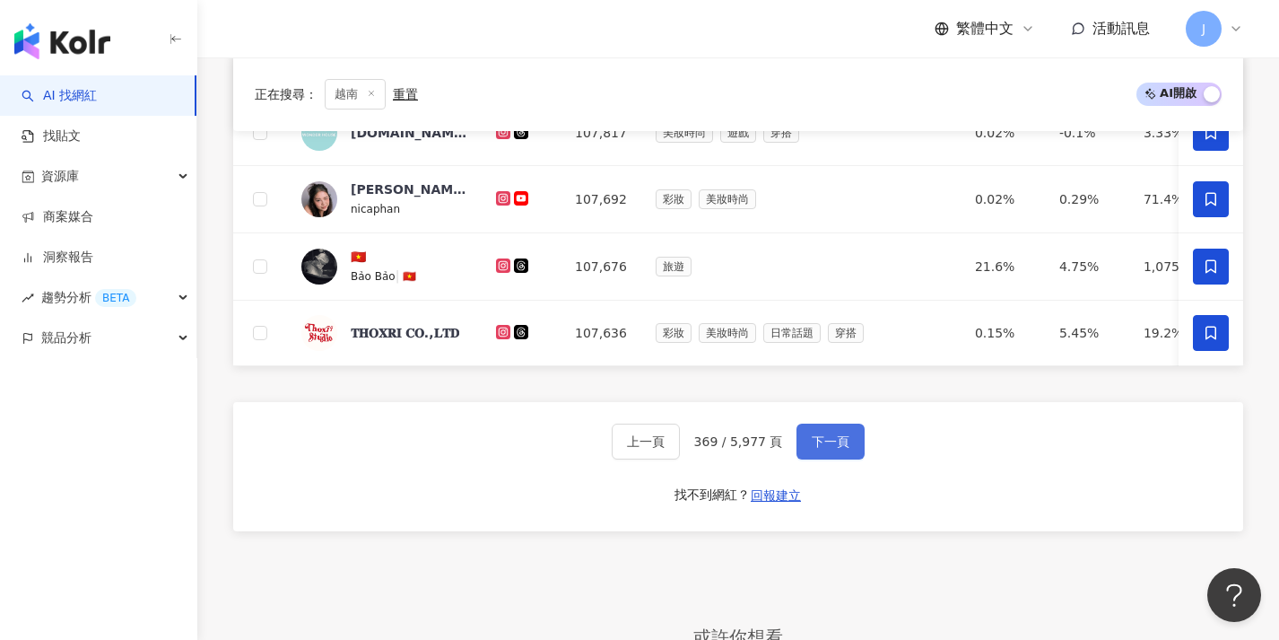
click at [832, 442] on button "下一頁" at bounding box center [831, 441] width 68 height 36
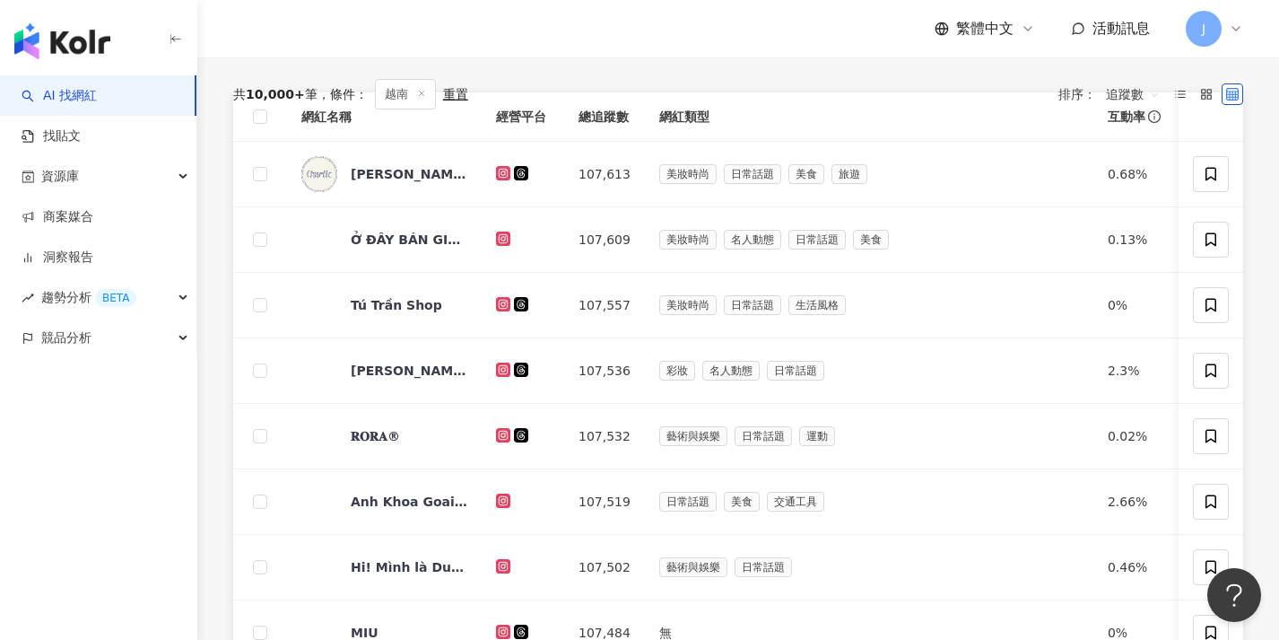
scroll to position [0, 0]
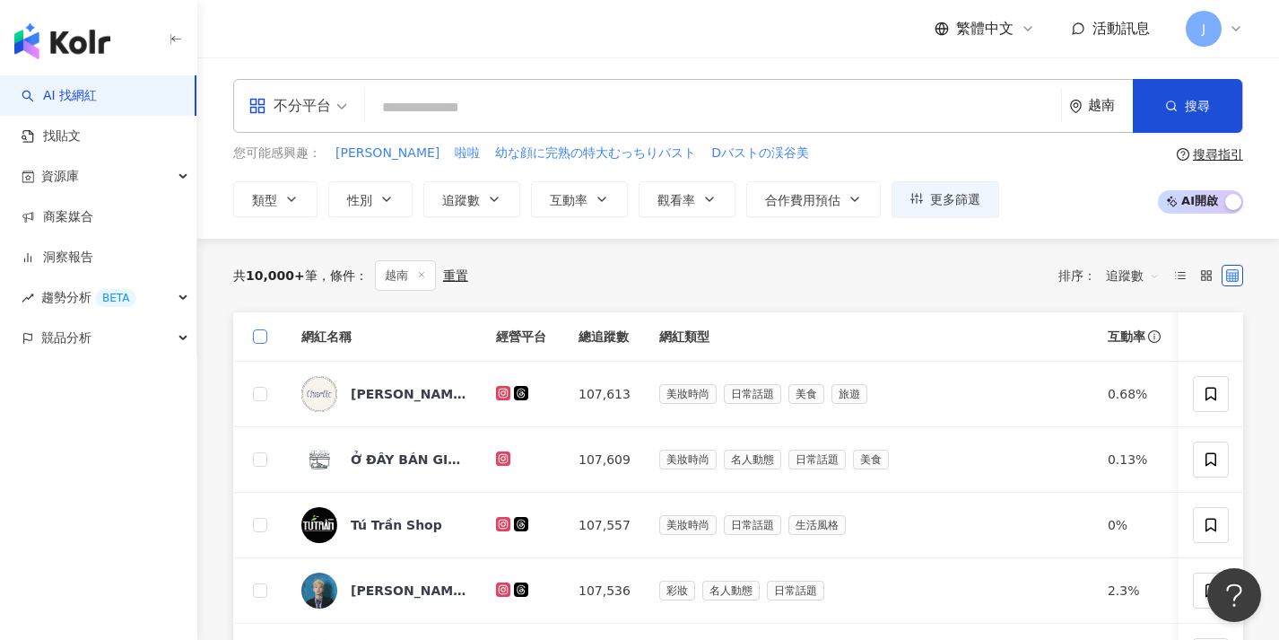
click at [265, 329] on span at bounding box center [260, 336] width 14 height 14
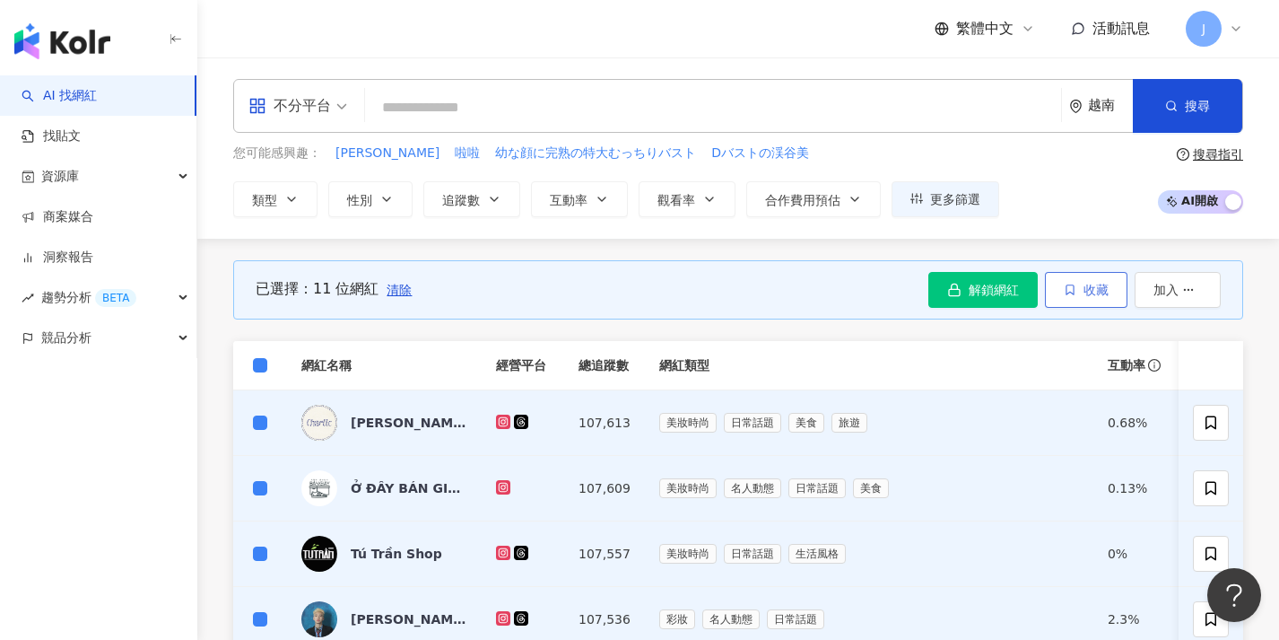
click at [1085, 296] on button "收藏" at bounding box center [1086, 290] width 83 height 36
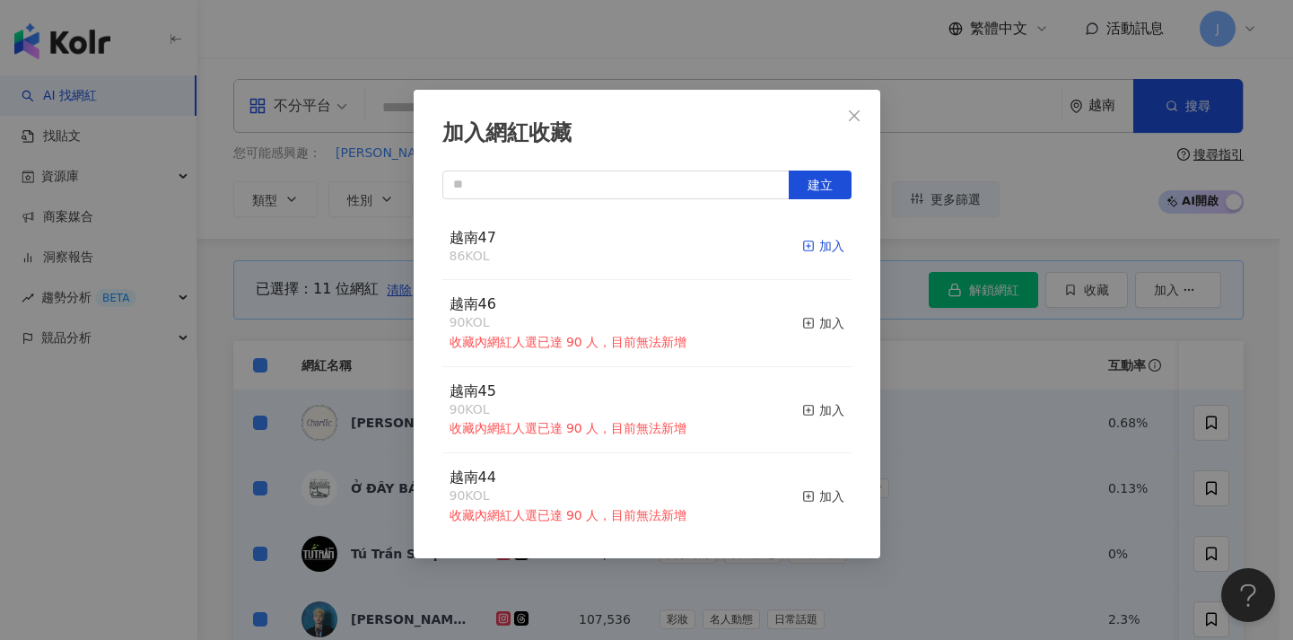
click at [820, 243] on div "加入" at bounding box center [823, 246] width 42 height 20
click at [980, 364] on div "加入網紅收藏 建立 越南47 86 KOL 加入 越南46 90 KOL 收藏內網紅人選已達 90 人，目前無法新增 加入 越南45 90 KOL 收藏內網紅…" at bounding box center [646, 320] width 1293 height 640
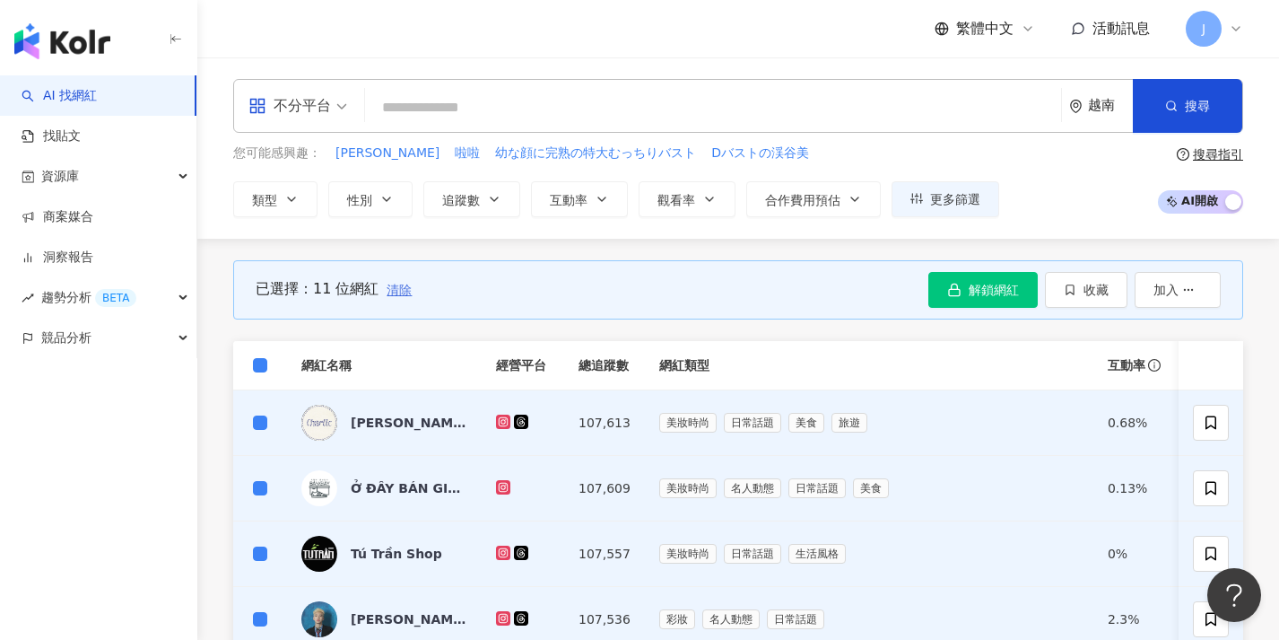
click at [400, 285] on span "清除" at bounding box center [399, 290] width 25 height 14
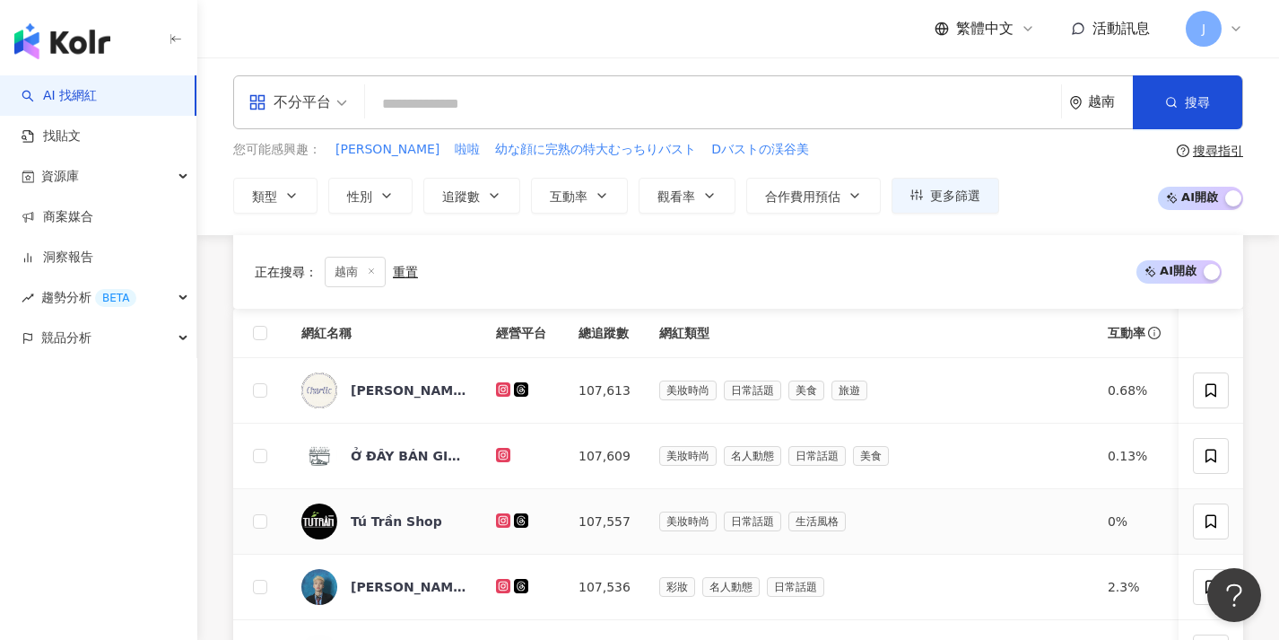
scroll to position [230, 0]
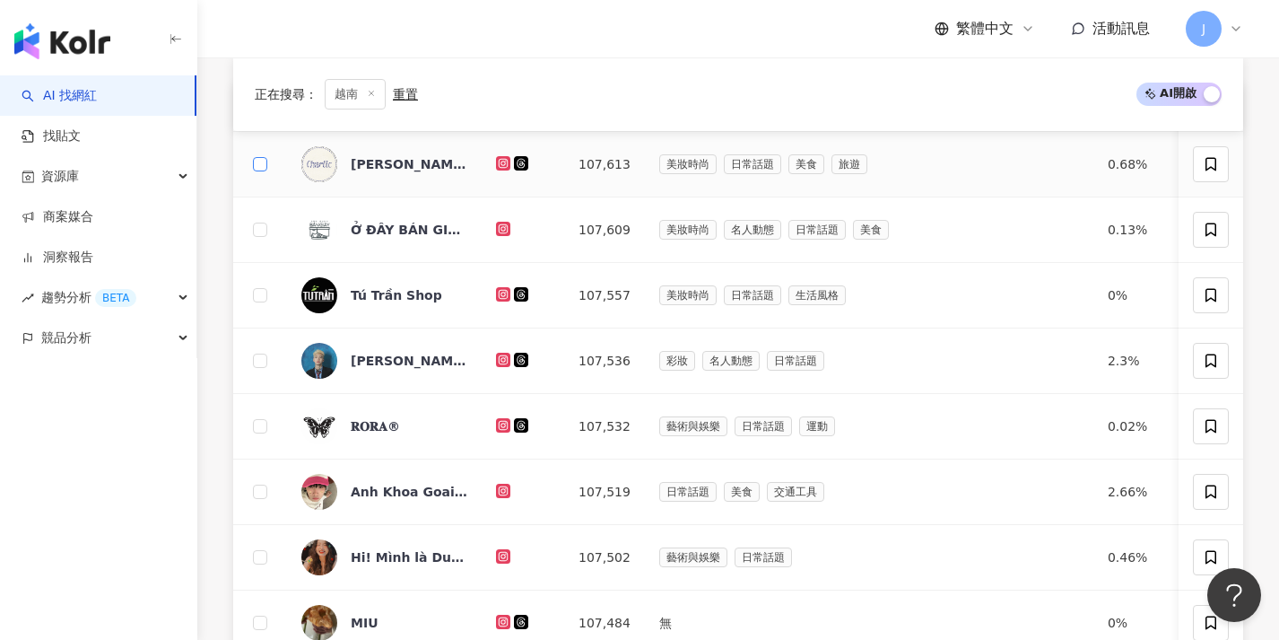
click at [260, 169] on span at bounding box center [260, 164] width 14 height 14
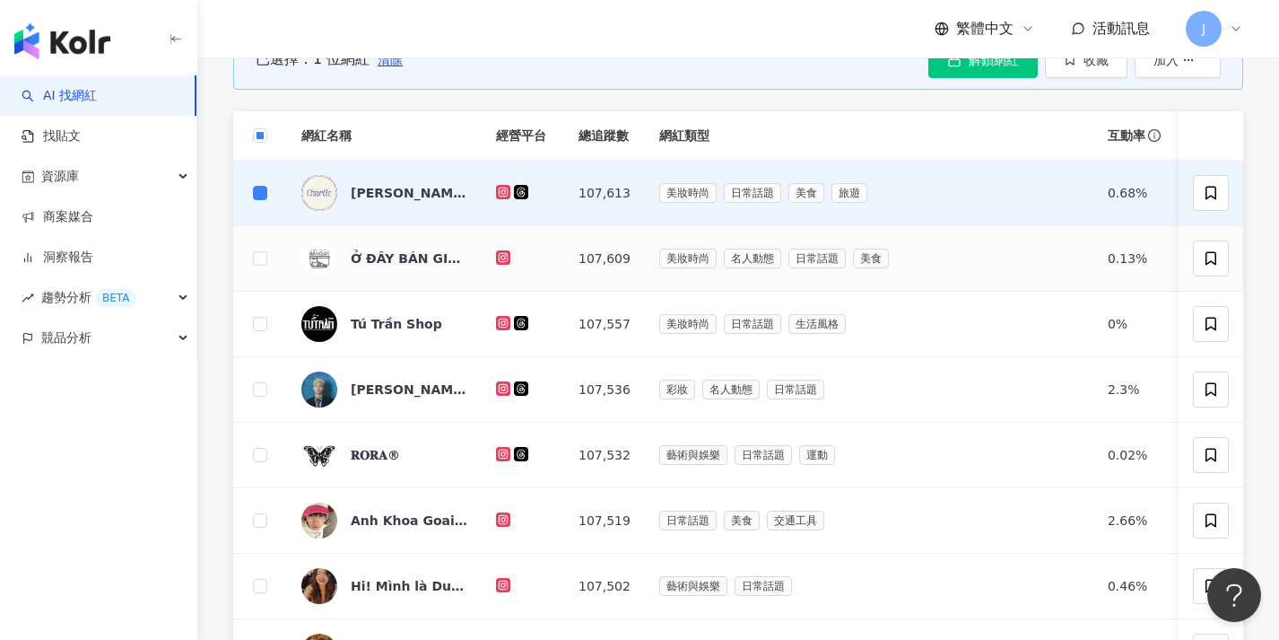
click at [263, 233] on td at bounding box center [260, 258] width 54 height 65
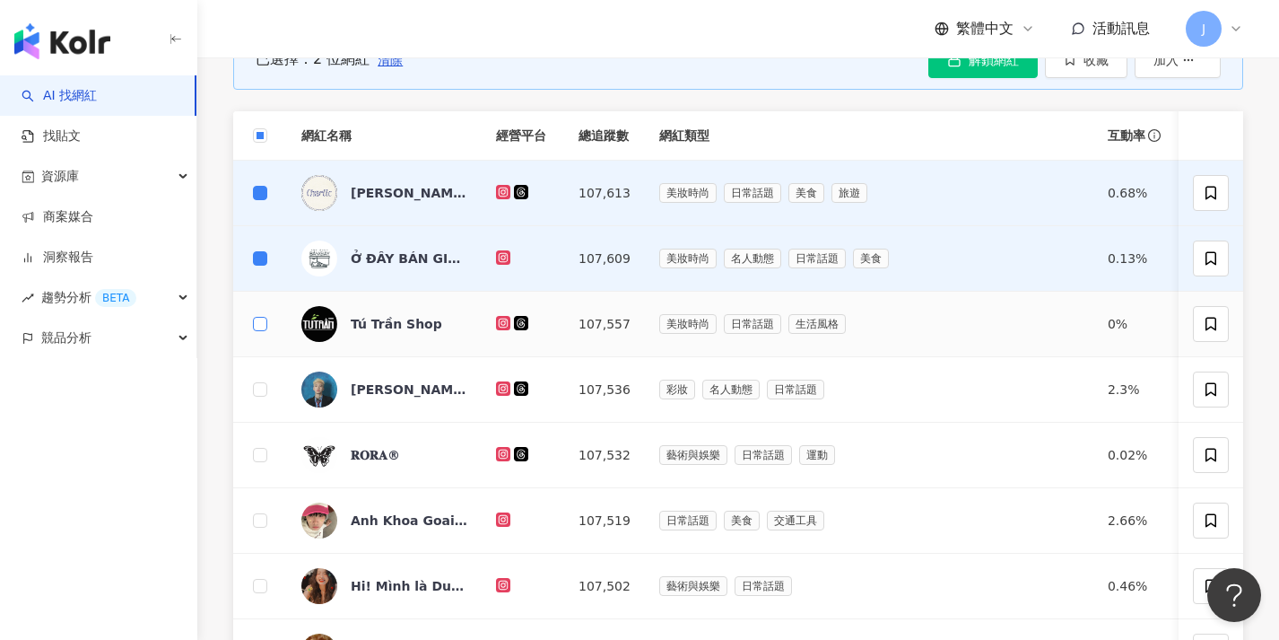
click at [259, 331] on label at bounding box center [260, 324] width 14 height 20
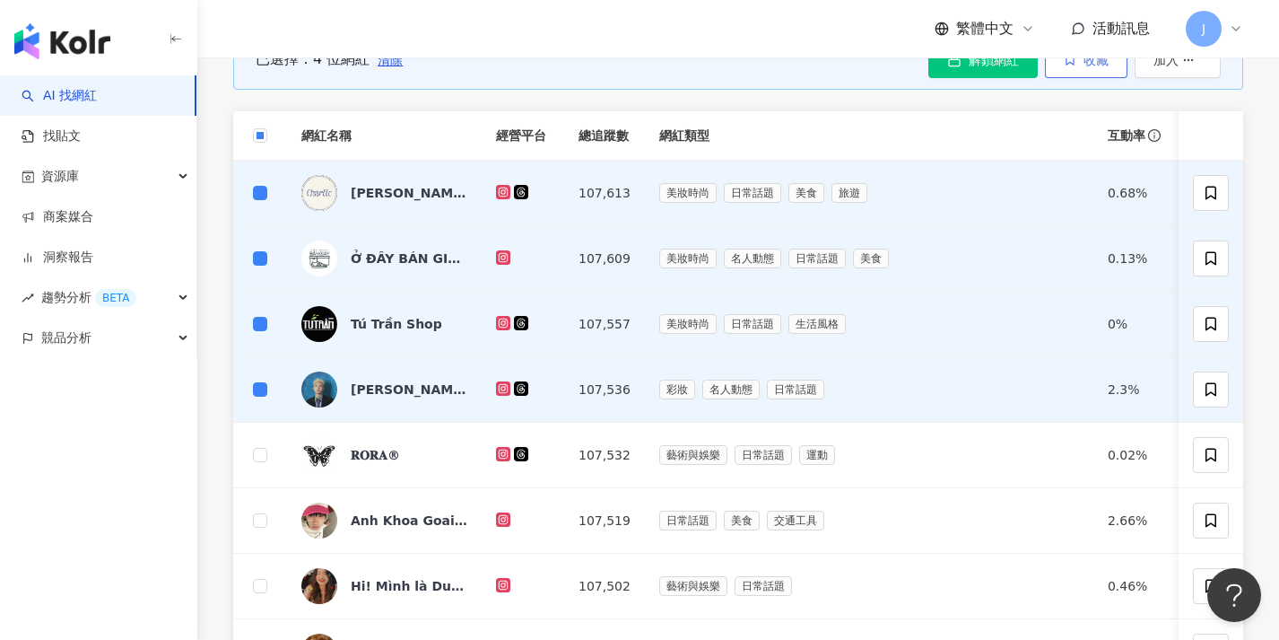
scroll to position [195, 0]
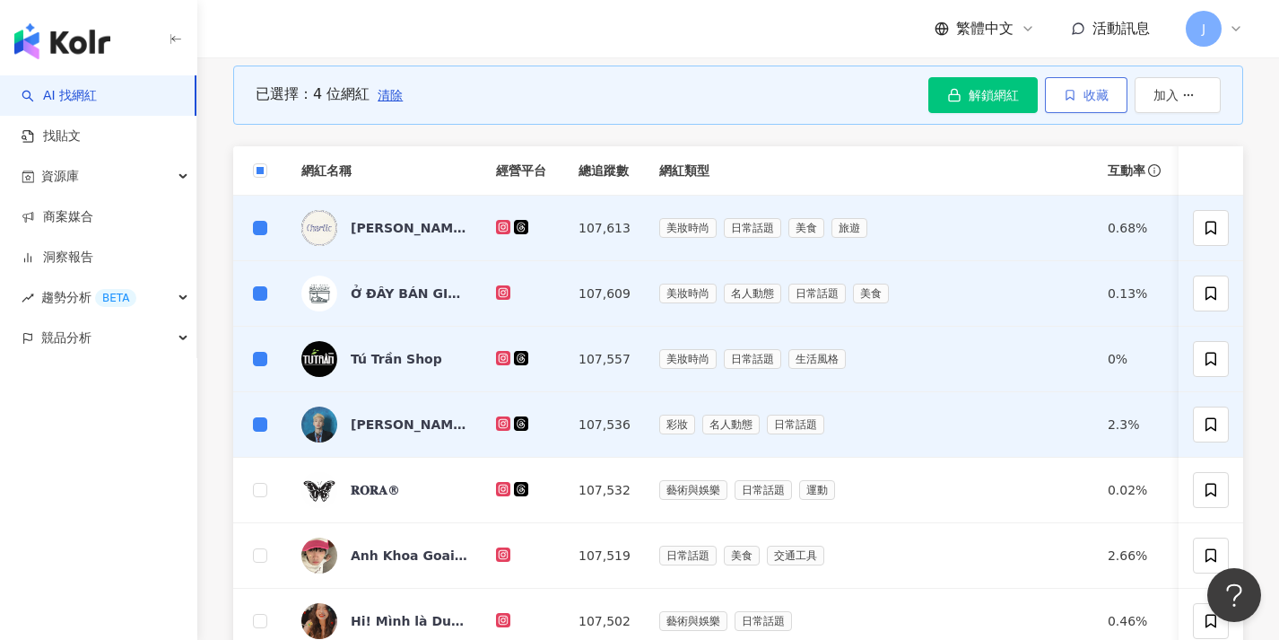
click at [1066, 93] on icon "button" at bounding box center [1070, 95] width 13 height 13
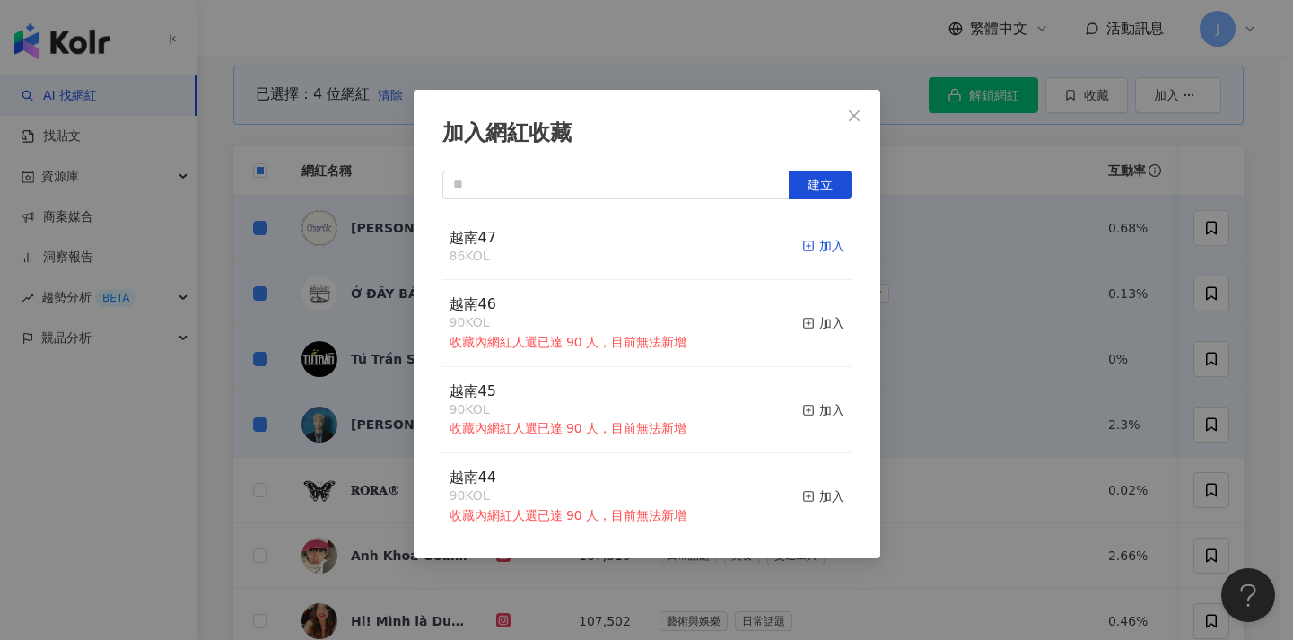
click at [810, 248] on div "加入" at bounding box center [823, 246] width 42 height 20
click at [975, 304] on div "加入網紅收藏 建立 越南47 86 KOL 加入 越南46 90 KOL 收藏內網紅人選已達 90 人，目前無法新增 加入 越南45 90 KOL 收藏內網紅…" at bounding box center [646, 320] width 1293 height 640
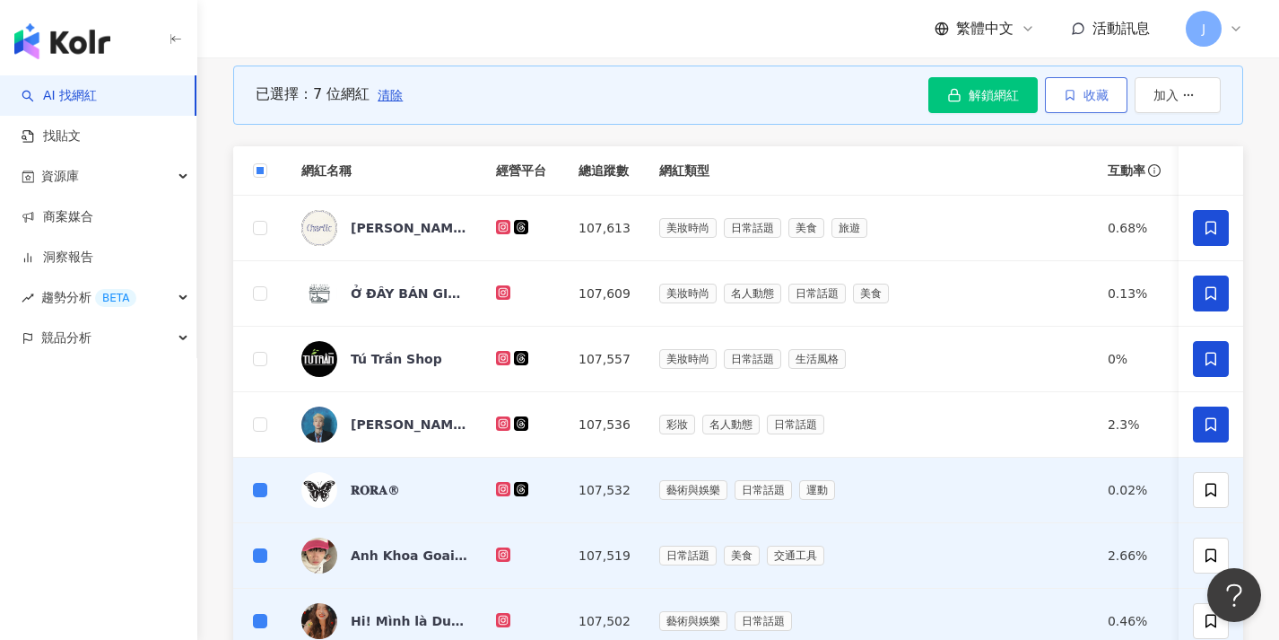
click at [1058, 94] on button "收藏" at bounding box center [1086, 95] width 83 height 36
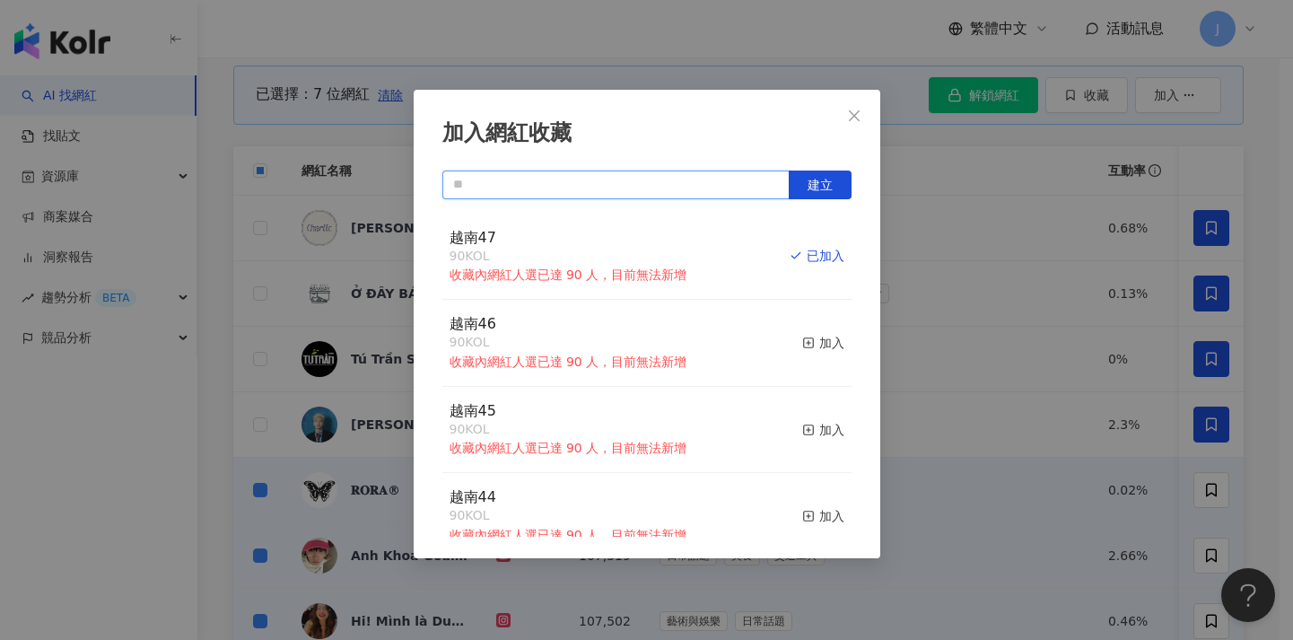
click at [718, 192] on input "text" at bounding box center [615, 184] width 347 height 29
paste input "****"
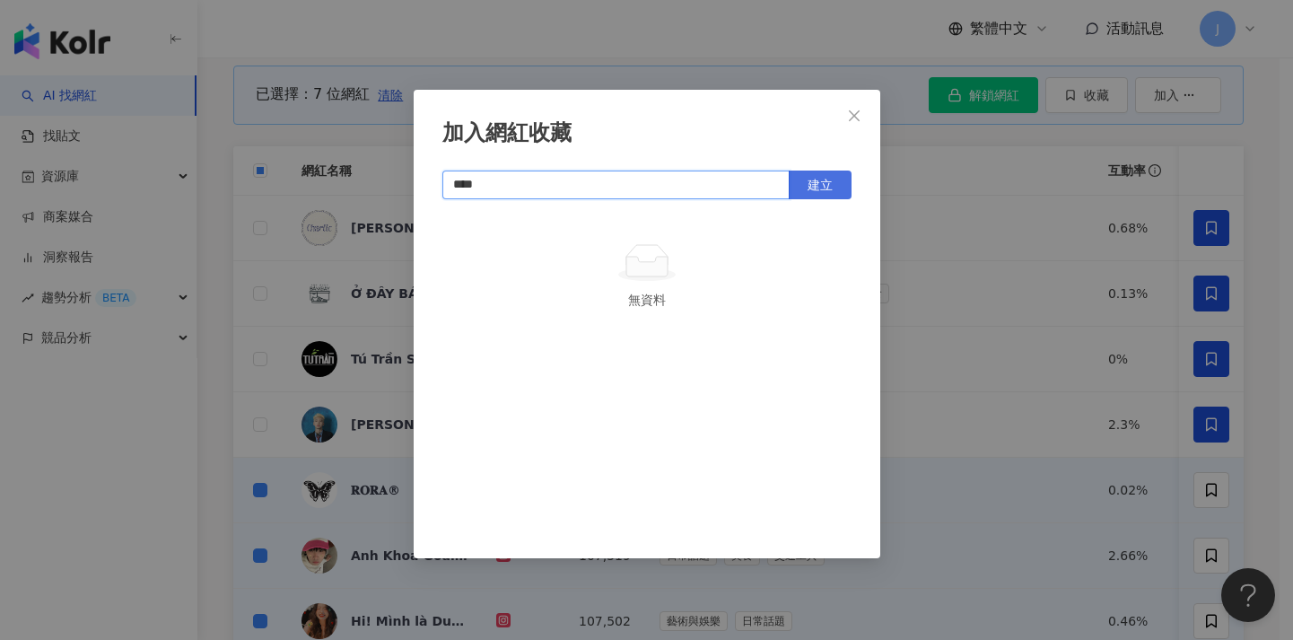
click at [813, 193] on button "建立" at bounding box center [819, 184] width 63 height 29
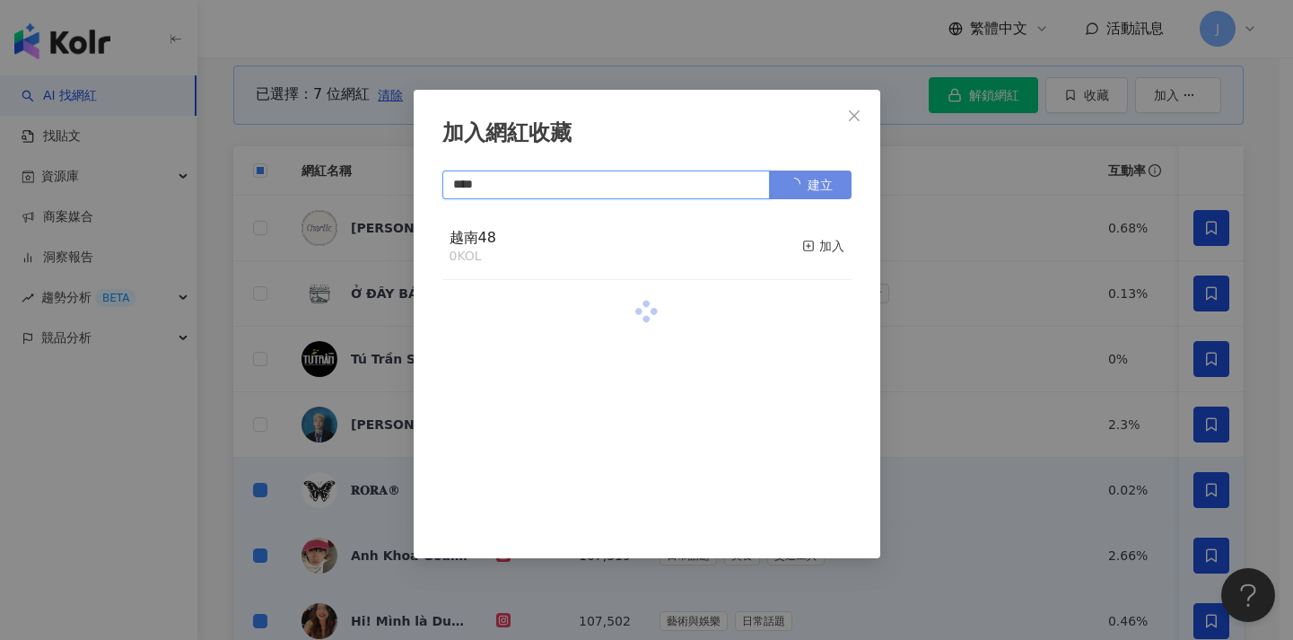
type input "****"
click at [382, 104] on div "加入網紅收藏 **** 建立 越南48 0 KOL 加入" at bounding box center [646, 320] width 1293 height 640
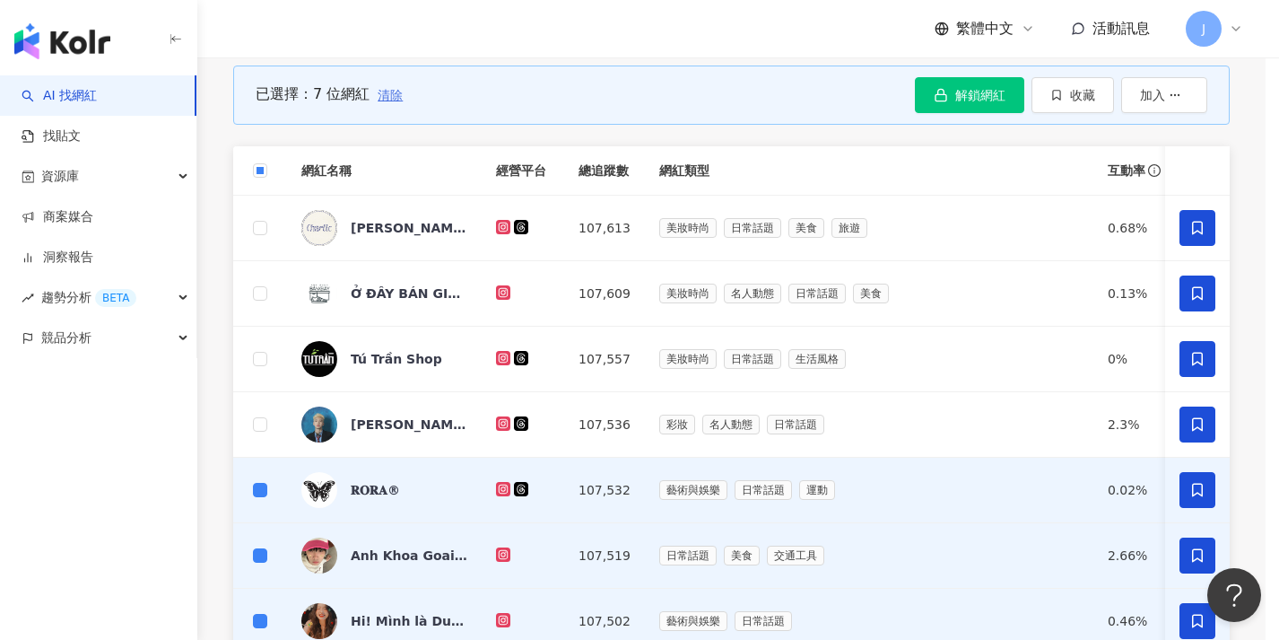
click at [398, 100] on span "清除" at bounding box center [390, 95] width 25 height 14
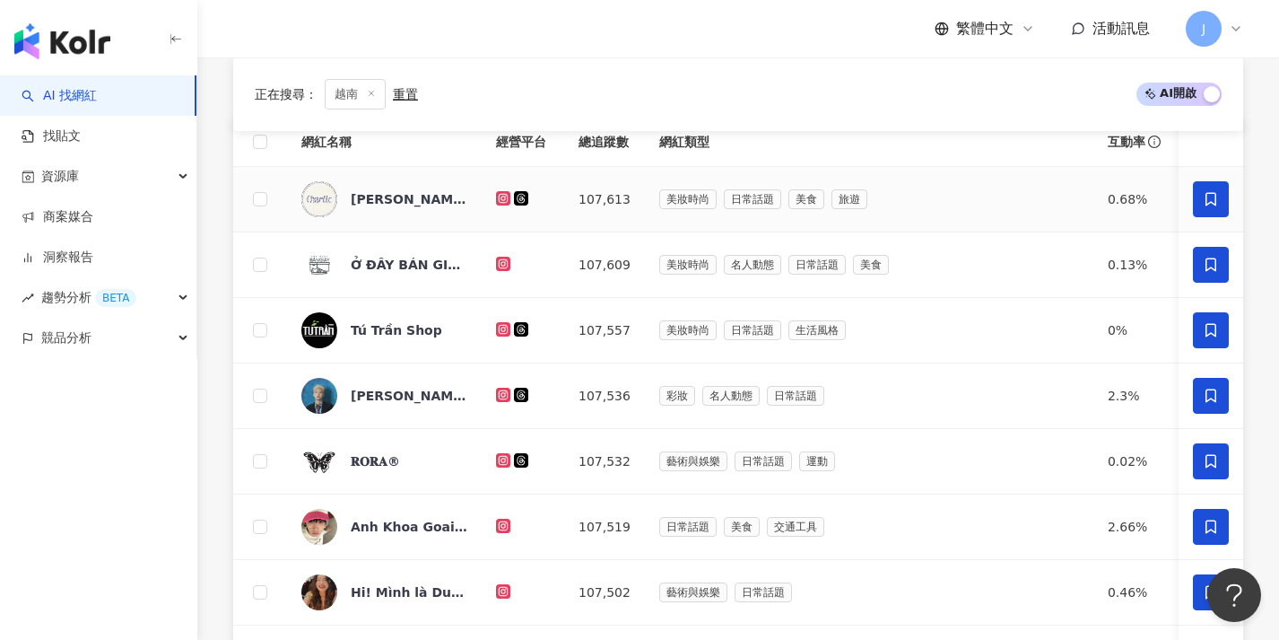
scroll to position [804, 0]
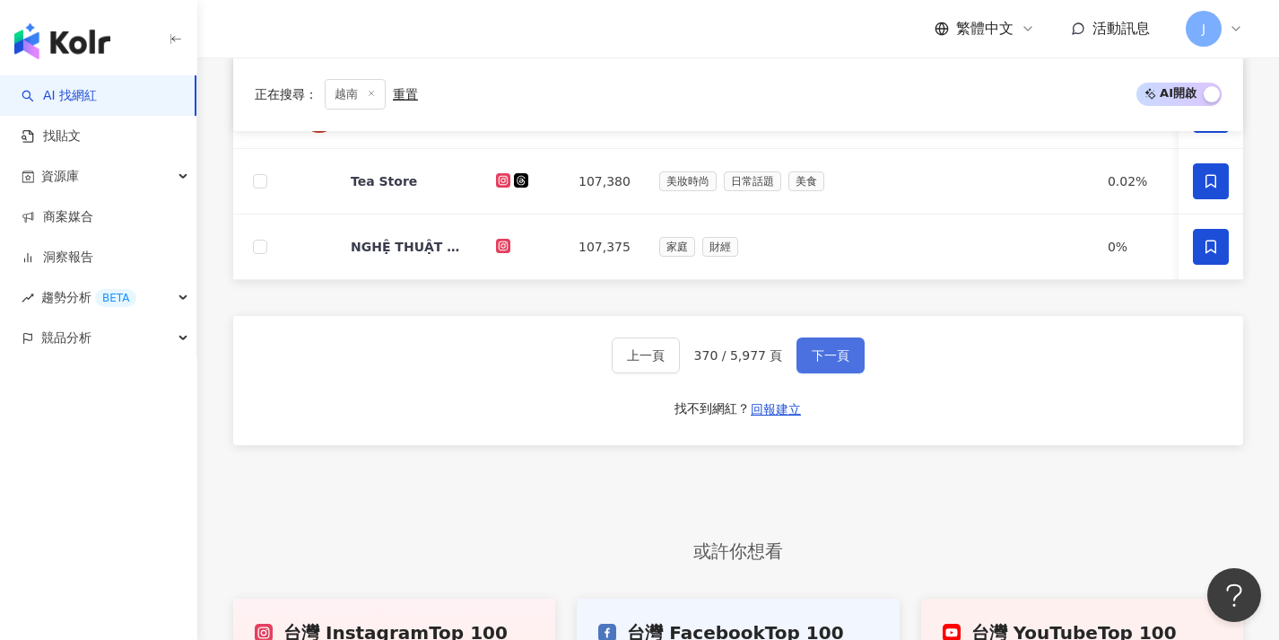
click at [841, 373] on button "下一頁" at bounding box center [831, 355] width 68 height 36
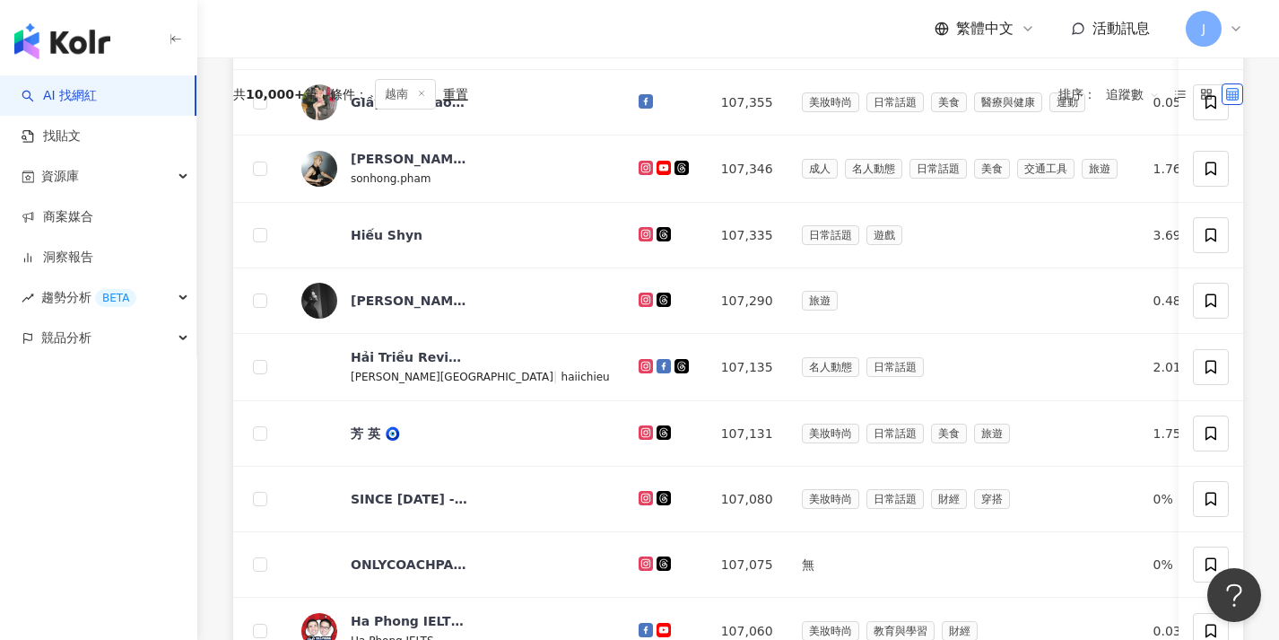
scroll to position [0, 0]
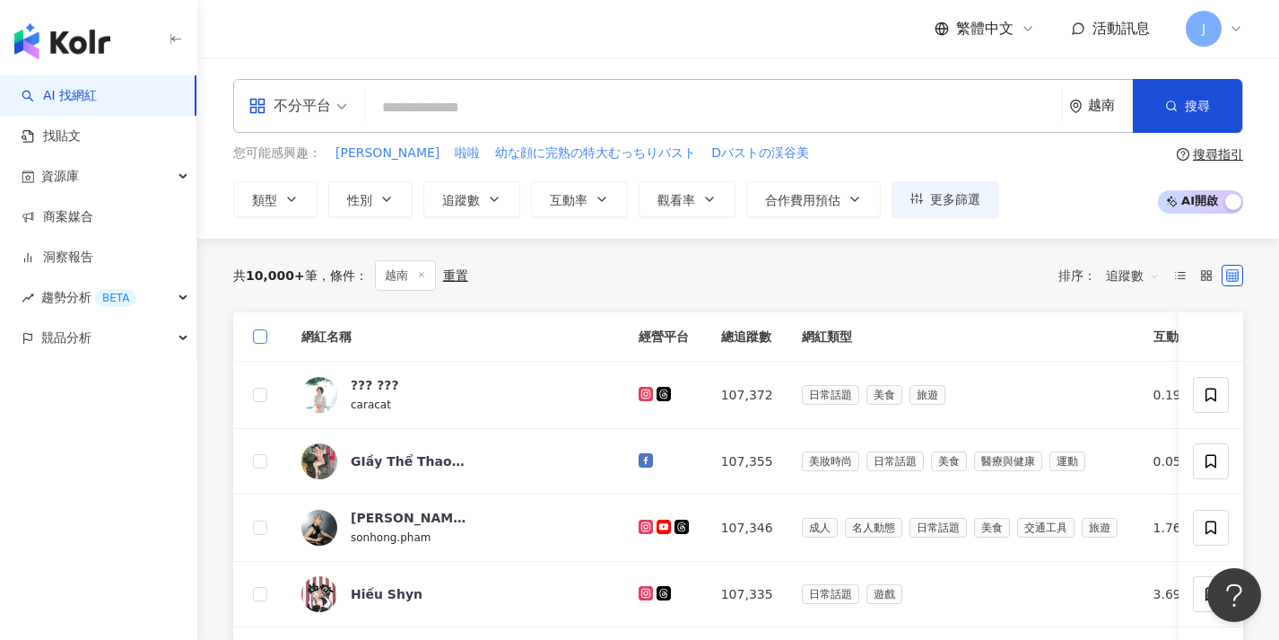
click at [266, 337] on span at bounding box center [260, 336] width 14 height 14
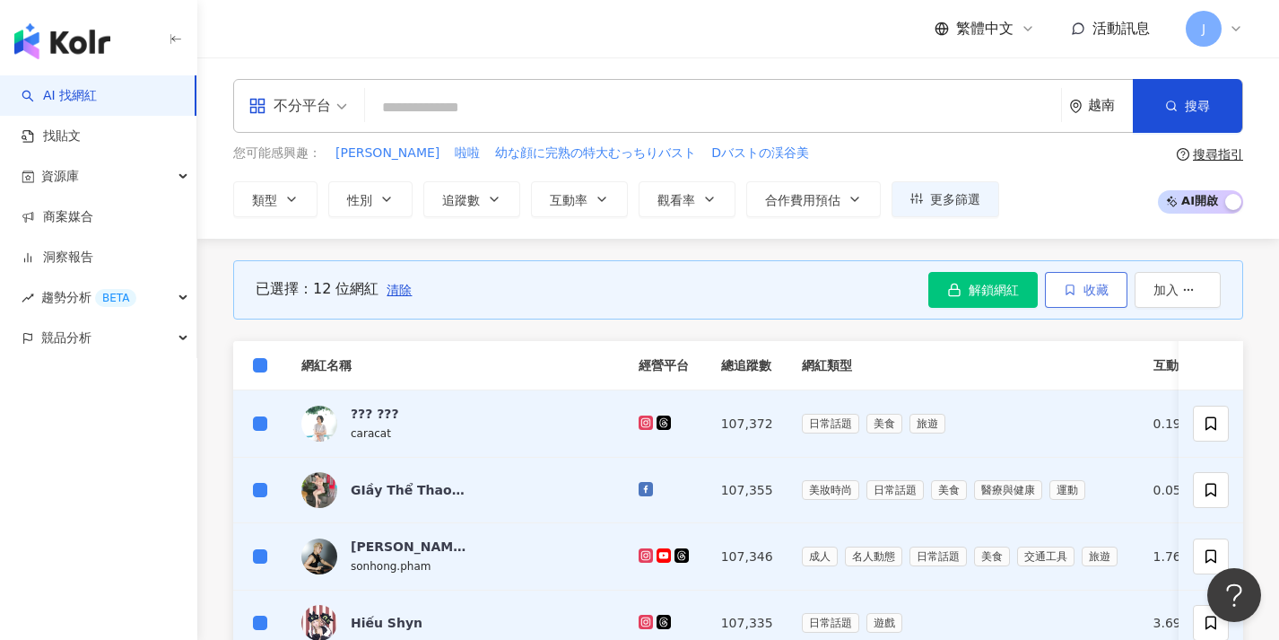
click at [1098, 295] on span "收藏" at bounding box center [1096, 290] width 25 height 14
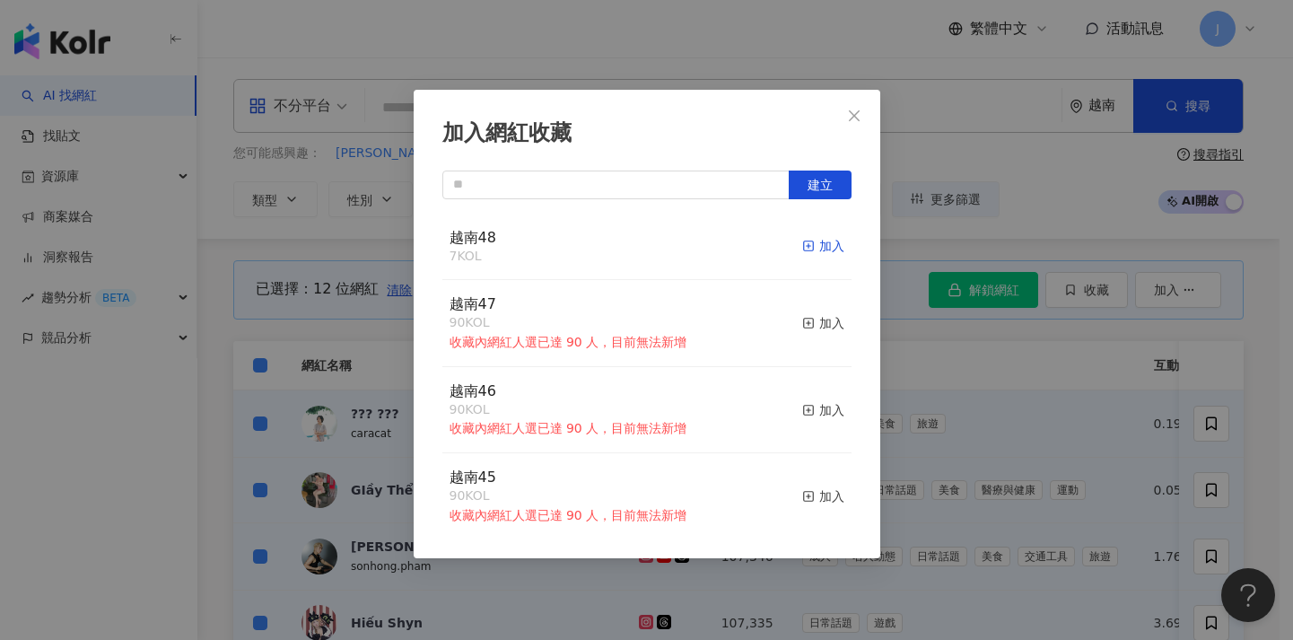
click at [814, 239] on div "加入" at bounding box center [823, 246] width 42 height 20
click at [396, 234] on div "加入網紅收藏 建立 越南48 19 KOL 加入 越南47 90 KOL 收藏內網紅人選已達 90 人，目前無法新增 加入 越南46 90 KOL 收藏內網紅…" at bounding box center [646, 320] width 1293 height 640
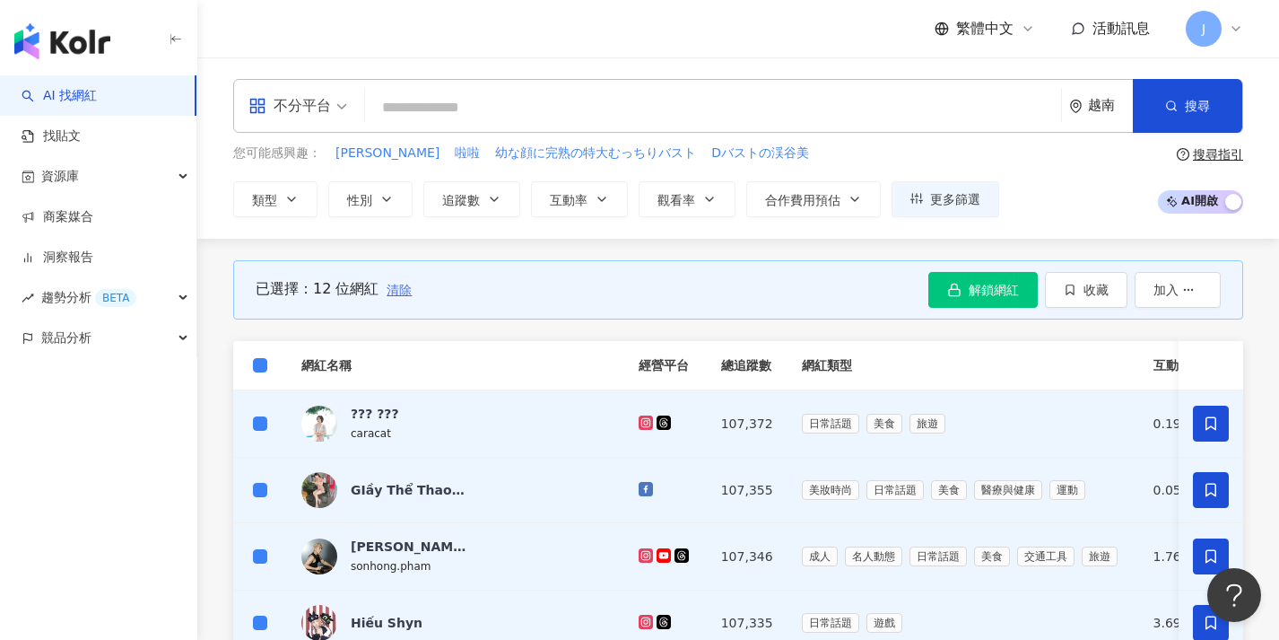
click at [390, 287] on span "清除" at bounding box center [399, 290] width 25 height 14
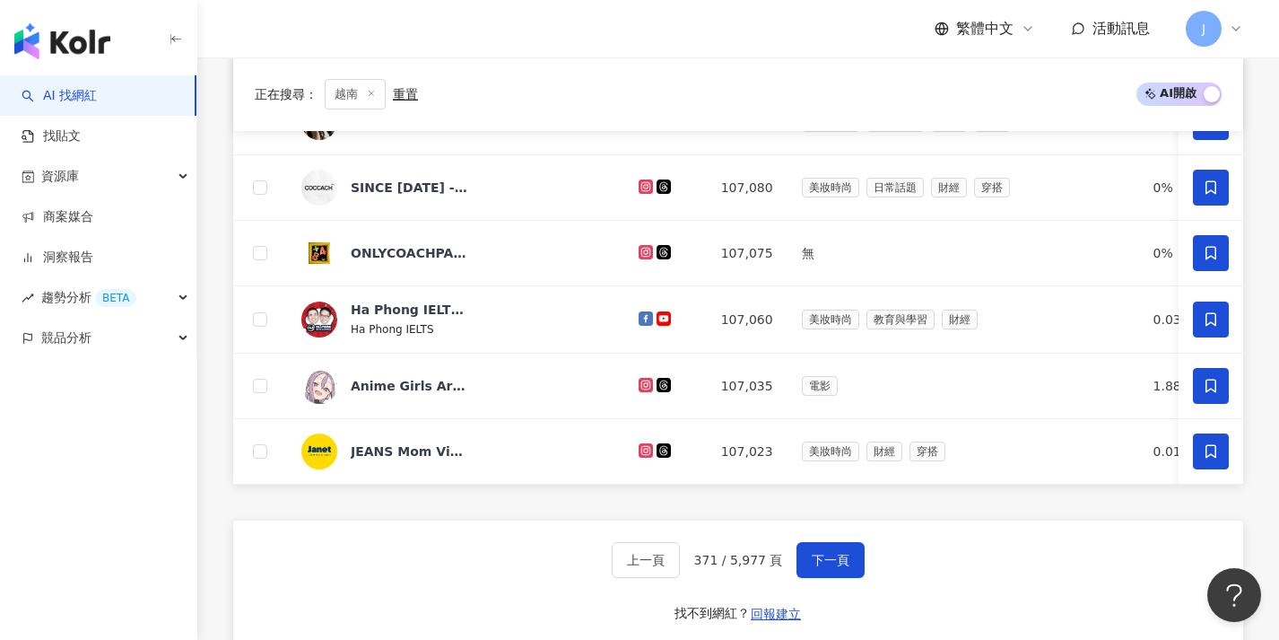
scroll to position [892, 0]
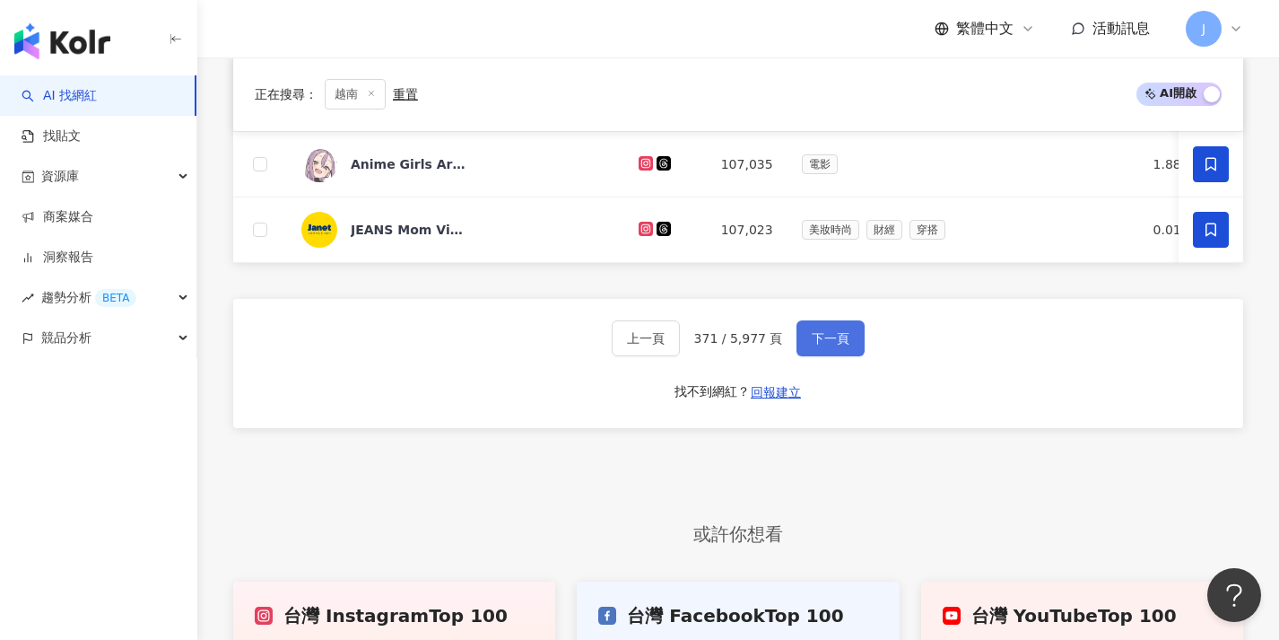
click at [838, 345] on span "下一頁" at bounding box center [831, 338] width 38 height 14
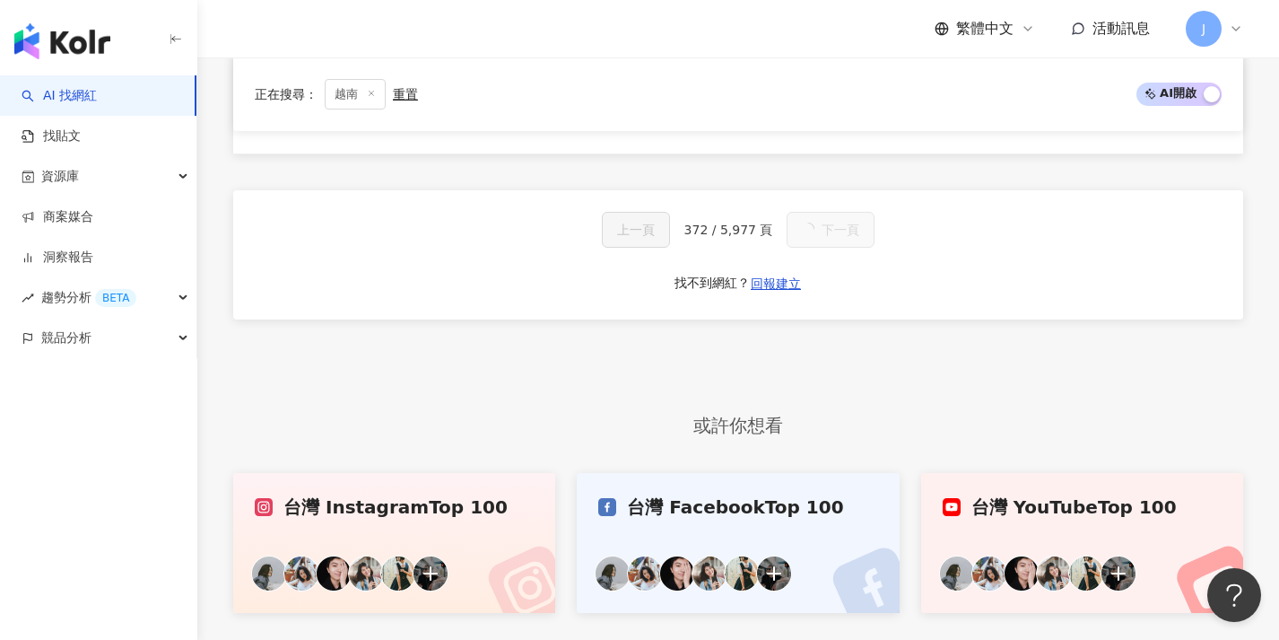
scroll to position [153, 0]
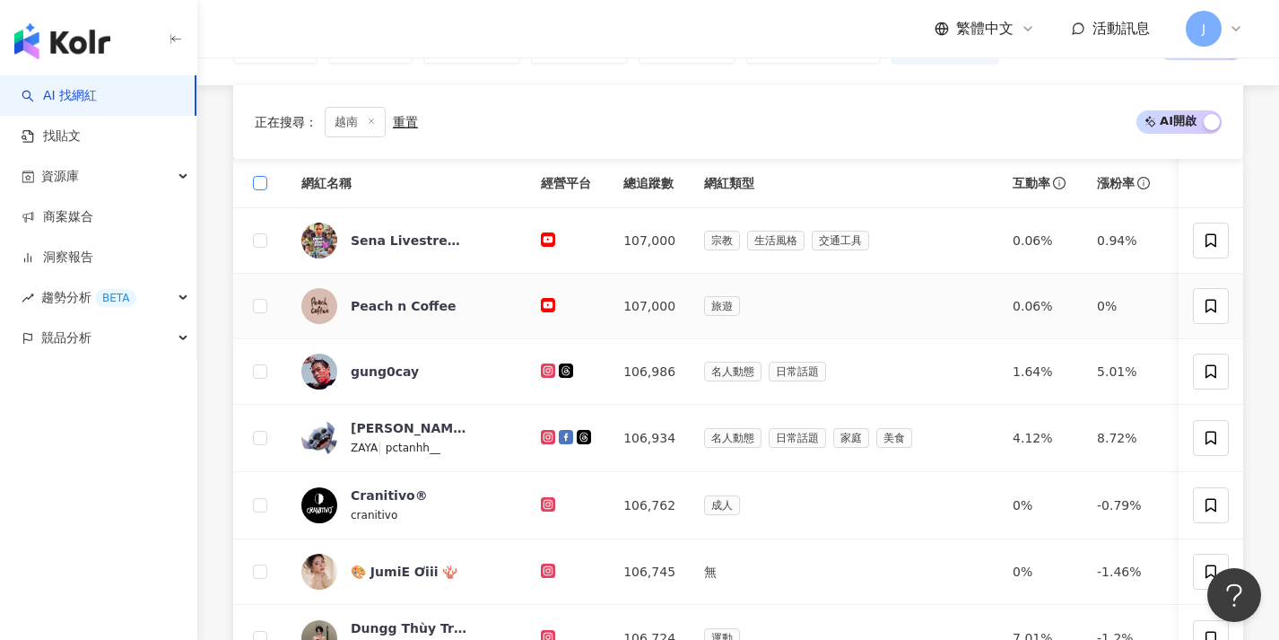
click at [265, 190] on span at bounding box center [260, 183] width 14 height 14
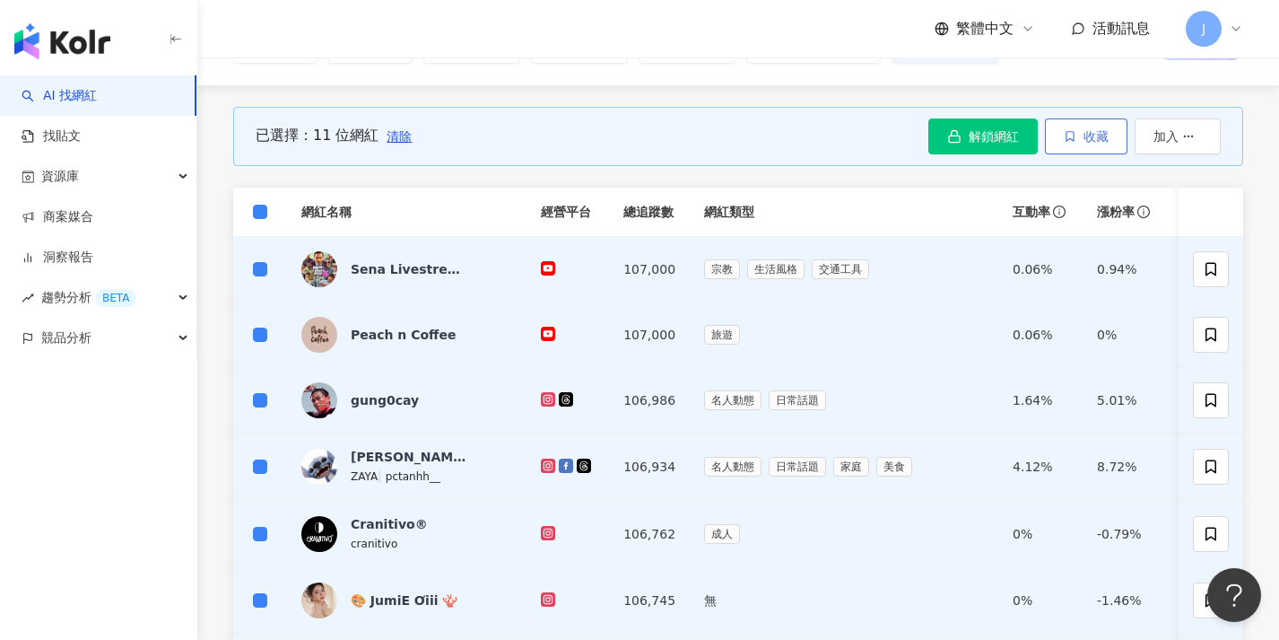
click at [1089, 154] on button "收藏" at bounding box center [1086, 136] width 83 height 36
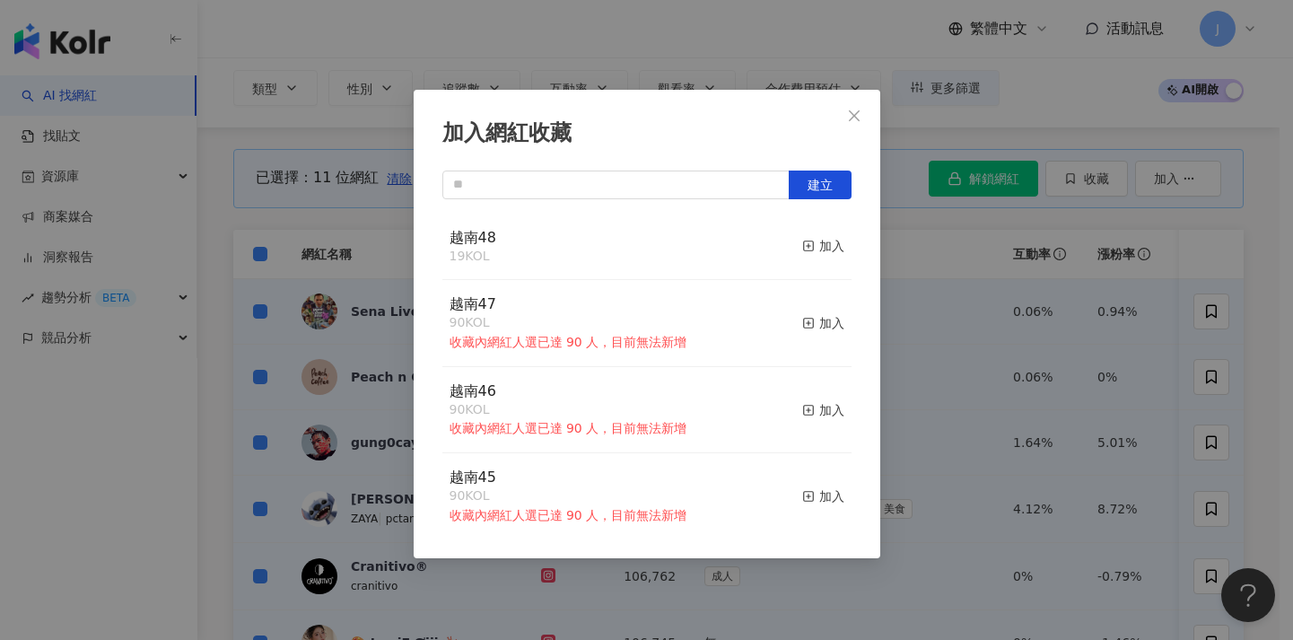
drag, startPoint x: 788, startPoint y: 247, endPoint x: 949, endPoint y: 270, distance: 163.1
click at [802, 248] on icon "button" at bounding box center [808, 245] width 13 height 13
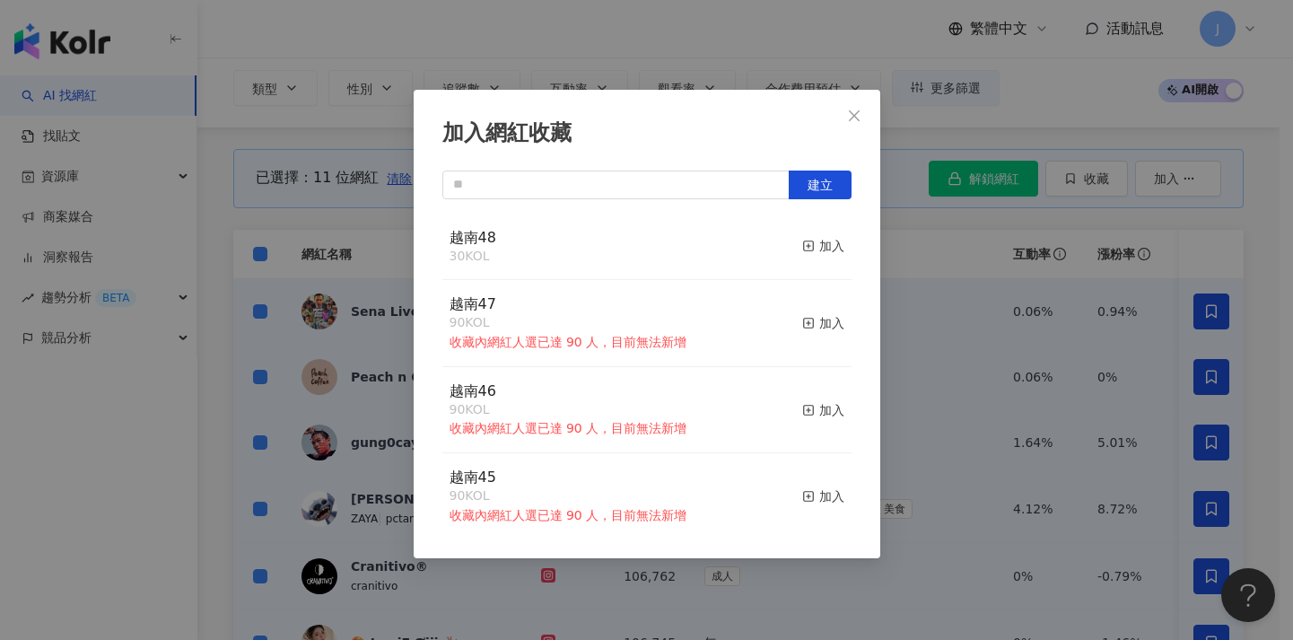
click at [988, 285] on div "加入網紅收藏 建立 越南48 30 KOL 加入 越南47 90 KOL 收藏內網紅人選已達 90 人，目前無法新增 加入 越南46 90 KOL 收藏內網紅…" at bounding box center [646, 320] width 1293 height 640
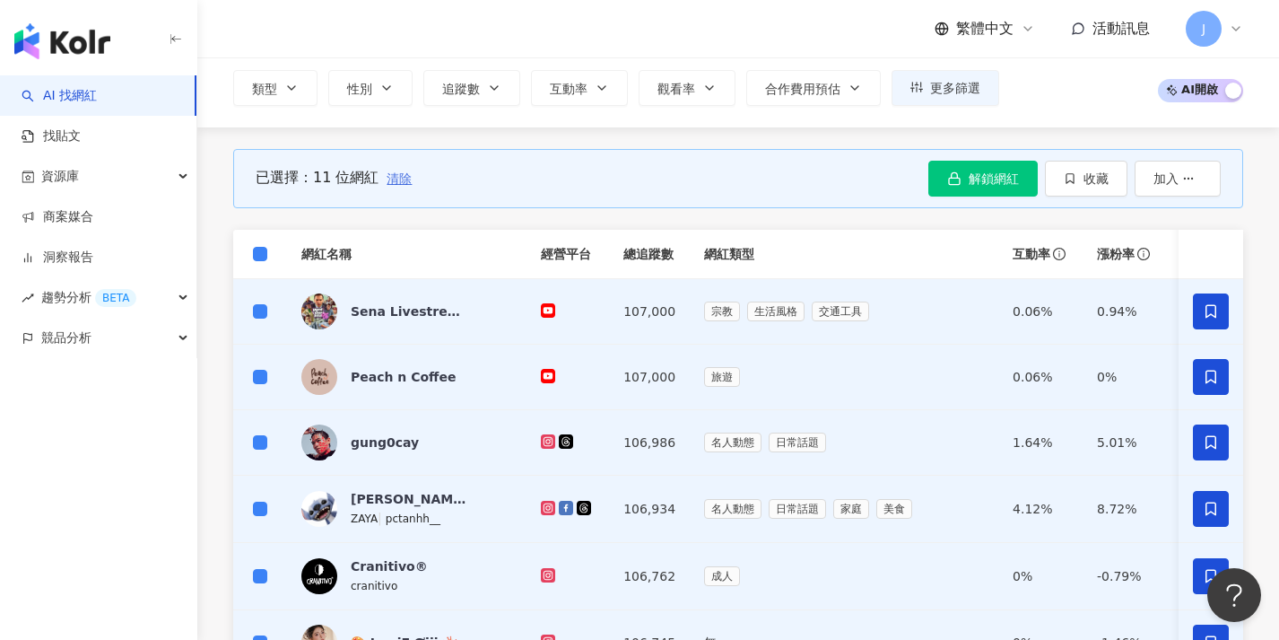
click at [405, 179] on span "清除" at bounding box center [399, 178] width 25 height 14
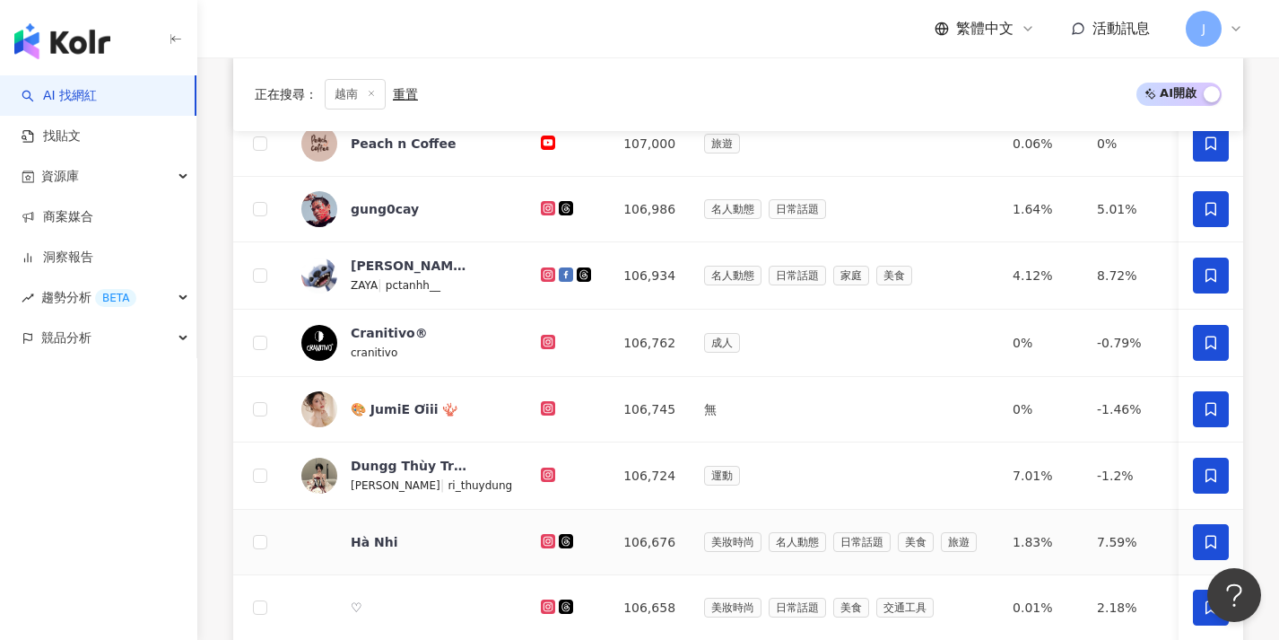
scroll to position [638, 0]
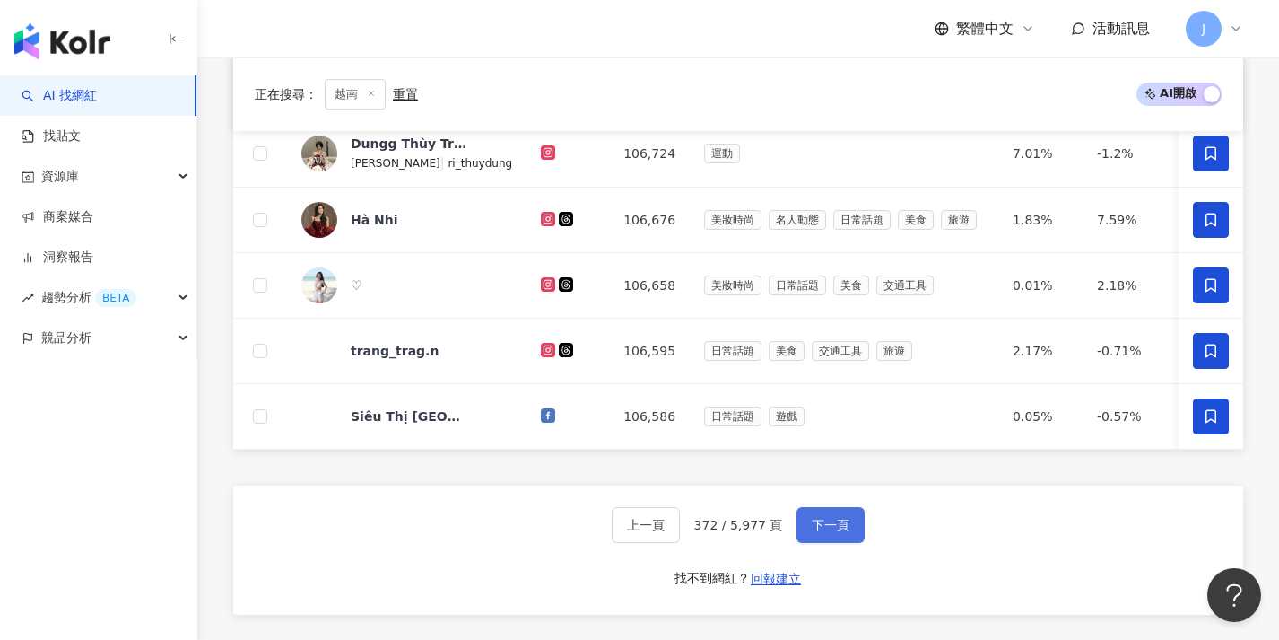
click at [853, 532] on button "下一頁" at bounding box center [831, 525] width 68 height 36
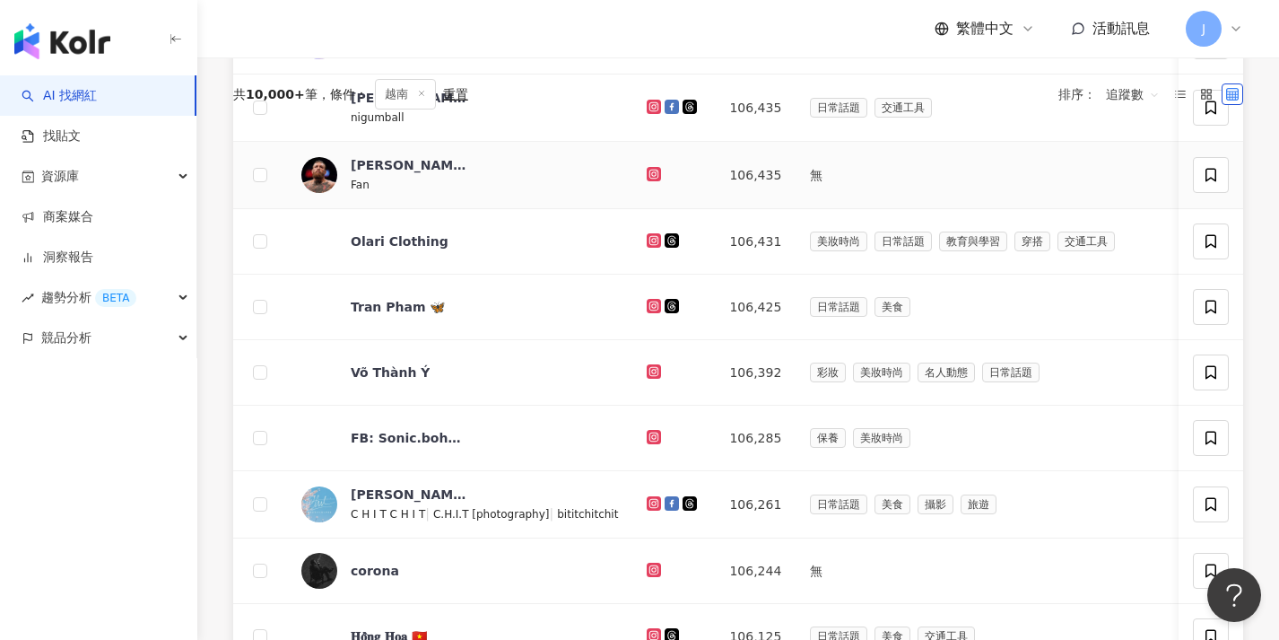
scroll to position [48, 0]
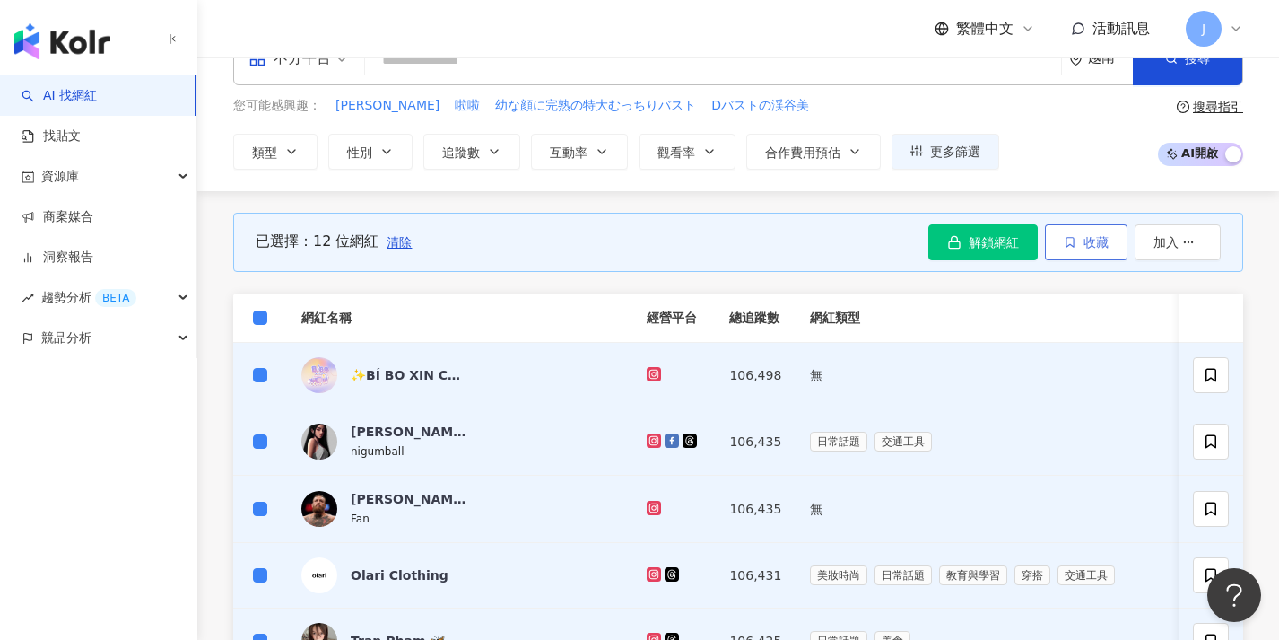
click at [1065, 249] on button "收藏" at bounding box center [1086, 242] width 83 height 36
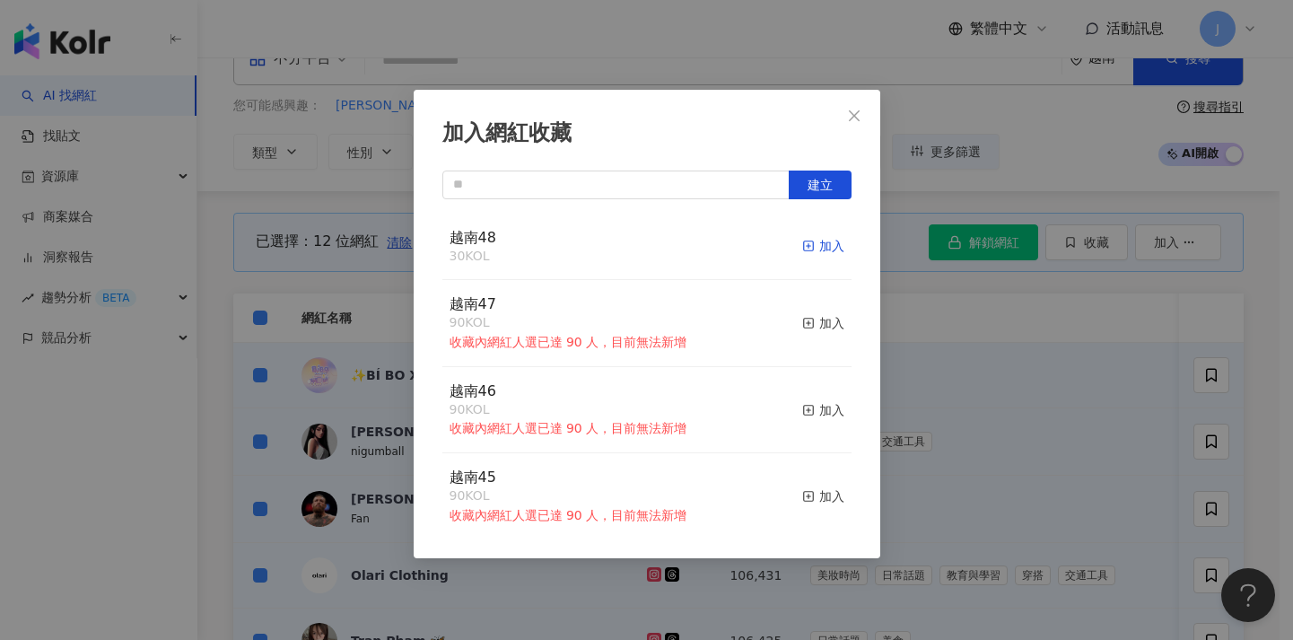
click at [811, 248] on div "加入" at bounding box center [823, 246] width 42 height 20
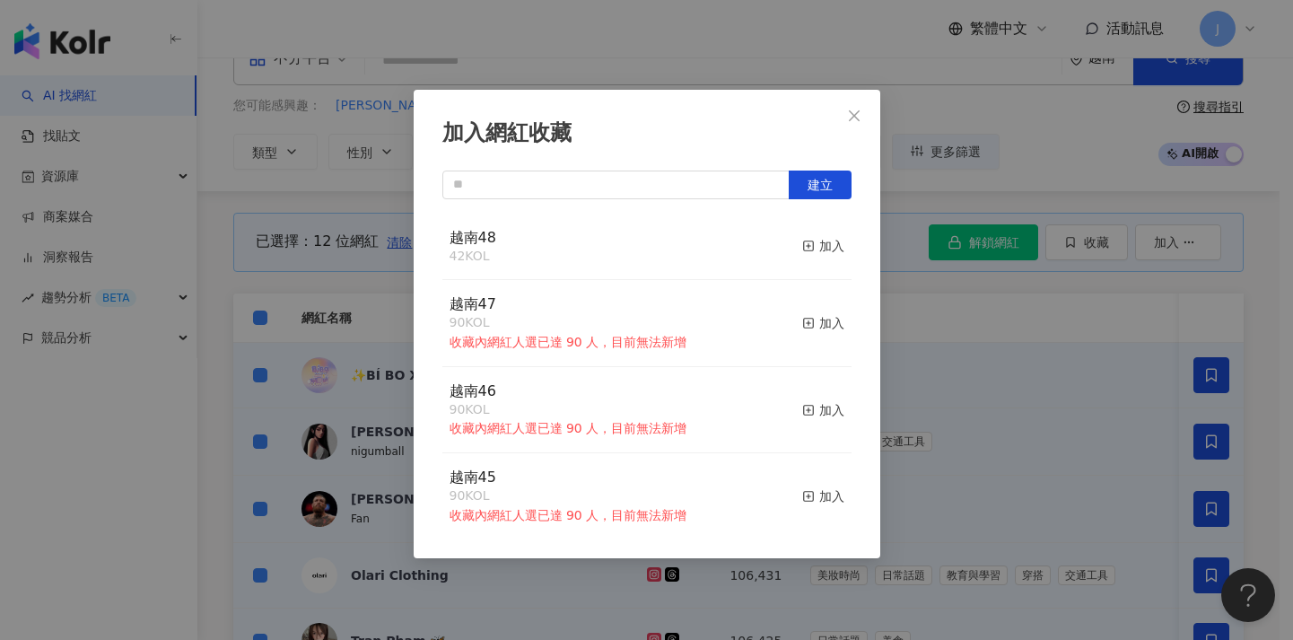
click at [1023, 359] on div "加入網紅收藏 建立 越南48 42 KOL 加入 越南47 90 KOL 收藏內網紅人選已達 90 人，目前無法新增 加入 越南46 90 KOL 收藏內網紅…" at bounding box center [646, 320] width 1293 height 640
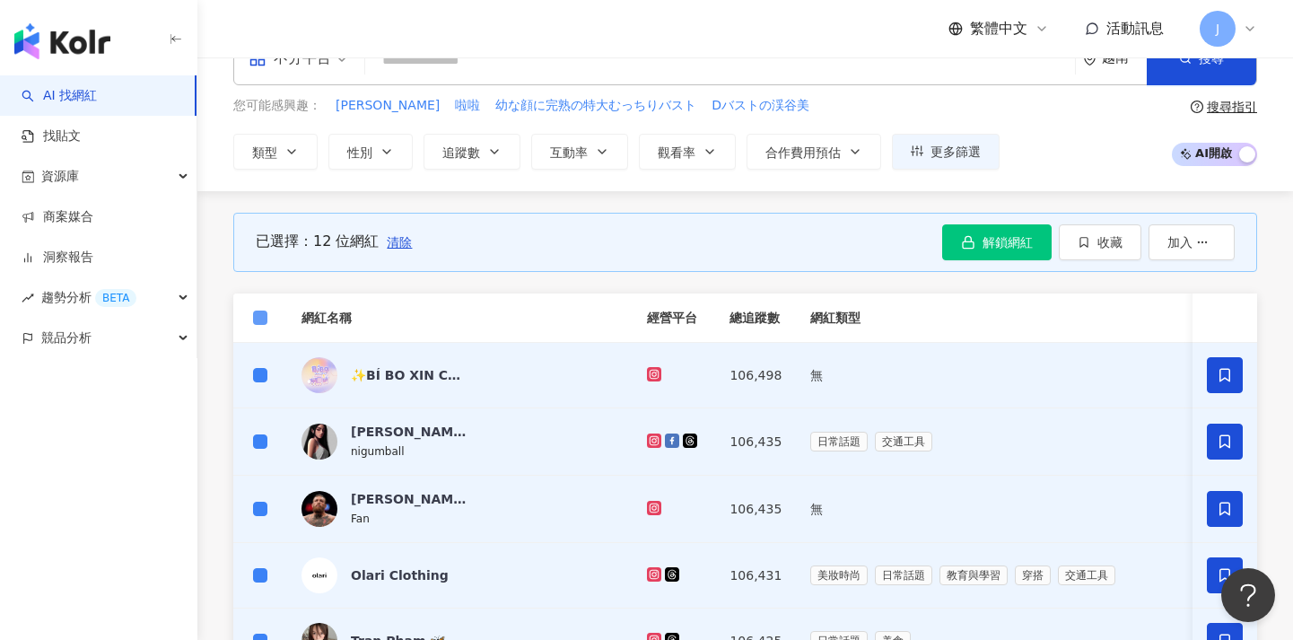
click at [260, 320] on span at bounding box center [260, 317] width 14 height 14
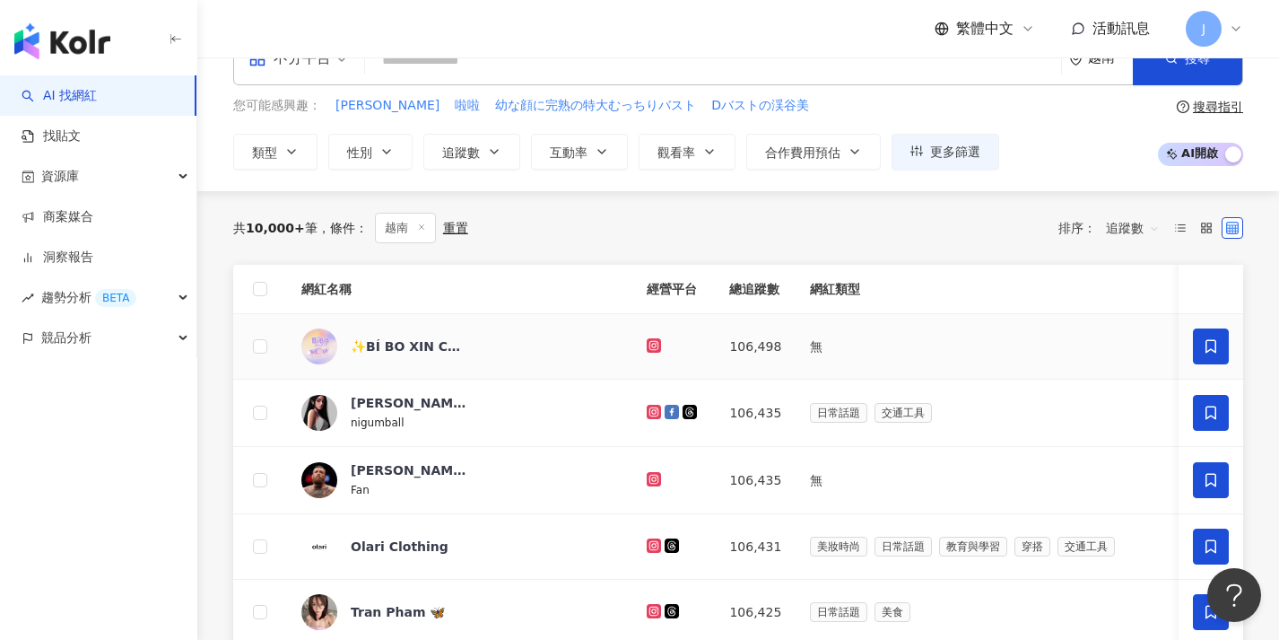
scroll to position [633, 0]
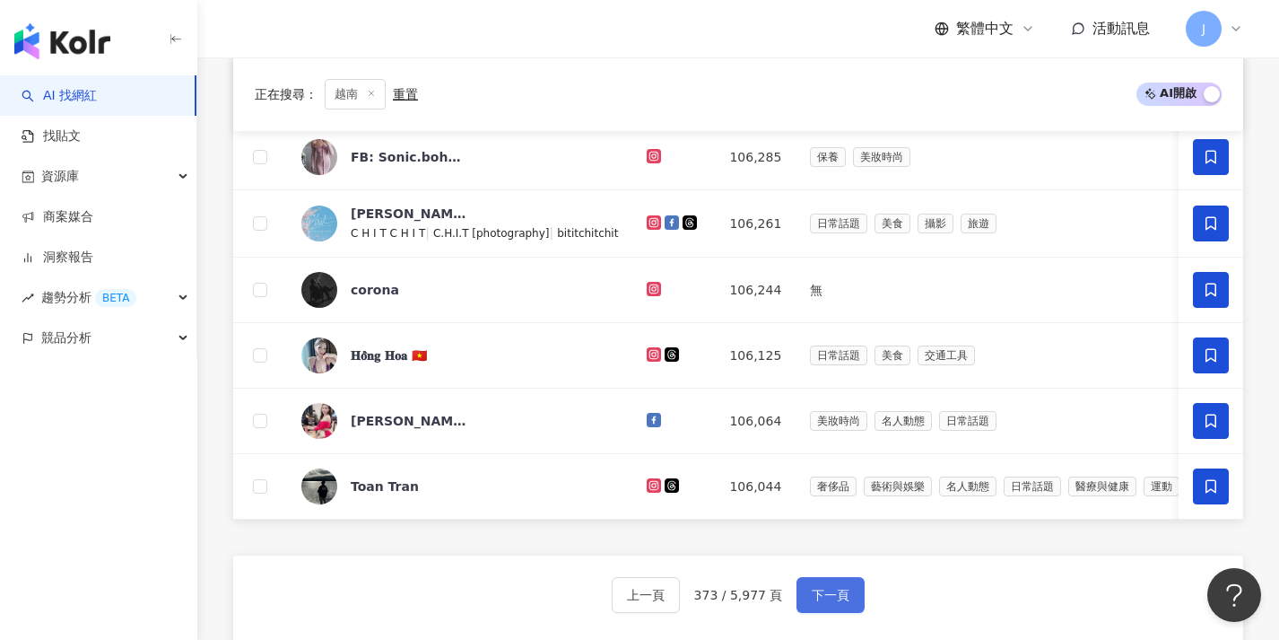
click at [836, 597] on button "下一頁" at bounding box center [831, 595] width 68 height 36
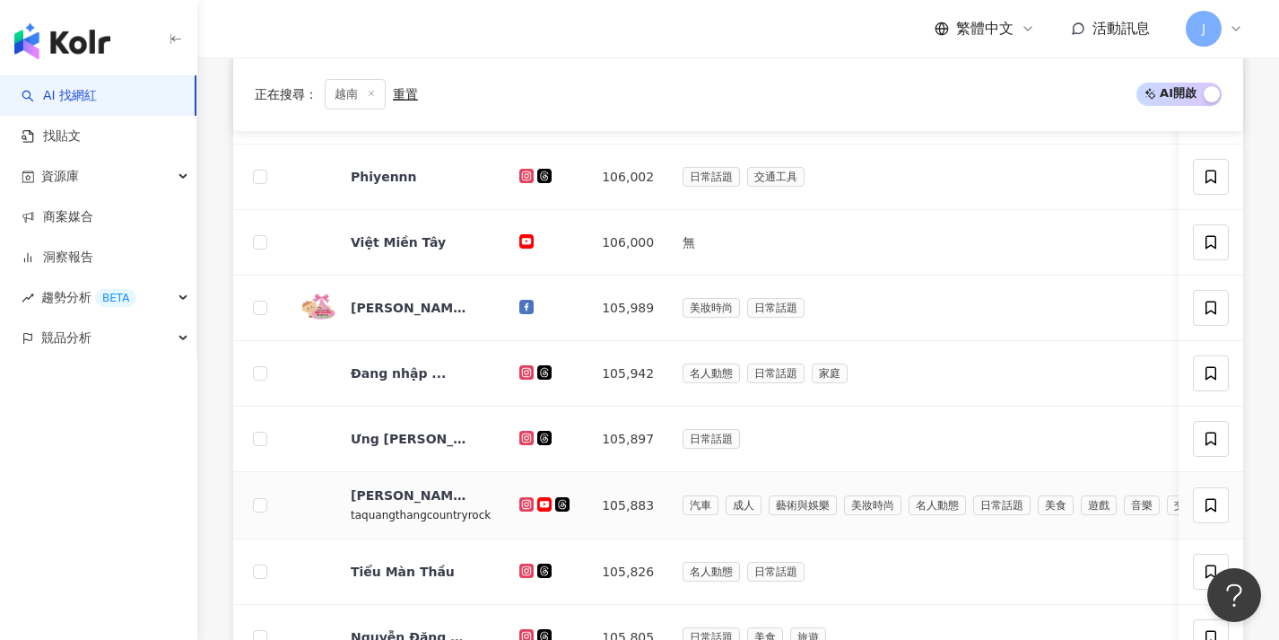
scroll to position [68, 0]
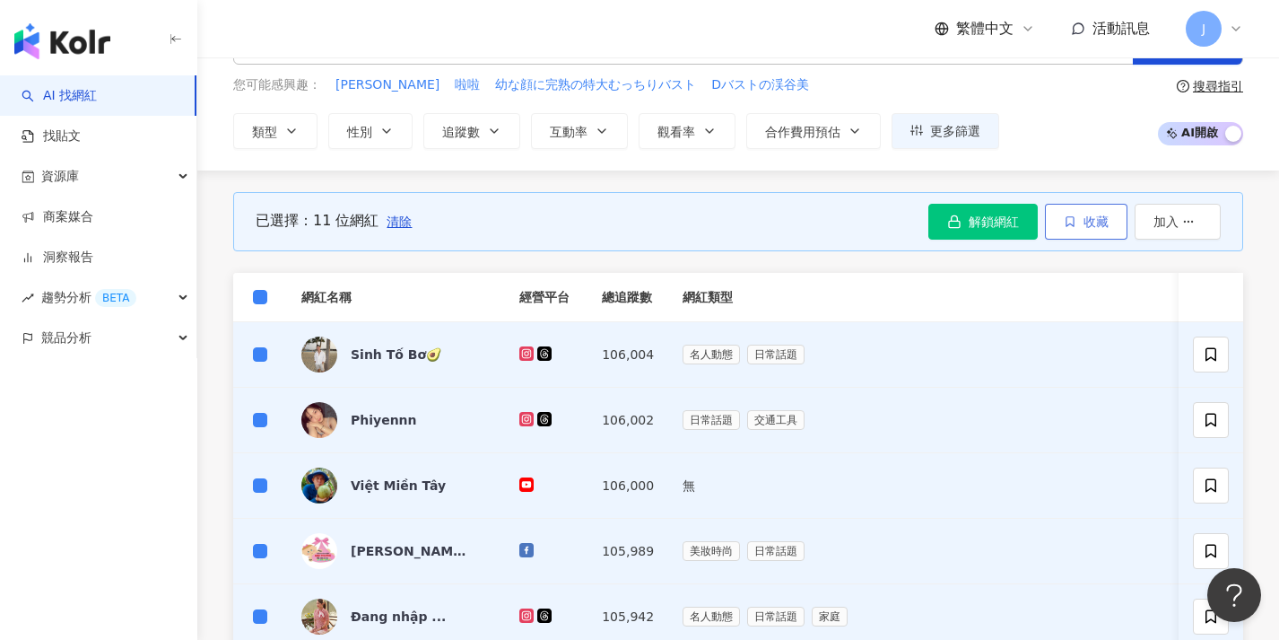
click at [1078, 220] on button "收藏" at bounding box center [1086, 222] width 83 height 36
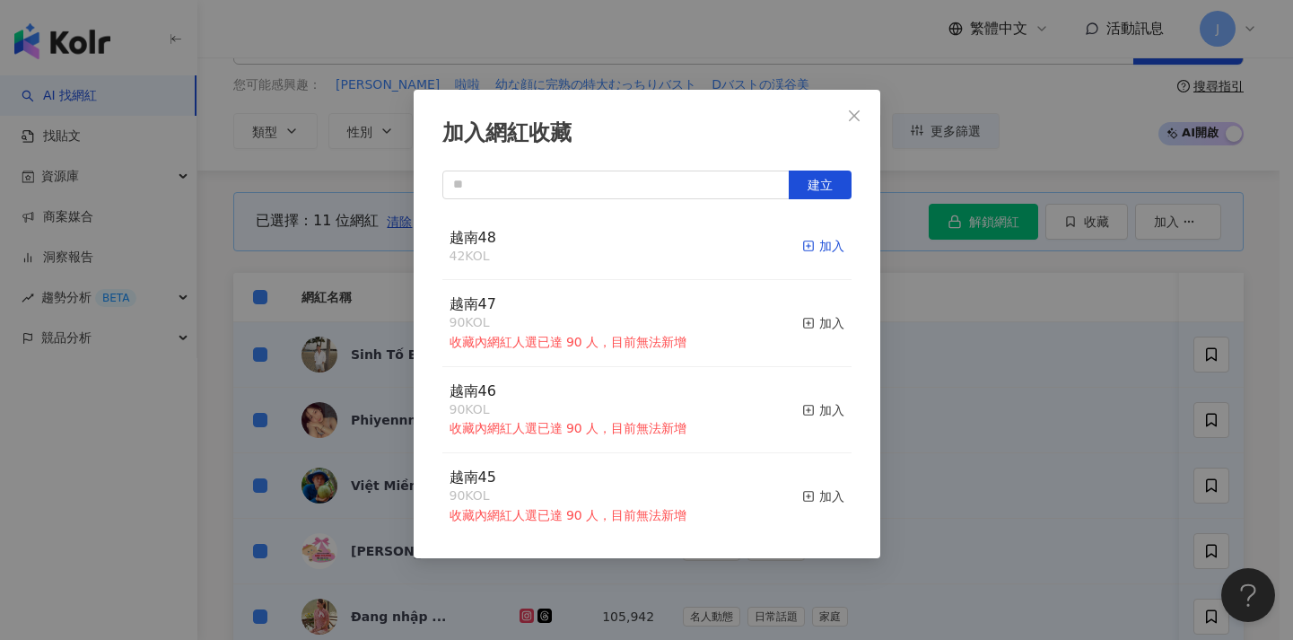
click at [822, 243] on div "加入" at bounding box center [823, 246] width 42 height 20
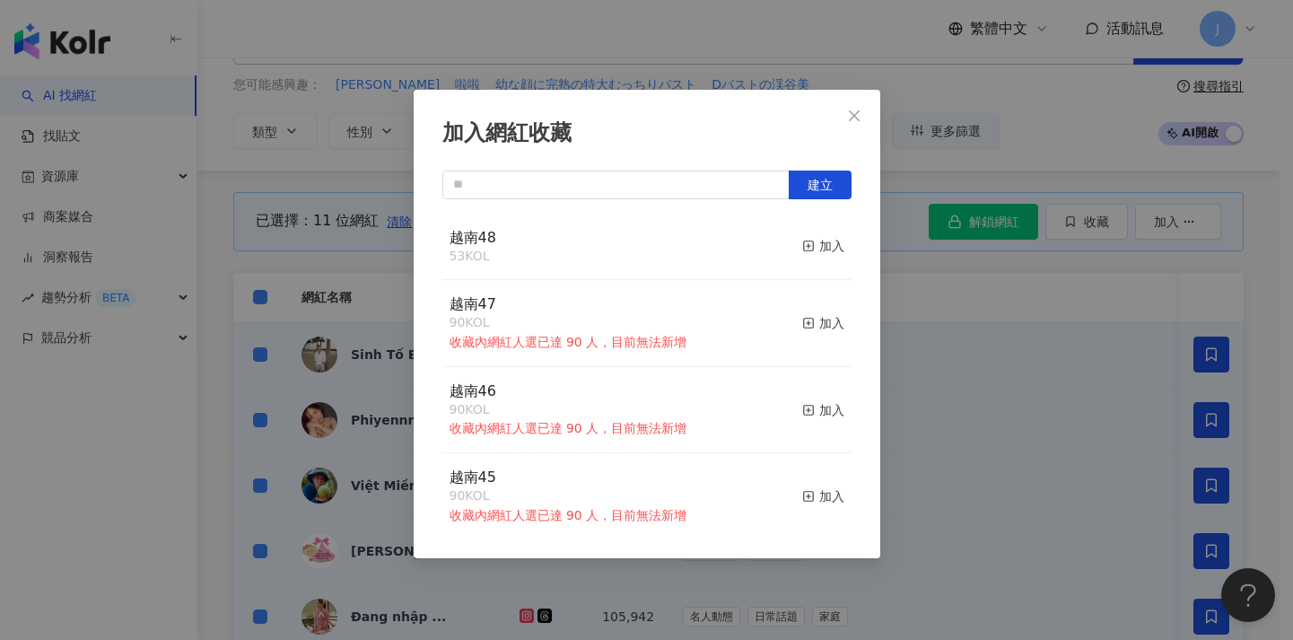
click at [963, 303] on div "加入網紅收藏 建立 越南48 53 KOL 加入 越南47 90 KOL 收藏內網紅人選已達 90 人，目前無法新增 加入 越南46 90 KOL 收藏內網紅…" at bounding box center [646, 320] width 1293 height 640
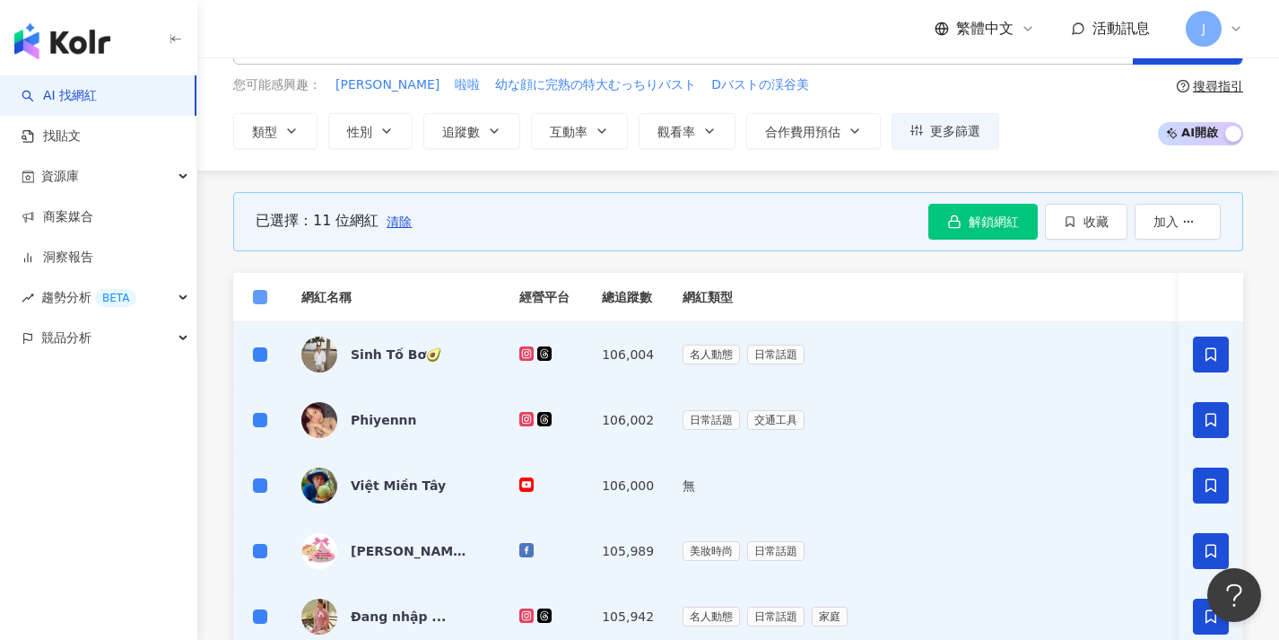
click at [261, 303] on label at bounding box center [260, 297] width 14 height 20
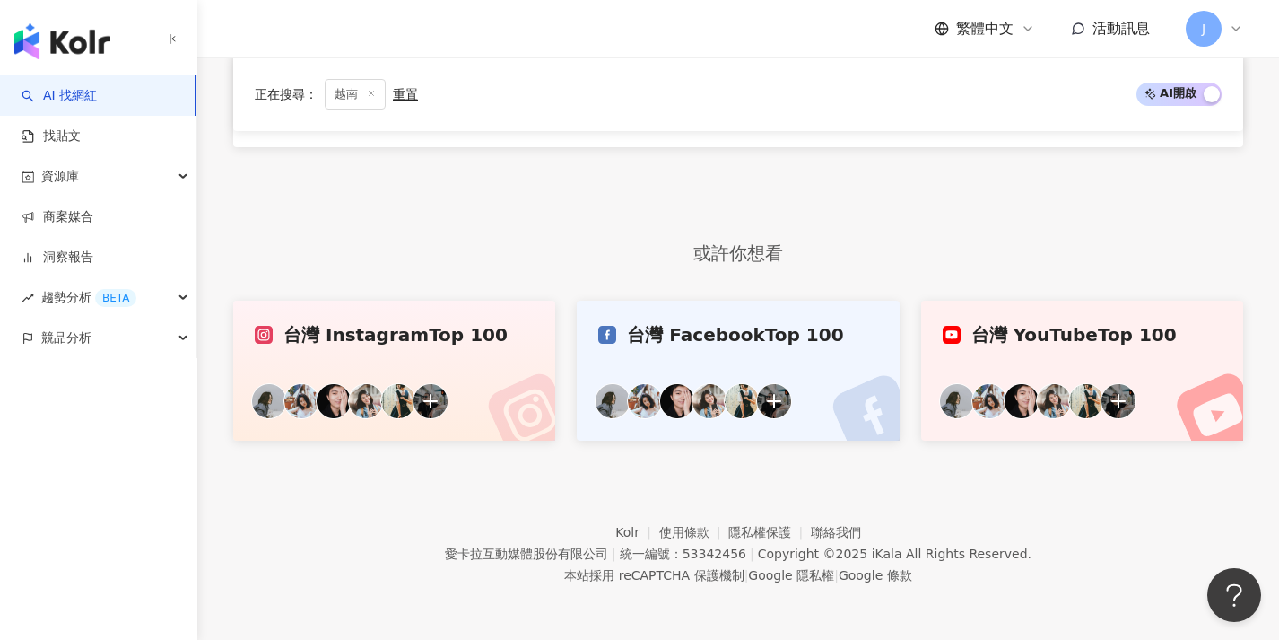
scroll to position [958, 0]
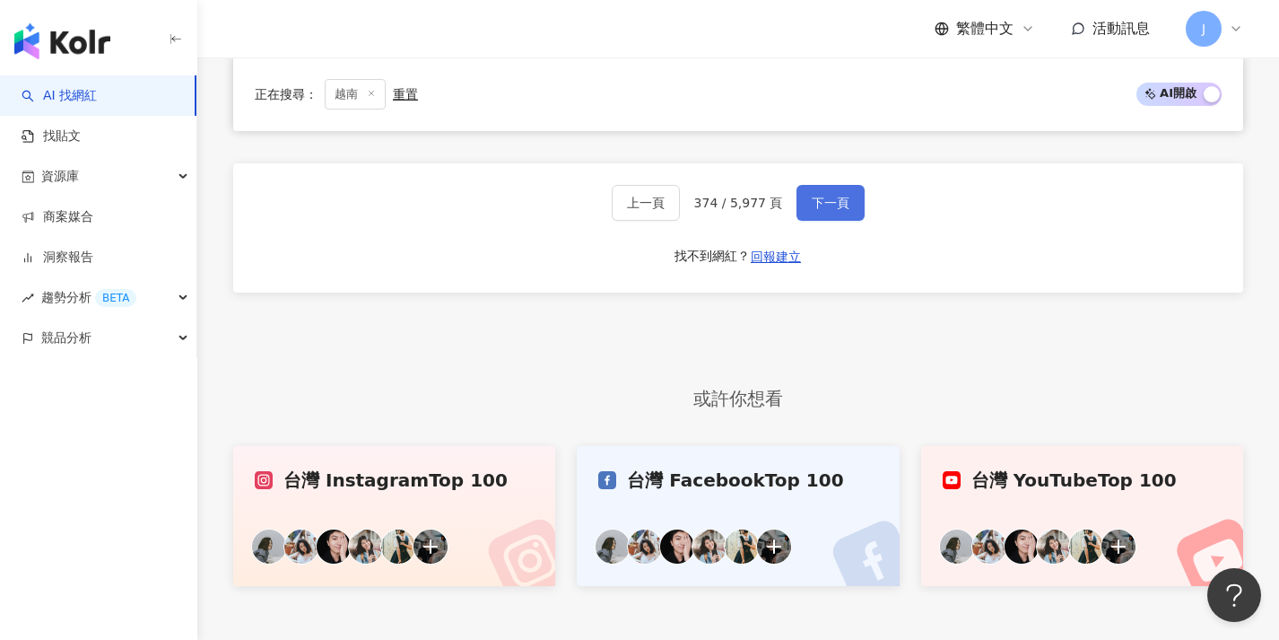
click at [823, 221] on button "下一頁" at bounding box center [831, 203] width 68 height 36
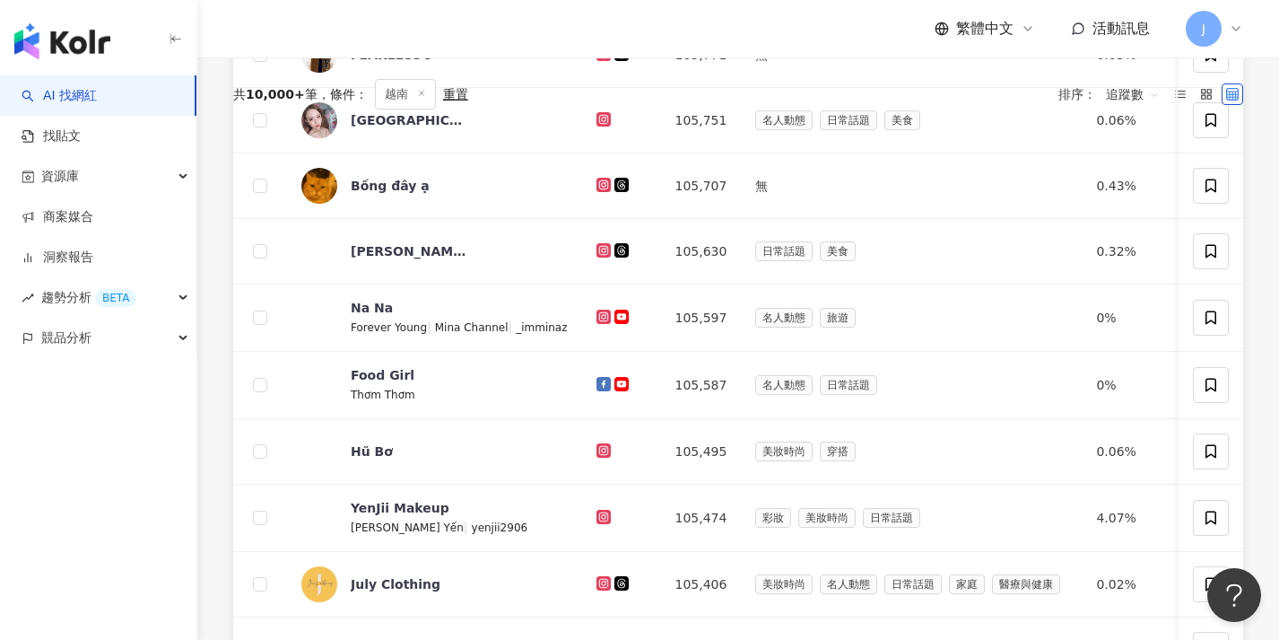
scroll to position [0, 0]
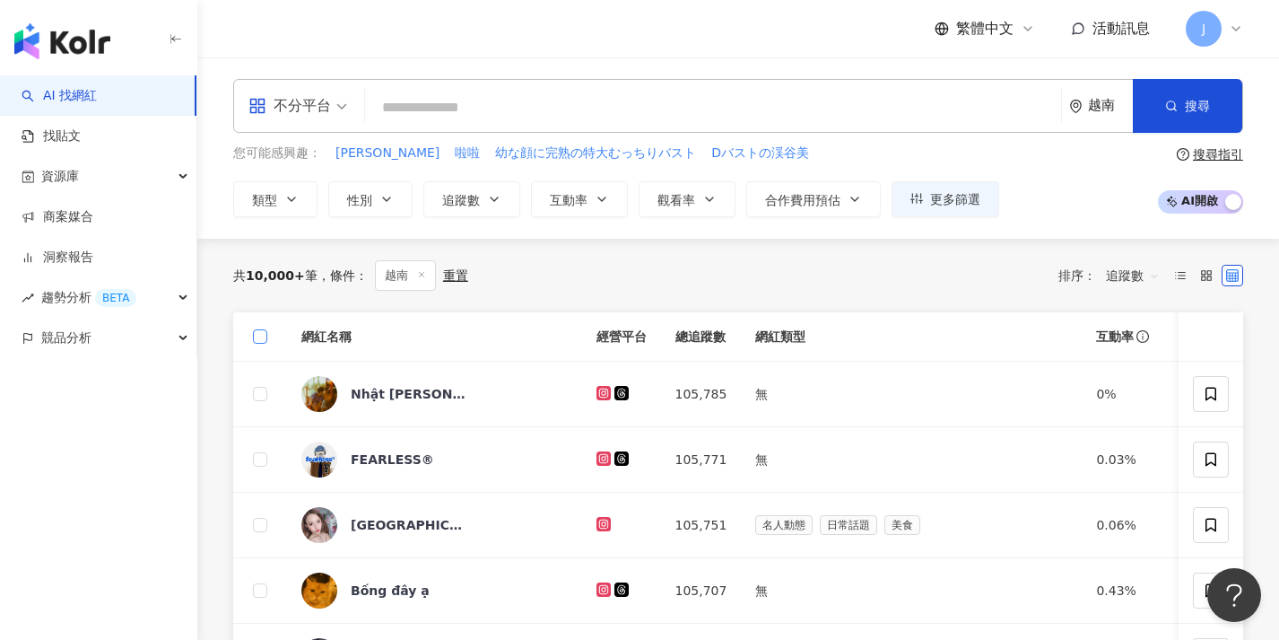
click at [264, 336] on span at bounding box center [260, 336] width 14 height 14
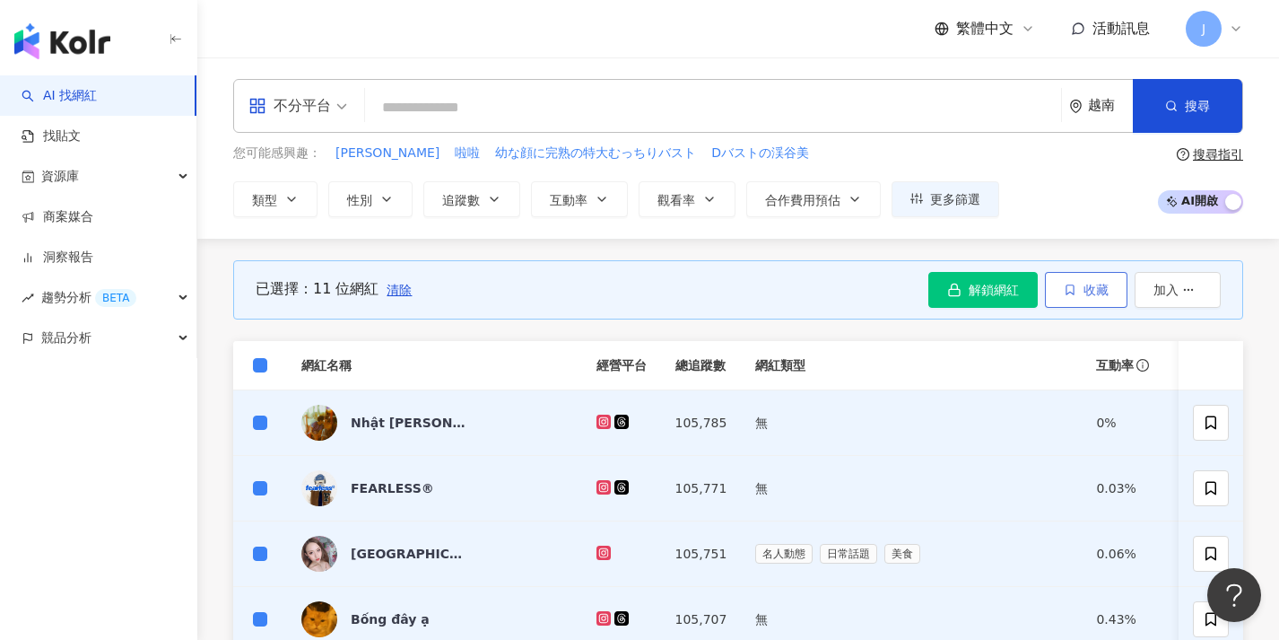
click at [1095, 298] on button "收藏" at bounding box center [1086, 290] width 83 height 36
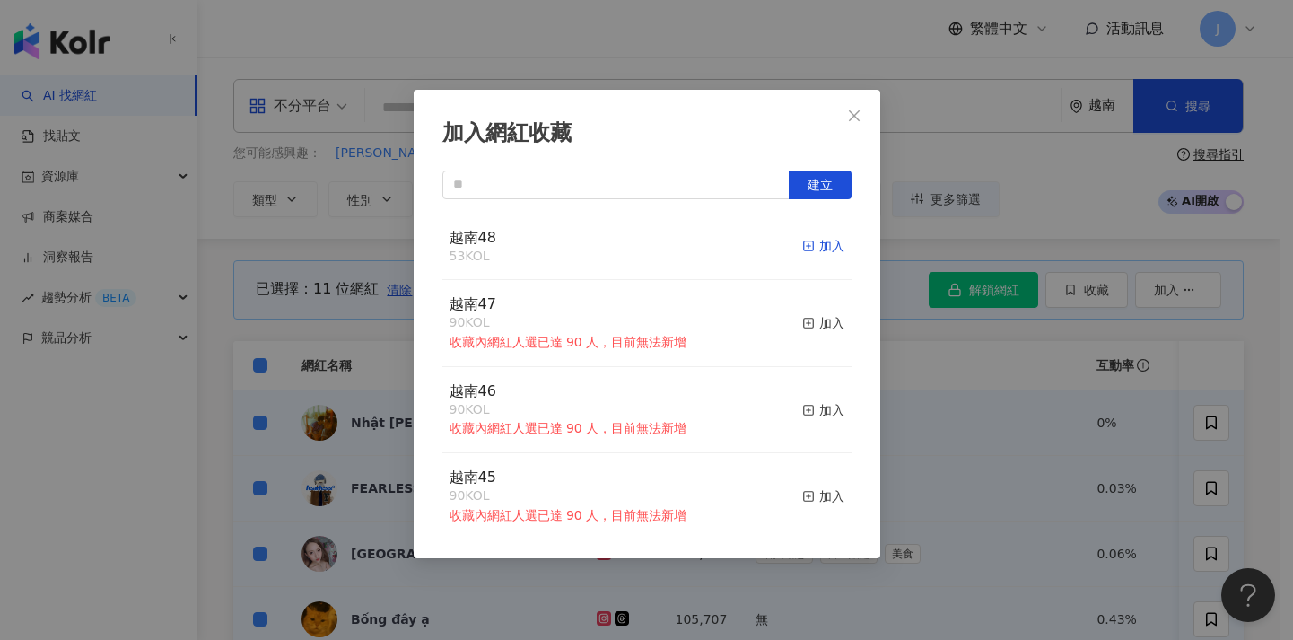
click at [823, 246] on div "加入" at bounding box center [823, 246] width 42 height 20
click at [1019, 407] on div "加入網紅收藏 建立 越南48 64 KOL 加入 越南47 90 KOL 收藏內網紅人選已達 90 人，目前無法新增 加入 越南46 90 KOL 收藏內網紅…" at bounding box center [646, 320] width 1293 height 640
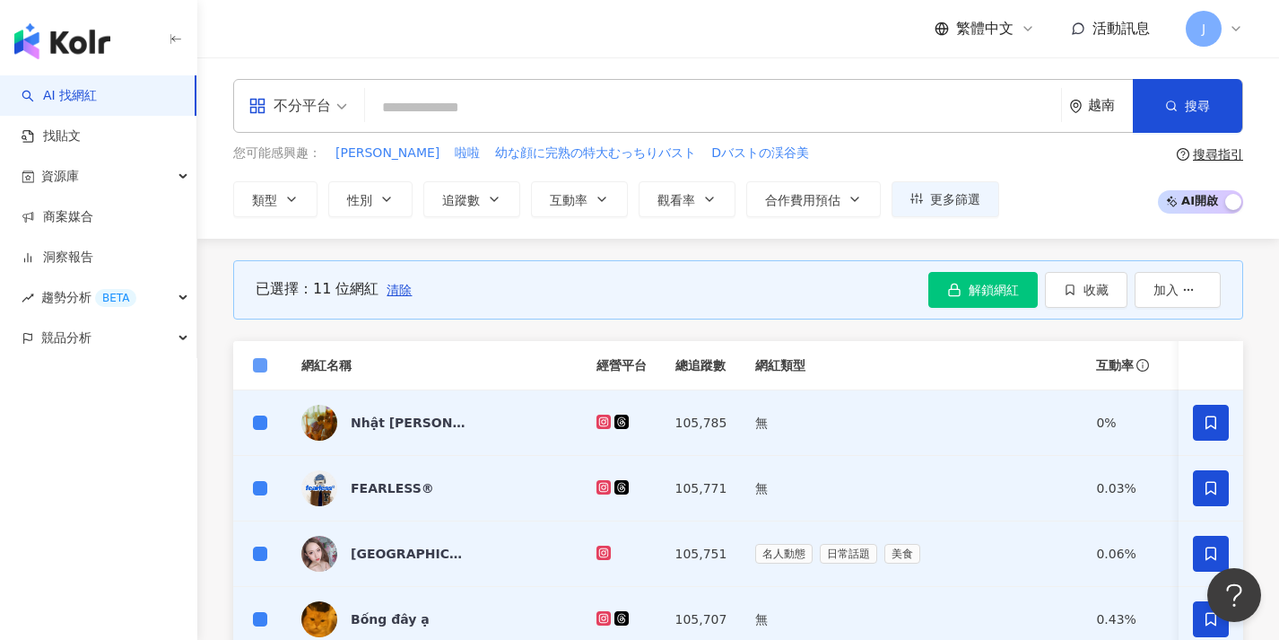
click at [260, 370] on span at bounding box center [260, 365] width 14 height 14
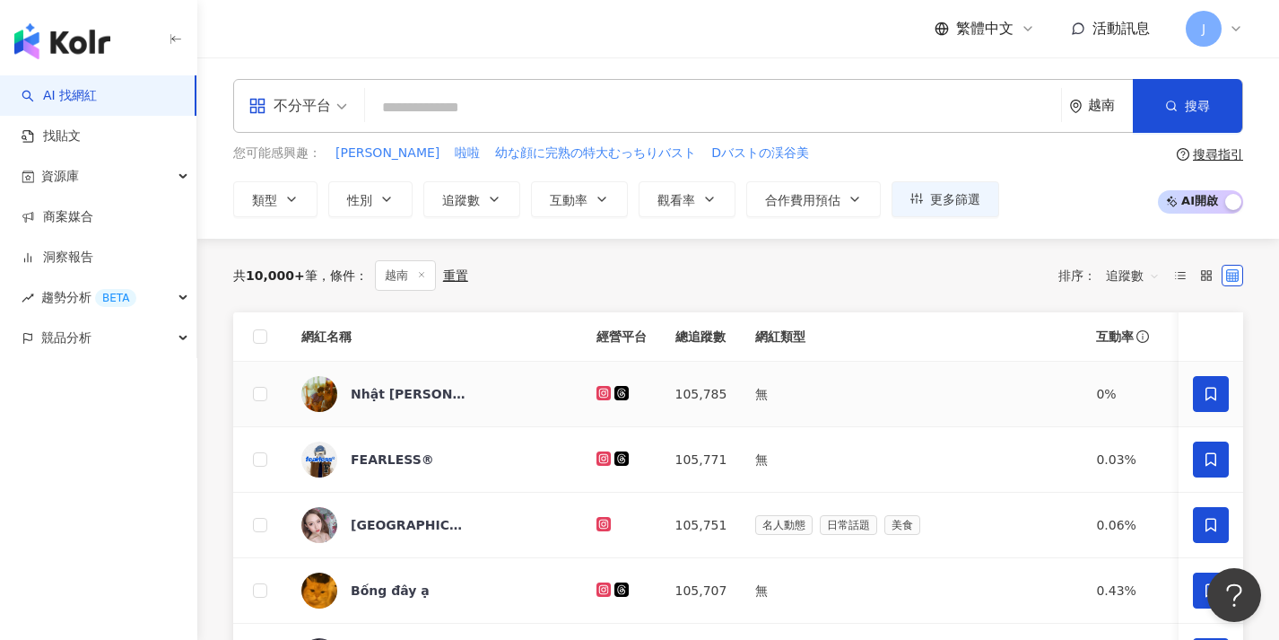
scroll to position [600, 0]
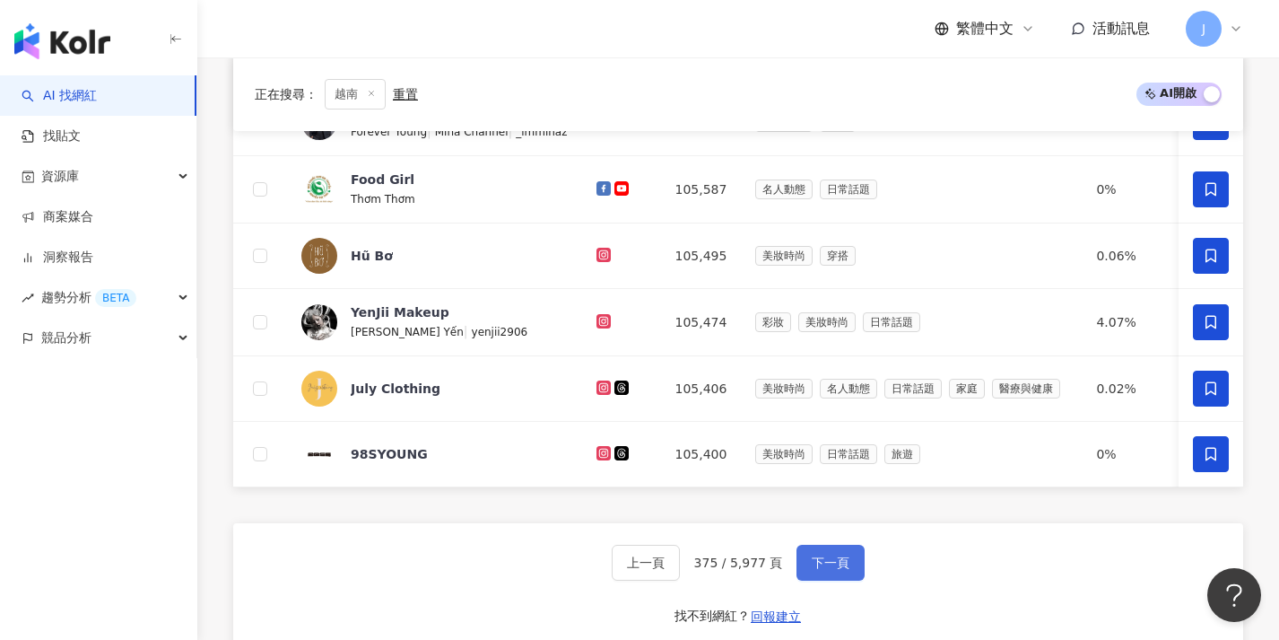
click at [835, 570] on span "下一頁" at bounding box center [831, 562] width 38 height 14
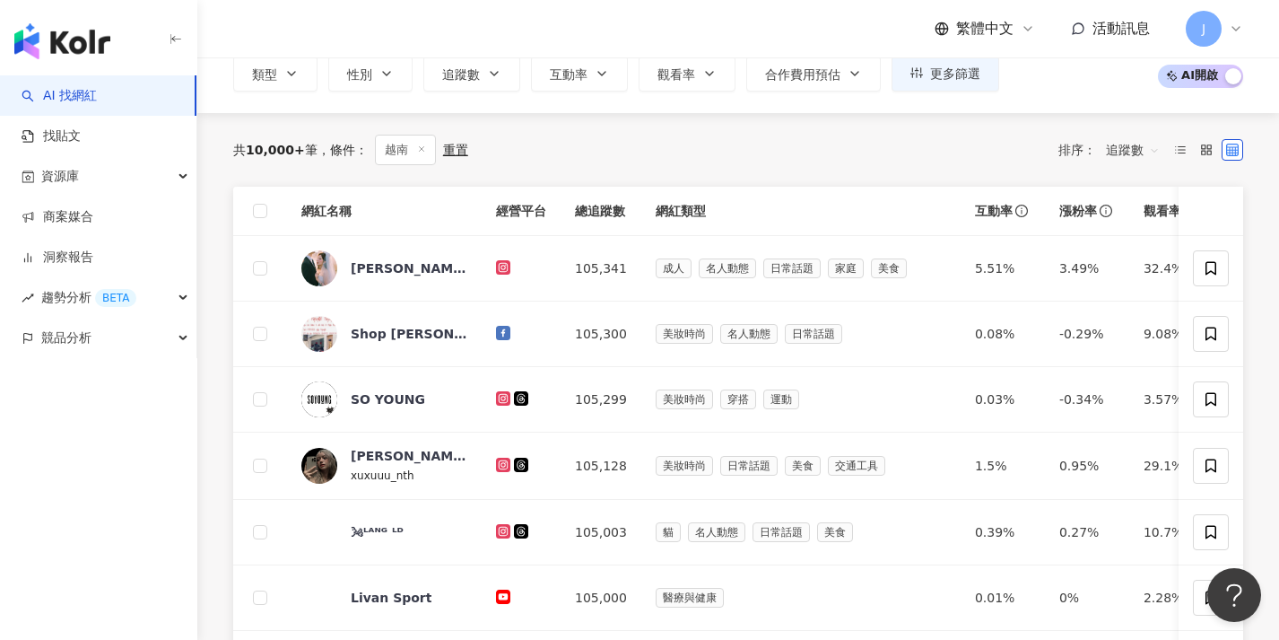
scroll to position [584, 0]
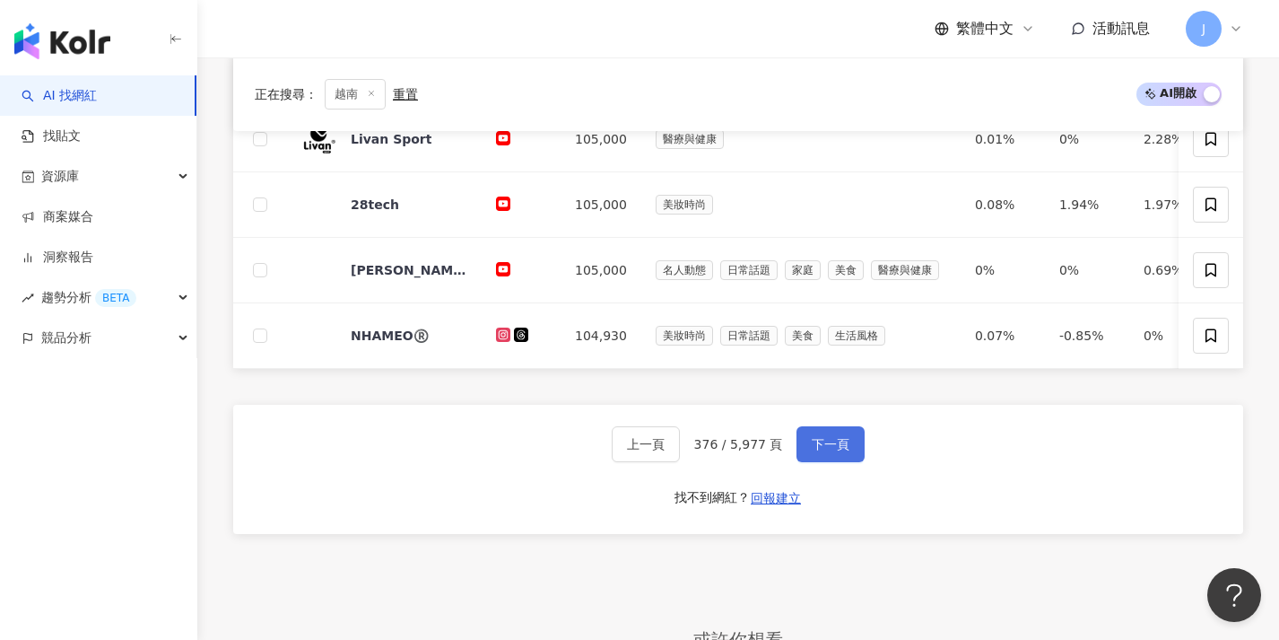
click at [848, 462] on button "下一頁" at bounding box center [831, 444] width 68 height 36
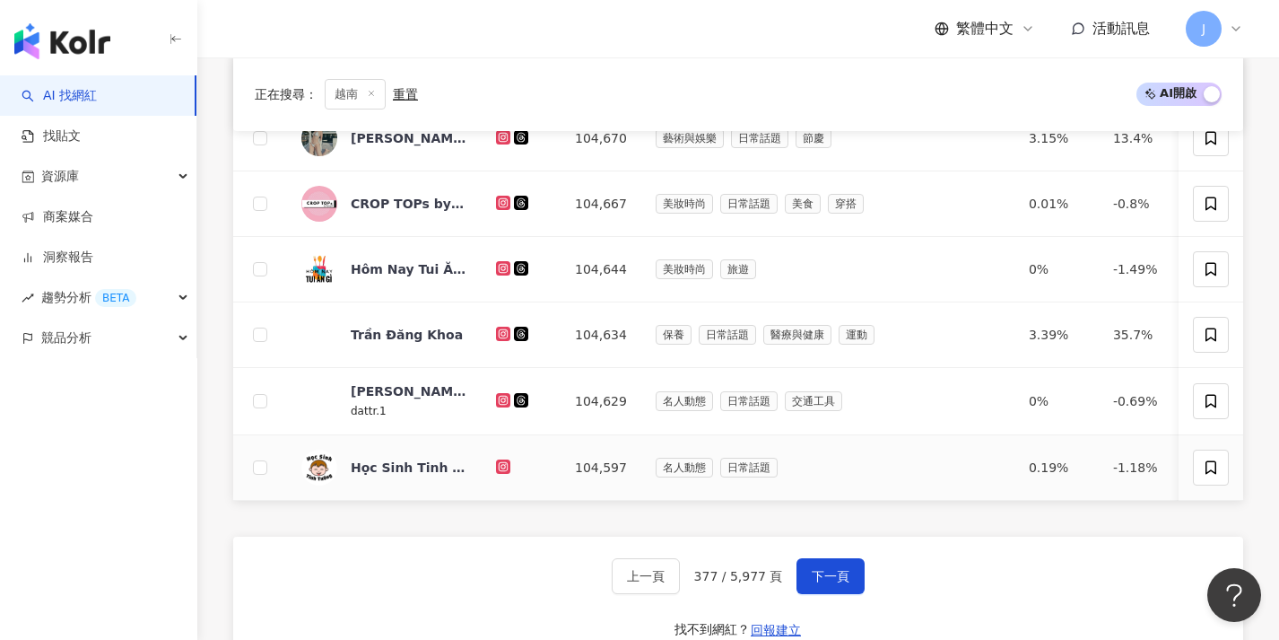
scroll to position [668, 0]
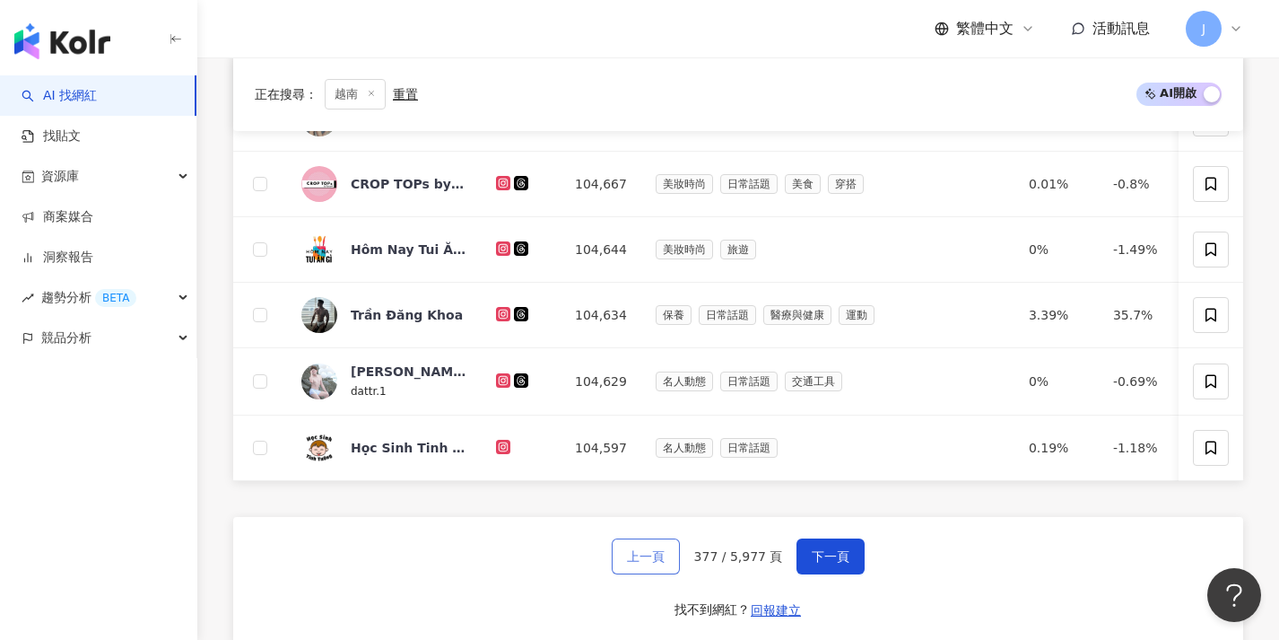
click at [664, 563] on span "上一頁" at bounding box center [646, 556] width 38 height 14
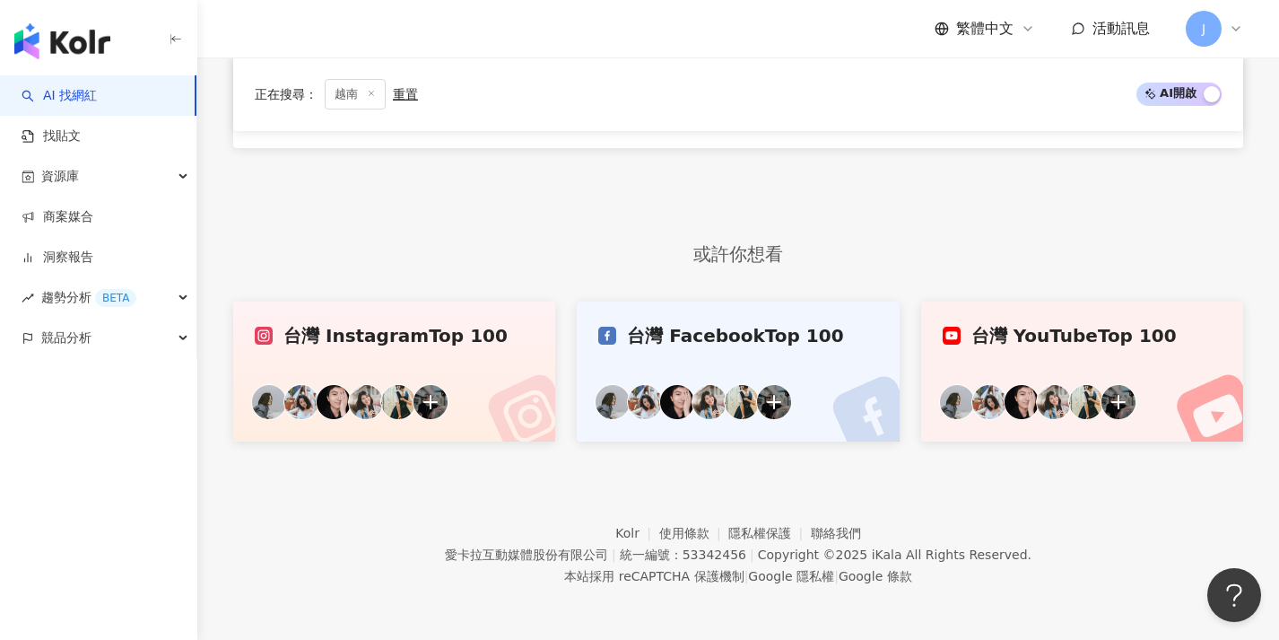
scroll to position [0, 0]
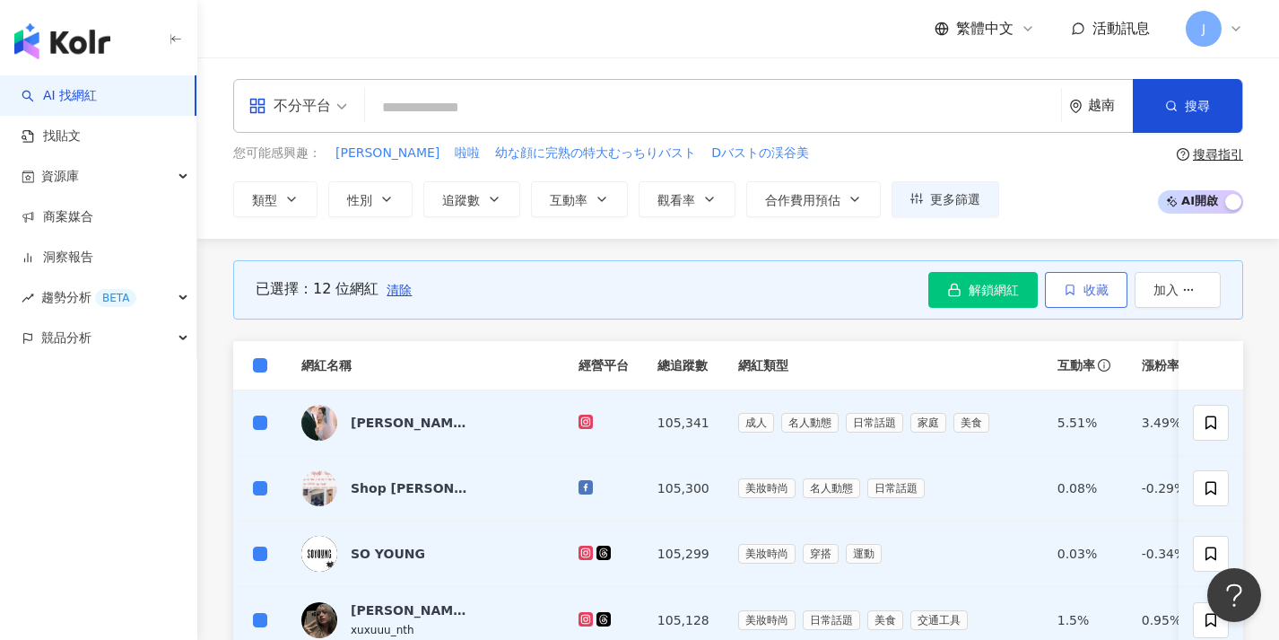
click at [1121, 289] on button "收藏" at bounding box center [1086, 290] width 83 height 36
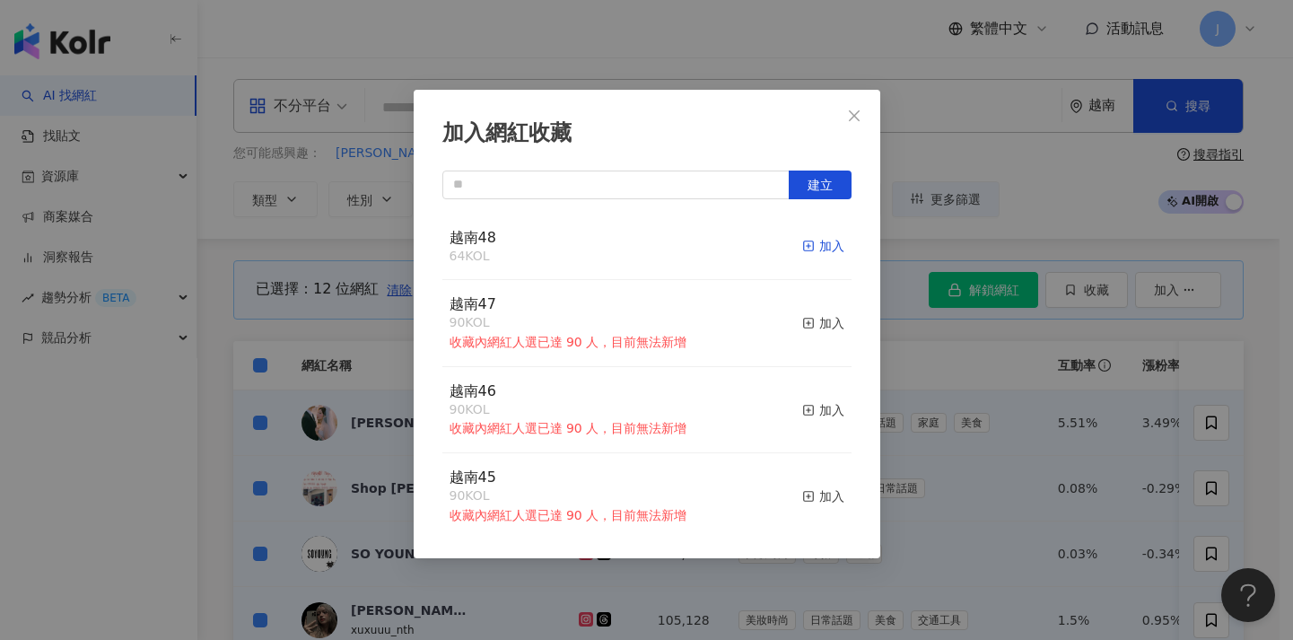
click at [807, 245] on div "加入" at bounding box center [823, 246] width 42 height 20
click at [325, 289] on div "加入網紅收藏 建立 越南48 76 KOL 加入 越南47 90 KOL 收藏內網紅人選已達 90 人，目前無法新增 加入 越南46 90 KOL 收藏內網紅…" at bounding box center [646, 320] width 1293 height 640
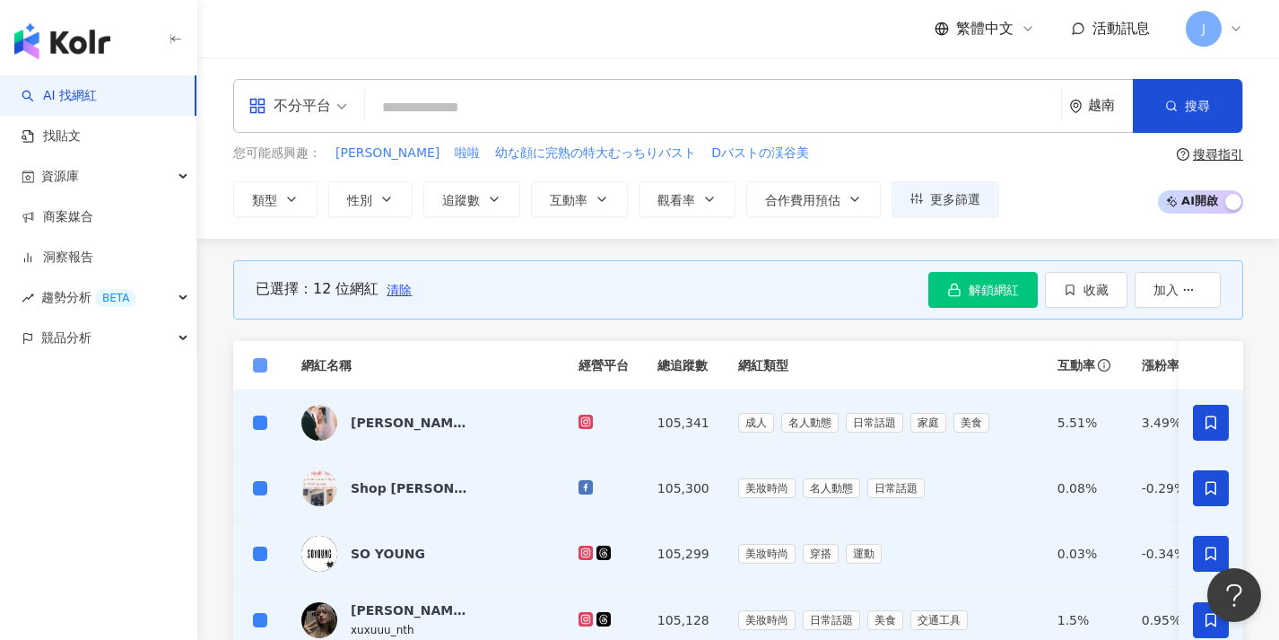
click at [259, 369] on span at bounding box center [260, 365] width 14 height 14
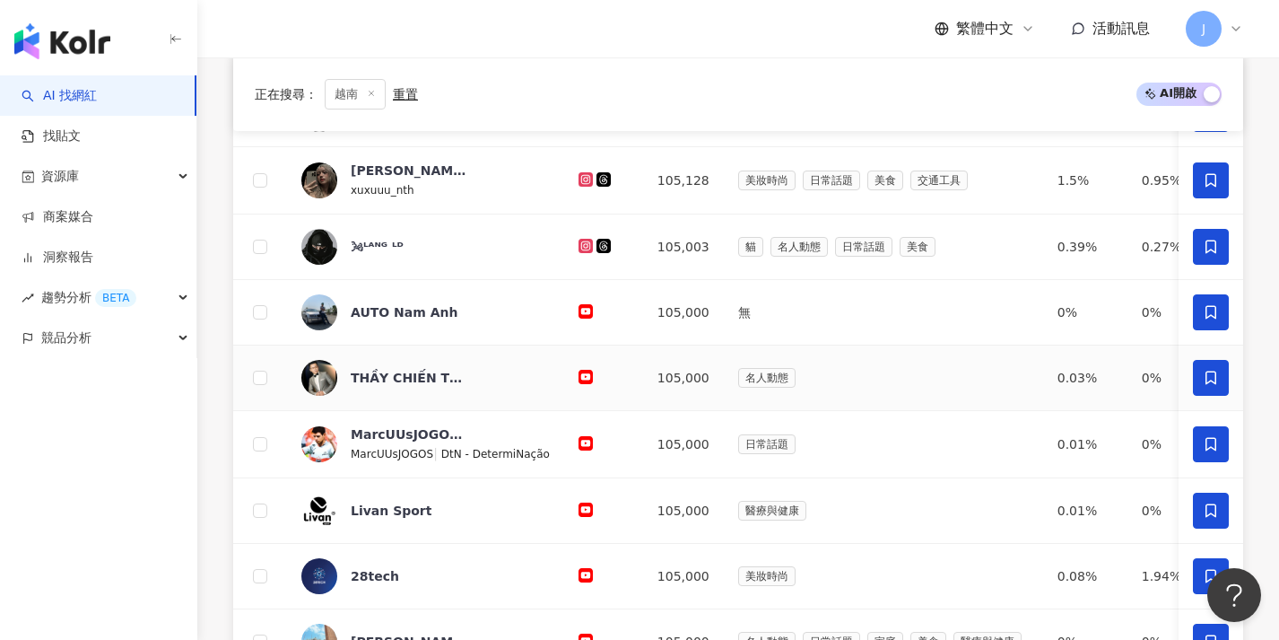
scroll to position [774, 0]
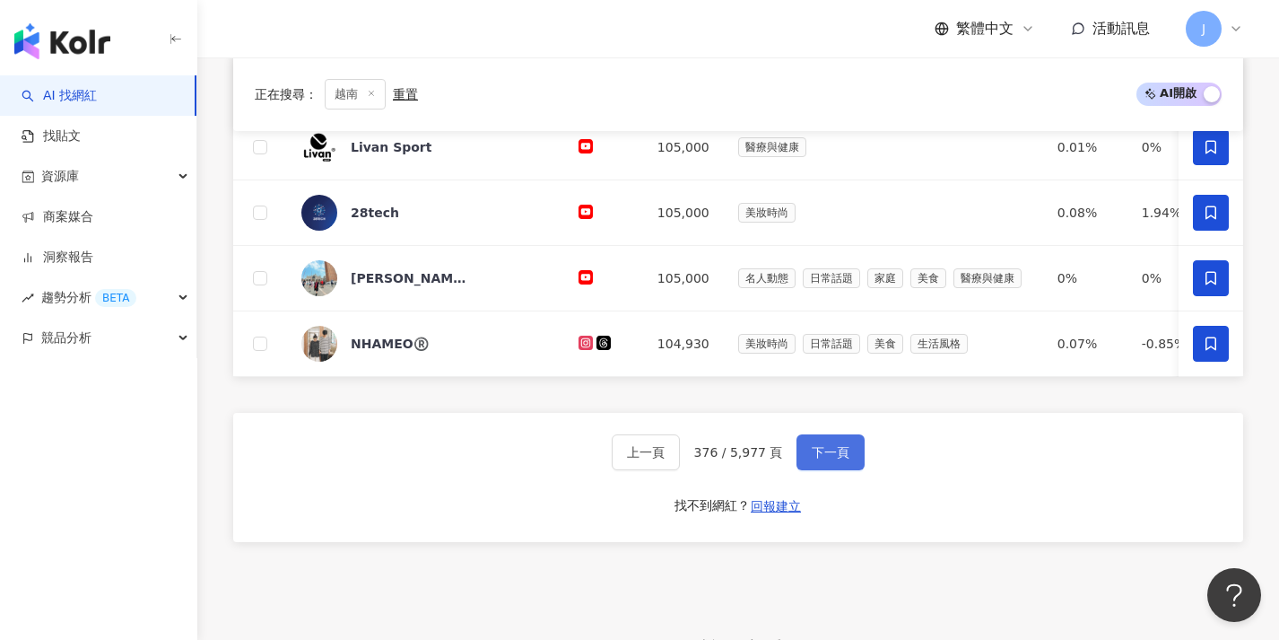
click at [838, 459] on span "下一頁" at bounding box center [831, 452] width 38 height 14
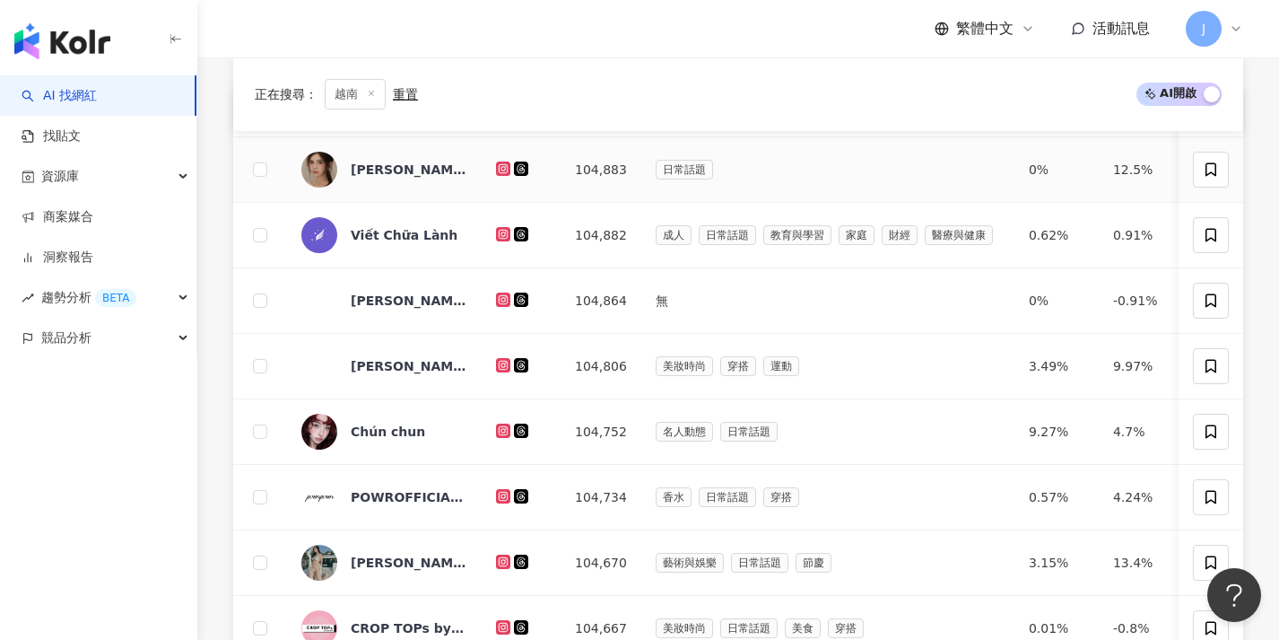
scroll to position [34, 0]
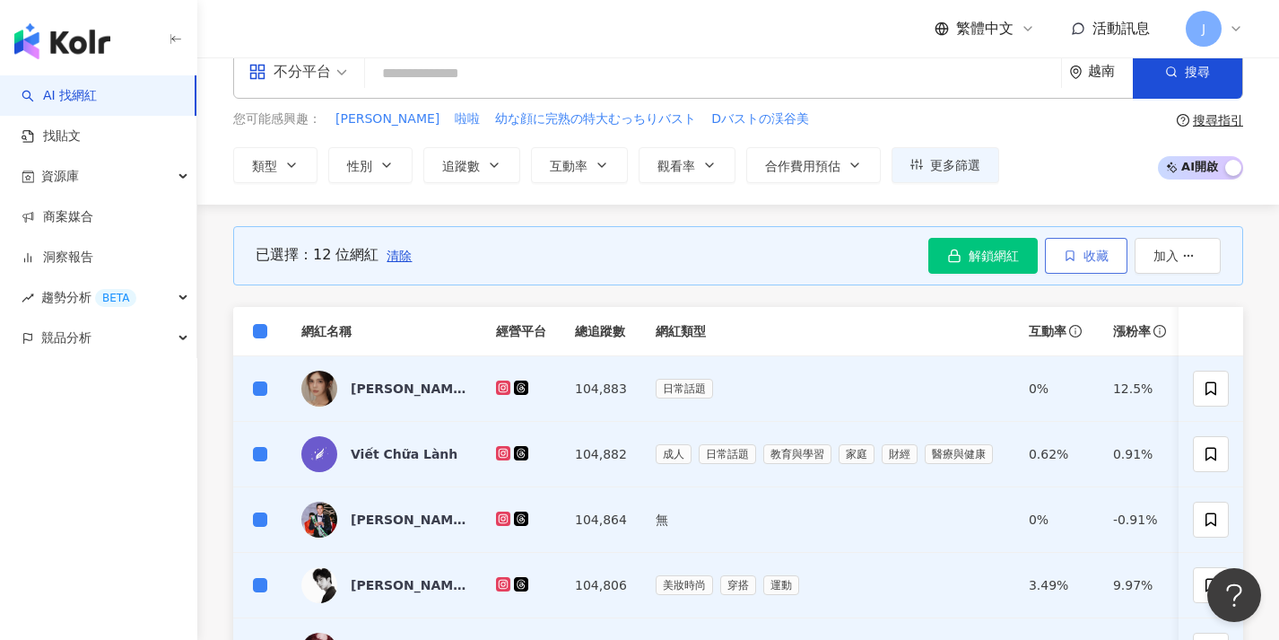
click at [1093, 253] on span "收藏" at bounding box center [1096, 255] width 25 height 14
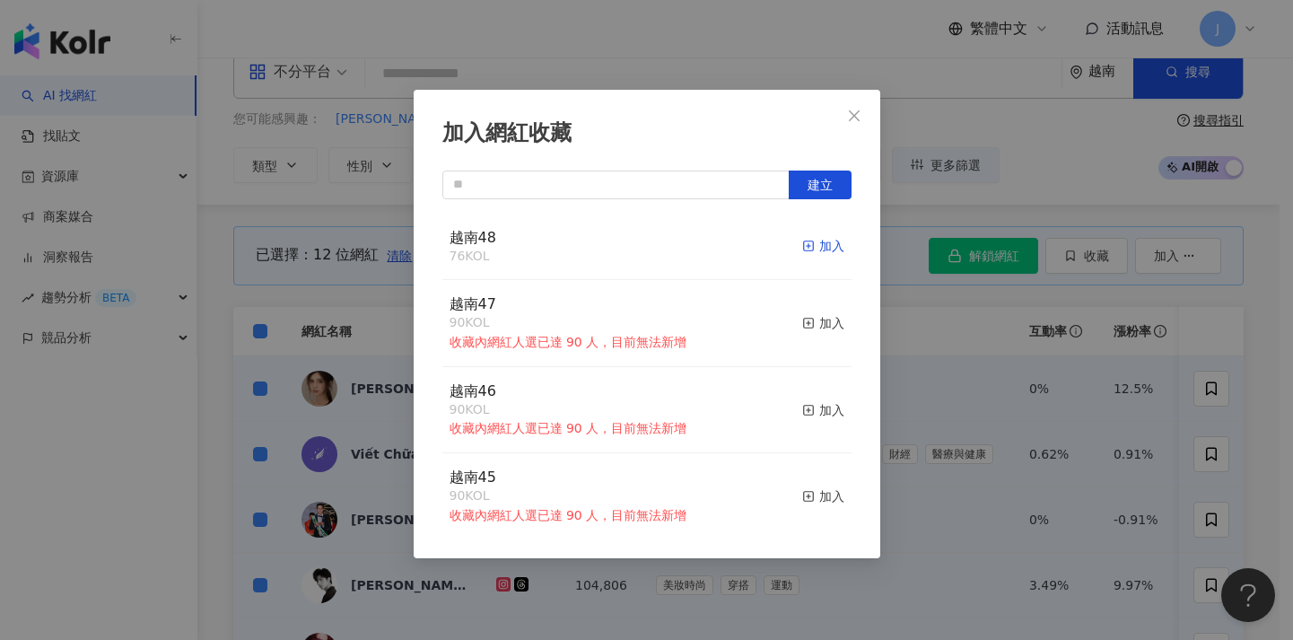
click at [802, 243] on icon "button" at bounding box center [808, 245] width 13 height 13
click at [940, 299] on div "加入網紅收藏 建立 越南48 88 KOL 加入 越南47 90 KOL 收藏內網紅人選已達 90 人，目前無法新增 加入 越南46 90 KOL 收藏內網紅…" at bounding box center [646, 320] width 1293 height 640
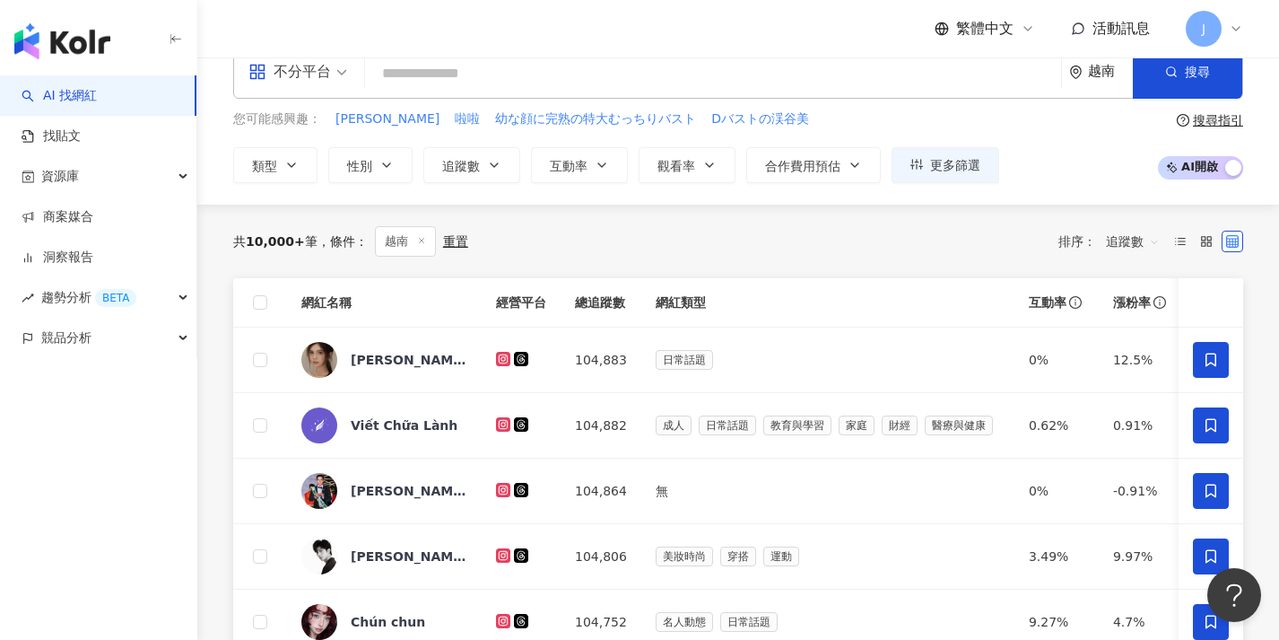
scroll to position [795, 0]
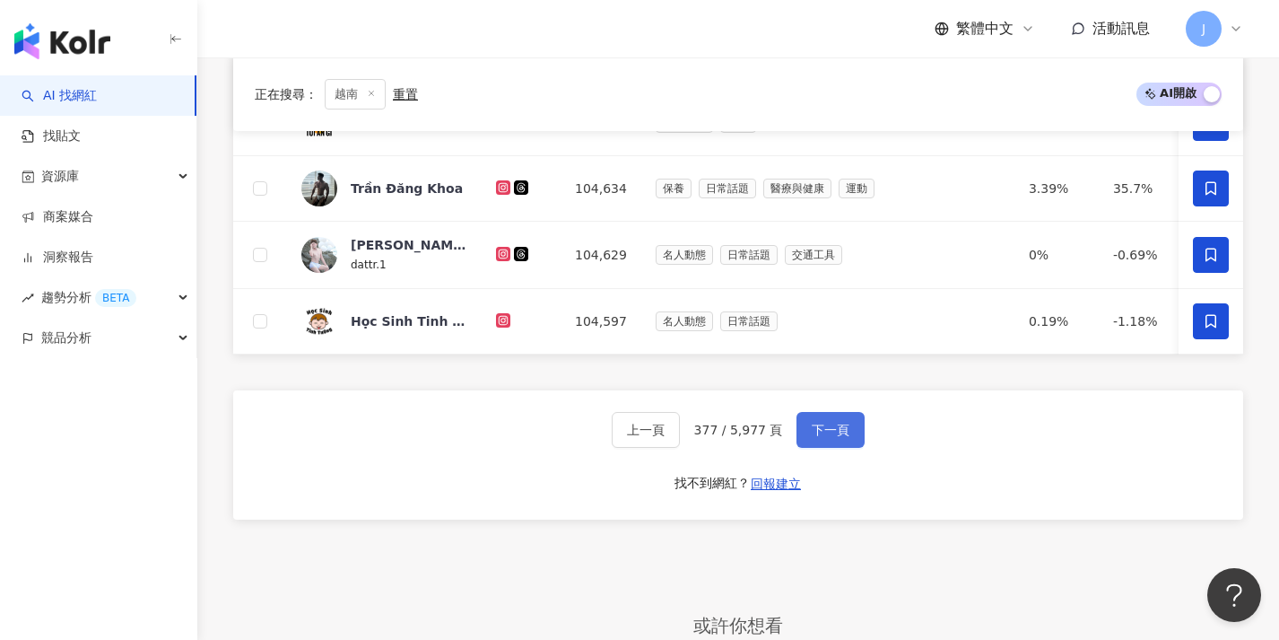
click at [844, 448] on button "下一頁" at bounding box center [831, 430] width 68 height 36
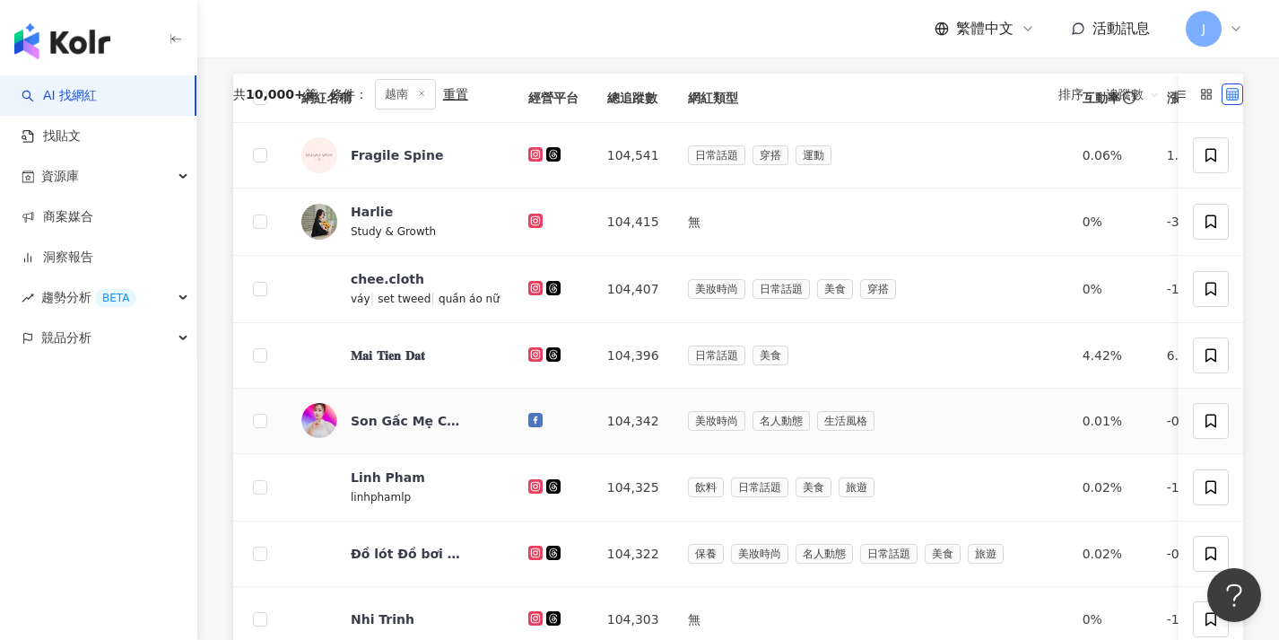
scroll to position [144, 0]
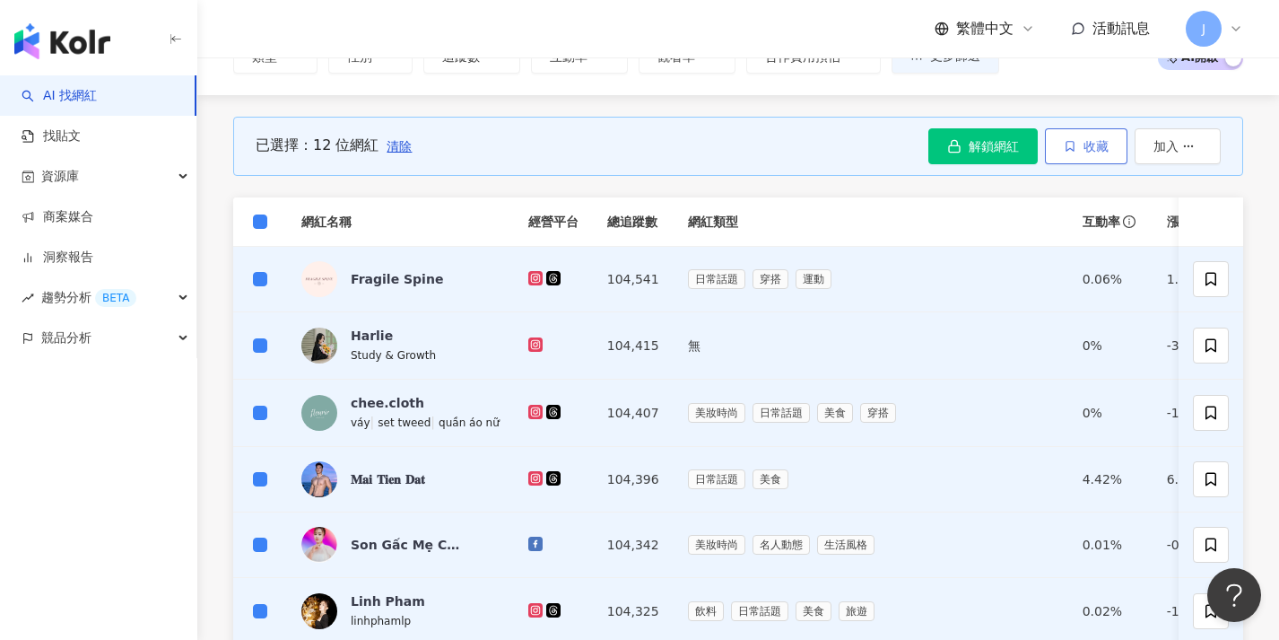
click at [1105, 152] on button "收藏" at bounding box center [1086, 146] width 83 height 36
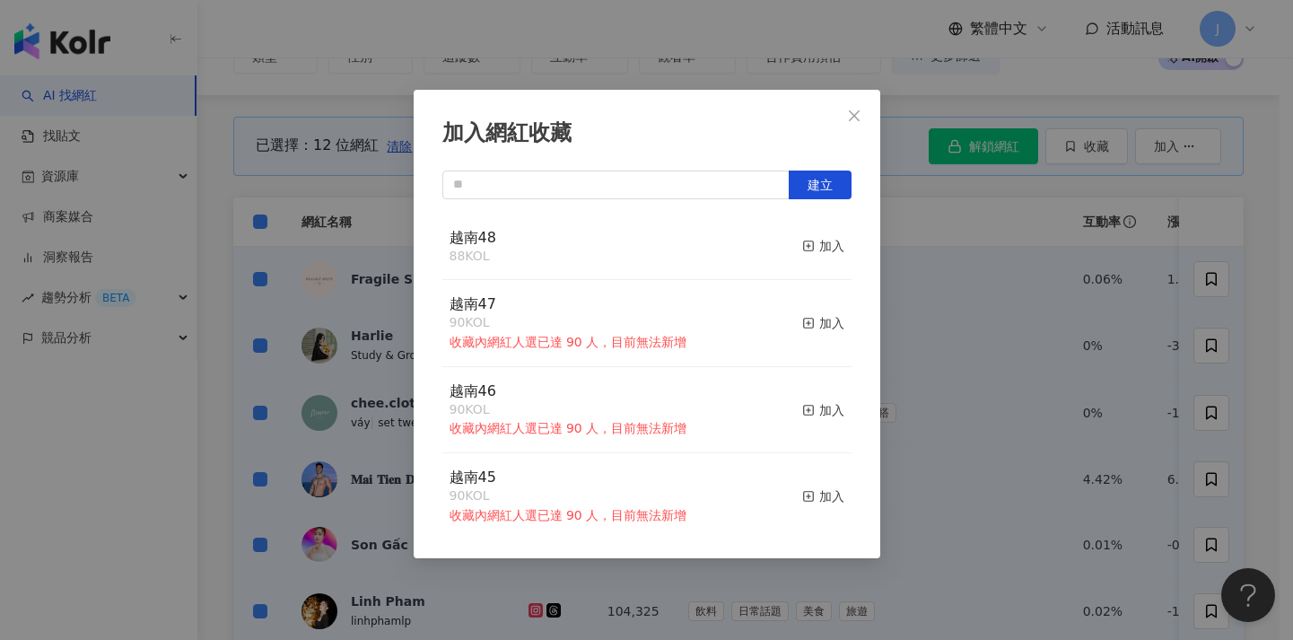
click at [1102, 266] on div "加入網紅收藏 建立 越南48 88 KOL 加入 越南47 90 KOL 收藏內網紅人選已達 90 人，目前無法新增 加入 越南46 90 KOL 收藏內網紅…" at bounding box center [646, 320] width 1293 height 640
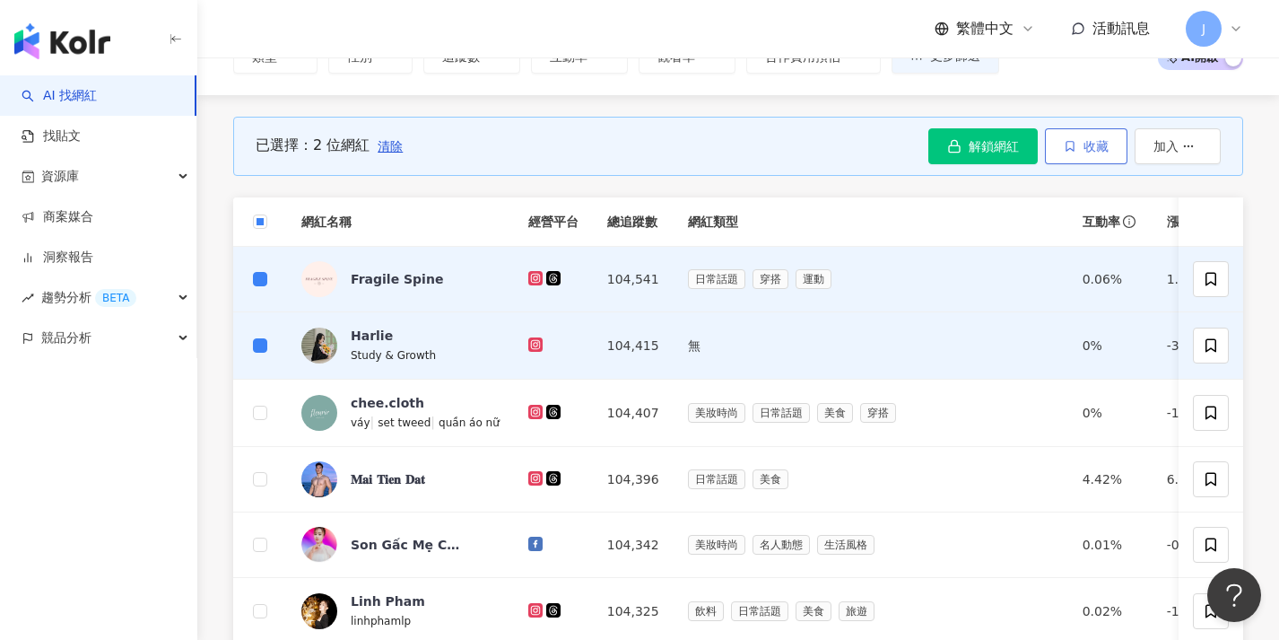
click at [1084, 150] on span "收藏" at bounding box center [1096, 146] width 25 height 14
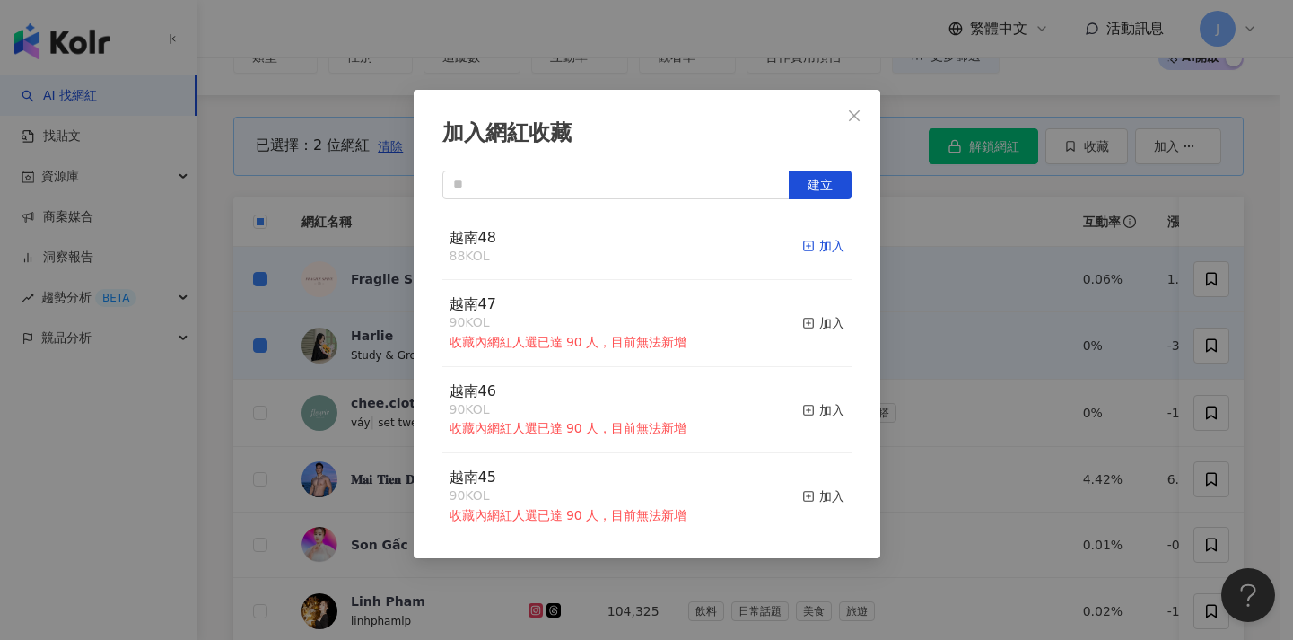
click at [825, 243] on div "加入" at bounding box center [823, 246] width 42 height 20
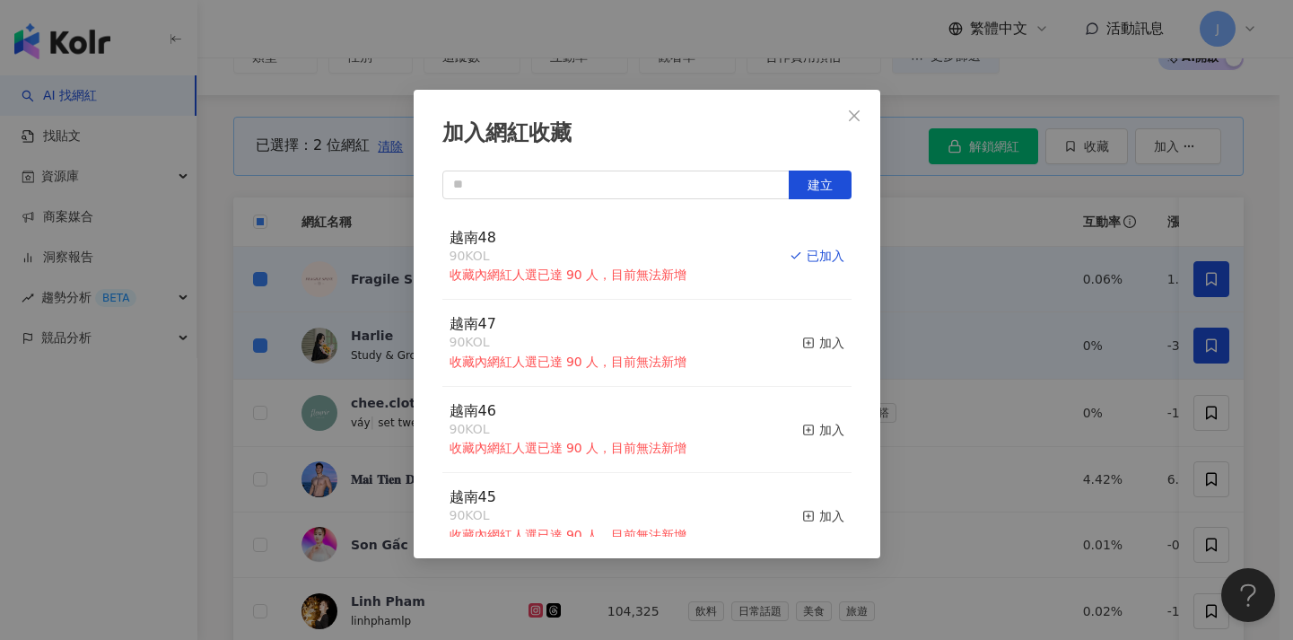
click at [1046, 256] on div "加入網紅收藏 建立 越南48 90 KOL 收藏內網紅人選已達 90 人，目前無法新增 已加入 越南47 90 KOL 收藏內網紅人選已達 90 人，目前無法…" at bounding box center [646, 320] width 1293 height 640
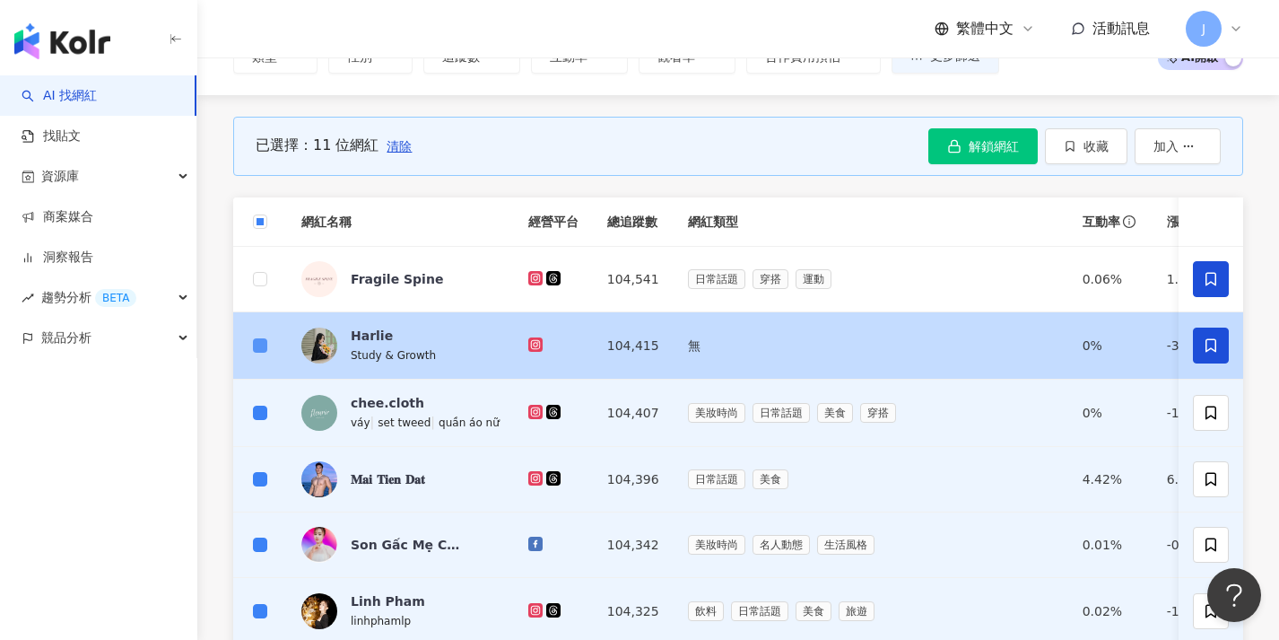
click at [260, 349] on span at bounding box center [260, 345] width 14 height 14
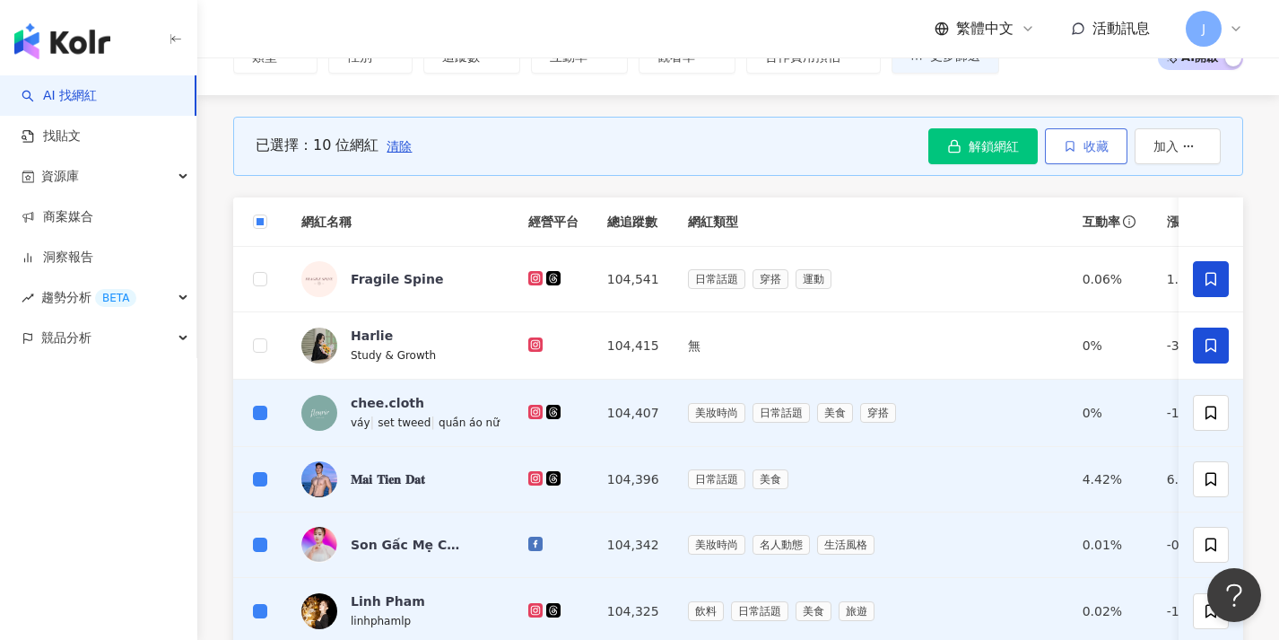
click at [1067, 141] on icon "button" at bounding box center [1070, 146] width 7 height 10
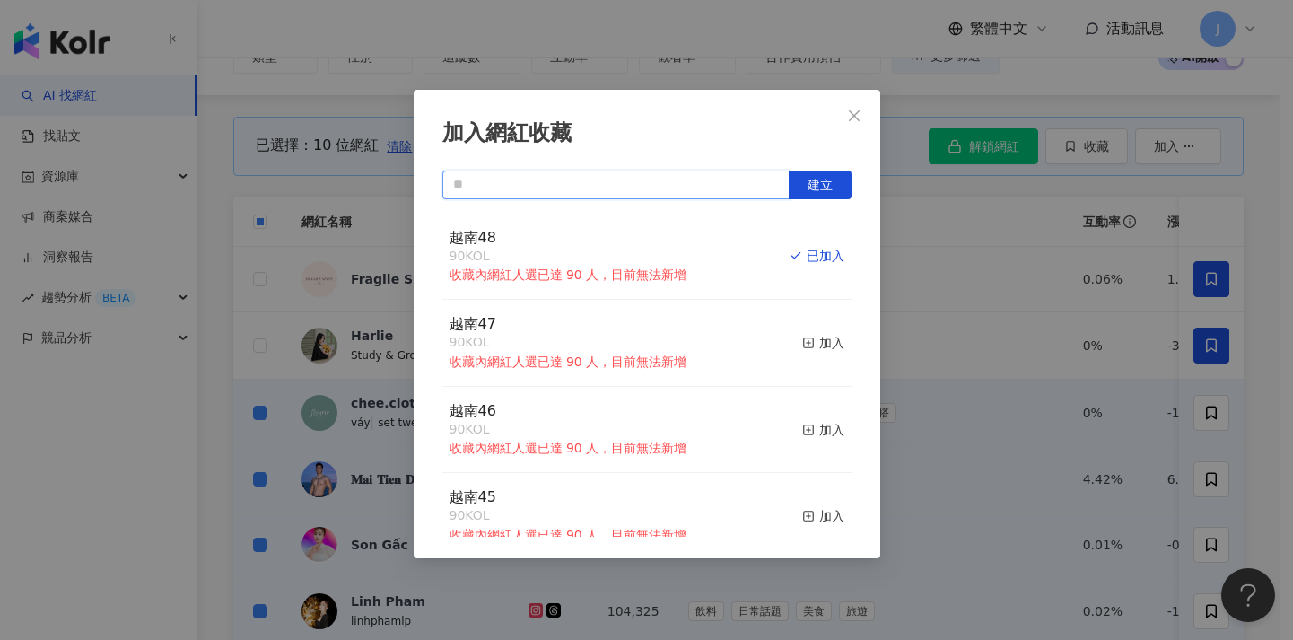
click at [550, 179] on input "text" at bounding box center [615, 184] width 347 height 29
paste input "****"
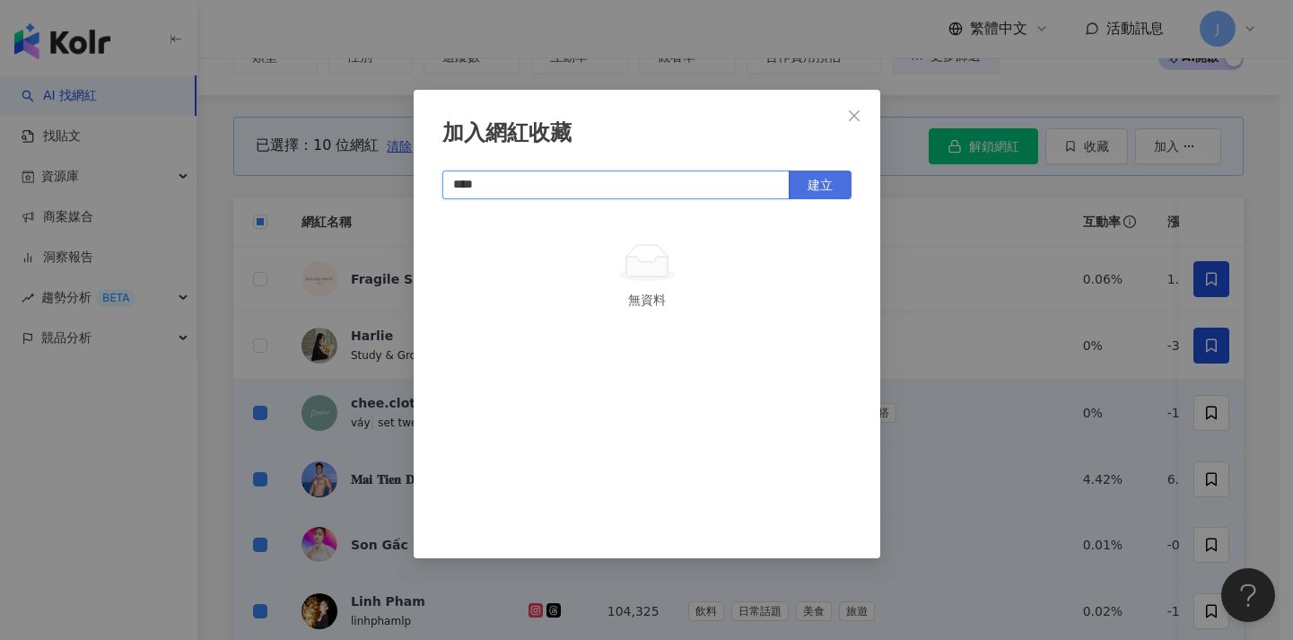
click at [840, 181] on button "建立" at bounding box center [819, 184] width 63 height 29
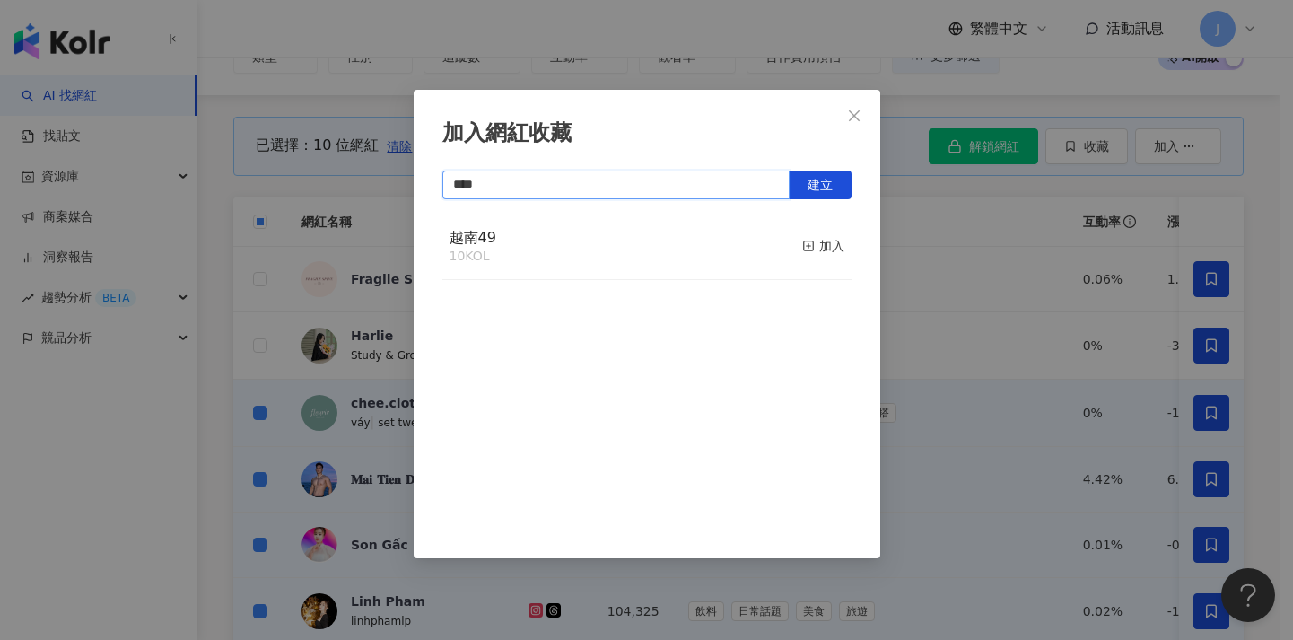
type input "****"
click at [1026, 312] on div "加入網紅收藏 **** 建立 越南49 10 KOL 加入" at bounding box center [646, 320] width 1293 height 640
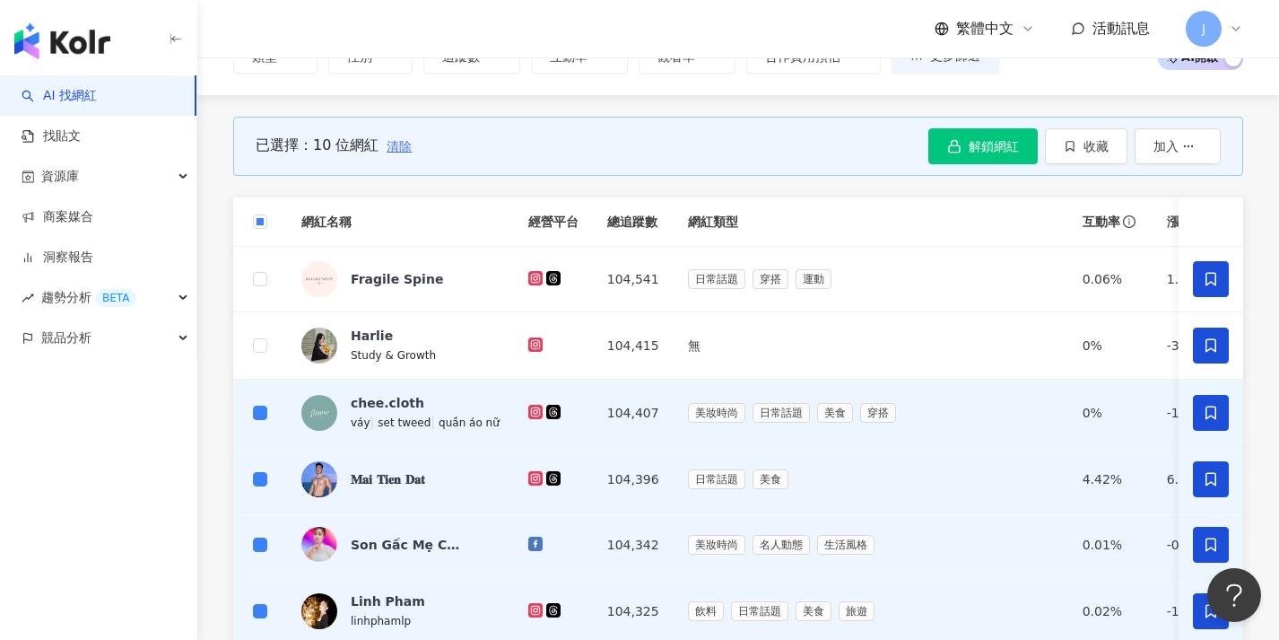
click at [408, 149] on span "清除" at bounding box center [399, 146] width 25 height 14
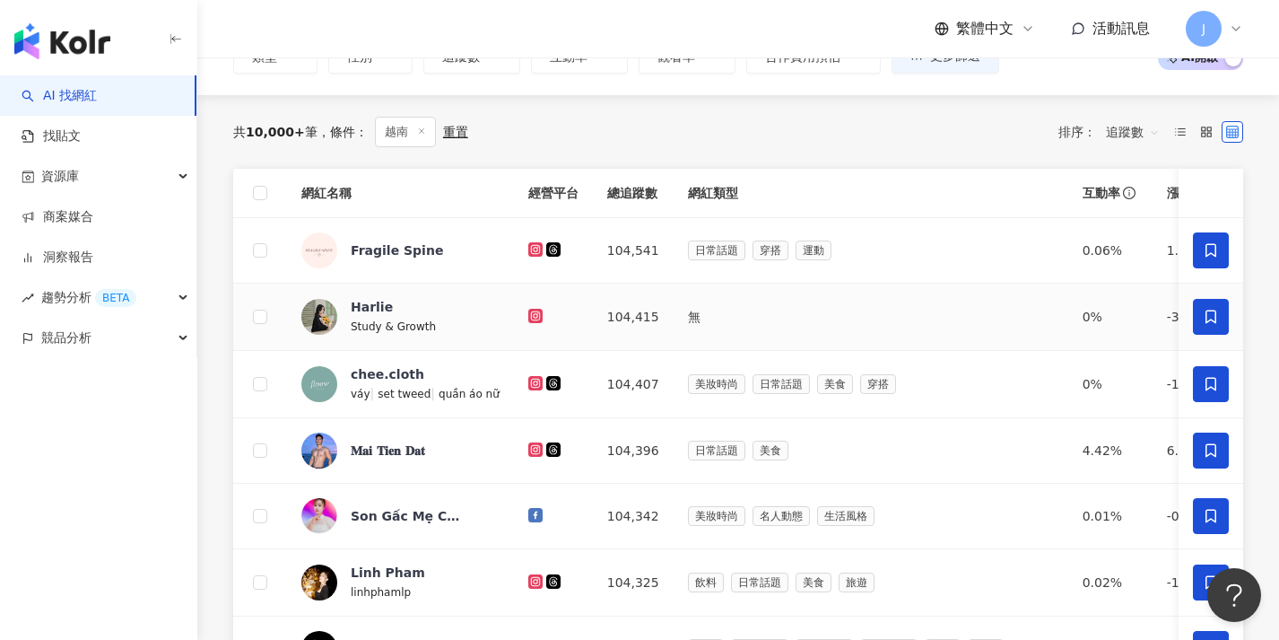
scroll to position [894, 0]
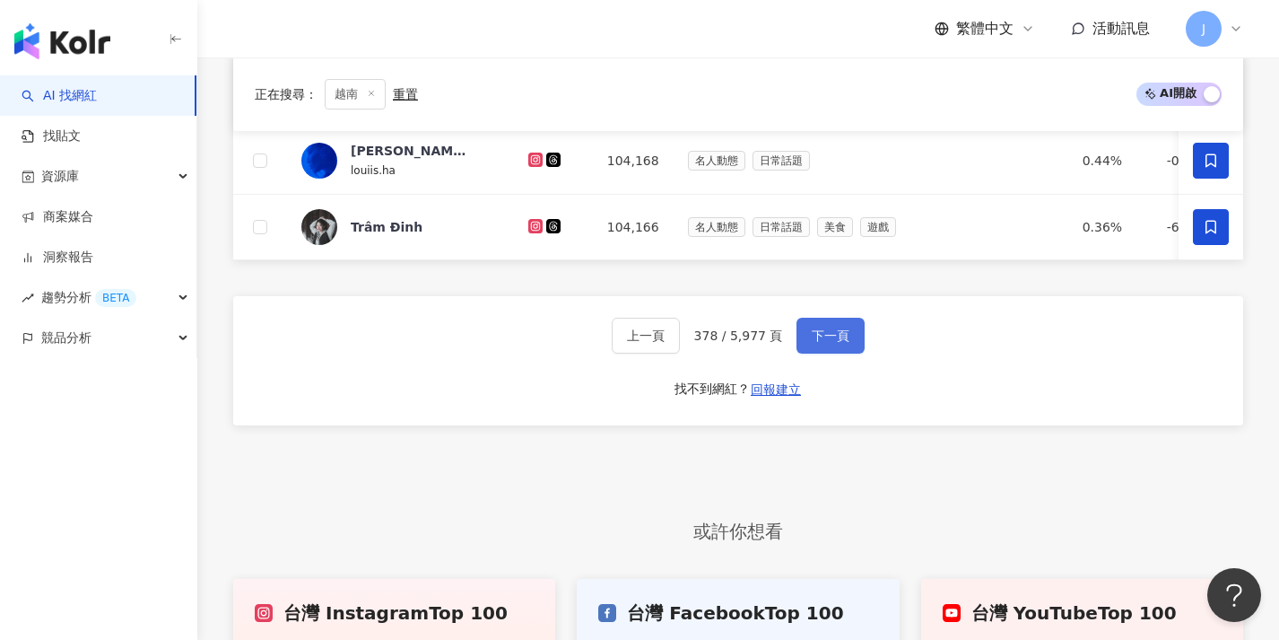
click at [848, 339] on button "下一頁" at bounding box center [831, 336] width 68 height 36
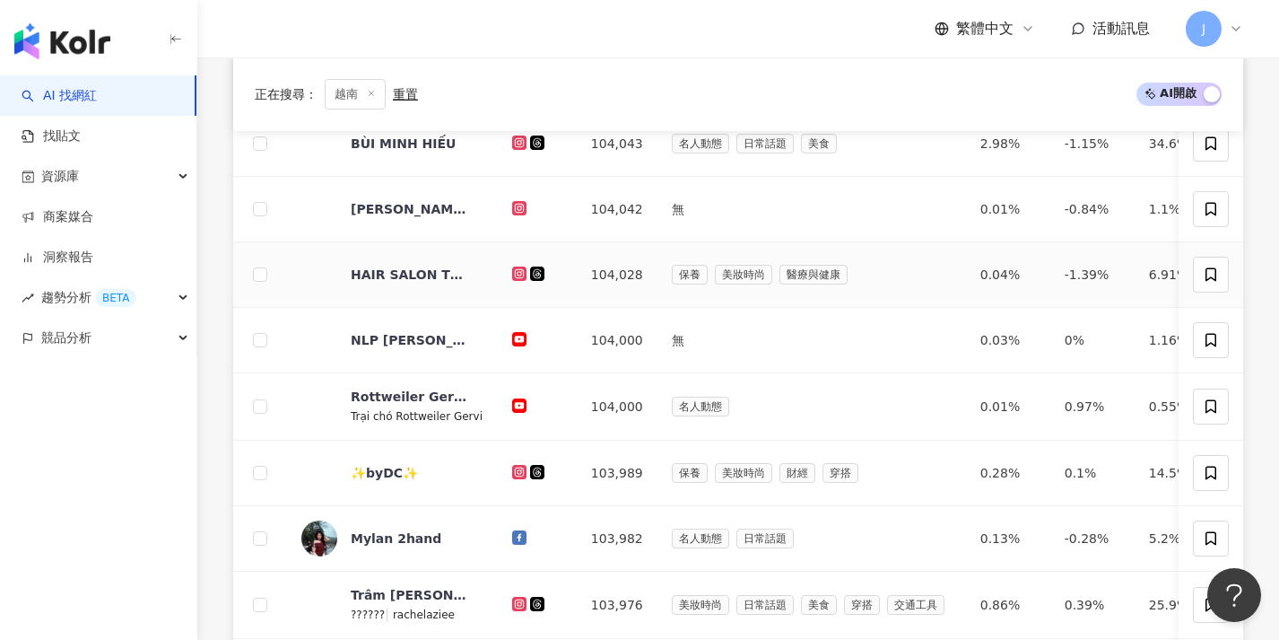
scroll to position [127, 0]
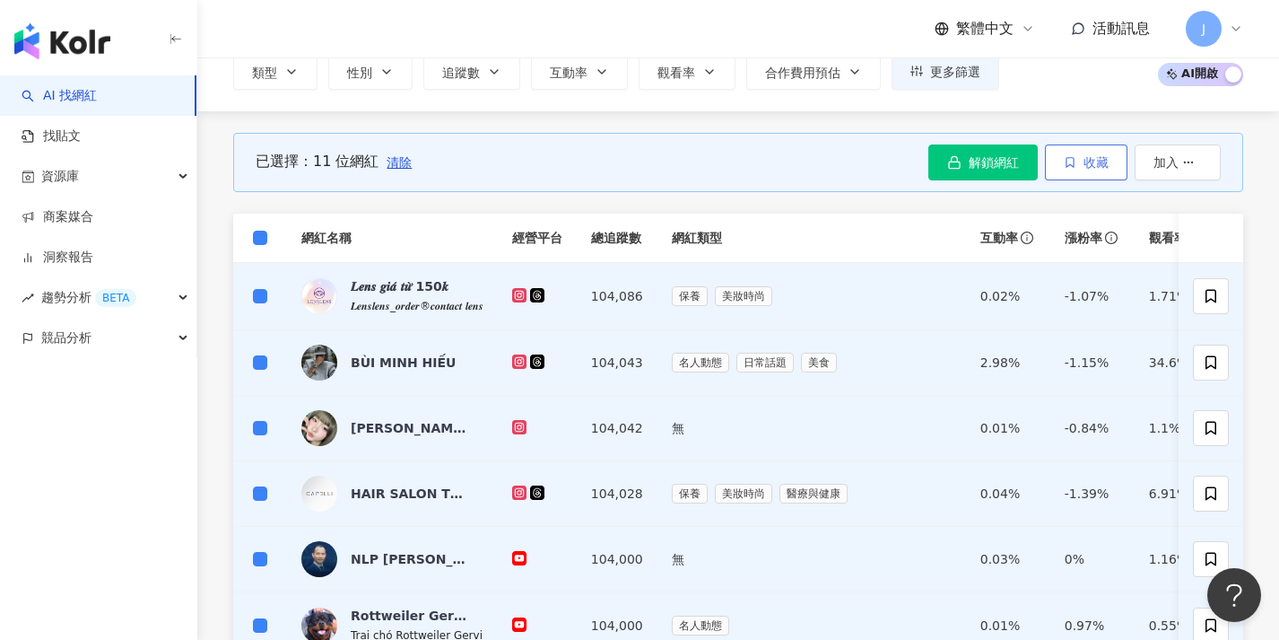
click at [1077, 169] on button "收藏" at bounding box center [1086, 162] width 83 height 36
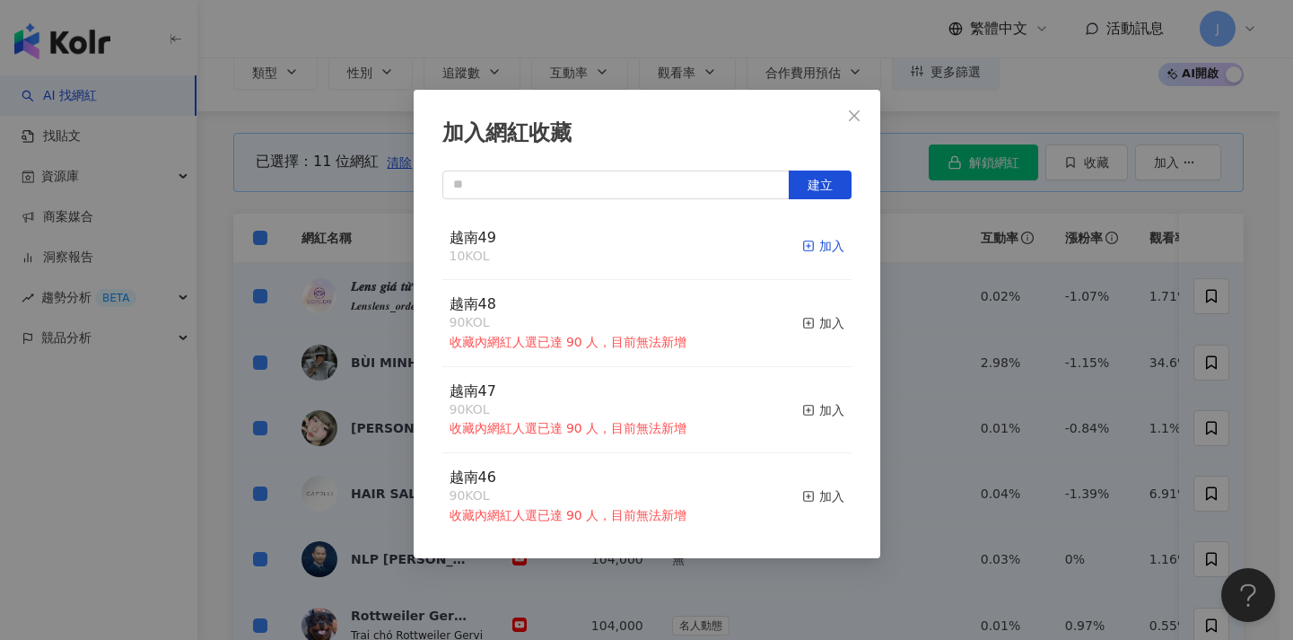
click at [806, 242] on div "加入" at bounding box center [823, 246] width 42 height 20
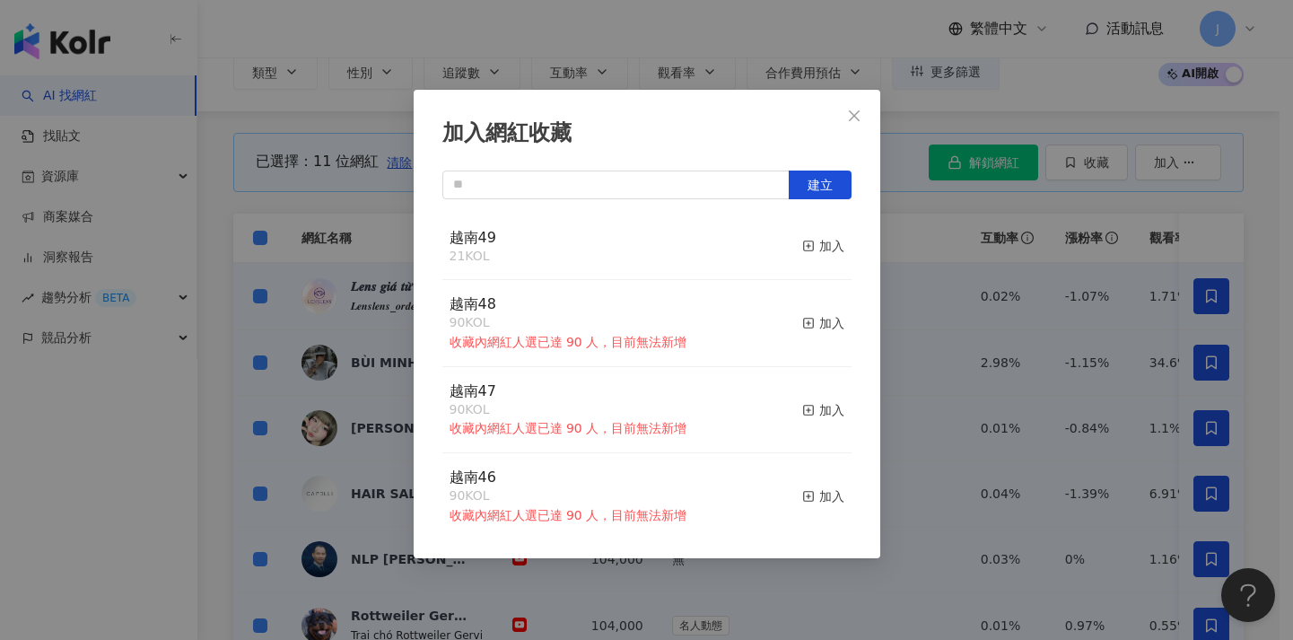
click at [933, 361] on div "加入網紅收藏 建立 越南49 21 KOL 加入 越南48 90 KOL 收藏內網紅人選已達 90 人，目前無法新增 加入 越南47 90 KOL 收藏內網紅…" at bounding box center [646, 320] width 1293 height 640
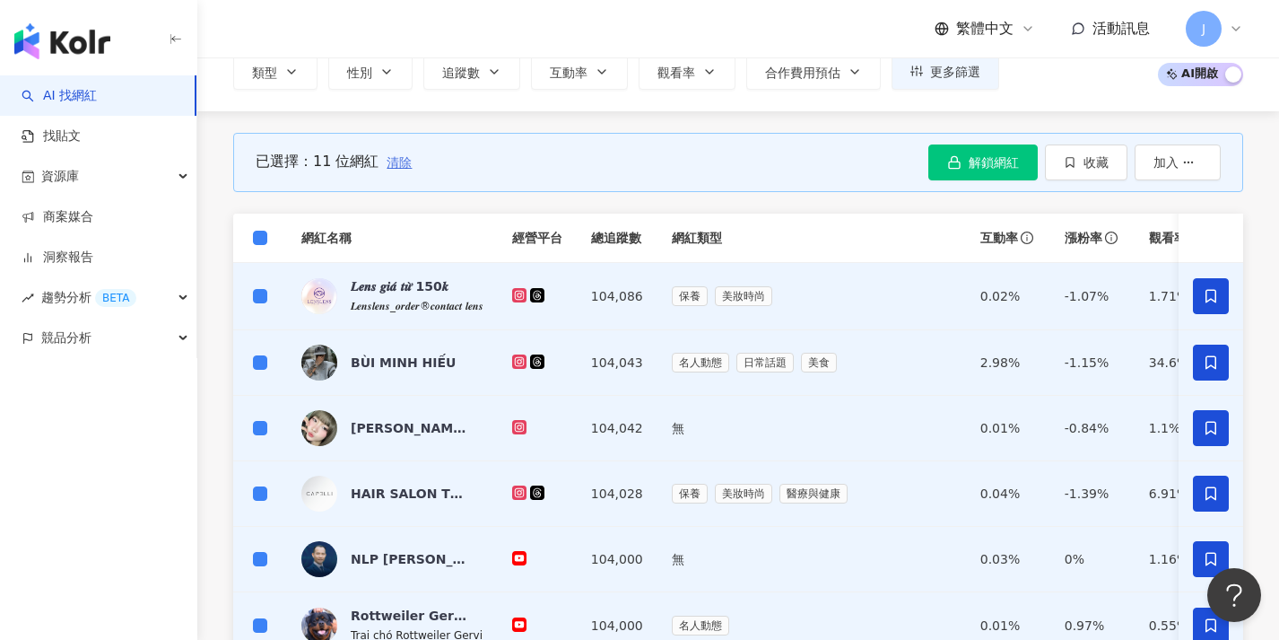
click at [394, 160] on span "清除" at bounding box center [399, 162] width 25 height 14
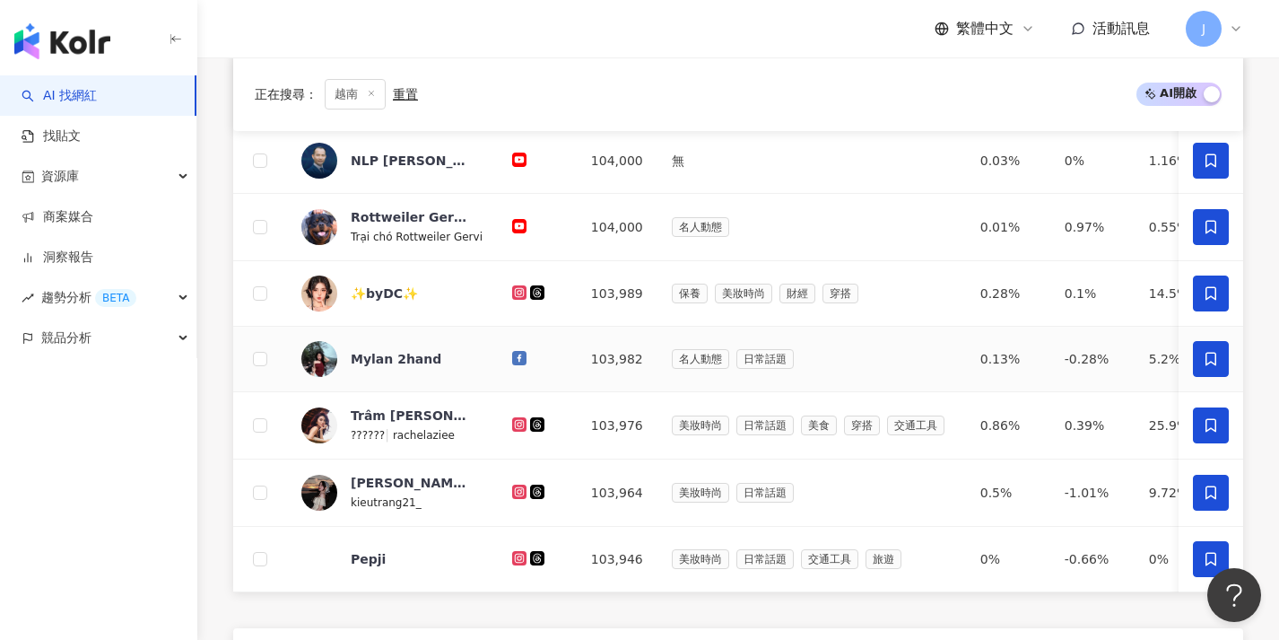
scroll to position [668, 0]
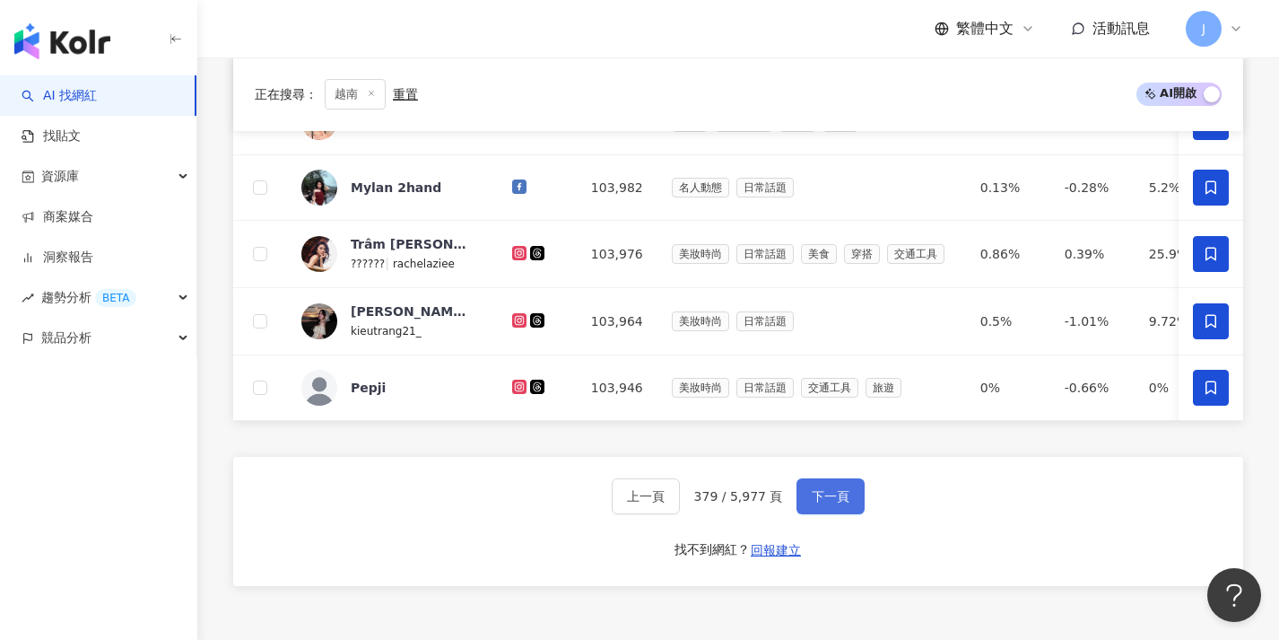
click at [822, 503] on span "下一頁" at bounding box center [831, 496] width 38 height 14
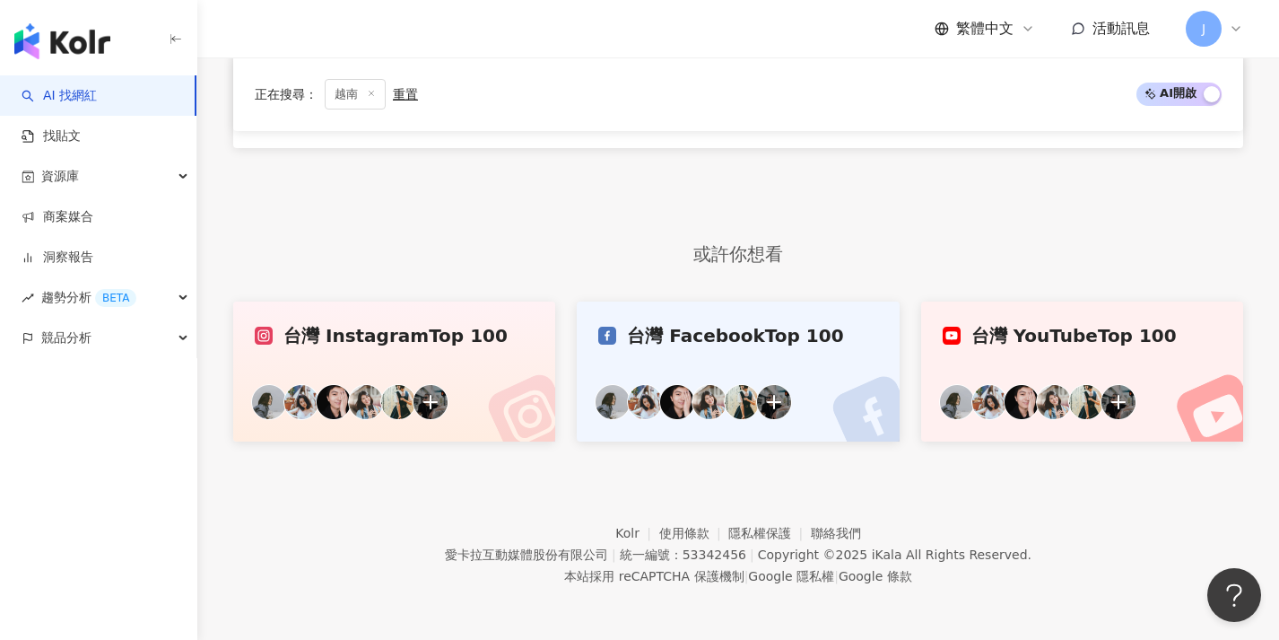
scroll to position [0, 0]
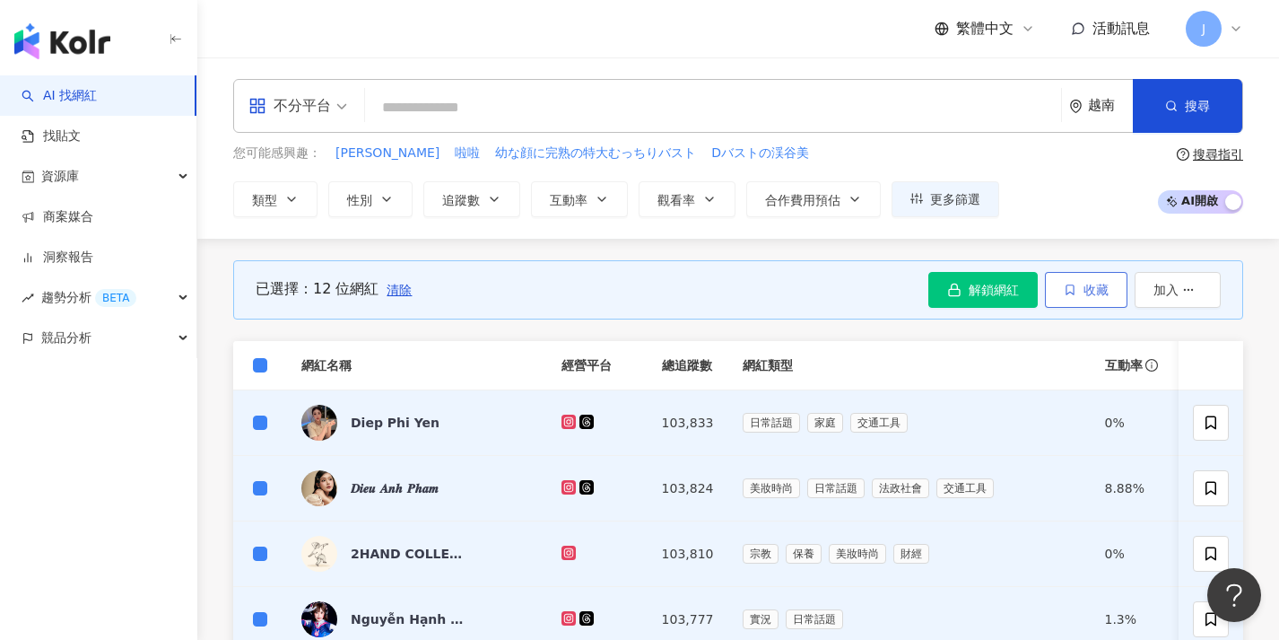
click at [1059, 288] on button "收藏" at bounding box center [1086, 290] width 83 height 36
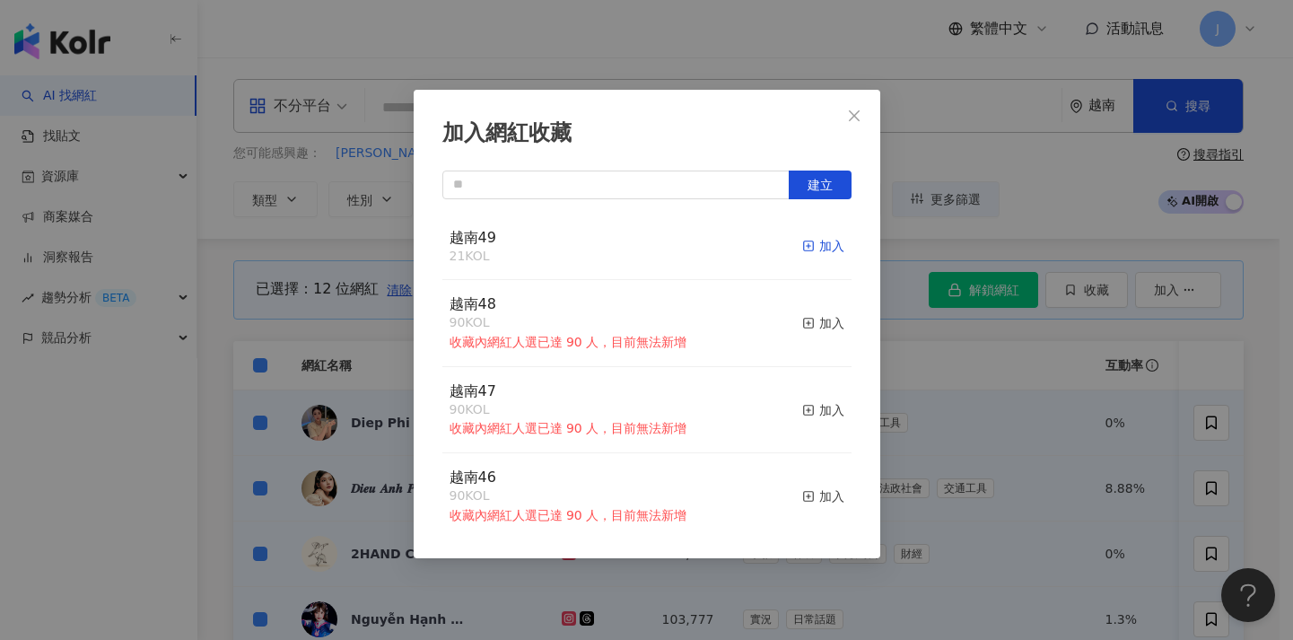
click at [802, 248] on icon "button" at bounding box center [808, 245] width 13 height 13
click at [927, 395] on div "加入網紅收藏 建立 越南49 33 KOL 加入 越南48 90 KOL 收藏內網紅人選已達 90 人，目前無法新增 加入 越南47 90 KOL 收藏內網紅…" at bounding box center [646, 320] width 1293 height 640
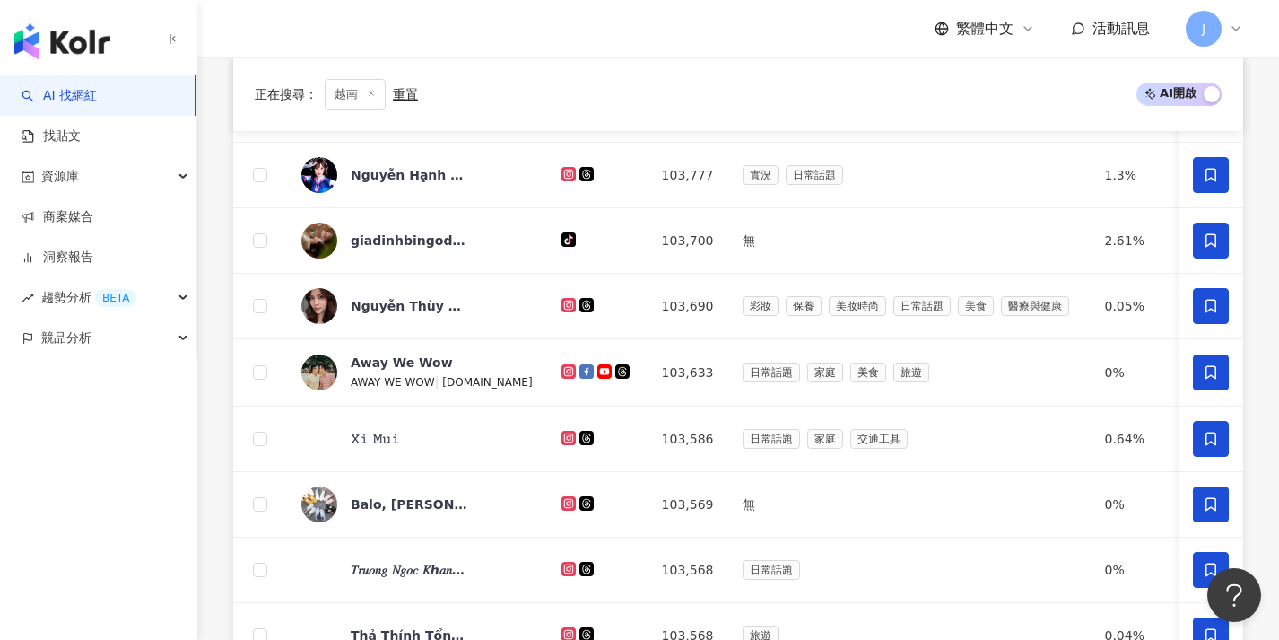
scroll to position [697, 0]
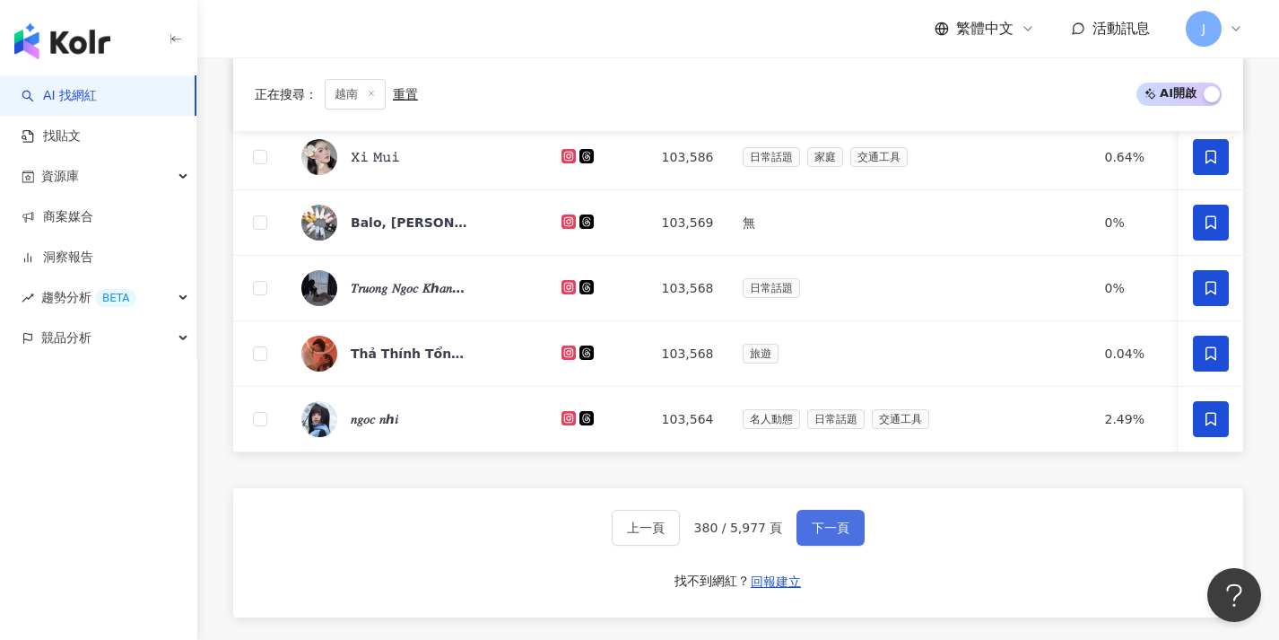
click at [813, 535] on span "下一頁" at bounding box center [831, 527] width 38 height 14
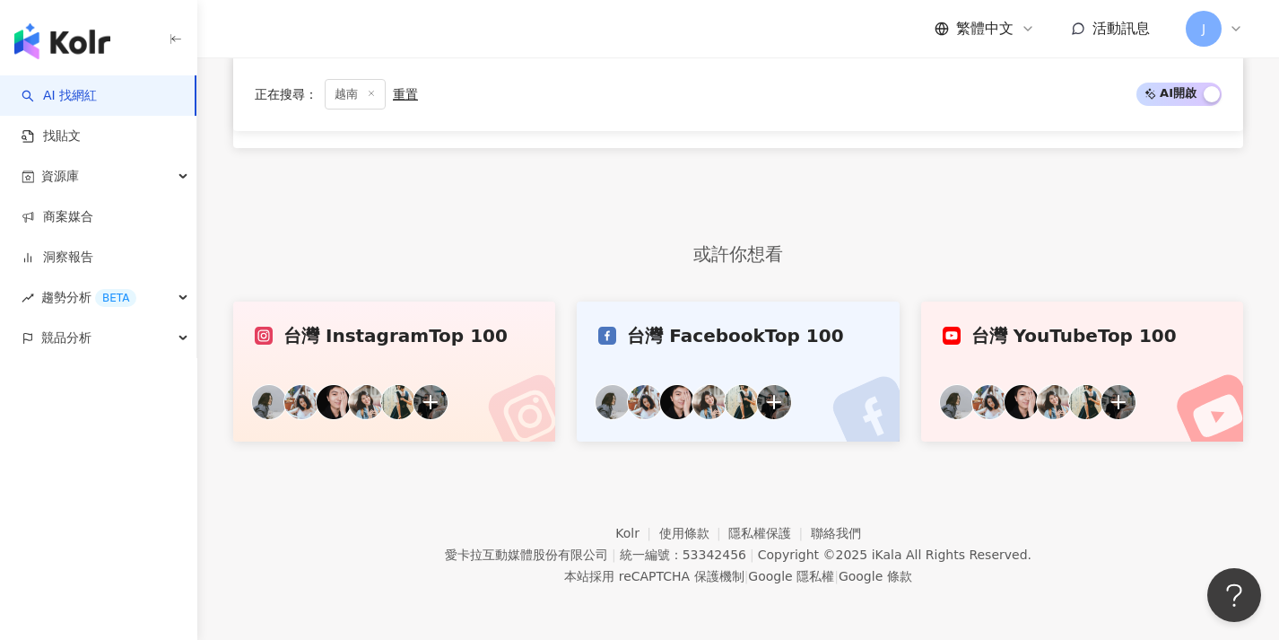
scroll to position [103, 0]
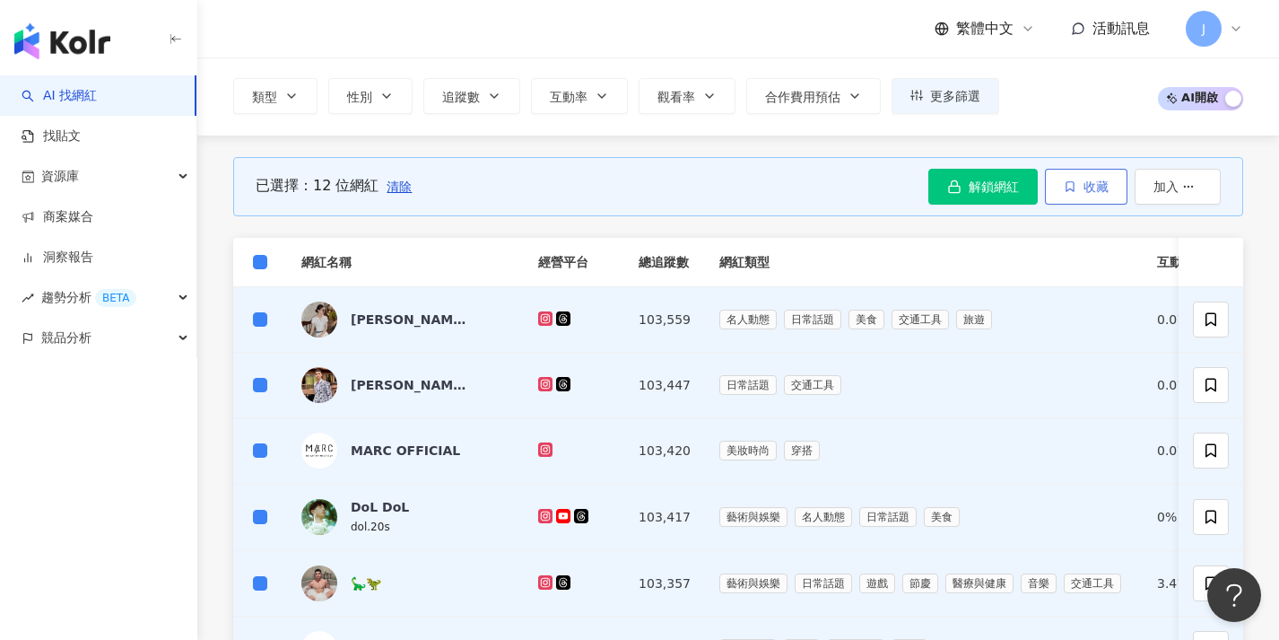
click at [1064, 179] on span "button" at bounding box center [1070, 186] width 13 height 14
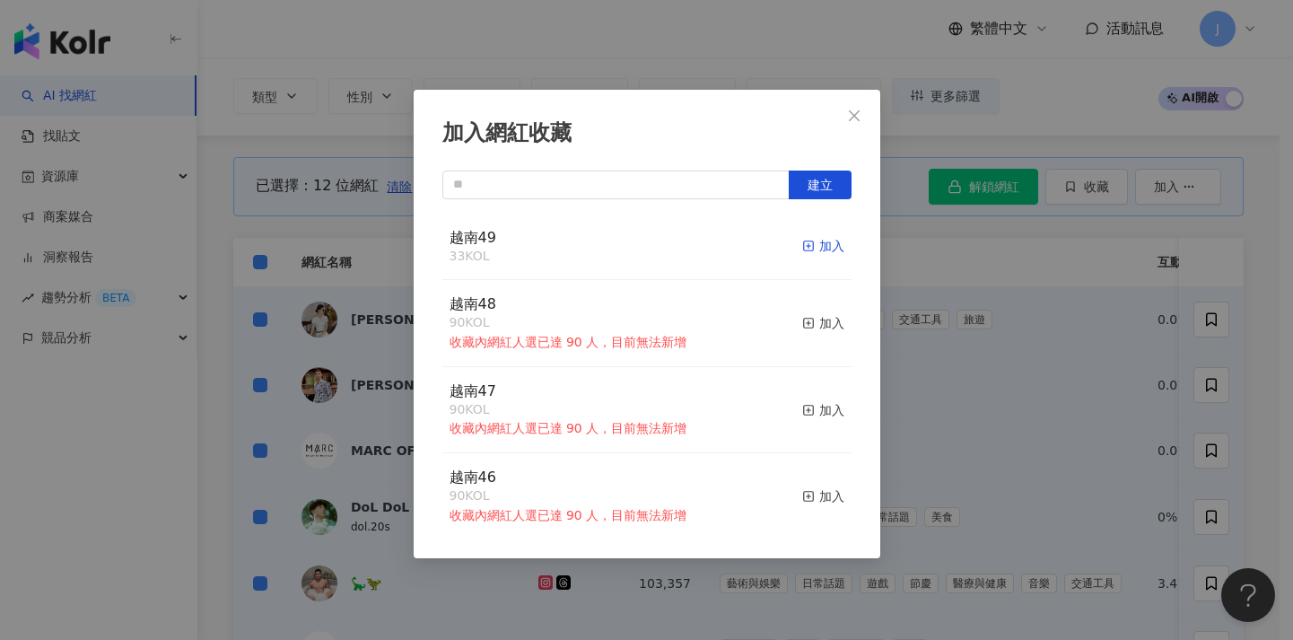
click at [805, 248] on div "加入" at bounding box center [823, 246] width 42 height 20
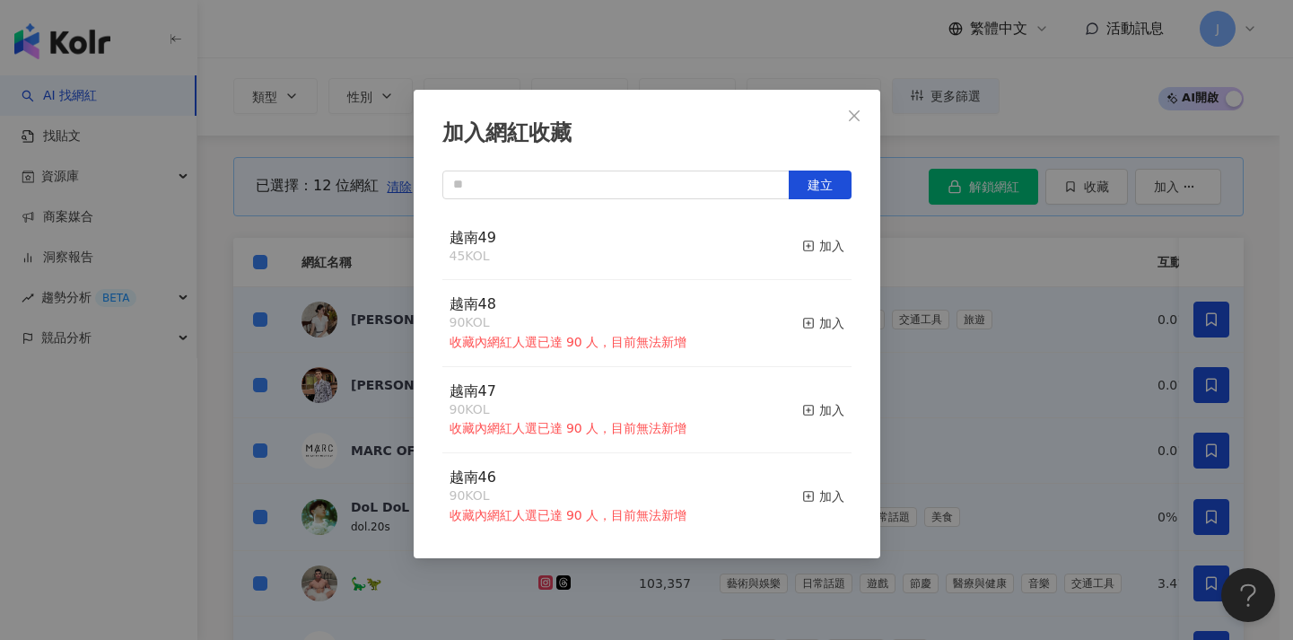
click at [258, 254] on div "加入網紅收藏 建立 越南49 45 KOL 加入 越南48 90 KOL 收藏內網紅人選已達 90 人，目前無法新增 加入 越南47 90 KOL 收藏內網紅…" at bounding box center [646, 320] width 1293 height 640
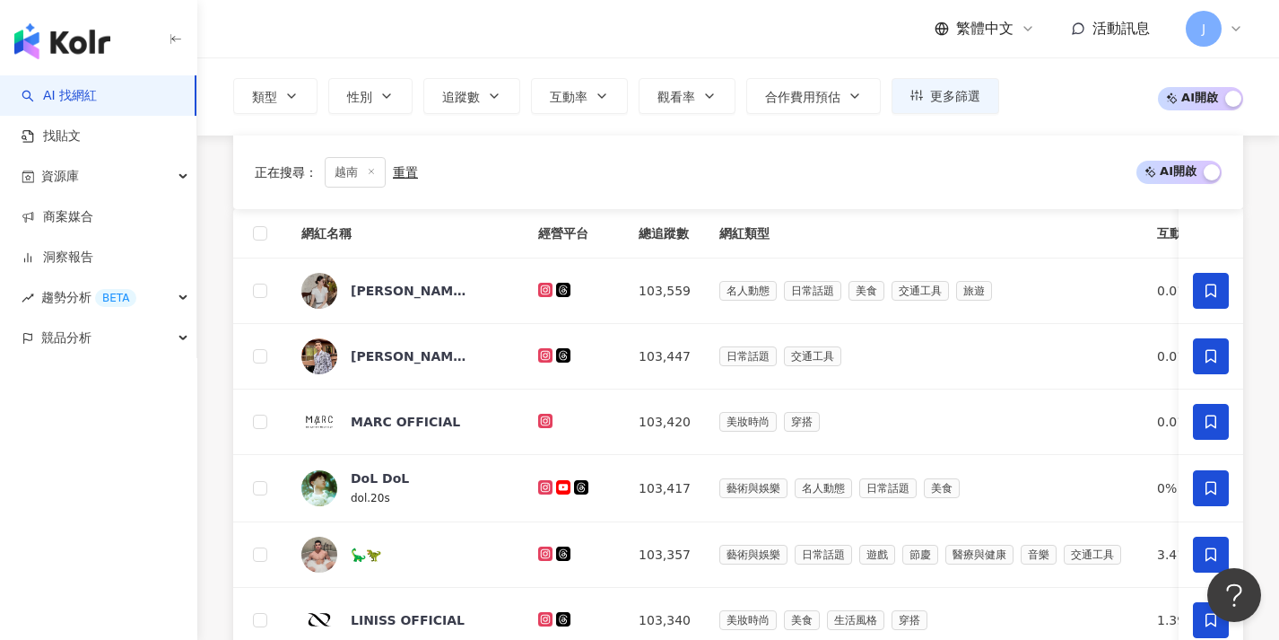
scroll to position [717, 0]
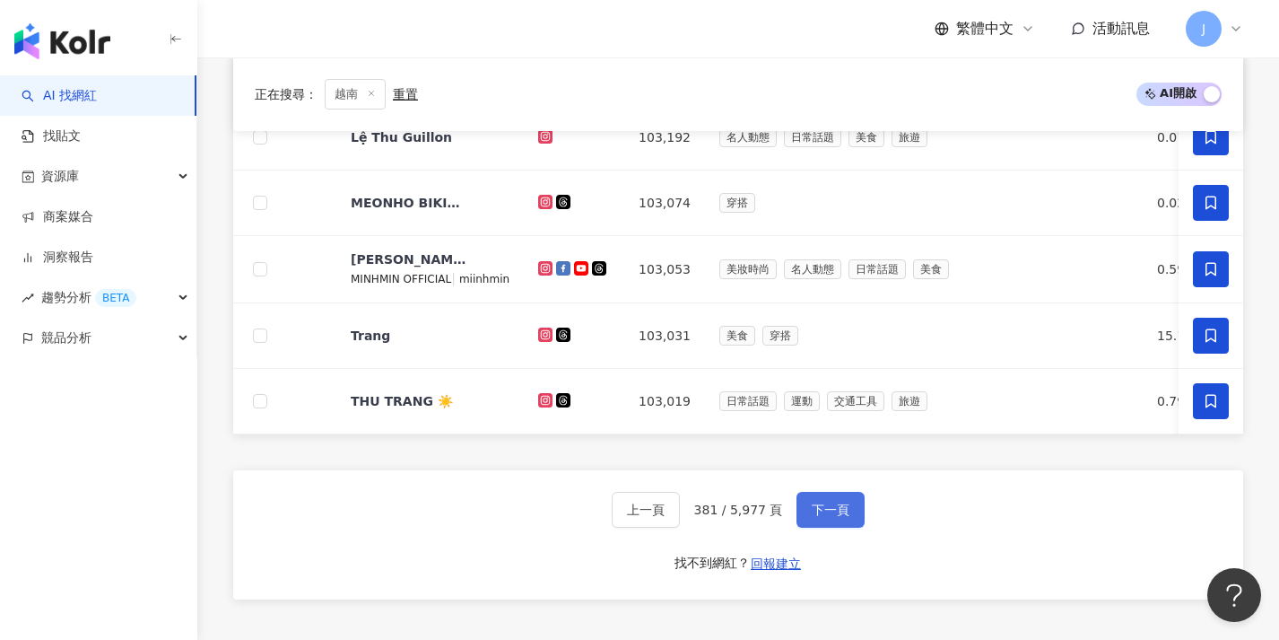
click at [827, 541] on div "上一頁 381 / 5,977 頁 下一頁 找不到網紅？ 回報建立" at bounding box center [738, 534] width 1010 height 129
click at [817, 517] on span "下一頁" at bounding box center [831, 509] width 38 height 14
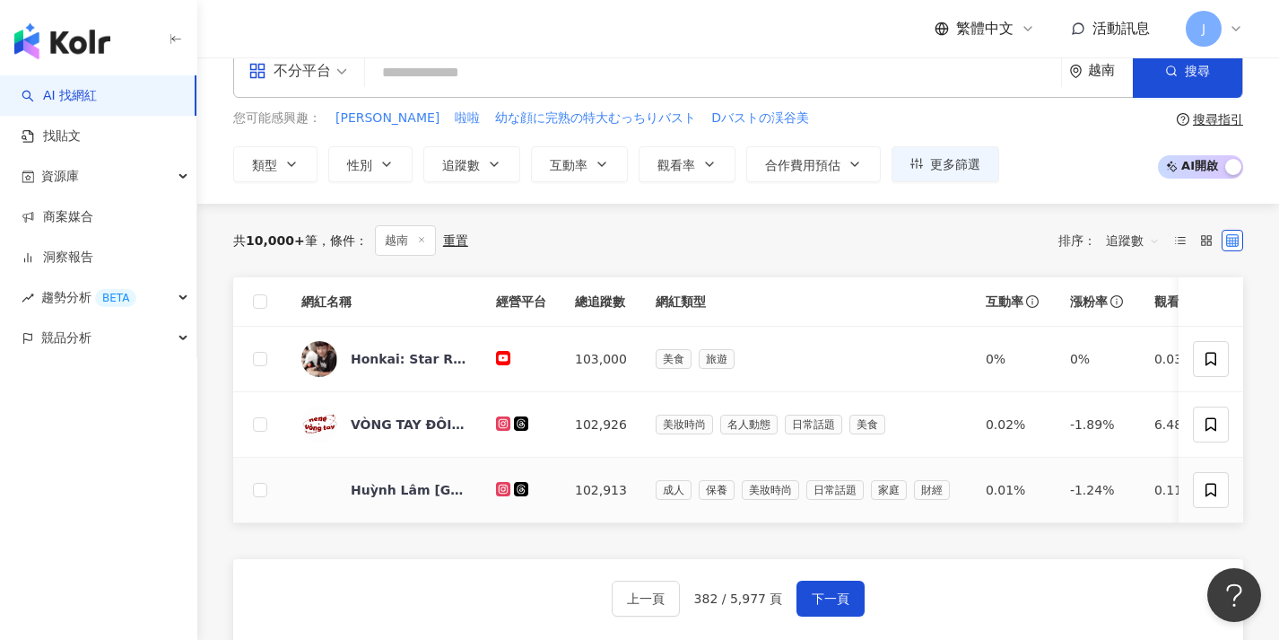
scroll to position [164, 0]
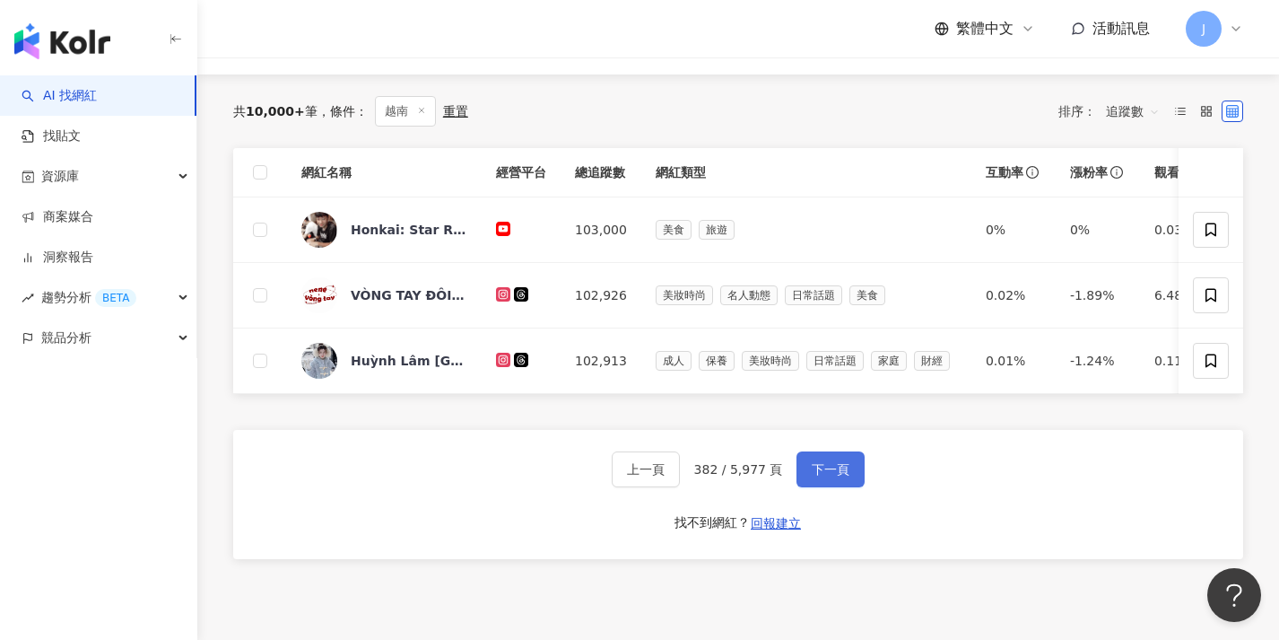
click at [823, 466] on button "下一頁" at bounding box center [831, 469] width 68 height 36
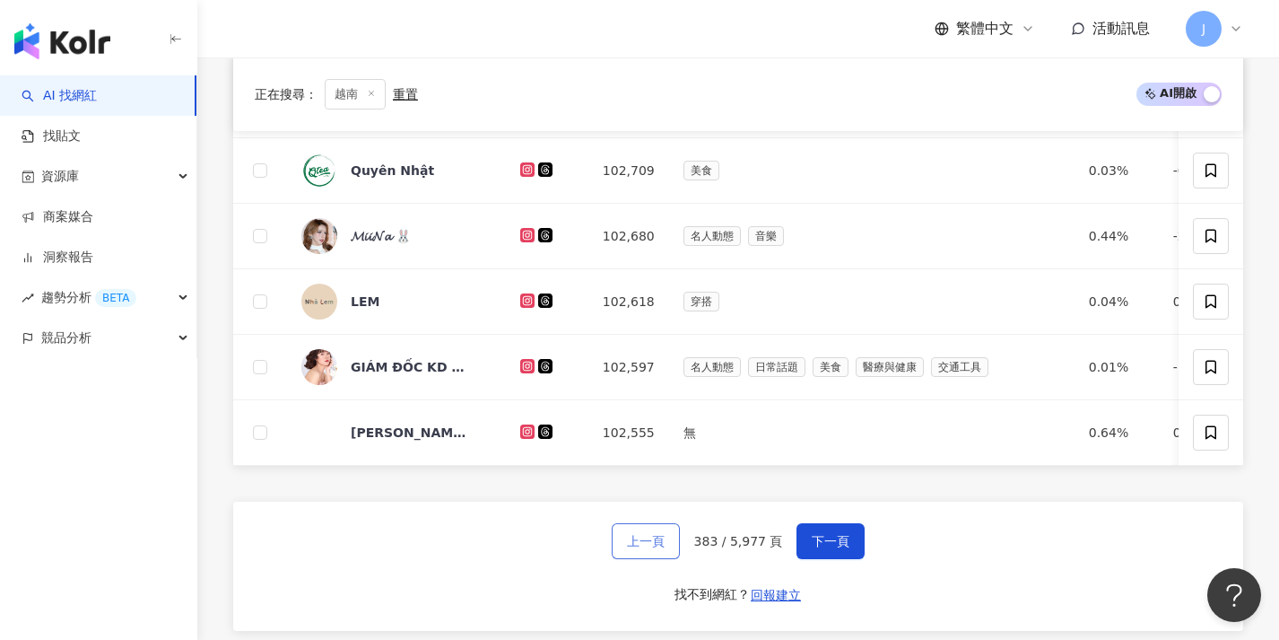
click at [641, 546] on span "上一頁" at bounding box center [646, 541] width 38 height 14
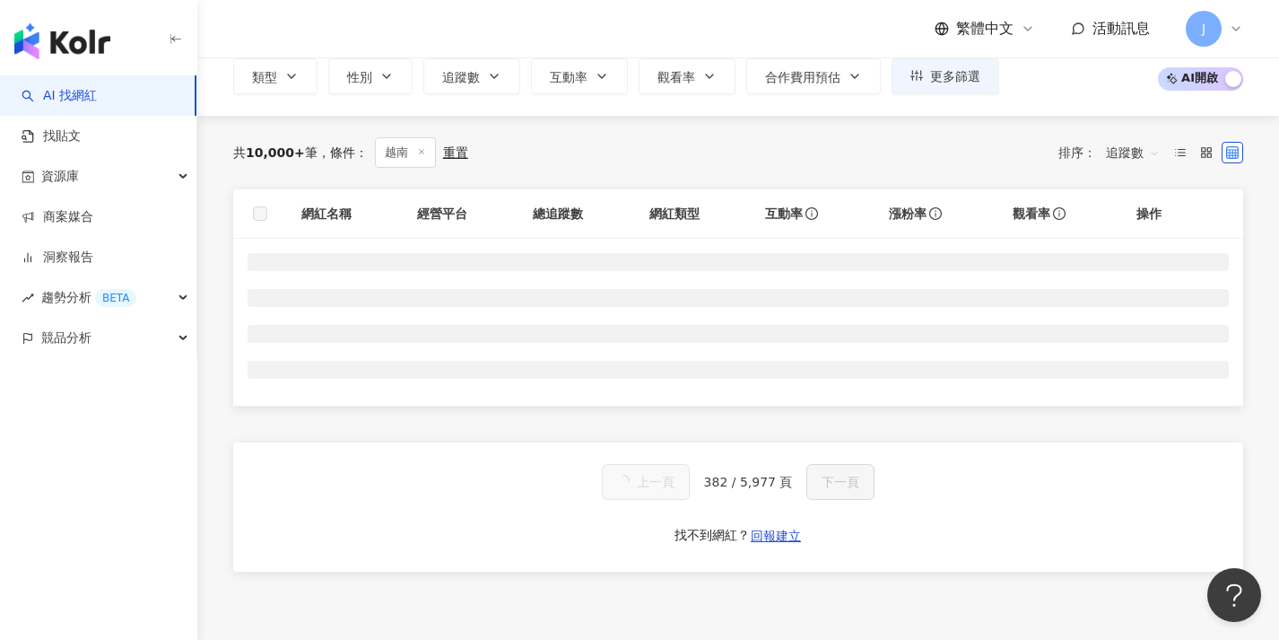
scroll to position [0, 0]
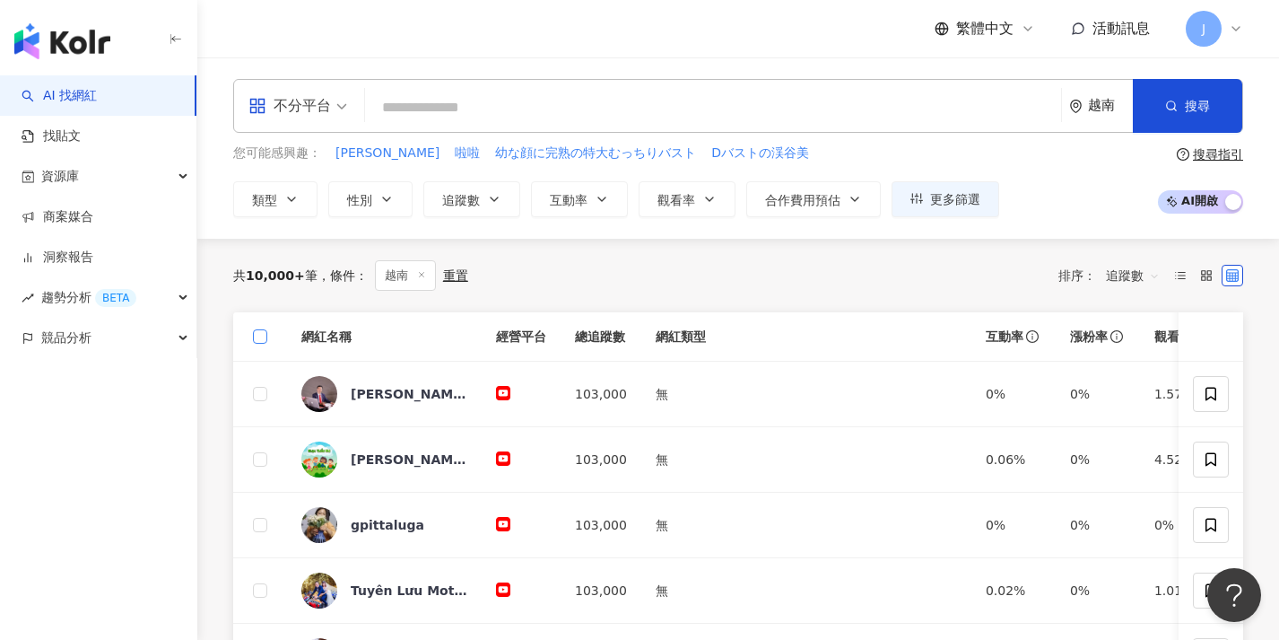
click at [262, 339] on span at bounding box center [260, 336] width 14 height 14
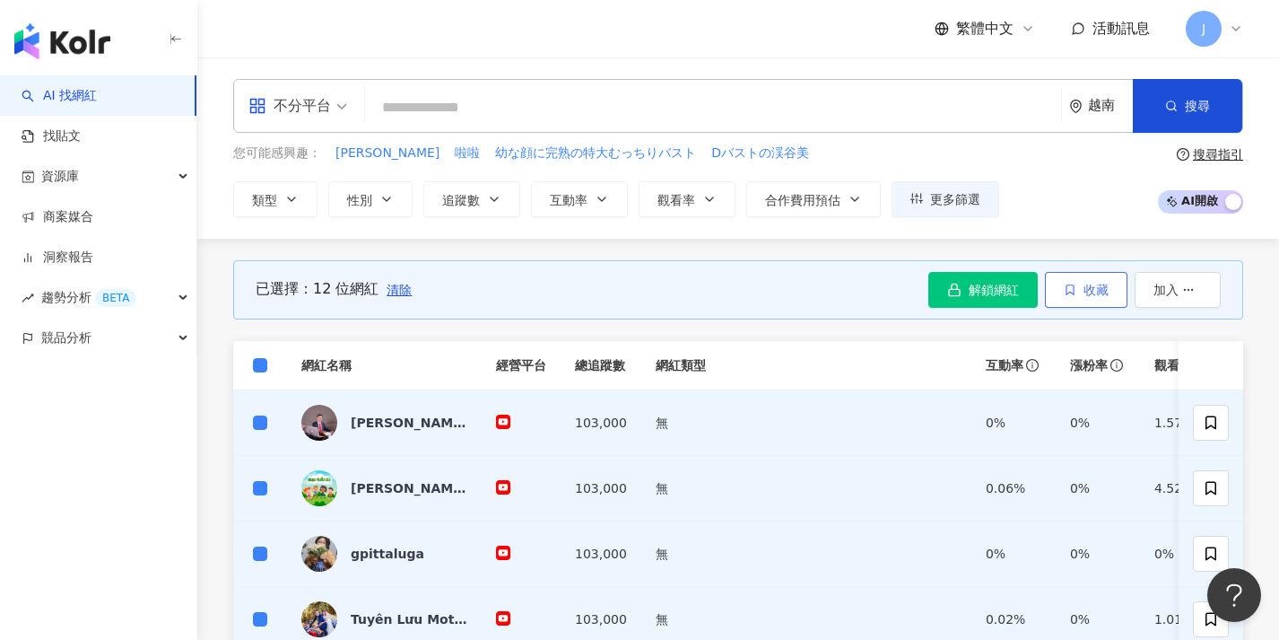
click at [1085, 290] on span "收藏" at bounding box center [1096, 290] width 25 height 14
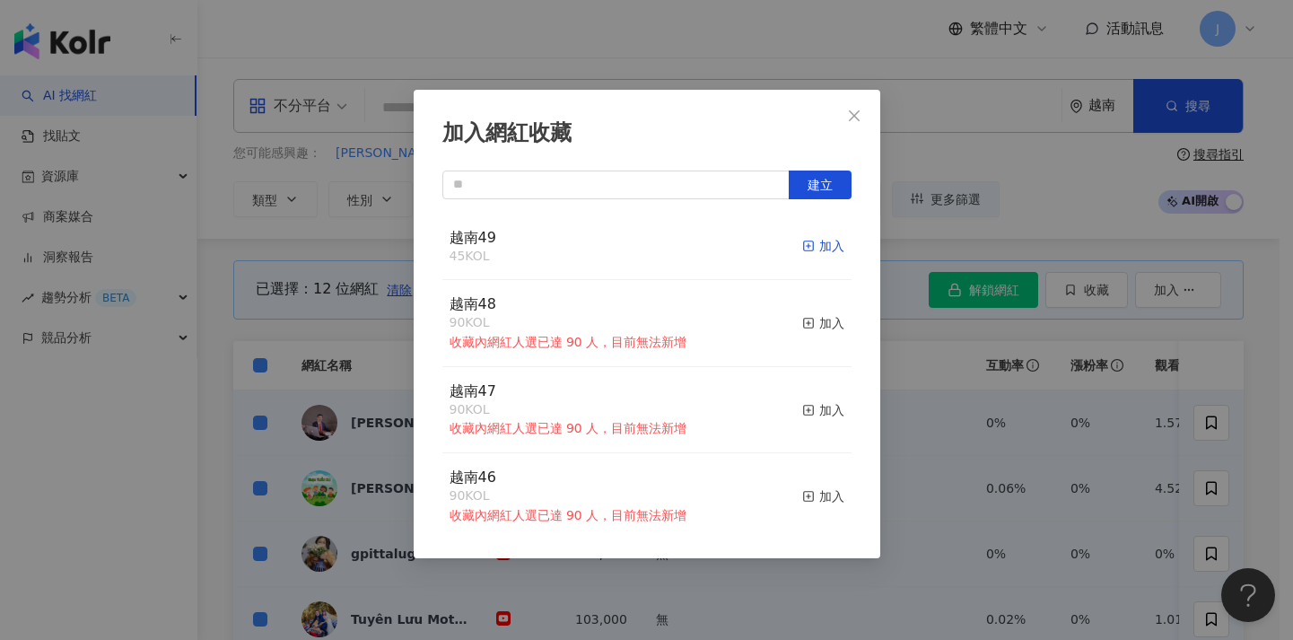
click at [803, 246] on rect "button" at bounding box center [808, 246] width 10 height 10
click at [314, 361] on div "加入網紅收藏 建立 越南49 57 KOL 加入 越南48 90 KOL 收藏內網紅人選已達 90 人，目前無法新增 加入 越南47 90 KOL 收藏內網紅…" at bounding box center [646, 320] width 1293 height 640
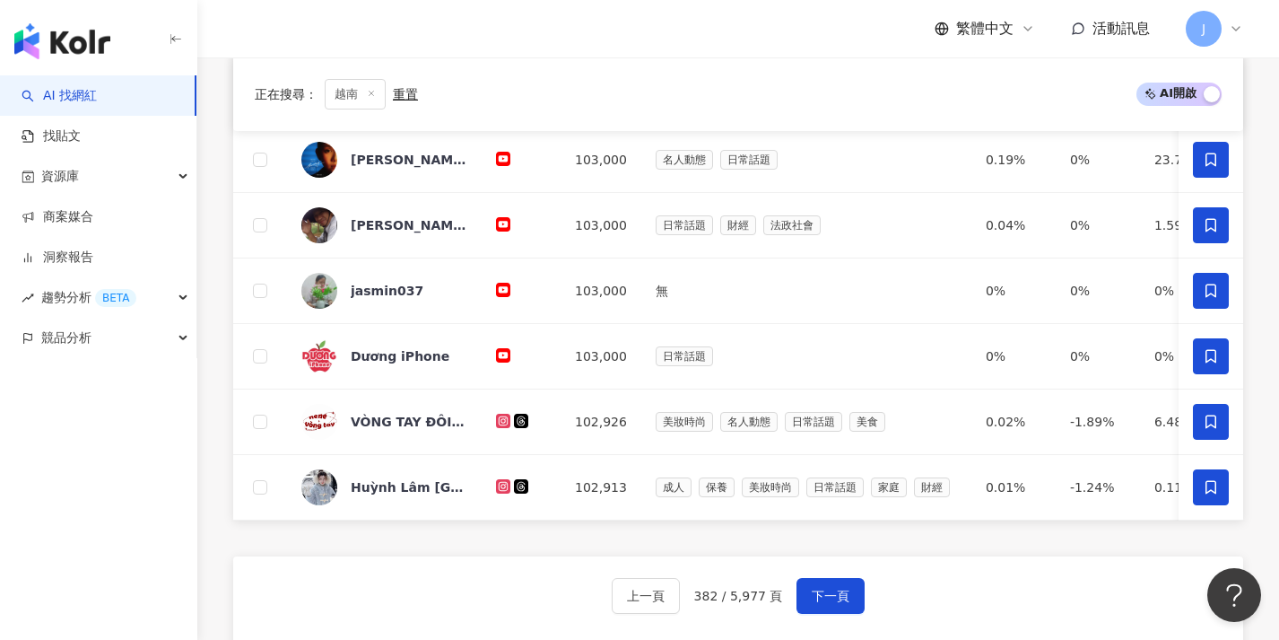
scroll to position [860, 0]
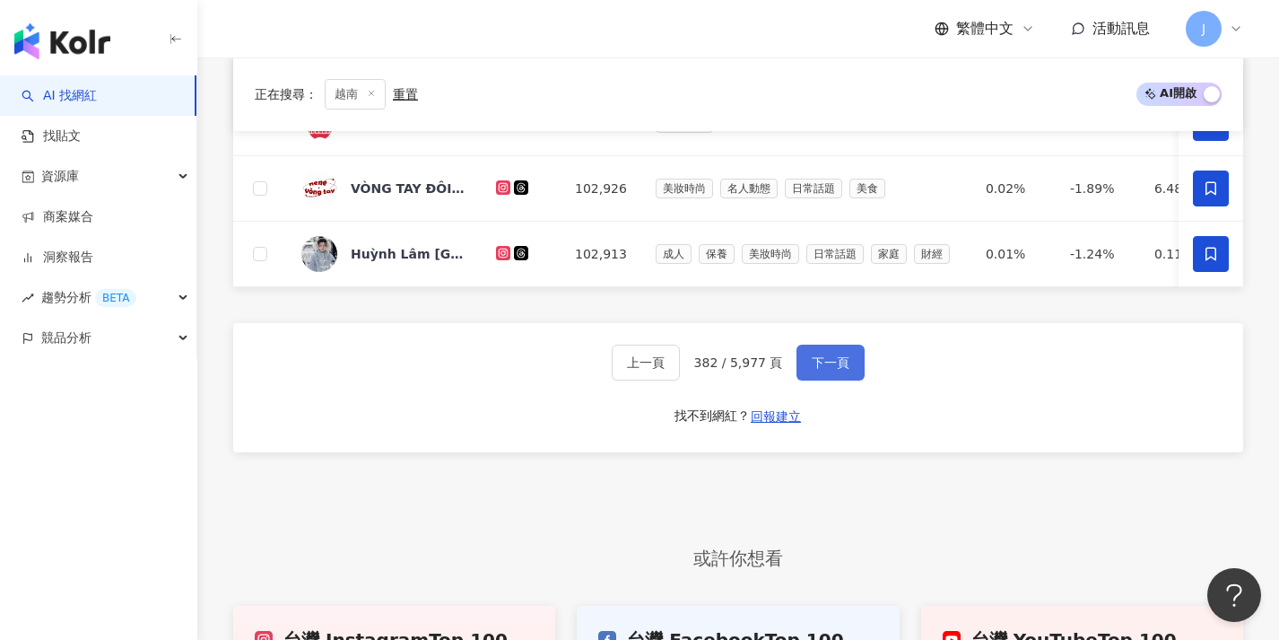
click at [849, 364] on button "下一頁" at bounding box center [831, 362] width 68 height 36
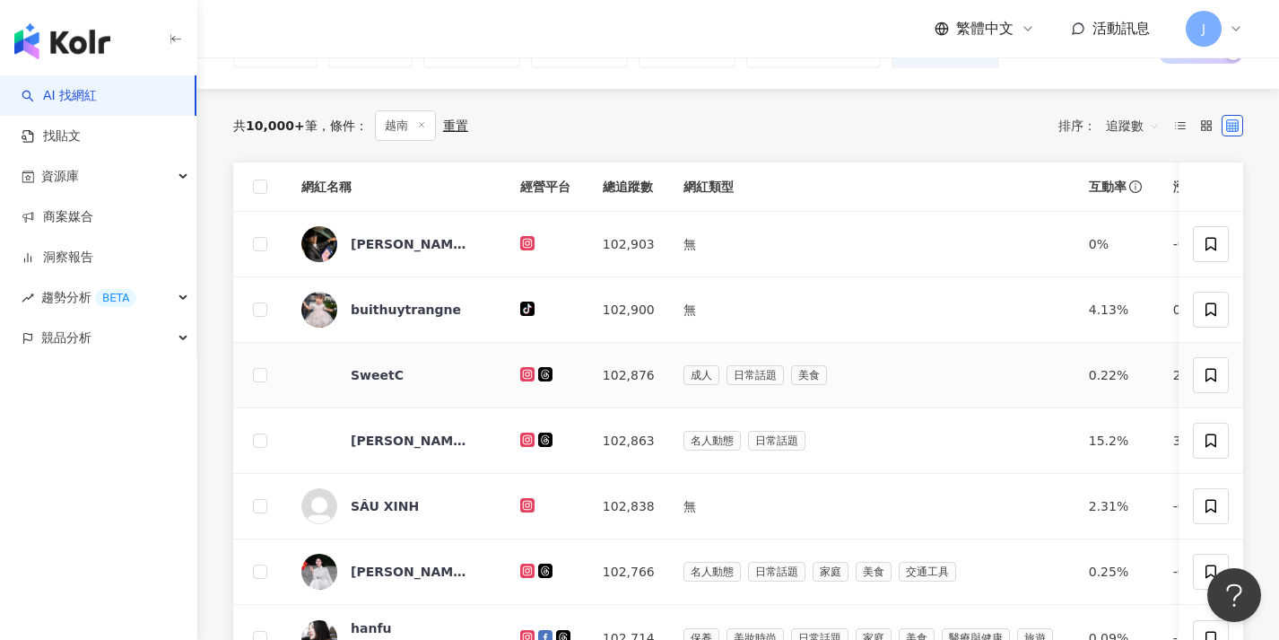
scroll to position [0, 0]
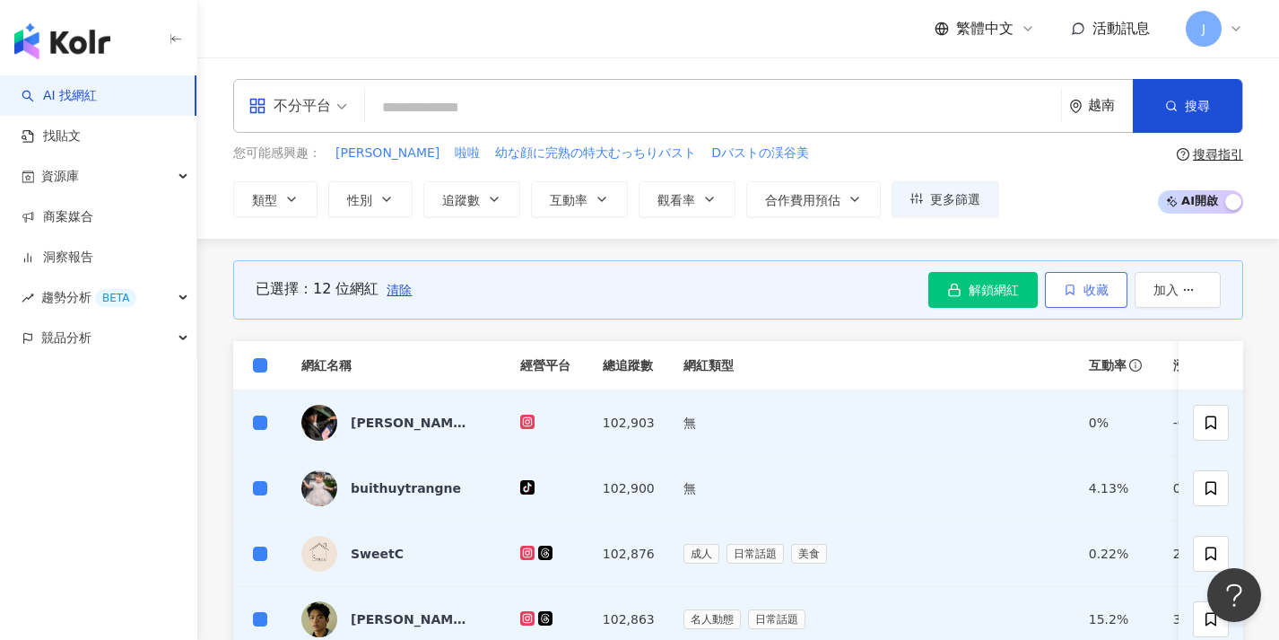
click at [1071, 296] on button "收藏" at bounding box center [1086, 290] width 83 height 36
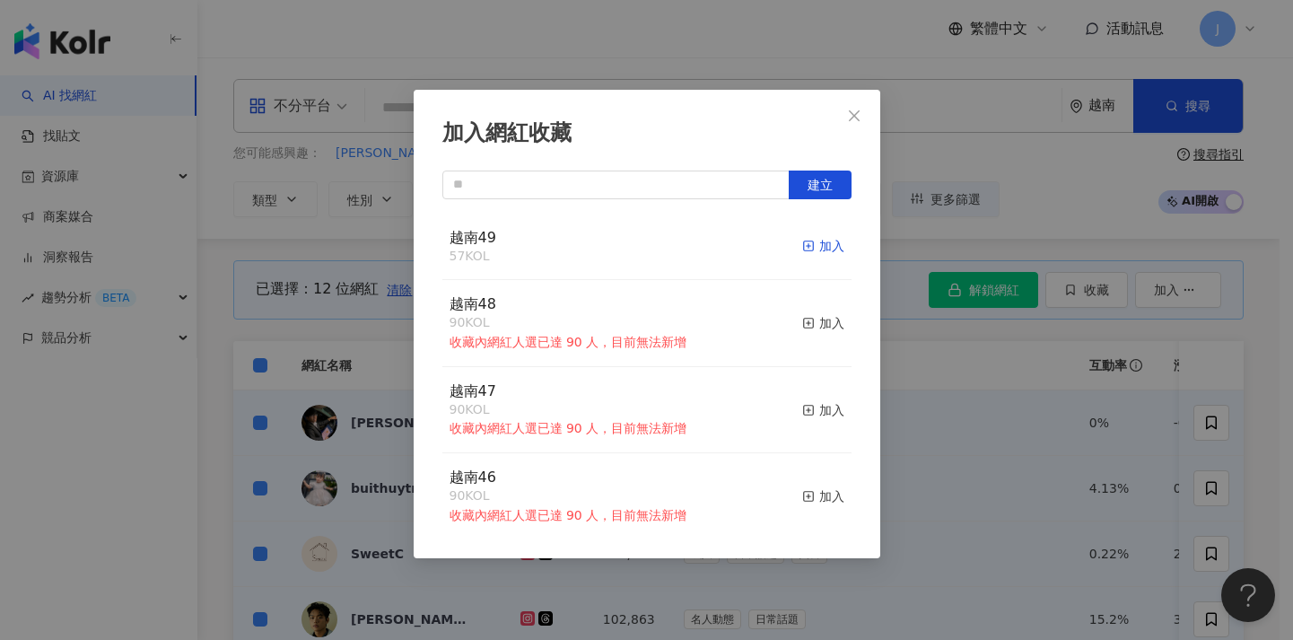
click at [807, 240] on div "加入" at bounding box center [823, 246] width 42 height 20
click at [895, 349] on div "加入網紅收藏 建立 越南49 69 KOL 加入 越南48 90 KOL 收藏內網紅人選已達 90 人，目前無法新增 加入 越南47 90 KOL 收藏內網紅…" at bounding box center [646, 320] width 1293 height 640
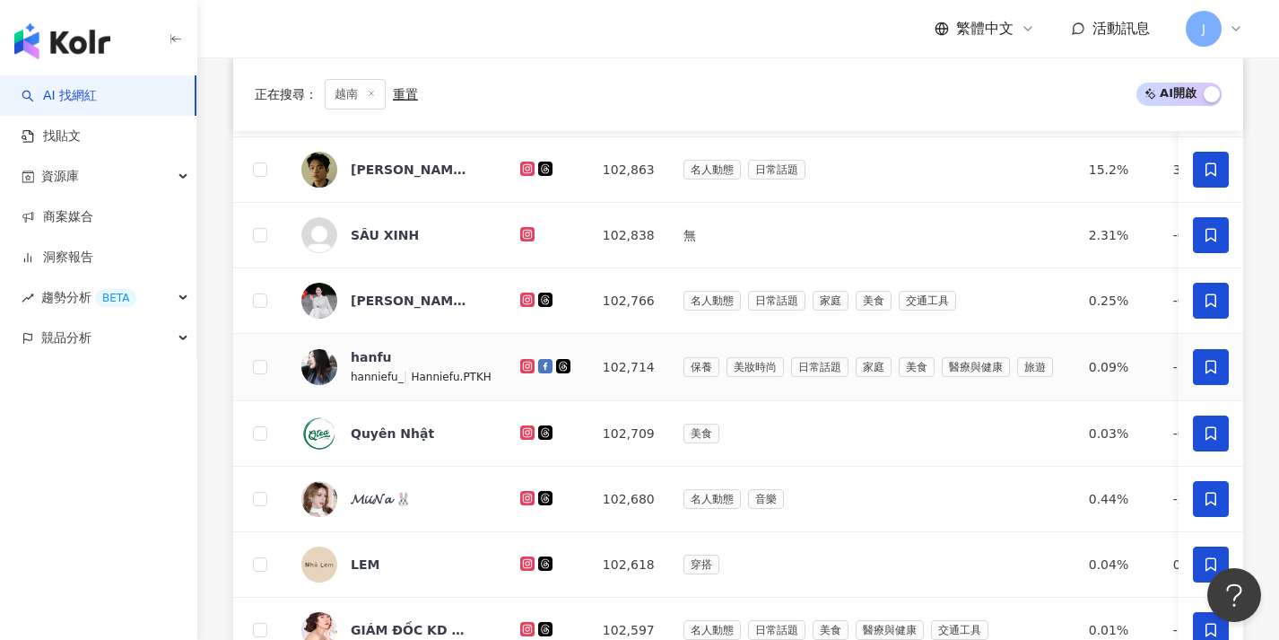
scroll to position [771, 0]
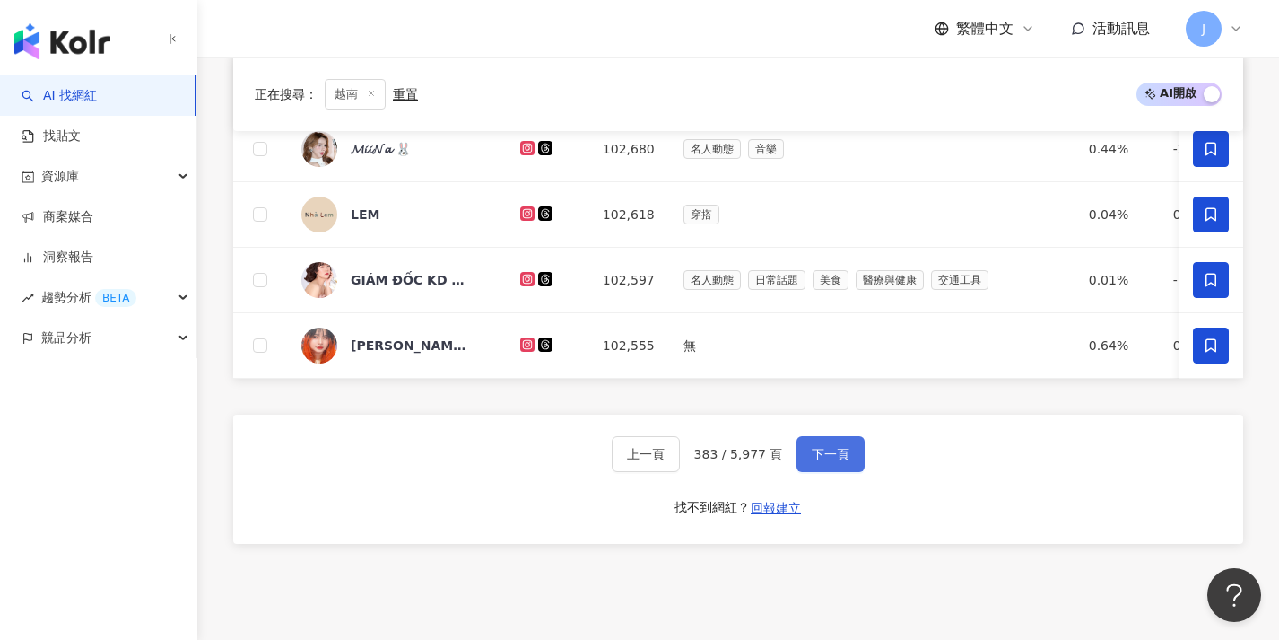
click at [812, 461] on span "下一頁" at bounding box center [831, 454] width 38 height 14
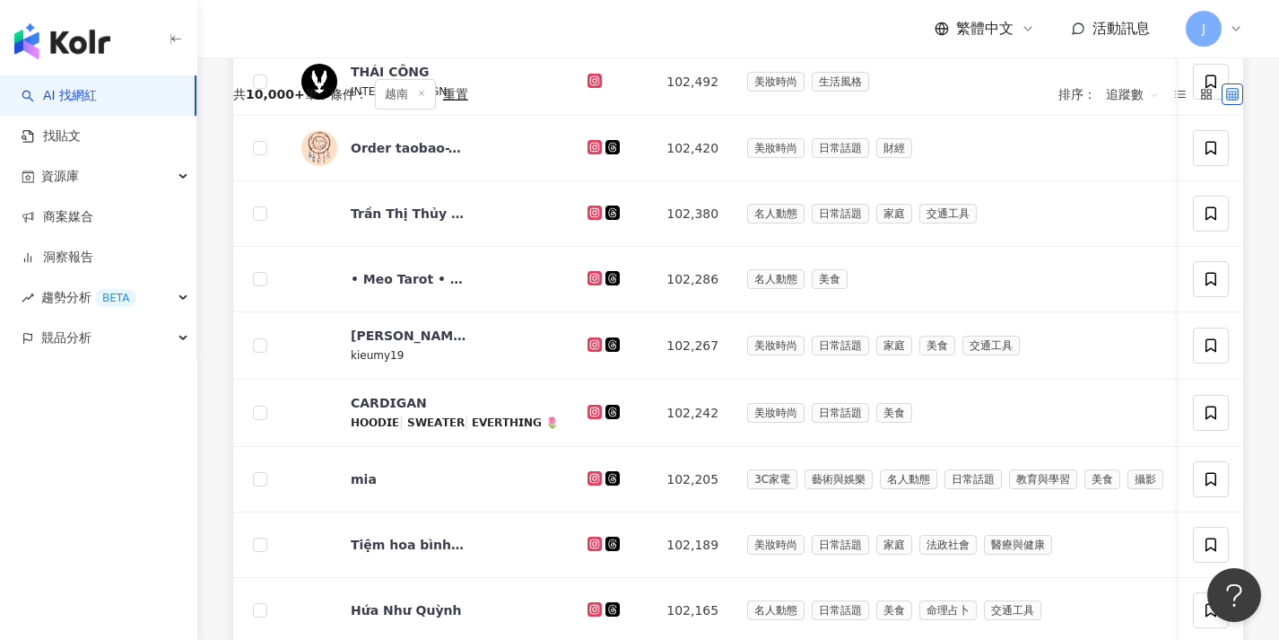
scroll to position [13, 0]
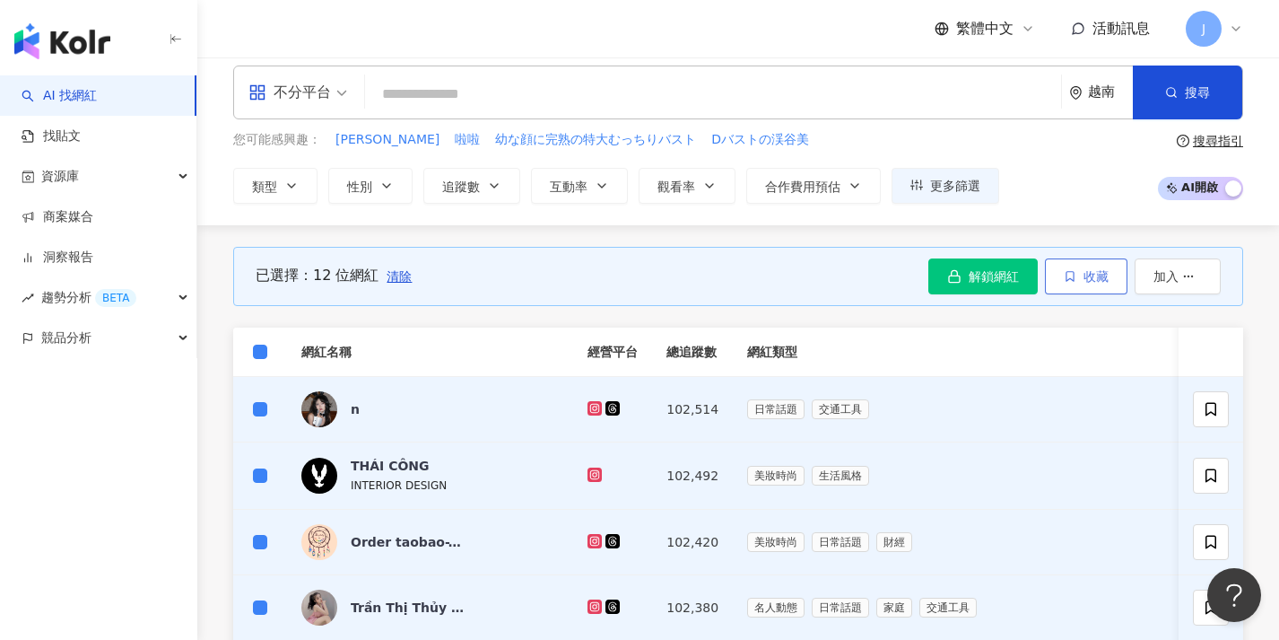
click at [1074, 274] on icon "button" at bounding box center [1070, 276] width 13 height 13
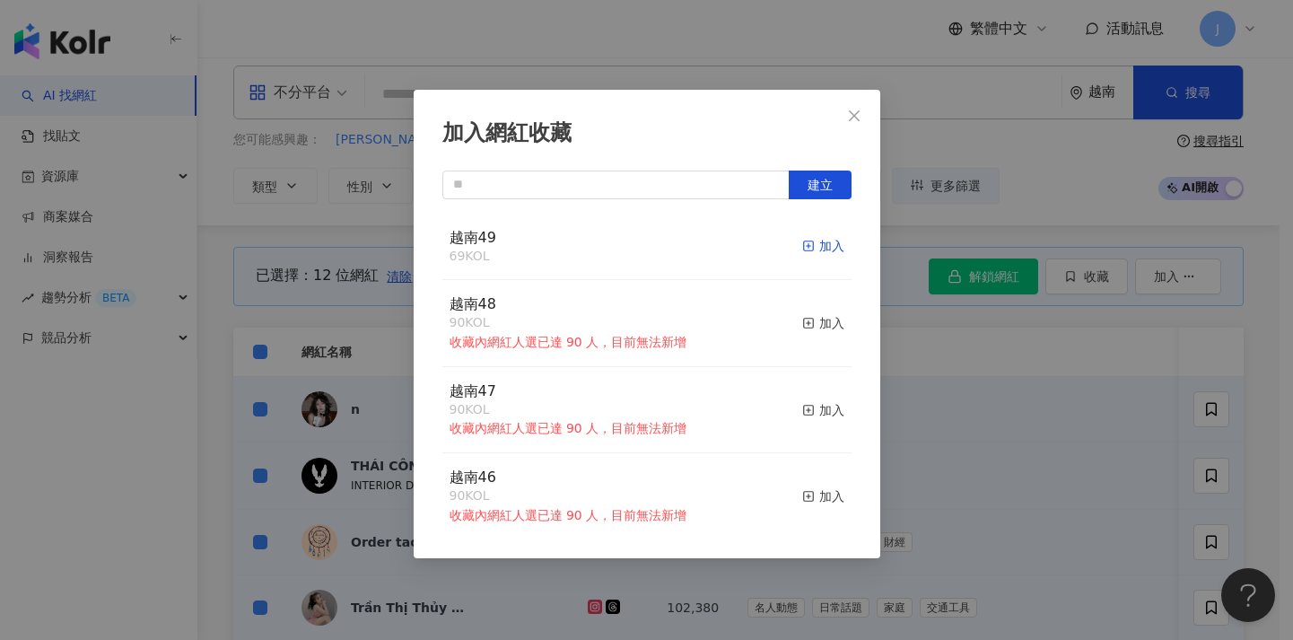
click at [803, 241] on rect "button" at bounding box center [808, 246] width 10 height 10
click at [264, 342] on div "加入網紅收藏 建立 越南49 81 KOL 加入 越南48 90 KOL 收藏內網紅人選已達 90 人，目前無法新增 加入 越南47 90 KOL 收藏內網紅…" at bounding box center [646, 320] width 1293 height 640
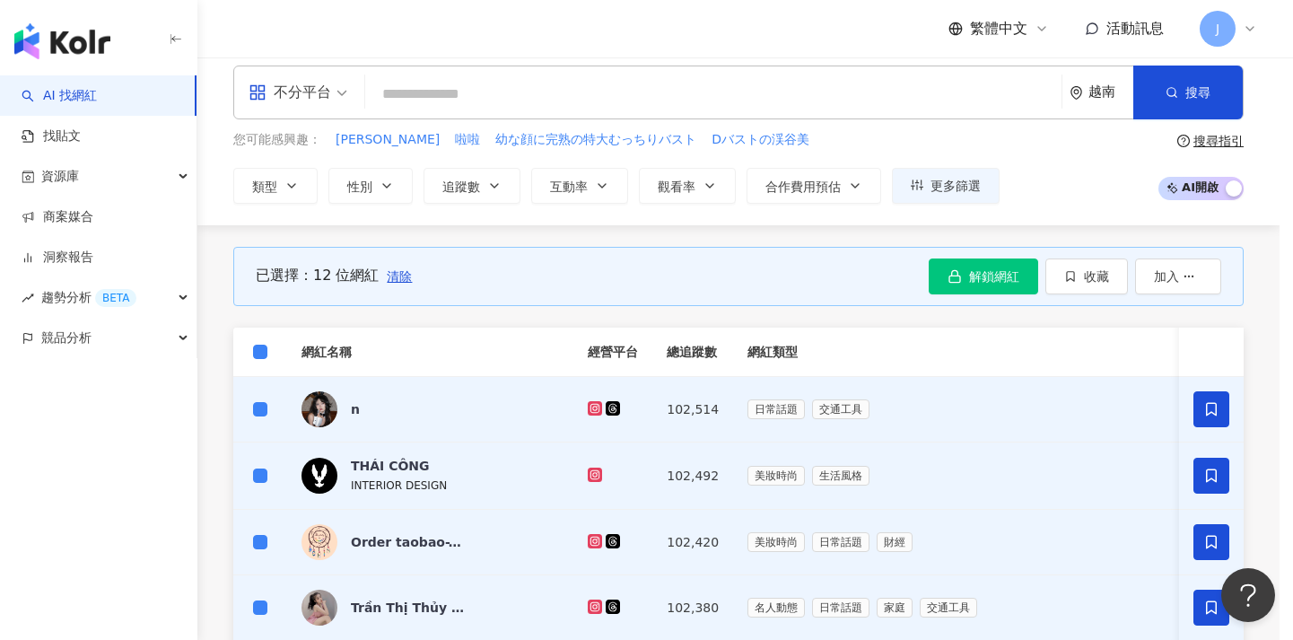
click at [257, 352] on div at bounding box center [646, 320] width 1293 height 640
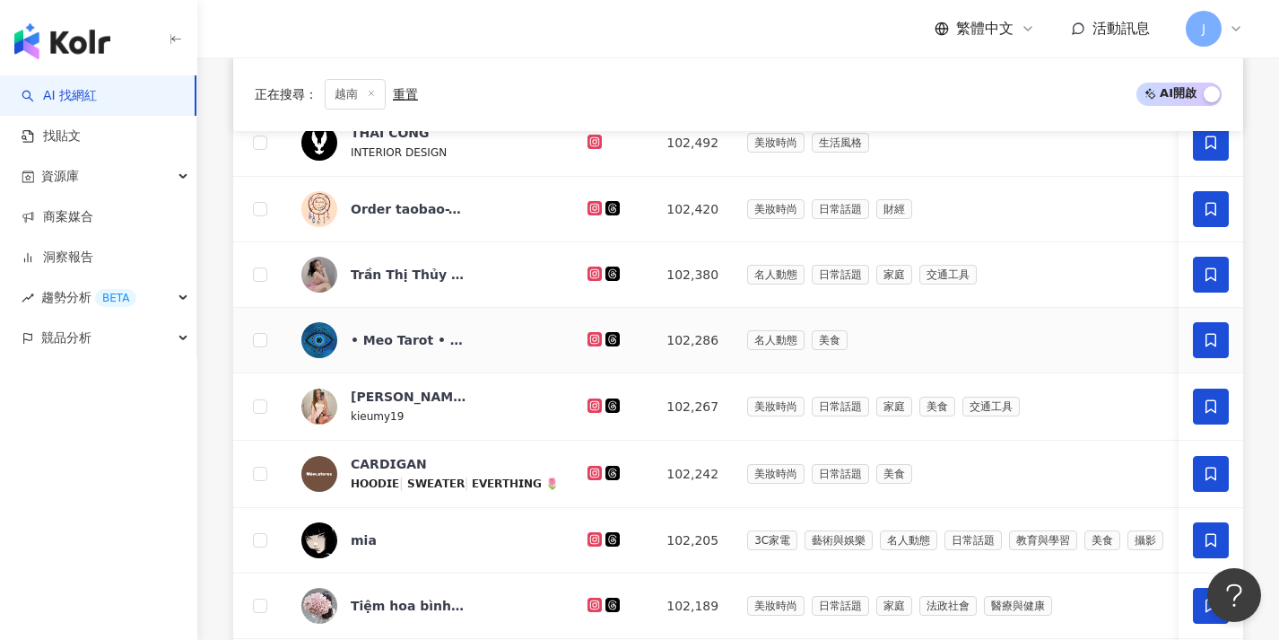
scroll to position [742, 0]
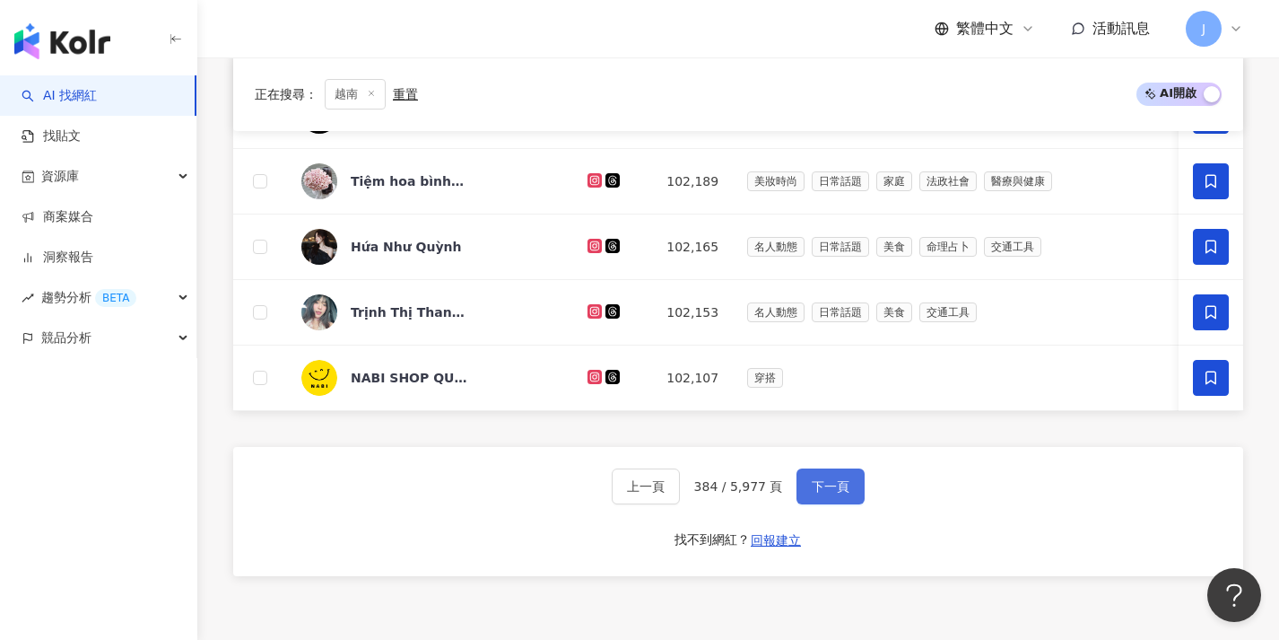
click at [824, 491] on span "下一頁" at bounding box center [831, 486] width 38 height 14
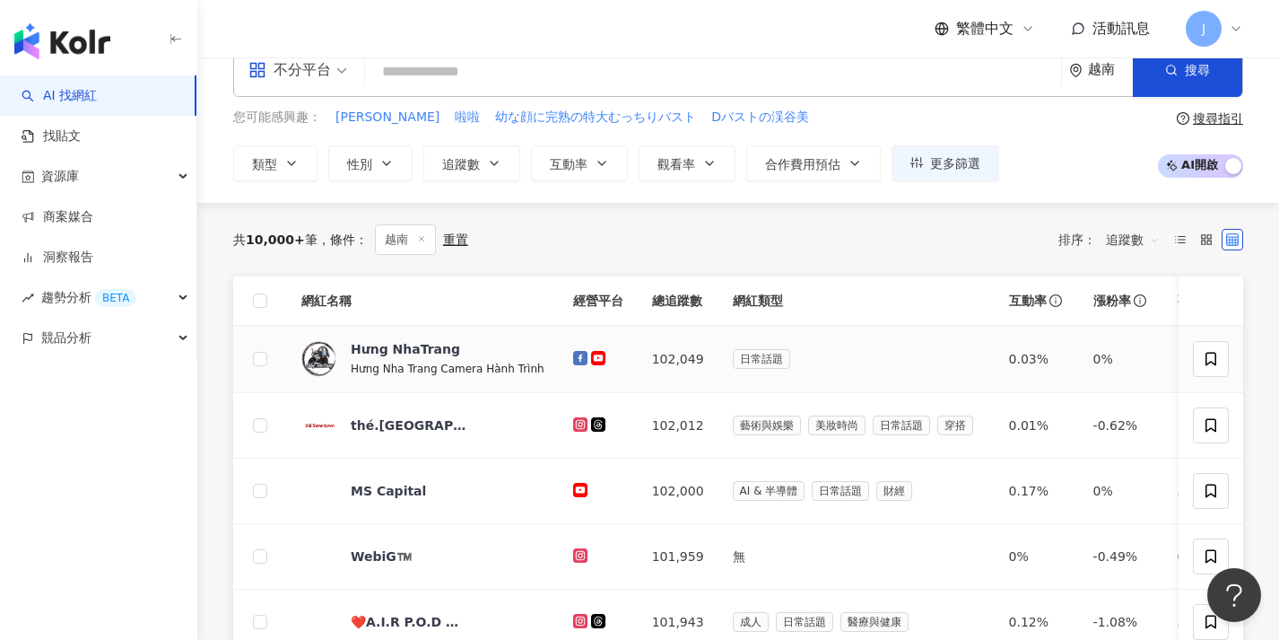
scroll to position [613, 0]
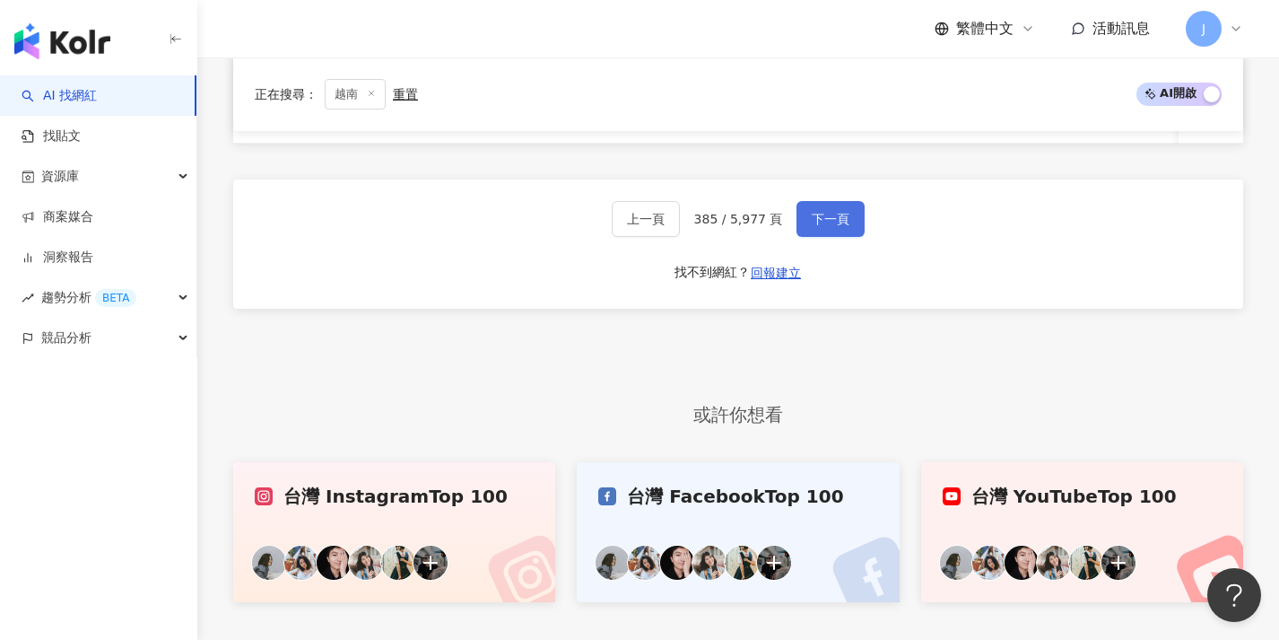
click at [829, 223] on span "下一頁" at bounding box center [831, 219] width 38 height 14
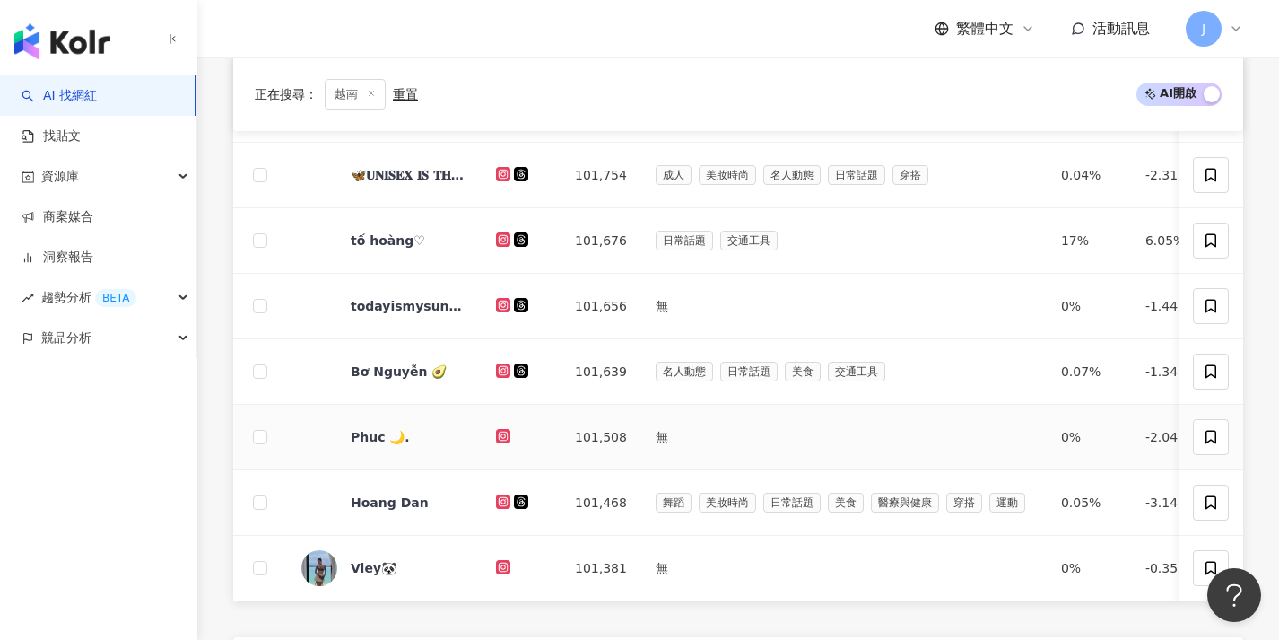
scroll to position [747, 0]
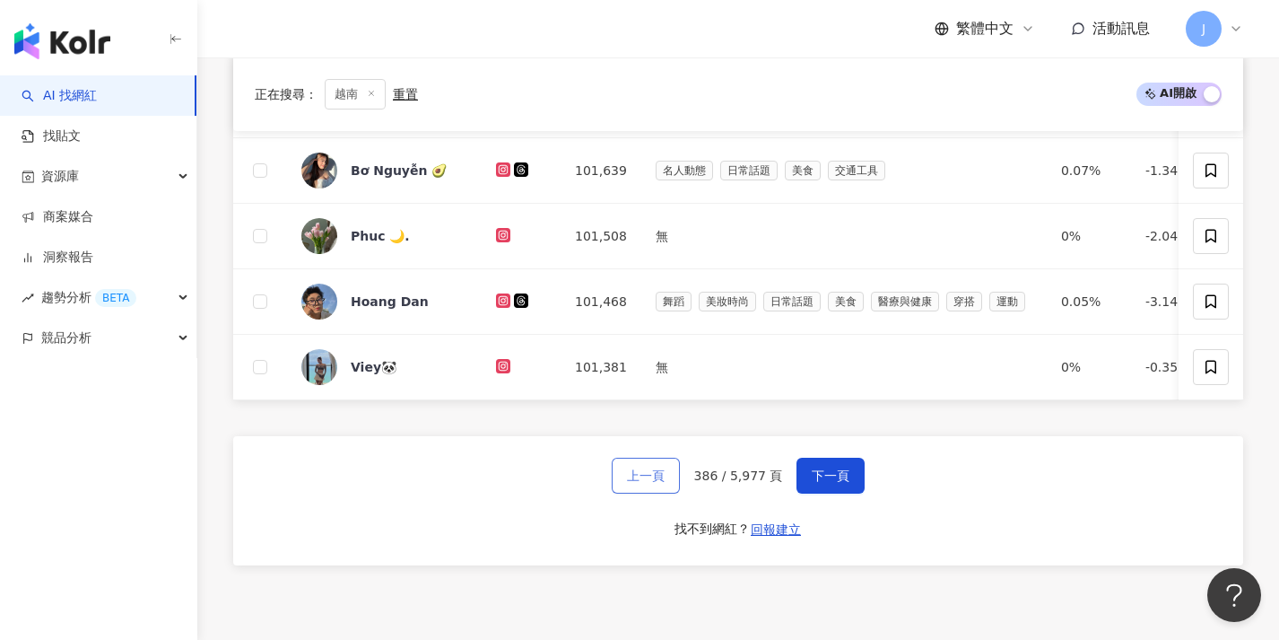
click at [655, 483] on span "上一頁" at bounding box center [646, 475] width 38 height 14
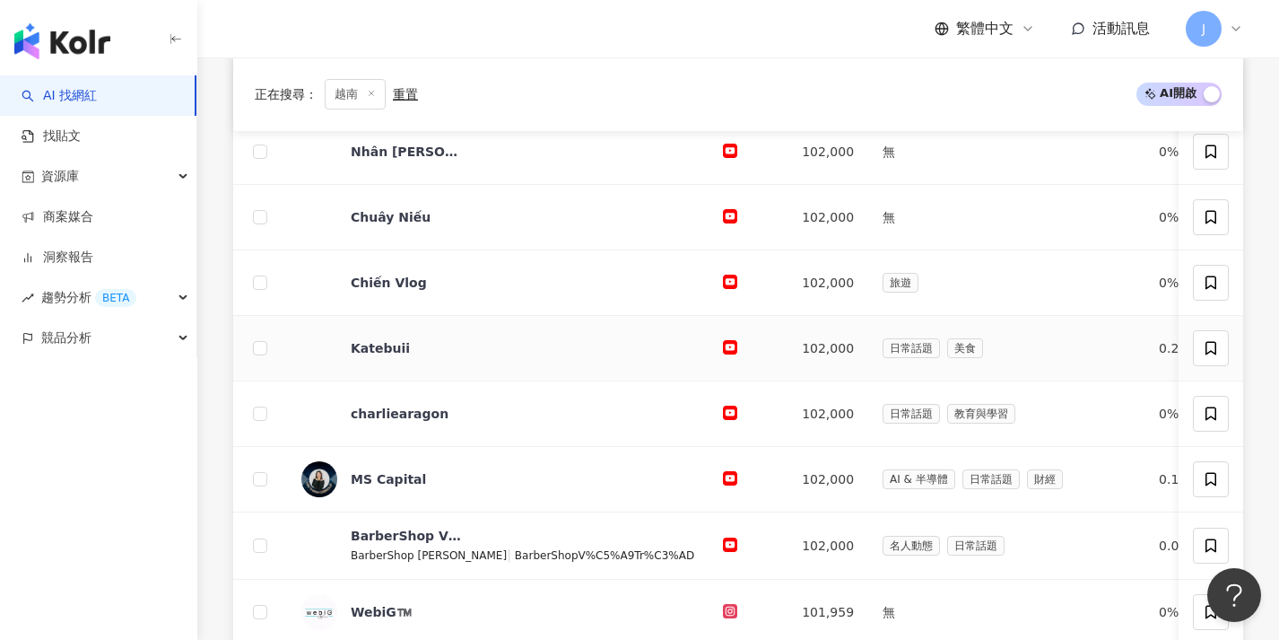
scroll to position [0, 0]
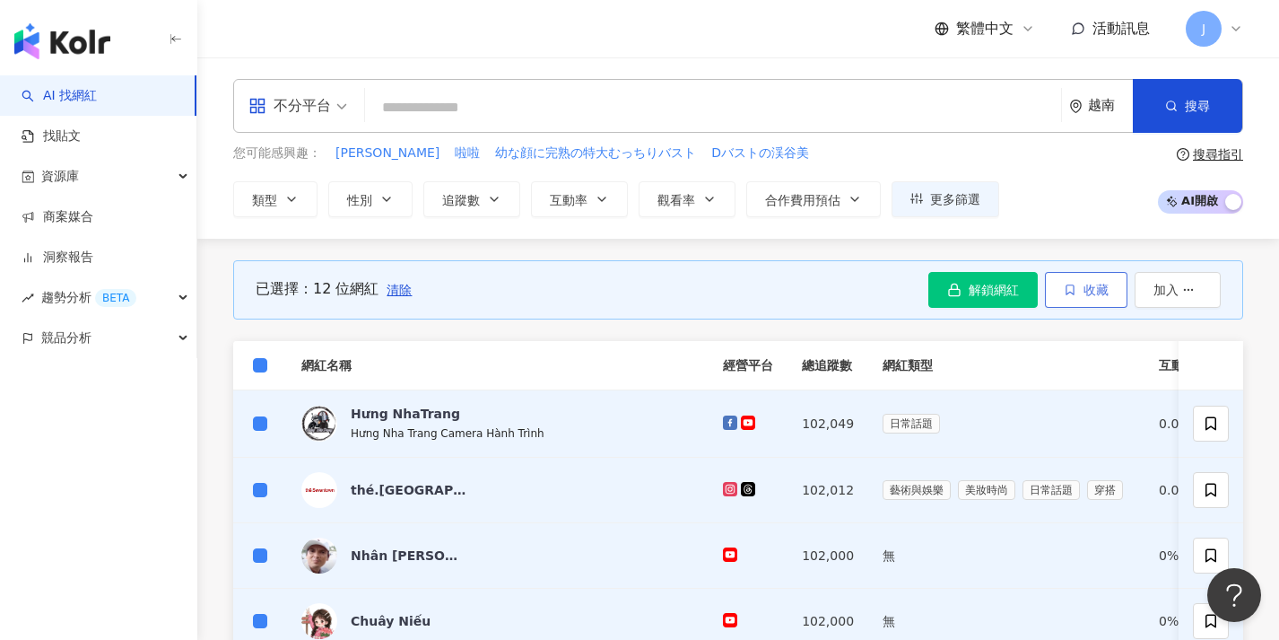
click at [1057, 280] on button "收藏" at bounding box center [1086, 290] width 83 height 36
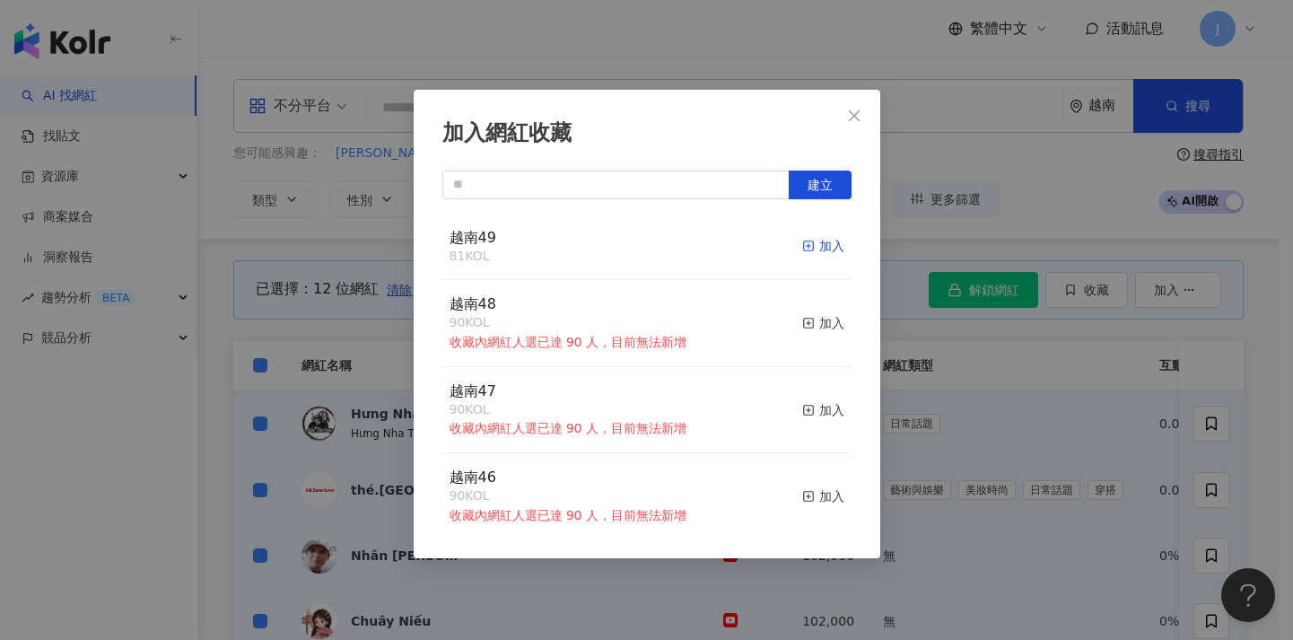
click at [814, 244] on div "加入" at bounding box center [823, 246] width 42 height 20
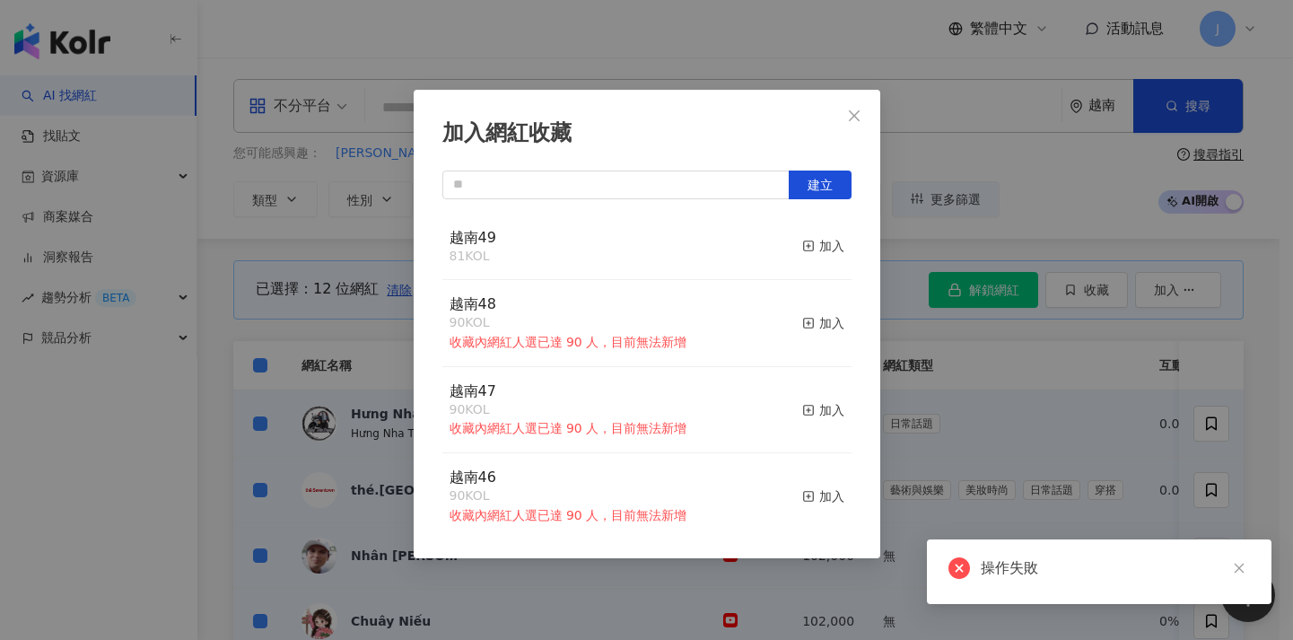
click at [893, 316] on div "加入網紅收藏 建立 越南49 81 KOL 加入 越南48 90 KOL 收藏內網紅人選已達 90 人，目前無法新增 加入 越南47 90 KOL 收藏內網紅…" at bounding box center [646, 320] width 1293 height 640
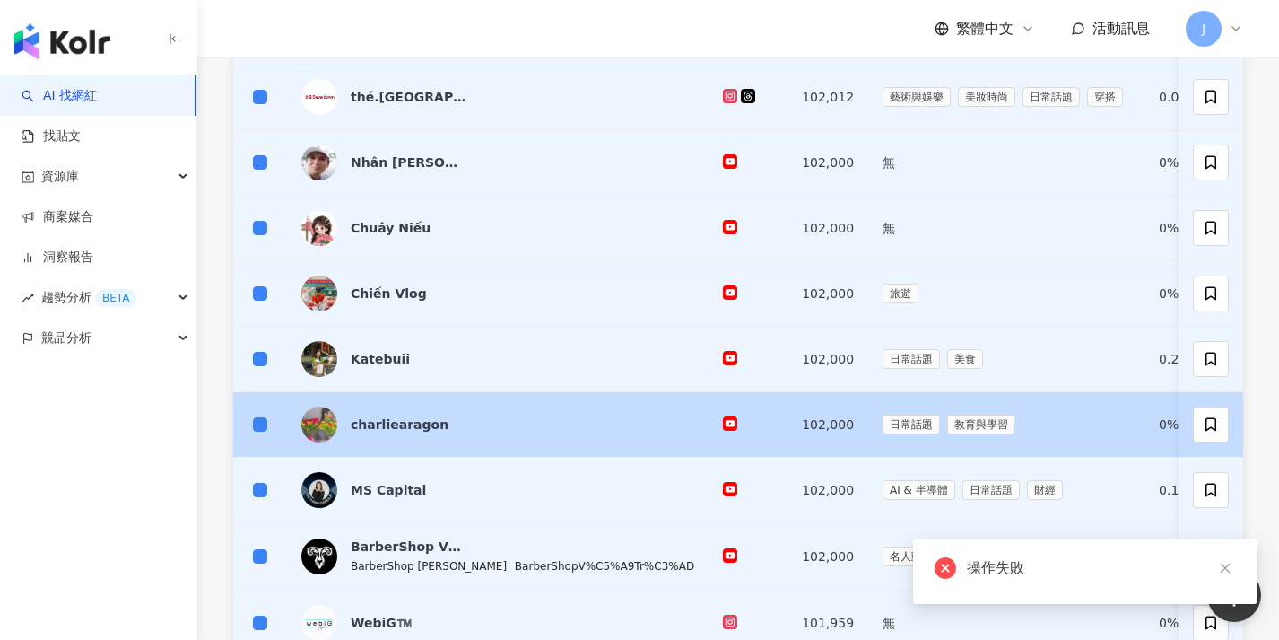
scroll to position [857, 0]
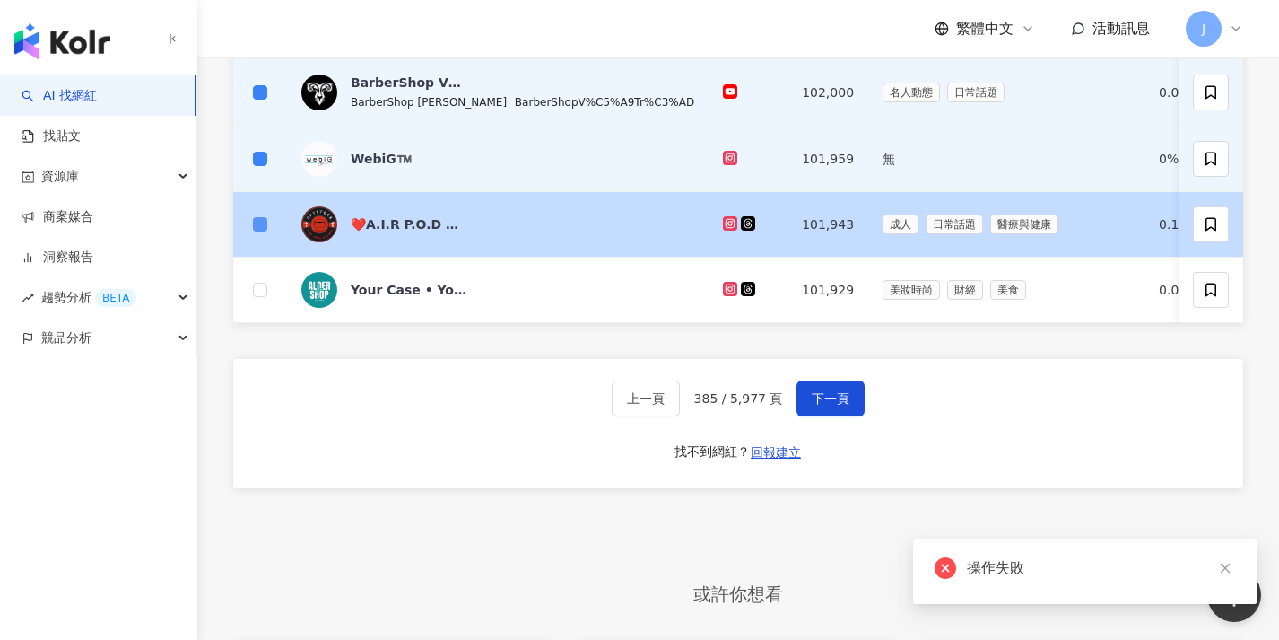
click at [264, 221] on span at bounding box center [260, 224] width 14 height 14
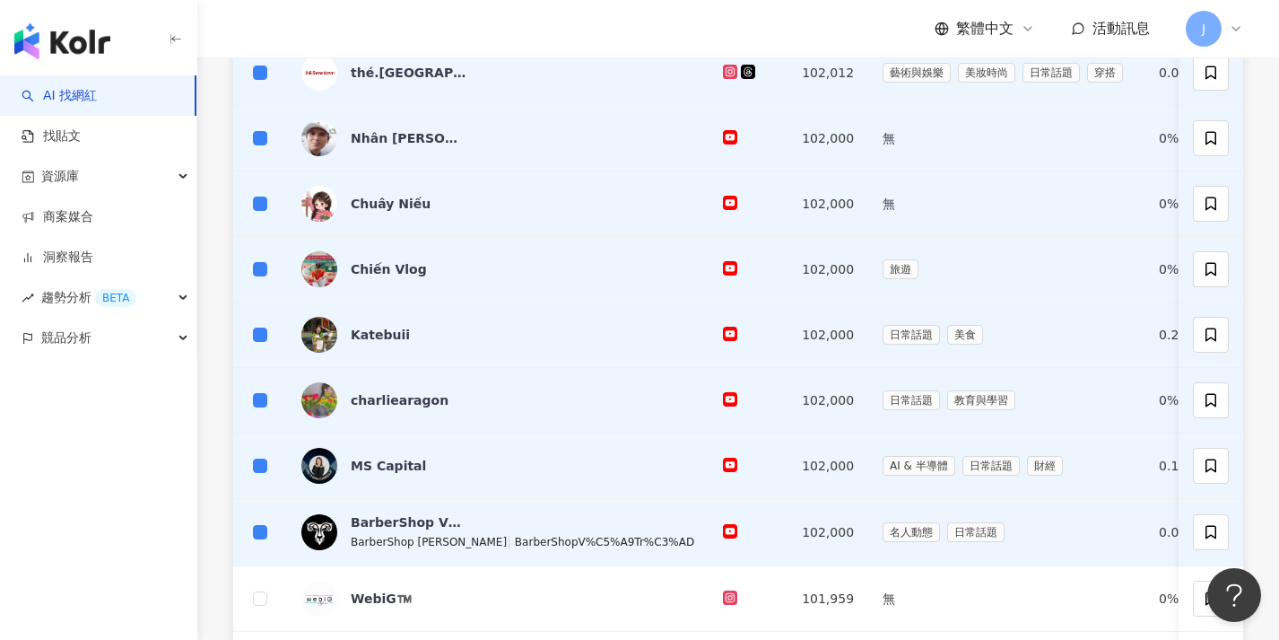
scroll to position [145, 0]
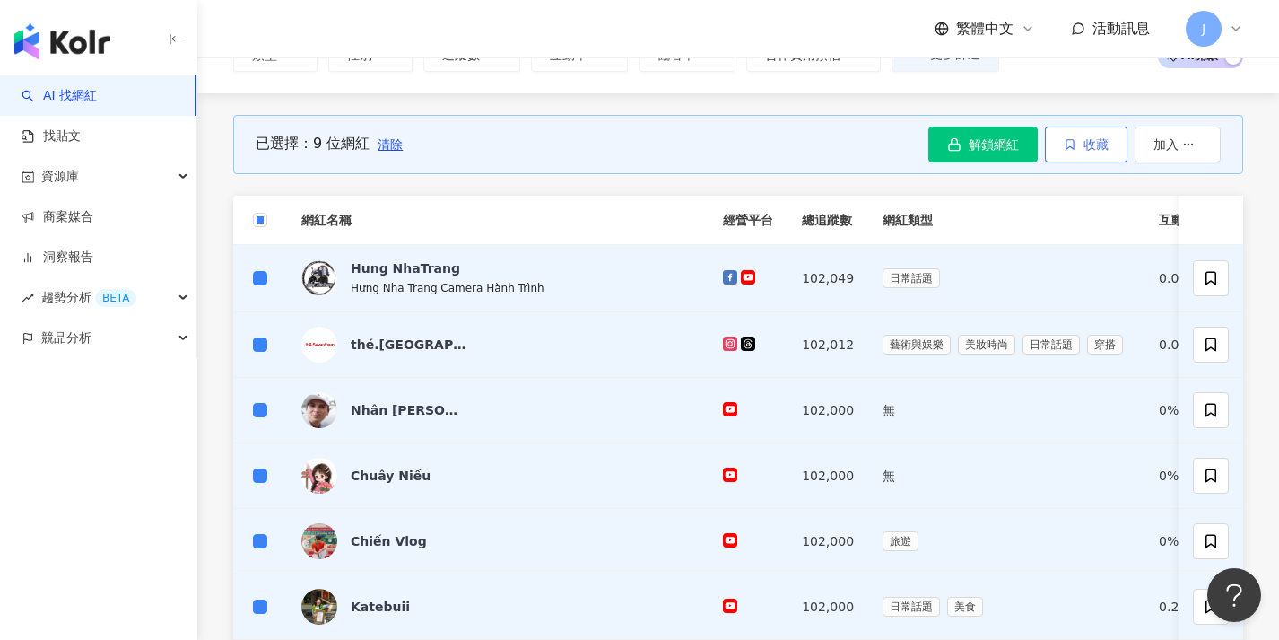
click at [1060, 139] on button "收藏" at bounding box center [1086, 144] width 83 height 36
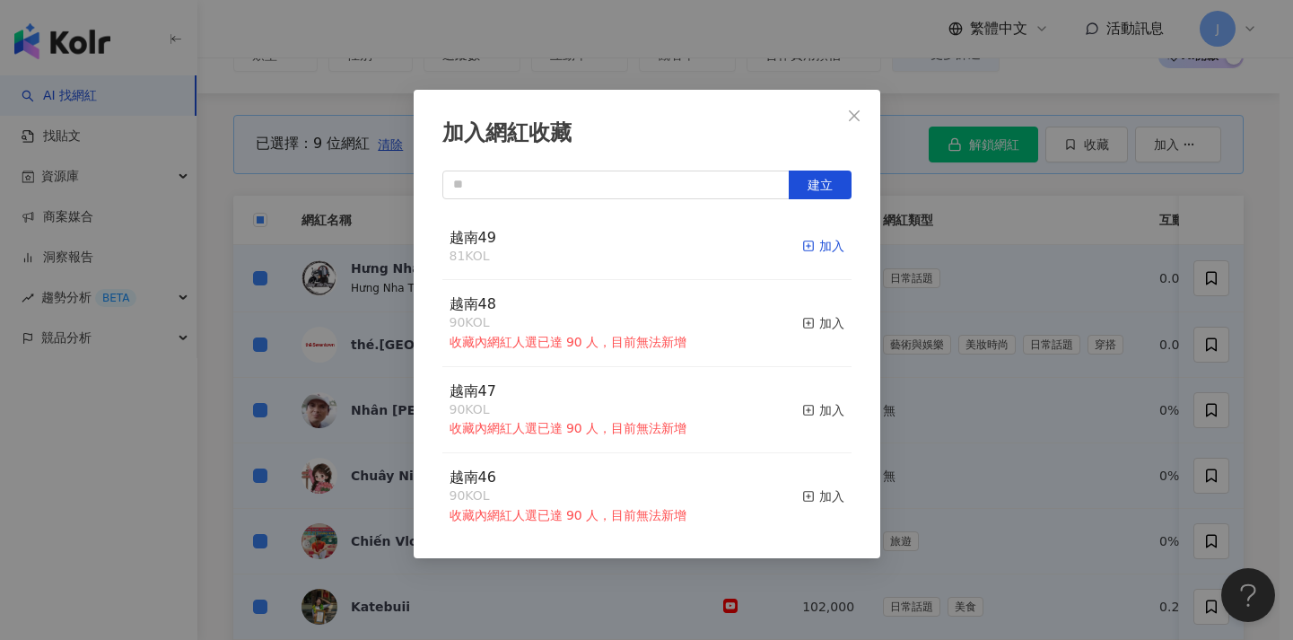
click at [802, 248] on div "加入" at bounding box center [823, 246] width 42 height 20
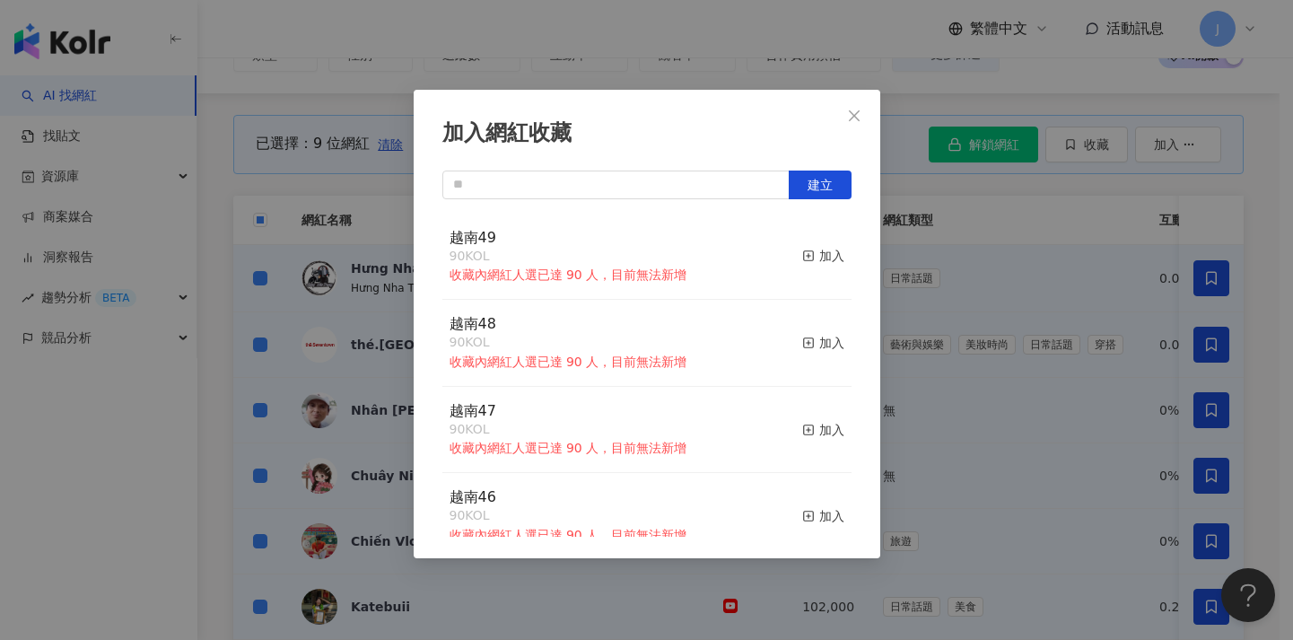
click at [393, 268] on div "加入網紅收藏 建立 越南49 90 KOL 收藏內網紅人選已達 90 人，目前無法新增 加入 越南48 90 KOL 收藏內網紅人選已達 90 人，目前無法新…" at bounding box center [646, 320] width 1293 height 640
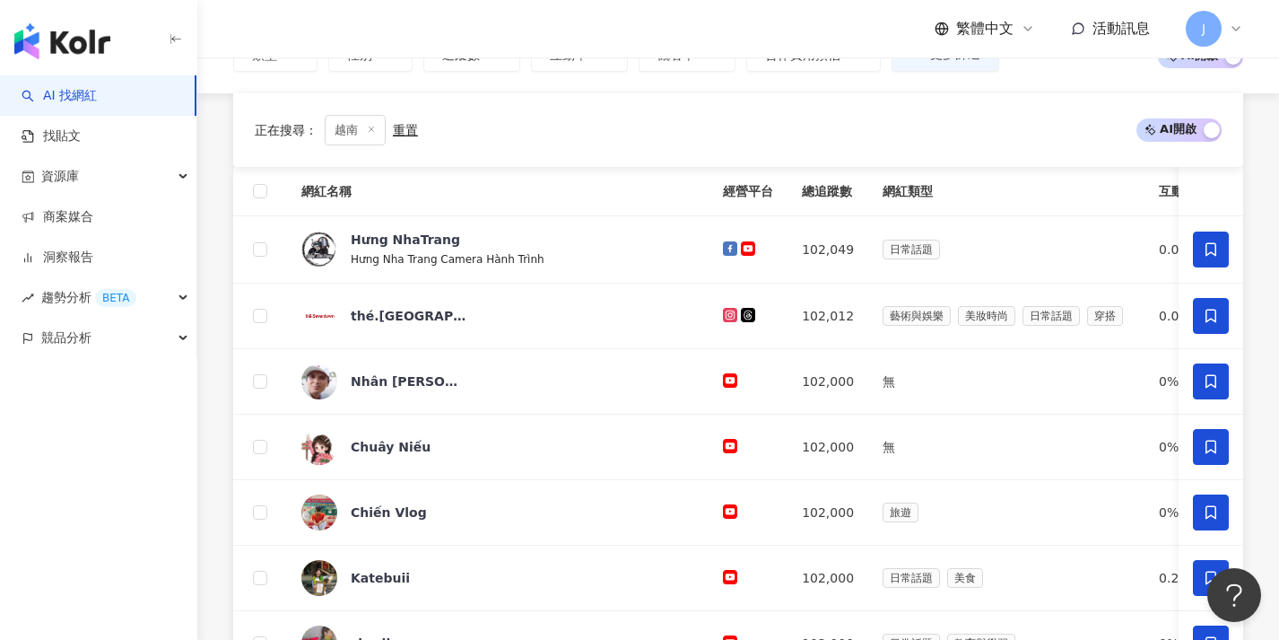
scroll to position [772, 0]
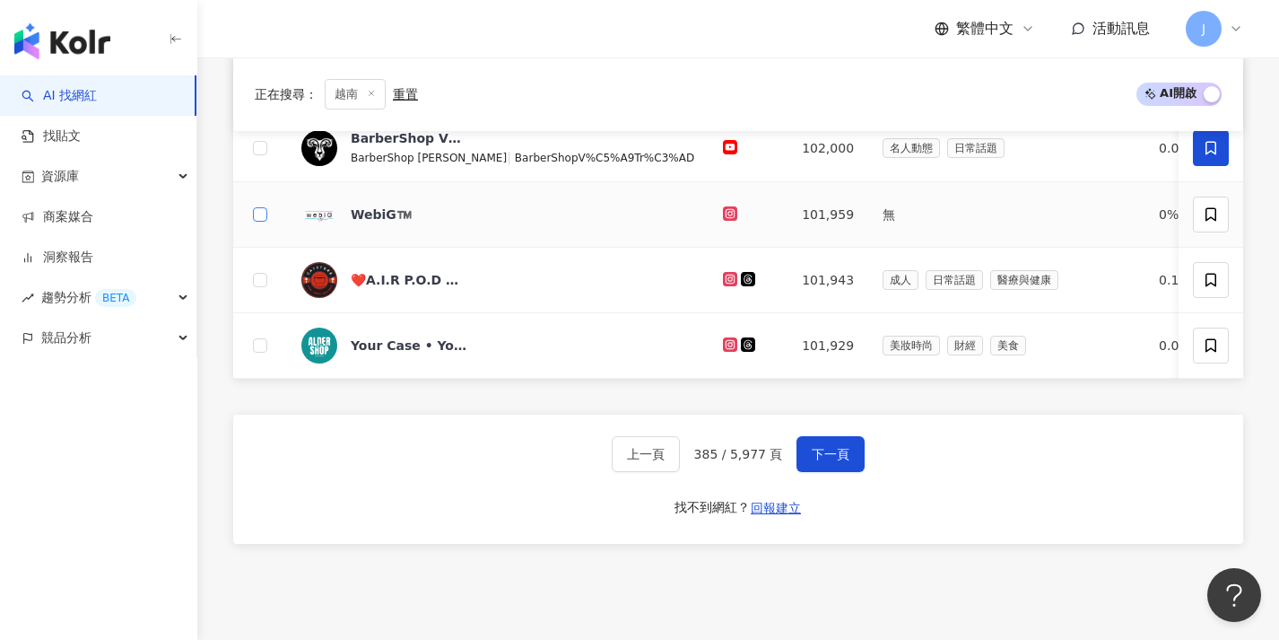
click at [263, 218] on span at bounding box center [260, 214] width 14 height 14
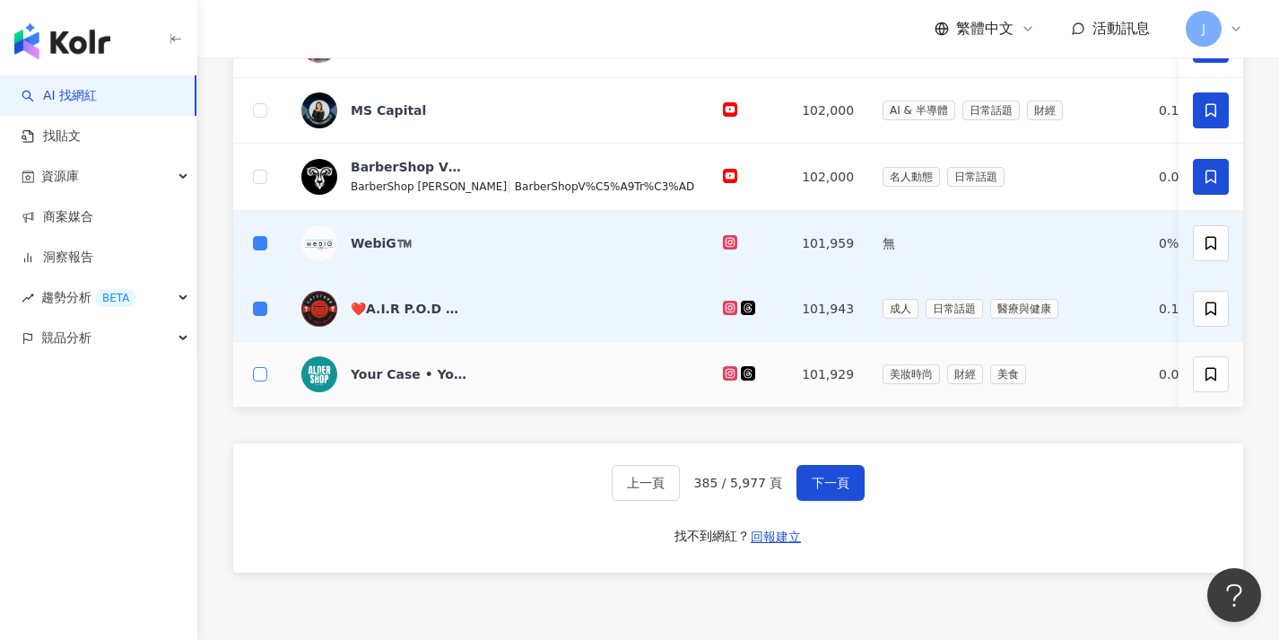
click at [262, 377] on span at bounding box center [260, 374] width 14 height 14
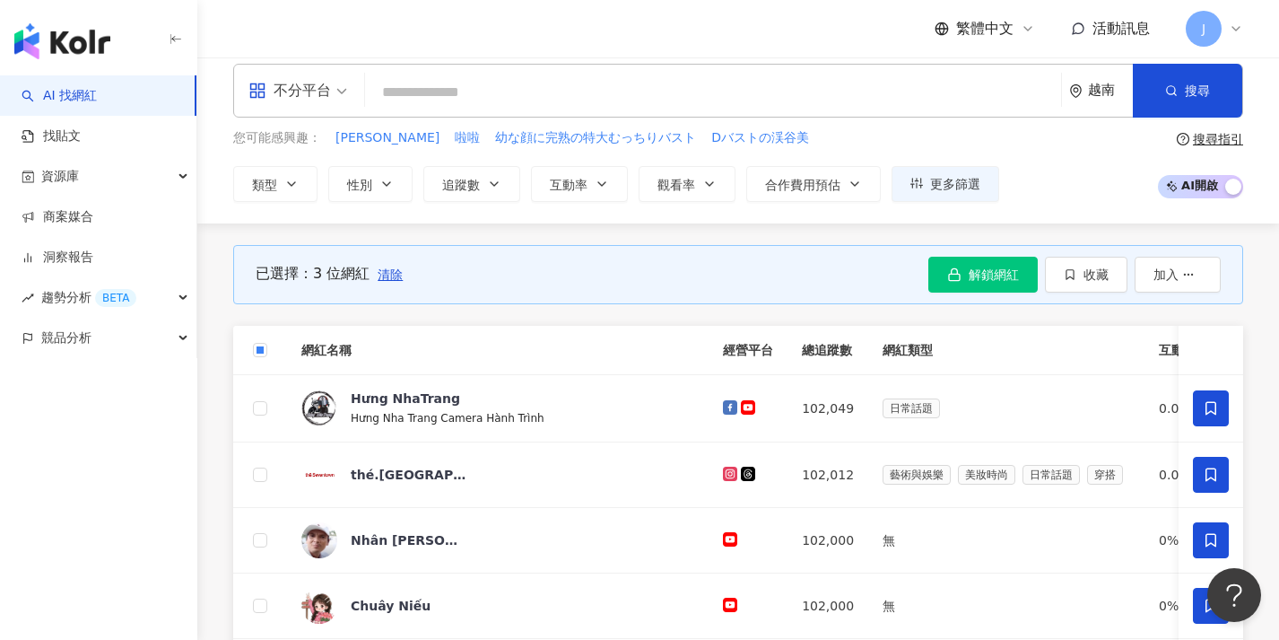
scroll to position [0, 0]
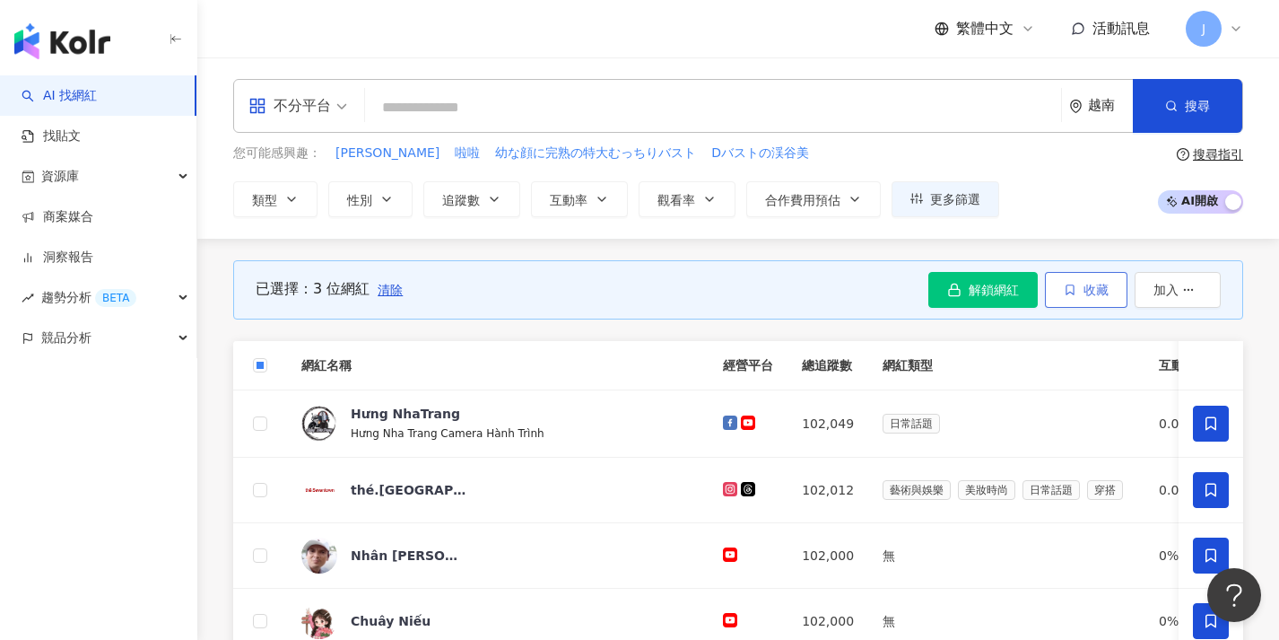
click at [1075, 301] on button "收藏" at bounding box center [1086, 290] width 83 height 36
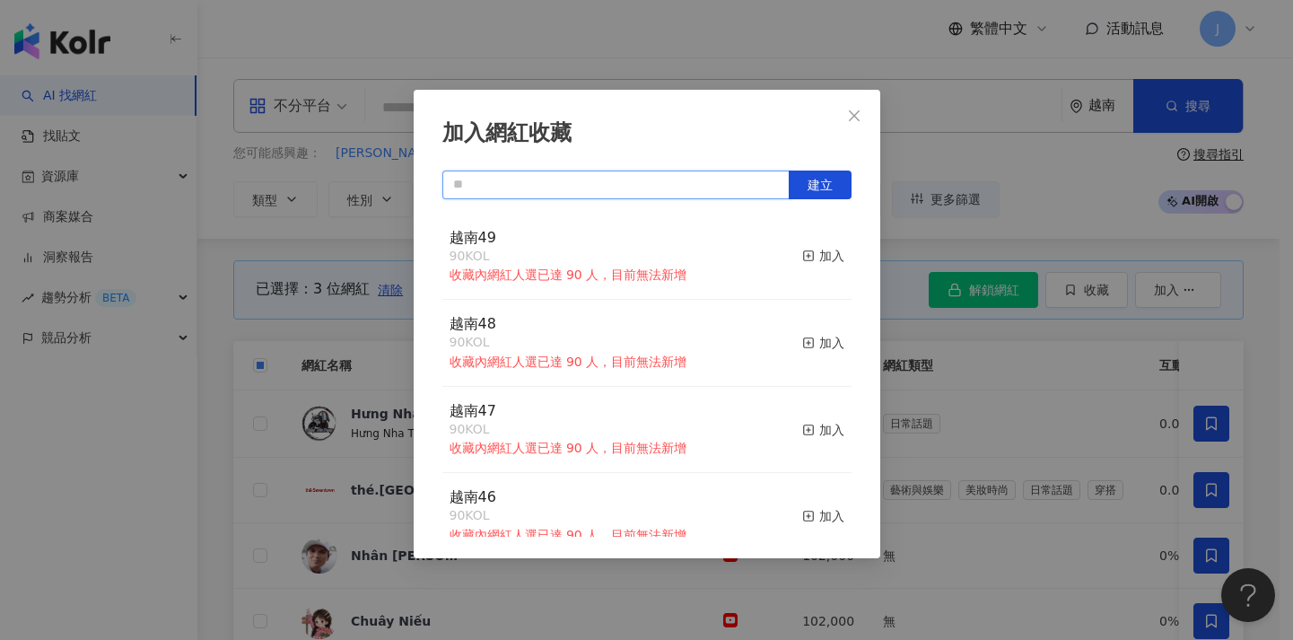
click at [682, 191] on input "text" at bounding box center [615, 184] width 347 height 29
paste input "****"
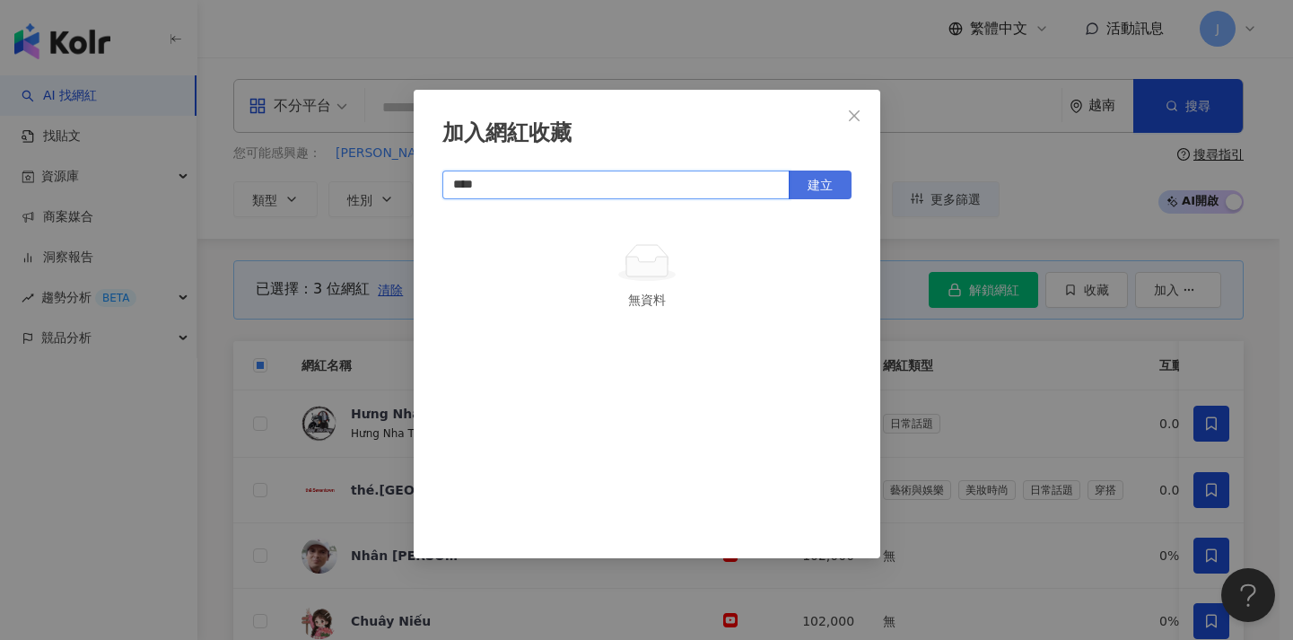
click at [809, 178] on span "建立" at bounding box center [819, 185] width 25 height 14
type input "****"
click at [955, 344] on div "加入網紅收藏 **** 建立 越南50 3 KOL 加入" at bounding box center [646, 320] width 1293 height 640
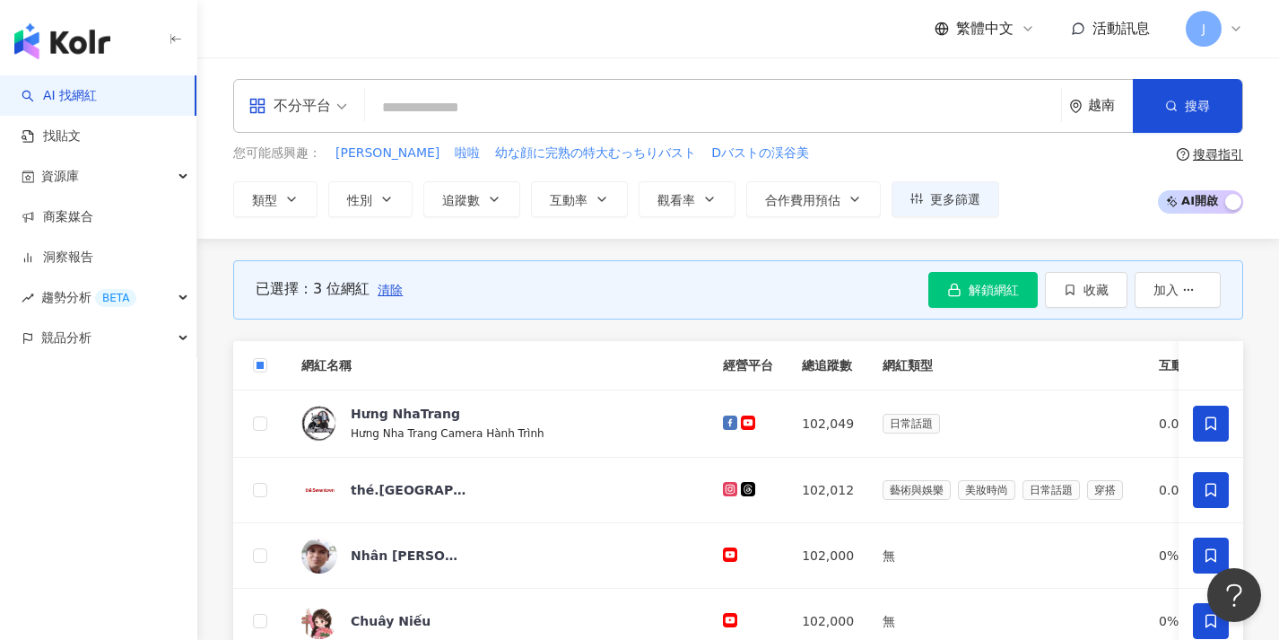
scroll to position [9, 0]
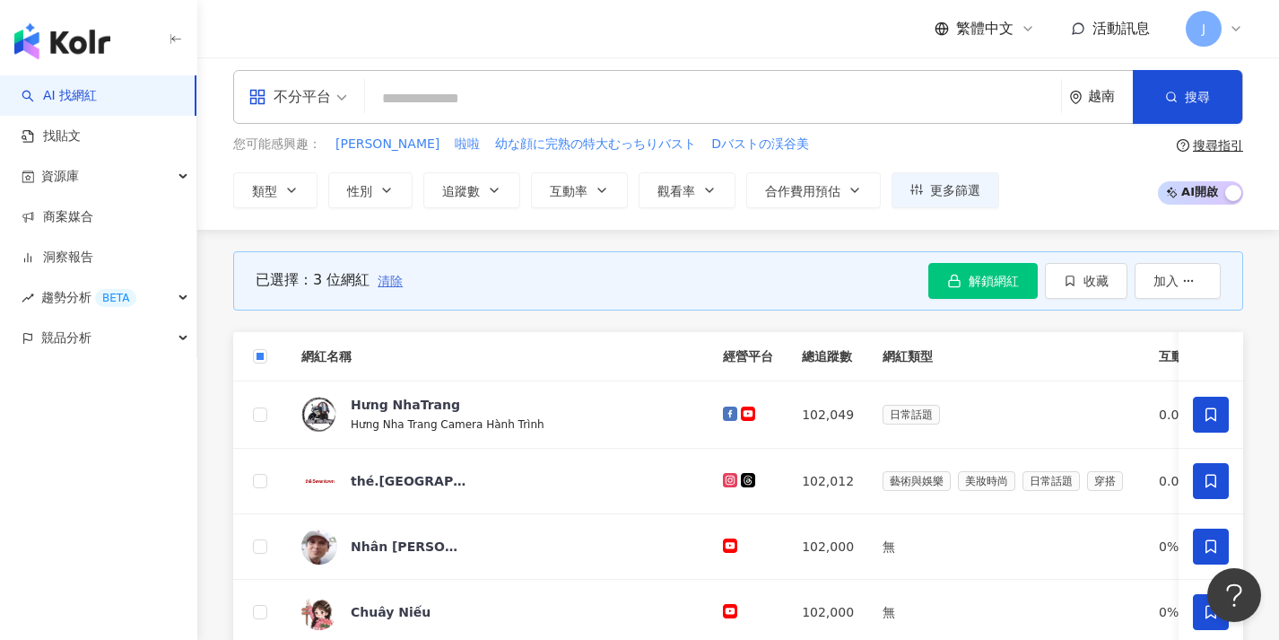
click at [389, 284] on span "清除" at bounding box center [390, 281] width 25 height 14
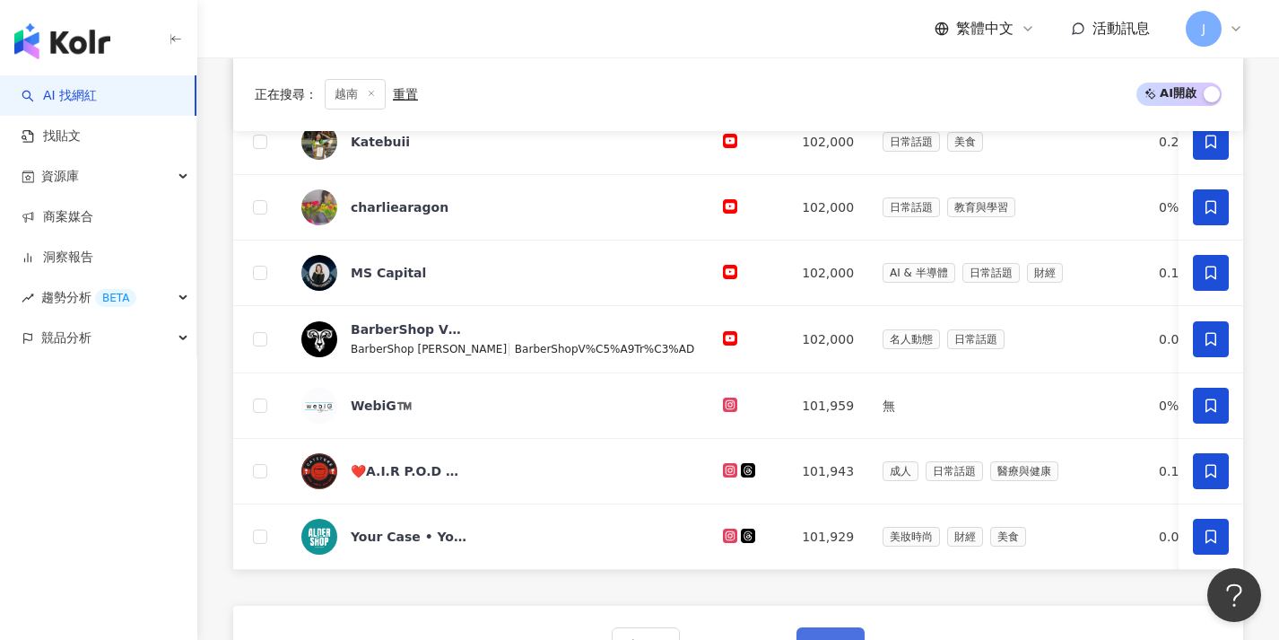
scroll to position [796, 0]
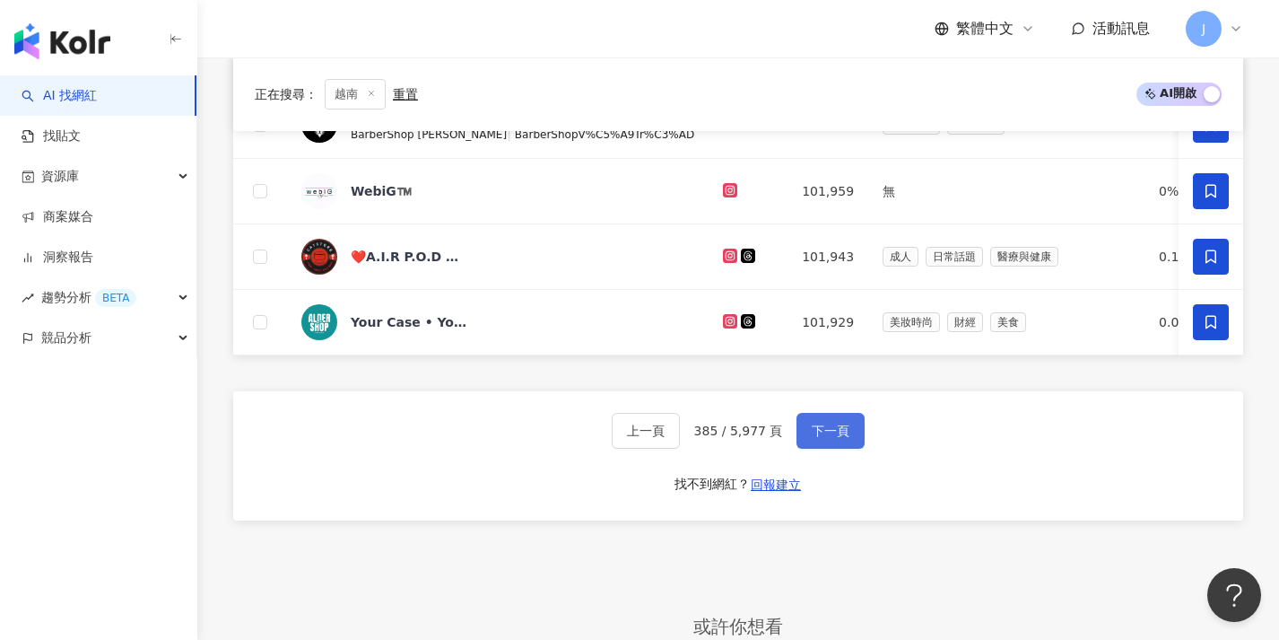
click at [832, 438] on span "下一頁" at bounding box center [831, 430] width 38 height 14
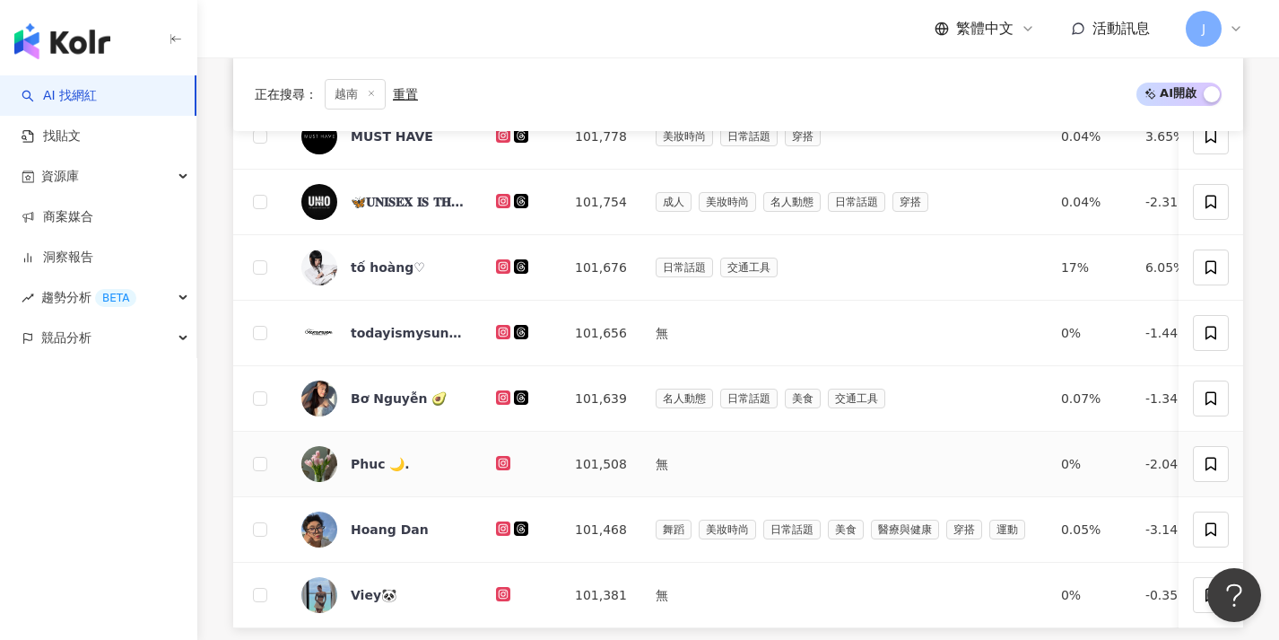
scroll to position [85, 0]
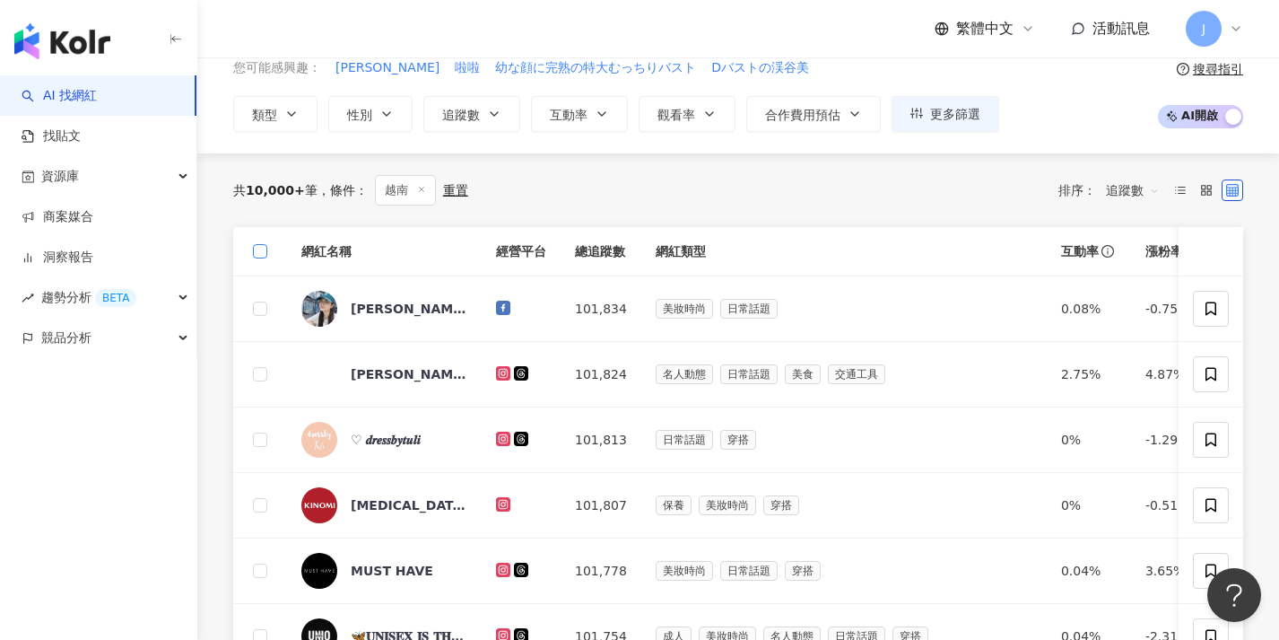
click at [266, 254] on span at bounding box center [260, 251] width 14 height 14
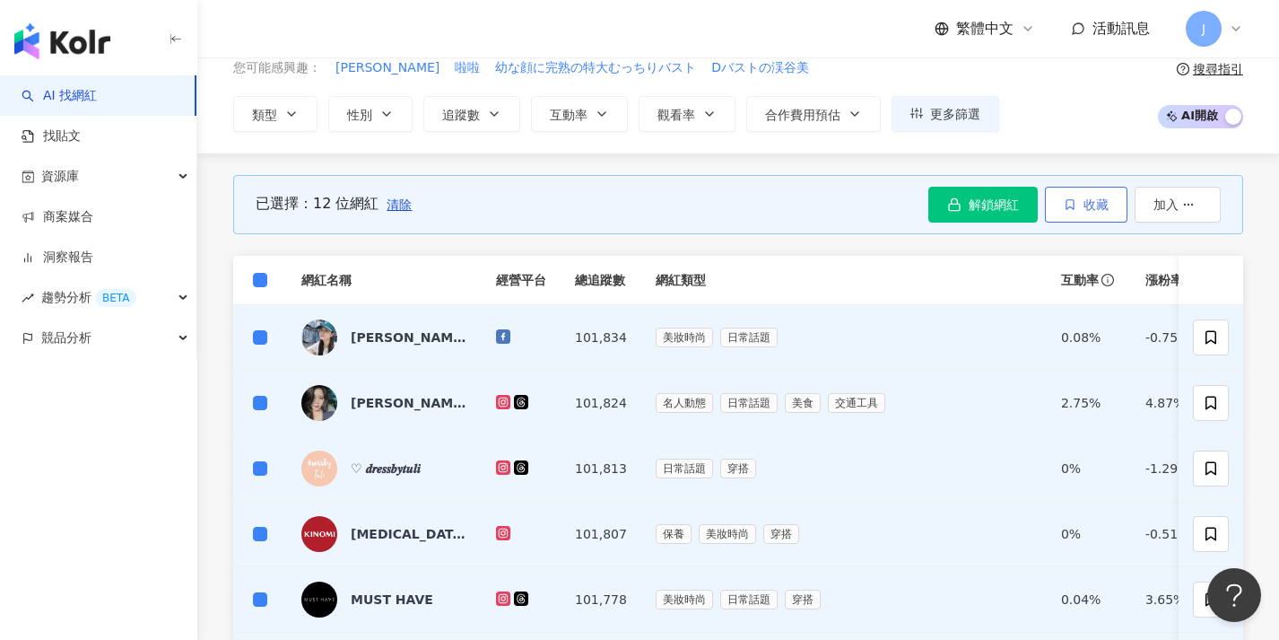
click at [1092, 197] on span "收藏" at bounding box center [1096, 204] width 25 height 14
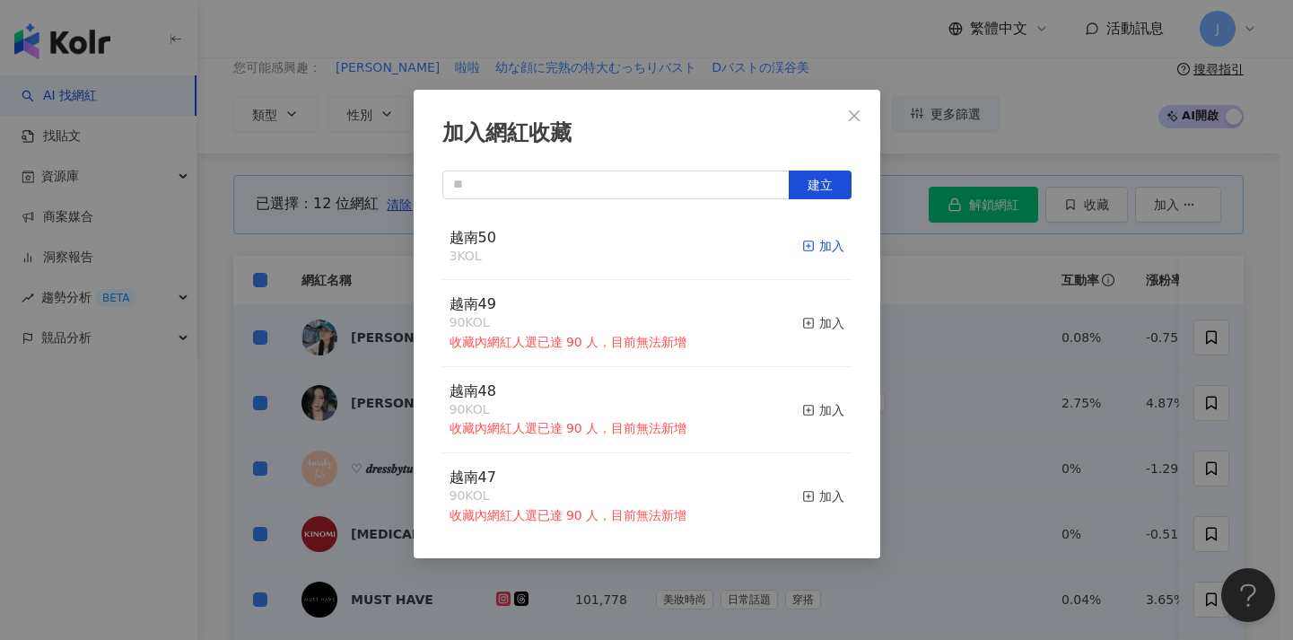
click at [807, 241] on div "加入" at bounding box center [823, 246] width 42 height 20
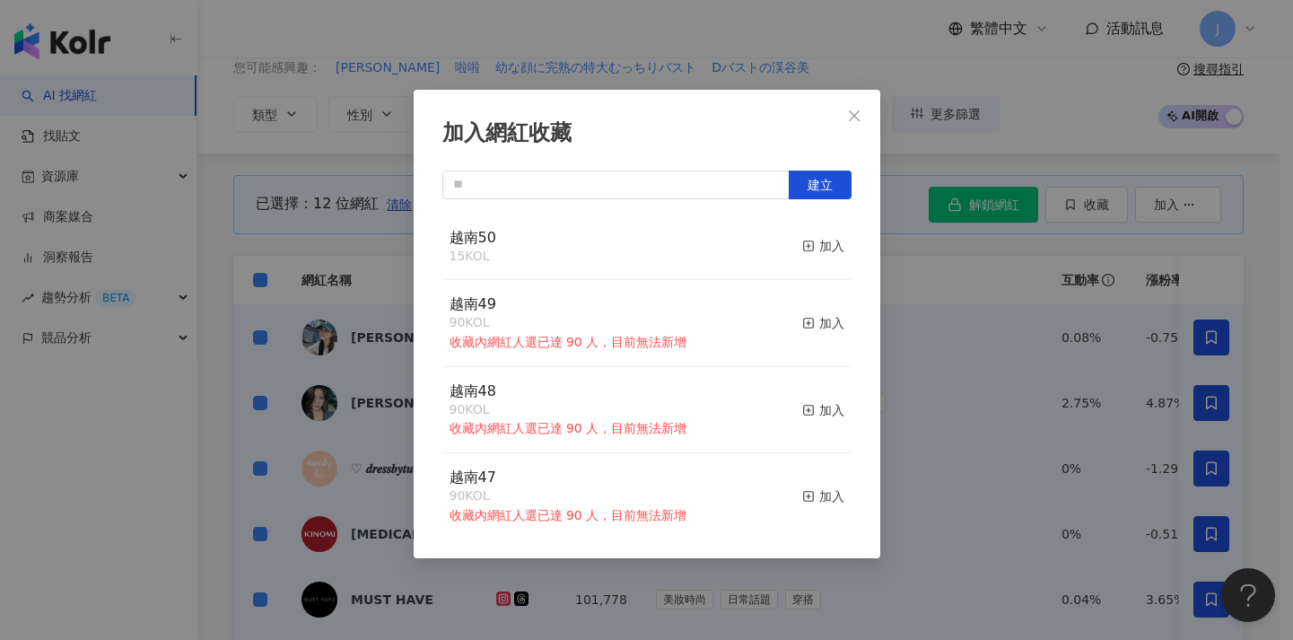
click at [299, 278] on div "加入網紅收藏 建立 越南50 15 KOL 加入 越南49 90 KOL 收藏內網紅人選已達 90 人，目前無法新增 加入 越南48 90 KOL 收藏內網紅…" at bounding box center [646, 320] width 1293 height 640
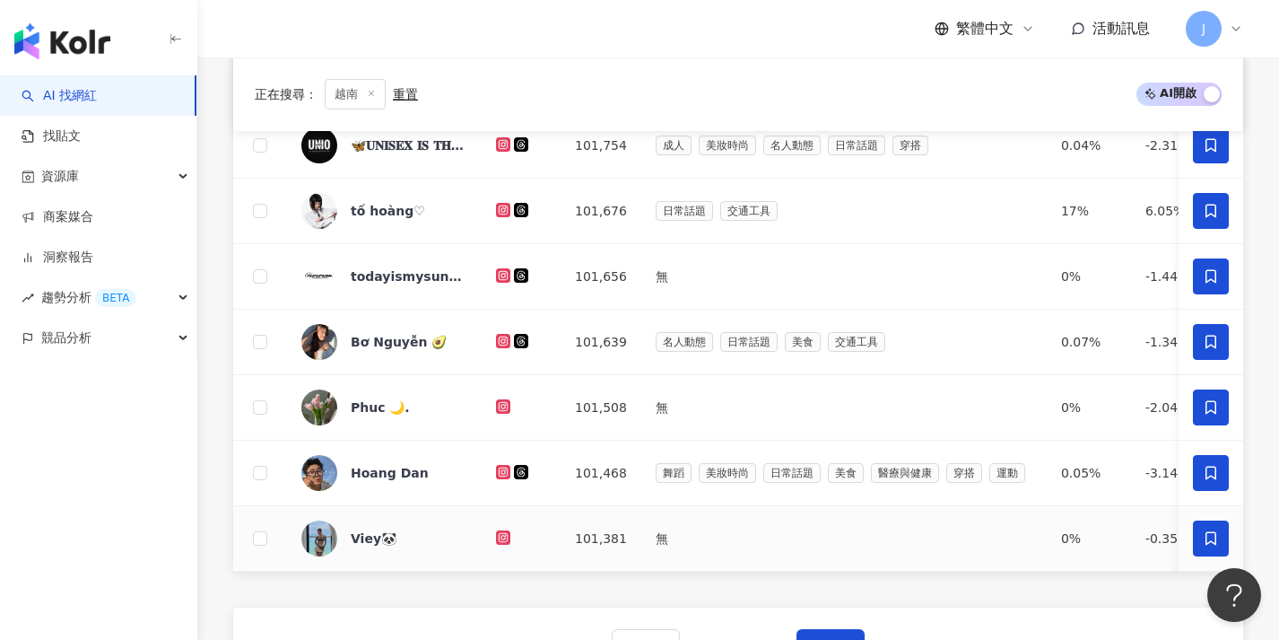
scroll to position [611, 0]
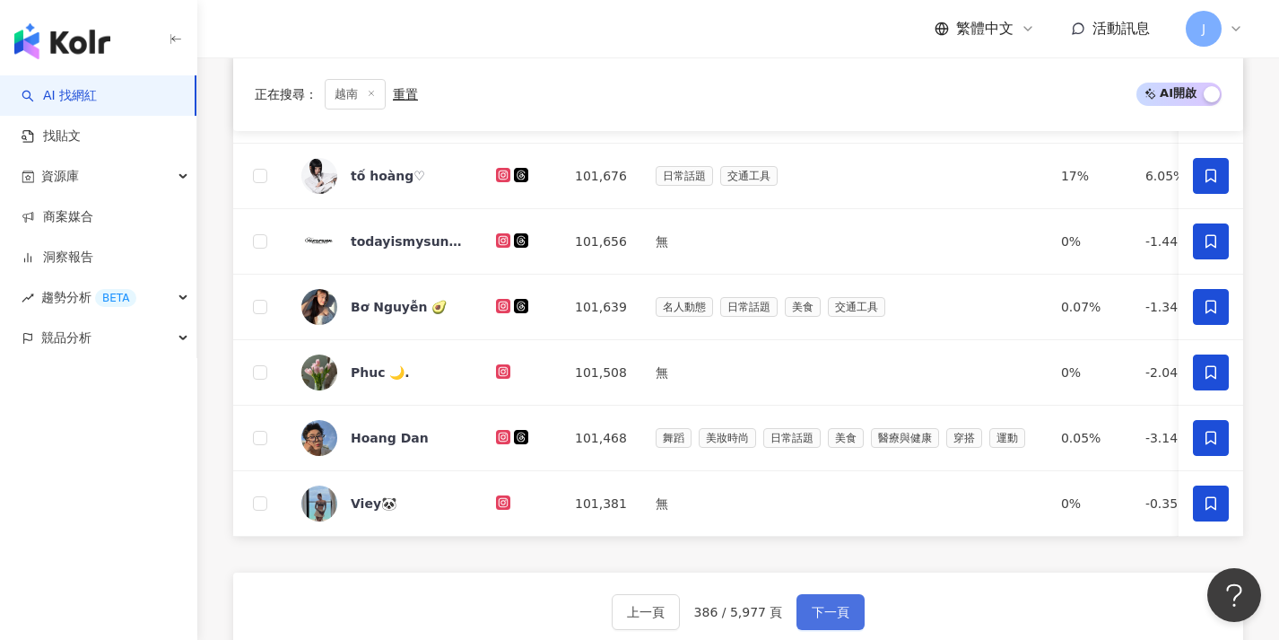
click at [823, 618] on span "下一頁" at bounding box center [831, 612] width 38 height 14
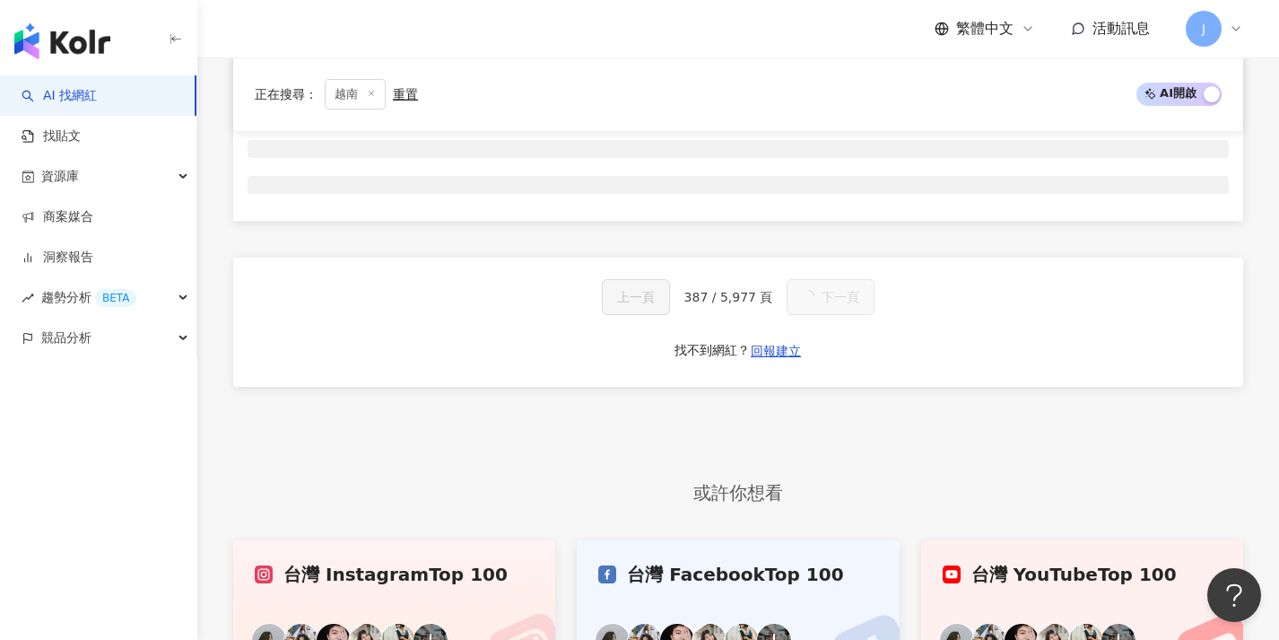
scroll to position [0, 0]
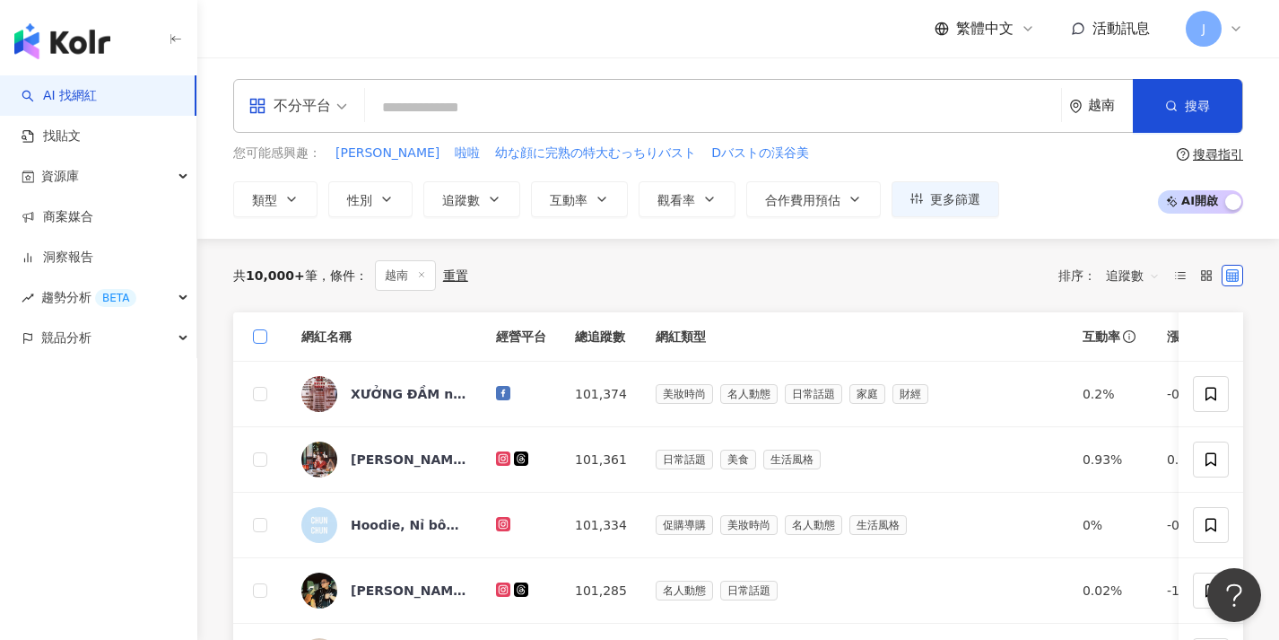
click at [265, 338] on span at bounding box center [260, 336] width 14 height 14
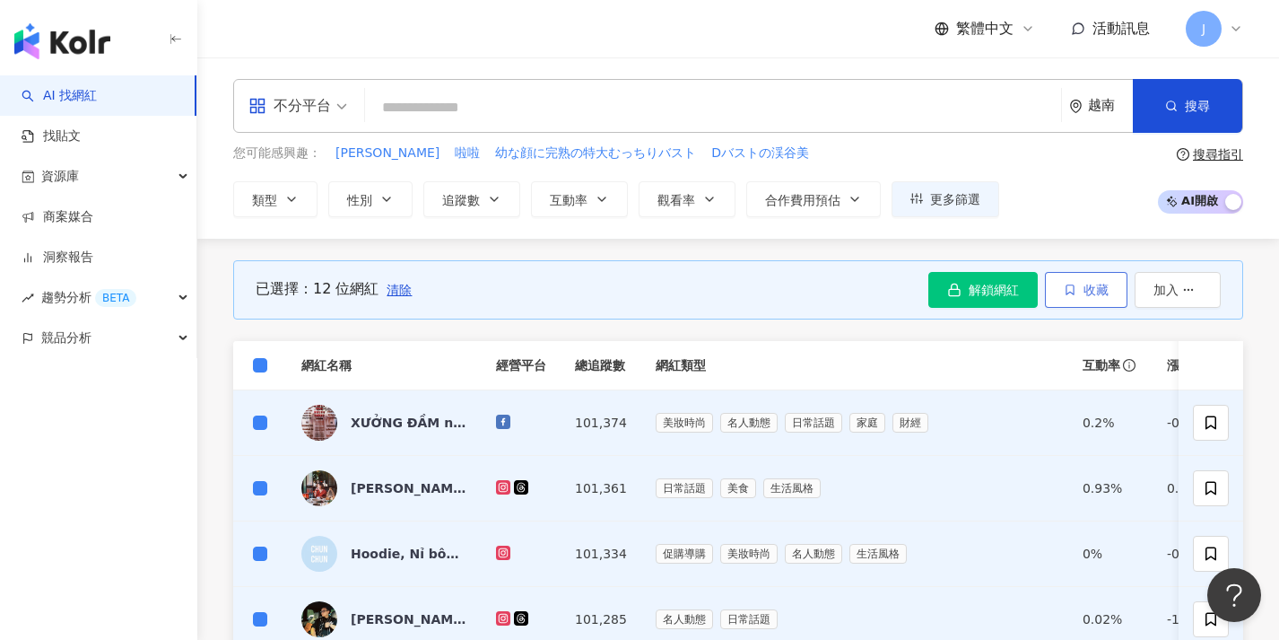
click at [1118, 289] on button "收藏" at bounding box center [1086, 290] width 83 height 36
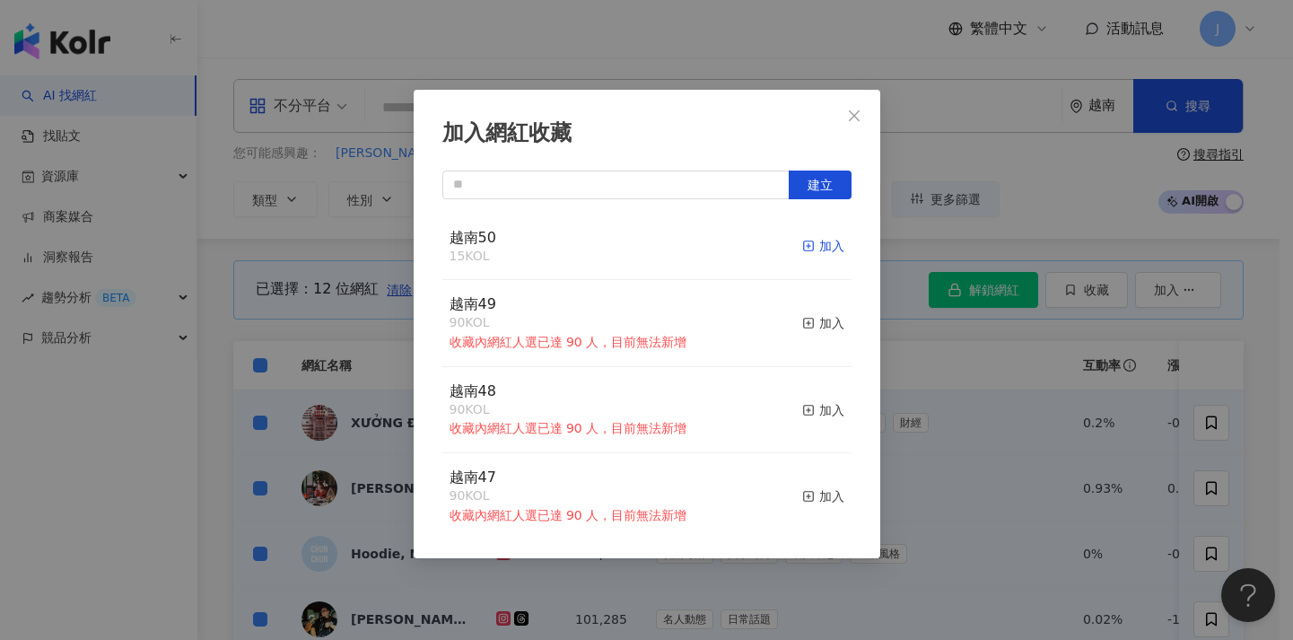
click at [819, 246] on div "加入" at bounding box center [823, 246] width 42 height 20
click at [928, 388] on div "加入網紅收藏 建立 越南50 27 KOL 加入 越南49 90 KOL 收藏內網紅人選已達 90 人，目前無法新增 加入 越南48 90 KOL 收藏內網紅…" at bounding box center [646, 320] width 1293 height 640
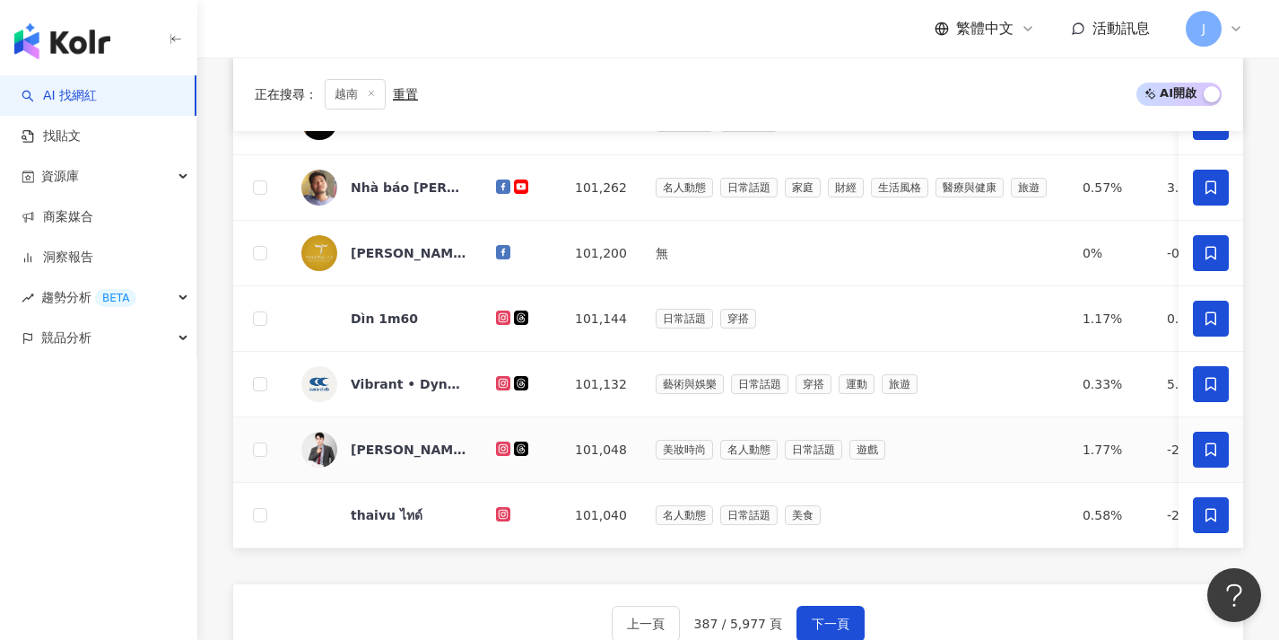
scroll to position [634, 0]
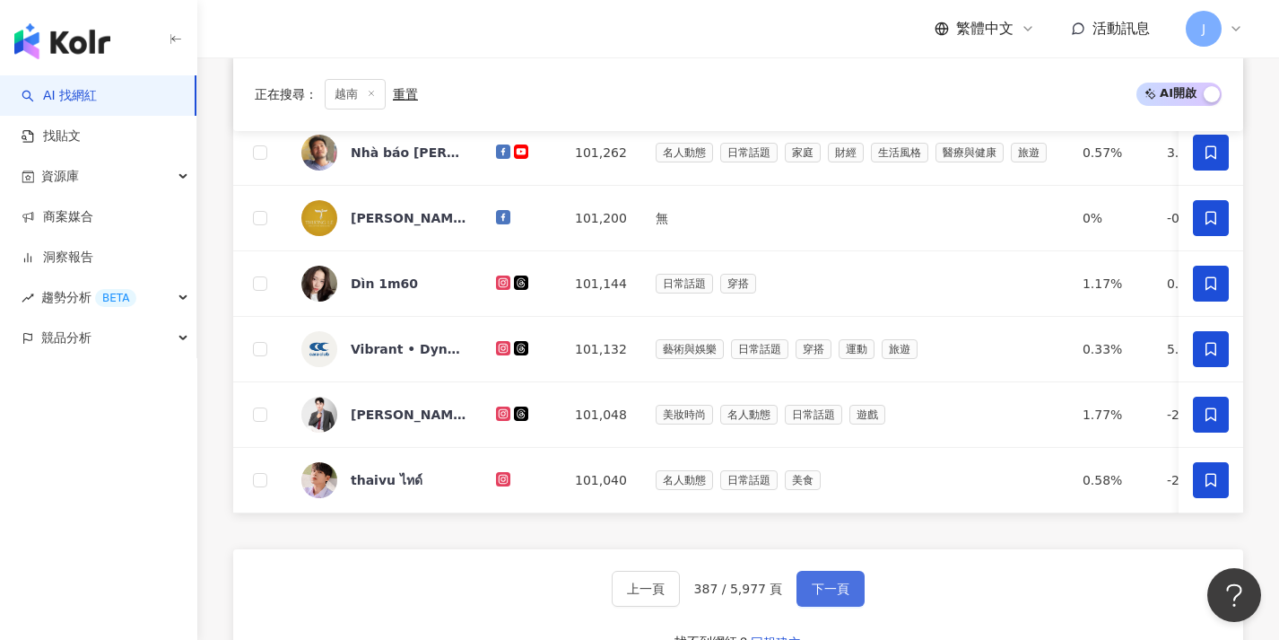
click at [822, 588] on button "下一頁" at bounding box center [831, 588] width 68 height 36
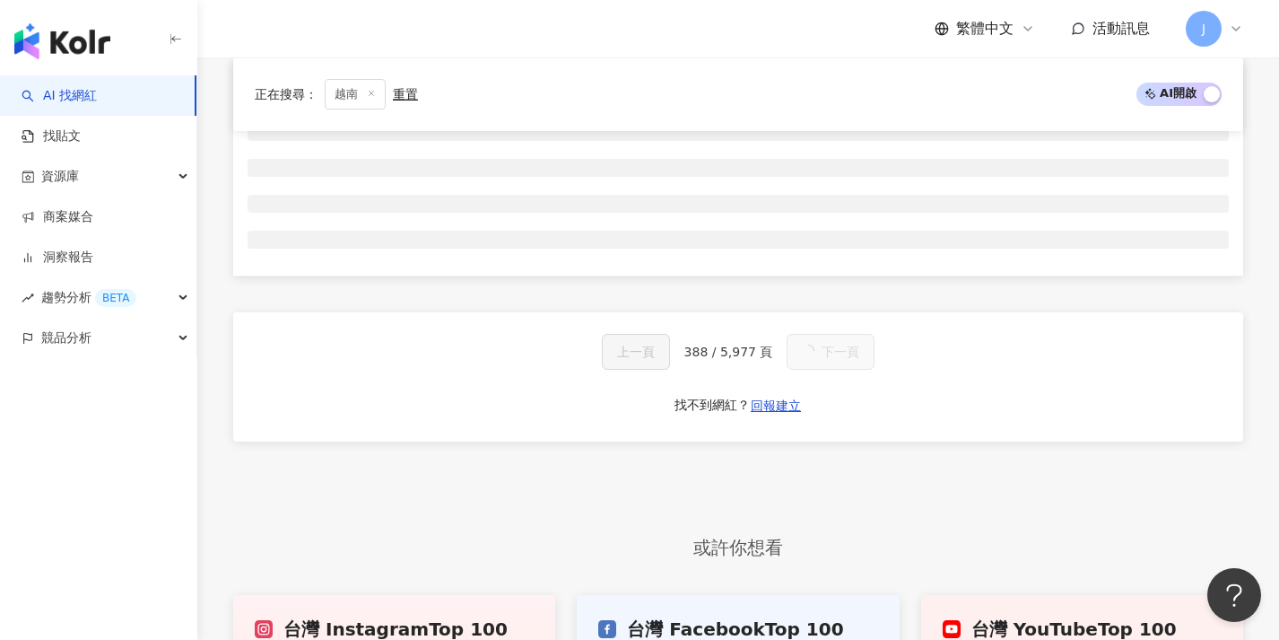
scroll to position [124, 0]
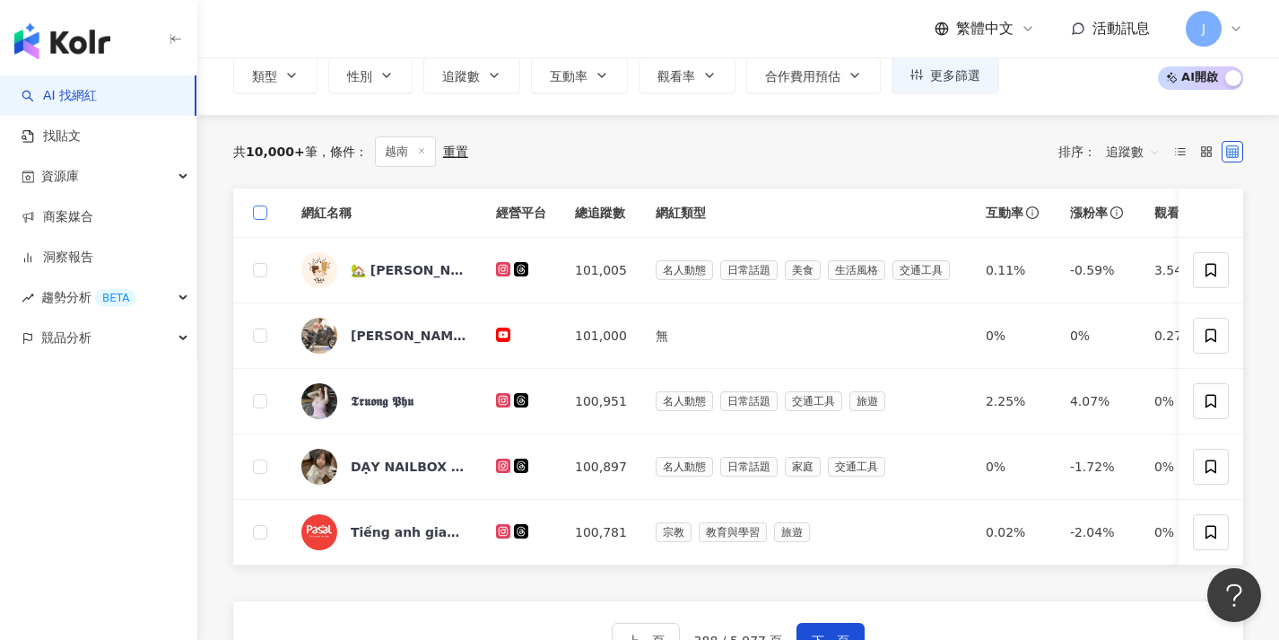
click at [253, 218] on th at bounding box center [260, 212] width 54 height 49
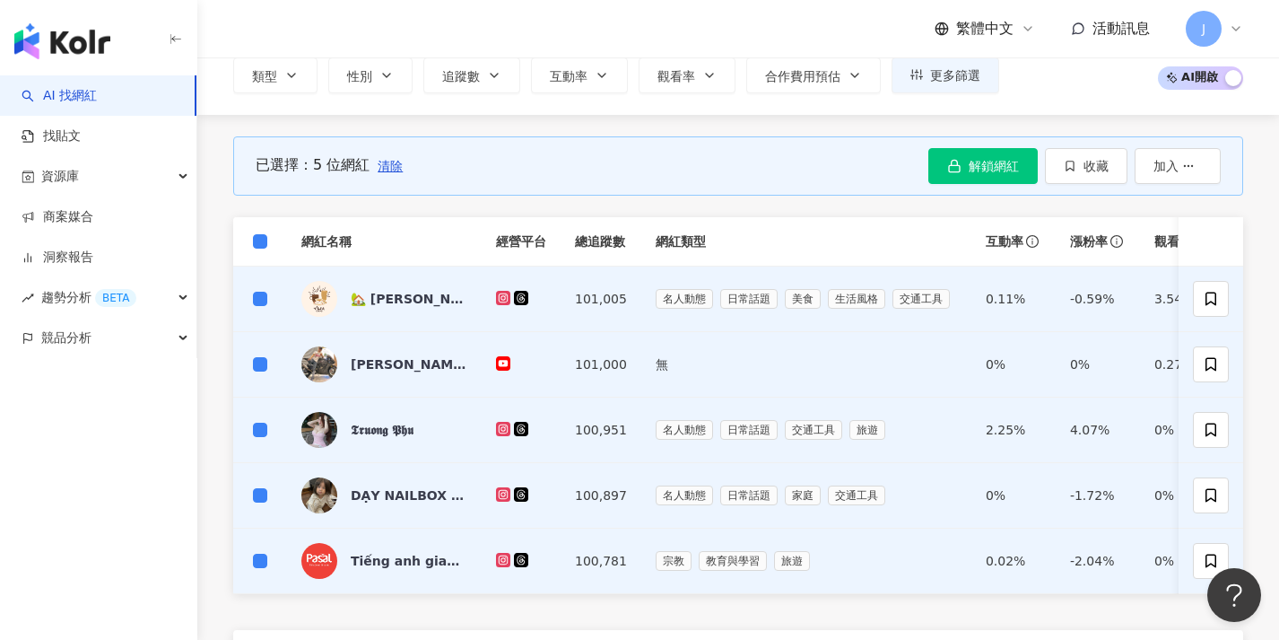
click at [267, 244] on th at bounding box center [260, 241] width 54 height 49
click at [264, 245] on span at bounding box center [260, 241] width 14 height 14
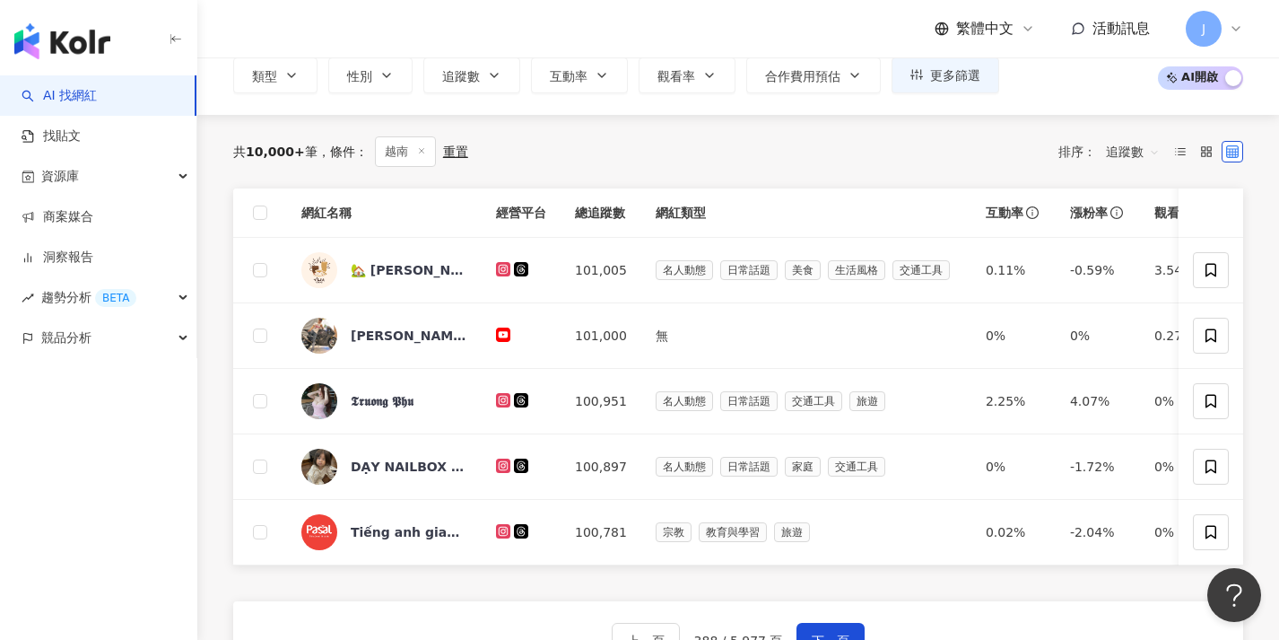
scroll to position [563, 0]
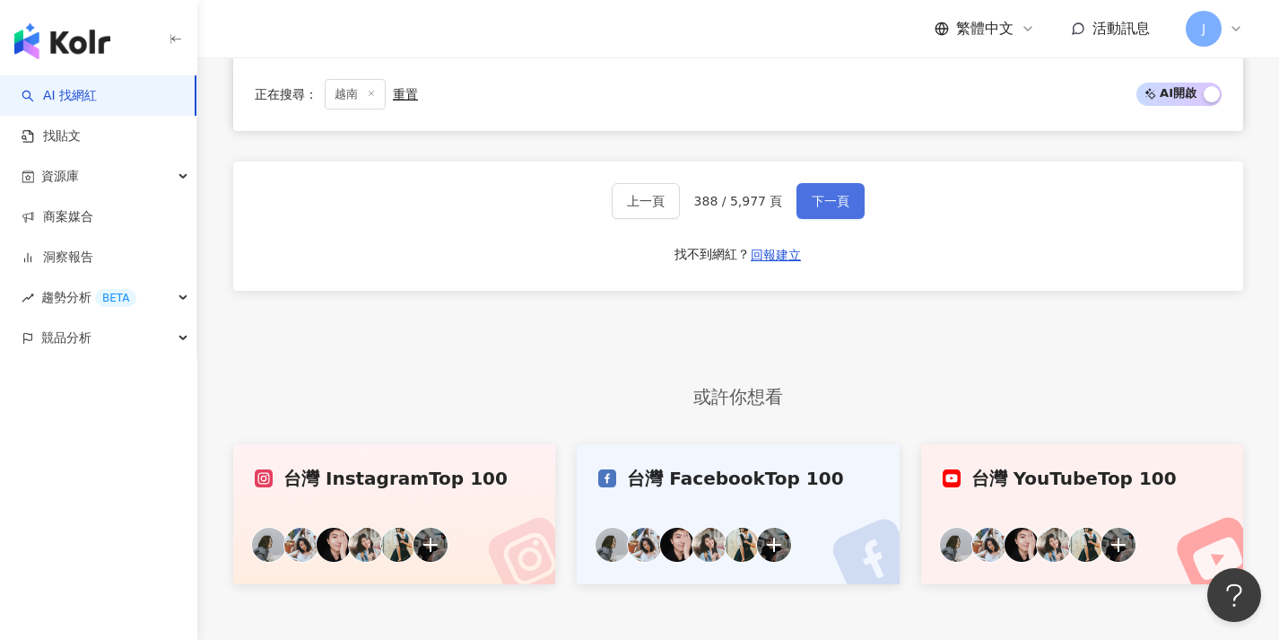
click at [821, 203] on button "下一頁" at bounding box center [831, 201] width 68 height 36
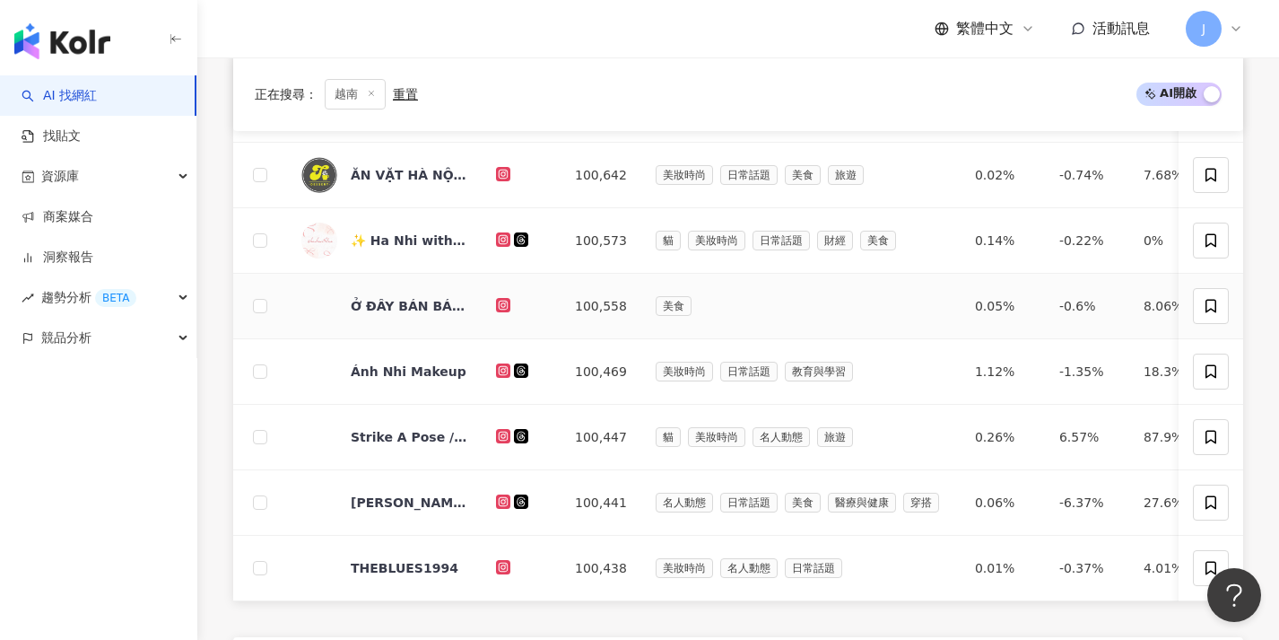
scroll to position [785, 0]
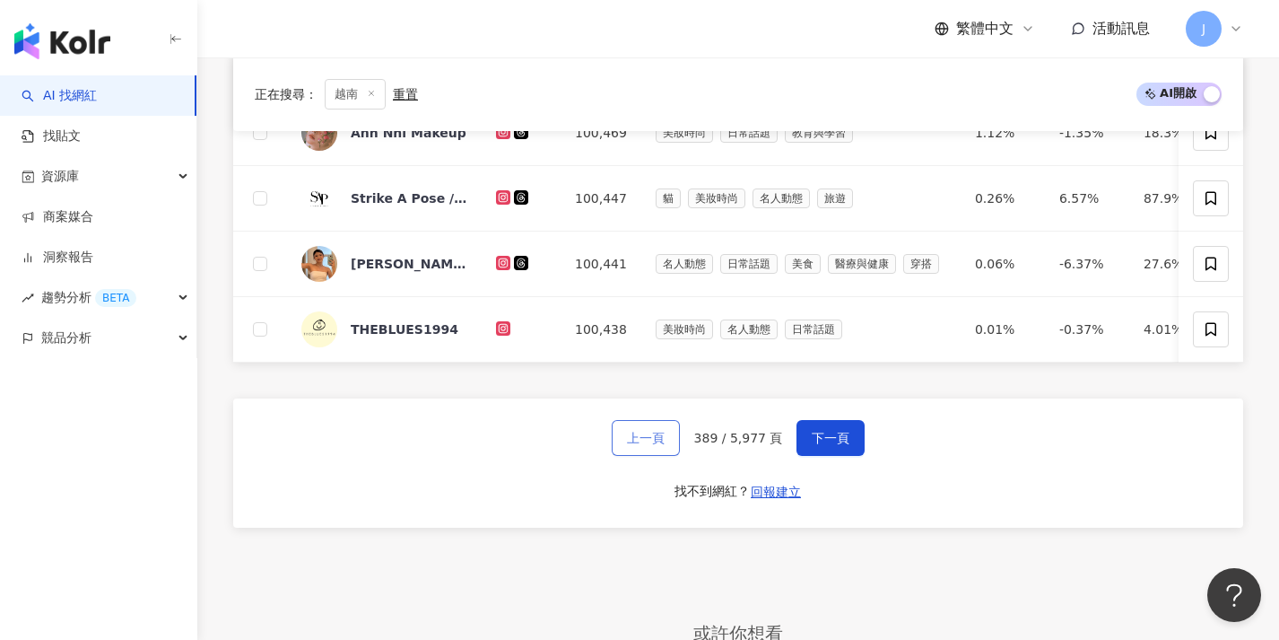
click at [665, 445] on span "上一頁" at bounding box center [646, 438] width 38 height 14
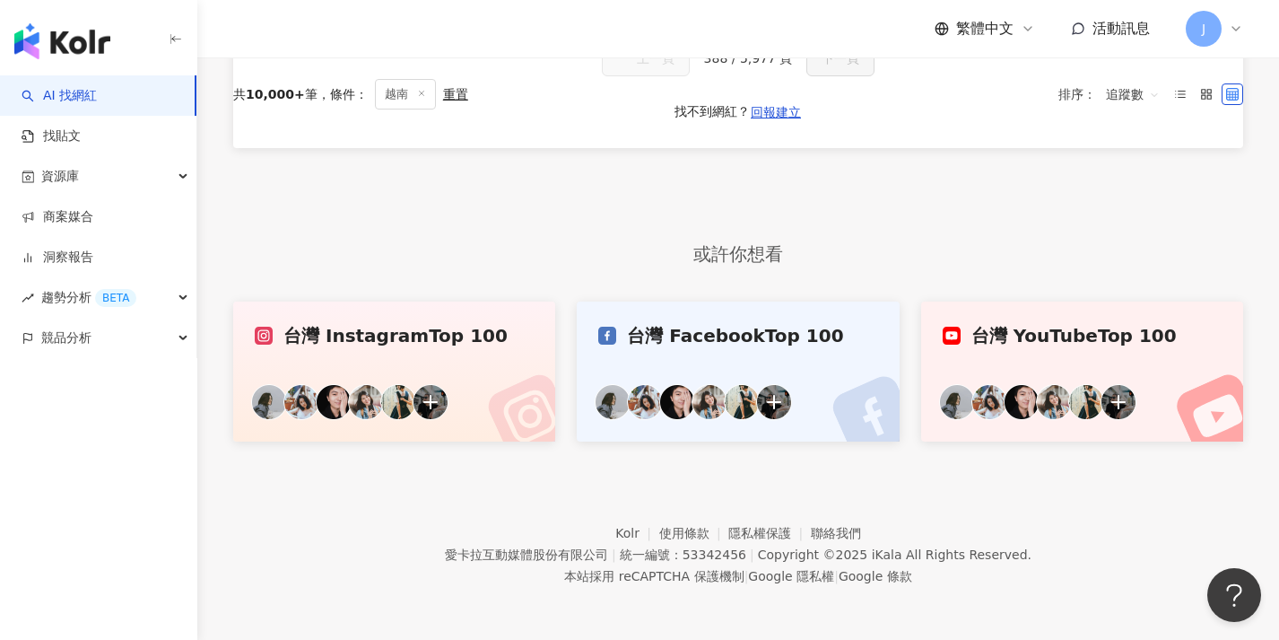
scroll to position [0, 0]
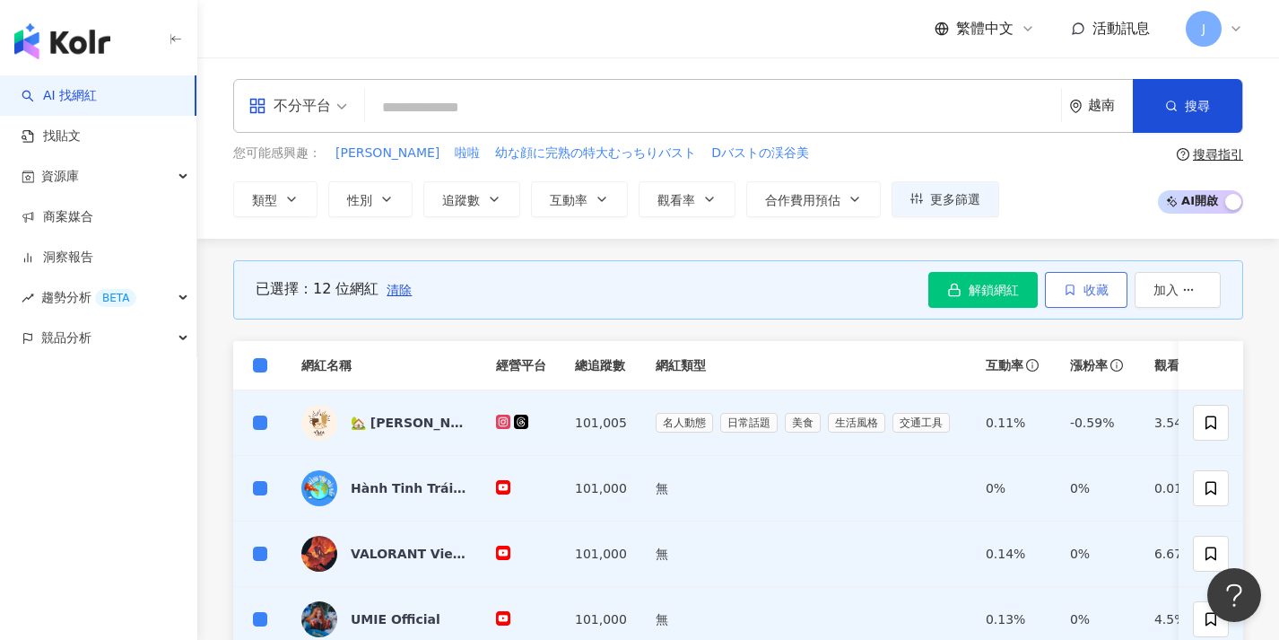
click at [1084, 293] on span "收藏" at bounding box center [1096, 290] width 25 height 14
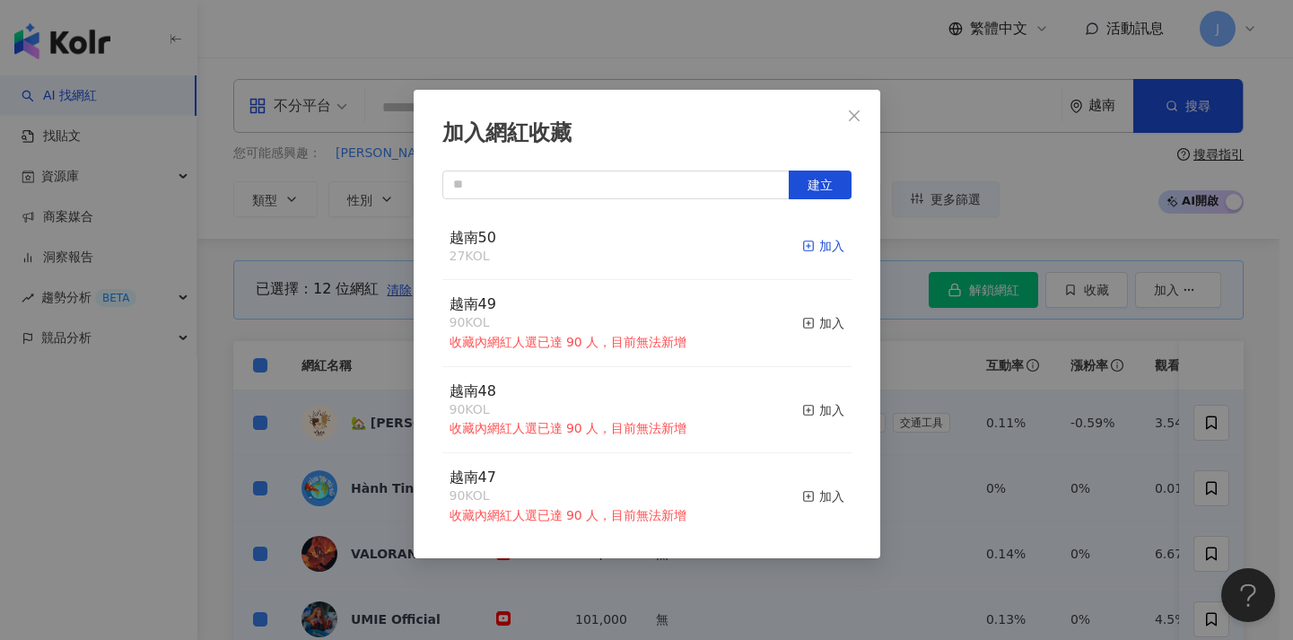
click at [810, 248] on div "加入" at bounding box center [823, 246] width 42 height 20
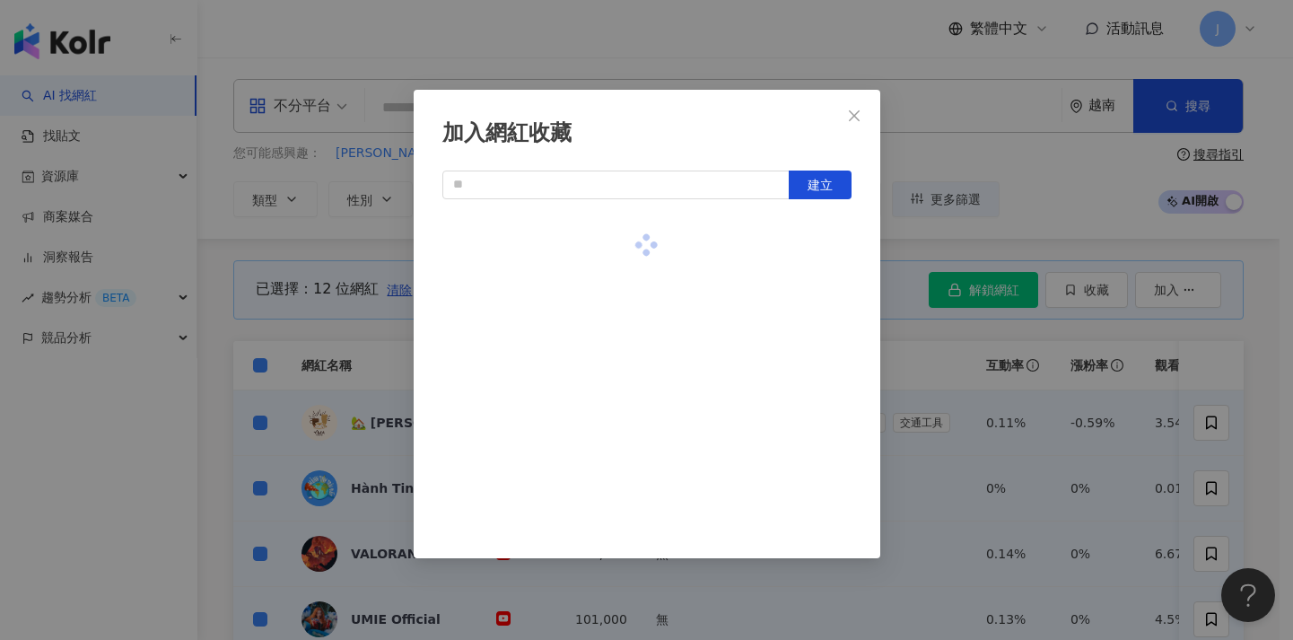
click at [282, 372] on div "加入網紅收藏 建立" at bounding box center [646, 320] width 1293 height 640
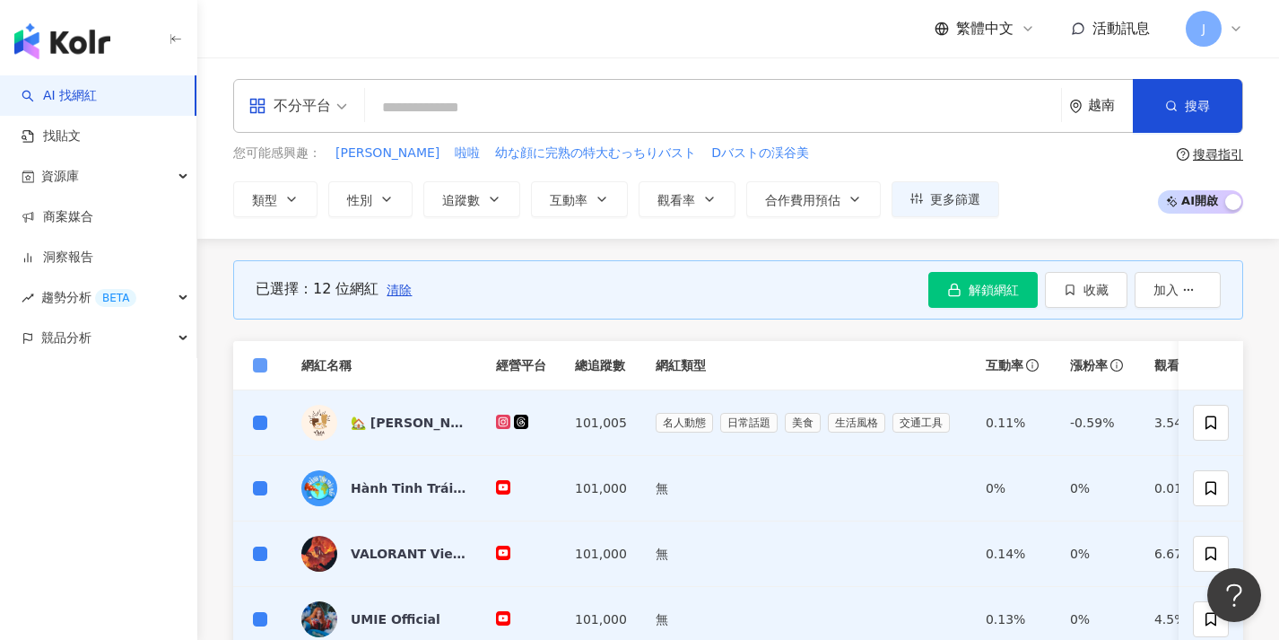
click at [258, 368] on span at bounding box center [260, 365] width 14 height 14
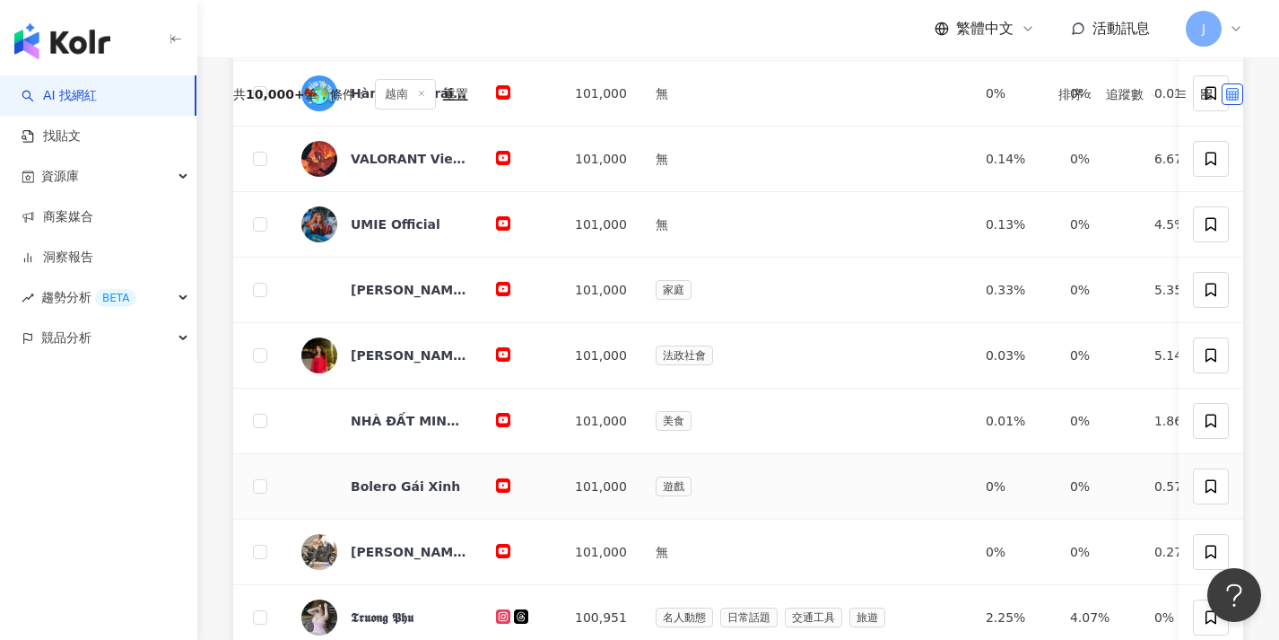
scroll to position [24, 0]
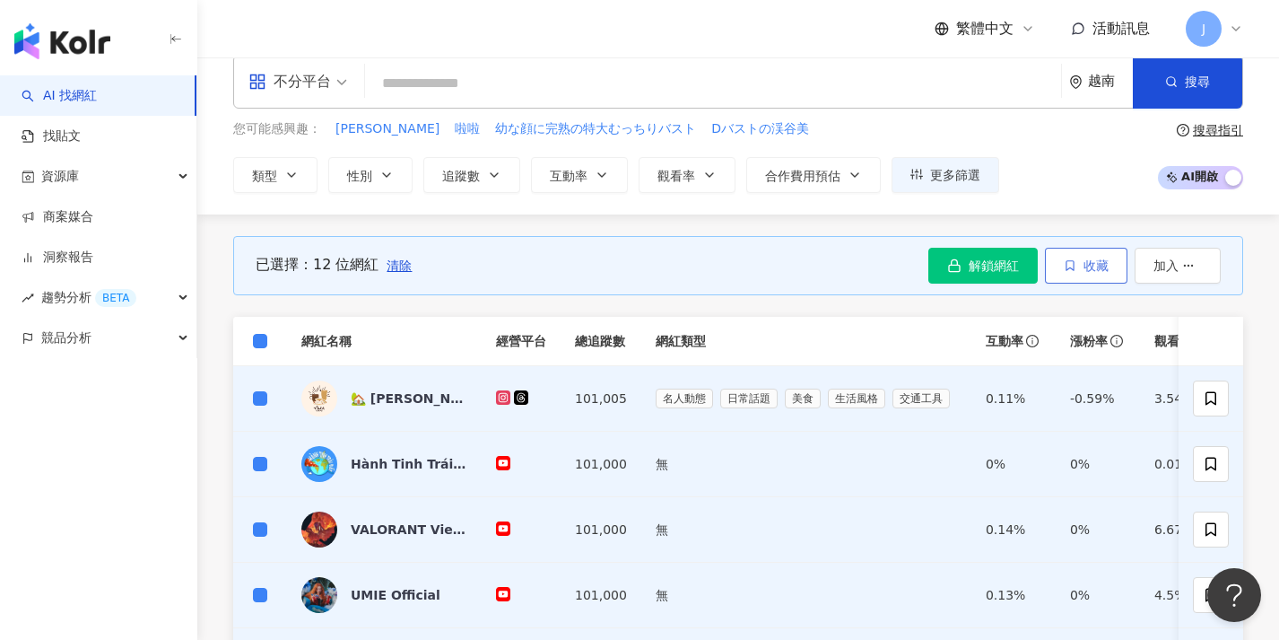
click at [1103, 273] on button "收藏" at bounding box center [1086, 266] width 83 height 36
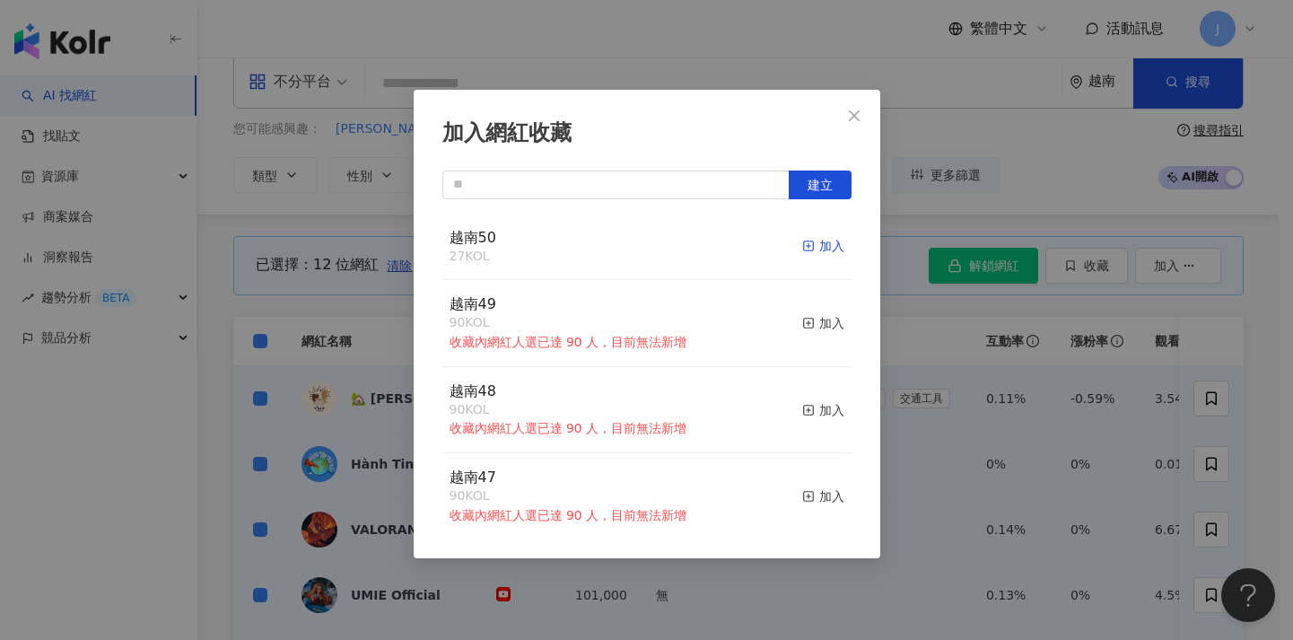
click at [804, 244] on div "加入" at bounding box center [823, 246] width 42 height 20
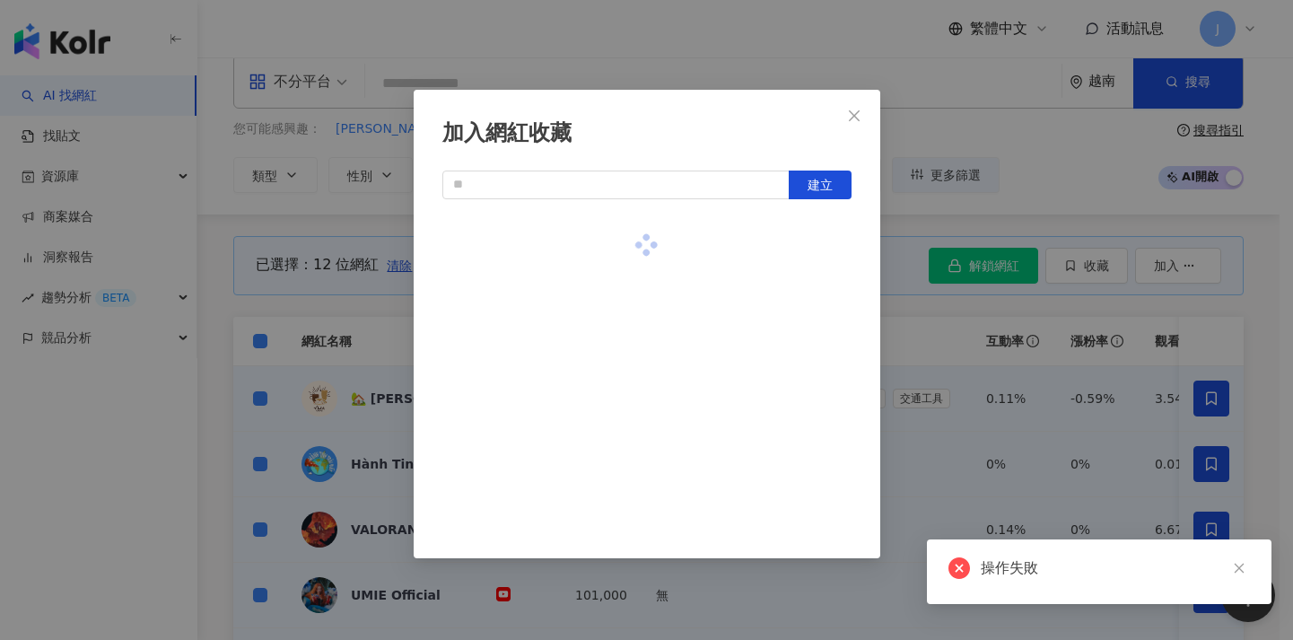
click at [330, 336] on div "加入網紅收藏 建立" at bounding box center [646, 320] width 1293 height 640
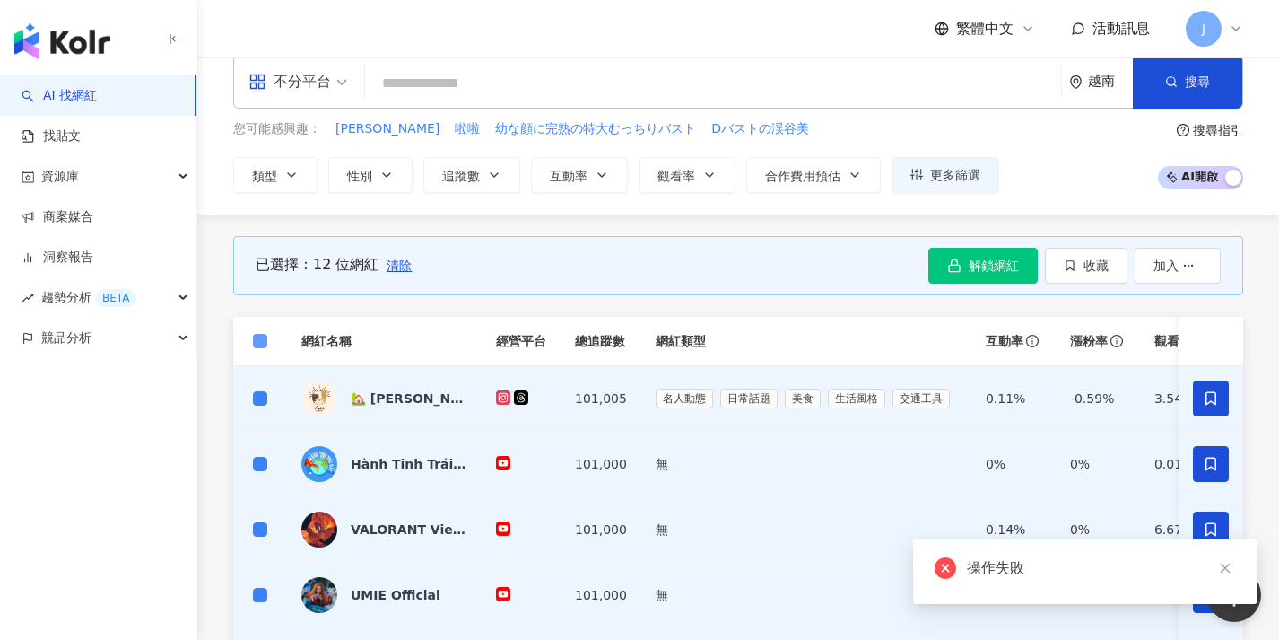
click at [265, 335] on span at bounding box center [260, 341] width 14 height 14
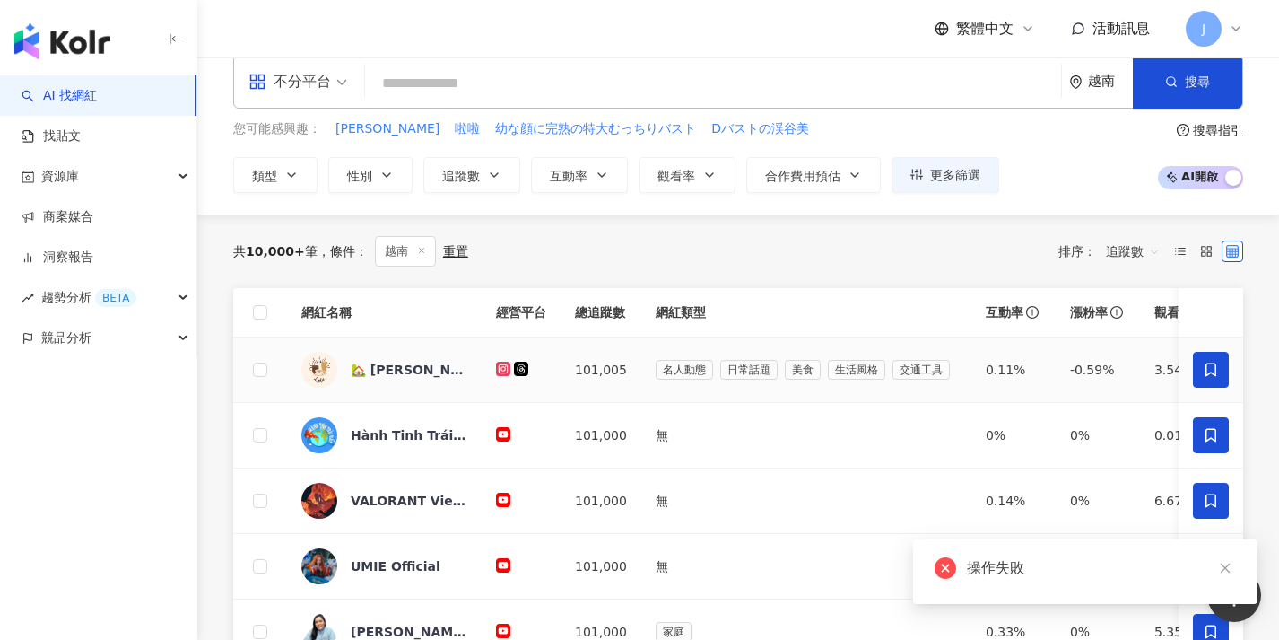
scroll to position [712, 0]
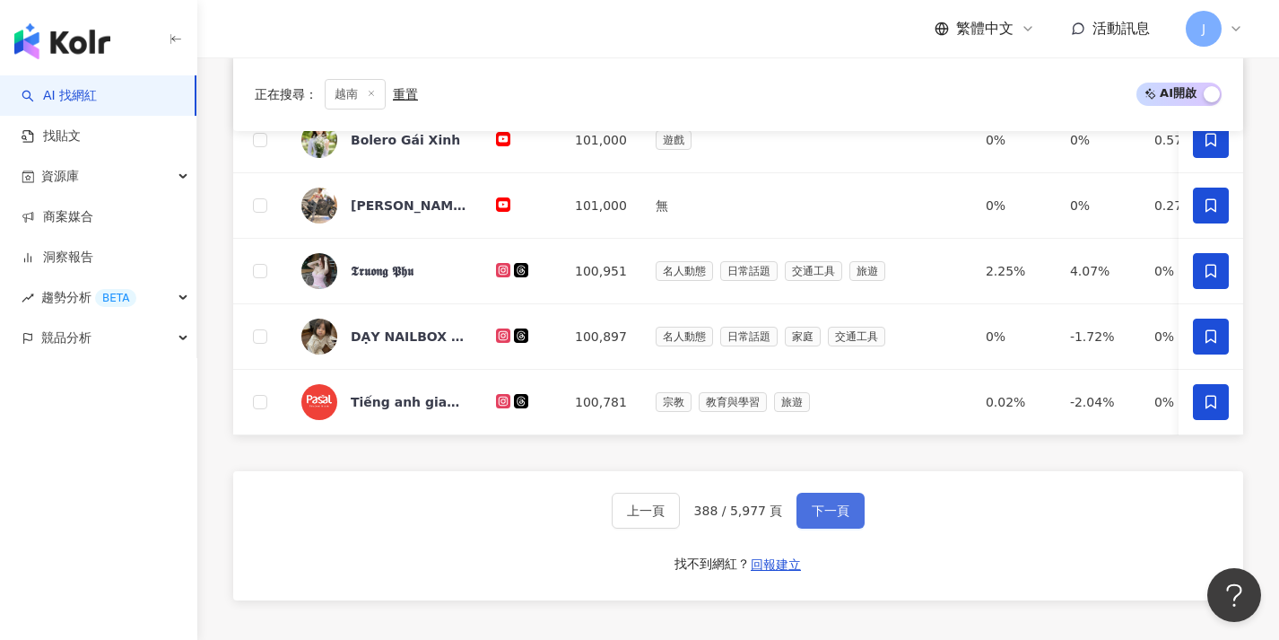
click at [837, 515] on span "下一頁" at bounding box center [831, 510] width 38 height 14
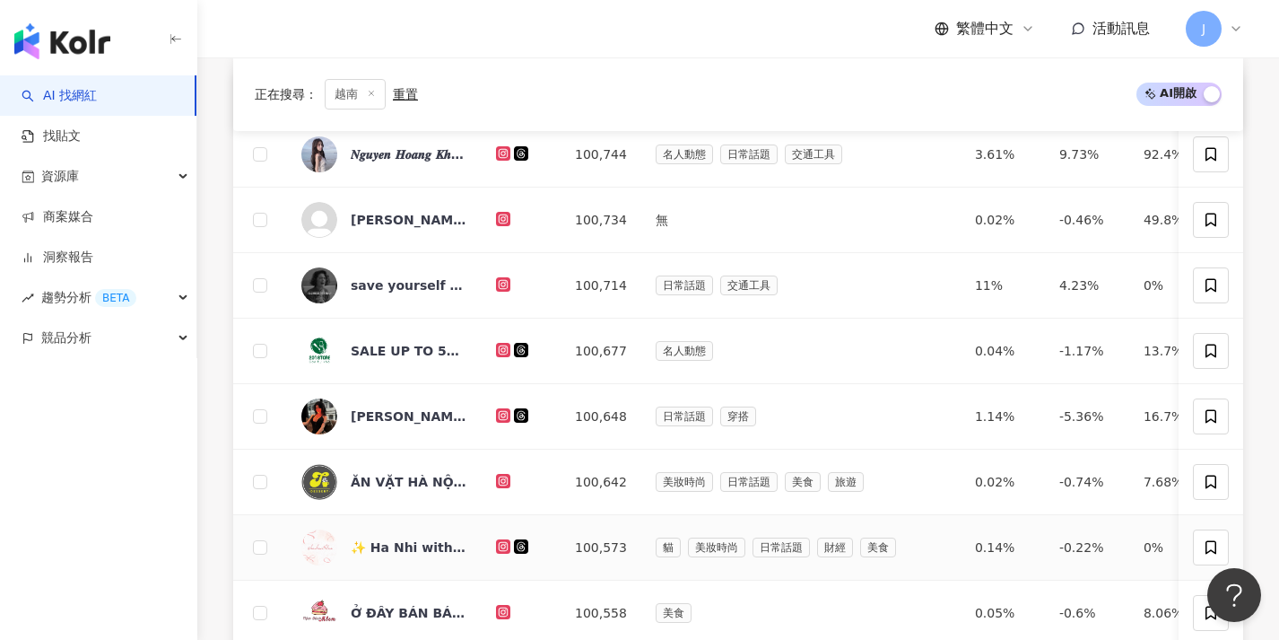
scroll to position [11, 0]
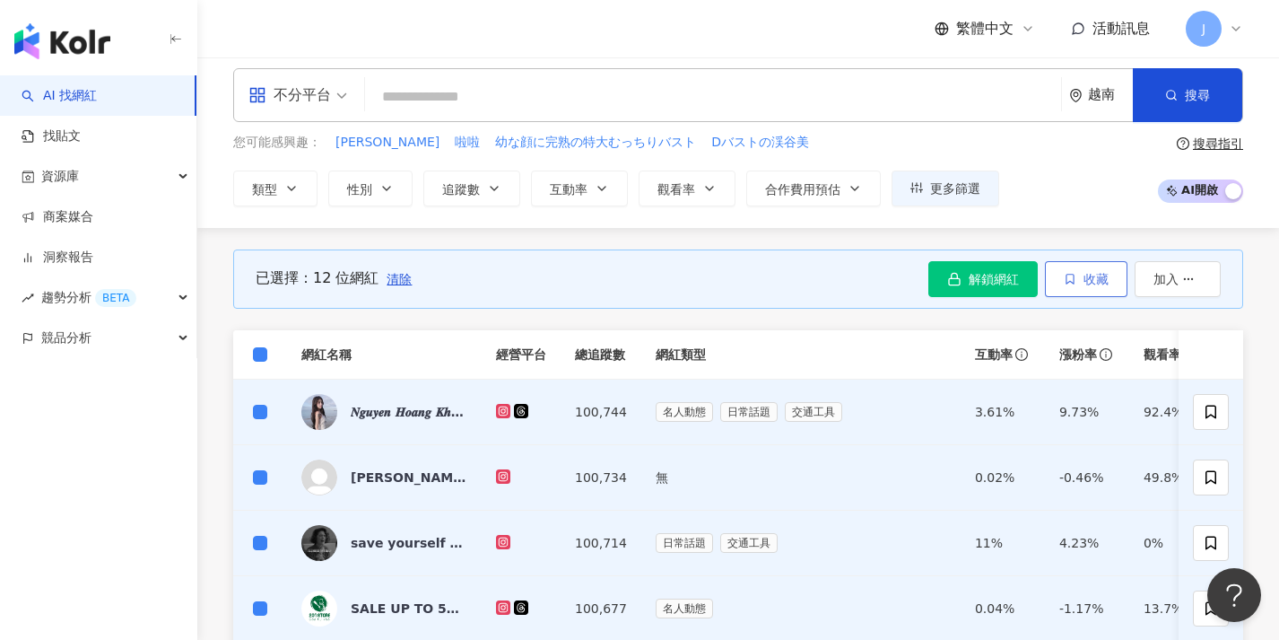
click at [1089, 279] on span "收藏" at bounding box center [1096, 279] width 25 height 14
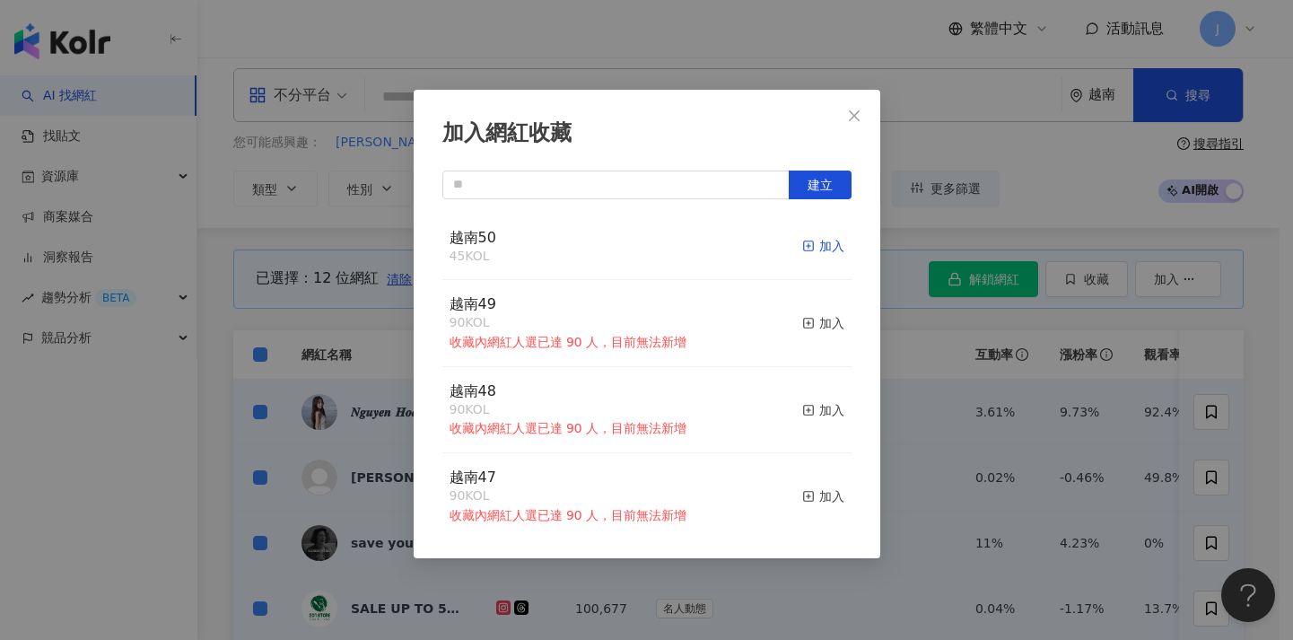
click at [816, 249] on div "加入" at bounding box center [823, 246] width 42 height 20
click at [299, 318] on div "加入網紅收藏 建立 越南50 57 KOL 加入 越南49 90 KOL 收藏內網紅人選已達 90 人，目前無法新增 加入 越南48 90 KOL 收藏內網紅…" at bounding box center [646, 320] width 1293 height 640
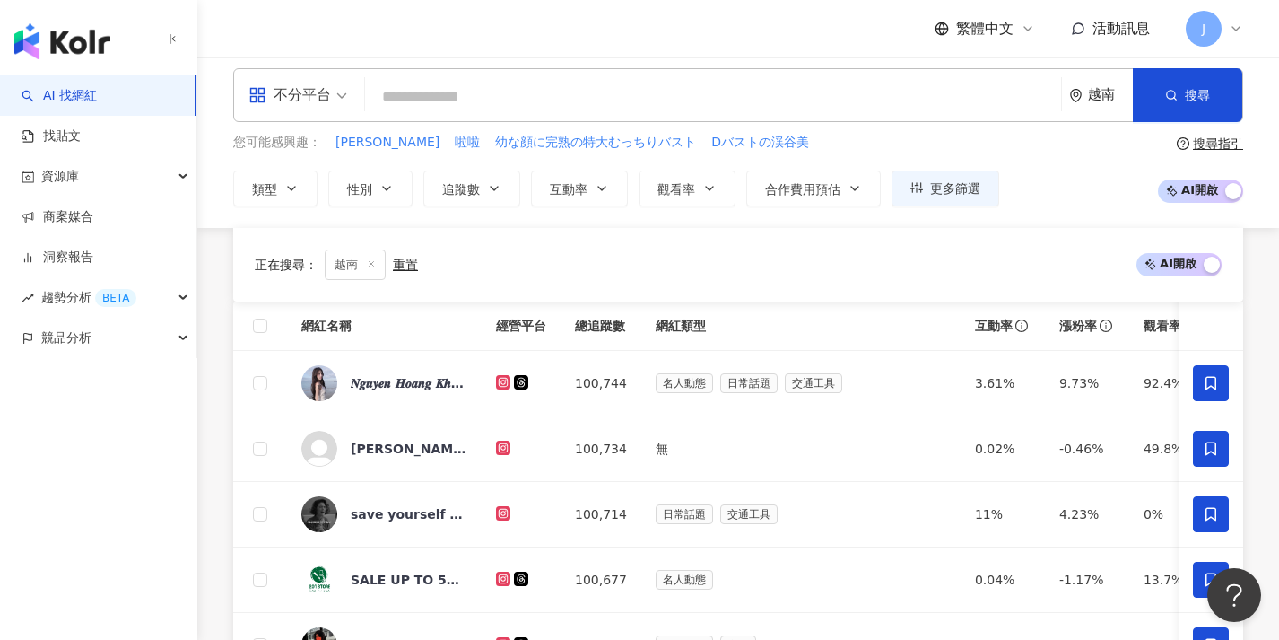
scroll to position [703, 0]
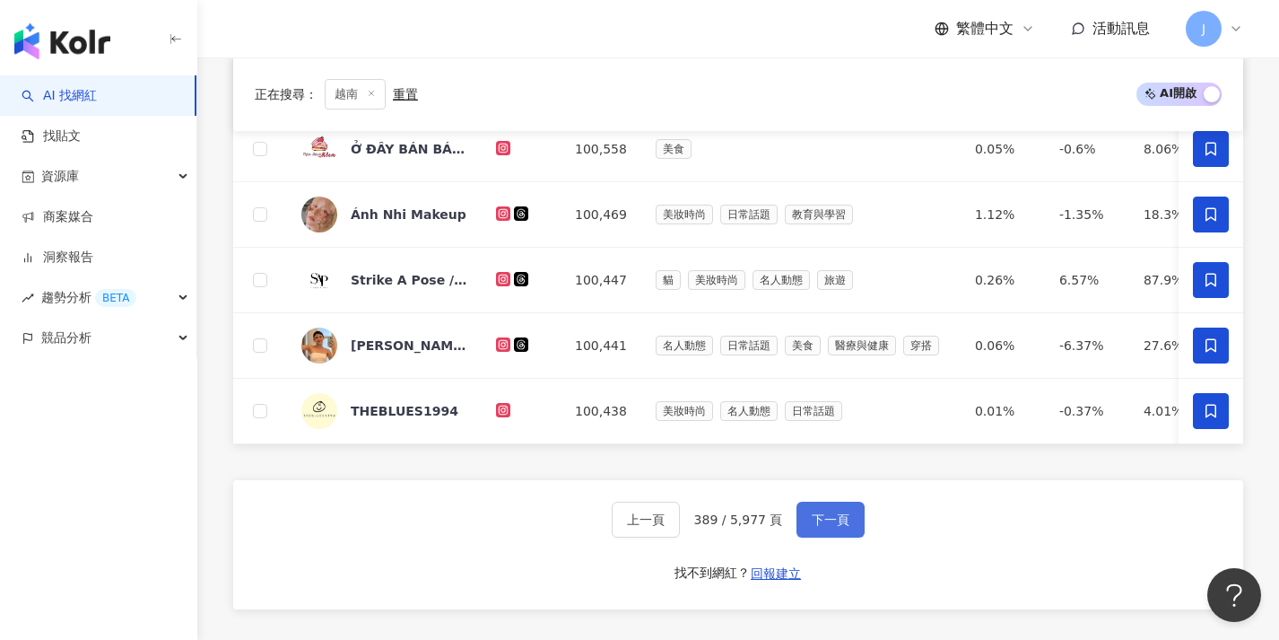
click at [838, 527] on span "下一頁" at bounding box center [831, 519] width 38 height 14
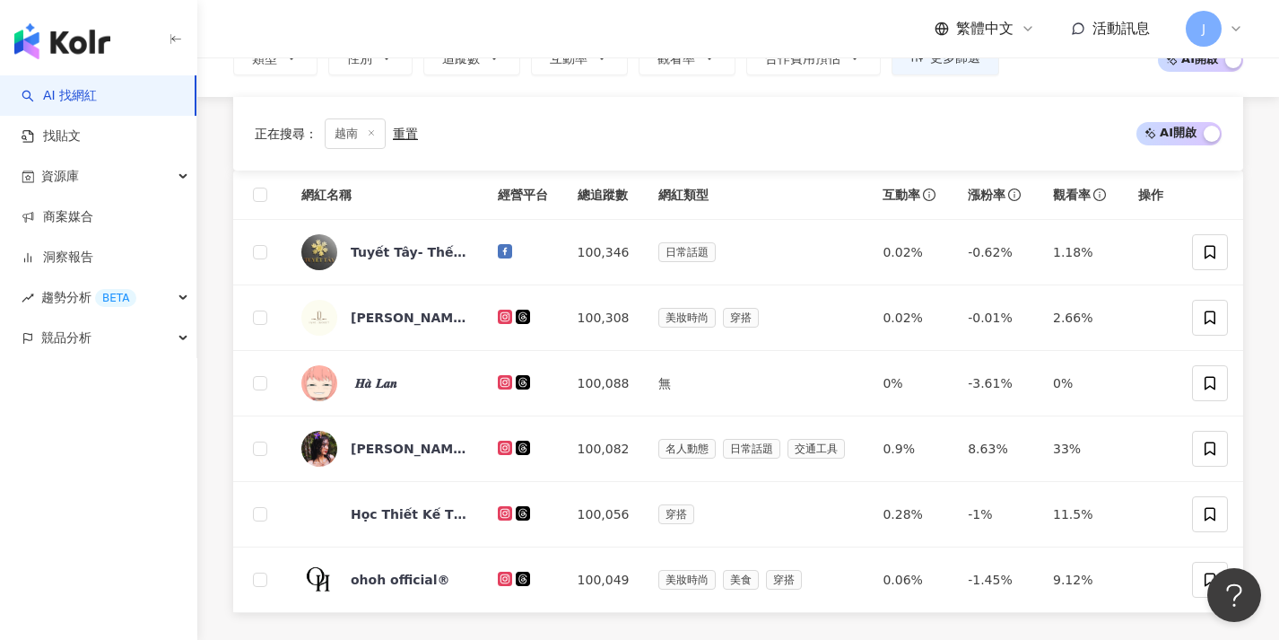
scroll to position [562, 0]
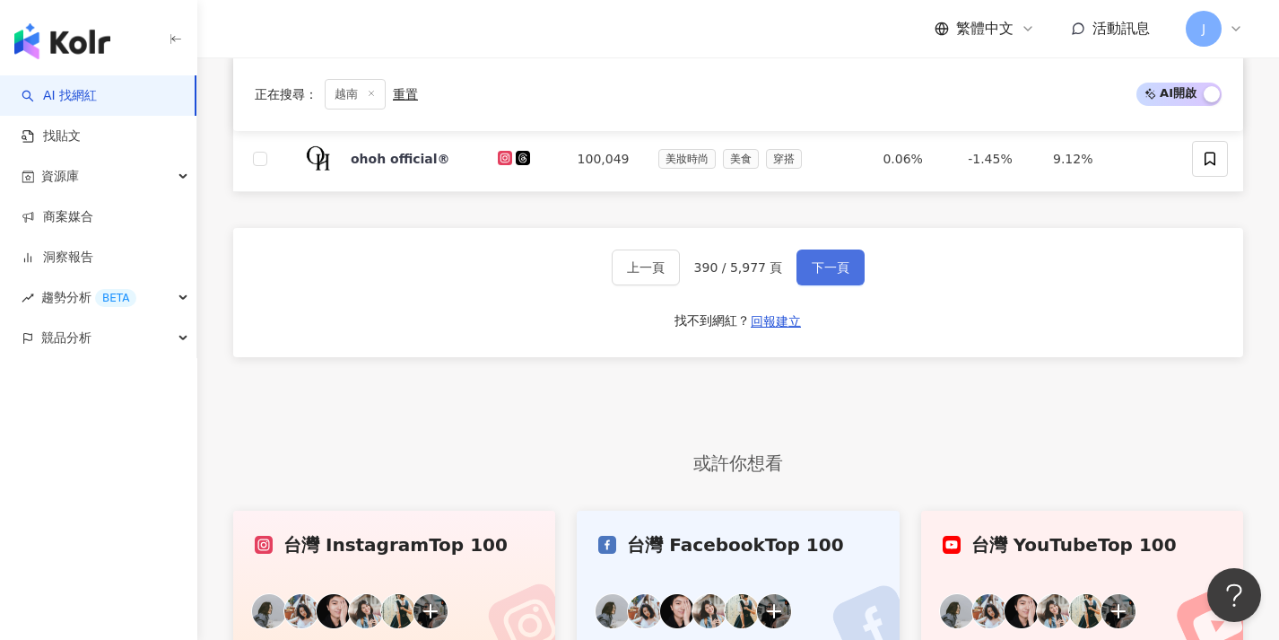
click at [847, 257] on button "下一頁" at bounding box center [831, 267] width 68 height 36
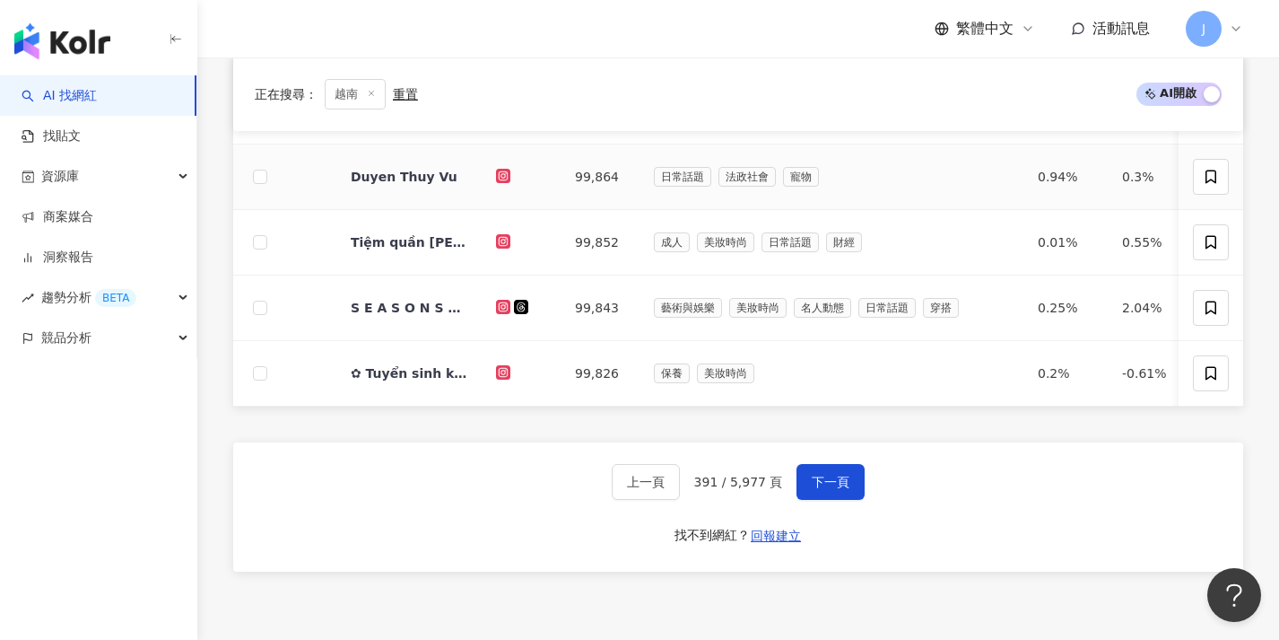
scroll to position [615, 0]
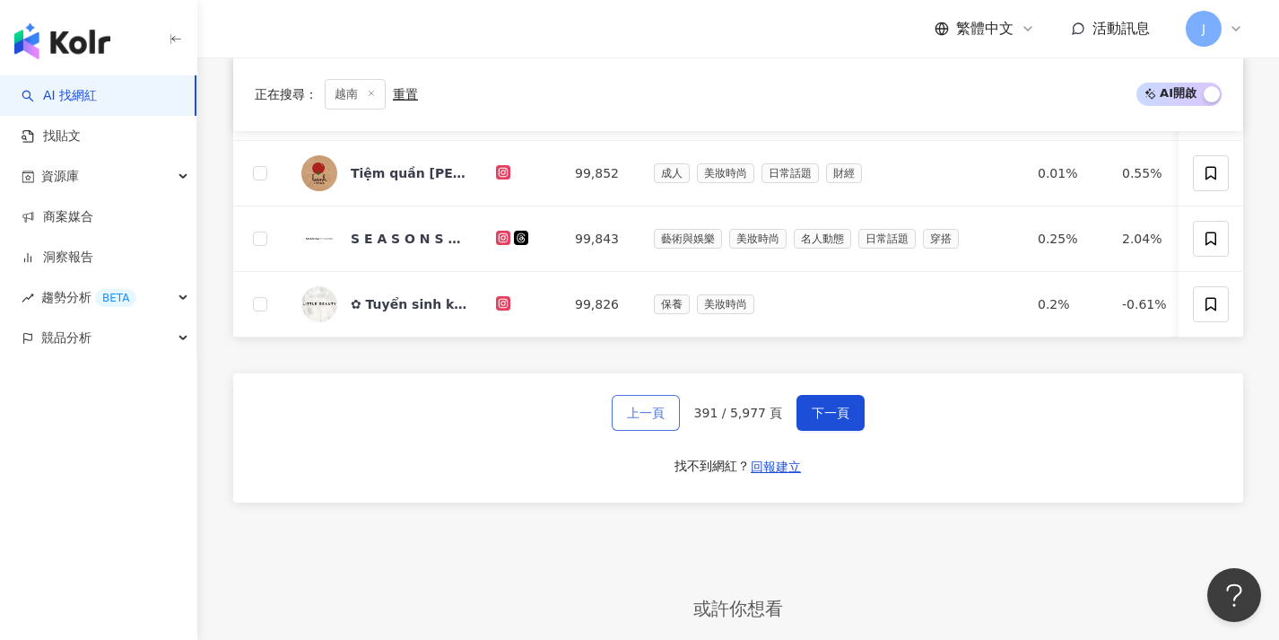
click at [633, 420] on span "上一頁" at bounding box center [646, 412] width 38 height 14
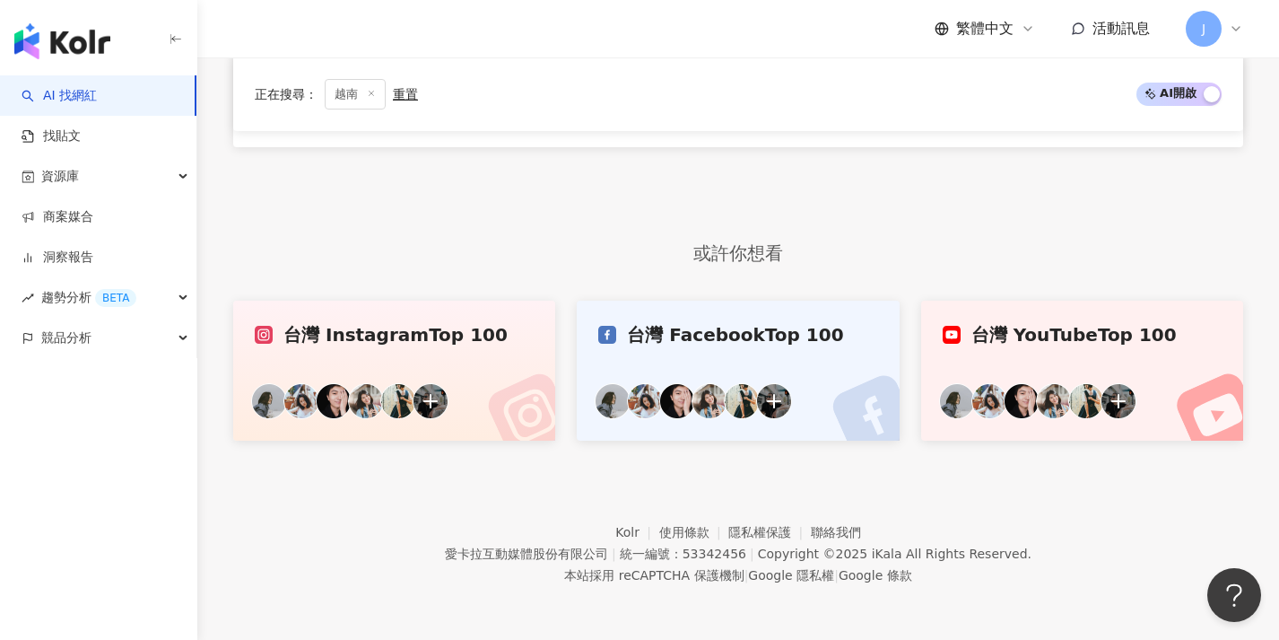
scroll to position [0, 0]
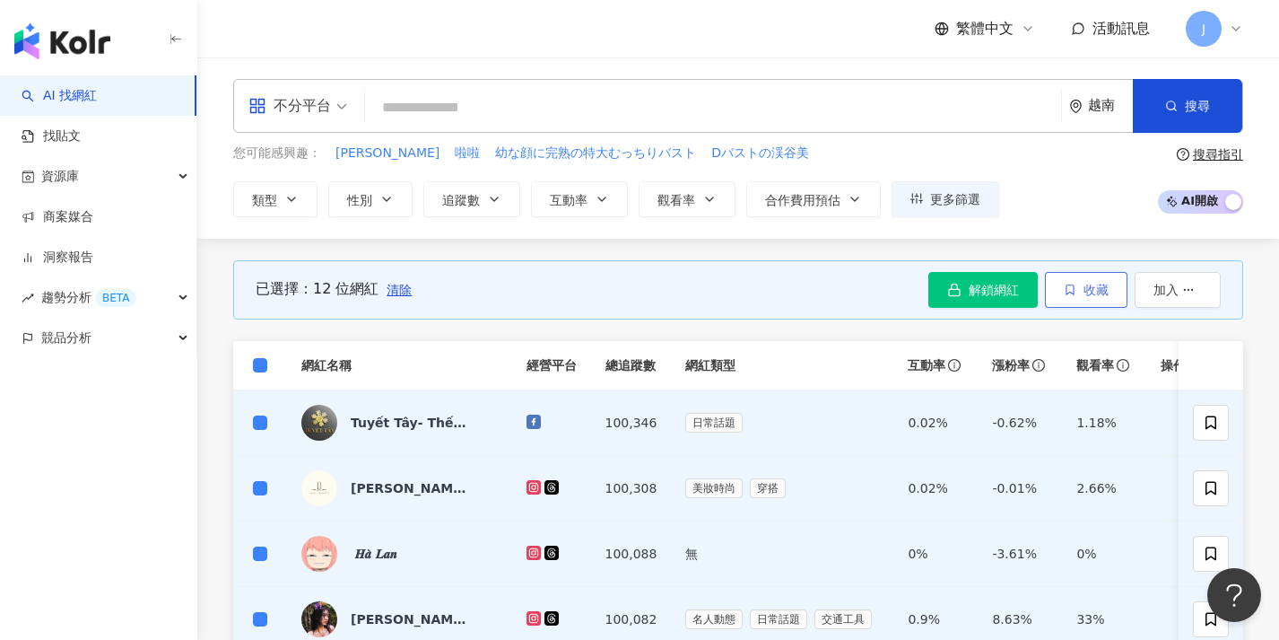
click at [1084, 292] on span "收藏" at bounding box center [1096, 290] width 25 height 14
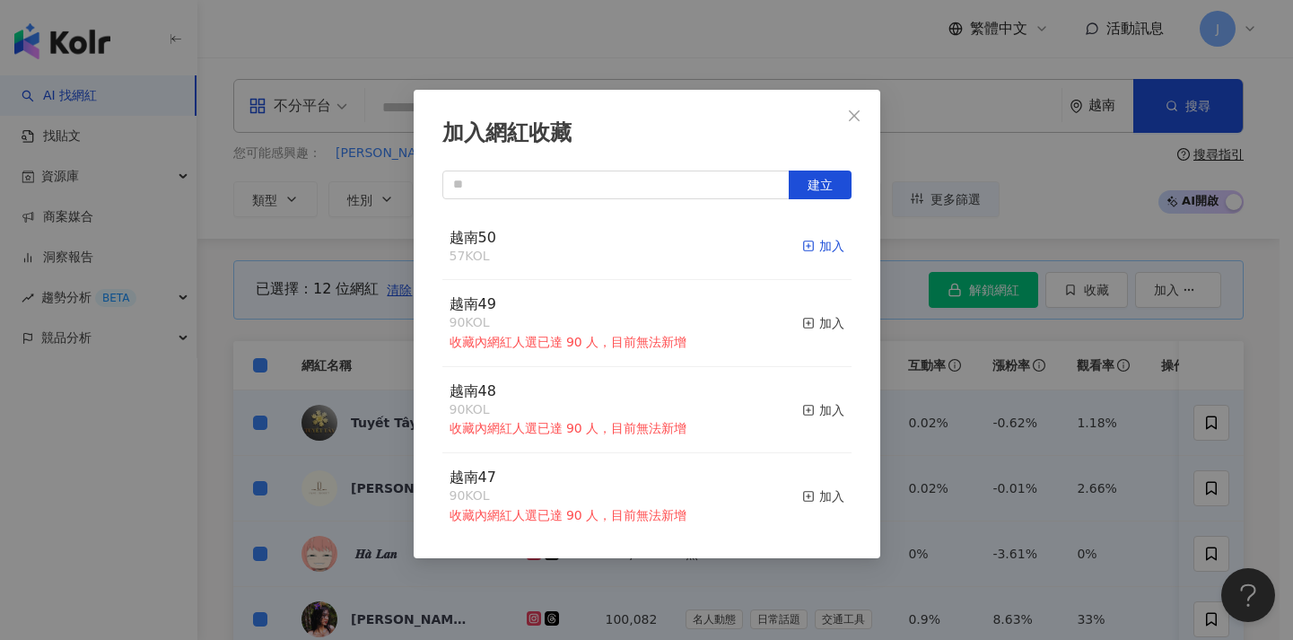
click at [802, 245] on div "加入" at bounding box center [823, 246] width 42 height 20
click at [311, 333] on div "加入網紅收藏 建立 越南50 69 KOL 加入 越南49 90 KOL 收藏內網紅人選已達 90 人，目前無法新增 加入 越南48 90 KOL 收藏內網紅…" at bounding box center [646, 320] width 1293 height 640
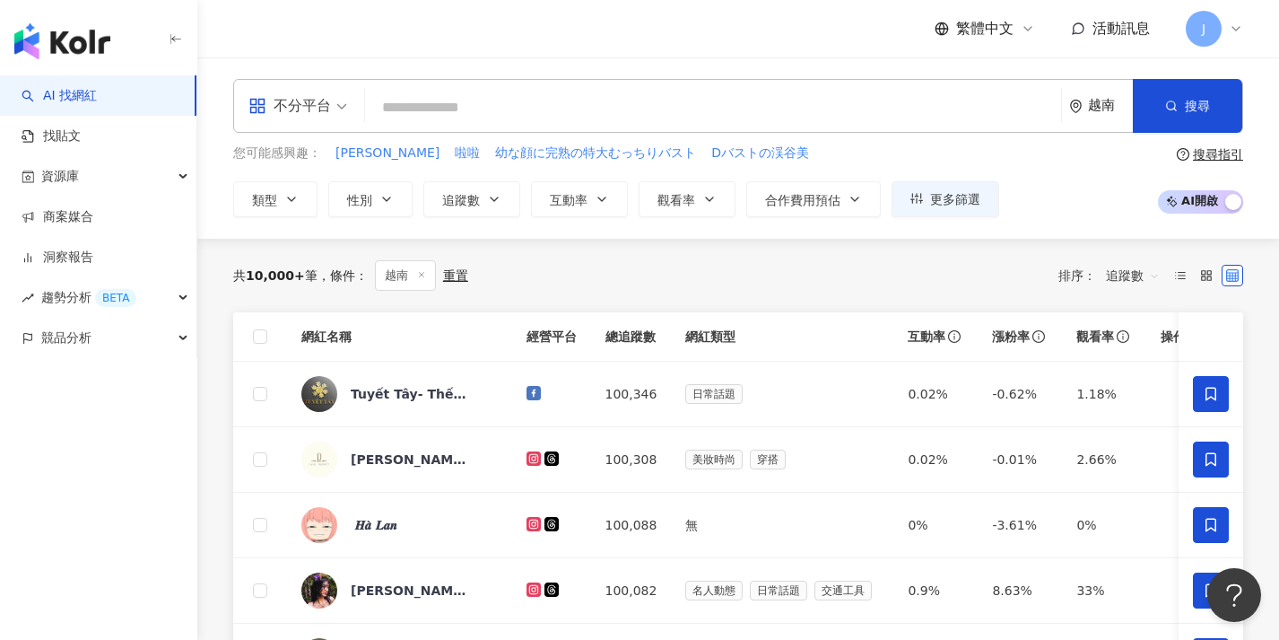
scroll to position [701, 0]
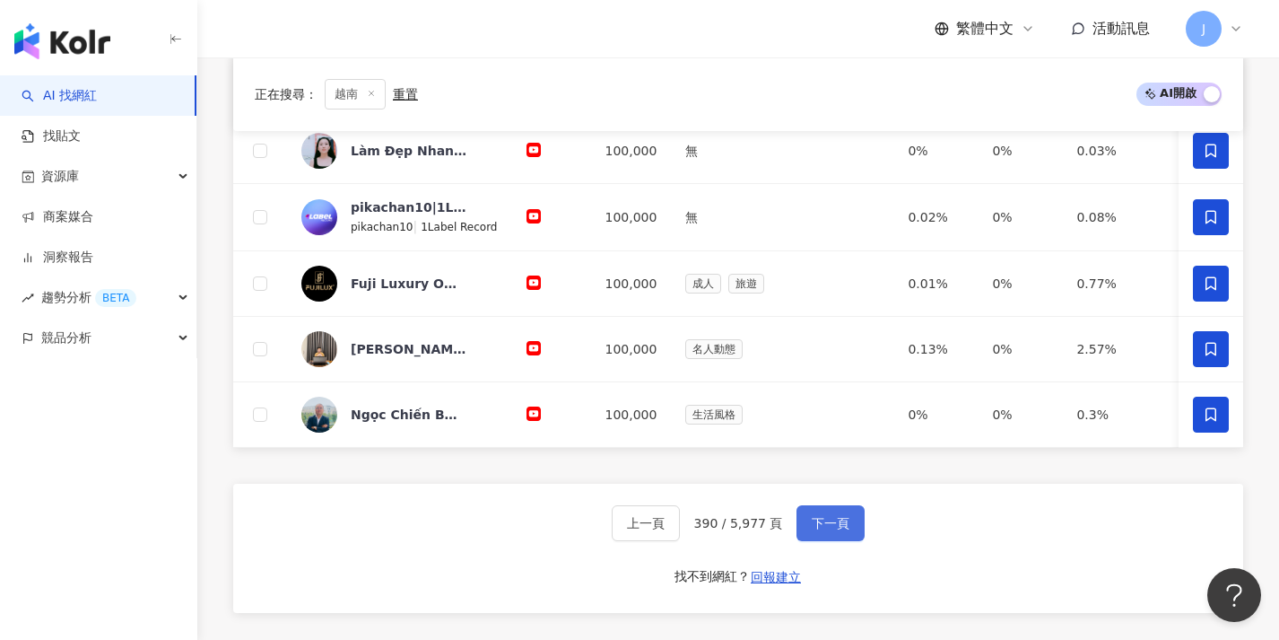
click at [822, 530] on span "下一頁" at bounding box center [831, 523] width 38 height 14
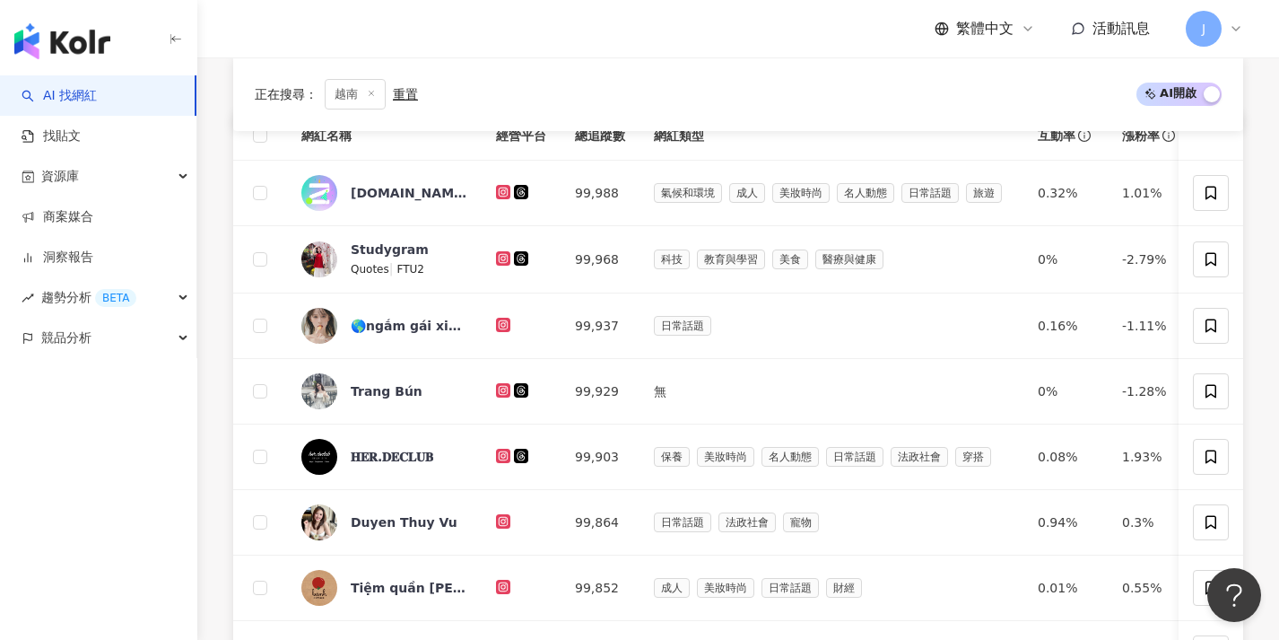
scroll to position [412, 0]
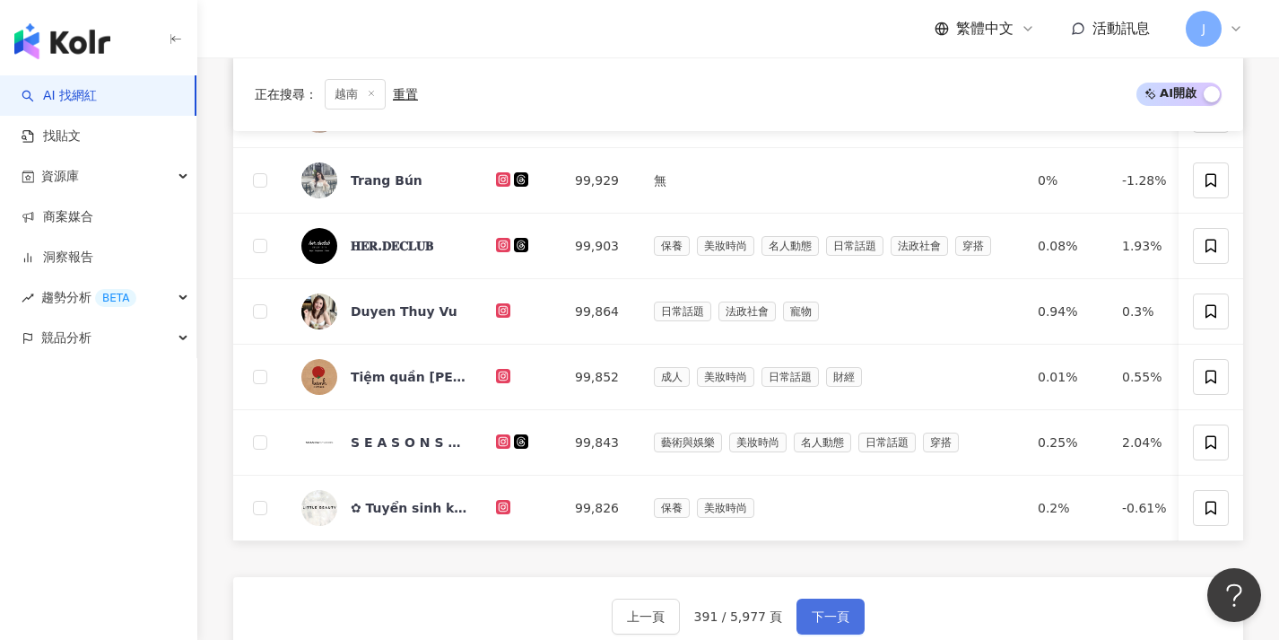
click at [849, 626] on button "下一頁" at bounding box center [831, 616] width 68 height 36
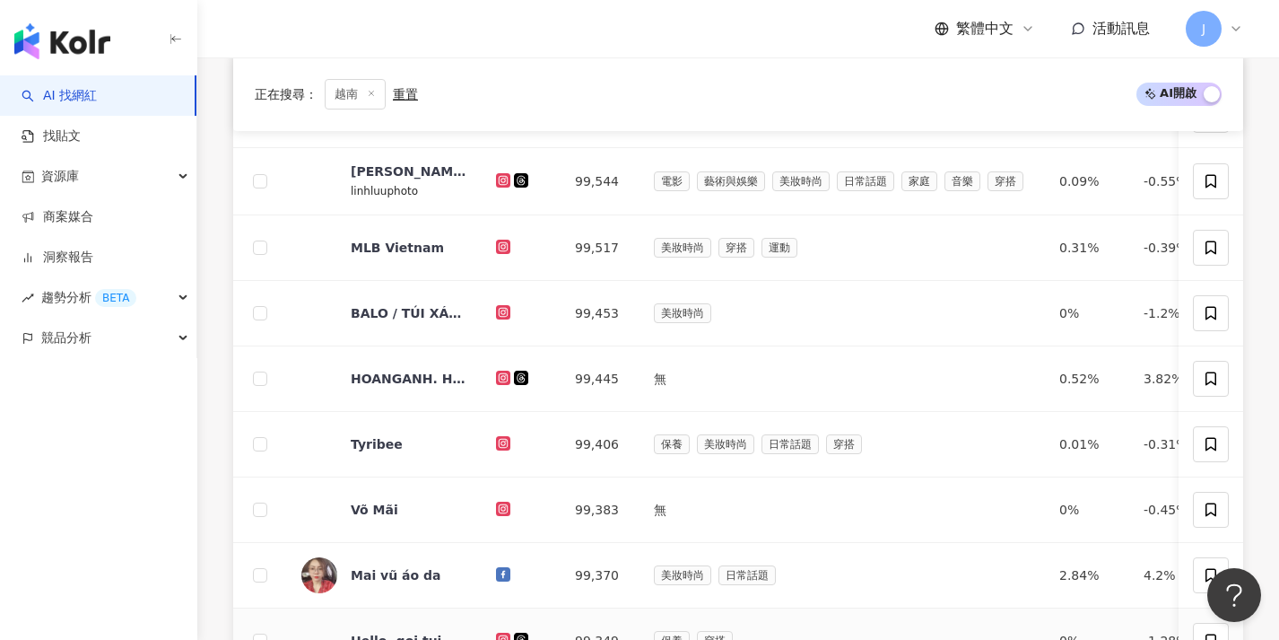
scroll to position [650, 0]
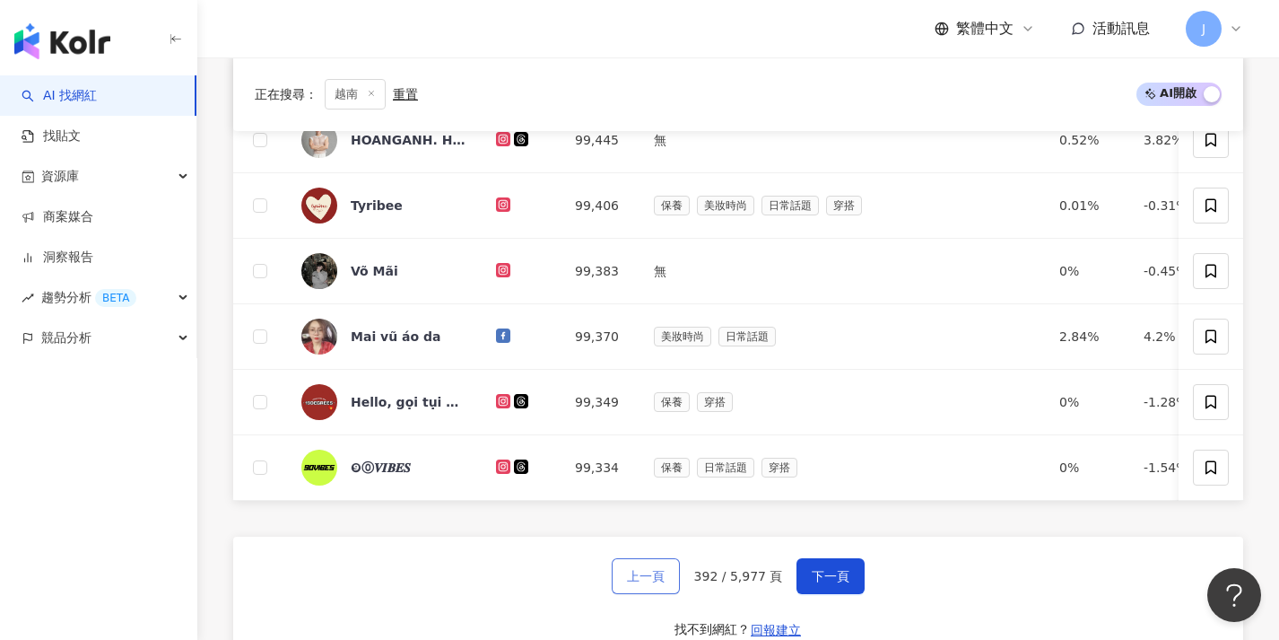
click at [659, 594] on button "上一頁" at bounding box center [646, 576] width 68 height 36
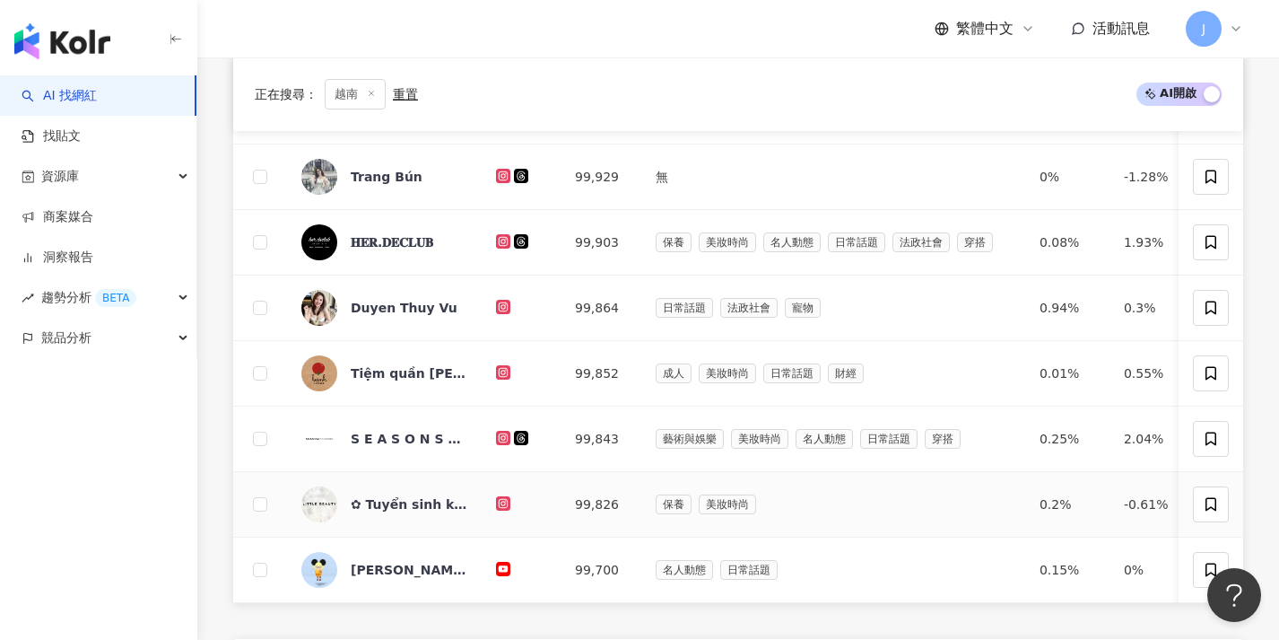
scroll to position [32, 0]
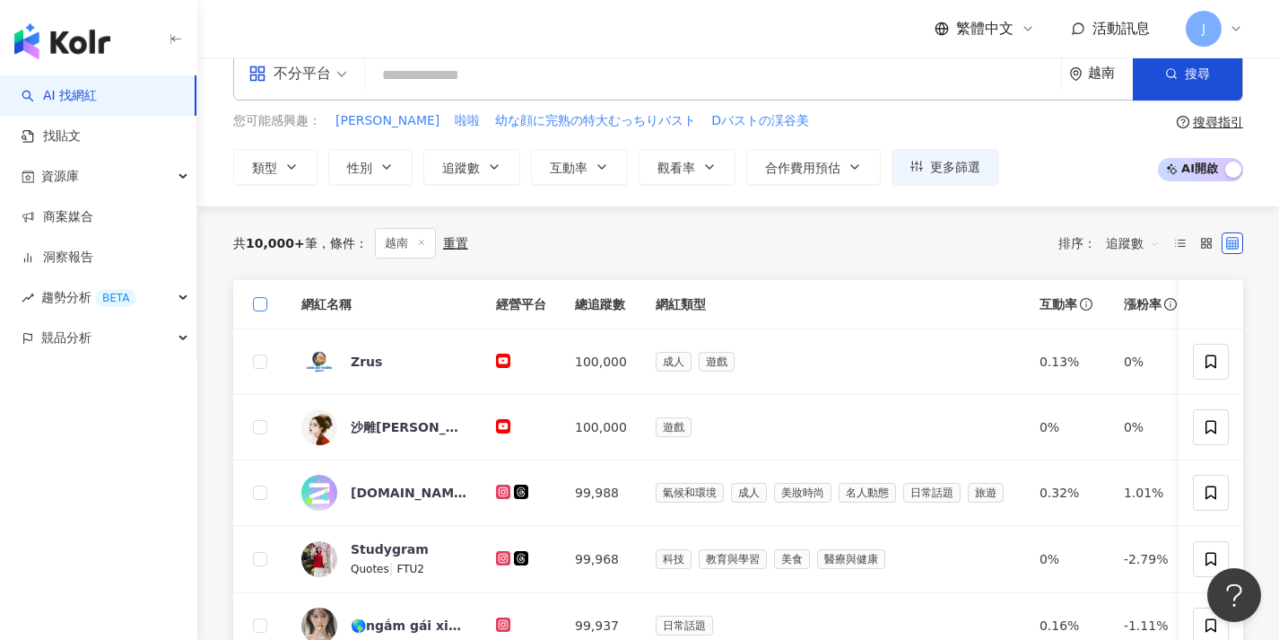
click at [266, 300] on span at bounding box center [260, 304] width 14 height 14
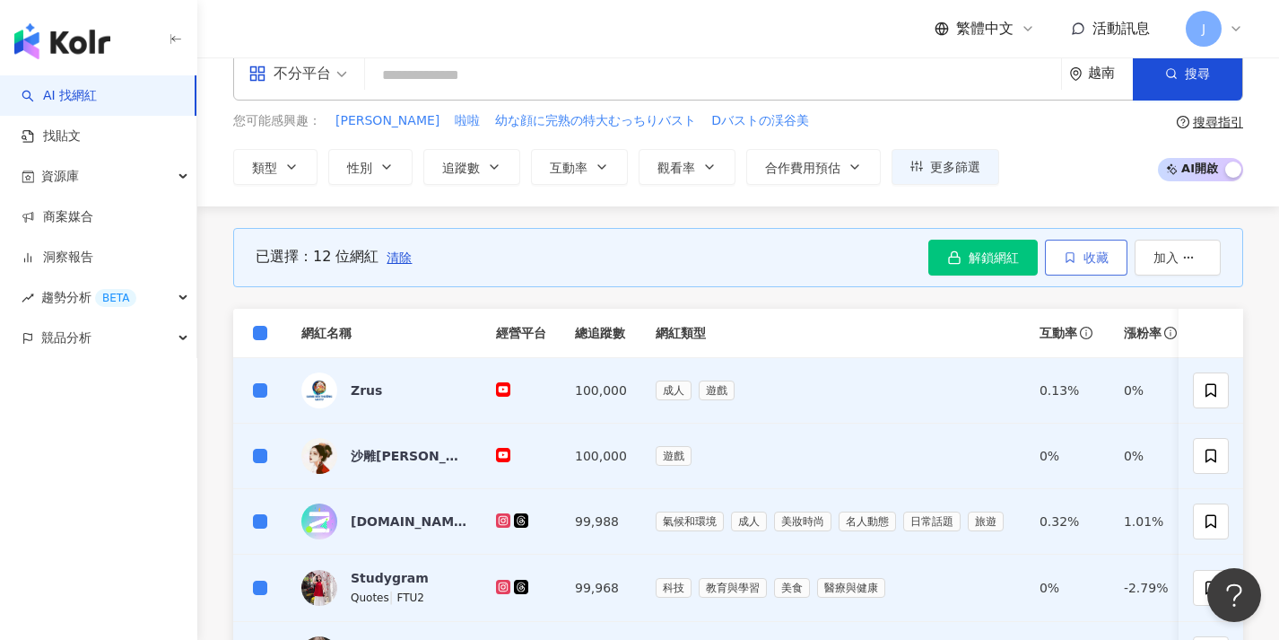
click at [1079, 253] on button "收藏" at bounding box center [1086, 257] width 83 height 36
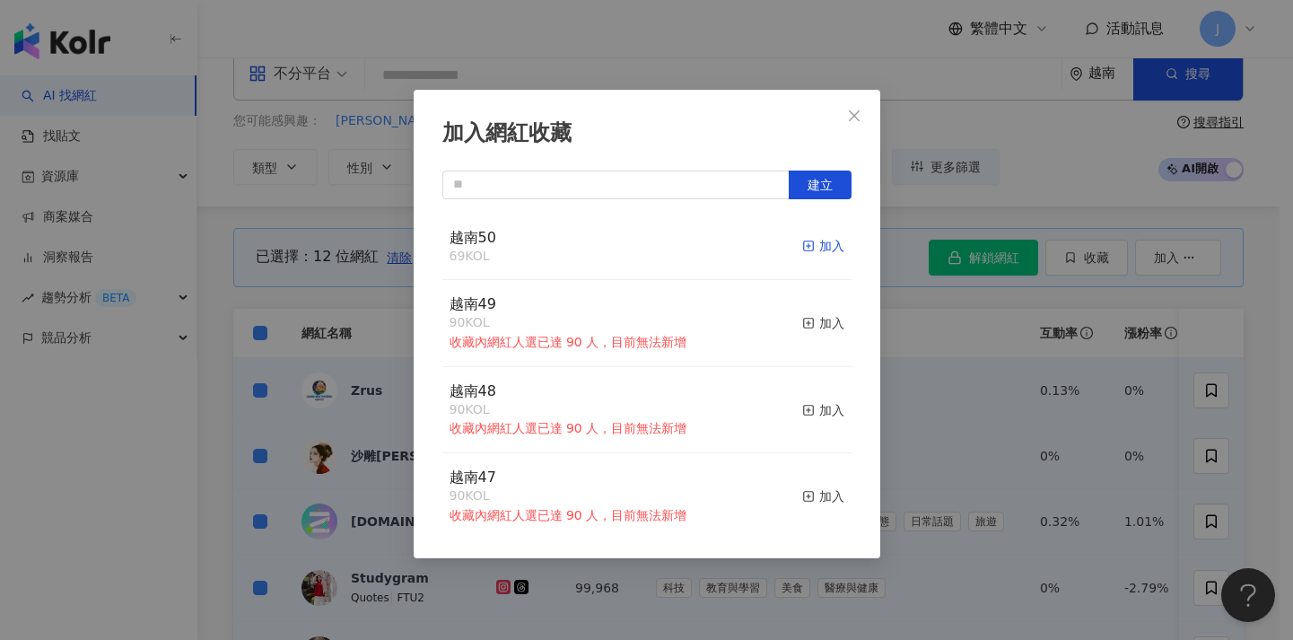
click at [802, 243] on icon "button" at bounding box center [808, 245] width 13 height 13
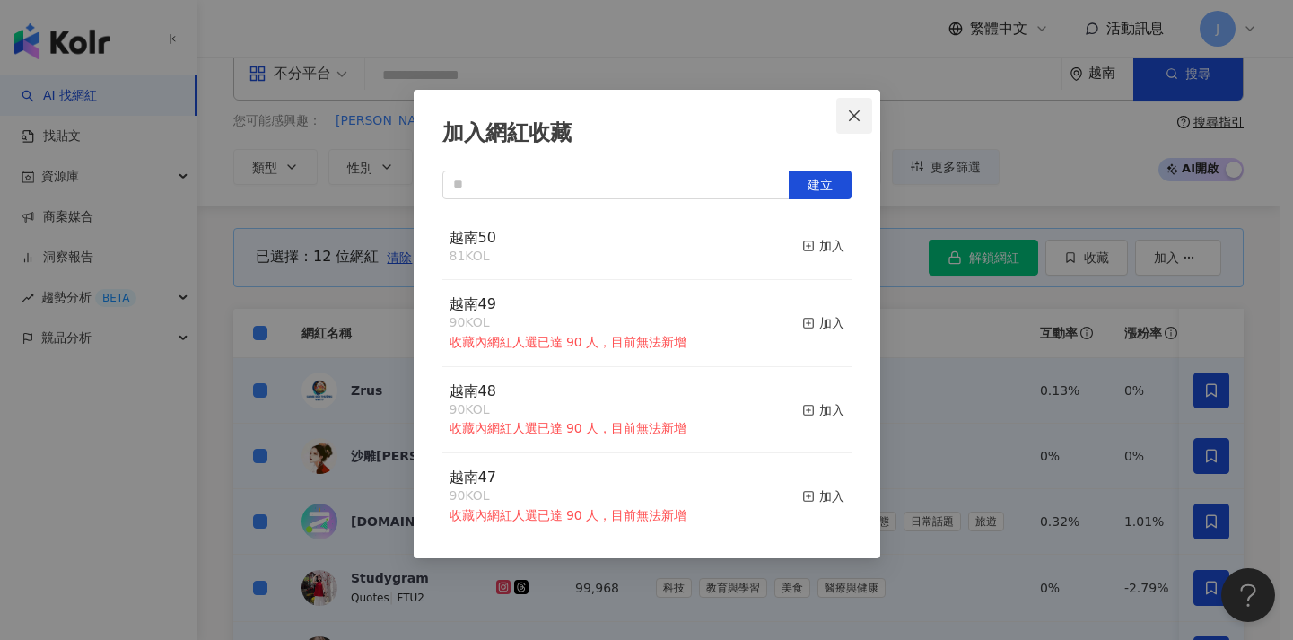
click at [855, 123] on button "Close" at bounding box center [854, 116] width 36 height 36
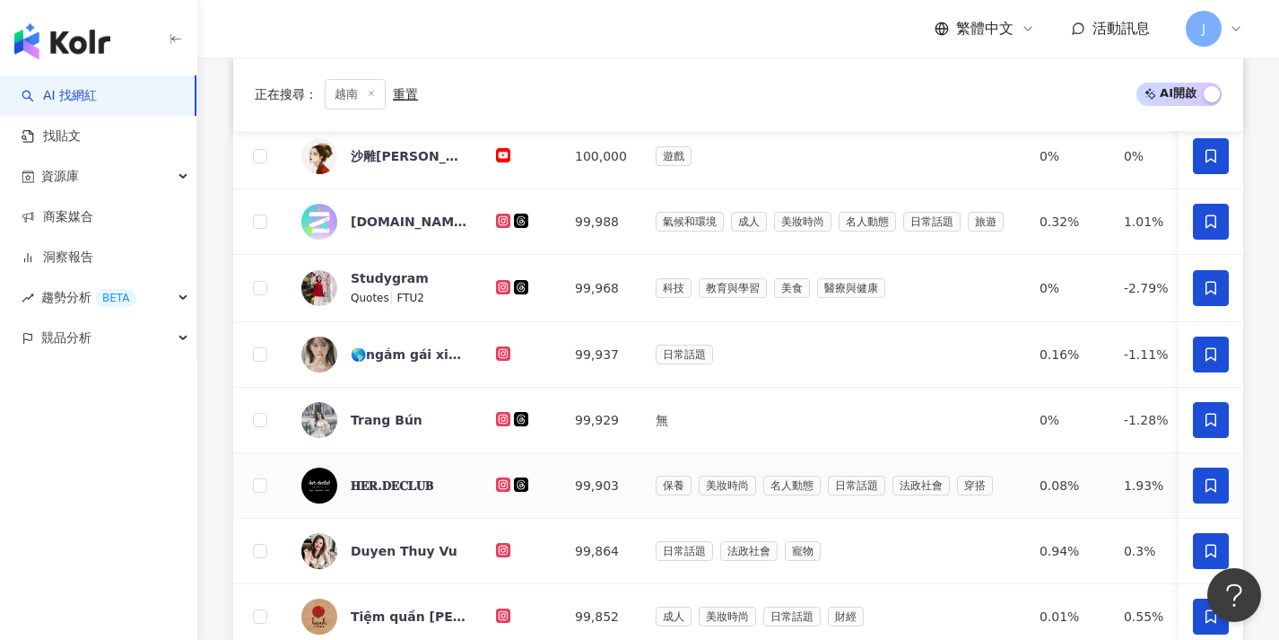
scroll to position [706, 0]
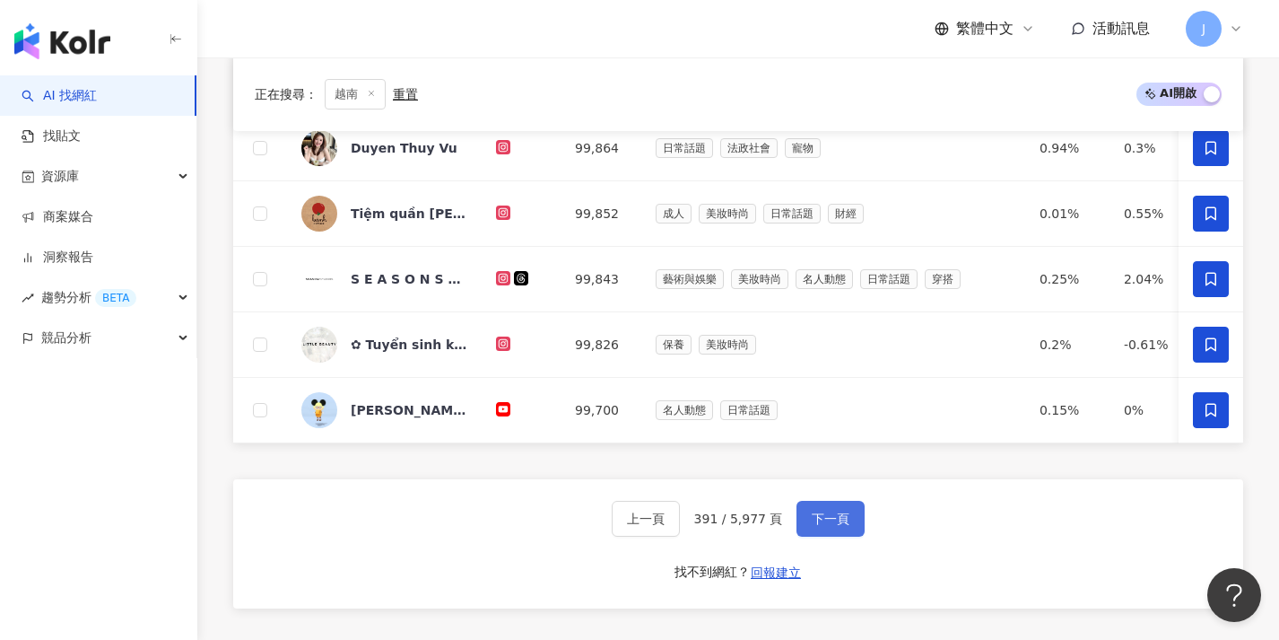
click at [844, 526] on span "下一頁" at bounding box center [831, 518] width 38 height 14
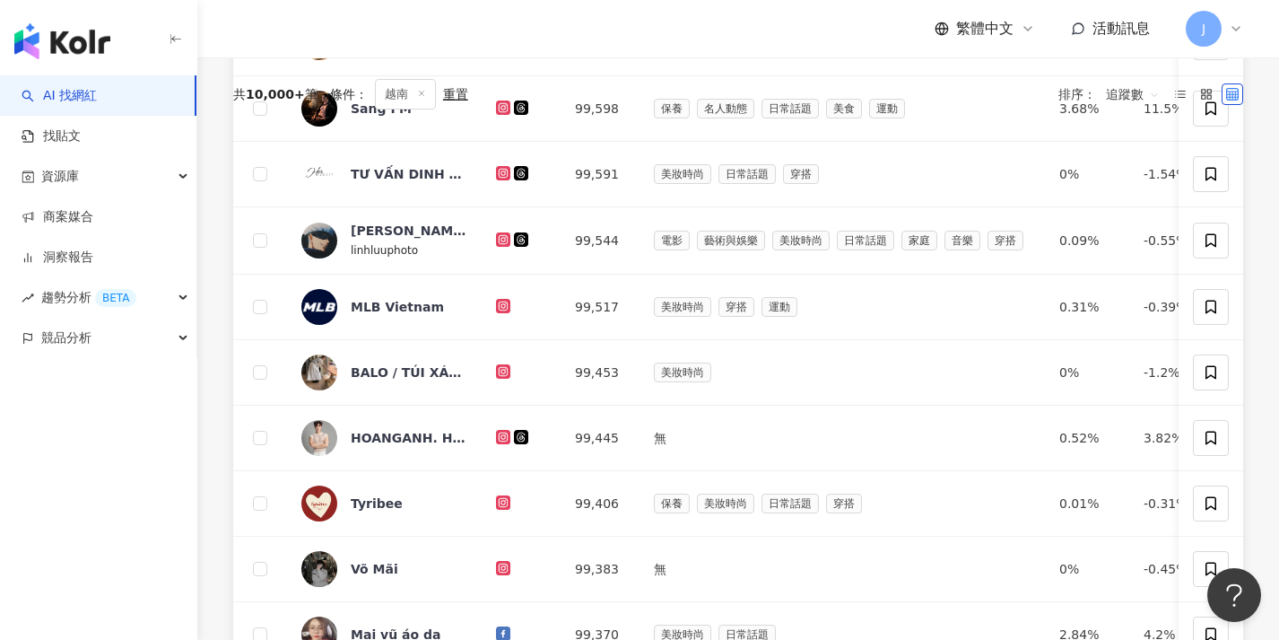
scroll to position [0, 0]
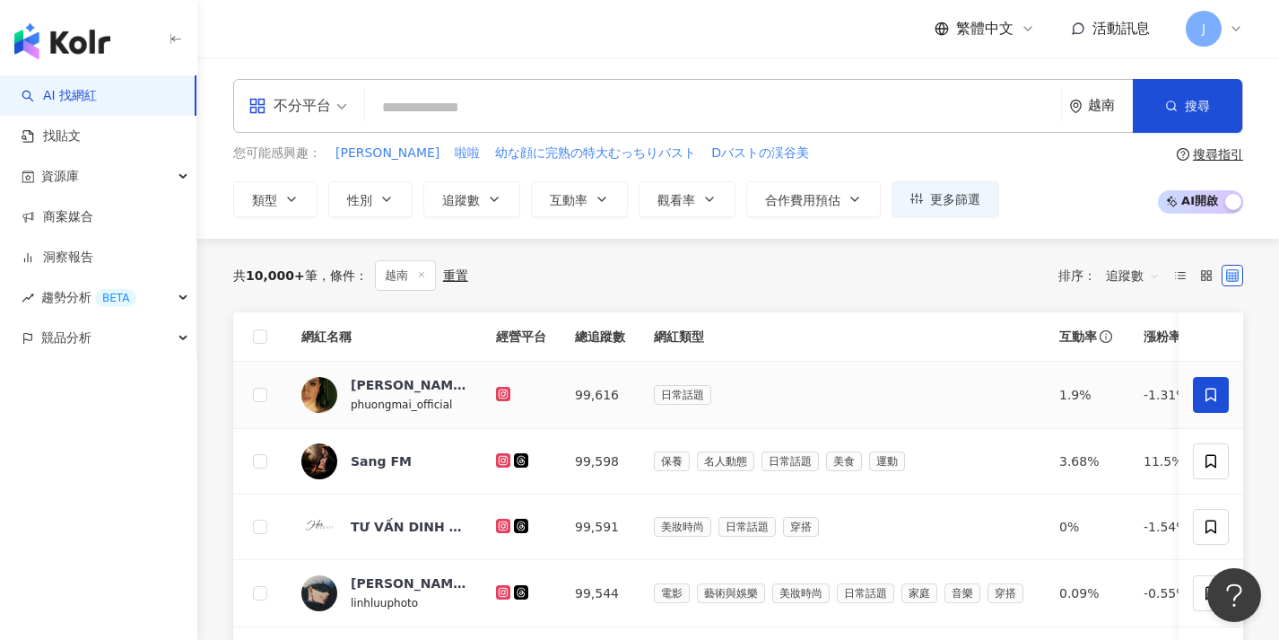
click at [1215, 397] on icon at bounding box center [1211, 394] width 11 height 13
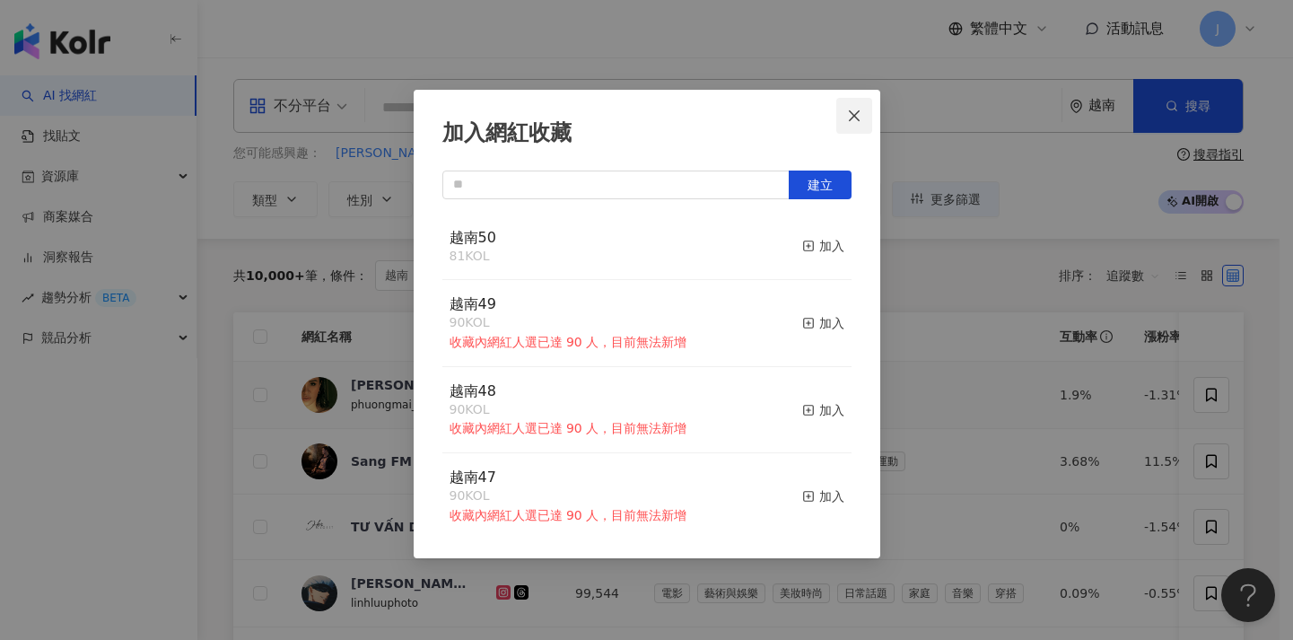
click at [862, 118] on span "Close" at bounding box center [854, 116] width 36 height 14
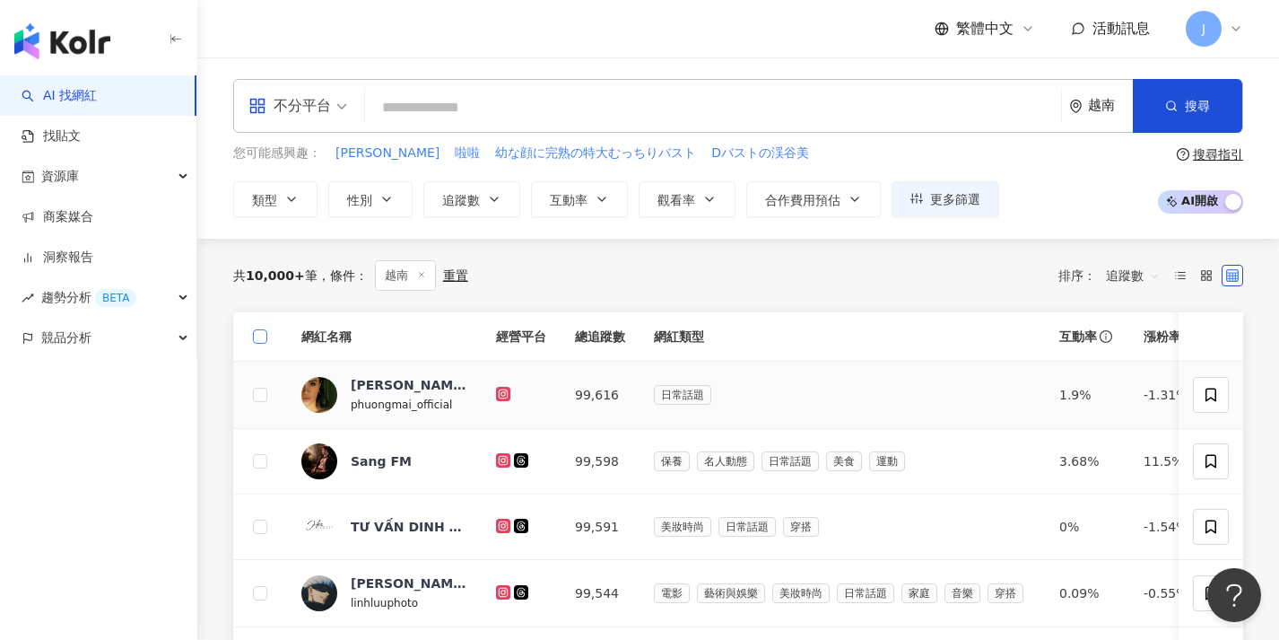
click at [257, 339] on span at bounding box center [260, 336] width 14 height 14
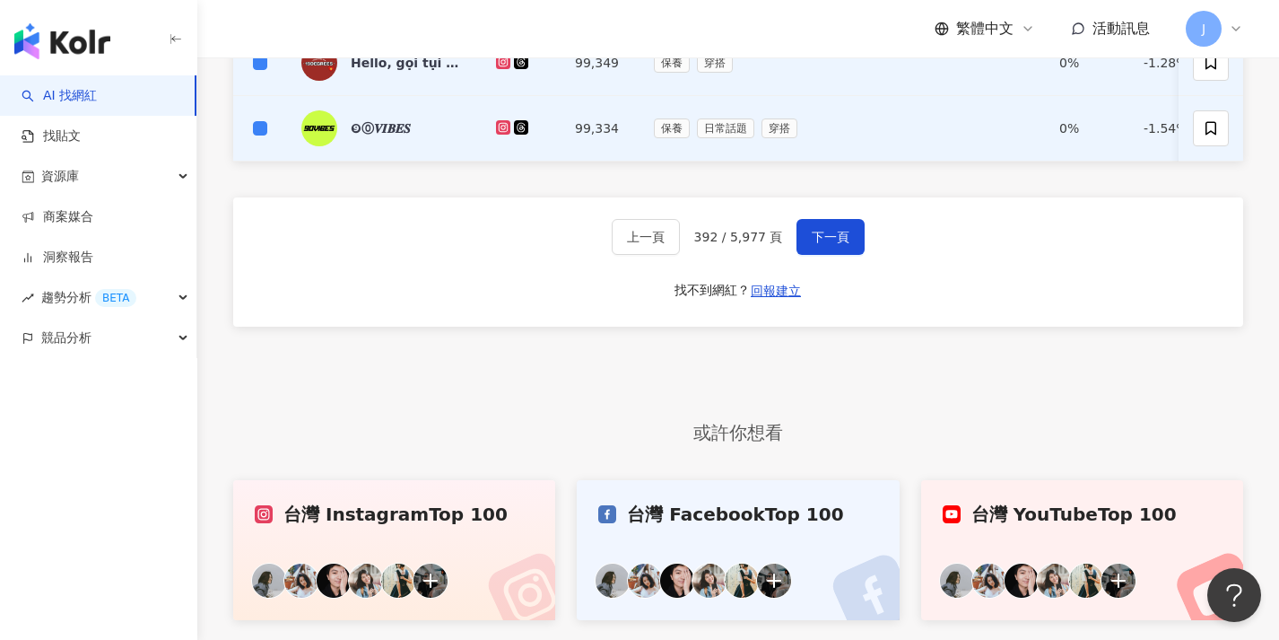
scroll to position [980, 0]
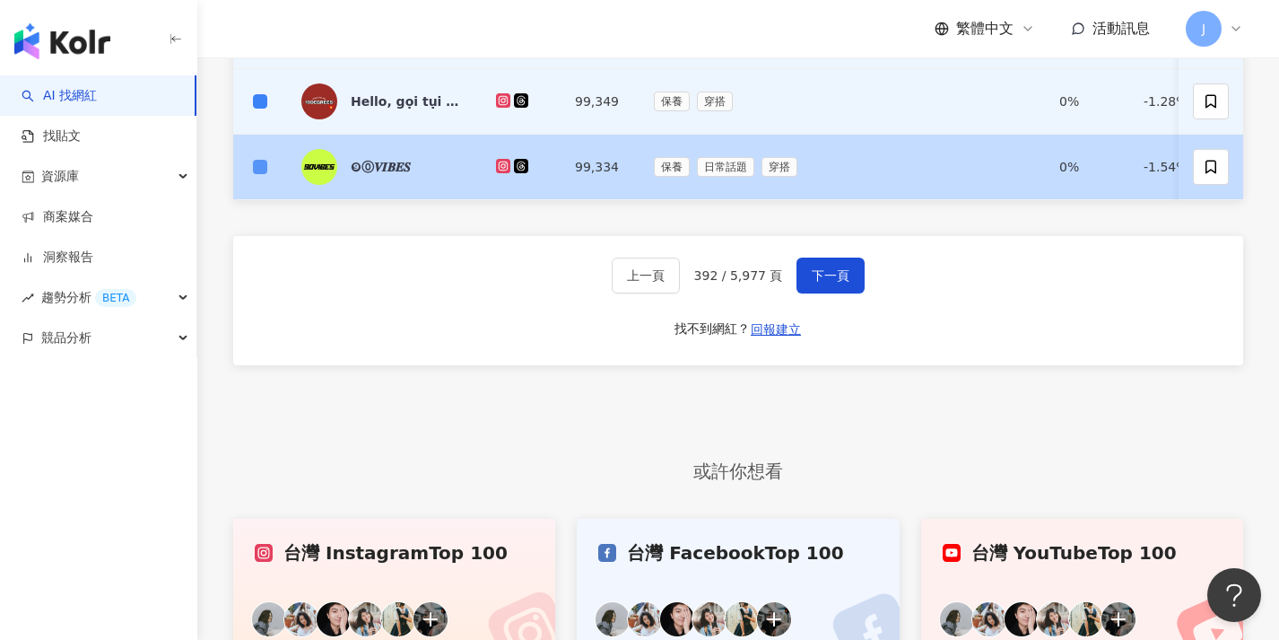
click at [264, 169] on span at bounding box center [260, 167] width 14 height 14
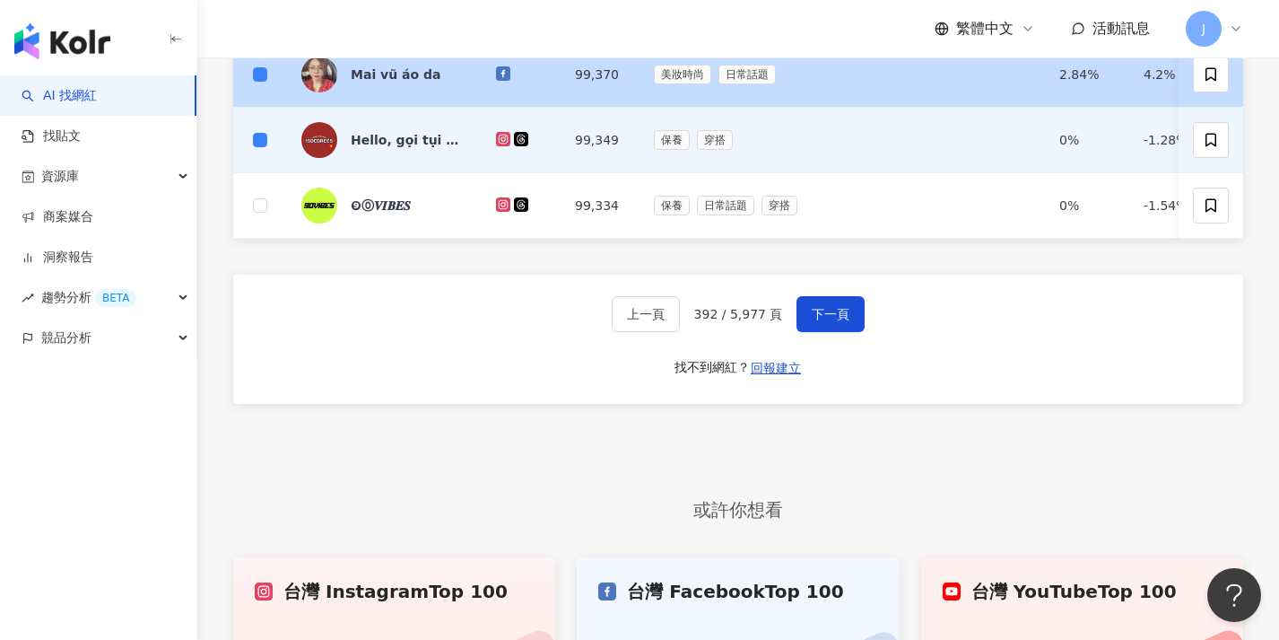
scroll to position [751, 0]
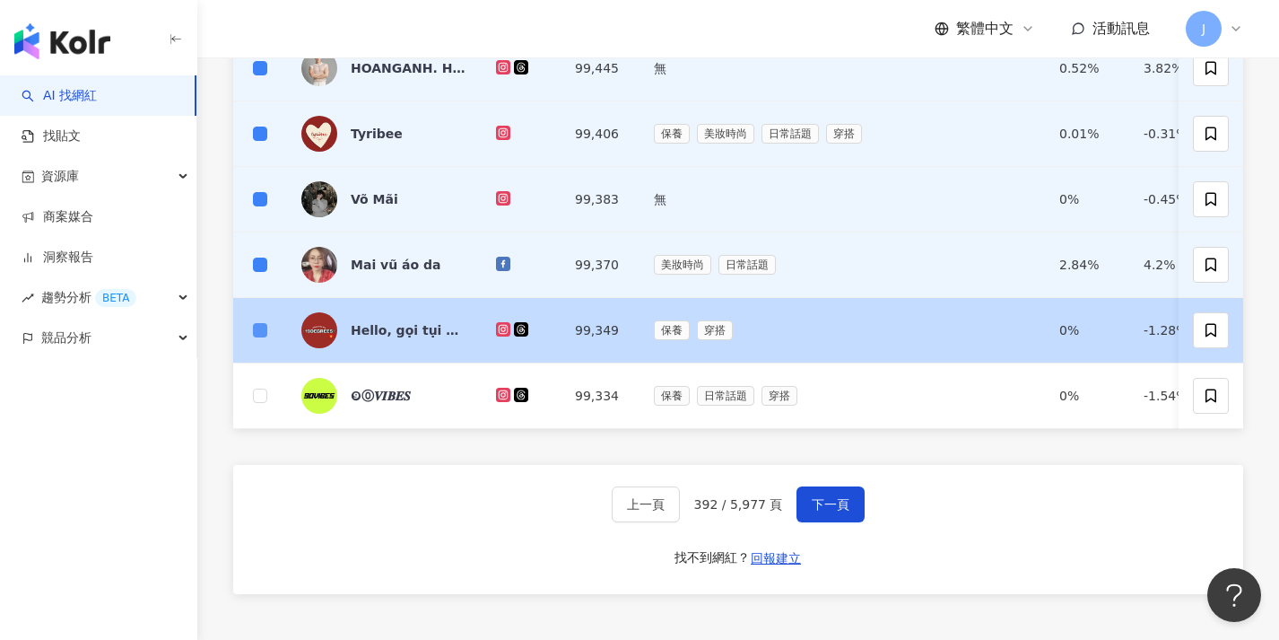
click at [260, 321] on label at bounding box center [260, 330] width 14 height 20
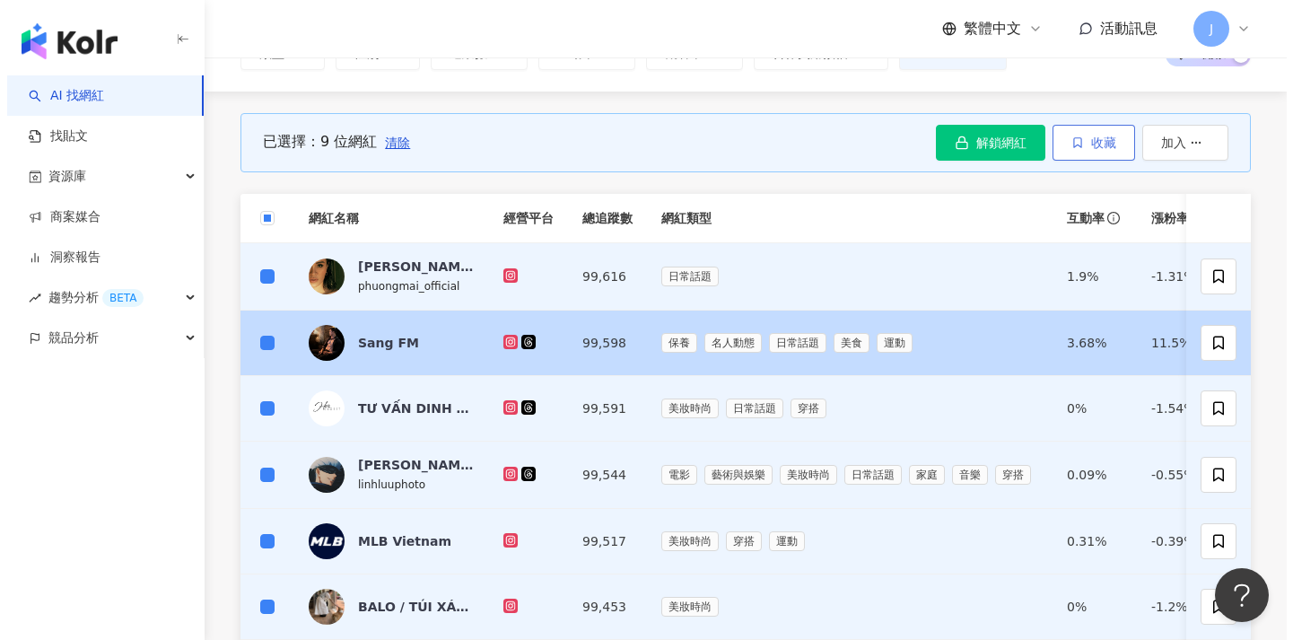
scroll to position [131, 0]
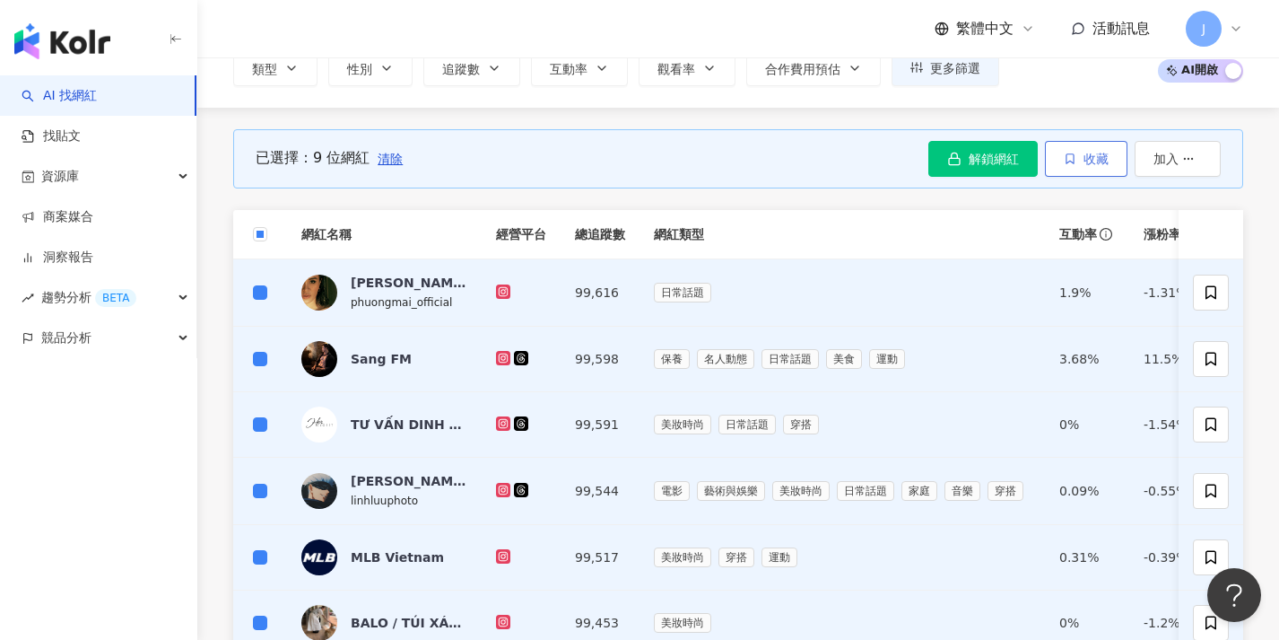
click at [1102, 156] on span "收藏" at bounding box center [1096, 159] width 25 height 14
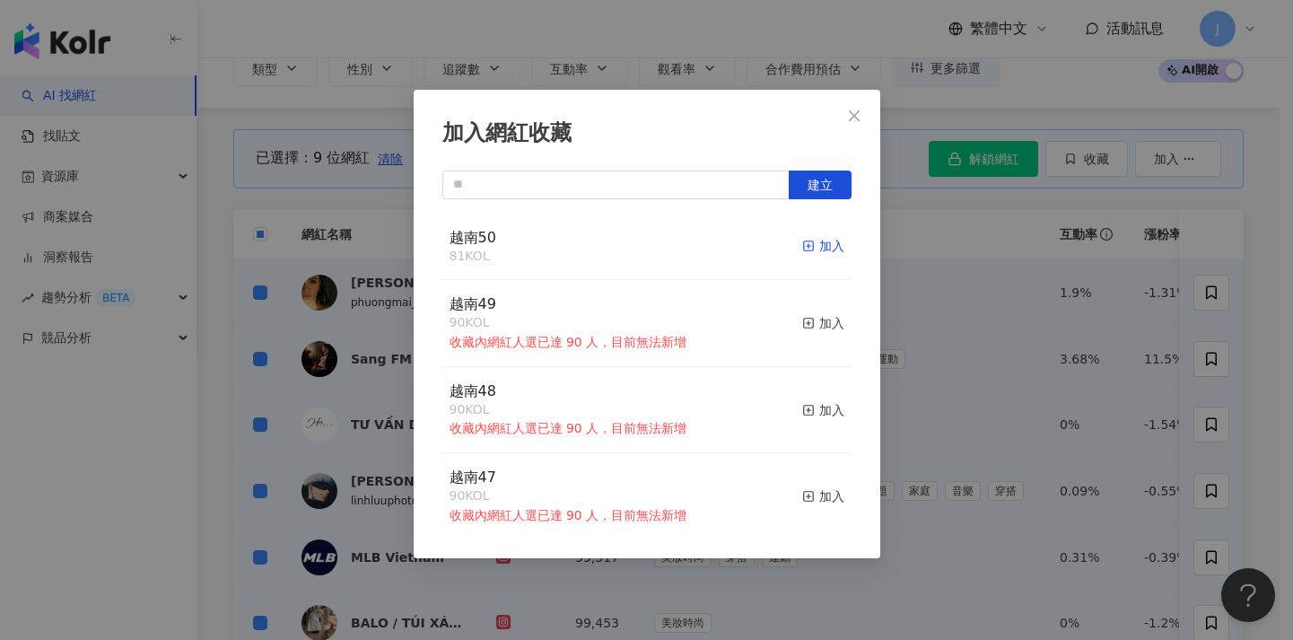
click at [804, 242] on div "加入" at bounding box center [823, 246] width 42 height 20
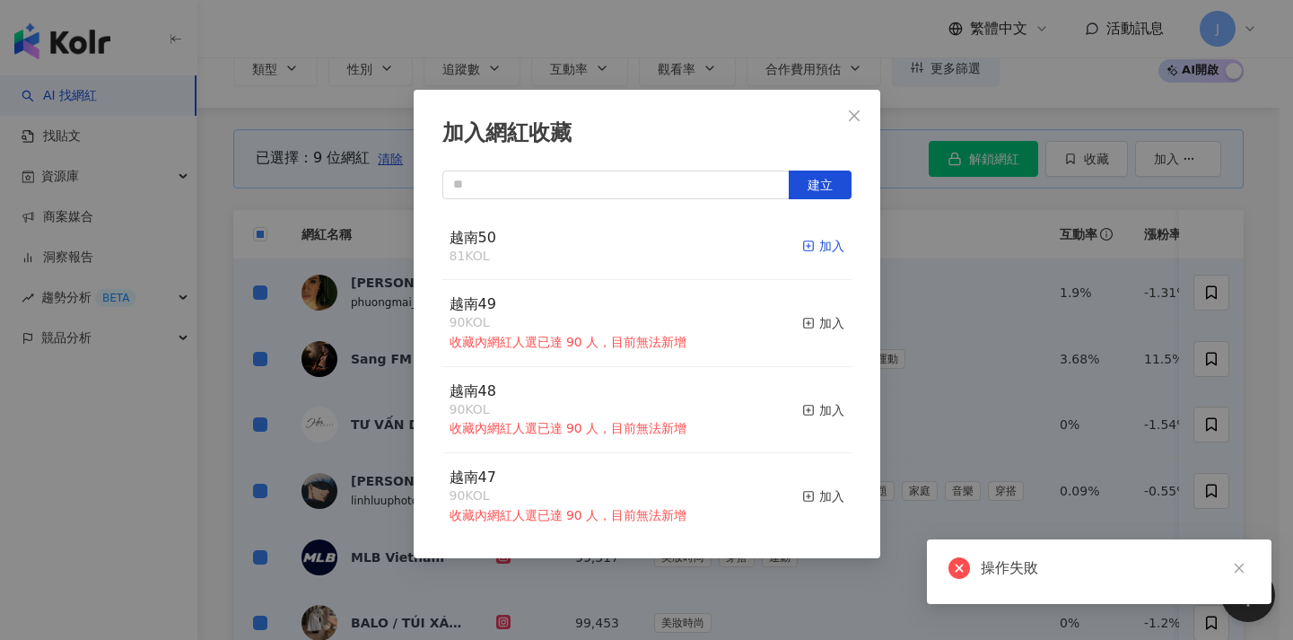
click at [808, 247] on div "加入" at bounding box center [823, 246] width 42 height 20
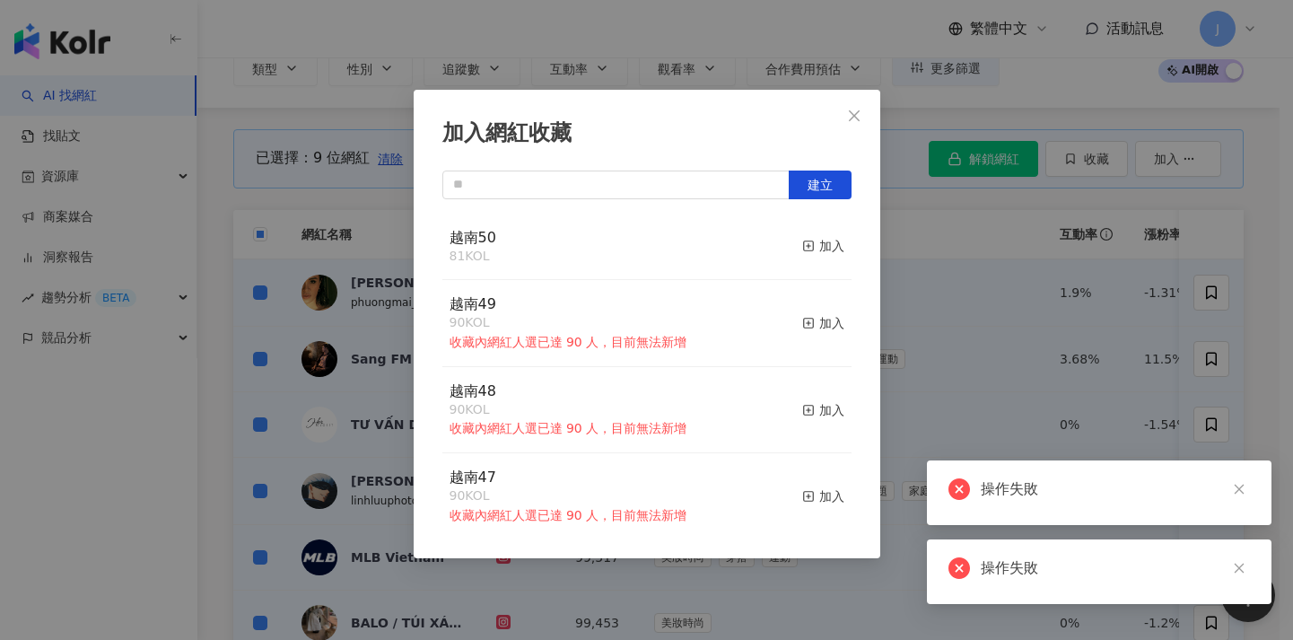
click at [897, 273] on div "加入網紅收藏 建立 越南50 81 KOL 加入 越南49 90 KOL 收藏內網紅人選已達 90 人，目前無法新增 加入 越南48 90 KOL 收藏內網紅…" at bounding box center [646, 320] width 1293 height 640
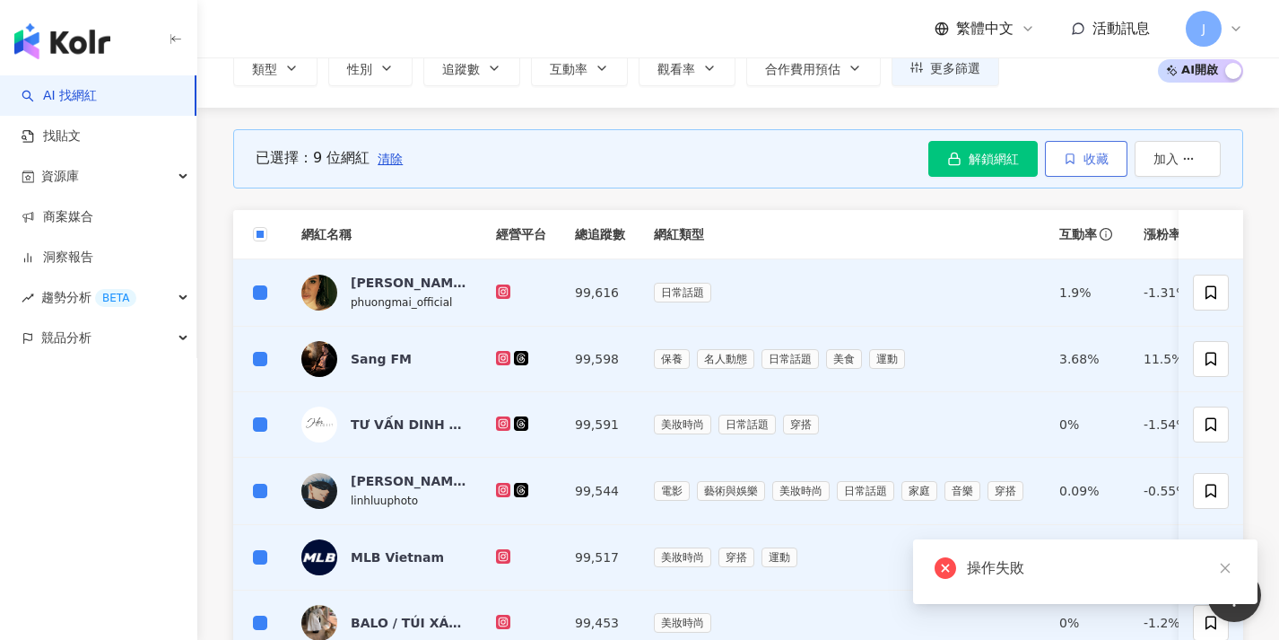
click at [1093, 162] on span "收藏" at bounding box center [1096, 159] width 25 height 14
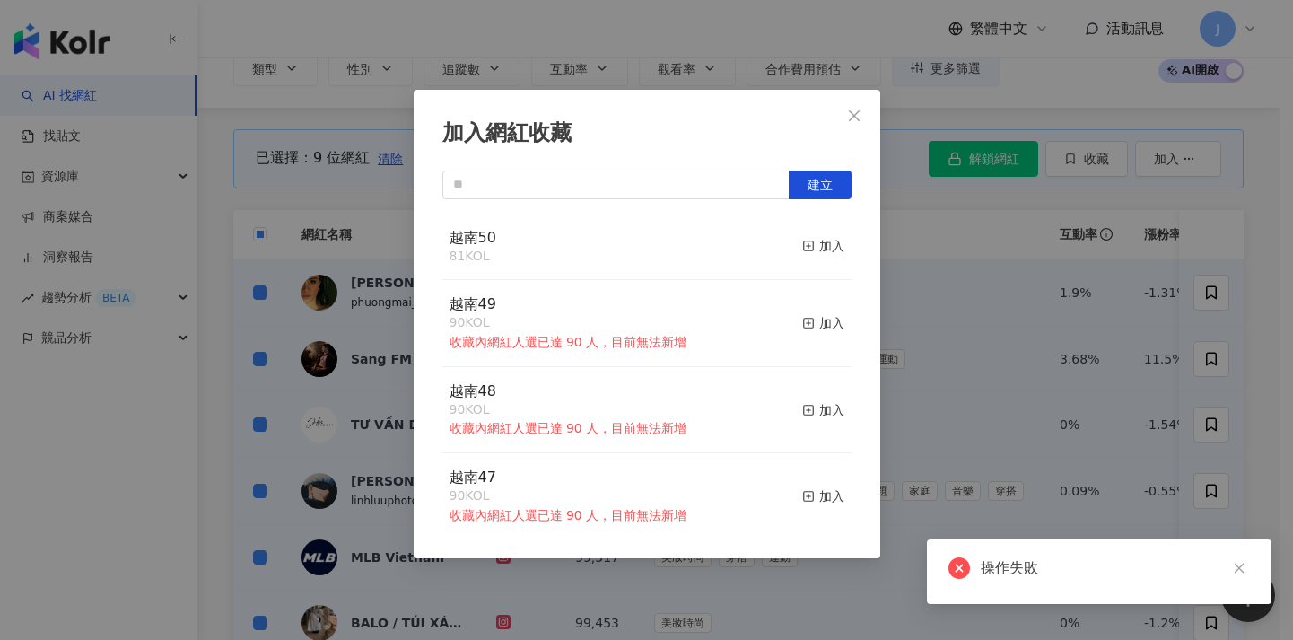
click at [1032, 224] on div "加入網紅收藏 建立 越南50 81 KOL 加入 越南49 90 KOL 收藏內網紅人選已達 90 人，目前無法新增 加入 越南48 90 KOL 收藏內網紅…" at bounding box center [646, 320] width 1293 height 640
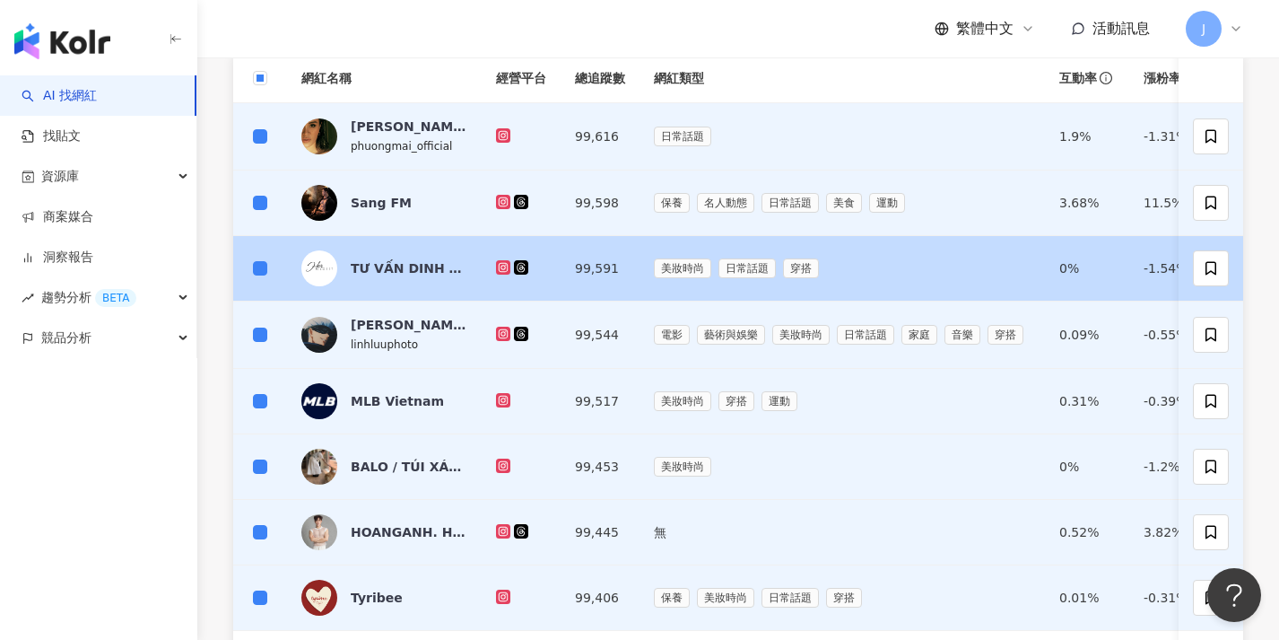
scroll to position [144, 0]
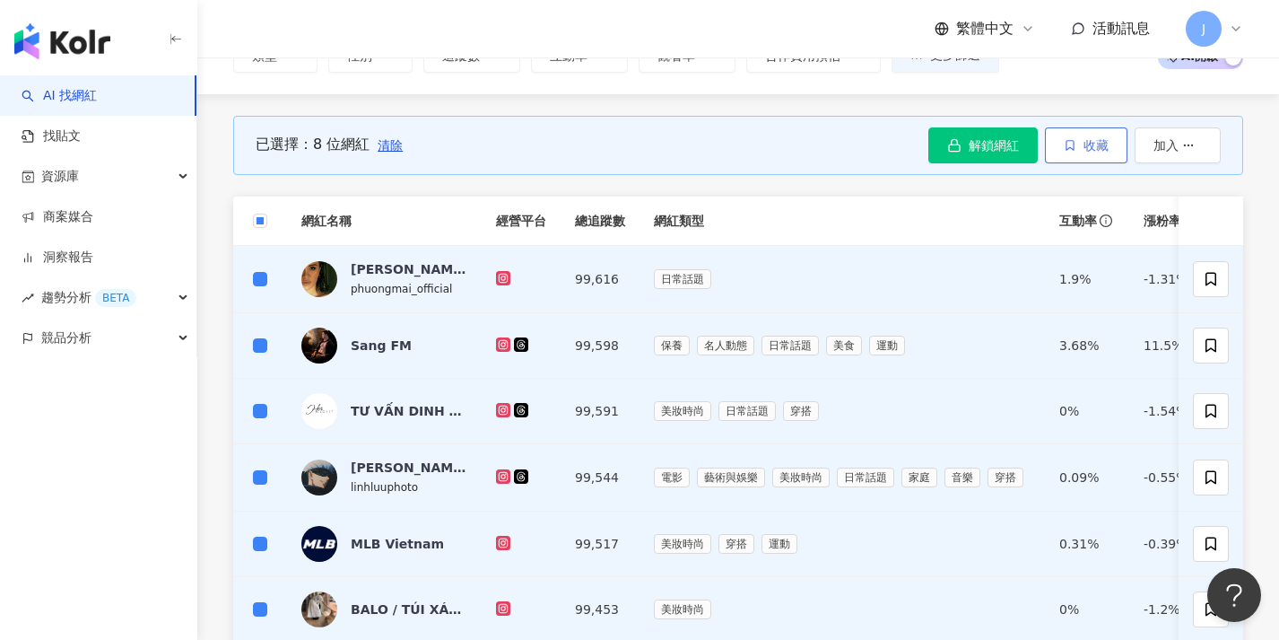
click at [1099, 139] on span "收藏" at bounding box center [1096, 145] width 25 height 14
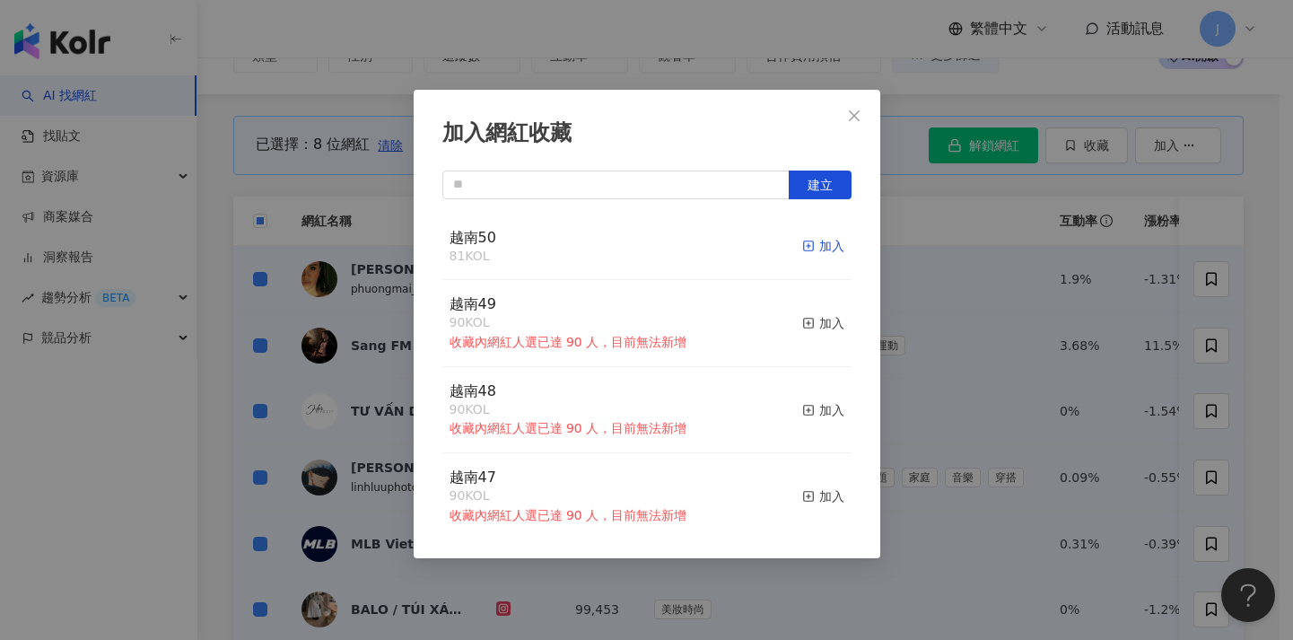
click at [802, 240] on icon "button" at bounding box center [808, 245] width 13 height 13
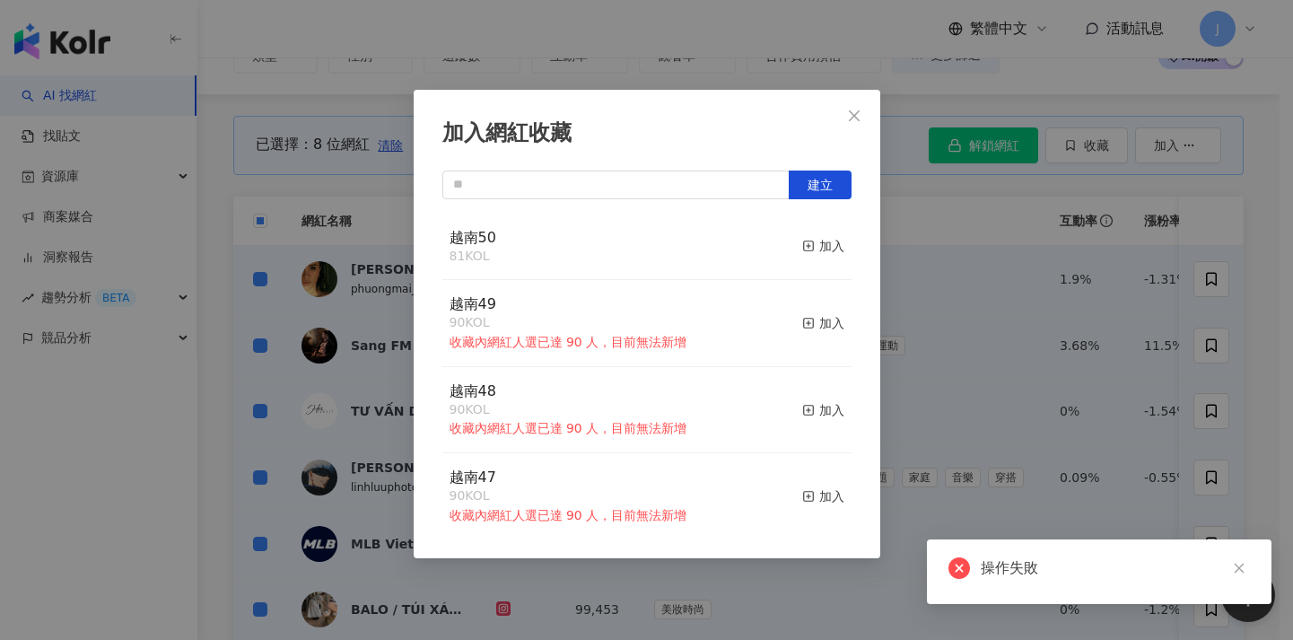
click at [902, 259] on div "加入網紅收藏 建立 越南50 81 KOL 加入 越南49 90 KOL 收藏內網紅人選已達 90 人，目前無法新增 加入 越南48 90 KOL 收藏內網紅…" at bounding box center [646, 320] width 1293 height 640
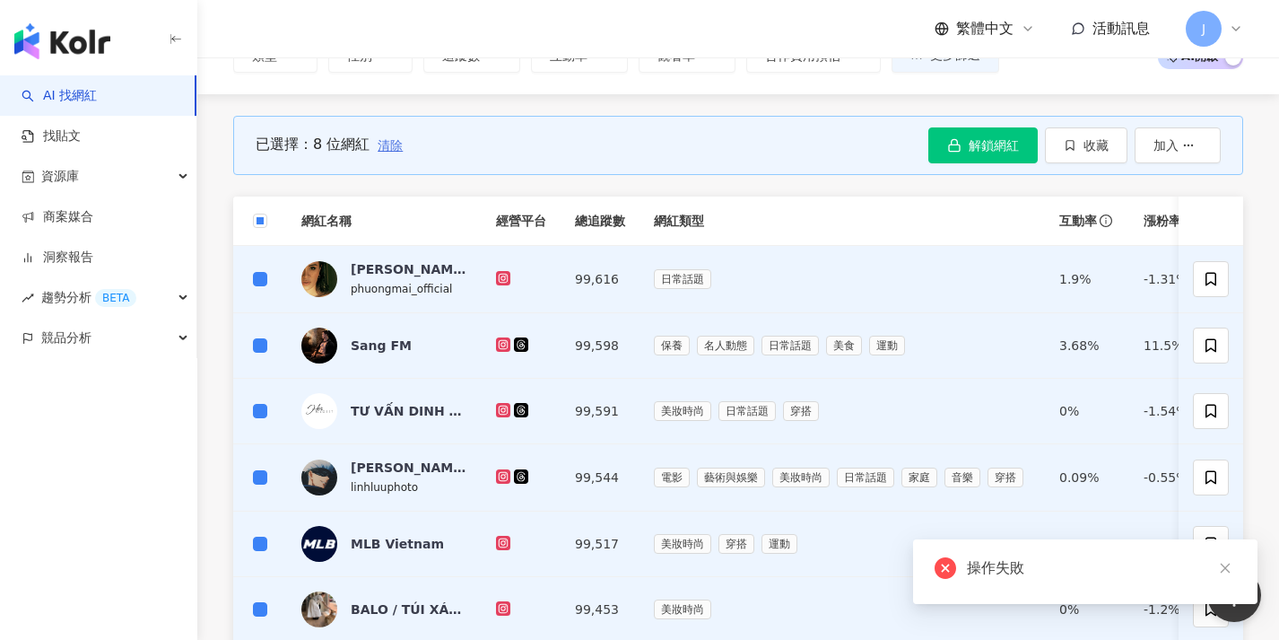
click at [395, 145] on span "清除" at bounding box center [390, 145] width 25 height 14
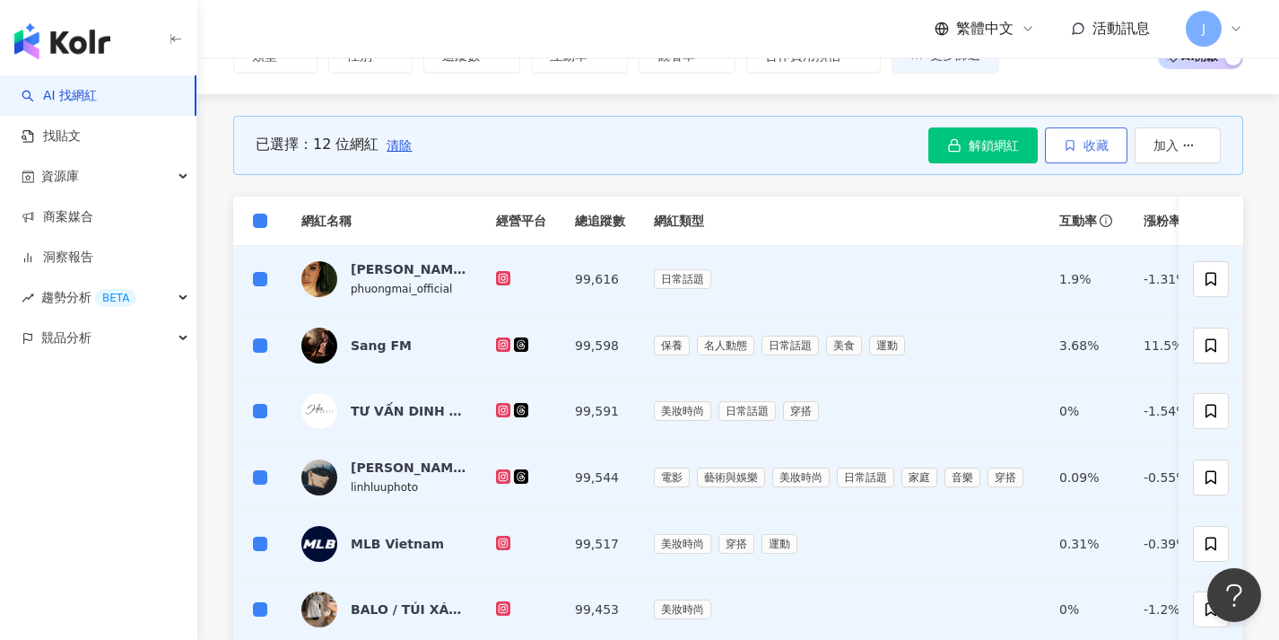
click at [1089, 152] on button "收藏" at bounding box center [1086, 145] width 83 height 36
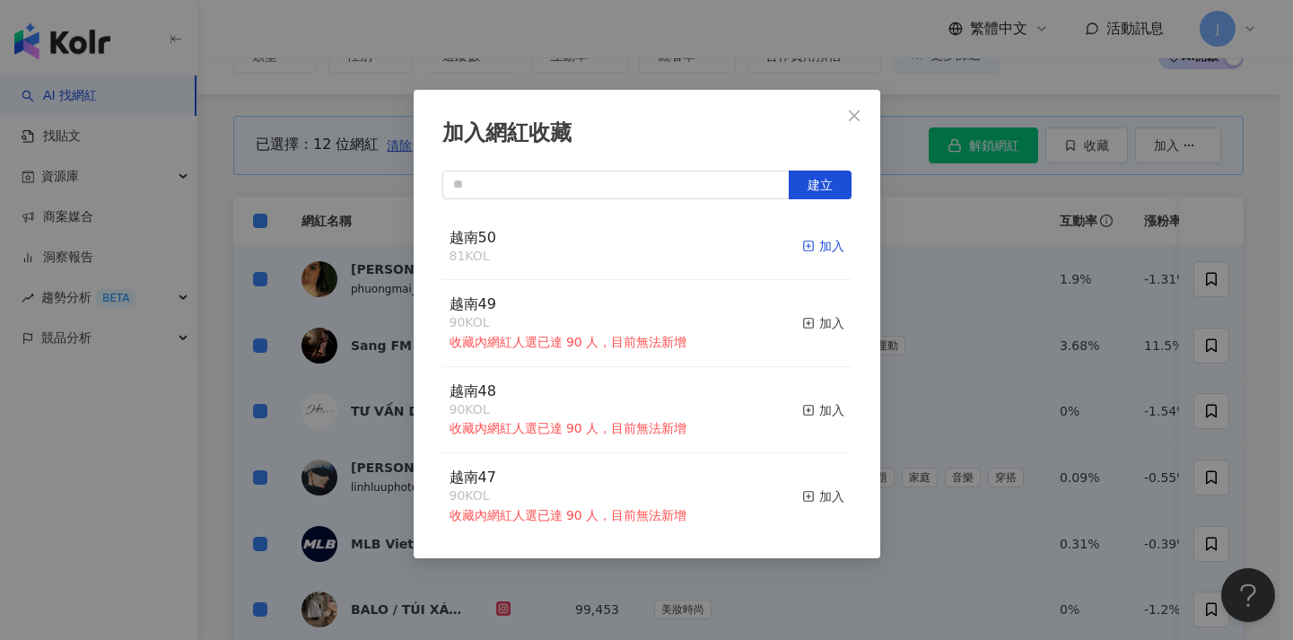
click at [821, 246] on div "加入" at bounding box center [823, 246] width 42 height 20
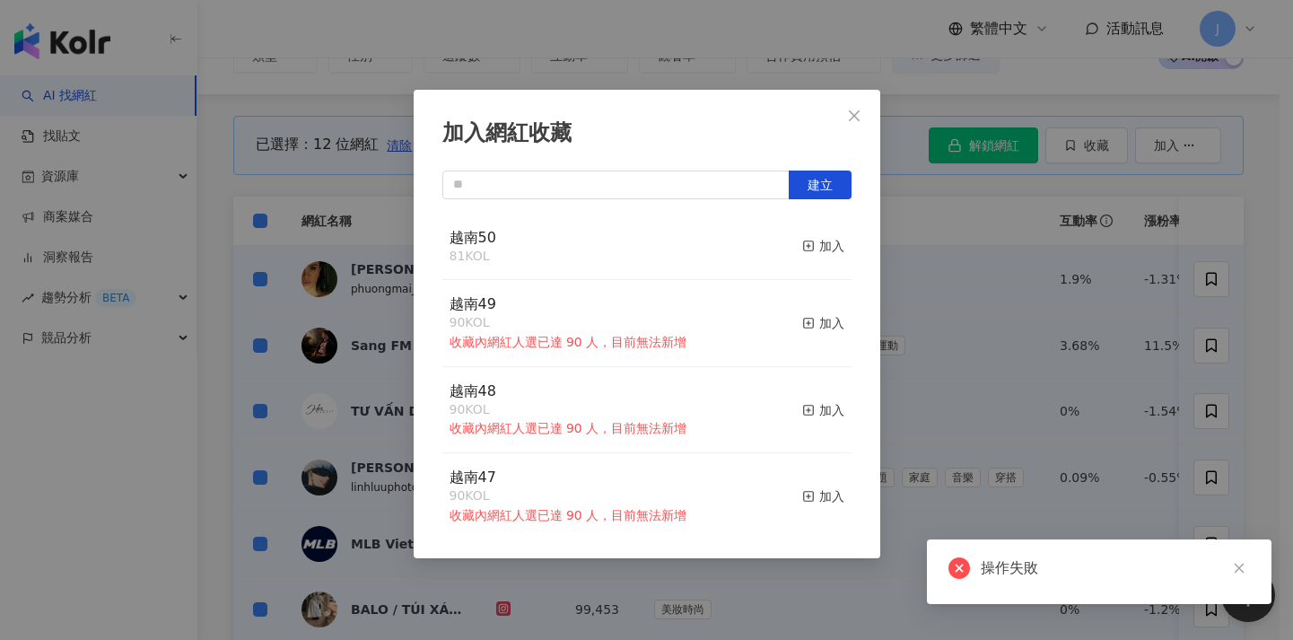
click at [919, 263] on div "加入網紅收藏 建立 越南50 81 KOL 加入 越南49 90 KOL 收藏內網紅人選已達 90 人，目前無法新增 加入 越南48 90 KOL 收藏內網紅…" at bounding box center [646, 320] width 1293 height 640
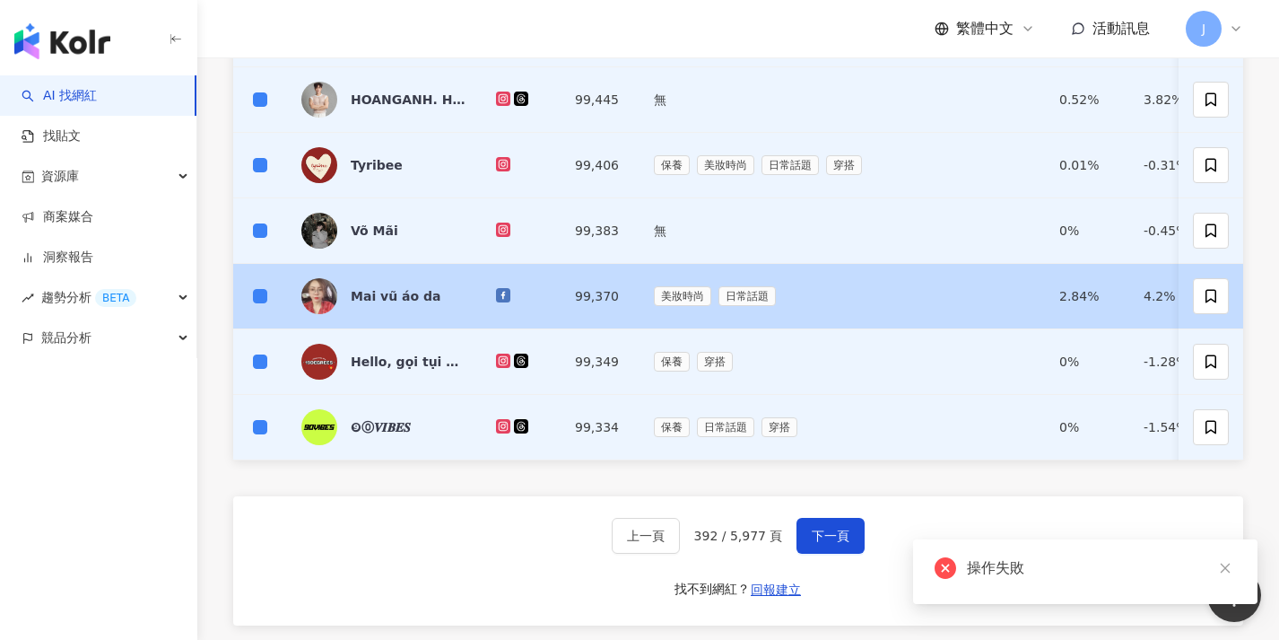
scroll to position [758, 0]
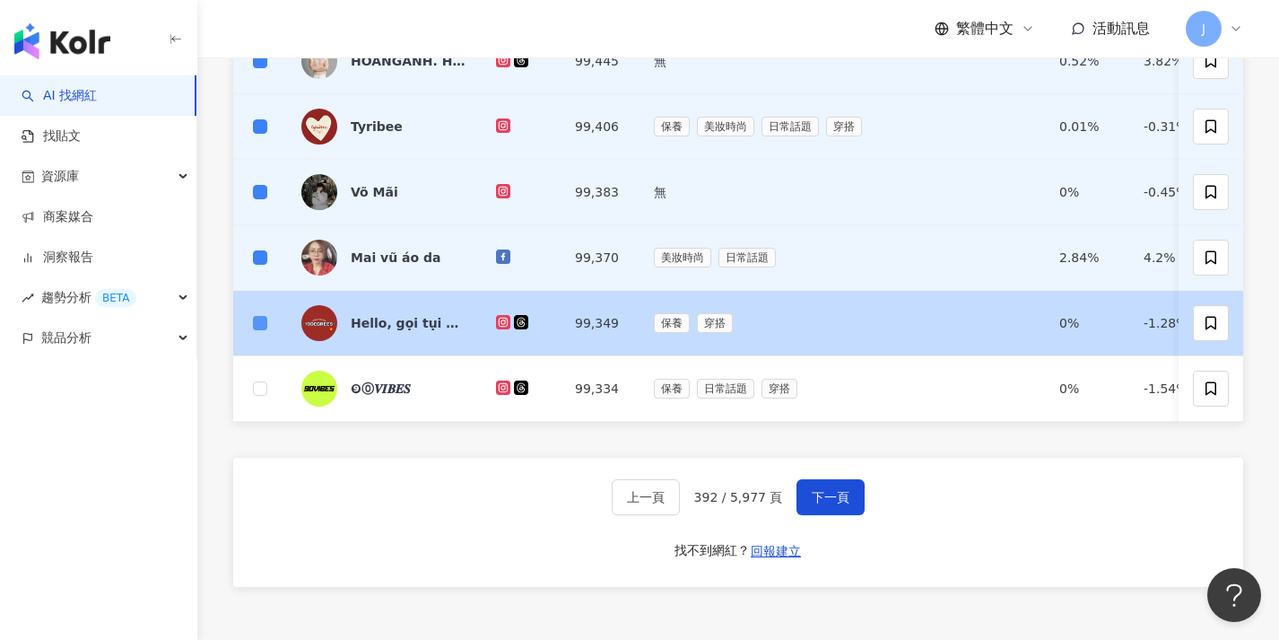
click at [261, 313] on label at bounding box center [260, 323] width 14 height 20
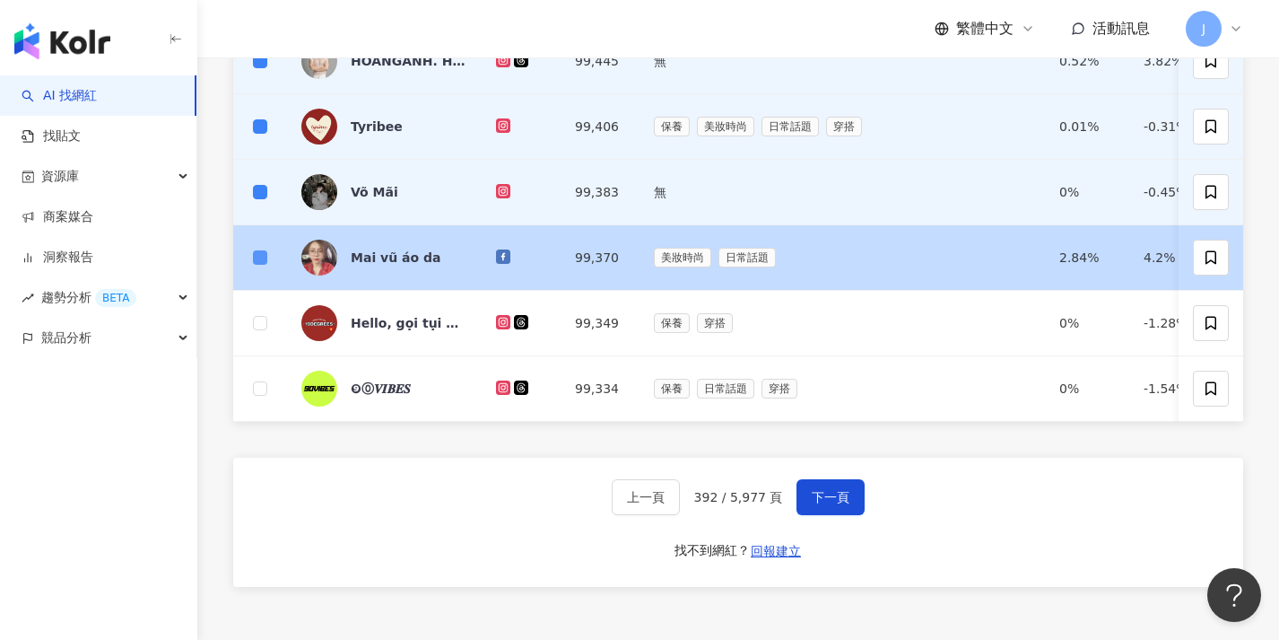
click at [266, 247] on td at bounding box center [260, 257] width 54 height 65
click at [266, 250] on span at bounding box center [260, 257] width 14 height 14
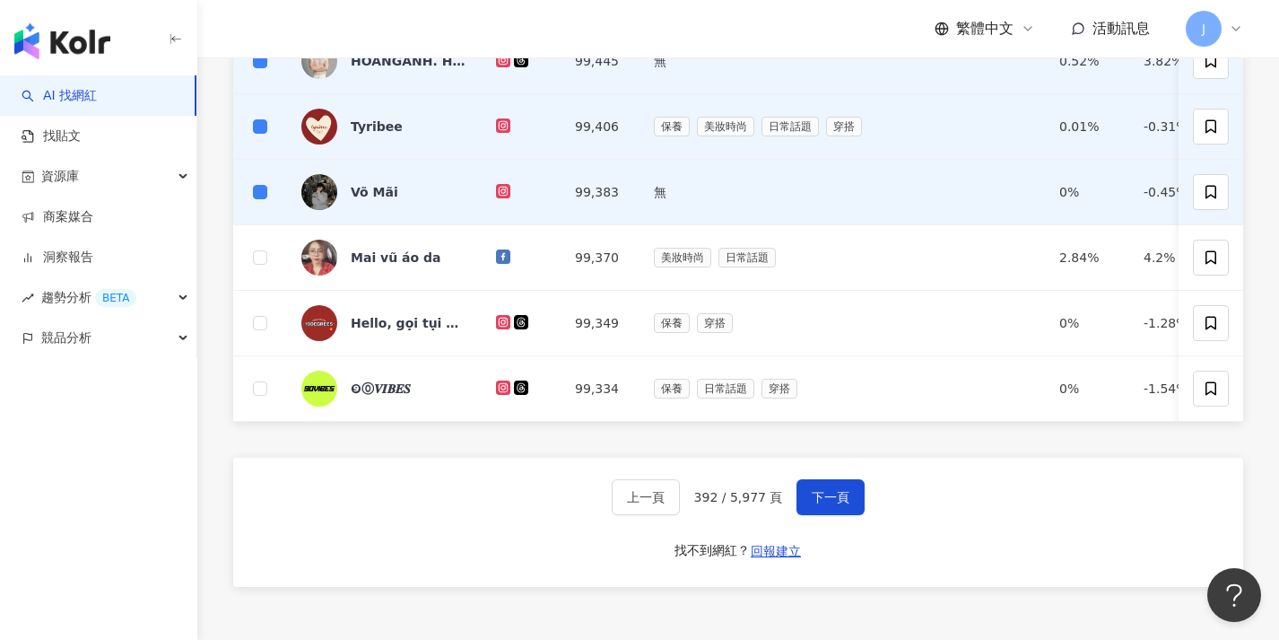
scroll to position [0, 0]
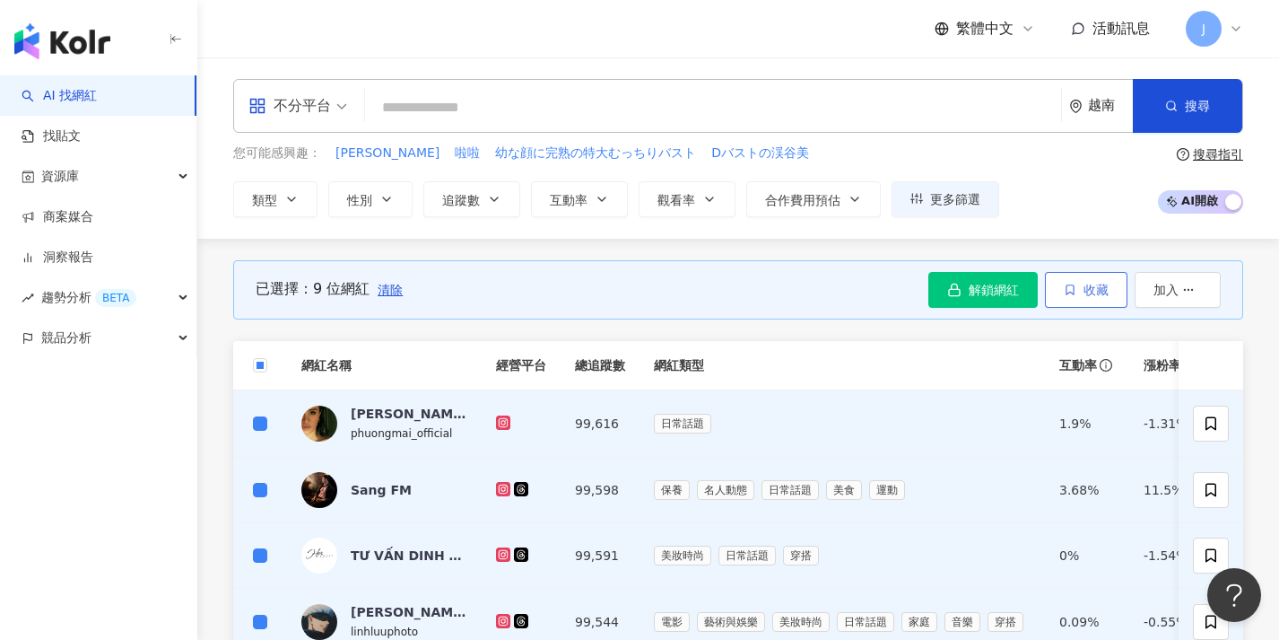
click at [1085, 288] on span "收藏" at bounding box center [1096, 290] width 25 height 14
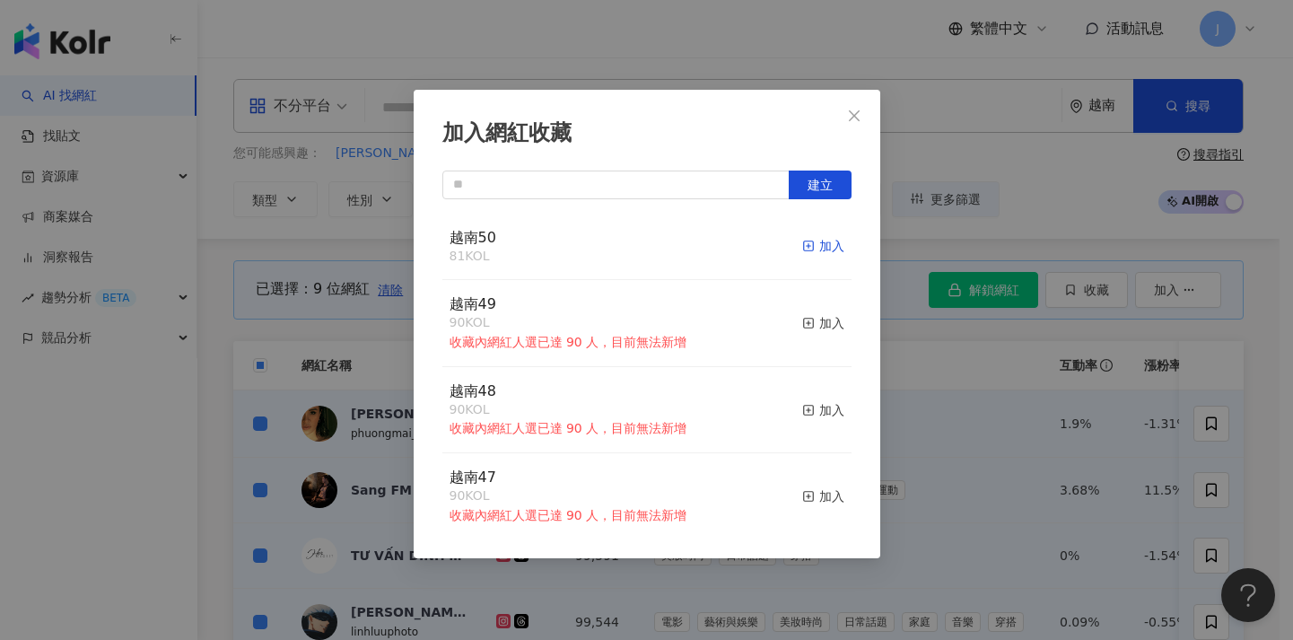
click at [815, 248] on div "加入" at bounding box center [823, 246] width 42 height 20
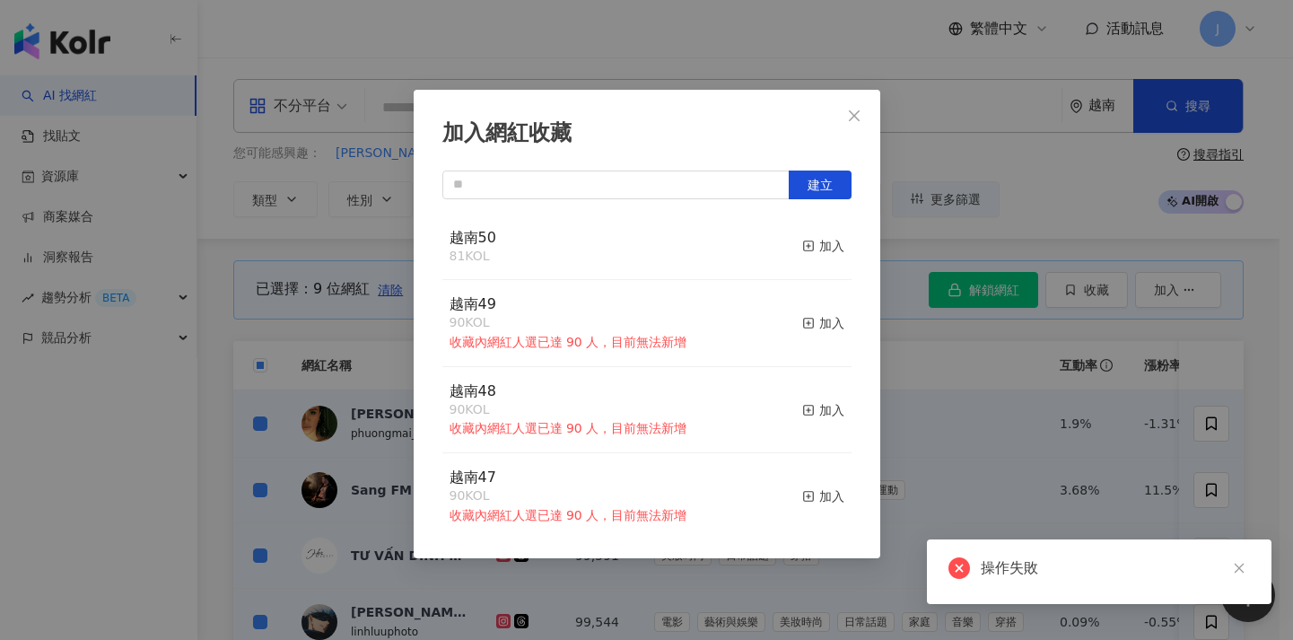
click at [946, 351] on div "加入網紅收藏 建立 越南50 81 KOL 加入 越南49 90 KOL 收藏內網紅人選已達 90 人，目前無法新增 加入 越南48 90 KOL 收藏內網紅…" at bounding box center [646, 320] width 1293 height 640
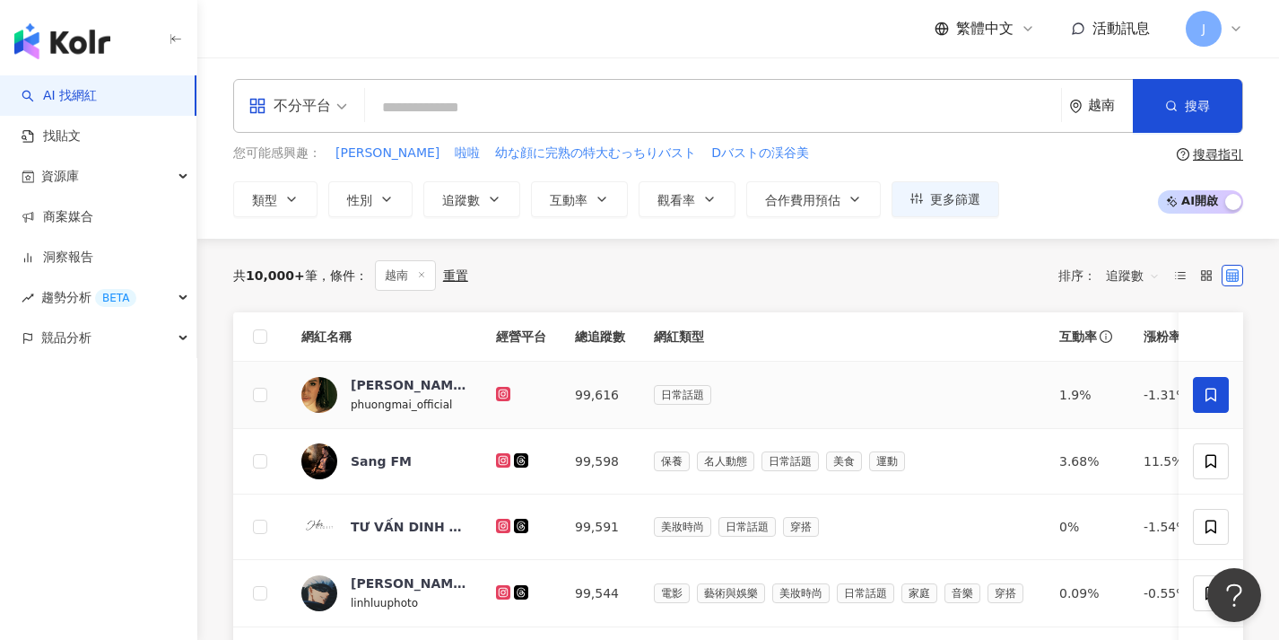
click at [1203, 400] on icon at bounding box center [1211, 395] width 16 height 16
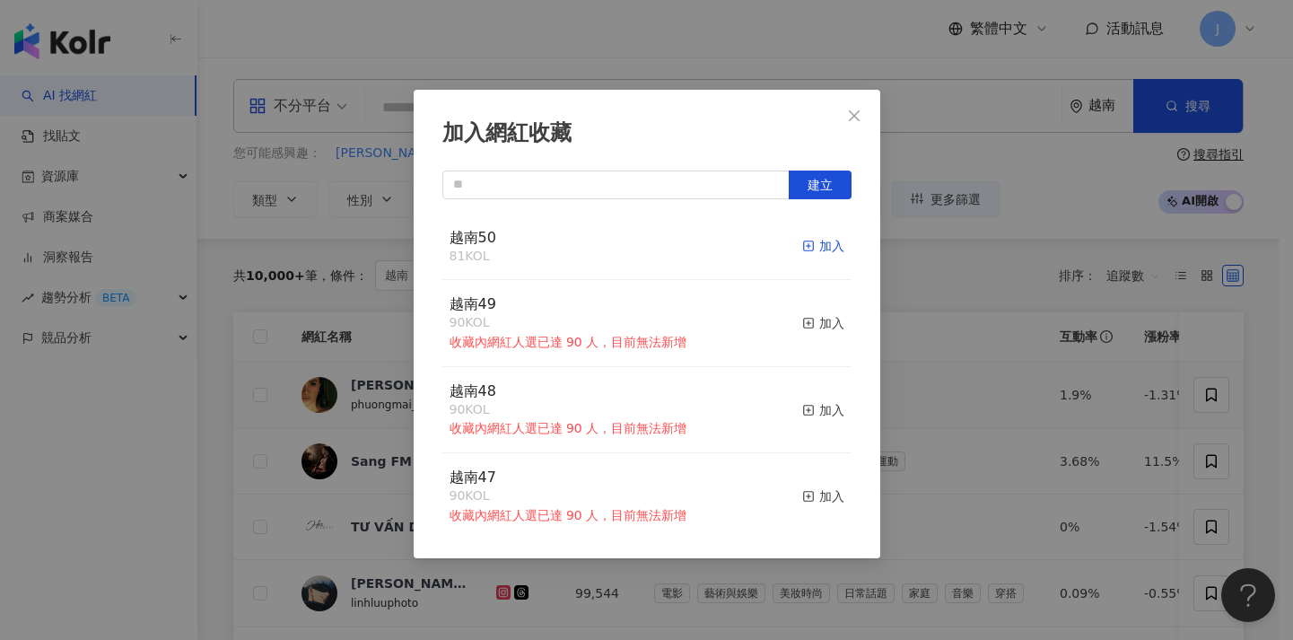
click at [823, 248] on div "加入" at bounding box center [823, 246] width 42 height 20
click at [1020, 379] on div "加入網紅收藏 建立 越南50 81 KOL 加入 越南49 90 KOL 收藏內網紅人選已達 90 人，目前無法新增 加入 越南48 90 KOL 收藏內網紅…" at bounding box center [646, 320] width 1293 height 640
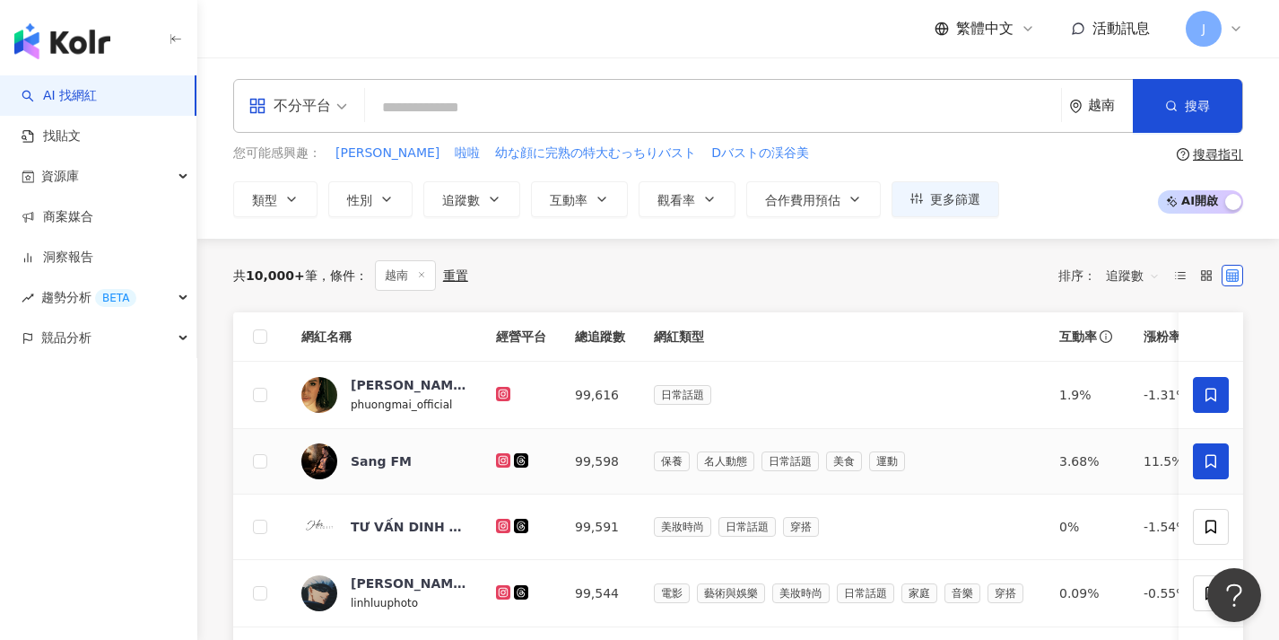
click at [1203, 451] on span at bounding box center [1211, 461] width 36 height 36
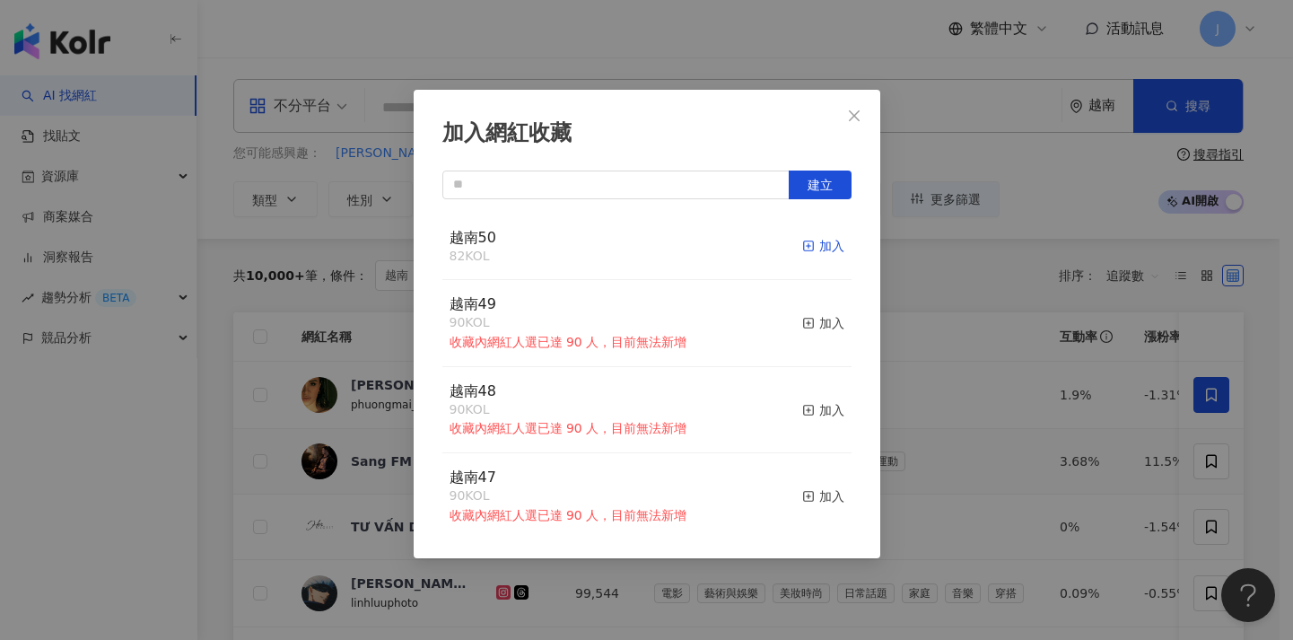
click at [816, 244] on div "加入" at bounding box center [823, 246] width 42 height 20
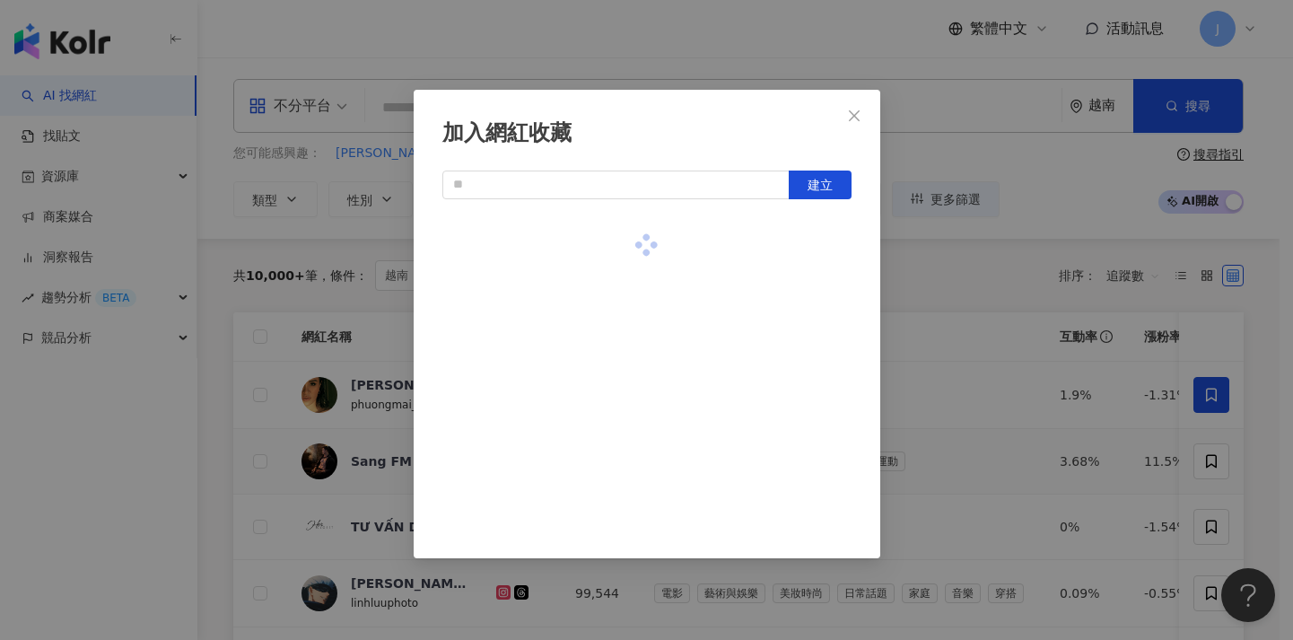
click at [1045, 414] on div "加入網紅收藏 建立" at bounding box center [646, 320] width 1293 height 640
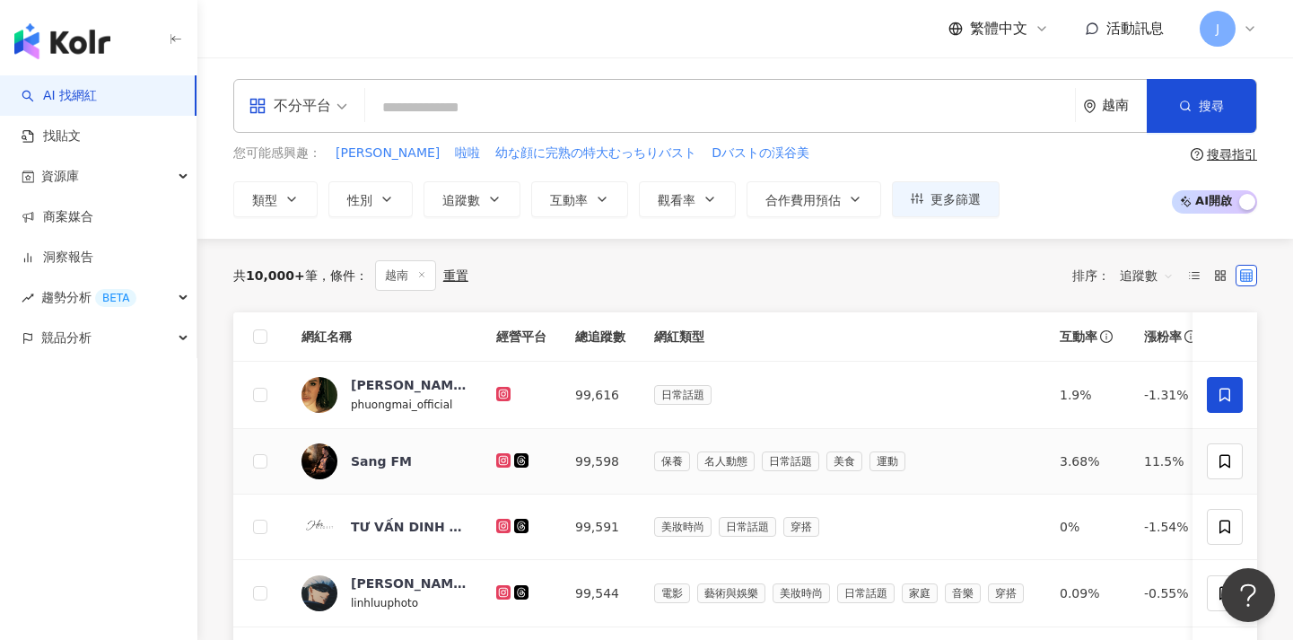
scroll to position [59, 0]
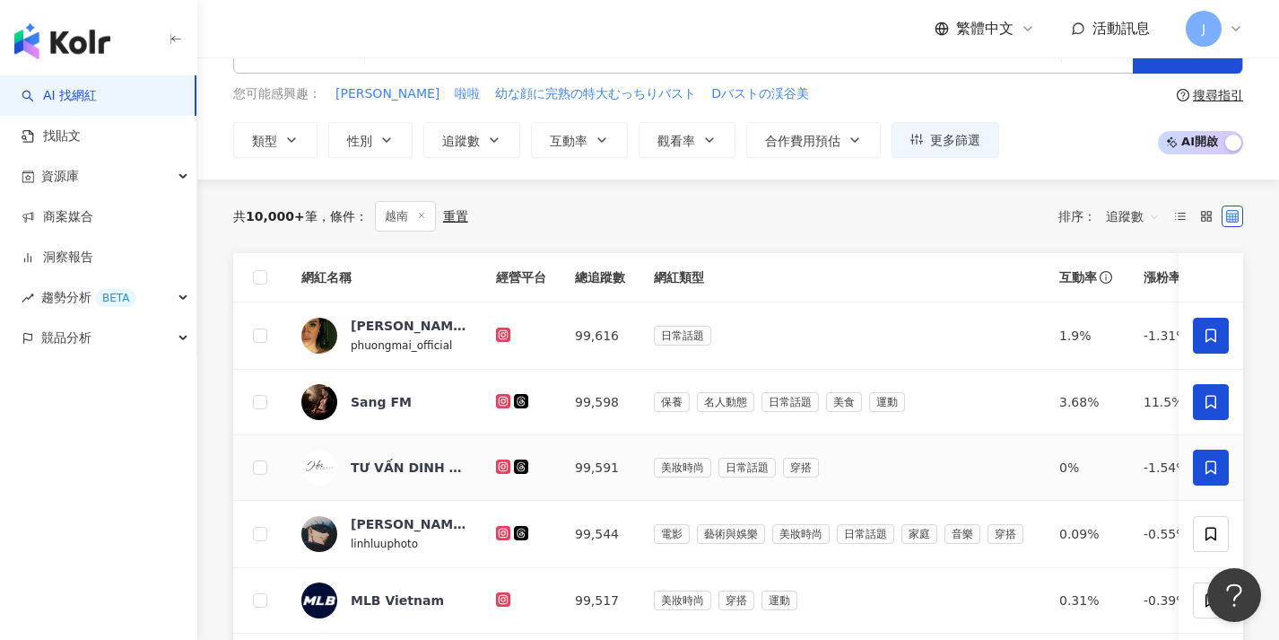
click at [1204, 466] on icon at bounding box center [1211, 467] width 16 height 16
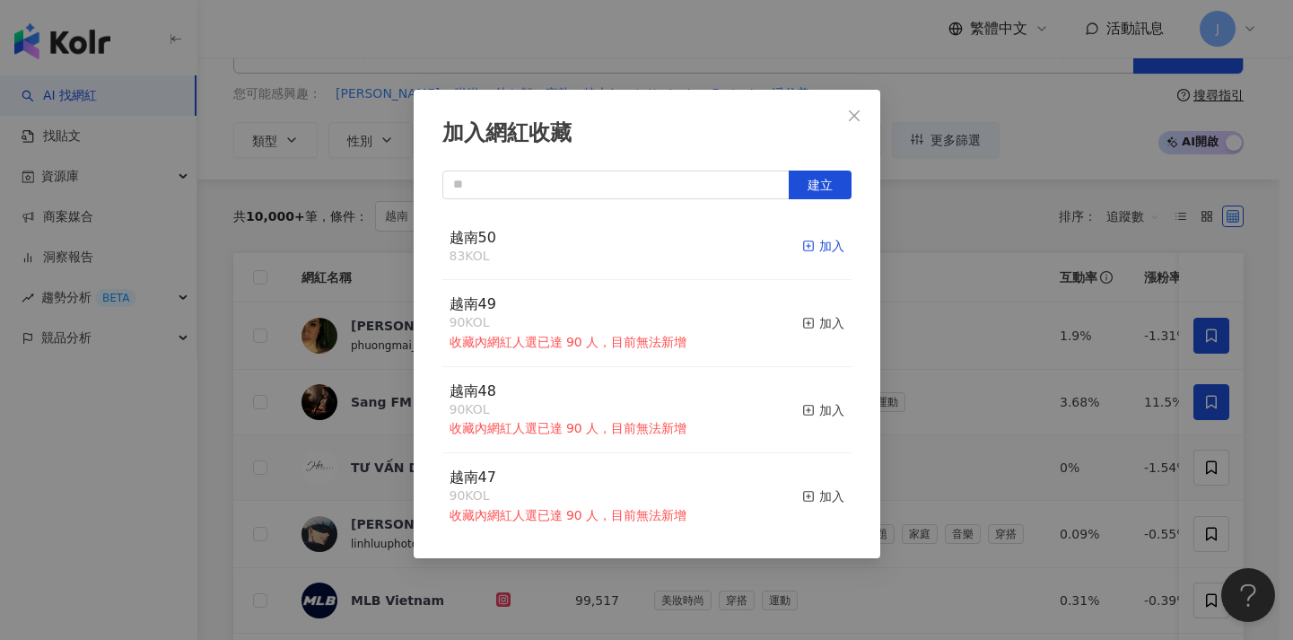
click at [812, 244] on div "加入" at bounding box center [823, 246] width 42 height 20
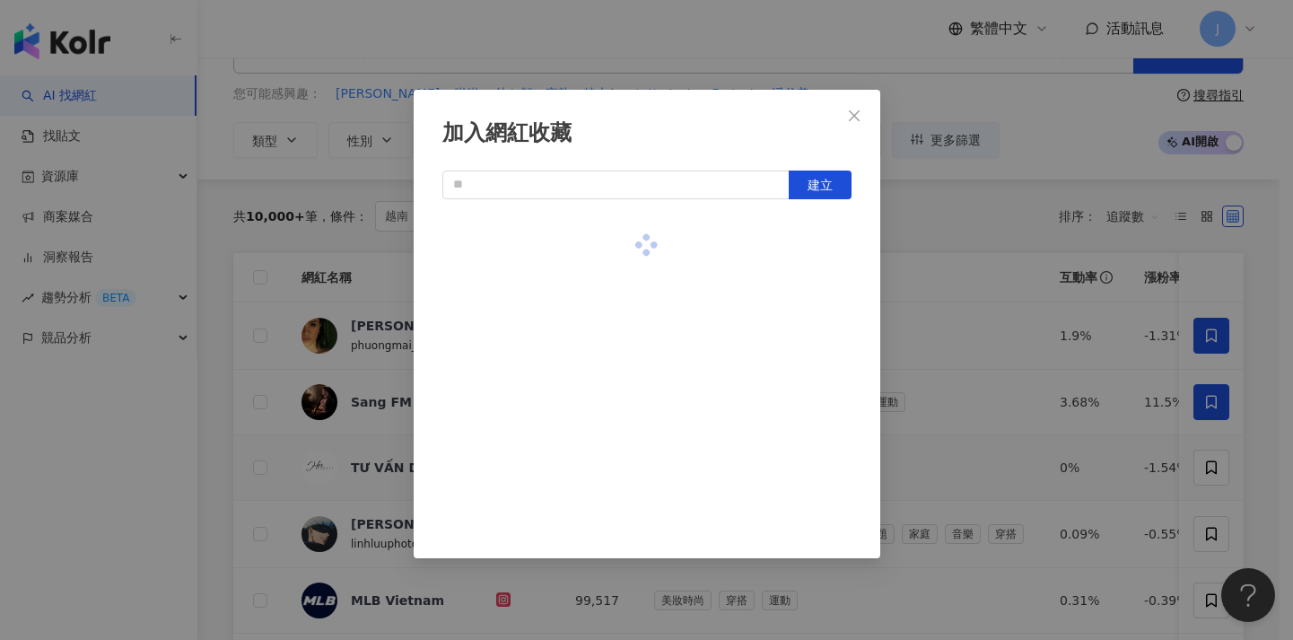
click at [998, 352] on div "加入網紅收藏 建立" at bounding box center [646, 320] width 1293 height 640
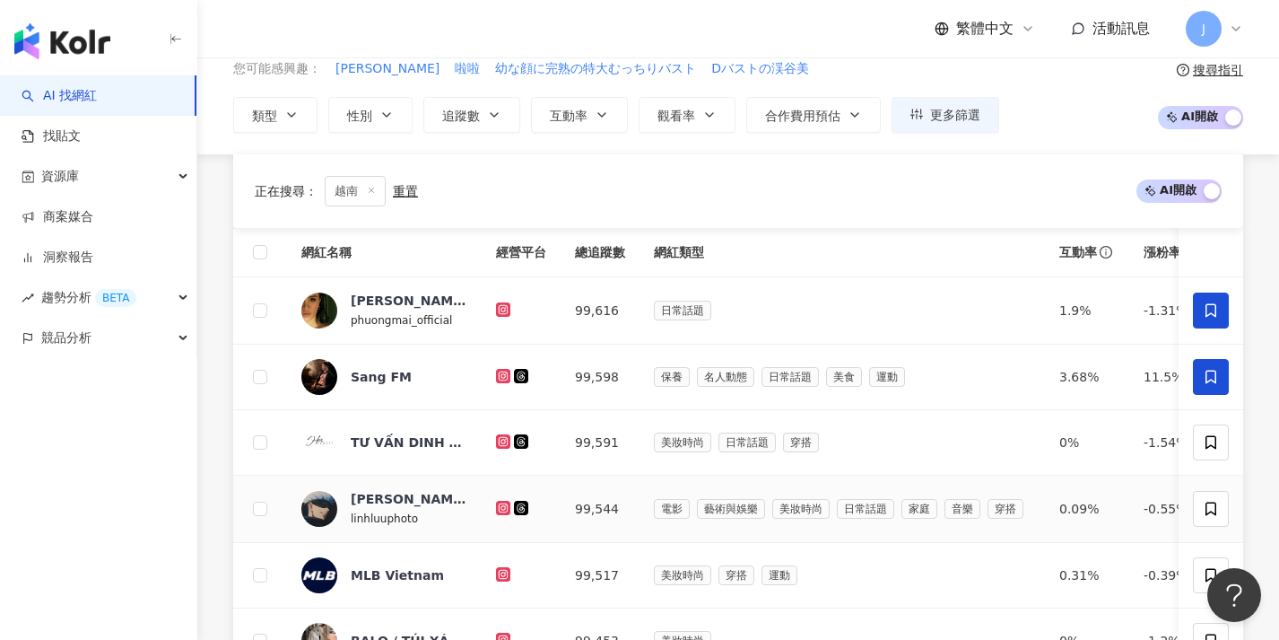
scroll to position [252, 0]
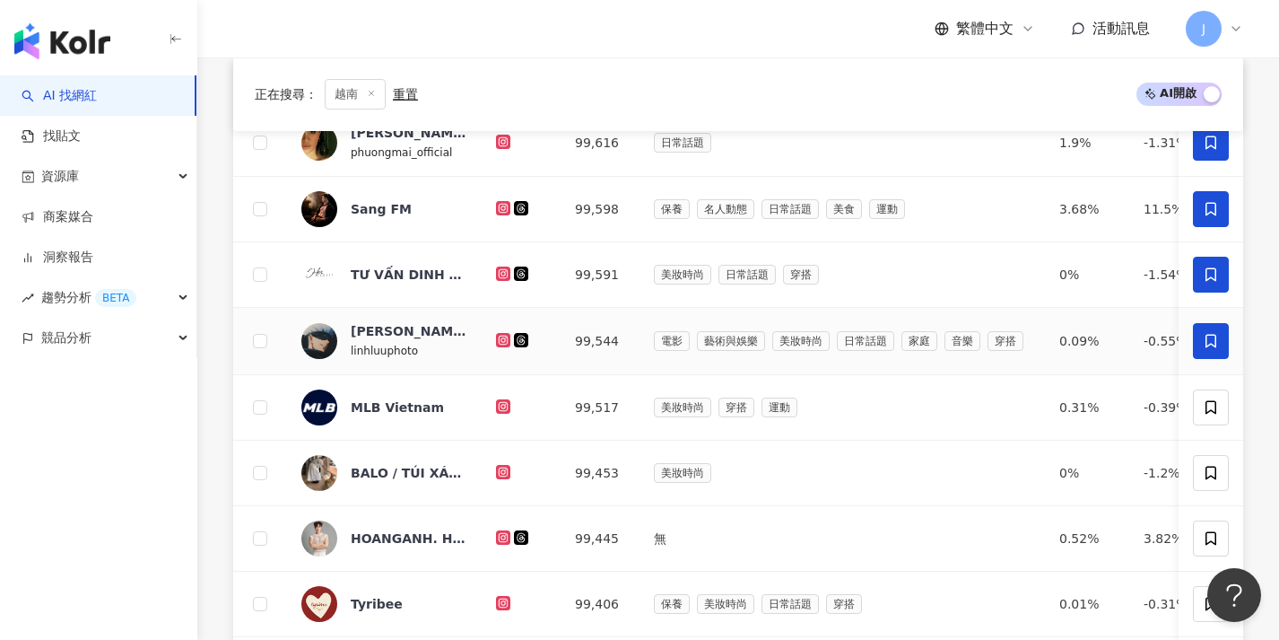
click at [1207, 339] on icon at bounding box center [1211, 341] width 16 height 16
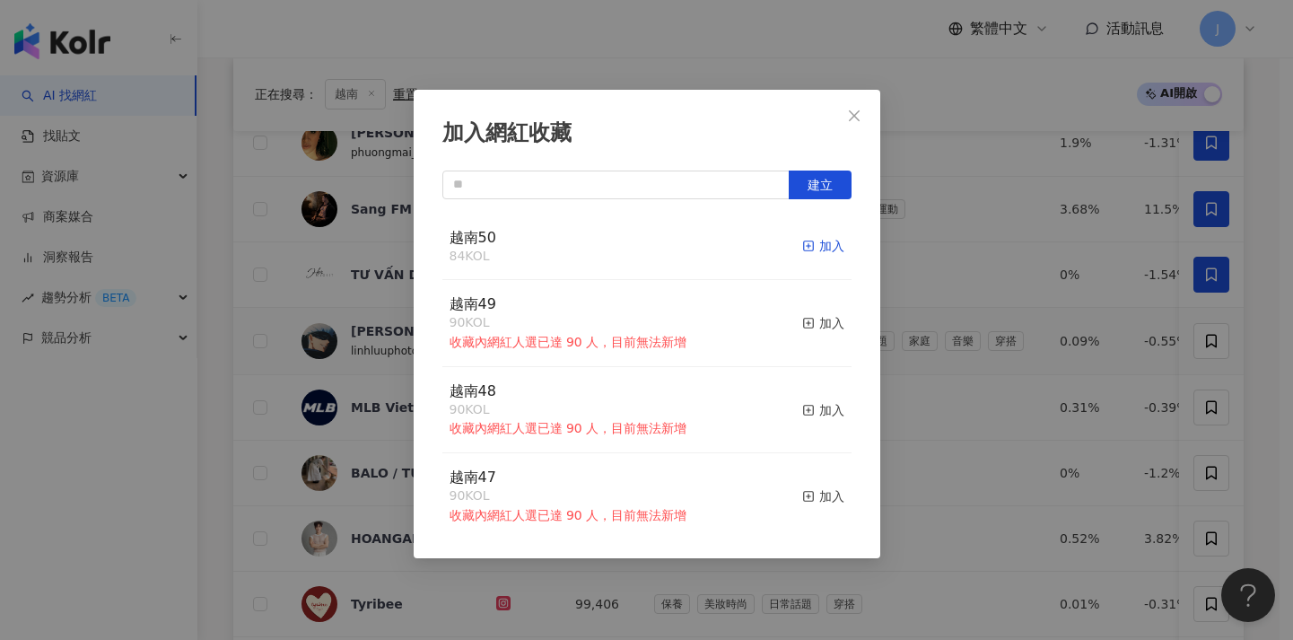
click at [814, 237] on div "加入" at bounding box center [823, 246] width 42 height 20
click at [1001, 313] on div "加入網紅收藏 建立 越南50 84 KOL 加入 越南49 90 KOL 收藏內網紅人選已達 90 人，目前無法新增 加入 越南48 90 KOL 收藏內網紅…" at bounding box center [646, 320] width 1293 height 640
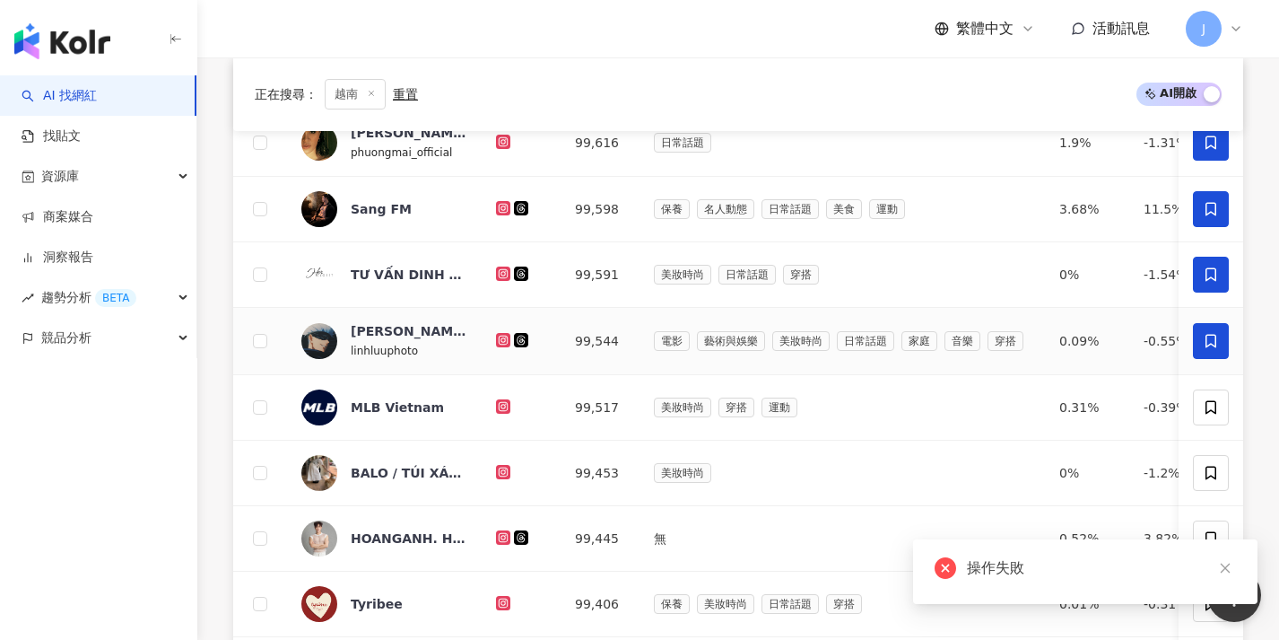
click at [1216, 347] on icon at bounding box center [1211, 341] width 16 height 16
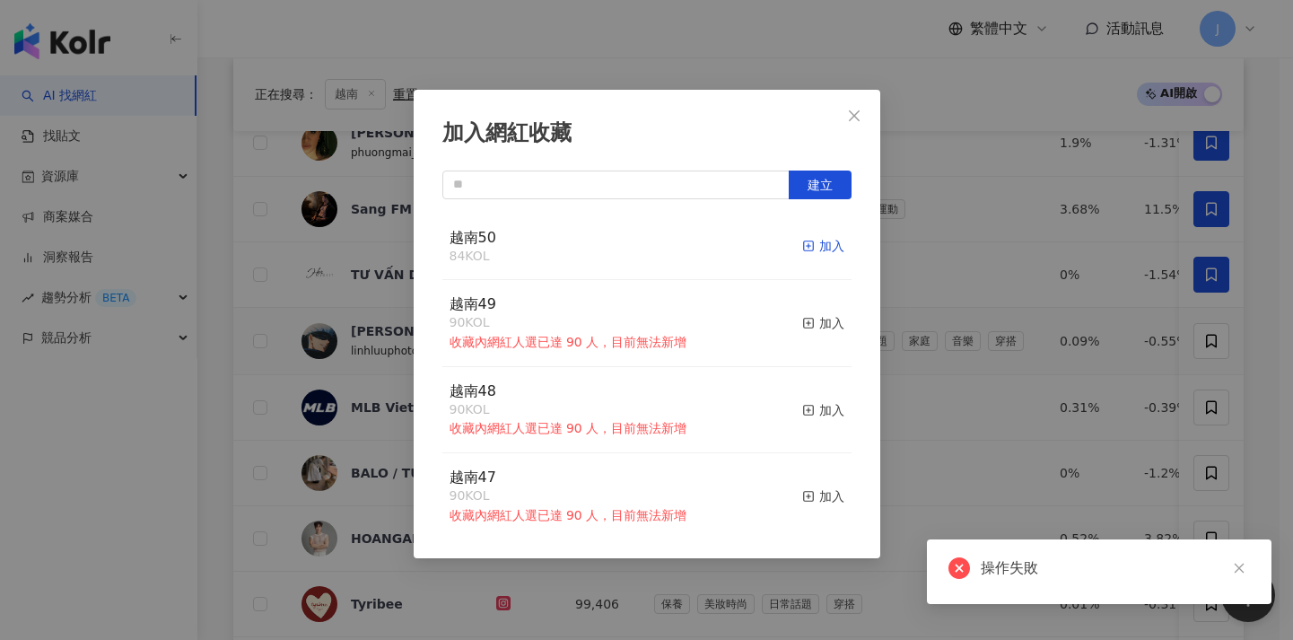
click at [823, 244] on div "加入" at bounding box center [823, 246] width 42 height 20
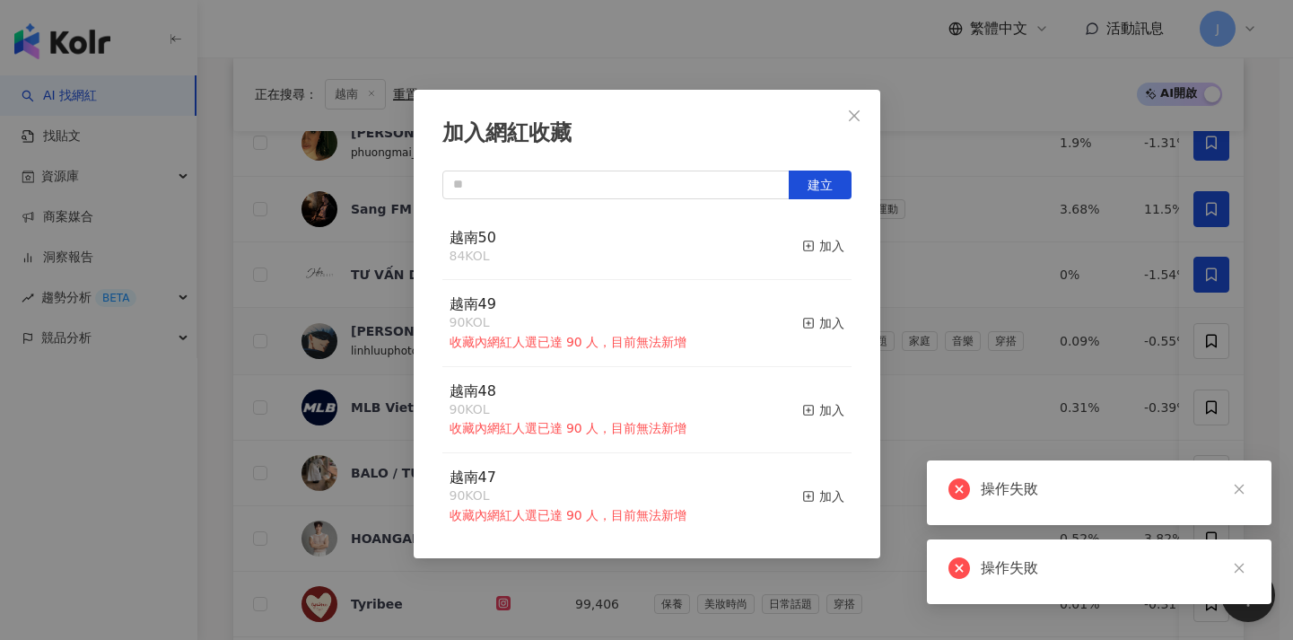
click at [997, 333] on div "加入網紅收藏 建立 越南50 84 KOL 加入 越南49 90 KOL 收藏內網紅人選已達 90 人，目前無法新增 加入 越南48 90 KOL 收藏內網紅…" at bounding box center [646, 320] width 1293 height 640
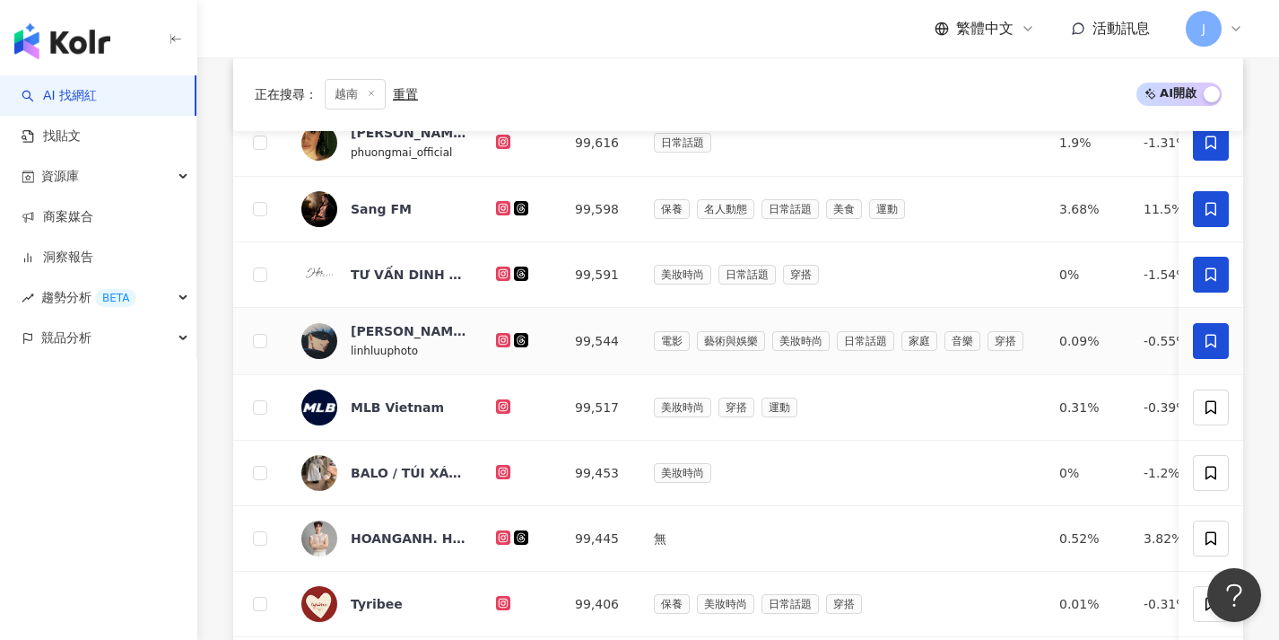
click at [1222, 344] on span at bounding box center [1211, 341] width 36 height 36
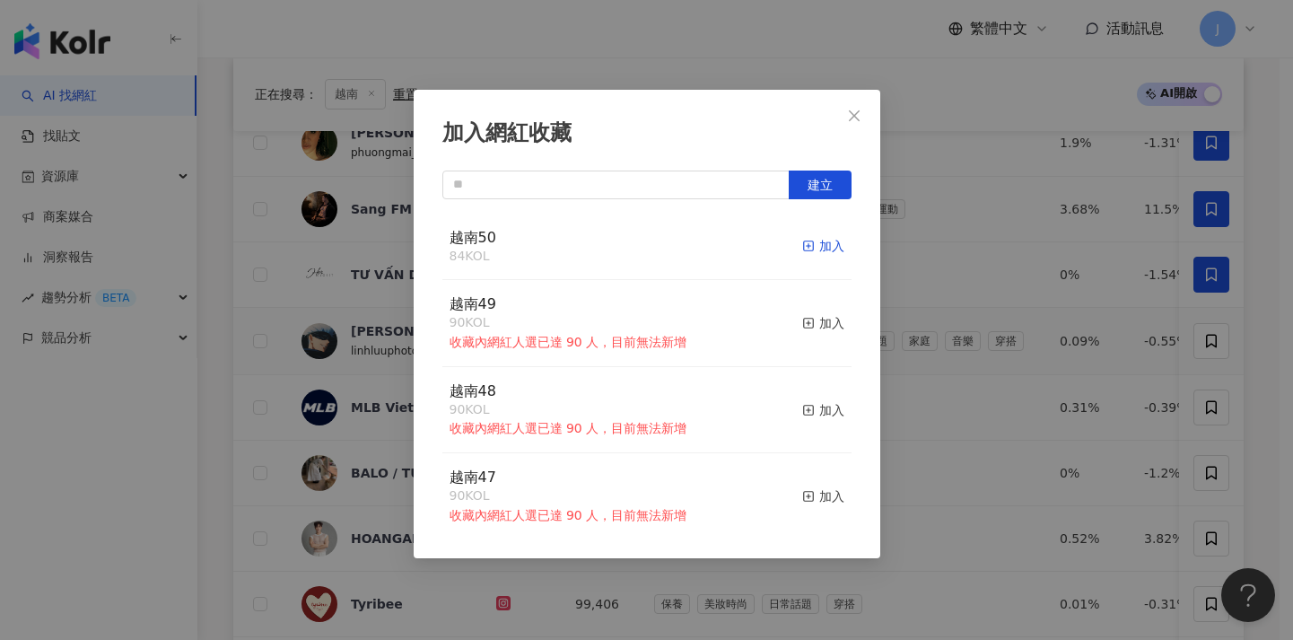
click at [819, 239] on div "加入" at bounding box center [823, 246] width 42 height 20
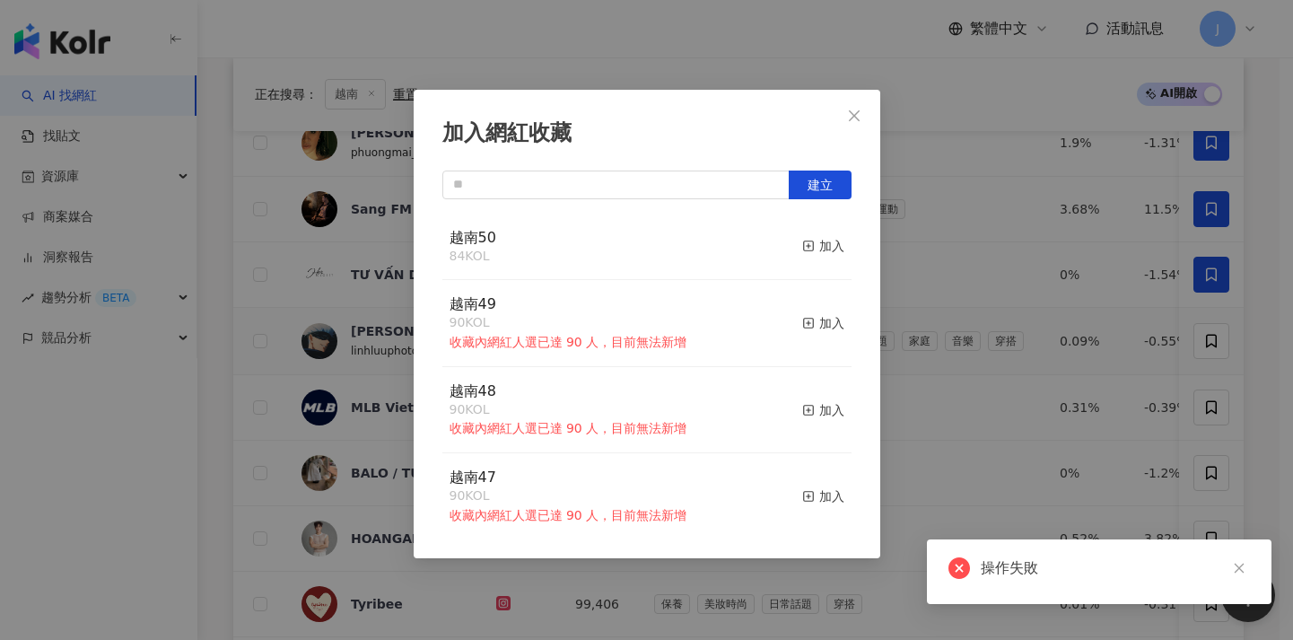
click at [968, 292] on div "加入網紅收藏 建立 越南50 84 KOL 加入 越南49 90 KOL 收藏內網紅人選已達 90 人，目前無法新增 加入 越南48 90 KOL 收藏內網紅…" at bounding box center [646, 320] width 1293 height 640
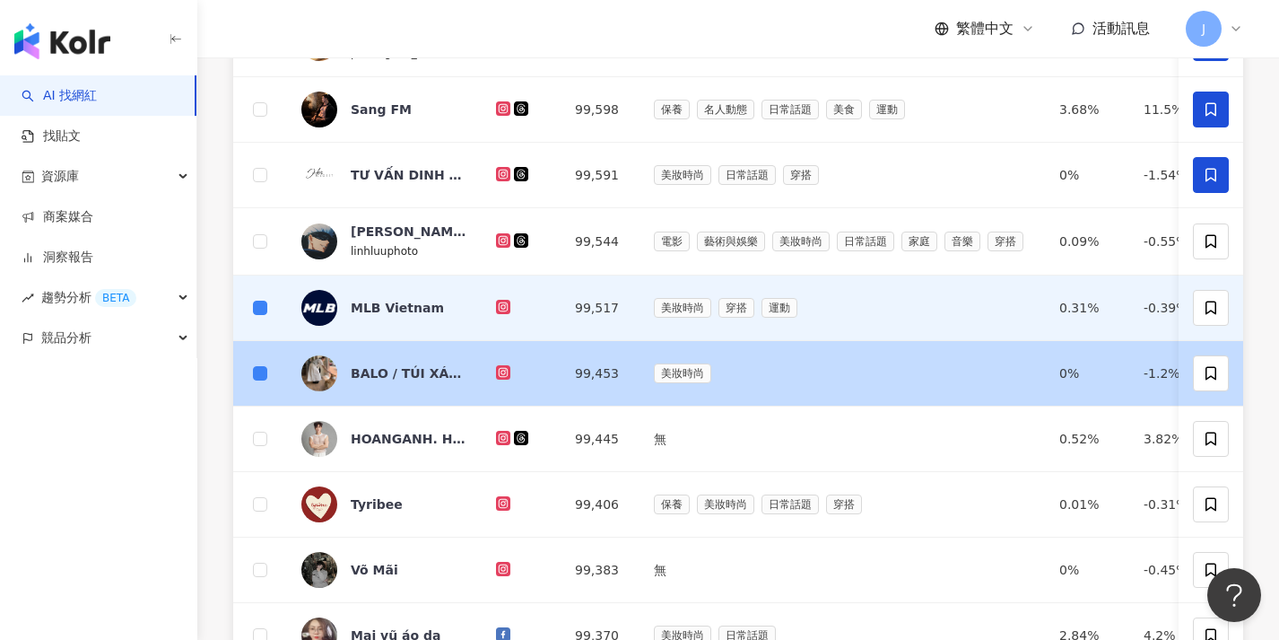
scroll to position [444, 0]
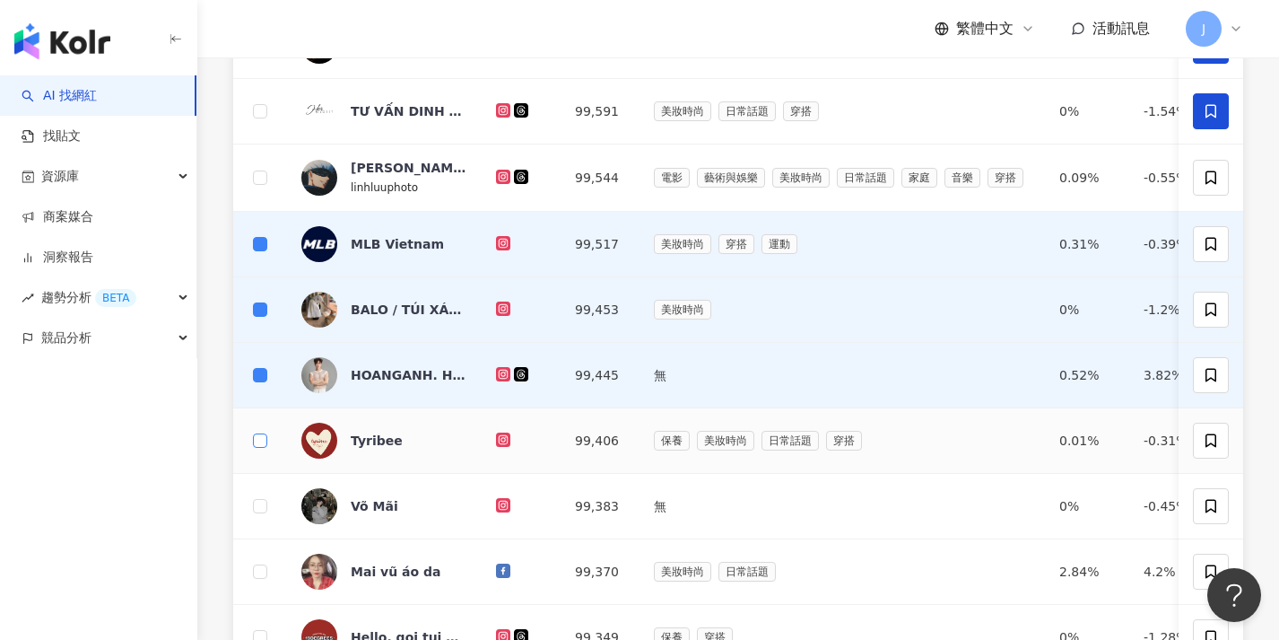
click at [265, 444] on span at bounding box center [260, 440] width 14 height 14
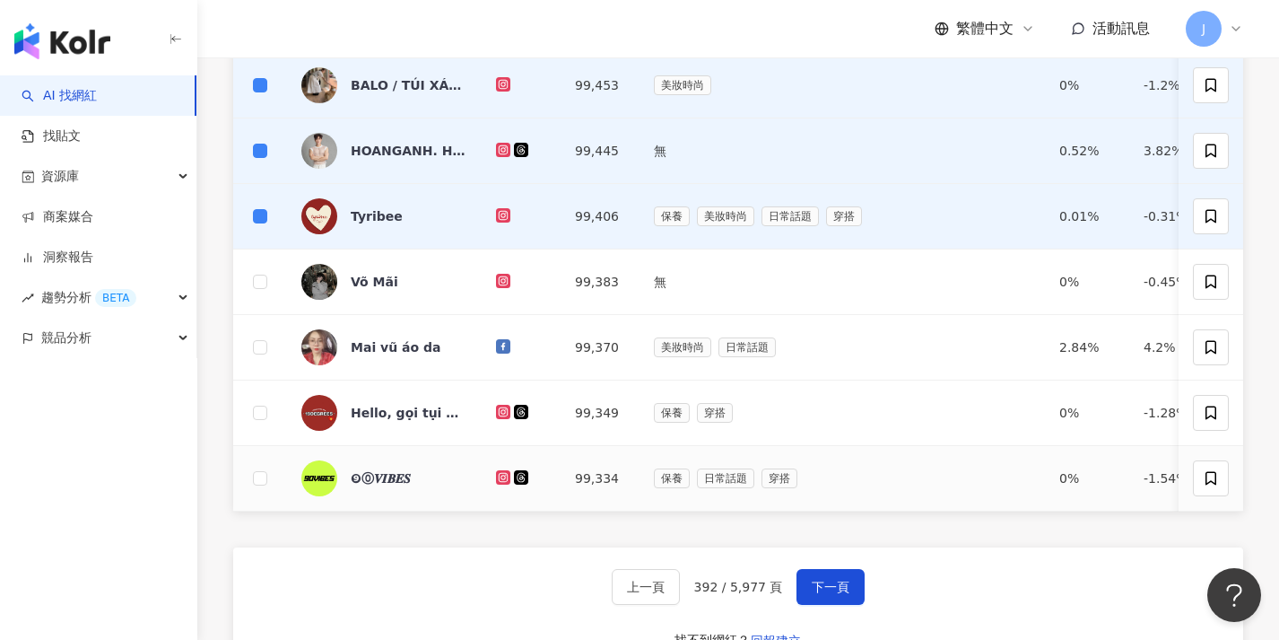
scroll to position [765, 0]
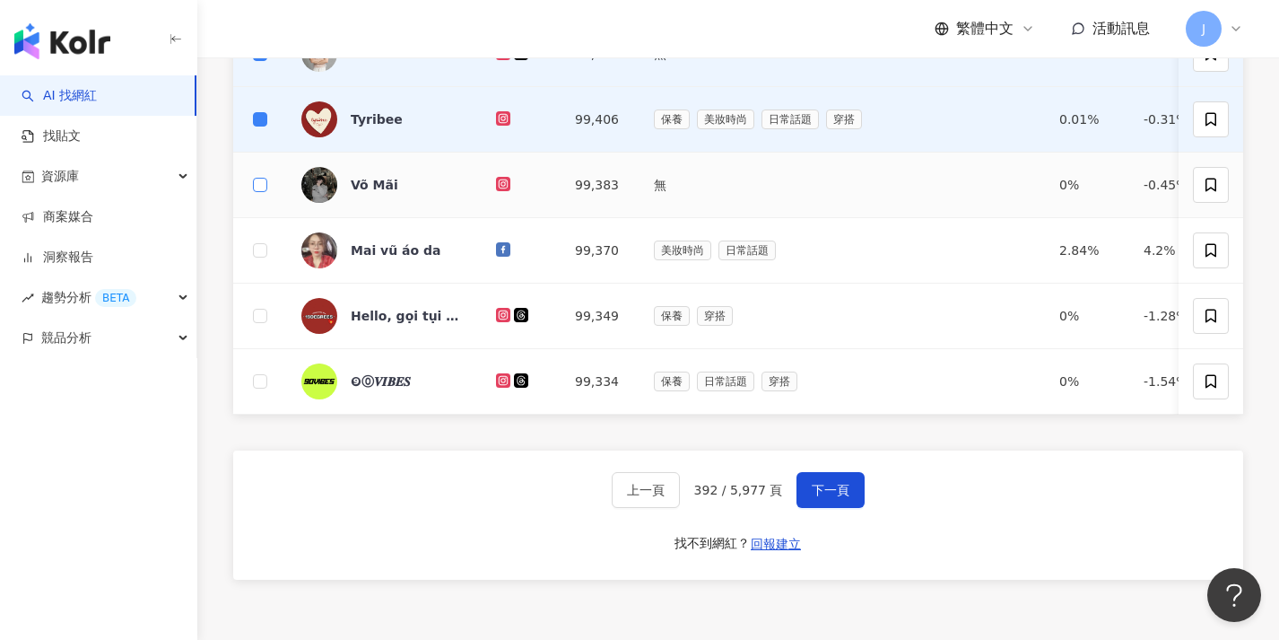
click at [266, 186] on span at bounding box center [260, 185] width 14 height 14
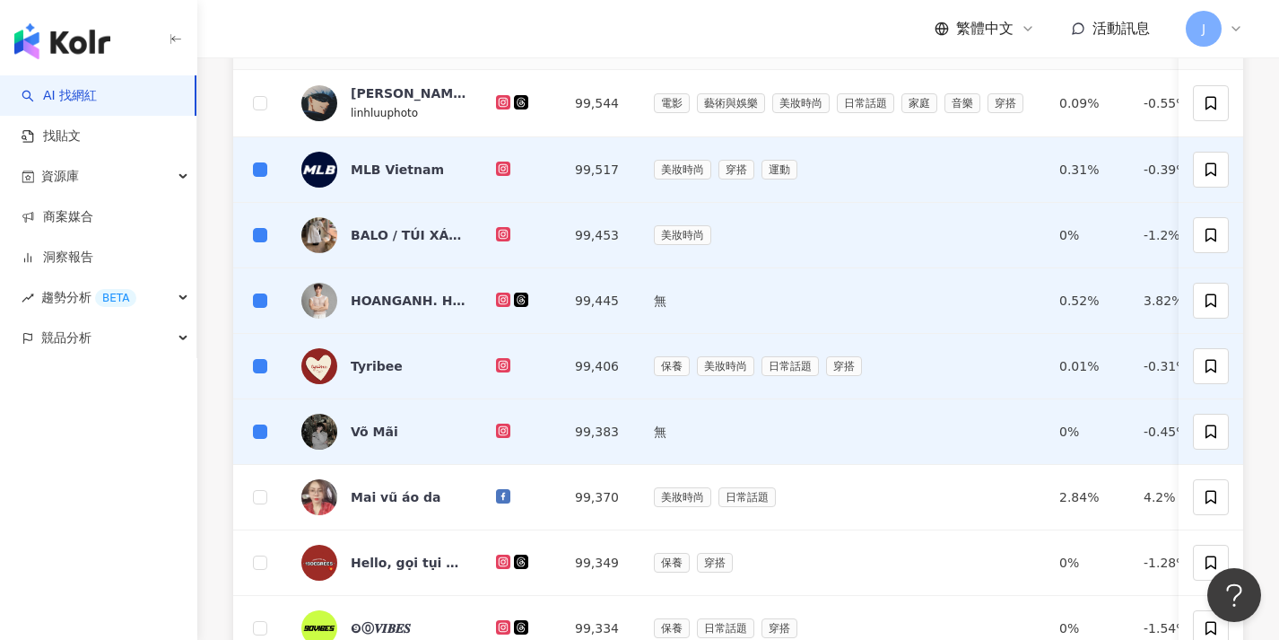
scroll to position [0, 0]
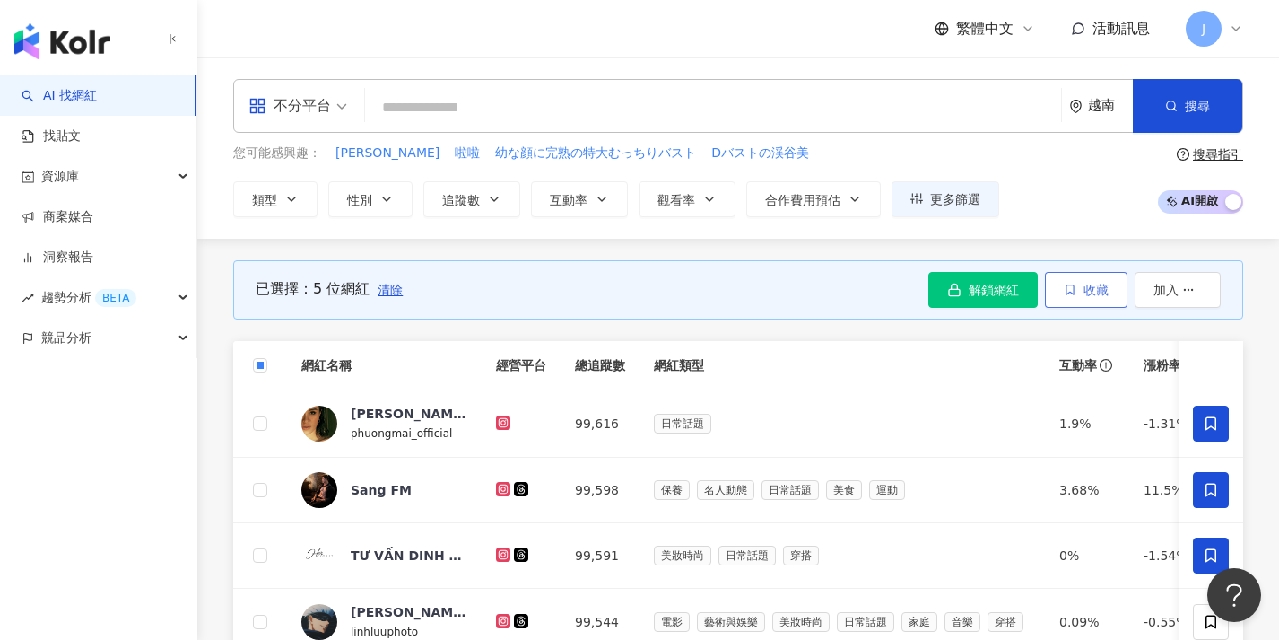
click at [1073, 283] on icon "button" at bounding box center [1070, 289] width 13 height 13
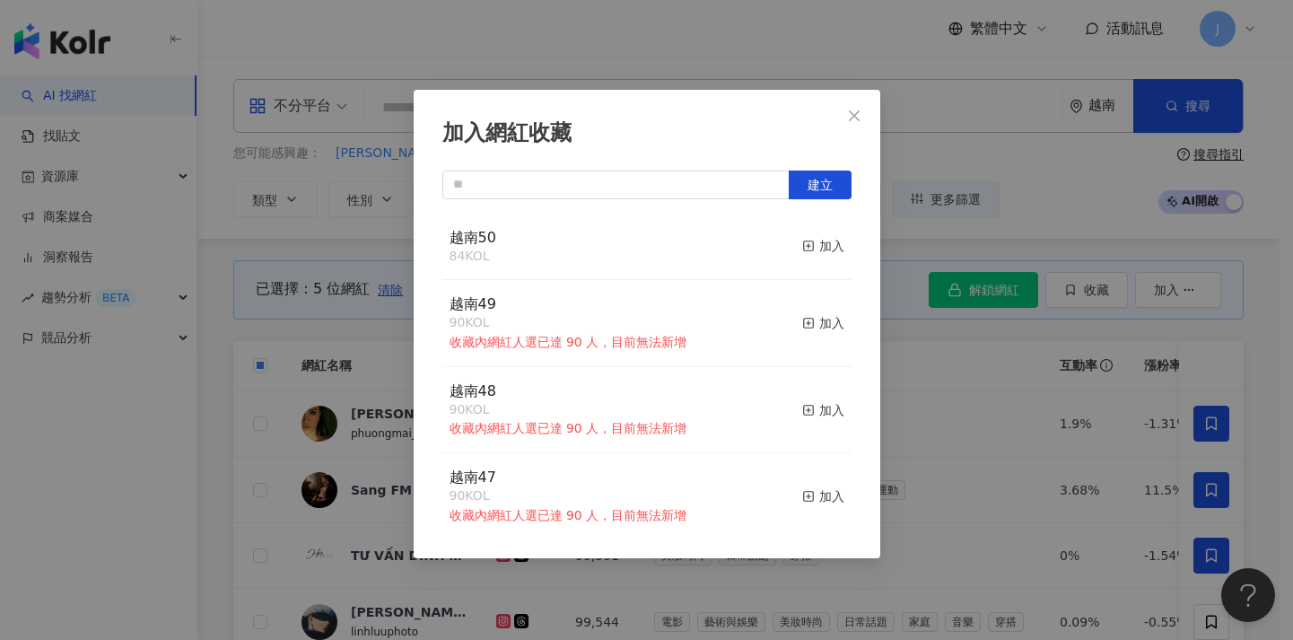
click at [1076, 178] on div "加入網紅收藏 建立 越南50 84 KOL 加入 越南49 90 KOL 收藏內網紅人選已達 90 人，目前無法新增 加入 越南48 90 KOL 收藏內網紅…" at bounding box center [646, 320] width 1293 height 640
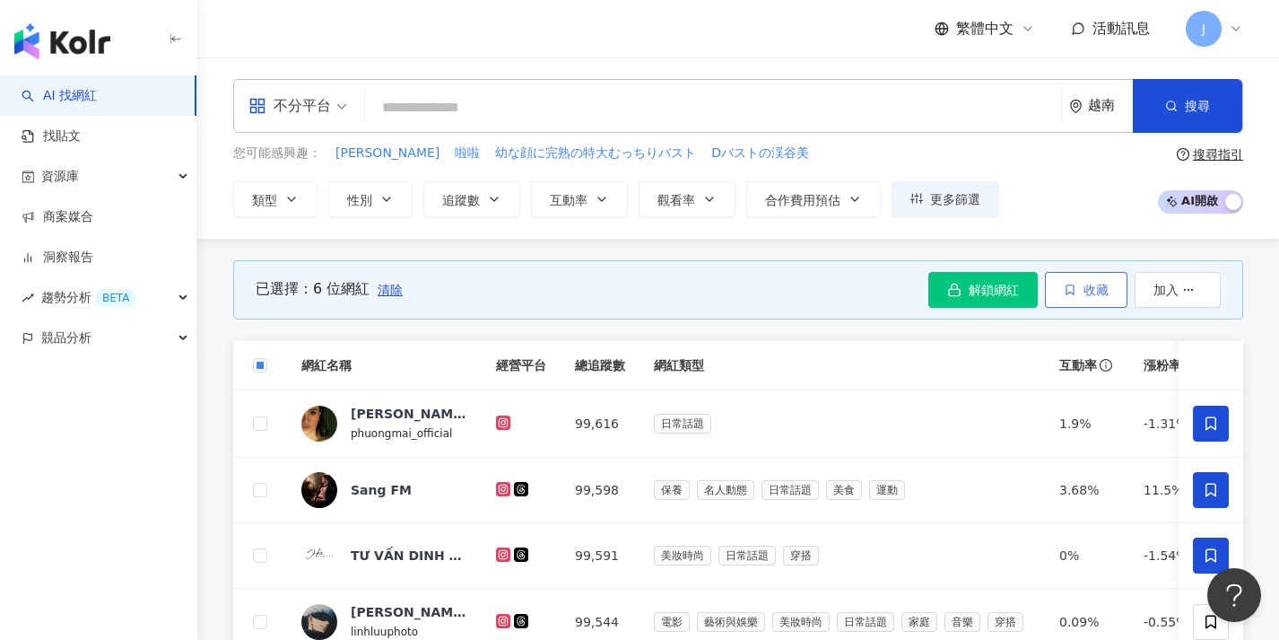
click at [1088, 280] on button "收藏" at bounding box center [1086, 290] width 83 height 36
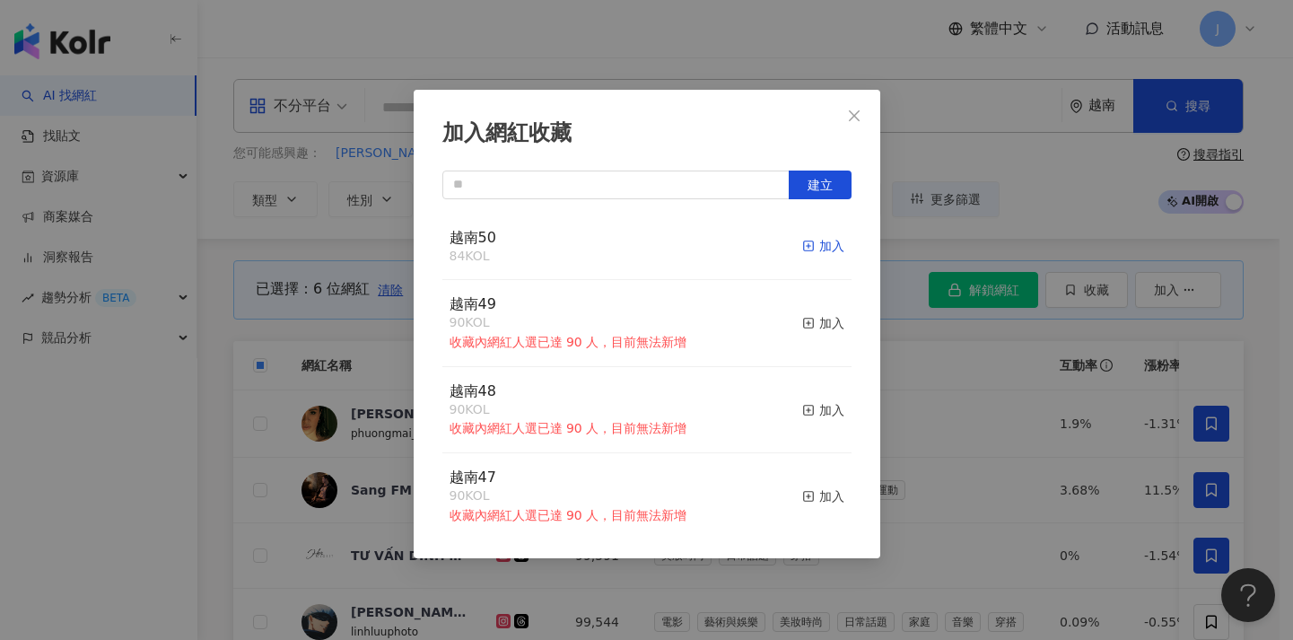
click at [802, 251] on icon "button" at bounding box center [808, 245] width 13 height 13
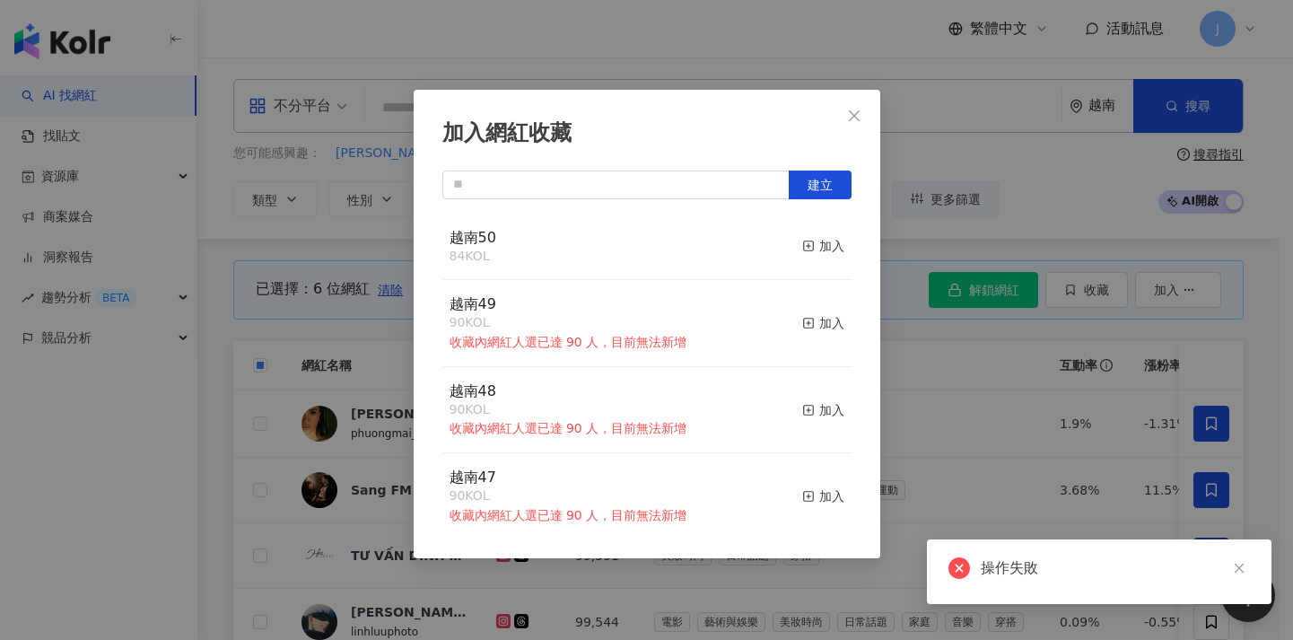
click at [939, 335] on div "加入網紅收藏 建立 越南50 84 KOL 加入 越南49 90 KOL 收藏內網紅人選已達 90 人，目前無法新增 加入 越南48 90 KOL 收藏內網紅…" at bounding box center [646, 320] width 1293 height 640
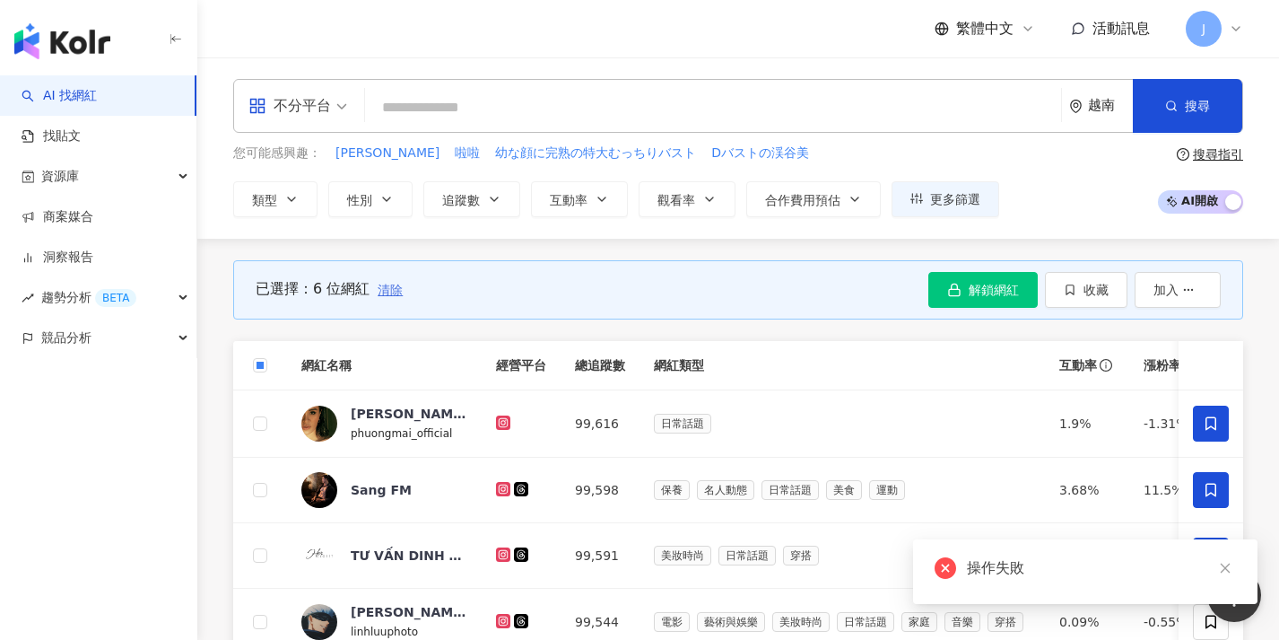
click at [393, 292] on span "清除" at bounding box center [390, 290] width 25 height 14
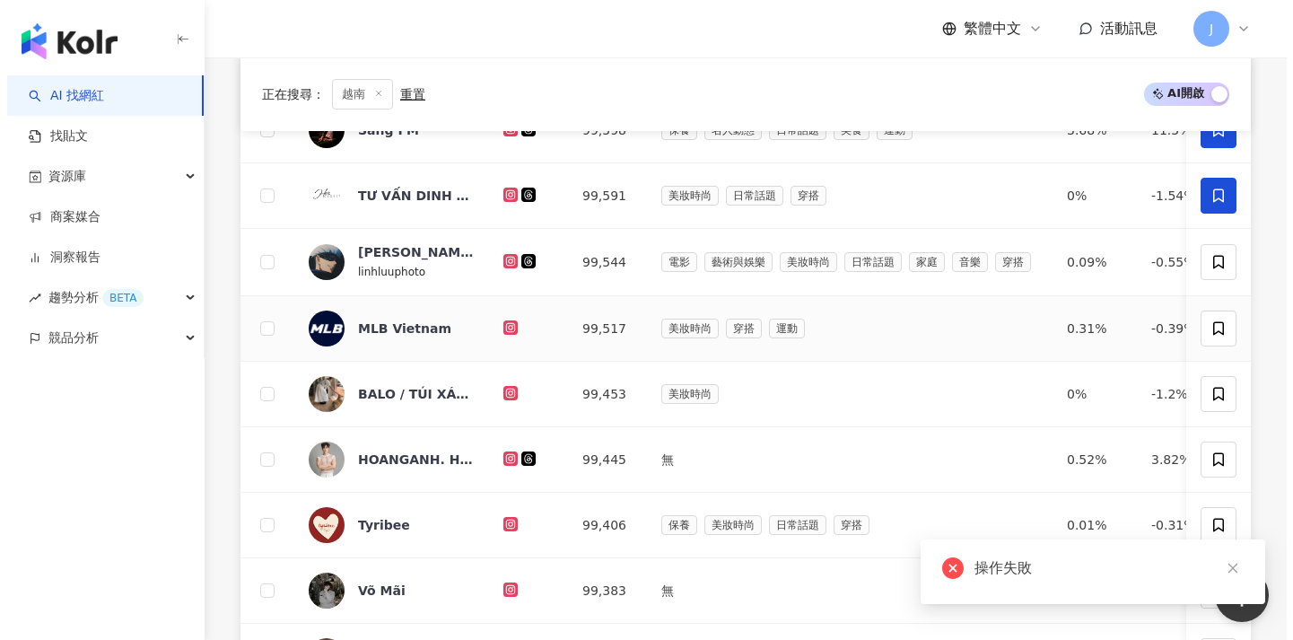
scroll to position [335, 0]
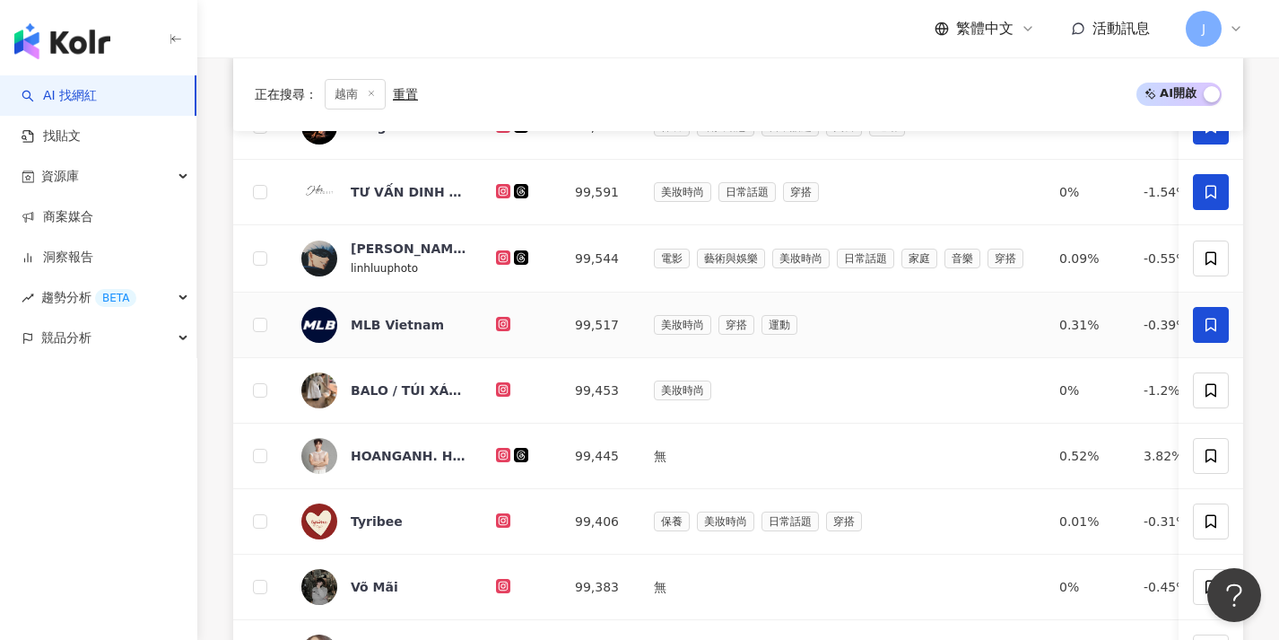
click at [1214, 334] on span at bounding box center [1211, 325] width 36 height 36
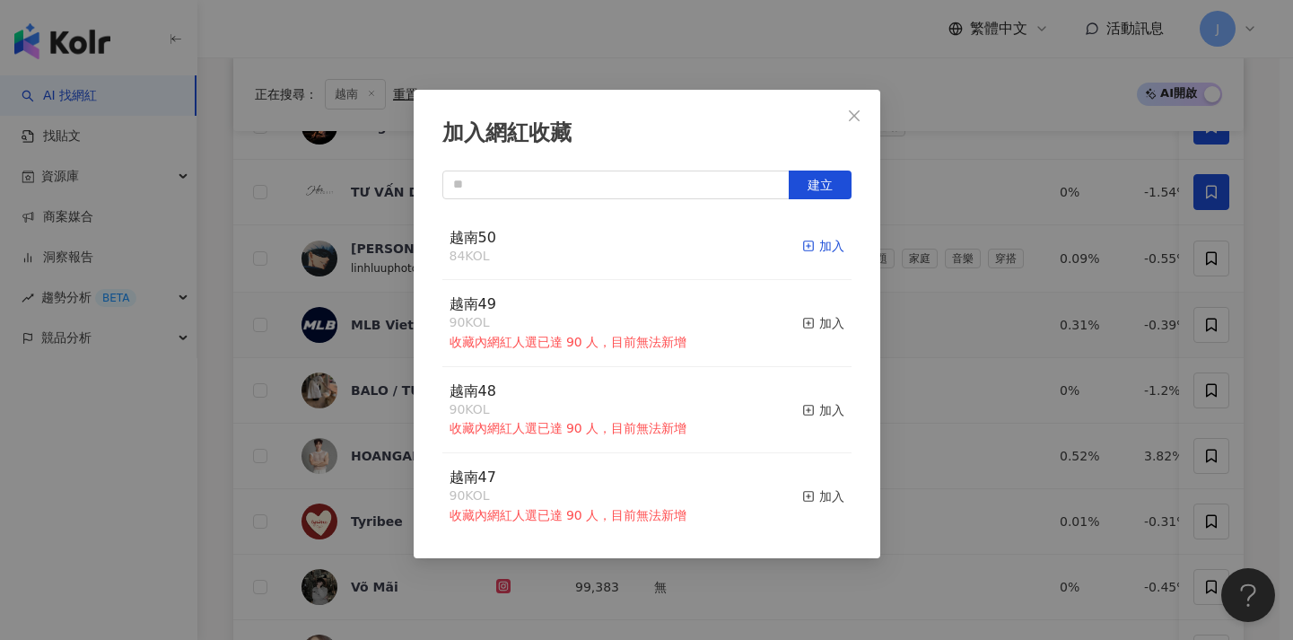
click at [802, 240] on div "加入" at bounding box center [823, 246] width 42 height 20
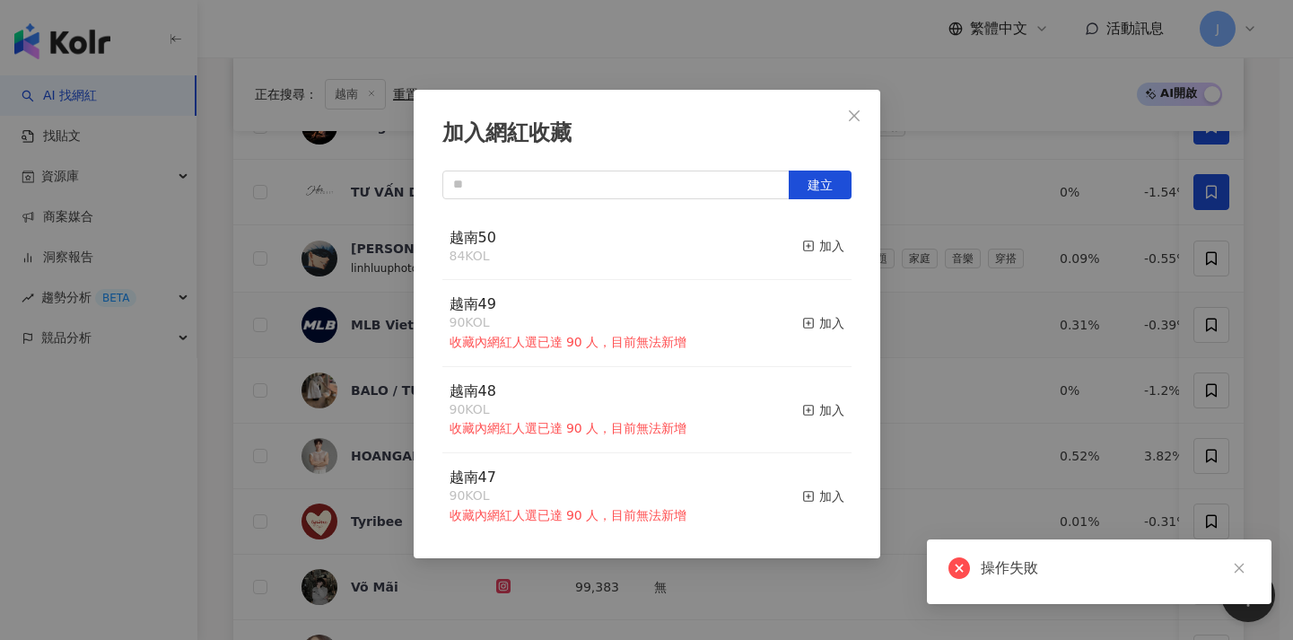
click at [971, 310] on div "加入網紅收藏 建立 越南50 84 KOL 加入 越南49 90 KOL 收藏內網紅人選已達 90 人，目前無法新增 加入 越南48 90 KOL 收藏內網紅…" at bounding box center [646, 320] width 1293 height 640
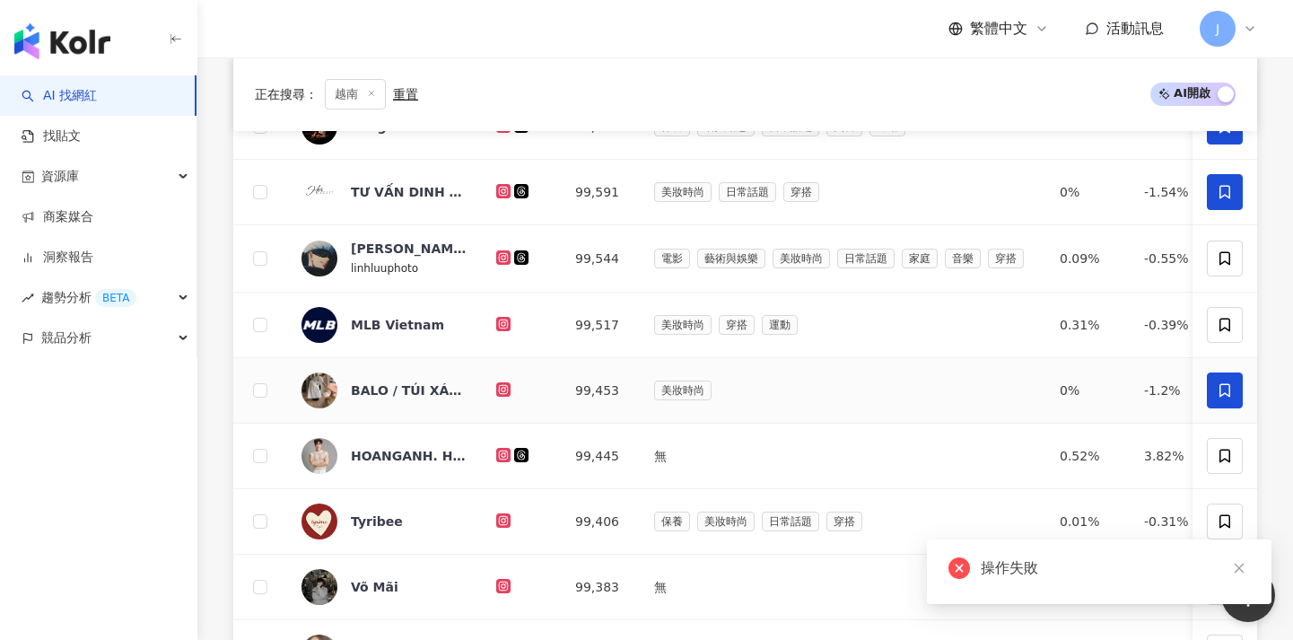
click at [1216, 382] on icon at bounding box center [1224, 390] width 16 height 16
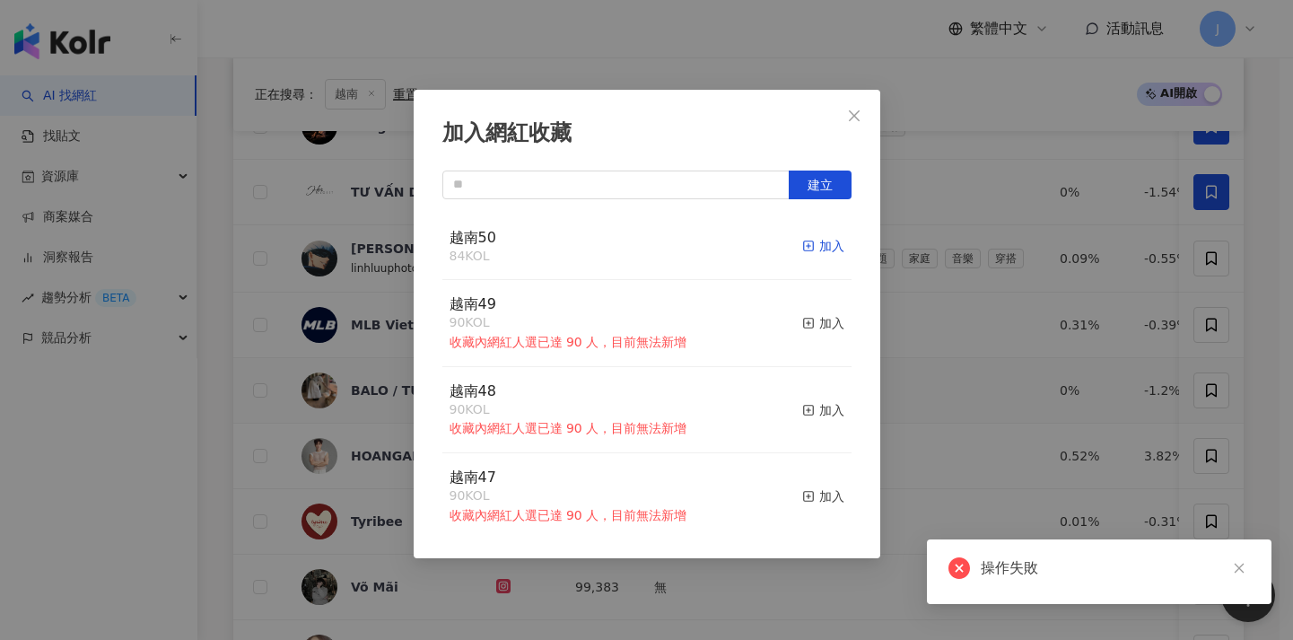
click at [810, 245] on div "加入" at bounding box center [823, 246] width 42 height 20
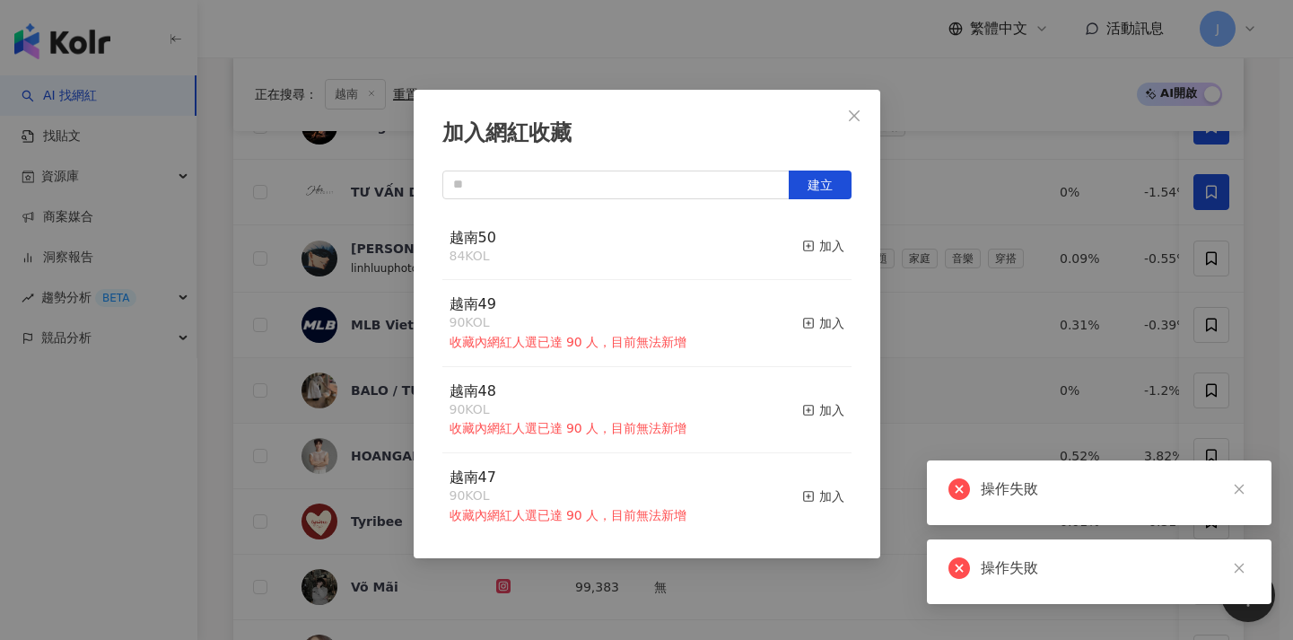
click at [936, 318] on div "加入網紅收藏 建立 越南50 84 KOL 加入 越南49 90 KOL 收藏內網紅人選已達 90 人，目前無法新增 加入 越南48 90 KOL 收藏內網紅…" at bounding box center [646, 320] width 1293 height 640
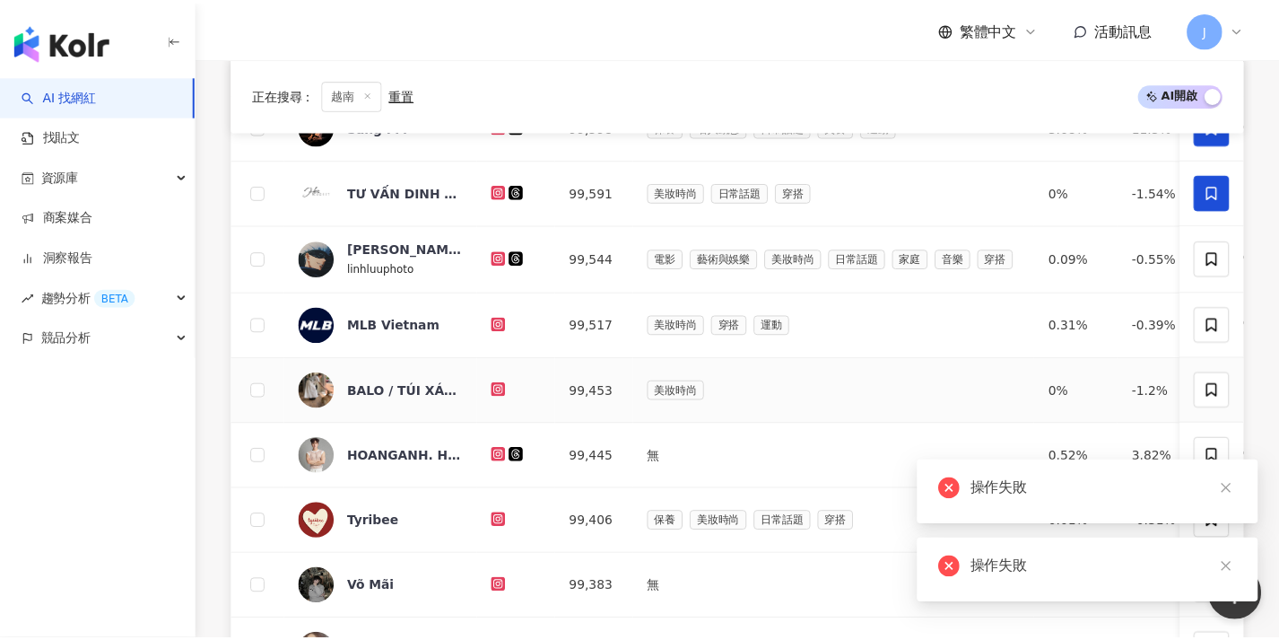
scroll to position [351, 0]
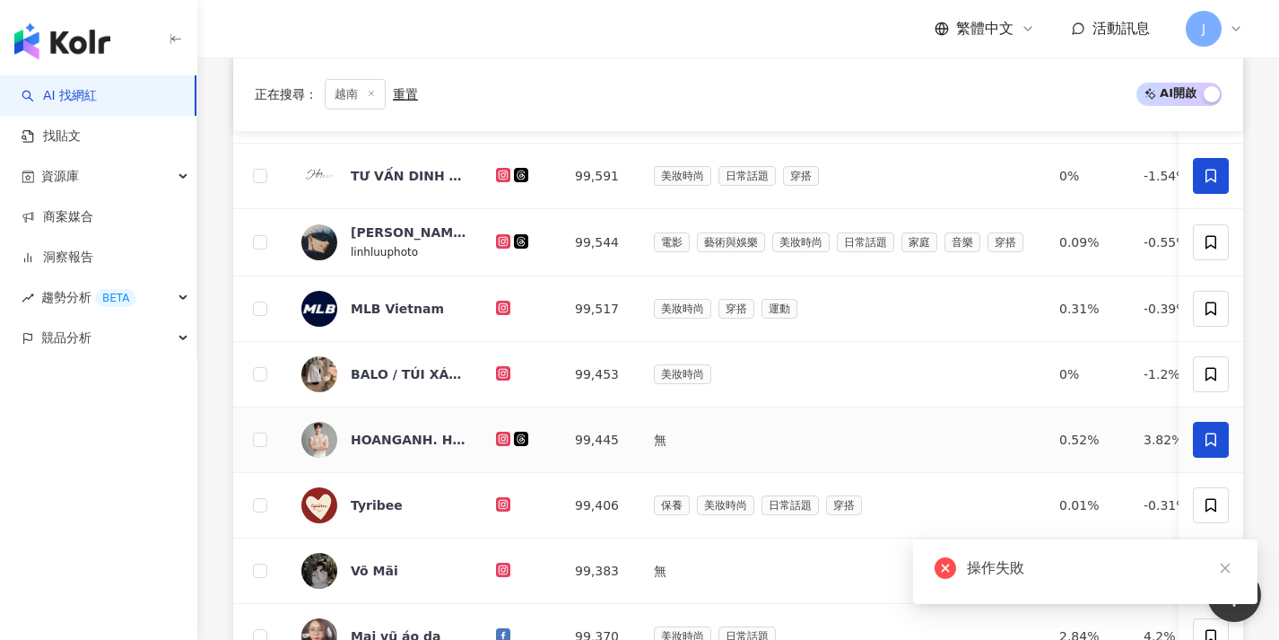
click at [1204, 439] on icon at bounding box center [1211, 439] width 16 height 16
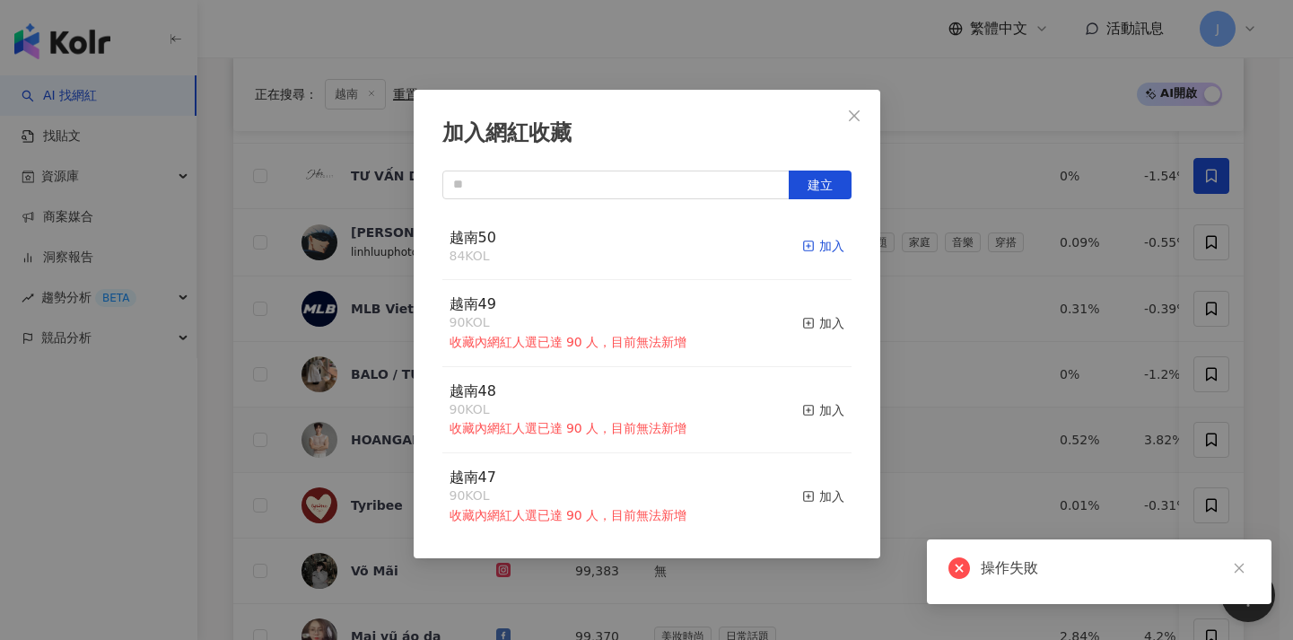
click at [802, 247] on icon "button" at bounding box center [808, 245] width 13 height 13
click at [1045, 340] on div "加入網紅收藏 建立 越南50 84 KOL 加入 越南49 90 KOL 收藏內網紅人選已達 90 人，目前無法新增 加入 越南48 90 KOL 收藏內網紅…" at bounding box center [646, 320] width 1293 height 640
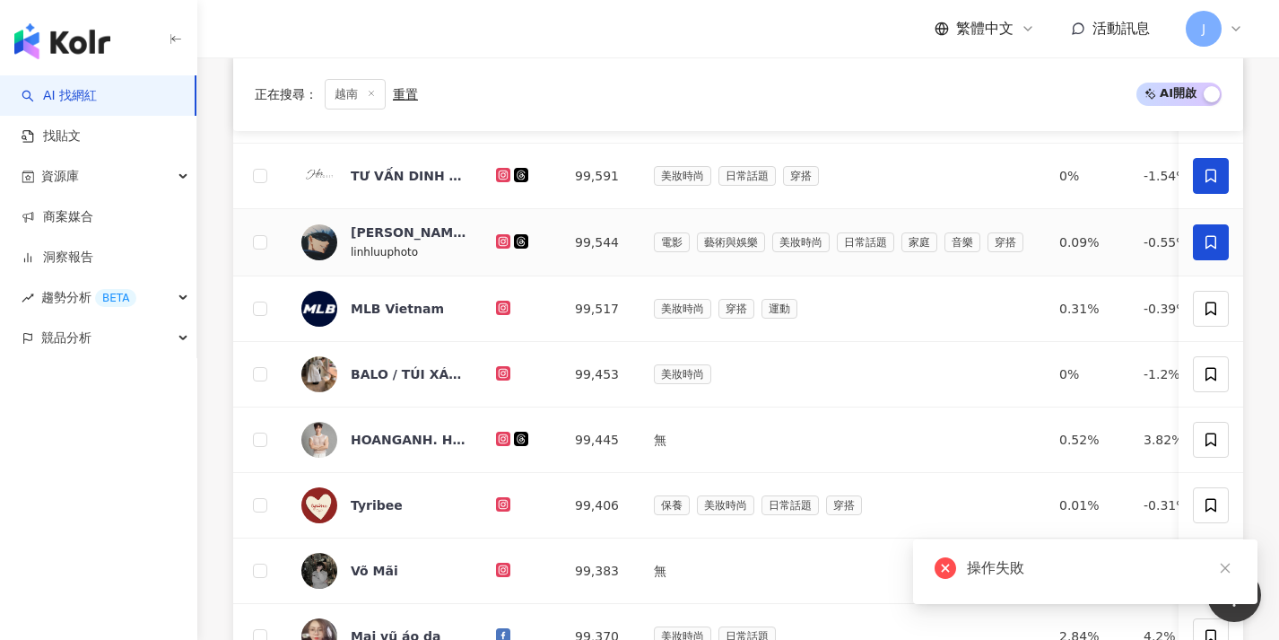
click at [1216, 250] on span at bounding box center [1211, 242] width 36 height 36
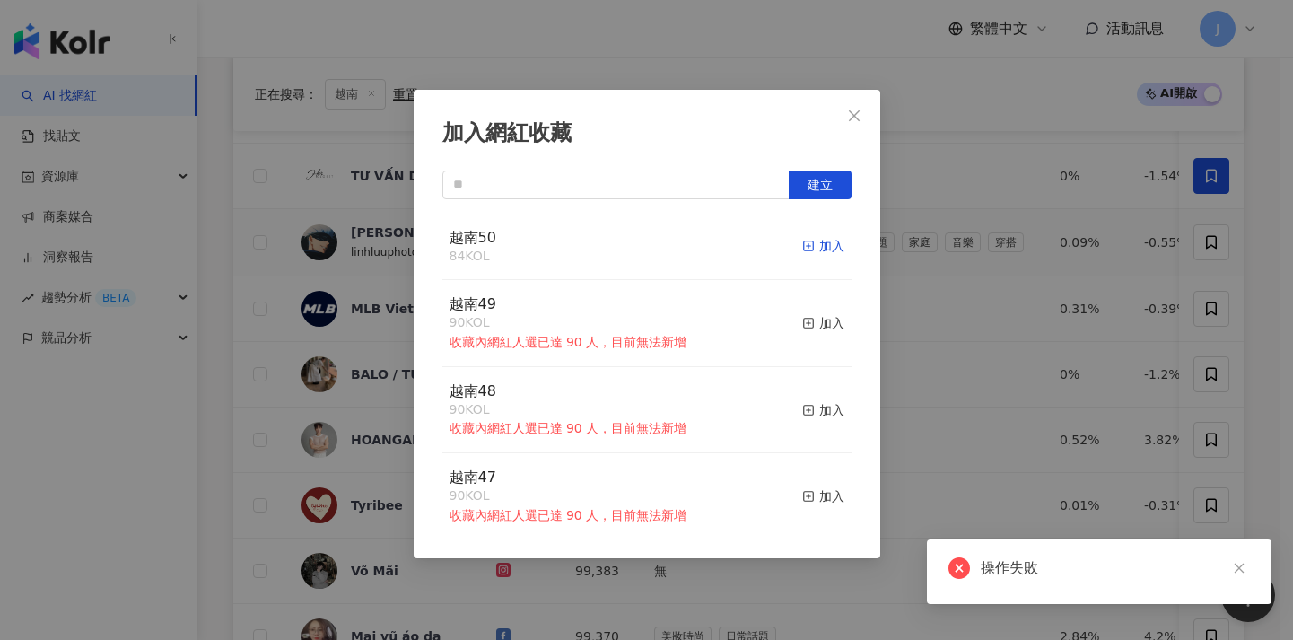
click at [804, 252] on div "加入" at bounding box center [823, 246] width 42 height 20
click at [1023, 318] on div "加入網紅收藏 建立 越南50 84 KOL 加入 越南49 90 KOL 收藏內網紅人選已達 90 人，目前無法新增 加入 越南48 90 KOL 收藏內網紅…" at bounding box center [646, 320] width 1293 height 640
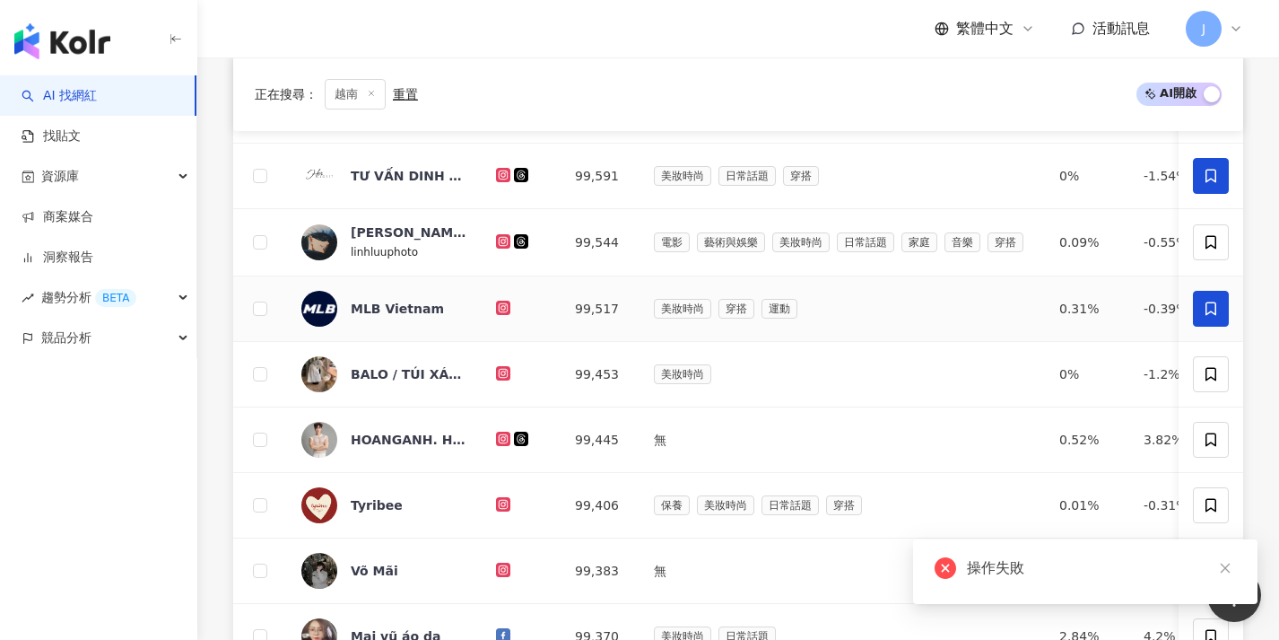
click at [1214, 309] on icon at bounding box center [1211, 308] width 16 height 16
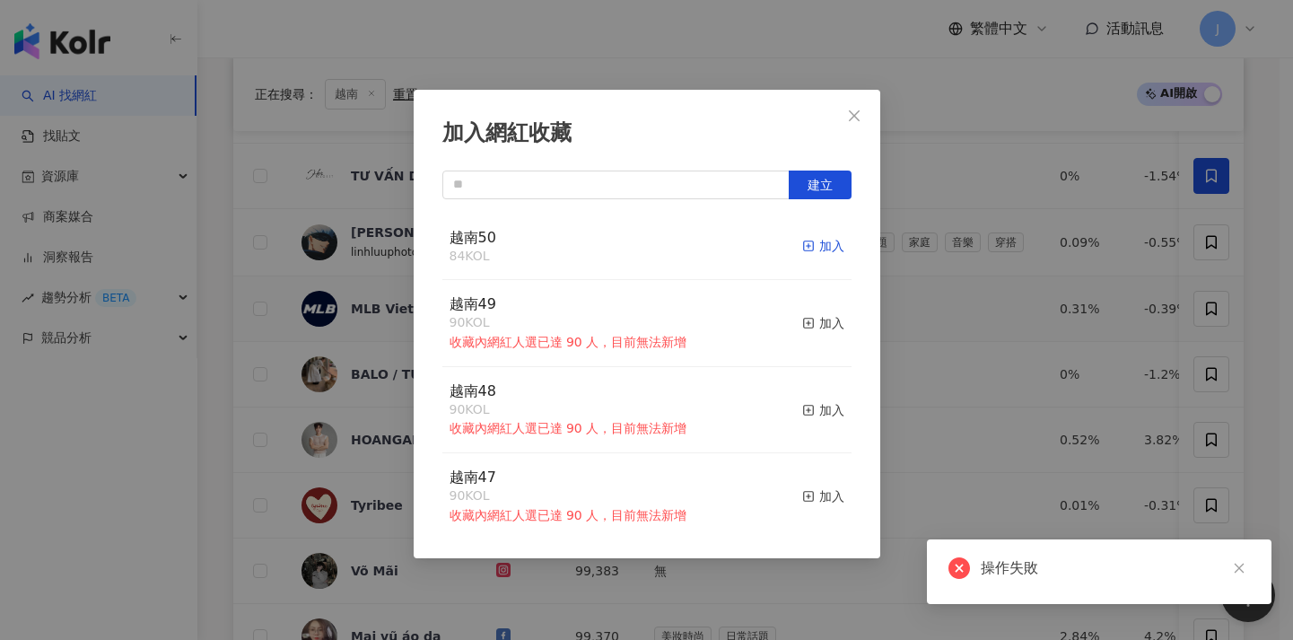
click at [822, 248] on div "加入" at bounding box center [823, 246] width 42 height 20
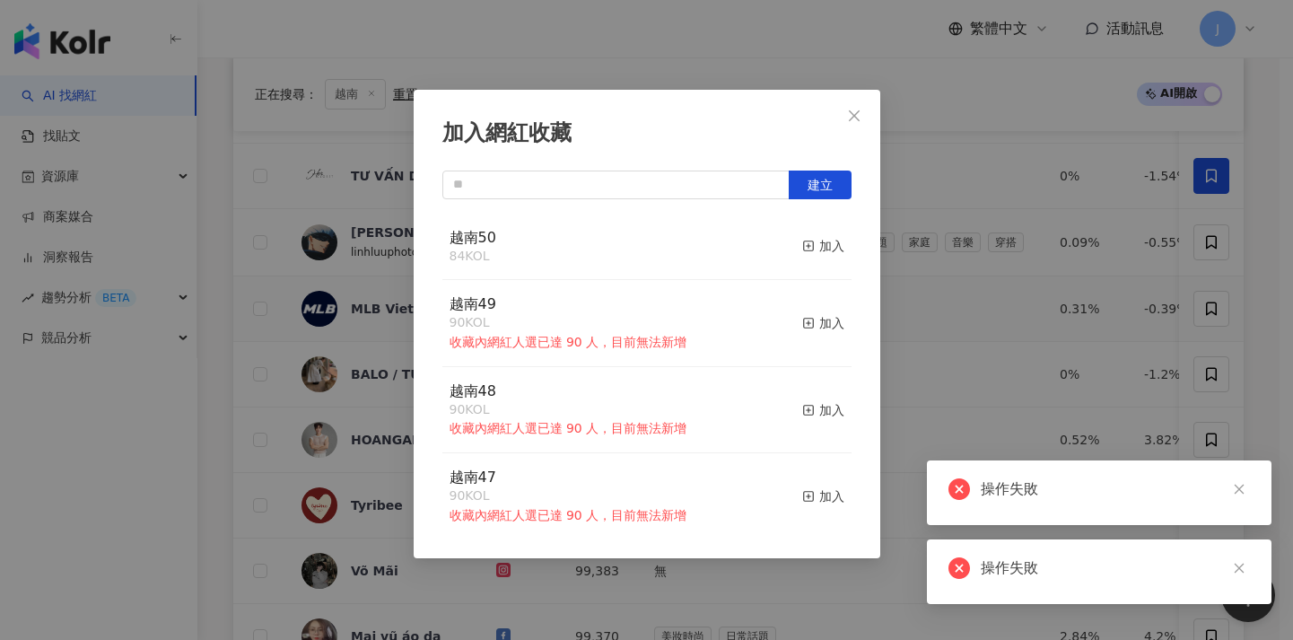
drag, startPoint x: 1046, startPoint y: 329, endPoint x: 1138, endPoint y: 339, distance: 92.9
click at [1047, 329] on div "加入網紅收藏 建立 越南50 84 KOL 加入 越南49 90 KOL 收藏內網紅人選已達 90 人，目前無法新增 加入 越南48 90 KOL 收藏內網紅…" at bounding box center [646, 320] width 1293 height 640
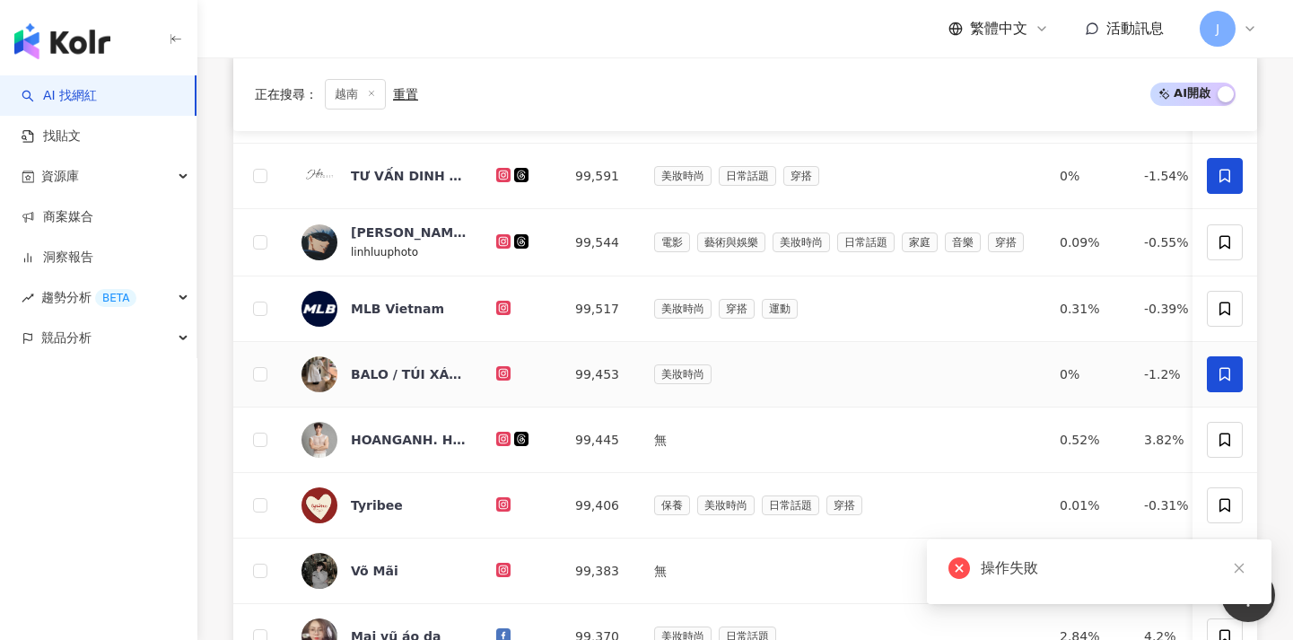
click at [1206, 361] on span at bounding box center [1224, 374] width 36 height 36
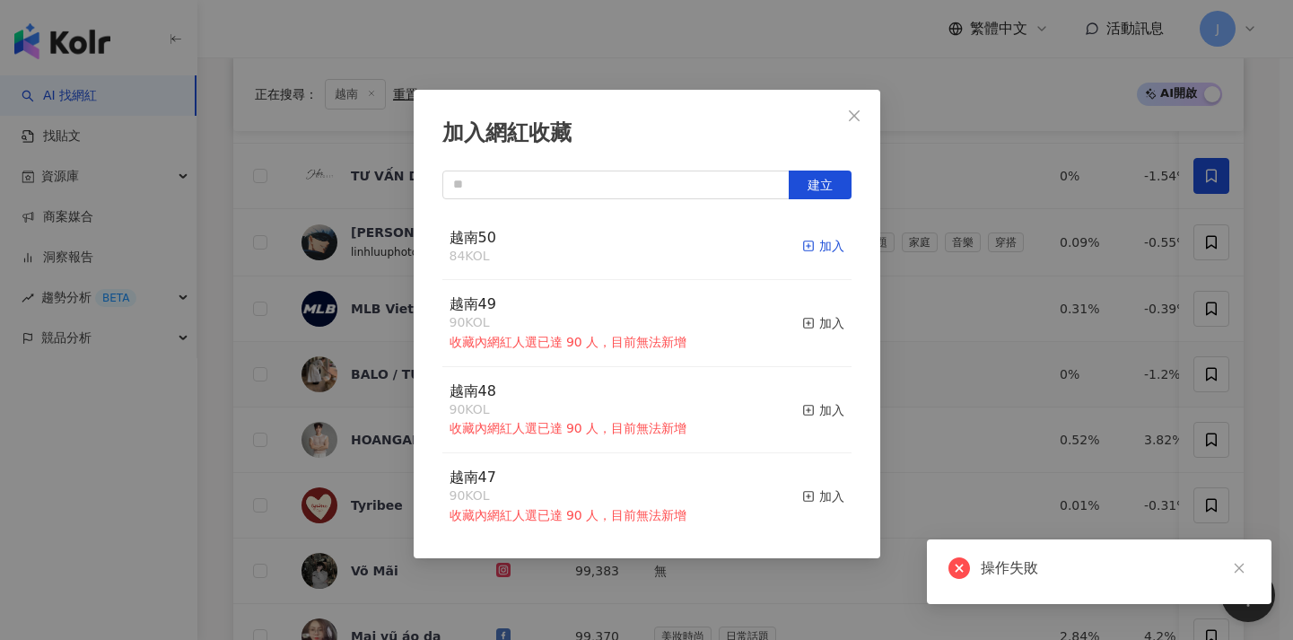
click at [821, 237] on div "加入" at bounding box center [823, 246] width 42 height 20
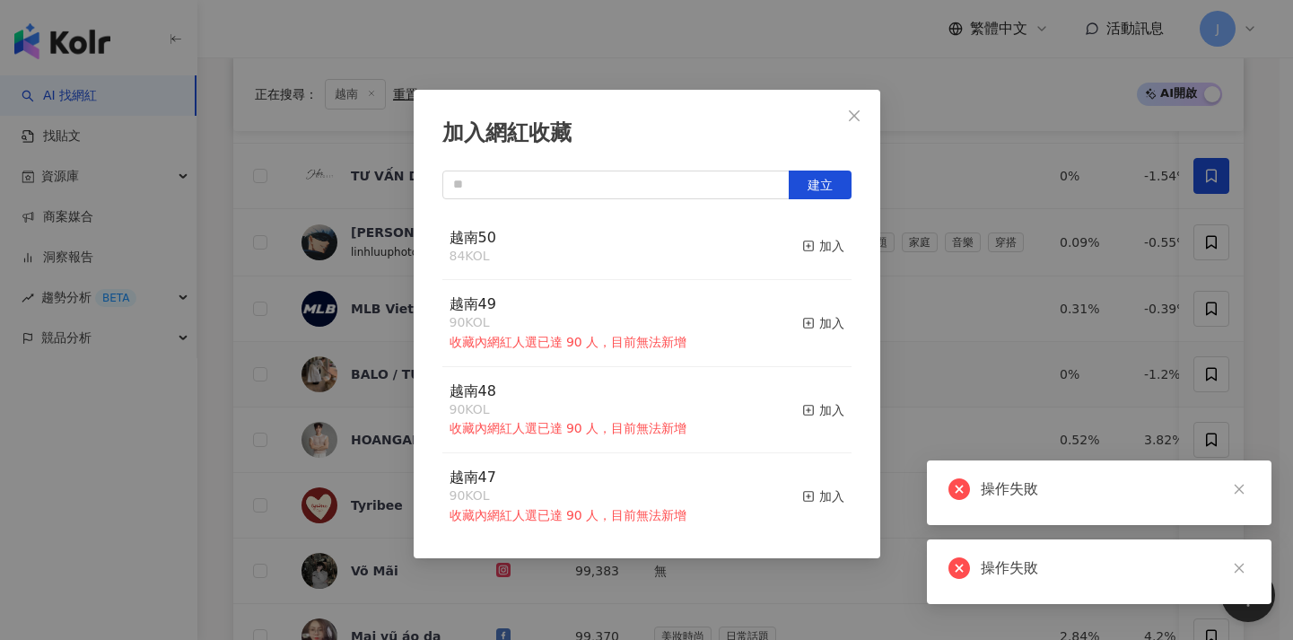
click at [989, 315] on div "加入網紅收藏 建立 越南50 84 KOL 加入 越南49 90 KOL 收藏內網紅人選已達 90 人，目前無法新增 加入 越南48 90 KOL 收藏內網紅…" at bounding box center [646, 320] width 1293 height 640
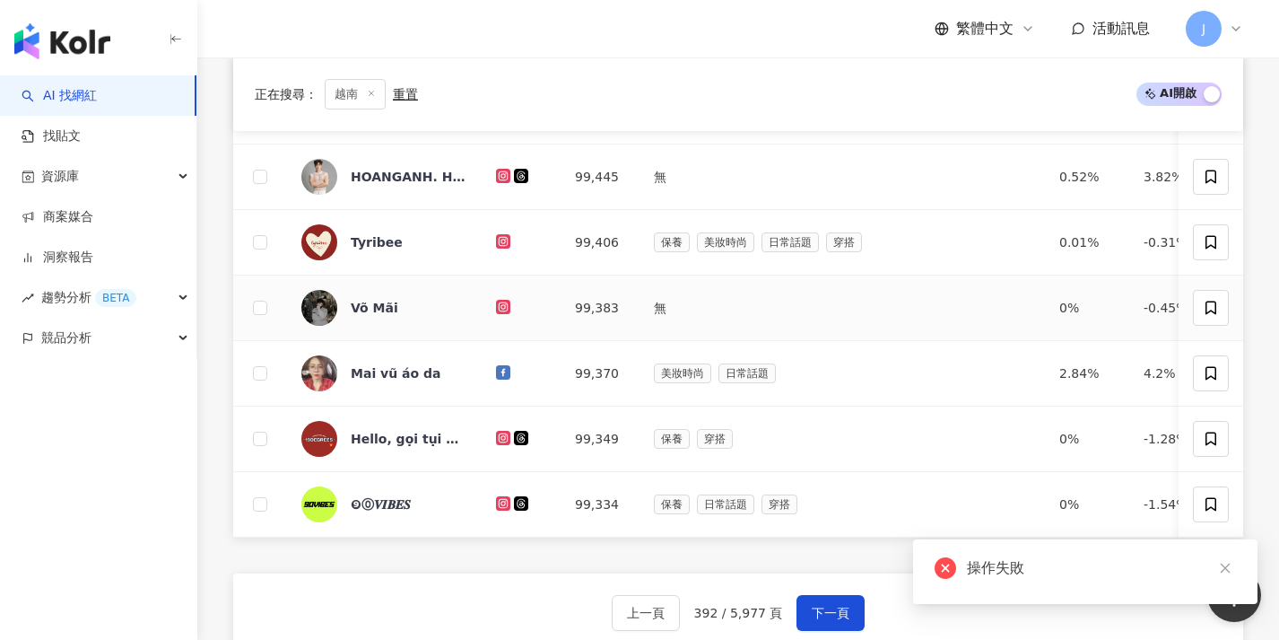
scroll to position [684, 0]
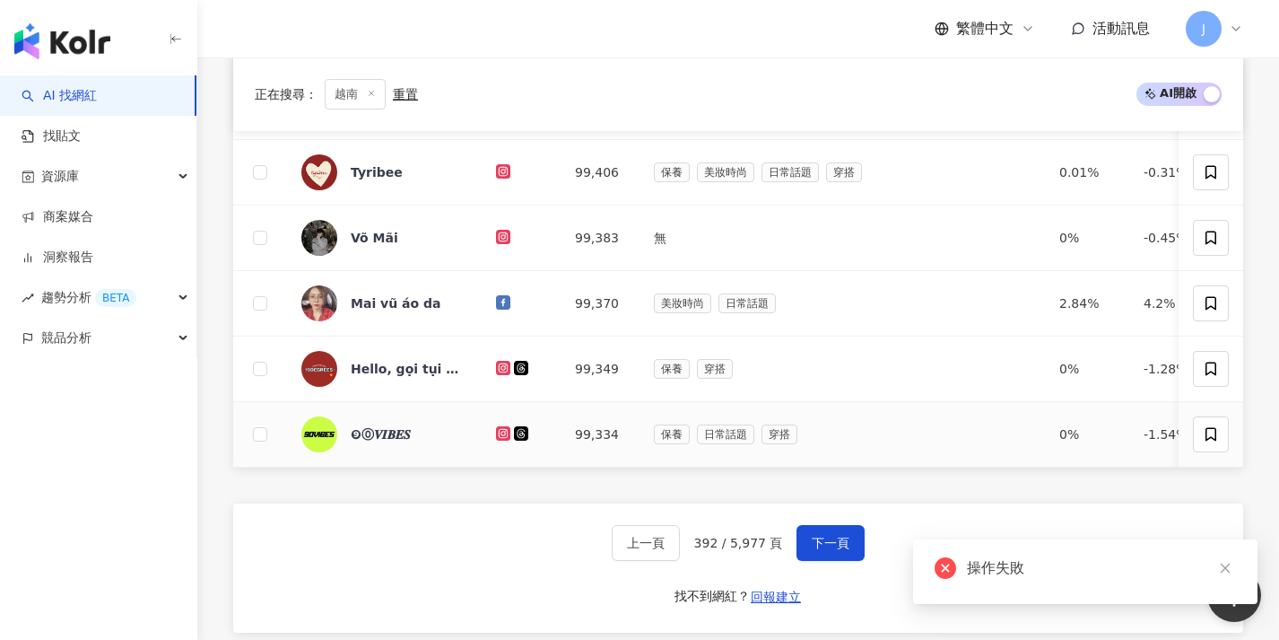
click at [1216, 414] on td at bounding box center [1211, 434] width 65 height 65
click at [1216, 440] on icon at bounding box center [1211, 434] width 16 height 16
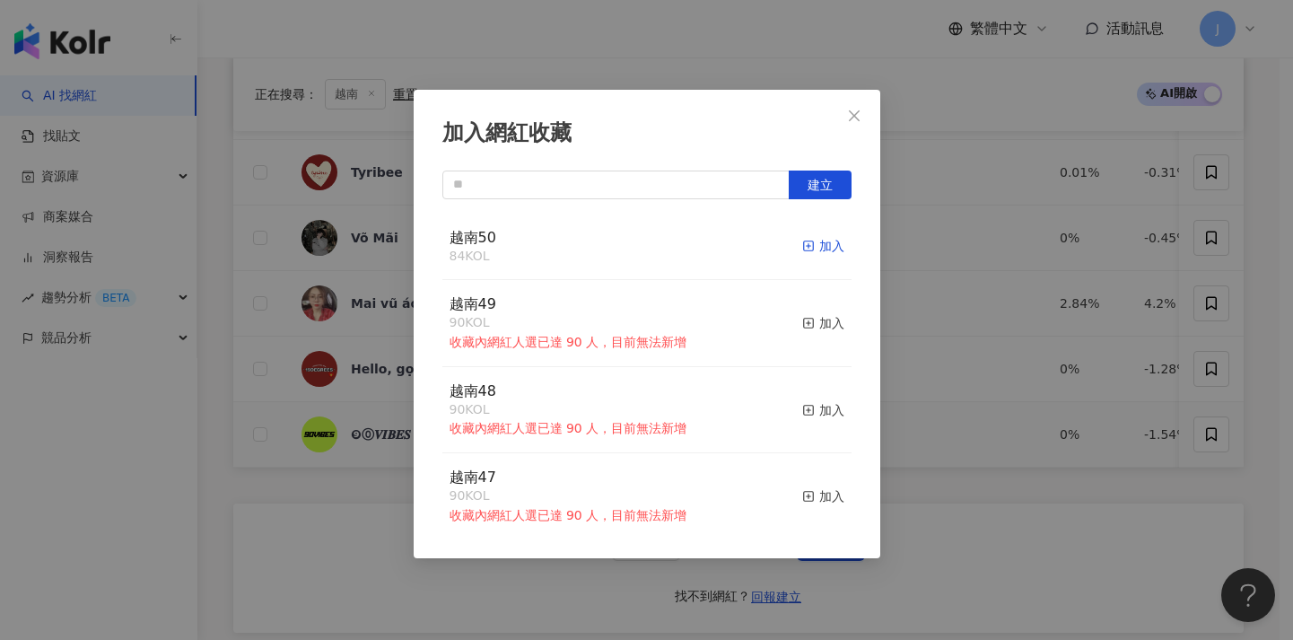
click at [802, 248] on icon "button" at bounding box center [808, 245] width 13 height 13
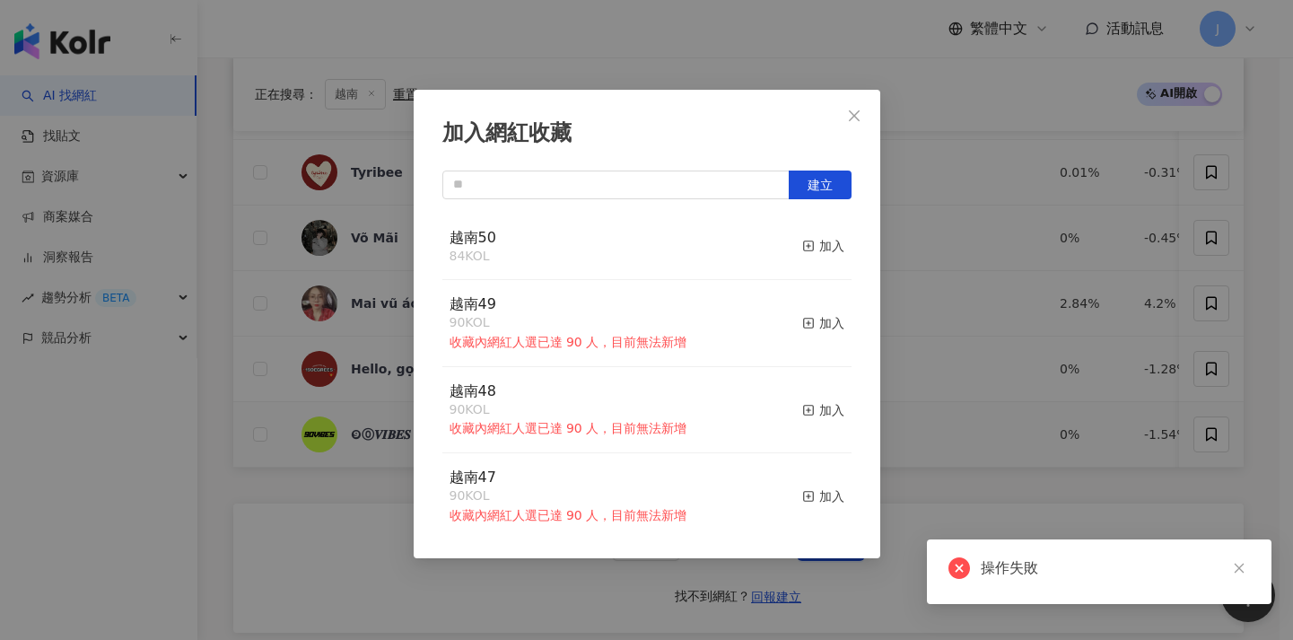
click at [989, 292] on div "加入網紅收藏 建立 越南50 84 KOL 加入 越南49 90 KOL 收藏內網紅人選已達 90 人，目前無法新增 加入 越南48 90 KOL 收藏內網紅…" at bounding box center [646, 320] width 1293 height 640
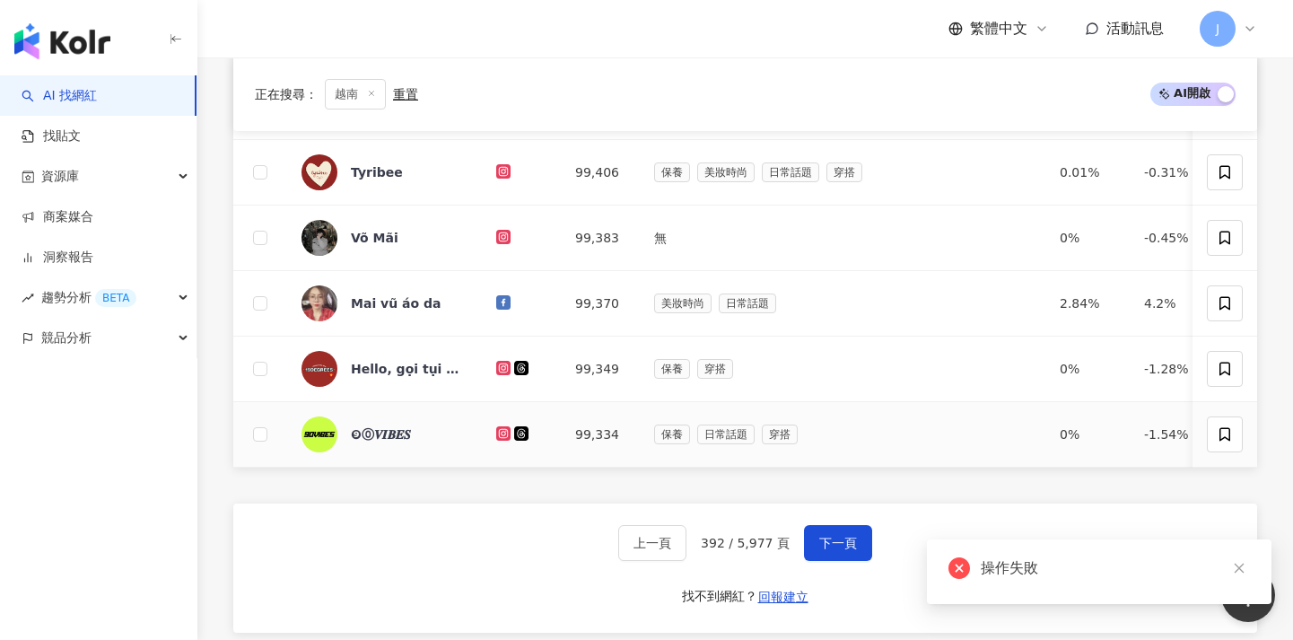
click at [824, 547] on span "下一頁" at bounding box center [838, 543] width 38 height 14
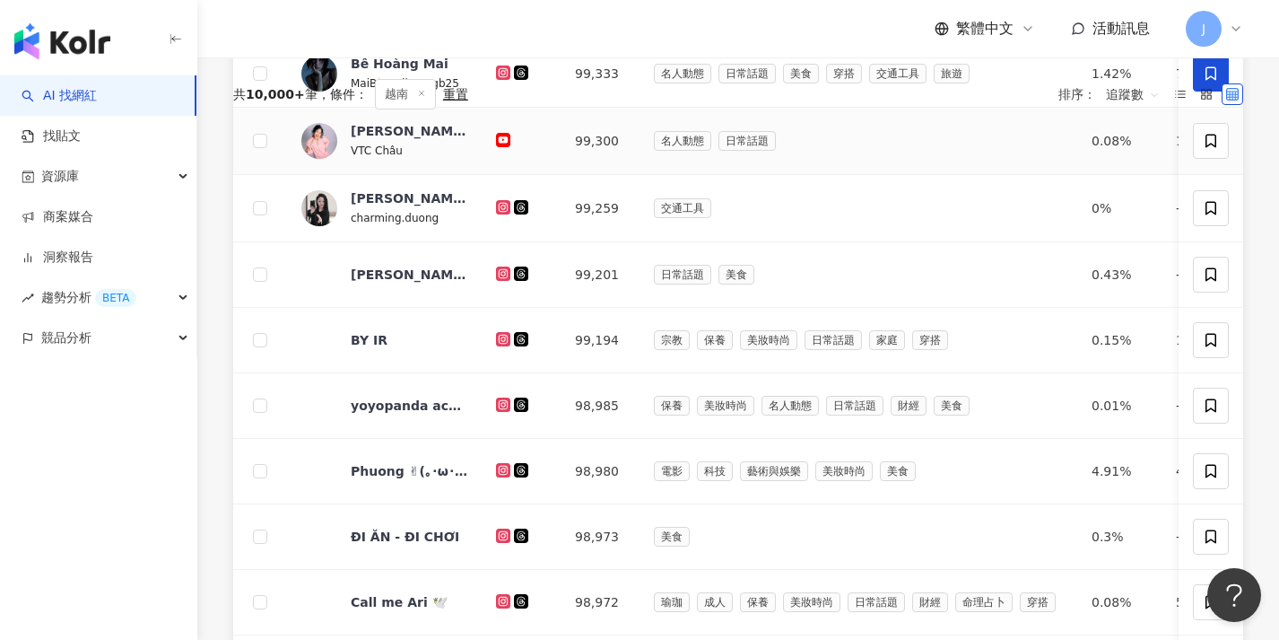
scroll to position [91, 0]
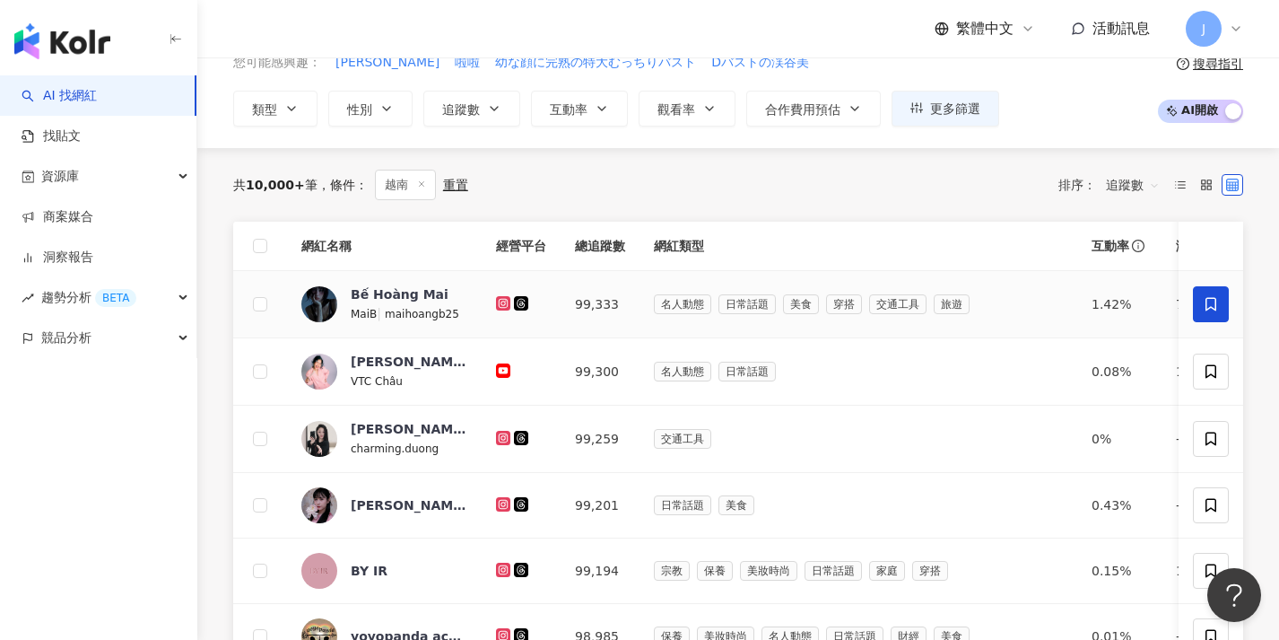
click at [1226, 296] on span at bounding box center [1211, 304] width 36 height 36
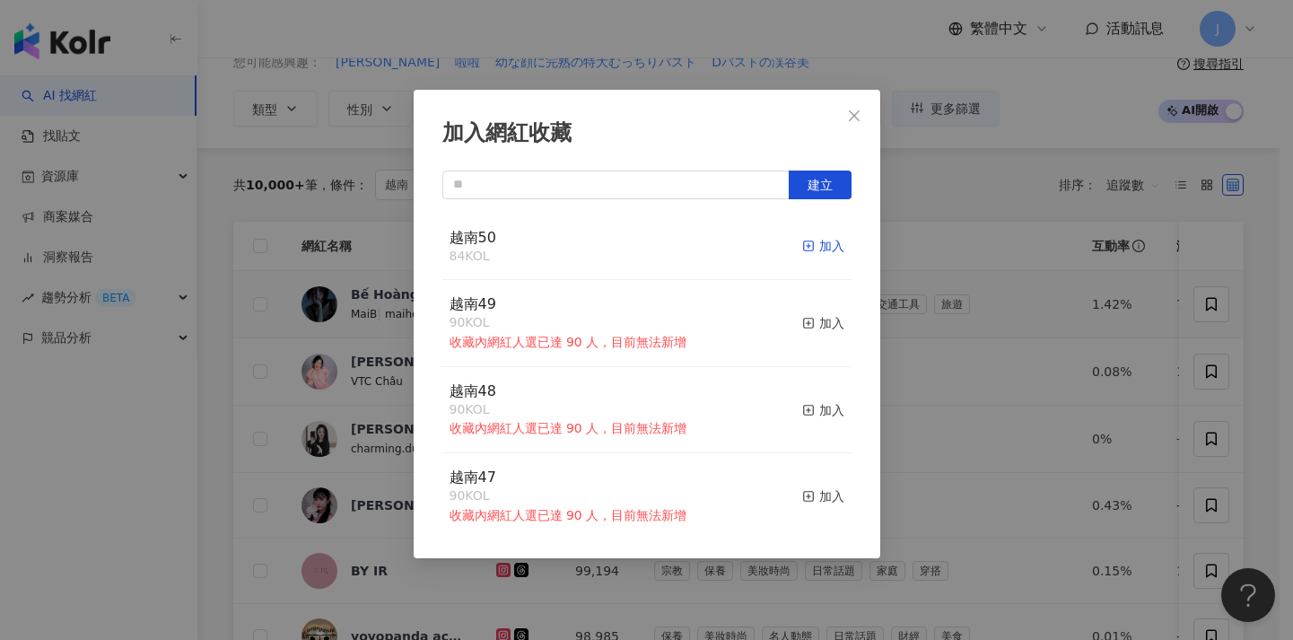
click at [807, 241] on div "加入" at bounding box center [823, 246] width 42 height 20
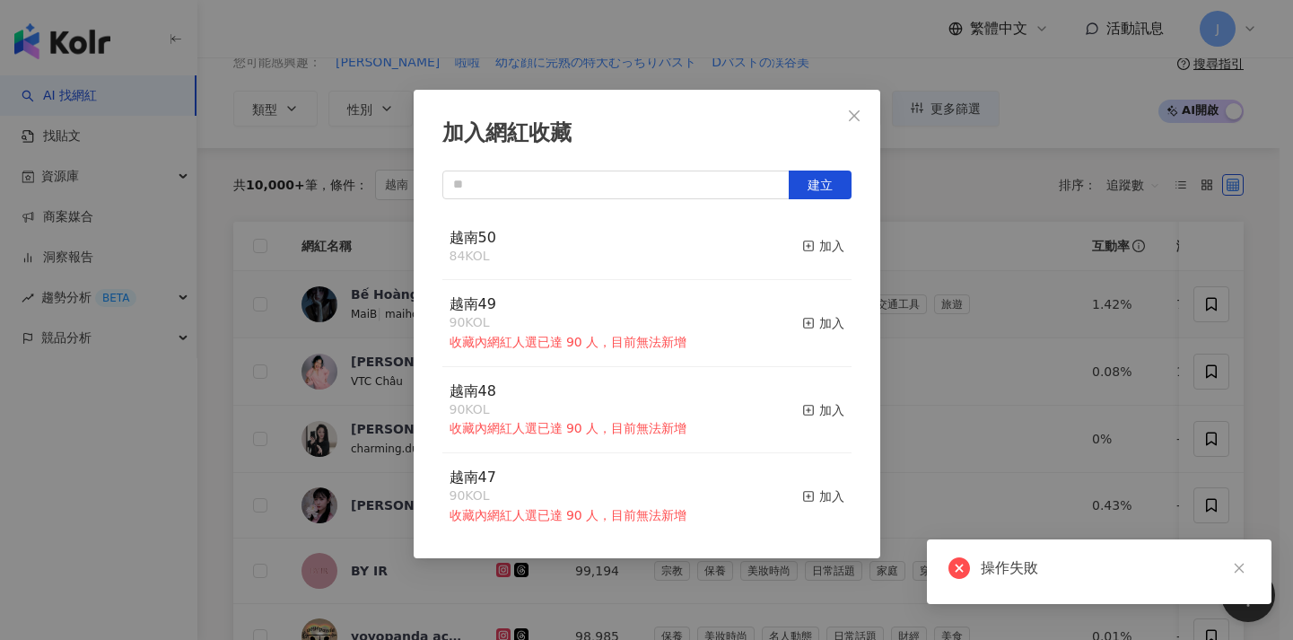
click at [1019, 310] on div "加入網紅收藏 建立 越南50 84 KOL 加入 越南49 90 KOL 收藏內網紅人選已達 90 人，目前無法新增 加入 越南48 90 KOL 收藏內網紅…" at bounding box center [646, 320] width 1293 height 640
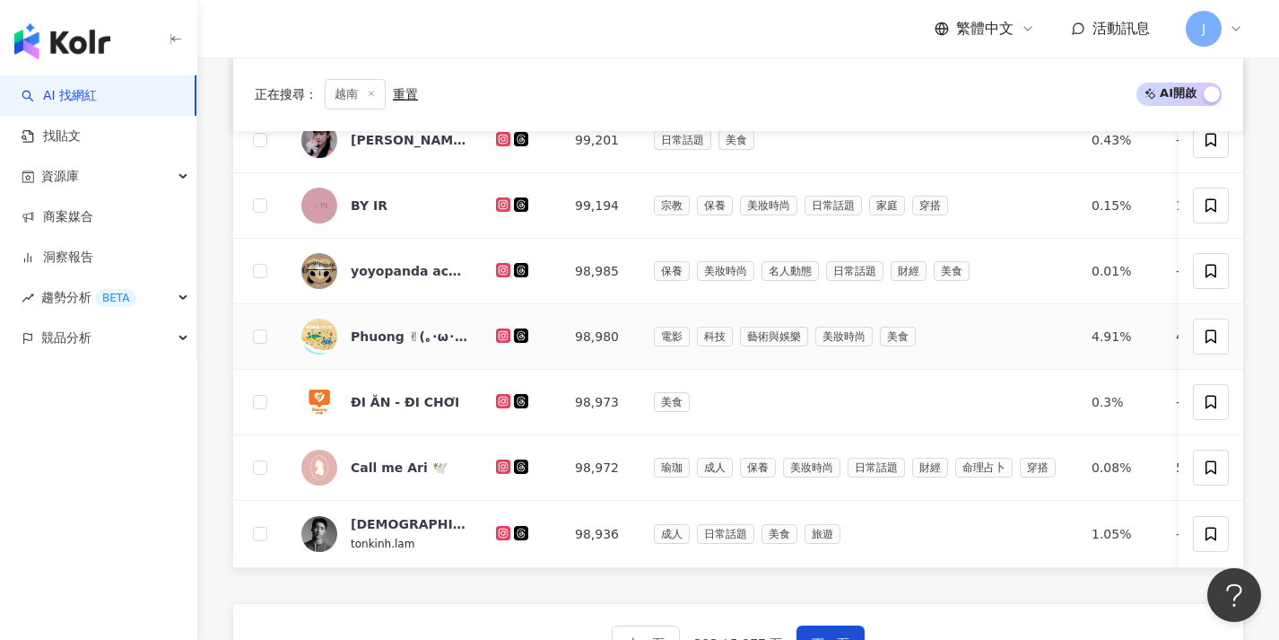
scroll to position [617, 0]
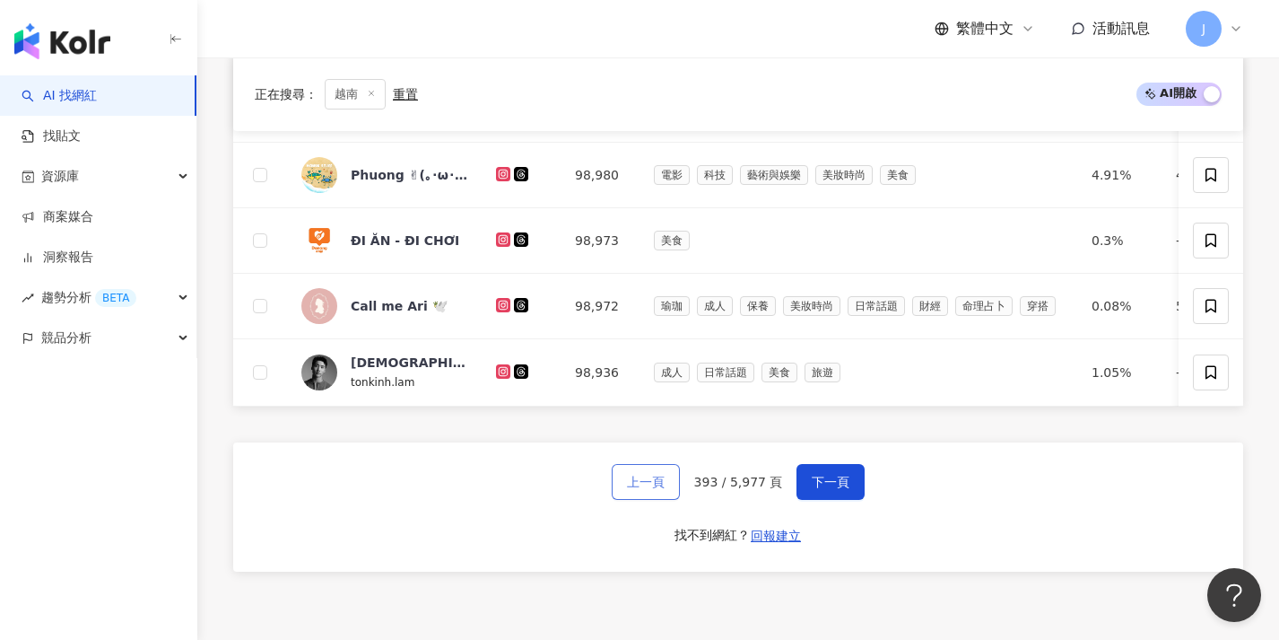
click at [633, 489] on span "上一頁" at bounding box center [646, 482] width 38 height 14
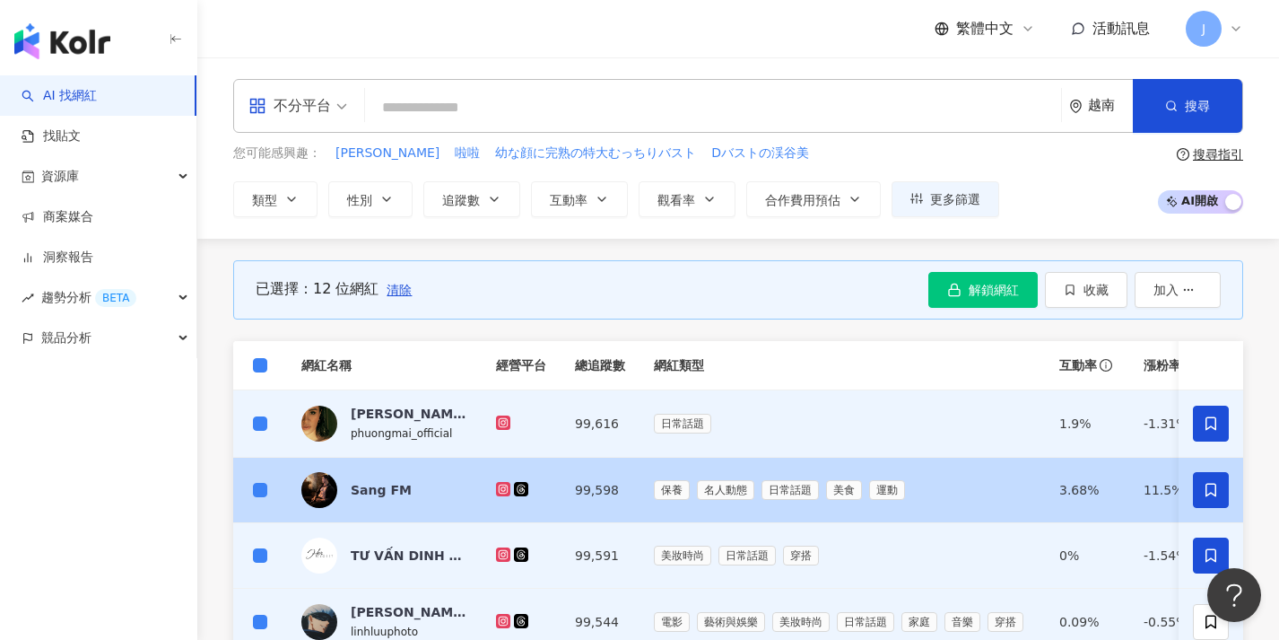
scroll to position [308, 0]
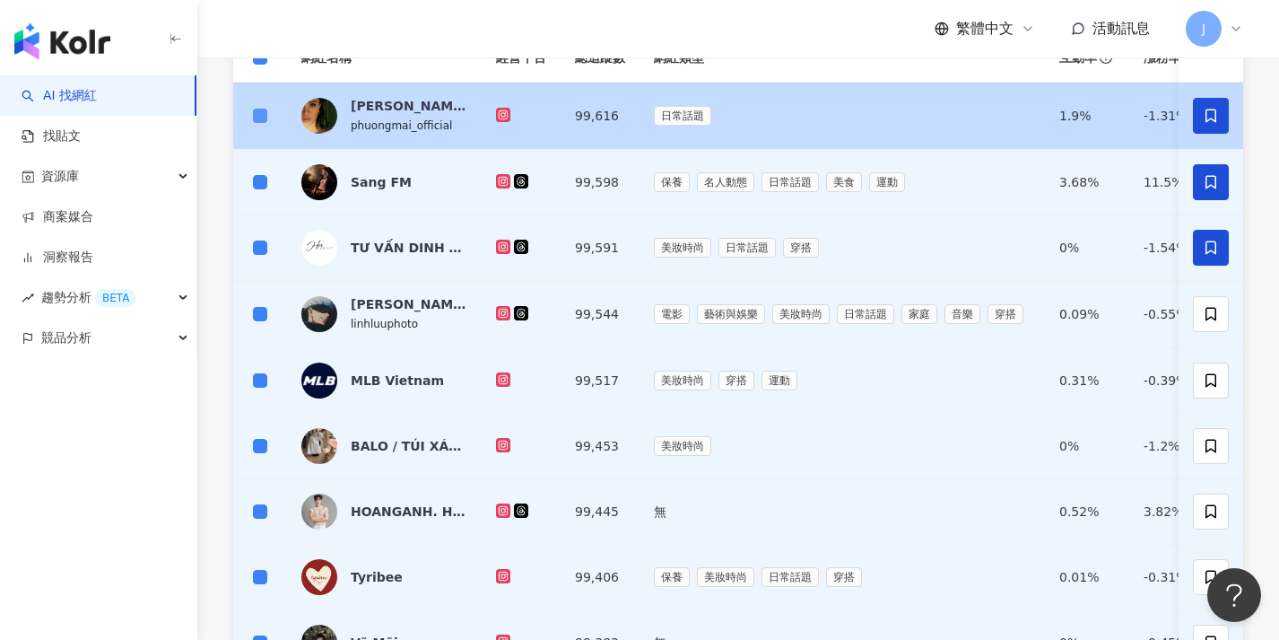
click at [263, 119] on span at bounding box center [260, 116] width 14 height 14
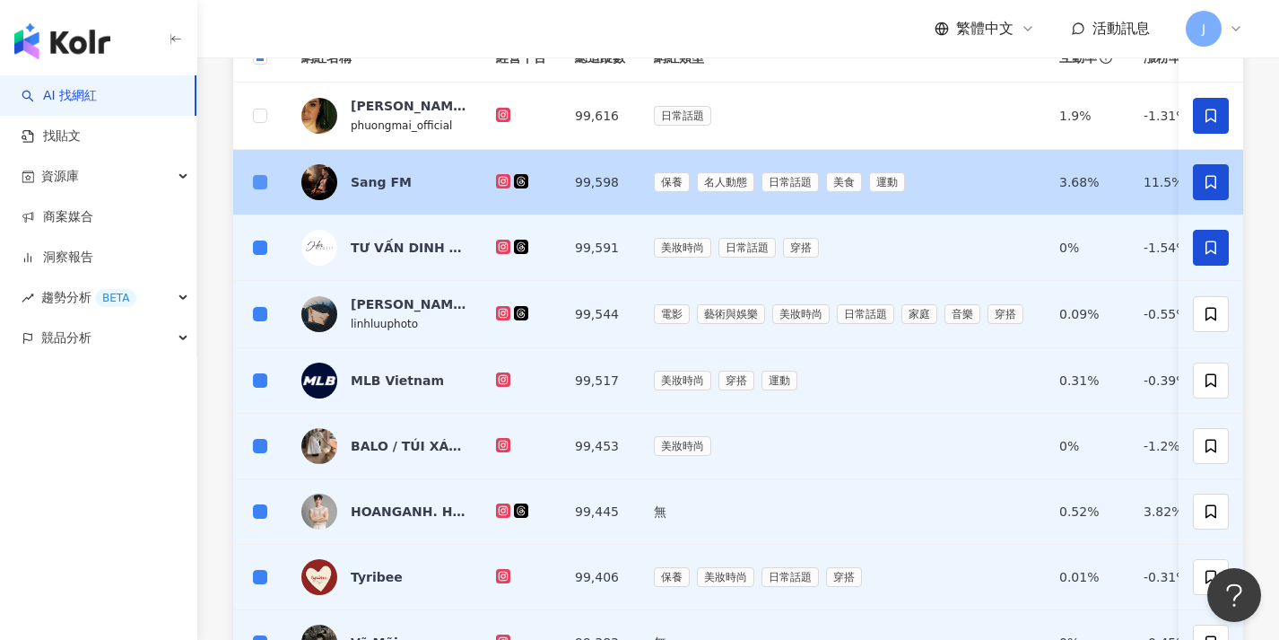
click at [264, 177] on span at bounding box center [260, 182] width 14 height 14
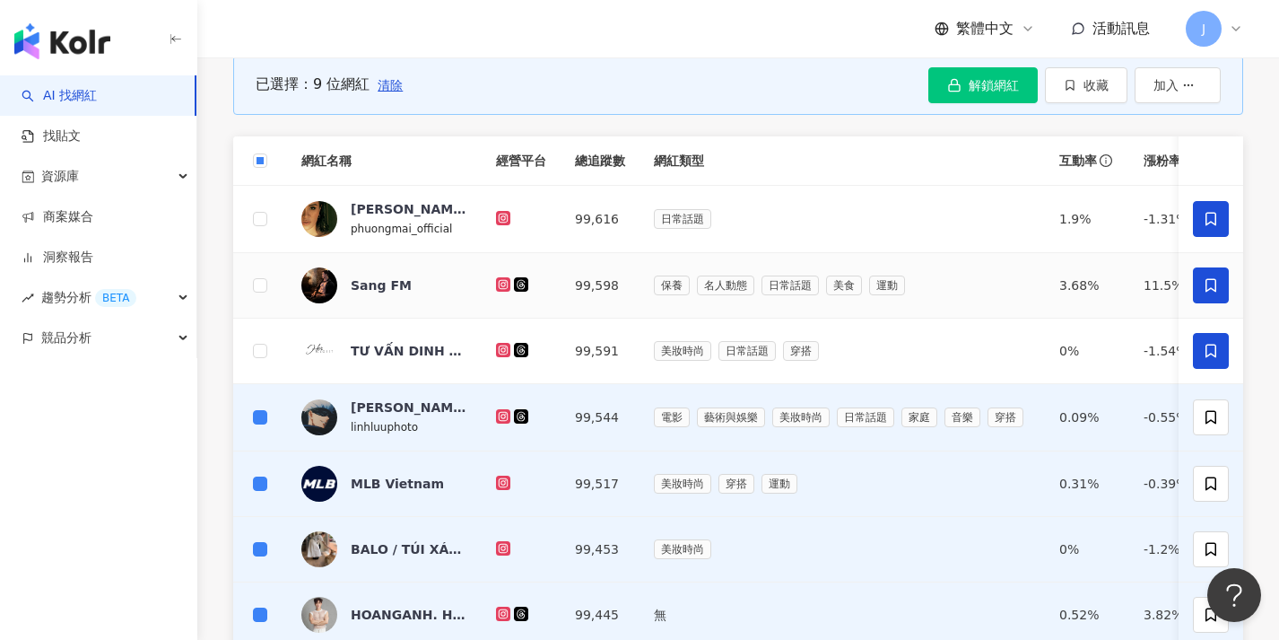
scroll to position [58, 0]
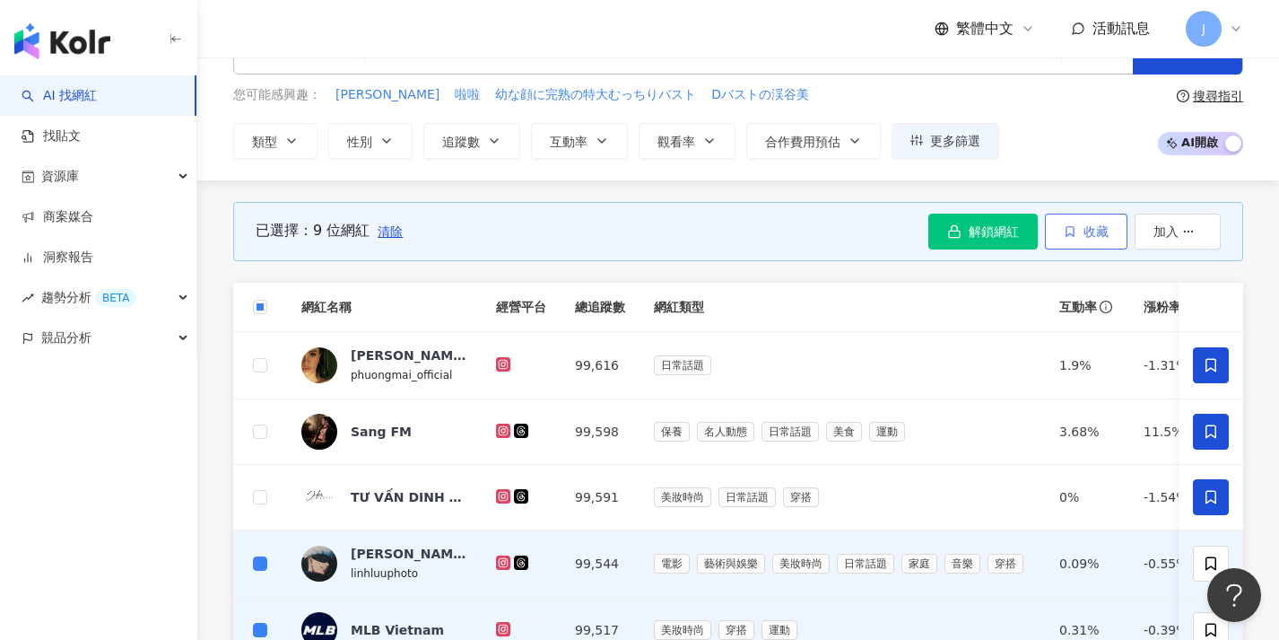
click at [1076, 231] on button "收藏" at bounding box center [1086, 231] width 83 height 36
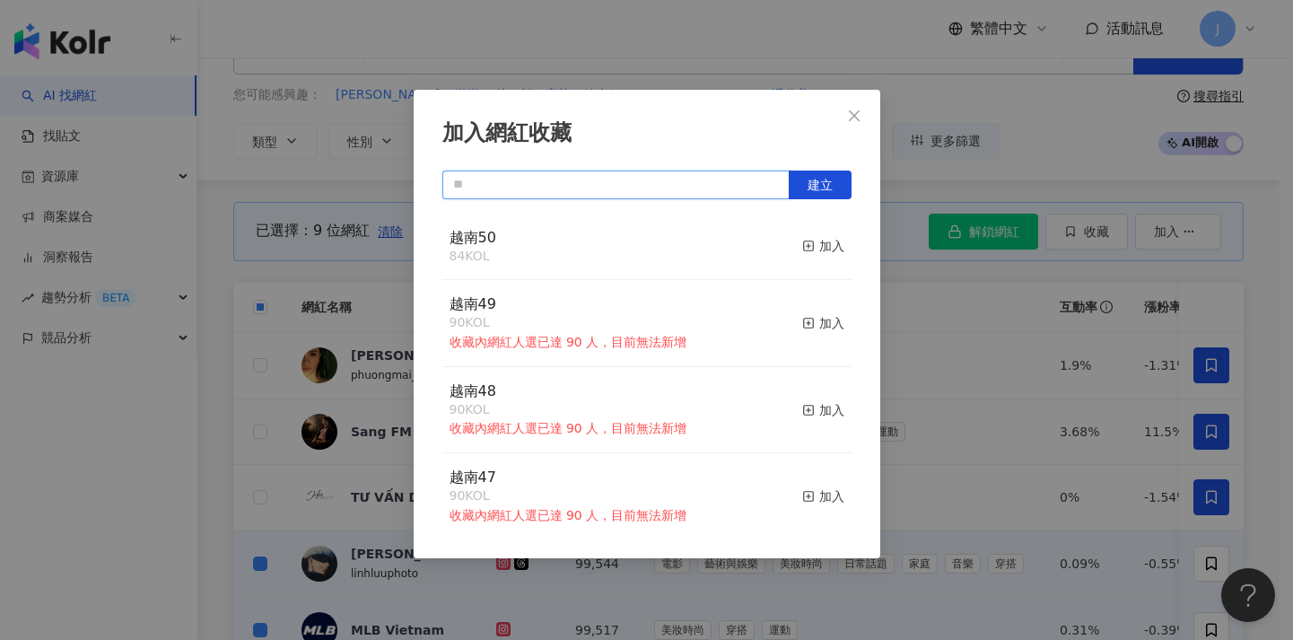
click at [558, 190] on input "text" at bounding box center [615, 184] width 347 height 29
paste input "****"
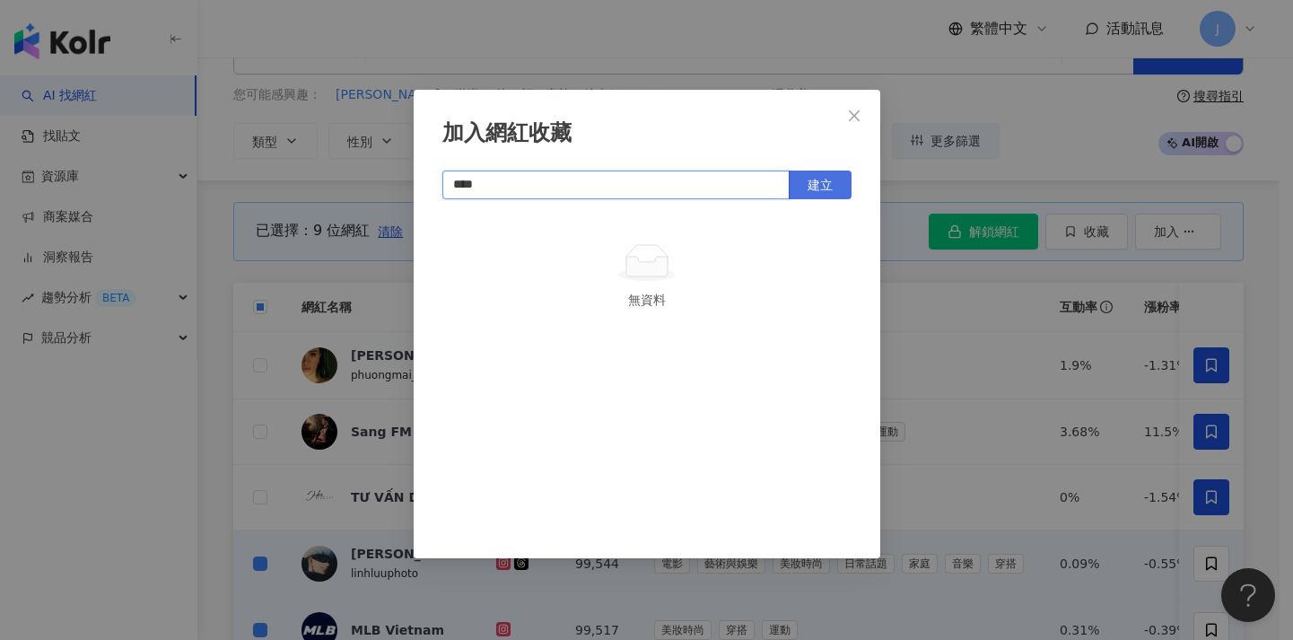
click at [832, 187] on span "建立" at bounding box center [819, 185] width 25 height 14
type input "****"
click at [848, 116] on icon "close" at bounding box center [854, 116] width 14 height 14
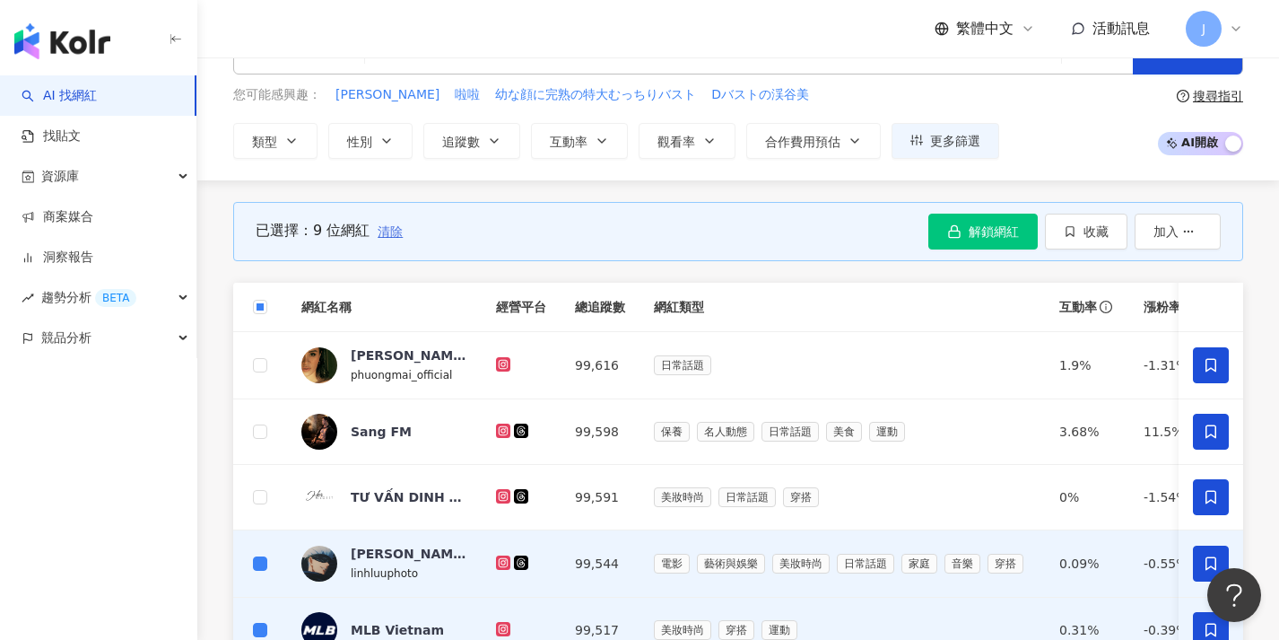
click at [395, 231] on span "清除" at bounding box center [390, 231] width 25 height 14
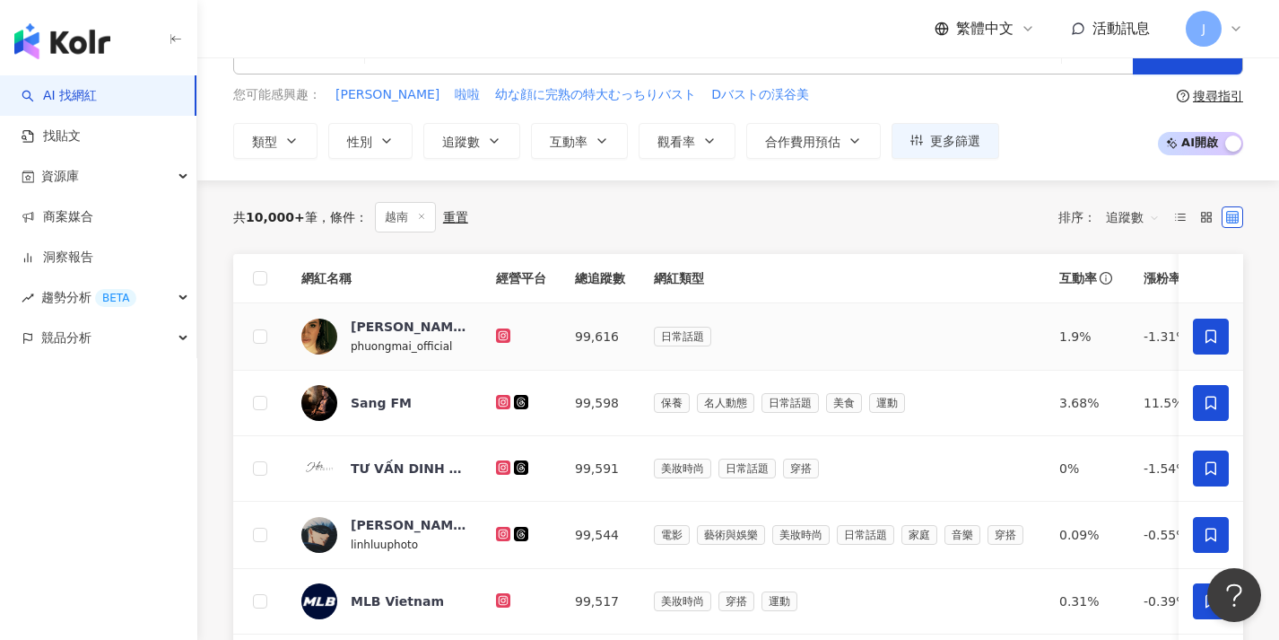
scroll to position [736, 0]
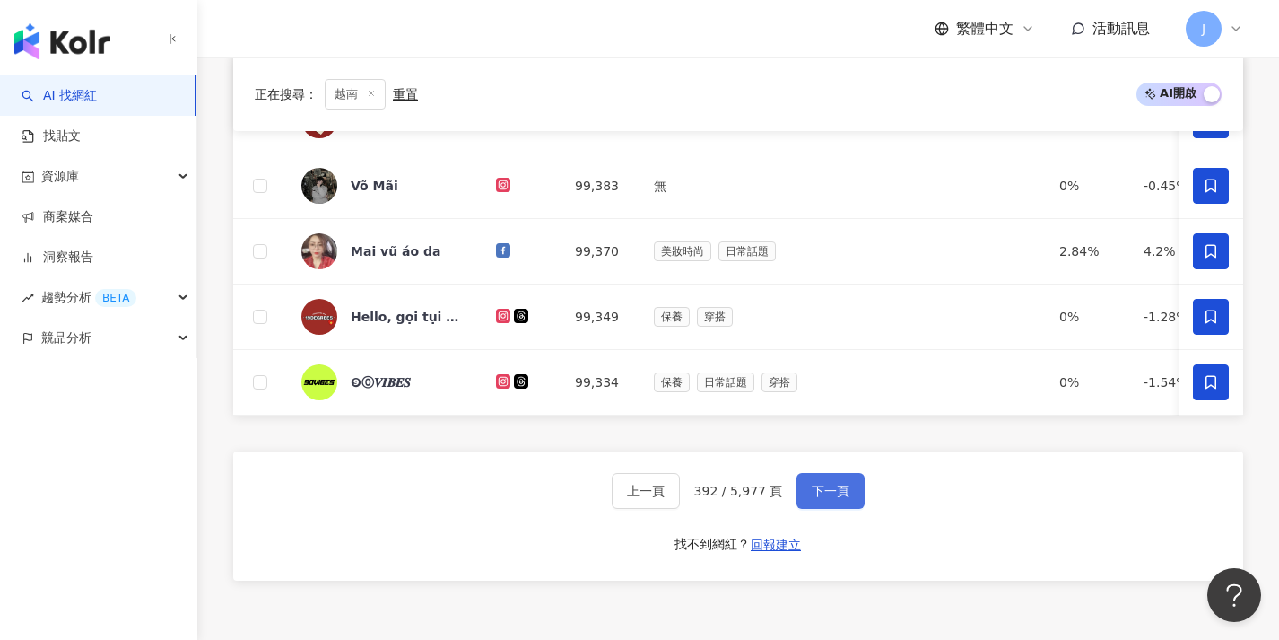
click at [828, 509] on button "下一頁" at bounding box center [831, 491] width 68 height 36
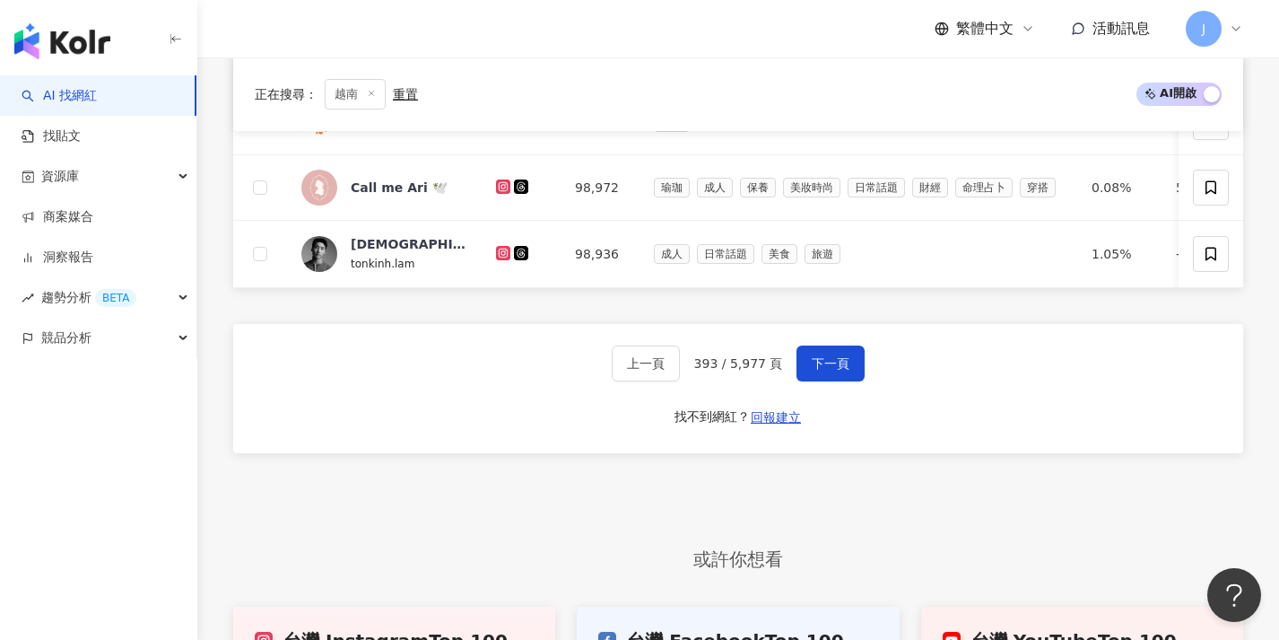
scroll to position [0, 0]
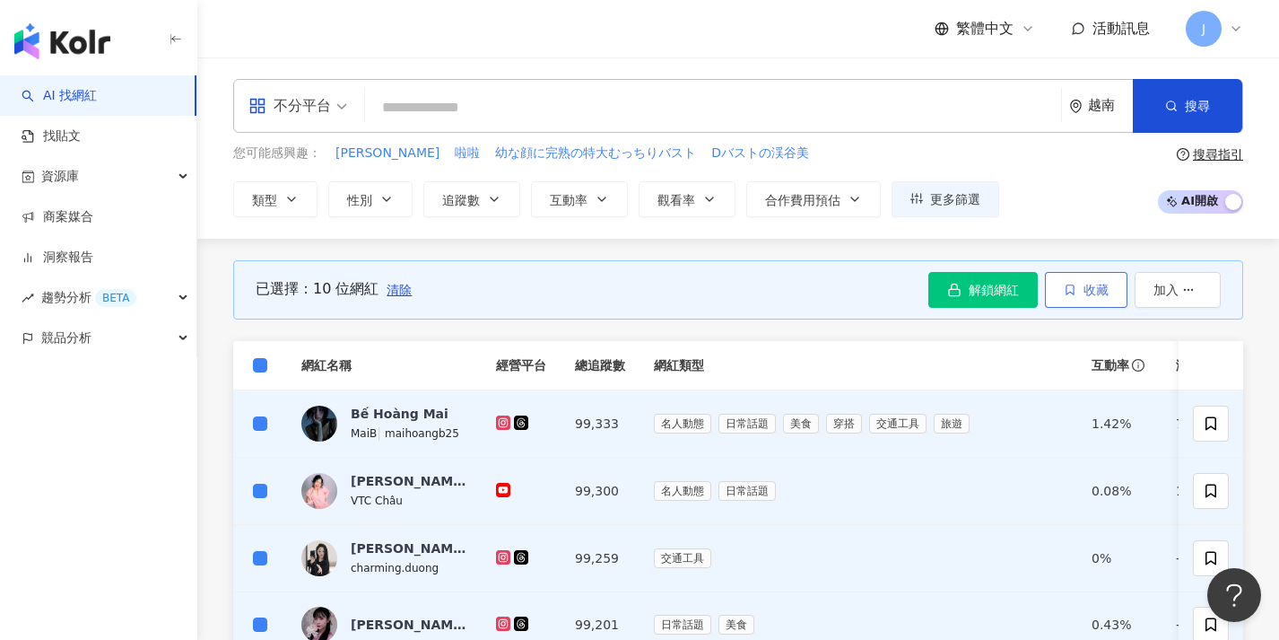
click at [1103, 290] on span "收藏" at bounding box center [1096, 290] width 25 height 14
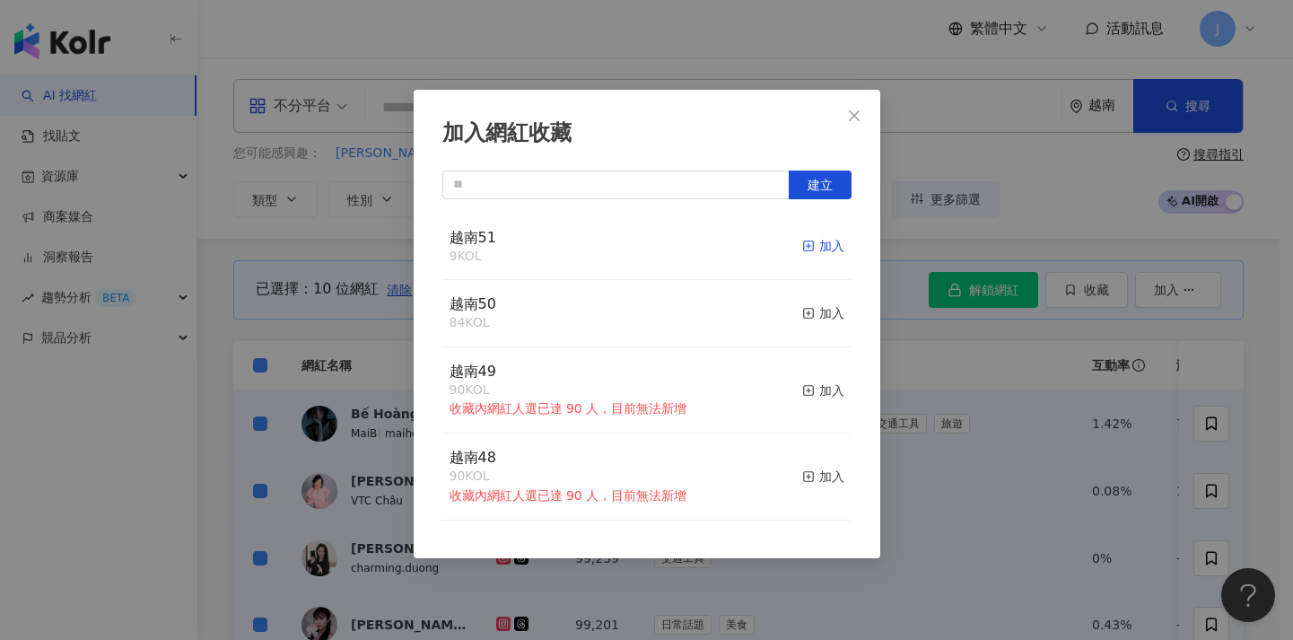
click at [818, 242] on div "加入" at bounding box center [823, 246] width 42 height 20
click at [960, 445] on div "加入網紅收藏 建立 越南51 19 KOL 加入 越南50 84 KOL 加入 越南49 90 KOL 收藏內網紅人選已達 90 人，目前無法新增 加入 越南…" at bounding box center [646, 320] width 1293 height 640
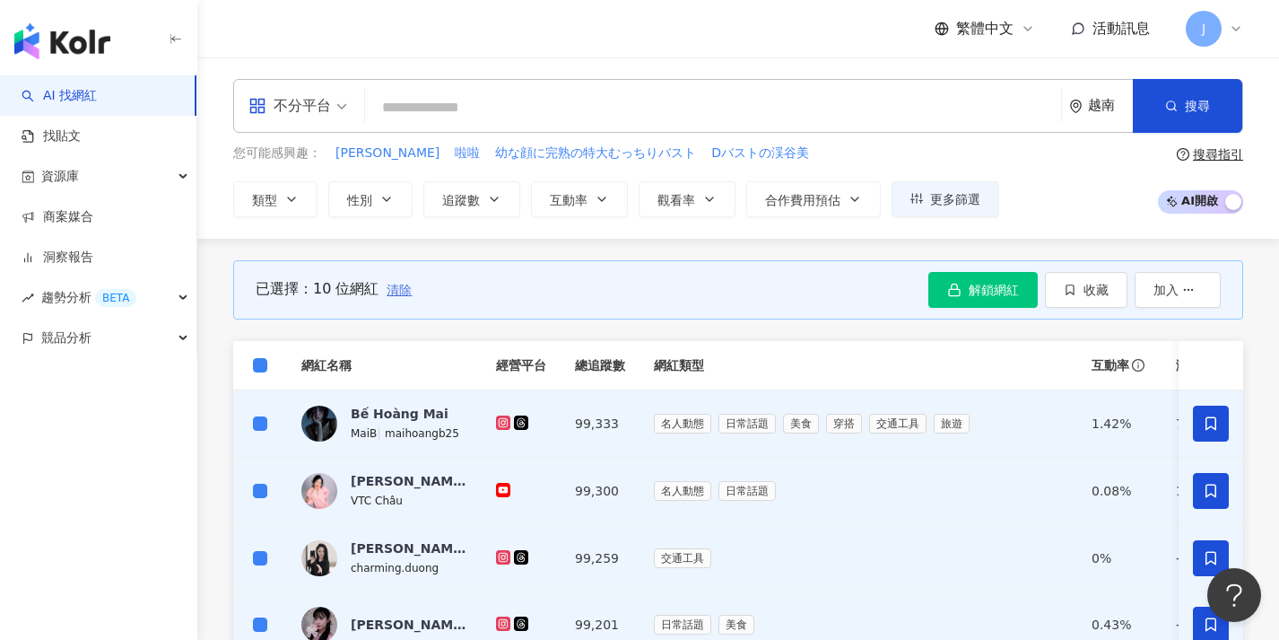
click at [394, 283] on span "清除" at bounding box center [399, 290] width 25 height 14
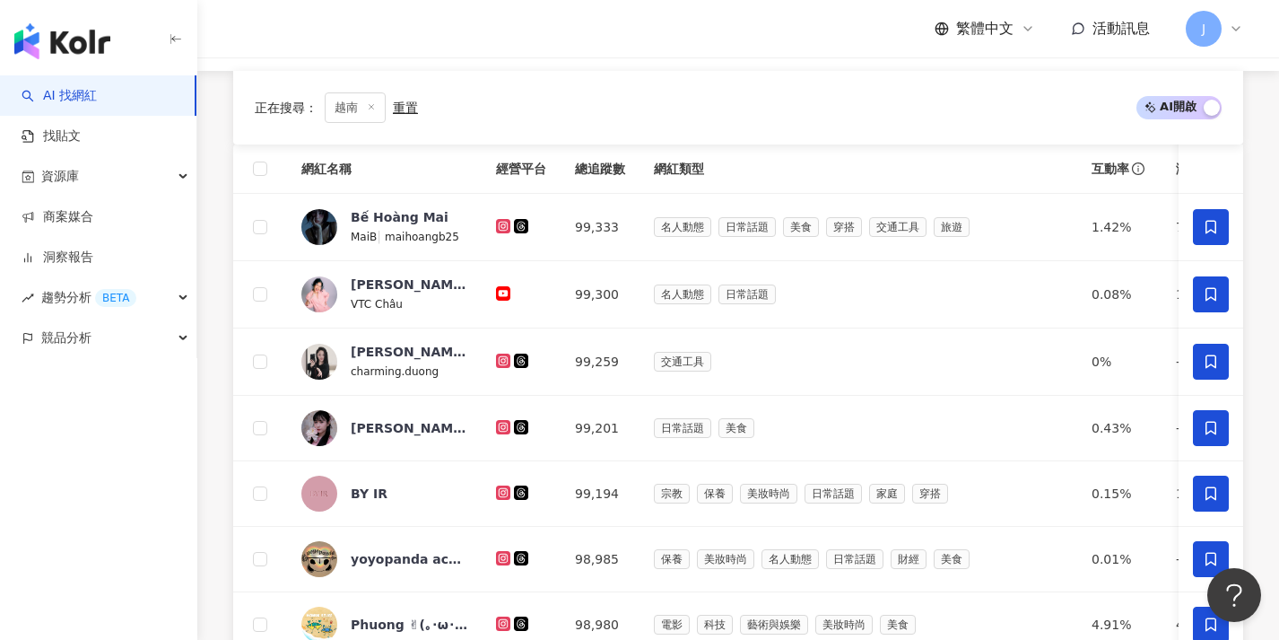
scroll to position [650, 0]
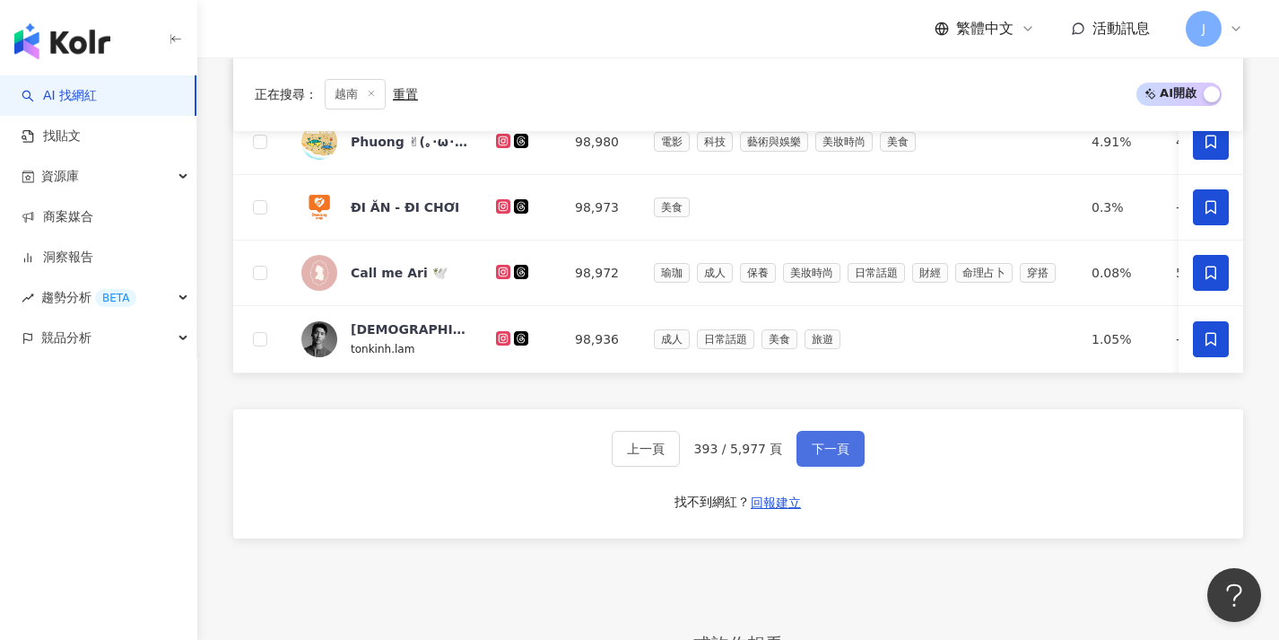
click at [812, 456] on span "下一頁" at bounding box center [831, 448] width 38 height 14
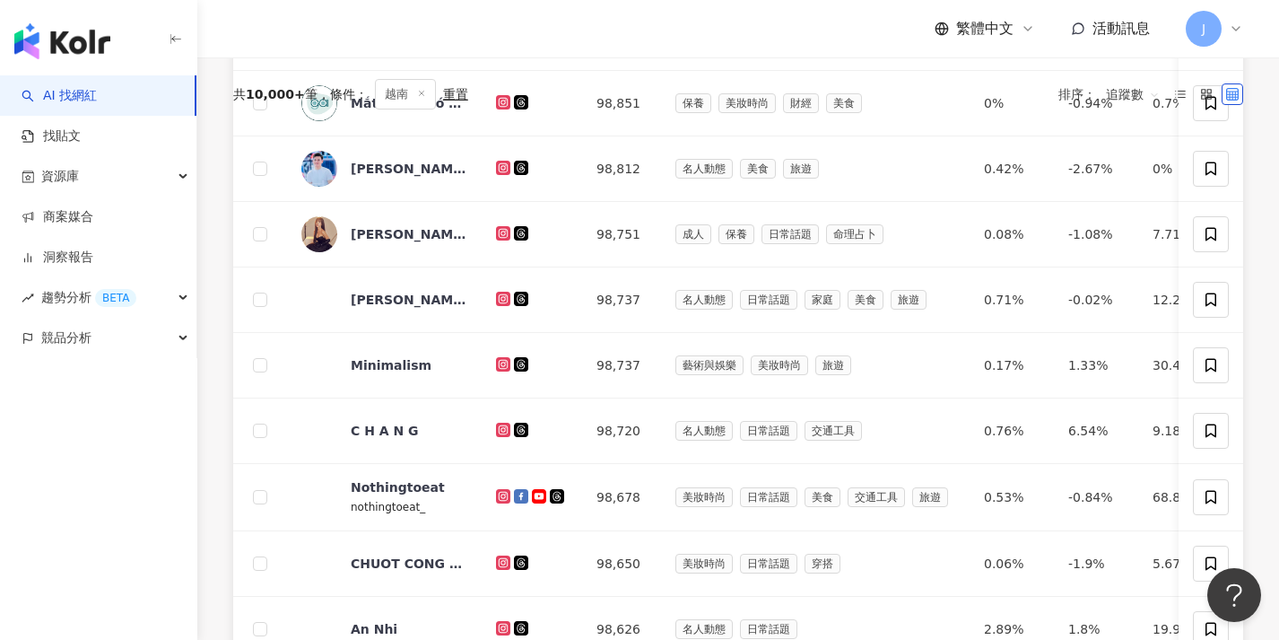
scroll to position [0, 0]
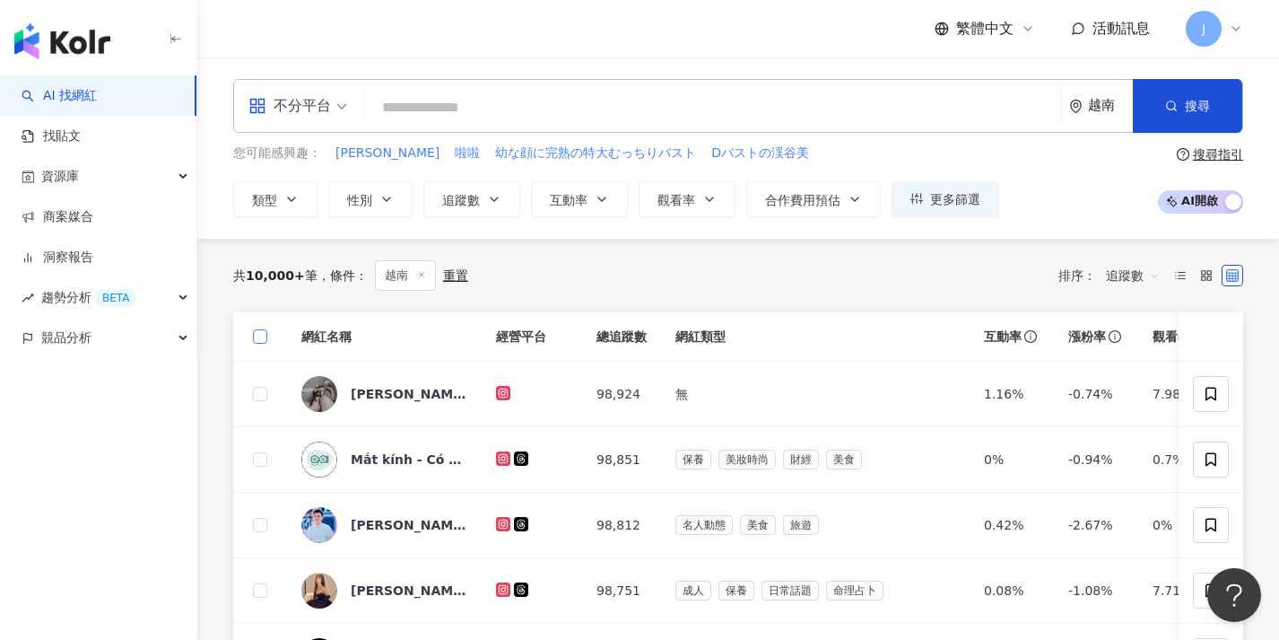
click at [266, 332] on span at bounding box center [260, 336] width 14 height 14
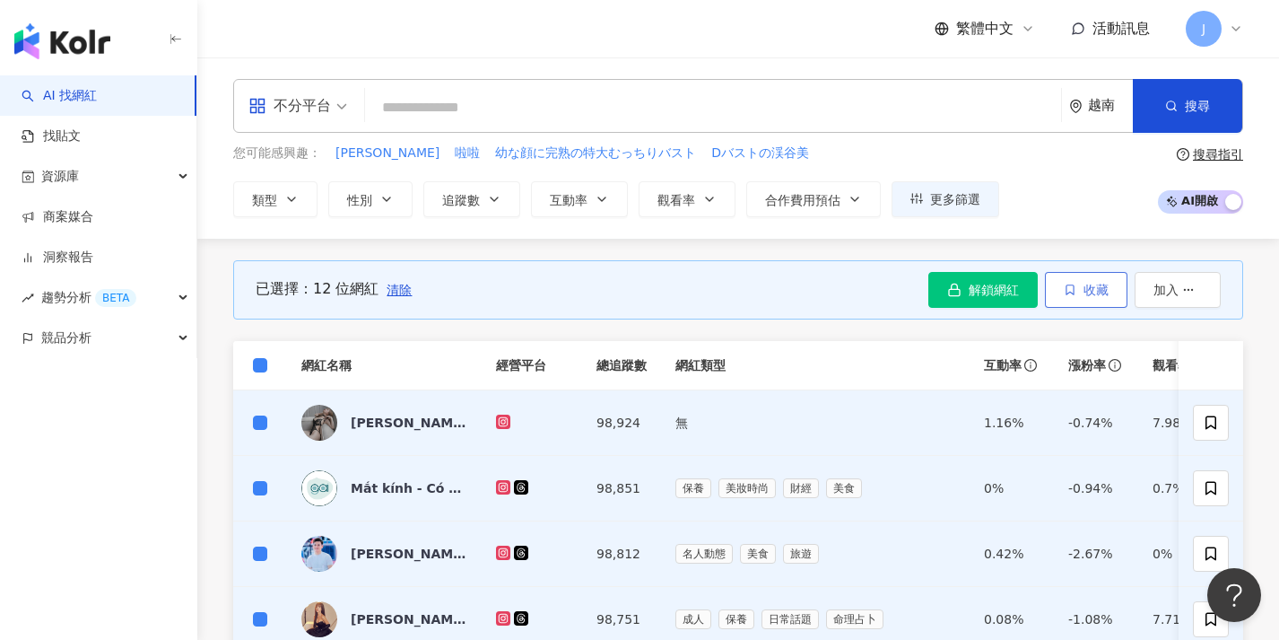
click at [1090, 289] on span "收藏" at bounding box center [1096, 290] width 25 height 14
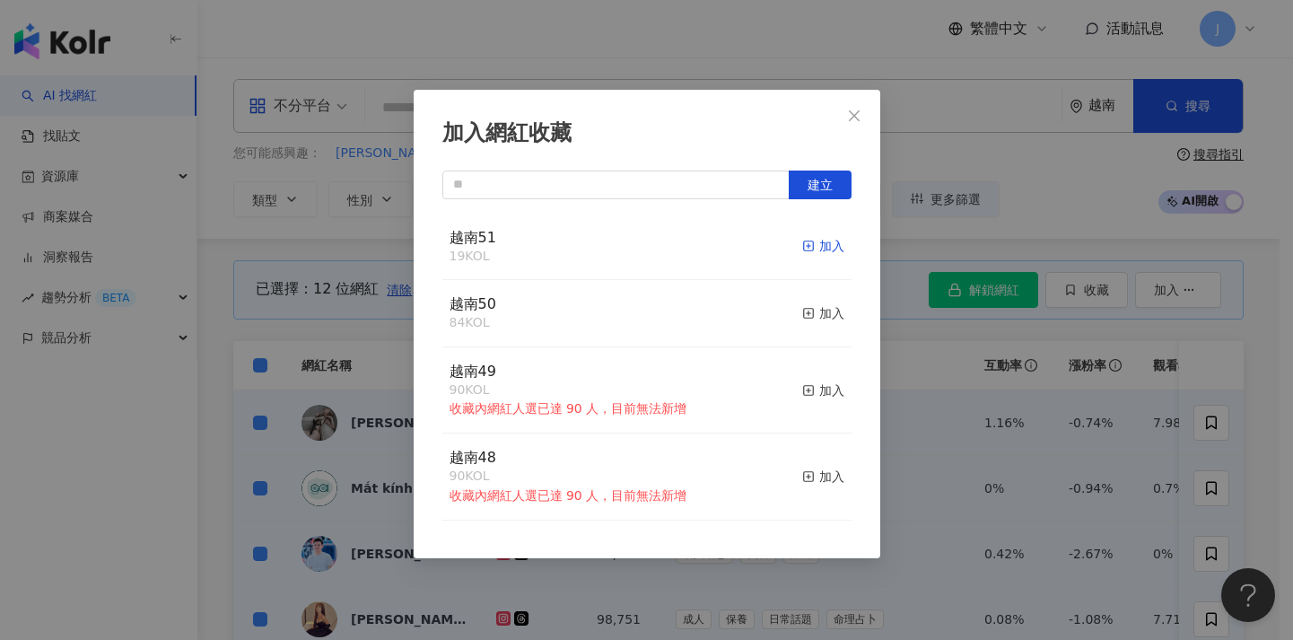
click at [805, 249] on div "加入" at bounding box center [823, 246] width 42 height 20
click at [1028, 492] on div "加入網紅收藏 建立 越南51 31 KOL 加入 越南50 84 KOL 加入 越南49 90 KOL 收藏內網紅人選已達 90 人，目前無法新增 加入 越南…" at bounding box center [646, 320] width 1293 height 640
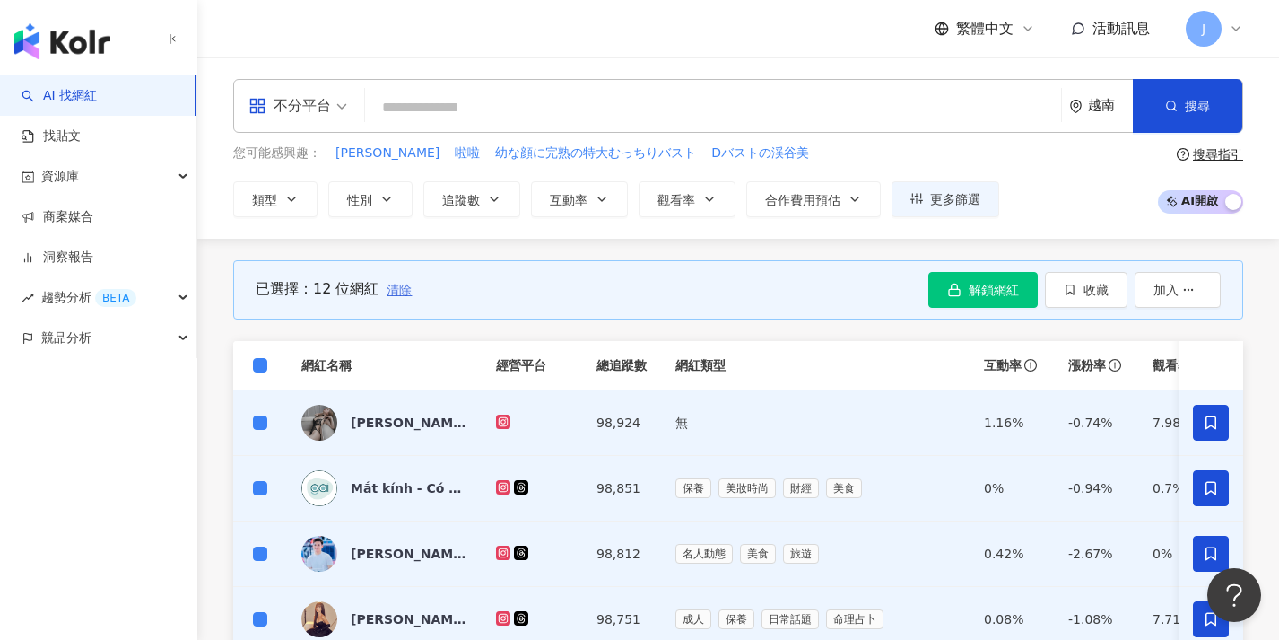
click at [390, 287] on span "清除" at bounding box center [399, 290] width 25 height 14
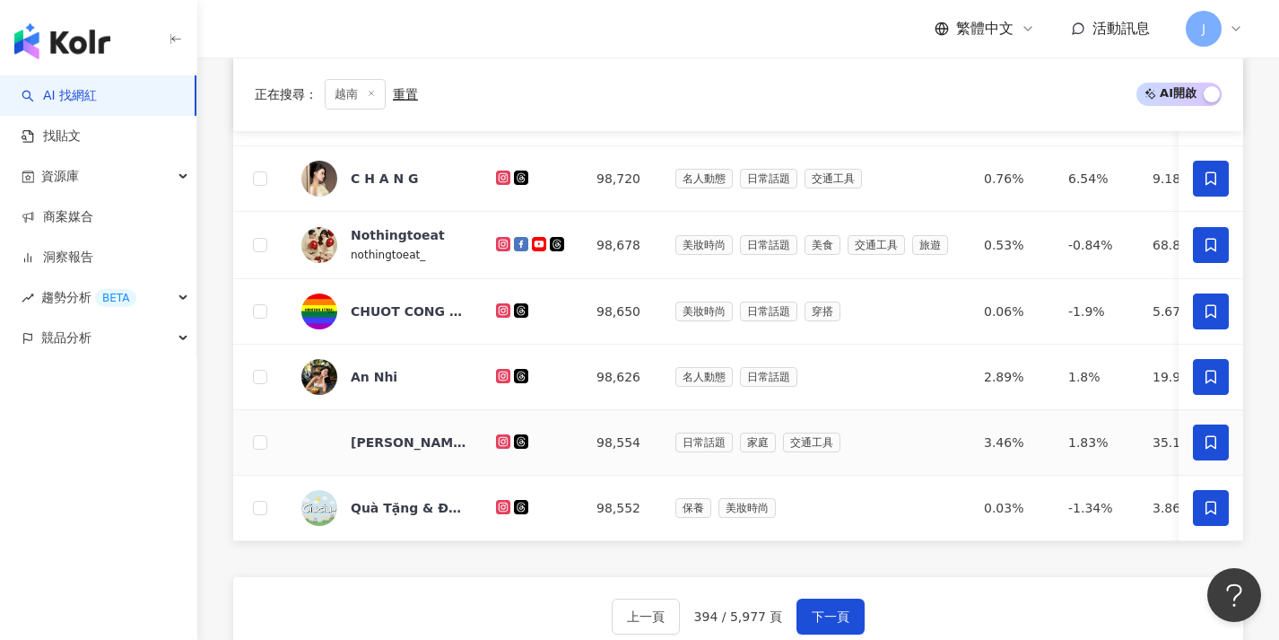
scroll to position [647, 0]
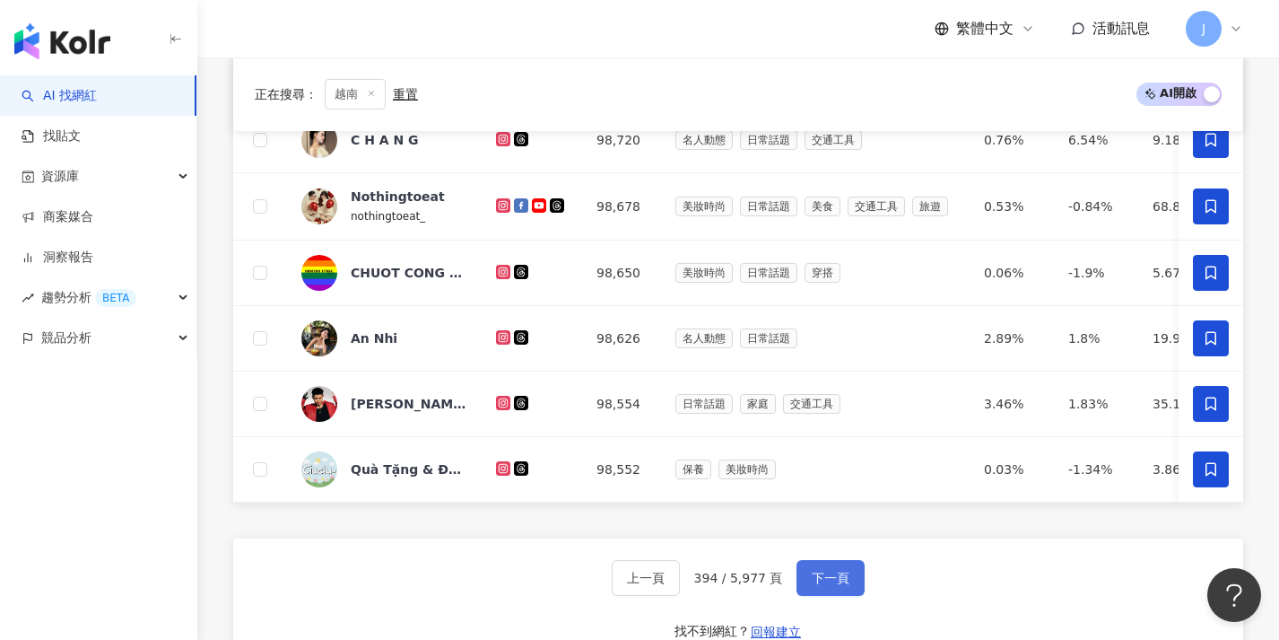
click at [828, 596] on button "下一頁" at bounding box center [831, 578] width 68 height 36
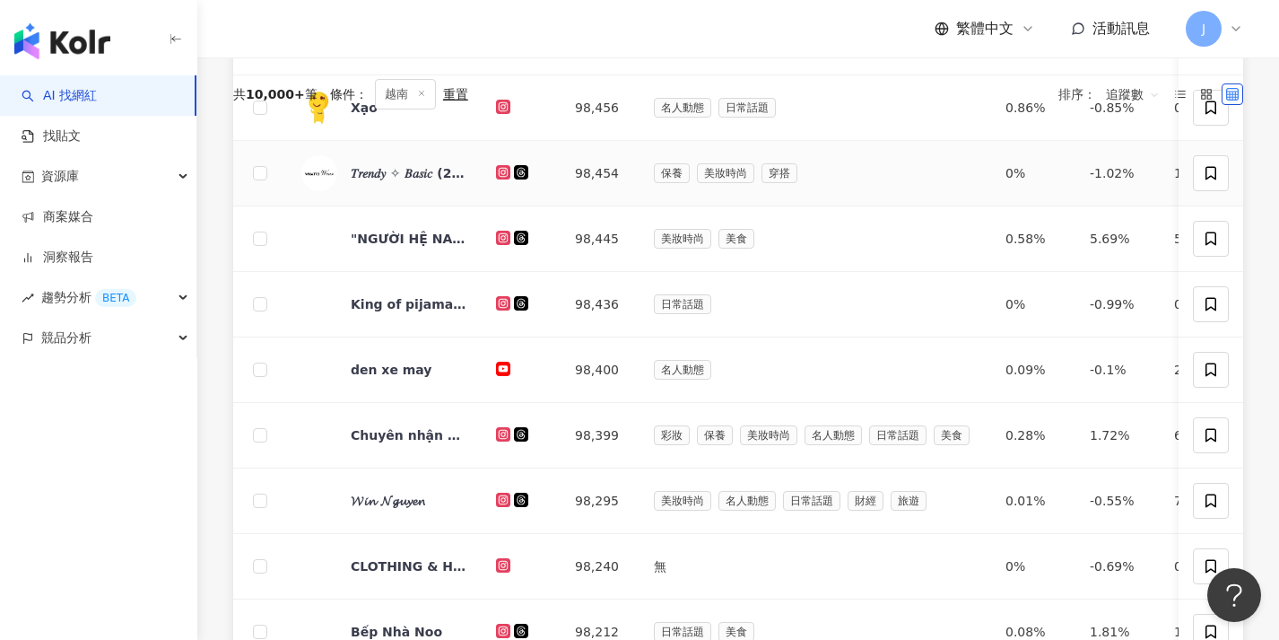
scroll to position [92, 0]
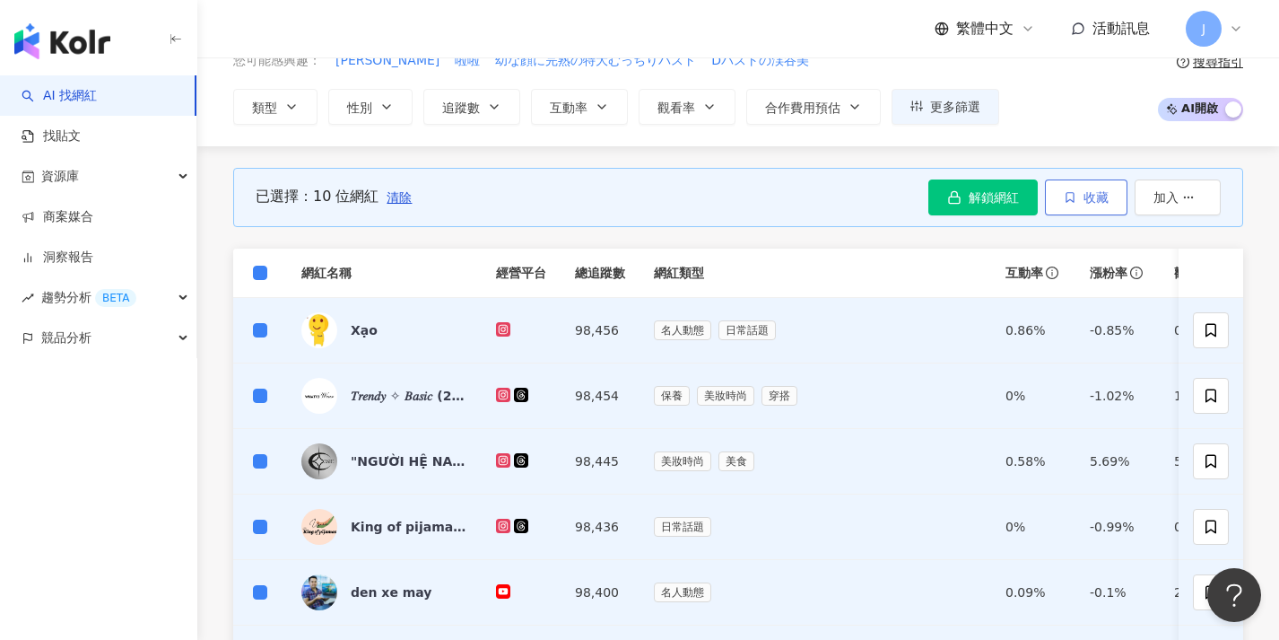
click at [1098, 204] on button "收藏" at bounding box center [1086, 197] width 83 height 36
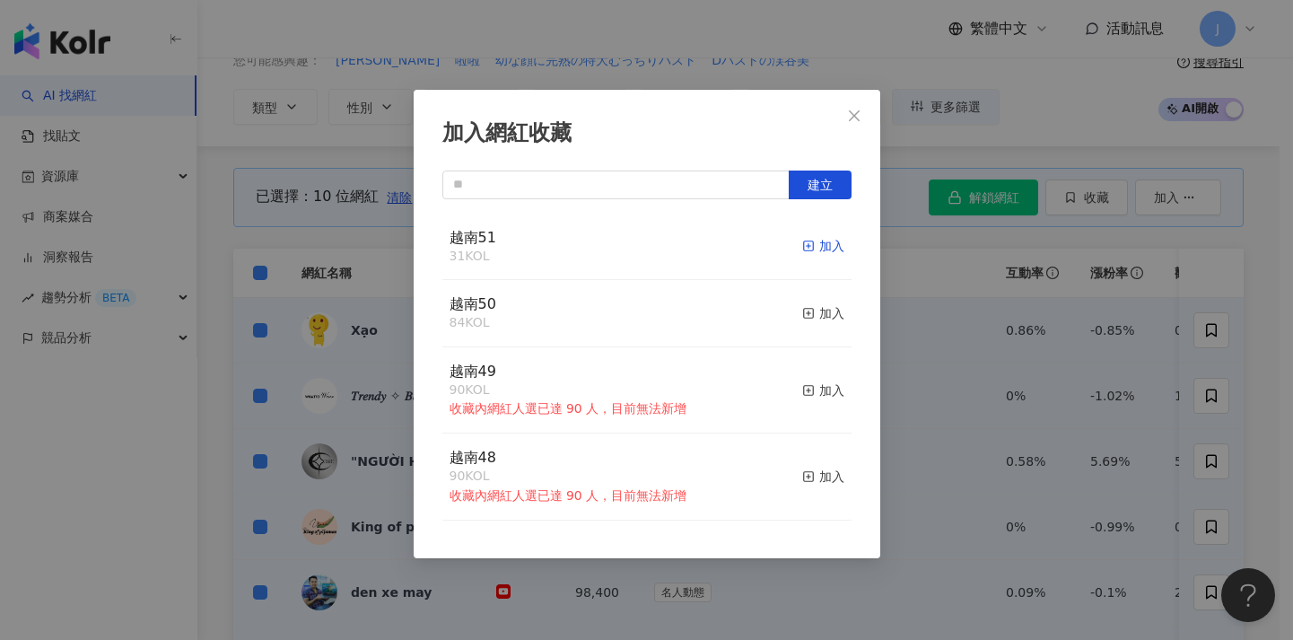
click at [813, 244] on div "加入" at bounding box center [823, 246] width 42 height 20
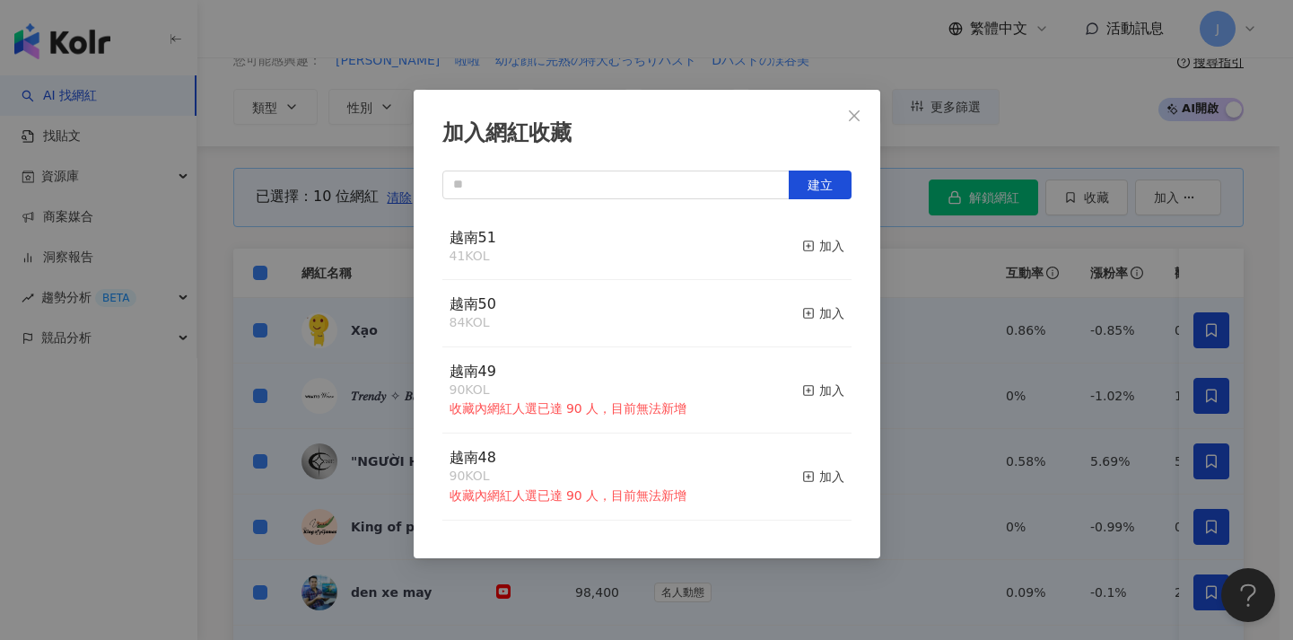
click at [933, 319] on div "加入網紅收藏 建立 越南51 41 KOL 加入 越南50 84 KOL 加入 越南49 90 KOL 收藏內網紅人選已達 90 人，目前無法新增 加入 越南…" at bounding box center [646, 320] width 1293 height 640
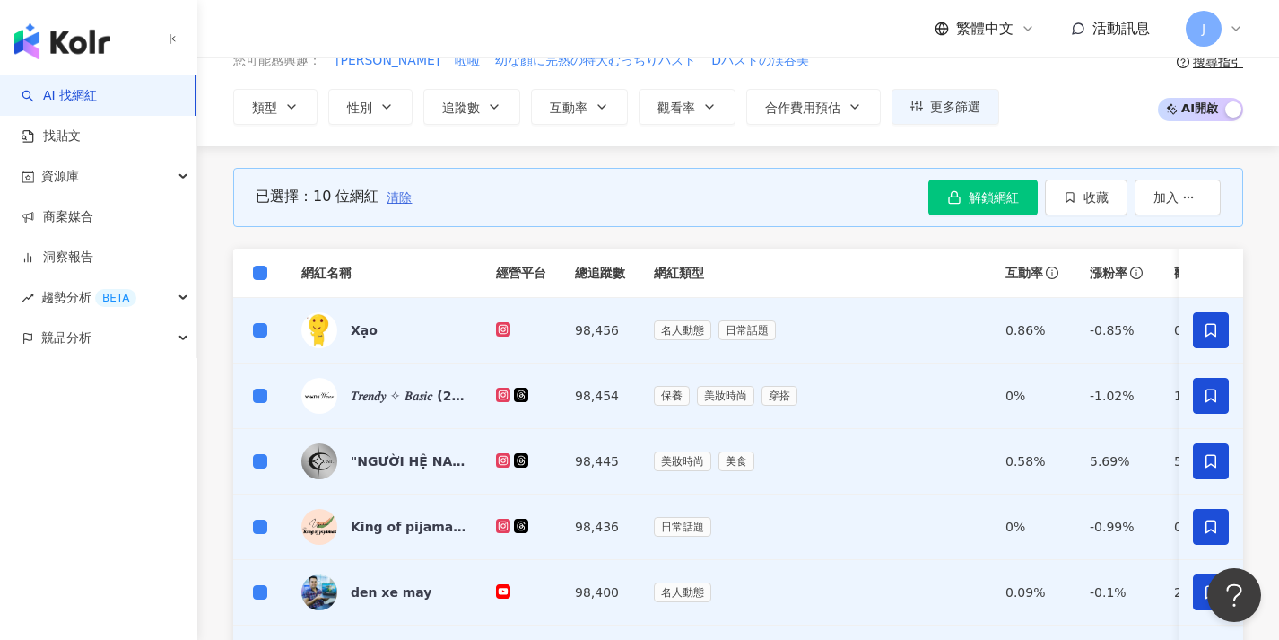
click at [402, 194] on span "清除" at bounding box center [399, 197] width 25 height 14
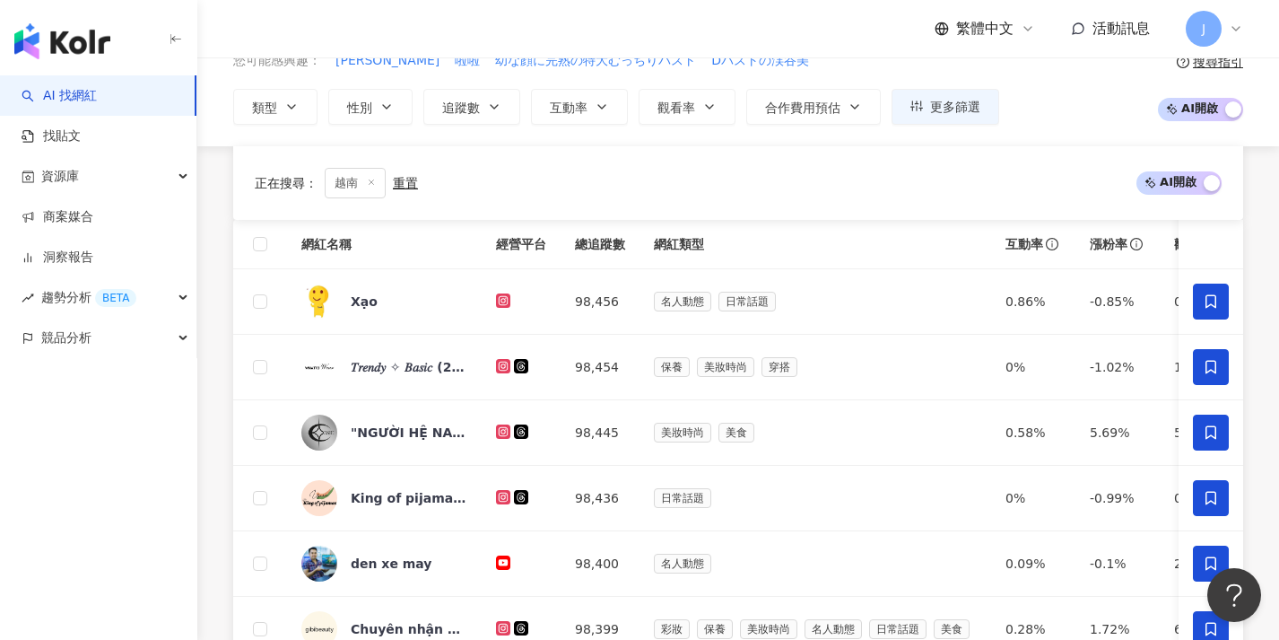
scroll to position [513, 0]
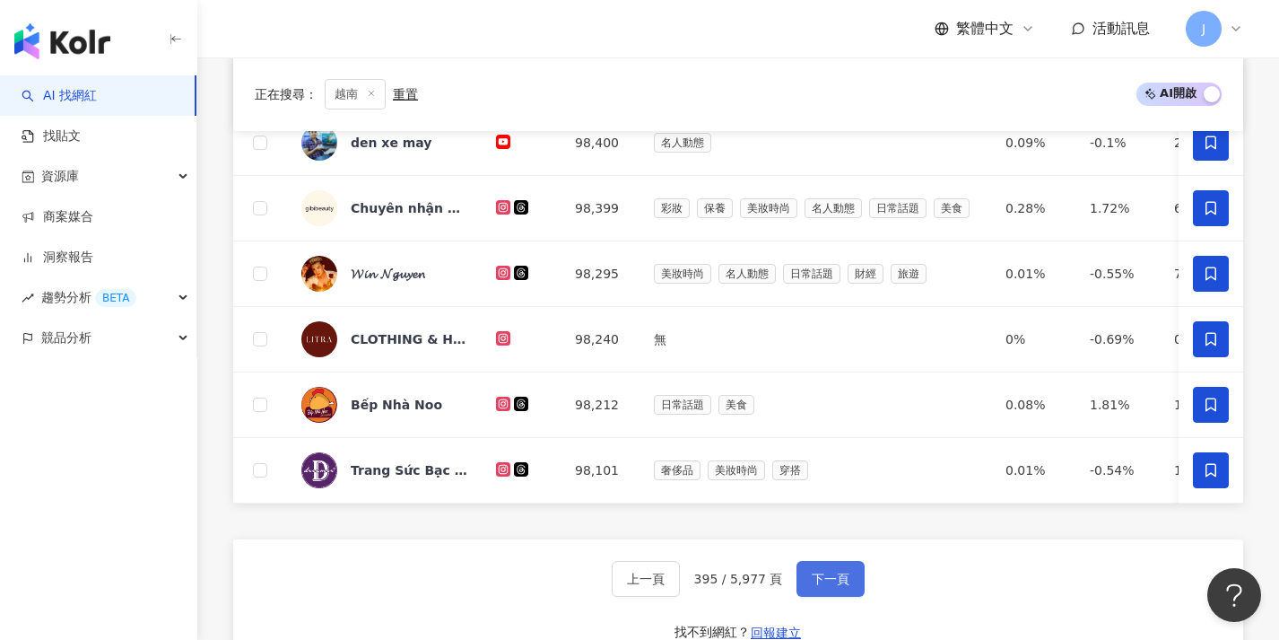
click at [848, 579] on button "下一頁" at bounding box center [831, 579] width 68 height 36
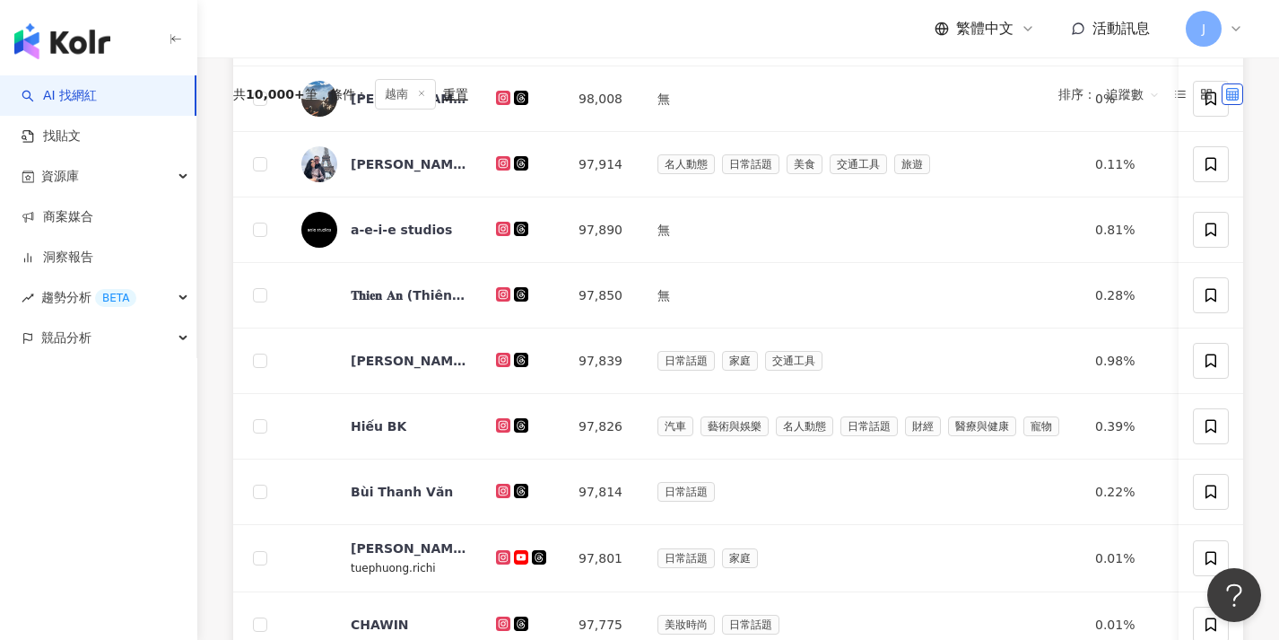
scroll to position [0, 0]
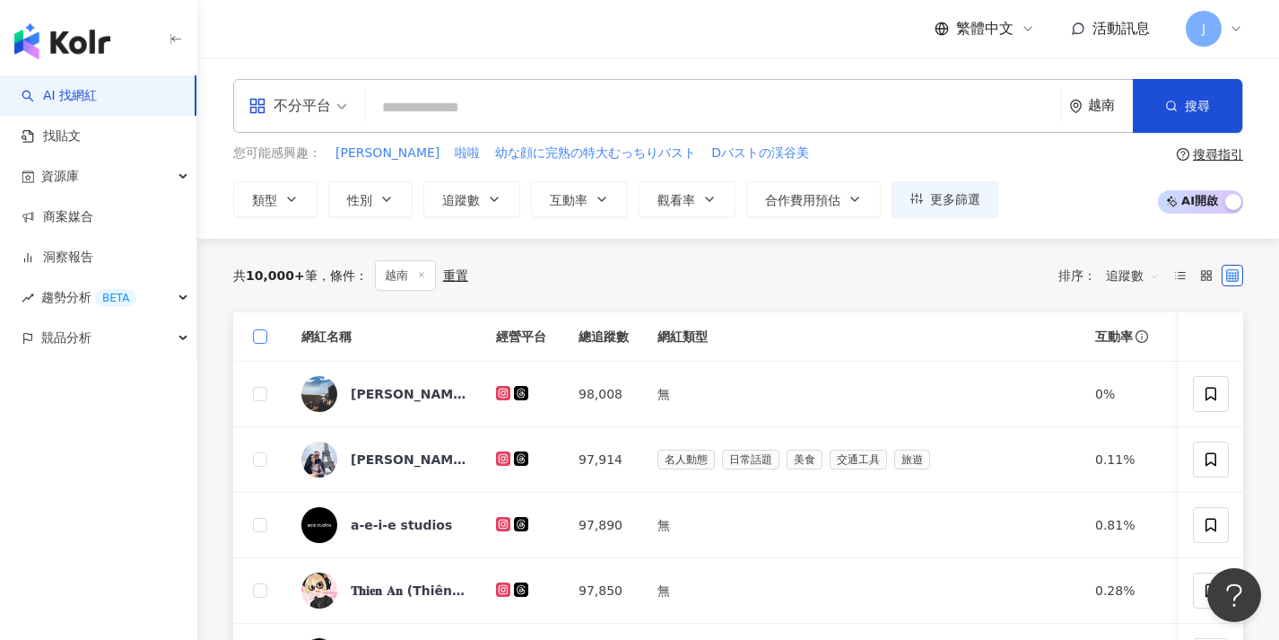
click at [259, 344] on label at bounding box center [260, 337] width 14 height 20
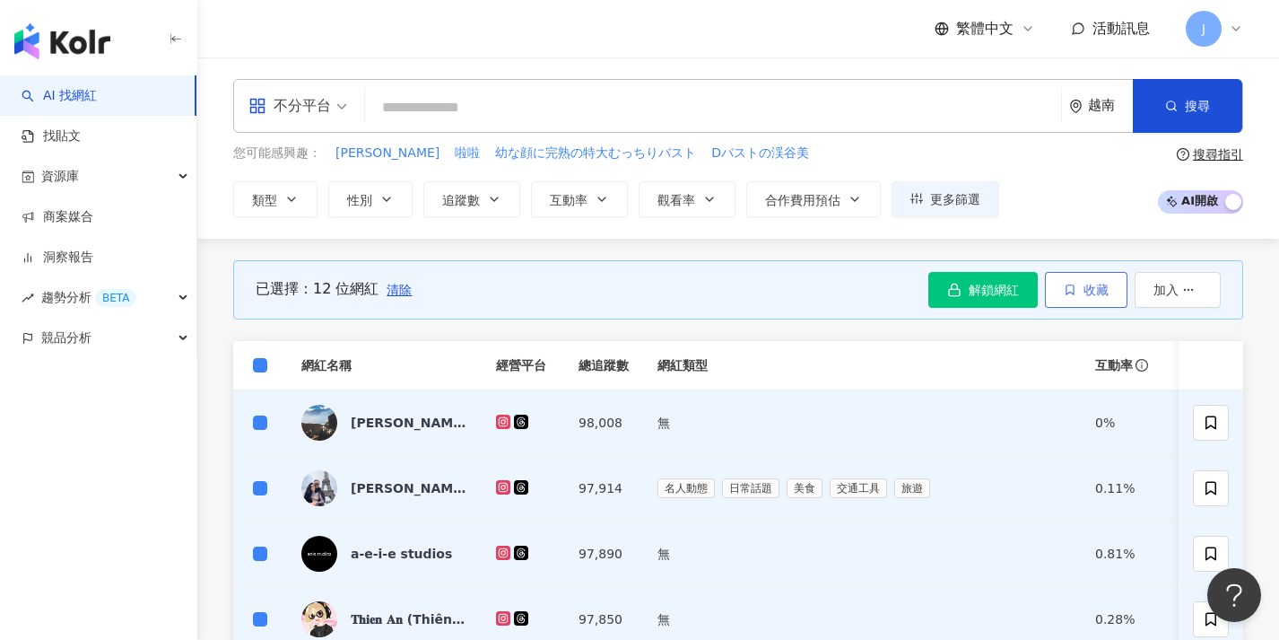
click at [1112, 295] on button "收藏" at bounding box center [1086, 290] width 83 height 36
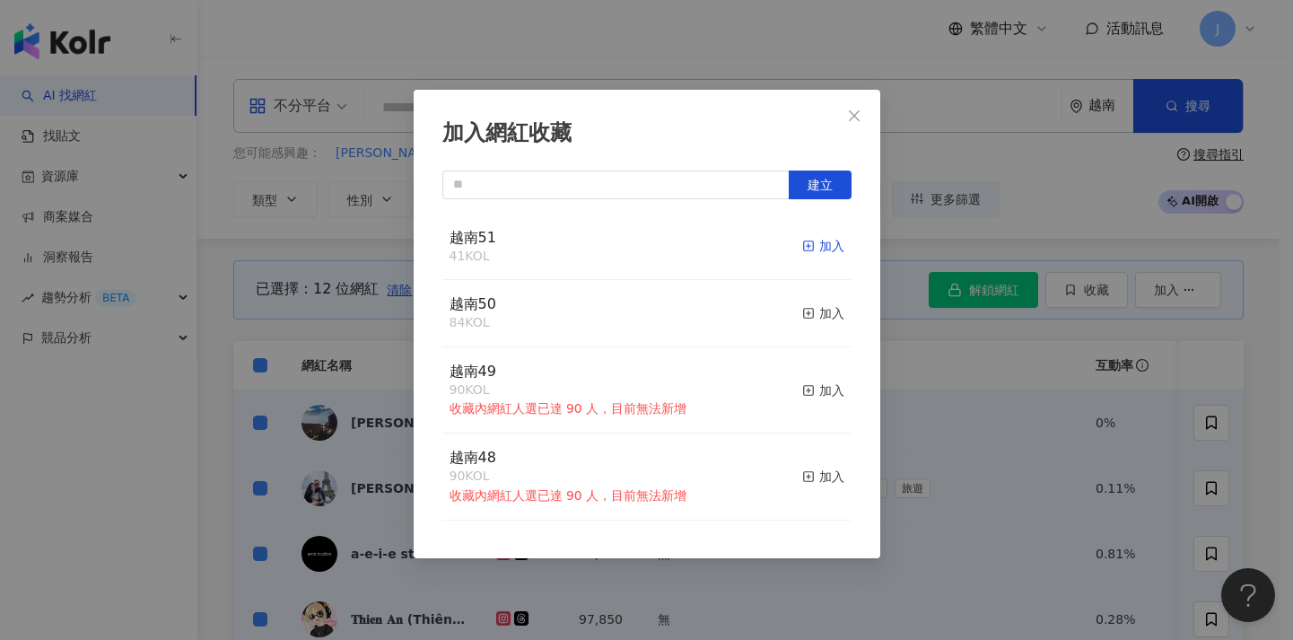
click at [802, 243] on icon "button" at bounding box center [808, 245] width 13 height 13
click at [951, 410] on div "加入網紅收藏 建立 越南51 53 KOL 加入 越南50 84 KOL 加入 越南49 90 KOL 收藏內網紅人選已達 90 人，目前無法新增 加入 越南…" at bounding box center [646, 320] width 1293 height 640
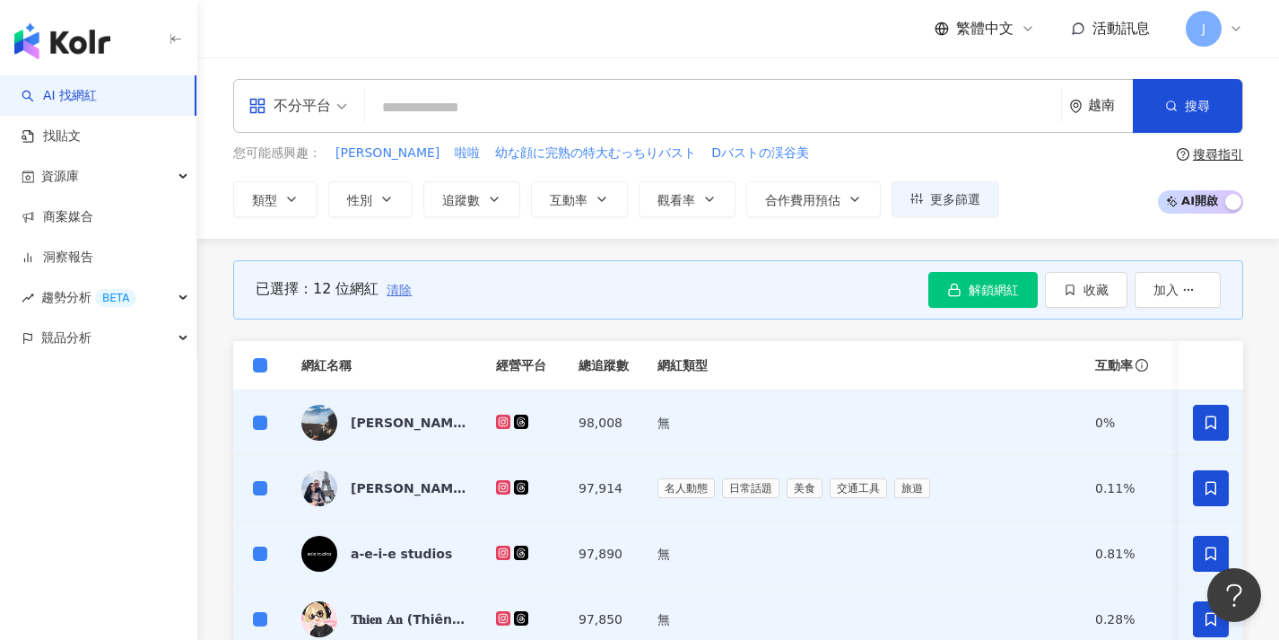
click at [396, 294] on span "清除" at bounding box center [399, 290] width 25 height 14
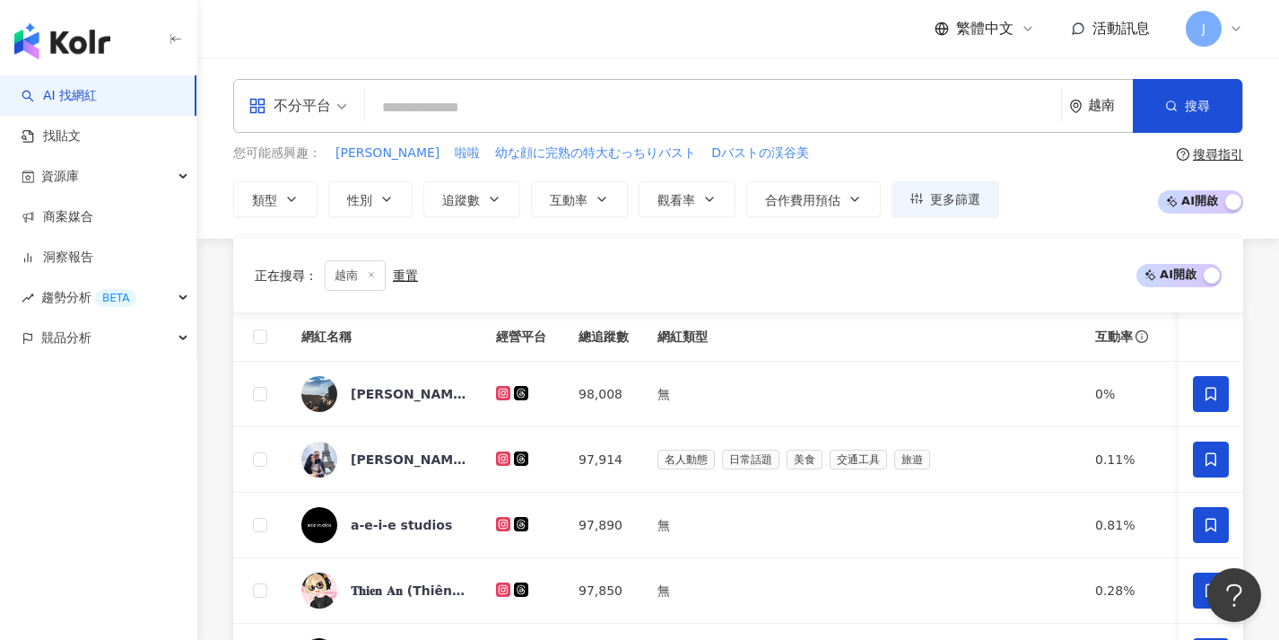
scroll to position [897, 0]
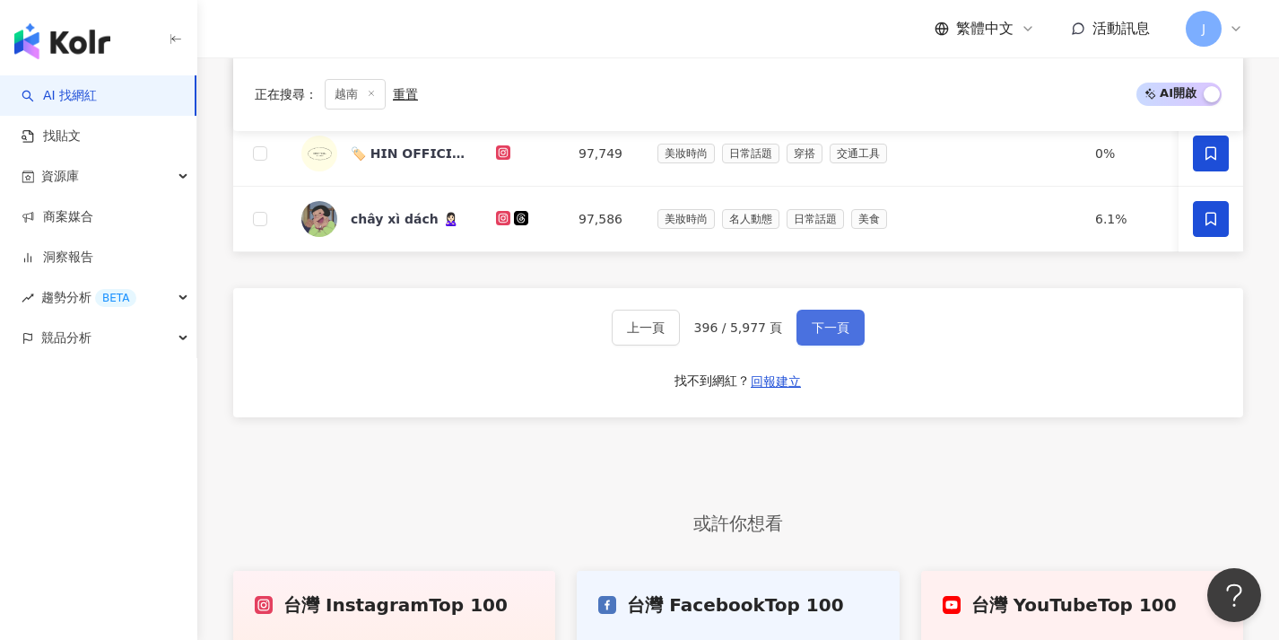
click at [831, 323] on button "下一頁" at bounding box center [831, 327] width 68 height 36
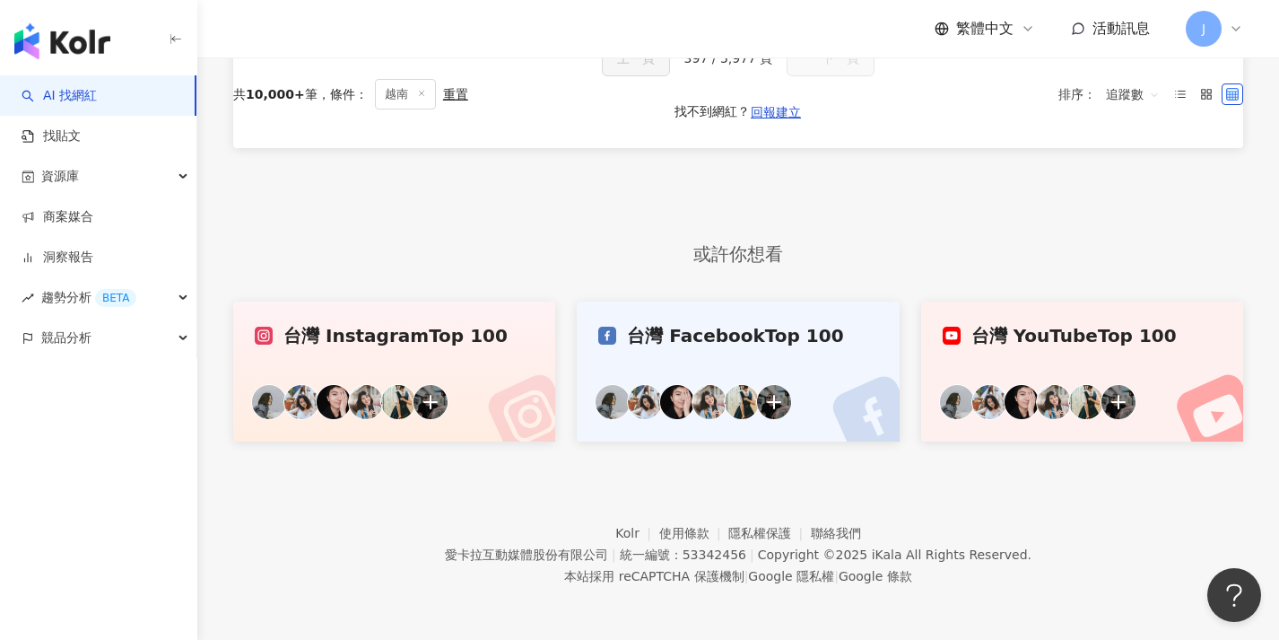
scroll to position [70, 0]
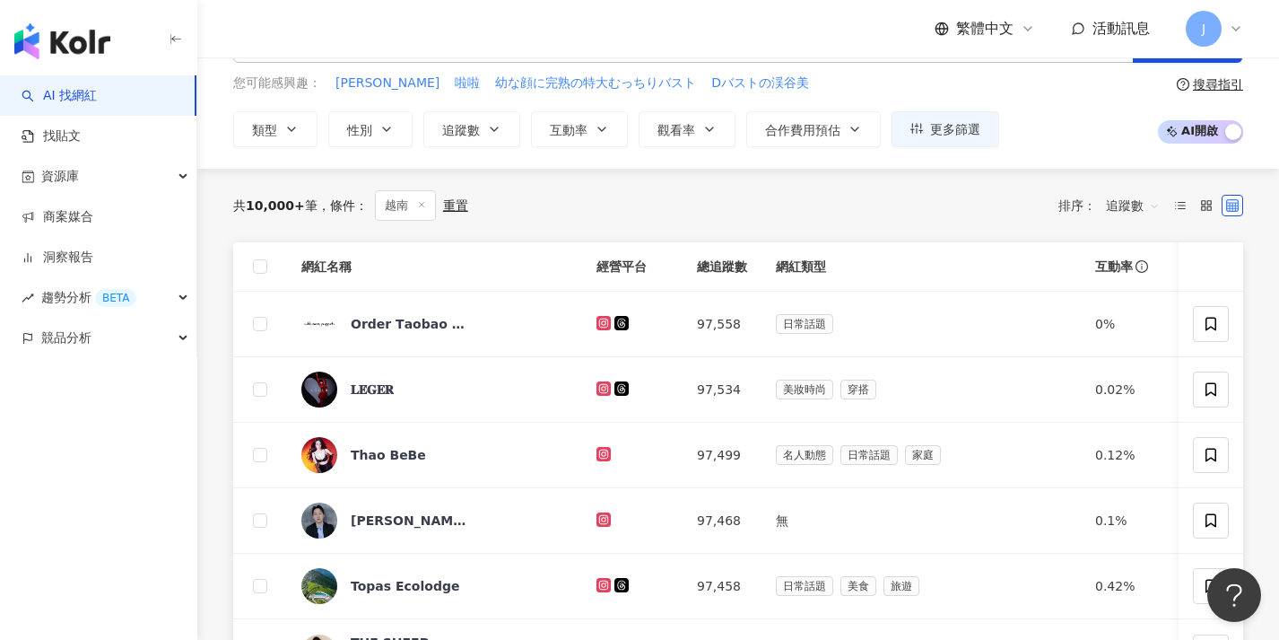
click at [267, 268] on th at bounding box center [260, 266] width 54 height 49
click at [264, 267] on span at bounding box center [260, 266] width 14 height 14
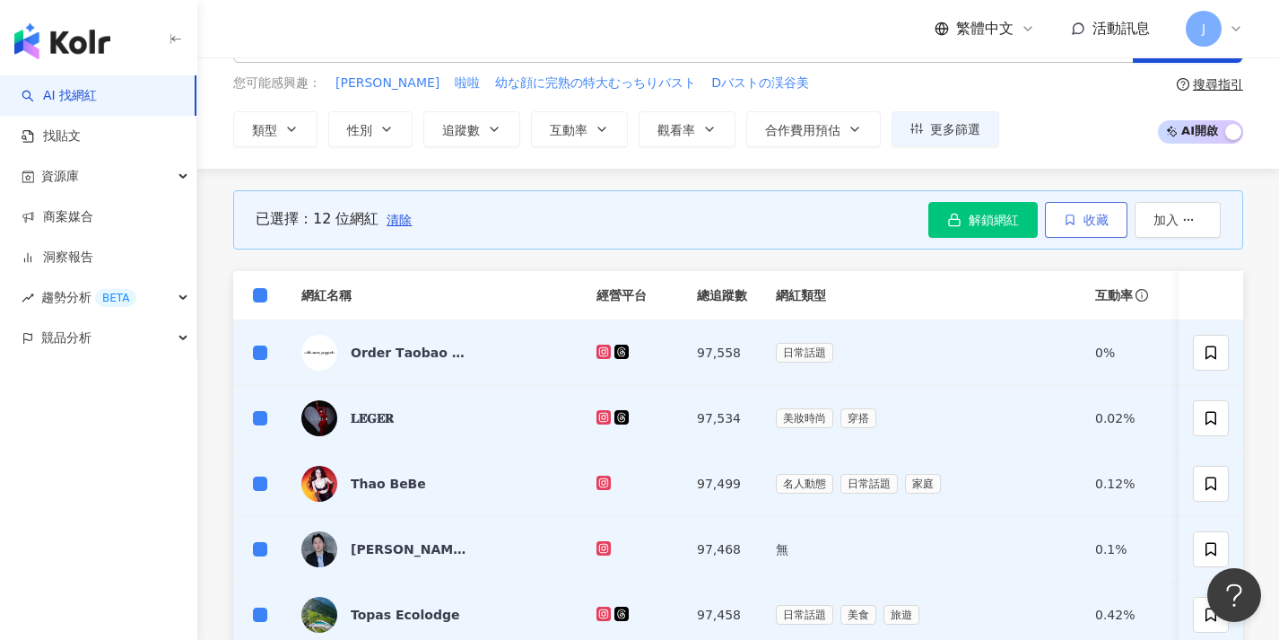
click at [1067, 216] on icon "button" at bounding box center [1070, 219] width 13 height 13
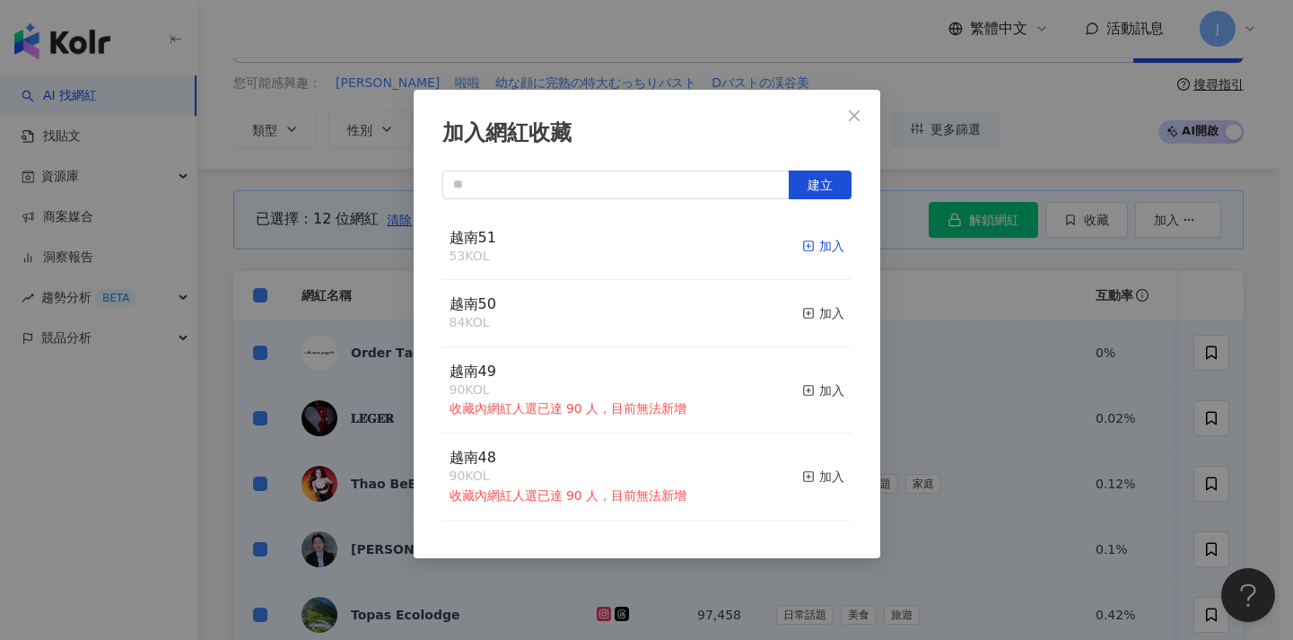
click at [821, 241] on div "加入" at bounding box center [823, 246] width 42 height 20
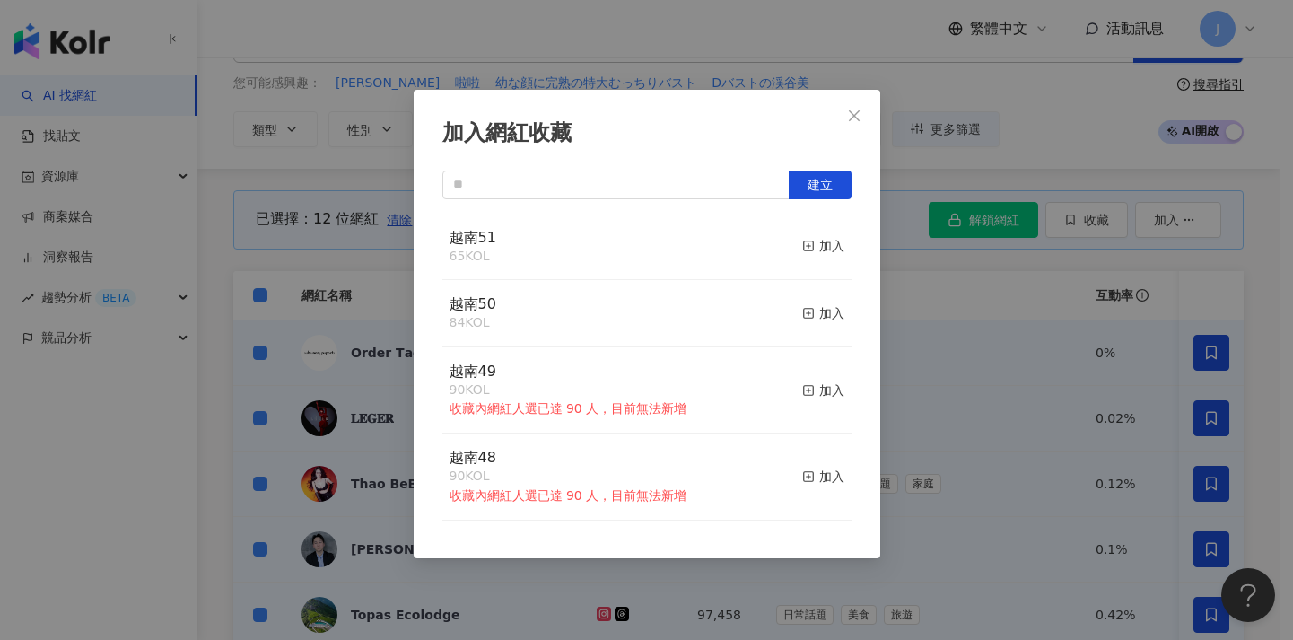
click at [970, 358] on div "加入網紅收藏 建立 越南51 65 KOL 加入 越南50 84 KOL 加入 越南49 90 KOL 收藏內網紅人選已達 90 人，目前無法新增 加入 越南…" at bounding box center [646, 320] width 1293 height 640
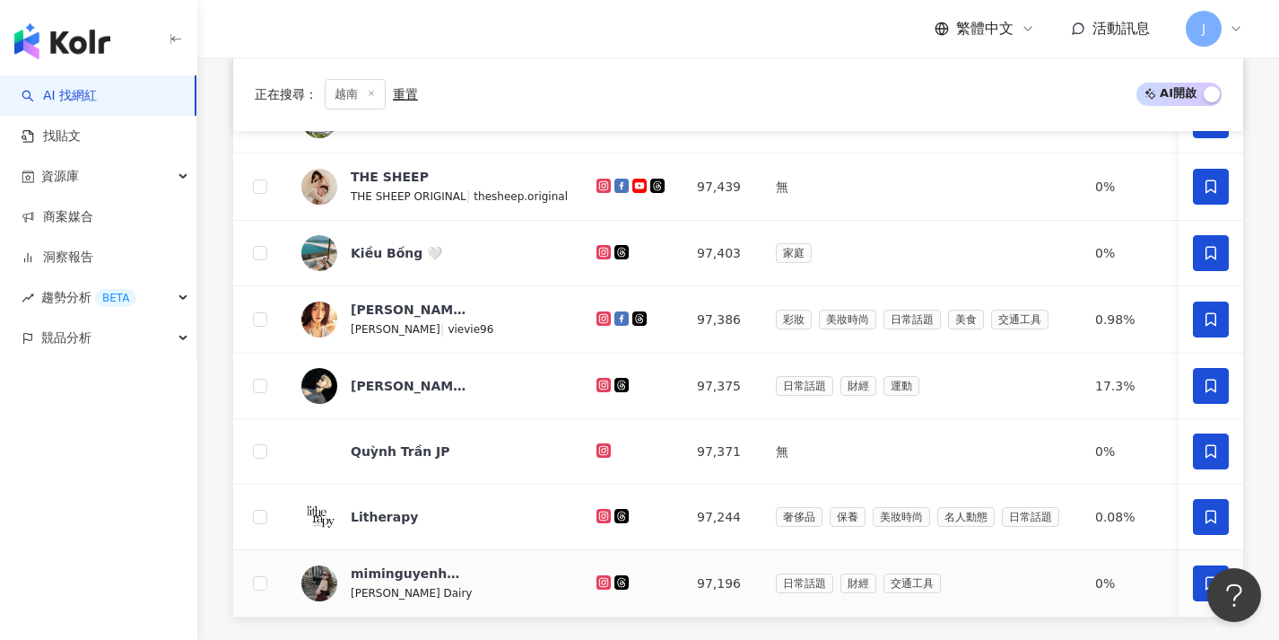
scroll to position [802, 0]
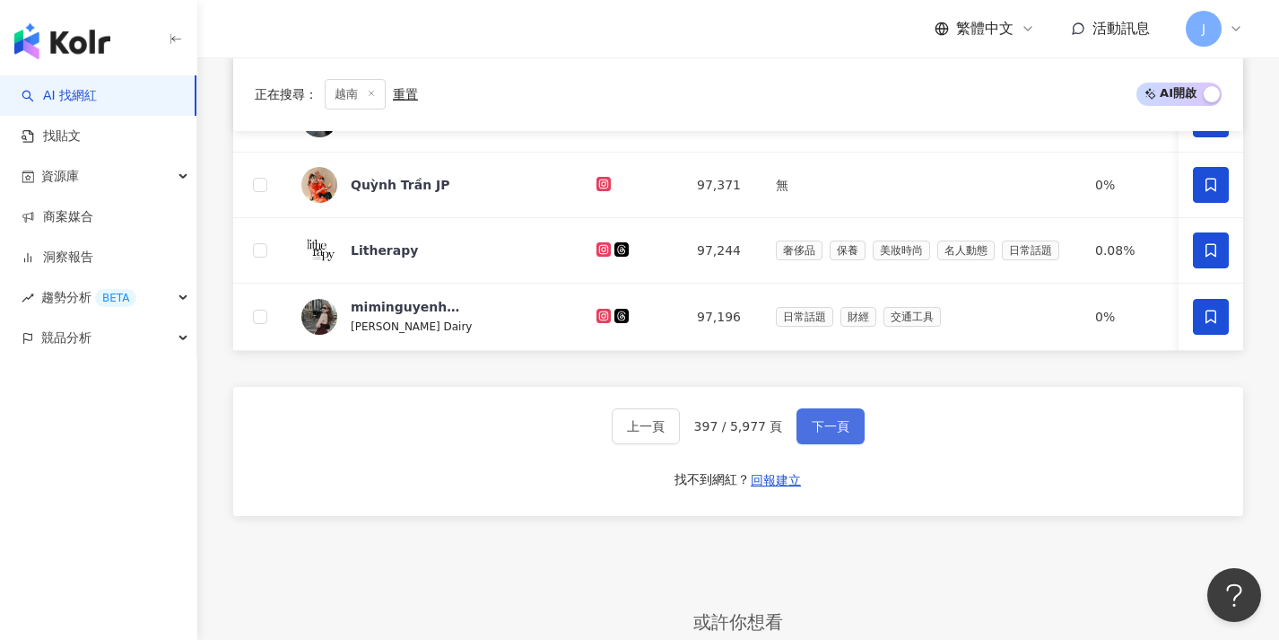
click at [822, 433] on span "下一頁" at bounding box center [831, 426] width 38 height 14
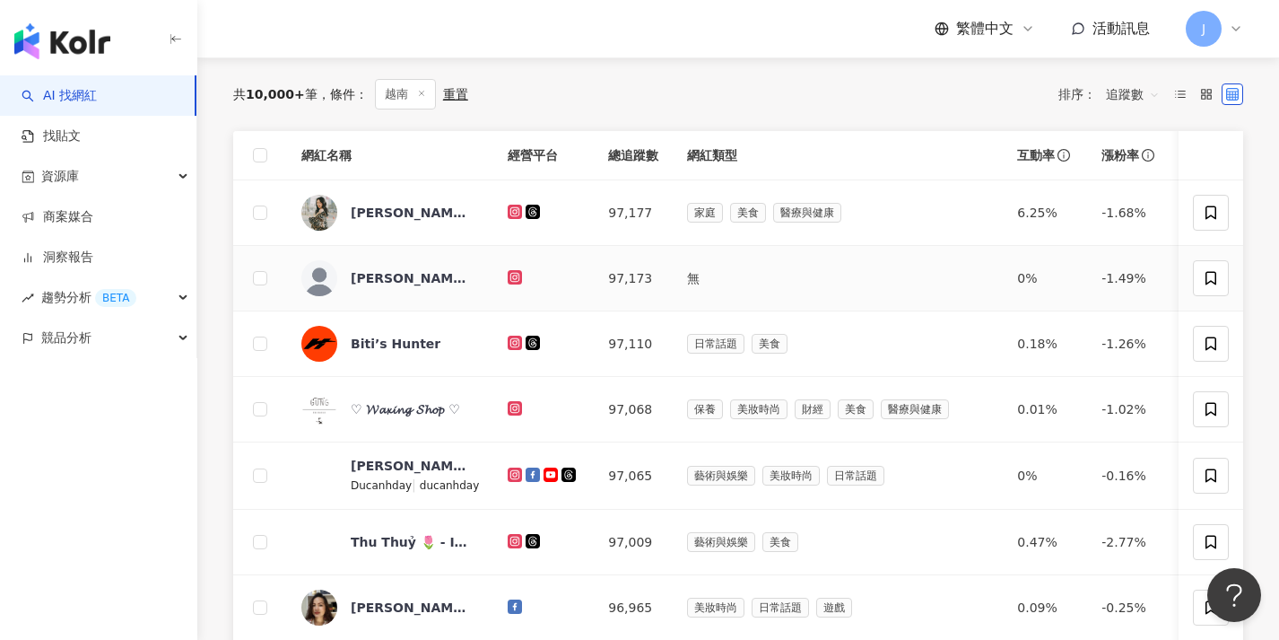
scroll to position [135, 0]
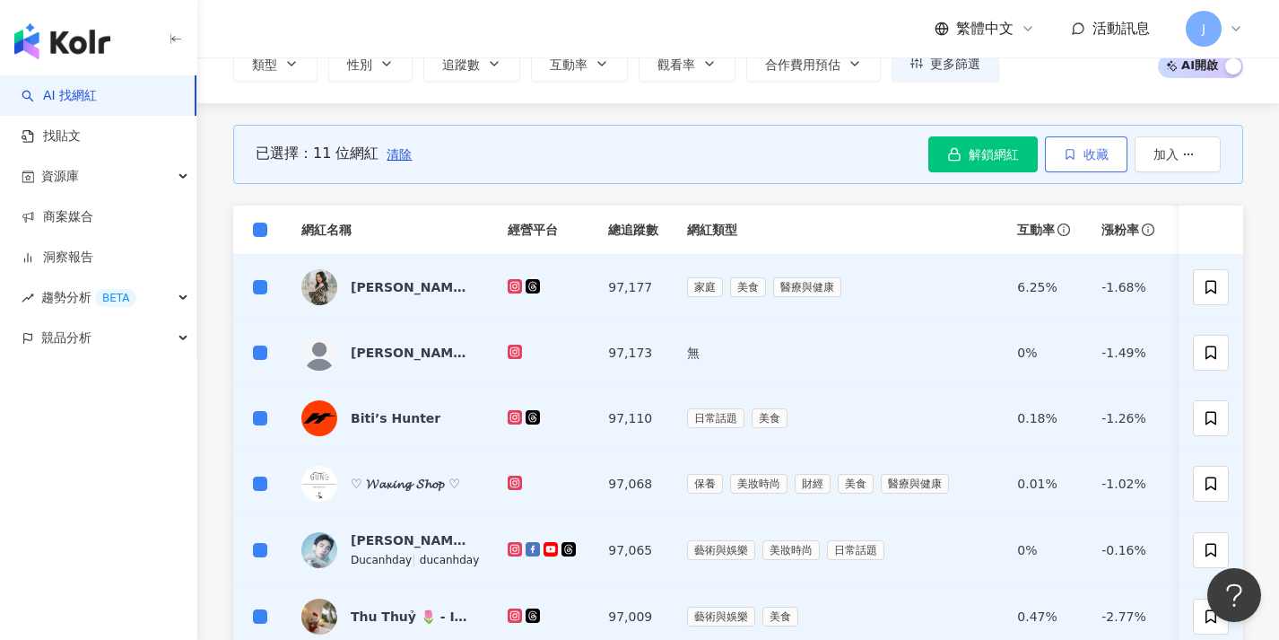
click at [1093, 158] on span "收藏" at bounding box center [1096, 154] width 25 height 14
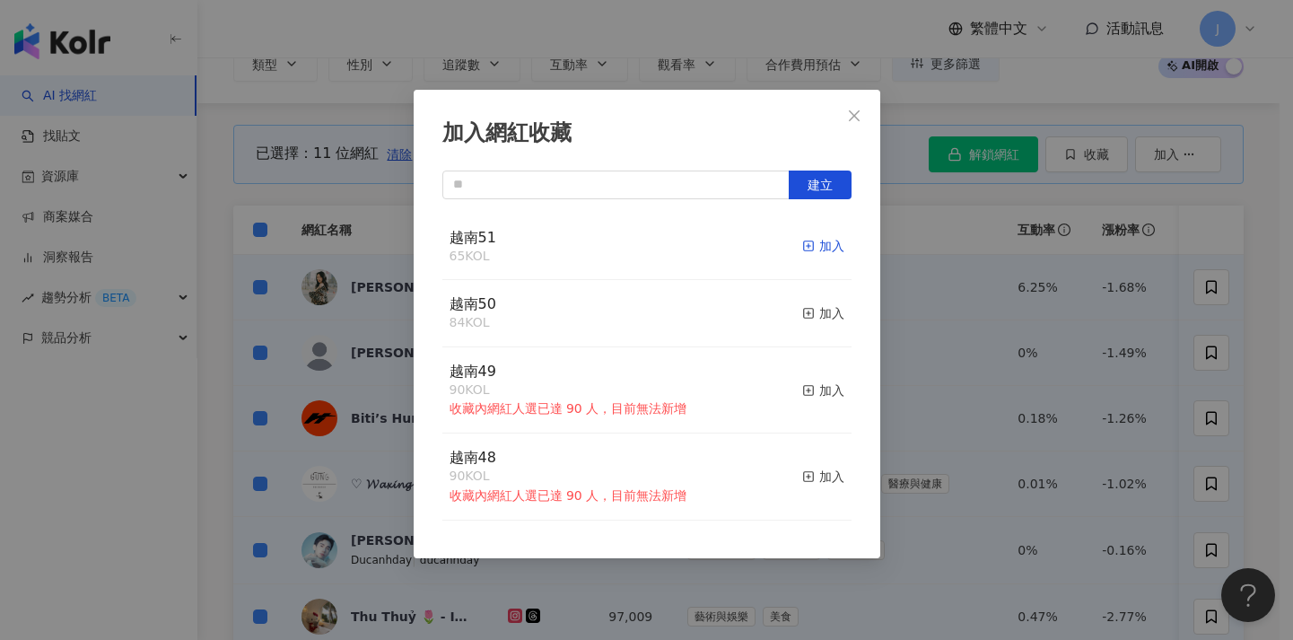
click at [812, 239] on div "加入" at bounding box center [823, 246] width 42 height 20
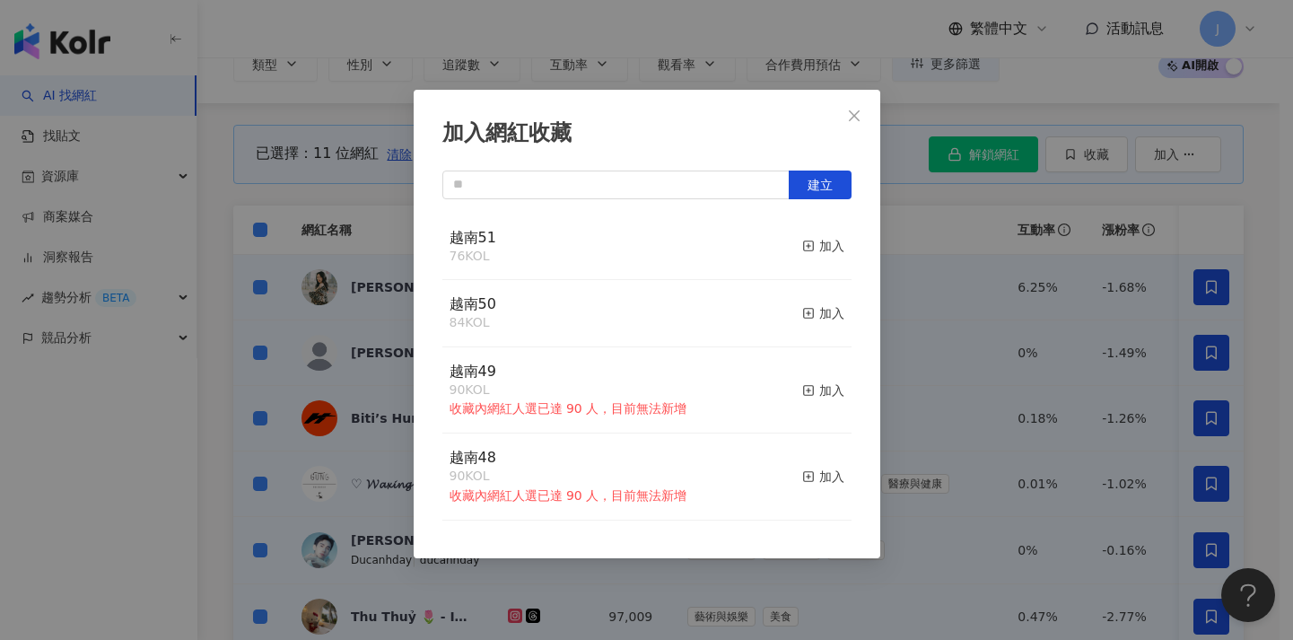
click at [971, 303] on div "加入網紅收藏 建立 越南51 76 KOL 加入 越南50 84 KOL 加入 越南49 90 KOL 收藏內網紅人選已達 90 人，目前無法新增 加入 越南…" at bounding box center [646, 320] width 1293 height 640
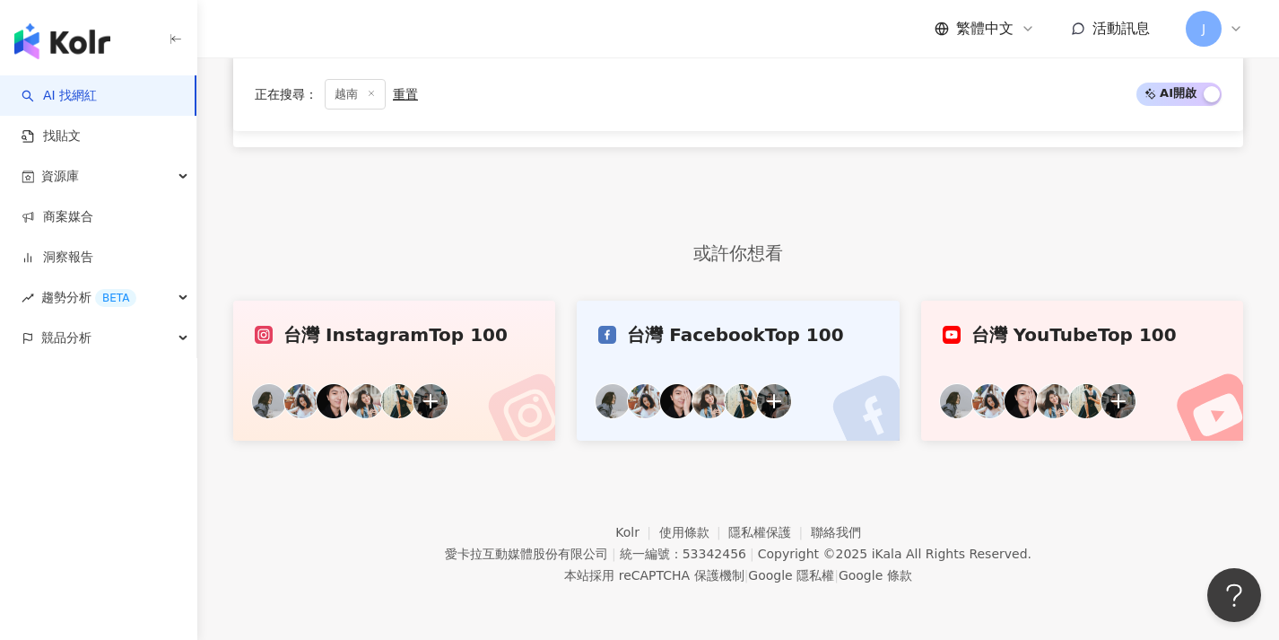
scroll to position [969, 0]
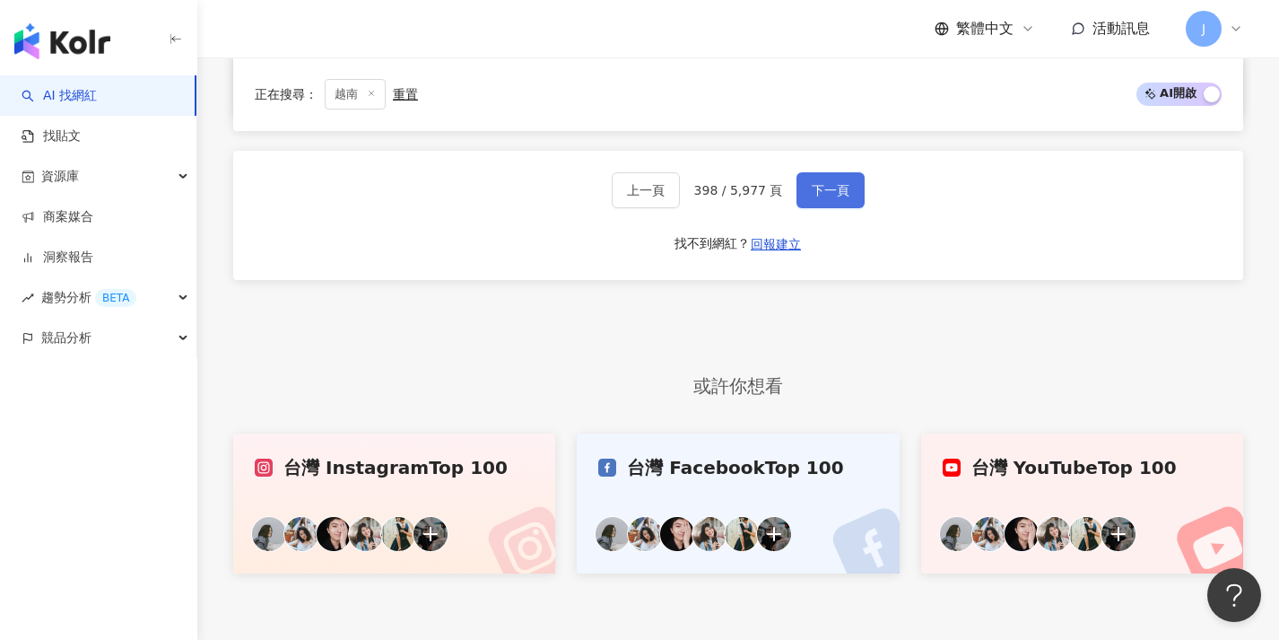
click at [832, 197] on span "下一頁" at bounding box center [831, 190] width 38 height 14
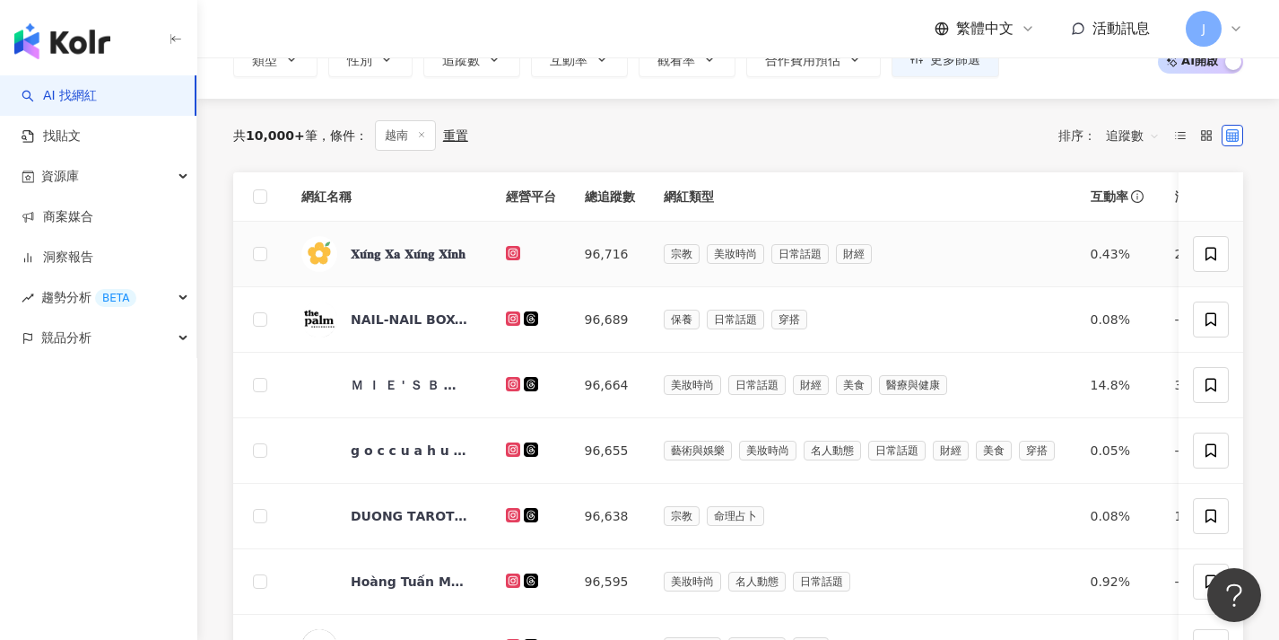
scroll to position [105, 0]
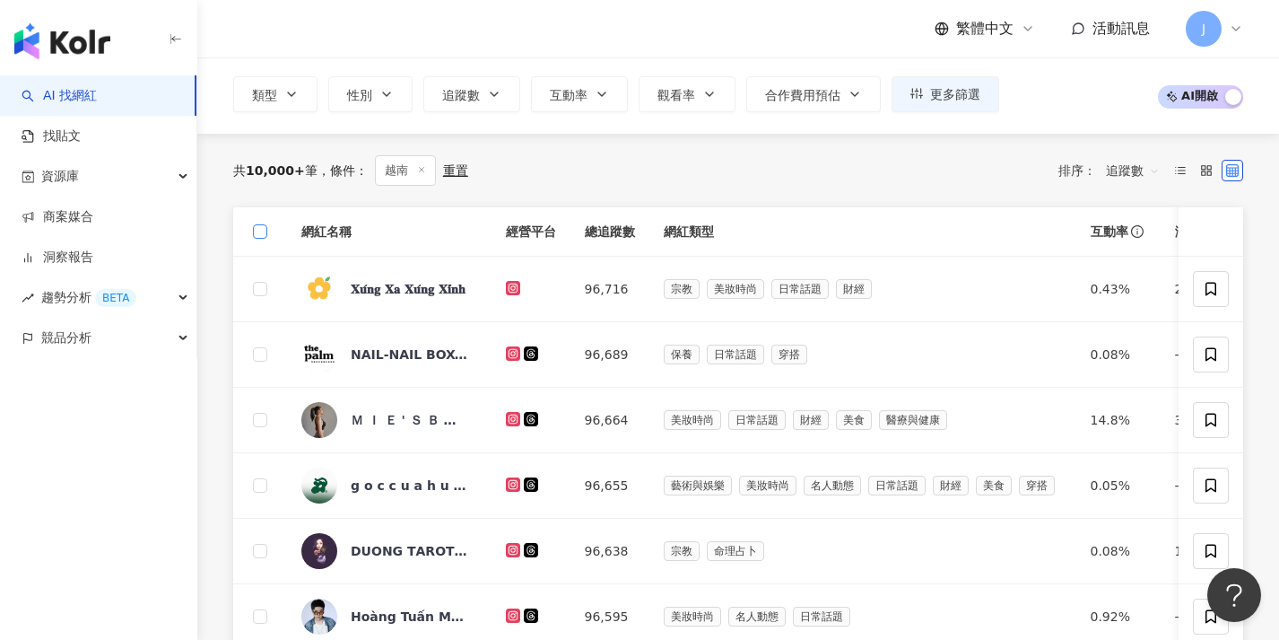
click at [262, 235] on span at bounding box center [260, 231] width 14 height 14
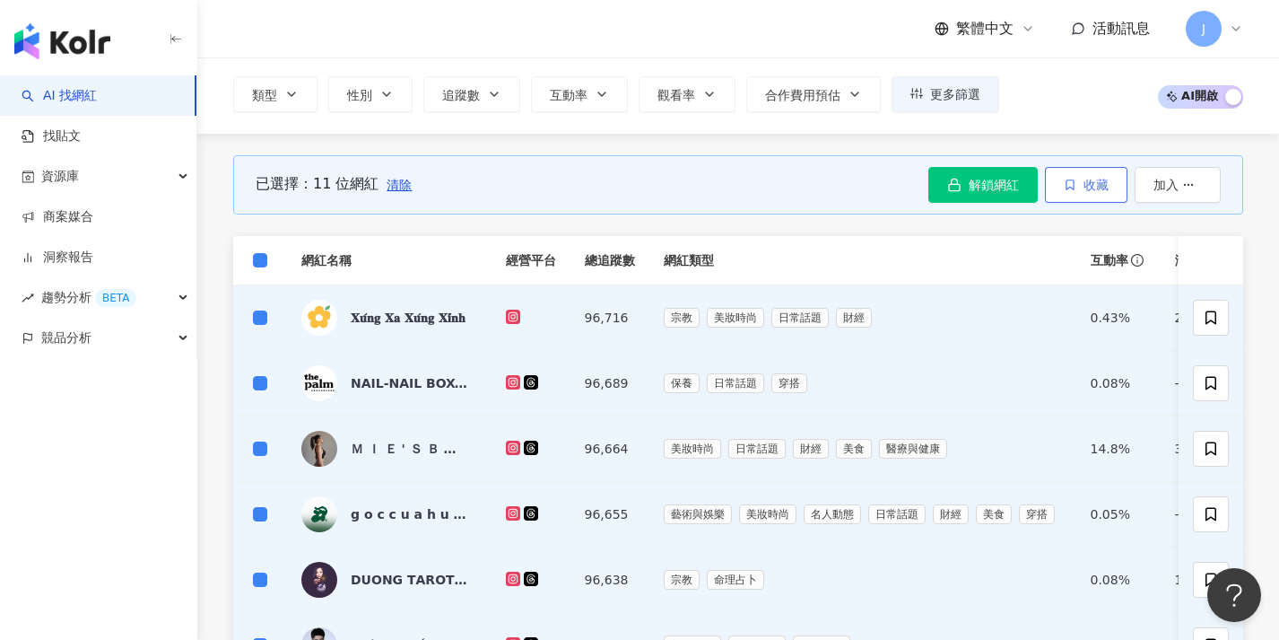
click at [1084, 195] on button "收藏" at bounding box center [1086, 185] width 83 height 36
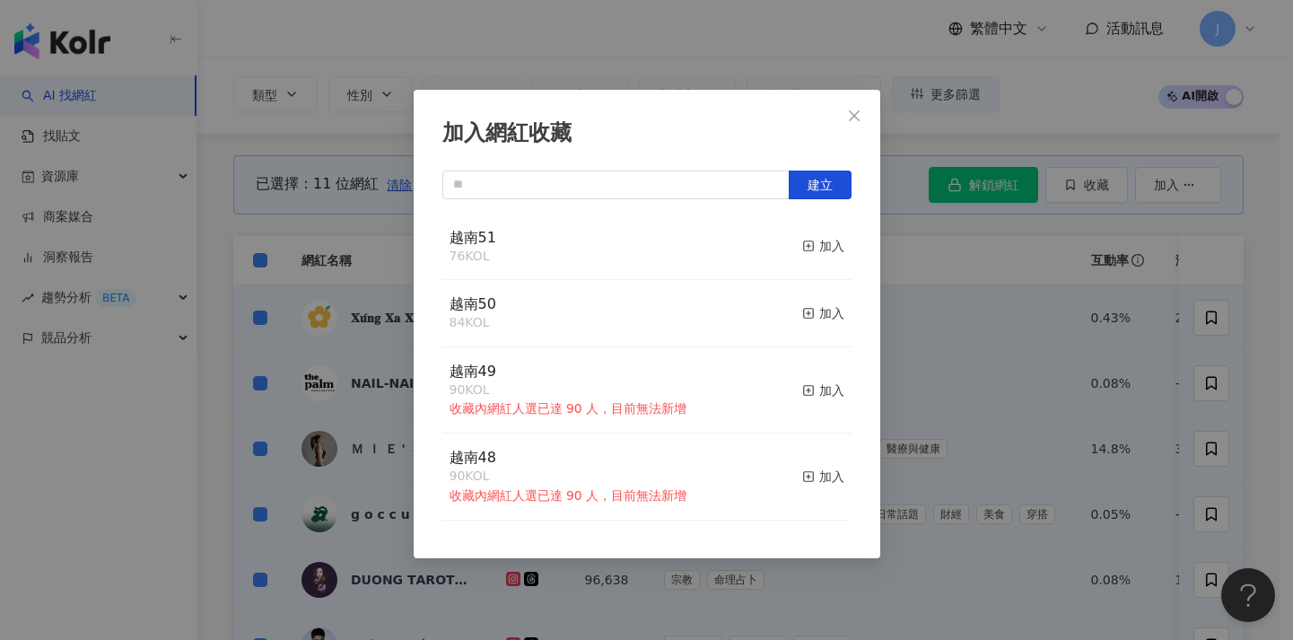
click at [1061, 230] on div "加入網紅收藏 建立 越南51 76 KOL 加入 越南50 84 KOL 加入 越南49 90 KOL 收藏內網紅人選已達 90 人，目前無法新增 加入 越南…" at bounding box center [646, 320] width 1293 height 640
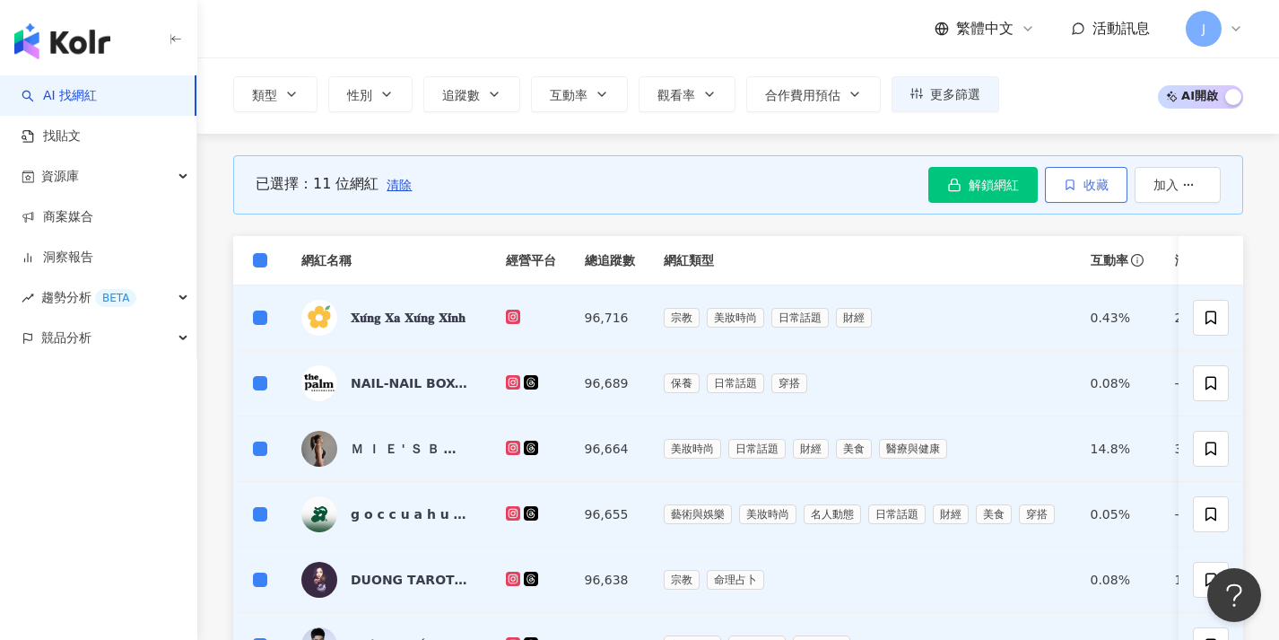
click at [1088, 188] on span "收藏" at bounding box center [1096, 185] width 25 height 14
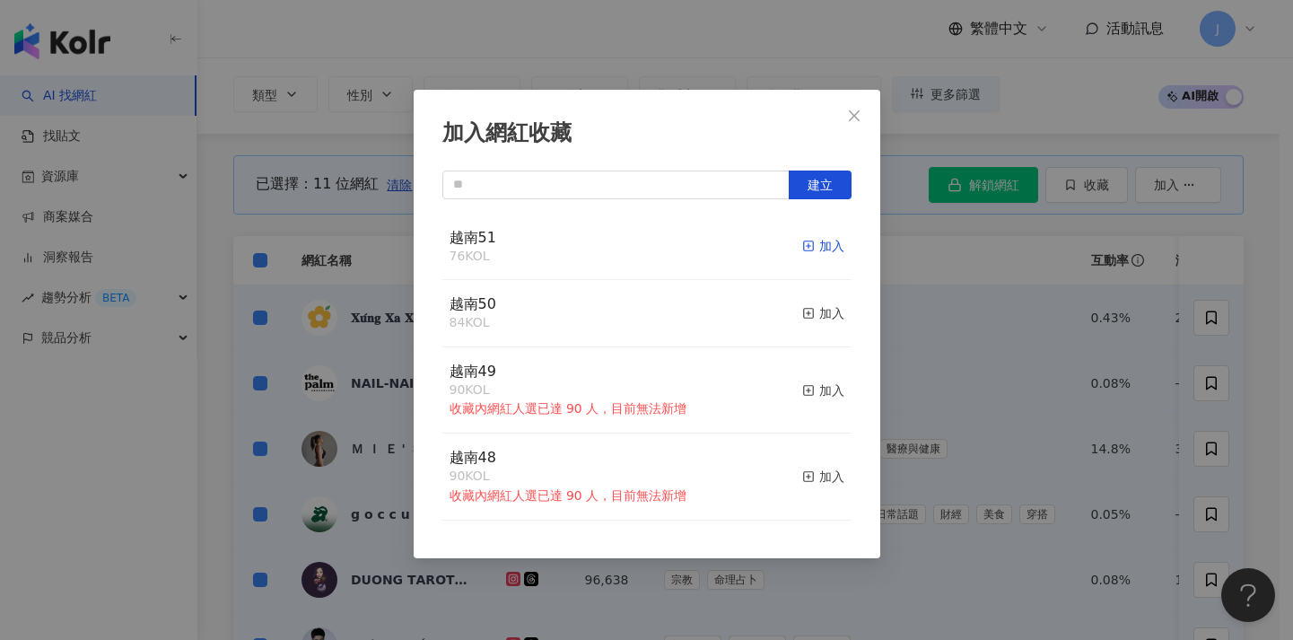
click at [802, 247] on icon "button" at bounding box center [808, 245] width 13 height 13
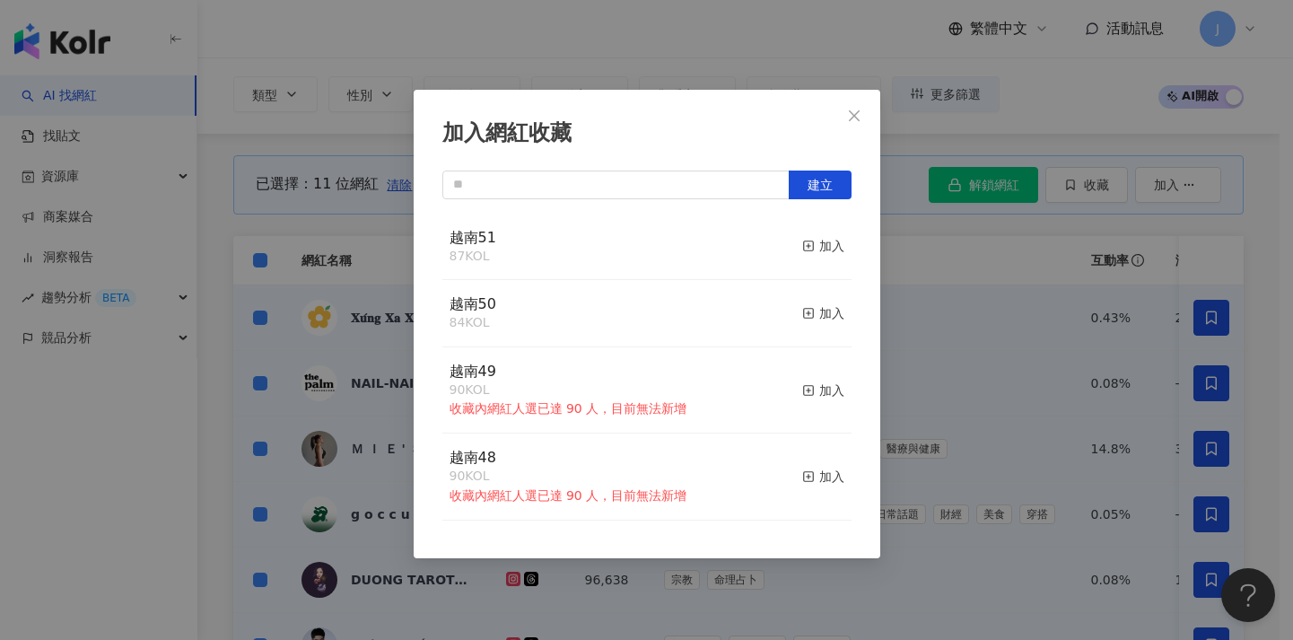
click at [891, 298] on div "加入網紅收藏 建立 越南51 87 KOL 加入 越南50 84 KOL 加入 越南49 90 KOL 收藏內網紅人選已達 90 人，目前無法新增 加入 越南…" at bounding box center [646, 320] width 1293 height 640
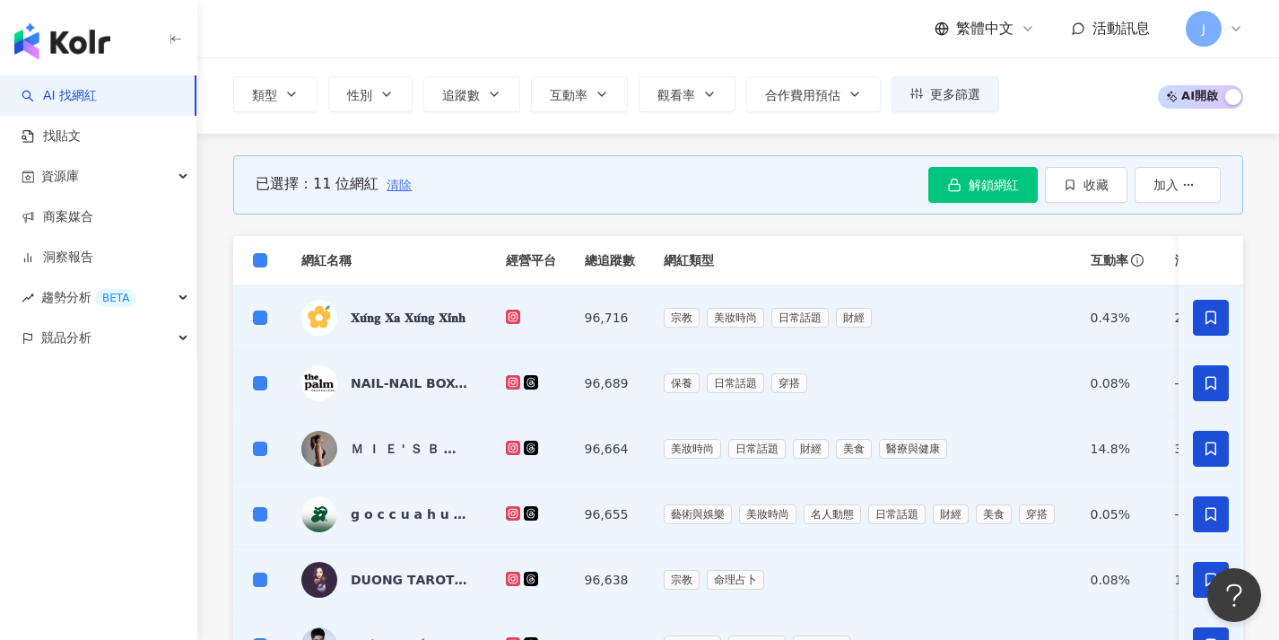
click at [407, 190] on span "清除" at bounding box center [399, 185] width 25 height 14
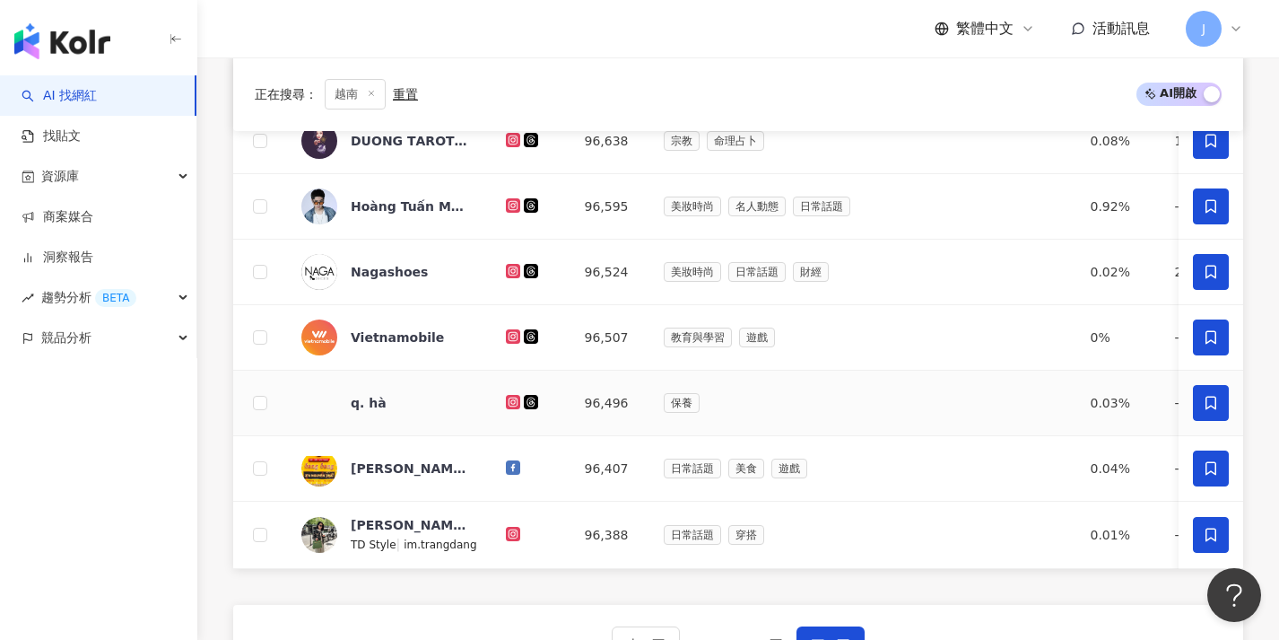
scroll to position [945, 0]
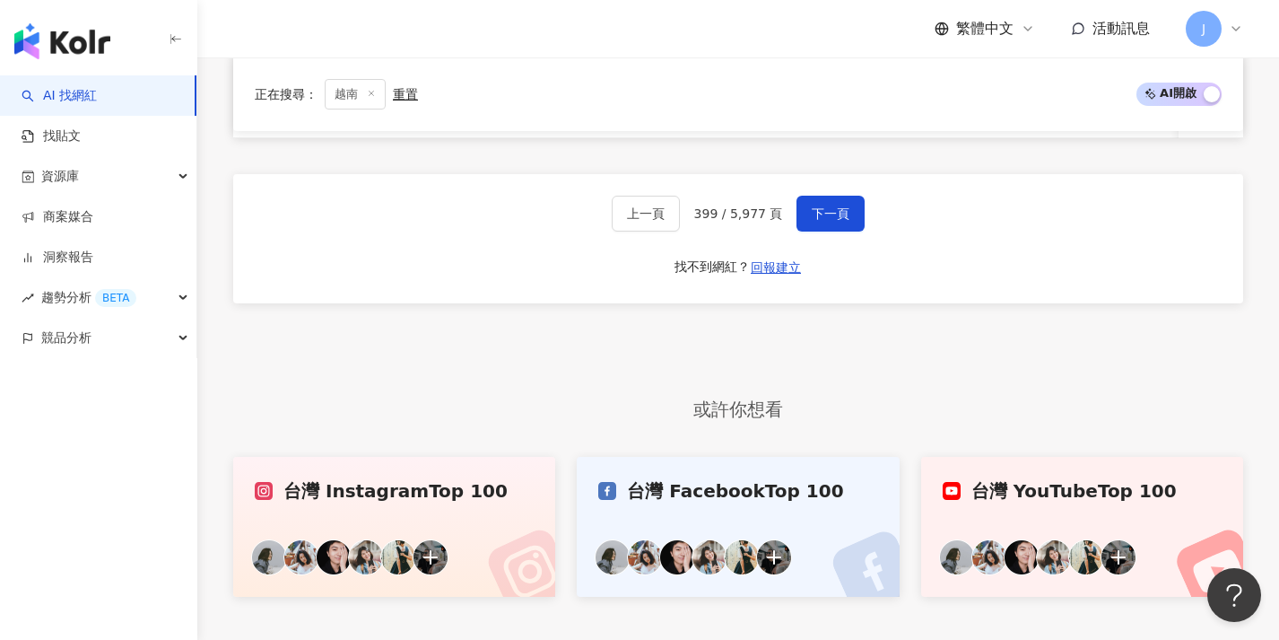
click at [840, 248] on div "上一頁 399 / 5,977 頁 下一頁 找不到網紅？ 回報建立" at bounding box center [738, 238] width 1010 height 129
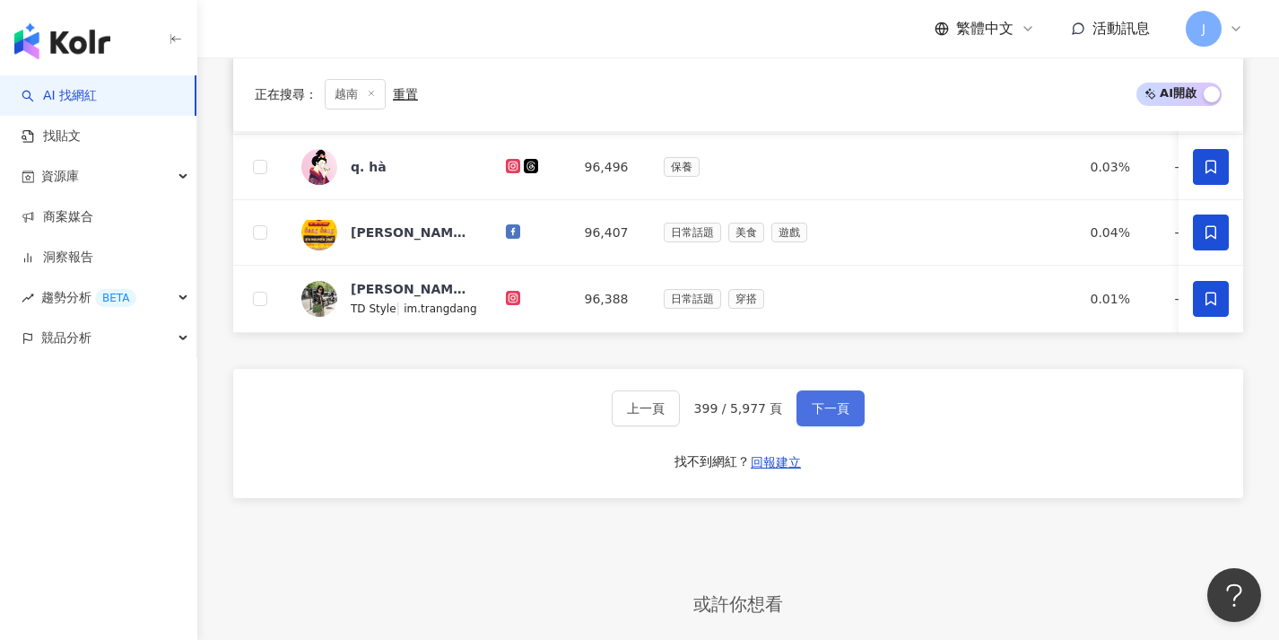
click at [817, 414] on span "下一頁" at bounding box center [831, 408] width 38 height 14
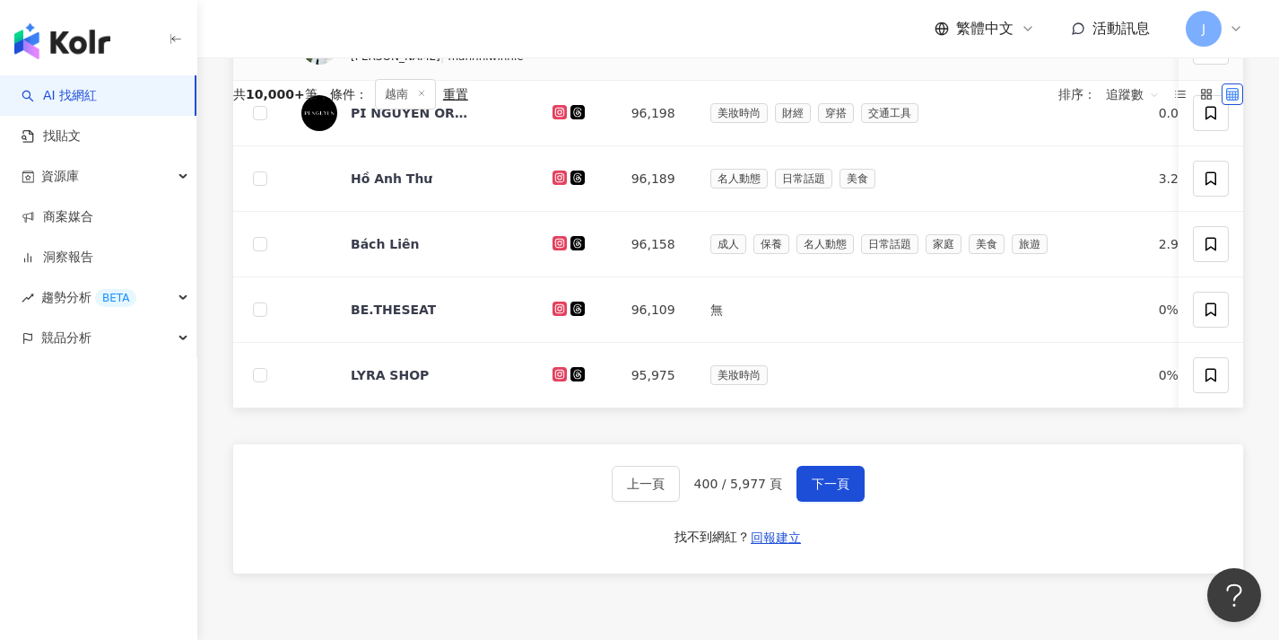
scroll to position [139, 0]
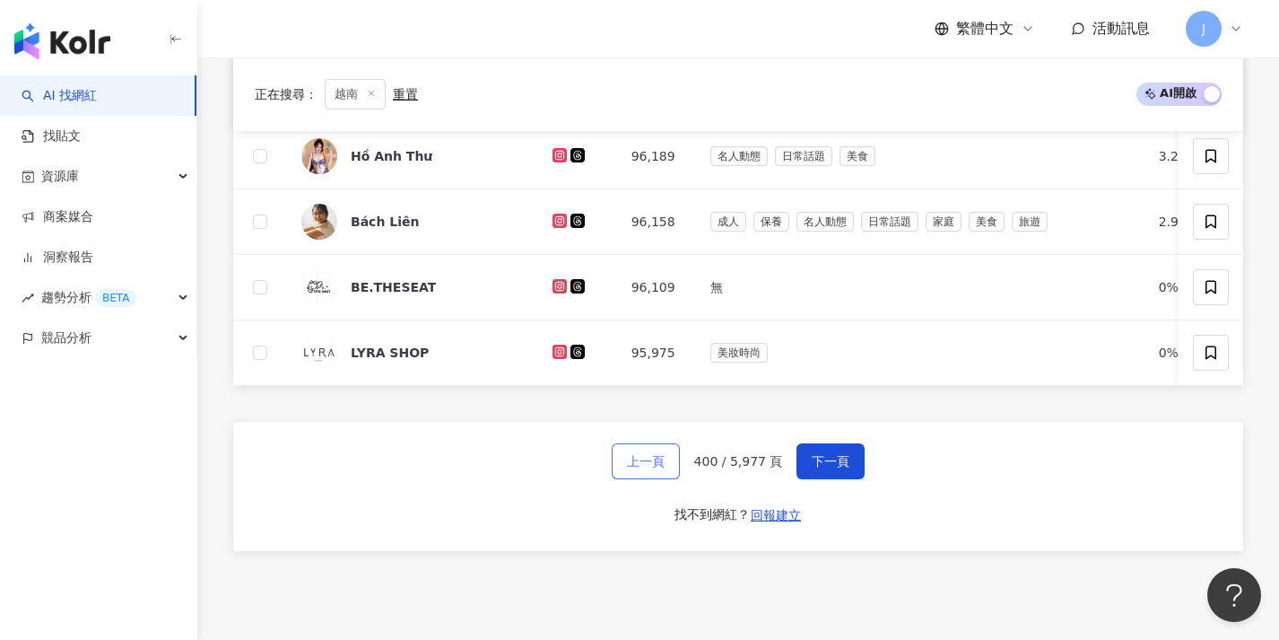
click at [619, 479] on button "上一頁" at bounding box center [646, 461] width 68 height 36
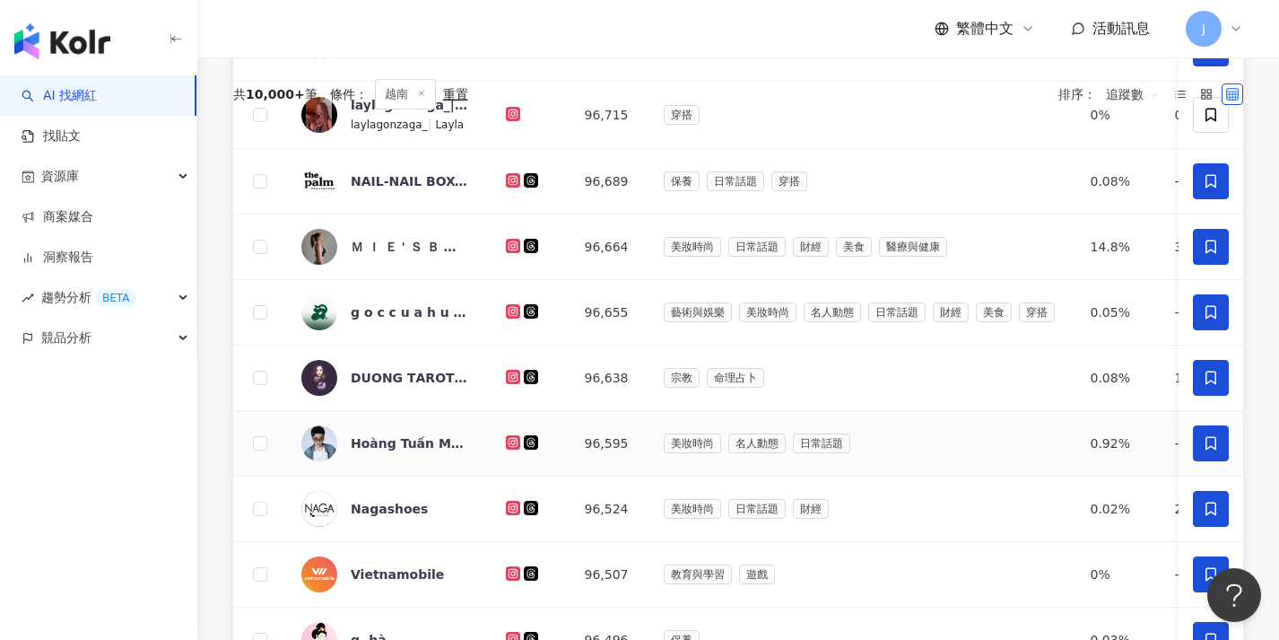
scroll to position [1, 0]
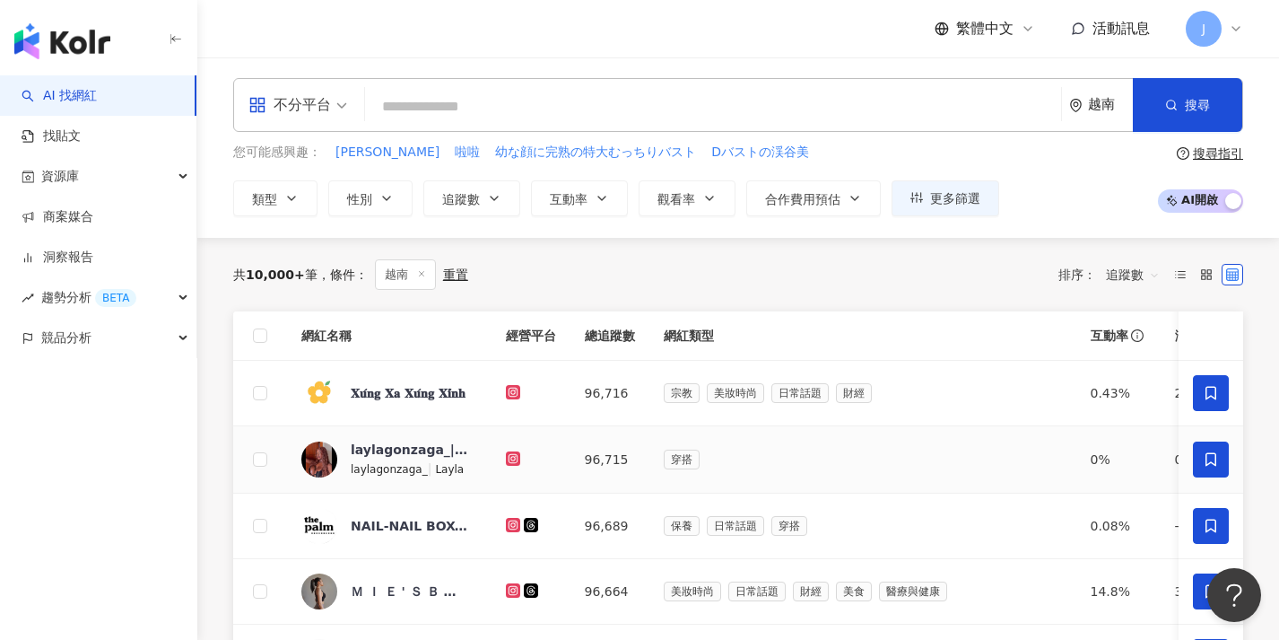
click at [1202, 455] on span at bounding box center [1211, 459] width 36 height 36
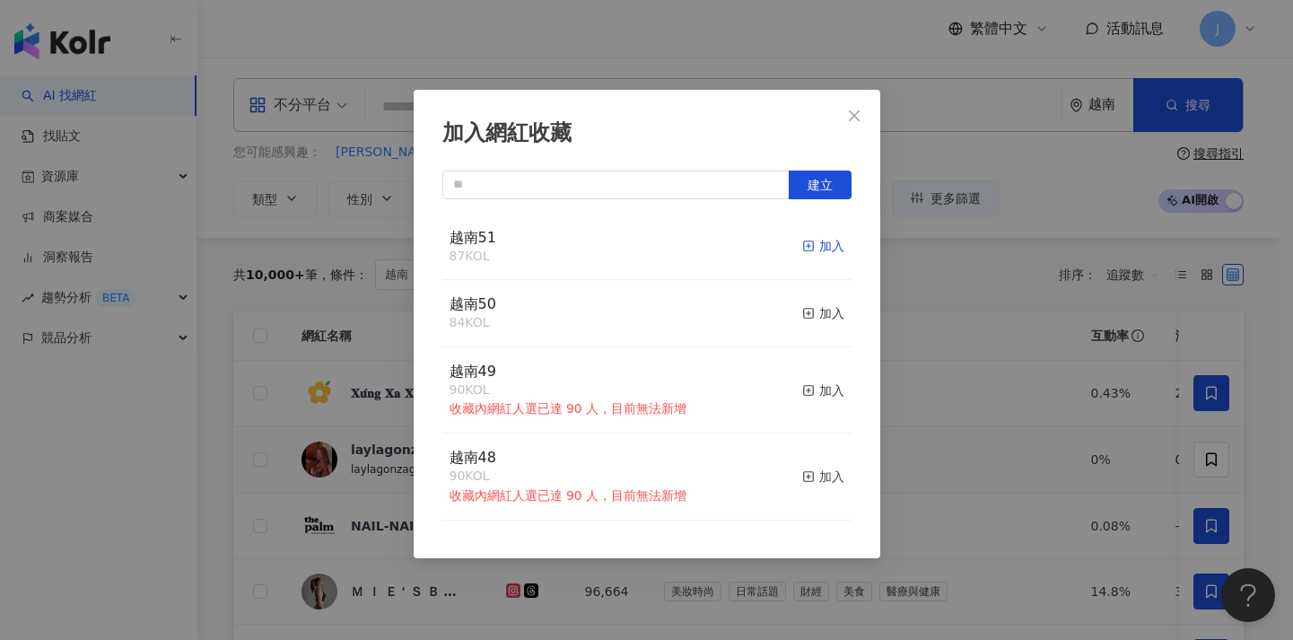
click at [822, 245] on div "加入" at bounding box center [823, 246] width 42 height 20
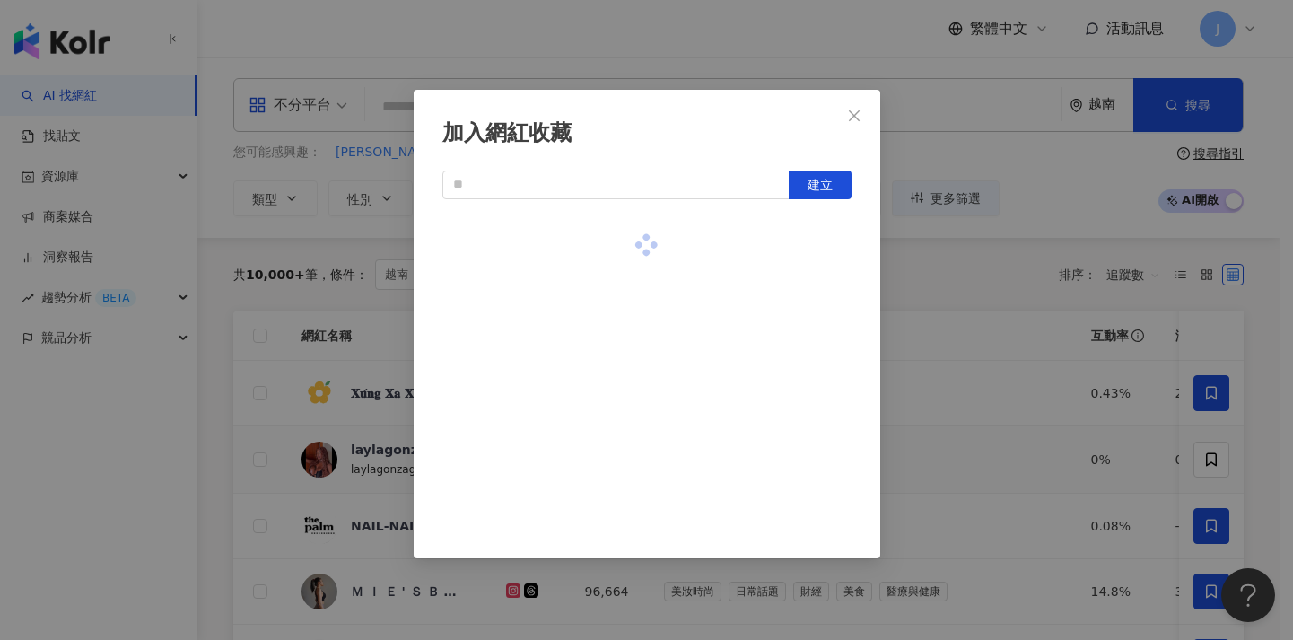
click at [945, 362] on div "加入網紅收藏 建立" at bounding box center [646, 320] width 1293 height 640
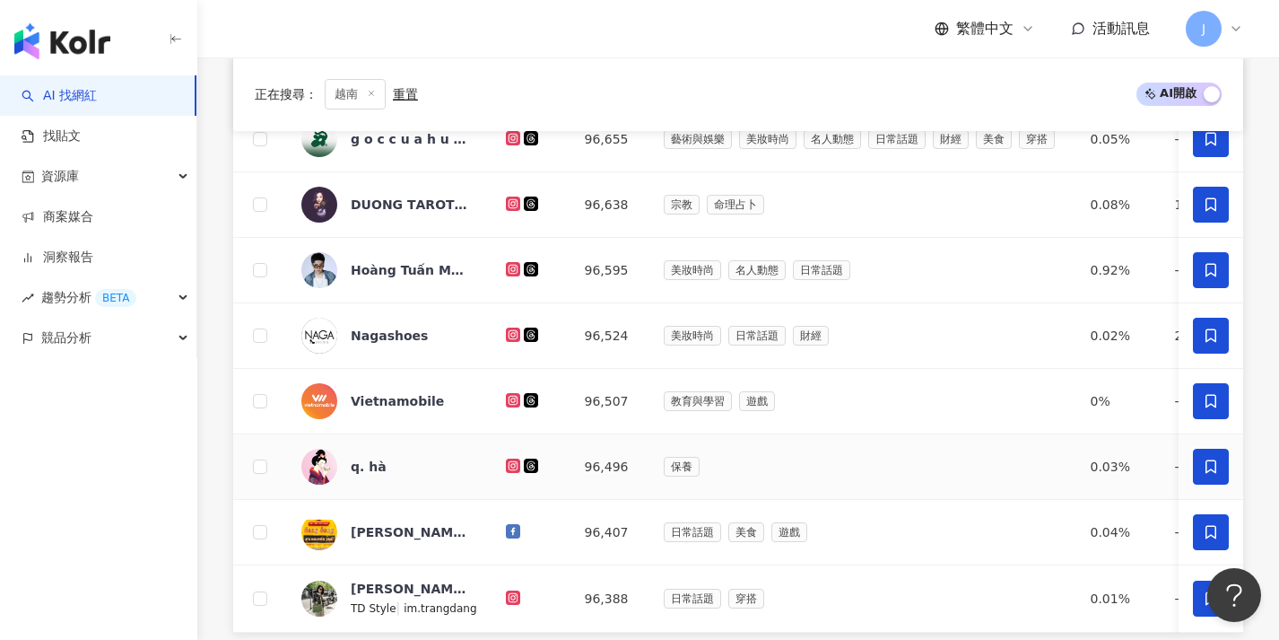
scroll to position [619, 0]
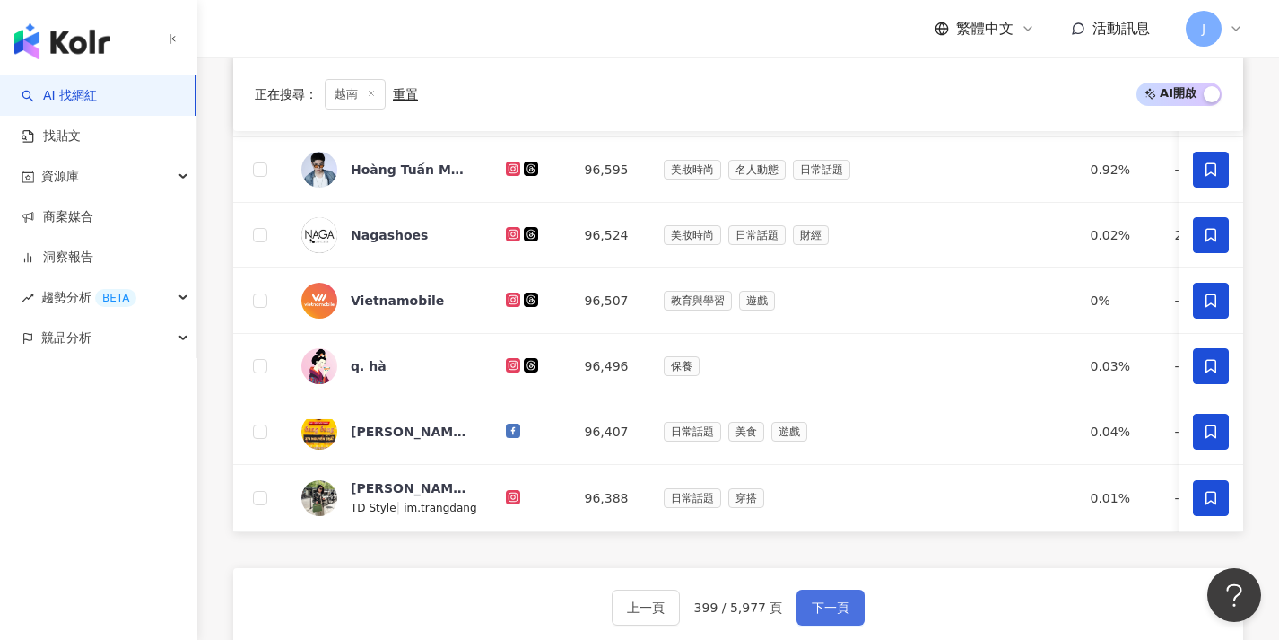
click at [823, 610] on button "下一頁" at bounding box center [831, 607] width 68 height 36
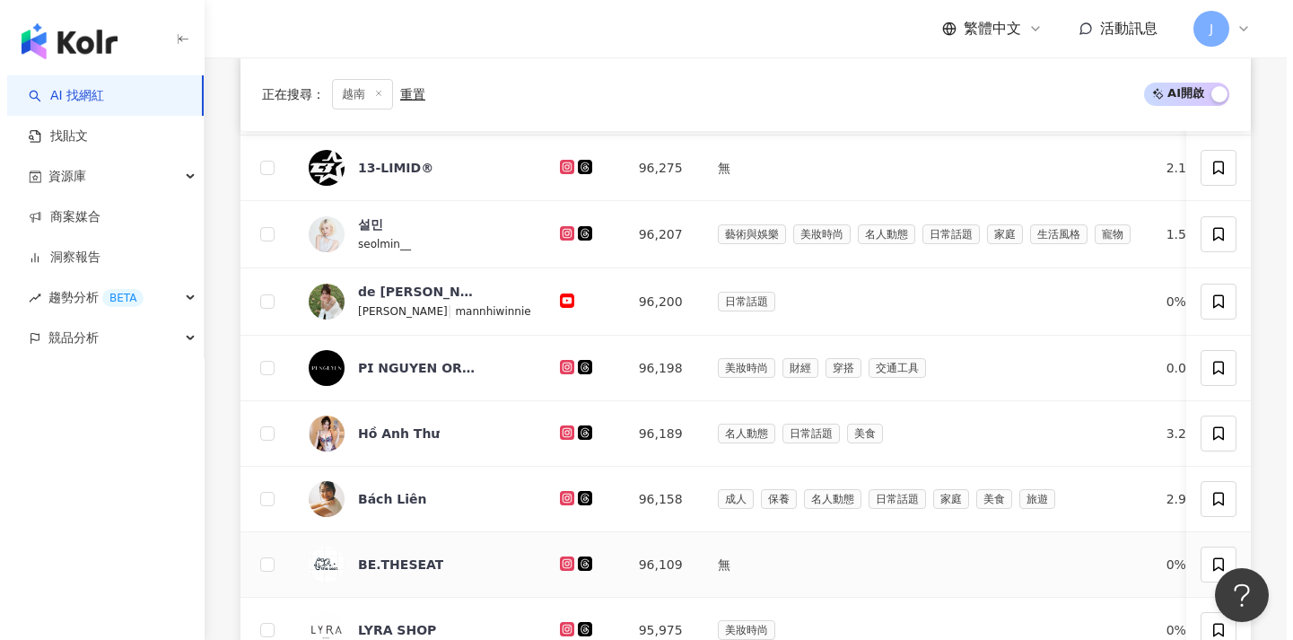
scroll to position [87, 0]
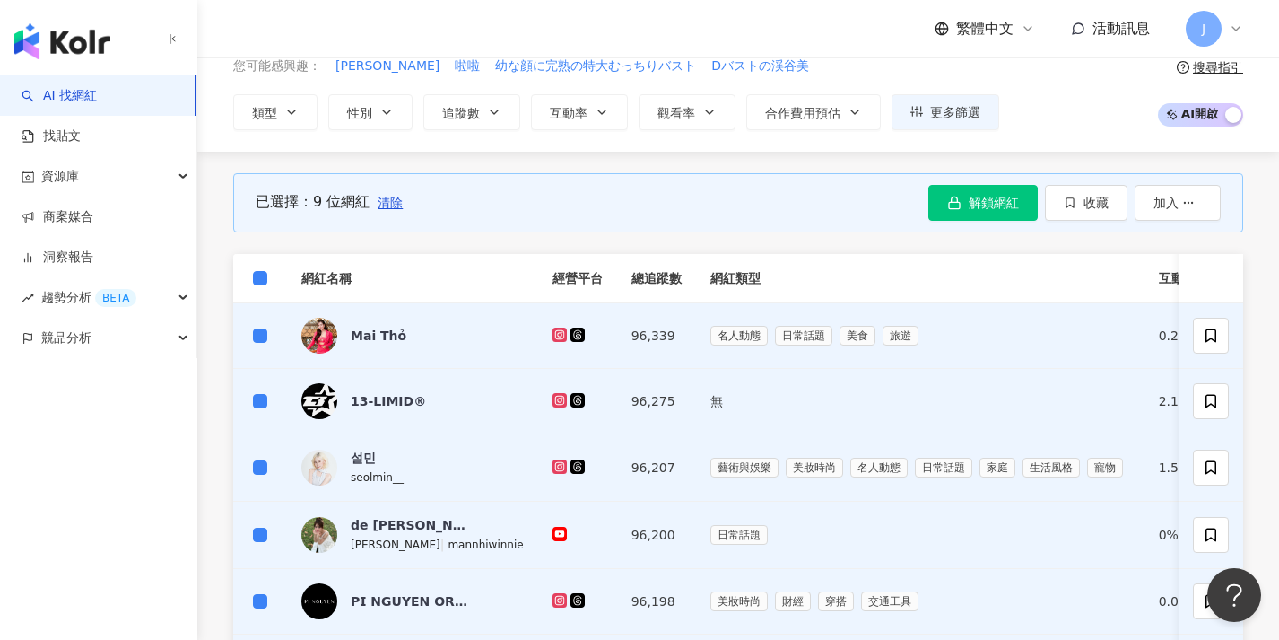
click at [252, 280] on th at bounding box center [260, 278] width 54 height 49
click at [265, 279] on span at bounding box center [260, 278] width 14 height 14
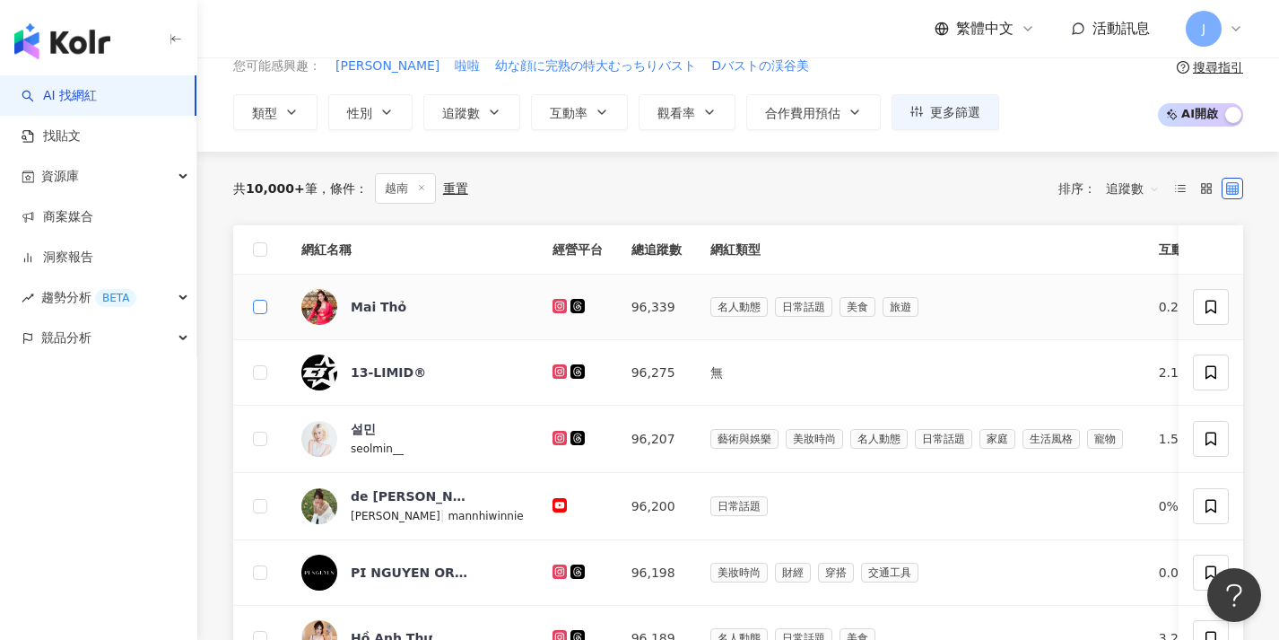
click at [262, 309] on span at bounding box center [260, 307] width 14 height 14
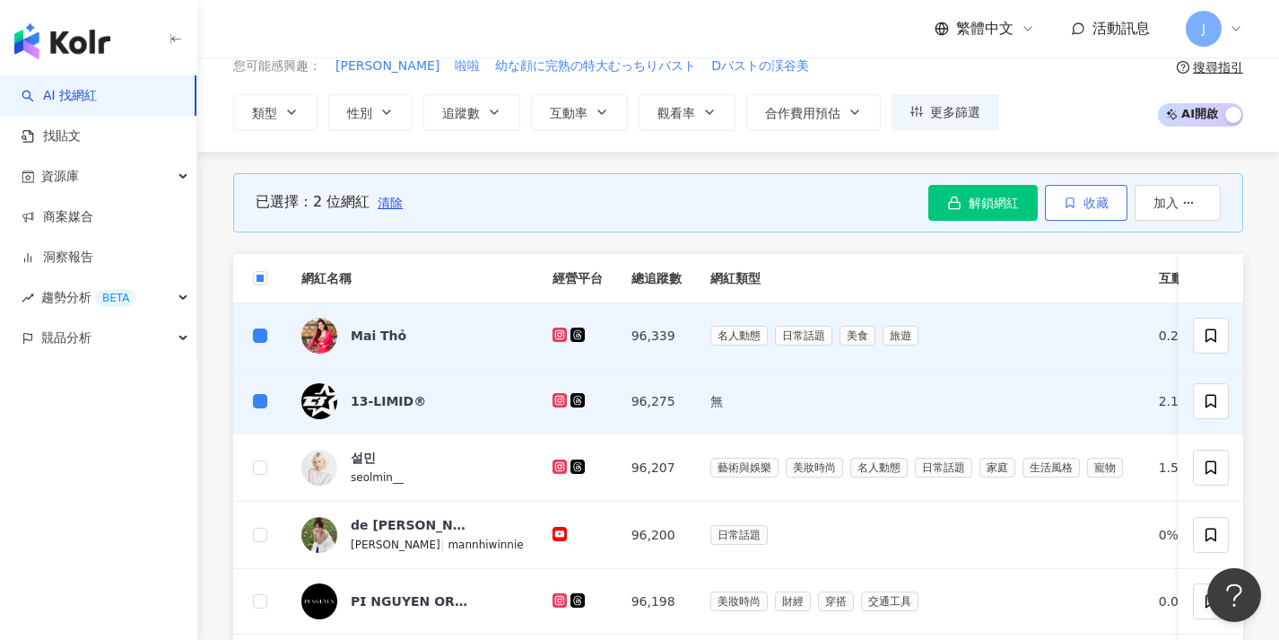
click at [1074, 199] on icon "button" at bounding box center [1070, 202] width 13 height 13
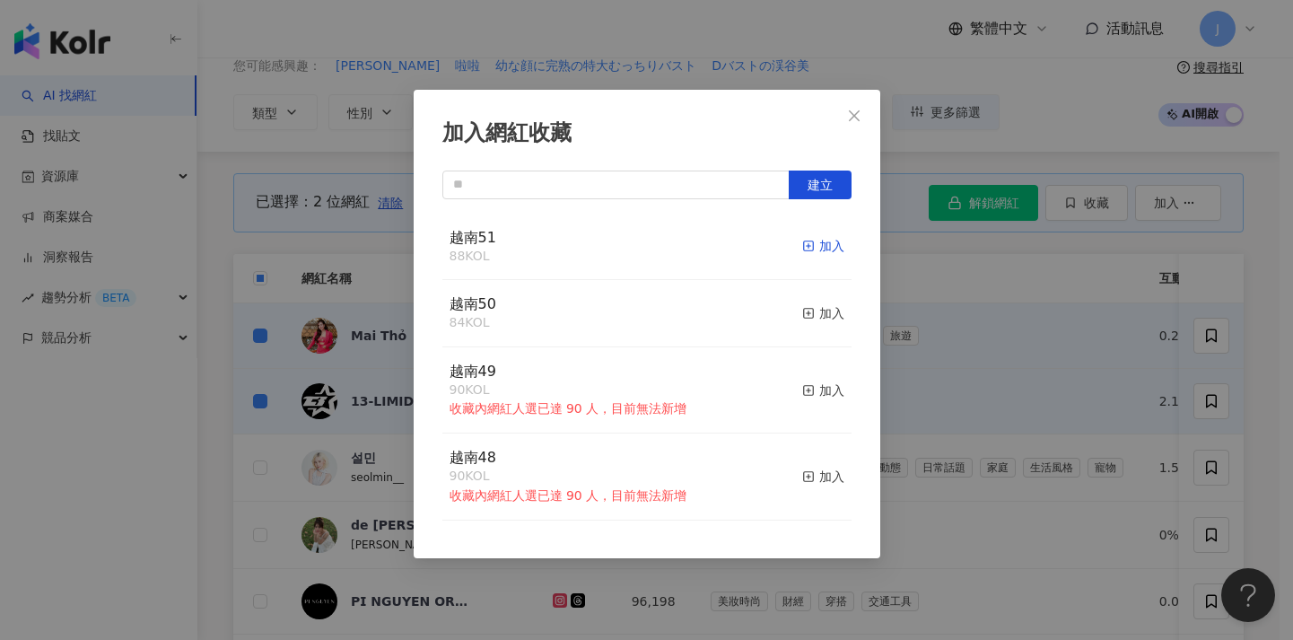
click at [823, 240] on div "加入" at bounding box center [823, 246] width 42 height 20
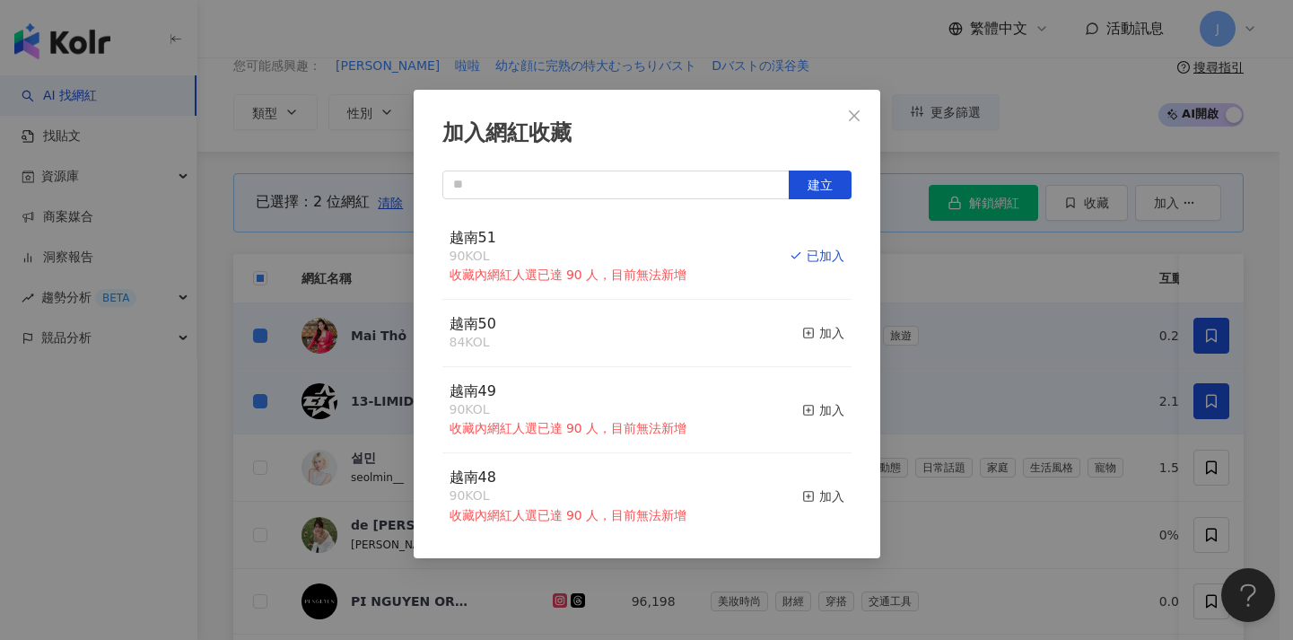
click at [963, 411] on div "加入網紅收藏 建立 越南51 90 KOL 收藏內網紅人選已達 90 人，目前無法新增 已加入 越南50 84 KOL 加入 越南49 90 KOL 收藏內網…" at bounding box center [646, 320] width 1293 height 640
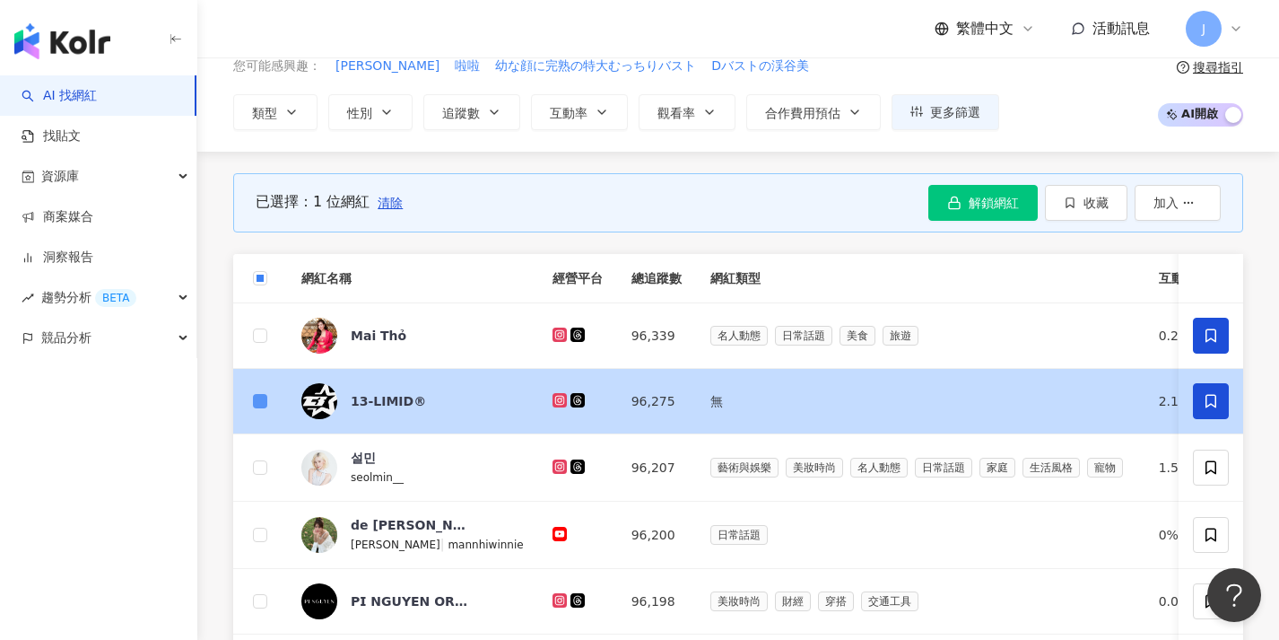
click at [261, 407] on label at bounding box center [260, 401] width 14 height 20
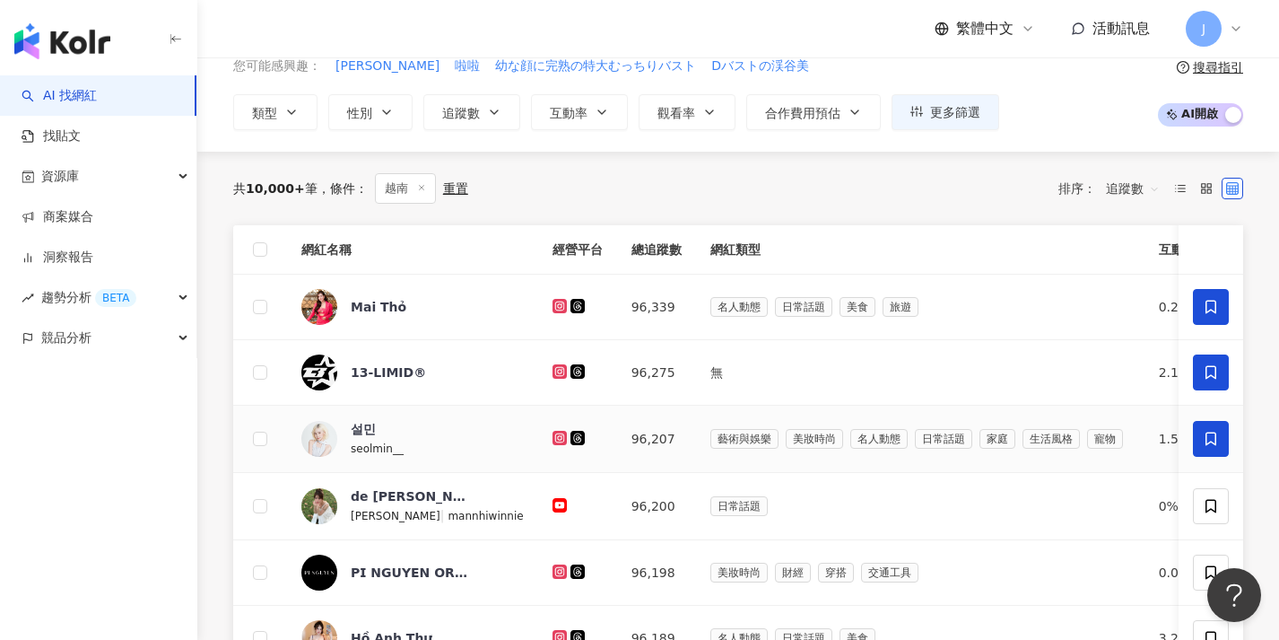
click at [1225, 440] on span at bounding box center [1211, 439] width 36 height 36
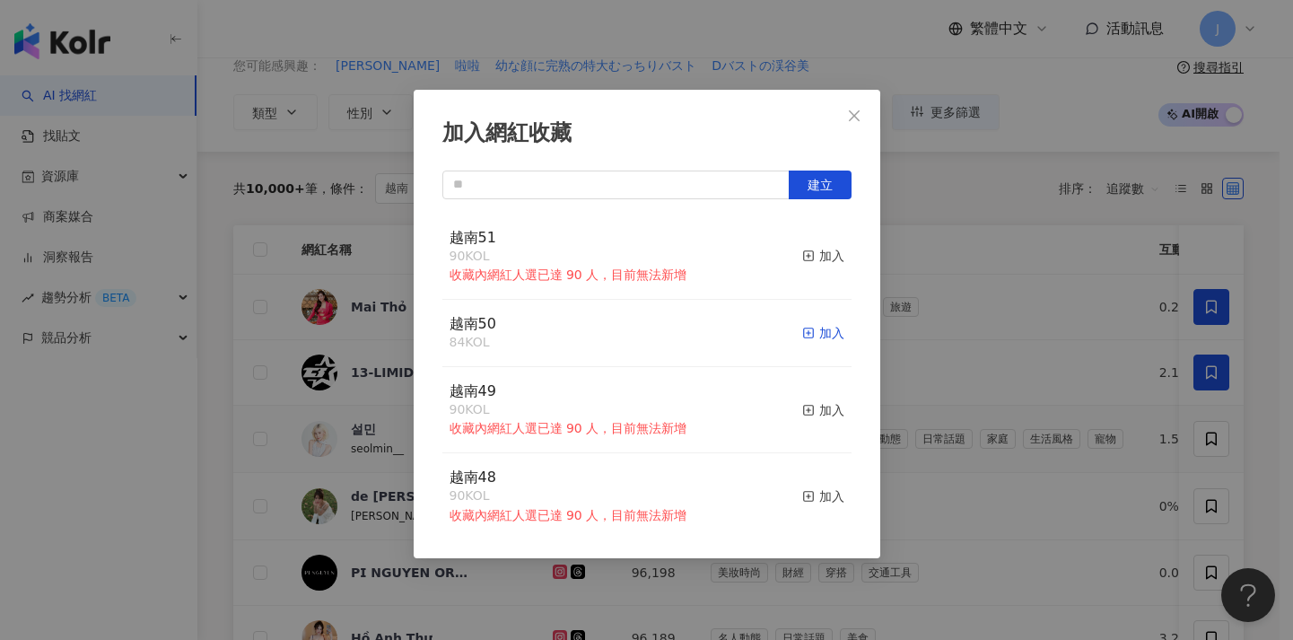
click at [803, 331] on div "加入" at bounding box center [823, 333] width 42 height 20
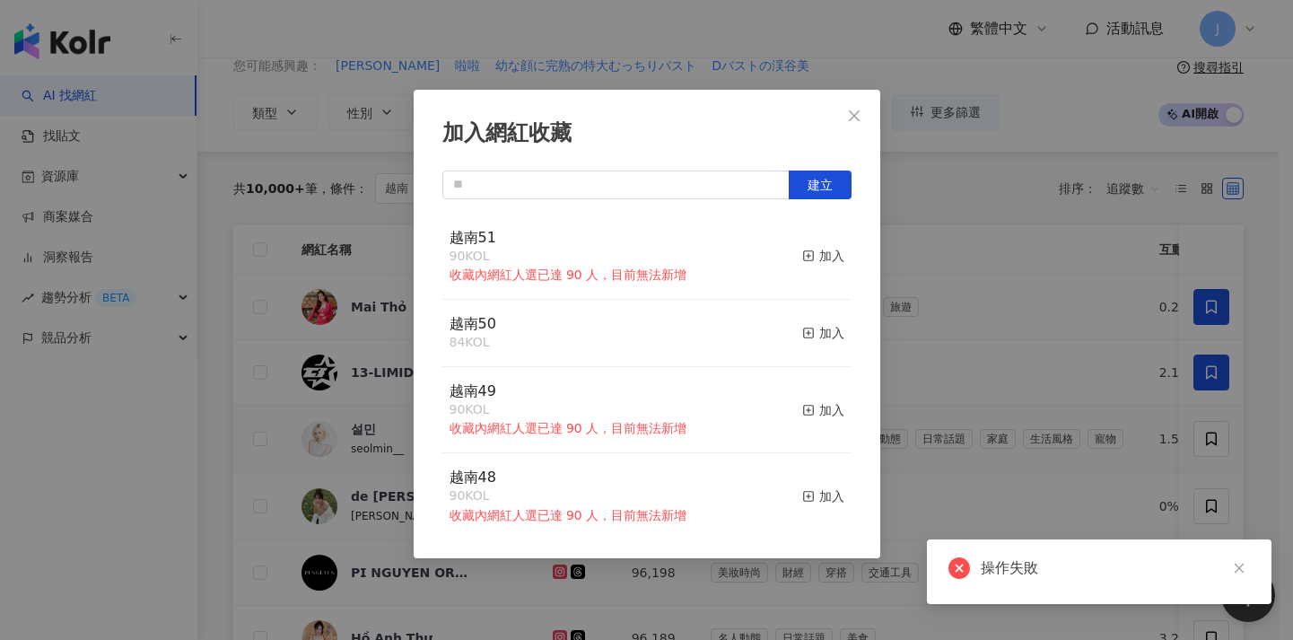
click at [1009, 415] on div "加入網紅收藏 建立 越南51 90 KOL 收藏內網紅人選已達 90 人，目前無法新增 加入 越南50 84 KOL 加入 越南49 90 KOL 收藏內網紅…" at bounding box center [646, 320] width 1293 height 640
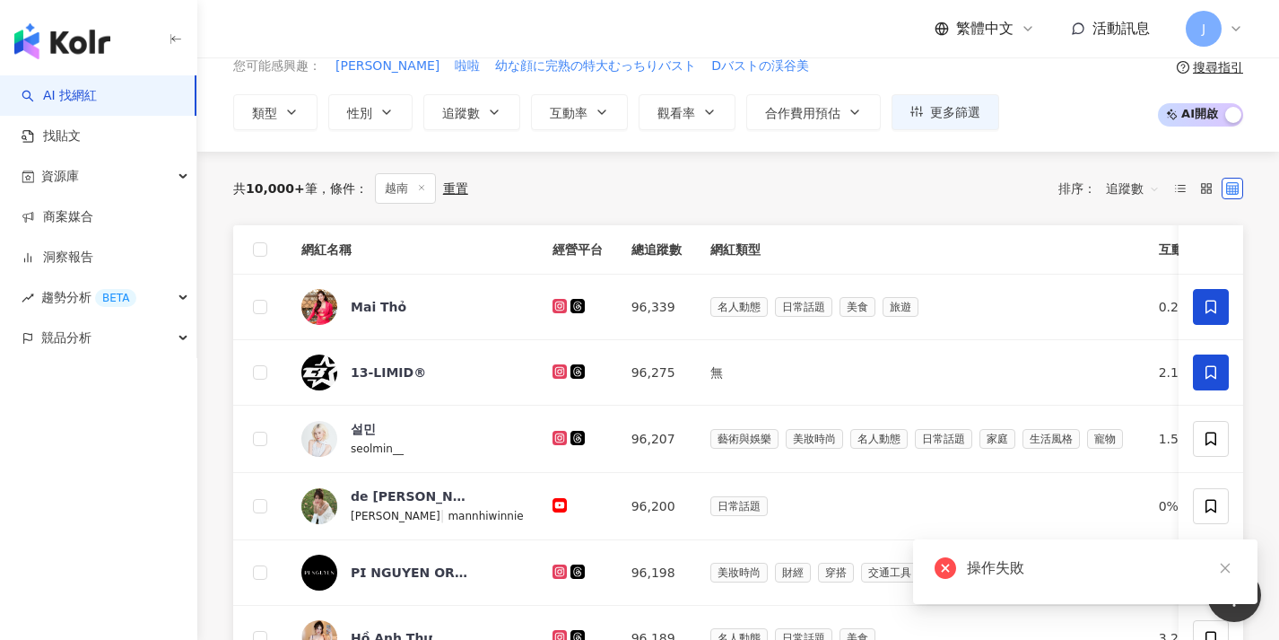
click at [267, 248] on th at bounding box center [260, 249] width 54 height 49
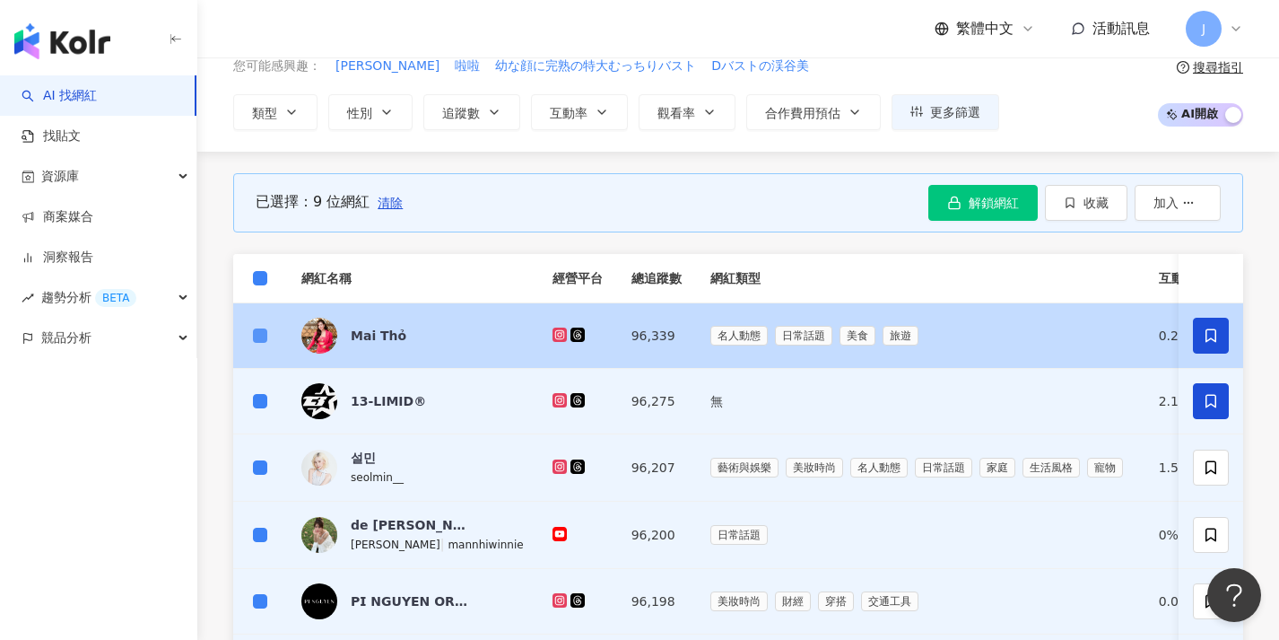
click at [265, 333] on span at bounding box center [260, 335] width 14 height 14
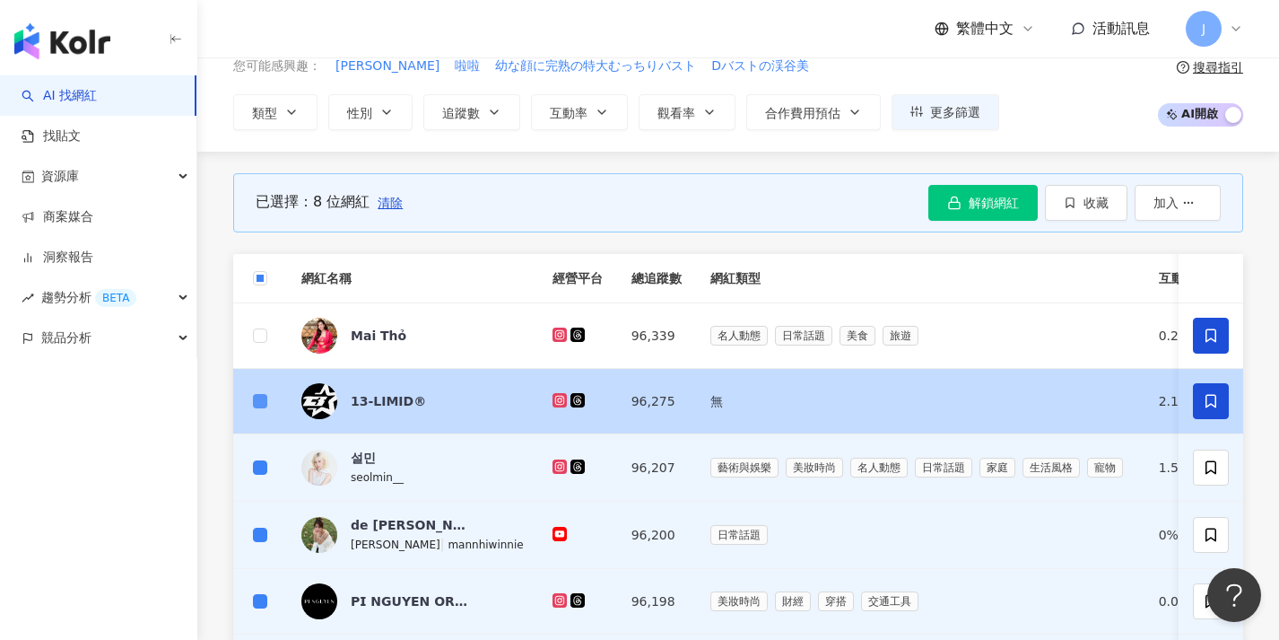
click at [264, 401] on span at bounding box center [260, 401] width 14 height 14
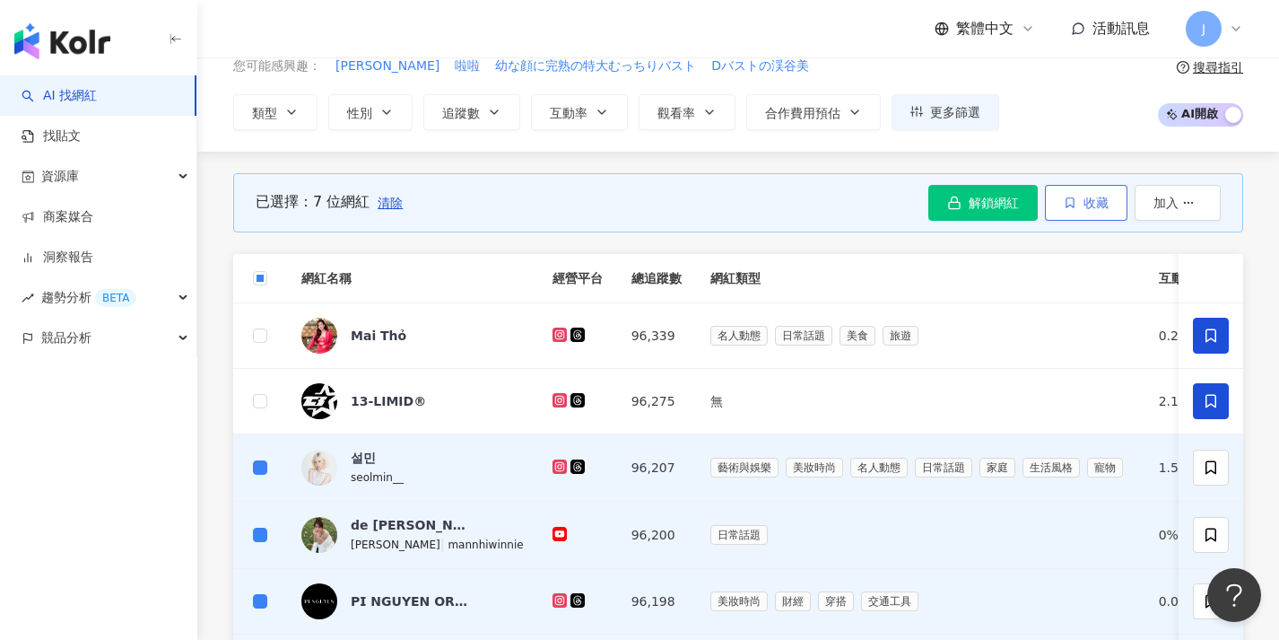
click at [1084, 203] on span "收藏" at bounding box center [1096, 203] width 25 height 14
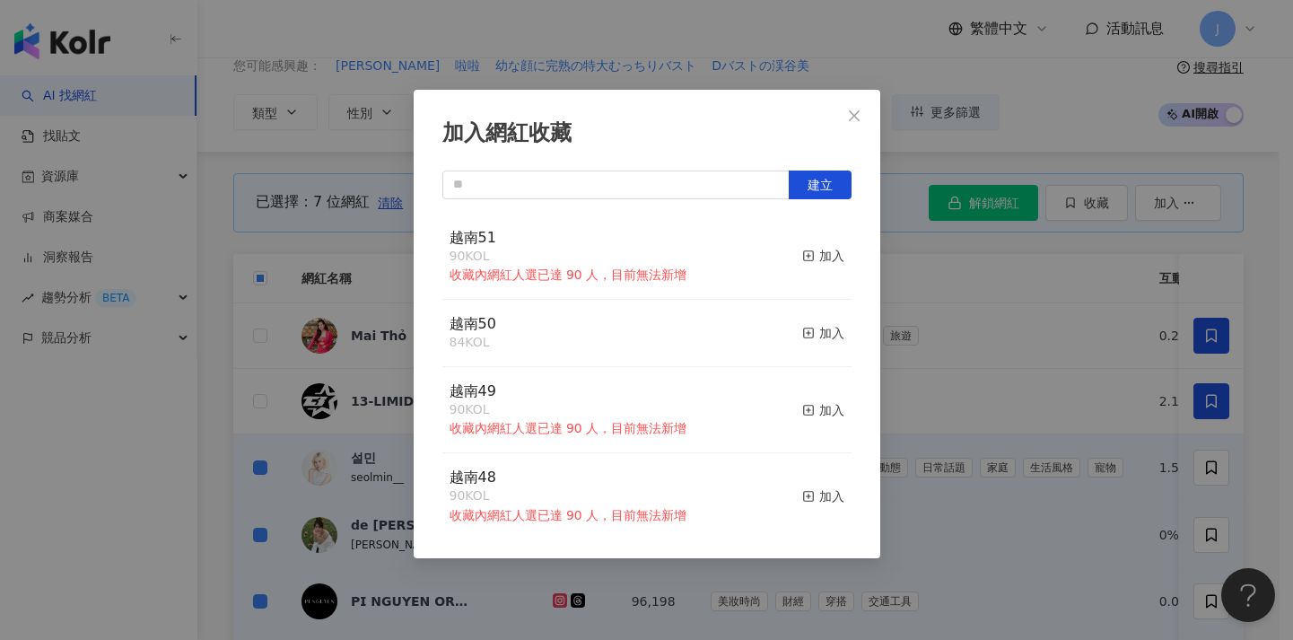
click at [642, 163] on div "加入網紅收藏 建立 越南51 90 KOL 收藏內網紅人選已達 90 人，目前無法新增 加入 越南50 84 KOL 加入 越南49 90 KOL 收藏內網紅…" at bounding box center [647, 324] width 466 height 468
click at [641, 179] on input "text" at bounding box center [615, 184] width 347 height 29
paste input "****"
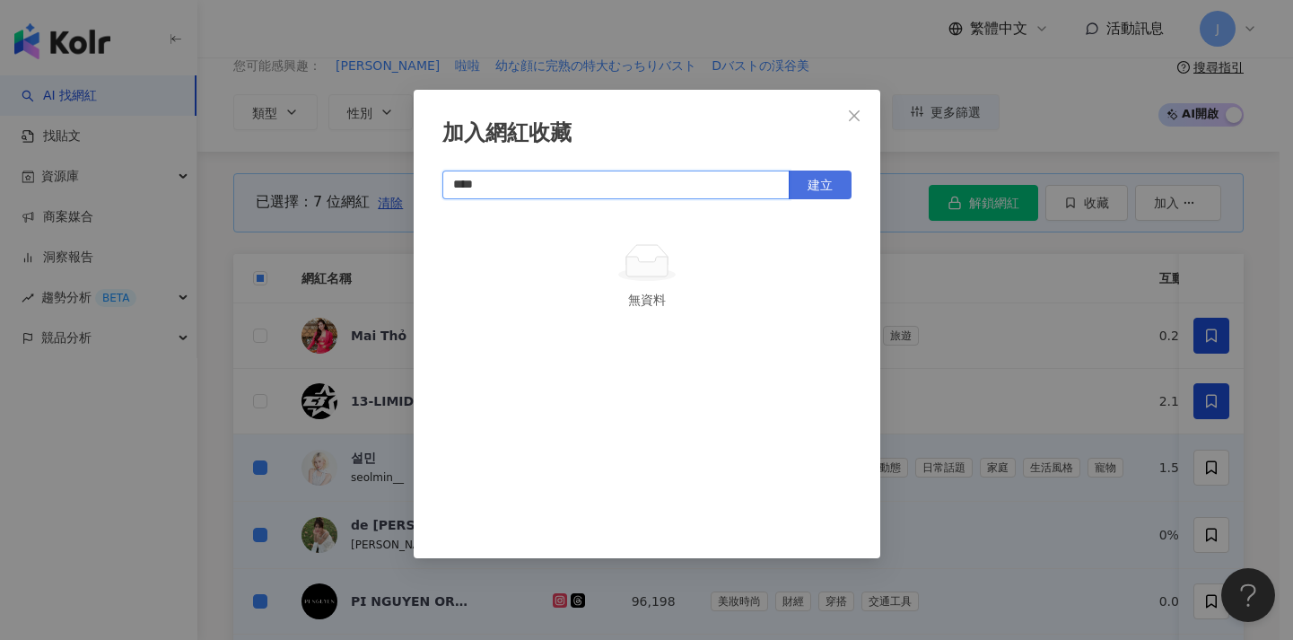
click at [818, 189] on span "建立" at bounding box center [819, 185] width 25 height 14
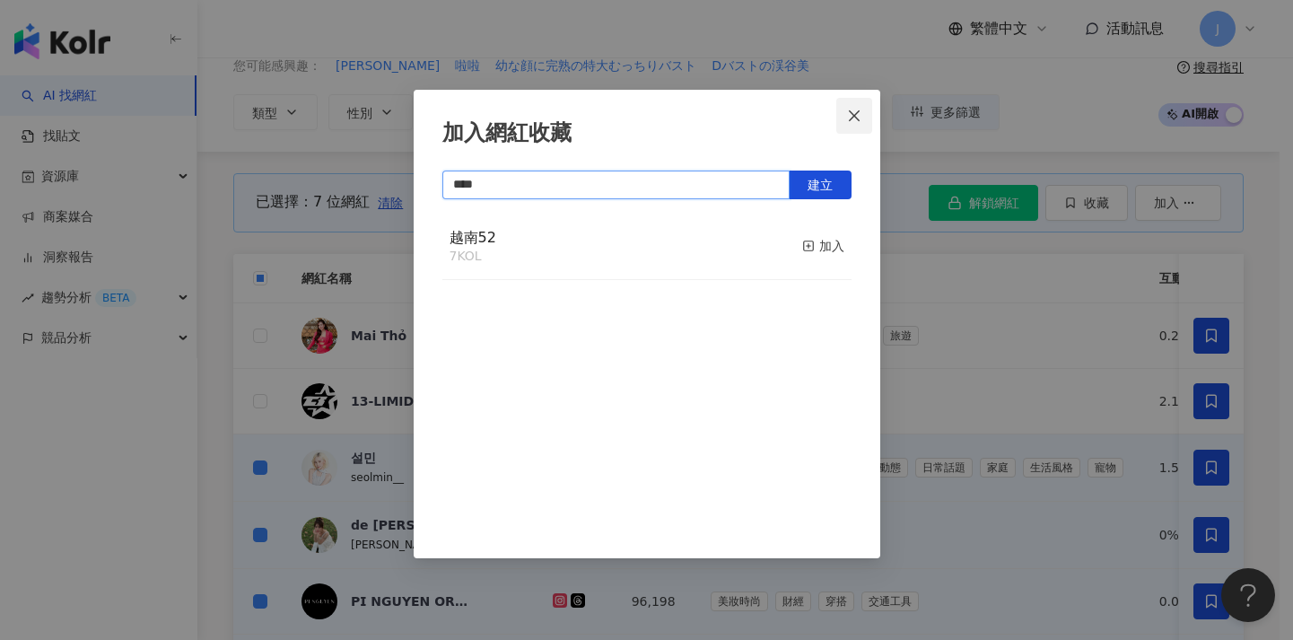
type input "****"
click at [859, 107] on button "Close" at bounding box center [854, 116] width 36 height 36
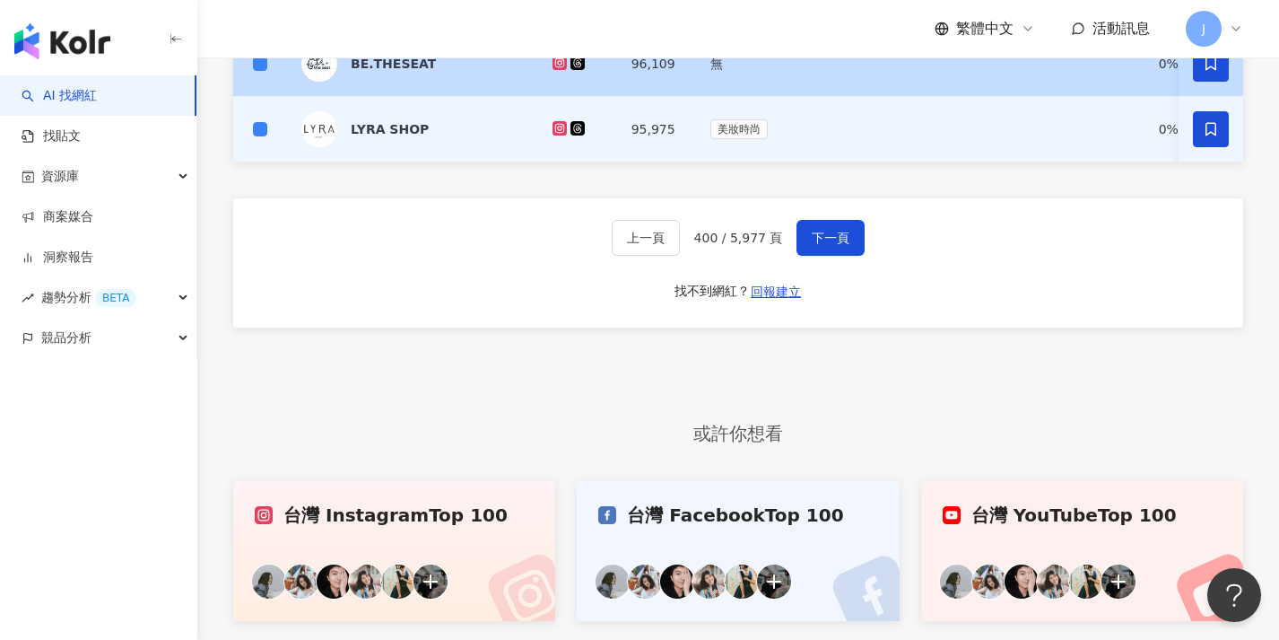
scroll to position [77, 0]
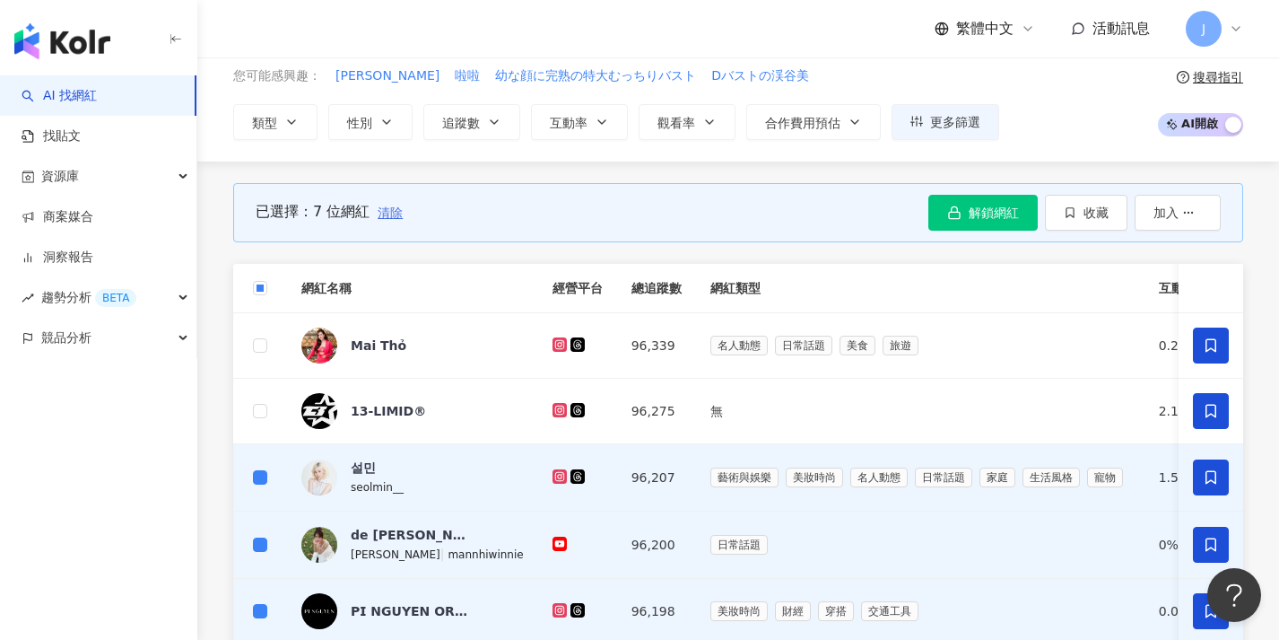
click at [396, 213] on span "清除" at bounding box center [390, 212] width 25 height 14
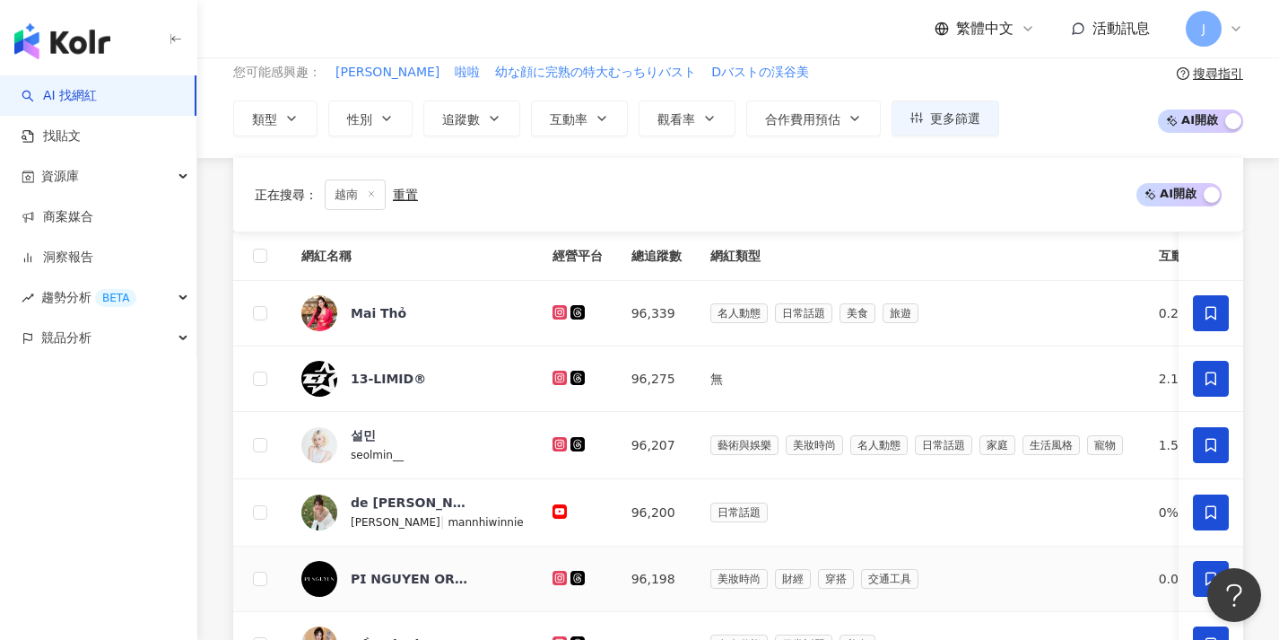
scroll to position [557, 0]
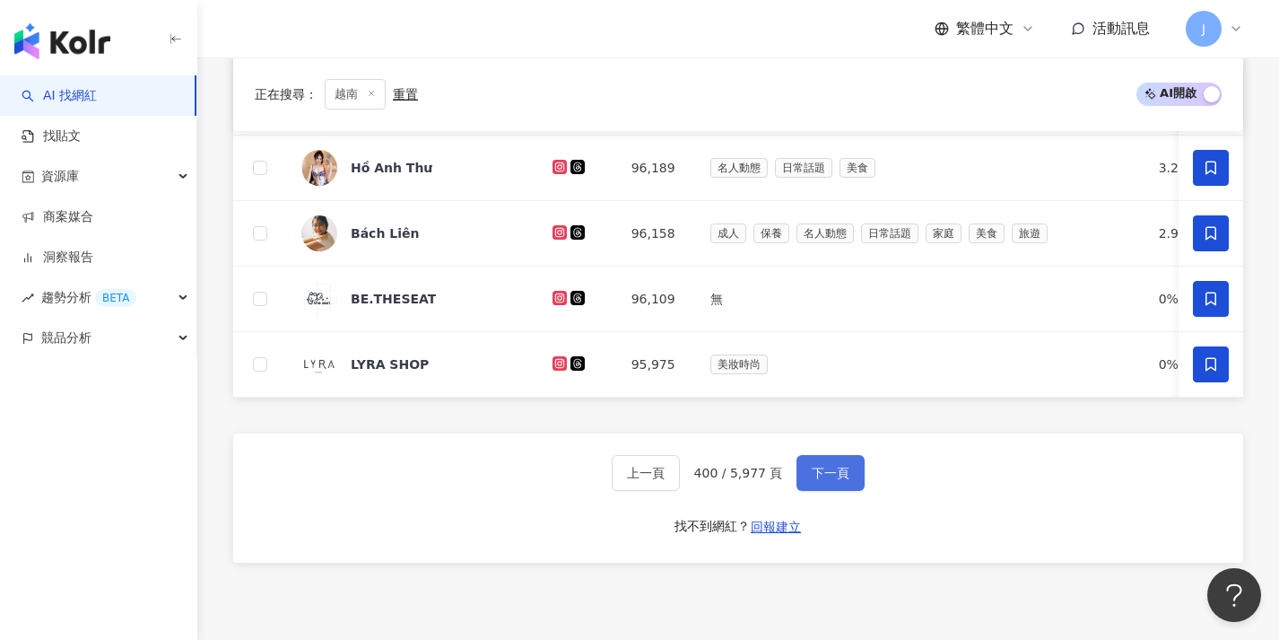
click at [832, 480] on span "下一頁" at bounding box center [831, 473] width 38 height 14
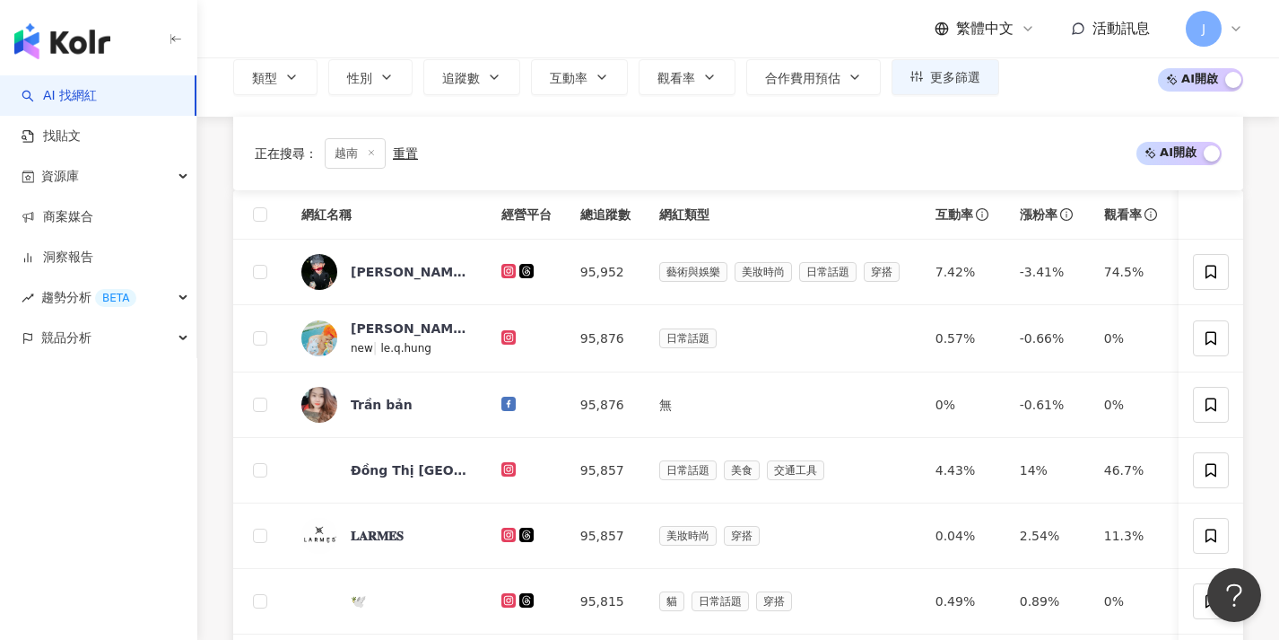
scroll to position [842, 0]
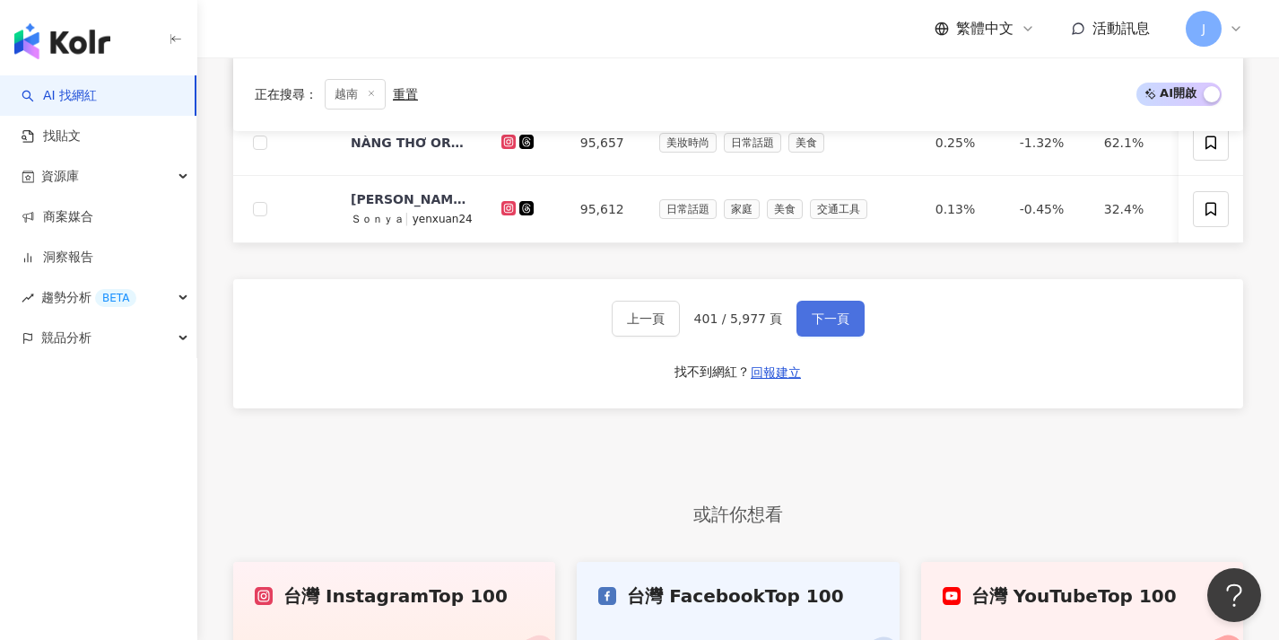
click at [845, 326] on span "下一頁" at bounding box center [831, 318] width 38 height 14
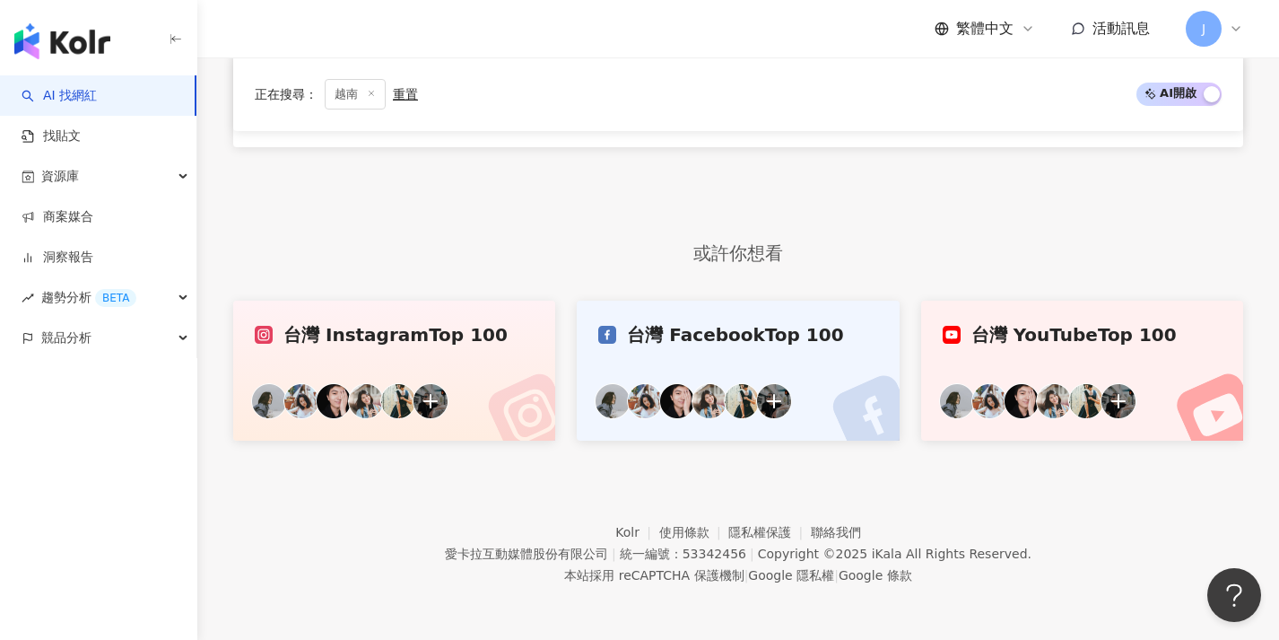
scroll to position [546, 0]
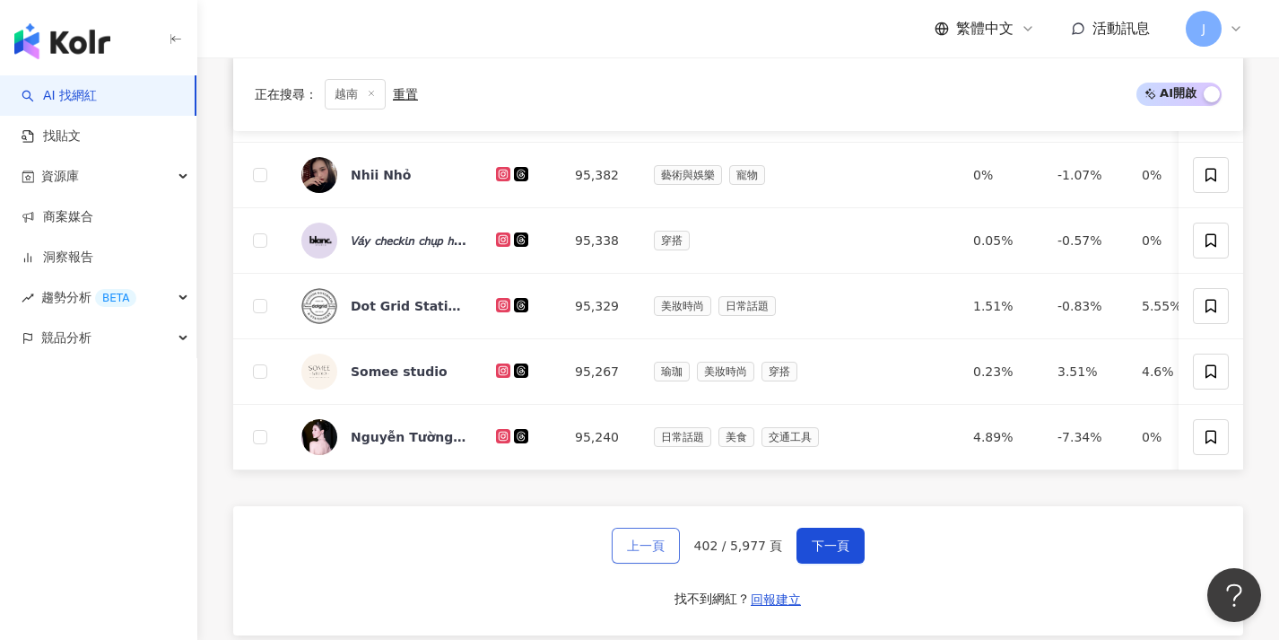
click at [633, 553] on span "上一頁" at bounding box center [646, 545] width 38 height 14
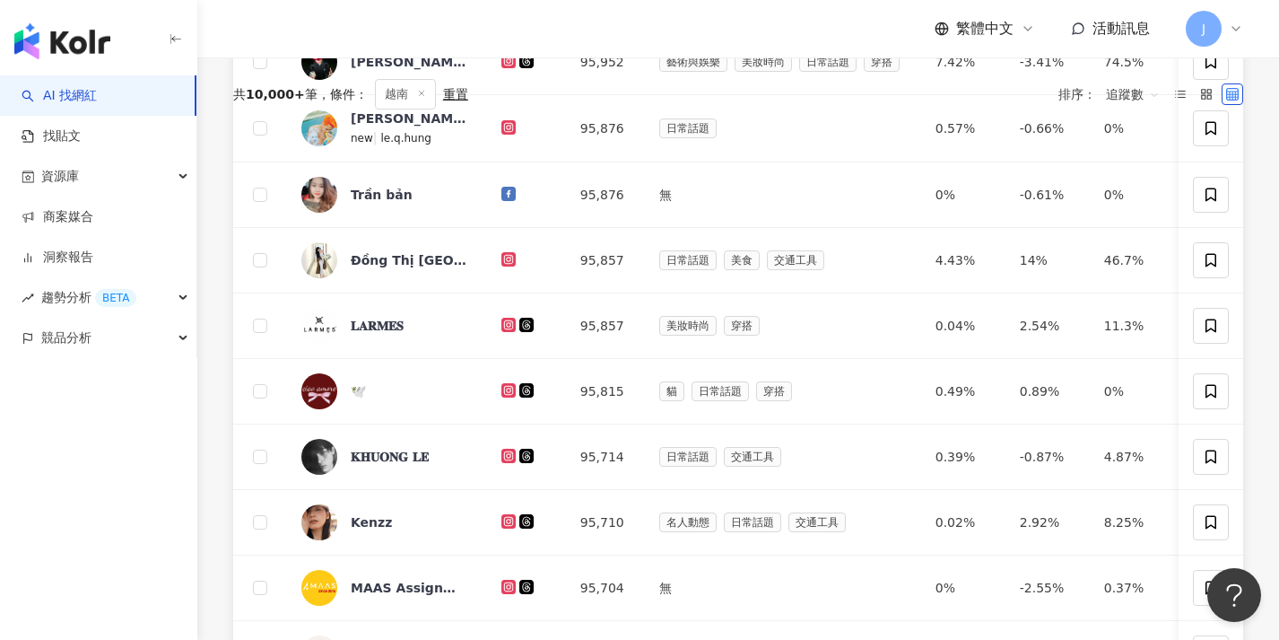
scroll to position [0, 0]
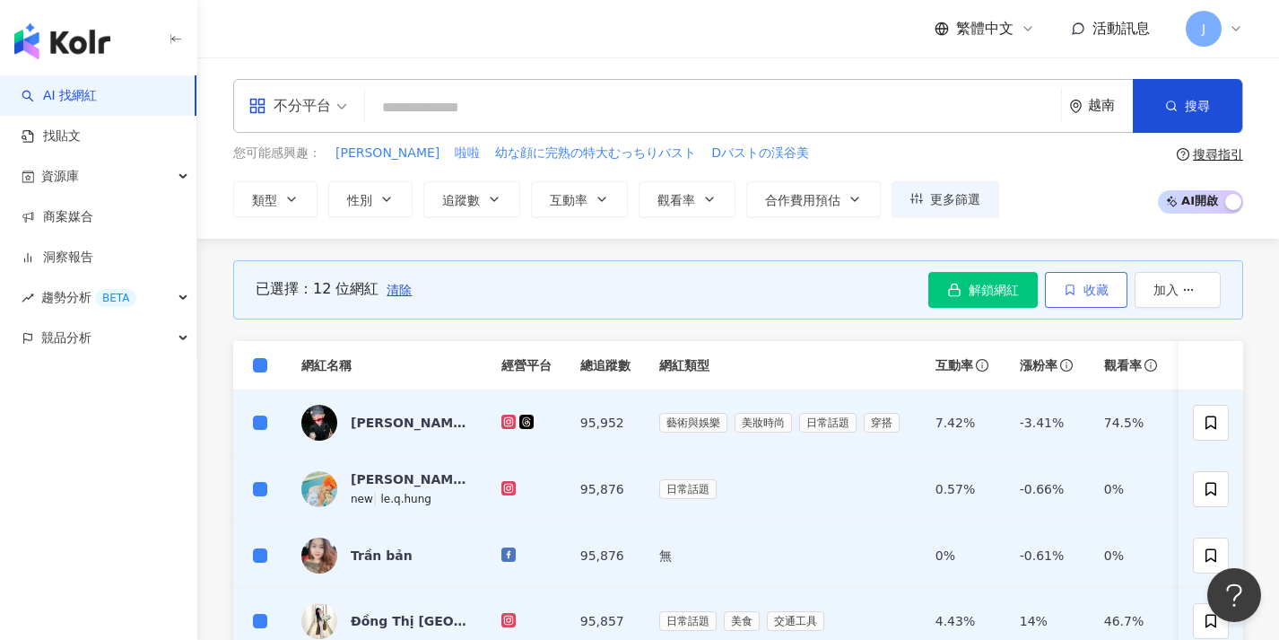
click at [1096, 304] on button "收藏" at bounding box center [1086, 290] width 83 height 36
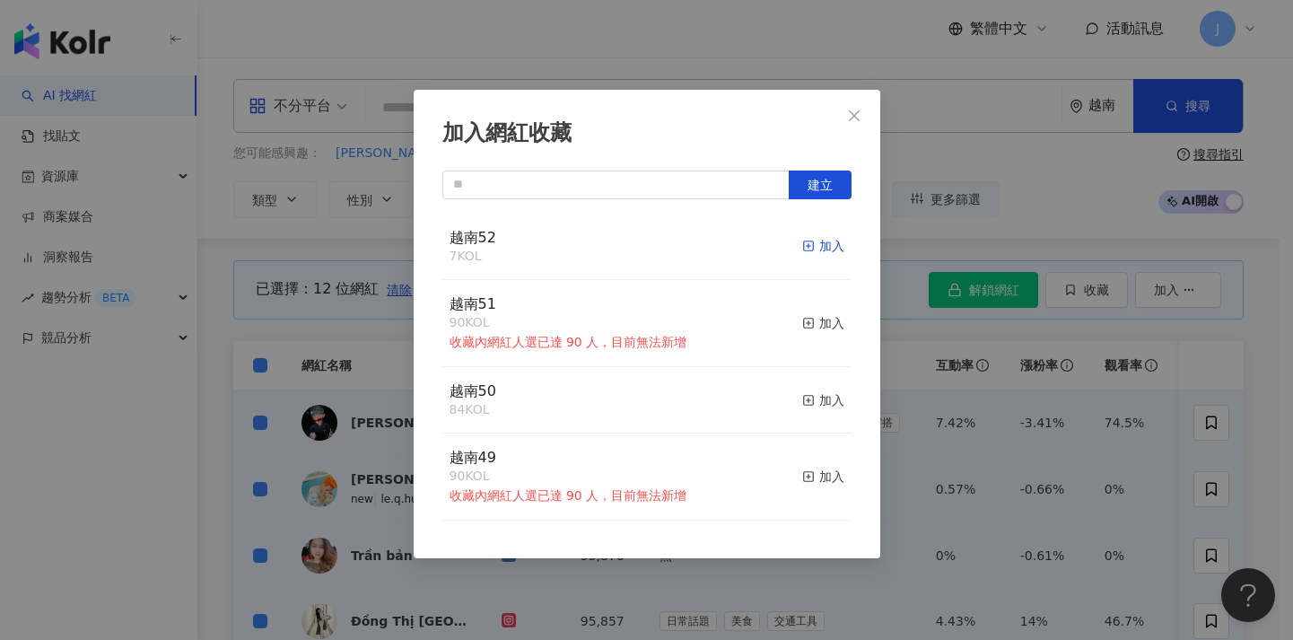
click at [802, 254] on div "加入" at bounding box center [823, 246] width 42 height 20
click at [927, 390] on div "加入網紅收藏 建立 越南52 19 KOL 加入 越南51 90 KOL 收藏內網紅人選已達 90 人，目前無法新增 加入 越南50 84 KOL 加入 越南…" at bounding box center [646, 320] width 1293 height 640
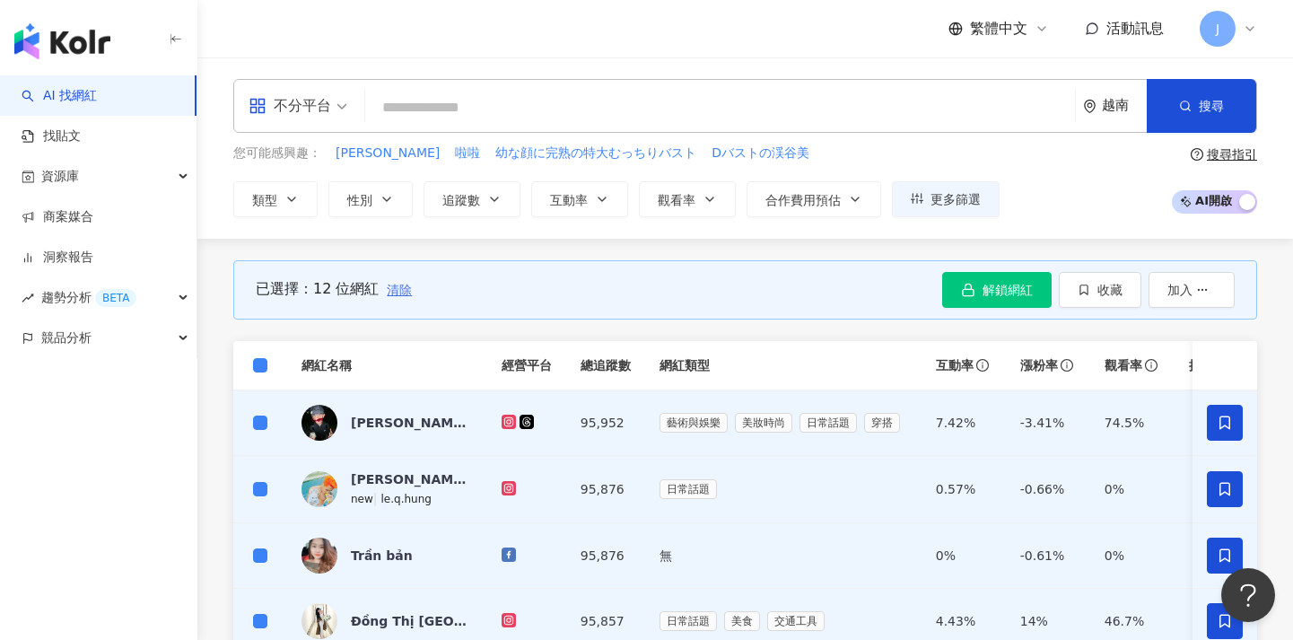
click at [389, 288] on span "清除" at bounding box center [399, 290] width 25 height 14
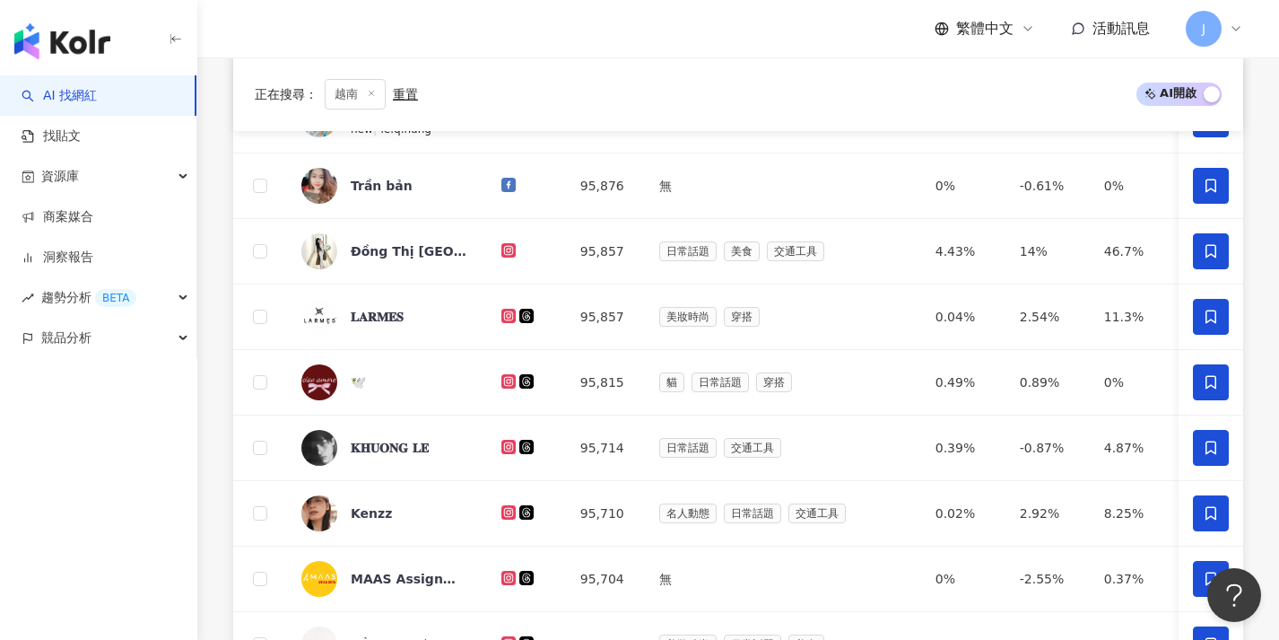
scroll to position [771, 0]
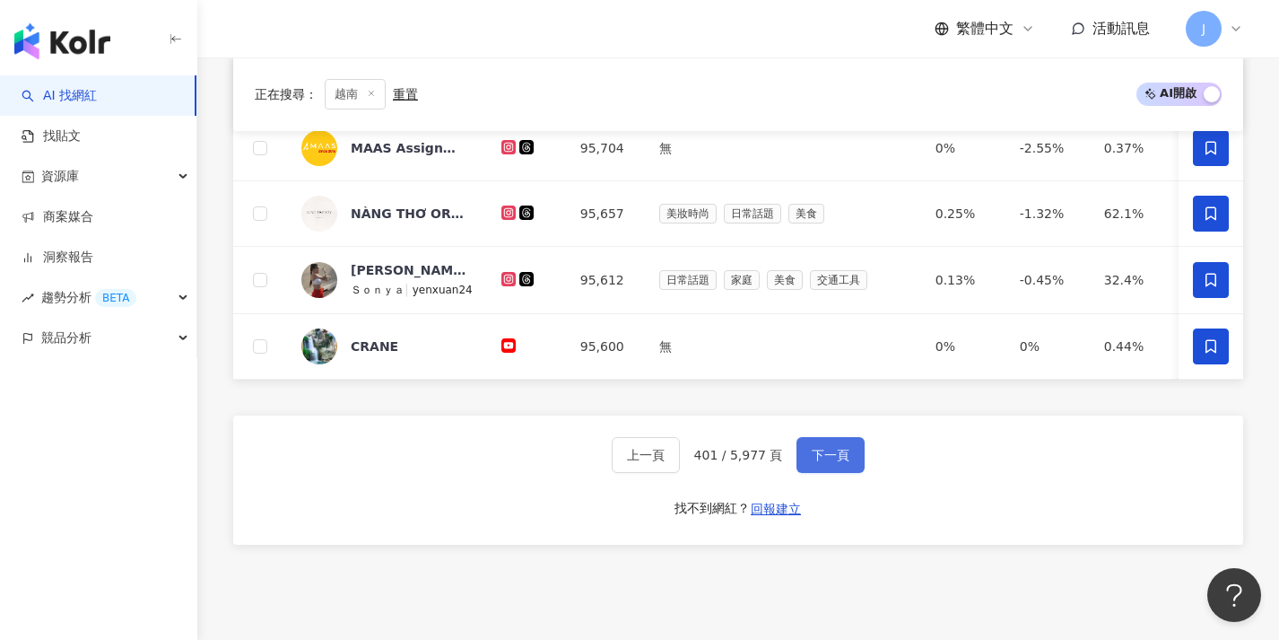
click at [832, 462] on span "下一頁" at bounding box center [831, 455] width 38 height 14
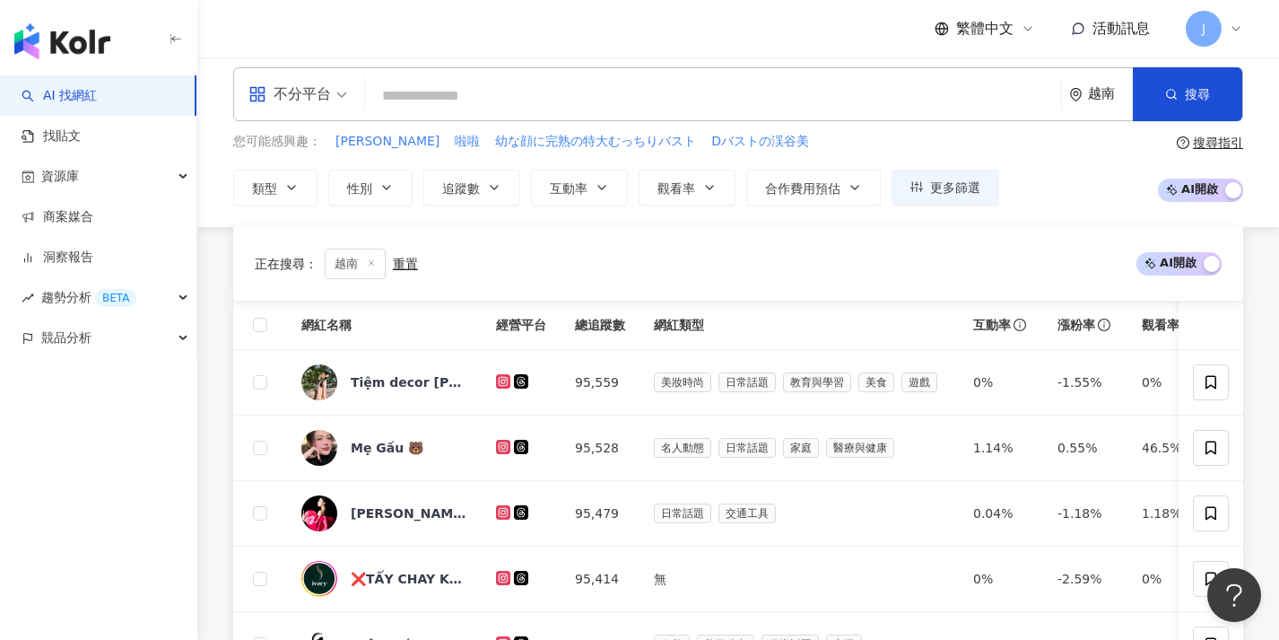
scroll to position [618, 0]
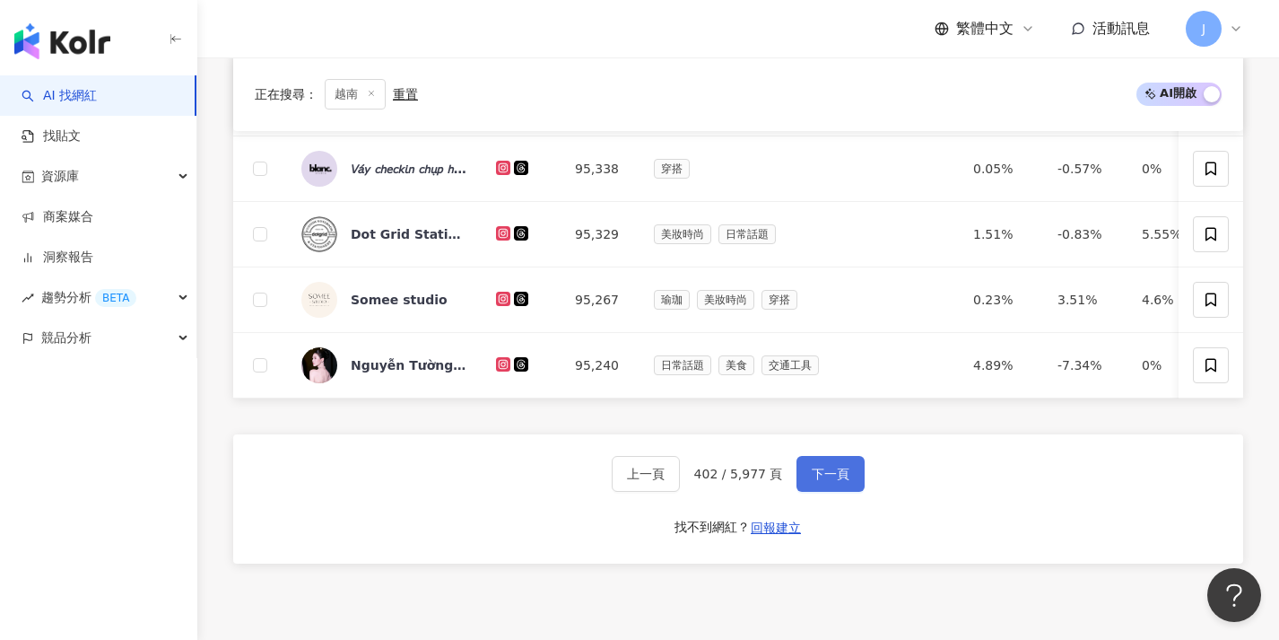
click at [842, 476] on button "下一頁" at bounding box center [831, 474] width 68 height 36
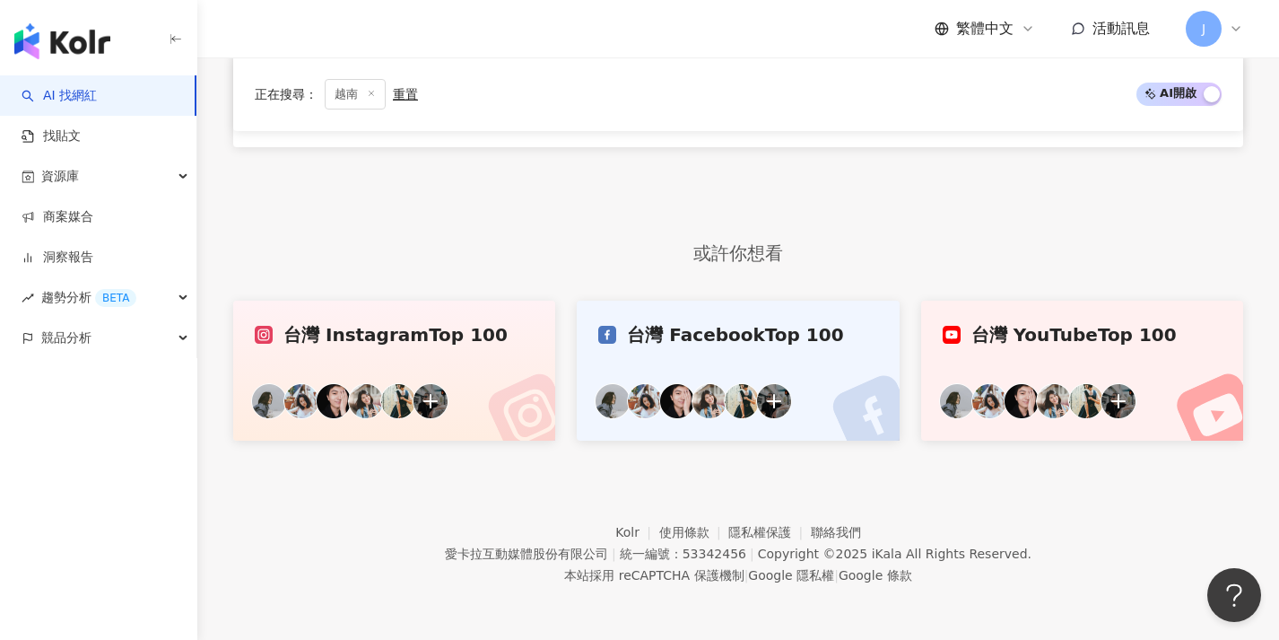
scroll to position [546, 0]
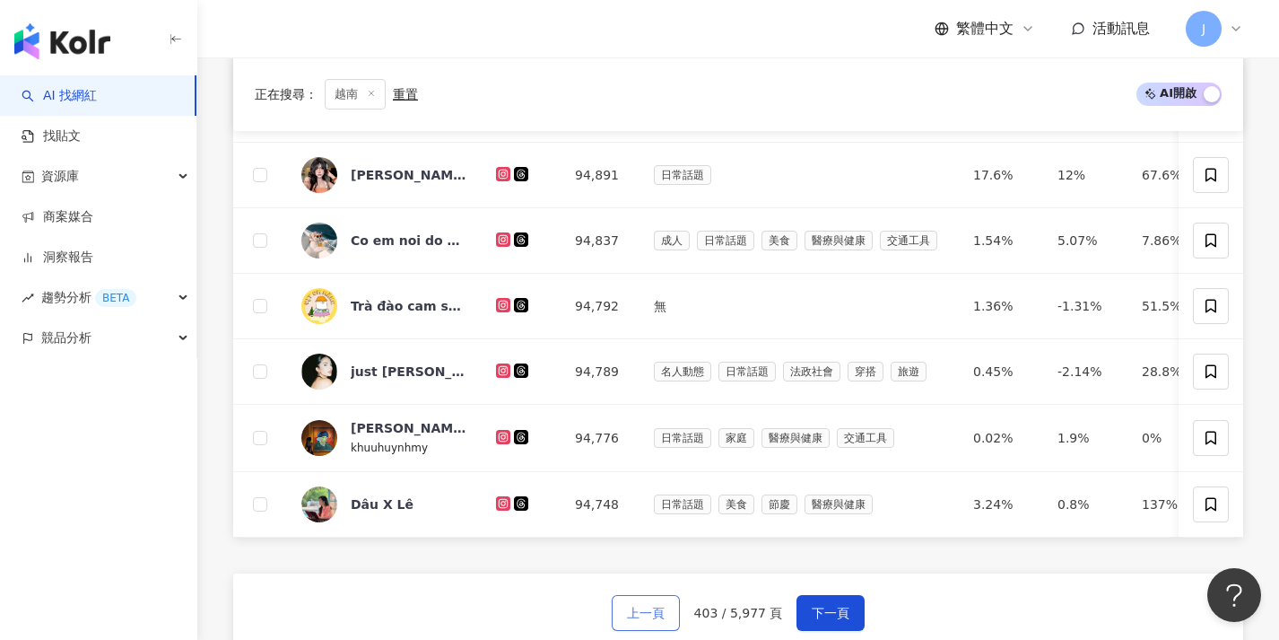
click at [668, 626] on button "上一頁" at bounding box center [646, 613] width 68 height 36
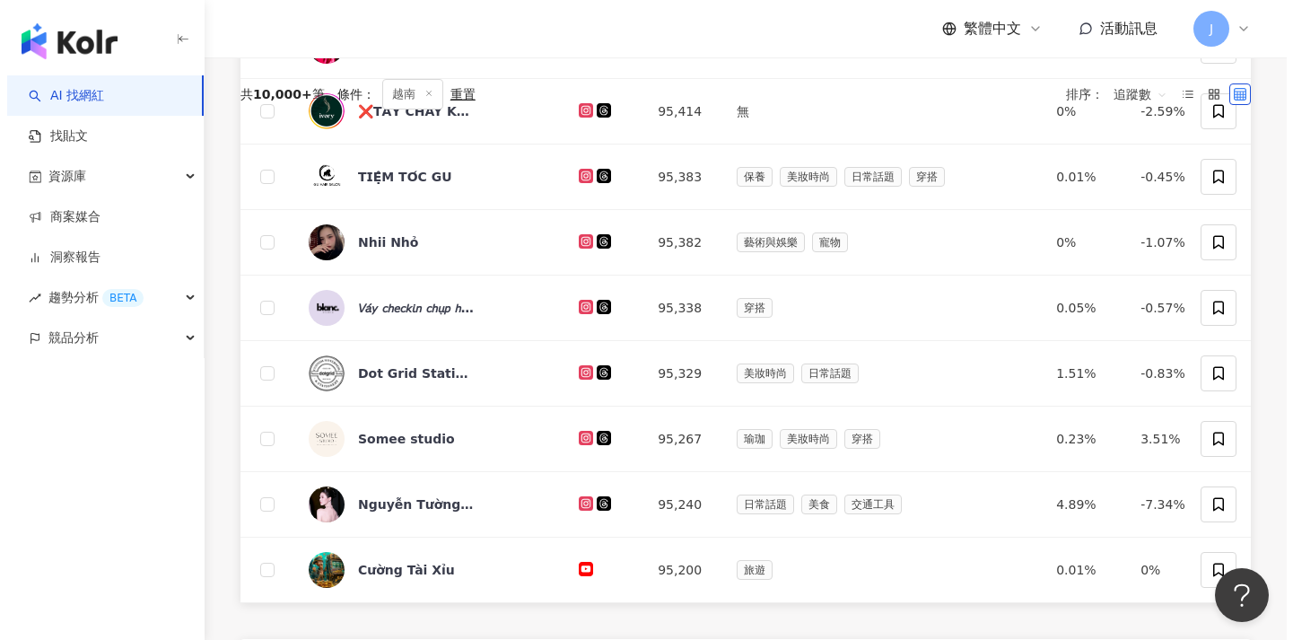
scroll to position [0, 0]
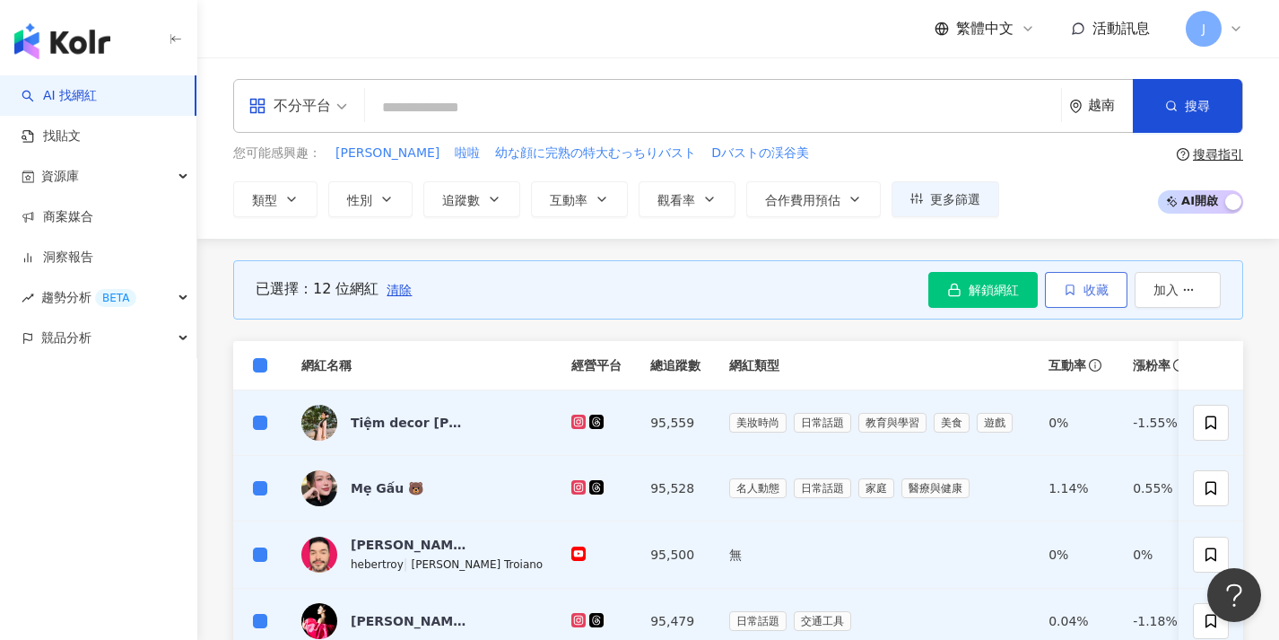
click at [1085, 290] on span "收藏" at bounding box center [1096, 290] width 25 height 14
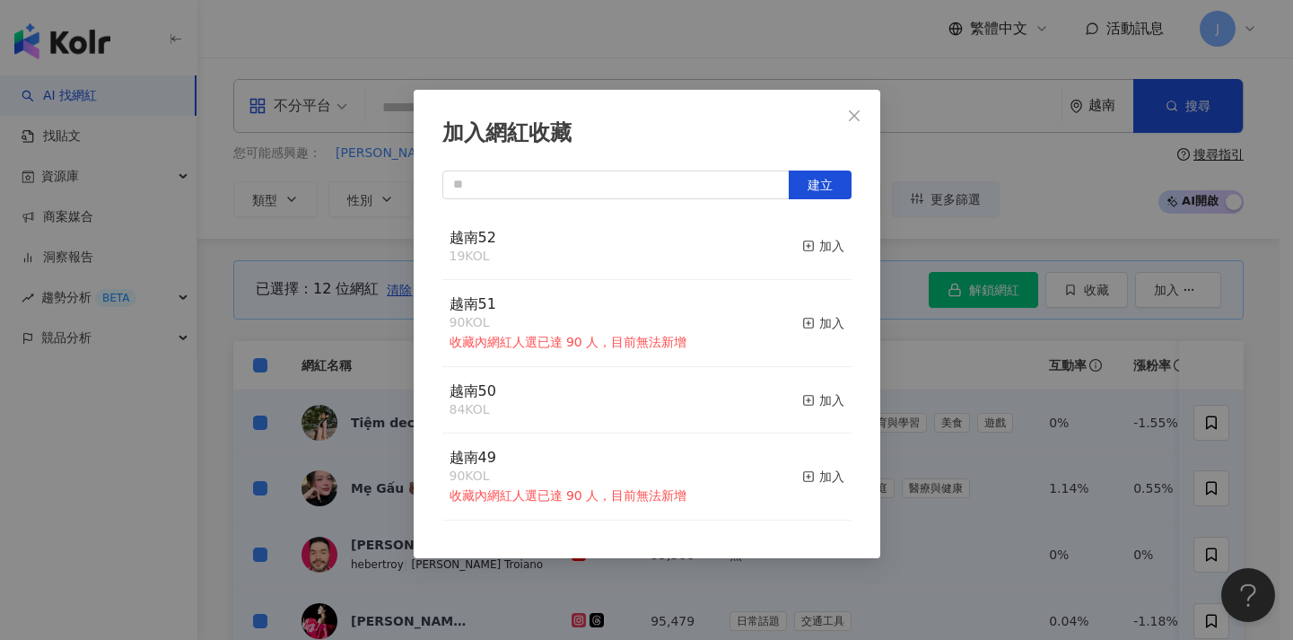
click at [810, 256] on button "加入" at bounding box center [823, 247] width 42 height 38
click at [981, 439] on div "加入網紅收藏 建立 越南52 31 KOL 加入 越南51 90 KOL 收藏內網紅人選已達 90 人，目前無法新增 加入 越南50 84 KOL 加入 越南…" at bounding box center [646, 320] width 1293 height 640
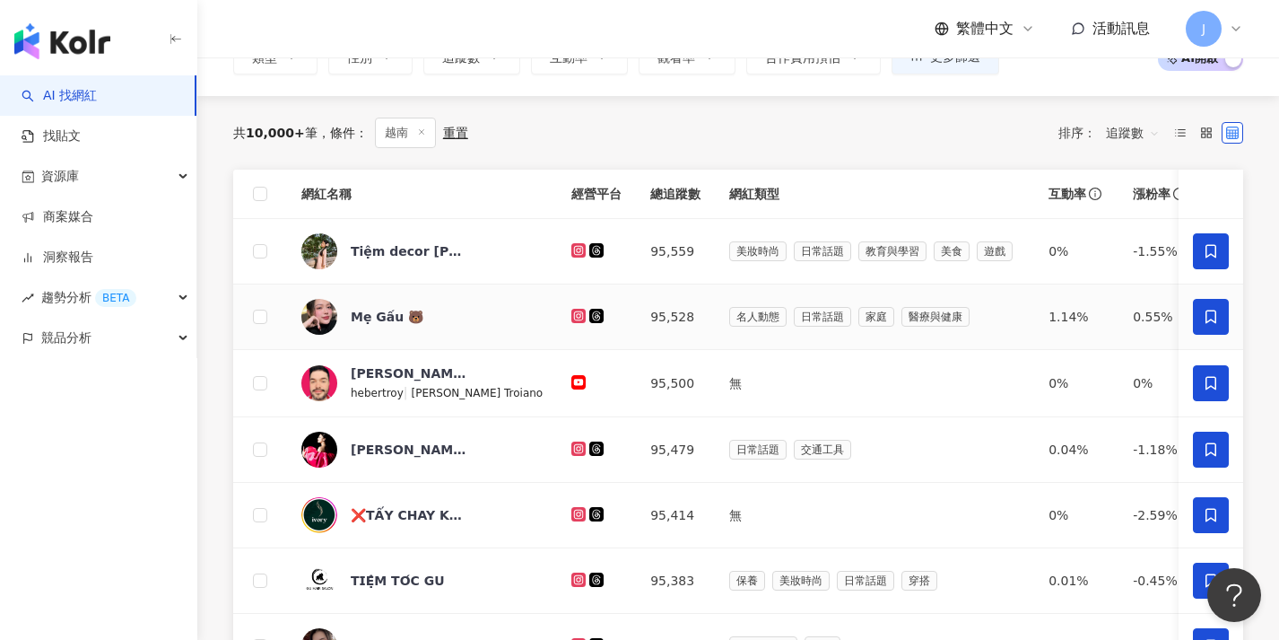
scroll to position [805, 0]
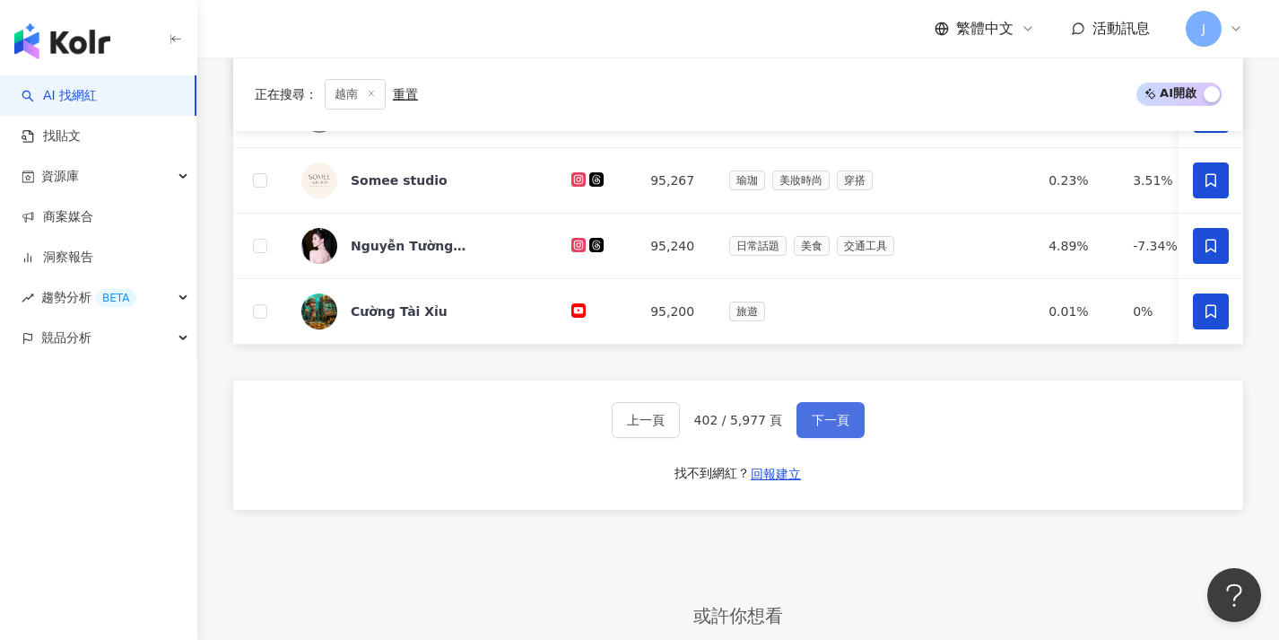
click at [816, 427] on span "下一頁" at bounding box center [831, 420] width 38 height 14
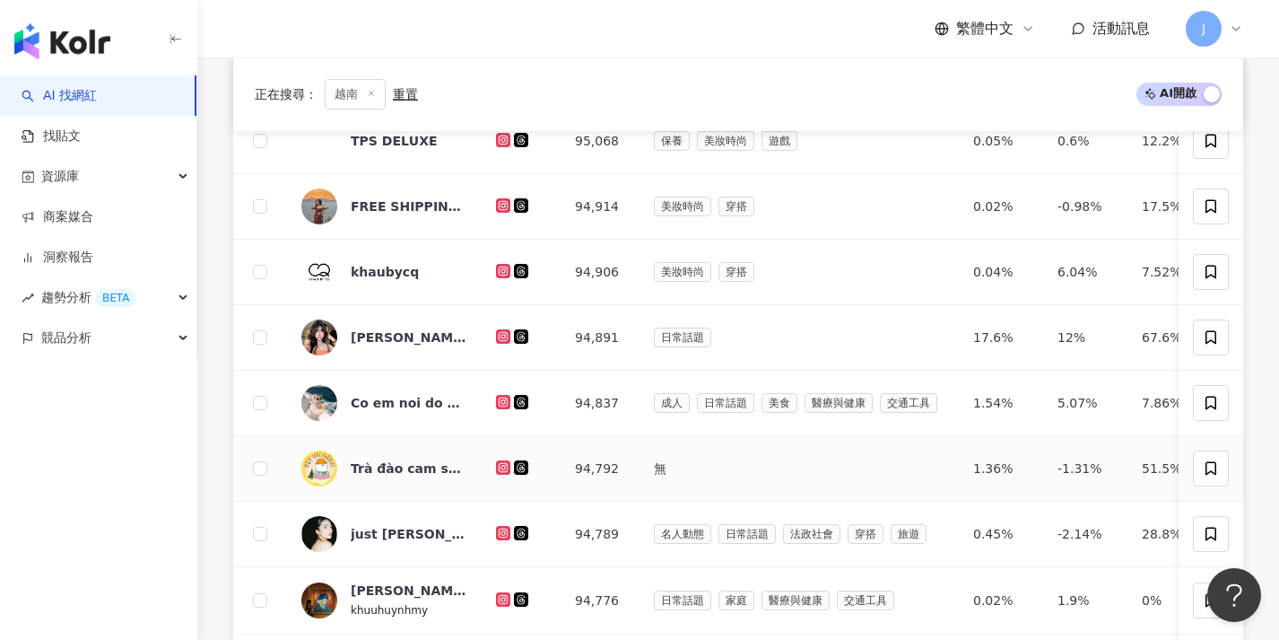
scroll to position [0, 0]
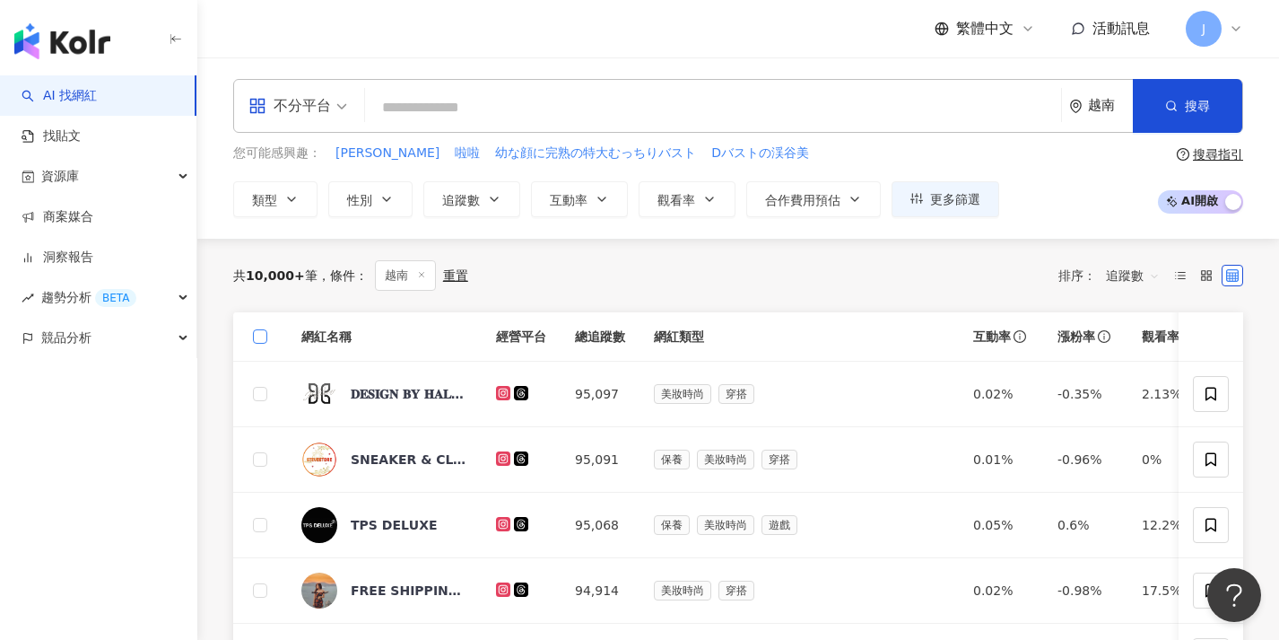
click at [263, 339] on span at bounding box center [260, 336] width 14 height 14
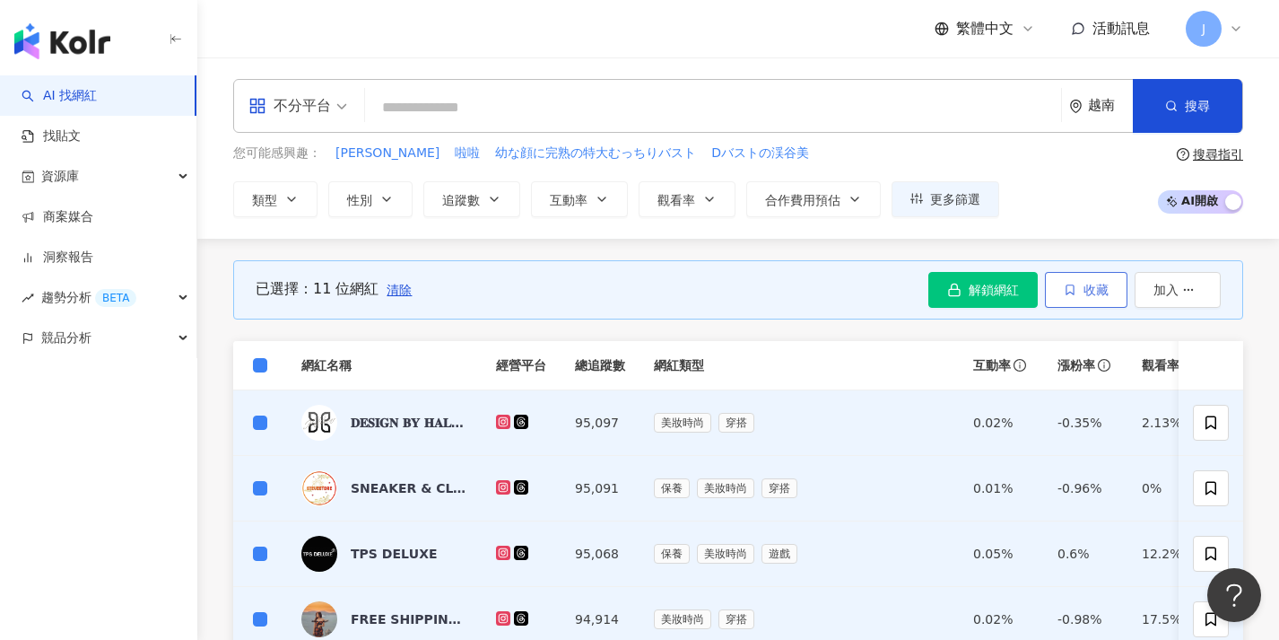
click at [1090, 298] on button "收藏" at bounding box center [1086, 290] width 83 height 36
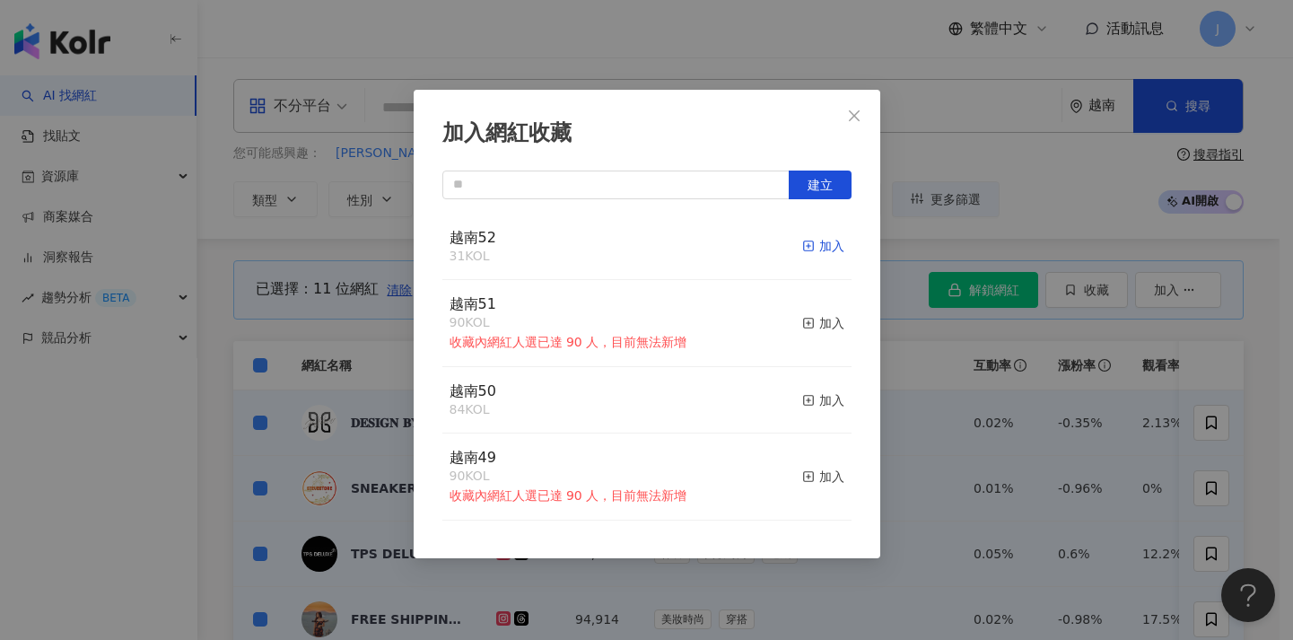
click at [810, 248] on div "加入" at bounding box center [823, 246] width 42 height 20
click at [983, 338] on div "加入網紅收藏 建立 越南52 42 KOL 加入 越南51 90 KOL 收藏內網紅人選已達 90 人，目前無法新增 加入 越南50 84 KOL 加入 越南…" at bounding box center [646, 320] width 1293 height 640
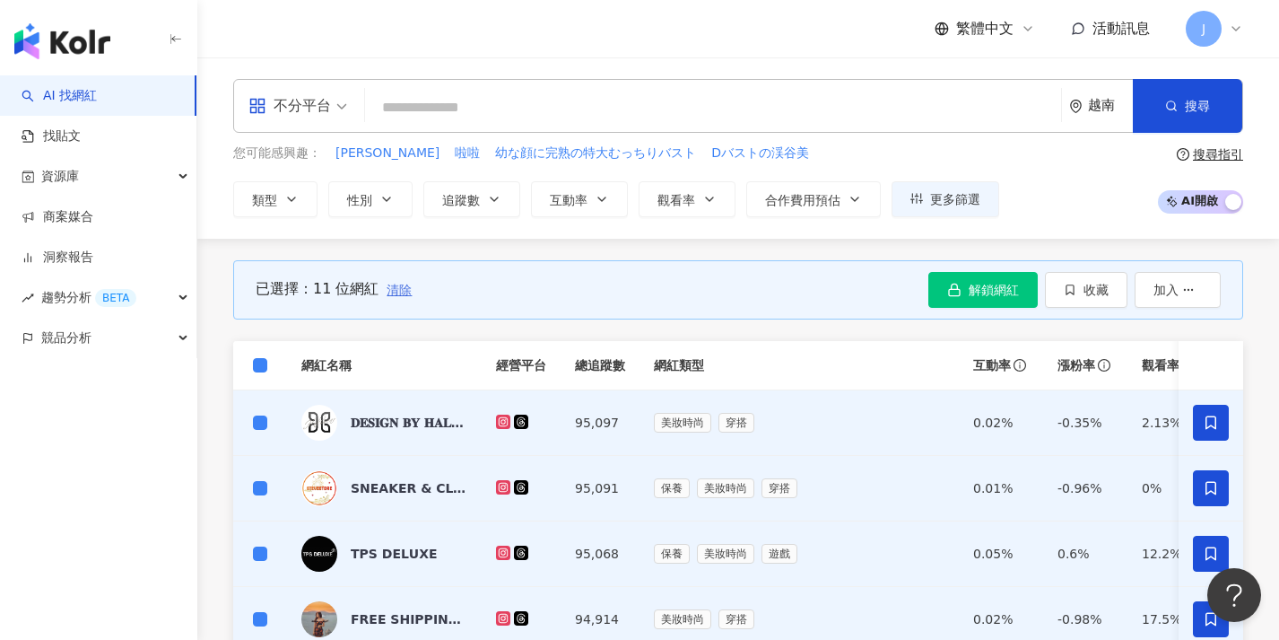
click at [400, 286] on span "清除" at bounding box center [399, 290] width 25 height 14
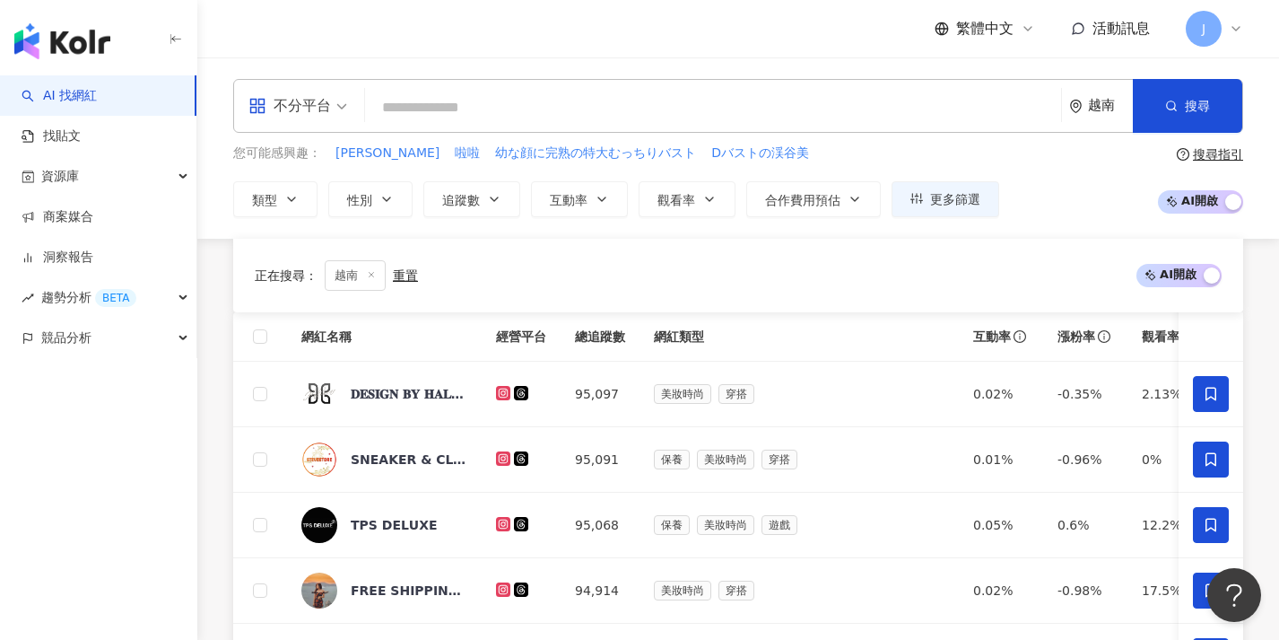
scroll to position [772, 0]
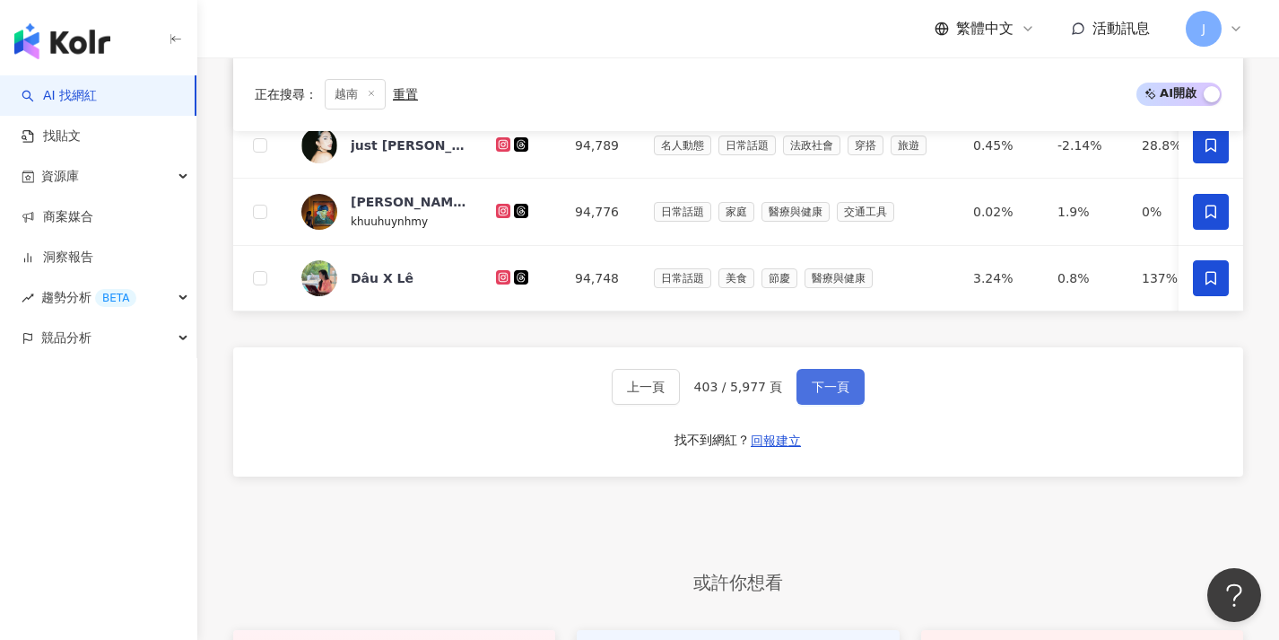
click at [828, 394] on span "下一頁" at bounding box center [831, 386] width 38 height 14
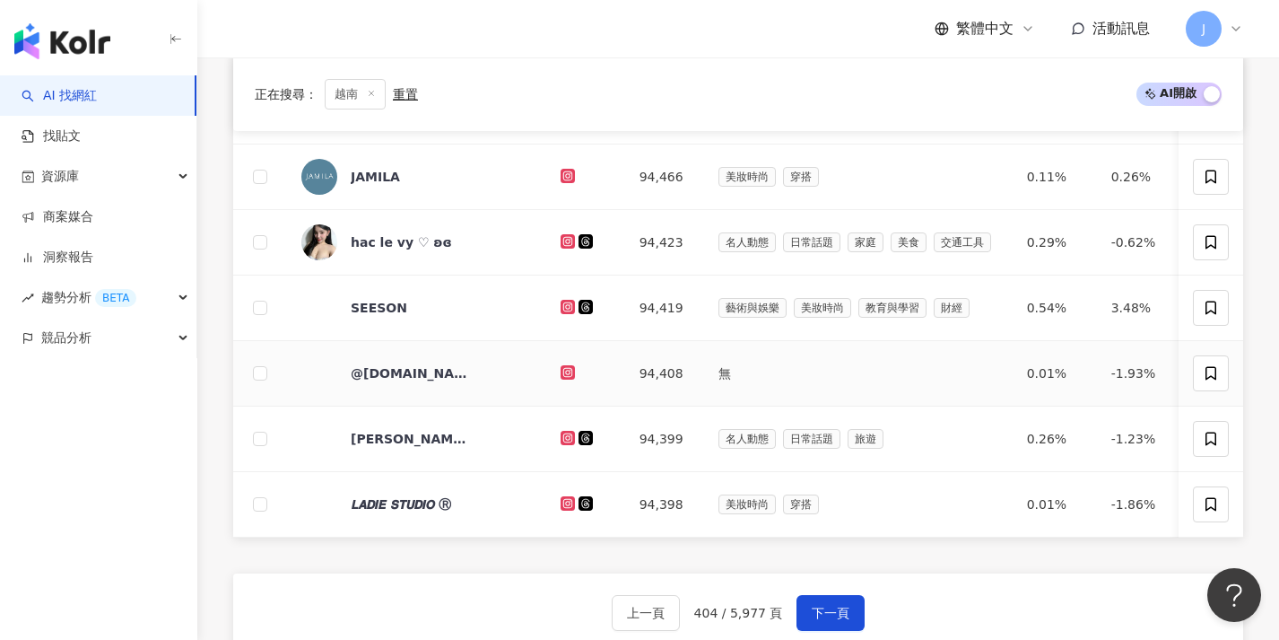
scroll to position [103, 0]
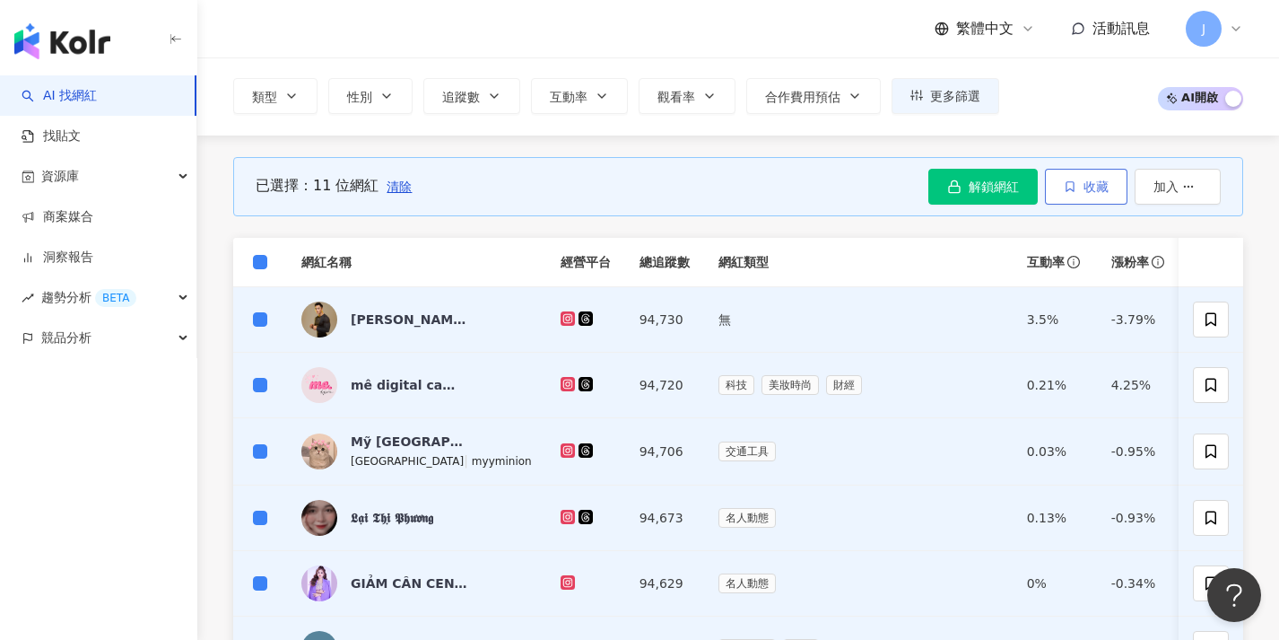
click at [1105, 182] on span "收藏" at bounding box center [1096, 186] width 25 height 14
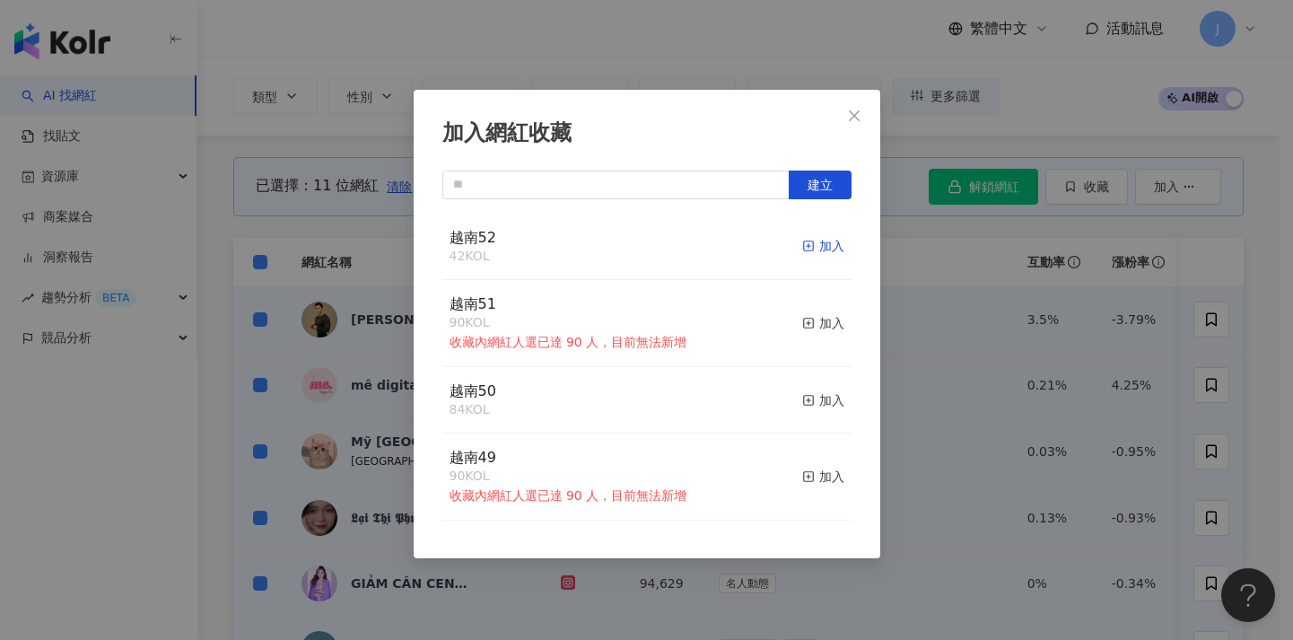
click at [816, 243] on div "加入" at bounding box center [823, 246] width 42 height 20
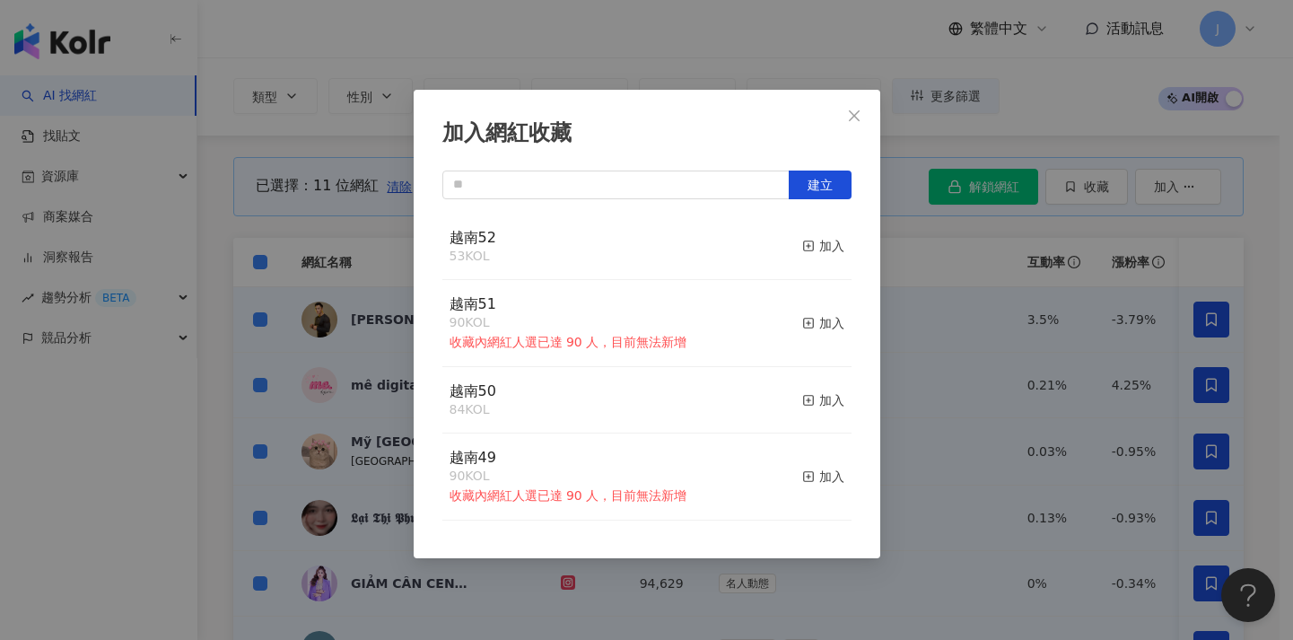
click at [1093, 234] on div "加入網紅收藏 建立 越南52 53 KOL 加入 越南51 90 KOL 收藏內網紅人選已達 90 人，目前無法新增 加入 越南50 84 KOL 加入 越南…" at bounding box center [646, 320] width 1293 height 640
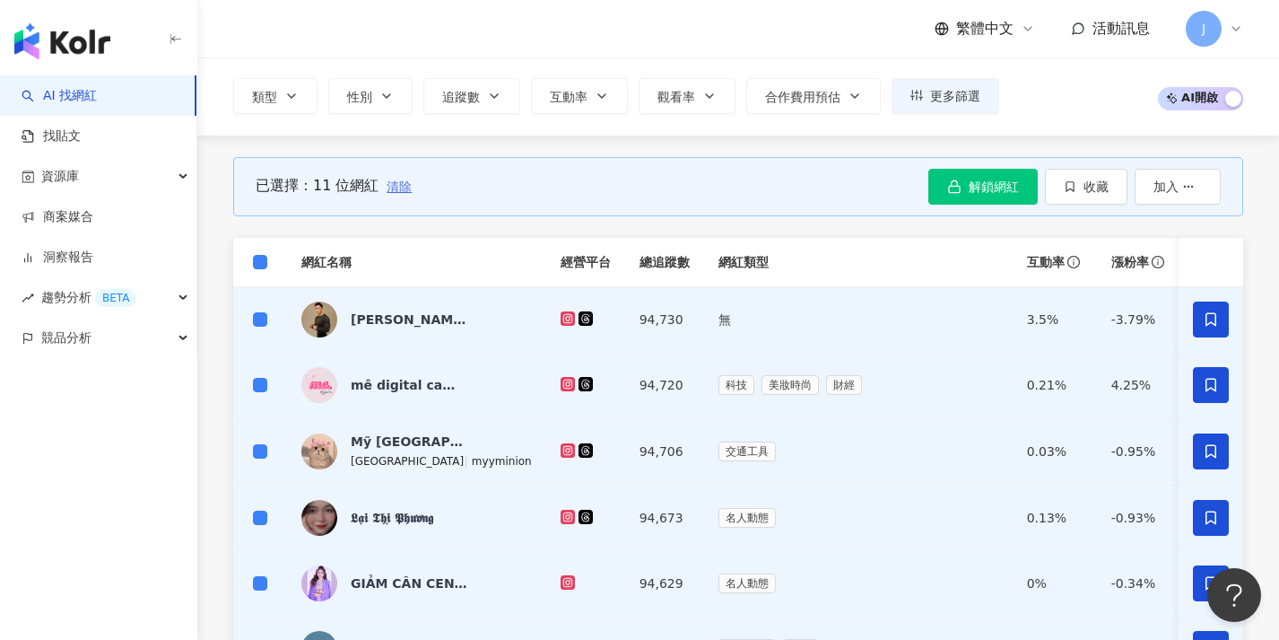
click at [387, 192] on span "清除" at bounding box center [399, 186] width 25 height 14
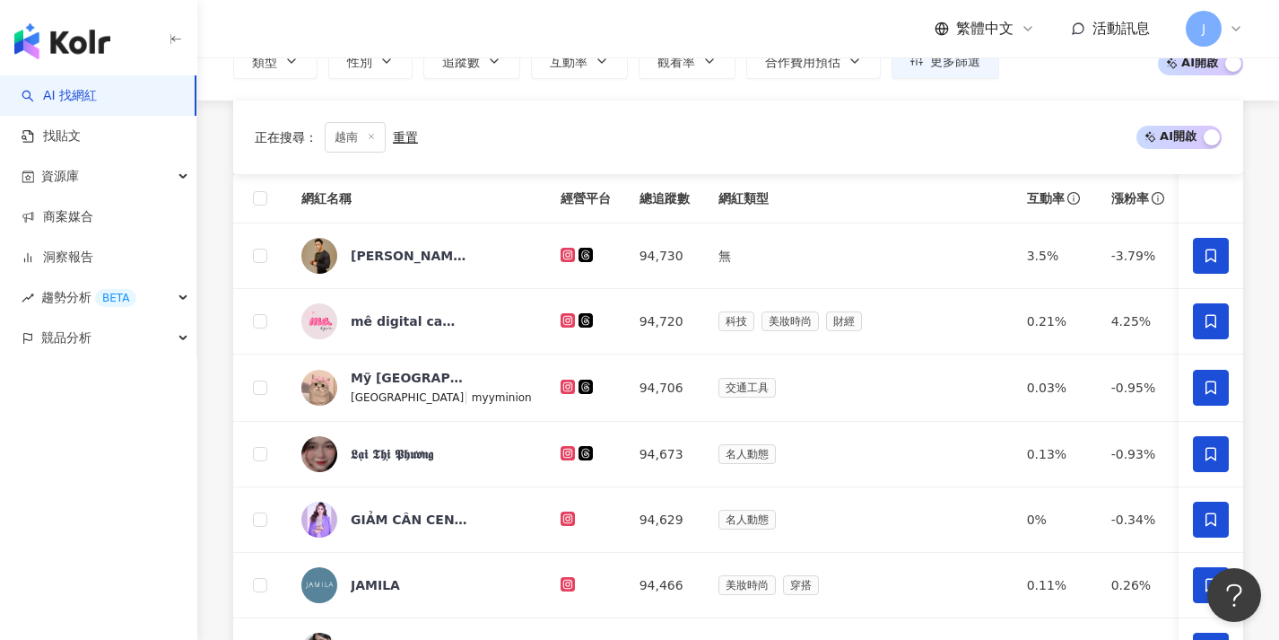
scroll to position [673, 0]
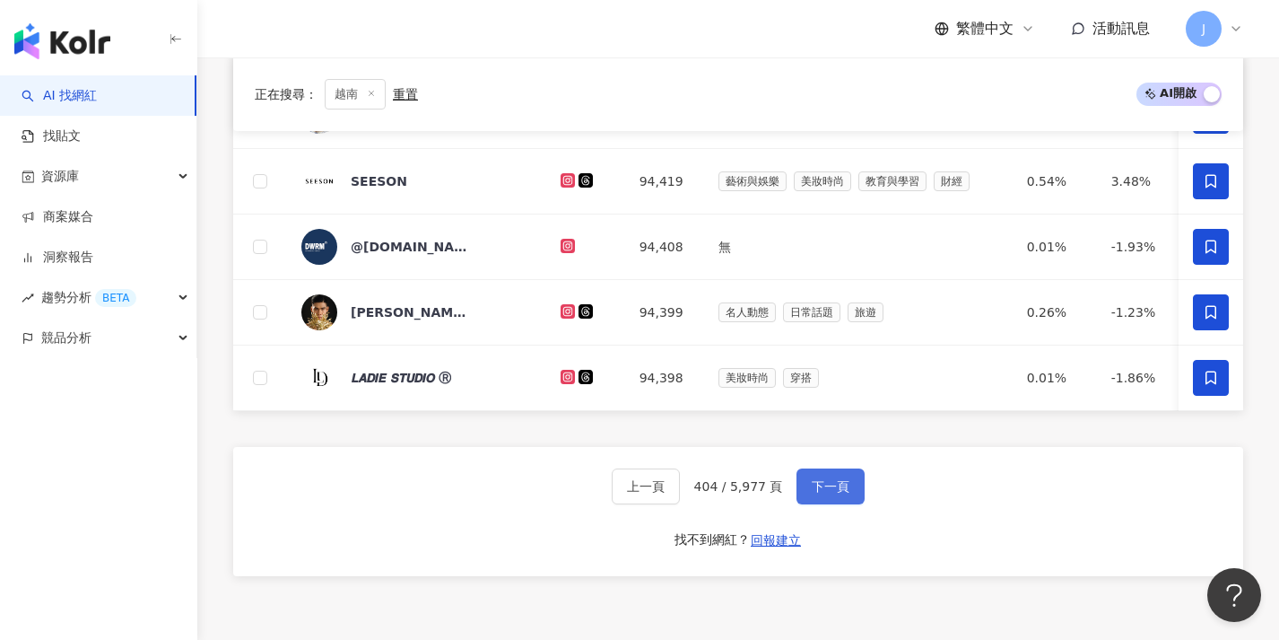
click at [809, 488] on button "下一頁" at bounding box center [831, 486] width 68 height 36
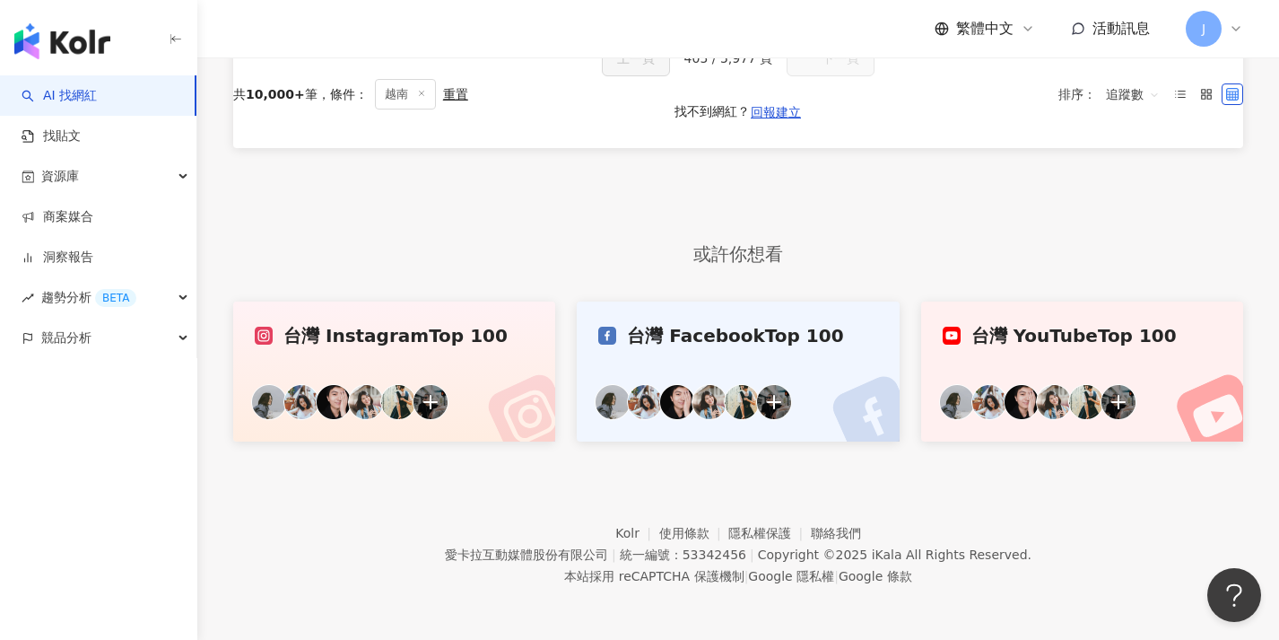
scroll to position [93, 0]
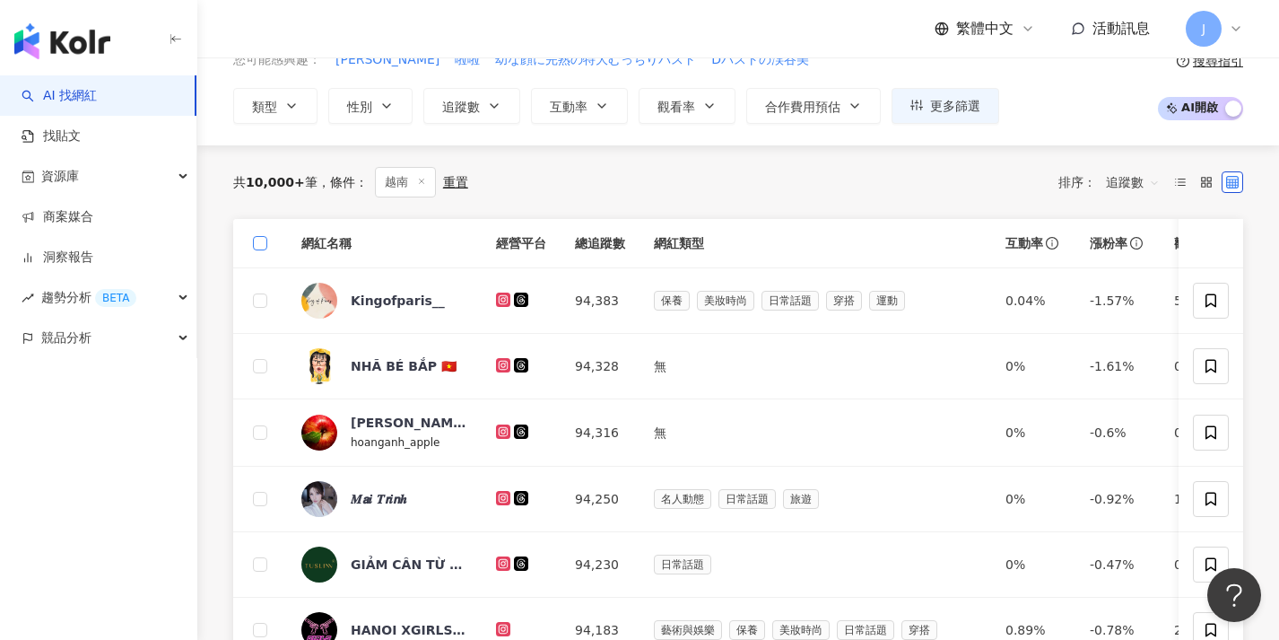
click at [264, 242] on span at bounding box center [260, 243] width 14 height 14
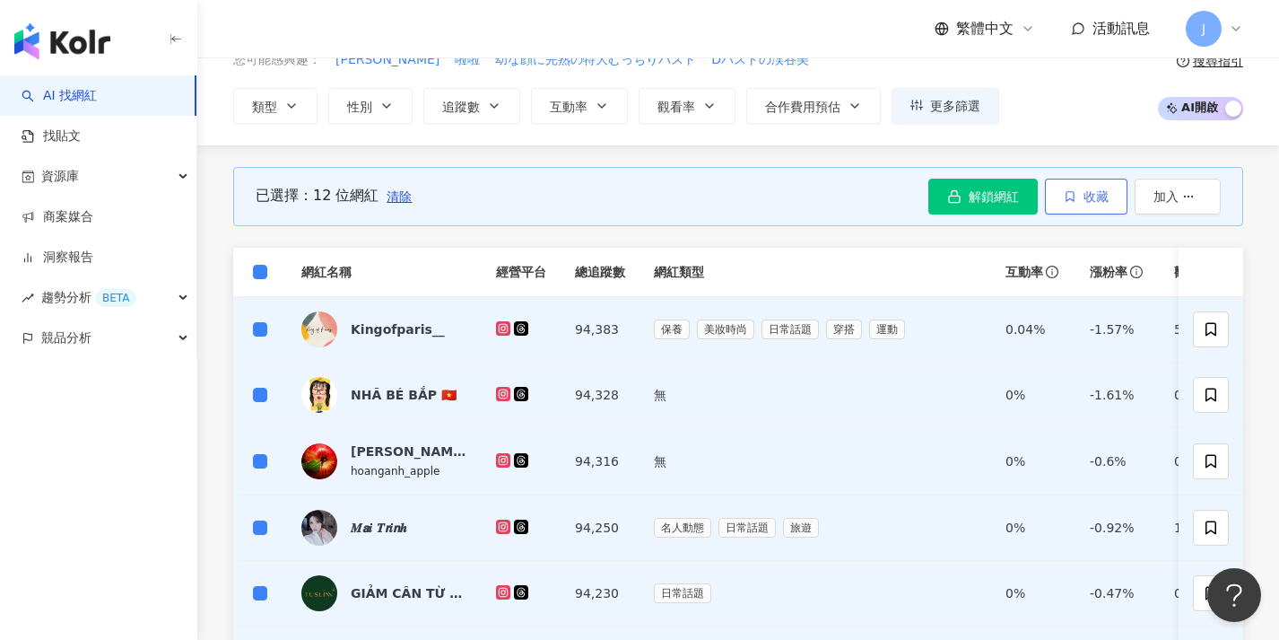
click at [1087, 191] on span "收藏" at bounding box center [1096, 196] width 25 height 14
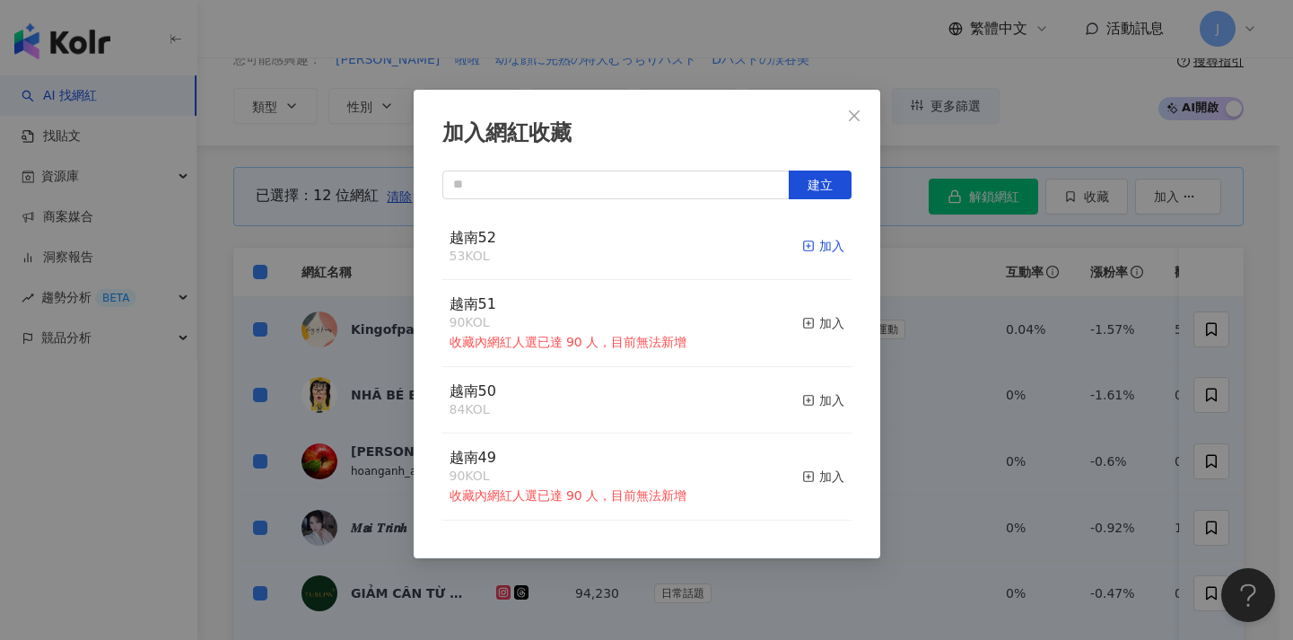
click at [804, 248] on div "加入" at bounding box center [823, 246] width 42 height 20
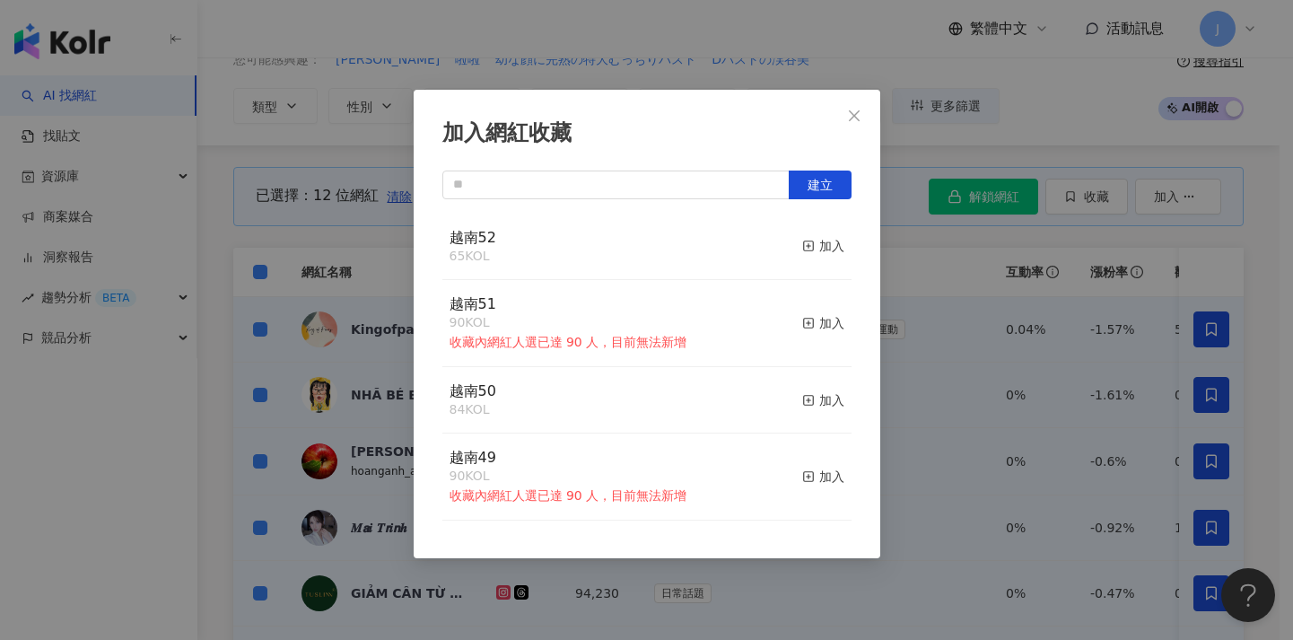
click at [1018, 379] on div "加入網紅收藏 建立 越南52 65 KOL 加入 越南51 90 KOL 收藏內網紅人選已達 90 人，目前無法新增 加入 越南50 84 KOL 加入 越南…" at bounding box center [646, 320] width 1293 height 640
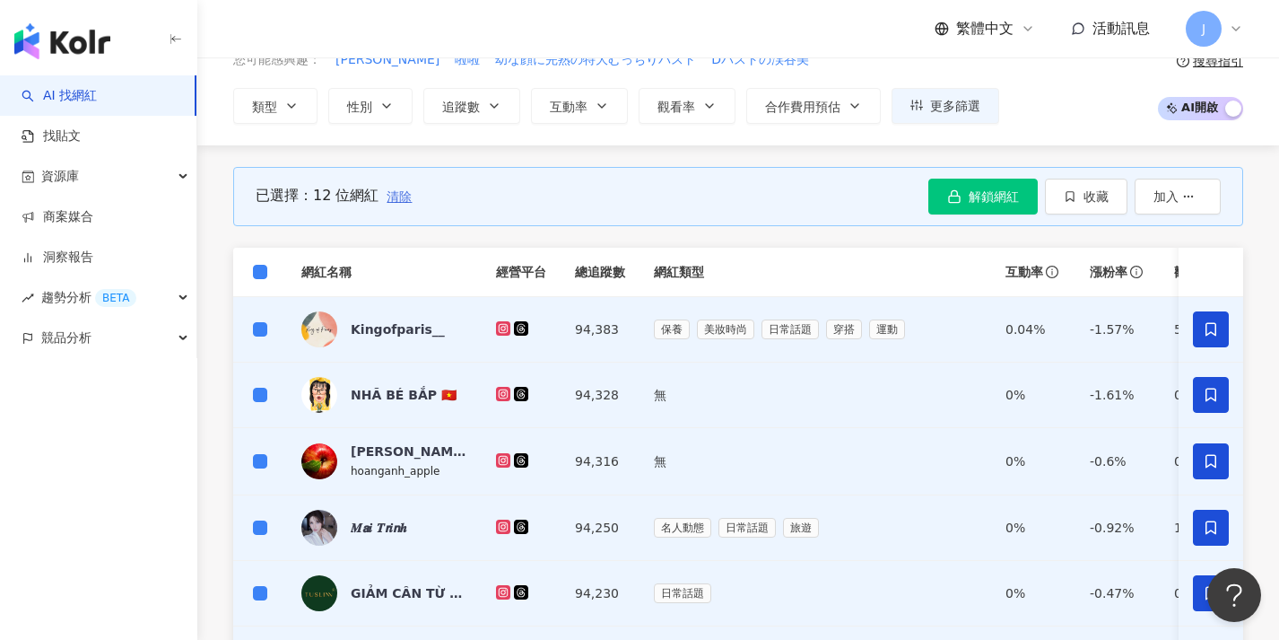
click at [405, 194] on span "清除" at bounding box center [399, 196] width 25 height 14
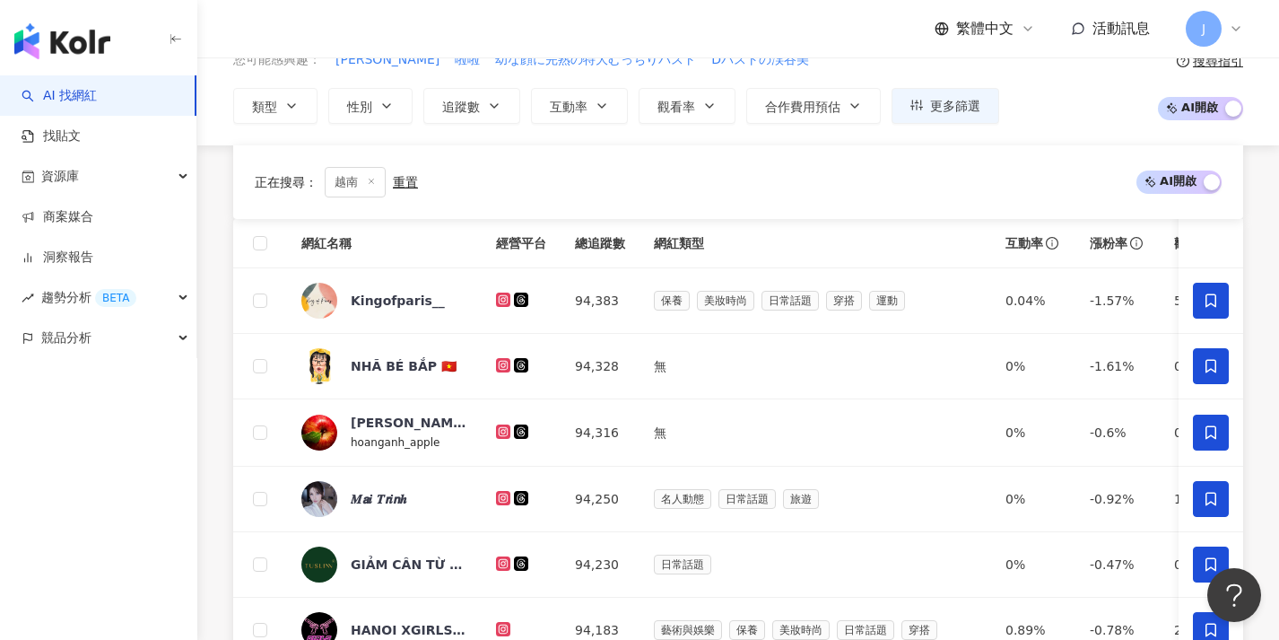
scroll to position [786, 0]
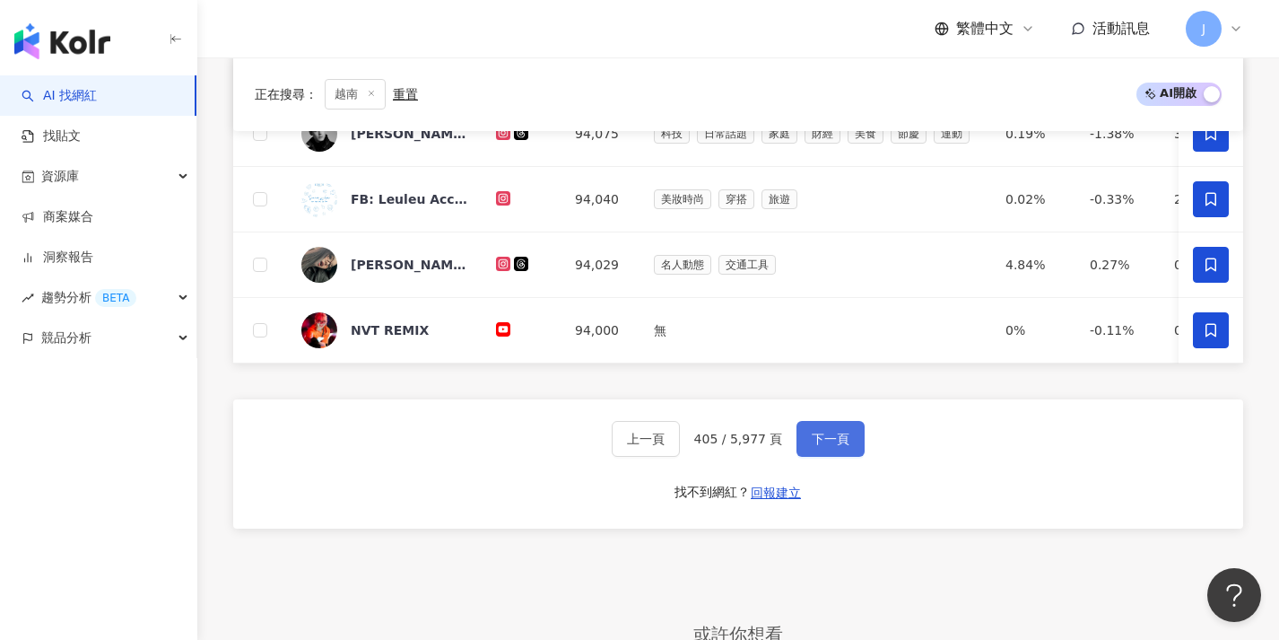
click at [827, 446] on span "下一頁" at bounding box center [831, 438] width 38 height 14
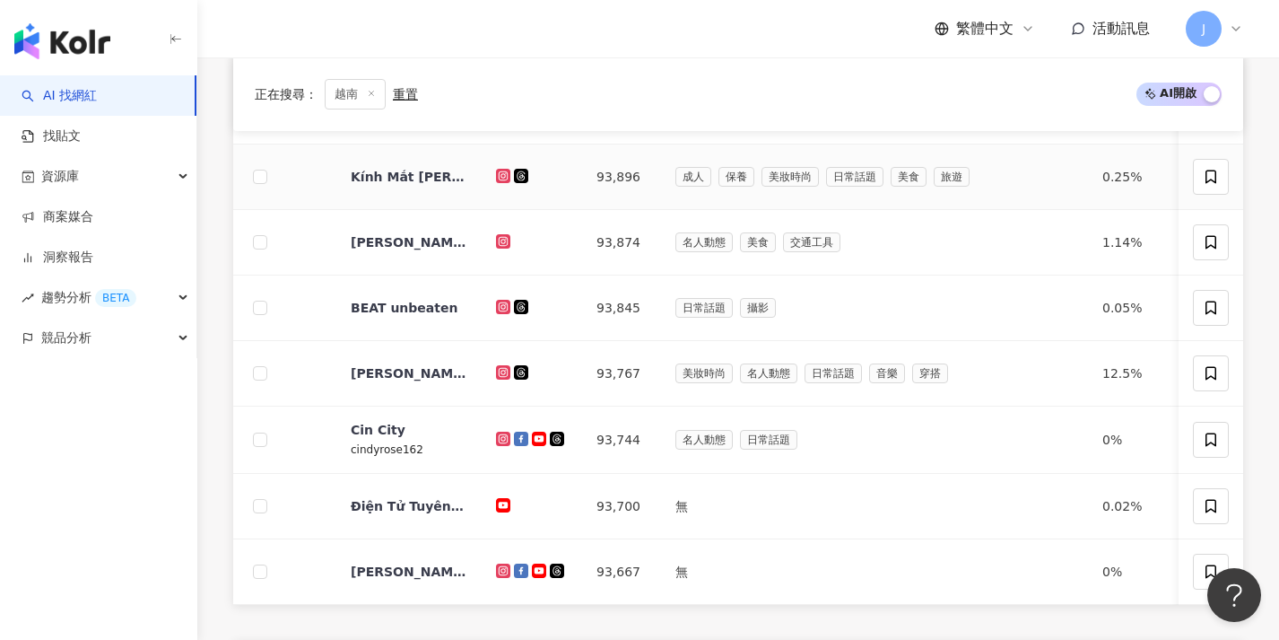
scroll to position [148, 0]
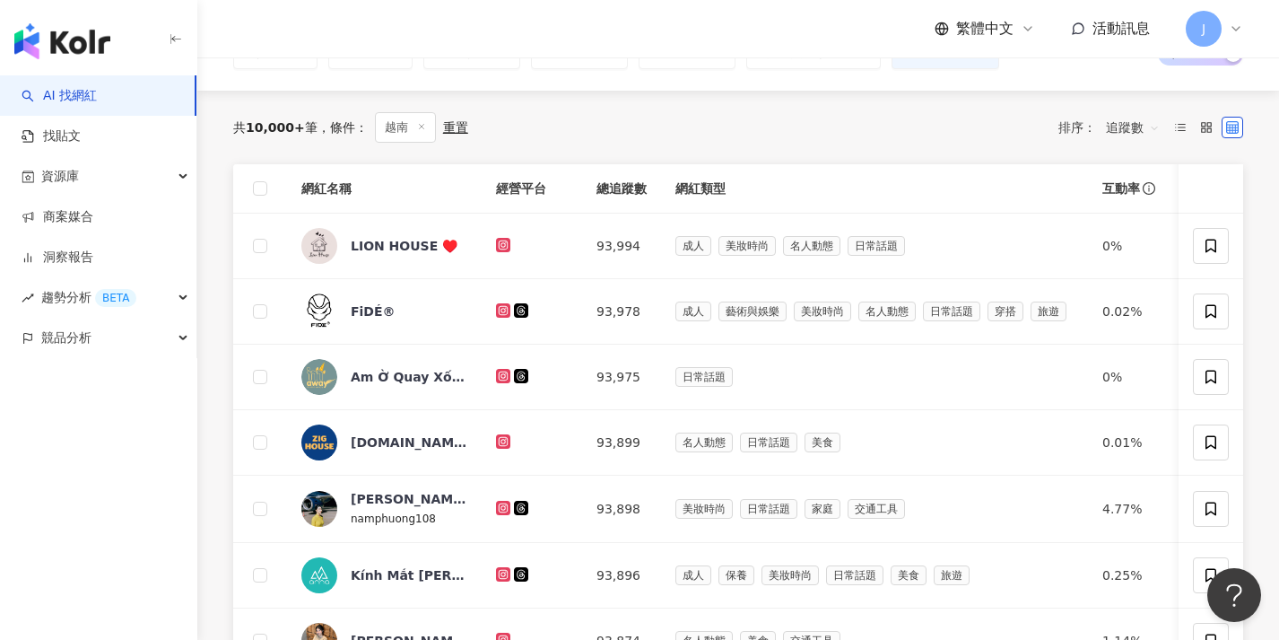
click at [267, 184] on th at bounding box center [260, 188] width 54 height 49
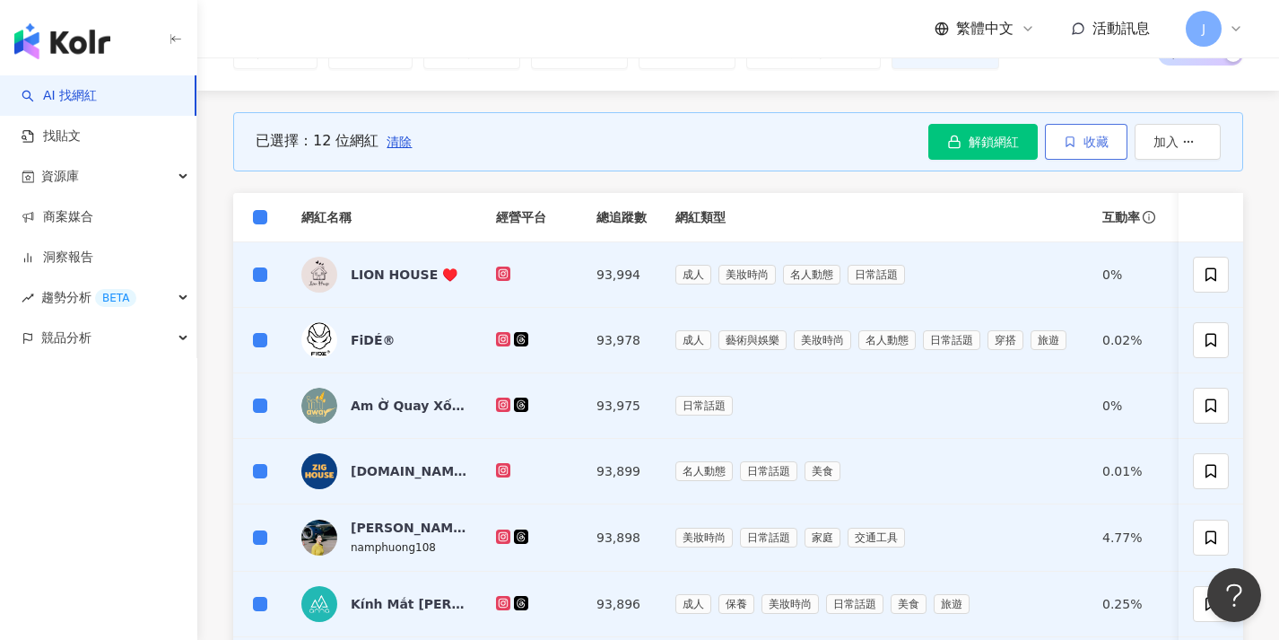
click at [1099, 148] on button "收藏" at bounding box center [1086, 142] width 83 height 36
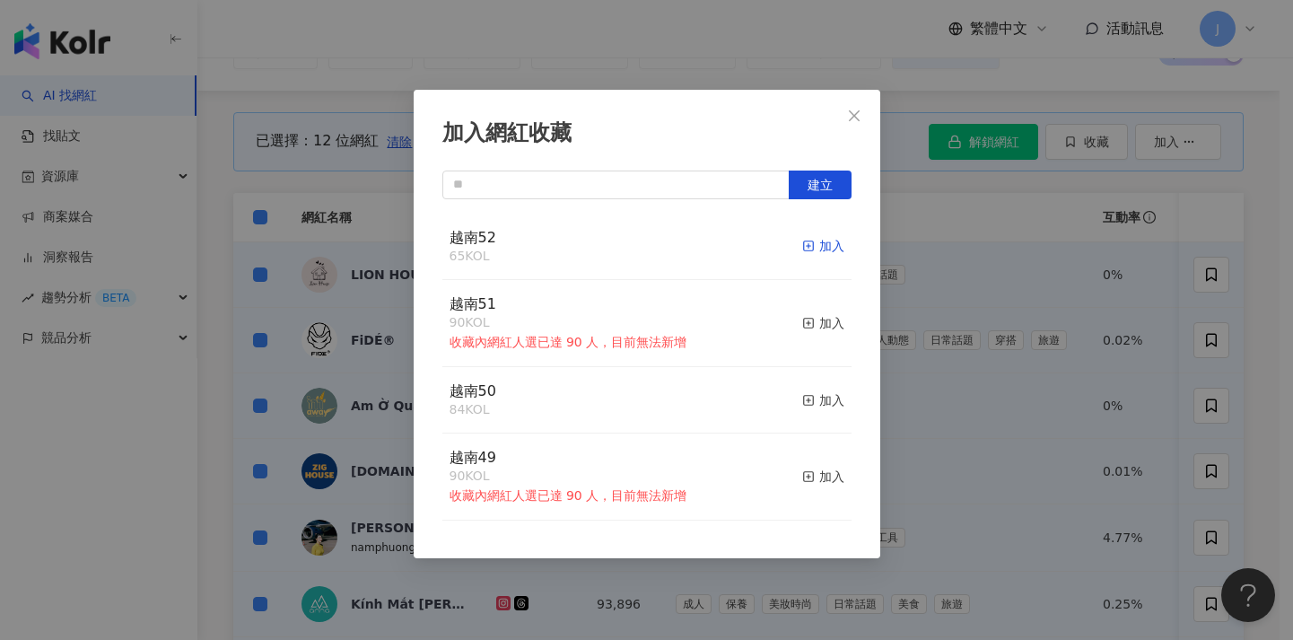
click at [819, 249] on div "加入" at bounding box center [823, 246] width 42 height 20
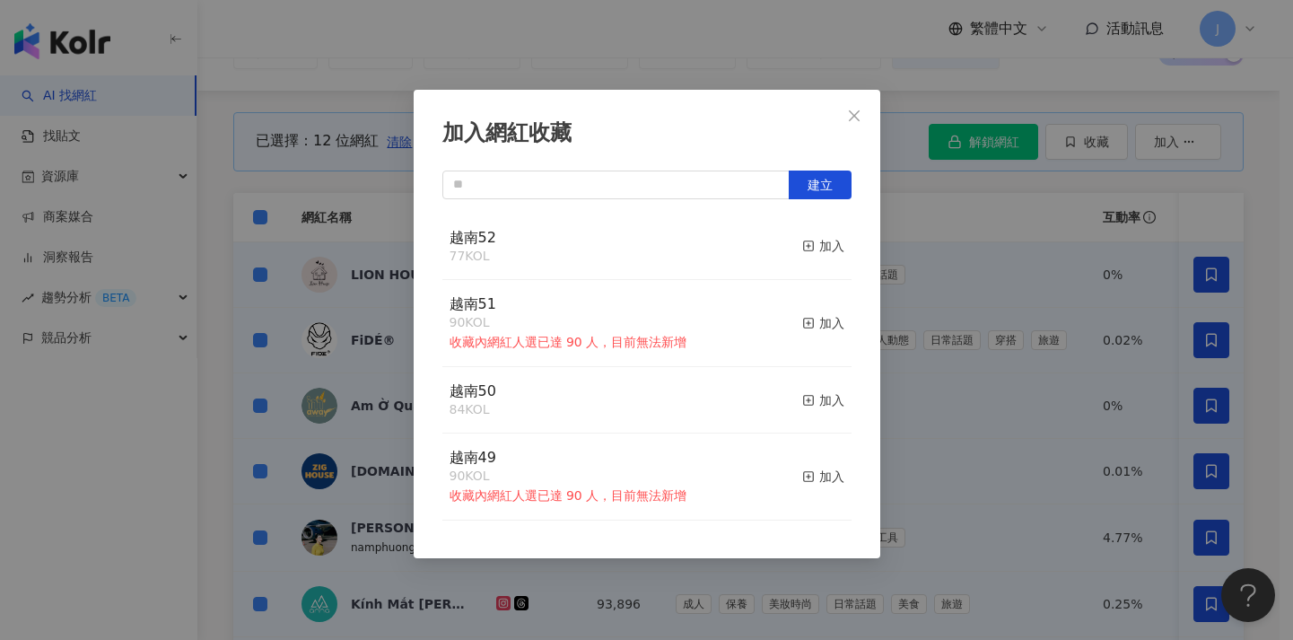
click at [1032, 367] on div "加入網紅收藏 建立 越南52 77 KOL 加入 越南51 90 KOL 收藏內網紅人選已達 90 人，目前無法新增 加入 越南50 84 KOL 加入 越南…" at bounding box center [646, 320] width 1293 height 640
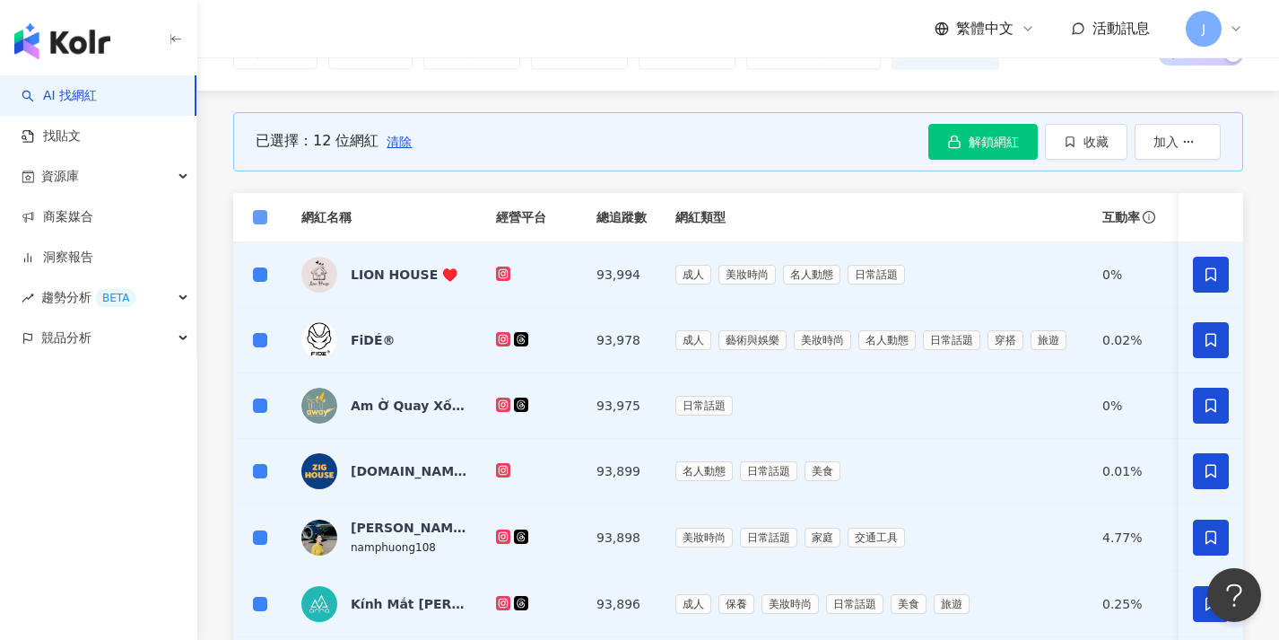
click at [268, 214] on th at bounding box center [260, 217] width 54 height 49
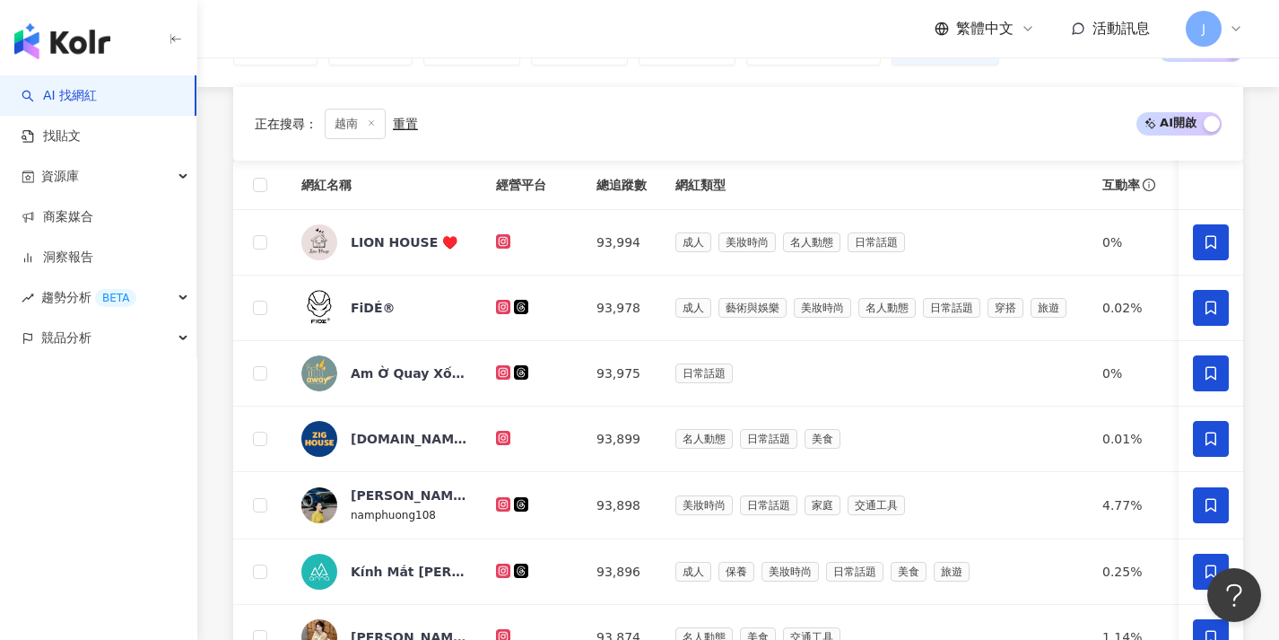
scroll to position [975, 0]
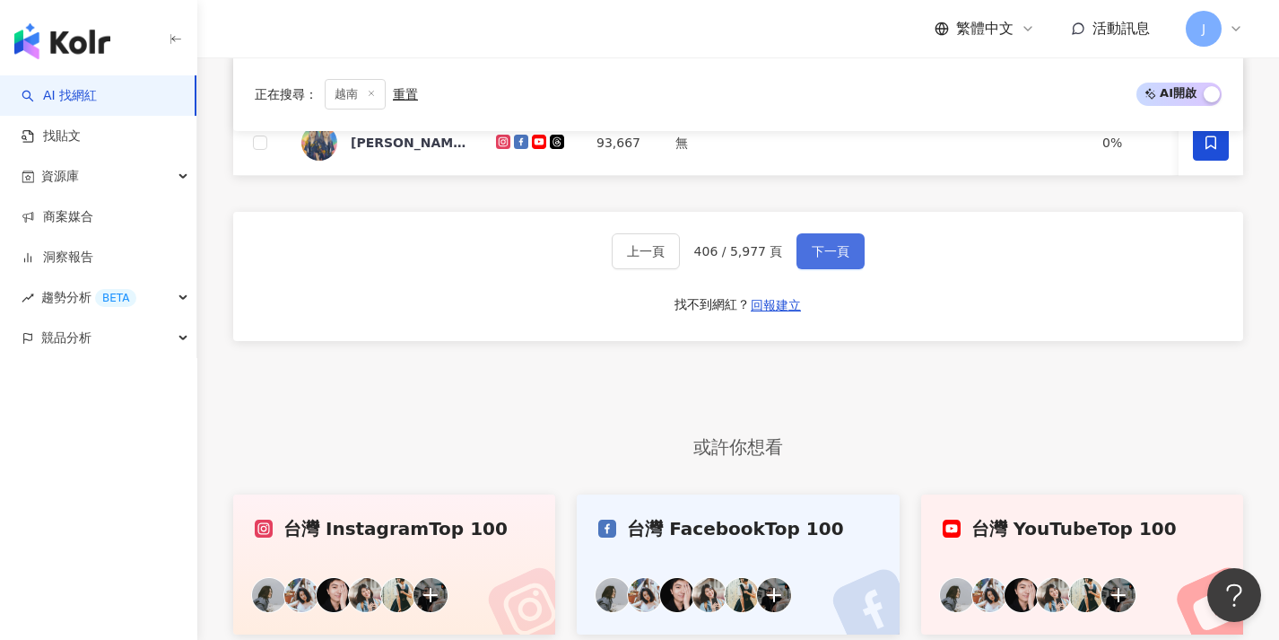
click at [815, 253] on button "下一頁" at bounding box center [831, 251] width 68 height 36
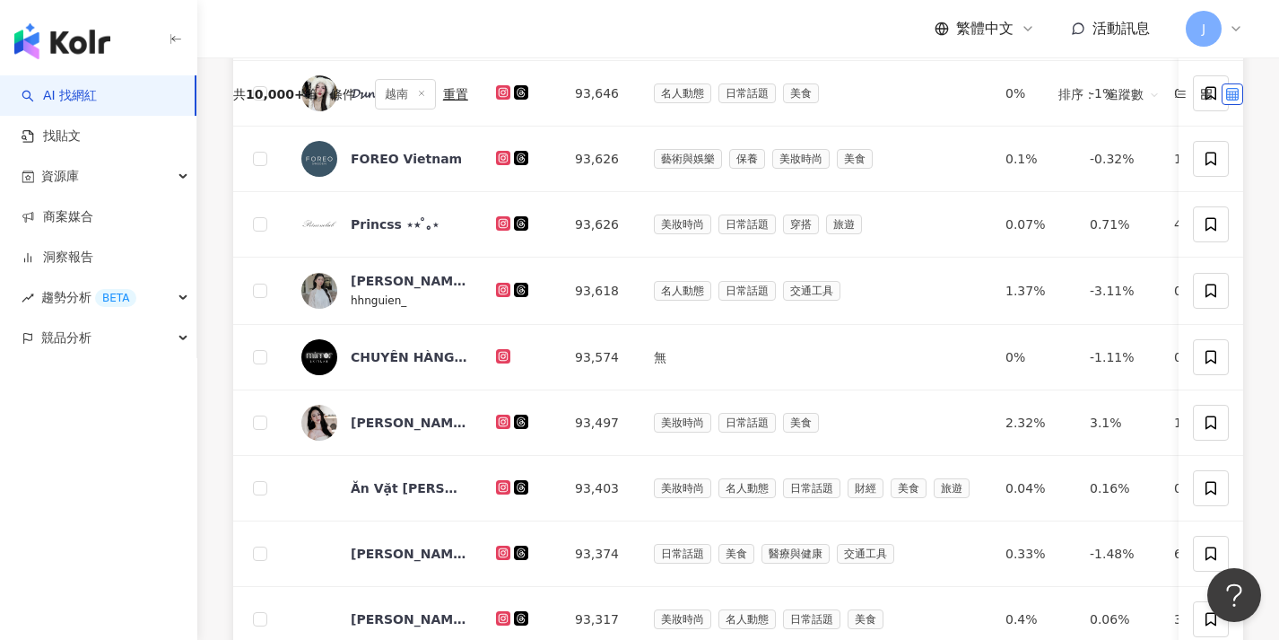
scroll to position [0, 0]
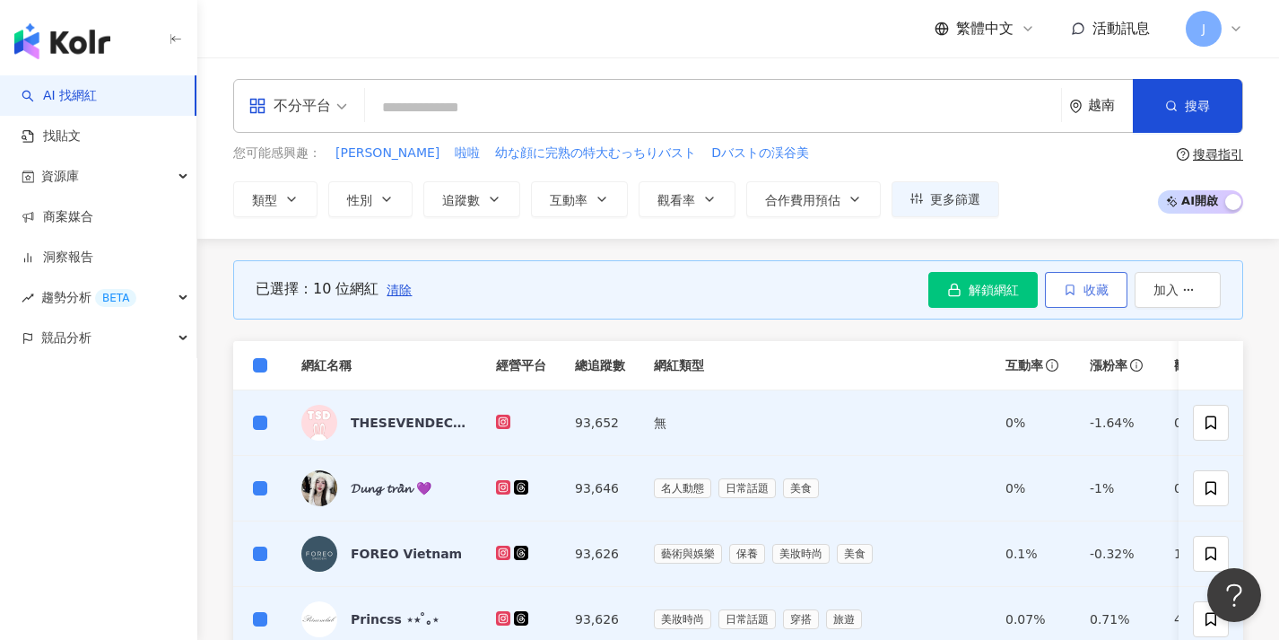
click at [1094, 291] on span "收藏" at bounding box center [1096, 290] width 25 height 14
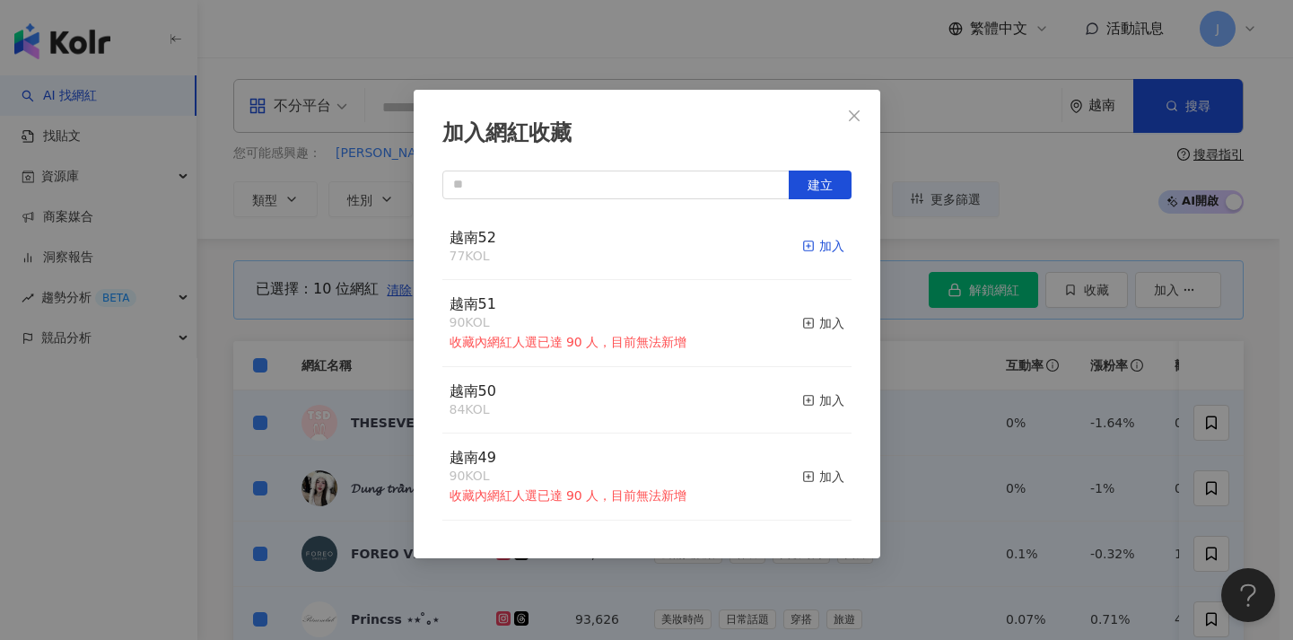
click at [811, 245] on div "加入" at bounding box center [823, 246] width 42 height 20
click at [303, 312] on div "加入網紅收藏 建立 越南52 87 KOL 加入 越南51 90 KOL 收藏內網紅人選已達 90 人，目前無法新增 加入 越南50 84 KOL 加入 越南…" at bounding box center [646, 320] width 1293 height 640
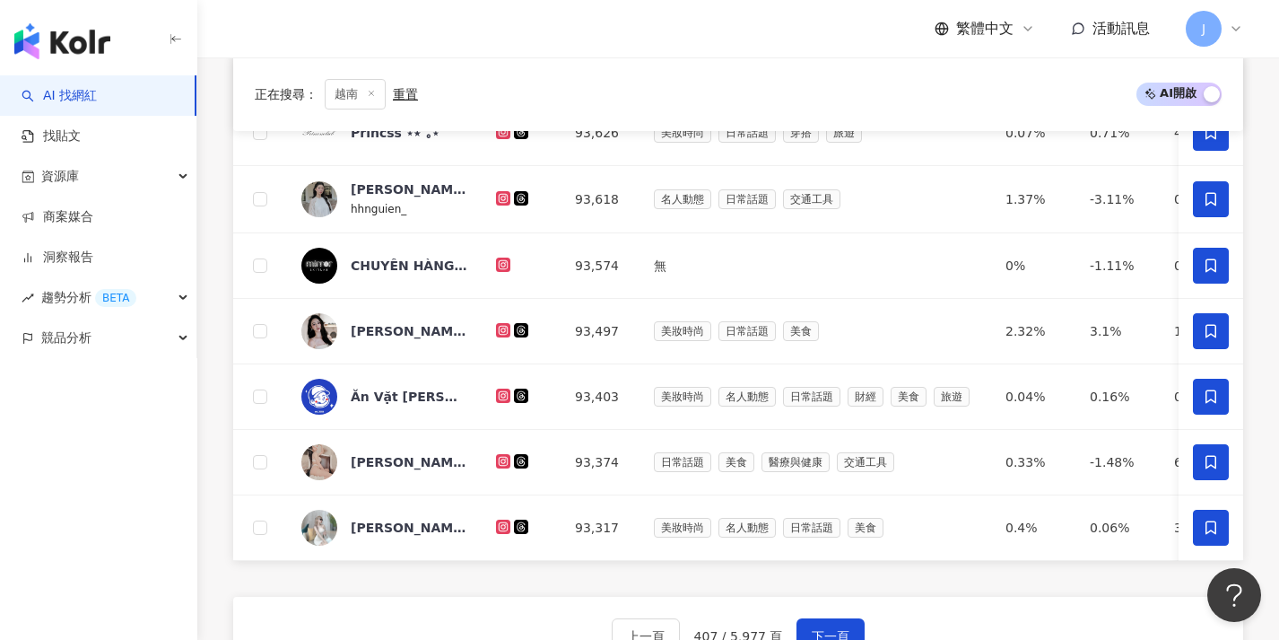
scroll to position [662, 0]
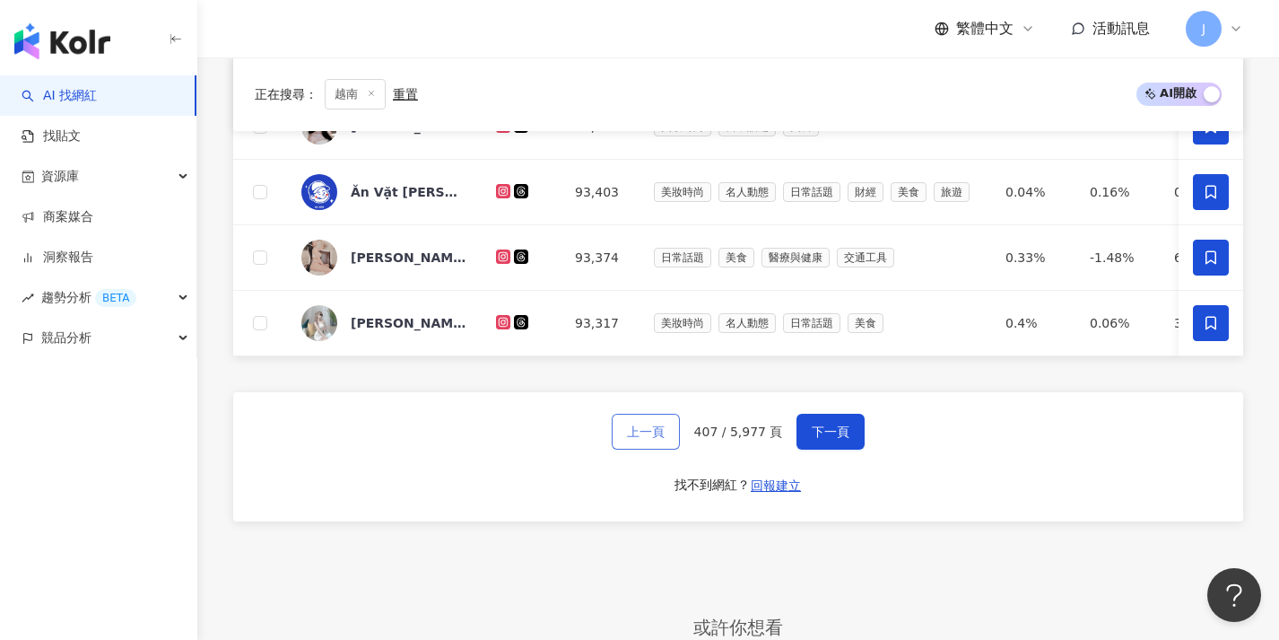
click at [674, 449] on button "上一頁" at bounding box center [646, 432] width 68 height 36
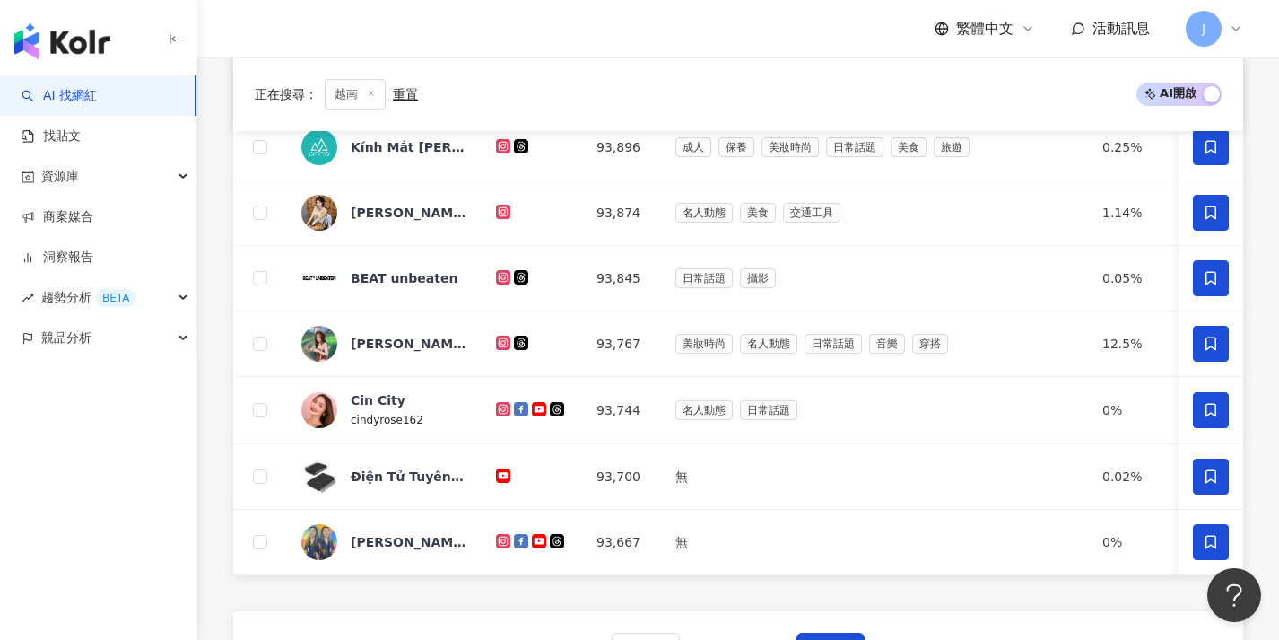
scroll to position [787, 0]
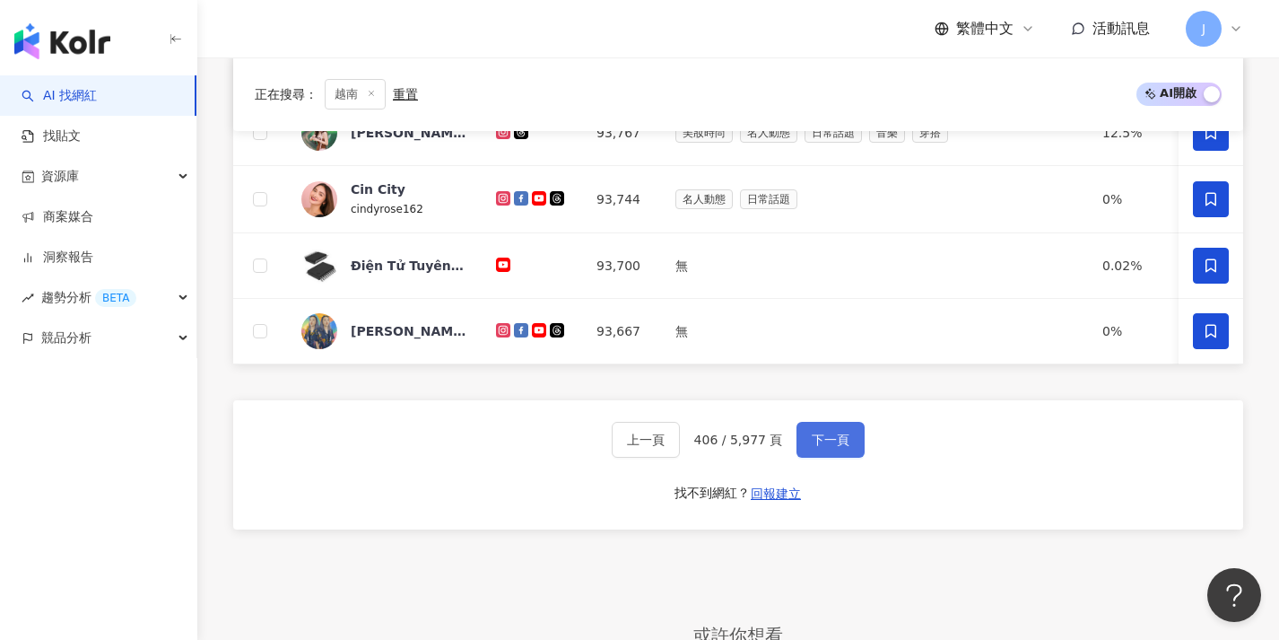
click at [814, 444] on span "下一頁" at bounding box center [831, 439] width 38 height 14
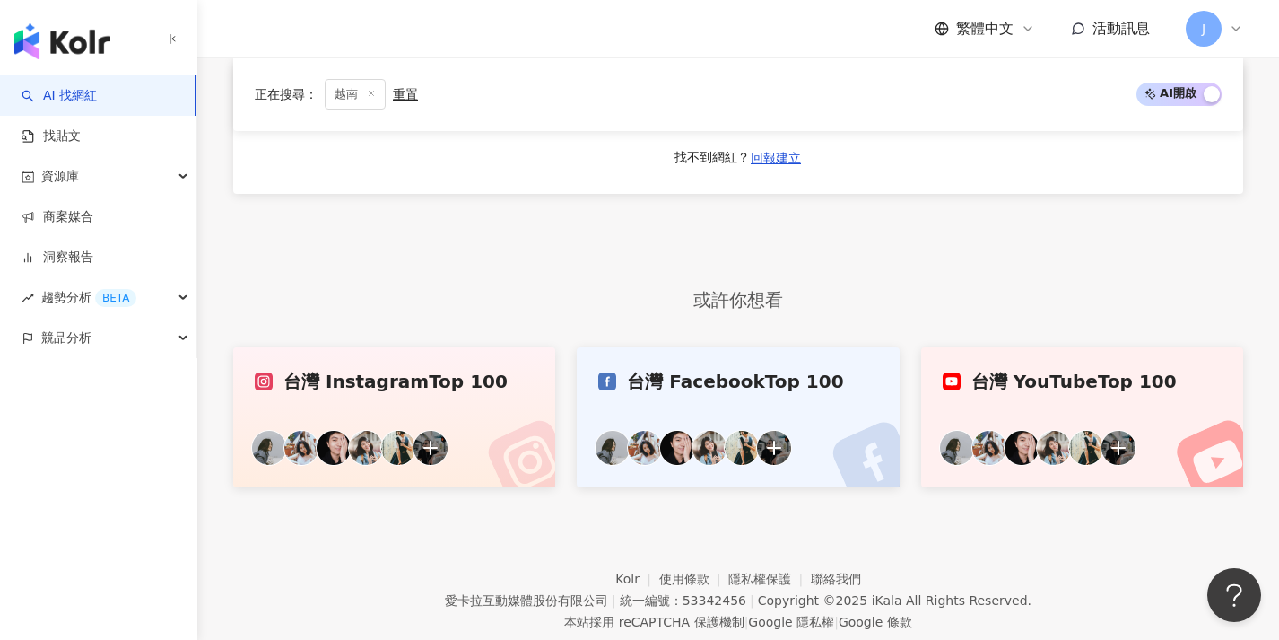
scroll to position [957, 0]
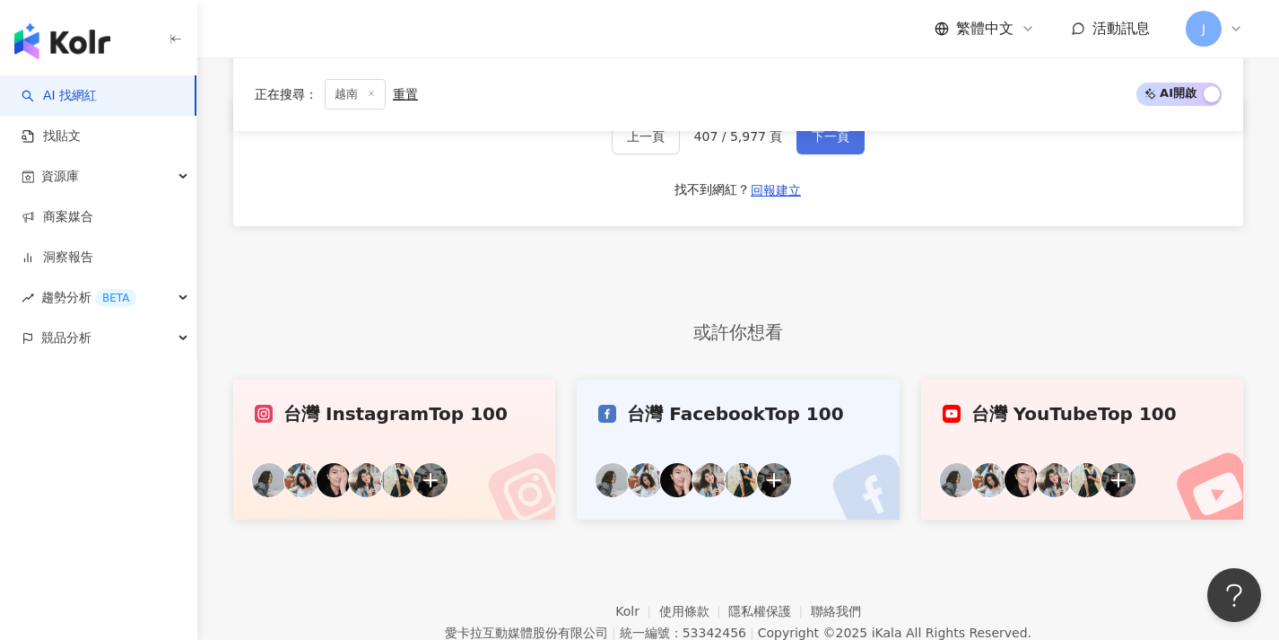
click at [833, 154] on button "下一頁" at bounding box center [831, 136] width 68 height 36
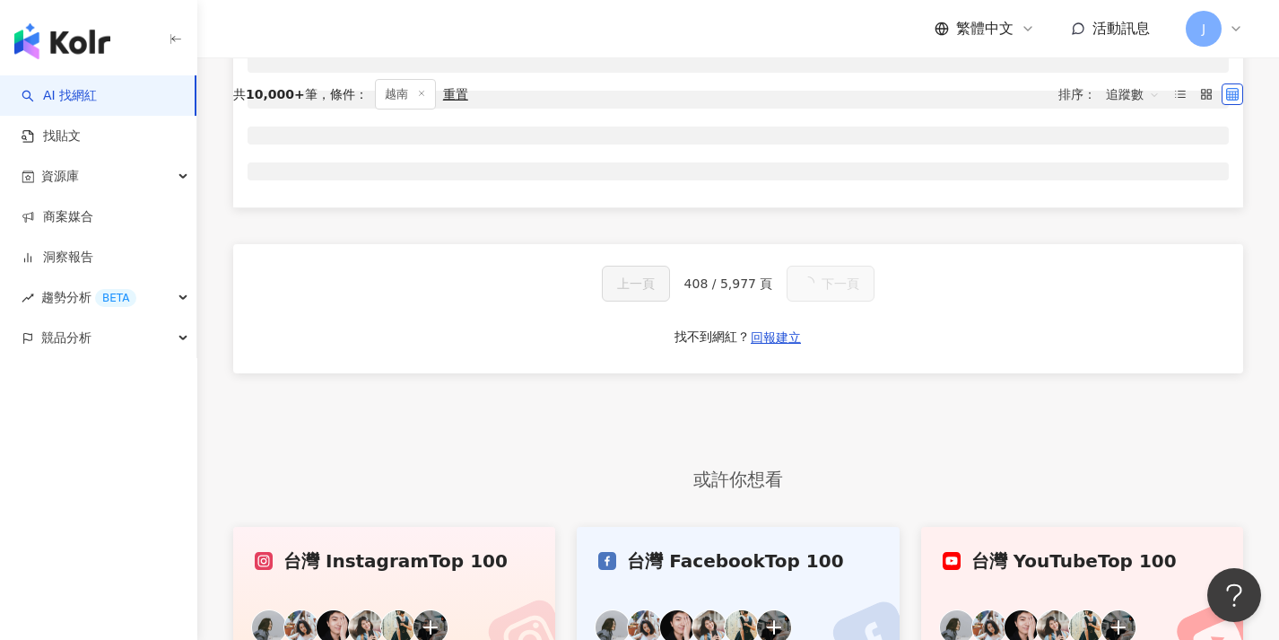
scroll to position [110, 0]
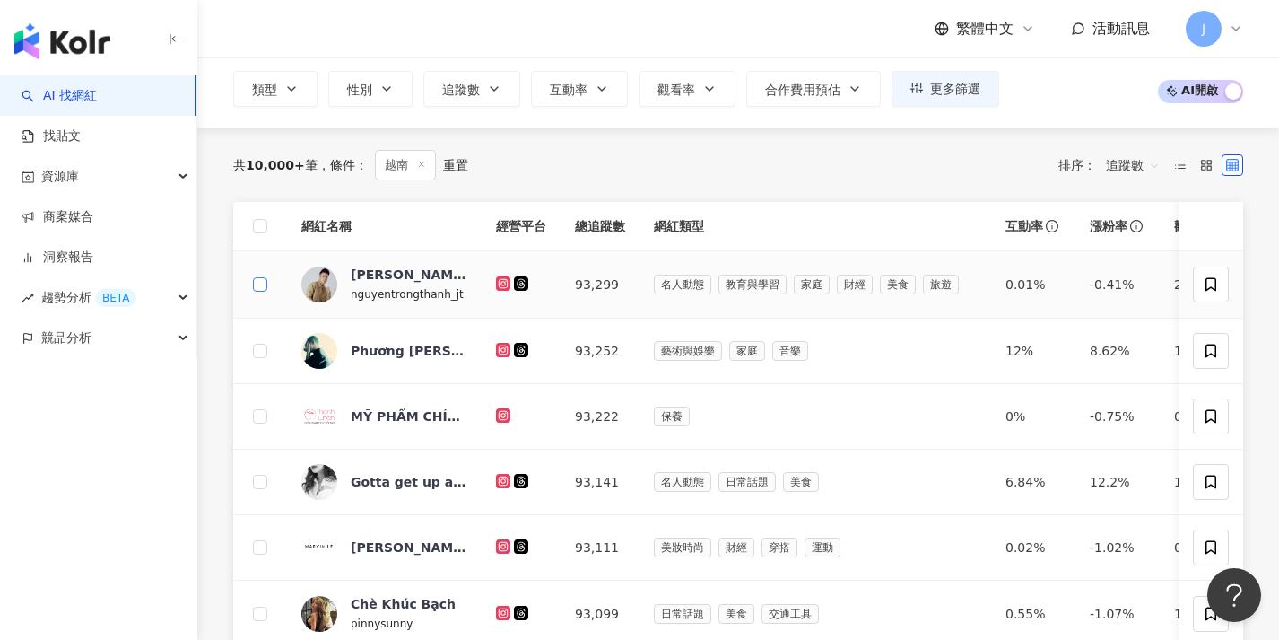
click at [260, 292] on label at bounding box center [260, 284] width 14 height 20
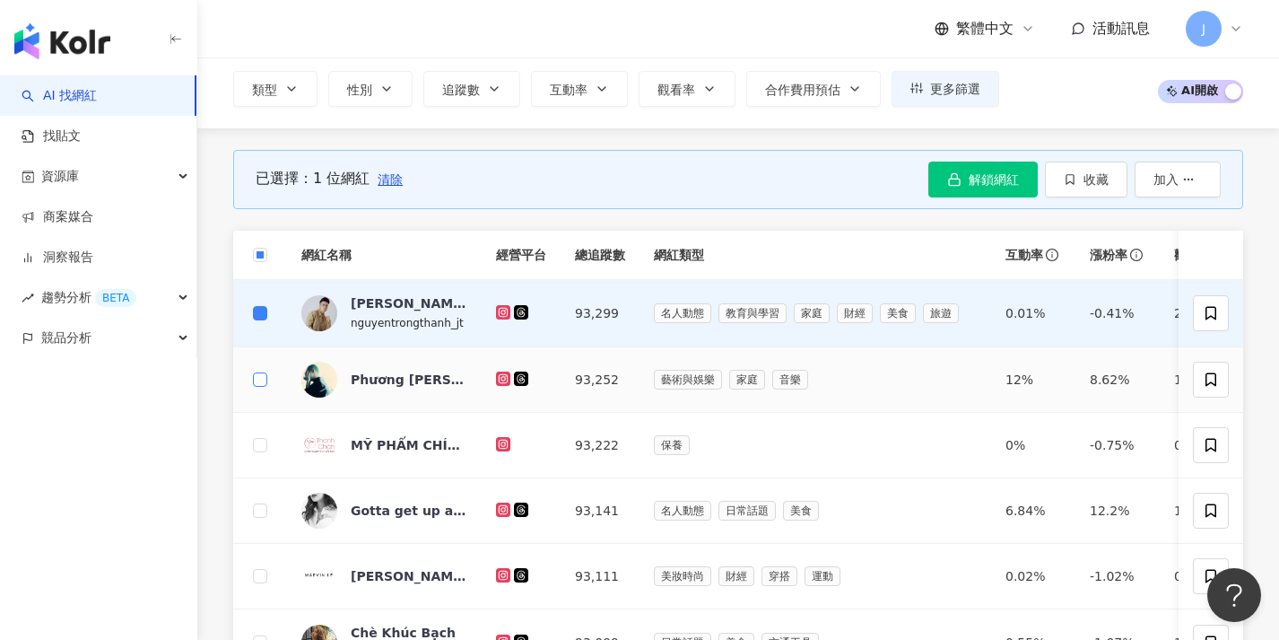
click at [261, 382] on span at bounding box center [260, 379] width 14 height 14
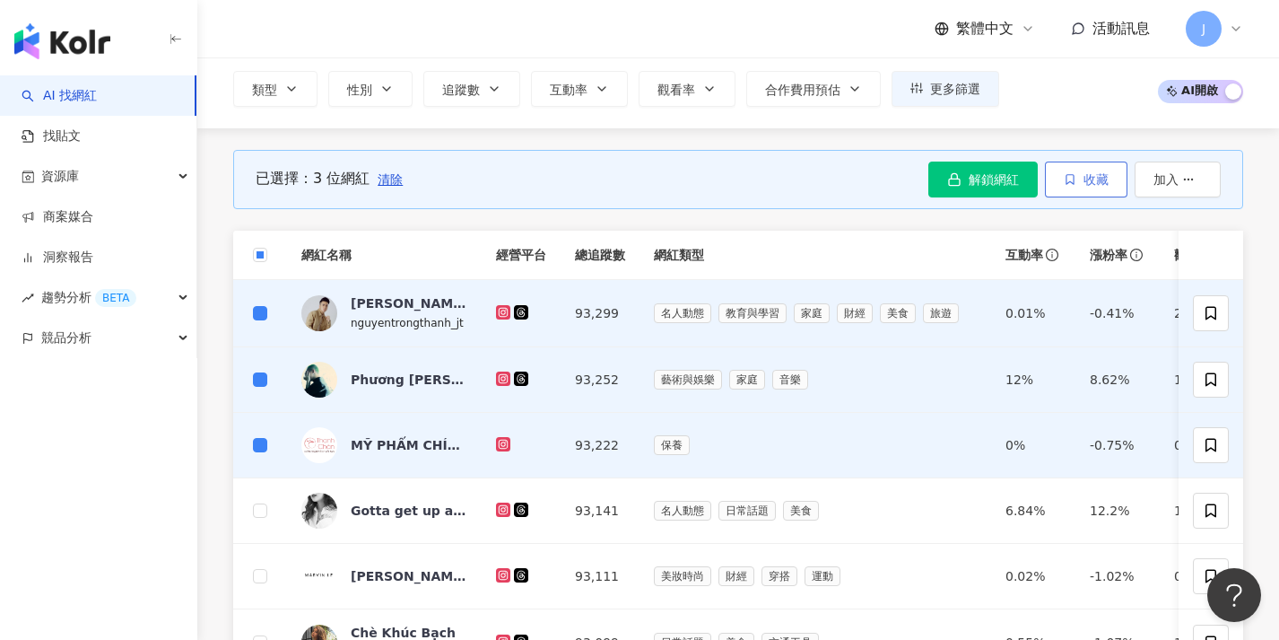
click at [1084, 183] on span "收藏" at bounding box center [1096, 179] width 25 height 14
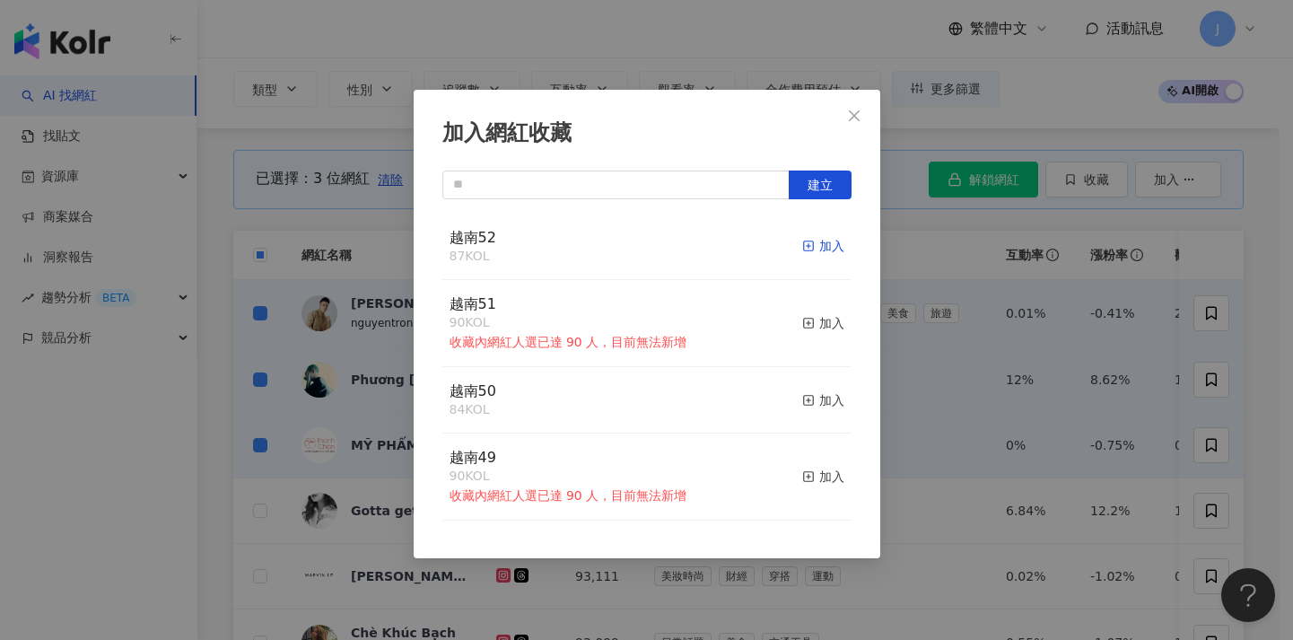
click at [803, 243] on rect "button" at bounding box center [808, 246] width 10 height 10
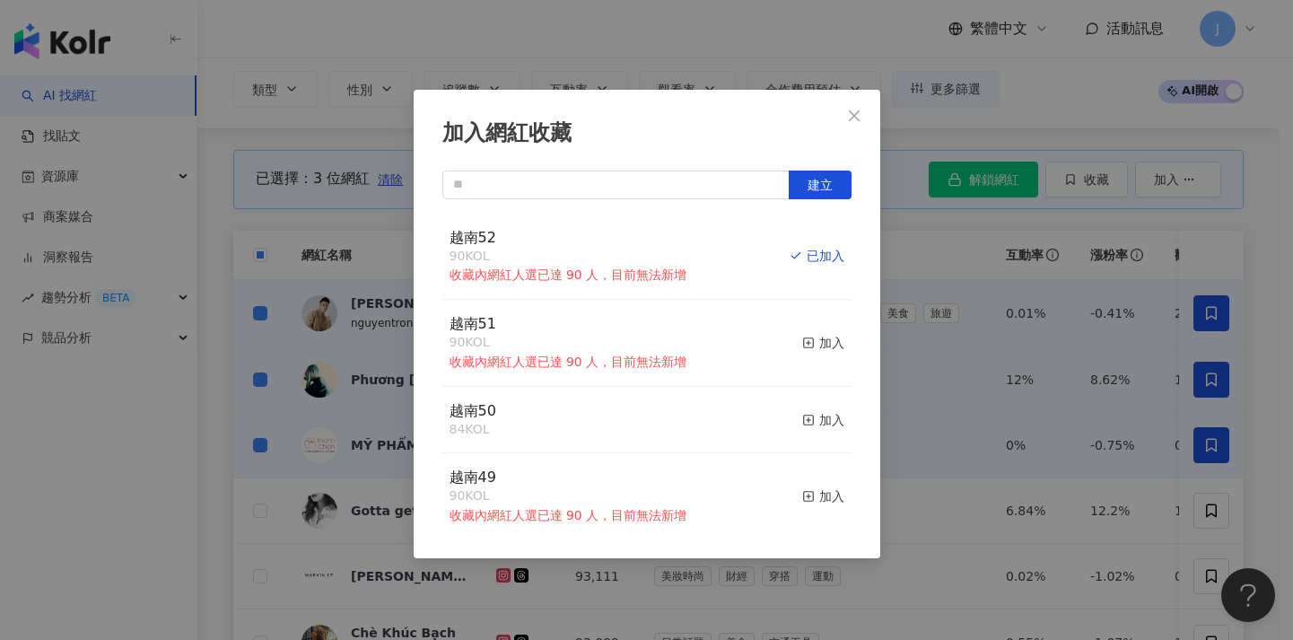
click at [1006, 370] on div "加入網紅收藏 建立 越南52 90 KOL 收藏內網紅人選已達 90 人，目前無法新增 已加入 越南51 90 KOL 收藏內網紅人選已達 90 人，目前無法…" at bounding box center [646, 320] width 1293 height 640
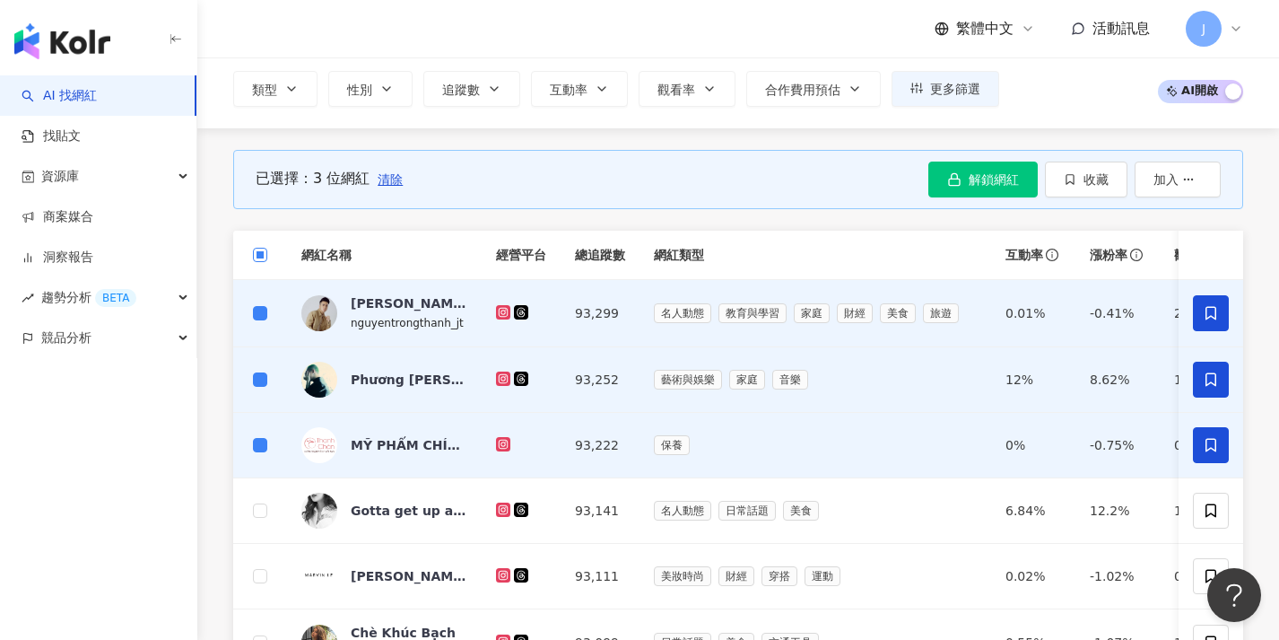
click at [264, 253] on span at bounding box center [260, 255] width 14 height 14
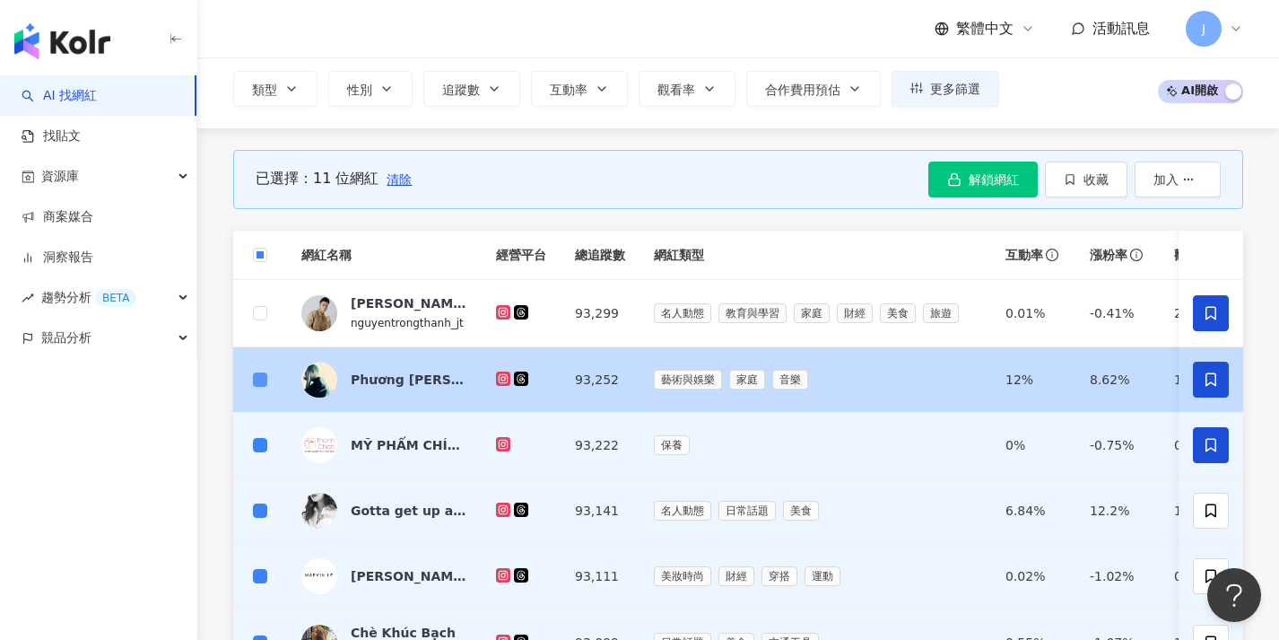
click at [259, 385] on span at bounding box center [260, 379] width 14 height 14
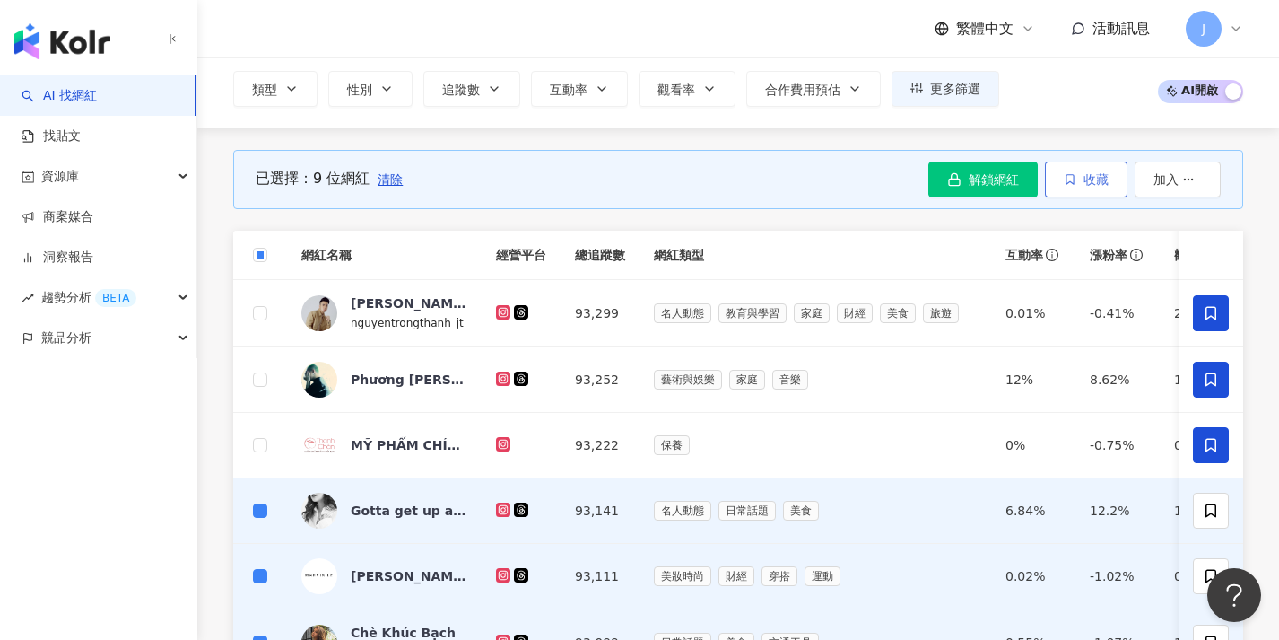
click at [1093, 187] on button "收藏" at bounding box center [1086, 179] width 83 height 36
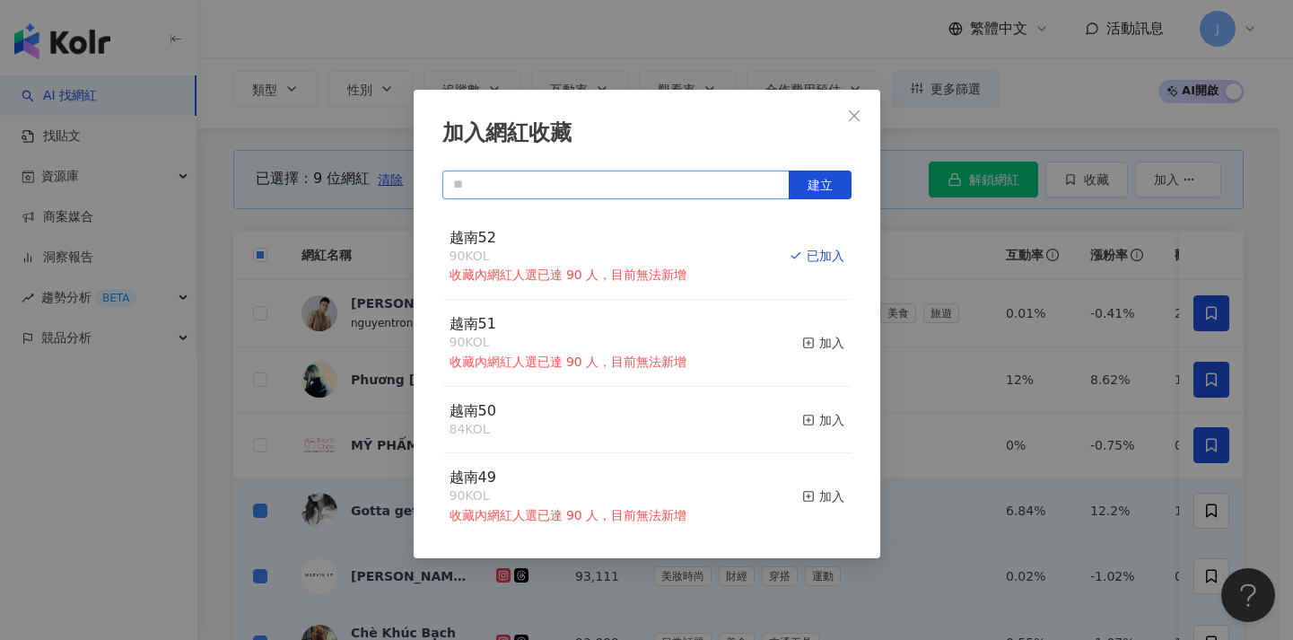
click at [648, 193] on input "text" at bounding box center [615, 184] width 347 height 29
paste input "****"
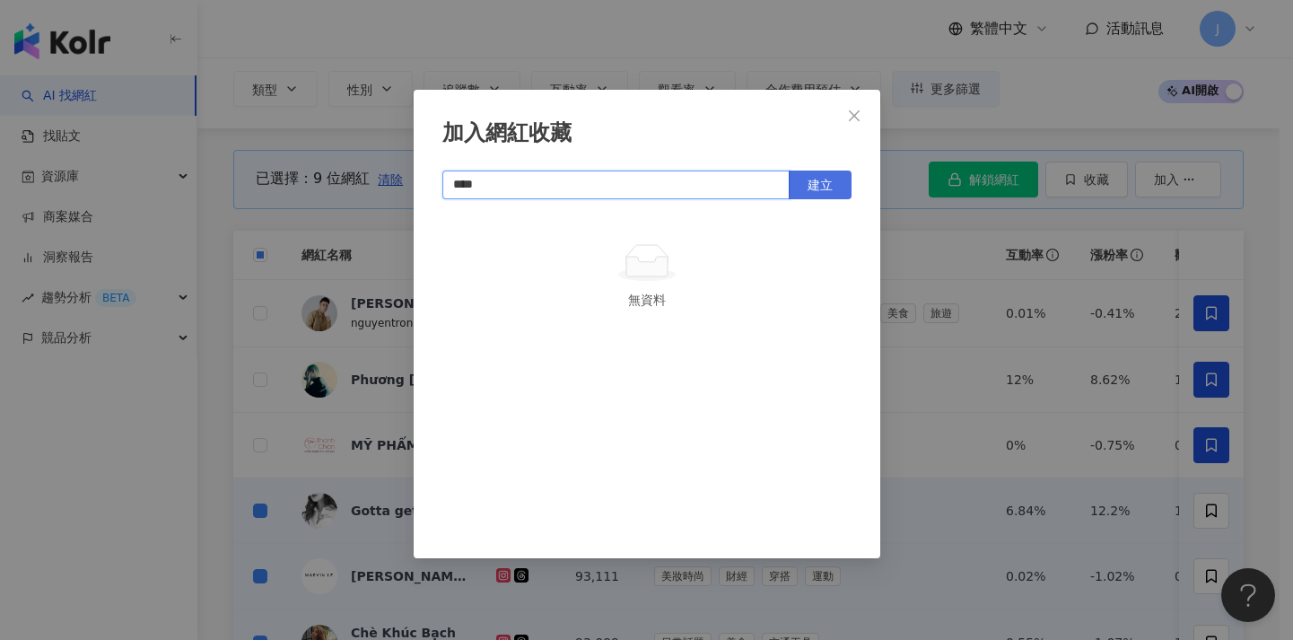
click at [803, 192] on button "建立" at bounding box center [819, 184] width 63 height 29
type input "****"
click at [328, 238] on div "加入網紅收藏 **** 建立 越南53 9 KOL 加入" at bounding box center [646, 320] width 1293 height 640
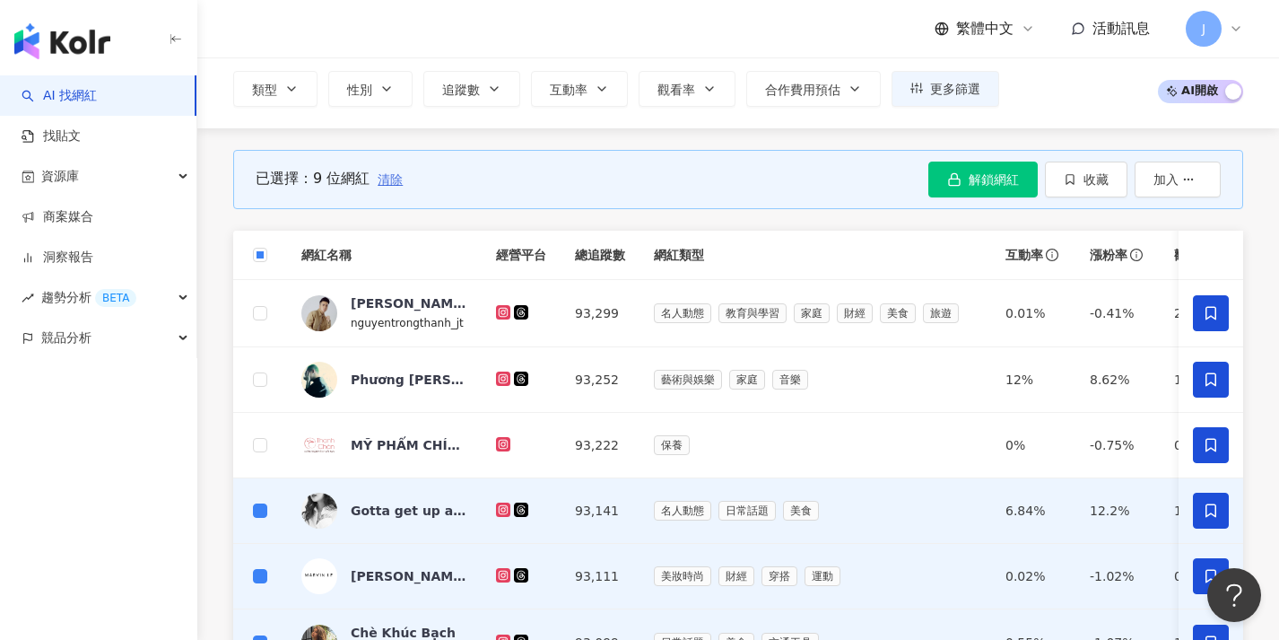
click at [386, 186] on button "清除" at bounding box center [390, 179] width 27 height 36
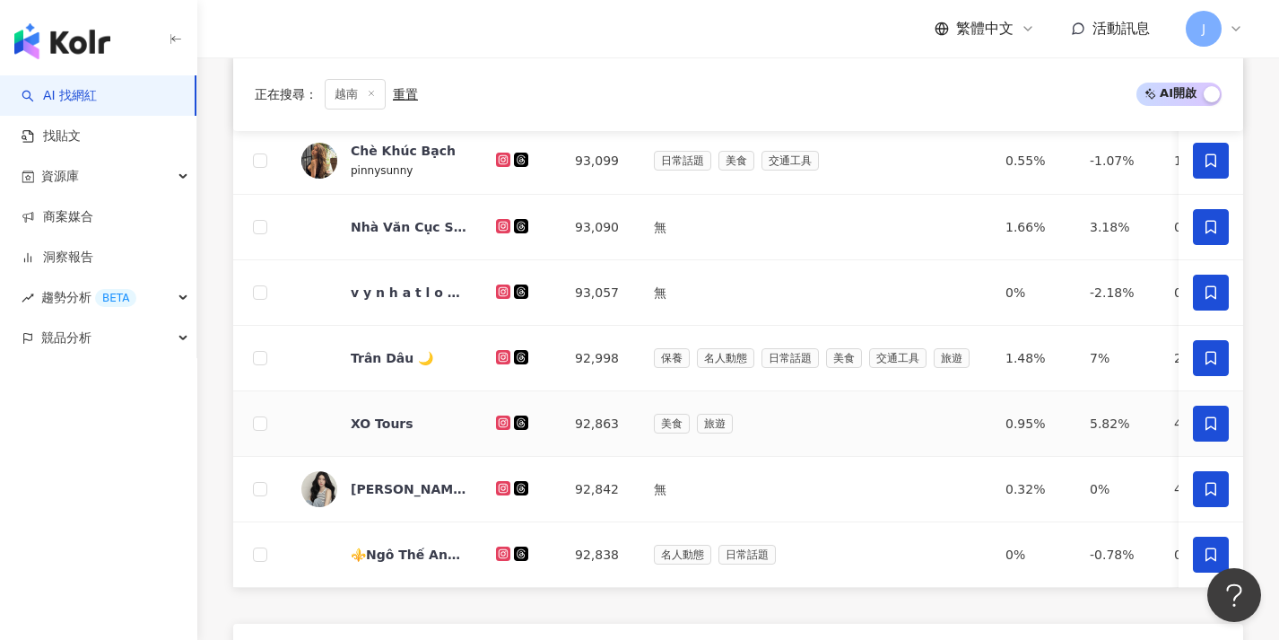
scroll to position [751, 0]
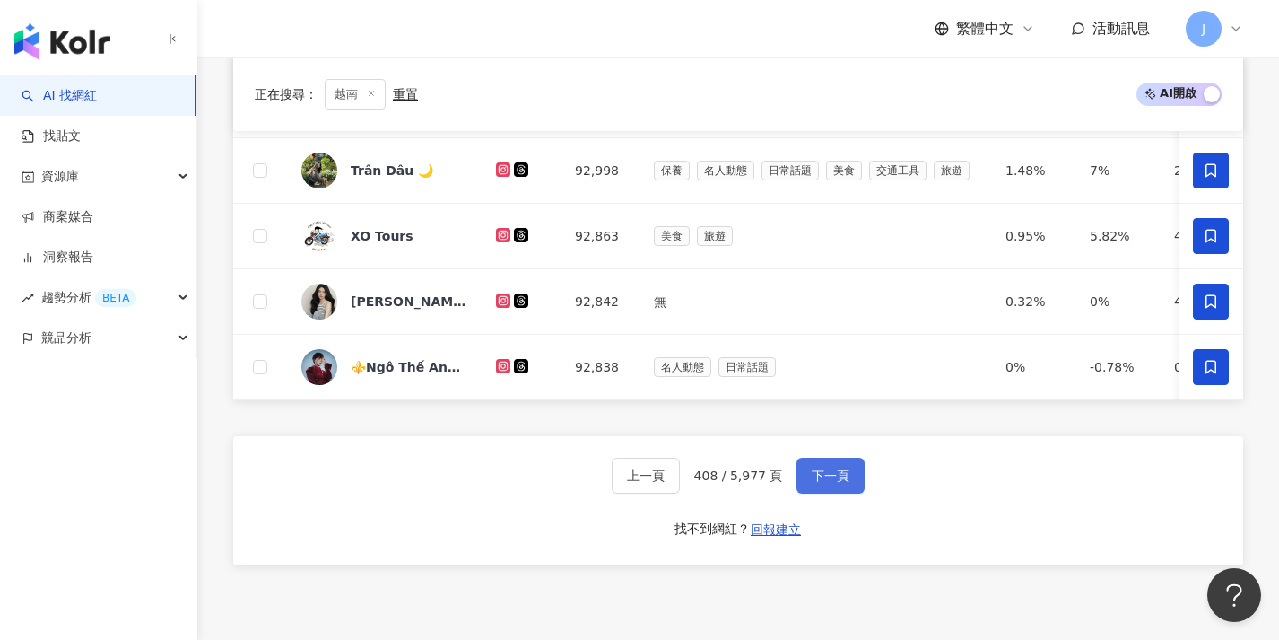
click at [840, 478] on button "下一頁" at bounding box center [831, 475] width 68 height 36
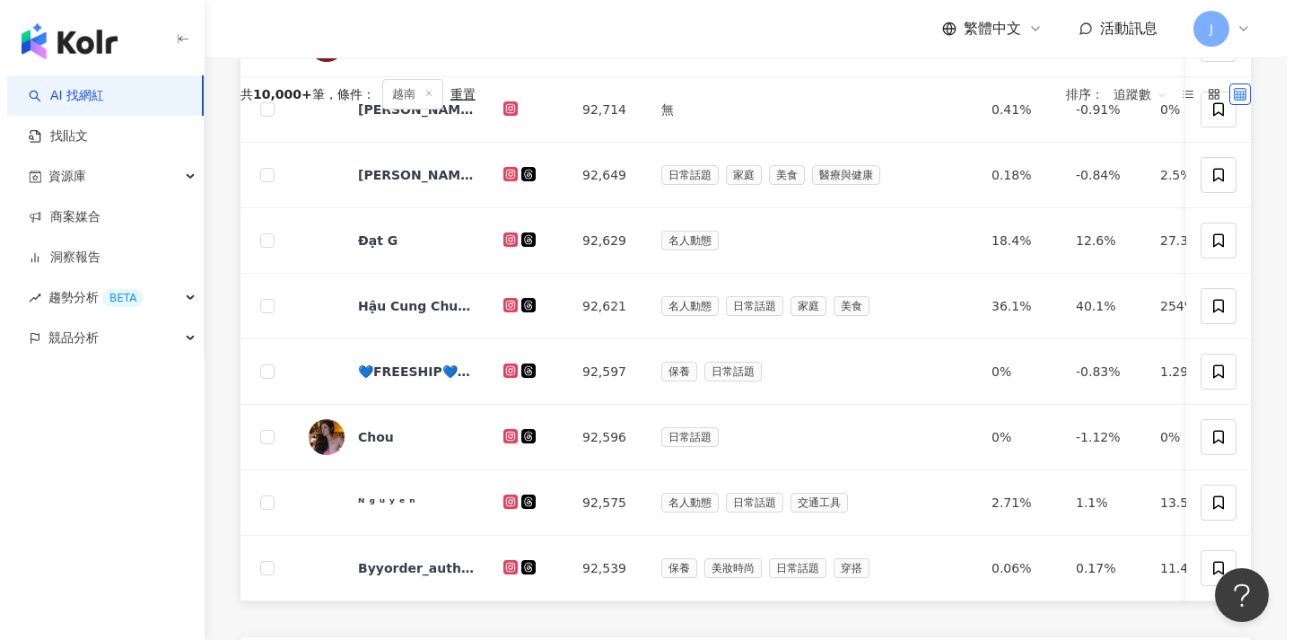
scroll to position [117, 0]
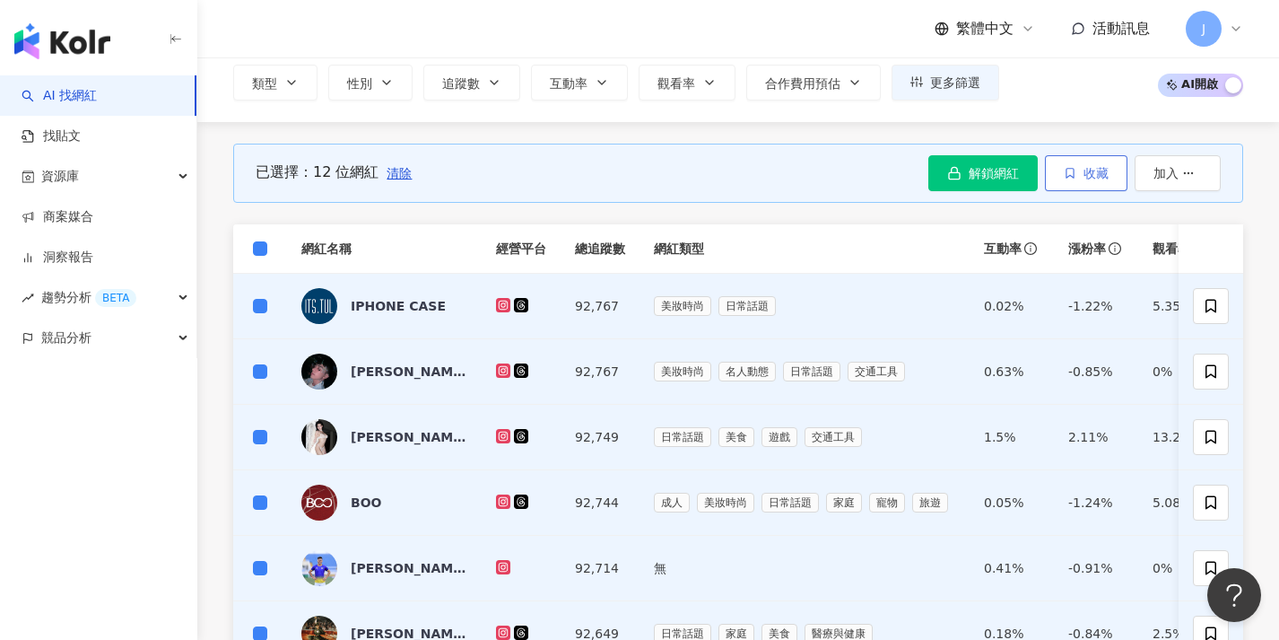
click at [1091, 183] on button "收藏" at bounding box center [1086, 173] width 83 height 36
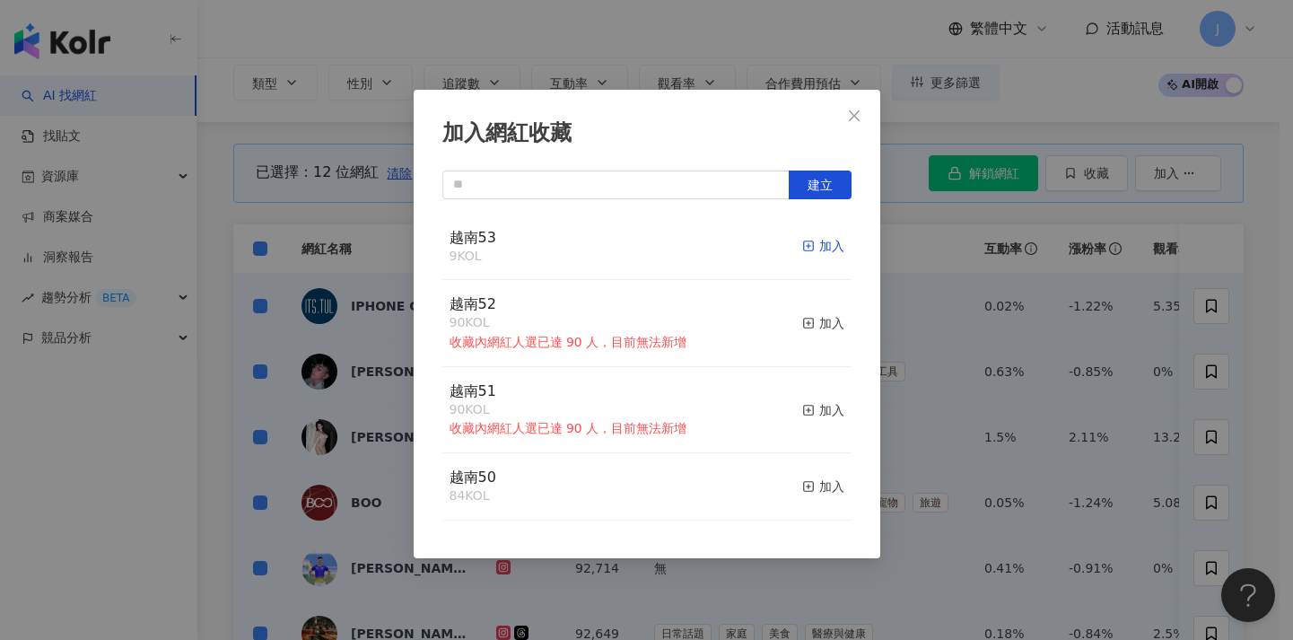
click at [802, 241] on icon "button" at bounding box center [808, 245] width 13 height 13
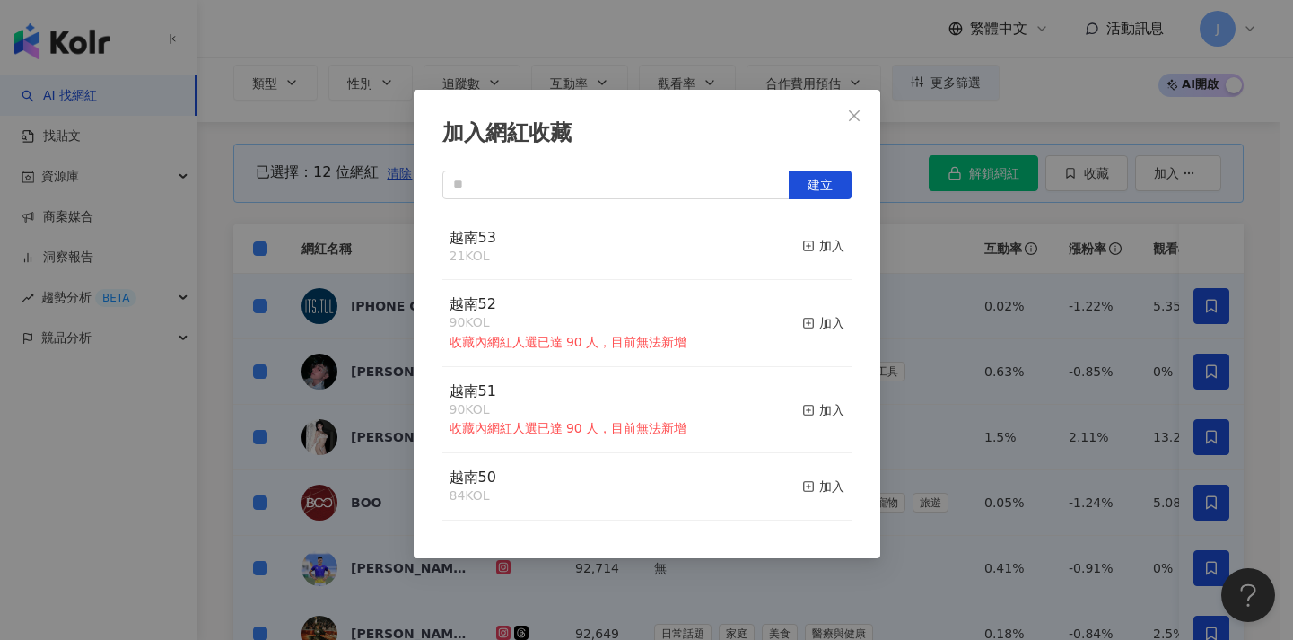
click at [296, 264] on div "加入網紅收藏 建立 越南53 21 KOL 加入 越南52 90 KOL 收藏內網紅人選已達 90 人，目前無法新增 加入 越南51 90 KOL 收藏內網紅…" at bounding box center [646, 320] width 1293 height 640
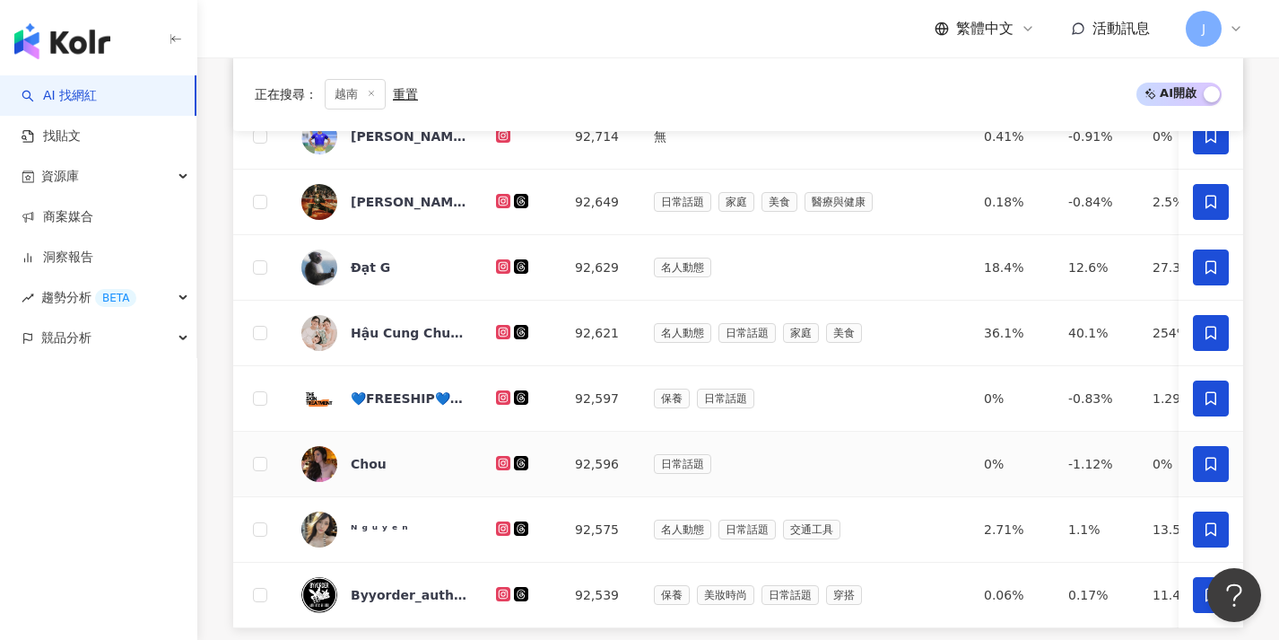
scroll to position [740, 0]
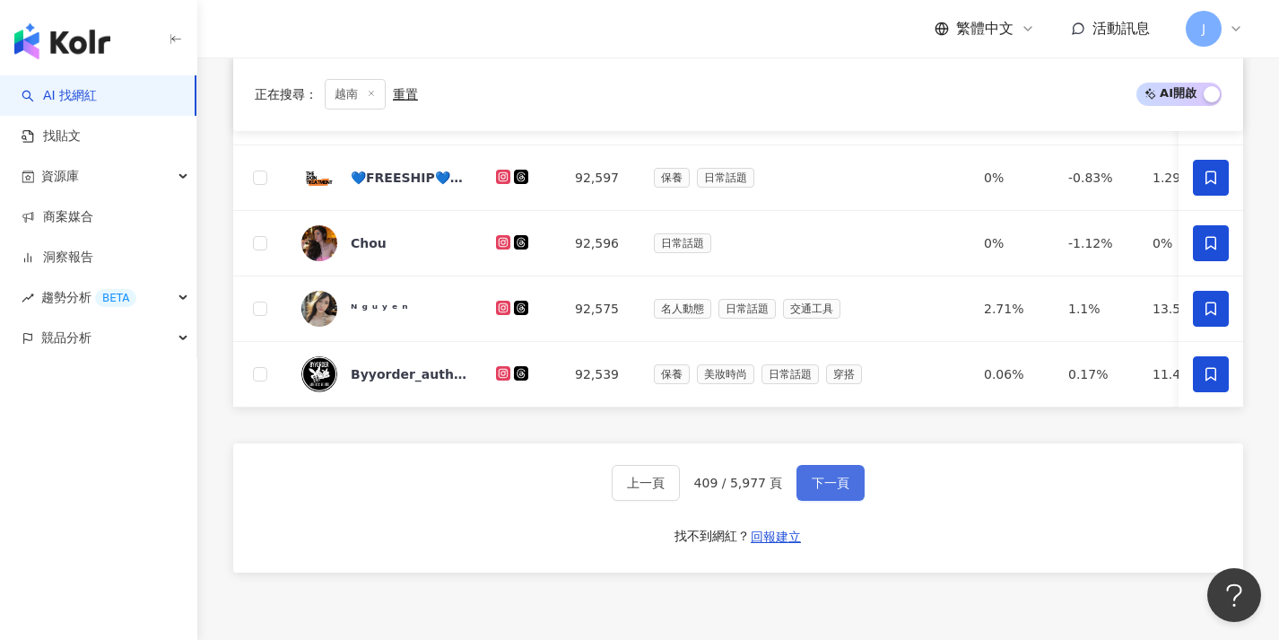
click at [823, 490] on span "下一頁" at bounding box center [831, 482] width 38 height 14
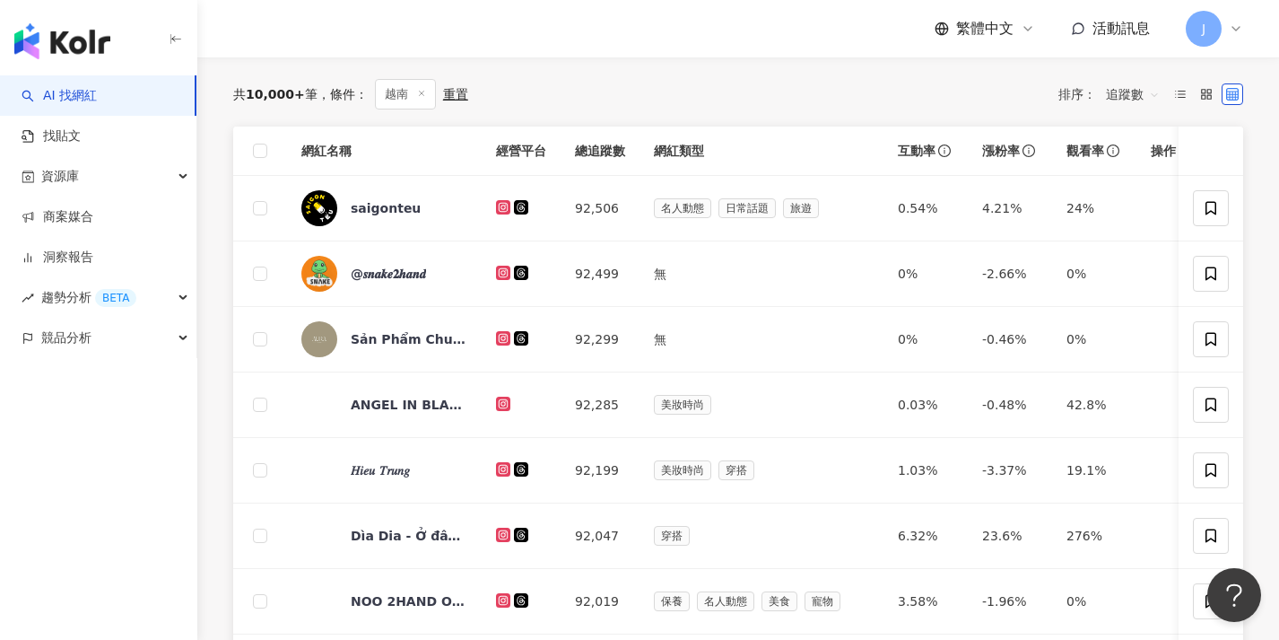
scroll to position [0, 0]
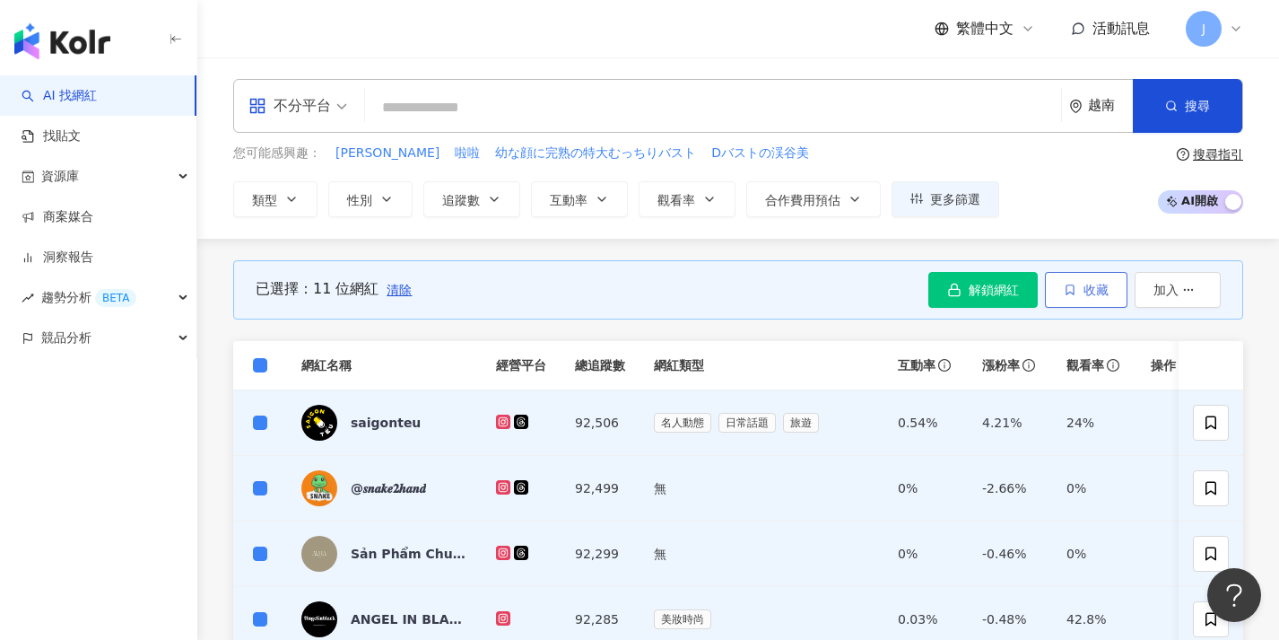
click at [1078, 283] on button "收藏" at bounding box center [1086, 290] width 83 height 36
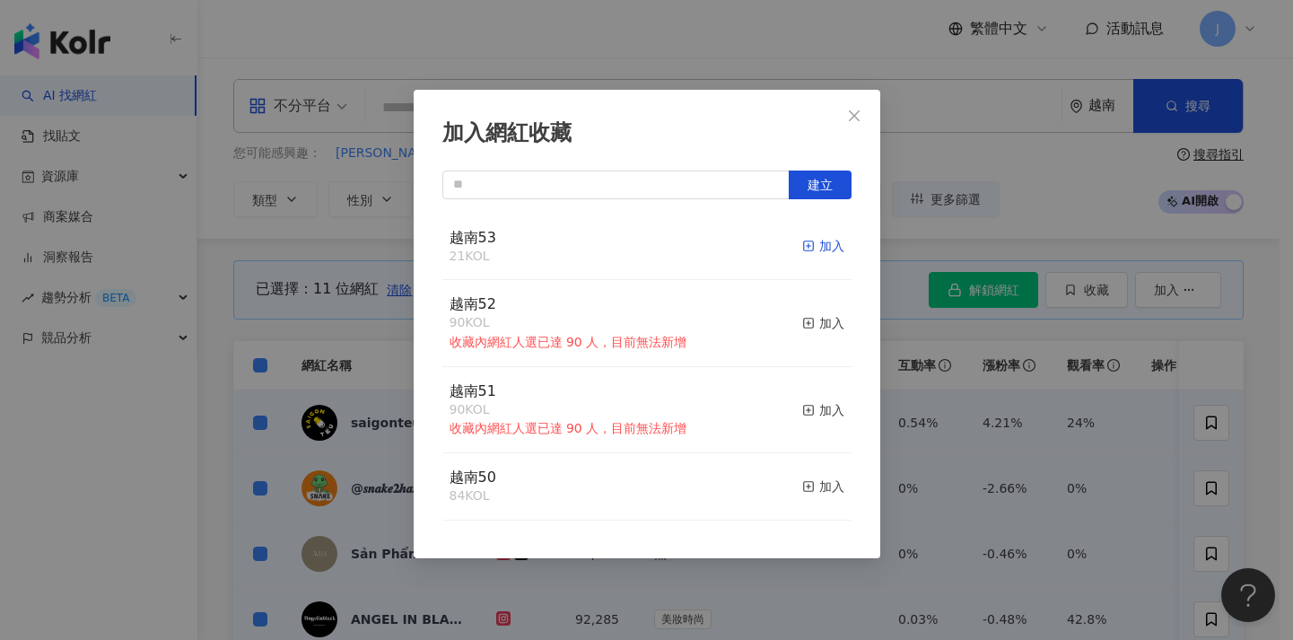
click at [802, 240] on div "加入" at bounding box center [823, 246] width 42 height 20
click at [956, 329] on div "加入網紅收藏 建立 越南53 32 KOL 加入 越南52 90 KOL 收藏內網紅人選已達 90 人，目前無法新增 加入 越南51 90 KOL 收藏內網紅…" at bounding box center [646, 320] width 1293 height 640
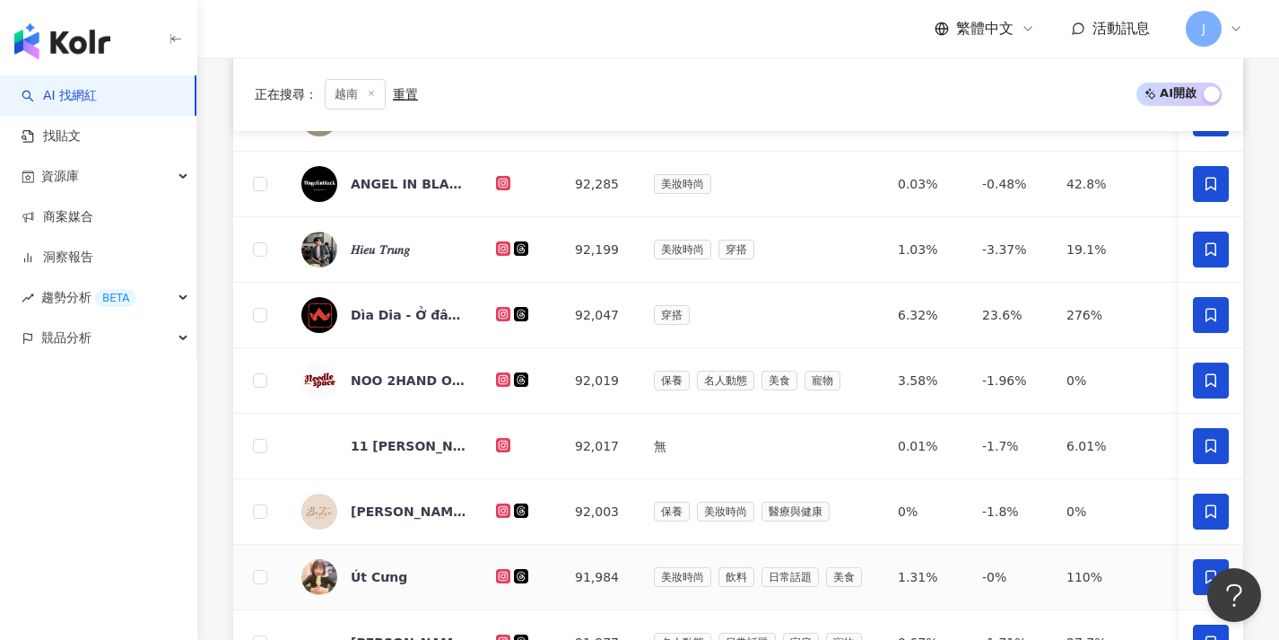
scroll to position [575, 0]
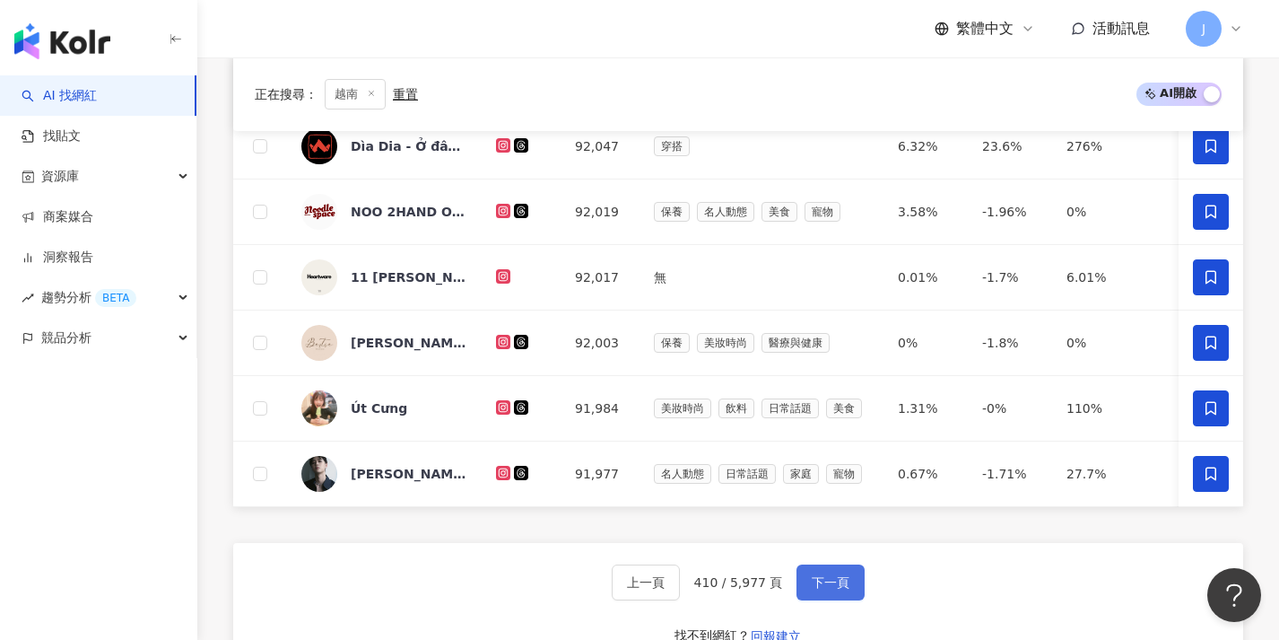
click at [817, 589] on span "下一頁" at bounding box center [831, 582] width 38 height 14
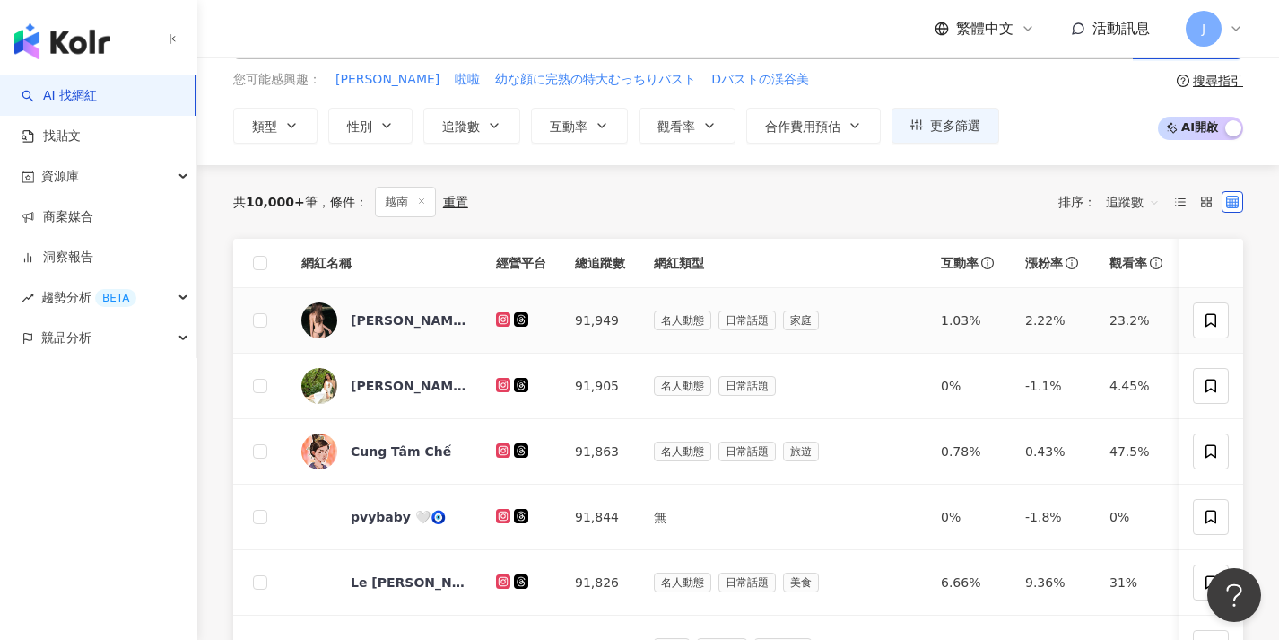
scroll to position [28, 0]
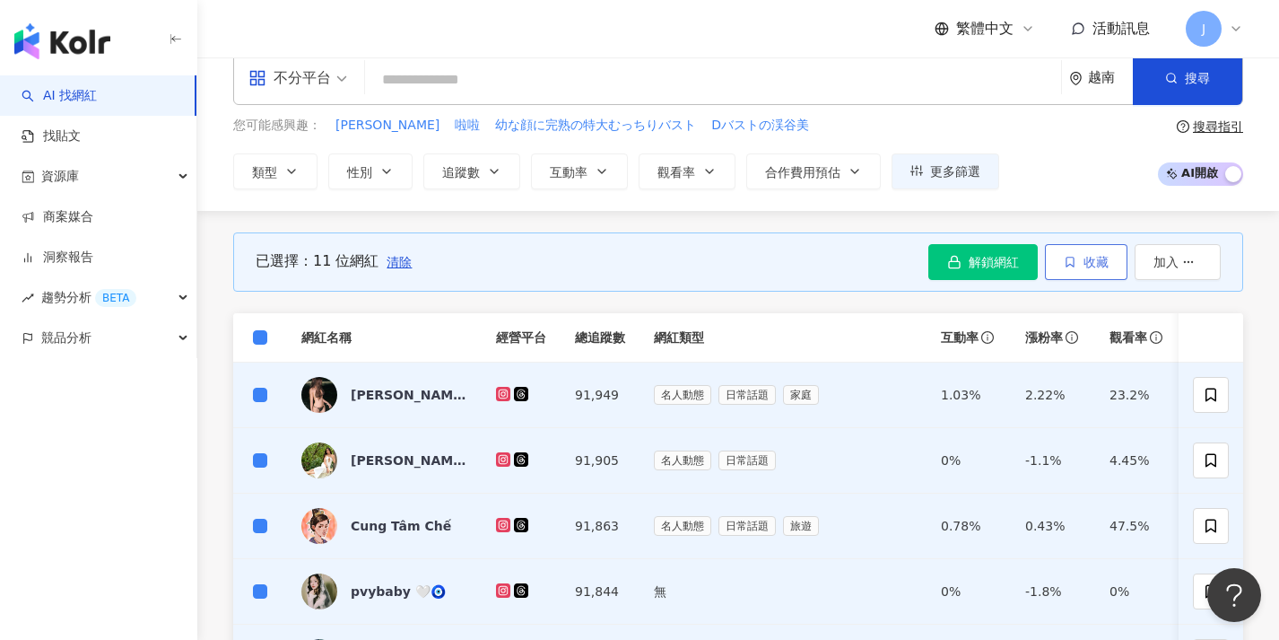
click at [1087, 266] on span "收藏" at bounding box center [1096, 262] width 25 height 14
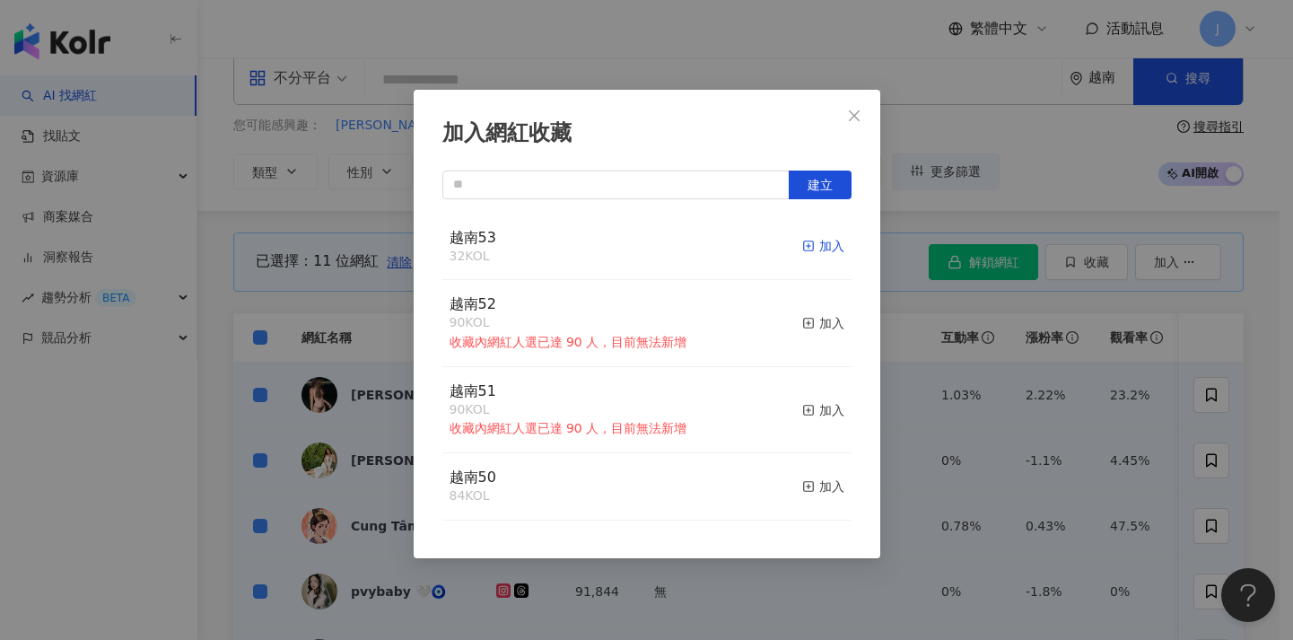
click at [803, 248] on div "加入" at bounding box center [823, 246] width 42 height 20
click at [299, 283] on div "加入網紅收藏 建立 越南53 43 KOL 加入 越南52 90 KOL 收藏內網紅人選已達 90 人，目前無法新增 加入 越南51 90 KOL 收藏內網紅…" at bounding box center [646, 320] width 1293 height 640
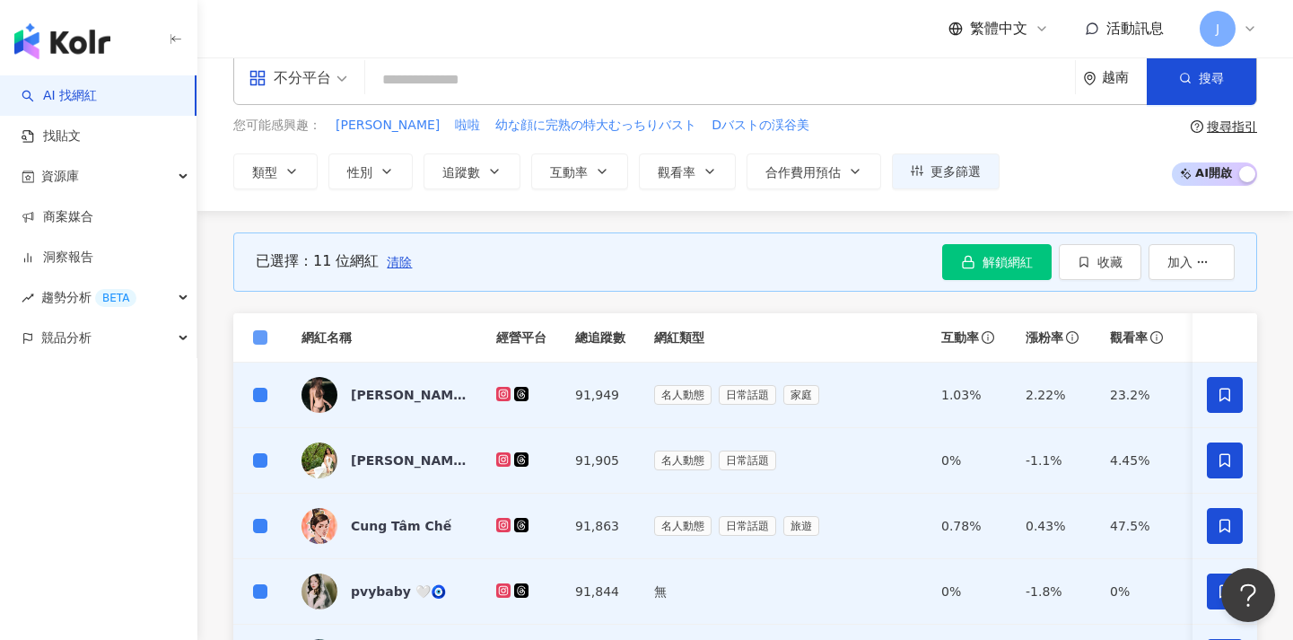
click at [264, 338] on span at bounding box center [260, 337] width 14 height 14
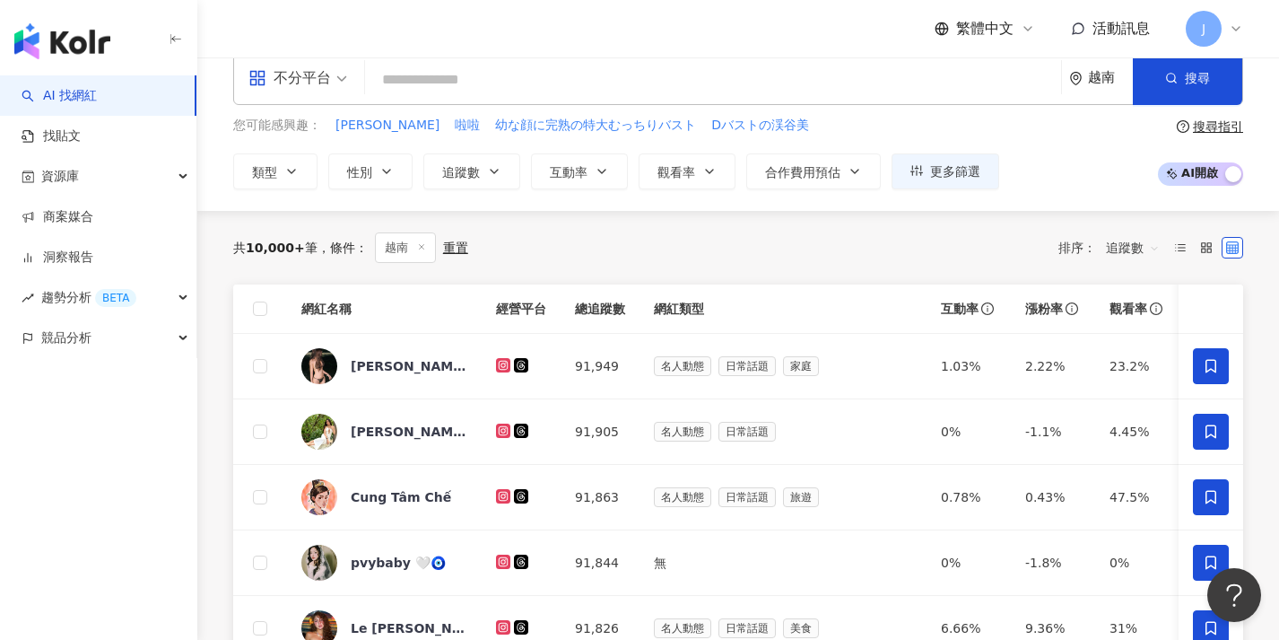
scroll to position [588, 0]
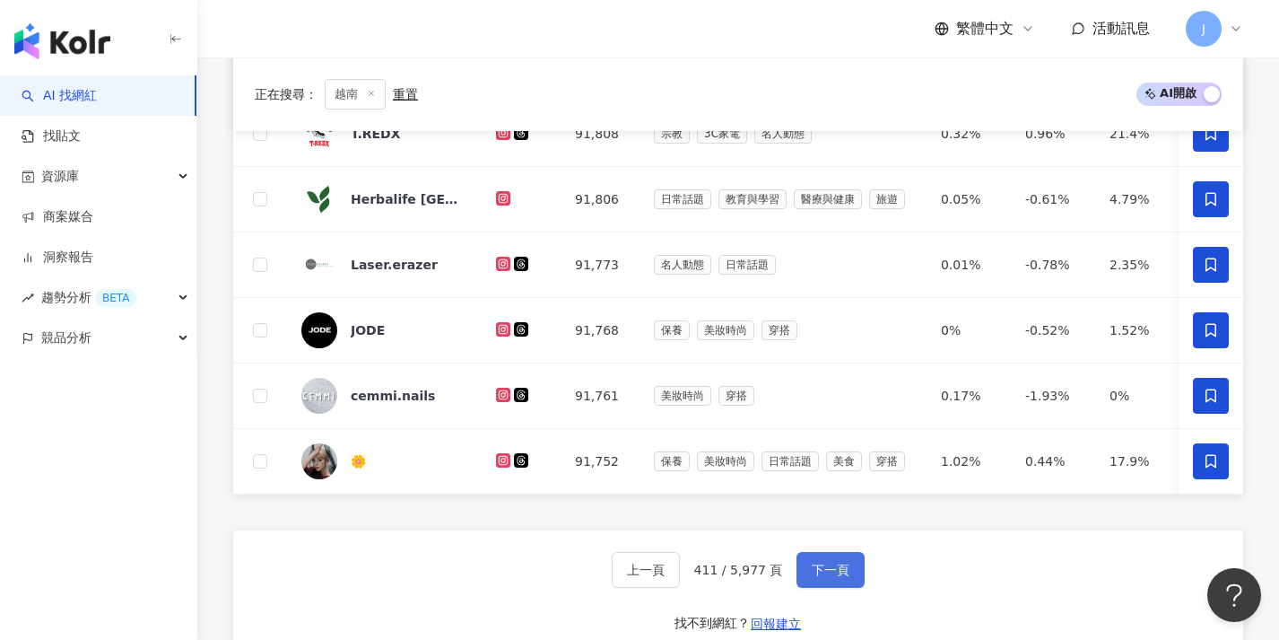
click at [836, 577] on span "下一頁" at bounding box center [831, 569] width 38 height 14
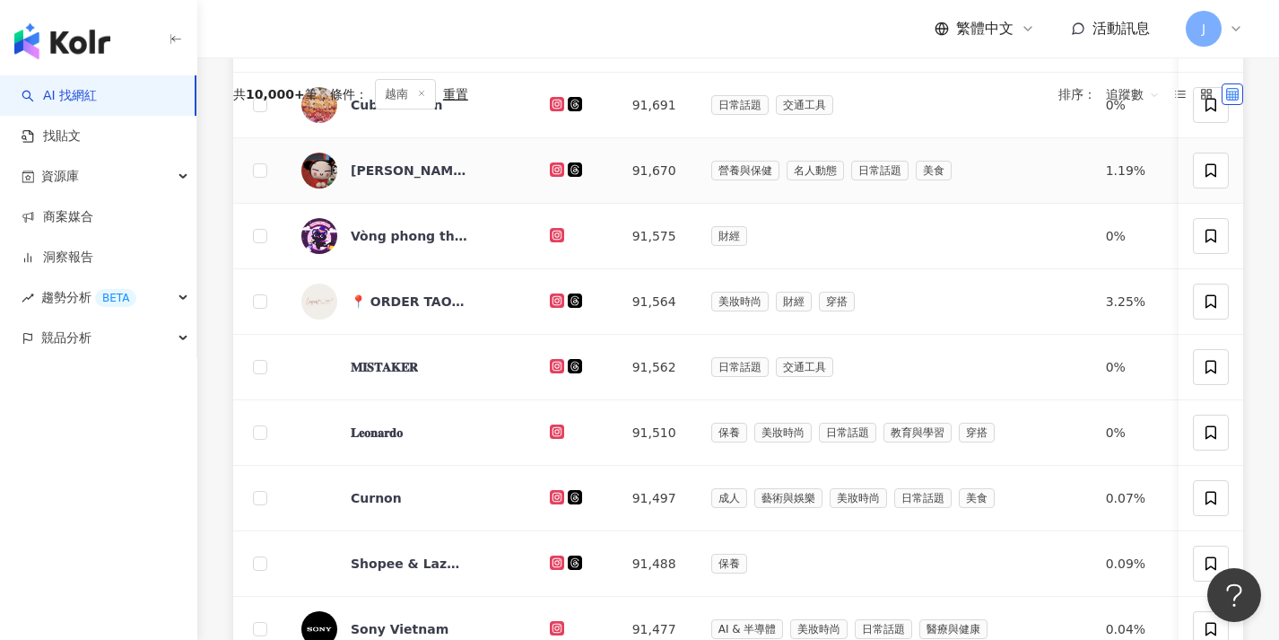
scroll to position [171, 0]
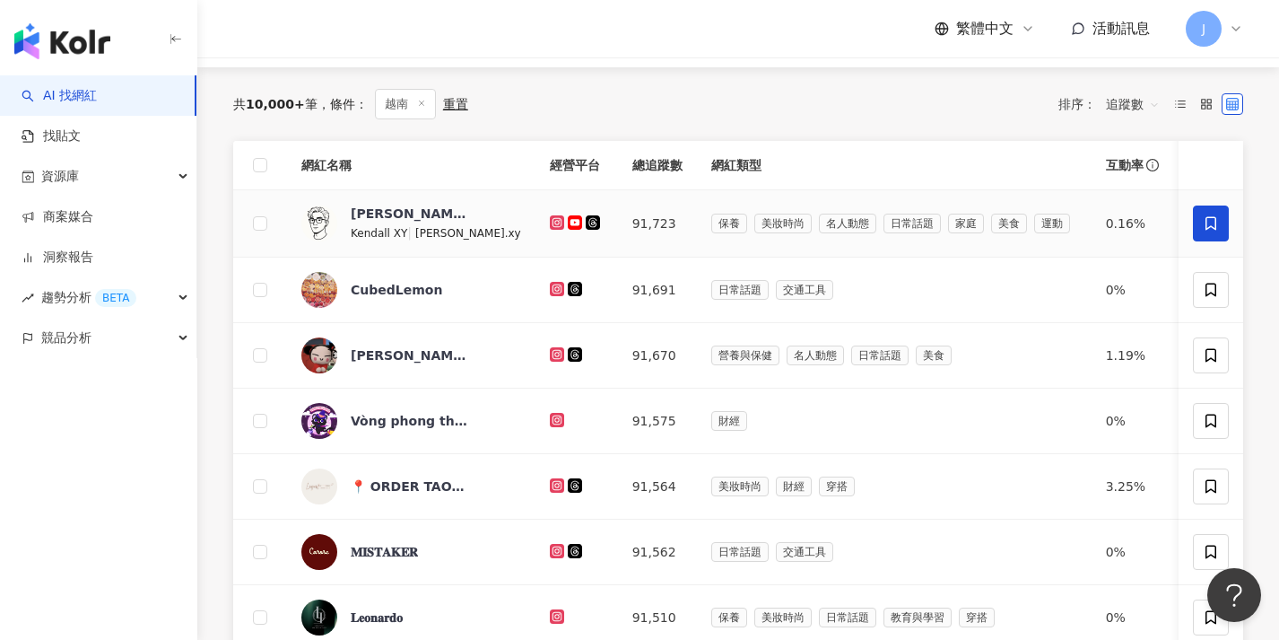
click at [1213, 222] on icon at bounding box center [1211, 223] width 16 height 16
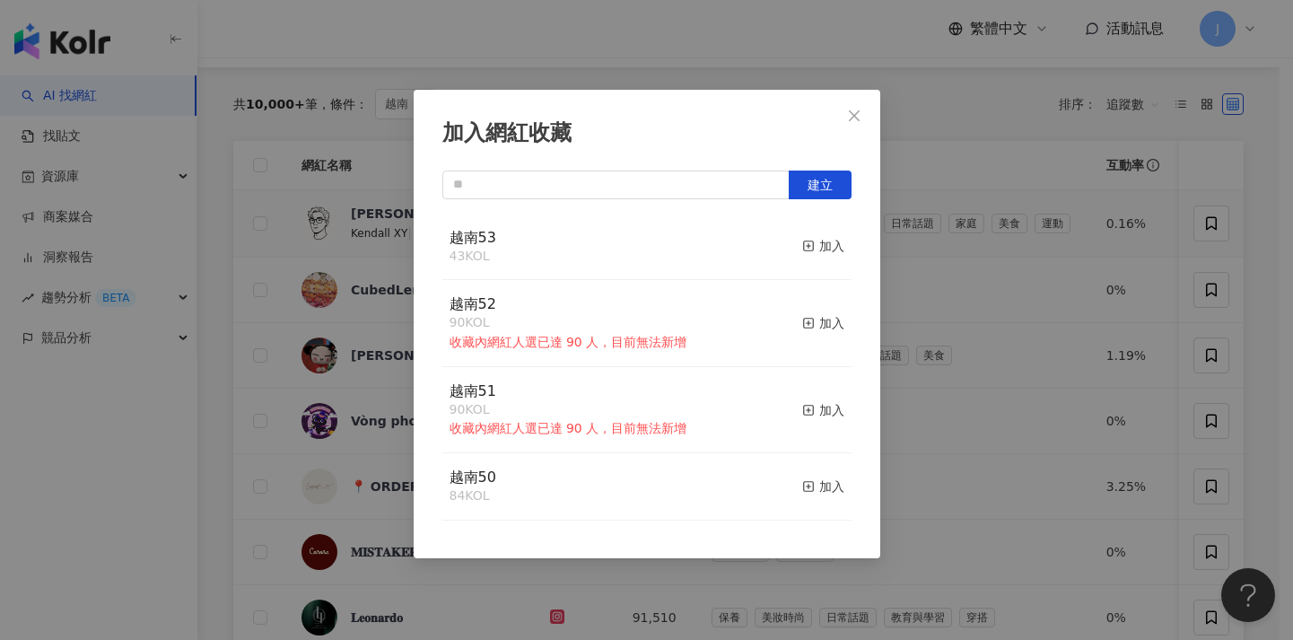
click at [993, 244] on div "加入網紅收藏 建立 越南53 43 KOL 加入 越南52 90 KOL 收藏內網紅人選已達 90 人，目前無法新增 加入 越南51 90 KOL 收藏內網紅…" at bounding box center [646, 320] width 1293 height 640
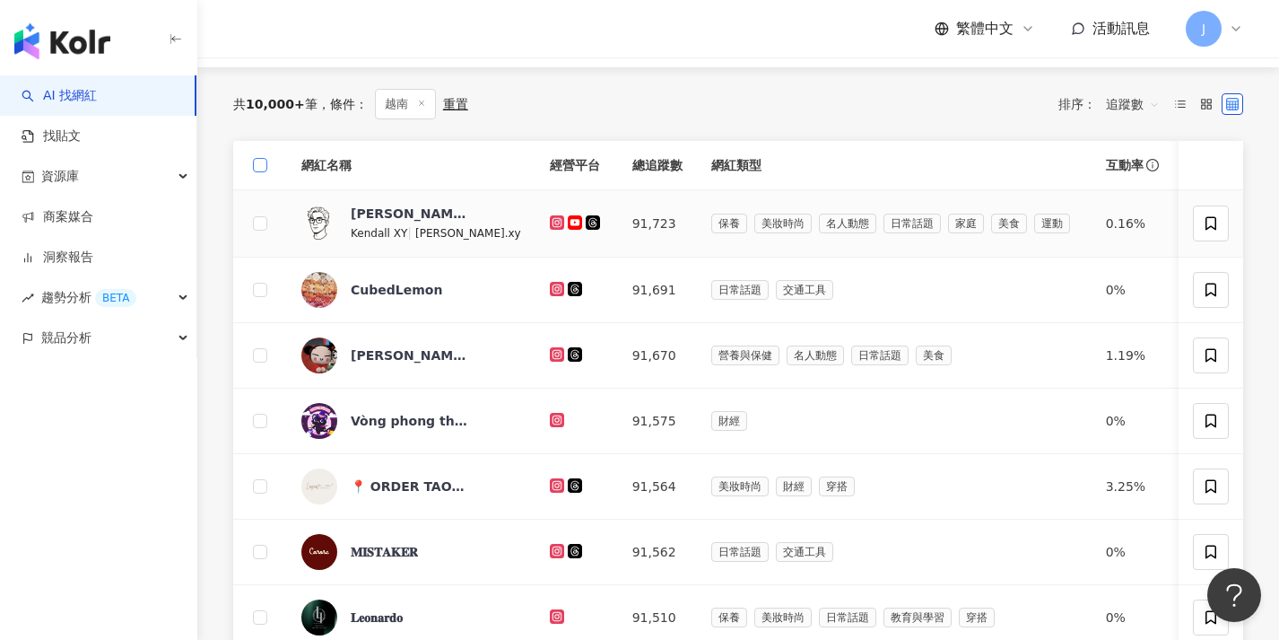
click at [264, 165] on span at bounding box center [260, 165] width 14 height 14
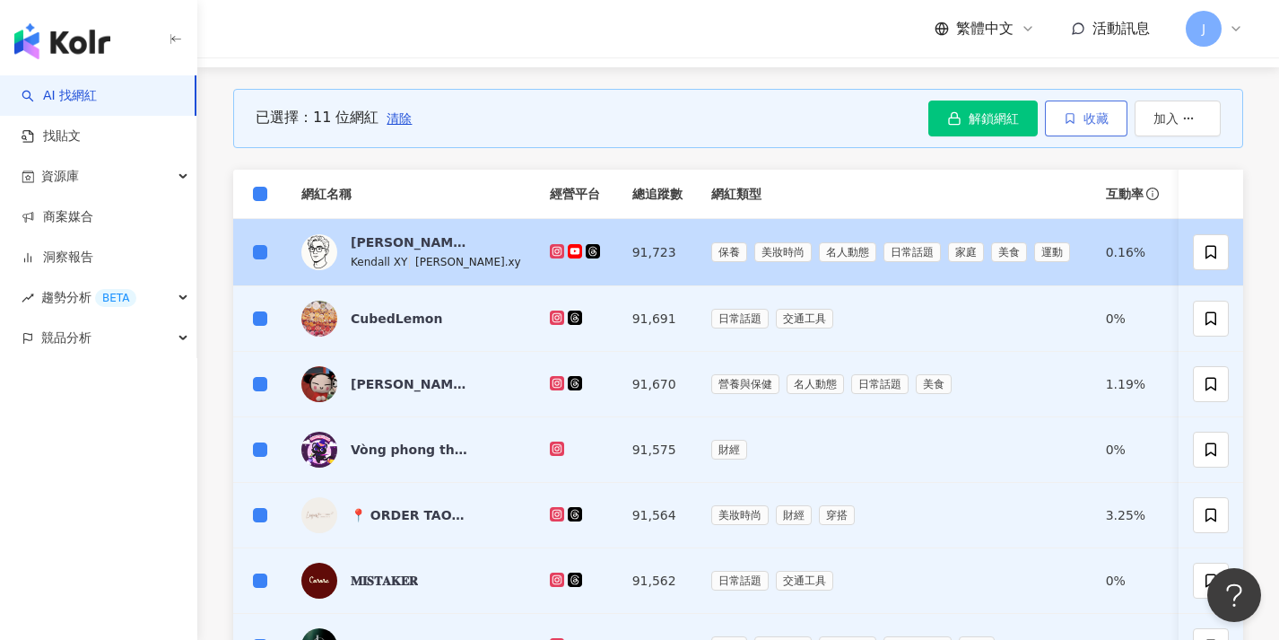
click at [1084, 121] on span "收藏" at bounding box center [1096, 118] width 25 height 14
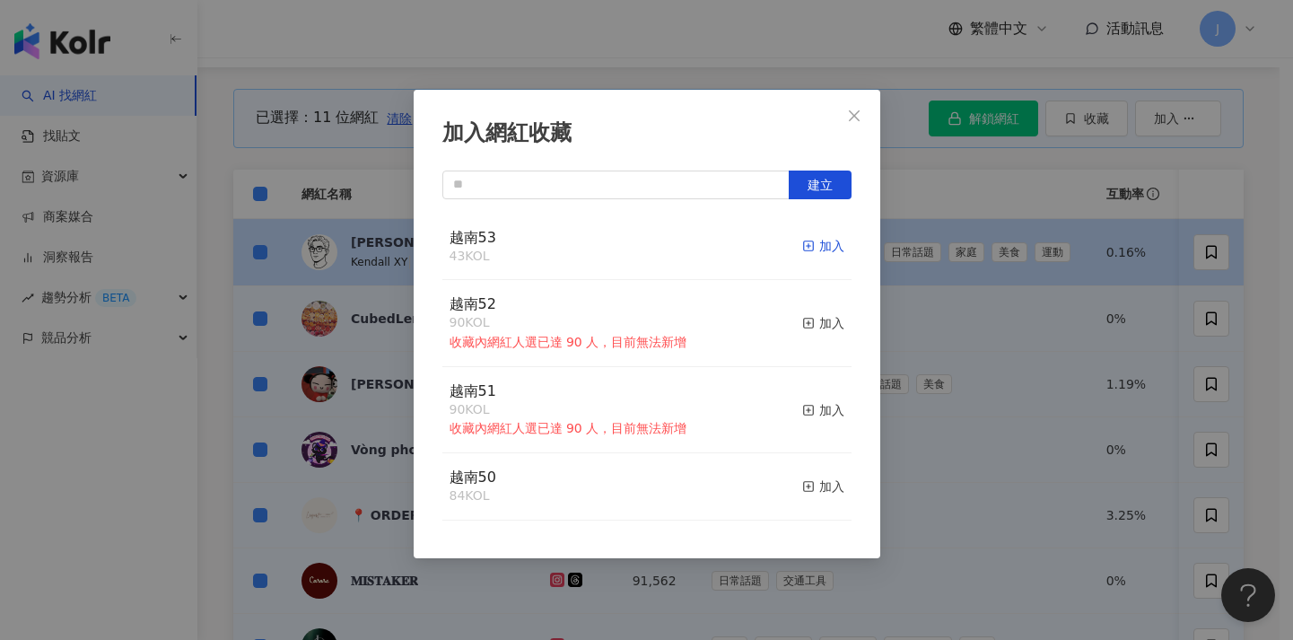
click at [806, 245] on div "加入" at bounding box center [823, 246] width 42 height 20
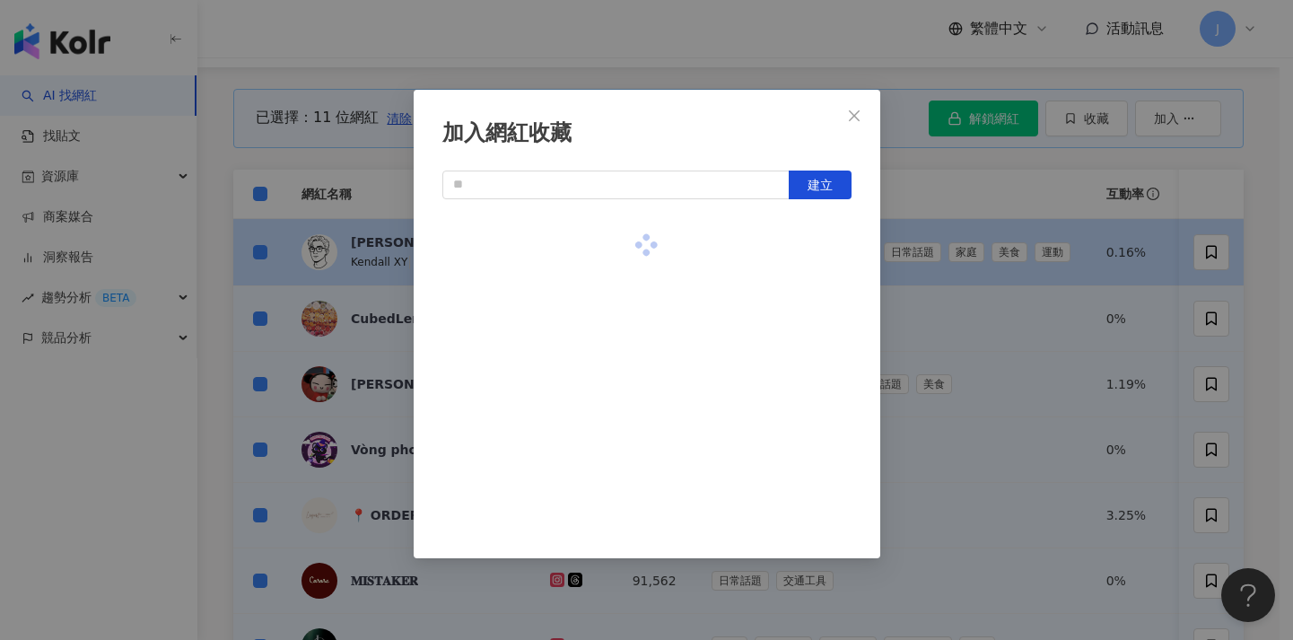
click at [947, 273] on div "加入網紅收藏 建立" at bounding box center [646, 320] width 1293 height 640
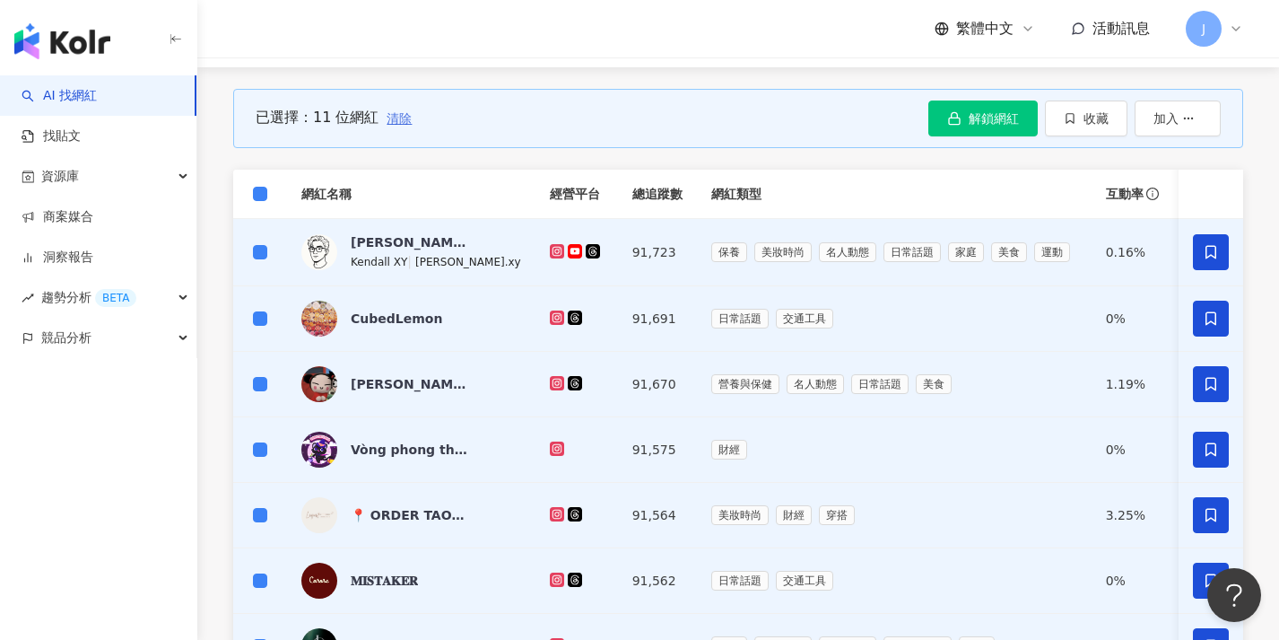
click at [390, 123] on span "清除" at bounding box center [399, 118] width 25 height 14
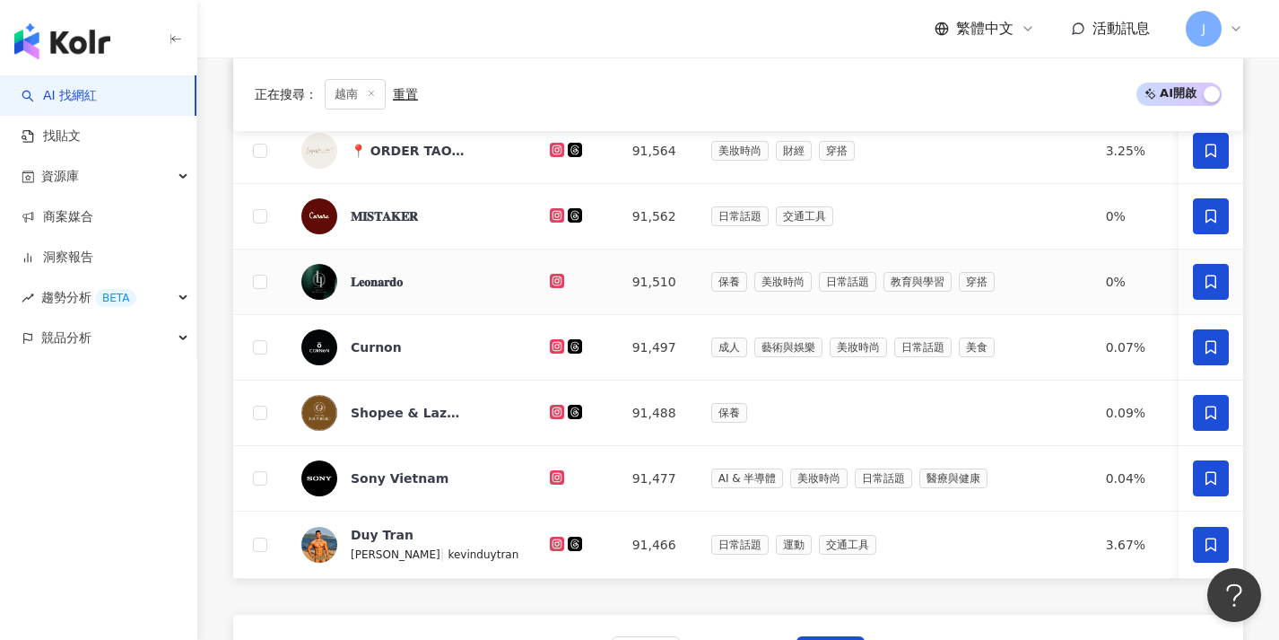
scroll to position [691, 0]
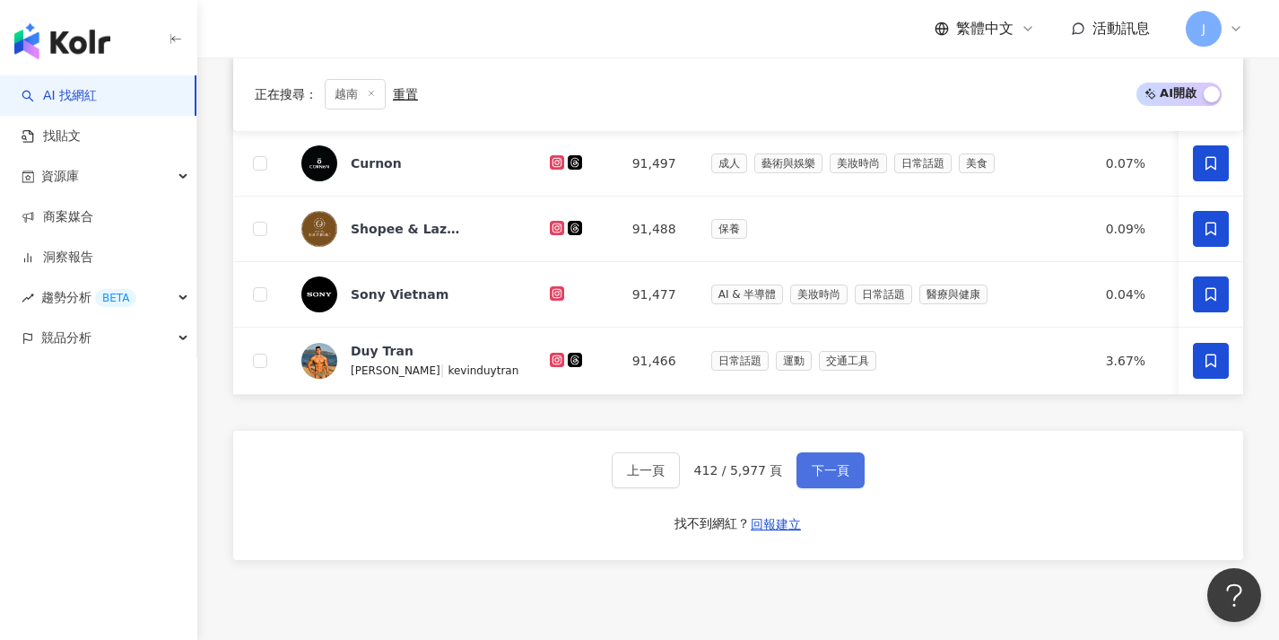
click at [835, 477] on span "下一頁" at bounding box center [831, 470] width 38 height 14
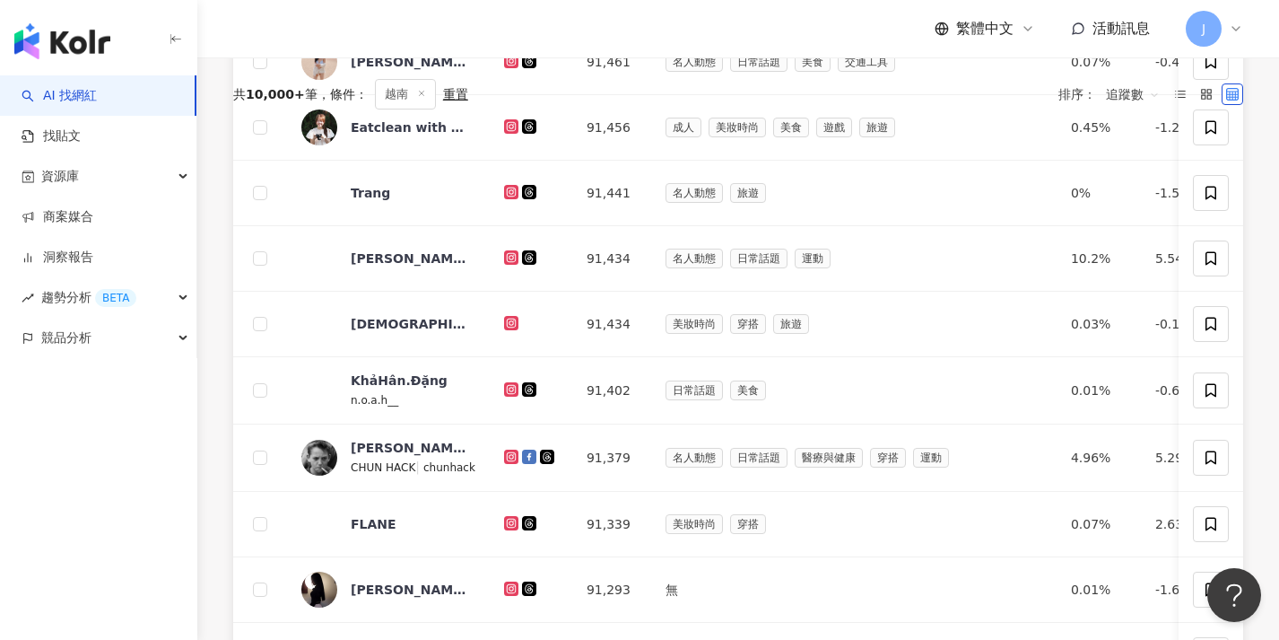
scroll to position [0, 0]
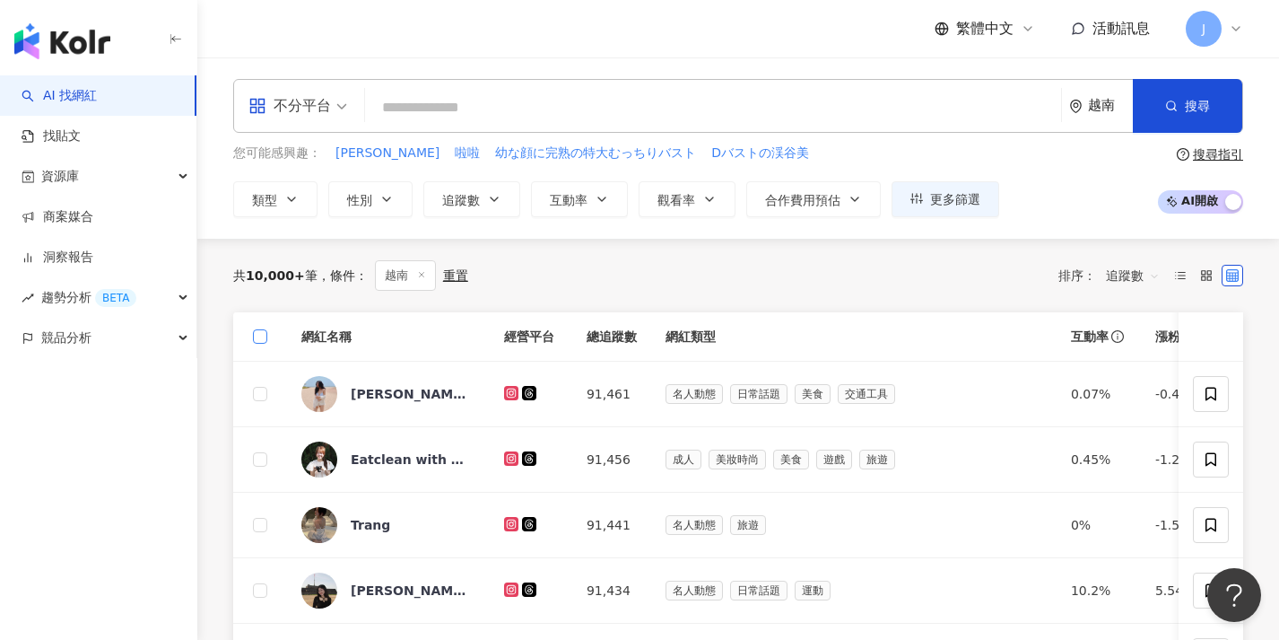
click at [264, 332] on span at bounding box center [260, 336] width 14 height 14
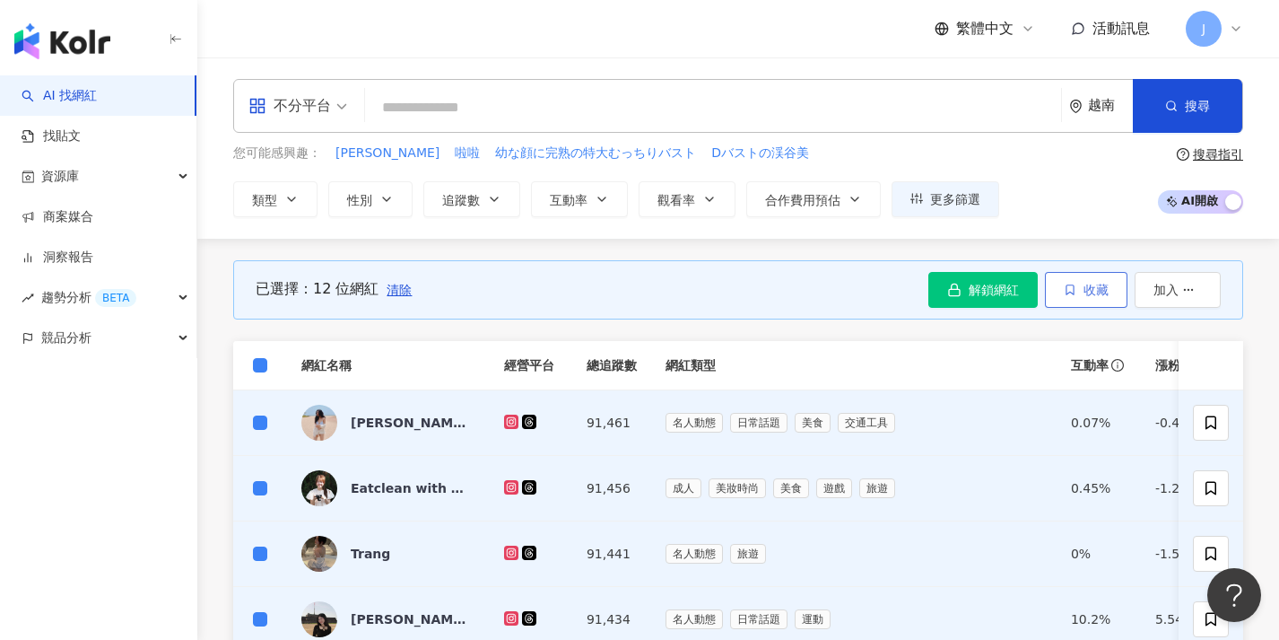
click at [1096, 290] on span "收藏" at bounding box center [1096, 290] width 25 height 14
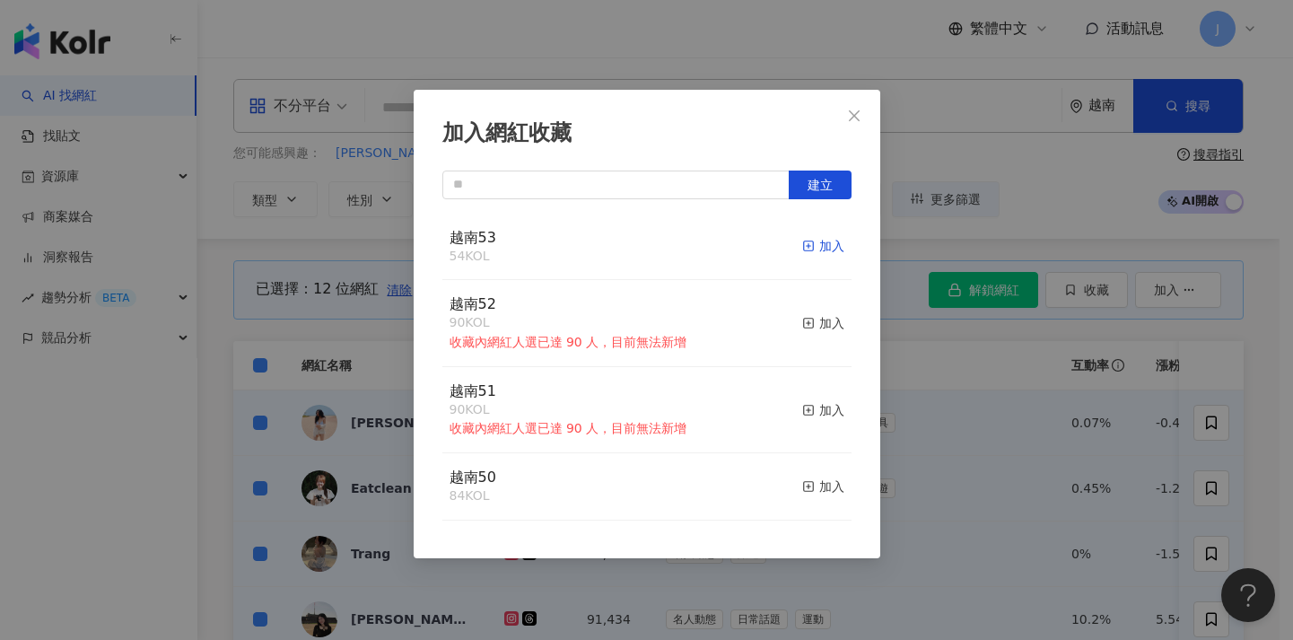
click at [814, 251] on div "加入" at bounding box center [823, 246] width 42 height 20
click at [348, 415] on div "加入網紅收藏 建立 越南53 66 KOL 加入 越南52 90 KOL 收藏內網紅人選已達 90 人，目前無法新增 加入 越南51 90 KOL 收藏內網紅…" at bounding box center [646, 320] width 1293 height 640
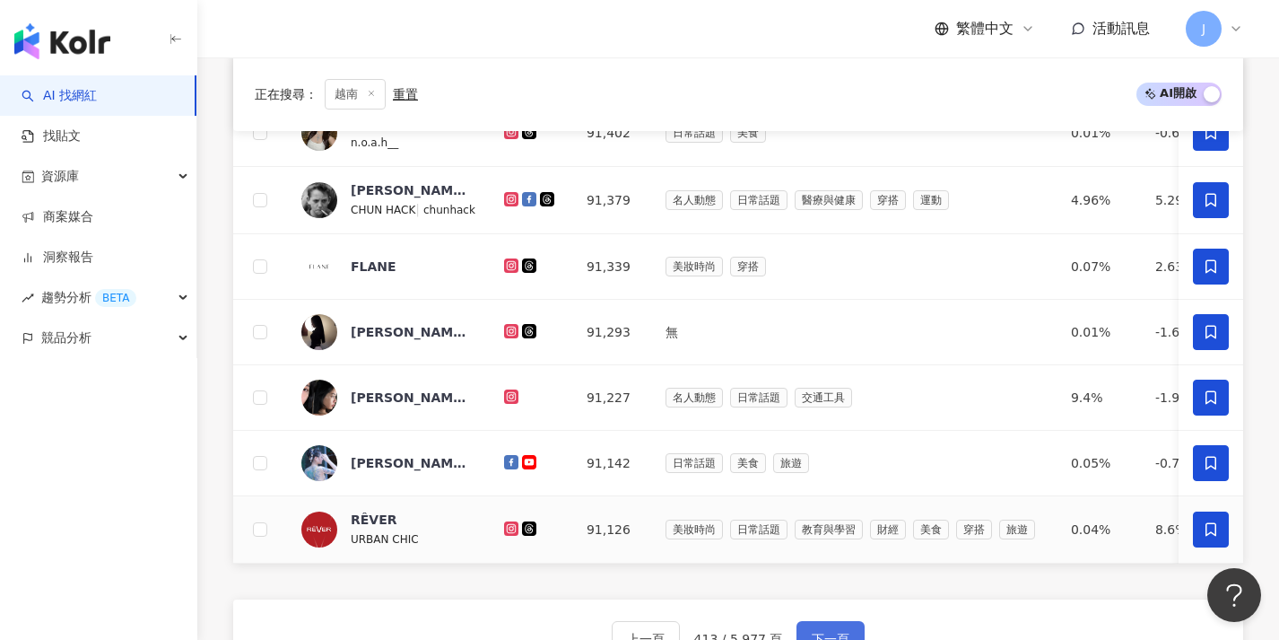
scroll to position [737, 0]
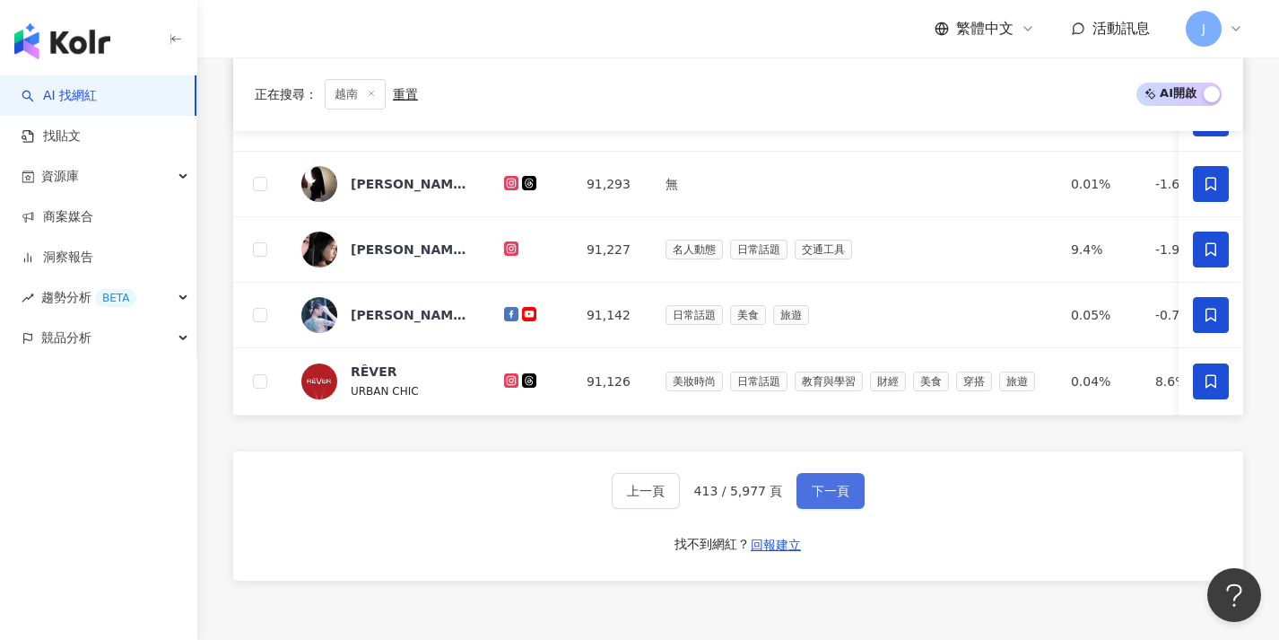
click at [815, 498] on span "下一頁" at bounding box center [831, 490] width 38 height 14
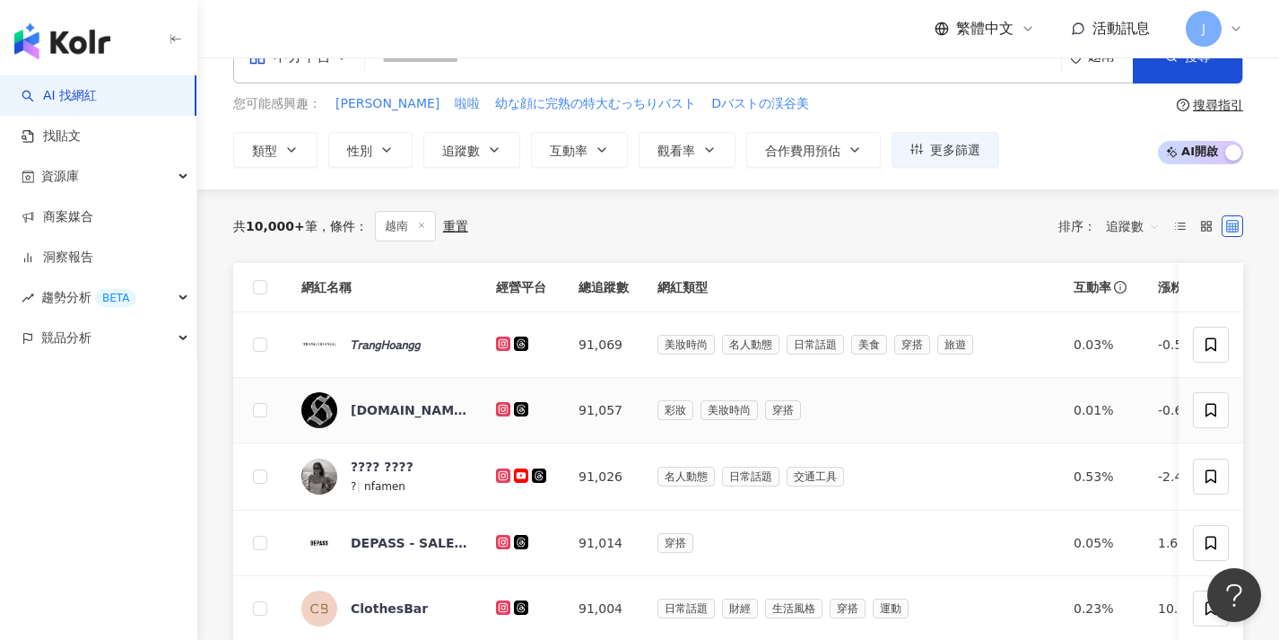
scroll to position [0, 0]
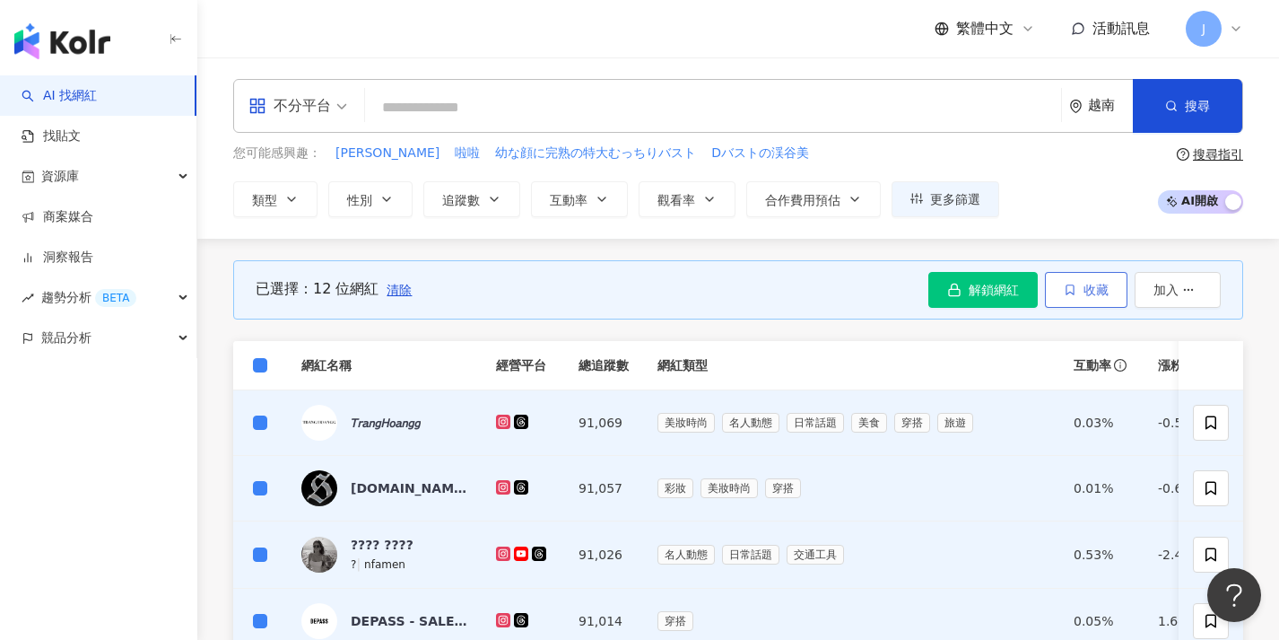
click at [1082, 298] on button "收藏" at bounding box center [1086, 290] width 83 height 36
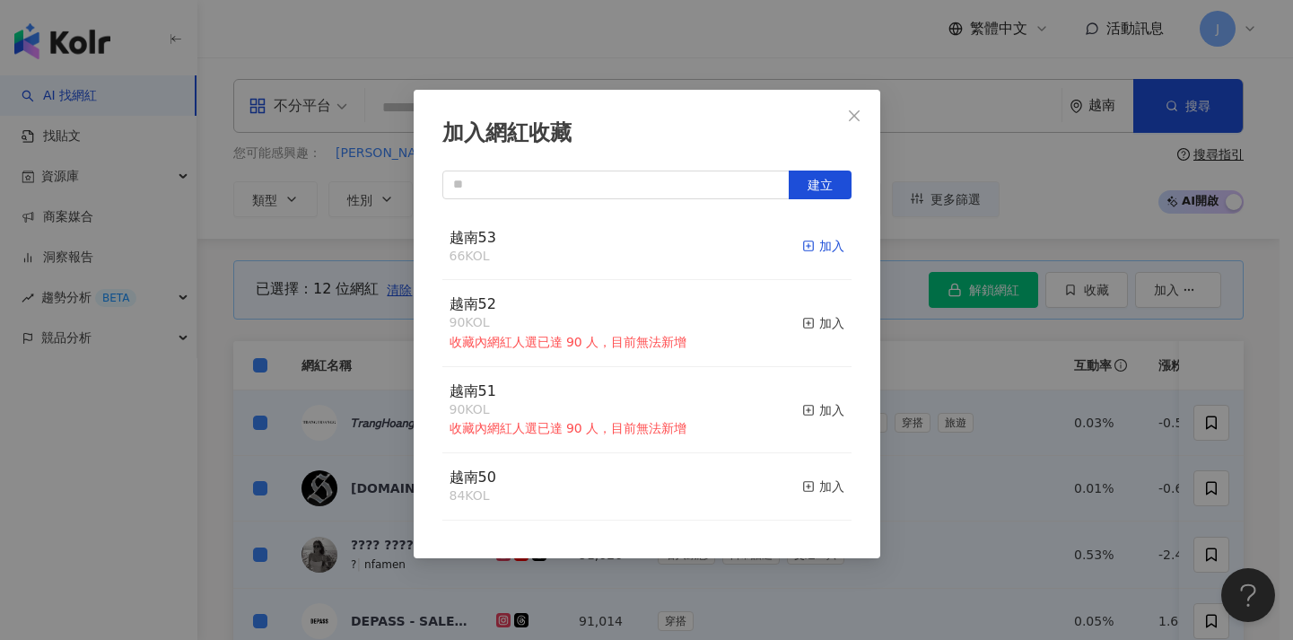
click at [822, 250] on div "加入" at bounding box center [823, 246] width 42 height 20
click at [943, 475] on div "加入網紅收藏 建立 越南53 78 KOL 加入 越南52 90 KOL 收藏內網紅人選已達 90 人，目前無法新增 加入 越南51 90 KOL 收藏內網紅…" at bounding box center [646, 320] width 1293 height 640
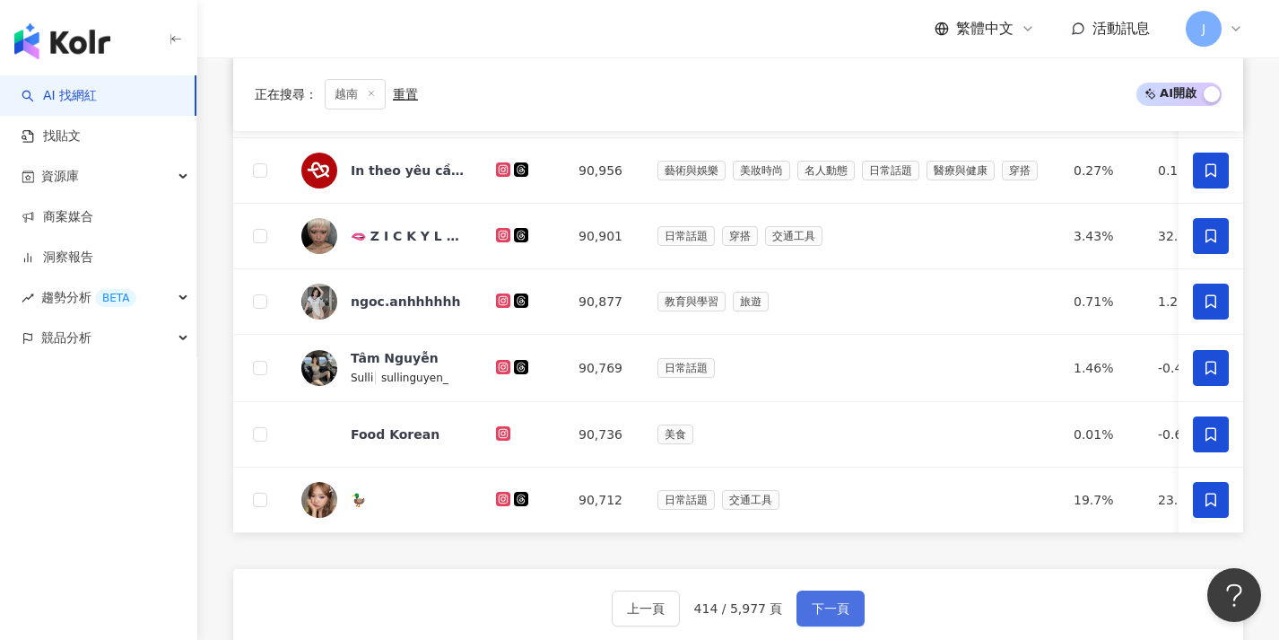
scroll to position [718, 0]
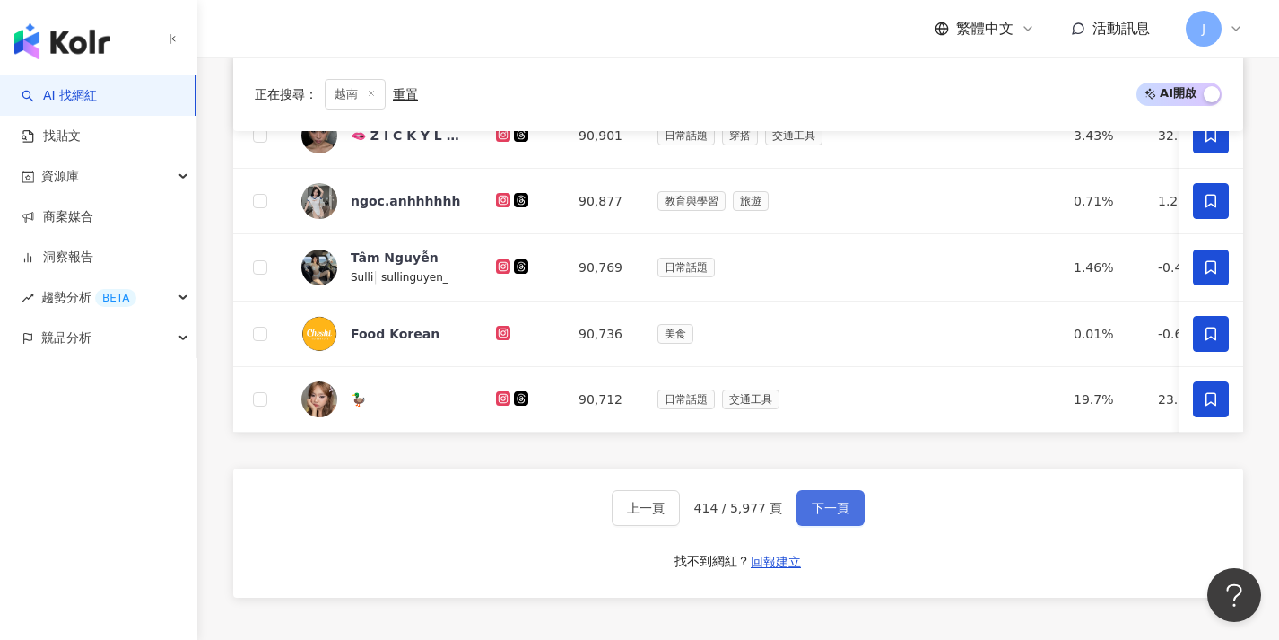
click at [818, 526] on button "下一頁" at bounding box center [831, 508] width 68 height 36
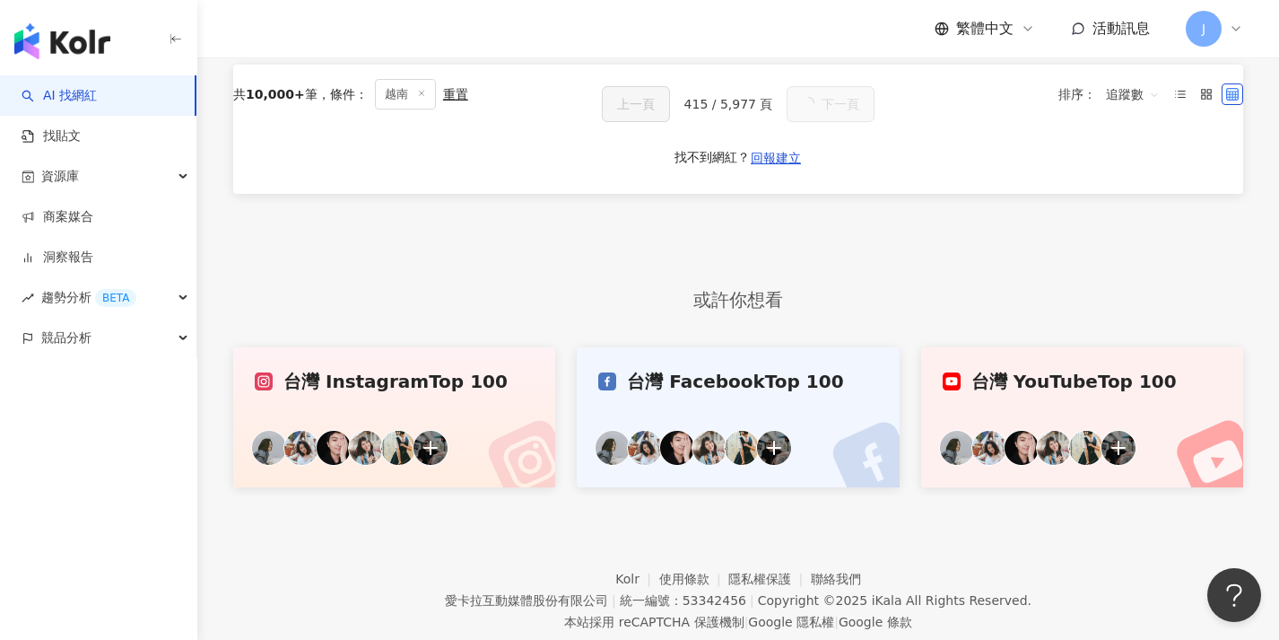
scroll to position [0, 0]
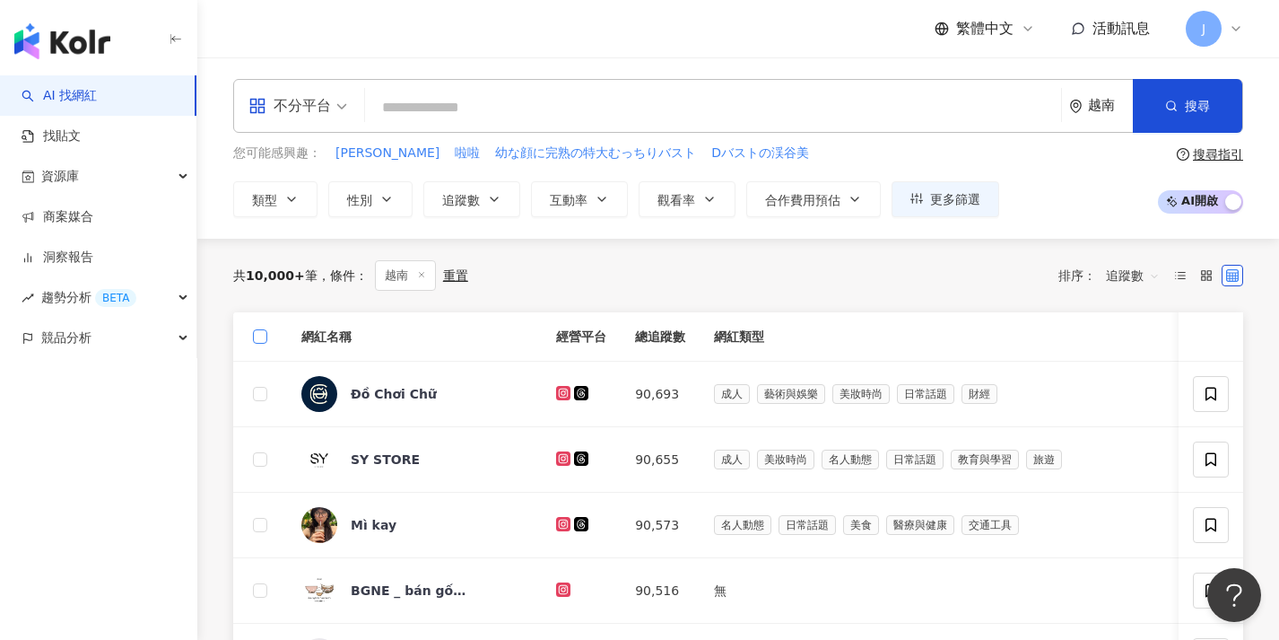
click at [266, 338] on span at bounding box center [260, 336] width 14 height 14
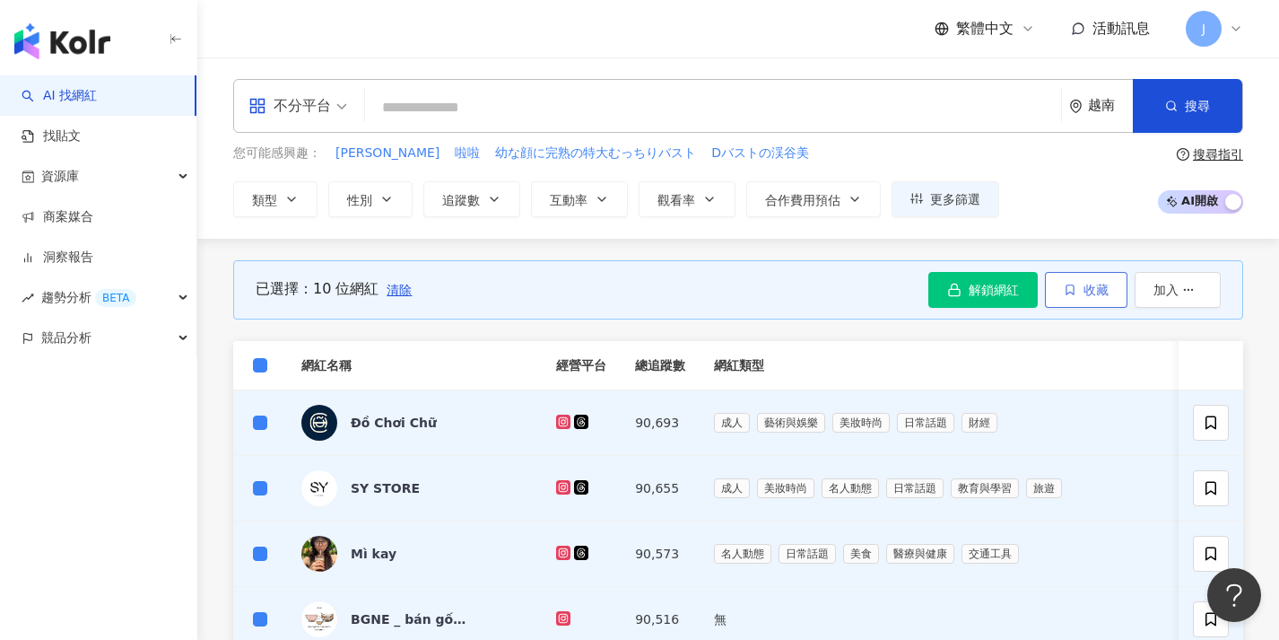
click at [1091, 300] on button "收藏" at bounding box center [1086, 290] width 83 height 36
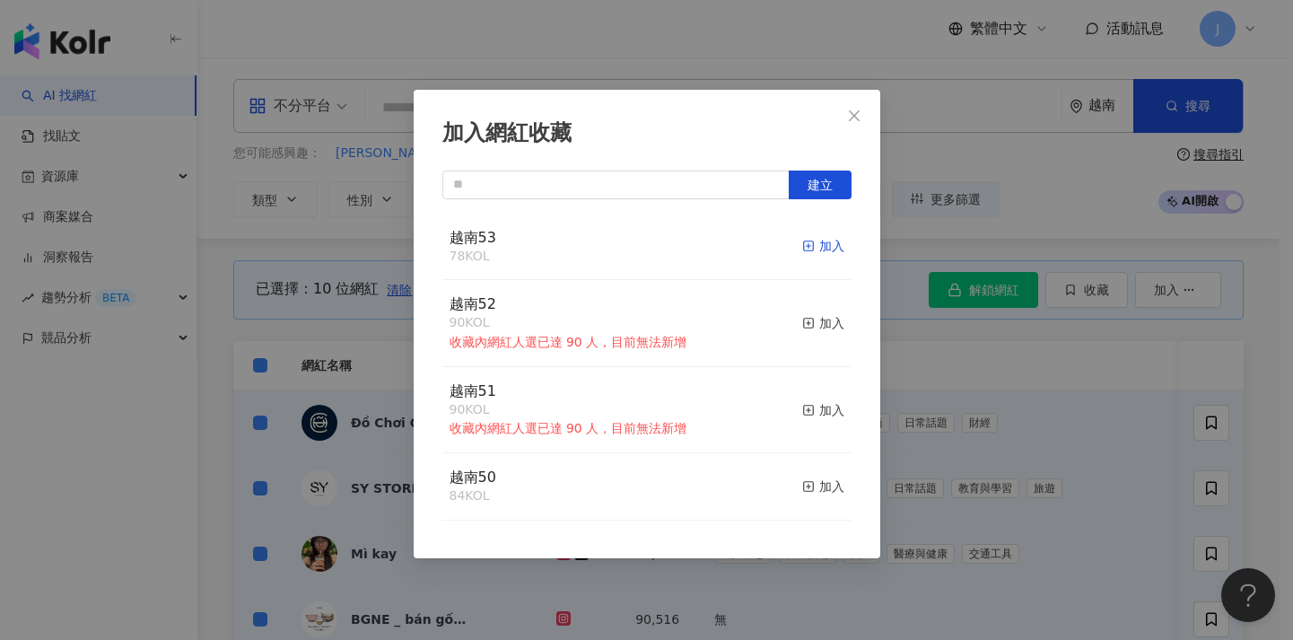
click at [803, 243] on rect "button" at bounding box center [808, 246] width 10 height 10
click at [944, 465] on div "加入網紅收藏 建立 越南53 78 KOL 加入 越南52 90 KOL 收藏內網紅人選已達 90 人，目前無法新增 加入 越南51 90 KOL 收藏內網紅…" at bounding box center [646, 320] width 1293 height 640
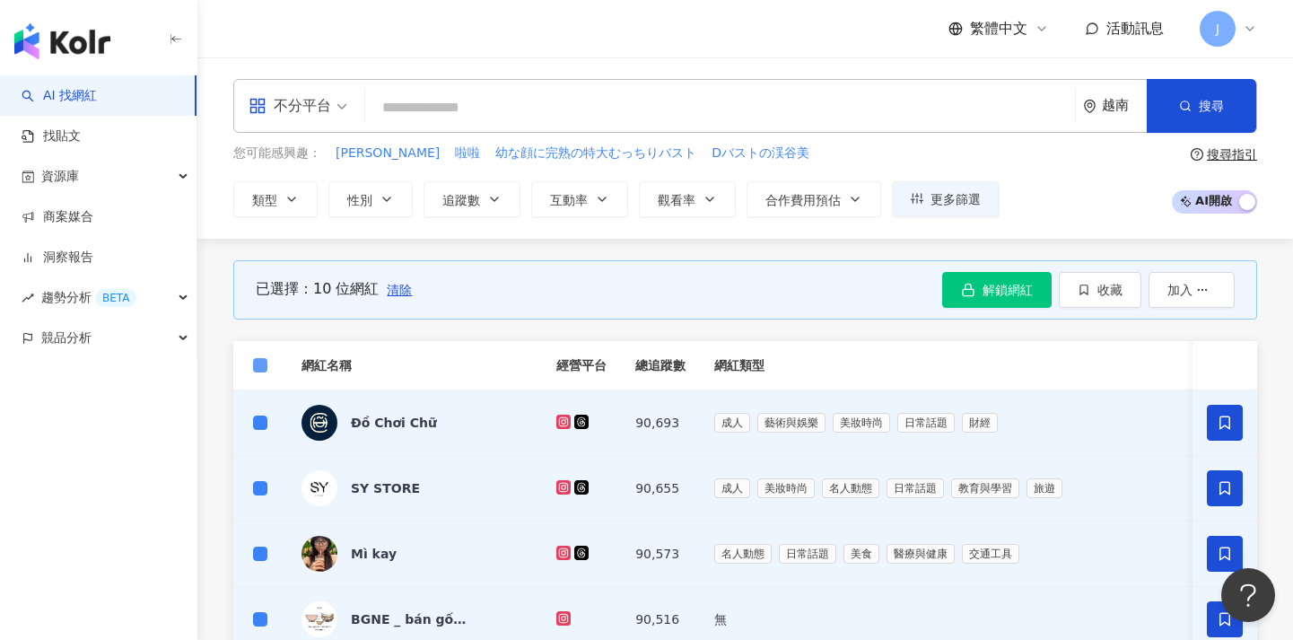
click at [260, 369] on span at bounding box center [260, 365] width 14 height 14
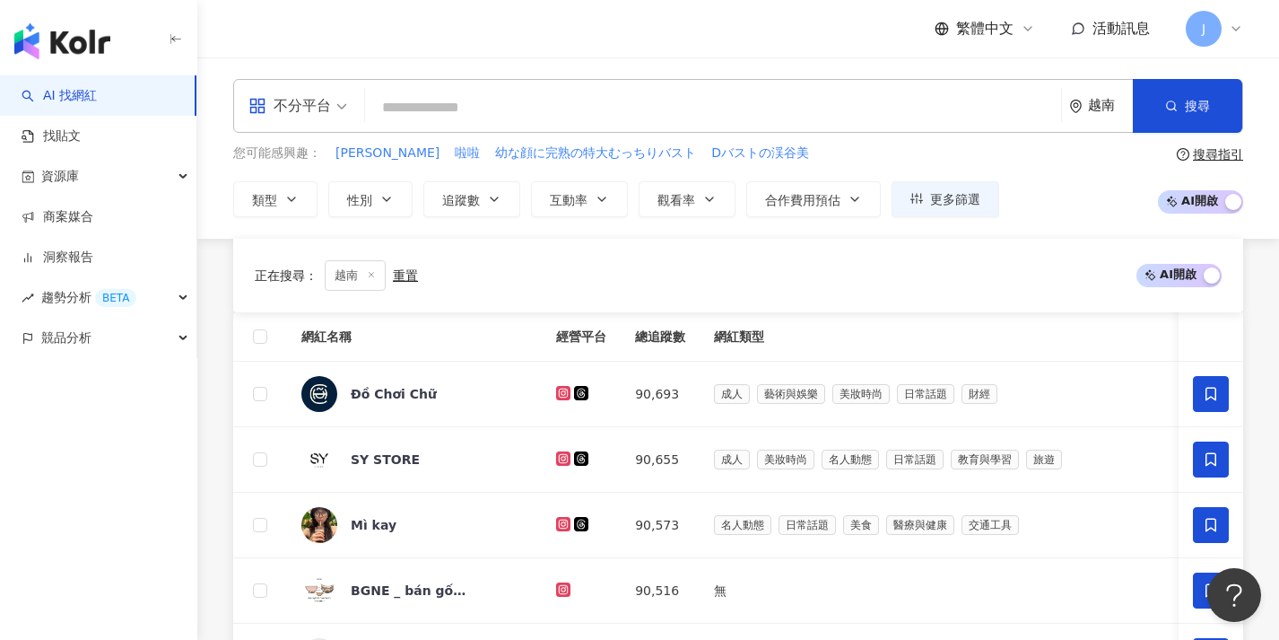
scroll to position [688, 0]
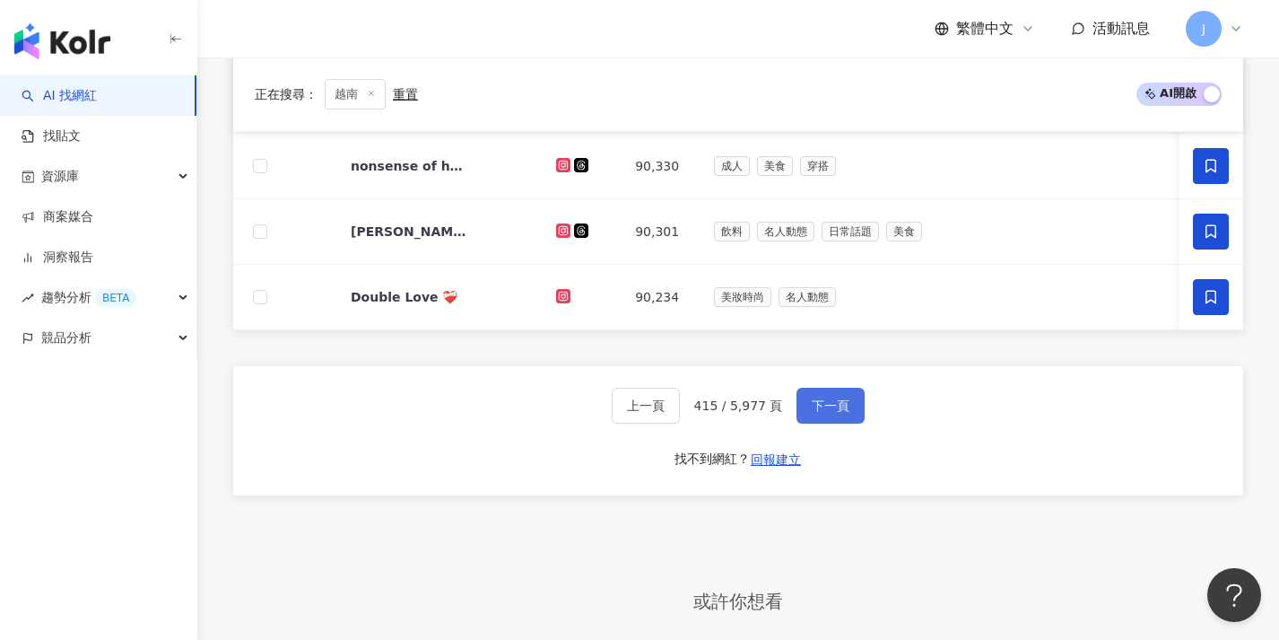
click at [852, 419] on button "下一頁" at bounding box center [831, 406] width 68 height 36
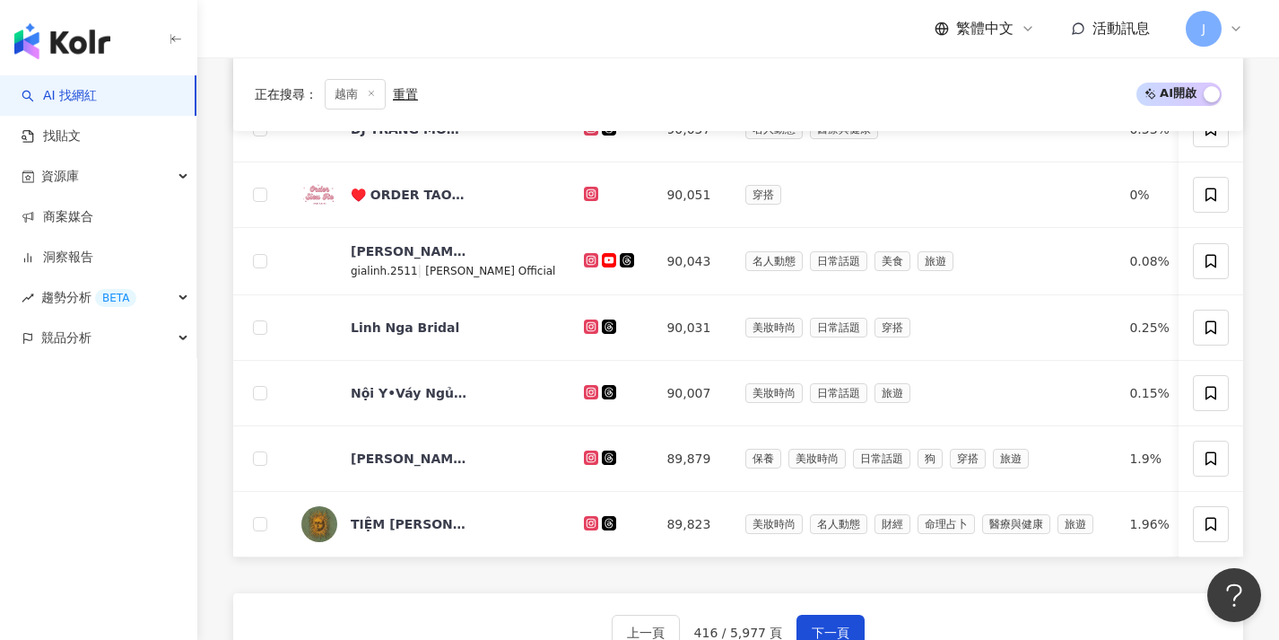
scroll to position [543, 0]
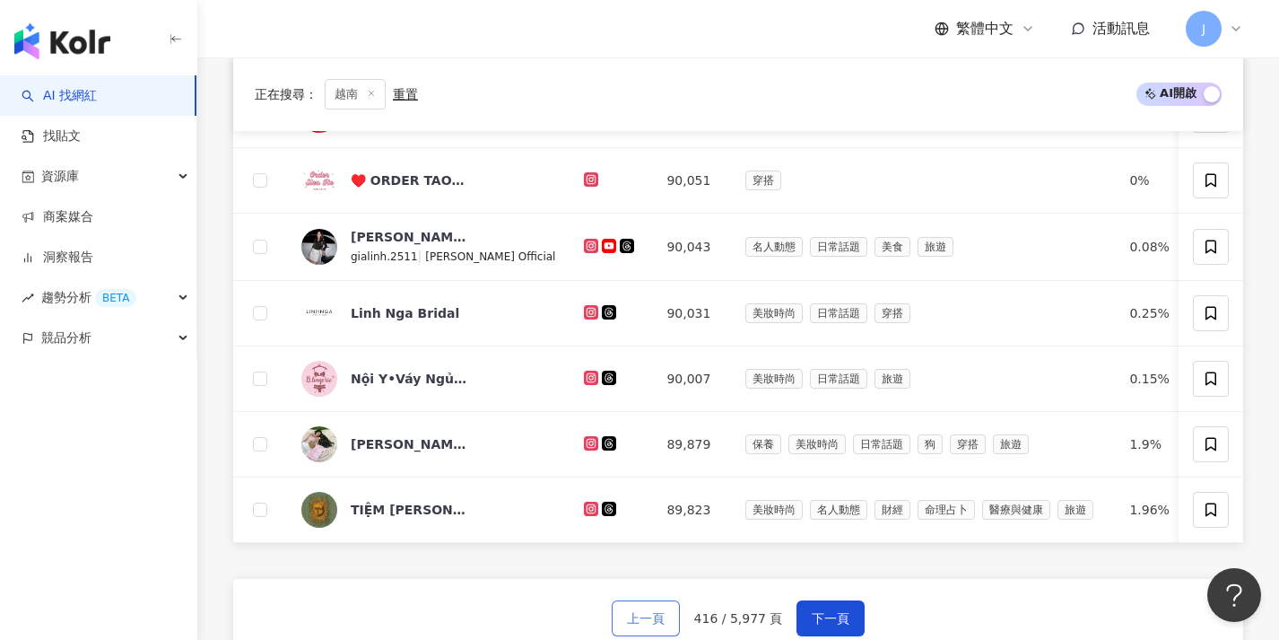
click at [632, 621] on button "上一頁" at bounding box center [646, 618] width 68 height 36
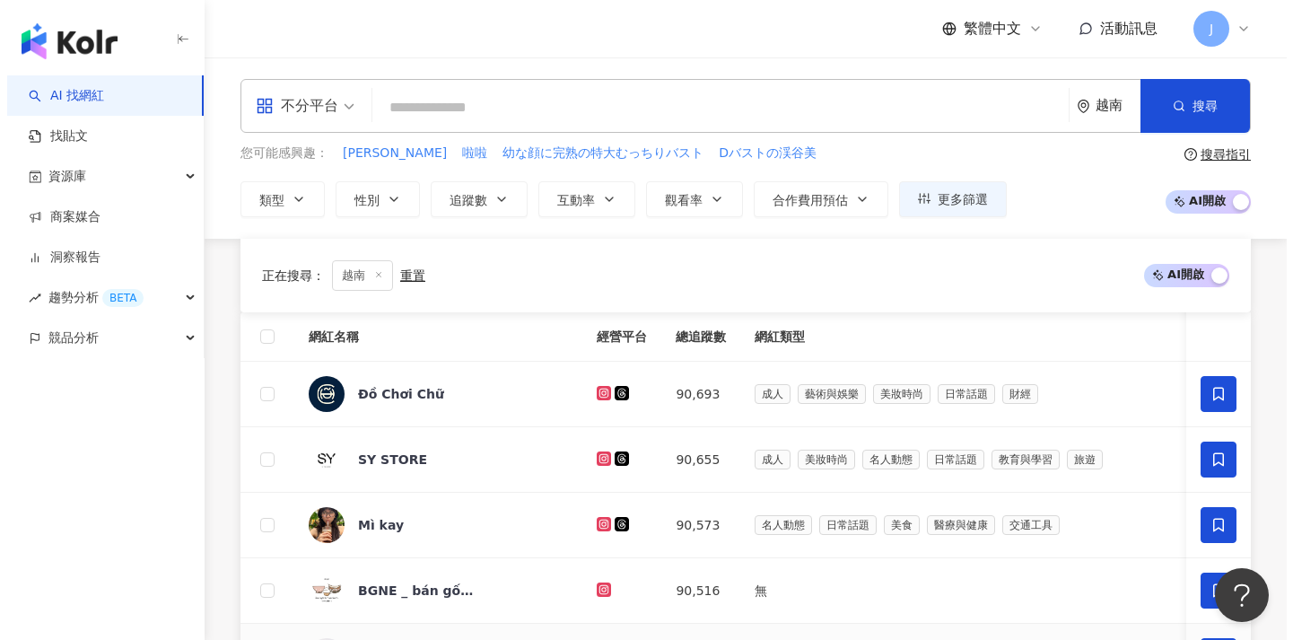
scroll to position [454, 0]
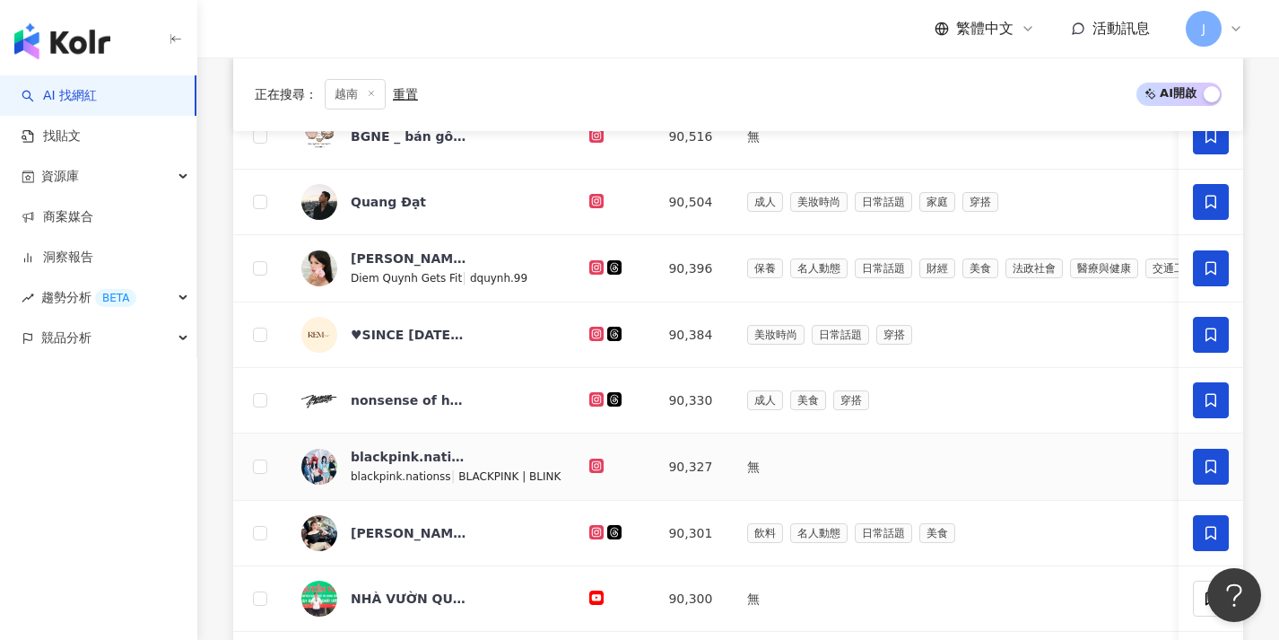
click at [1195, 462] on span at bounding box center [1211, 466] width 36 height 36
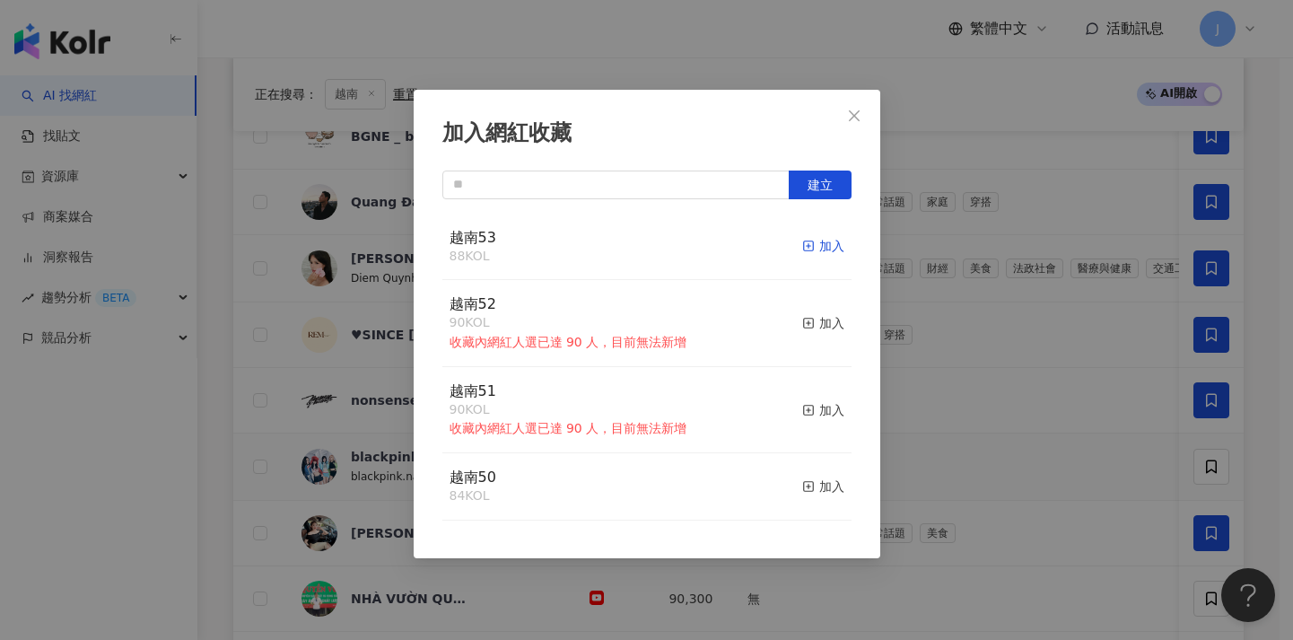
click at [802, 249] on icon "button" at bounding box center [808, 245] width 13 height 13
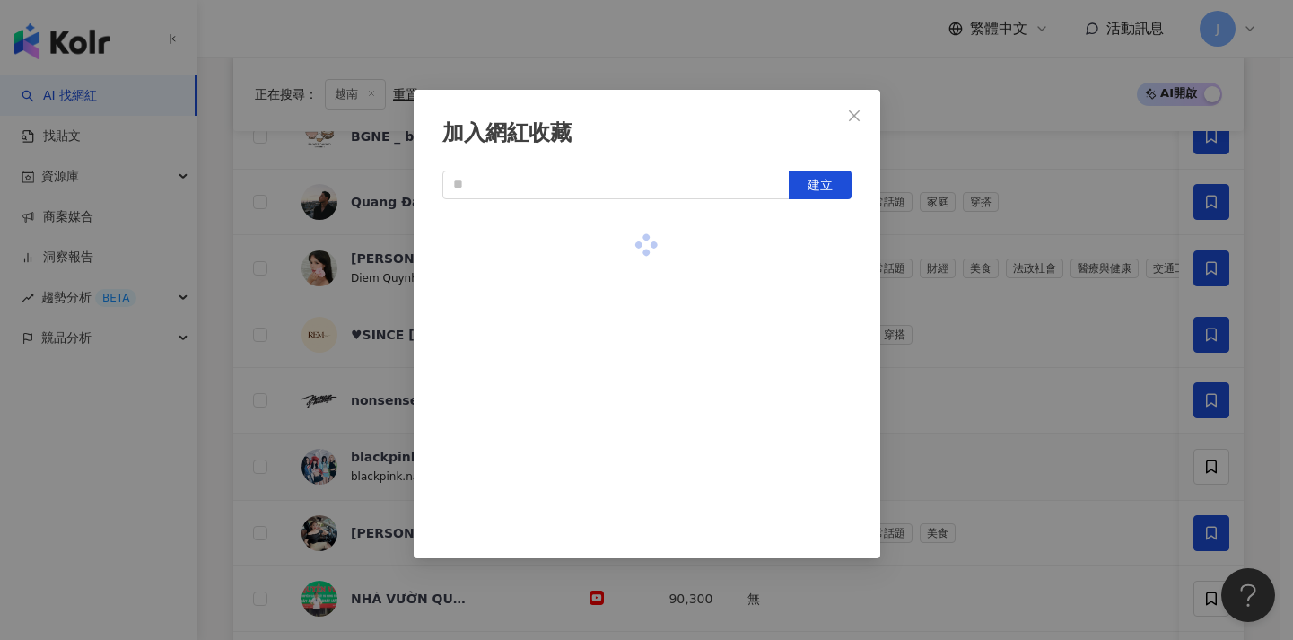
click at [939, 299] on div "加入網紅收藏 建立" at bounding box center [646, 320] width 1293 height 640
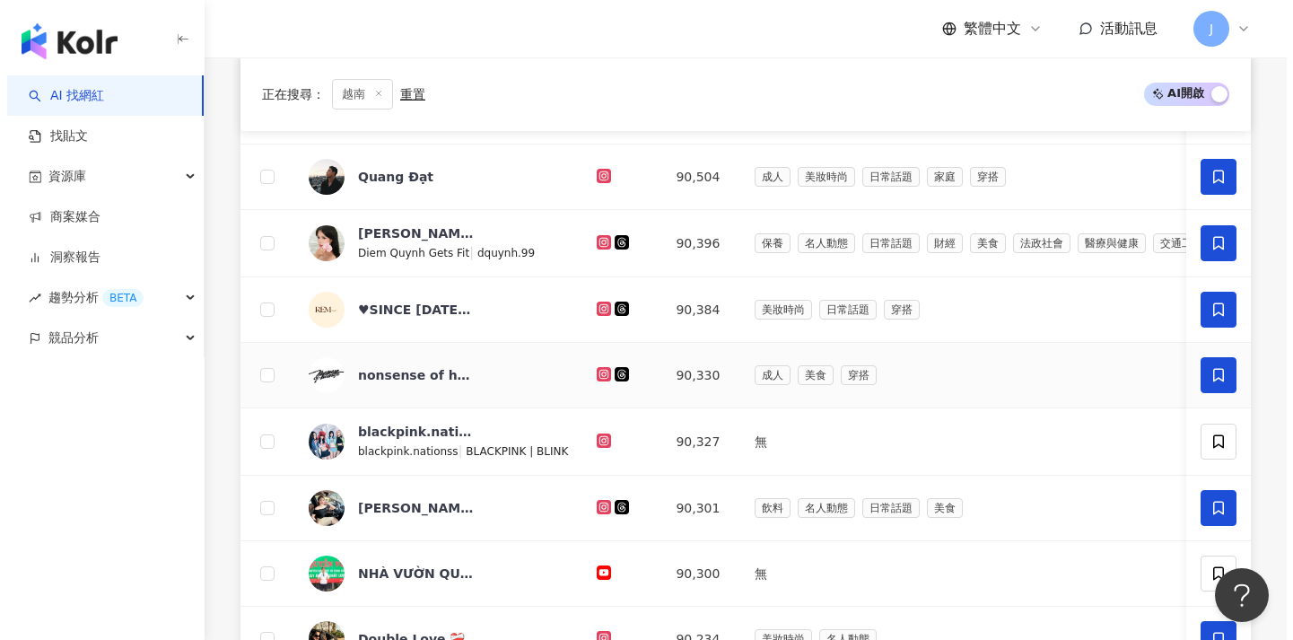
scroll to position [539, 0]
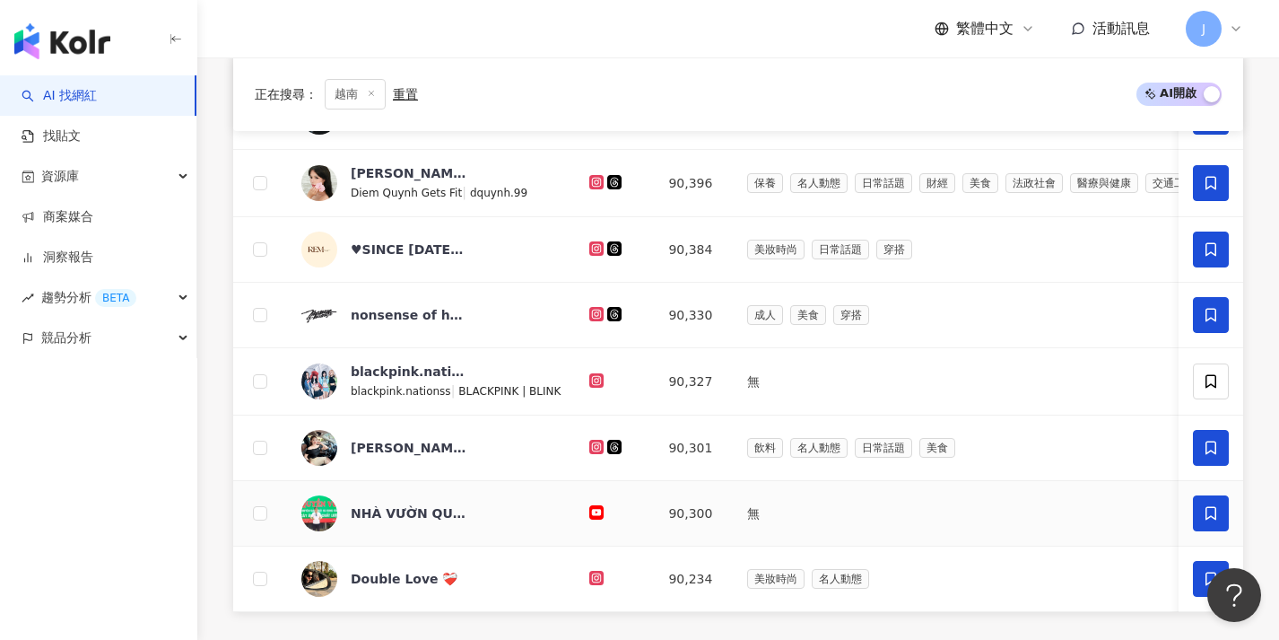
click at [1200, 519] on span at bounding box center [1211, 513] width 36 height 36
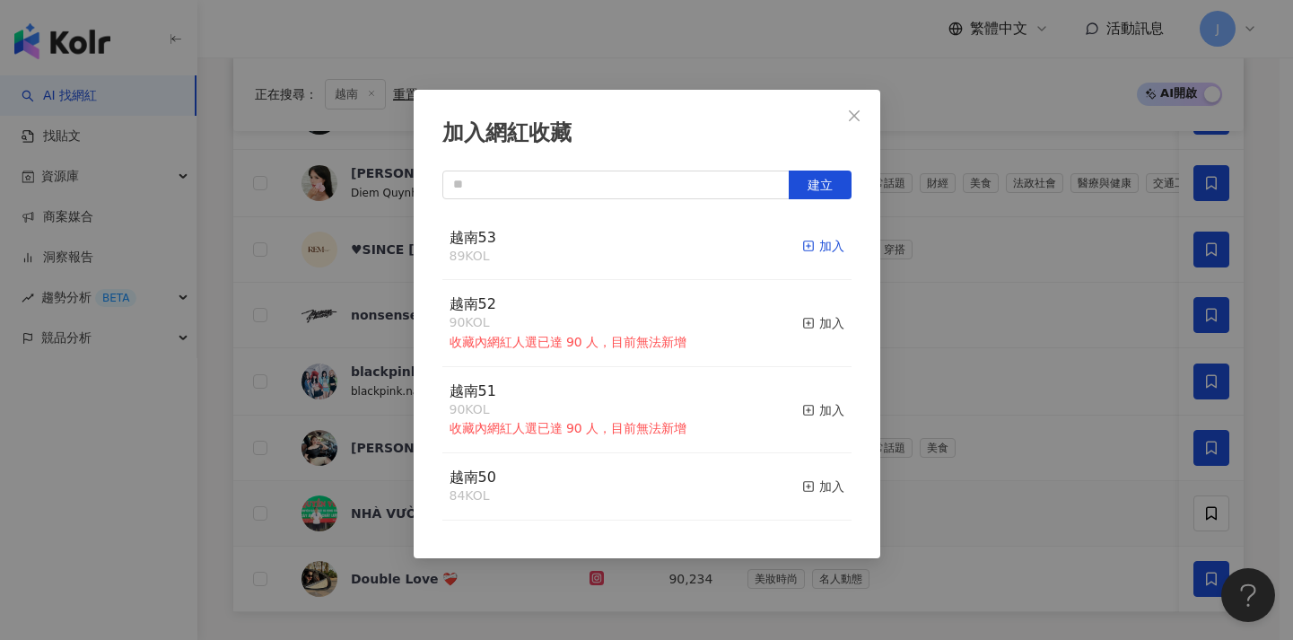
click at [802, 245] on icon "button" at bounding box center [808, 245] width 13 height 13
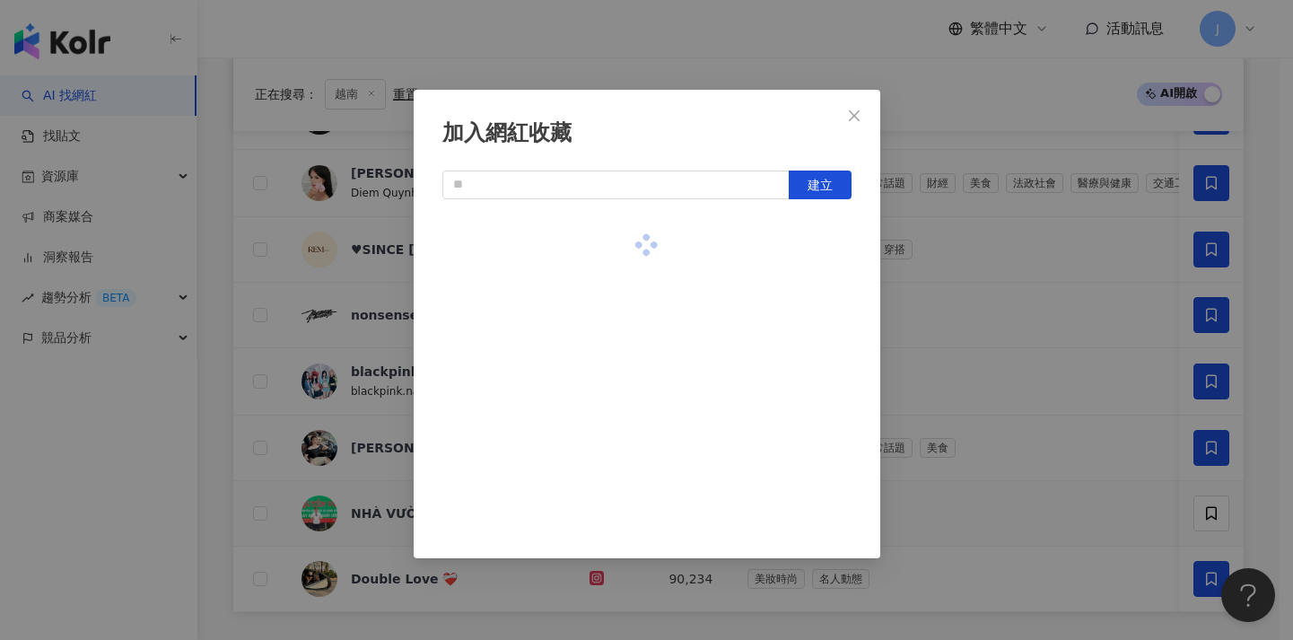
click at [887, 283] on div "加入網紅收藏 建立" at bounding box center [646, 320] width 1293 height 640
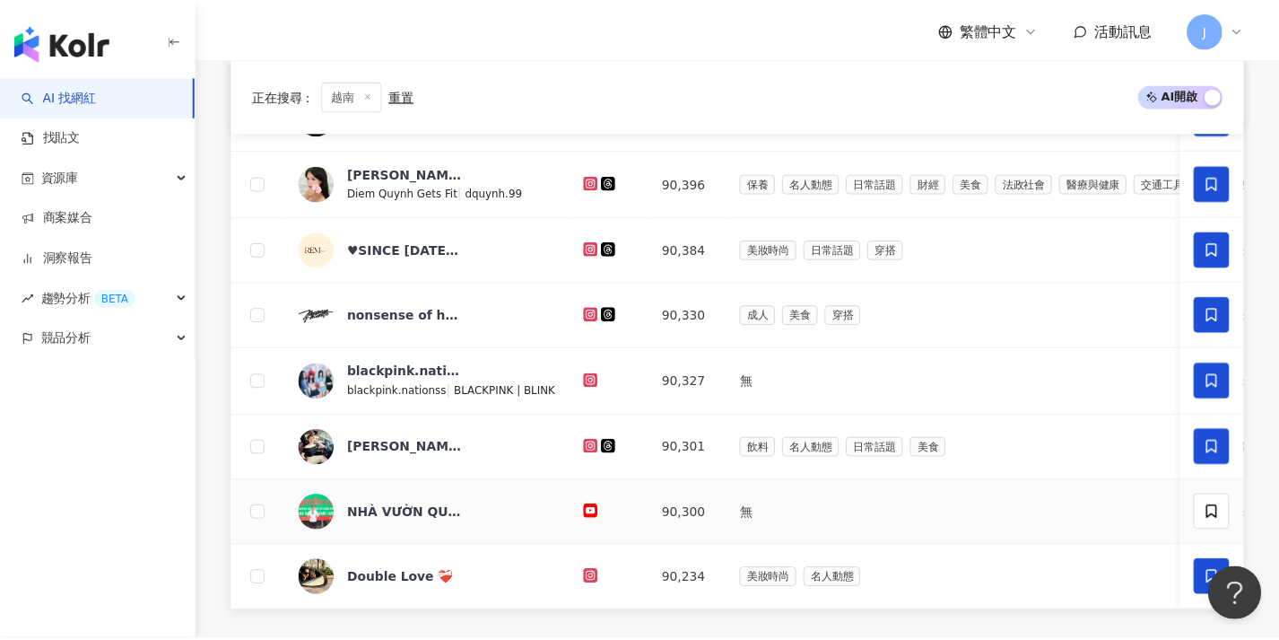
scroll to position [675, 0]
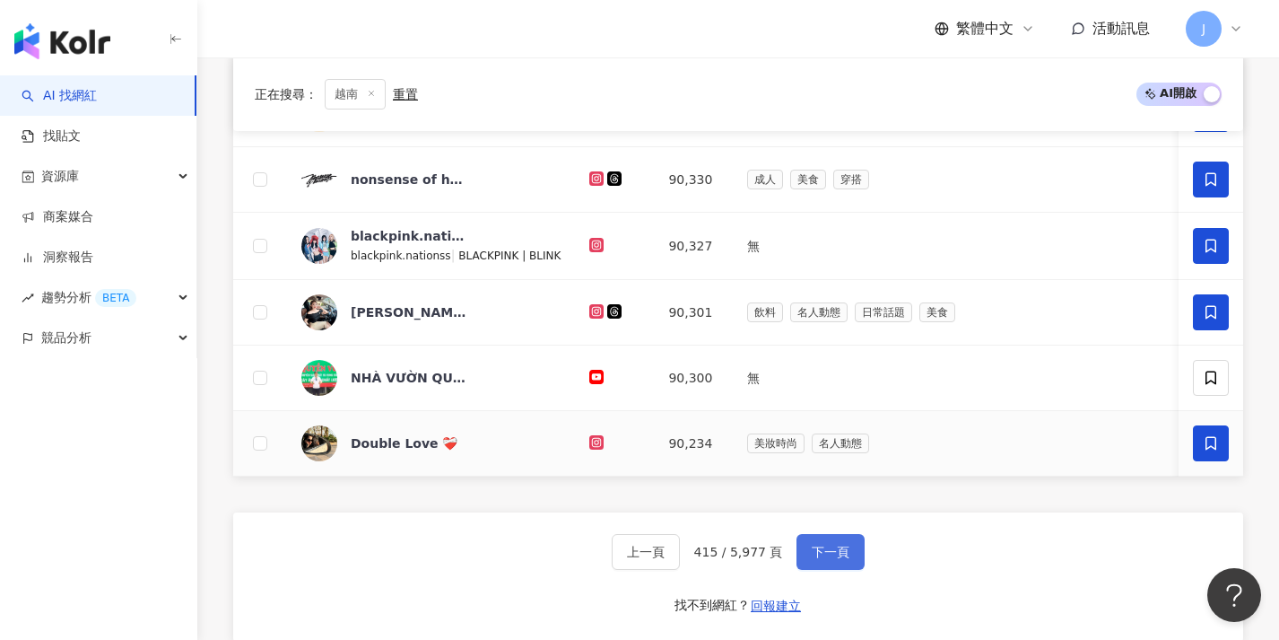
click at [839, 559] on span "下一頁" at bounding box center [831, 551] width 38 height 14
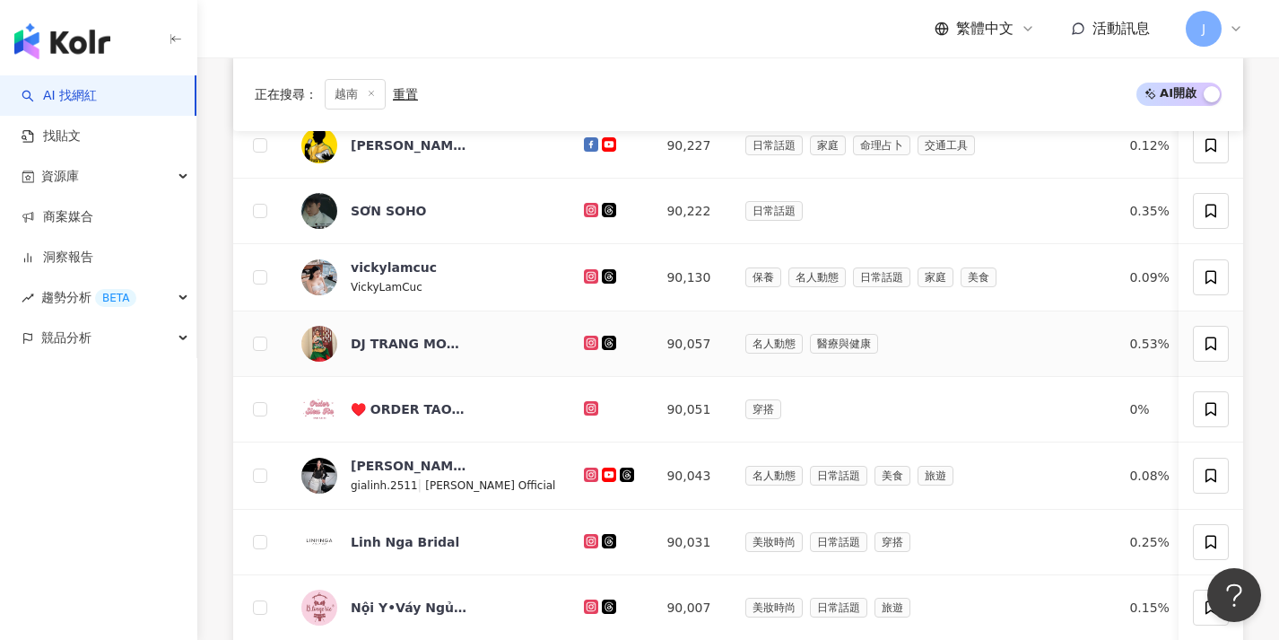
scroll to position [85, 0]
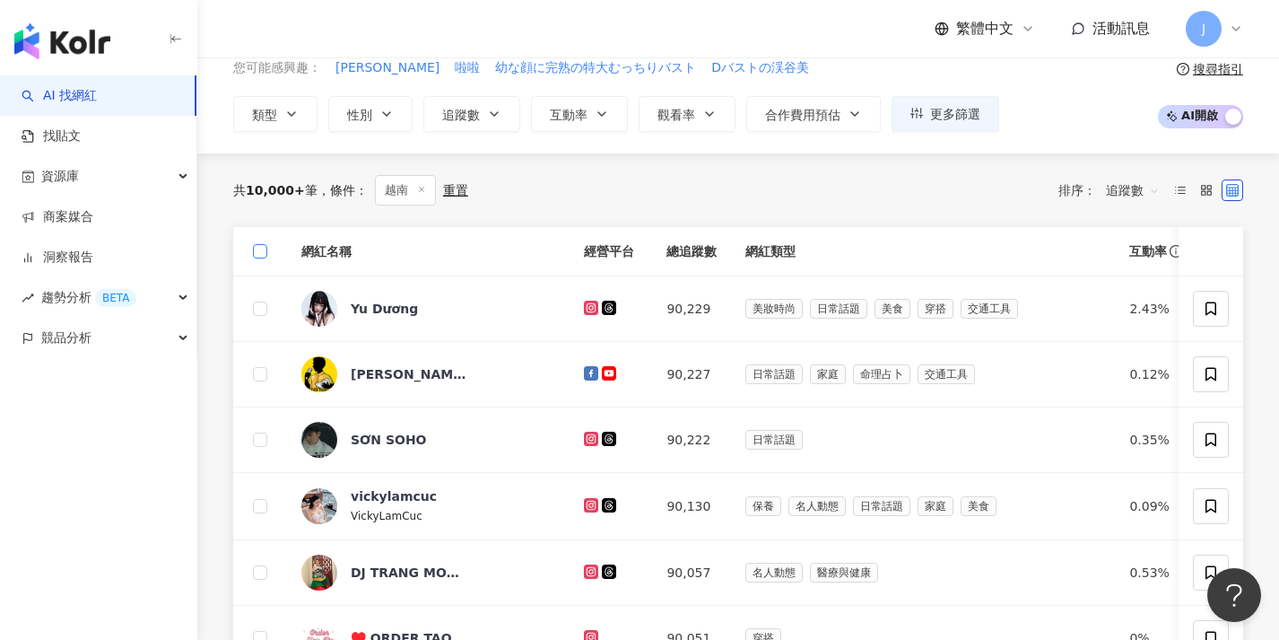
click at [263, 254] on span at bounding box center [260, 251] width 14 height 14
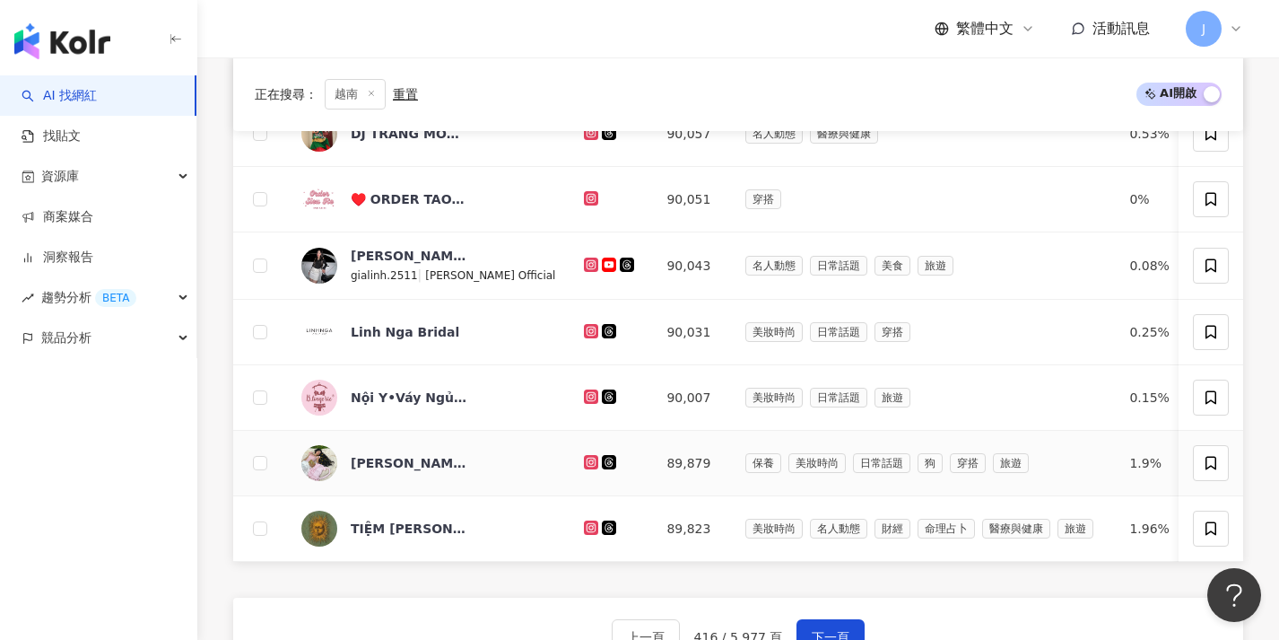
scroll to position [710, 0]
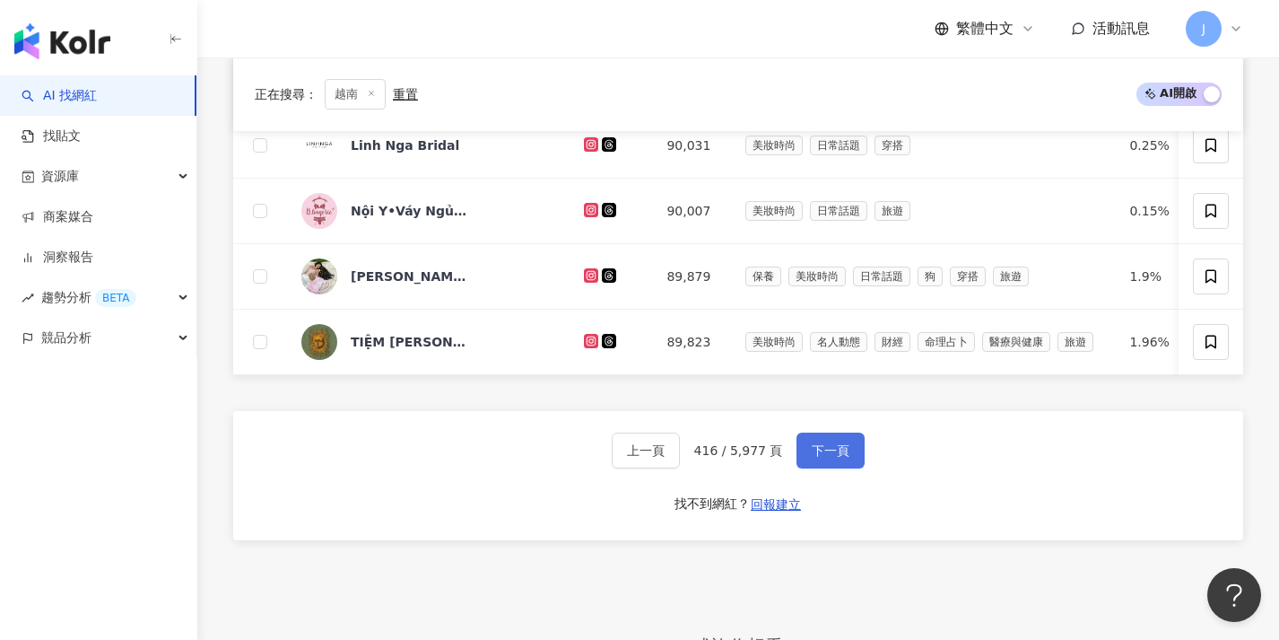
click at [850, 461] on button "下一頁" at bounding box center [831, 450] width 68 height 36
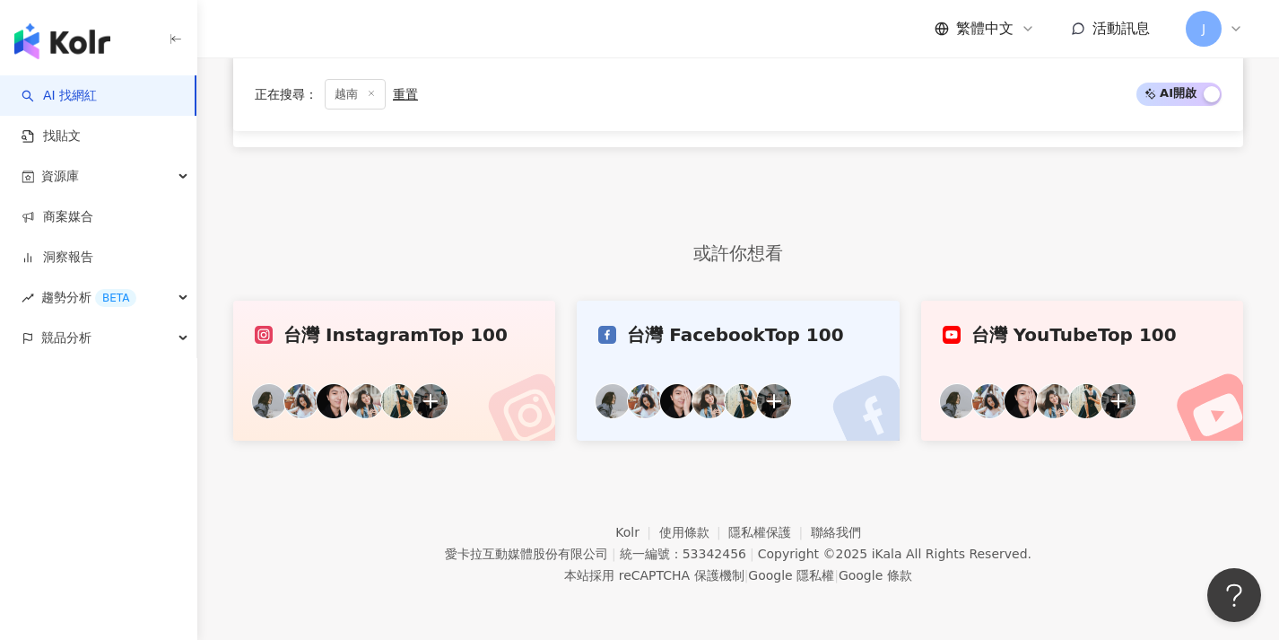
scroll to position [546, 0]
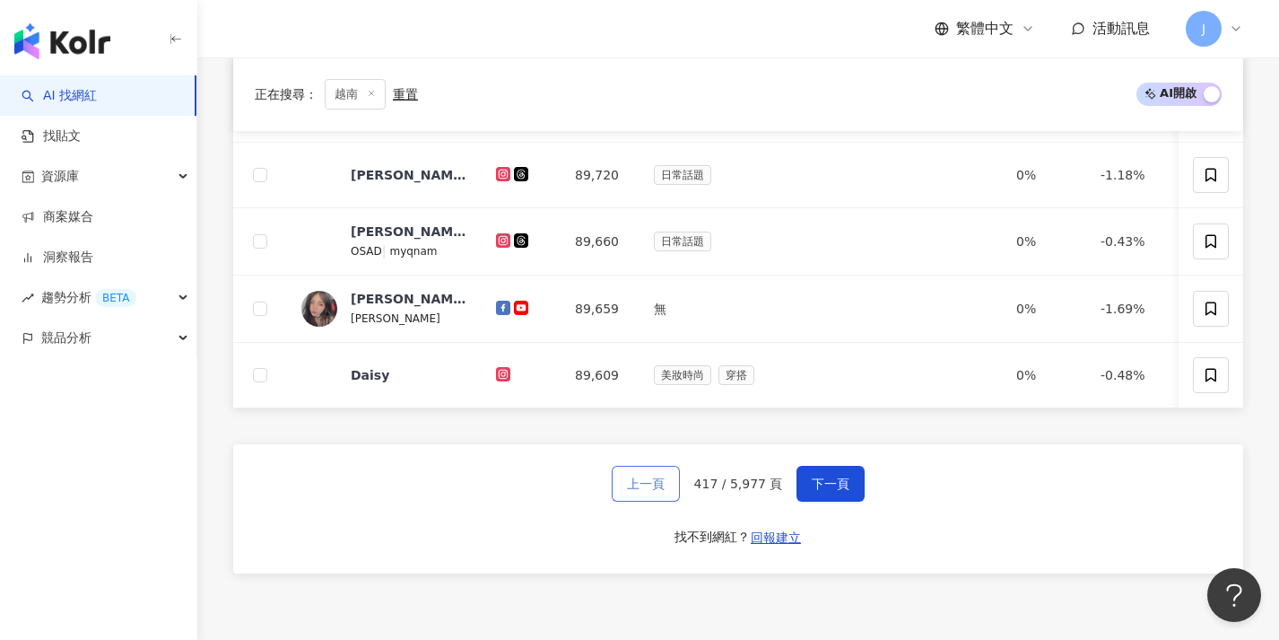
click at [641, 491] on span "上一頁" at bounding box center [646, 483] width 38 height 14
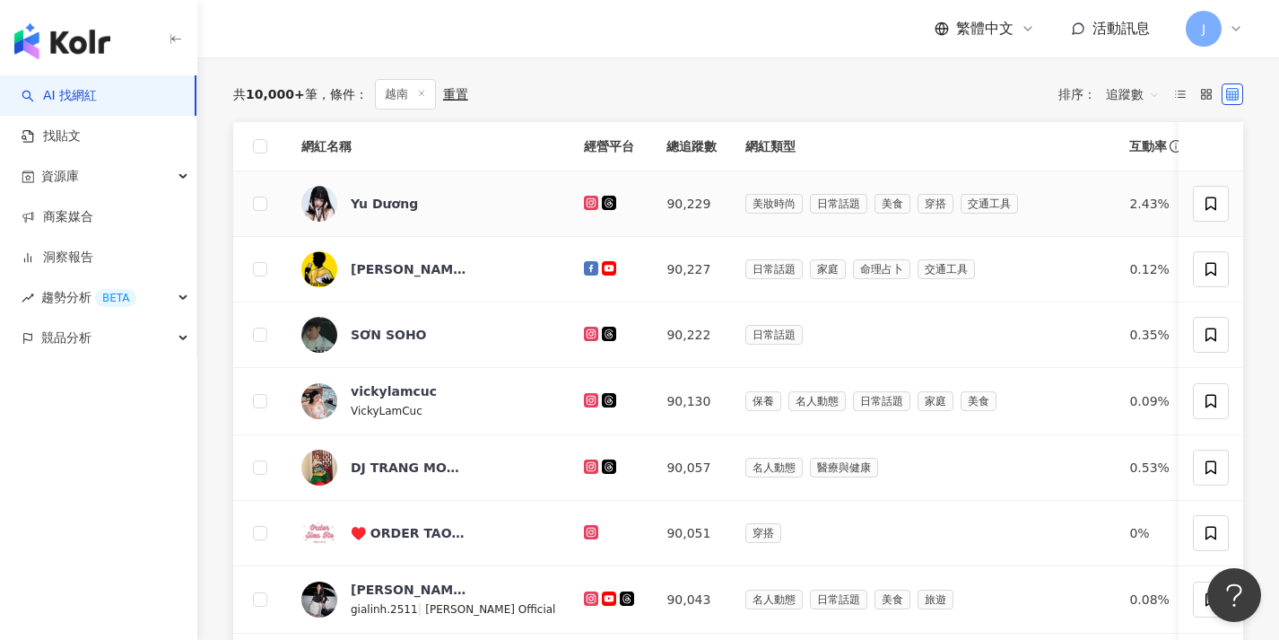
scroll to position [30, 0]
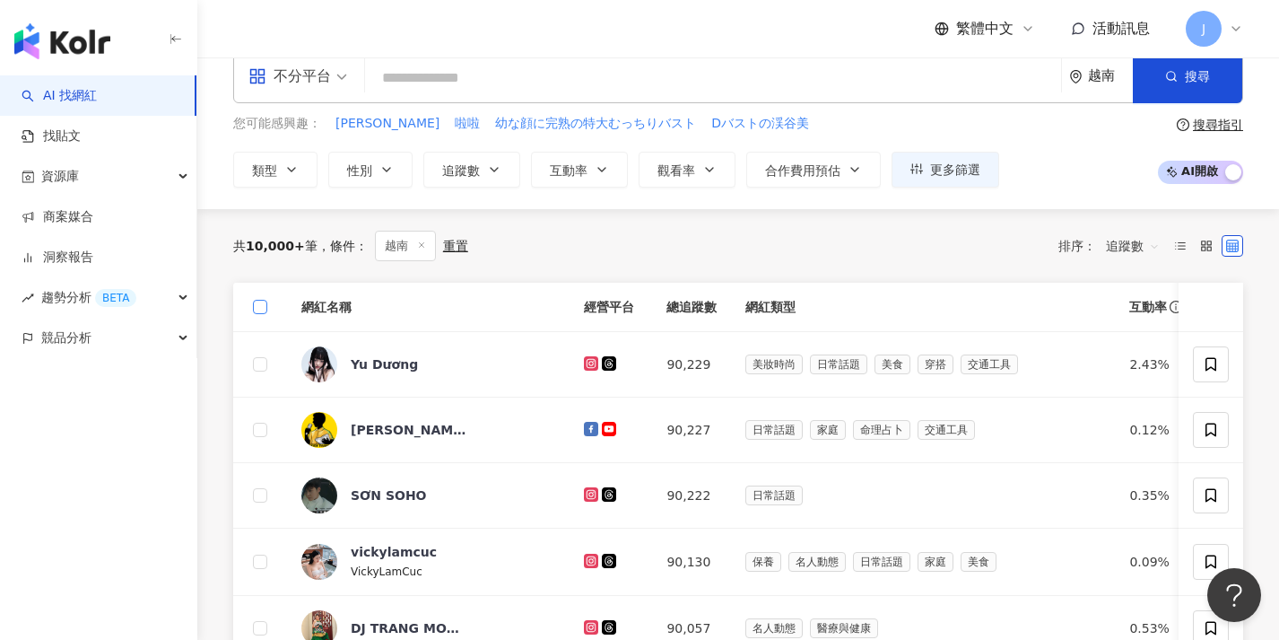
click at [266, 306] on span at bounding box center [260, 307] width 14 height 14
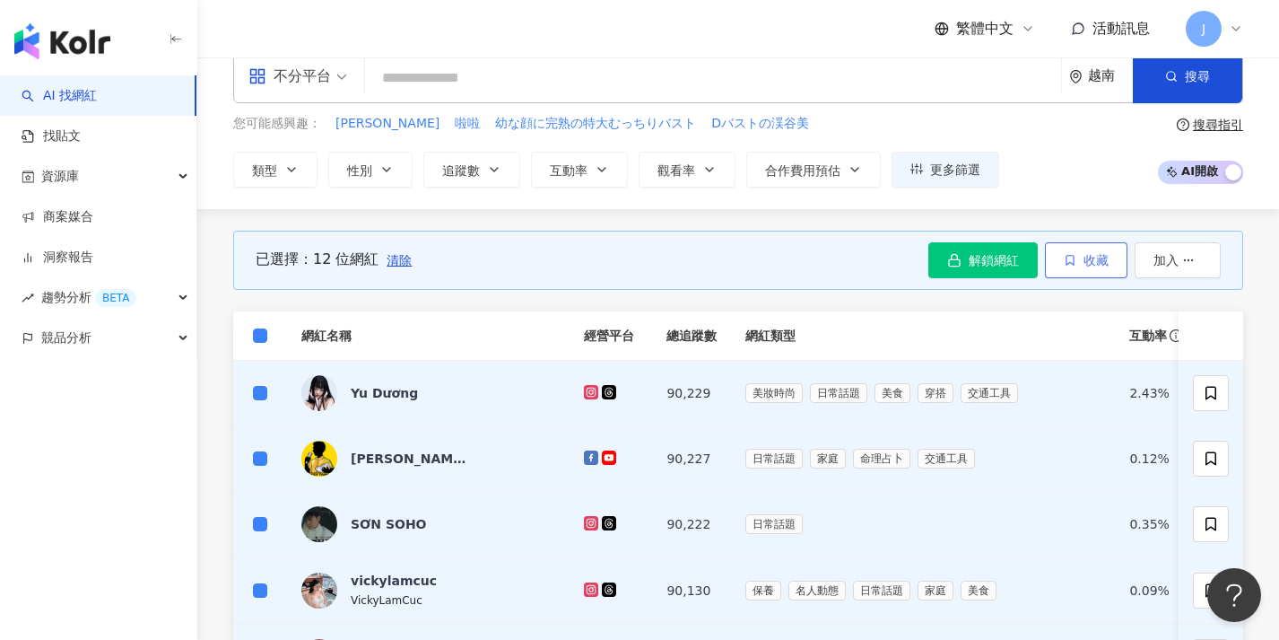
click at [1091, 267] on button "收藏" at bounding box center [1086, 260] width 83 height 36
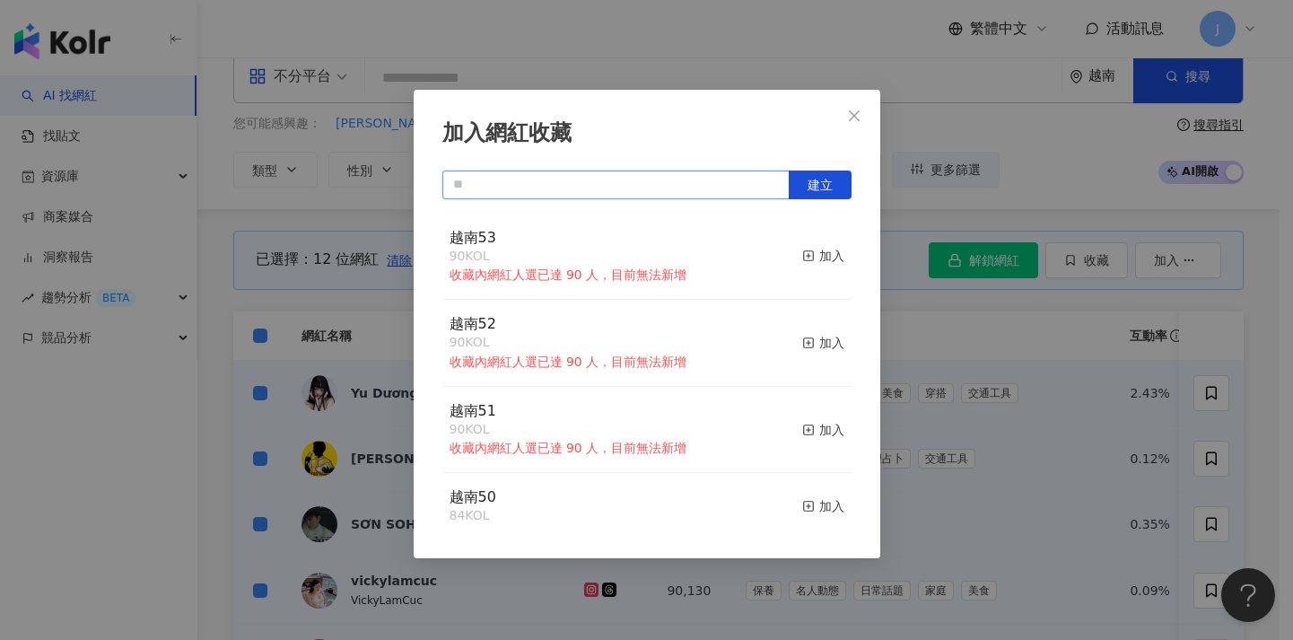
click at [729, 191] on input "text" at bounding box center [615, 184] width 347 height 29
paste input "****"
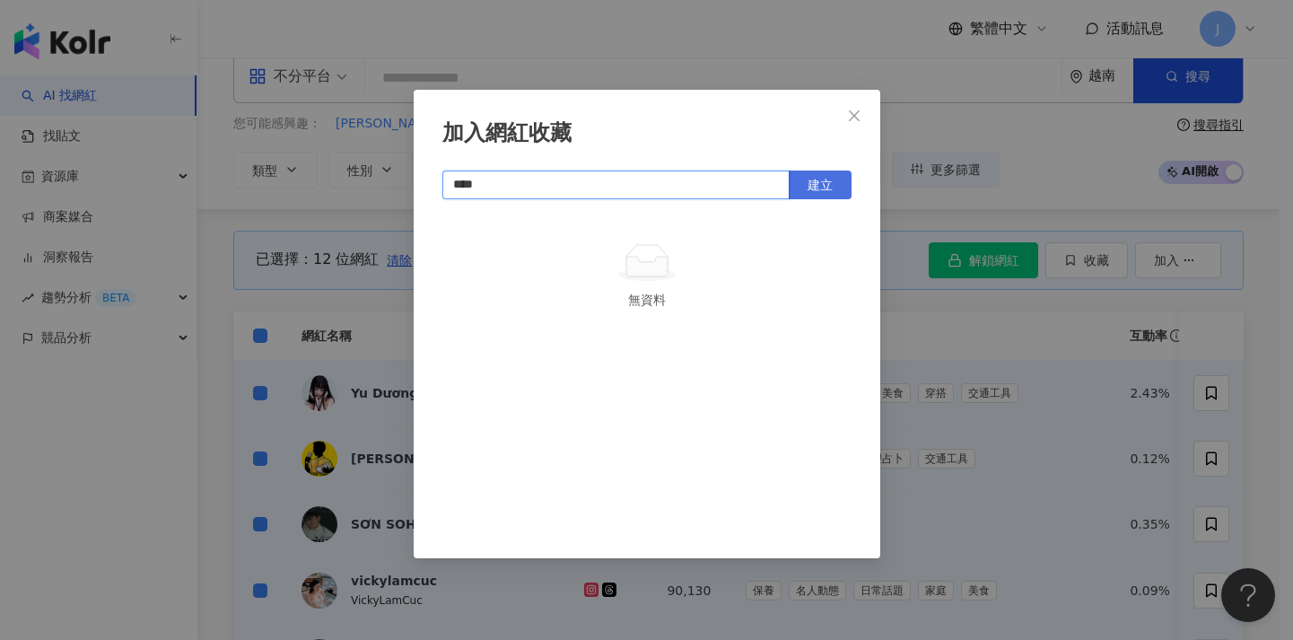
click at [802, 196] on button "建立" at bounding box center [819, 184] width 63 height 29
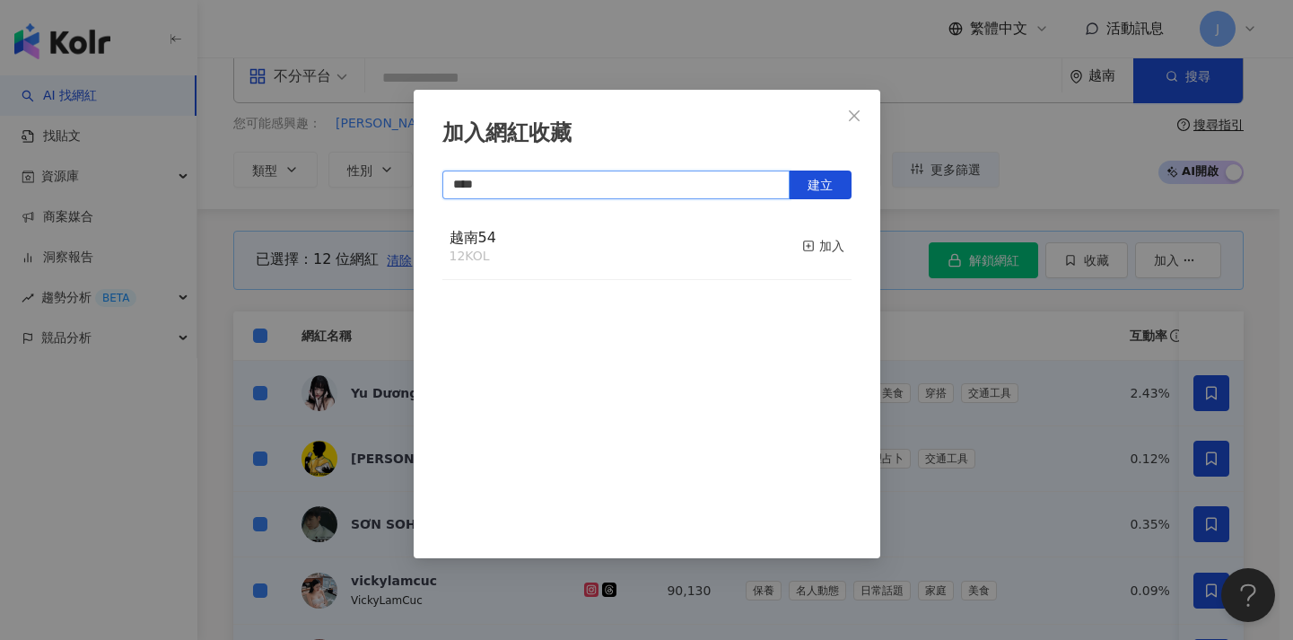
type input "****"
click at [959, 317] on div "加入網紅收藏 **** 建立 越南54 12 KOL 加入" at bounding box center [646, 320] width 1293 height 640
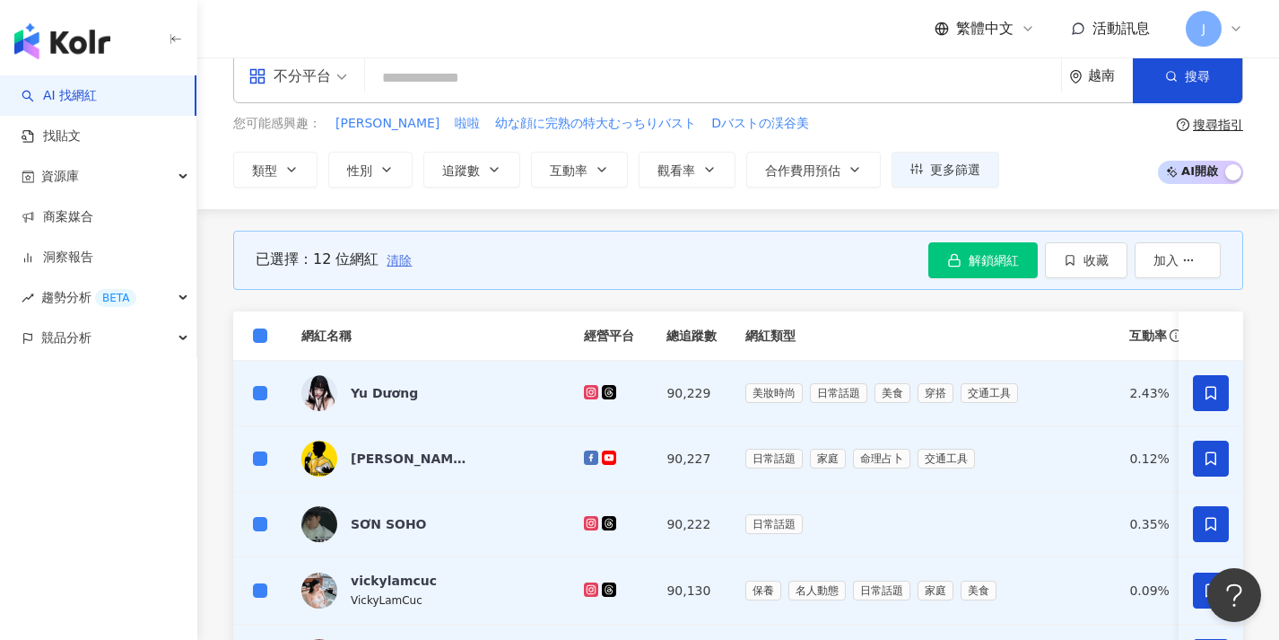
click at [400, 258] on span "清除" at bounding box center [399, 260] width 25 height 14
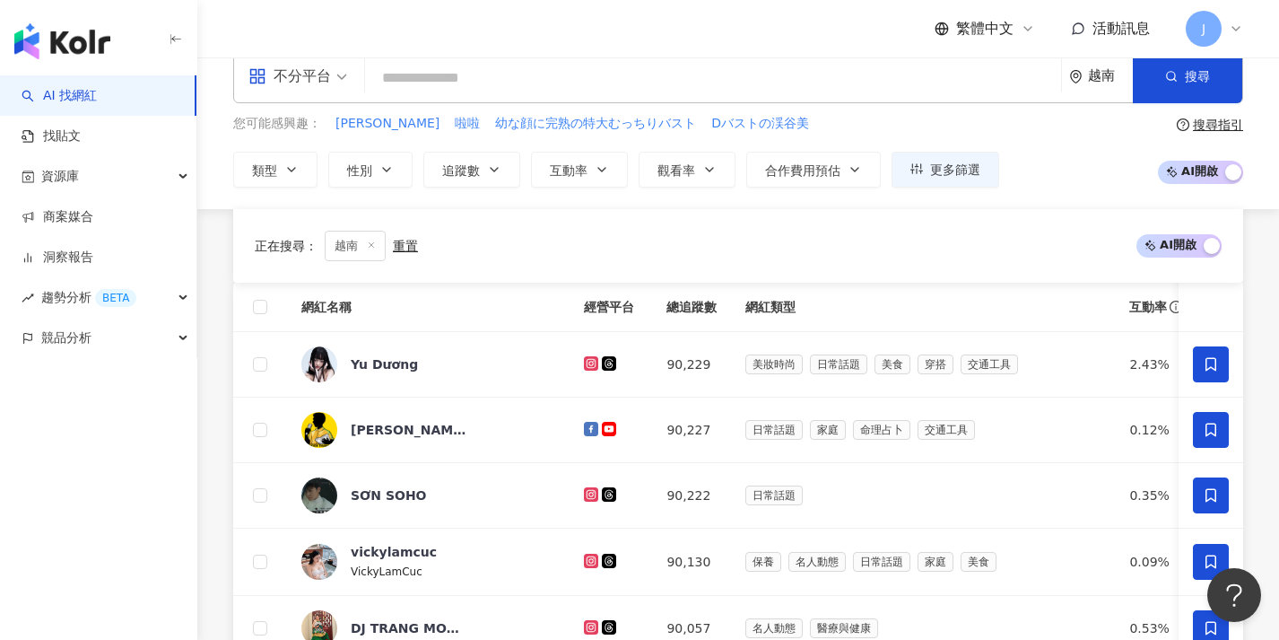
scroll to position [804, 0]
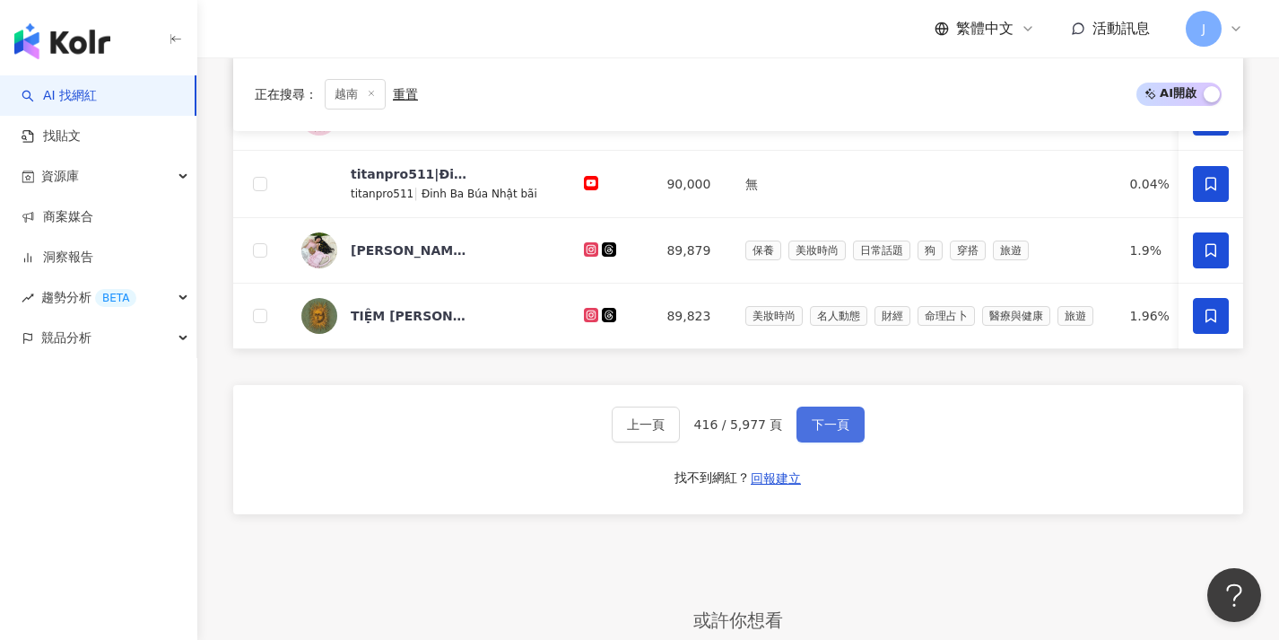
click at [836, 429] on span "下一頁" at bounding box center [831, 424] width 38 height 14
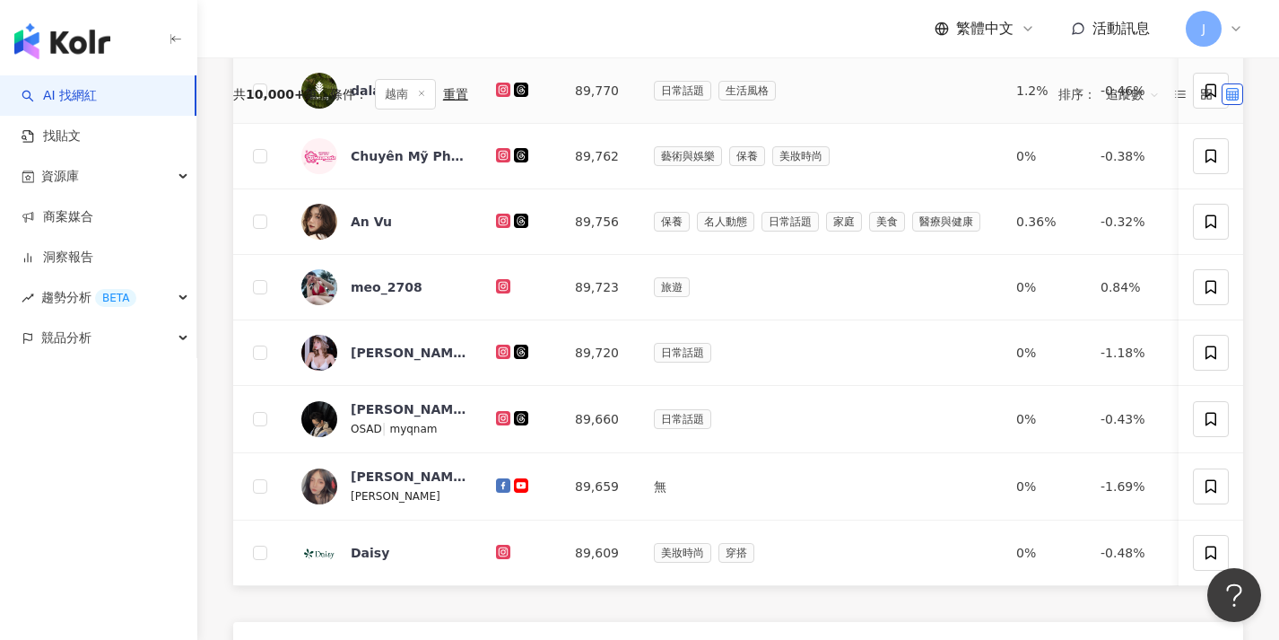
scroll to position [0, 0]
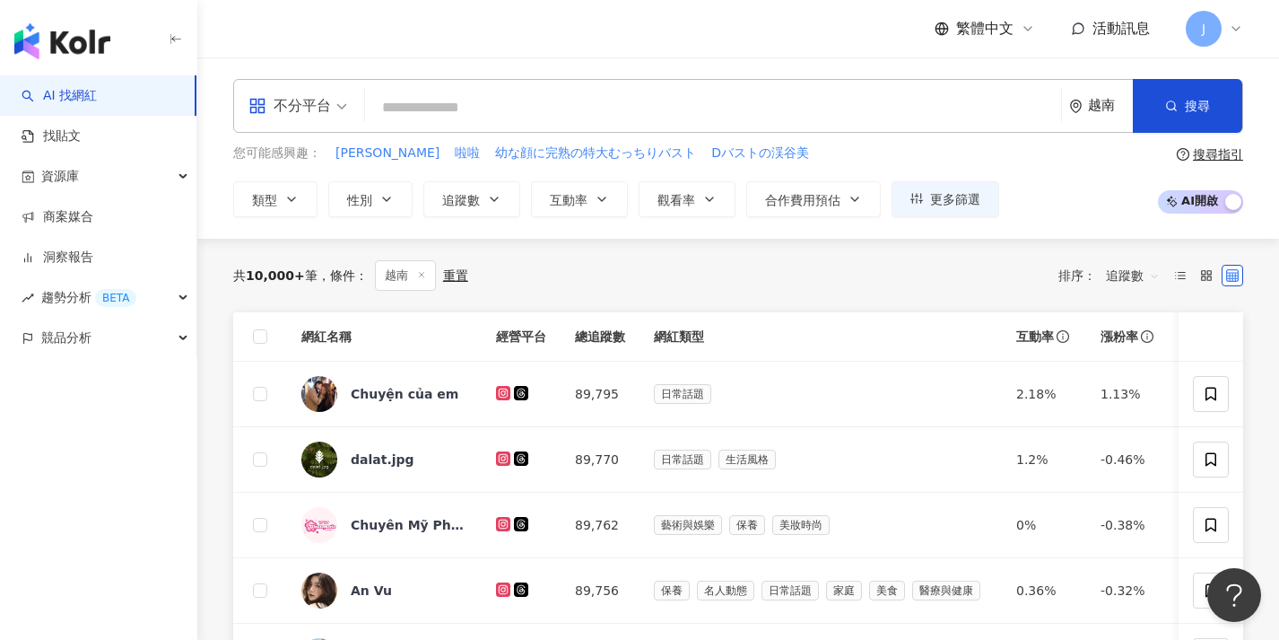
click at [251, 333] on th at bounding box center [260, 336] width 54 height 49
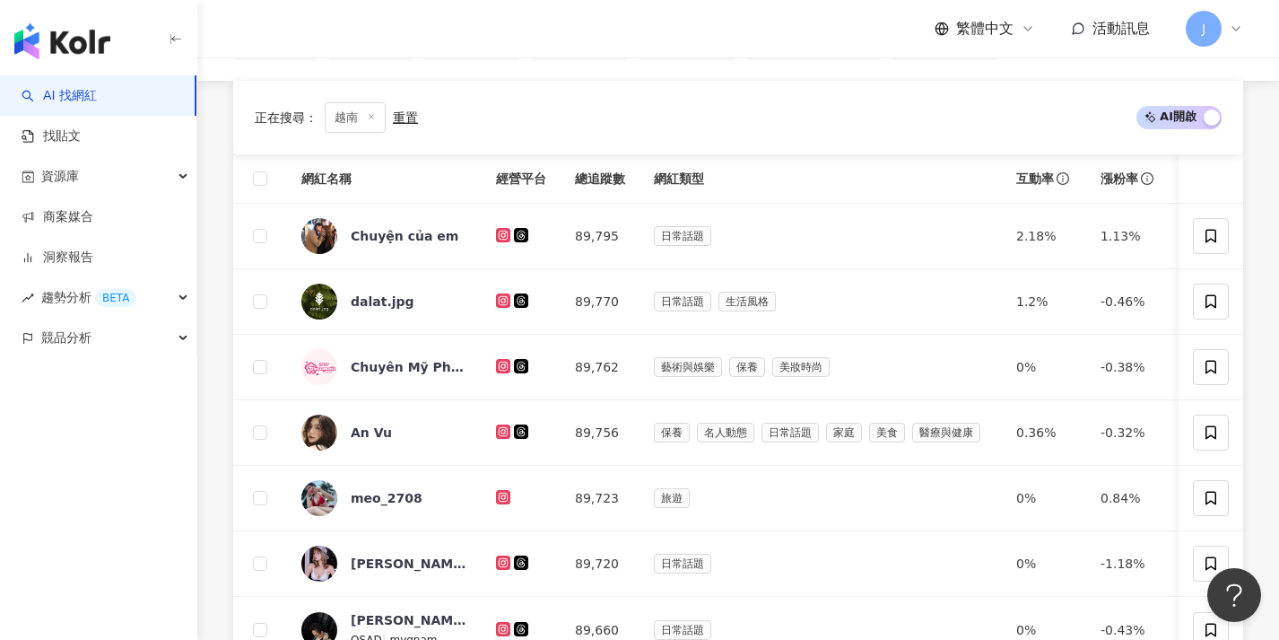
scroll to position [534, 0]
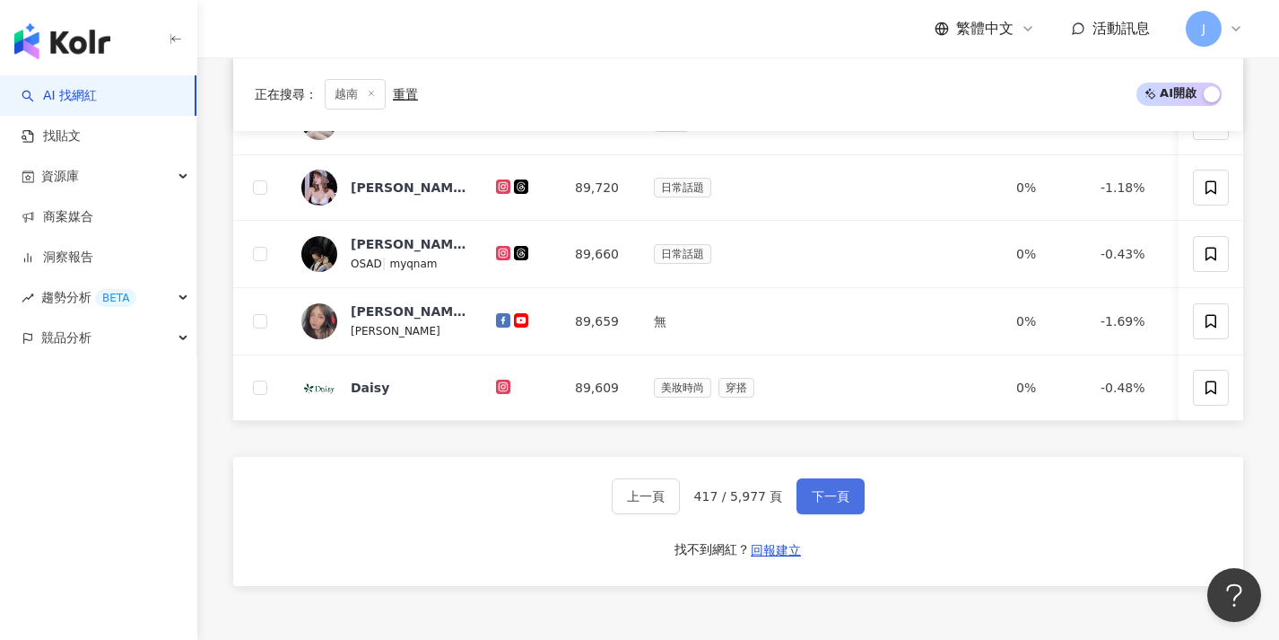
click at [814, 503] on span "下一頁" at bounding box center [831, 496] width 38 height 14
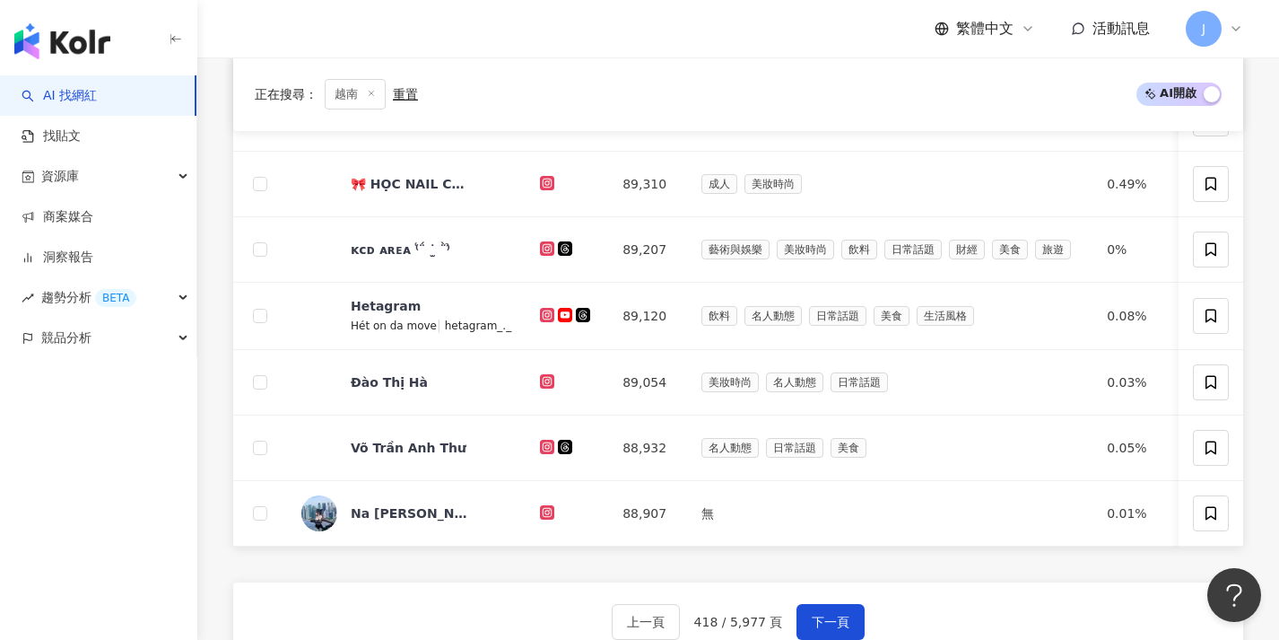
scroll to position [714, 0]
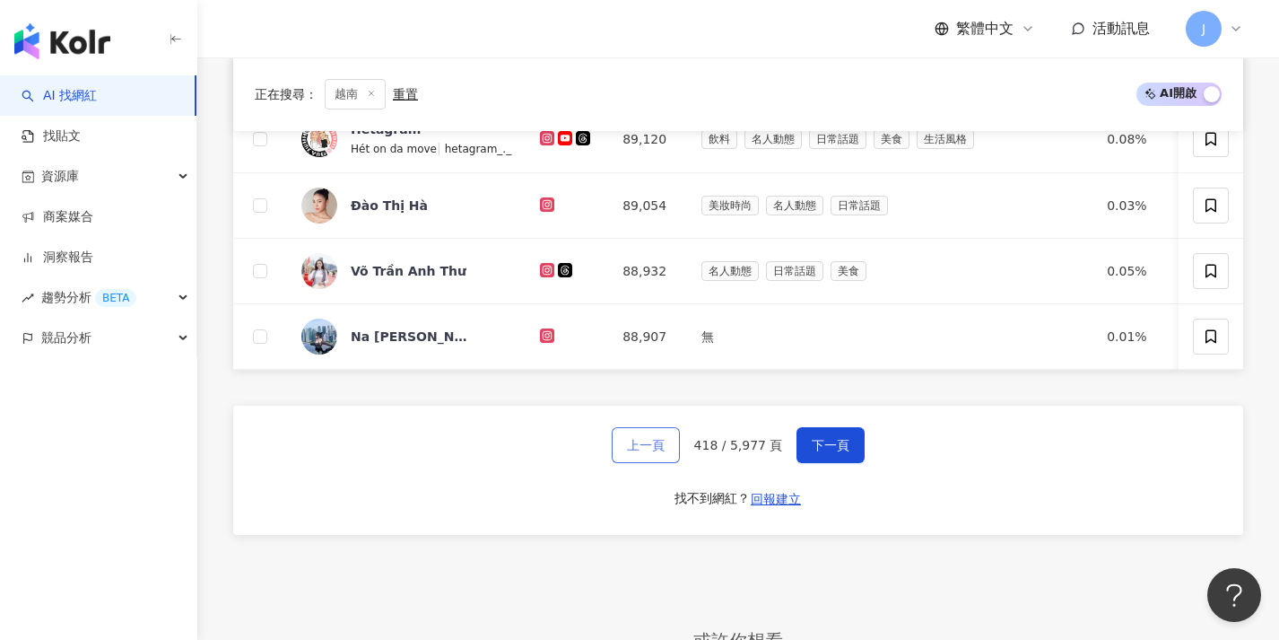
click at [646, 463] on button "上一頁" at bounding box center [646, 445] width 68 height 36
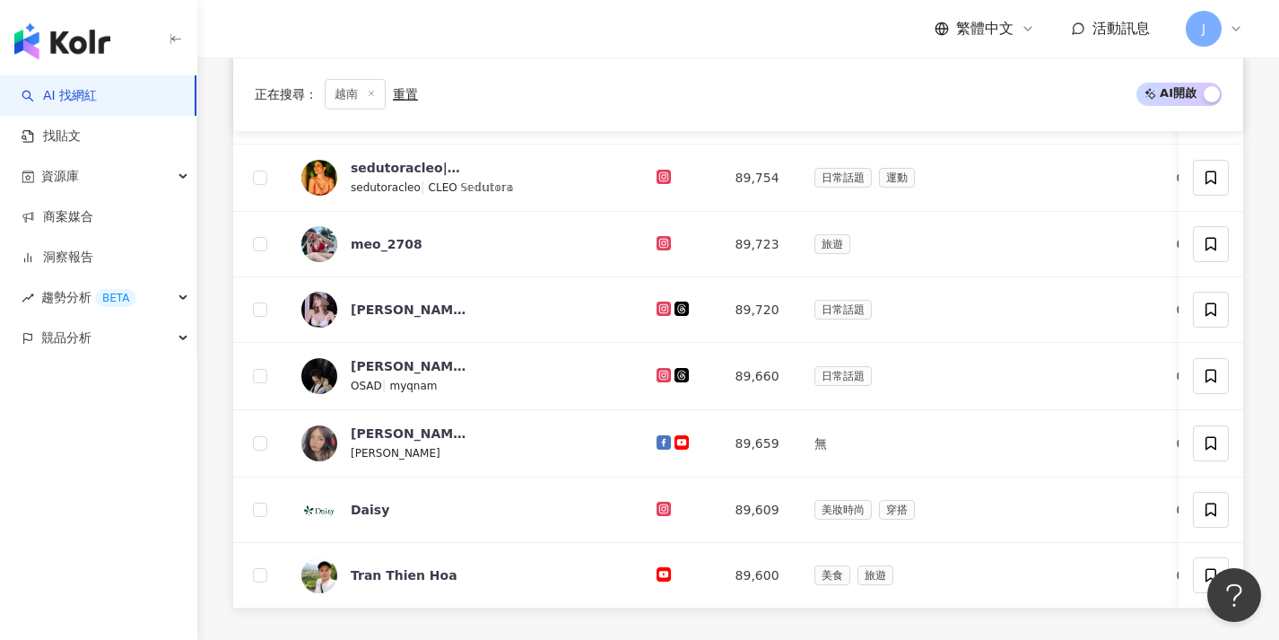
scroll to position [150, 0]
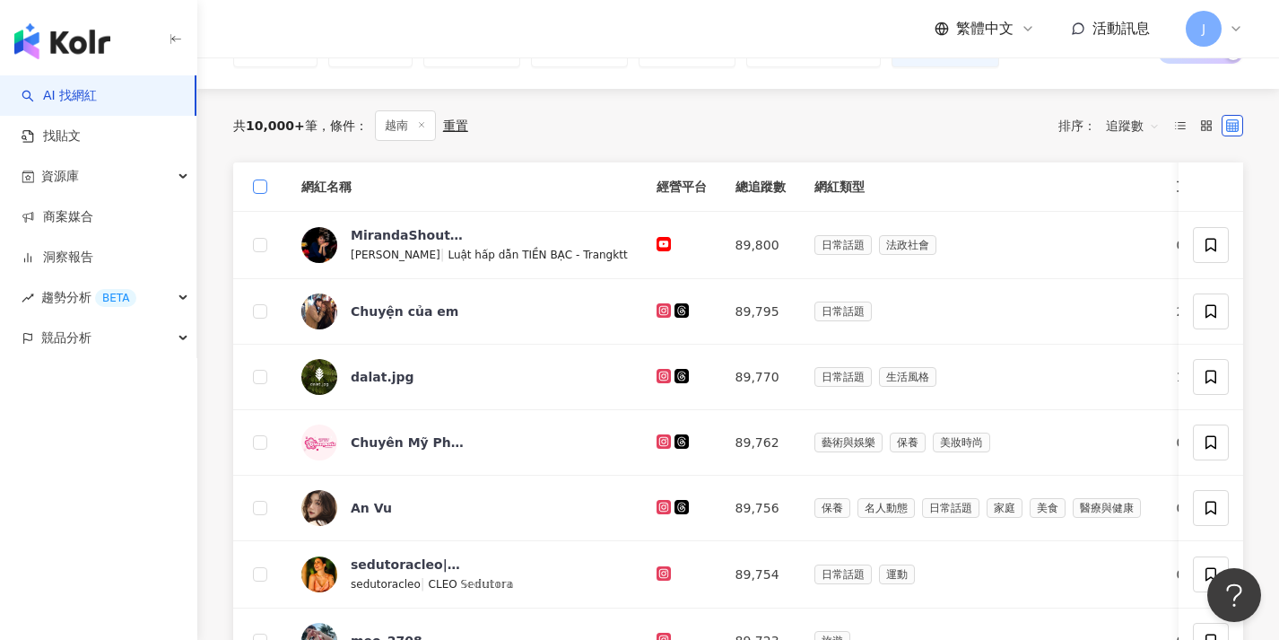
click at [265, 184] on span at bounding box center [260, 186] width 14 height 14
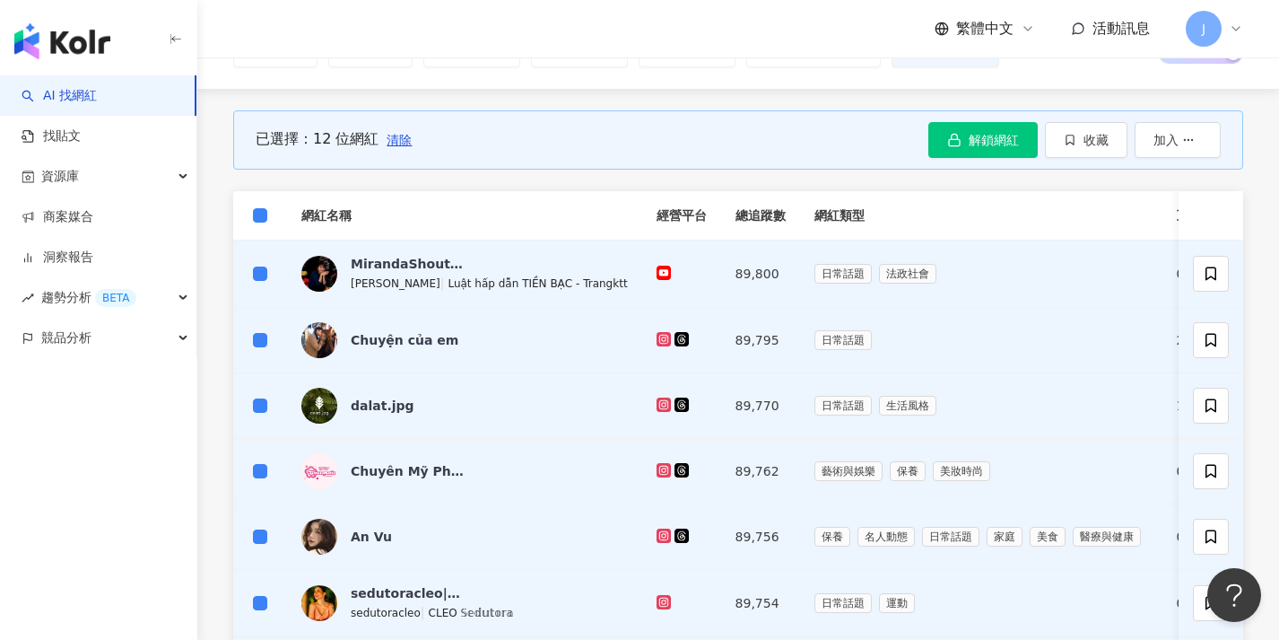
scroll to position [0, 0]
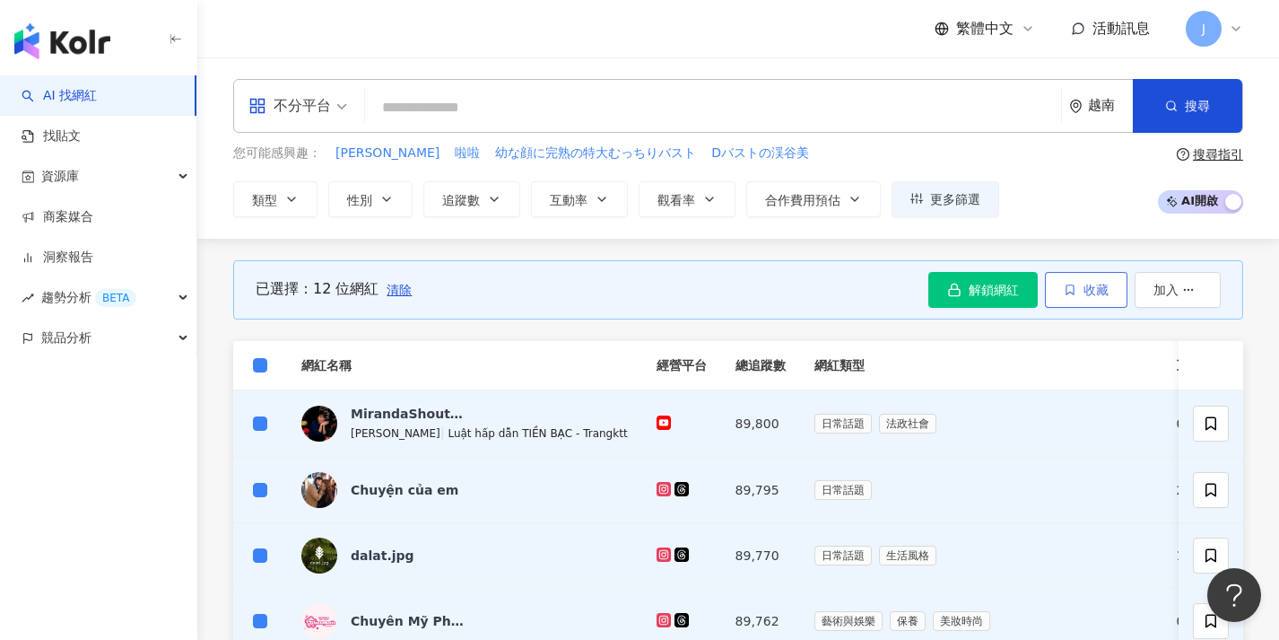
click at [1073, 299] on button "收藏" at bounding box center [1086, 290] width 83 height 36
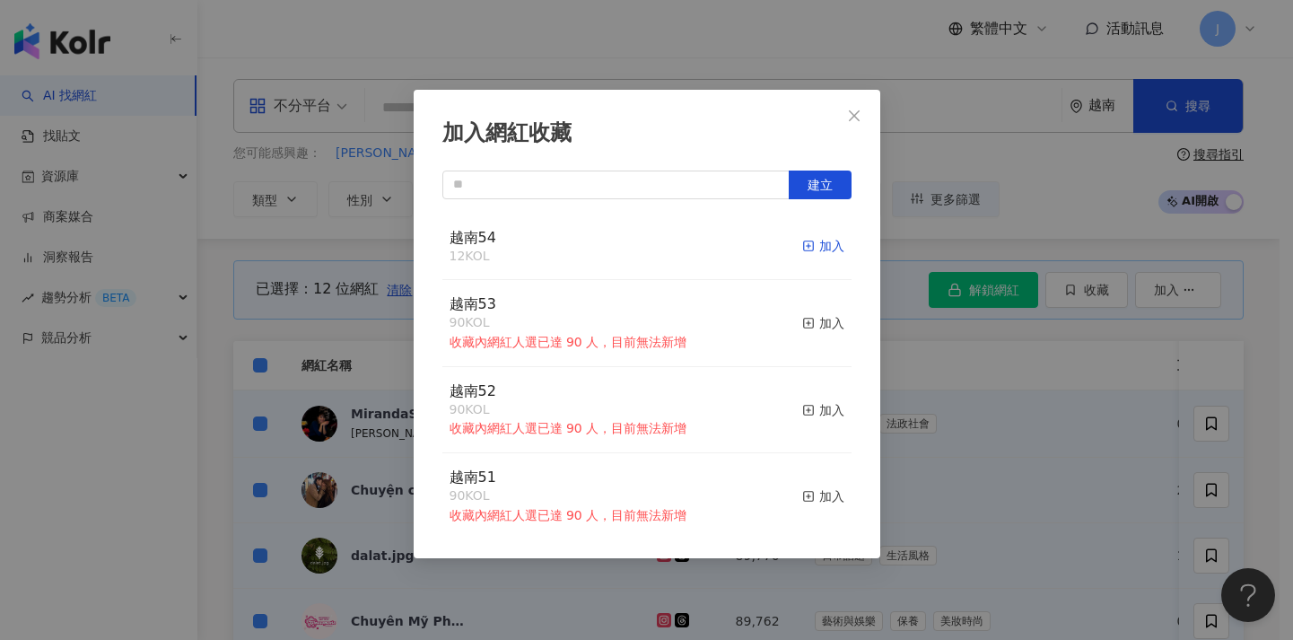
click at [814, 249] on div "加入" at bounding box center [823, 246] width 42 height 20
click at [946, 365] on div "加入網紅收藏 建立 越南54 24 KOL 加入 越南53 90 KOL 收藏內網紅人選已達 90 人，目前無法新增 加入 越南52 90 KOL 收藏內網紅…" at bounding box center [646, 320] width 1293 height 640
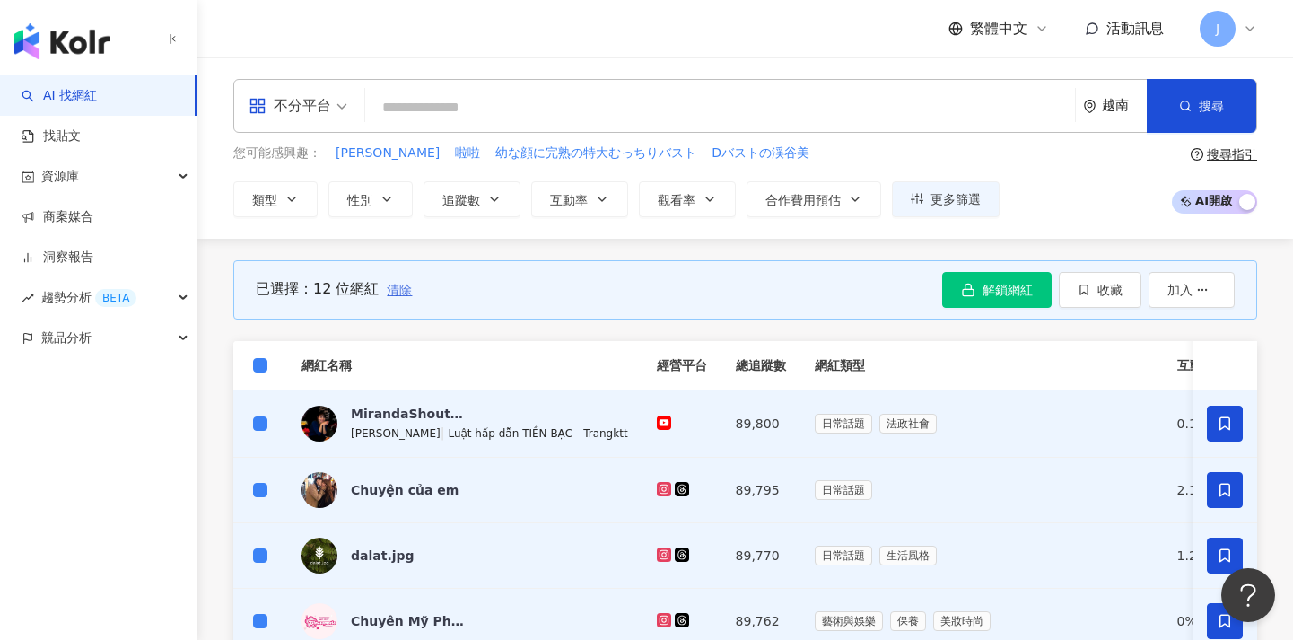
click at [406, 292] on span "清除" at bounding box center [399, 290] width 25 height 14
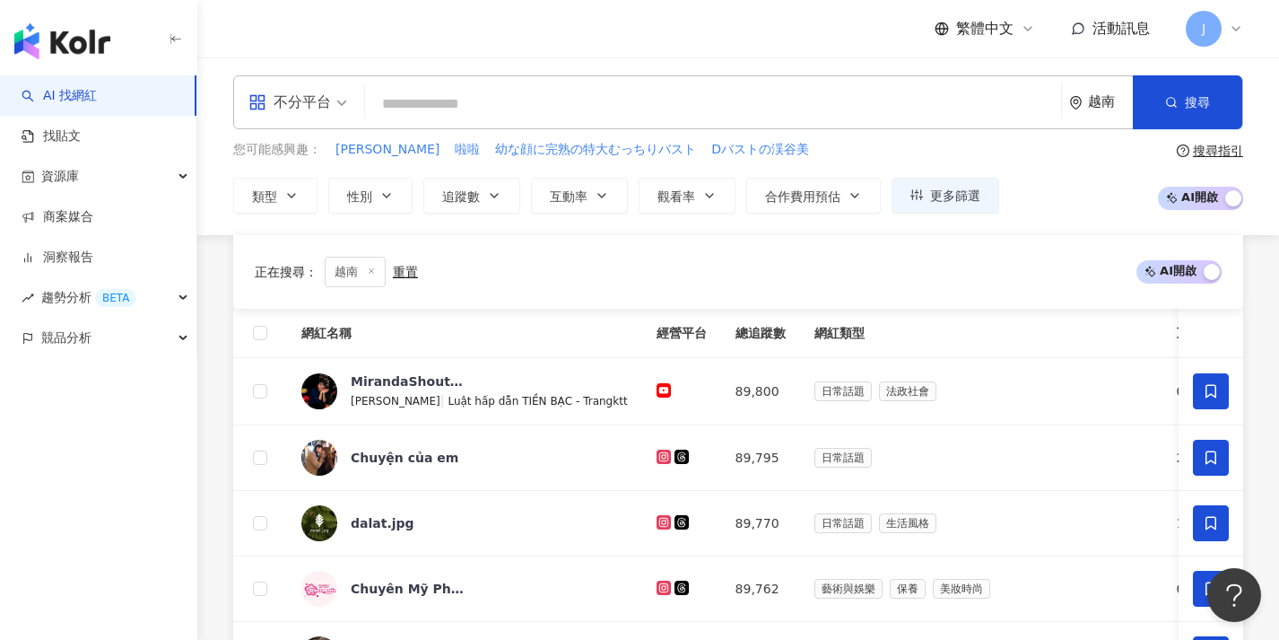
scroll to position [811, 0]
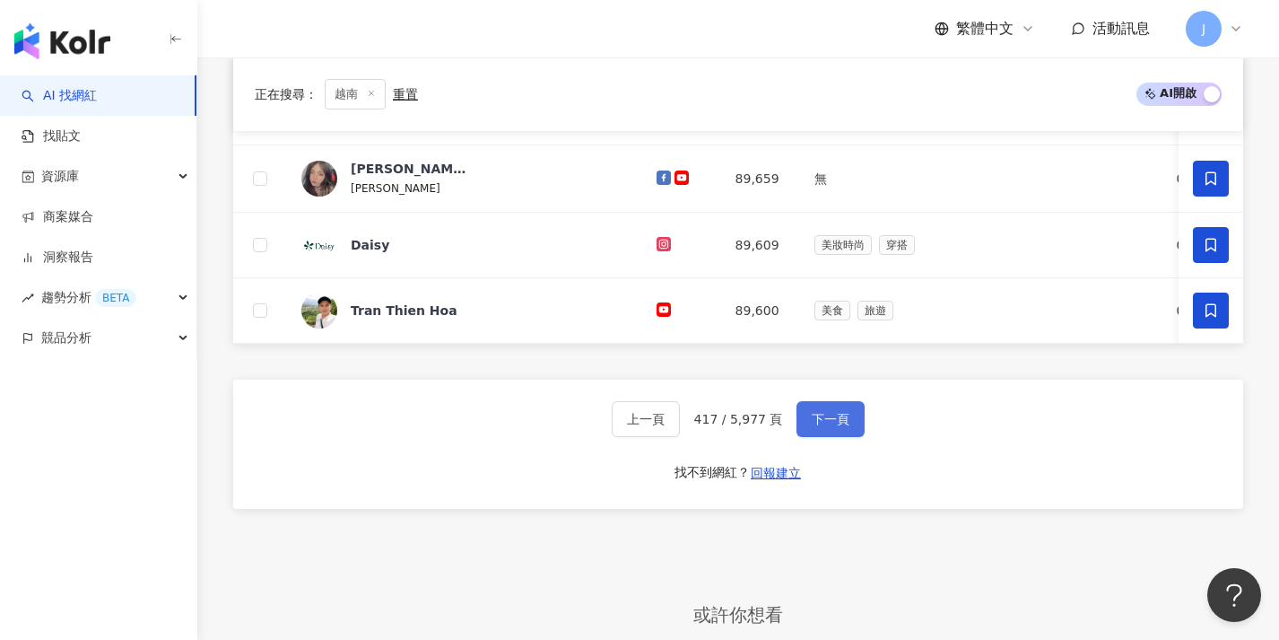
click at [803, 420] on button "下一頁" at bounding box center [831, 419] width 68 height 36
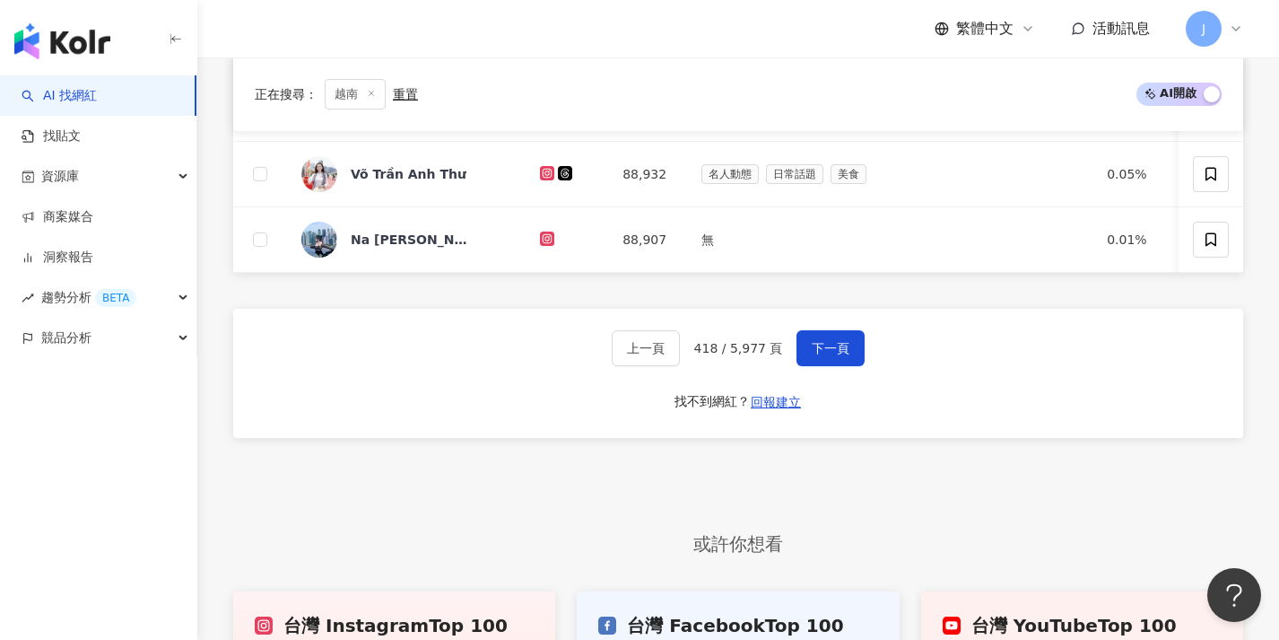
scroll to position [47, 0]
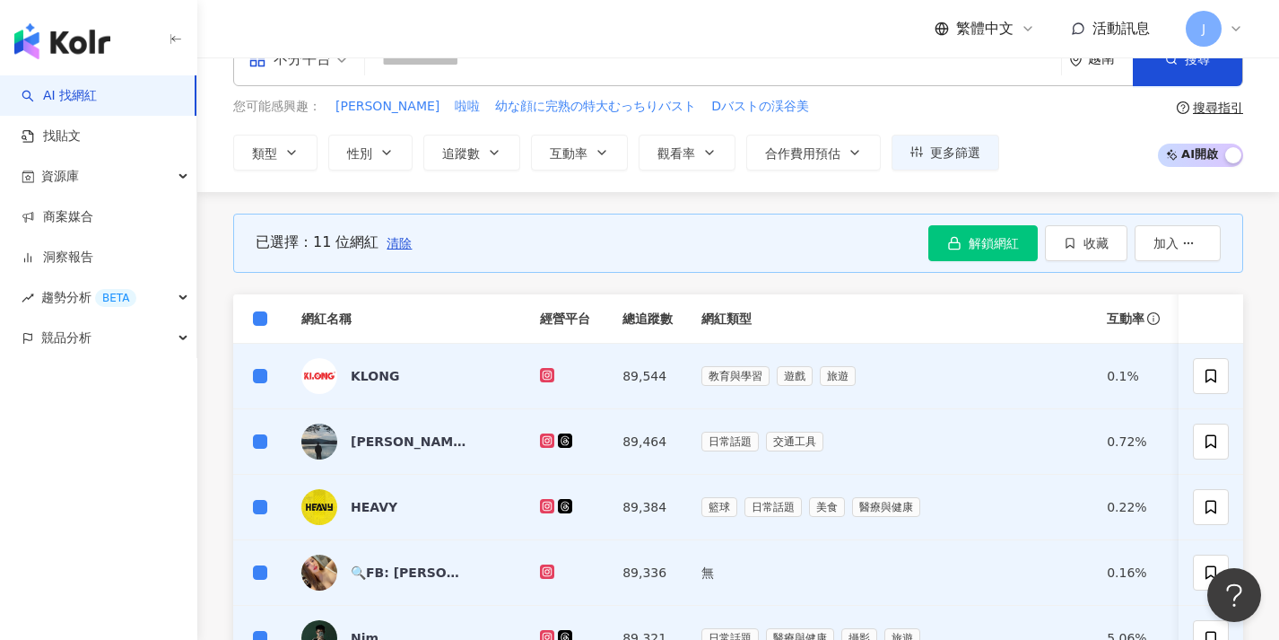
click at [248, 316] on th at bounding box center [260, 318] width 54 height 49
click at [251, 316] on th at bounding box center [260, 318] width 54 height 49
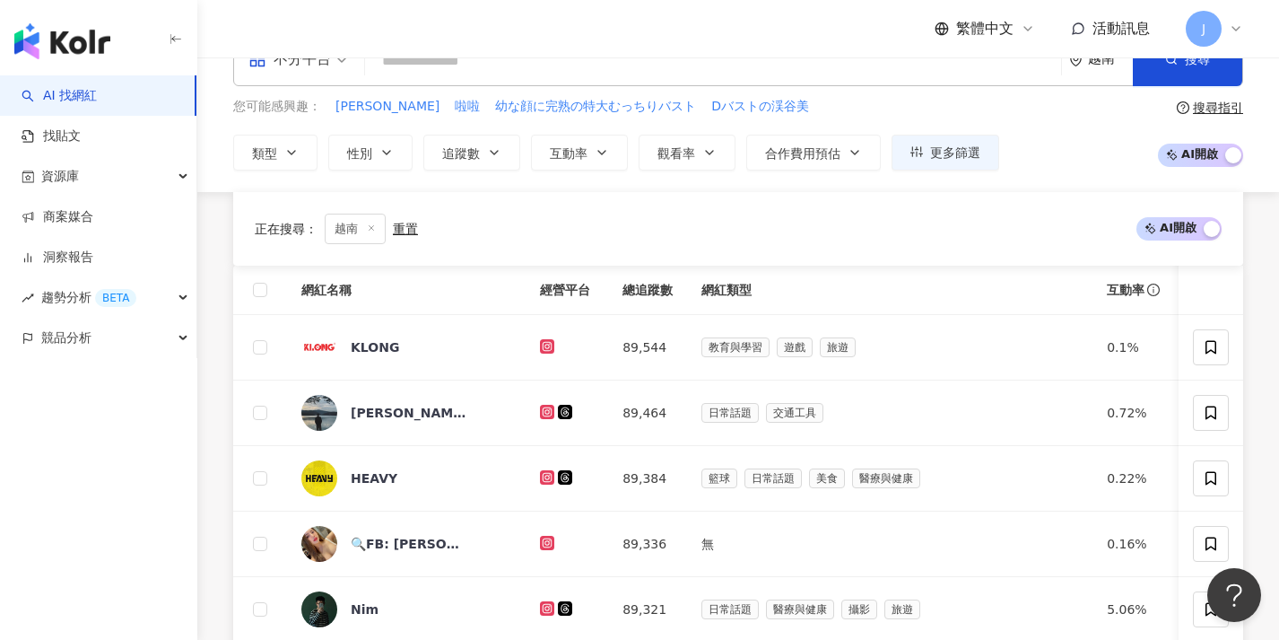
scroll to position [646, 0]
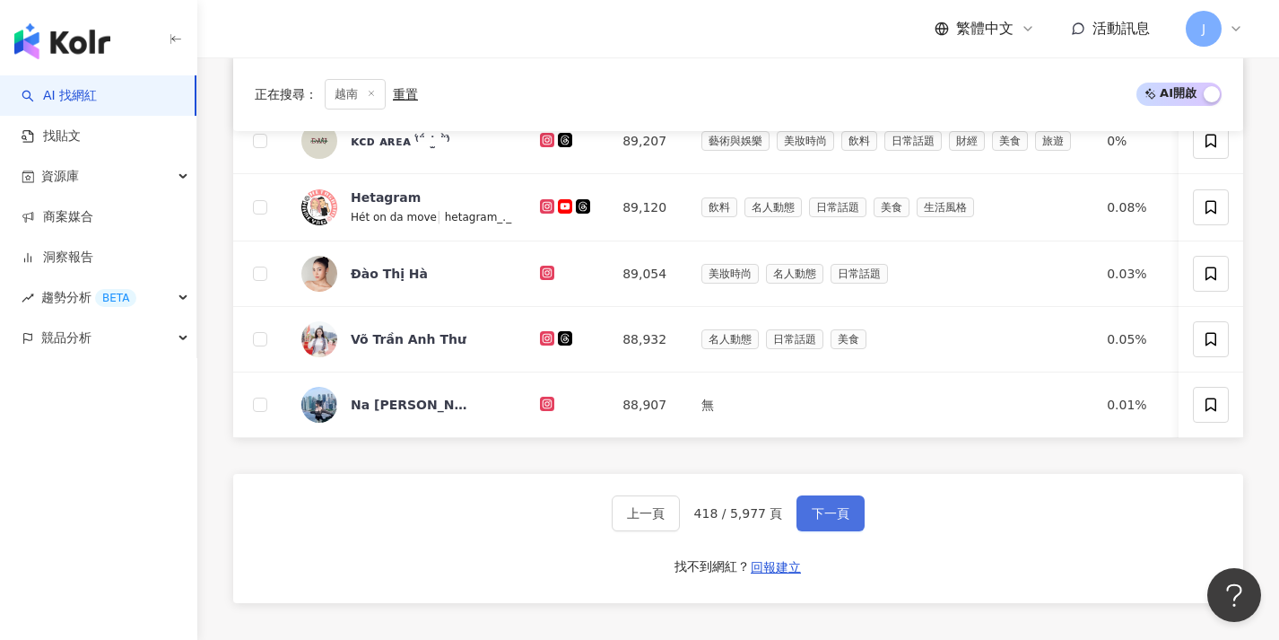
click at [824, 512] on button "下一頁" at bounding box center [831, 513] width 68 height 36
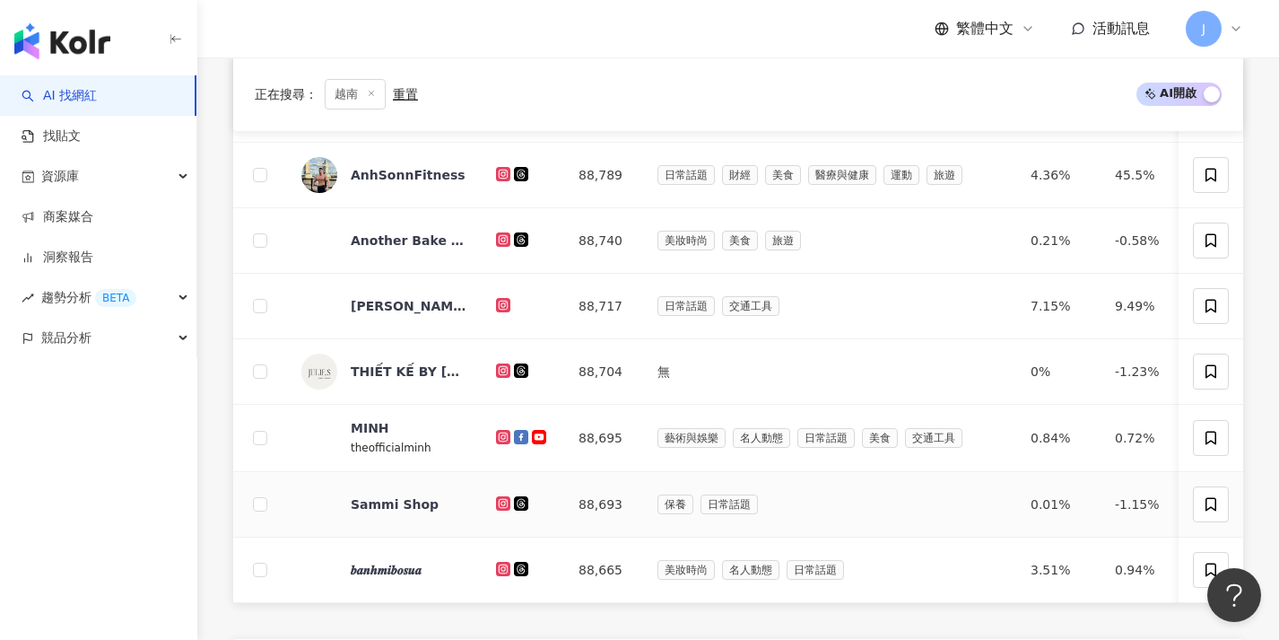
scroll to position [757, 0]
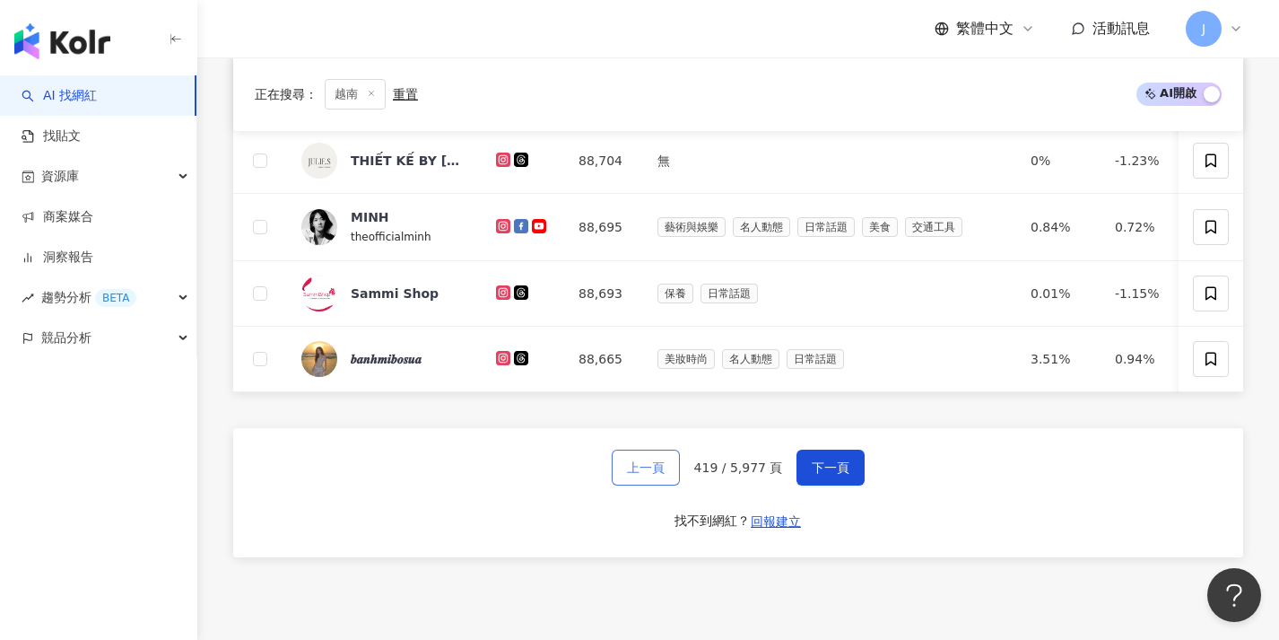
click at [665, 475] on span "上一頁" at bounding box center [646, 467] width 38 height 14
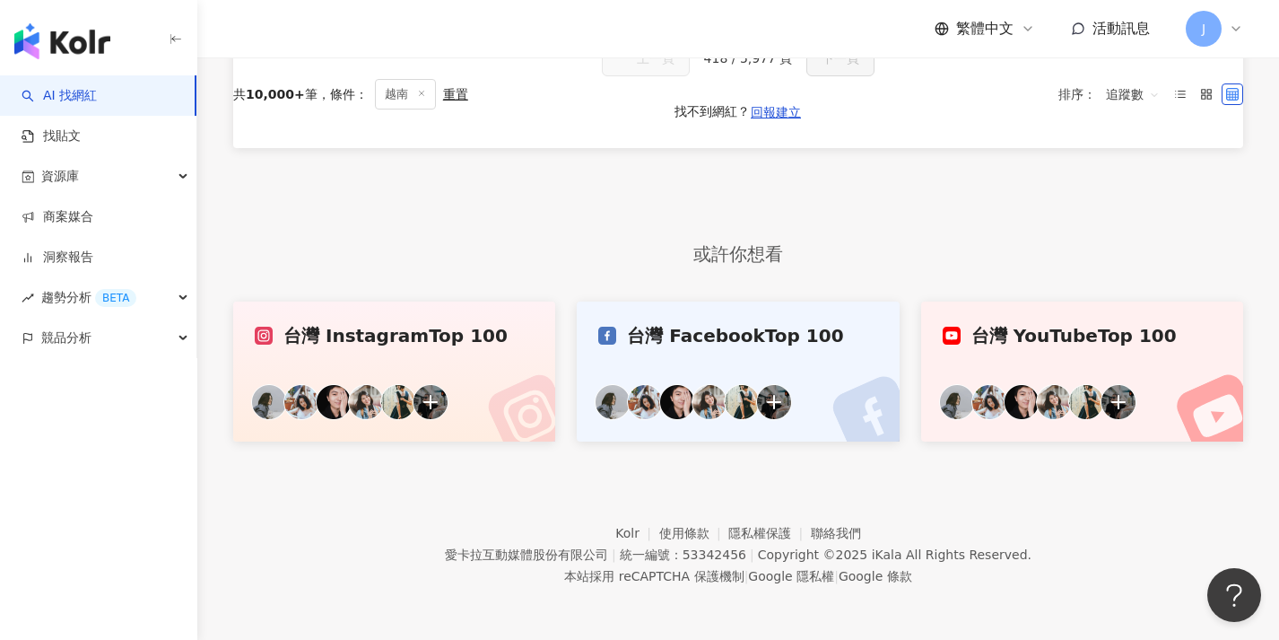
scroll to position [0, 0]
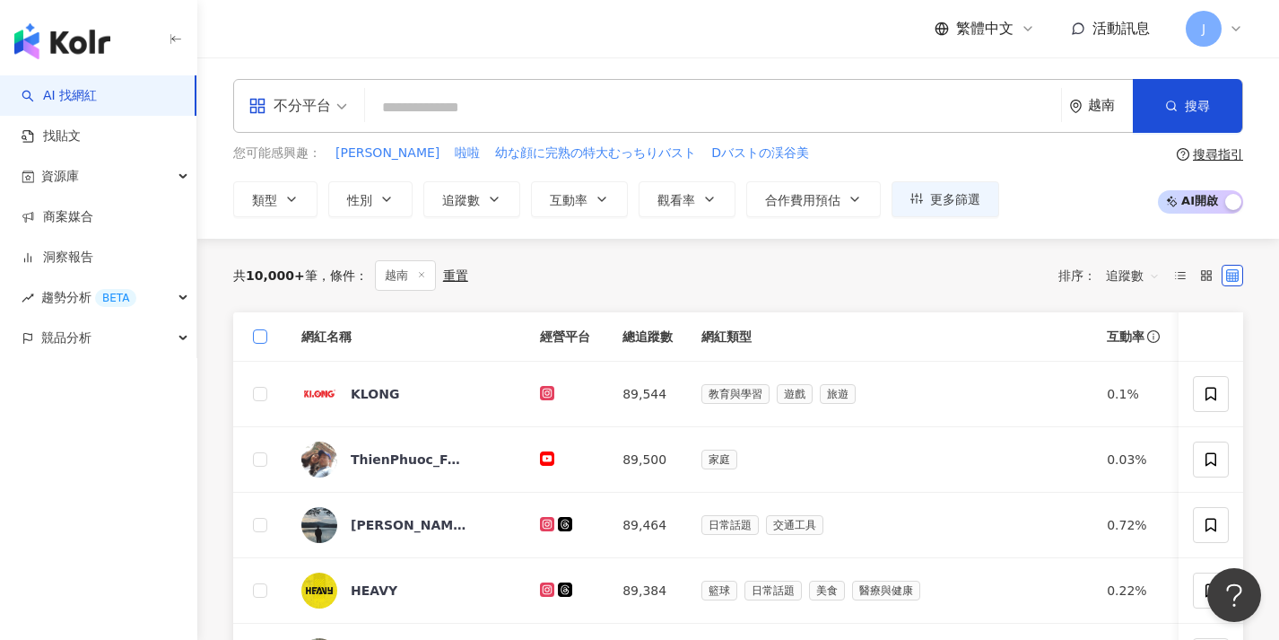
click at [264, 332] on span at bounding box center [260, 336] width 14 height 14
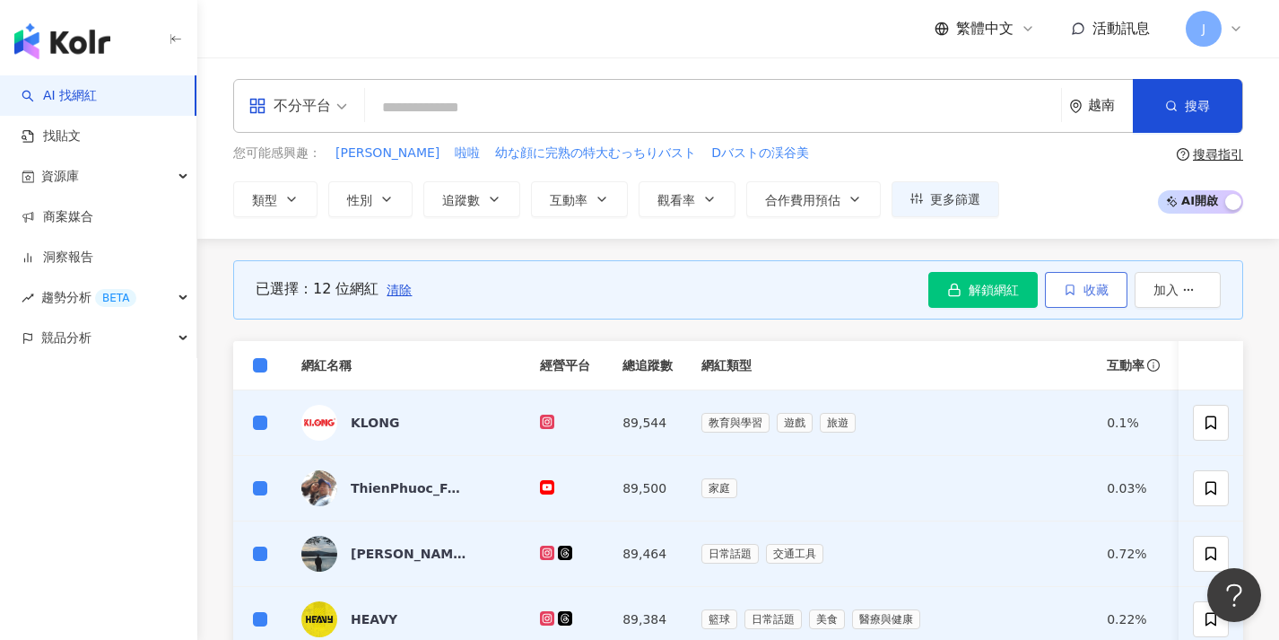
click at [1089, 301] on button "收藏" at bounding box center [1086, 290] width 83 height 36
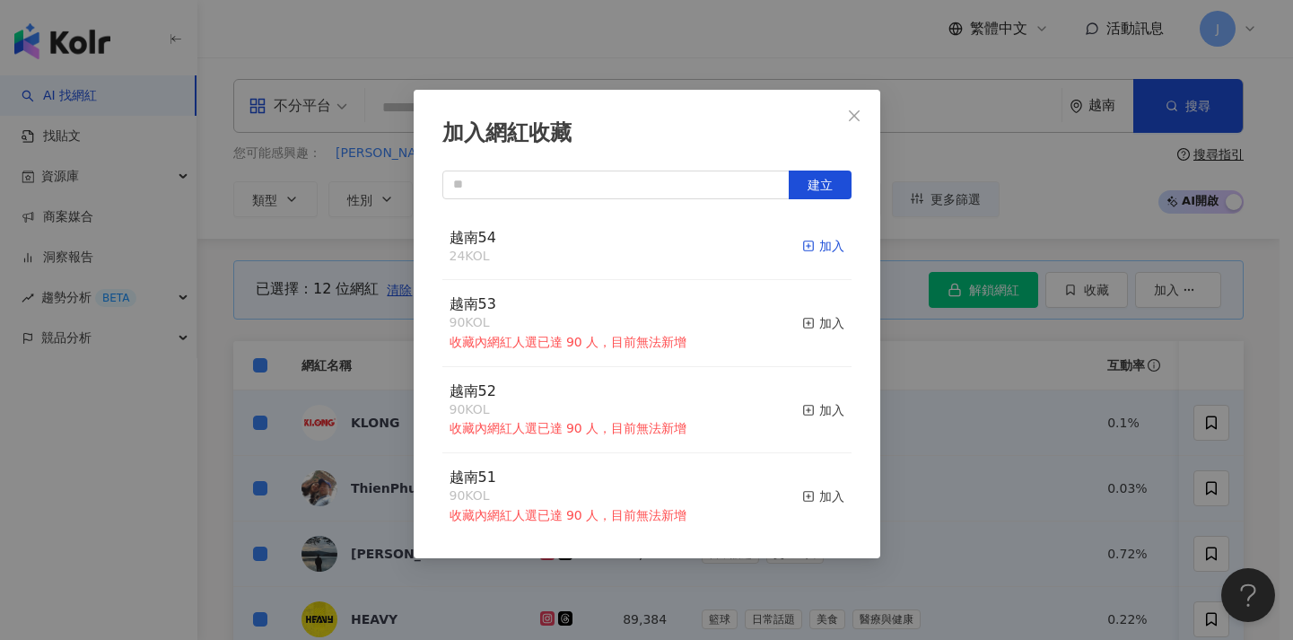
click at [806, 238] on div "加入" at bounding box center [823, 246] width 42 height 20
click at [931, 339] on div "加入網紅收藏 建立 越南54 36 KOL 加入 越南53 90 KOL 收藏內網紅人選已達 90 人，目前無法新增 加入 越南52 90 KOL 收藏內網紅…" at bounding box center [646, 320] width 1293 height 640
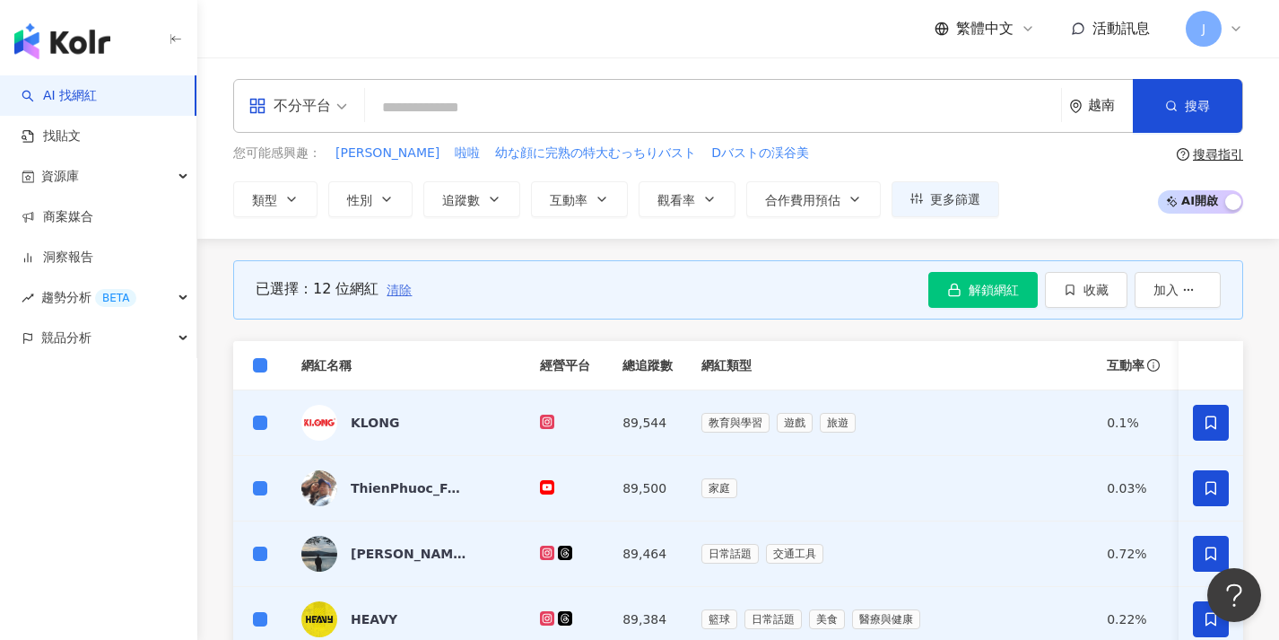
click at [394, 289] on span "清除" at bounding box center [399, 290] width 25 height 14
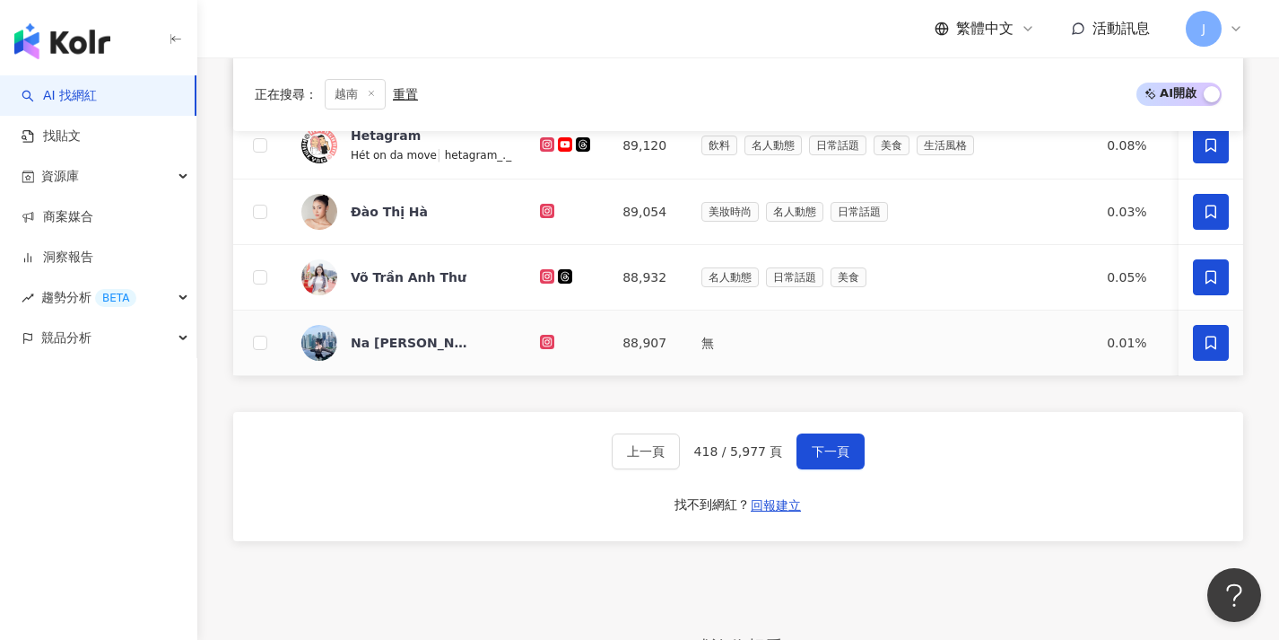
scroll to position [815, 0]
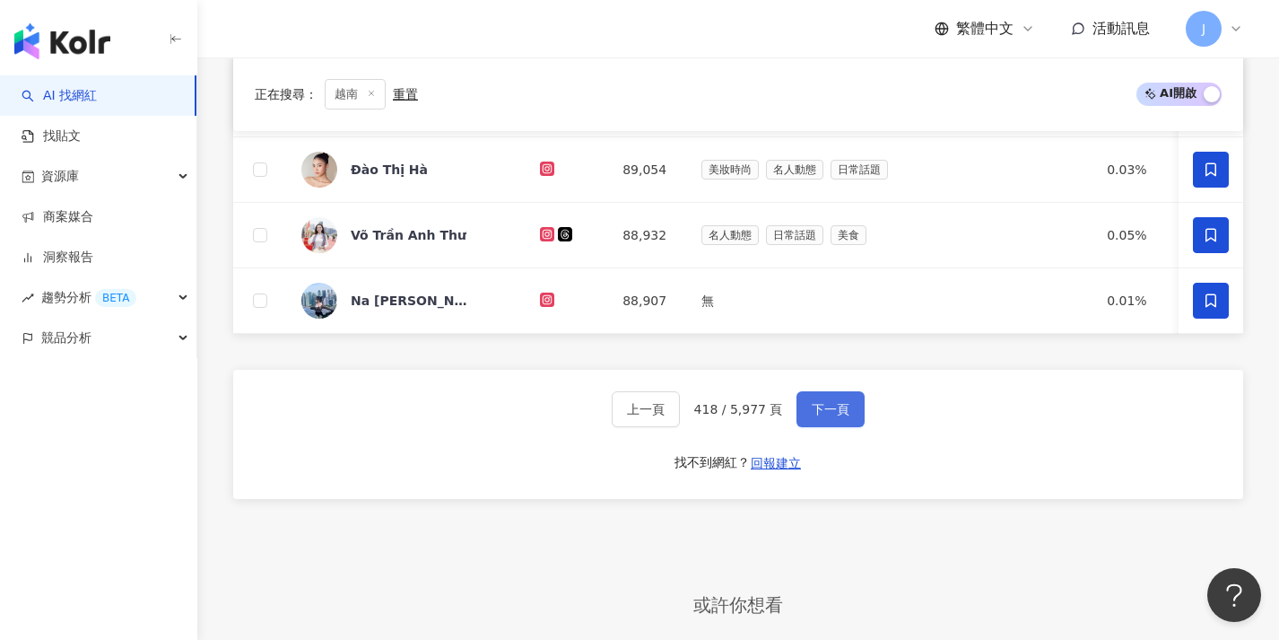
click at [812, 416] on span "下一頁" at bounding box center [831, 409] width 38 height 14
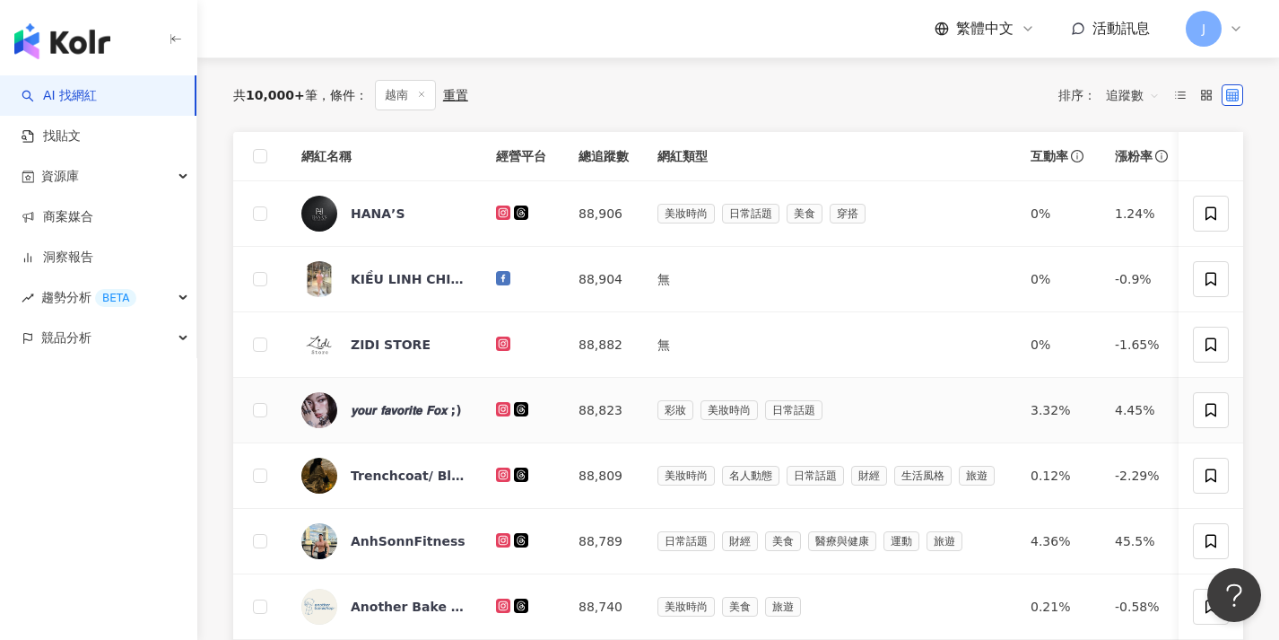
scroll to position [0, 0]
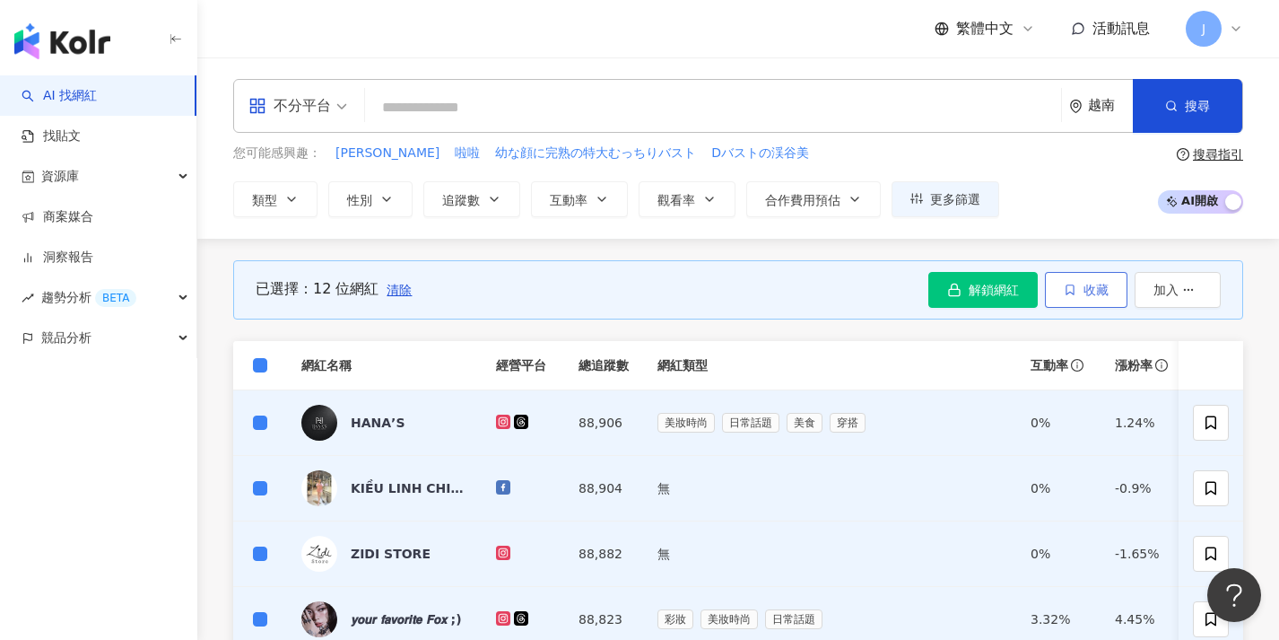
click at [1093, 283] on span "收藏" at bounding box center [1096, 290] width 25 height 14
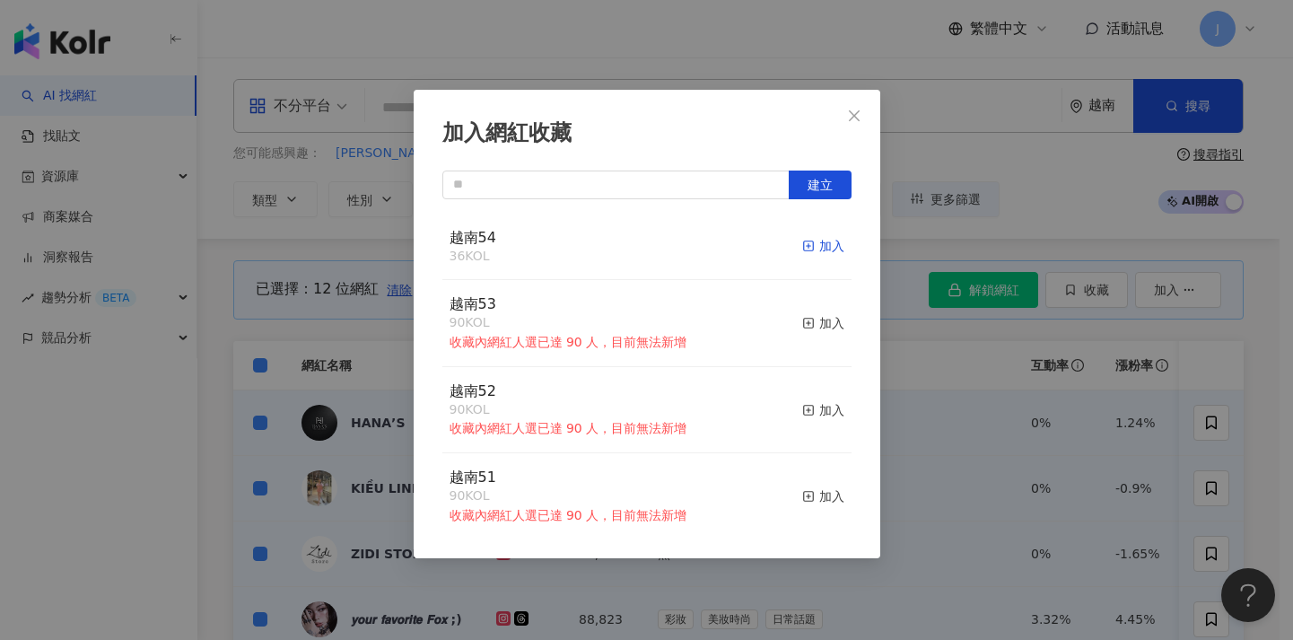
click at [811, 245] on div "加入" at bounding box center [823, 246] width 42 height 20
click at [912, 335] on div "加入網紅收藏 建立 越南54 48 KOL 加入 越南53 90 KOL 收藏內網紅人選已達 90 人，目前無法新增 加入 越南52 90 KOL 收藏內網紅…" at bounding box center [646, 320] width 1293 height 640
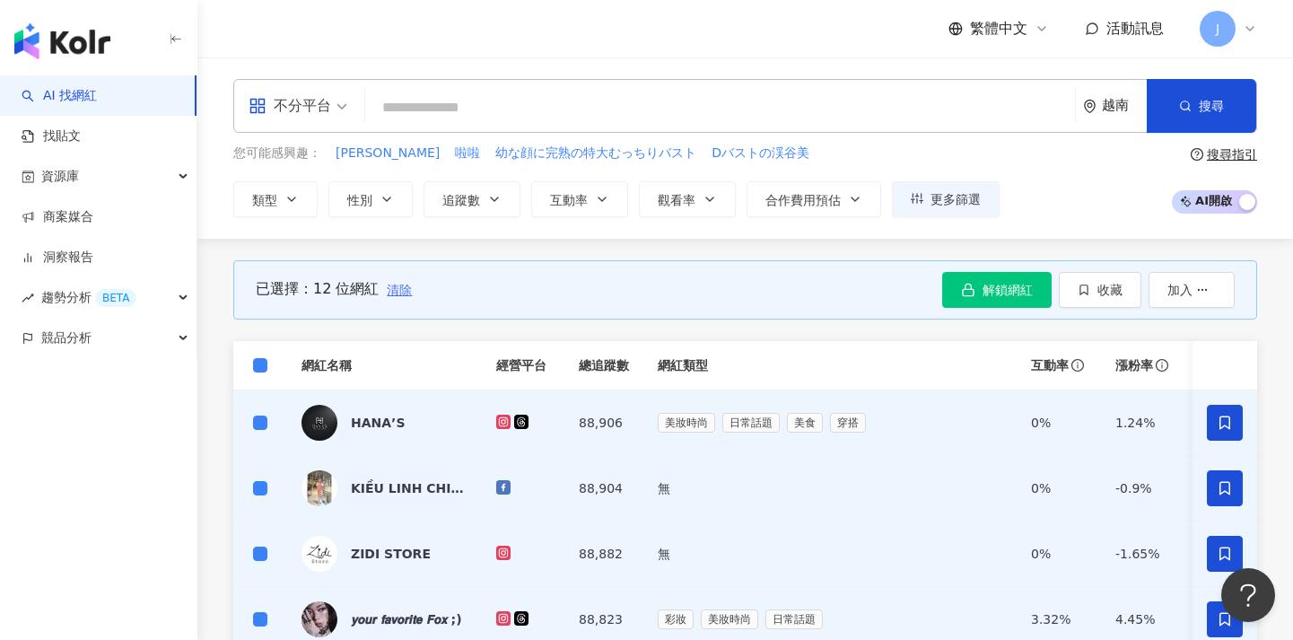
click at [403, 292] on span "清除" at bounding box center [399, 290] width 25 height 14
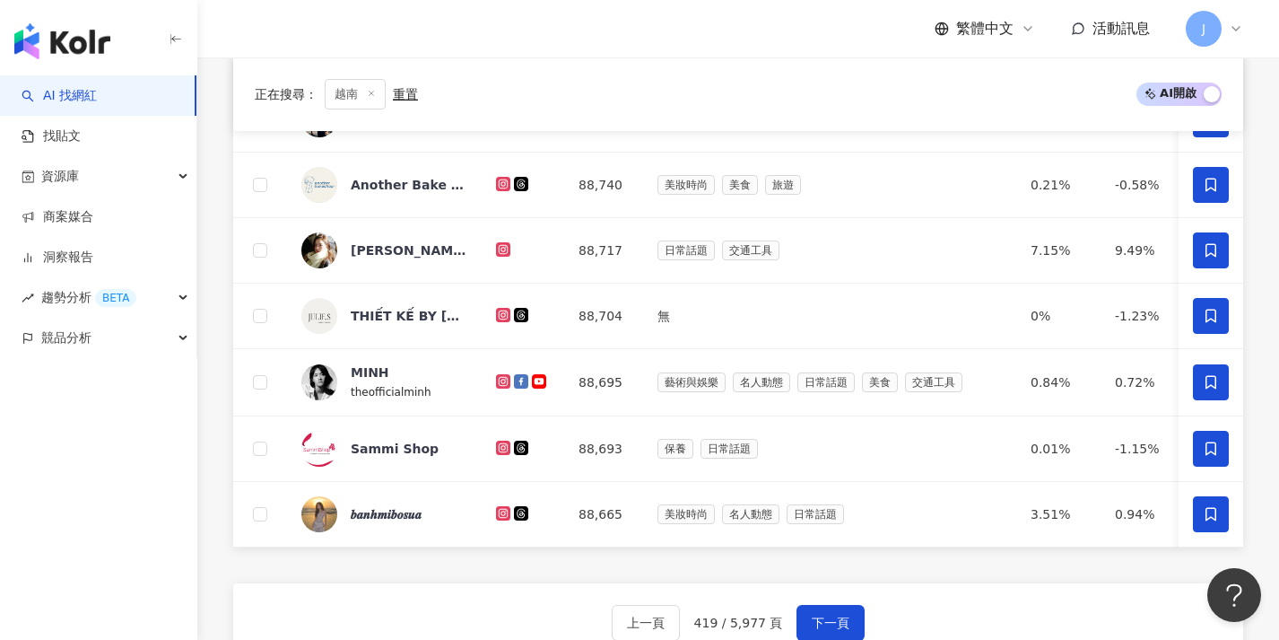
scroll to position [770, 0]
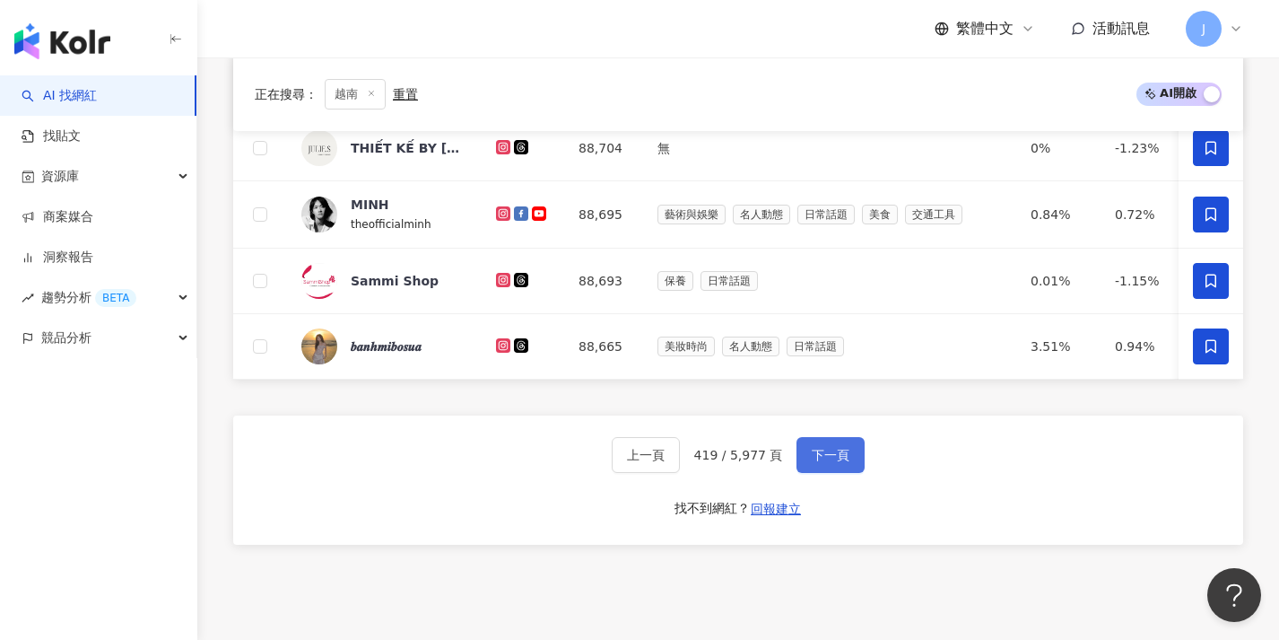
click at [847, 473] on button "下一頁" at bounding box center [831, 455] width 68 height 36
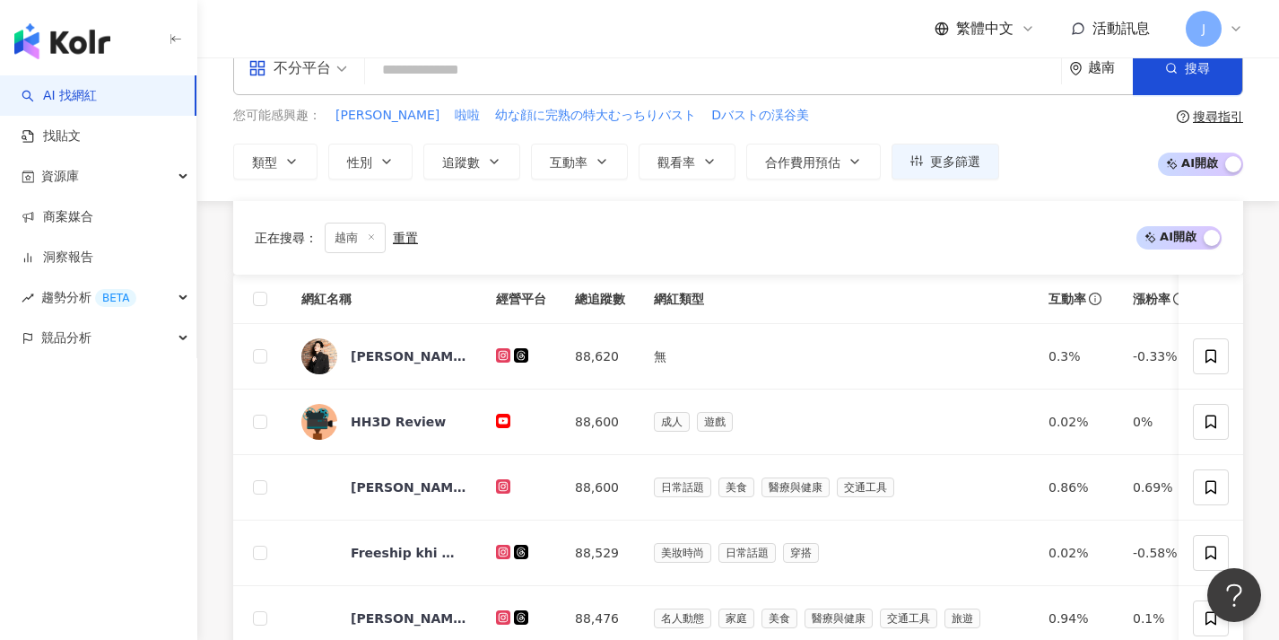
scroll to position [651, 0]
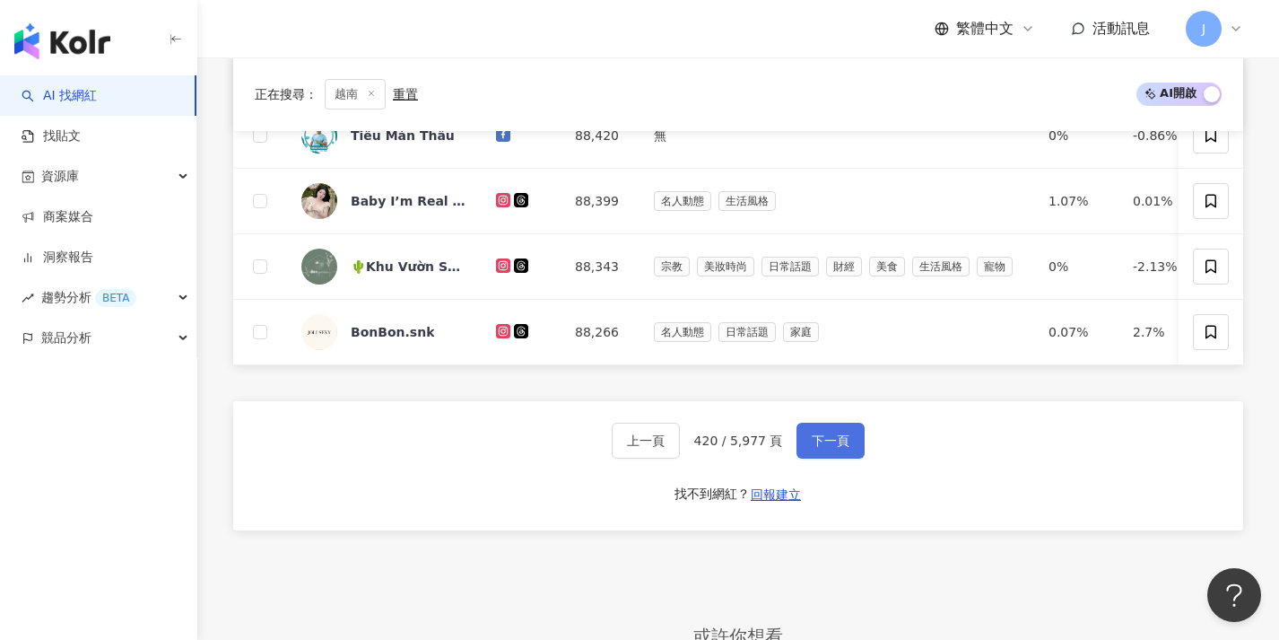
click at [854, 458] on button "下一頁" at bounding box center [831, 440] width 68 height 36
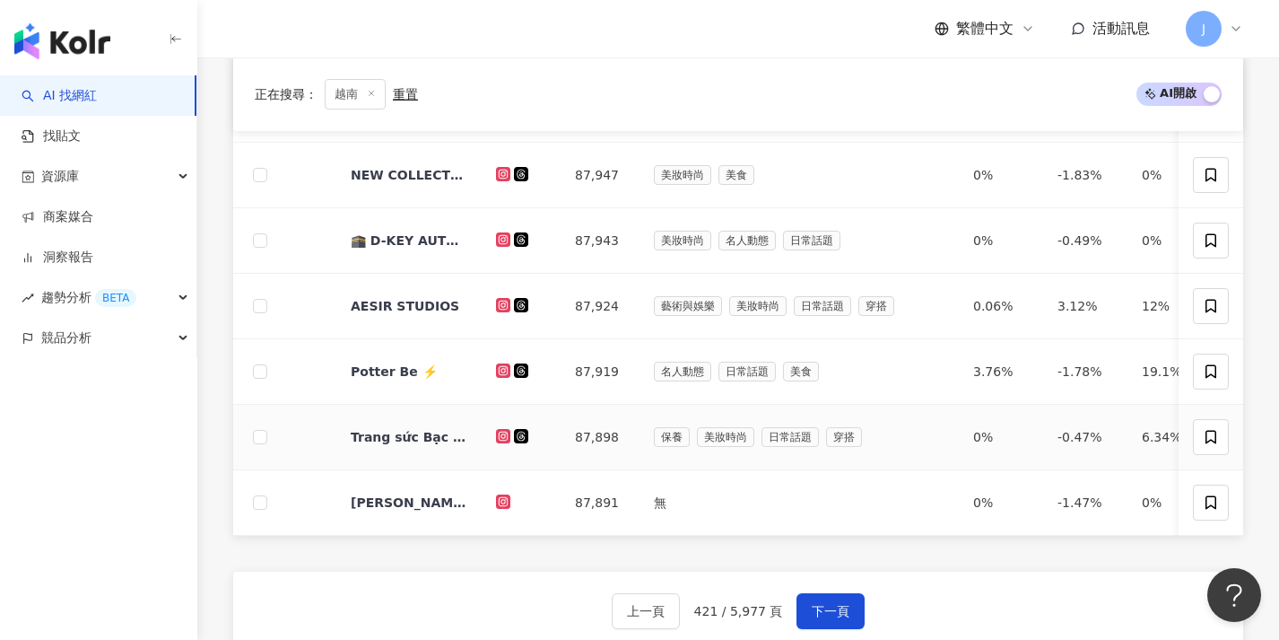
scroll to position [575, 0]
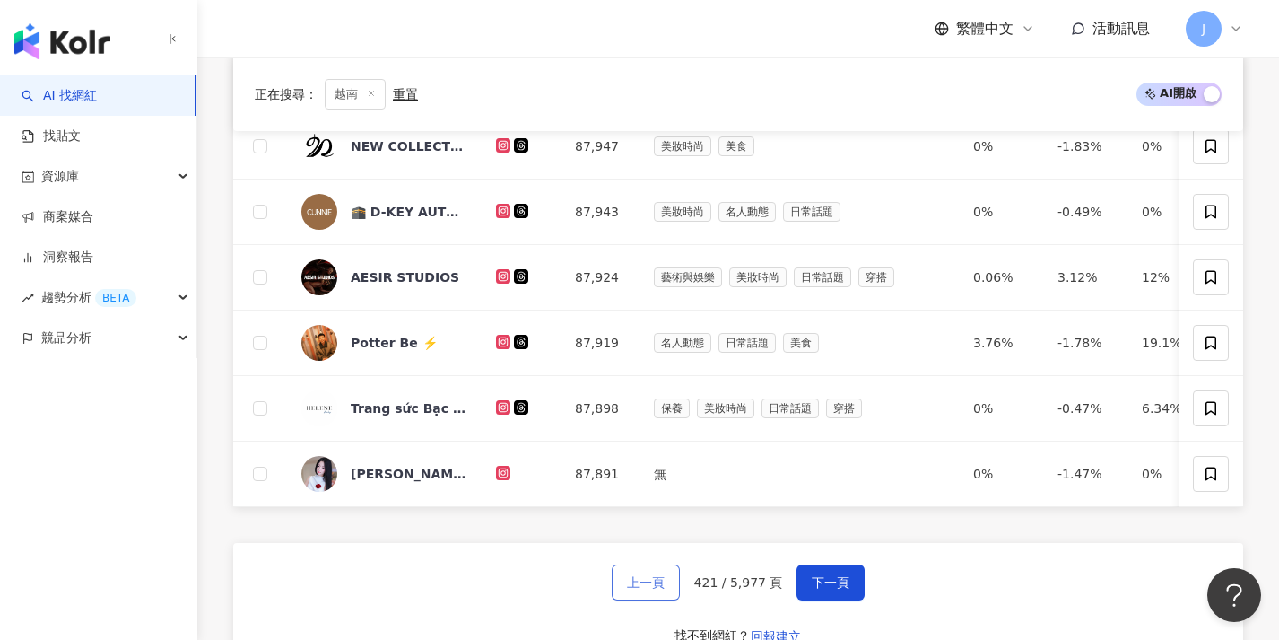
click at [665, 589] on span "上一頁" at bounding box center [646, 582] width 38 height 14
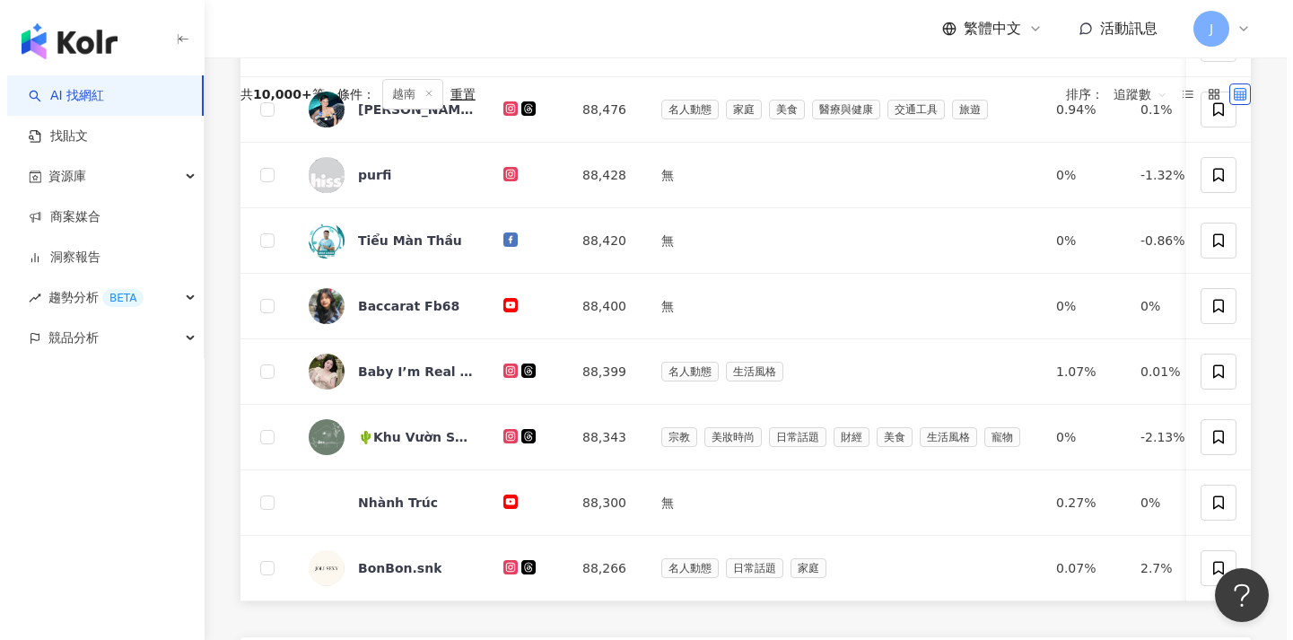
scroll to position [0, 0]
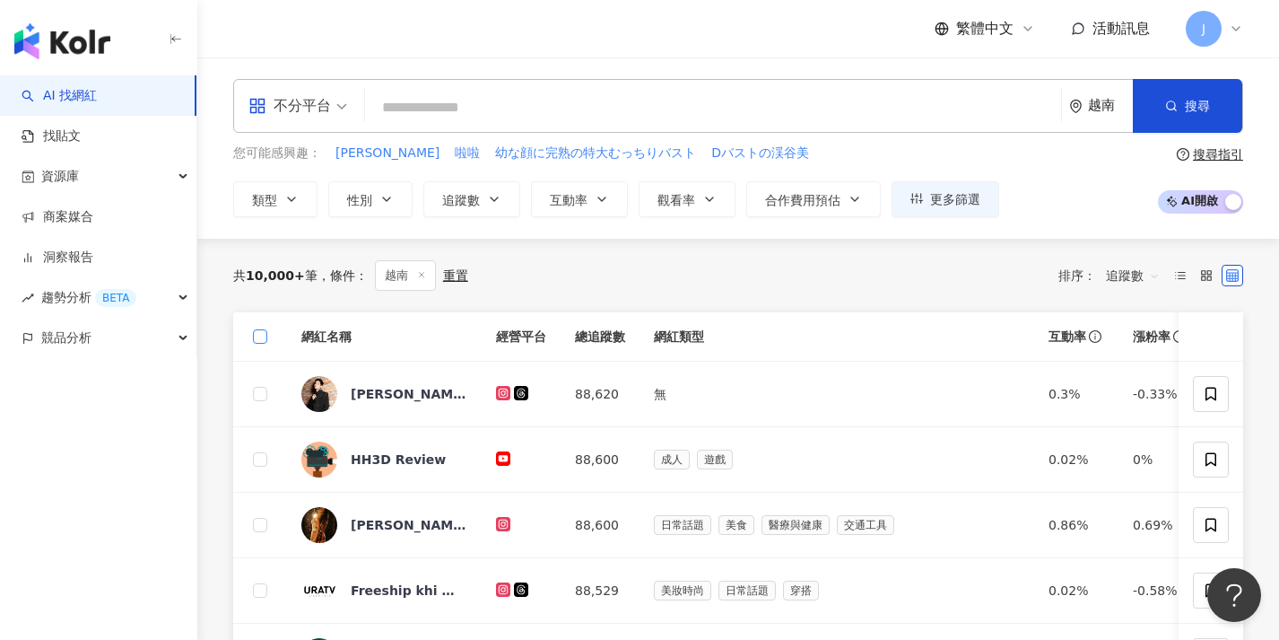
click at [257, 344] on label at bounding box center [260, 337] width 14 height 20
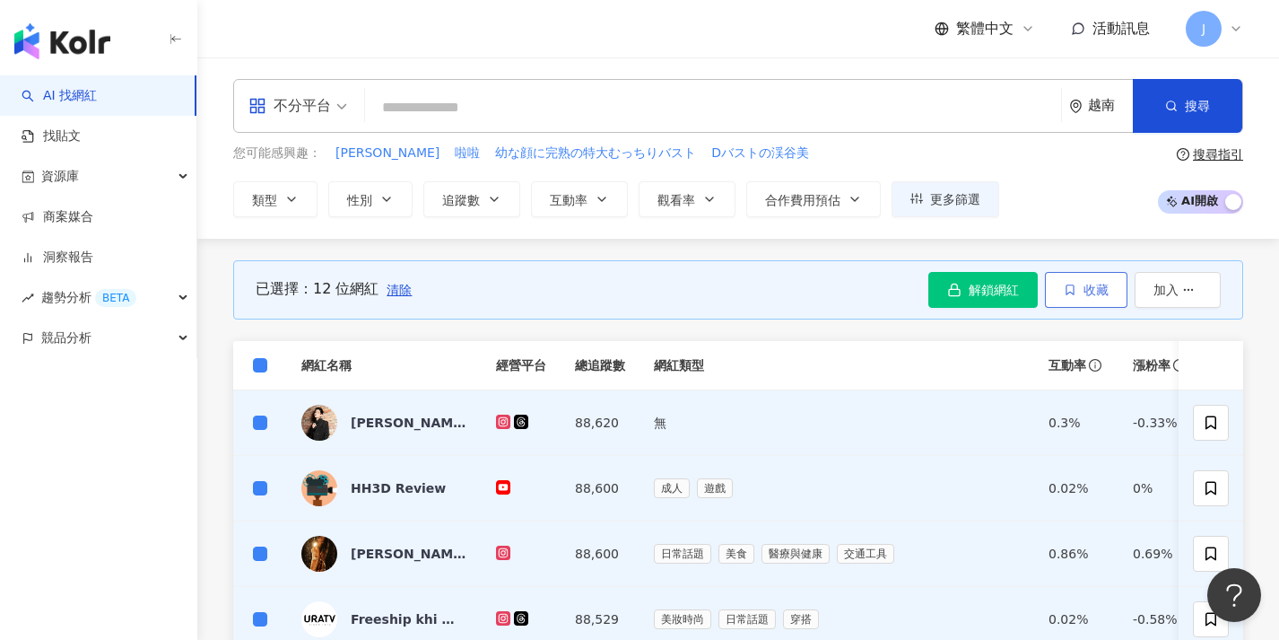
click at [1108, 288] on span "收藏" at bounding box center [1096, 290] width 25 height 14
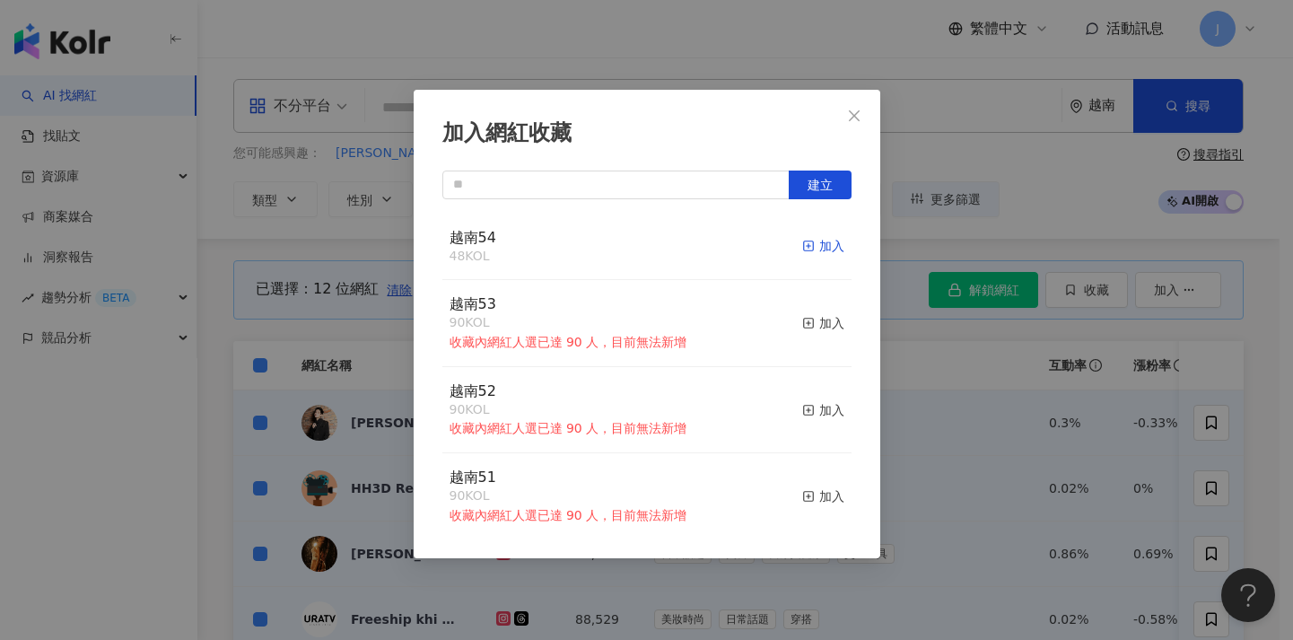
click at [822, 249] on div "加入" at bounding box center [823, 246] width 42 height 20
click at [364, 354] on div "加入網紅收藏 建立 越南54 60 KOL 加入 越南53 90 KOL 收藏內網紅人選已達 90 人，目前無法新增 加入 越南52 90 KOL 收藏內網紅…" at bounding box center [646, 320] width 1293 height 640
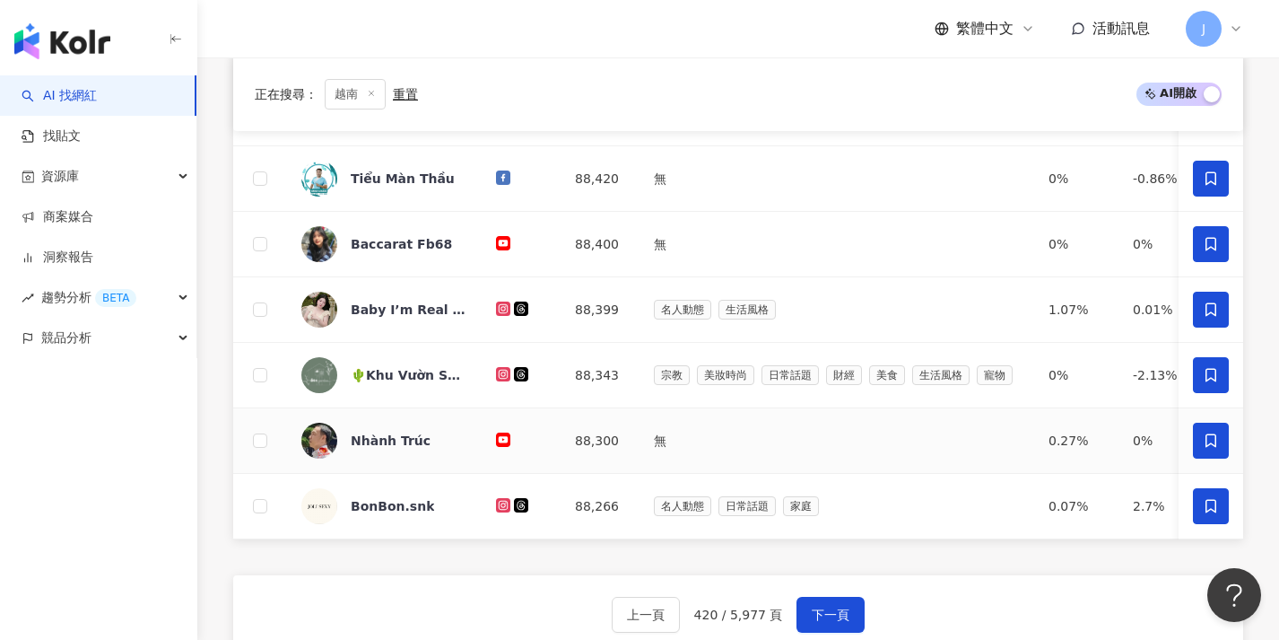
scroll to position [640, 0]
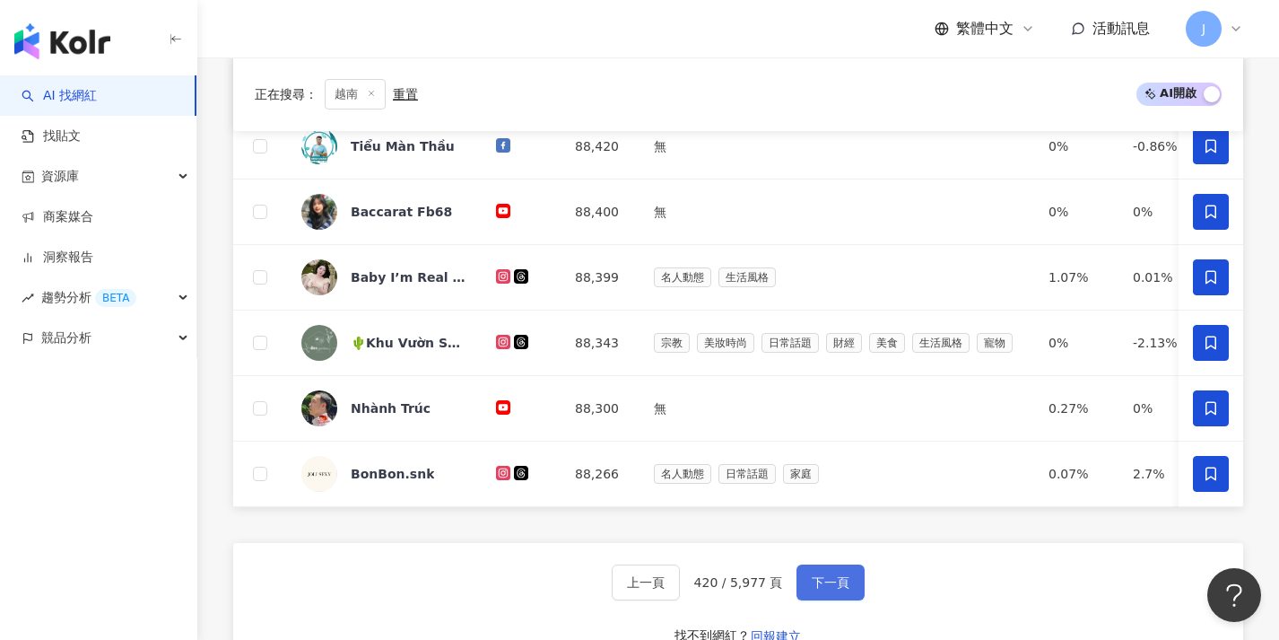
click at [833, 589] on span "下一頁" at bounding box center [831, 582] width 38 height 14
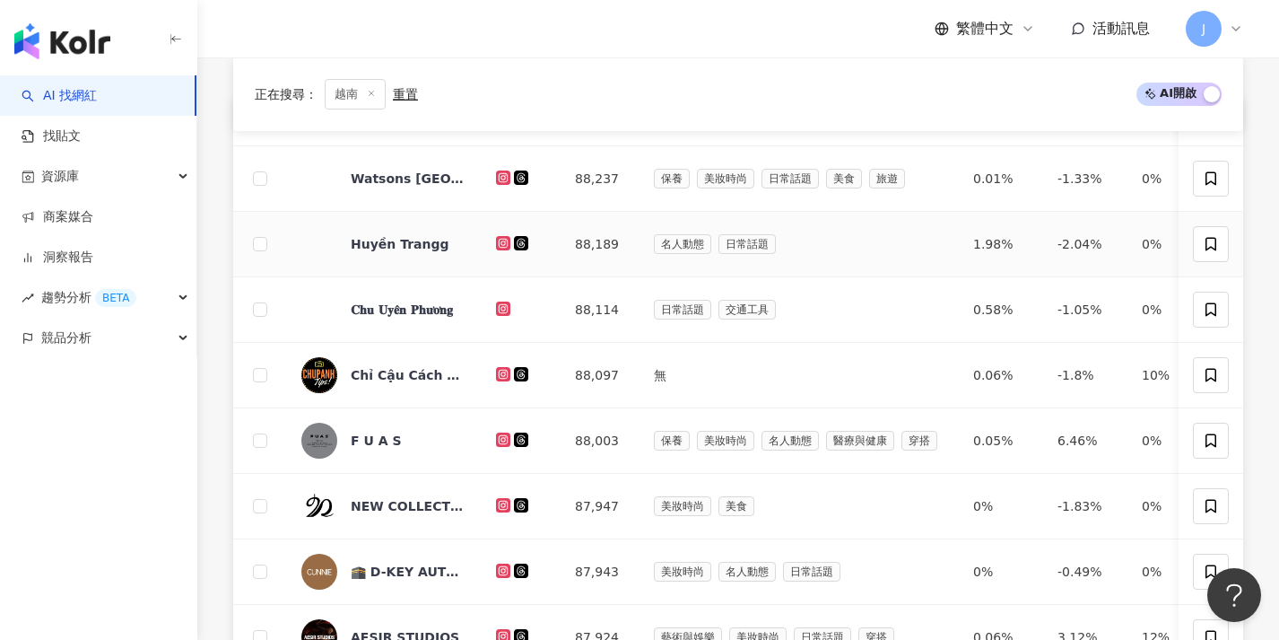
scroll to position [0, 0]
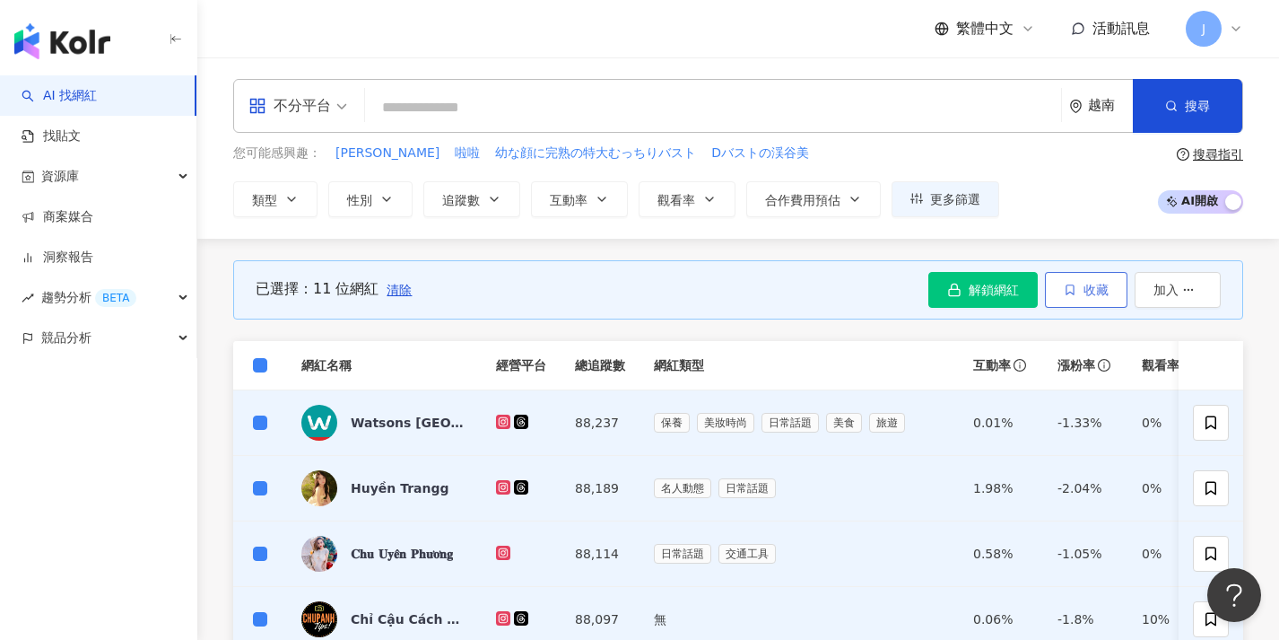
click at [1090, 295] on span "收藏" at bounding box center [1096, 290] width 25 height 14
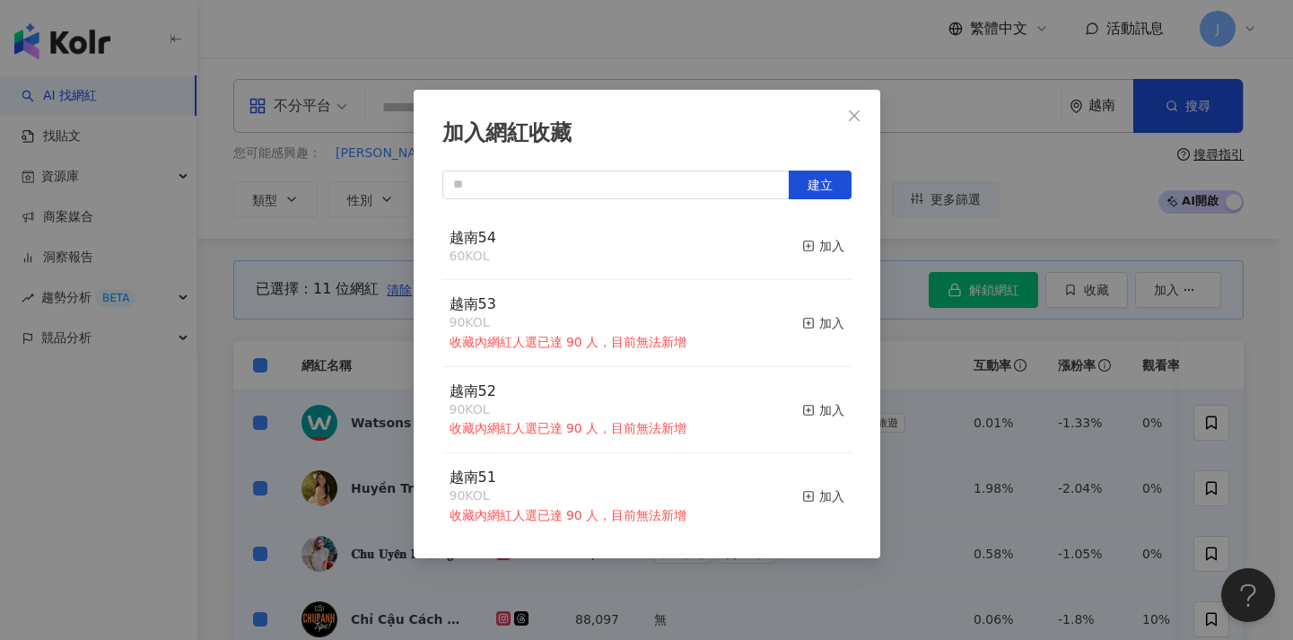
click at [1059, 319] on div "加入網紅收藏 建立 越南54 60 KOL 加入 越南53 90 KOL 收藏內網紅人選已達 90 人，目前無法新增 加入 越南52 90 KOL 收藏內網紅…" at bounding box center [646, 320] width 1293 height 640
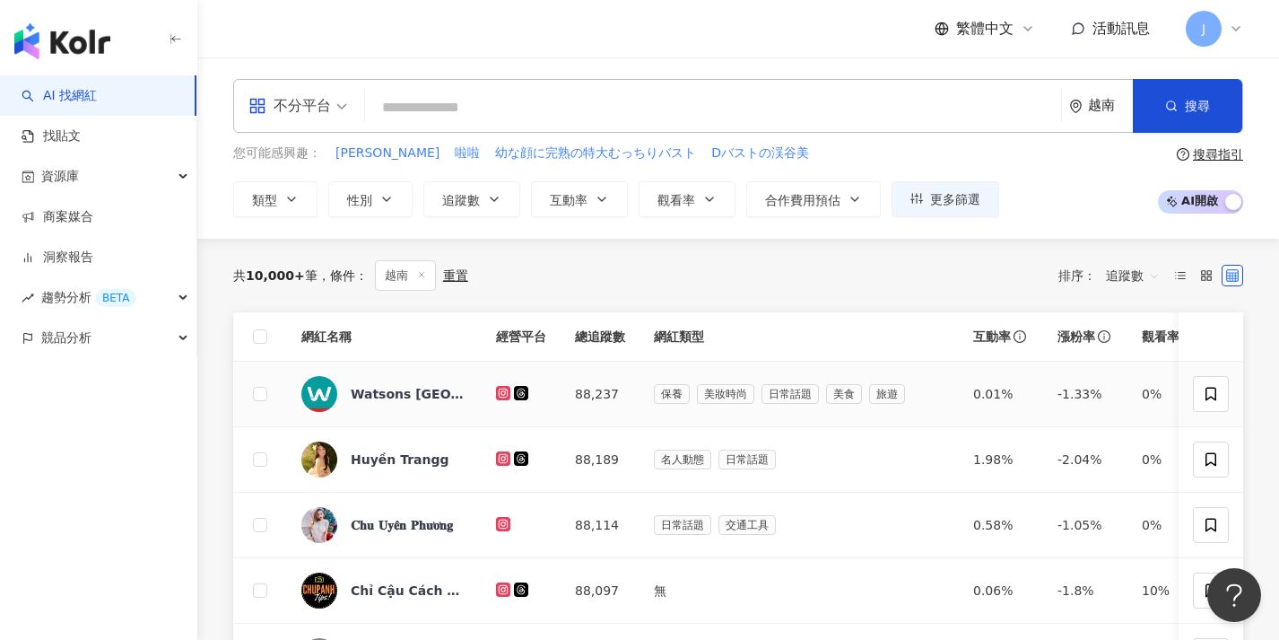
scroll to position [614, 0]
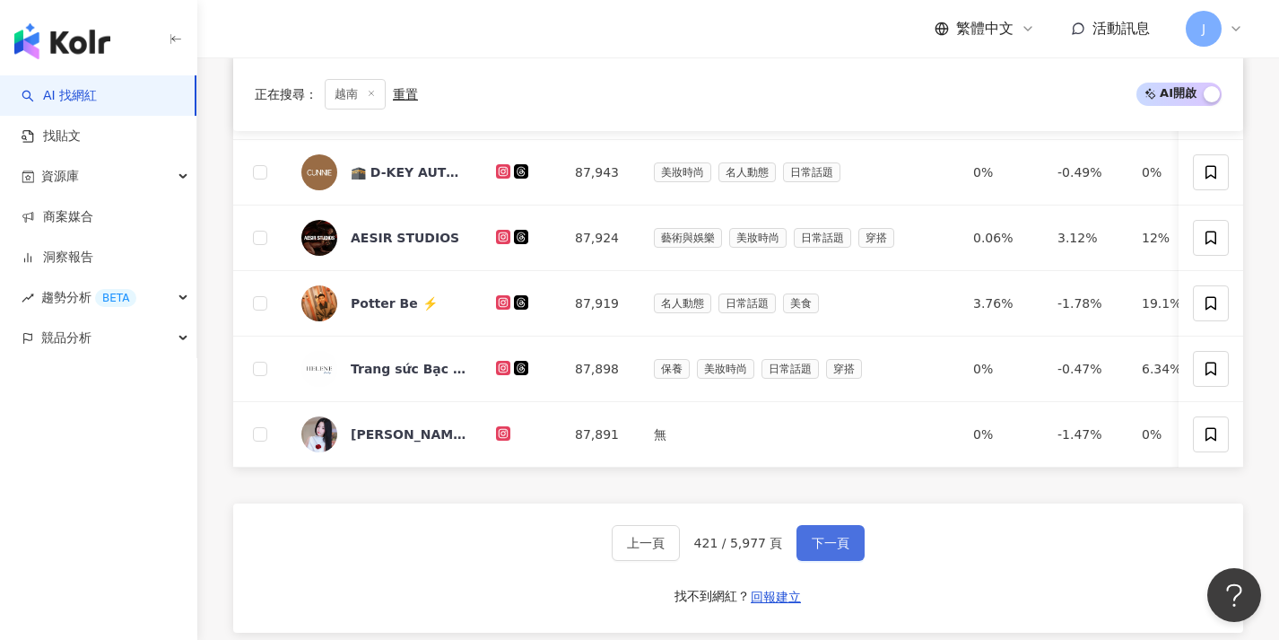
click at [840, 550] on span "下一頁" at bounding box center [831, 543] width 38 height 14
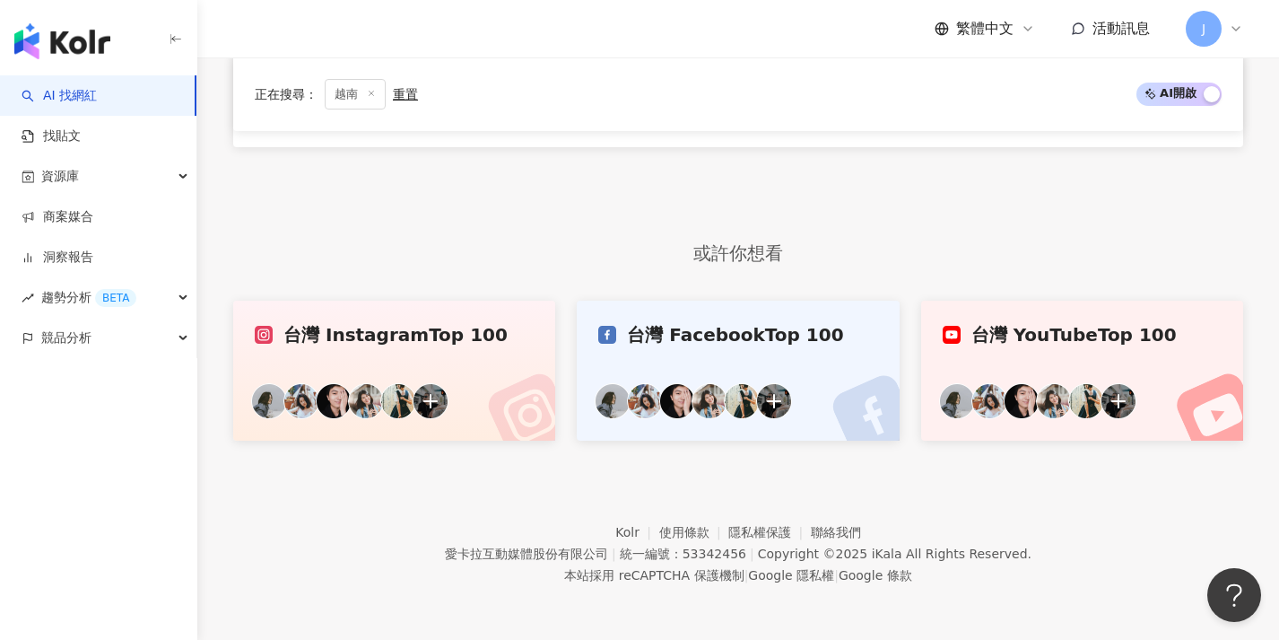
scroll to position [546, 0]
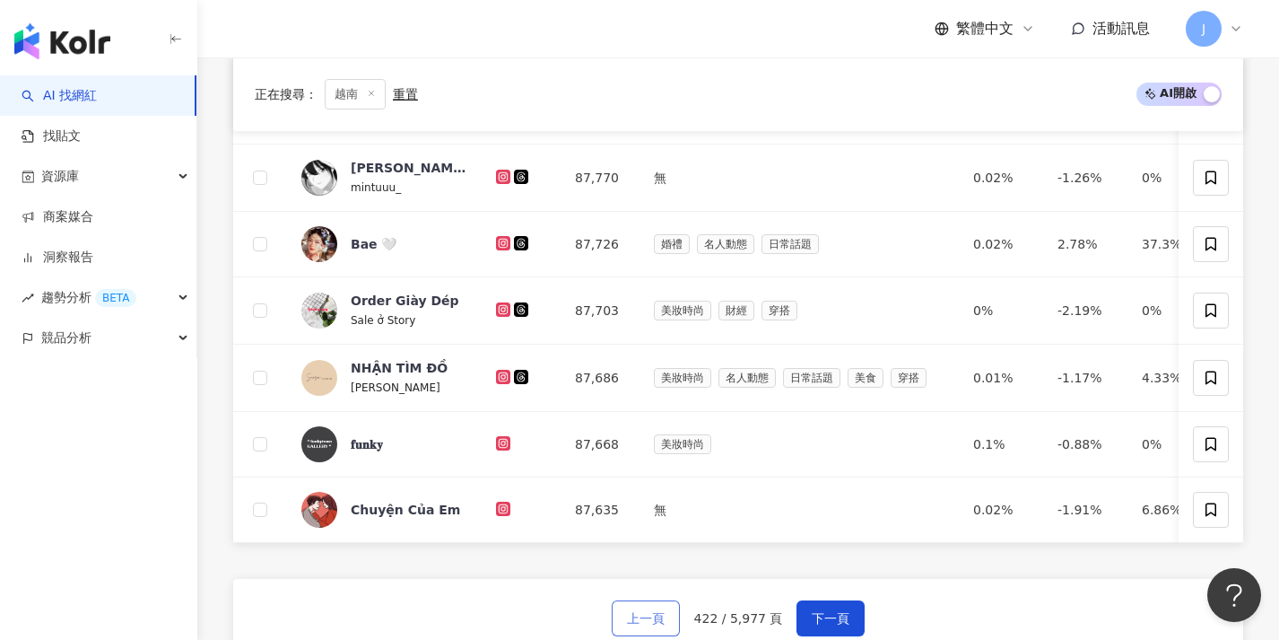
click at [635, 625] on span "上一頁" at bounding box center [646, 618] width 38 height 14
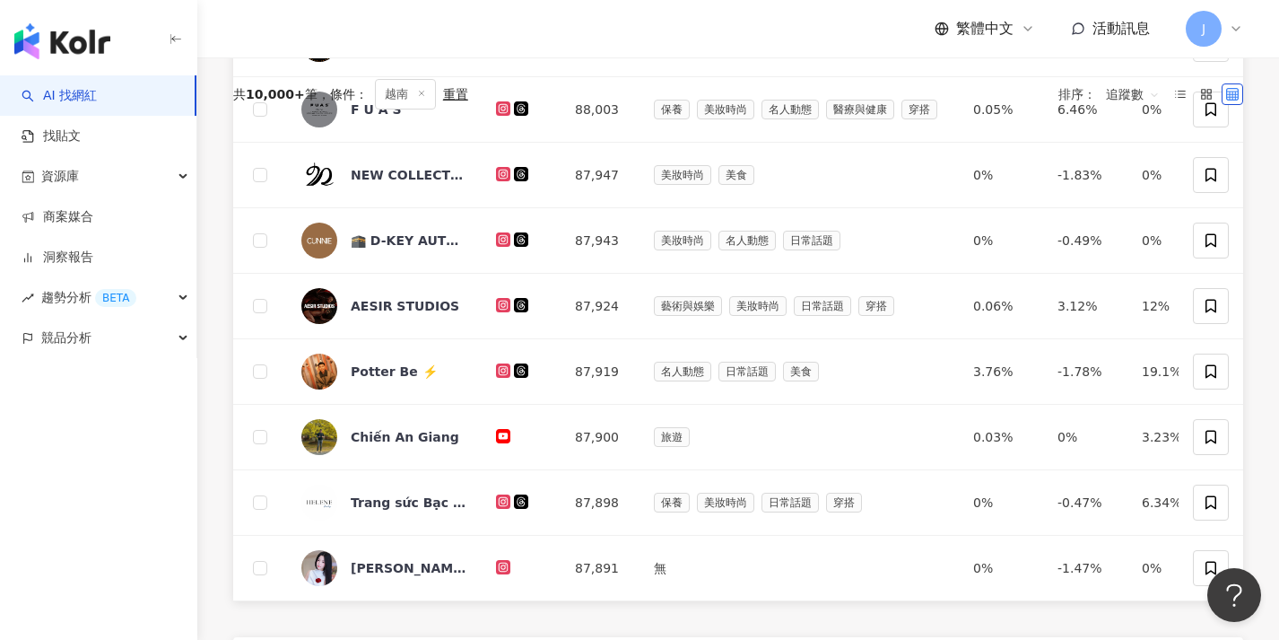
scroll to position [0, 0]
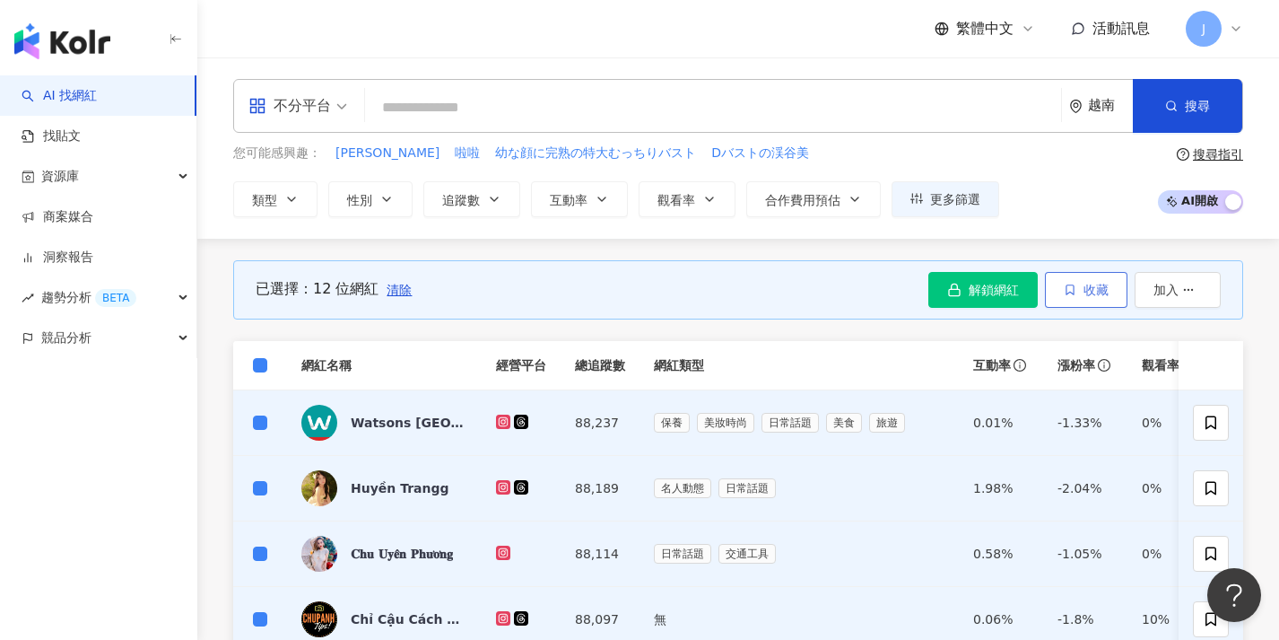
click at [1089, 294] on span "收藏" at bounding box center [1096, 290] width 25 height 14
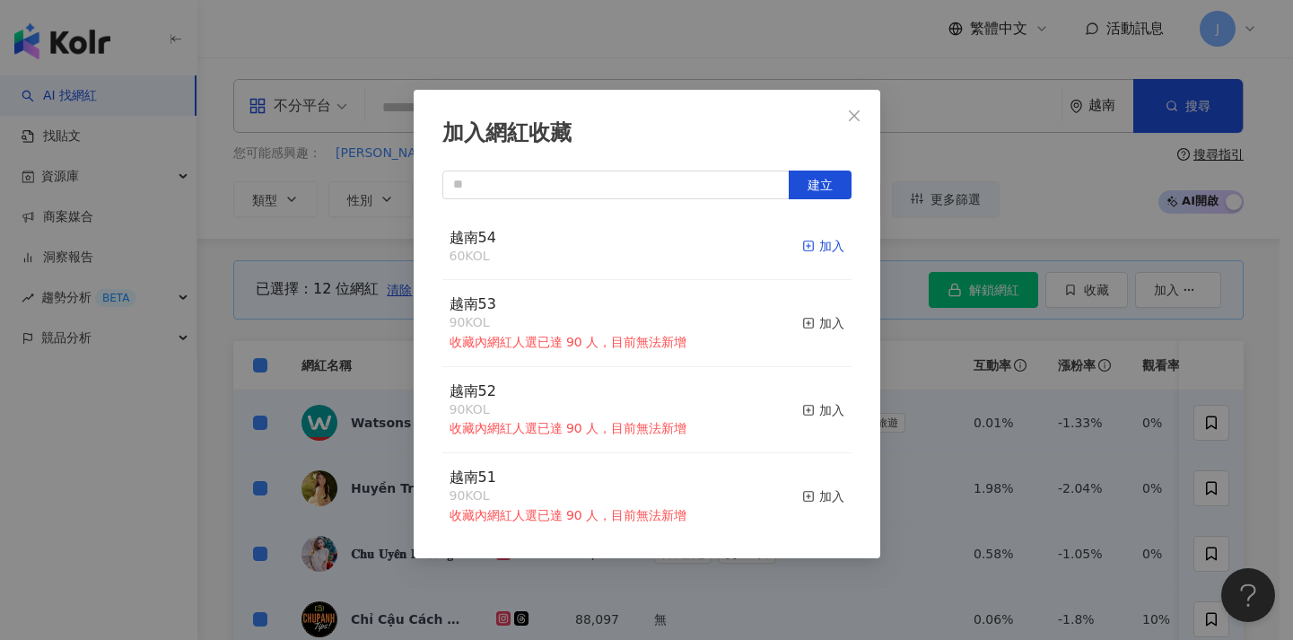
click at [802, 244] on icon "button" at bounding box center [808, 245] width 13 height 13
click at [963, 459] on div "加入網紅收藏 建立 越南54 72 KOL 加入 越南53 90 KOL 收藏內網紅人選已達 90 人，目前無法新增 加入 越南52 90 KOL 收藏內網紅…" at bounding box center [646, 320] width 1293 height 640
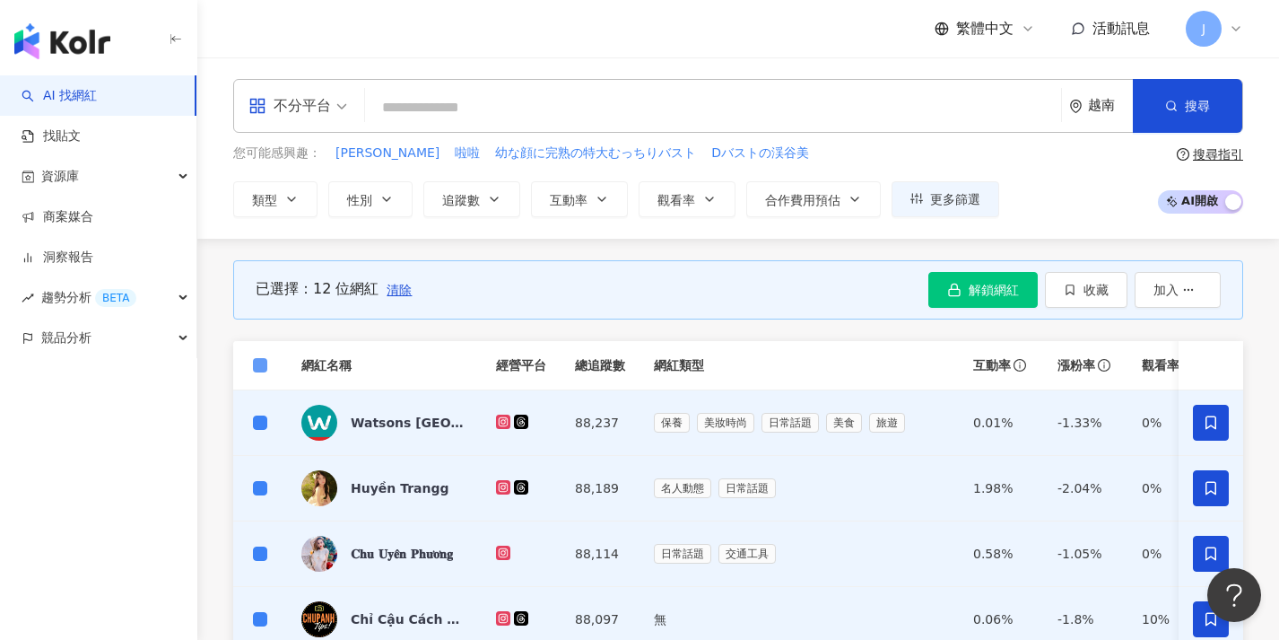
click at [266, 364] on span at bounding box center [260, 365] width 14 height 14
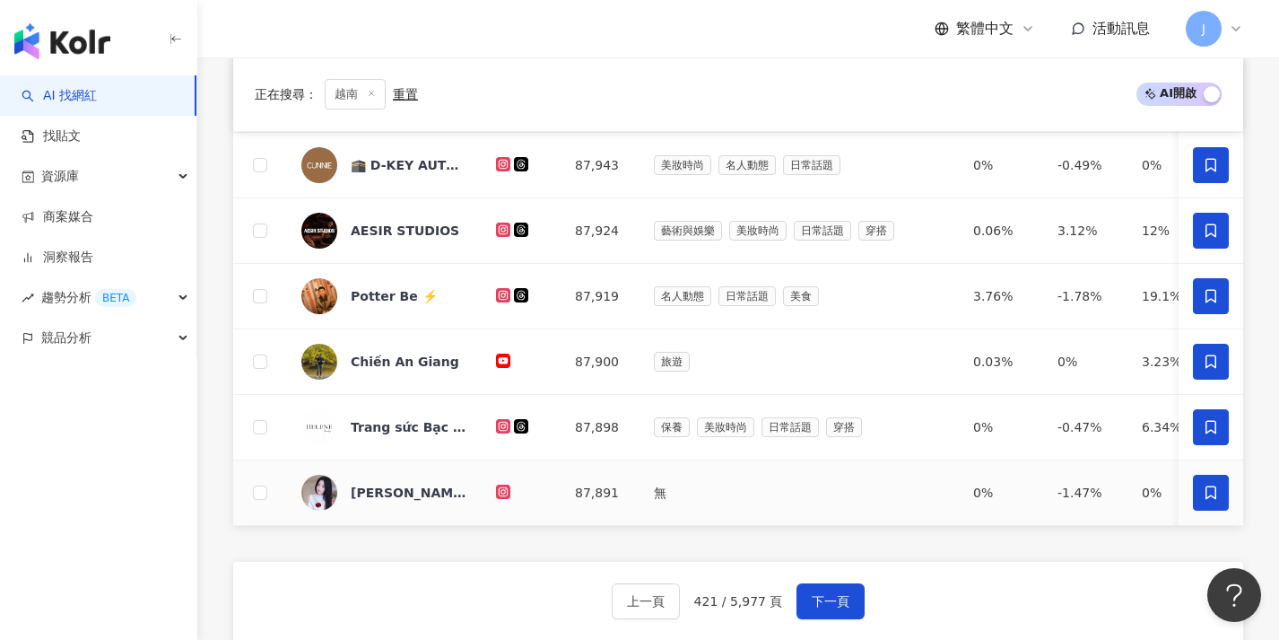
scroll to position [739, 0]
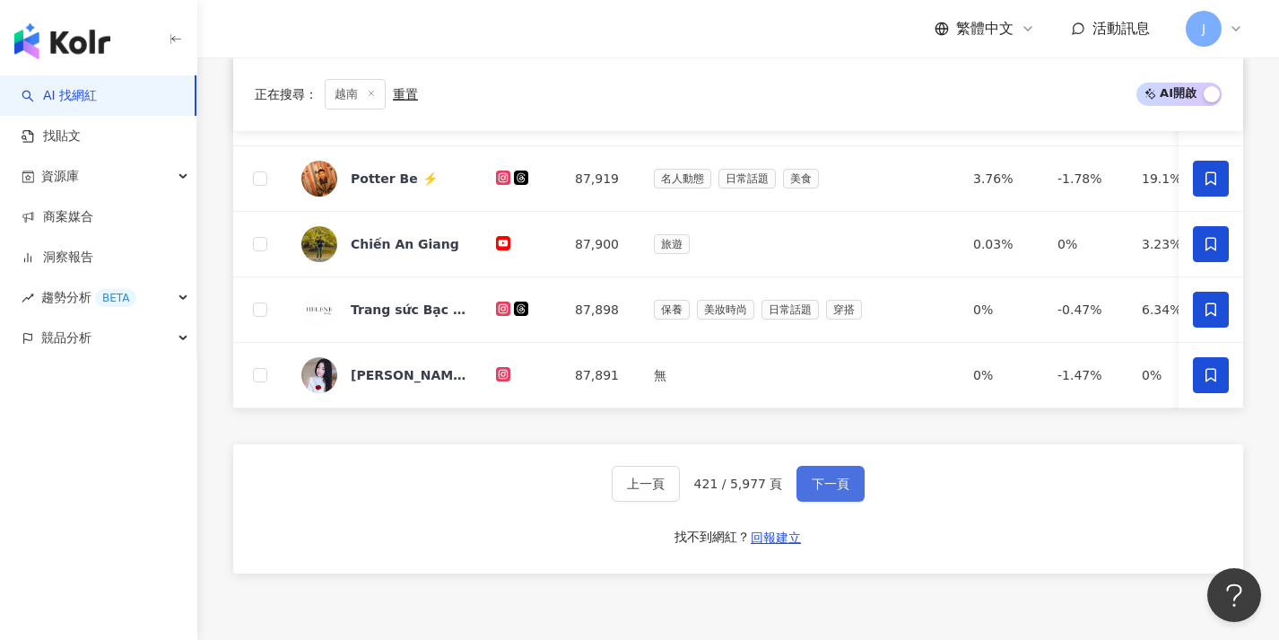
click at [823, 491] on span "下一頁" at bounding box center [831, 483] width 38 height 14
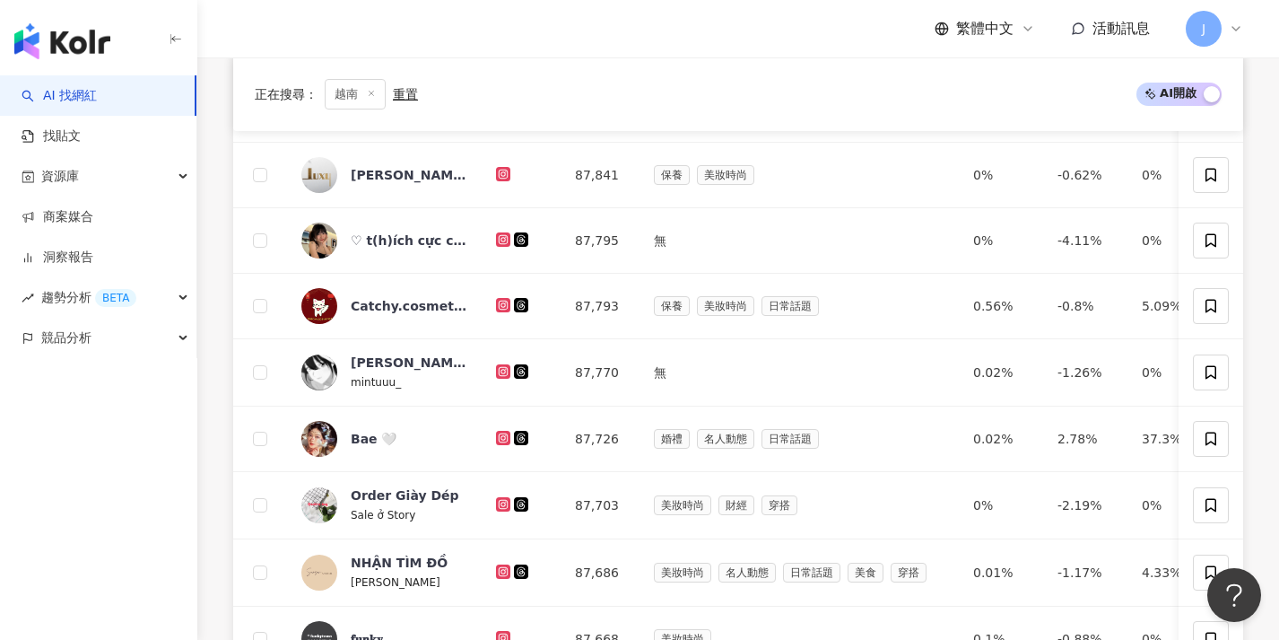
scroll to position [0, 0]
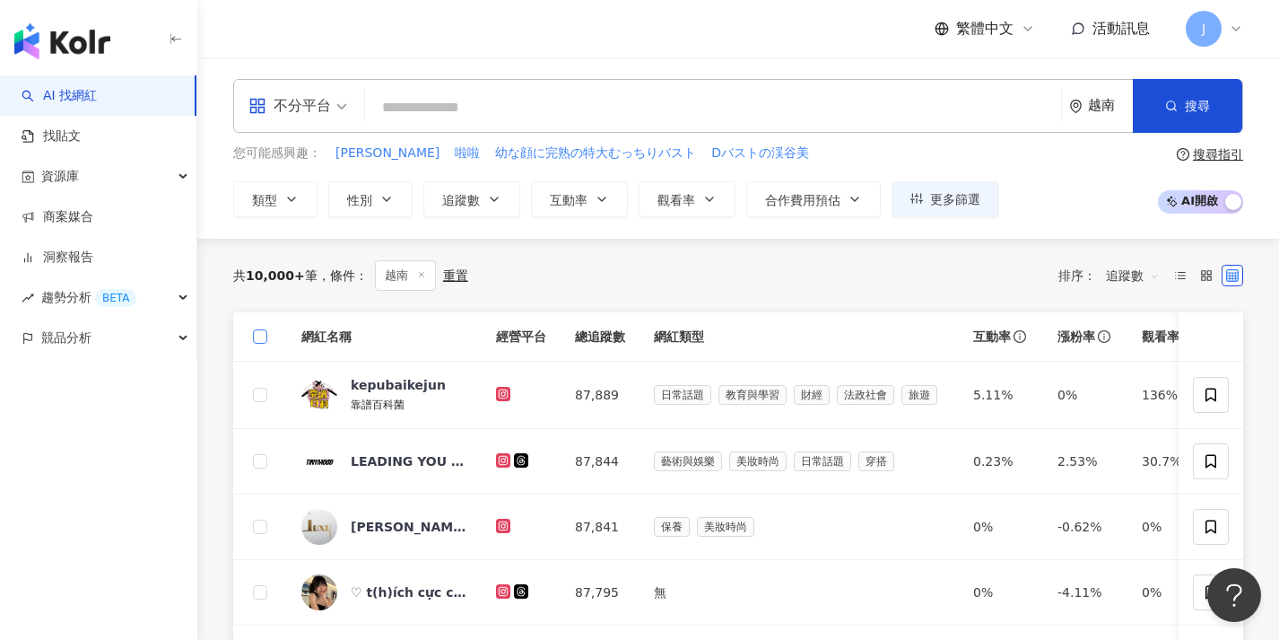
click at [264, 334] on span at bounding box center [260, 336] width 14 height 14
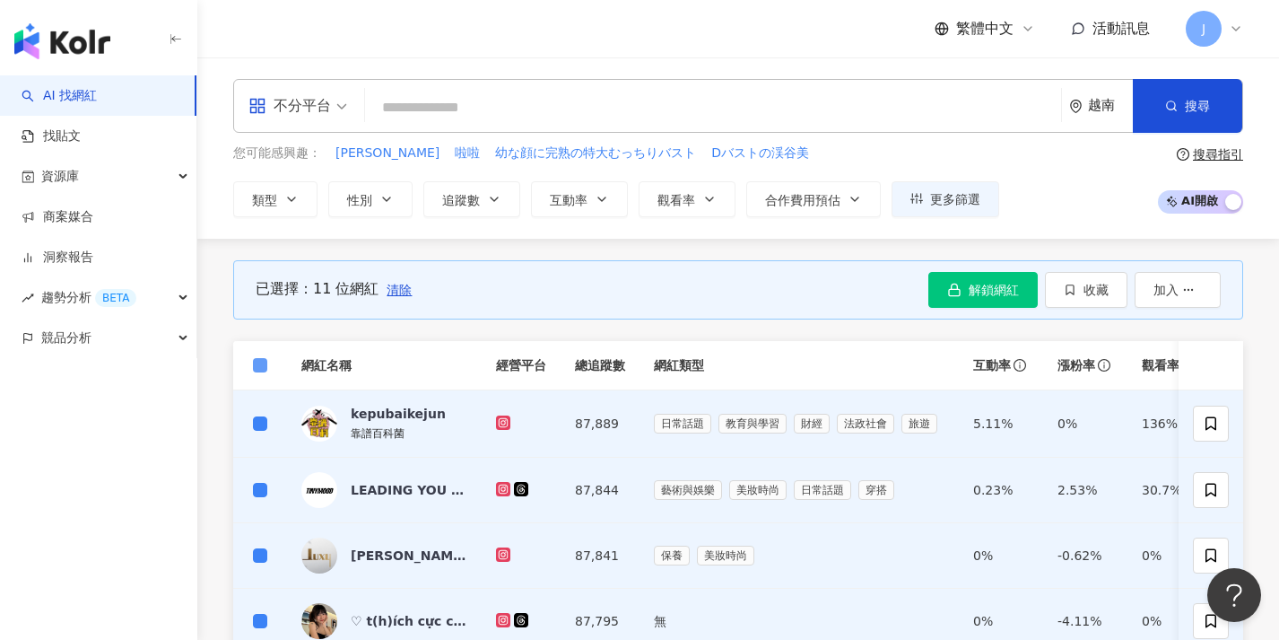
click at [266, 370] on span at bounding box center [260, 365] width 14 height 14
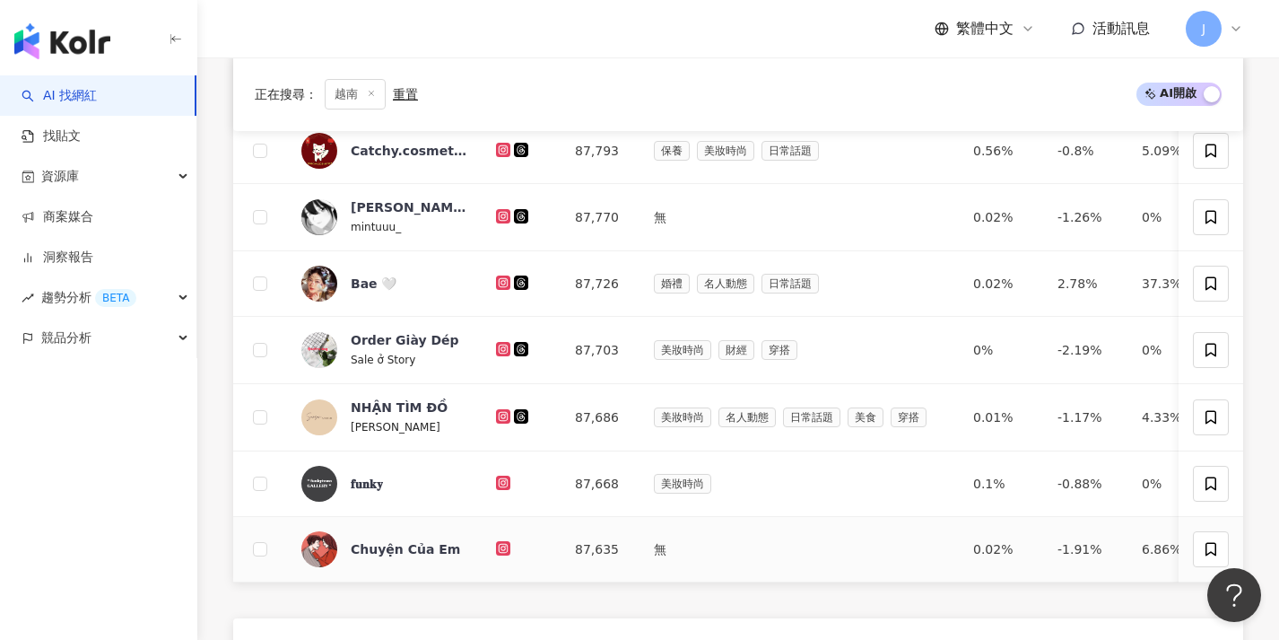
scroll to position [545, 0]
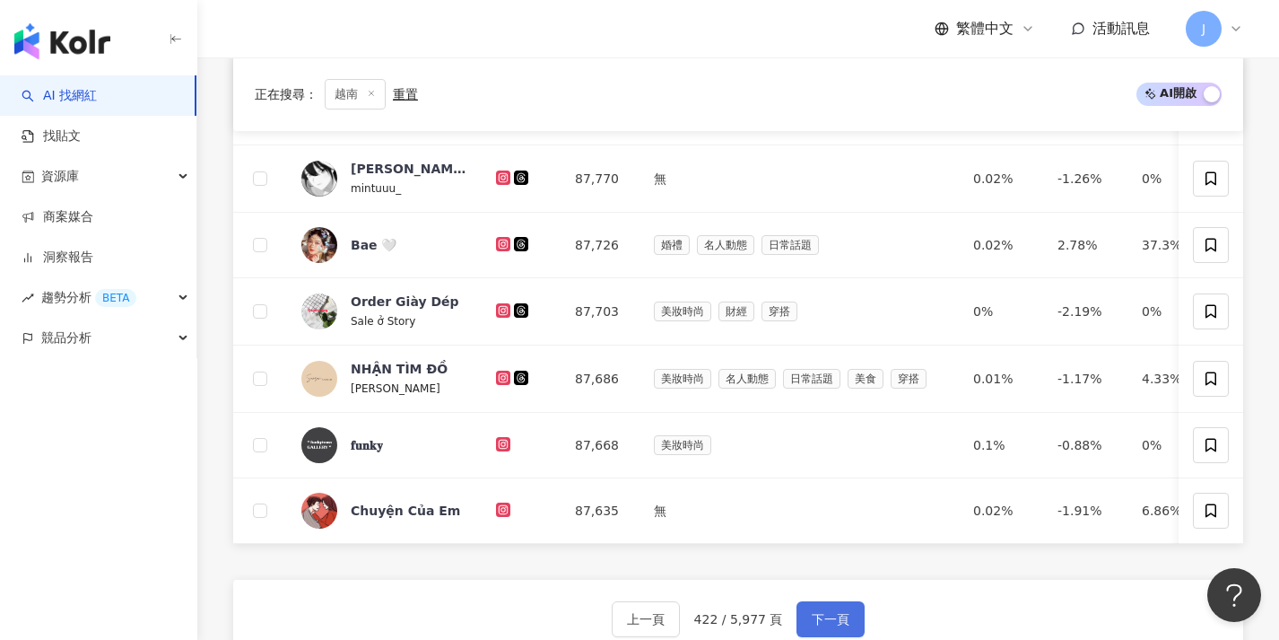
click at [847, 624] on span "下一頁" at bounding box center [831, 619] width 38 height 14
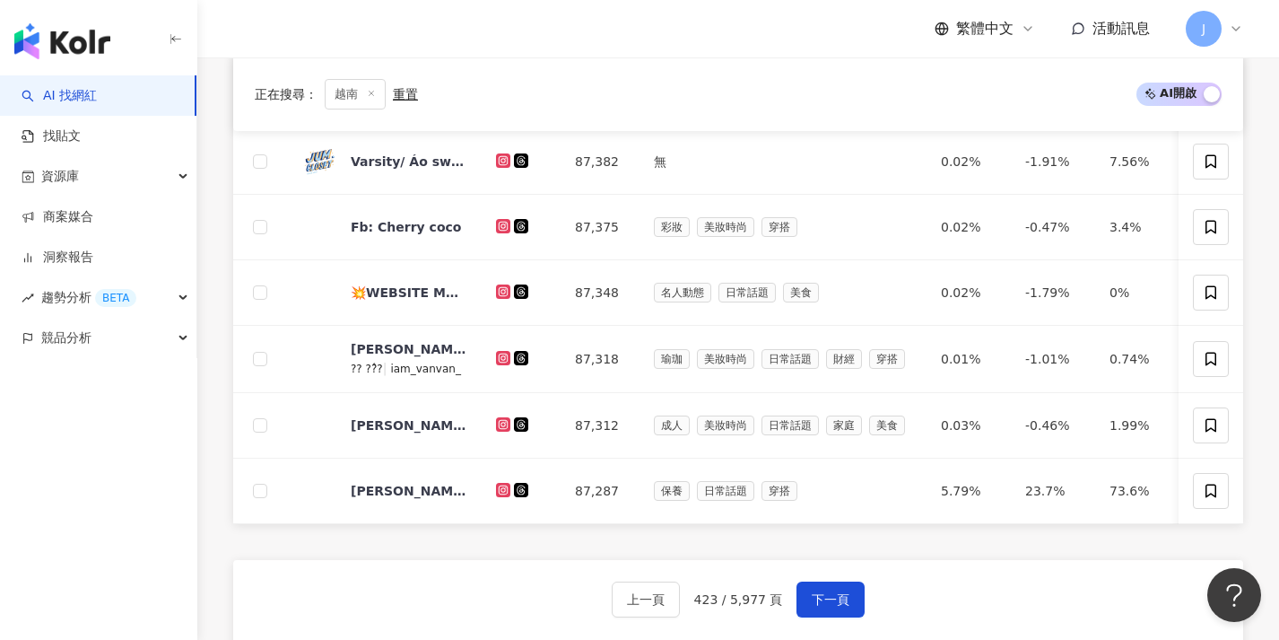
scroll to position [602, 0]
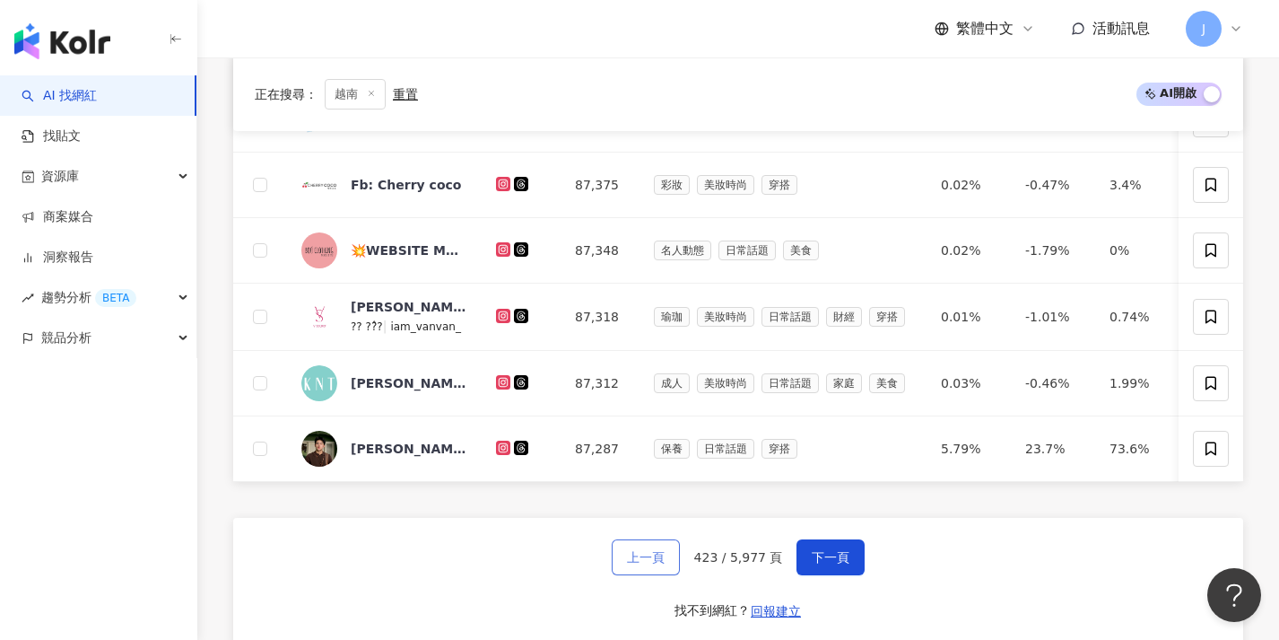
click at [673, 569] on button "上一頁" at bounding box center [646, 557] width 68 height 36
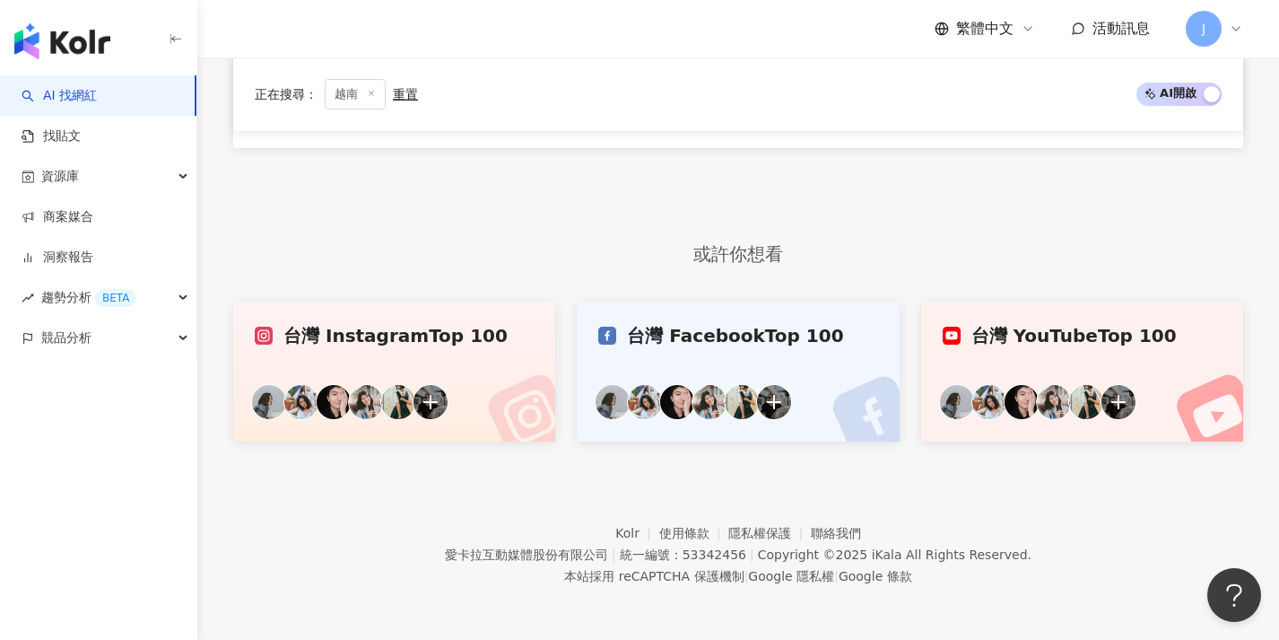
scroll to position [0, 0]
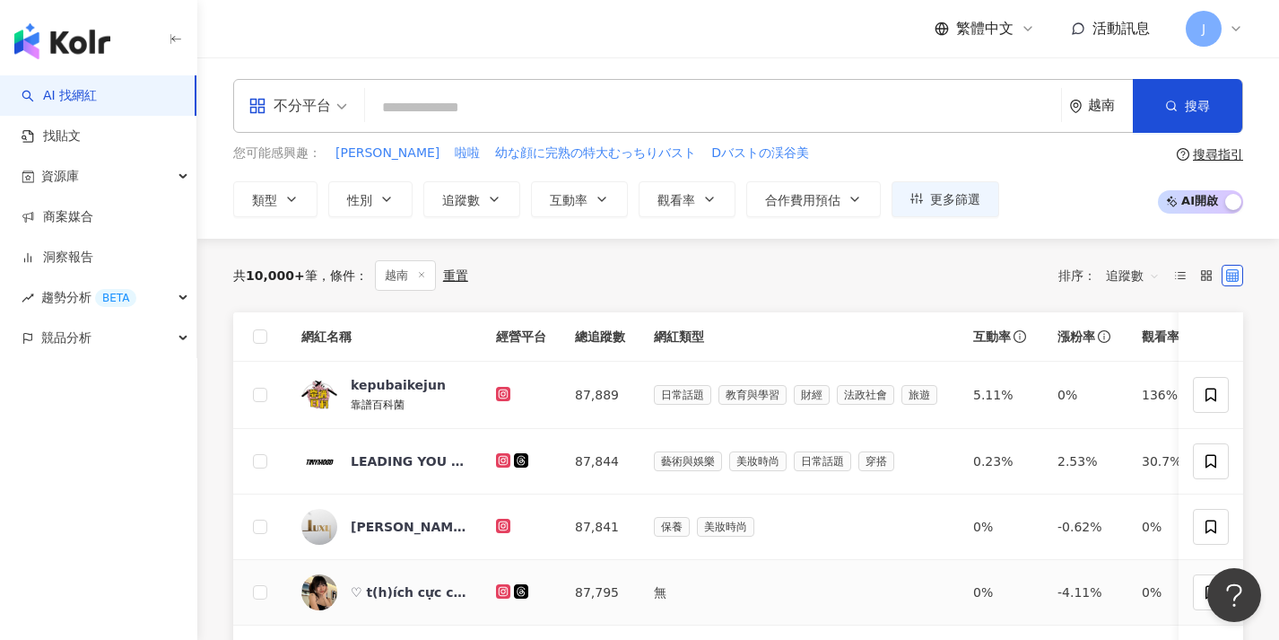
click at [268, 336] on th at bounding box center [260, 336] width 54 height 49
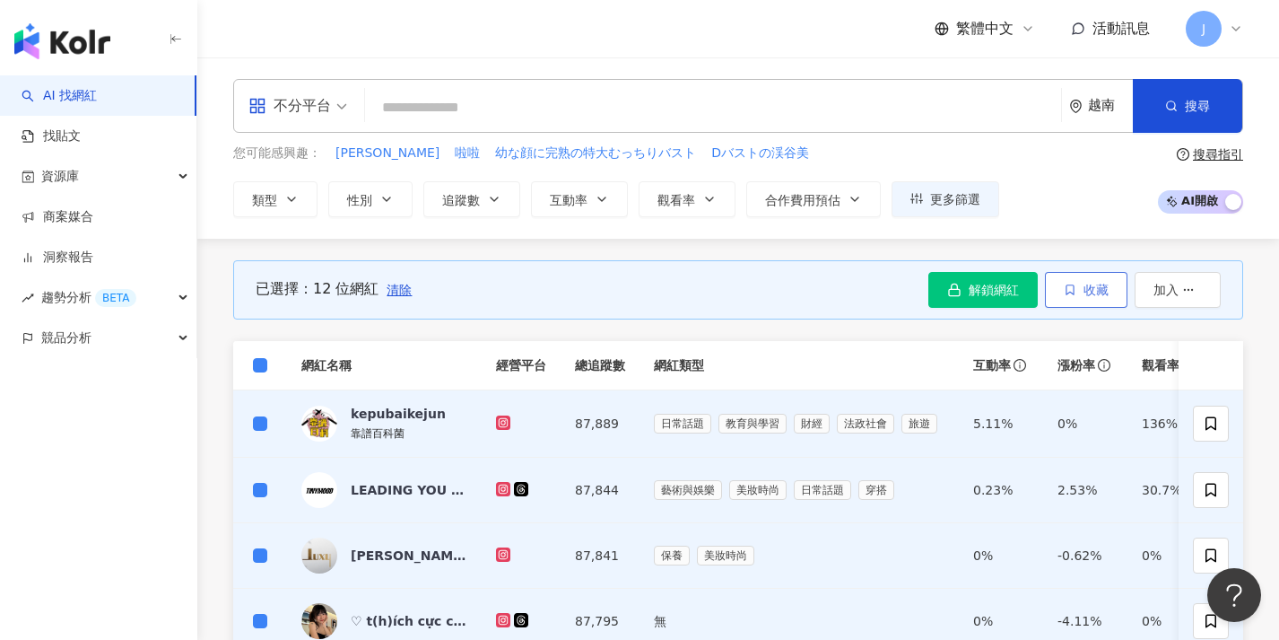
click at [1084, 297] on button "收藏" at bounding box center [1086, 290] width 83 height 36
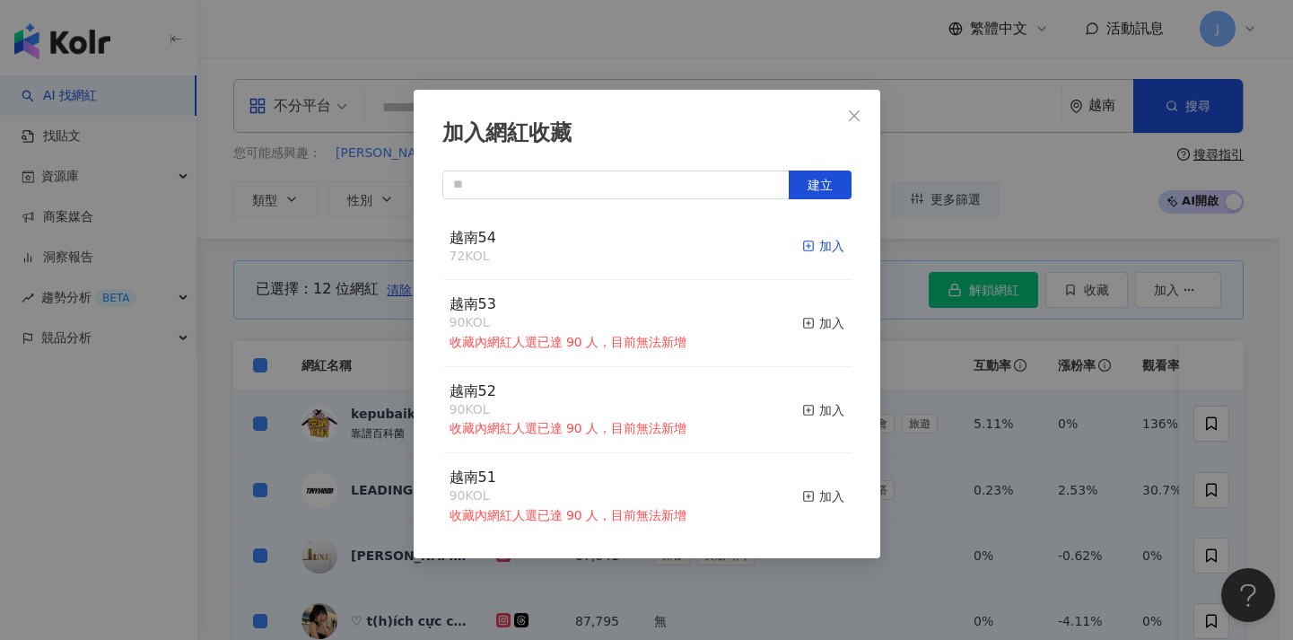
click at [803, 248] on div "加入" at bounding box center [823, 246] width 42 height 20
click at [1054, 399] on div "加入網紅收藏 建立 越南54 84 KOL 加入 越南53 90 KOL 收藏內網紅人選已達 90 人，目前無法新增 加入 越南52 90 KOL 收藏內網紅…" at bounding box center [646, 320] width 1293 height 640
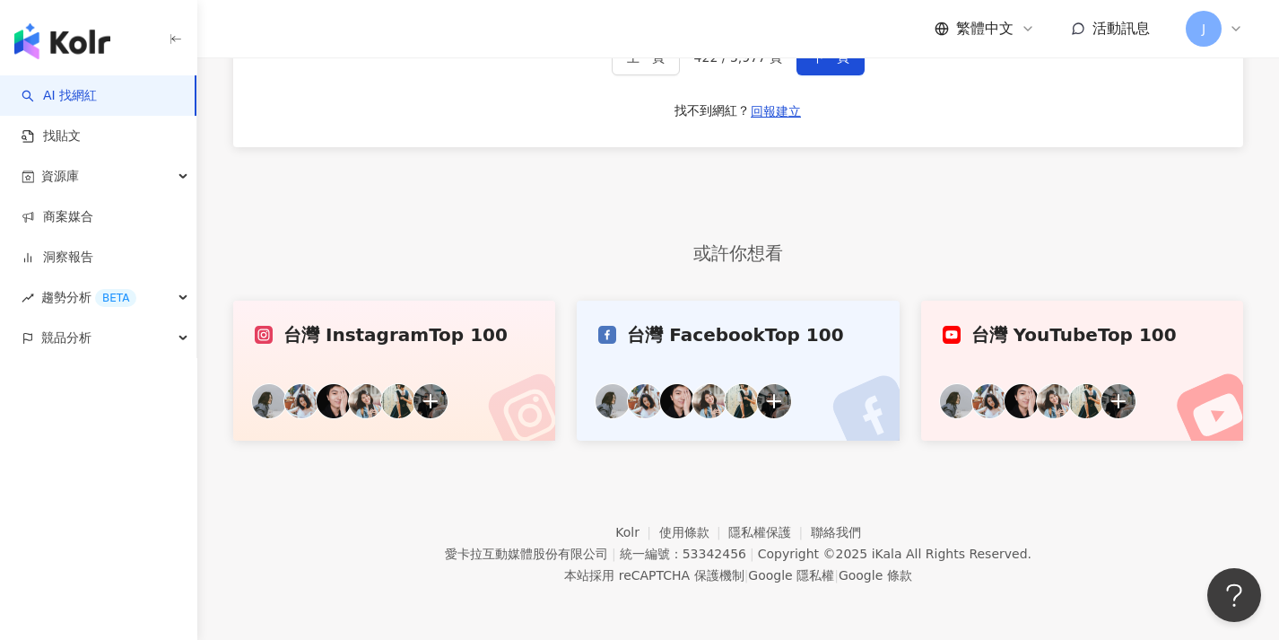
scroll to position [1032, 0]
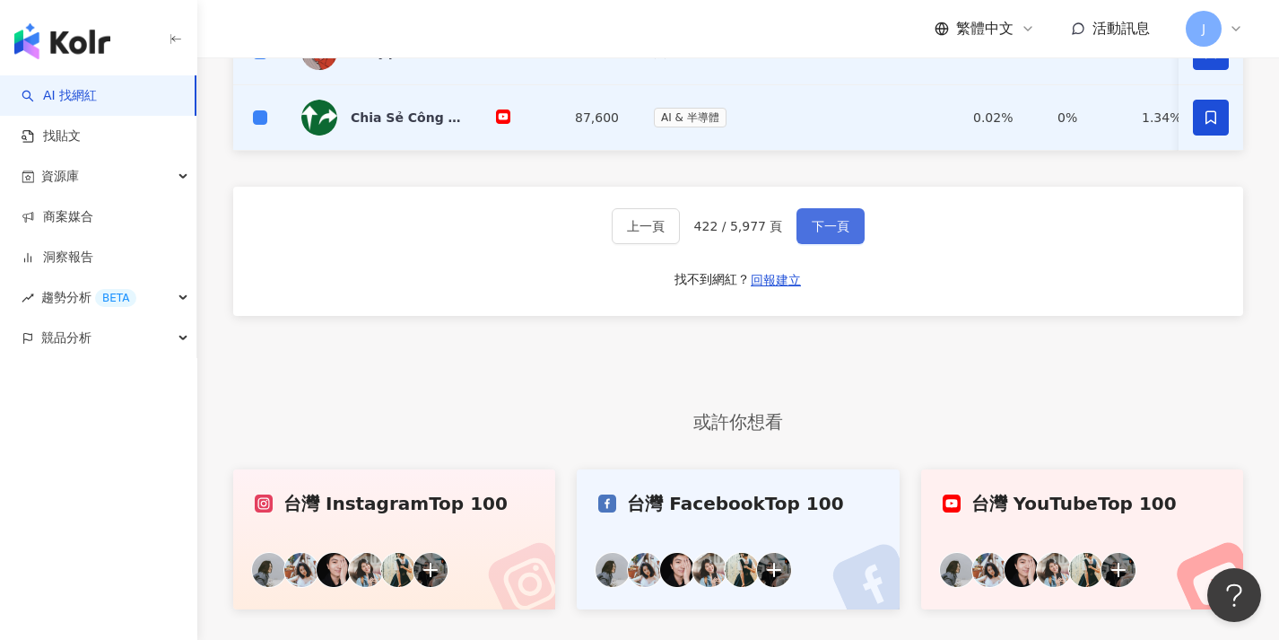
click at [855, 237] on button "下一頁" at bounding box center [831, 226] width 68 height 36
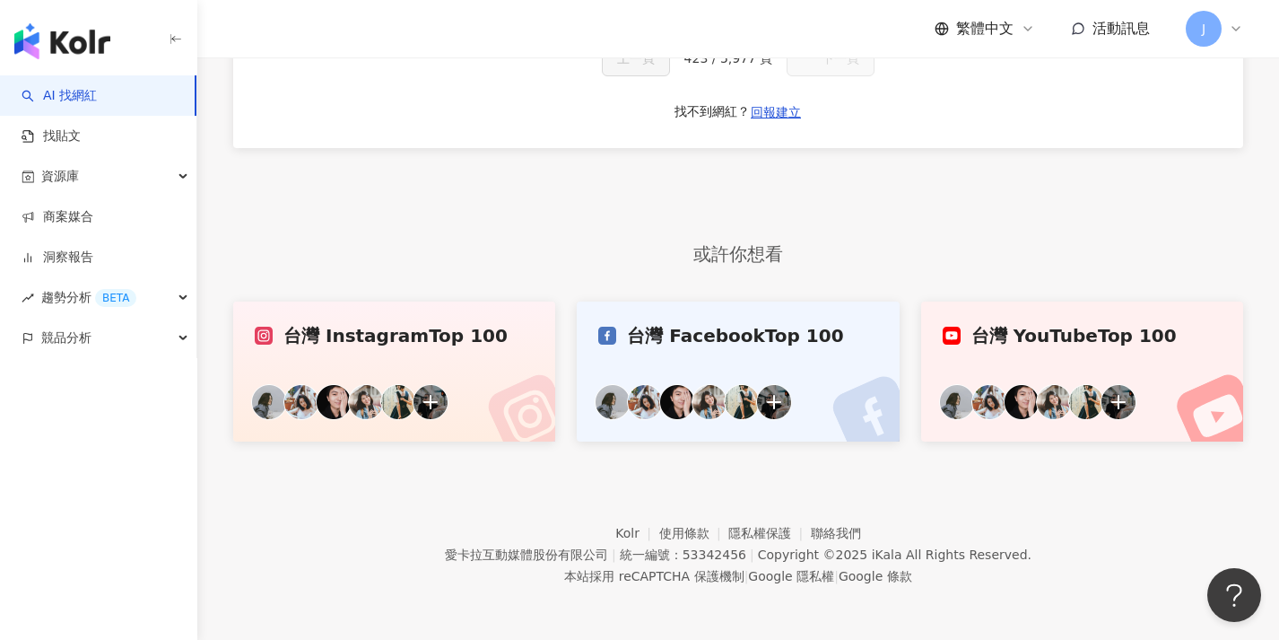
scroll to position [102, 0]
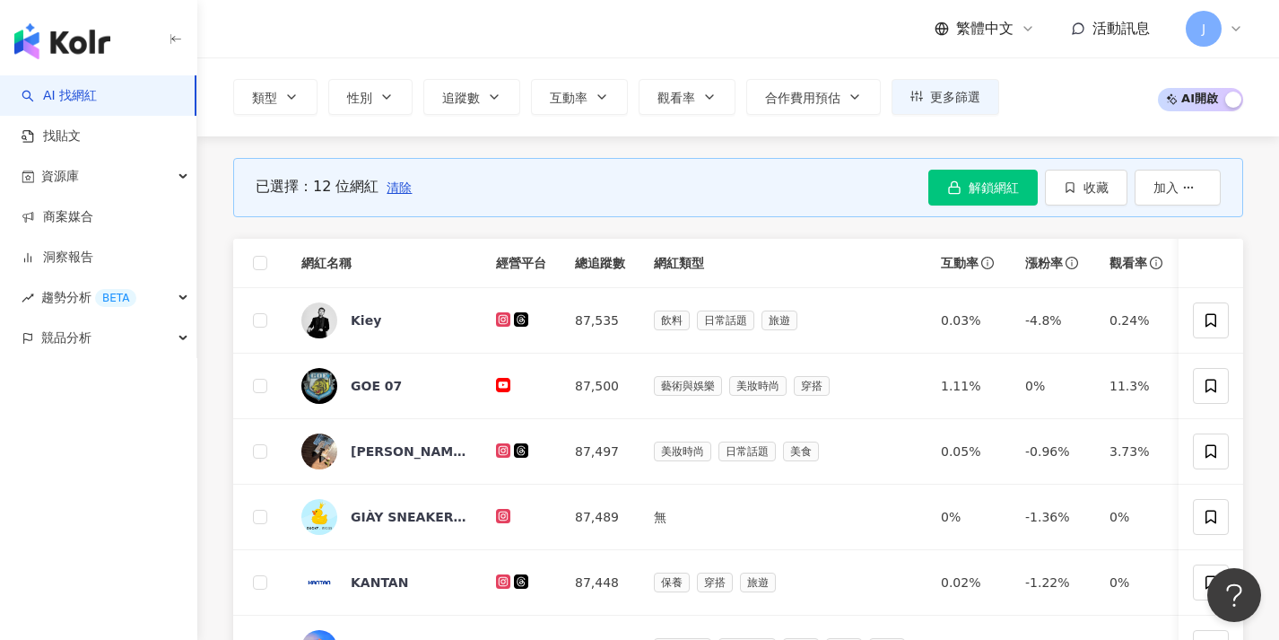
click at [405, 195] on span "清除" at bounding box center [399, 187] width 25 height 14
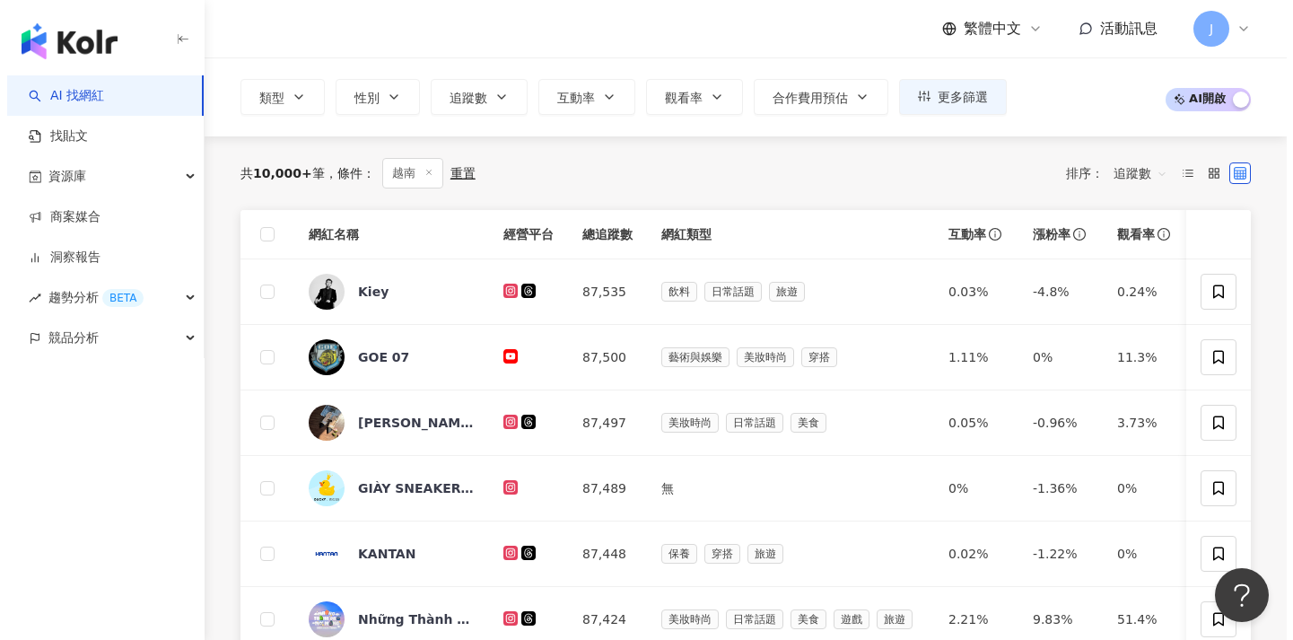
scroll to position [60, 0]
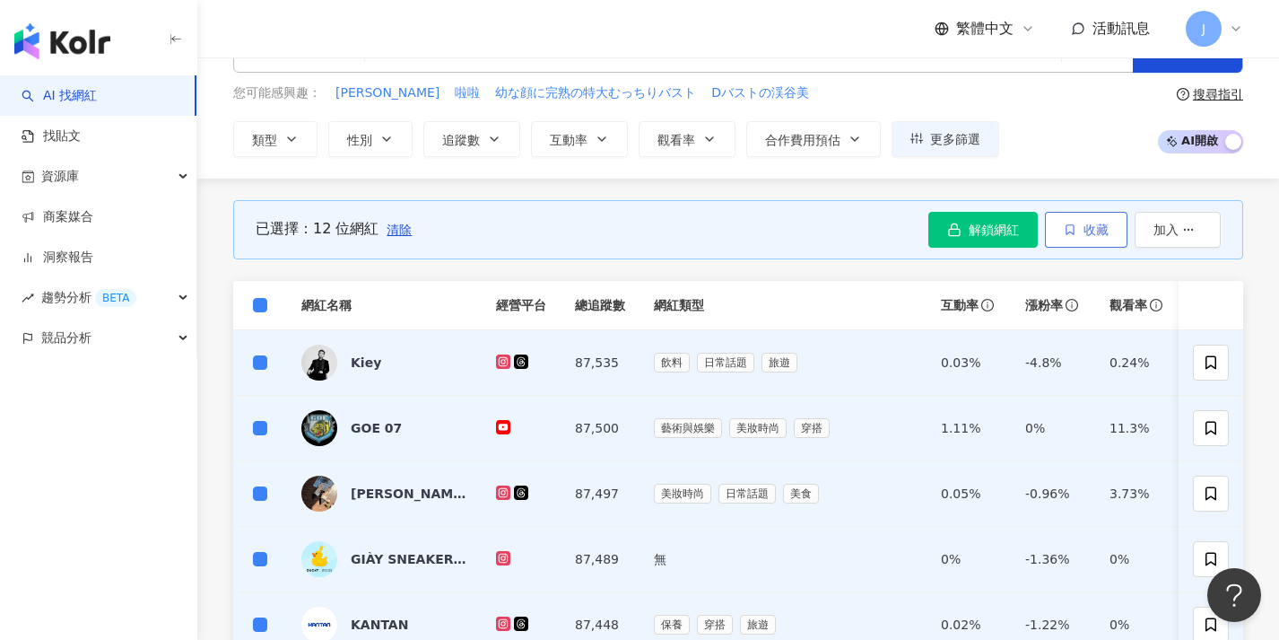
click at [1084, 242] on button "收藏" at bounding box center [1086, 230] width 83 height 36
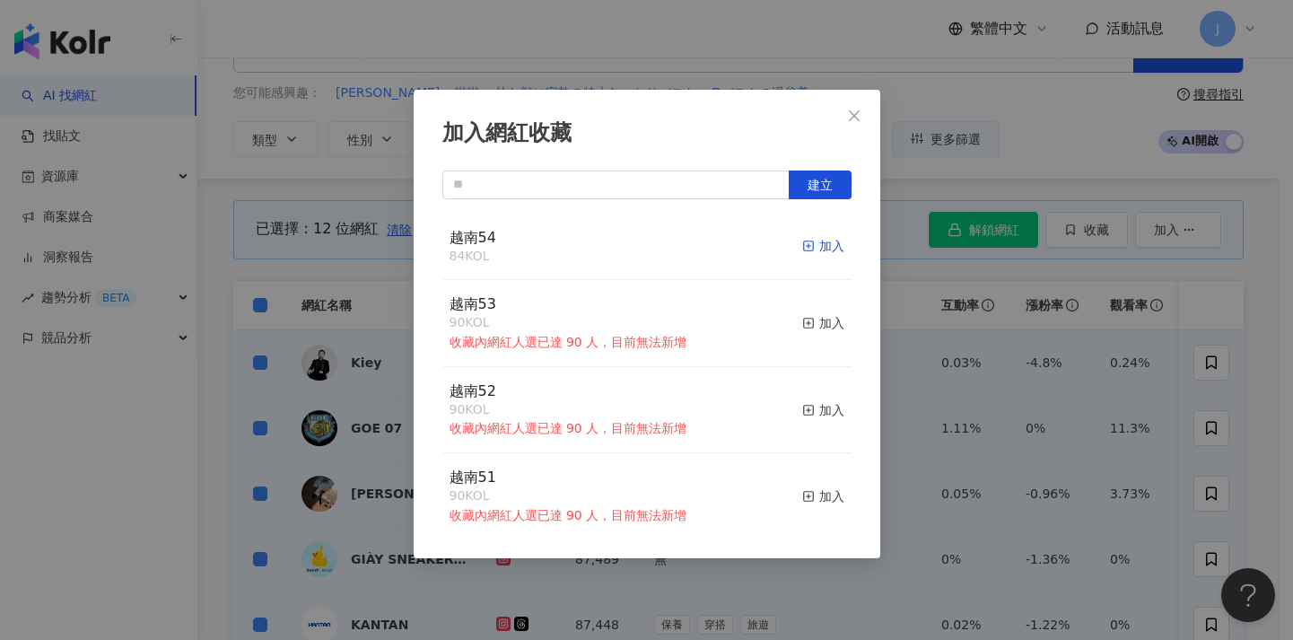
click at [821, 245] on div "加入" at bounding box center [823, 246] width 42 height 20
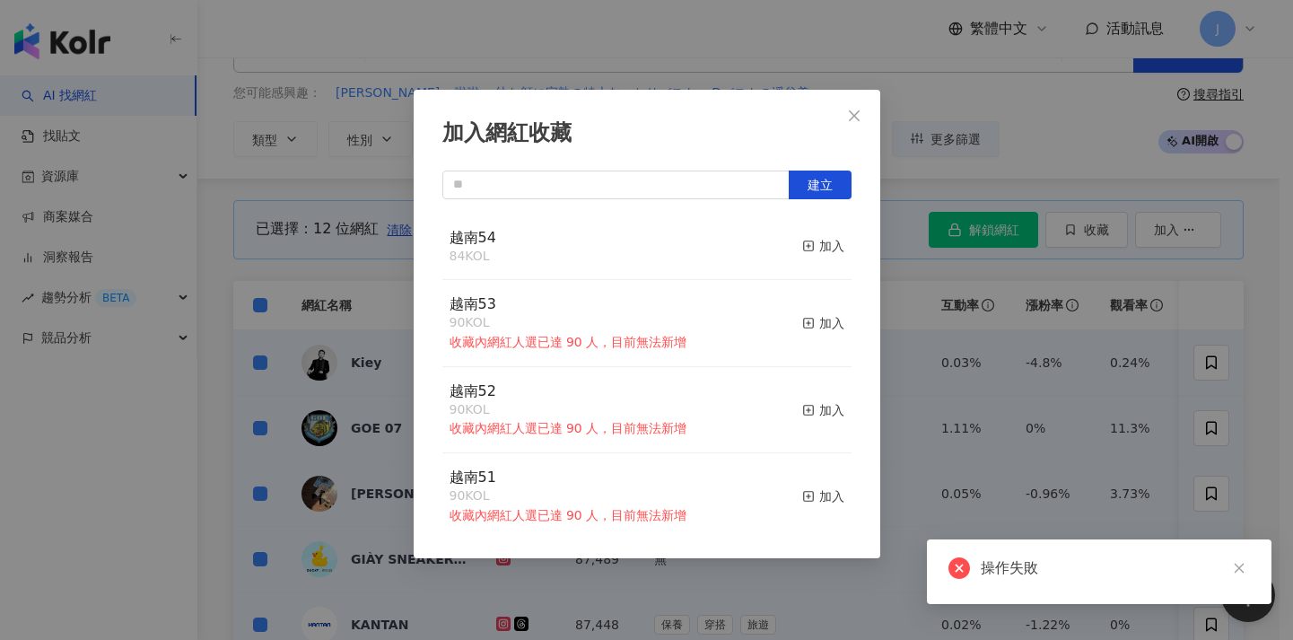
click at [960, 348] on div "加入網紅收藏 建立 越南54 84 KOL 加入 越南53 90 KOL 收藏內網紅人選已達 90 人，目前無法新增 加入 越南52 90 KOL 收藏內網紅…" at bounding box center [646, 320] width 1293 height 640
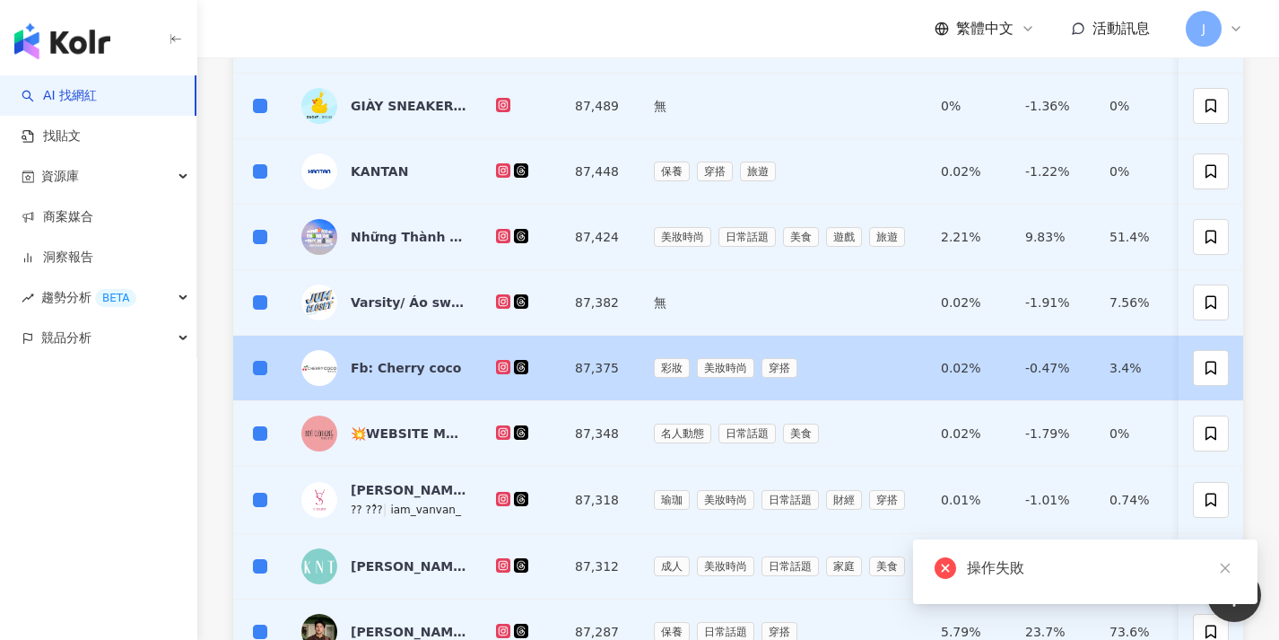
scroll to position [947, 0]
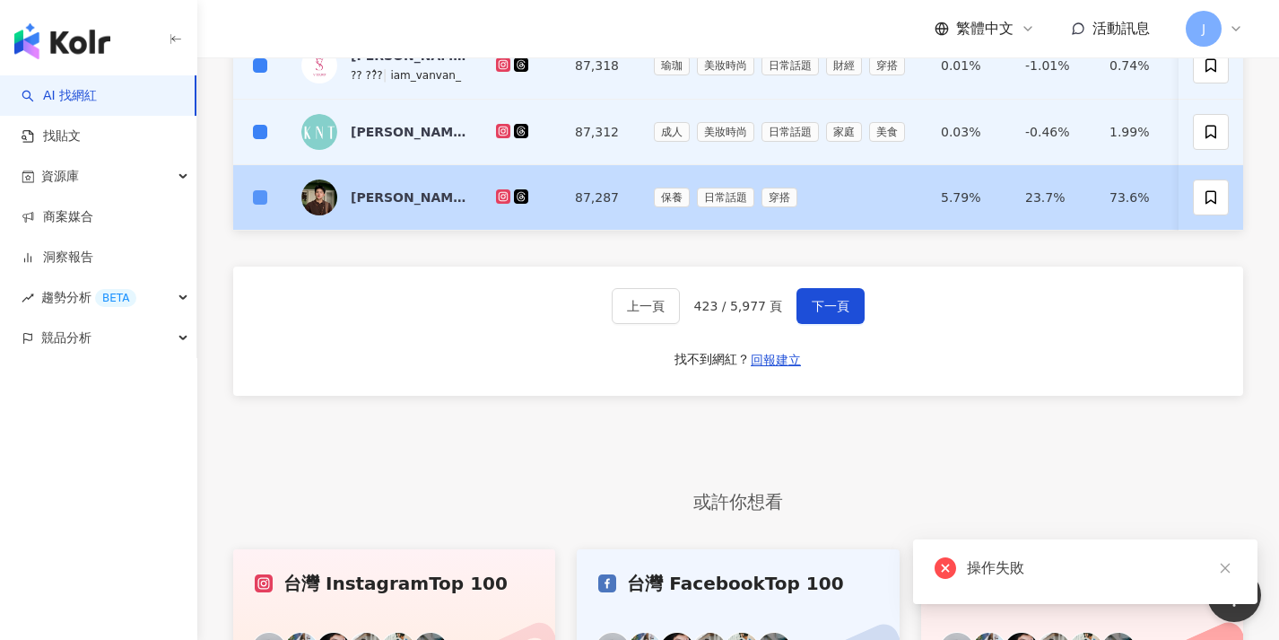
click at [260, 200] on span at bounding box center [260, 197] width 14 height 14
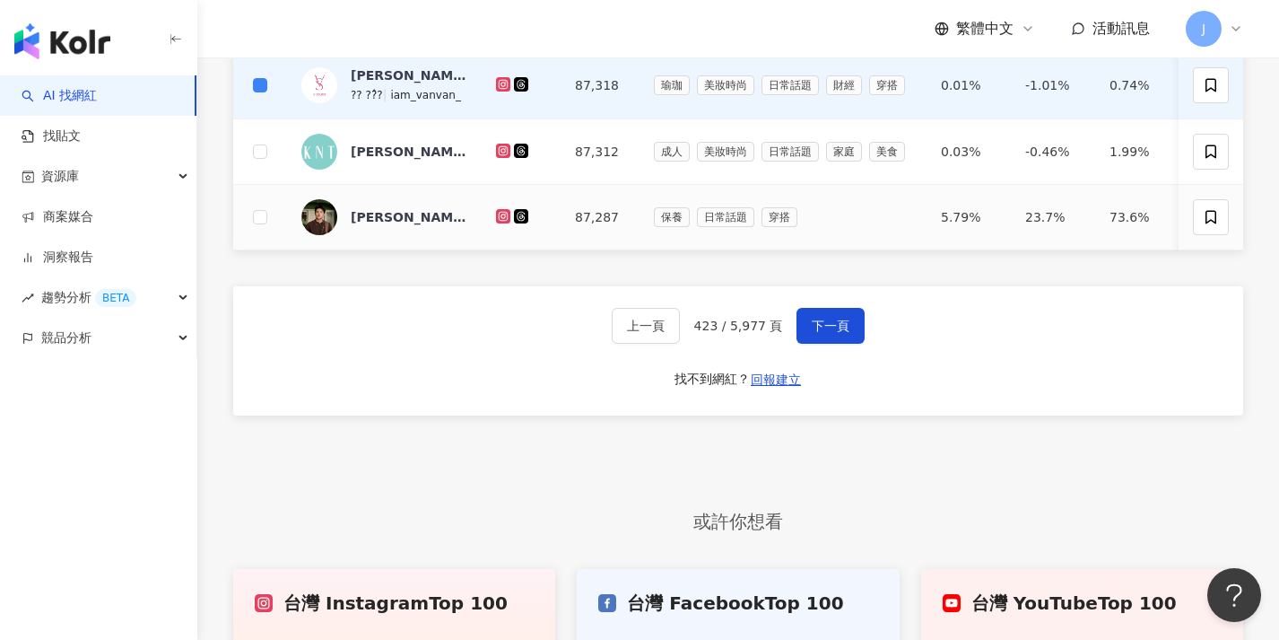
scroll to position [845, 0]
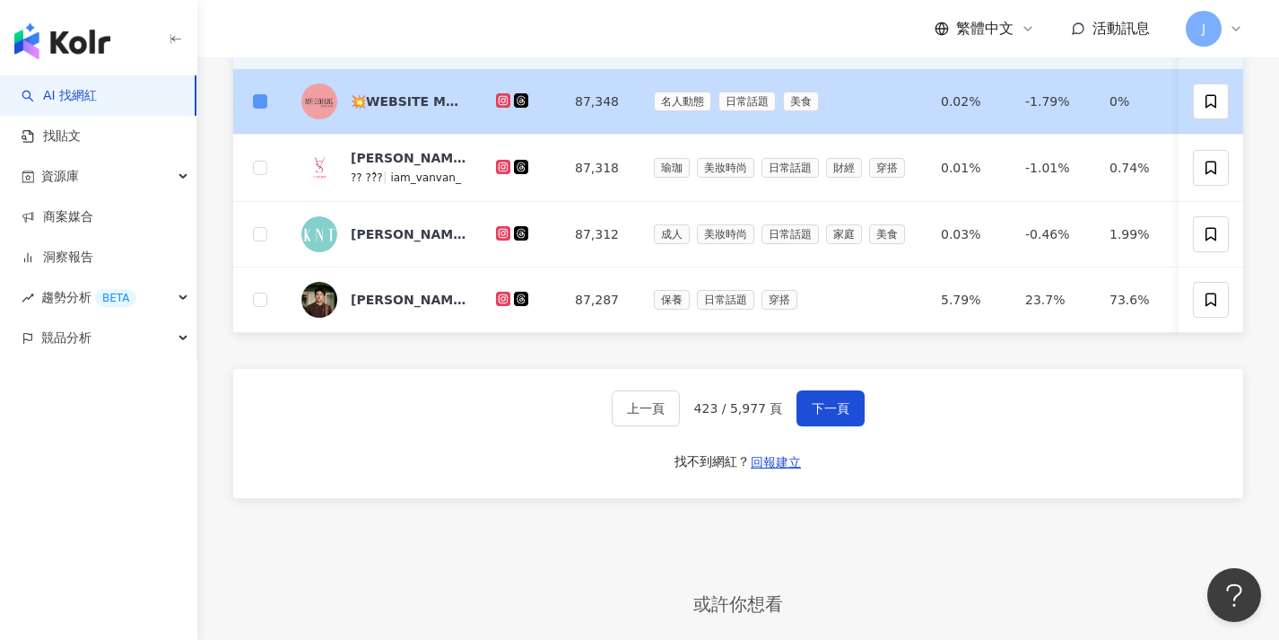
click at [266, 101] on span at bounding box center [260, 101] width 14 height 14
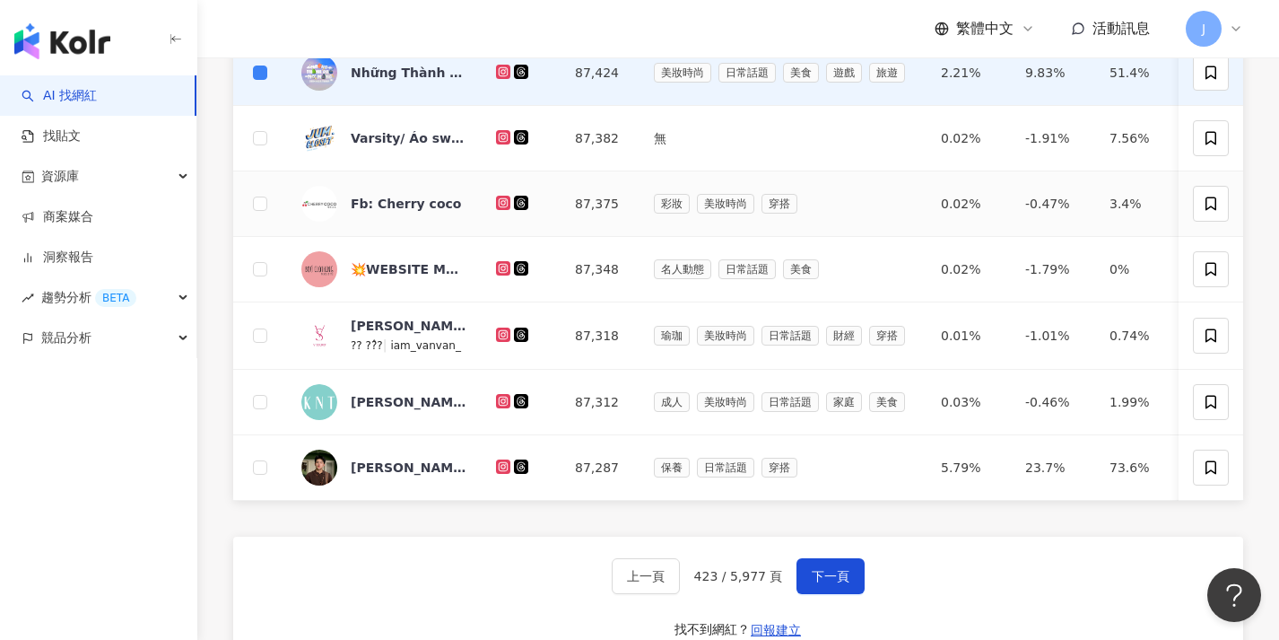
scroll to position [198, 0]
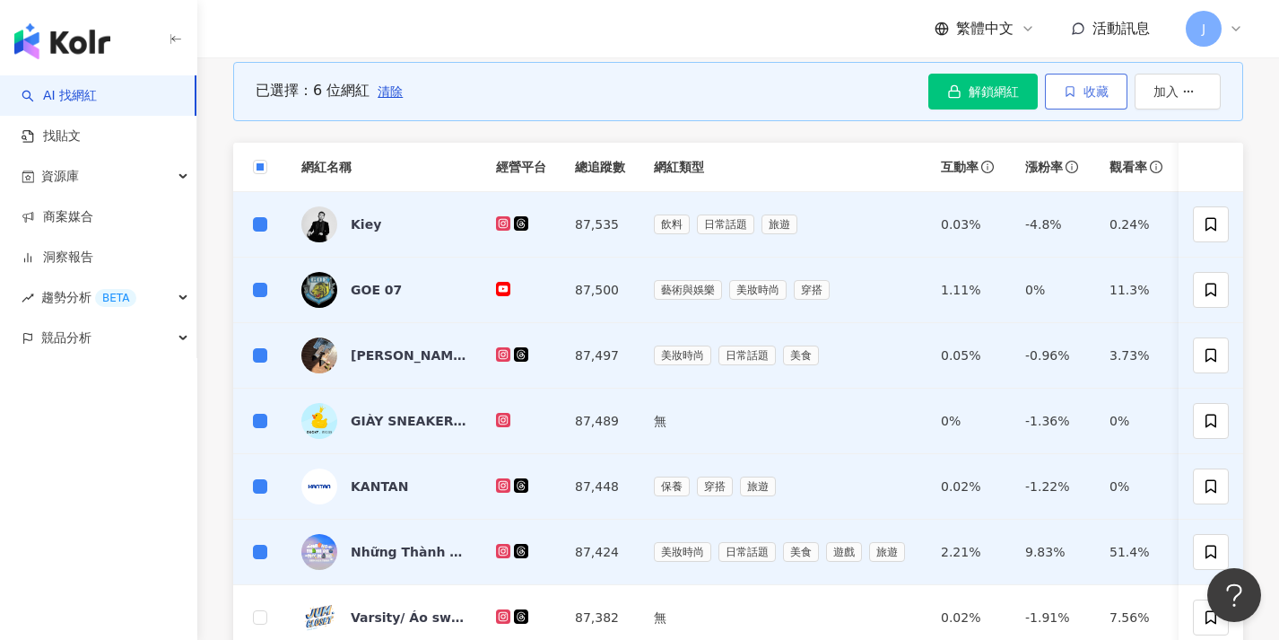
click at [1100, 91] on span "收藏" at bounding box center [1096, 91] width 25 height 14
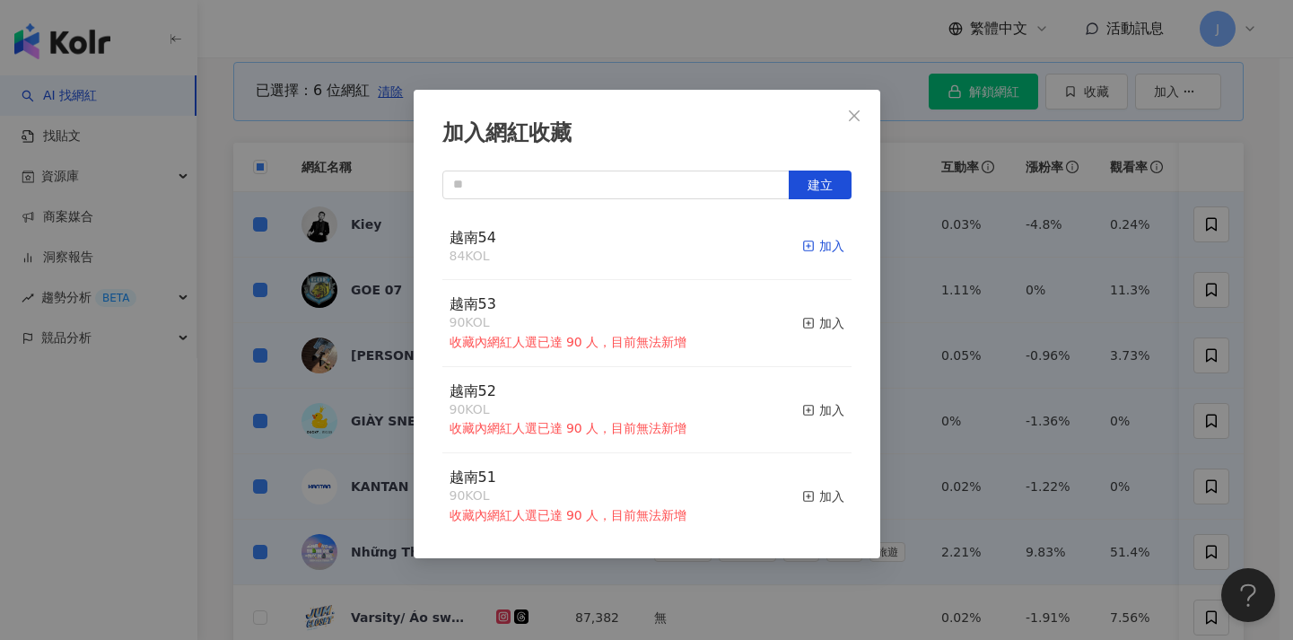
click at [819, 245] on div "加入" at bounding box center [823, 246] width 42 height 20
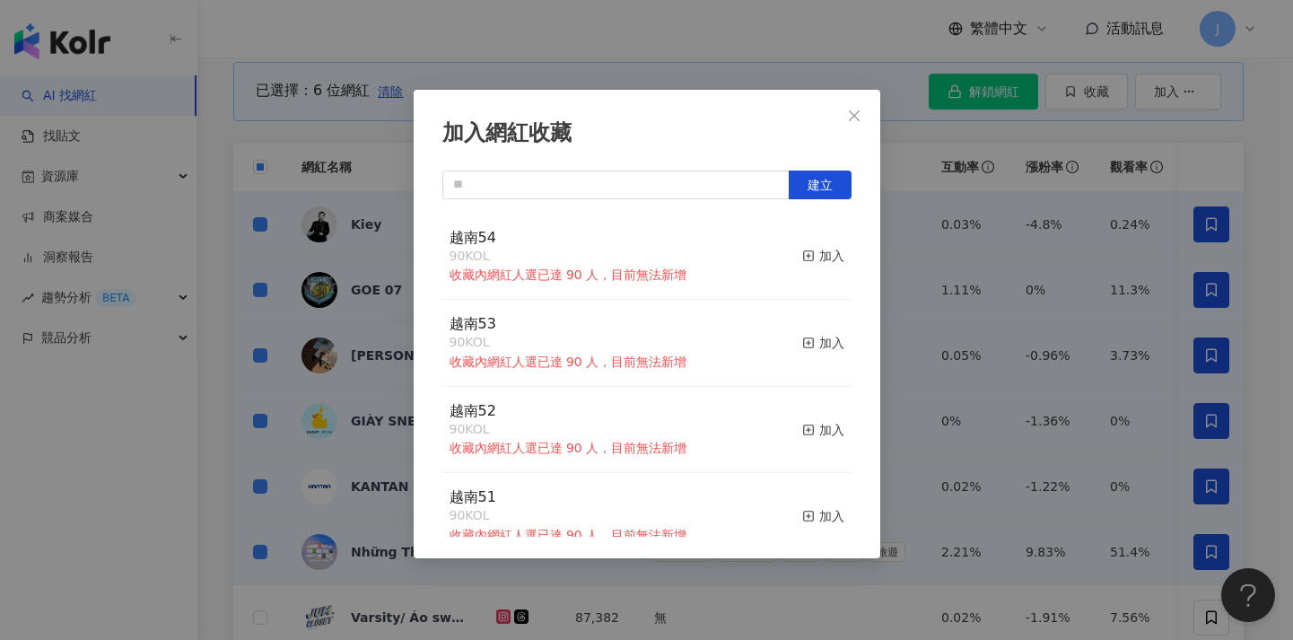
click at [1023, 267] on div "加入網紅收藏 建立 越南54 90 KOL 收藏內網紅人選已達 90 人，目前無法新增 加入 越南53 90 KOL 收藏內網紅人選已達 90 人，目前無法新…" at bounding box center [646, 320] width 1293 height 640
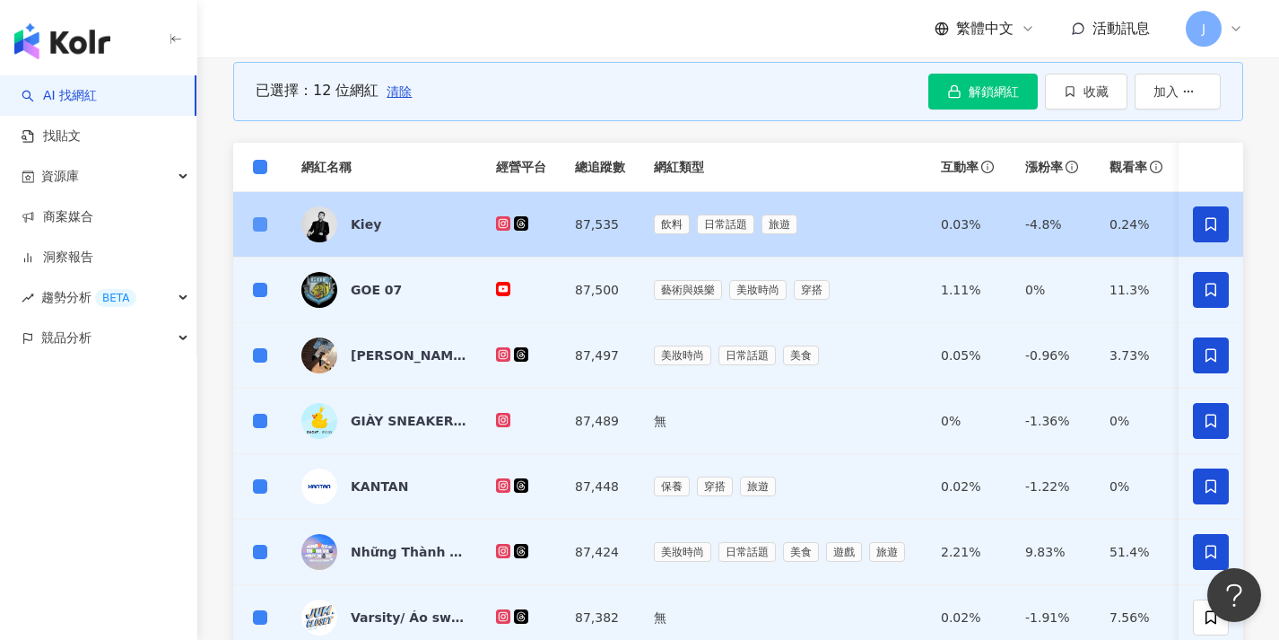
click at [266, 223] on span at bounding box center [260, 224] width 14 height 14
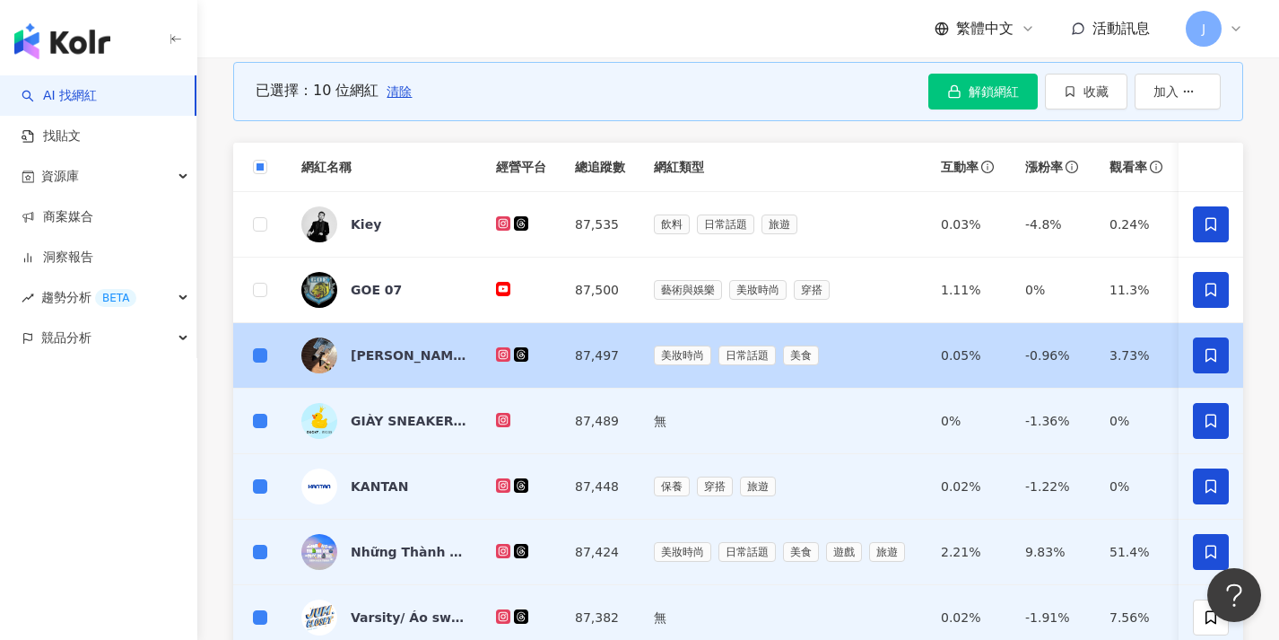
click at [267, 360] on td at bounding box center [260, 355] width 54 height 65
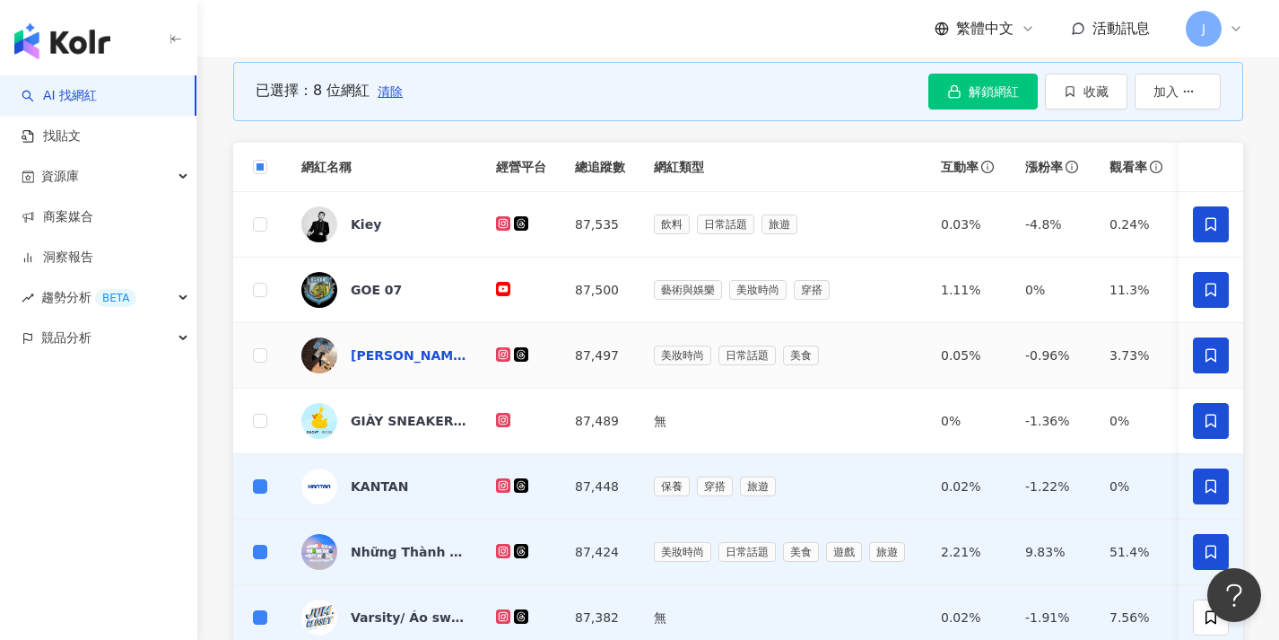
scroll to position [267, 0]
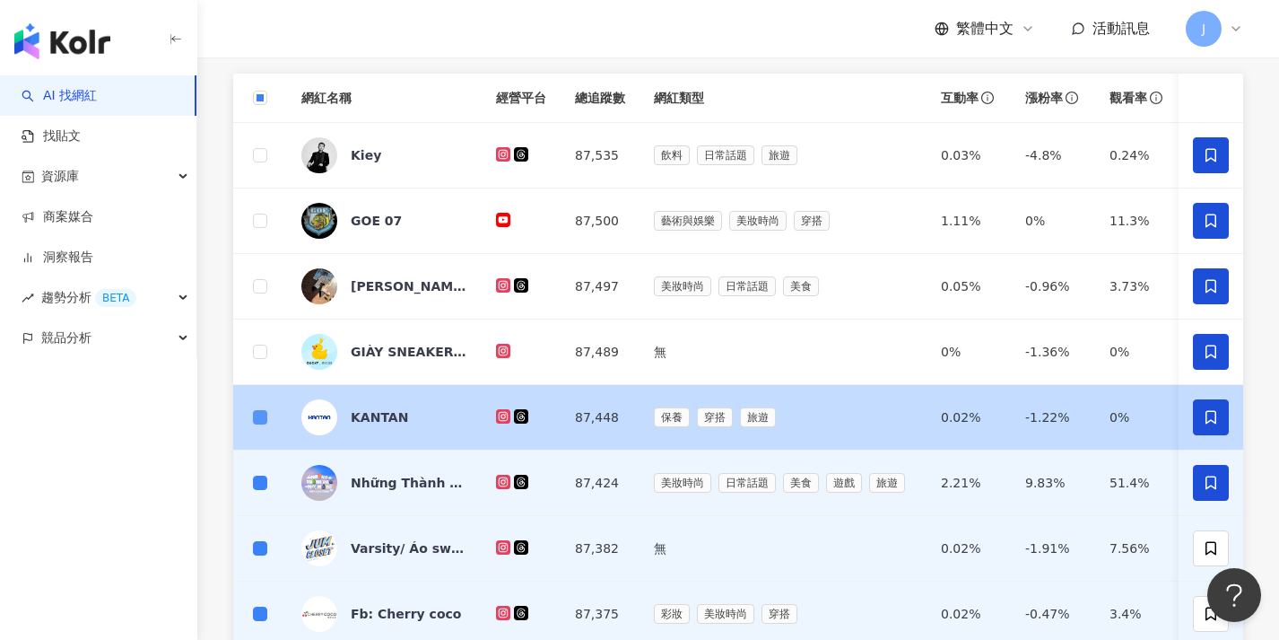
click at [258, 422] on span at bounding box center [260, 417] width 14 height 14
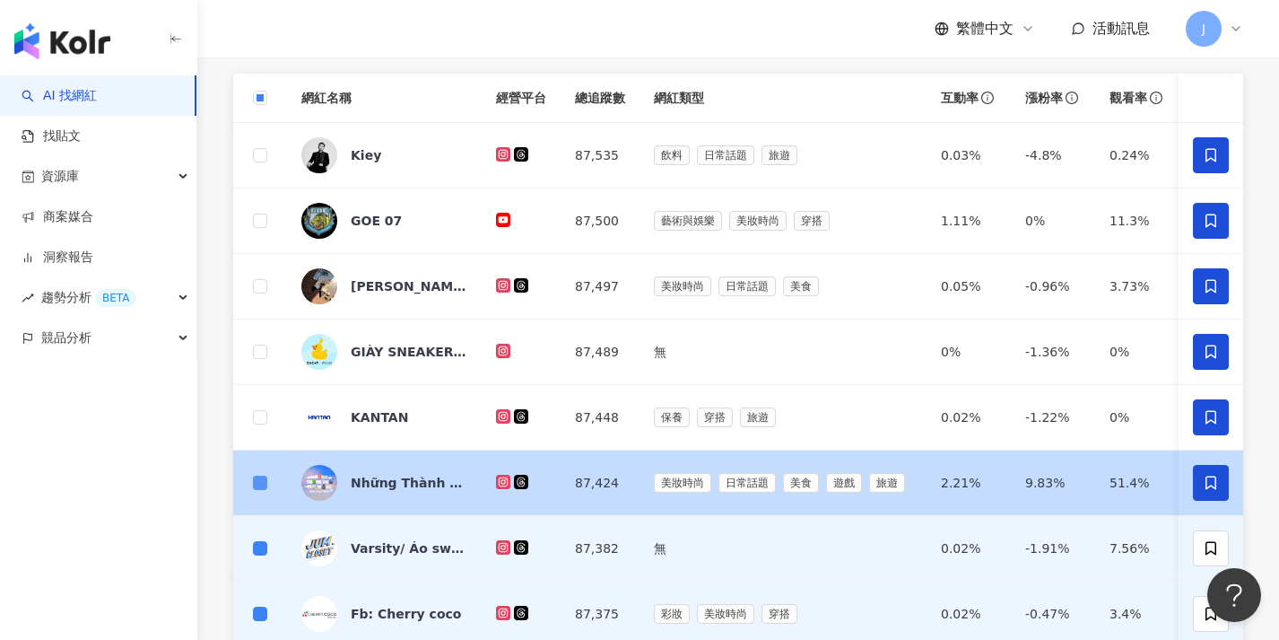
click at [264, 488] on span at bounding box center [260, 482] width 14 height 14
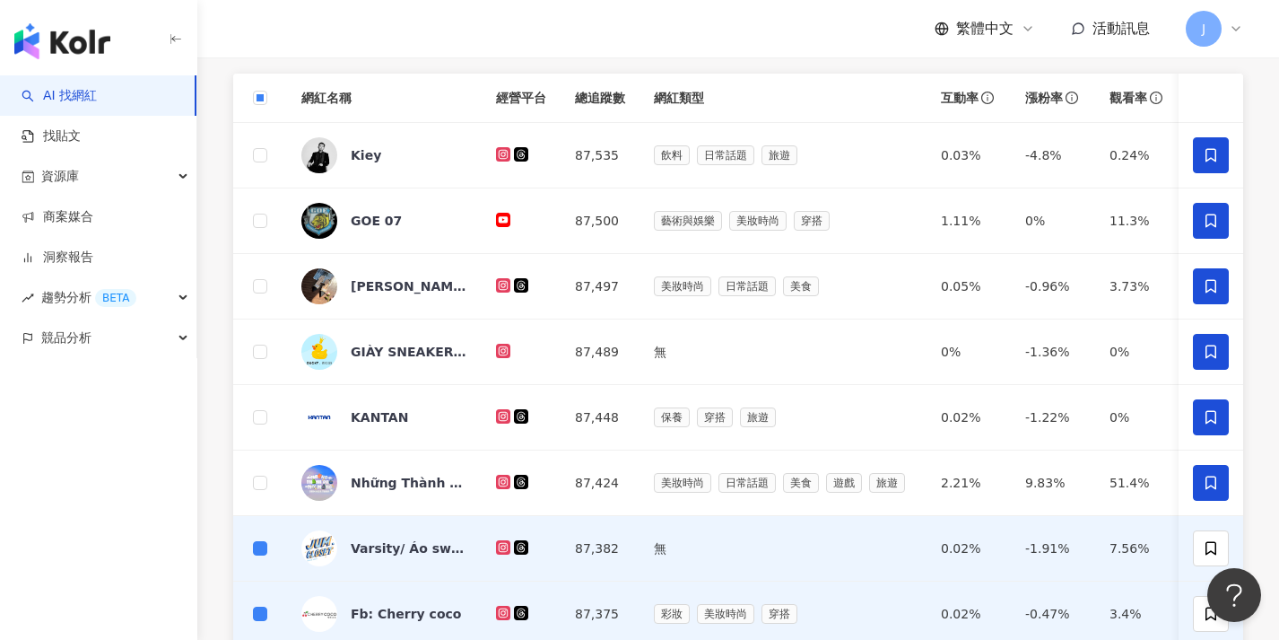
scroll to position [29, 0]
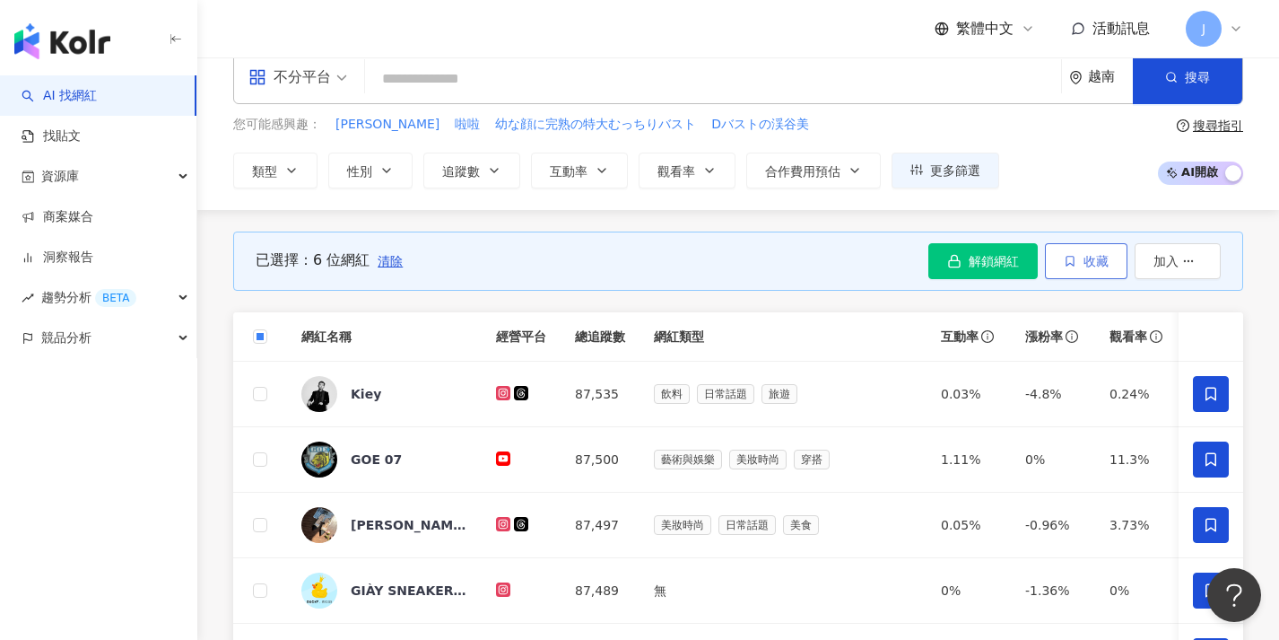
click at [1064, 269] on button "收藏" at bounding box center [1086, 261] width 83 height 36
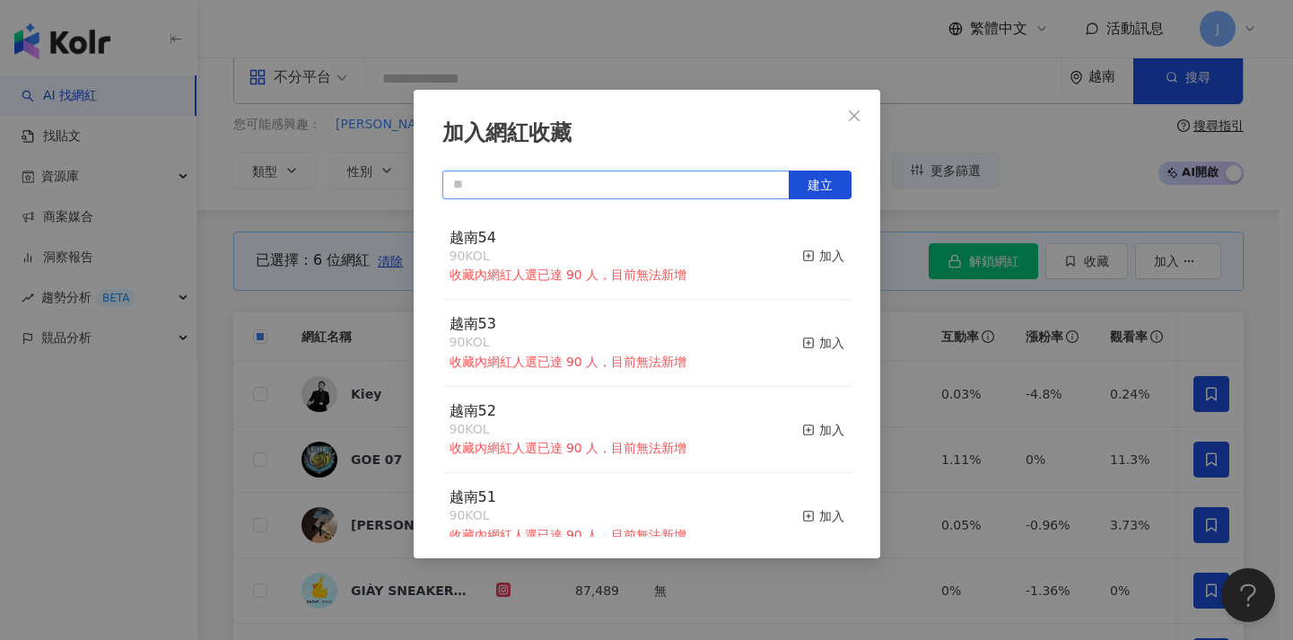
click at [665, 186] on input "text" at bounding box center [615, 184] width 347 height 29
paste input "****"
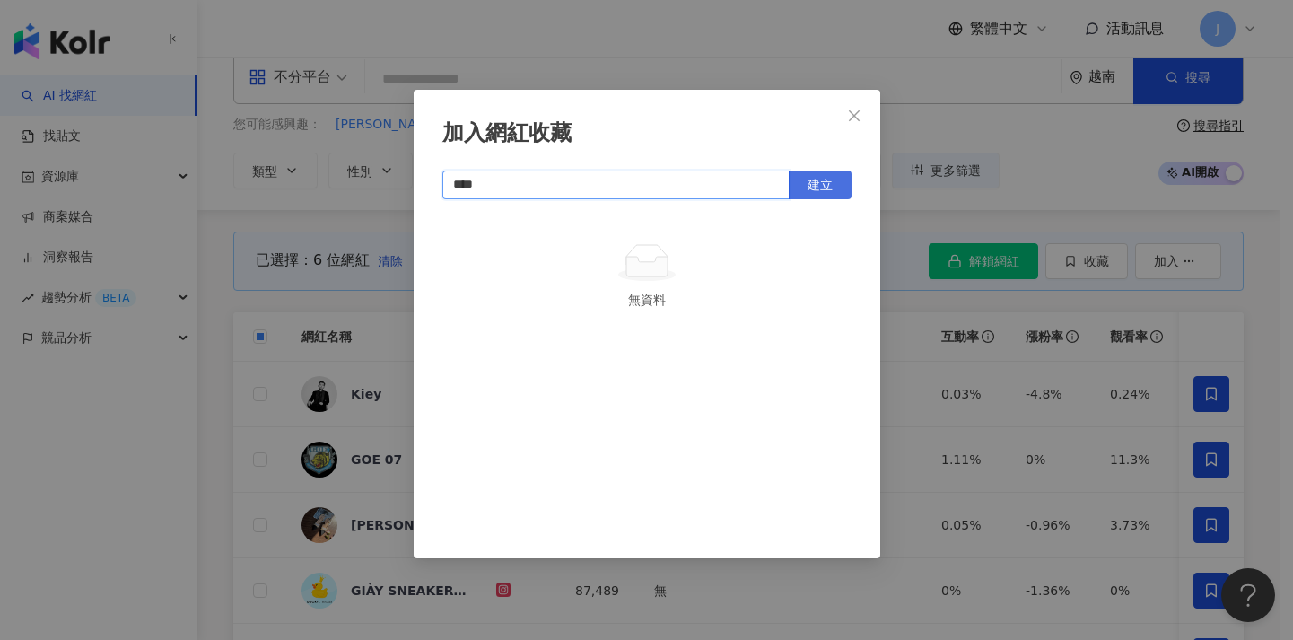
click at [805, 188] on button "建立" at bounding box center [819, 184] width 63 height 29
type input "****"
click at [1056, 405] on div "加入網紅收藏 **** 建立 越南55 6 KOL 加入" at bounding box center [646, 320] width 1293 height 640
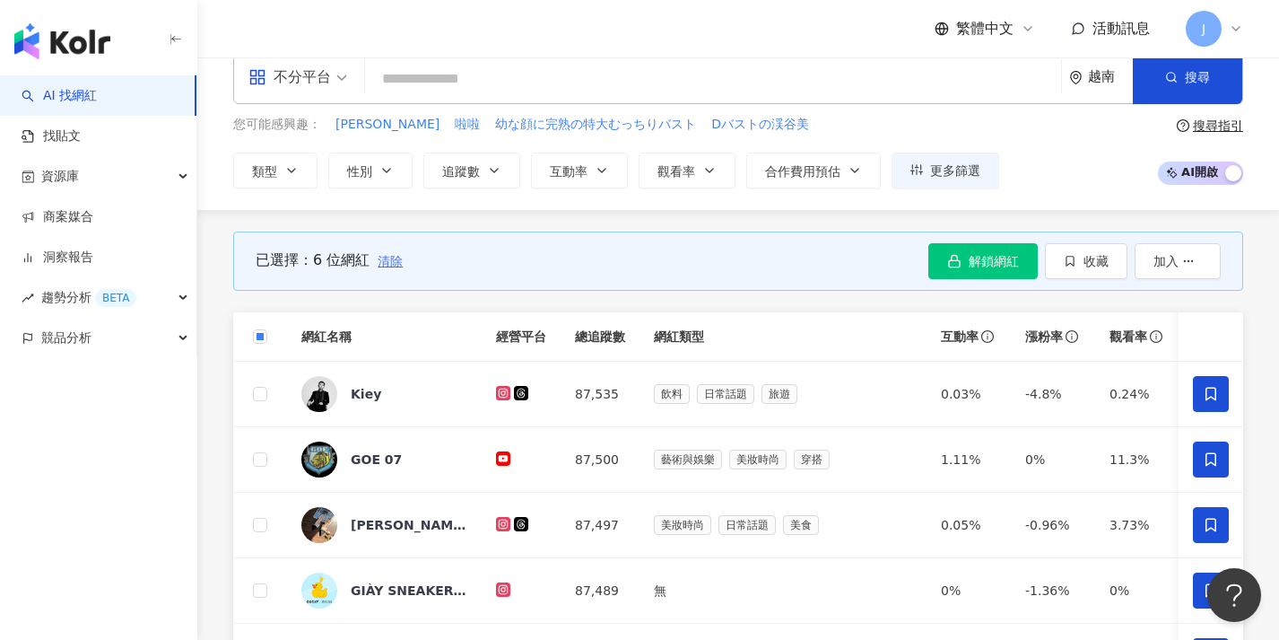
click at [389, 263] on span "清除" at bounding box center [390, 261] width 25 height 14
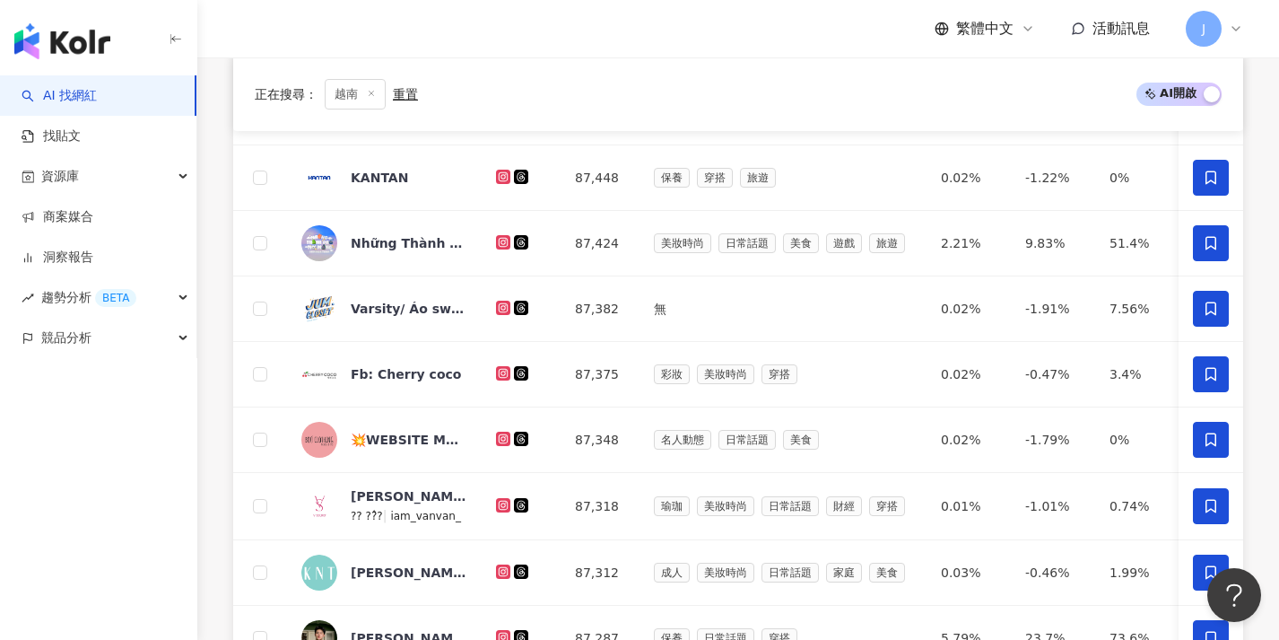
scroll to position [703, 0]
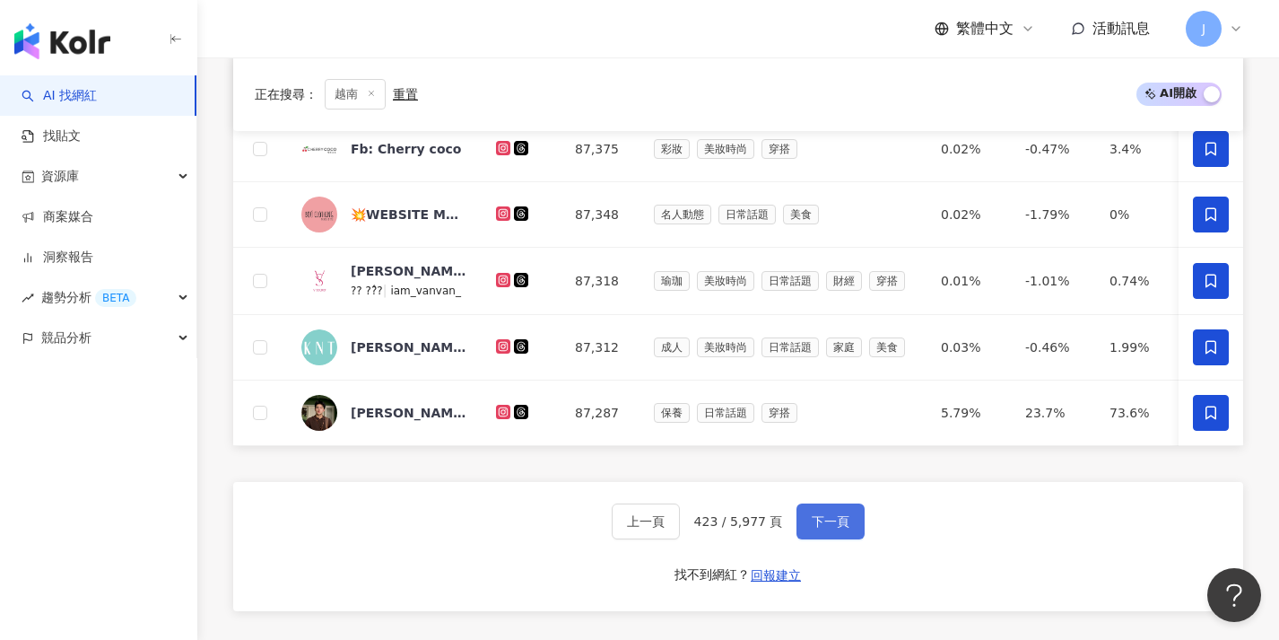
click at [831, 525] on button "下一頁" at bounding box center [831, 521] width 68 height 36
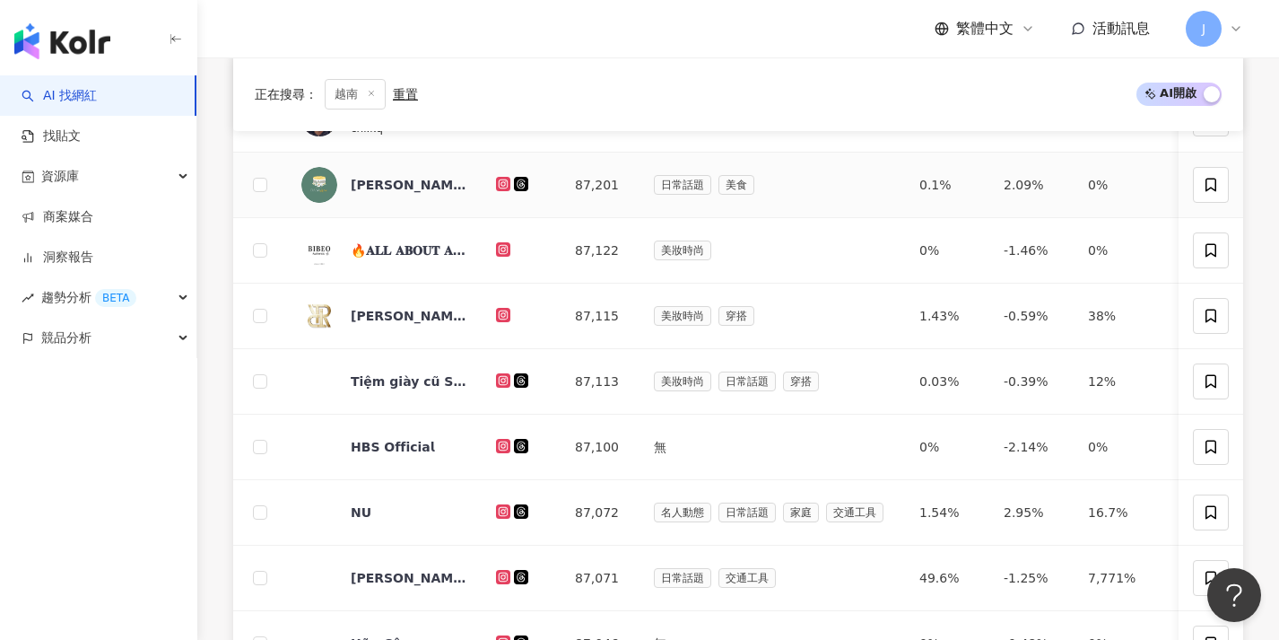
scroll to position [0, 0]
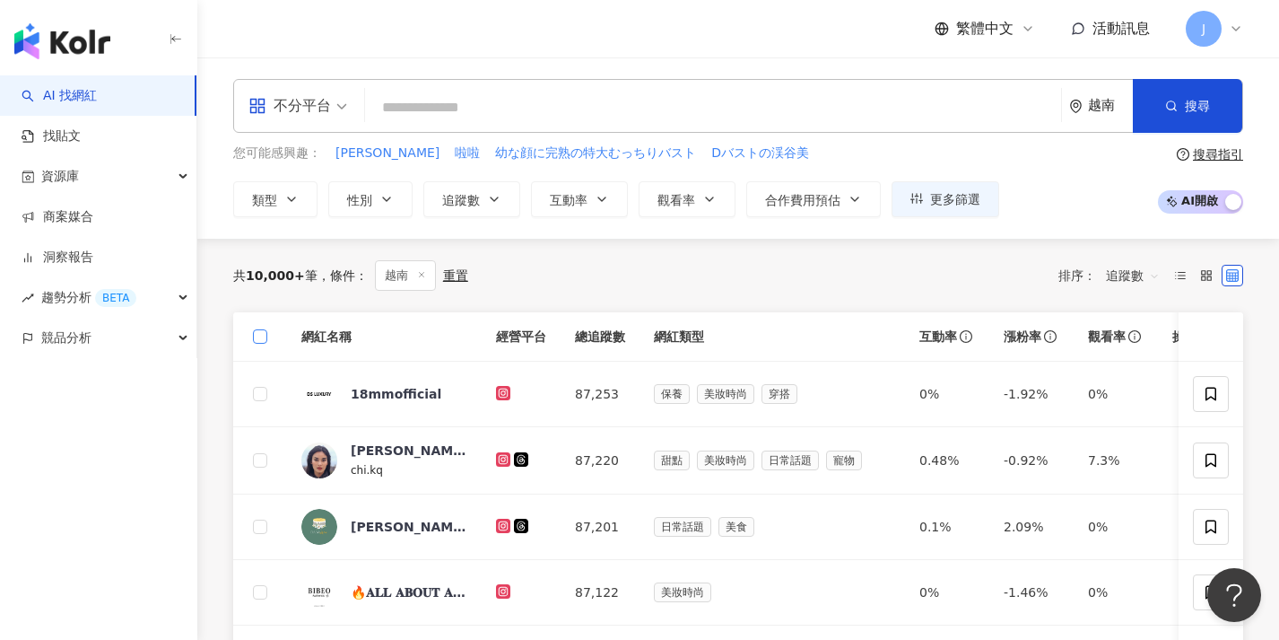
click at [266, 331] on span at bounding box center [260, 336] width 14 height 14
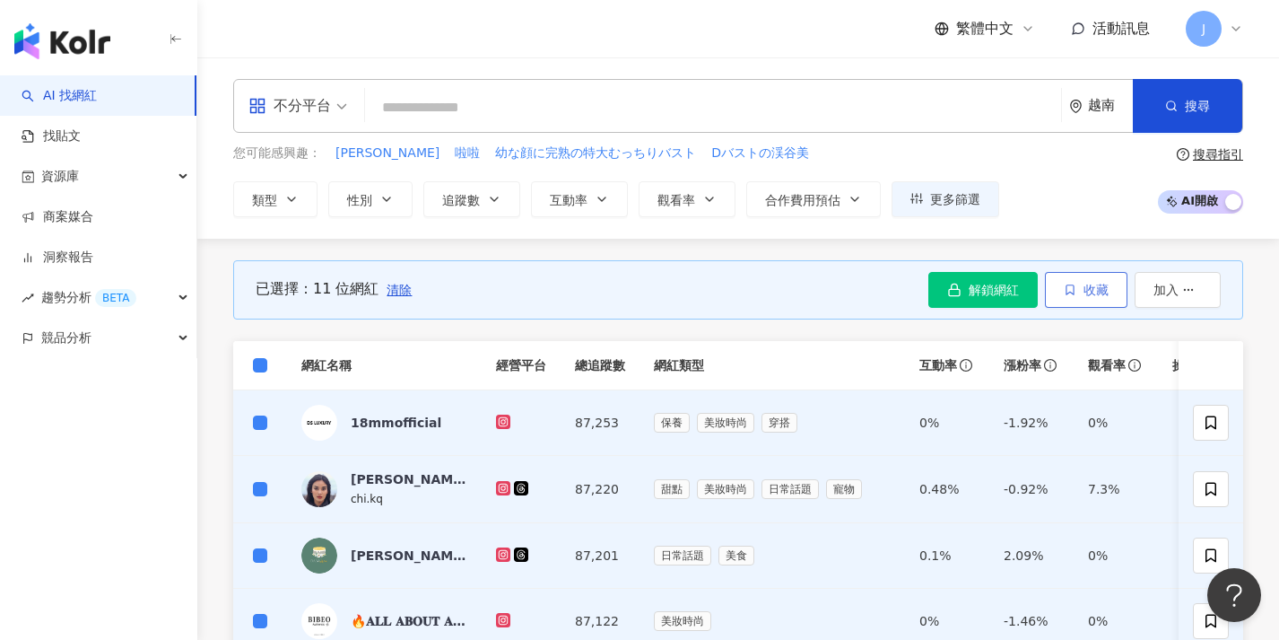
click at [1091, 305] on button "收藏" at bounding box center [1086, 290] width 83 height 36
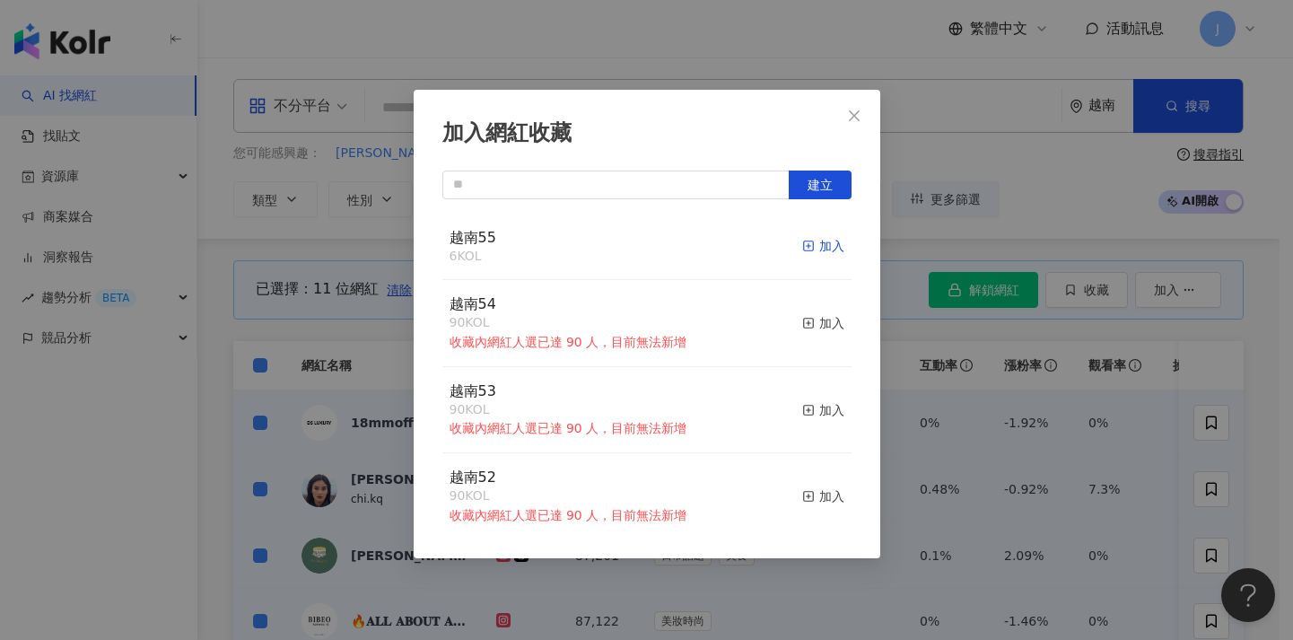
click at [802, 240] on div "加入" at bounding box center [823, 246] width 42 height 20
click at [971, 383] on div "加入網紅收藏 建立 越南55 17 KOL 加入 越南54 90 KOL 收藏內網紅人選已達 90 人，目前無法新增 加入 越南53 90 KOL 收藏內網紅…" at bounding box center [646, 320] width 1293 height 640
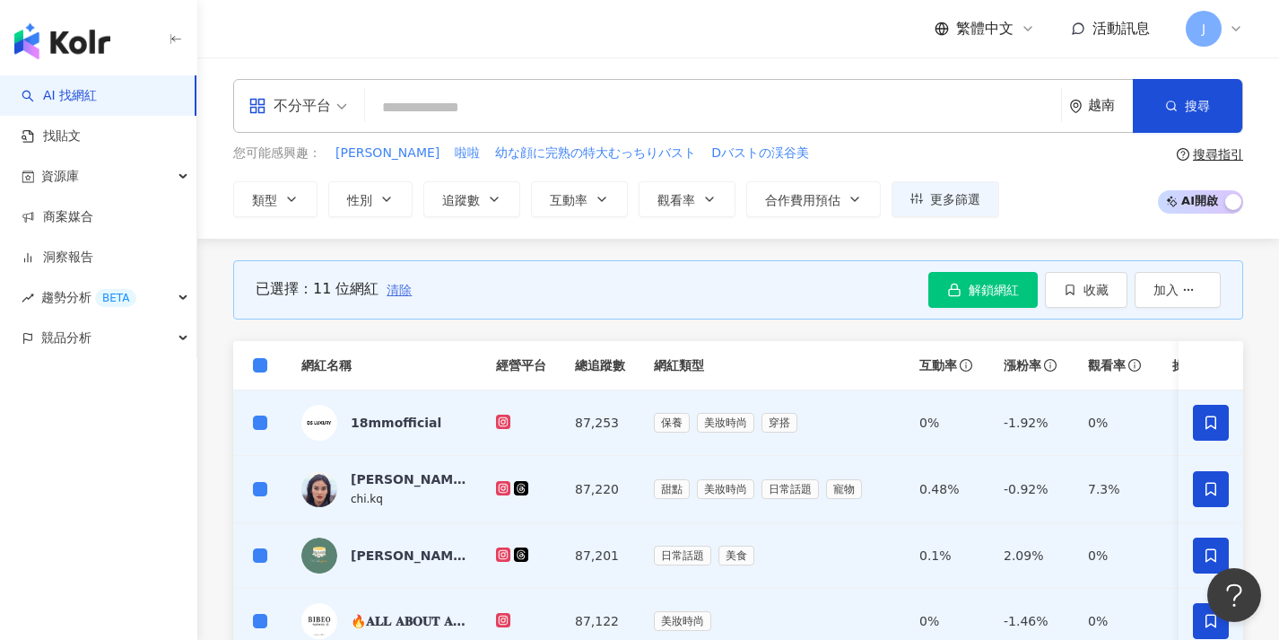
click at [403, 287] on span "清除" at bounding box center [399, 290] width 25 height 14
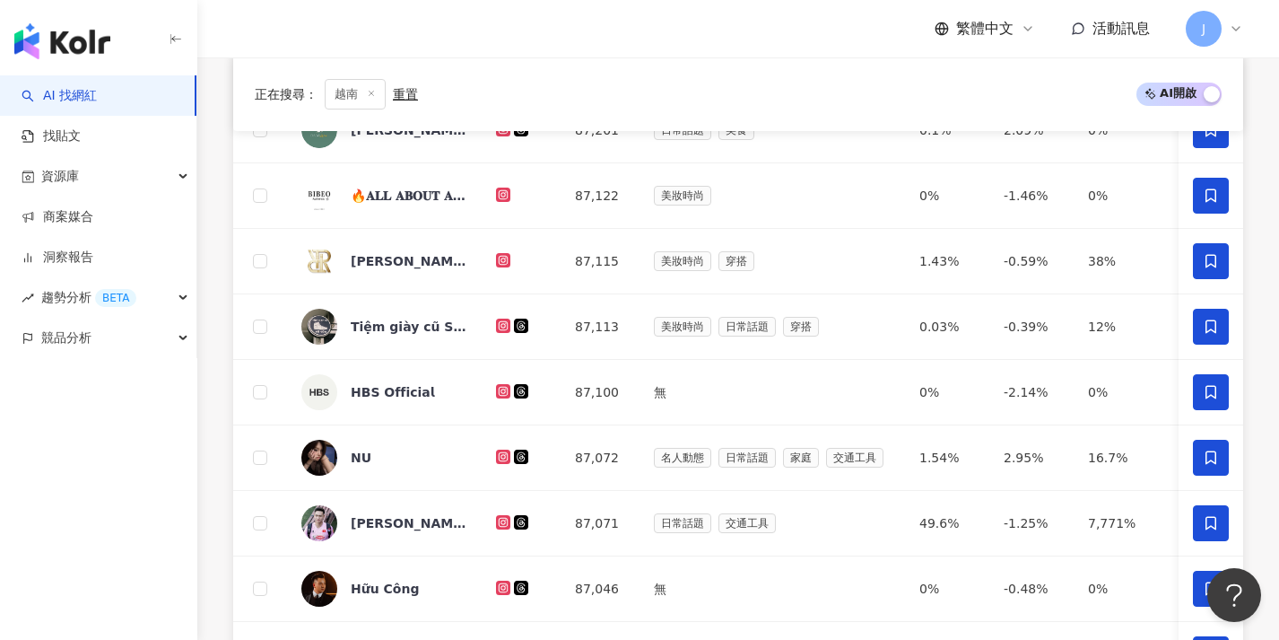
scroll to position [736, 0]
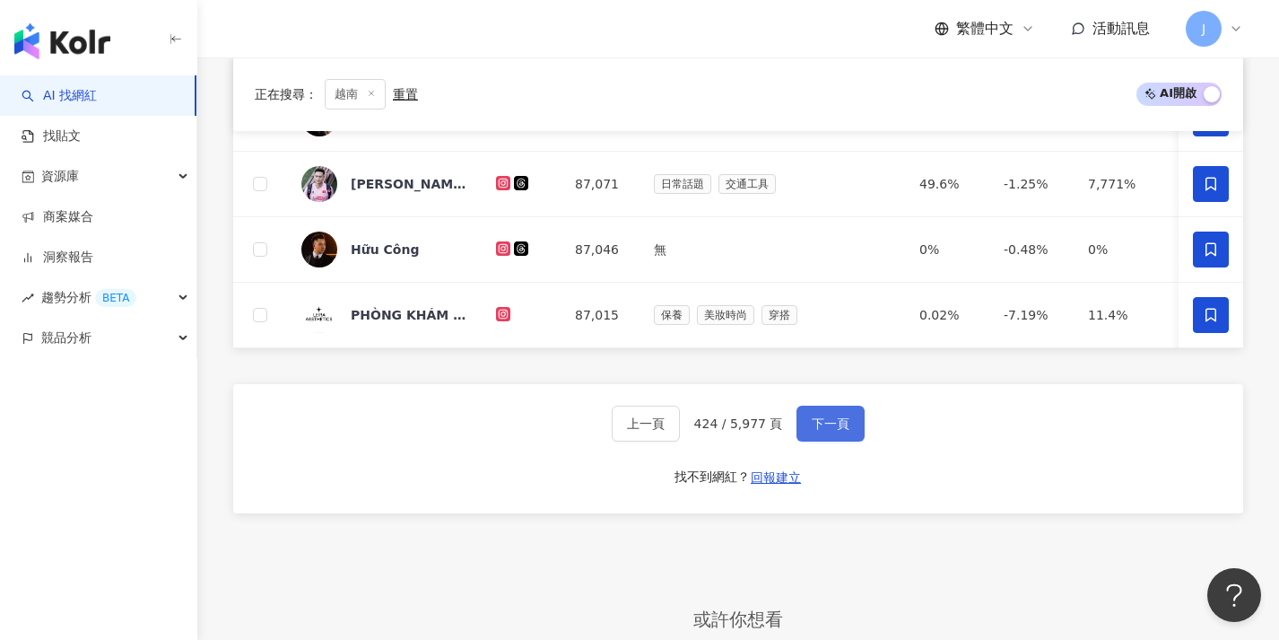
click at [832, 441] on button "下一頁" at bounding box center [831, 423] width 68 height 36
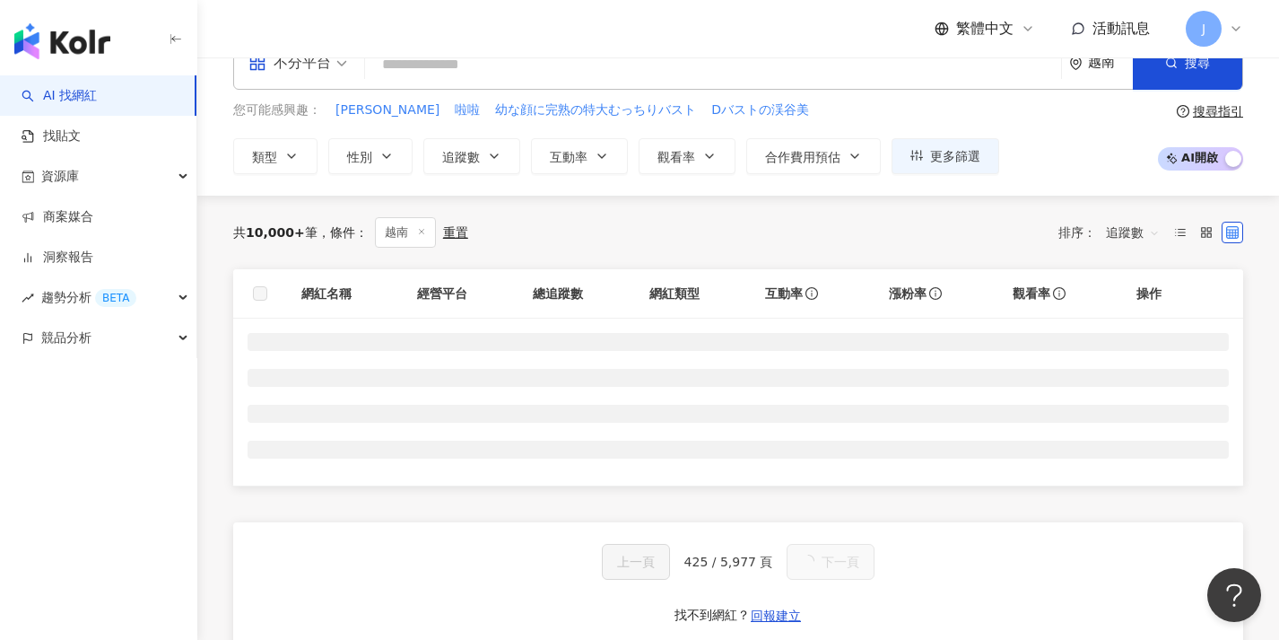
scroll to position [0, 0]
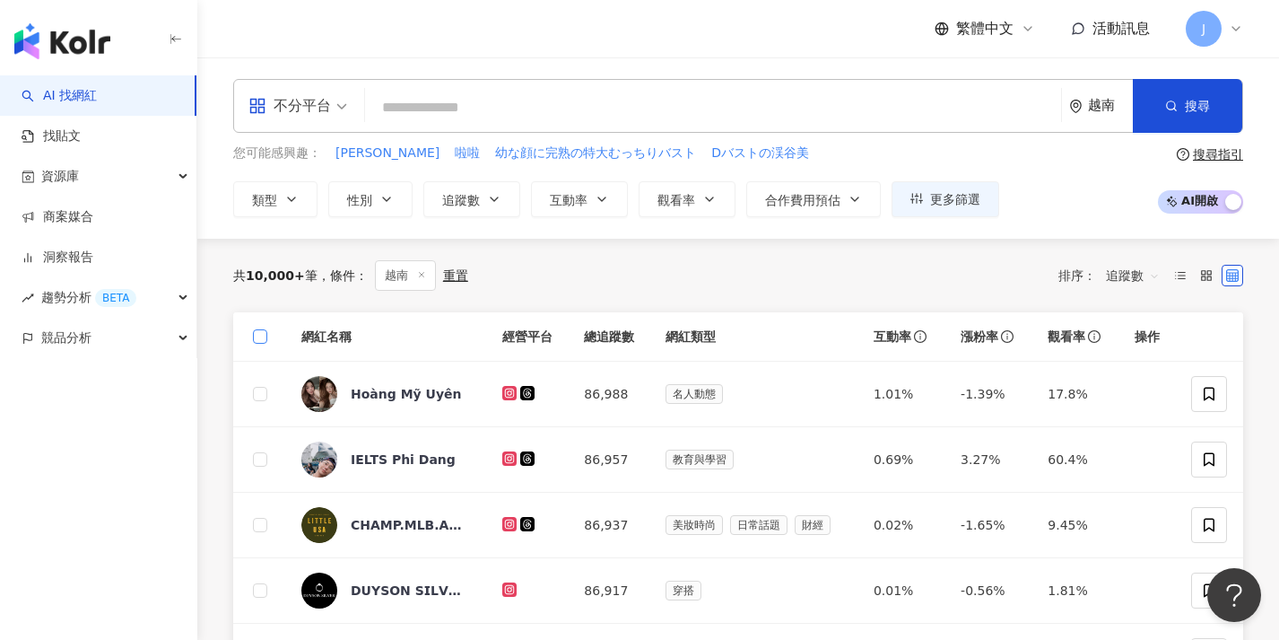
click at [260, 341] on span at bounding box center [260, 336] width 14 height 14
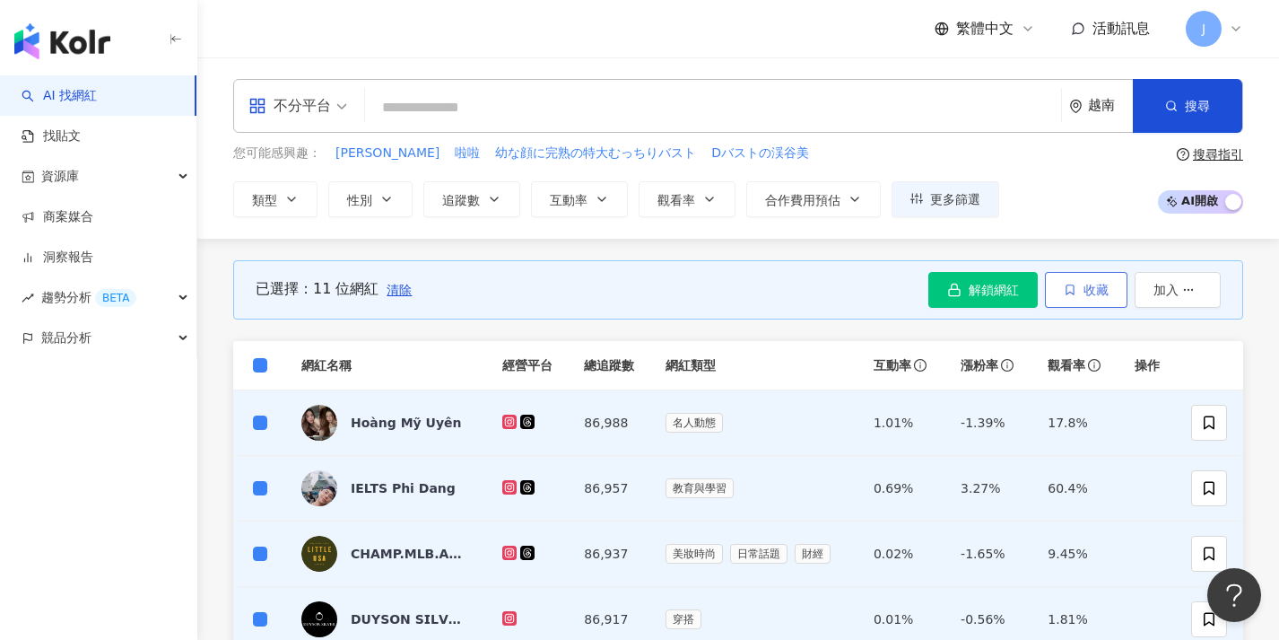
click at [1074, 284] on icon "button" at bounding box center [1070, 289] width 13 height 13
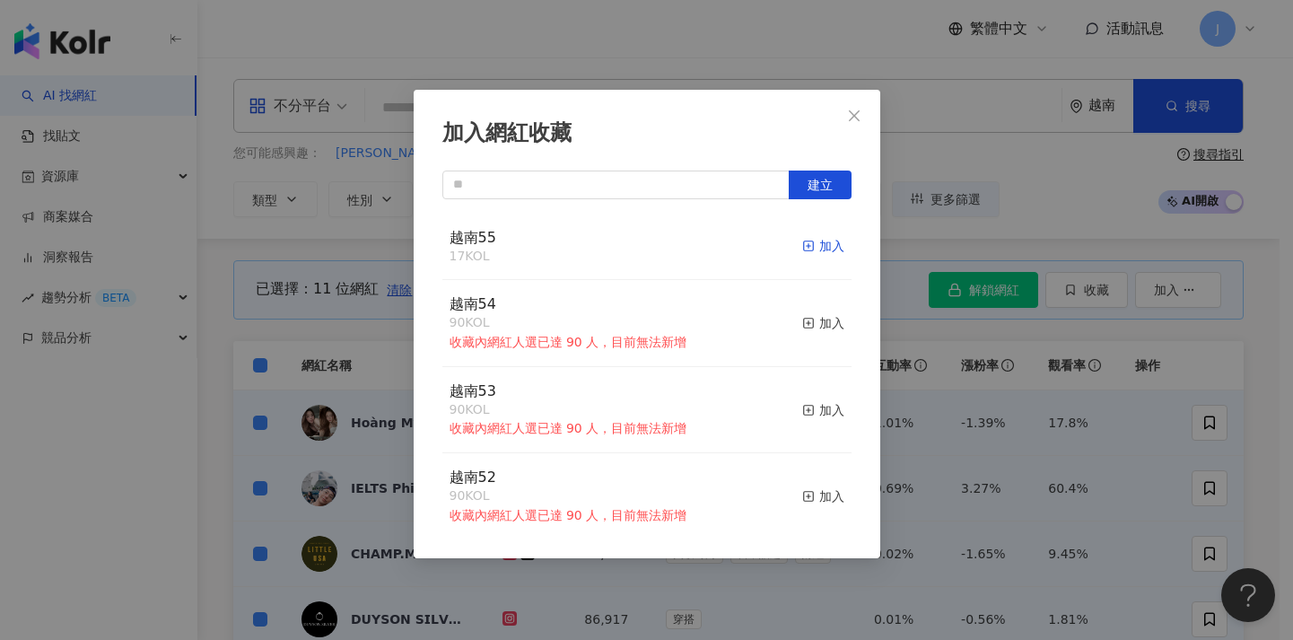
click at [806, 245] on div "加入" at bounding box center [823, 246] width 42 height 20
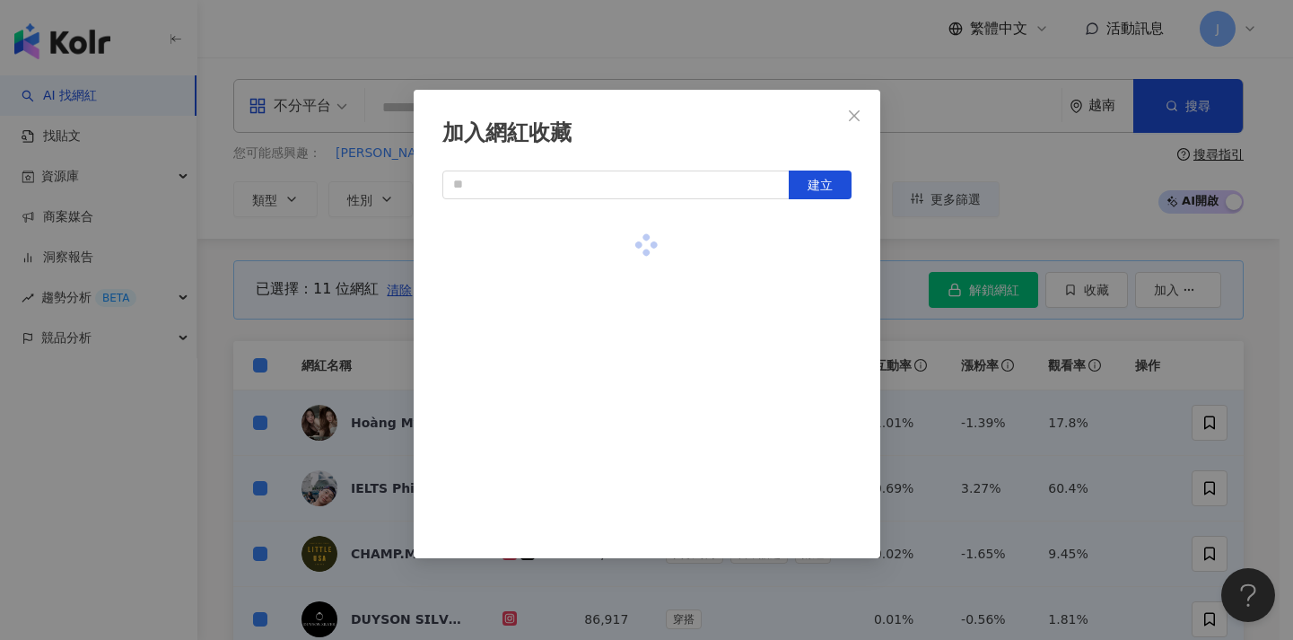
click at [905, 321] on div "加入網紅收藏 建立" at bounding box center [646, 320] width 1293 height 640
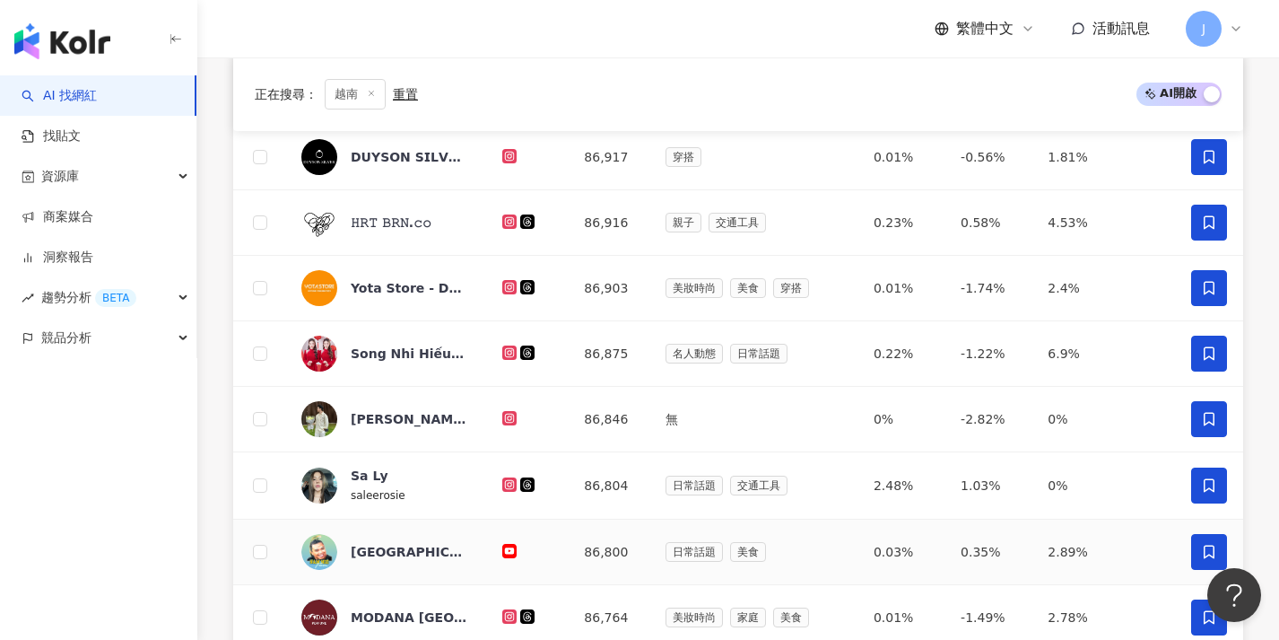
scroll to position [644, 0]
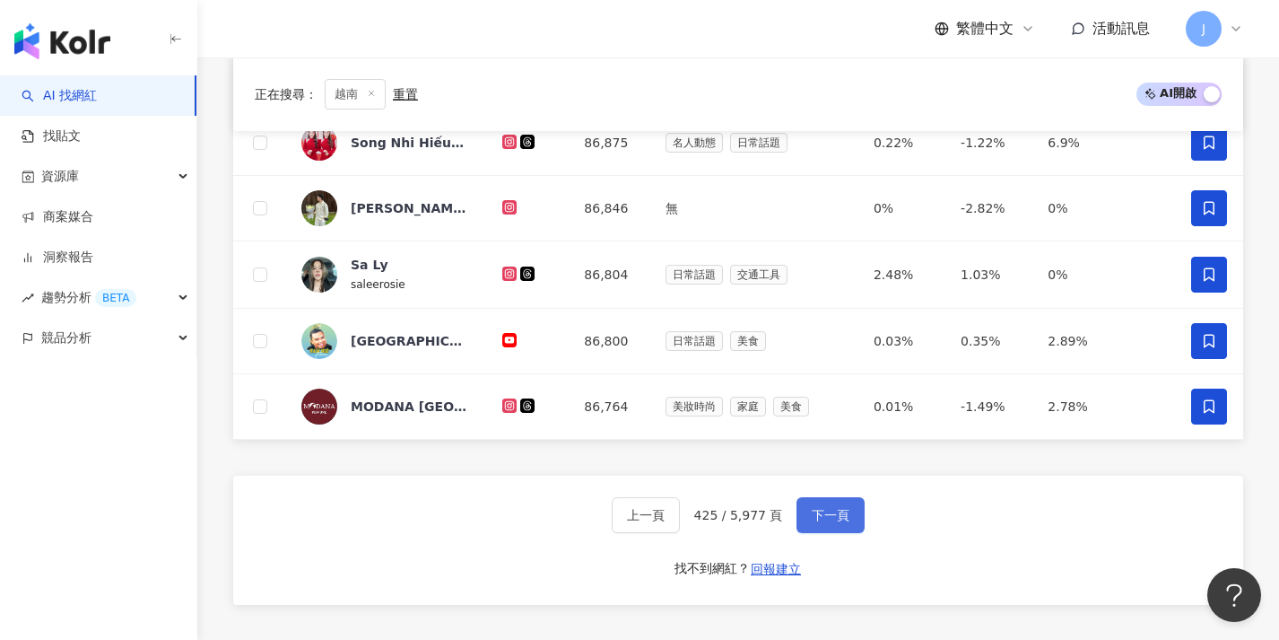
click at [842, 505] on button "下一頁" at bounding box center [831, 515] width 68 height 36
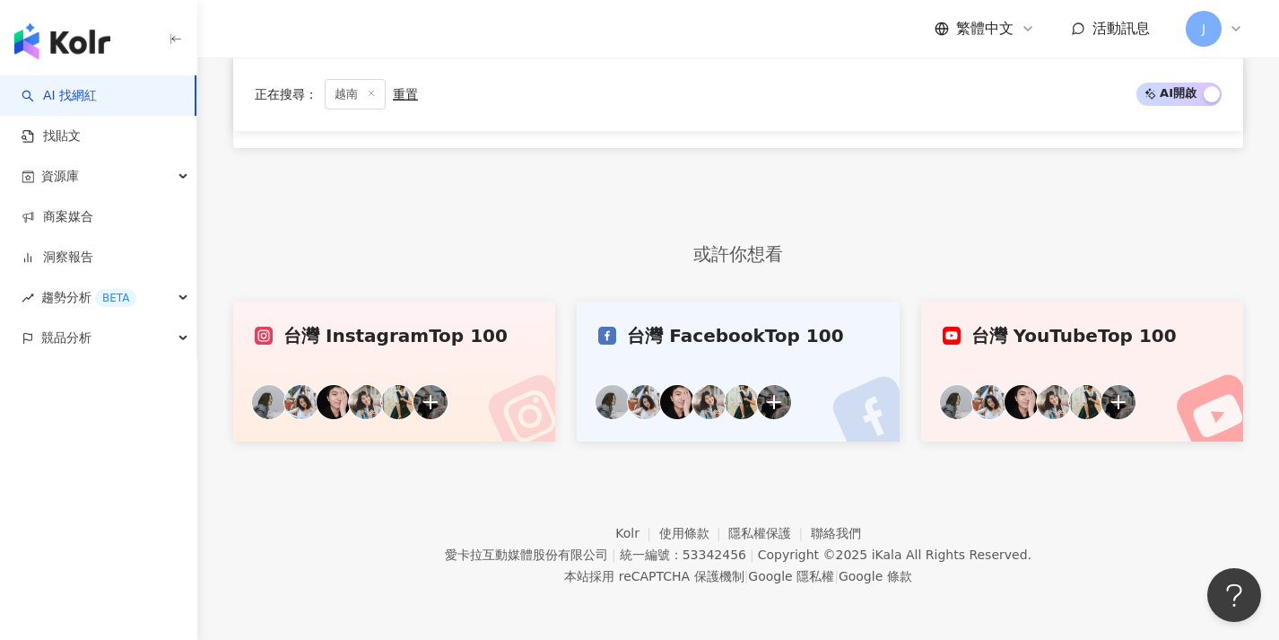
scroll to position [0, 0]
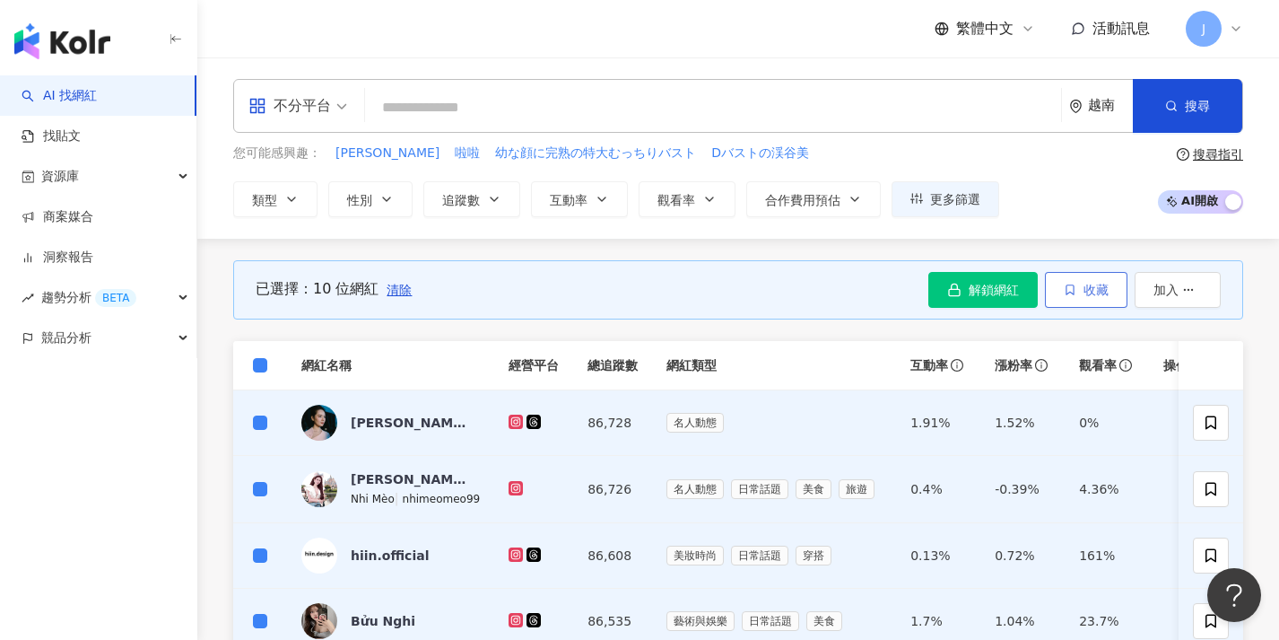
click at [1073, 296] on button "收藏" at bounding box center [1086, 290] width 83 height 36
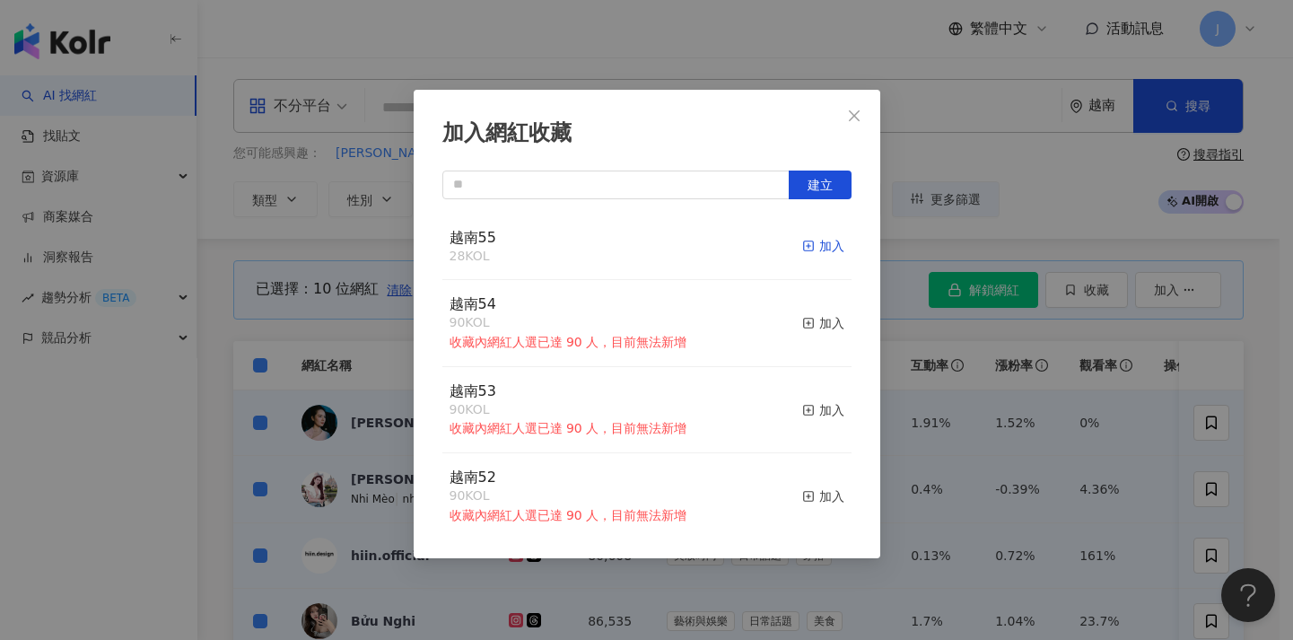
click at [819, 243] on div "加入" at bounding box center [823, 246] width 42 height 20
click at [930, 404] on div "加入網紅收藏 建立 越南55 38 KOL 加入 越南54 90 KOL 收藏內網紅人選已達 90 人，目前無法新增 加入 越南53 90 KOL 收藏內網紅…" at bounding box center [646, 320] width 1293 height 640
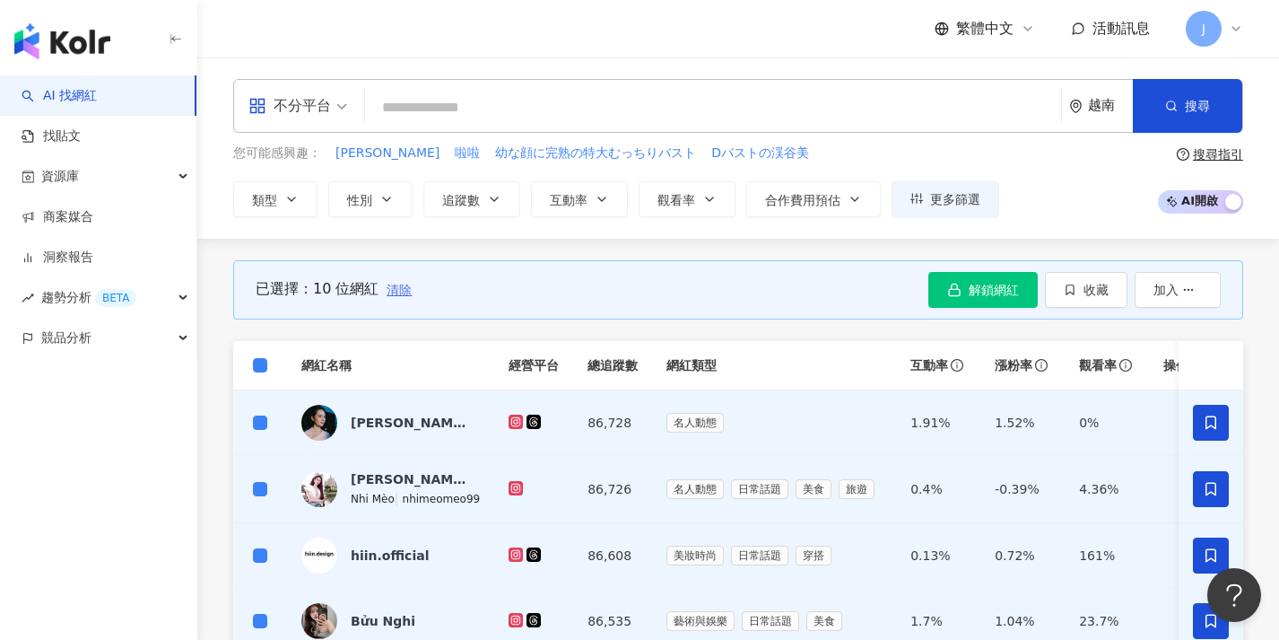
click at [398, 295] on span "清除" at bounding box center [399, 290] width 25 height 14
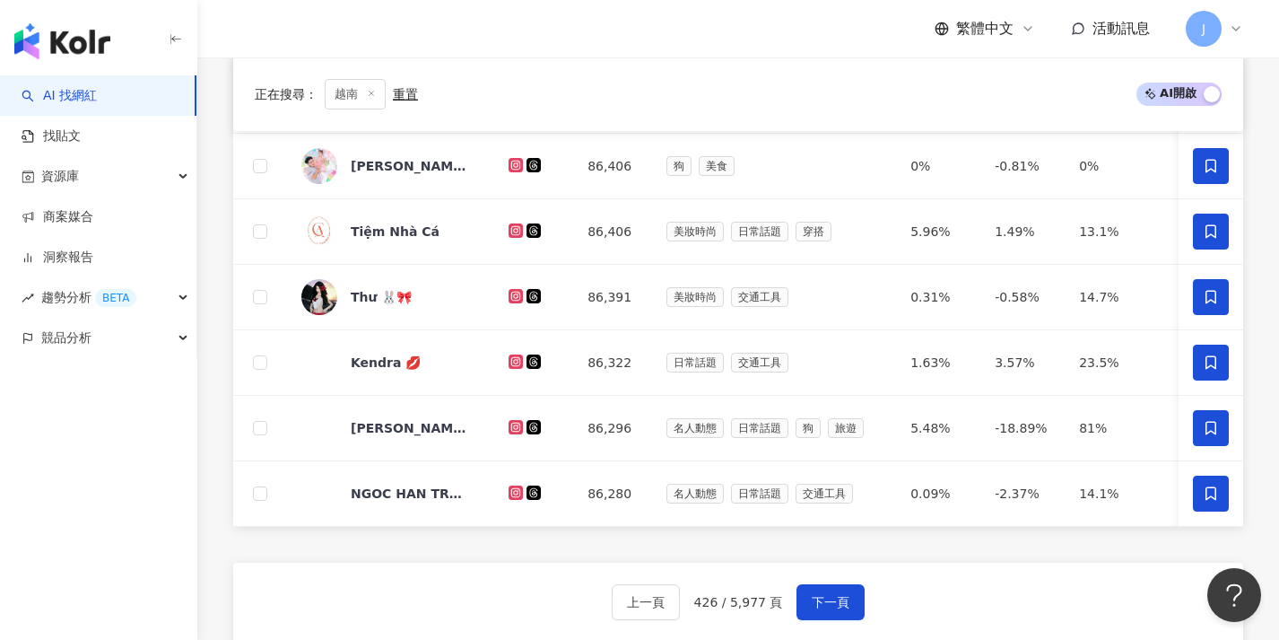
scroll to position [788, 0]
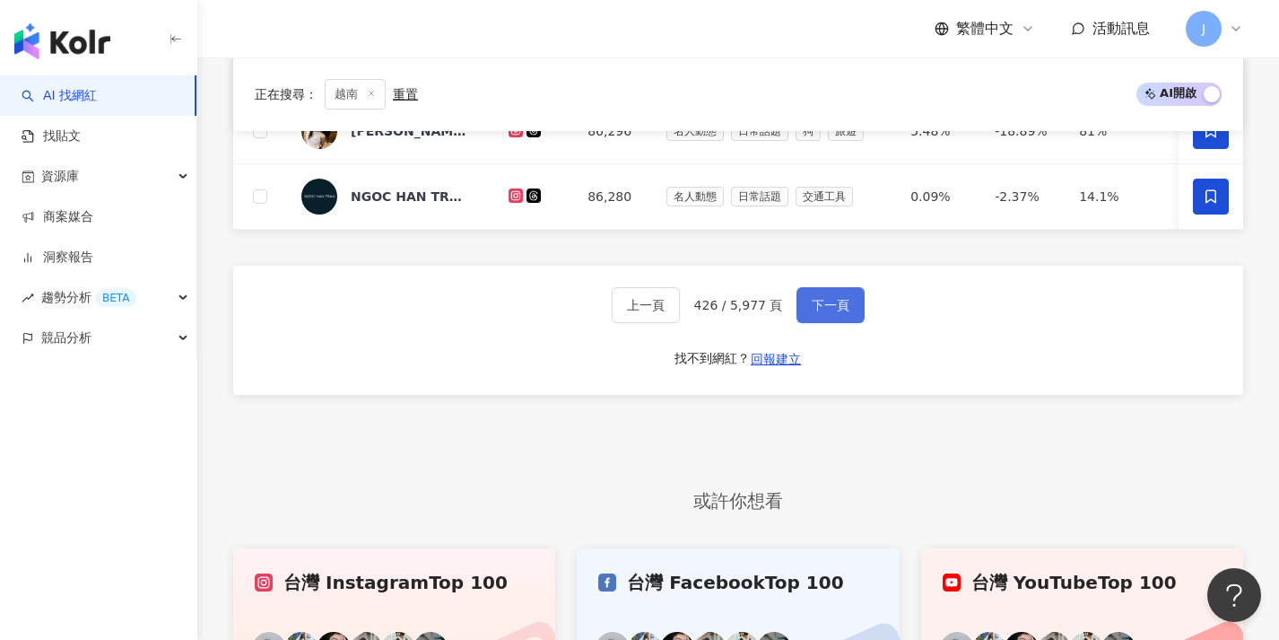
click at [843, 323] on button "下一頁" at bounding box center [831, 305] width 68 height 36
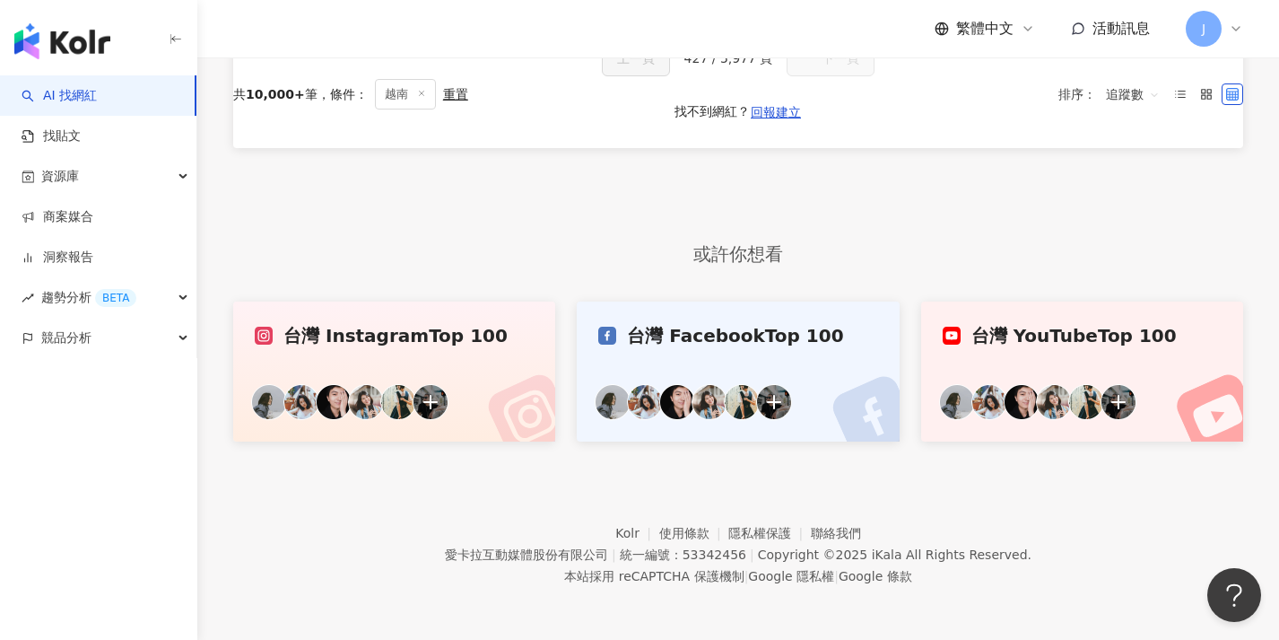
scroll to position [74, 0]
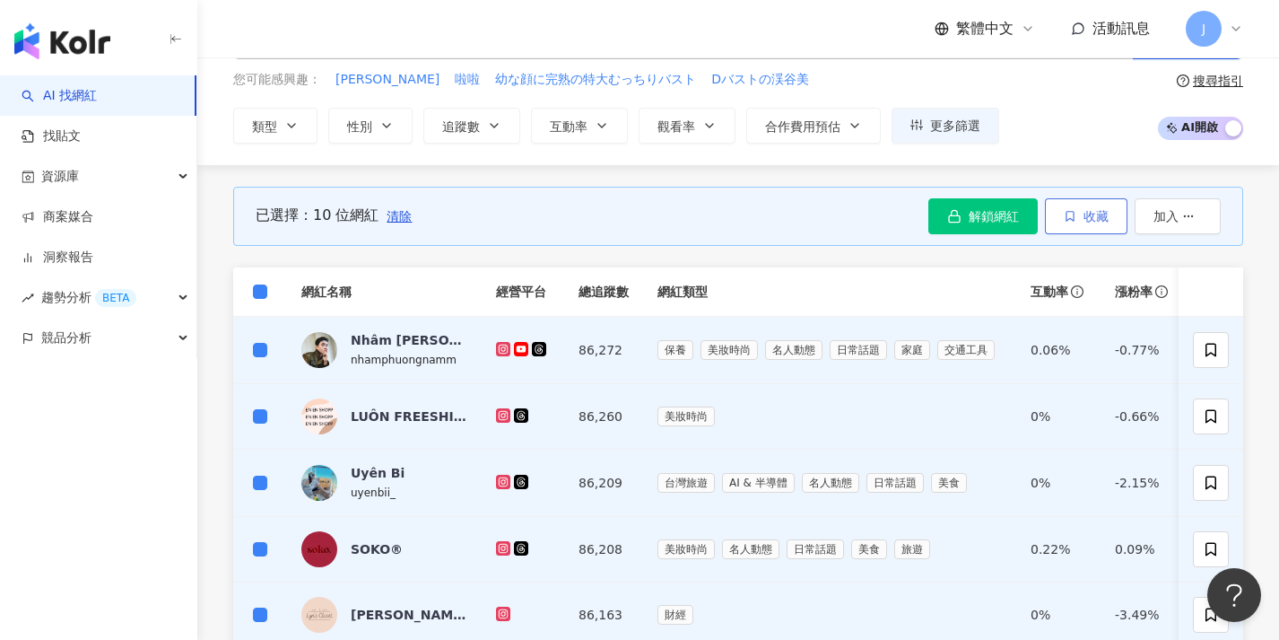
click at [1120, 220] on button "收藏" at bounding box center [1086, 216] width 83 height 36
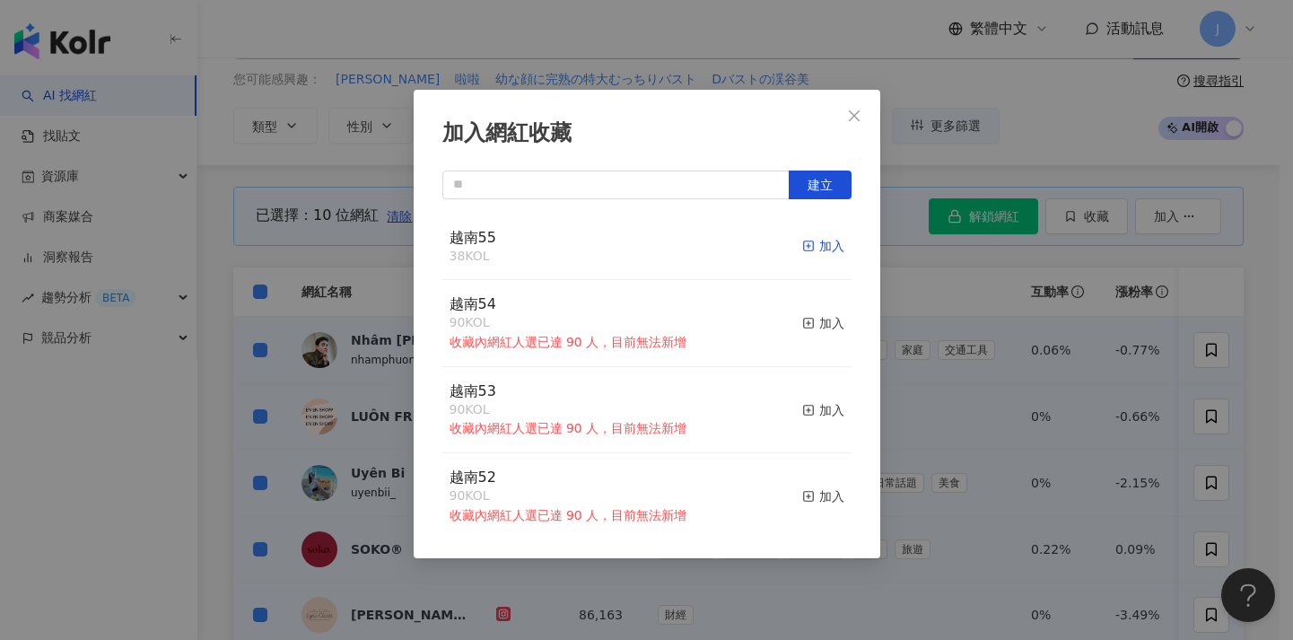
click at [821, 240] on div "加入" at bounding box center [823, 246] width 42 height 20
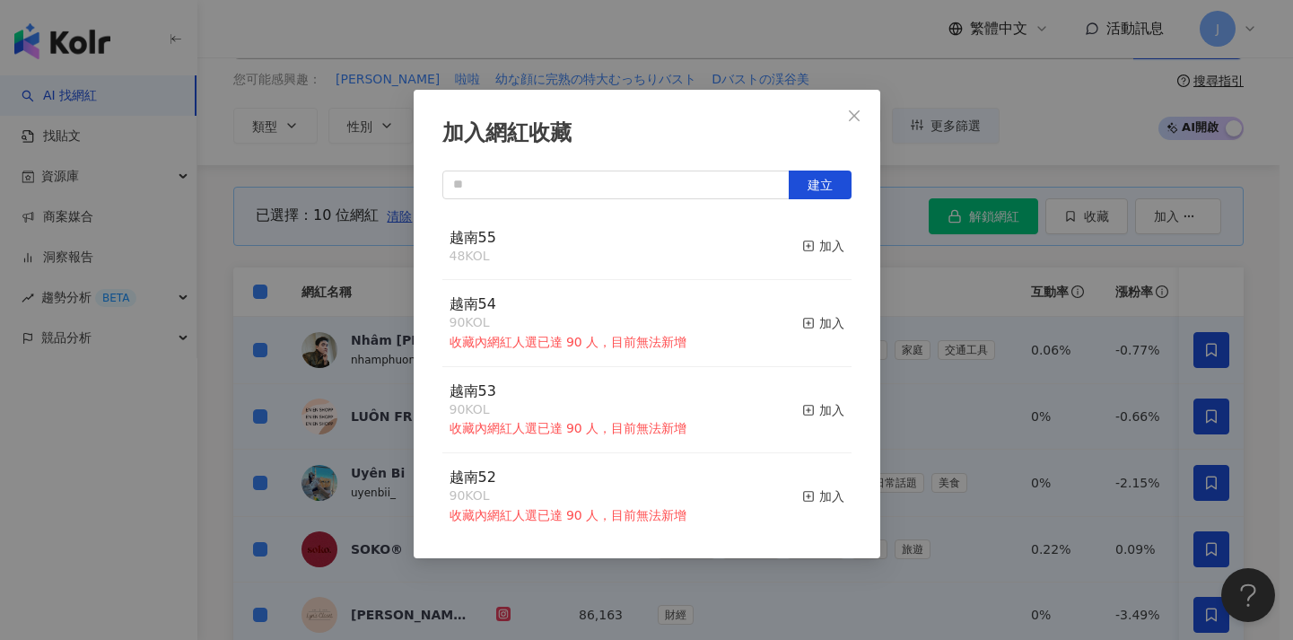
click at [983, 294] on div "加入網紅收藏 建立 越南55 48 KOL 加入 越南54 90 KOL 收藏內網紅人選已達 90 人，目前無法新增 加入 越南53 90 KOL 收藏內網紅…" at bounding box center [646, 320] width 1293 height 640
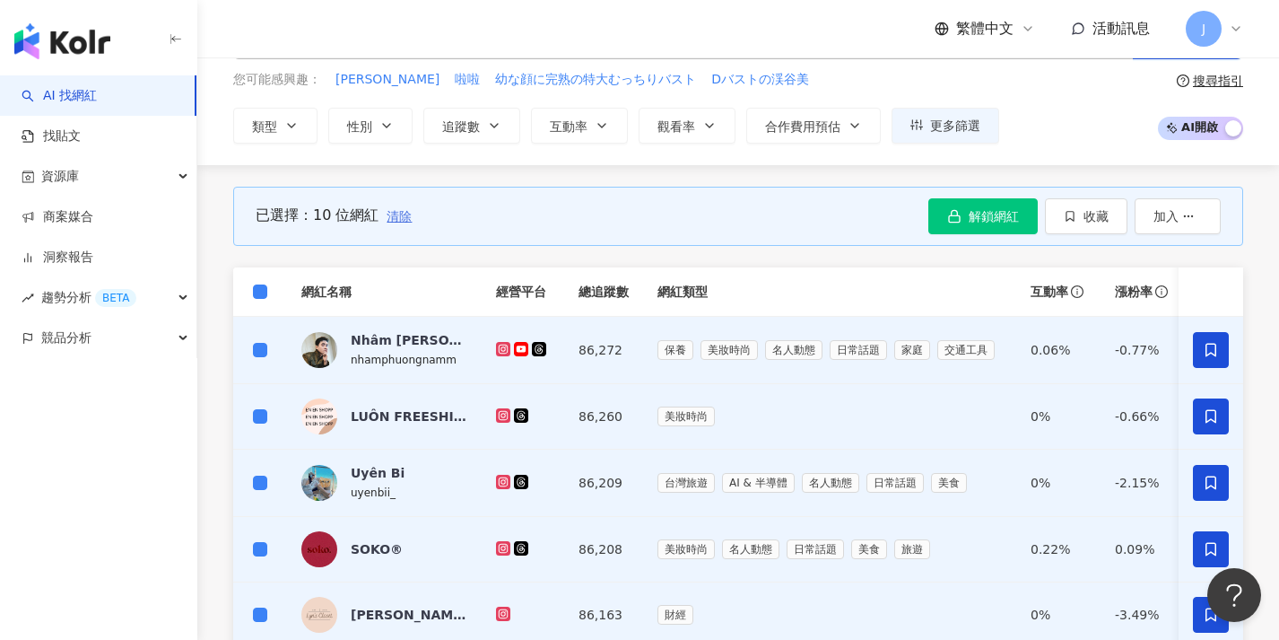
click at [397, 205] on button "清除" at bounding box center [399, 216] width 27 height 36
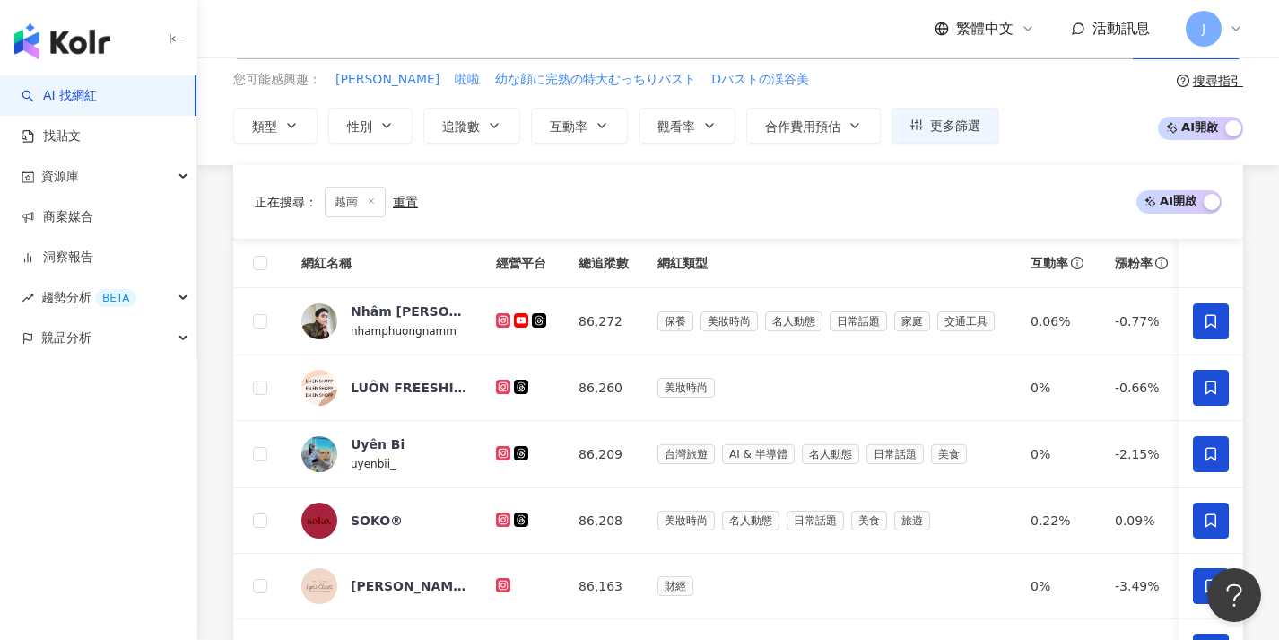
scroll to position [528, 0]
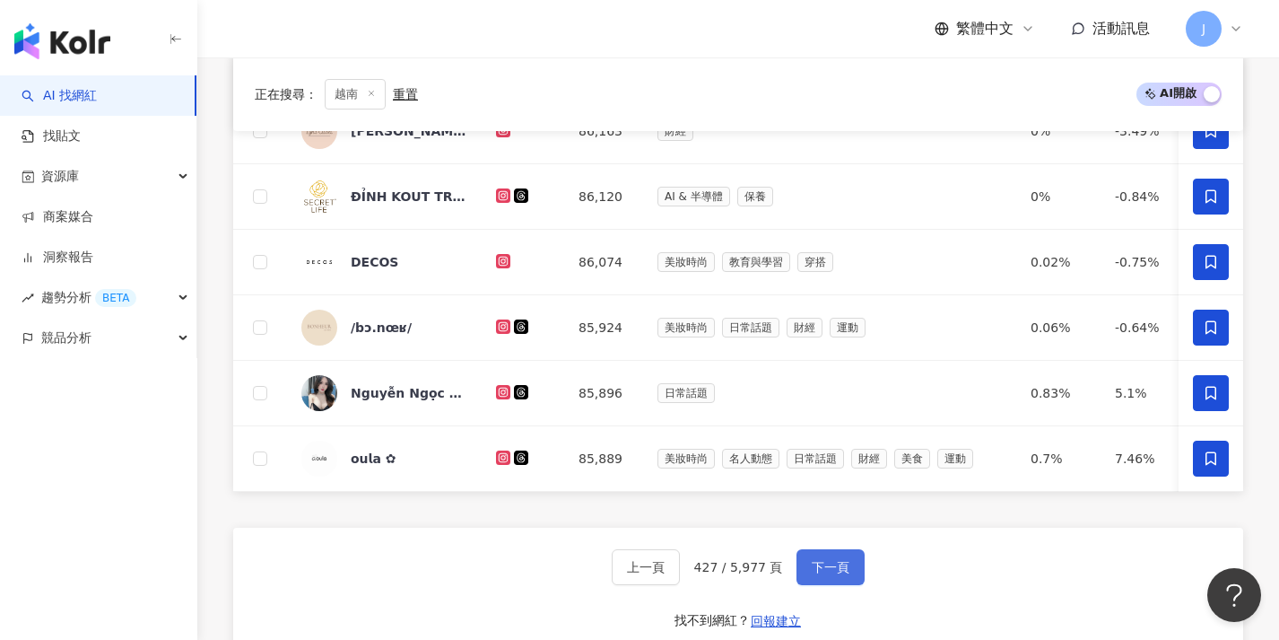
click at [849, 576] on button "下一頁" at bounding box center [831, 567] width 68 height 36
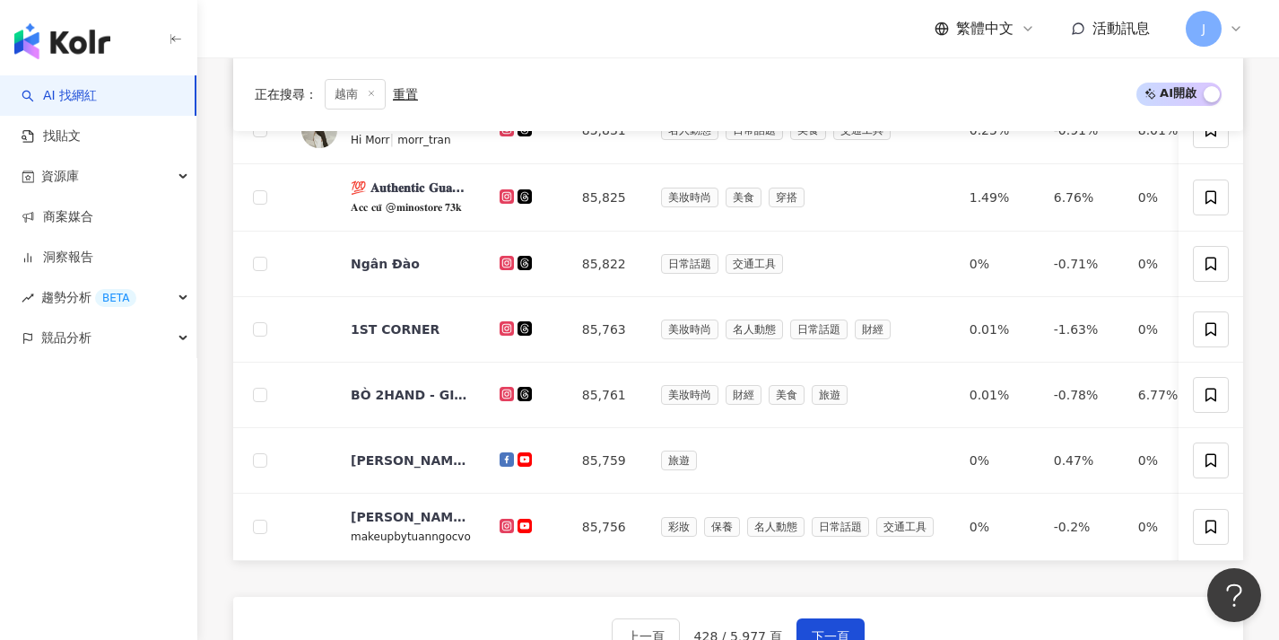
scroll to position [113, 0]
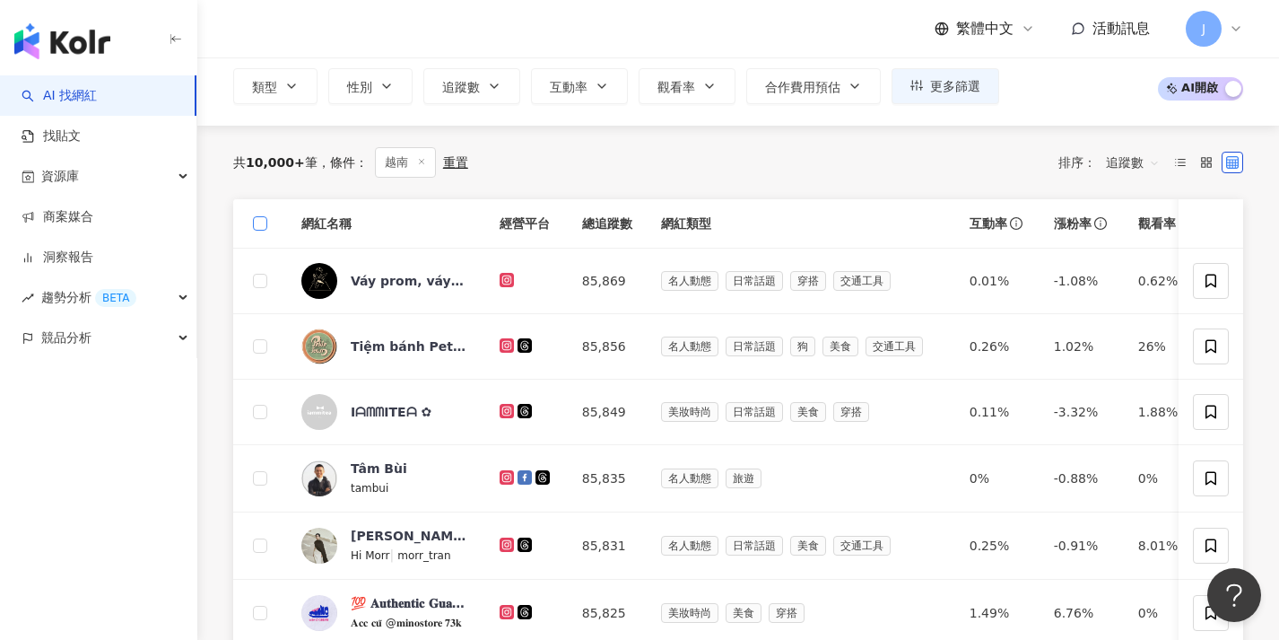
click at [264, 221] on span at bounding box center [260, 223] width 14 height 14
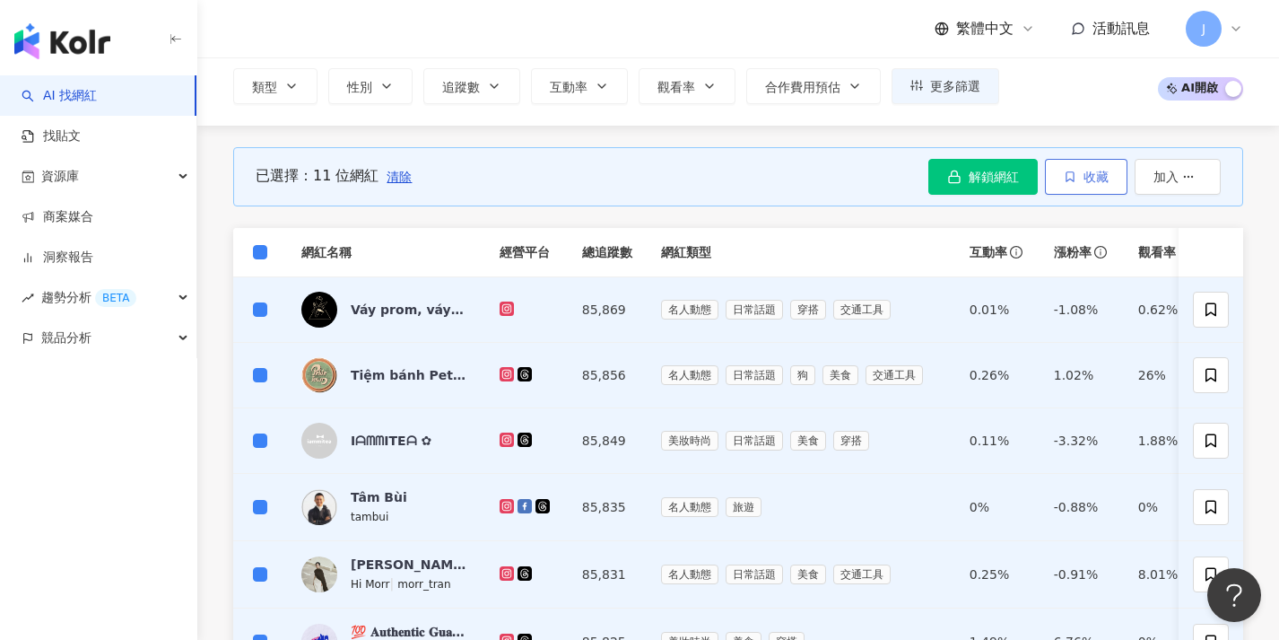
click at [1100, 177] on span "收藏" at bounding box center [1096, 177] width 25 height 14
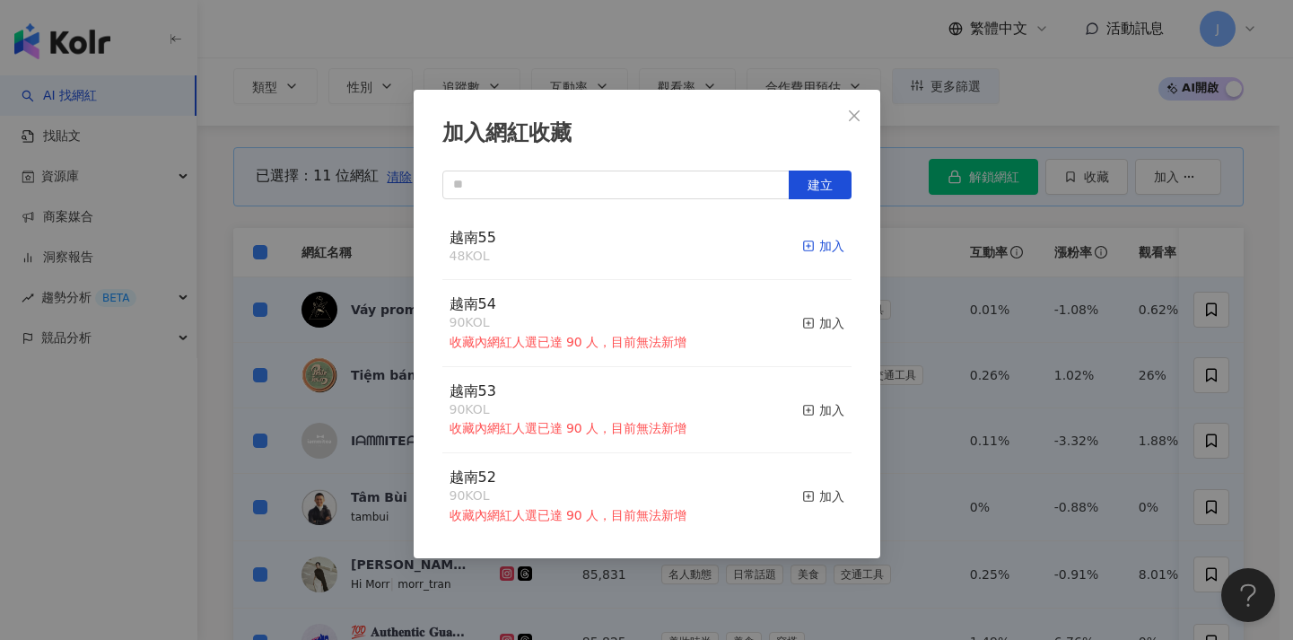
click at [820, 237] on div "加入" at bounding box center [823, 246] width 42 height 20
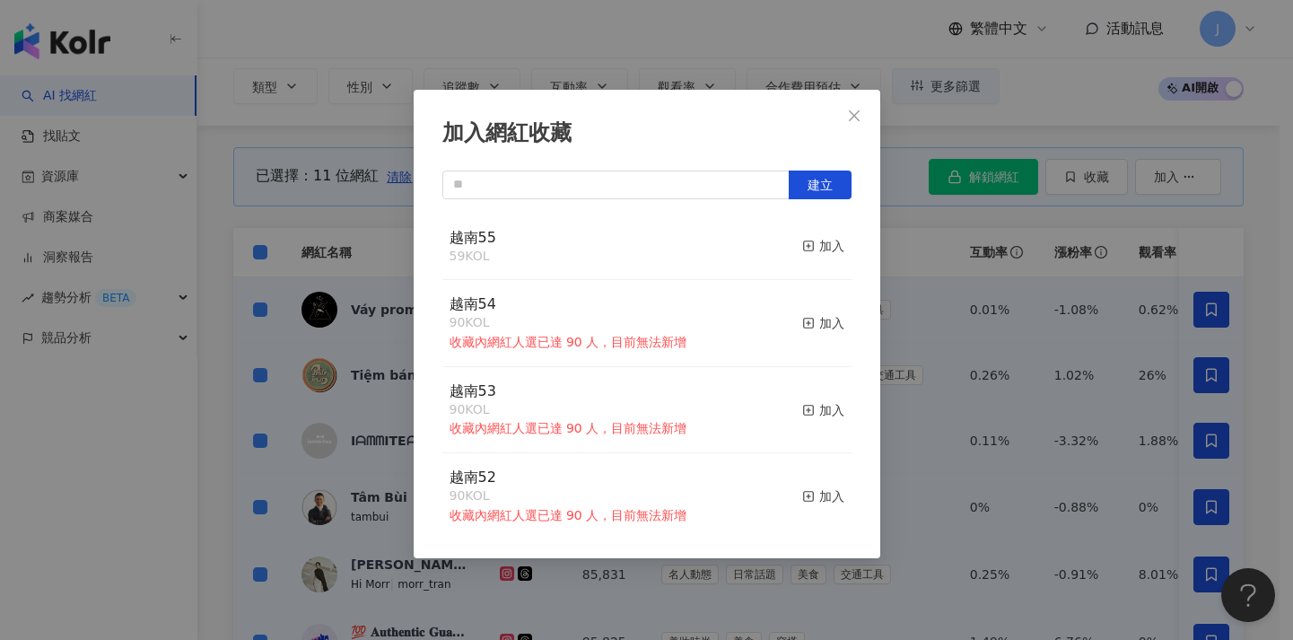
click at [992, 356] on div "加入網紅收藏 建立 越南55 59 KOL 加入 越南54 90 KOL 收藏內網紅人選已達 90 人，目前無法新增 加入 越南53 90 KOL 收藏內網紅…" at bounding box center [646, 320] width 1293 height 640
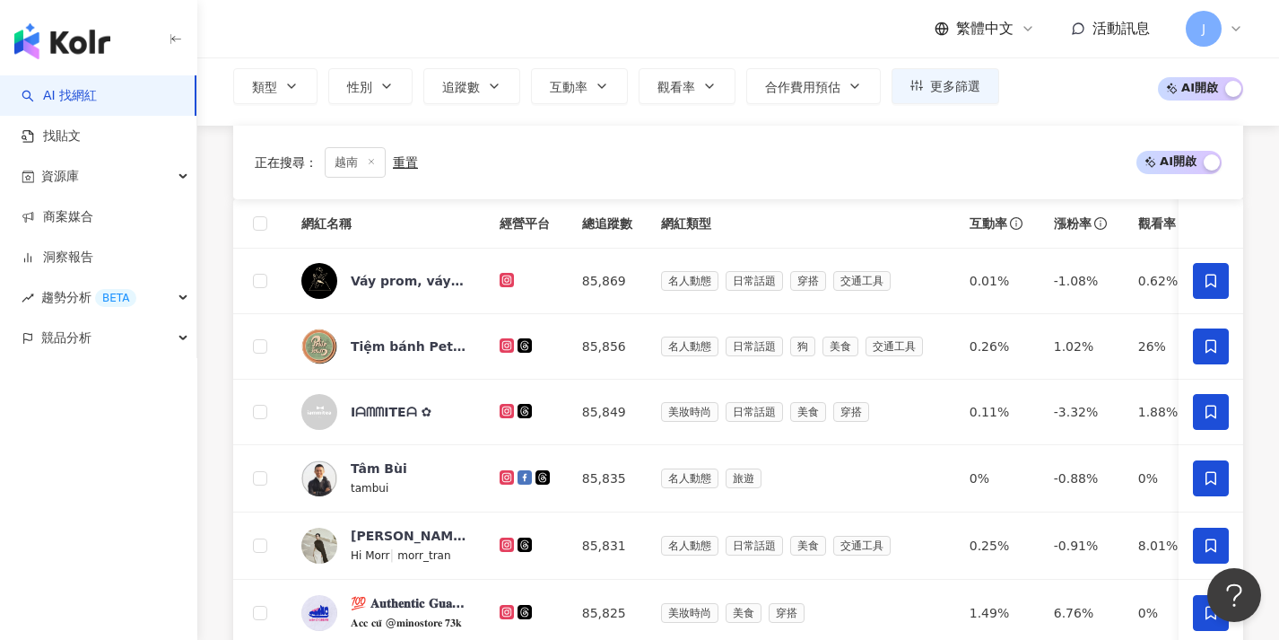
scroll to position [797, 0]
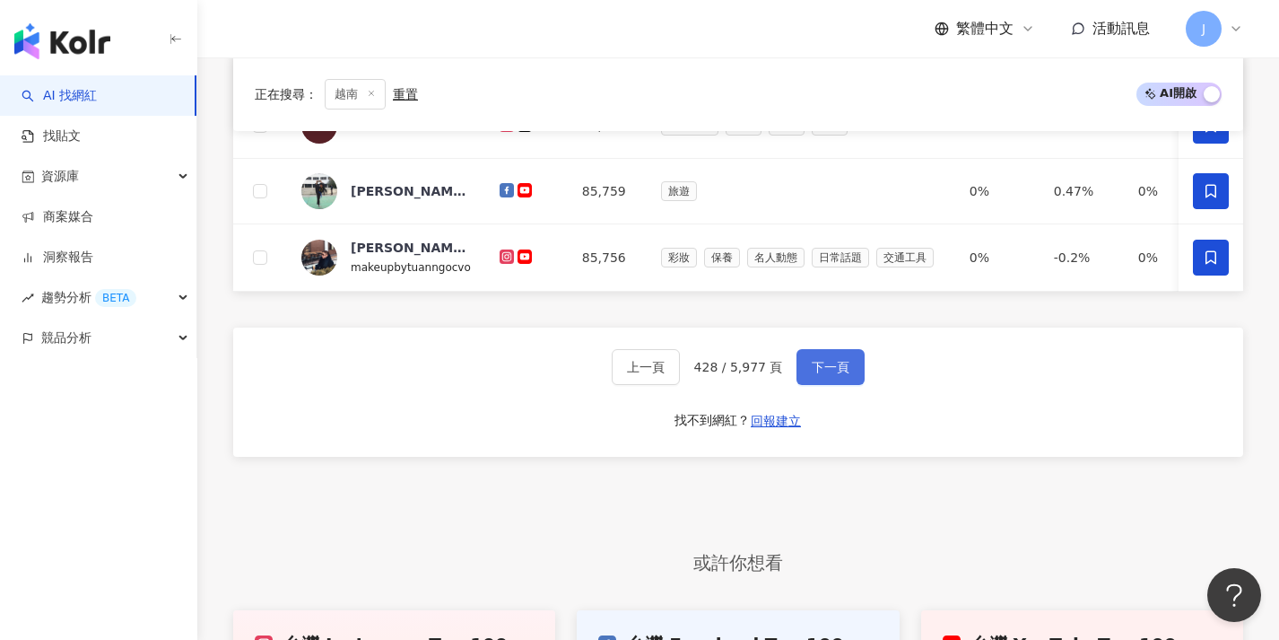
click at [801, 373] on button "下一頁" at bounding box center [831, 367] width 68 height 36
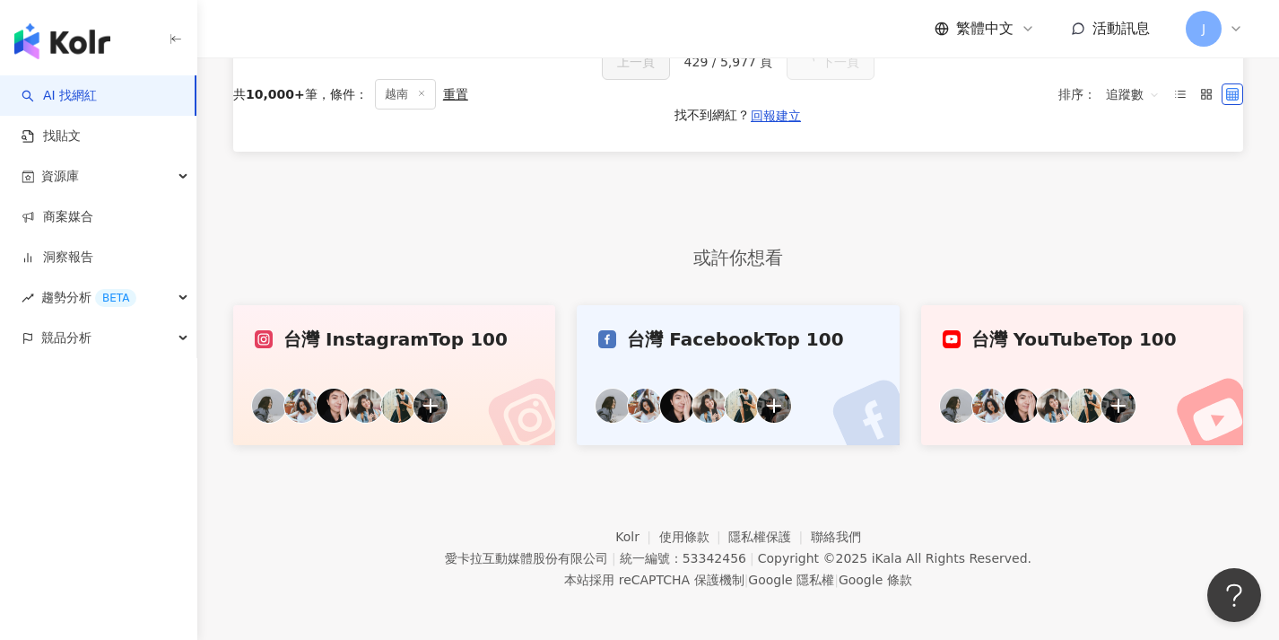
scroll to position [0, 0]
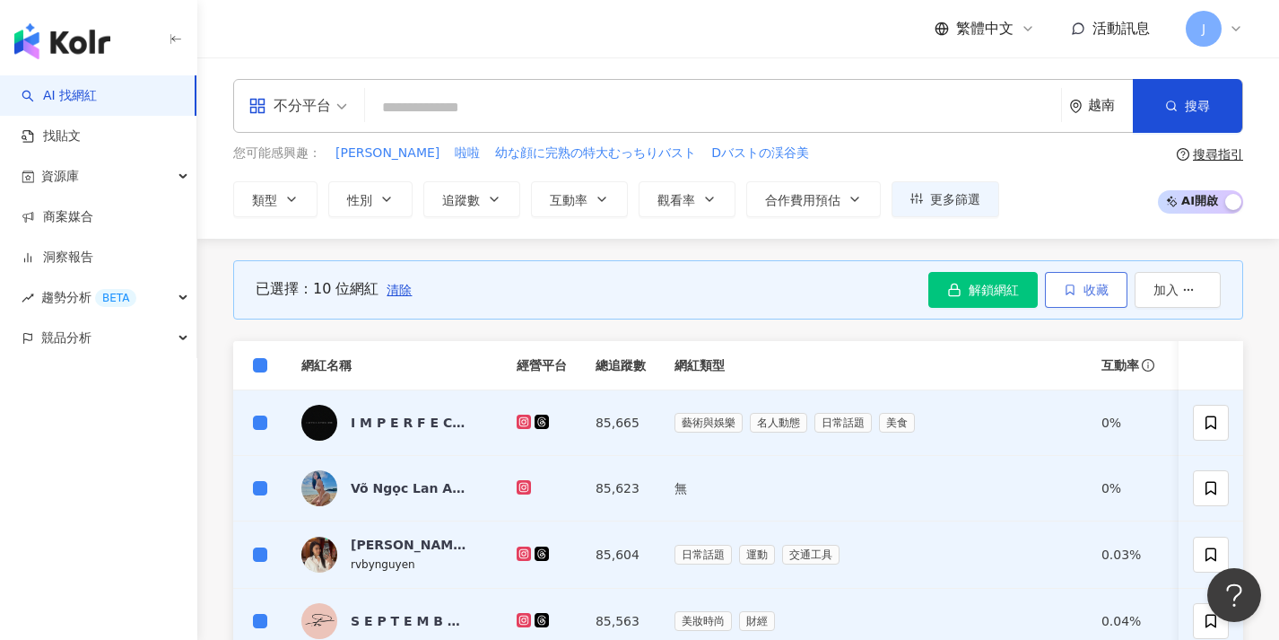
click at [1074, 291] on icon "button" at bounding box center [1070, 289] width 13 height 13
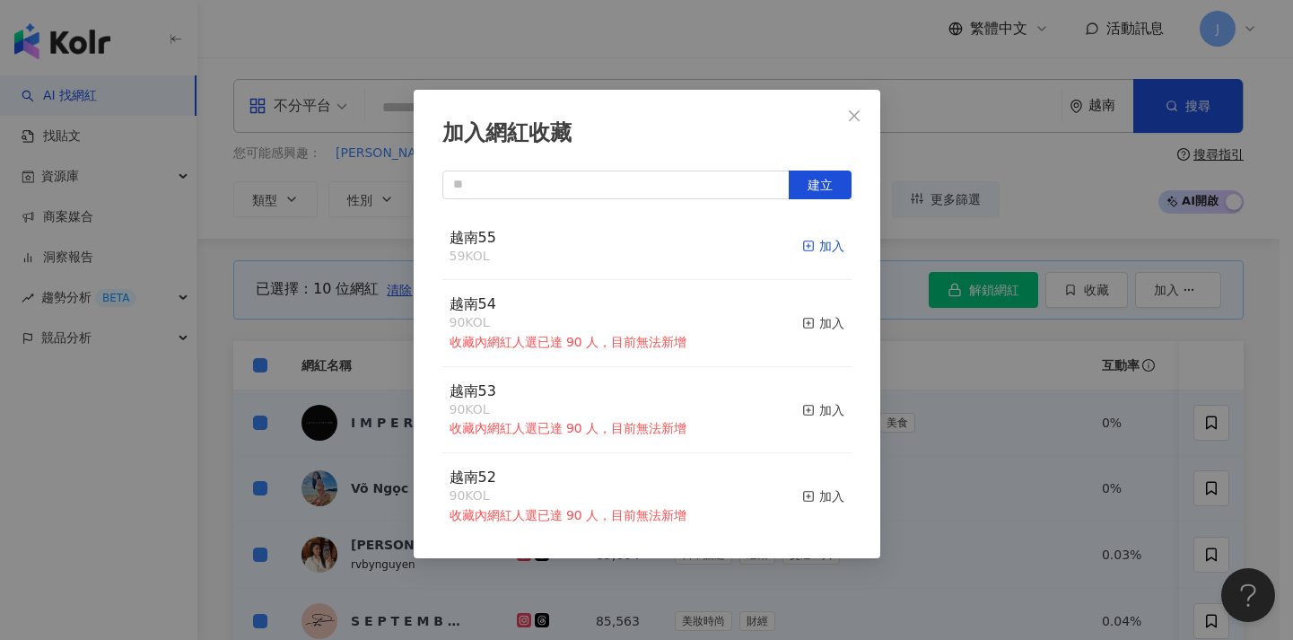
click at [811, 252] on div "加入" at bounding box center [823, 246] width 42 height 20
click at [914, 412] on div "加入網紅收藏 建立 越南55 69 KOL 加入 越南54 90 KOL 收藏內網紅人選已達 90 人，目前無法新增 加入 越南53 90 KOL 收藏內網紅…" at bounding box center [646, 320] width 1293 height 640
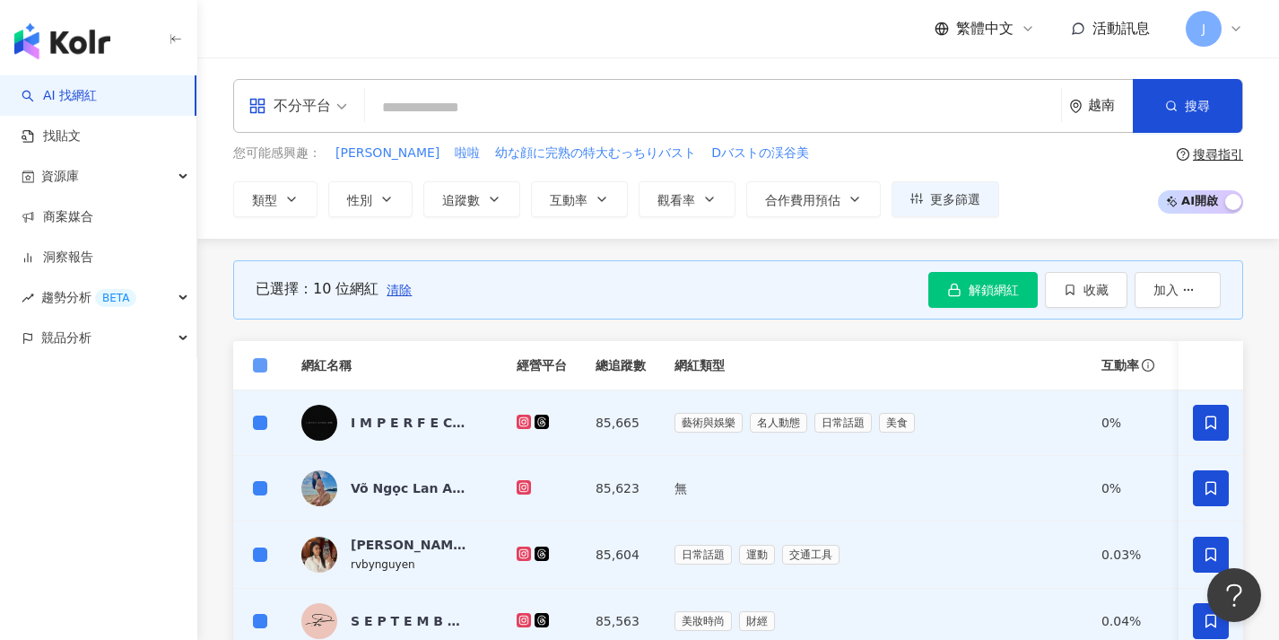
click at [263, 371] on label at bounding box center [260, 365] width 14 height 20
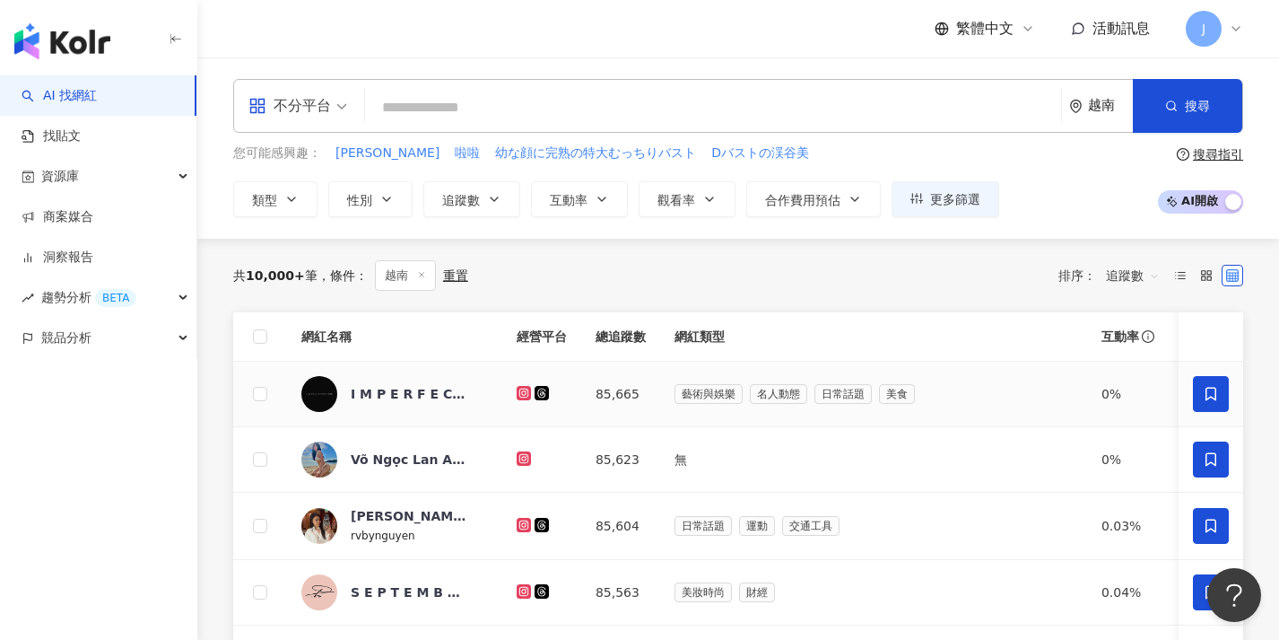
scroll to position [792, 0]
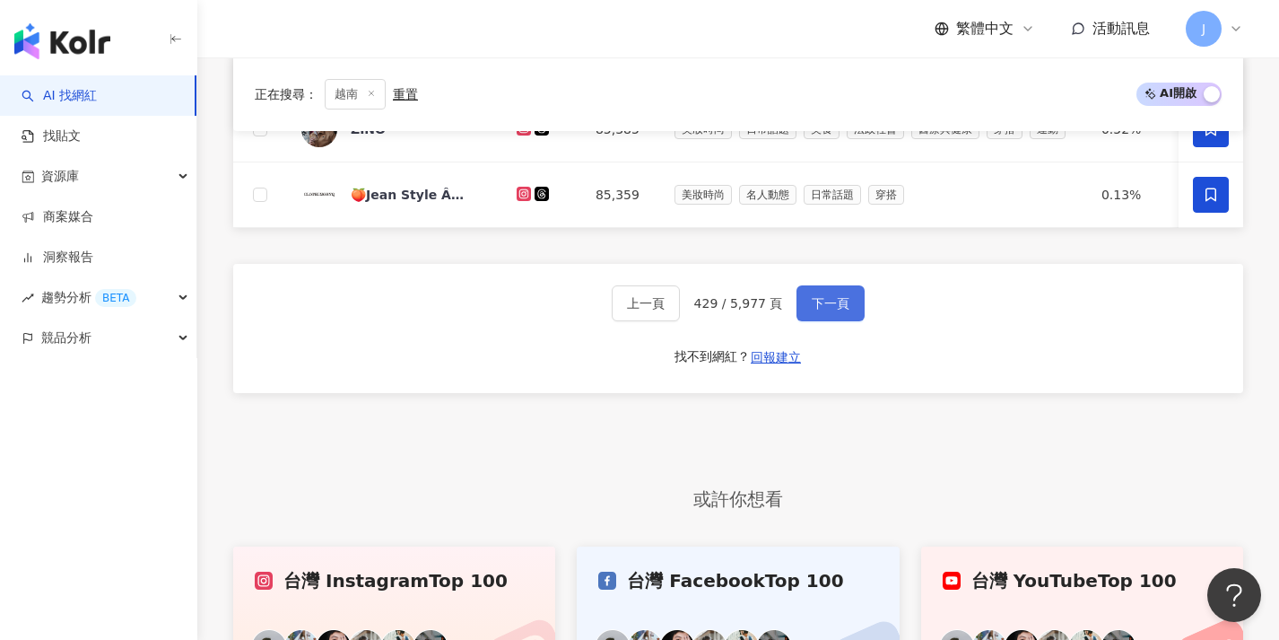
click at [811, 321] on button "下一頁" at bounding box center [831, 303] width 68 height 36
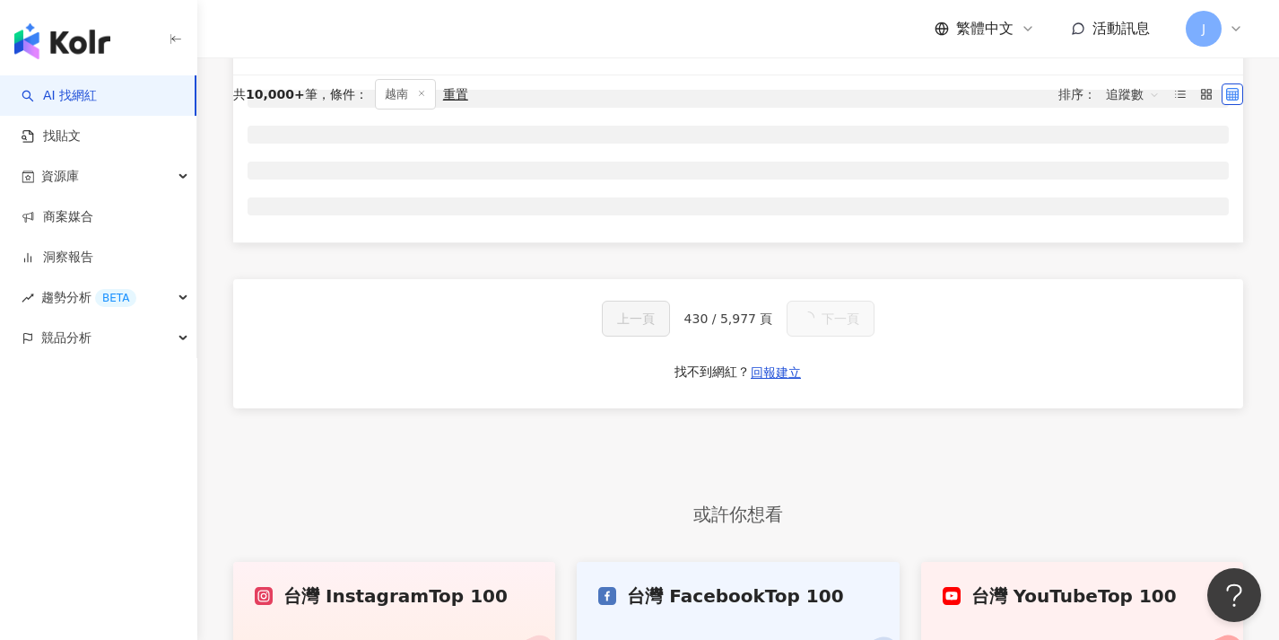
scroll to position [127, 0]
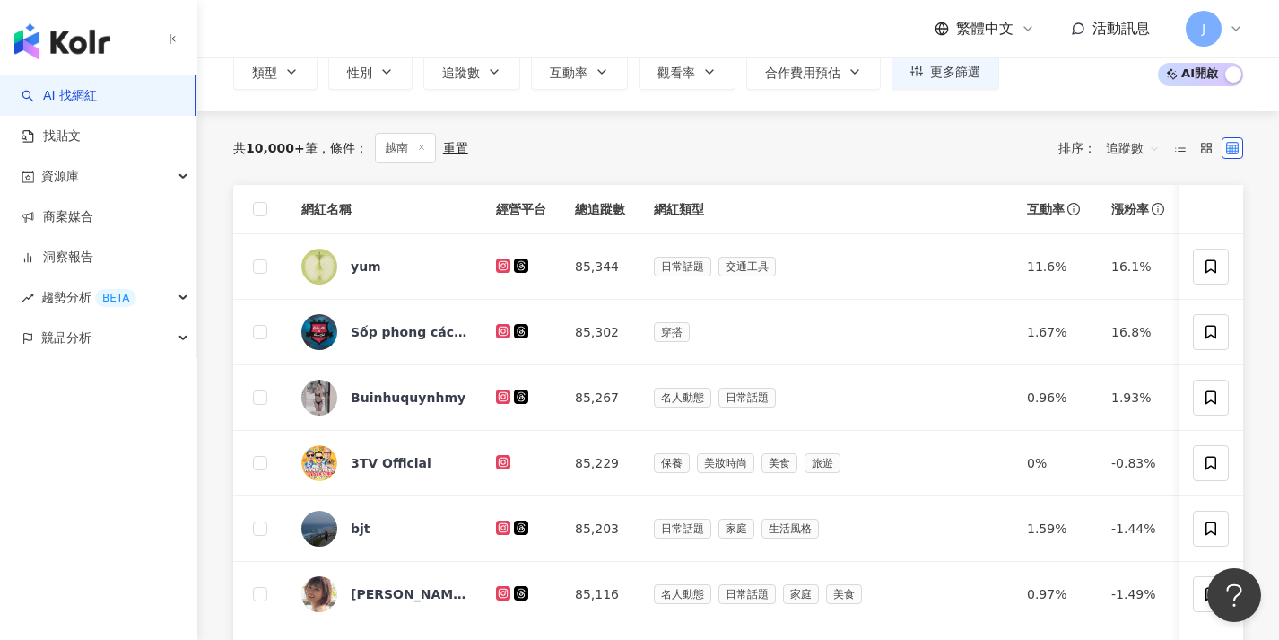
click at [257, 197] on th at bounding box center [260, 209] width 54 height 49
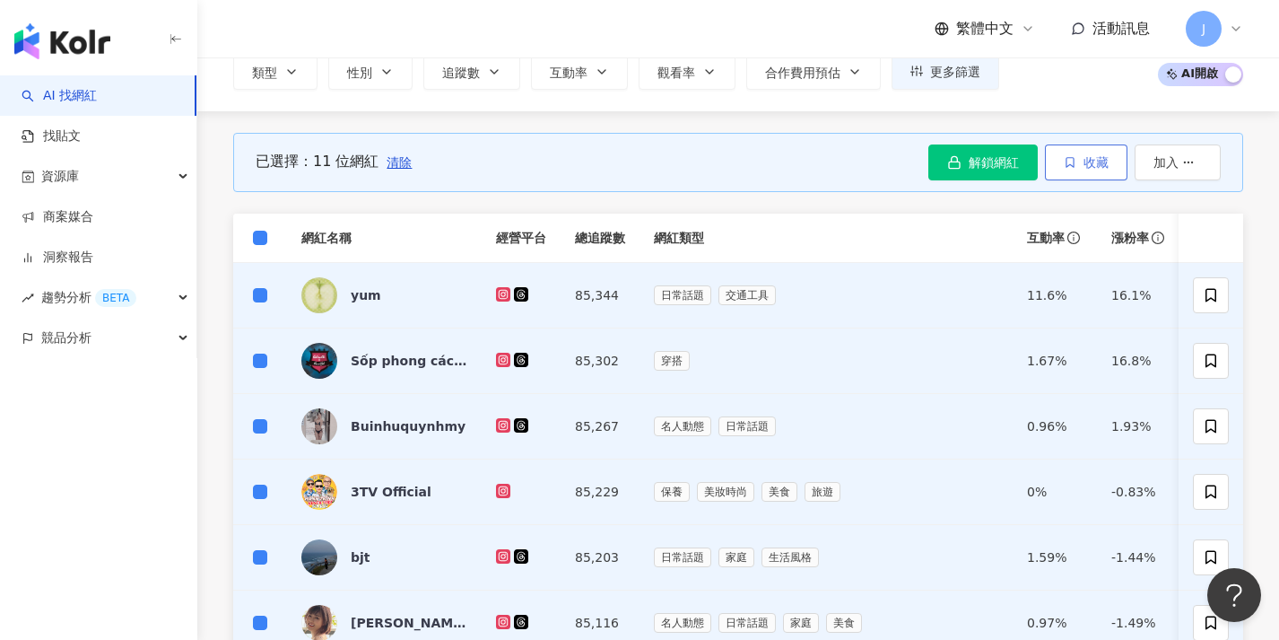
click at [1114, 157] on button "收藏" at bounding box center [1086, 162] width 83 height 36
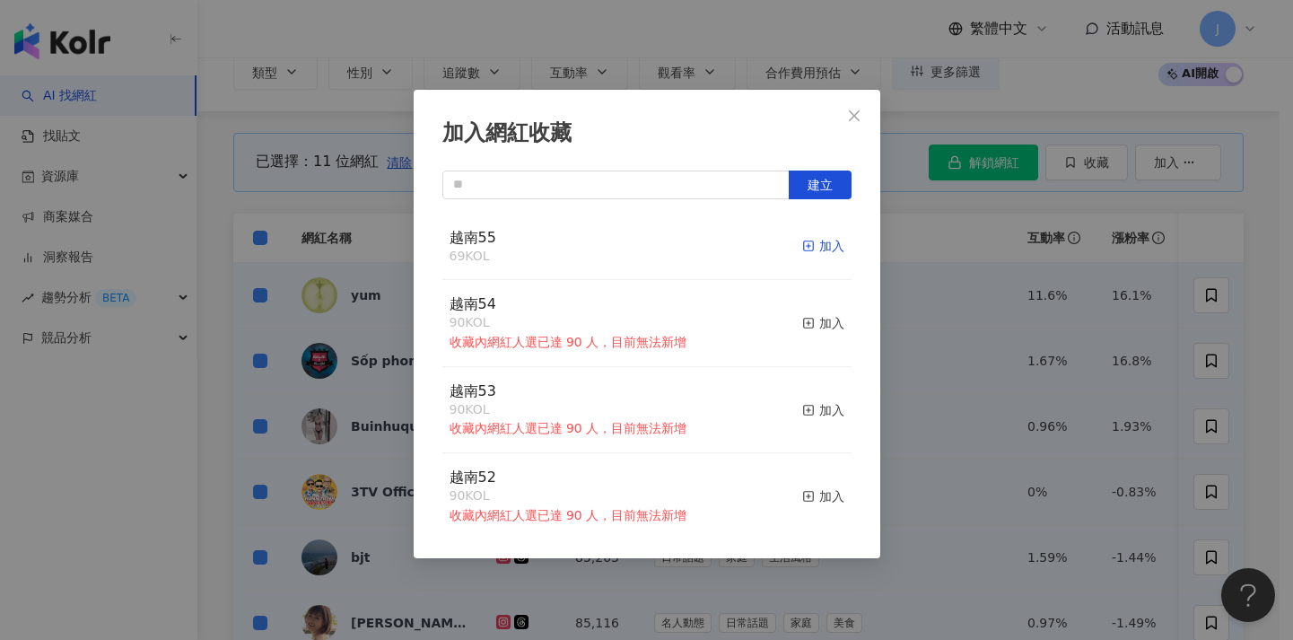
click at [806, 242] on div "加入" at bounding box center [823, 246] width 42 height 20
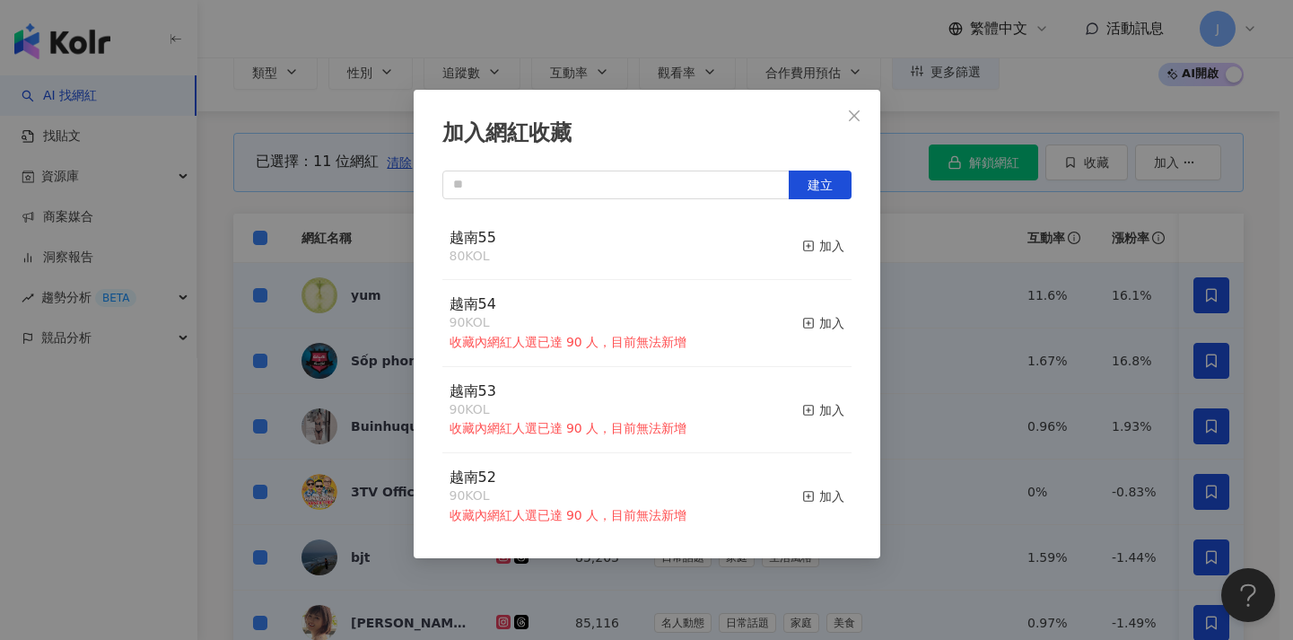
click at [997, 338] on div "加入網紅收藏 建立 越南55 80 KOL 加入 越南54 90 KOL 收藏內網紅人選已達 90 人，目前無法新增 加入 越南53 90 KOL 收藏內網紅…" at bounding box center [646, 320] width 1293 height 640
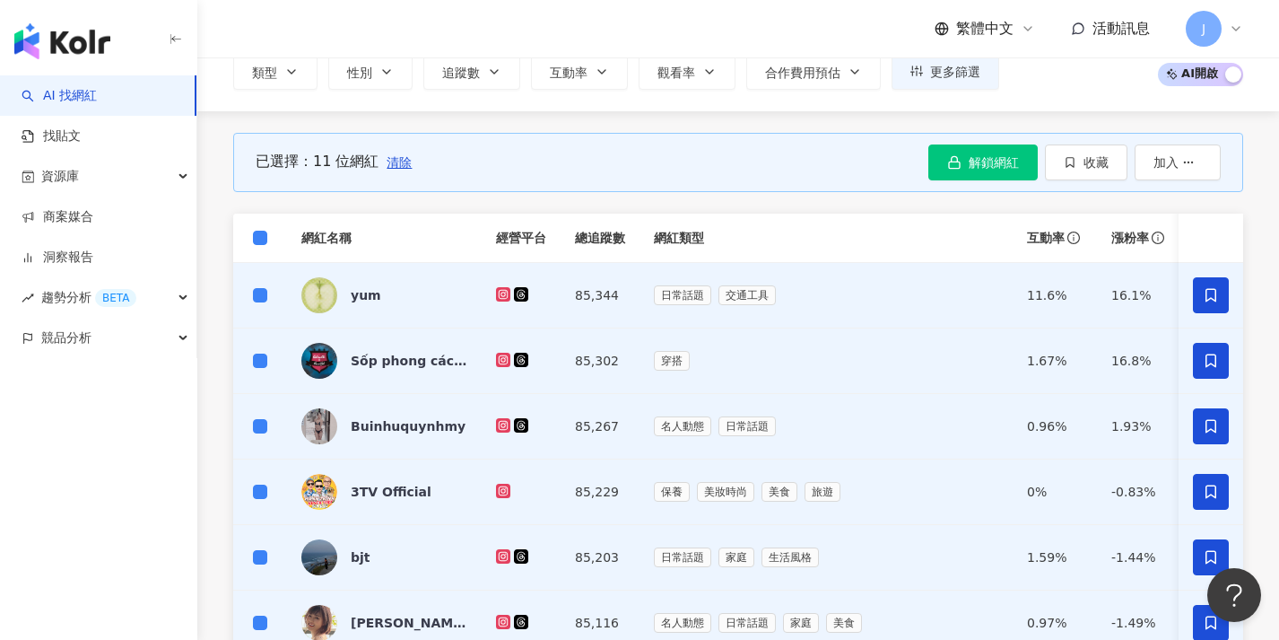
click at [396, 161] on span "清除" at bounding box center [399, 162] width 25 height 14
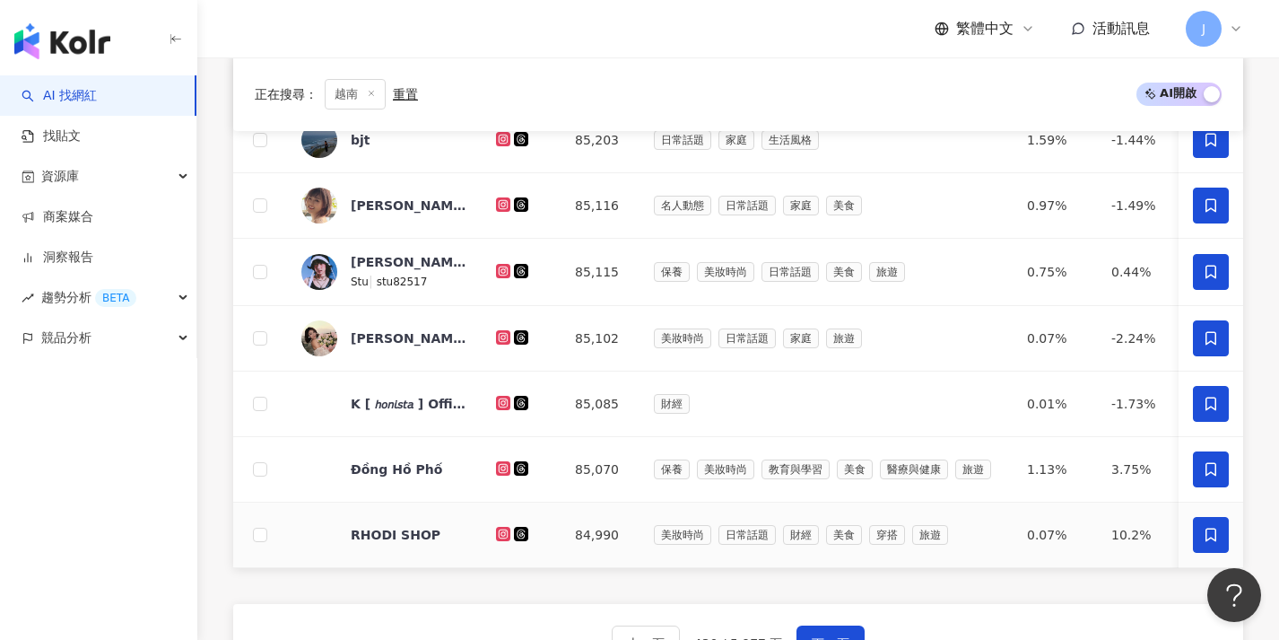
scroll to position [696, 0]
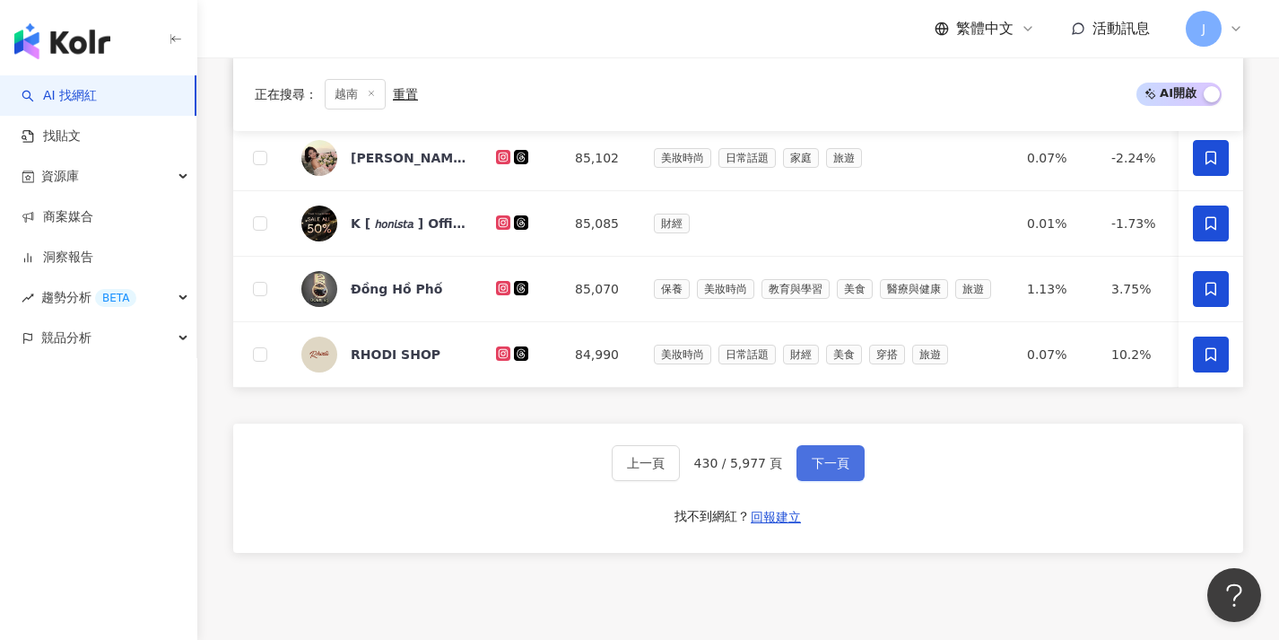
click at [832, 481] on button "下一頁" at bounding box center [831, 463] width 68 height 36
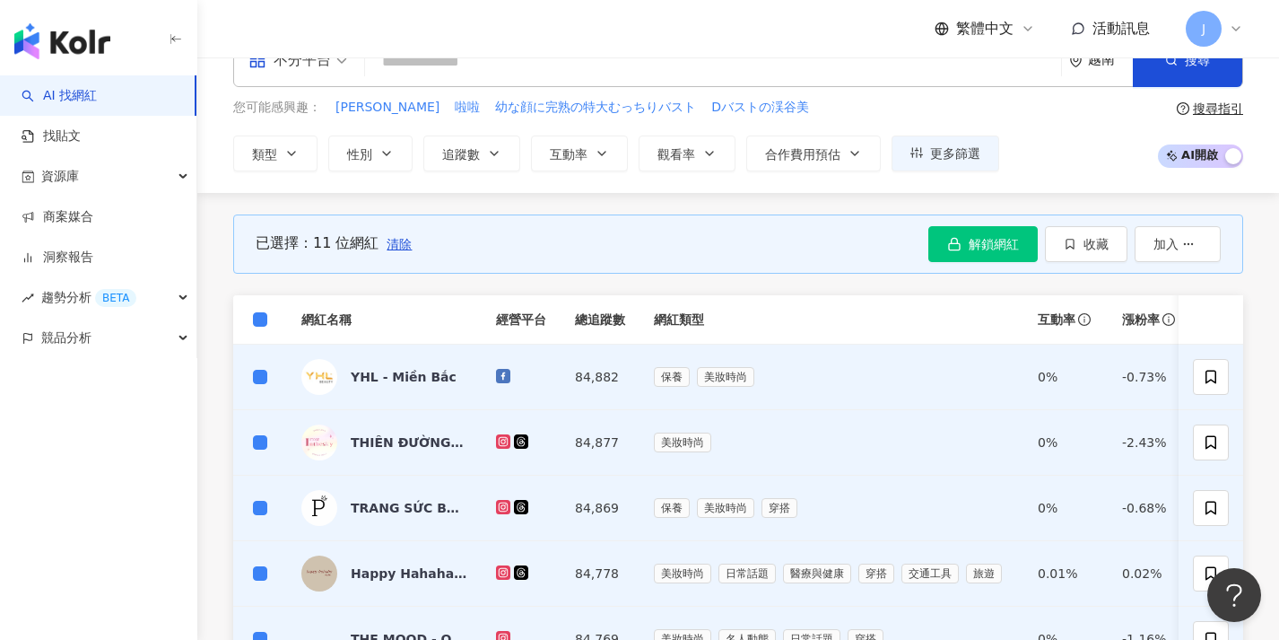
scroll to position [827, 0]
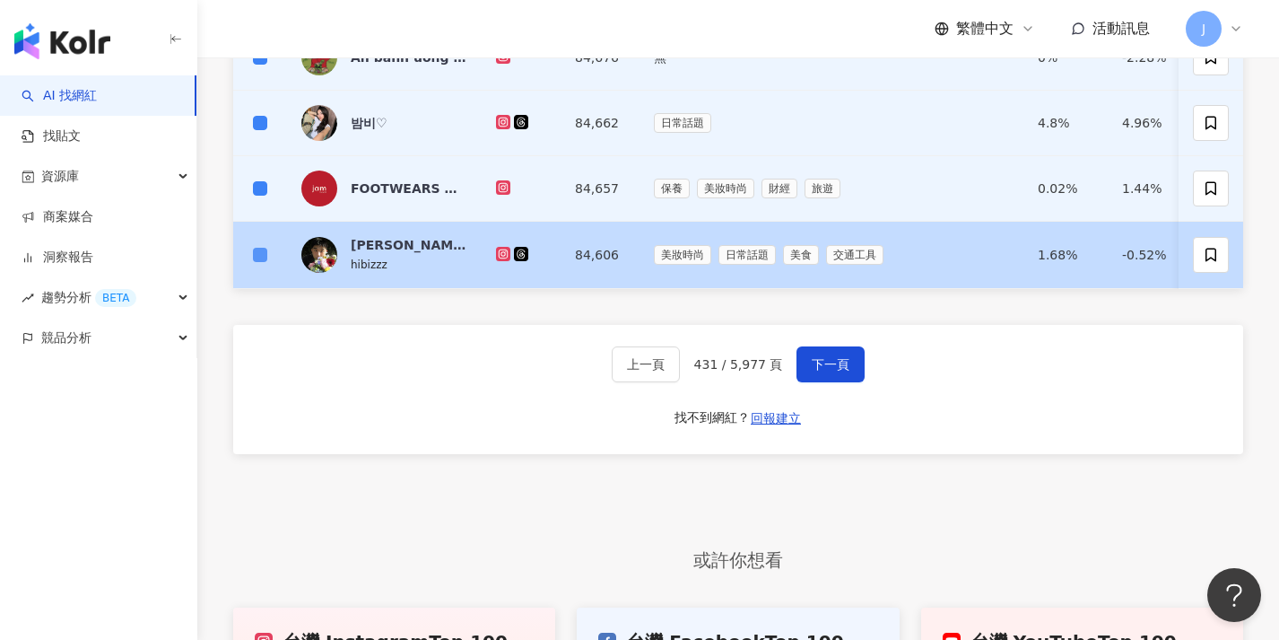
click at [266, 257] on span at bounding box center [260, 255] width 14 height 14
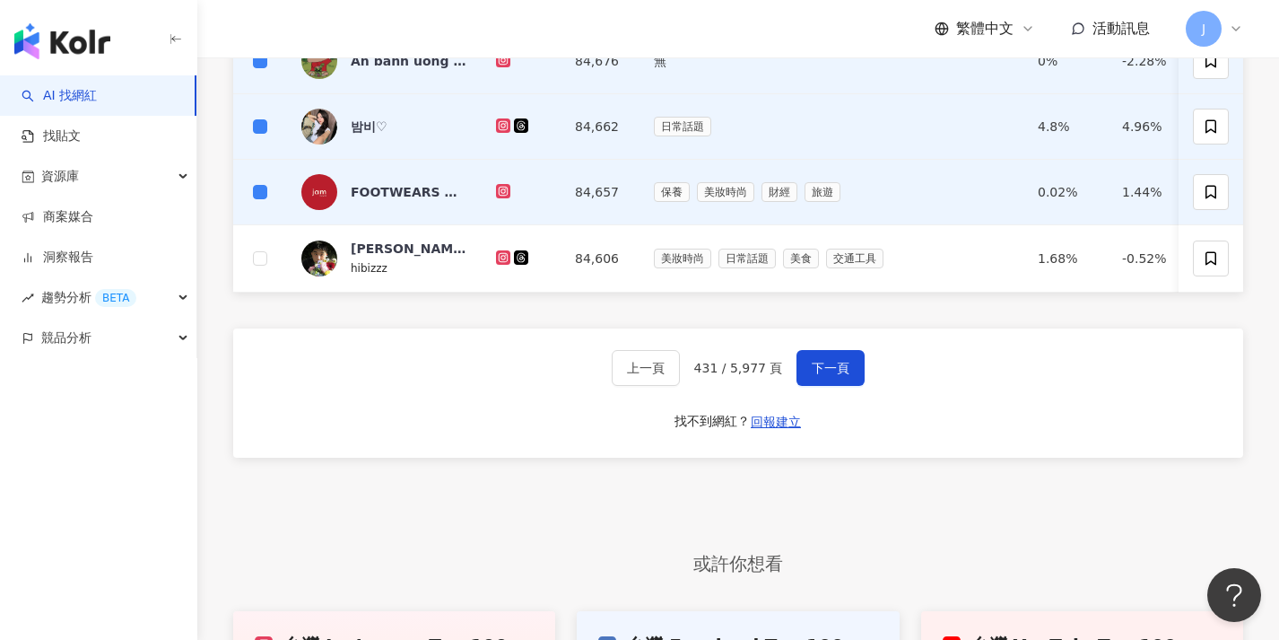
scroll to position [70, 0]
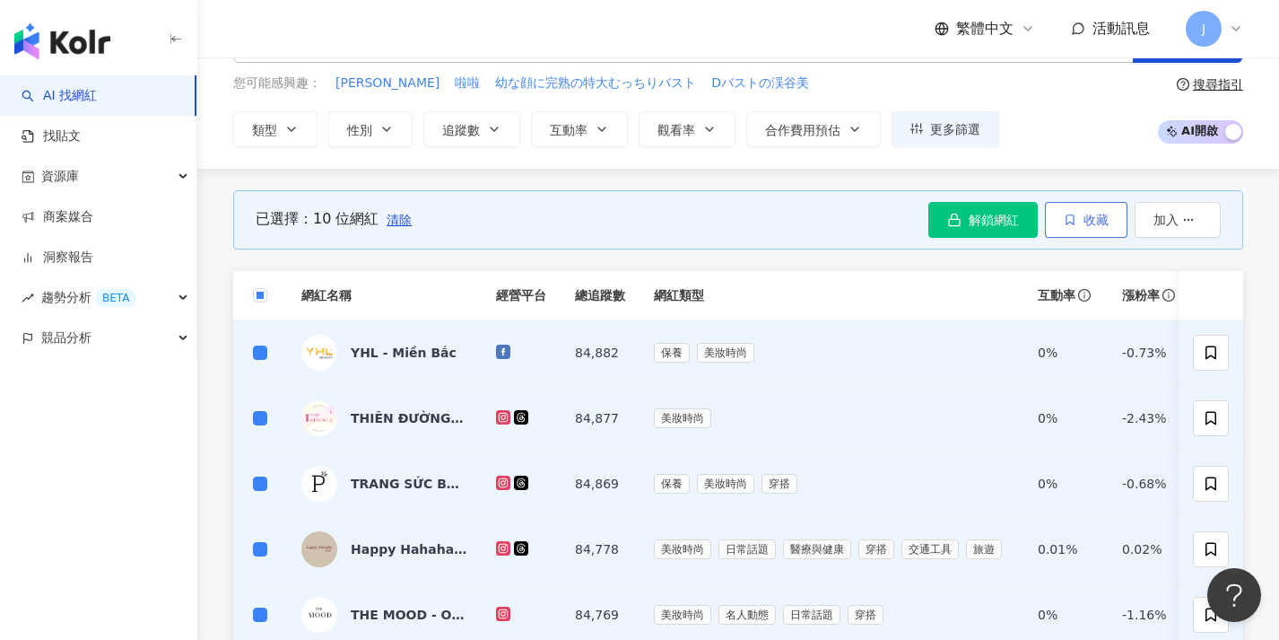
click at [1064, 213] on icon "button" at bounding box center [1070, 219] width 13 height 13
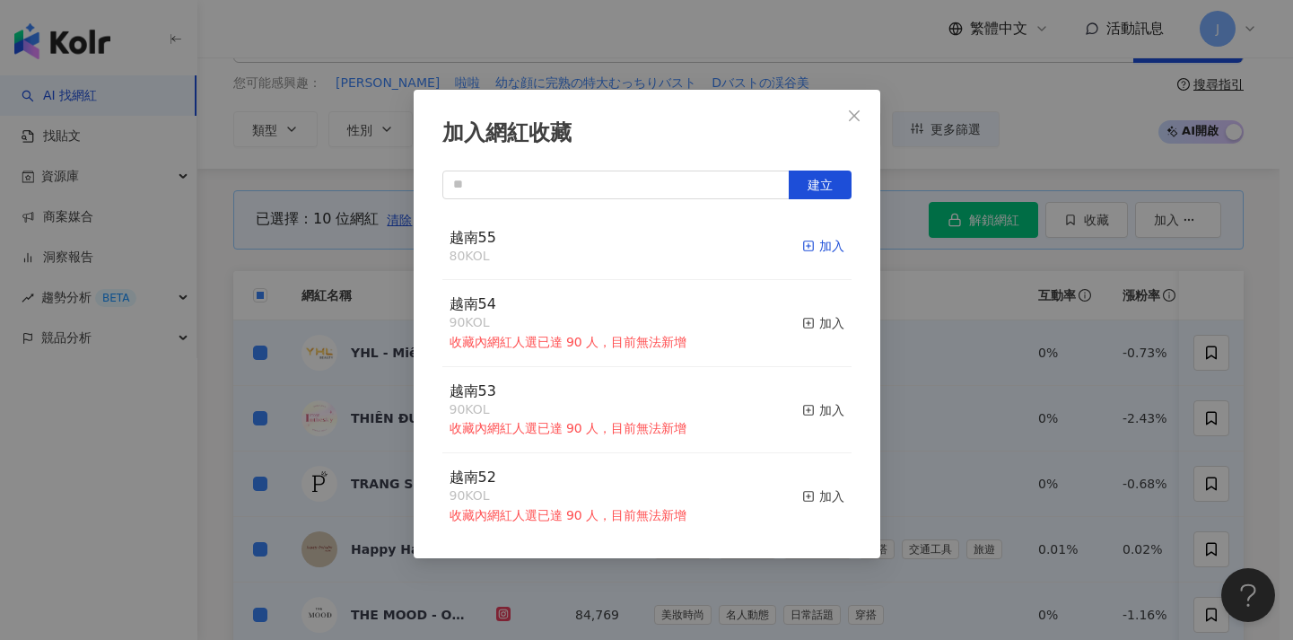
click at [805, 246] on div "加入" at bounding box center [823, 246] width 42 height 20
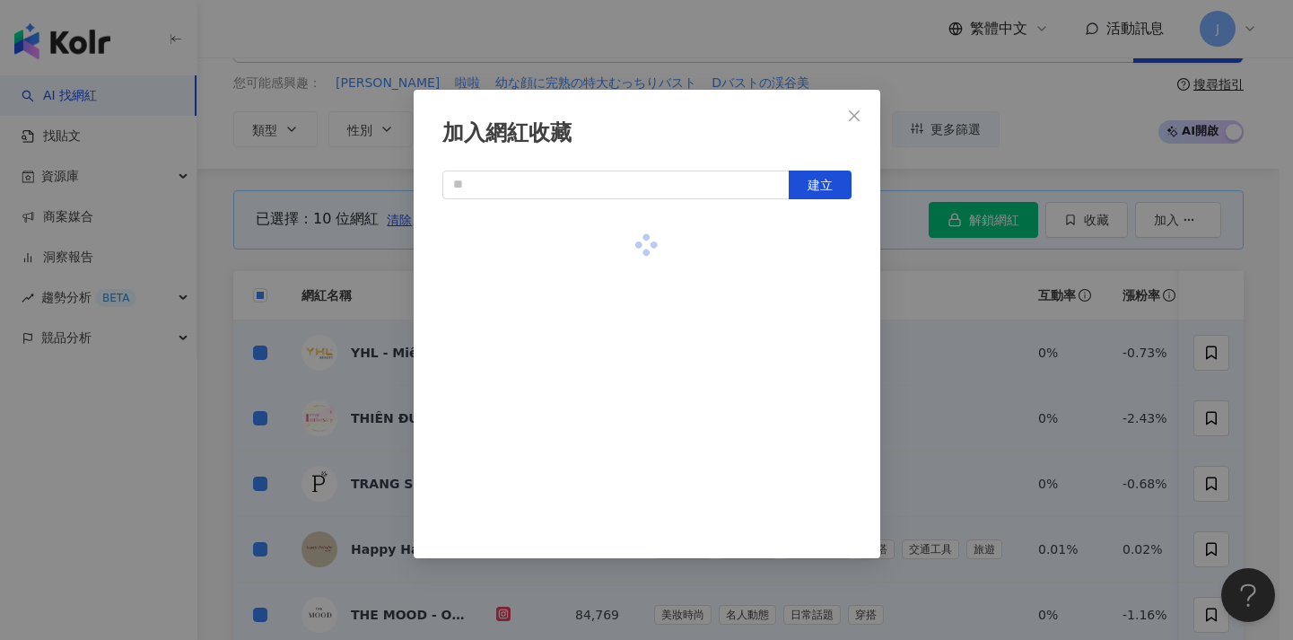
click at [980, 280] on div "加入網紅收藏 建立" at bounding box center [646, 320] width 1293 height 640
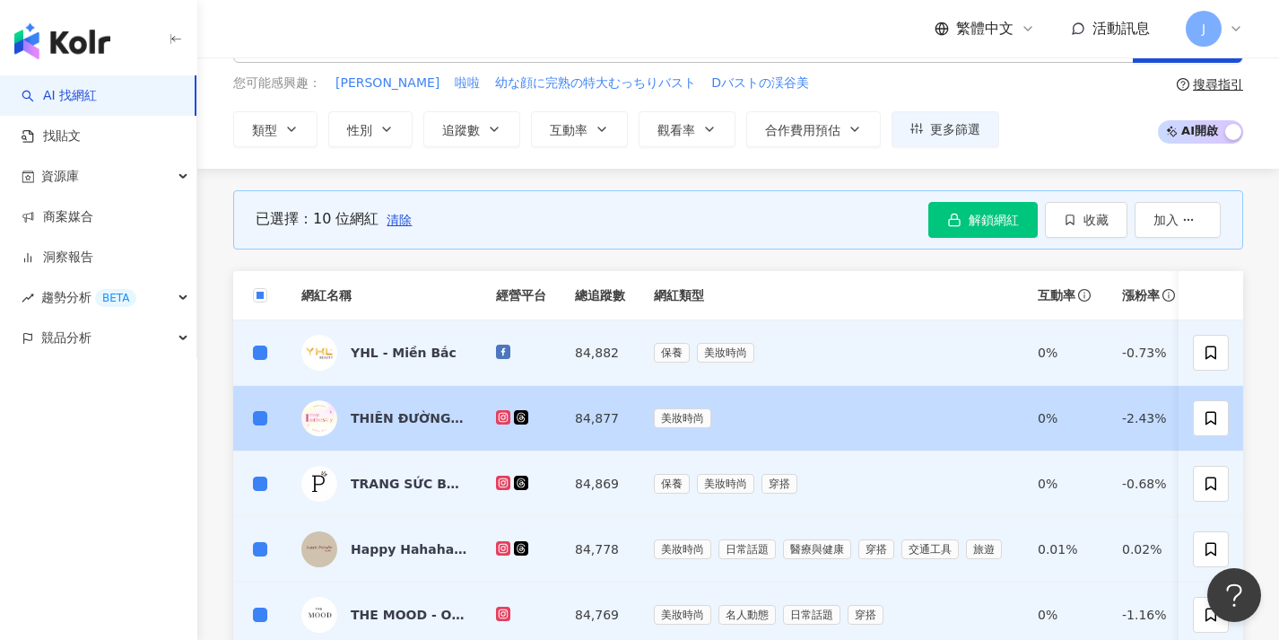
scroll to position [580, 0]
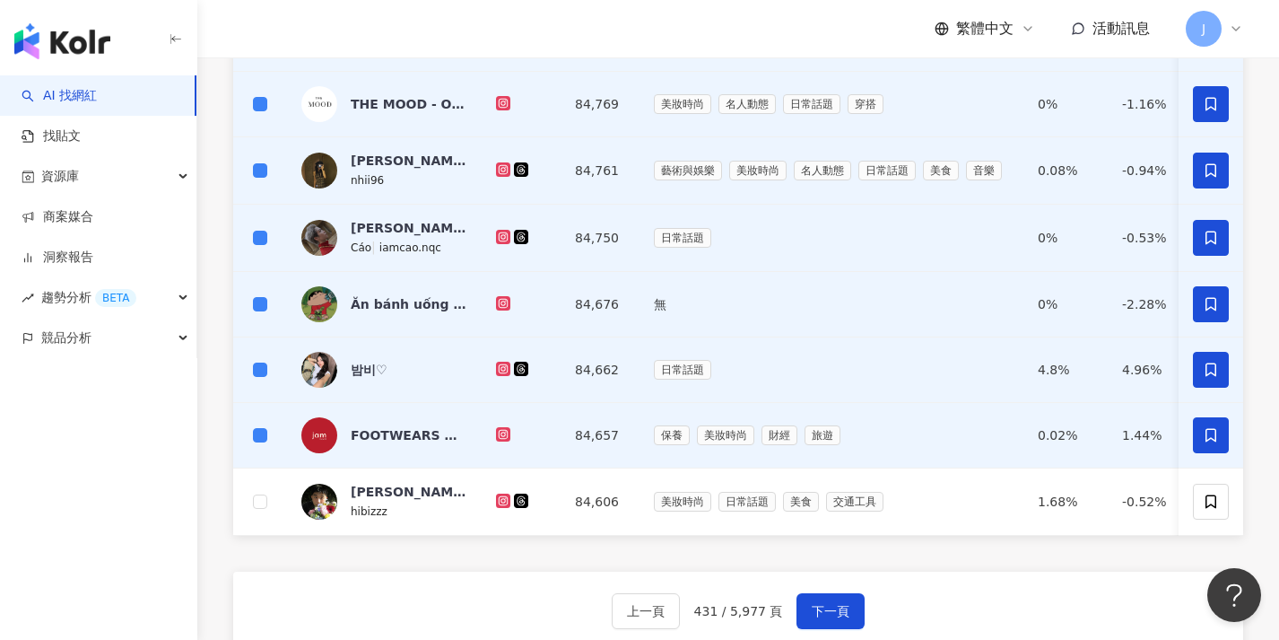
click at [869, 614] on div "上一頁 431 / 5,977 頁 下一頁 找不到網紅？ 回報建立" at bounding box center [738, 635] width 1010 height 129
click at [857, 622] on button "下一頁" at bounding box center [831, 611] width 68 height 36
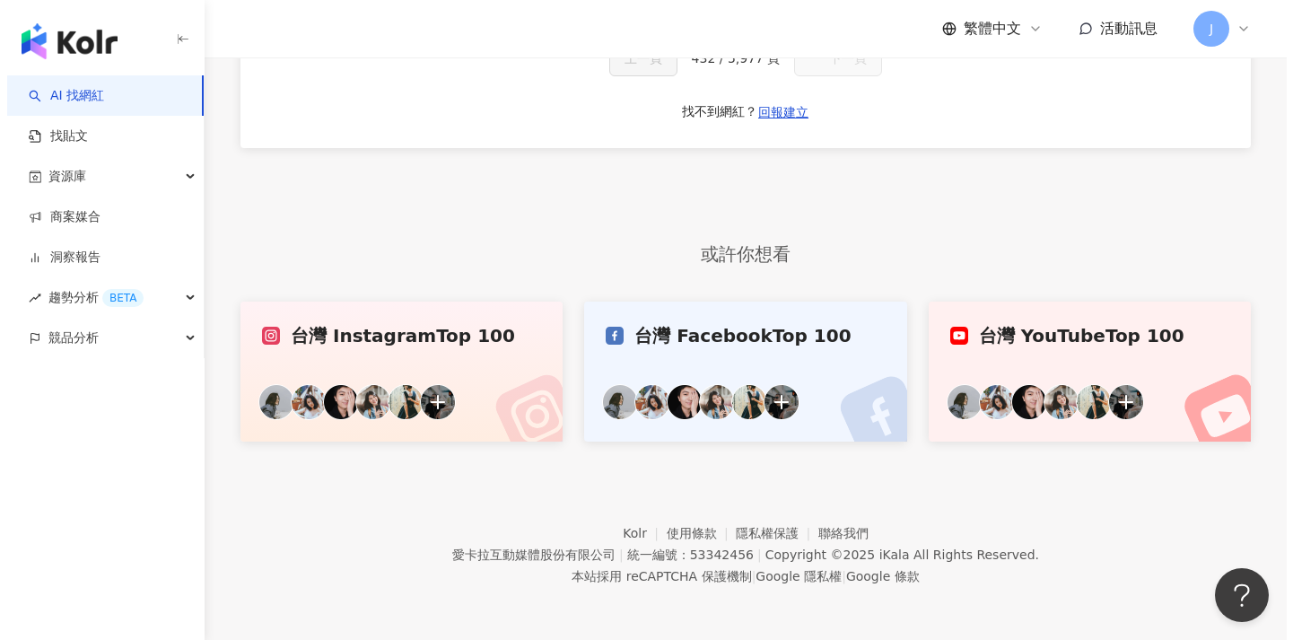
scroll to position [0, 0]
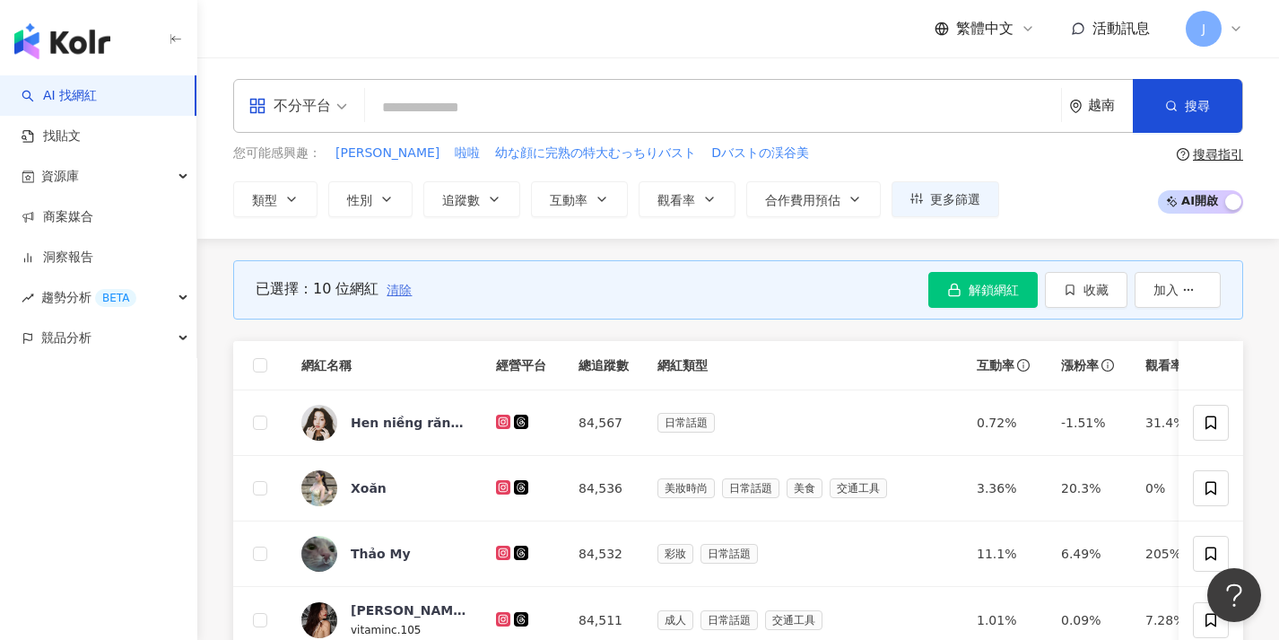
click at [397, 285] on span "清除" at bounding box center [399, 290] width 25 height 14
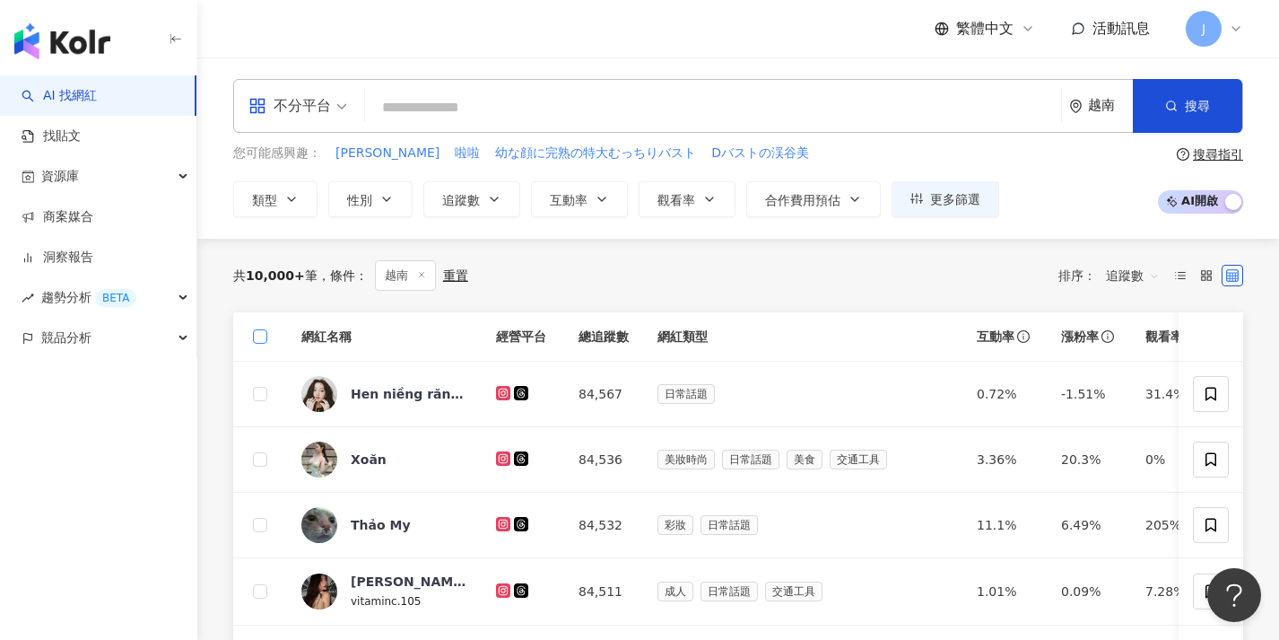
click at [265, 344] on label at bounding box center [260, 337] width 14 height 20
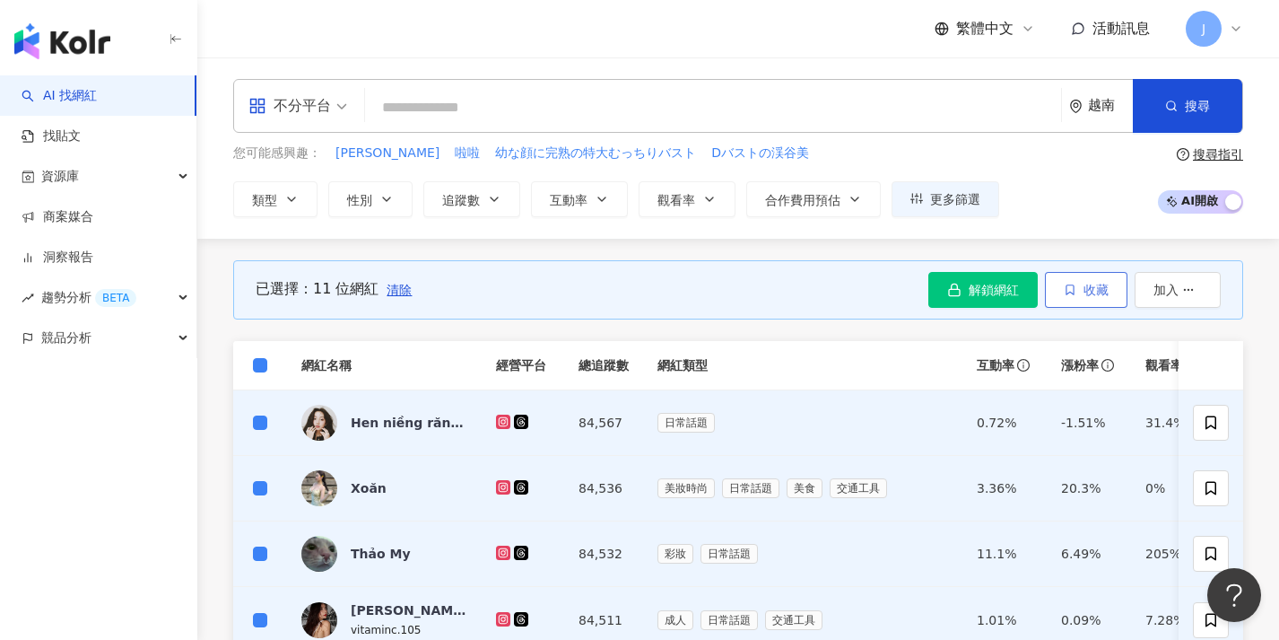
click at [1098, 280] on button "收藏" at bounding box center [1086, 290] width 83 height 36
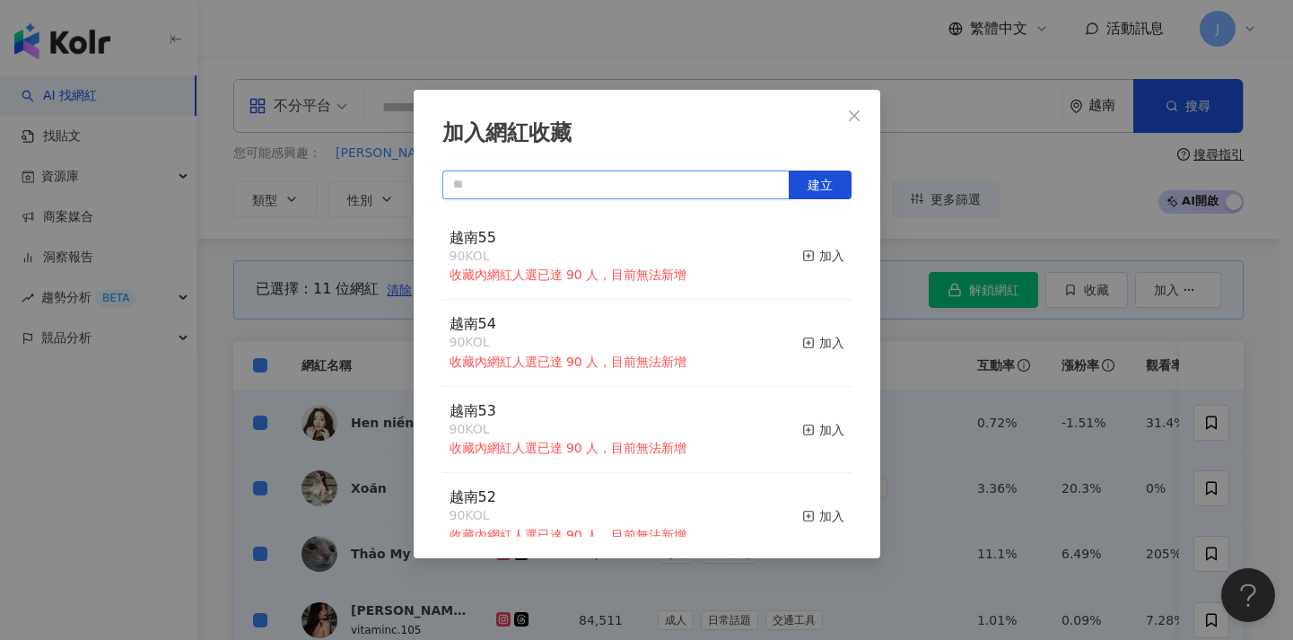
click at [703, 180] on input "text" at bounding box center [615, 184] width 347 height 29
paste input "****"
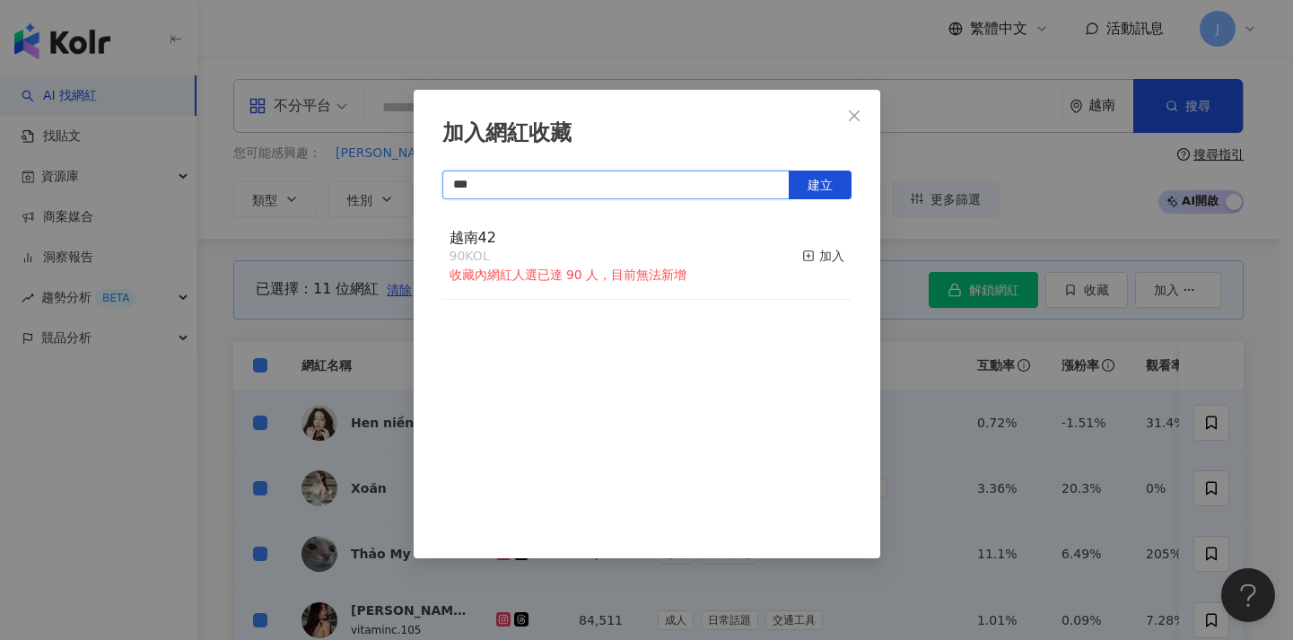
type input "****"
click at [819, 178] on span "建立" at bounding box center [819, 185] width 25 height 14
